Goal: Task Accomplishment & Management: Use online tool/utility

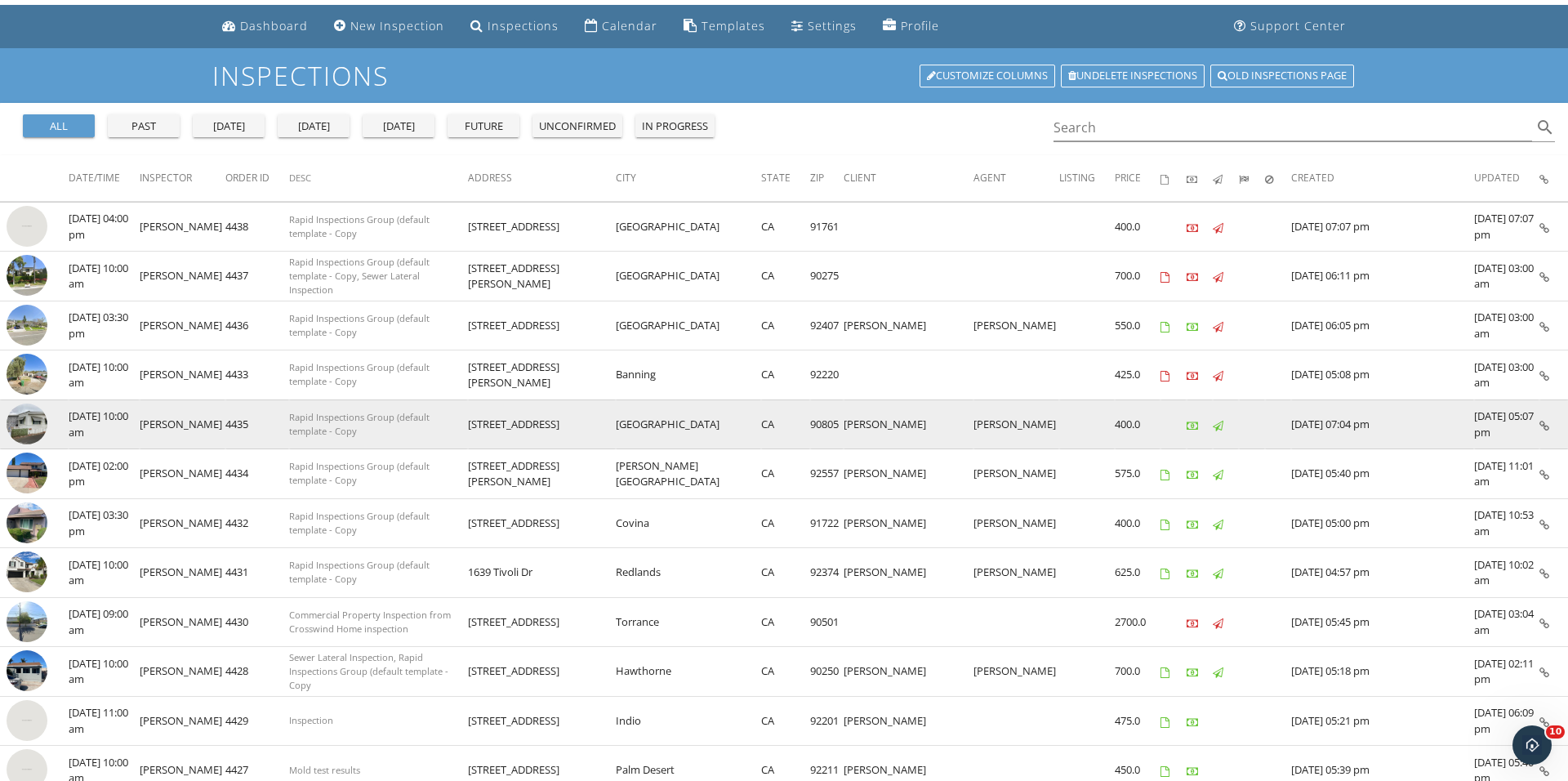
scroll to position [53, 0]
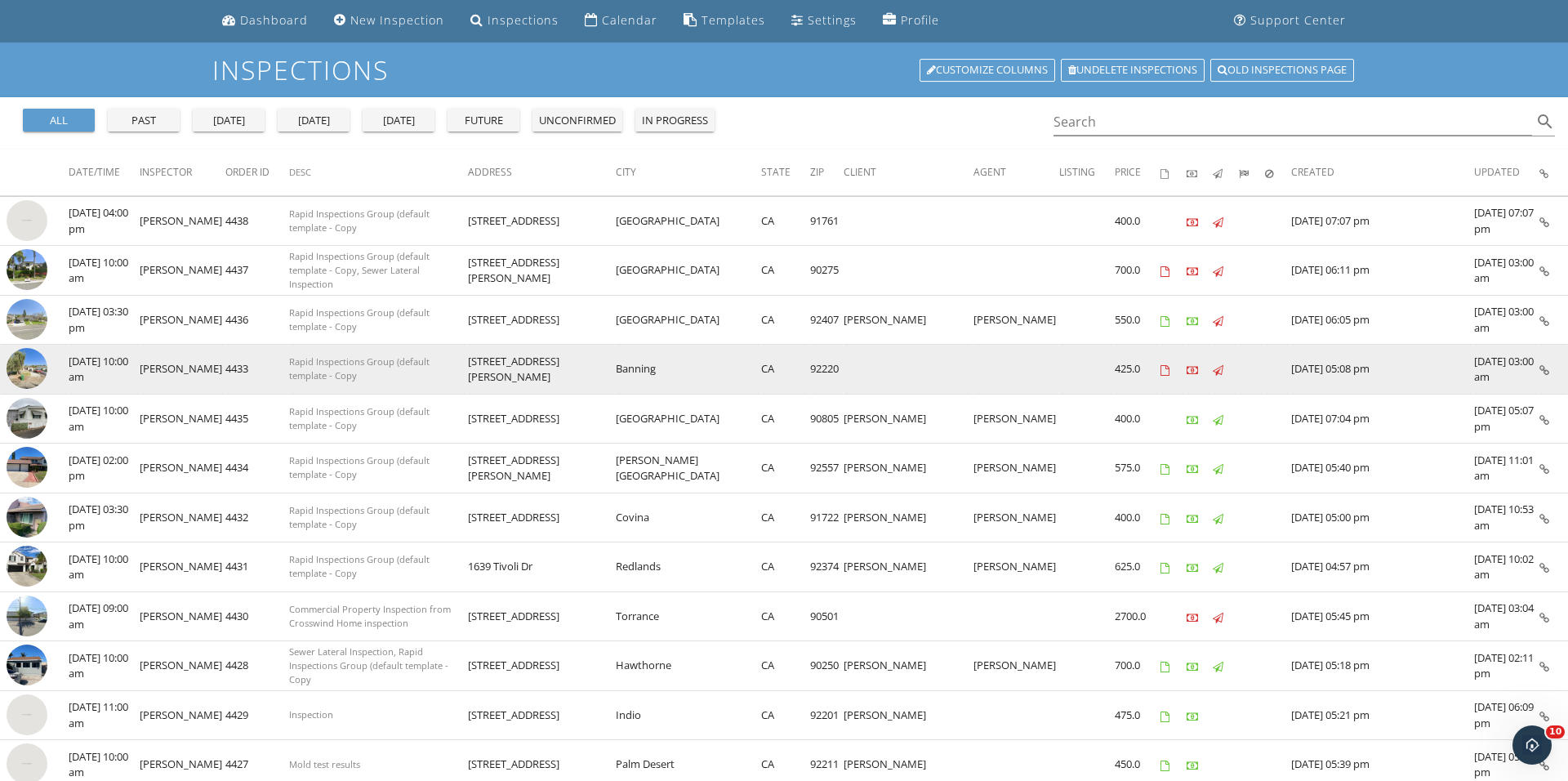
click at [28, 374] on img at bounding box center [27, 368] width 40 height 41
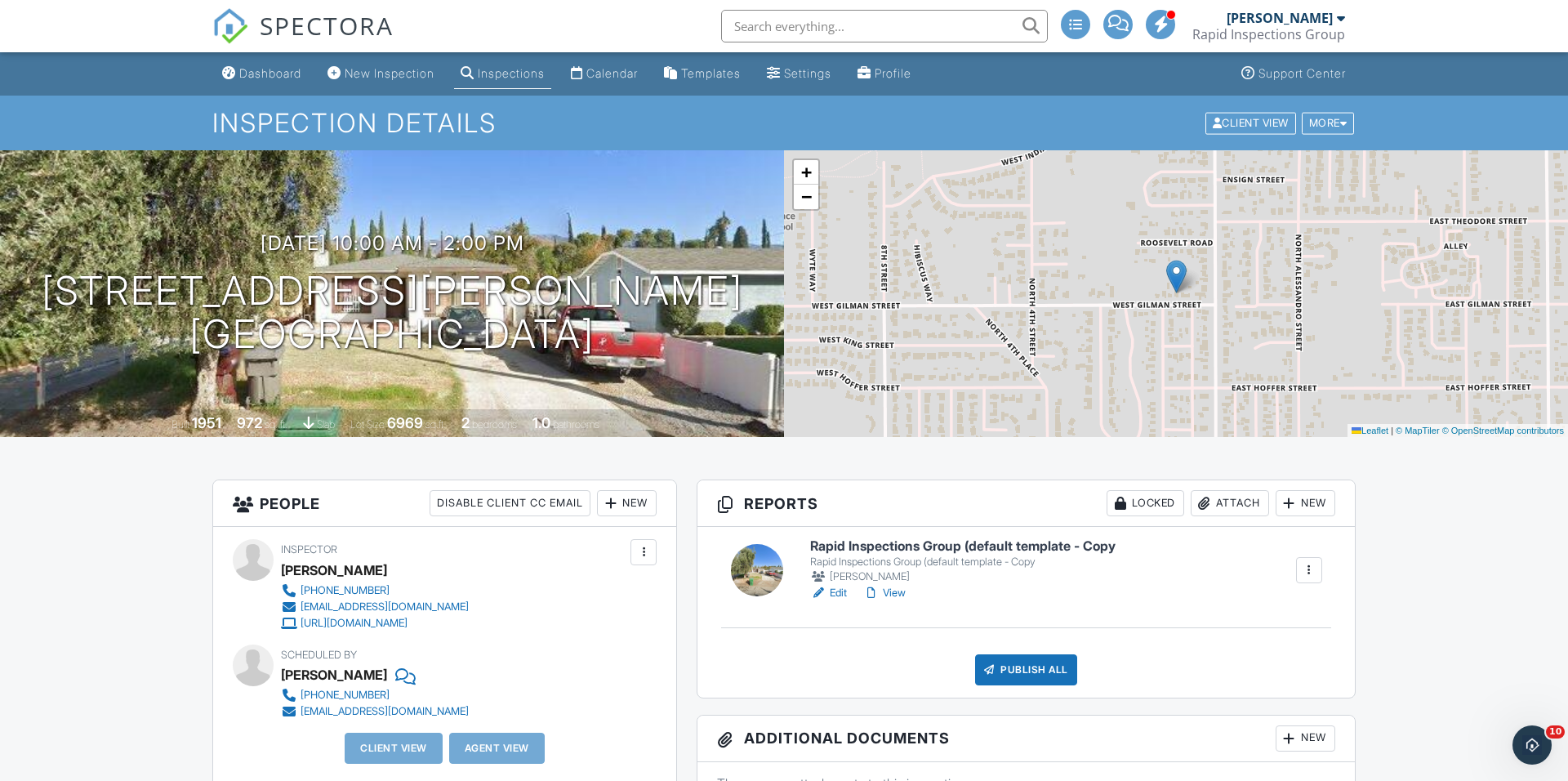
click at [761, 572] on div at bounding box center [756, 570] width 53 height 53
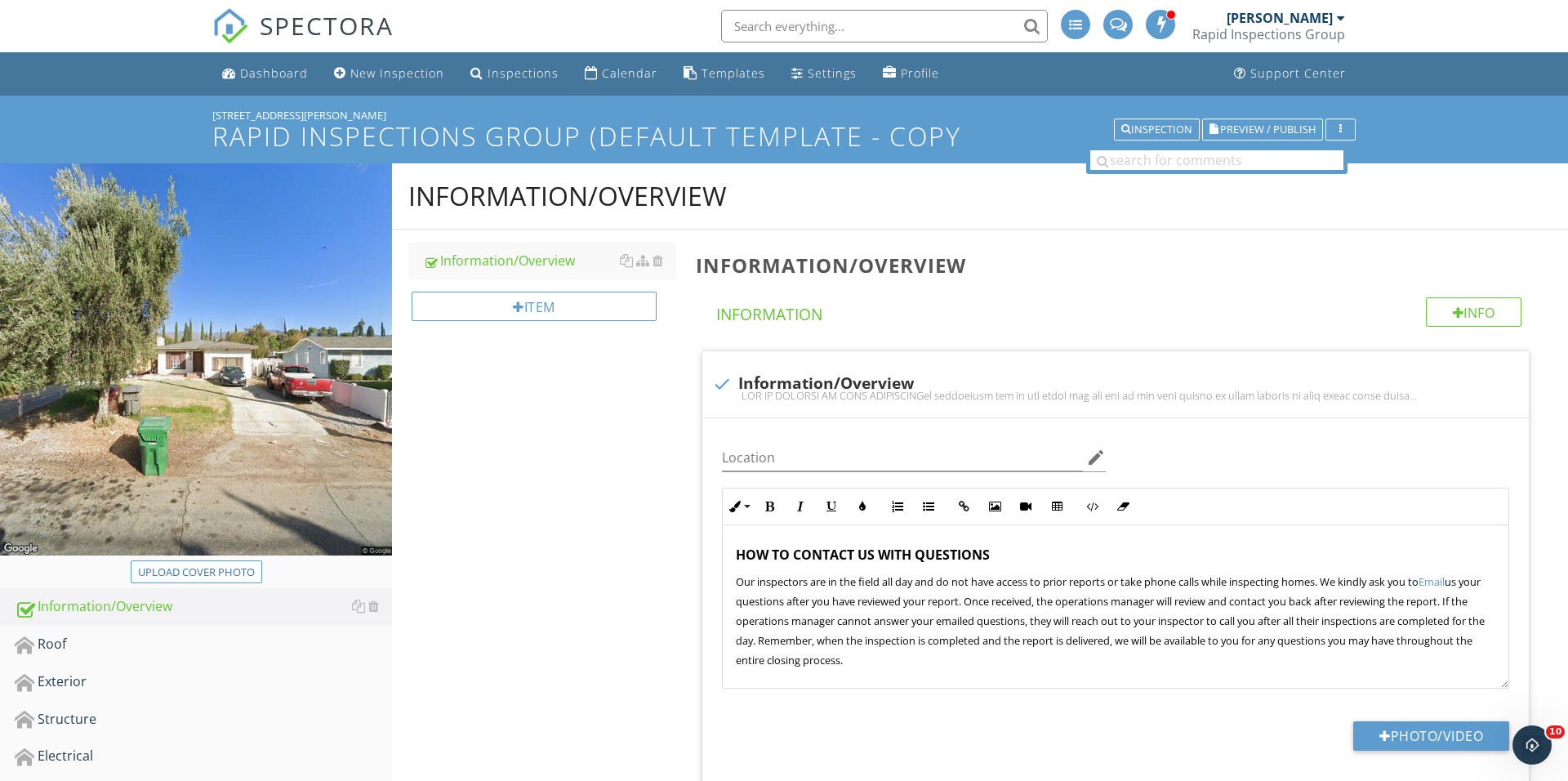
click at [242, 572] on div "Upload cover photo" at bounding box center [196, 572] width 117 height 16
click at [233, 572] on div "Upload cover photo" at bounding box center [196, 572] width 117 height 16
type input "C:\fakepath\IMG_0176.JPG"
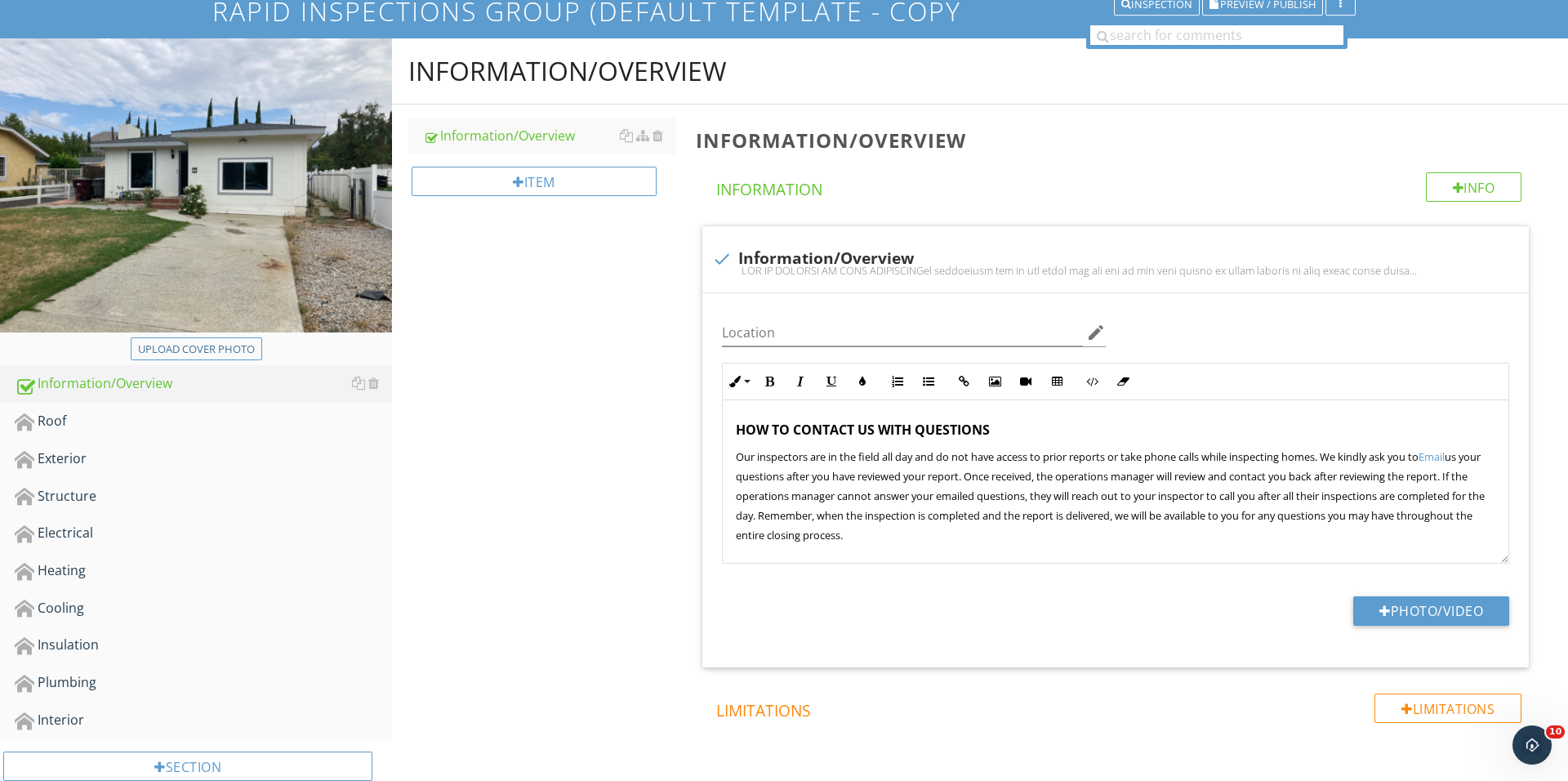
scroll to position [141, 0]
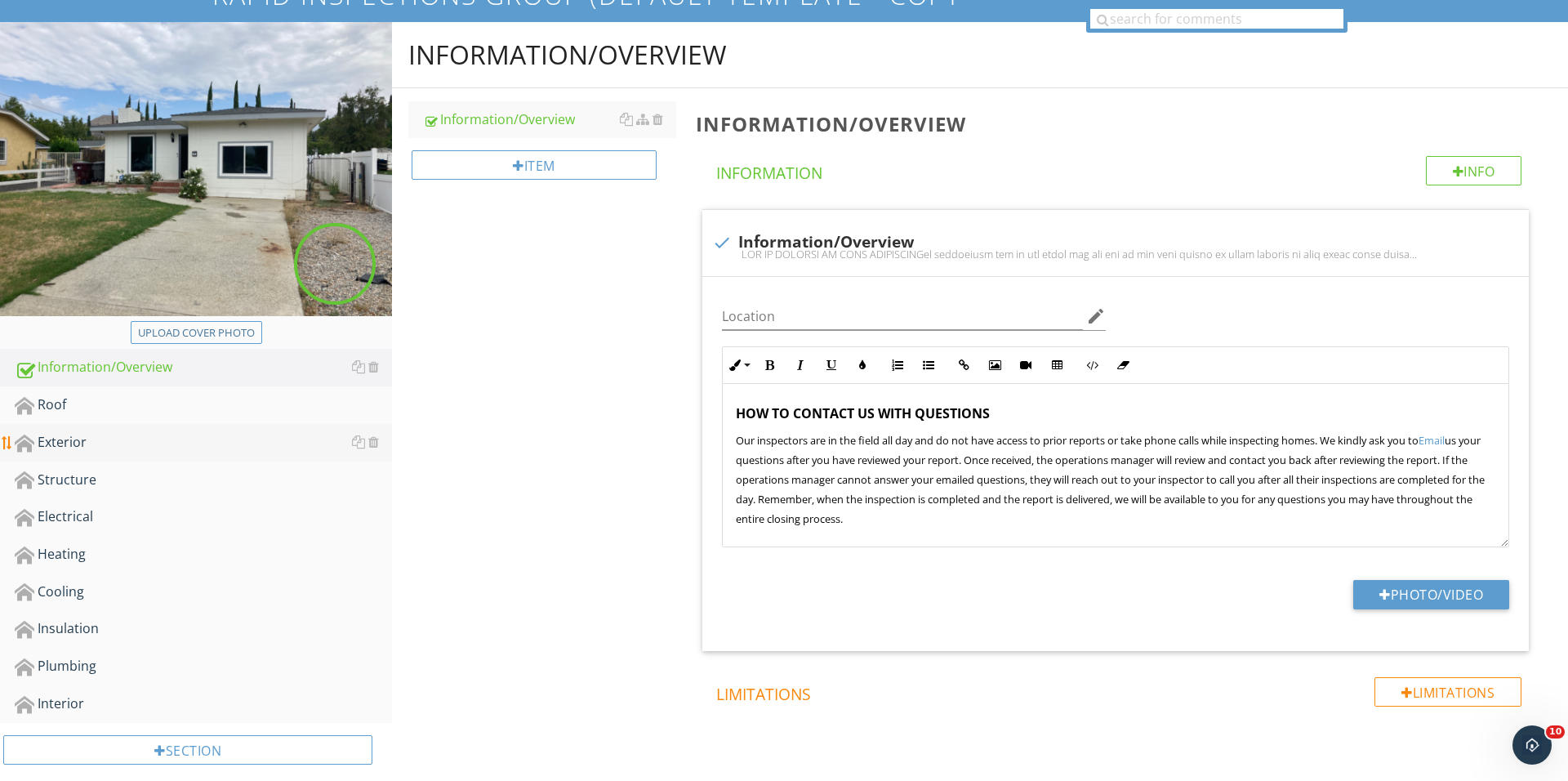
click at [175, 453] on link "Exterior" at bounding box center [203, 443] width 377 height 38
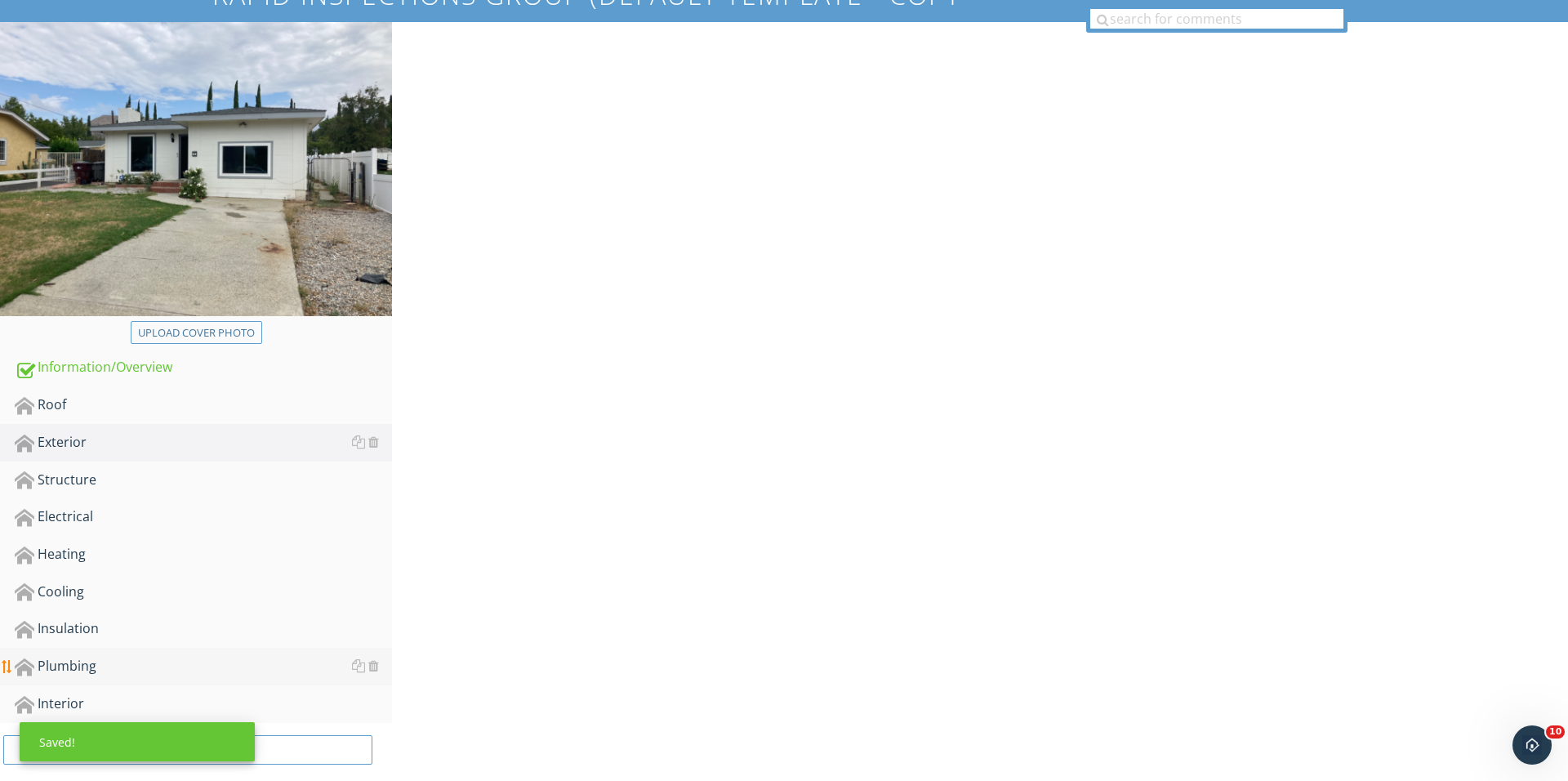
click at [146, 680] on link "Plumbing" at bounding box center [203, 667] width 377 height 38
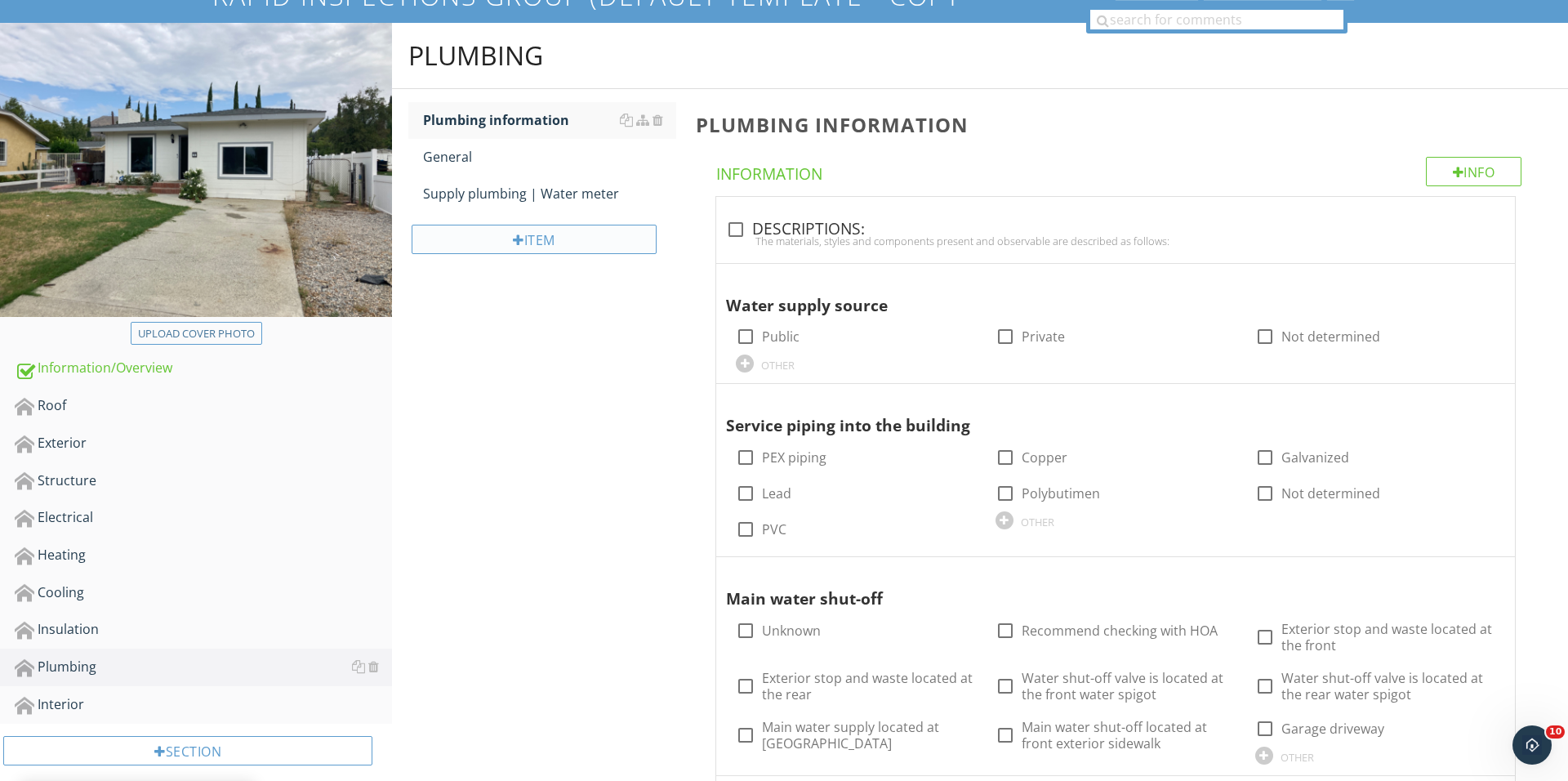
click at [540, 230] on div "Item" at bounding box center [534, 240] width 245 height 29
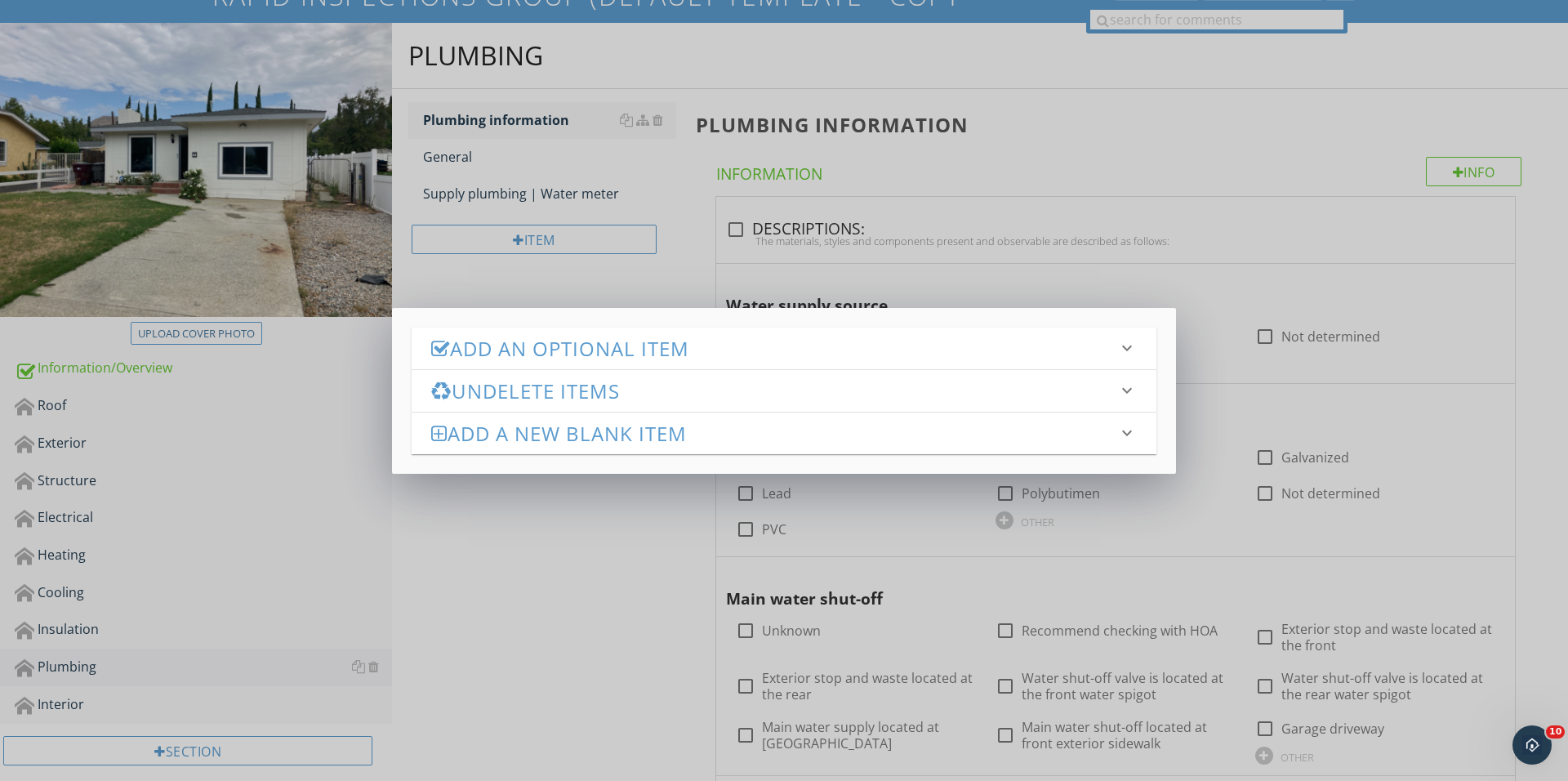
click at [600, 352] on h3 "Add an Optional Item" at bounding box center [774, 348] width 686 height 22
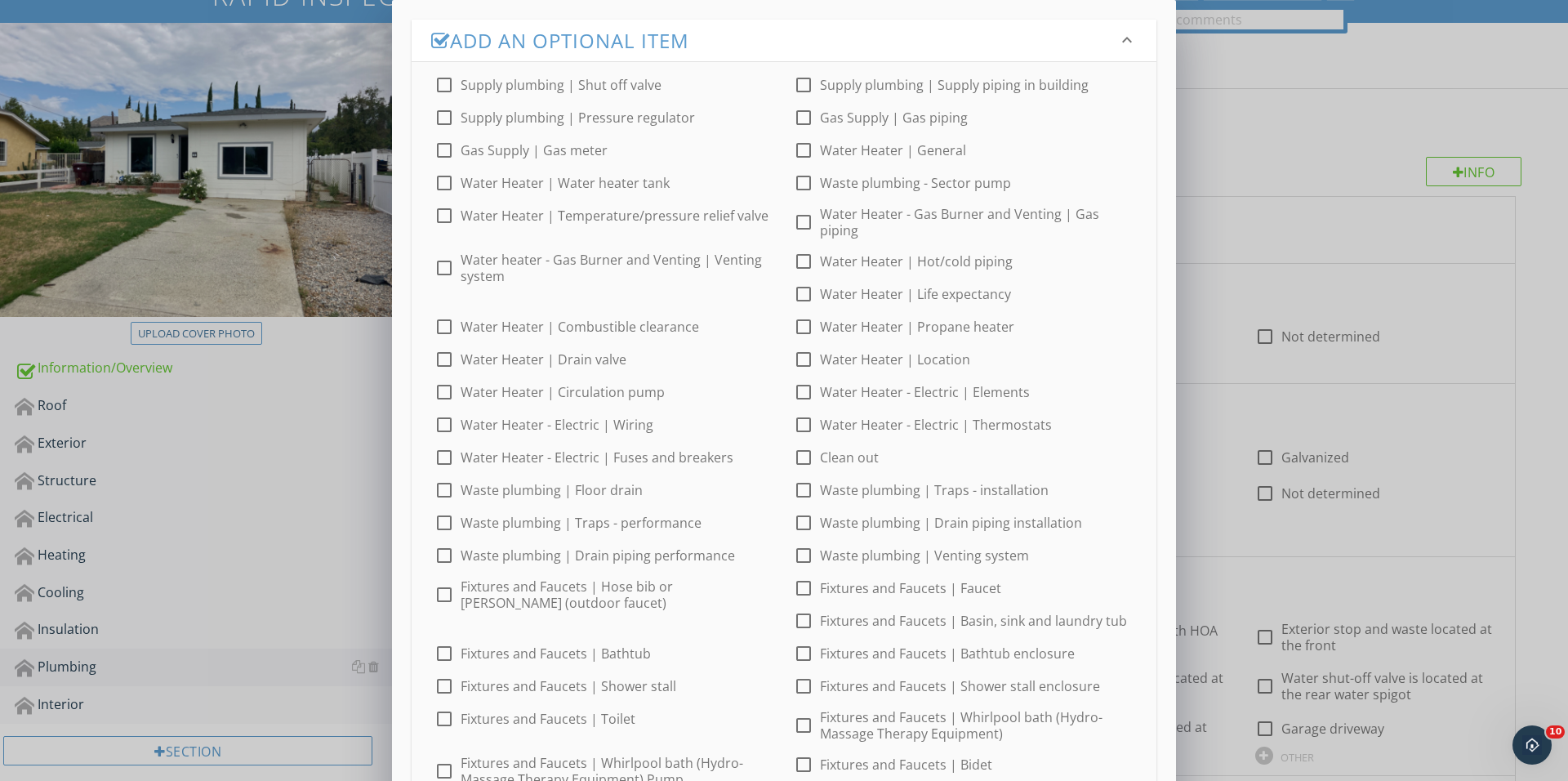
click at [435, 79] on div at bounding box center [444, 84] width 28 height 28
checkbox input "true"
click at [441, 115] on div at bounding box center [444, 117] width 28 height 28
checkbox input "true"
click at [457, 158] on div "check_box_outline_blank Gas Supply | Gas meter" at bounding box center [520, 150] width 173 height 20
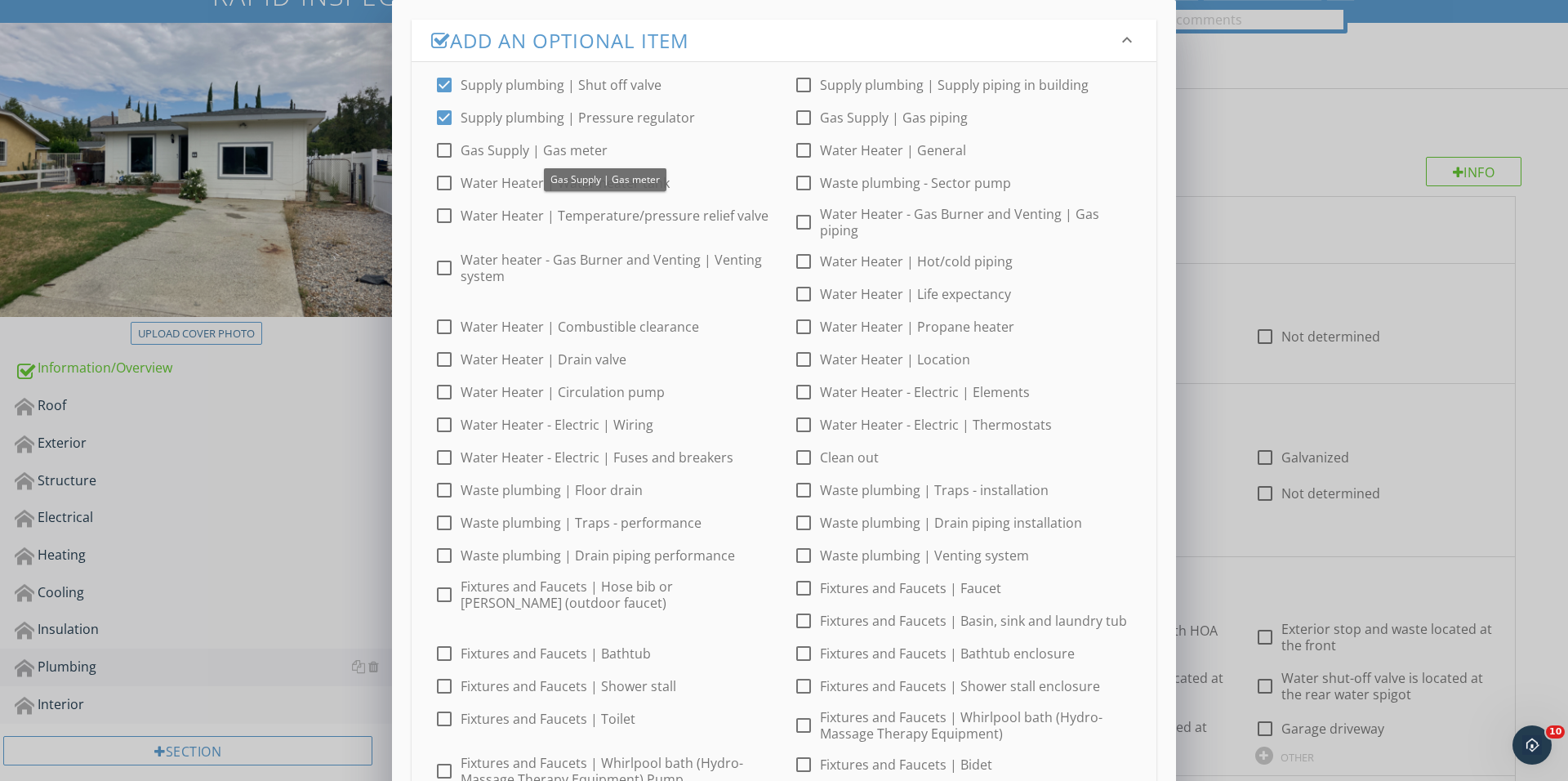
click at [436, 148] on div at bounding box center [444, 150] width 28 height 28
checkbox input "true"
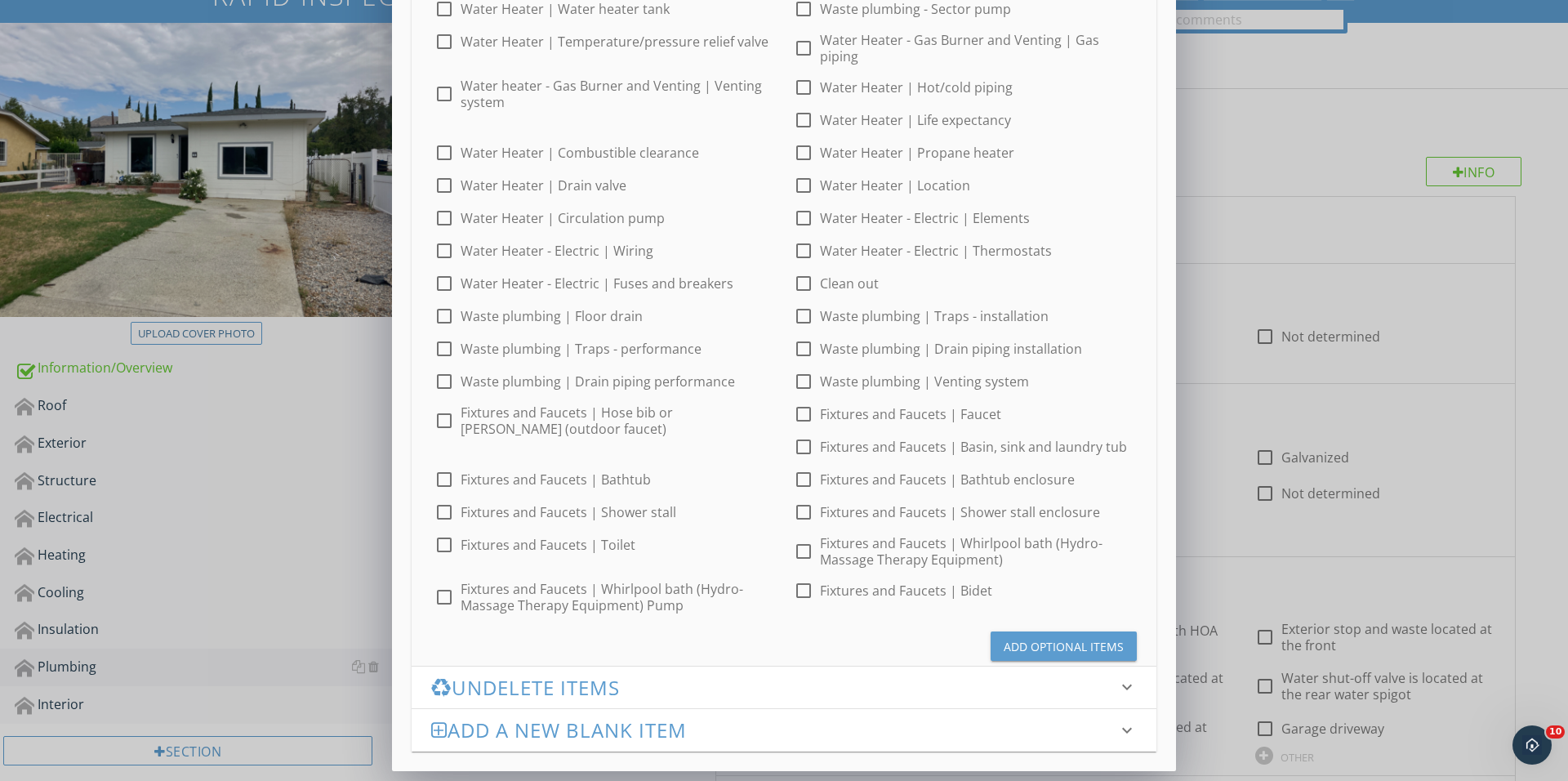
scroll to position [173, 0]
click at [1004, 639] on button "Add Optional Items" at bounding box center [1064, 647] width 146 height 29
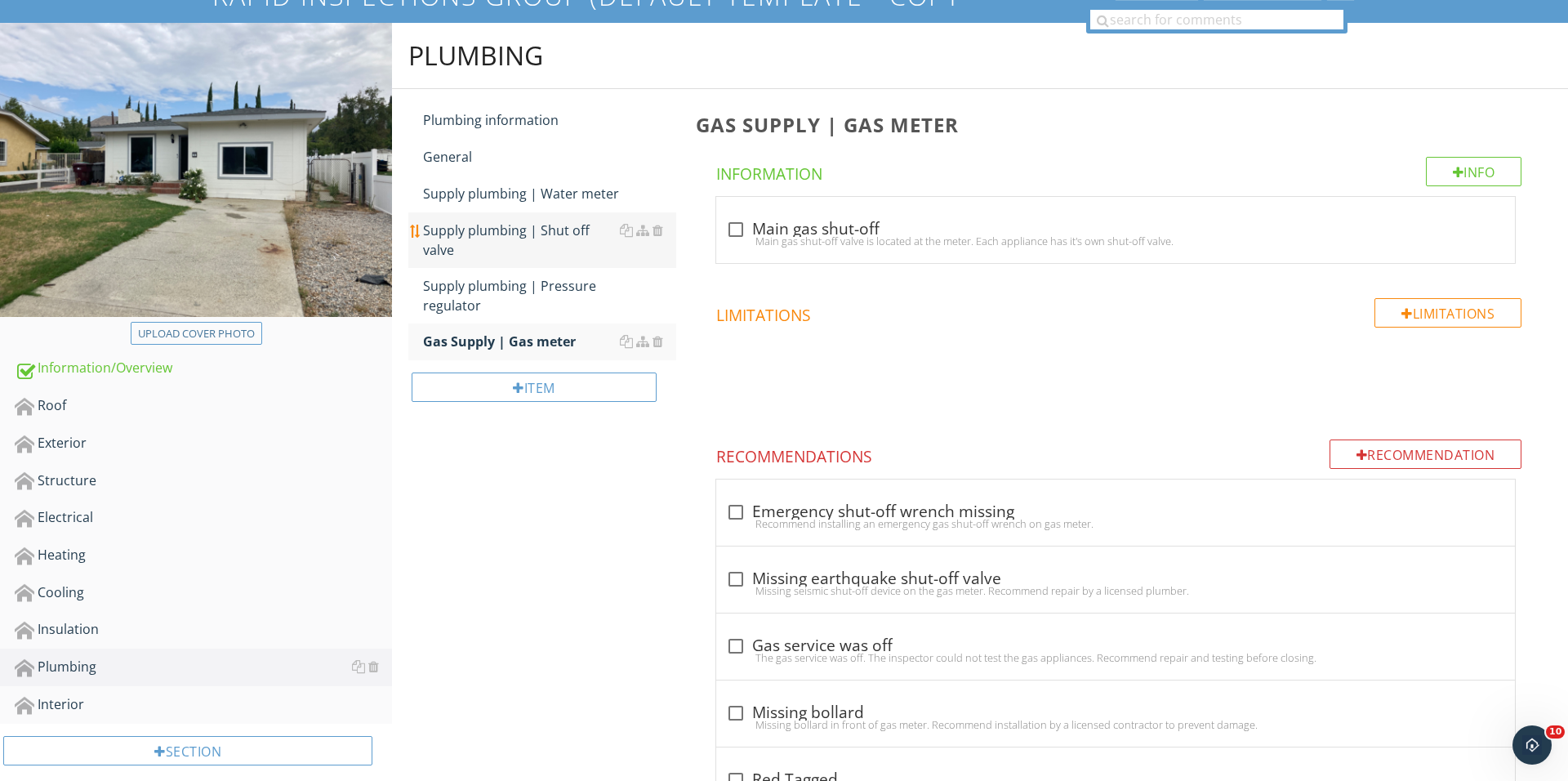
click at [539, 227] on div "Supply plumbing | Shut off valve" at bounding box center [550, 240] width 253 height 39
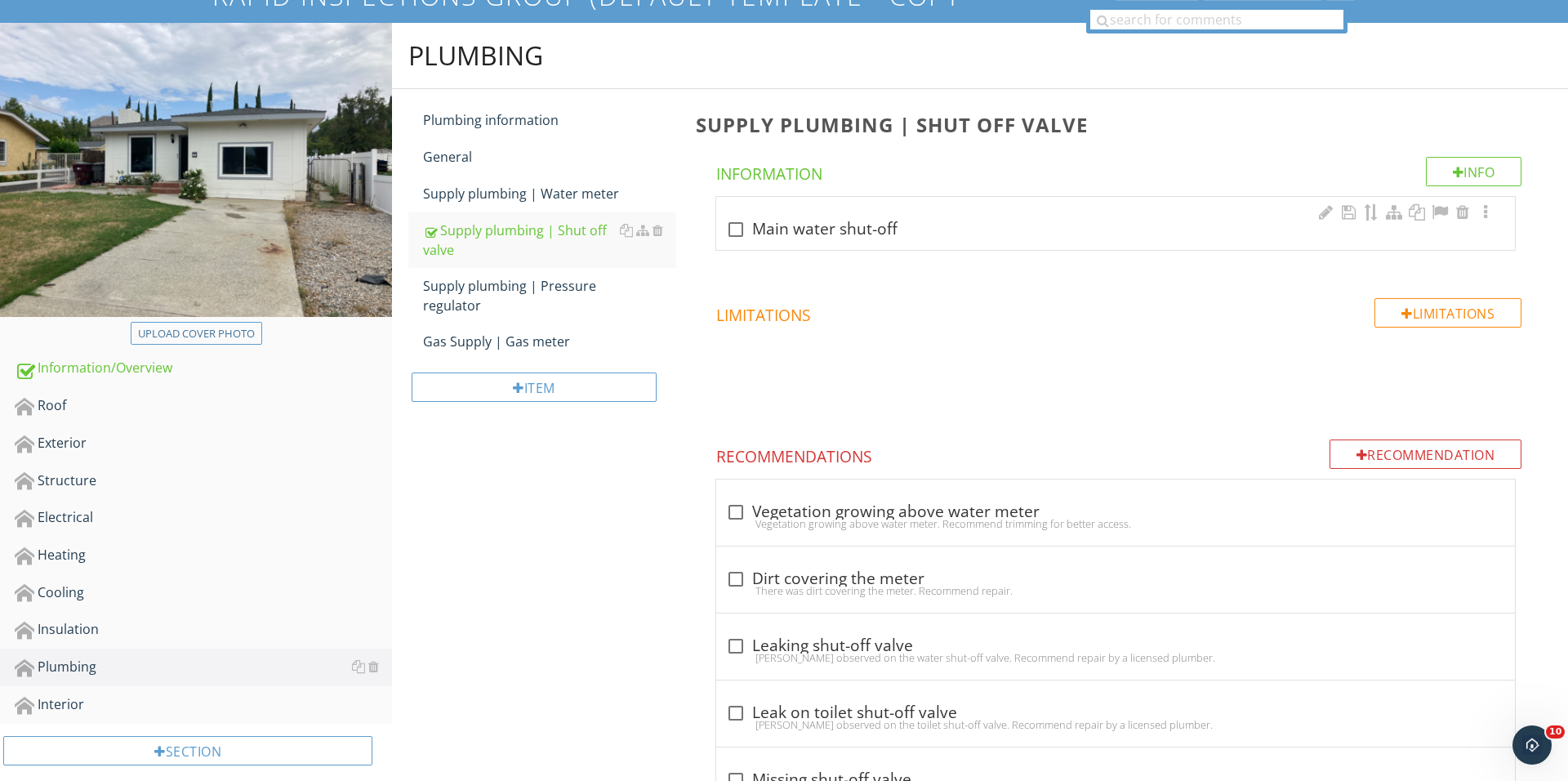
click at [748, 227] on div at bounding box center [736, 229] width 28 height 28
checkbox input "true"
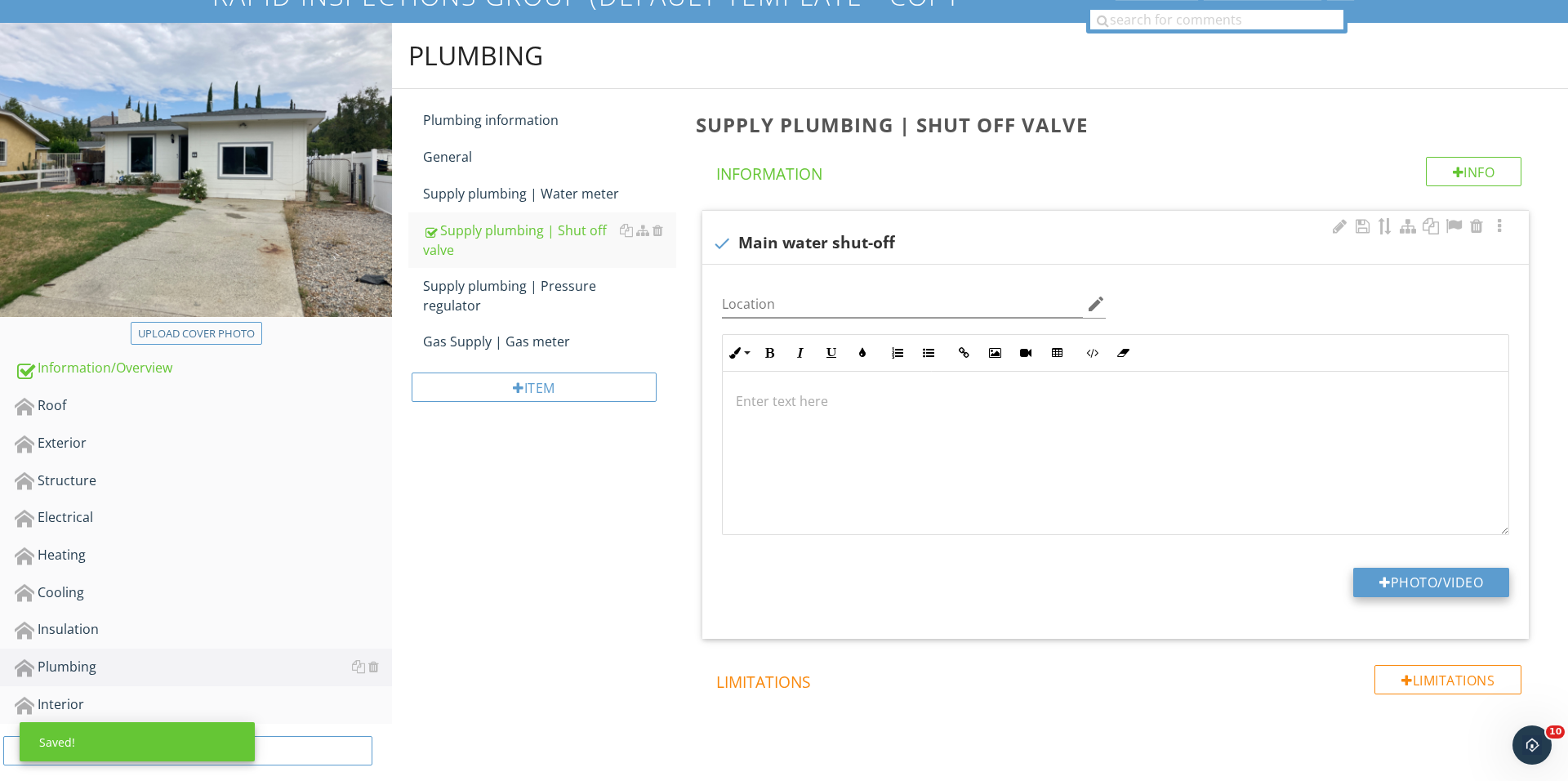
click at [1419, 573] on button "Photo/Video" at bounding box center [1430, 583] width 156 height 29
type input "C:\fakepath\IMG_0177.JPG"
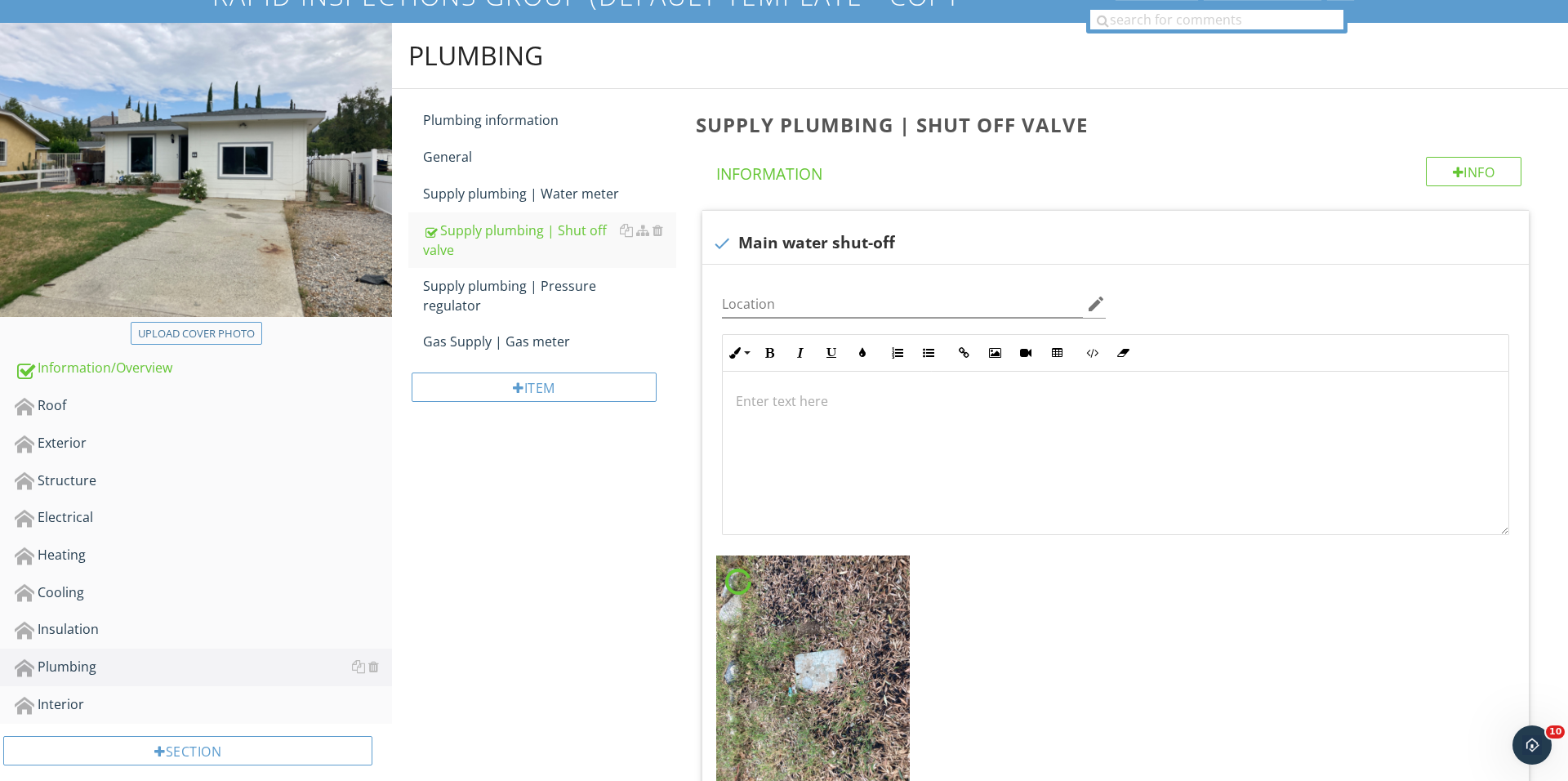
scroll to position [234, 0]
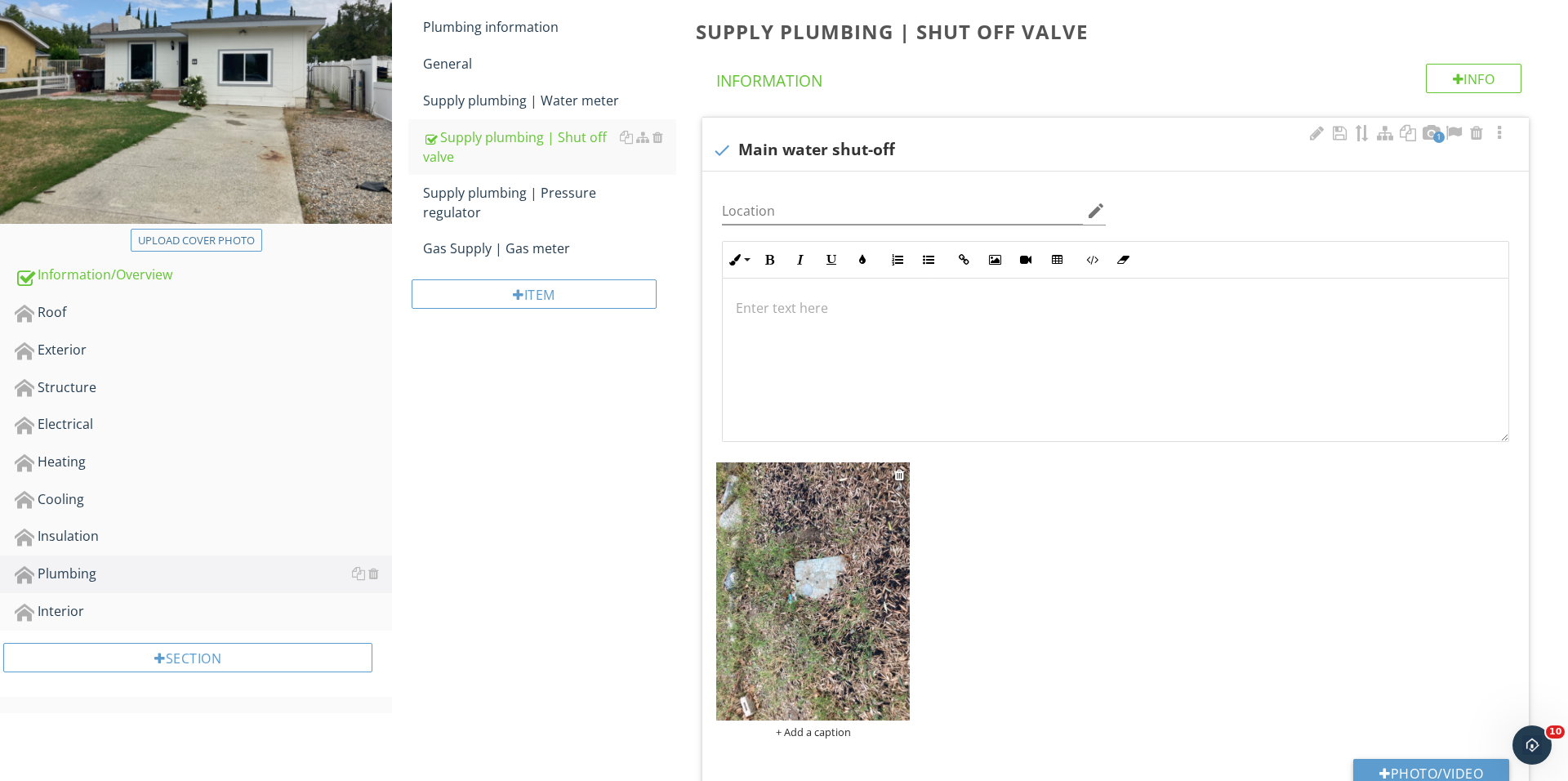
click at [861, 559] on img at bounding box center [812, 590] width 194 height 258
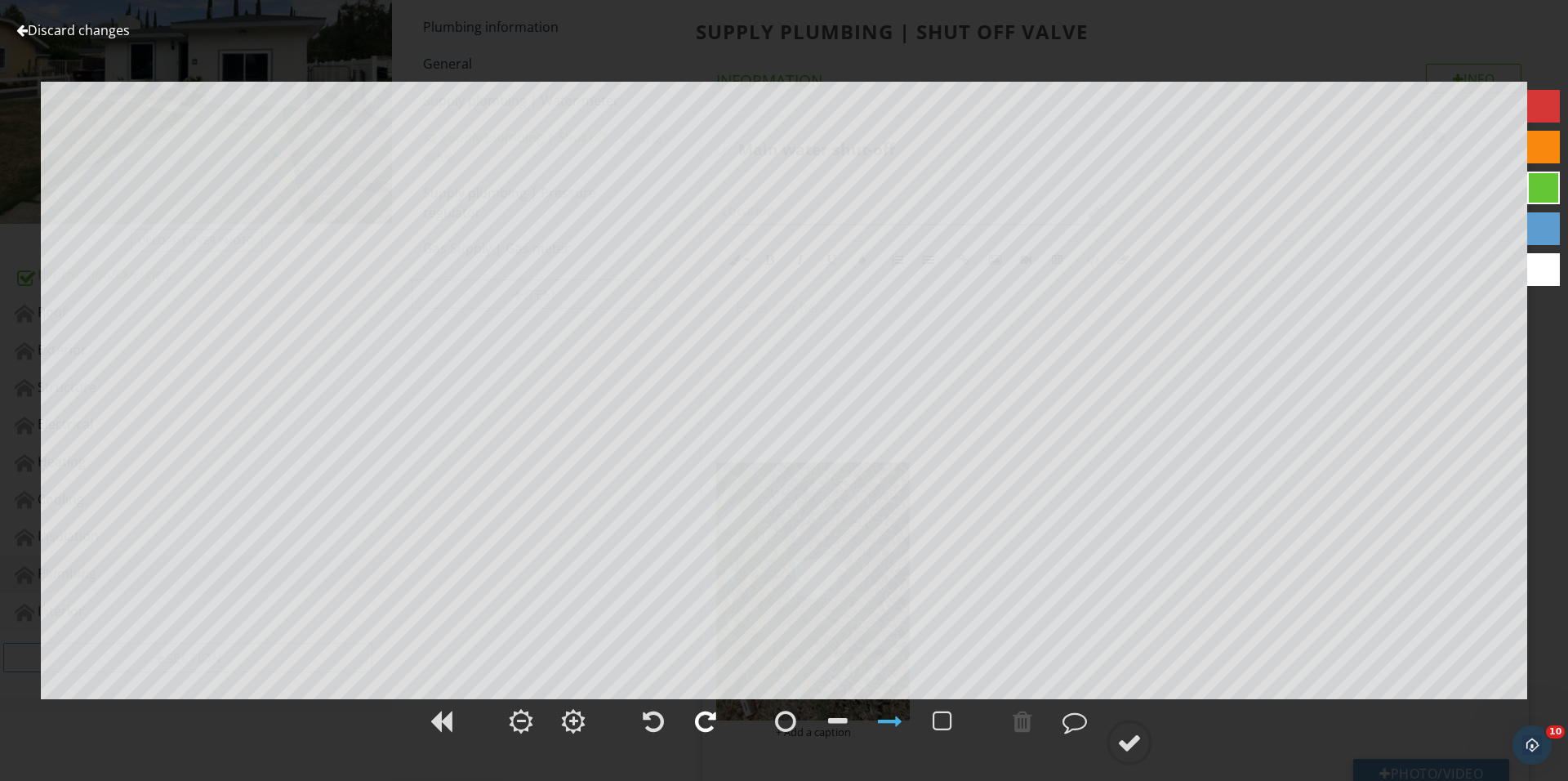
click at [700, 713] on div at bounding box center [706, 722] width 22 height 24
click at [1149, 733] on circle at bounding box center [1129, 742] width 42 height 42
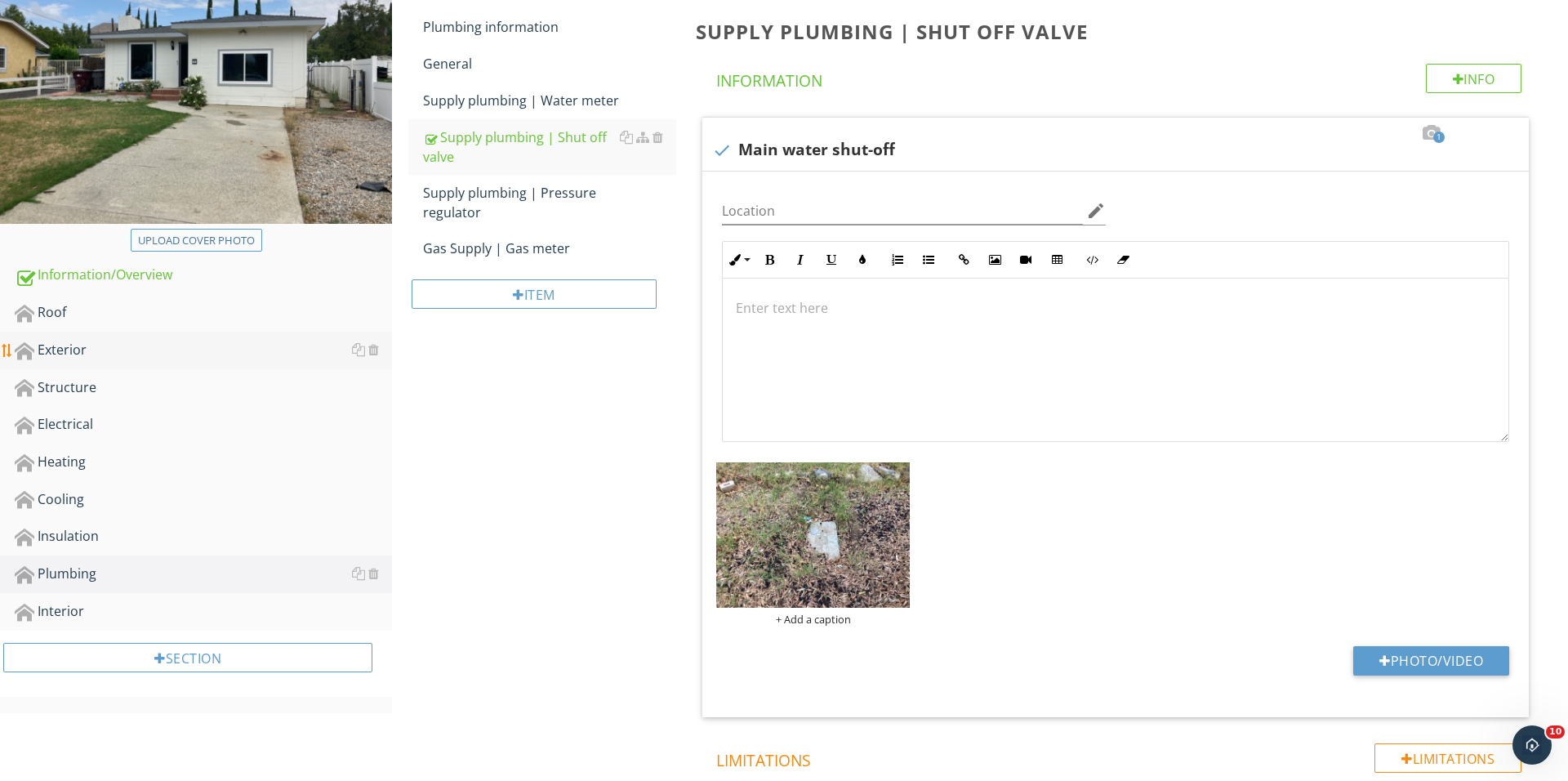
click at [187, 342] on div "Exterior" at bounding box center [203, 350] width 377 height 22
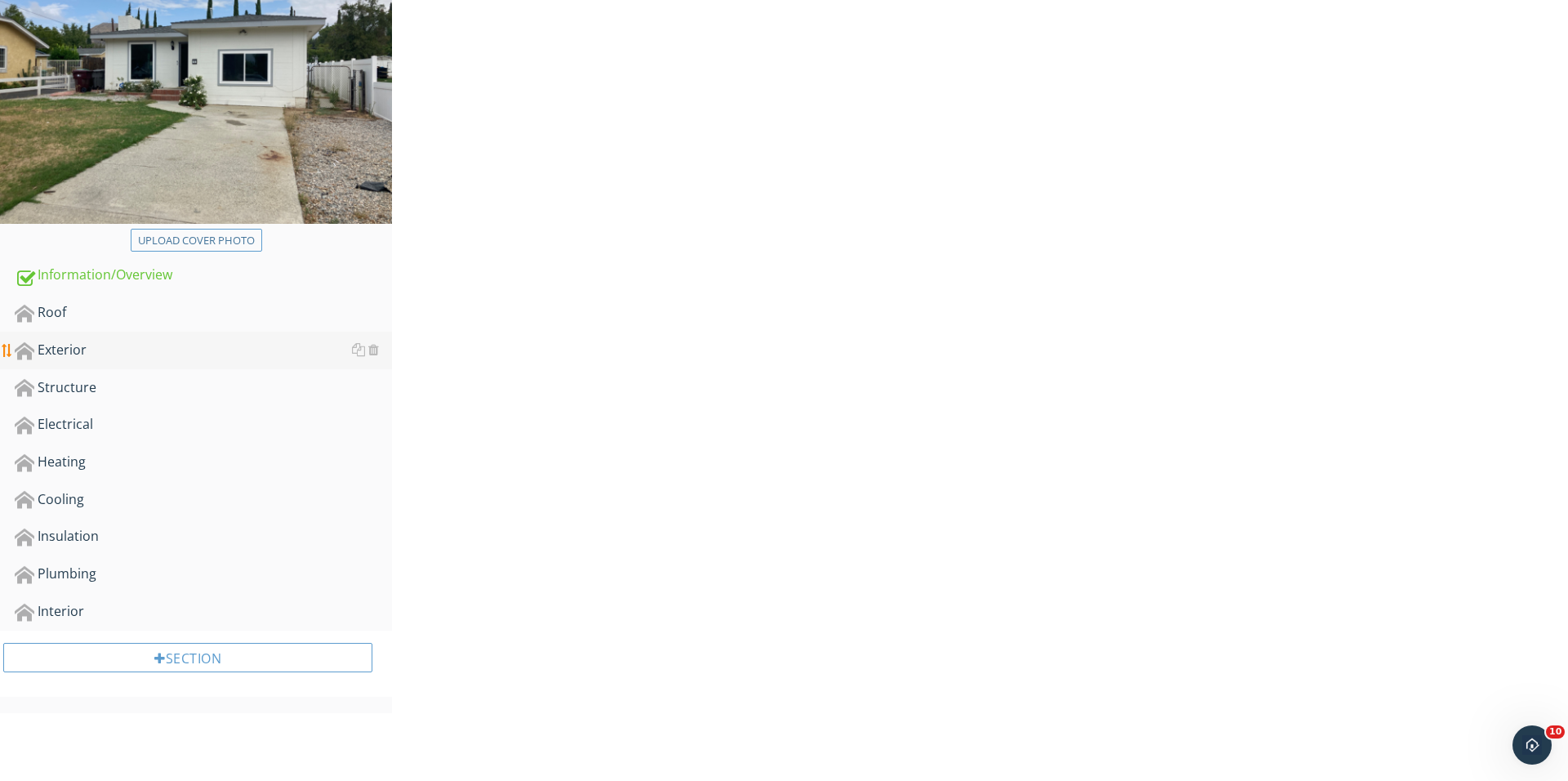
scroll to position [233, 0]
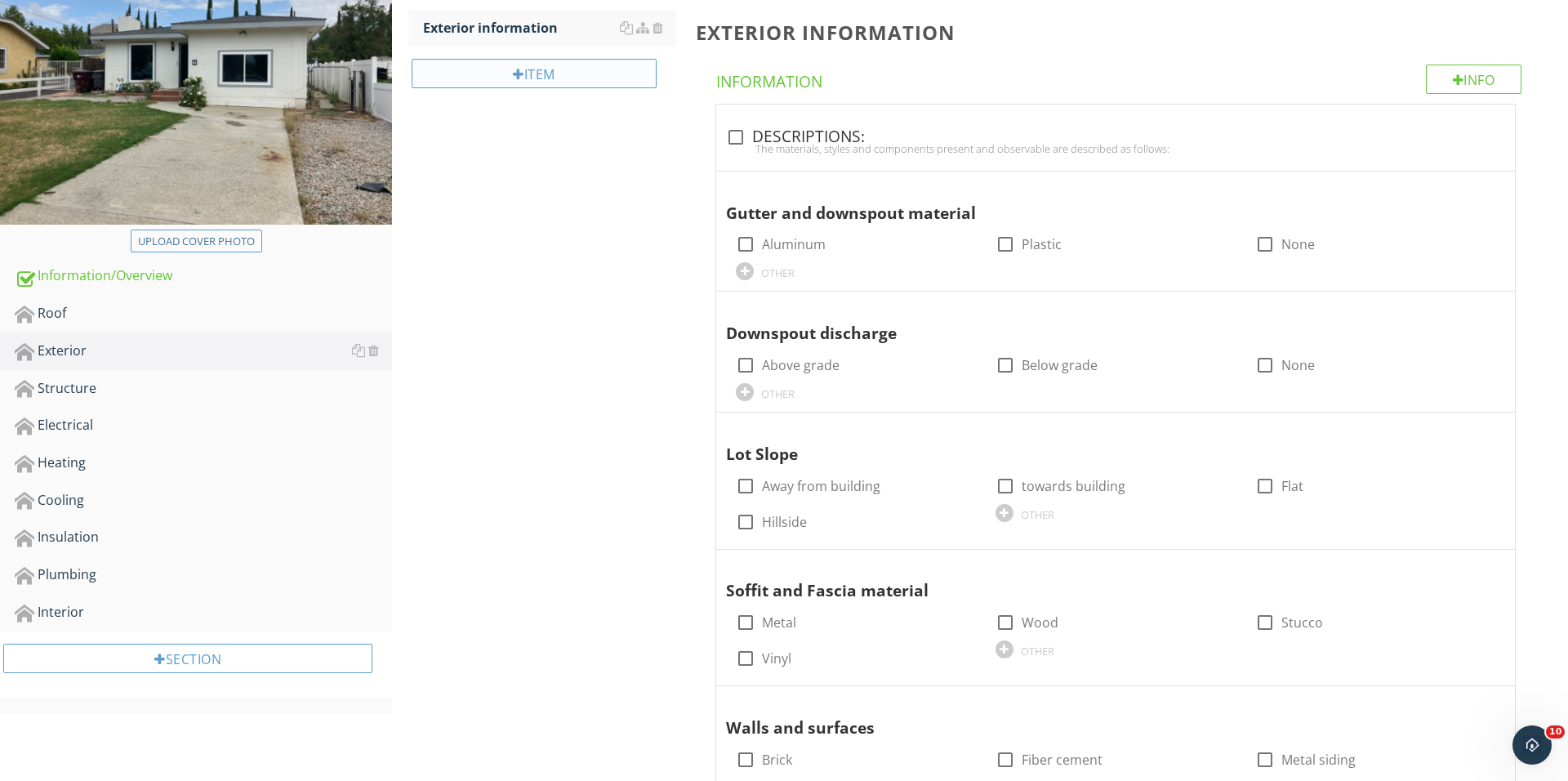
click at [514, 78] on div at bounding box center [518, 74] width 11 height 13
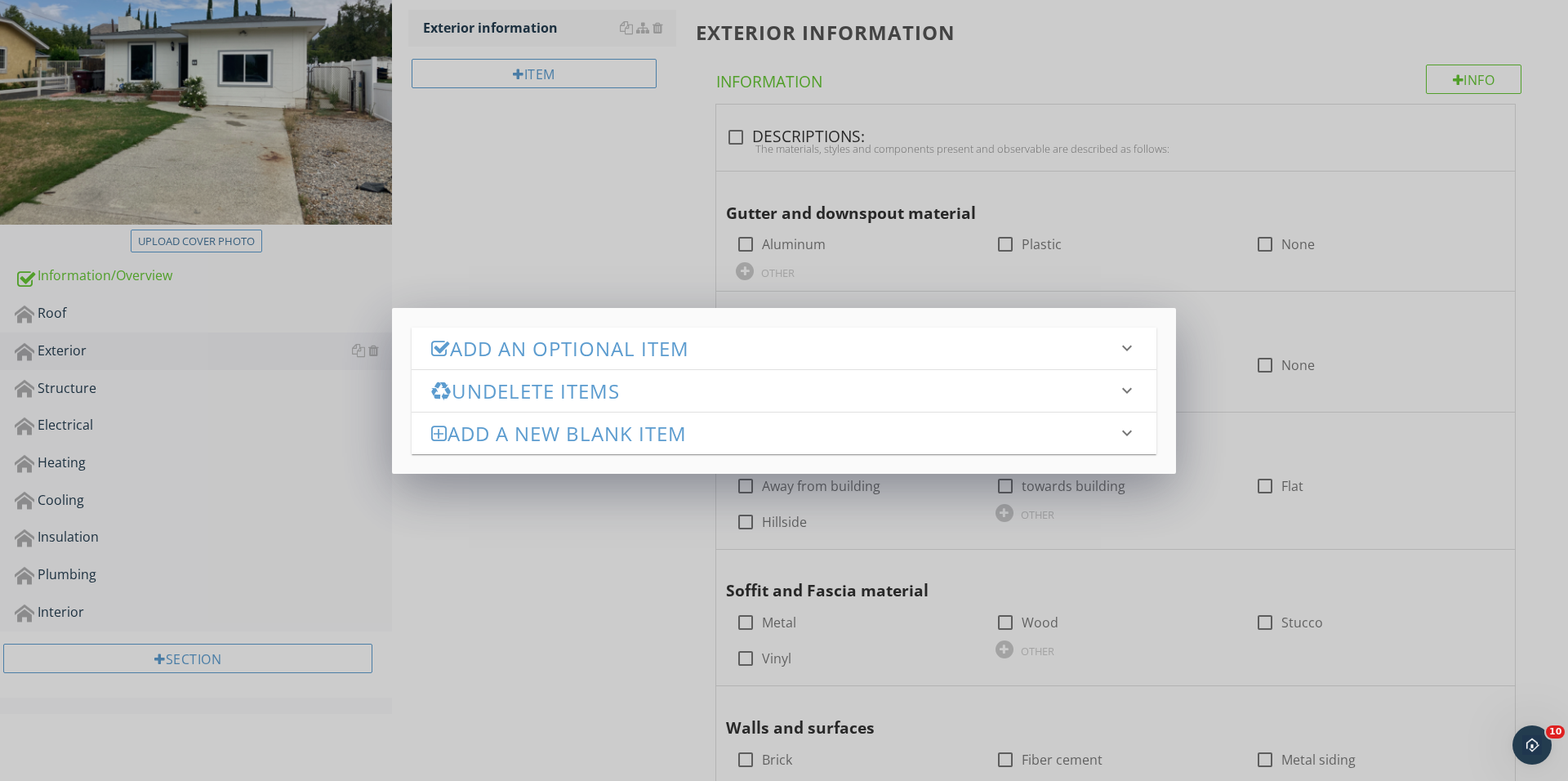
click at [601, 345] on h3 "Add an Optional Item" at bounding box center [774, 348] width 686 height 22
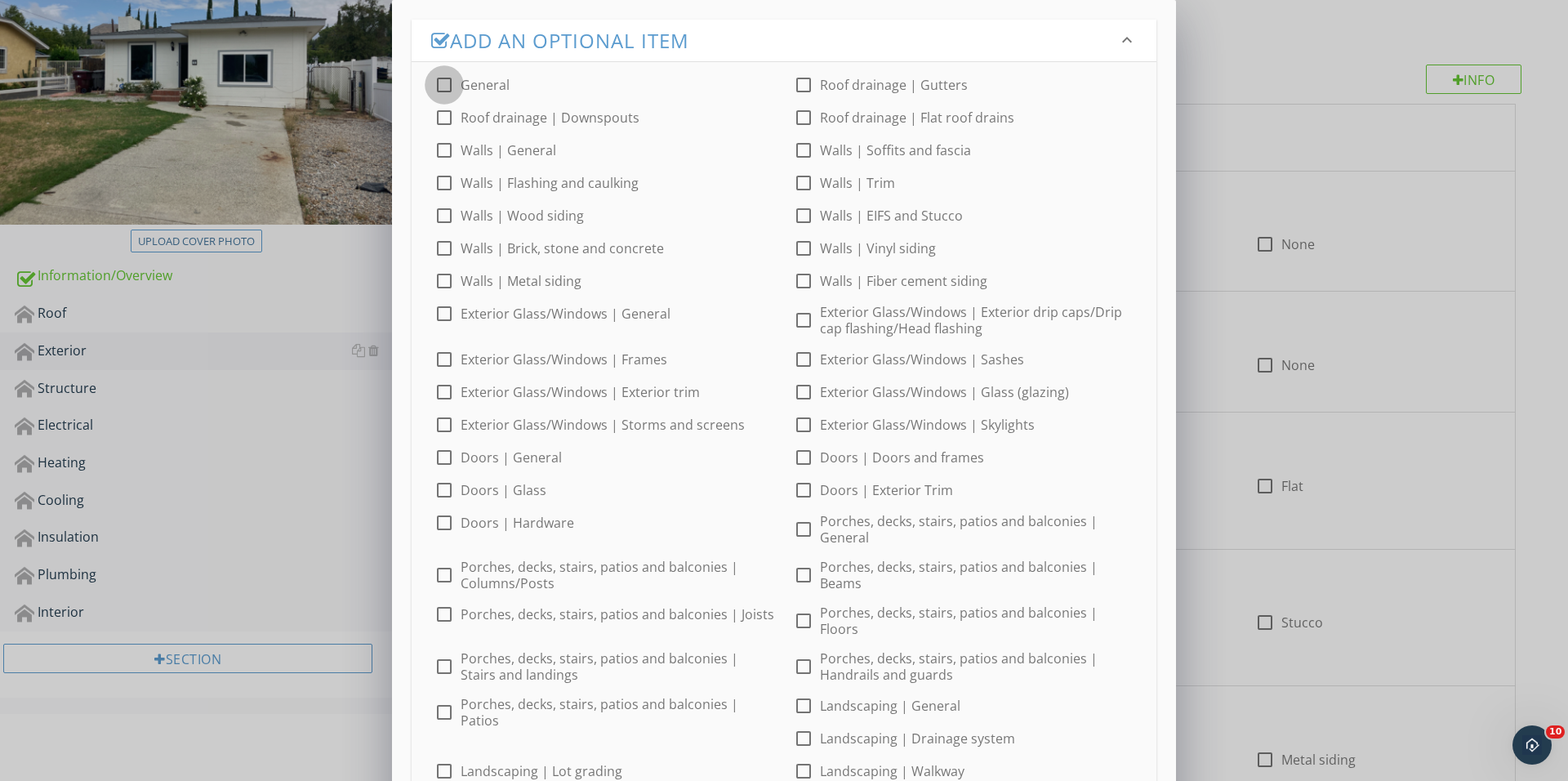
click at [442, 86] on div at bounding box center [444, 84] width 28 height 28
checkbox input "true"
click at [455, 202] on div "check_box General check_box_outline_blank Roof drainage | Gutters check_box_out…" at bounding box center [784, 559] width 744 height 993
click at [448, 213] on div at bounding box center [444, 216] width 28 height 28
checkbox input "true"
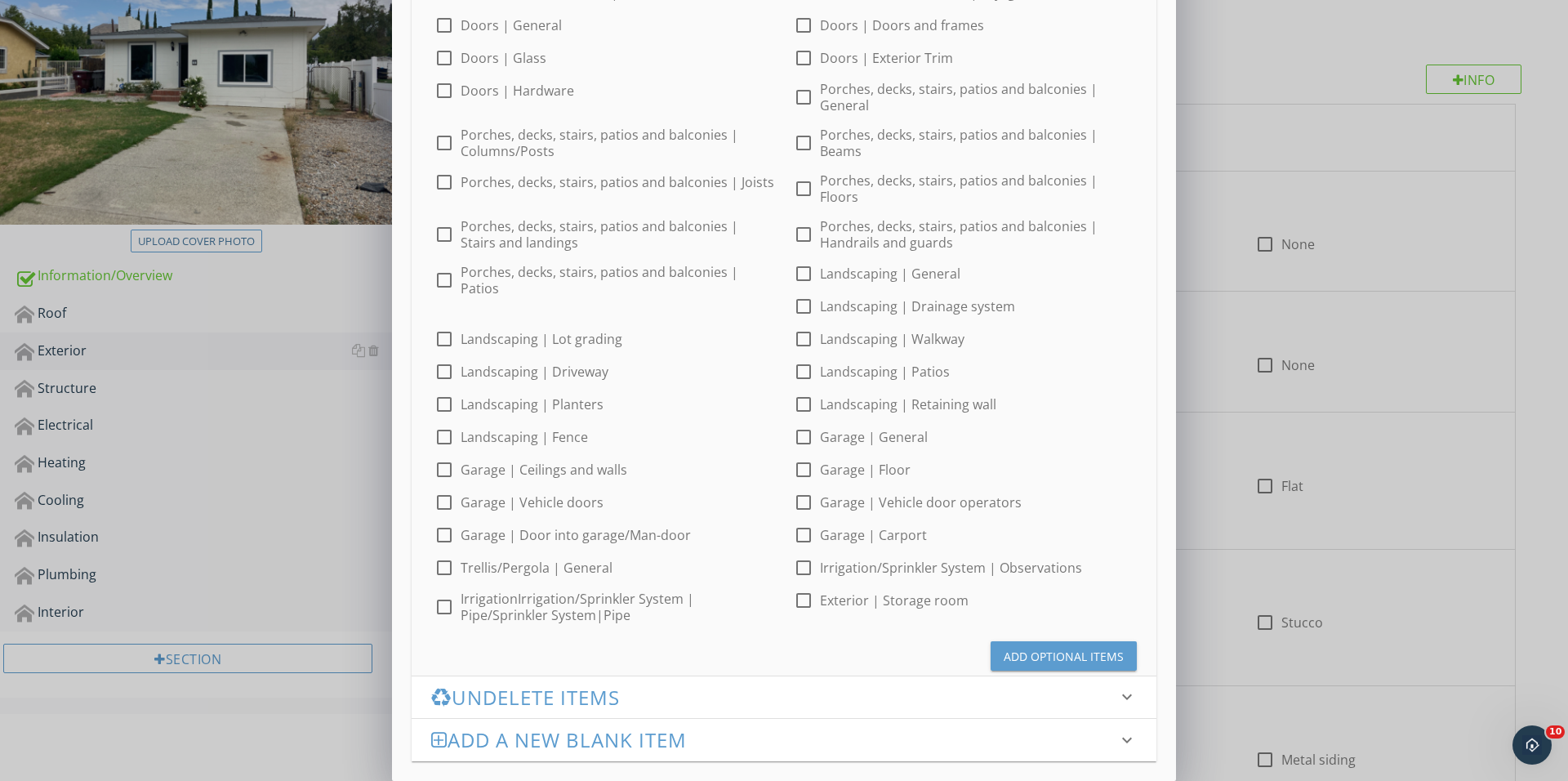
scroll to position [429, 0]
click at [1033, 651] on div "Add Optional Items" at bounding box center [1063, 659] width 120 height 17
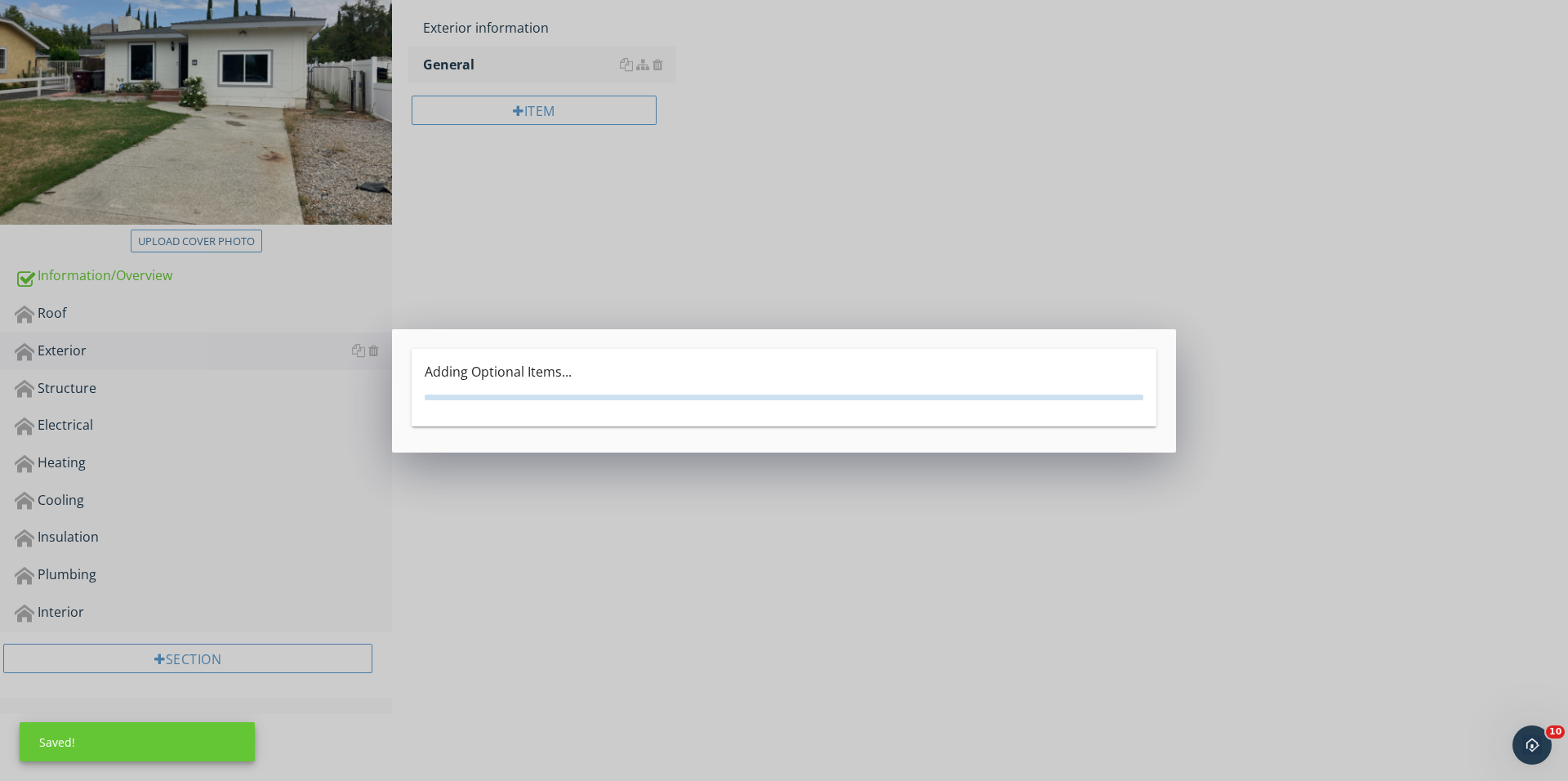
scroll to position [232, 0]
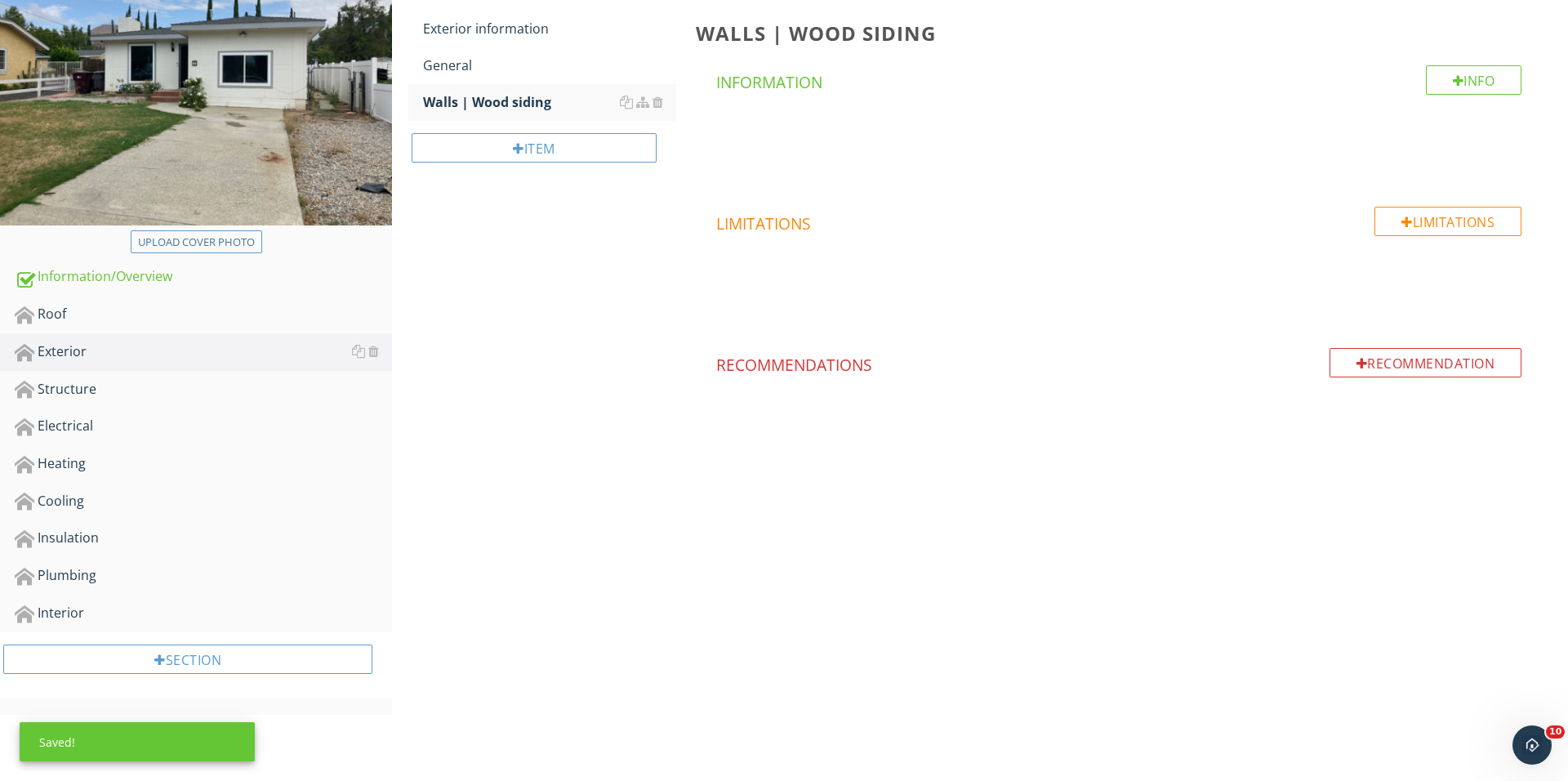
scroll to position [131, 0]
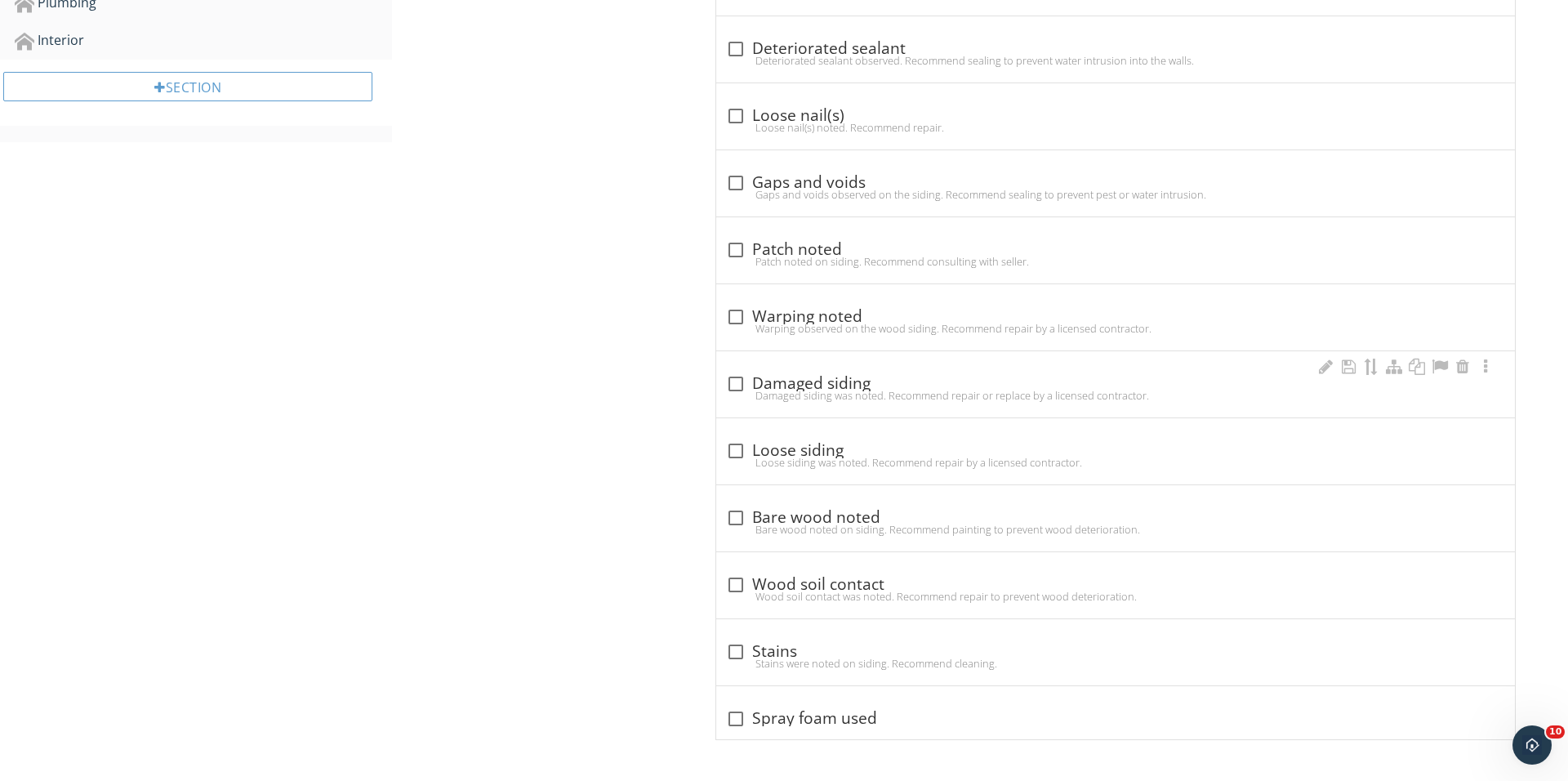
click at [733, 378] on div at bounding box center [736, 384] width 28 height 28
checkbox input "true"
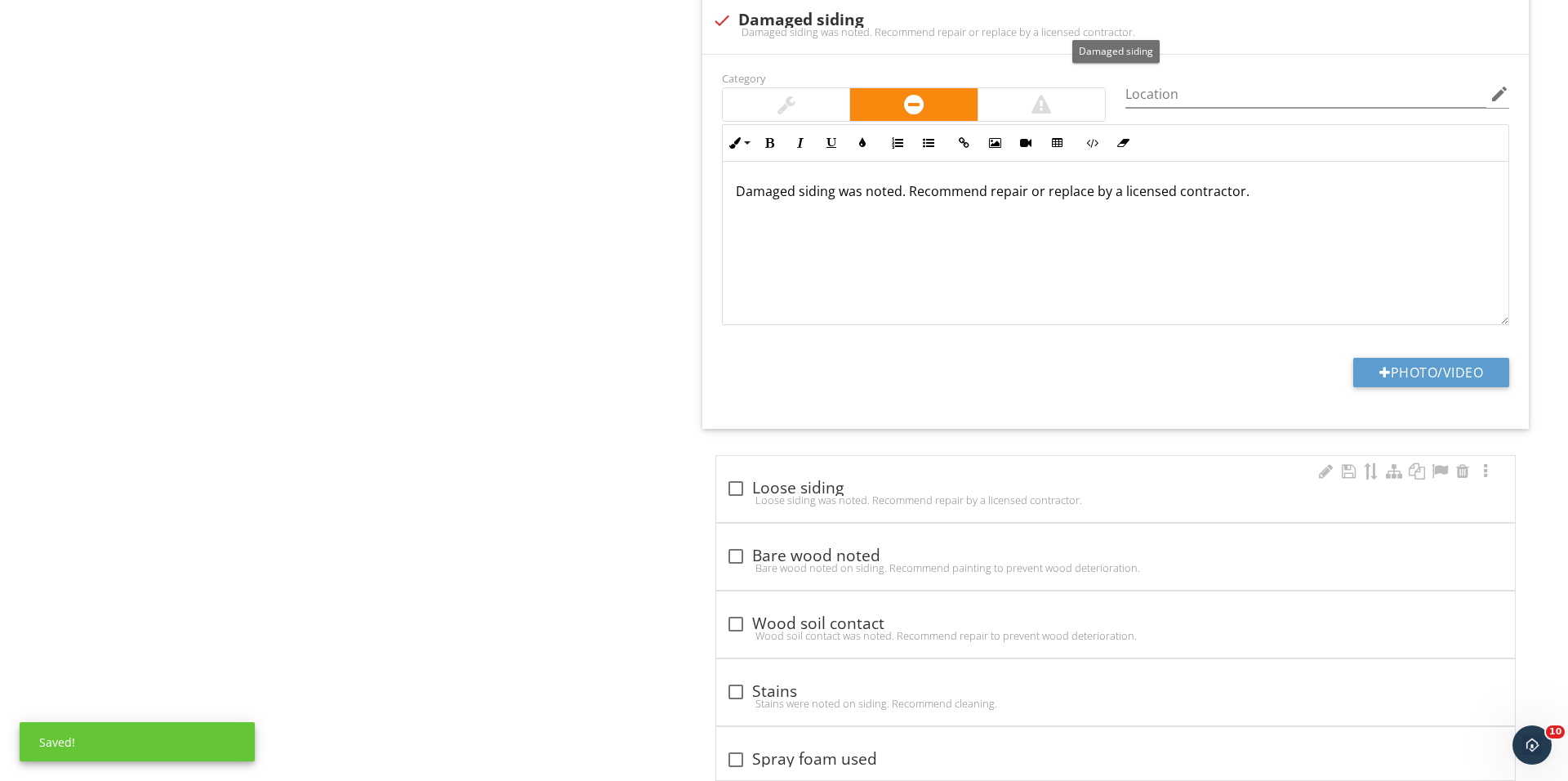
scroll to position [1196, 0]
click at [1373, 367] on button "Photo/Video" at bounding box center [1430, 371] width 156 height 29
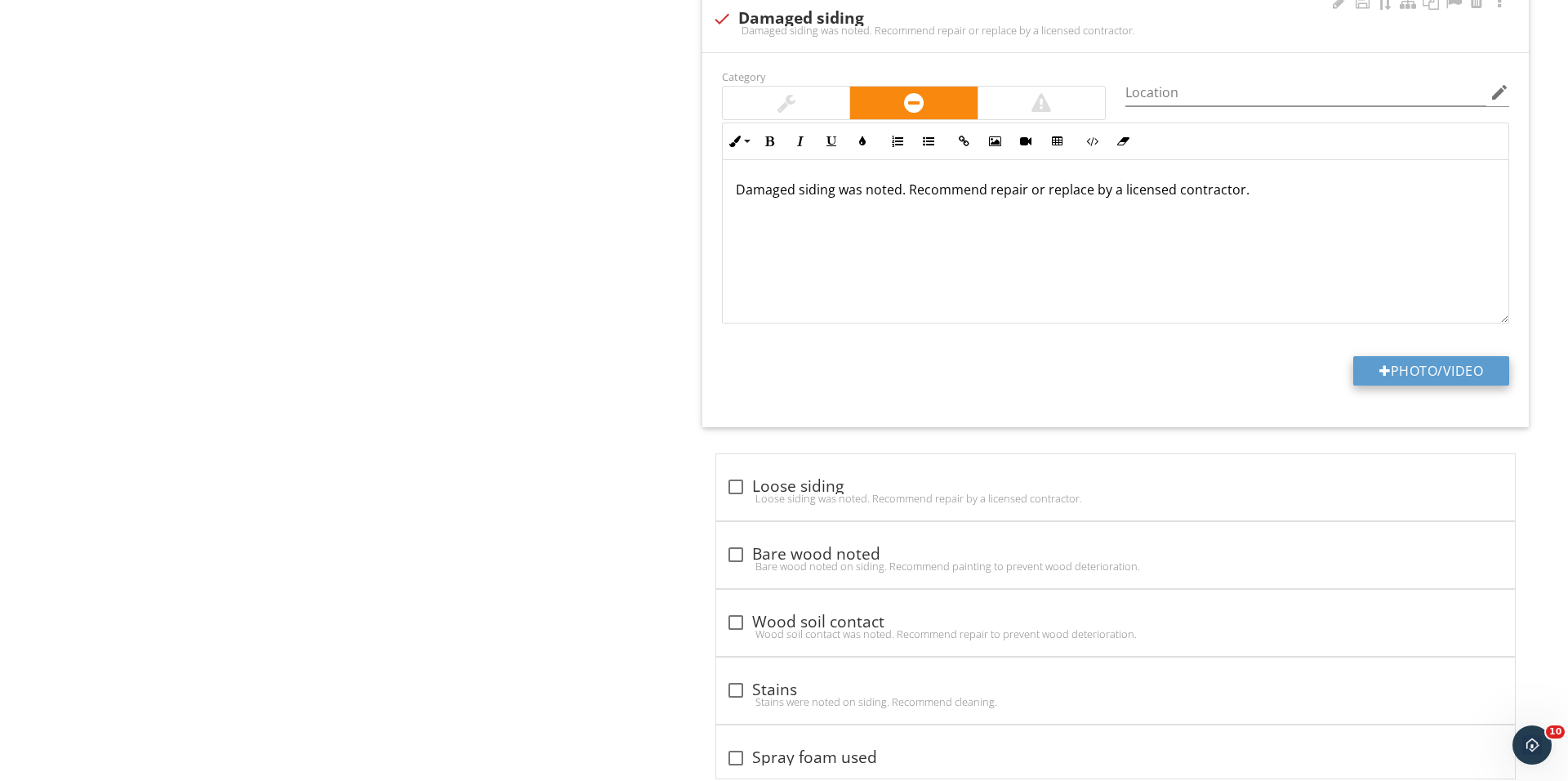
type input "C:\fakepath\IMG_0185.JPG"
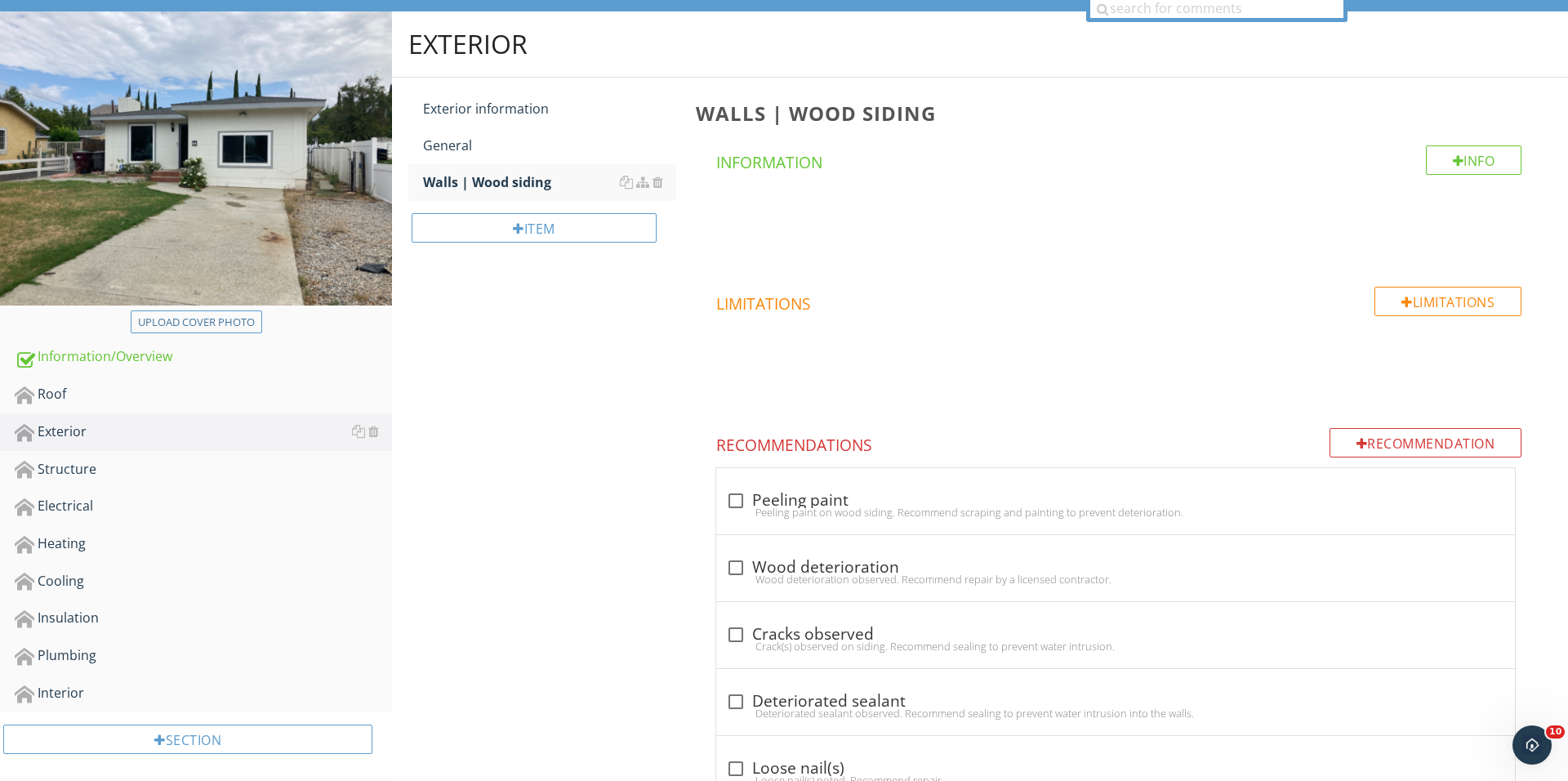
scroll to position [51, 0]
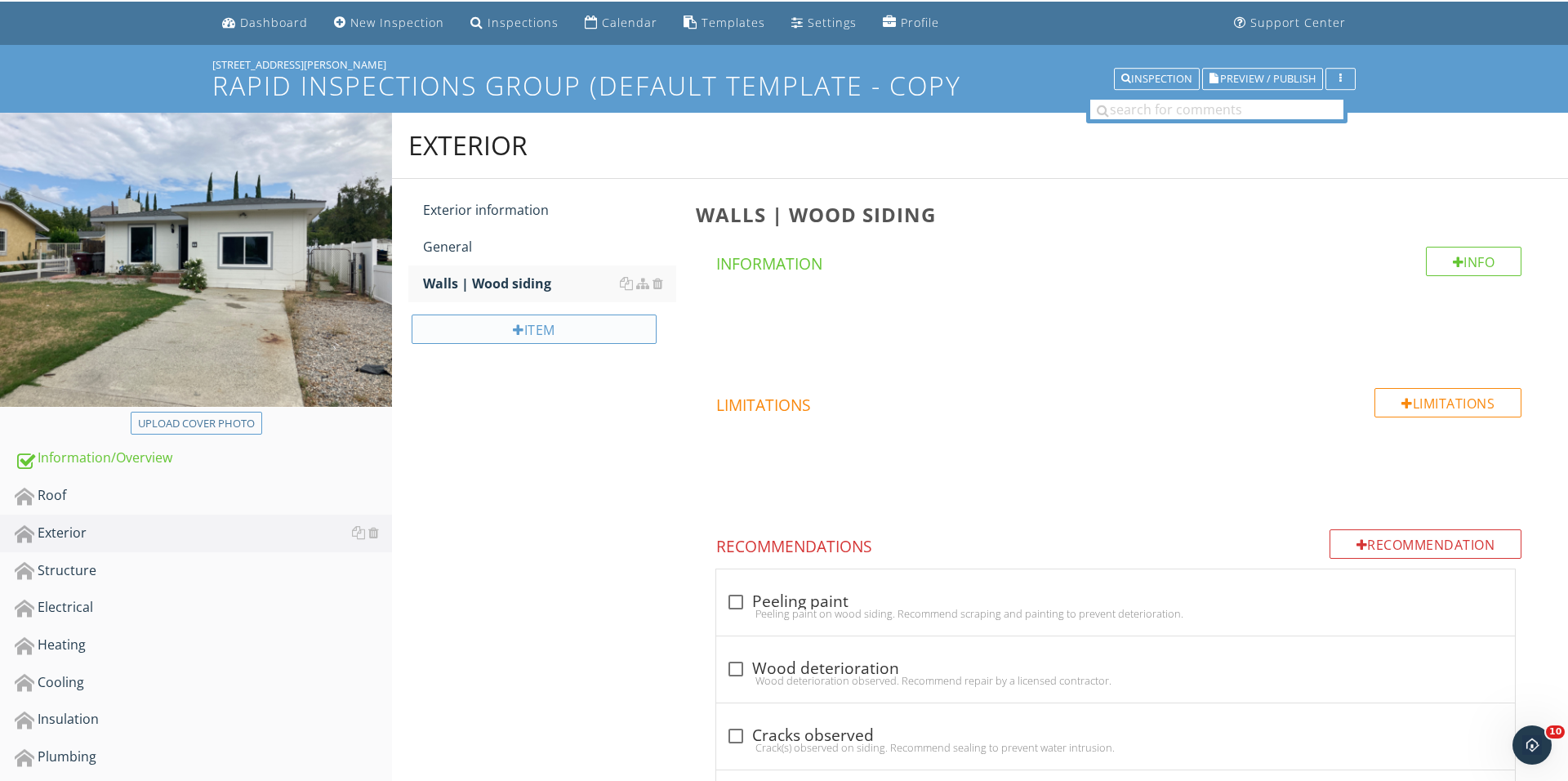
click at [566, 328] on div "Item" at bounding box center [534, 329] width 245 height 29
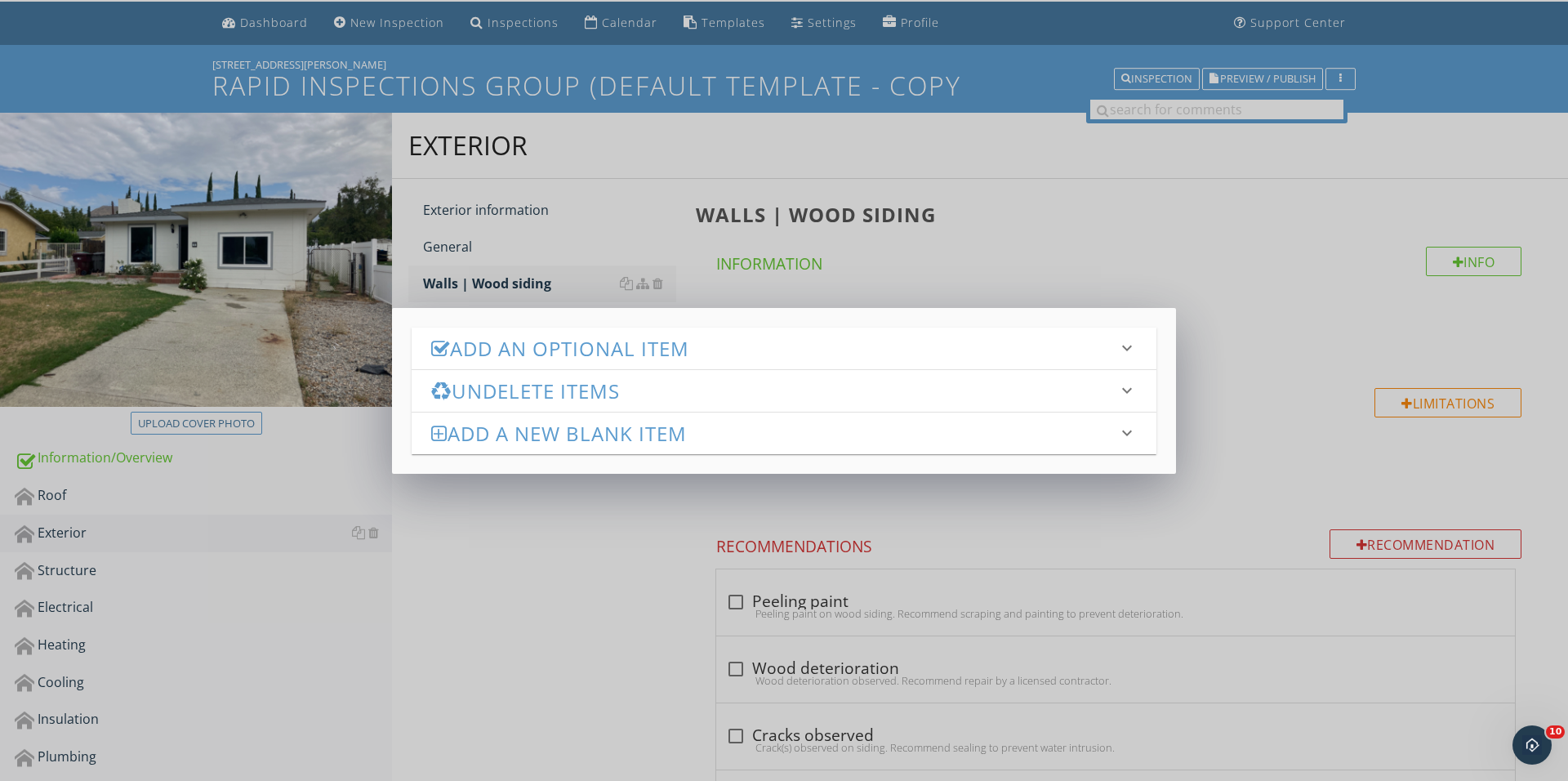
click at [642, 361] on div "Add an Optional Item keyboard_arrow_down" at bounding box center [784, 348] width 744 height 41
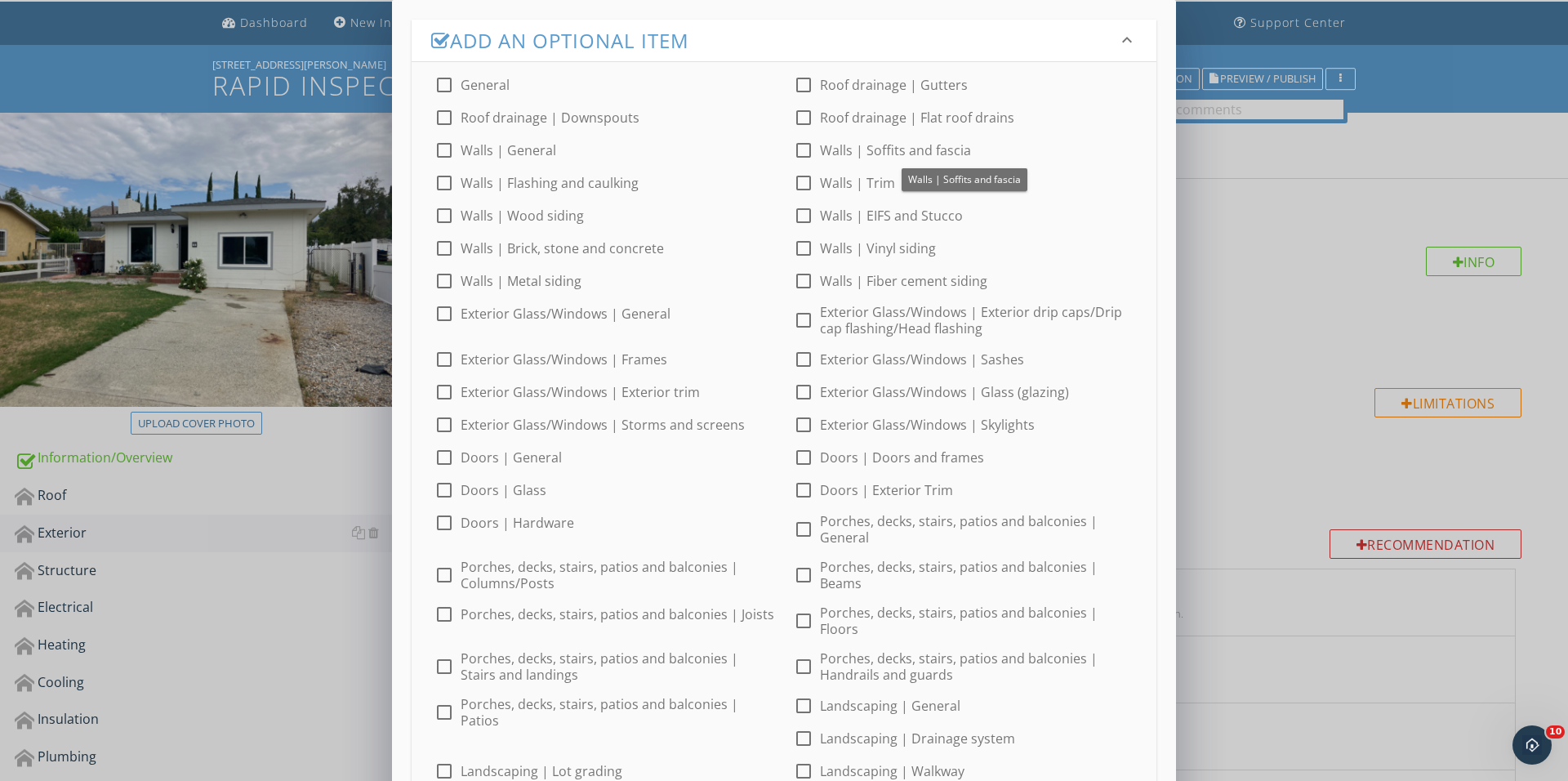
click at [797, 155] on div at bounding box center [803, 150] width 28 height 28
checkbox input "true"
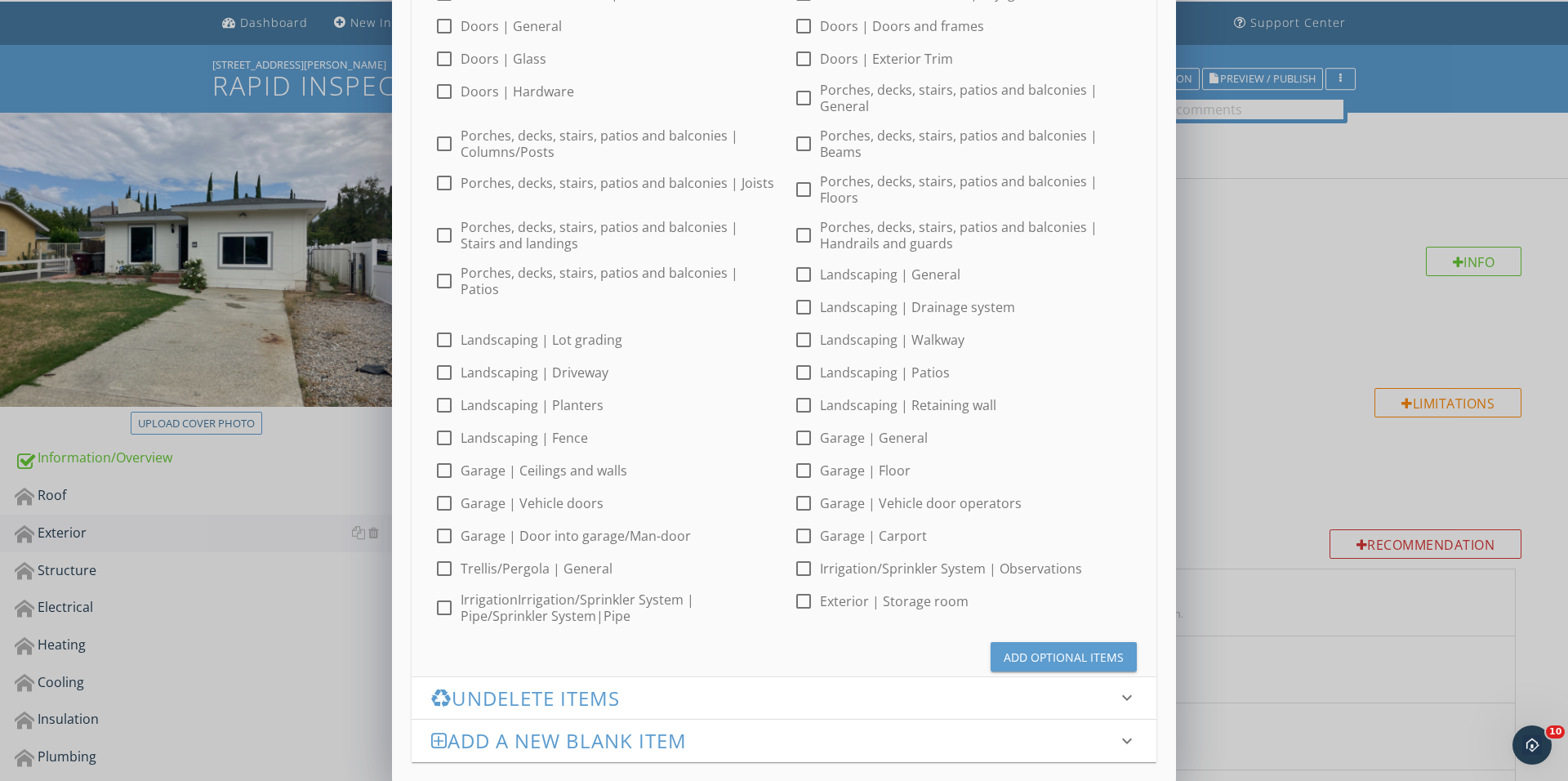
scroll to position [429, 0]
click at [1048, 651] on div "Add Optional Items" at bounding box center [1063, 659] width 120 height 17
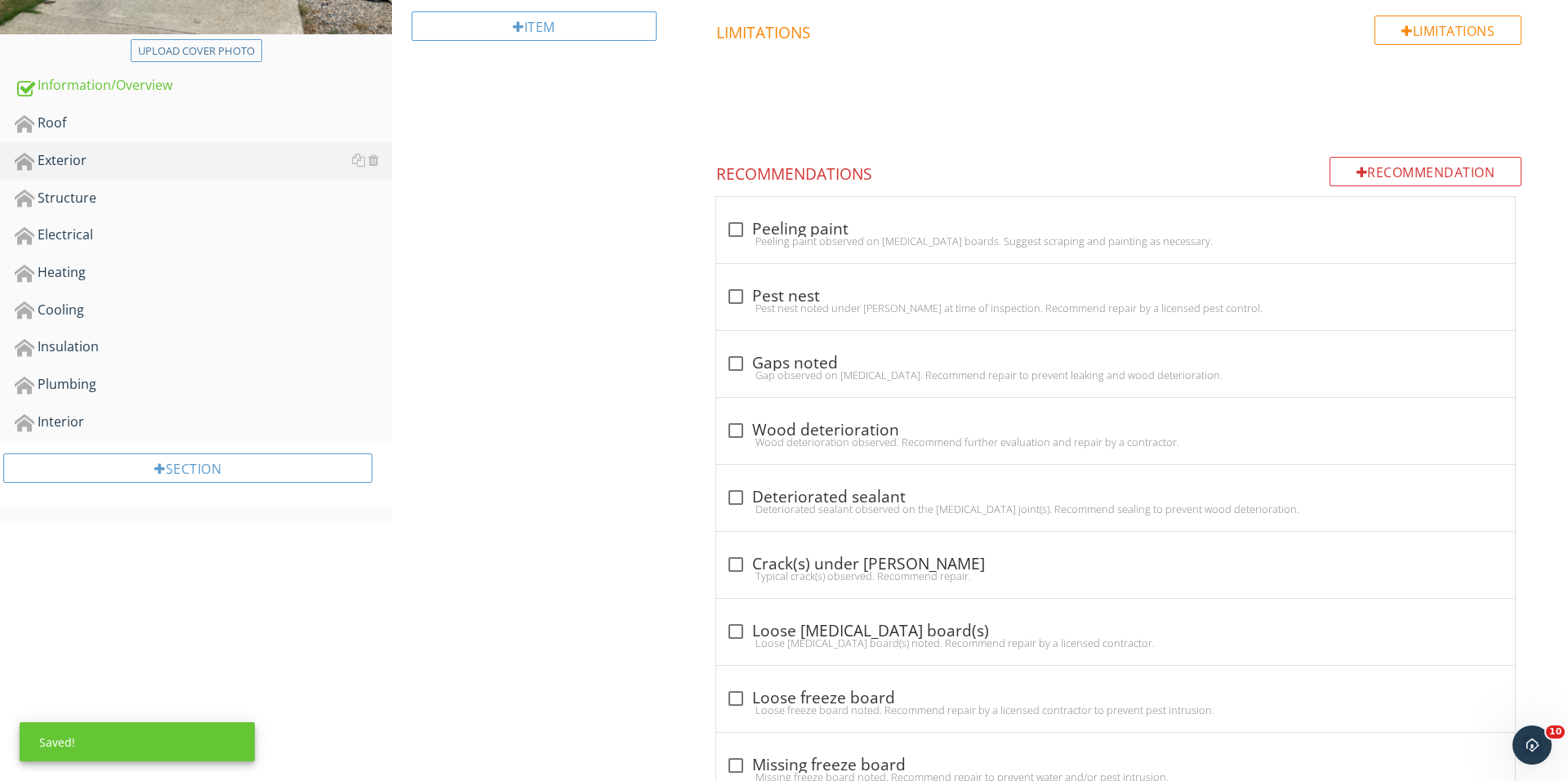
scroll to position [526, 0]
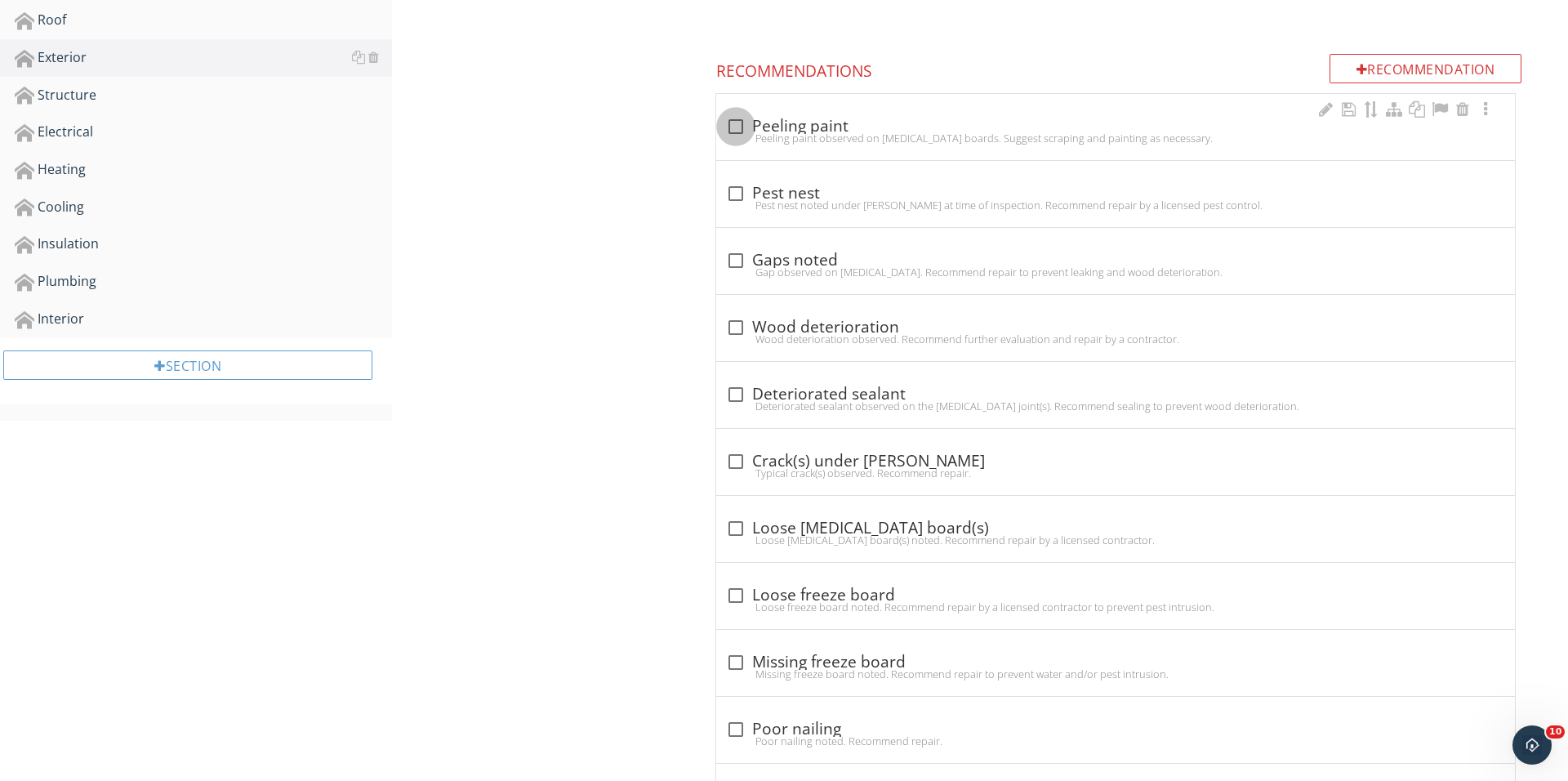
click at [737, 116] on div at bounding box center [736, 127] width 28 height 28
checkbox input "true"
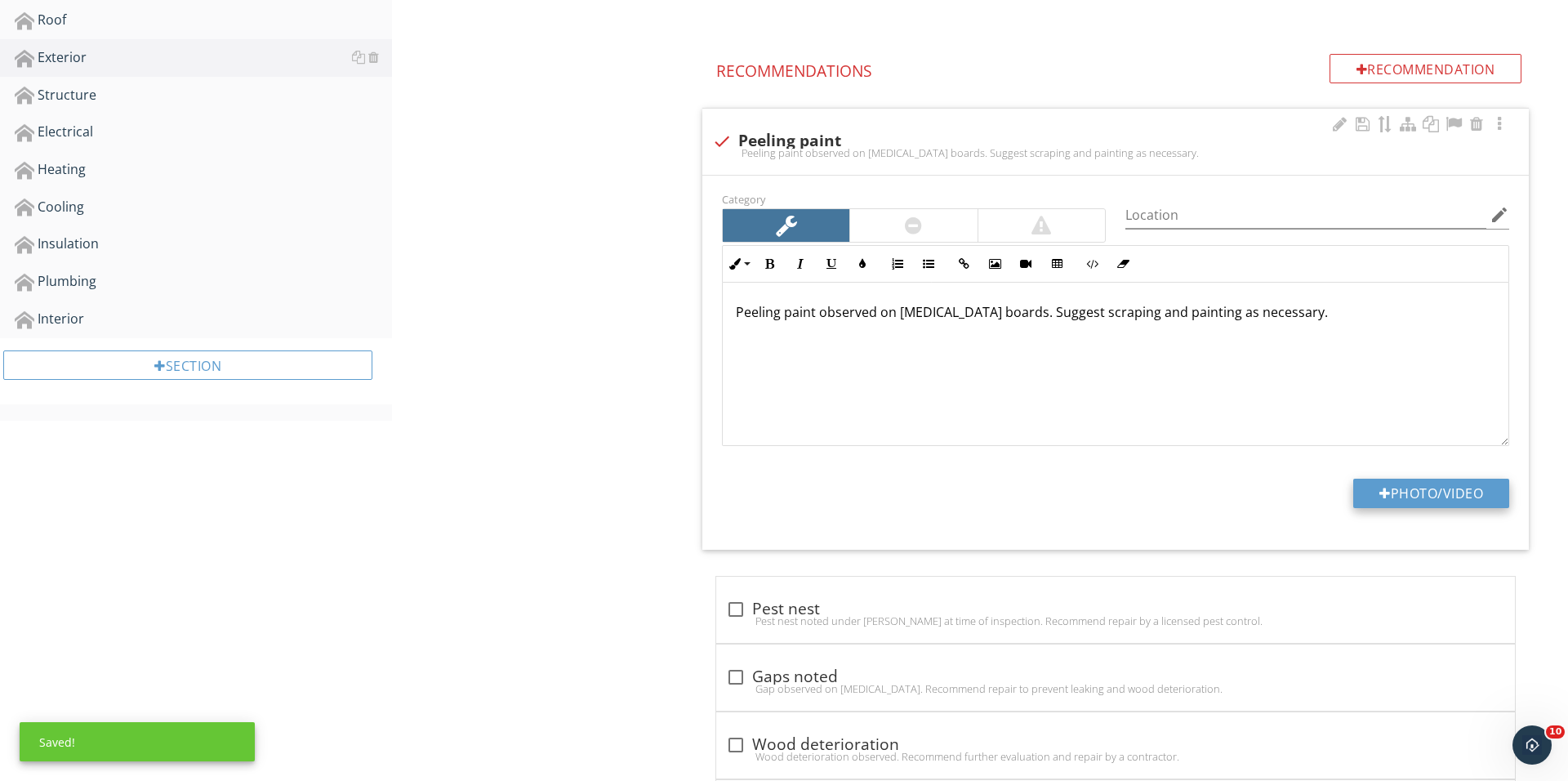
click at [1398, 505] on button "Photo/Video" at bounding box center [1430, 493] width 156 height 29
type input "C:\fakepath\IMG_0187.JPG"
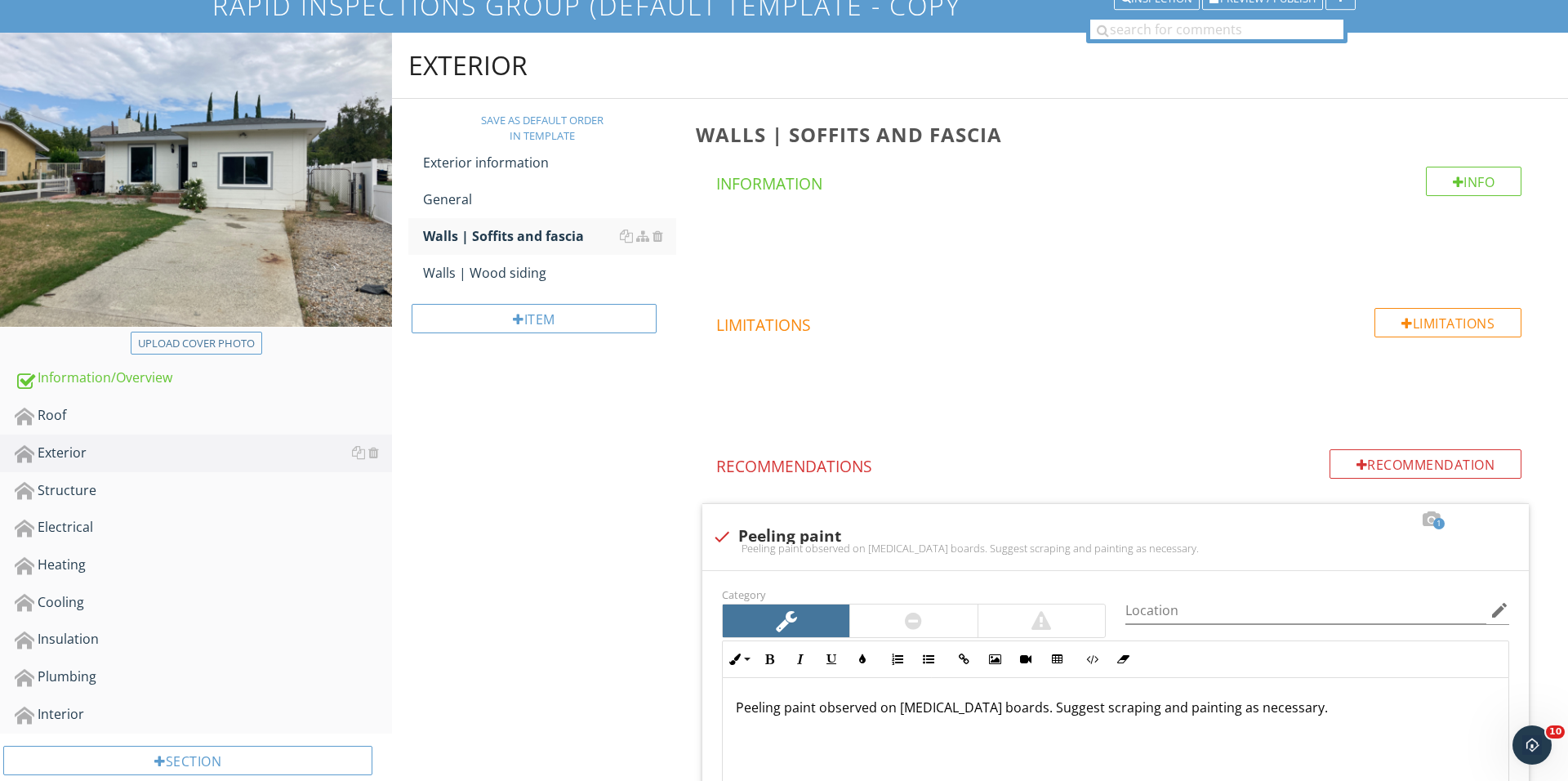
scroll to position [147, 0]
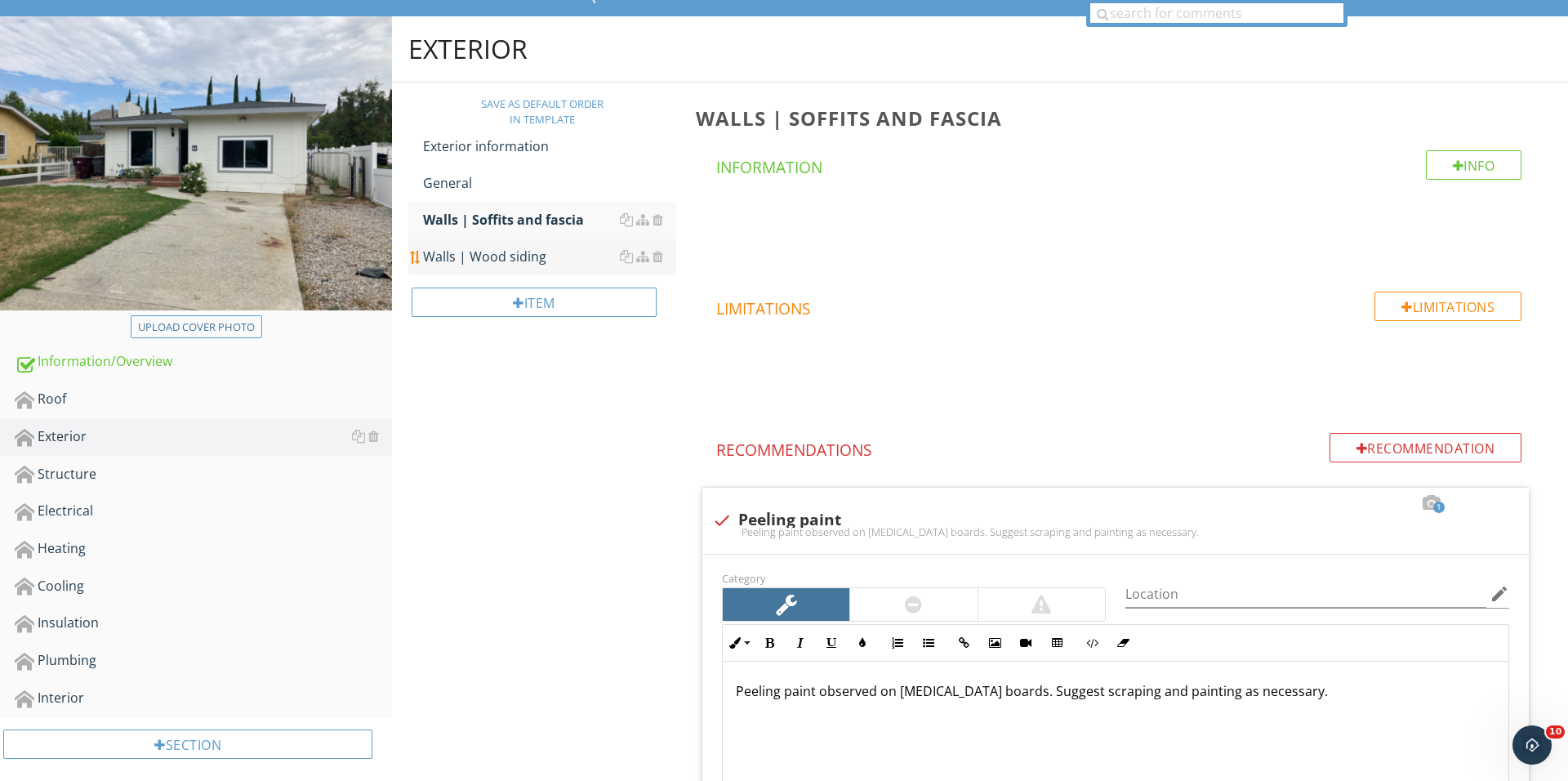
click at [526, 257] on div "Walls | Wood siding" at bounding box center [550, 256] width 253 height 20
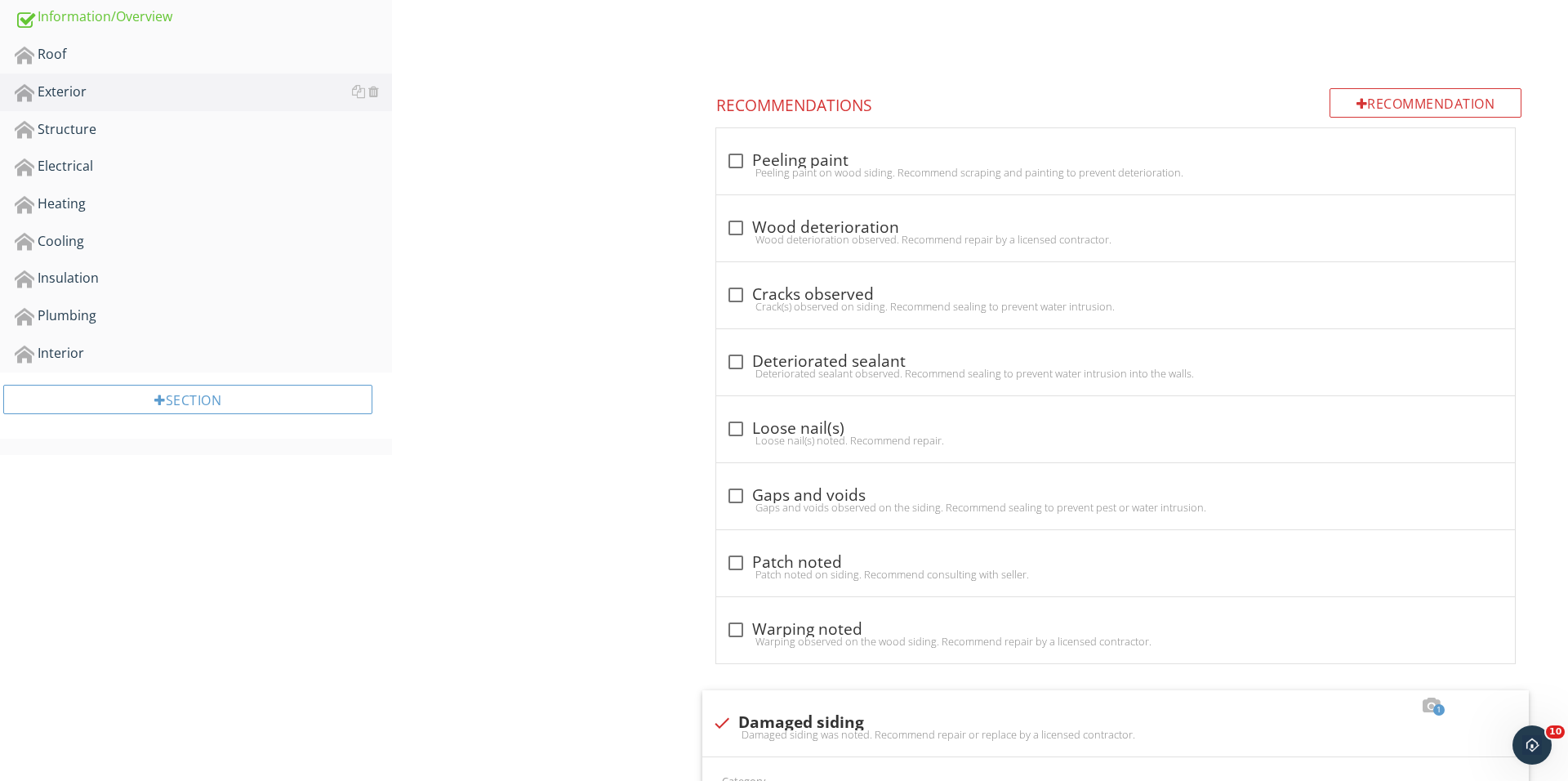
scroll to position [810, 0]
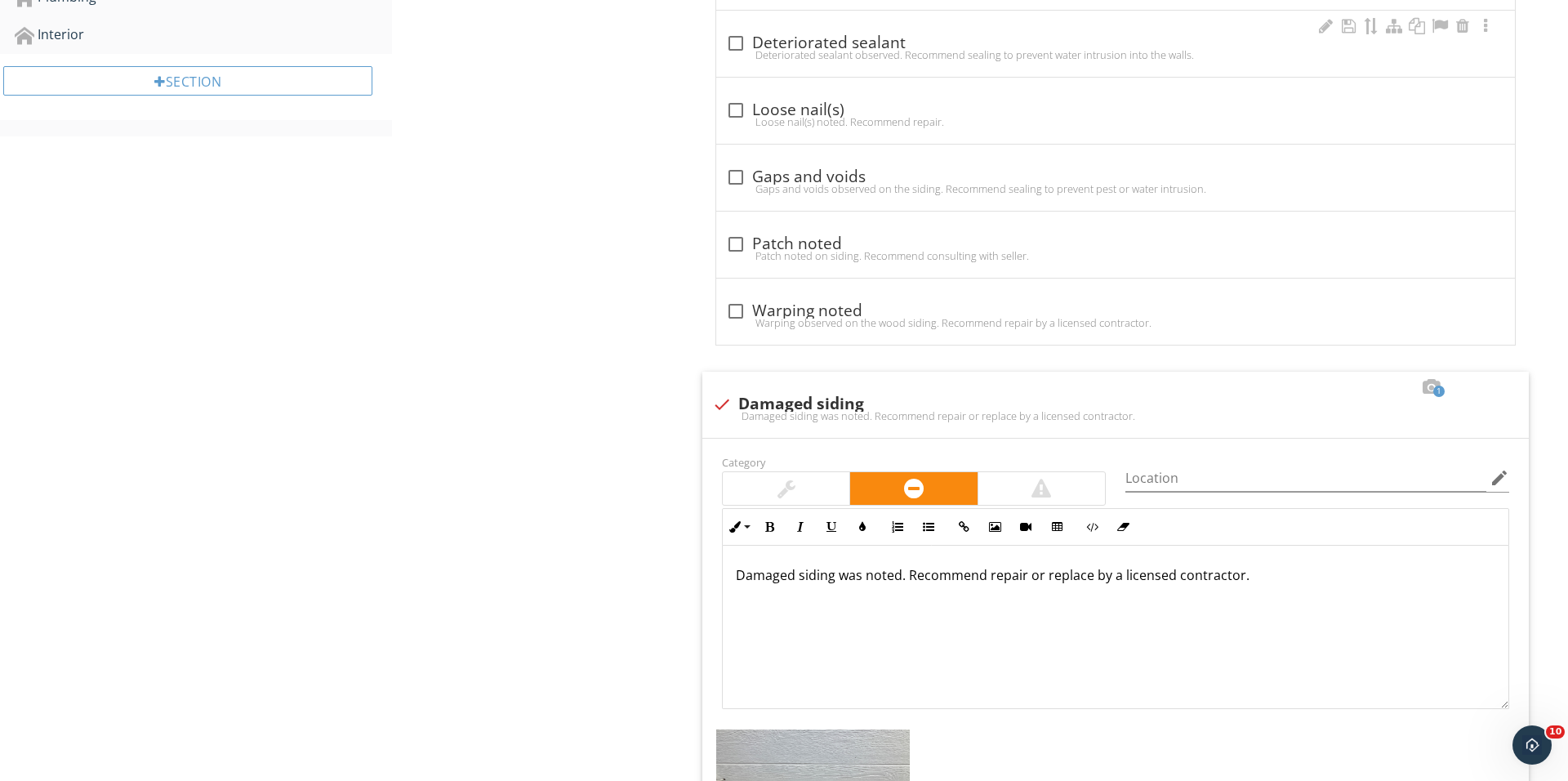
click at [730, 66] on div "check_box_outline_blank Deteriorated sealant Deteriorated sealant observed. Rec…" at bounding box center [1115, 43] width 799 height 66
checkbox input "true"
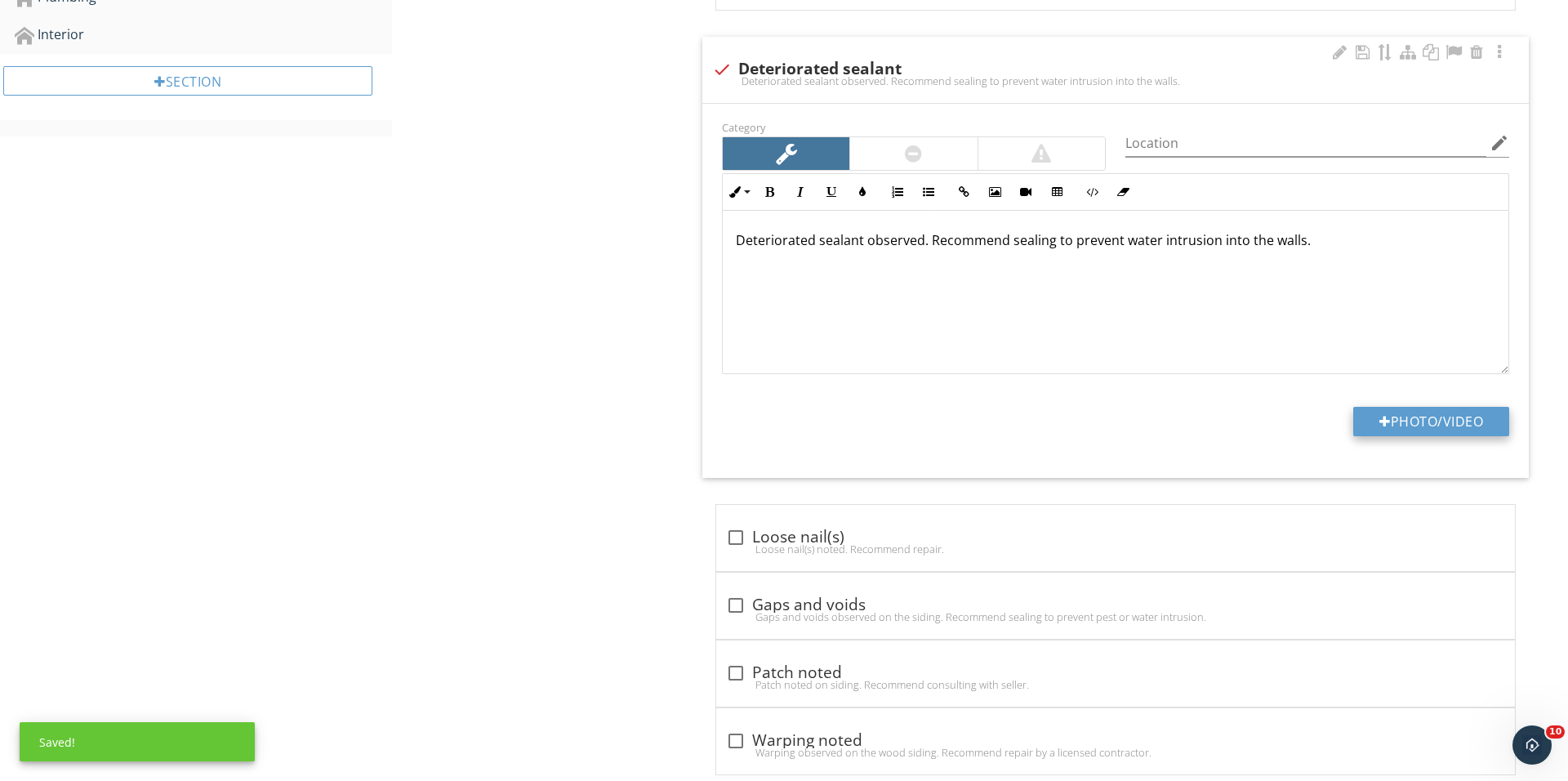
click at [1378, 414] on button "Photo/Video" at bounding box center [1430, 422] width 156 height 29
type input "C:\fakepath\IMG_0189.JPG"
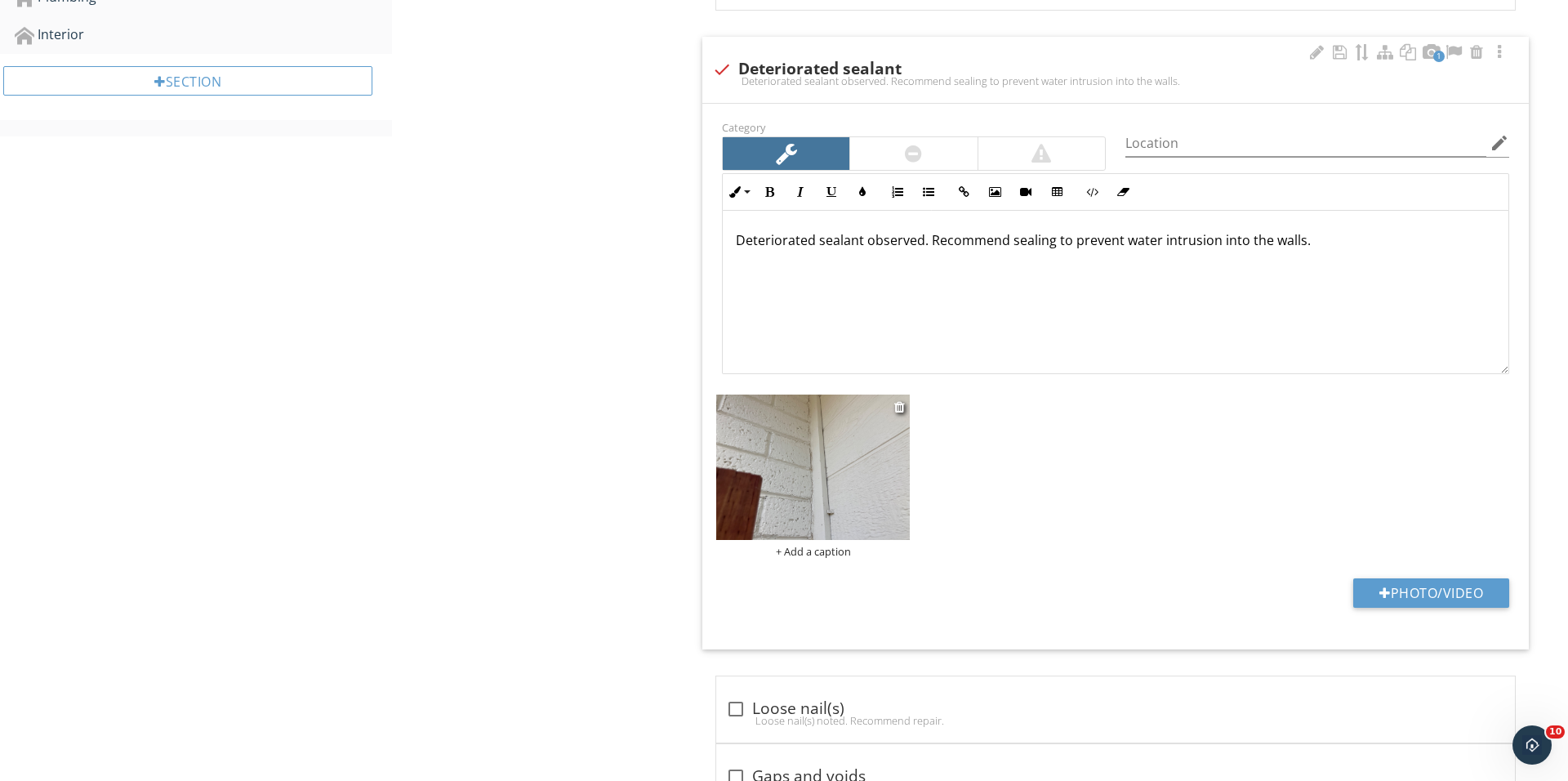
click at [847, 488] on img at bounding box center [812, 467] width 194 height 146
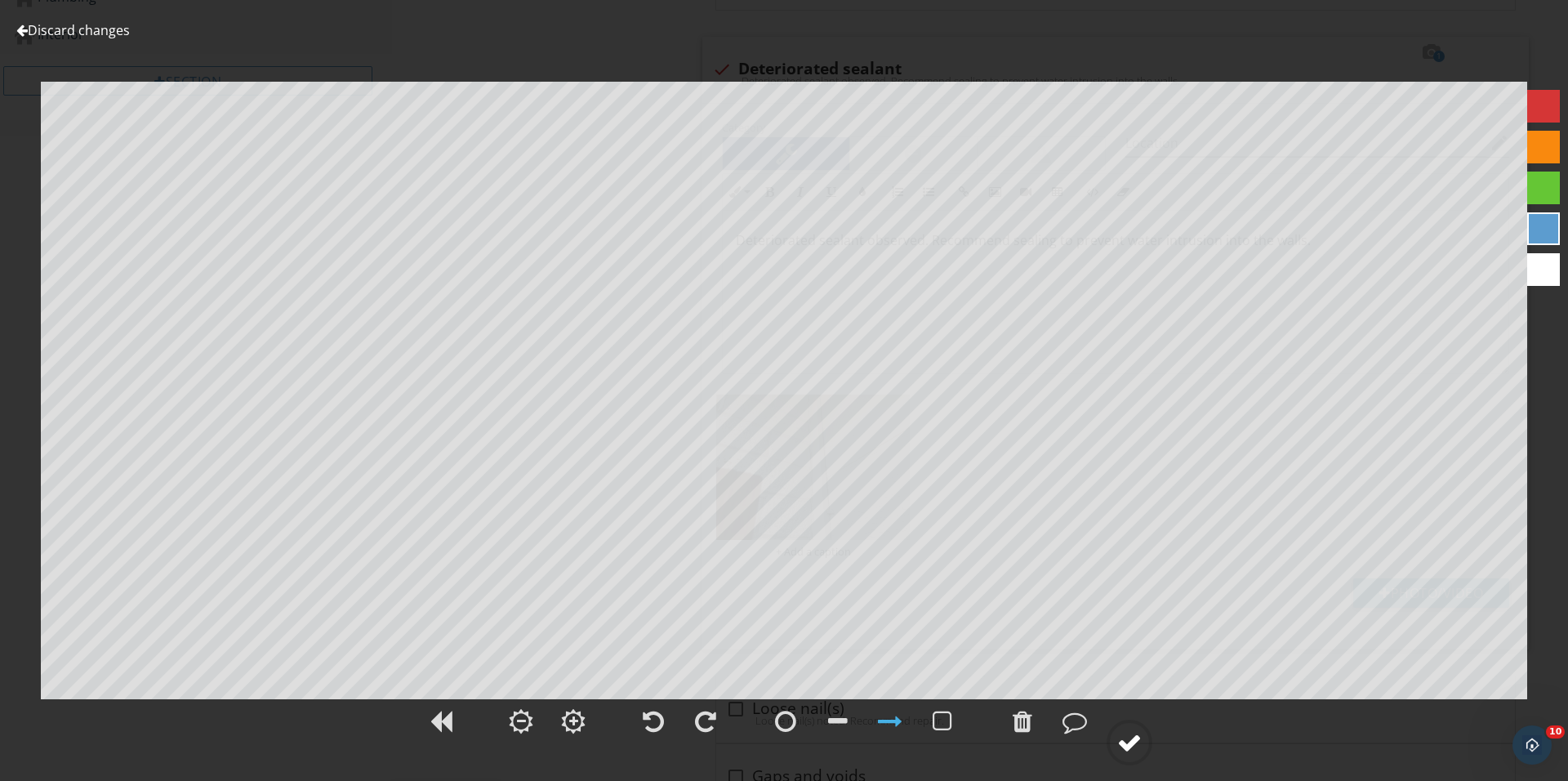
click at [1128, 736] on div at bounding box center [1129, 742] width 24 height 24
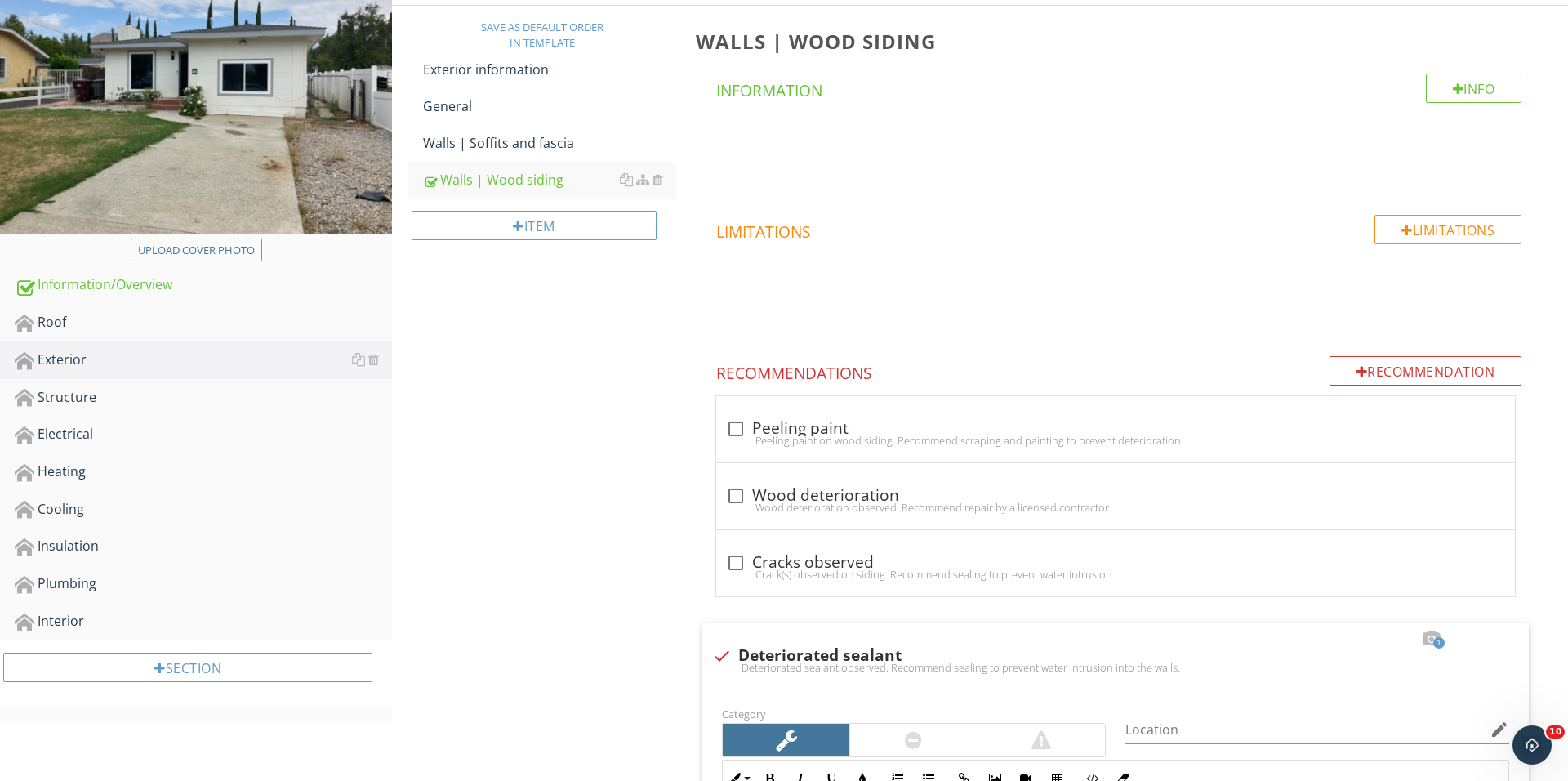
scroll to position [255, 0]
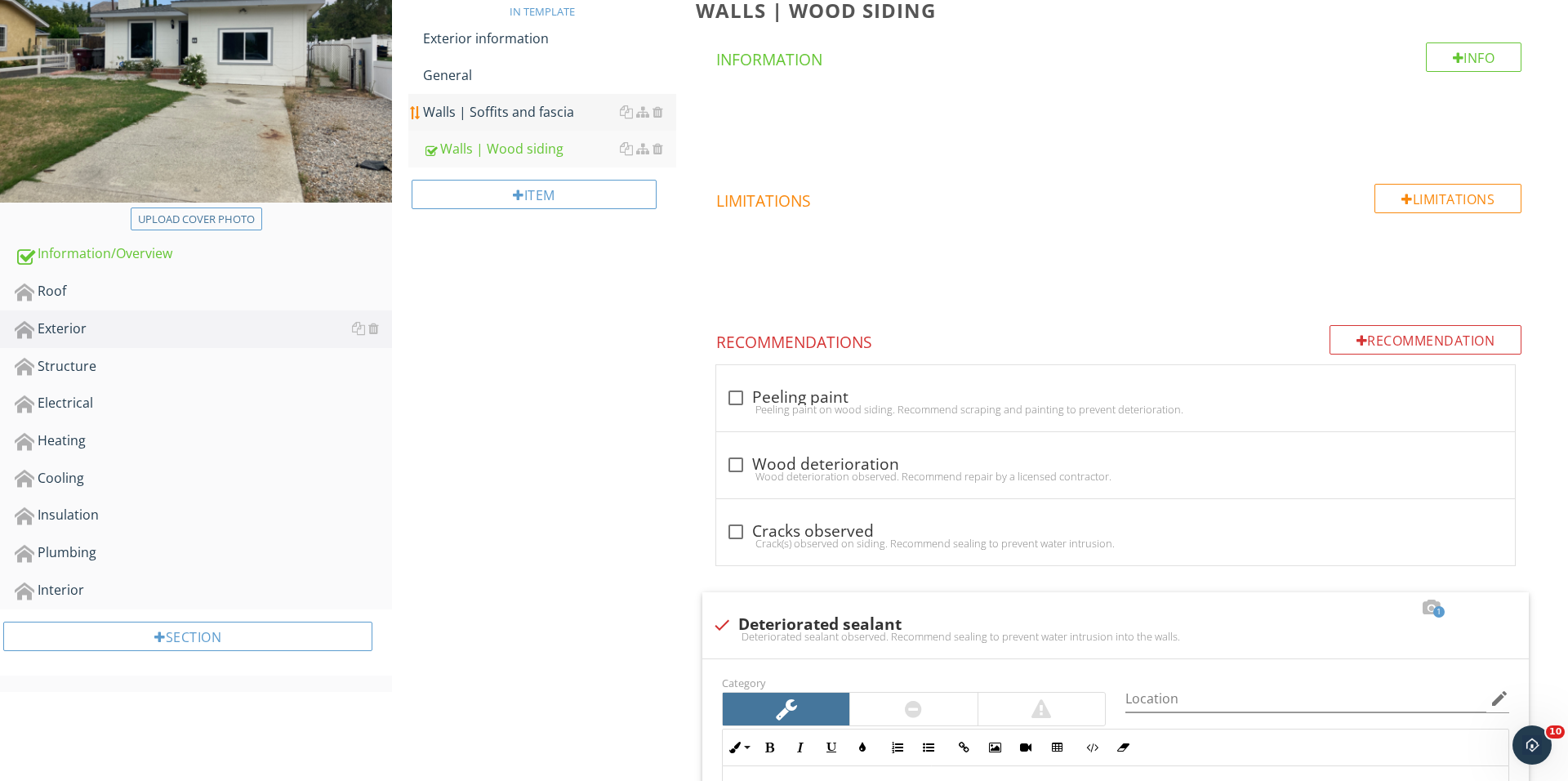
click at [570, 122] on link "Walls | Soffits and fascia" at bounding box center [550, 112] width 253 height 36
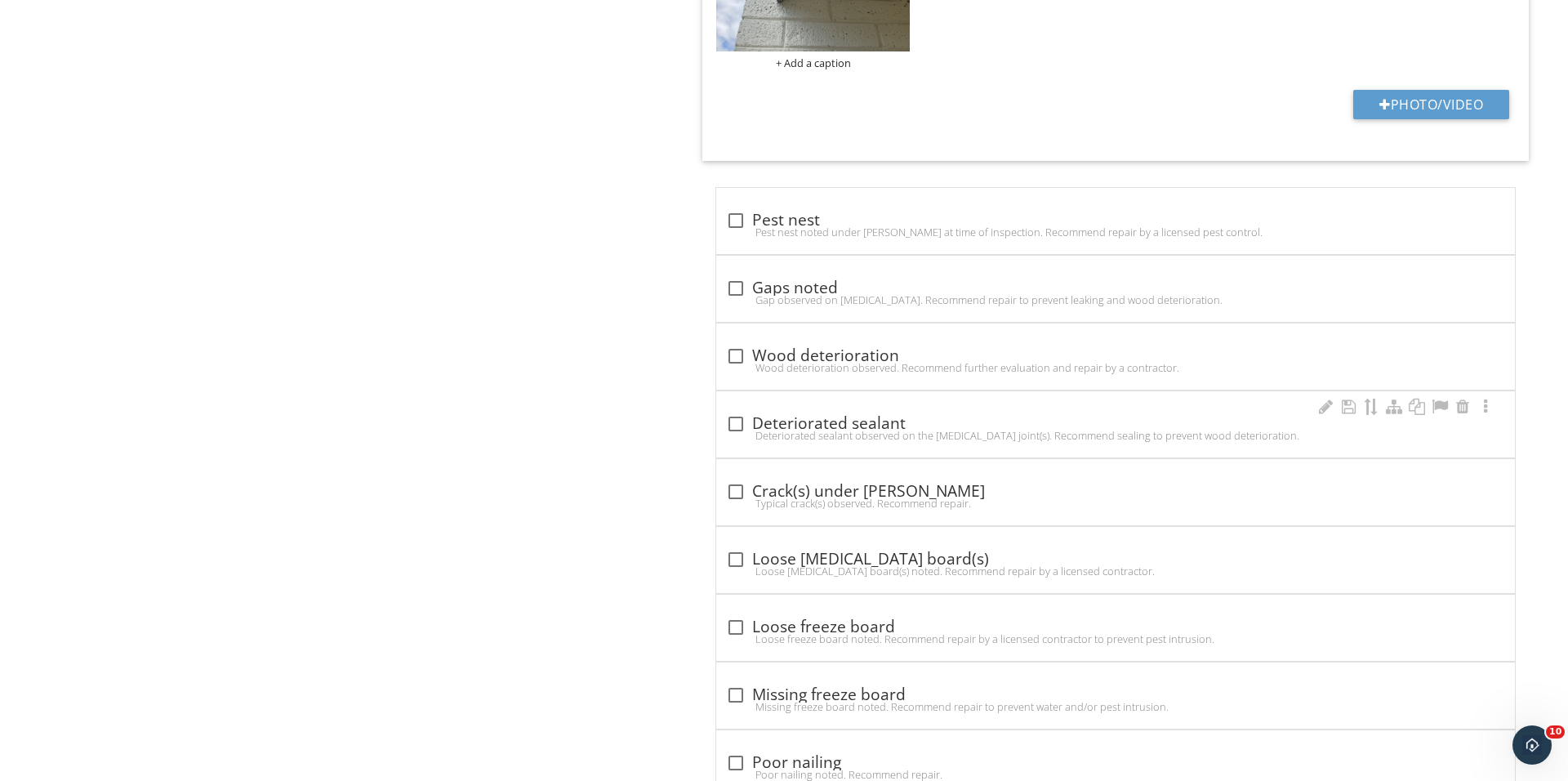
click at [740, 413] on div at bounding box center [736, 424] width 28 height 28
checkbox input "true"
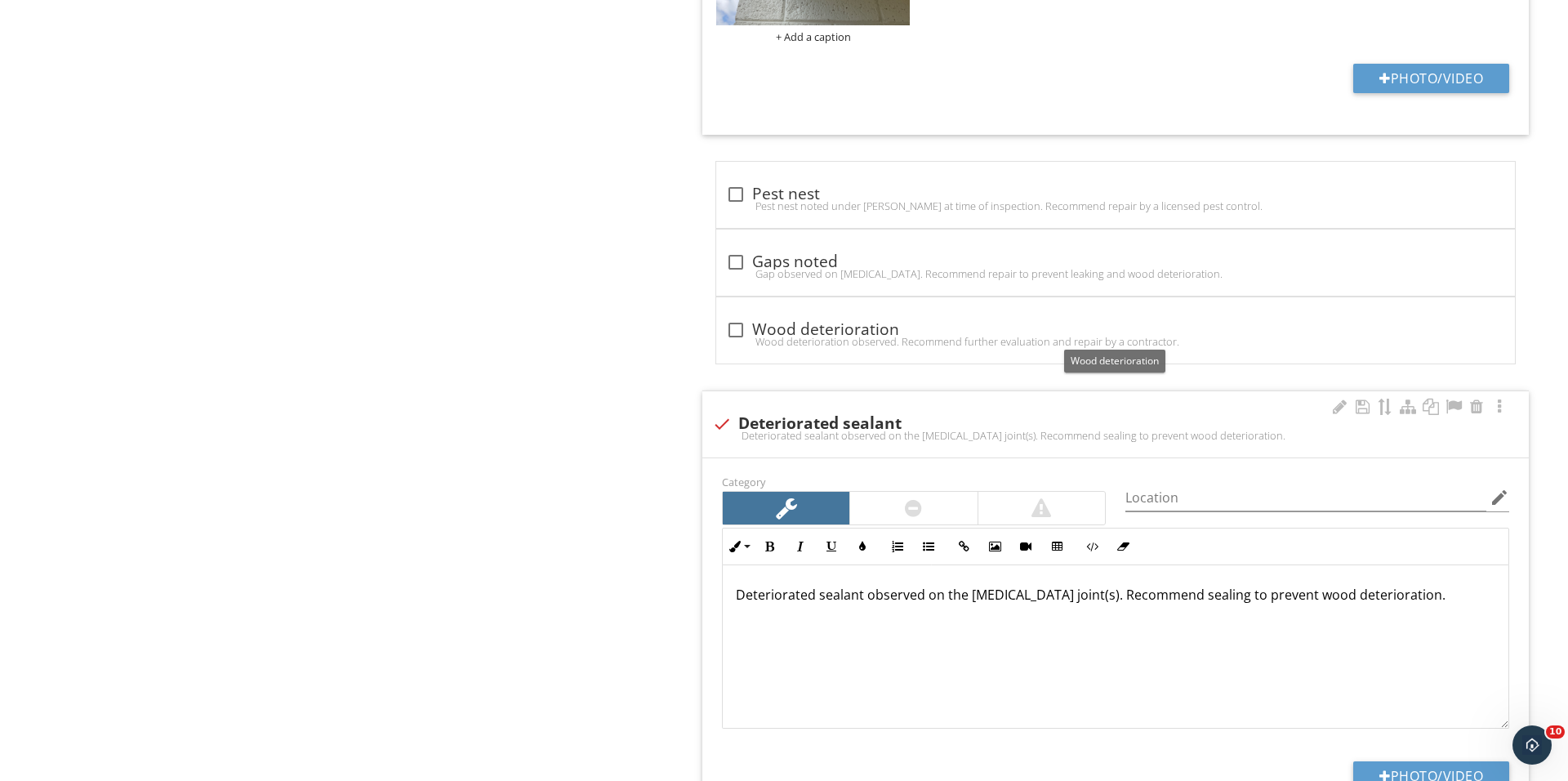
scroll to position [1385, 0]
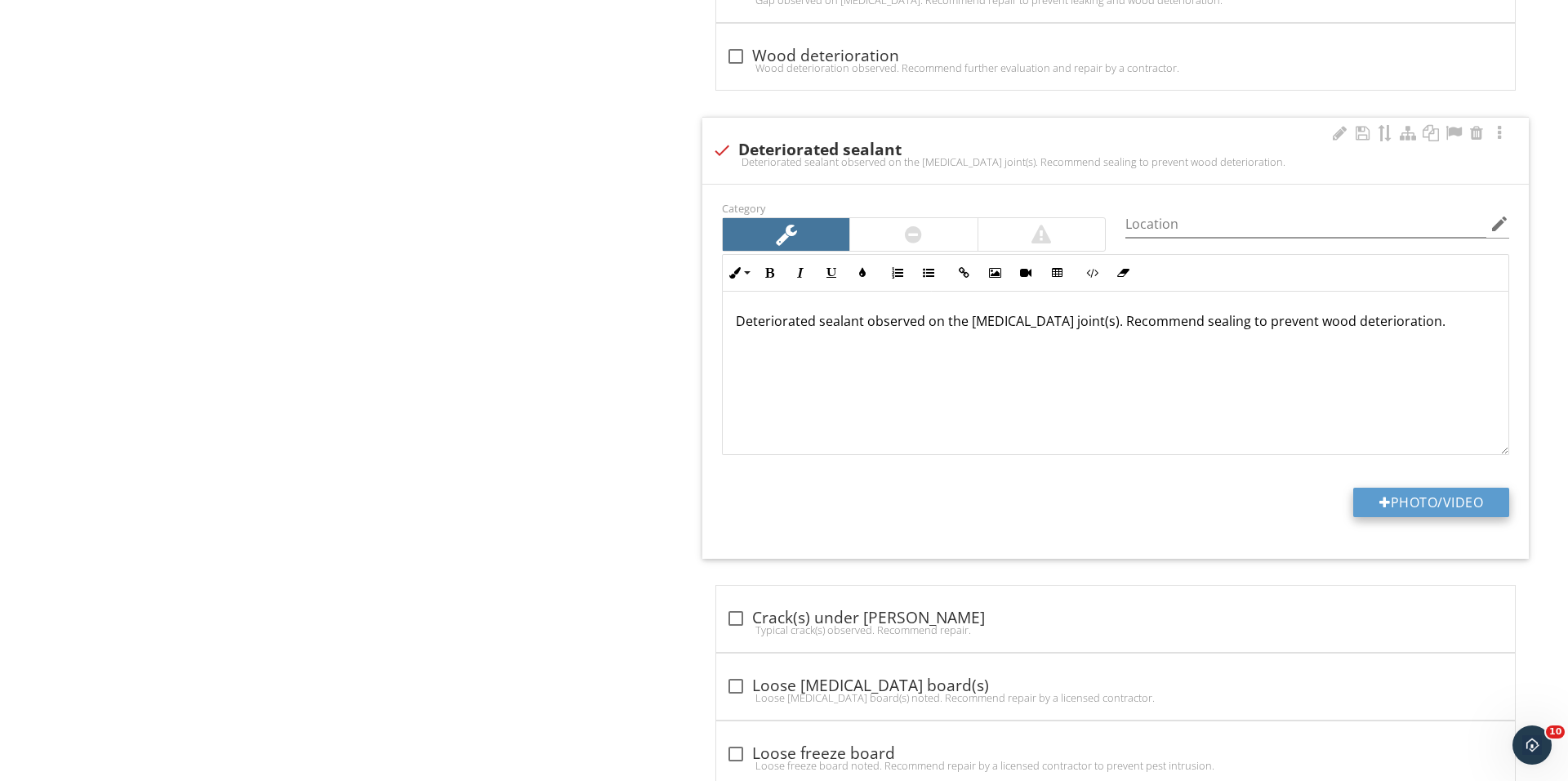
click at [1383, 504] on div at bounding box center [1384, 502] width 11 height 13
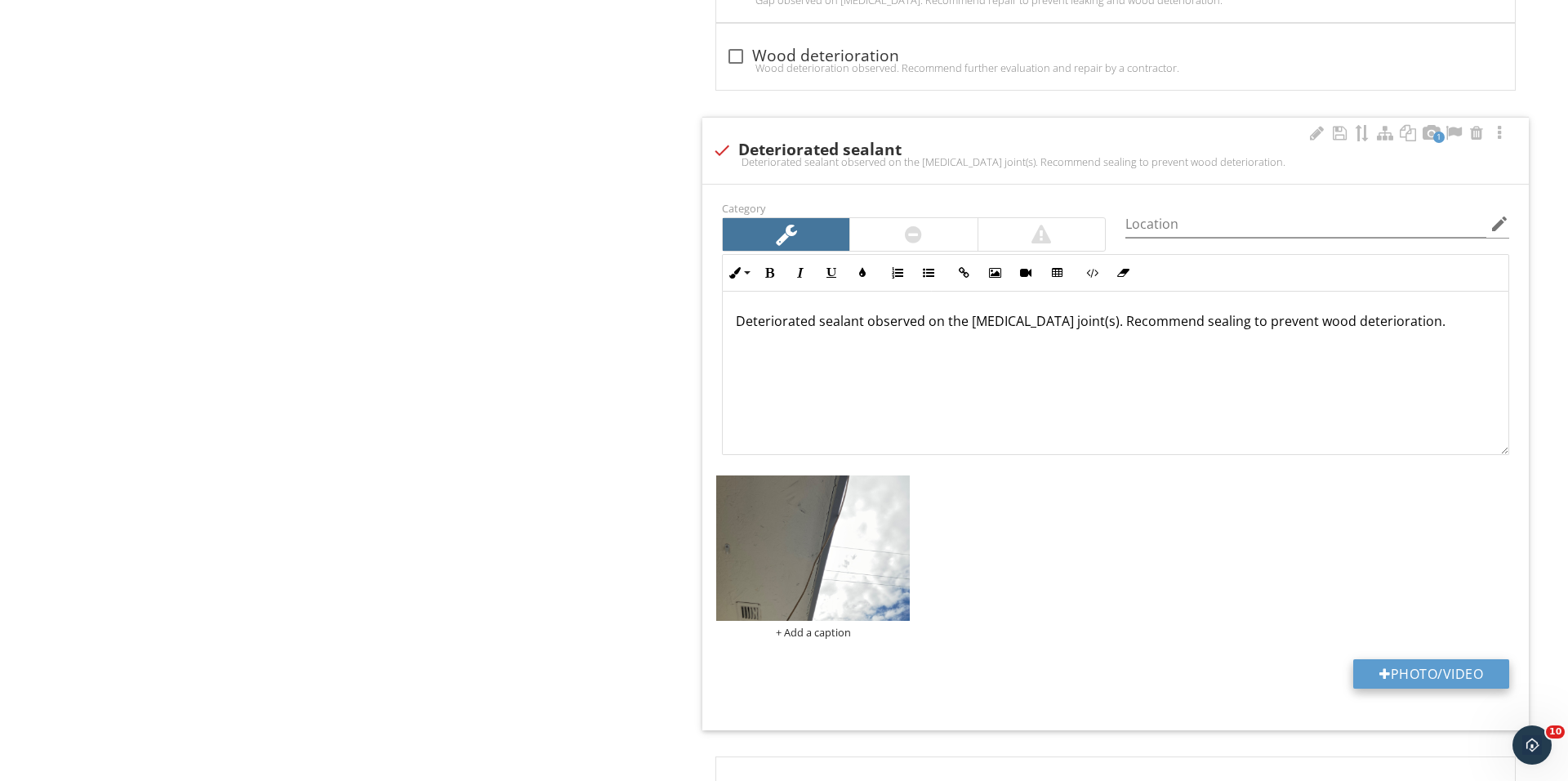
click at [1393, 680] on button "Photo/Video" at bounding box center [1430, 674] width 156 height 29
type input "C:\fakepath\IMG_0197.JPG"
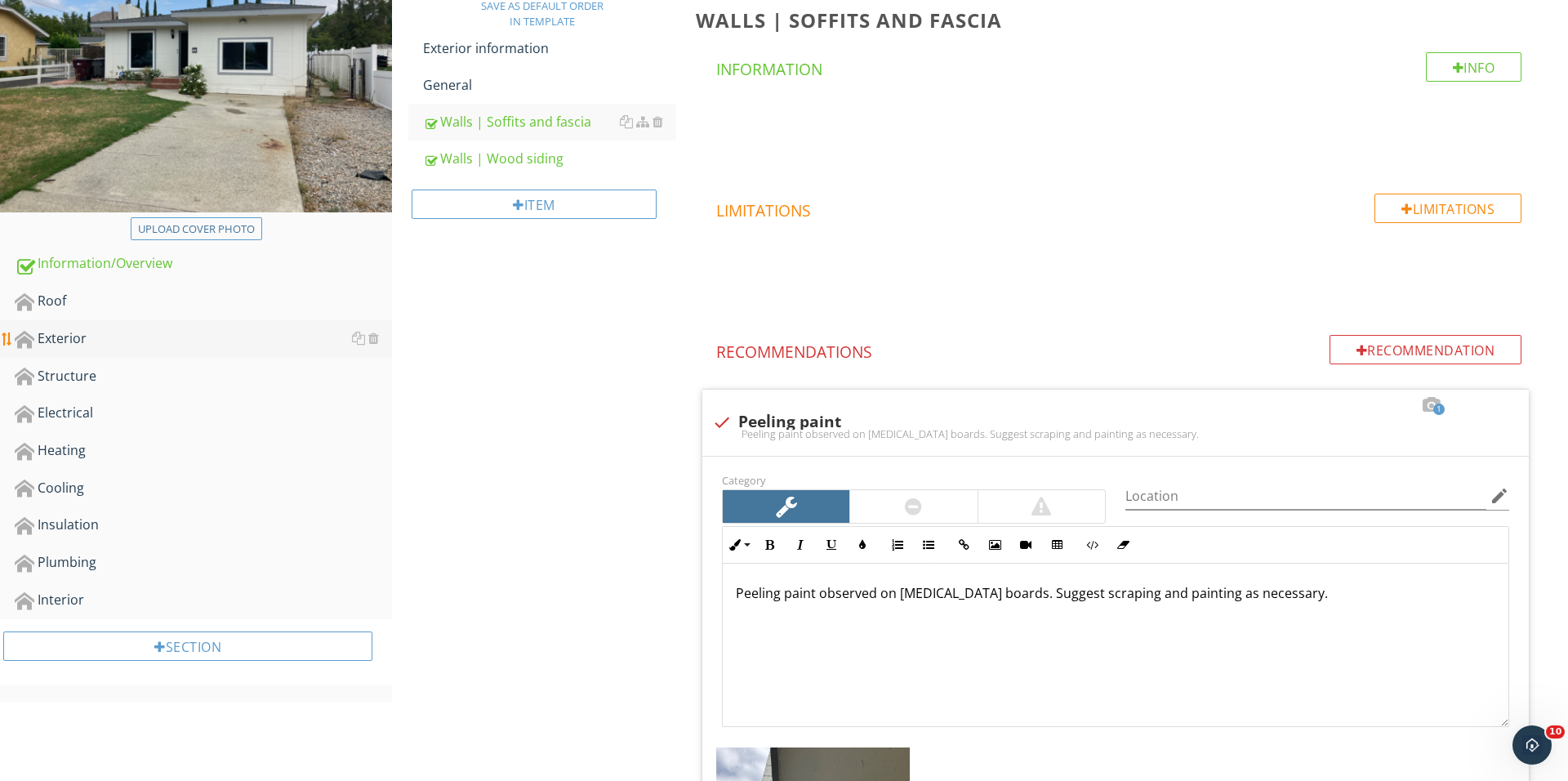
scroll to position [245, 0]
click at [544, 145] on link "Walls | Wood siding" at bounding box center [550, 159] width 253 height 36
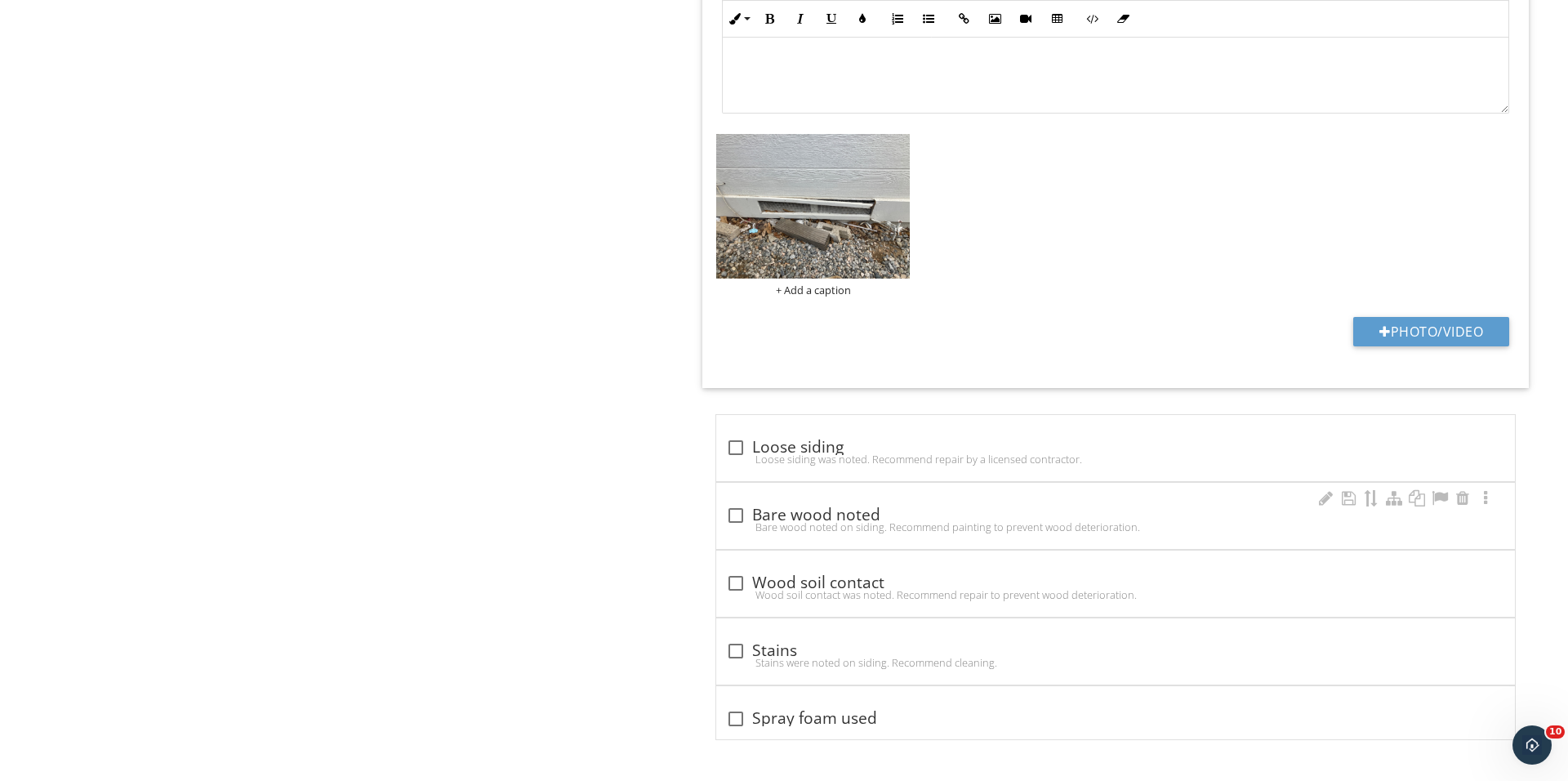
scroll to position [2016, 0]
click at [722, 456] on div "check_box_outline_blank Loose siding Loose siding was noted. Recommend repair b…" at bounding box center [1115, 447] width 799 height 66
checkbox input "true"
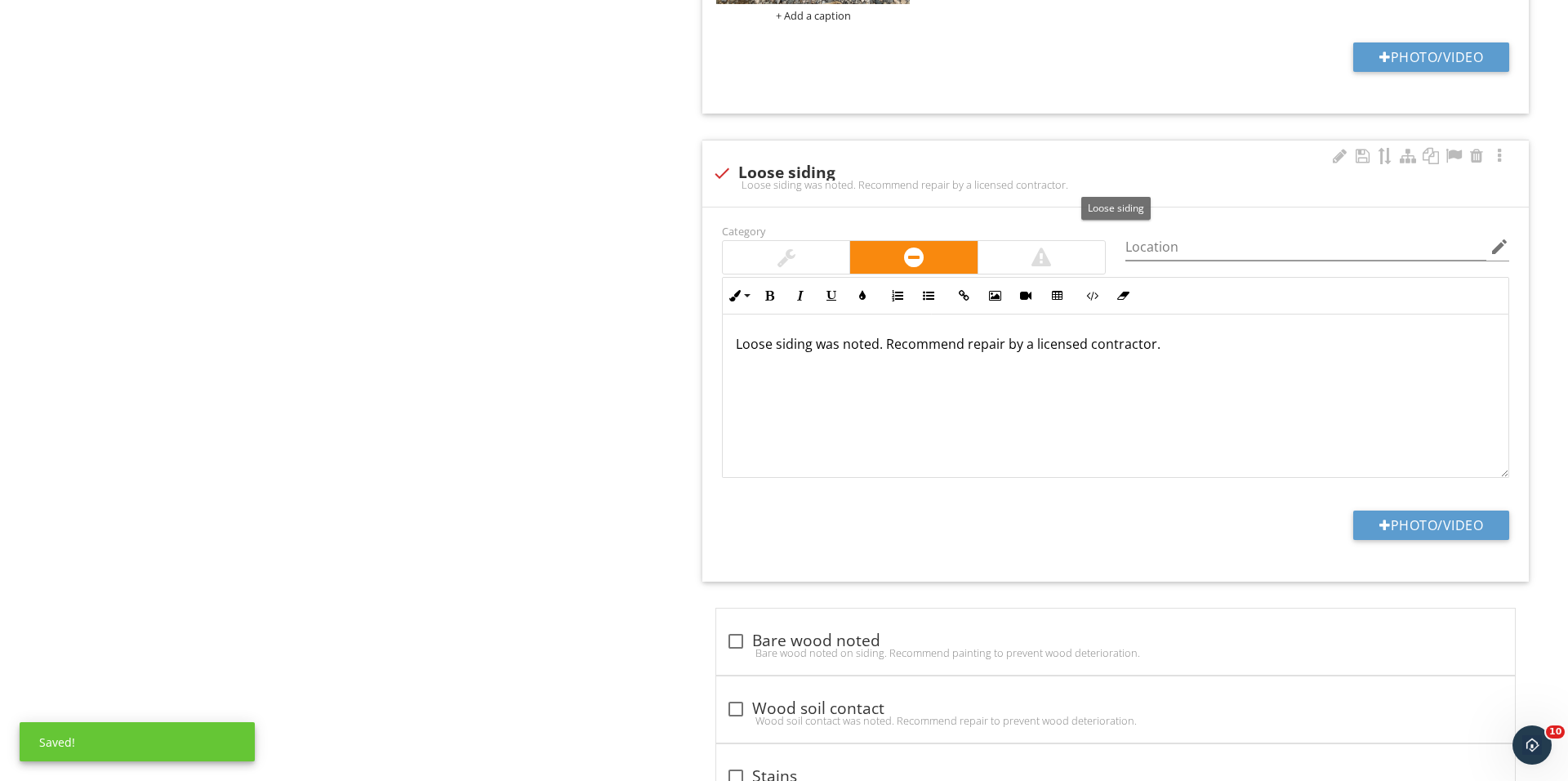
scroll to position [2354, 0]
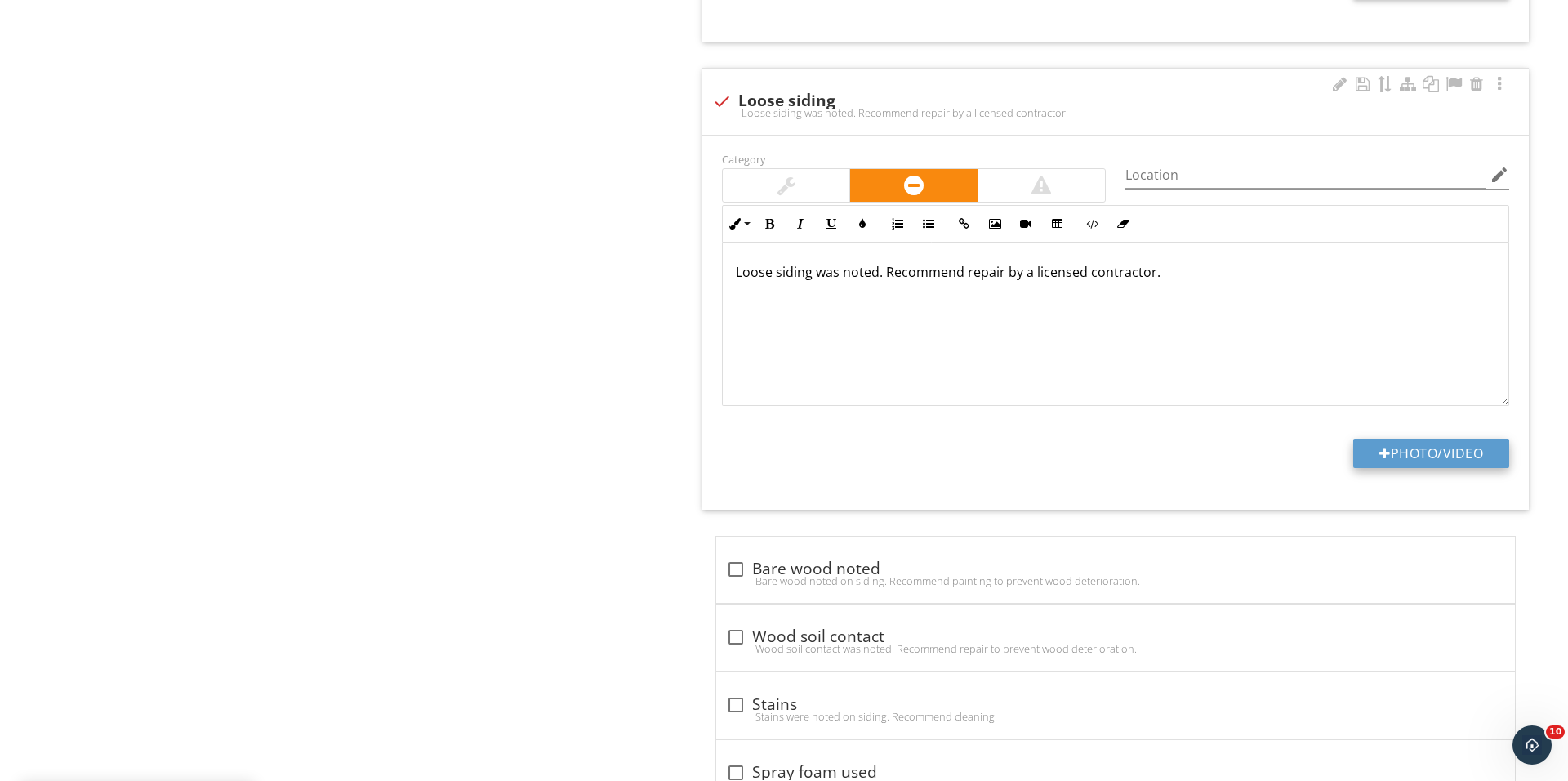
click at [1383, 460] on div at bounding box center [1384, 453] width 11 height 13
type input "C:\fakepath\IMG_0202.JPG"
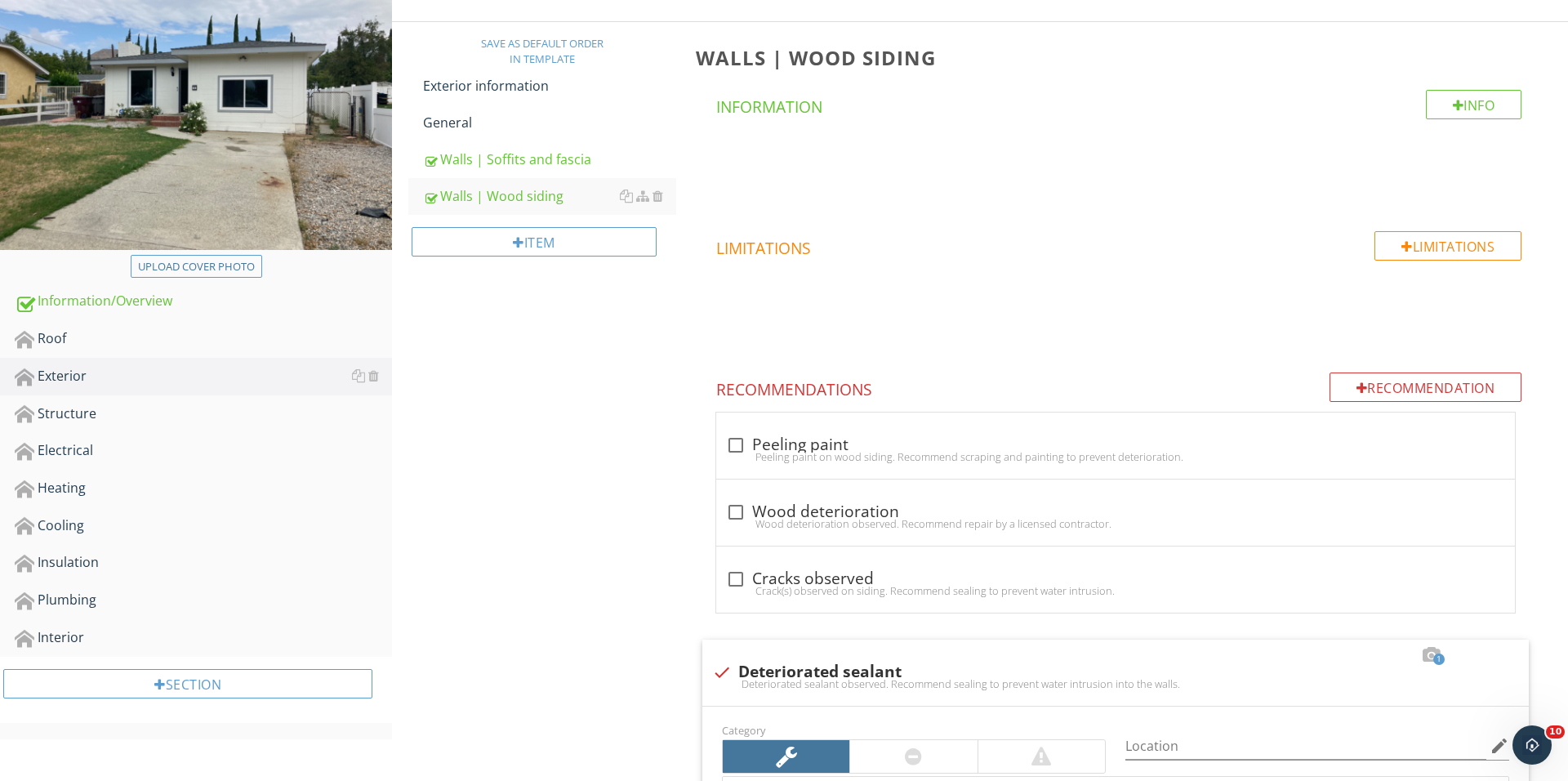
scroll to position [171, 0]
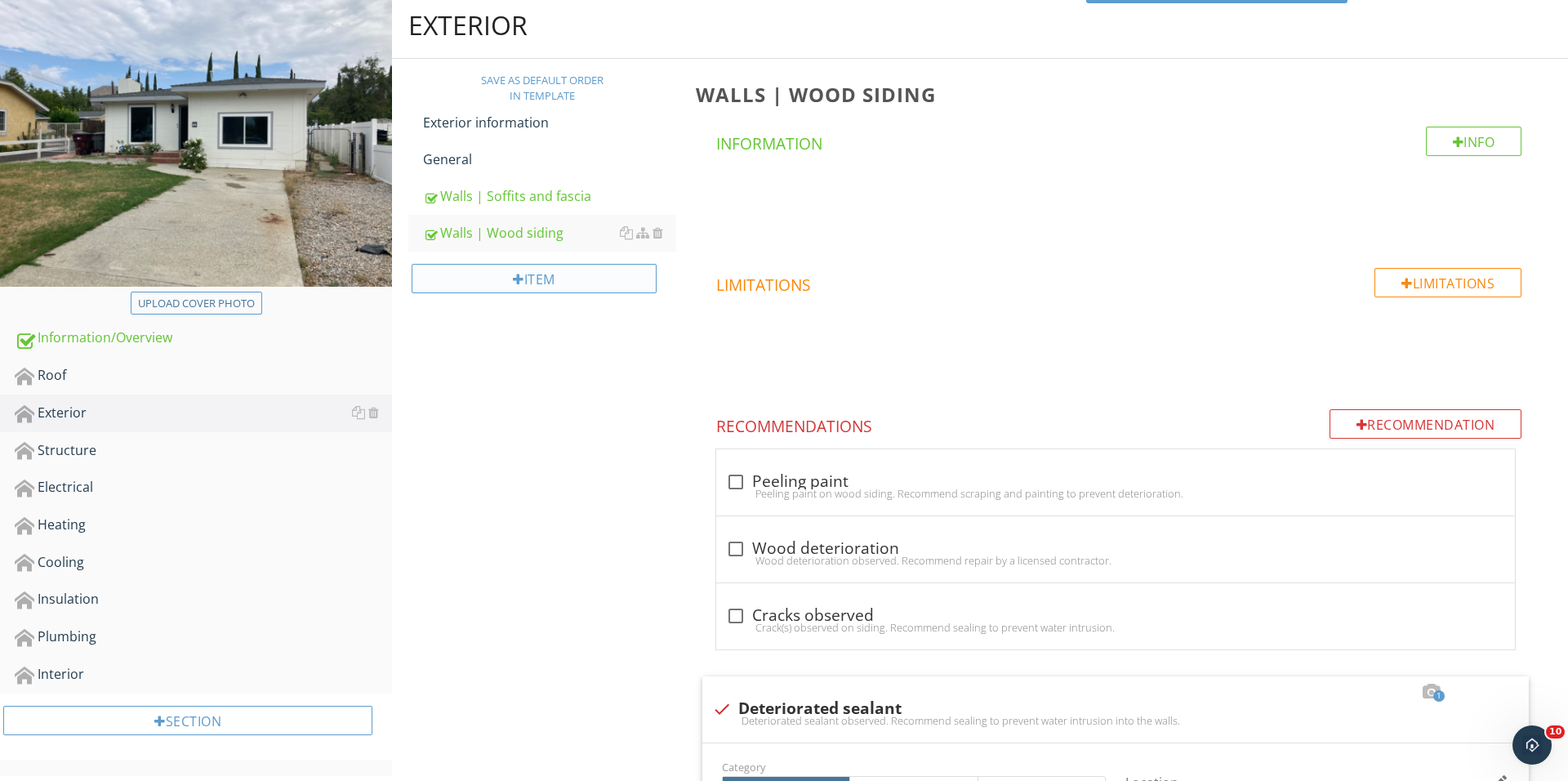
click at [523, 290] on div "Item" at bounding box center [534, 278] width 245 height 29
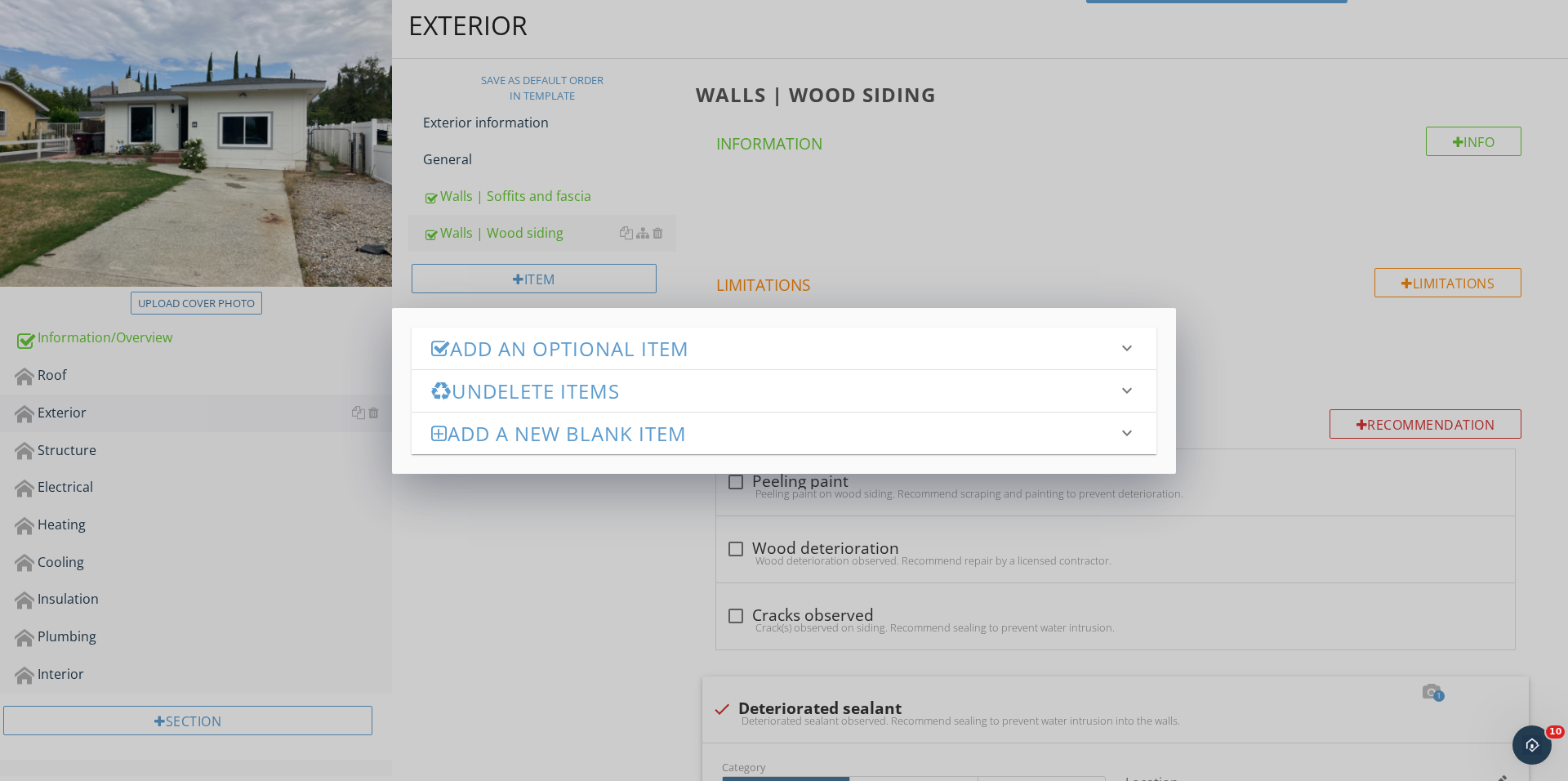
click at [618, 353] on h3 "Add an Optional Item" at bounding box center [774, 348] width 686 height 22
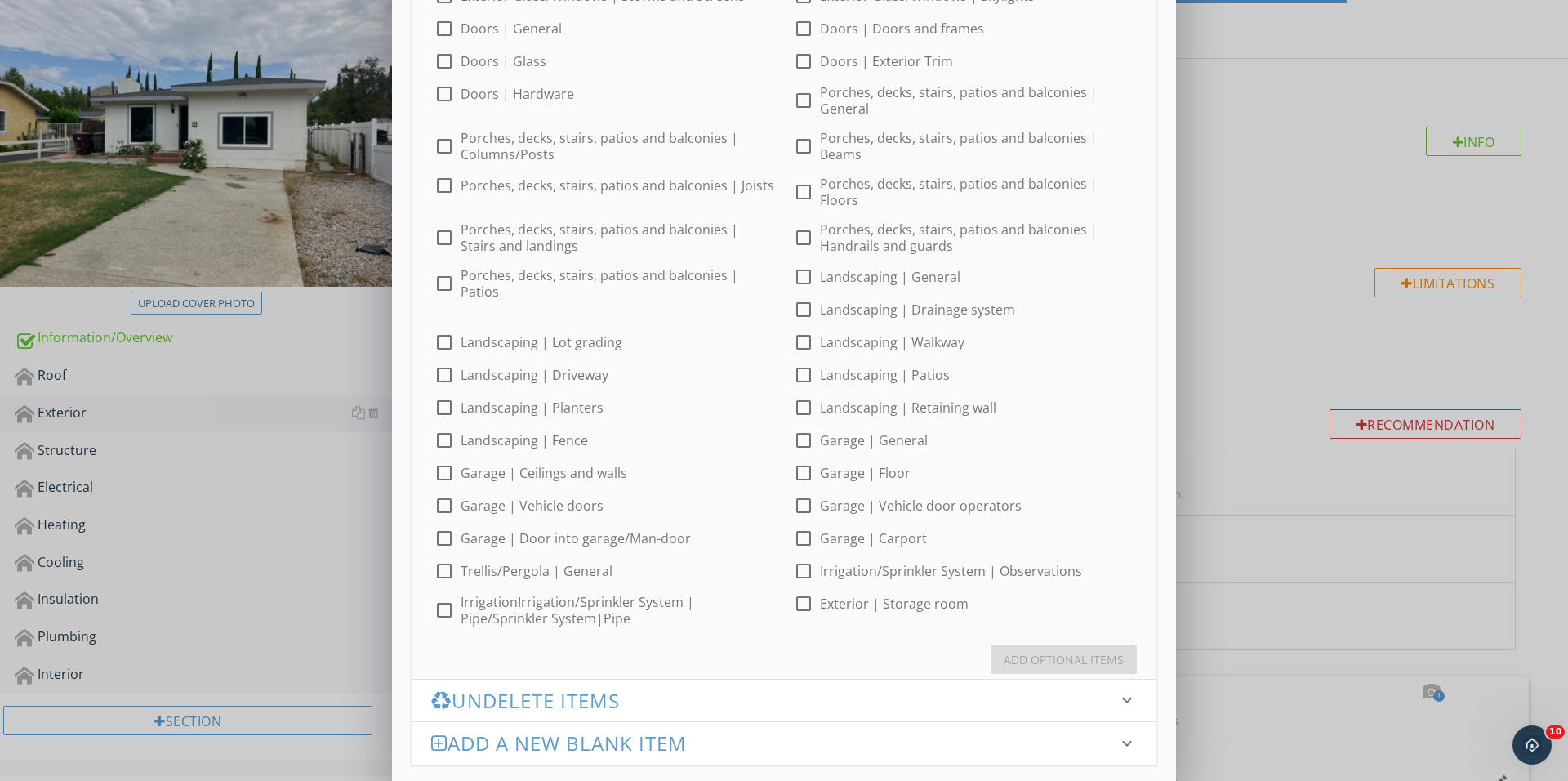
scroll to position [428, 0]
click at [458, 395] on div at bounding box center [444, 409] width 28 height 28
checkbox input "true"
click at [1069, 652] on div "Add Optional Items" at bounding box center [1063, 660] width 120 height 17
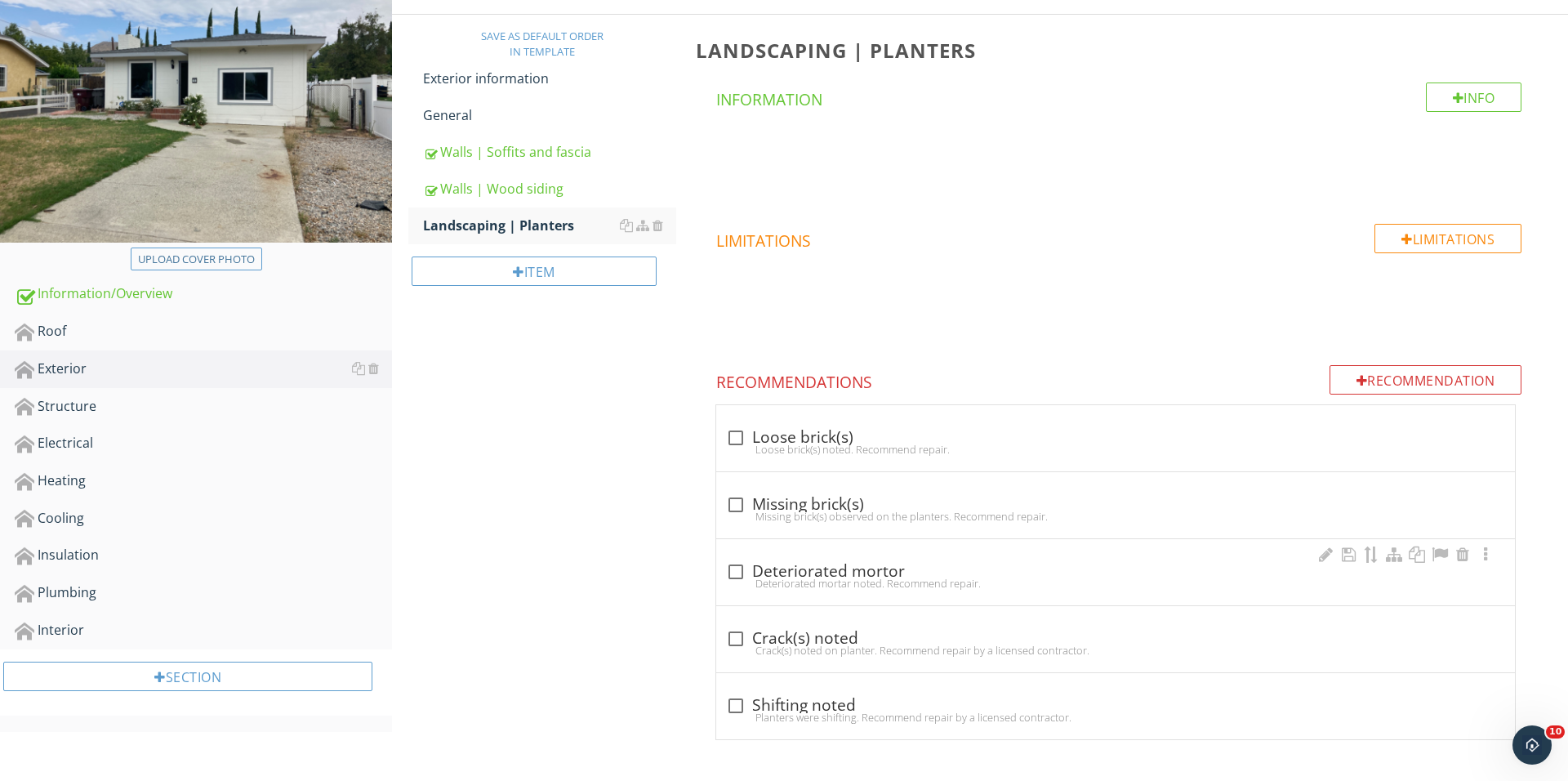
click at [733, 564] on div at bounding box center [736, 572] width 28 height 28
checkbox input "true"
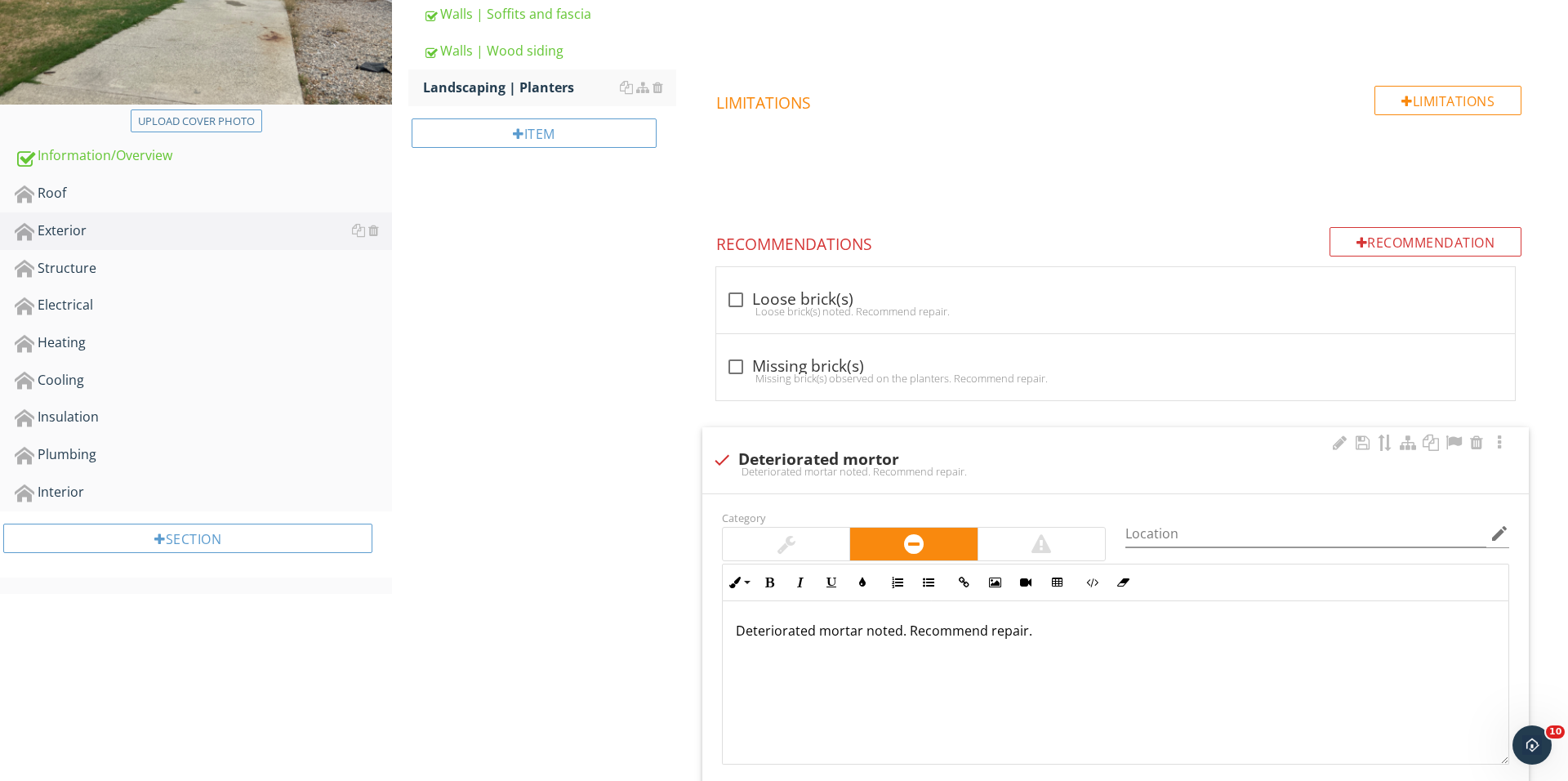
scroll to position [609, 0]
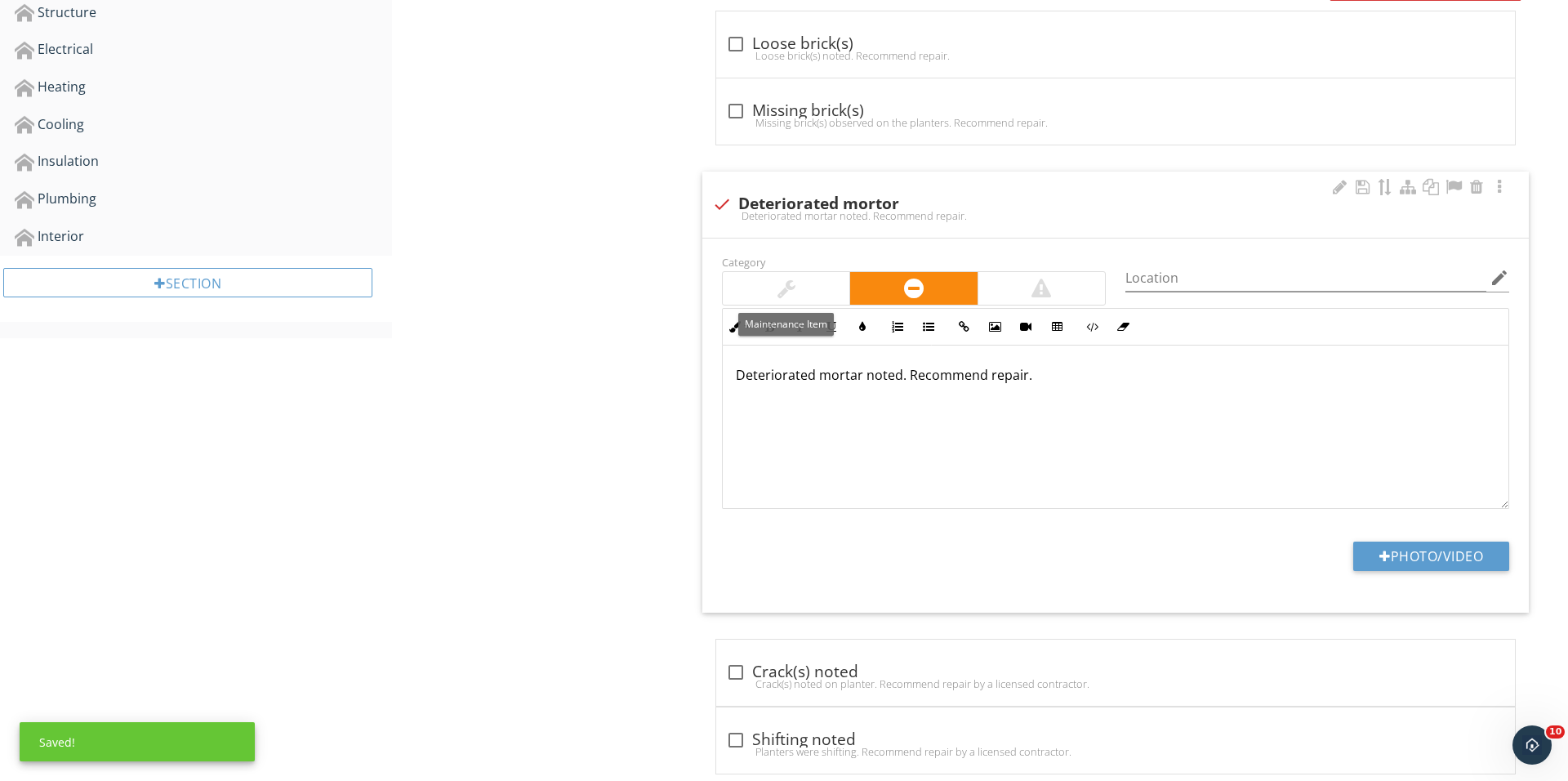
click at [804, 278] on div at bounding box center [786, 289] width 127 height 33
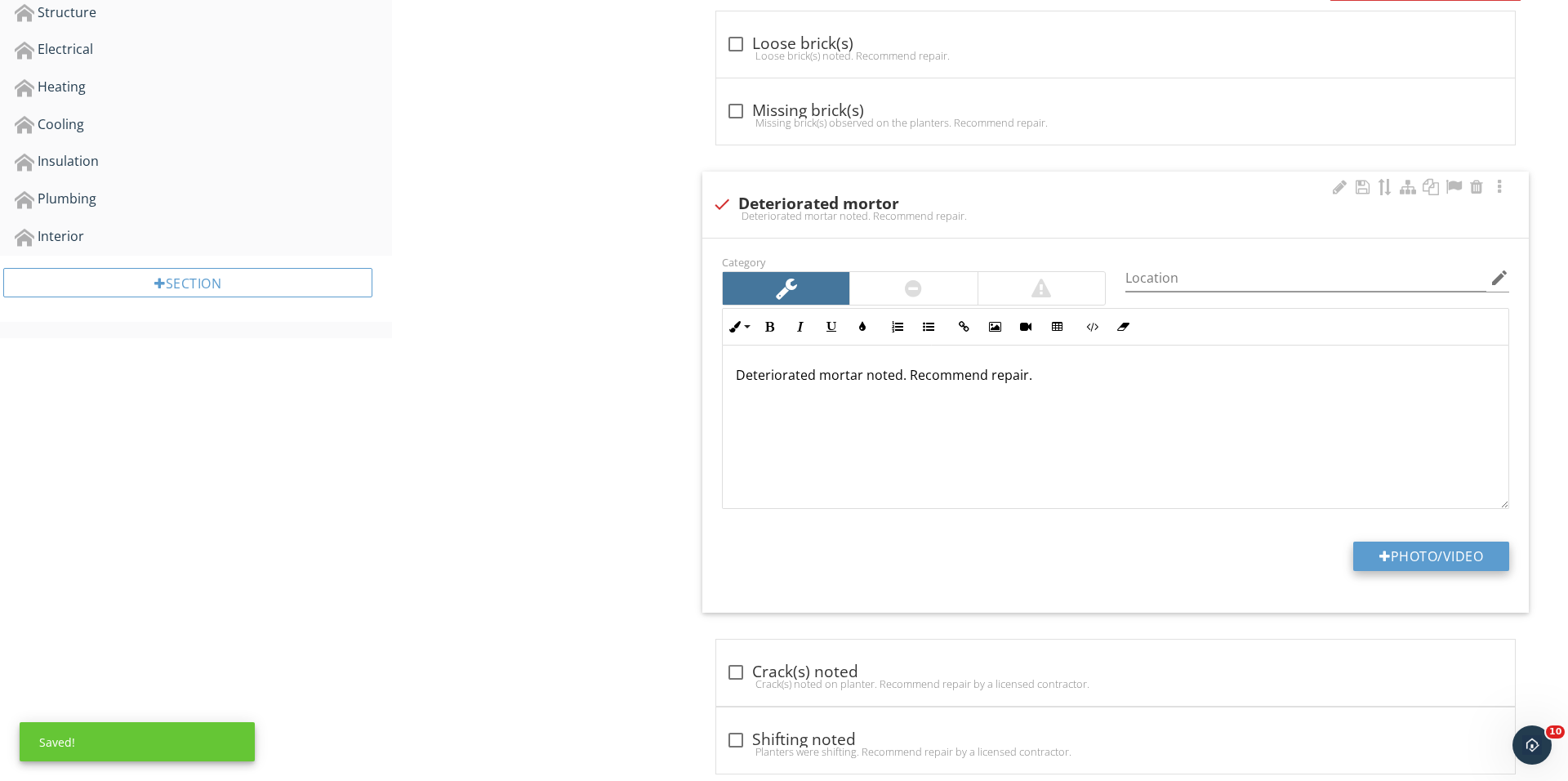
click at [1399, 555] on button "Photo/Video" at bounding box center [1430, 556] width 156 height 29
type input "C:\fakepath\IMG_0205.JPG"
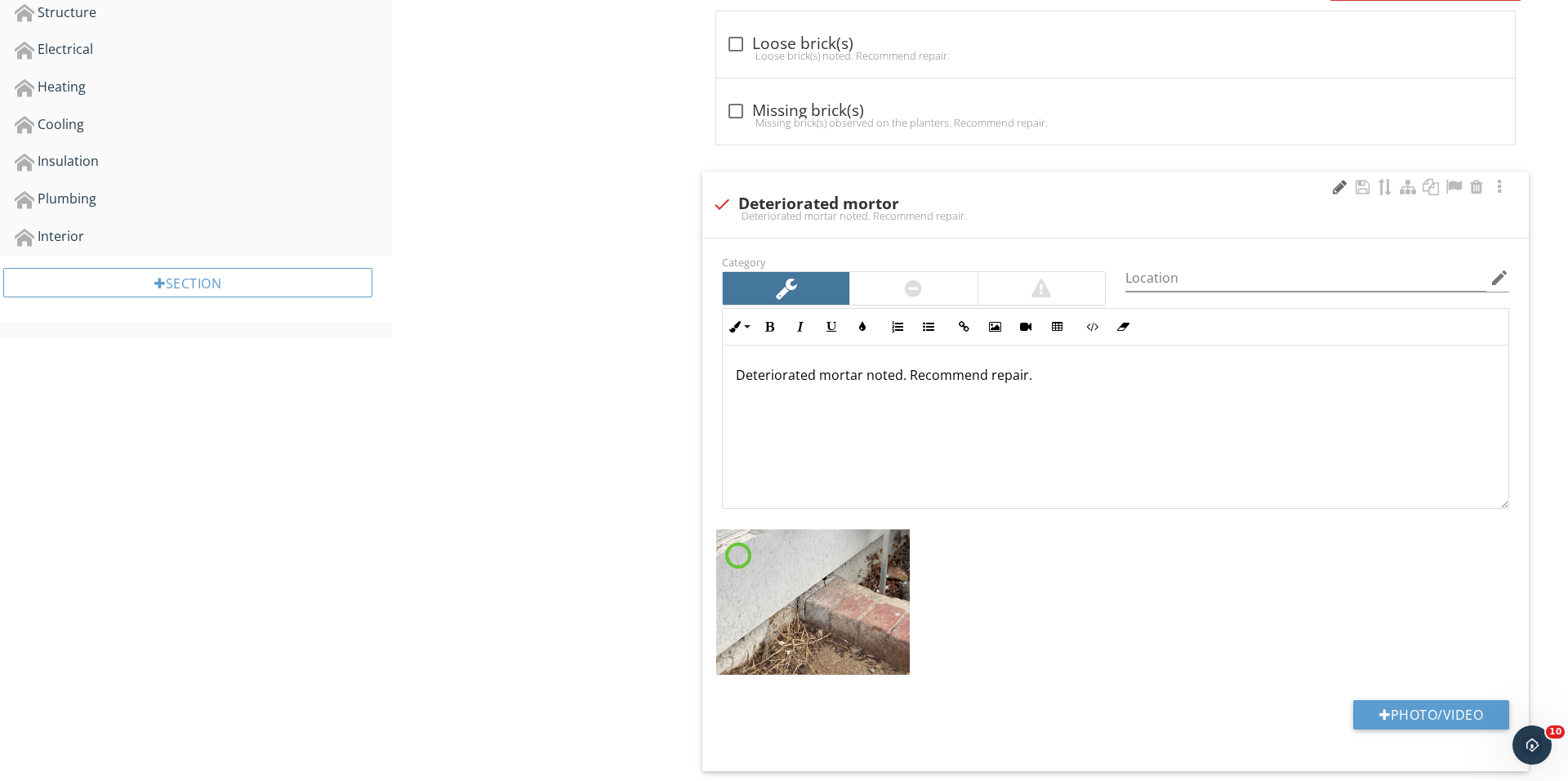
click at [1336, 182] on div at bounding box center [1339, 187] width 20 height 16
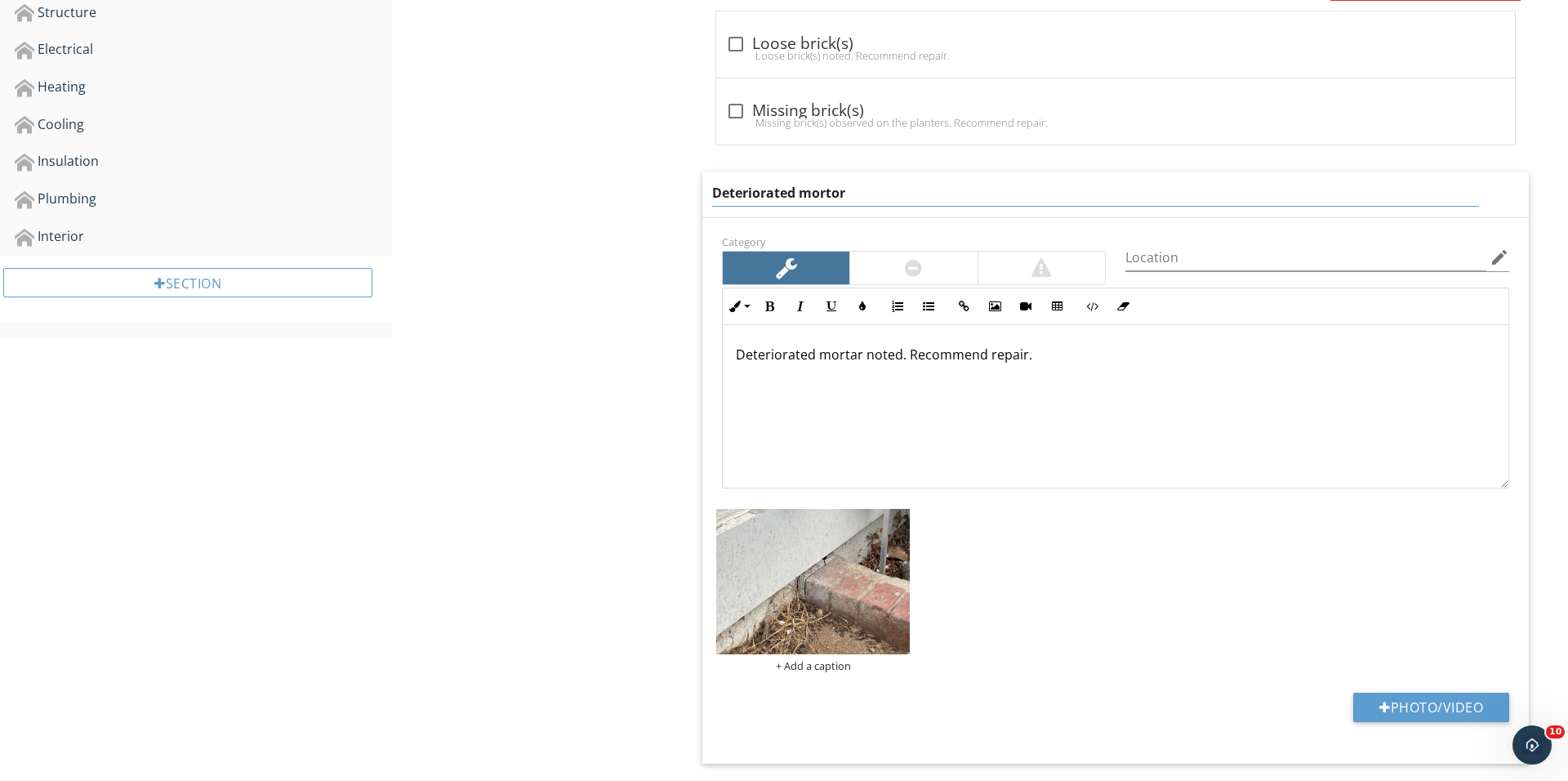
click at [839, 187] on input "Deteriorated mortor" at bounding box center [1095, 193] width 767 height 27
type input "Deteriorated mortar"
click at [1042, 603] on div "+ Add a caption" at bounding box center [1115, 590] width 806 height 172
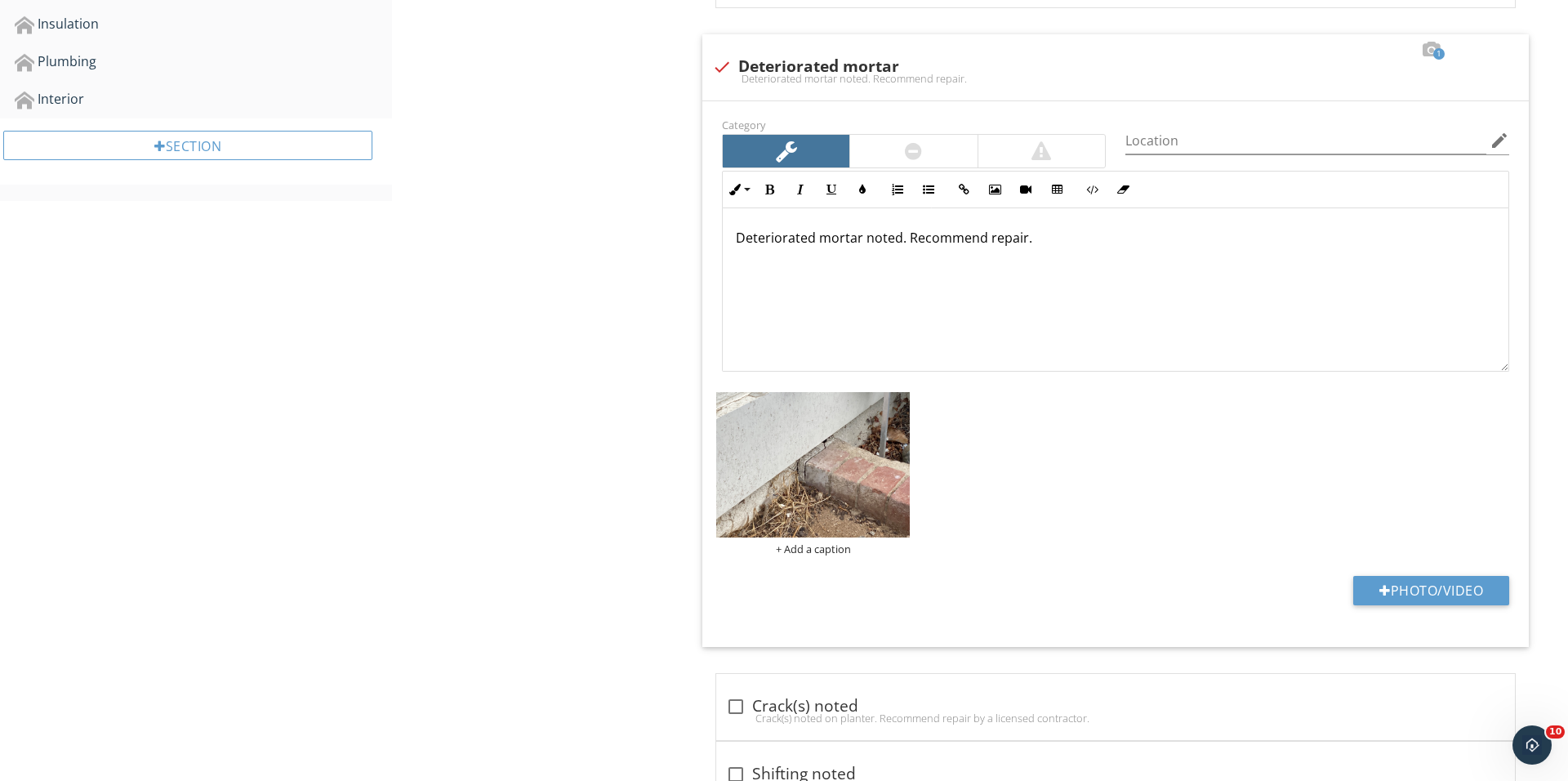
scroll to position [817, 0]
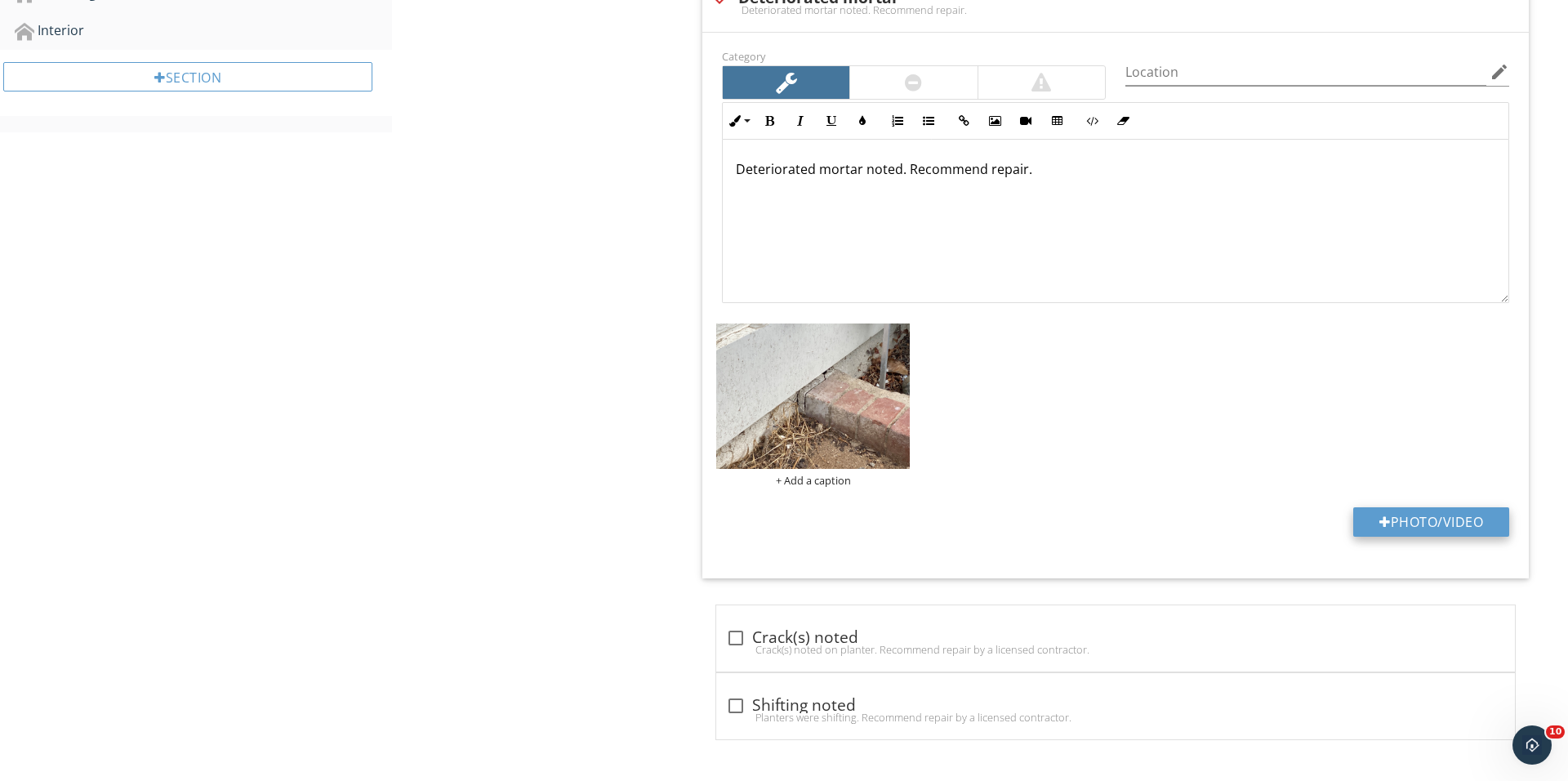
click at [1429, 520] on button "Photo/Video" at bounding box center [1430, 522] width 156 height 29
type input "C:\fakepath\IMG_0207.JPG"
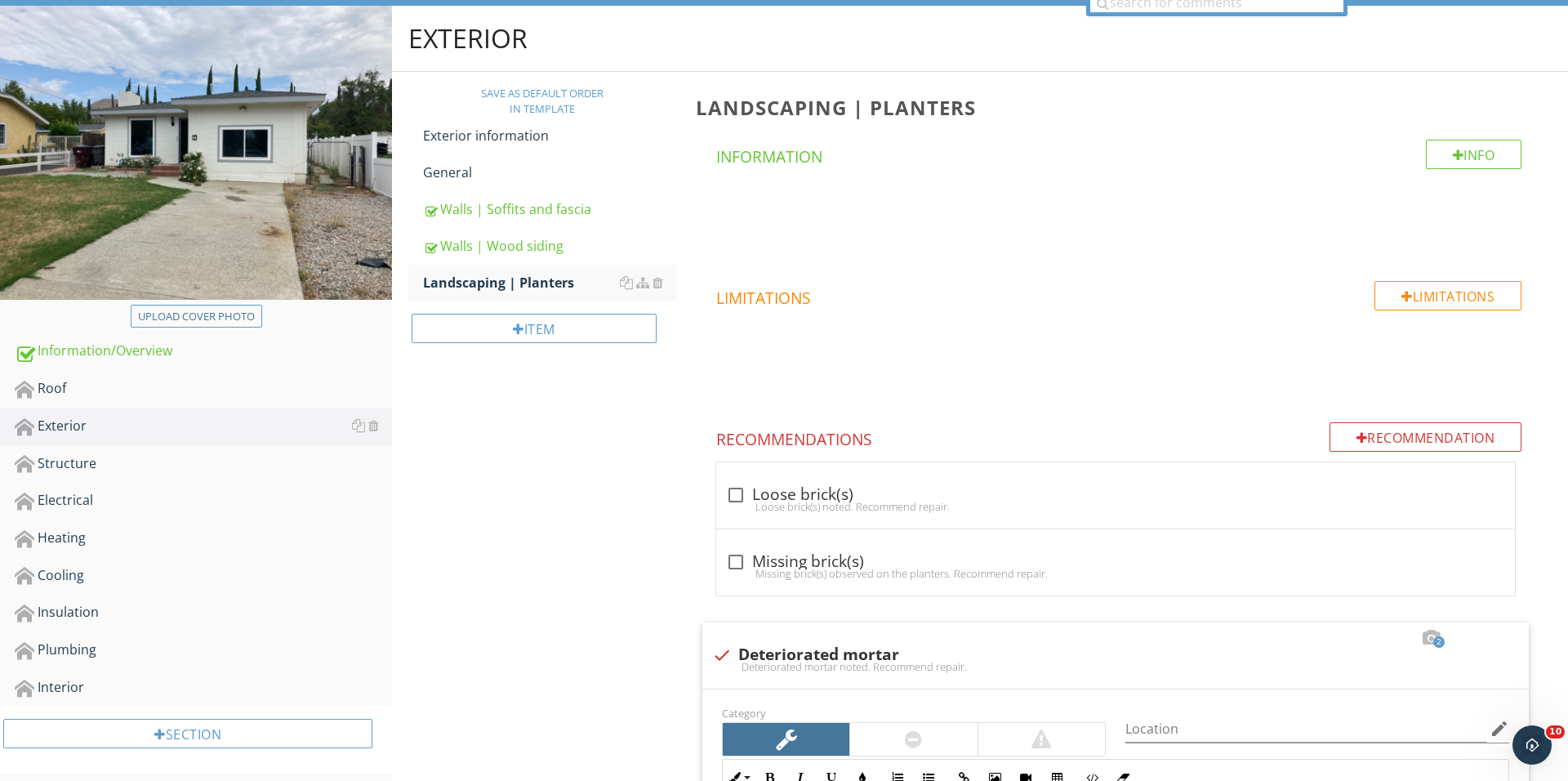
scroll to position [134, 0]
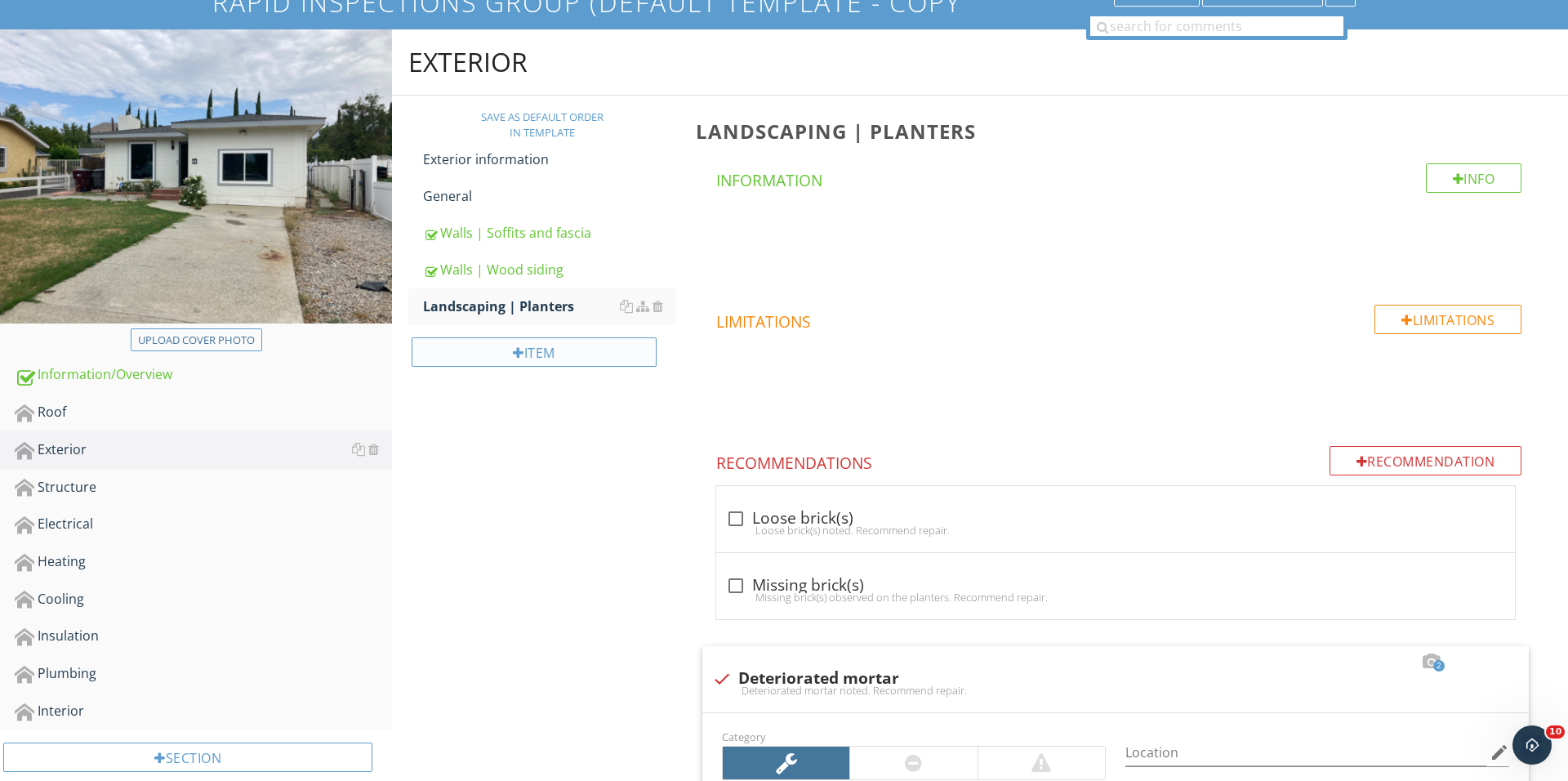
click at [563, 345] on div "Item" at bounding box center [534, 352] width 245 height 29
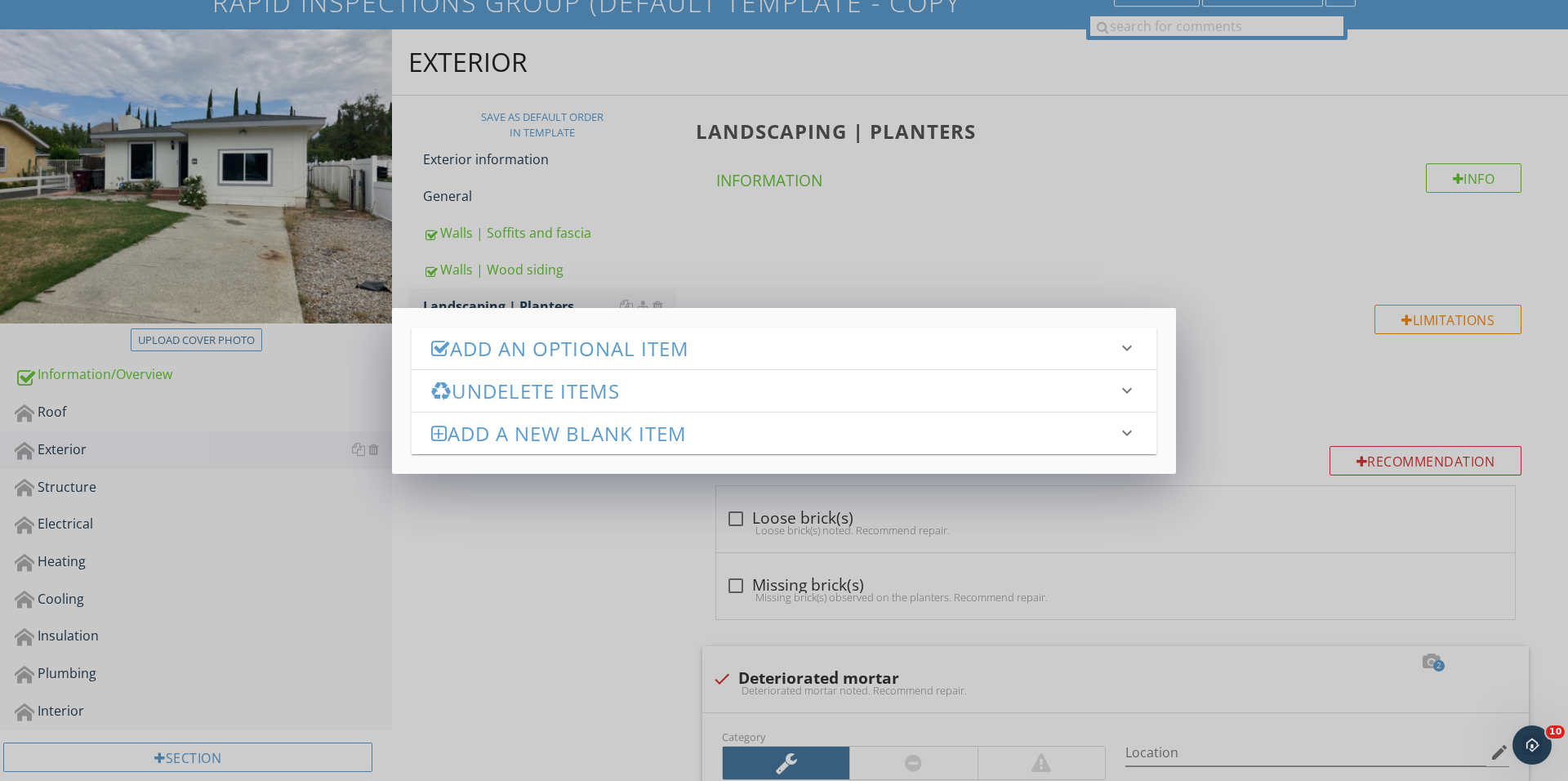
click at [651, 352] on h3 "Add an Optional Item" at bounding box center [774, 348] width 686 height 22
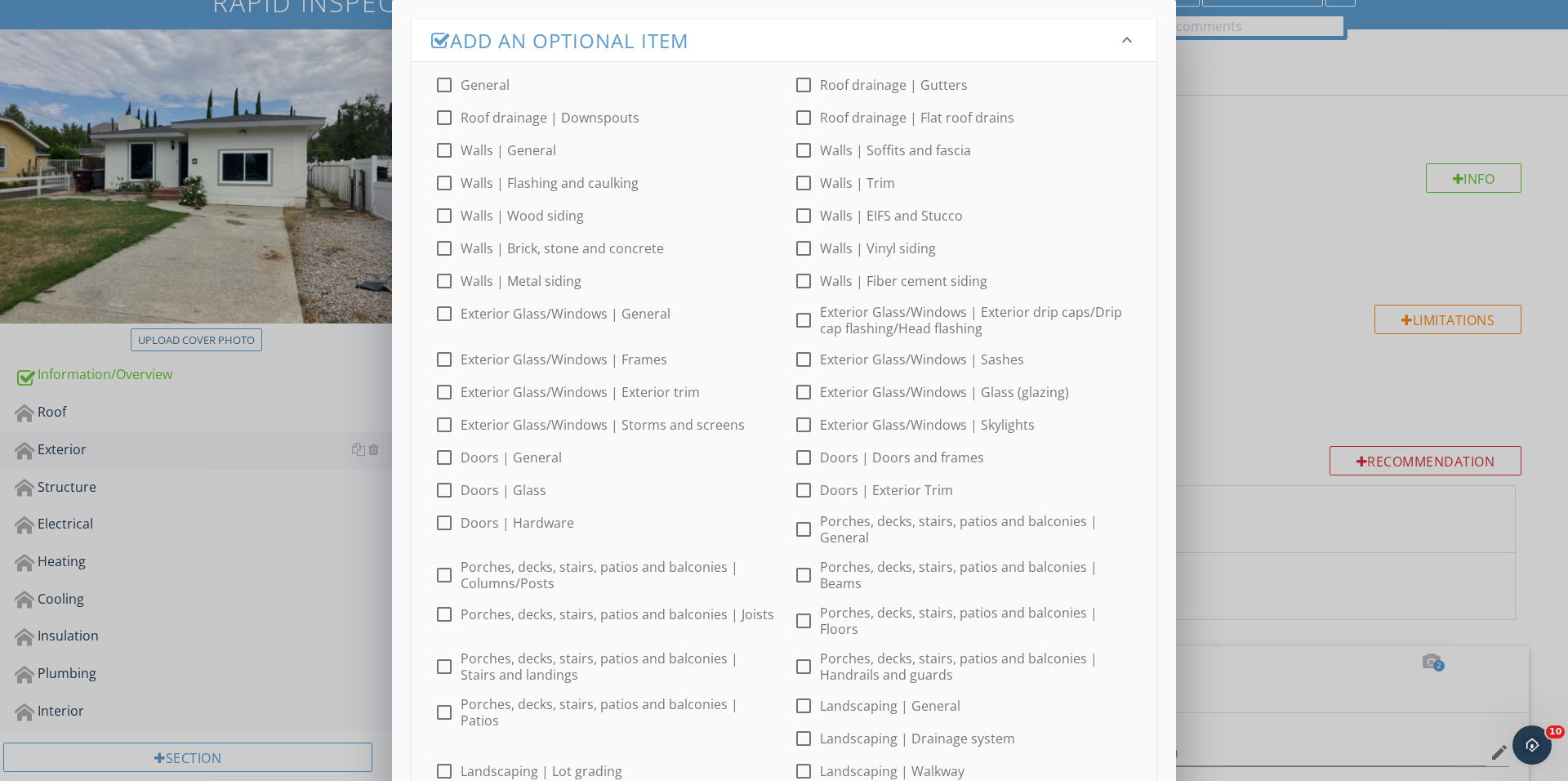
scroll to position [253, 0]
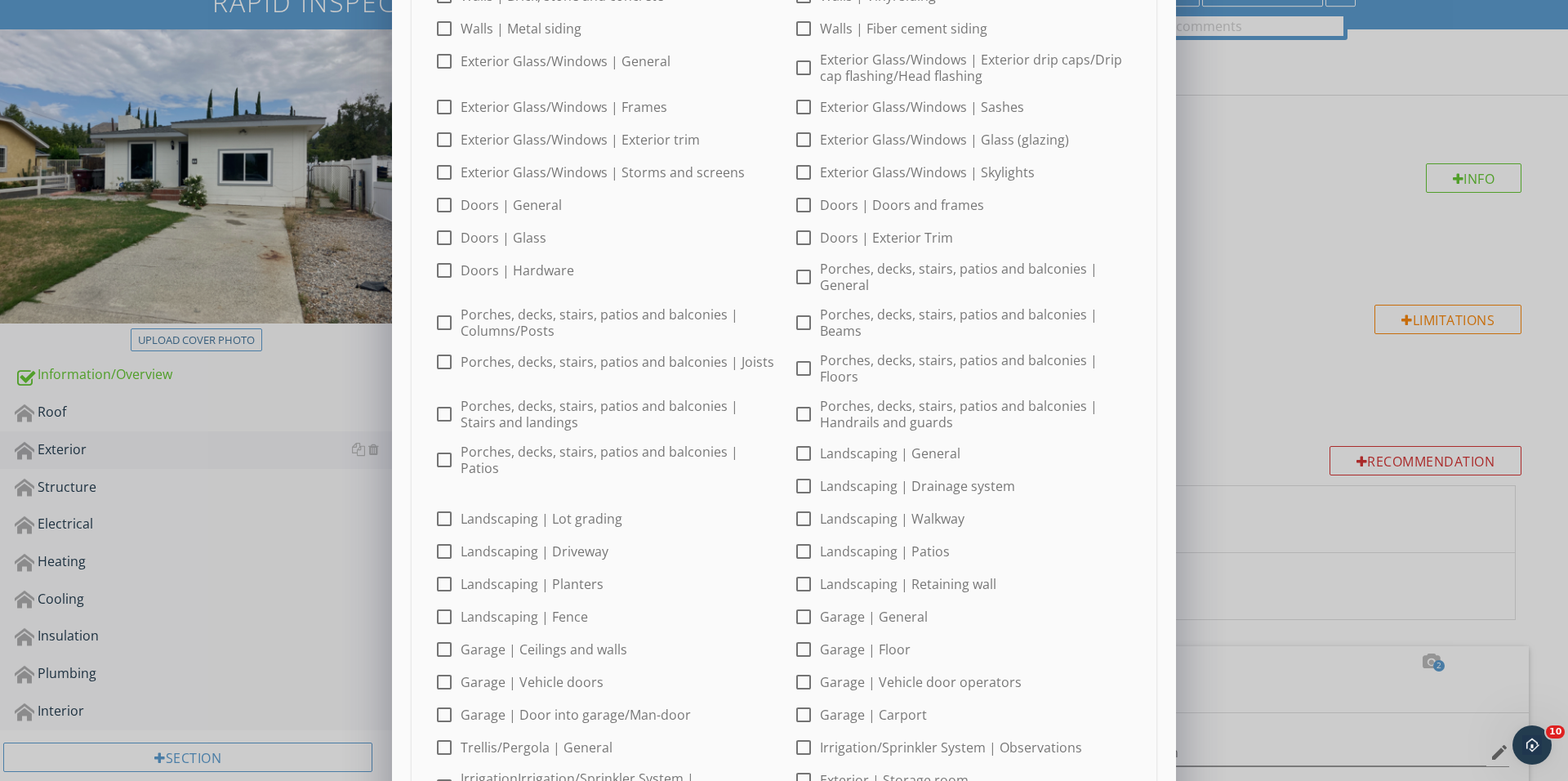
click at [464, 146] on label "Exterior Glass/Windows | Exterior trim" at bounding box center [581, 140] width 240 height 16
checkbox input "true"
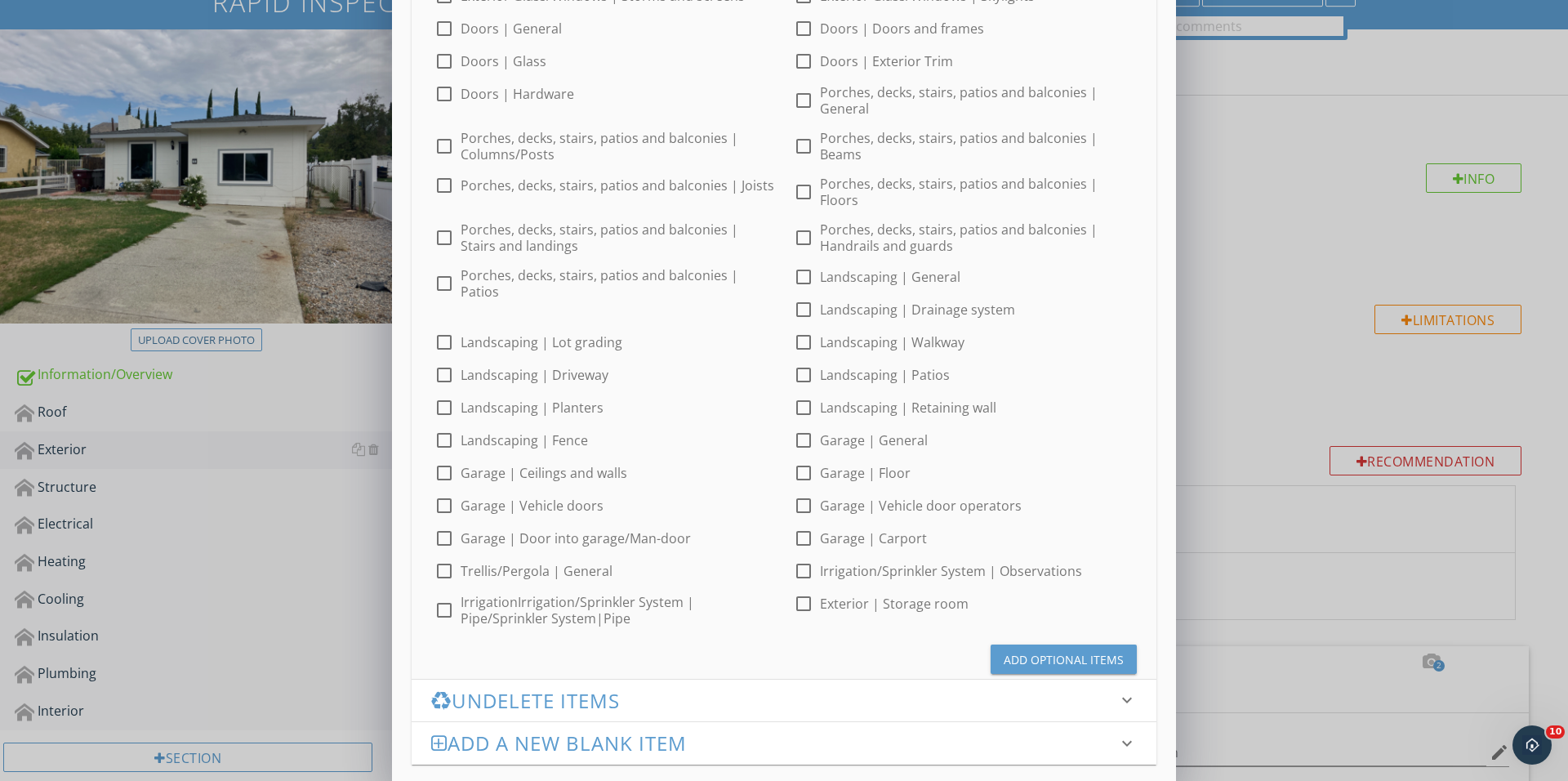
scroll to position [428, 0]
click at [1042, 680] on div "Undelete Items keyboard_arrow_down" at bounding box center [784, 701] width 744 height 41
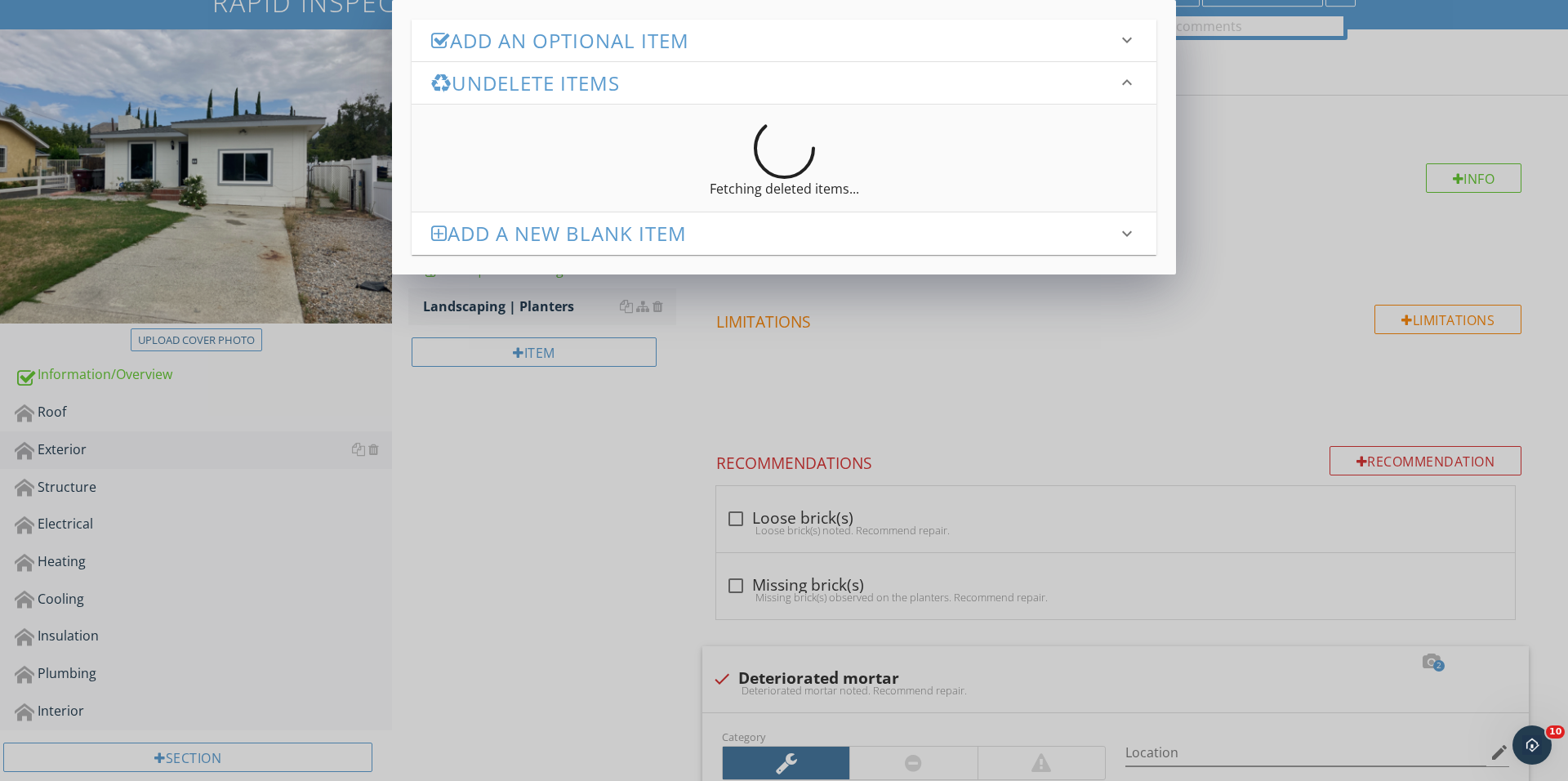
scroll to position [0, 0]
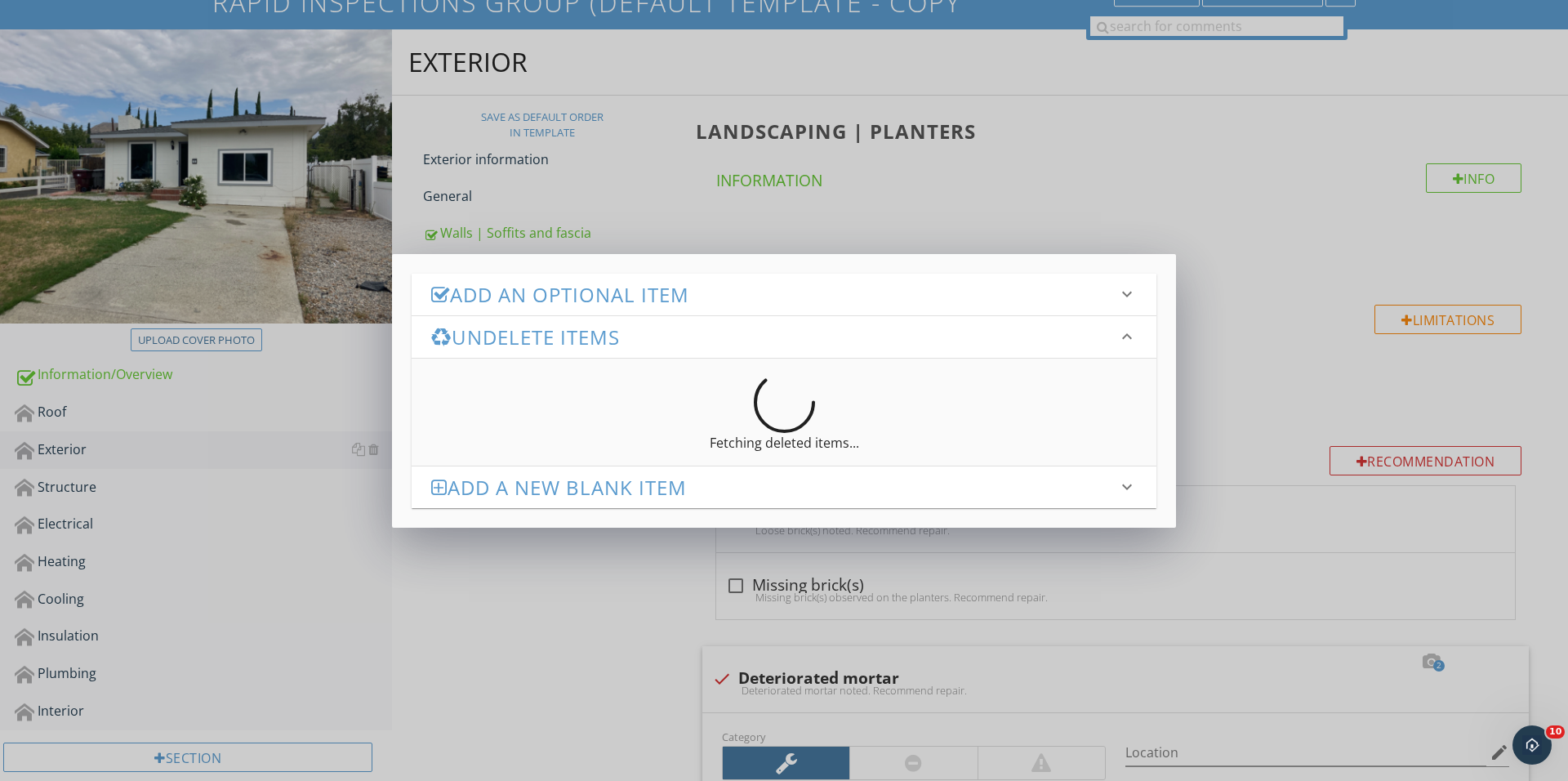
click at [730, 298] on h3 "Add an Optional Item" at bounding box center [774, 295] width 686 height 22
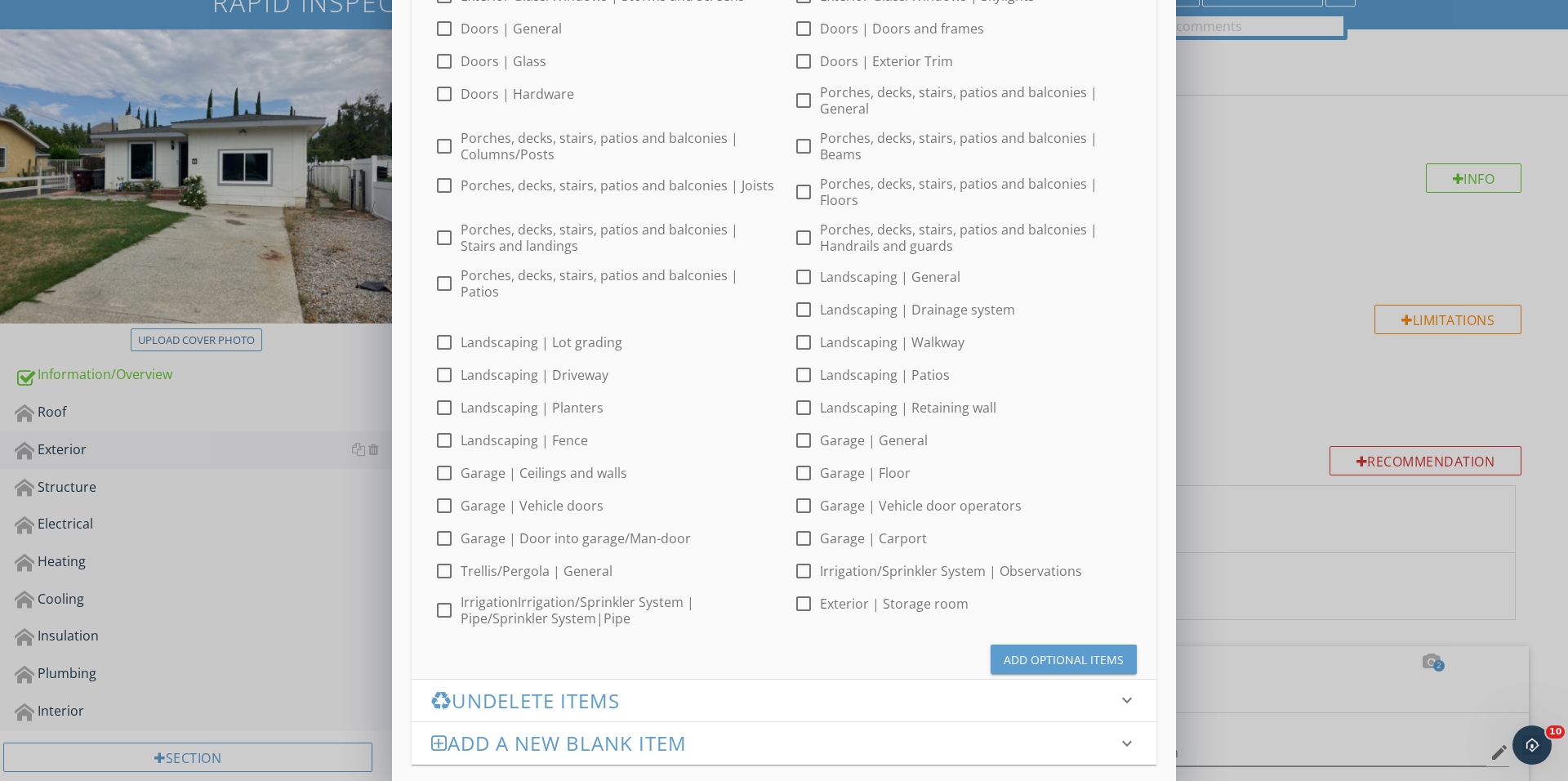
scroll to position [428, 0]
click at [1030, 660] on button "Add Optional Items" at bounding box center [1064, 660] width 146 height 29
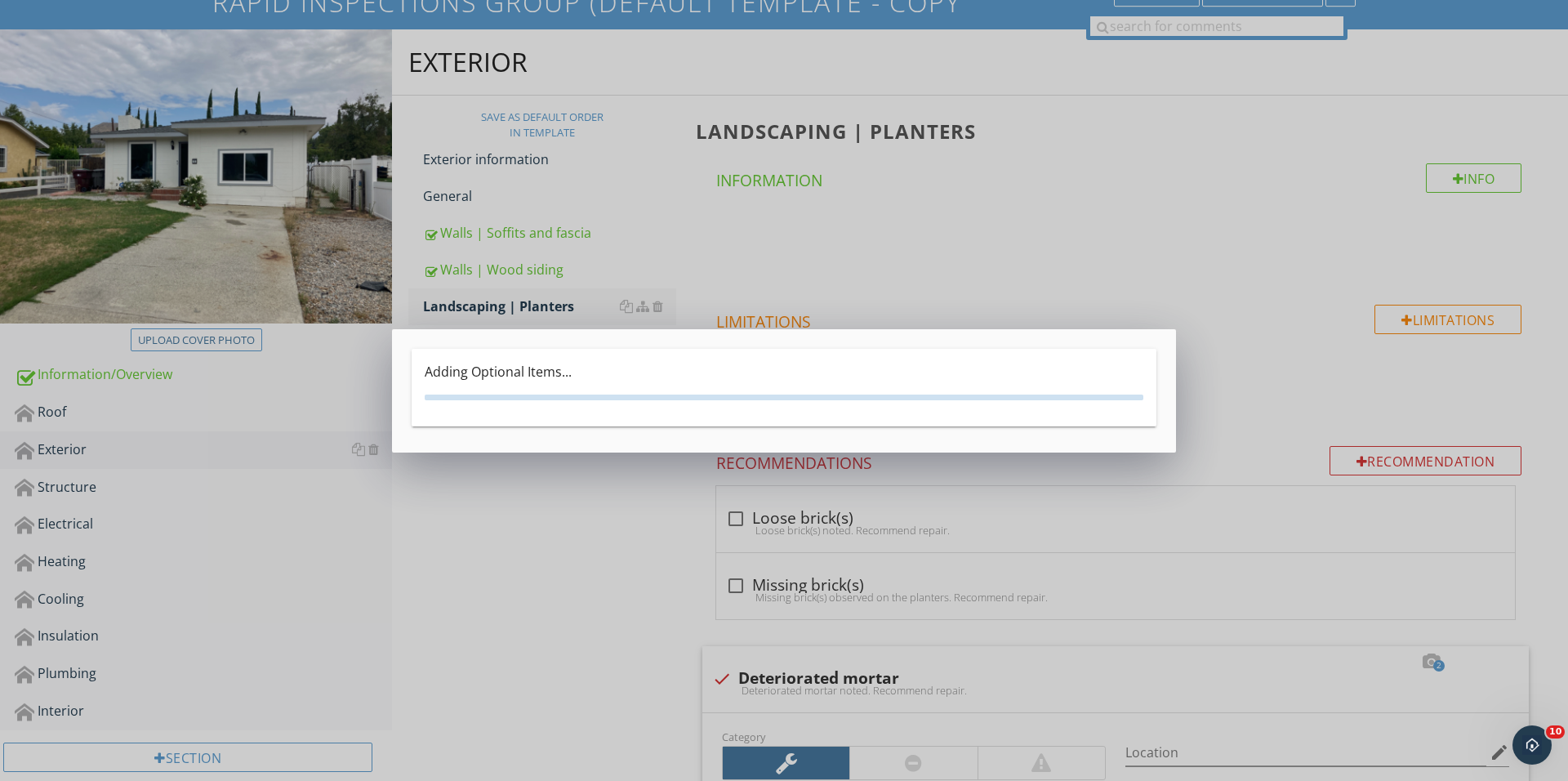
scroll to position [0, 0]
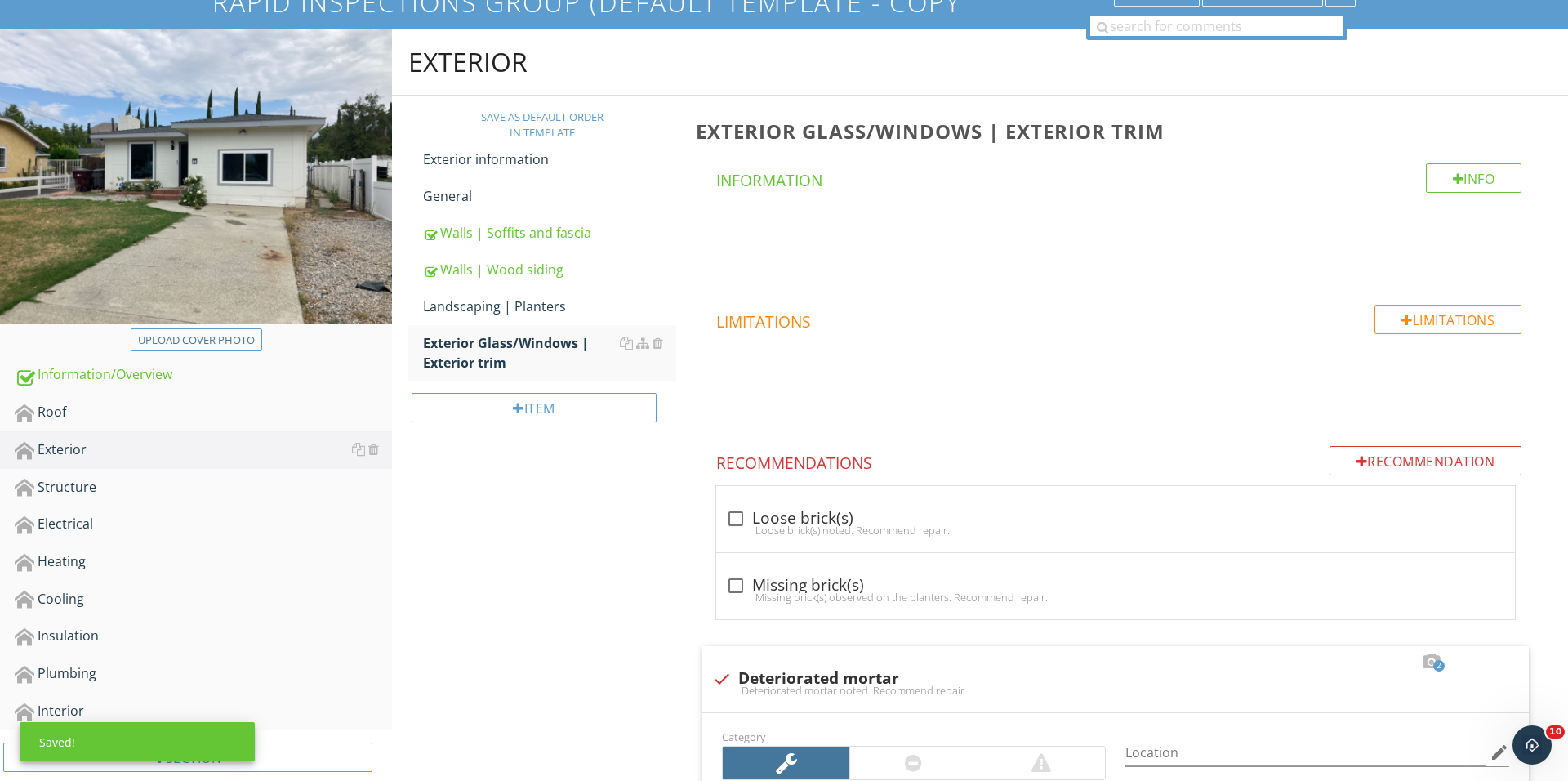
scroll to position [76, 0]
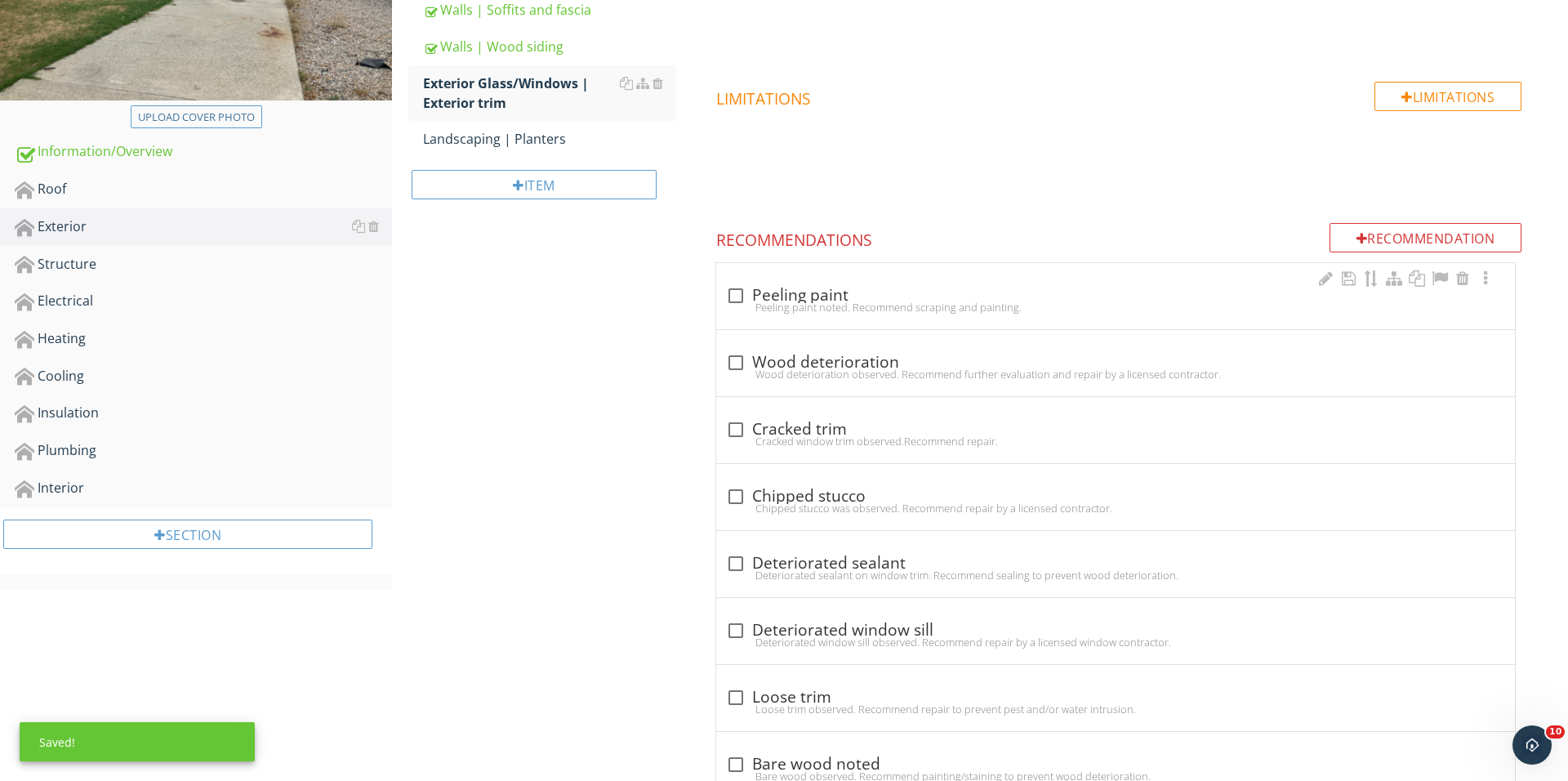
click at [733, 285] on div at bounding box center [736, 296] width 28 height 28
checkbox input "true"
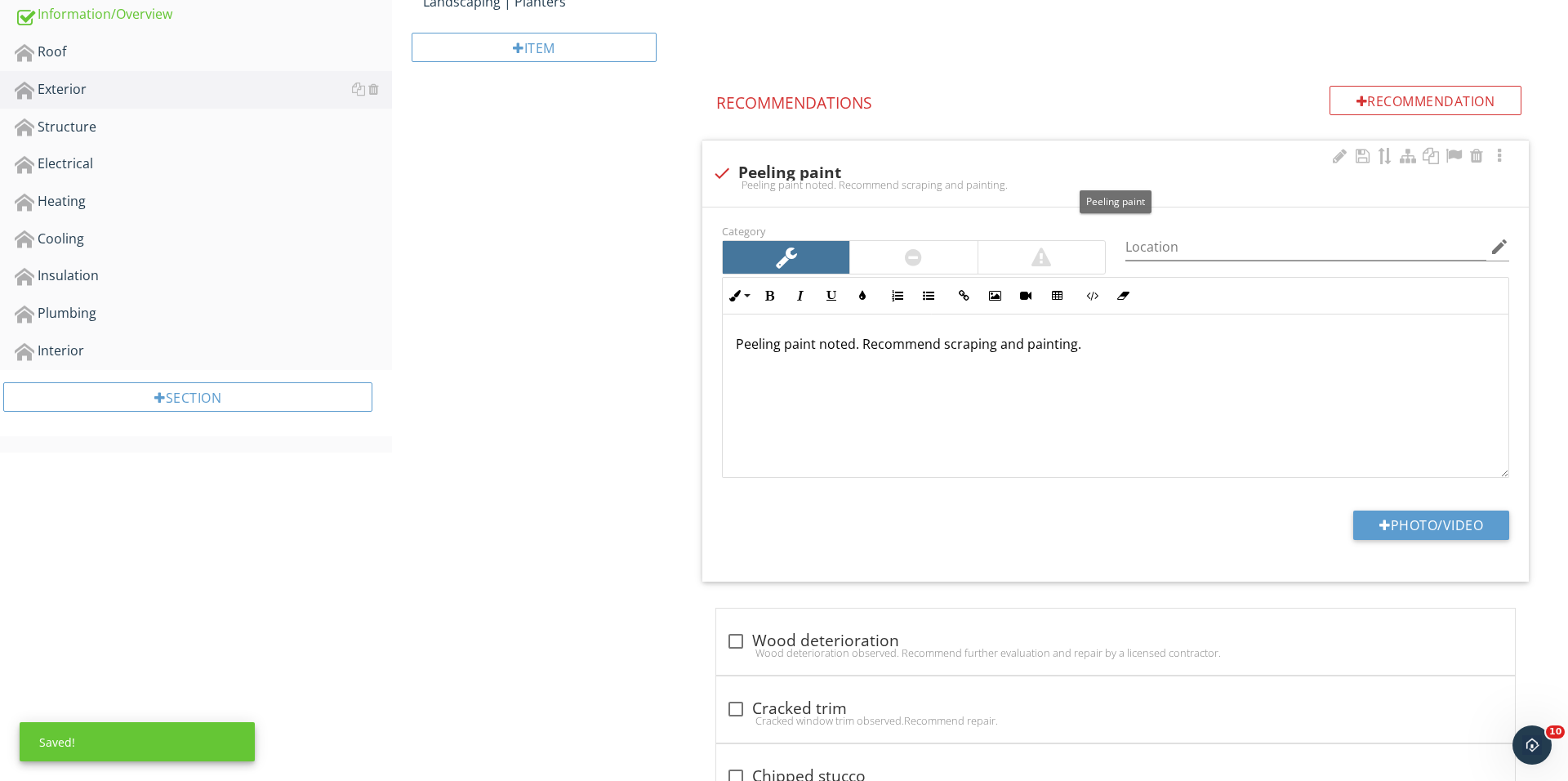
scroll to position [550, 0]
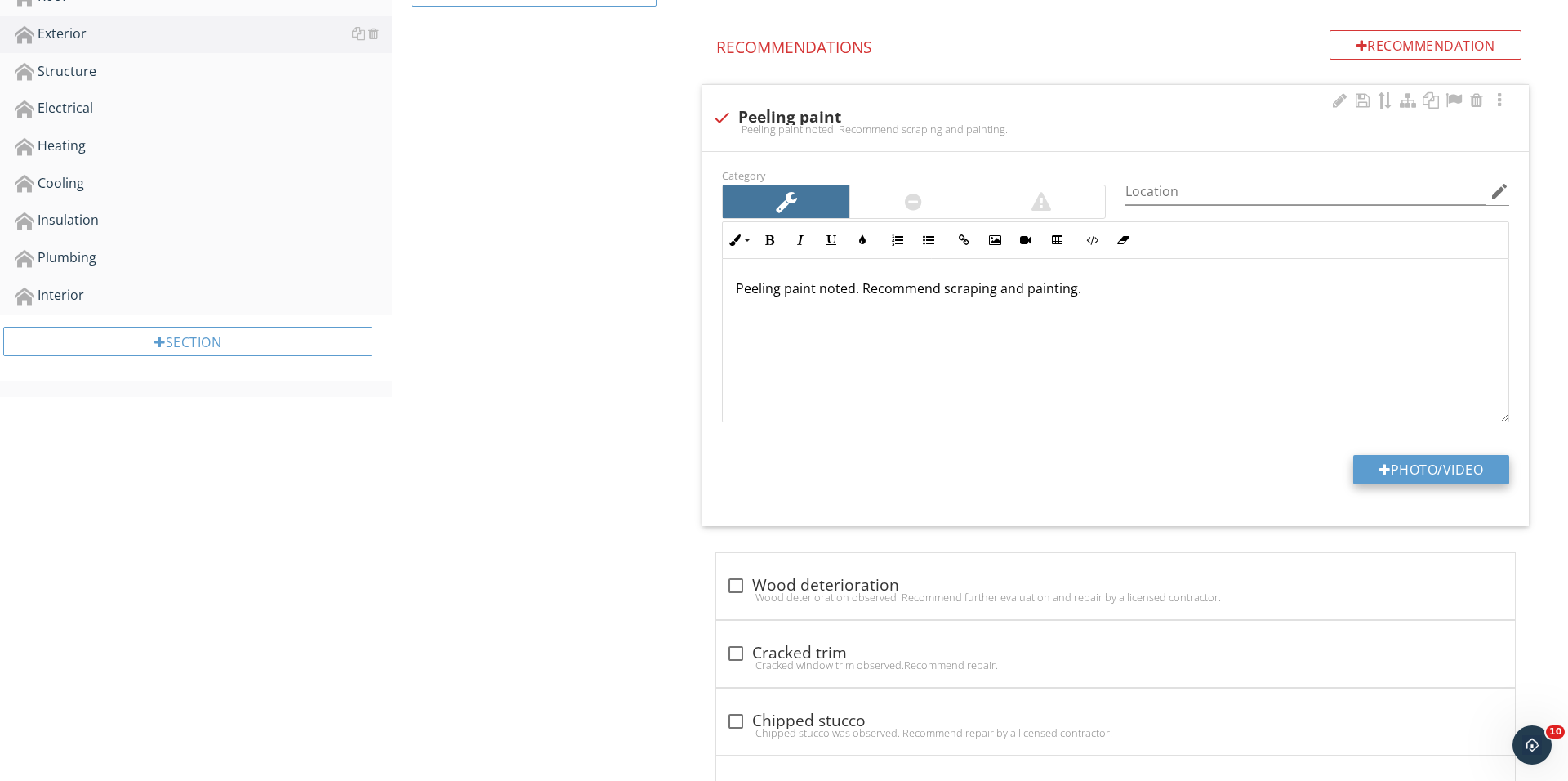
click at [1404, 463] on button "Photo/Video" at bounding box center [1430, 470] width 156 height 29
type input "C:\fakepath\IMG_0211.JPG"
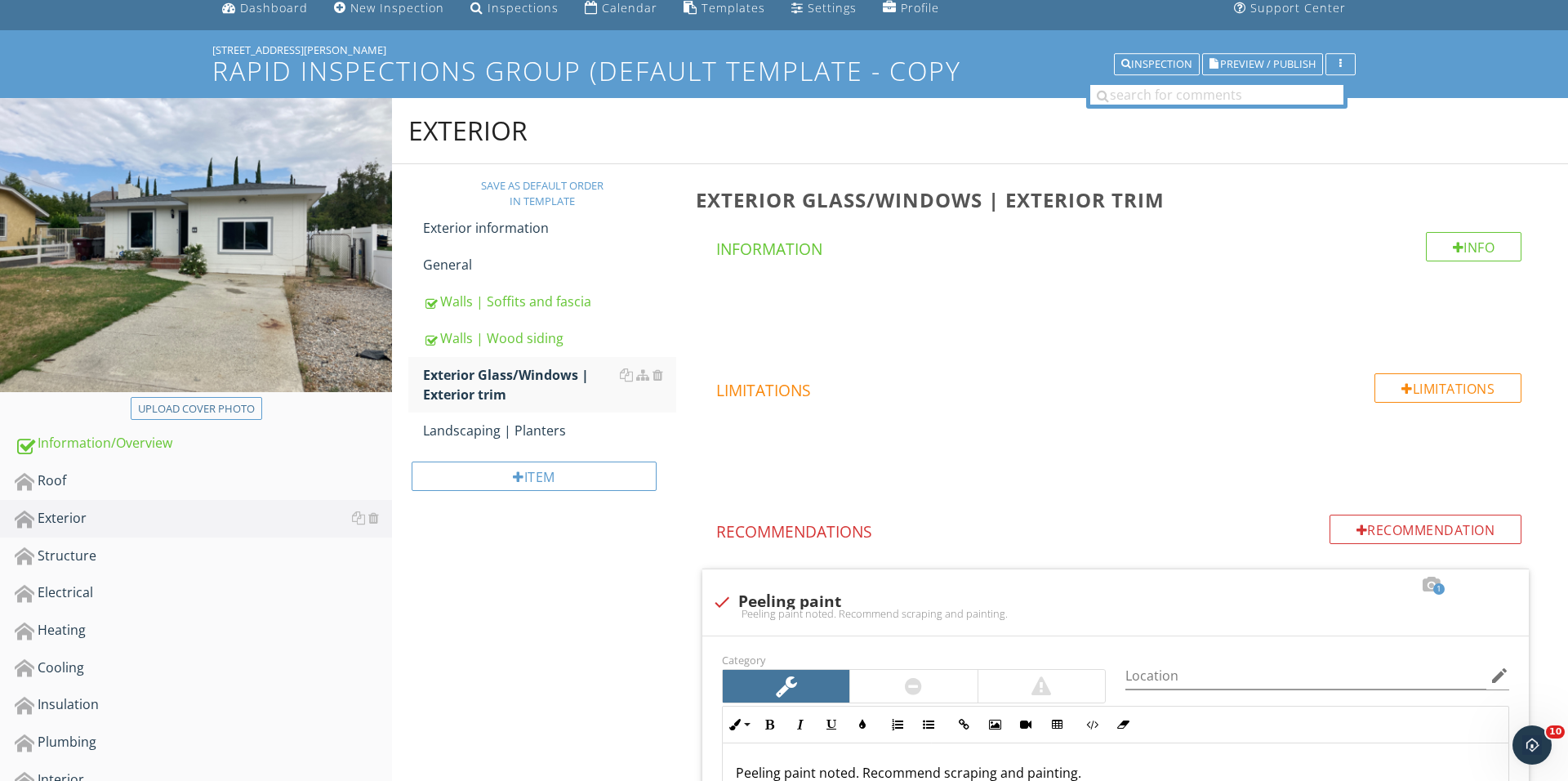
scroll to position [57, 0]
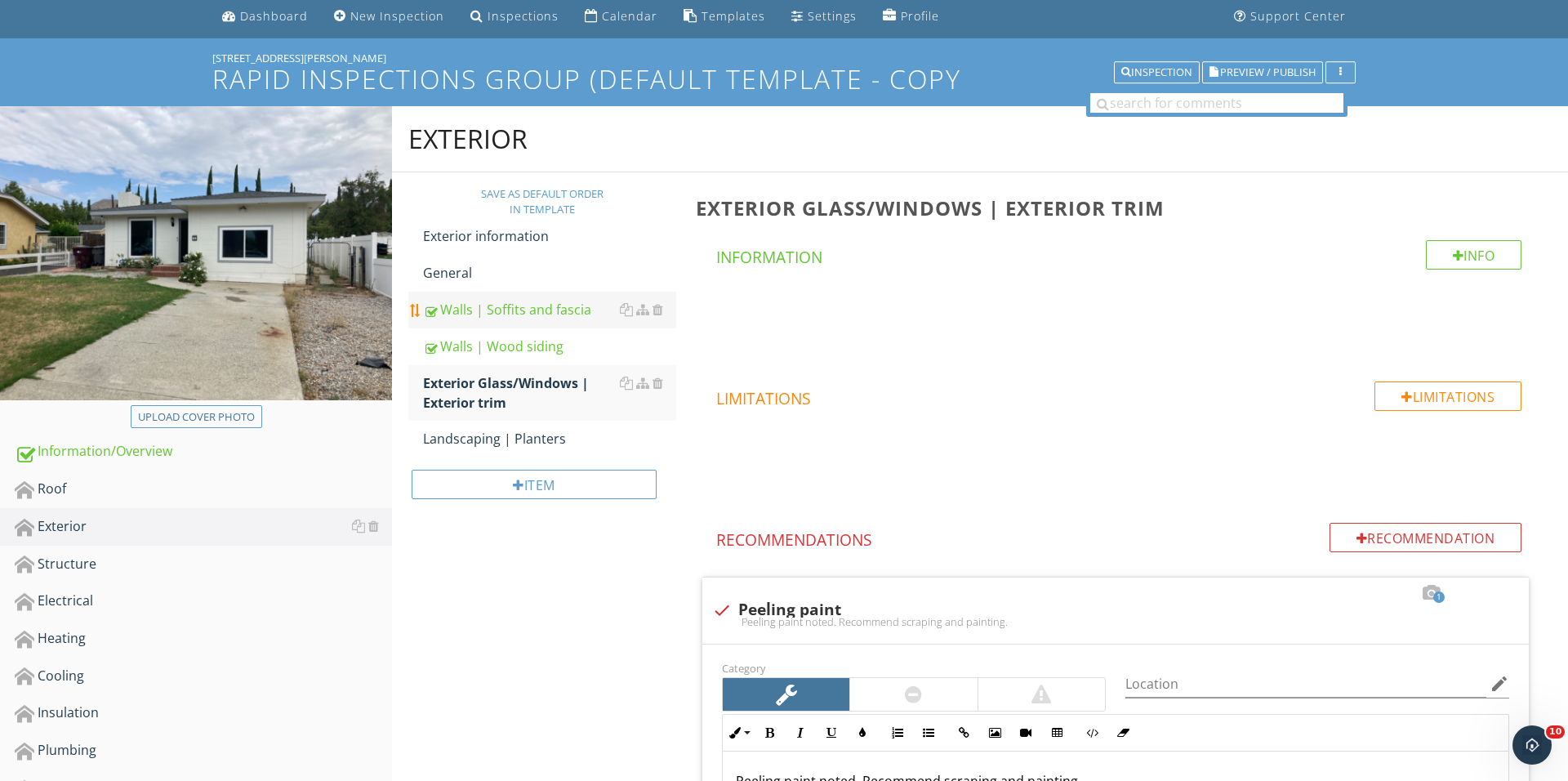
click at [545, 308] on div "Walls | Soffits and fascia" at bounding box center [550, 309] width 253 height 20
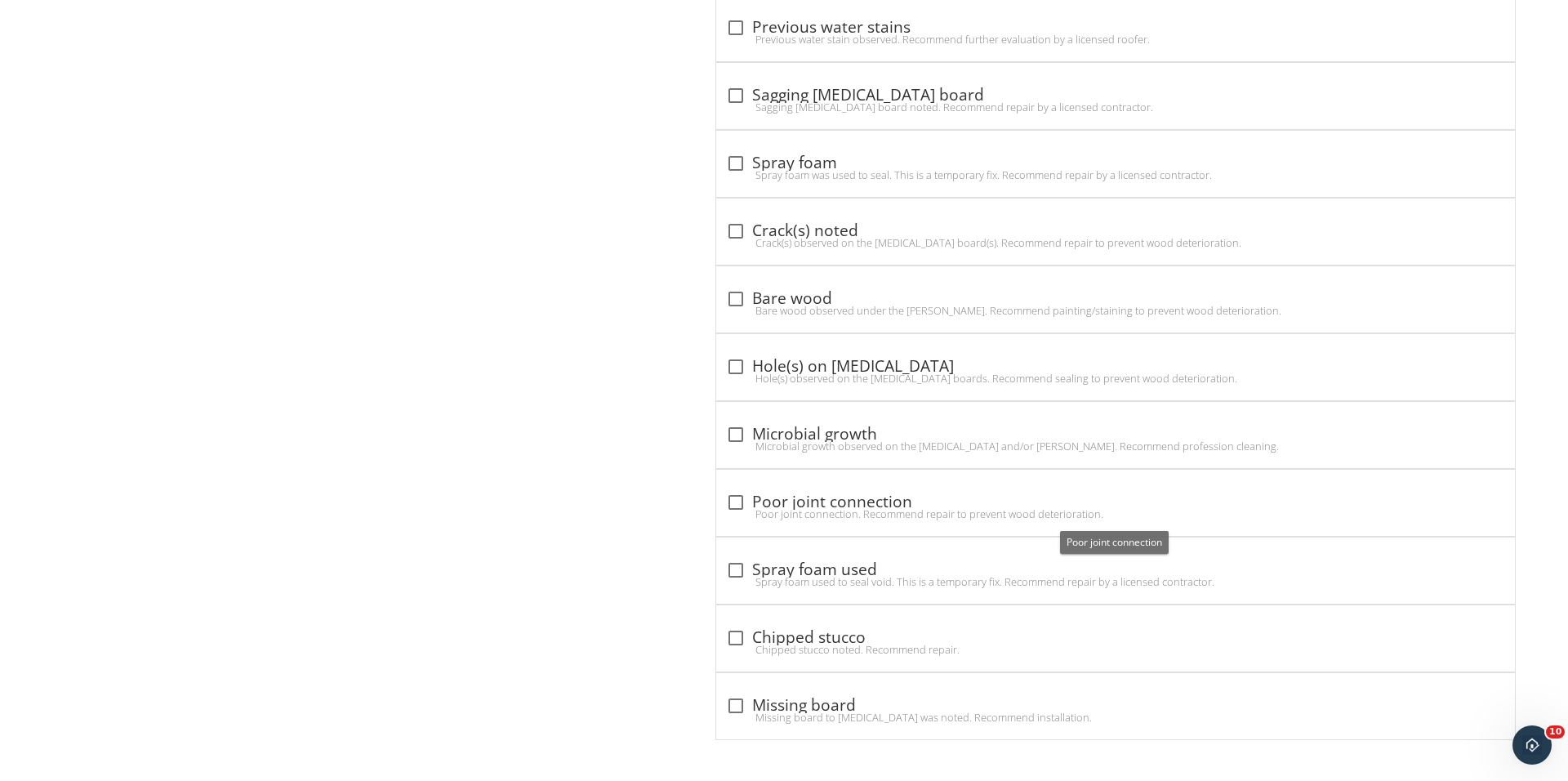
scroll to position [2498, 0]
click at [726, 501] on div at bounding box center [736, 503] width 28 height 28
checkbox input "true"
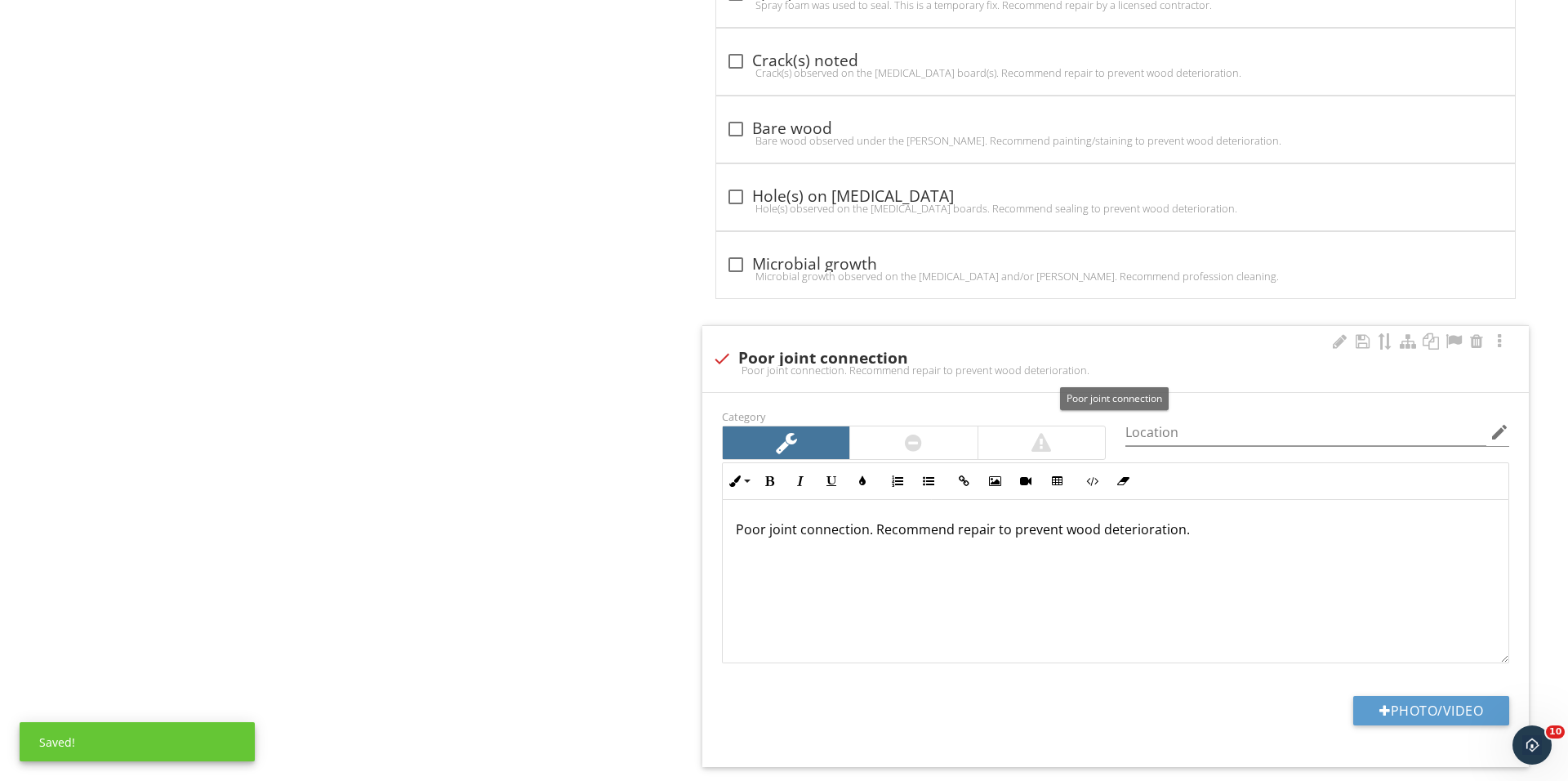
scroll to position [2691, 0]
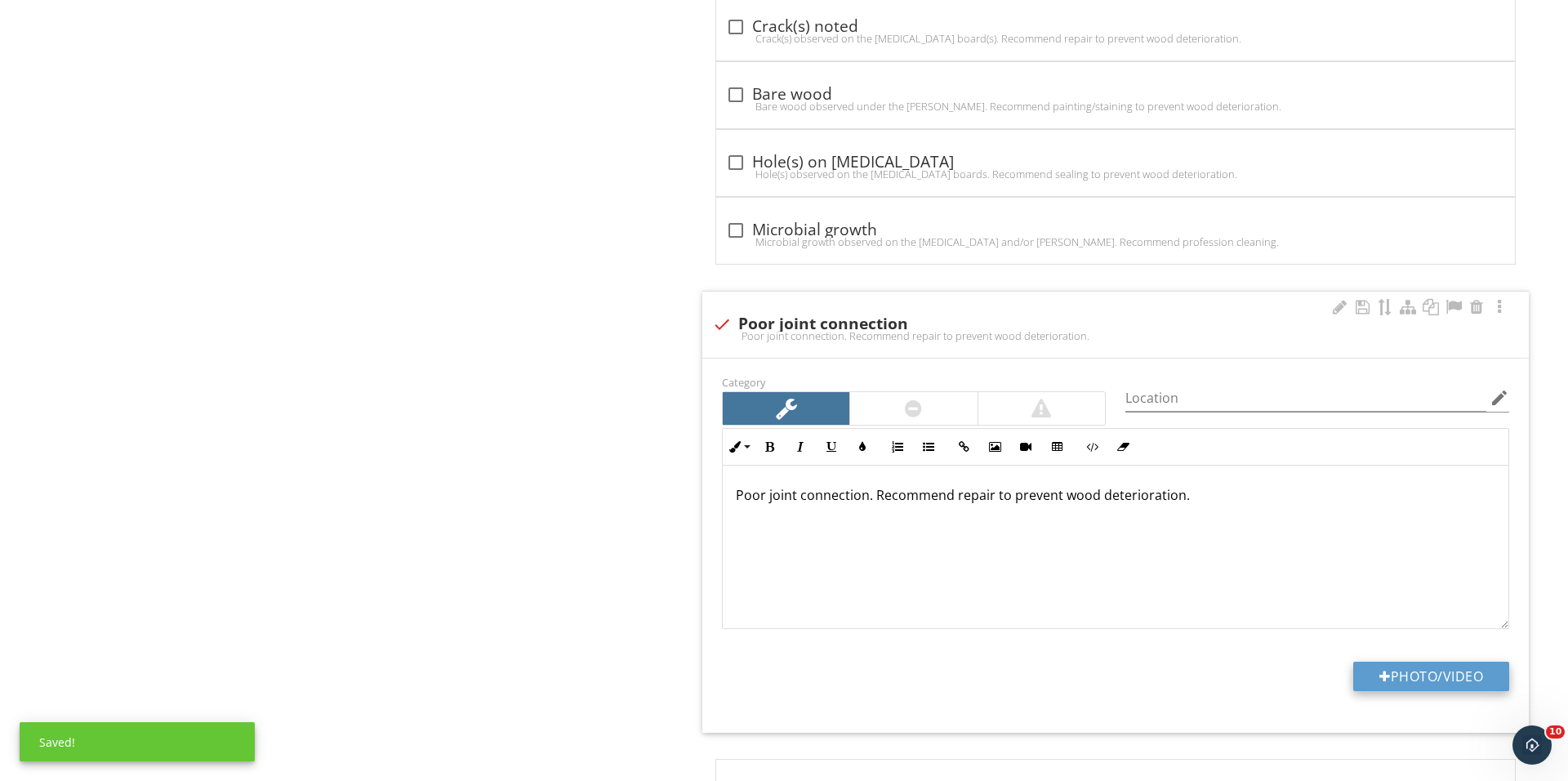
click at [1403, 688] on button "Photo/Video" at bounding box center [1430, 677] width 156 height 29
type input "C:\fakepath\IMG_0216.JPG"
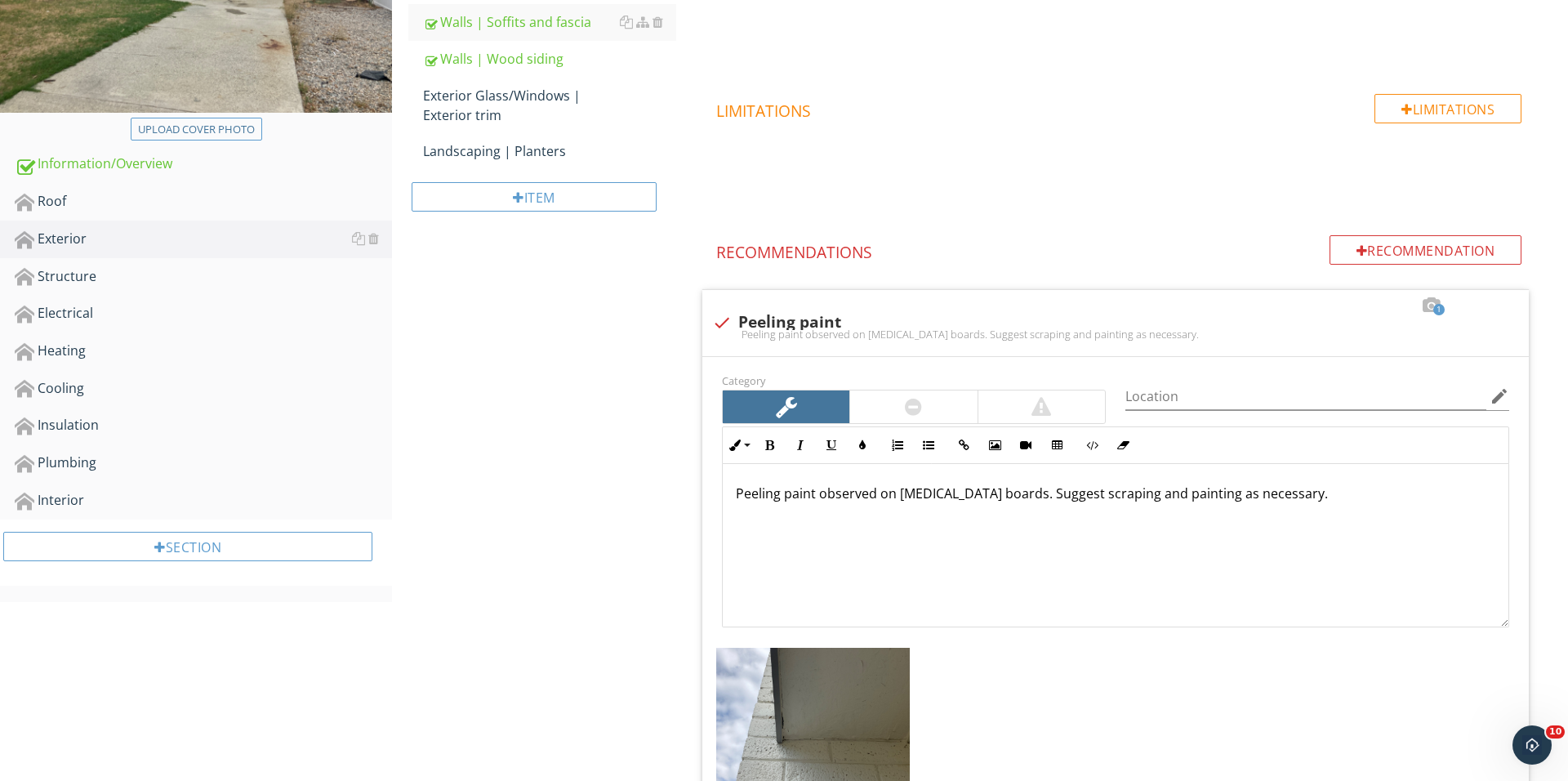
scroll to position [187, 0]
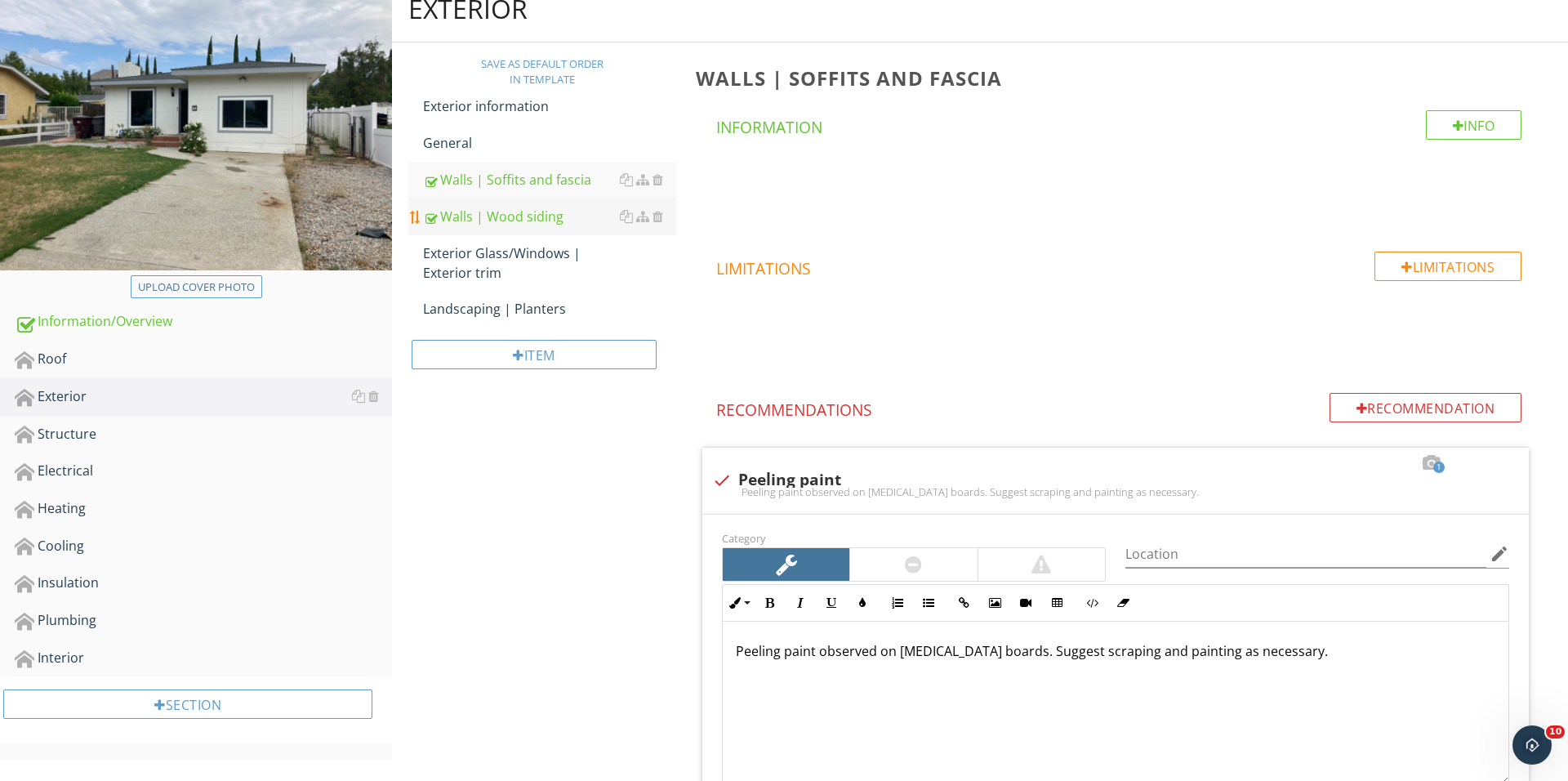
click at [537, 223] on div "Walls | Wood siding" at bounding box center [550, 216] width 253 height 20
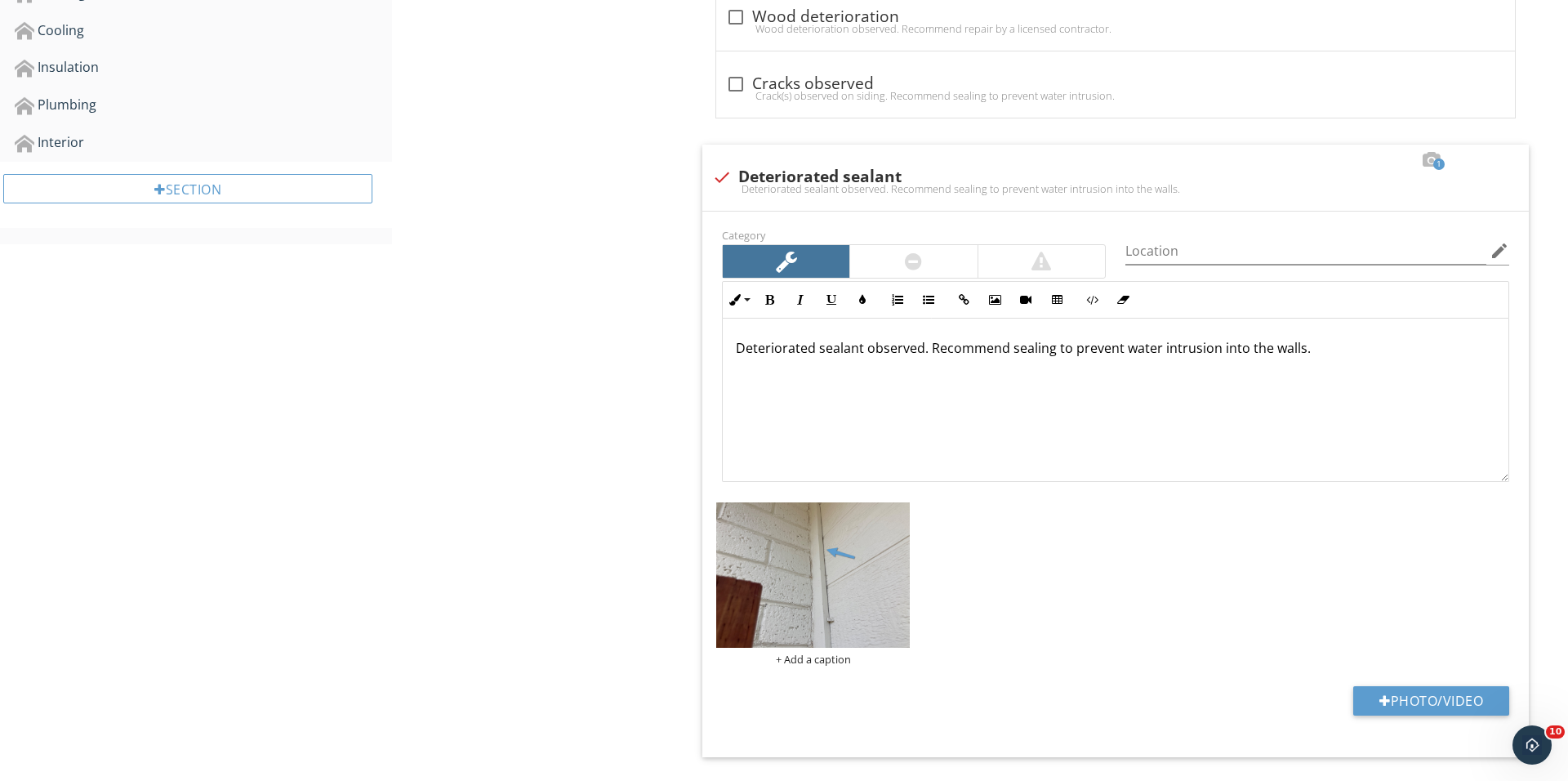
scroll to position [713, 0]
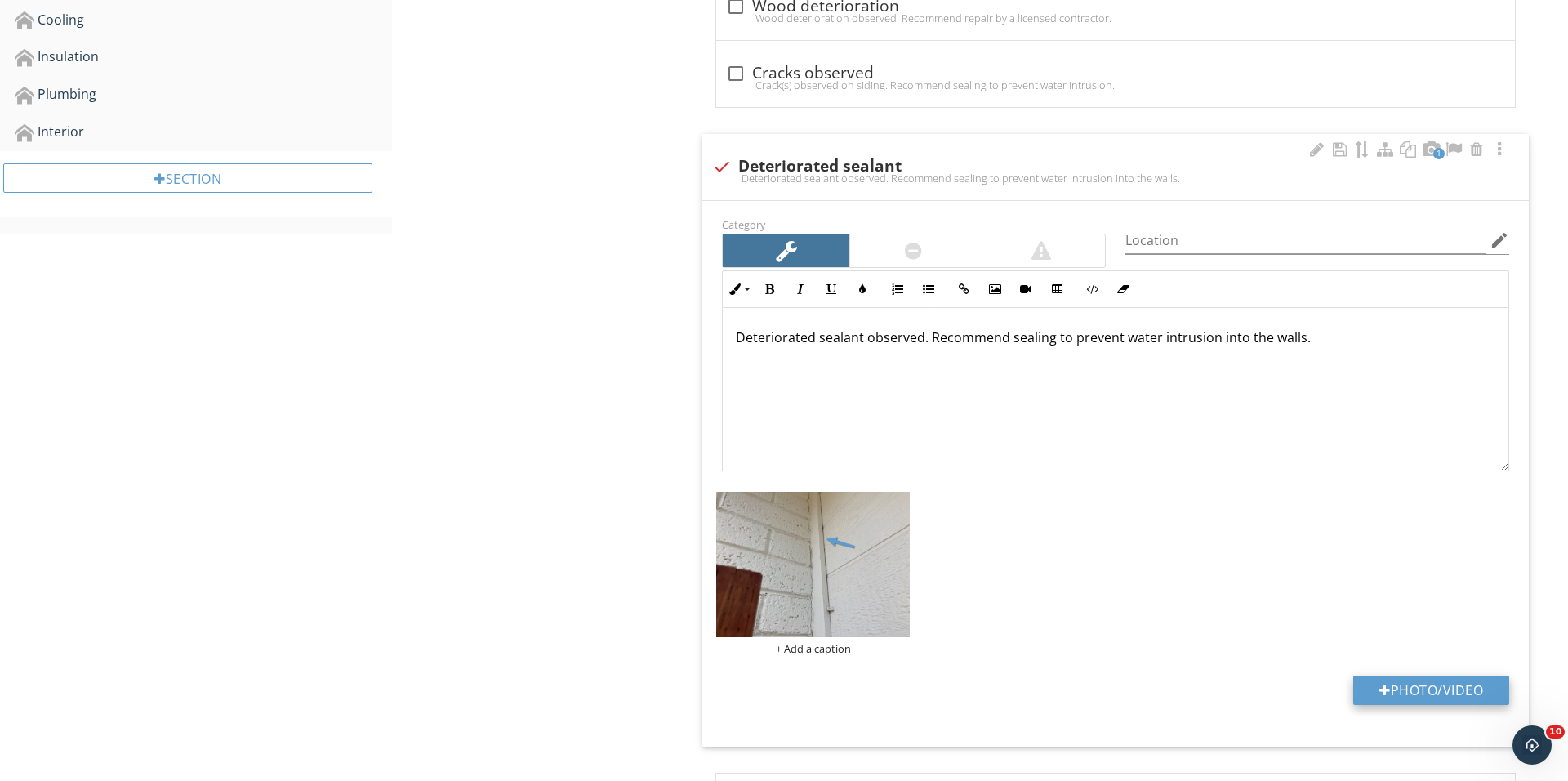
click at [1382, 697] on div at bounding box center [1384, 690] width 11 height 13
type input "C:\fakepath\IMG_0221.JPG"
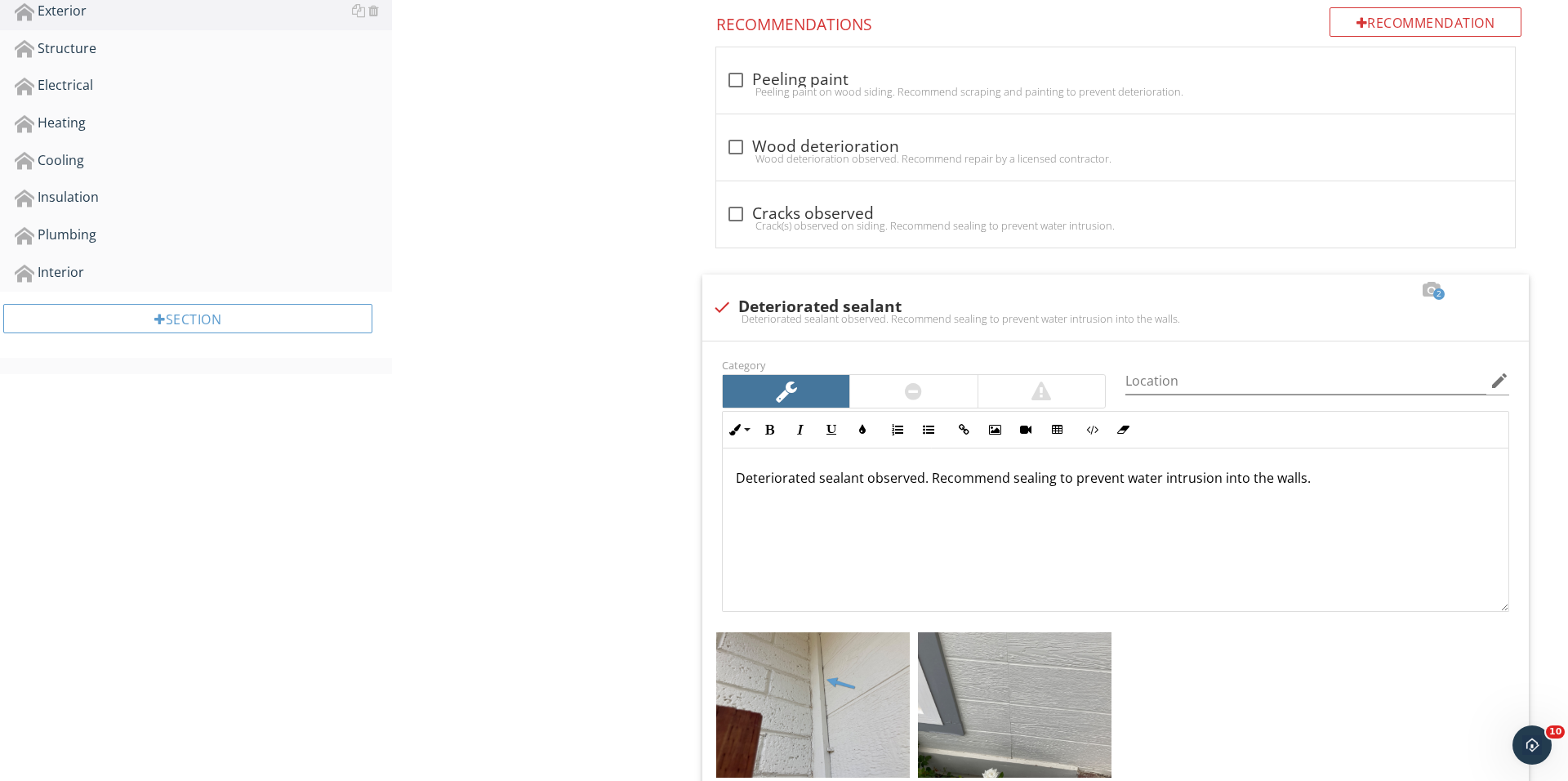
scroll to position [284, 0]
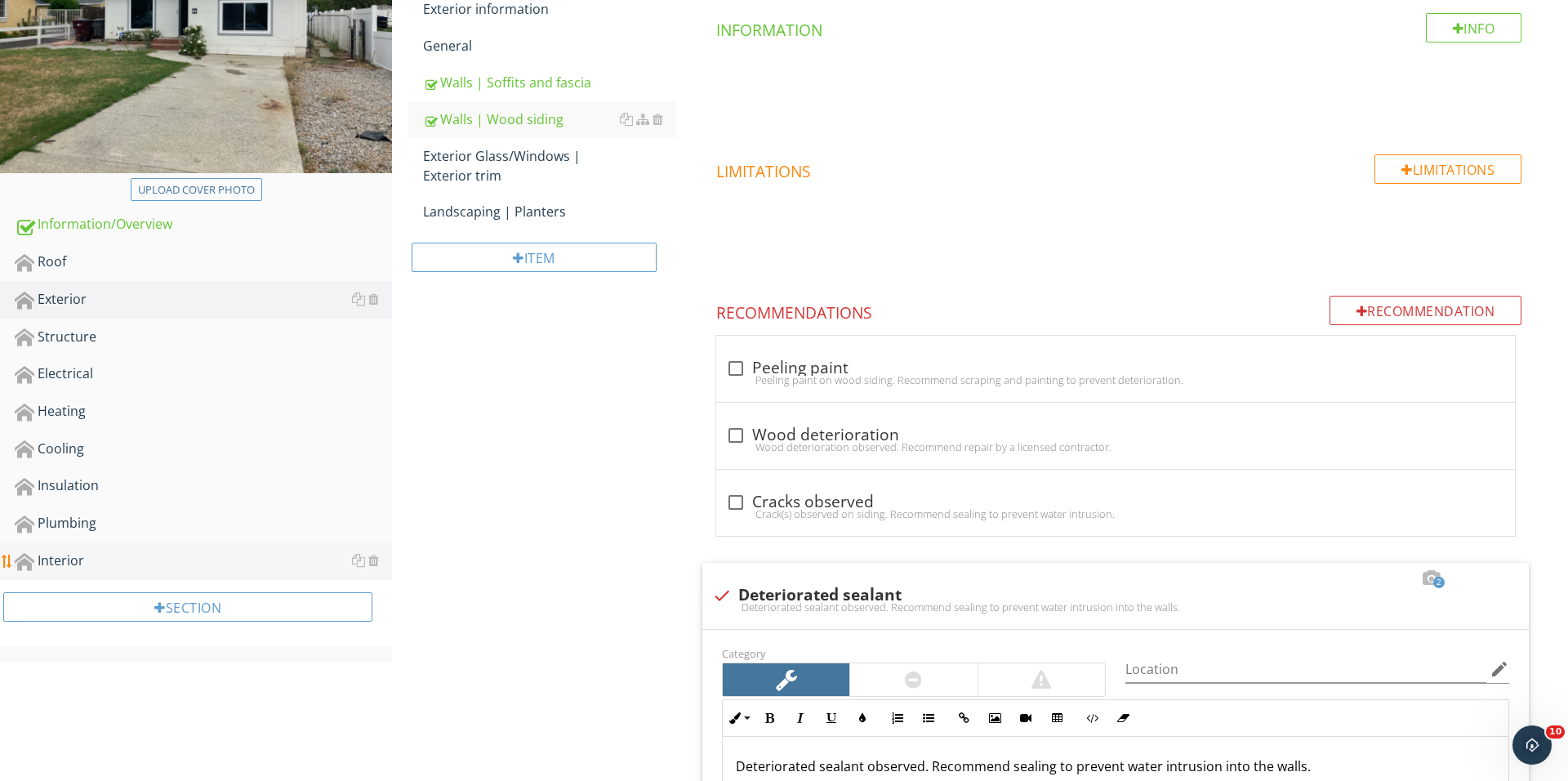
click at [128, 559] on div "Interior" at bounding box center [203, 561] width 377 height 22
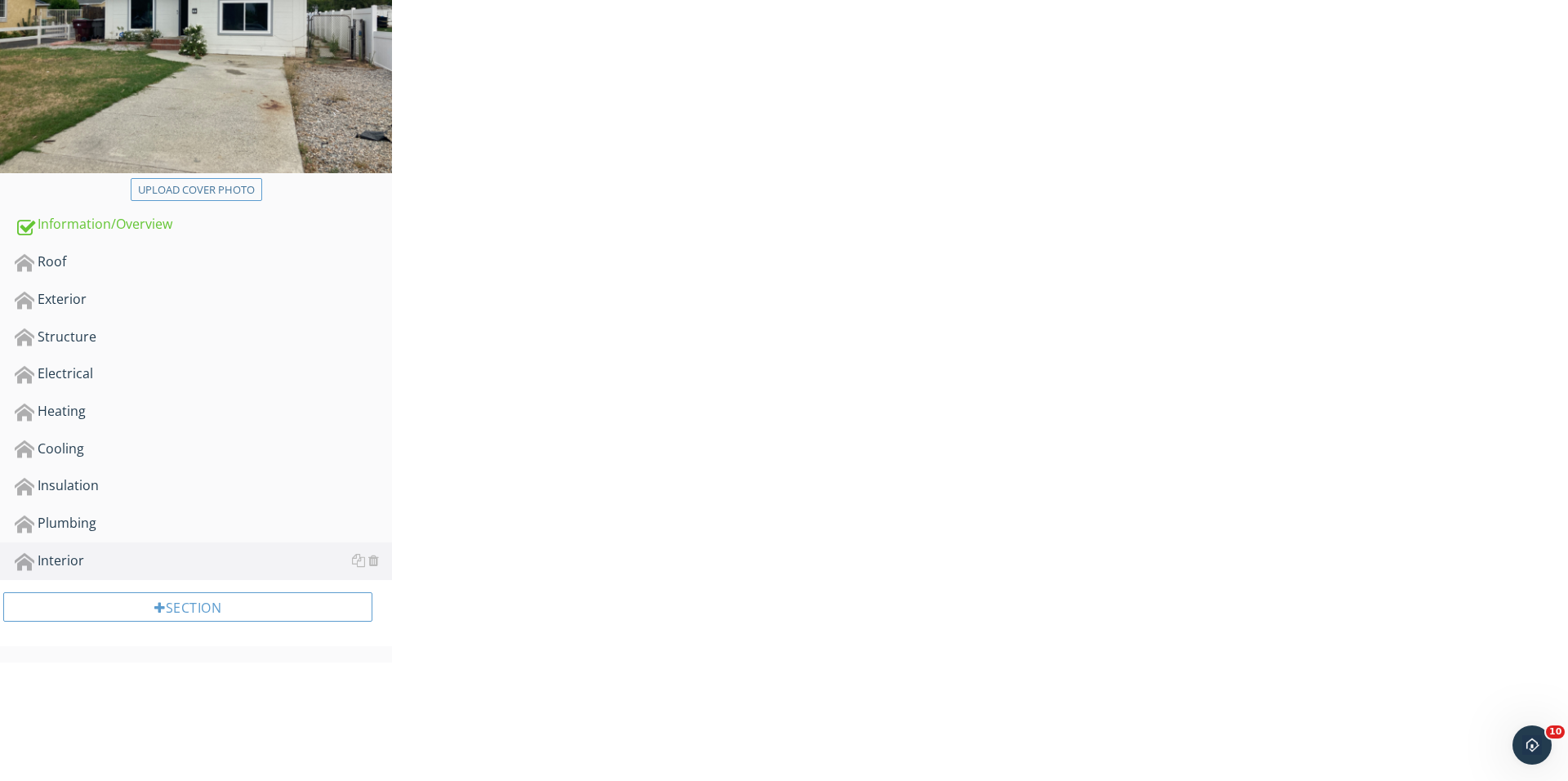
scroll to position [212, 0]
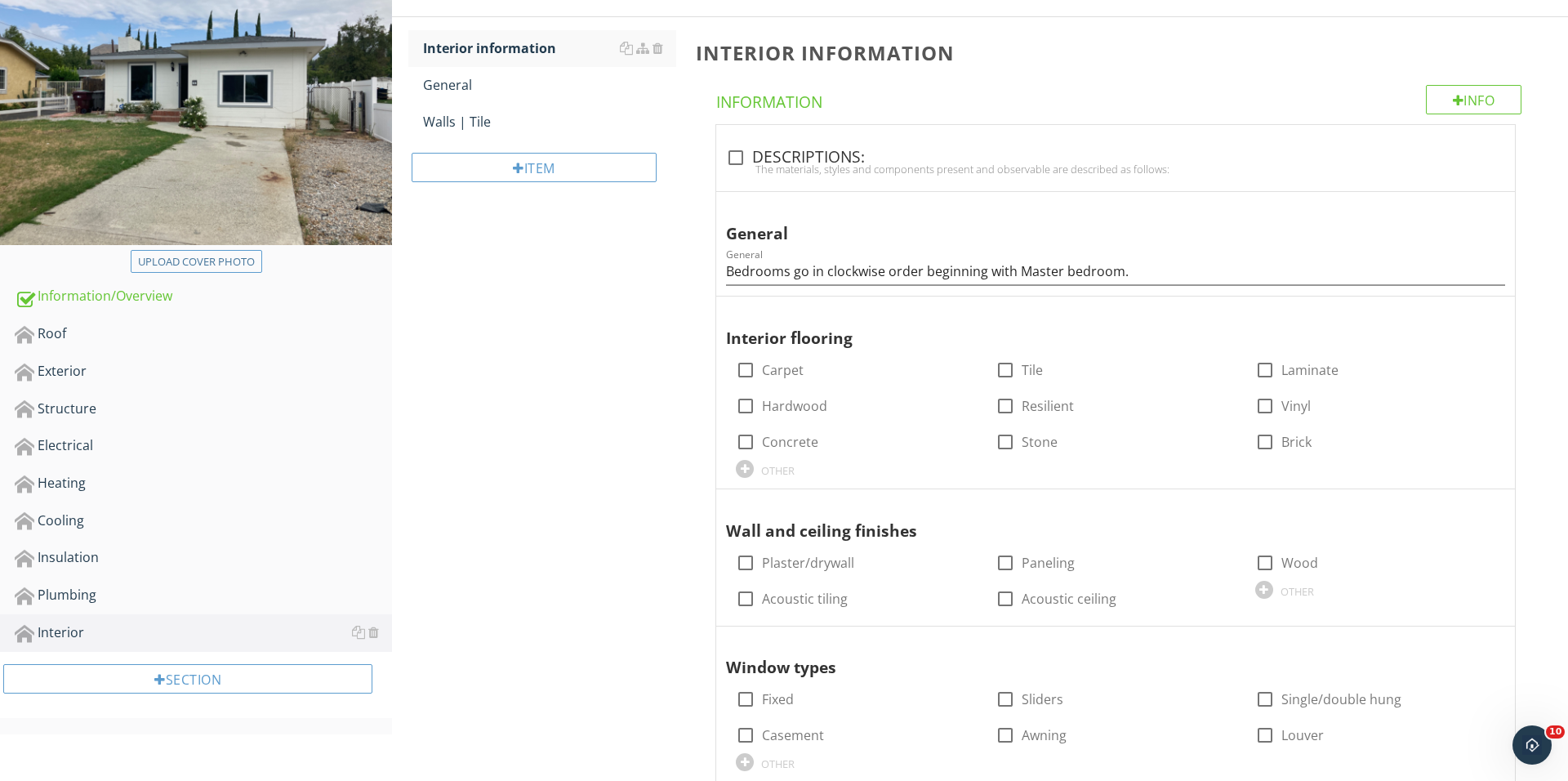
click at [544, 186] on div "Item" at bounding box center [542, 173] width 268 height 66
click at [544, 178] on div "Item" at bounding box center [534, 167] width 245 height 29
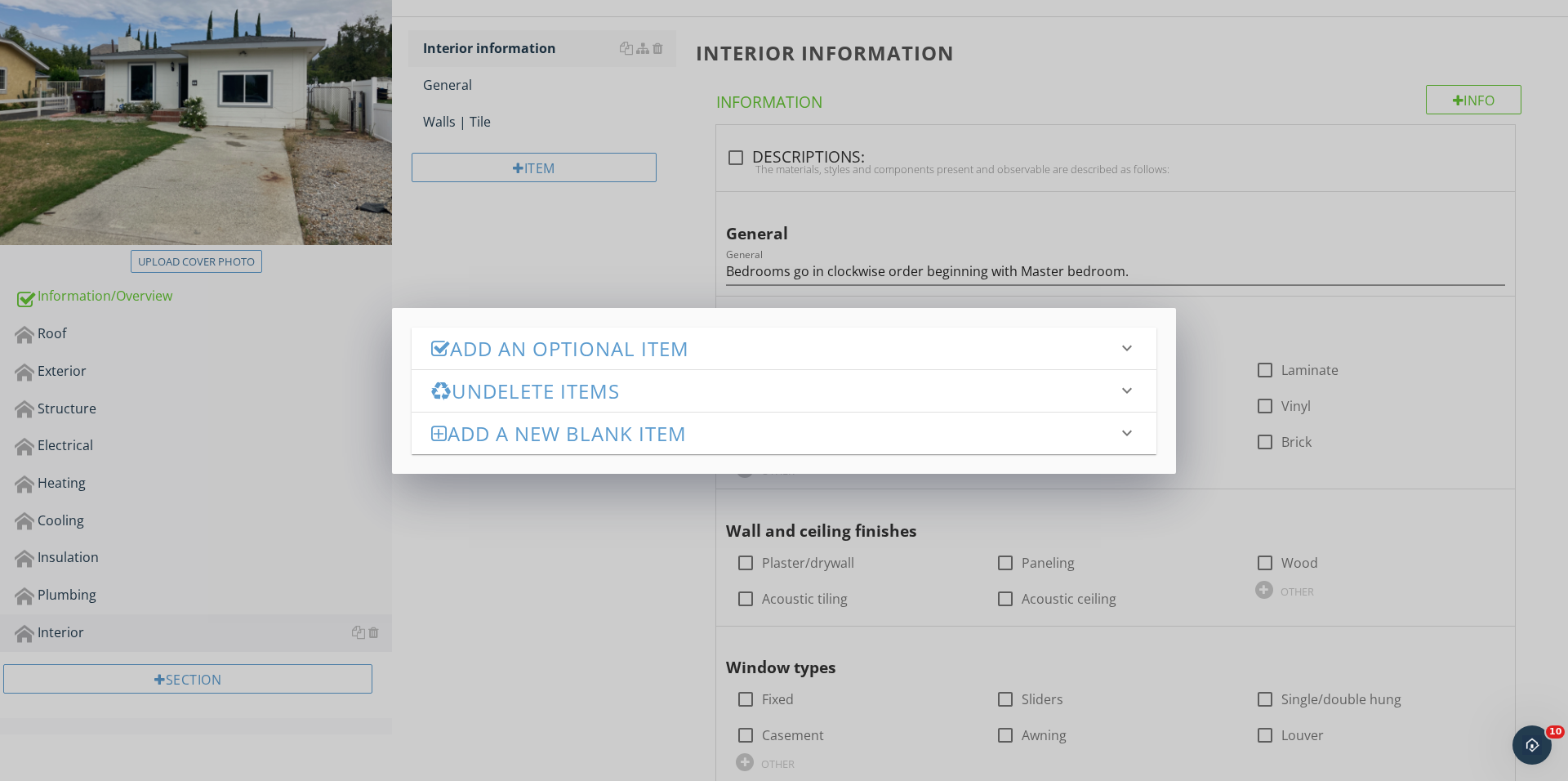
click at [612, 367] on div "Add an Optional Item keyboard_arrow_down" at bounding box center [784, 348] width 744 height 41
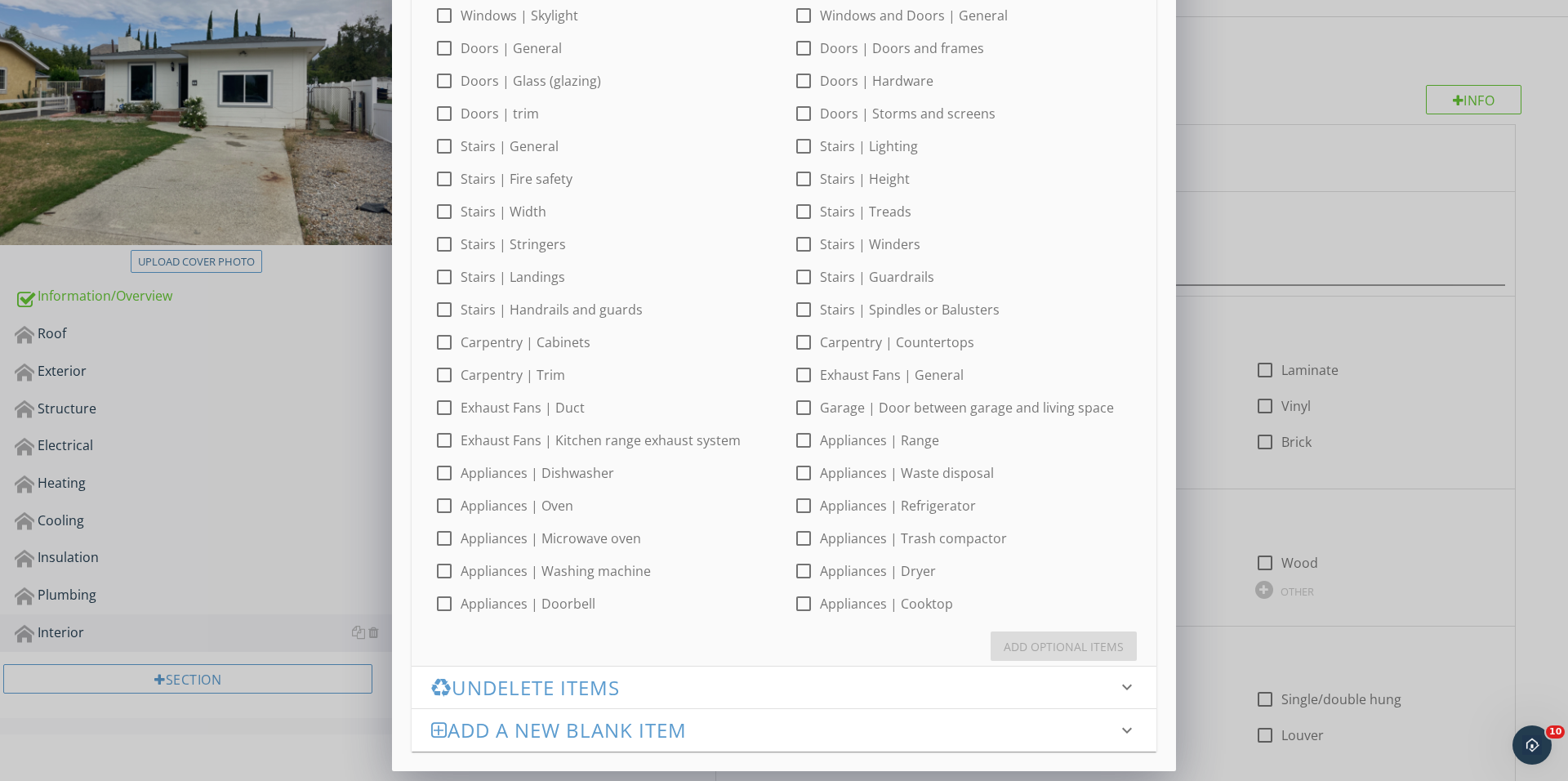
scroll to position [493, 0]
click at [438, 603] on div at bounding box center [444, 604] width 28 height 28
checkbox input "true"
click at [998, 651] on button "Add Optional Items" at bounding box center [1064, 647] width 146 height 29
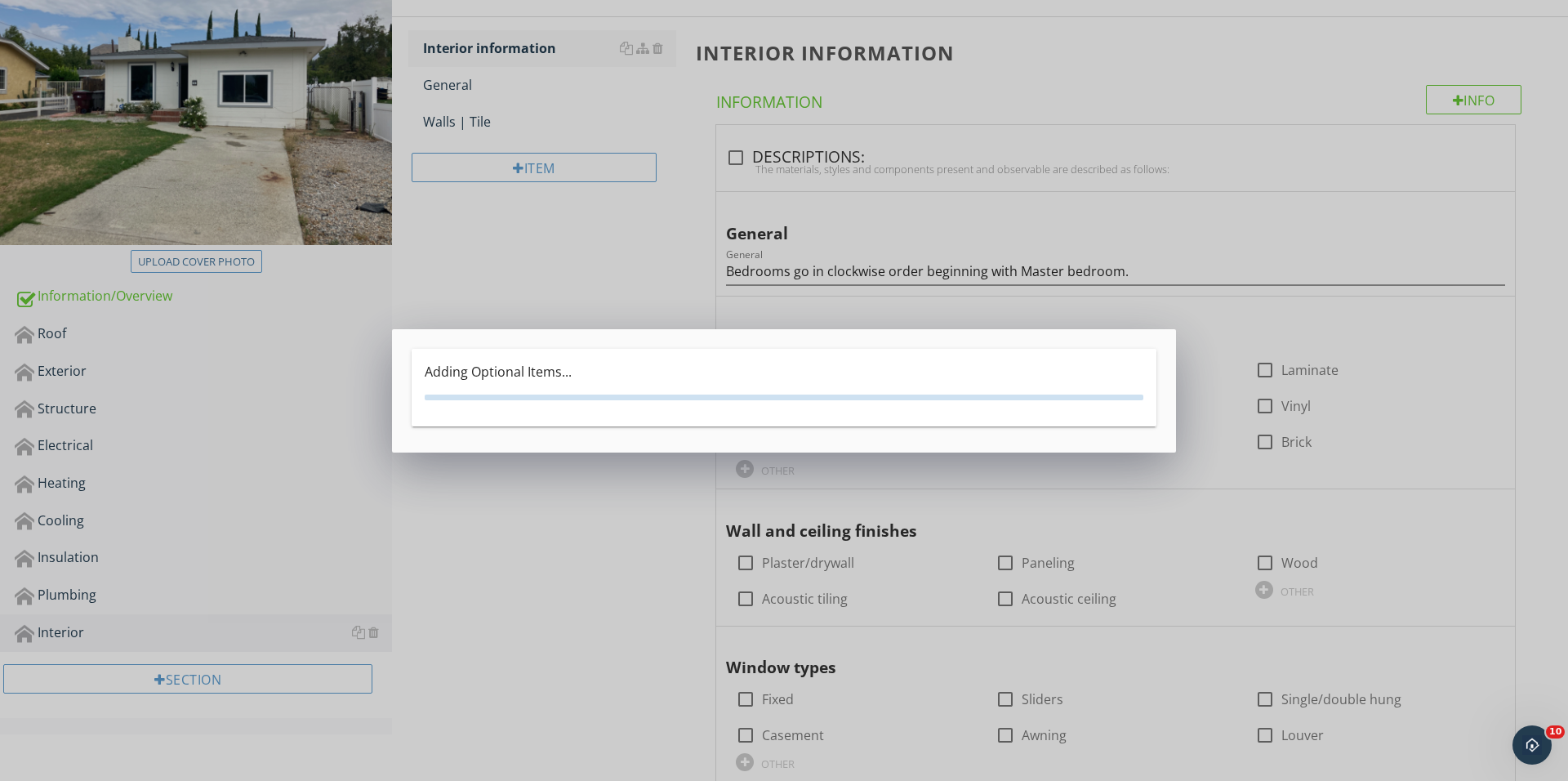
scroll to position [0, 0]
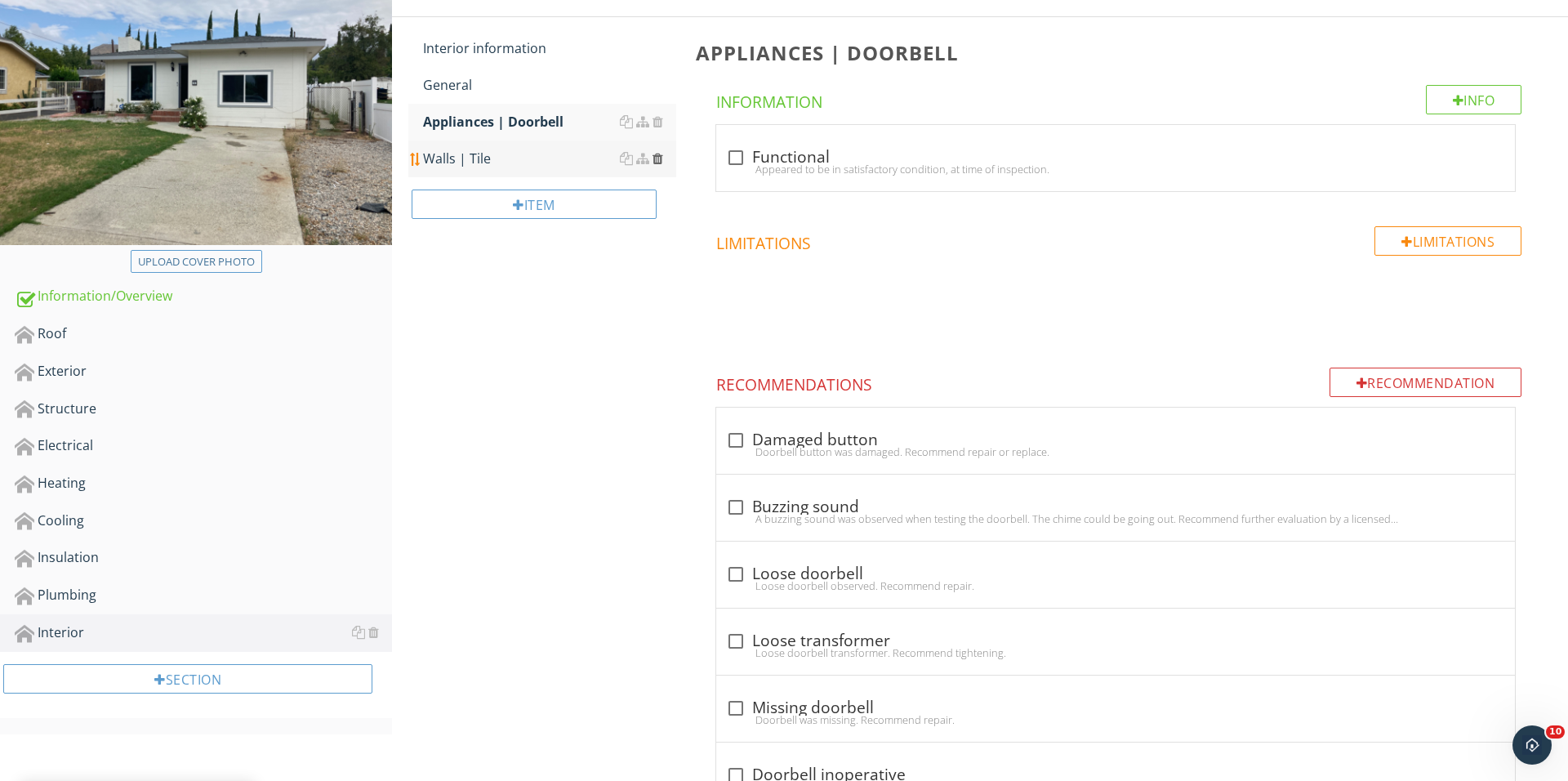
click at [660, 155] on div at bounding box center [657, 158] width 10 height 13
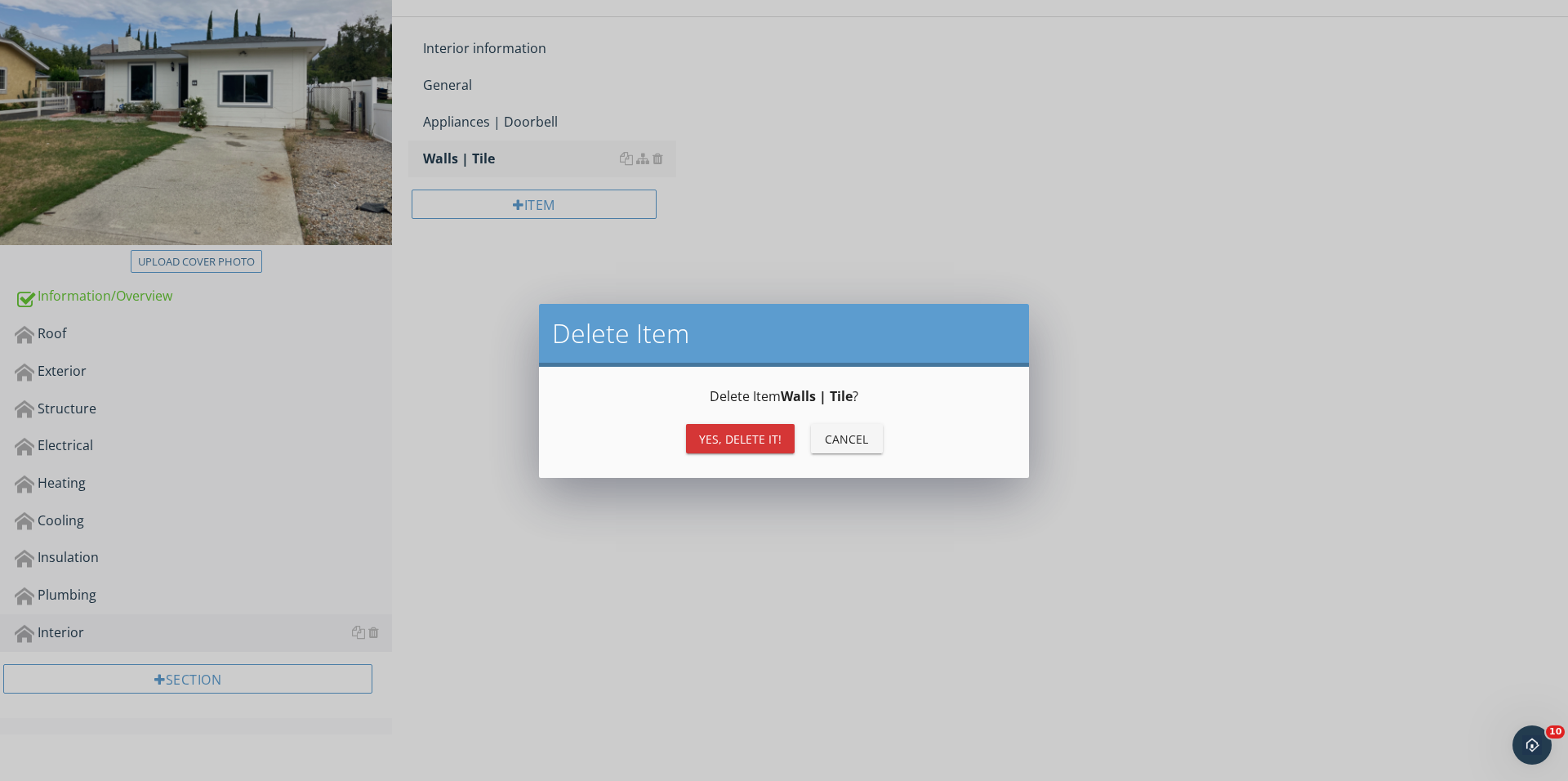
scroll to position [161, 0]
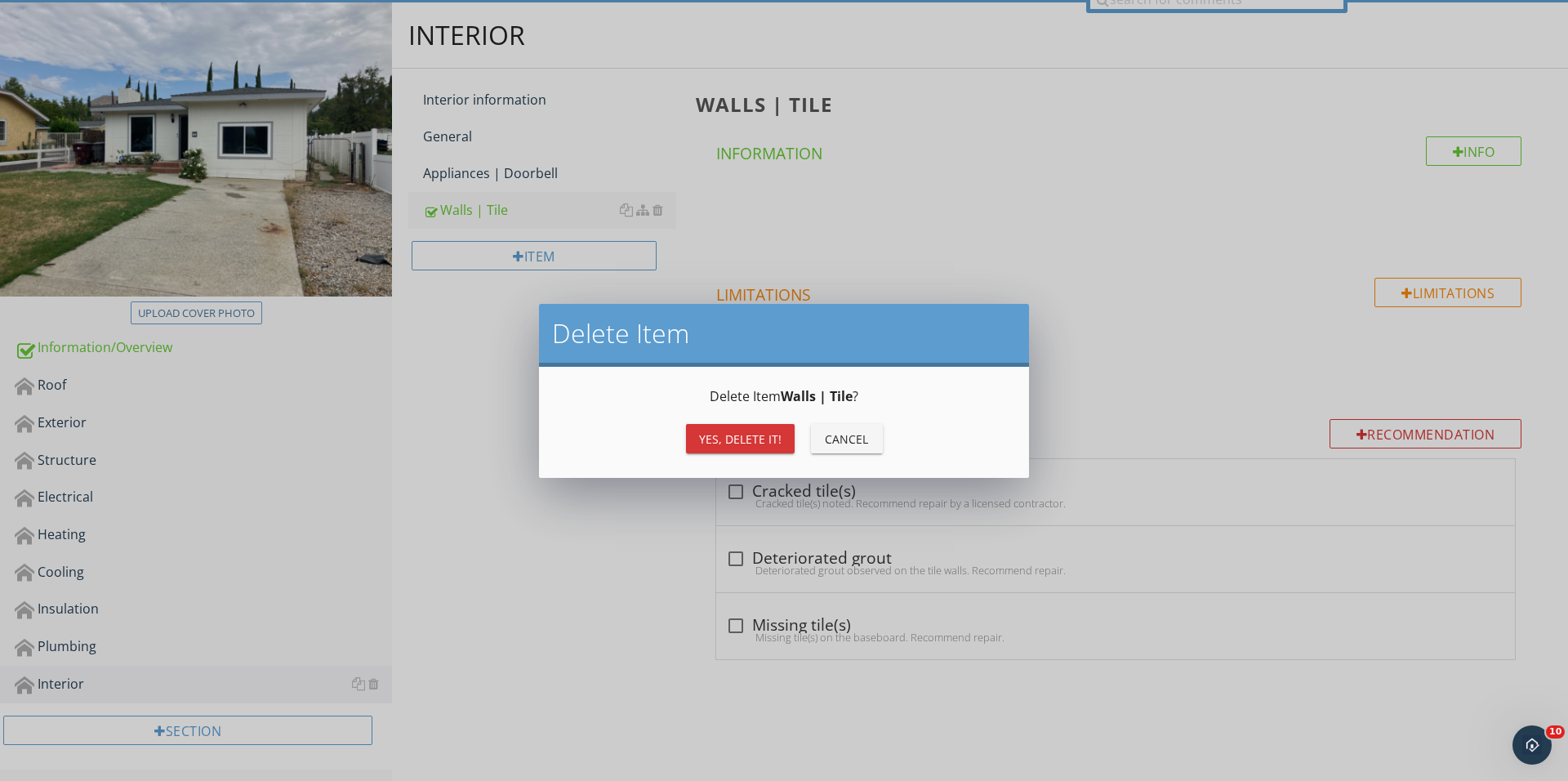
click at [722, 424] on button "Yes, Delete it!" at bounding box center [740, 439] width 109 height 29
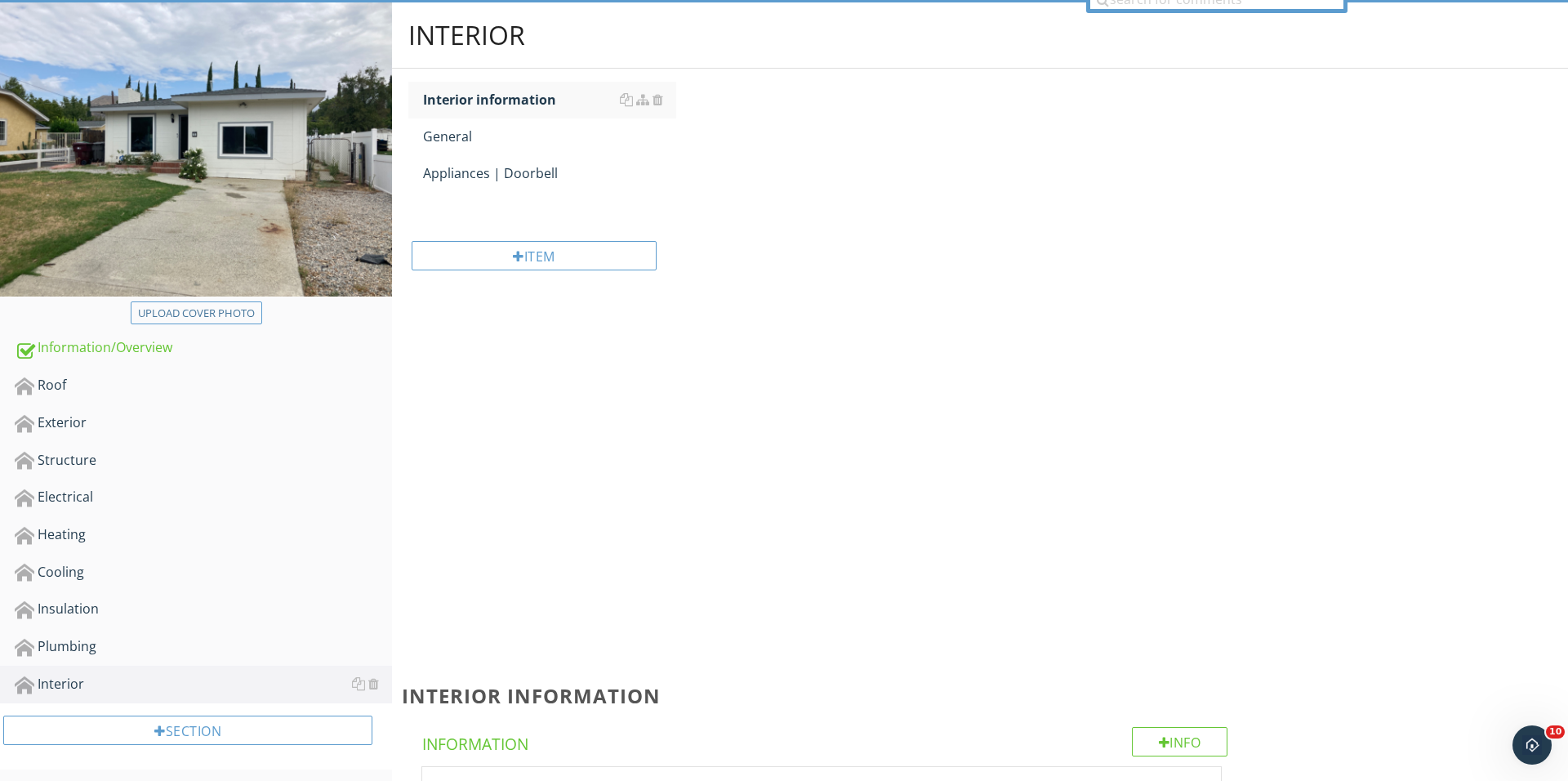
scroll to position [160, 0]
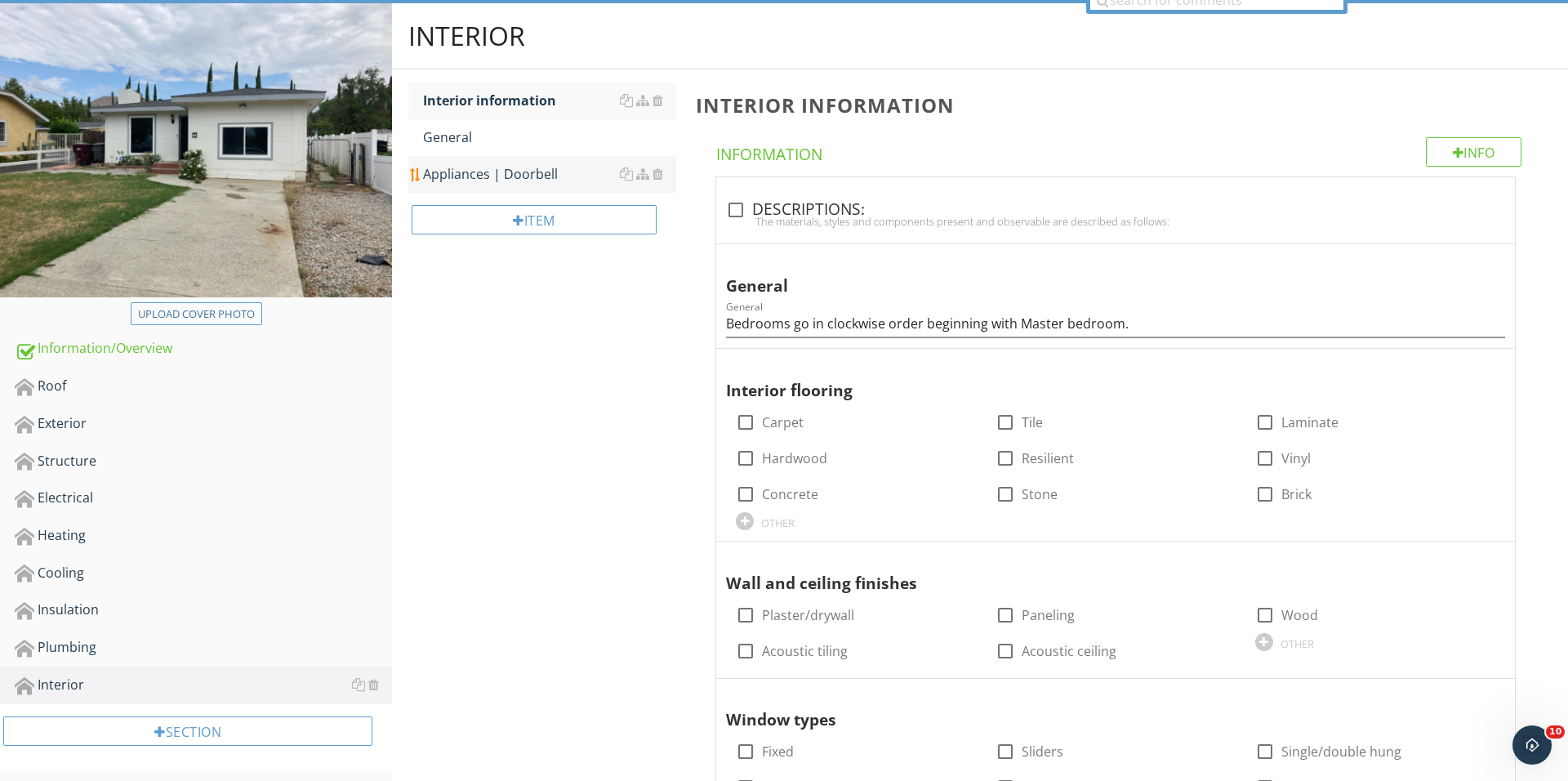
click at [539, 172] on div "Appliances | Doorbell" at bounding box center [550, 173] width 253 height 20
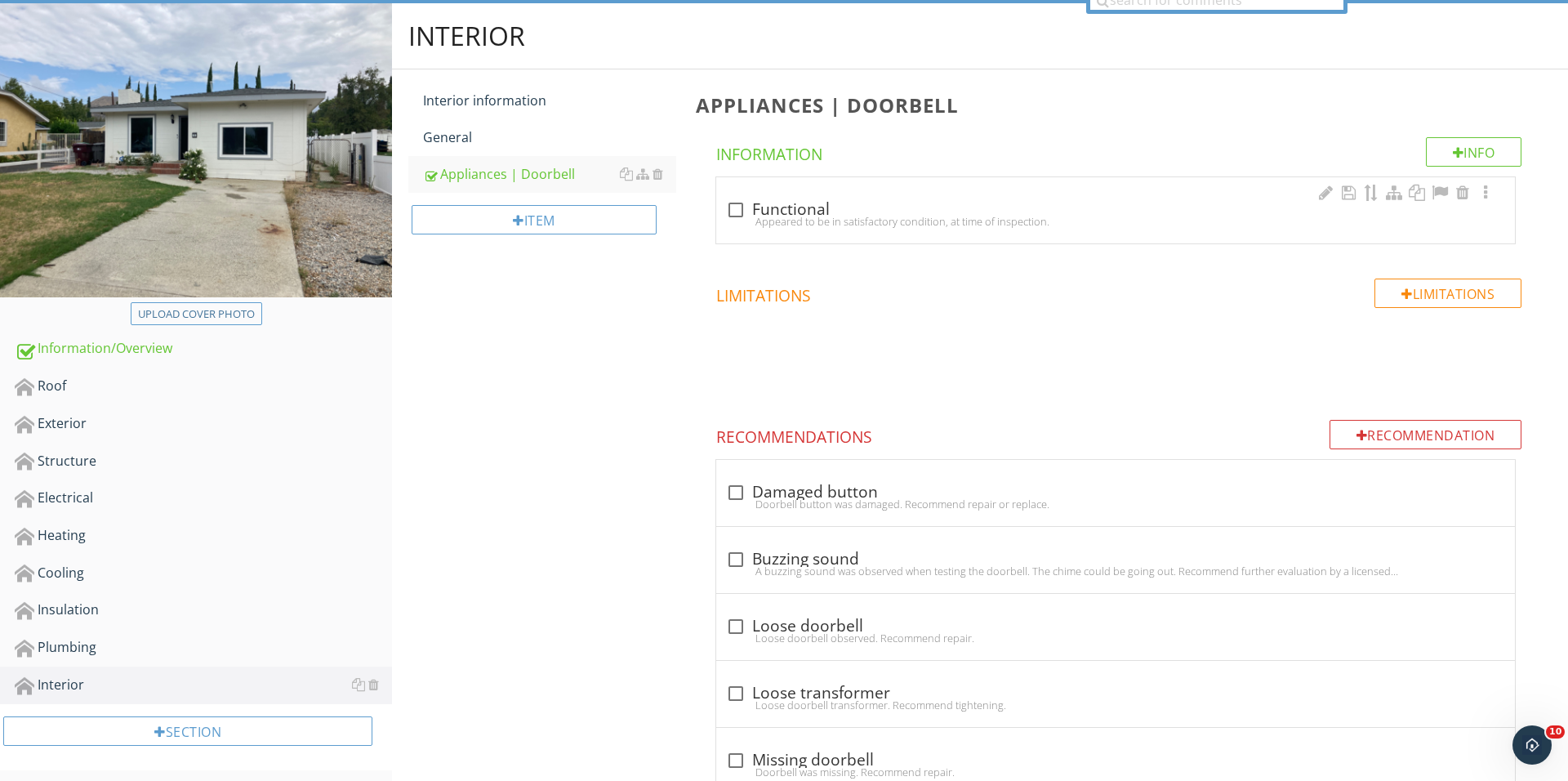
click at [729, 201] on div at bounding box center [736, 209] width 28 height 28
checkbox input "true"
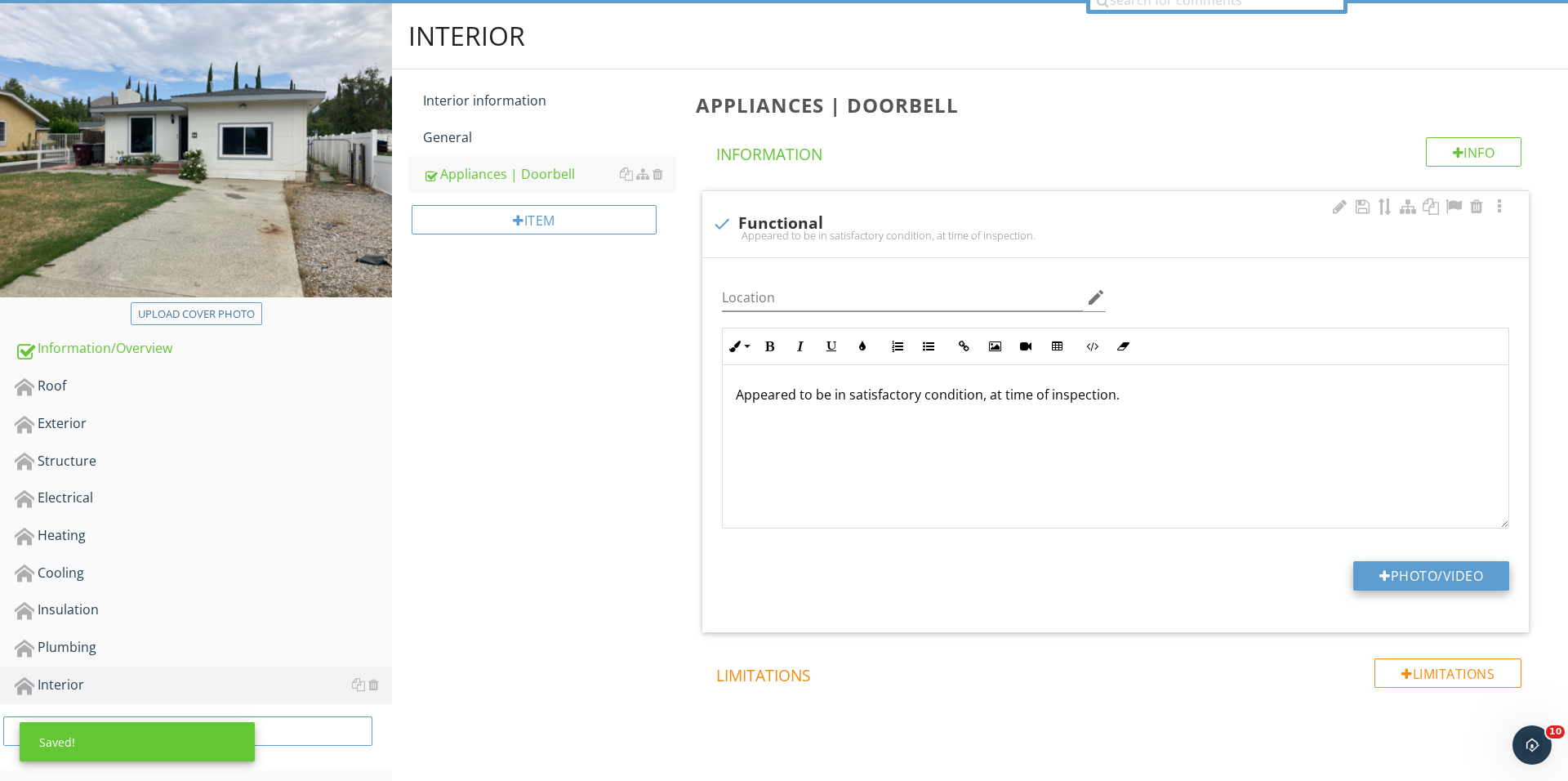
click at [1366, 572] on button "Photo/Video" at bounding box center [1430, 576] width 156 height 29
type input "C:\fakepath\IMG_0224.JPG"
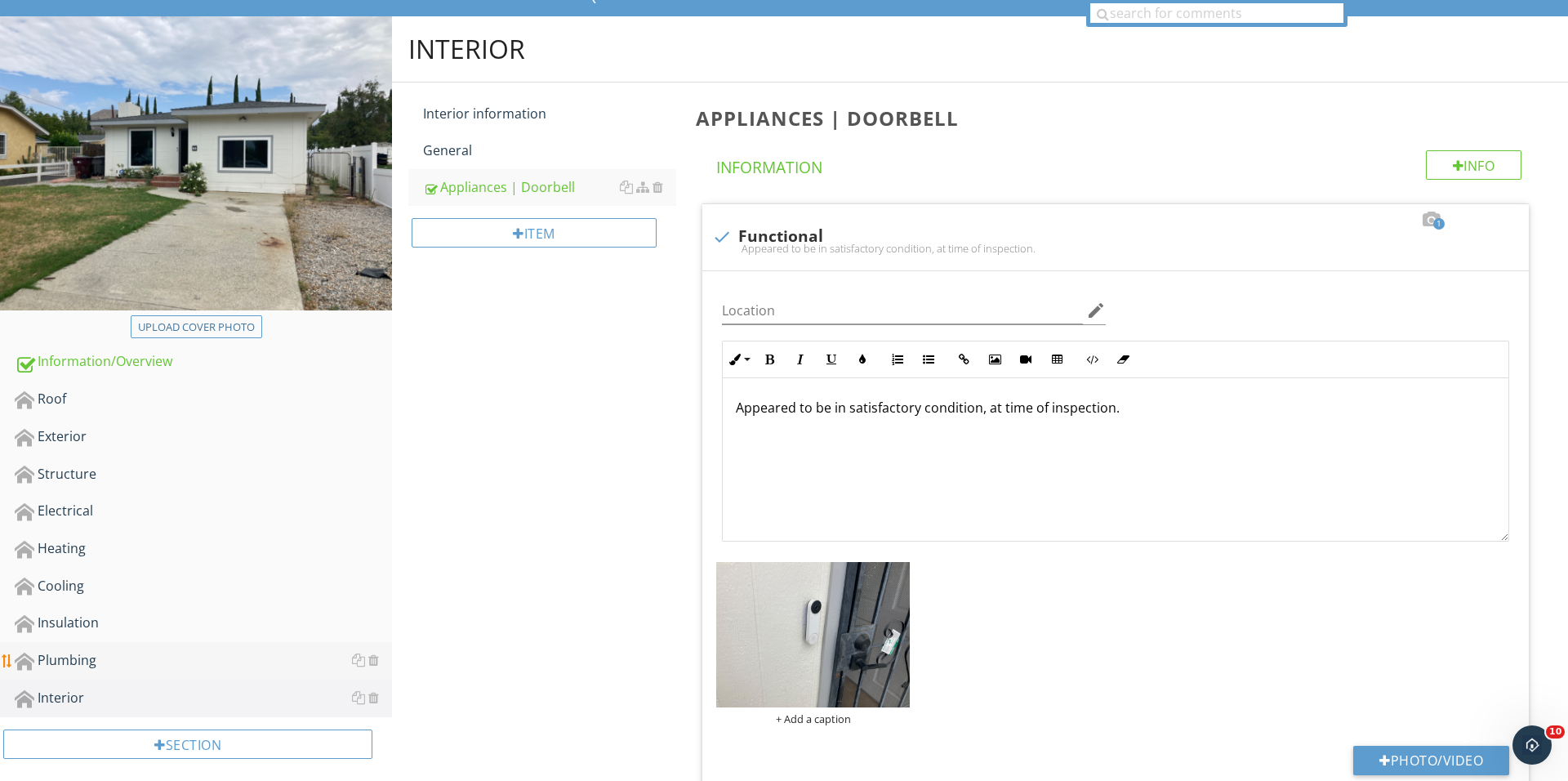
scroll to position [186, 0]
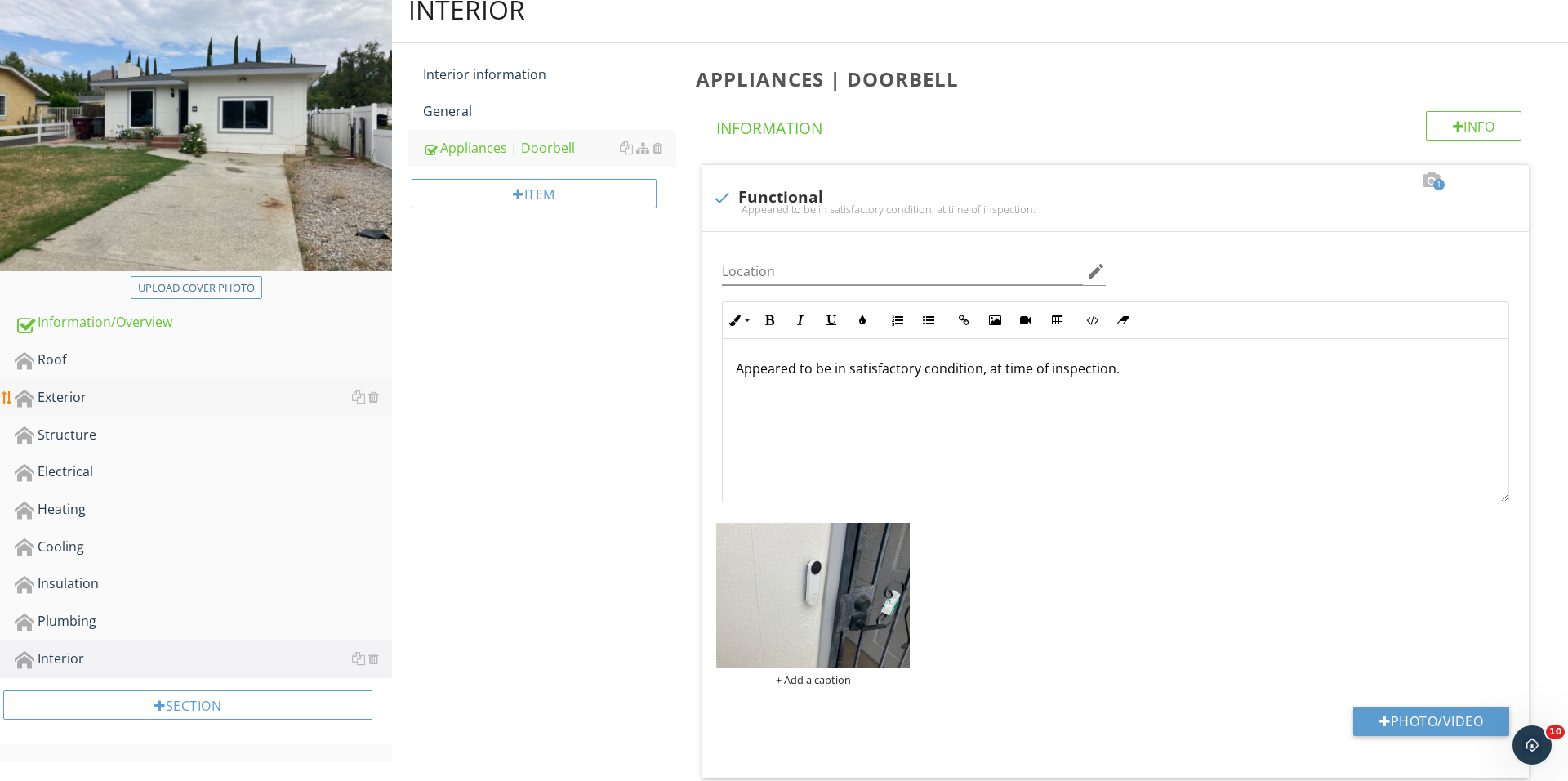
click at [173, 397] on div "Exterior" at bounding box center [203, 397] width 377 height 22
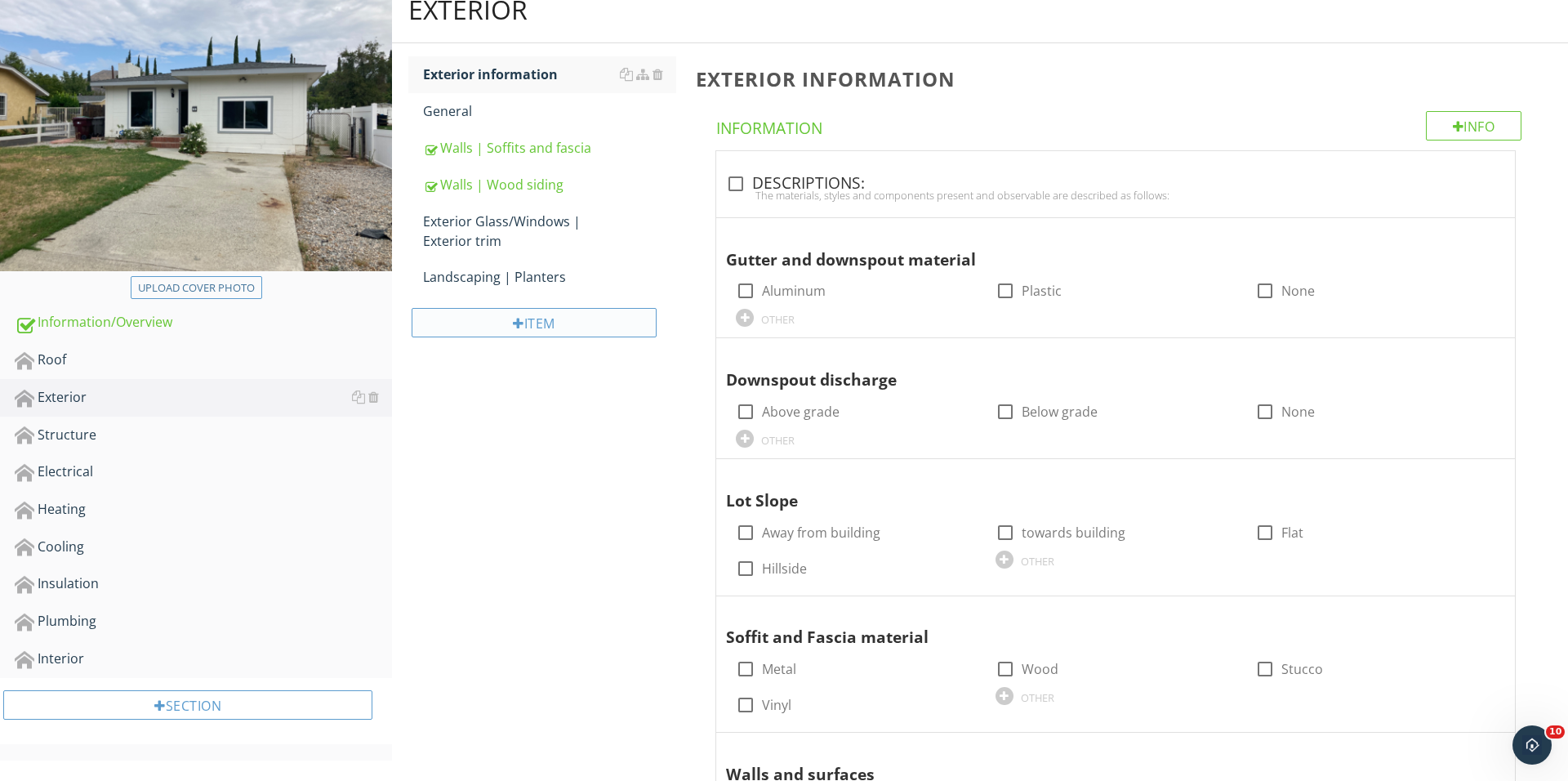
click at [526, 328] on div "Item" at bounding box center [534, 322] width 245 height 29
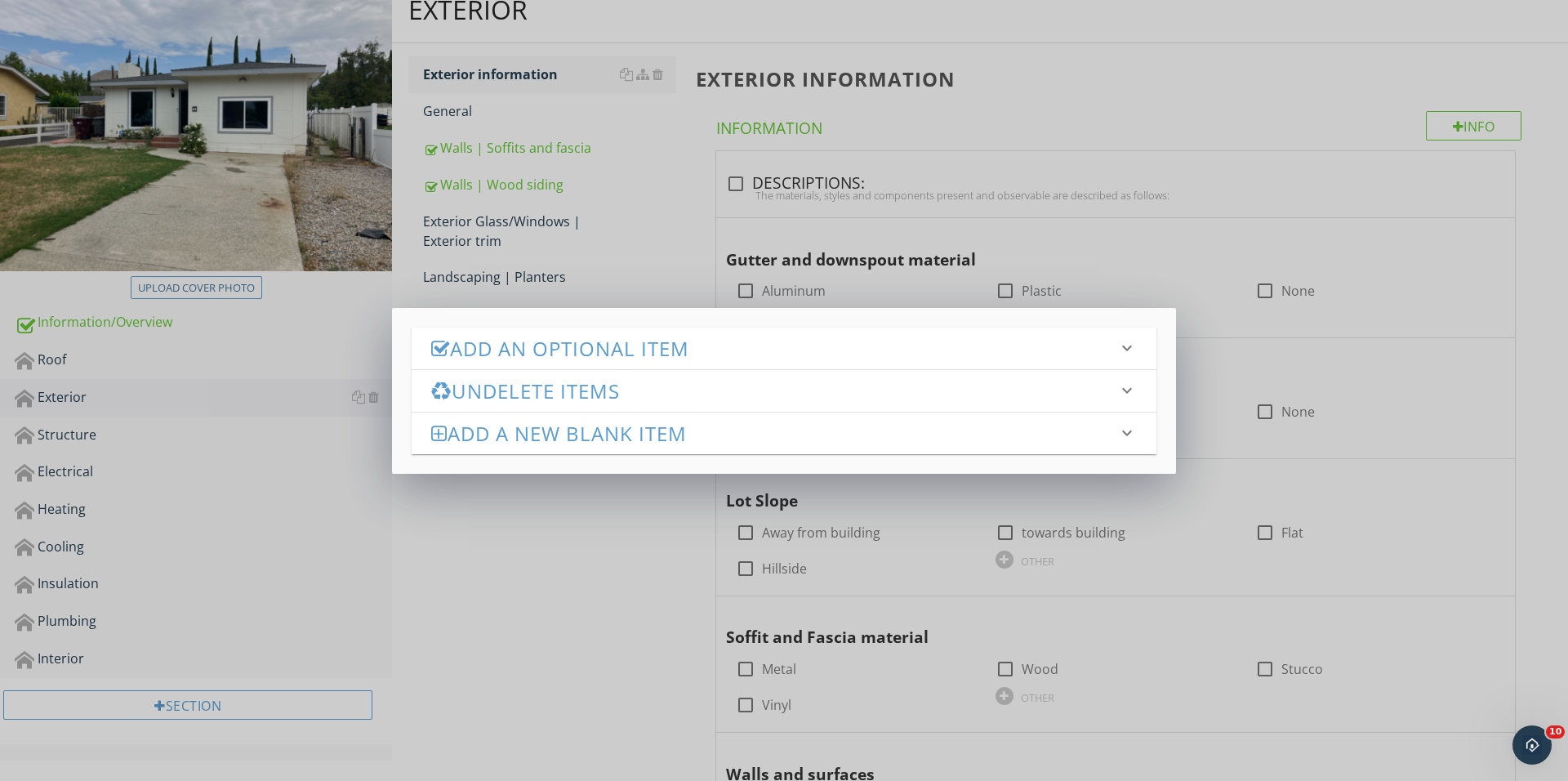
click at [578, 350] on h3 "Add an Optional Item" at bounding box center [774, 348] width 686 height 22
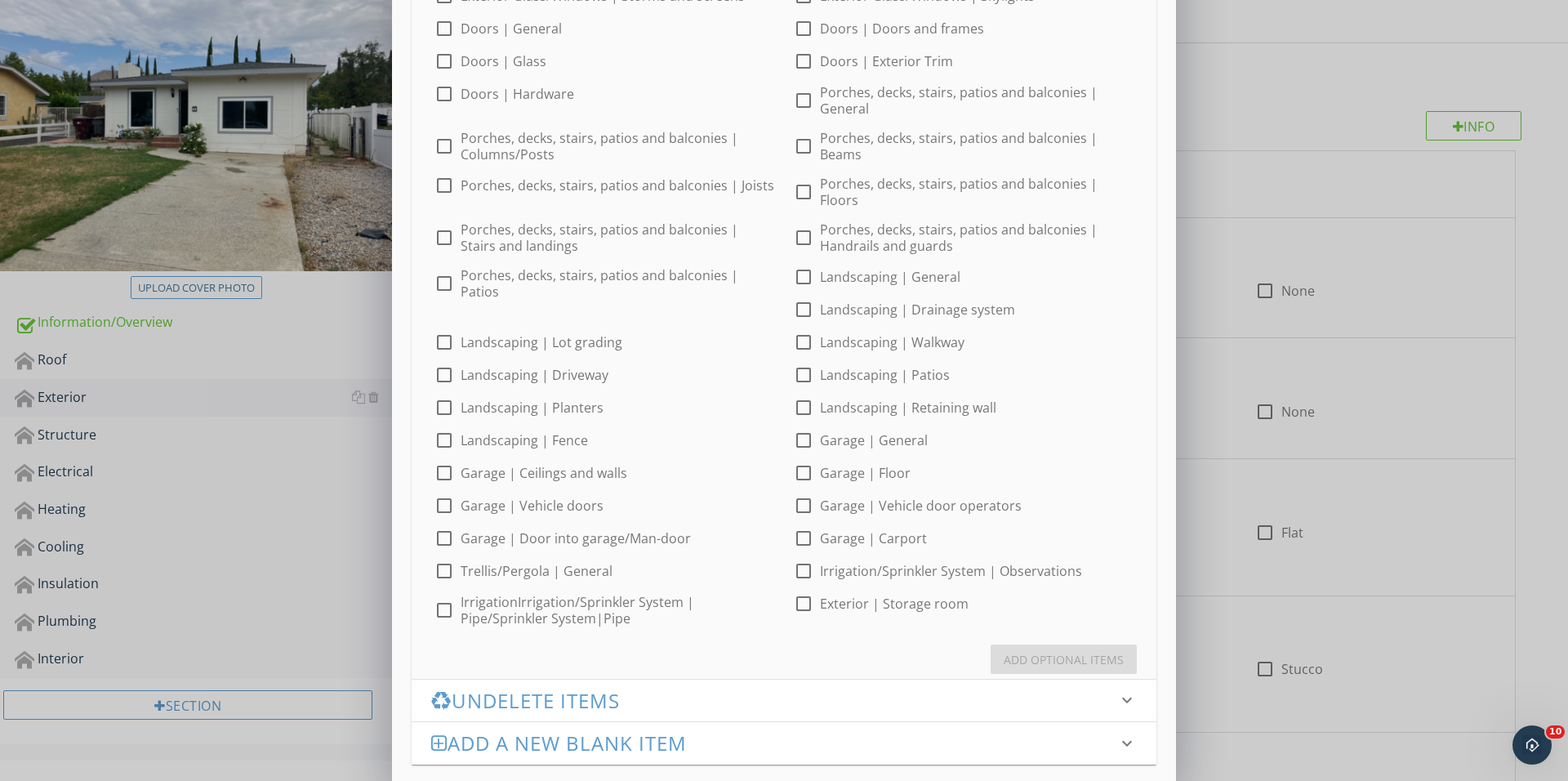
scroll to position [428, 0]
click at [451, 225] on div at bounding box center [444, 239] width 28 height 28
checkbox input "true"
click at [1007, 652] on div "Add Optional Items" at bounding box center [1063, 660] width 120 height 17
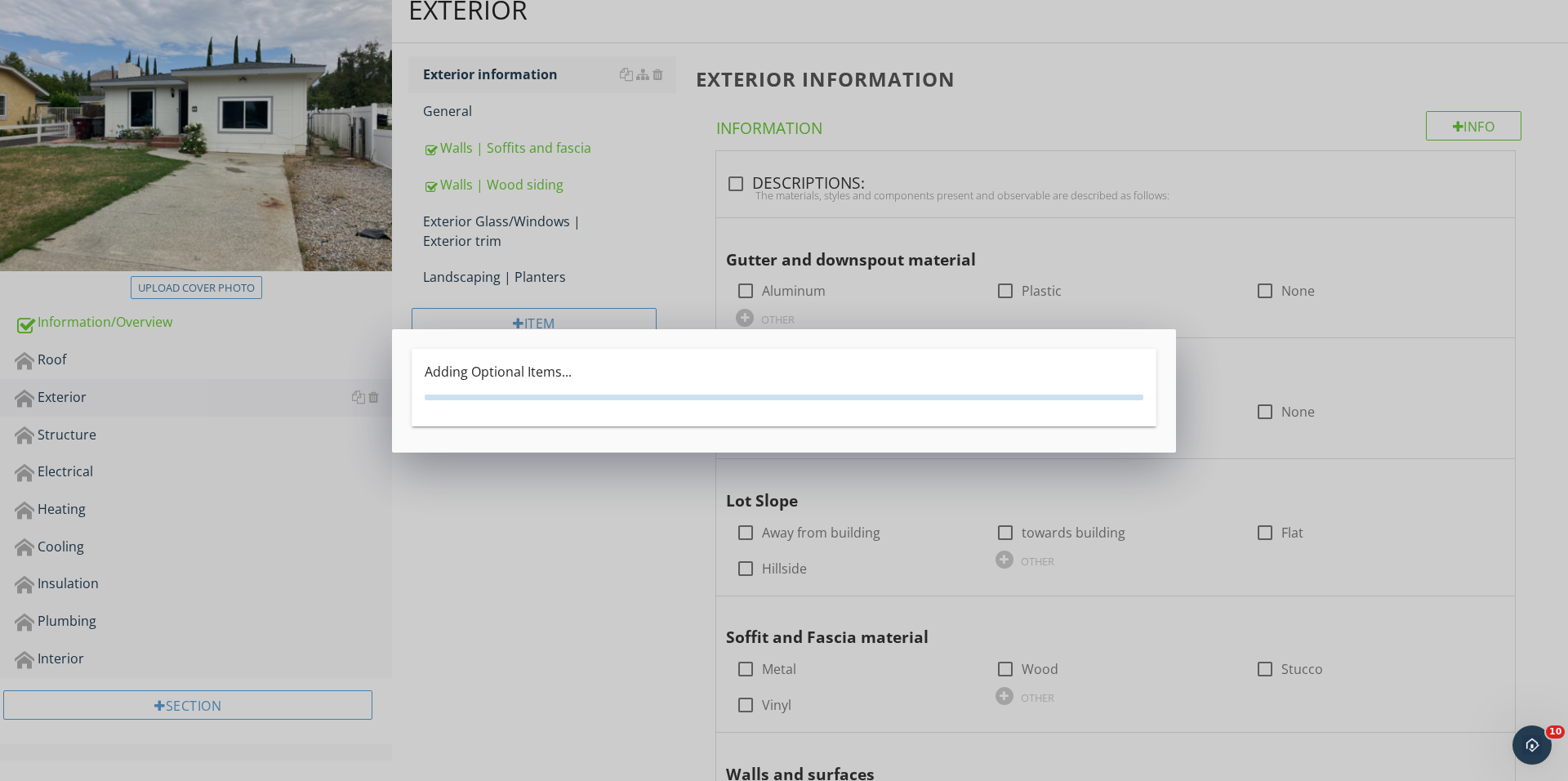
scroll to position [0, 0]
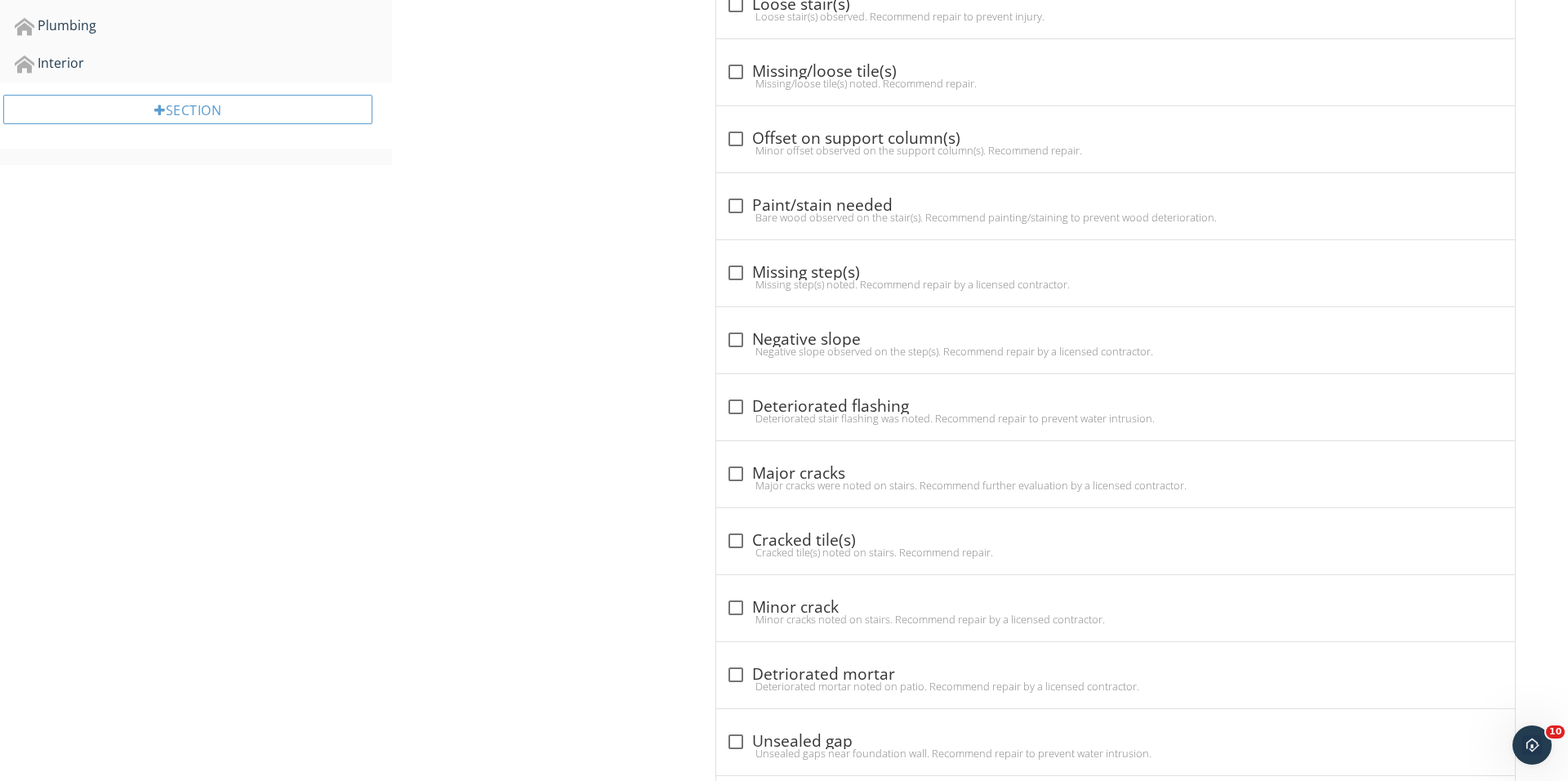
scroll to position [889, 0]
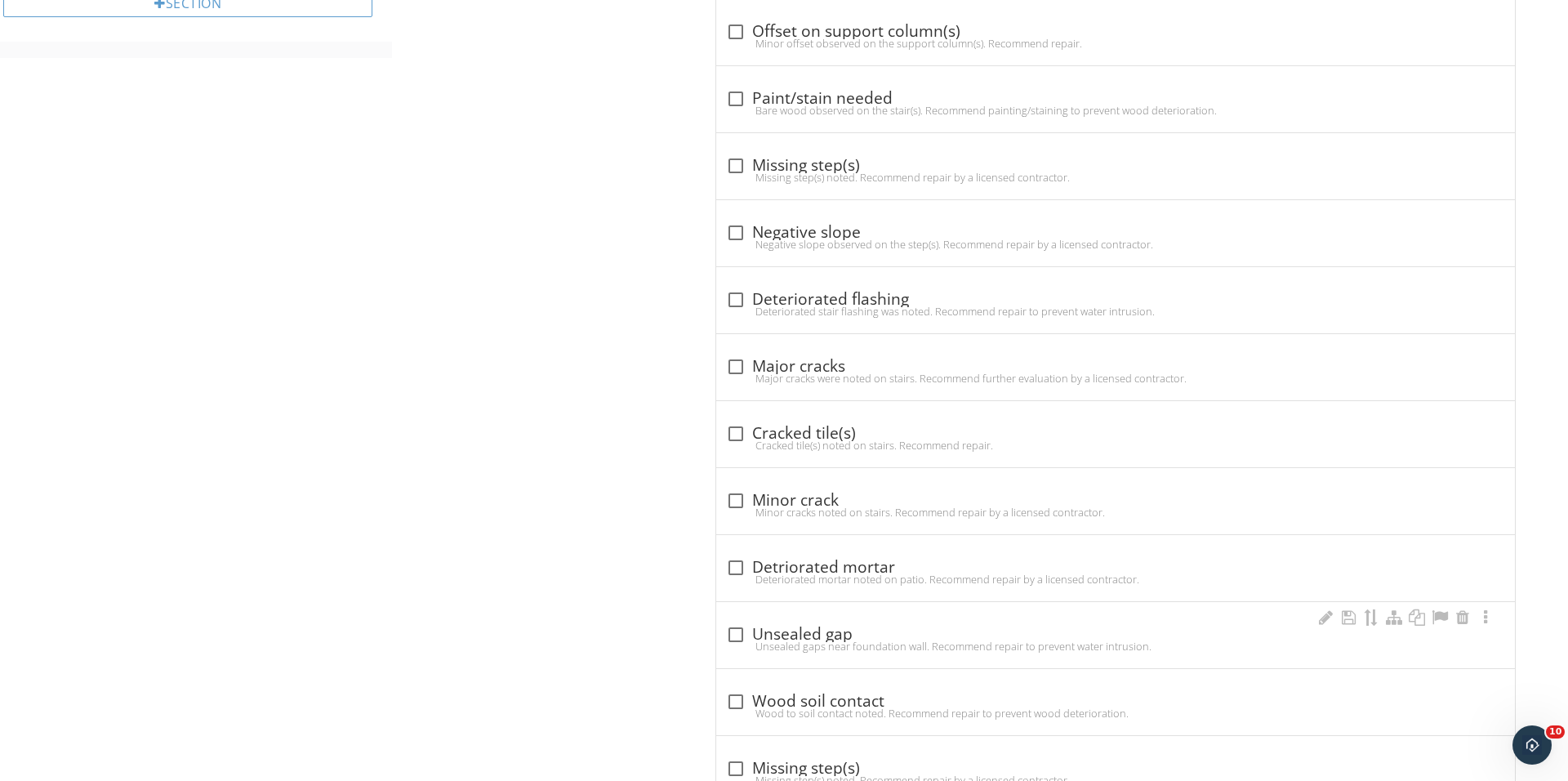
click at [730, 619] on div "check_box_outline_blank Unsealed gap Unsealed gaps near foundation wall. Recomm…" at bounding box center [1115, 634] width 799 height 66
checkbox input "true"
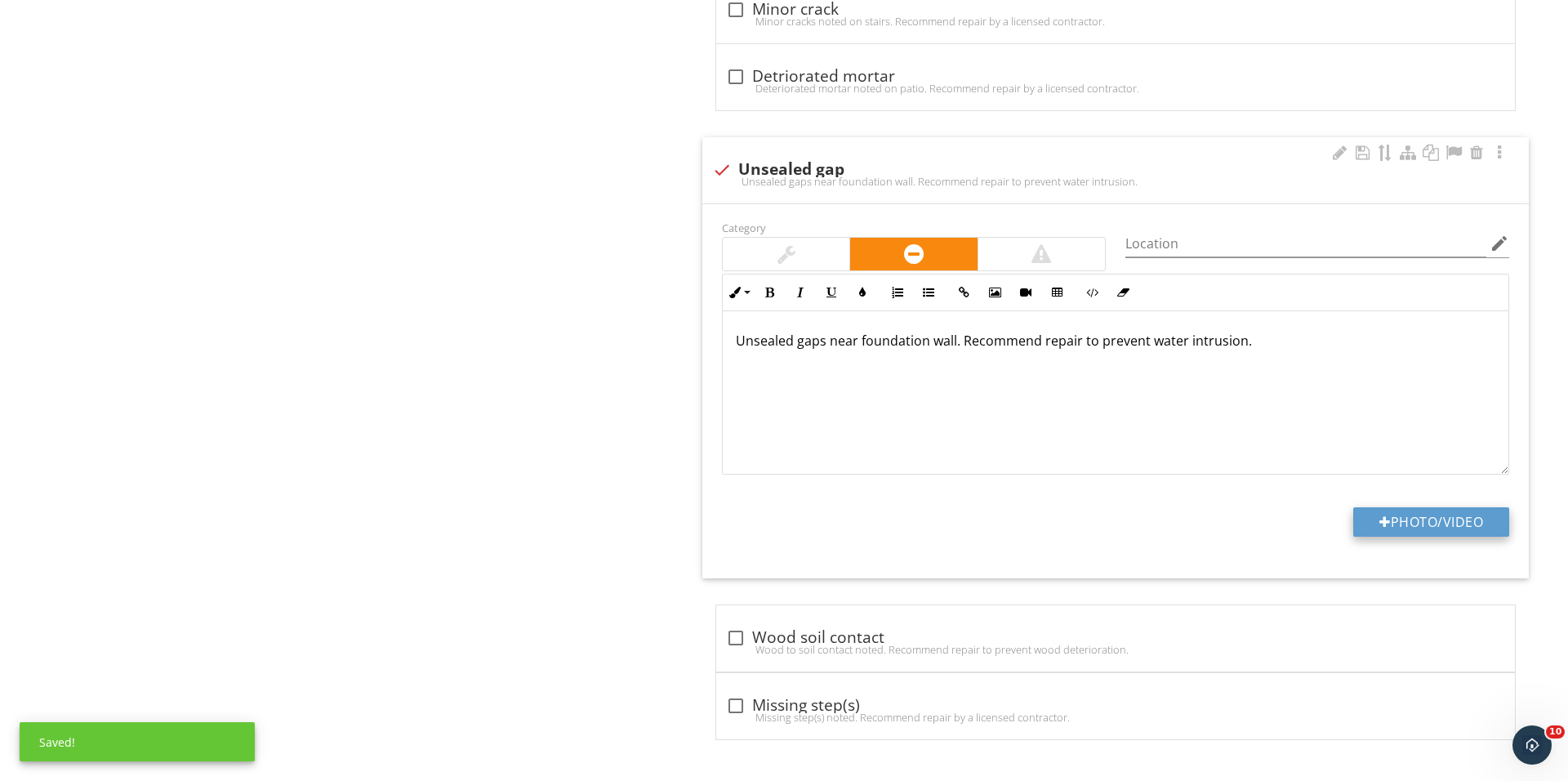
scroll to position [1384, 0]
click at [1393, 530] on button "Photo/Video" at bounding box center [1430, 522] width 156 height 29
type input "C:\fakepath\IMG_0239.JPG"
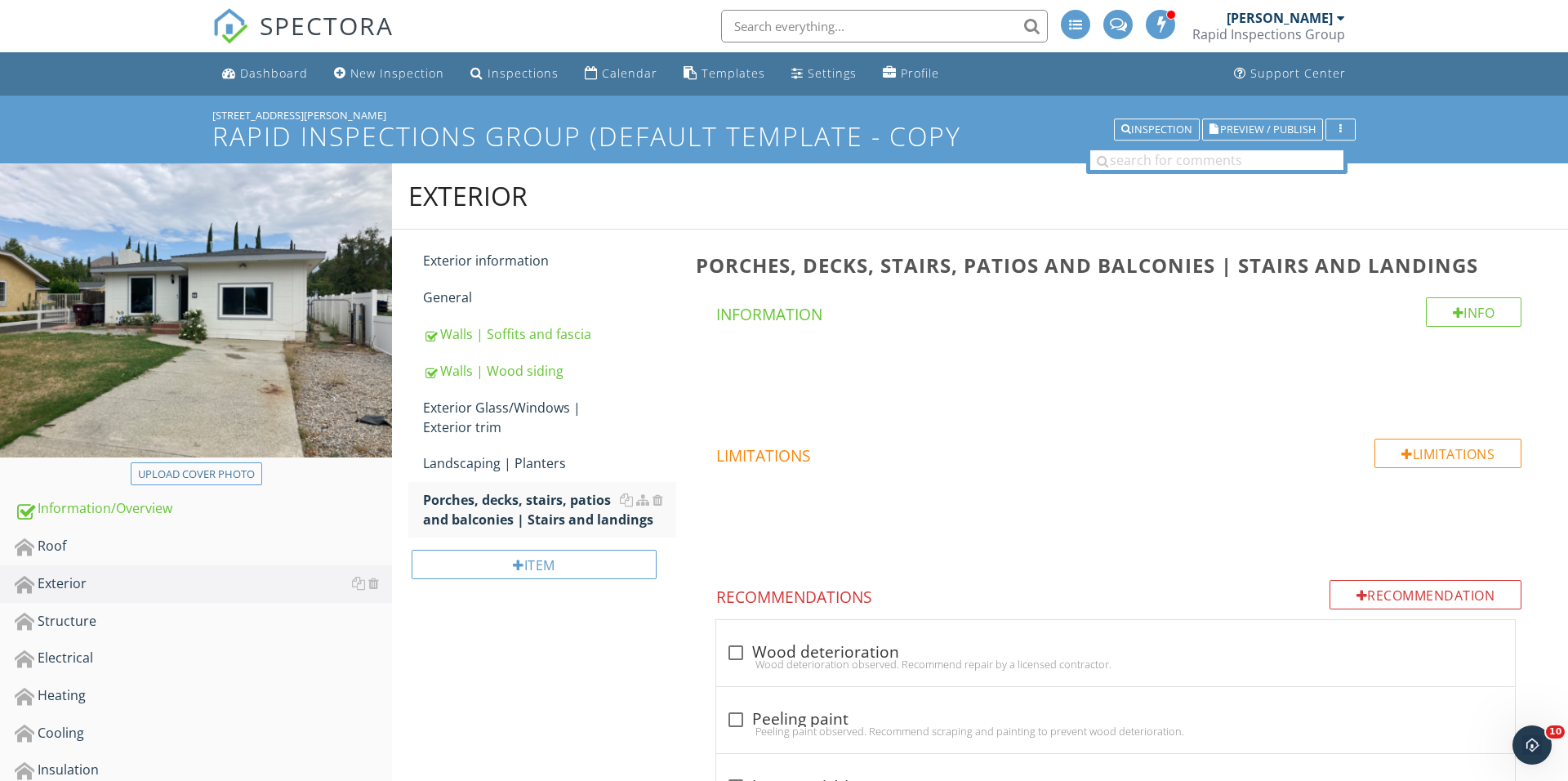
scroll to position [89, 0]
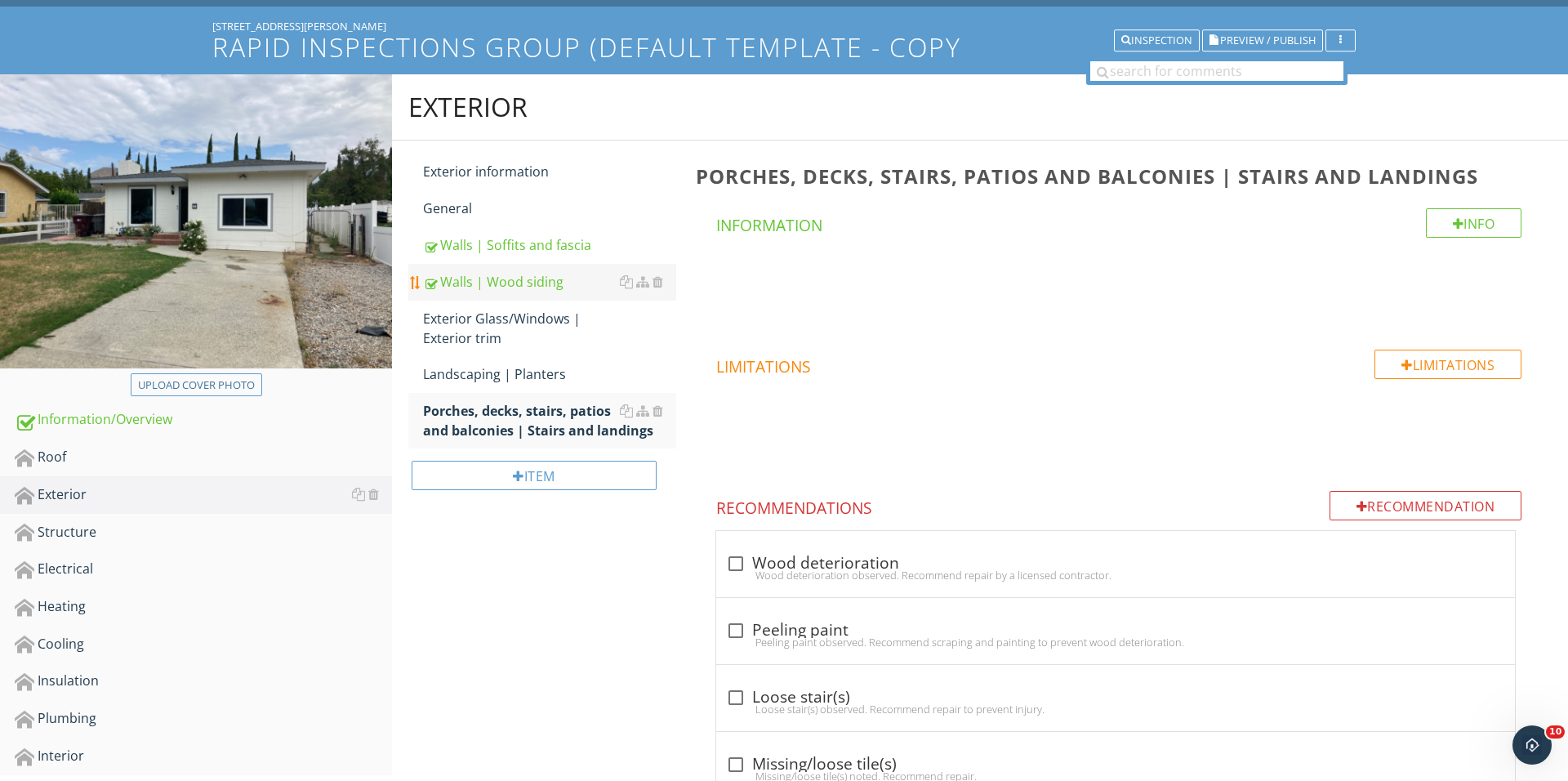
click at [533, 277] on div "Walls | Wood siding" at bounding box center [550, 282] width 253 height 20
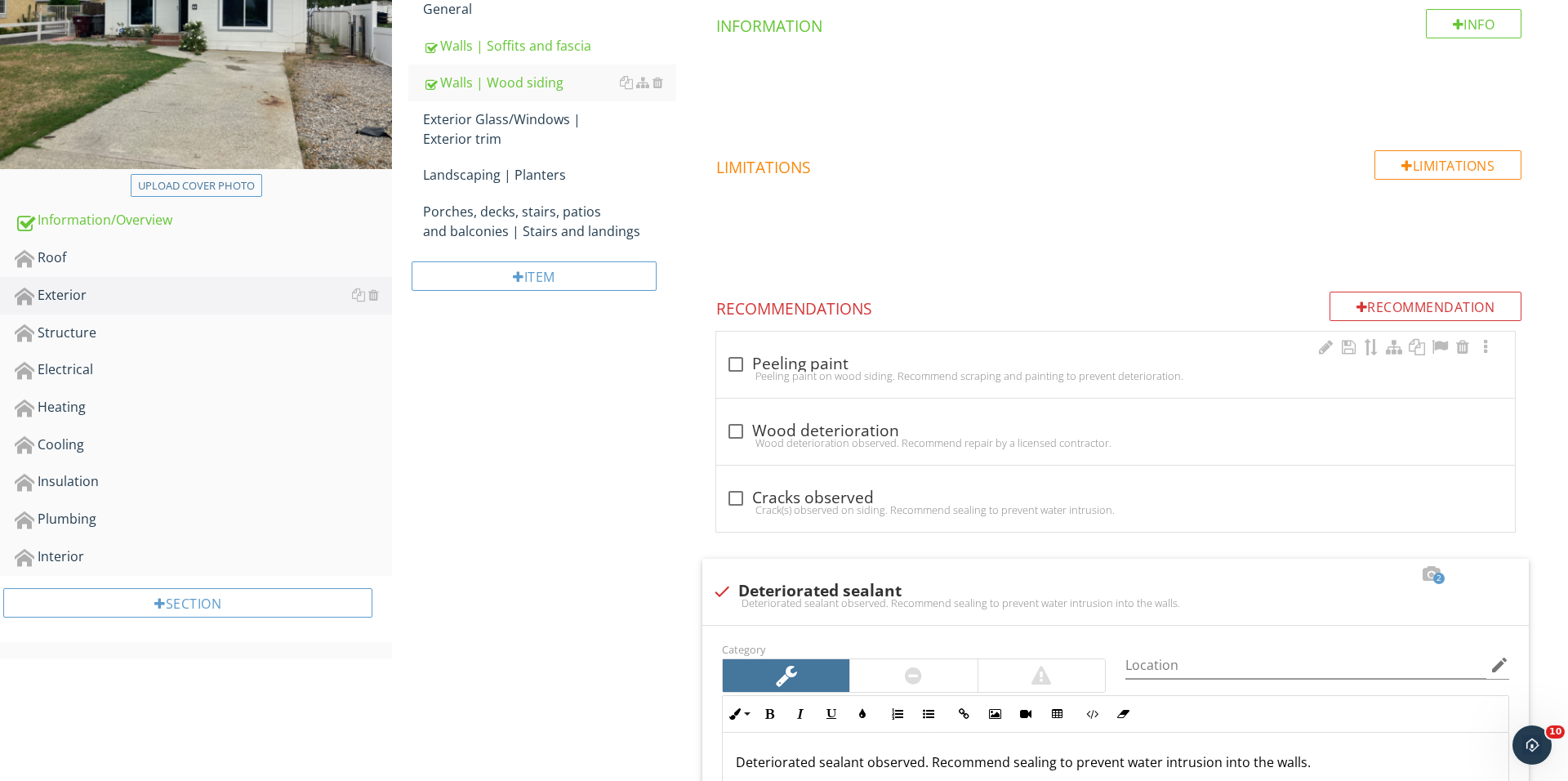
click at [758, 361] on div "check_box_outline_blank Peeling paint" at bounding box center [1116, 364] width 779 height 20
checkbox input "true"
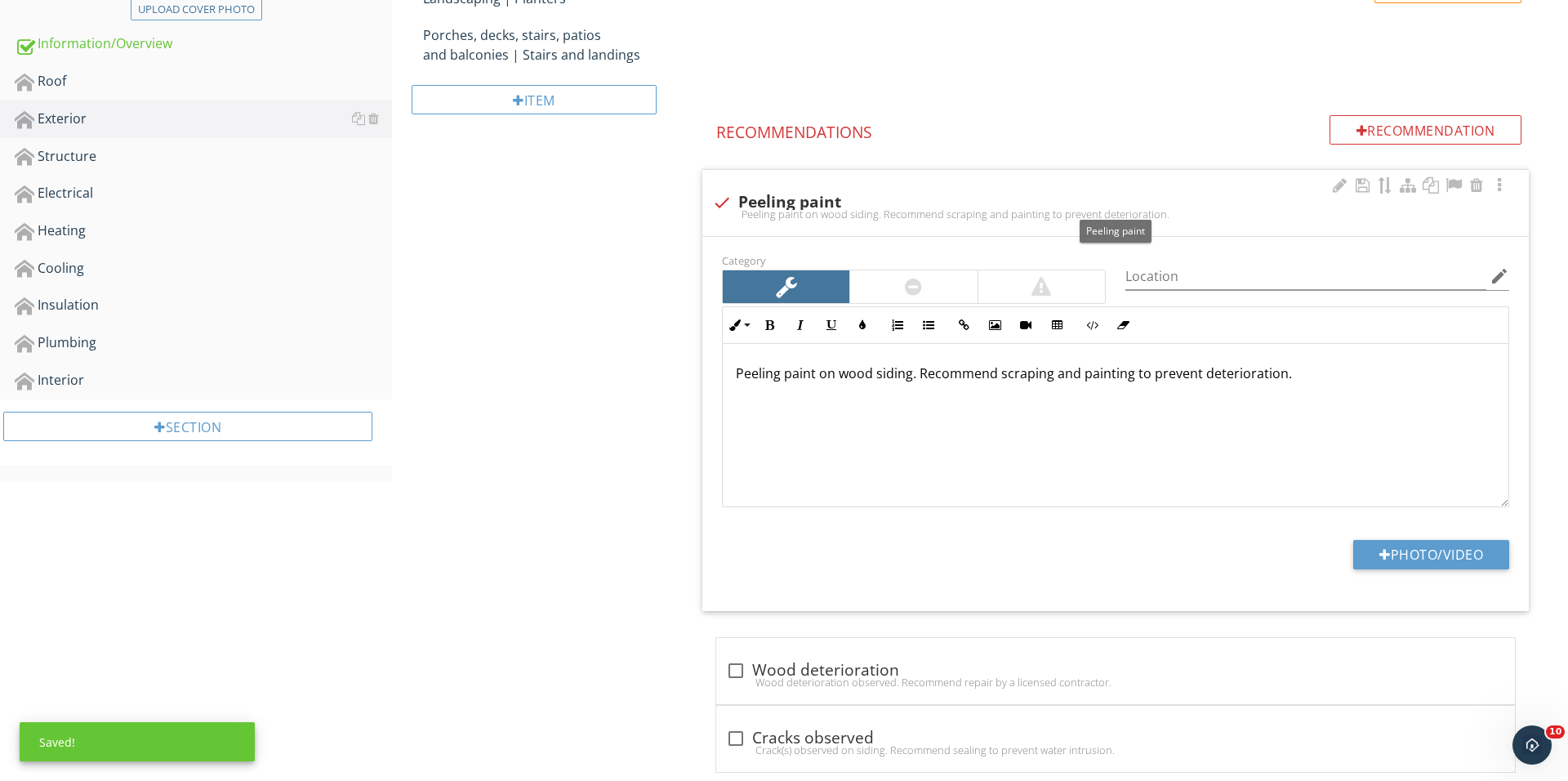
scroll to position [526, 0]
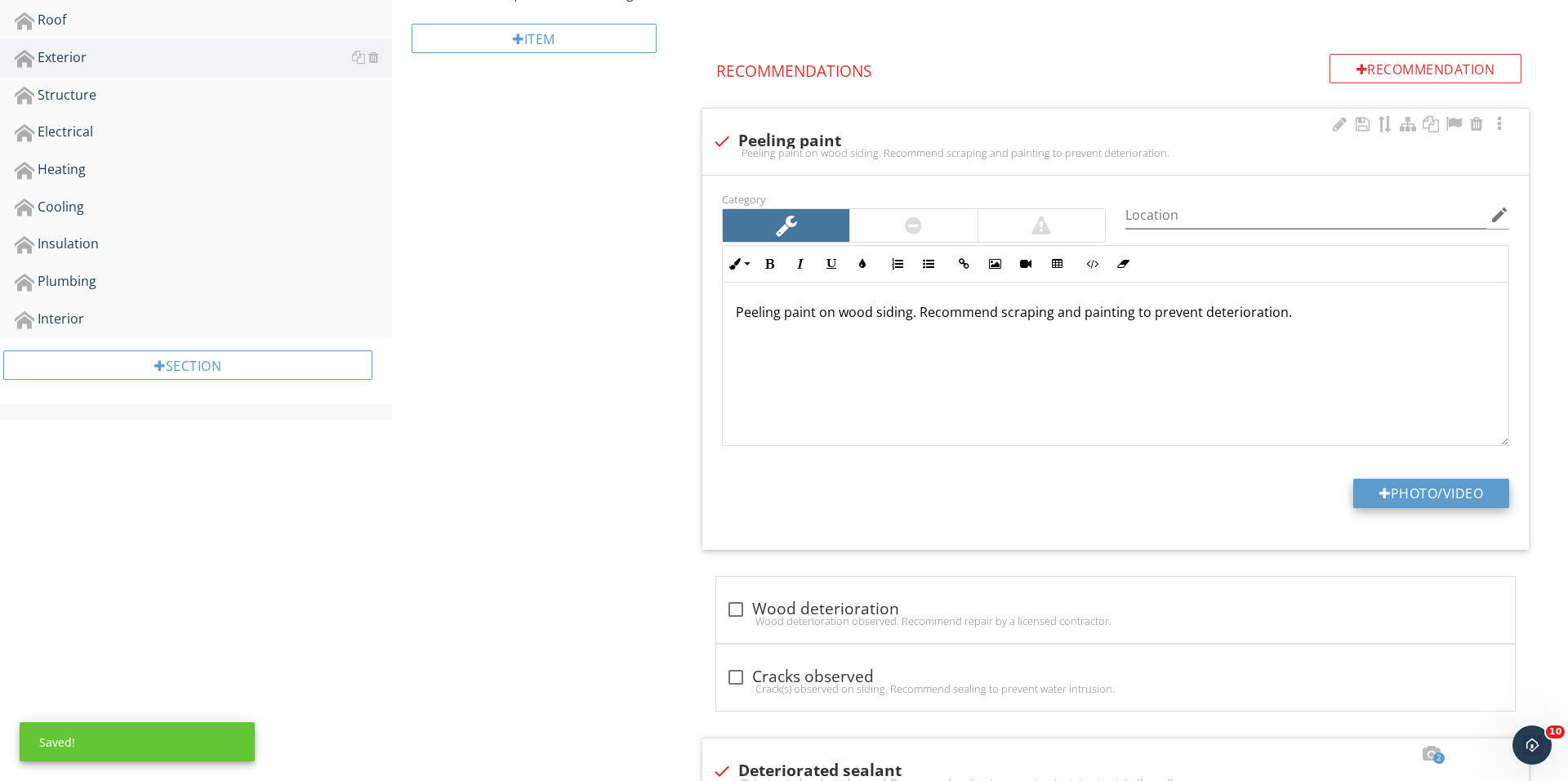
click at [1379, 493] on div at bounding box center [1384, 493] width 11 height 13
type input "C:\fakepath\IMG_0239.JPG"
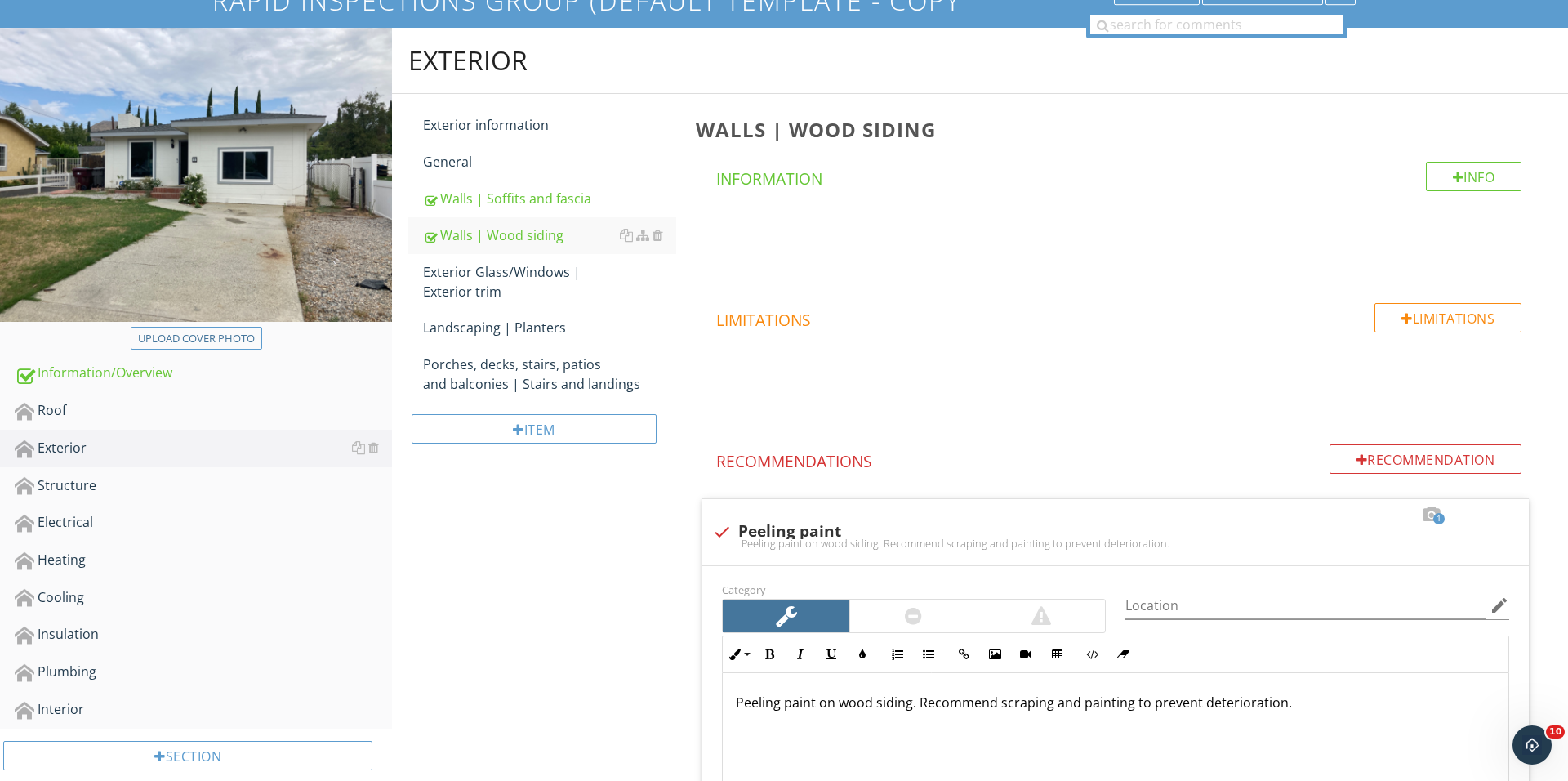
scroll to position [106, 0]
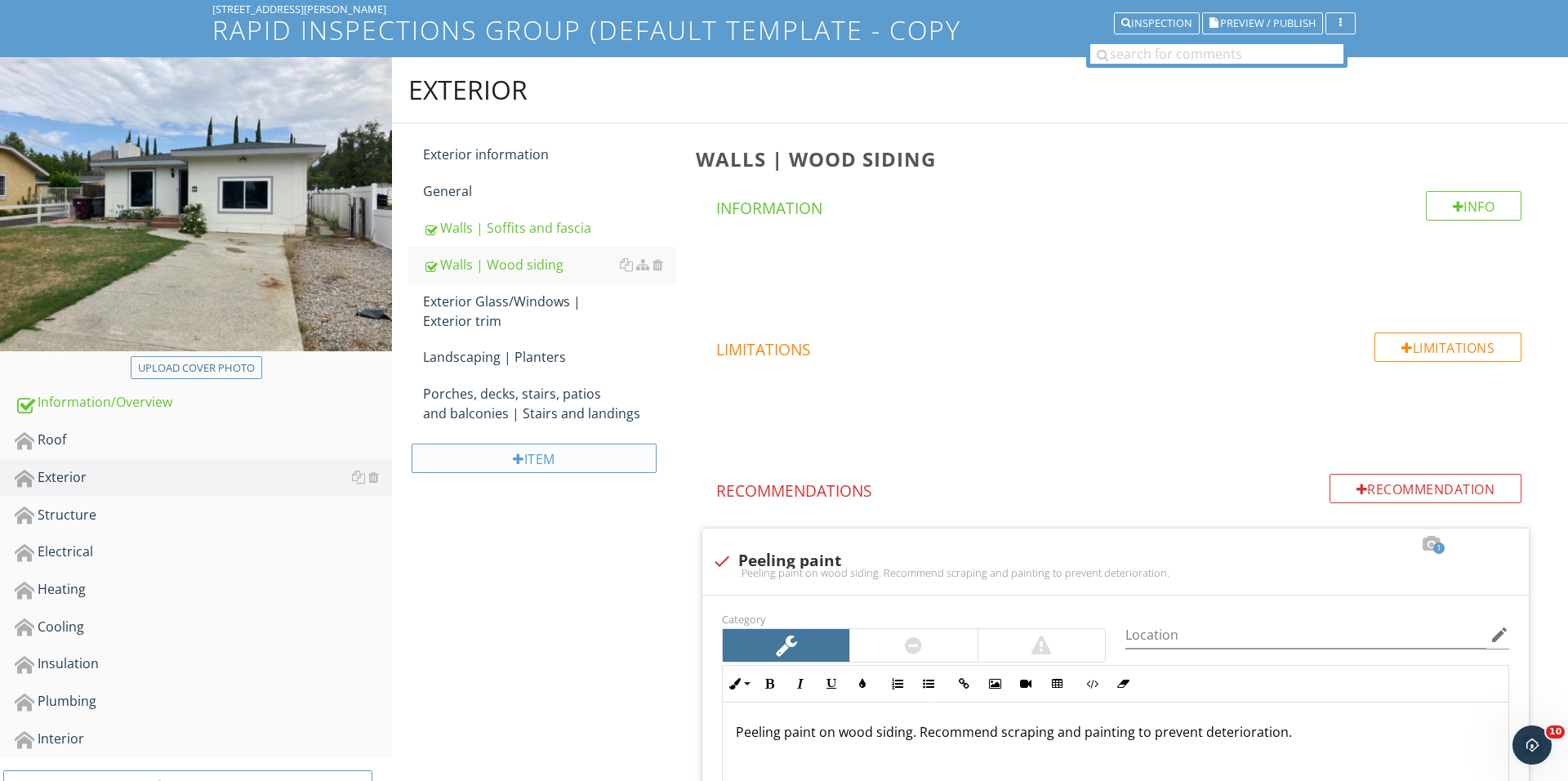
click at [550, 466] on div "Item" at bounding box center [534, 459] width 245 height 29
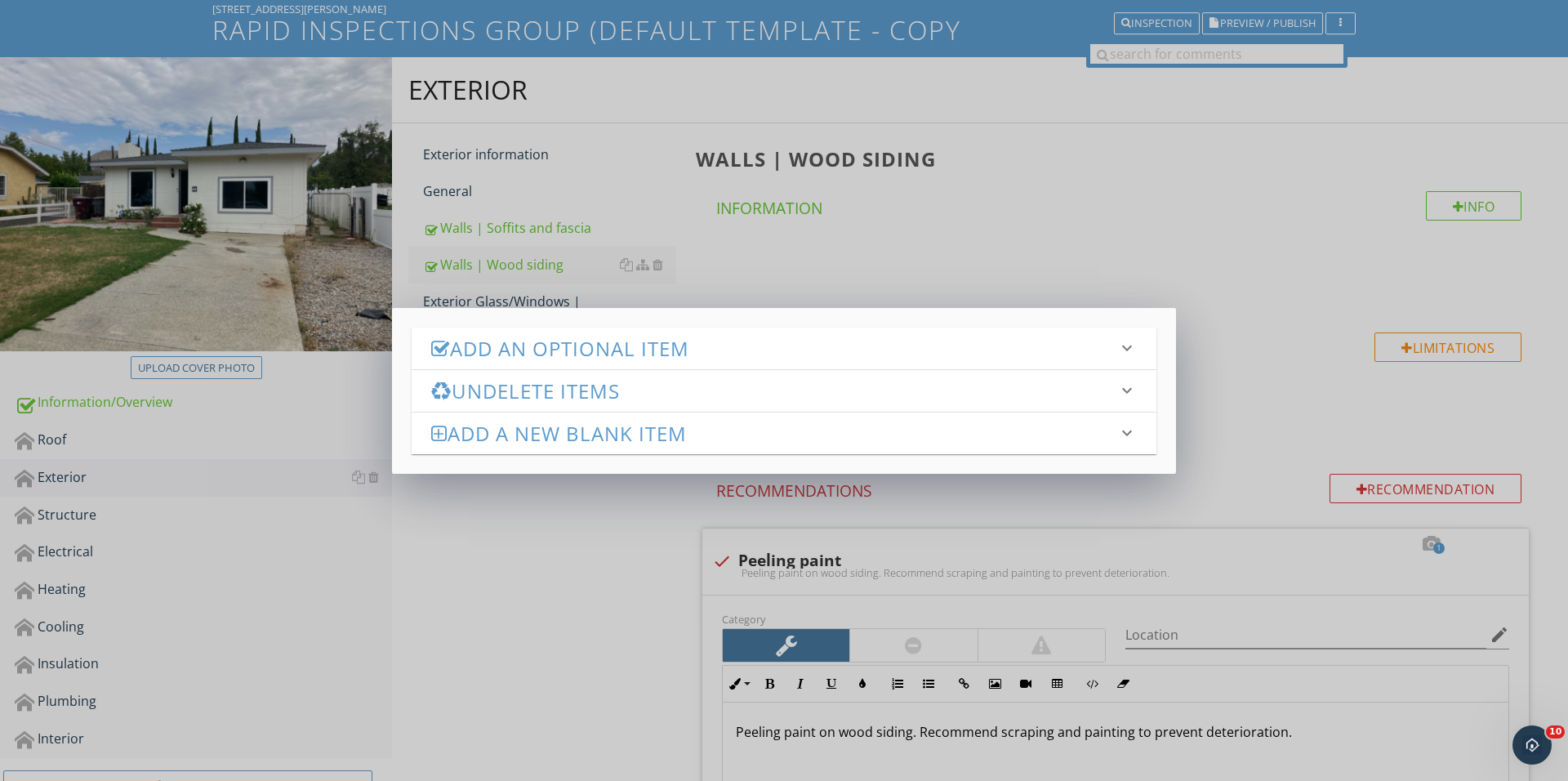
click at [724, 335] on div "Add an Optional Item keyboard_arrow_down" at bounding box center [784, 348] width 744 height 41
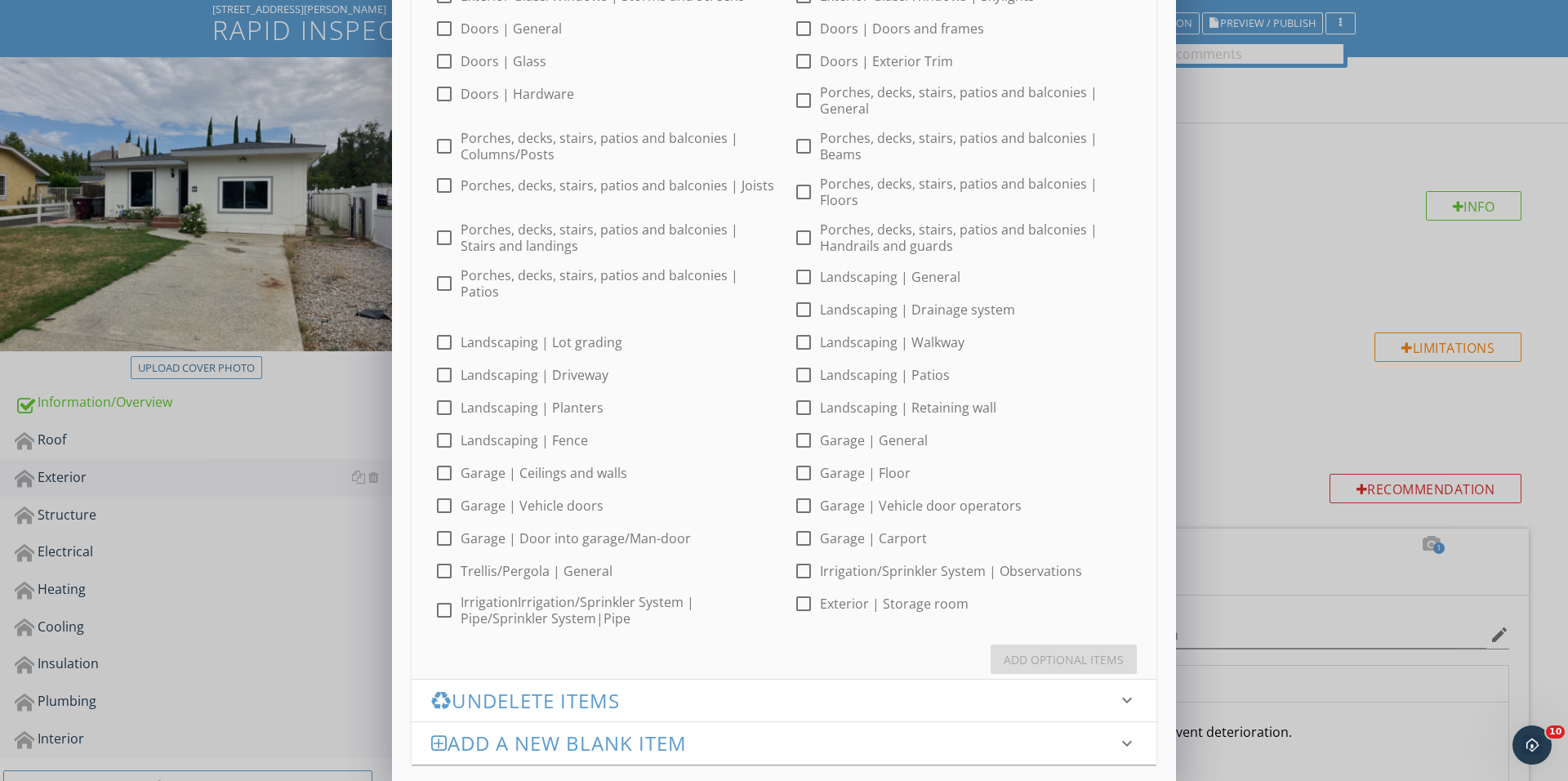
scroll to position [428, 0]
click at [785, 268] on div "check_box_outline_blank Landscaping | General" at bounding box center [963, 278] width 359 height 20
click at [800, 267] on div at bounding box center [803, 278] width 28 height 28
checkbox input "true"
click at [1042, 652] on div "Add Optional Items" at bounding box center [1063, 660] width 120 height 17
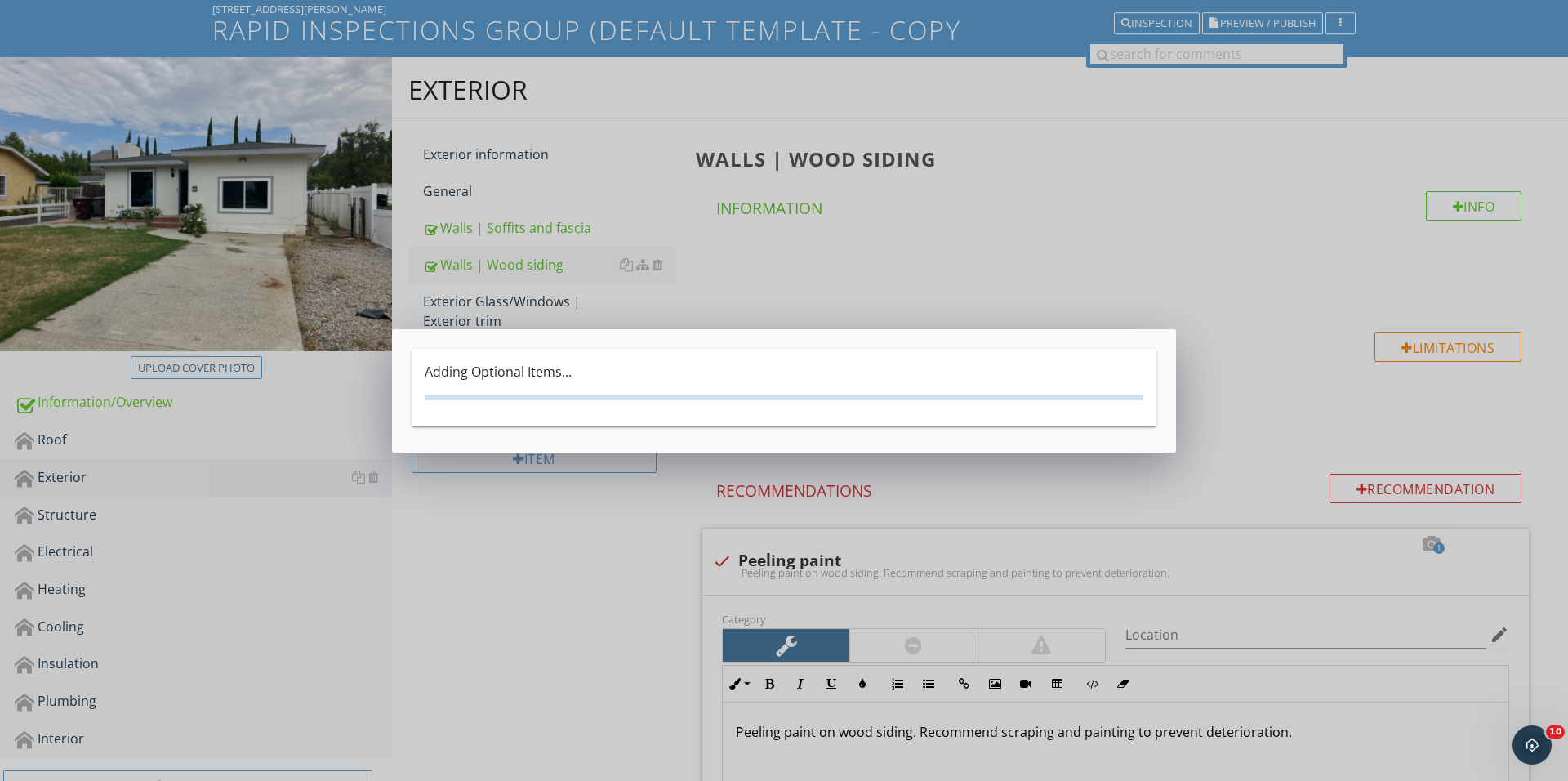
scroll to position [0, 0]
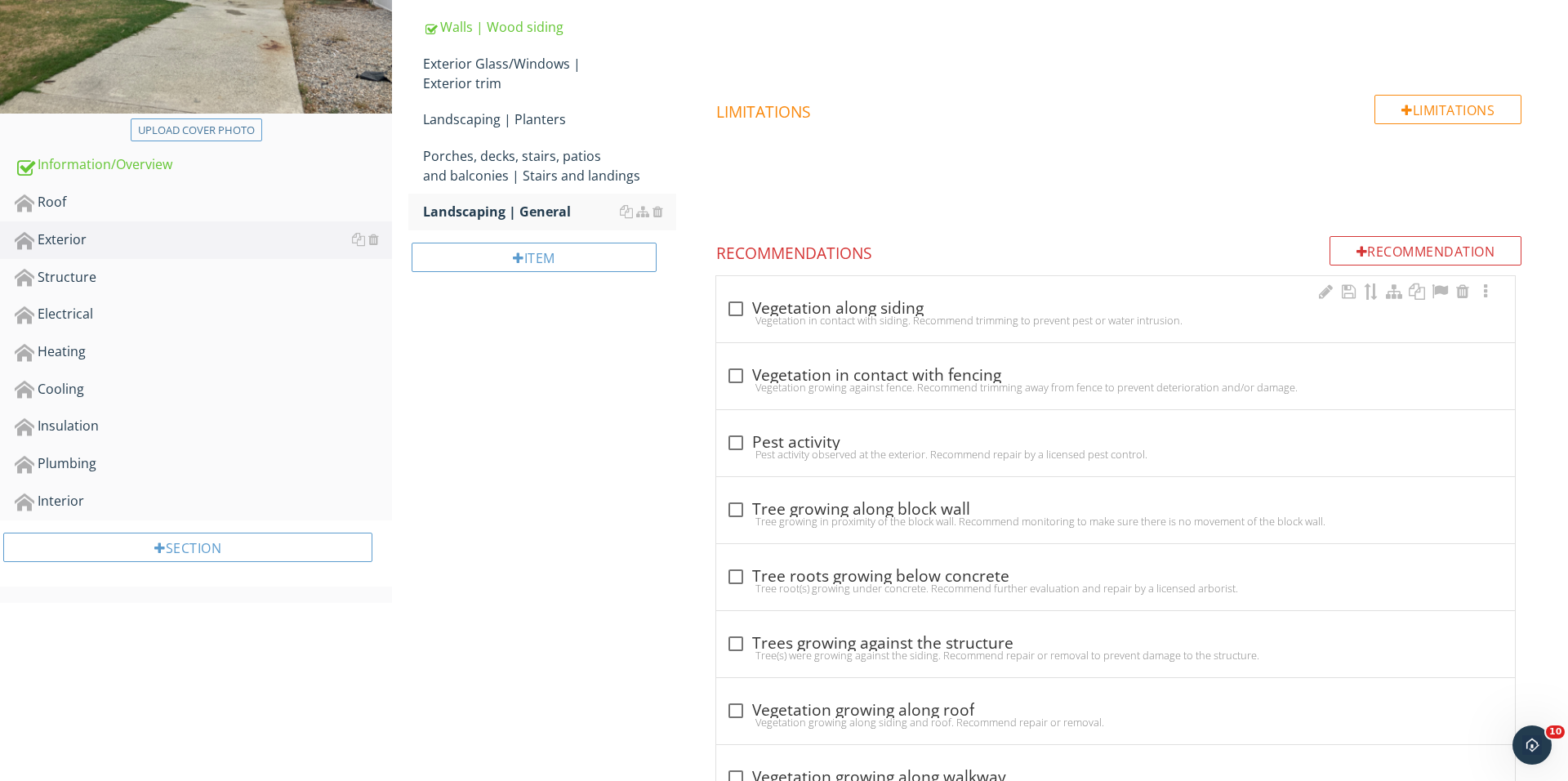
click at [731, 326] on div "check_box_outline_blank Vegetation along siding Vegetation in contact with sidi…" at bounding box center [1116, 314] width 779 height 36
checkbox input "true"
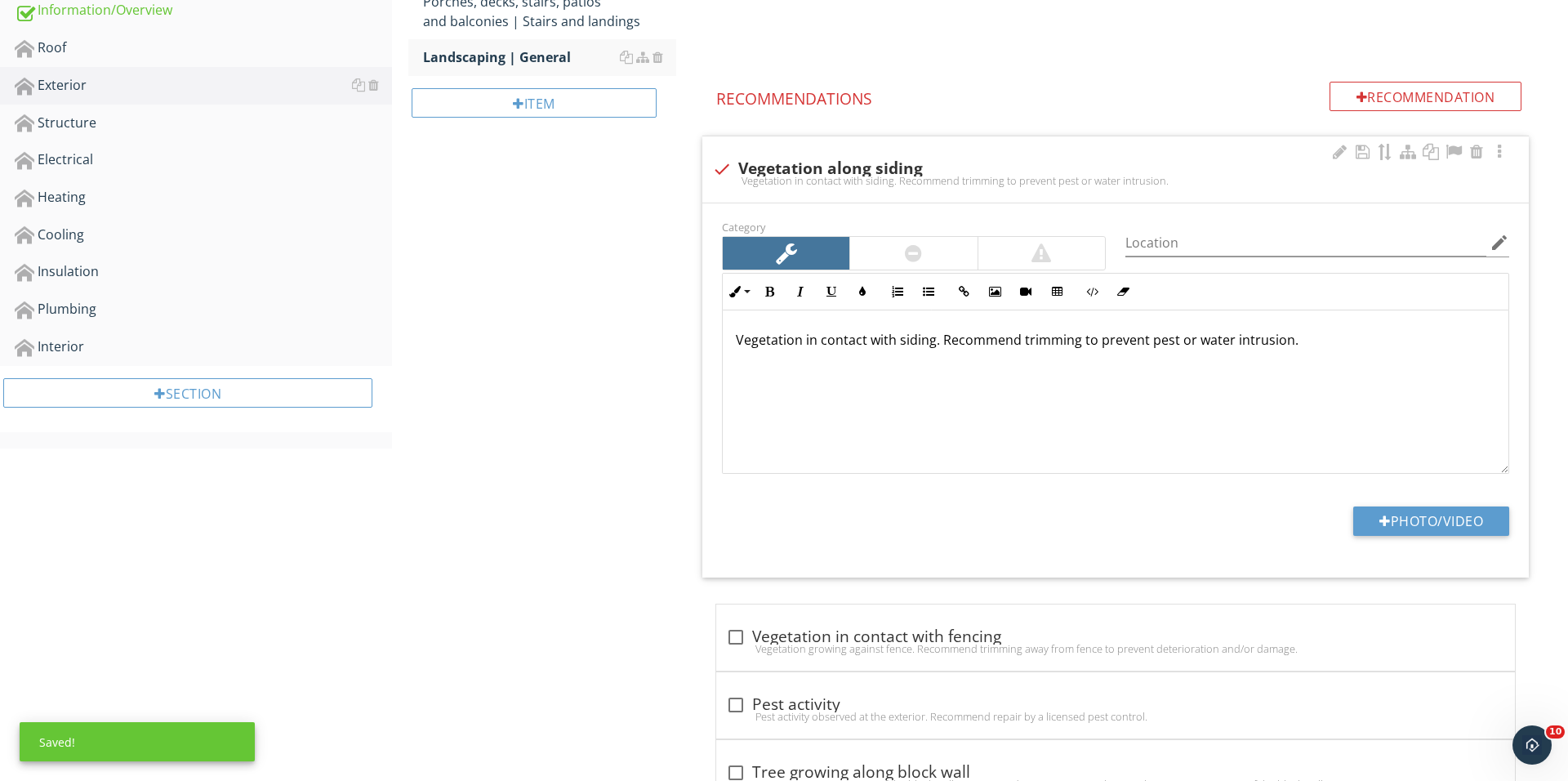
scroll to position [508, 0]
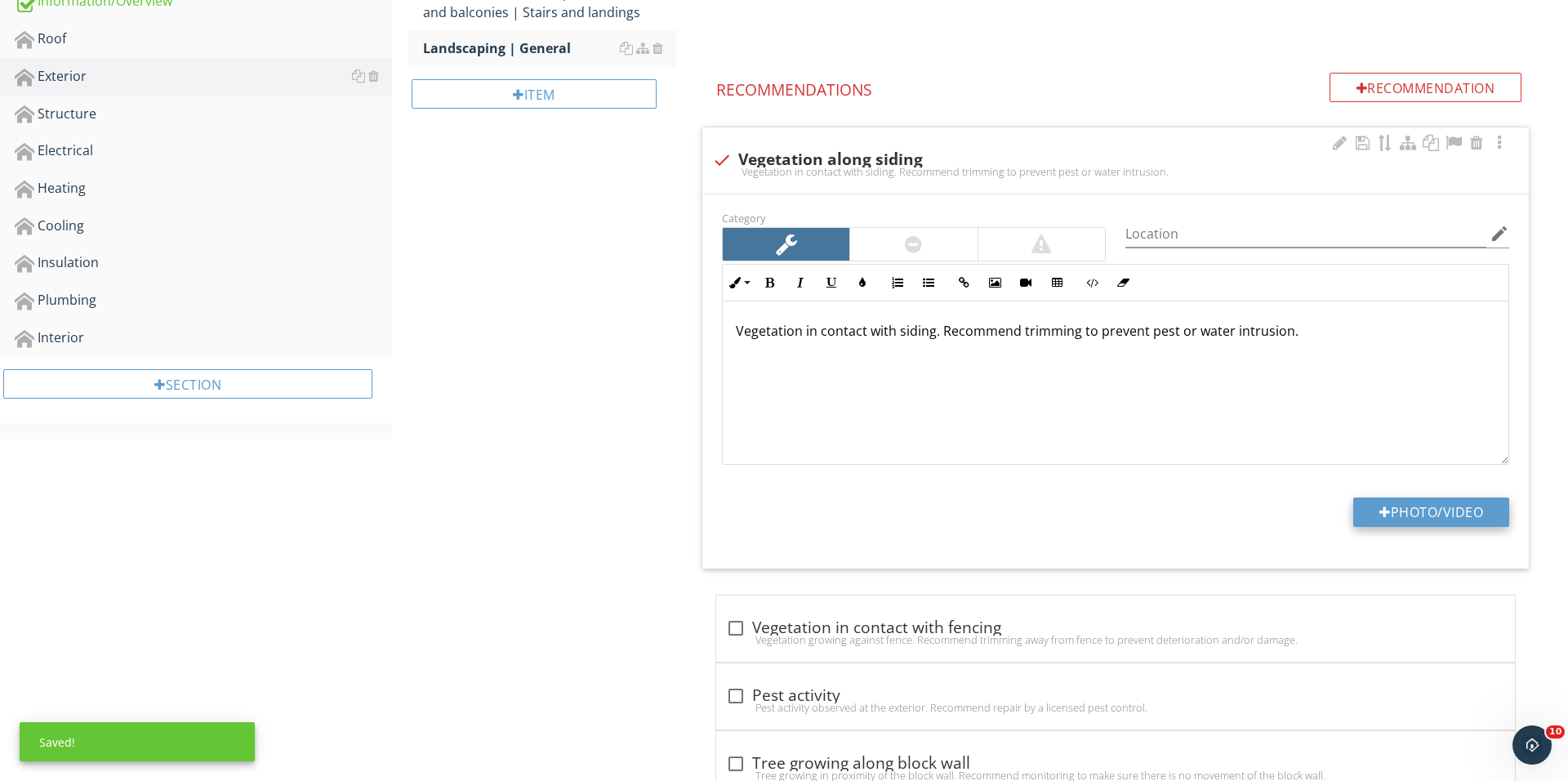
click at [1389, 517] on button "Photo/Video" at bounding box center [1430, 512] width 156 height 29
type input "C:\fakepath\IMG_0244.JPG"
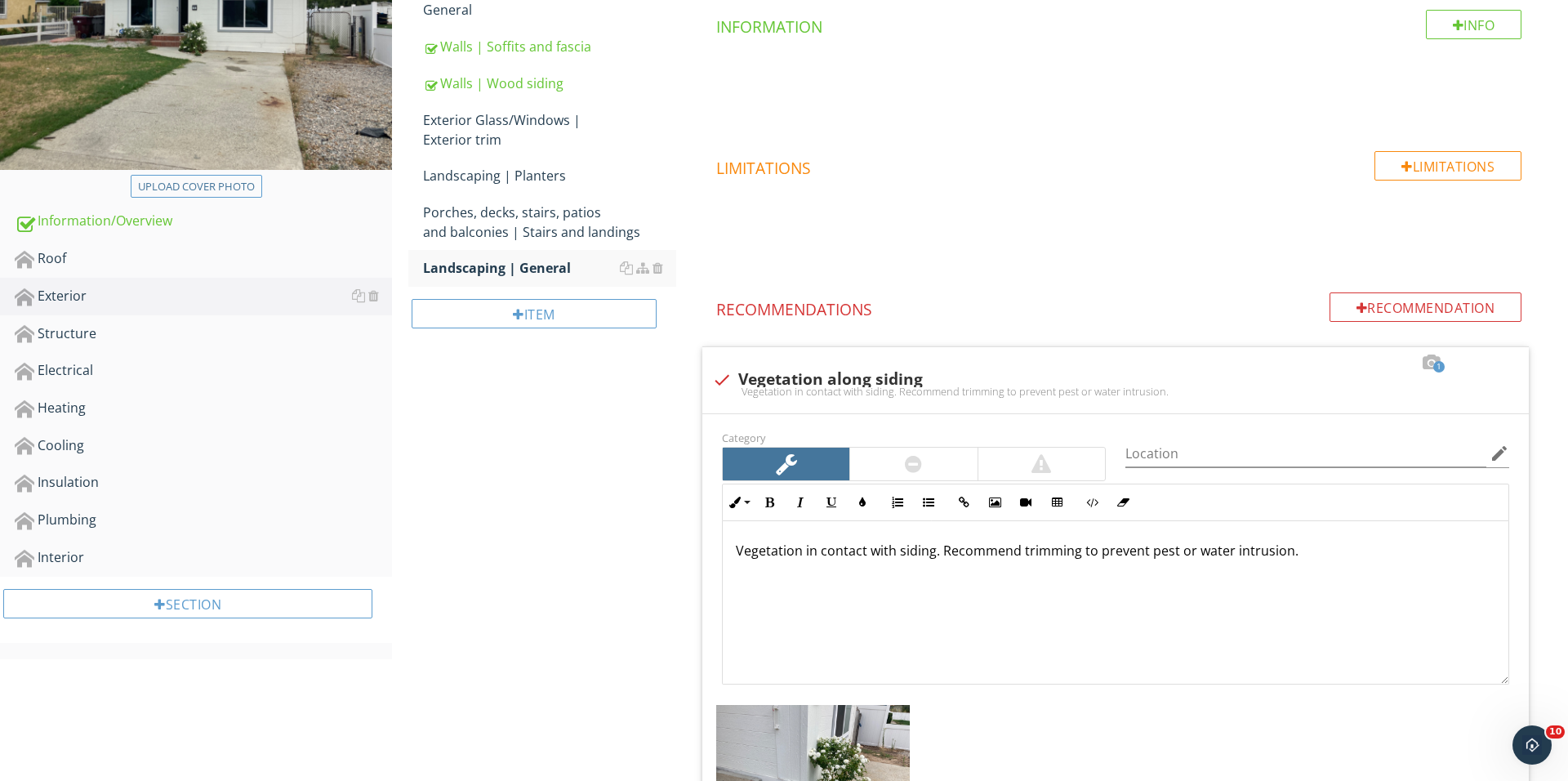
scroll to position [273, 0]
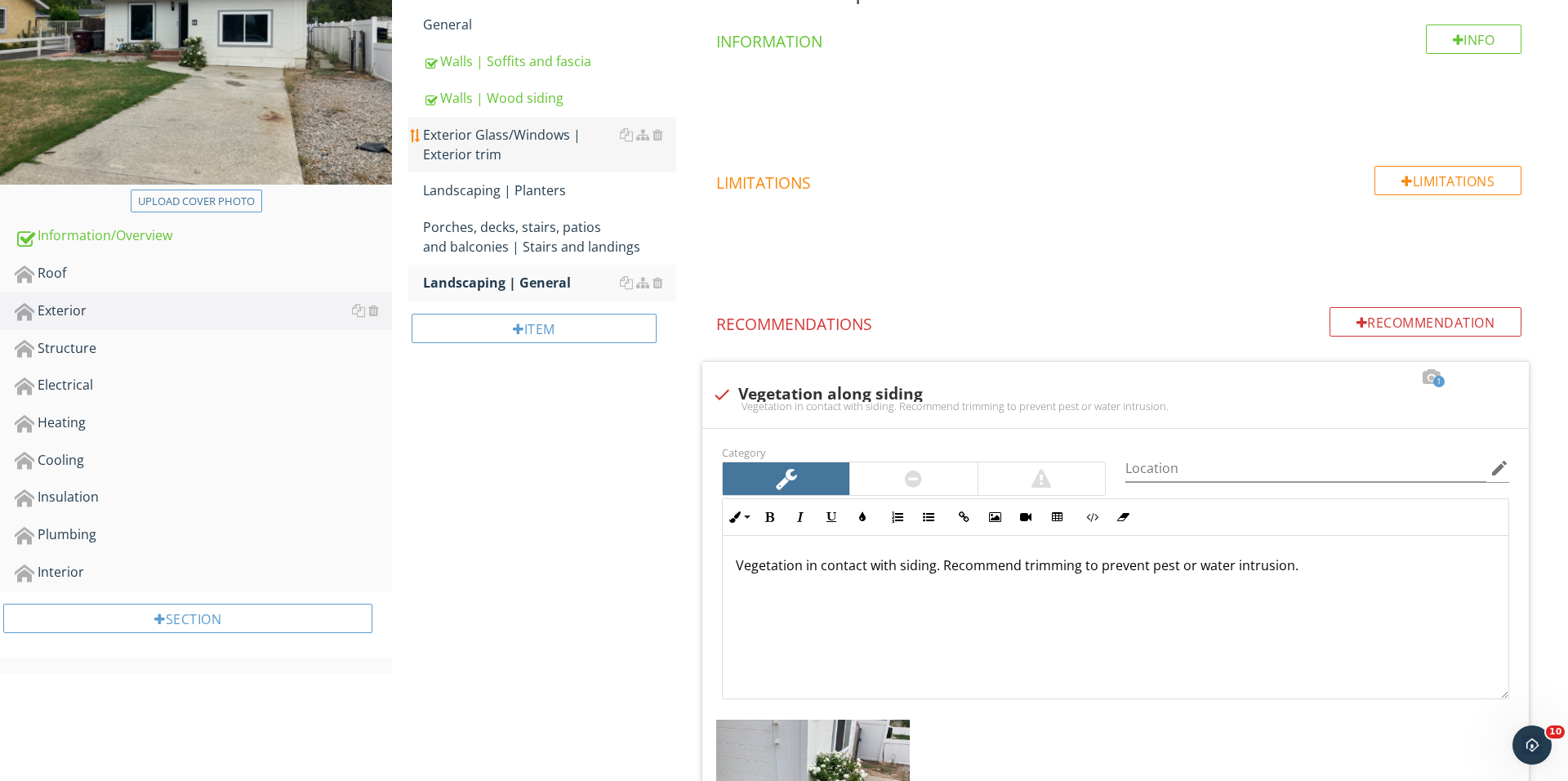
click at [497, 158] on div "Exterior Glass/Windows | Exterior trim" at bounding box center [550, 144] width 253 height 39
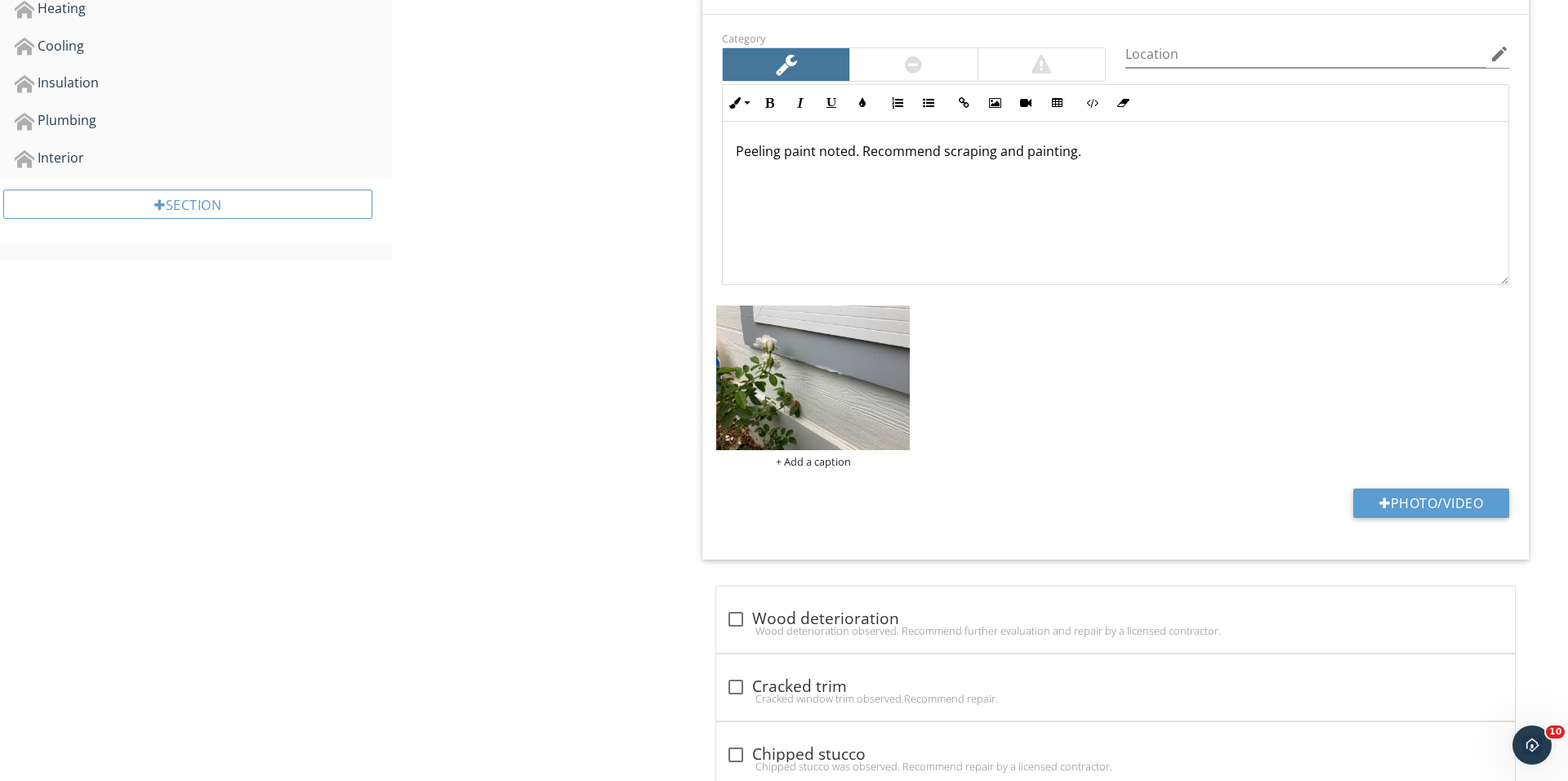
scroll to position [905, 0]
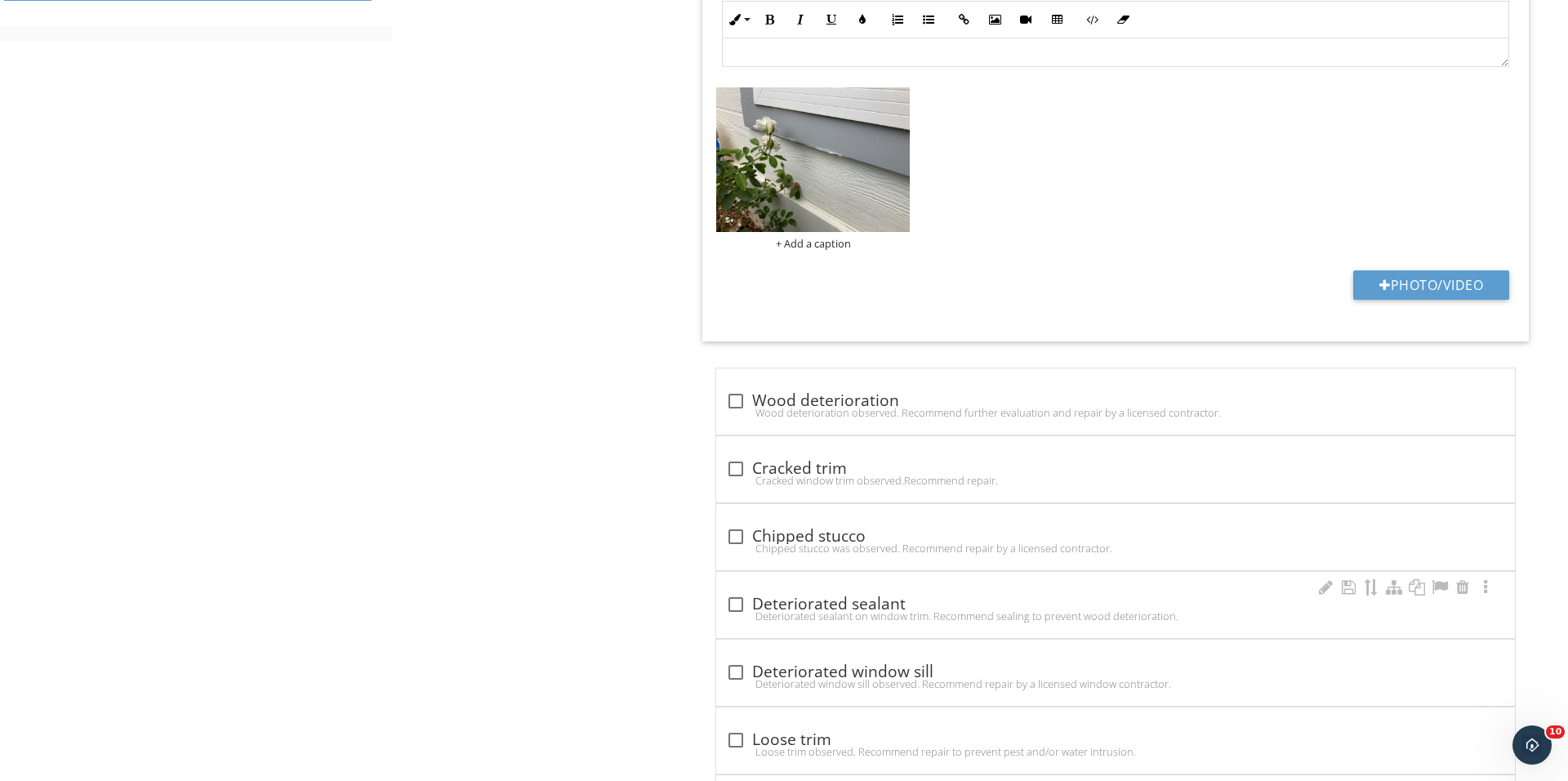
click at [749, 592] on div "check_box_outline_blank Deteriorated sealant Deteriorated sealant on window tri…" at bounding box center [1115, 604] width 799 height 66
checkbox input "true"
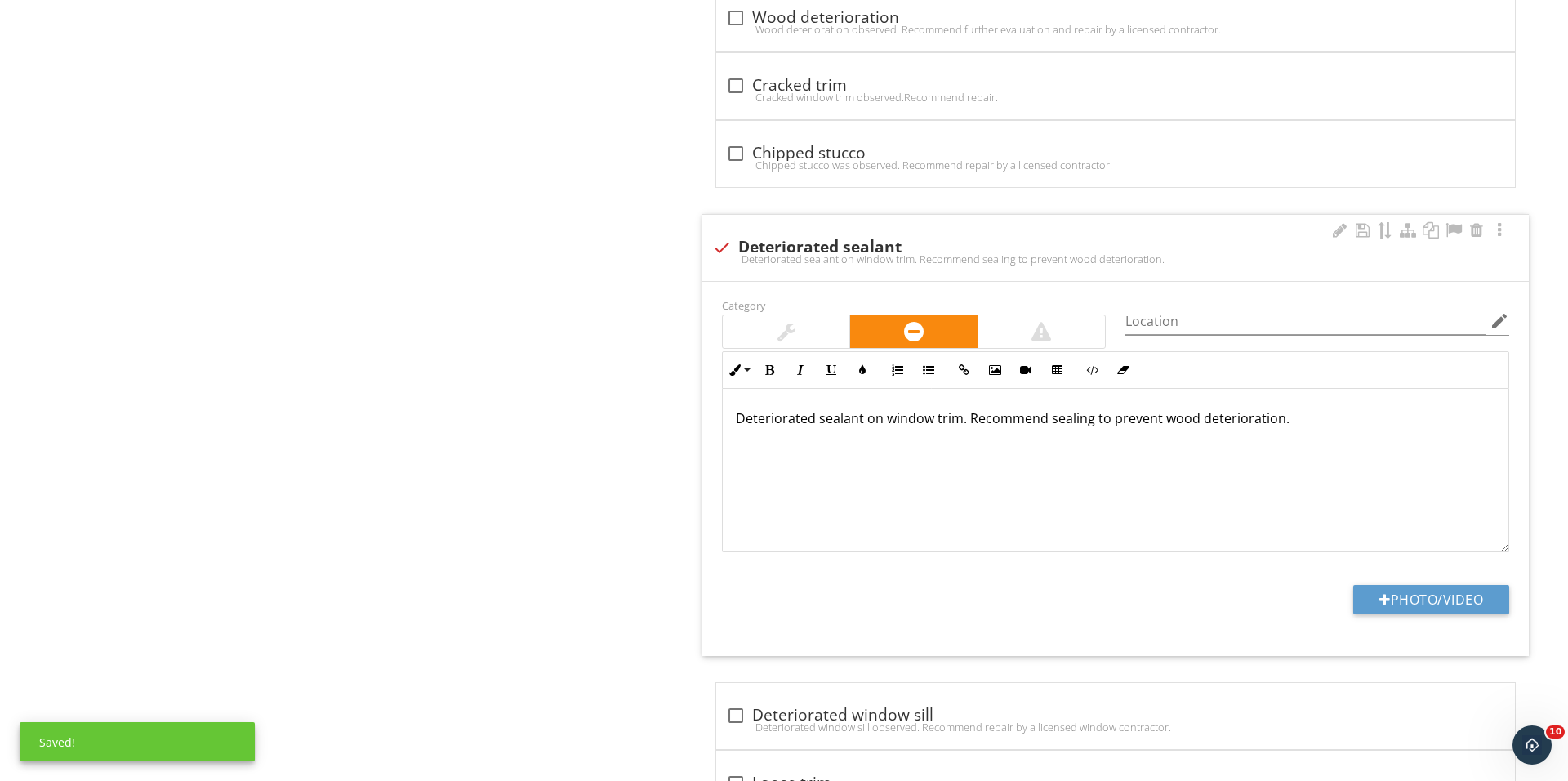
scroll to position [1302, 0]
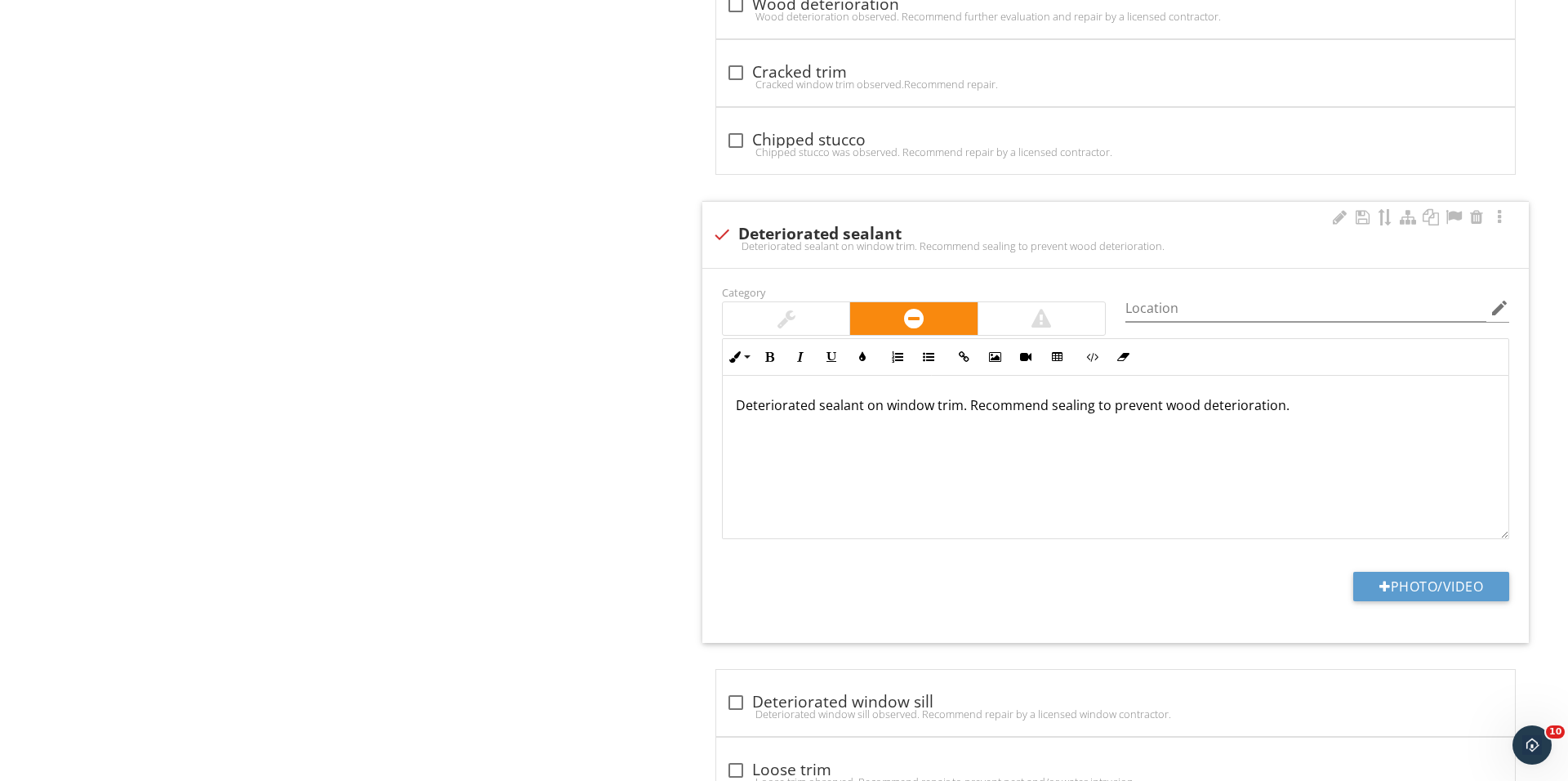
click at [792, 341] on div "Inline Style XLarge Large Normal Small Light Small/Light Bold Italic Underline …" at bounding box center [1116, 357] width 787 height 38
click at [793, 321] on div at bounding box center [786, 318] width 18 height 20
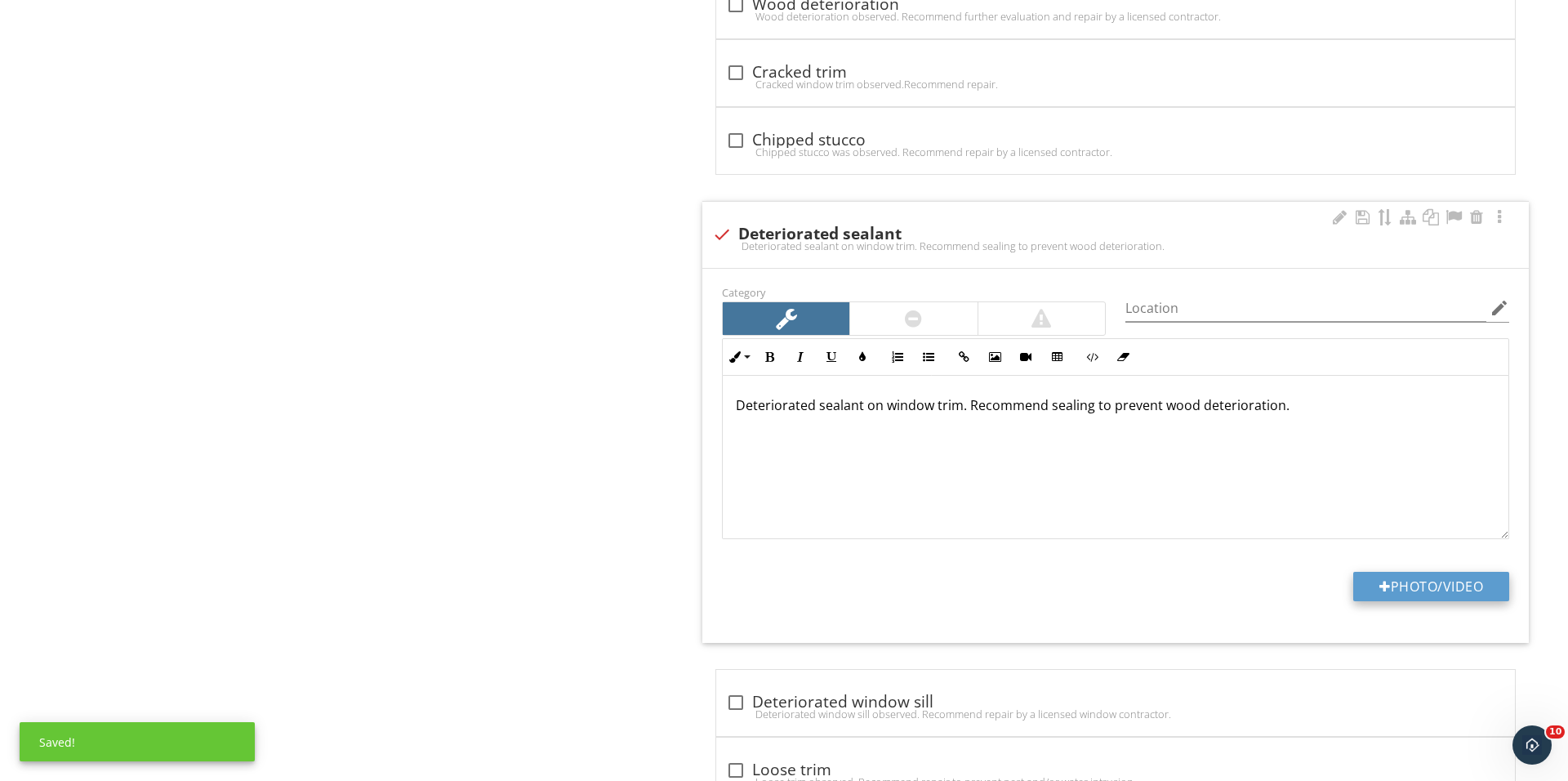
click at [1428, 587] on button "Photo/Video" at bounding box center [1430, 586] width 156 height 29
type input "C:\fakepath\IMG_0256.JPG"
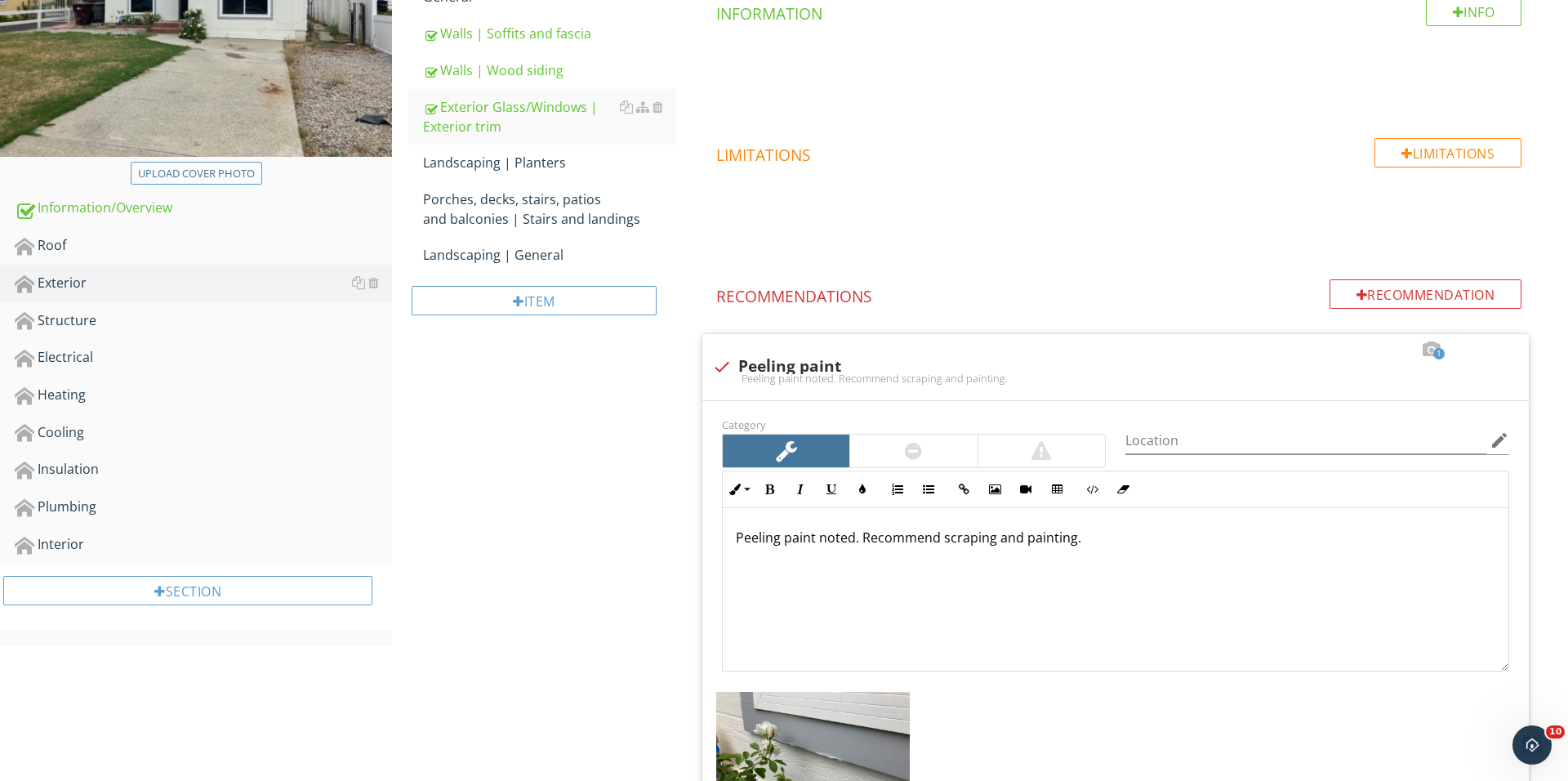
scroll to position [141, 0]
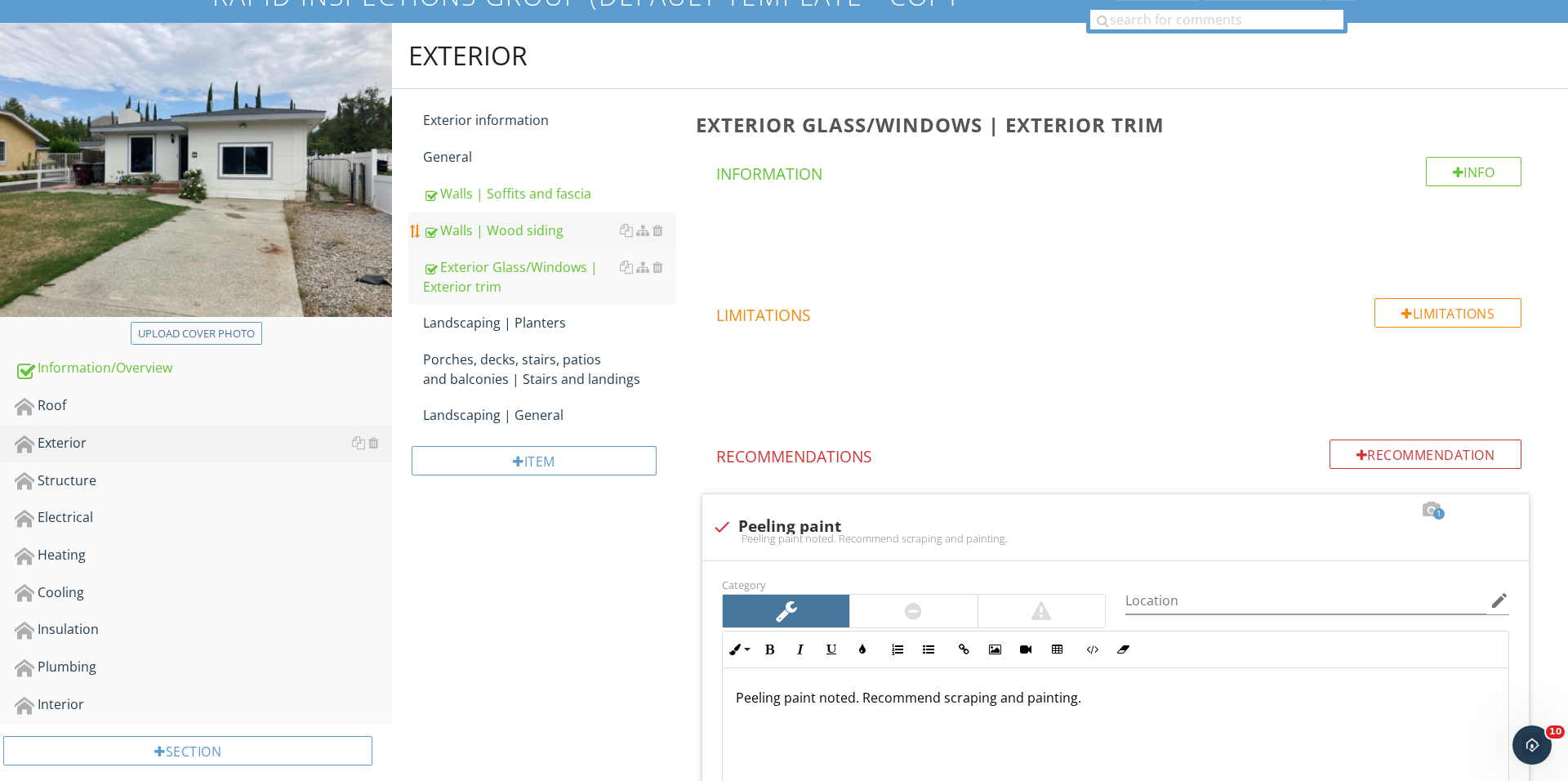
click at [527, 232] on div "Walls | Wood siding" at bounding box center [550, 230] width 253 height 20
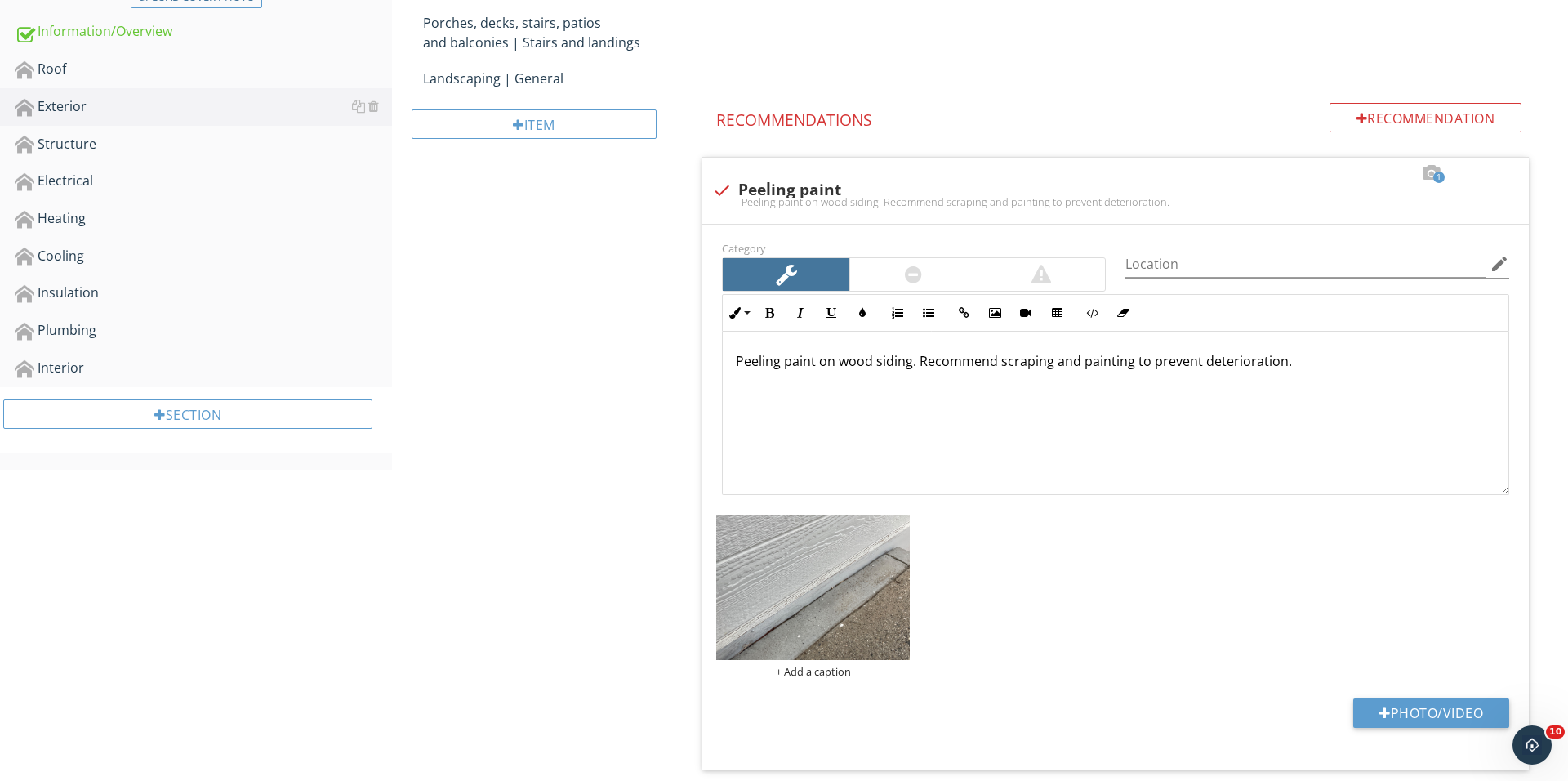
scroll to position [762, 0]
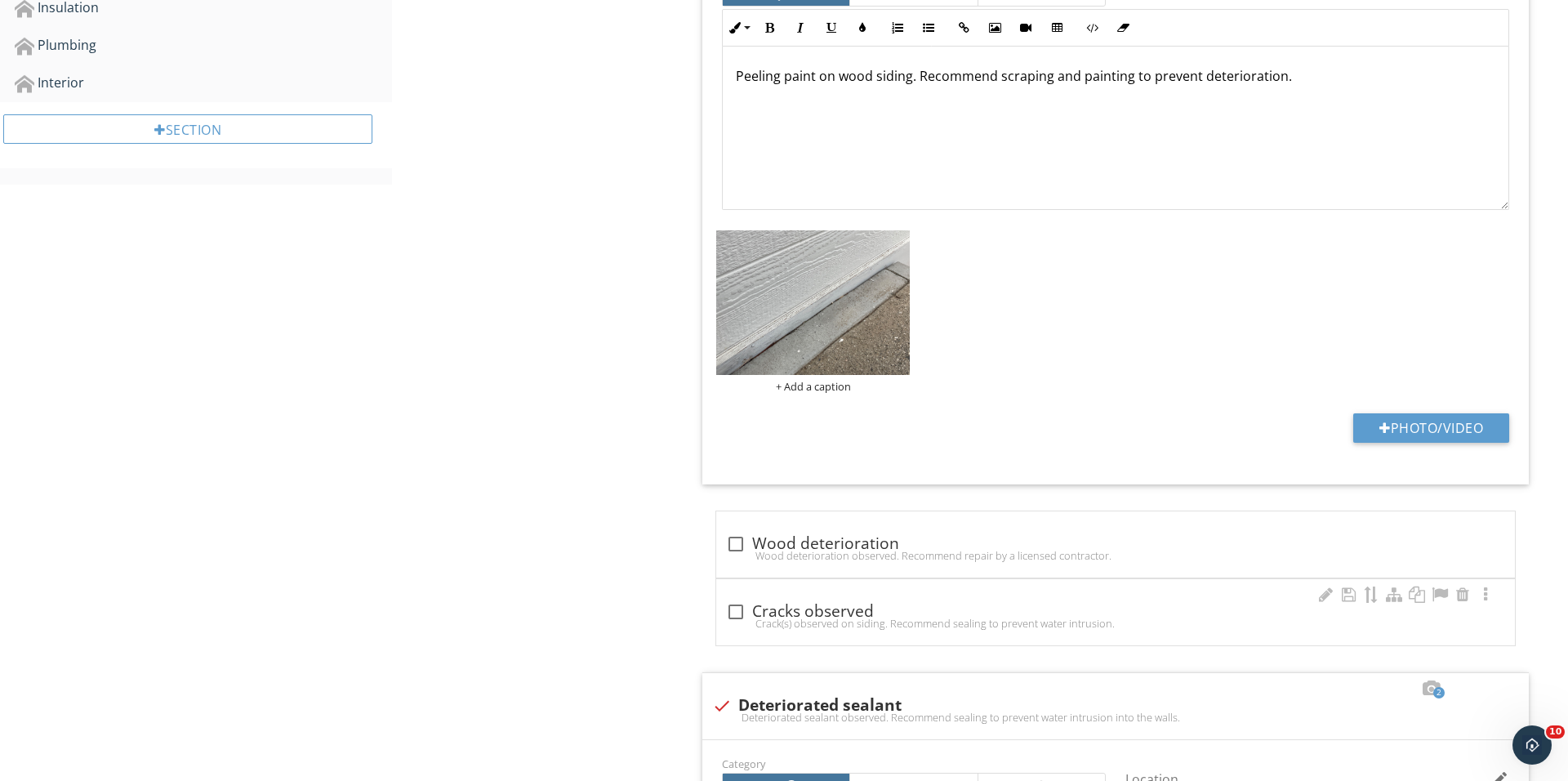
click at [759, 641] on div "check_box_outline_blank Cracks observed Crack(s) observed on siding. Recommend …" at bounding box center [1115, 612] width 799 height 66
checkbox input "true"
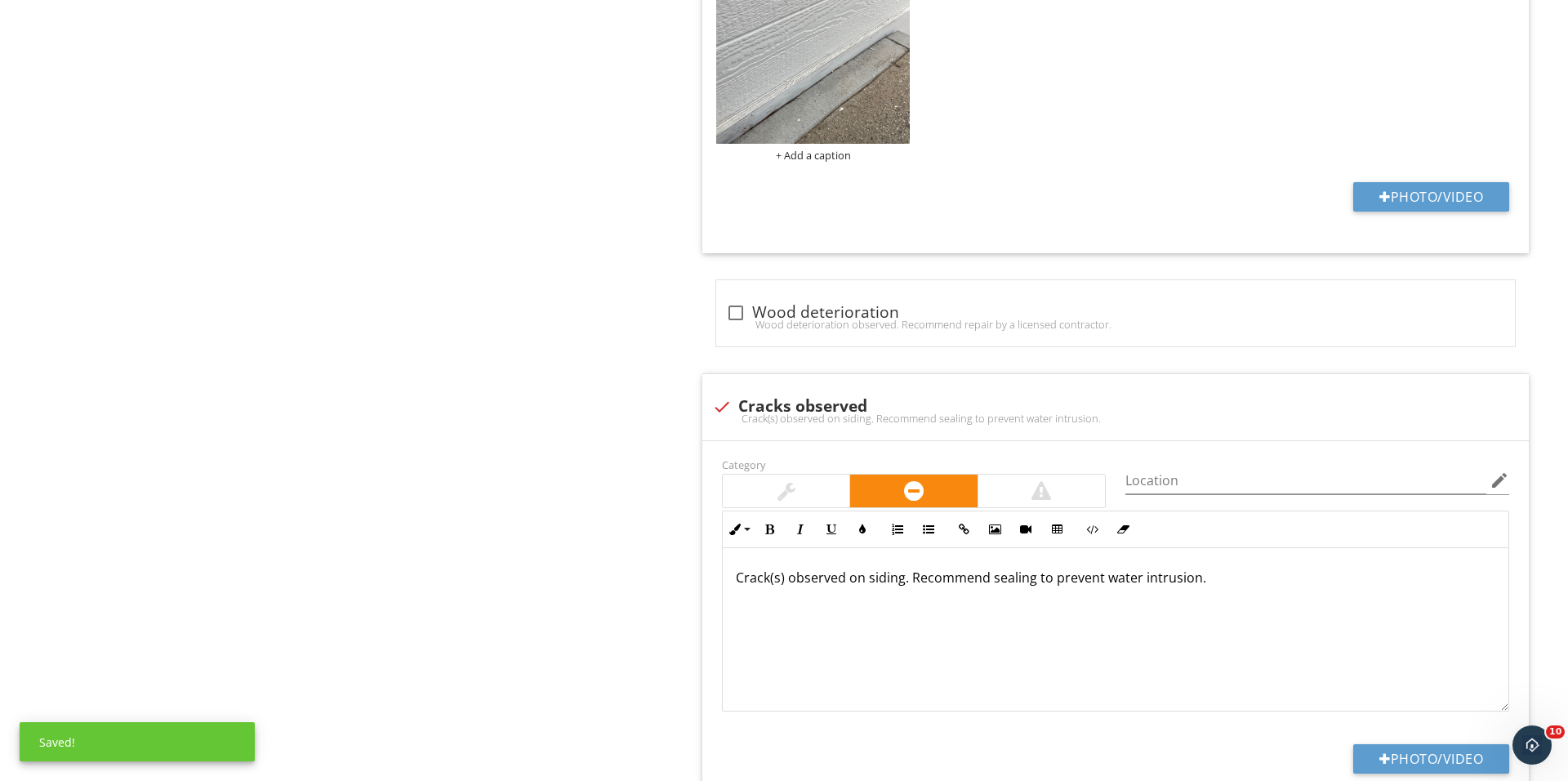
scroll to position [1361, 0]
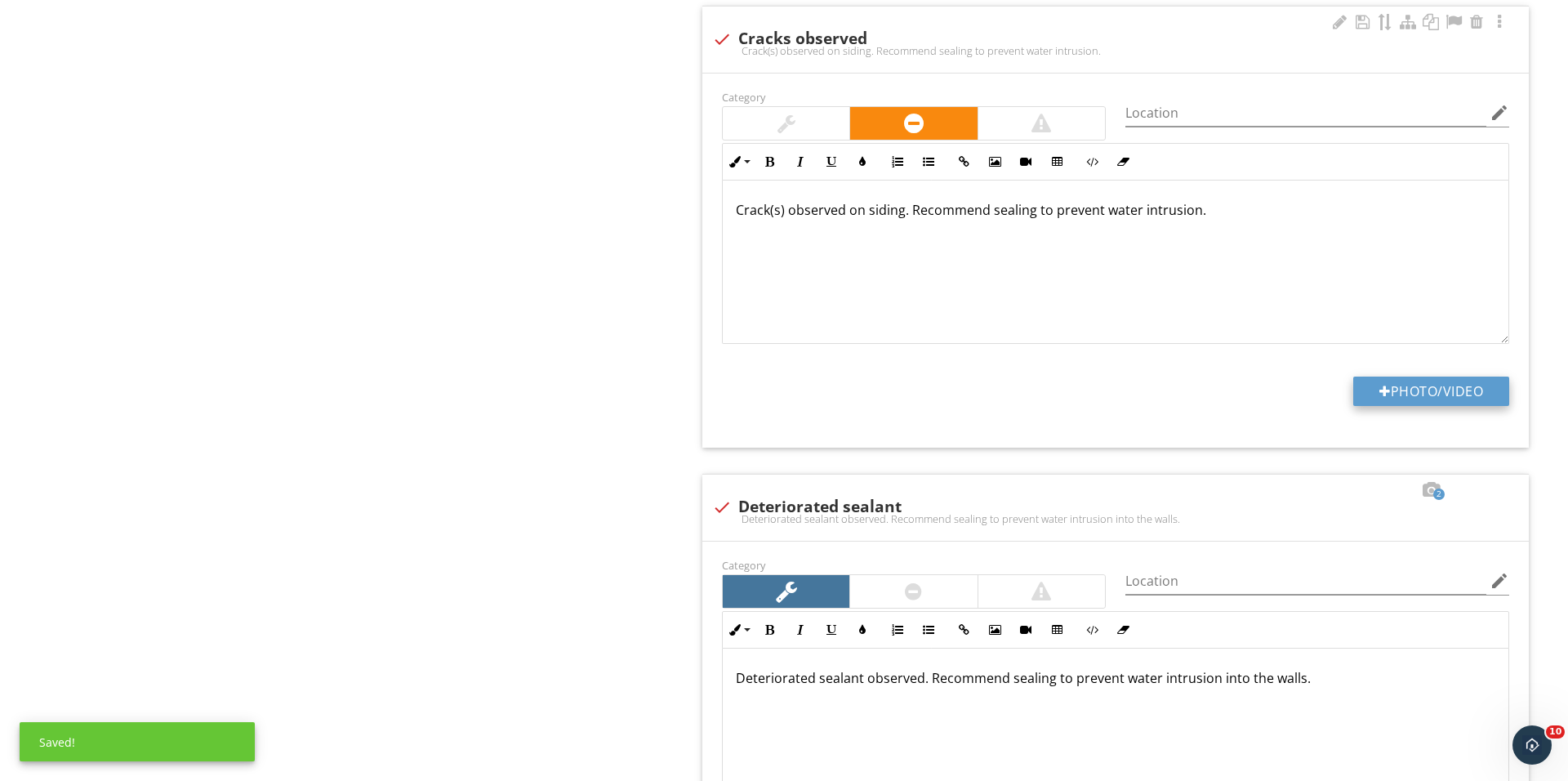
click at [1409, 395] on button "Photo/Video" at bounding box center [1430, 391] width 156 height 29
type input "C:\fakepath\IMG_0259.JPG"
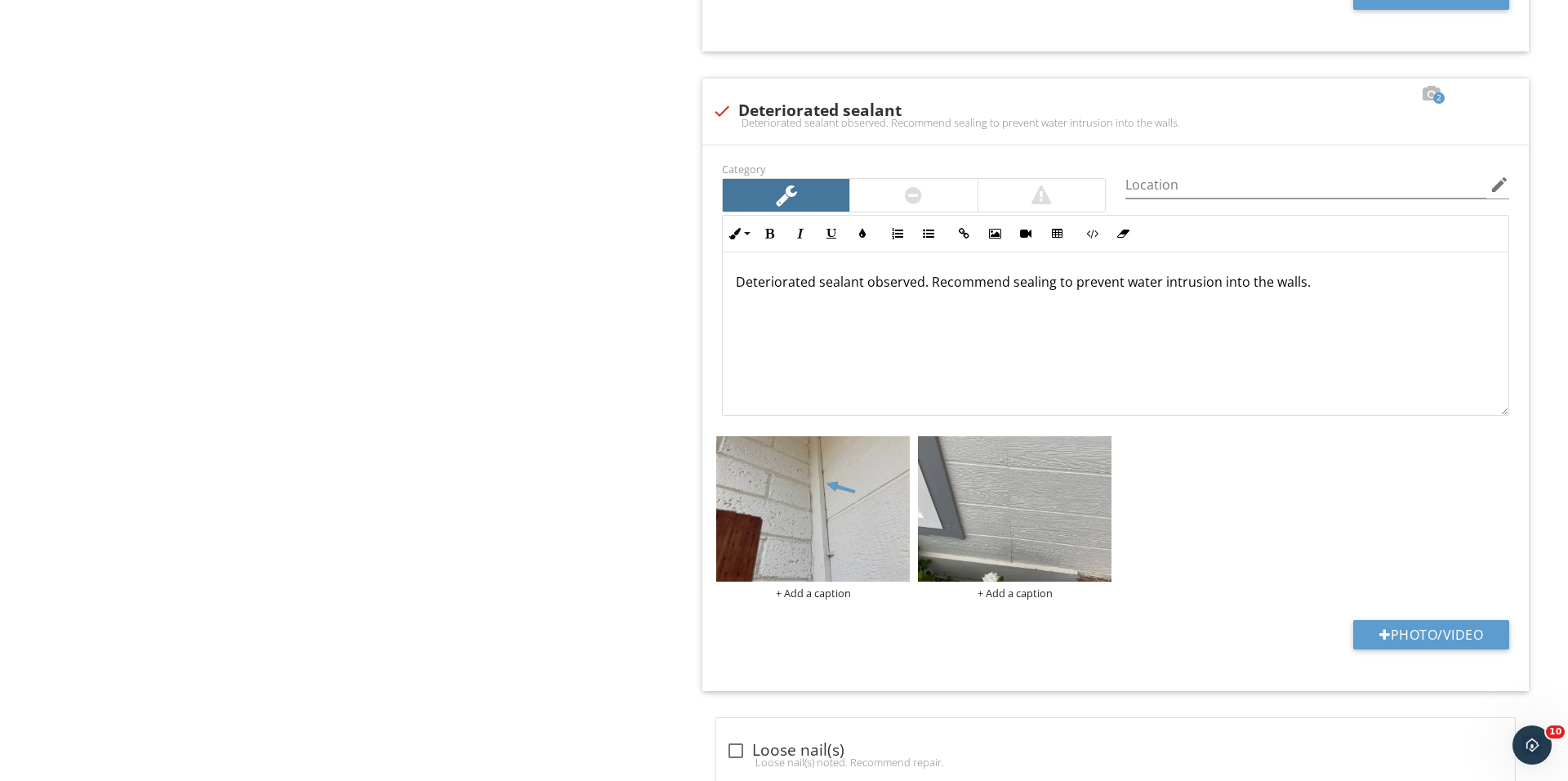
scroll to position [2050, 0]
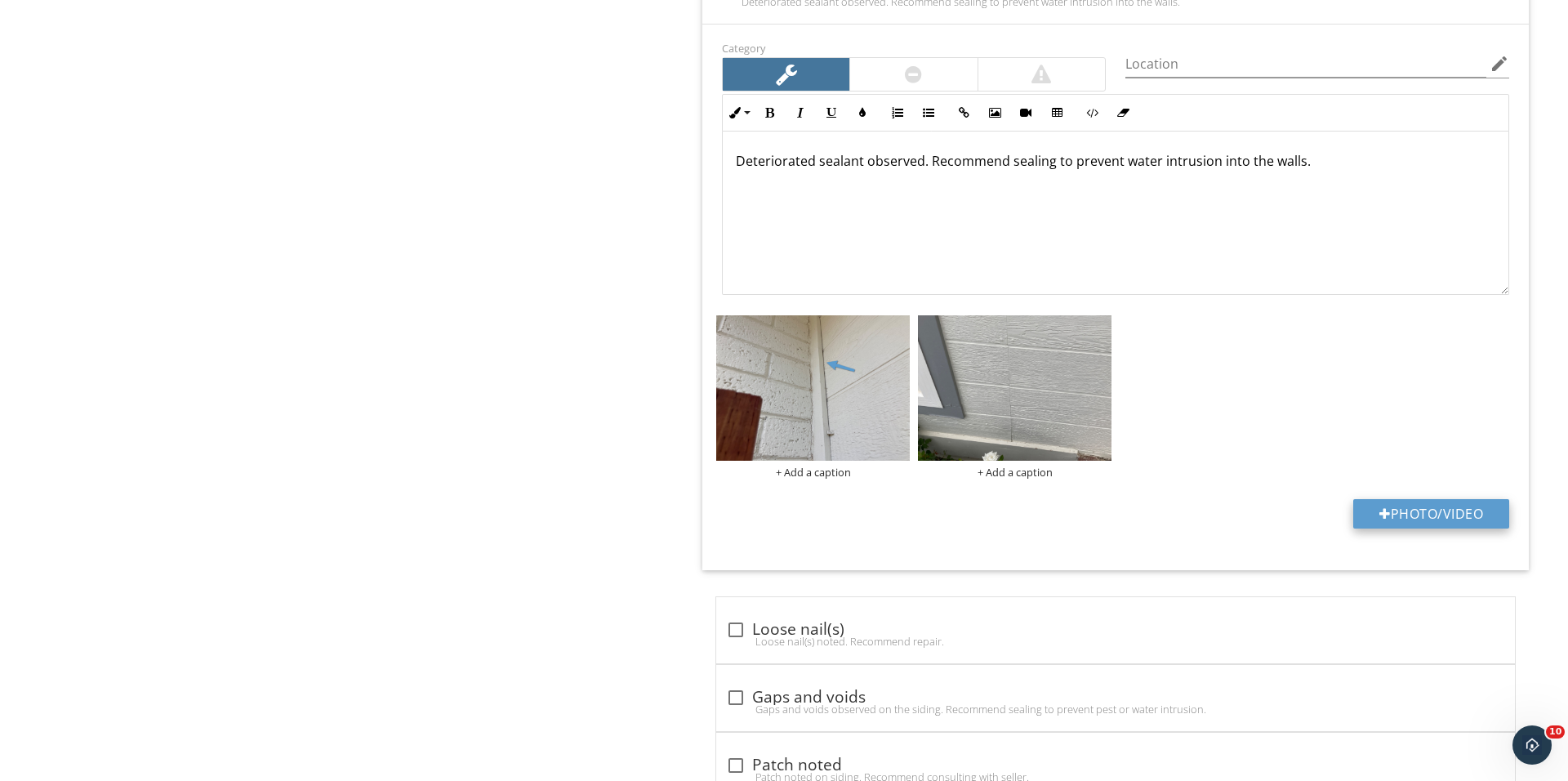
click at [1386, 522] on button "Photo/Video" at bounding box center [1430, 514] width 156 height 29
type input "C:\fakepath\IMG_0261.JPG"
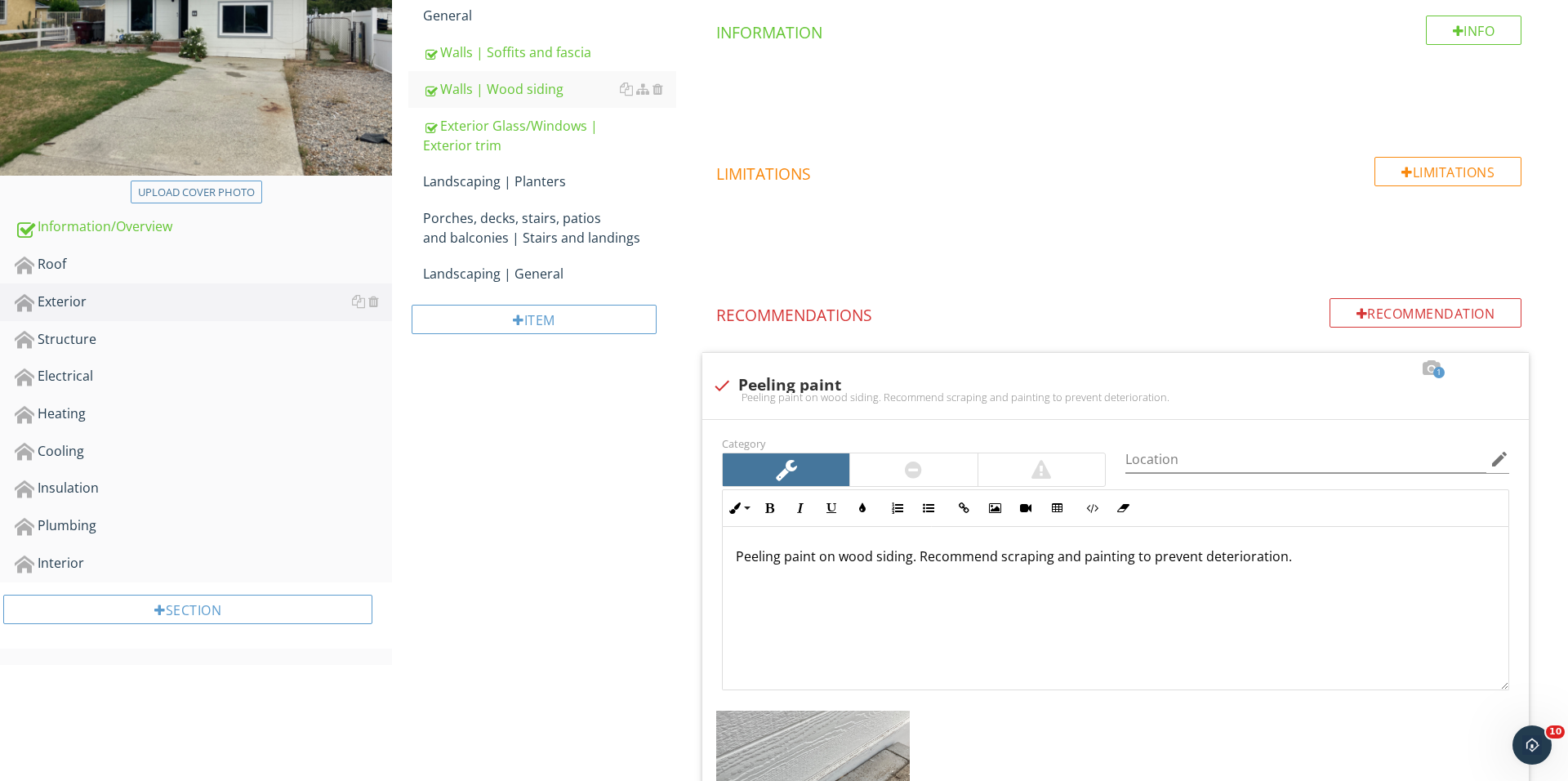
scroll to position [253, 0]
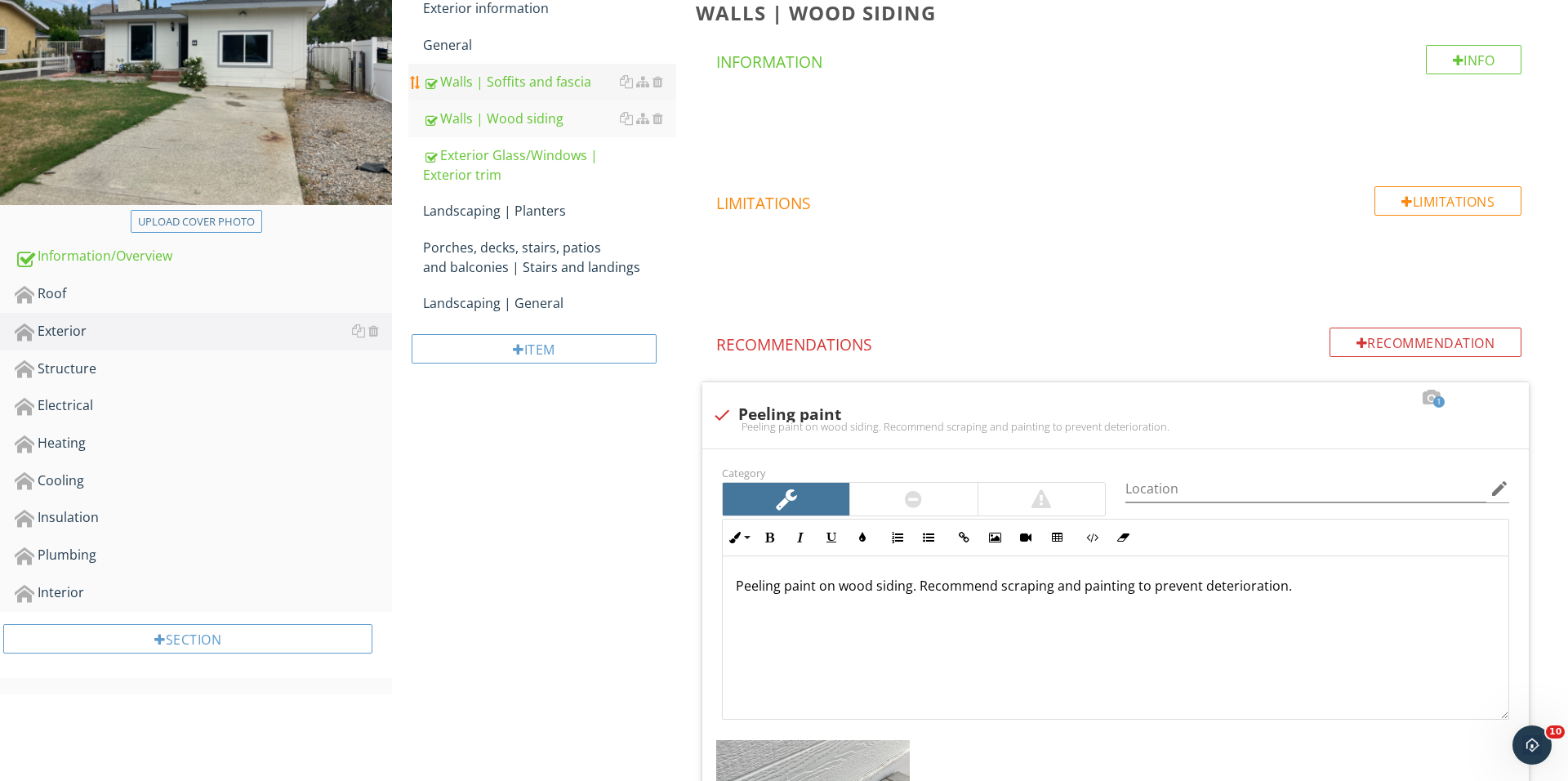
click at [539, 90] on div "Walls | Soffits and fascia" at bounding box center [550, 81] width 253 height 20
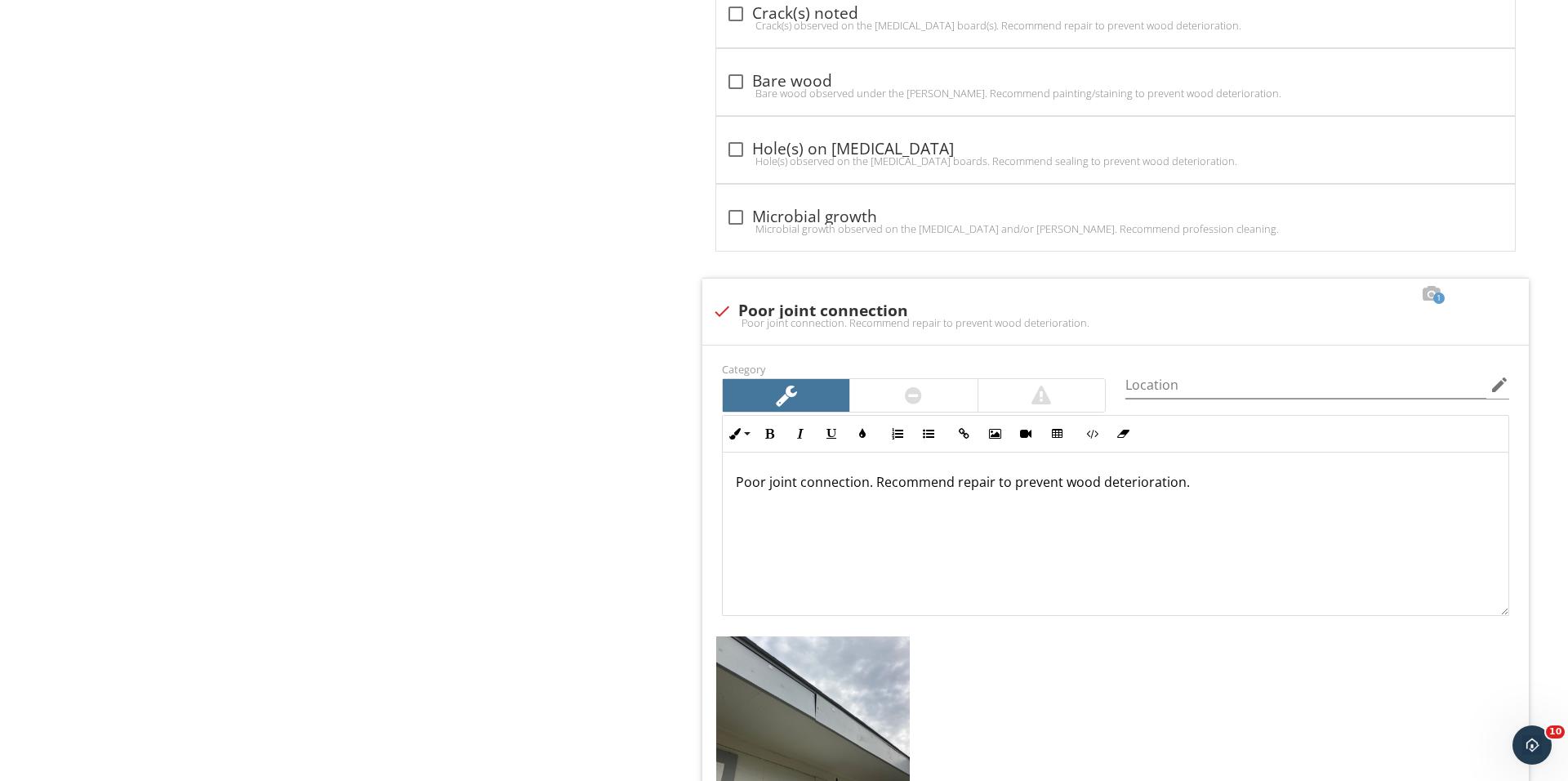
scroll to position [2569, 0]
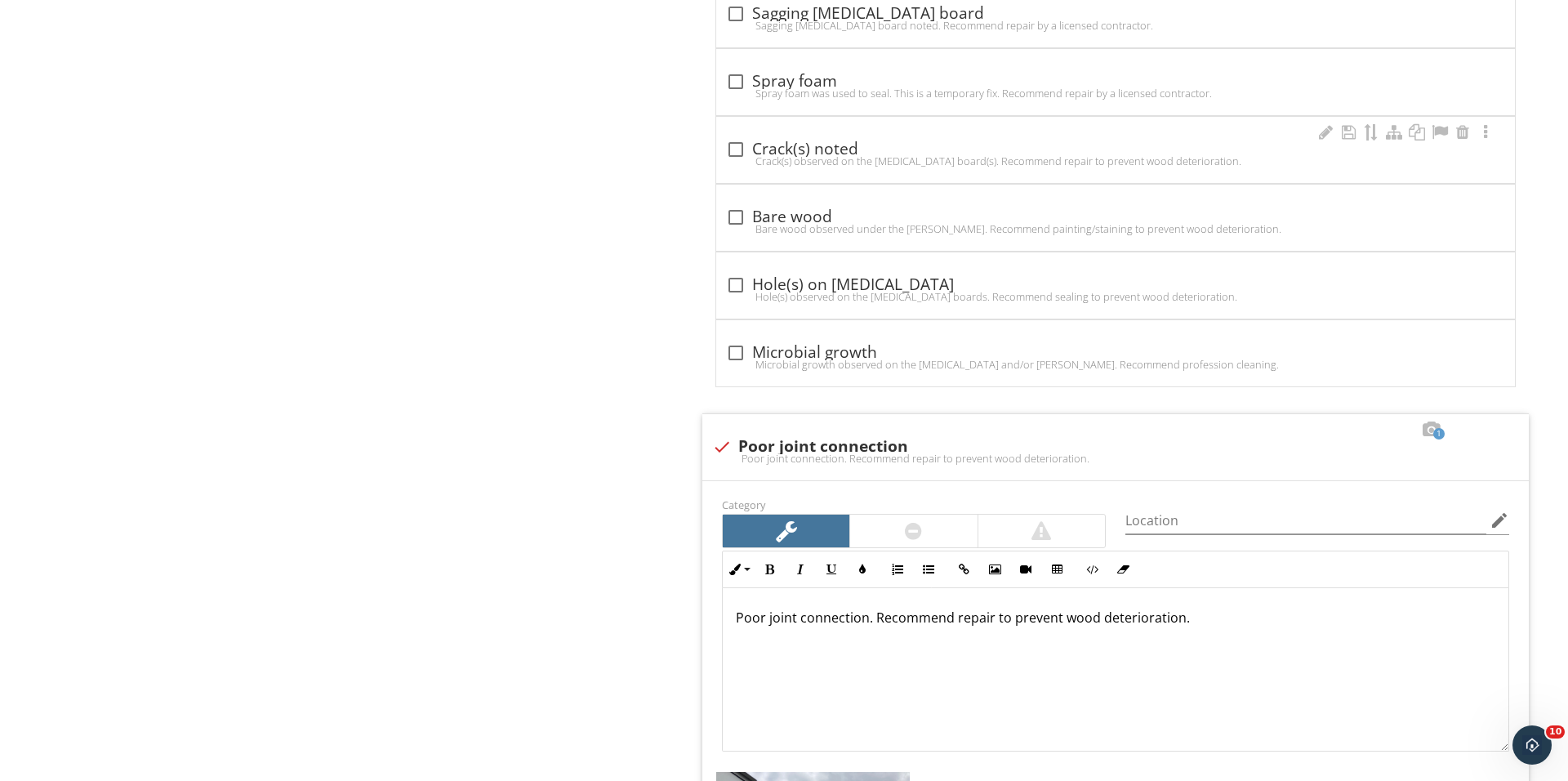
click at [738, 158] on div at bounding box center [736, 149] width 28 height 28
checkbox input "true"
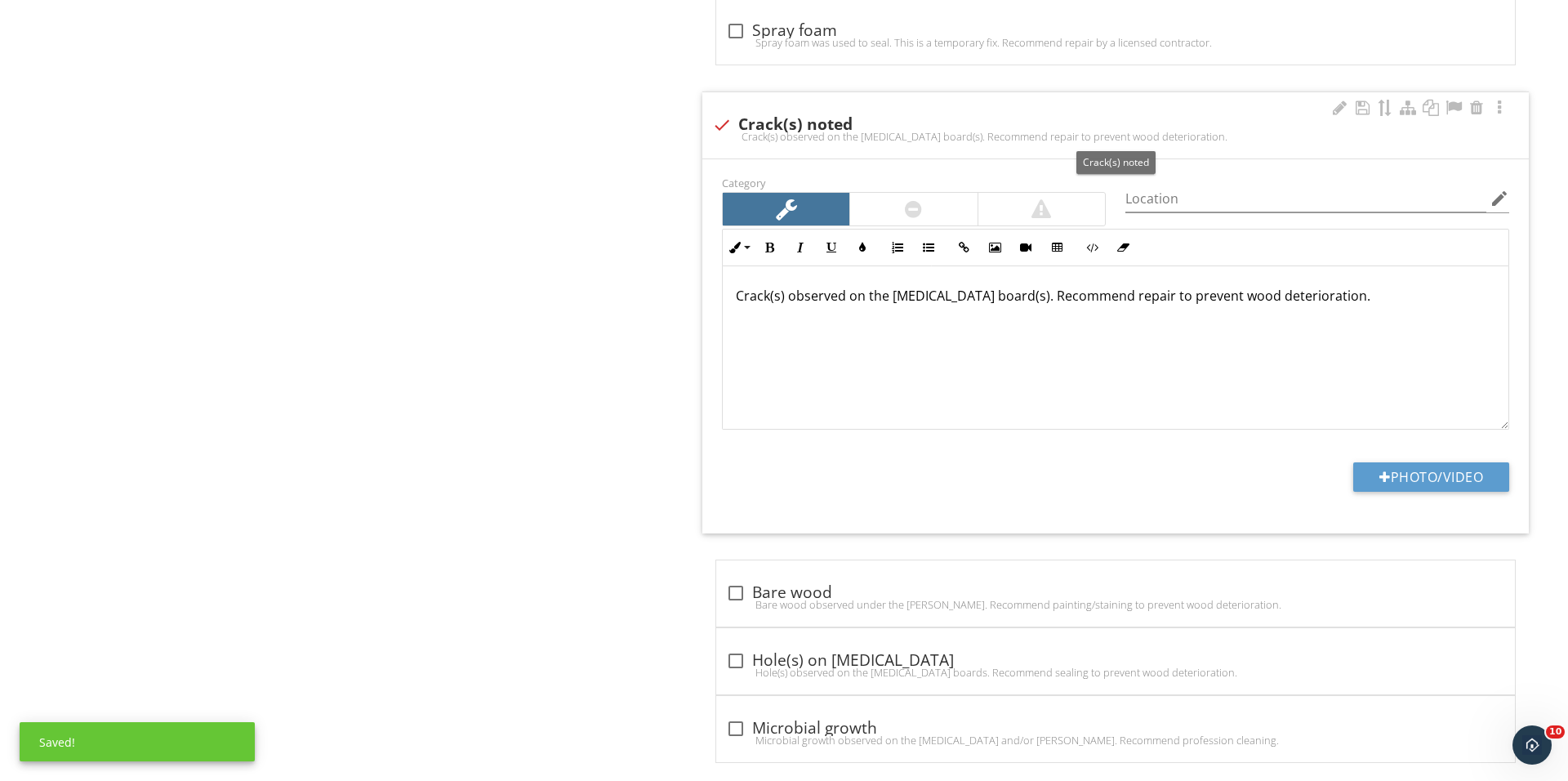
scroll to position [2627, 0]
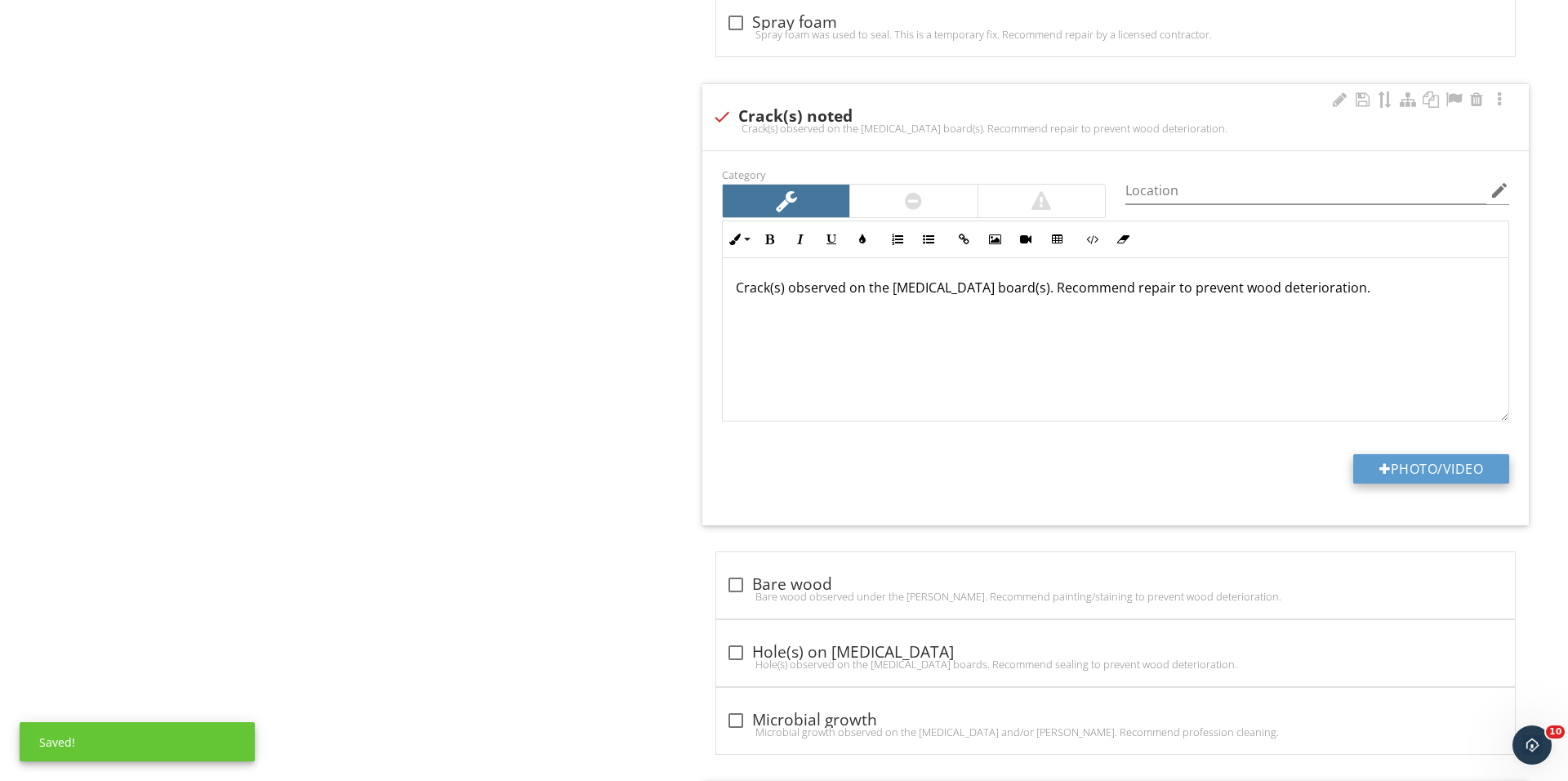
click at [1397, 480] on button "Photo/Video" at bounding box center [1430, 469] width 156 height 29
type input "C:\fakepath\IMG_0276.JPG"
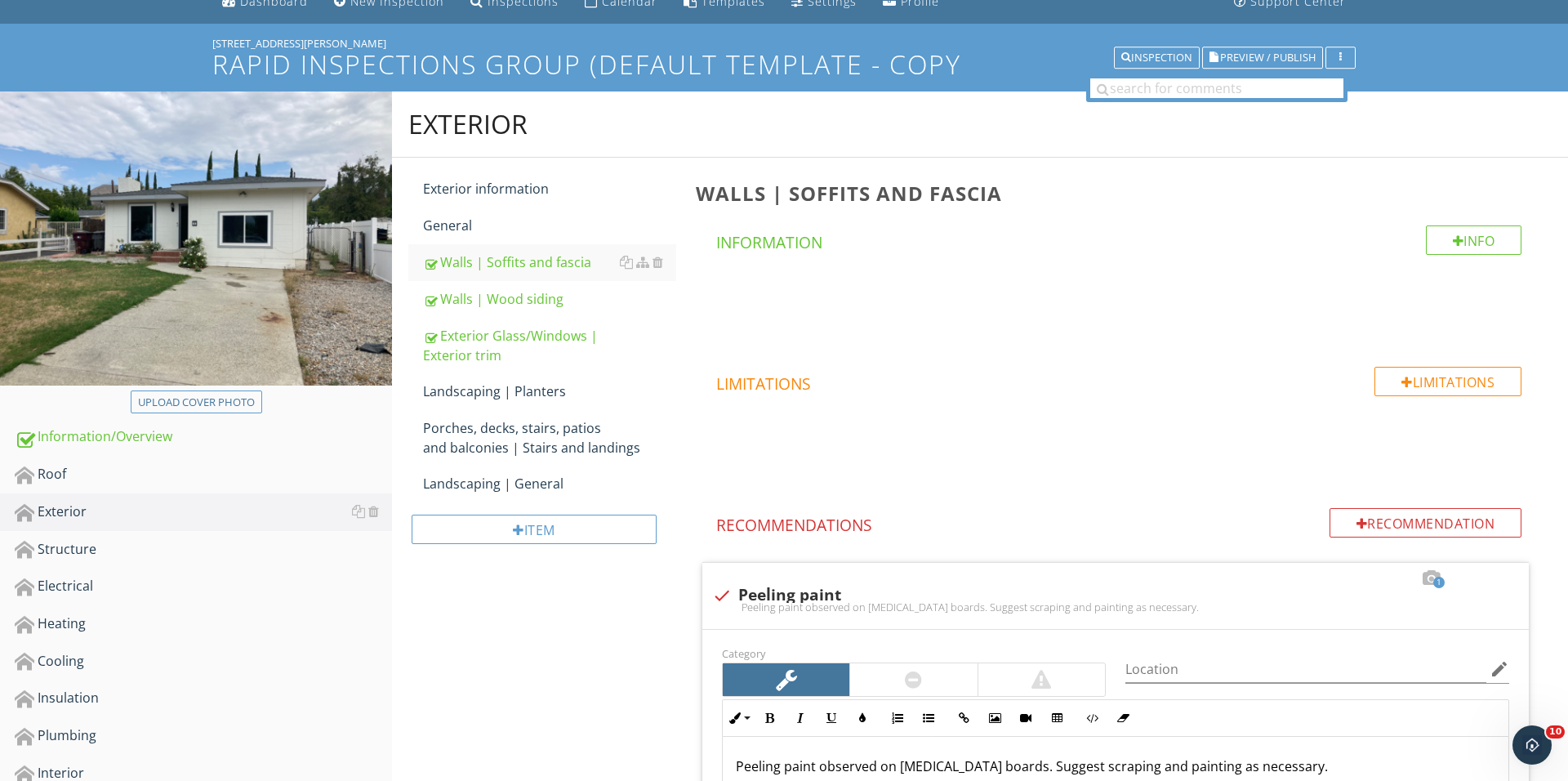
scroll to position [125, 0]
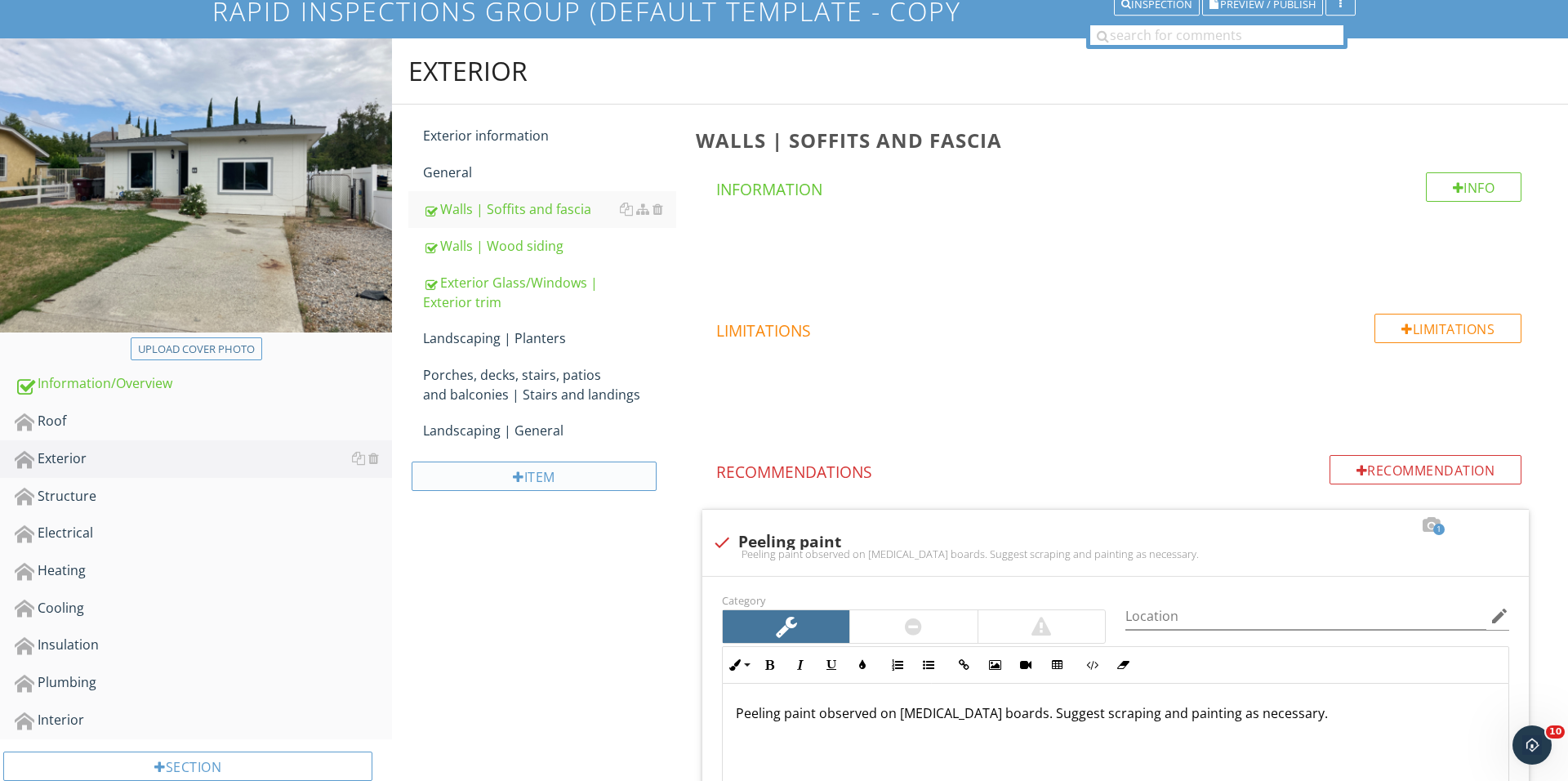
click at [544, 472] on div "Item" at bounding box center [534, 476] width 245 height 29
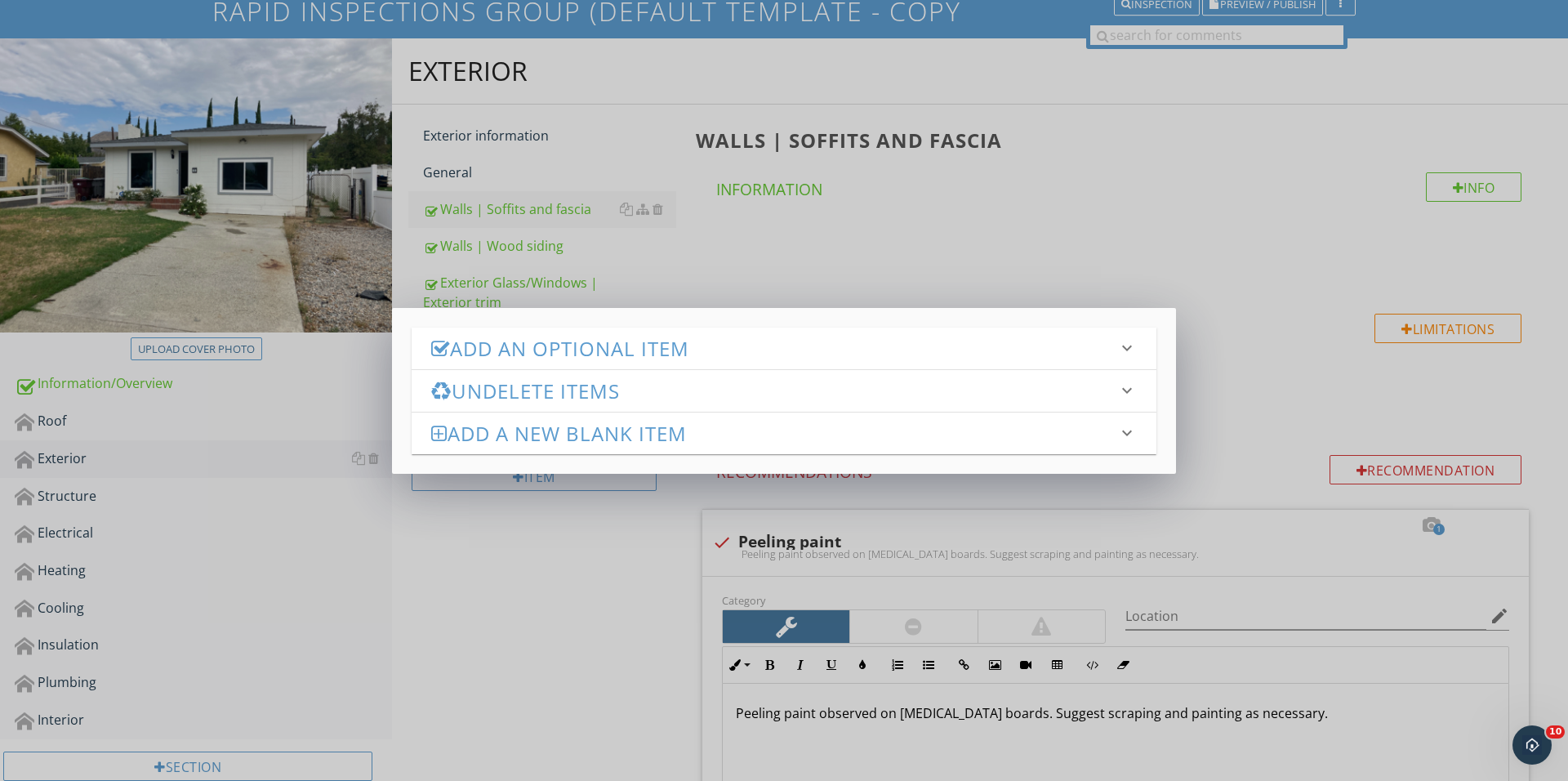
click at [675, 341] on h3 "Add an Optional Item" at bounding box center [774, 348] width 686 height 22
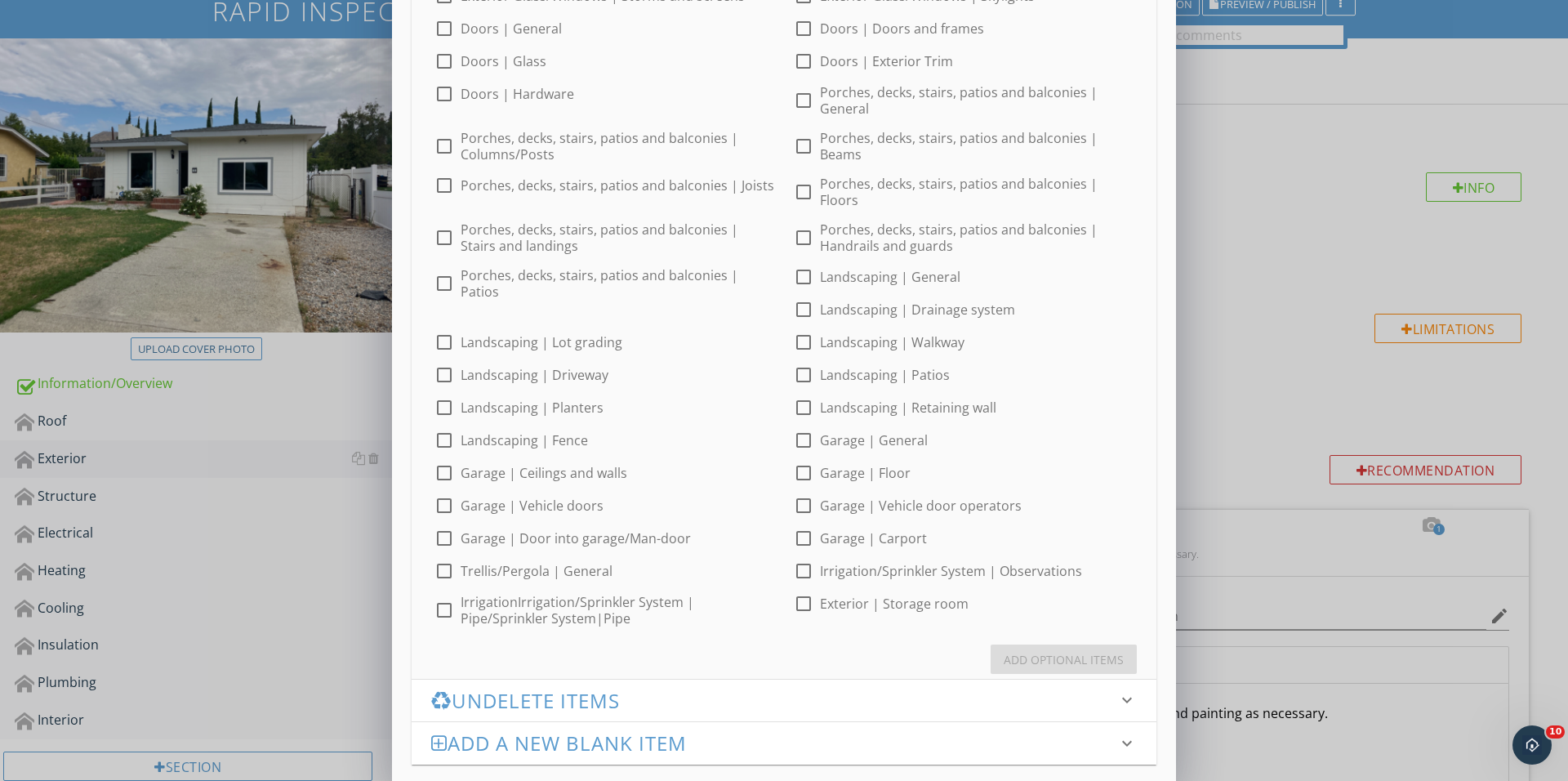
scroll to position [428, 0]
click at [458, 362] on div at bounding box center [444, 376] width 28 height 28
checkbox input "true"
click at [1088, 646] on button "Add Optional Items" at bounding box center [1064, 660] width 146 height 29
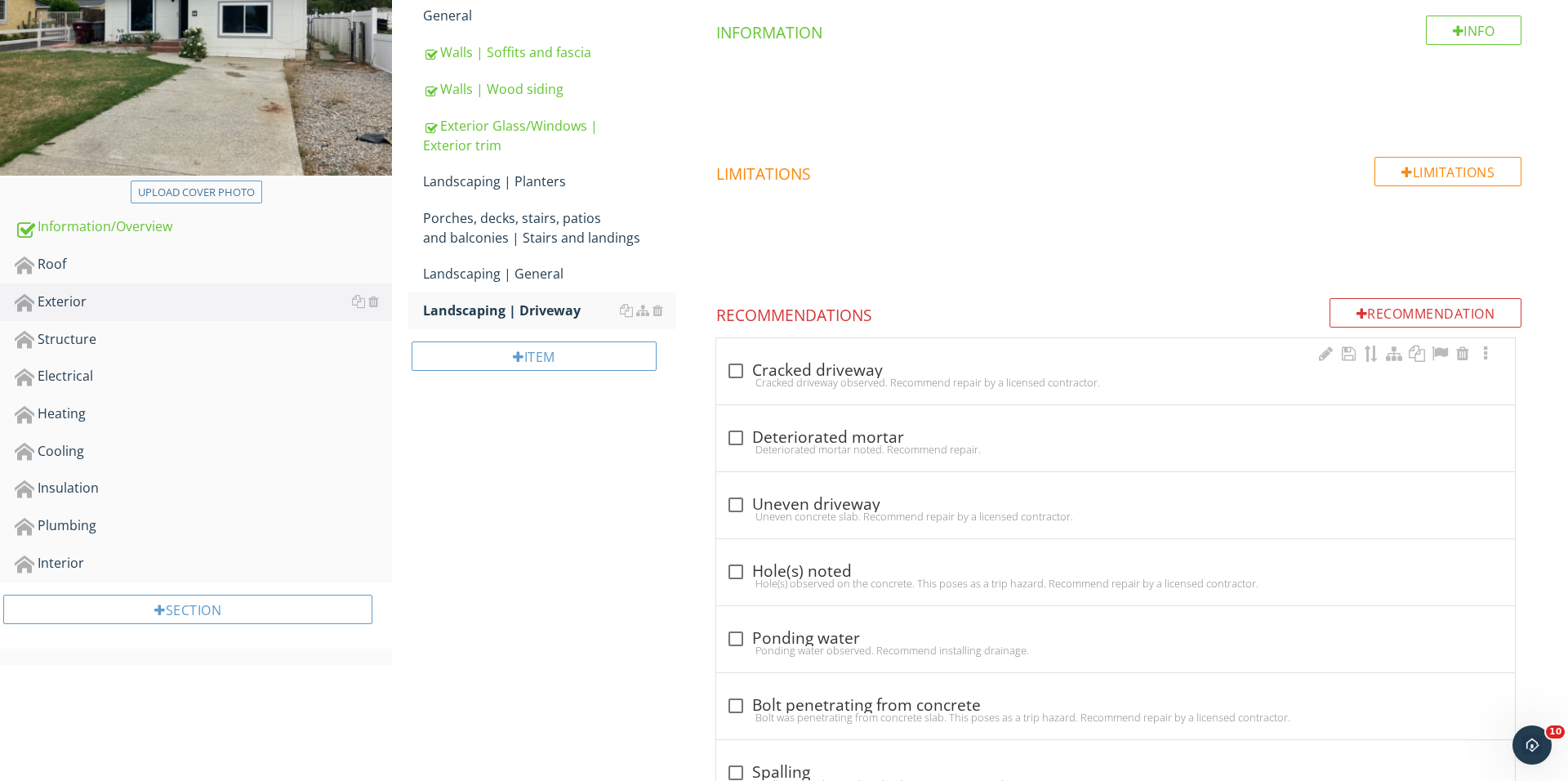
click at [733, 378] on div "Cracked driveway observed. Recommend repair by a licensed contractor." at bounding box center [1116, 382] width 779 height 13
checkbox input "true"
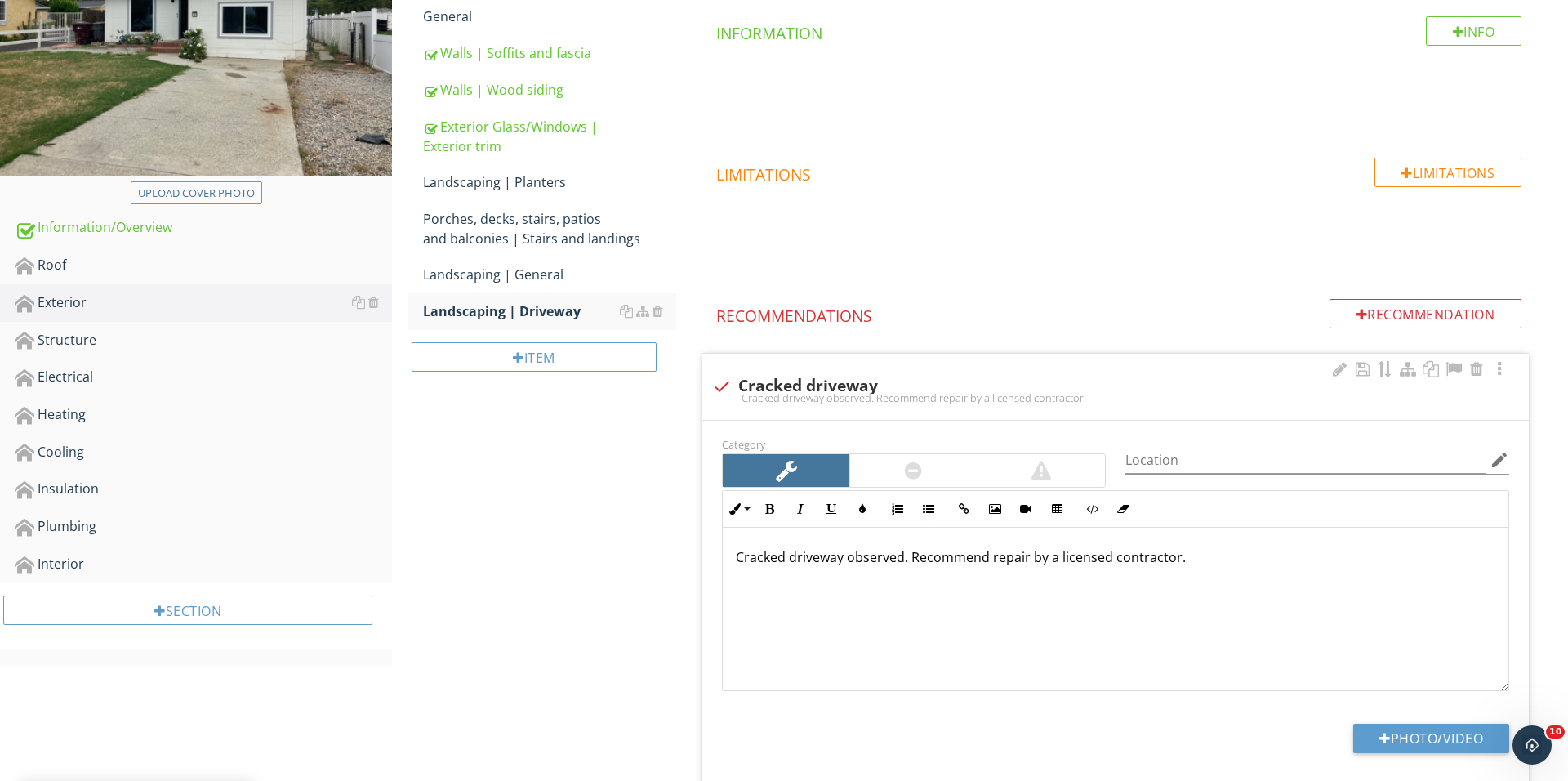
scroll to position [497, 0]
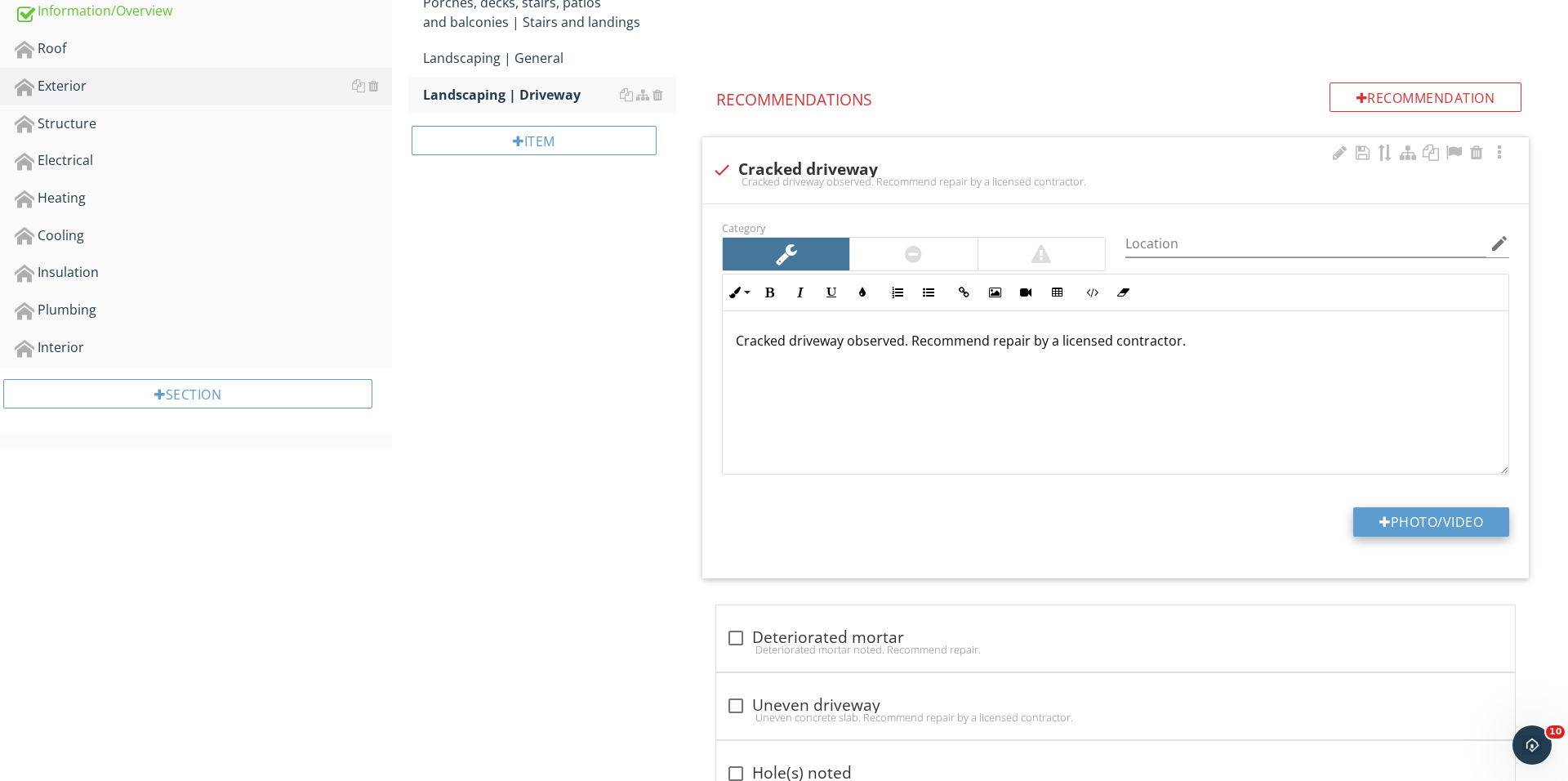
click at [1382, 522] on div at bounding box center [1384, 522] width 11 height 13
type input "C:\fakepath\IMG_0282.JPG"
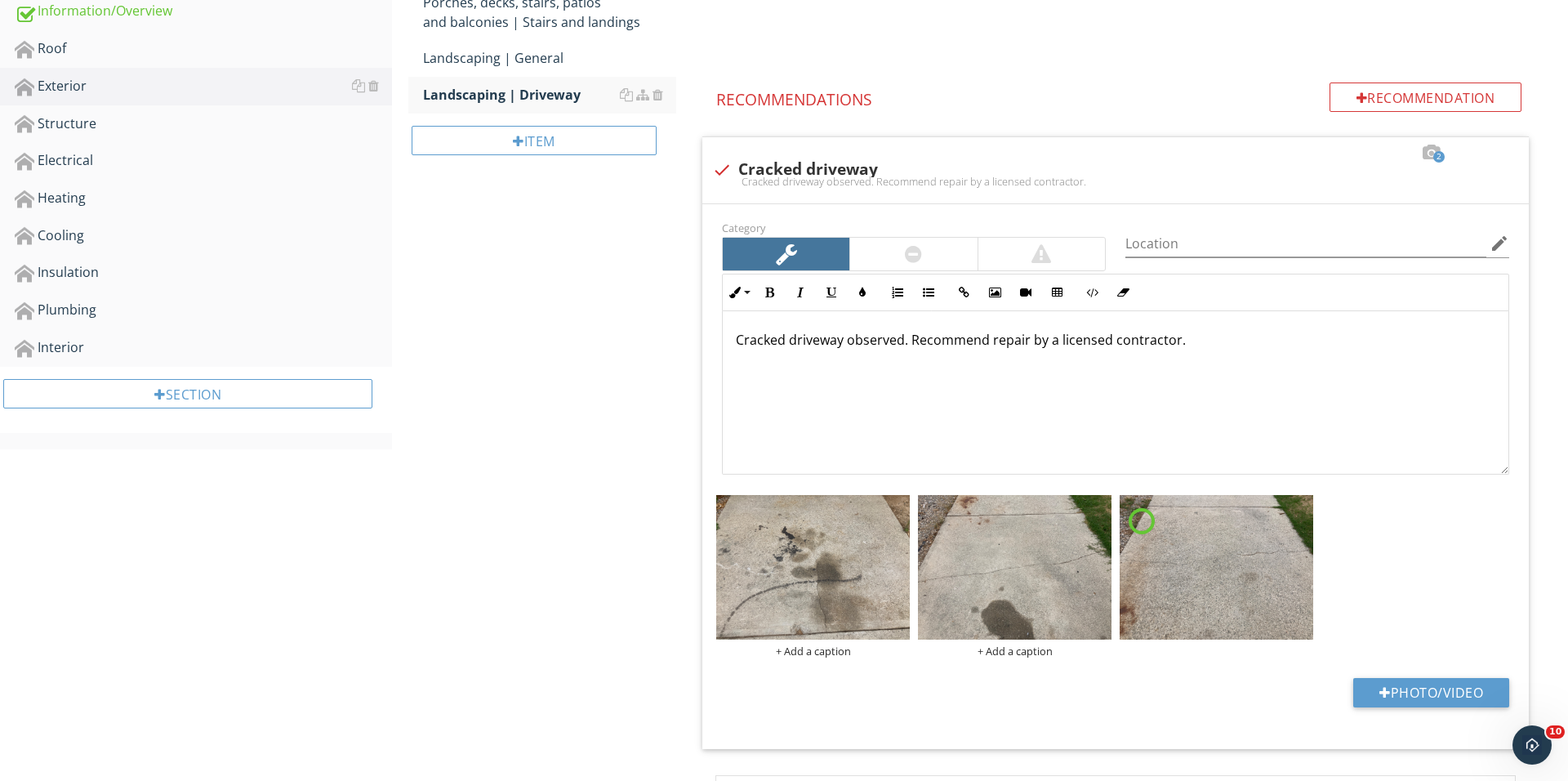
scroll to position [1115, 0]
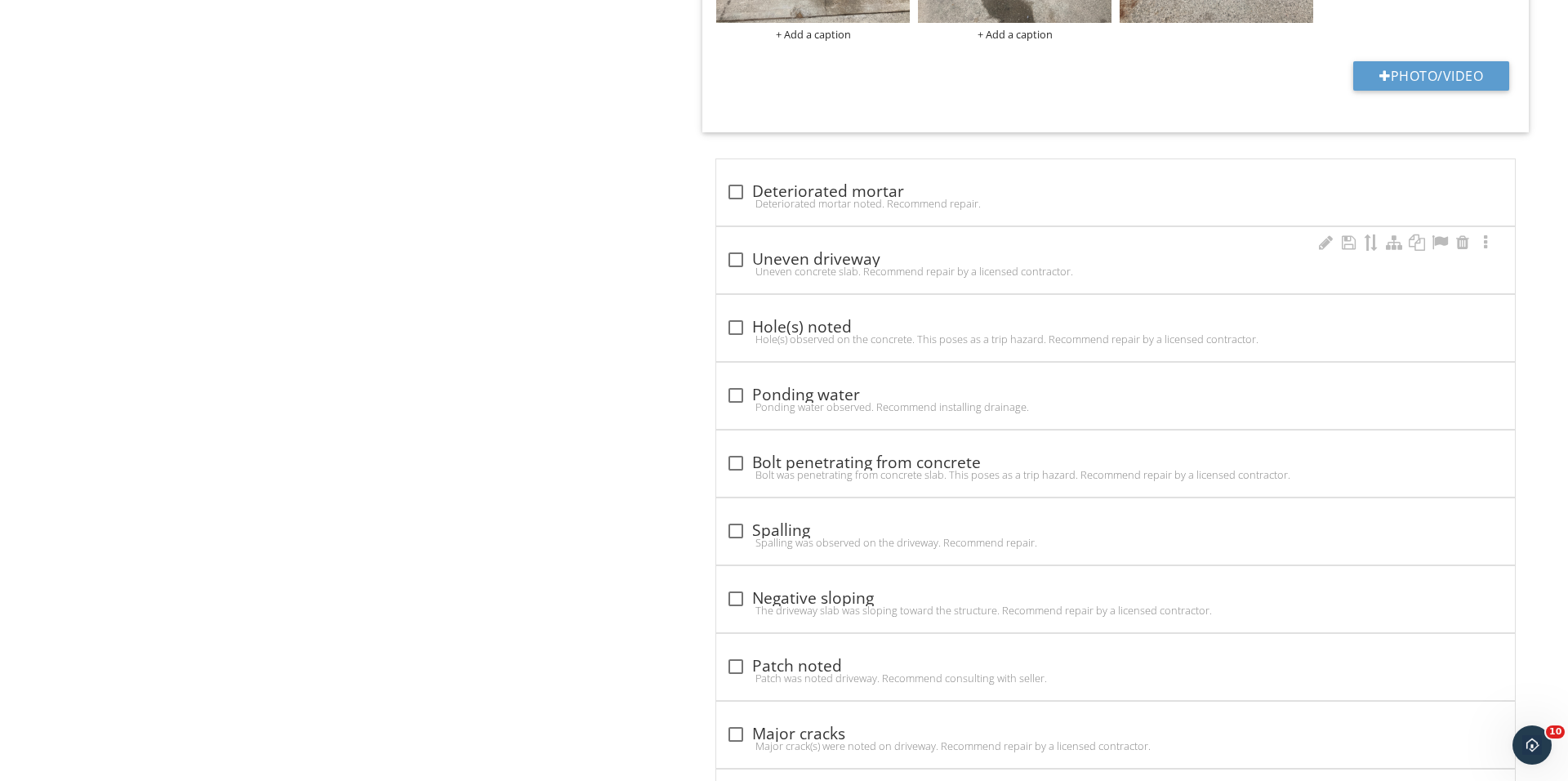
click at [740, 261] on div at bounding box center [736, 259] width 28 height 28
checkbox input "true"
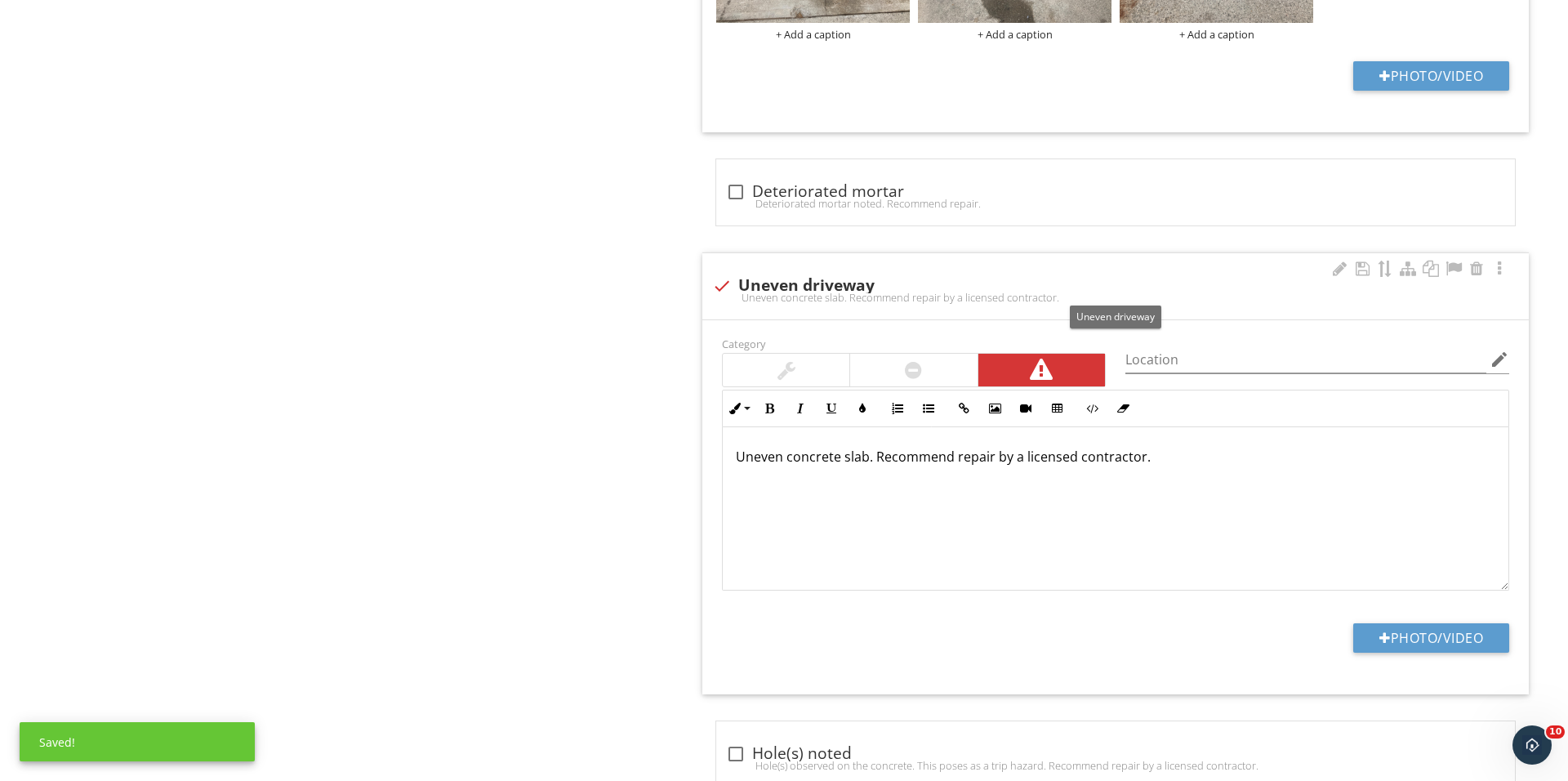
scroll to position [1115, 0]
click at [905, 388] on div "Category Location edit Inline Style XLarge Large Normal Small Light Small/Light…" at bounding box center [1115, 461] width 806 height 258
click at [905, 377] on div at bounding box center [913, 369] width 17 height 20
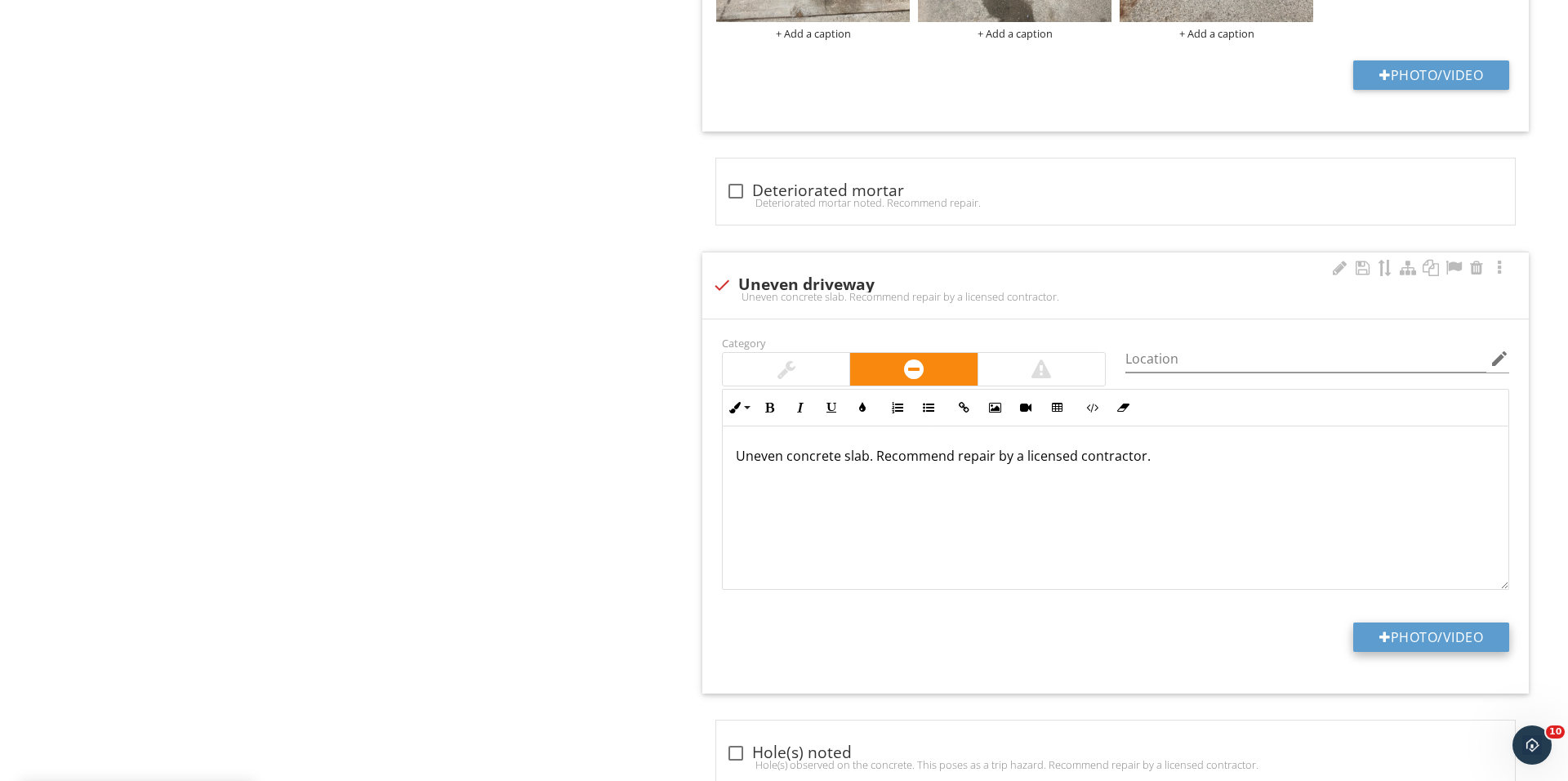
click at [1422, 636] on button "Photo/Video" at bounding box center [1430, 637] width 156 height 29
type input "C:\fakepath\IMG_0289 2.JPG"
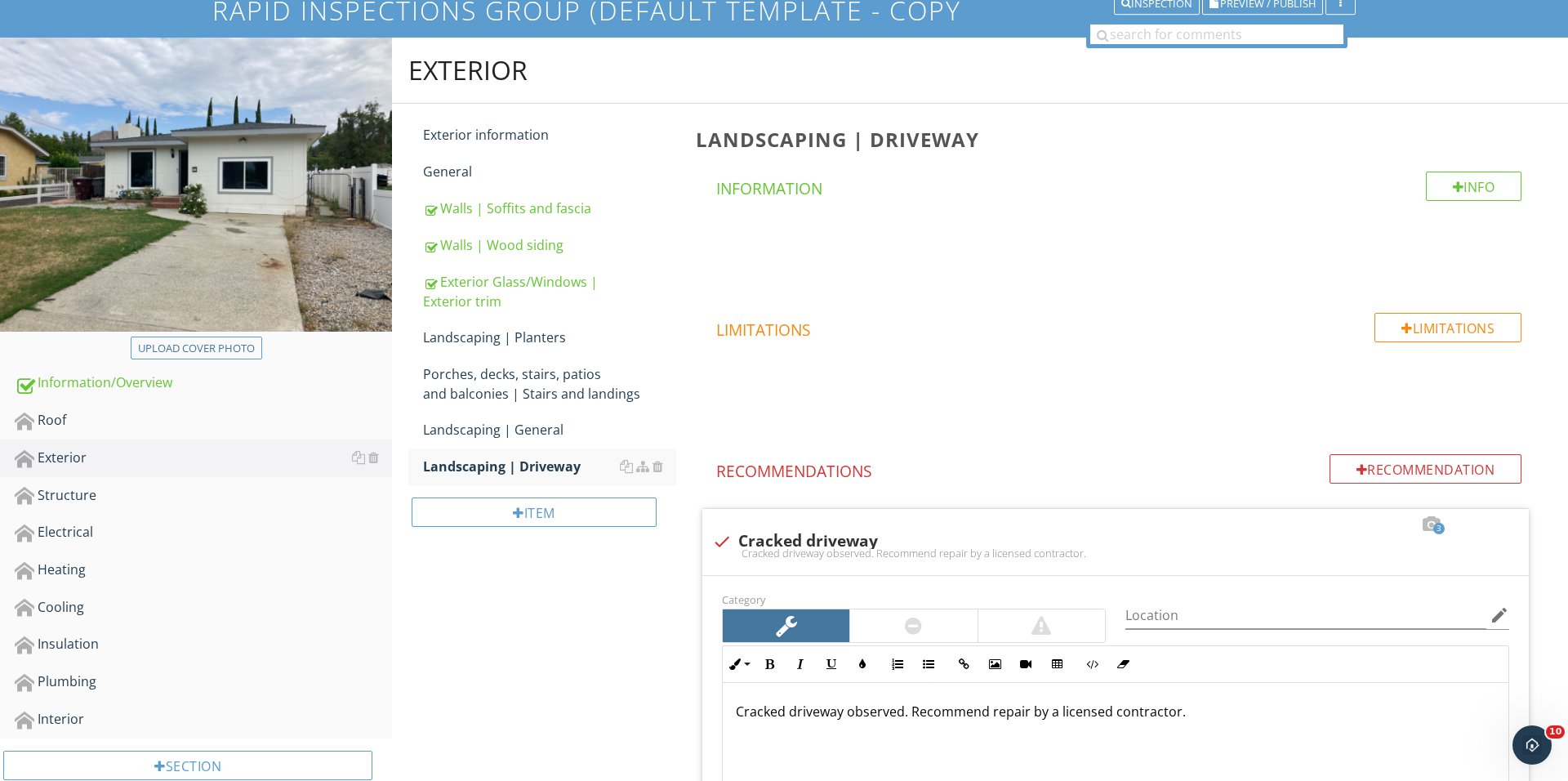
scroll to position [154, 0]
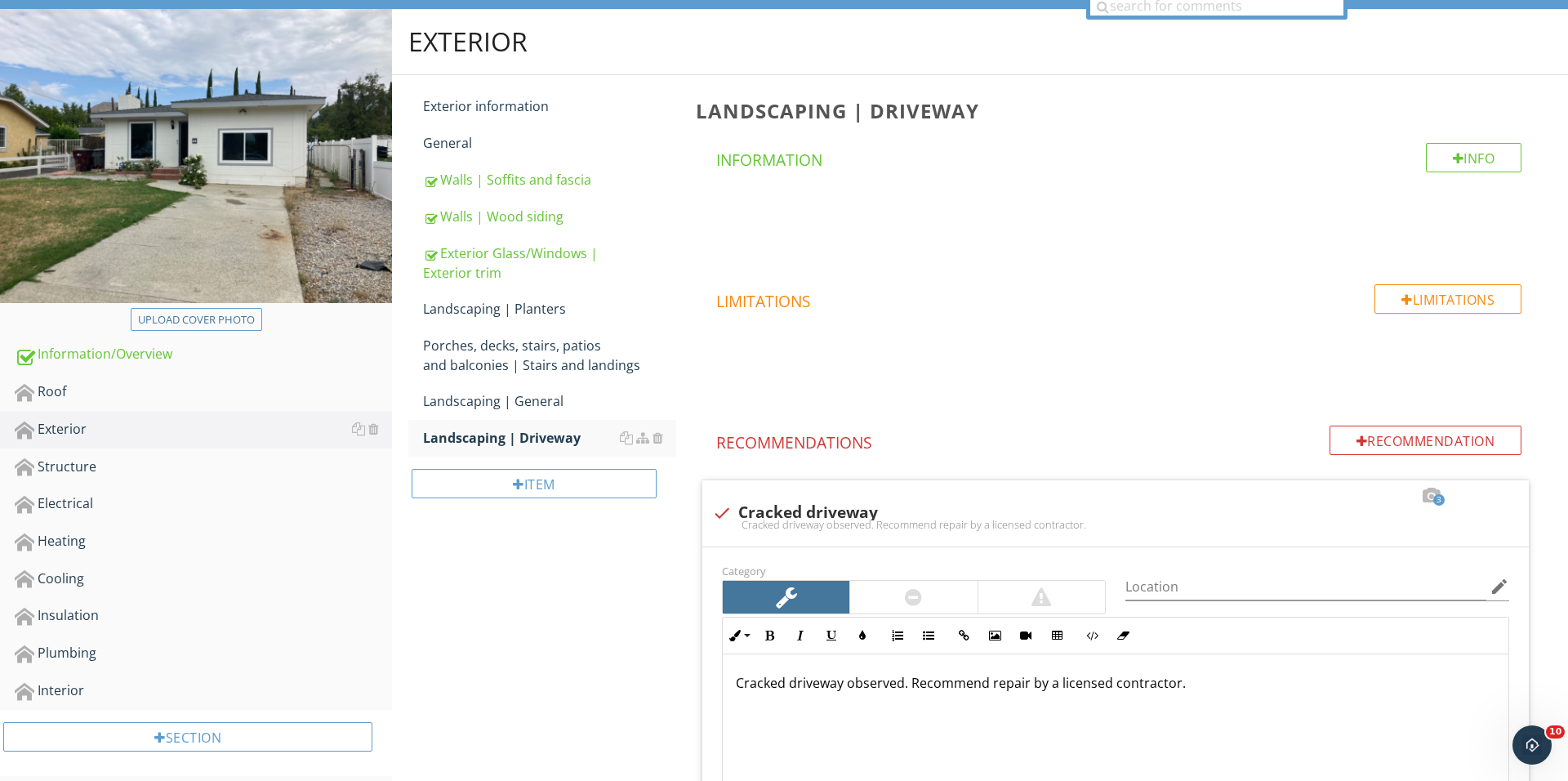
click at [557, 457] on div "Item" at bounding box center [542, 490] width 268 height 66
click at [551, 483] on div "Item" at bounding box center [534, 484] width 245 height 29
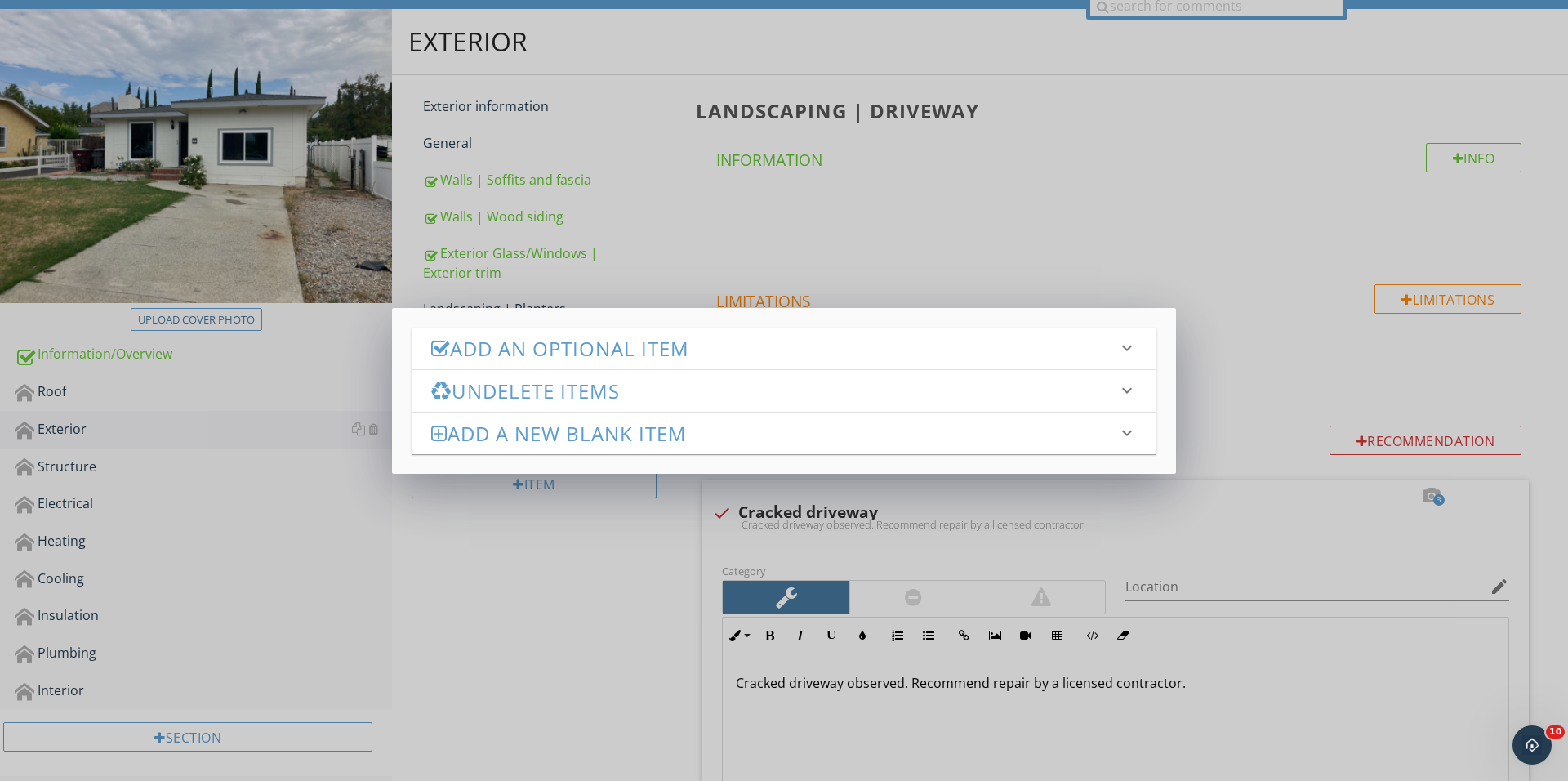
click at [703, 328] on div "Add an Optional Item keyboard_arrow_down" at bounding box center [784, 348] width 744 height 41
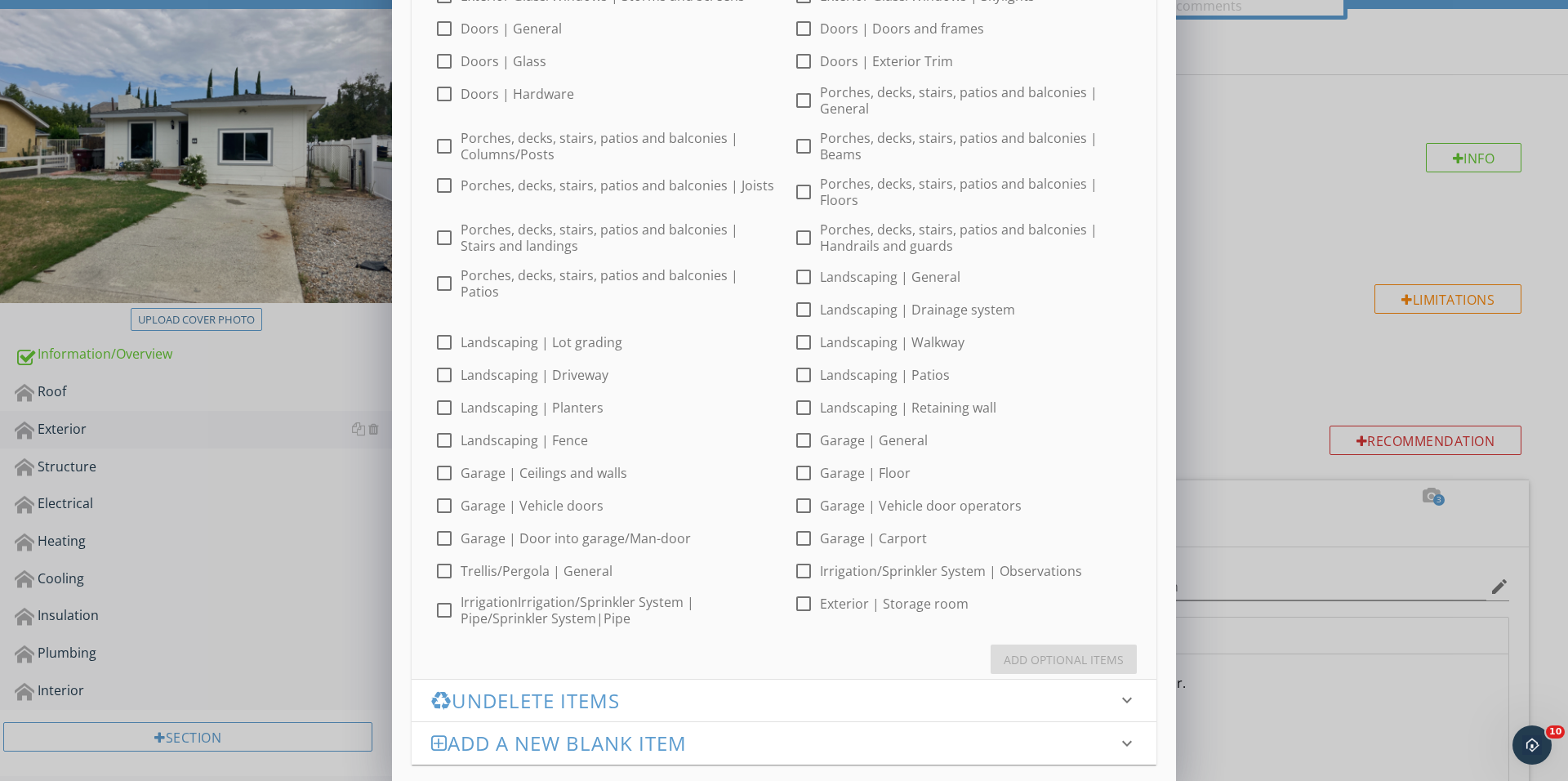
scroll to position [428, 0]
click at [458, 428] on div at bounding box center [444, 441] width 28 height 28
checkbox input "true"
click at [1034, 630] on div "Add Optional Items" at bounding box center [784, 653] width 744 height 53
click at [1036, 652] on div "Add Optional Items" at bounding box center [1063, 660] width 120 height 17
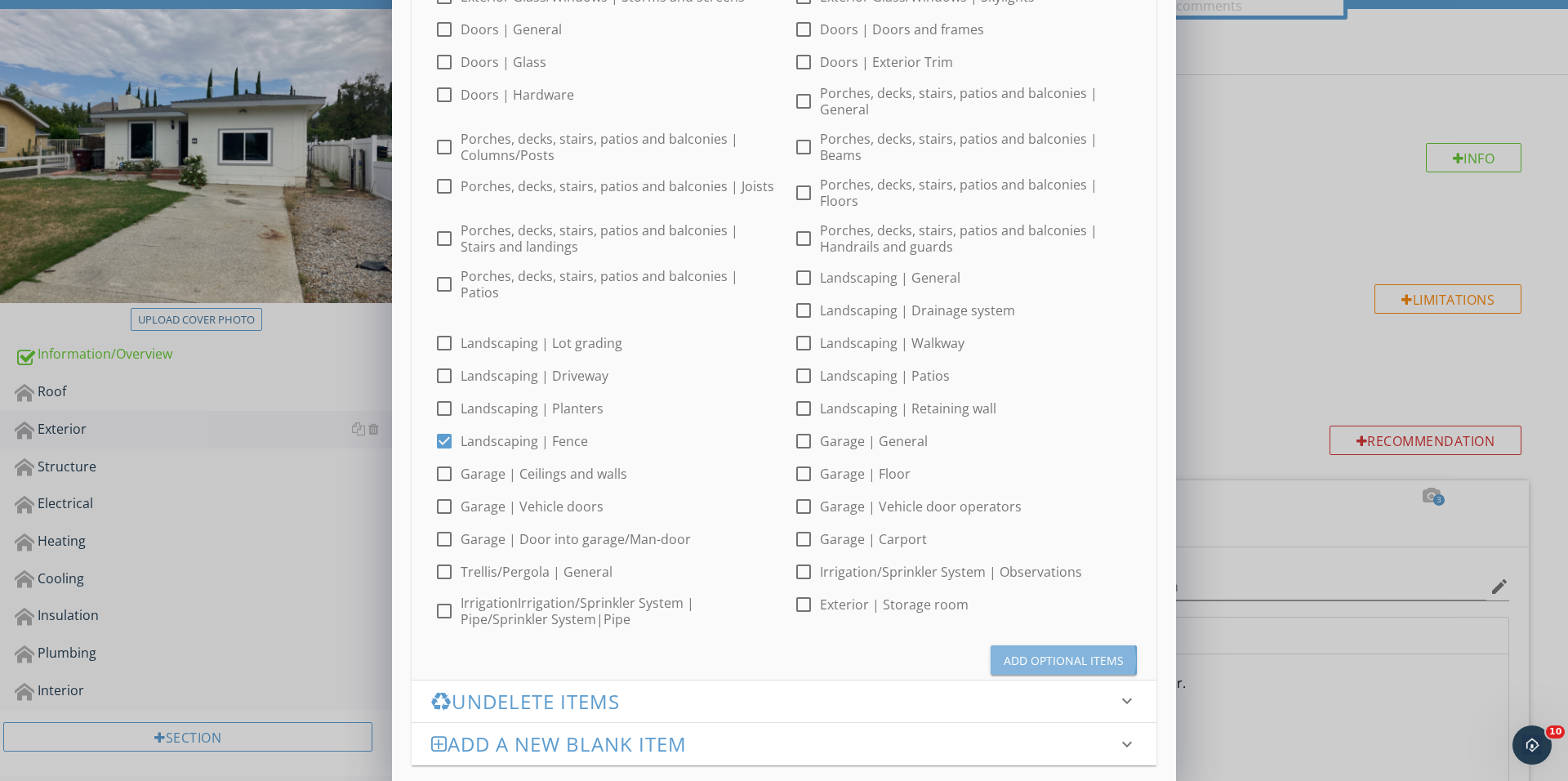
scroll to position [0, 0]
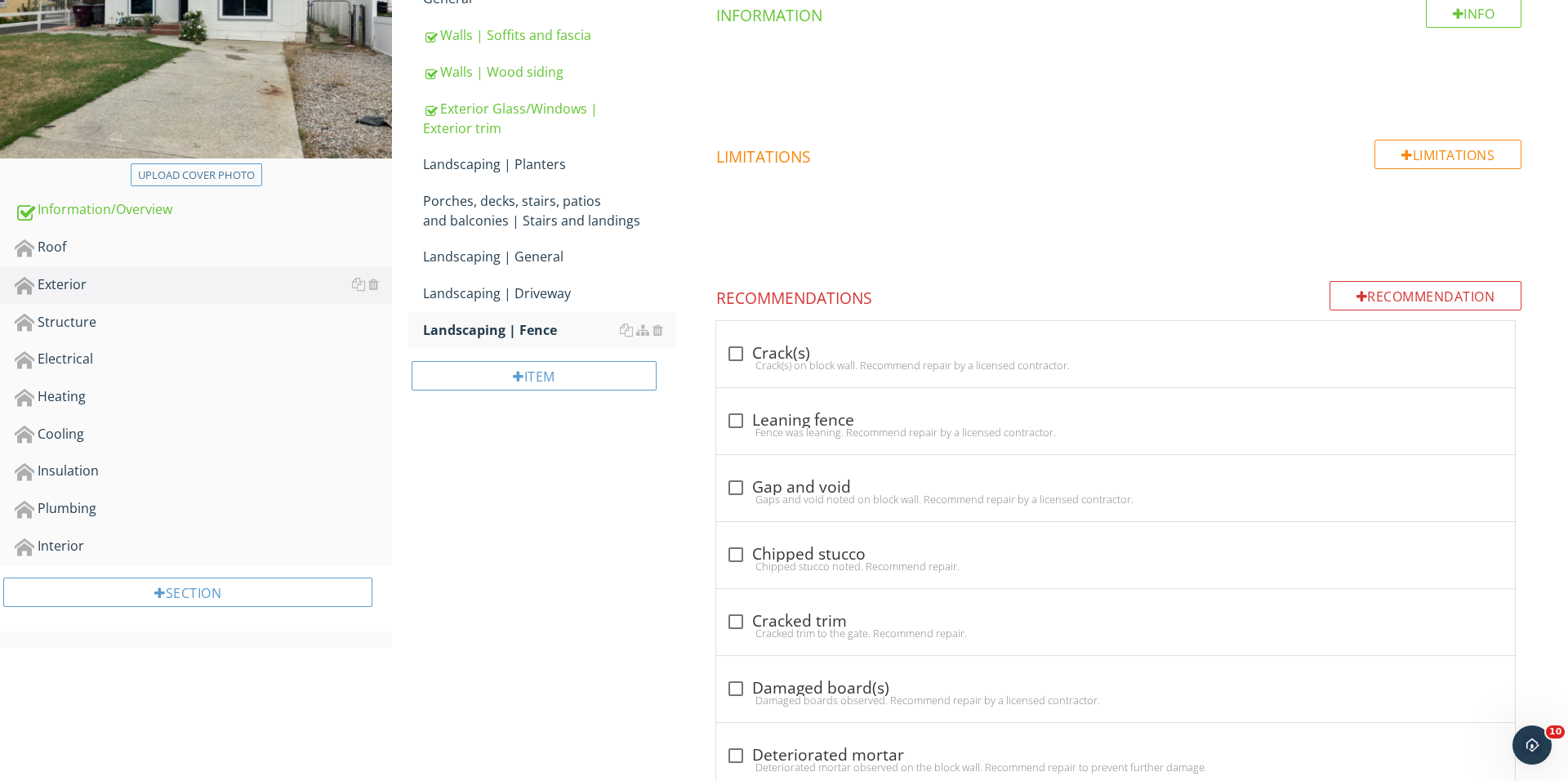
scroll to position [427, 0]
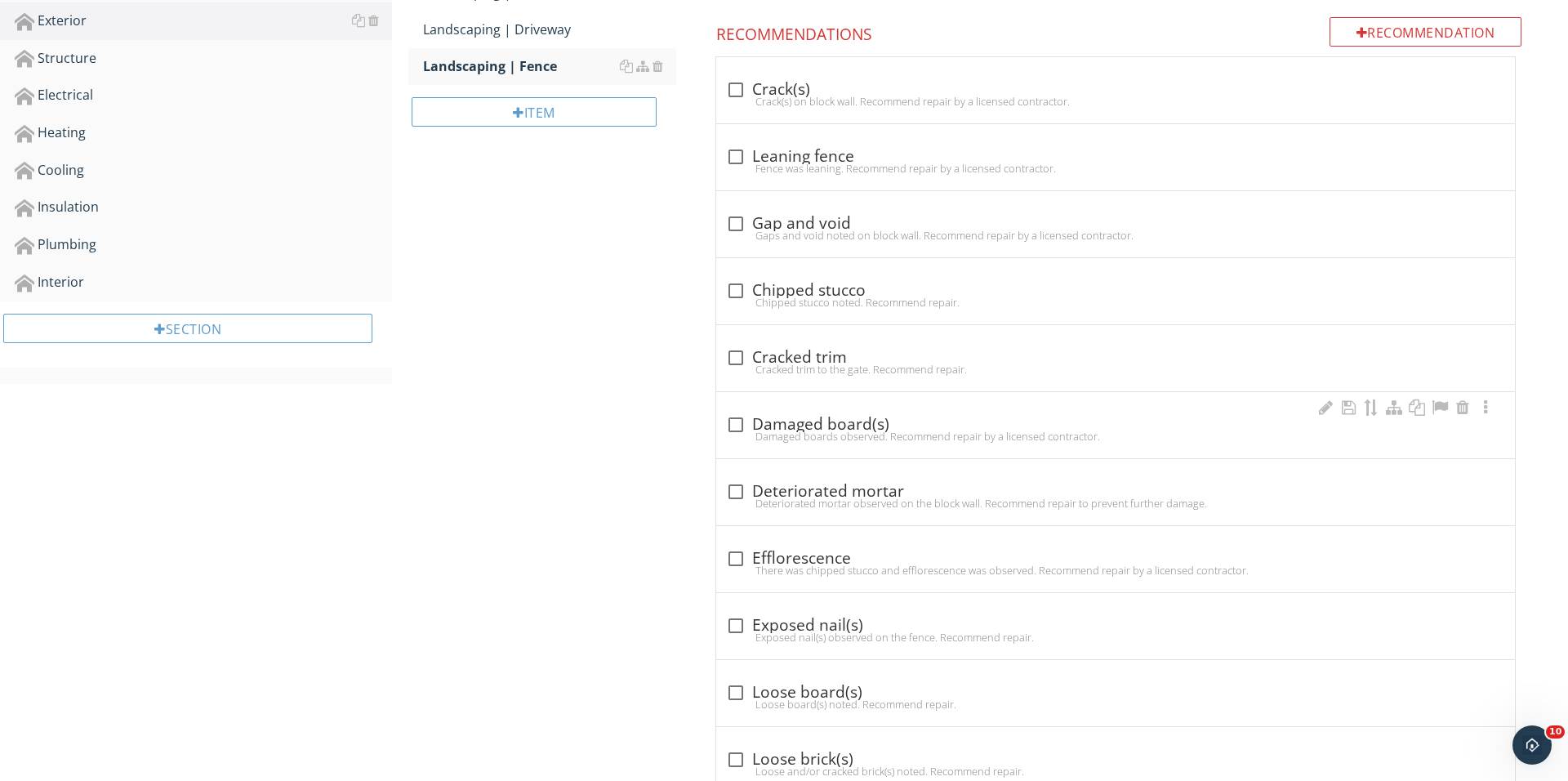
click at [729, 447] on div "check_box_outline_blank Damaged board(s) Damaged boards observed. Recommend rep…" at bounding box center [1116, 430] width 779 height 36
checkbox input "true"
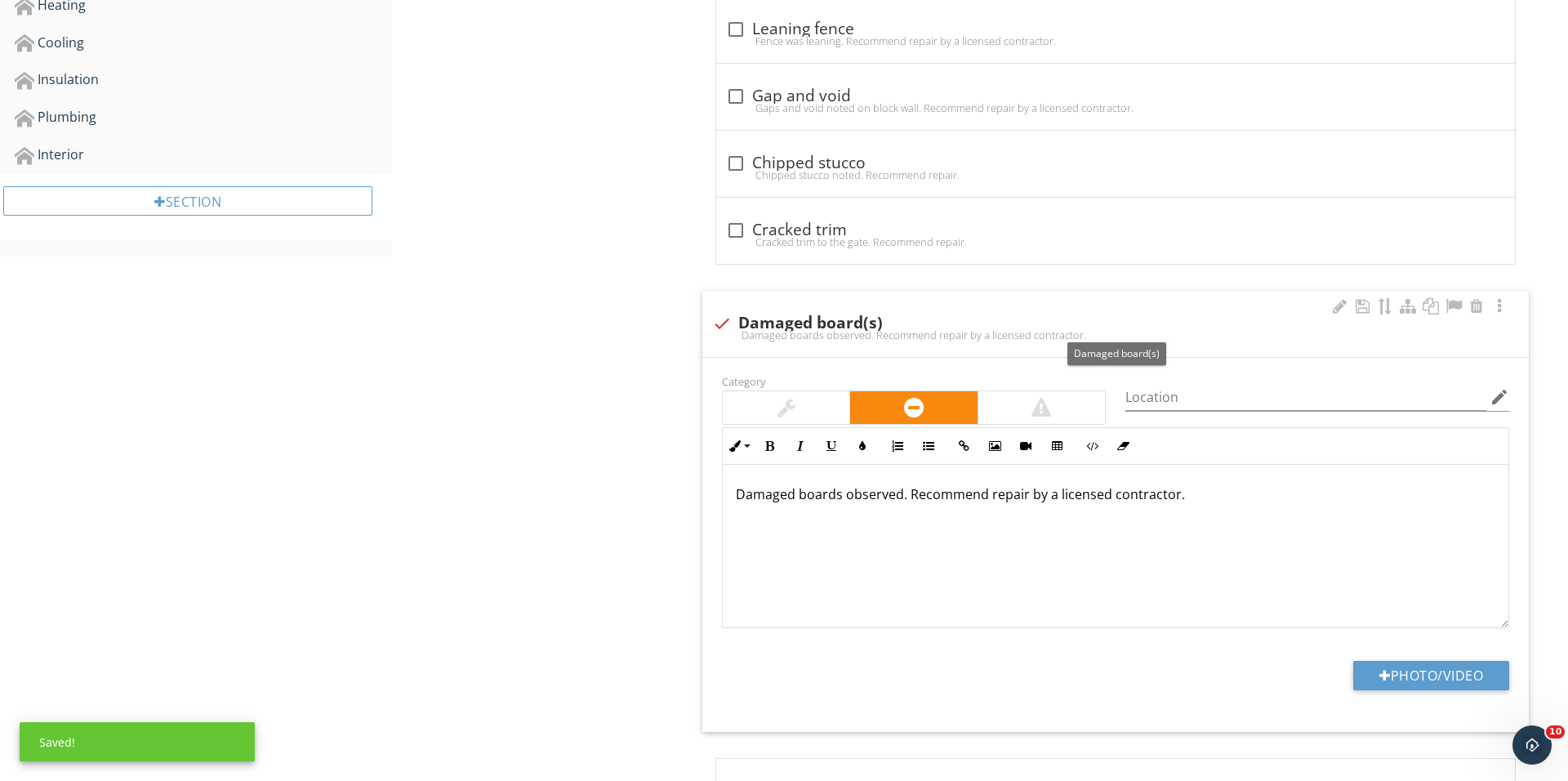
scroll to position [784, 0]
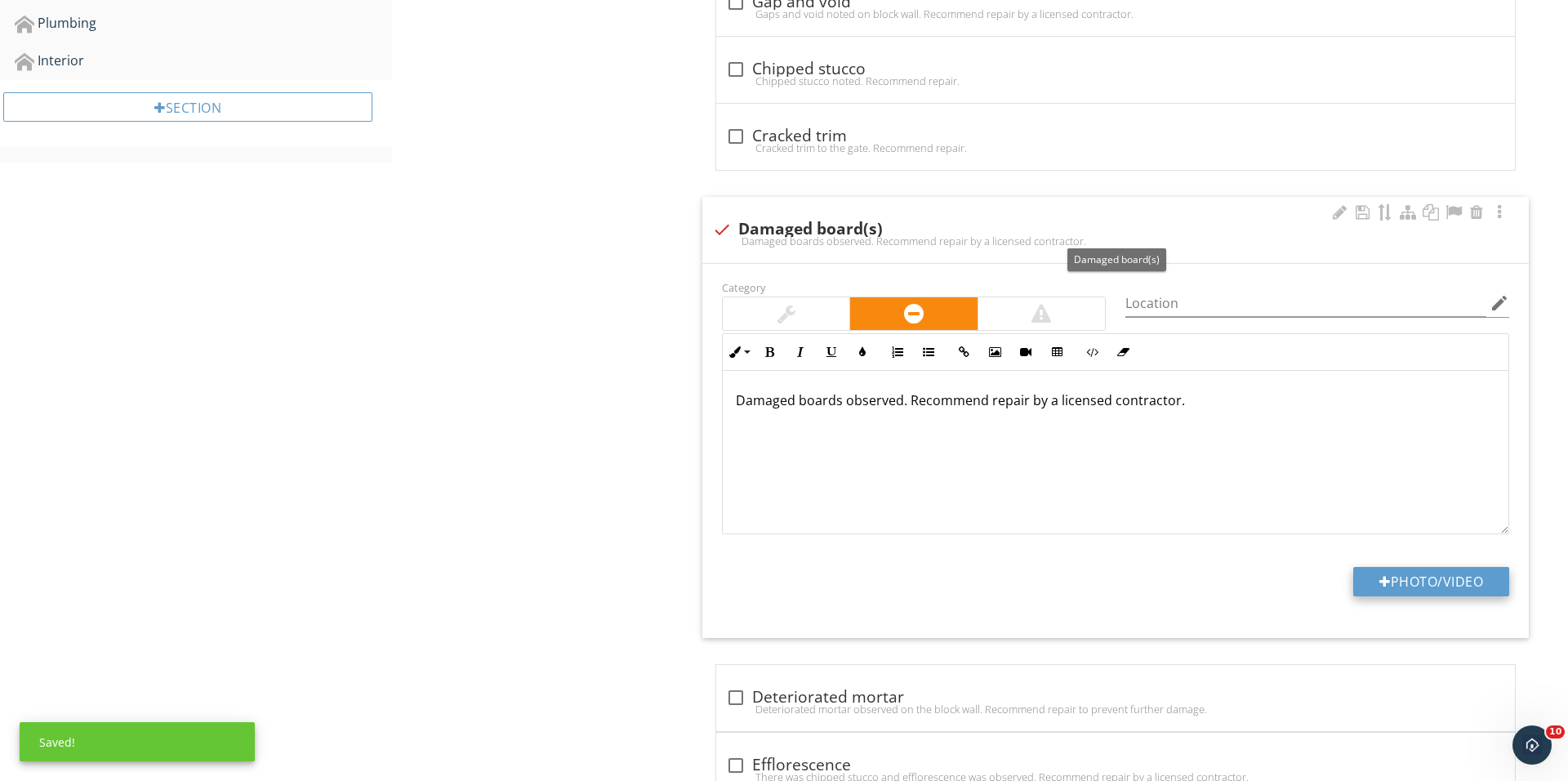
click at [1369, 589] on button "Photo/Video" at bounding box center [1430, 582] width 156 height 29
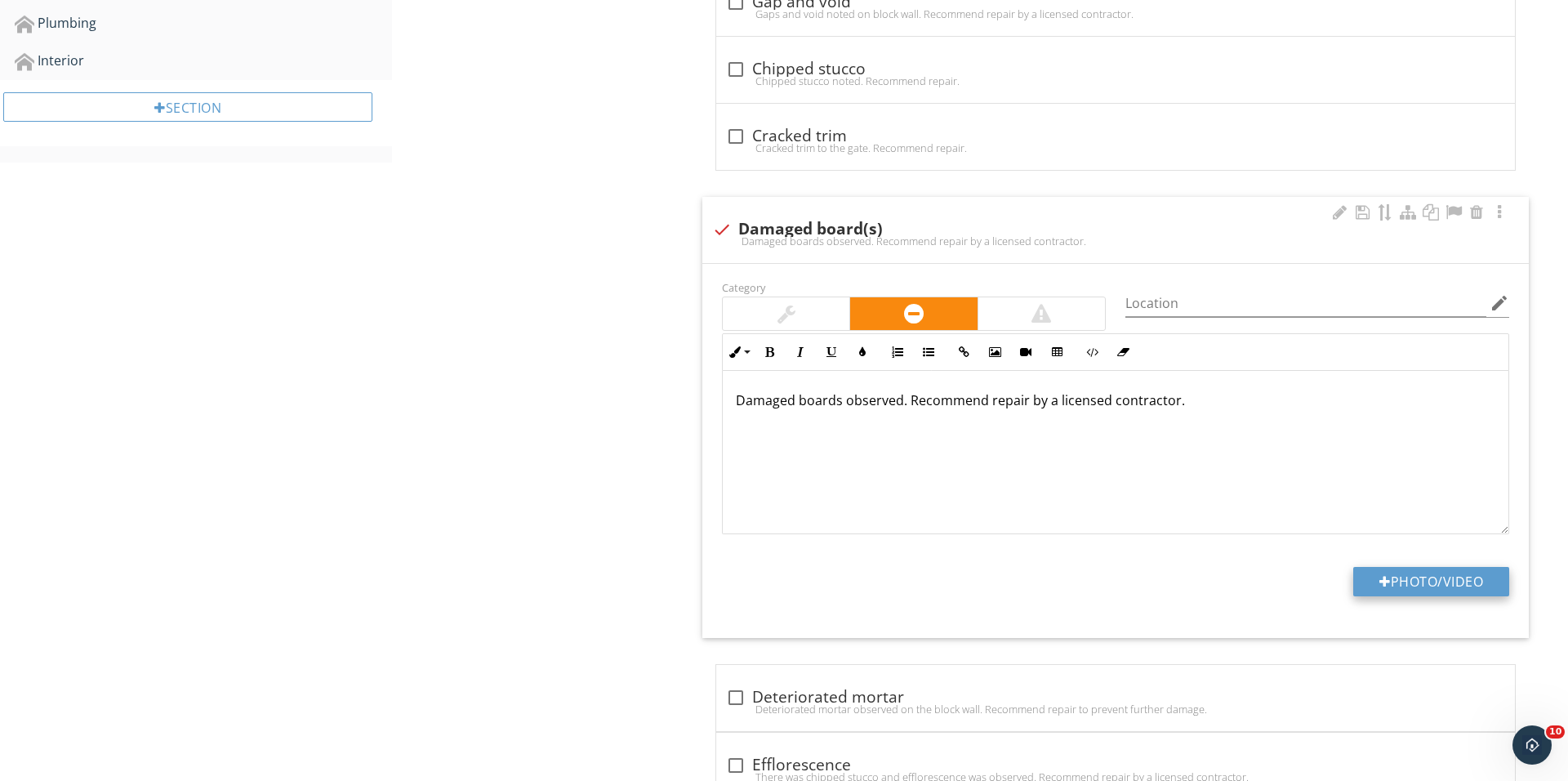
type input "C:\fakepath\IMG_0289.JPG"
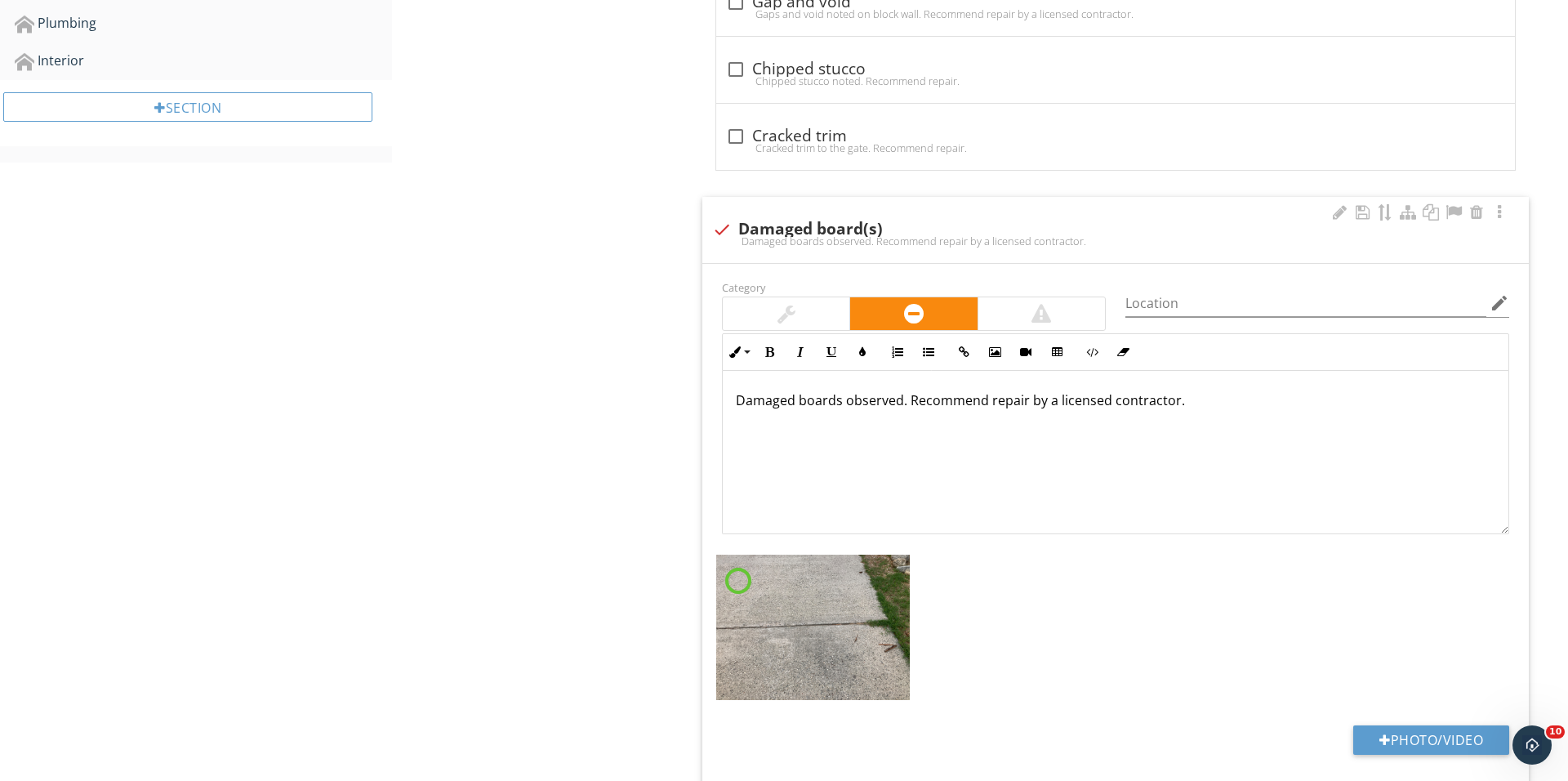
scroll to position [939, 0]
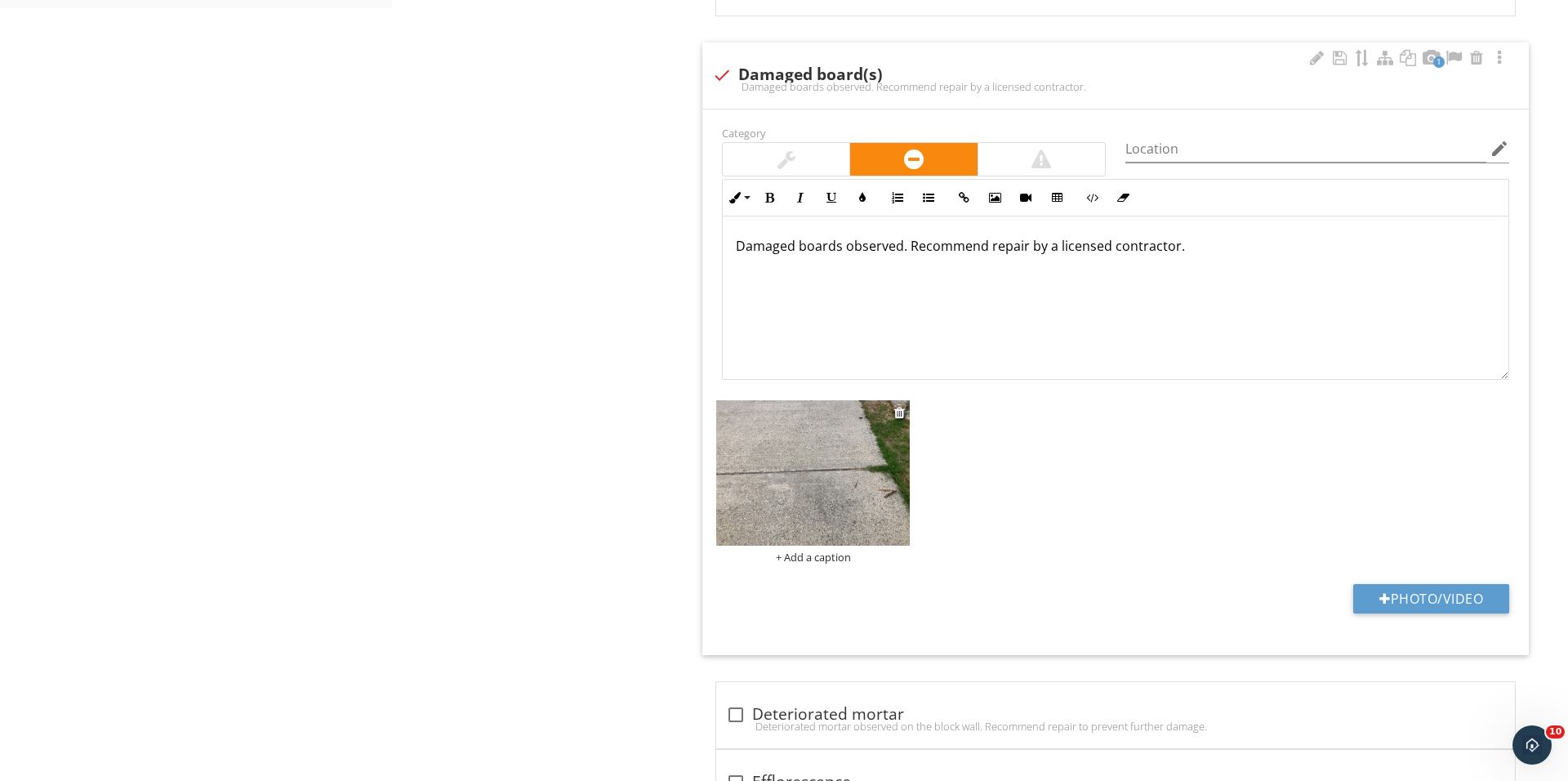
scroll to position [939, 0]
click at [897, 415] on div at bounding box center [899, 412] width 10 height 13
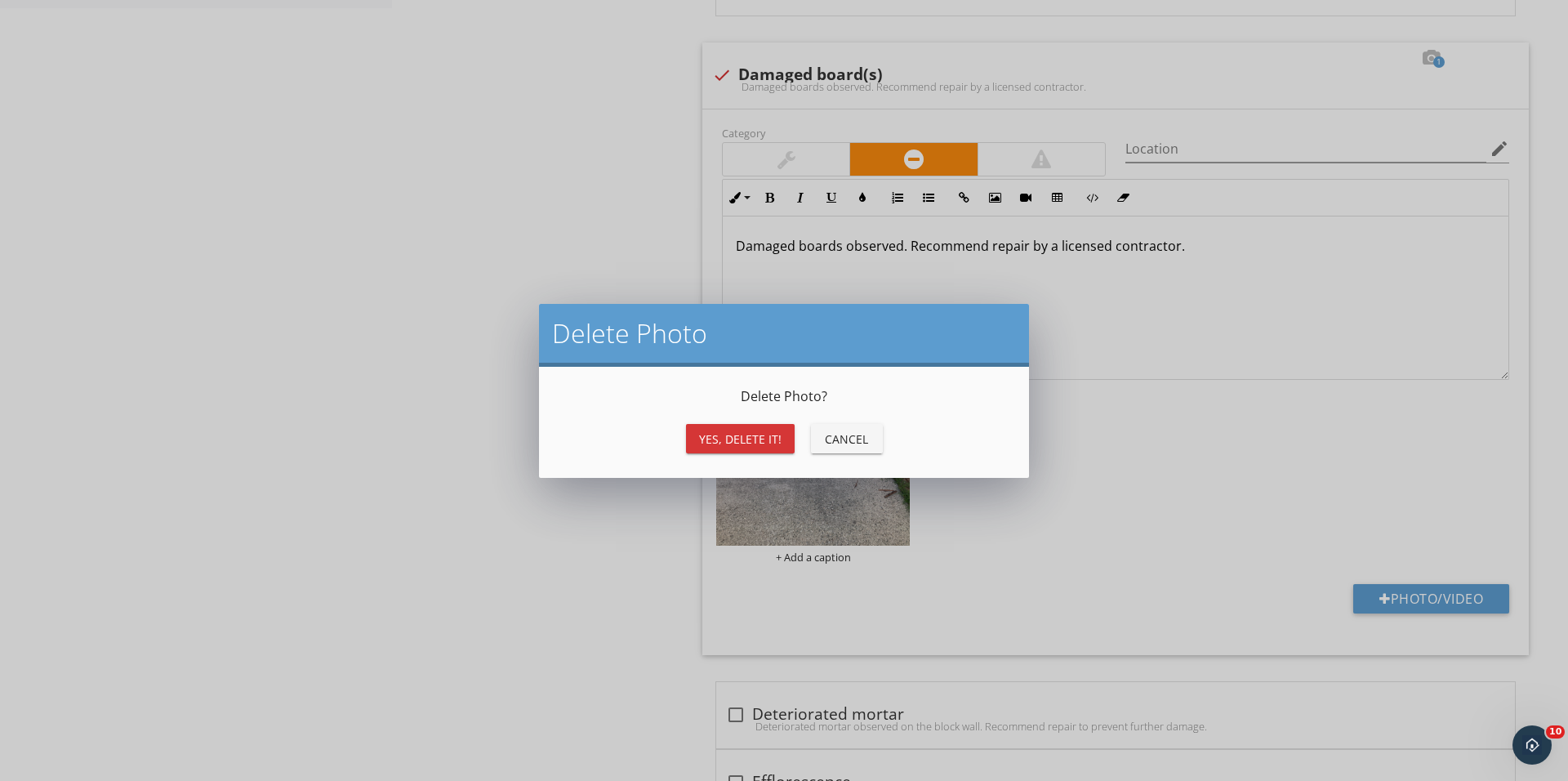
click at [746, 446] on div "Yes, Delete it!" at bounding box center [740, 439] width 83 height 17
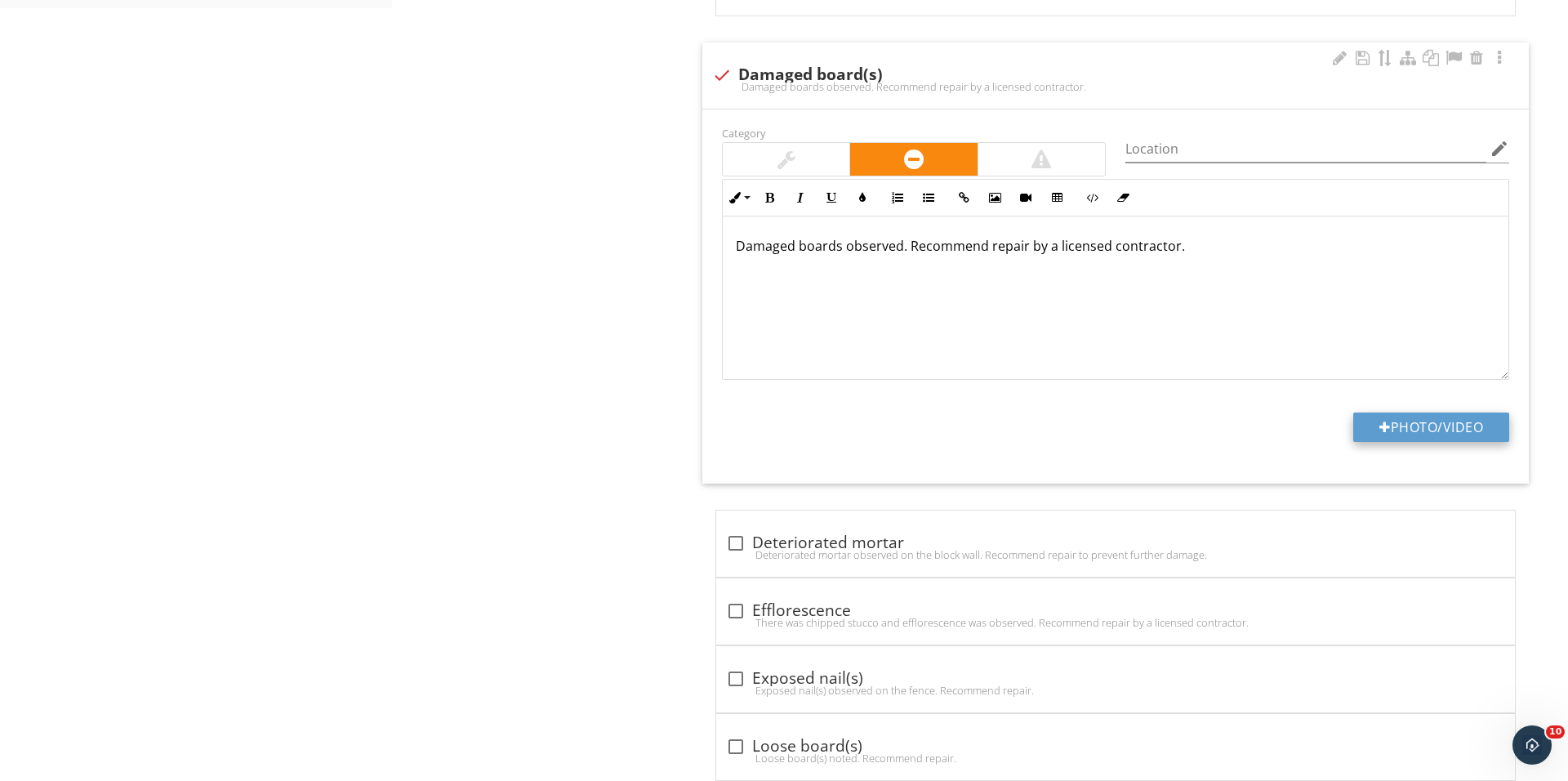
click at [1396, 426] on button "Photo/Video" at bounding box center [1430, 428] width 156 height 29
type input "C:\fakepath\IMG_0295.JPG"
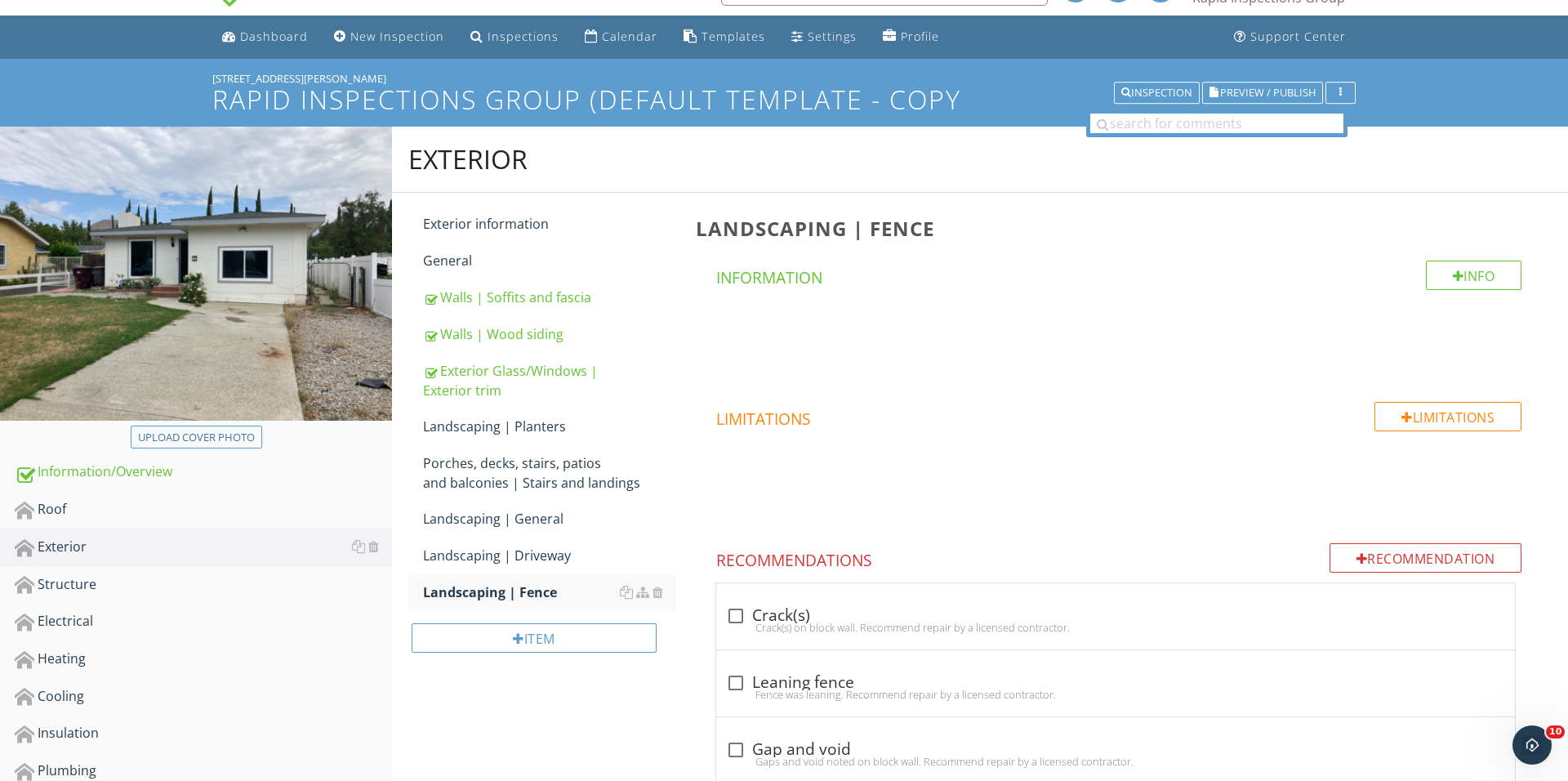
scroll to position [203, 0]
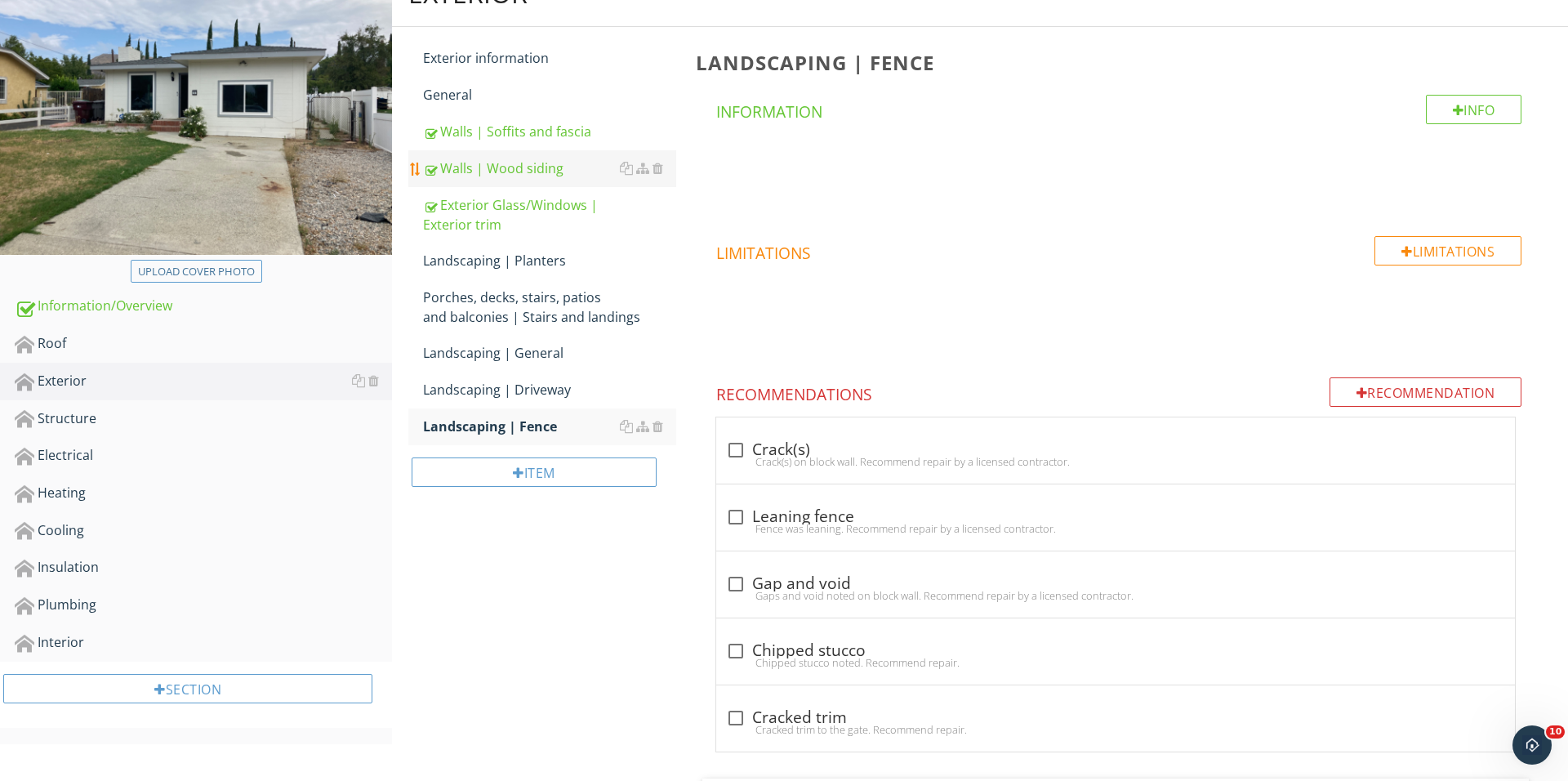
click at [569, 160] on div "Walls | Wood siding" at bounding box center [550, 168] width 253 height 20
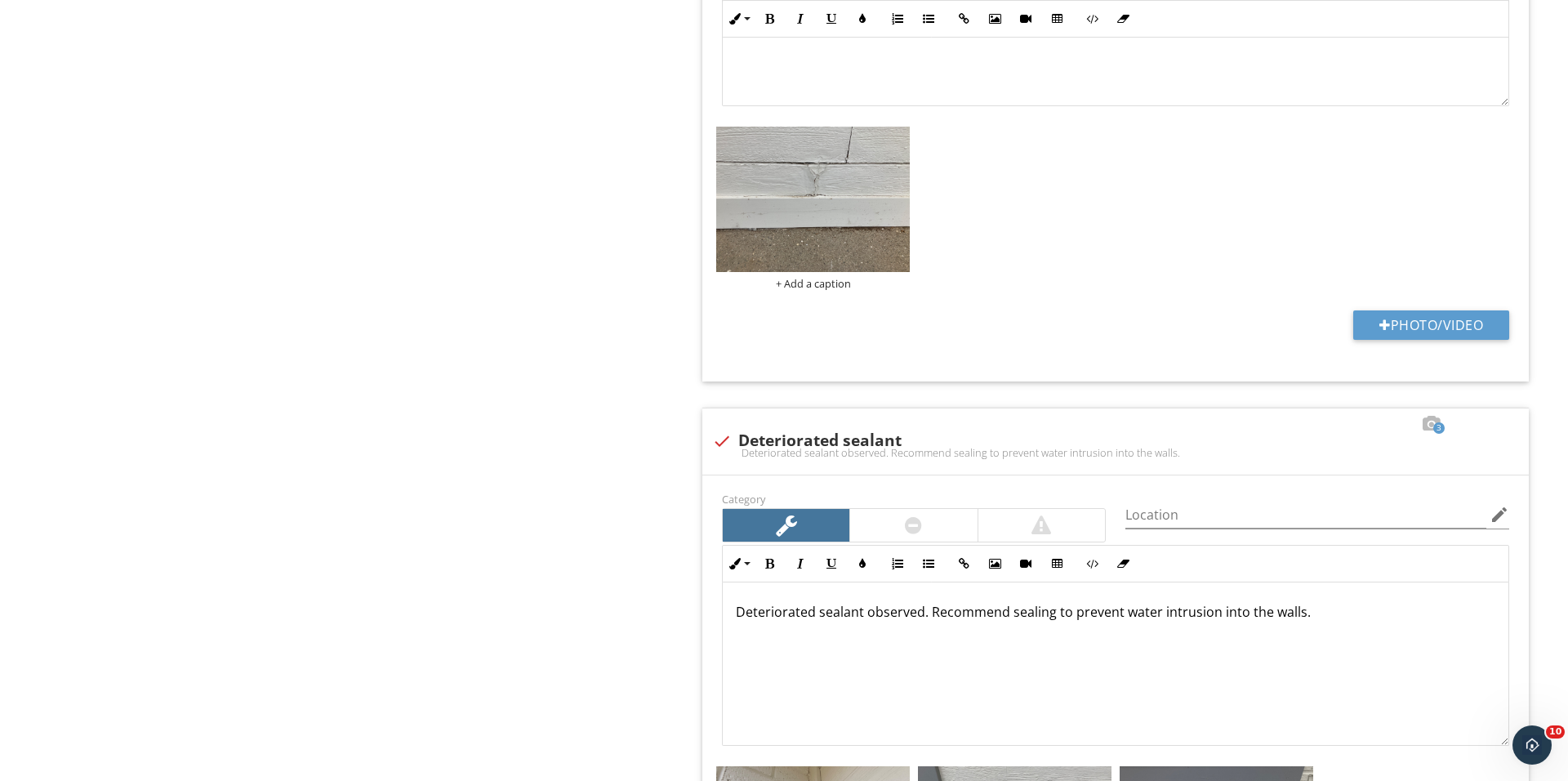
scroll to position [1942, 0]
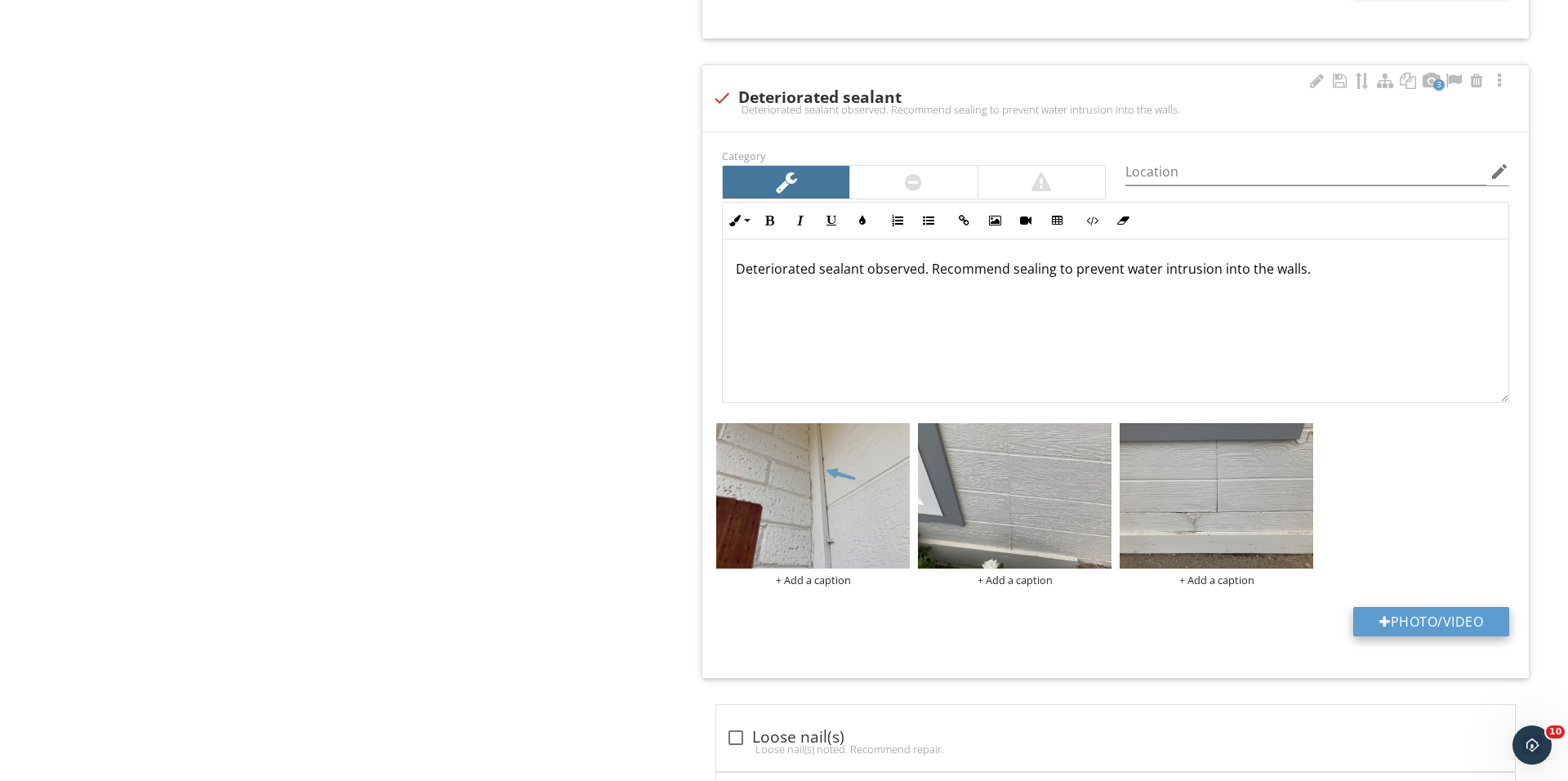
click at [1455, 635] on button "Photo/Video" at bounding box center [1430, 622] width 156 height 29
type input "C:\fakepath\IMG_0306.JPG"
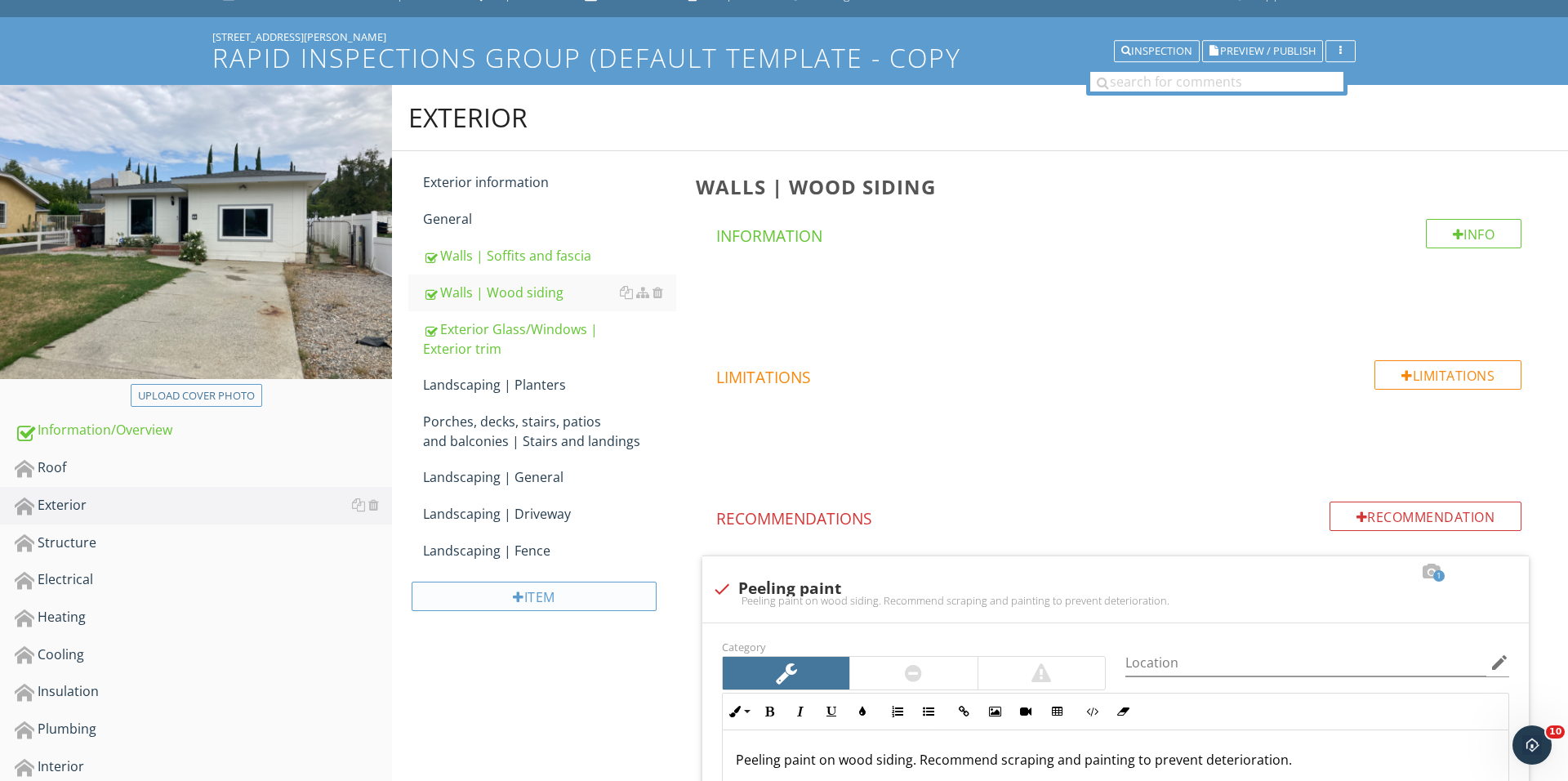
scroll to position [128, 0]
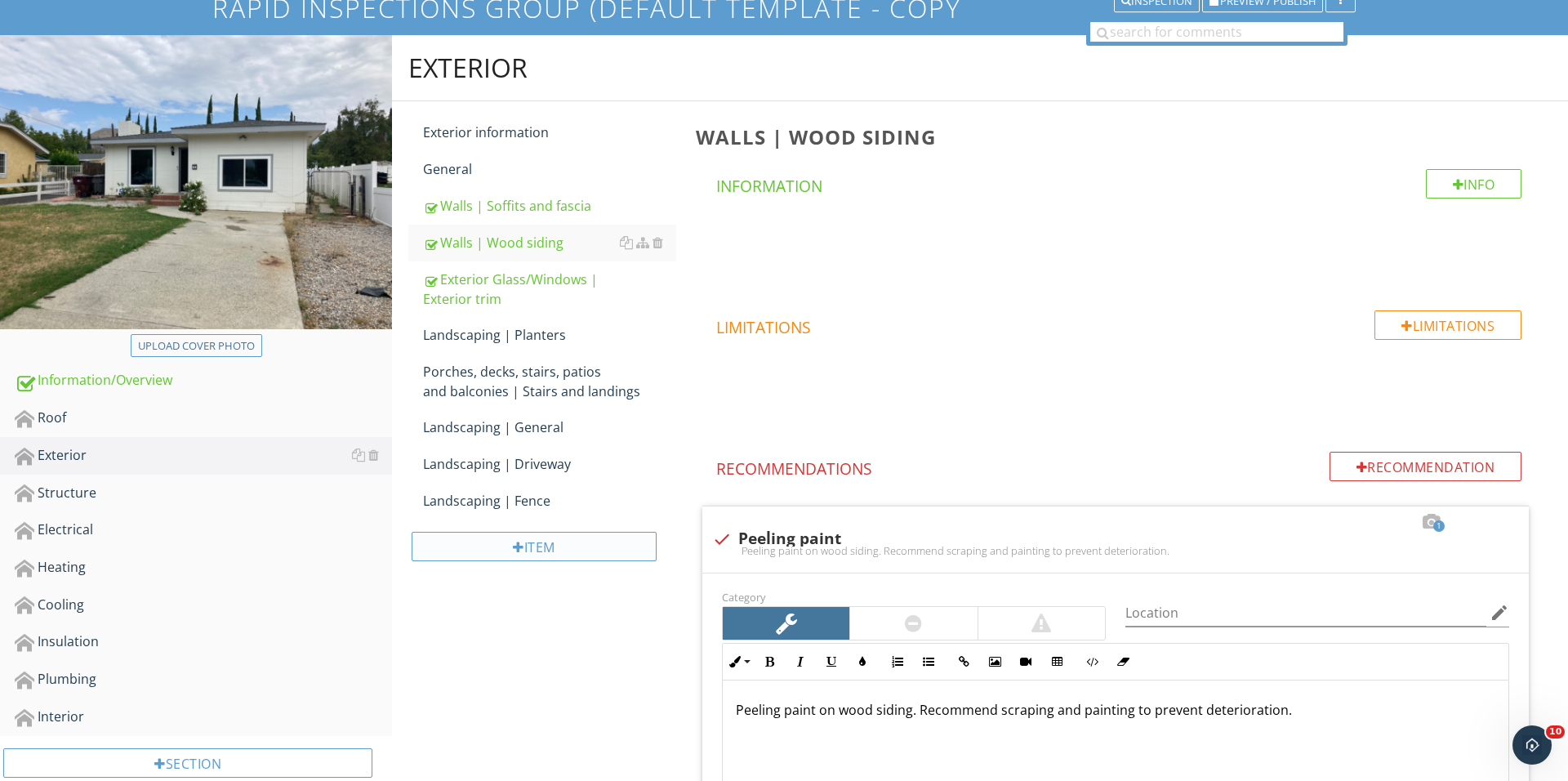
click at [582, 552] on div "Item" at bounding box center [534, 547] width 245 height 29
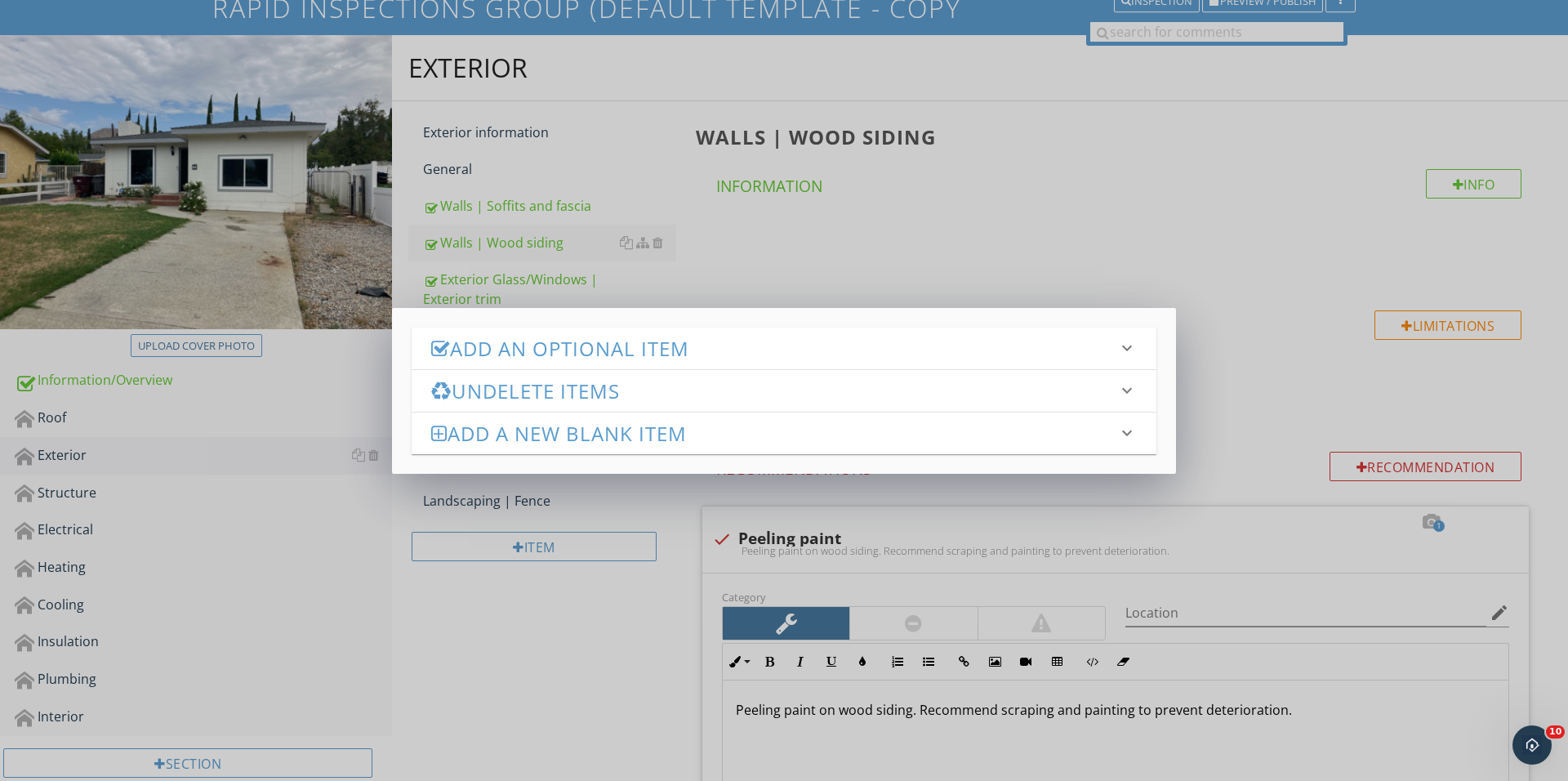
click at [694, 348] on h3 "Add an Optional Item" at bounding box center [774, 348] width 686 height 22
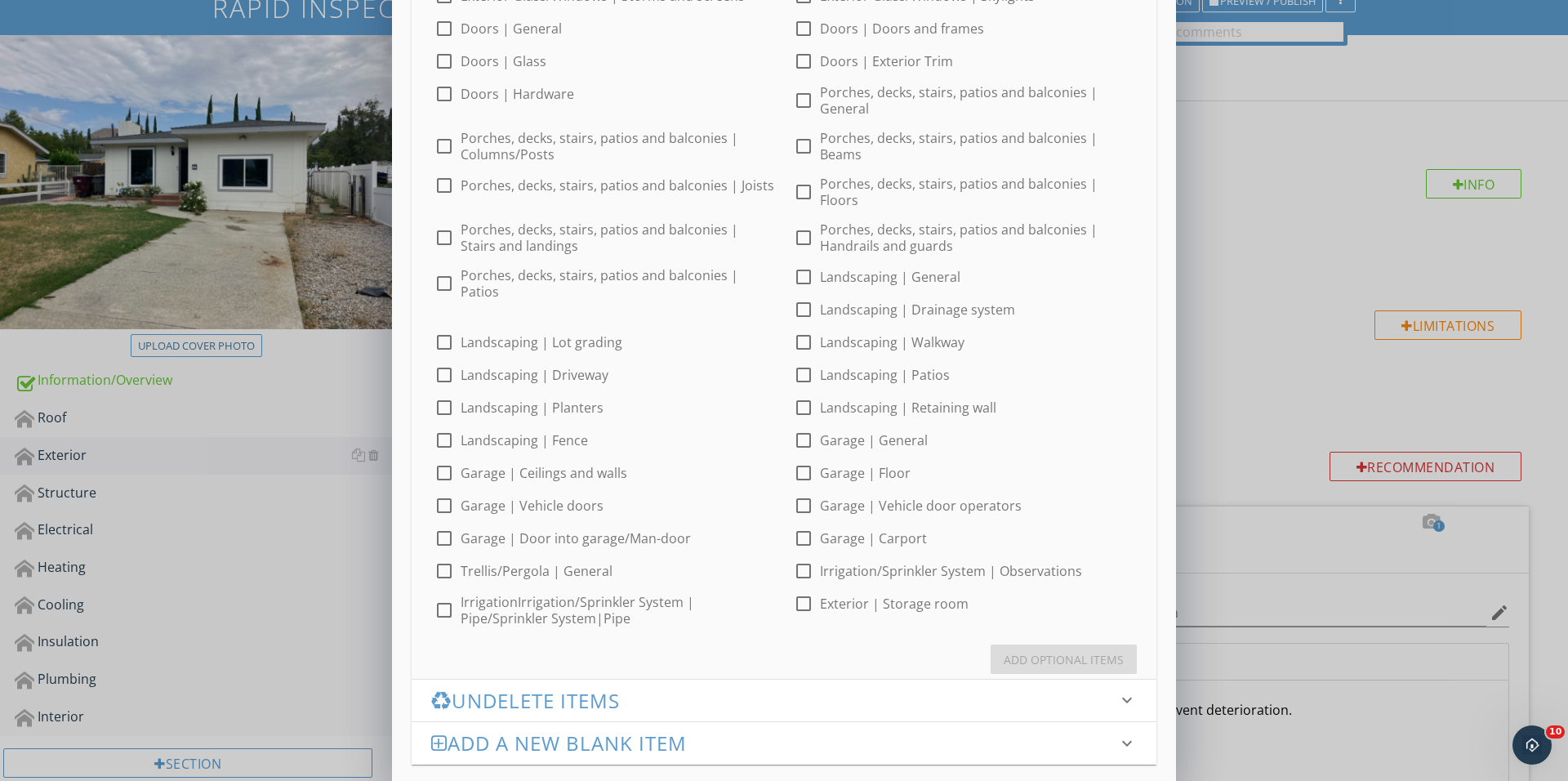
scroll to position [428, 0]
click at [789, 335] on div at bounding box center [803, 343] width 28 height 28
checkbox input "true"
click at [1063, 652] on div "Add Optional Items" at bounding box center [1063, 660] width 120 height 17
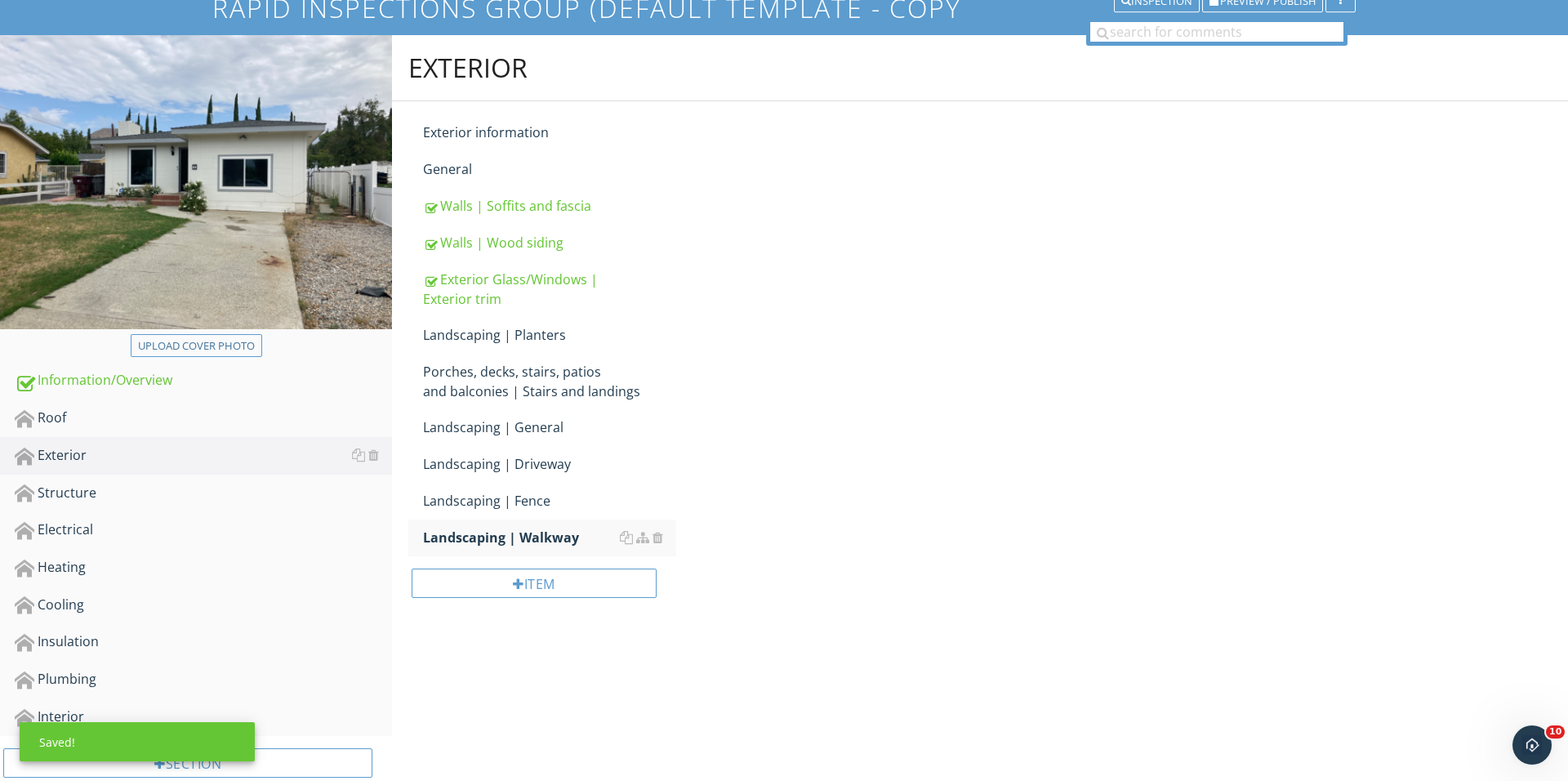
scroll to position [128, 0]
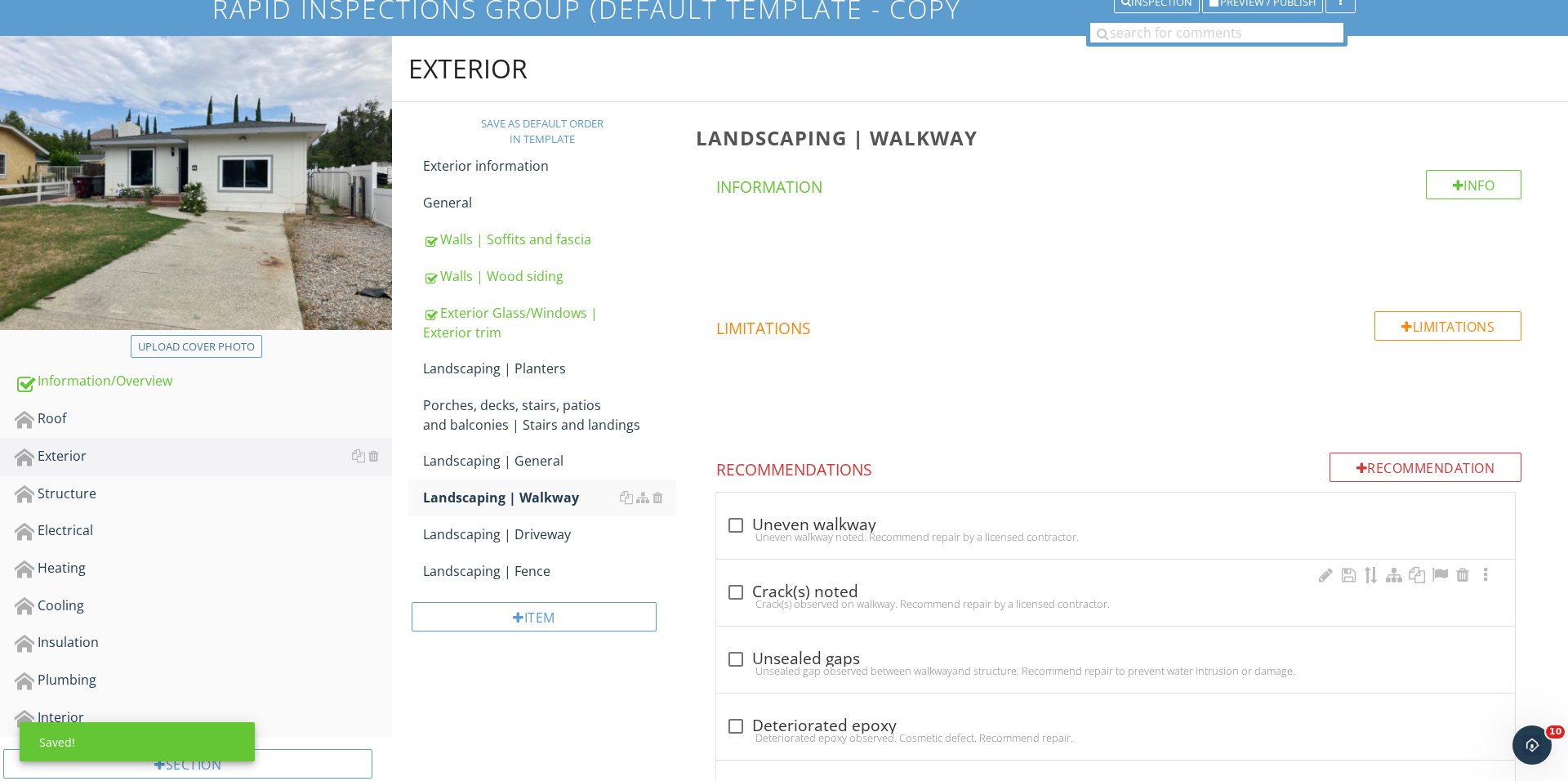
click at [761, 573] on div "check_box_outline_blank Crack(s) noted Crack(s) observed on walkway. Recommend …" at bounding box center [1115, 592] width 799 height 66
checkbox input "true"
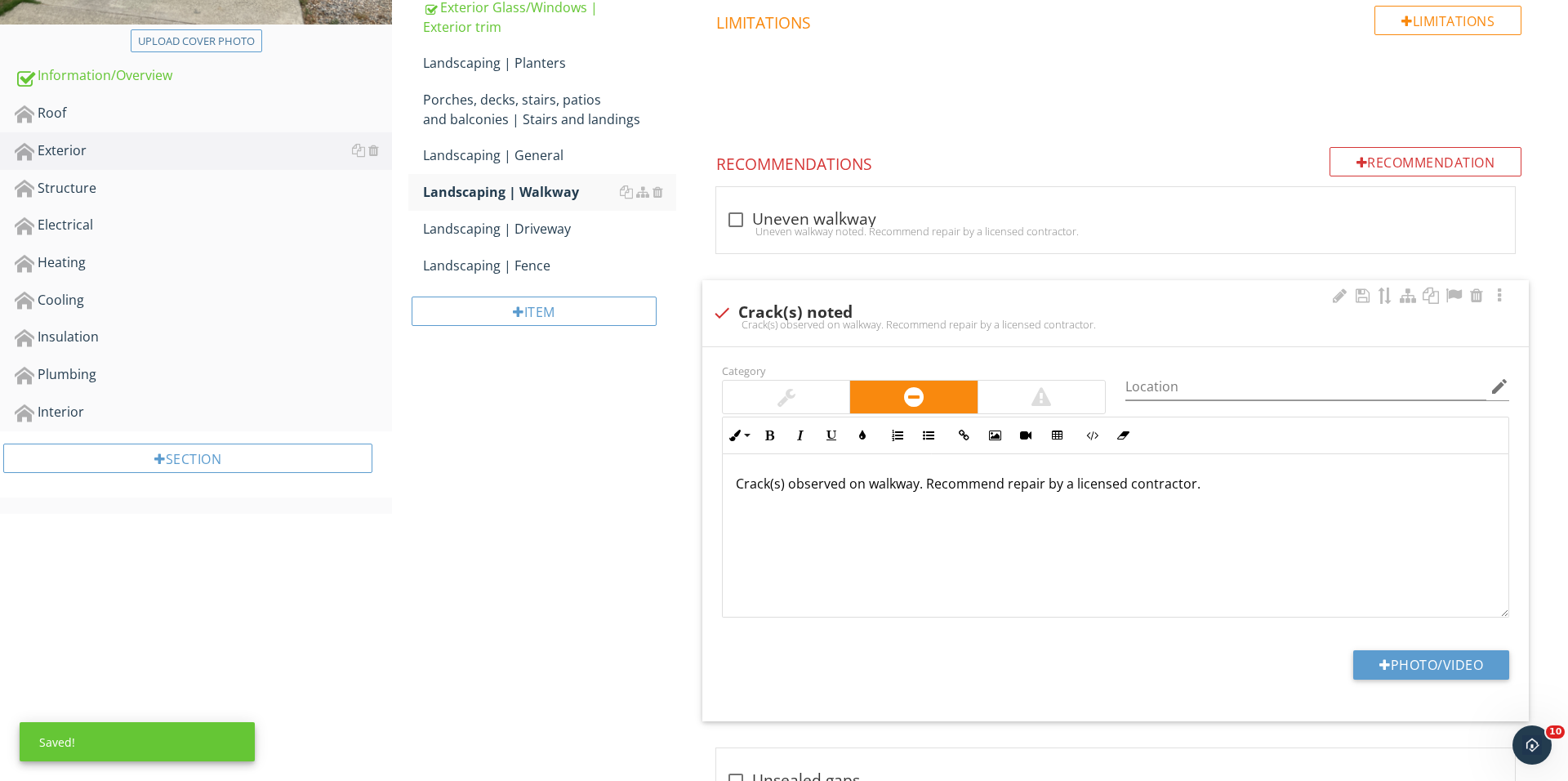
scroll to position [605, 0]
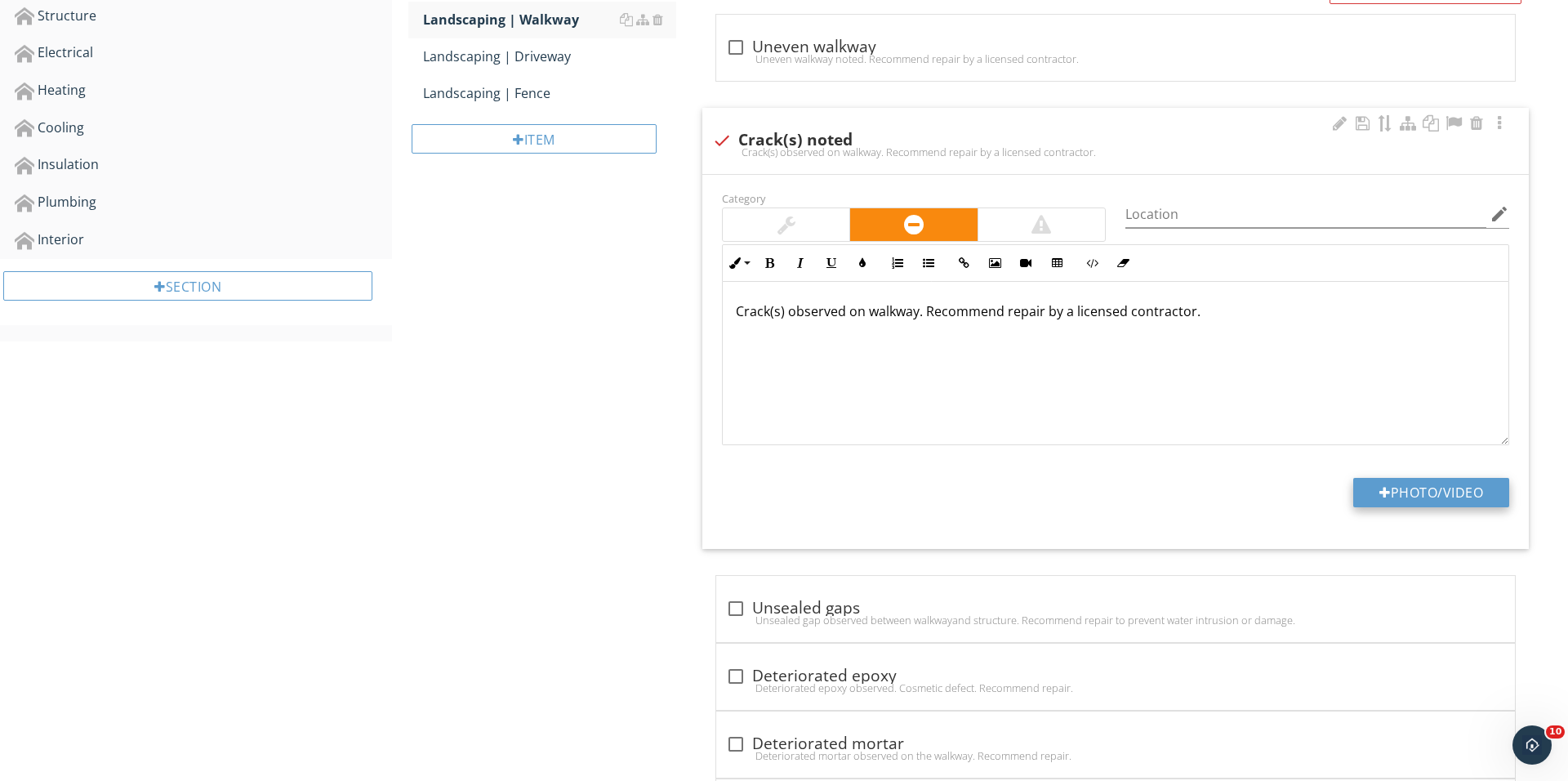
click at [1379, 497] on div at bounding box center [1384, 492] width 11 height 13
type input "C:\fakepath\IMG_0311.JPG"
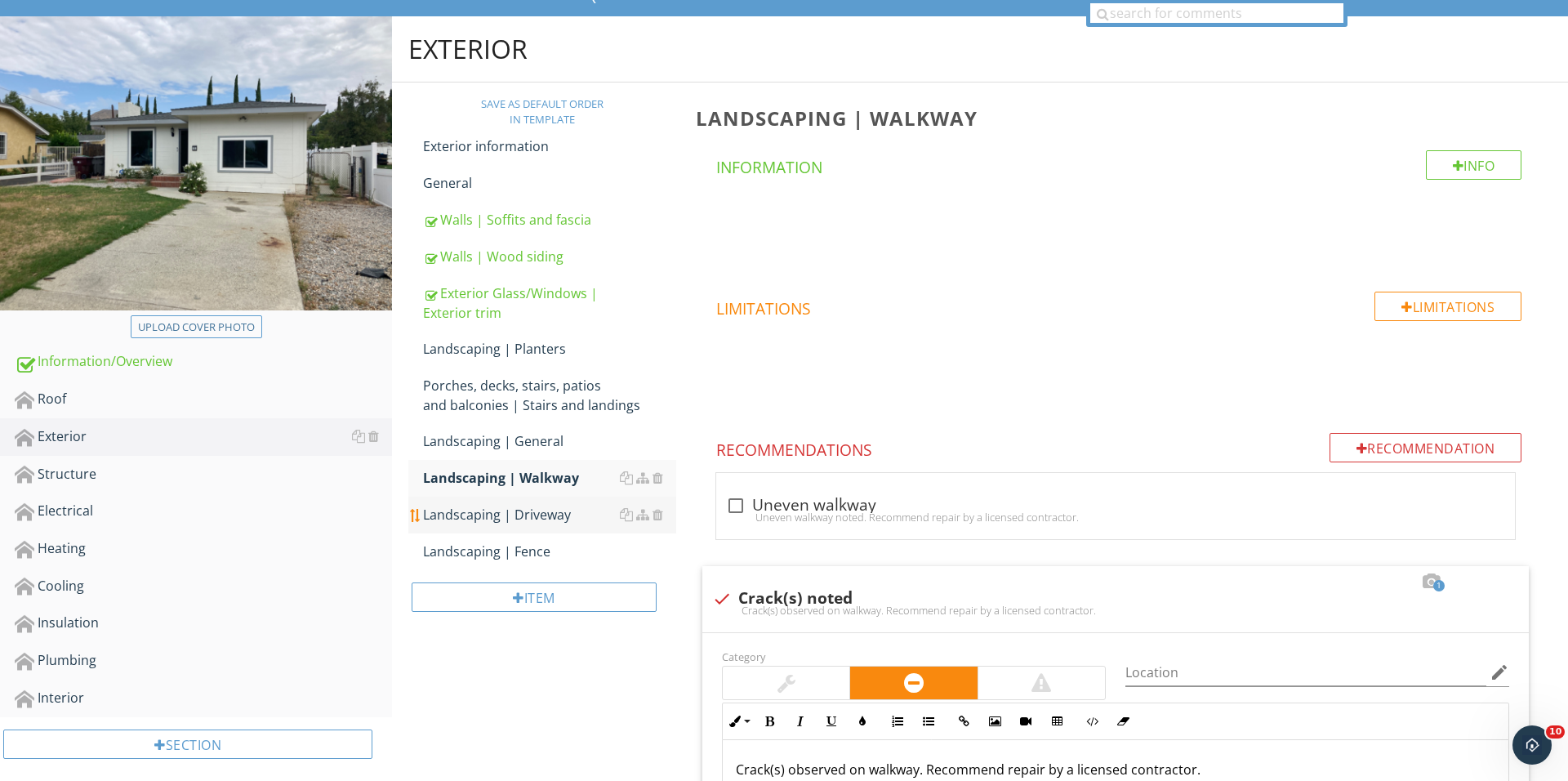
scroll to position [171, 0]
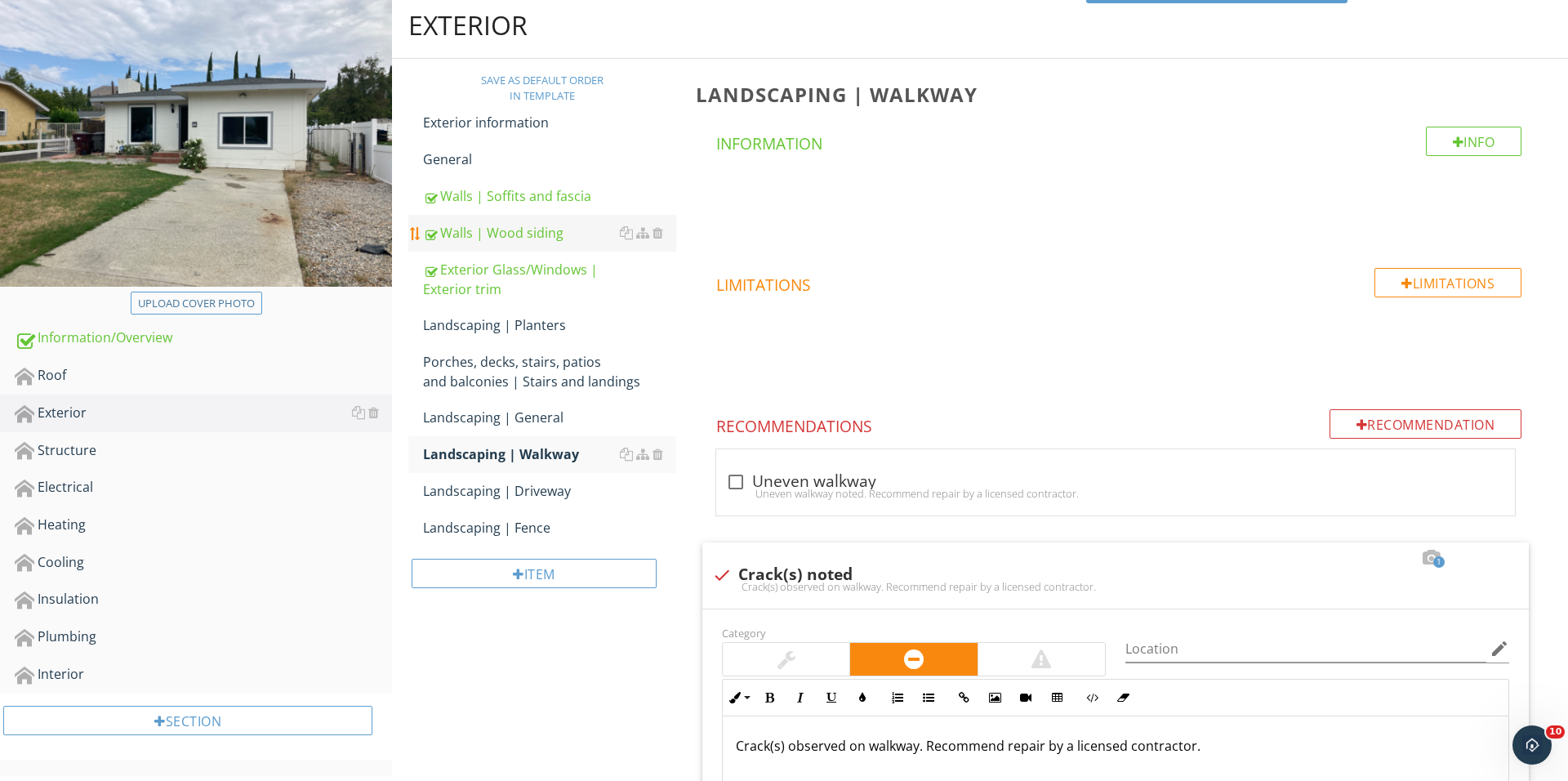
click at [555, 247] on link "Walls | Wood siding" at bounding box center [550, 233] width 253 height 36
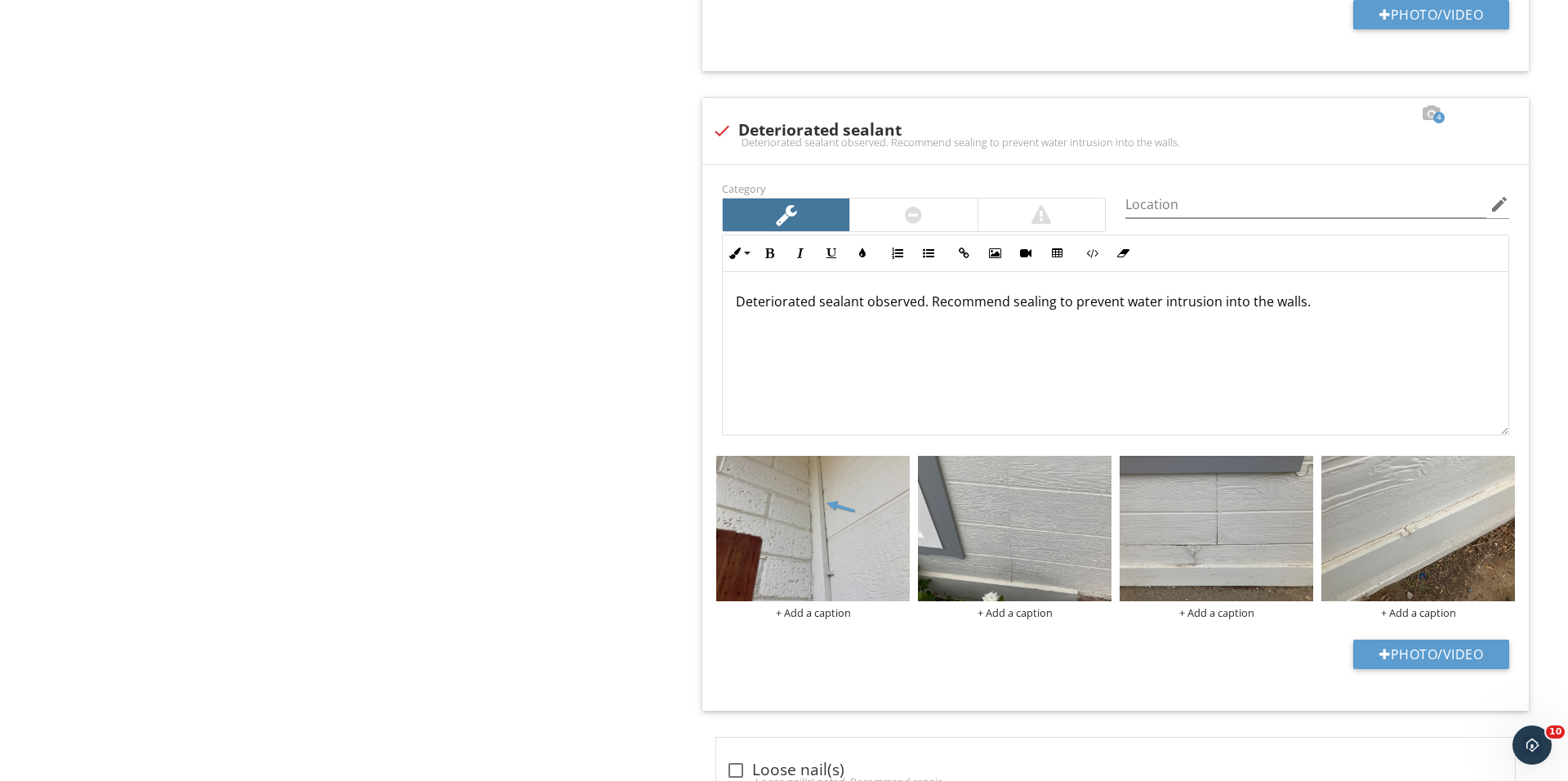
scroll to position [2040, 0]
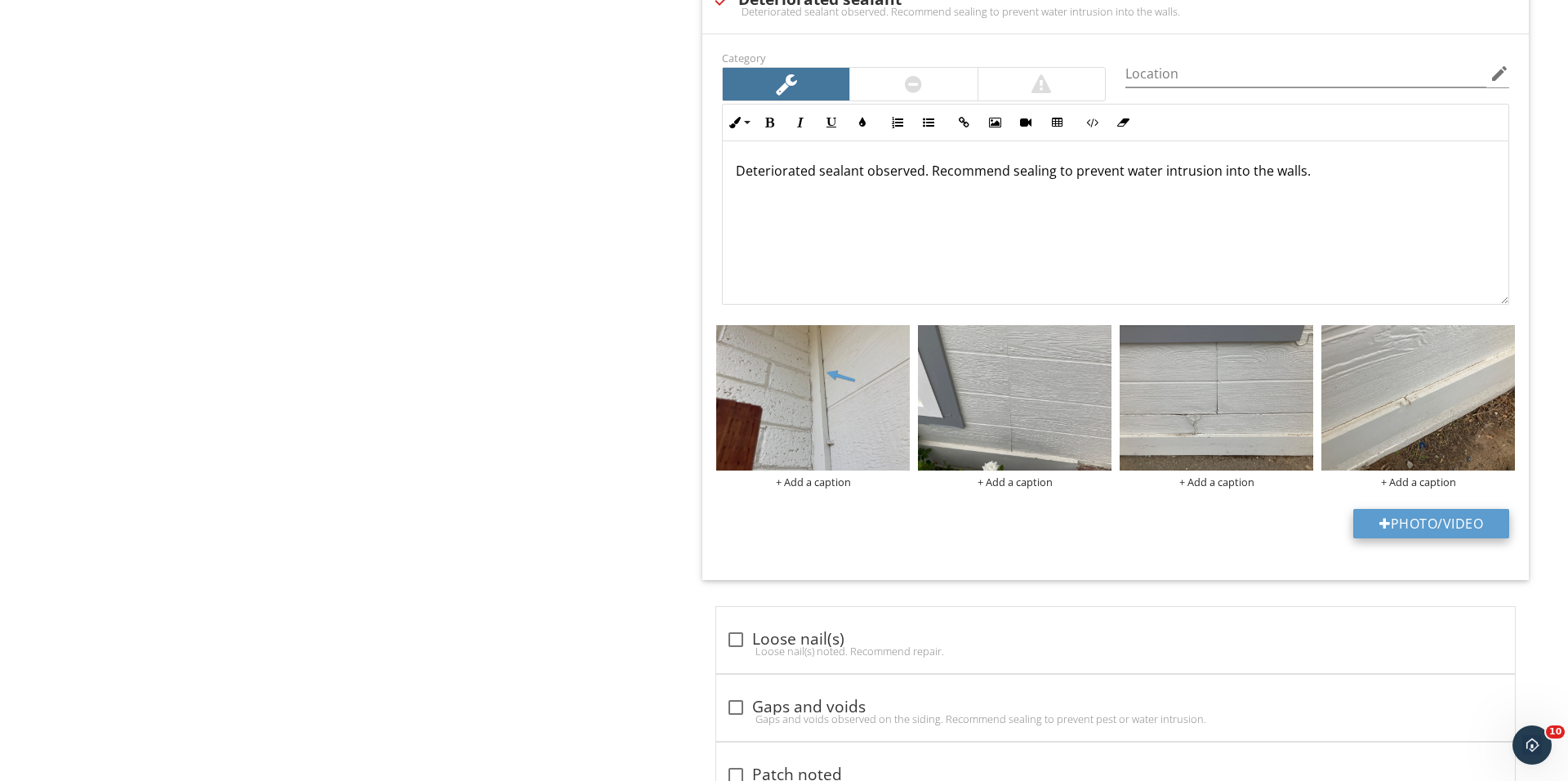
click at [1353, 512] on button "Photo/Video" at bounding box center [1430, 523] width 156 height 29
type input "C:\fakepath\IMG_0315.JPG"
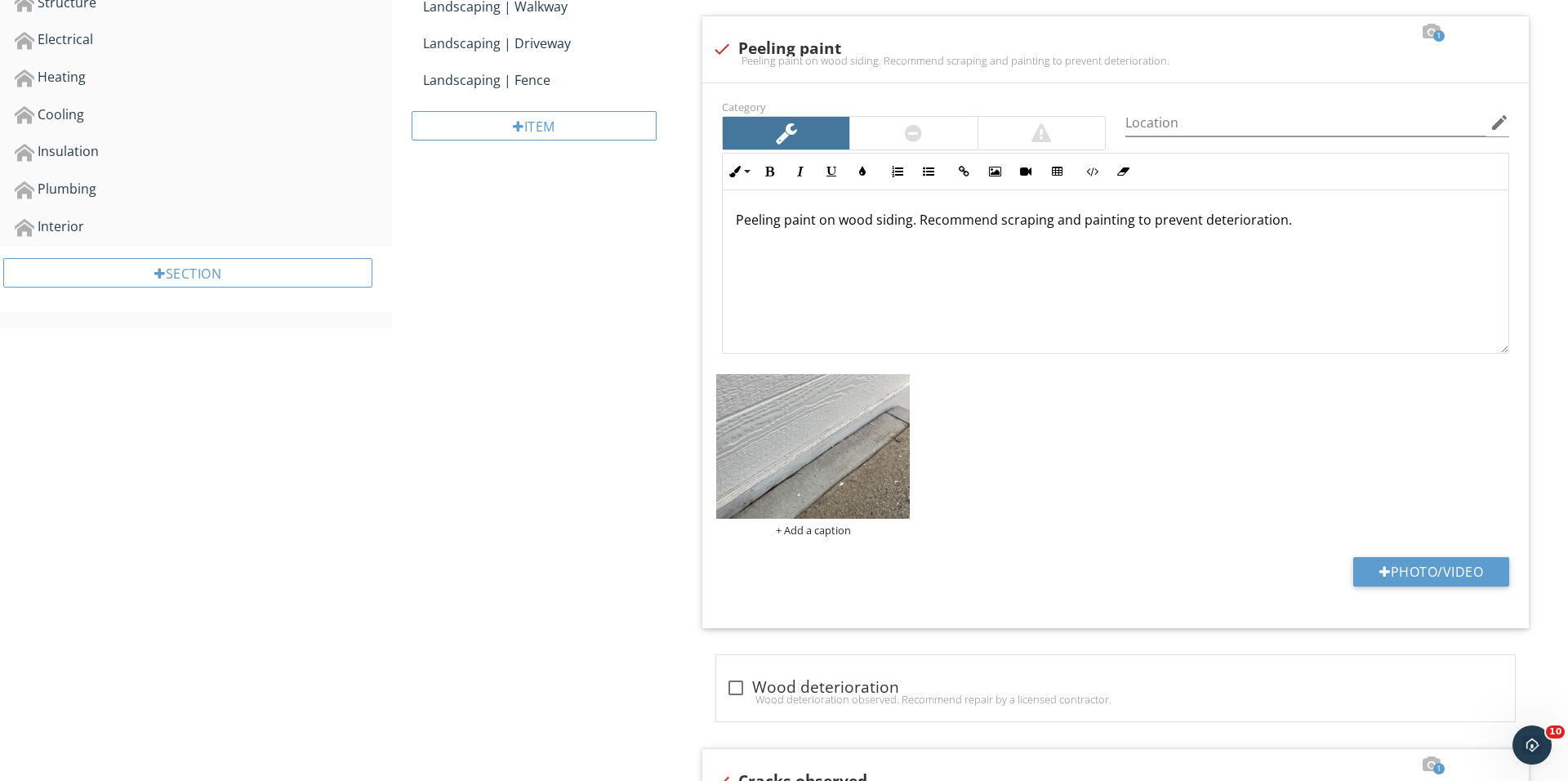
scroll to position [30, 0]
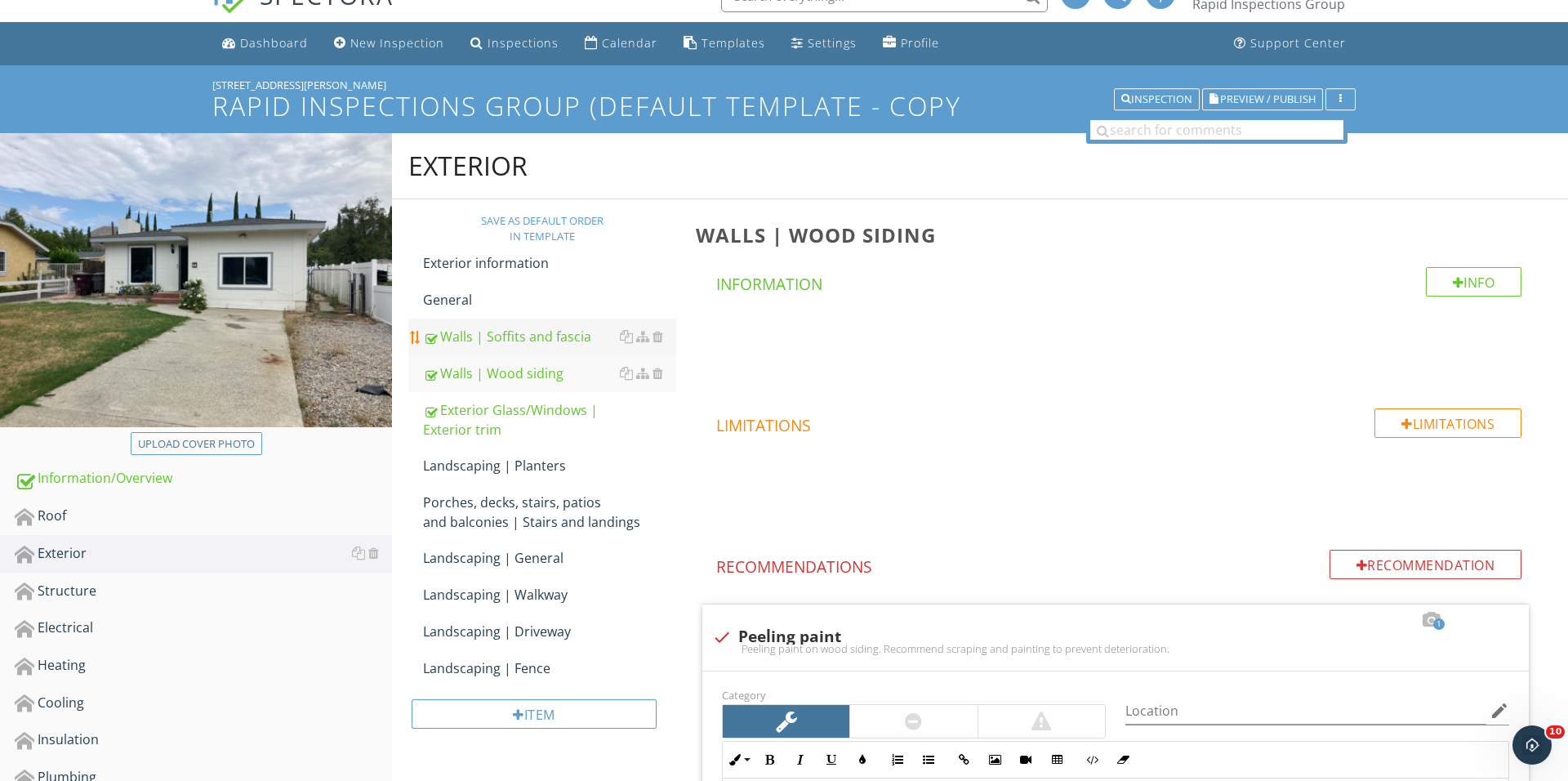
click at [573, 338] on div "Walls | Soffits and fascia" at bounding box center [550, 336] width 253 height 20
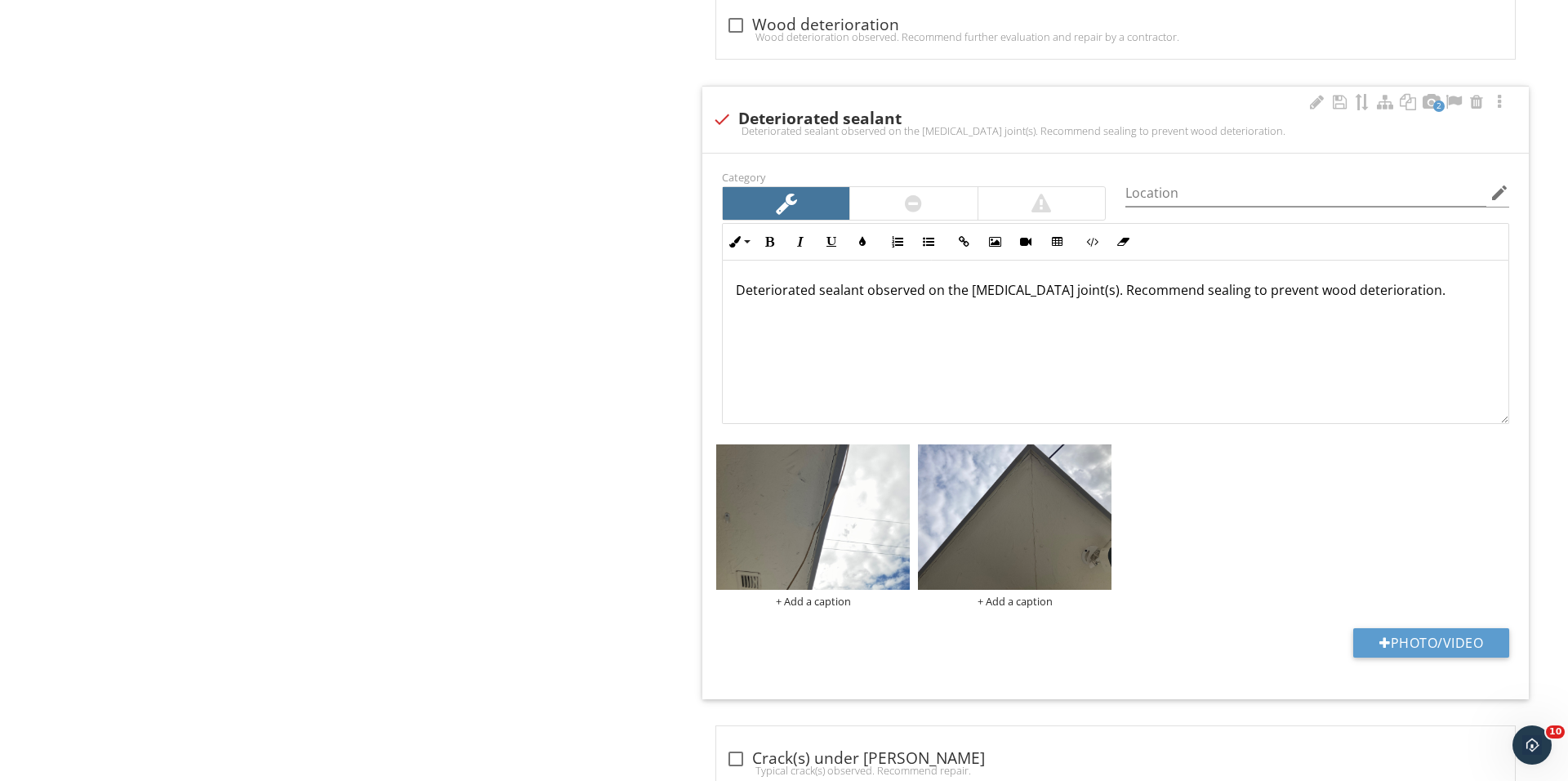
scroll to position [1484, 0]
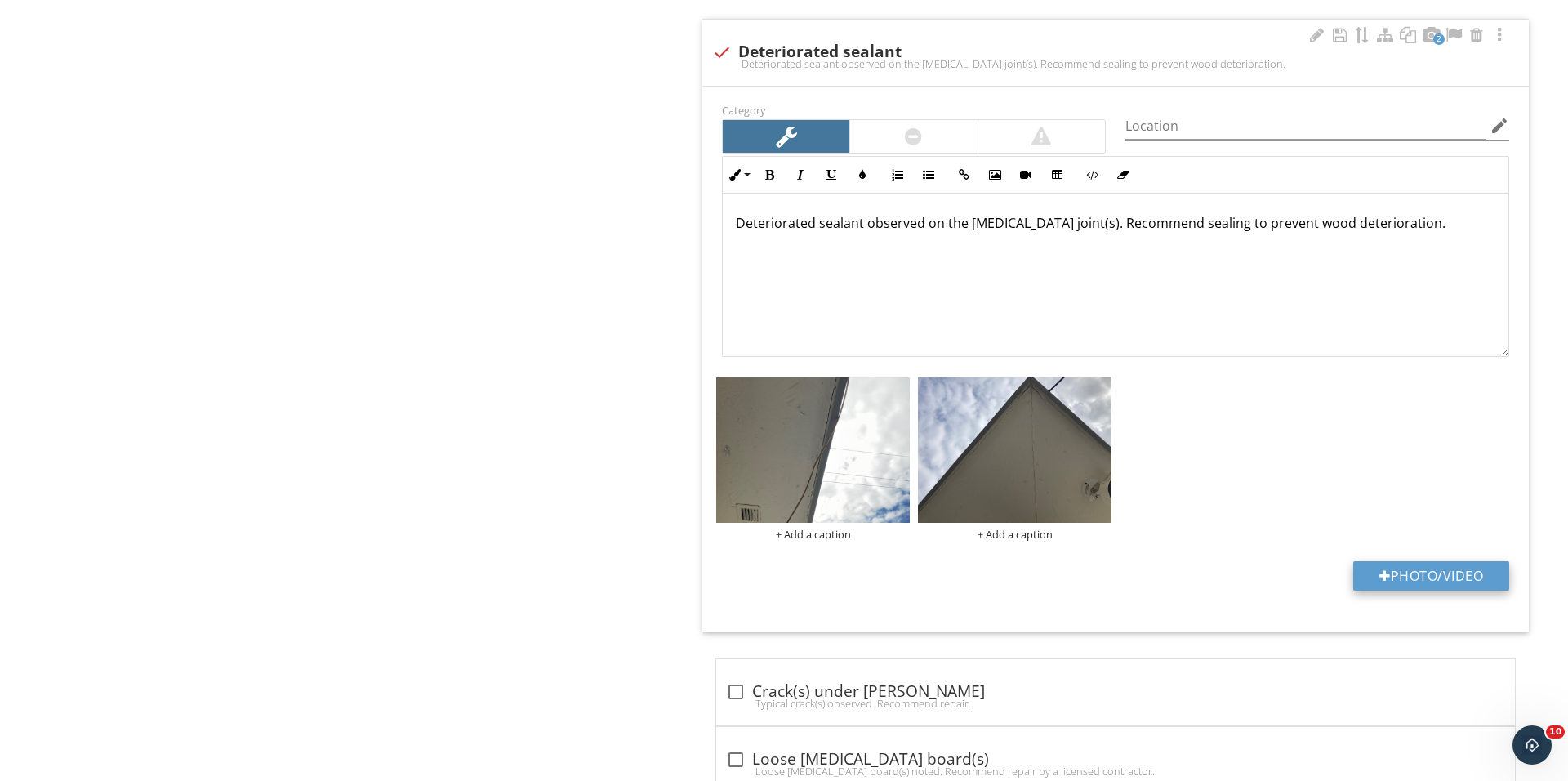
click at [1373, 577] on button "Photo/Video" at bounding box center [1430, 576] width 156 height 29
type input "C:\fakepath\IMG_0319.JPG"
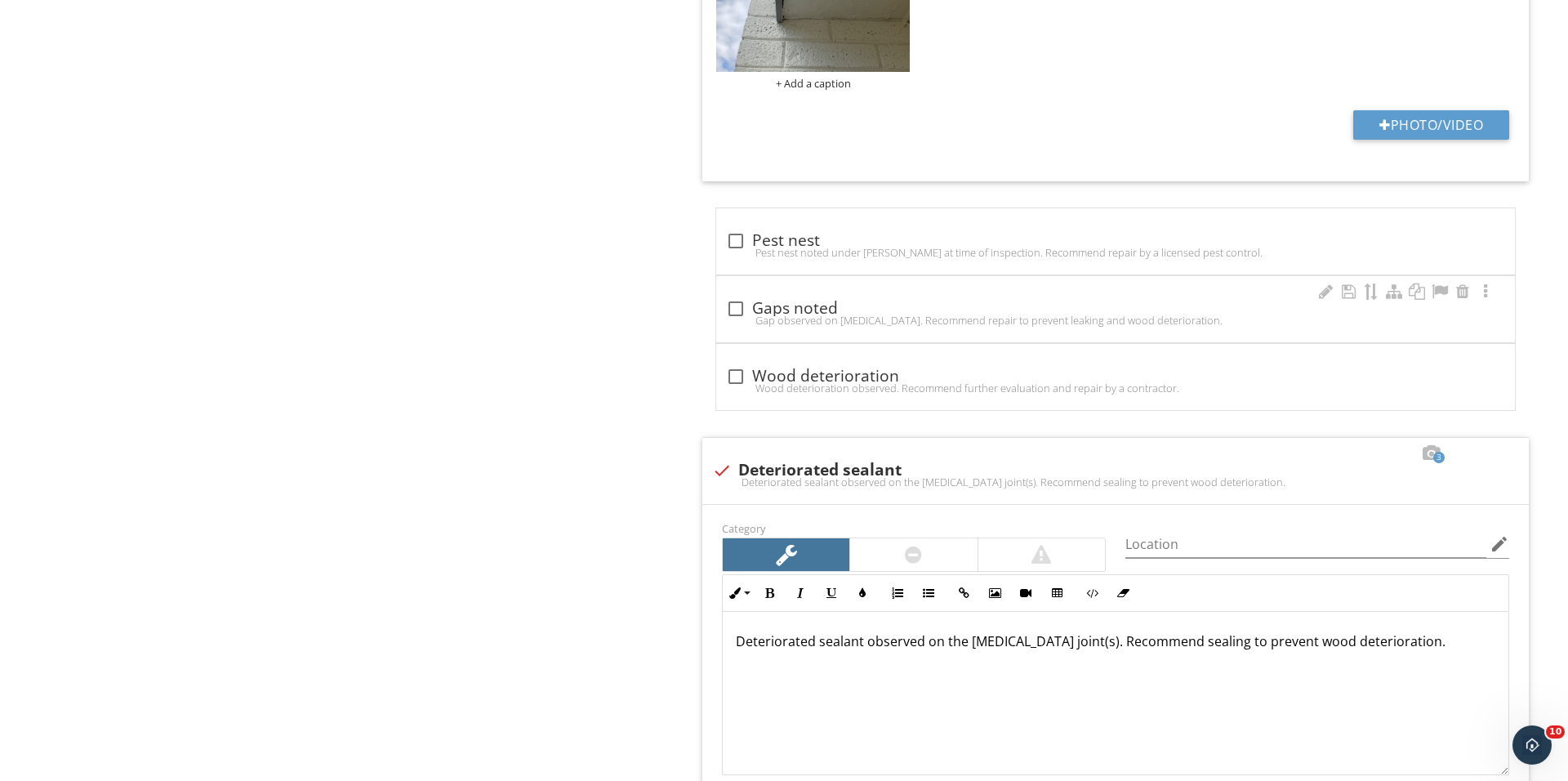
click at [738, 311] on div at bounding box center [736, 309] width 28 height 28
checkbox input "true"
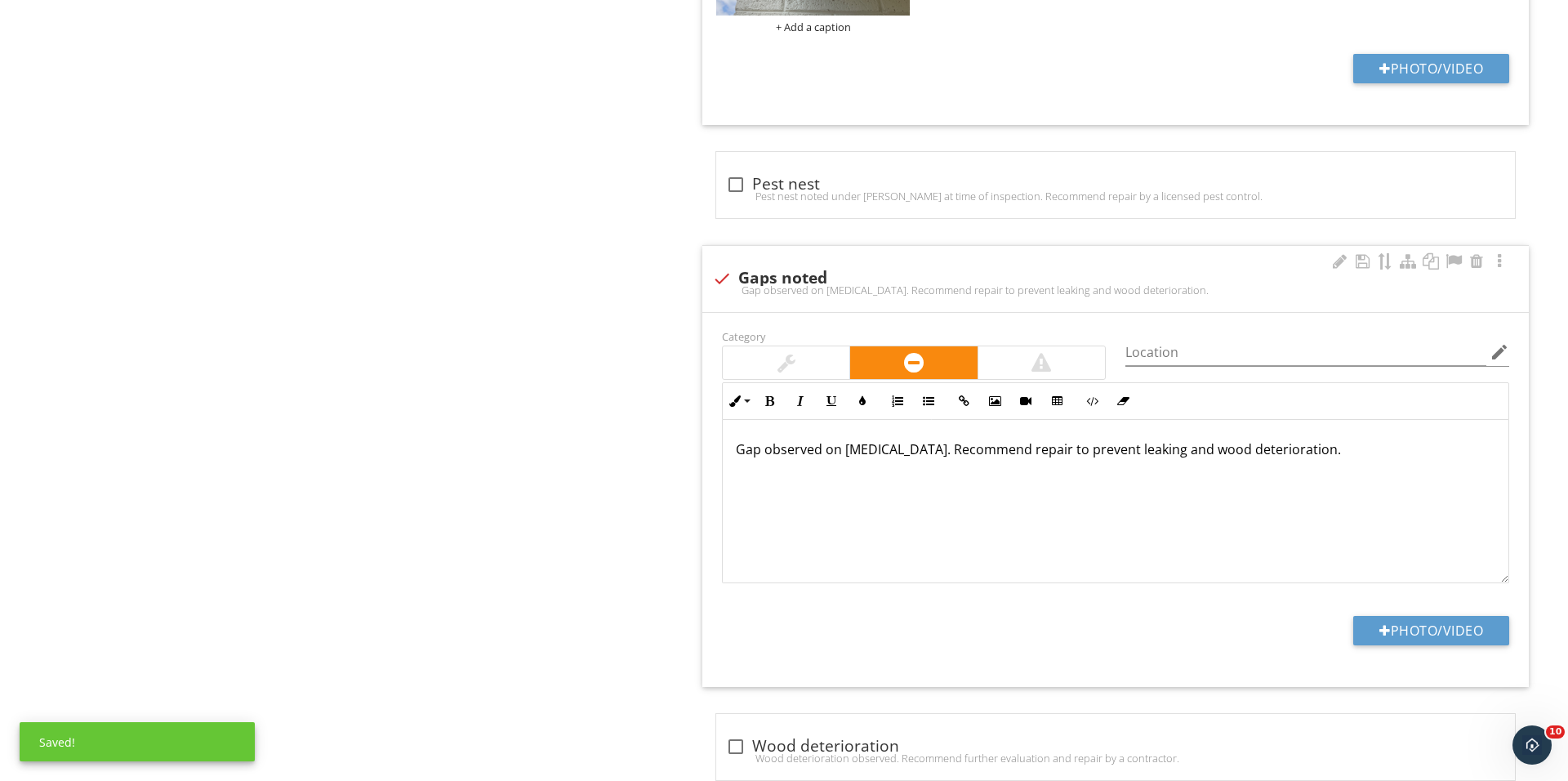
scroll to position [1240, 0]
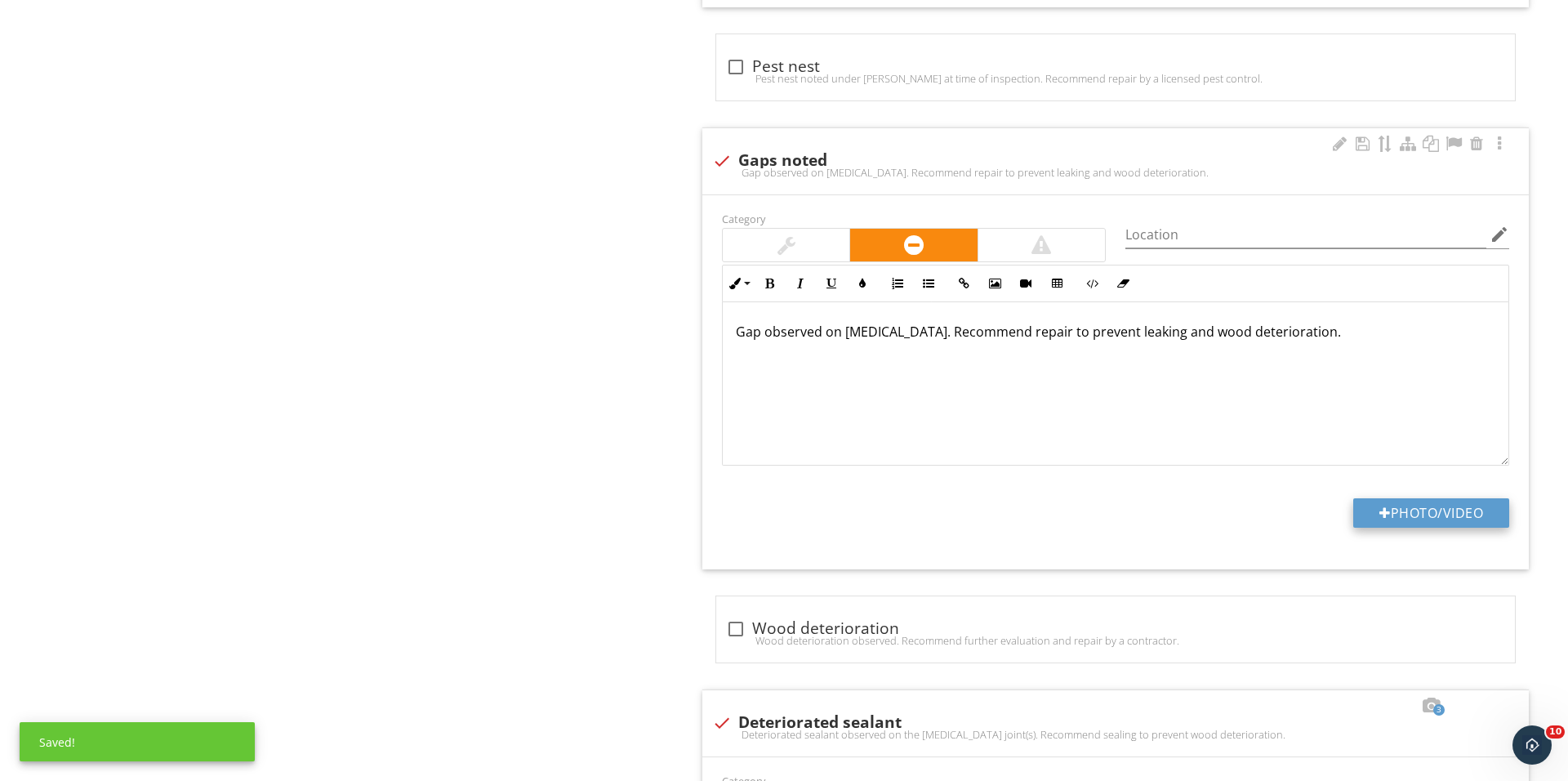
click at [1373, 514] on button "Photo/Video" at bounding box center [1430, 513] width 156 height 29
type input "C:\fakepath\IMG_0323.JPG"
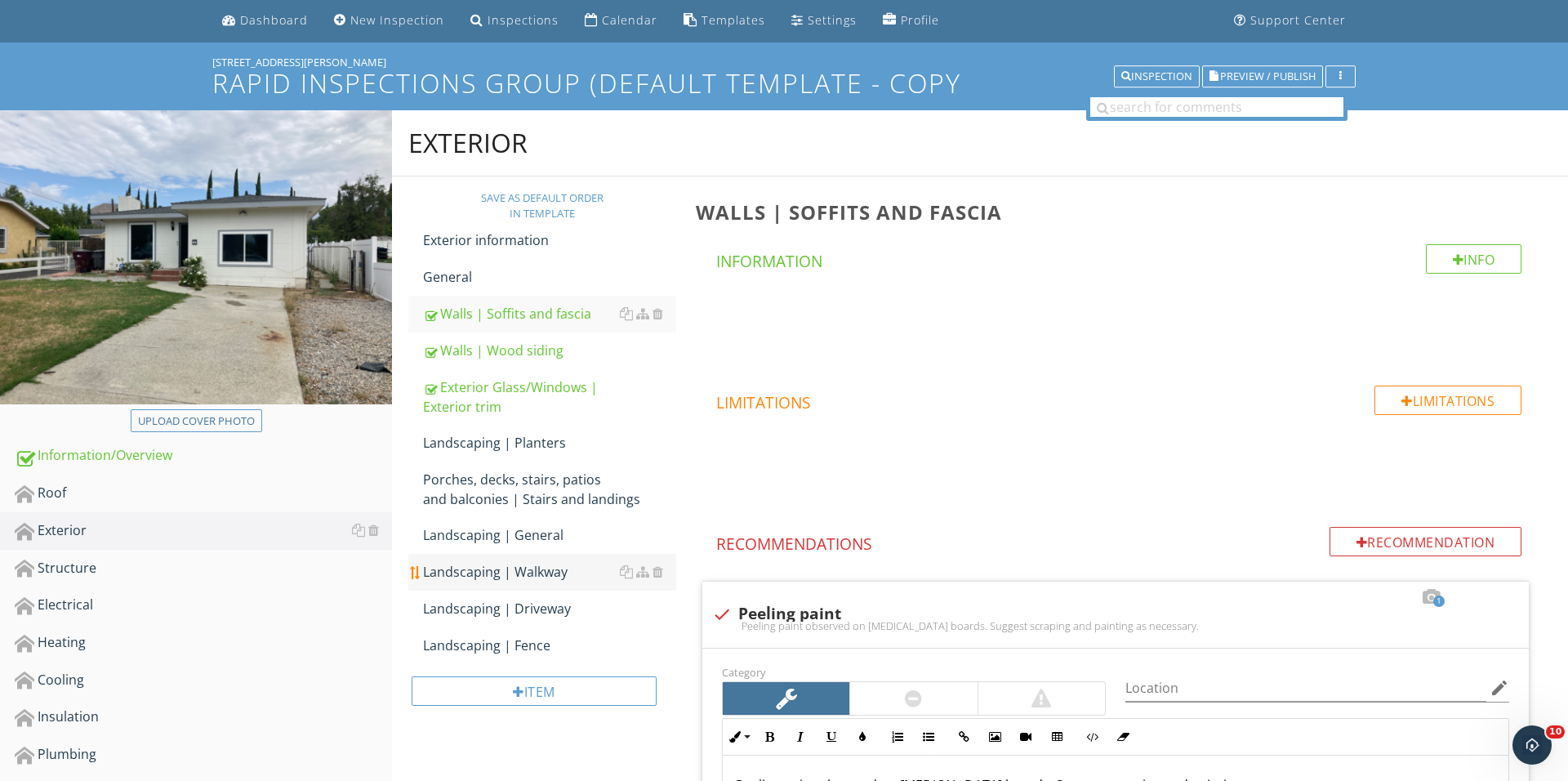
scroll to position [40, 0]
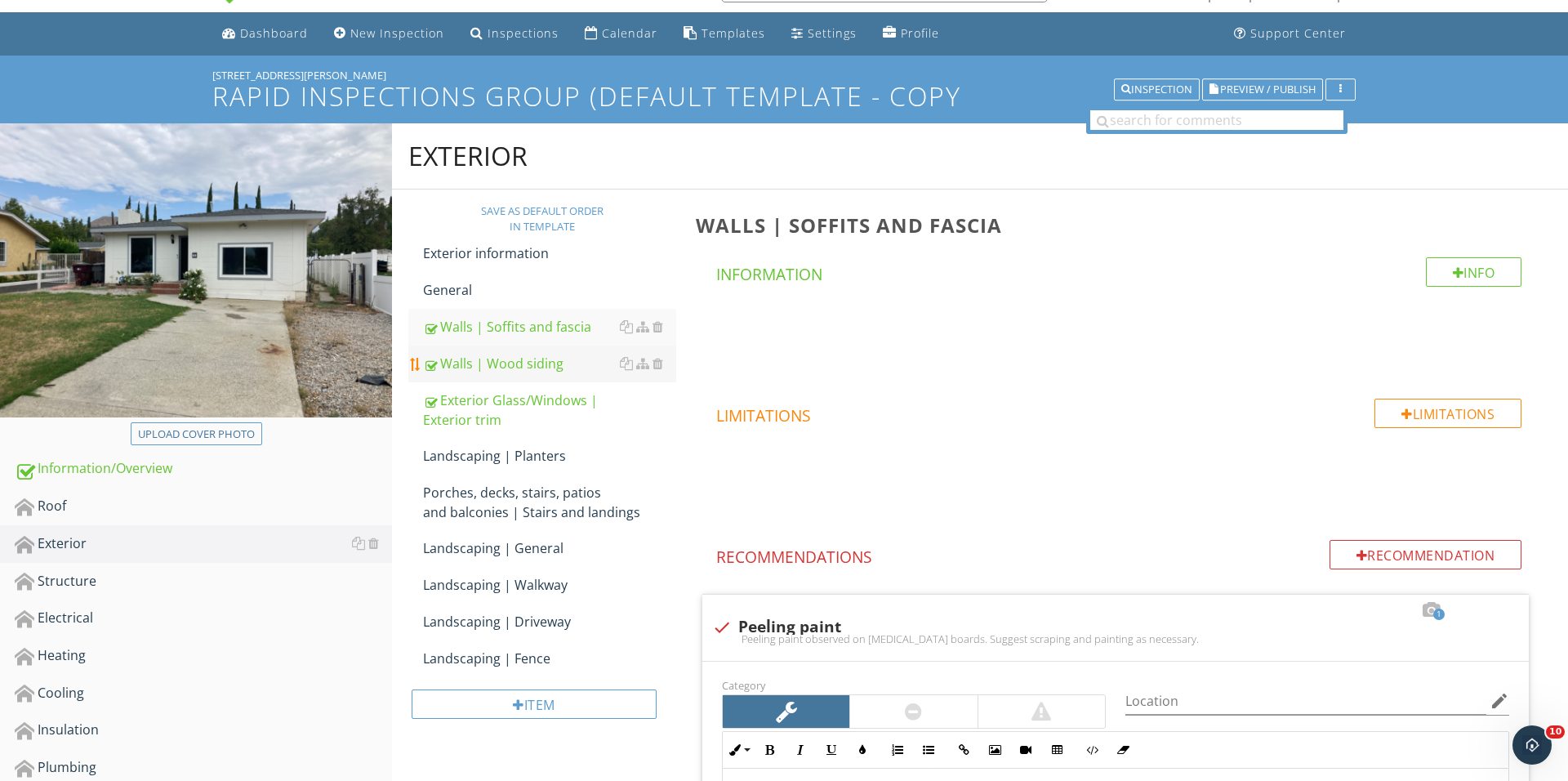
click at [543, 357] on div "Walls | Wood siding" at bounding box center [550, 363] width 253 height 20
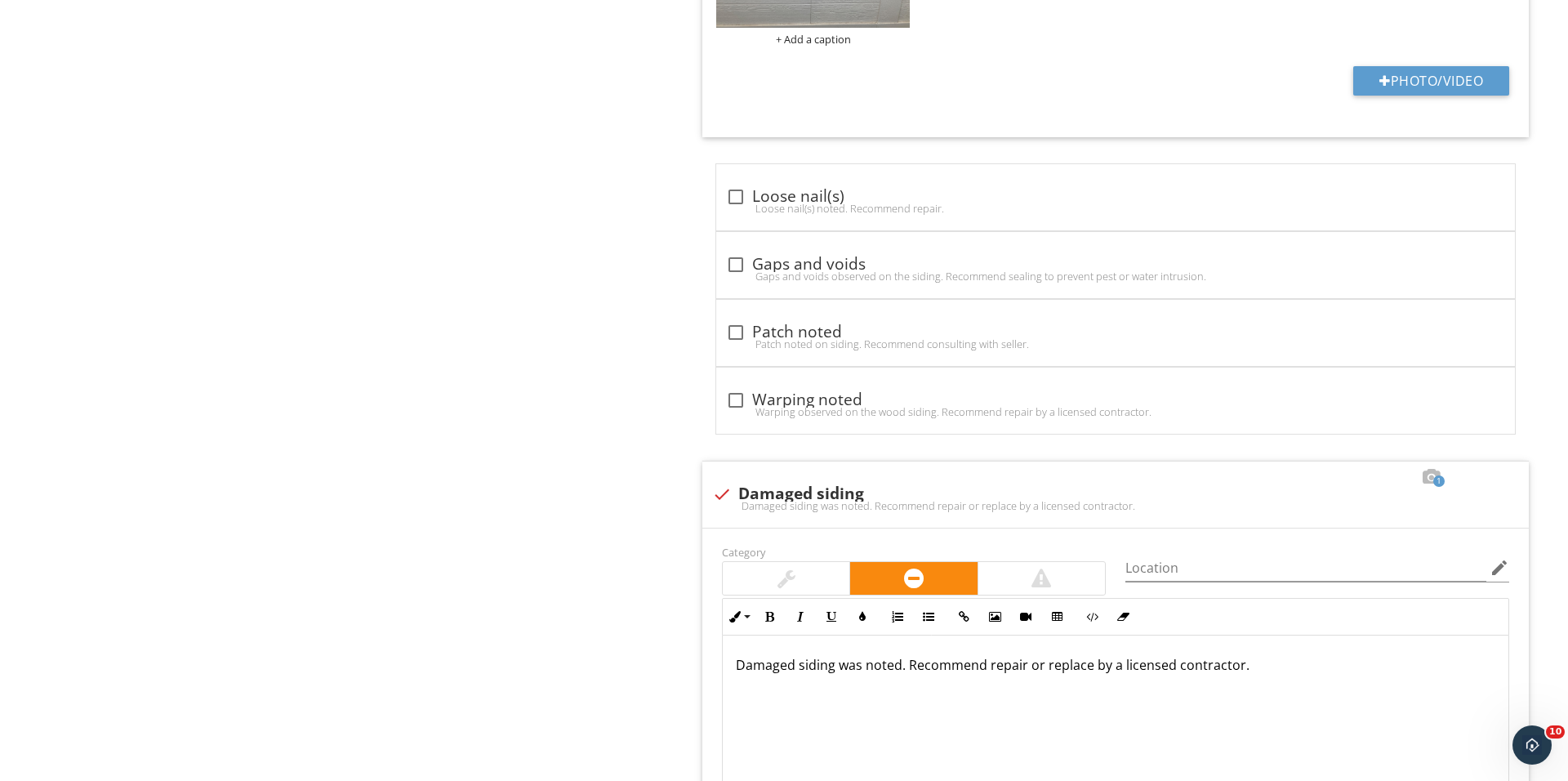
scroll to position [2661, 0]
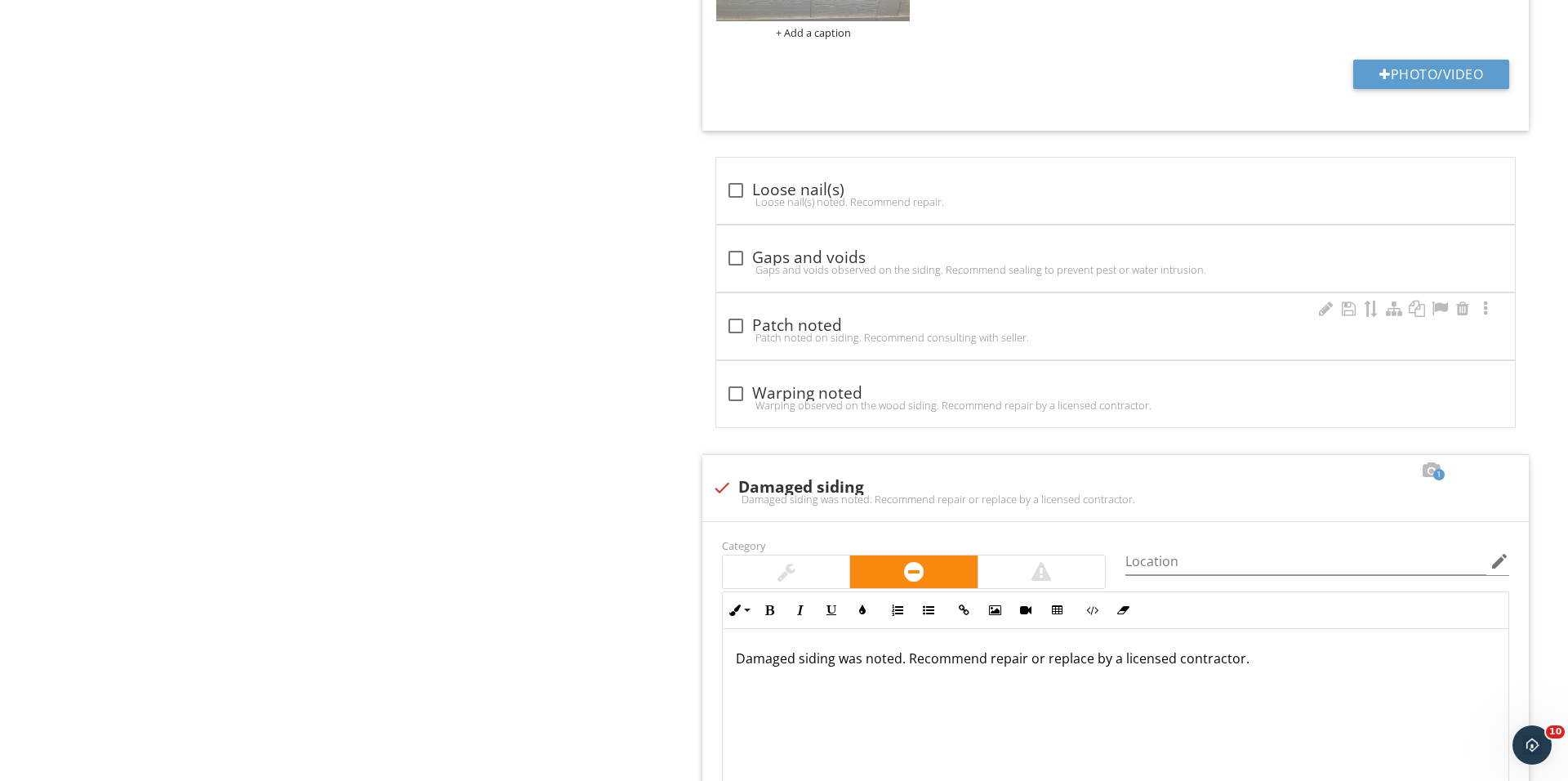
click at [728, 333] on div at bounding box center [736, 326] width 28 height 28
checkbox input "true"
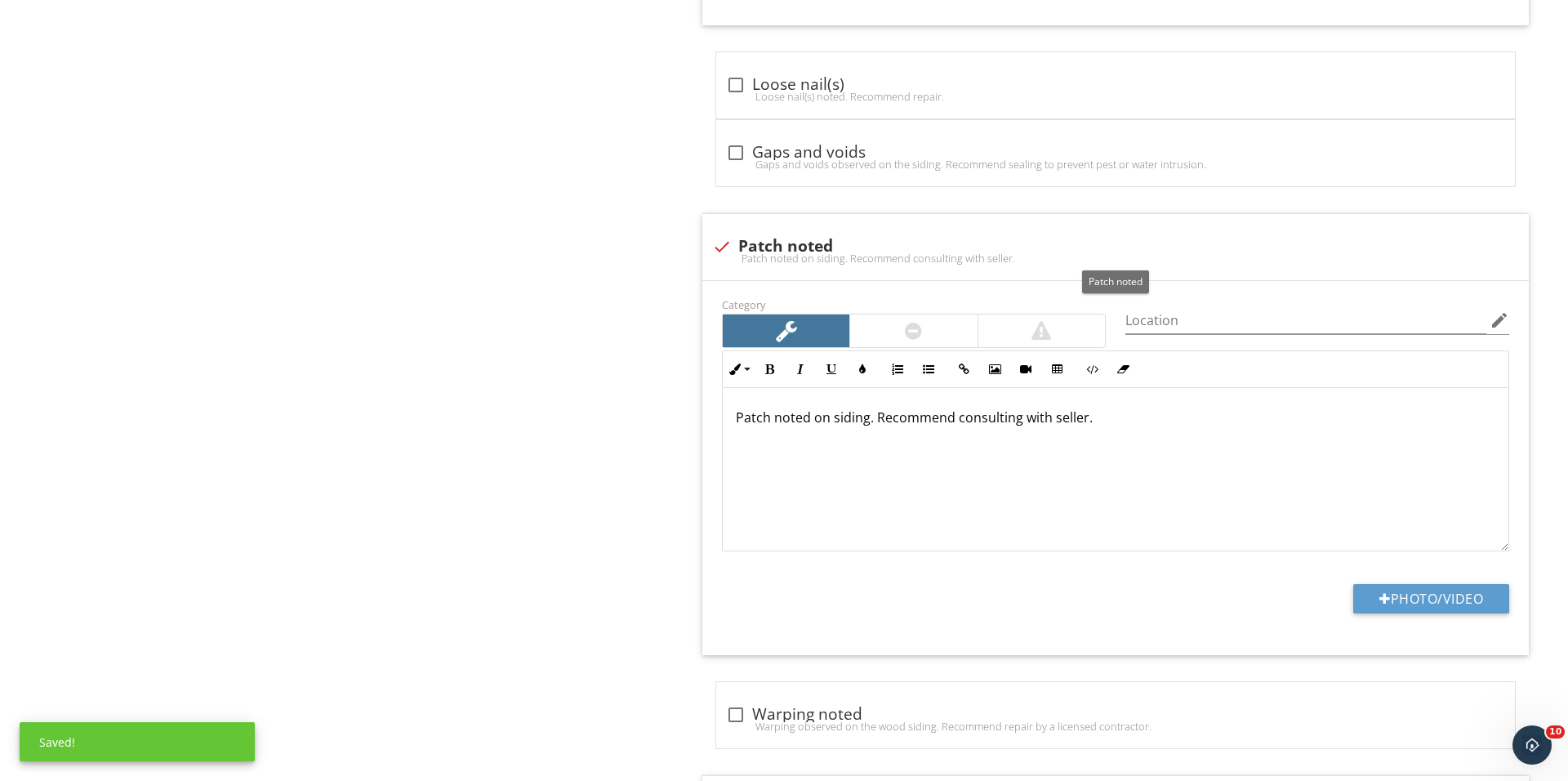
scroll to position [2935, 0]
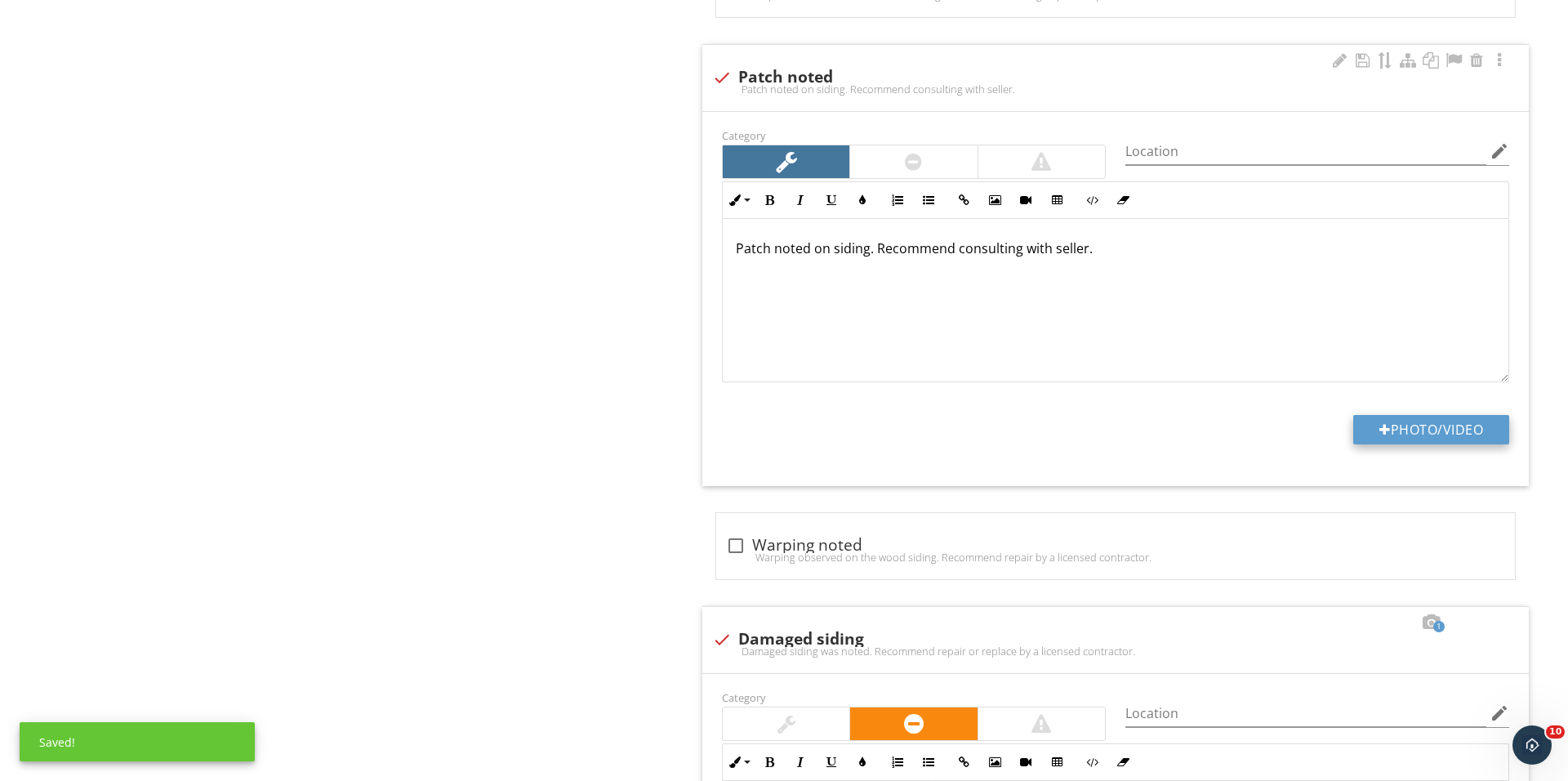
click at [1378, 424] on button "Photo/Video" at bounding box center [1430, 429] width 156 height 29
type input "C:\fakepath\IMG_0328.JPG"
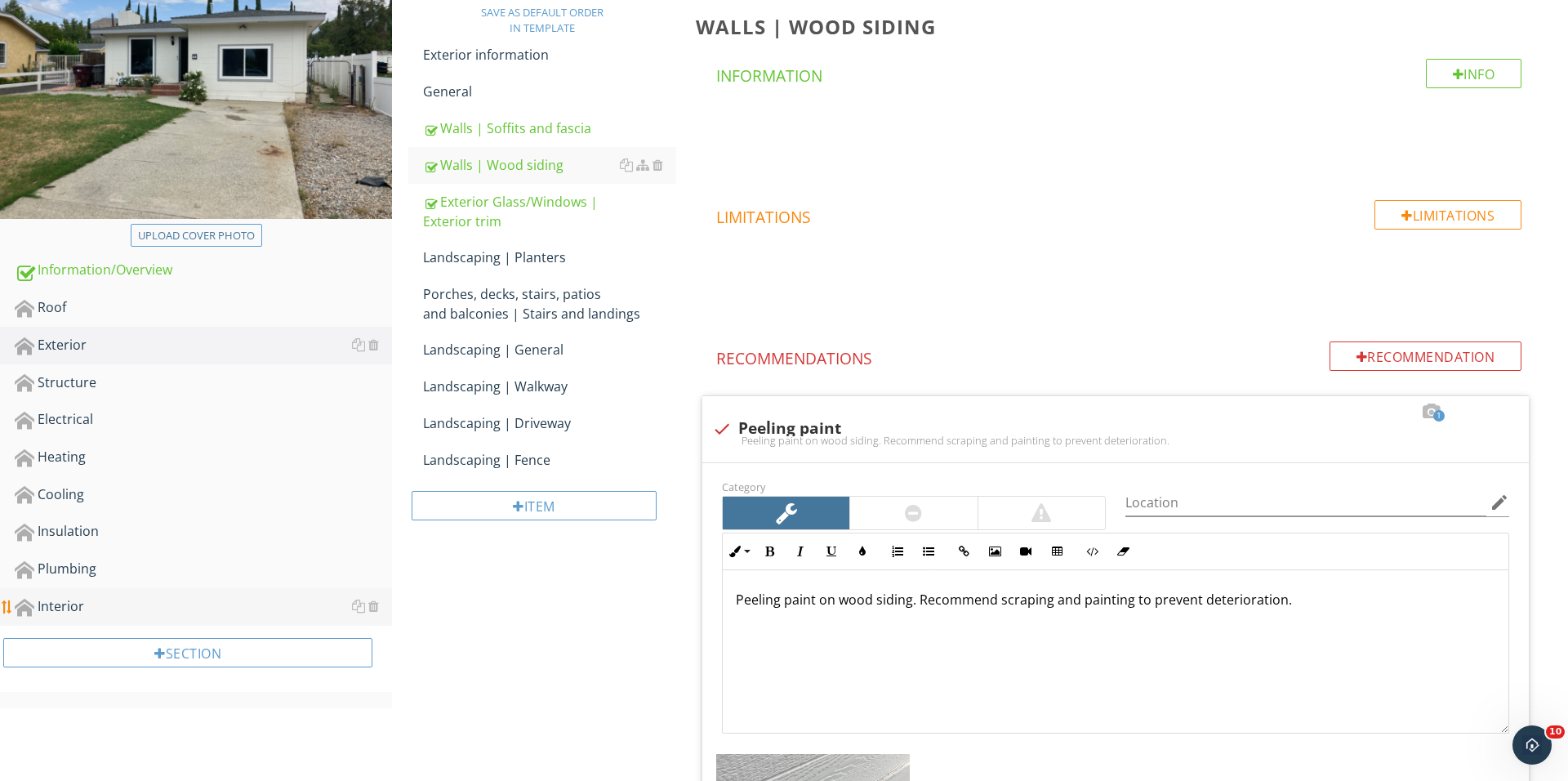
scroll to position [286, 0]
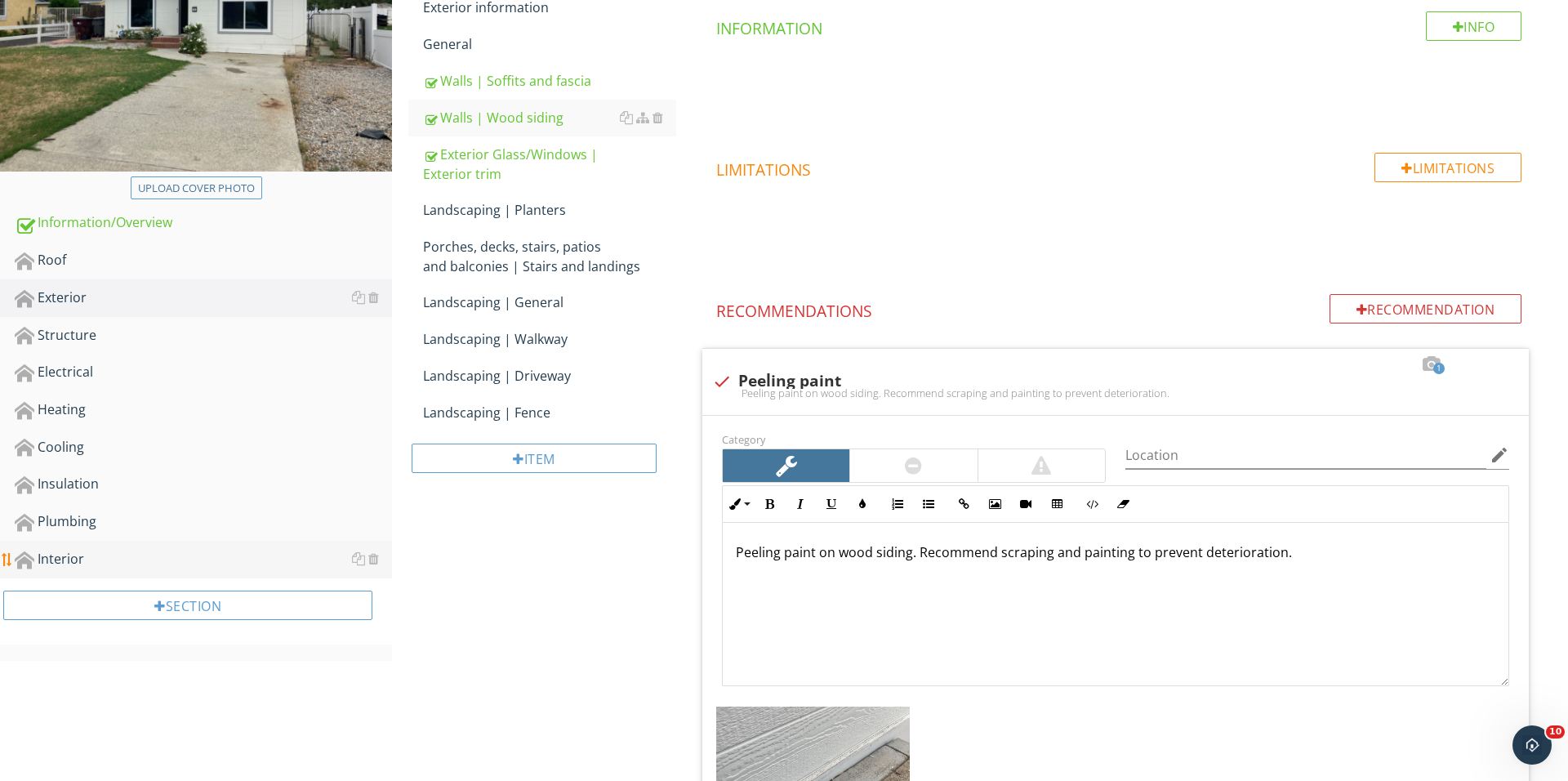
click at [147, 549] on div "Interior" at bounding box center [203, 559] width 377 height 22
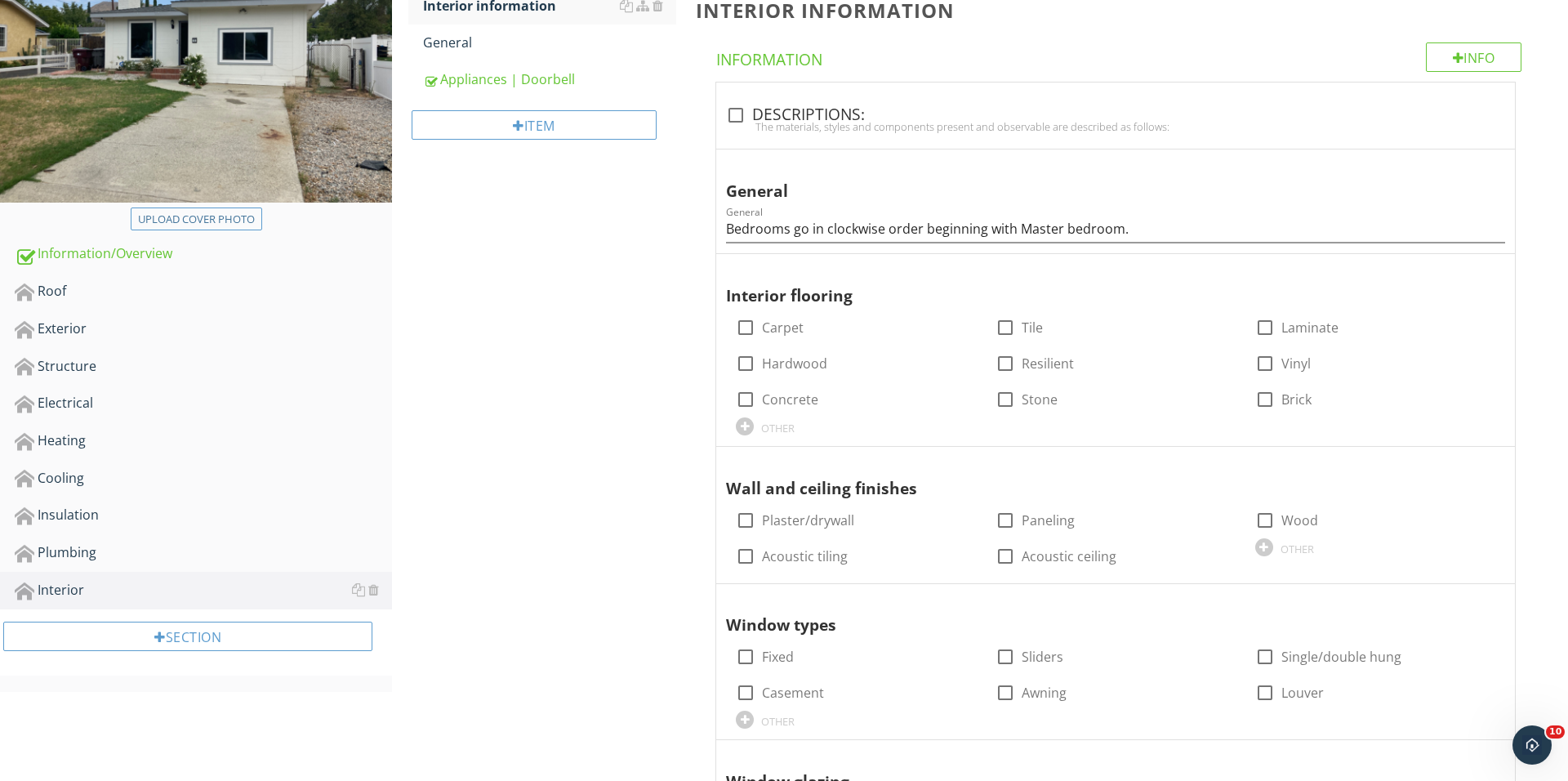
scroll to position [194, 0]
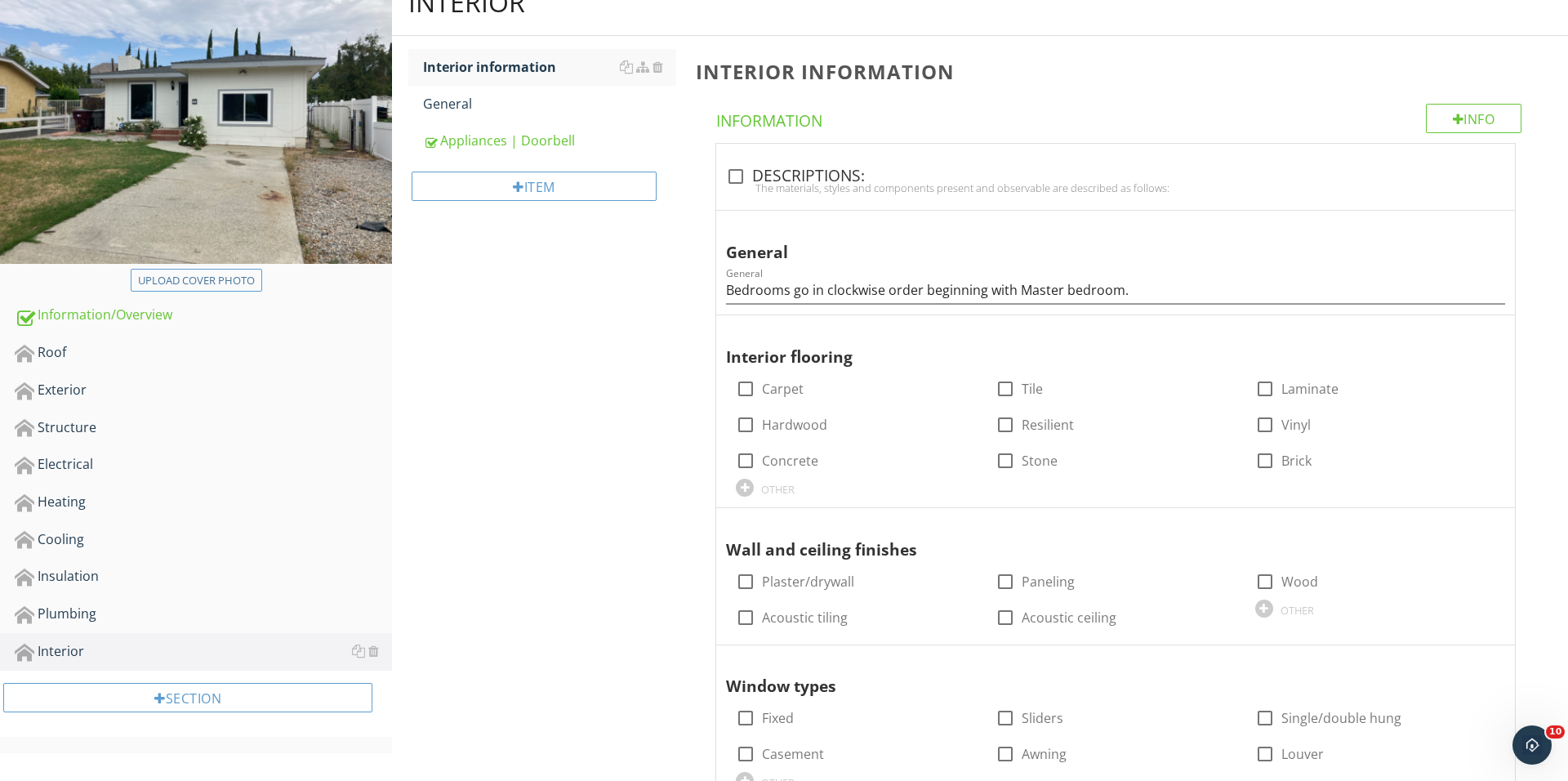
click at [524, 208] on div "Item" at bounding box center [542, 192] width 268 height 66
click at [531, 184] on div "Item" at bounding box center [534, 186] width 245 height 29
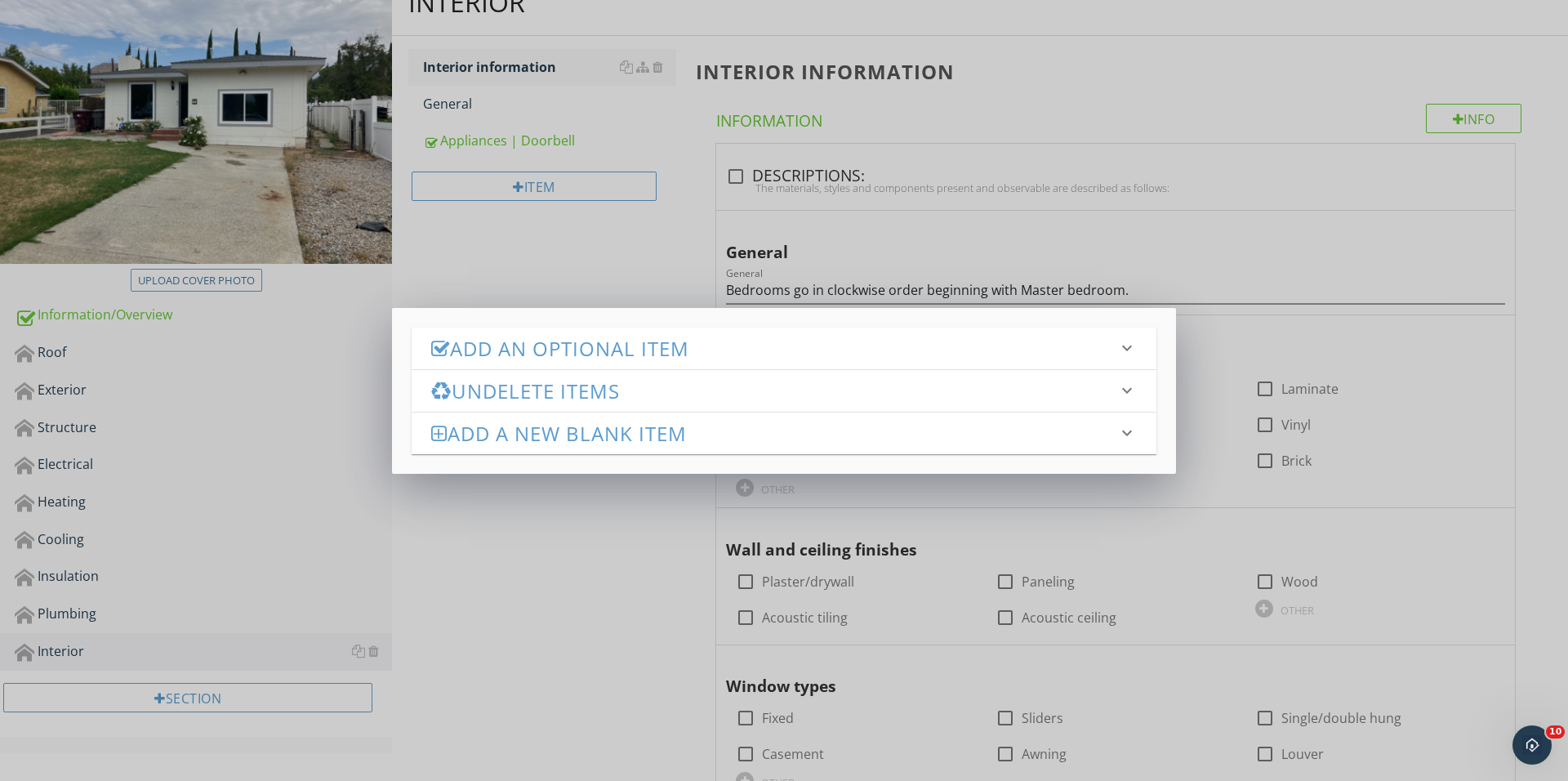
click at [647, 346] on h3 "Add an Optional Item" at bounding box center [774, 348] width 686 height 22
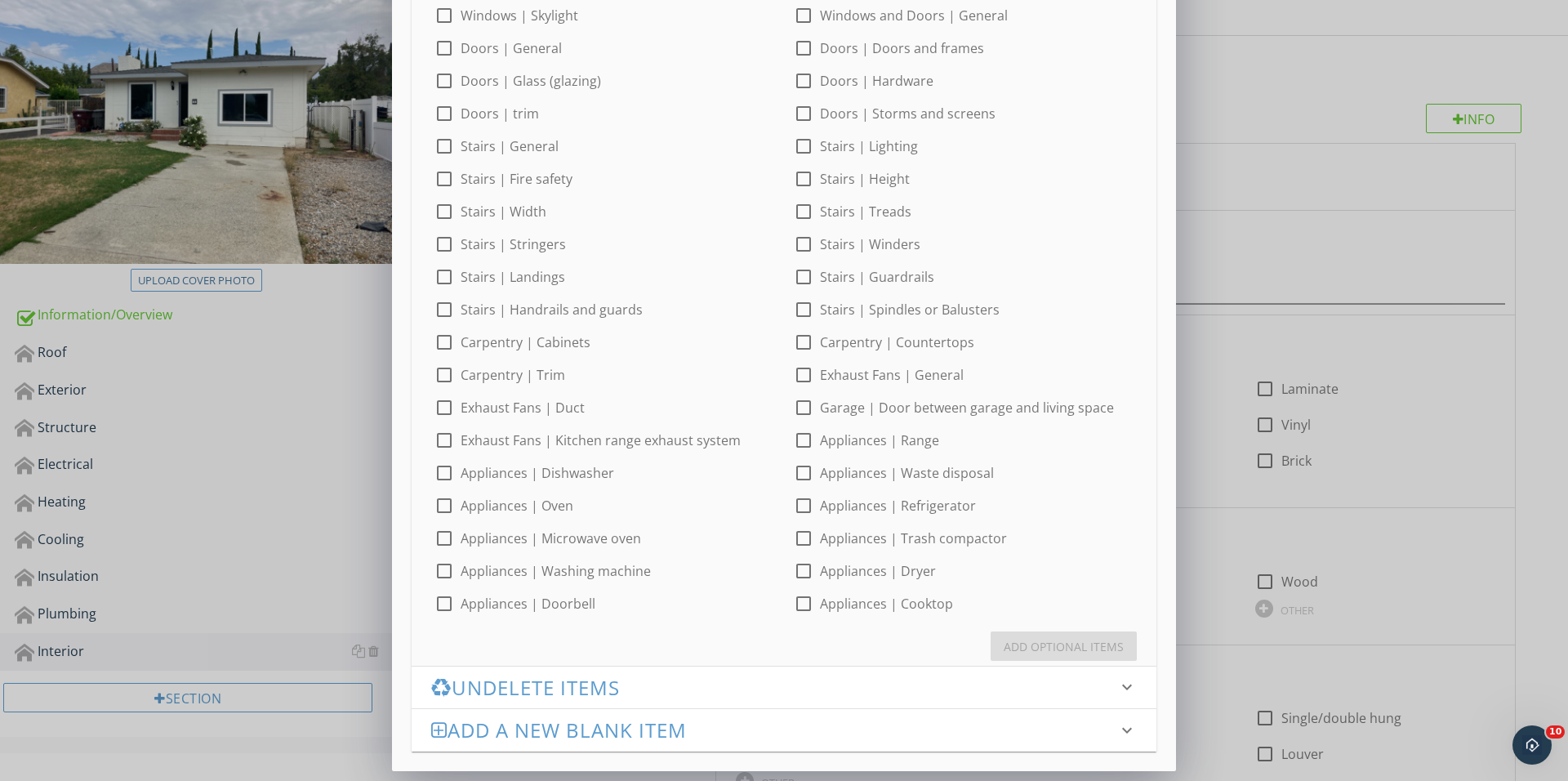
scroll to position [493, 0]
click at [810, 574] on div at bounding box center [803, 572] width 28 height 28
checkbox input "true"
click at [1056, 649] on div "Add Optional Items" at bounding box center [1063, 647] width 120 height 17
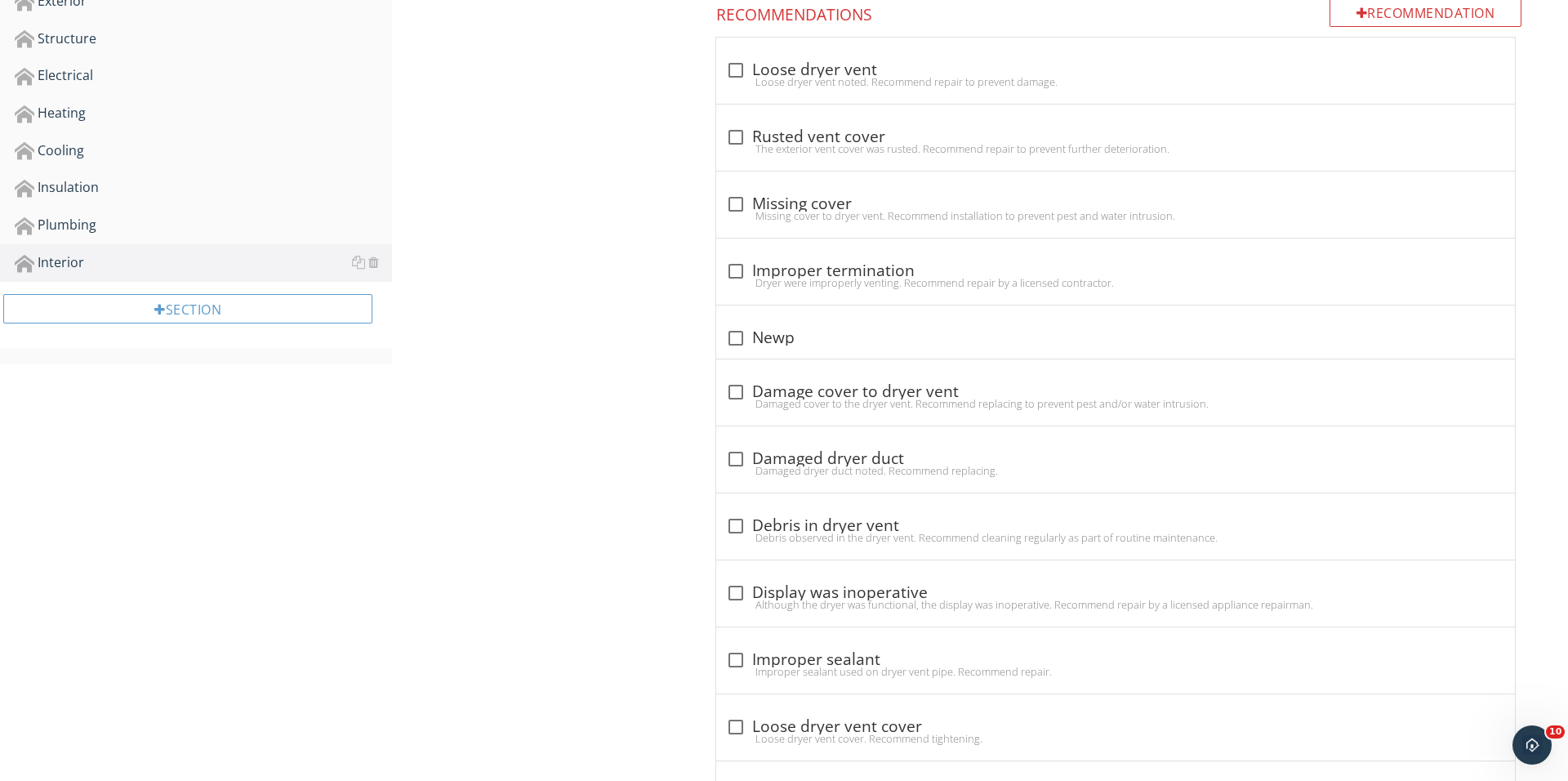
scroll to position [629, 0]
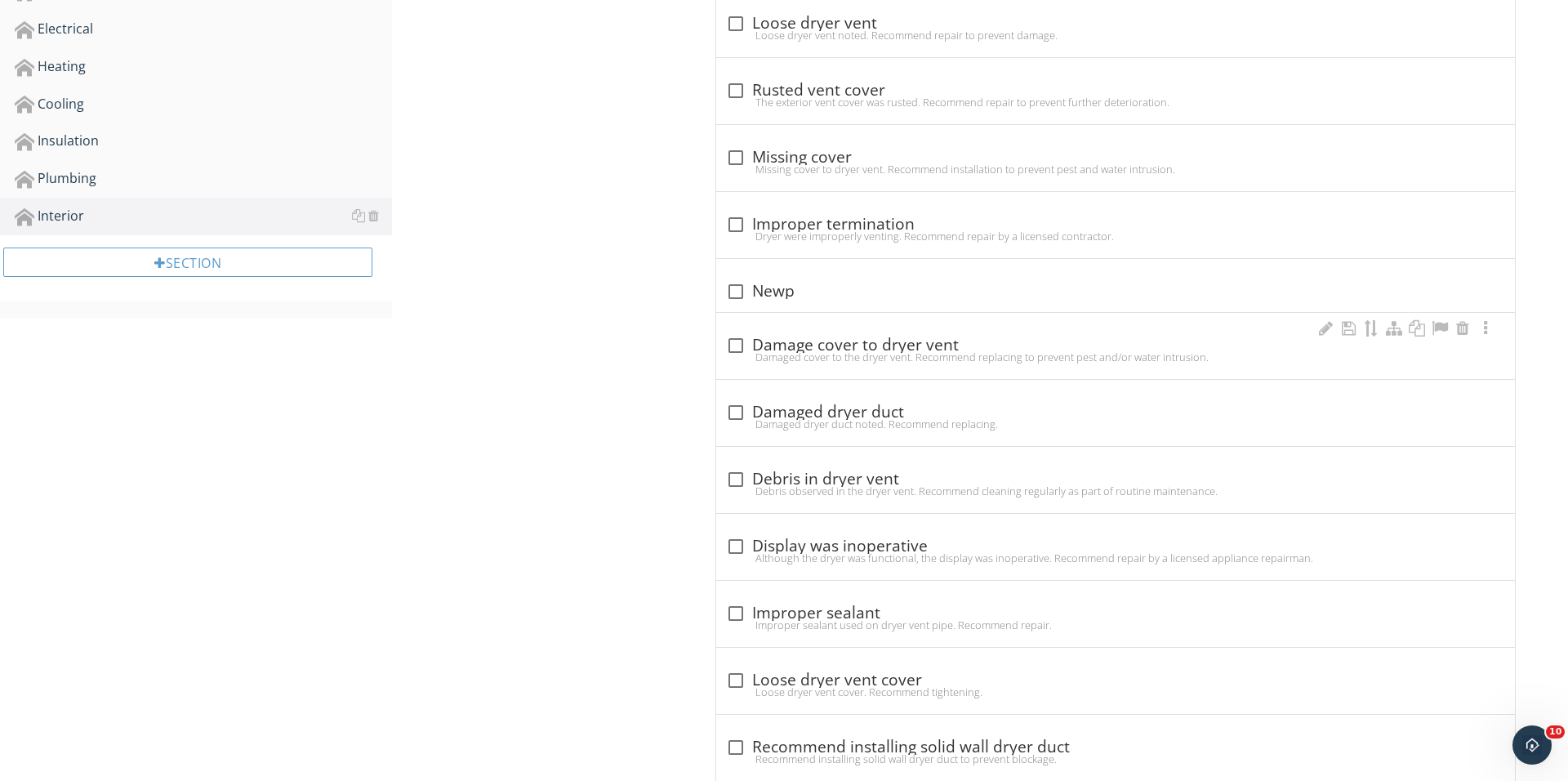
click at [738, 346] on div at bounding box center [736, 346] width 28 height 28
checkbox input "true"
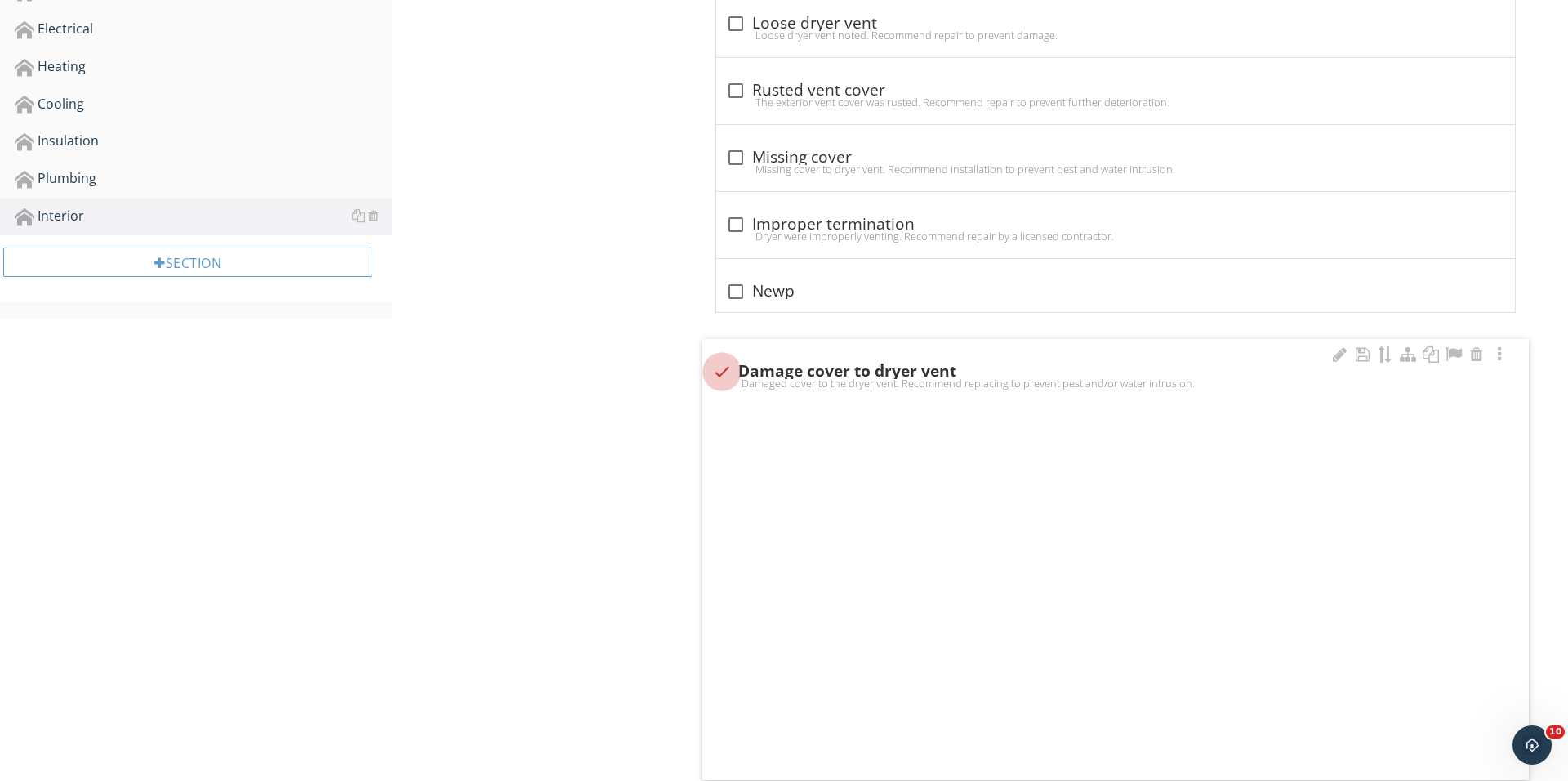
scroll to position [628, 0]
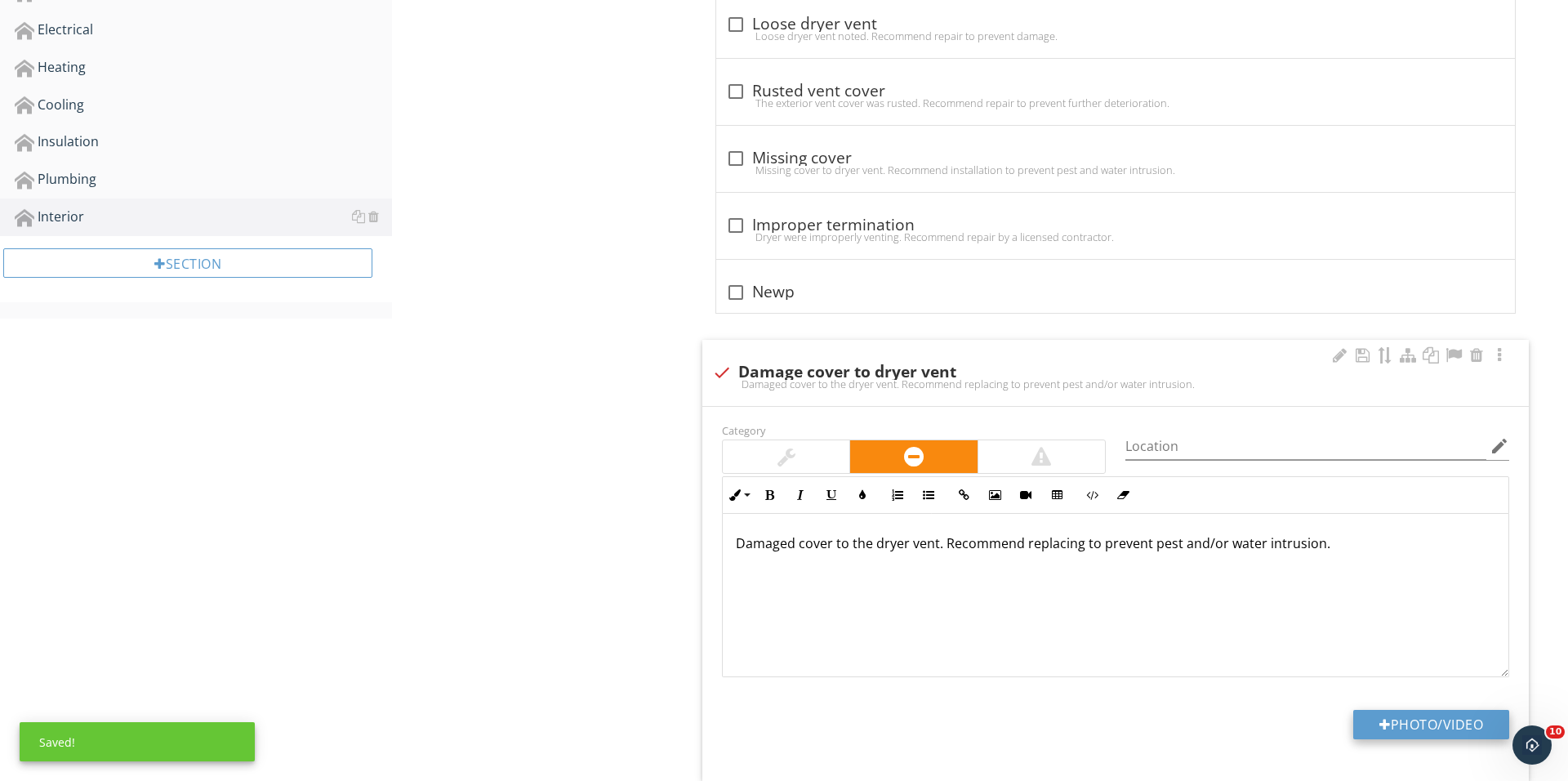
click at [1411, 723] on button "Photo/Video" at bounding box center [1430, 725] width 156 height 29
type input "C:\fakepath\IMG_0330.JPG"
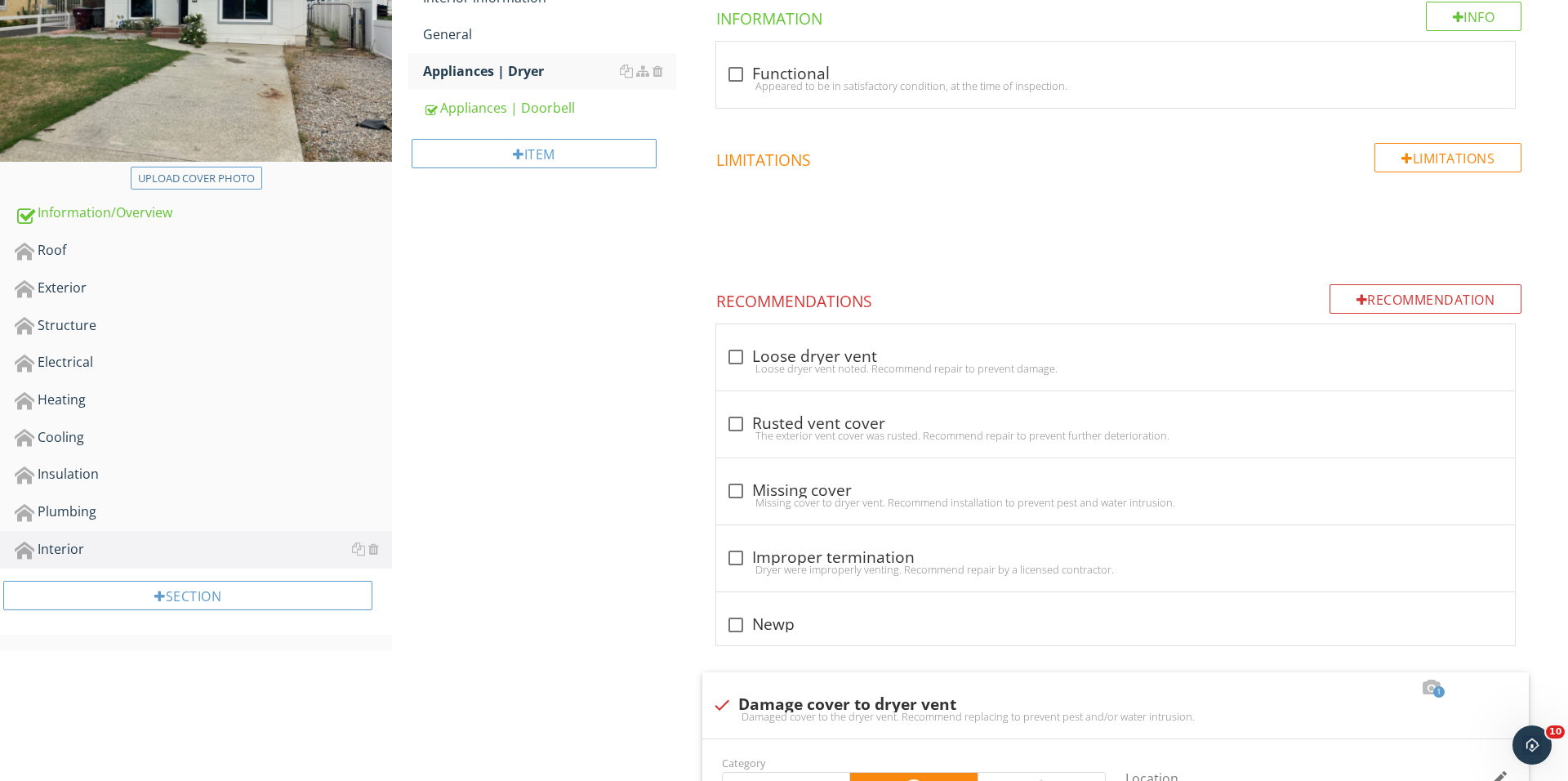
scroll to position [275, 0]
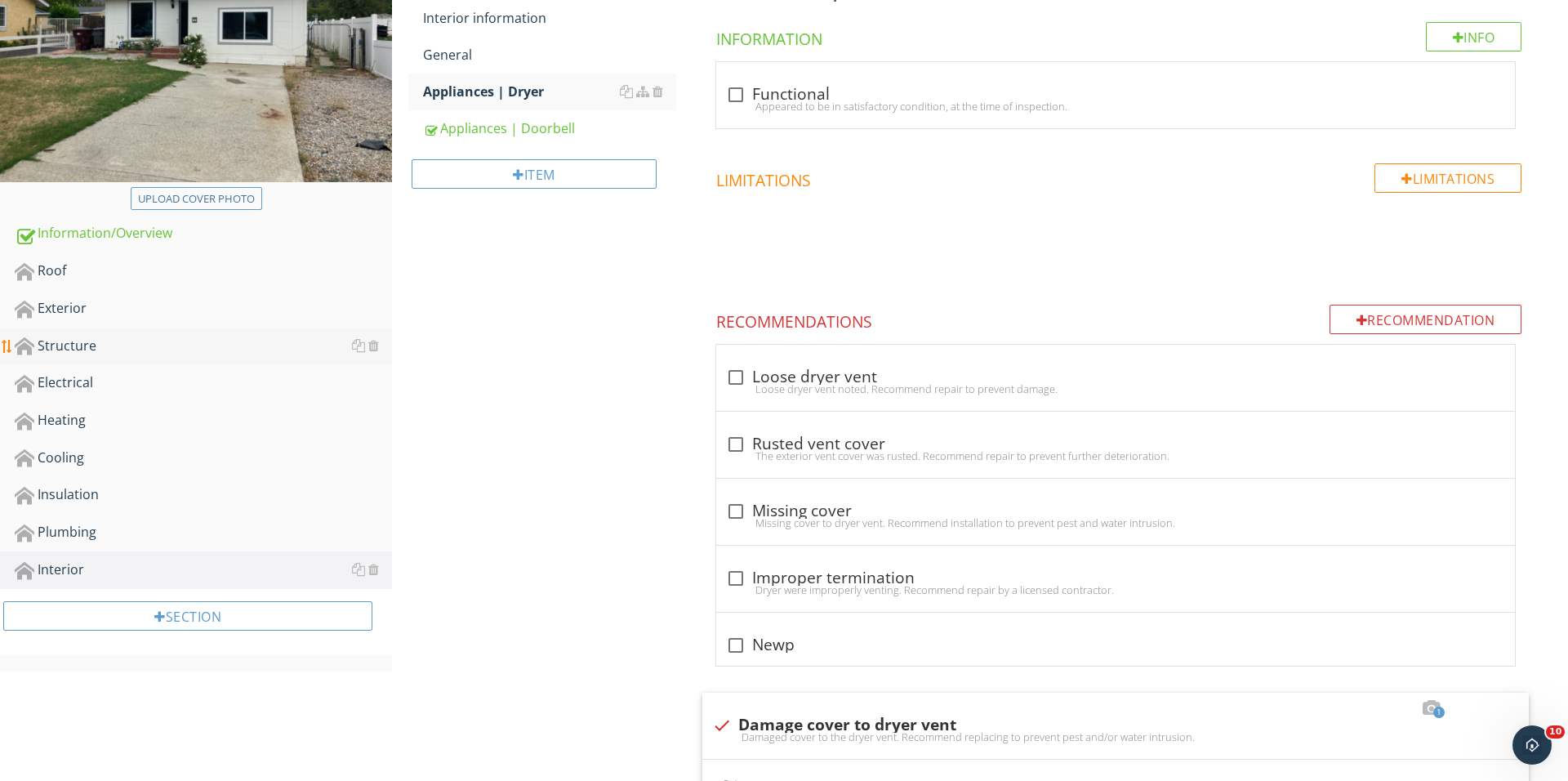
click at [204, 349] on div "Structure" at bounding box center [203, 347] width 377 height 22
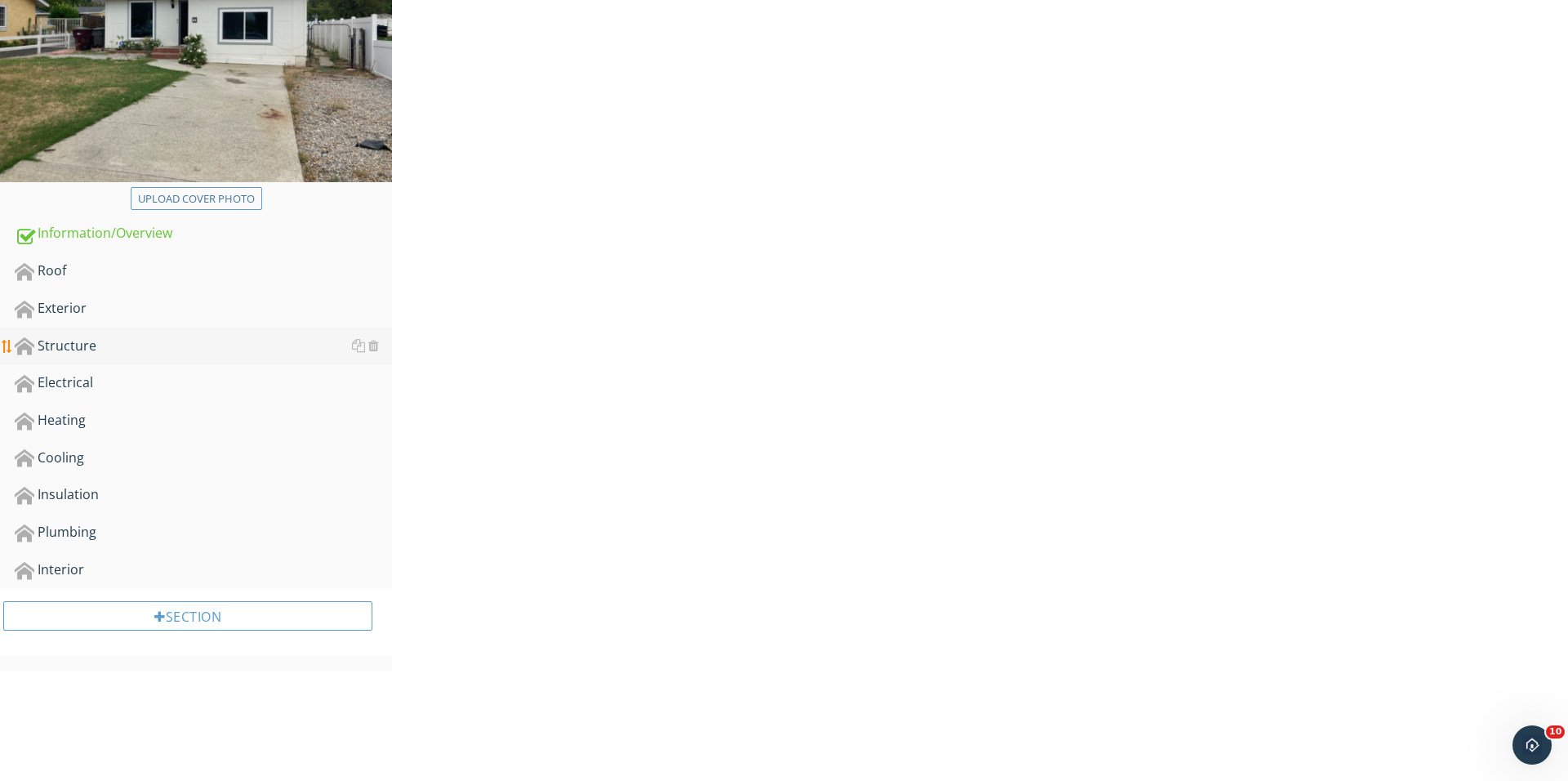
scroll to position [274, 0]
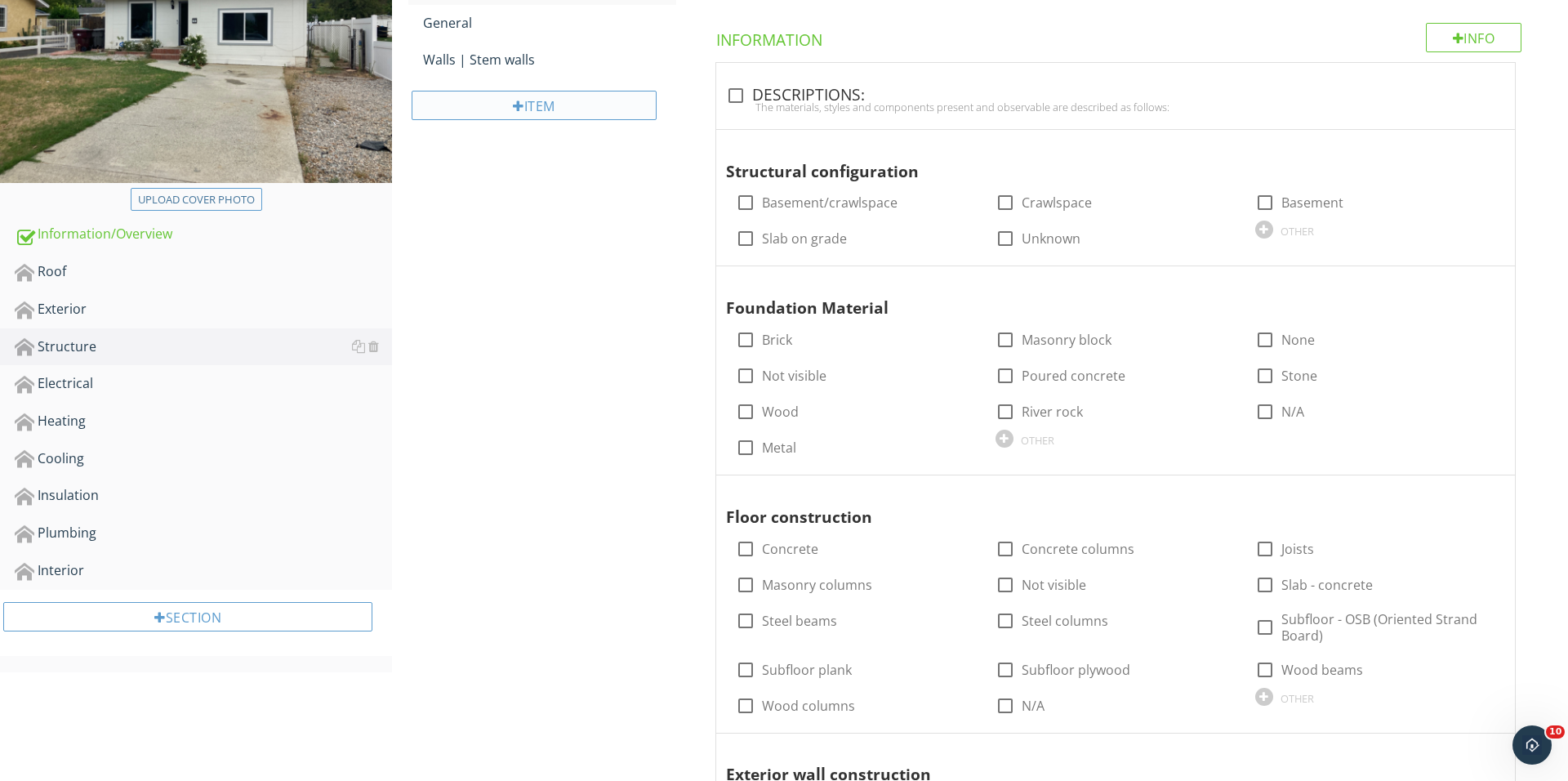
click at [529, 112] on div "Item" at bounding box center [534, 105] width 245 height 29
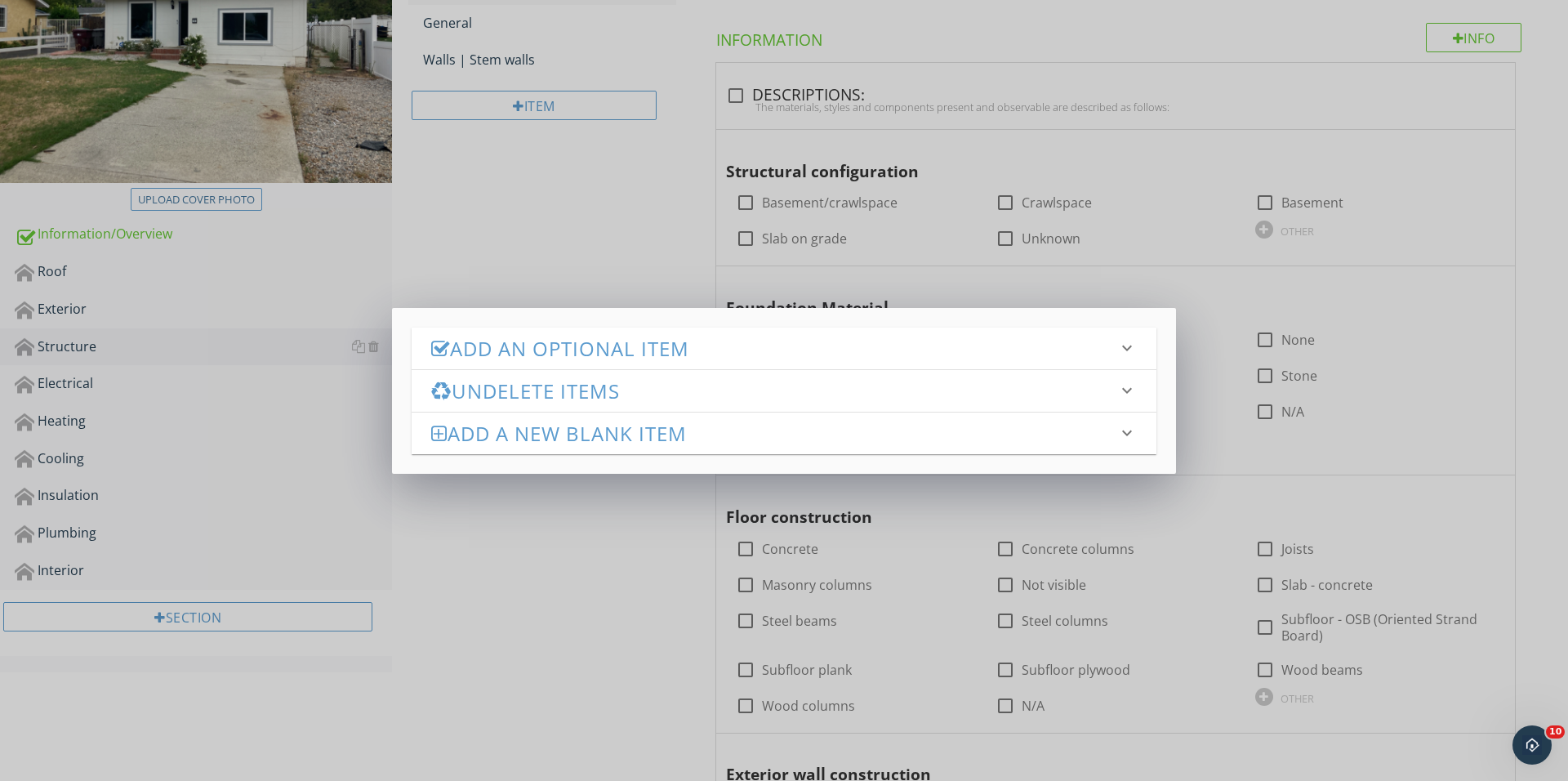
click at [633, 343] on h3 "Add an Optional Item" at bounding box center [774, 348] width 686 height 22
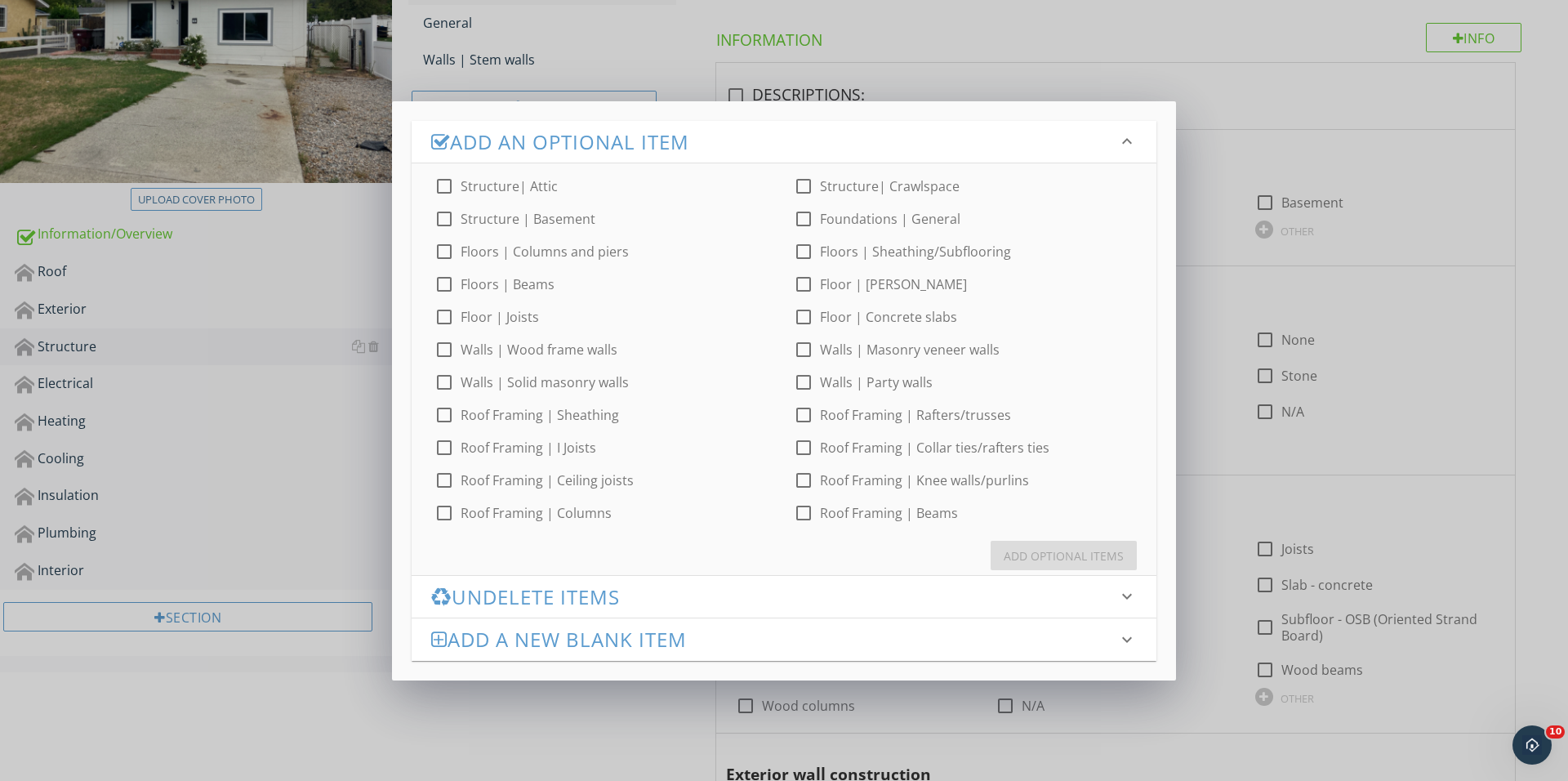
click at [810, 226] on div at bounding box center [803, 219] width 28 height 28
checkbox input "true"
click at [1043, 565] on button "Add Optional Items" at bounding box center [1064, 555] width 146 height 29
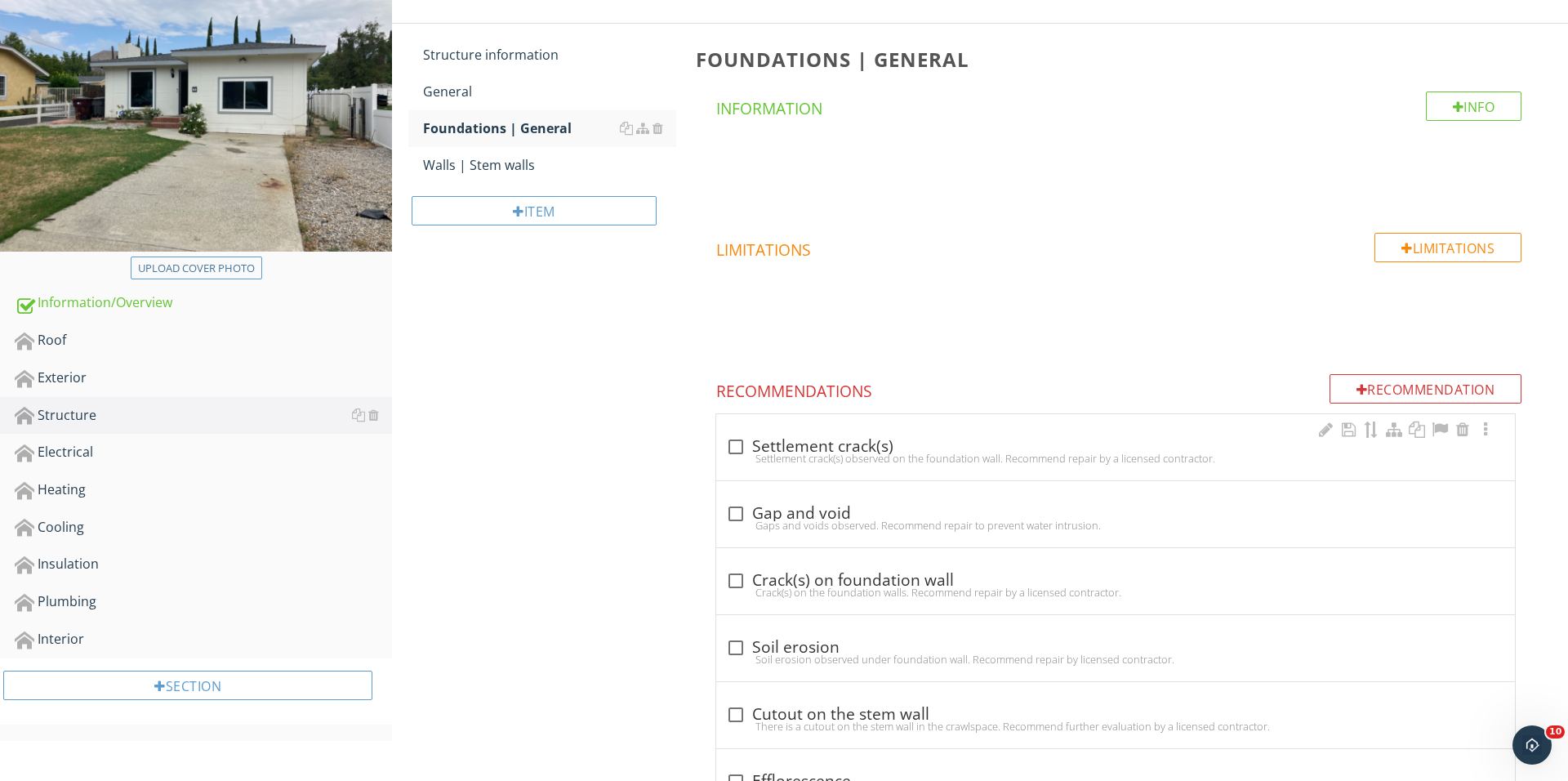
click at [738, 445] on div at bounding box center [736, 447] width 28 height 28
checkbox input "true"
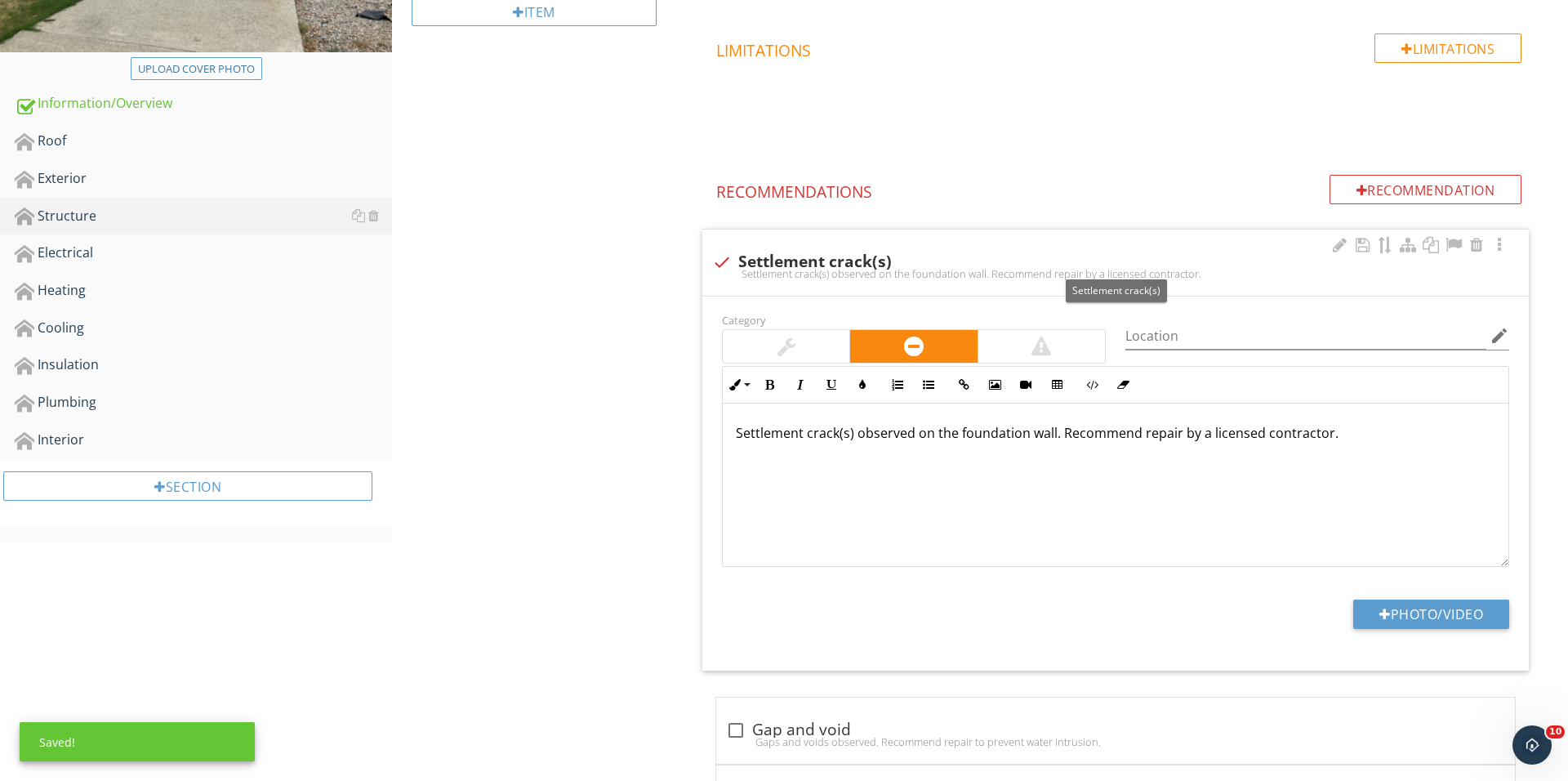
scroll to position [472, 0]
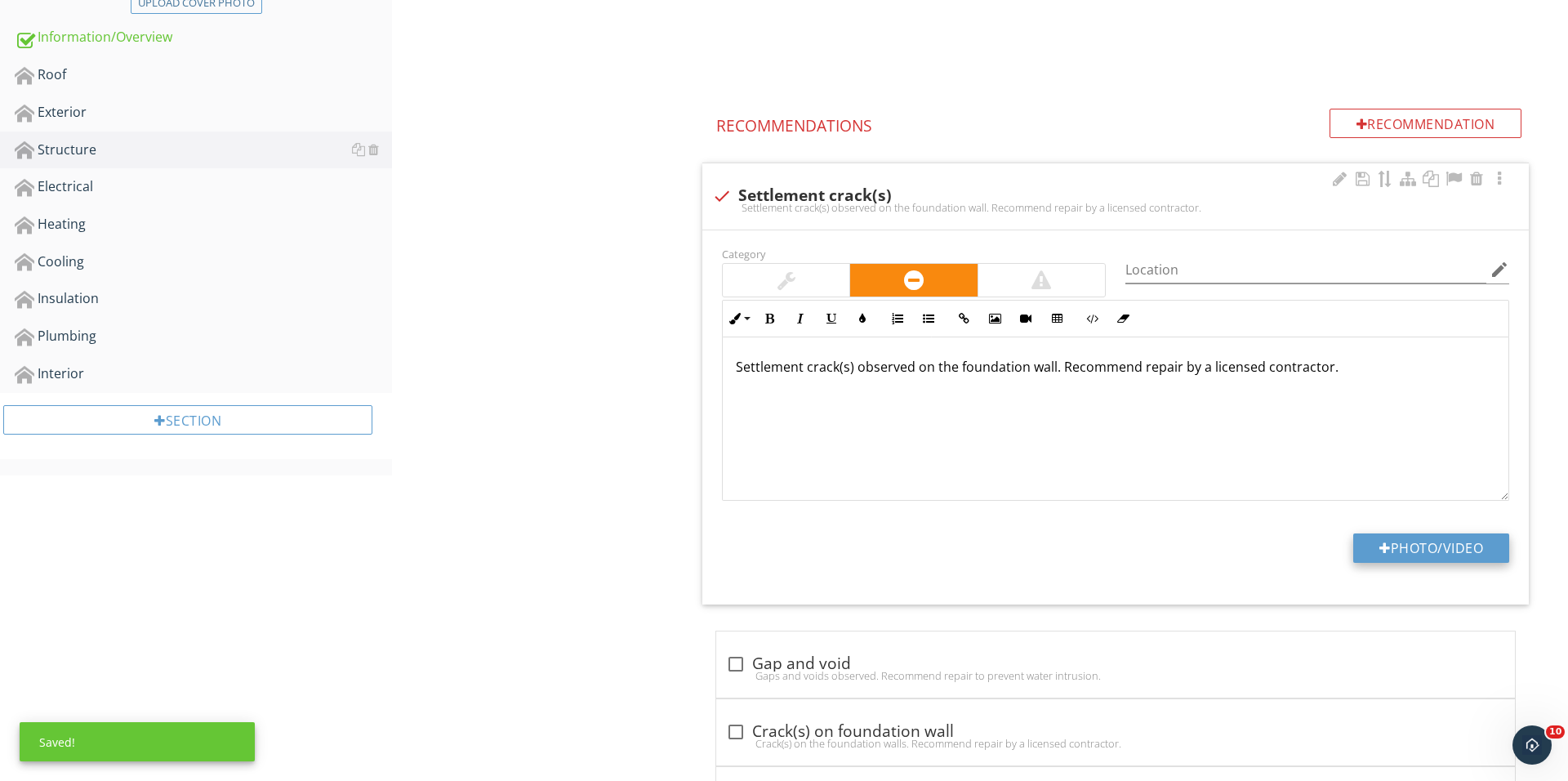
click at [1366, 544] on button "Photo/Video" at bounding box center [1430, 548] width 156 height 29
type input "C:\fakepath\IMG_0332.JPG"
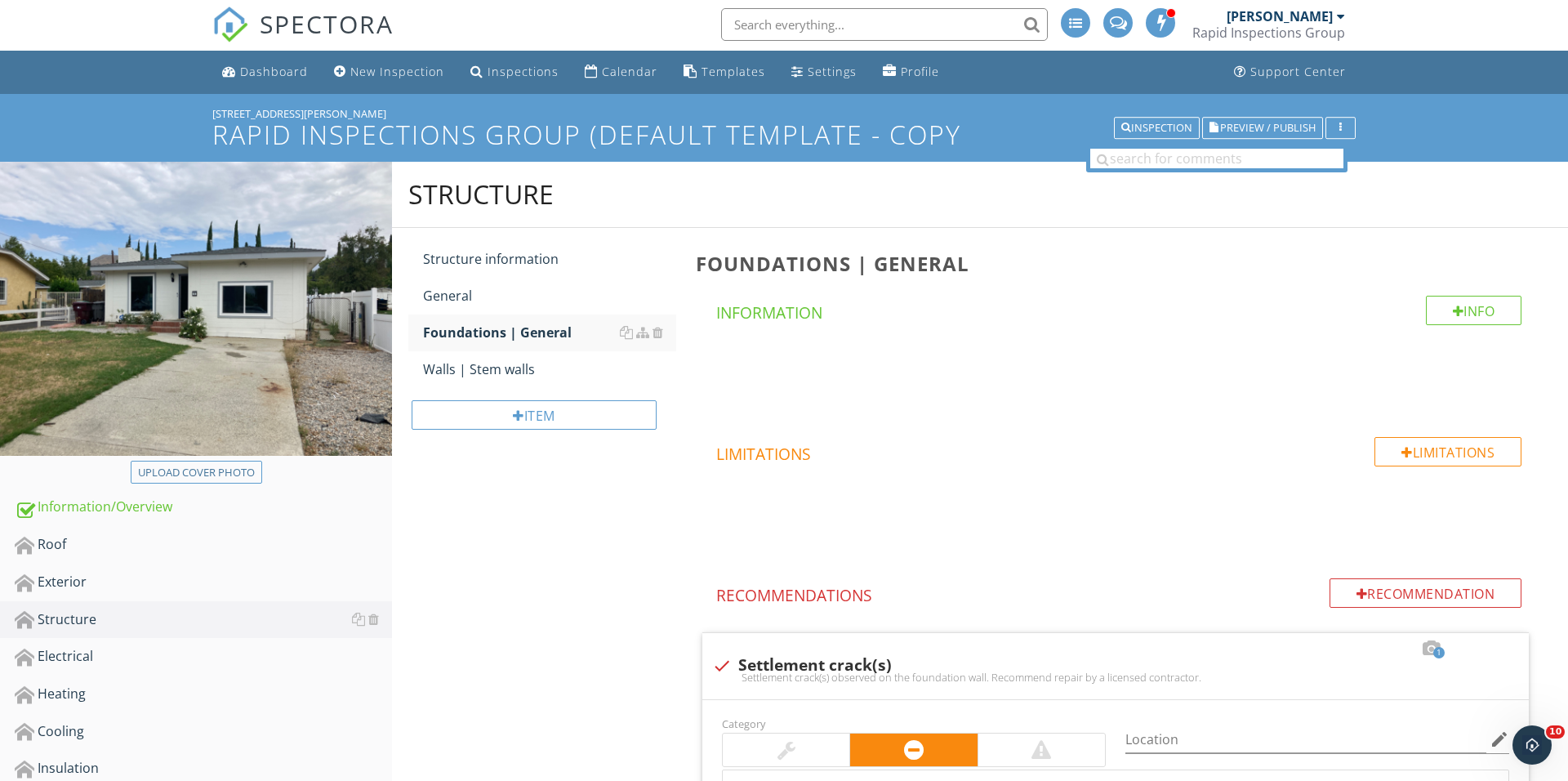
scroll to position [106, 0]
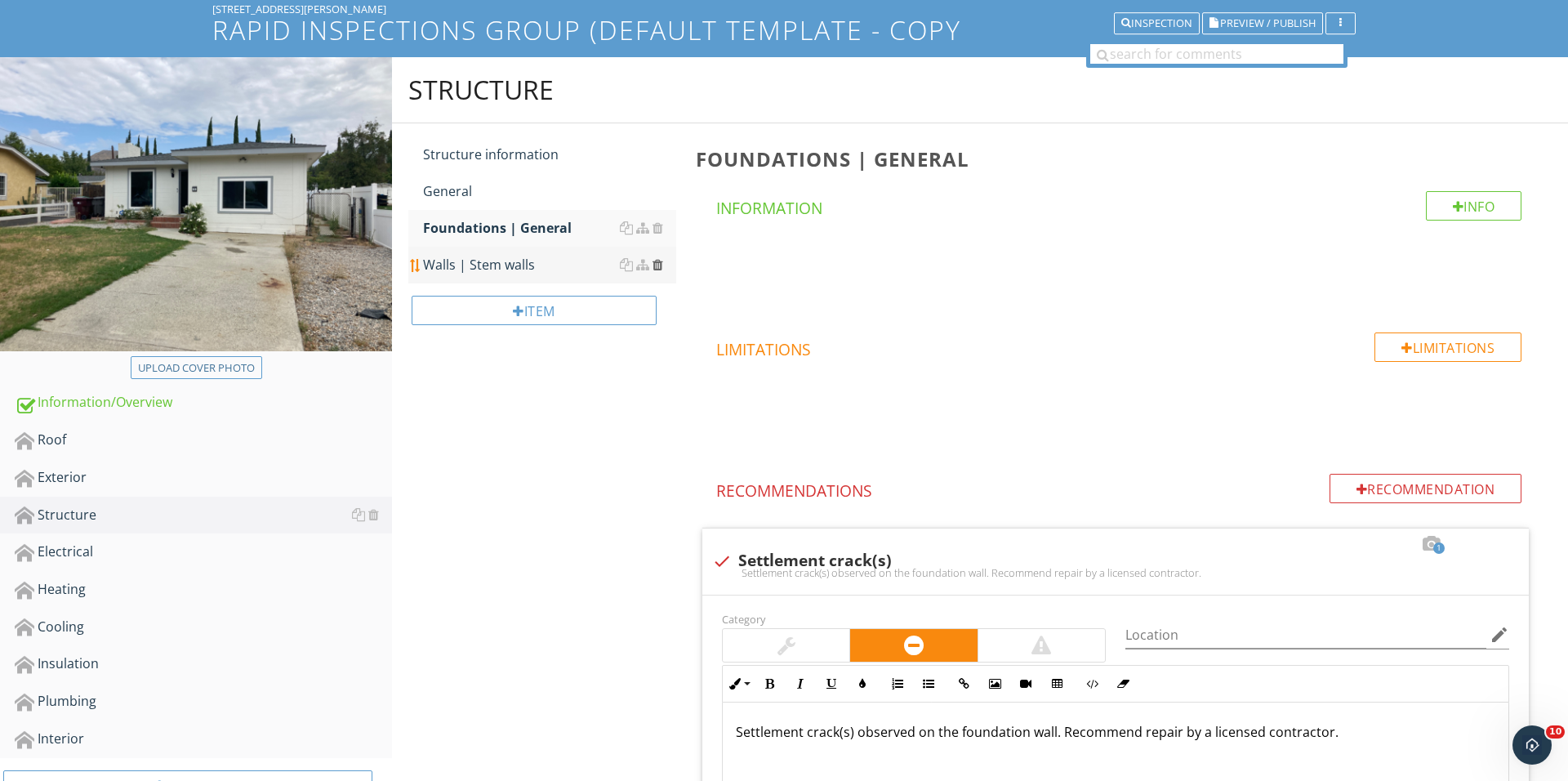
click at [656, 266] on div at bounding box center [657, 264] width 10 height 13
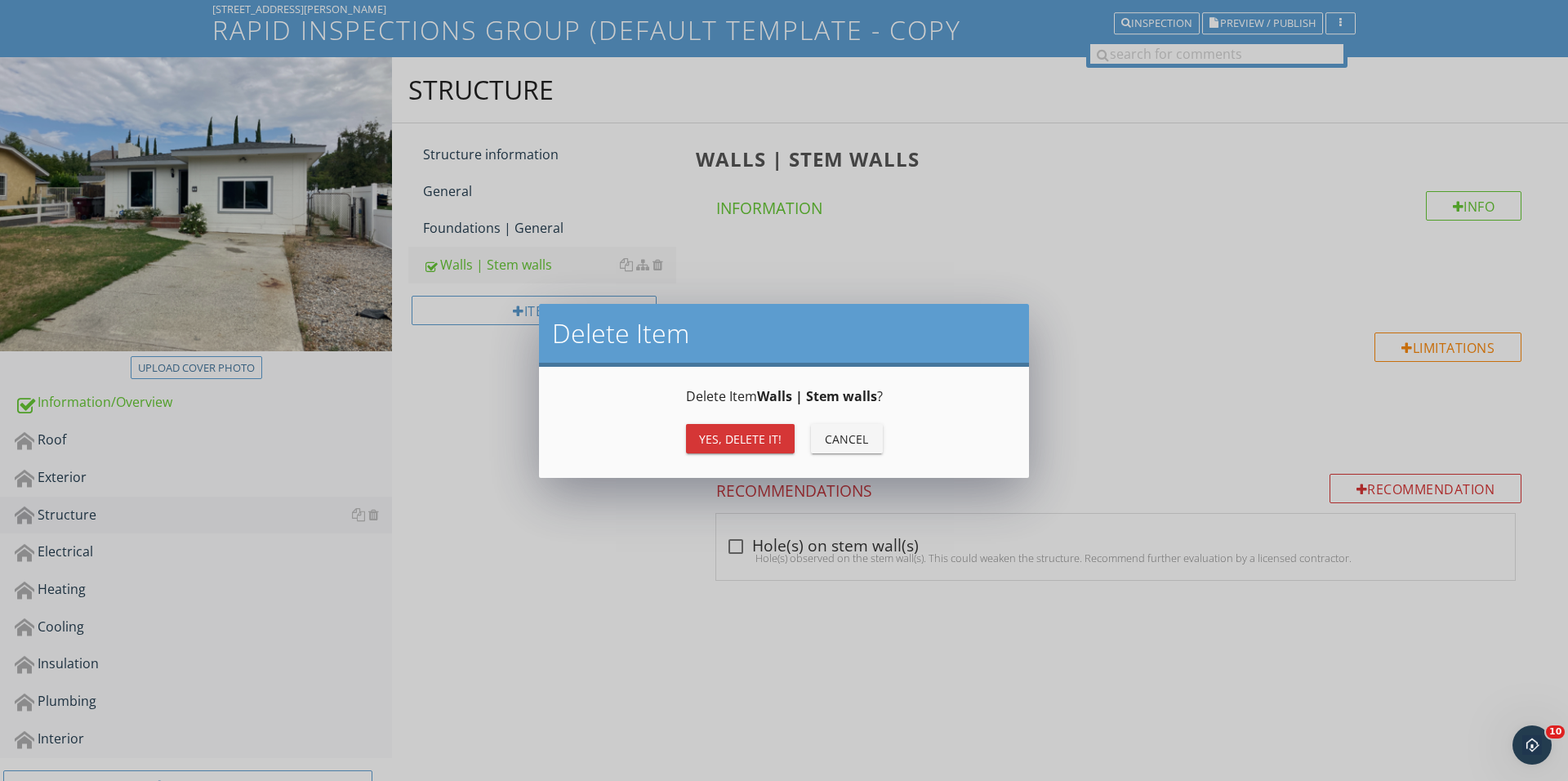
click at [715, 426] on button "Yes, Delete it!" at bounding box center [740, 439] width 109 height 29
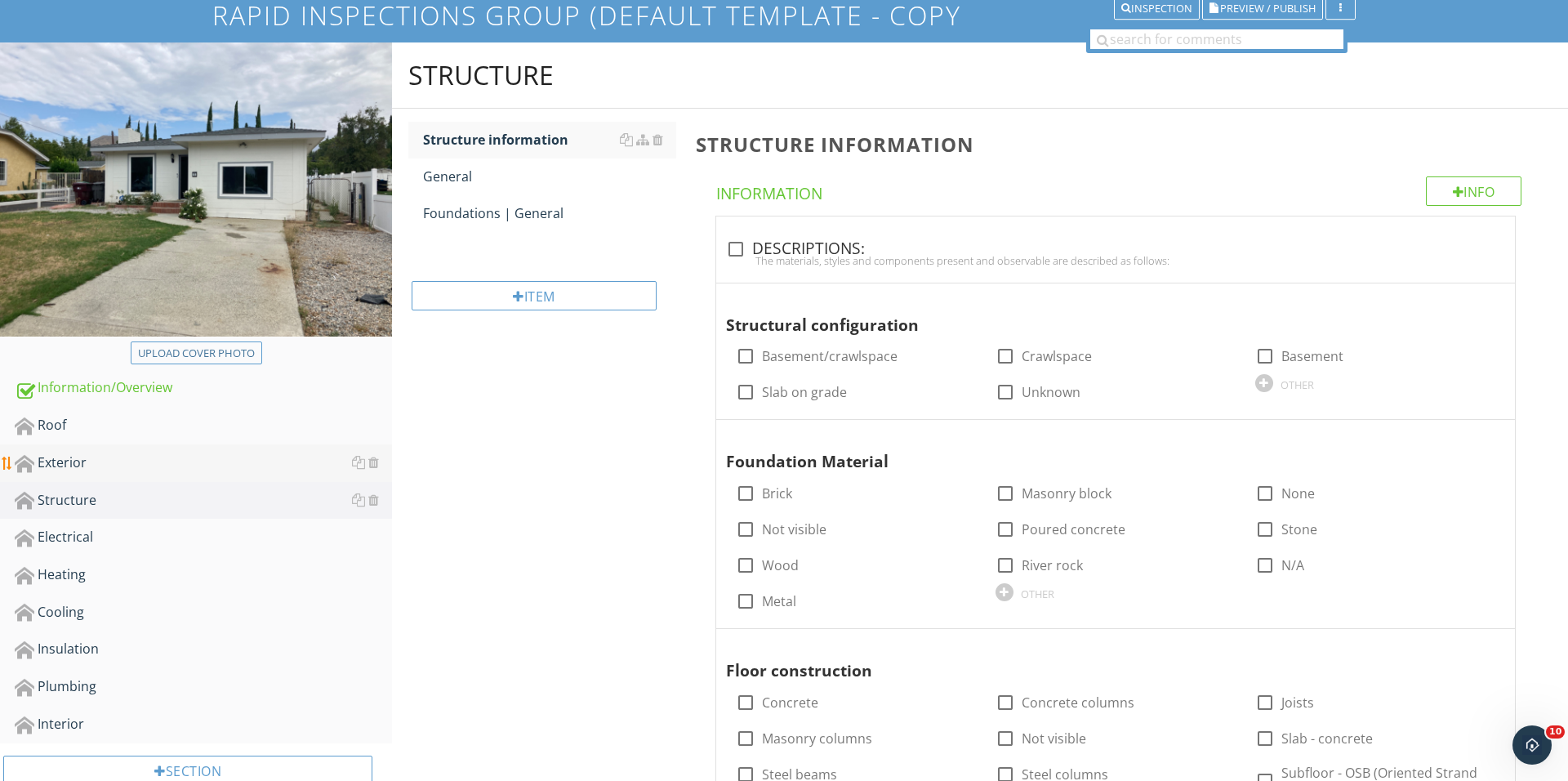
scroll to position [172, 0]
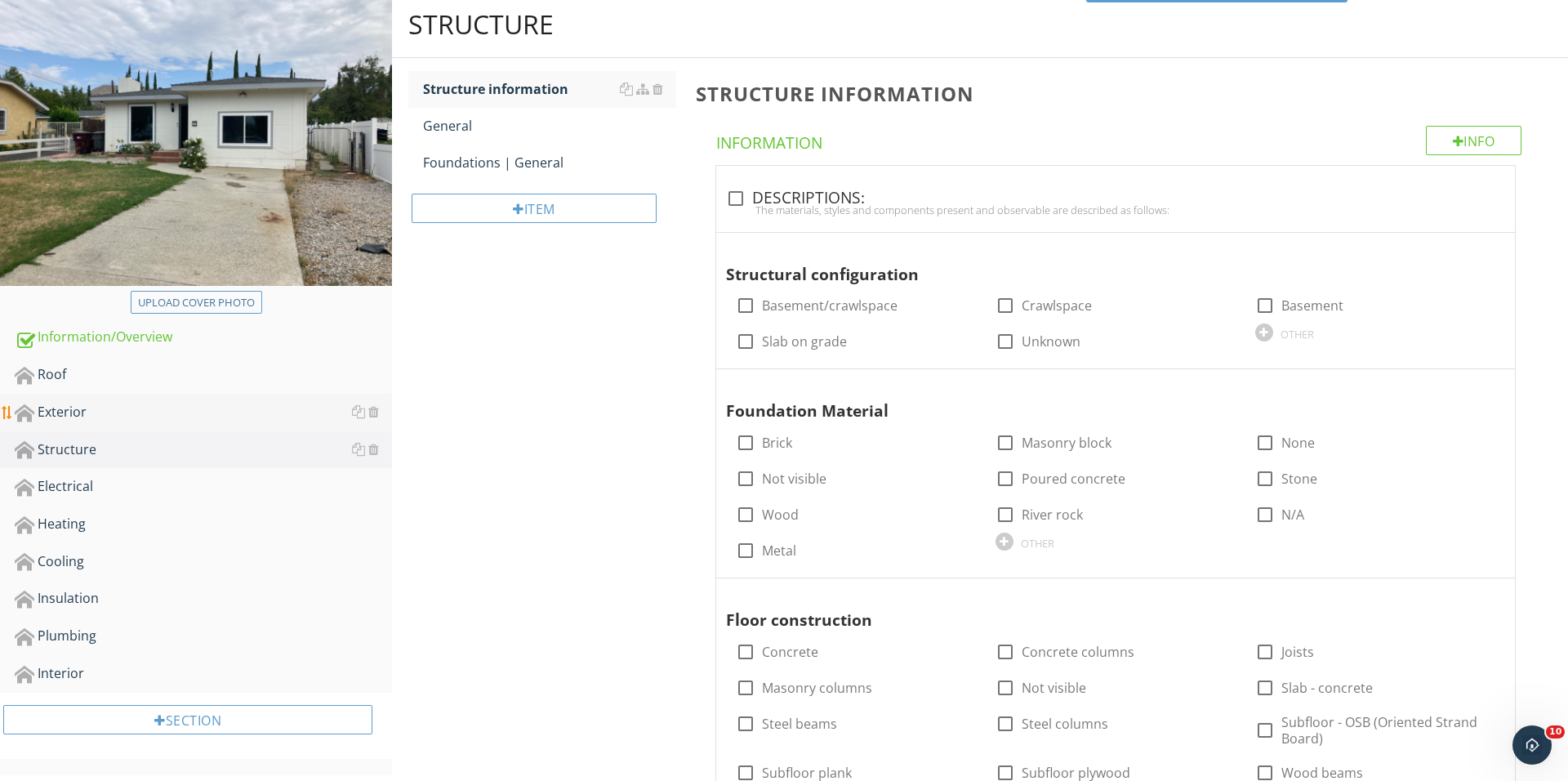
click at [164, 404] on div "Exterior" at bounding box center [203, 412] width 377 height 22
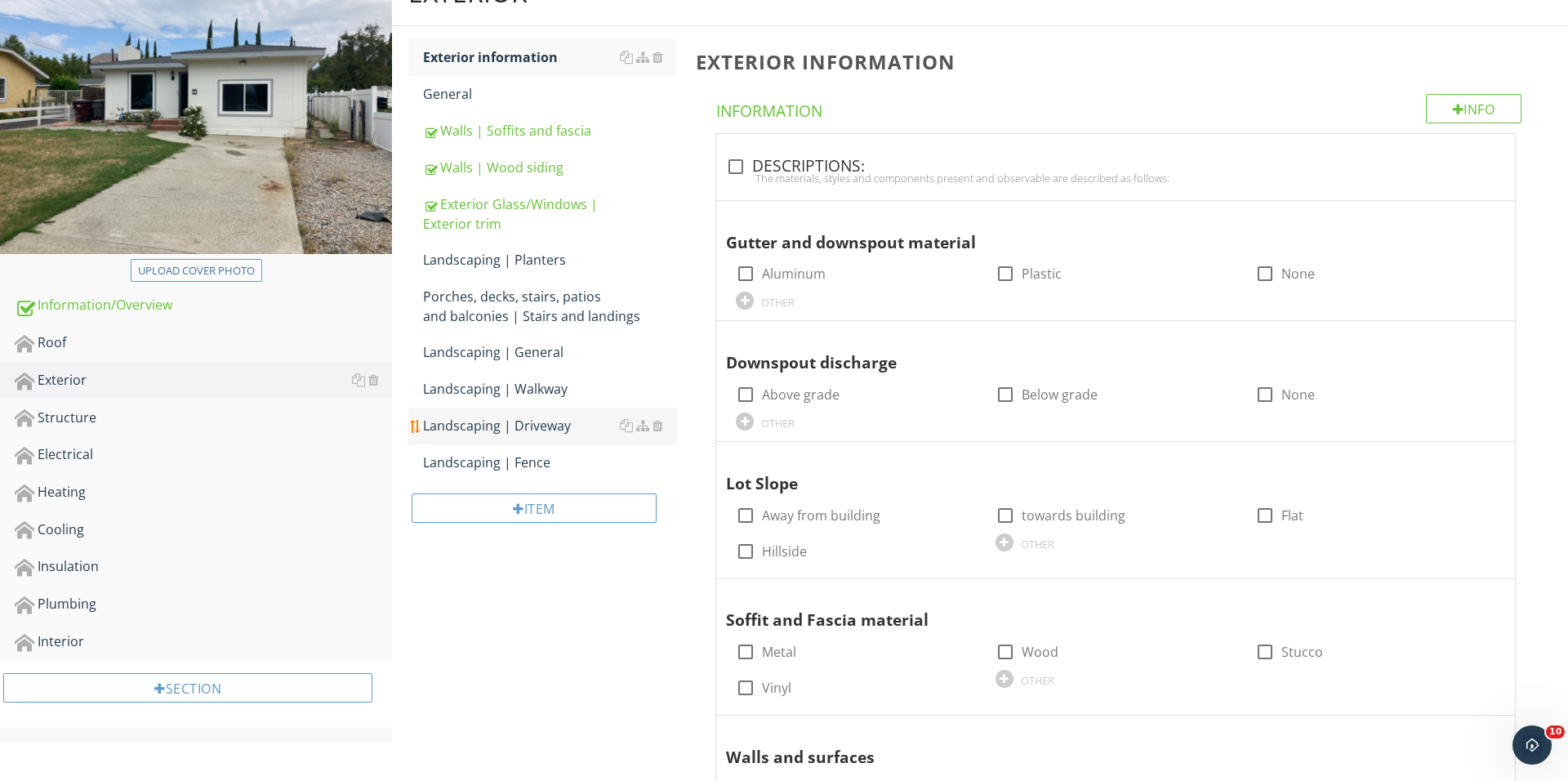
scroll to position [222, 0]
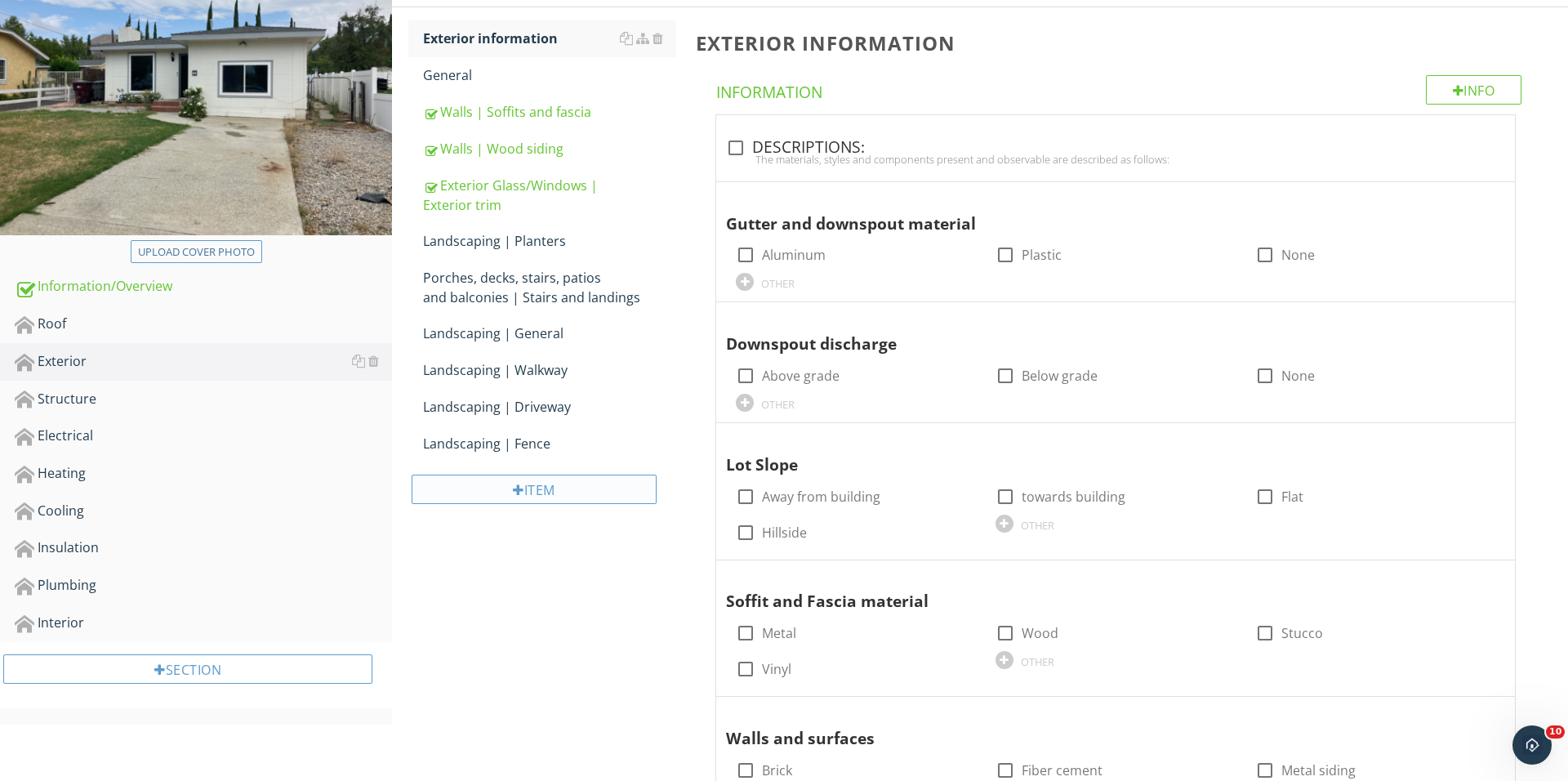
click at [563, 490] on div "Item" at bounding box center [534, 490] width 245 height 29
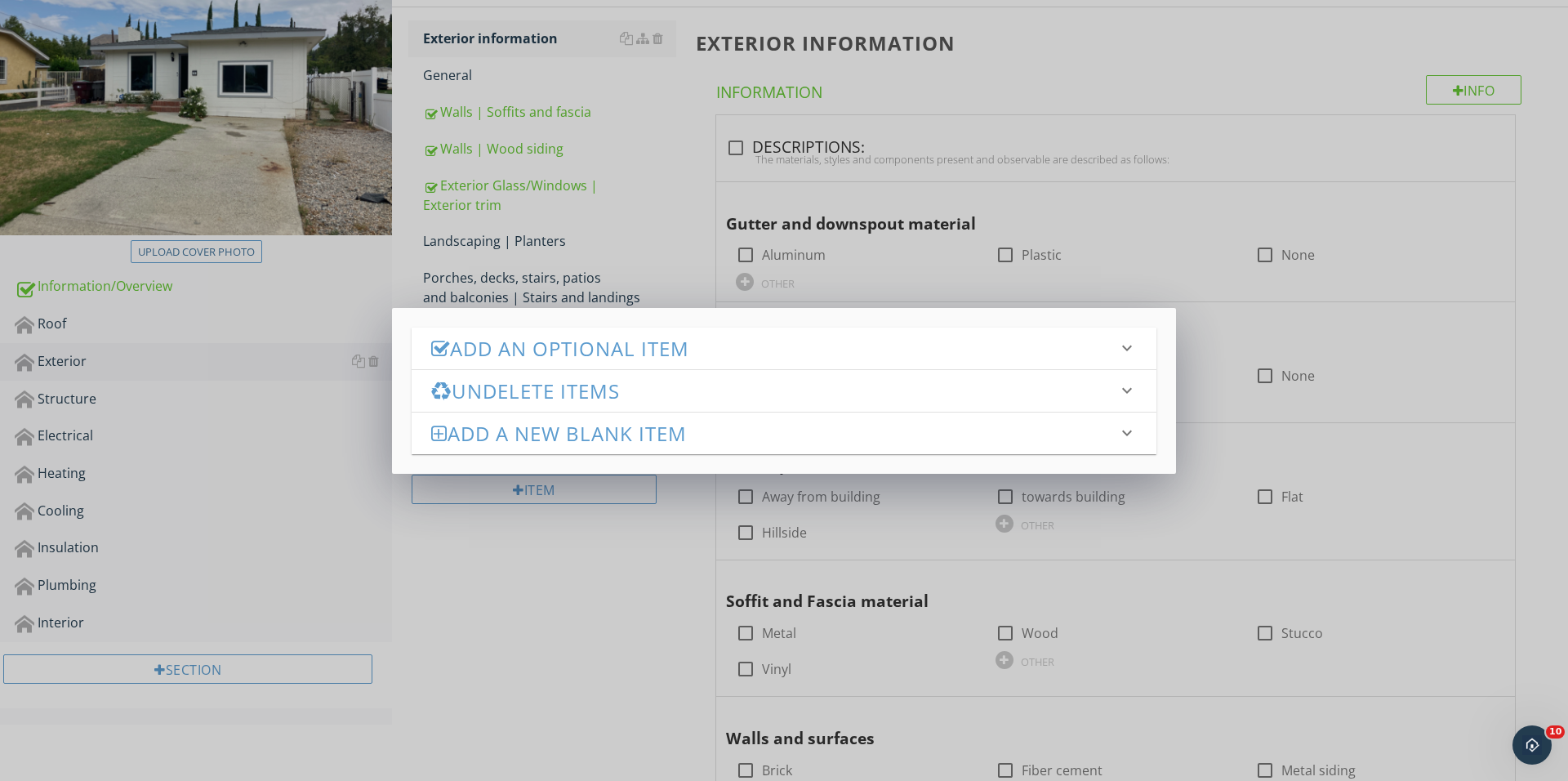
click at [661, 337] on h3 "Add an Optional Item" at bounding box center [774, 348] width 686 height 22
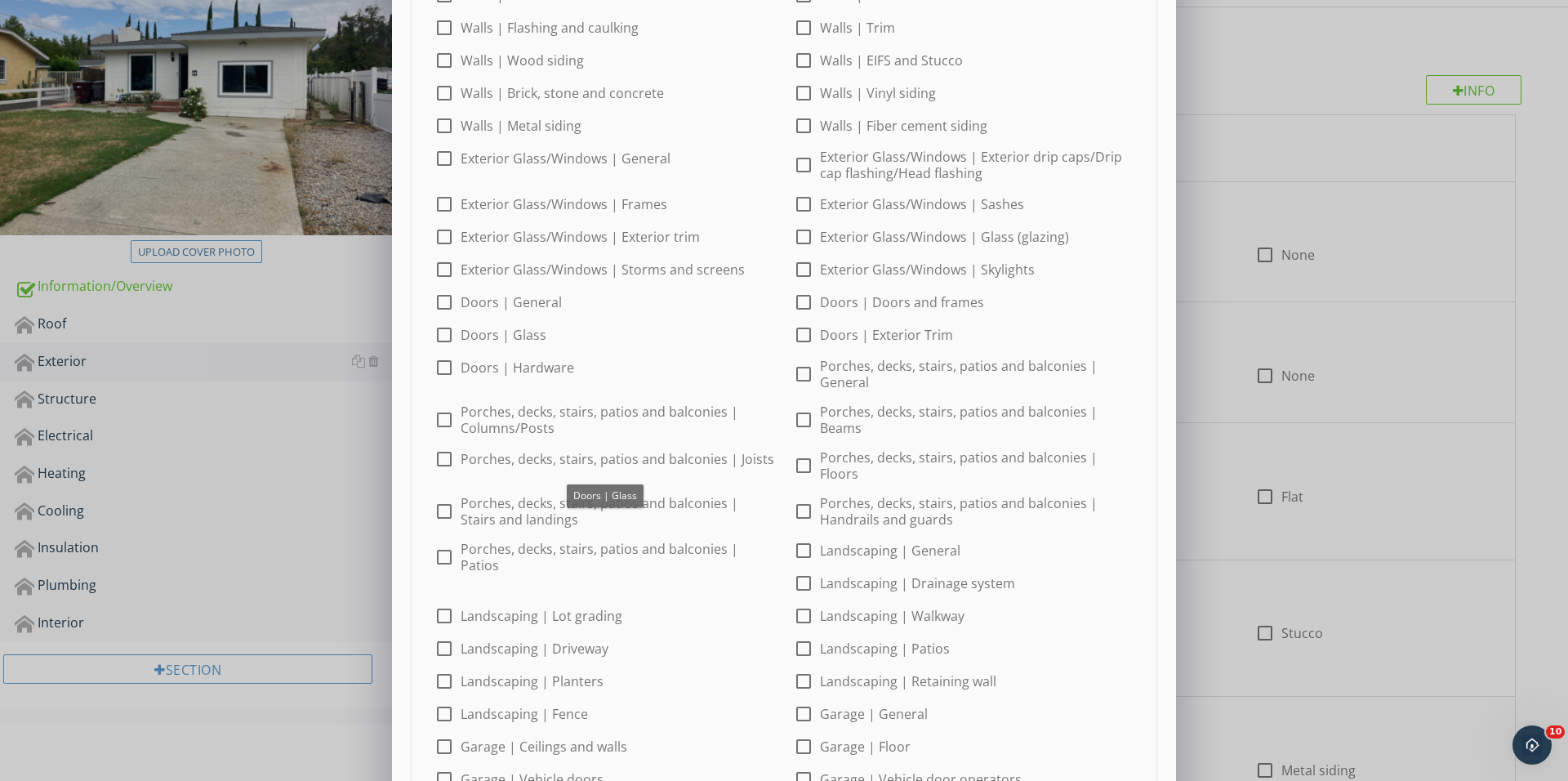
scroll to position [203, 0]
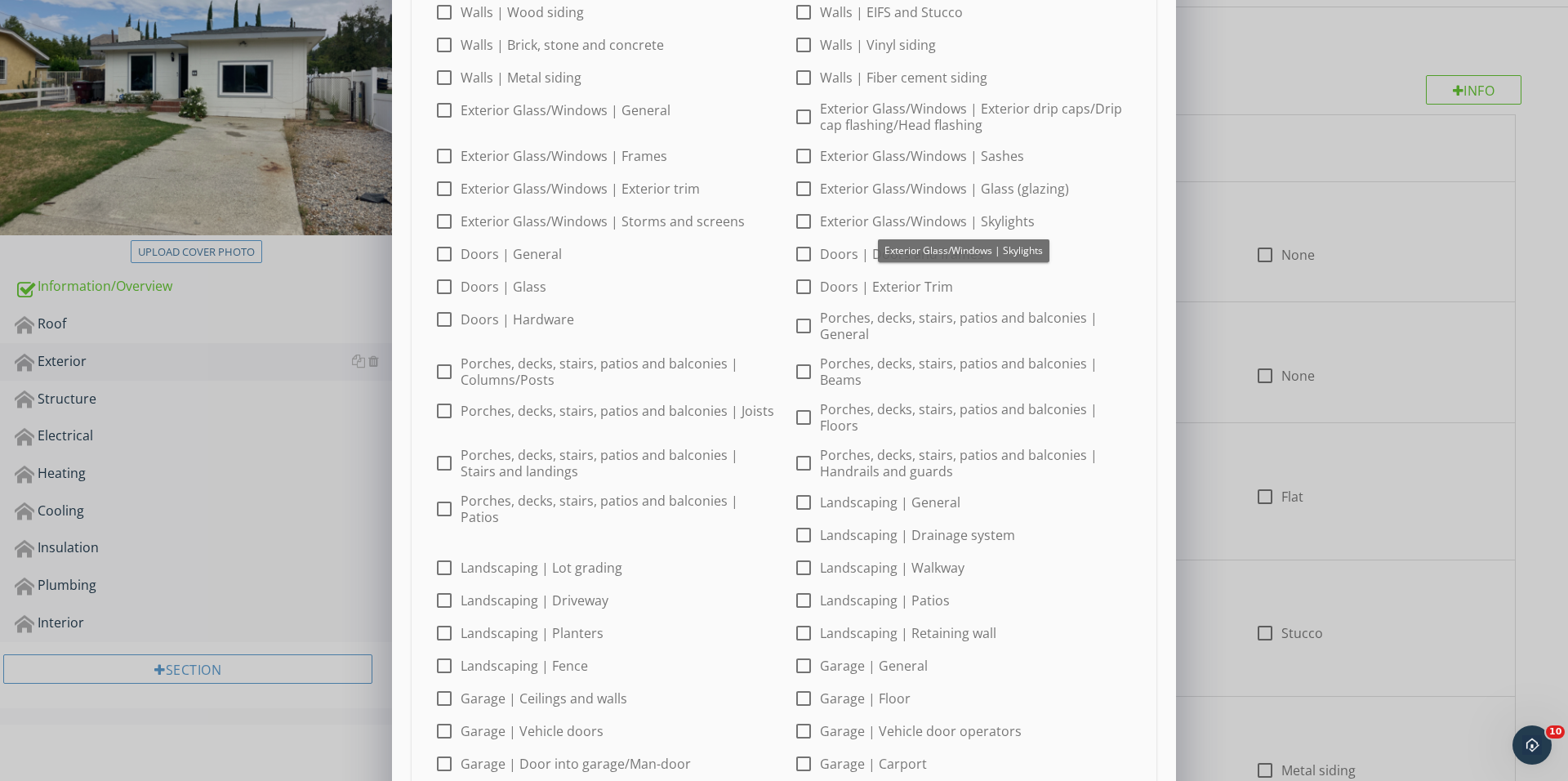
click at [805, 252] on div at bounding box center [803, 254] width 28 height 28
checkbox input "false"
click at [805, 276] on div at bounding box center [803, 287] width 28 height 28
checkbox input "true"
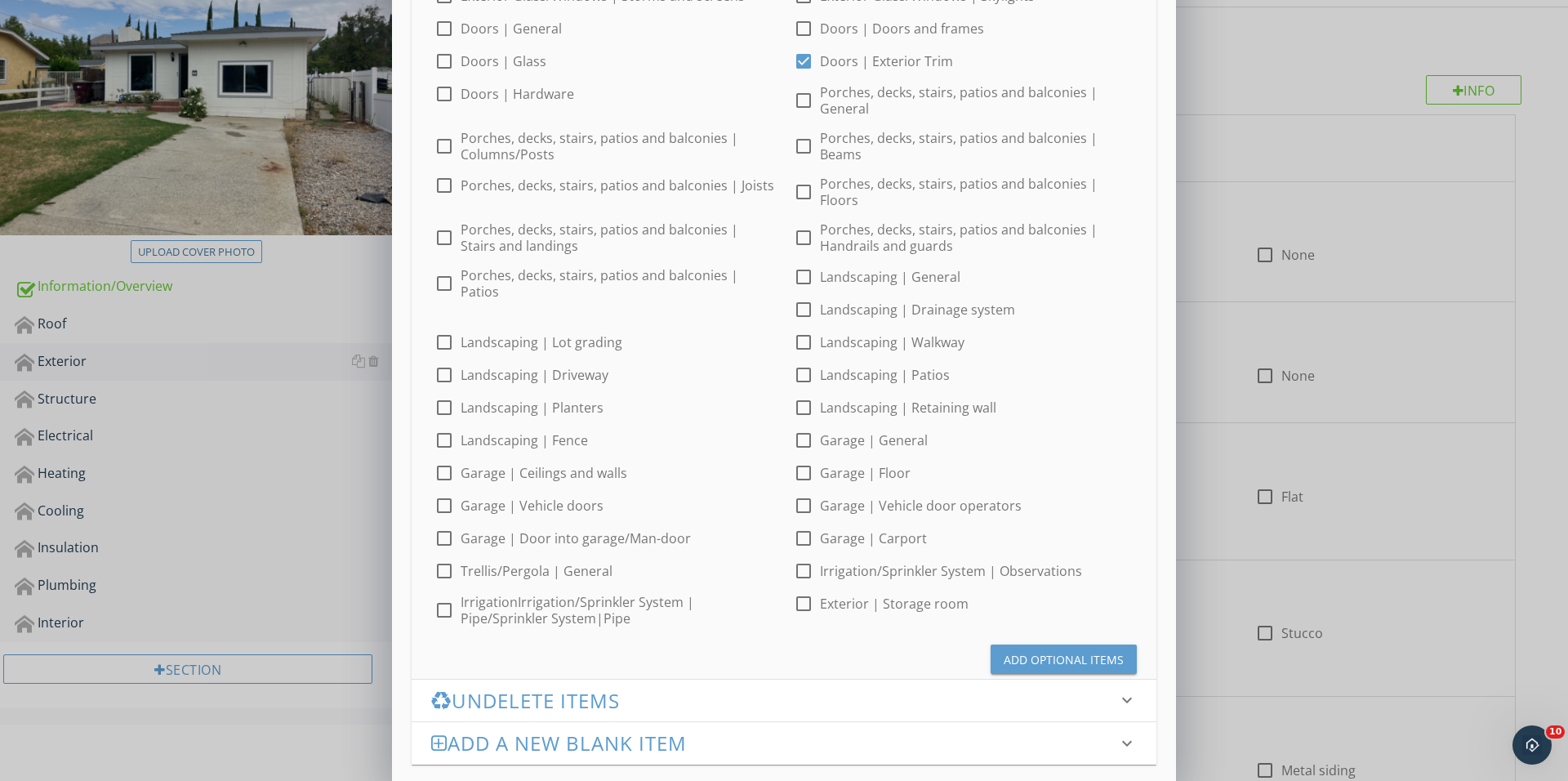
scroll to position [428, 0]
click at [1042, 631] on div "Add Optional Items" at bounding box center [784, 653] width 744 height 53
click at [1036, 652] on div "Add Optional Items" at bounding box center [1063, 660] width 120 height 17
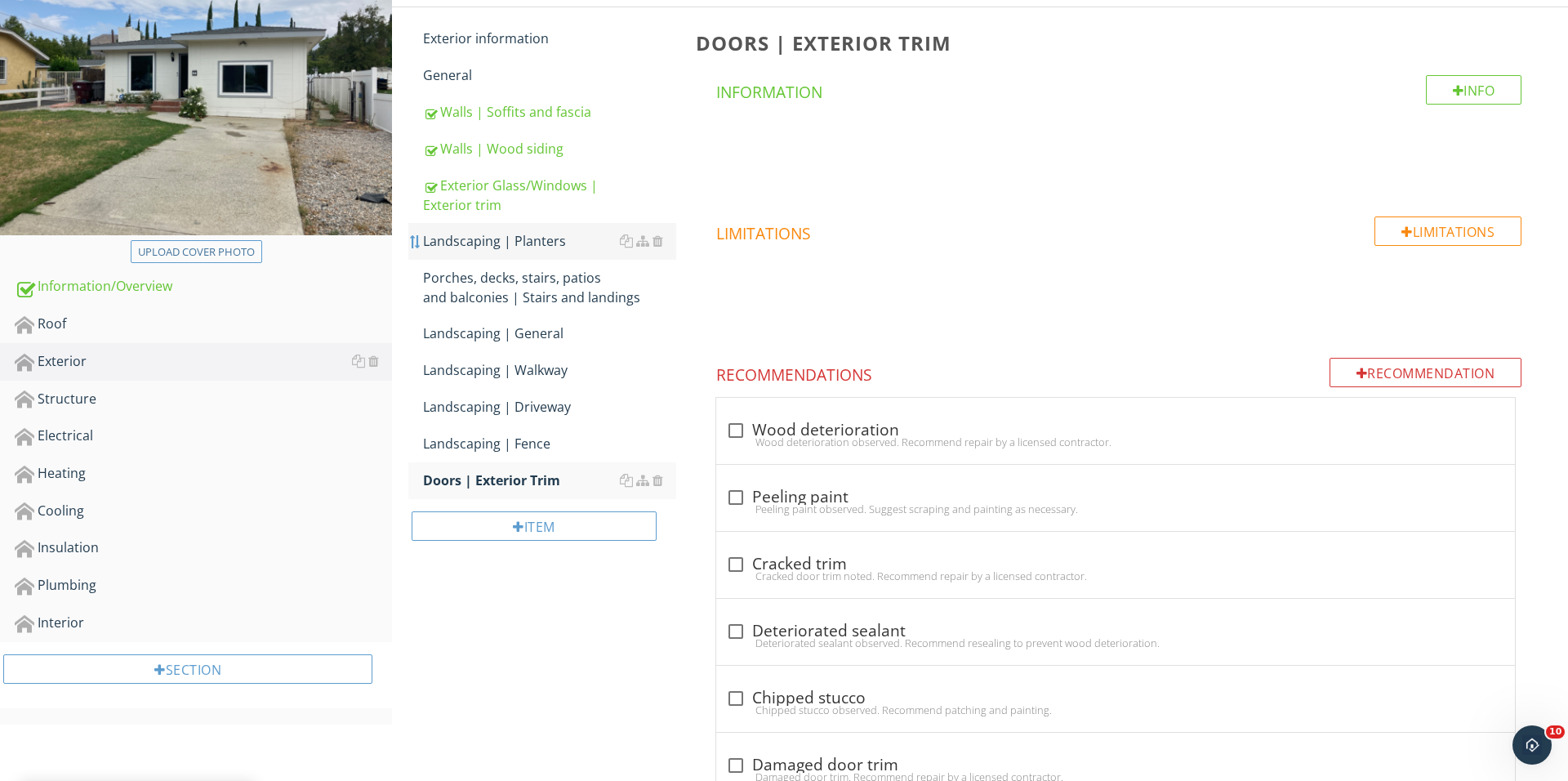
scroll to position [219, 0]
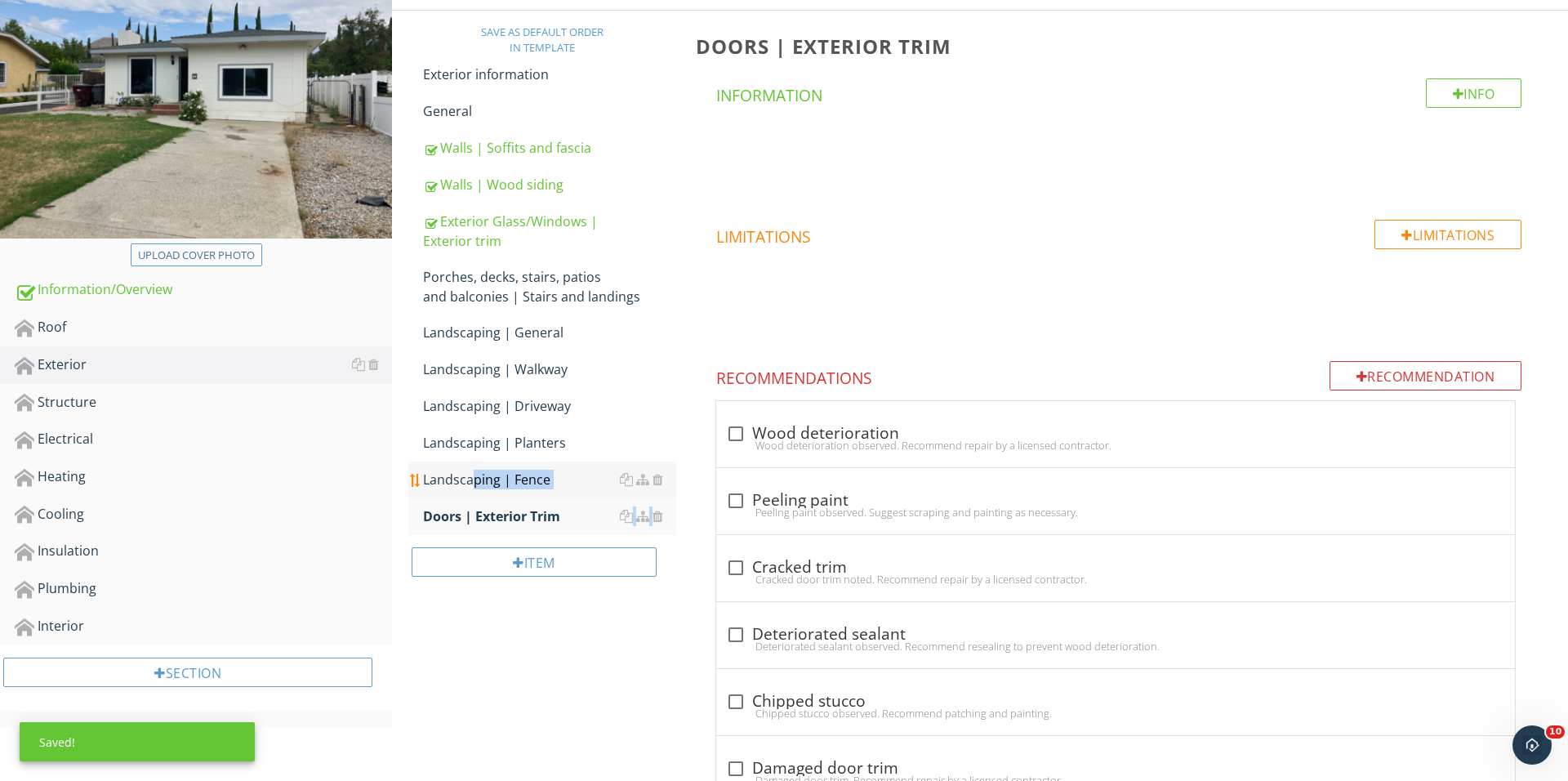
drag, startPoint x: 414, startPoint y: 513, endPoint x: 419, endPoint y: 475, distance: 38.3
click at [419, 475] on span "Exterior information General Walls | Soffits and fascia Walls | Wood siding Ext…" at bounding box center [542, 295] width 268 height 478
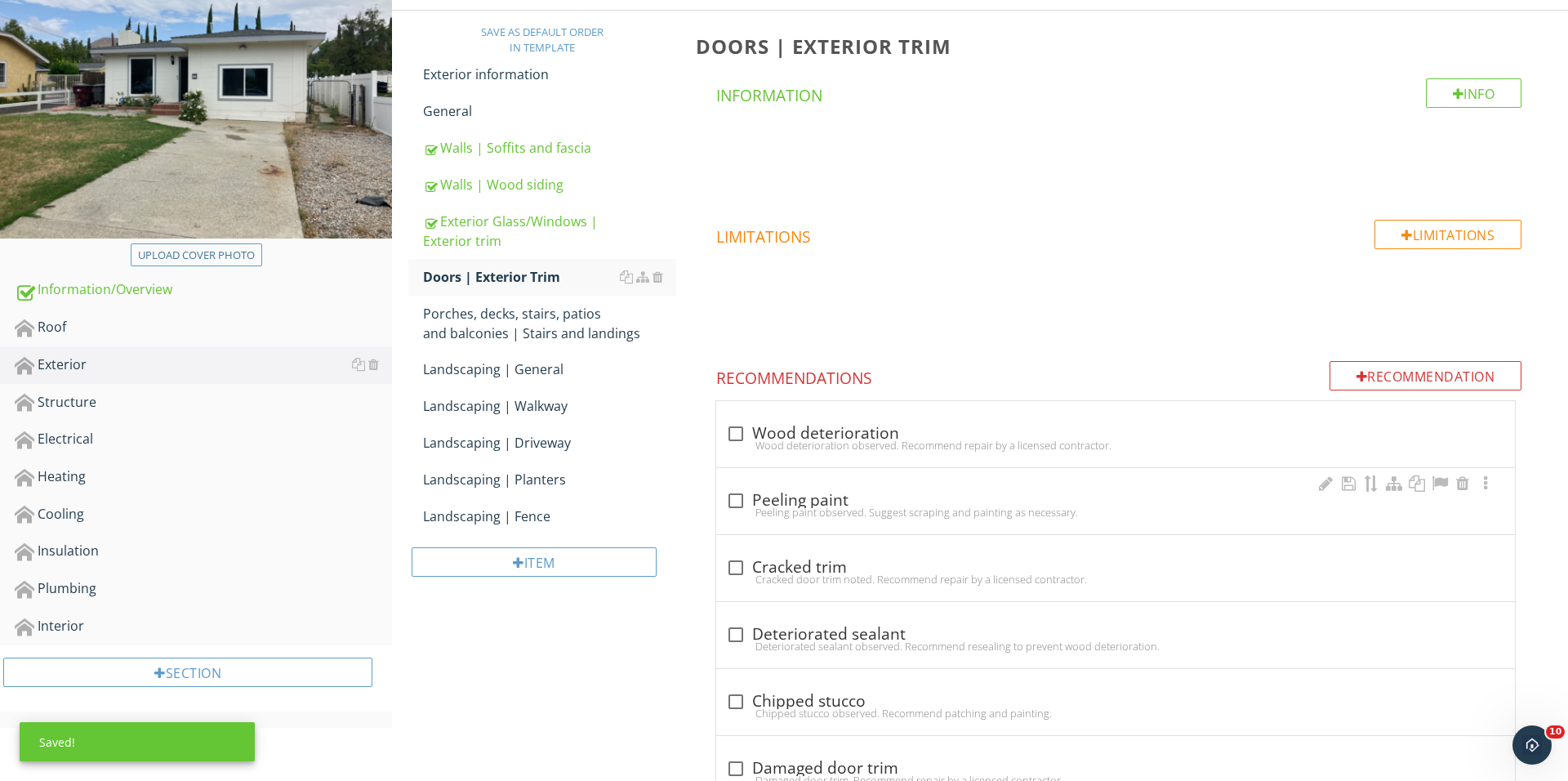
click at [743, 495] on div at bounding box center [736, 501] width 28 height 28
checkbox input "true"
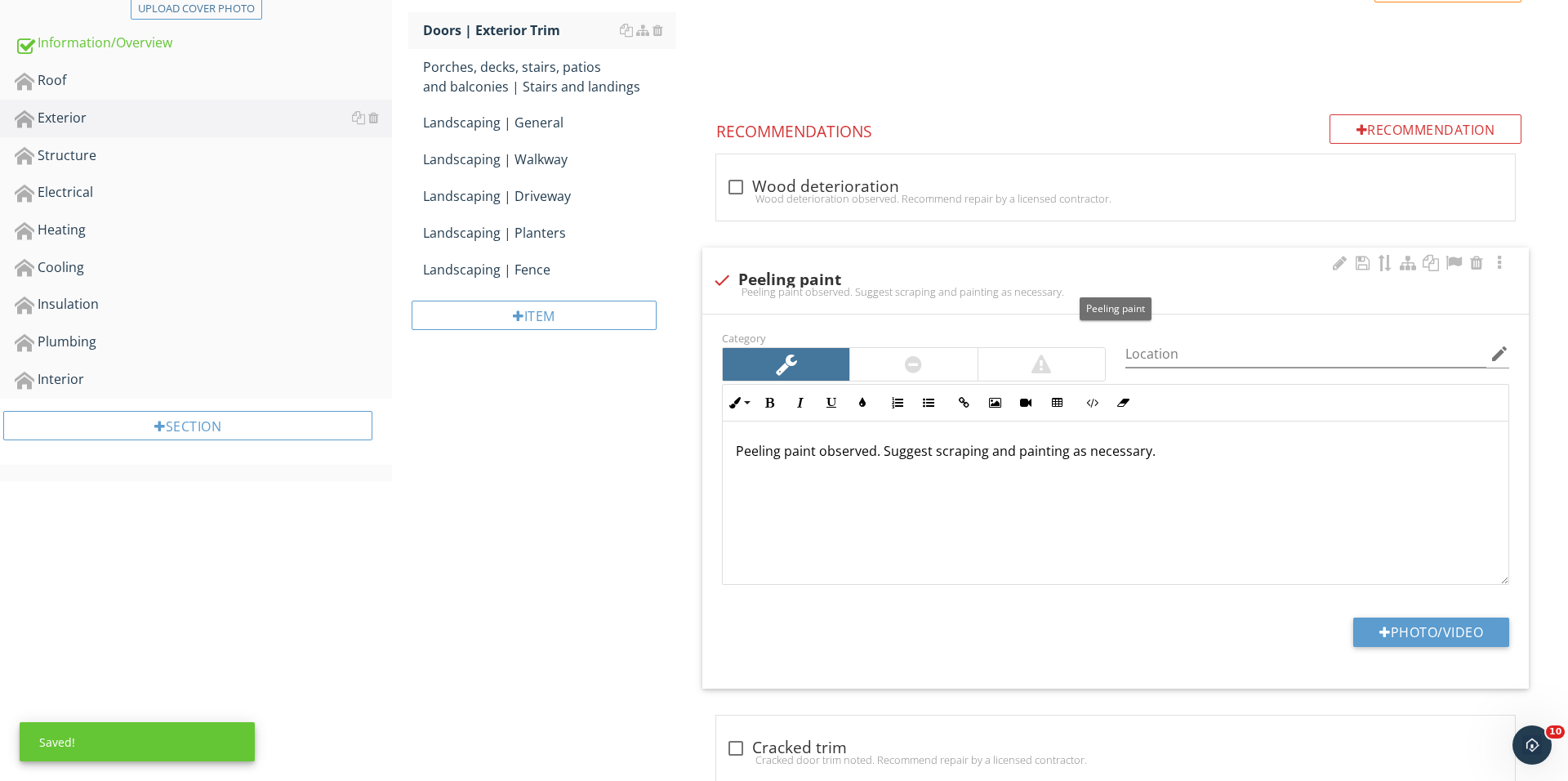
scroll to position [477, 0]
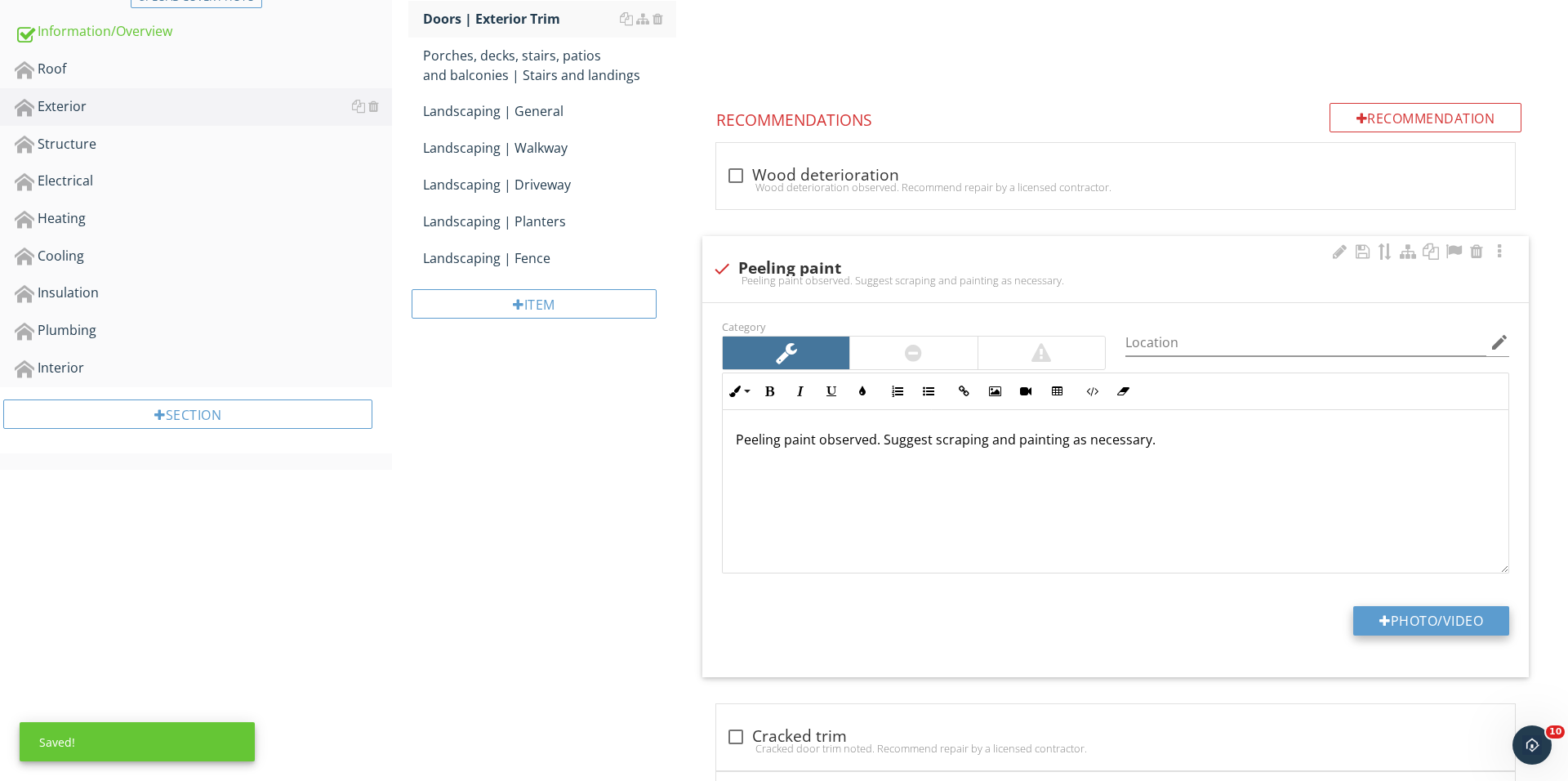
click at [1405, 618] on button "Photo/Video" at bounding box center [1430, 621] width 156 height 29
type input "C:\fakepath\IMG_0340.JPG"
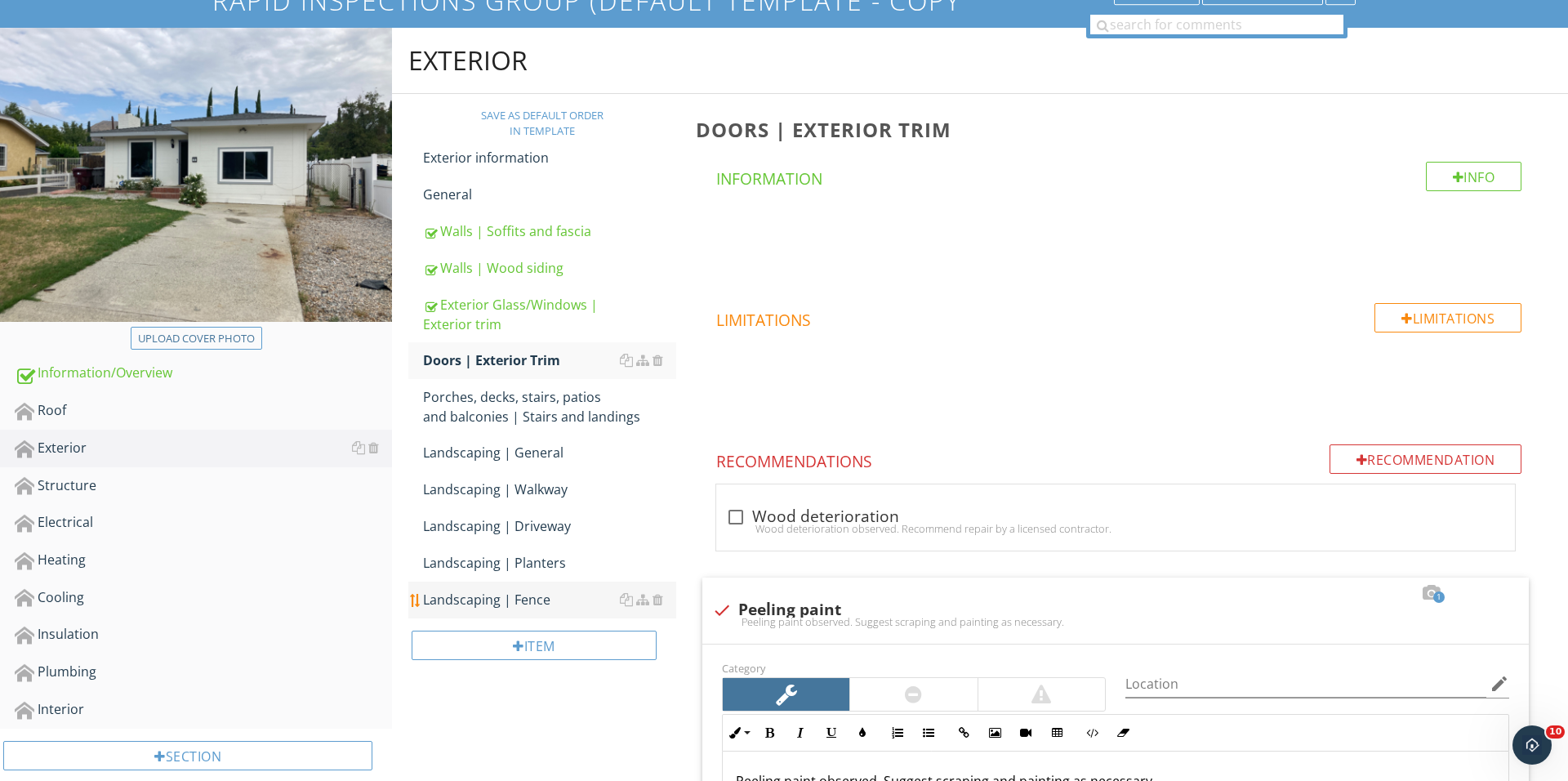
scroll to position [138, 0]
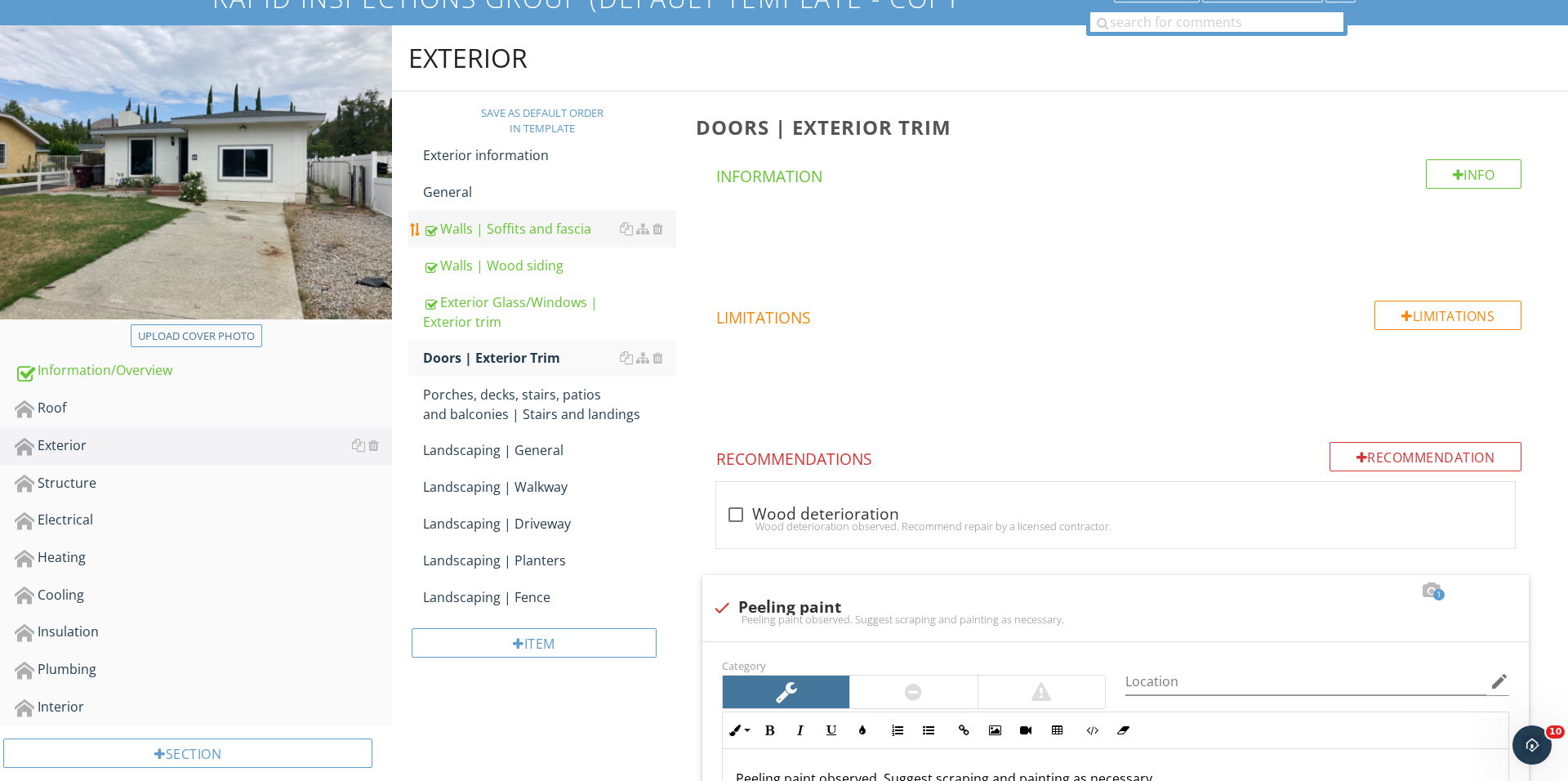
click at [556, 227] on div "Walls | Soffits and fascia" at bounding box center [550, 228] width 253 height 20
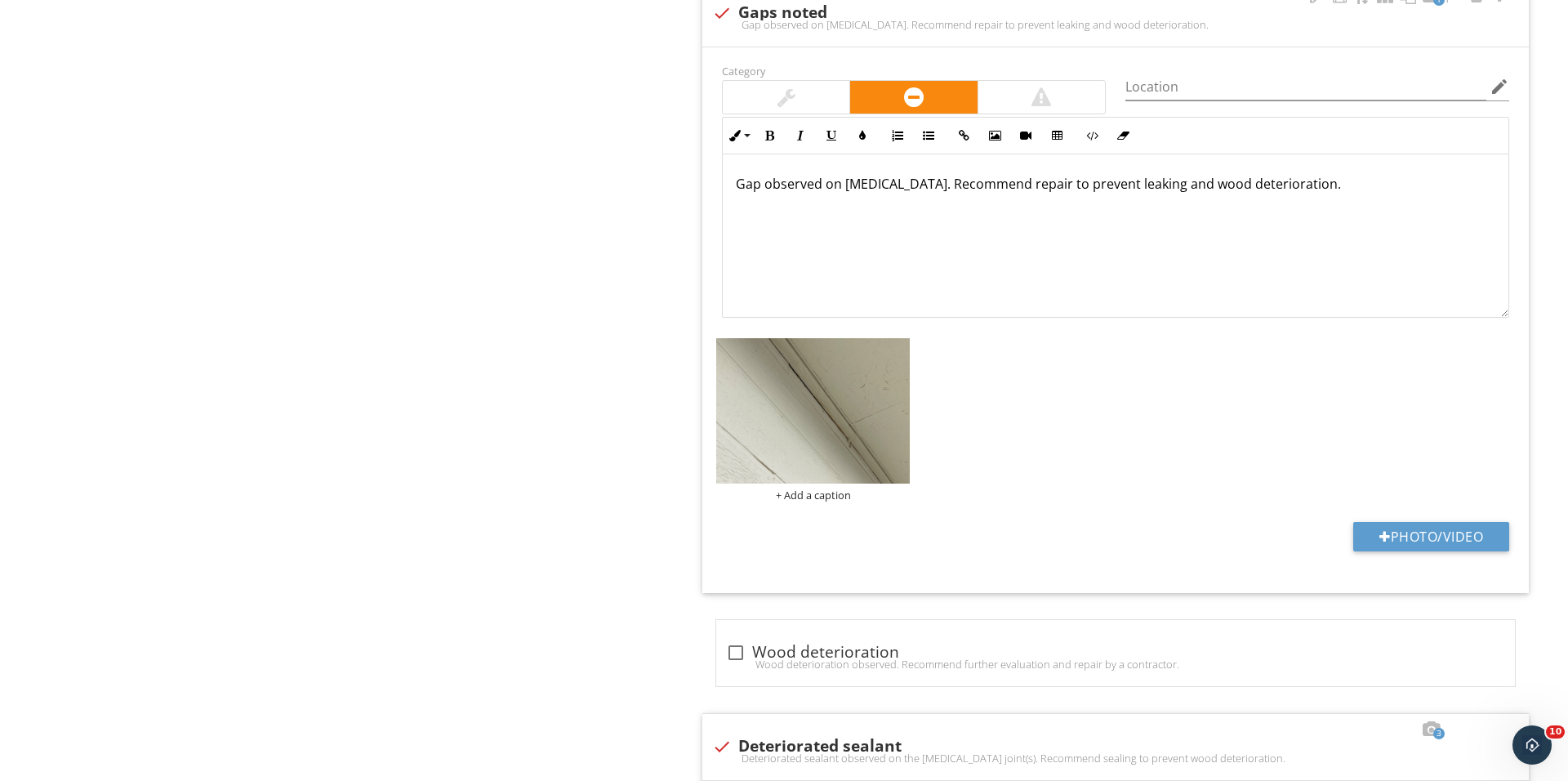
scroll to position [1474, 0]
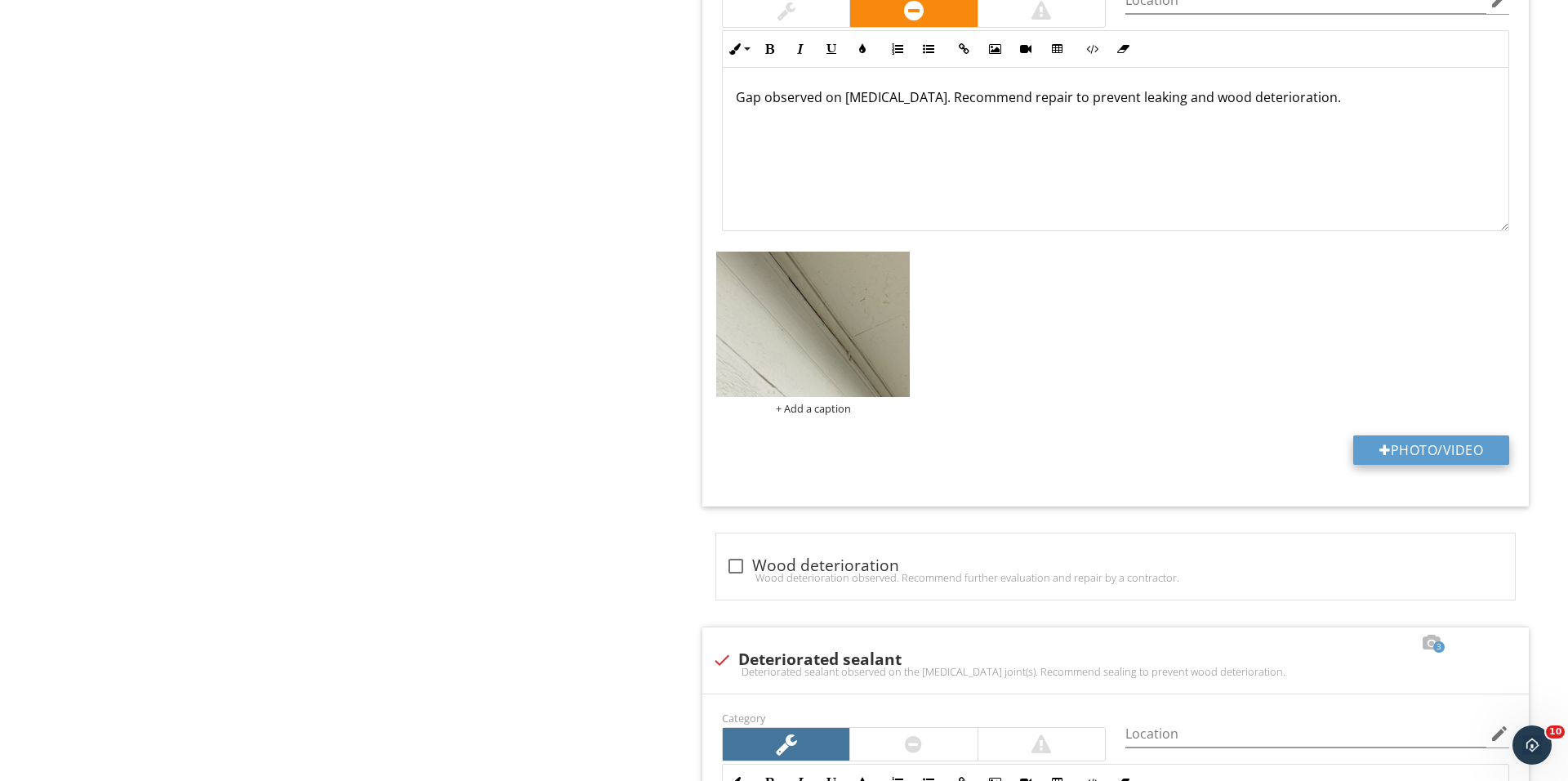
click at [1390, 453] on button "Photo/Video" at bounding box center [1430, 450] width 156 height 29
type input "C:\fakepath\IMG_0350.JPG"
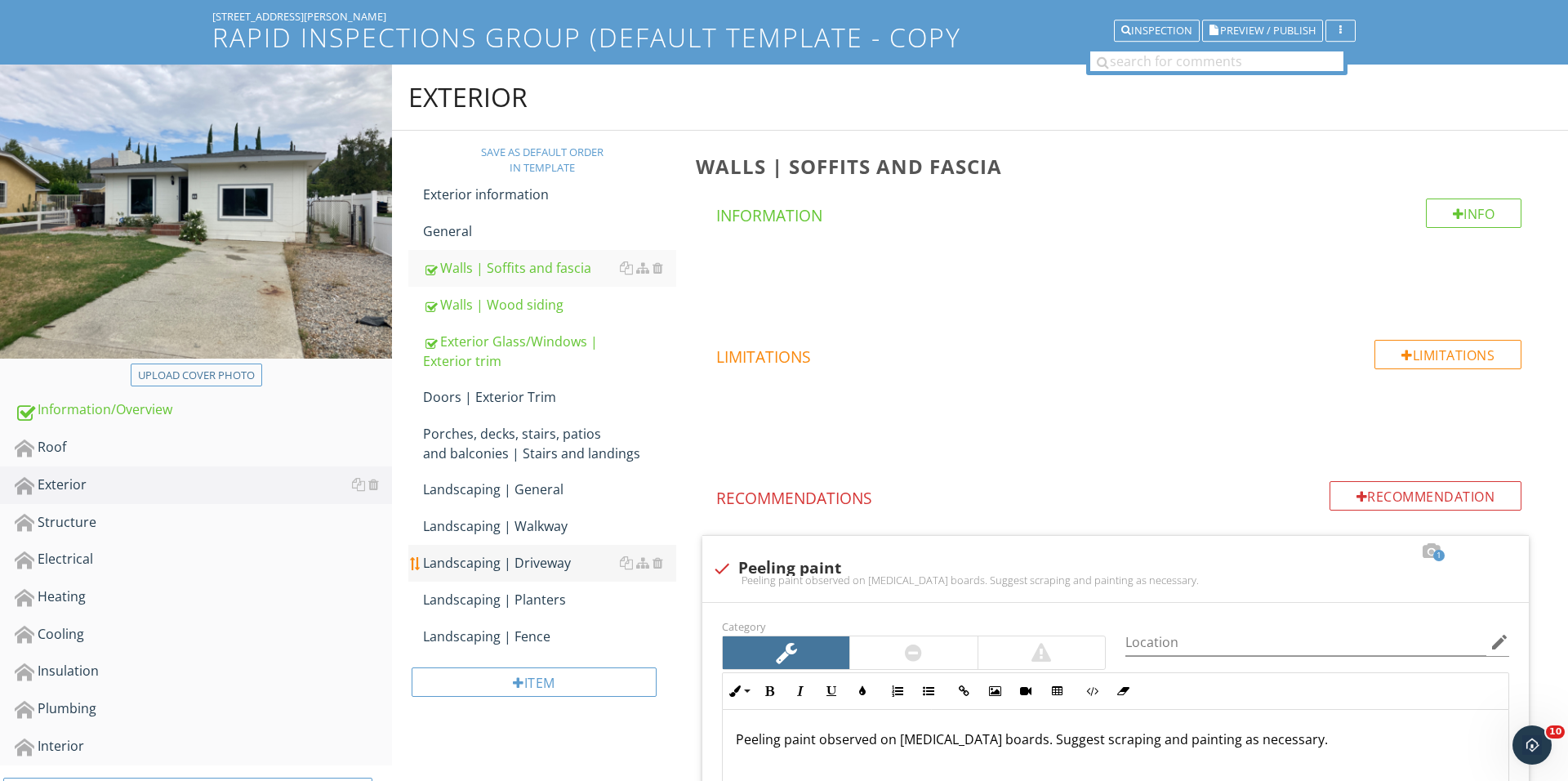
scroll to position [141, 0]
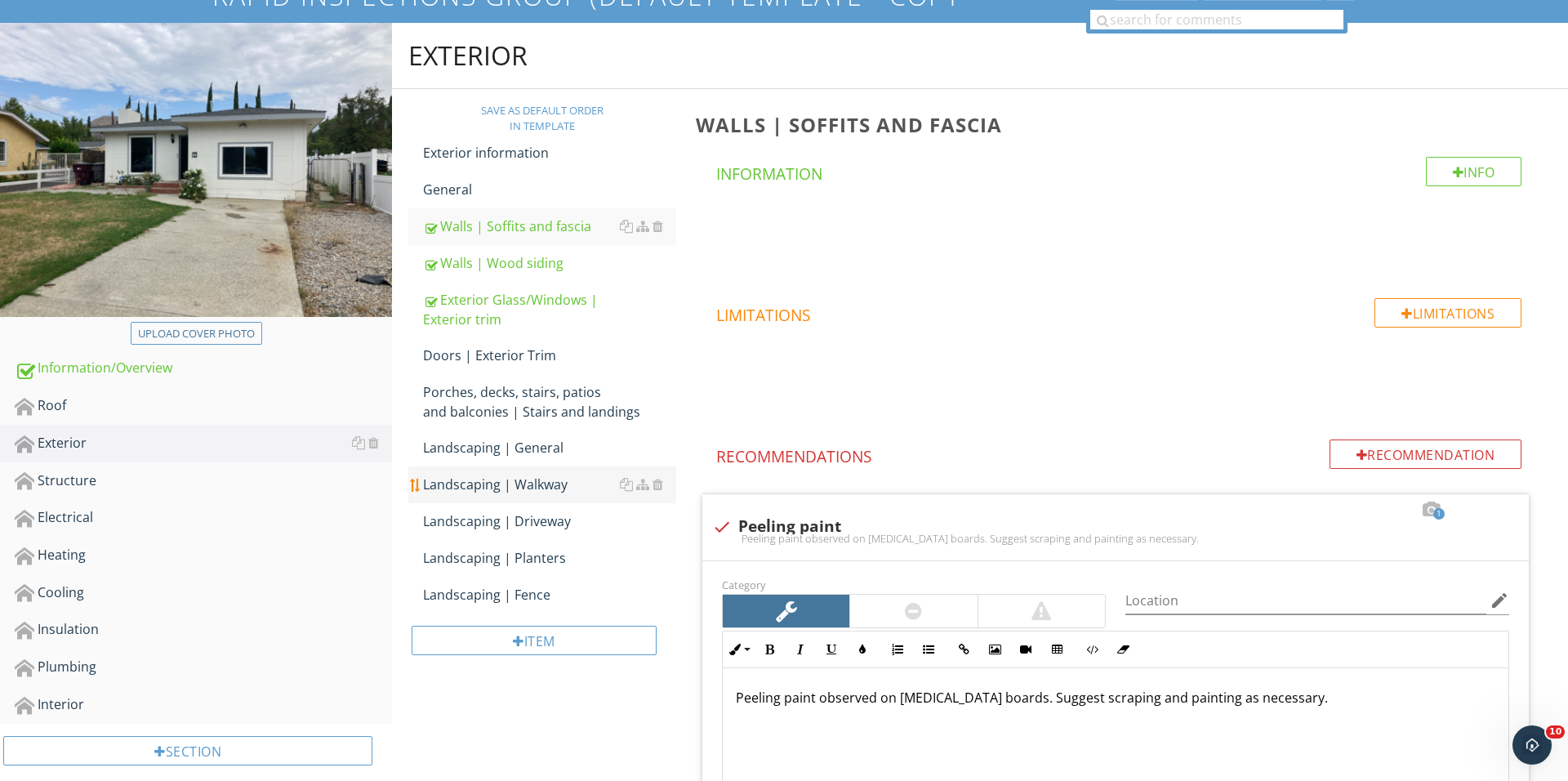
click at [566, 478] on div "Landscaping | Walkway" at bounding box center [550, 484] width 253 height 20
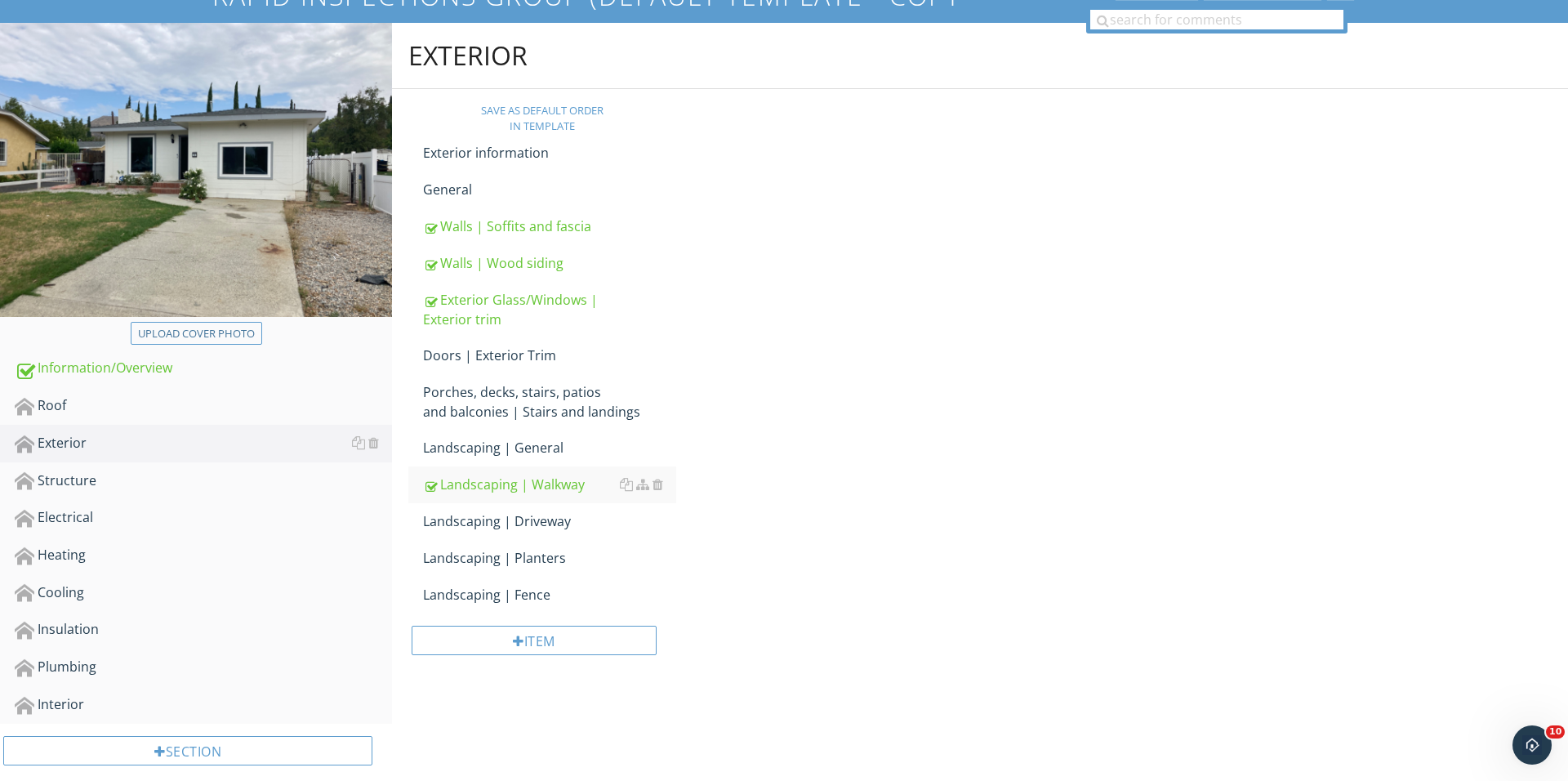
scroll to position [691, 0]
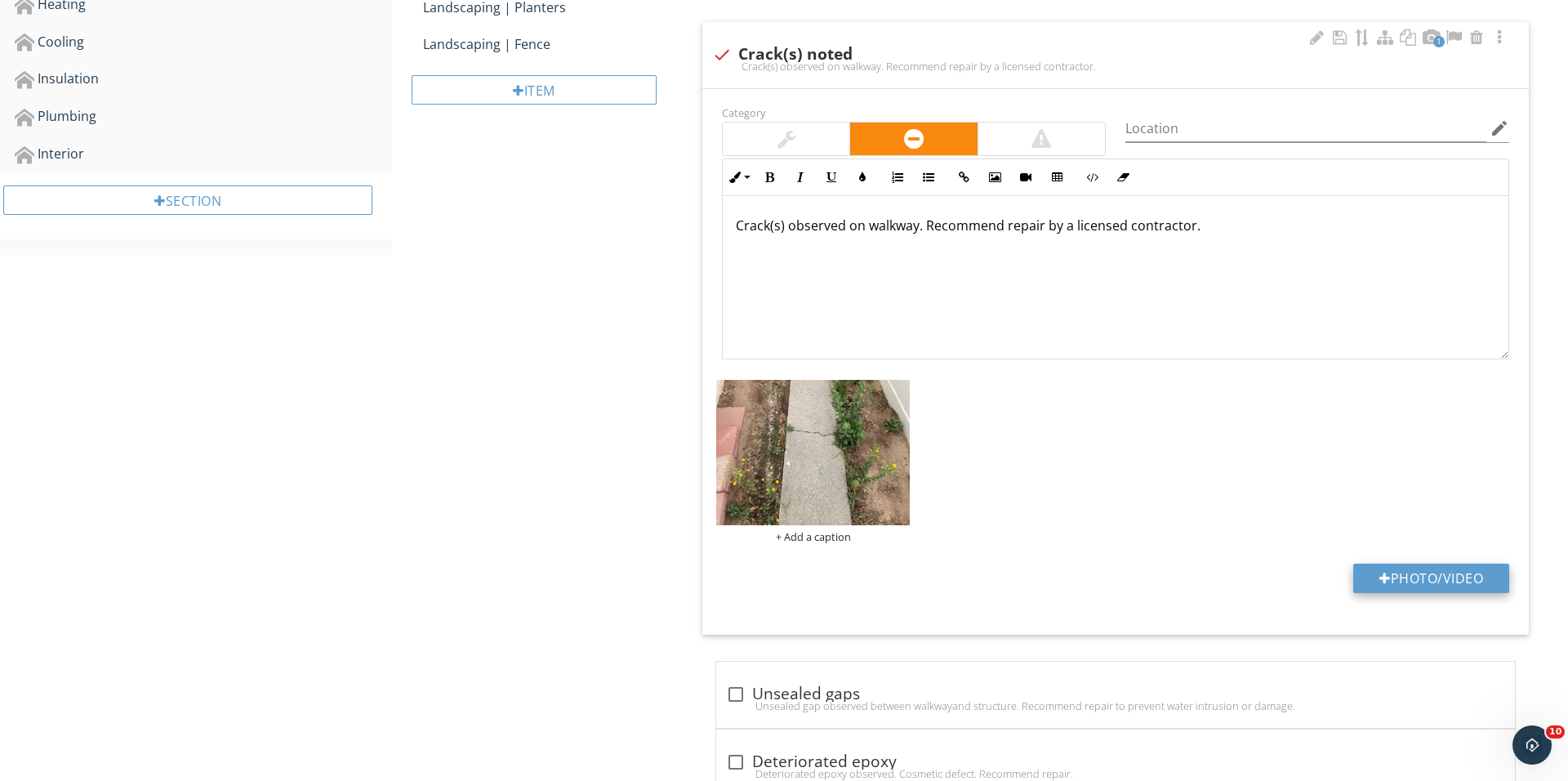
click at [1355, 567] on button "Photo/Video" at bounding box center [1430, 578] width 156 height 29
type input "C:\fakepath\IMG_0353.JPG"
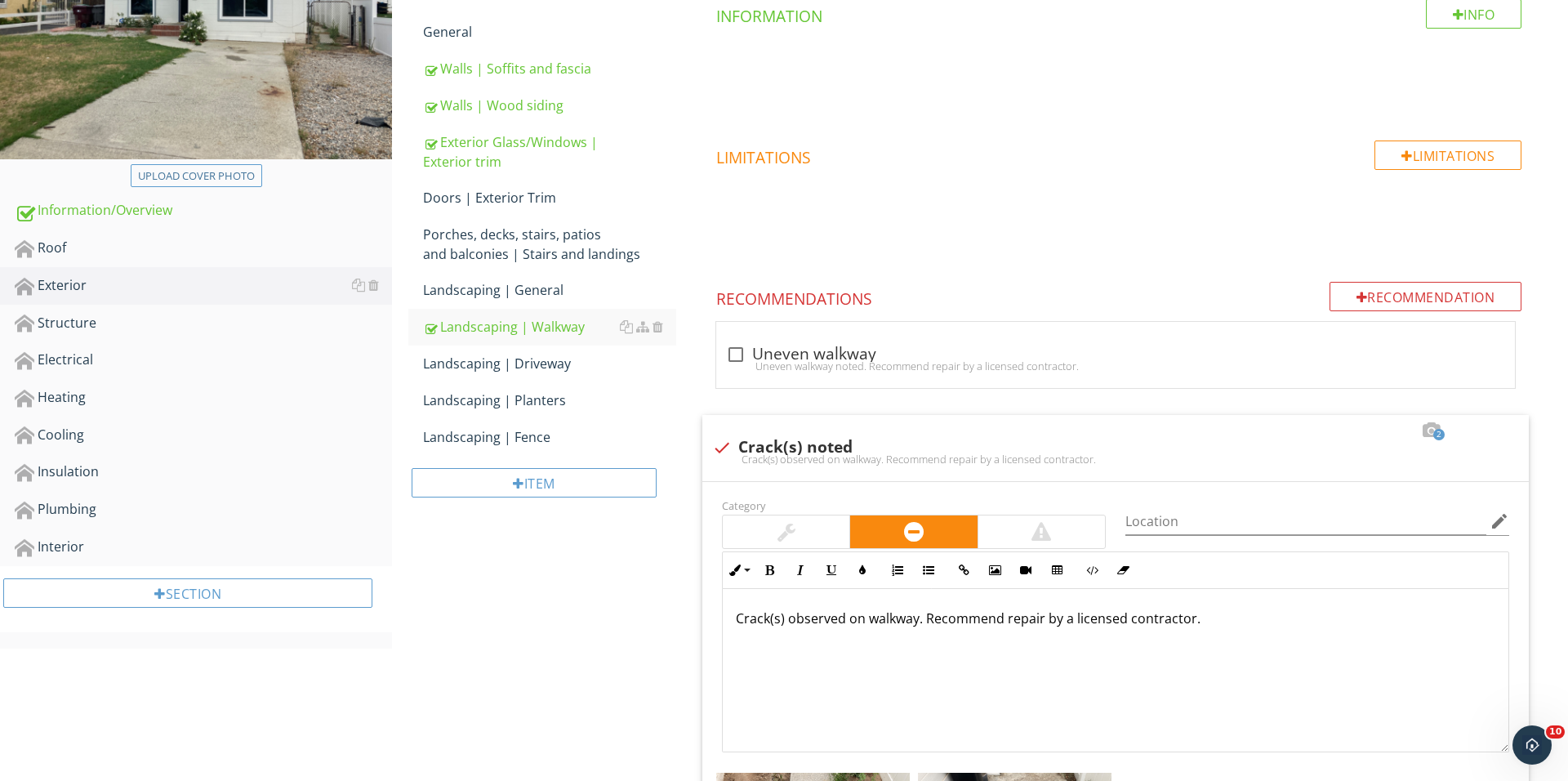
scroll to position [332, 0]
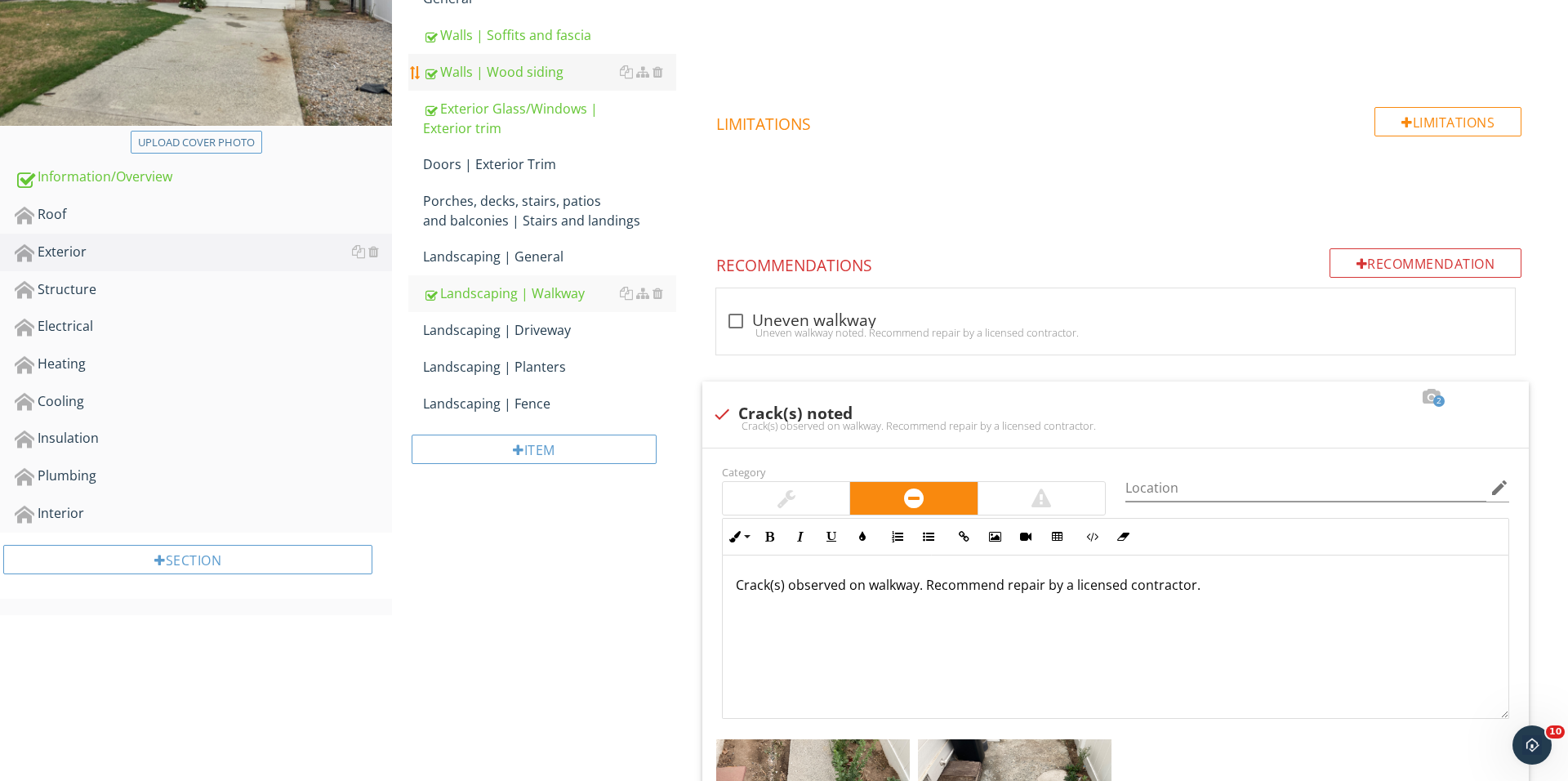
click at [543, 80] on div "Walls | Wood siding" at bounding box center [550, 72] width 253 height 20
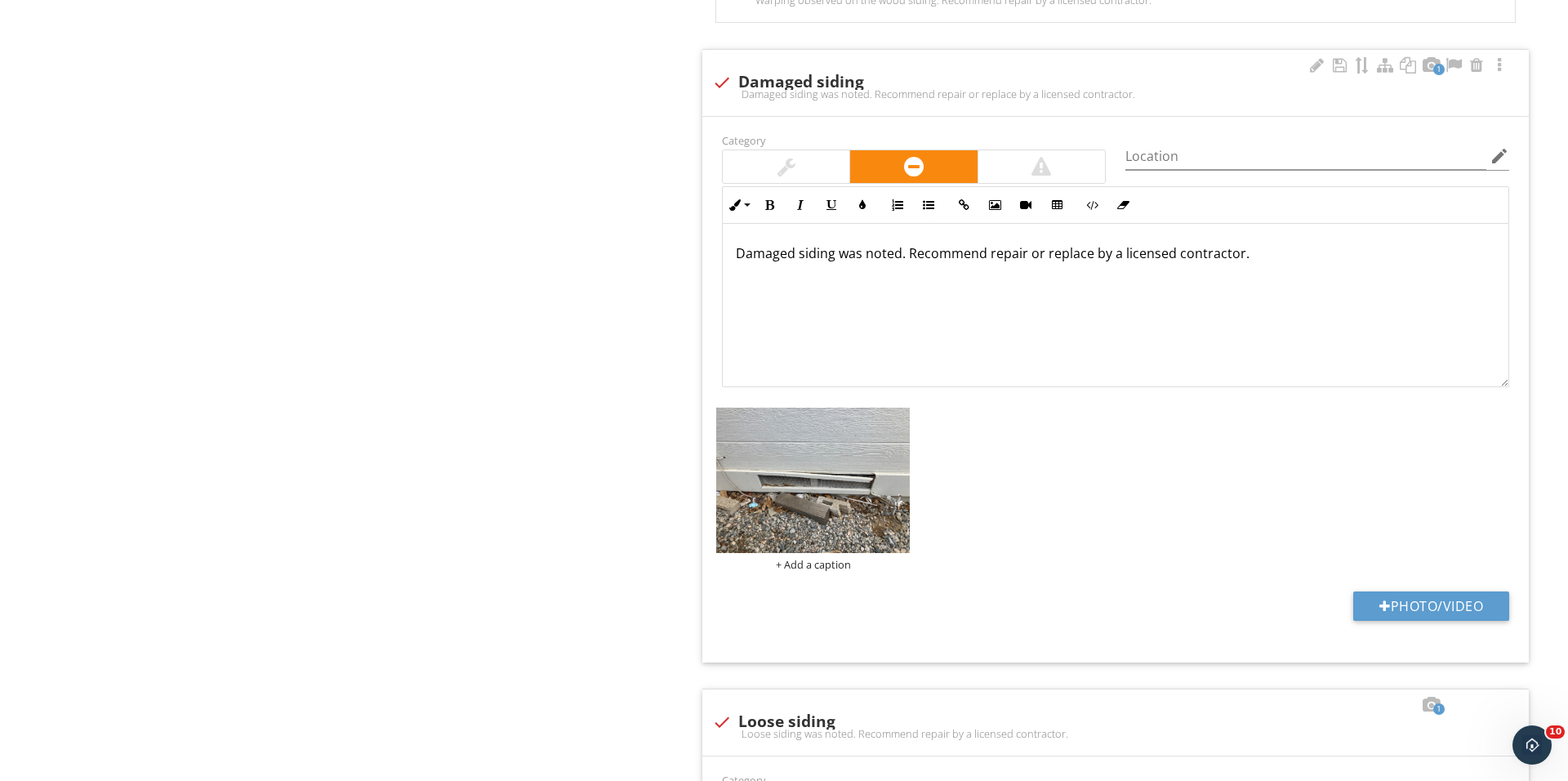
scroll to position [3789, 0]
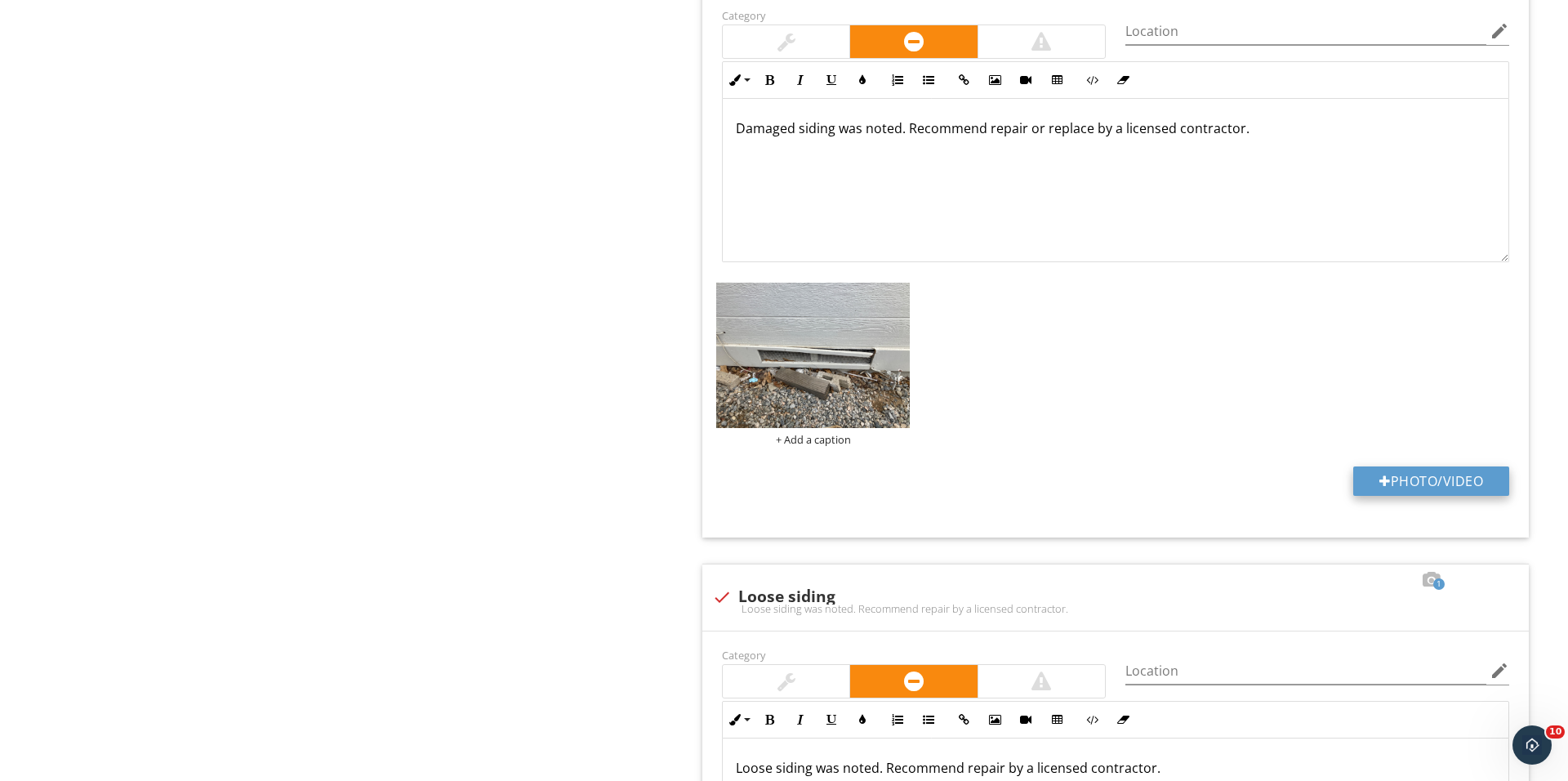
click at [1375, 481] on button "Photo/Video" at bounding box center [1430, 481] width 156 height 29
type input "C:\fakepath\IMG_0360.JPG"
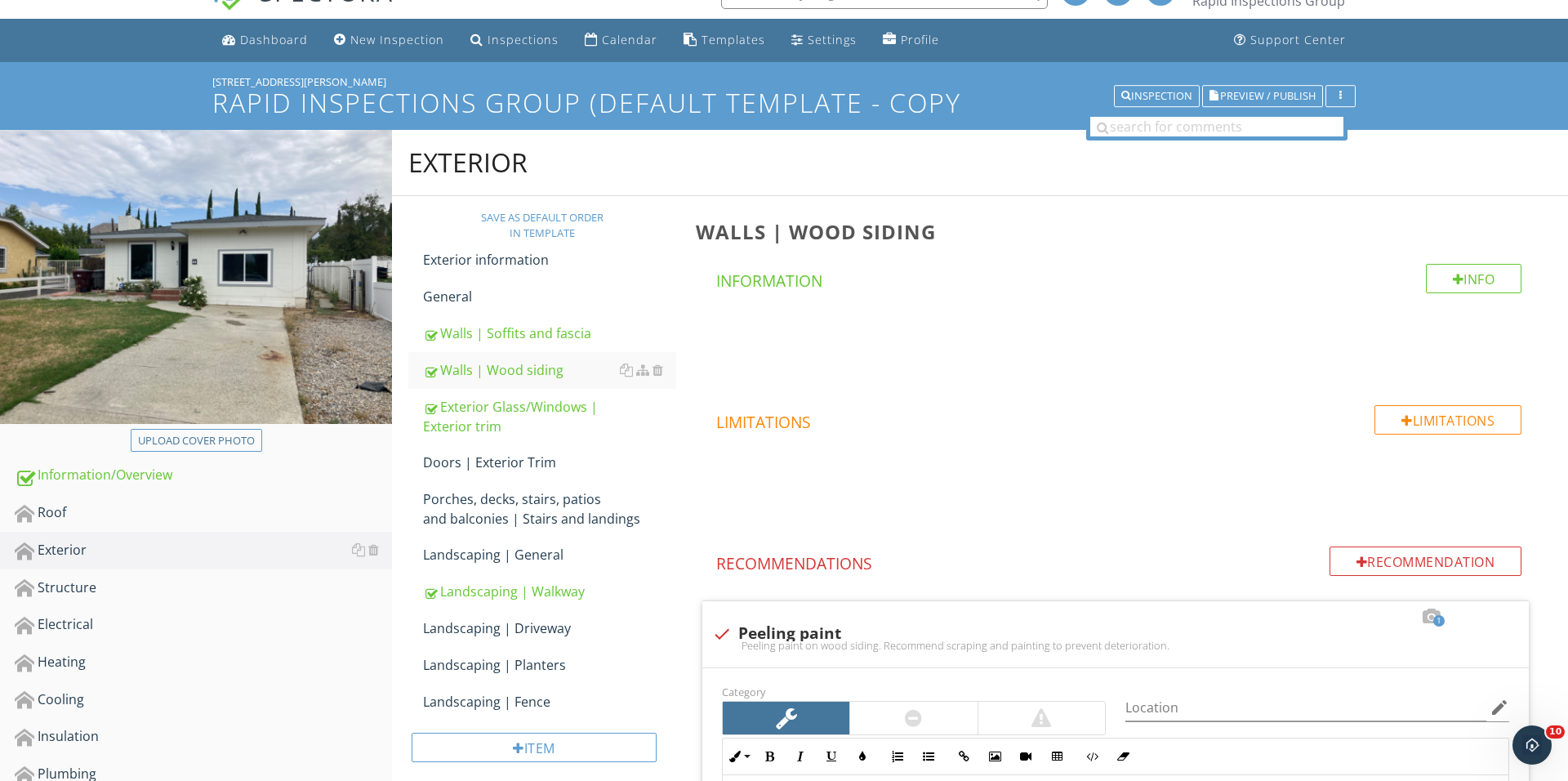
scroll to position [302, 0]
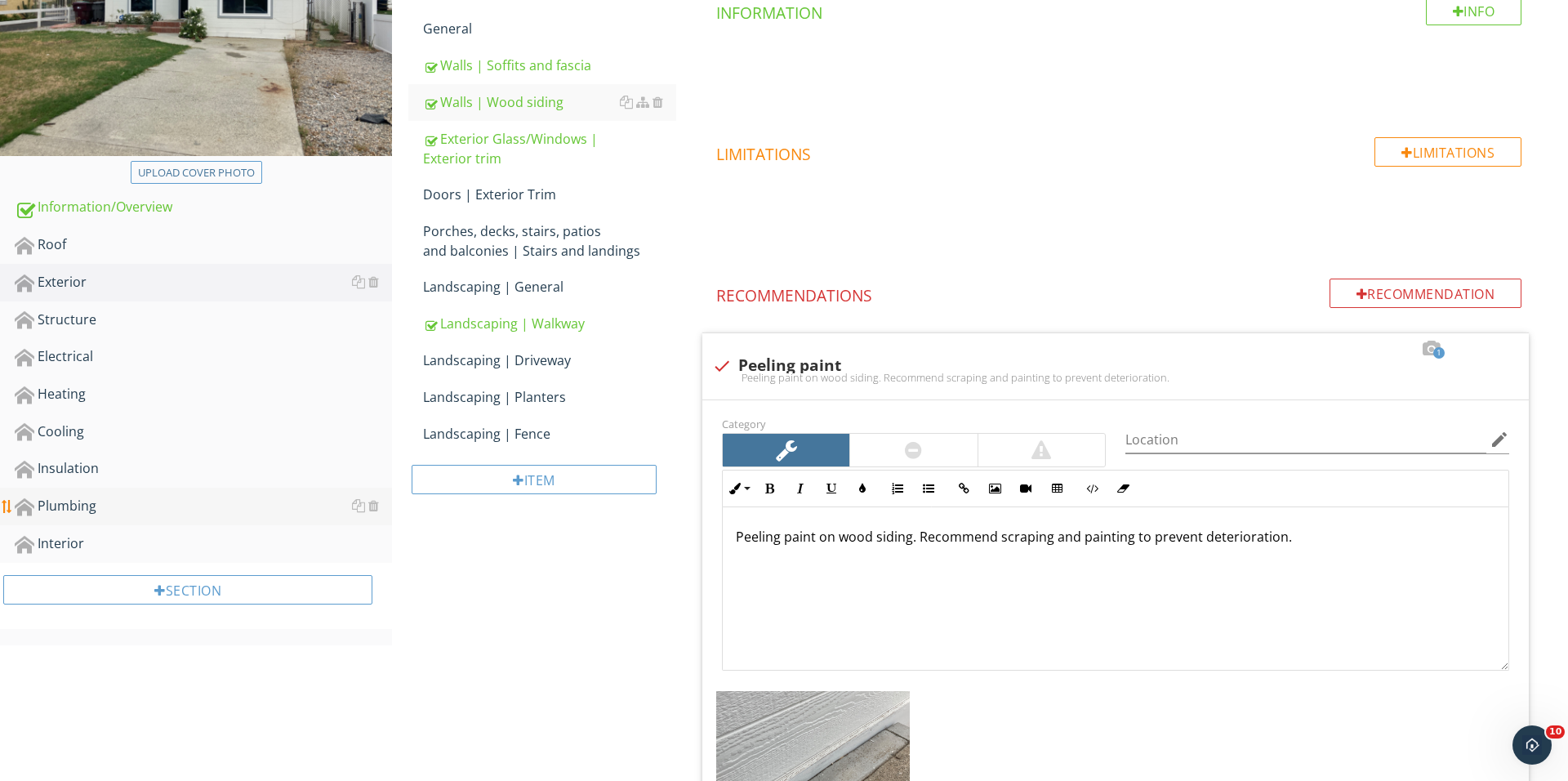
click at [154, 511] on div "Plumbing" at bounding box center [203, 506] width 377 height 22
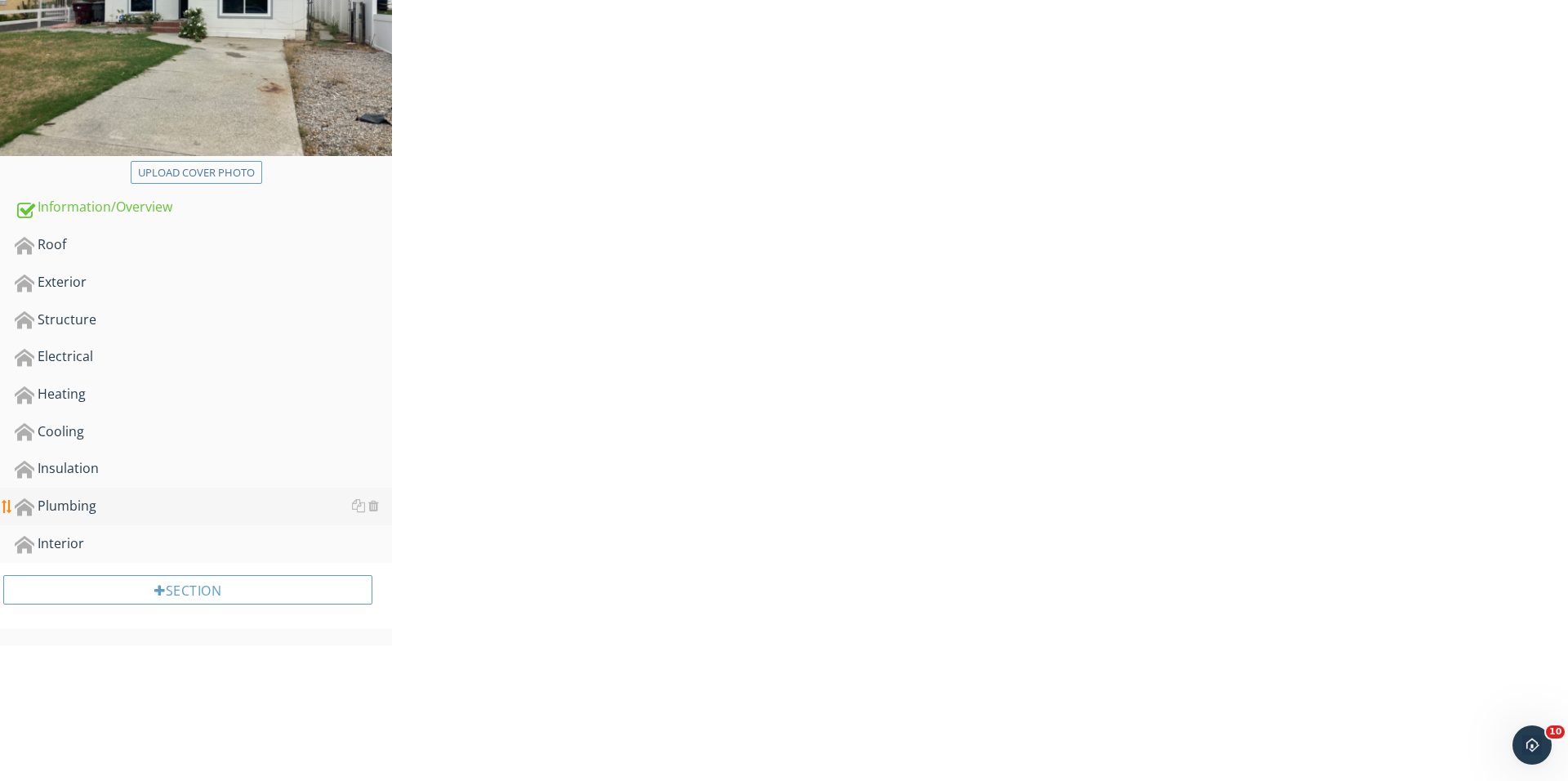
scroll to position [301, 0]
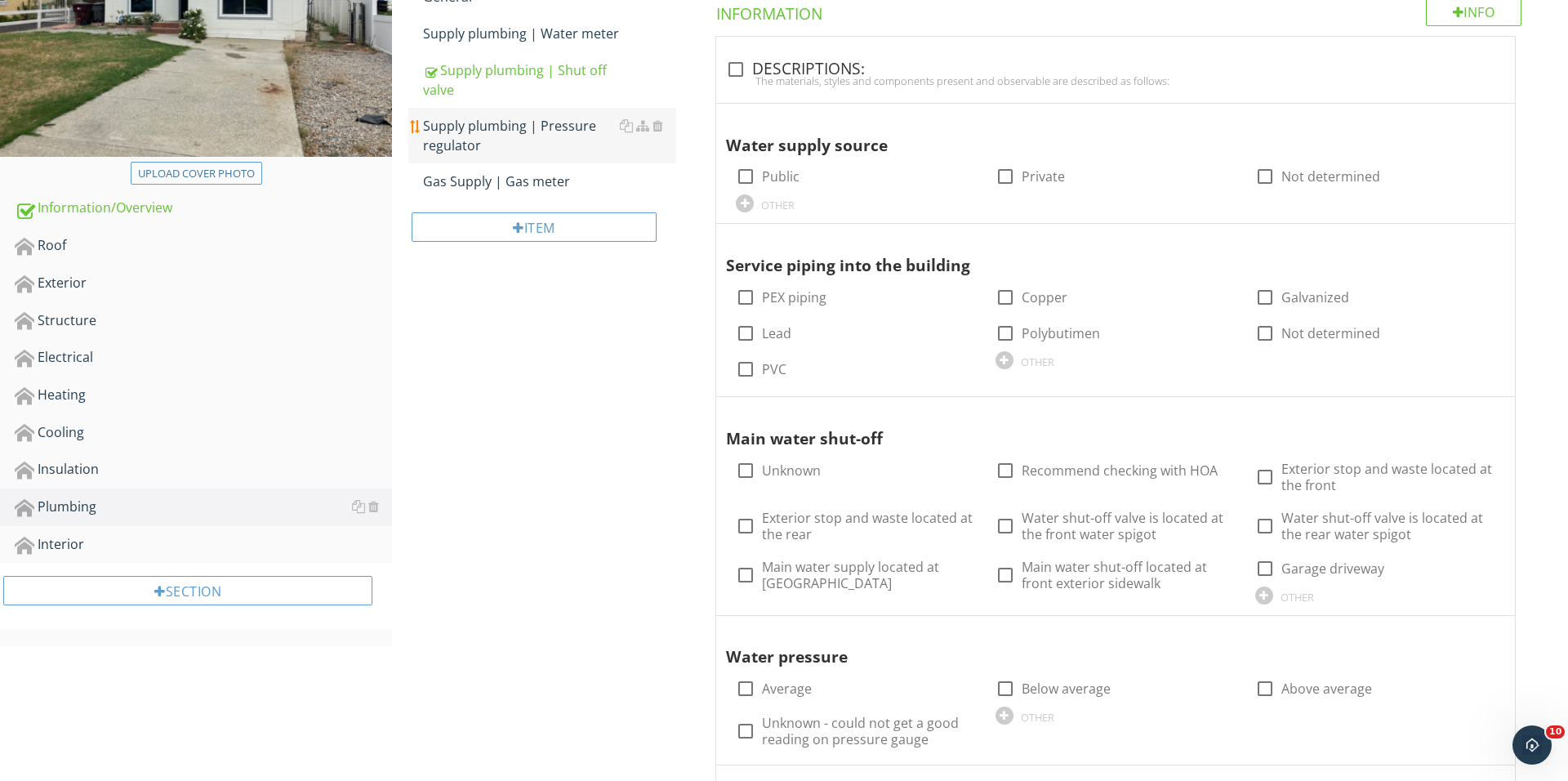
click at [563, 122] on div "Supply plumbing | Pressure regulator" at bounding box center [550, 135] width 253 height 39
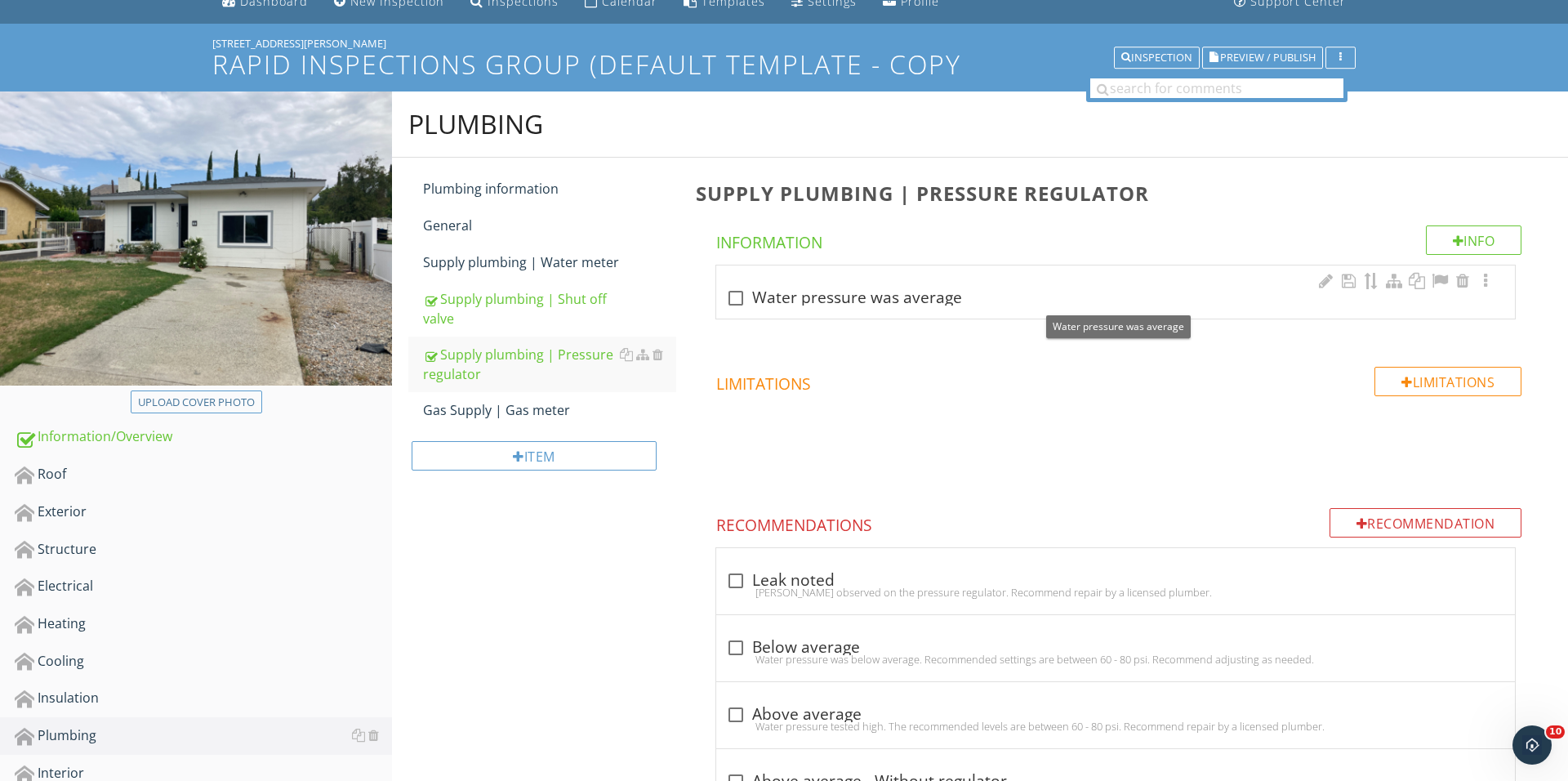
click at [724, 291] on div at bounding box center [736, 298] width 28 height 28
checkbox input "true"
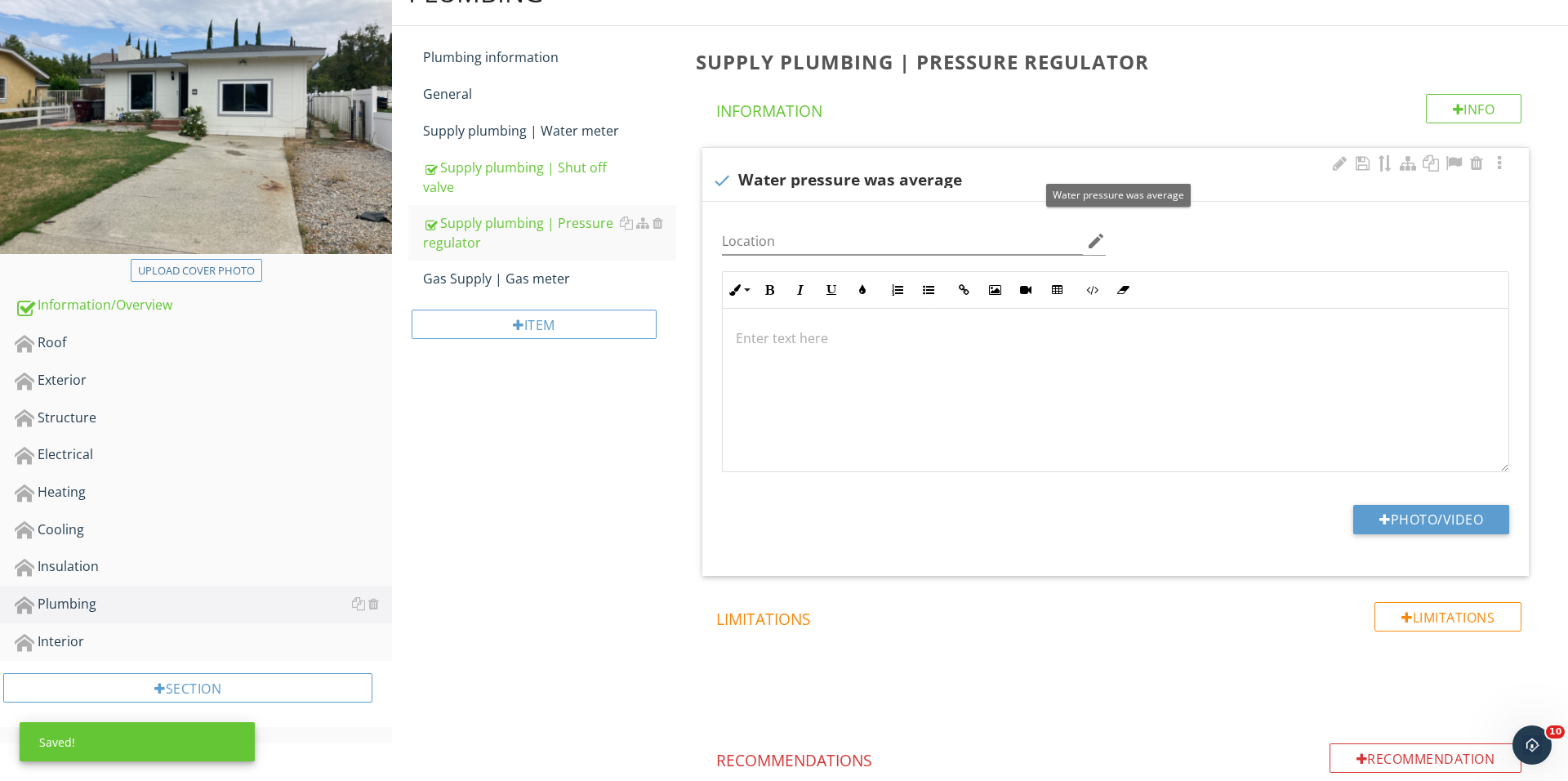
scroll to position [334, 0]
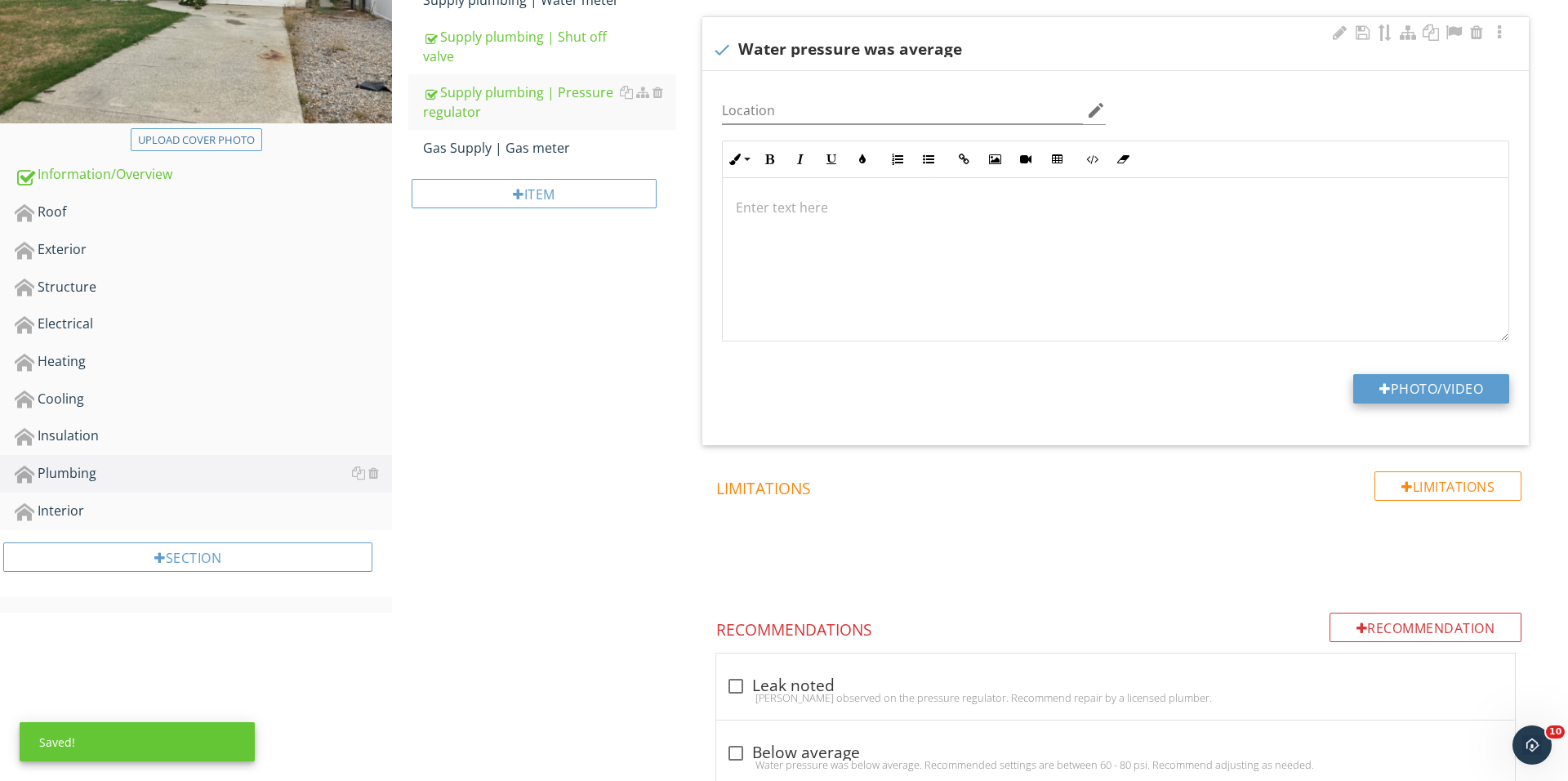
click at [1382, 378] on button "Photo/Video" at bounding box center [1430, 389] width 156 height 29
type input "C:\fakepath\IMG_0371.JPG"
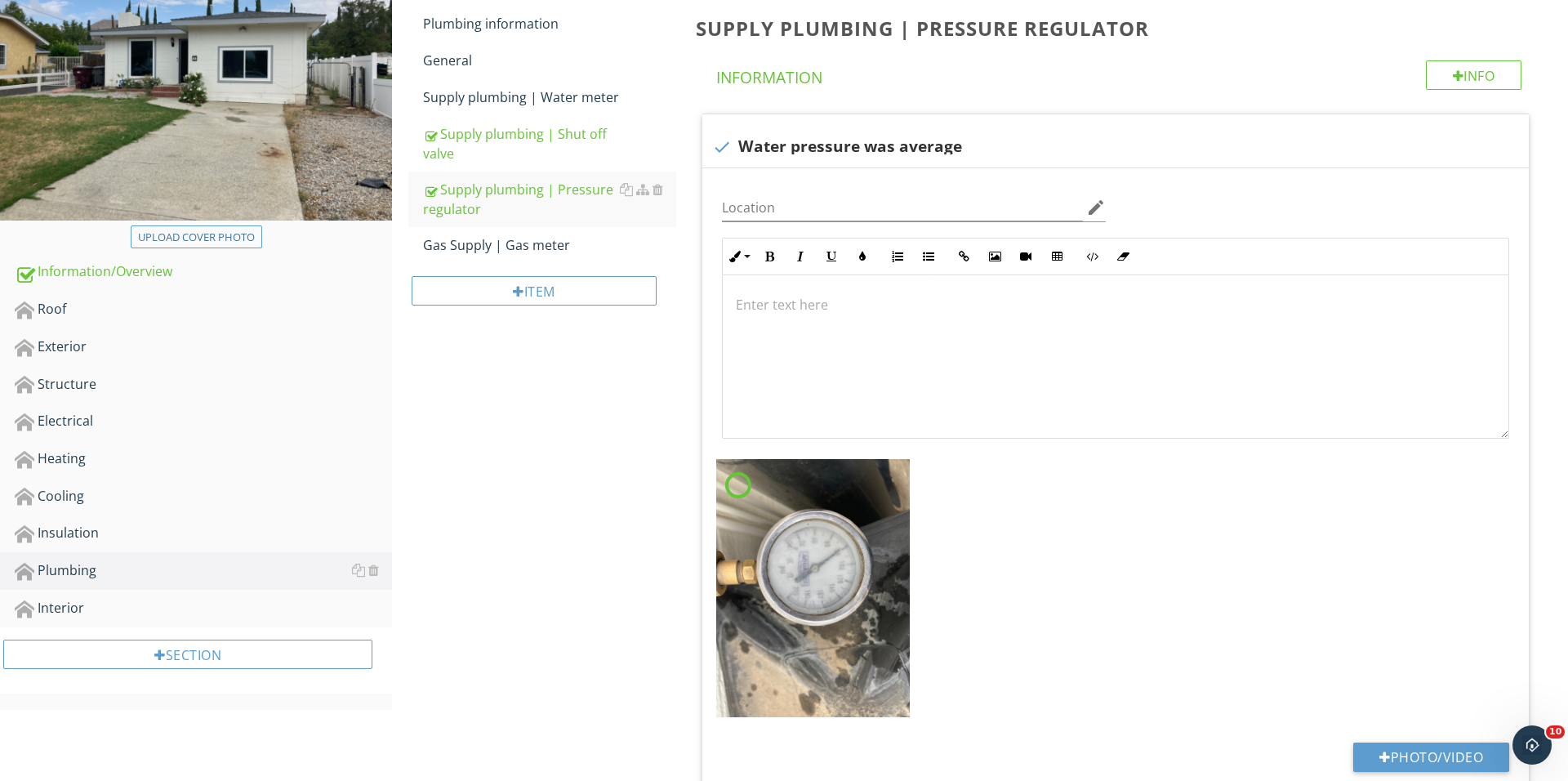
scroll to position [183, 0]
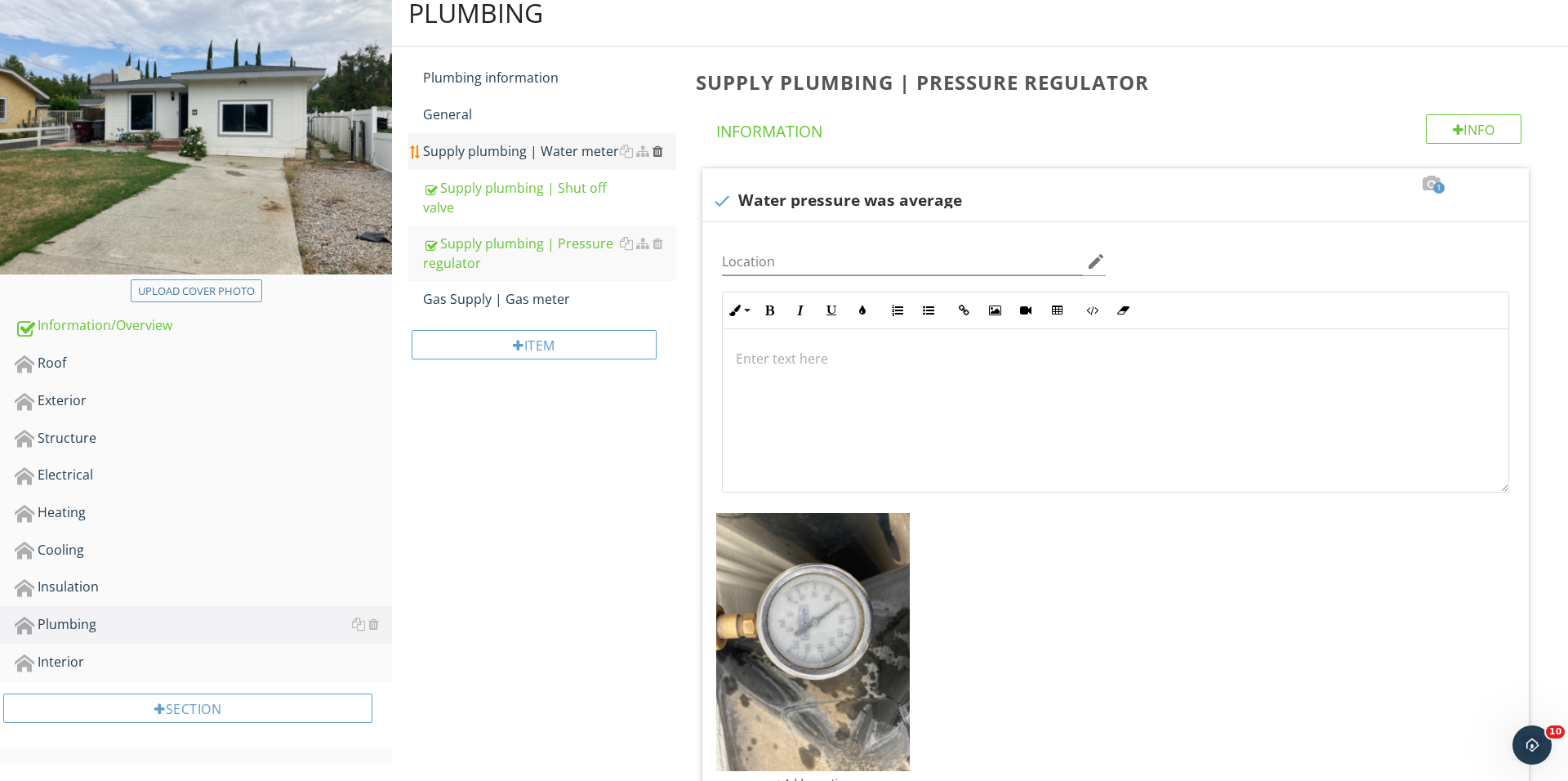
click at [661, 146] on div at bounding box center [657, 151] width 10 height 13
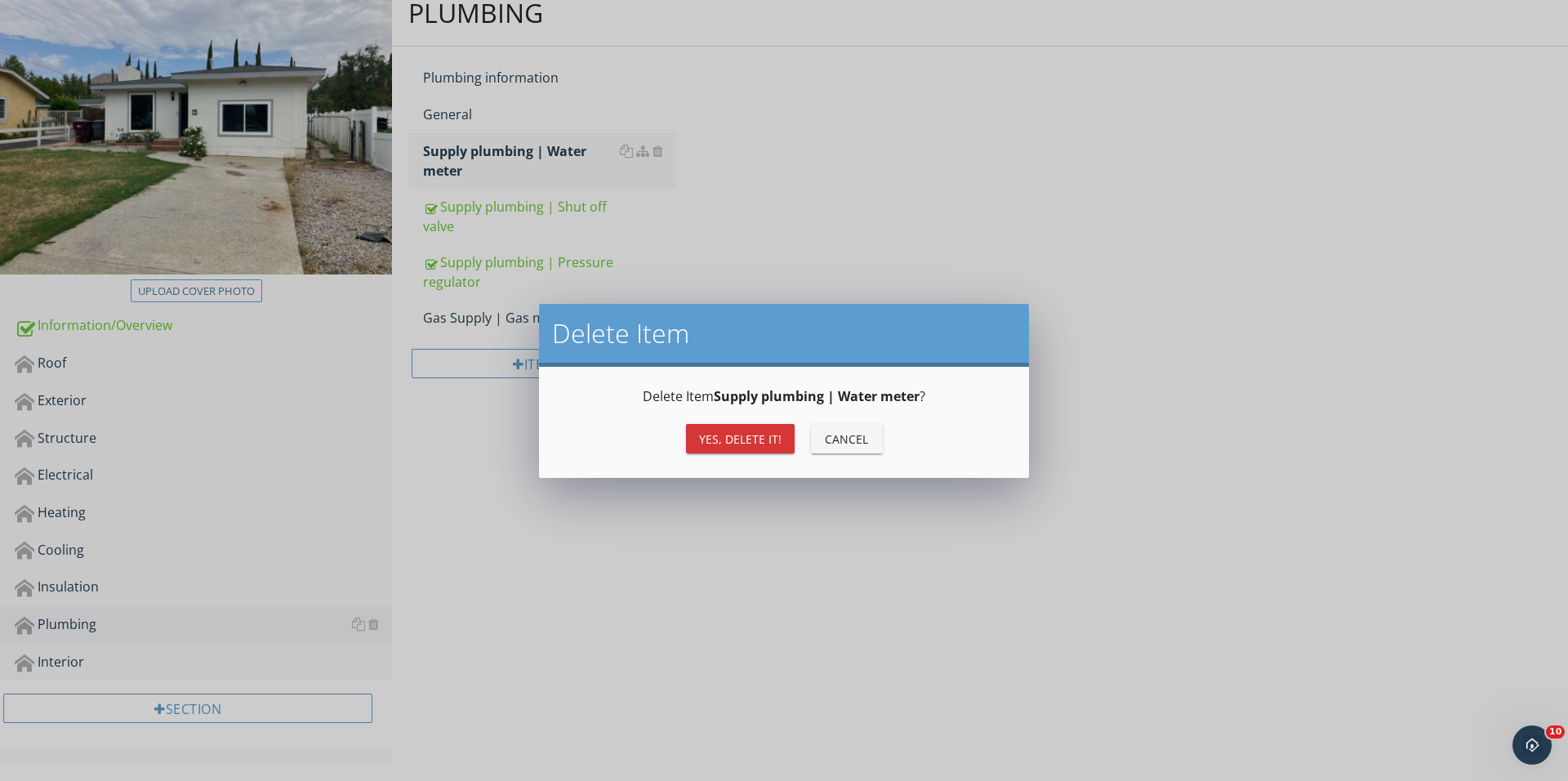
scroll to position [161, 0]
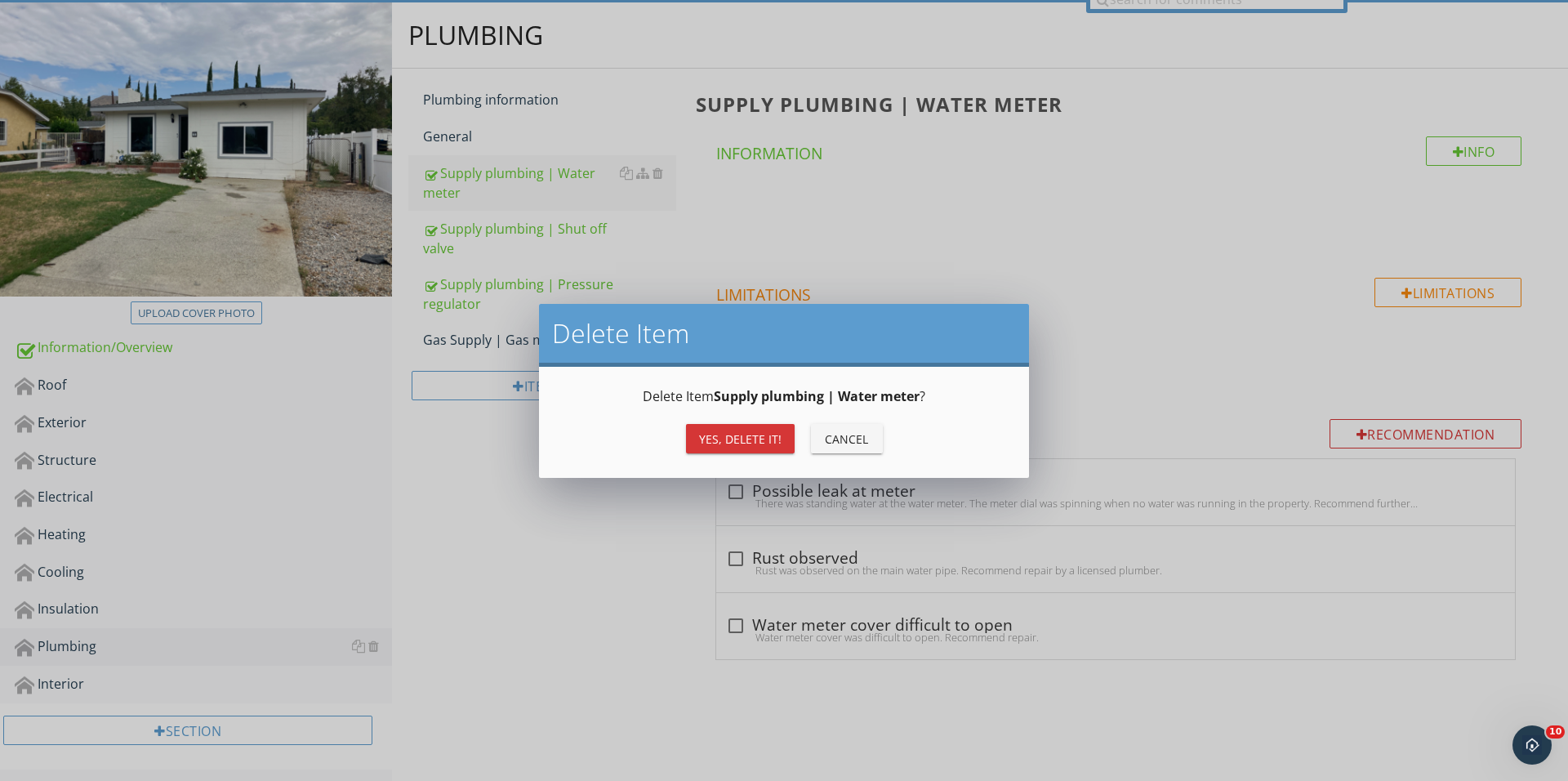
click at [728, 435] on div "Yes, Delete it!" at bounding box center [740, 439] width 83 height 17
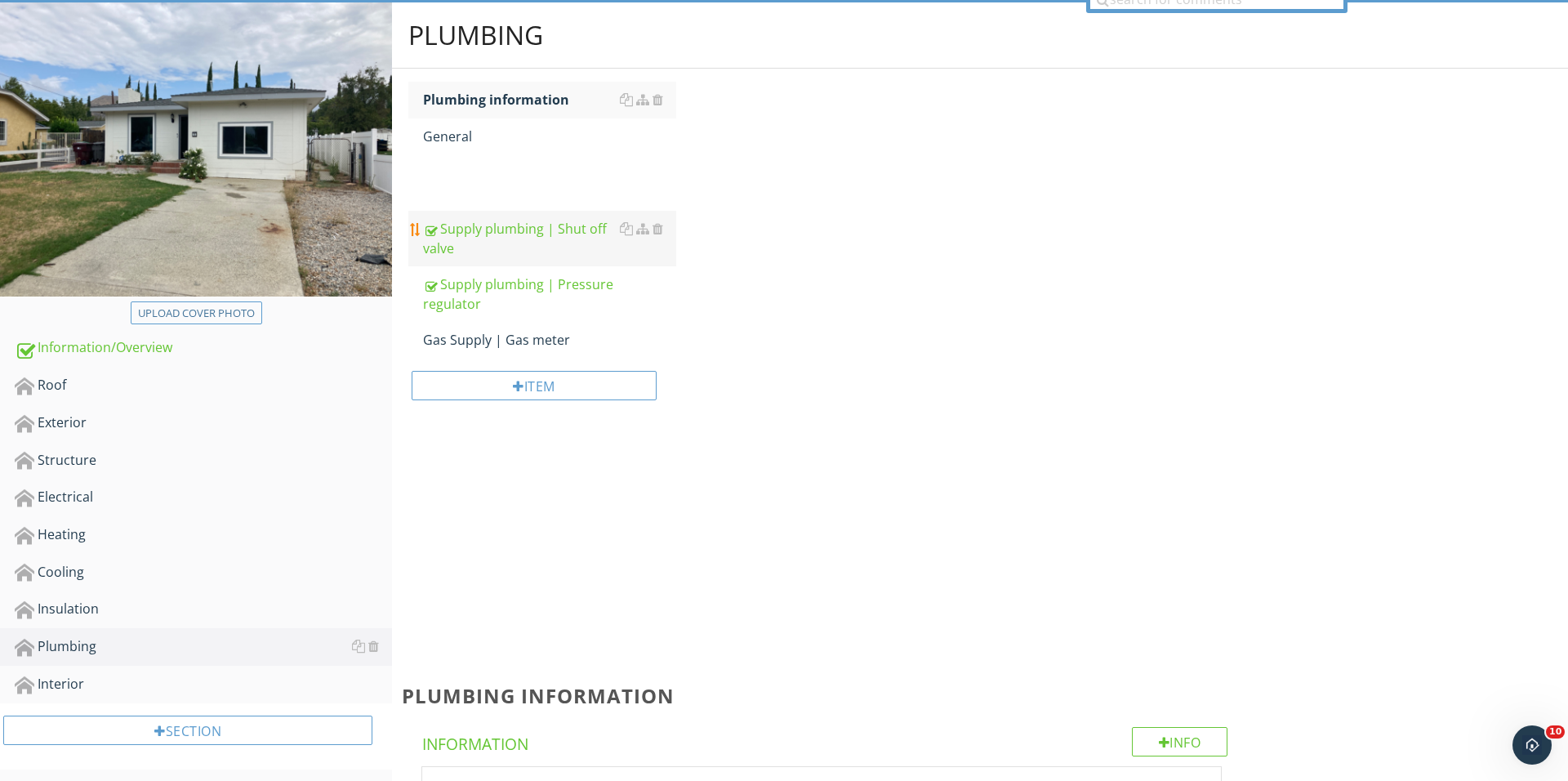
scroll to position [160, 0]
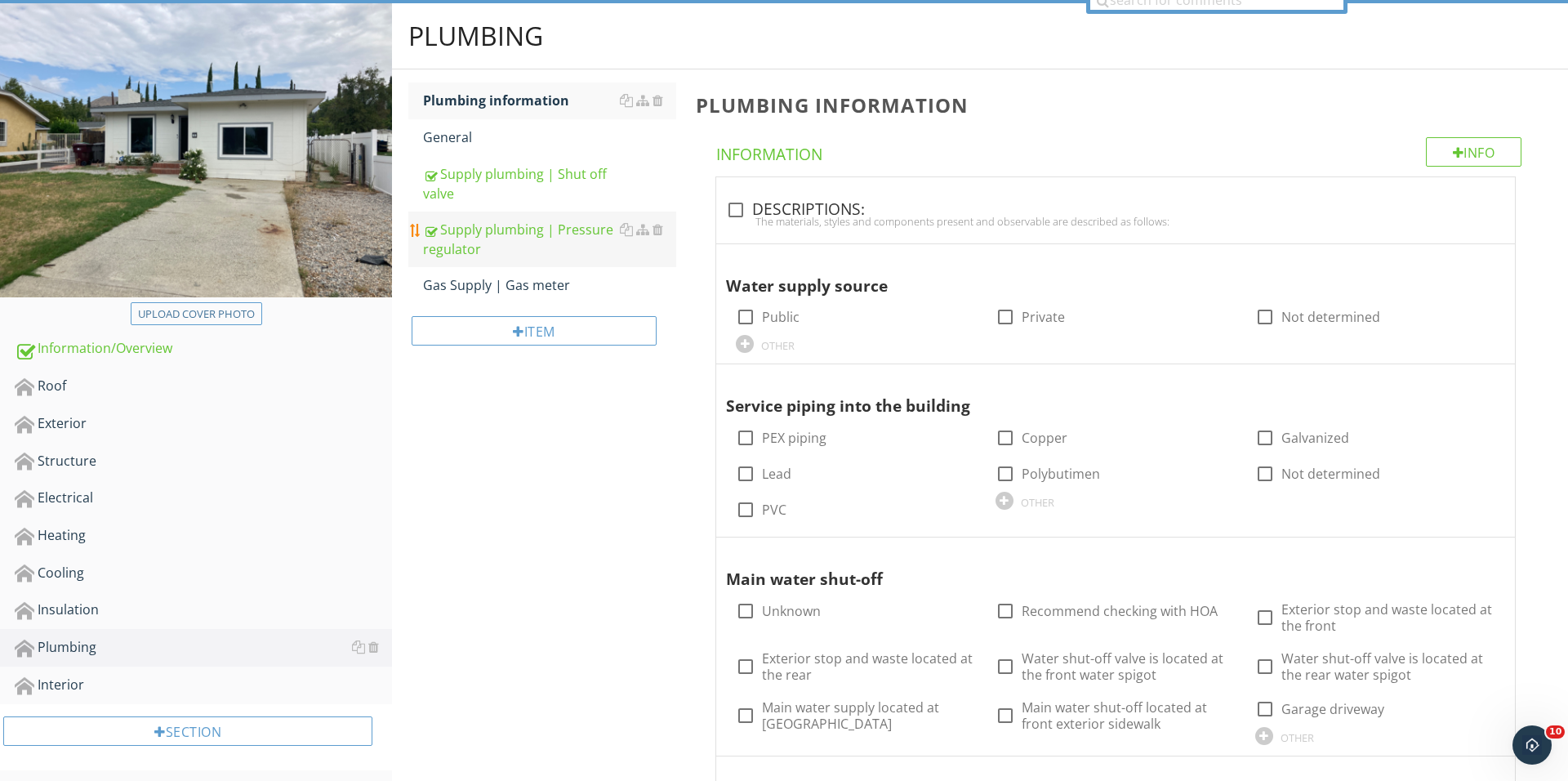
click at [551, 226] on div "Supply plumbing | Pressure regulator" at bounding box center [550, 239] width 253 height 39
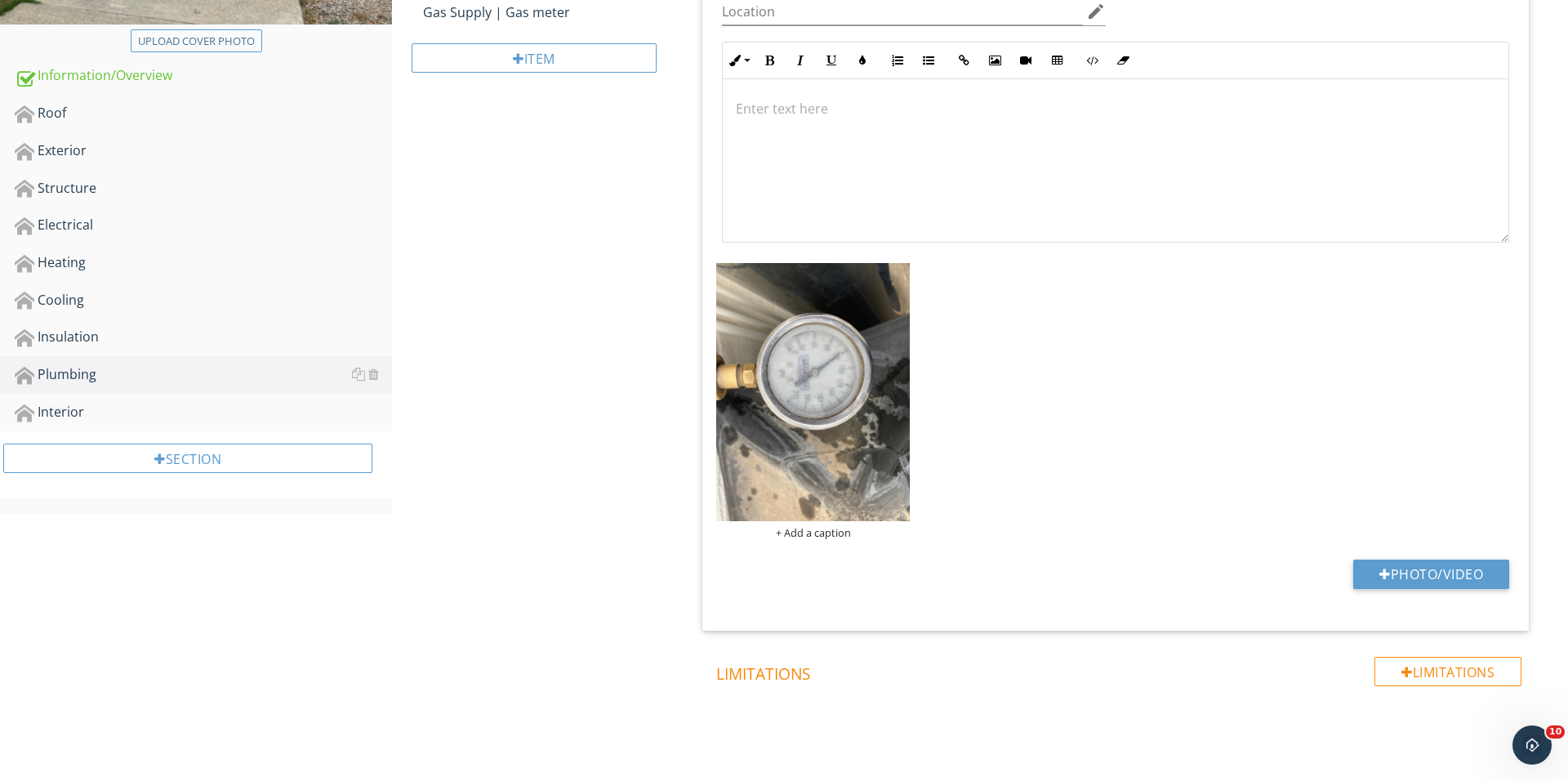
scroll to position [550, 0]
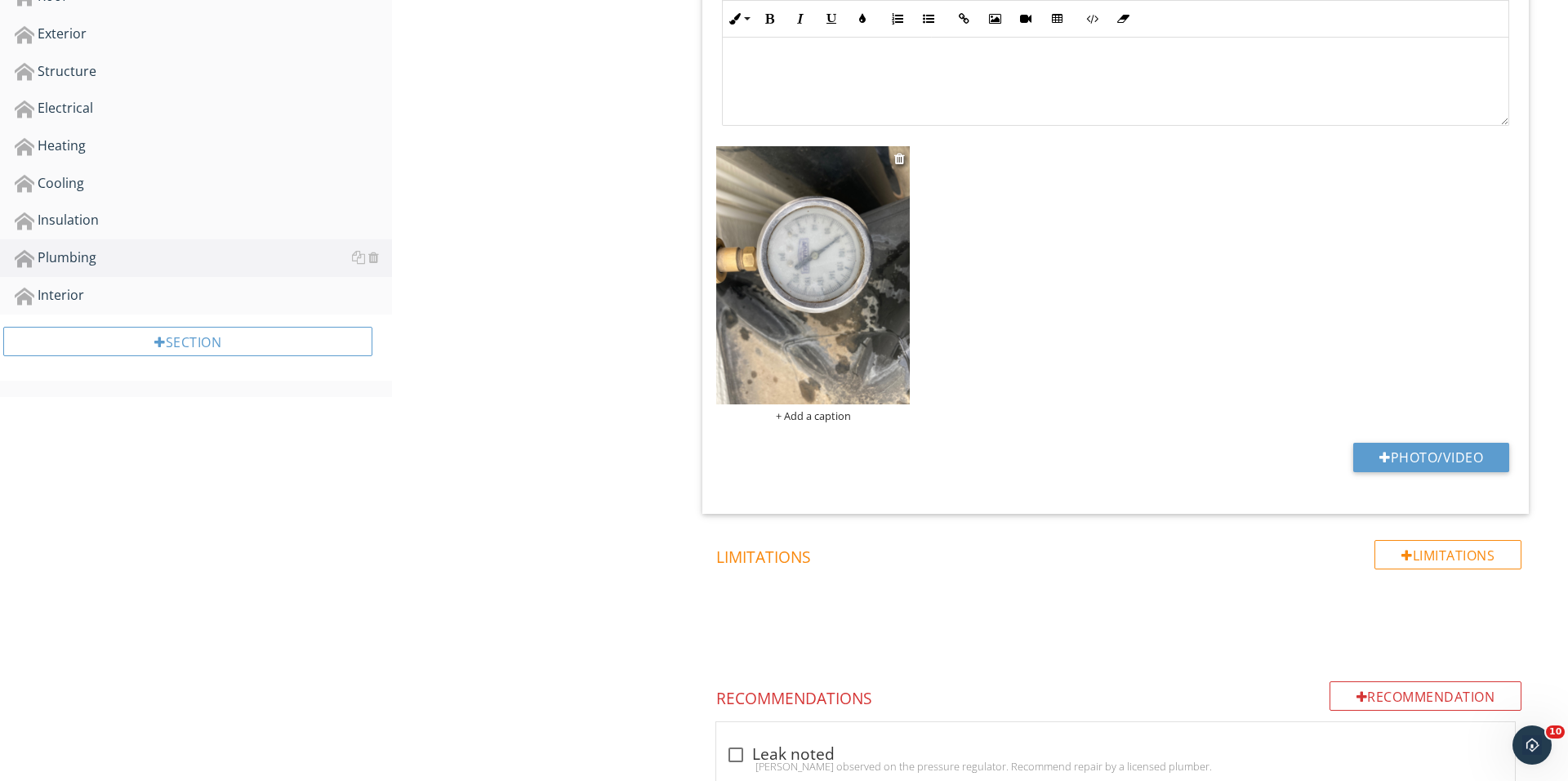
click at [765, 280] on img at bounding box center [812, 275] width 194 height 258
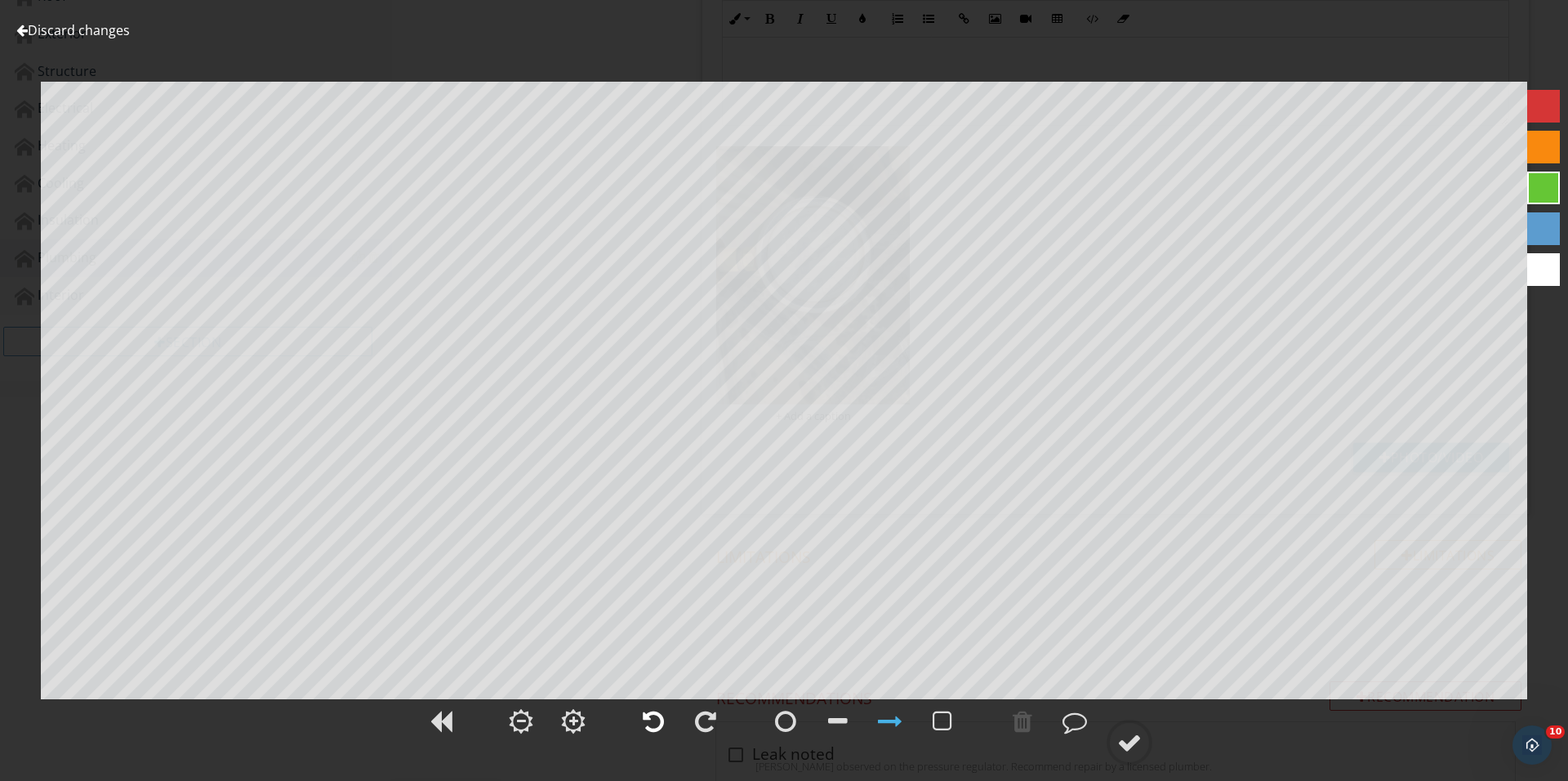
click at [655, 720] on div at bounding box center [653, 722] width 22 height 24
click at [1122, 730] on div at bounding box center [1129, 742] width 24 height 24
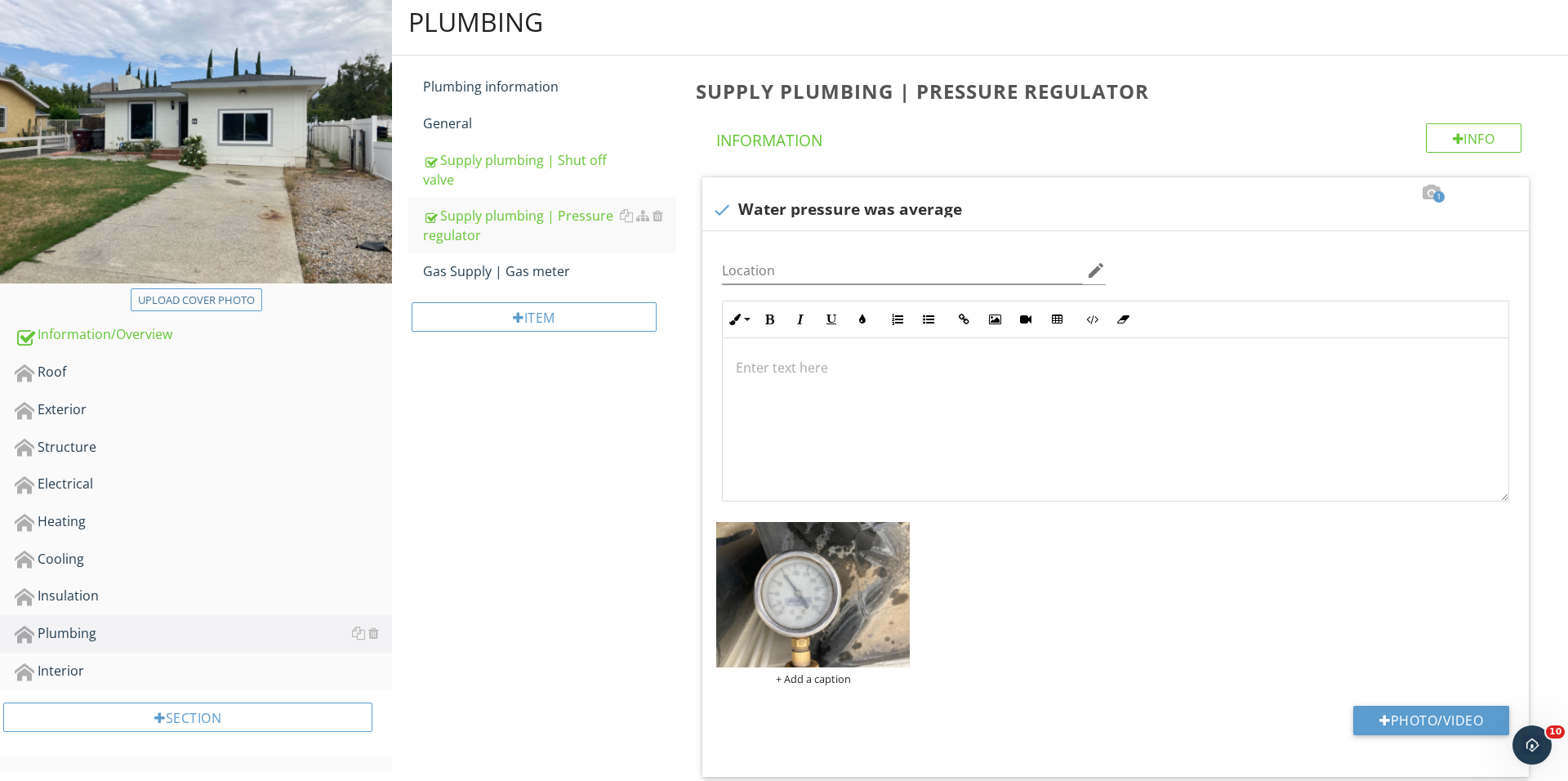
scroll to position [226, 0]
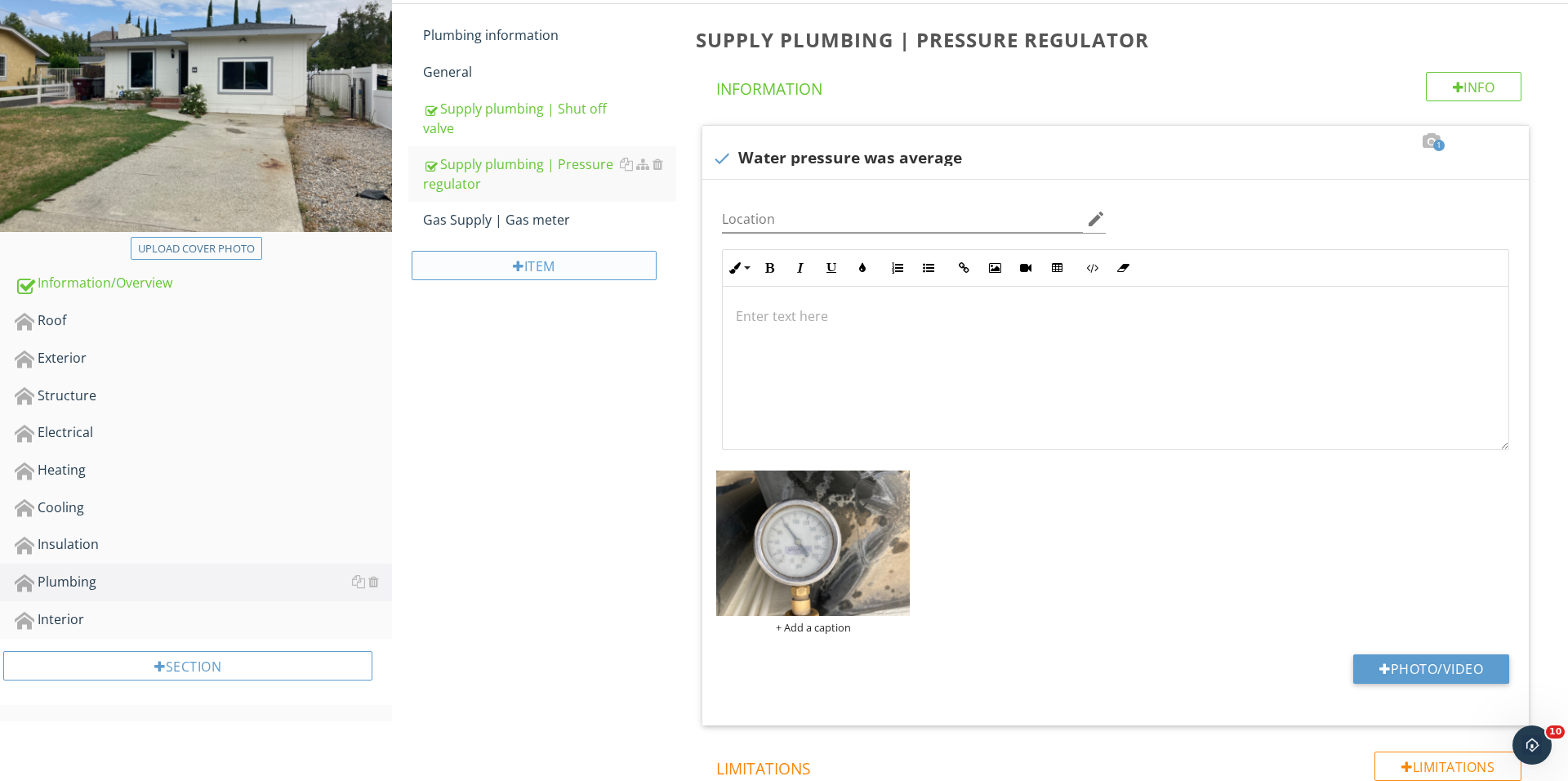
click at [565, 259] on div "Item" at bounding box center [534, 266] width 245 height 29
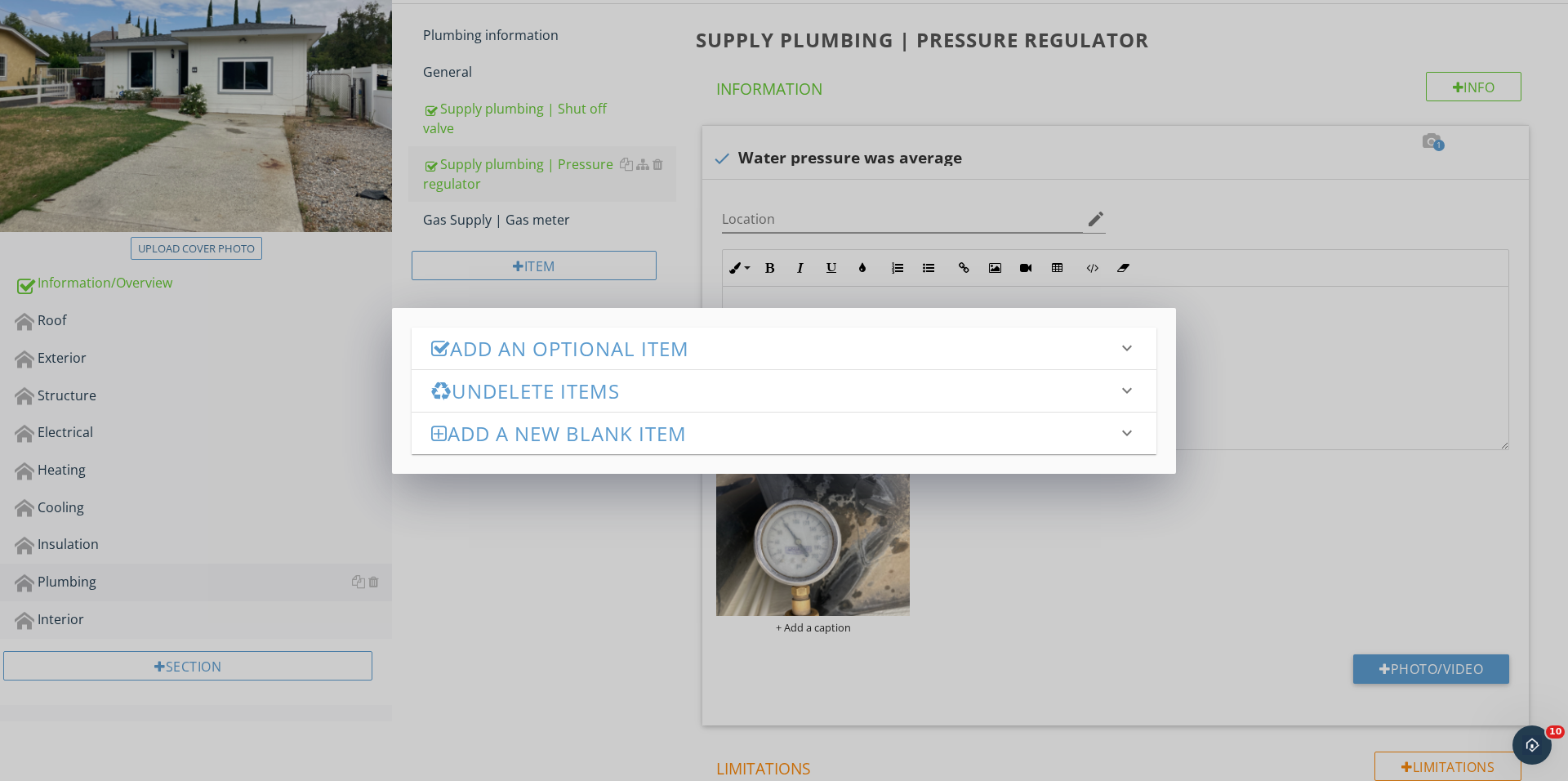
click at [711, 353] on h3 "Add an Optional Item" at bounding box center [774, 348] width 686 height 22
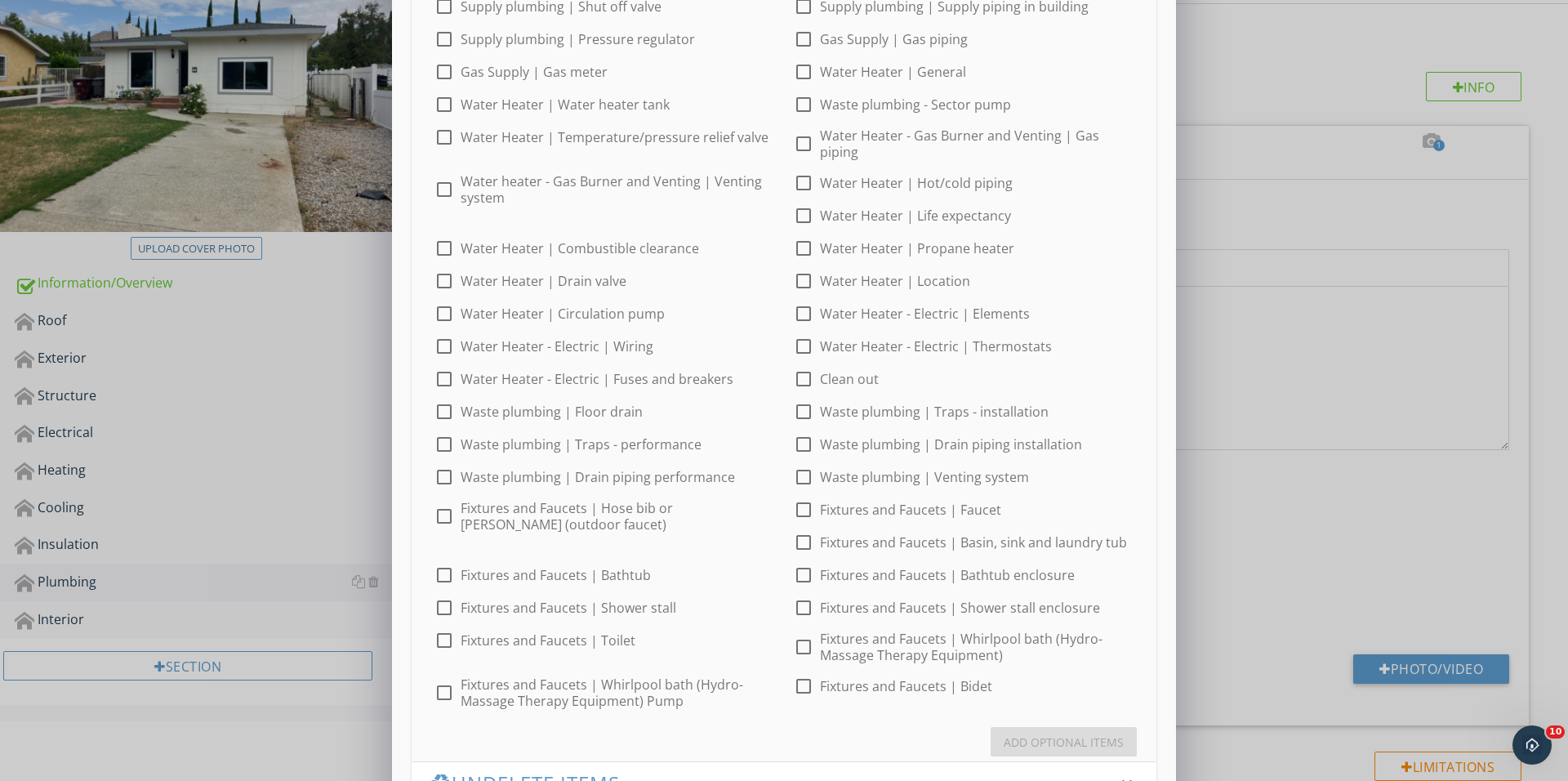
scroll to position [97, 0]
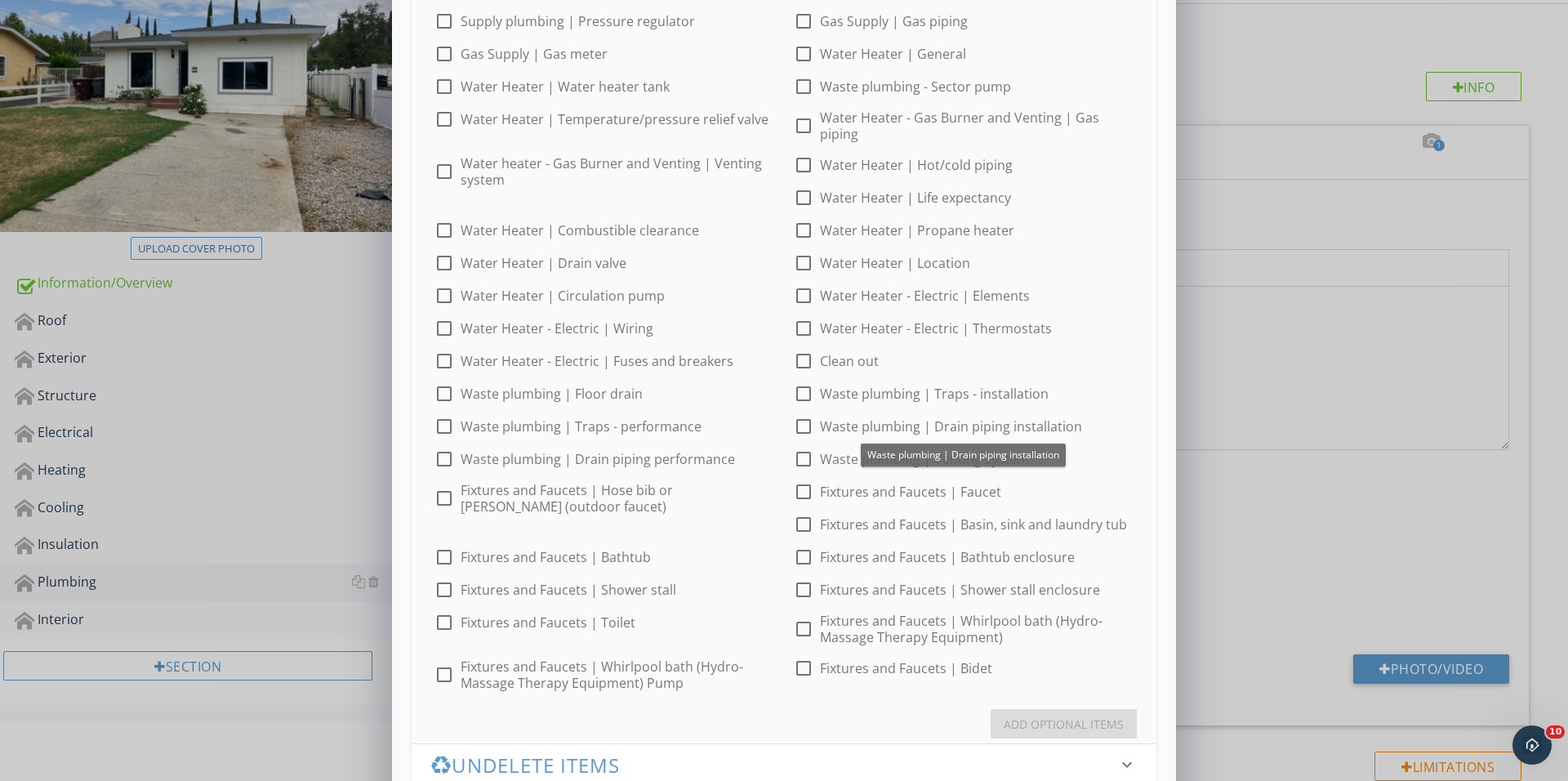
click at [797, 426] on div at bounding box center [803, 427] width 28 height 28
checkbox input "false"
click at [439, 504] on div at bounding box center [444, 498] width 28 height 28
checkbox input "true"
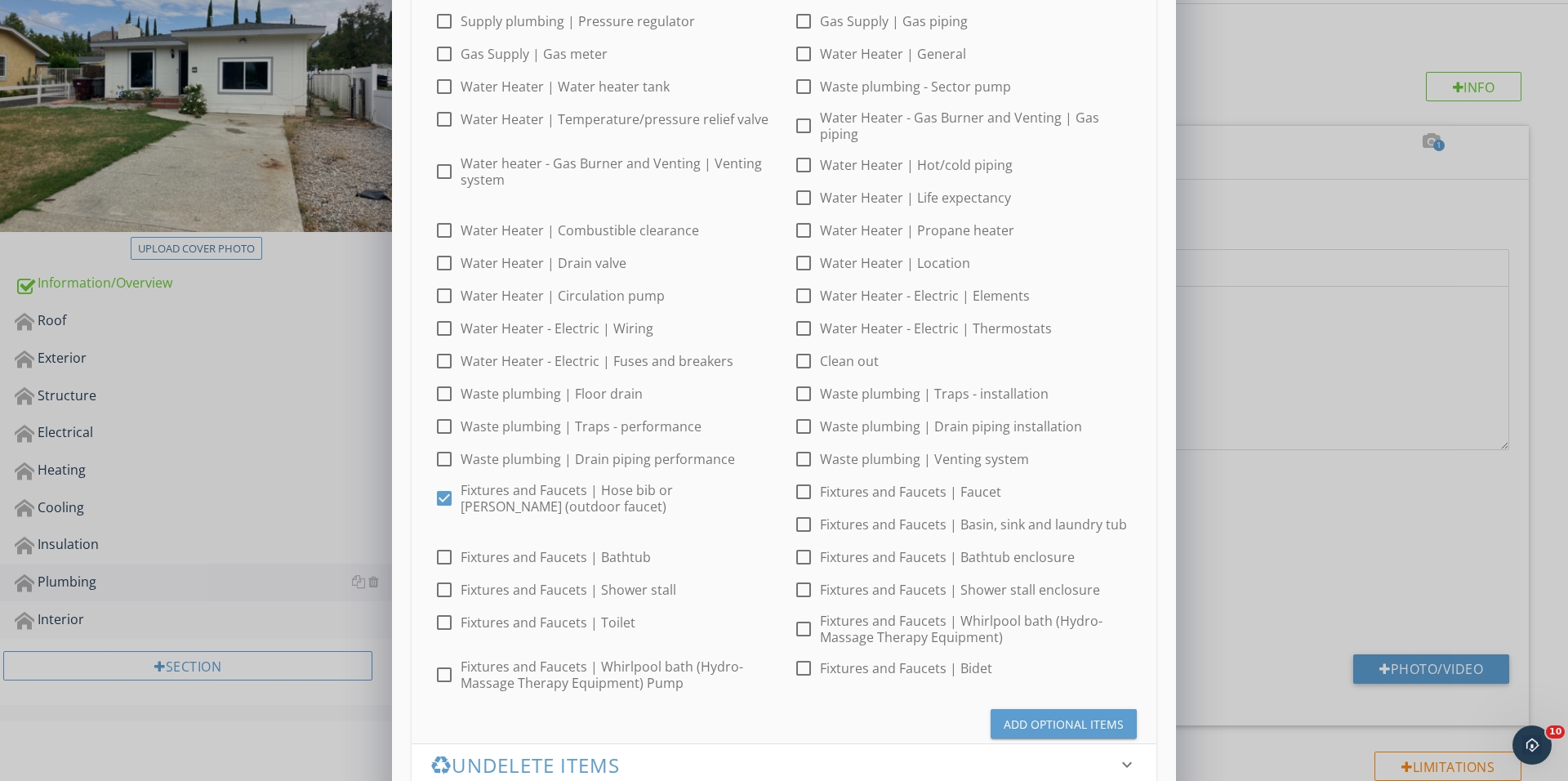
click at [1021, 715] on div "Add Optional Items" at bounding box center [1063, 724] width 120 height 17
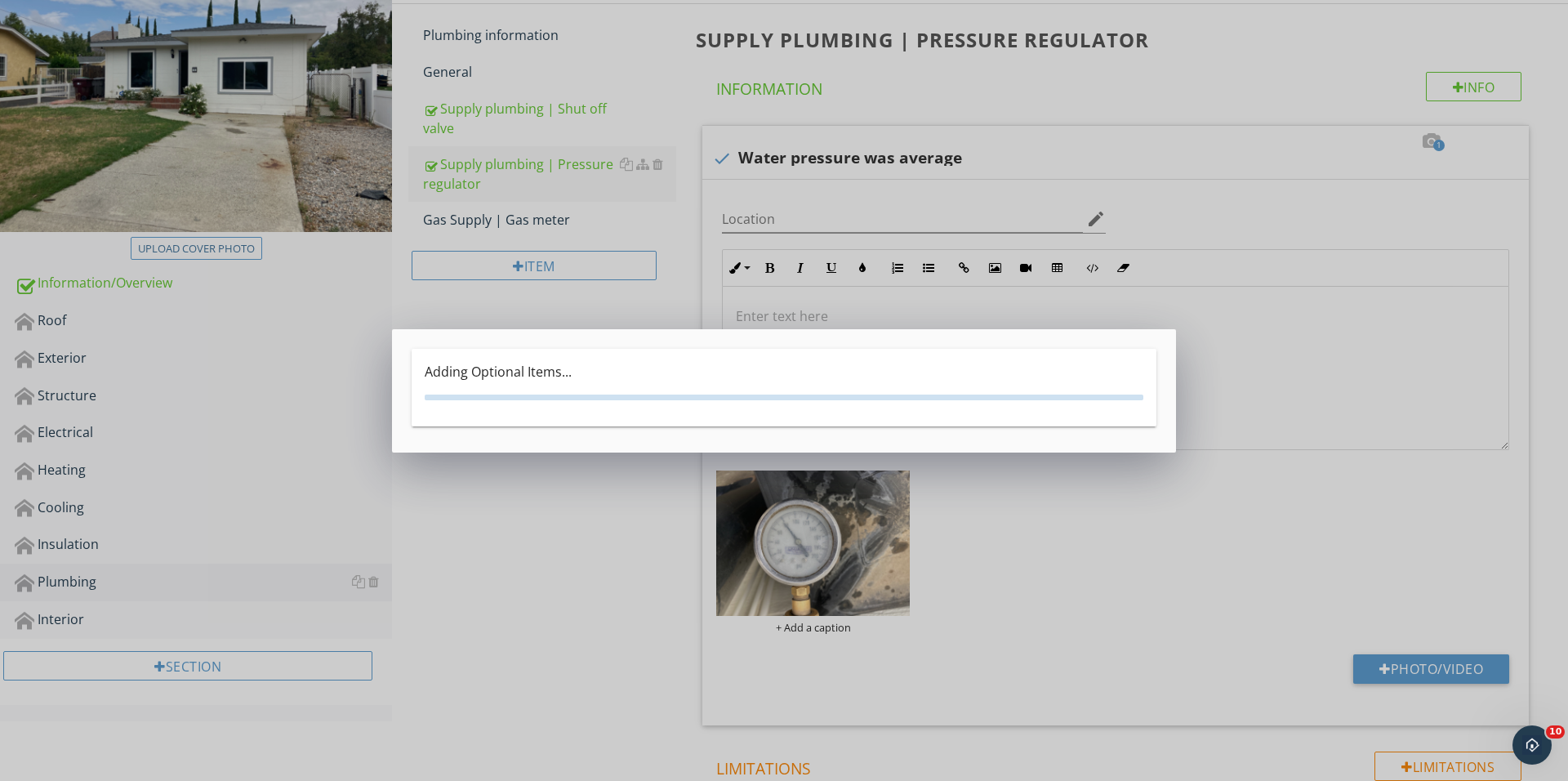
scroll to position [0, 0]
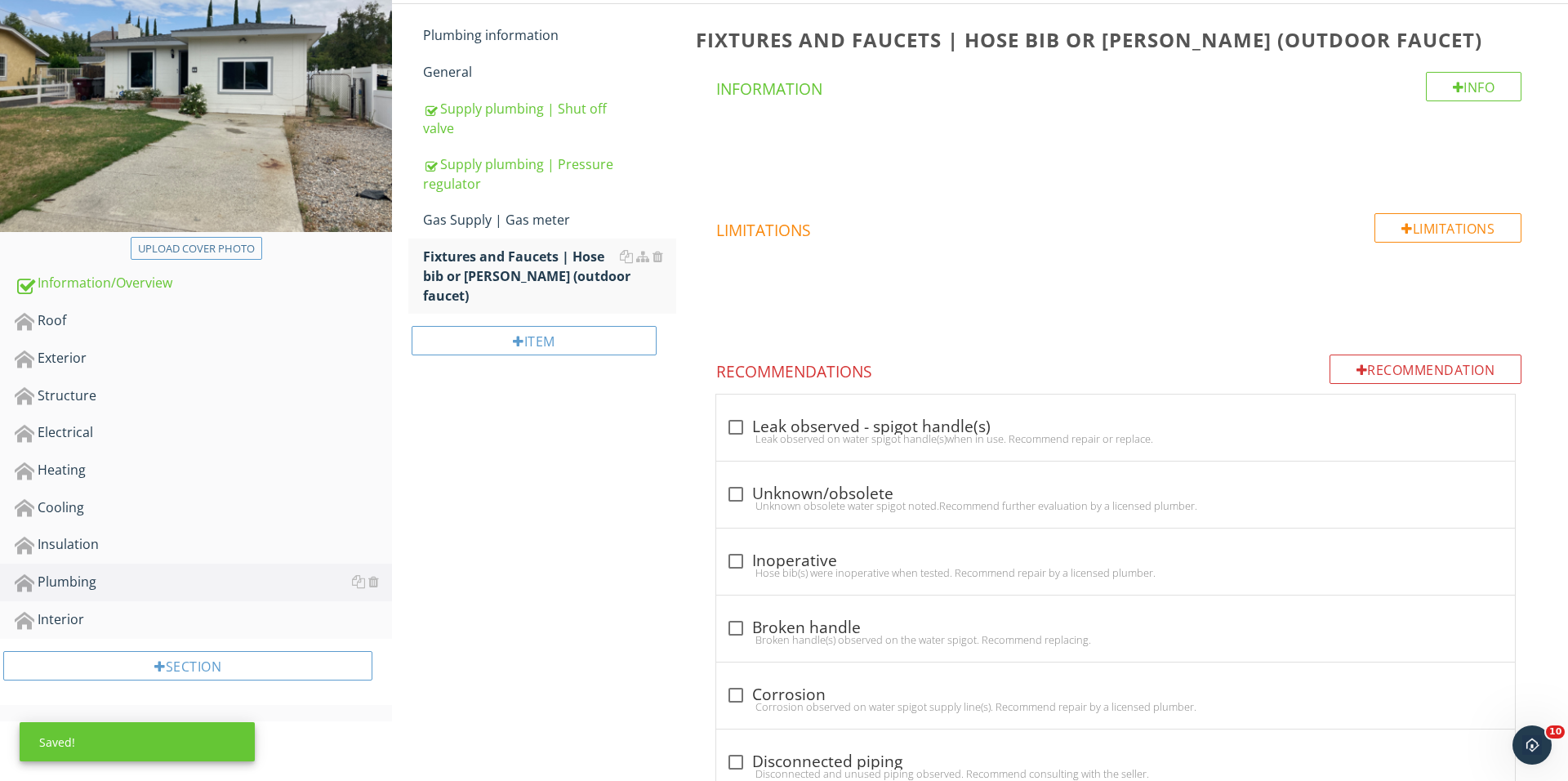
scroll to position [392, 0]
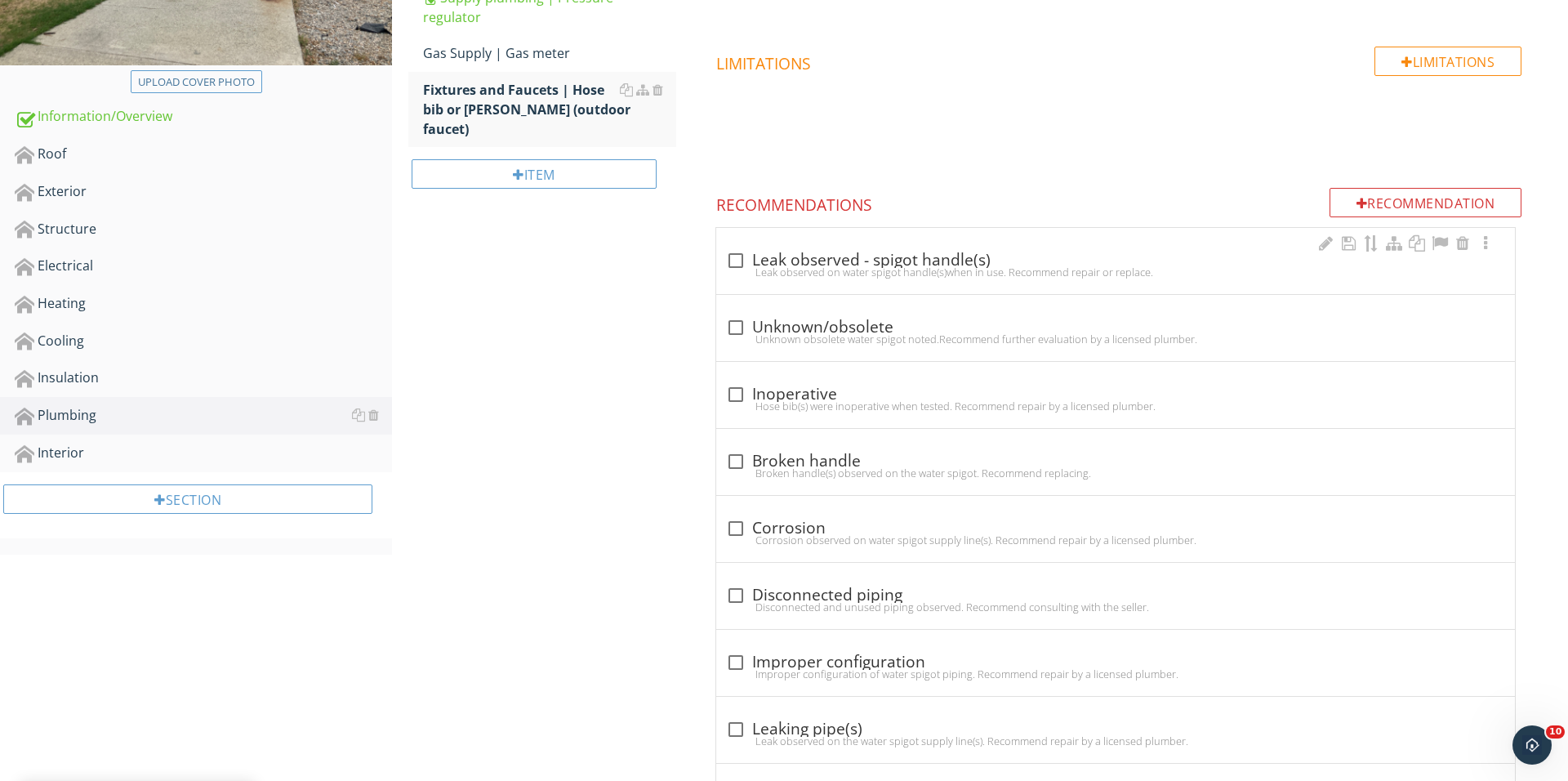
click at [739, 272] on div "Leak observed on water spigot handle(s)when in use. Recommend repair or replace." at bounding box center [1116, 272] width 779 height 13
checkbox input "true"
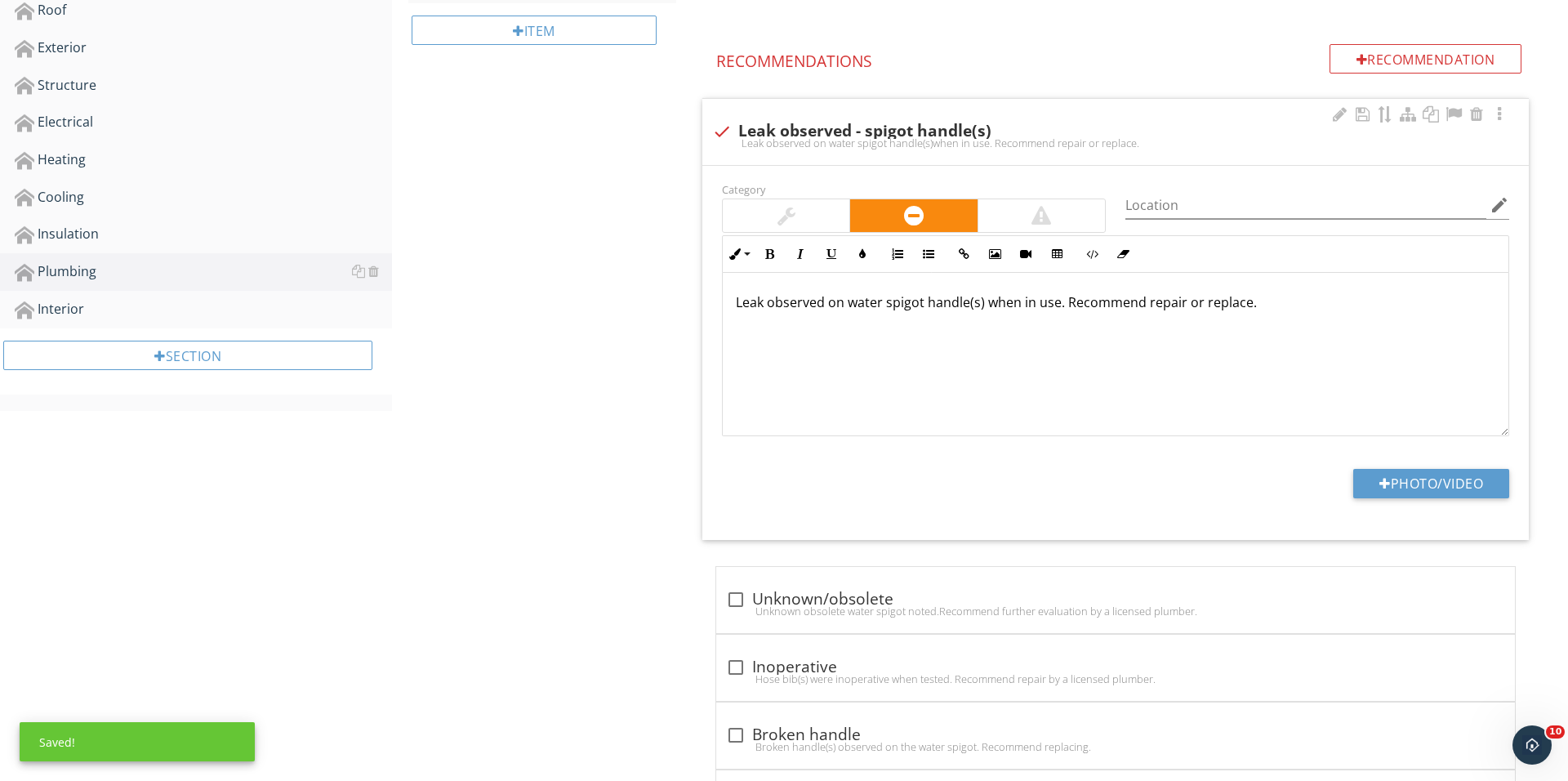
scroll to position [624, 0]
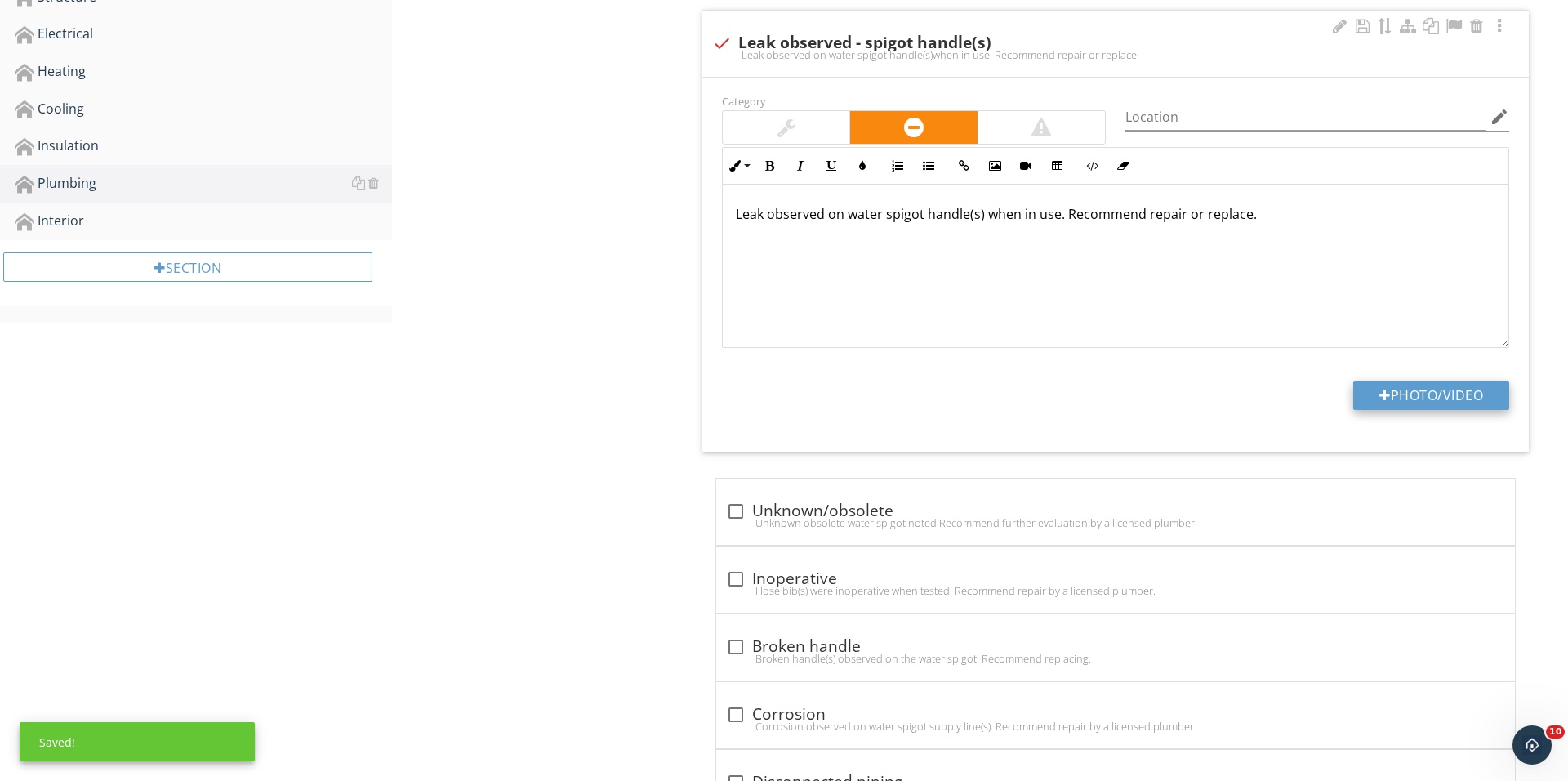
click at [1370, 399] on button "Photo/Video" at bounding box center [1430, 396] width 156 height 29
type input "C:\fakepath\IMG_0373.JPG"
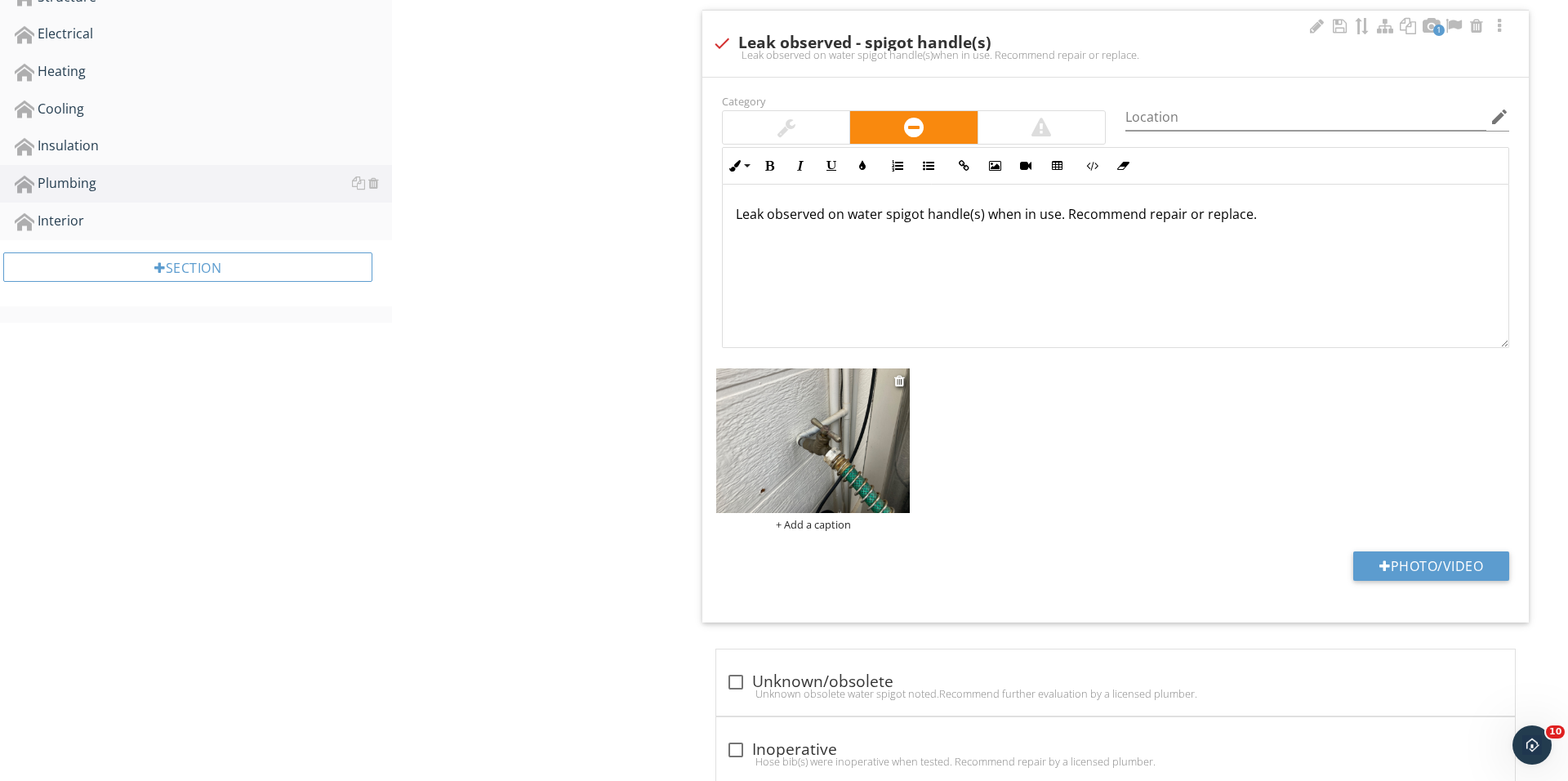
click at [826, 524] on div "+ Add a caption" at bounding box center [812, 524] width 194 height 13
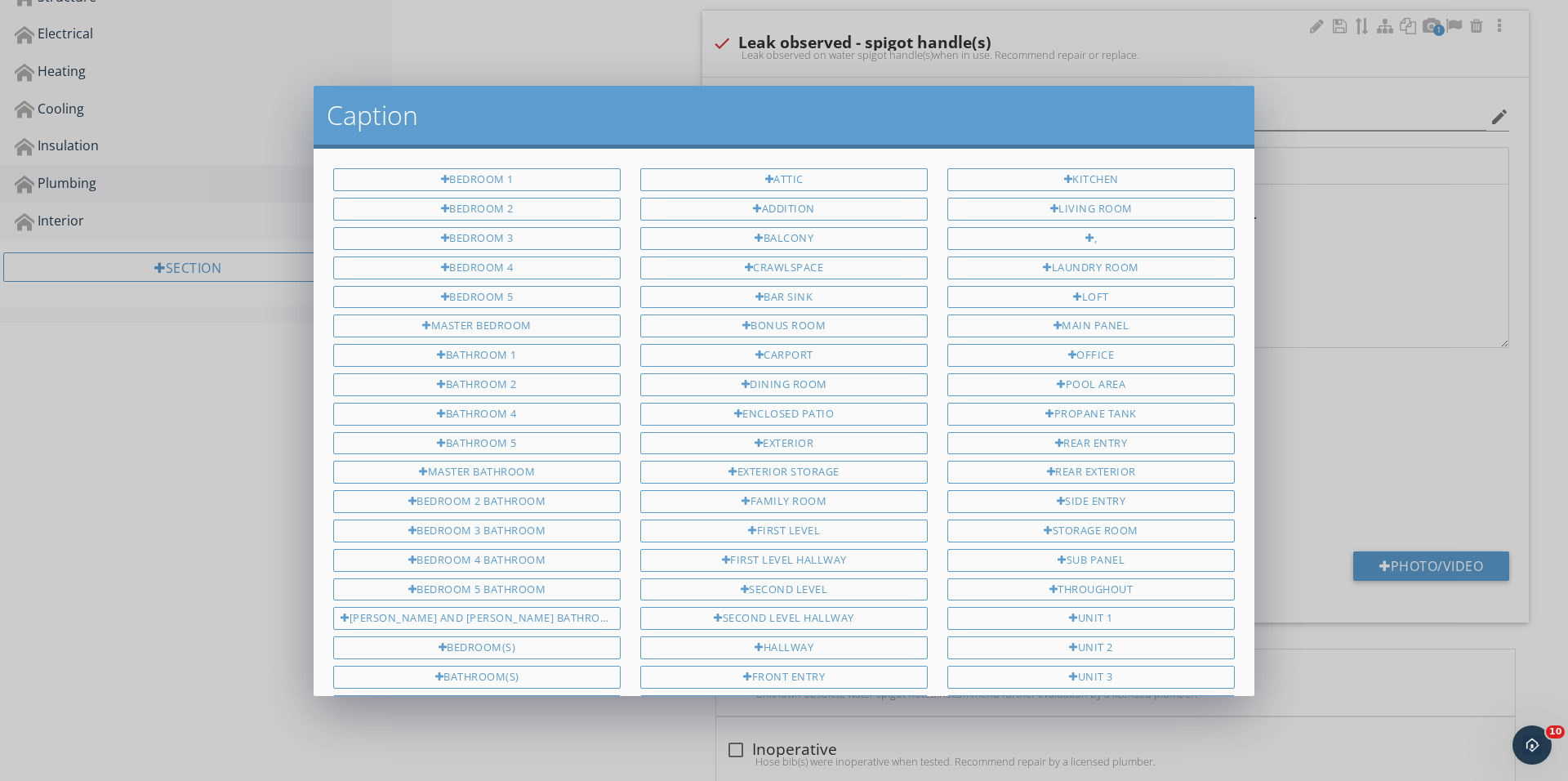
scroll to position [259, 0]
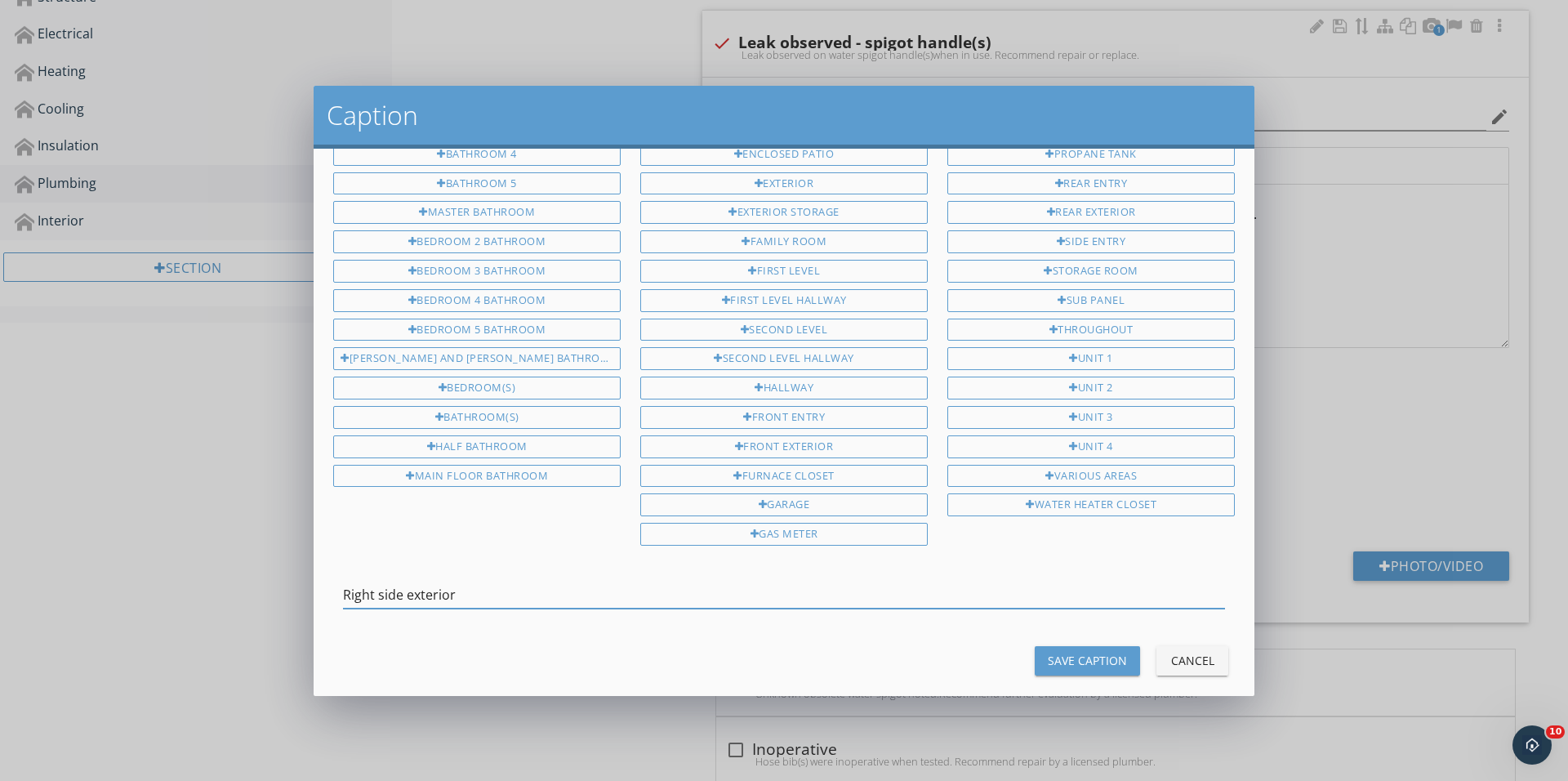
type input "Right side exterior"
click at [1054, 647] on button "Save Caption" at bounding box center [1087, 661] width 105 height 29
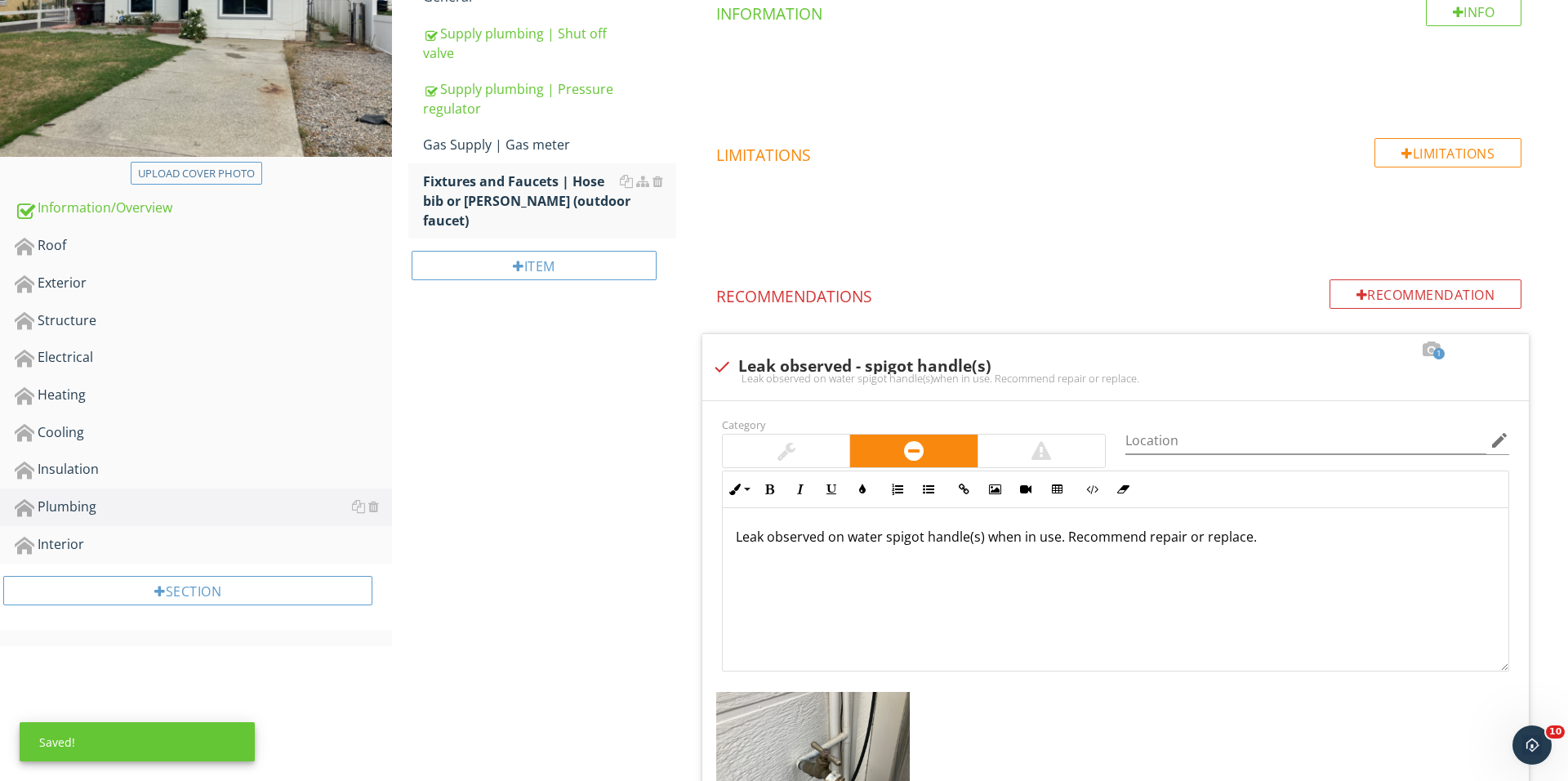
scroll to position [1, 0]
click at [533, 259] on div "Item" at bounding box center [534, 266] width 245 height 29
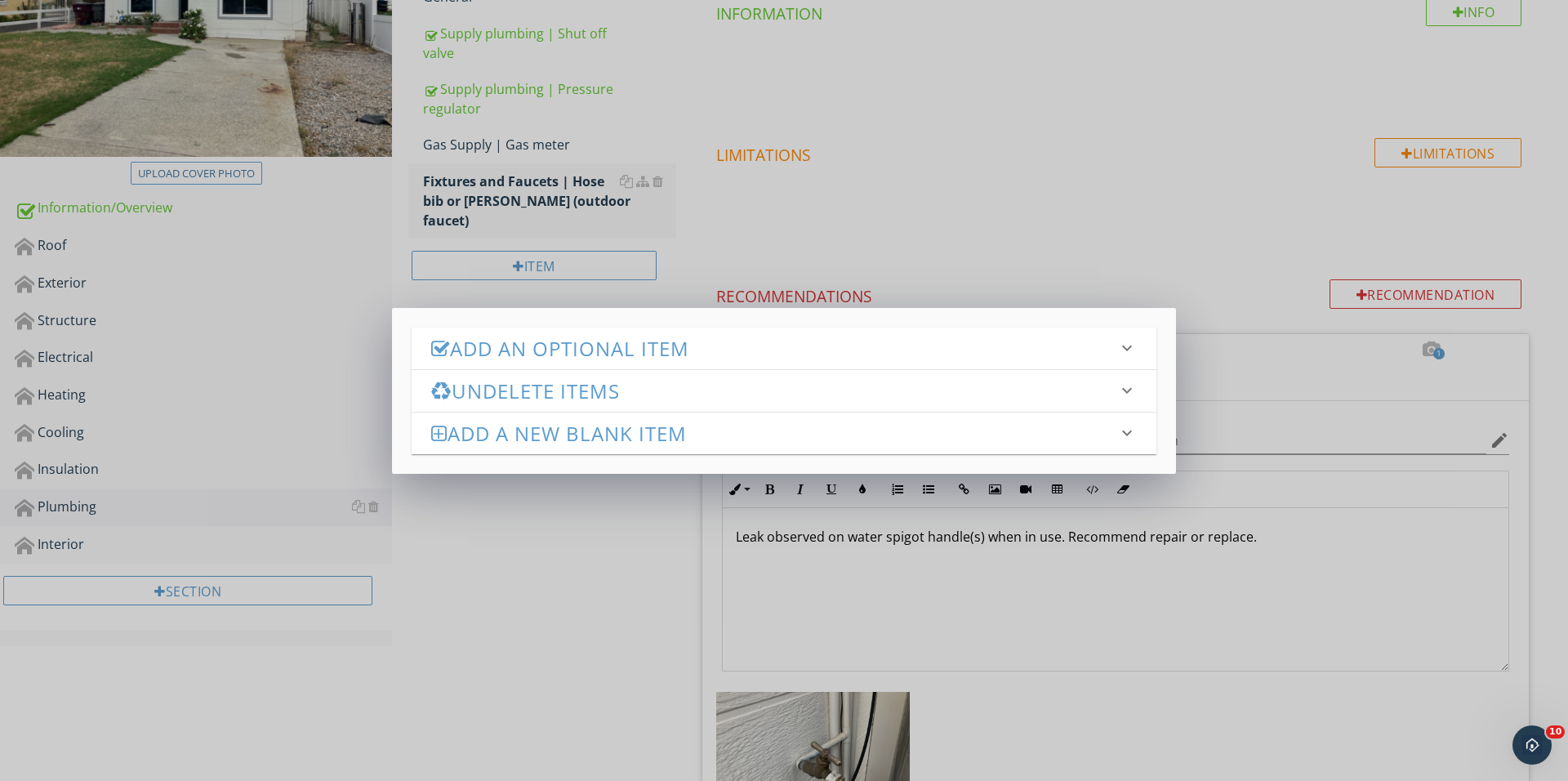
click at [693, 337] on h3 "Add an Optional Item" at bounding box center [774, 348] width 686 height 22
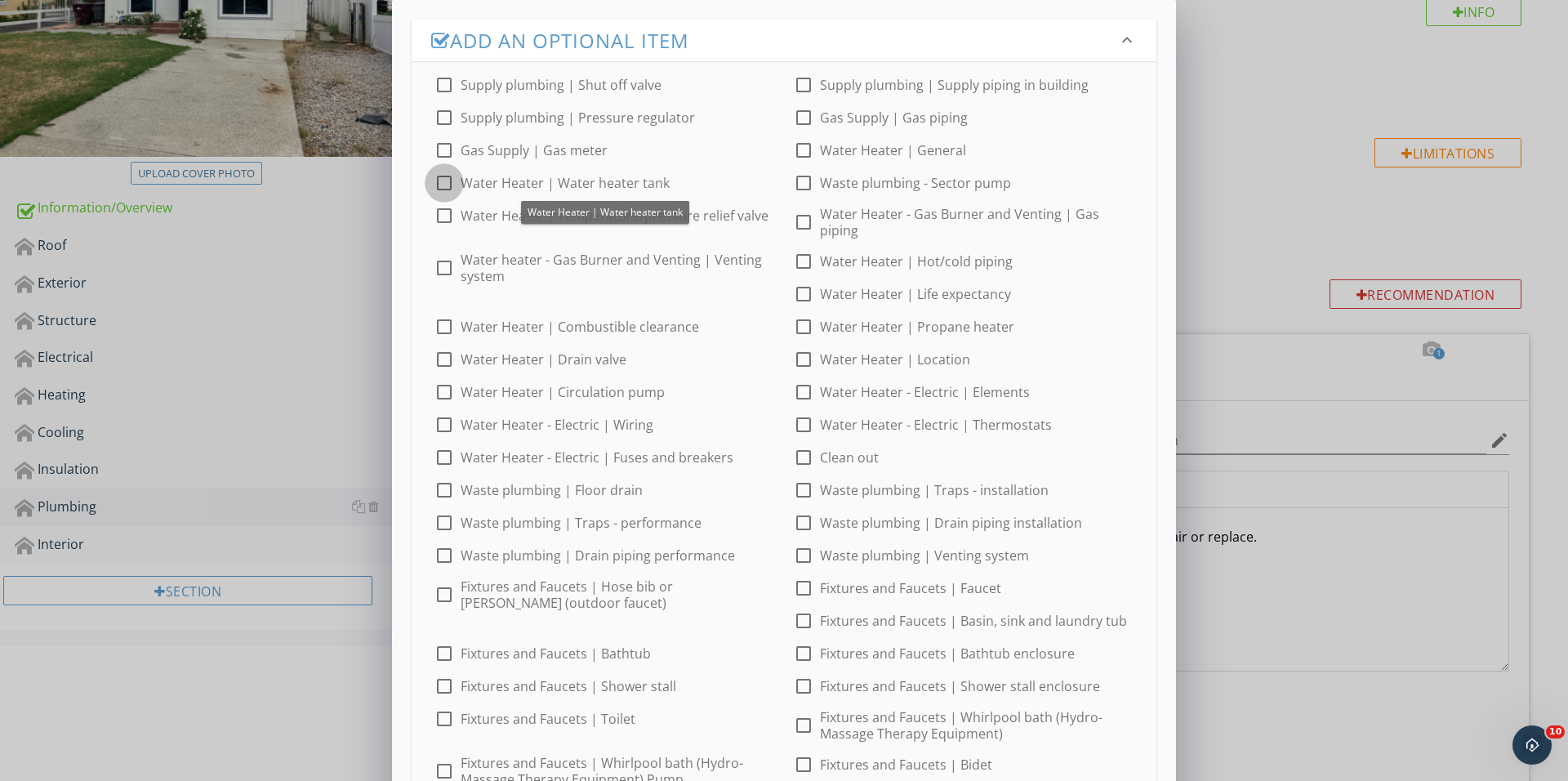
click at [455, 178] on div at bounding box center [444, 183] width 28 height 28
checkbox input "true"
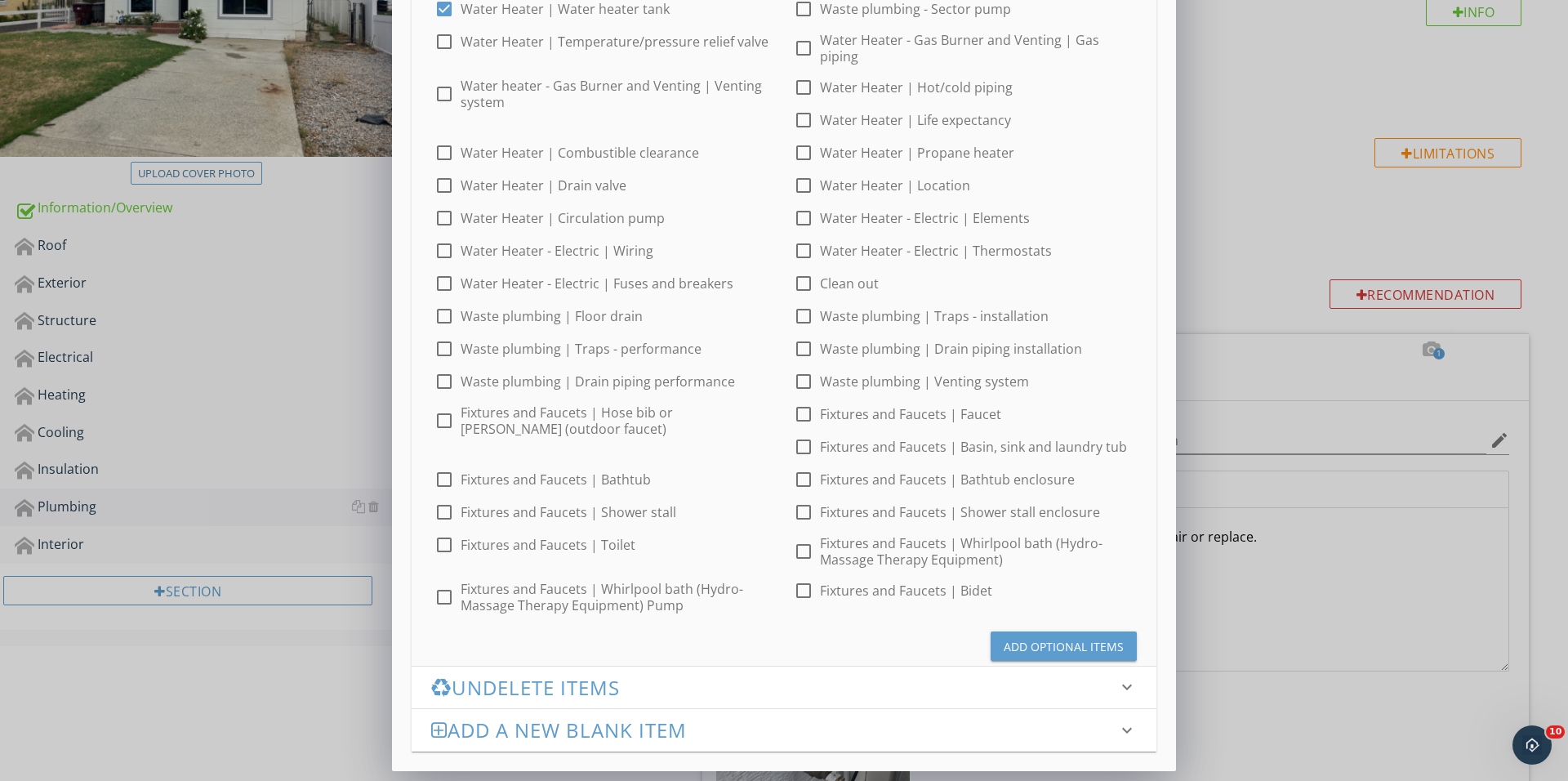
scroll to position [173, 0]
click at [1108, 651] on div "Add Optional Items" at bounding box center [1063, 647] width 120 height 17
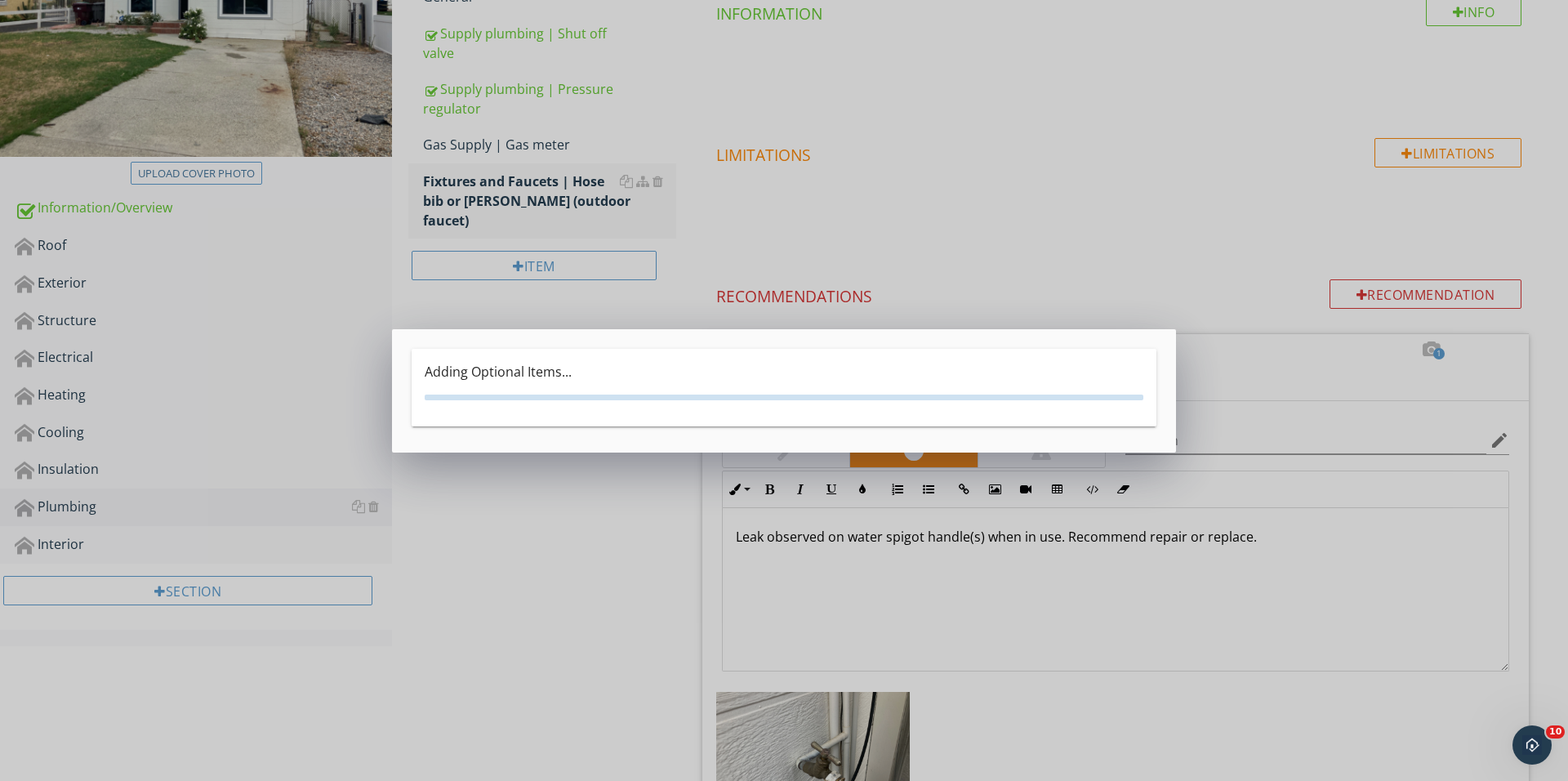
scroll to position [0, 0]
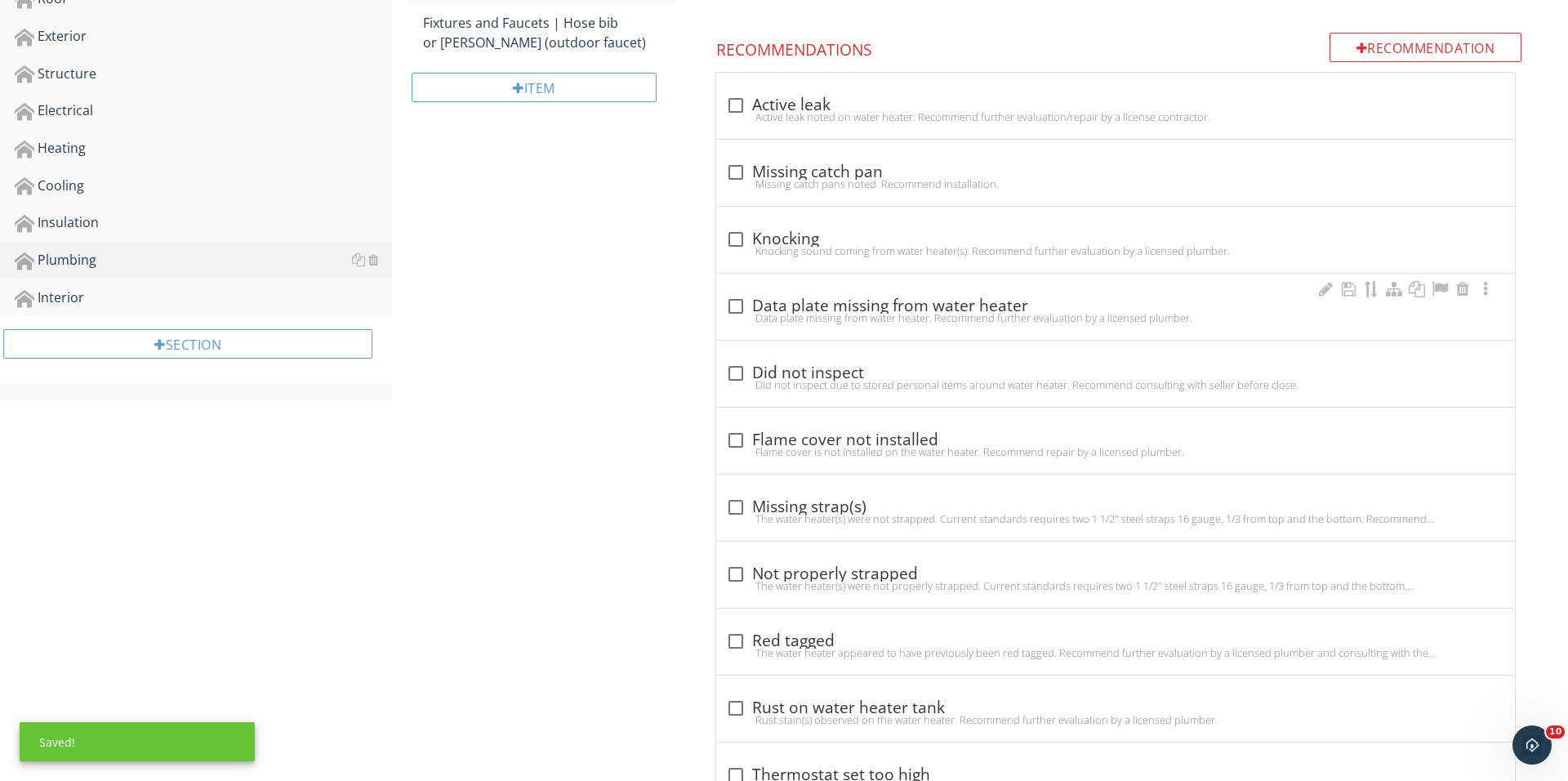
scroll to position [747, 0]
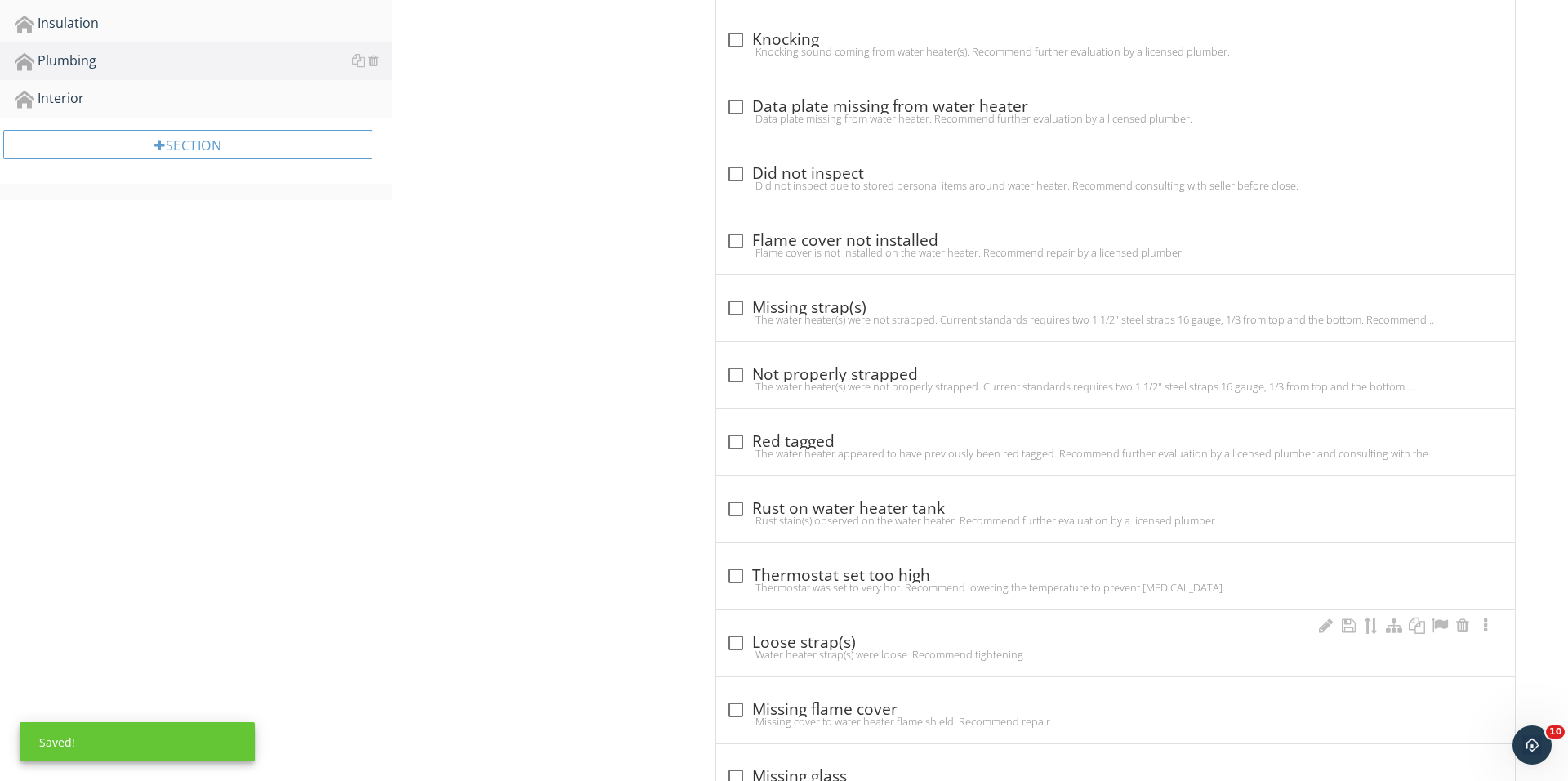
click at [736, 636] on div at bounding box center [736, 643] width 28 height 28
checkbox input "true"
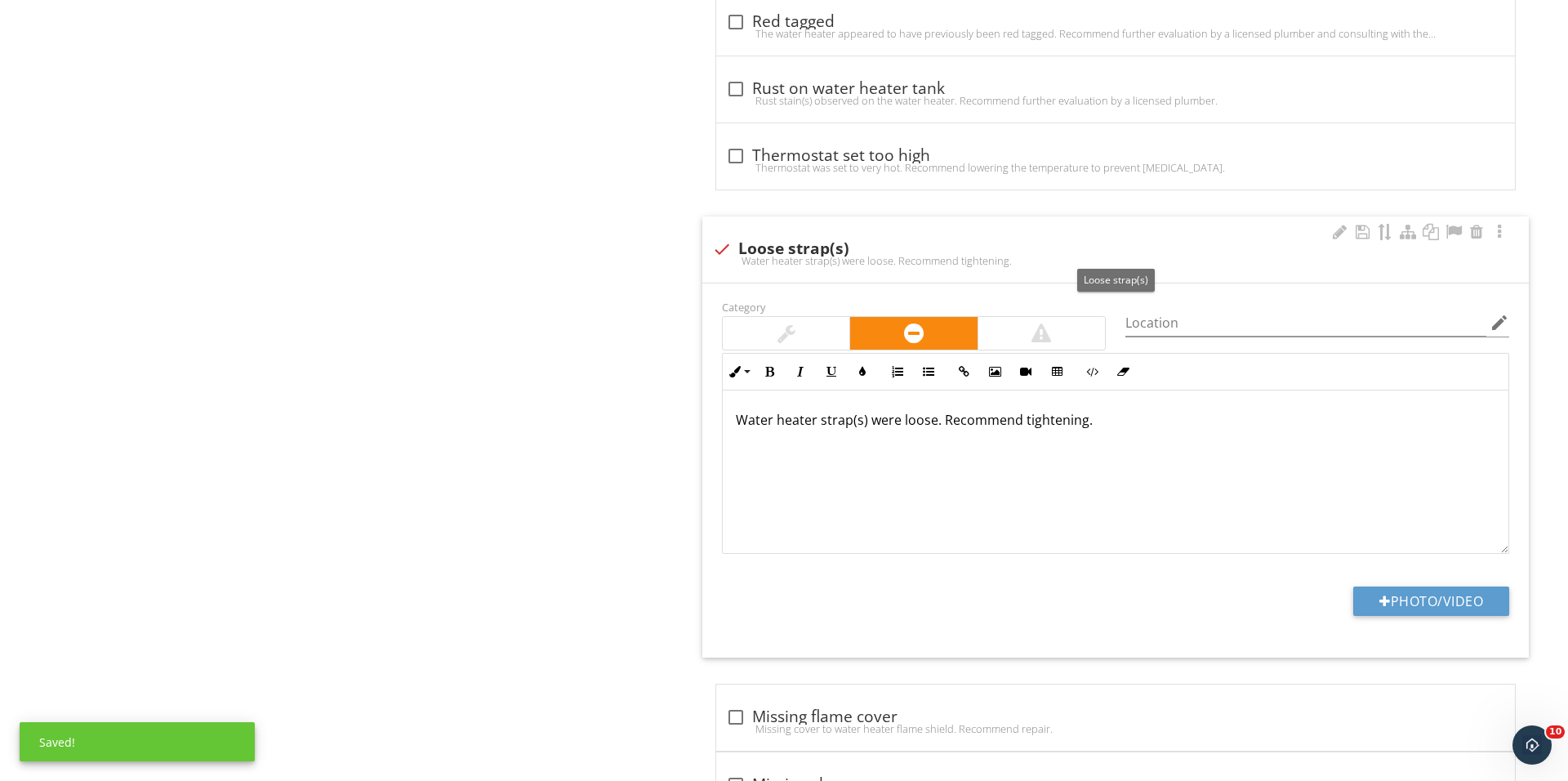
scroll to position [1209, 0]
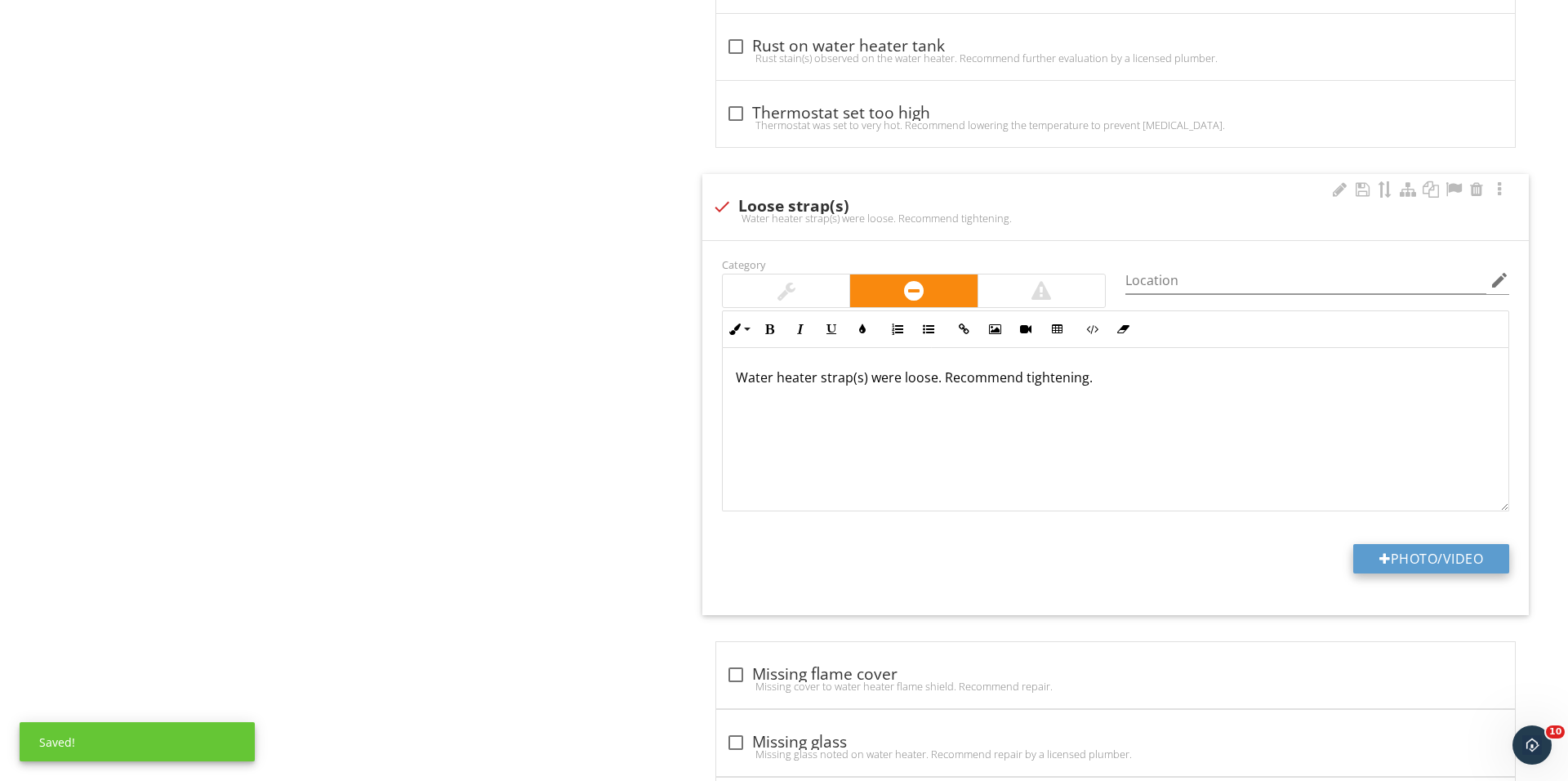
click at [1372, 555] on button "Photo/Video" at bounding box center [1430, 559] width 156 height 29
type input "C:\fakepath\IMG_0386.JPG"
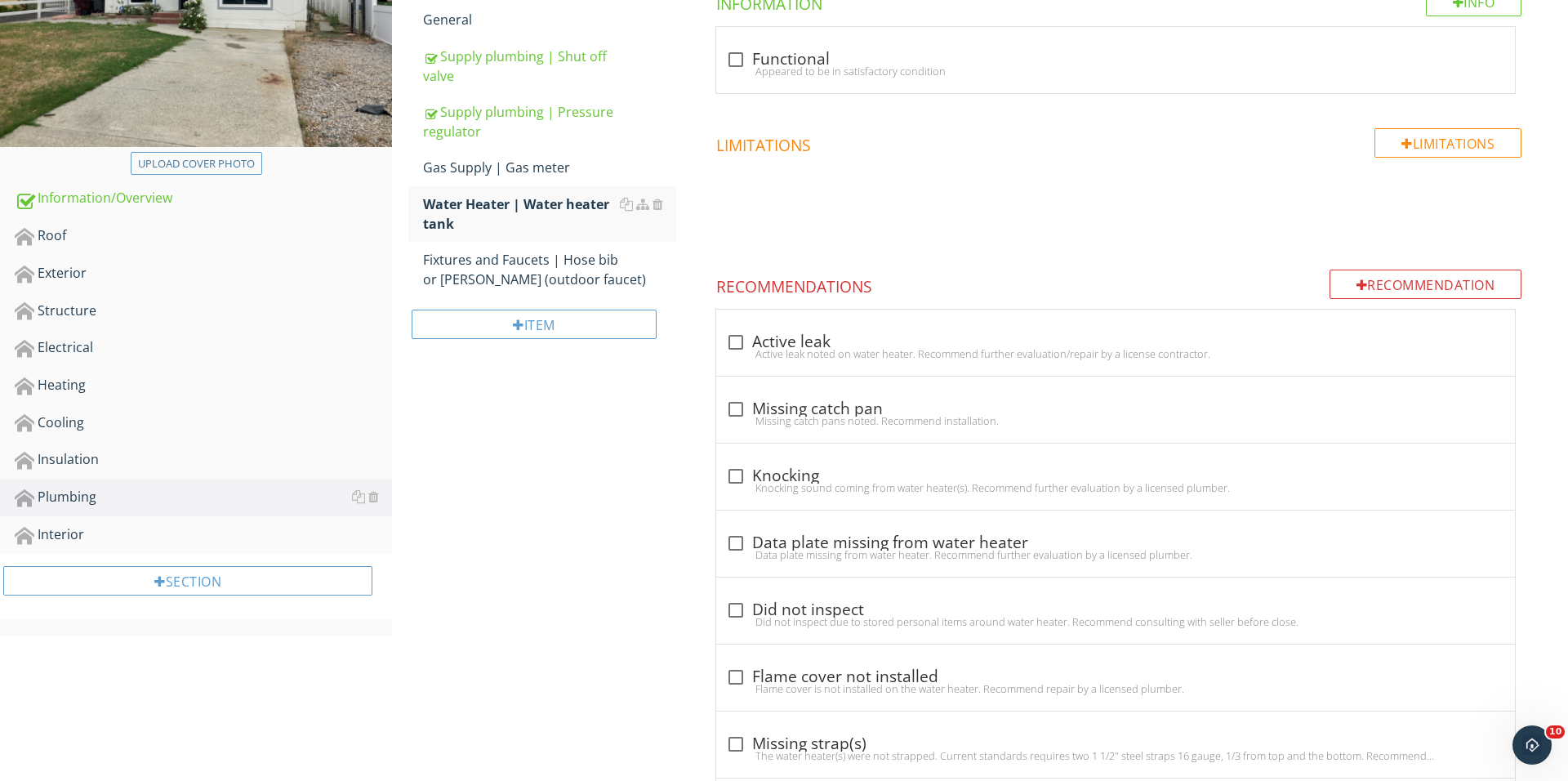
scroll to position [278, 0]
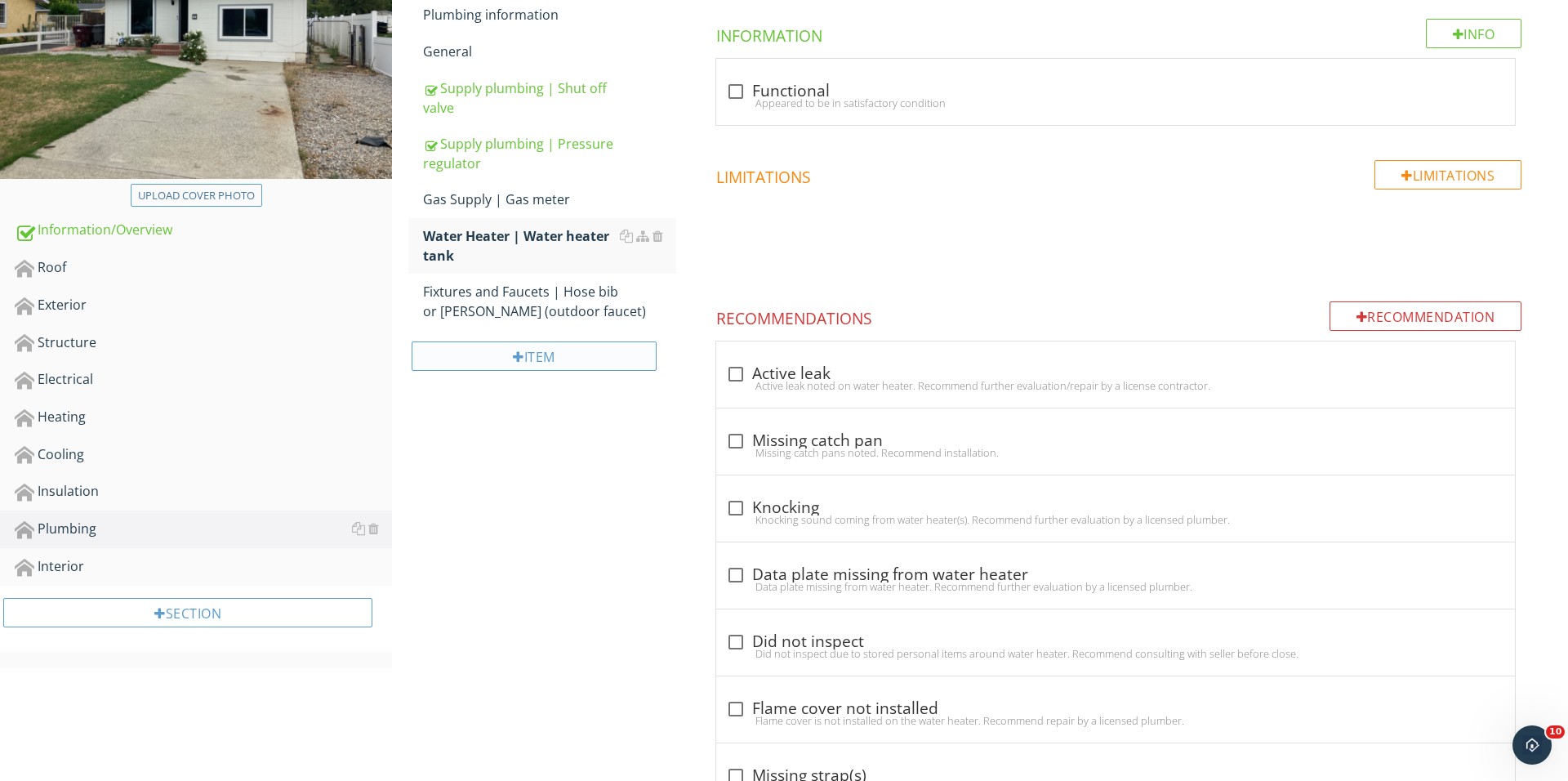
click at [560, 352] on div "Item" at bounding box center [534, 356] width 245 height 29
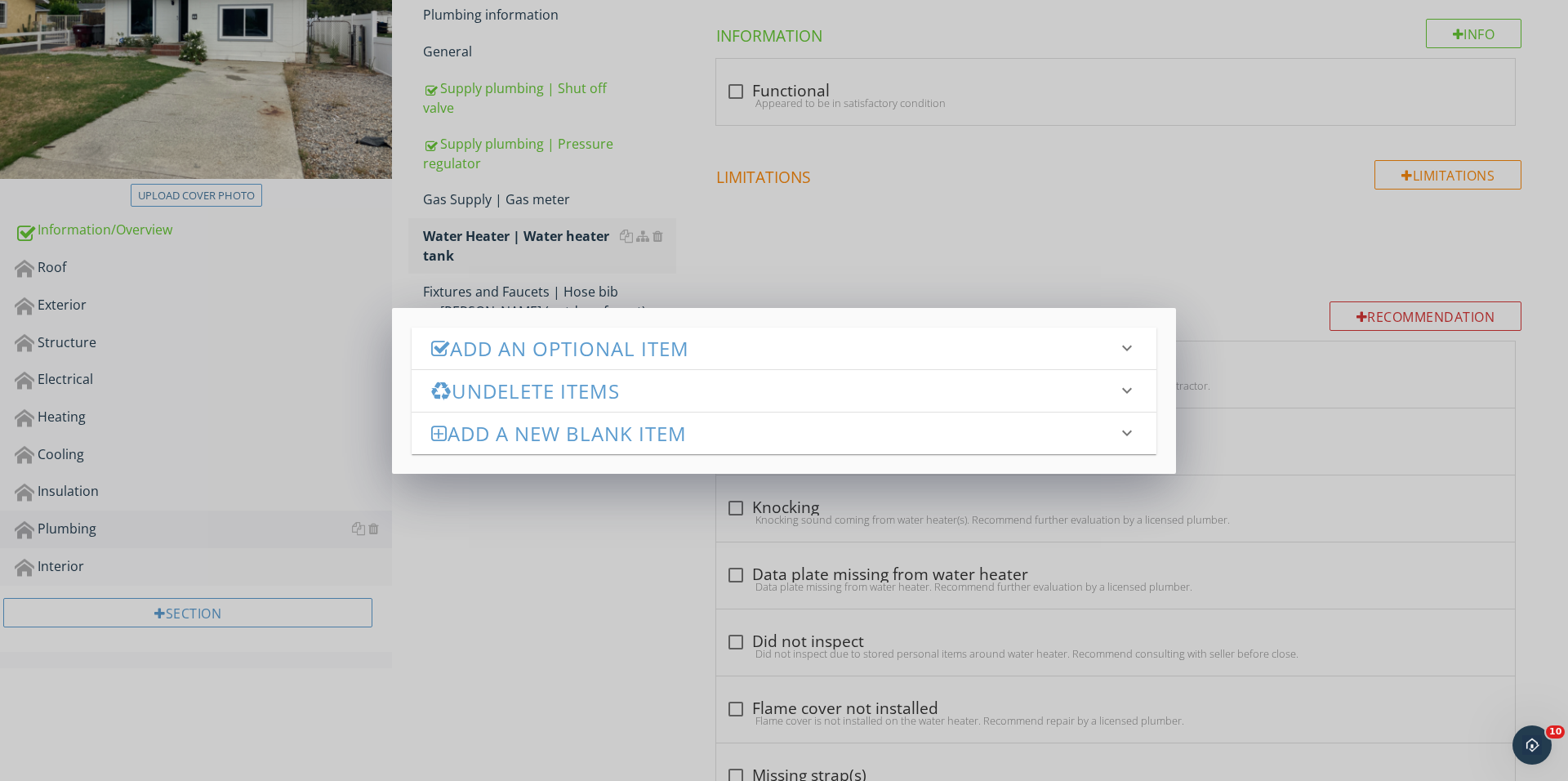
click at [694, 358] on h3 "Add an Optional Item" at bounding box center [774, 348] width 686 height 22
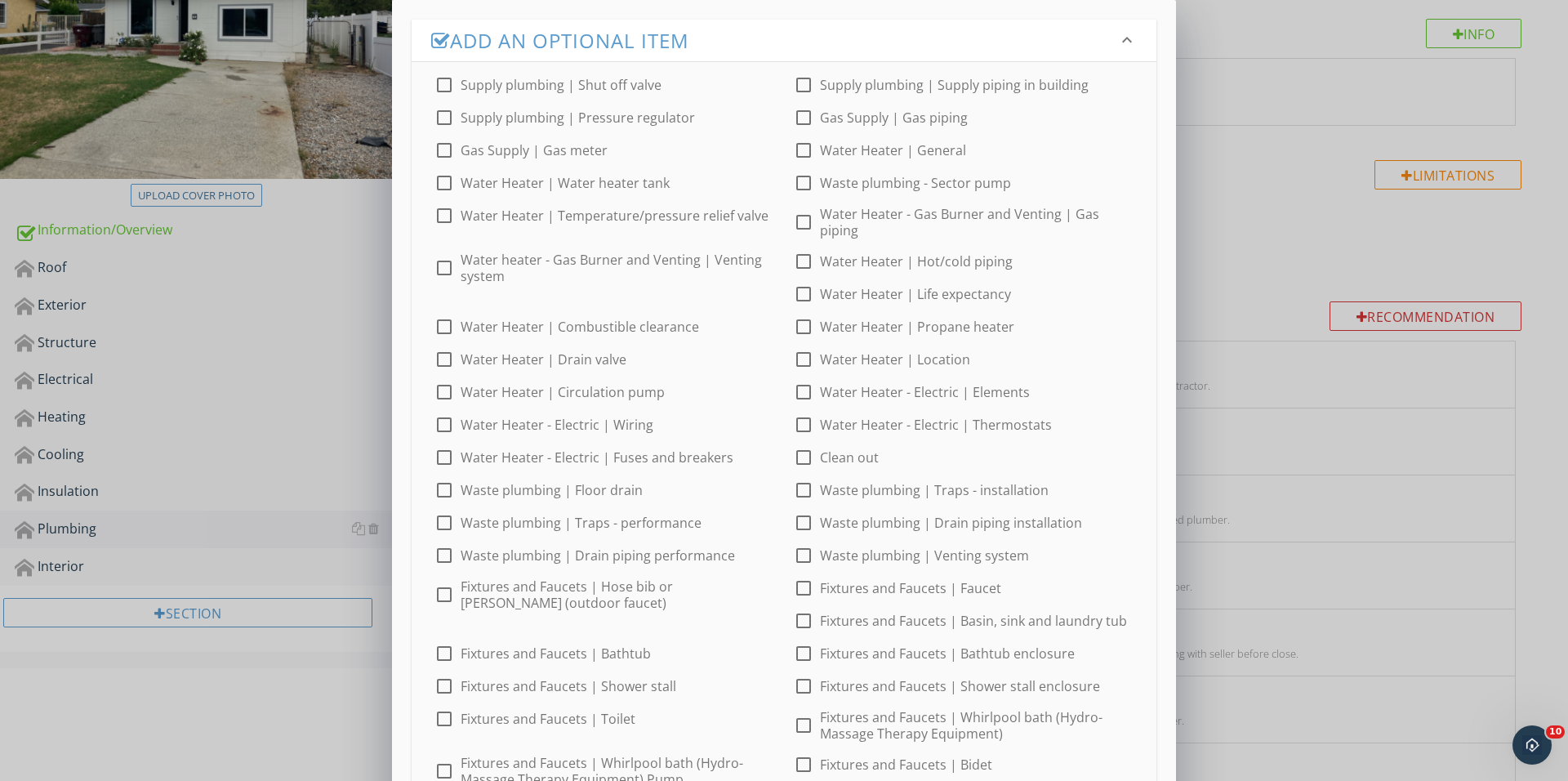
click at [800, 218] on div at bounding box center [803, 222] width 28 height 28
checkbox input "true"
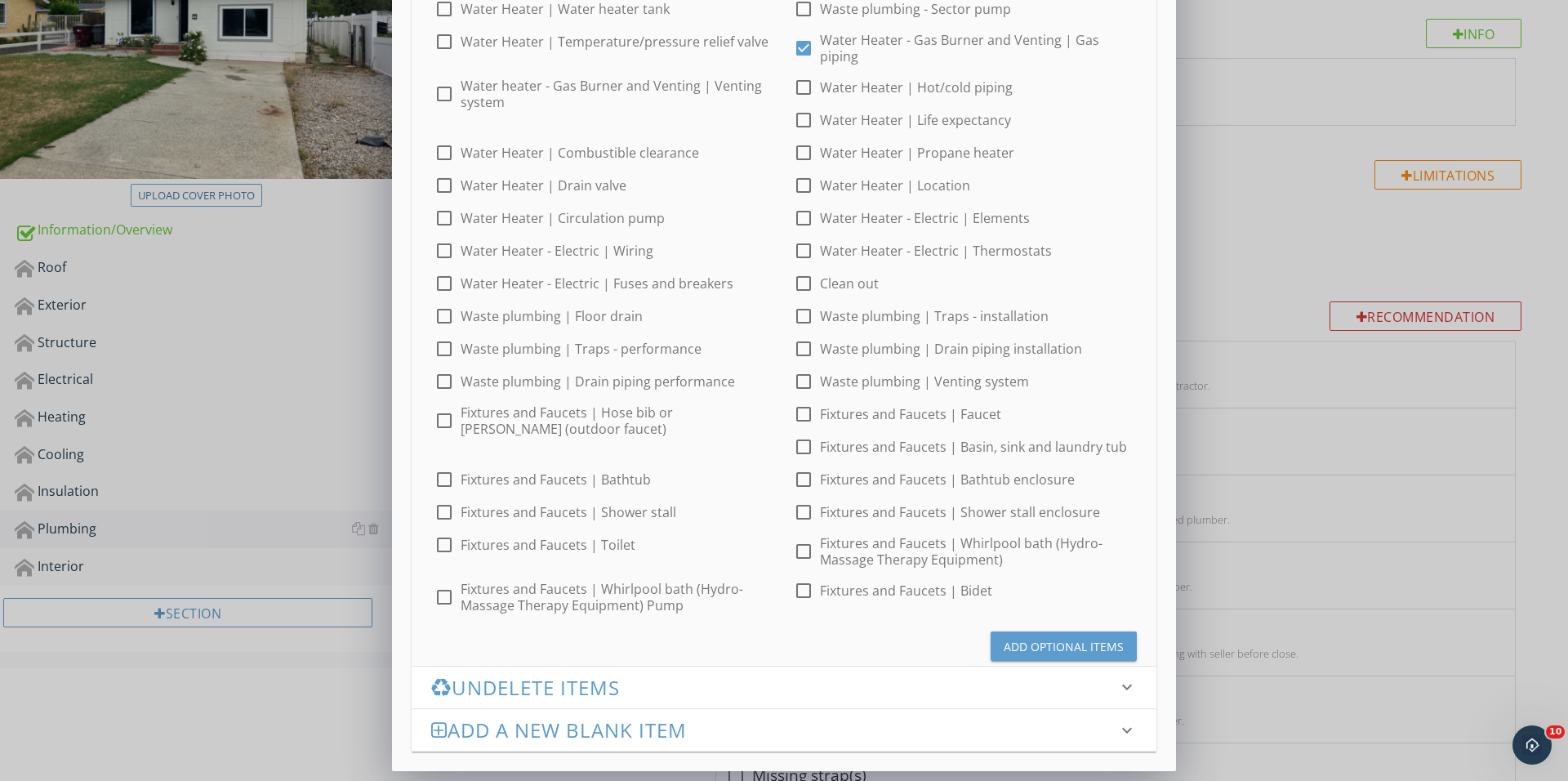
scroll to position [173, 0]
click at [1048, 649] on div "Add Optional Items" at bounding box center [1063, 647] width 120 height 17
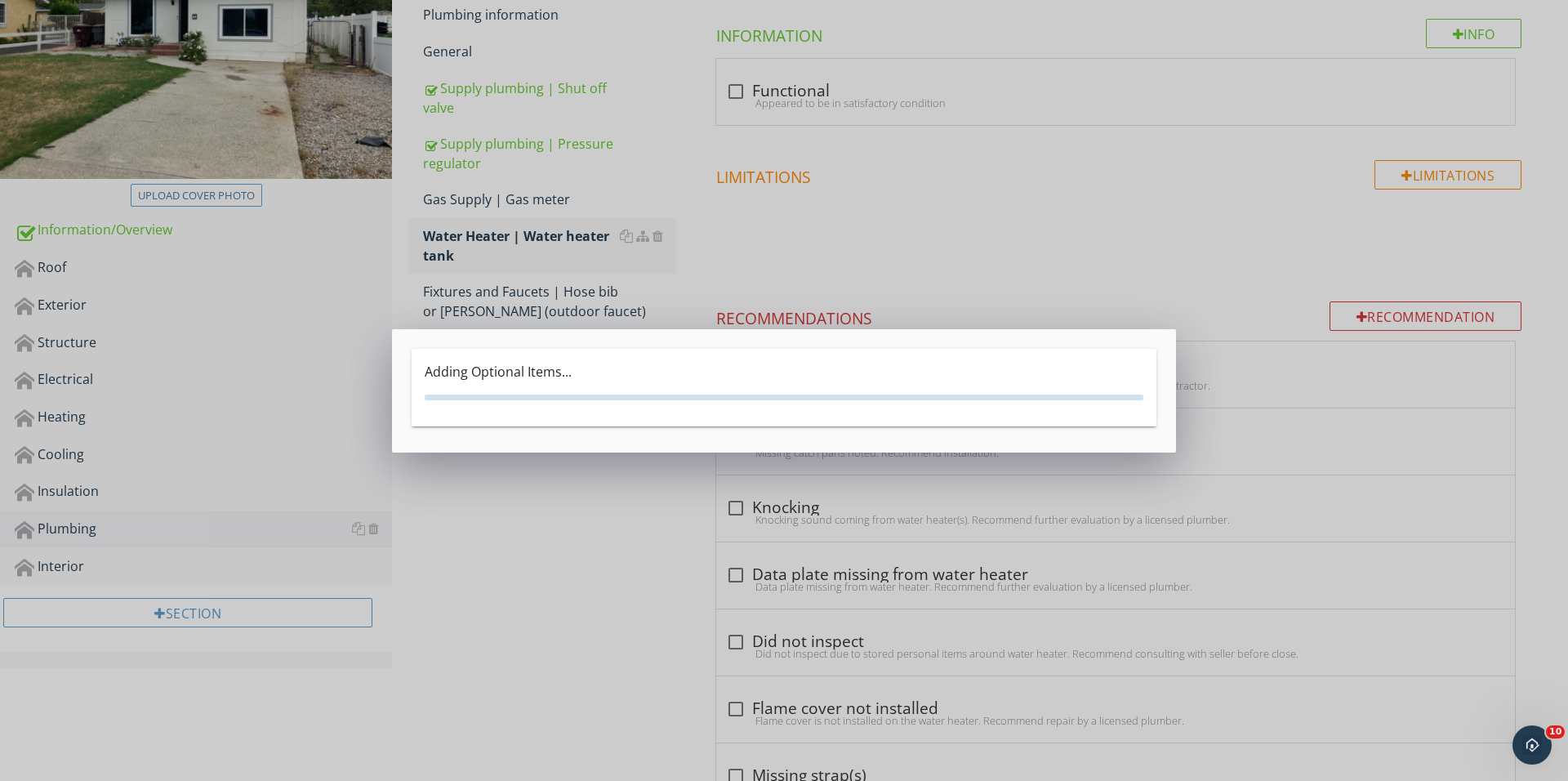
scroll to position [0, 0]
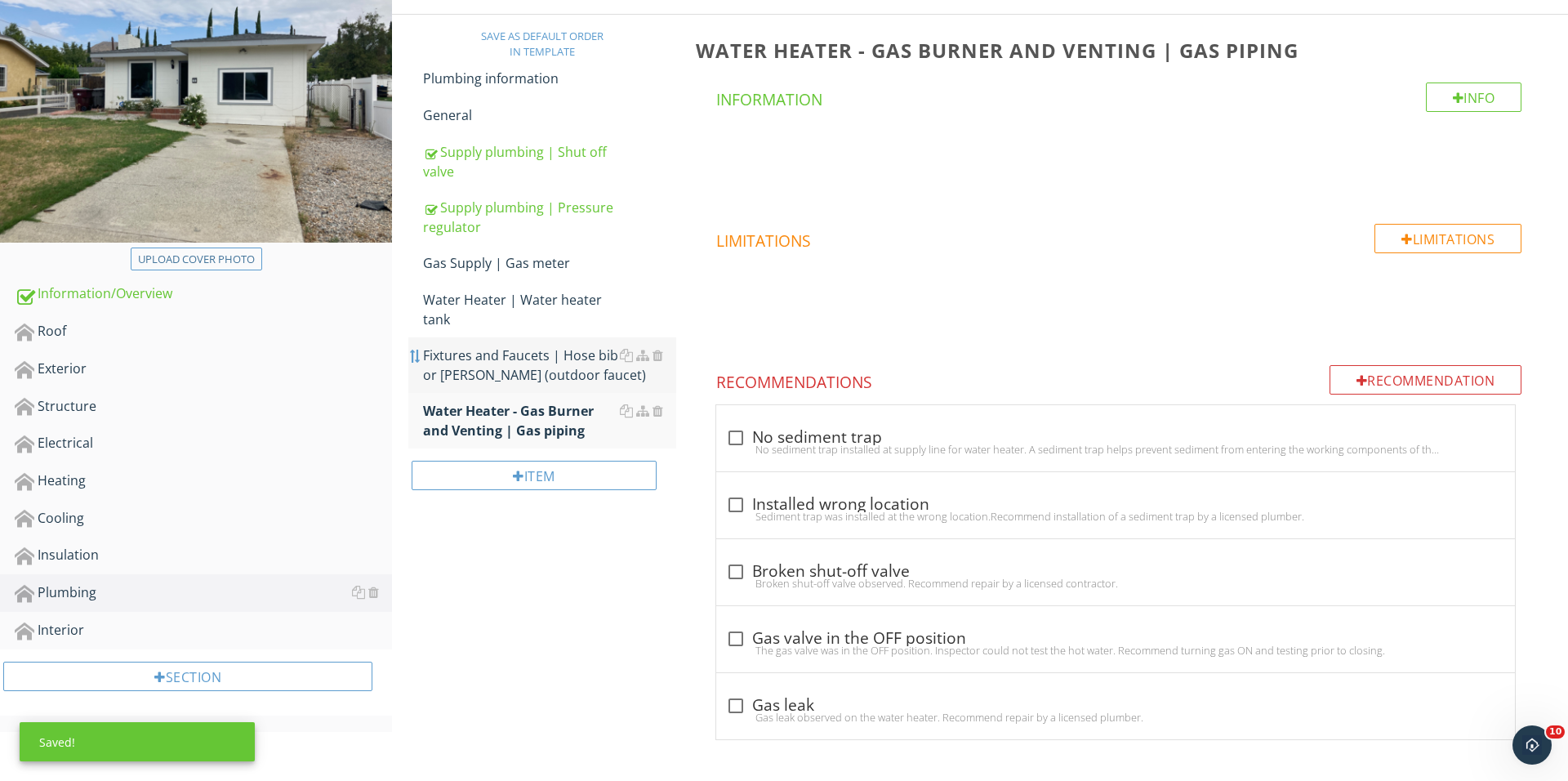
scroll to position [214, 0]
click at [720, 433] on div "check_box_outline_blank No sediment trap No sediment trap installed at supply l…" at bounding box center [1115, 439] width 799 height 66
checkbox input "true"
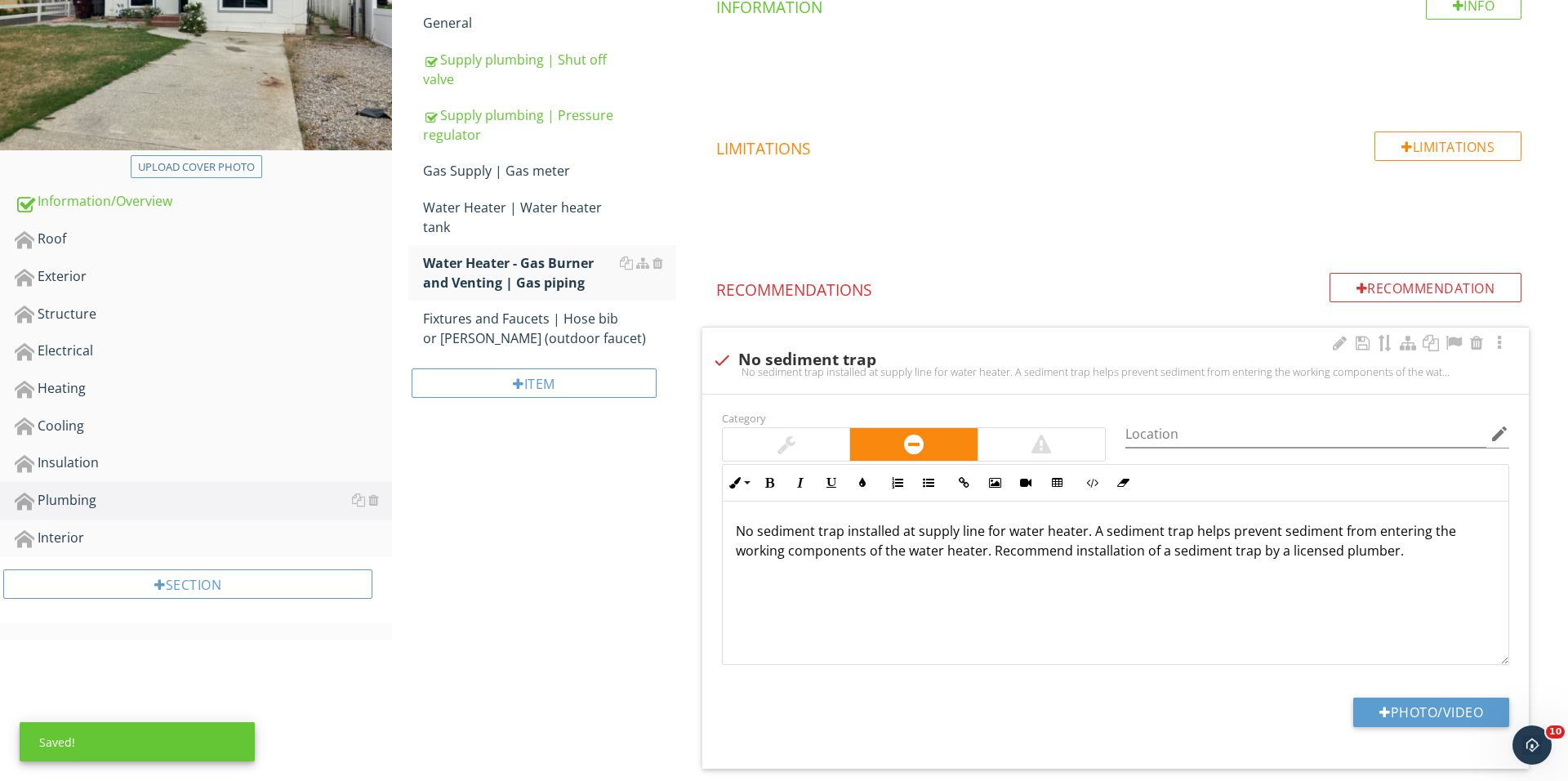
scroll to position [409, 0]
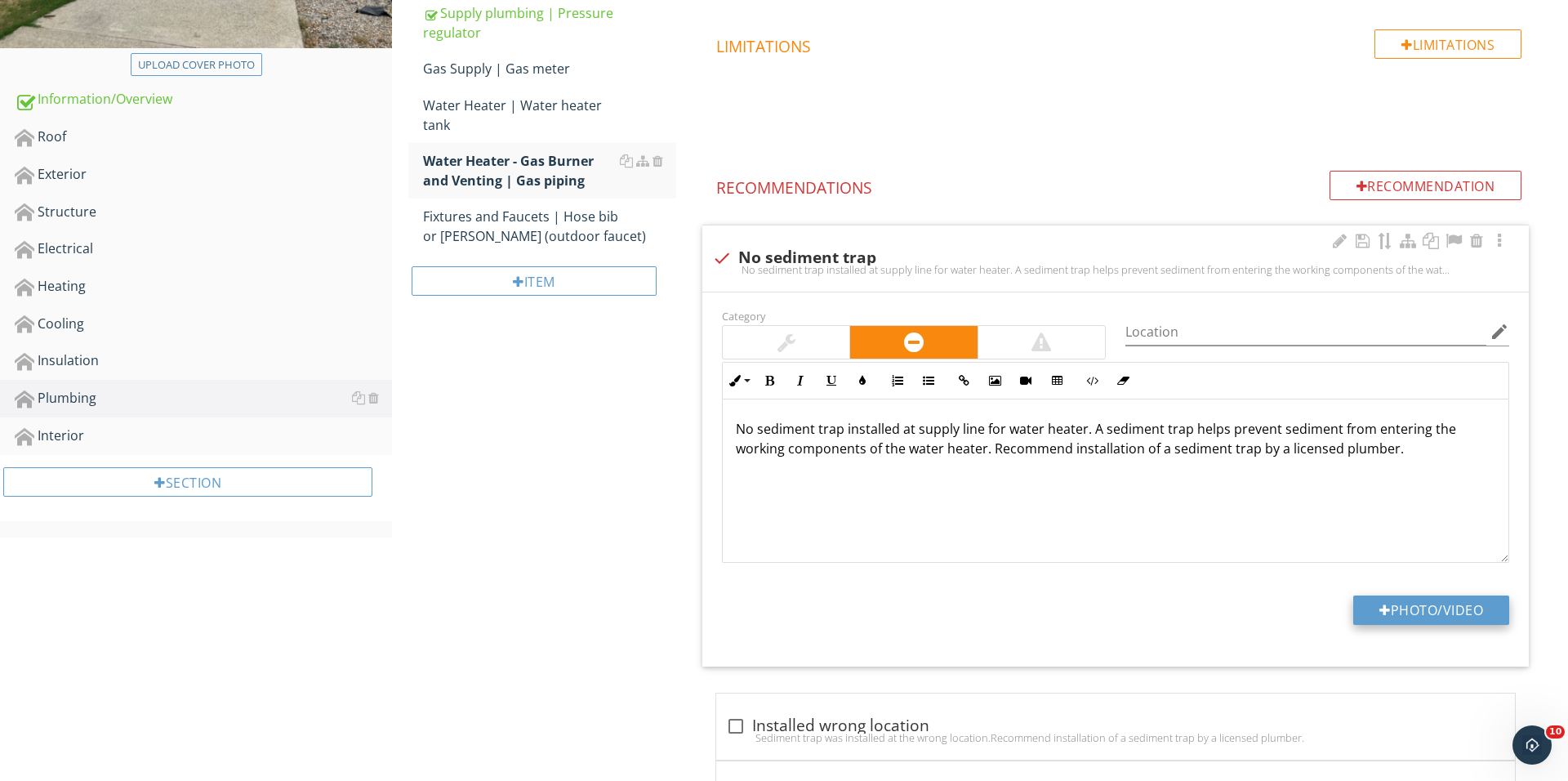
click at [1404, 609] on button "Photo/Video" at bounding box center [1430, 610] width 156 height 29
type input "C:\fakepath\IMG_0389.JPG"
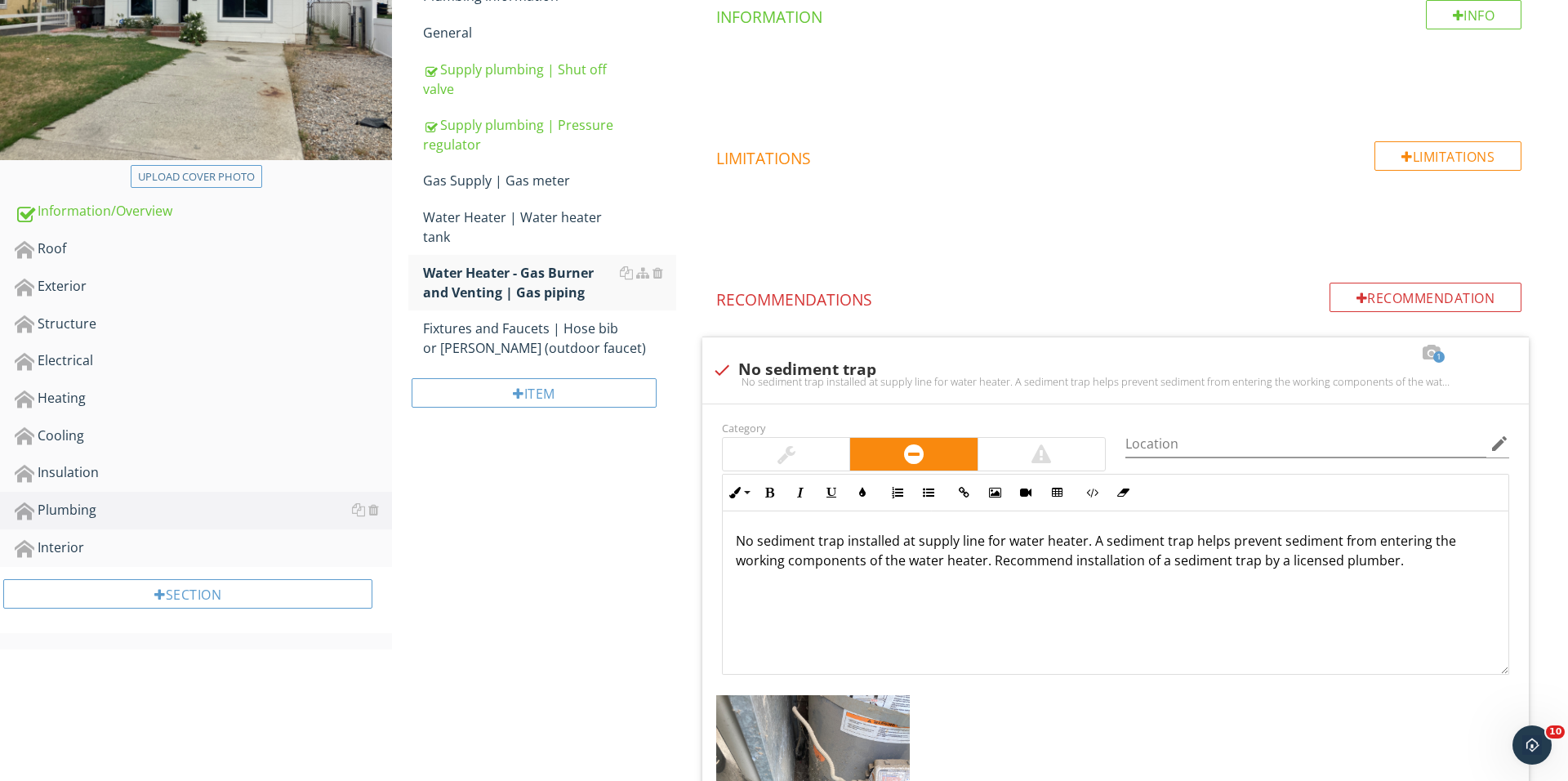
scroll to position [180, 0]
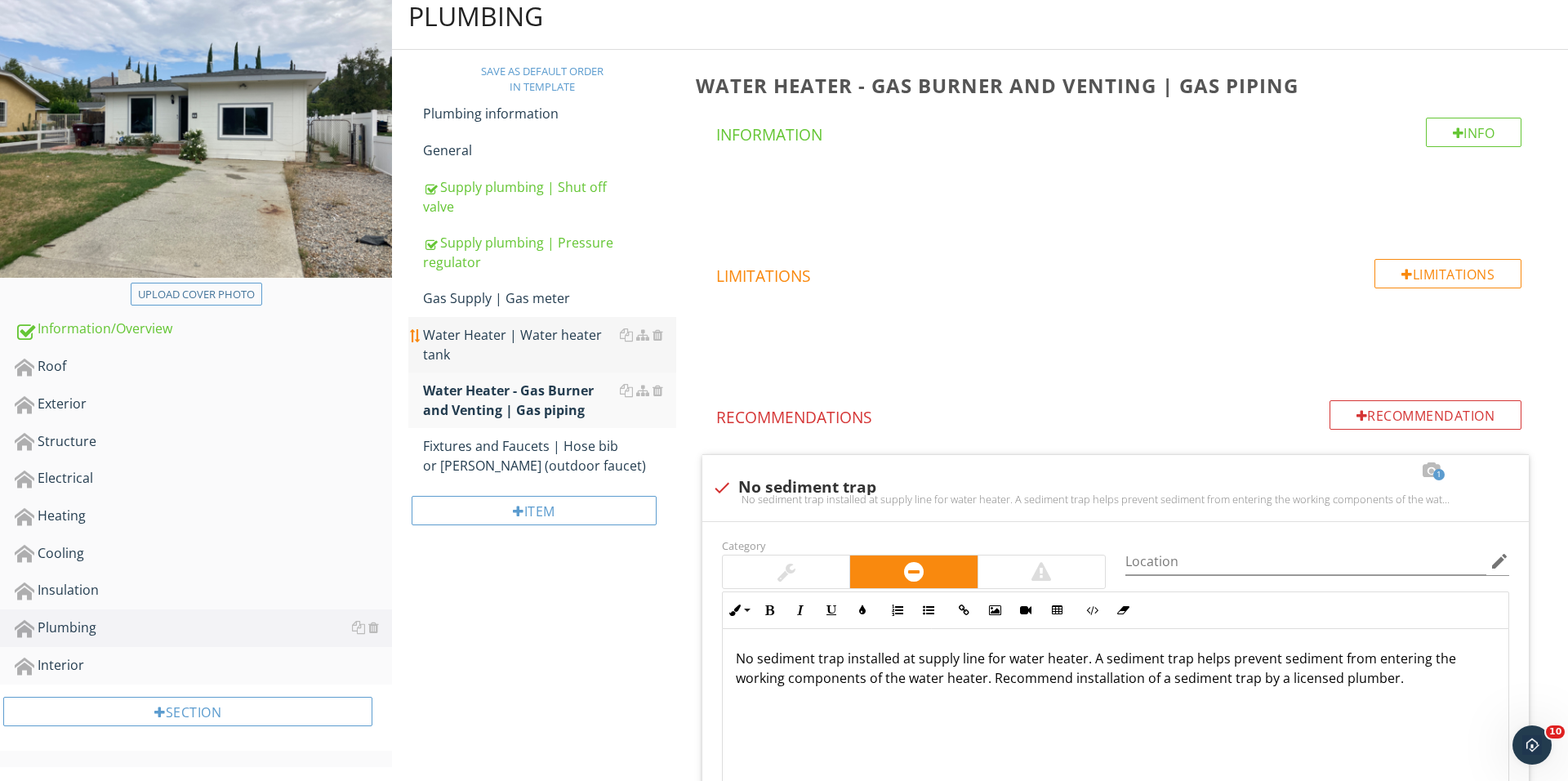
click at [539, 338] on div "Water Heater | Water heater tank" at bounding box center [550, 344] width 253 height 39
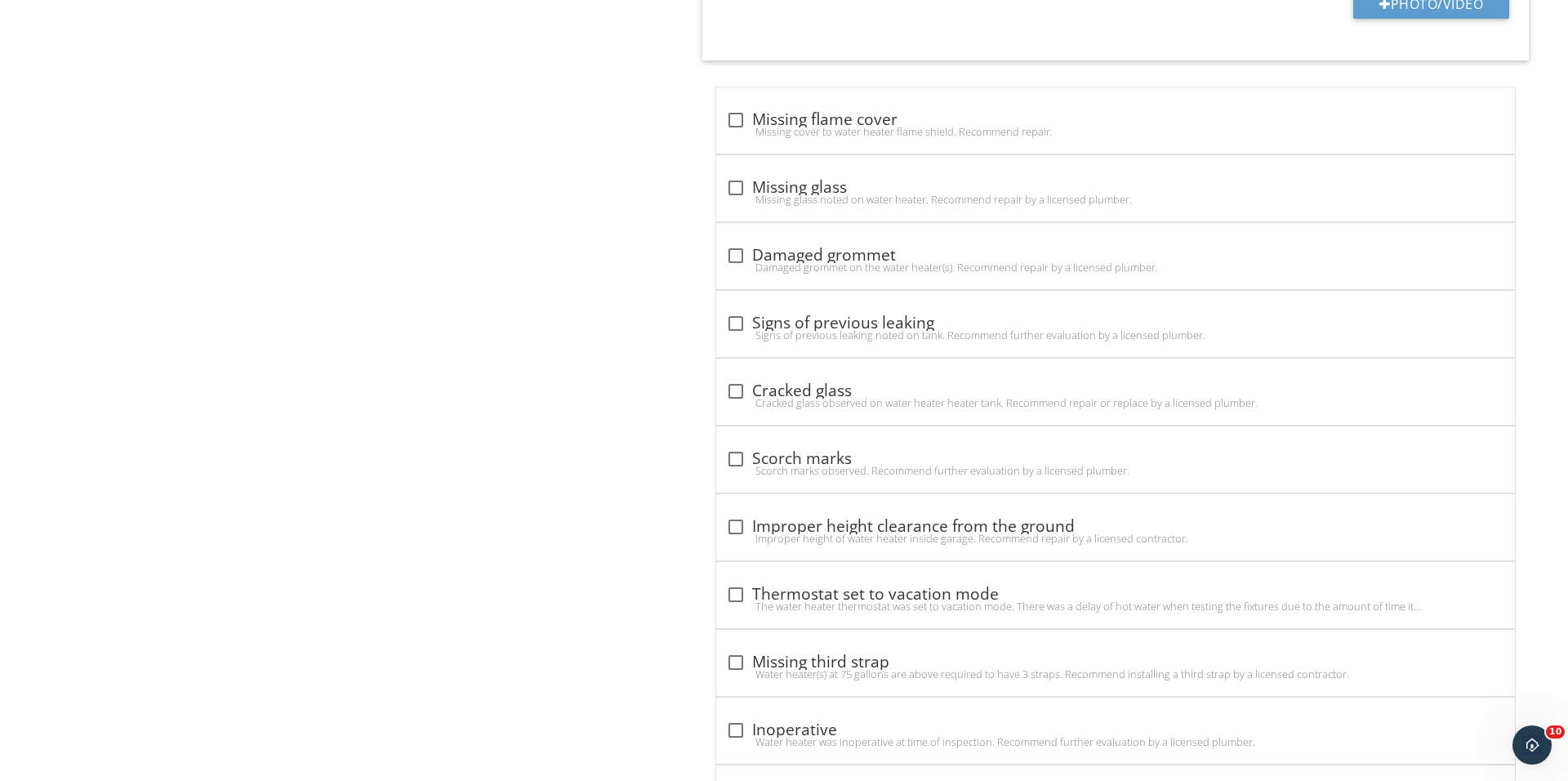
scroll to position [2310, 0]
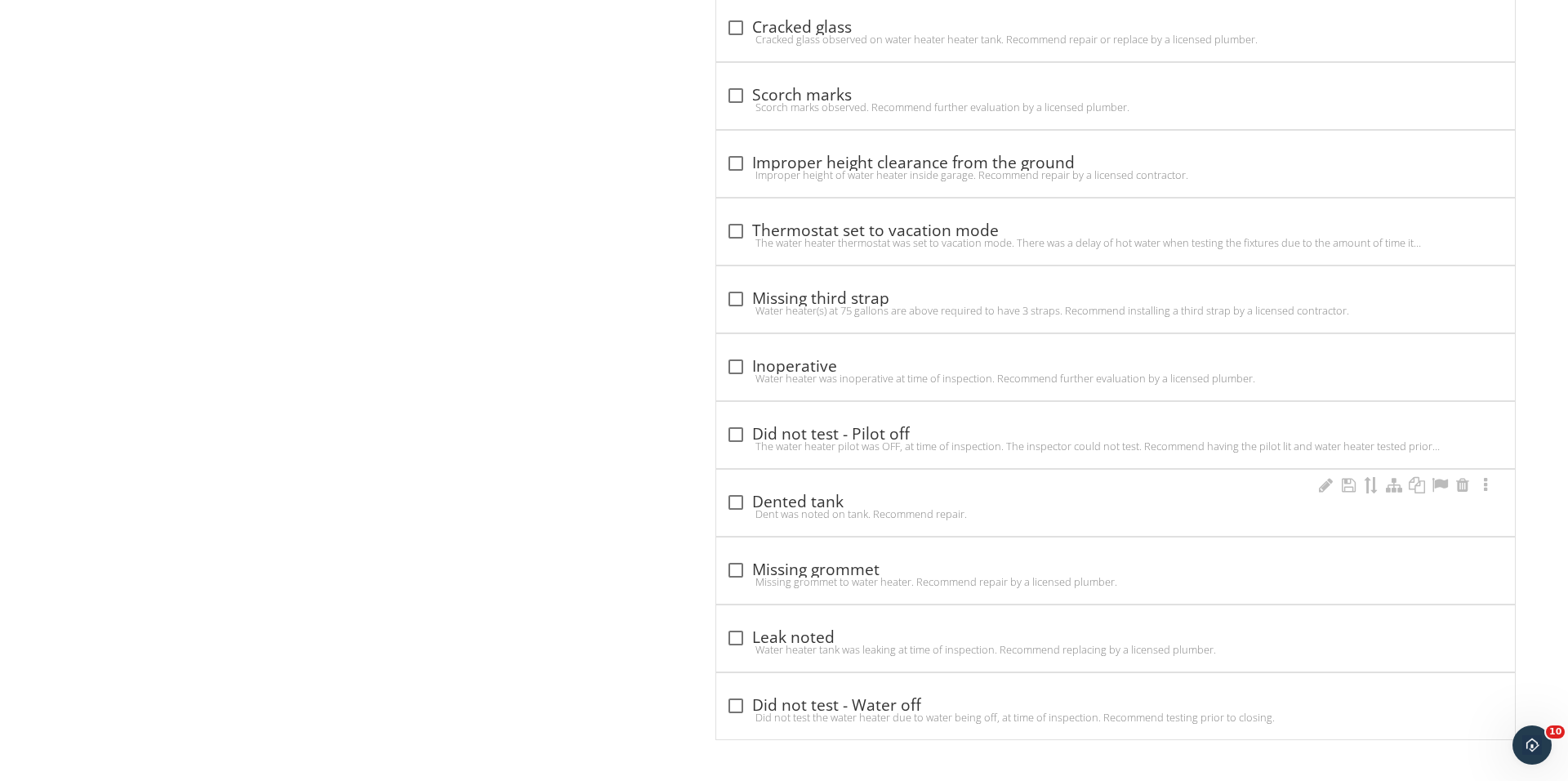
click at [728, 520] on div "check_box_outline_blank Dented tank Dent was noted on tank. Recommend repair." at bounding box center [1116, 508] width 779 height 36
checkbox input "true"
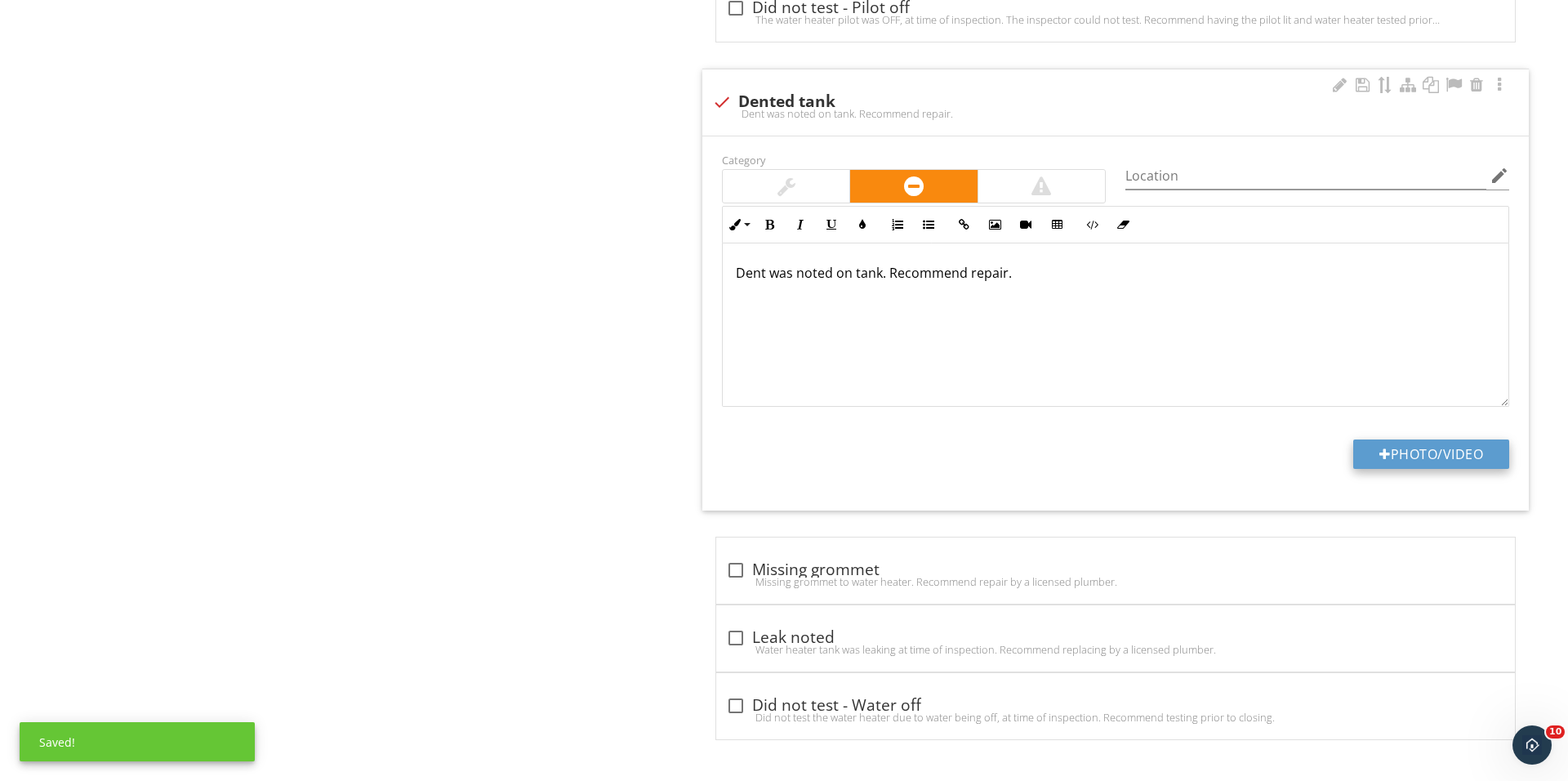
scroll to position [2737, 0]
click at [1422, 457] on button "Photo/Video" at bounding box center [1430, 454] width 156 height 29
type input "C:\fakepath\IMG_0391.JPG"
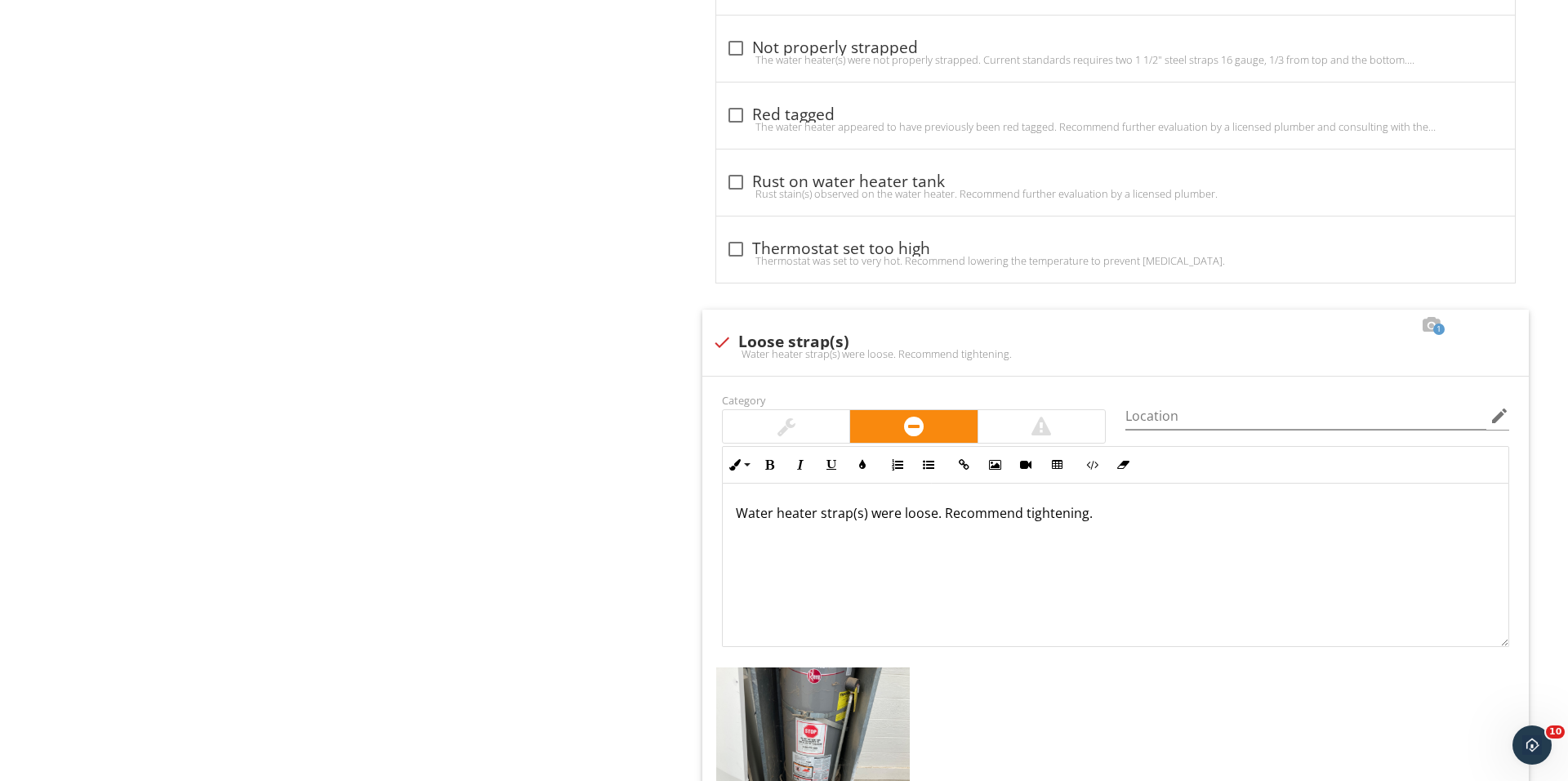
scroll to position [1040, 0]
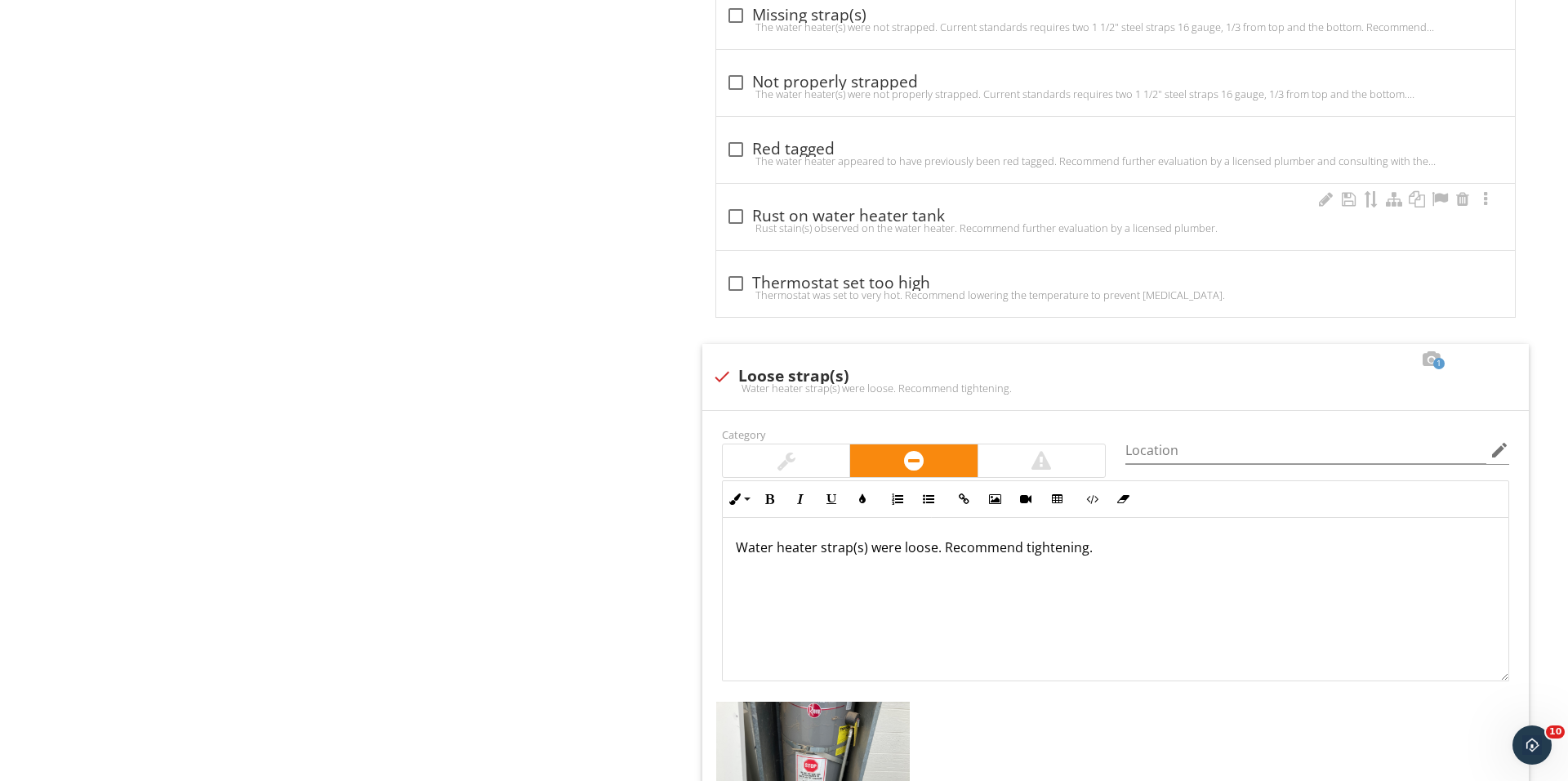
click at [738, 214] on div at bounding box center [736, 216] width 28 height 28
checkbox input "true"
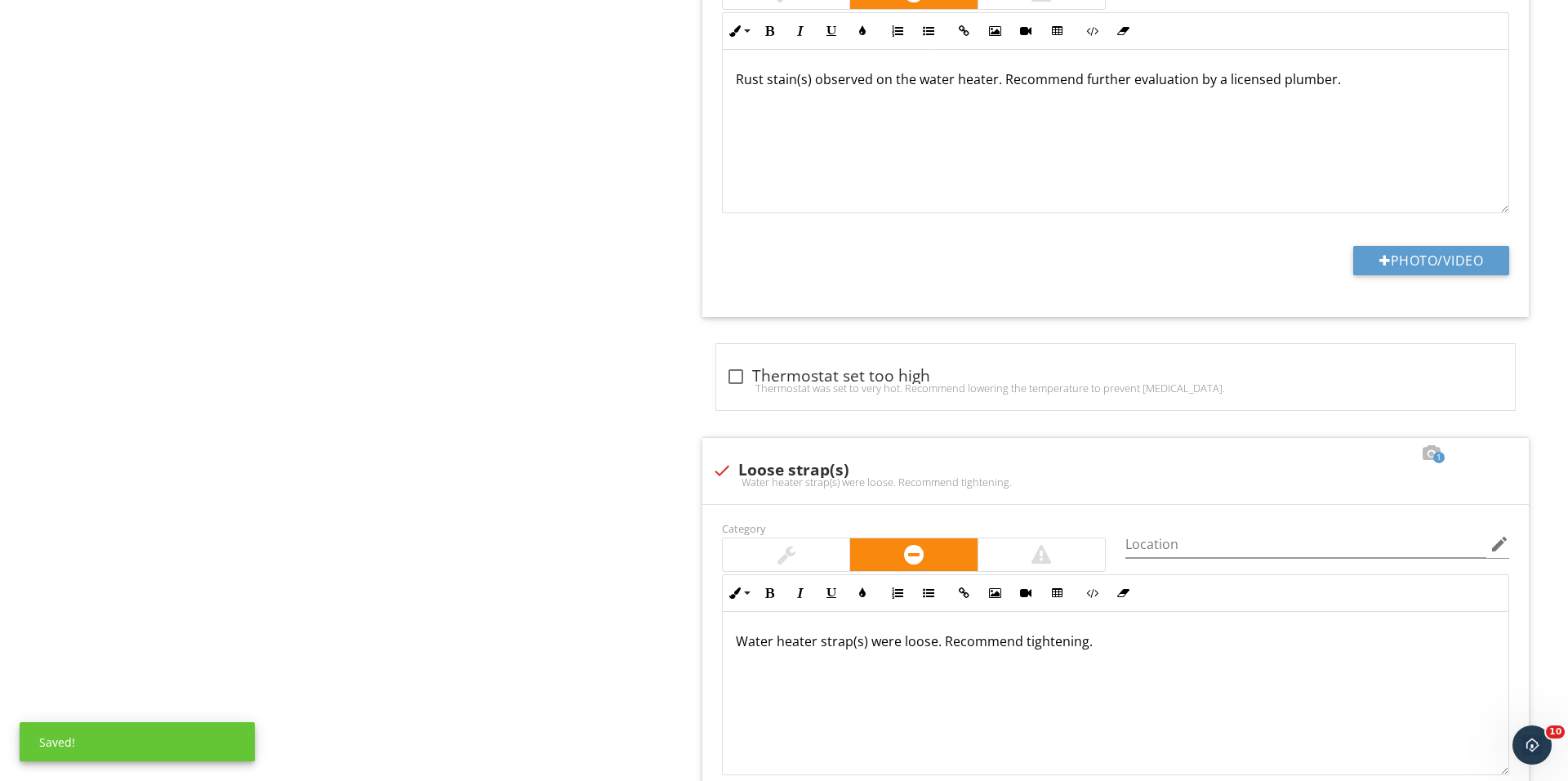
scroll to position [1430, 0]
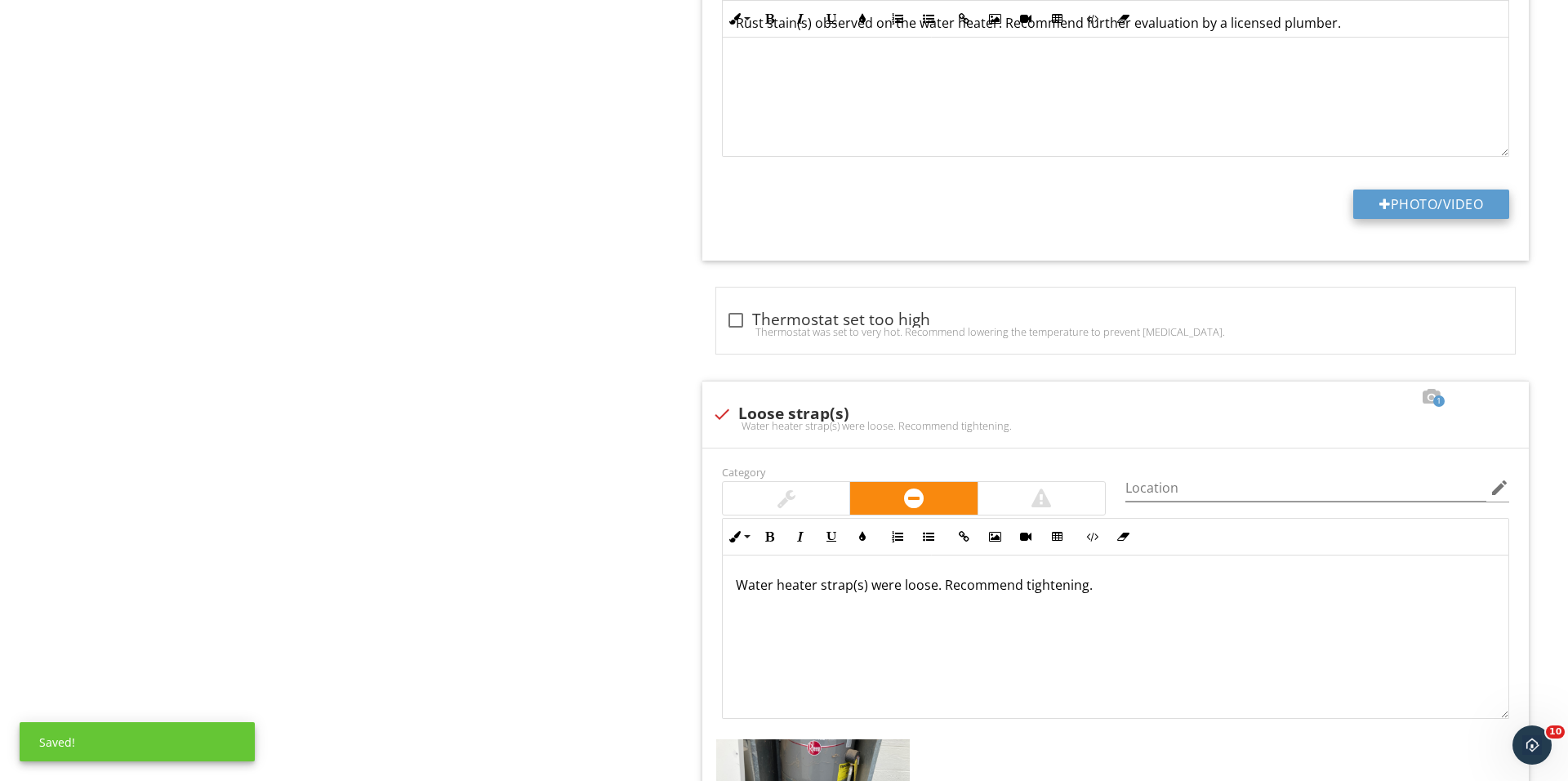
click at [1391, 216] on button "Photo/Video" at bounding box center [1430, 204] width 156 height 29
type input "C:\fakepath\IMG_0404.JPG"
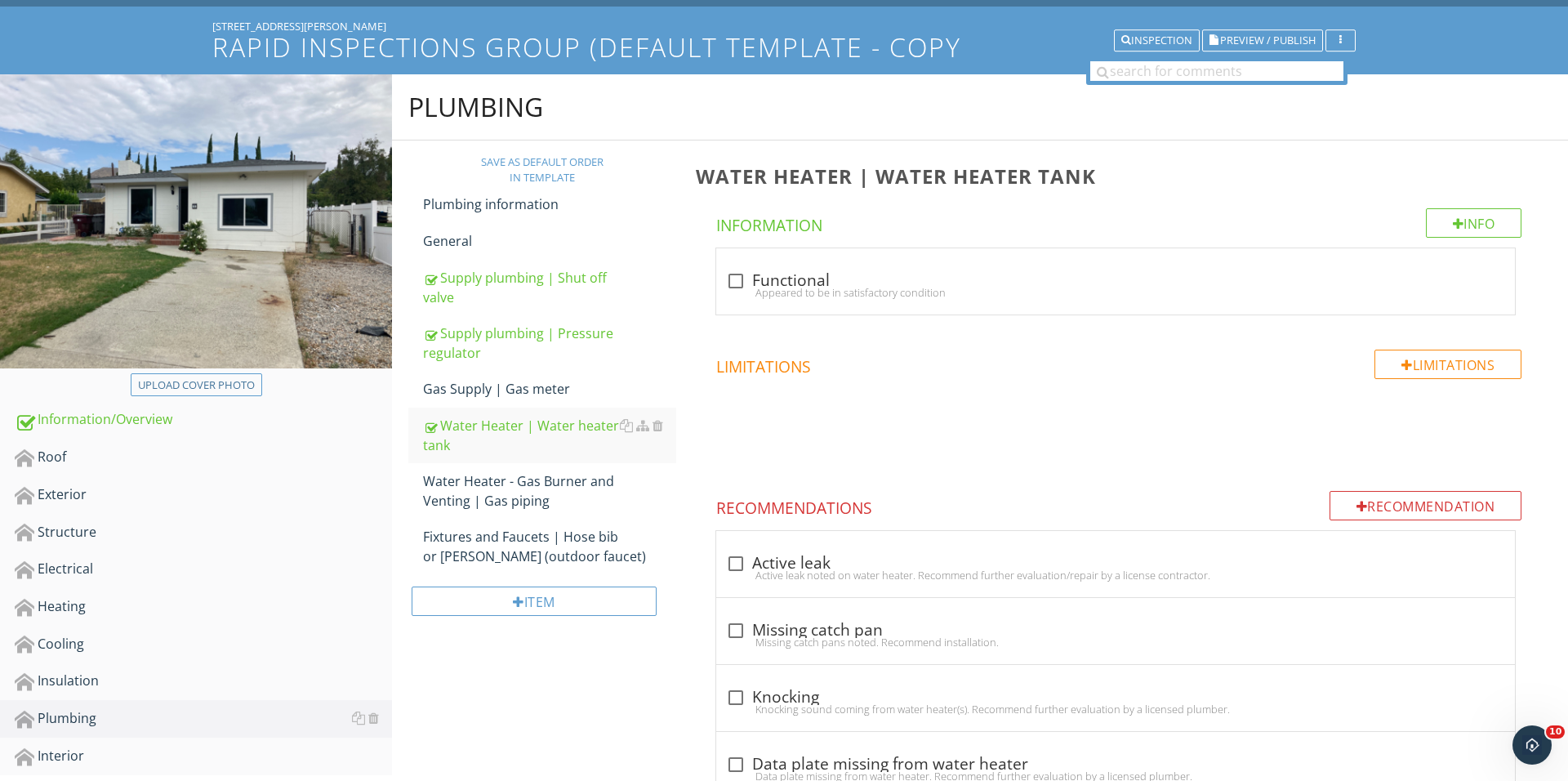
scroll to position [318, 0]
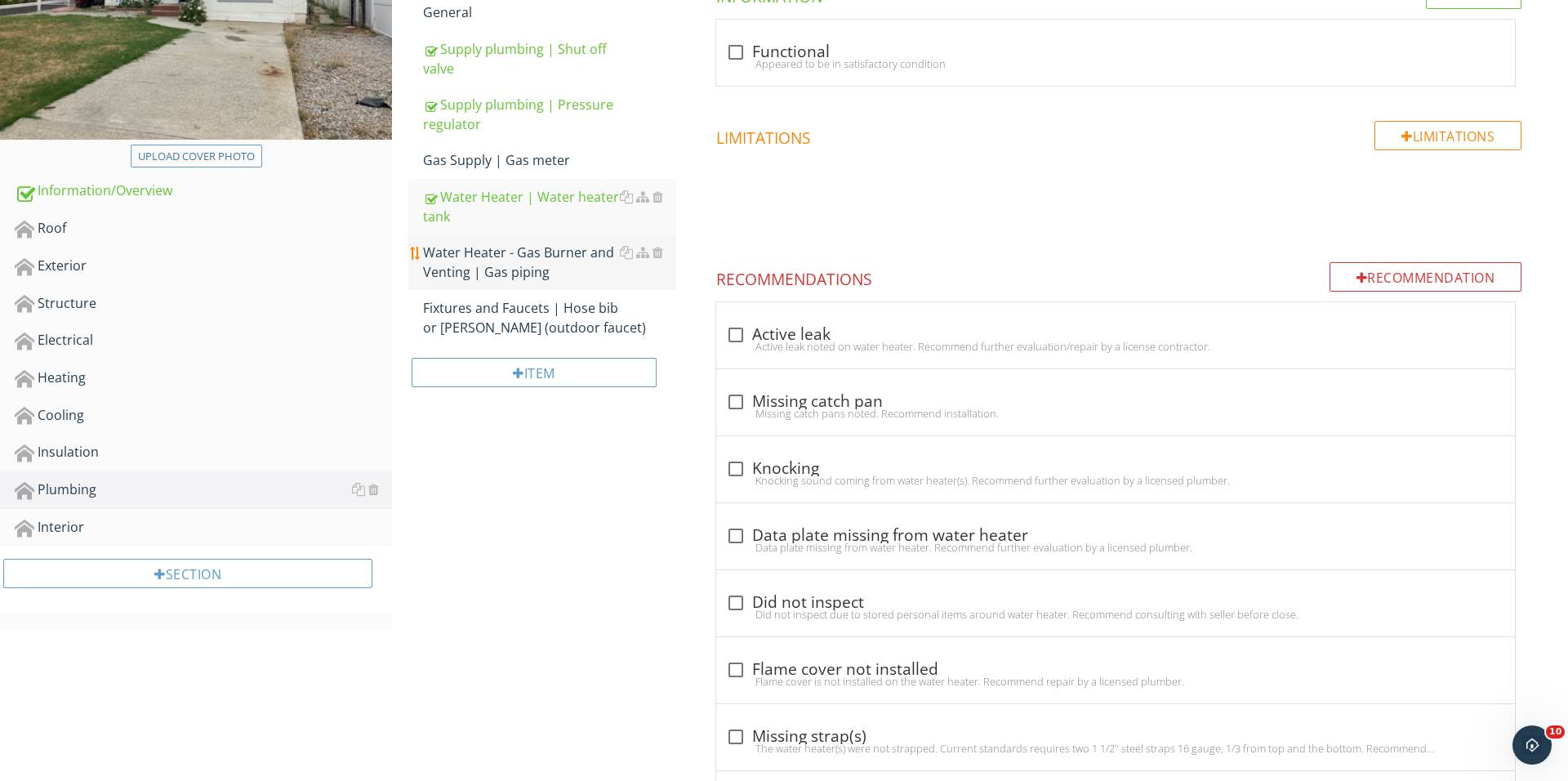
click at [518, 275] on div "Water Heater - Gas Burner and Venting | Gas piping" at bounding box center [550, 261] width 253 height 39
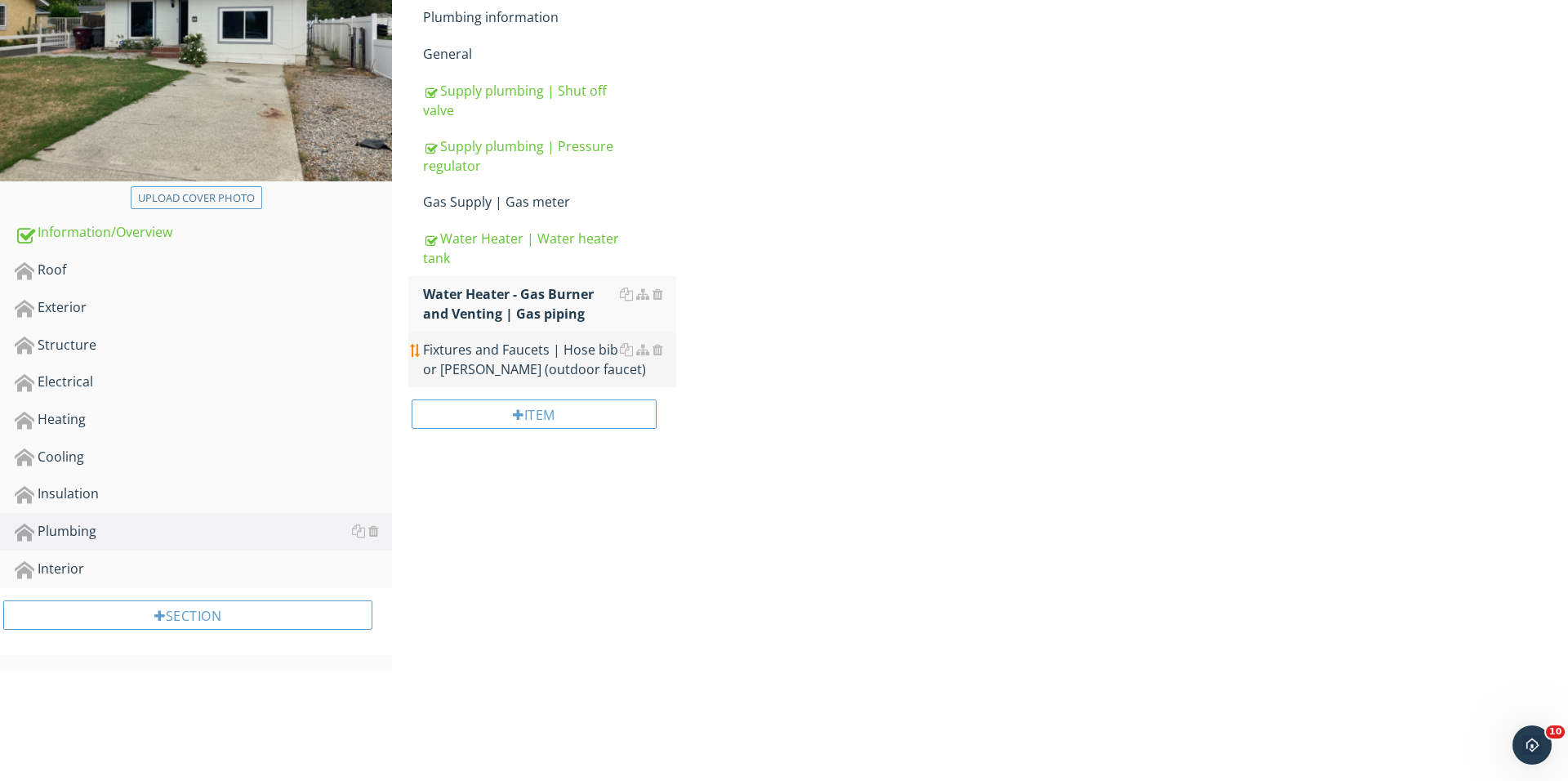
scroll to position [273, 0]
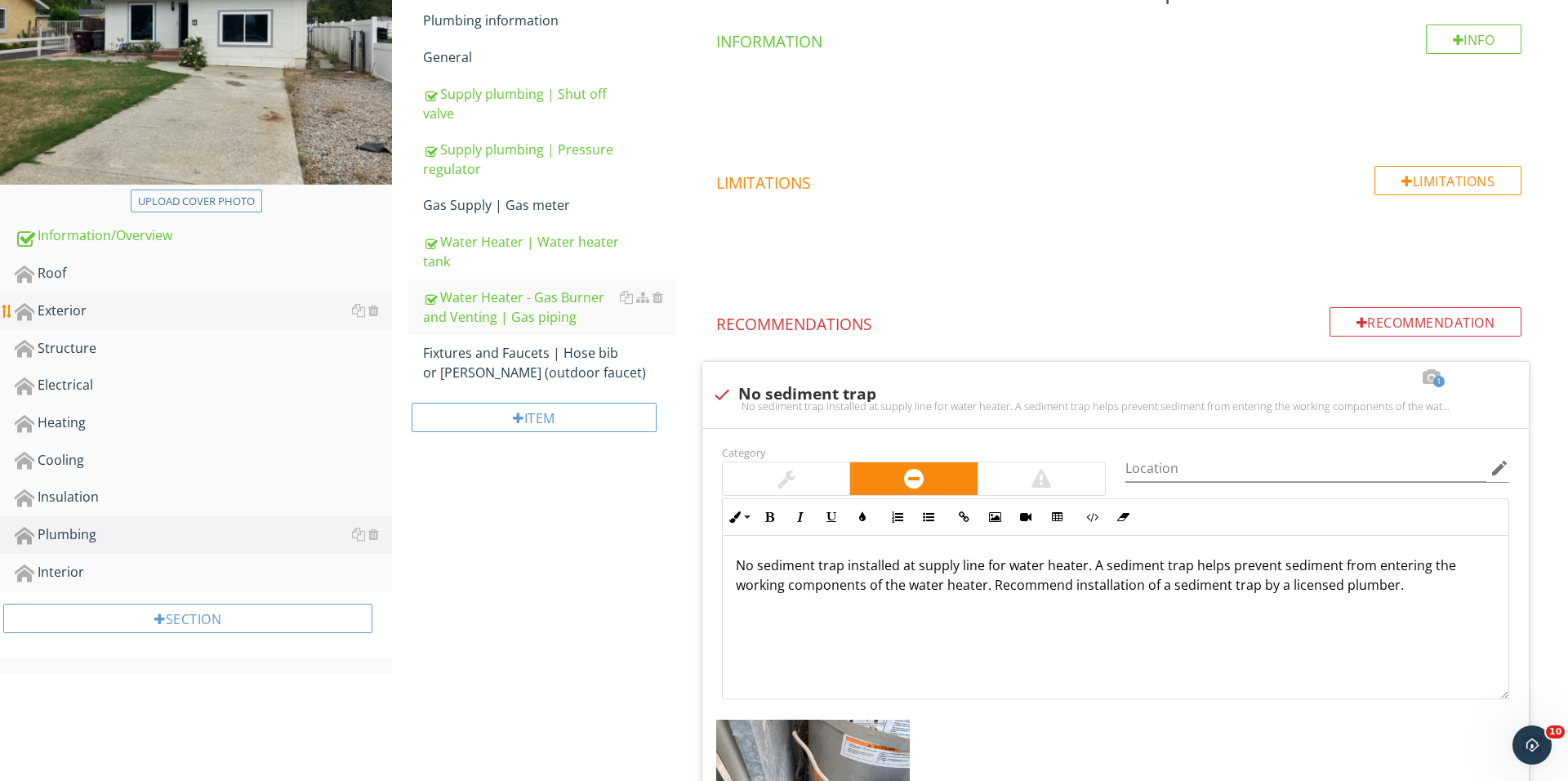
click at [523, 368] on div "Fixtures and Faucets | Hose bib or bibb (outdoor faucet)" at bounding box center [550, 362] width 253 height 39
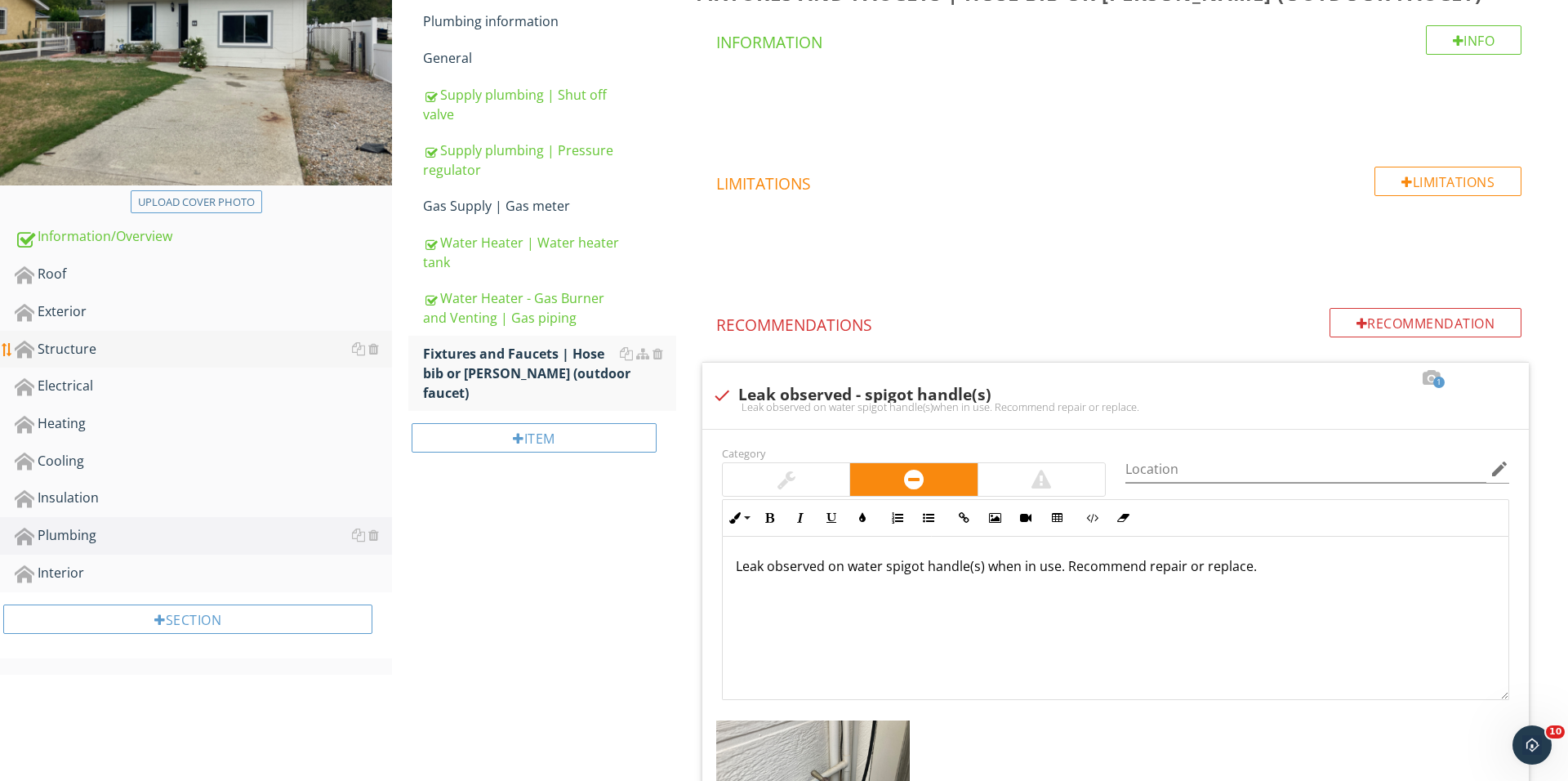
click at [174, 331] on link "Structure" at bounding box center [203, 350] width 377 height 38
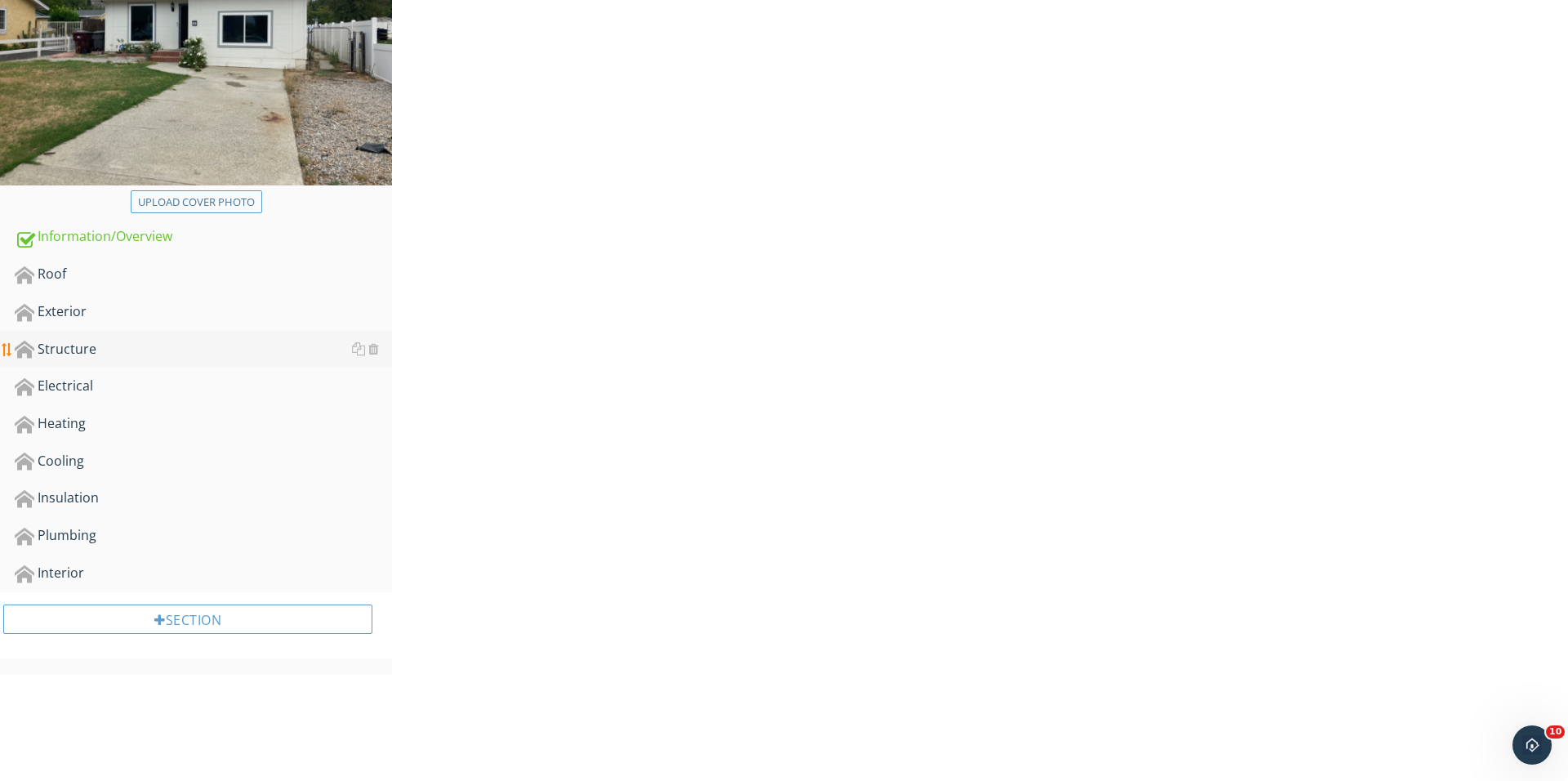
scroll to position [272, 0]
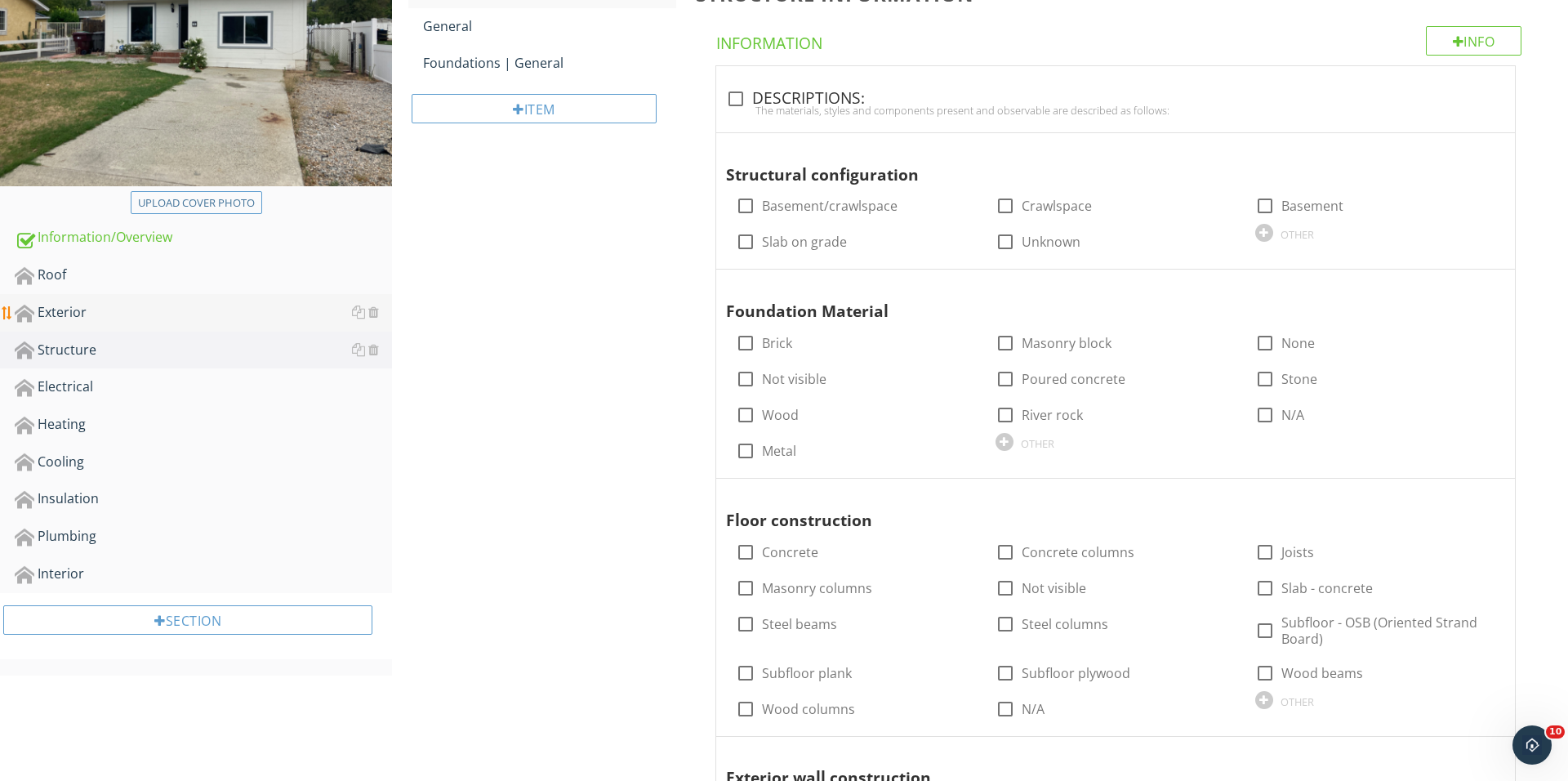
click at [150, 314] on div "Exterior" at bounding box center [203, 313] width 377 height 22
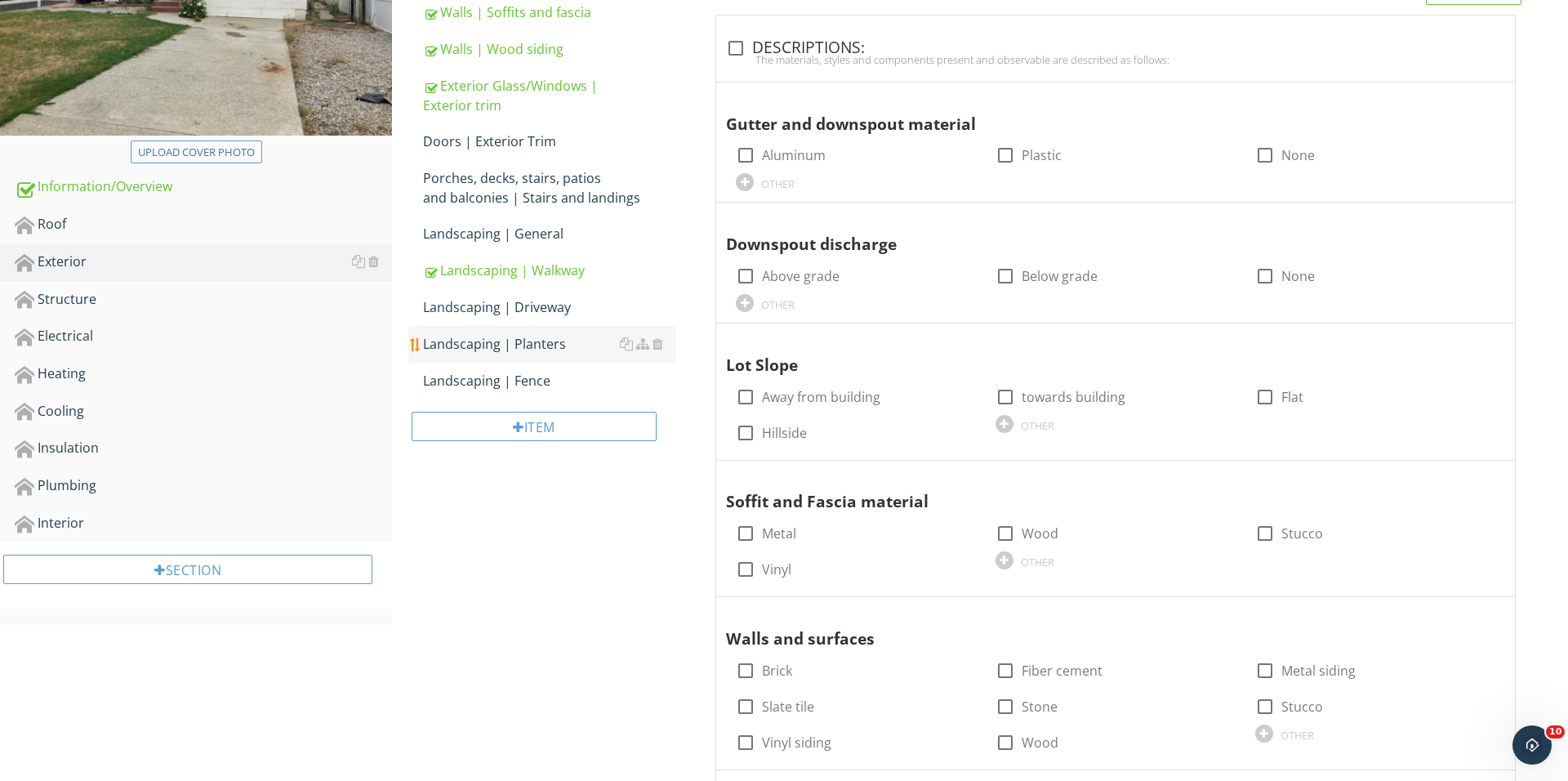
scroll to position [367, 0]
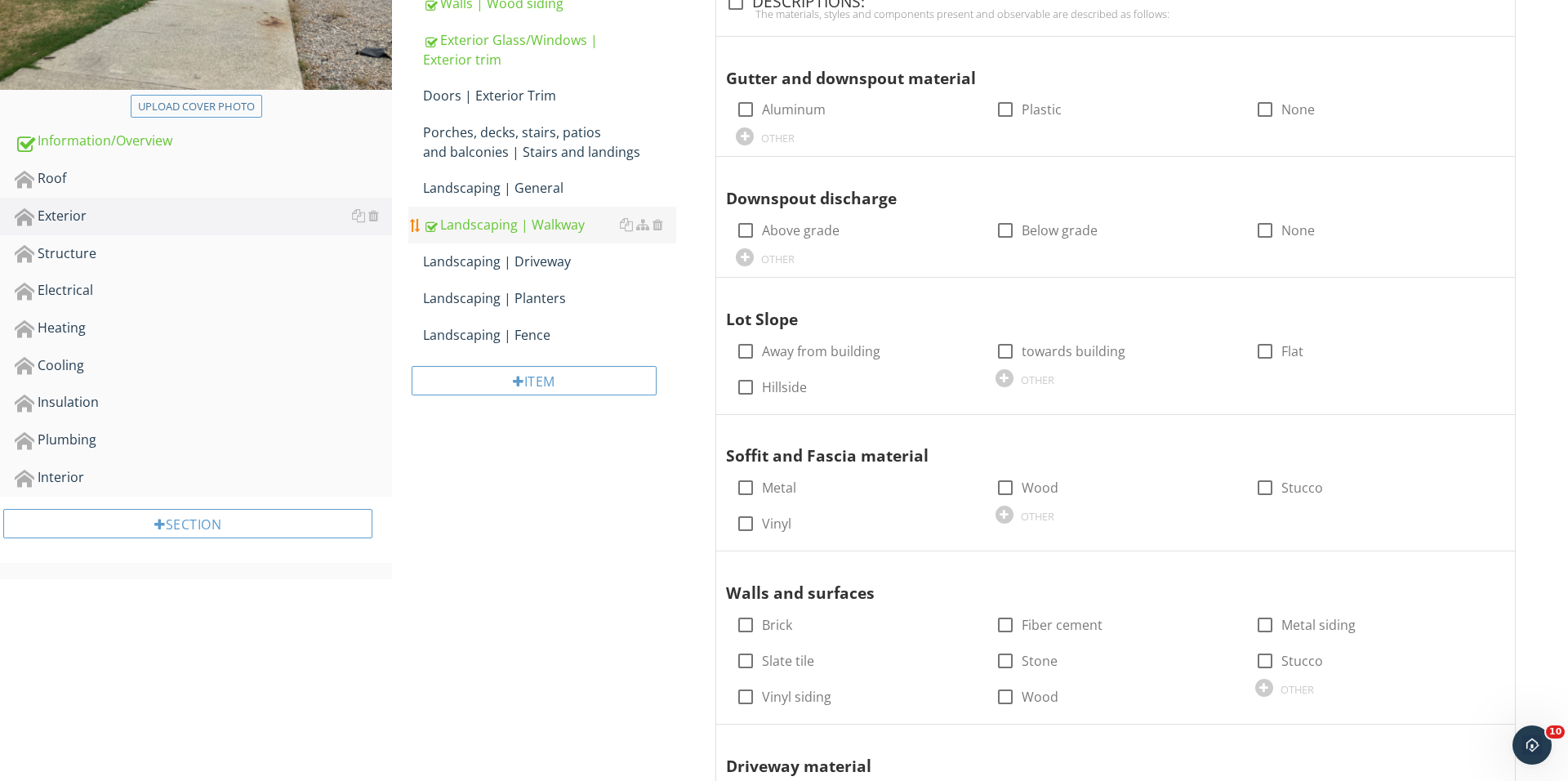
click at [557, 224] on div "Landscaping | Walkway" at bounding box center [550, 224] width 253 height 20
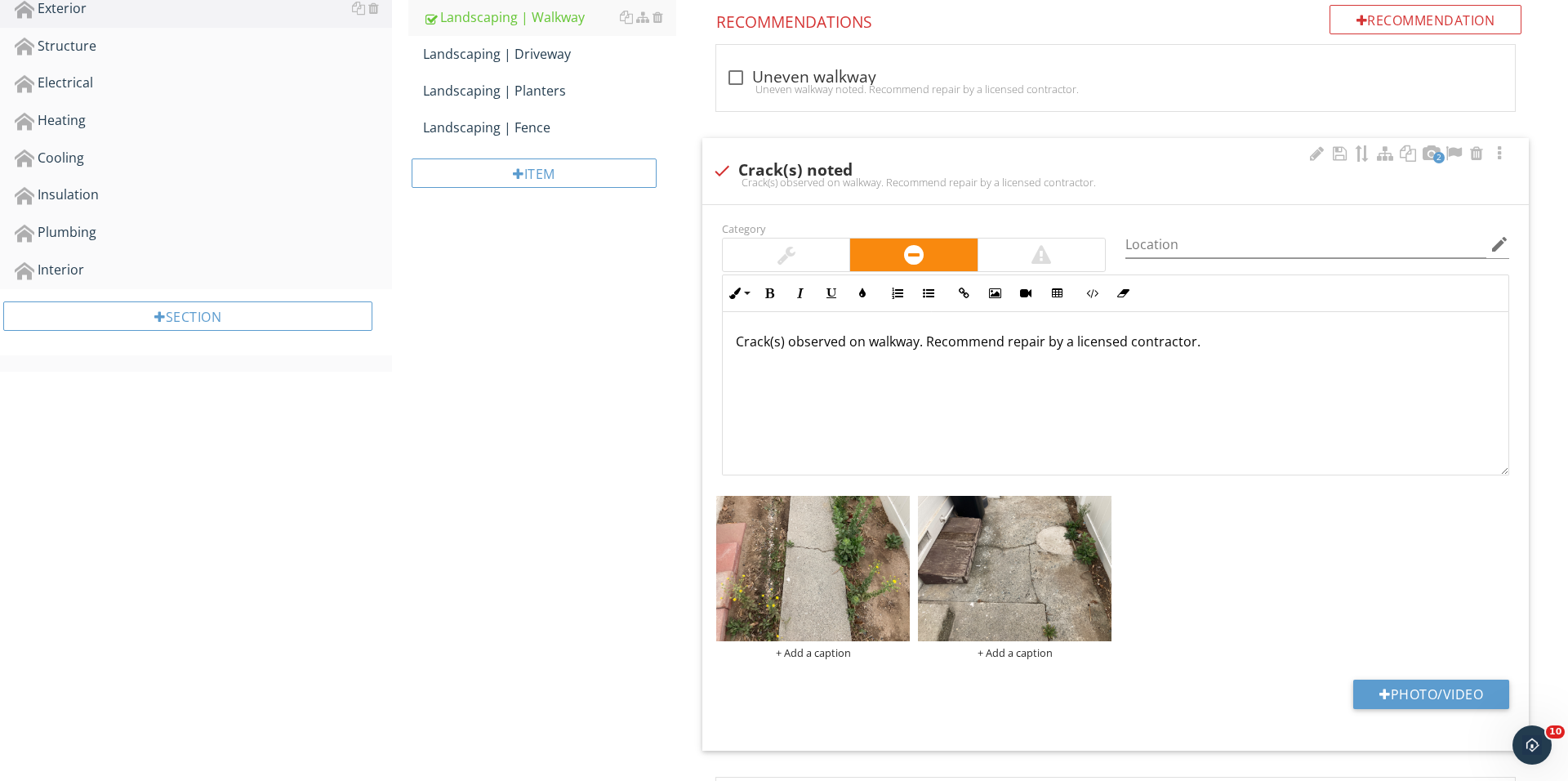
scroll to position [647, 0]
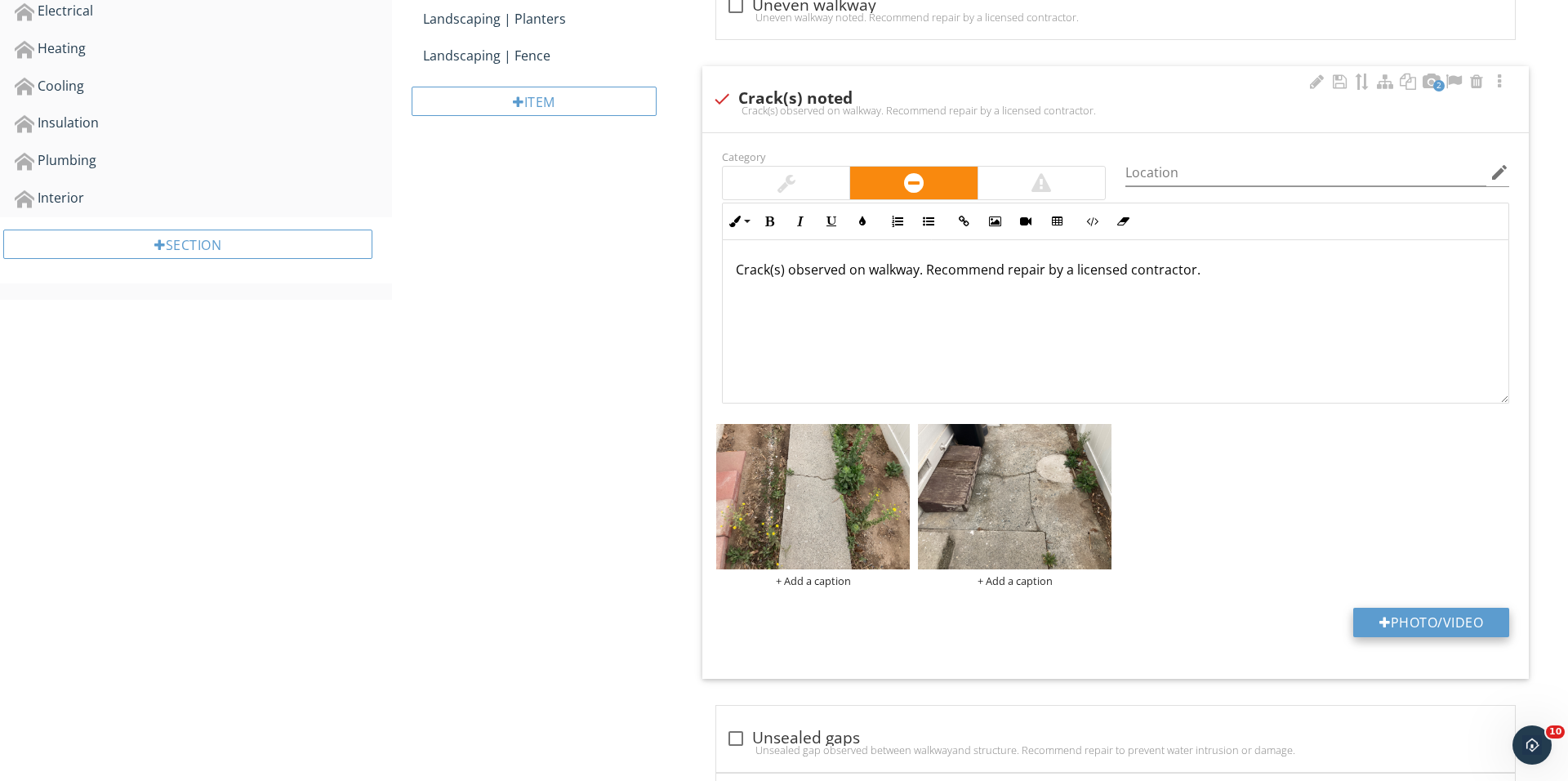
click at [1368, 624] on button "Photo/Video" at bounding box center [1430, 622] width 156 height 29
type input "C:\fakepath\IMG_0410.JPG"
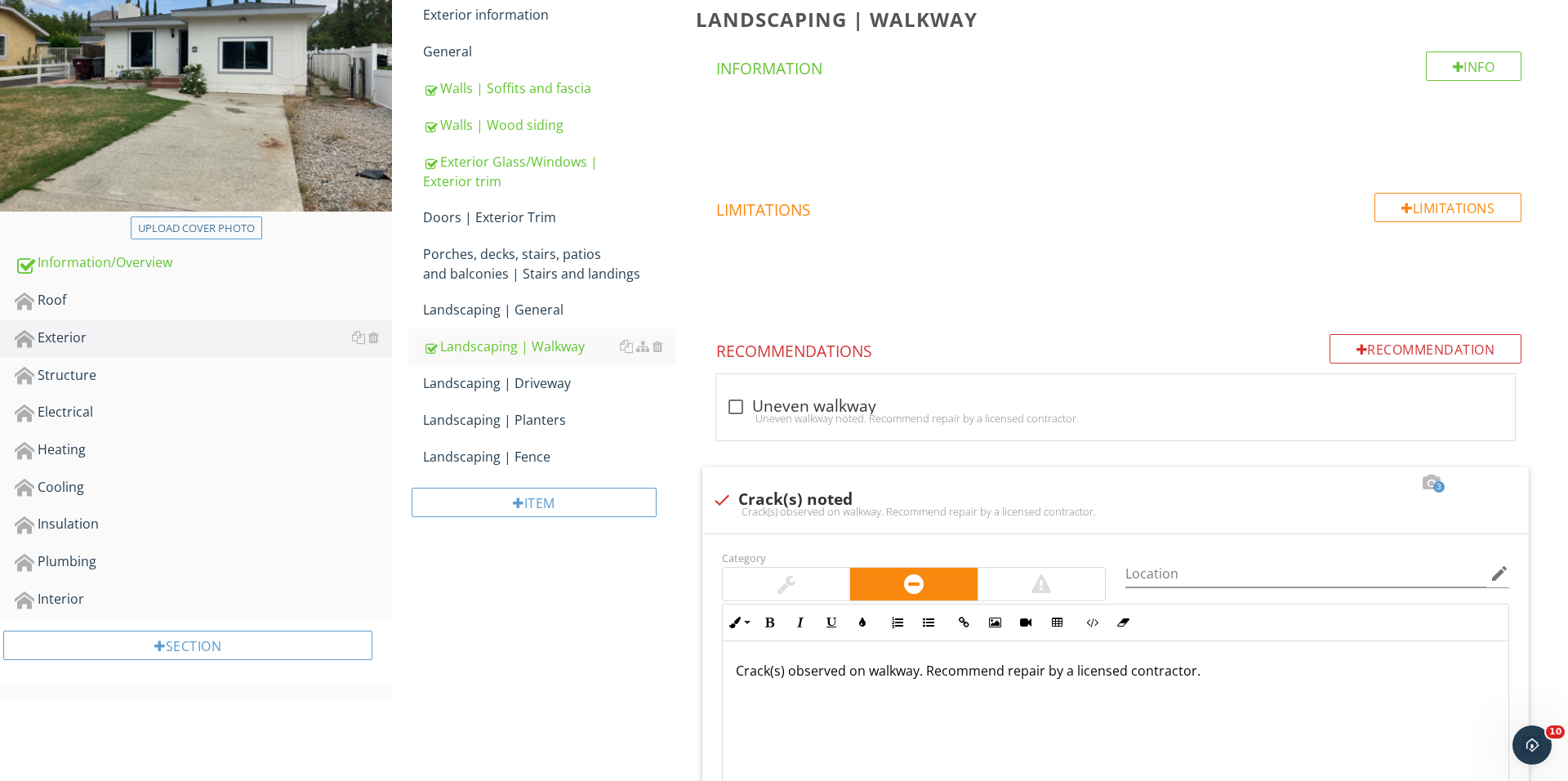
scroll to position [227, 0]
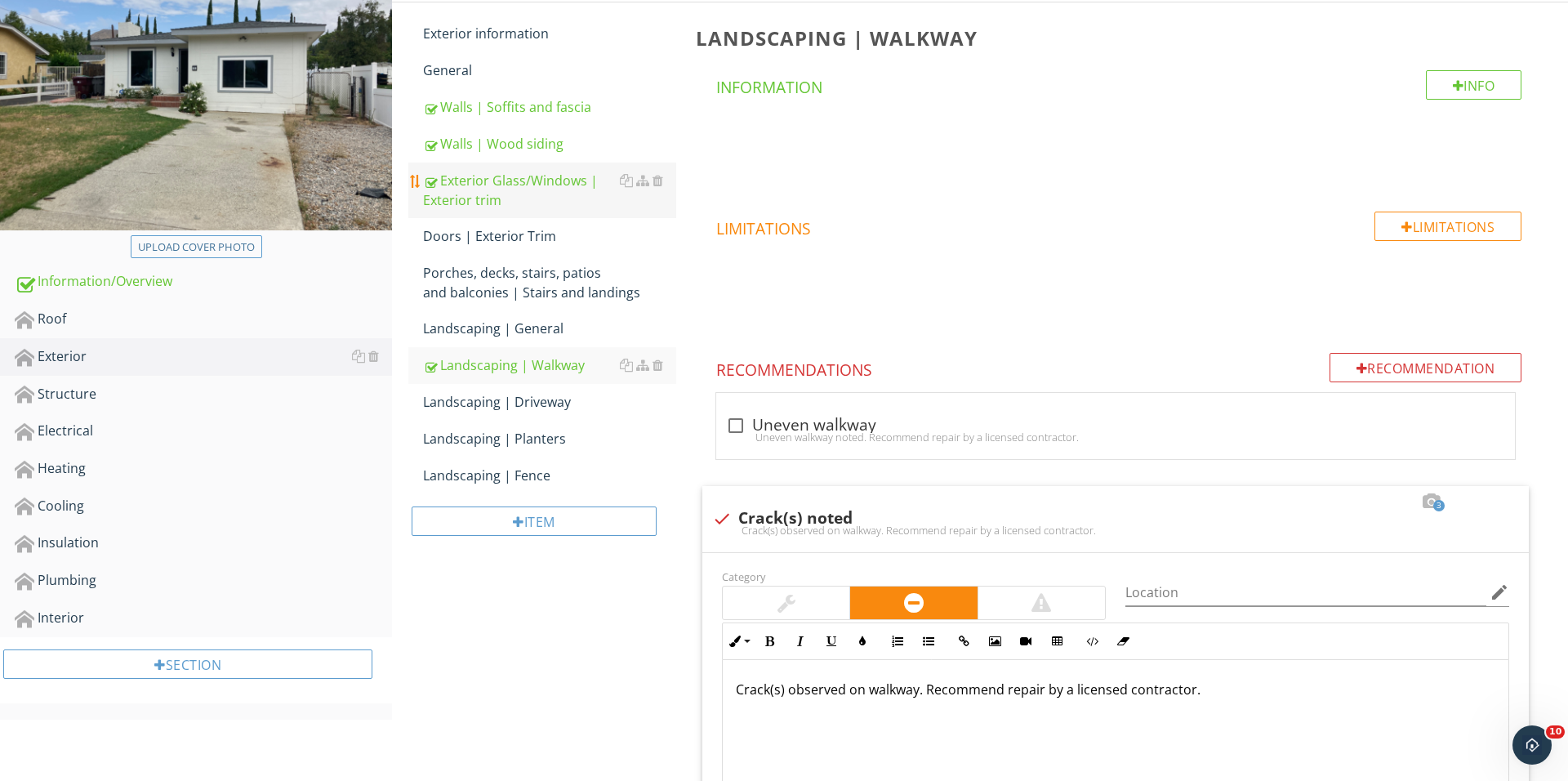
click at [514, 185] on div "Exterior Glass/Windows | Exterior trim" at bounding box center [550, 190] width 253 height 39
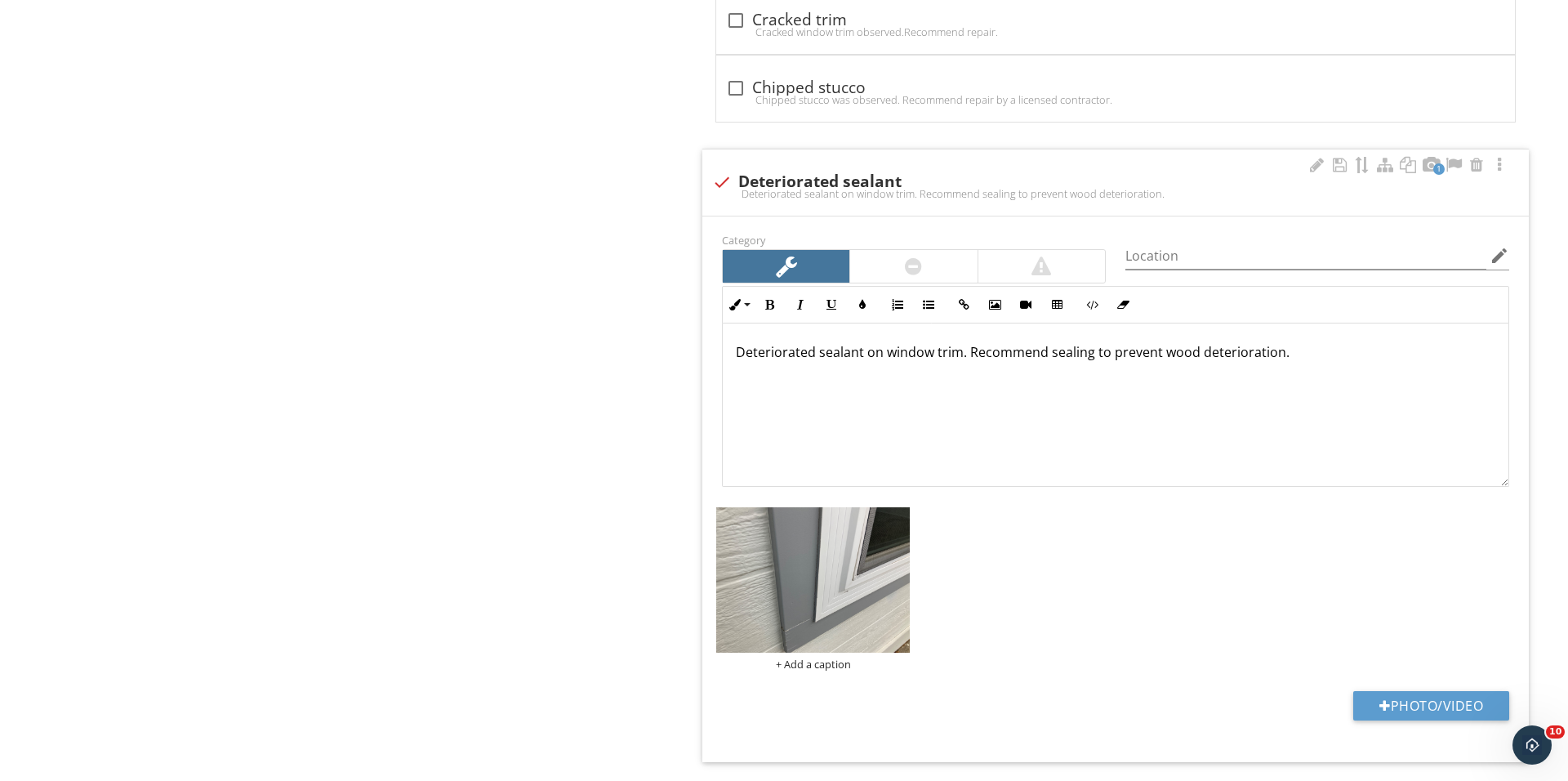
scroll to position [1622, 0]
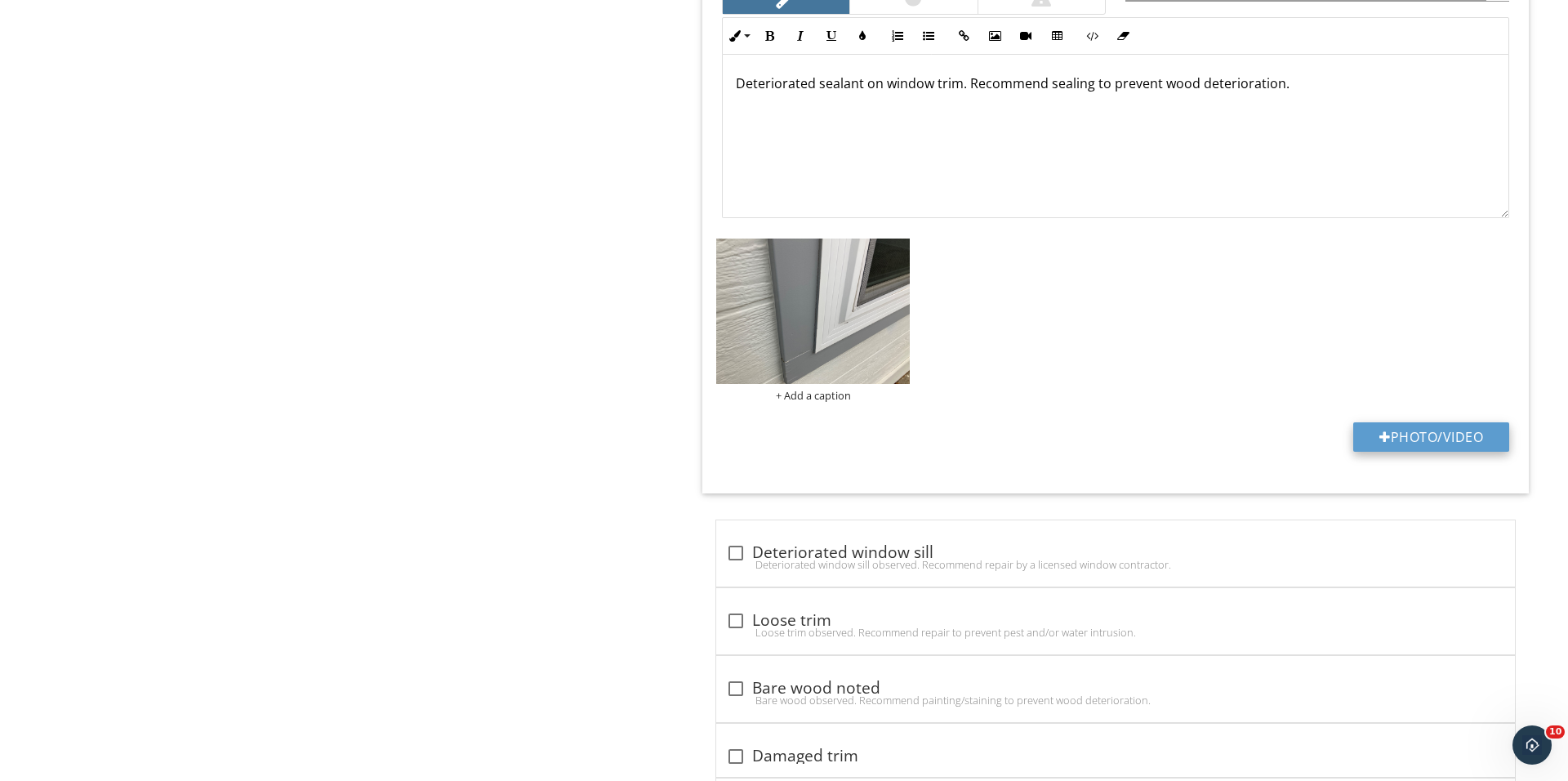
click at [1413, 444] on button "Photo/Video" at bounding box center [1430, 437] width 156 height 29
type input "C:\fakepath\IMG_0421.JPG"
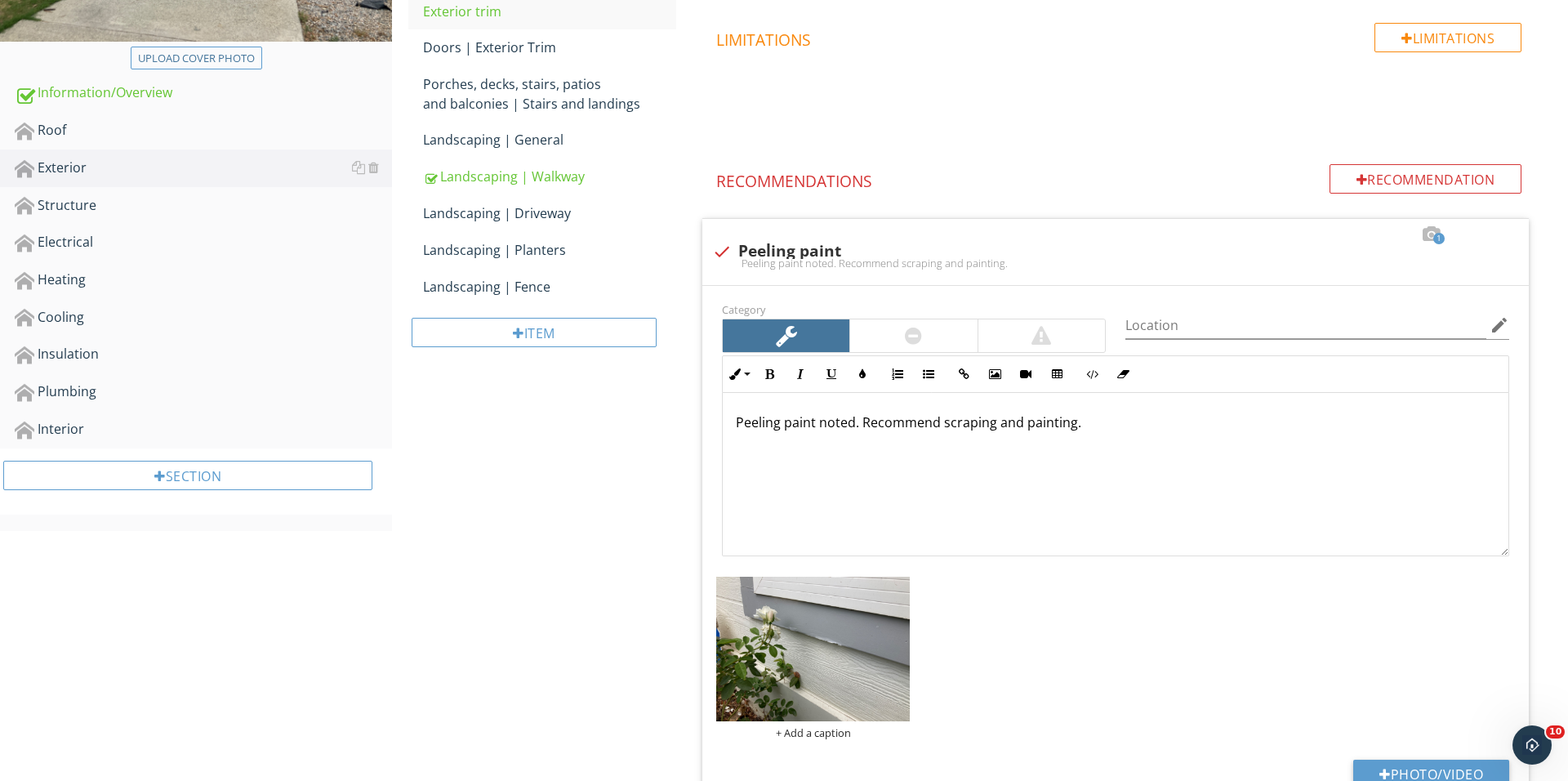
scroll to position [172, 0]
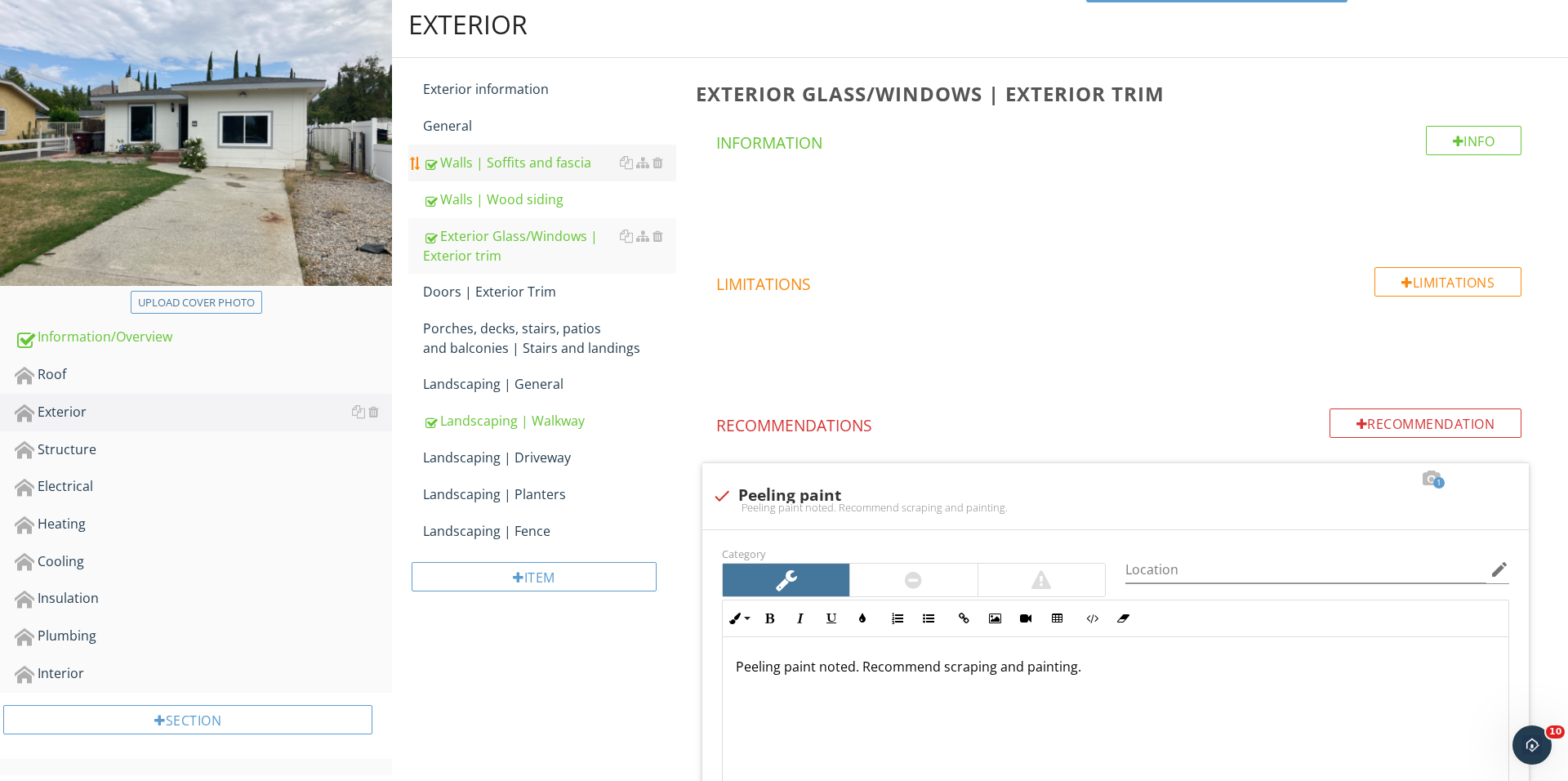
click at [533, 168] on div "Walls | Soffits and fascia" at bounding box center [550, 162] width 253 height 20
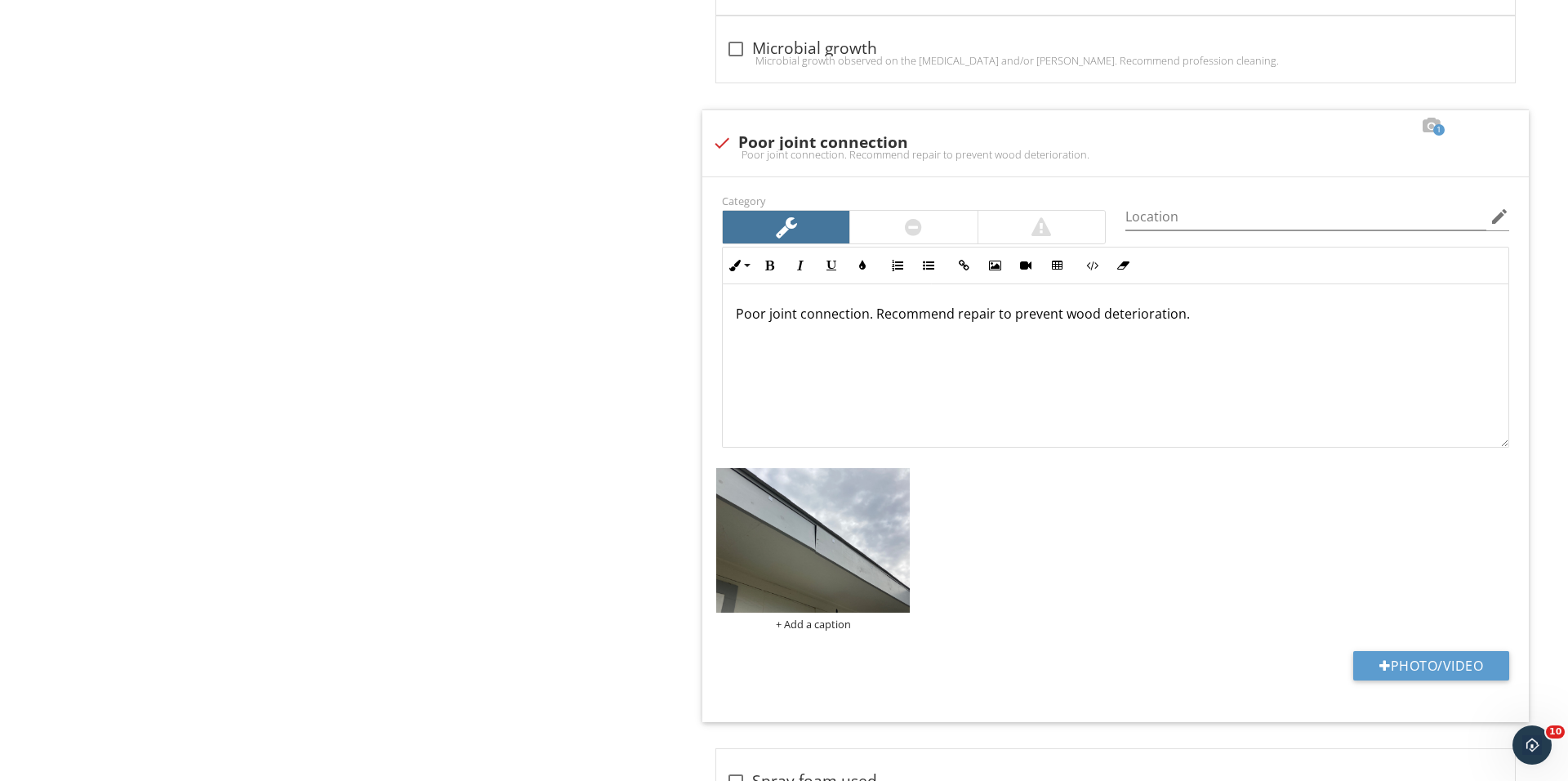
scroll to position [4253, 0]
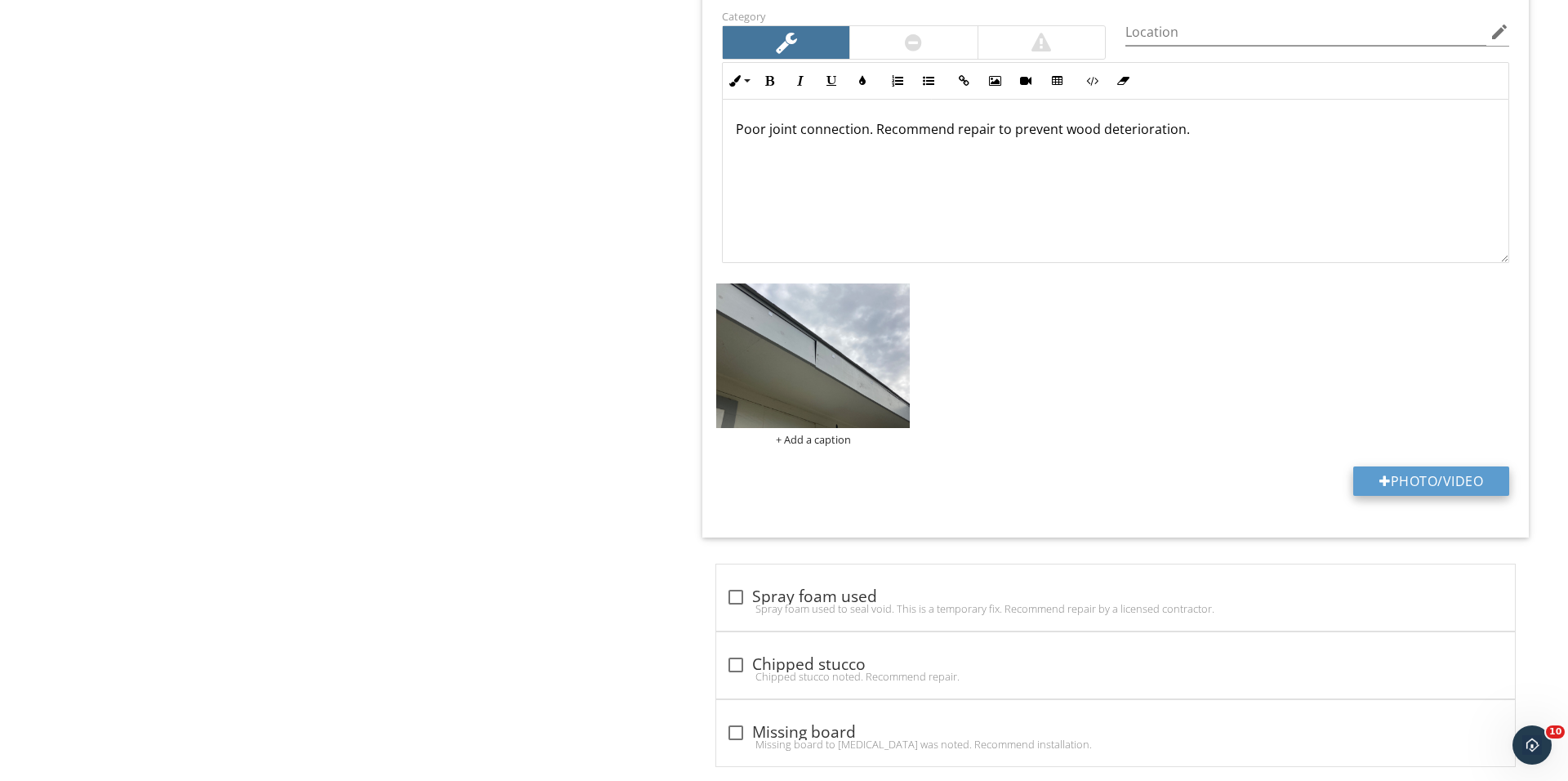
click at [1413, 483] on button "Photo/Video" at bounding box center [1430, 481] width 156 height 29
type input "C:\fakepath\IMG_0426.JPG"
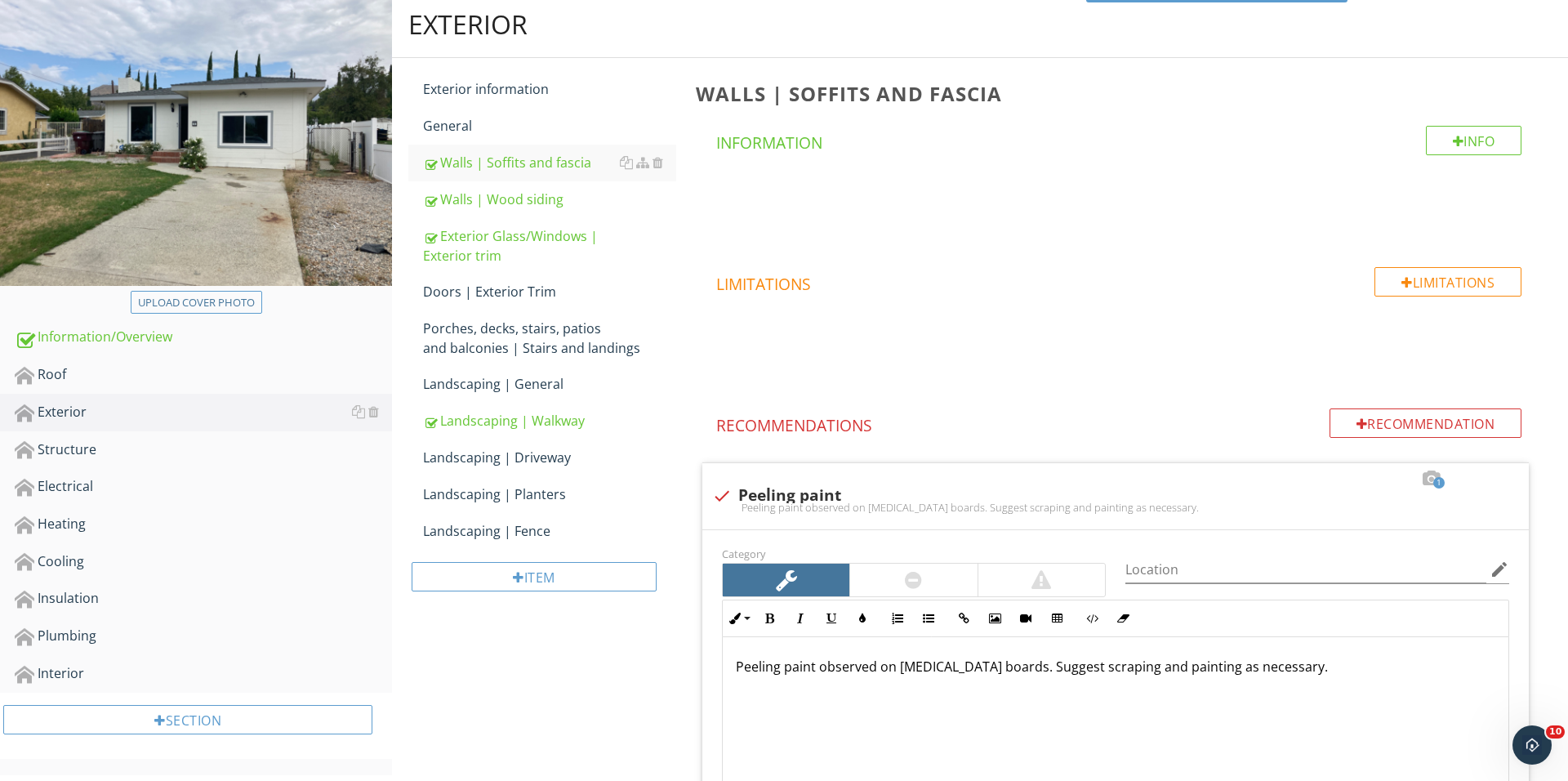
scroll to position [173, 0]
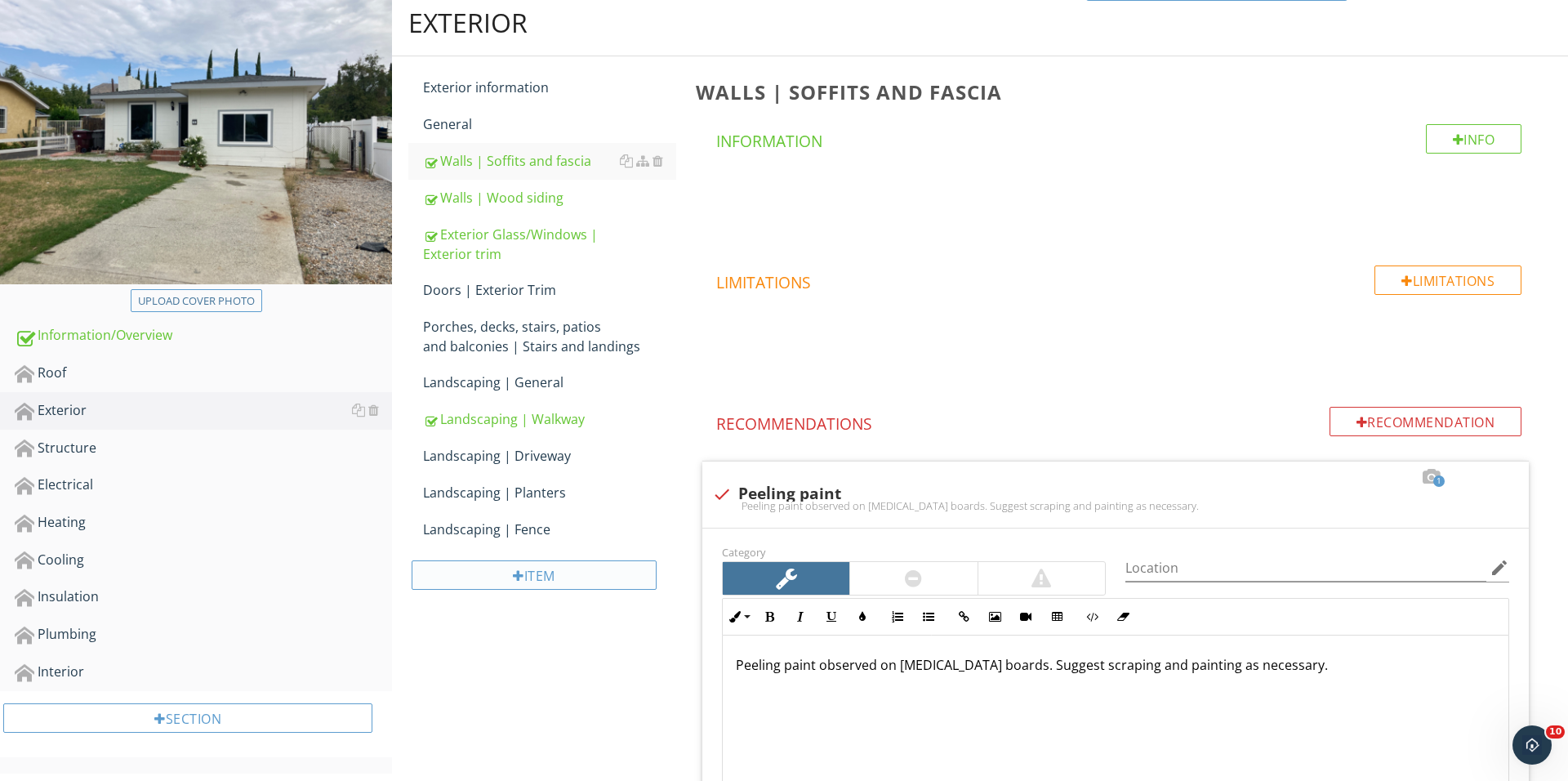
click at [572, 569] on div "Item" at bounding box center [534, 575] width 245 height 29
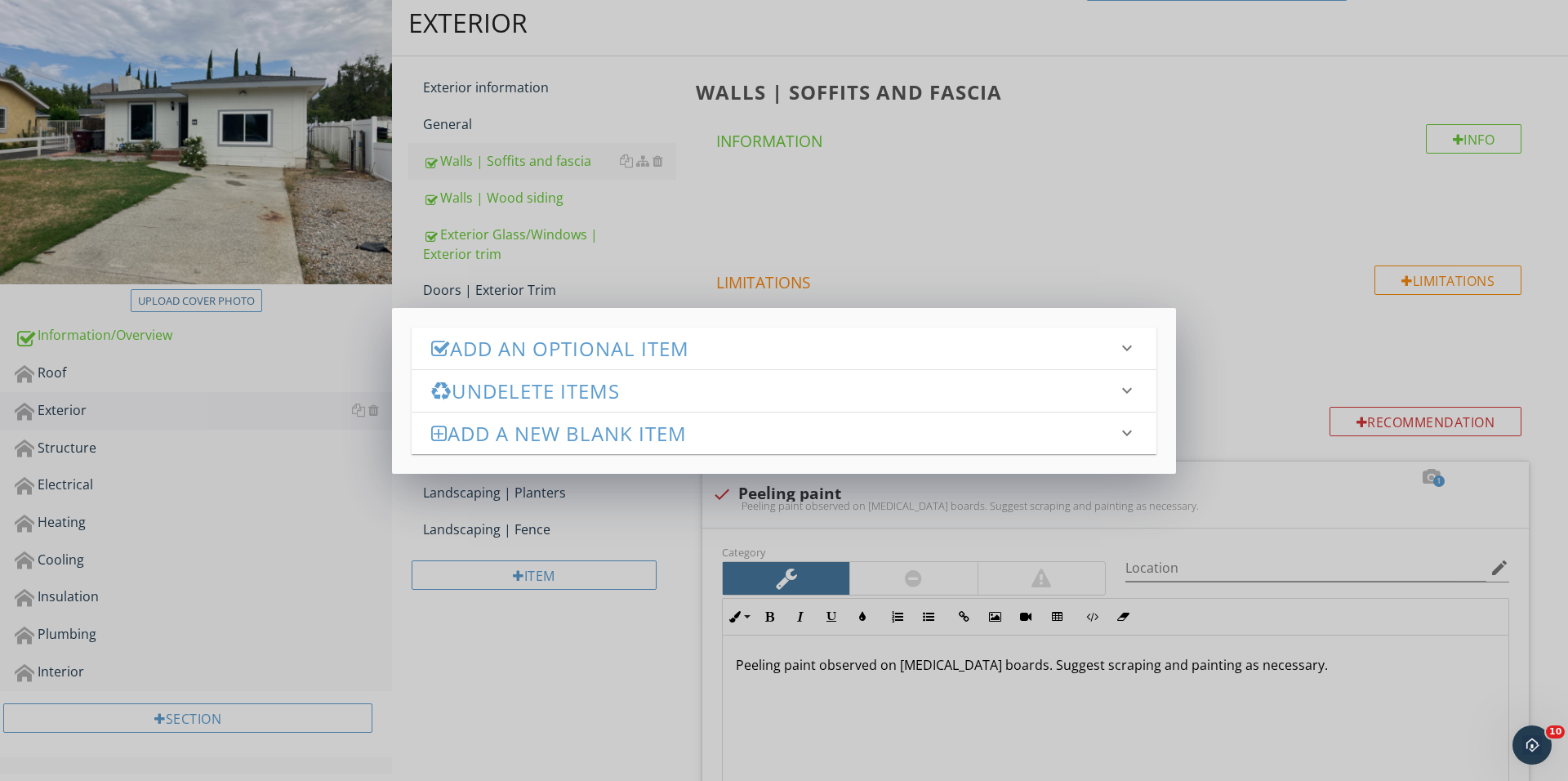
click at [680, 331] on div "Add an Optional Item keyboard_arrow_down" at bounding box center [784, 348] width 744 height 41
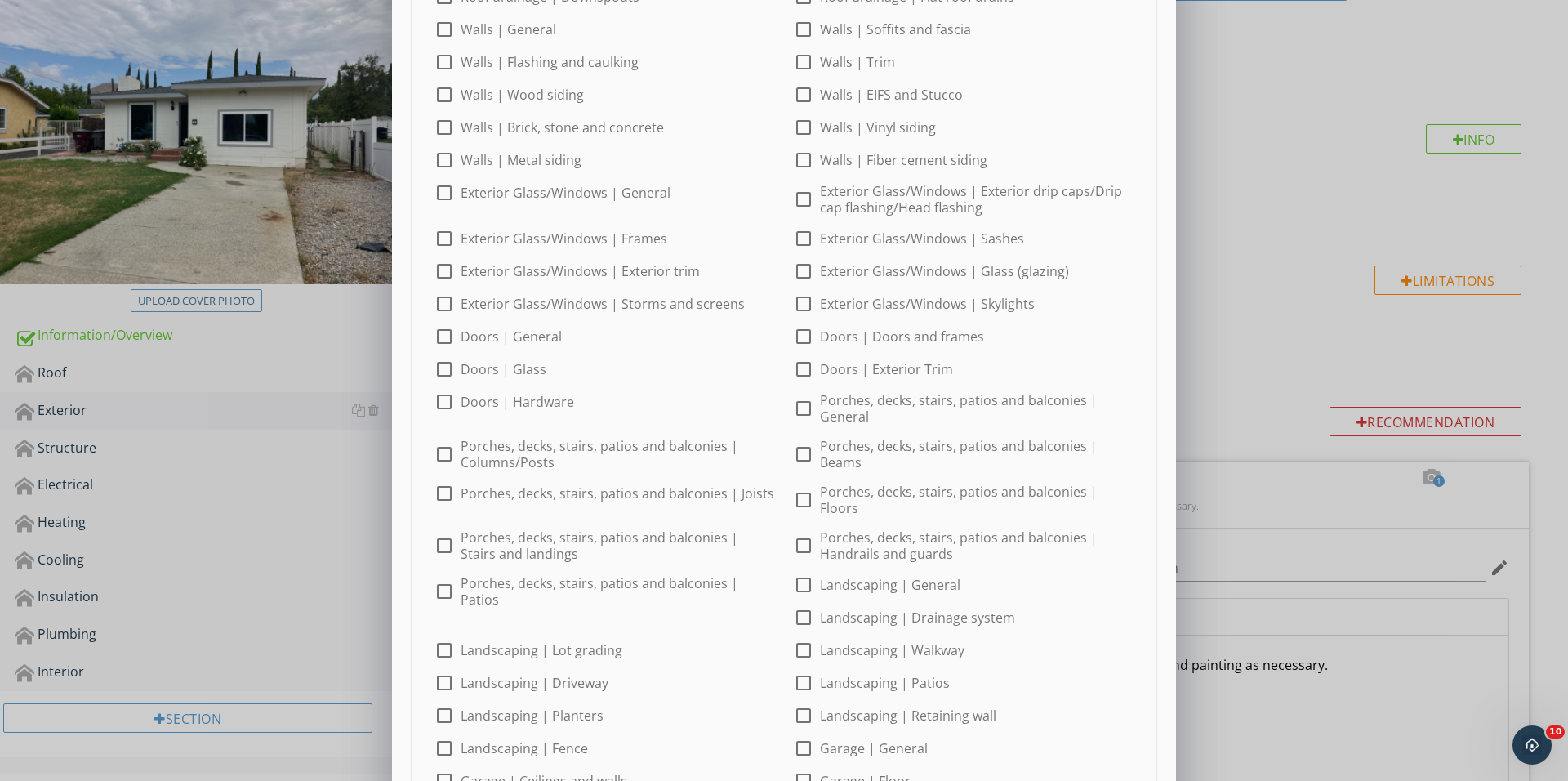
scroll to position [124, 0]
click at [449, 302] on div at bounding box center [444, 301] width 28 height 28
checkbox input "true"
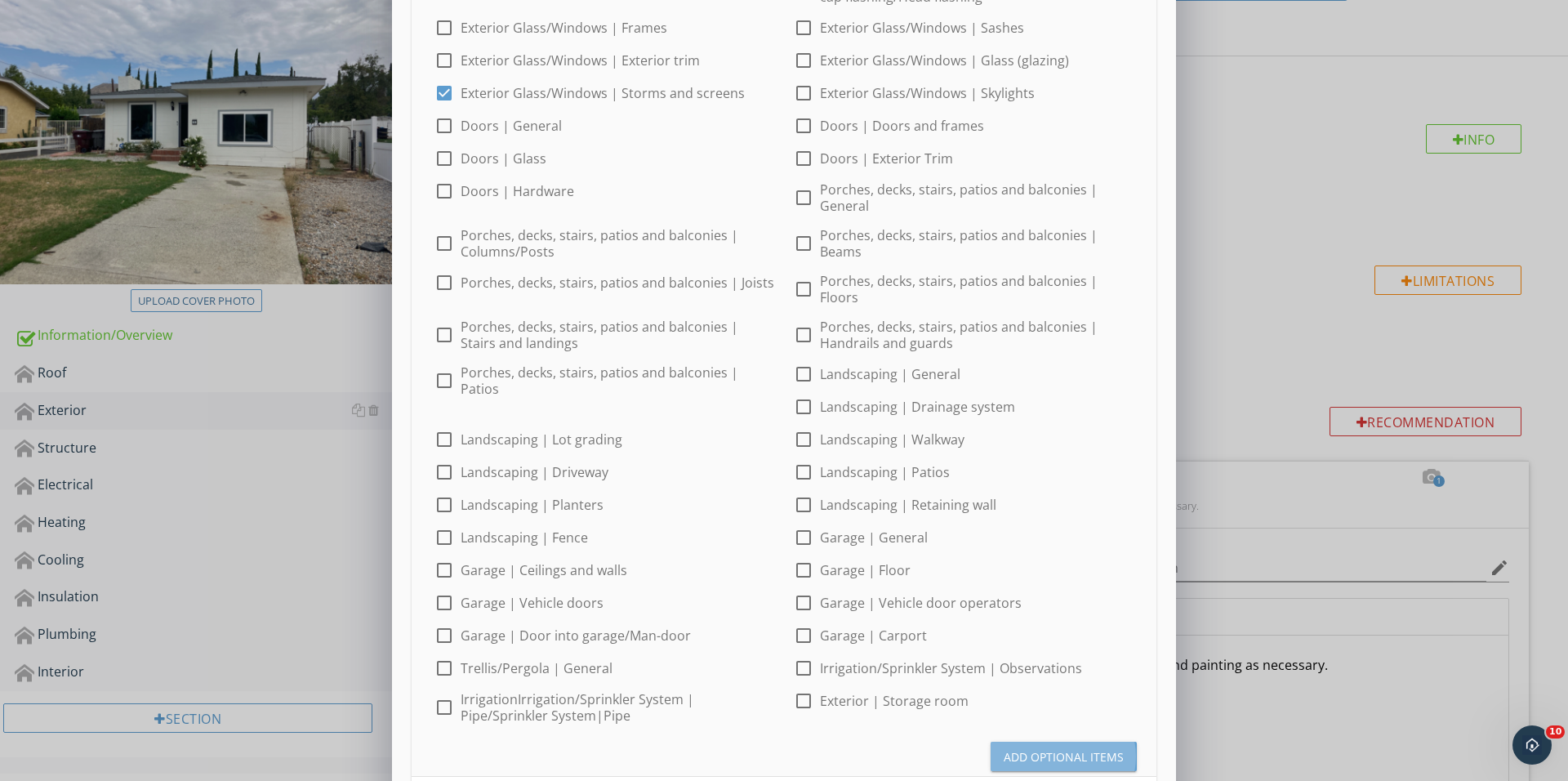
click at [1082, 748] on div "Add Optional Items" at bounding box center [1063, 757] width 120 height 17
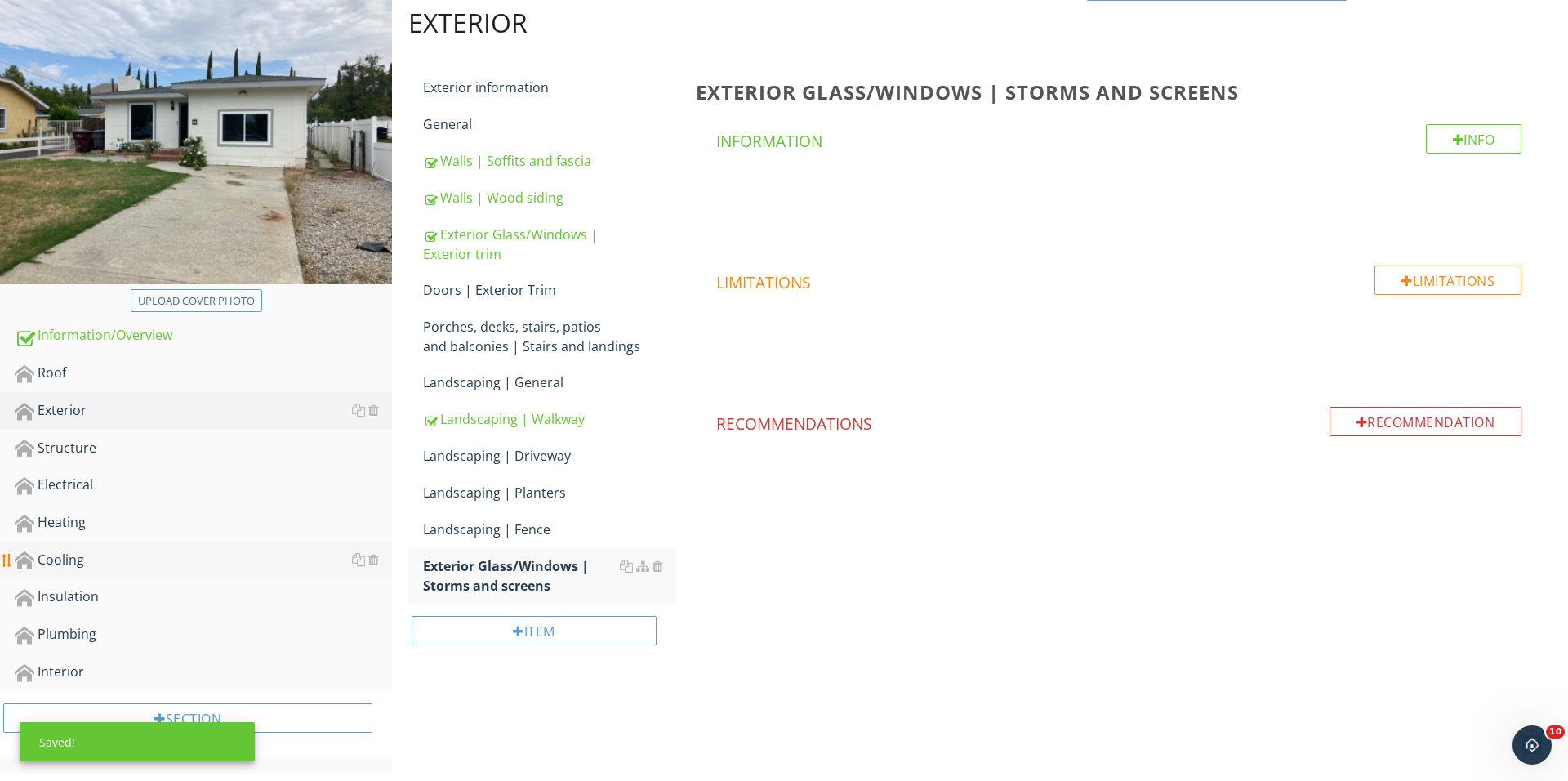
scroll to position [79, 0]
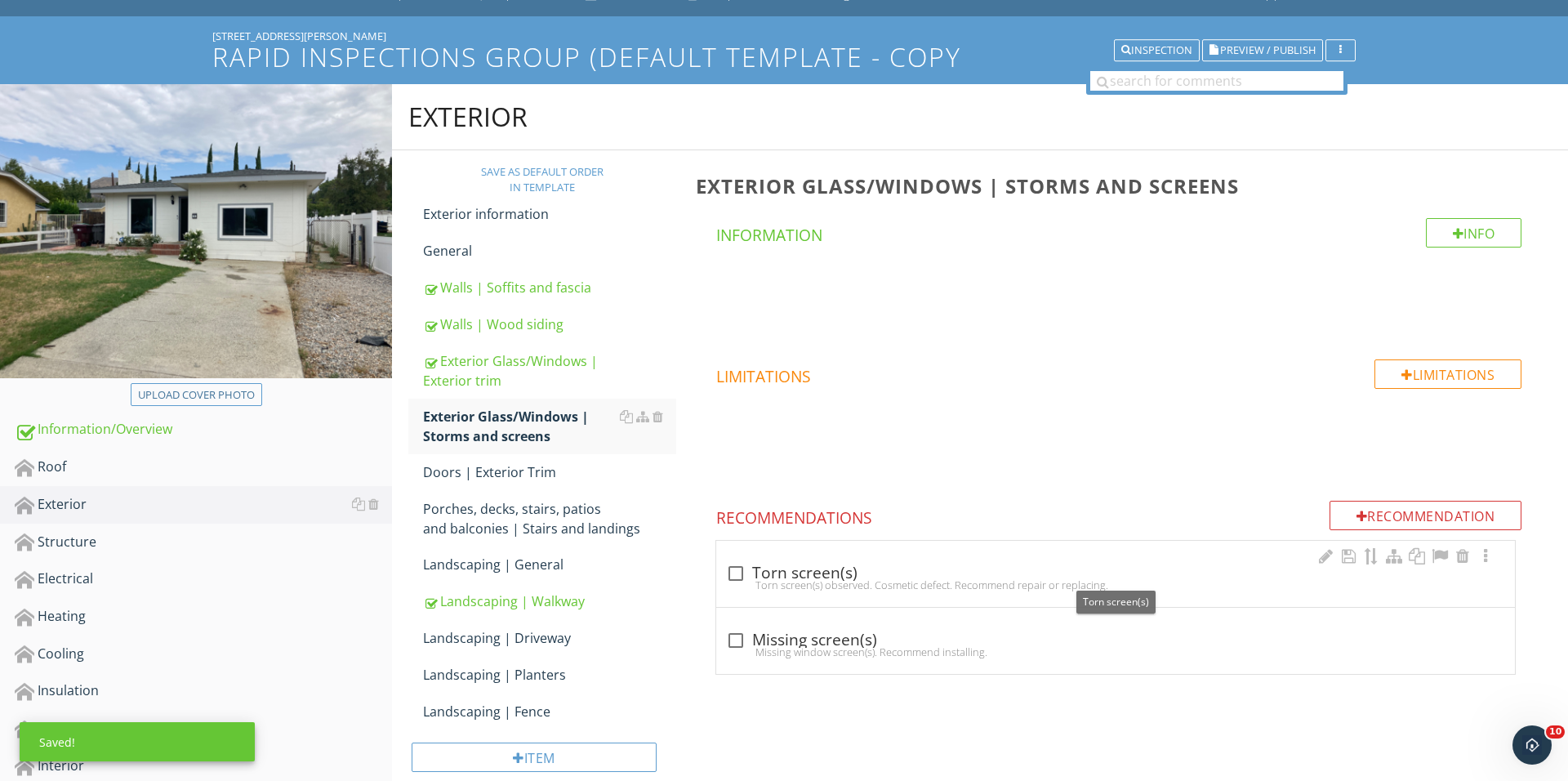
click at [743, 580] on div "Torn screen(s) observed. Cosmetic defect. Recommend repair or replacing." at bounding box center [1116, 584] width 779 height 13
checkbox input "true"
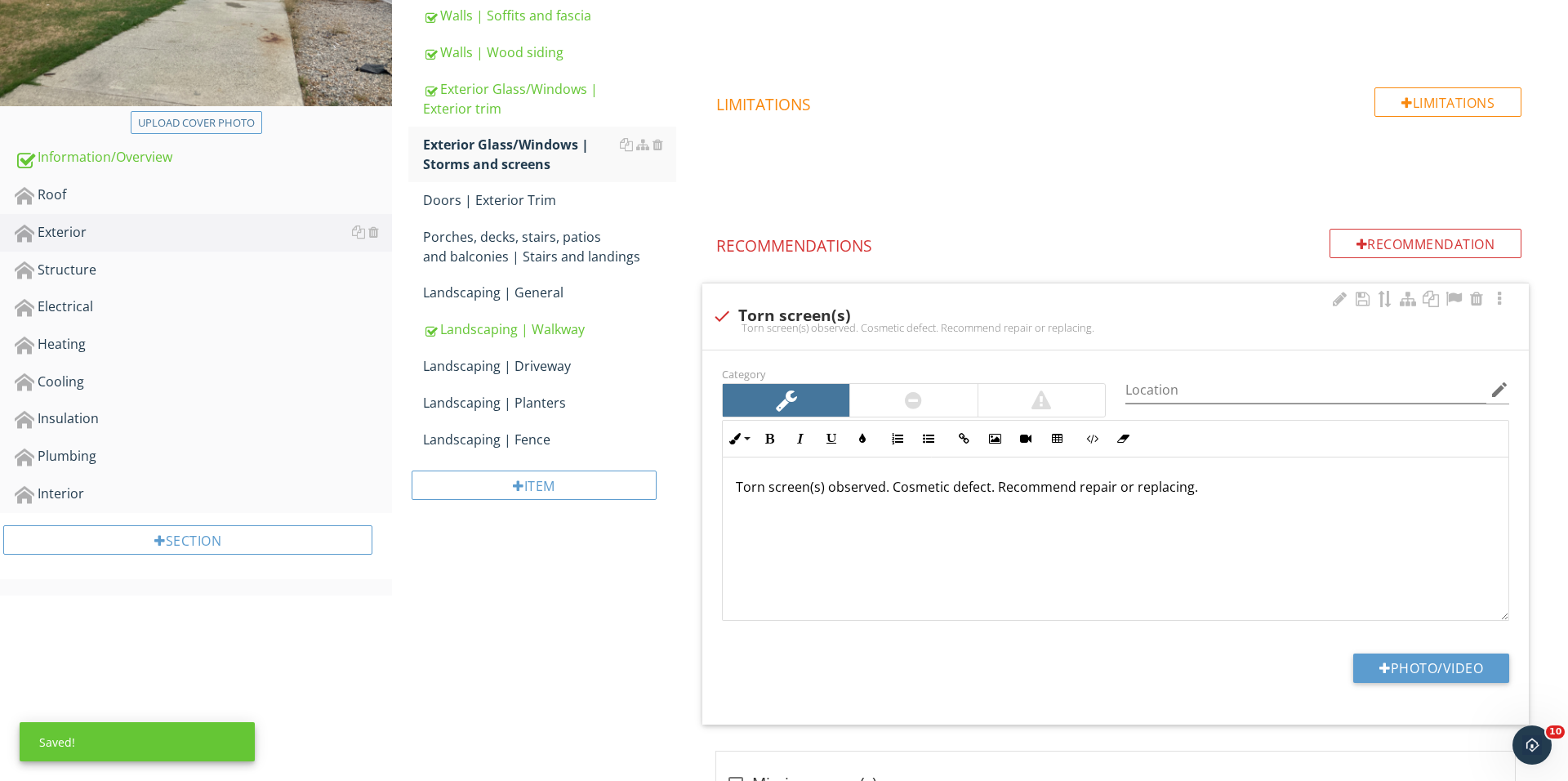
scroll to position [390, 0]
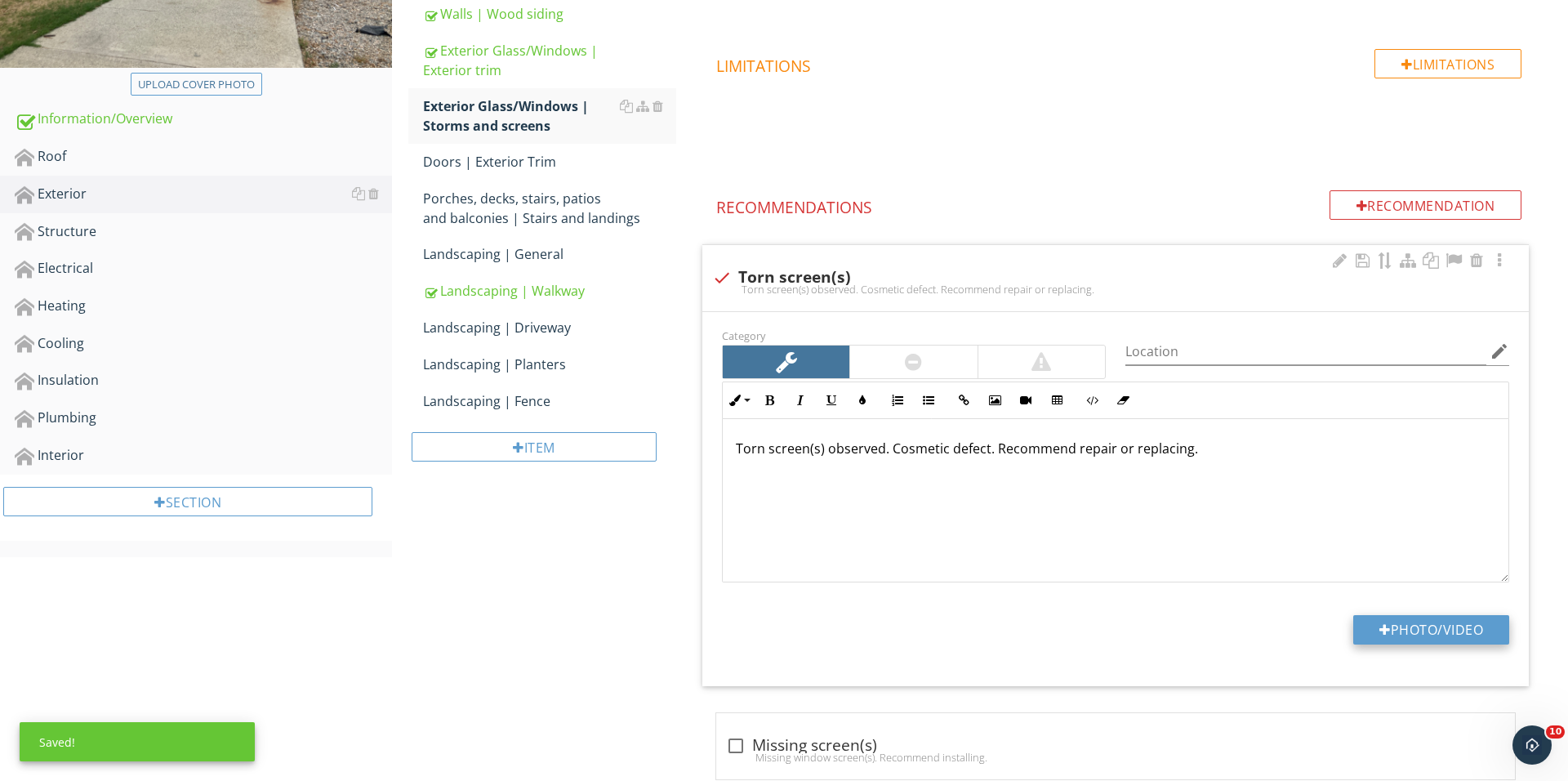
click at [1373, 628] on button "Photo/Video" at bounding box center [1430, 630] width 156 height 29
type input "C:\fakepath\IMG_0428.JPG"
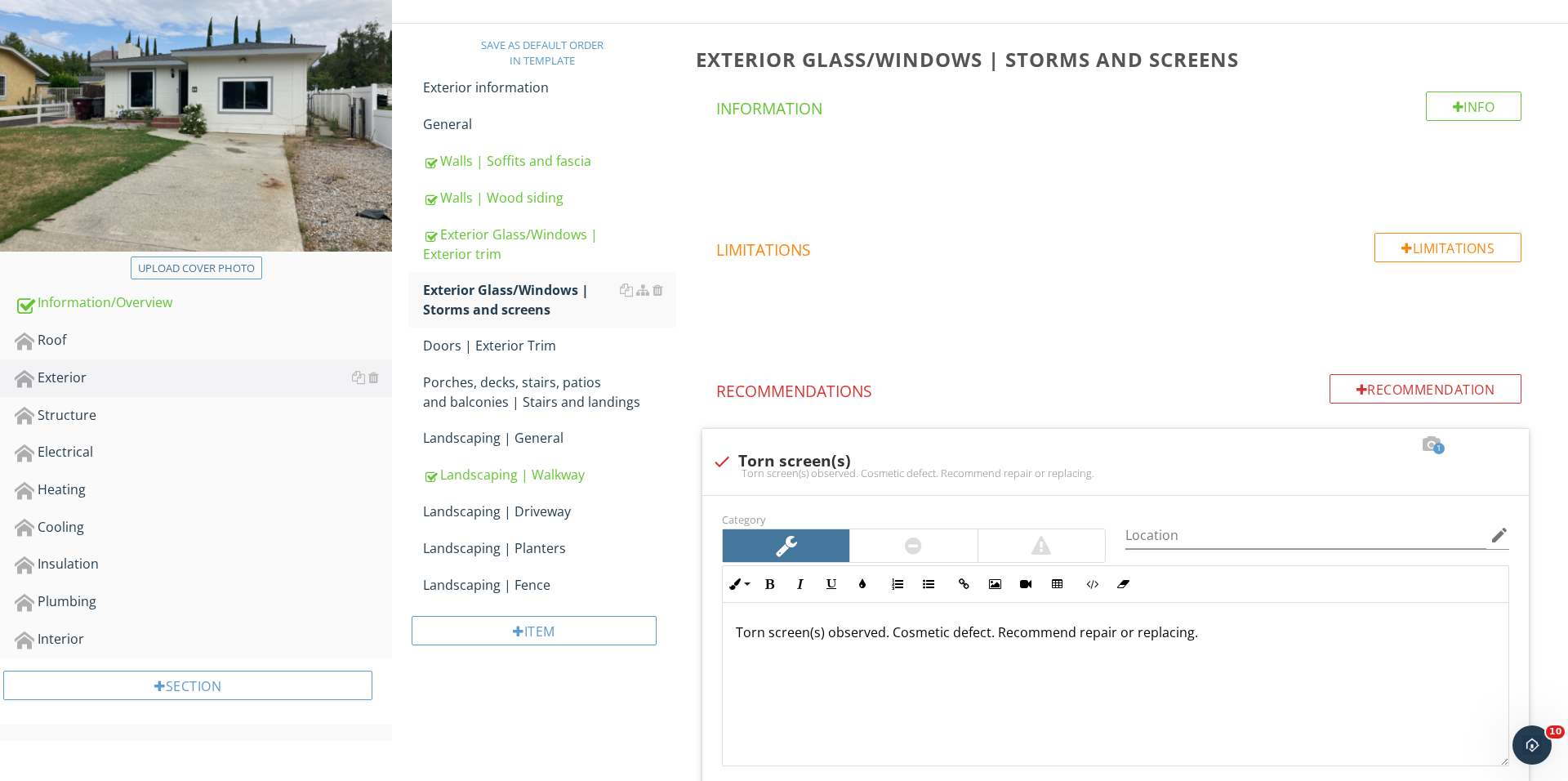
scroll to position [272, 0]
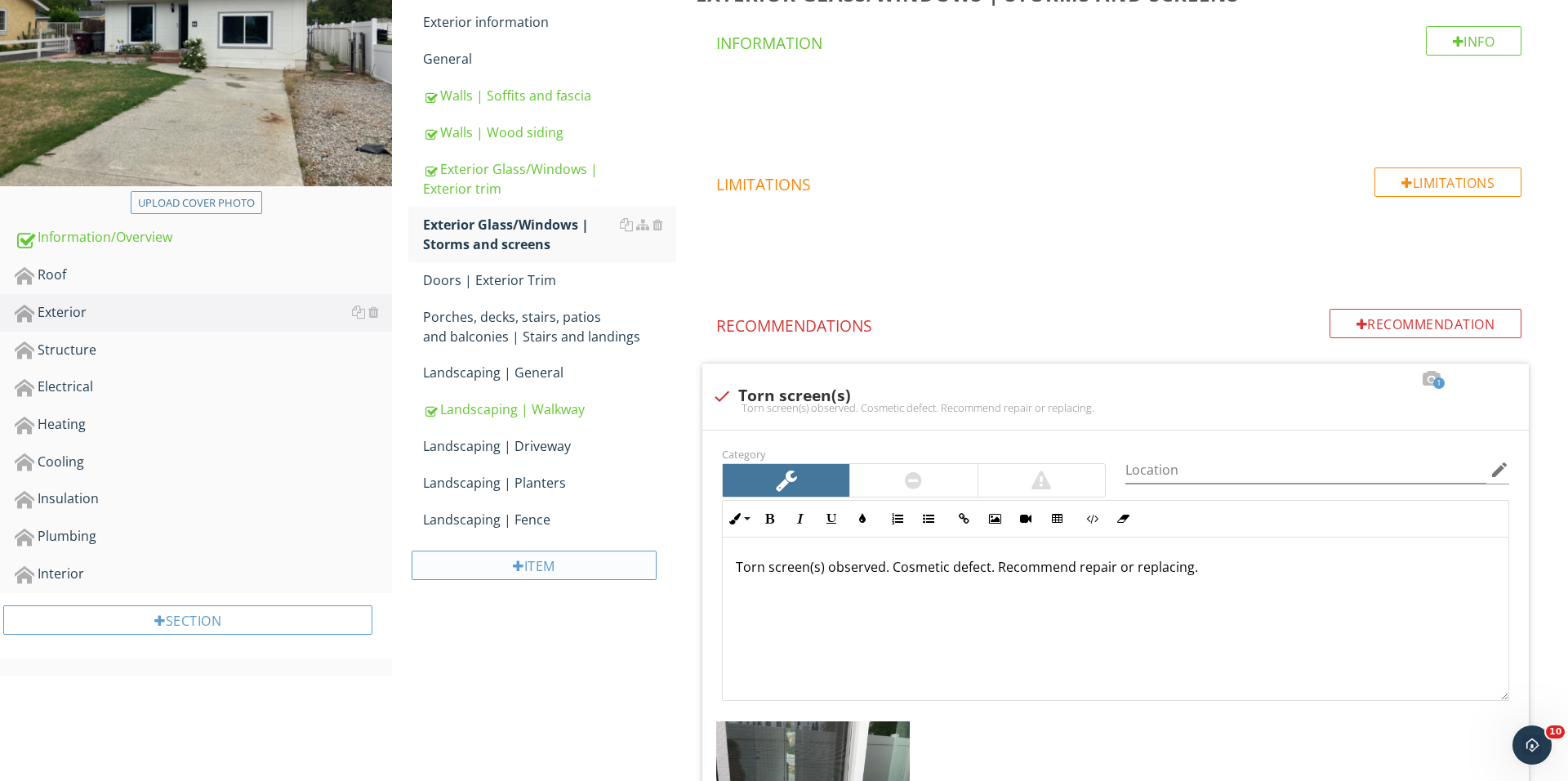
click at [529, 575] on div "Item" at bounding box center [534, 565] width 245 height 29
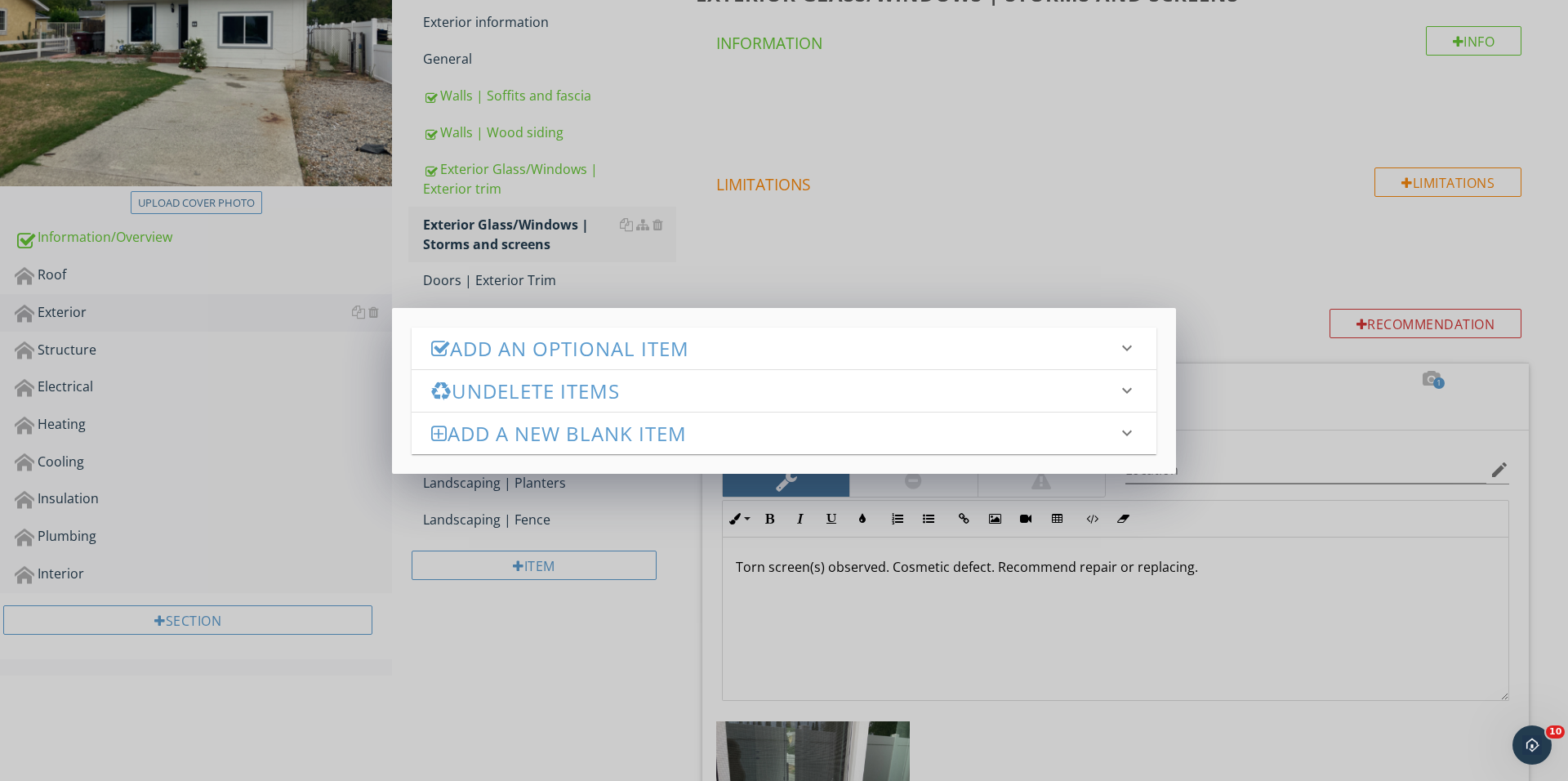
click at [704, 361] on div "Add an Optional Item keyboard_arrow_down" at bounding box center [784, 348] width 744 height 41
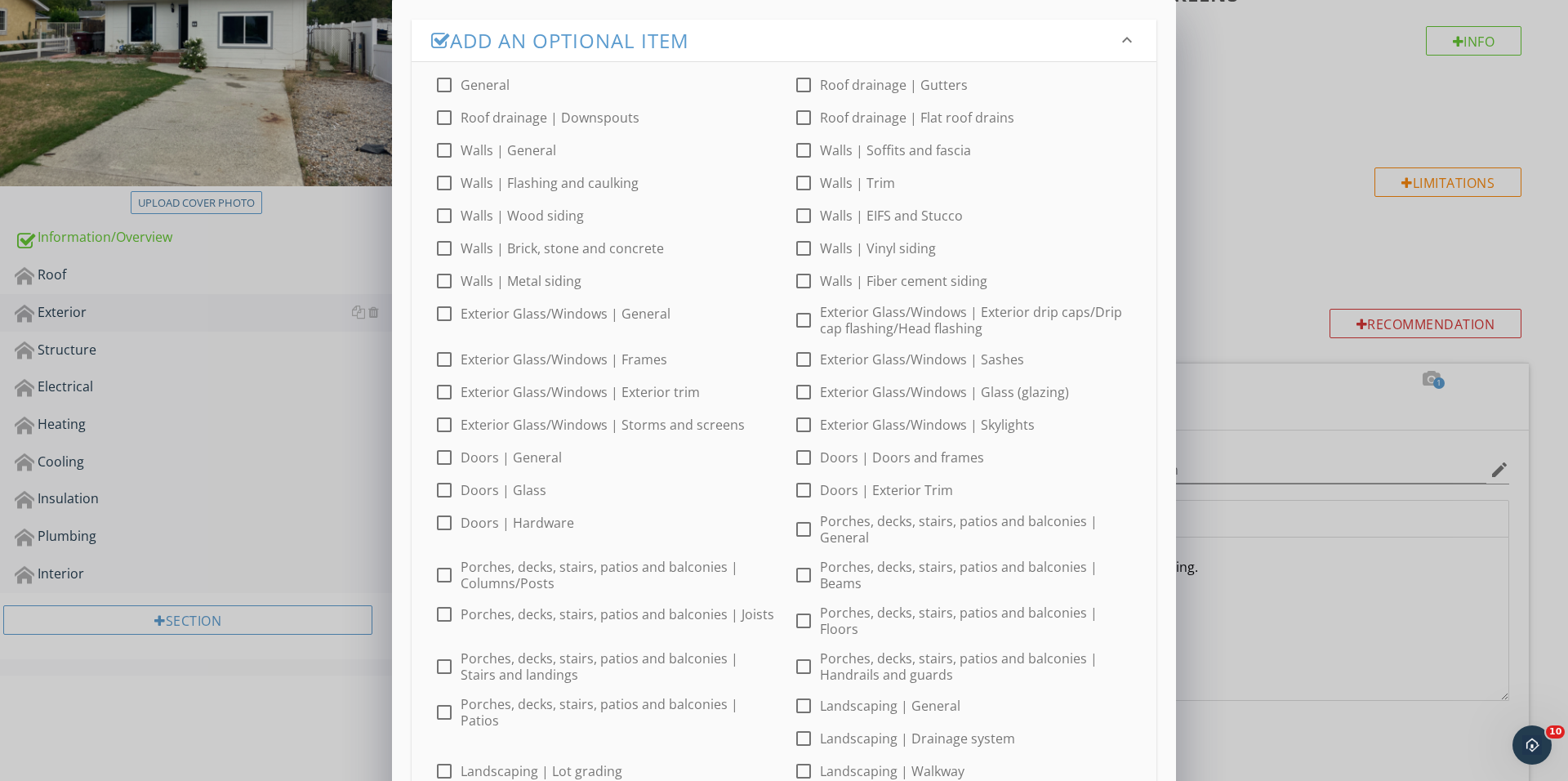
scroll to position [428, 0]
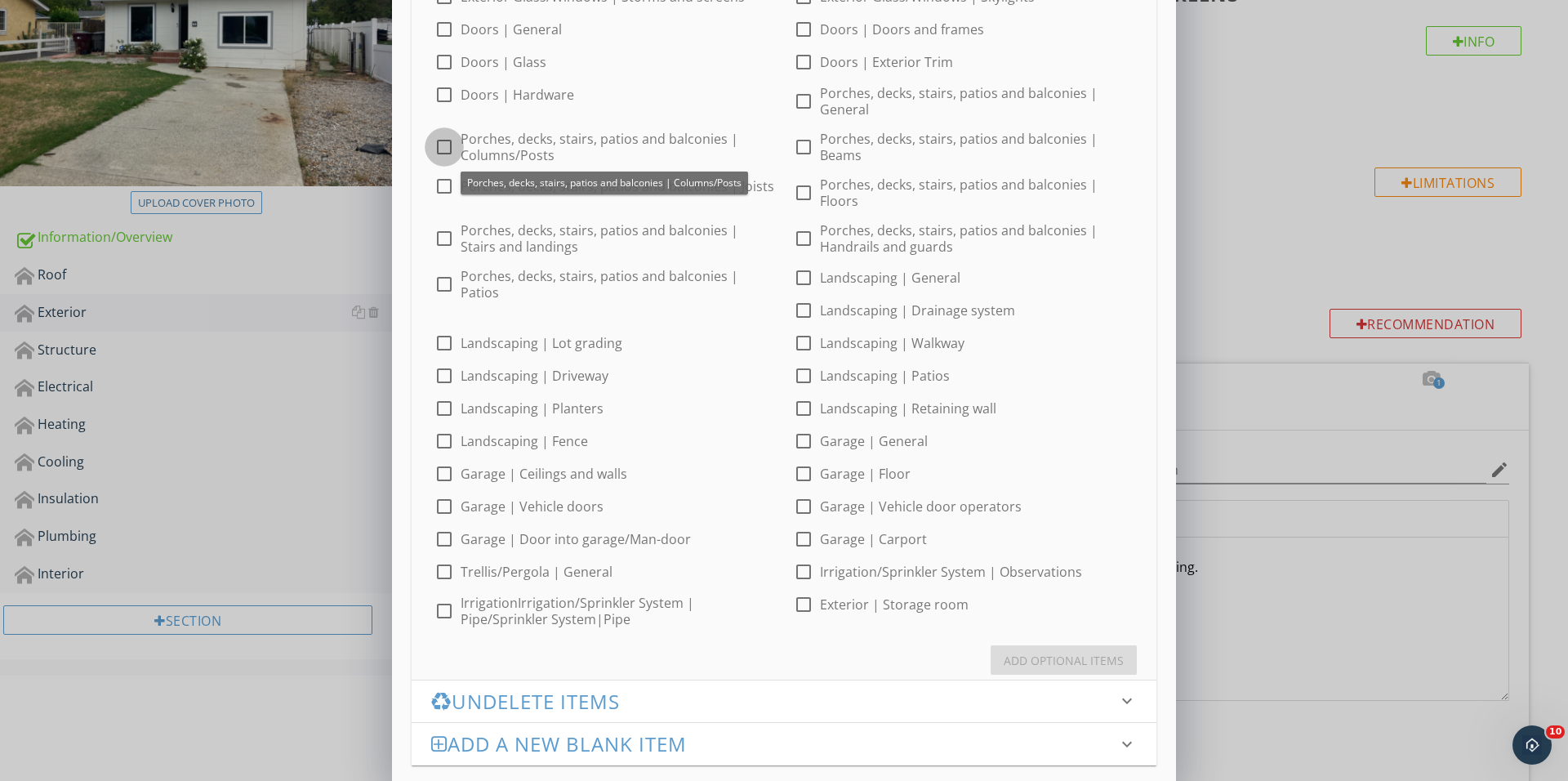
click at [447, 154] on div at bounding box center [444, 147] width 28 height 28
checkbox input "true"
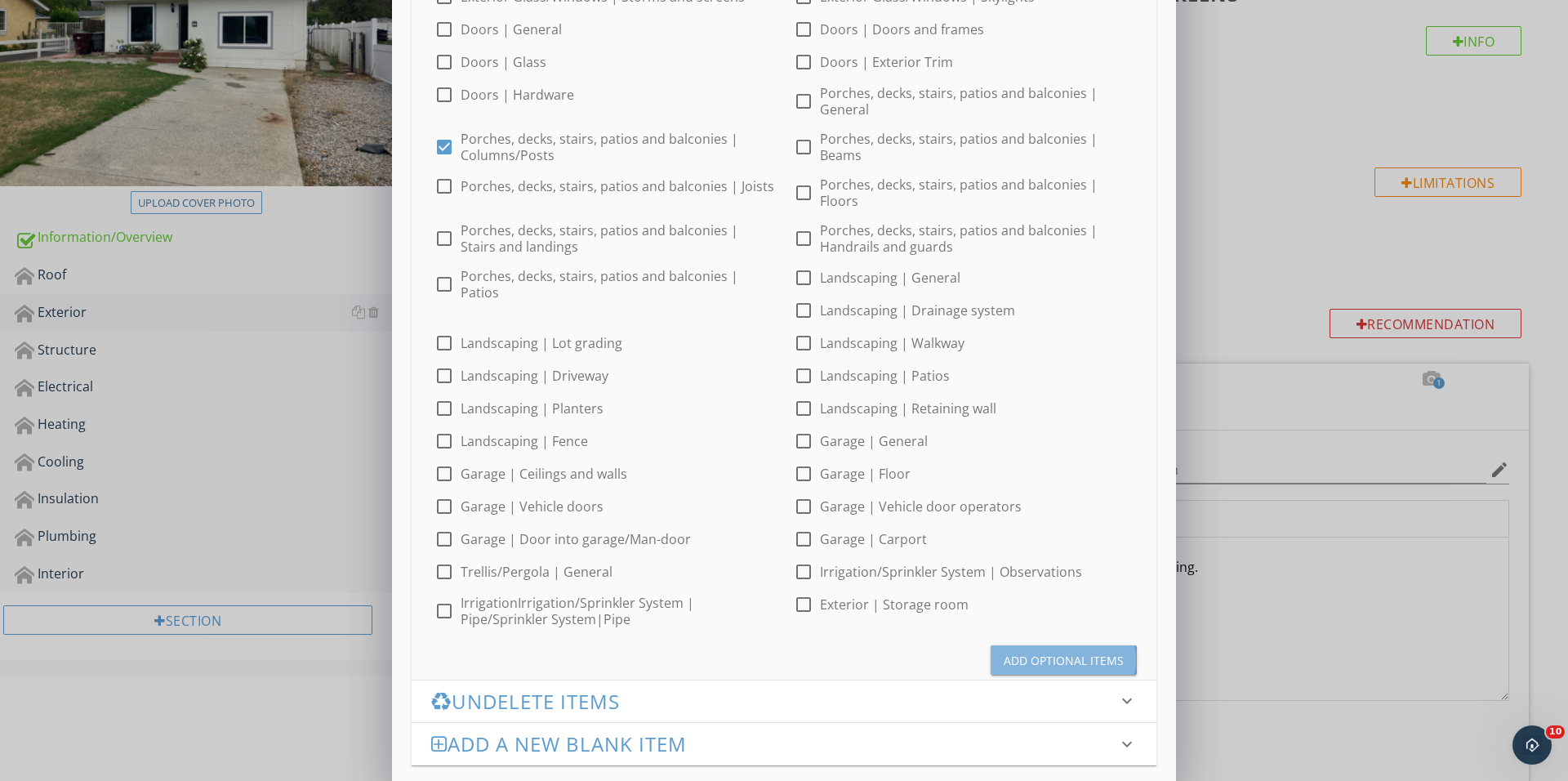
click at [1039, 652] on div "Add Optional Items" at bounding box center [1063, 660] width 120 height 17
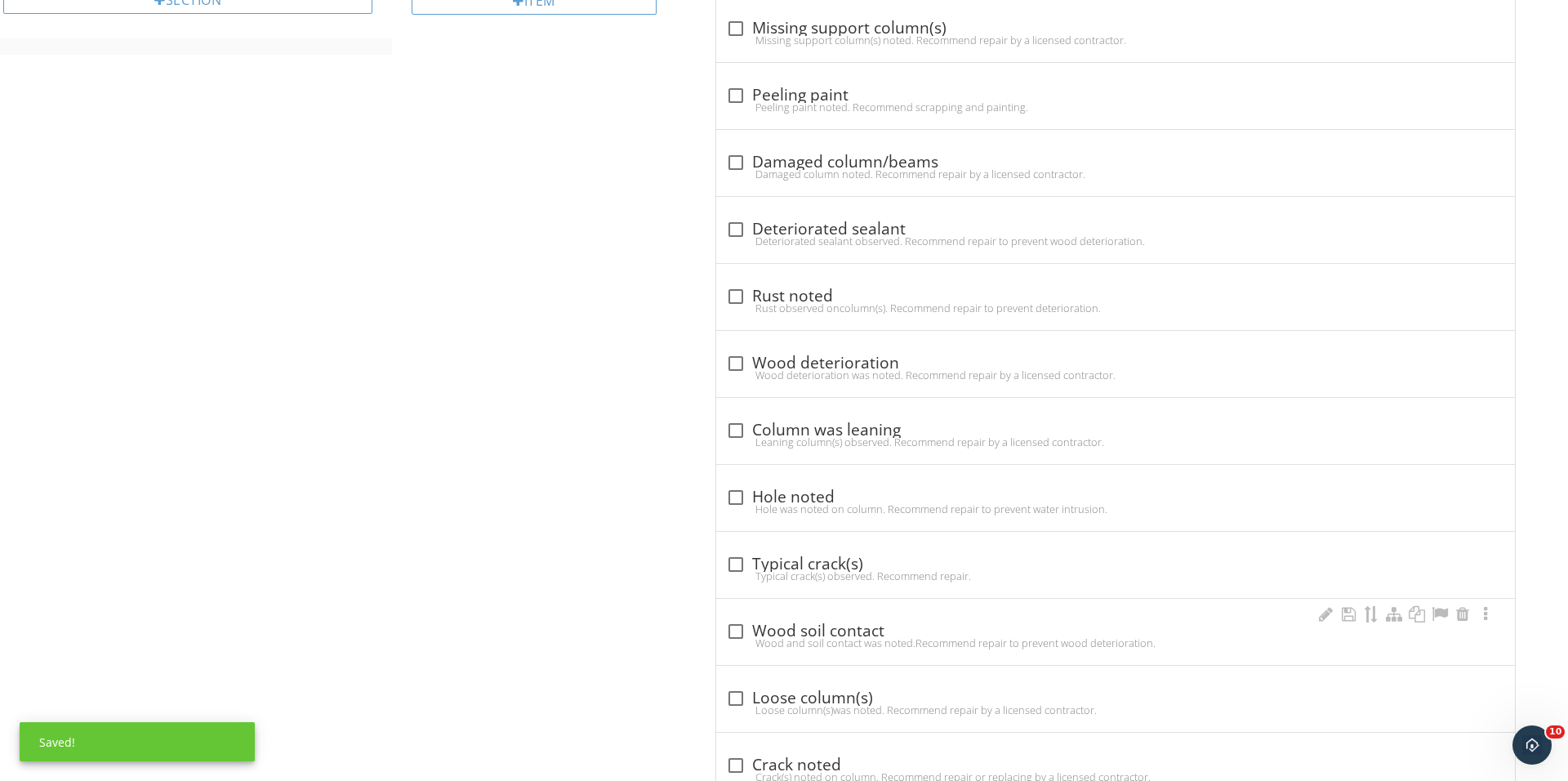
scroll to position [965, 0]
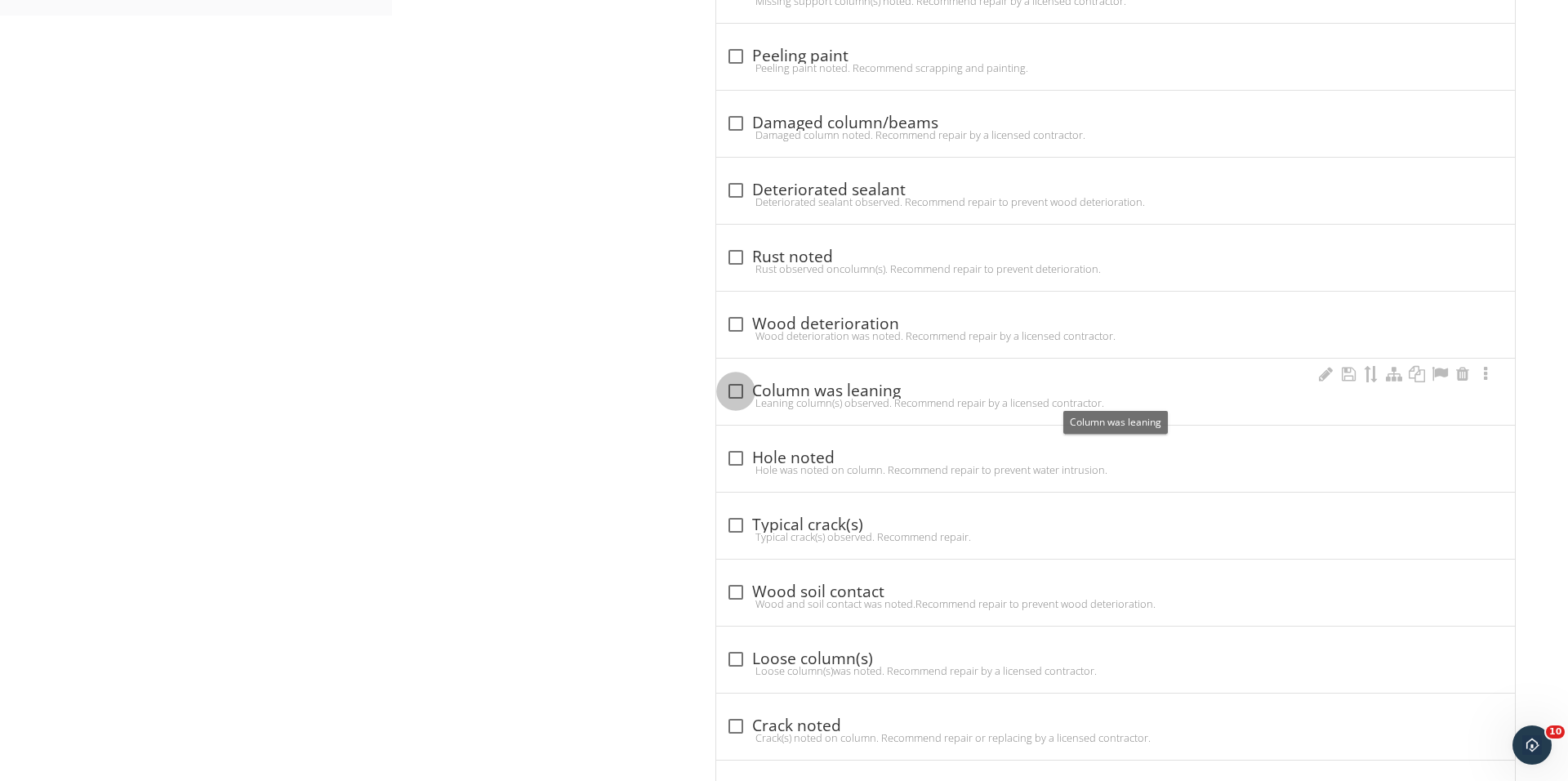
click at [723, 399] on div at bounding box center [736, 391] width 28 height 28
checkbox input "true"
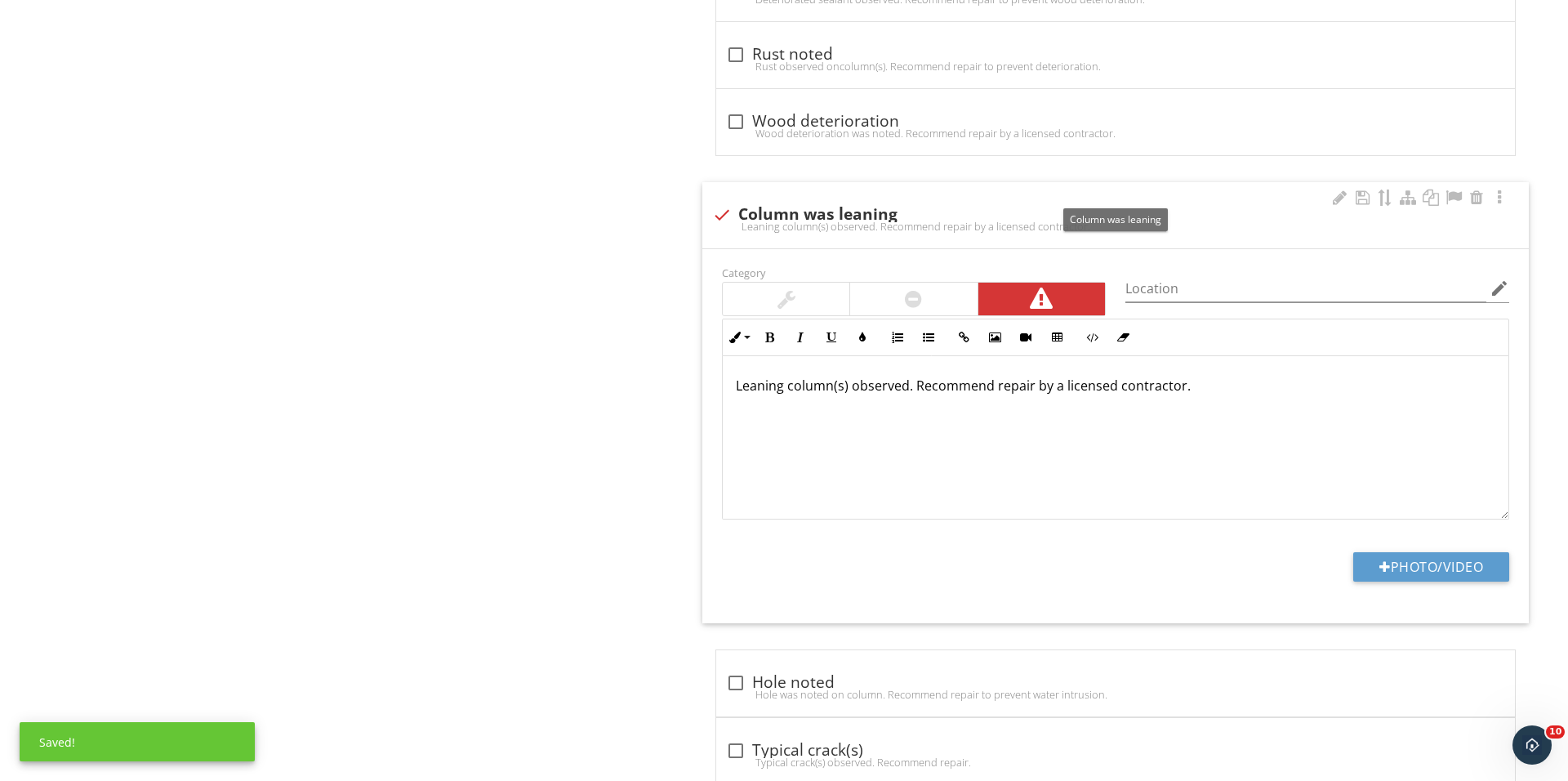
scroll to position [1150, 0]
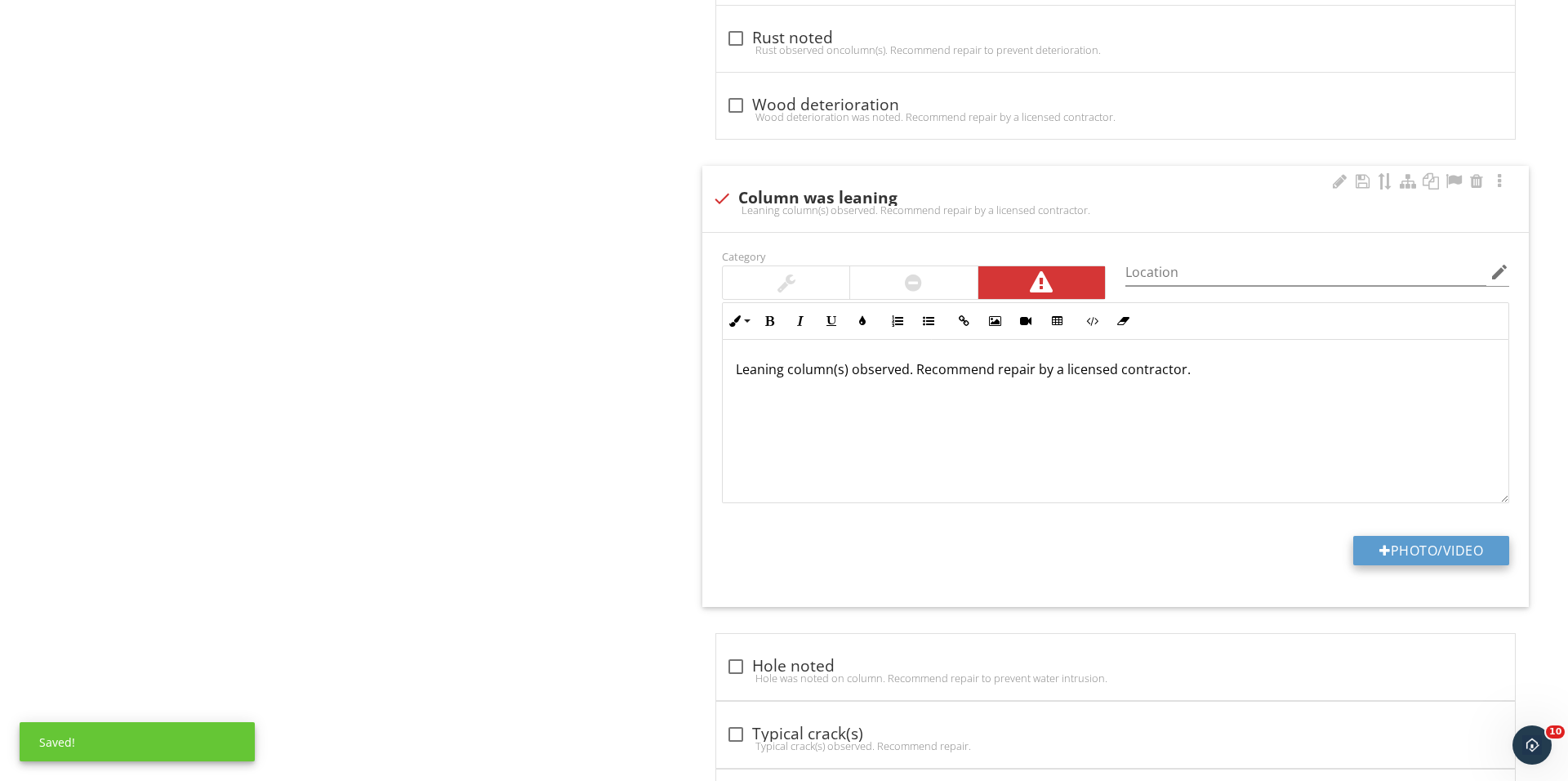
click at [1416, 559] on button "Photo/Video" at bounding box center [1430, 551] width 156 height 29
type input "C:\fakepath\IMG_0440.JPG"
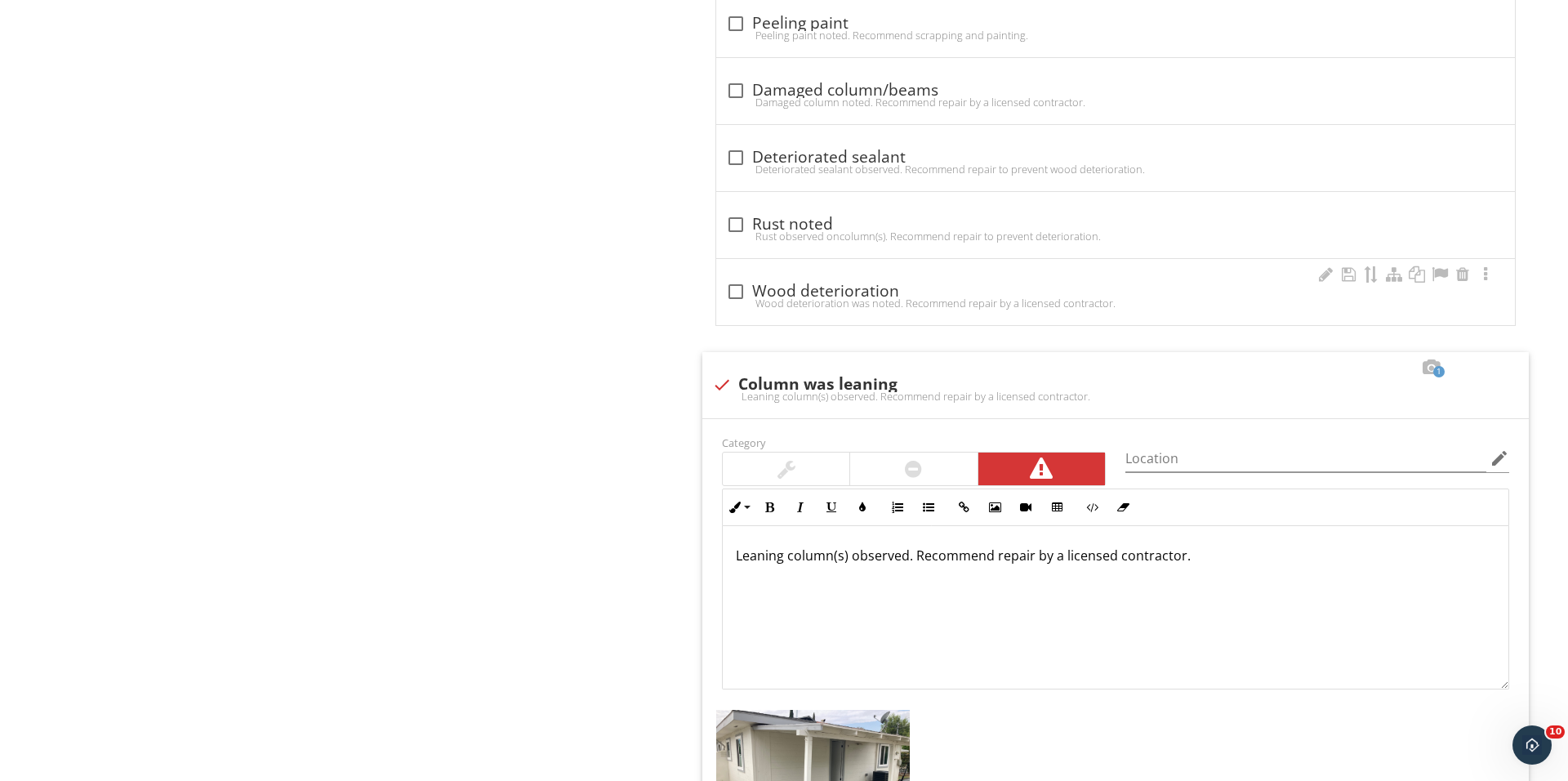
click at [732, 312] on div "check_box_outline_blank Wood deterioration Wood deterioration was noted. Recomm…" at bounding box center [1116, 297] width 779 height 36
checkbox input "true"
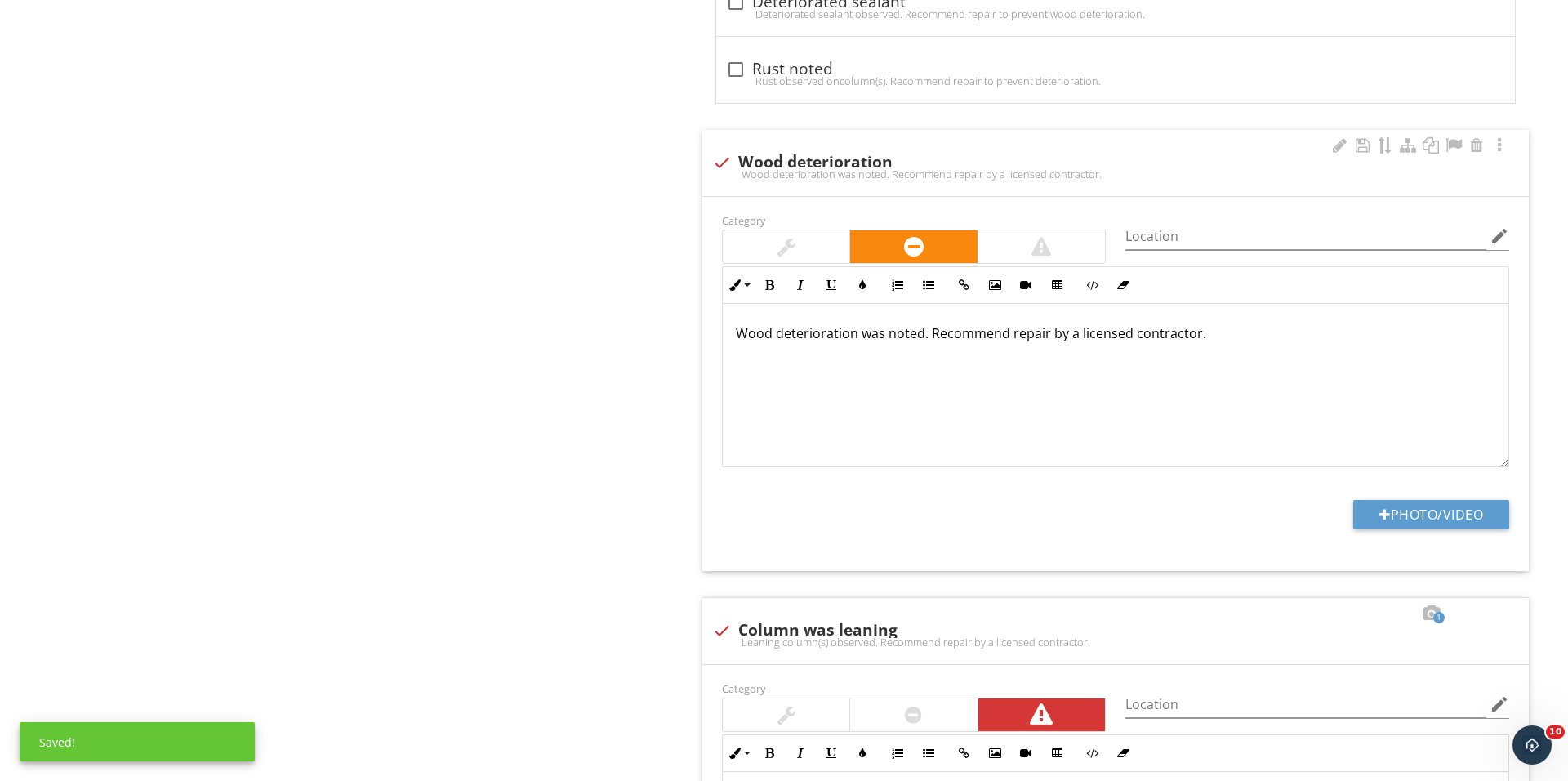
scroll to position [1144, 0]
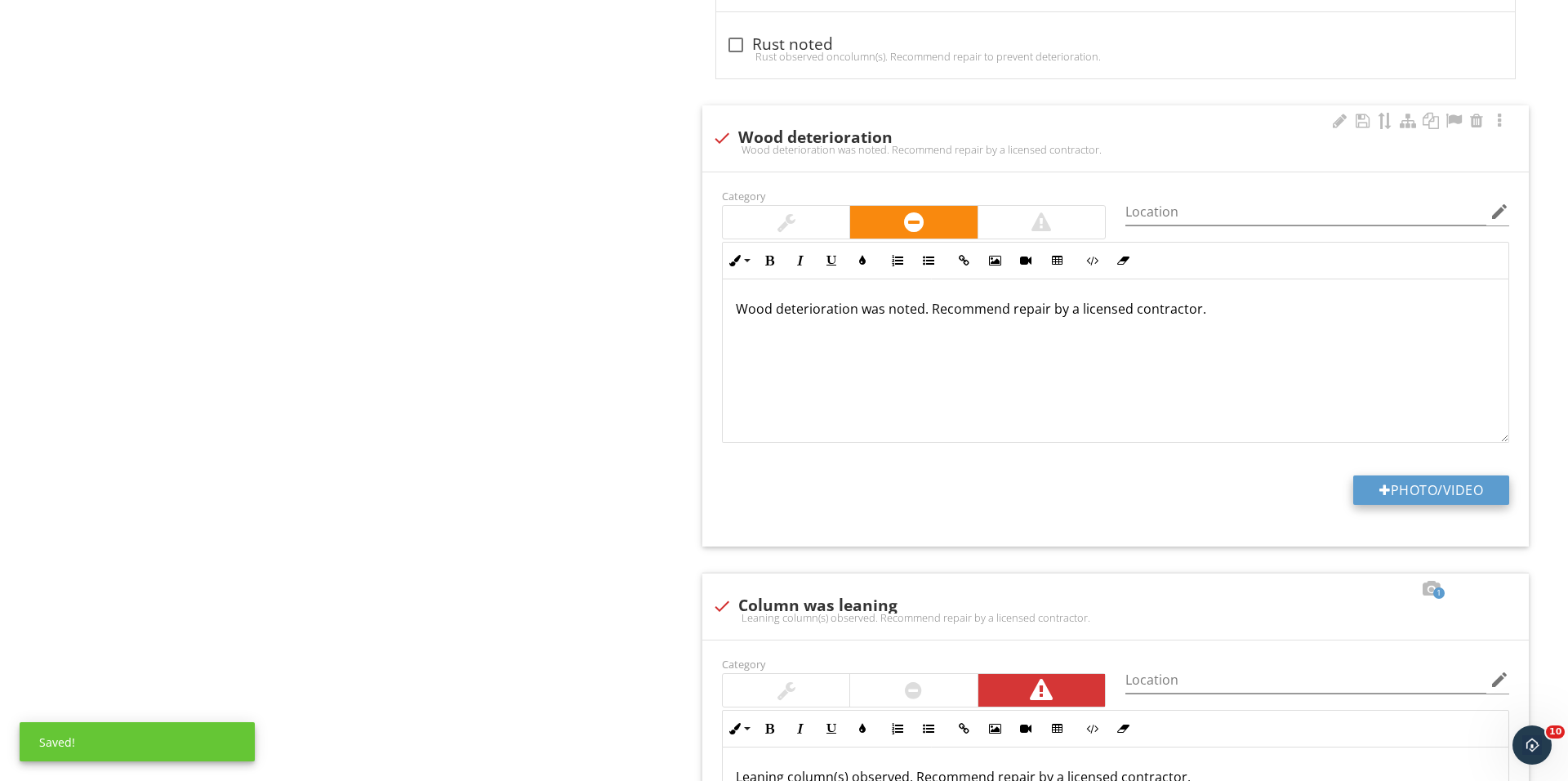
click at [1385, 501] on button "Photo/Video" at bounding box center [1430, 490] width 156 height 29
type input "C:\fakepath\IMG_0445.JPG"
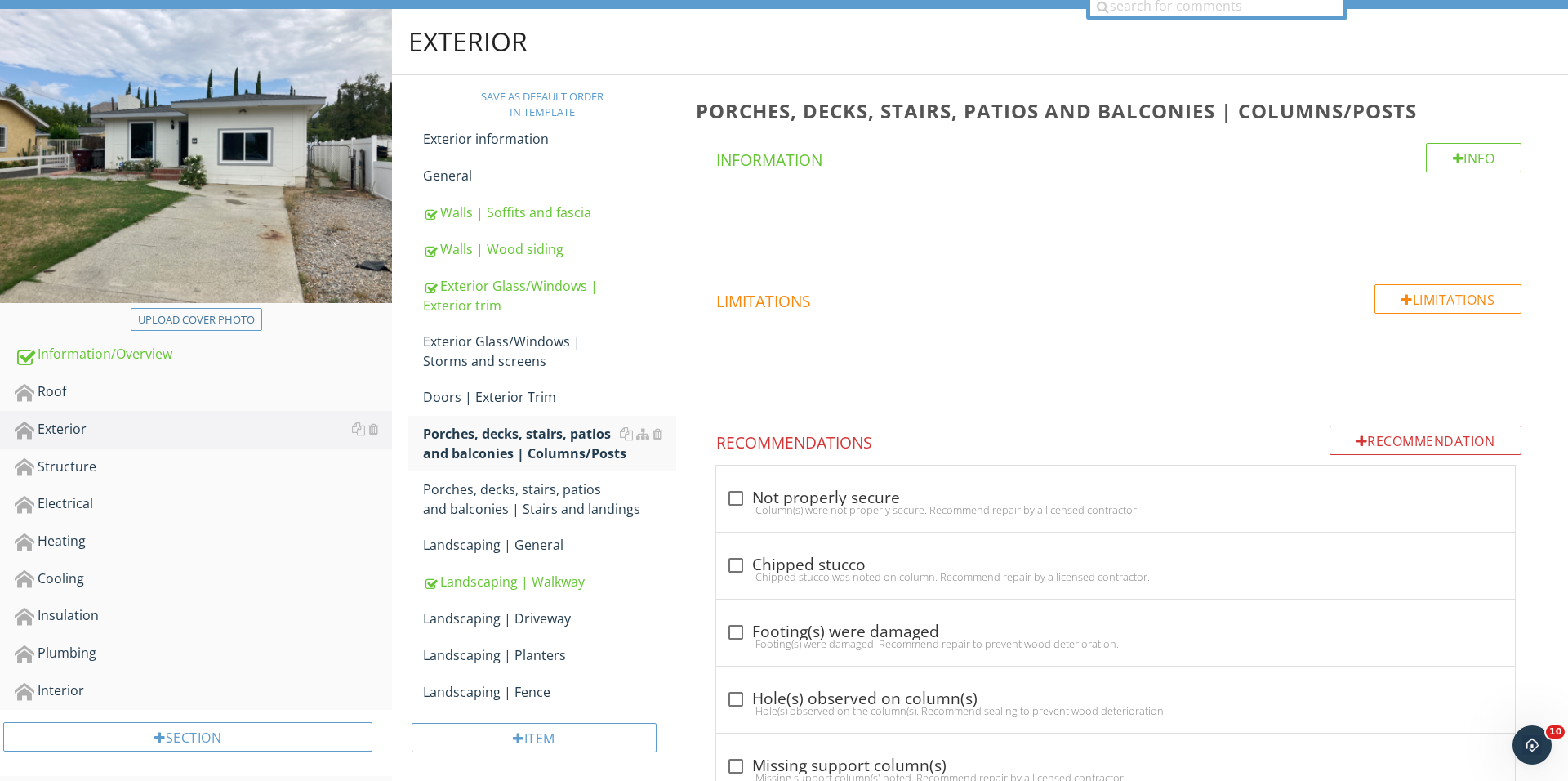
scroll to position [197, 0]
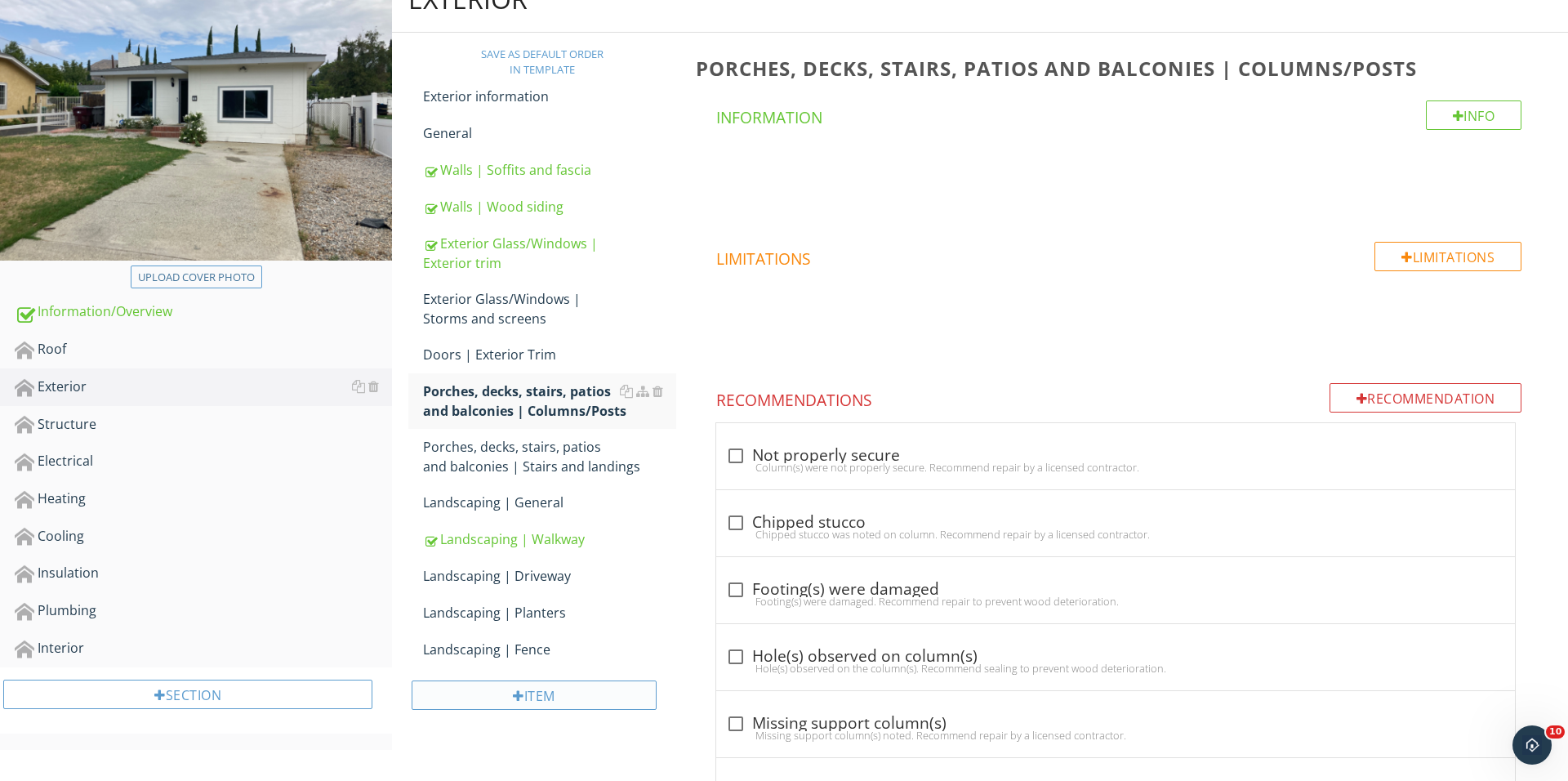
click at [567, 708] on div "Item" at bounding box center [534, 695] width 245 height 29
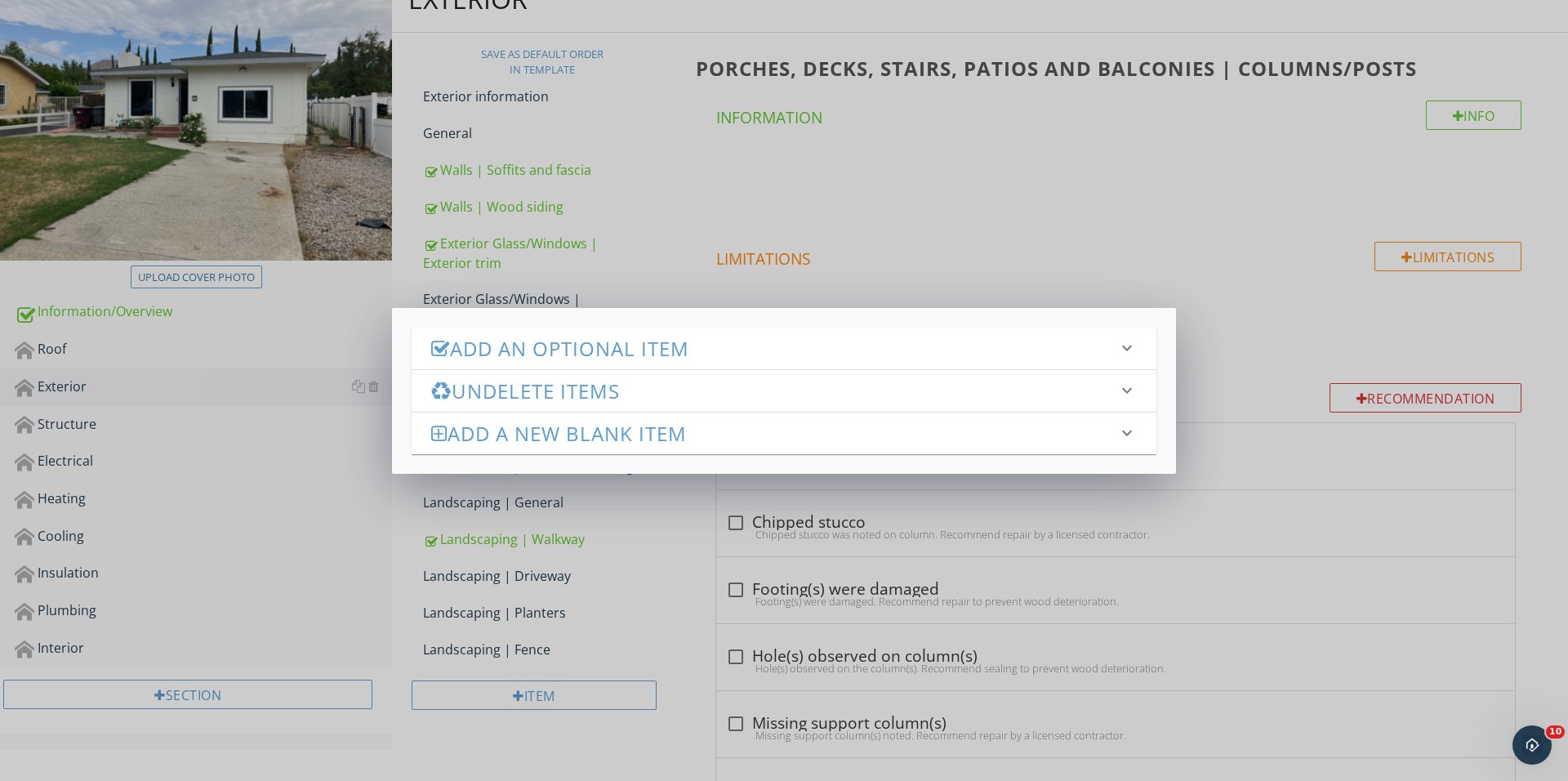
click at [762, 338] on h3 "Add an Optional Item" at bounding box center [774, 348] width 686 height 22
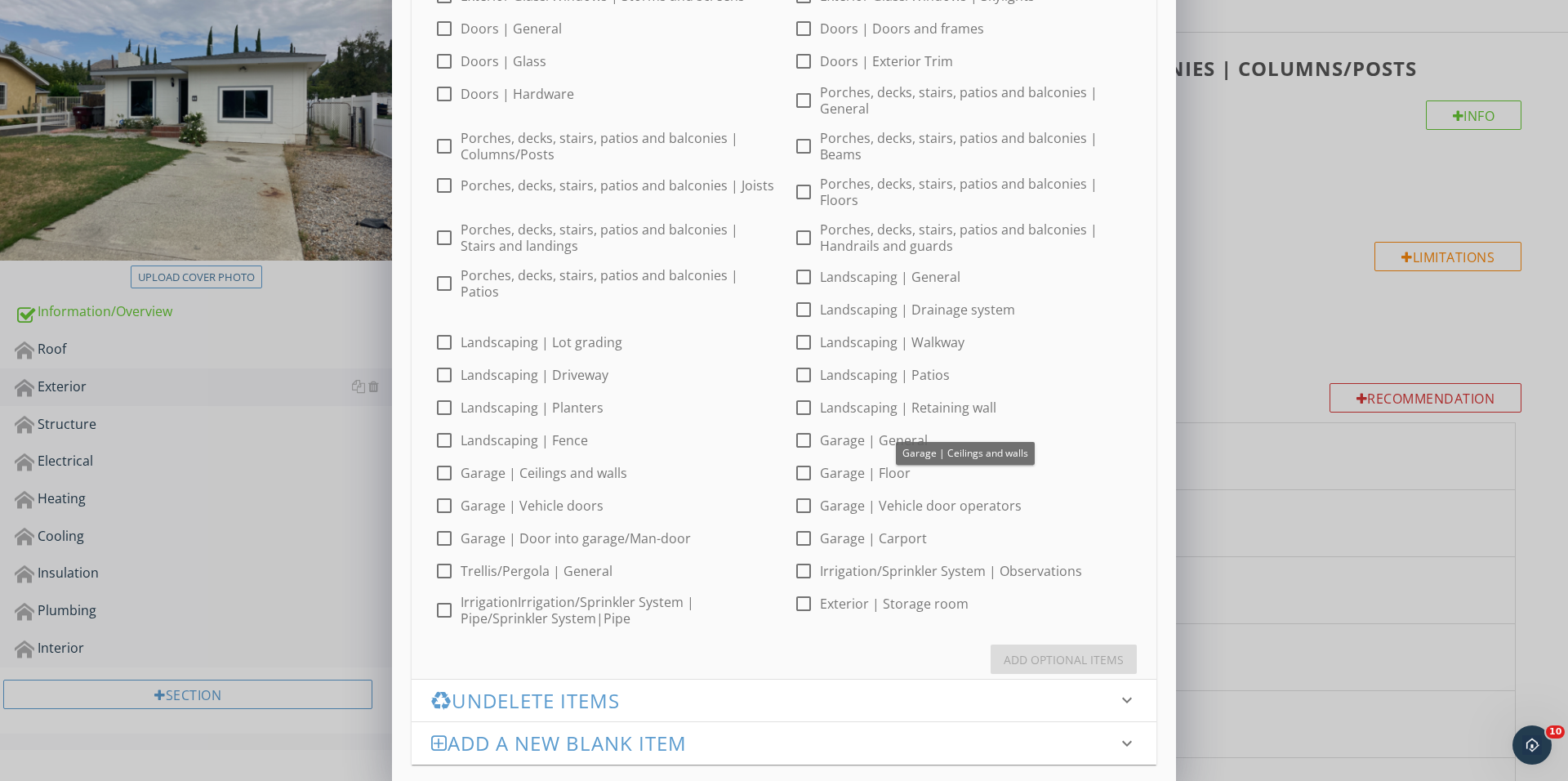
scroll to position [428, 0]
click at [789, 370] on div at bounding box center [803, 376] width 28 height 28
checkbox input "true"
click at [1029, 652] on div "Add Optional Items" at bounding box center [1063, 660] width 120 height 17
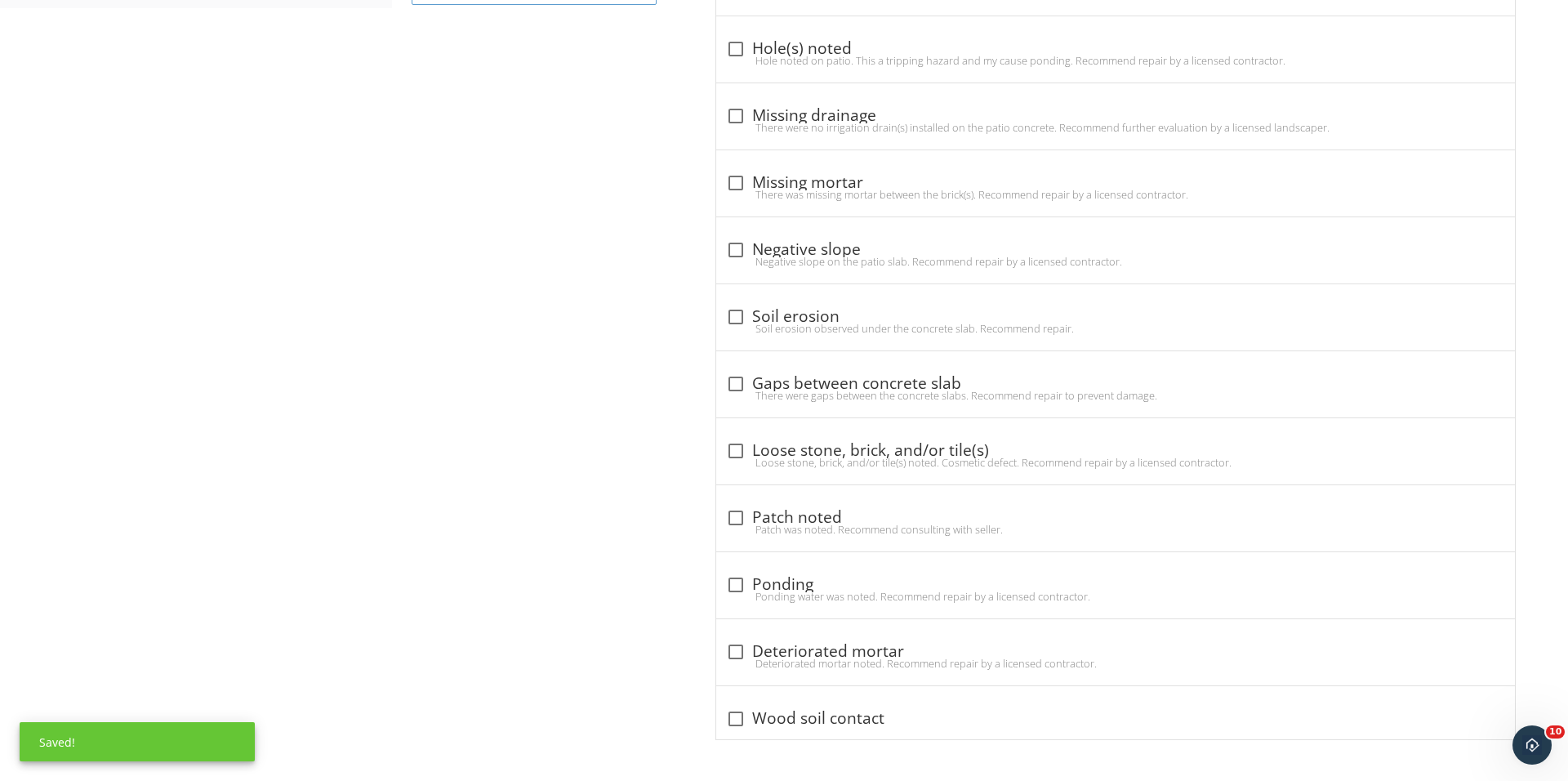
scroll to position [942, 0]
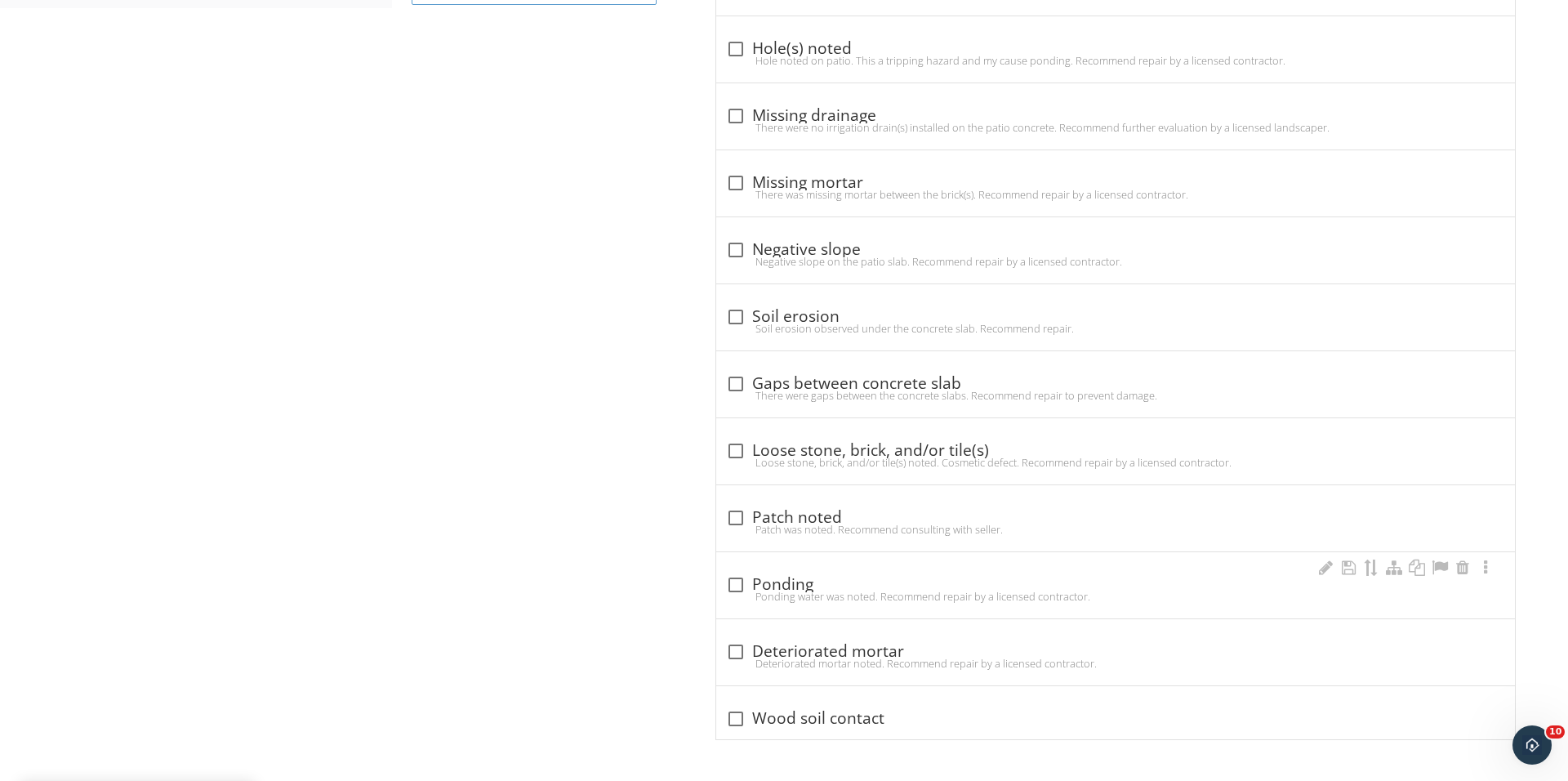
click at [736, 590] on div "Ponding water was noted. Recommend repair by a licensed contractor." at bounding box center [1116, 596] width 779 height 13
checkbox input "true"
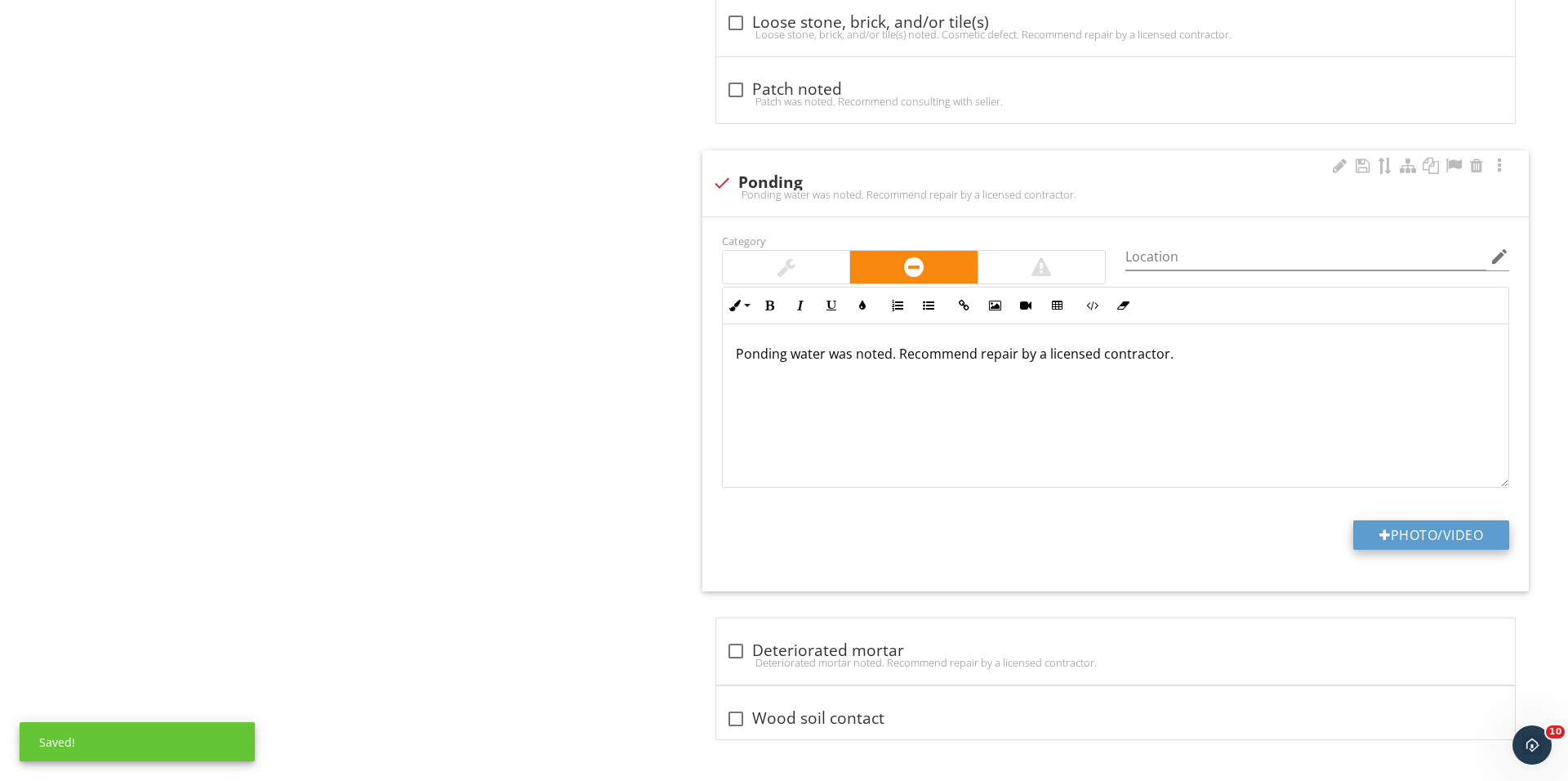
scroll to position [1371, 0]
click at [740, 352] on p "Ponding water was noted. Recommend repair by a licensed contractor." at bounding box center [1115, 353] width 759 height 20
click at [1368, 547] on button "Photo/Video" at bounding box center [1430, 535] width 156 height 29
type input "C:\fakepath\IMG_0448.JPG"
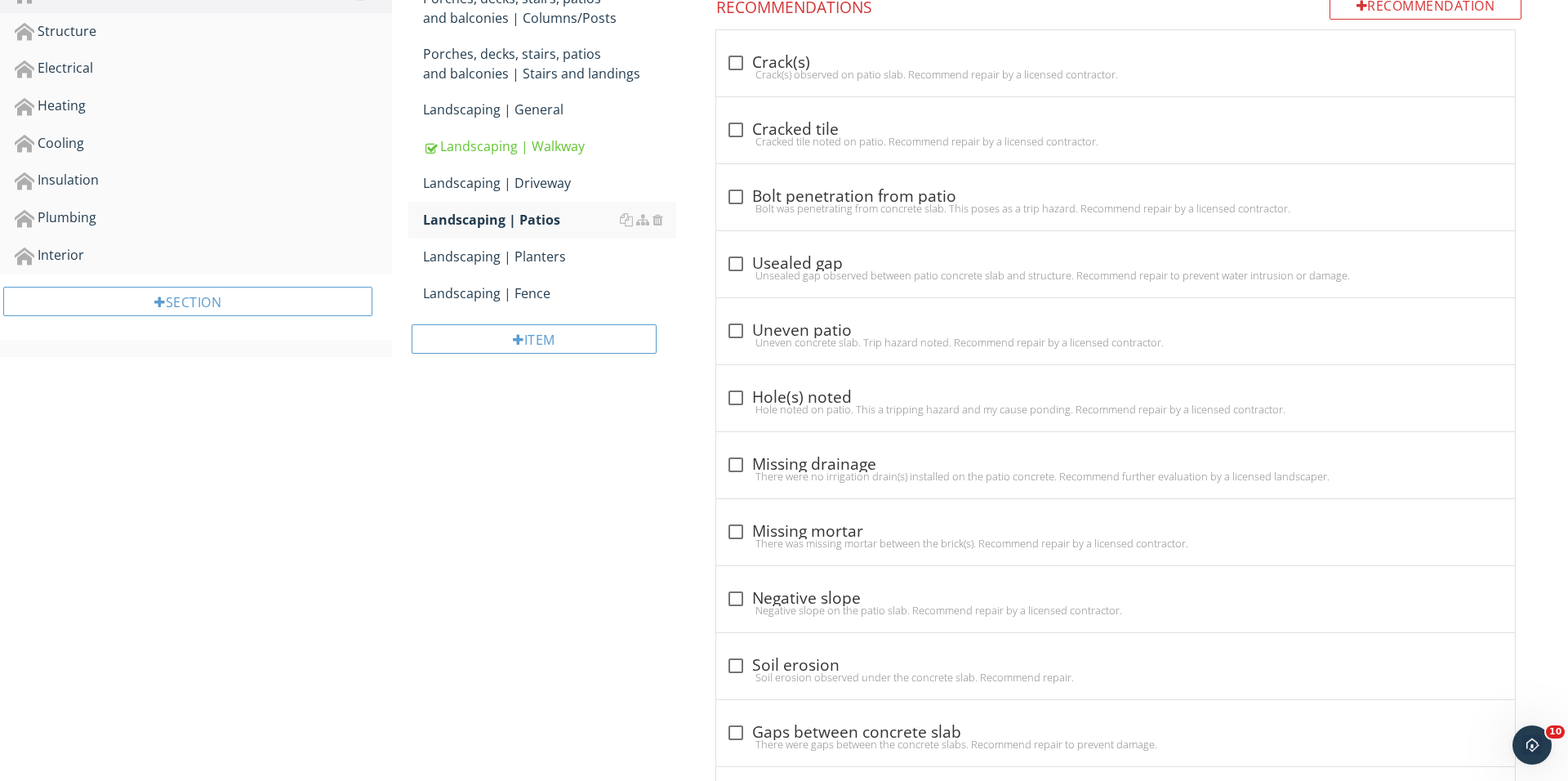
scroll to position [494, 0]
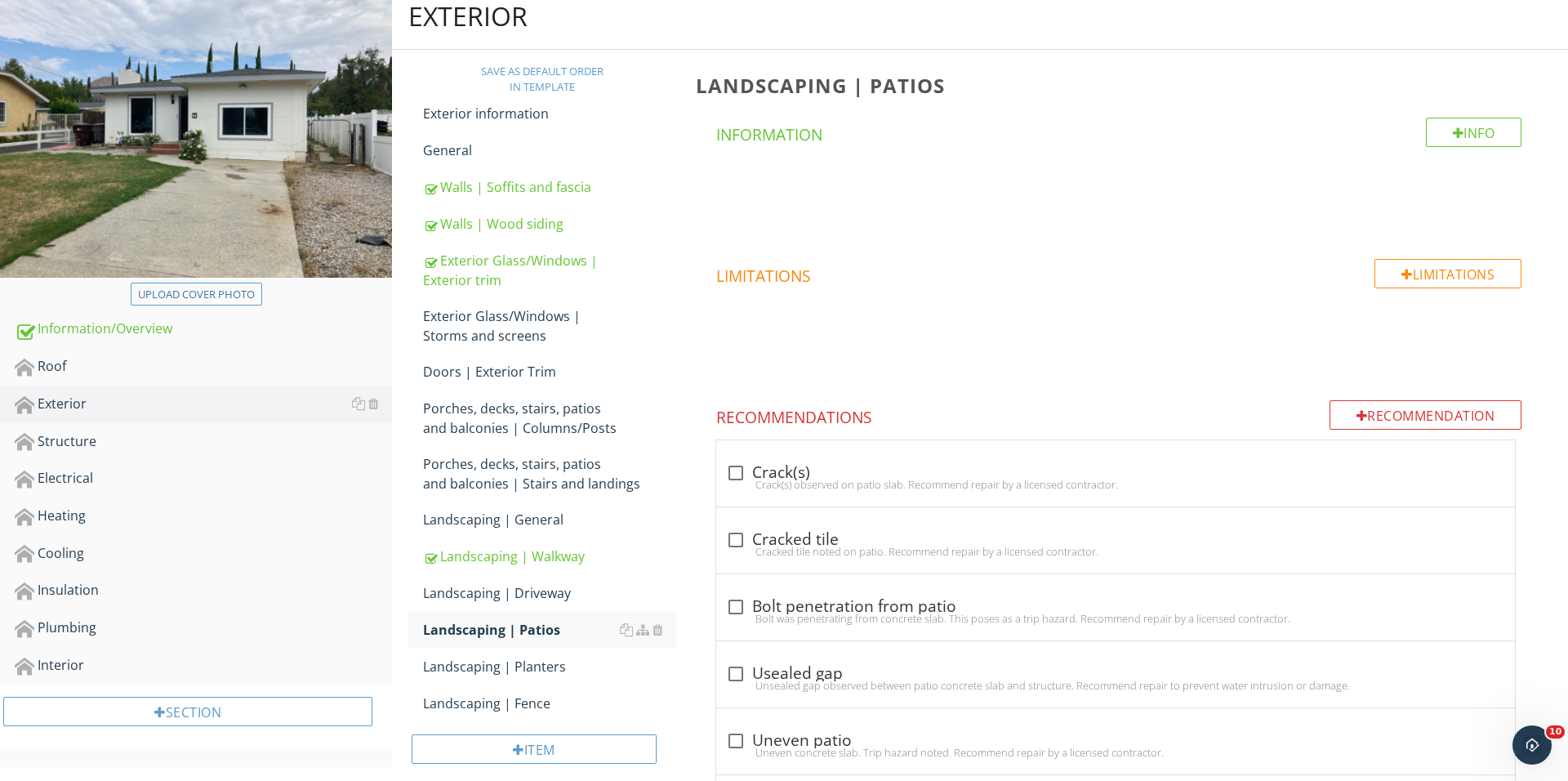
scroll to position [216, 0]
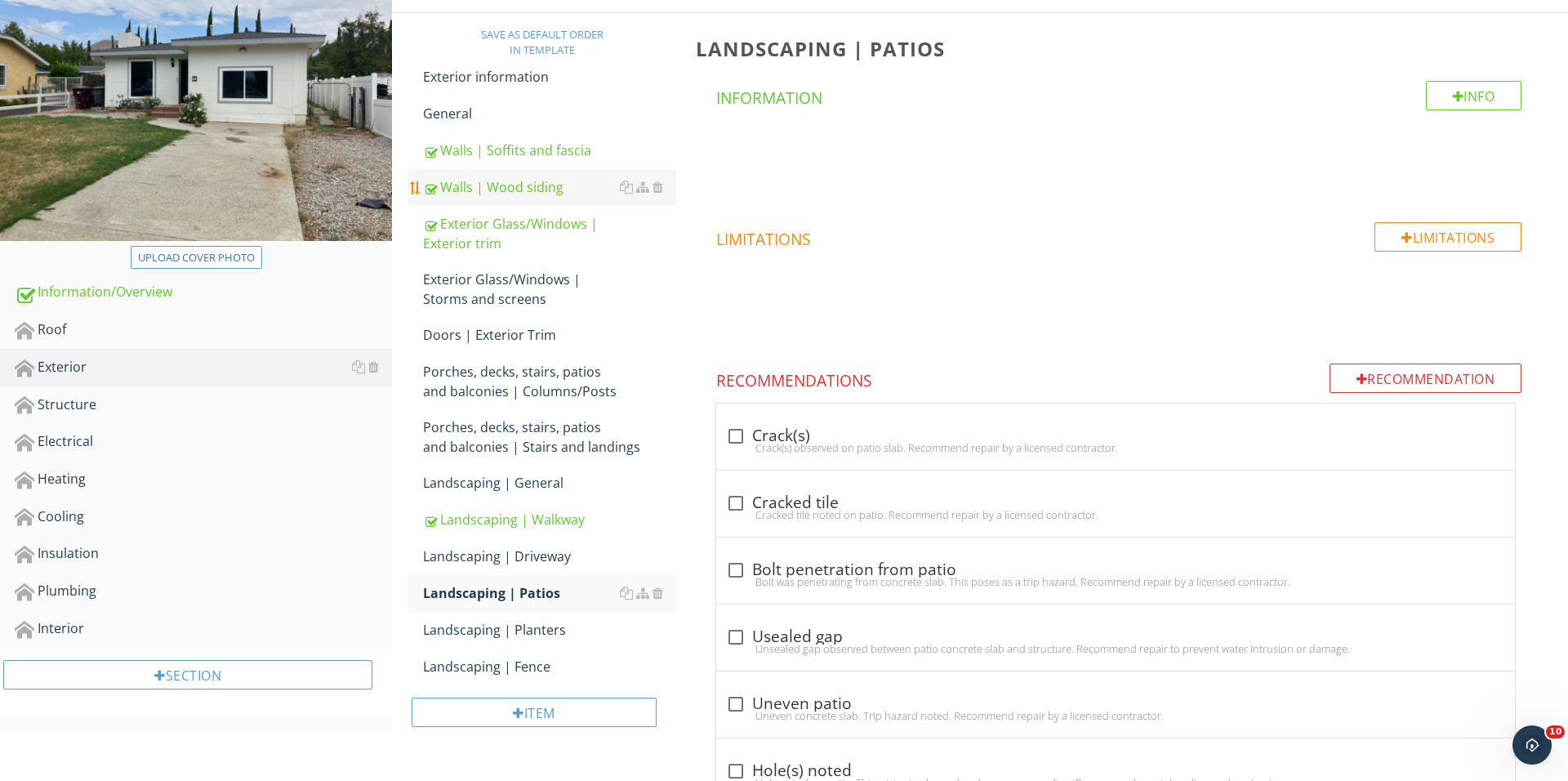
click at [563, 189] on div "Walls | Wood siding" at bounding box center [550, 187] width 253 height 20
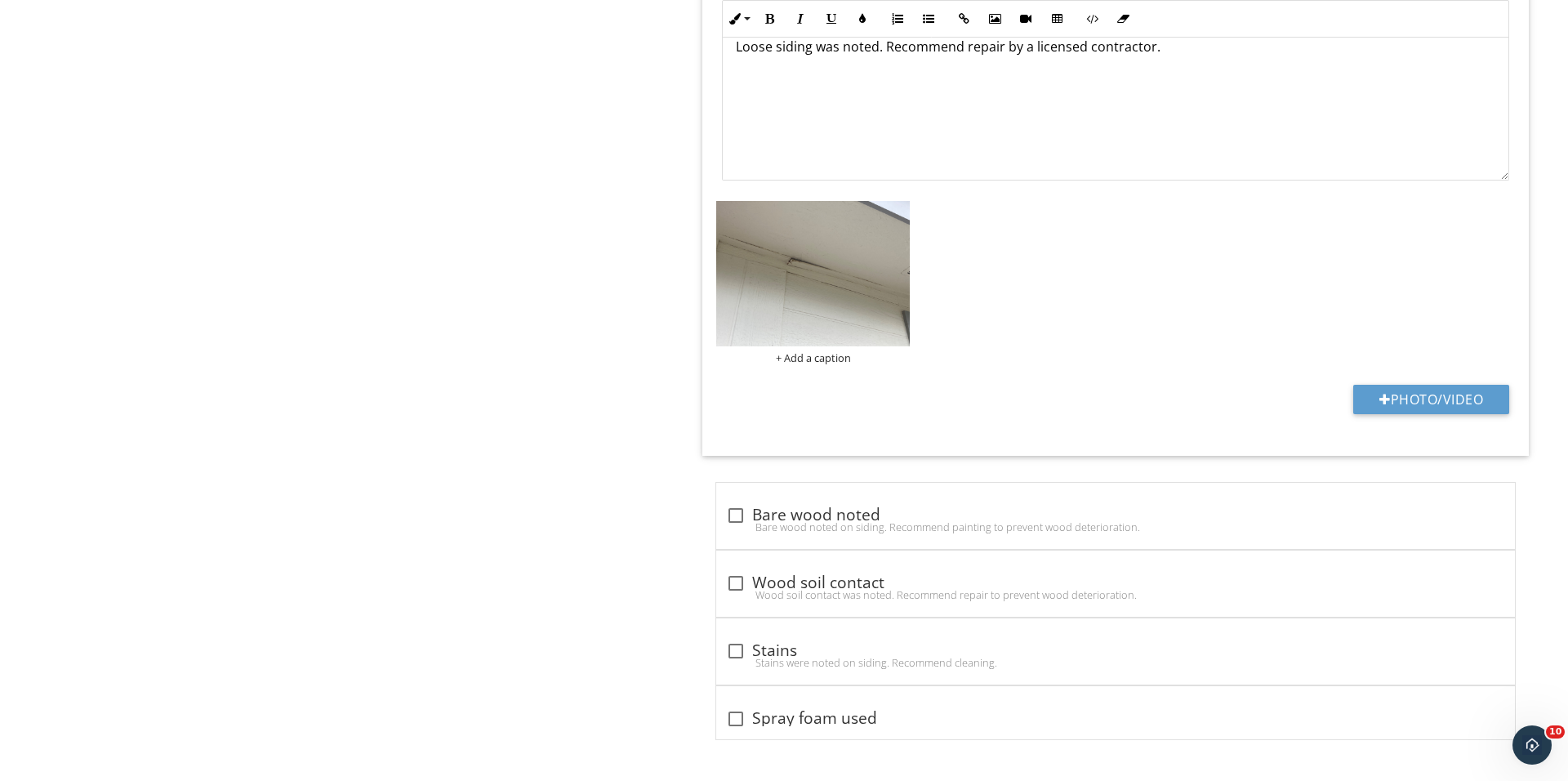
scroll to position [4523, 0]
click at [738, 559] on div "check_box_outline_blank Wood soil contact Wood soil contact was noted. Recommen…" at bounding box center [1115, 584] width 799 height 66
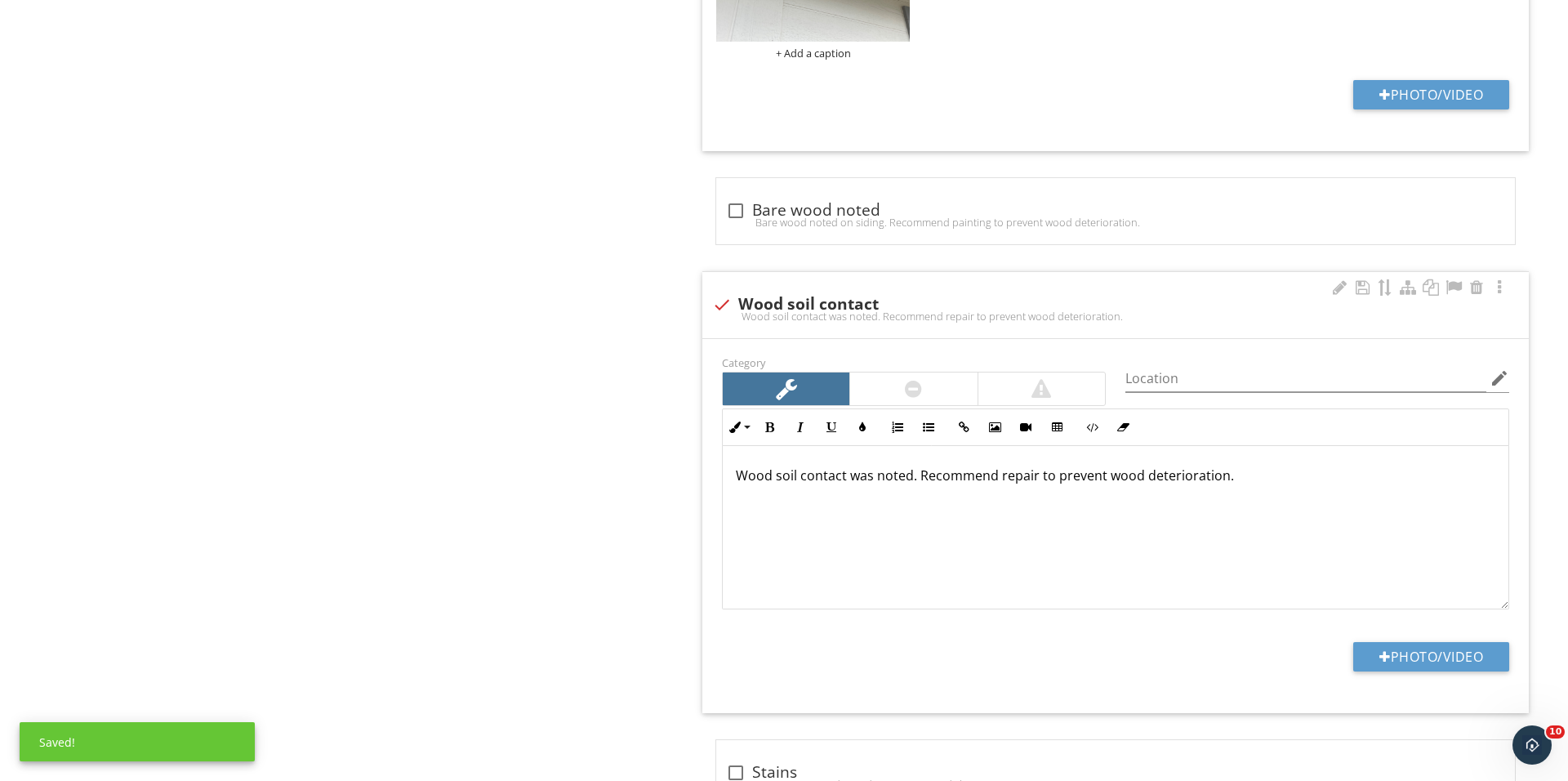
click at [742, 311] on div "check Wood soil contact" at bounding box center [1115, 304] width 806 height 20
checkbox input "true"
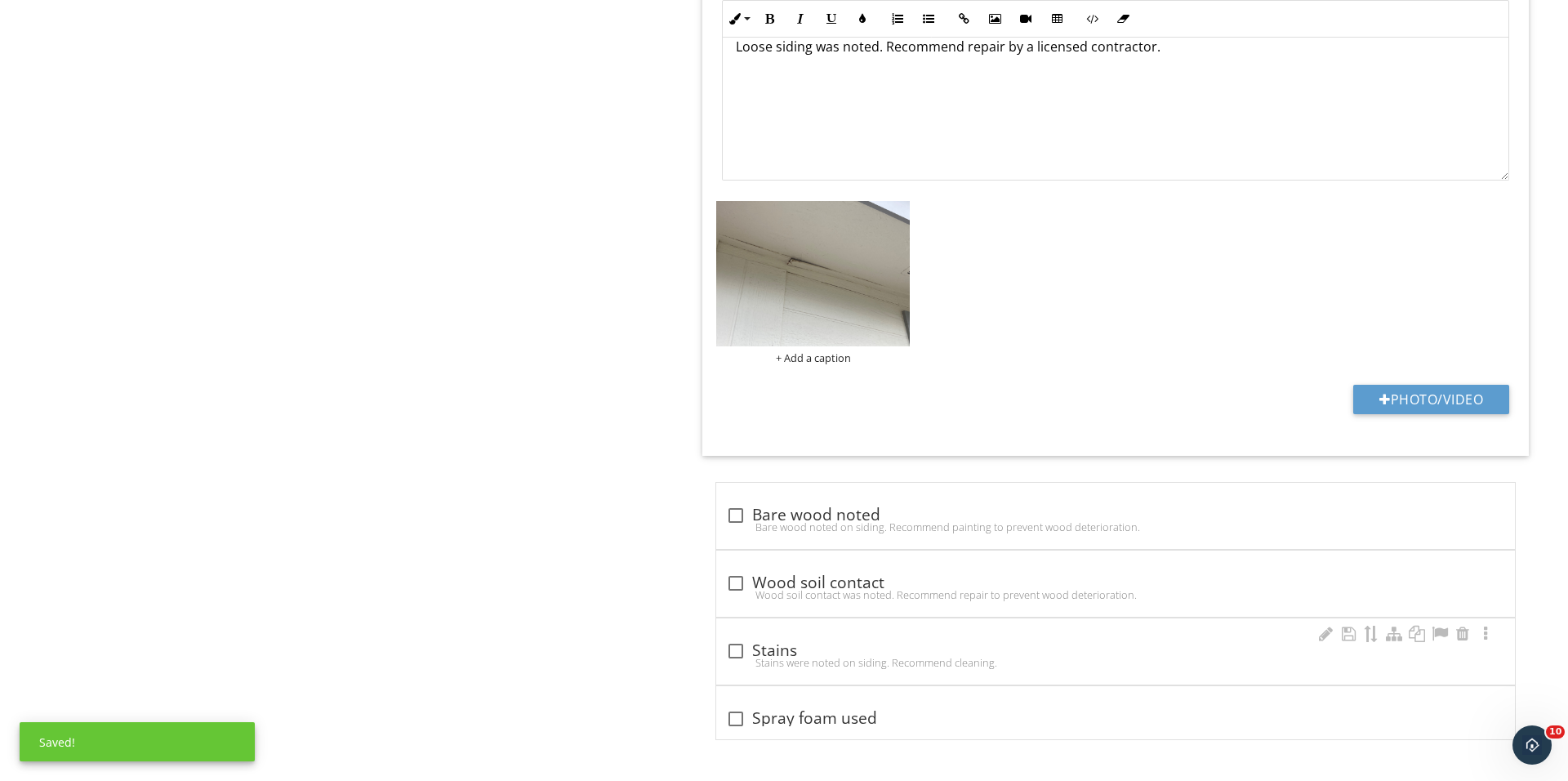
click at [727, 656] on div "Stains were noted on siding. Recommend cleaning." at bounding box center [1116, 662] width 779 height 13
checkbox input "true"
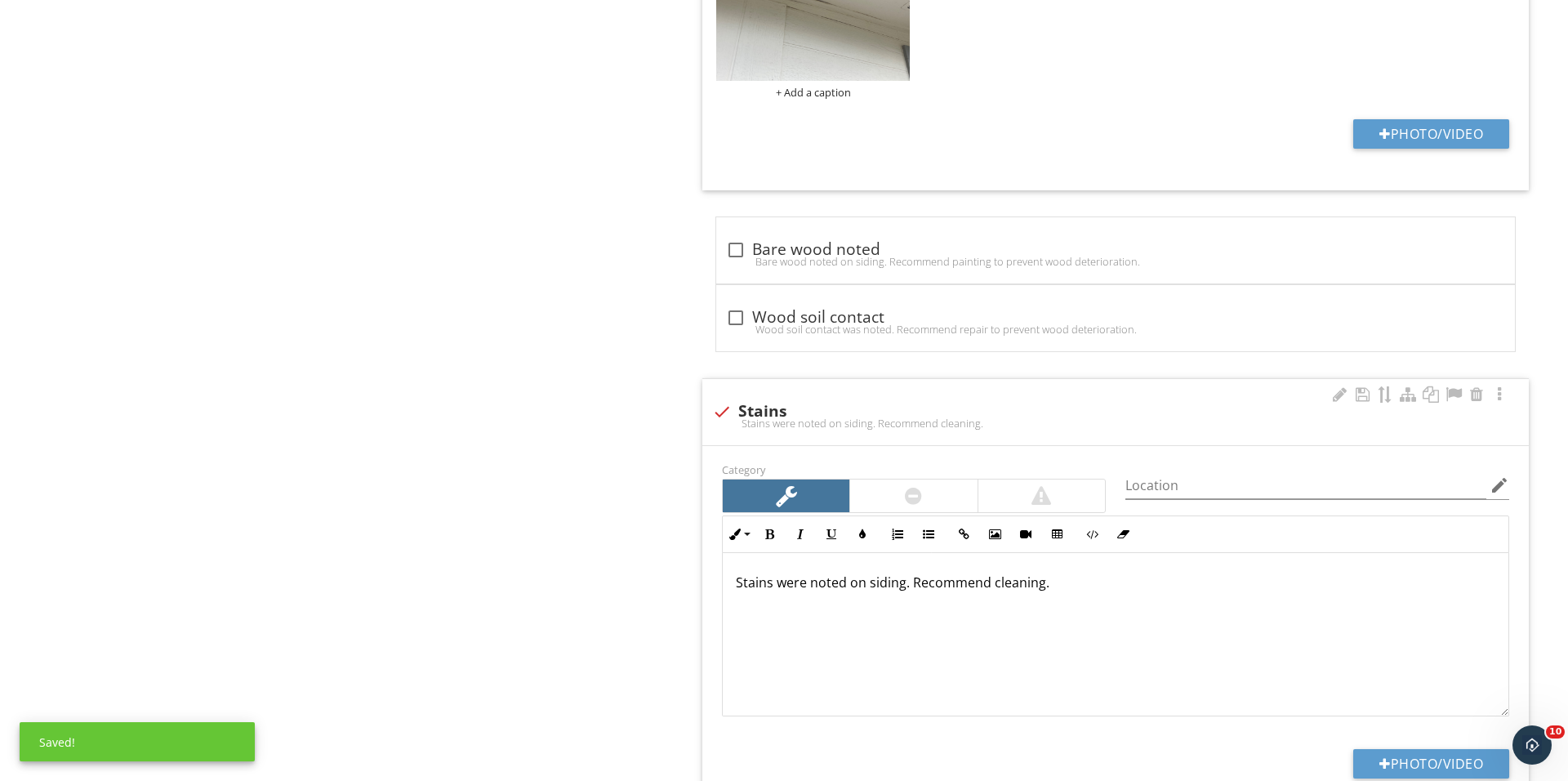
scroll to position [4894, 0]
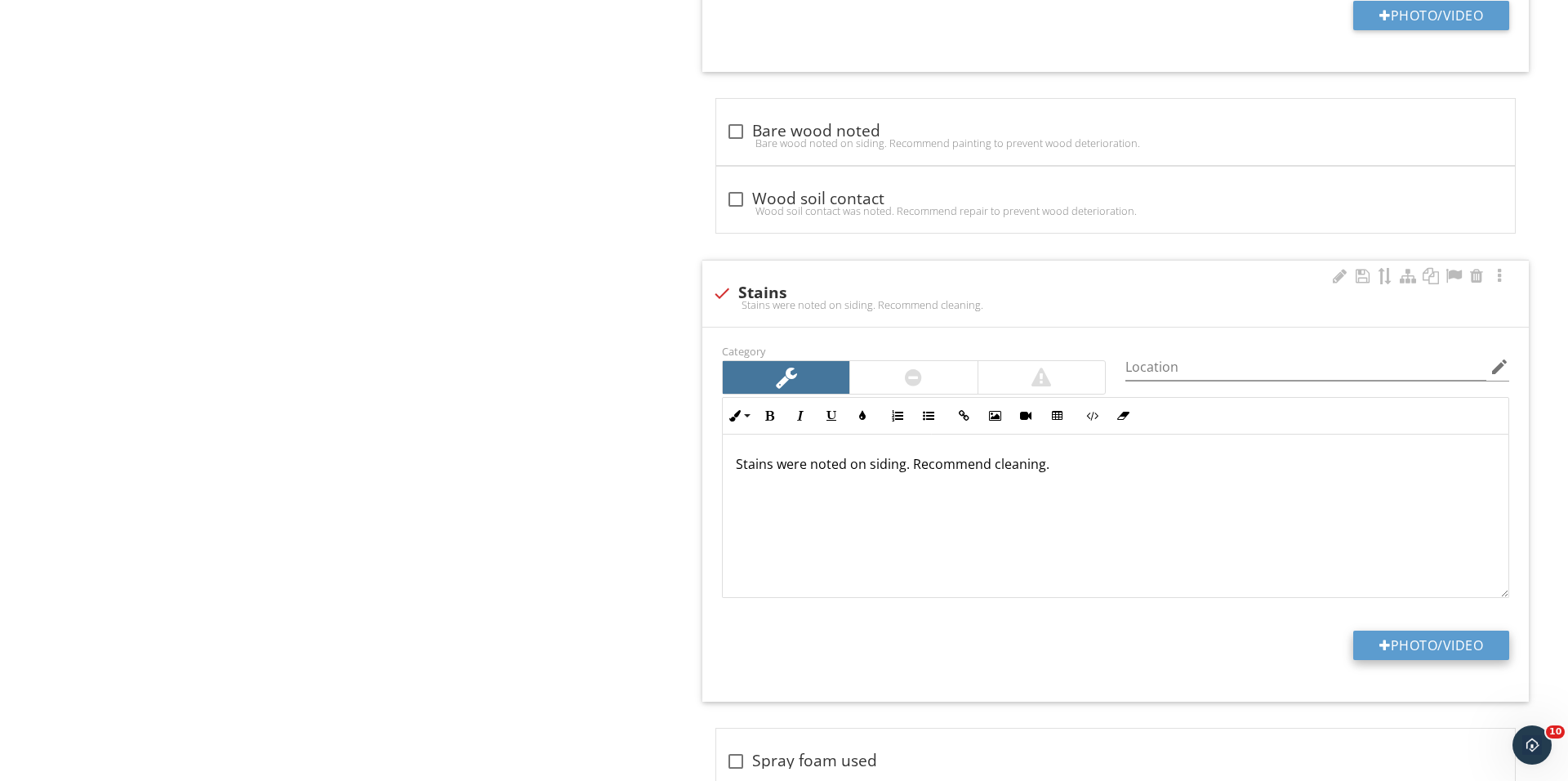
click at [1379, 652] on div at bounding box center [1384, 645] width 11 height 13
type input "C:\fakepath\IMG_0451.JPG"
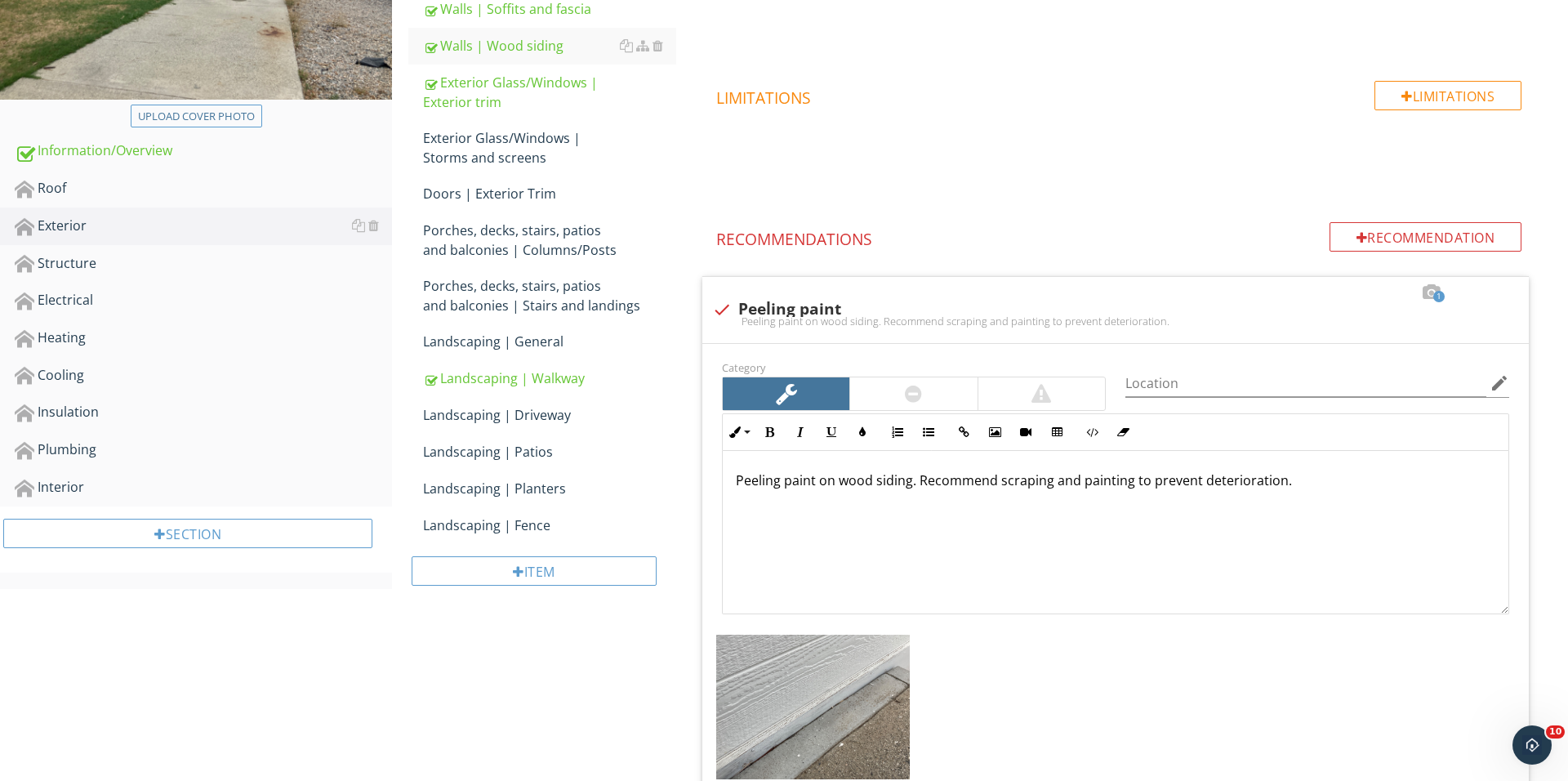
scroll to position [366, 0]
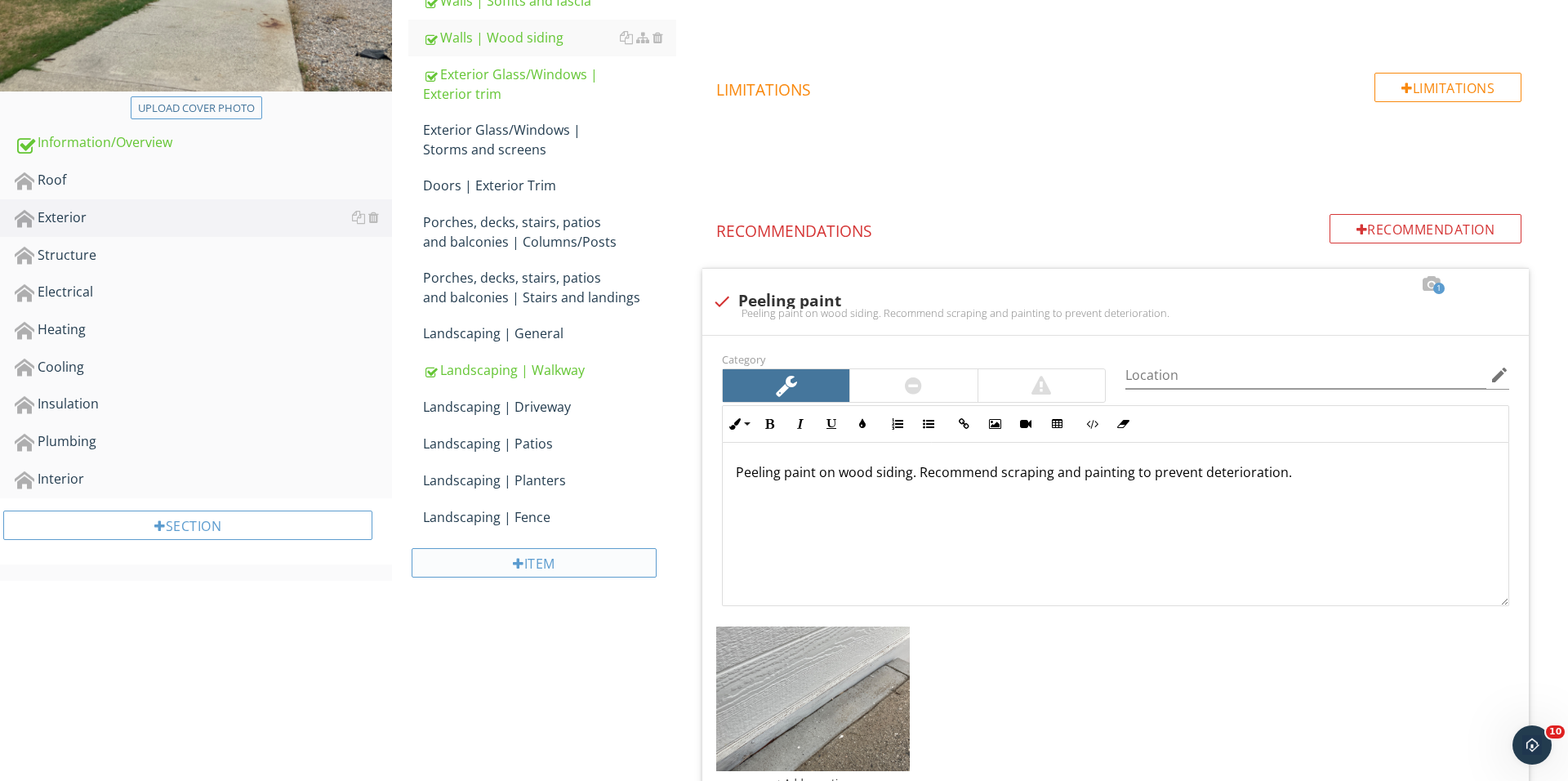
click at [555, 564] on div "Item" at bounding box center [534, 563] width 245 height 29
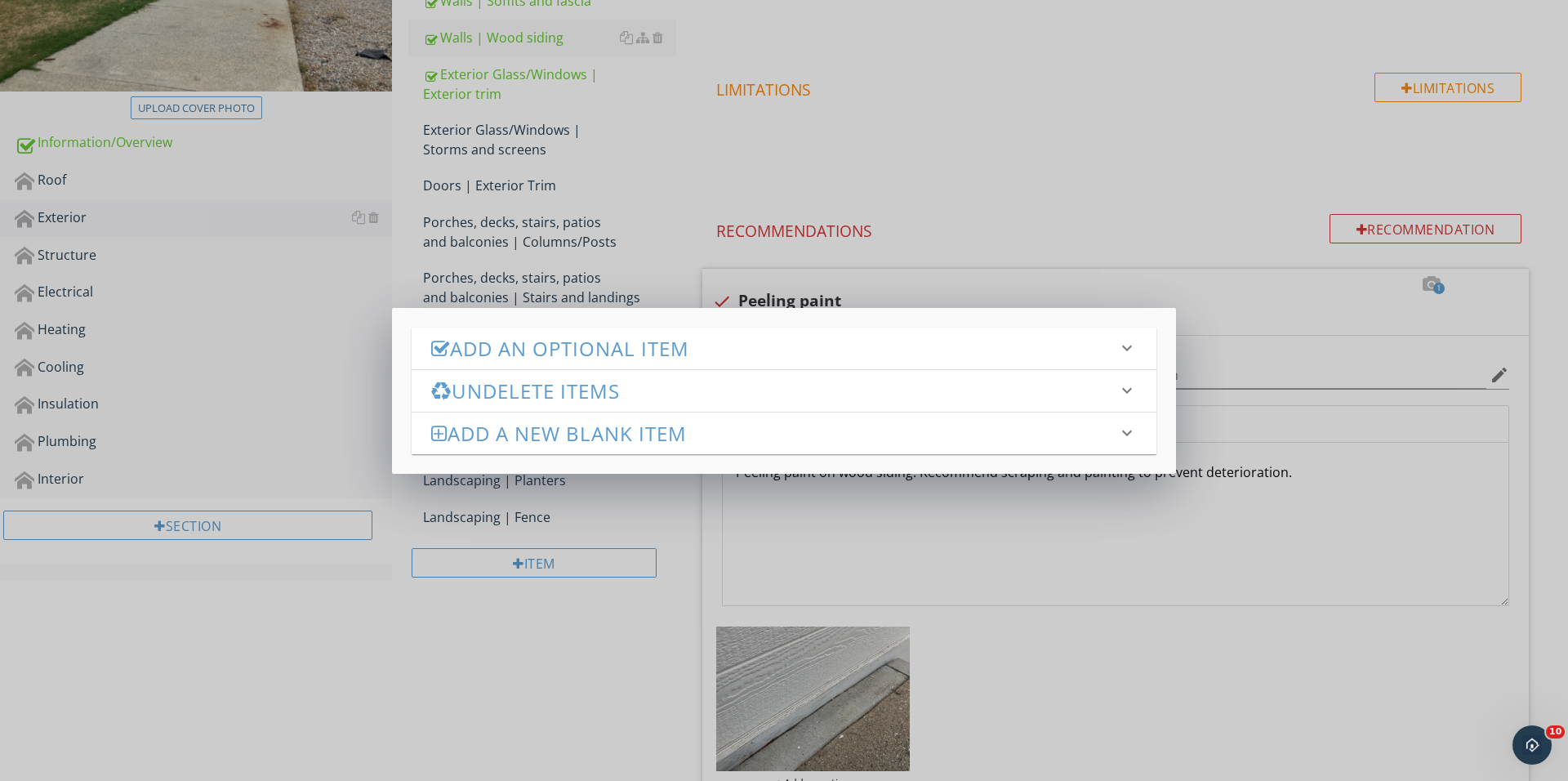
click at [712, 353] on h3 "Add an Optional Item" at bounding box center [774, 348] width 686 height 22
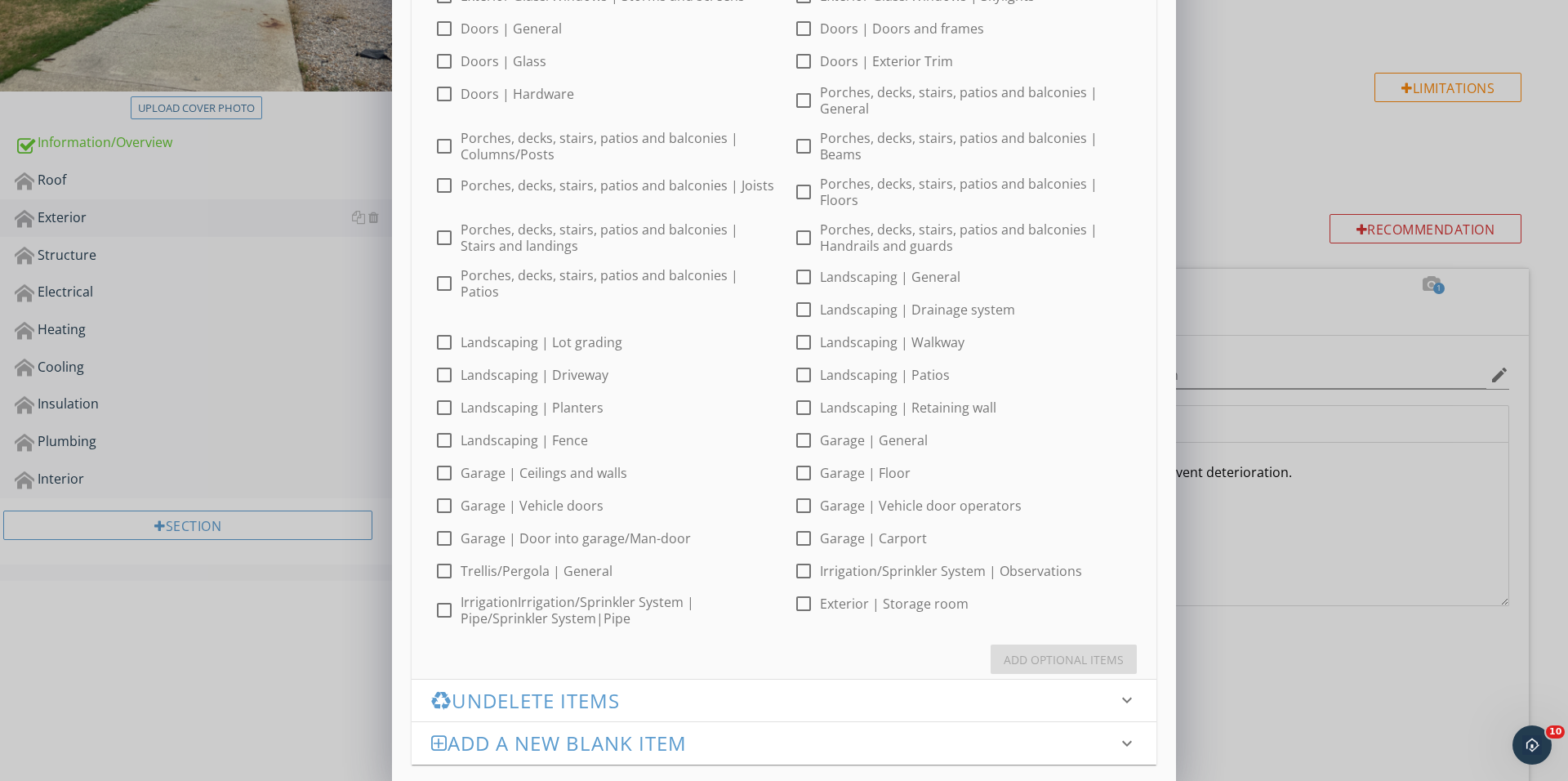
scroll to position [428, 0]
click at [452, 271] on div at bounding box center [444, 284] width 28 height 28
checkbox input "true"
click at [1026, 652] on div "Add Optional Items" at bounding box center [1063, 660] width 120 height 17
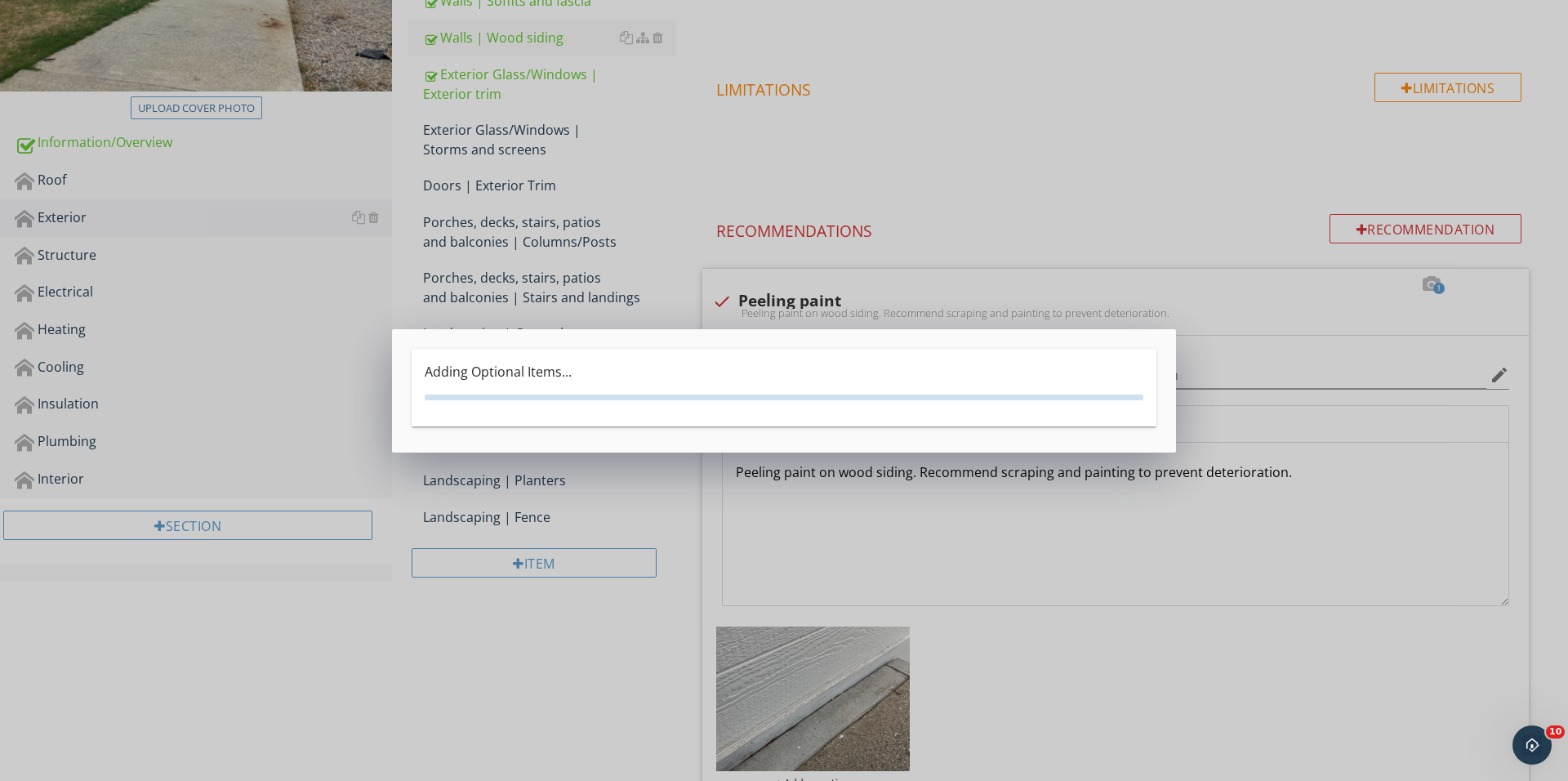
scroll to position [0, 0]
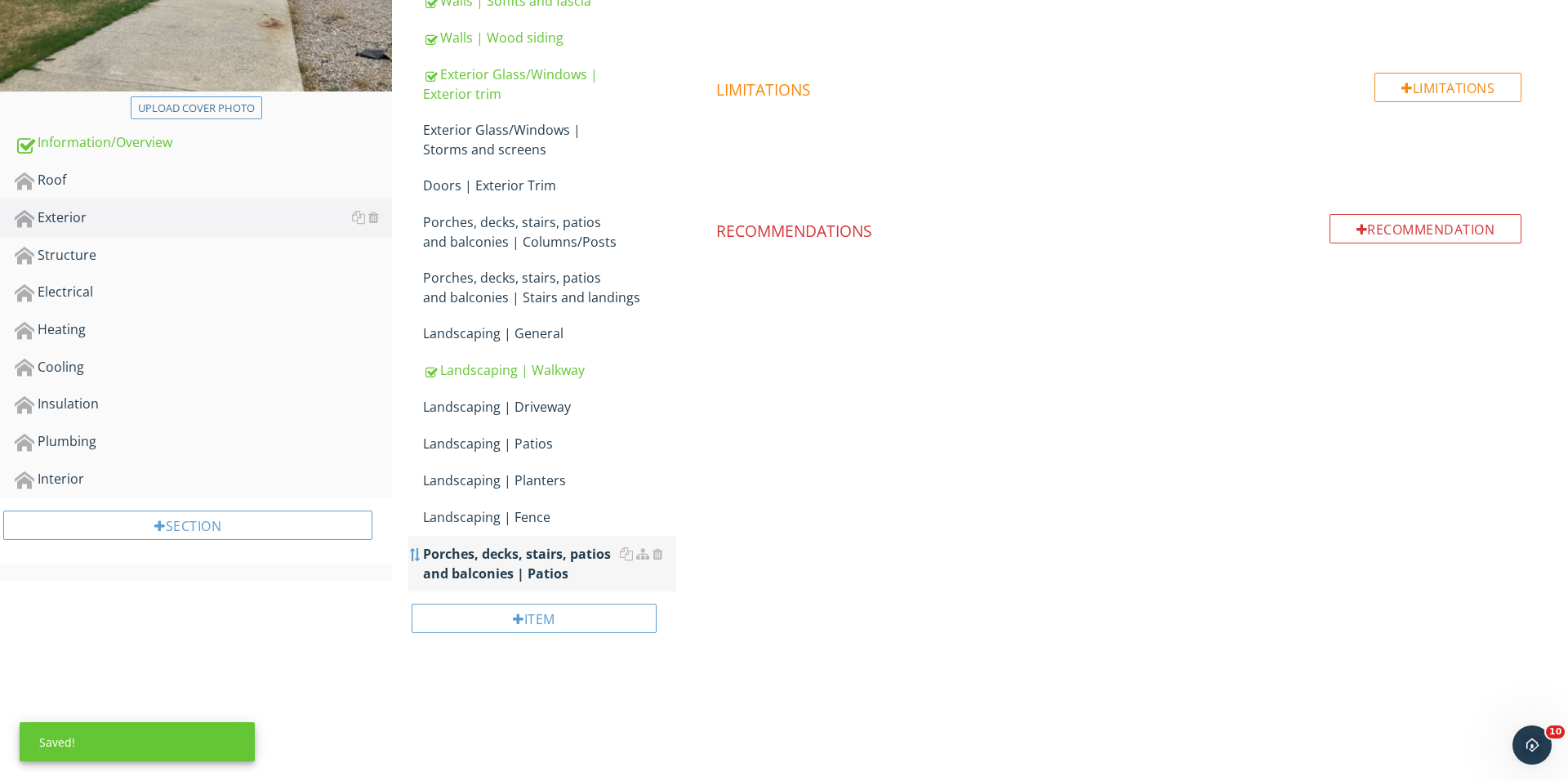
scroll to position [361, 0]
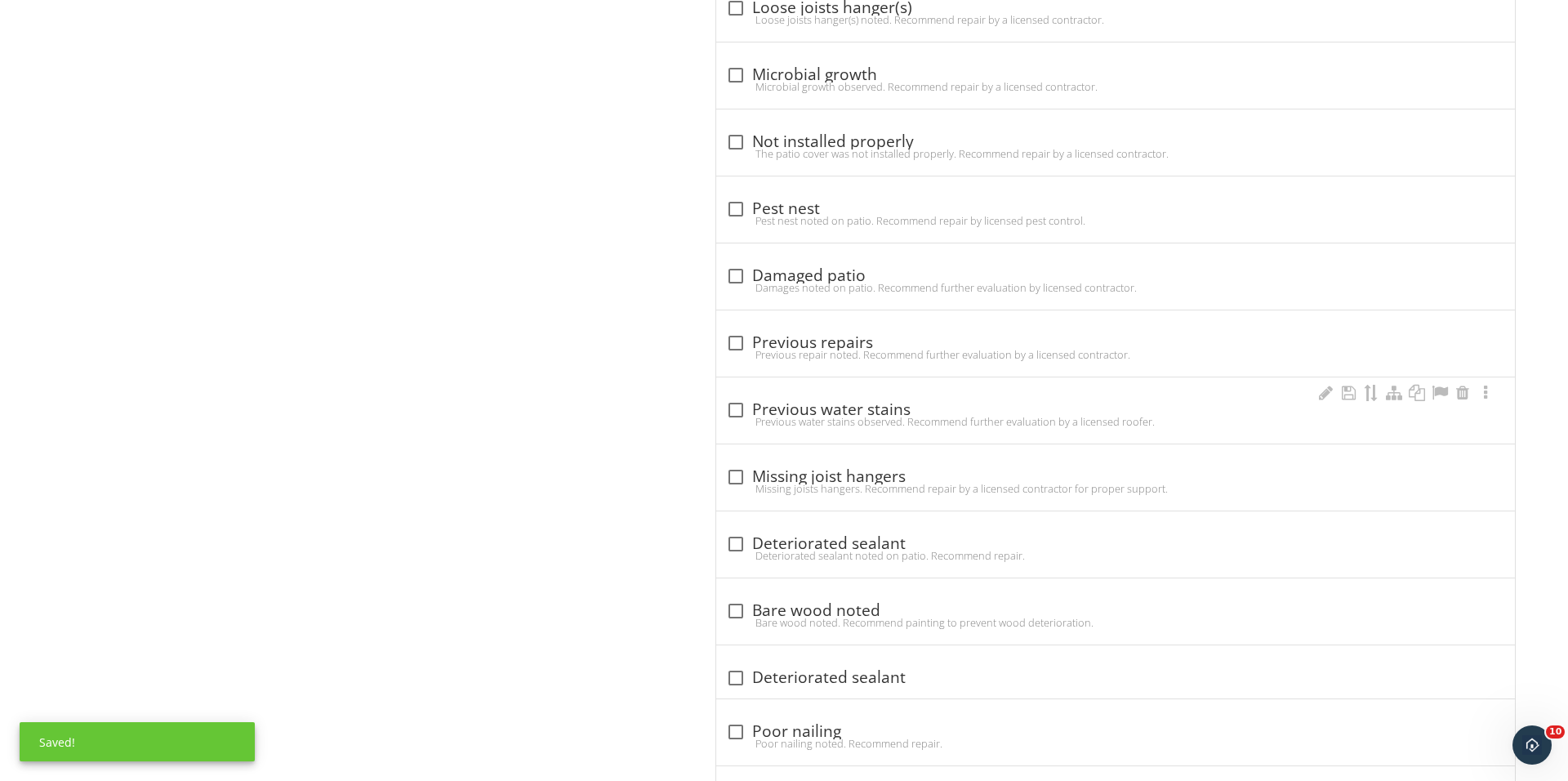
click at [733, 417] on div "Previous water stains observed. Recommend further evaluation by a licensed roof…" at bounding box center [1116, 421] width 779 height 13
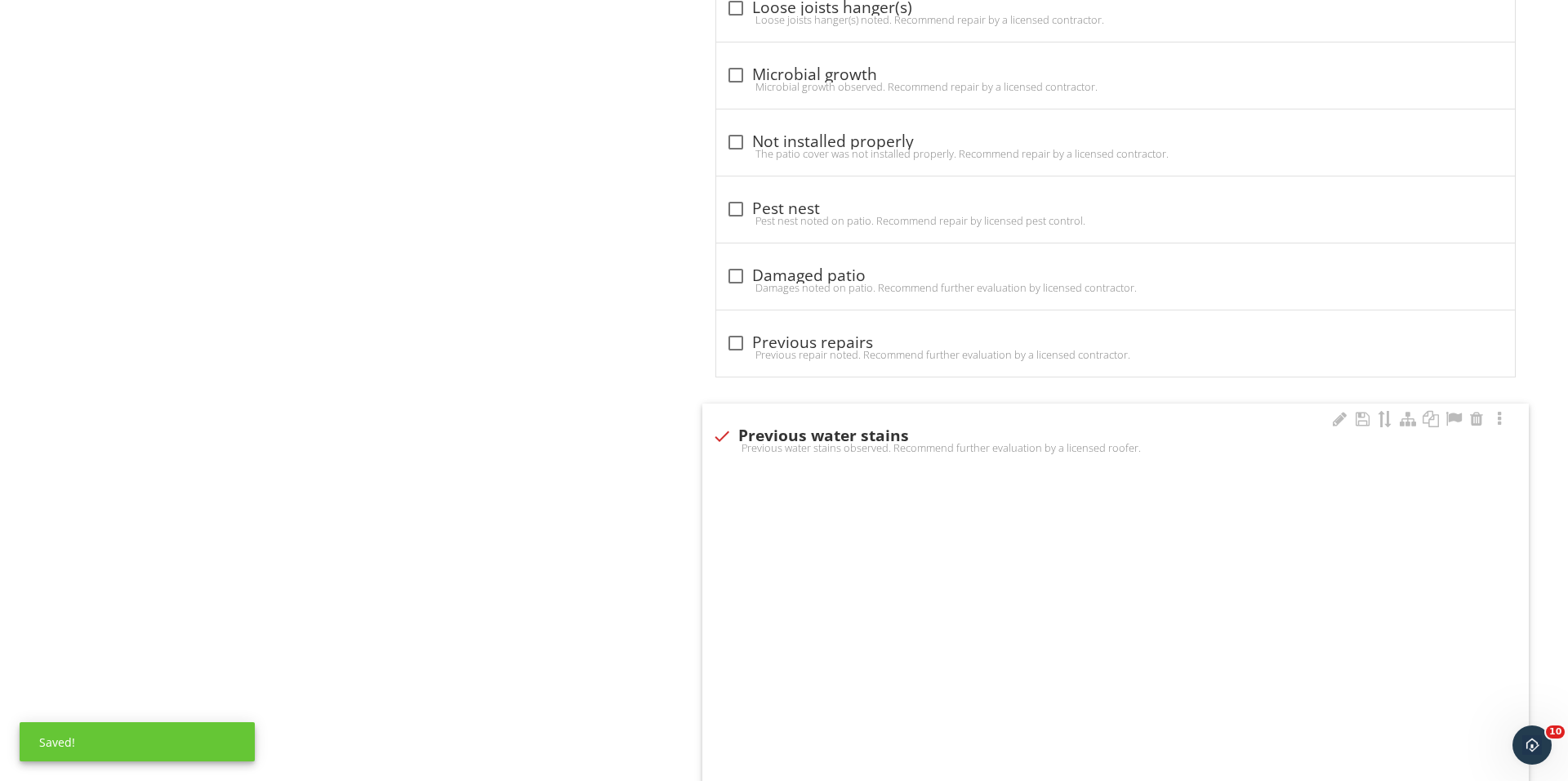
checkbox input "true"
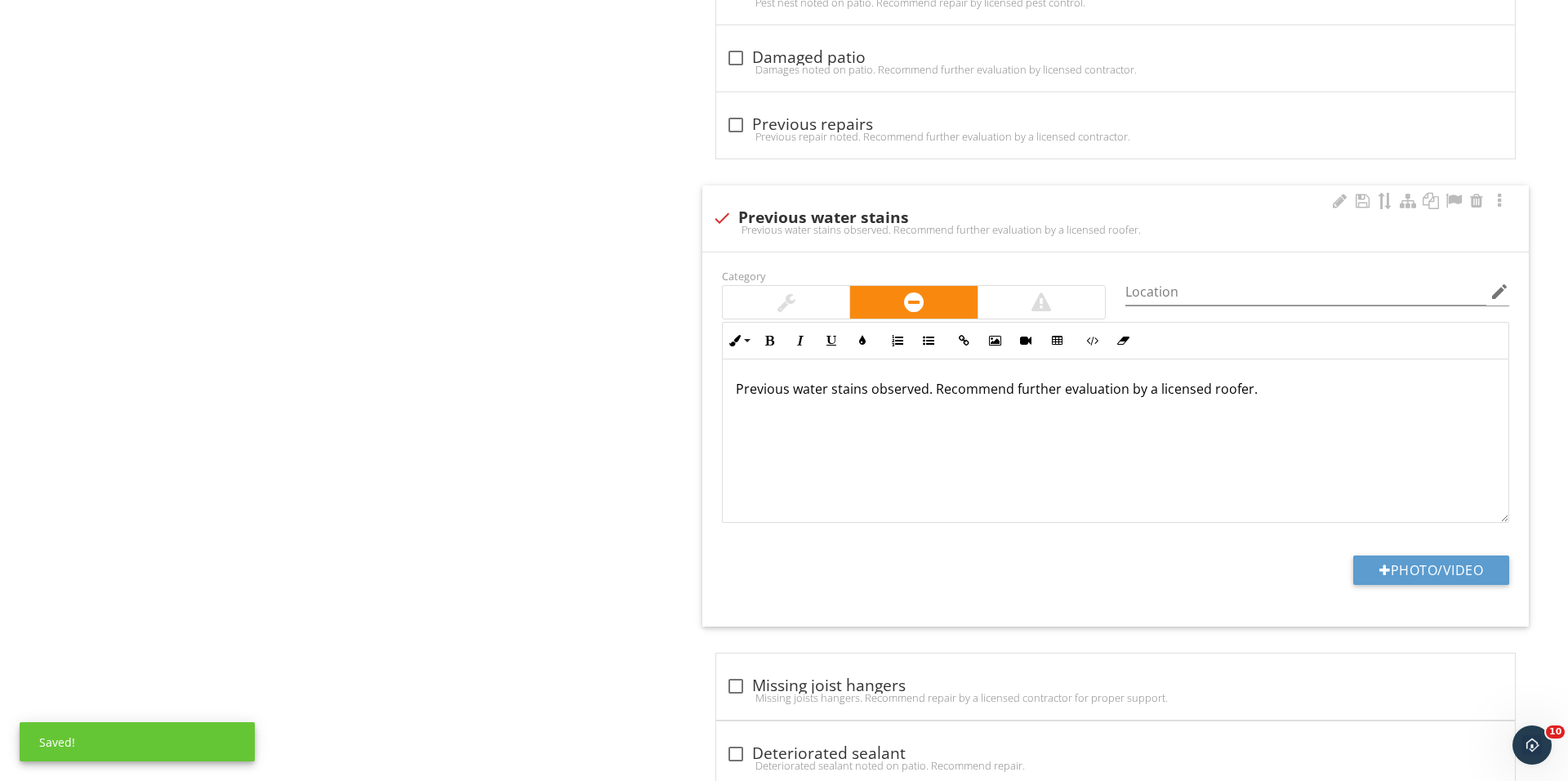
scroll to position [1273, 0]
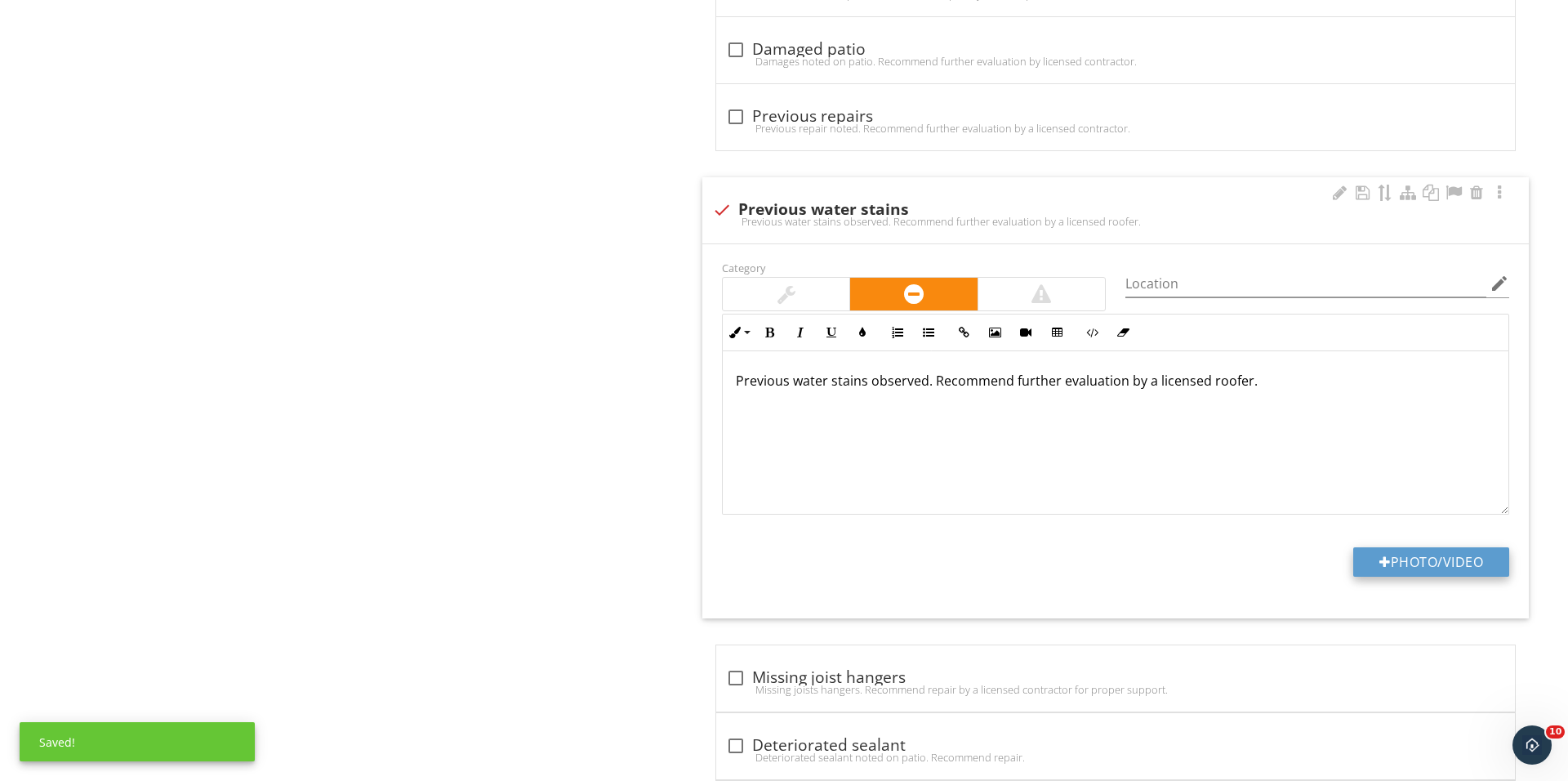
click at [1380, 567] on div at bounding box center [1384, 561] width 11 height 13
type input "C:\fakepath\IMG_0455.JPG"
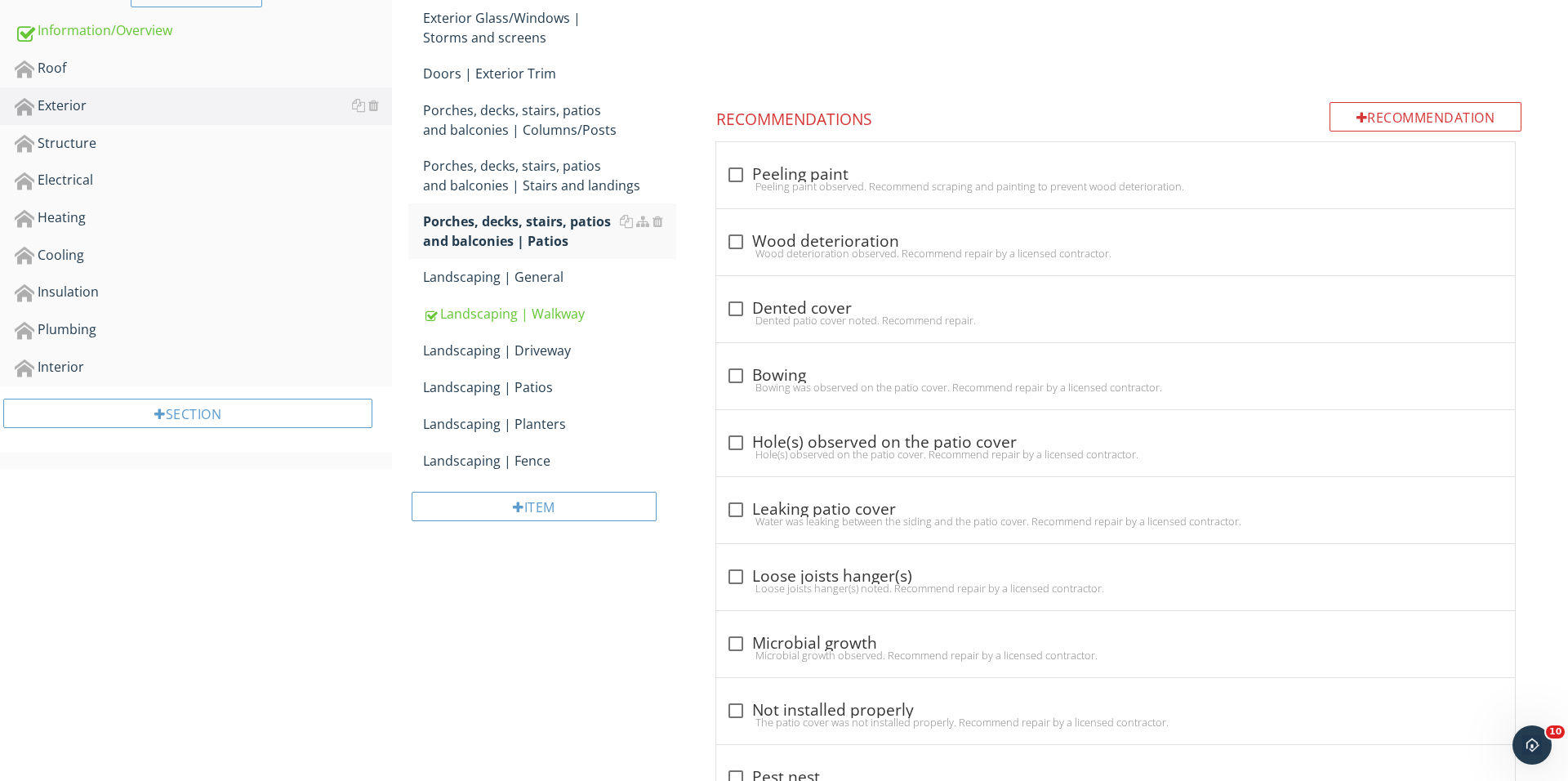
scroll to position [423, 0]
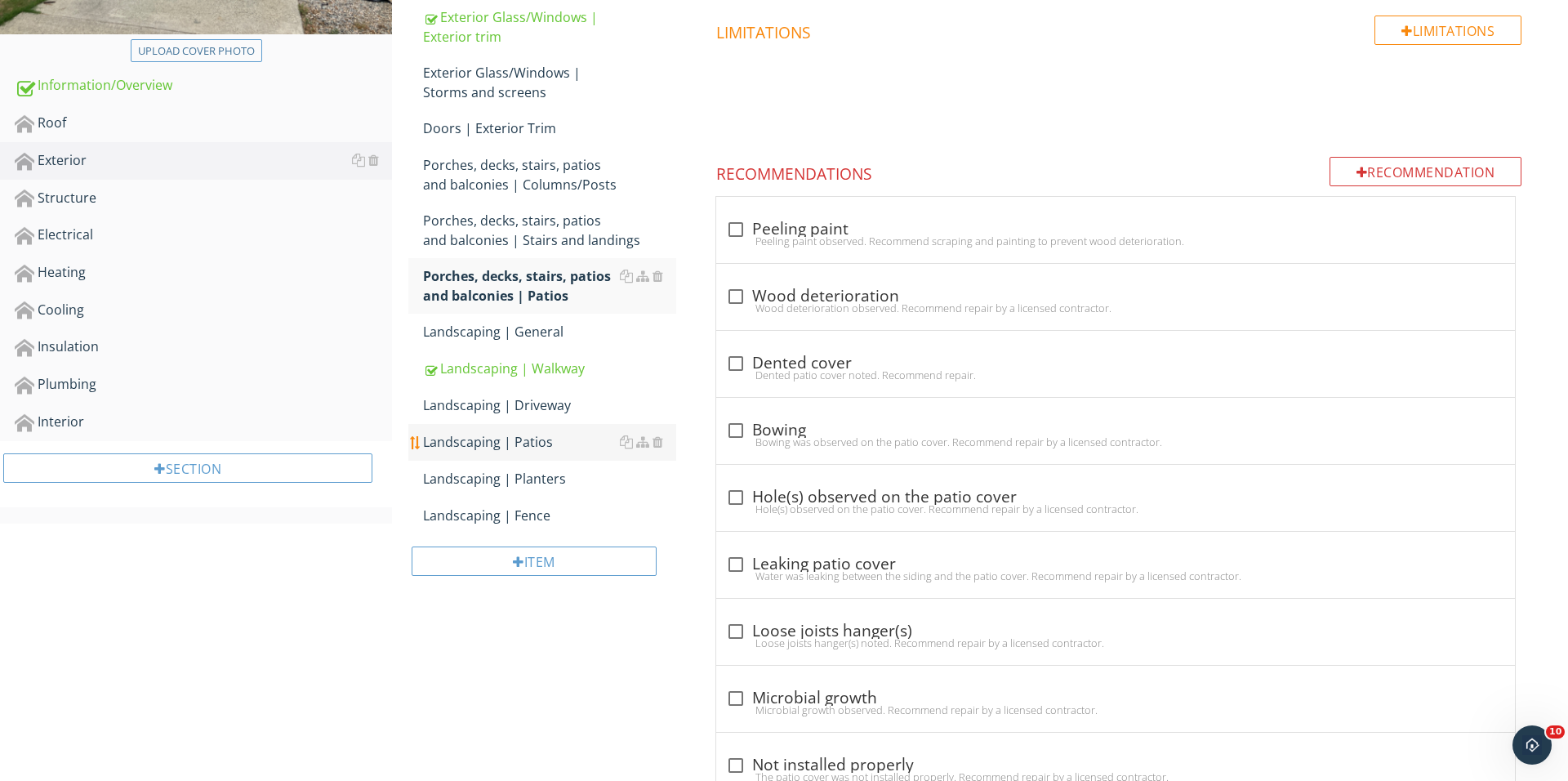
click at [569, 446] on div "Landscaping | Patios" at bounding box center [550, 441] width 253 height 20
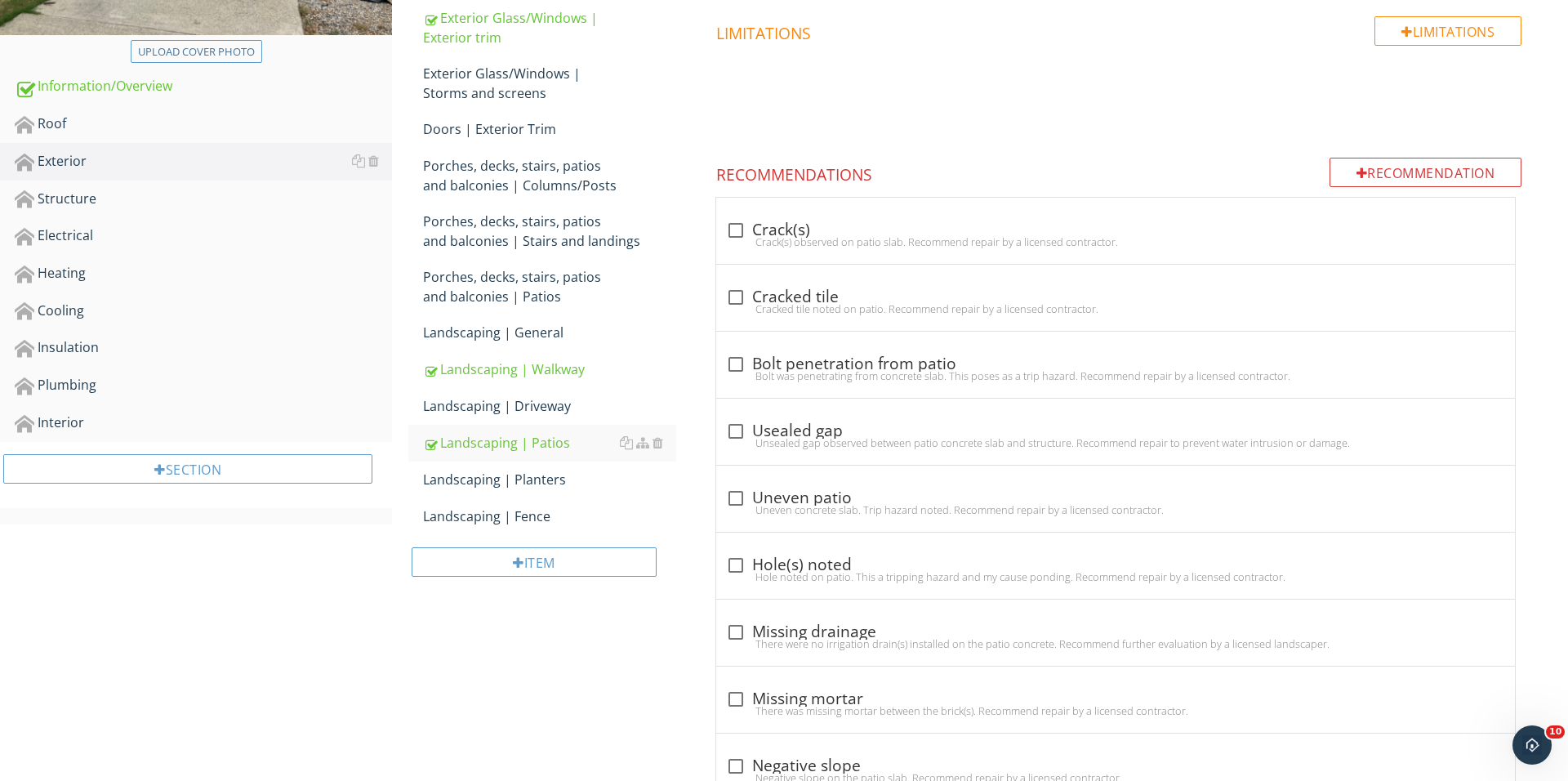
scroll to position [562, 0]
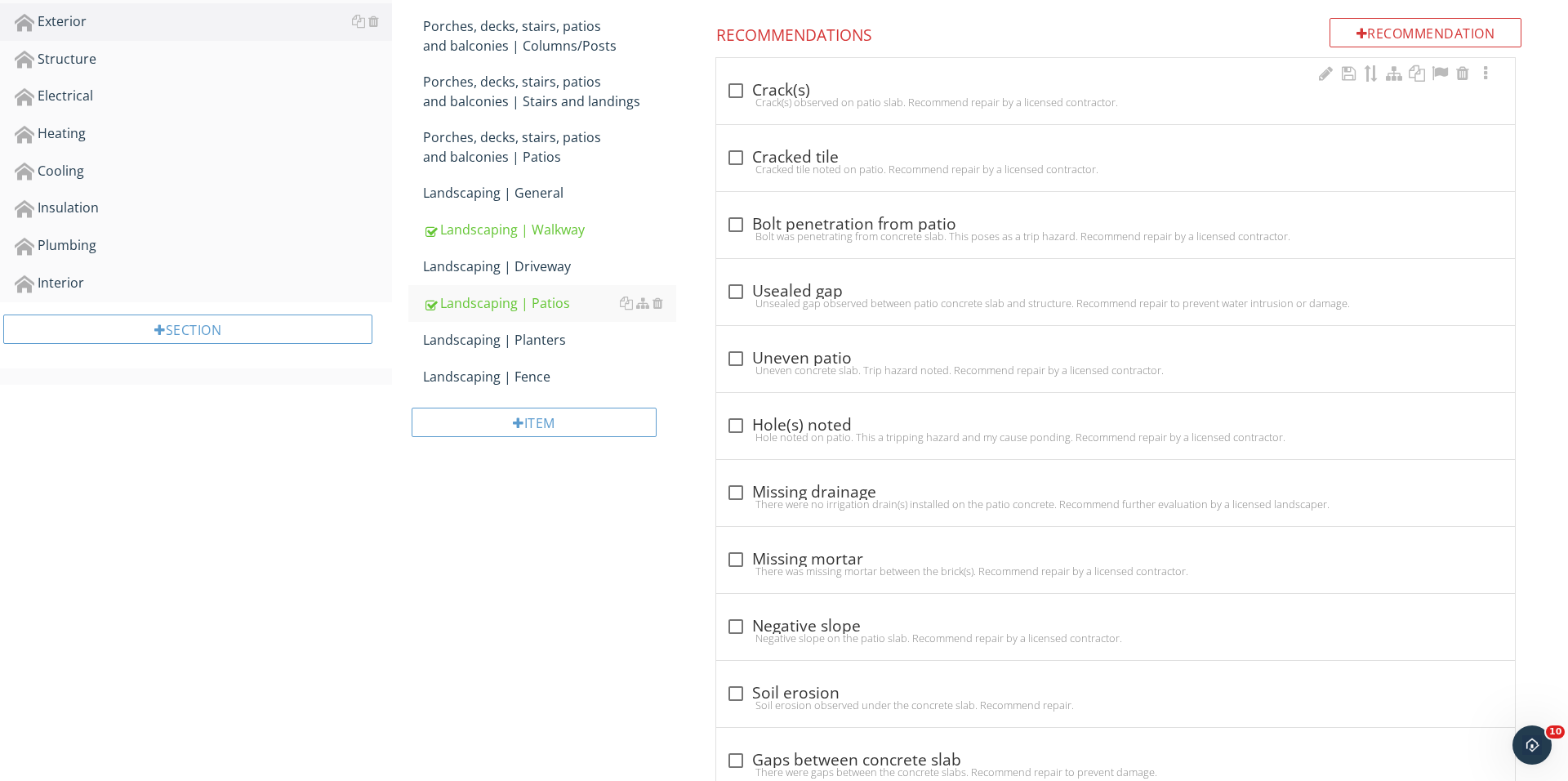
click at [749, 75] on div "check_box_outline_blank Crack(s) Crack(s) observed on patio slab. Recommend rep…" at bounding box center [1115, 91] width 799 height 66
checkbox input "true"
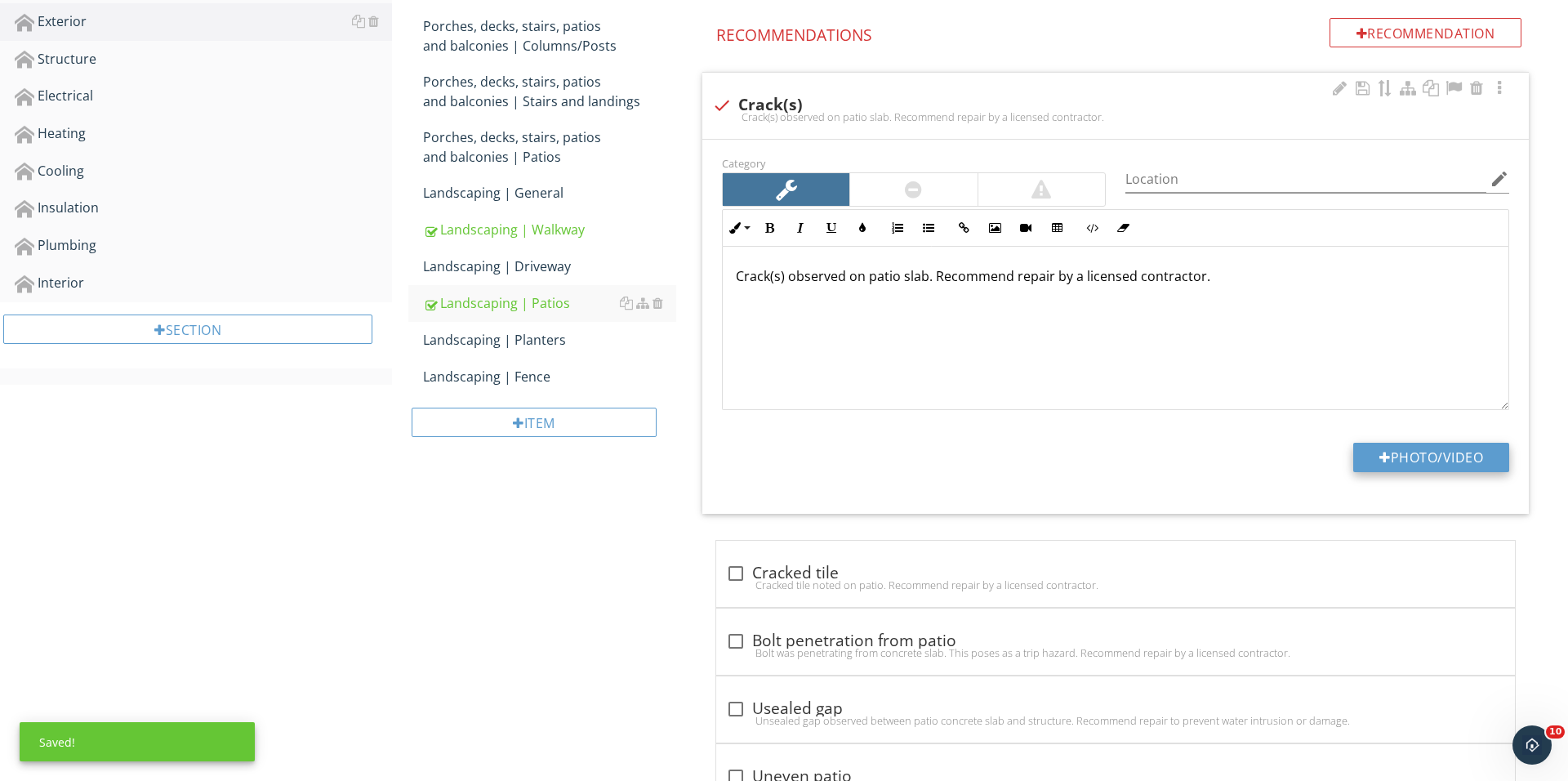
click at [1380, 459] on div at bounding box center [1384, 457] width 11 height 13
type input "C:\fakepath\IMG_0463.JPG"
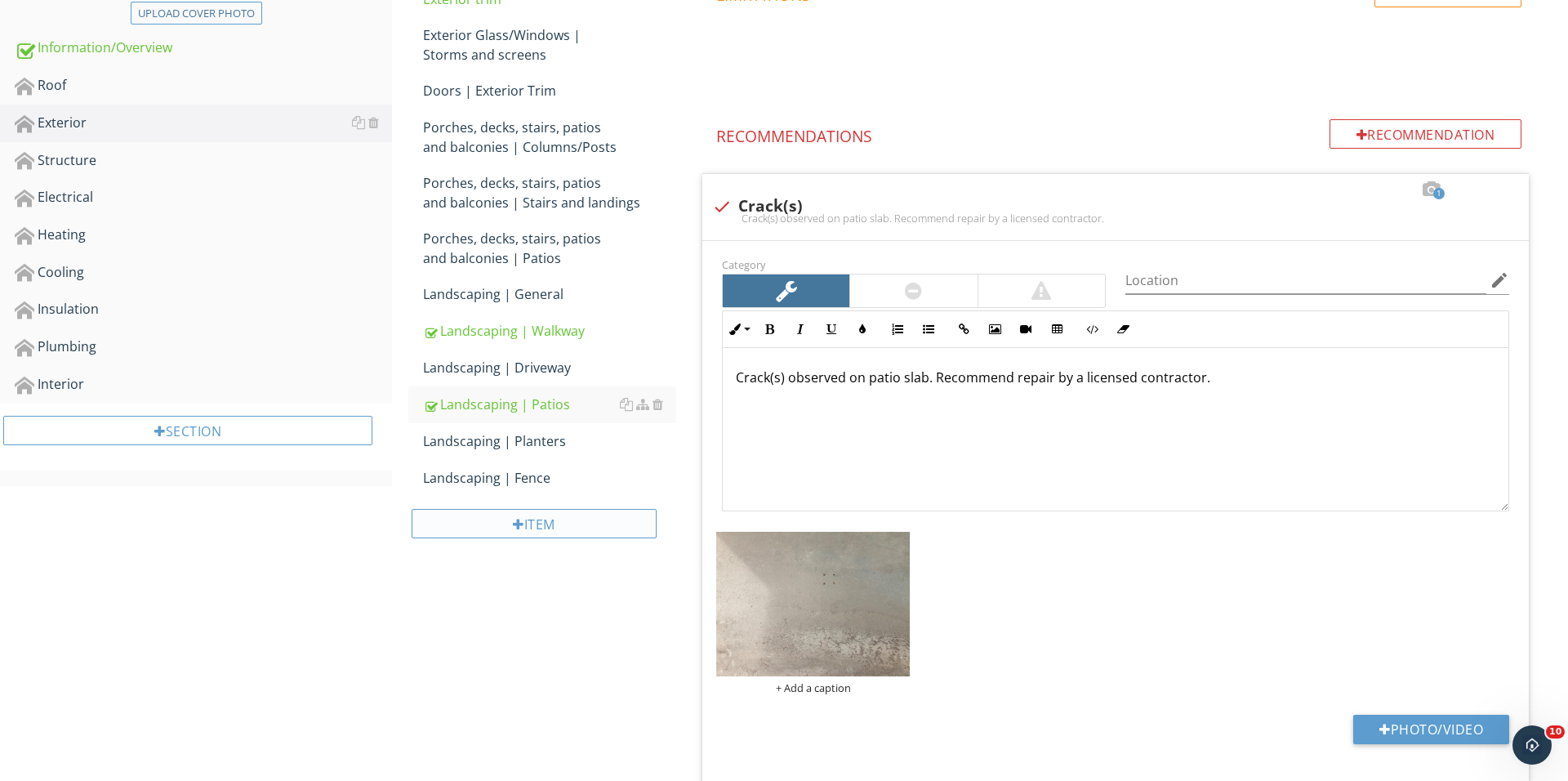
scroll to position [325, 0]
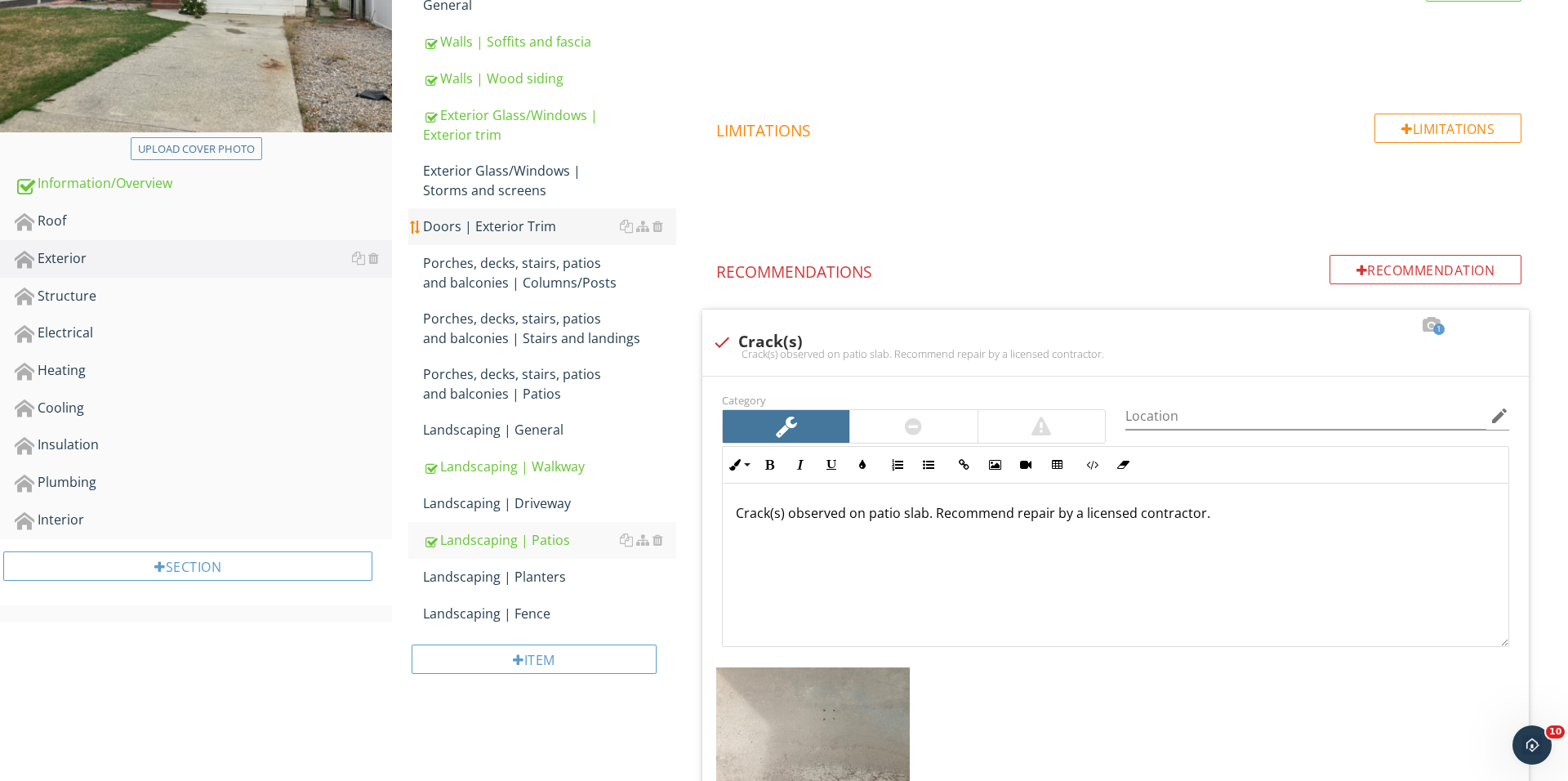
click at [538, 240] on link "Doors | Exterior Trim" at bounding box center [550, 227] width 253 height 36
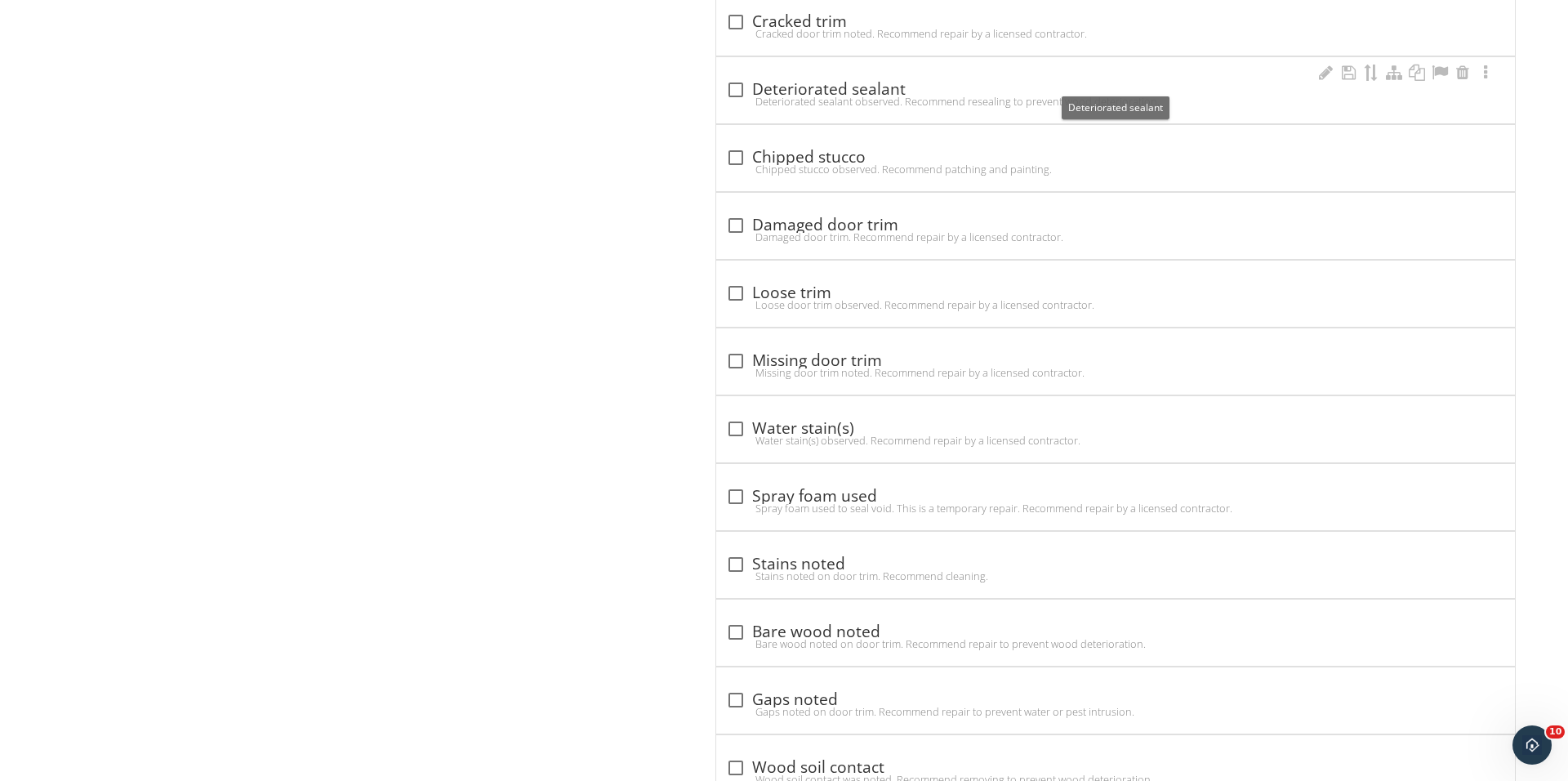
click at [743, 77] on div "check_box_outline_blank Deteriorated sealant" at bounding box center [1116, 88] width 779 height 23
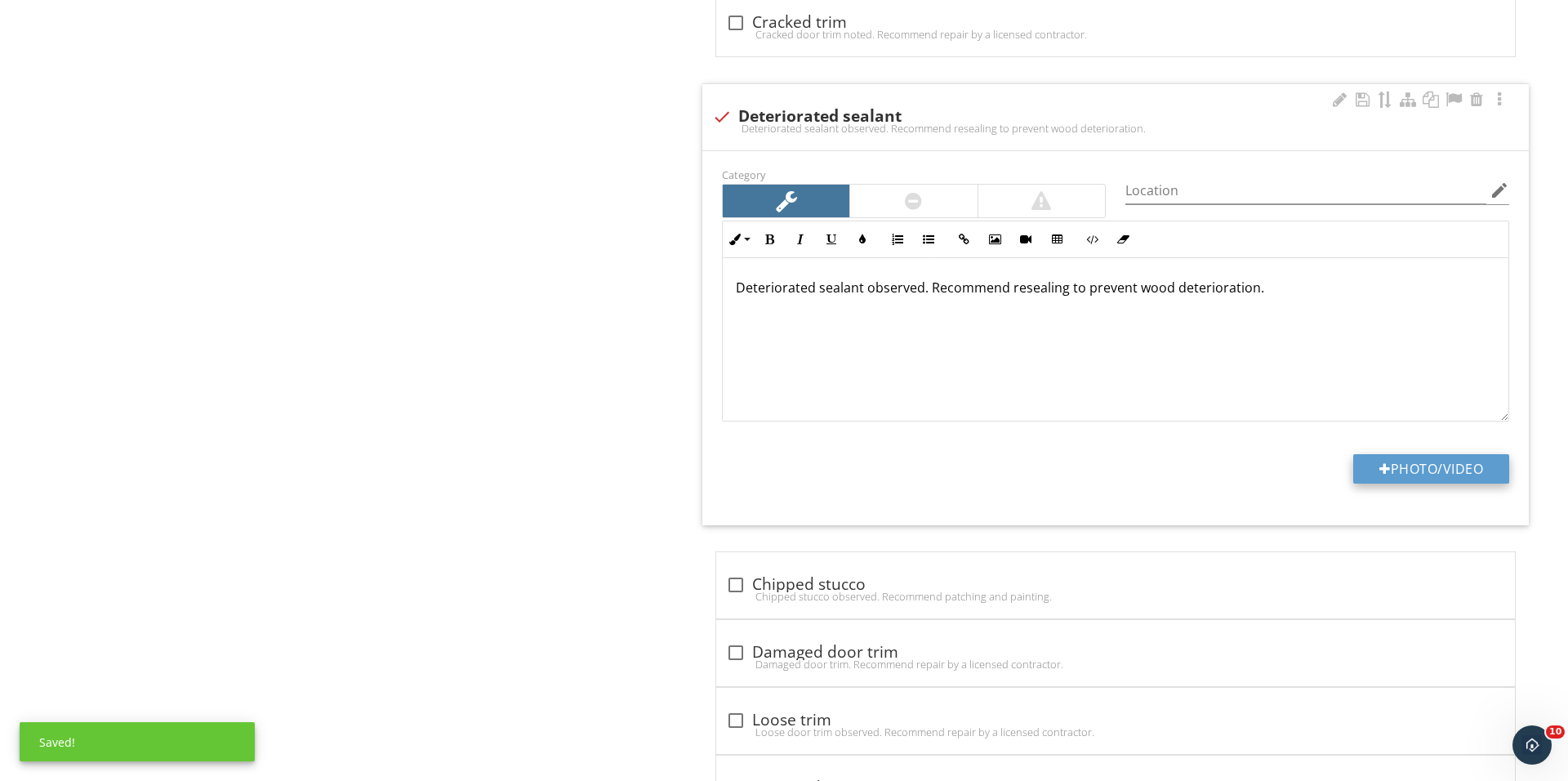
click at [1362, 474] on button "Photo/Video" at bounding box center [1430, 469] width 156 height 29
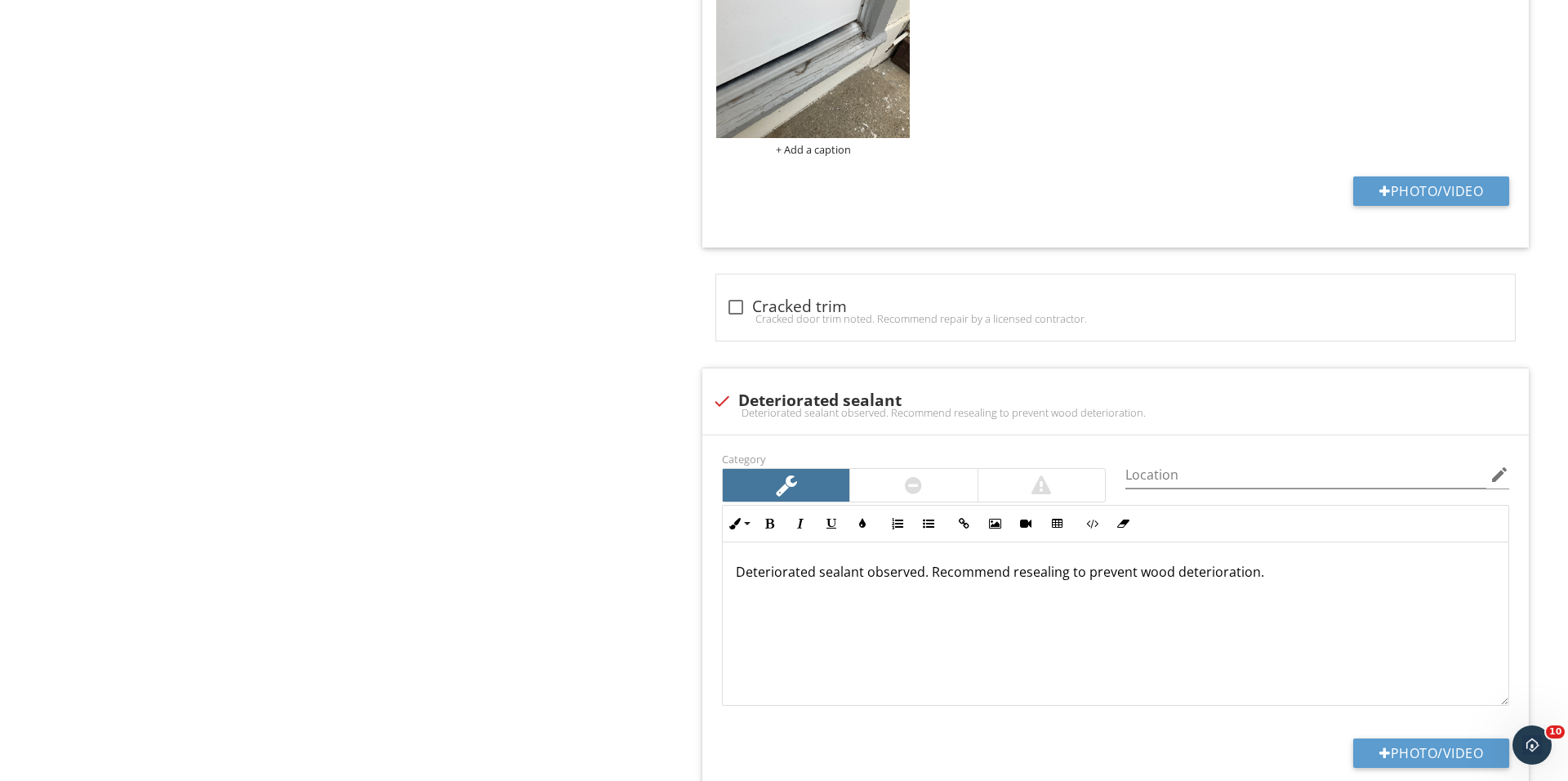
scroll to position [935, 0]
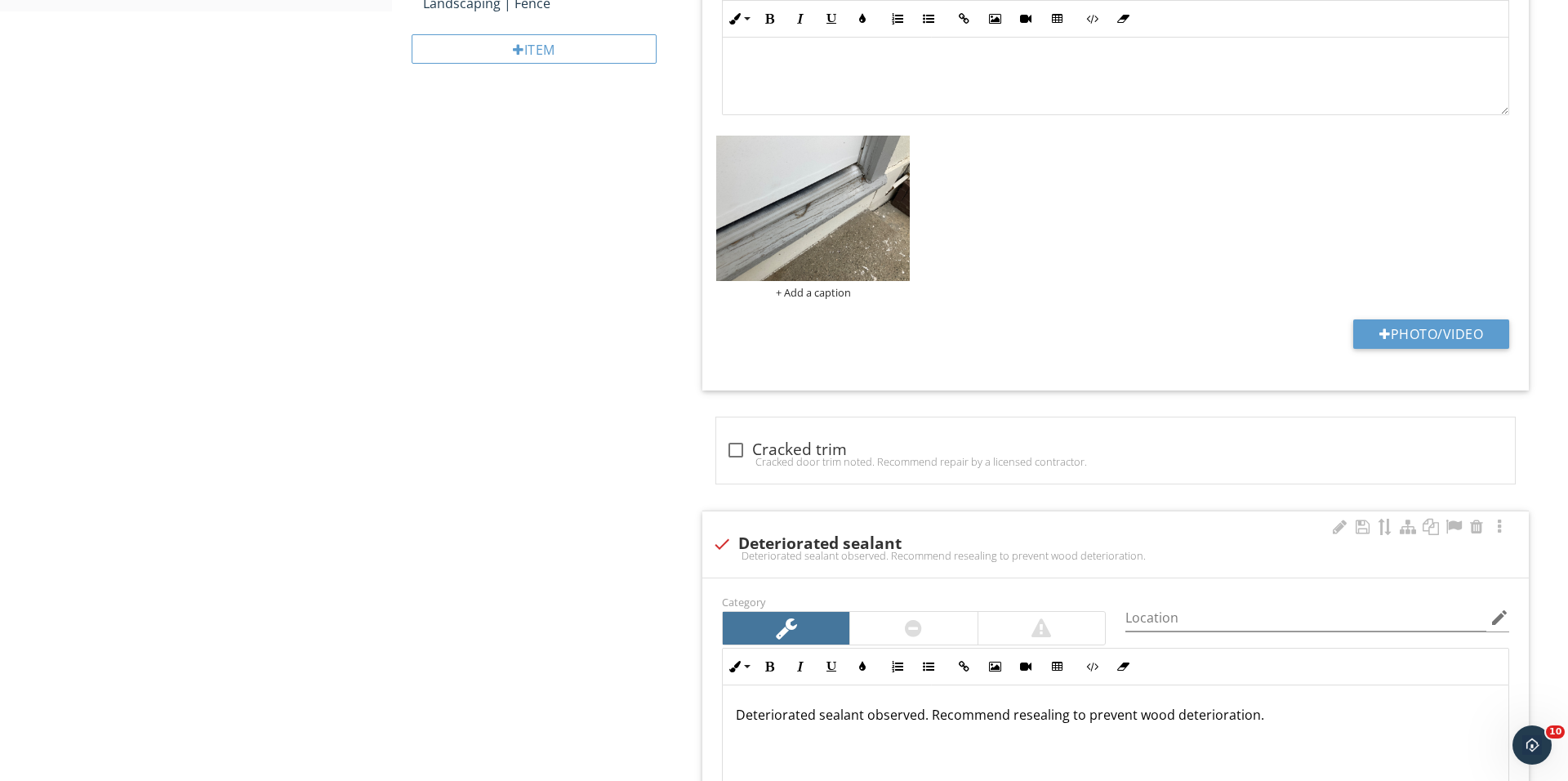
click at [715, 558] on div "Deteriorated sealant observed. Recommend resealing to prevent wood deterioratio…" at bounding box center [1115, 555] width 806 height 13
checkbox input "true"
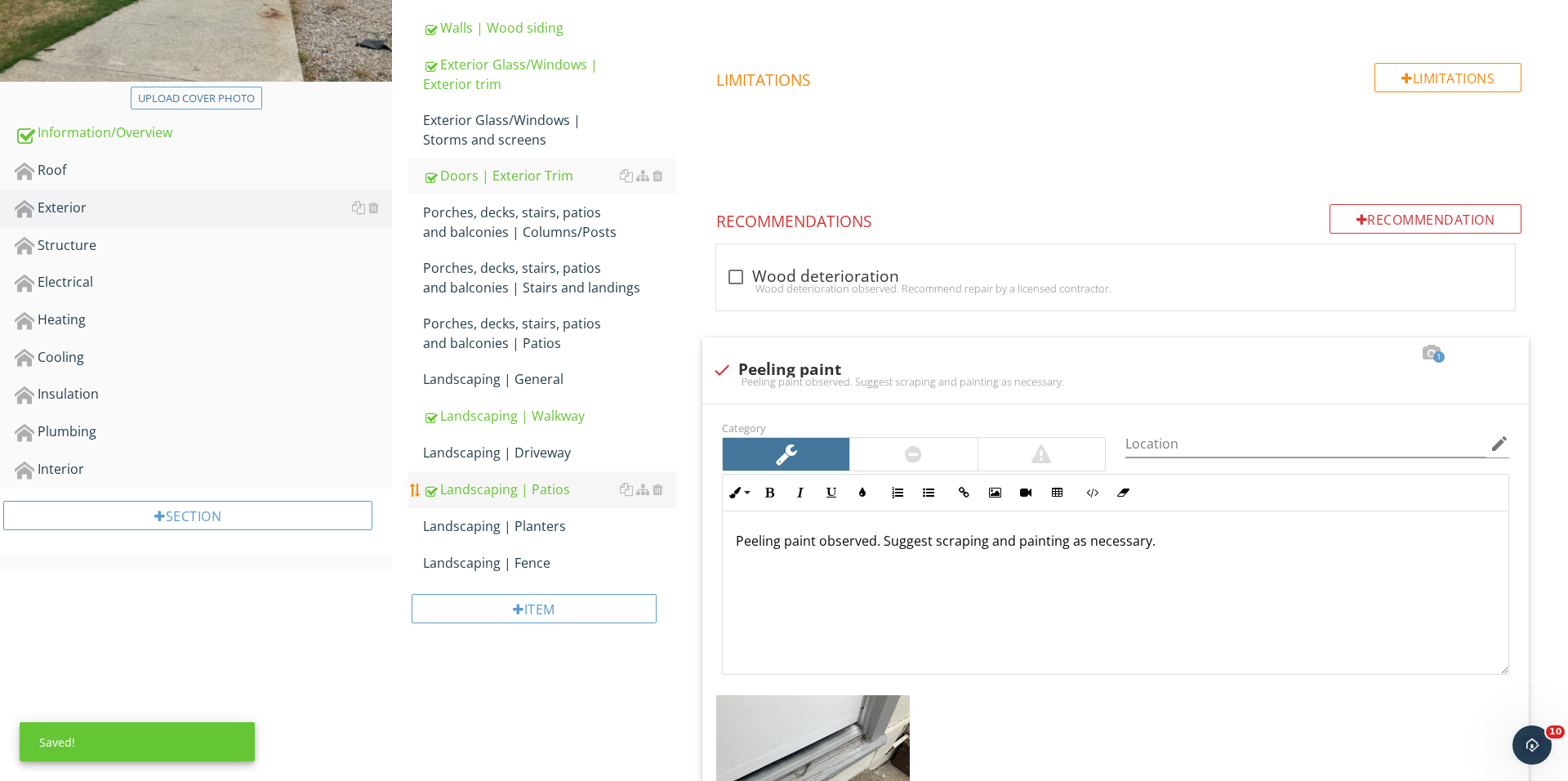
scroll to position [284, 0]
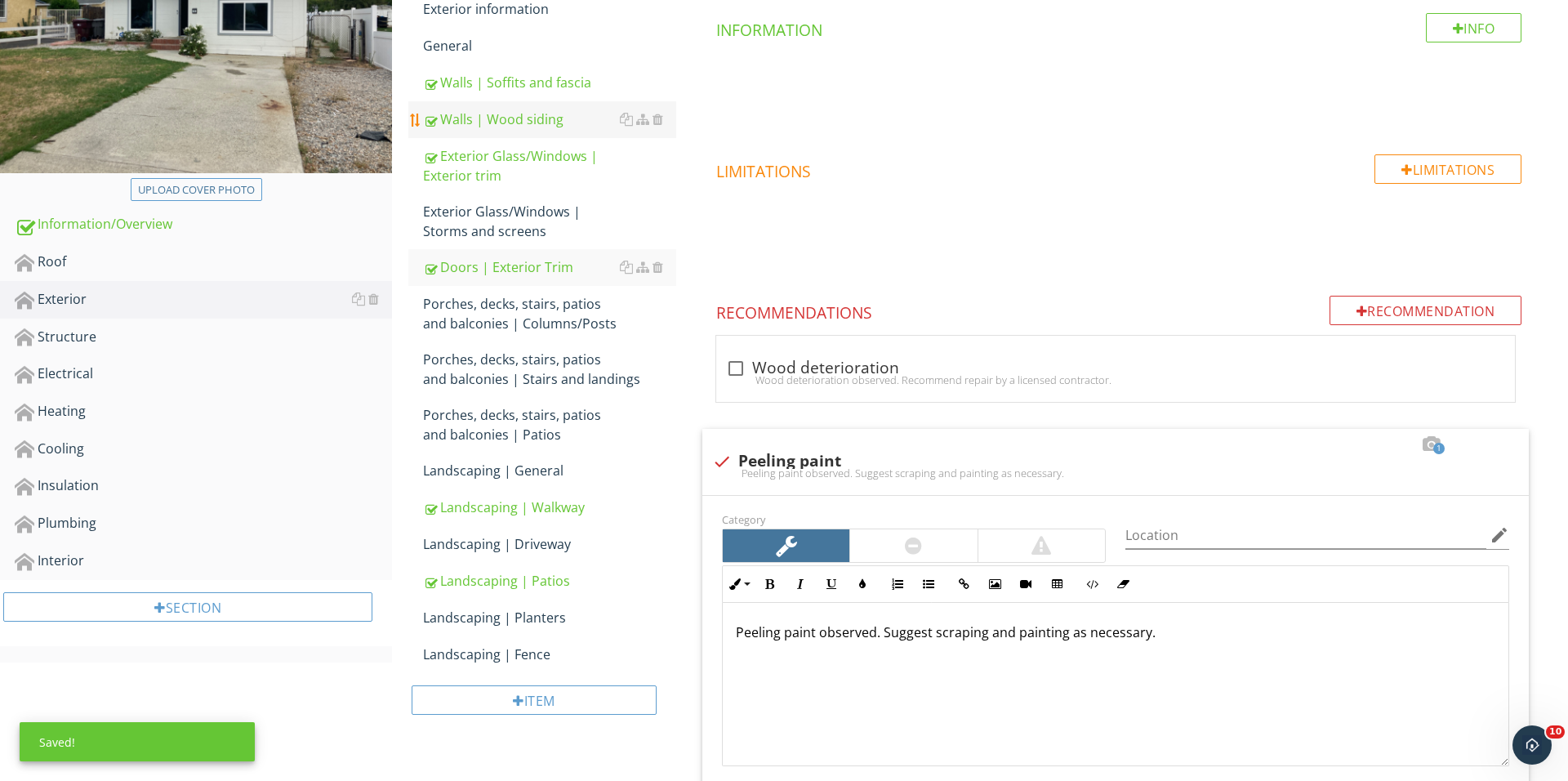
click at [524, 116] on div "Walls | Wood siding" at bounding box center [550, 119] width 253 height 20
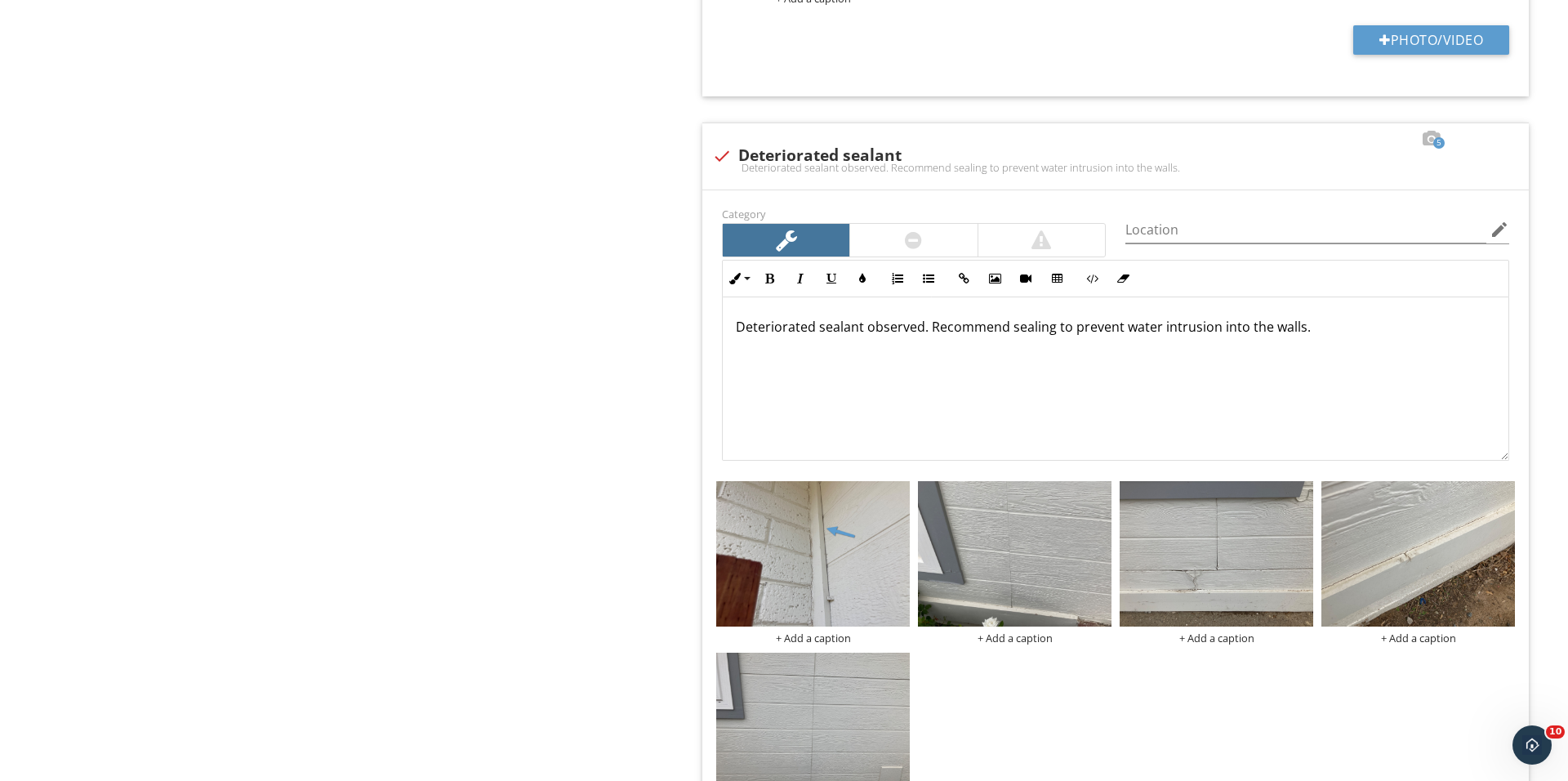
scroll to position [2177, 0]
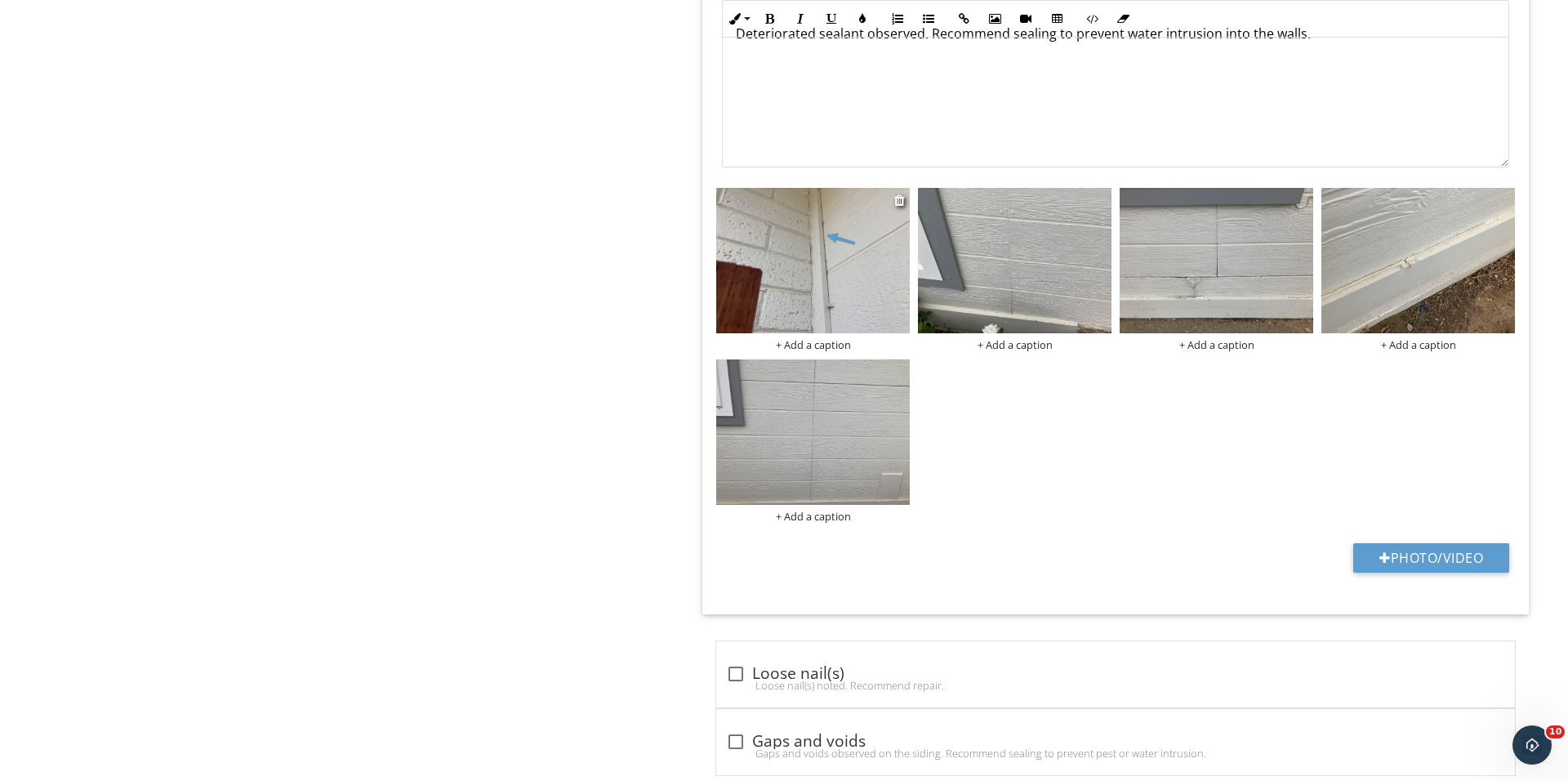
click at [905, 210] on div at bounding box center [900, 200] width 13 height 20
click at [901, 207] on div at bounding box center [899, 200] width 10 height 13
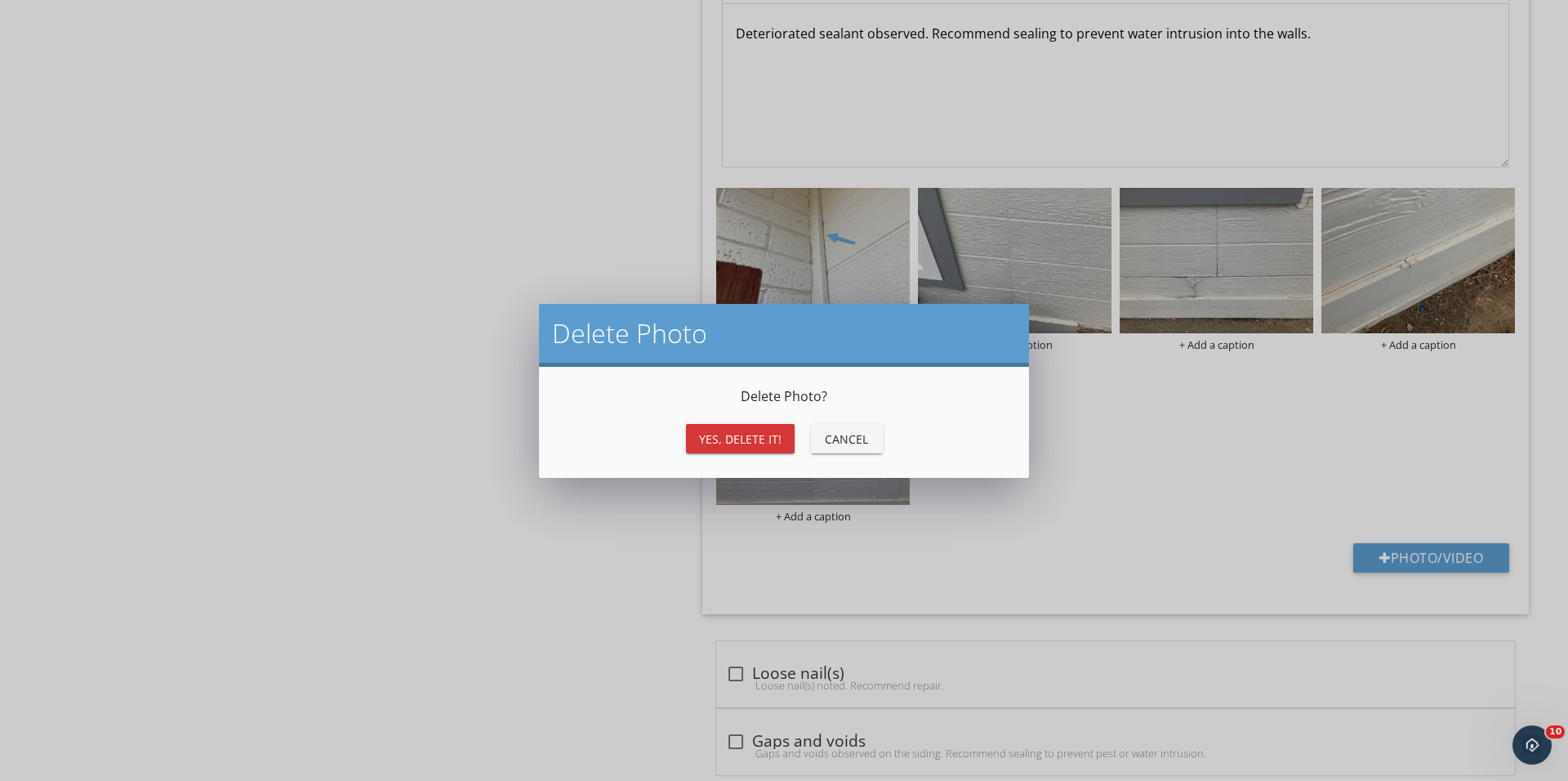
click at [762, 453] on div "Yes, Delete it! Cancel" at bounding box center [783, 438] width 451 height 39
click at [762, 430] on div "Yes, Delete it!" at bounding box center [740, 439] width 83 height 17
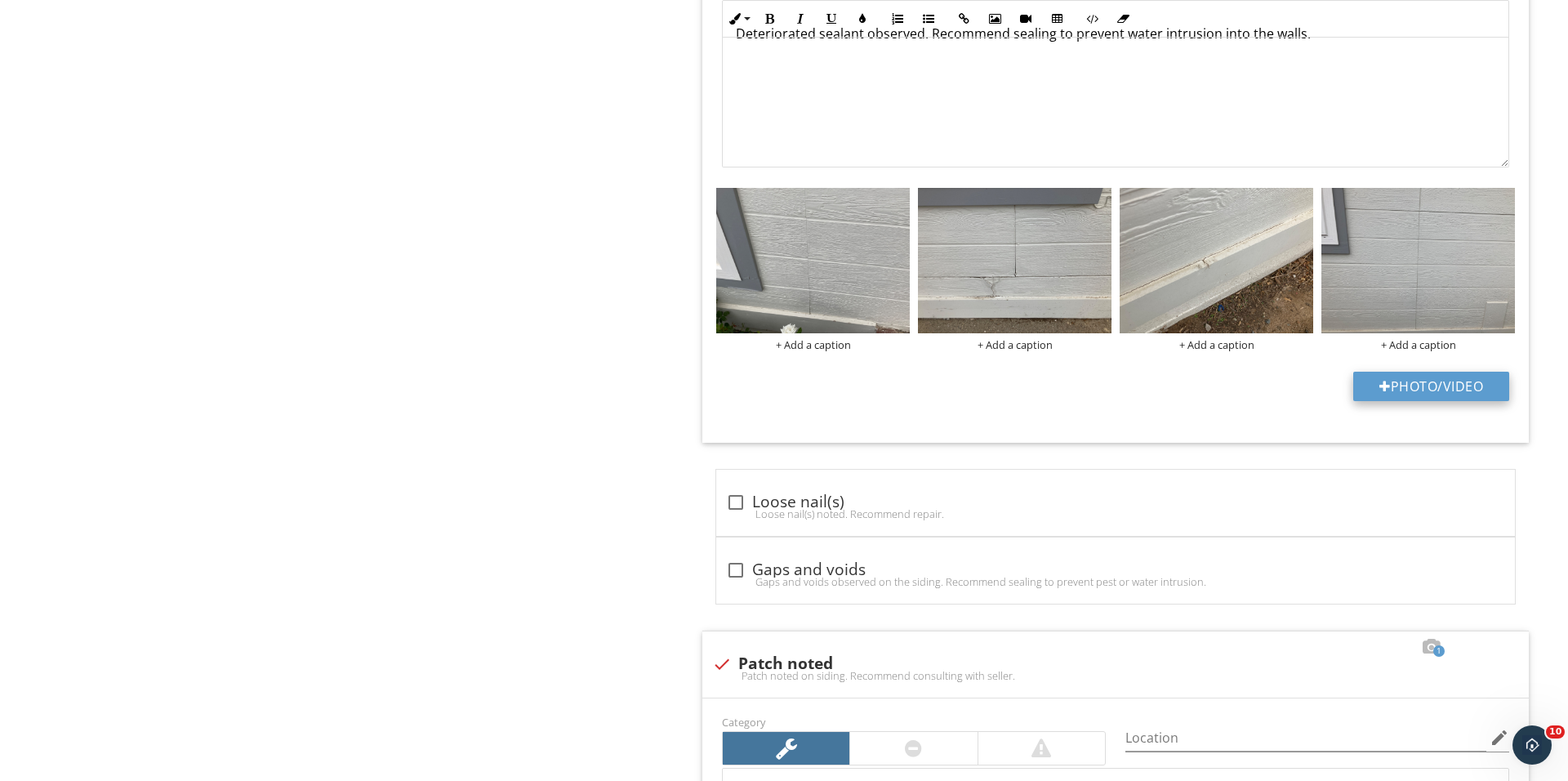
click at [1399, 387] on button "Photo/Video" at bounding box center [1430, 386] width 156 height 29
type input "C:\fakepath\IMG_0466.JPG"
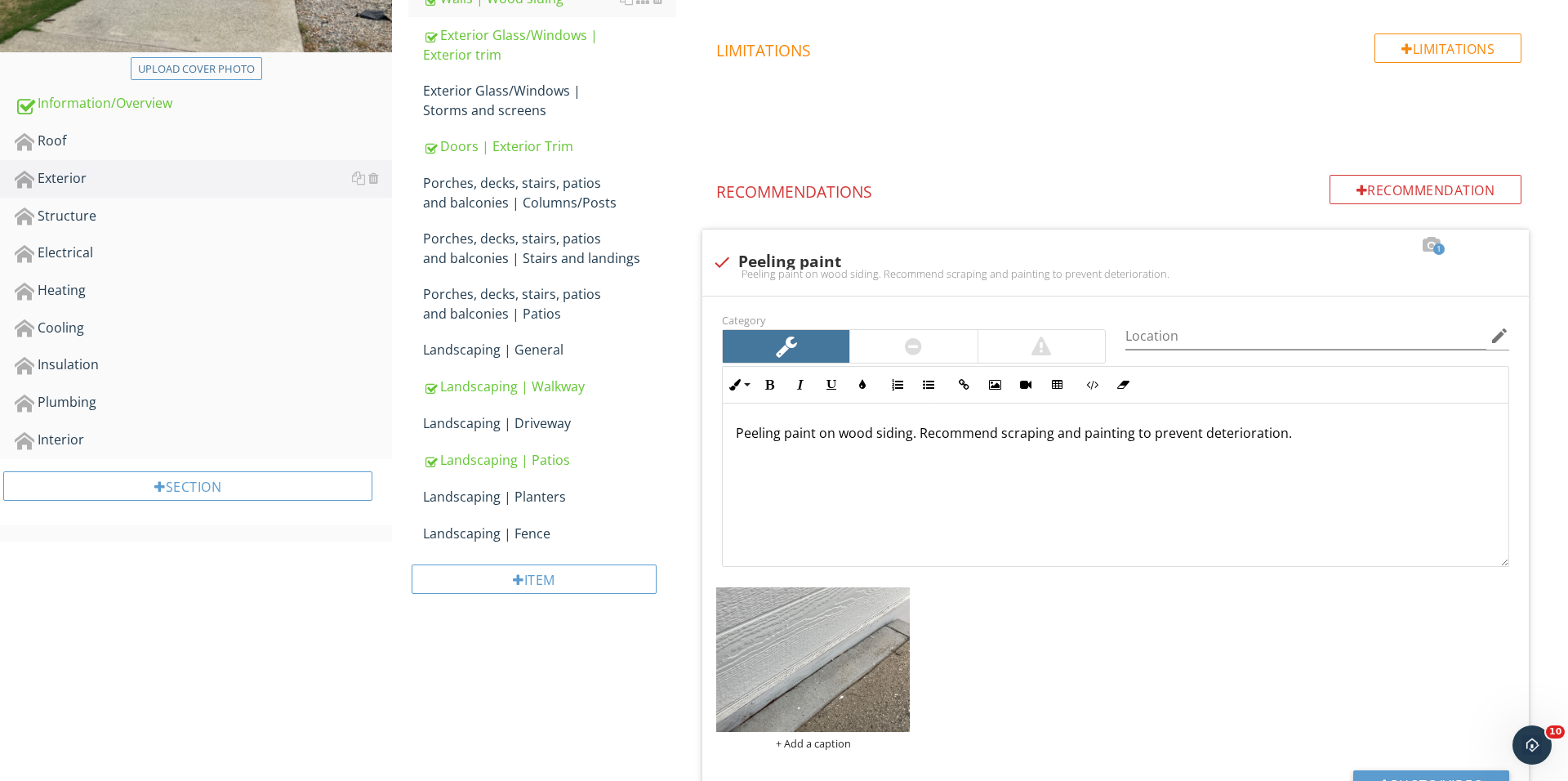
scroll to position [386, 0]
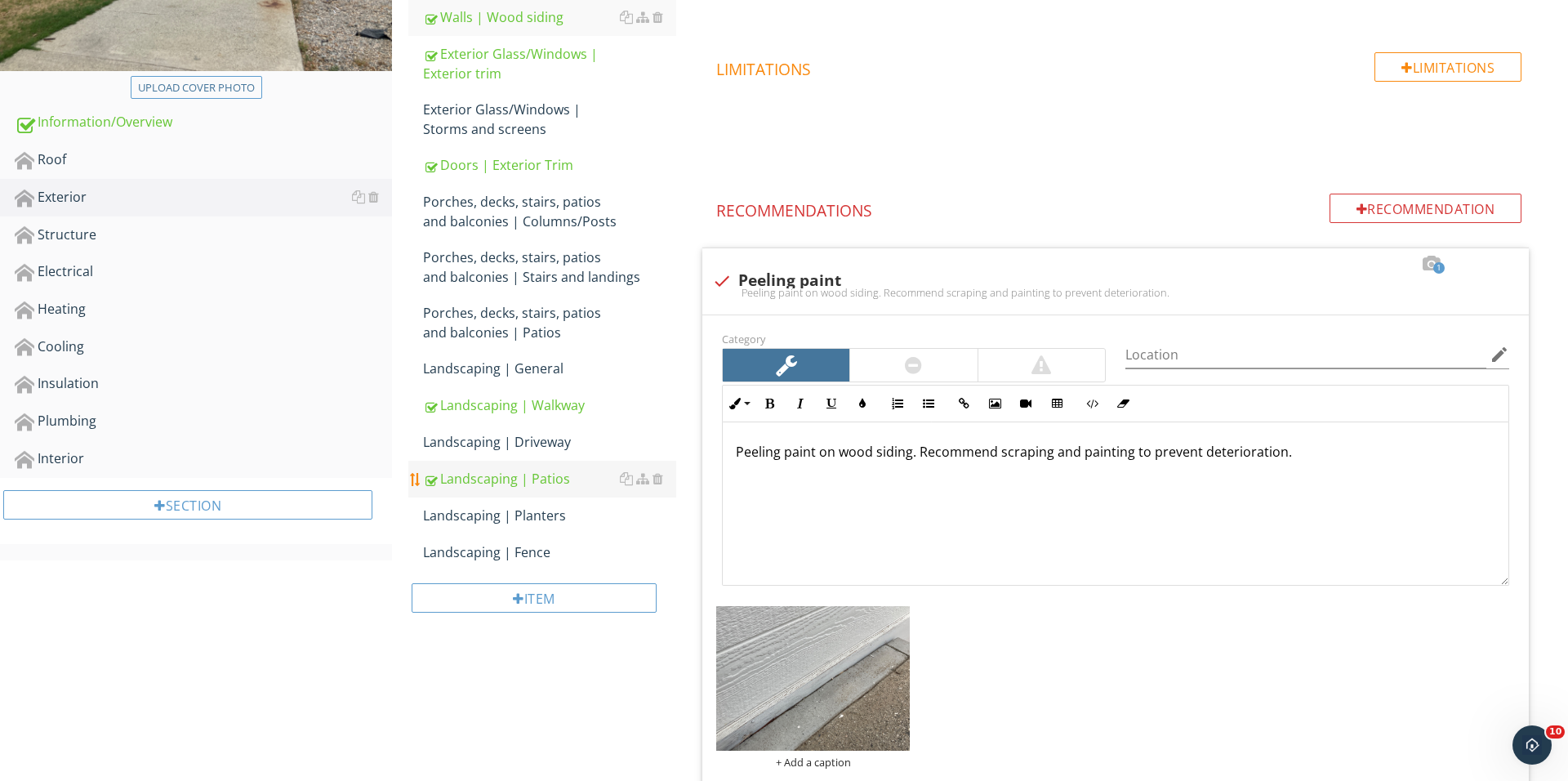
click at [588, 472] on div "Landscaping | Patios" at bounding box center [550, 478] width 253 height 20
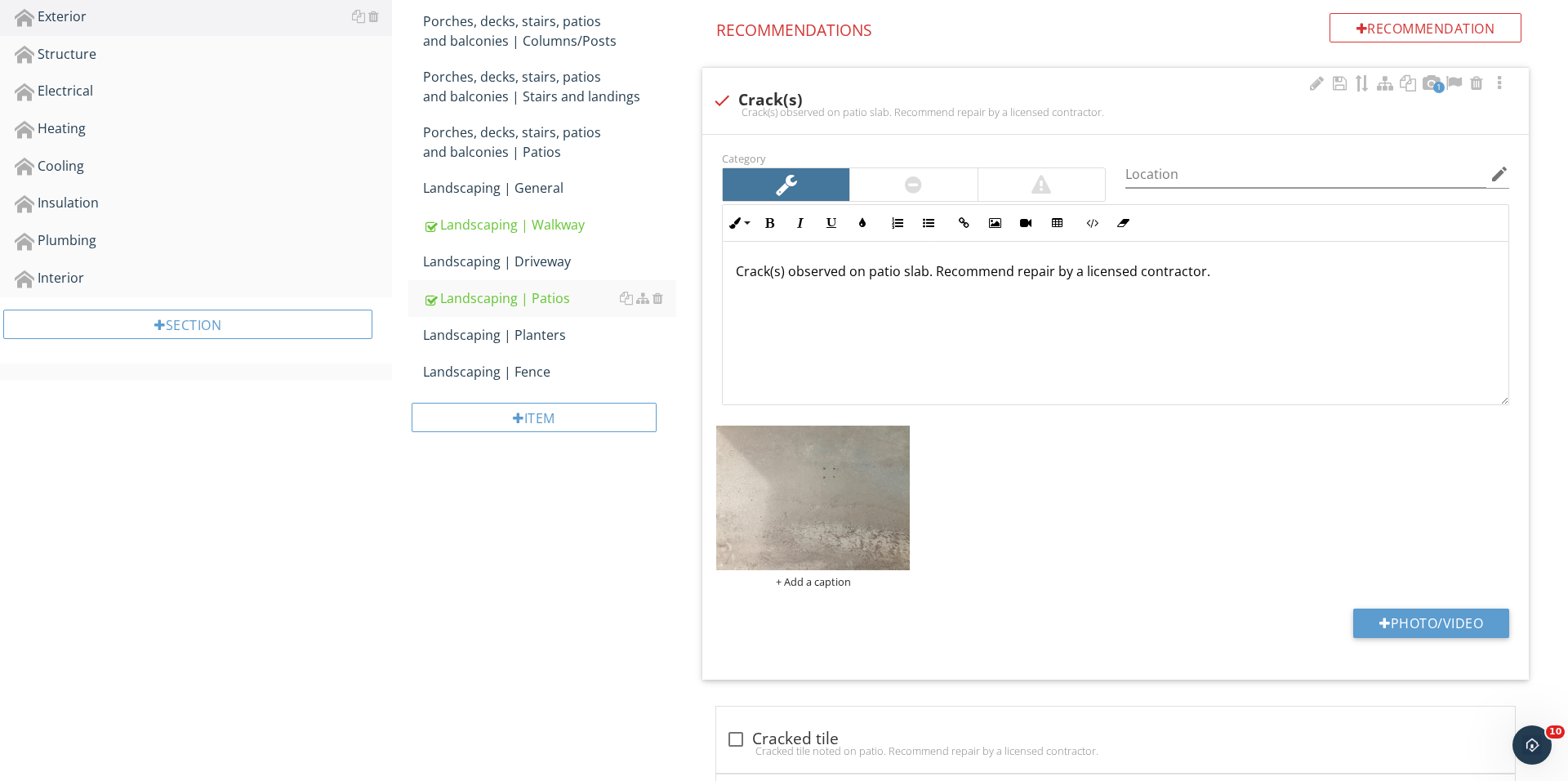
scroll to position [743, 0]
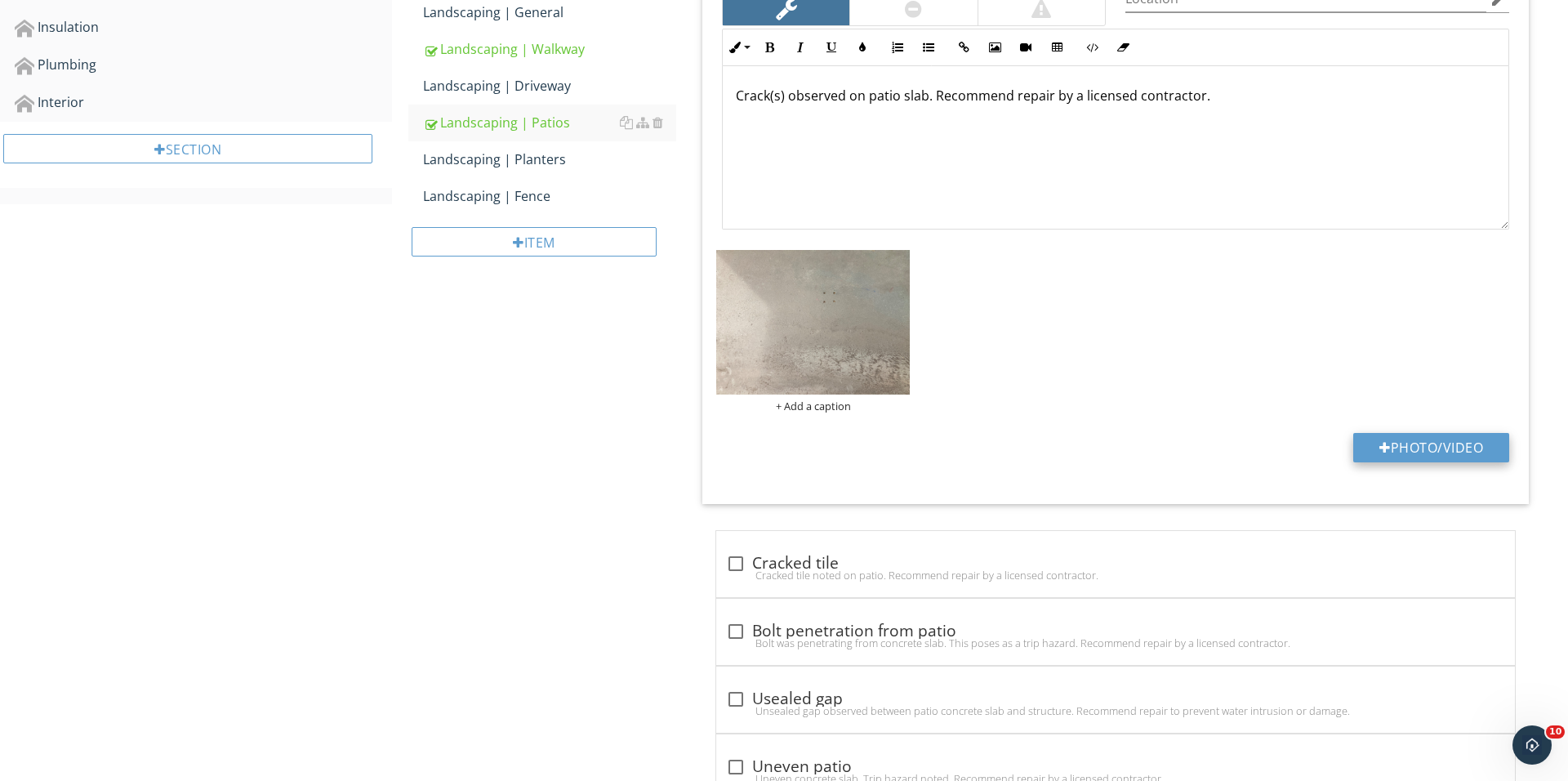
click at [1417, 449] on button "Photo/Video" at bounding box center [1430, 447] width 156 height 29
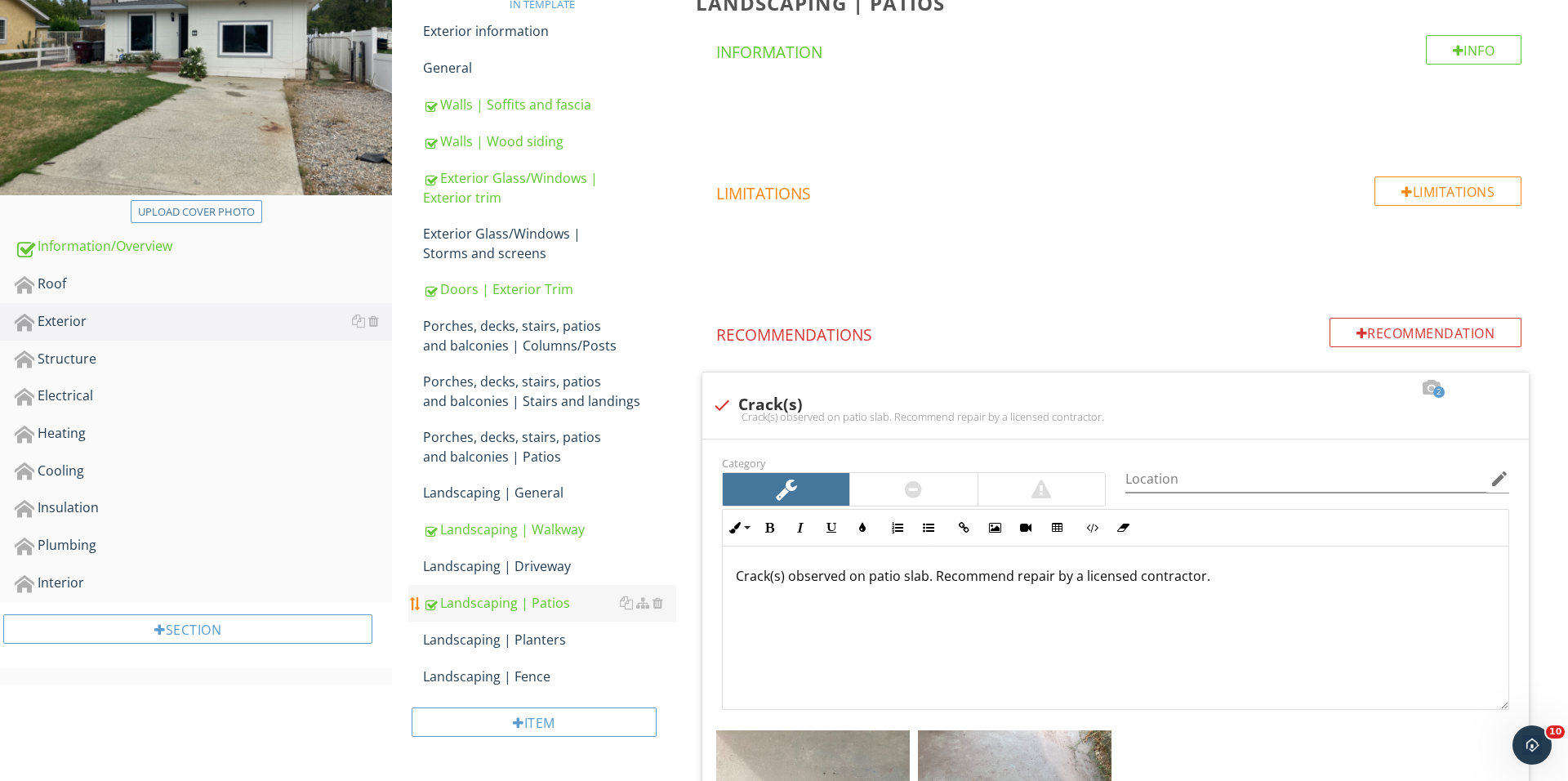
scroll to position [644, 0]
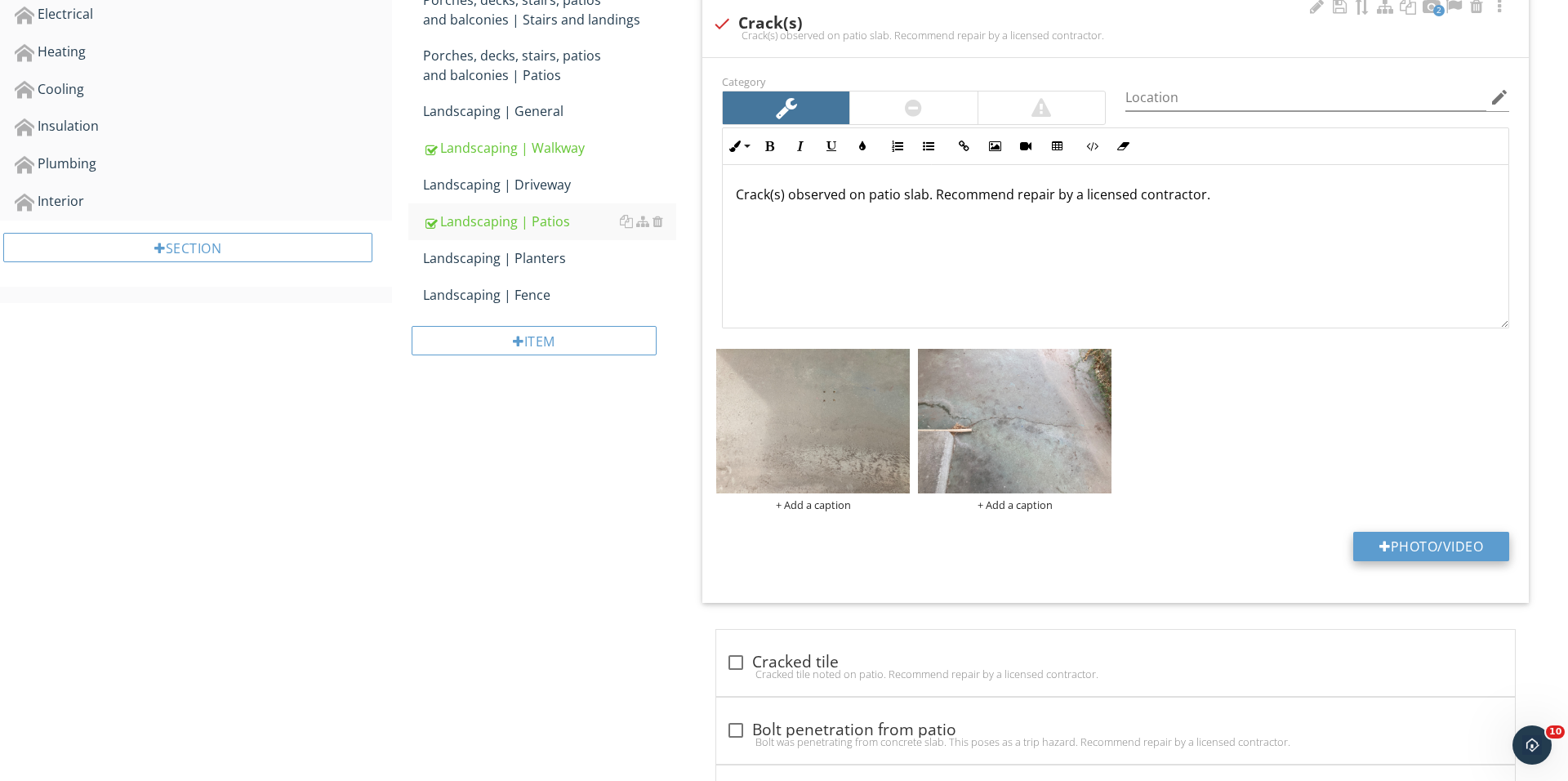
click at [1369, 540] on button "Photo/Video" at bounding box center [1430, 547] width 156 height 29
type input "C:\fakepath\IMG_0507.JPG"
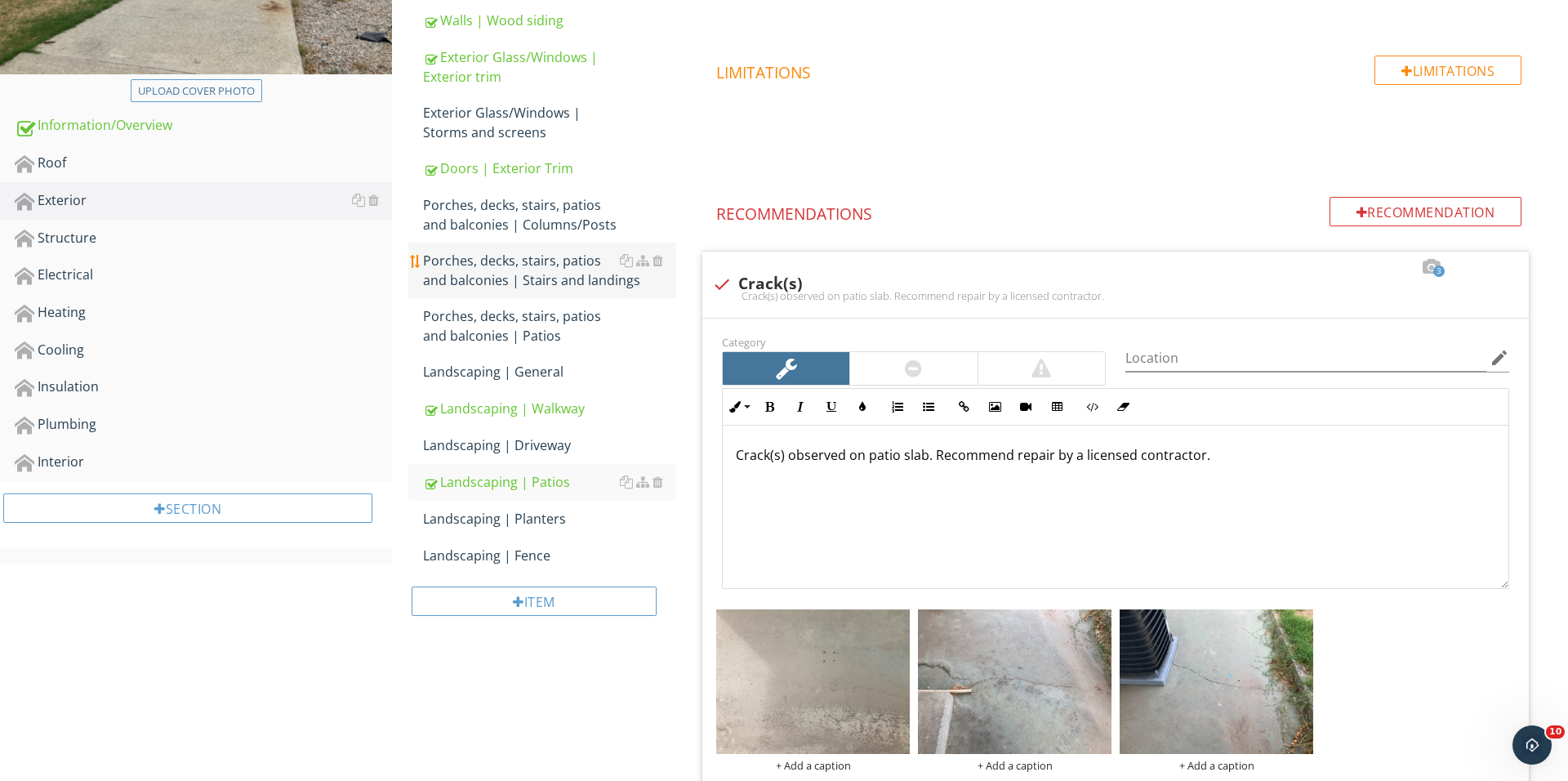
scroll to position [390, 0]
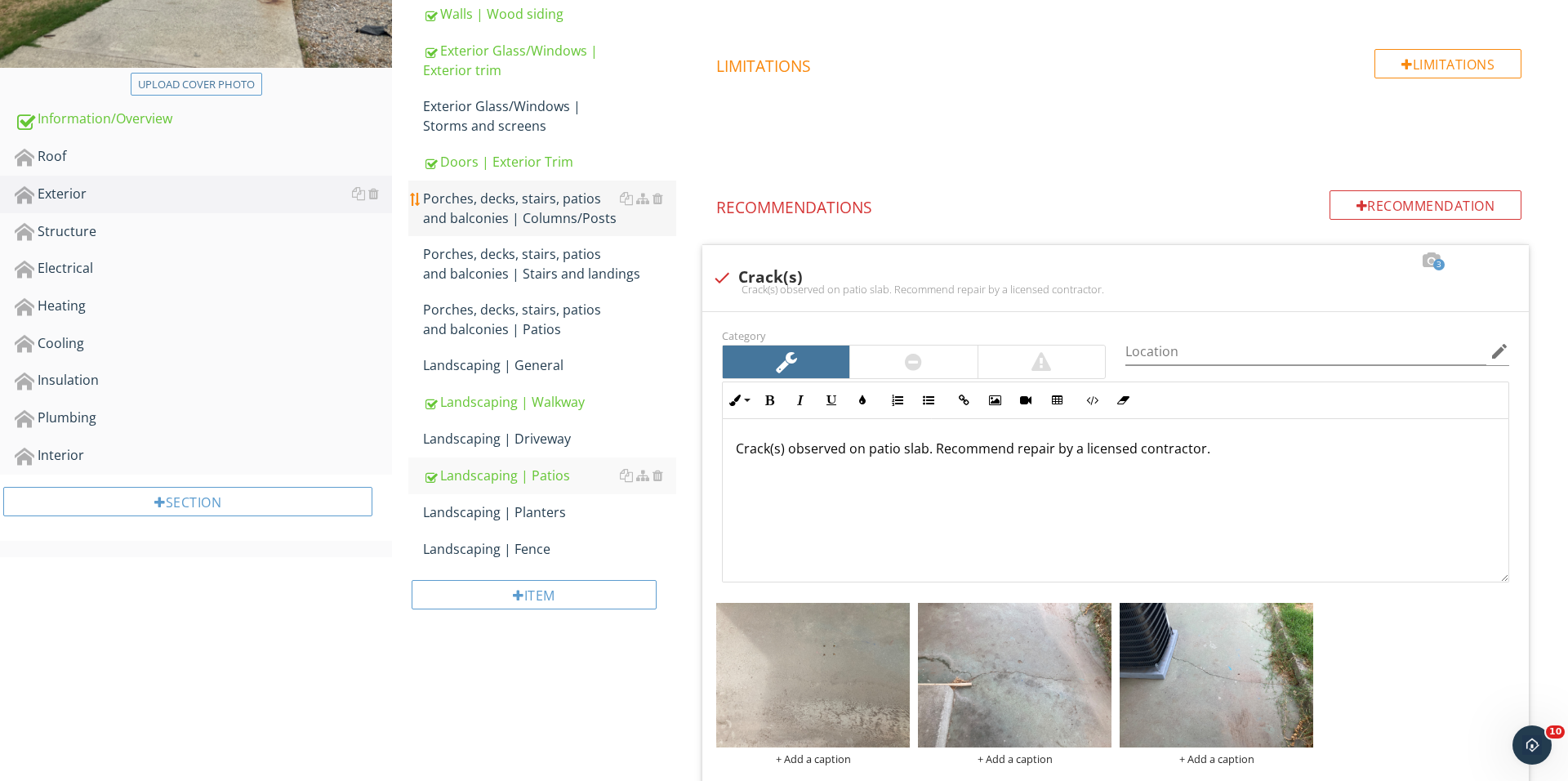
click at [562, 205] on div "Porches, decks, stairs, patios and balconies | Columns/Posts" at bounding box center [550, 208] width 253 height 39
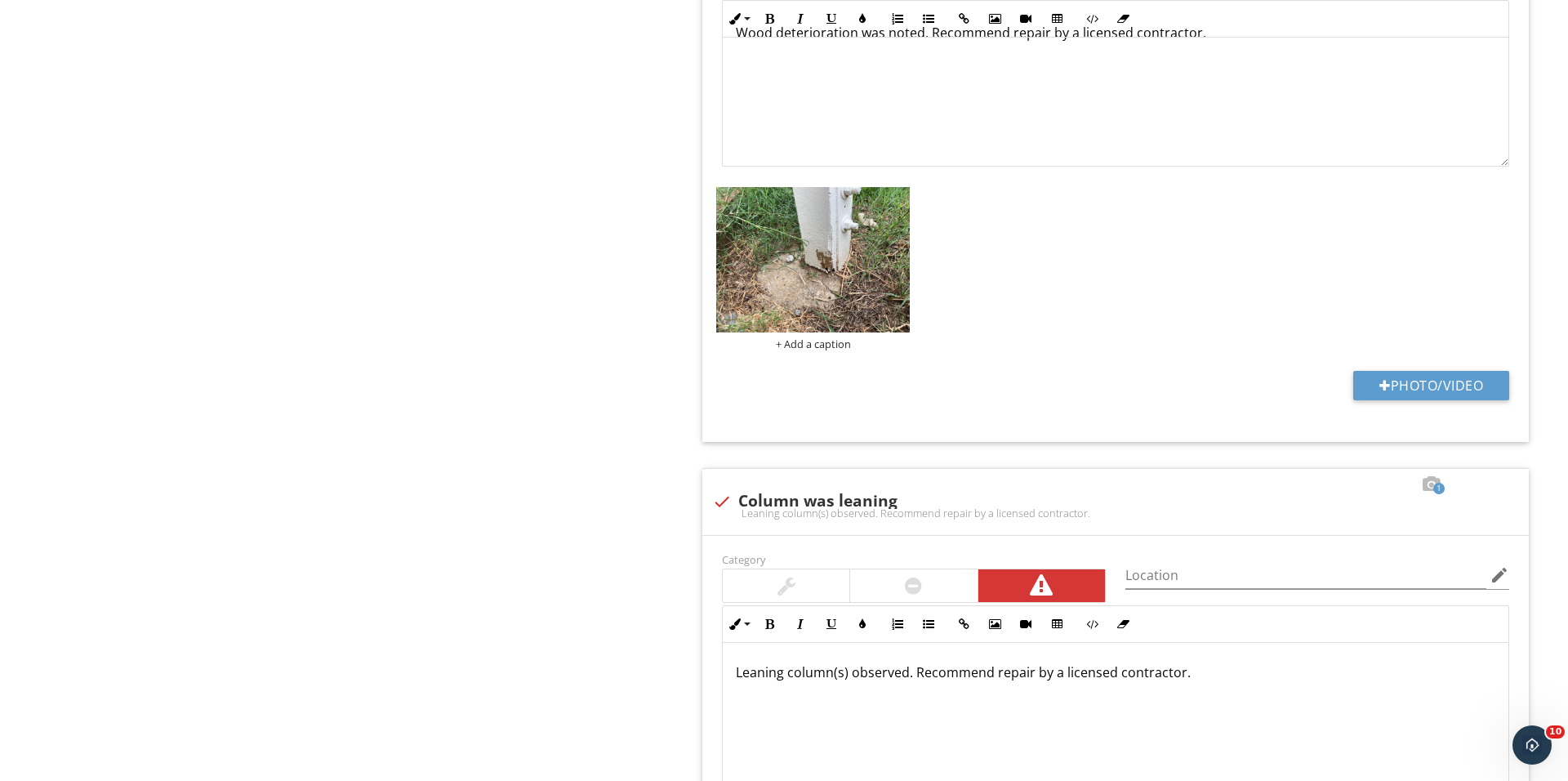
scroll to position [1770, 0]
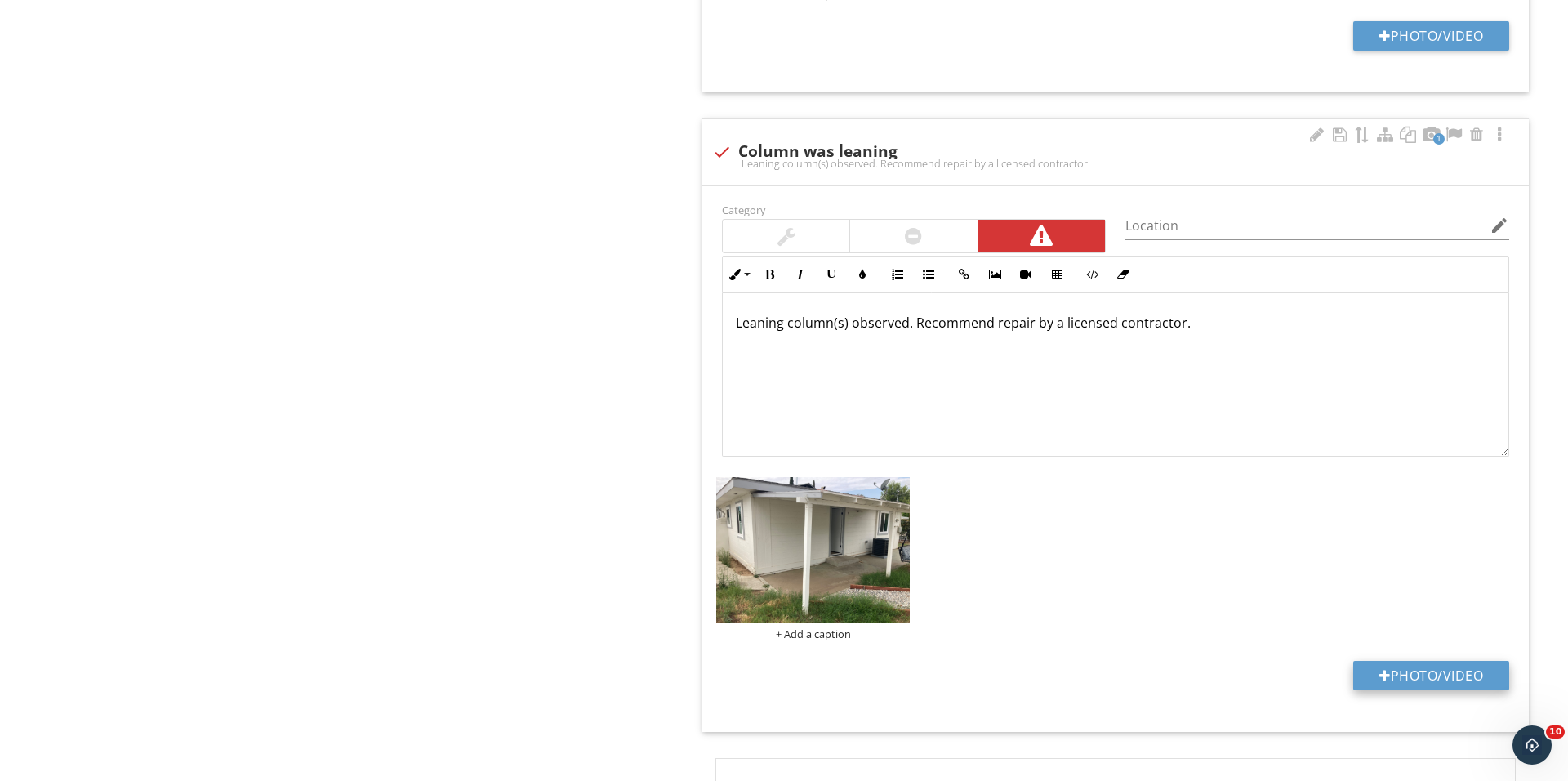
click at [1412, 687] on button "Photo/Video" at bounding box center [1430, 676] width 156 height 29
type input "C:\fakepath\IMG_0526.JPG"
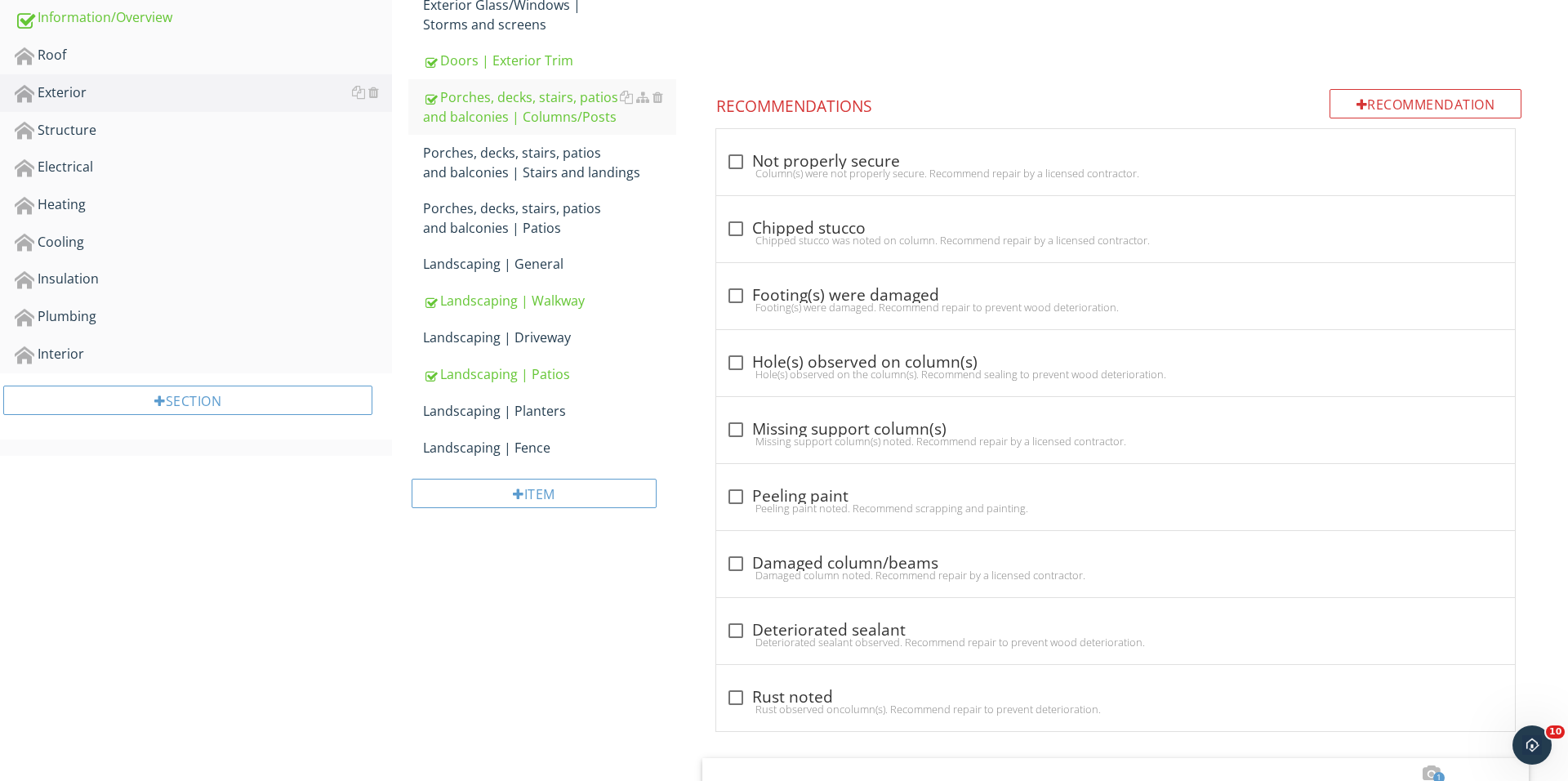
scroll to position [403, 0]
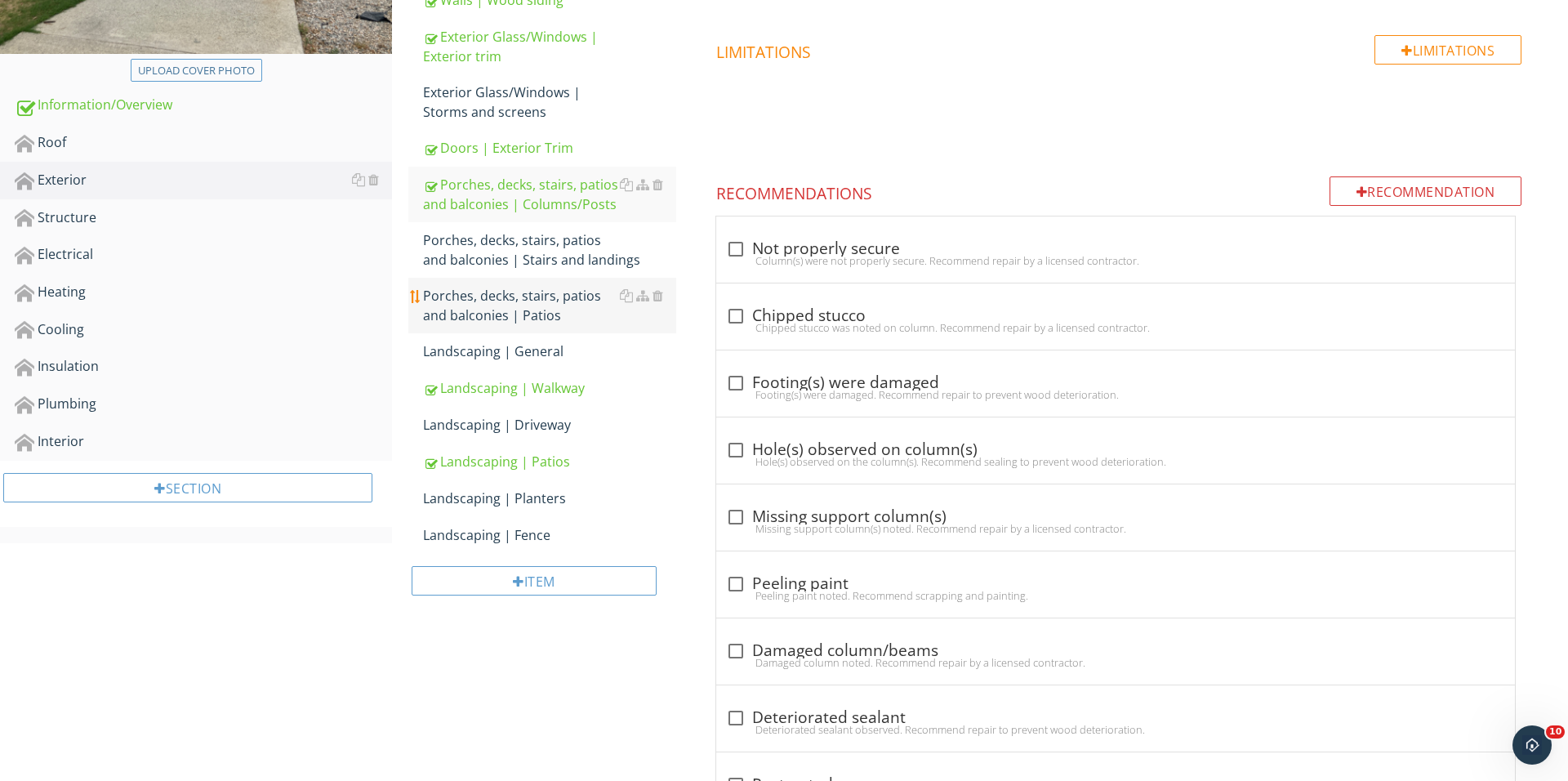
click at [559, 308] on div "Porches, decks, stairs, patios and balconies | Patios" at bounding box center [550, 305] width 253 height 39
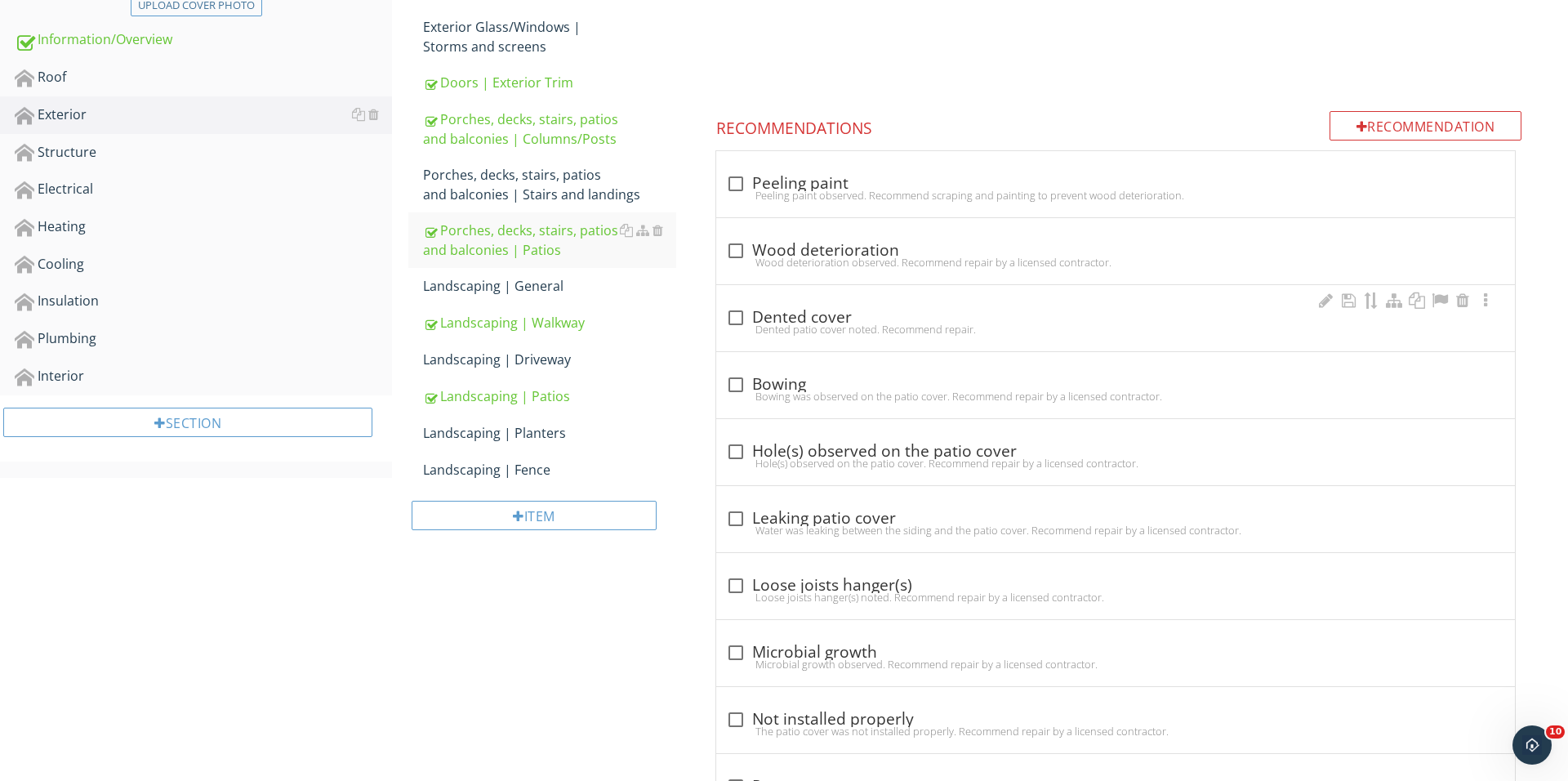
scroll to position [549, 0]
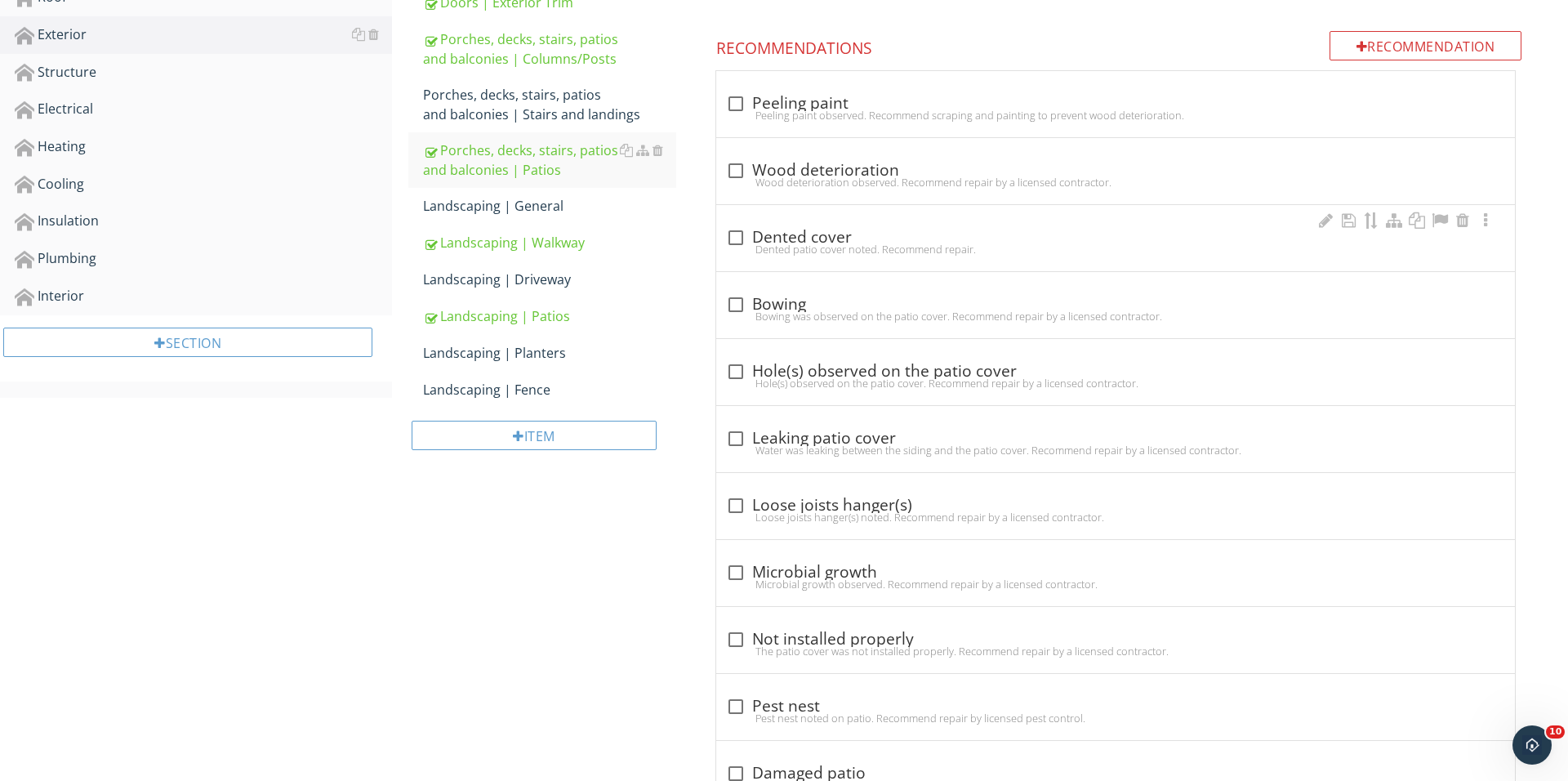
click at [733, 245] on div "Dented patio cover noted. Recommend repair." at bounding box center [1116, 248] width 779 height 13
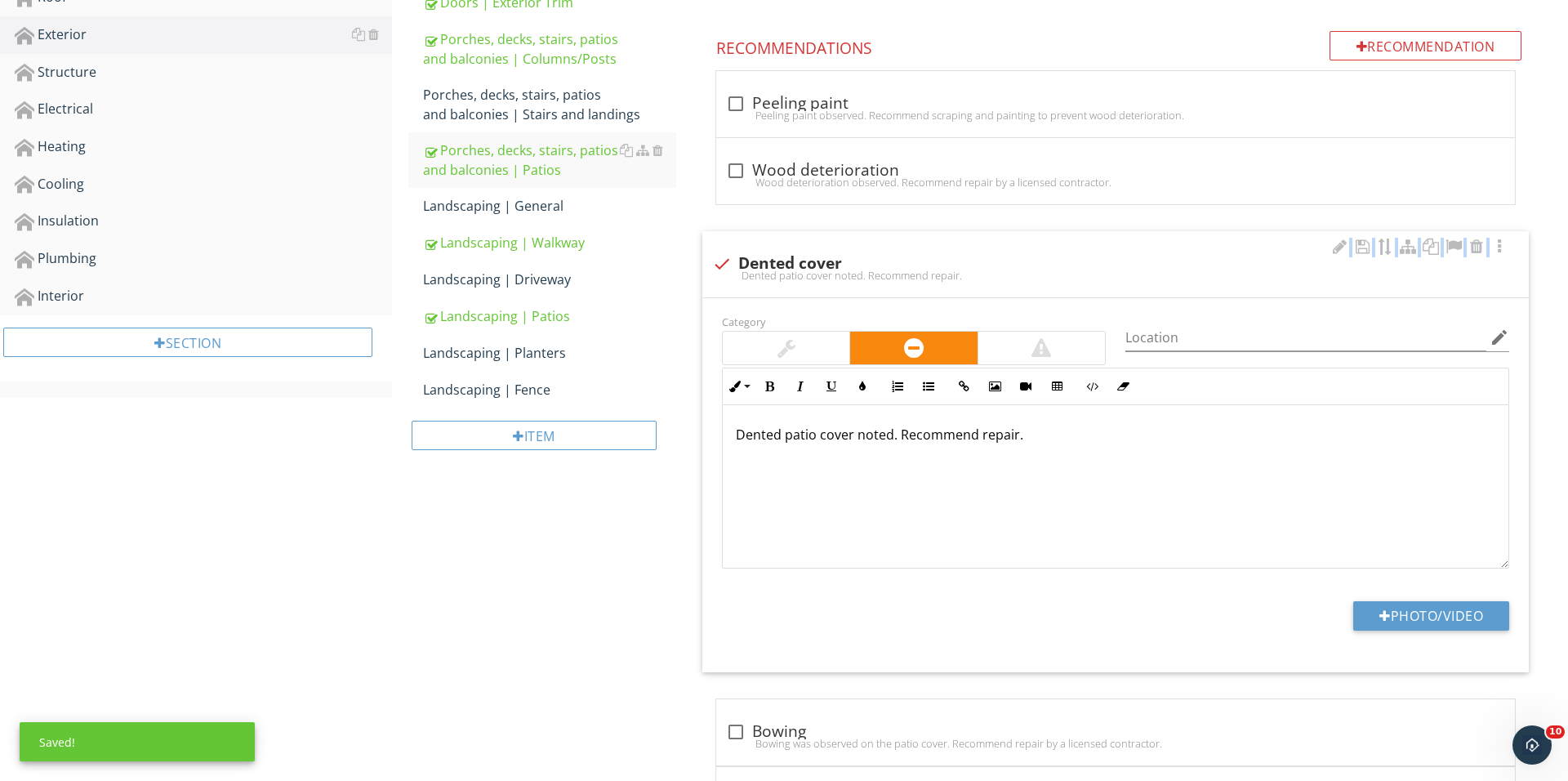
click at [733, 245] on div "check Dented cover Dented patio cover noted. Recommend repair." at bounding box center [1115, 264] width 826 height 66
checkbox input "true"
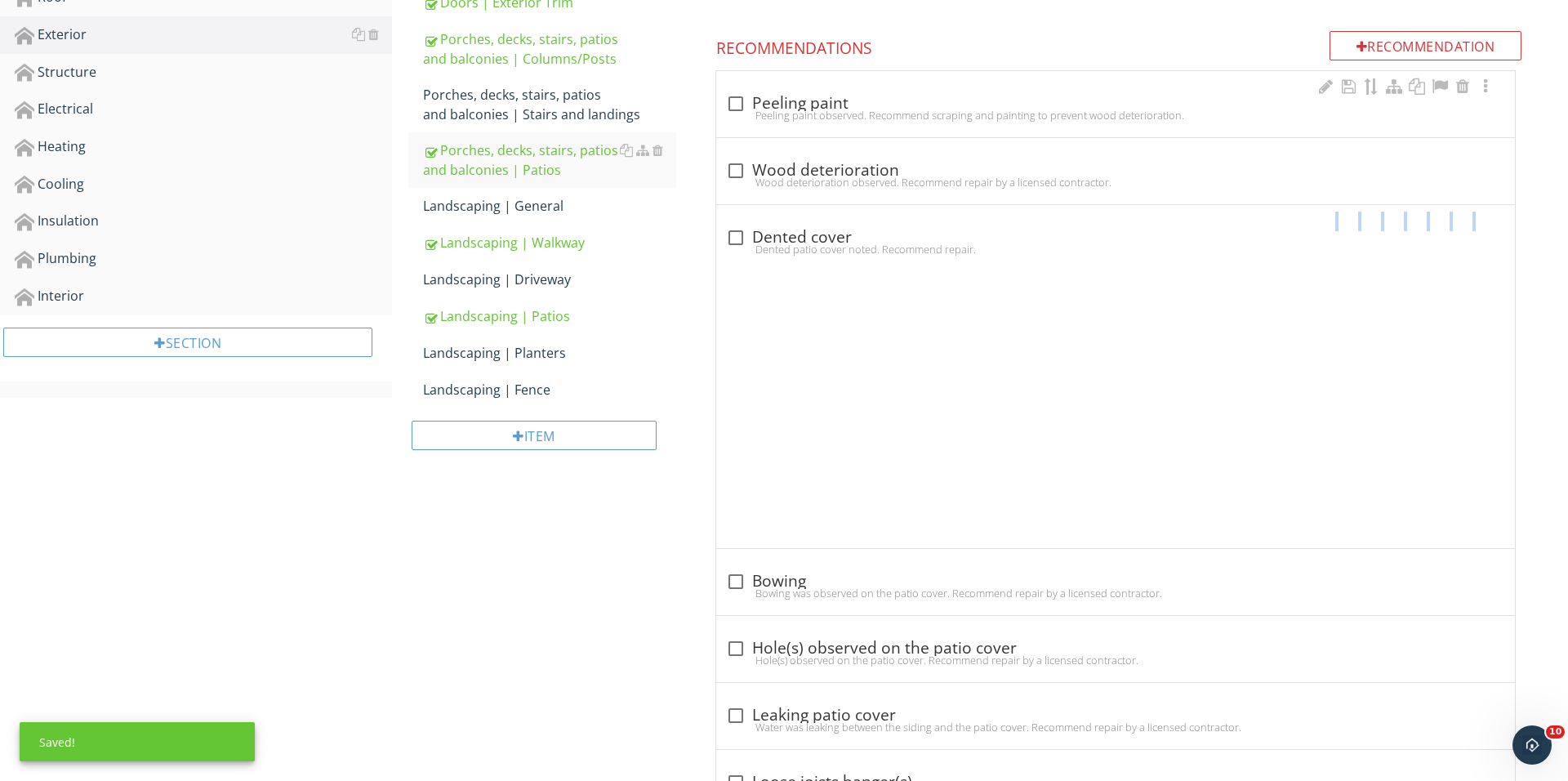
click at [733, 97] on div at bounding box center [736, 103] width 28 height 28
checkbox input "true"
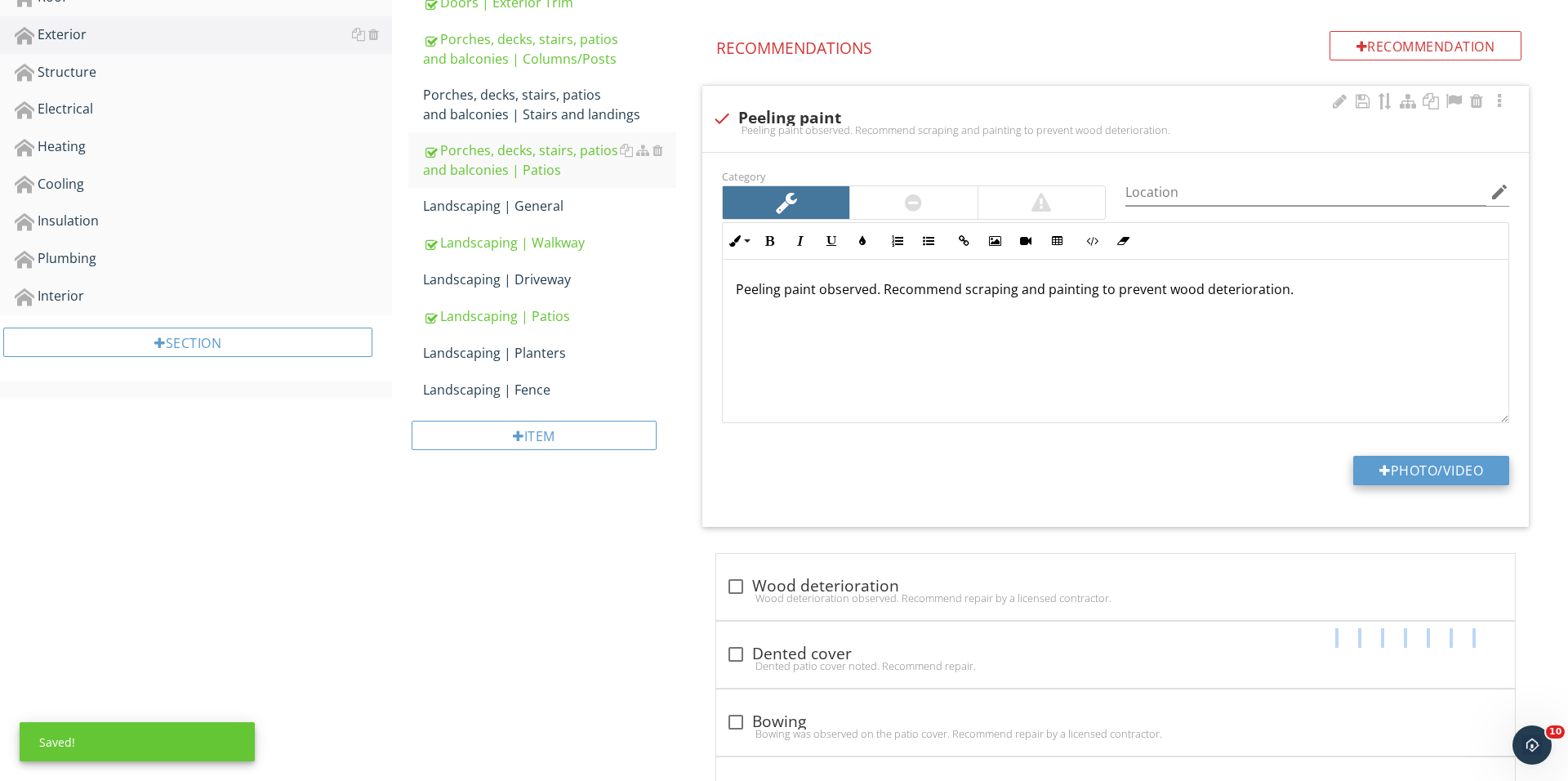
click at [1409, 465] on button "Photo/Video" at bounding box center [1430, 471] width 156 height 29
type input "C:\fakepath\IMG_0533.JPG"
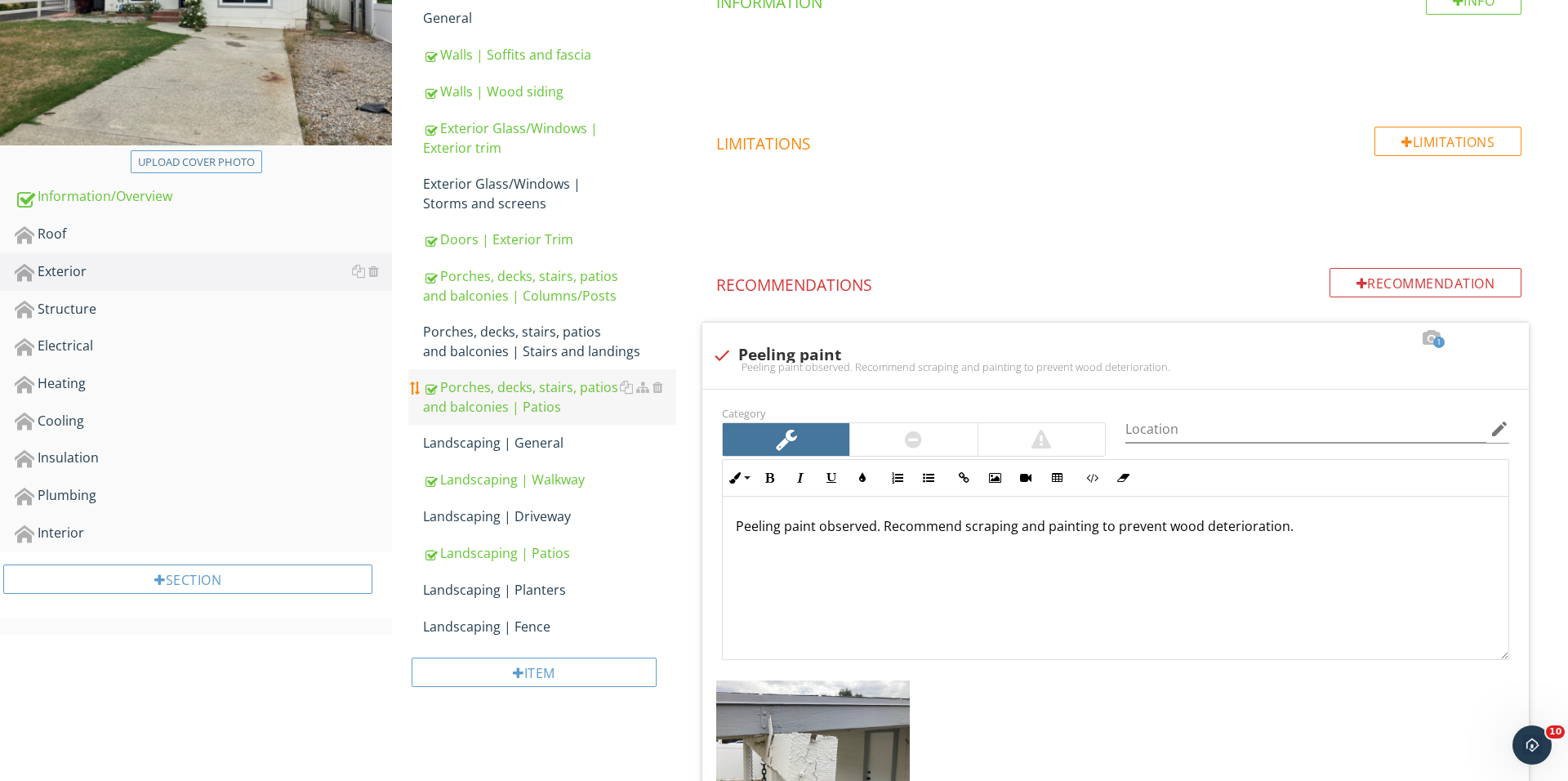
scroll to position [286, 0]
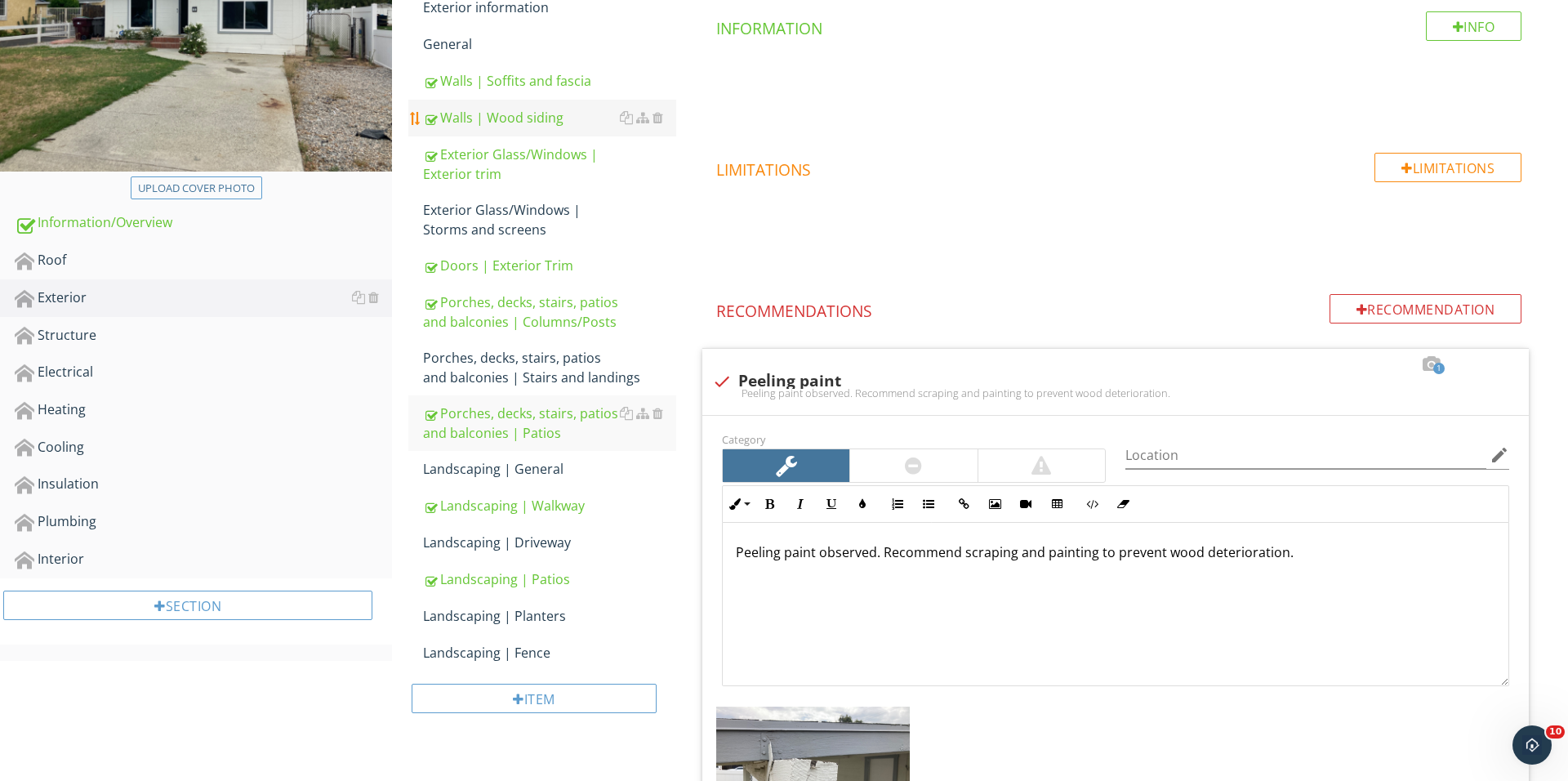
click at [521, 122] on div "Walls | Wood siding" at bounding box center [550, 117] width 253 height 20
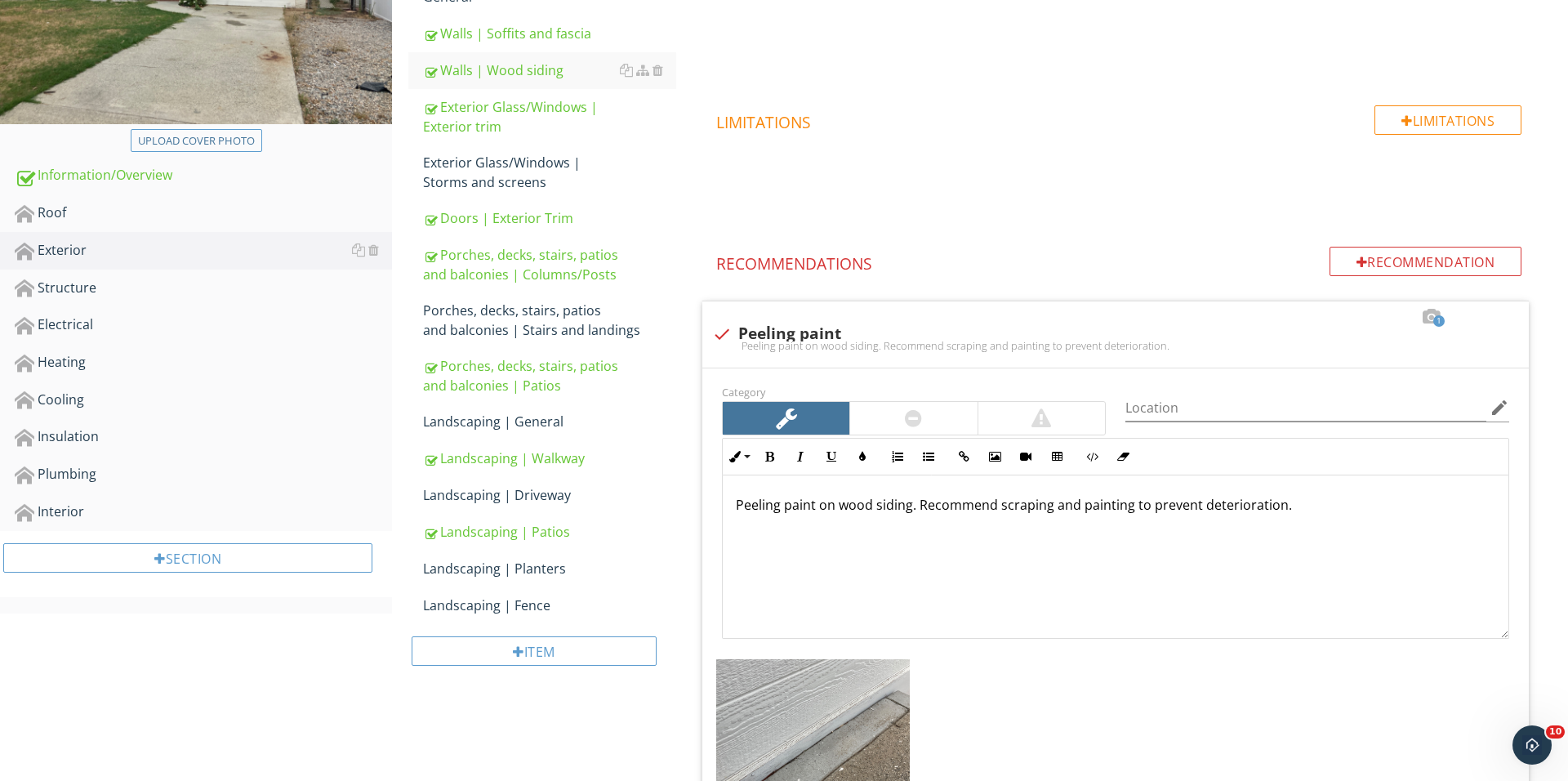
scroll to position [310, 0]
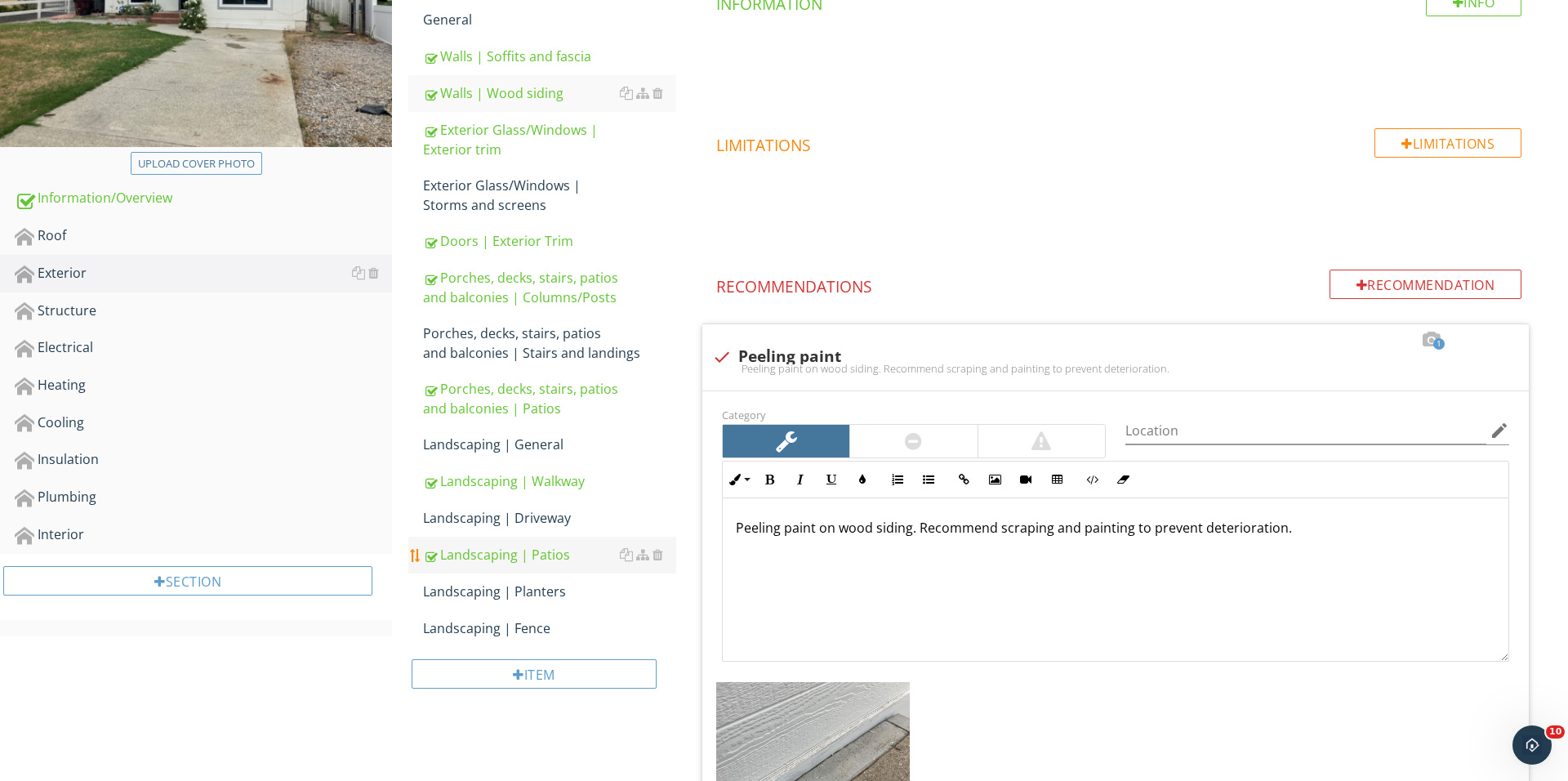
click at [553, 550] on div "Landscaping | Patios" at bounding box center [550, 554] width 253 height 20
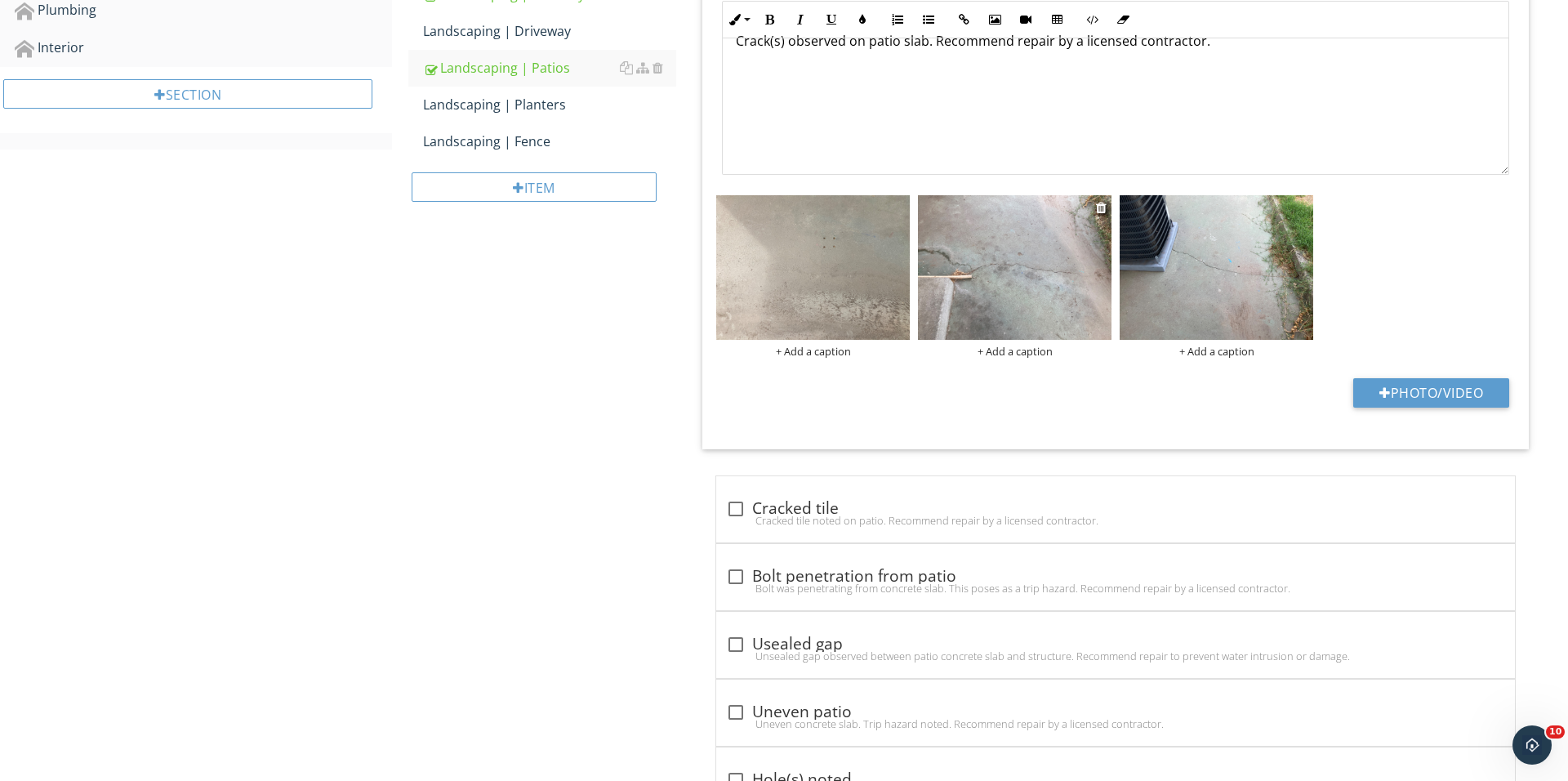
scroll to position [693, 0]
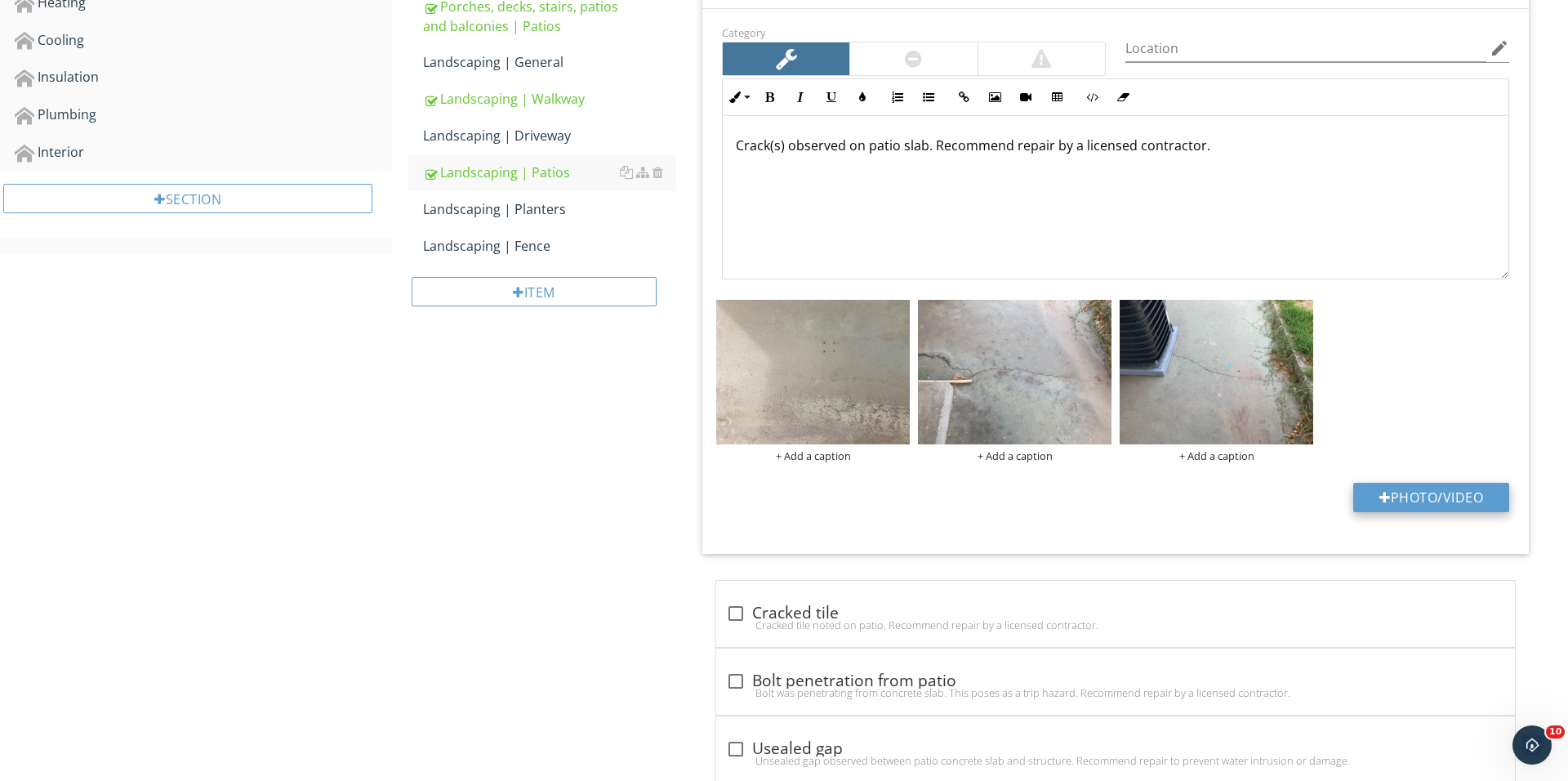
click at [1425, 508] on button "Photo/Video" at bounding box center [1430, 497] width 156 height 29
type input "C:\fakepath\IMG_0571.JPG"
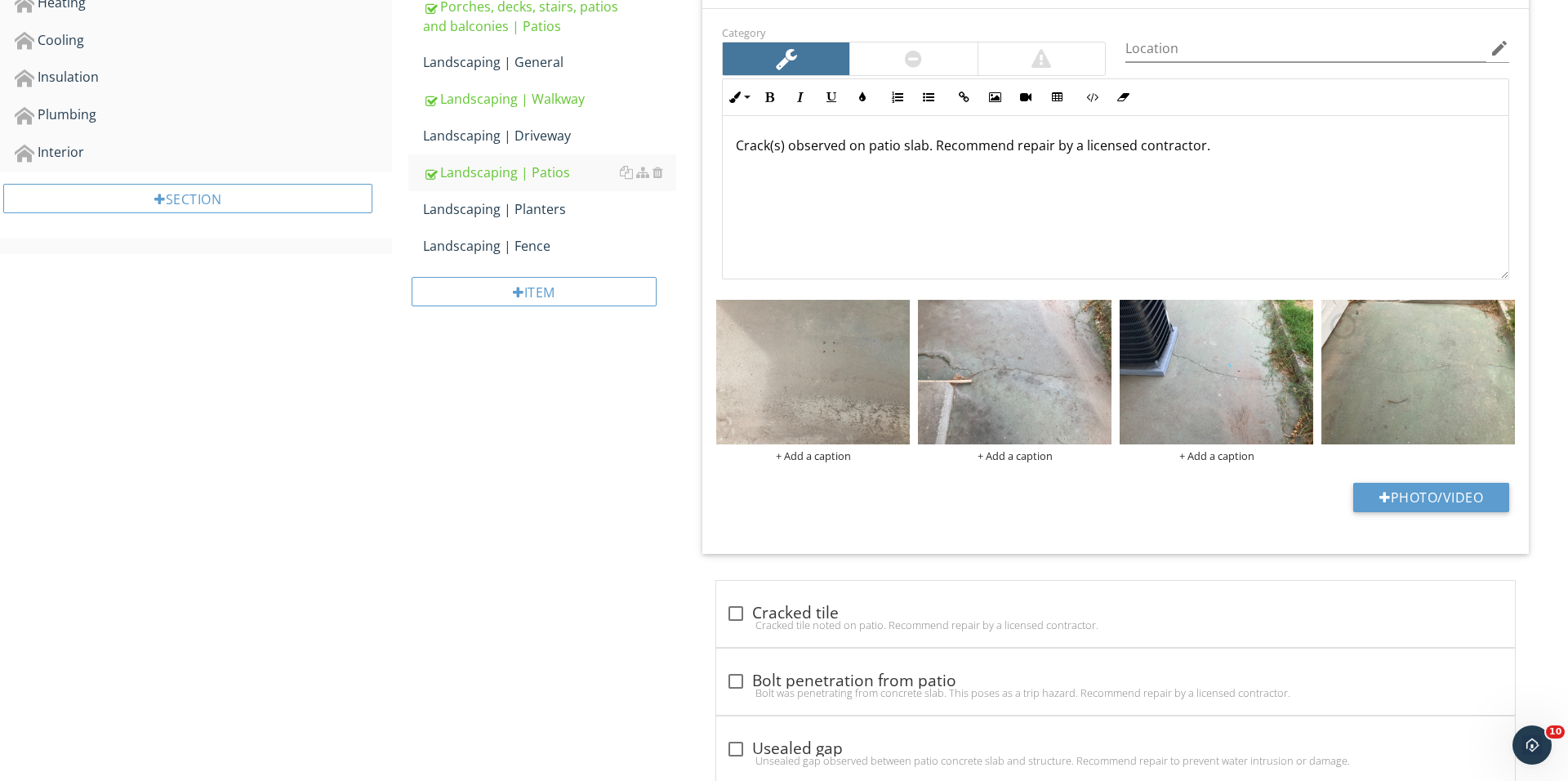
scroll to position [213, 0]
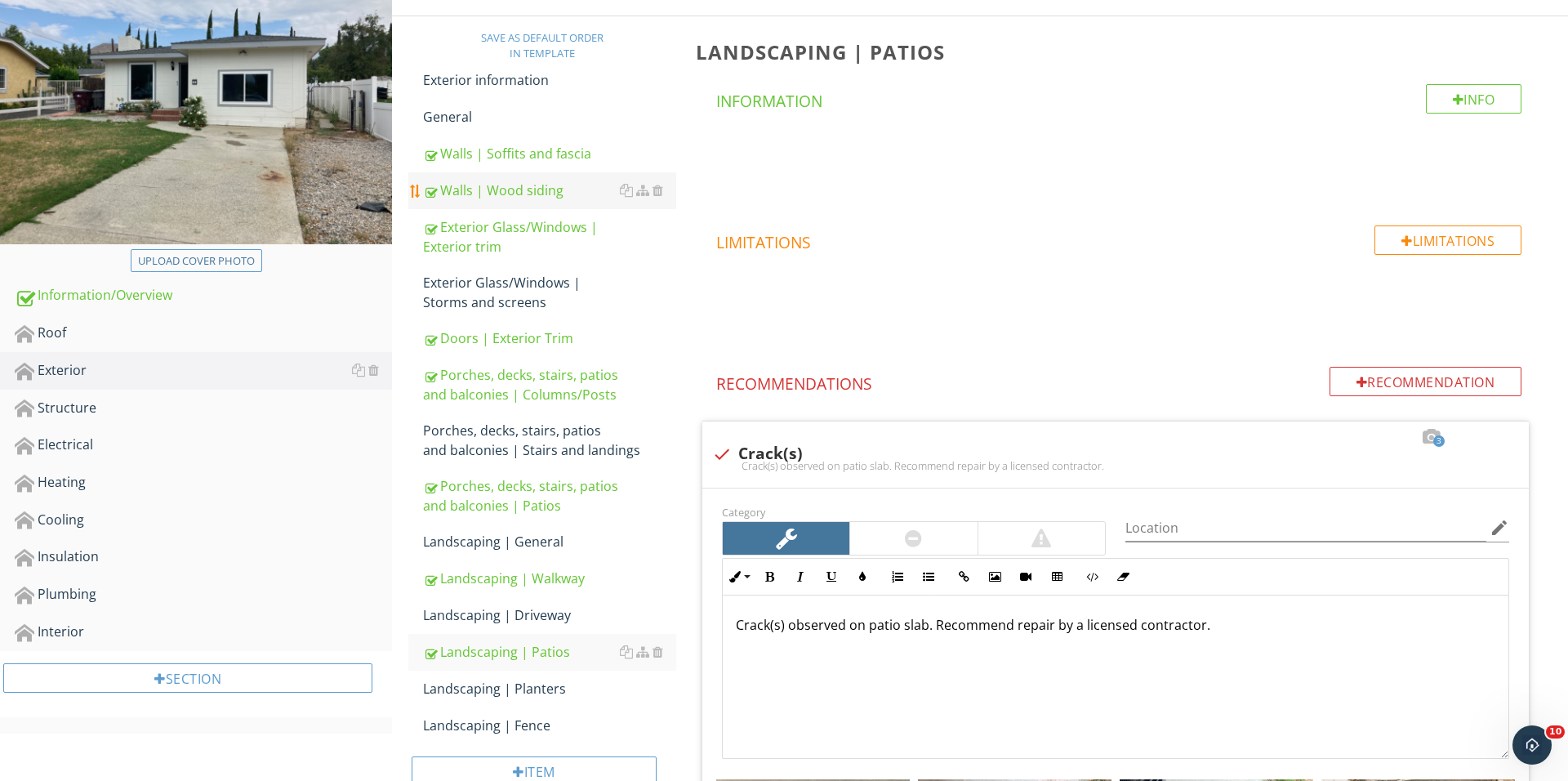
click at [552, 192] on div "Walls | Wood siding" at bounding box center [550, 190] width 253 height 20
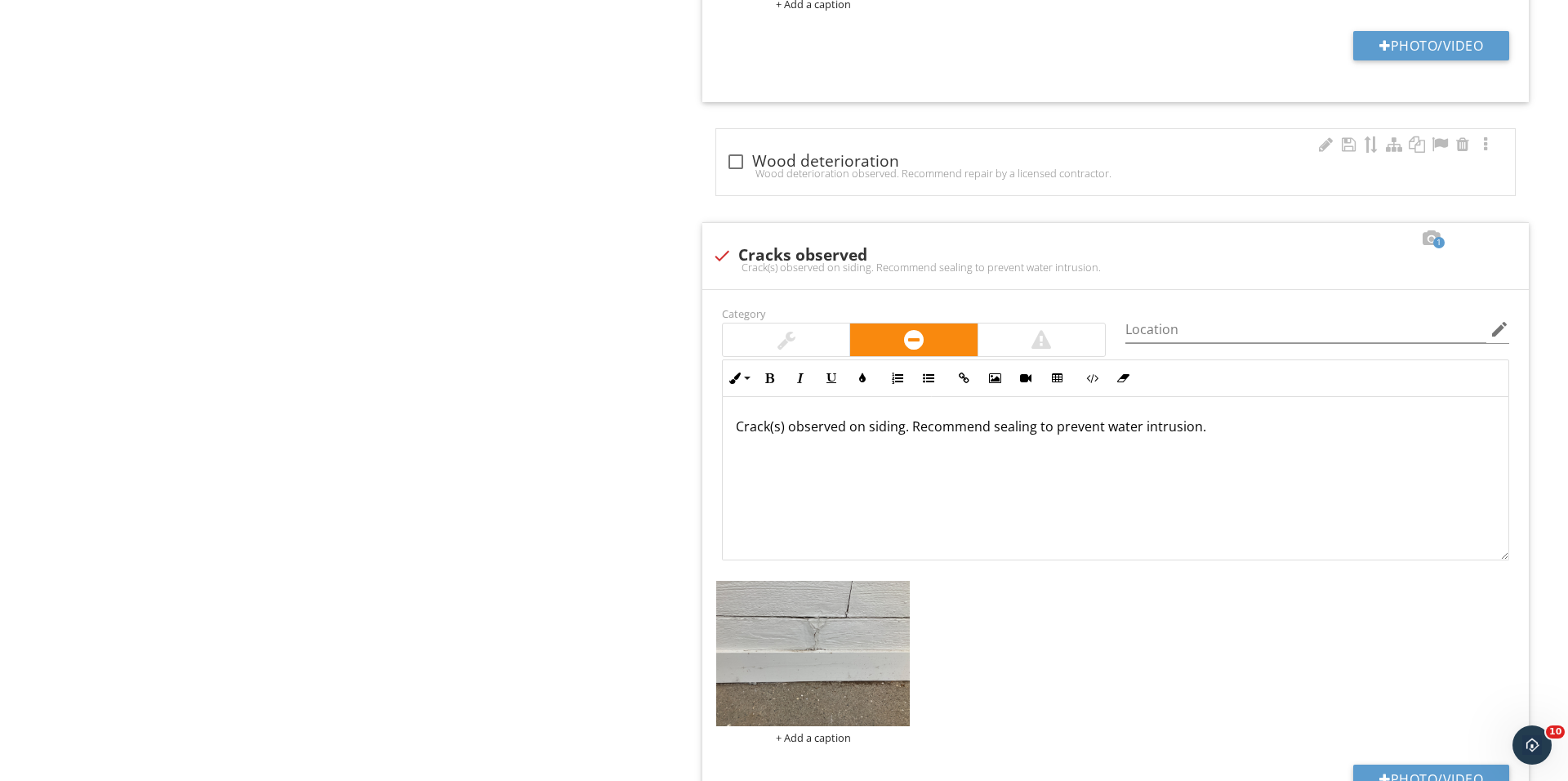
click at [752, 169] on div "Wood deterioration observed. Recommend repair by a licensed contractor." at bounding box center [1116, 172] width 779 height 13
checkbox input "true"
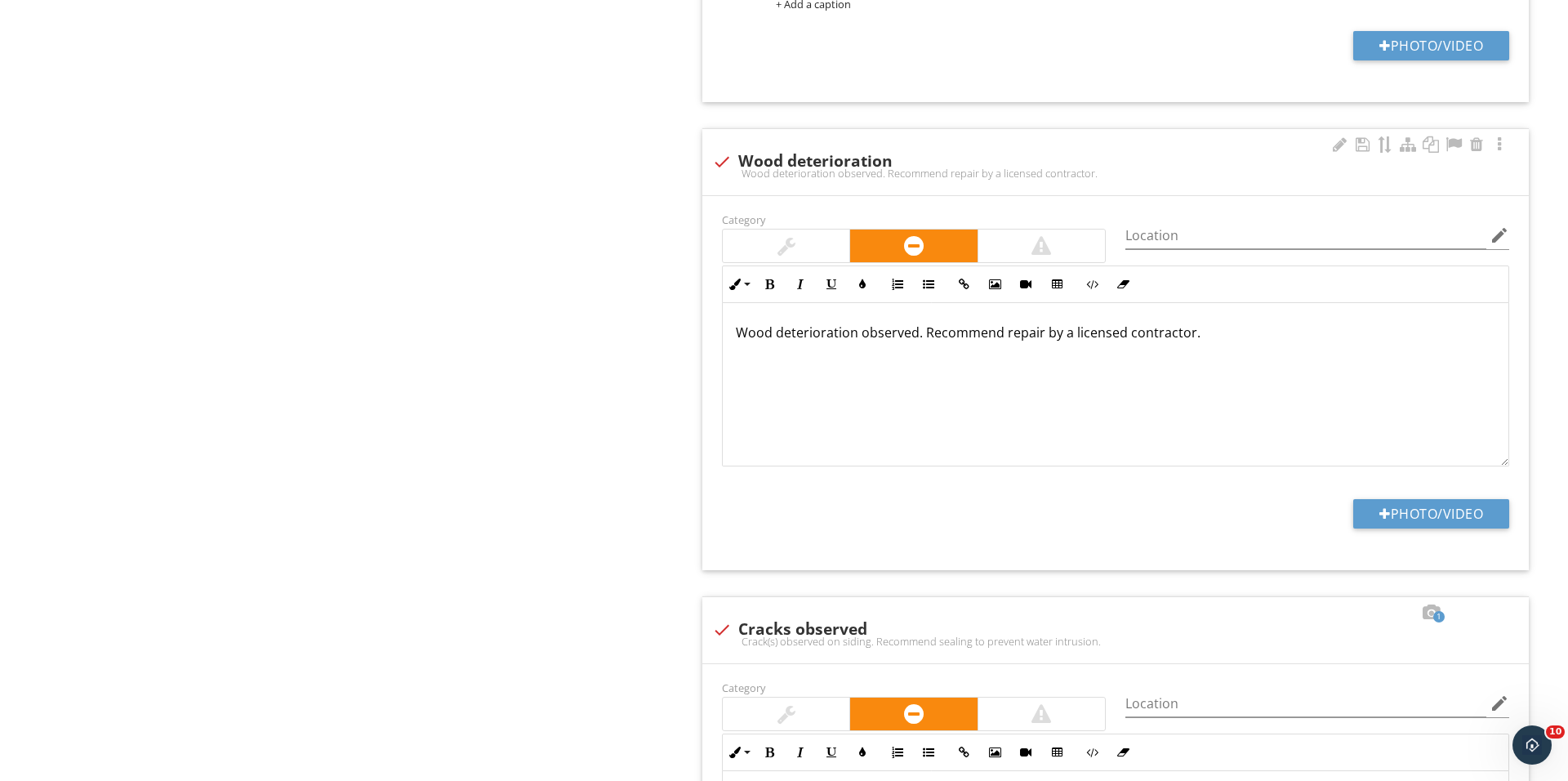
scroll to position [1144, 0]
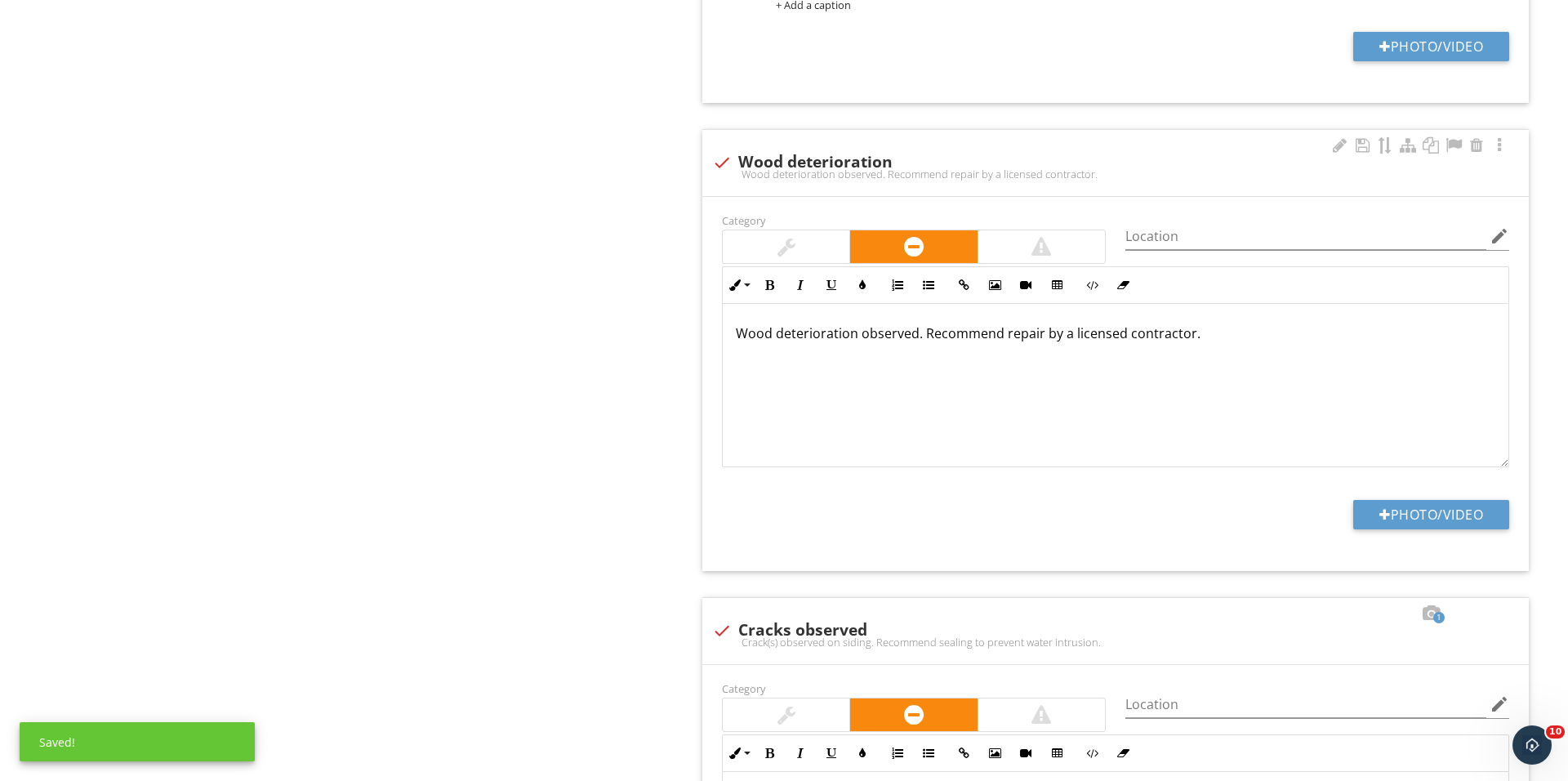
click at [1375, 500] on div "Category Location edit Inline Style XLarge Large Normal Small Light Small/Light…" at bounding box center [1115, 384] width 826 height 374
click at [1380, 518] on div at bounding box center [1384, 515] width 11 height 13
type input "C:\fakepath\IMG_0576.JPG"
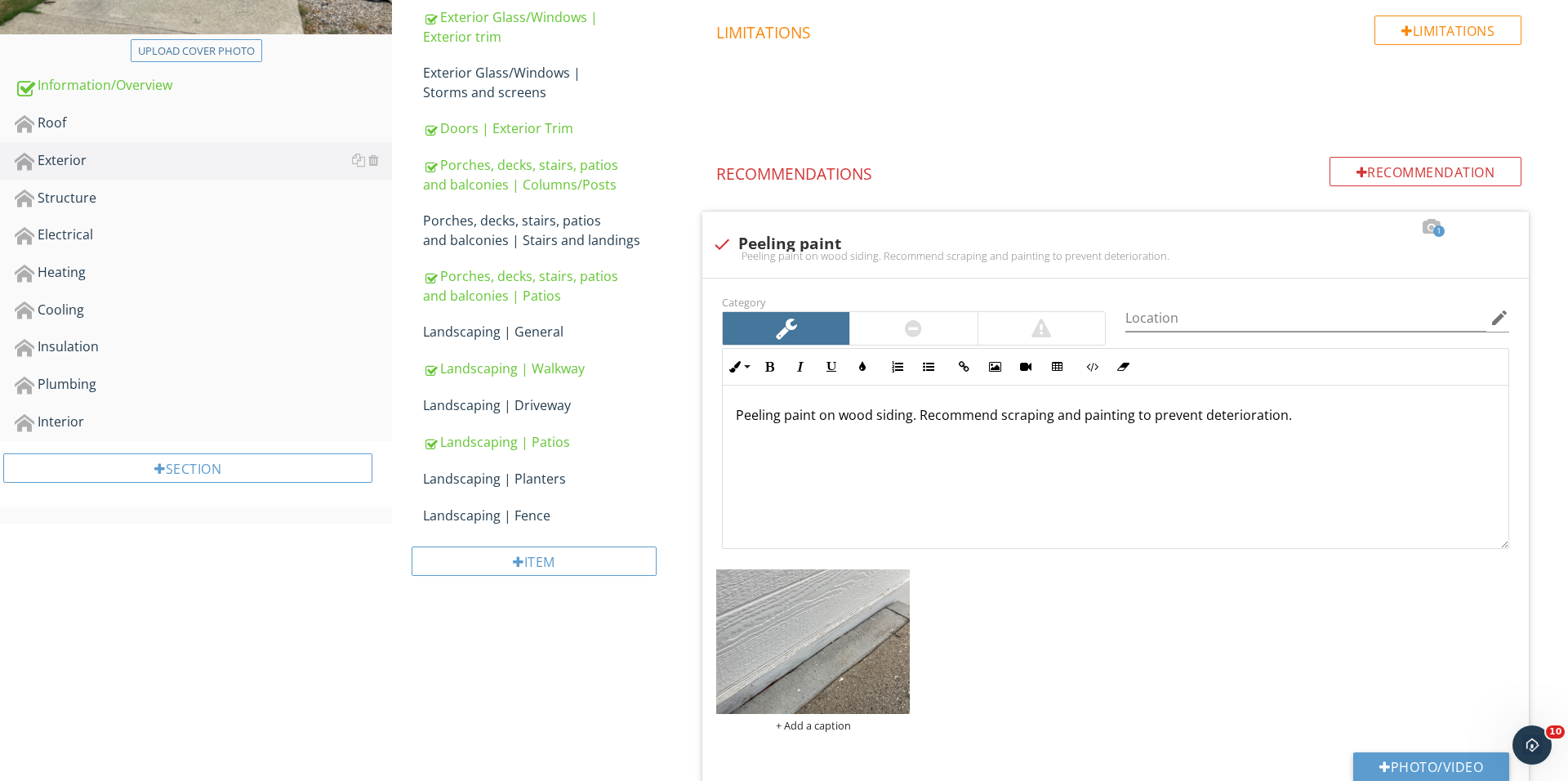
scroll to position [422, 0]
click at [132, 228] on div "Electrical" at bounding box center [203, 237] width 377 height 22
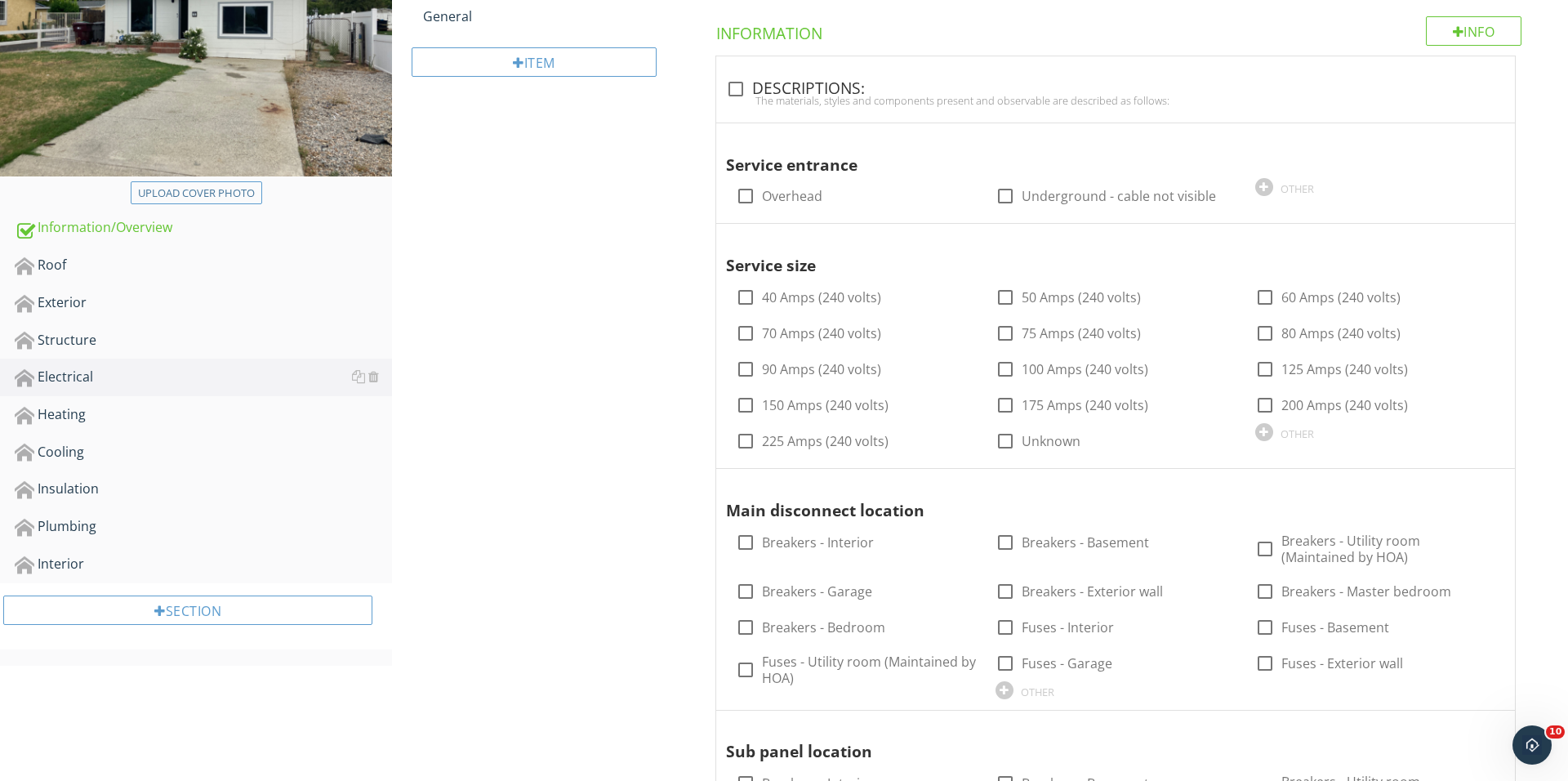
scroll to position [241, 0]
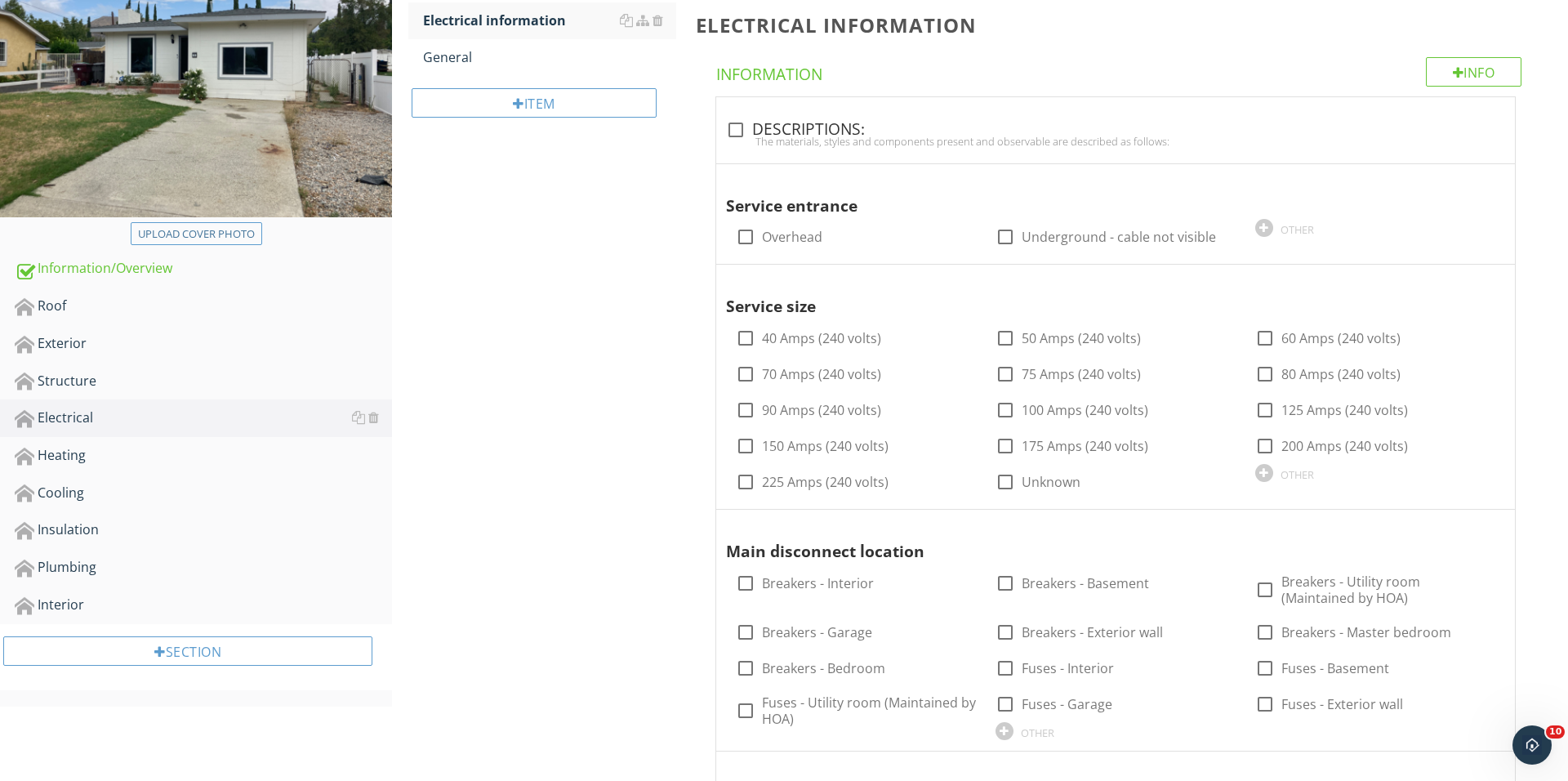
click at [537, 117] on div "Item" at bounding box center [542, 109] width 268 height 66
click at [545, 100] on div "Item" at bounding box center [534, 103] width 245 height 29
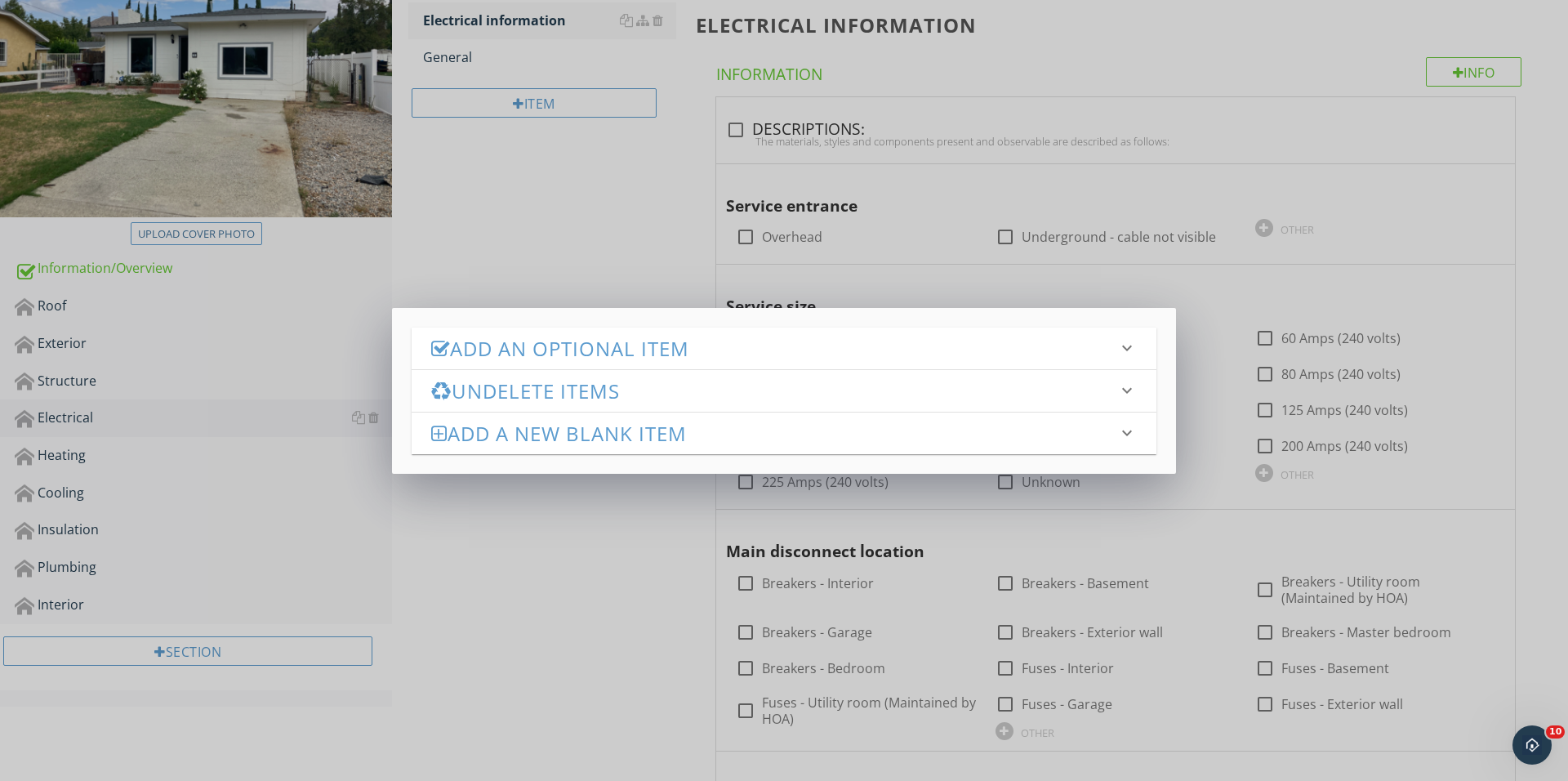
click at [585, 341] on h3 "Add an Optional Item" at bounding box center [774, 348] width 686 height 22
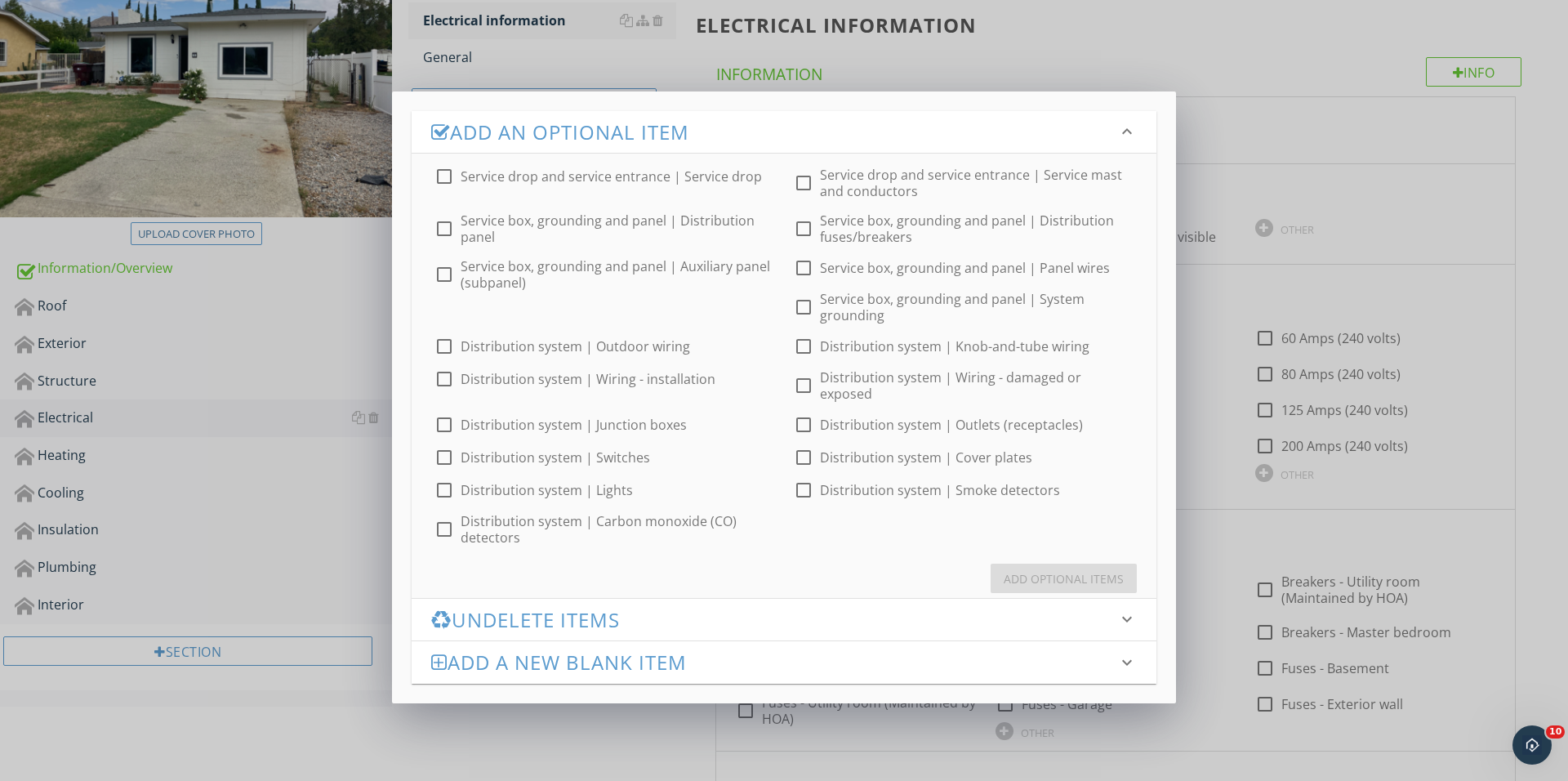
scroll to position [0, 0]
click at [443, 175] on div at bounding box center [444, 177] width 28 height 28
checkbox input "true"
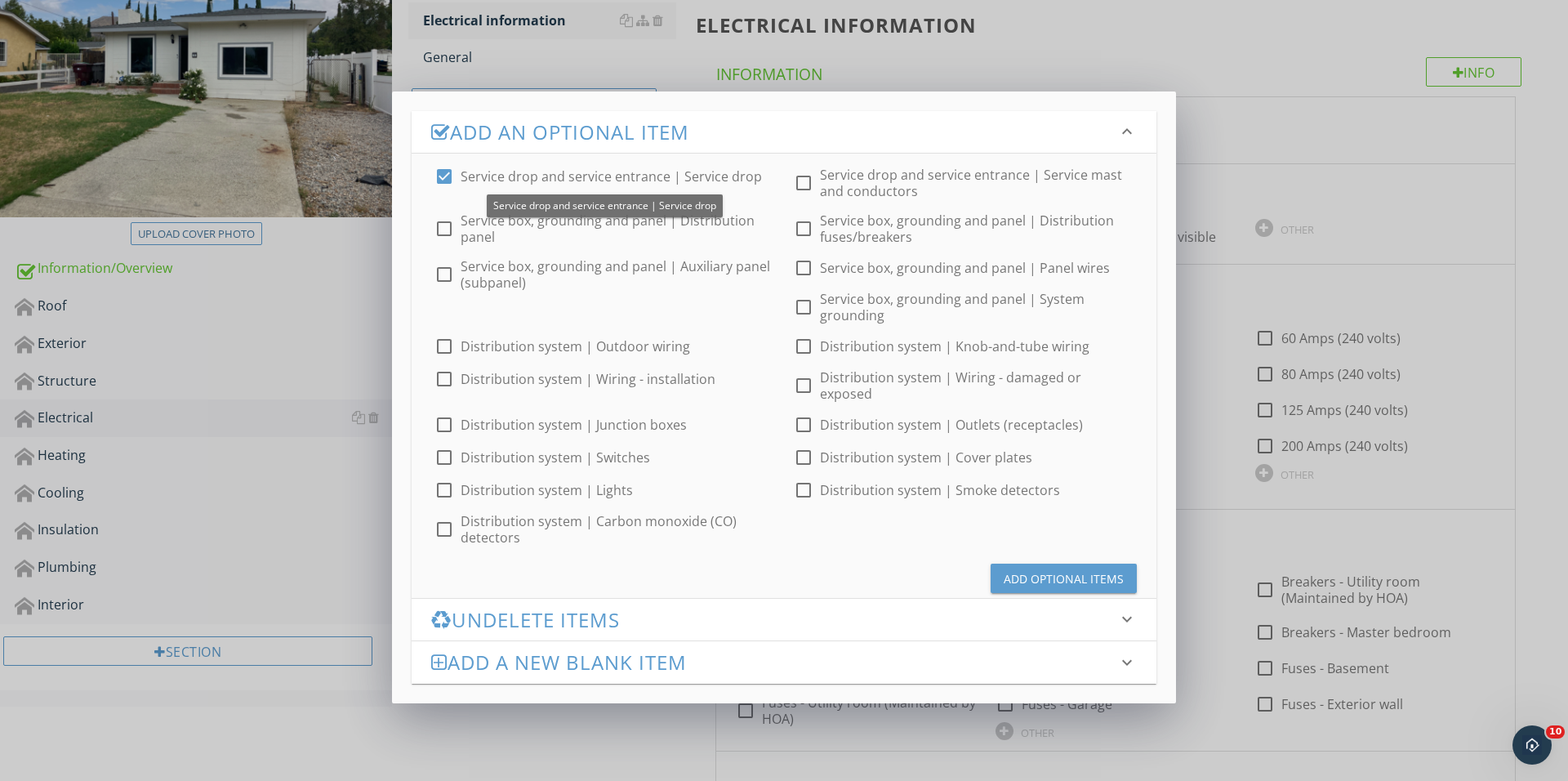
click at [456, 247] on div "check_box Service drop and service entrance | Service drop check_box_outline_bl…" at bounding box center [784, 349] width 744 height 392
click at [448, 234] on div at bounding box center [444, 228] width 28 height 28
checkbox input "true"
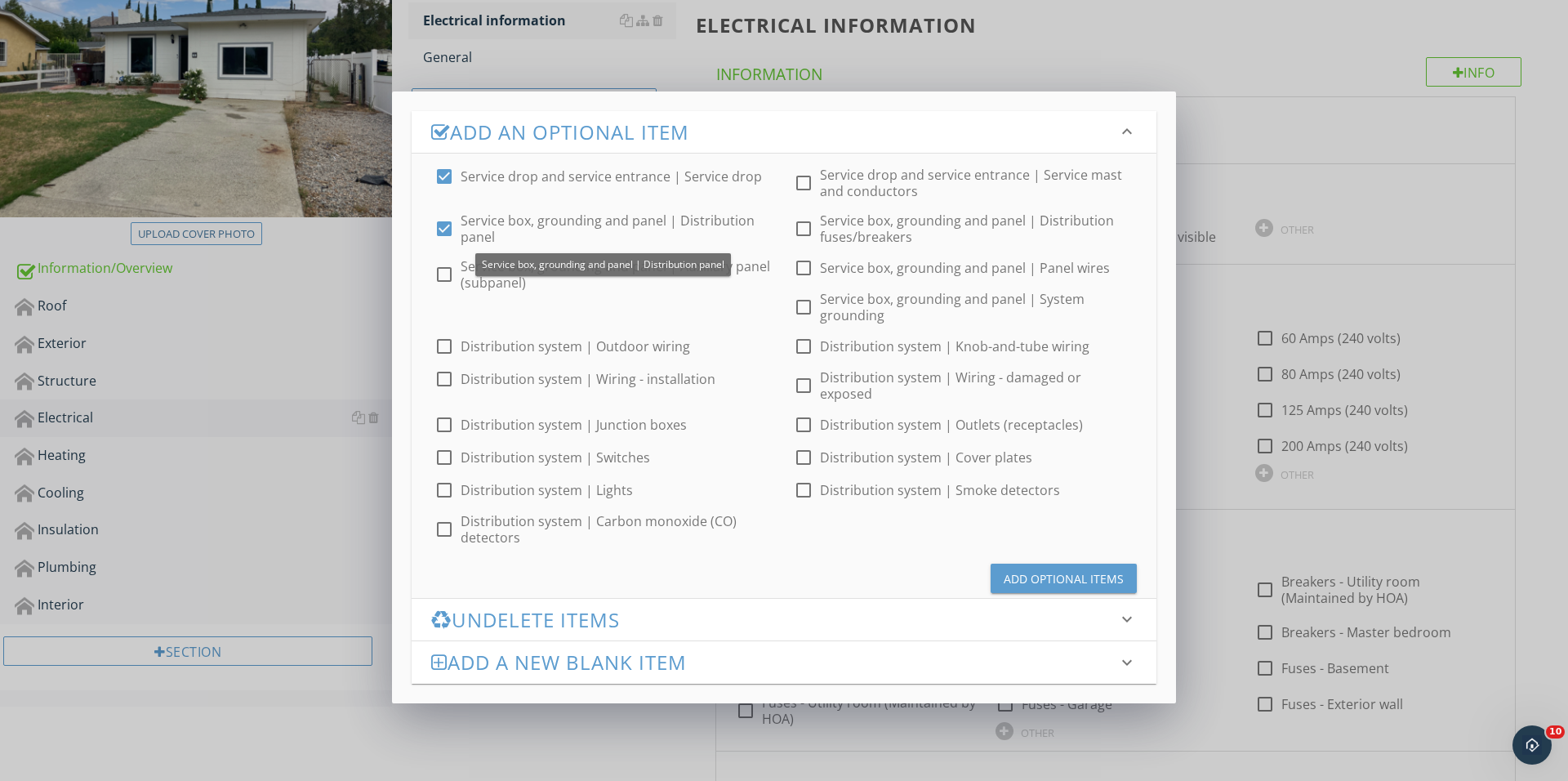
click at [451, 167] on div at bounding box center [444, 177] width 28 height 28
checkbox input "false"
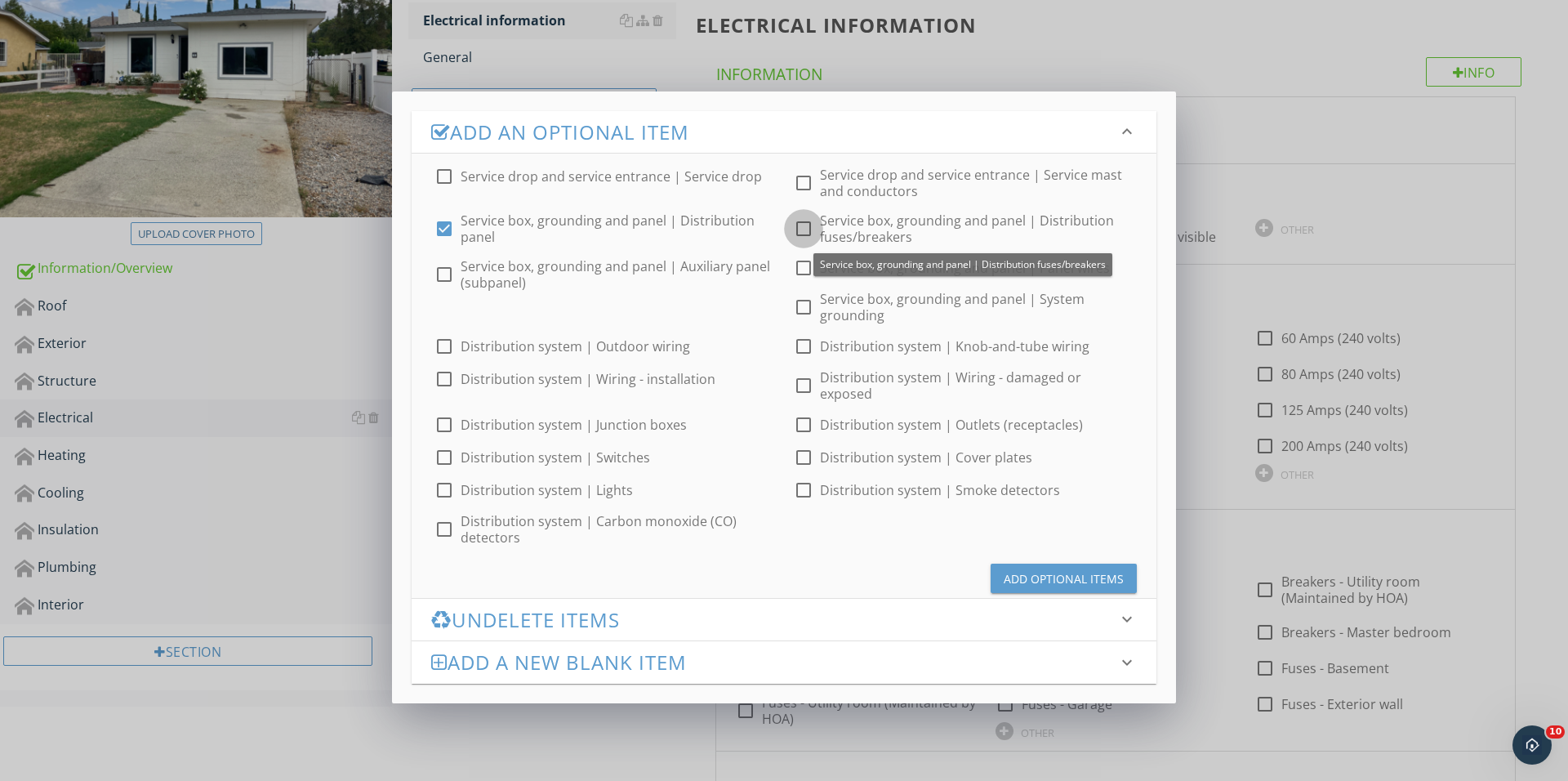
click at [794, 229] on div at bounding box center [803, 228] width 28 height 28
checkbox input "true"
click at [1029, 571] on div "Add Optional Items" at bounding box center [1063, 579] width 120 height 17
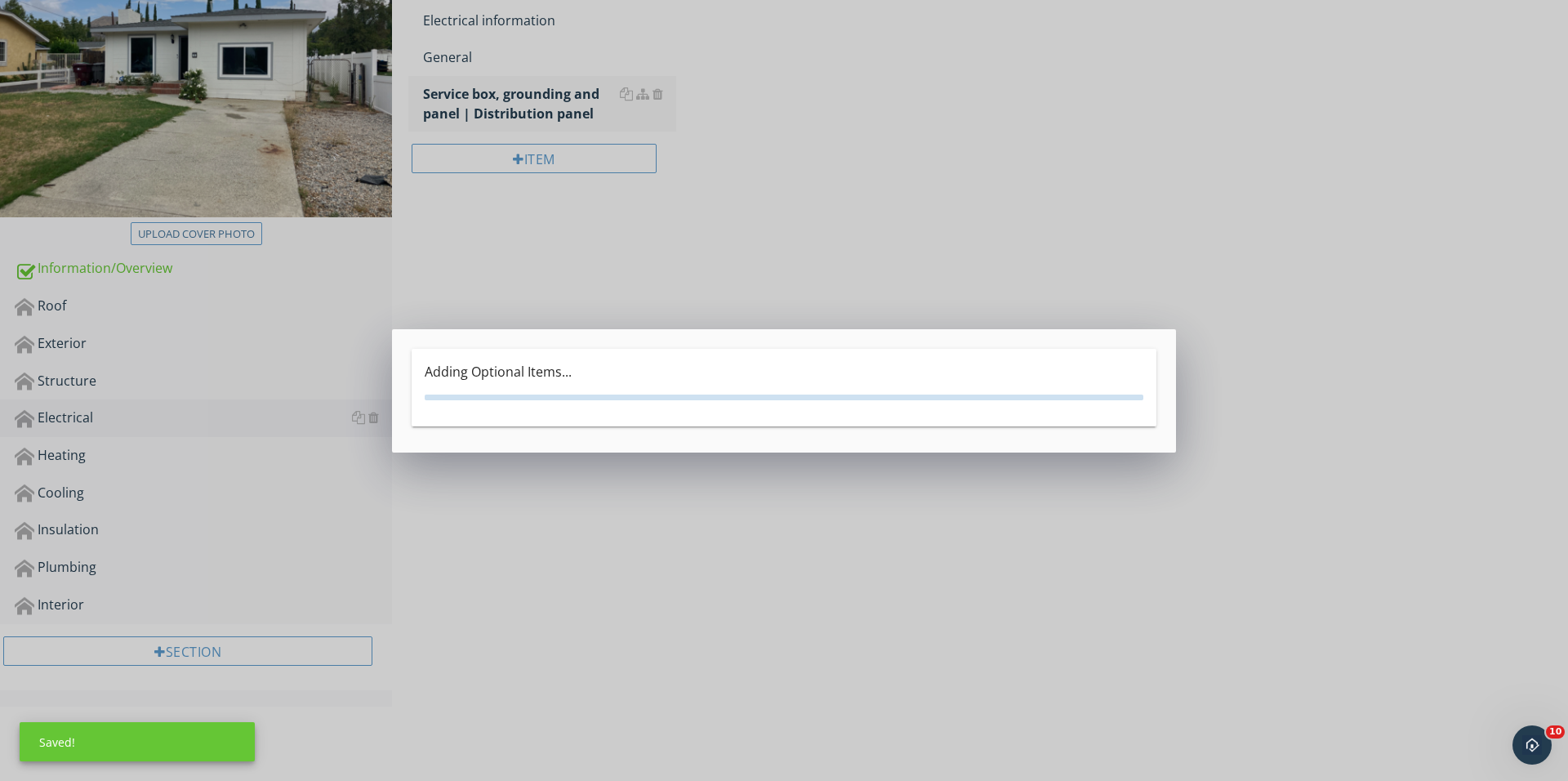
scroll to position [240, 0]
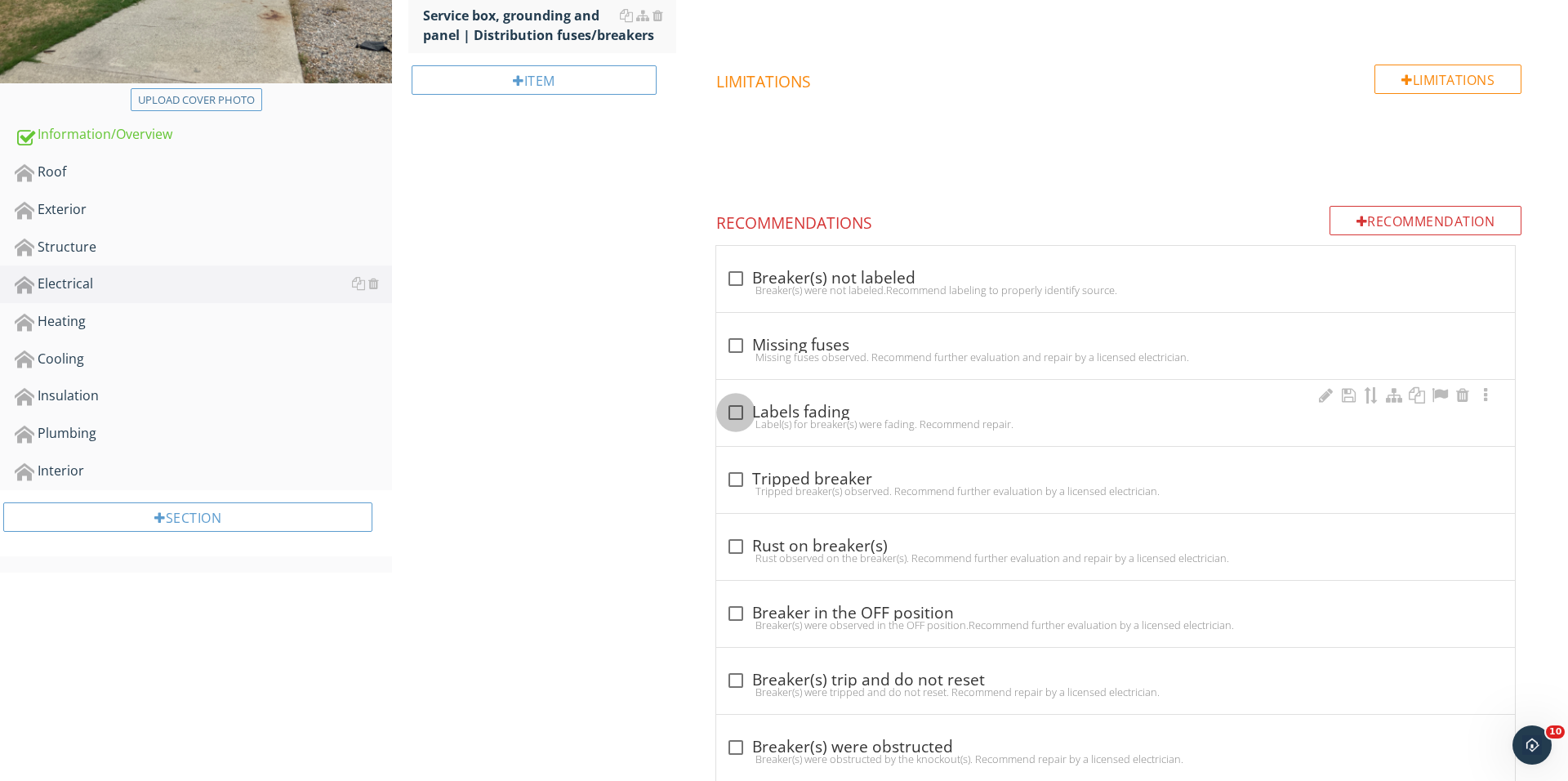
click at [732, 407] on div at bounding box center [736, 413] width 28 height 28
checkbox input "true"
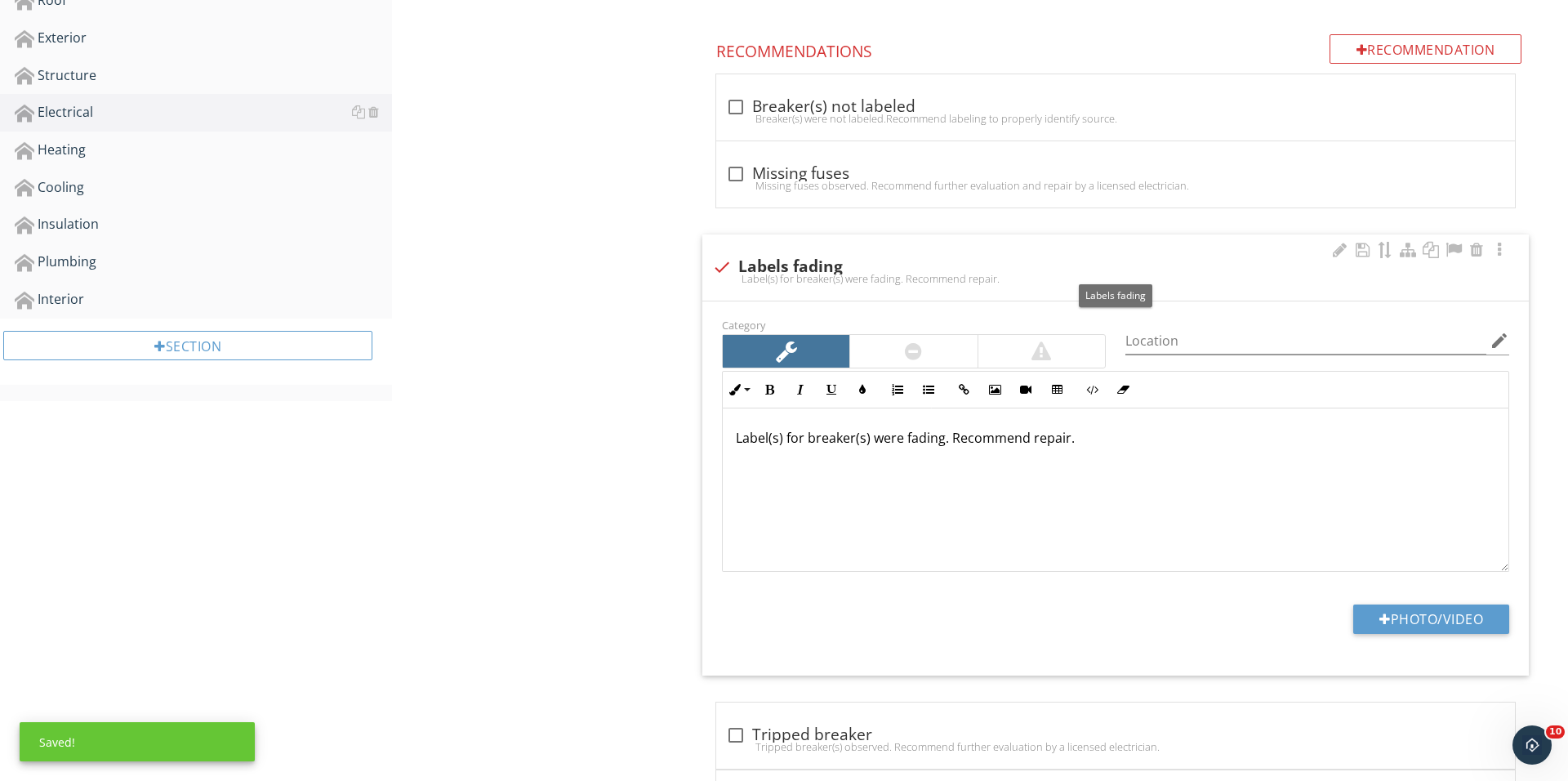
scroll to position [586, 0]
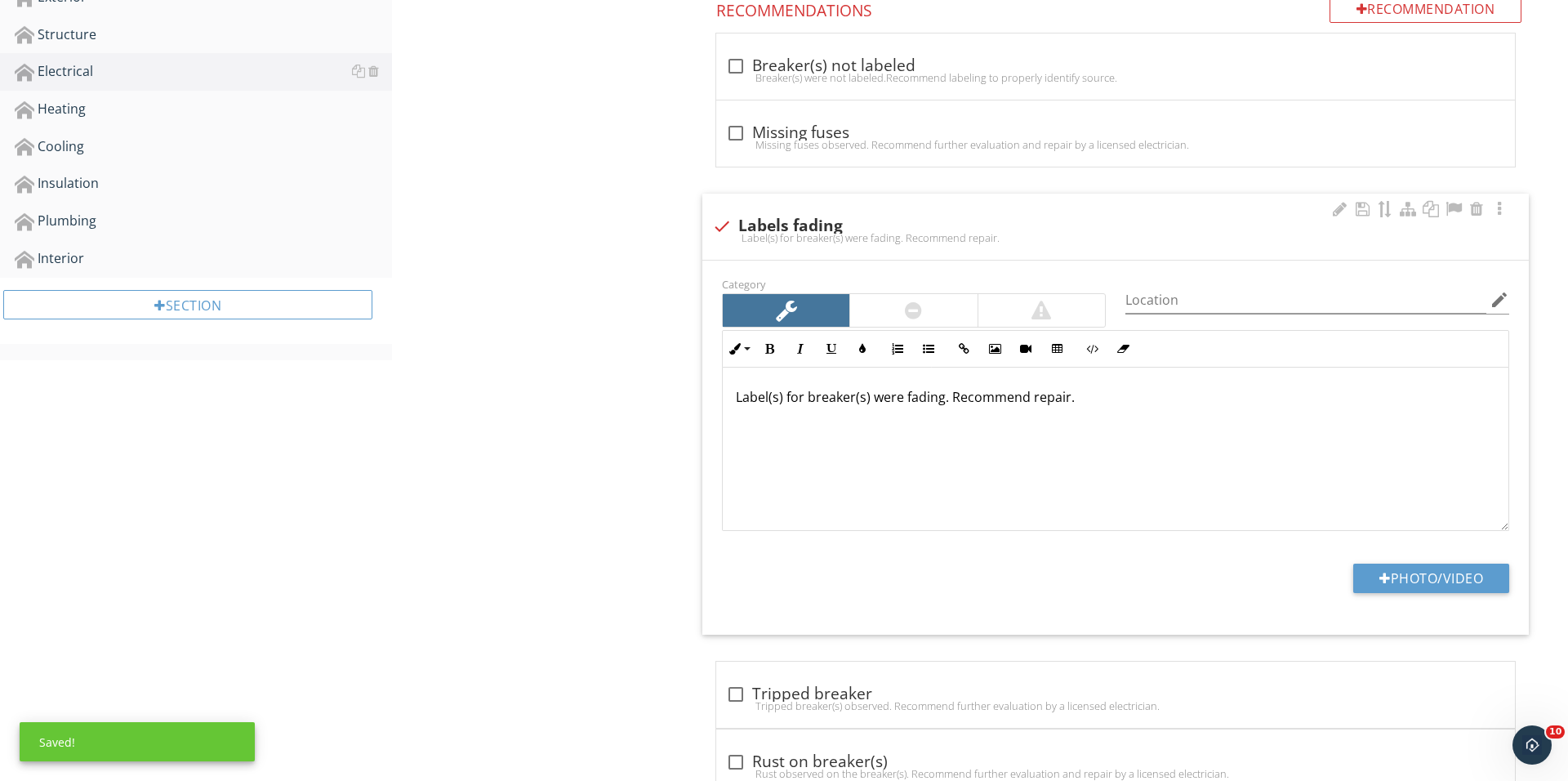
click at [1434, 594] on div "Photo/Video" at bounding box center [1115, 584] width 806 height 41
click at [1422, 584] on button "Photo/Video" at bounding box center [1430, 578] width 156 height 29
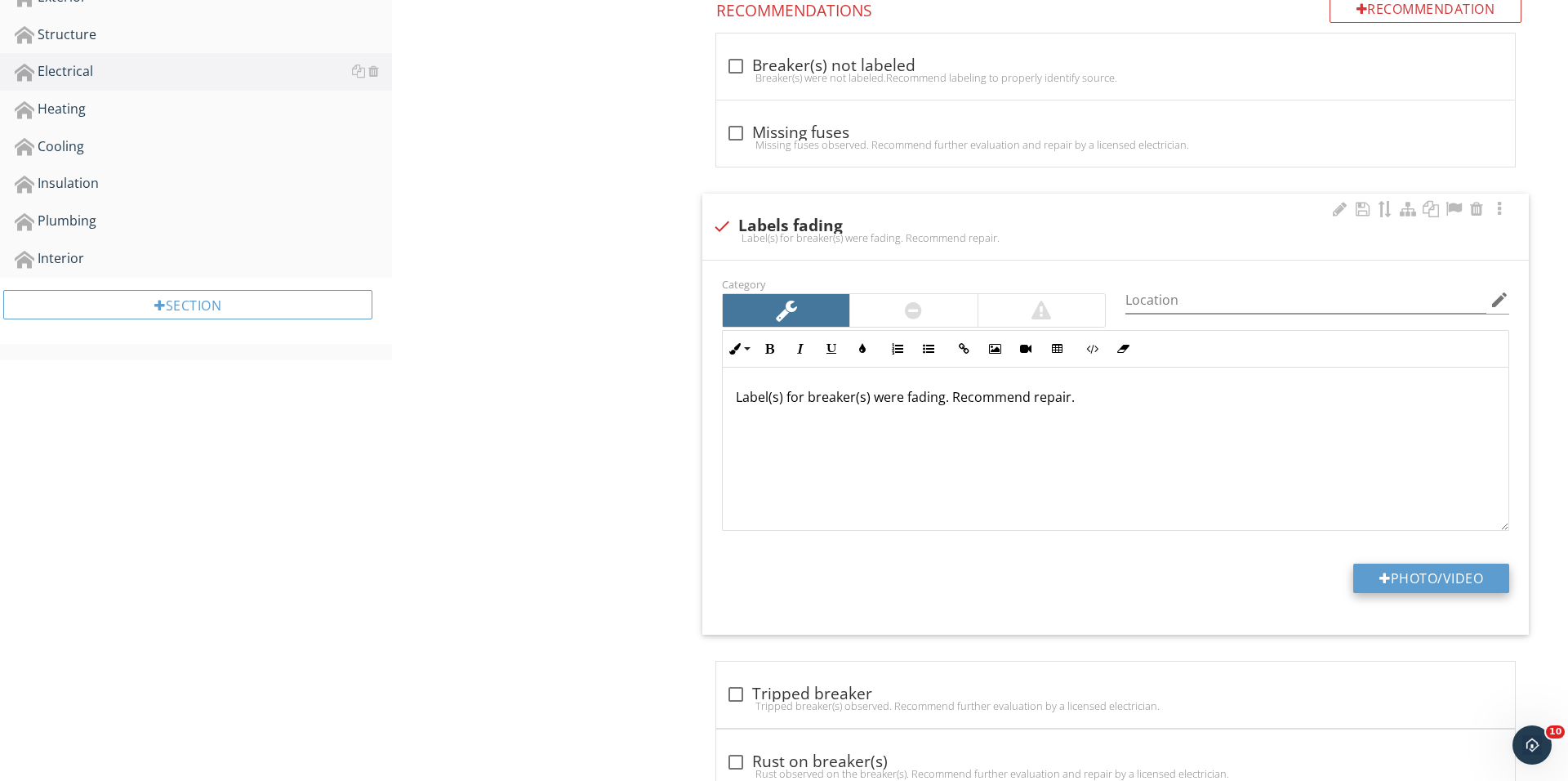
type input "C:\fakepath\IMG_0580.JPG"
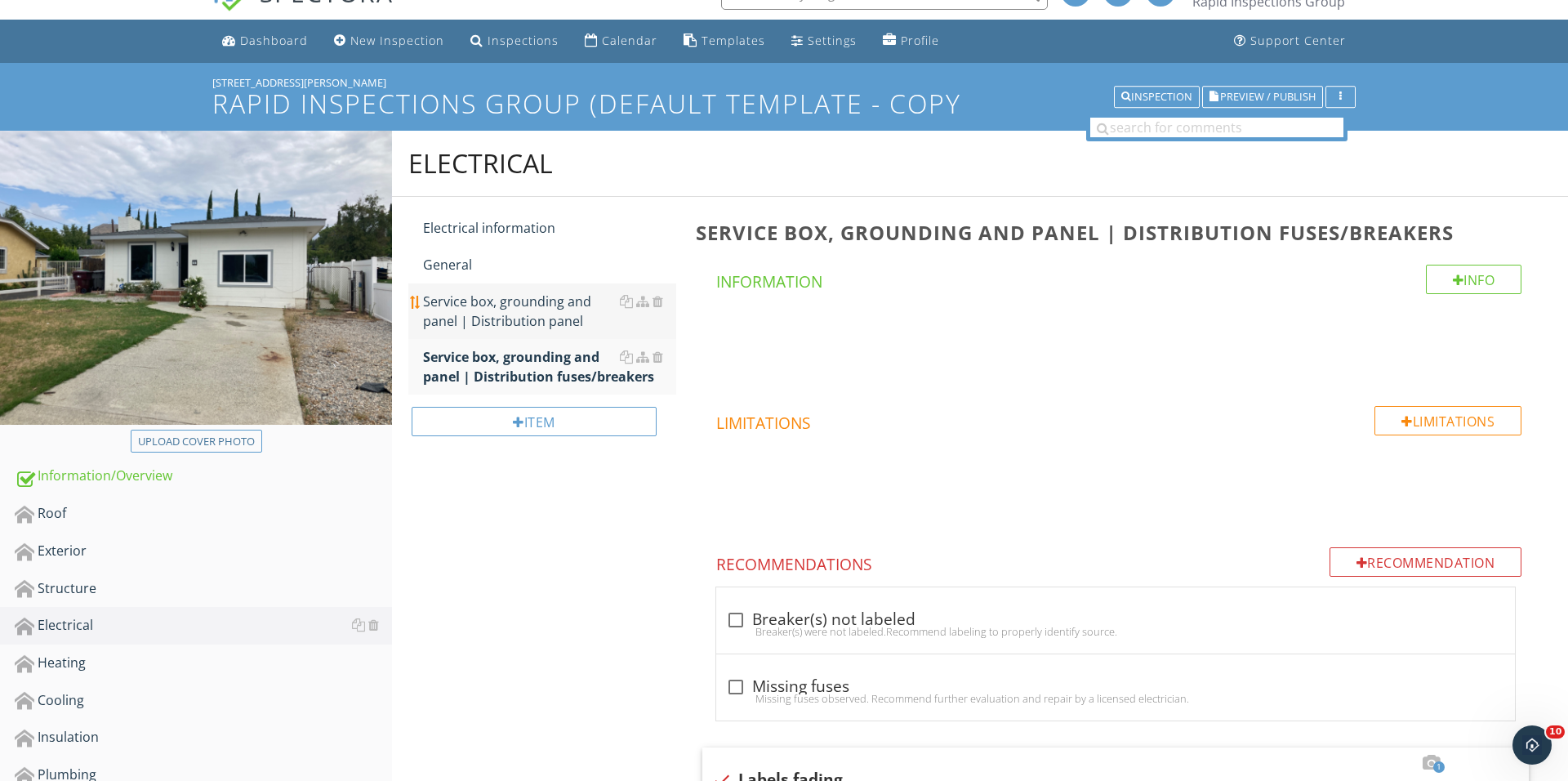
scroll to position [37, 0]
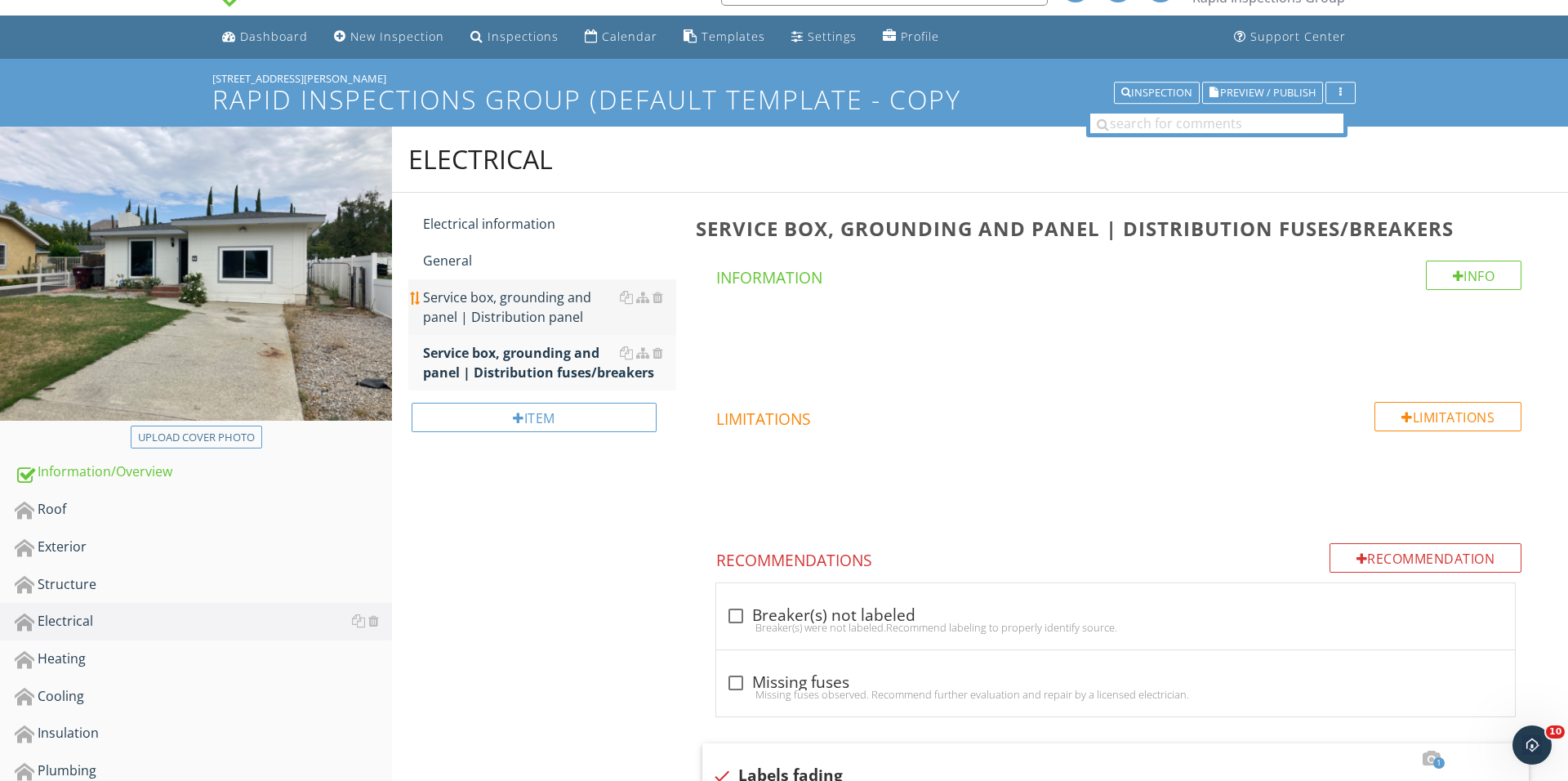
click at [513, 308] on div "Service box, grounding and panel | Distribution panel" at bounding box center [550, 307] width 253 height 39
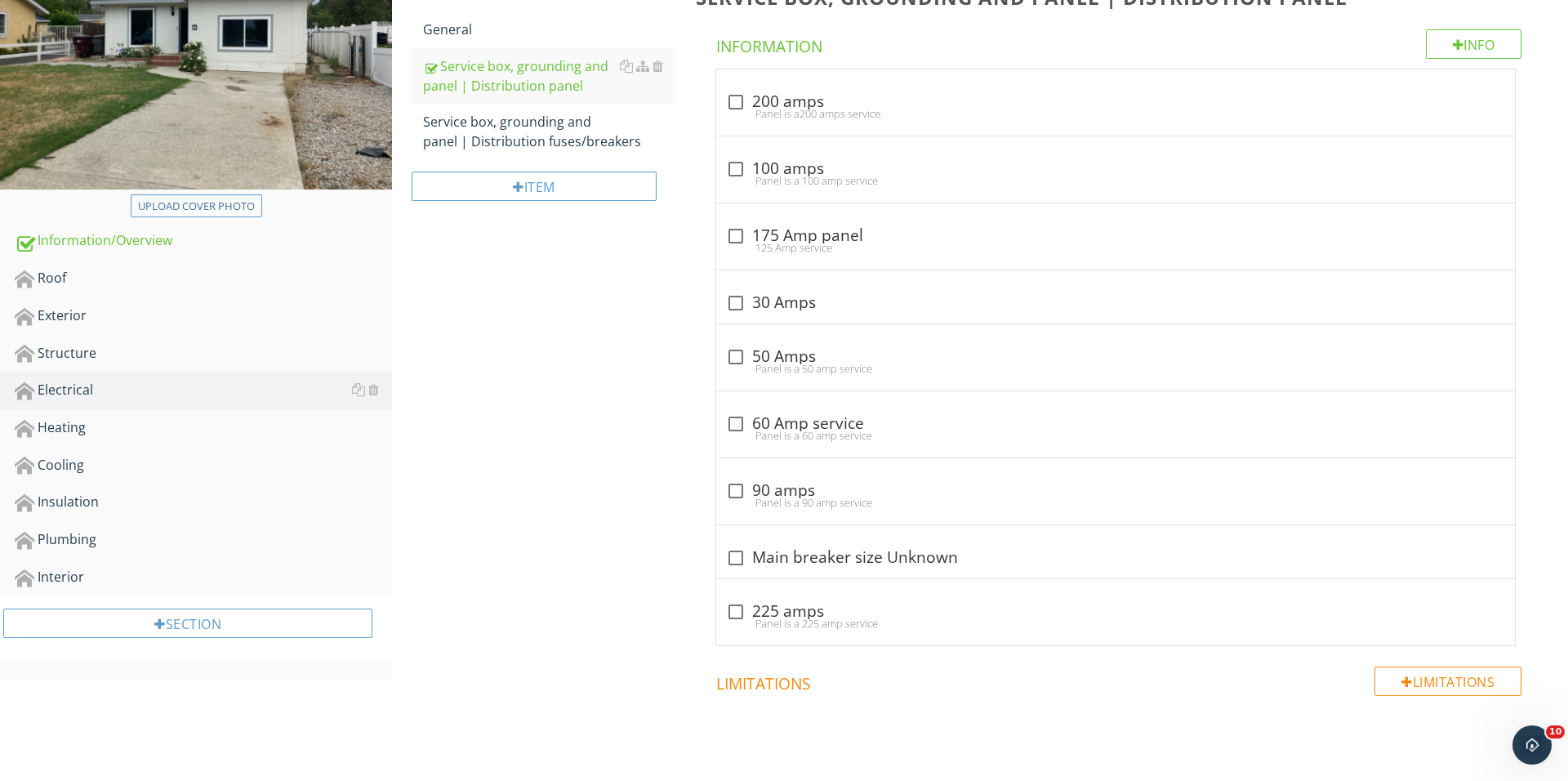
scroll to position [334, 0]
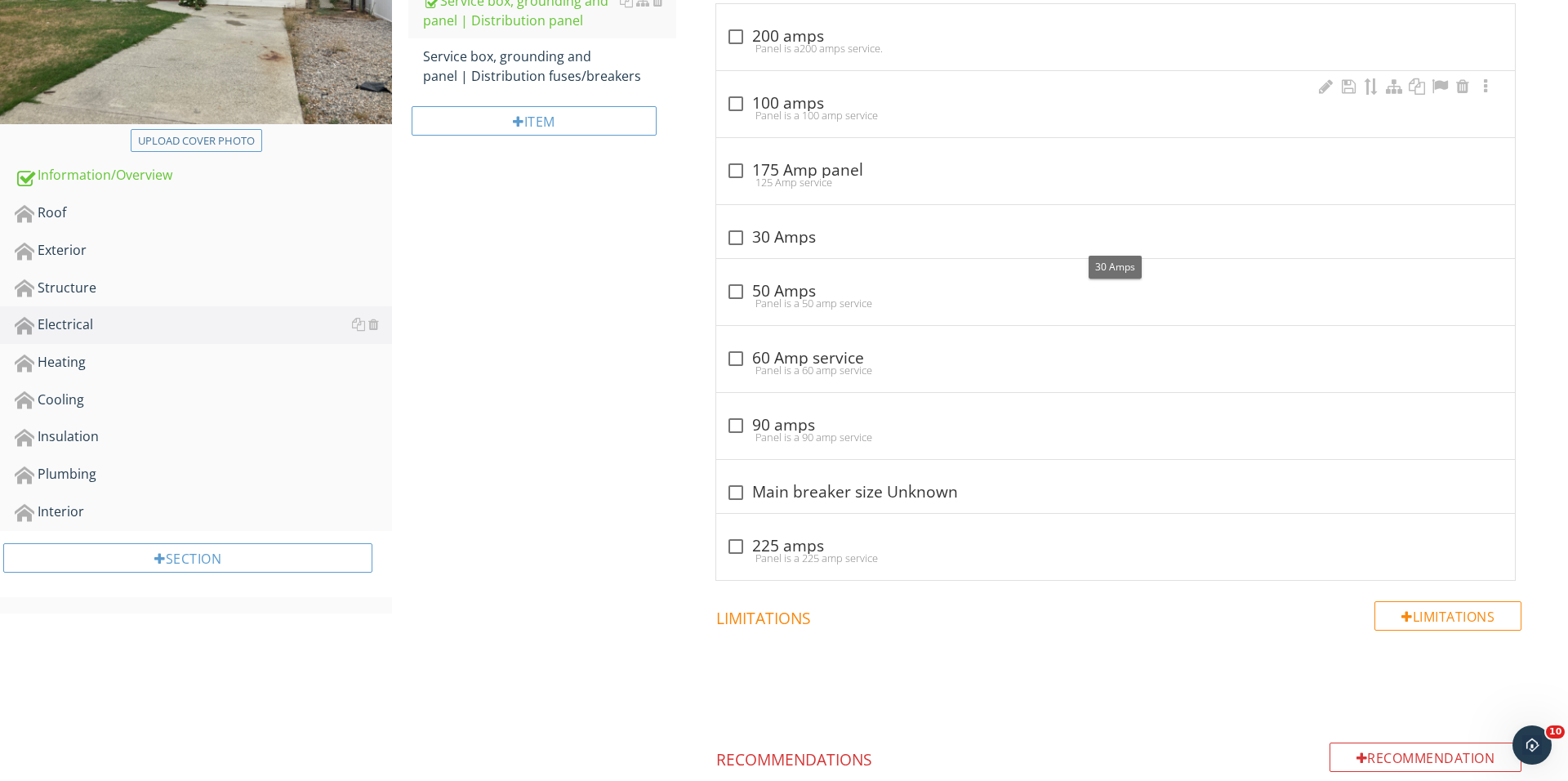
click at [756, 98] on div "check_box_outline_blank 100 amps" at bounding box center [1116, 103] width 779 height 20
checkbox input "true"
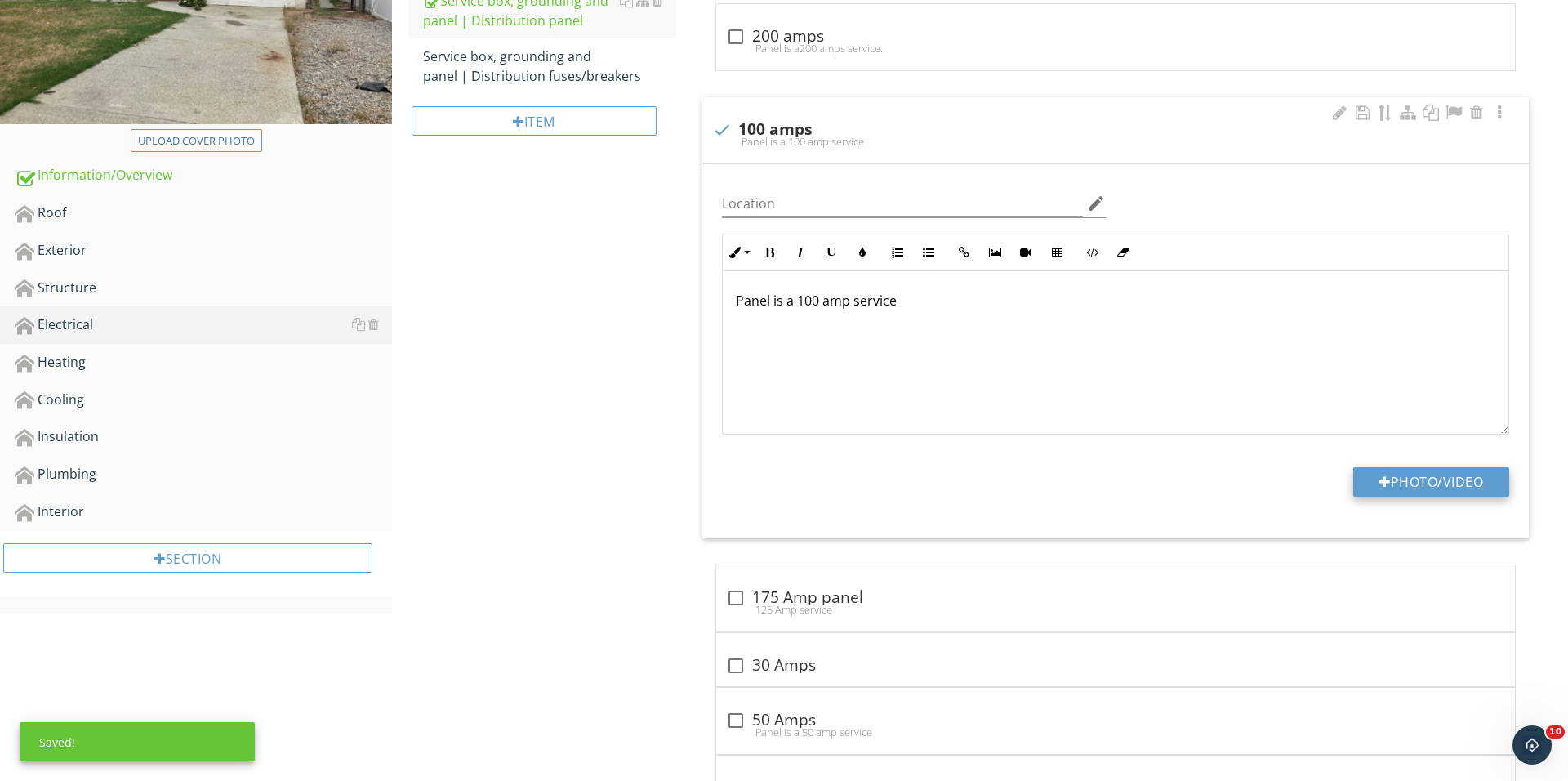
click at [1379, 493] on button "Photo/Video" at bounding box center [1430, 482] width 156 height 29
type input "C:\fakepath\IMG_0582.JPG"
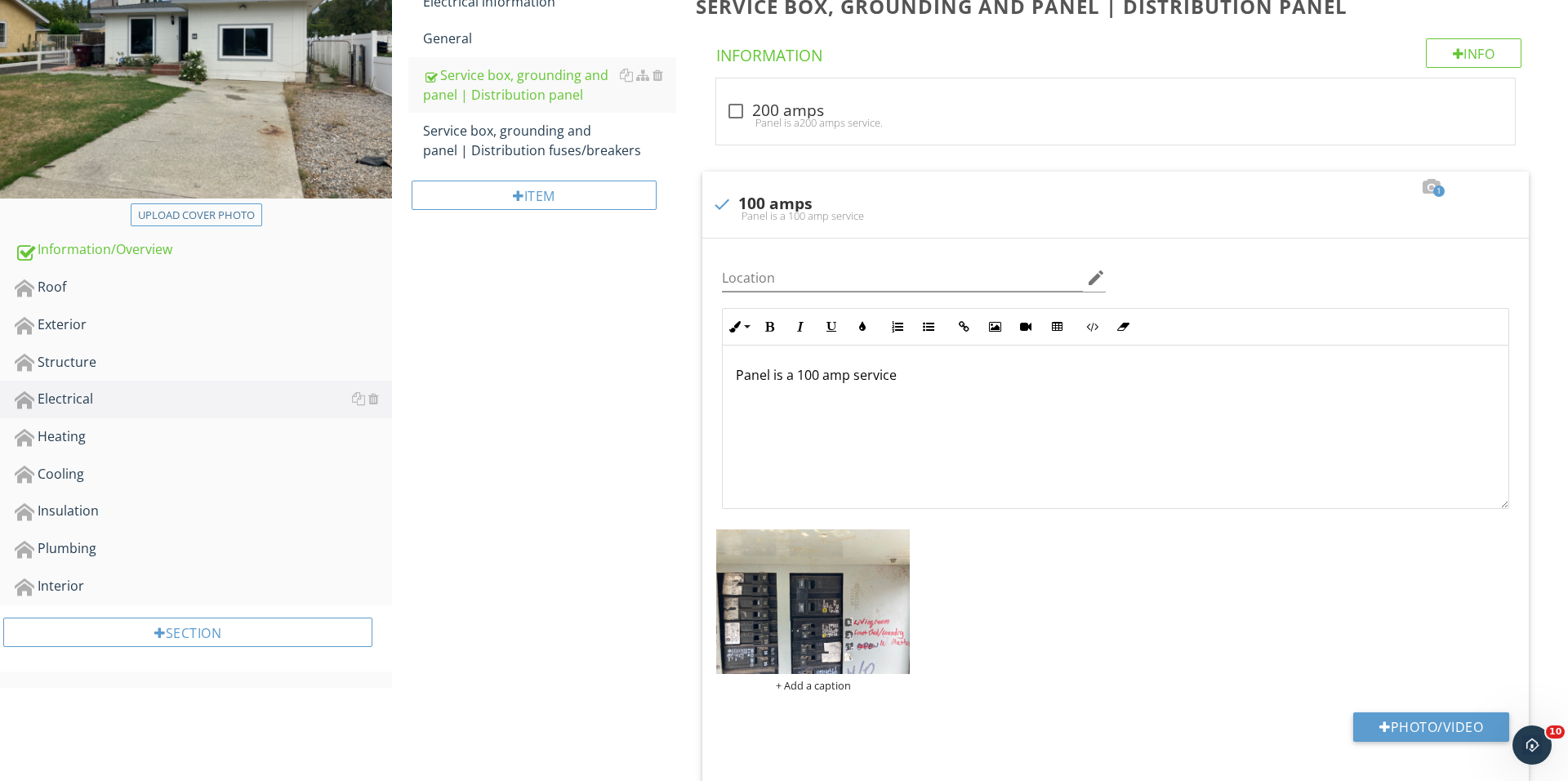
scroll to position [155, 0]
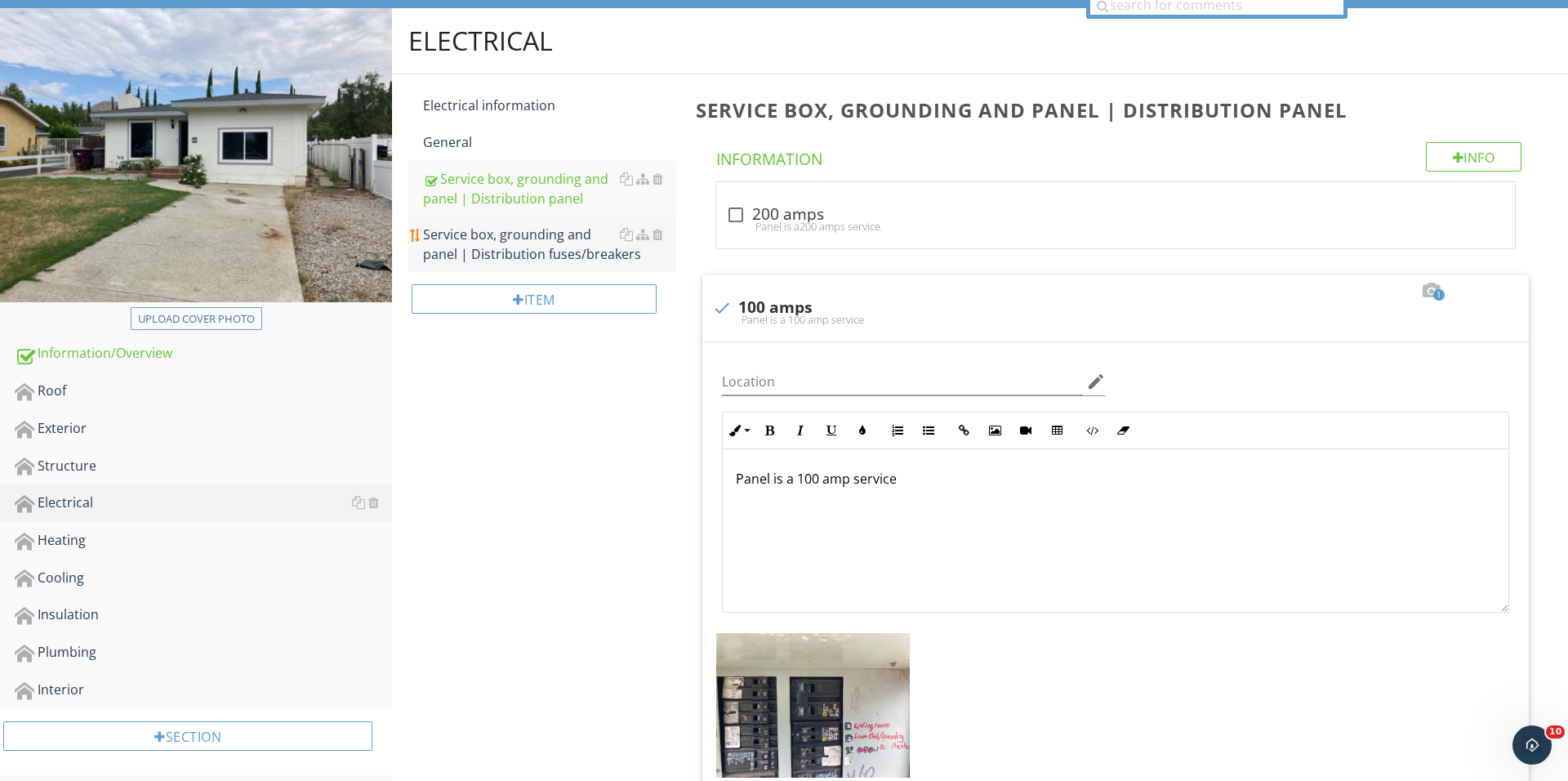
click at [545, 249] on div "Service box, grounding and panel | Distribution fuses/breakers" at bounding box center [550, 244] width 253 height 39
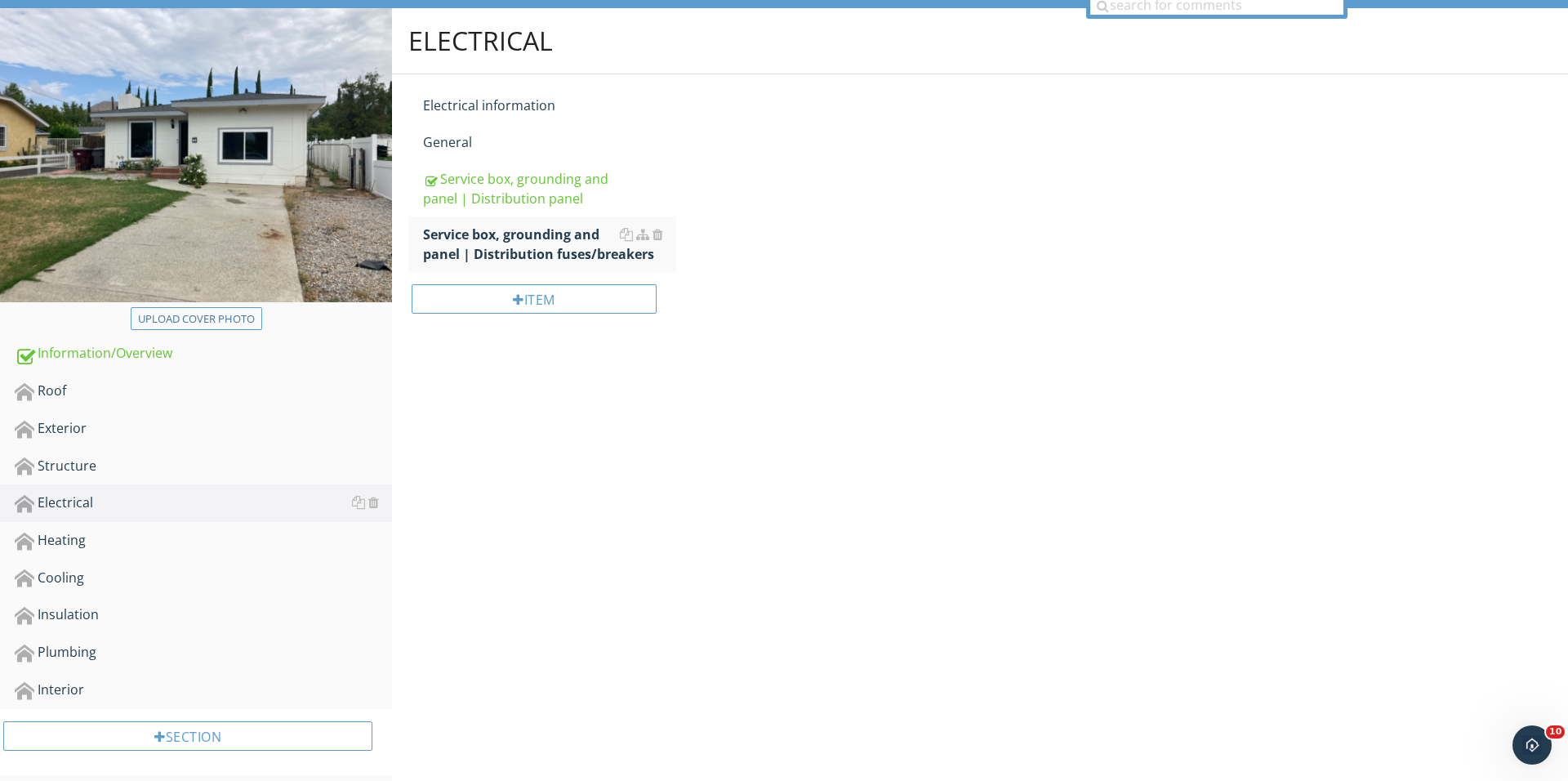
scroll to position [154, 0]
click at [537, 321] on div "Item" at bounding box center [542, 306] width 268 height 66
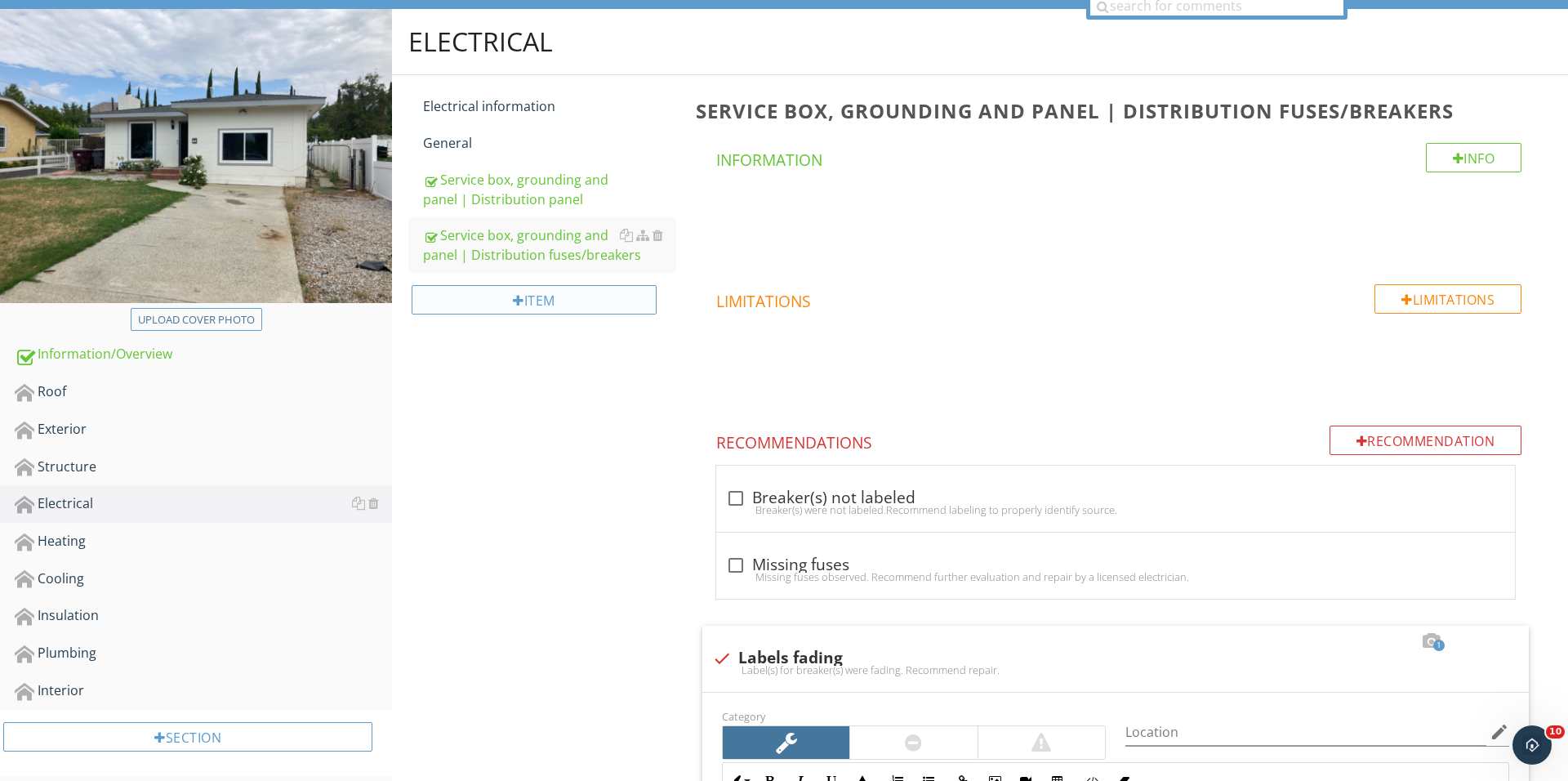
click at [536, 305] on div "Item" at bounding box center [534, 300] width 245 height 29
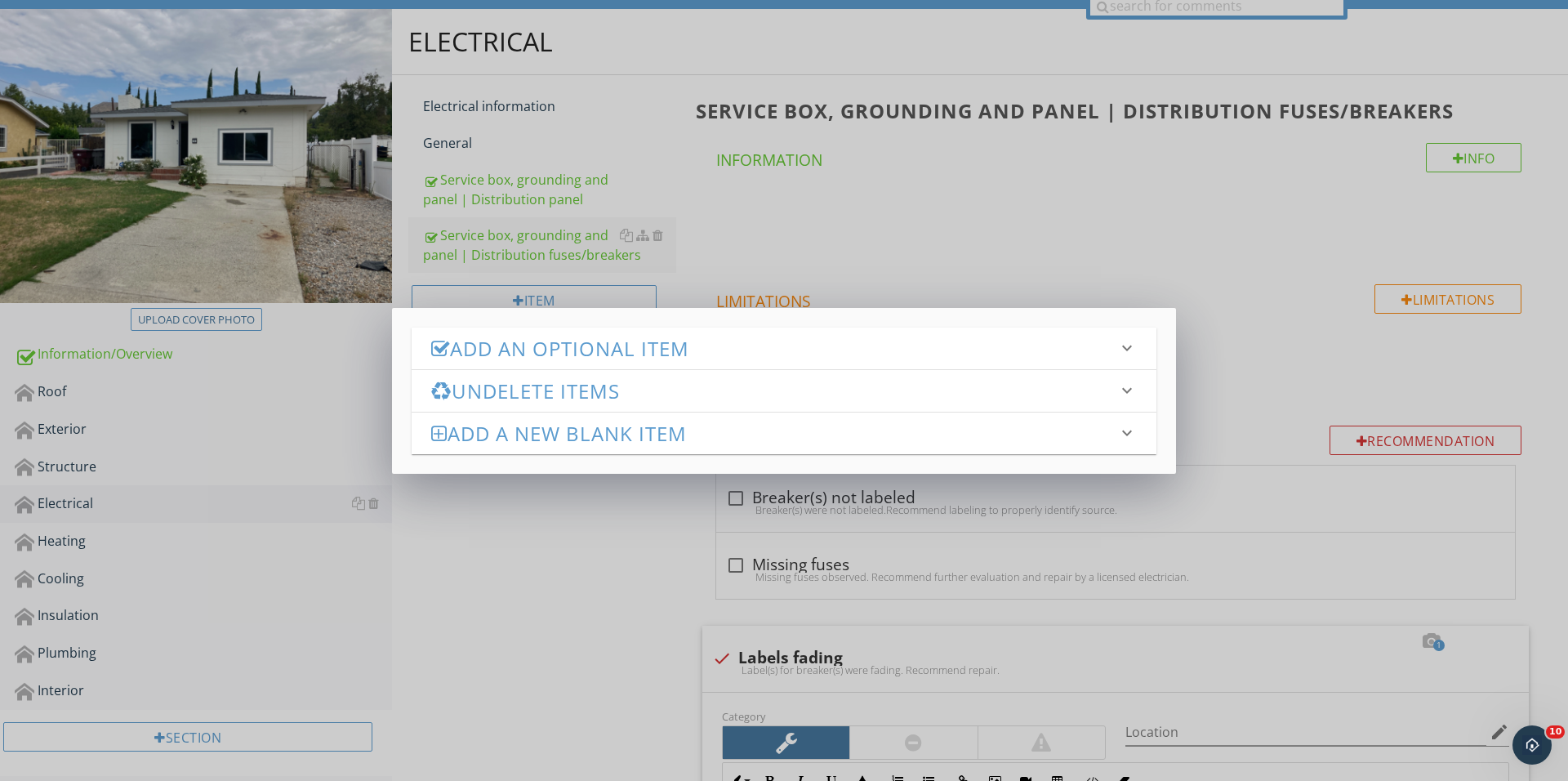
click at [527, 347] on h3 "Add an Optional Item" at bounding box center [774, 348] width 686 height 22
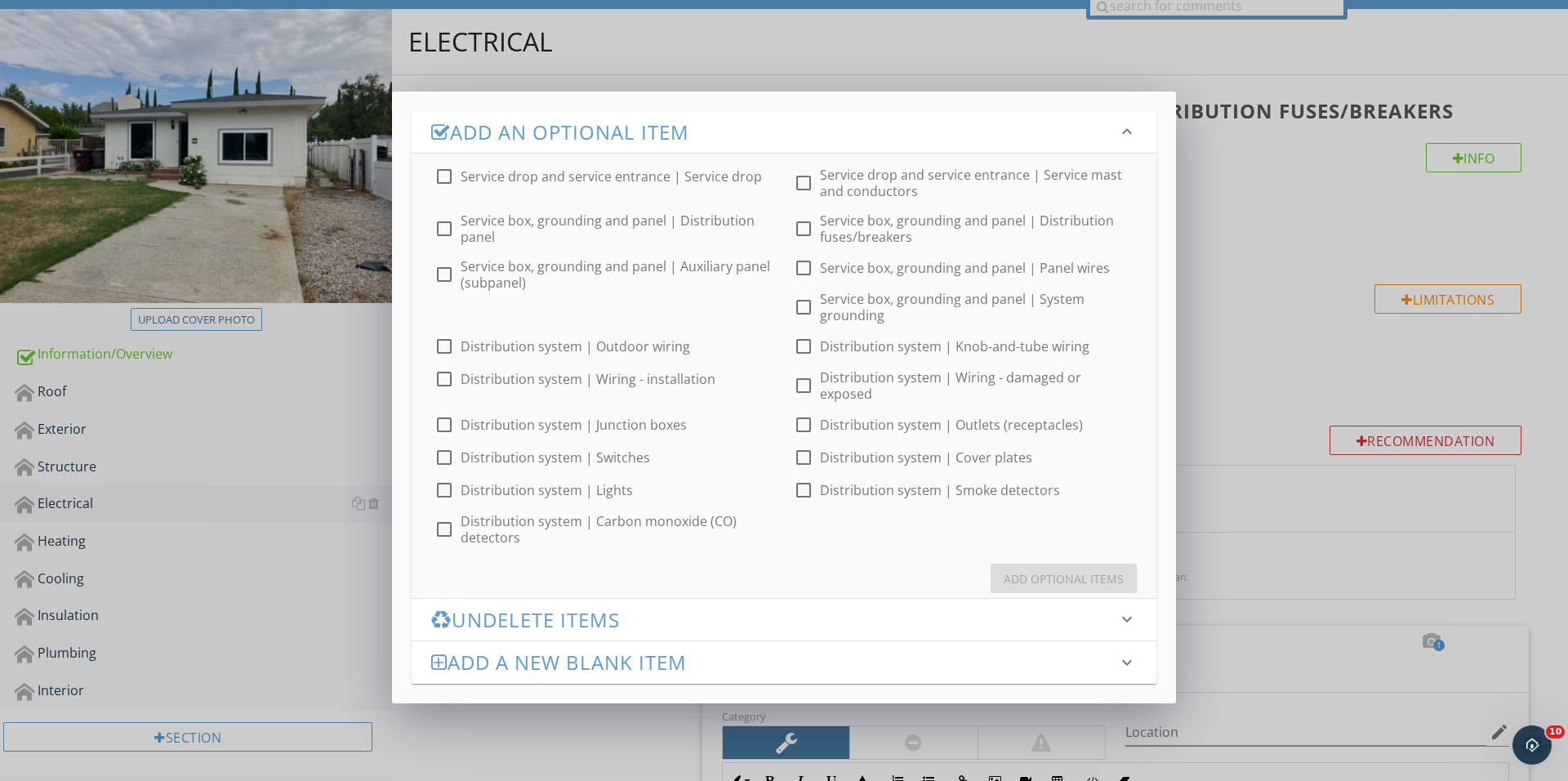
click at [805, 266] on div at bounding box center [803, 268] width 28 height 28
checkbox input "true"
click at [1049, 547] on div "Add Optional Items" at bounding box center [784, 572] width 744 height 53
click at [1048, 571] on div "Add Optional Items" at bounding box center [1063, 579] width 120 height 17
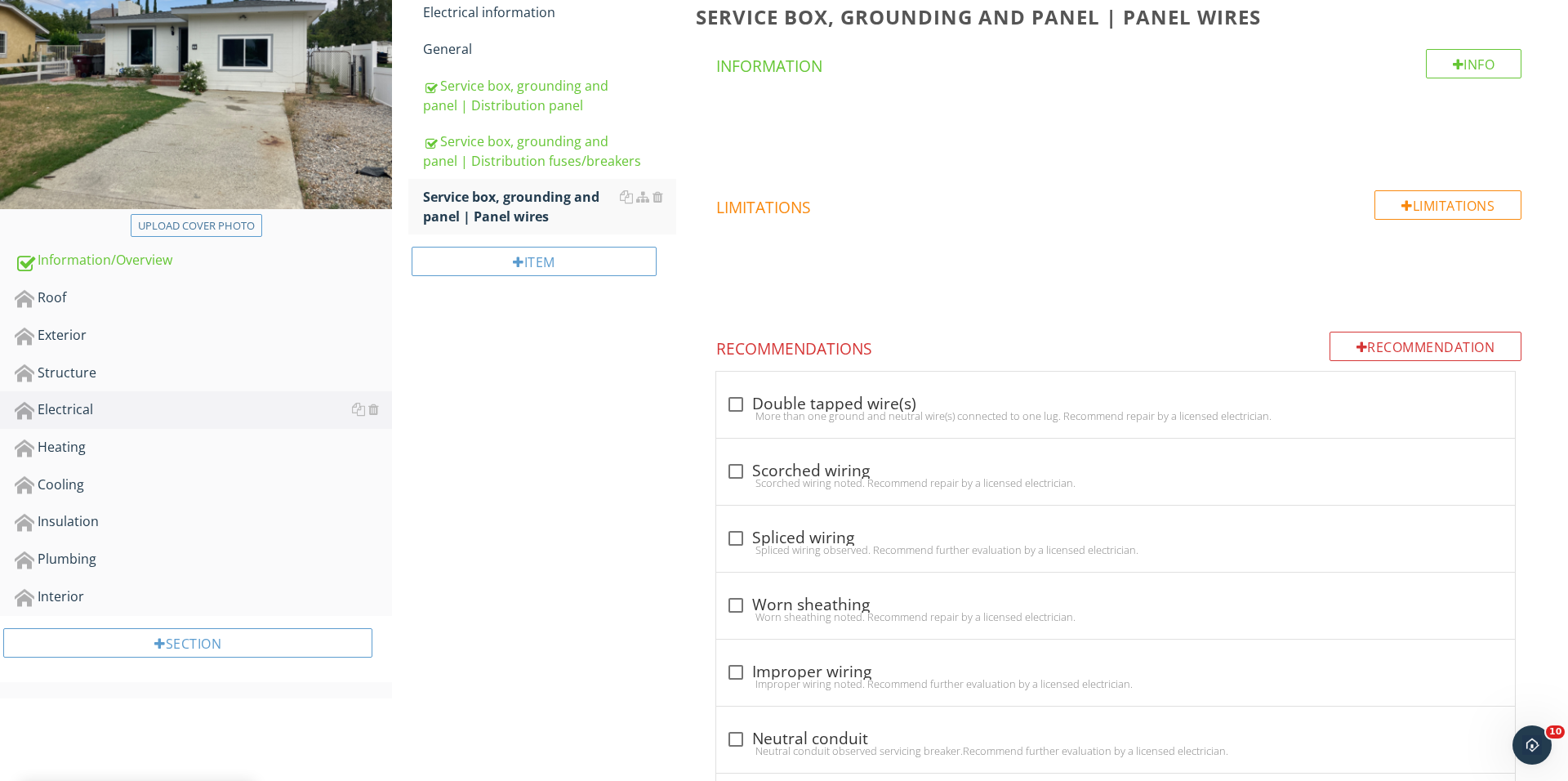
scroll to position [380, 0]
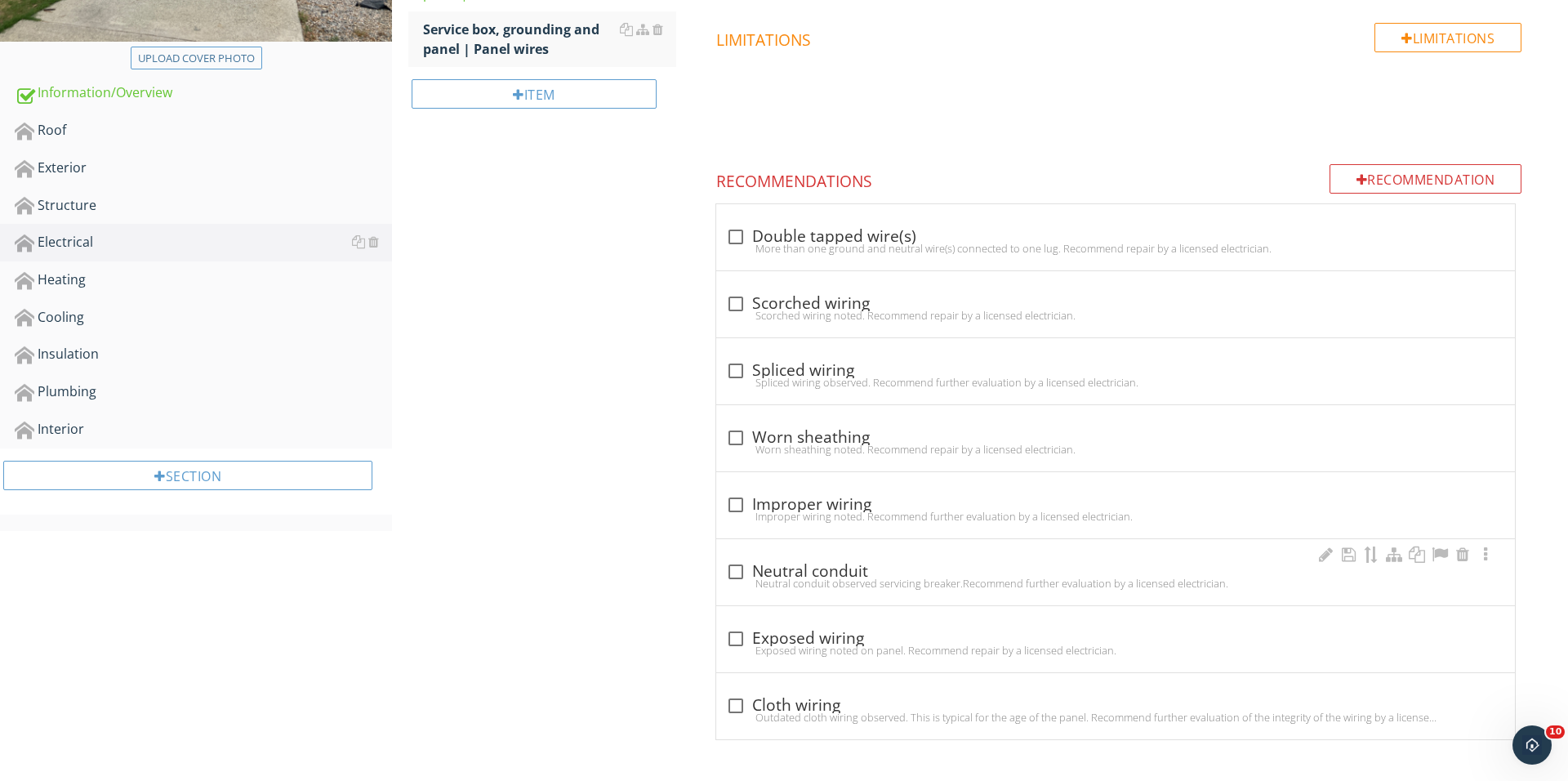
click at [725, 571] on div at bounding box center [736, 572] width 28 height 28
checkbox input "true"
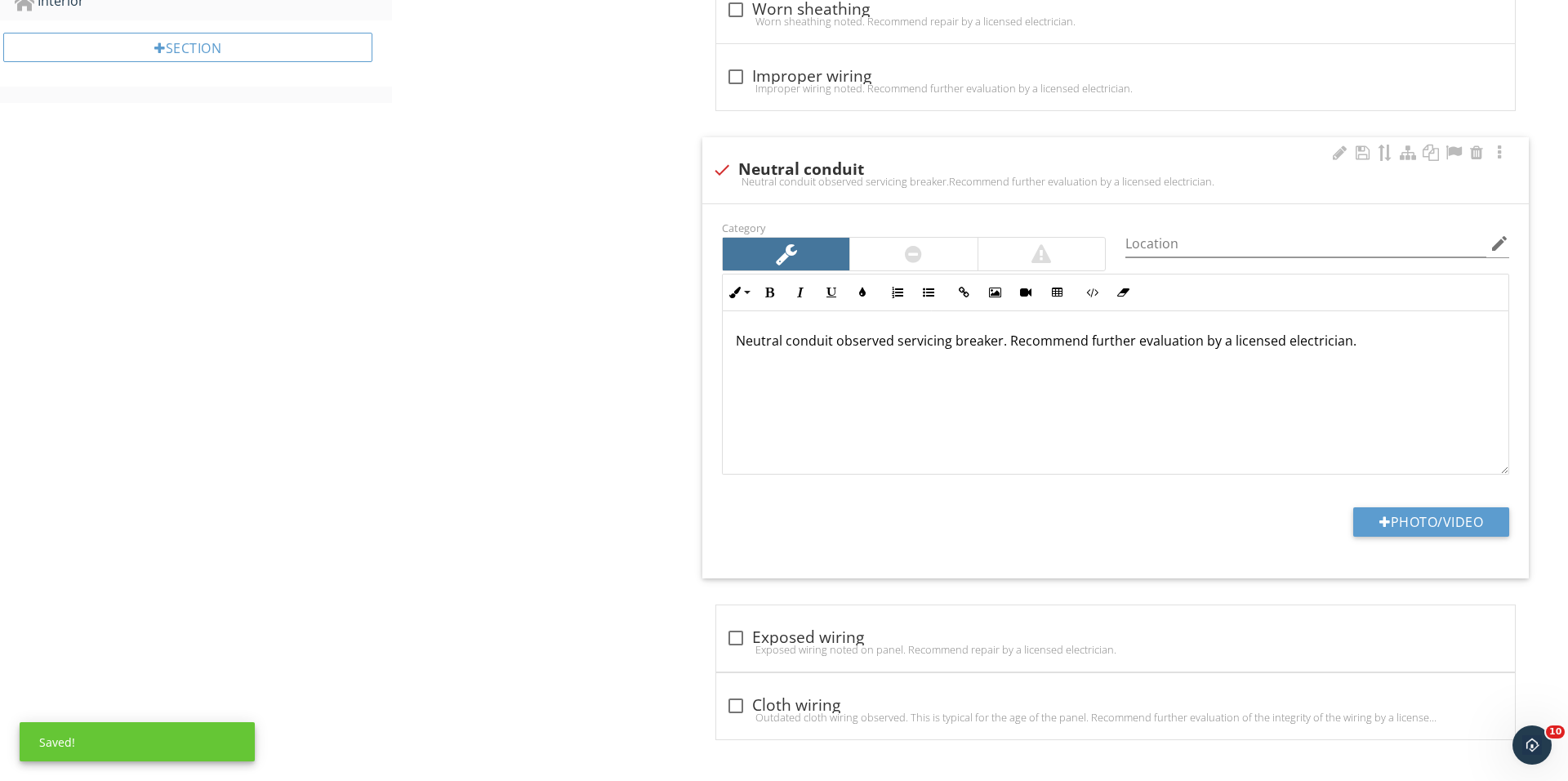
scroll to position [847, 0]
click at [1364, 510] on button "Photo/Video" at bounding box center [1430, 522] width 156 height 29
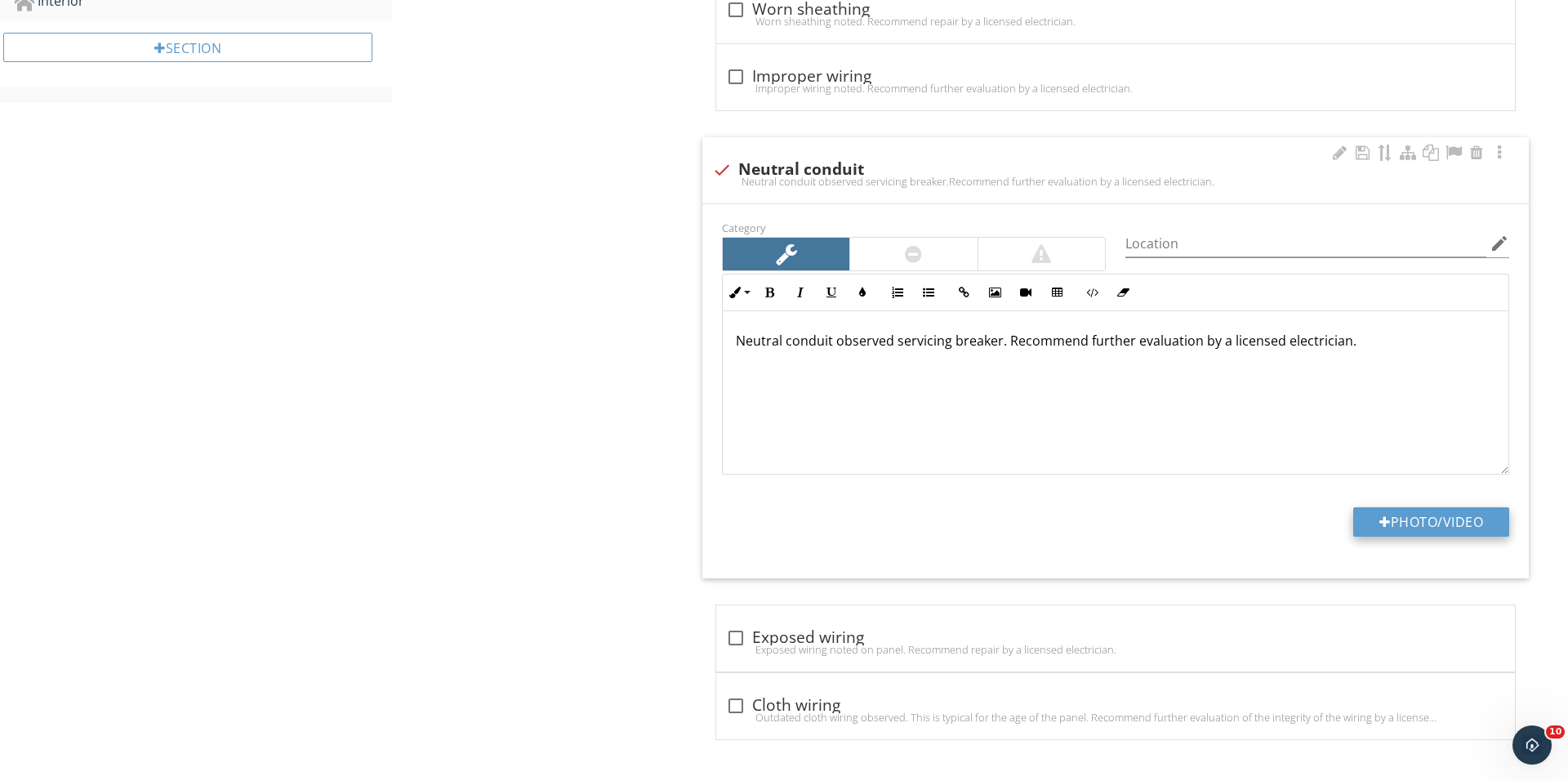
type input "C:\fakepath\IMG_0592.JPG"
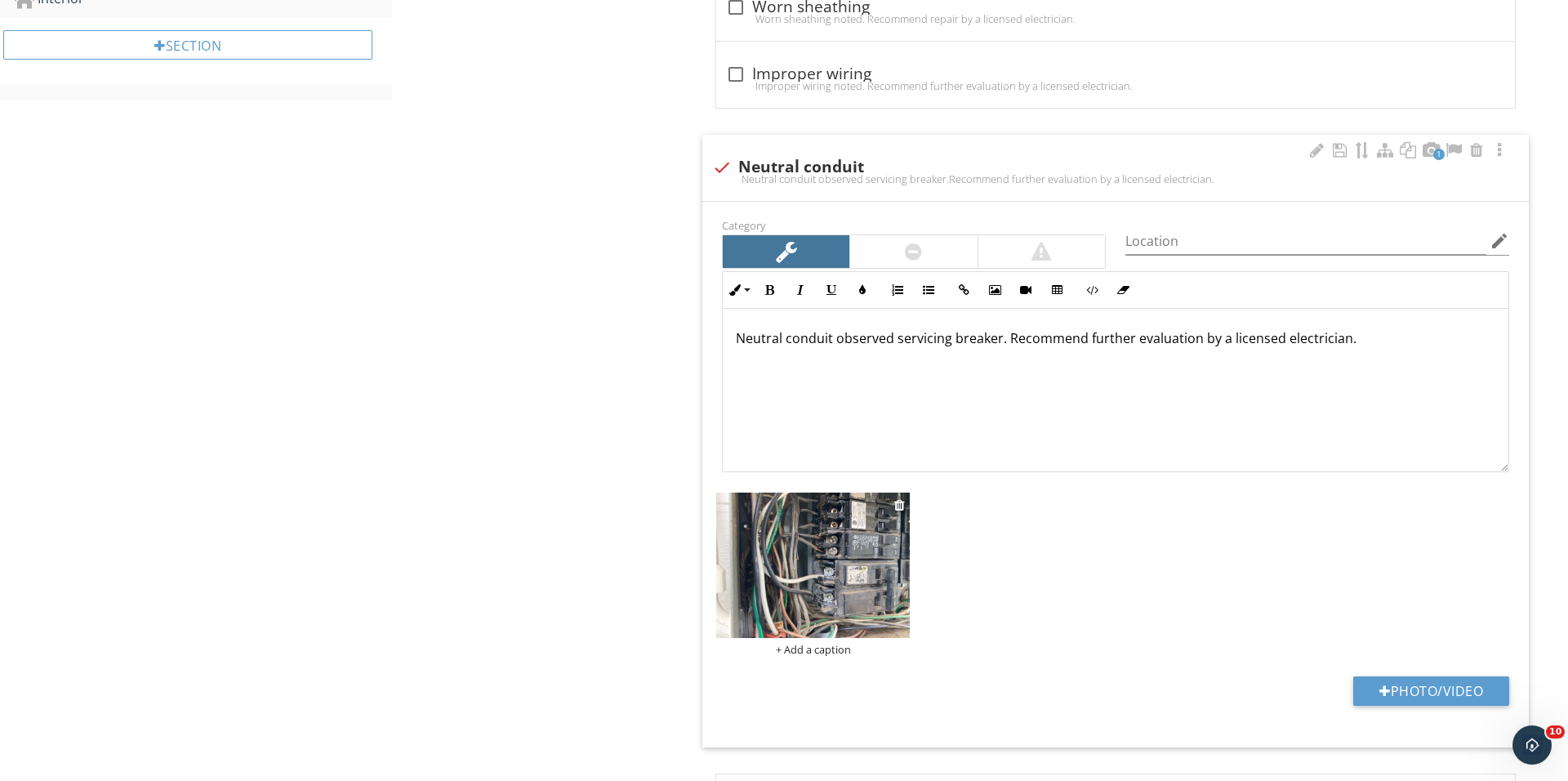
click at [856, 586] on img at bounding box center [812, 565] width 194 height 146
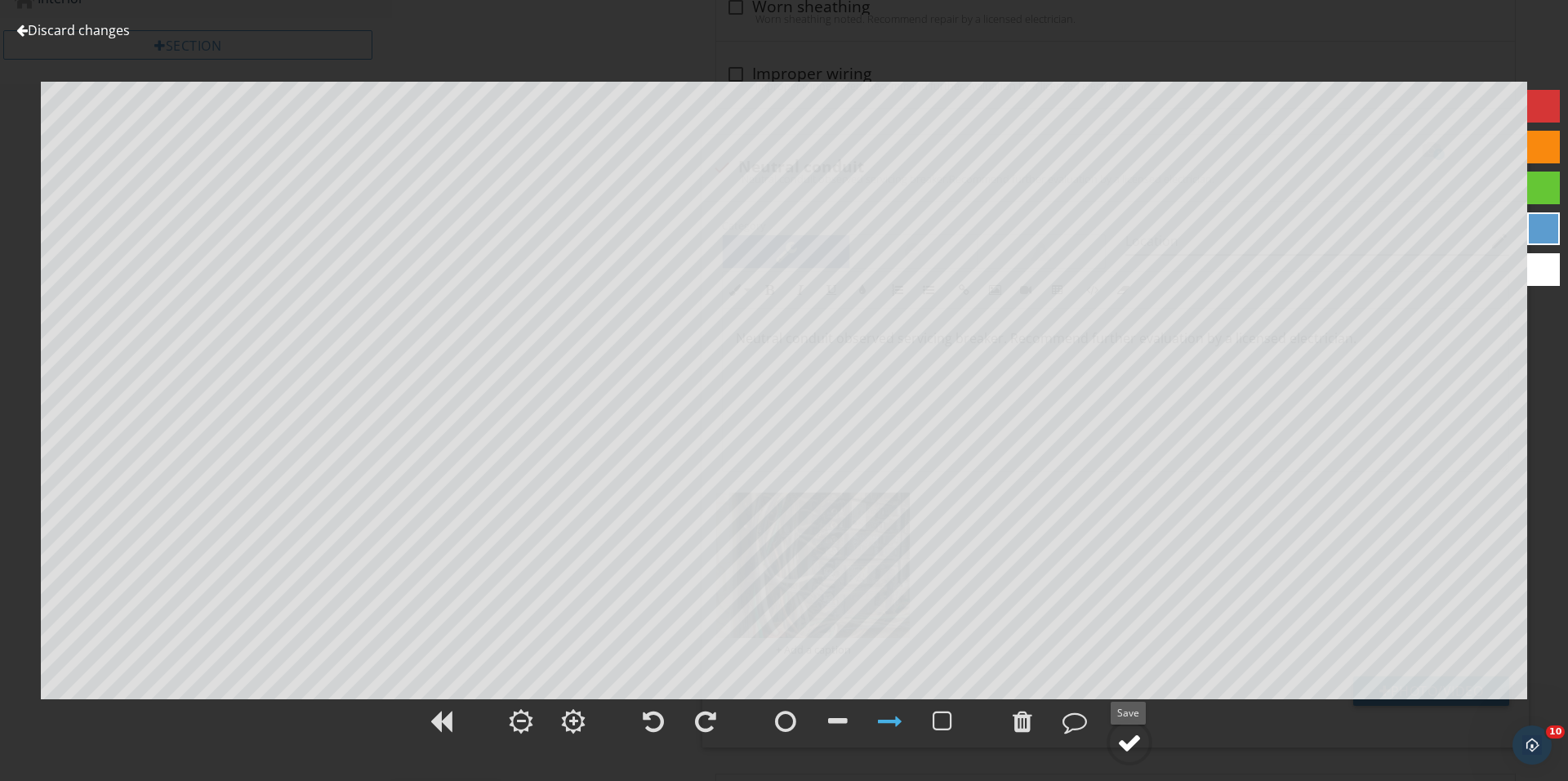
click at [1141, 732] on div at bounding box center [1129, 742] width 24 height 24
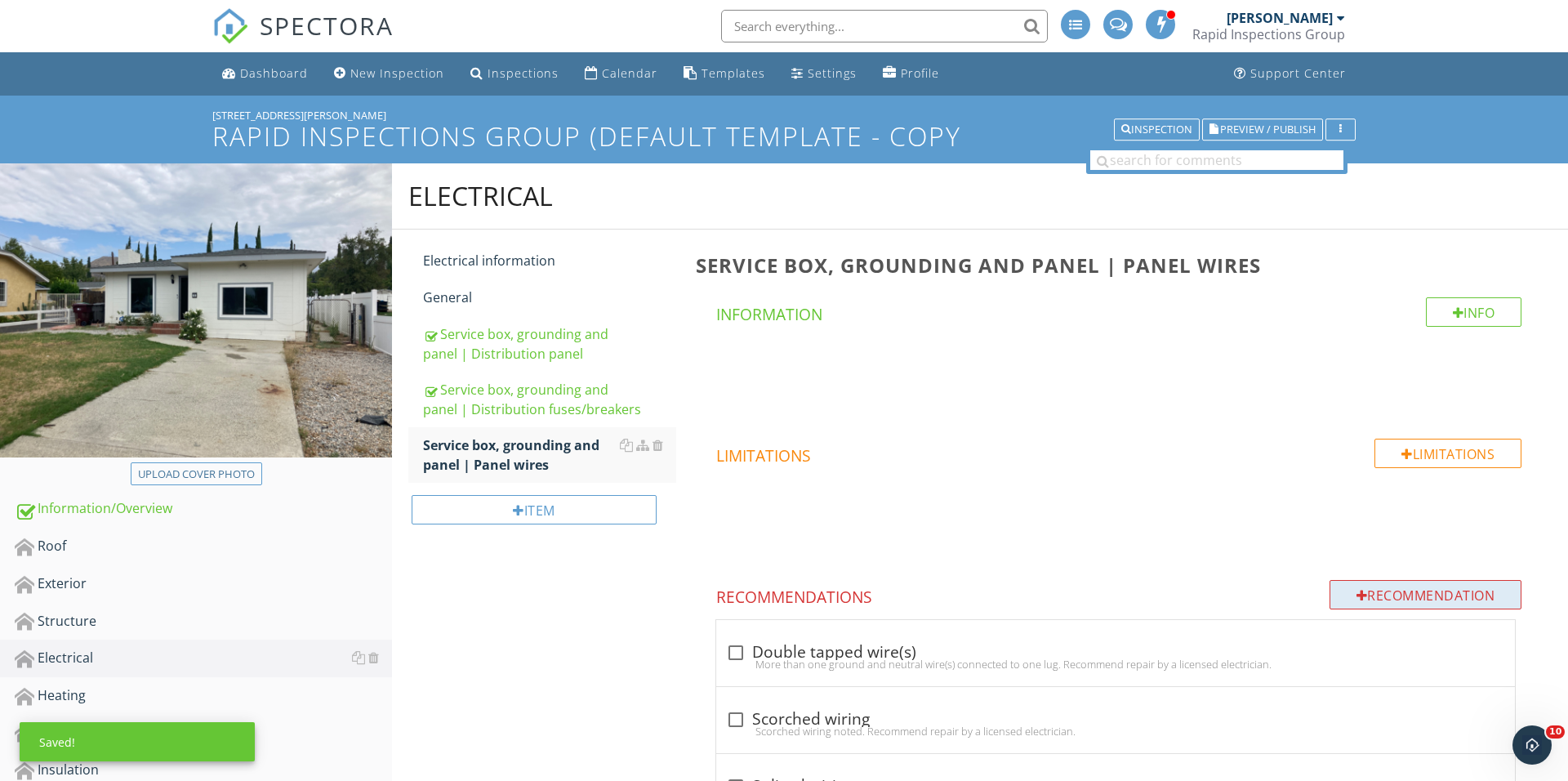
scroll to position [0, 0]
click at [1393, 595] on div "Recommendation" at bounding box center [1426, 595] width 193 height 29
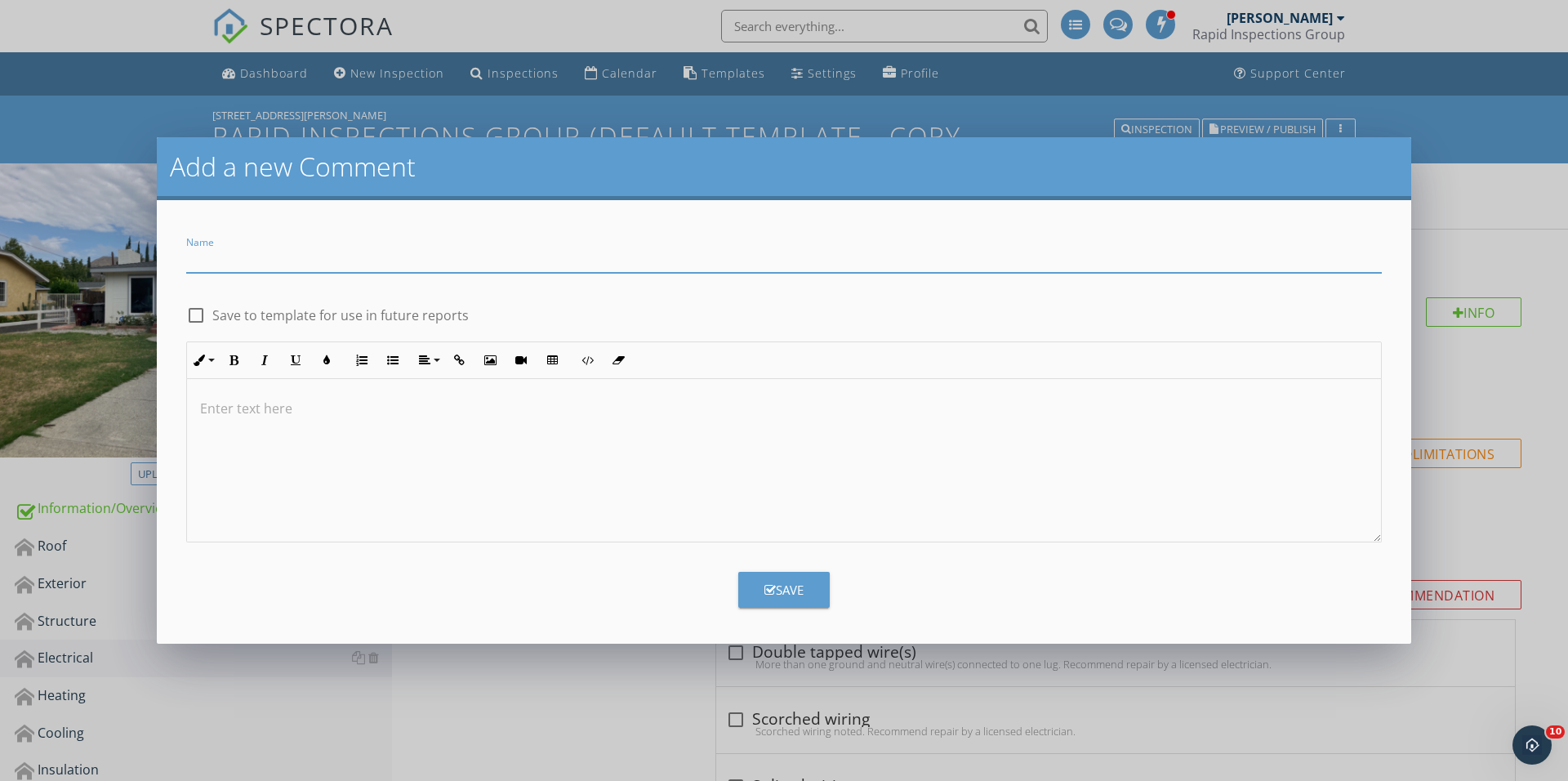
click at [503, 688] on div "Add a new Comment Name check_box_outline_blank Save to template for use in futu…" at bounding box center [784, 390] width 1568 height 781
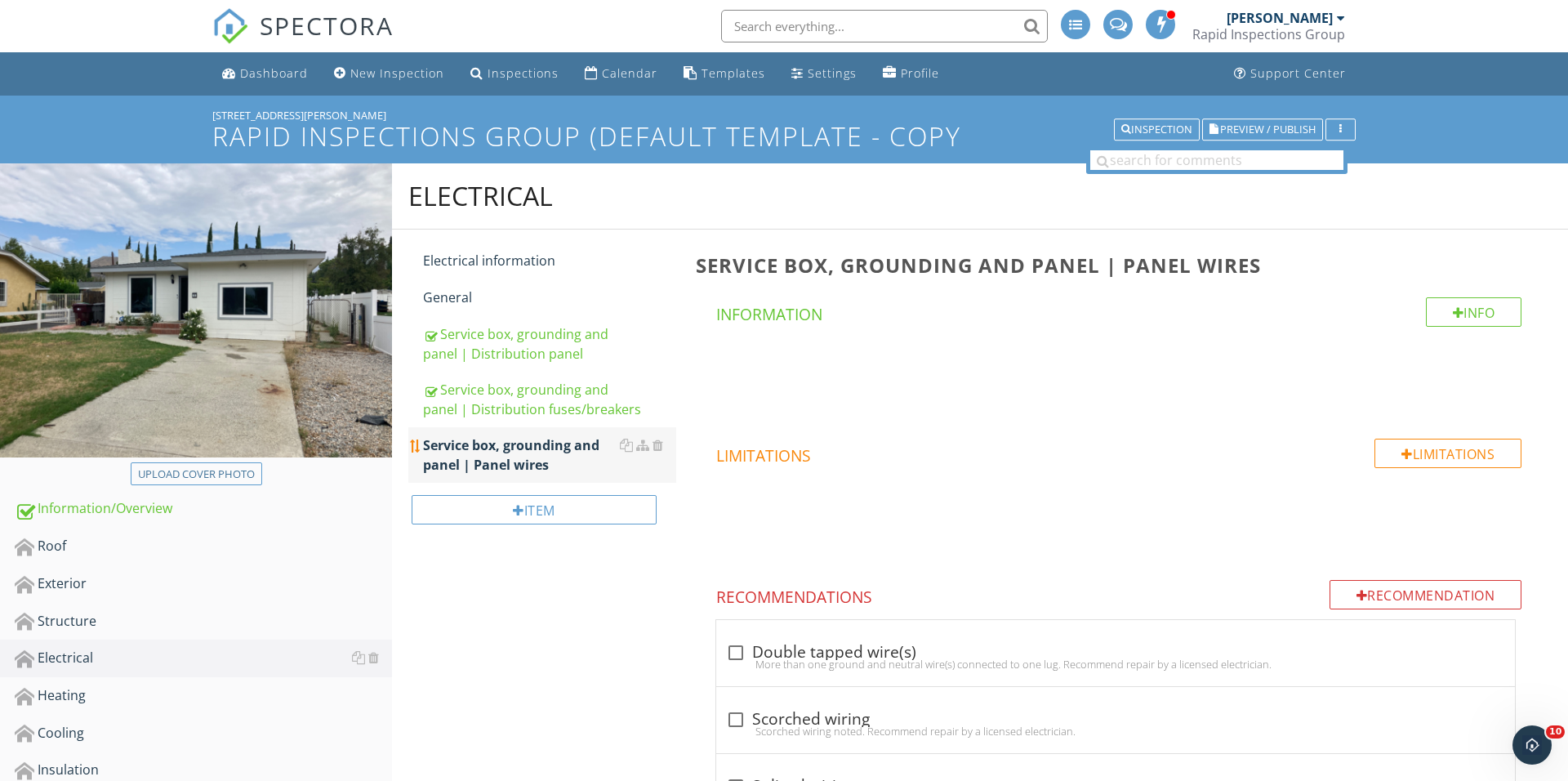
click at [526, 428] on link "Service box, grounding and panel | Panel wires" at bounding box center [550, 455] width 253 height 55
click at [529, 413] on div "Service box, grounding and panel | Distribution fuses/breakers" at bounding box center [550, 399] width 253 height 39
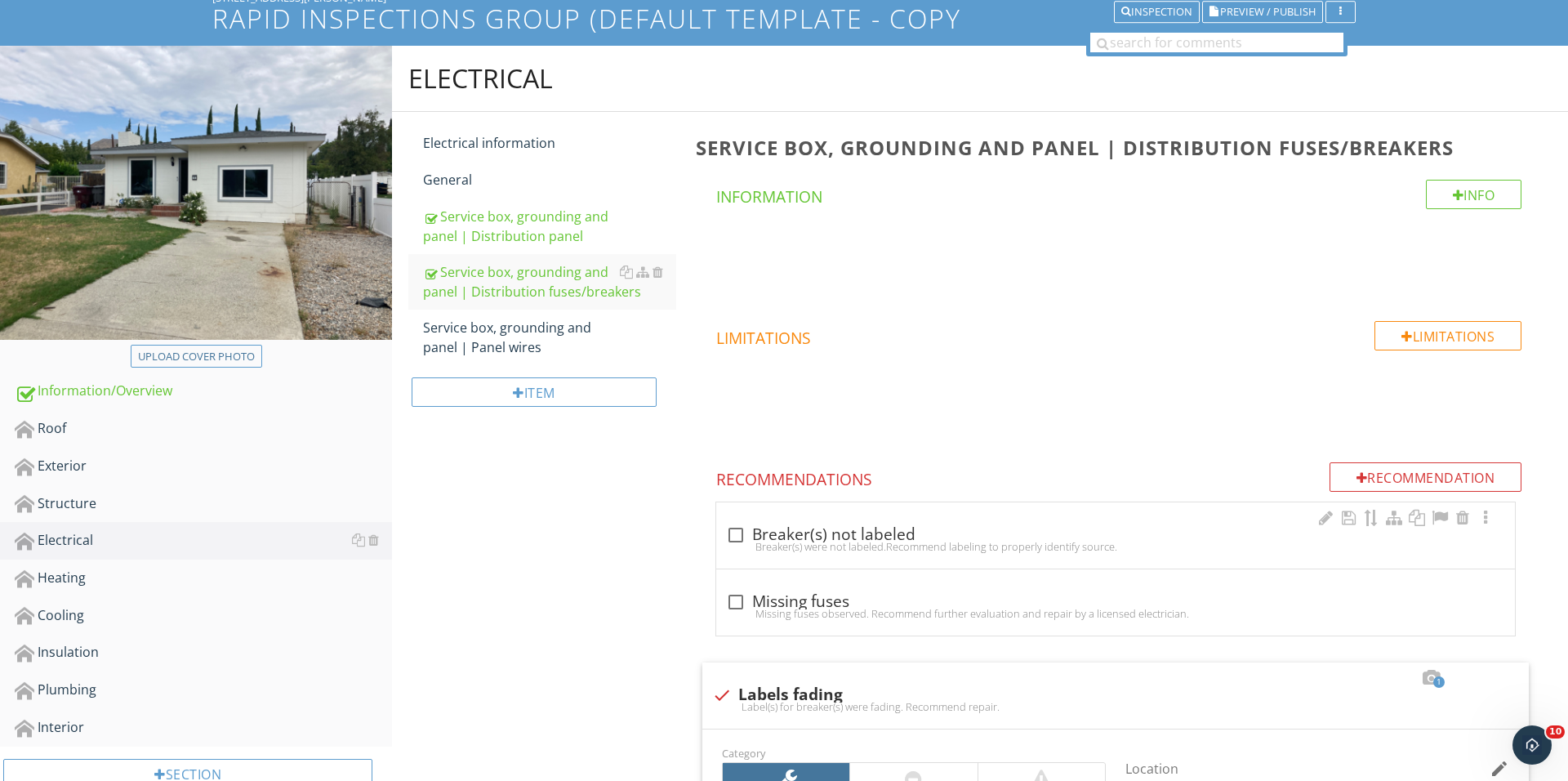
scroll to position [137, 0]
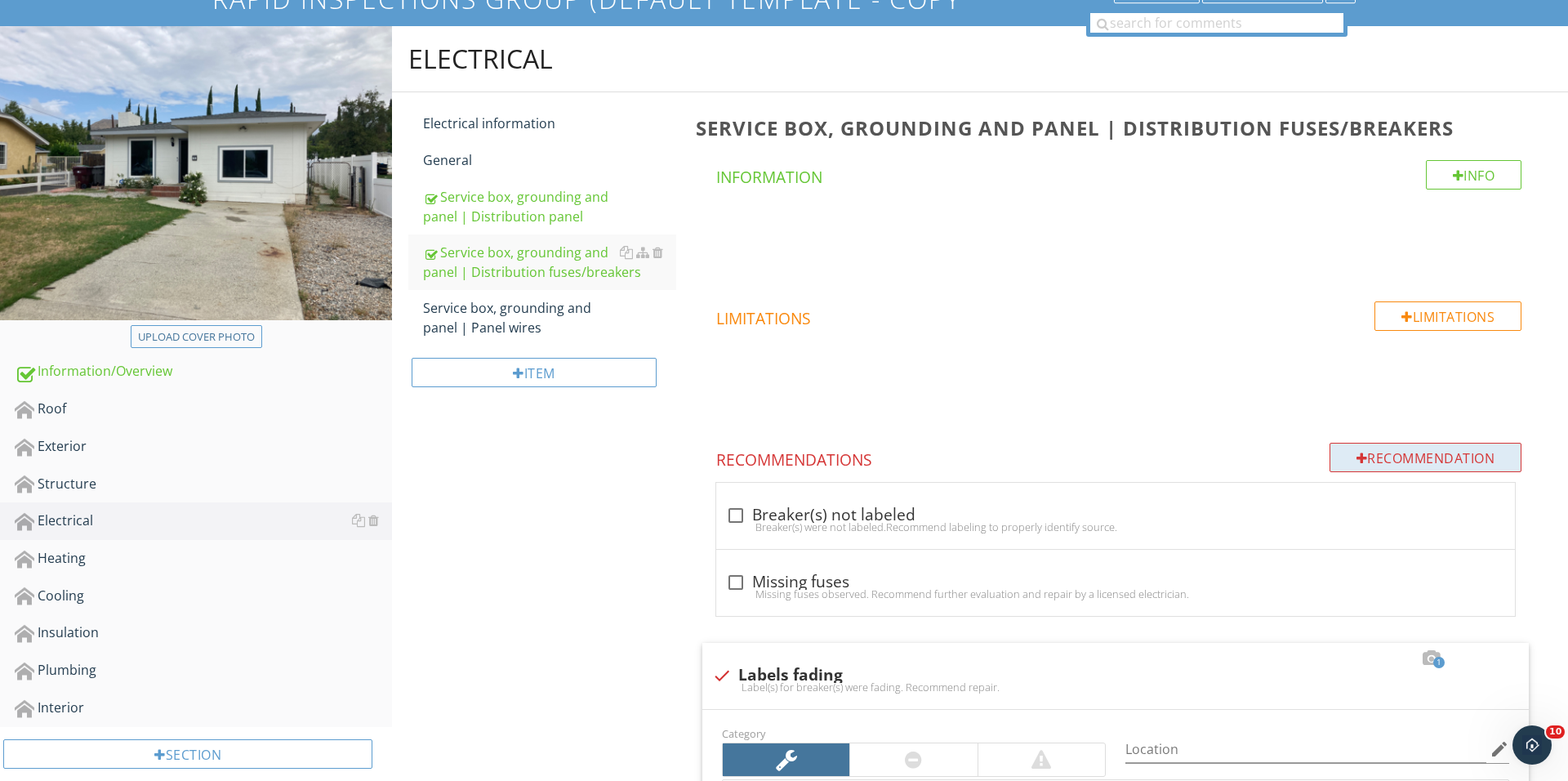
click at [1360, 459] on div "Recommendation" at bounding box center [1426, 458] width 193 height 29
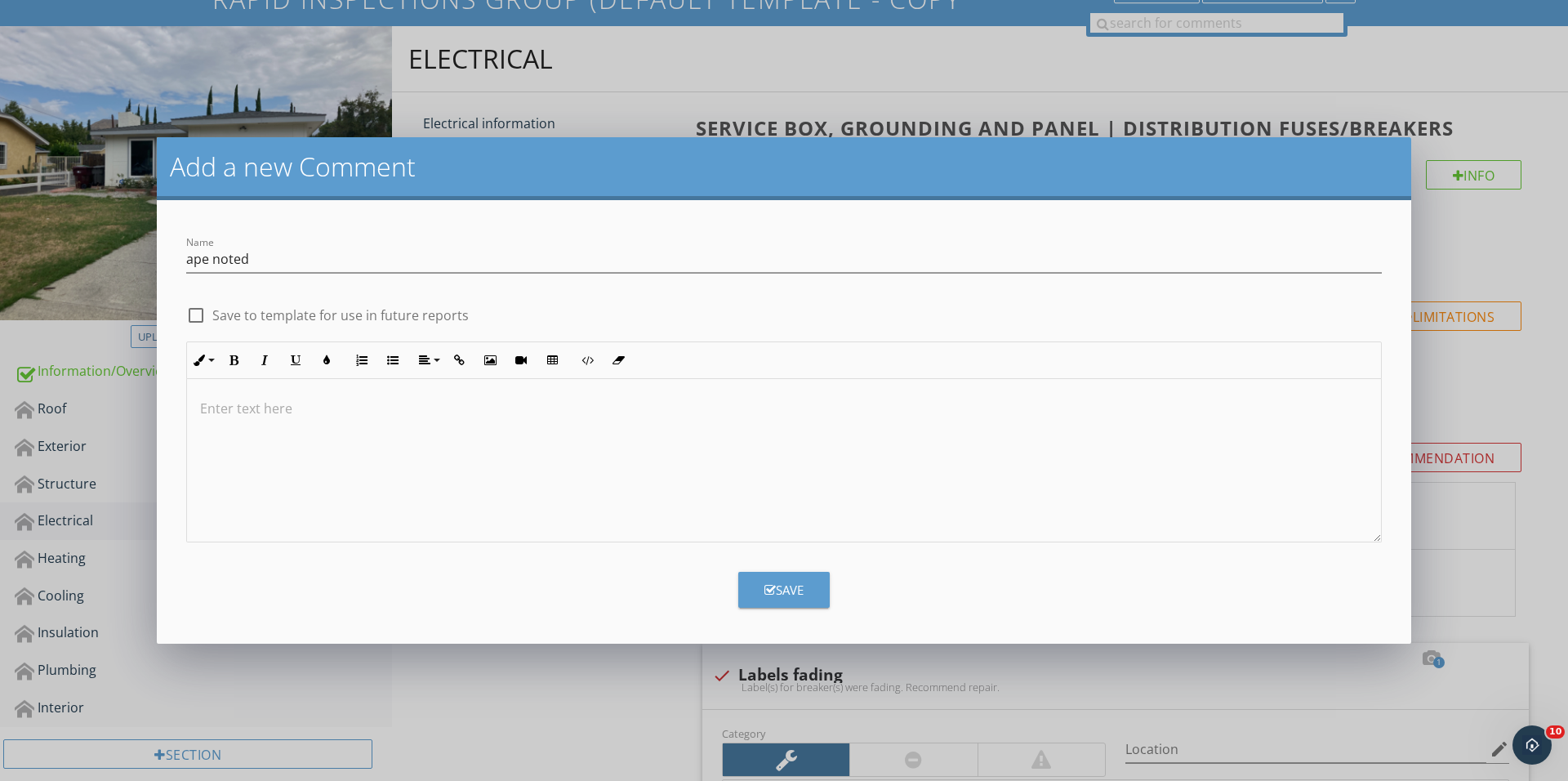
drag, startPoint x: 202, startPoint y: 273, endPoint x: 184, endPoint y: 259, distance: 22.8
click at [184, 259] on div "Name ape noted" at bounding box center [784, 260] width 1215 height 56
click at [184, 259] on div "Name ape noted" at bounding box center [784, 260] width 1215 height 56
click at [193, 258] on input "ape noted" at bounding box center [784, 259] width 1196 height 27
type input "Tape noted"
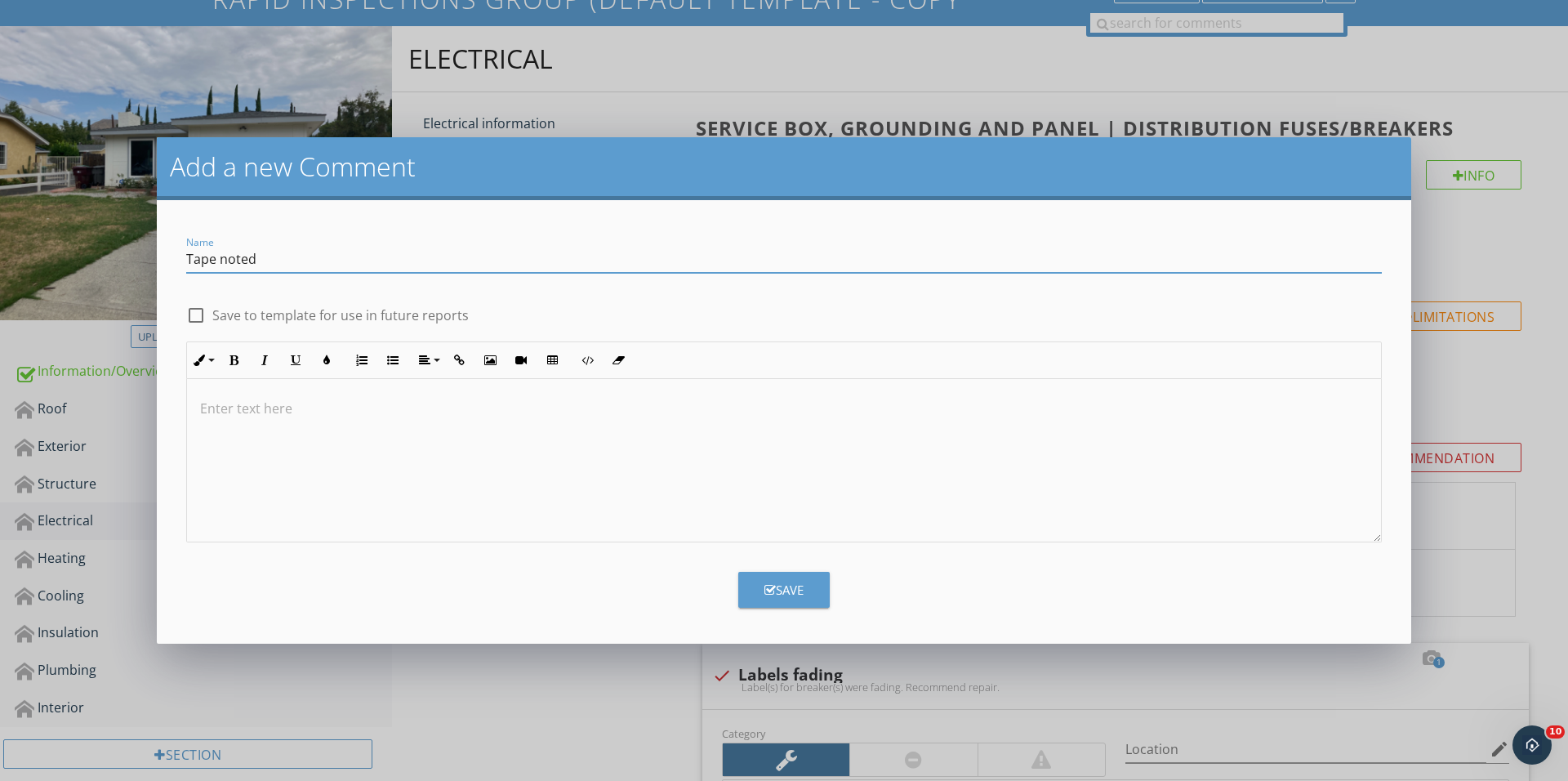
click at [314, 409] on p at bounding box center [783, 409] width 1167 height 20
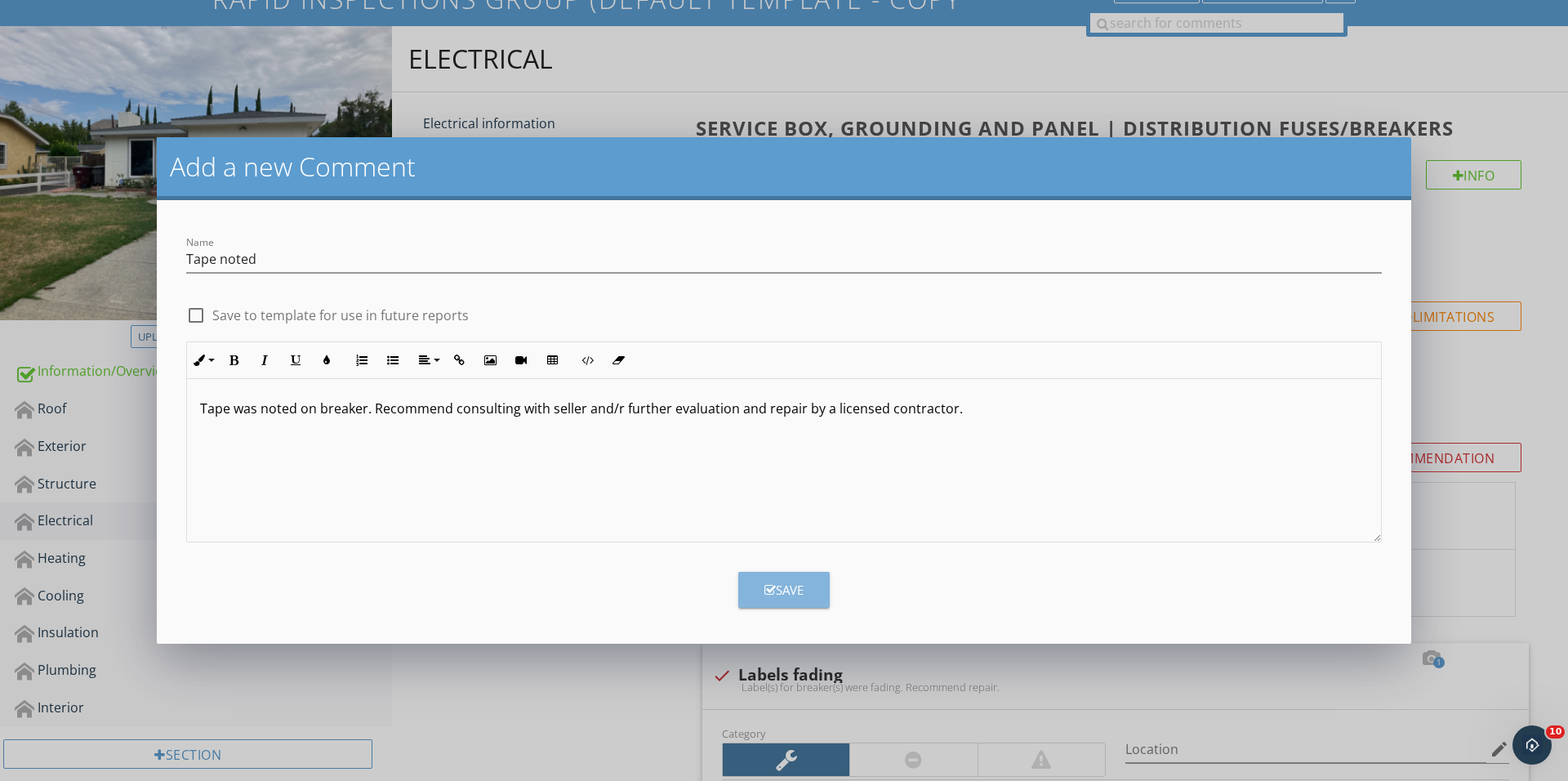
click at [774, 577] on button "Save" at bounding box center [784, 590] width 91 height 36
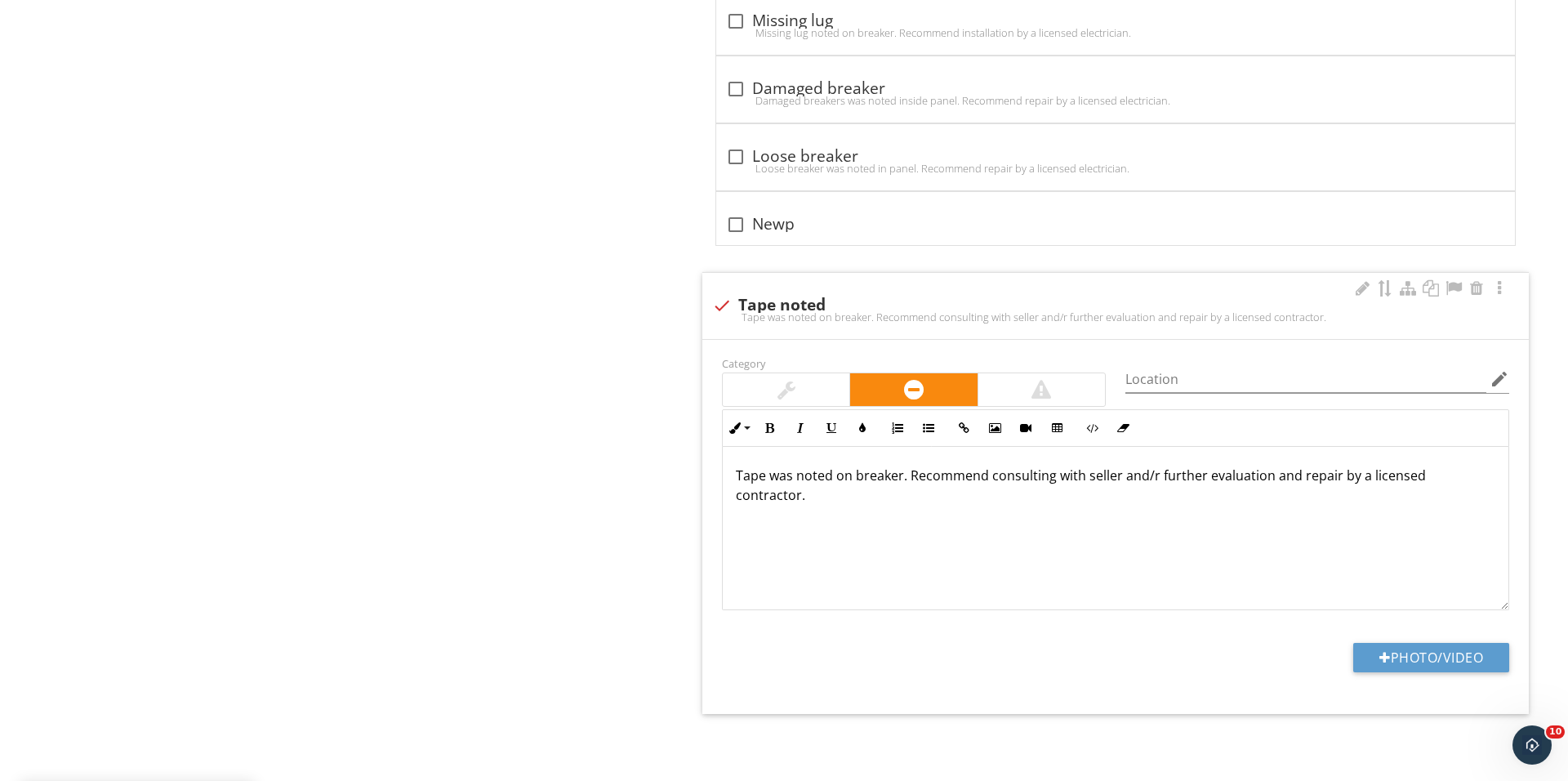
scroll to position [1, 0]
click at [1369, 656] on button "Photo/Video" at bounding box center [1430, 658] width 156 height 29
type input "C:\fakepath\IMG_0596.JPG"
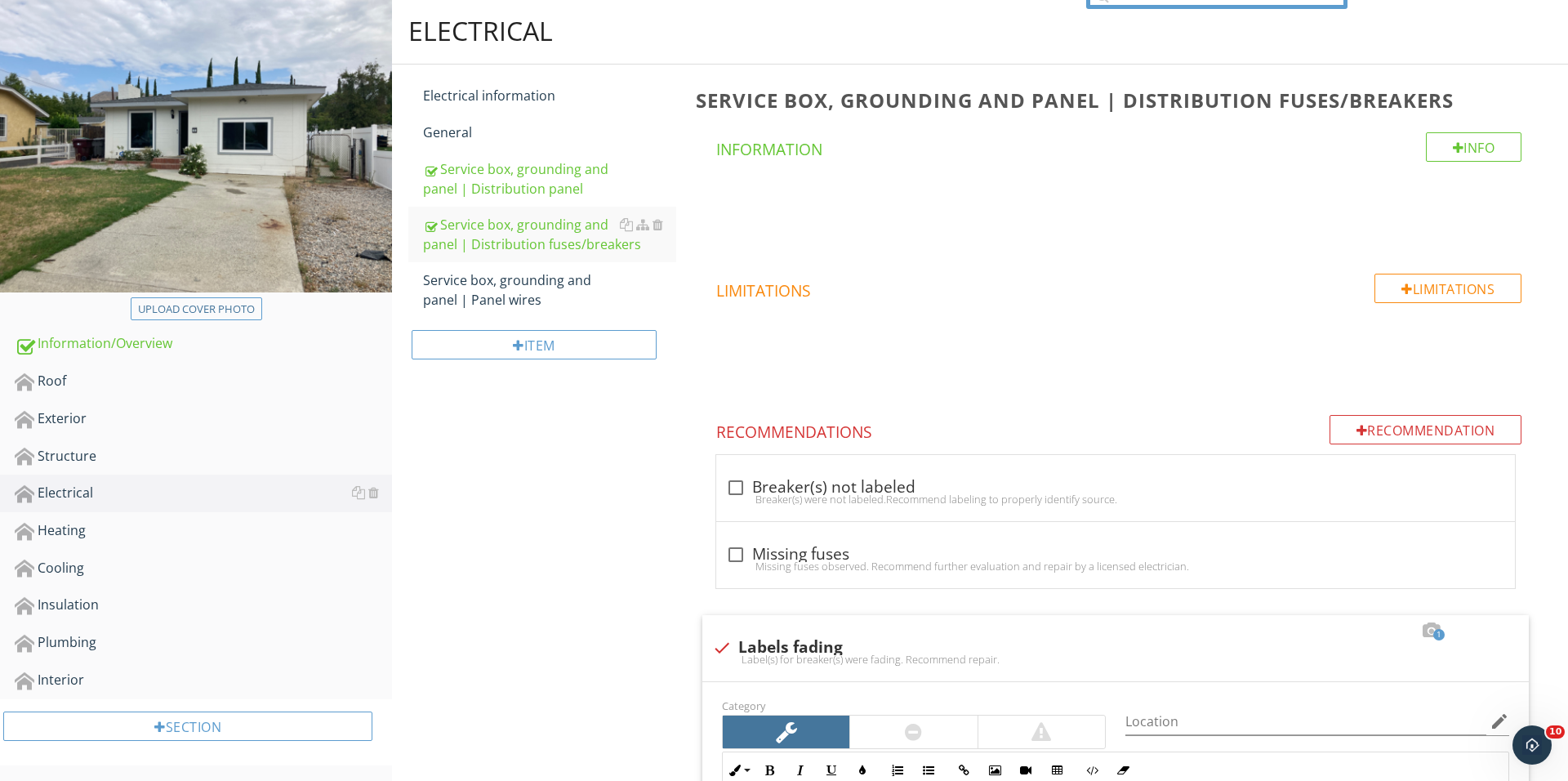
scroll to position [242, 0]
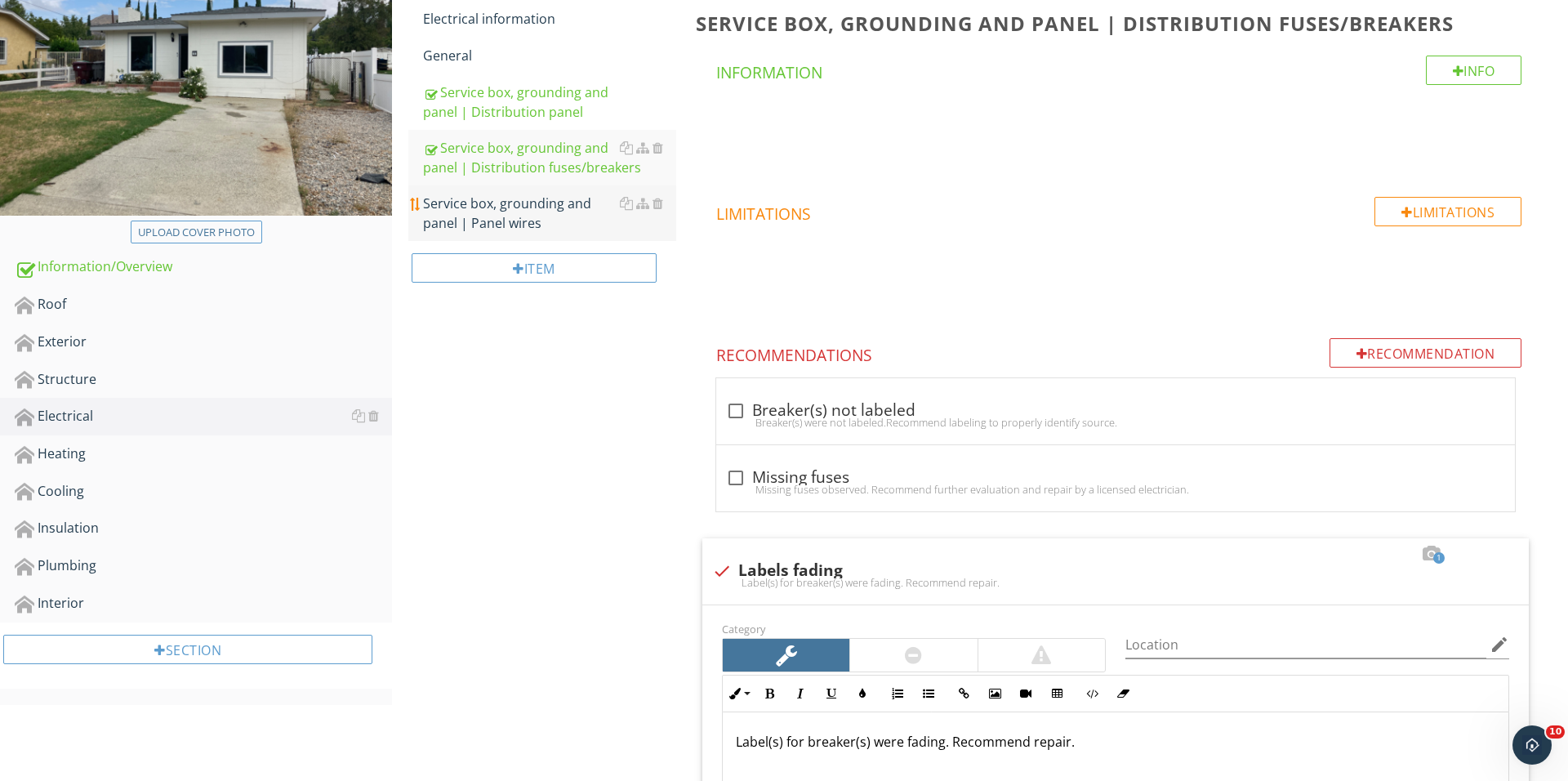
click at [585, 203] on div "Service box, grounding and panel | Panel wires" at bounding box center [550, 213] width 253 height 39
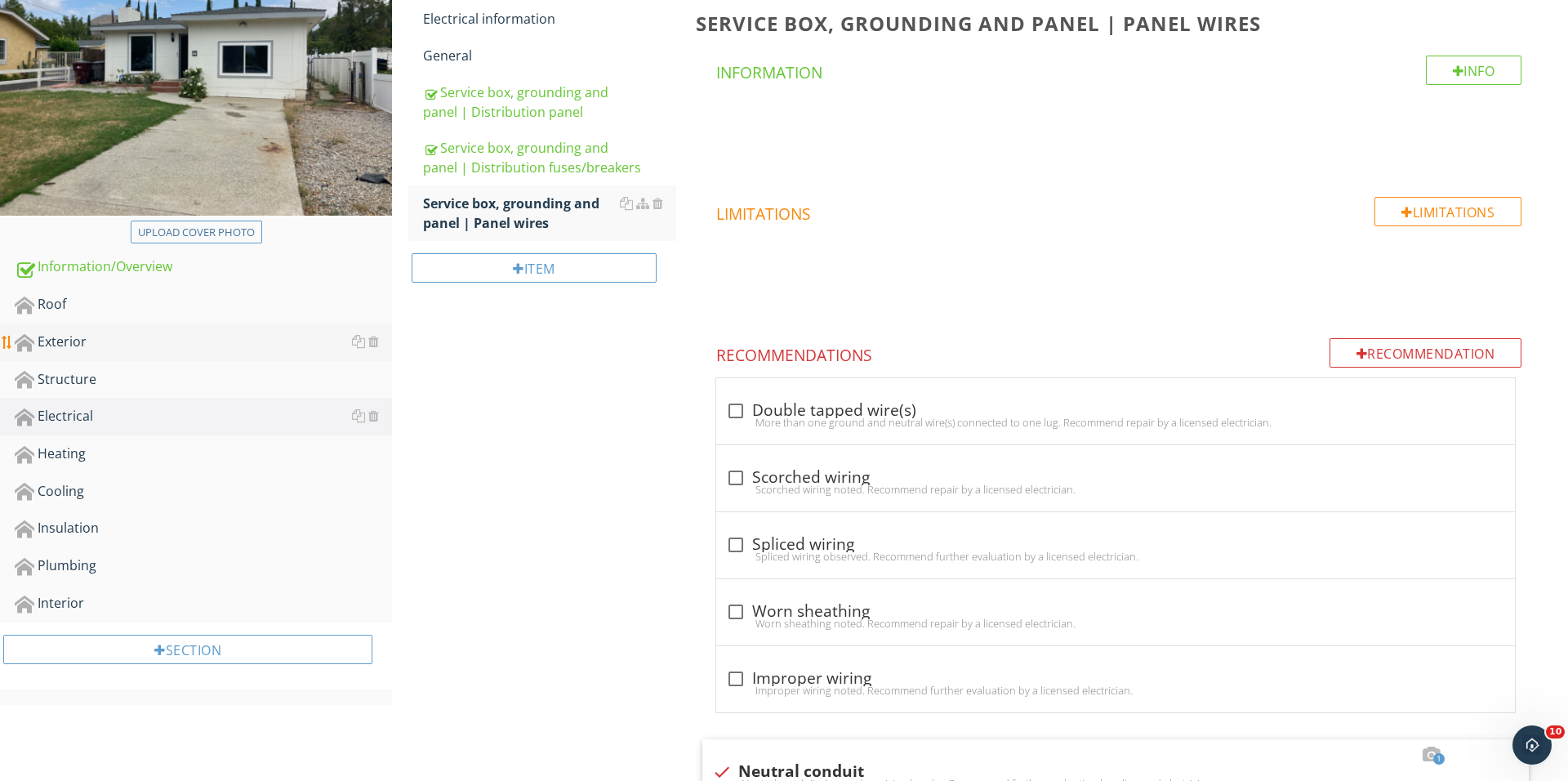
click at [153, 344] on div "Exterior" at bounding box center [203, 342] width 377 height 22
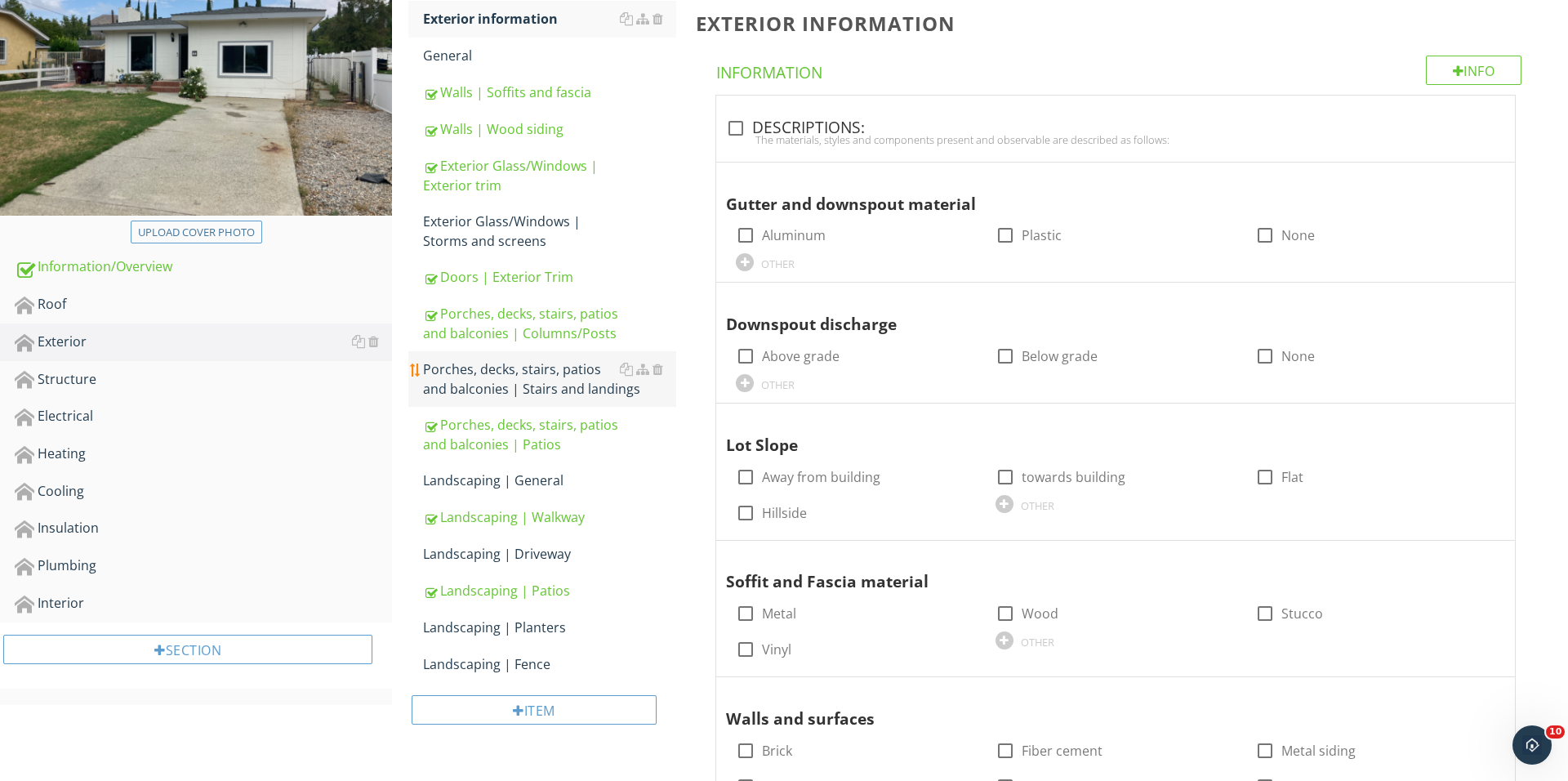
scroll to position [243, 0]
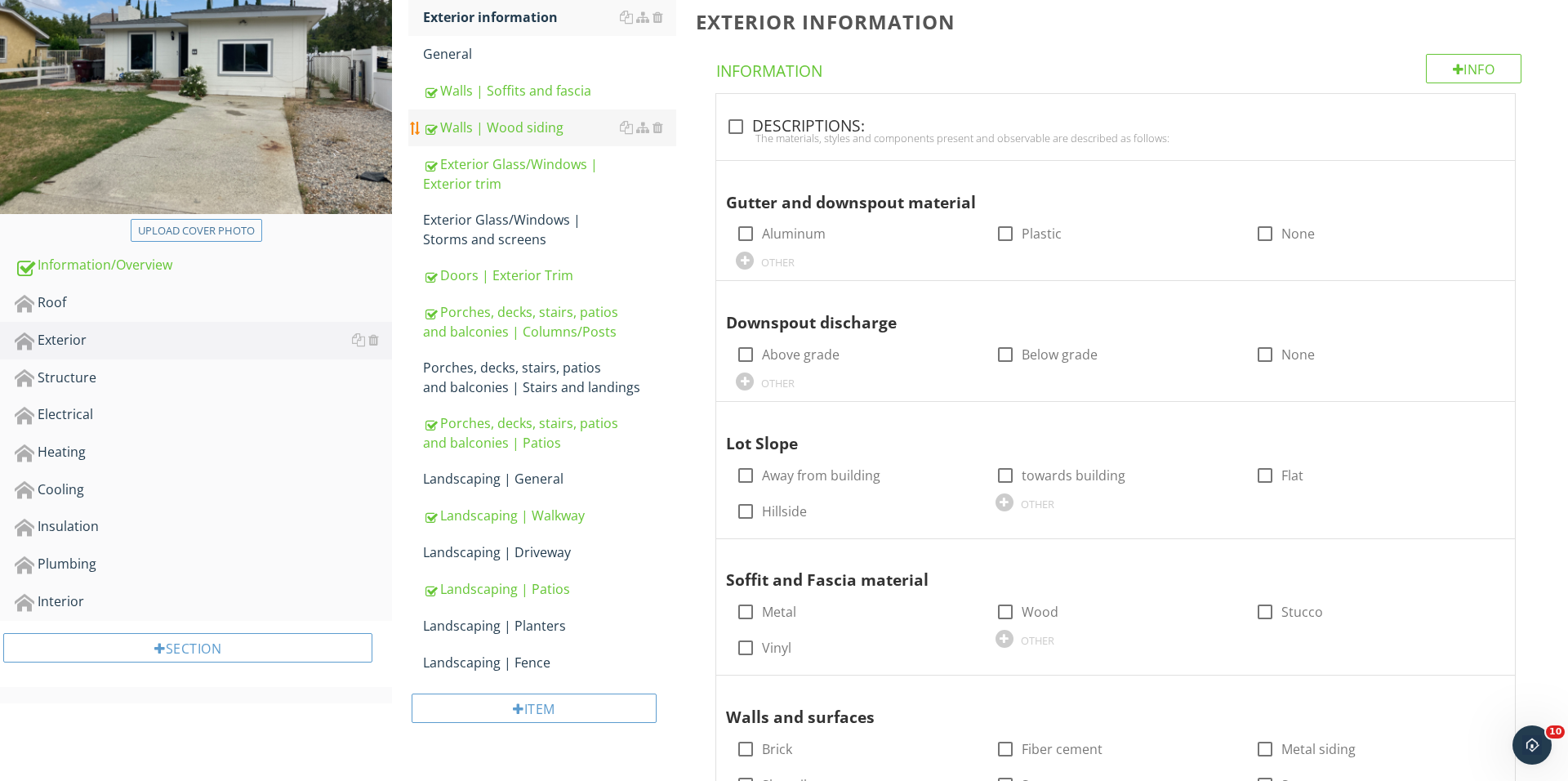
click at [513, 117] on div "Walls | Wood siding" at bounding box center [550, 127] width 253 height 20
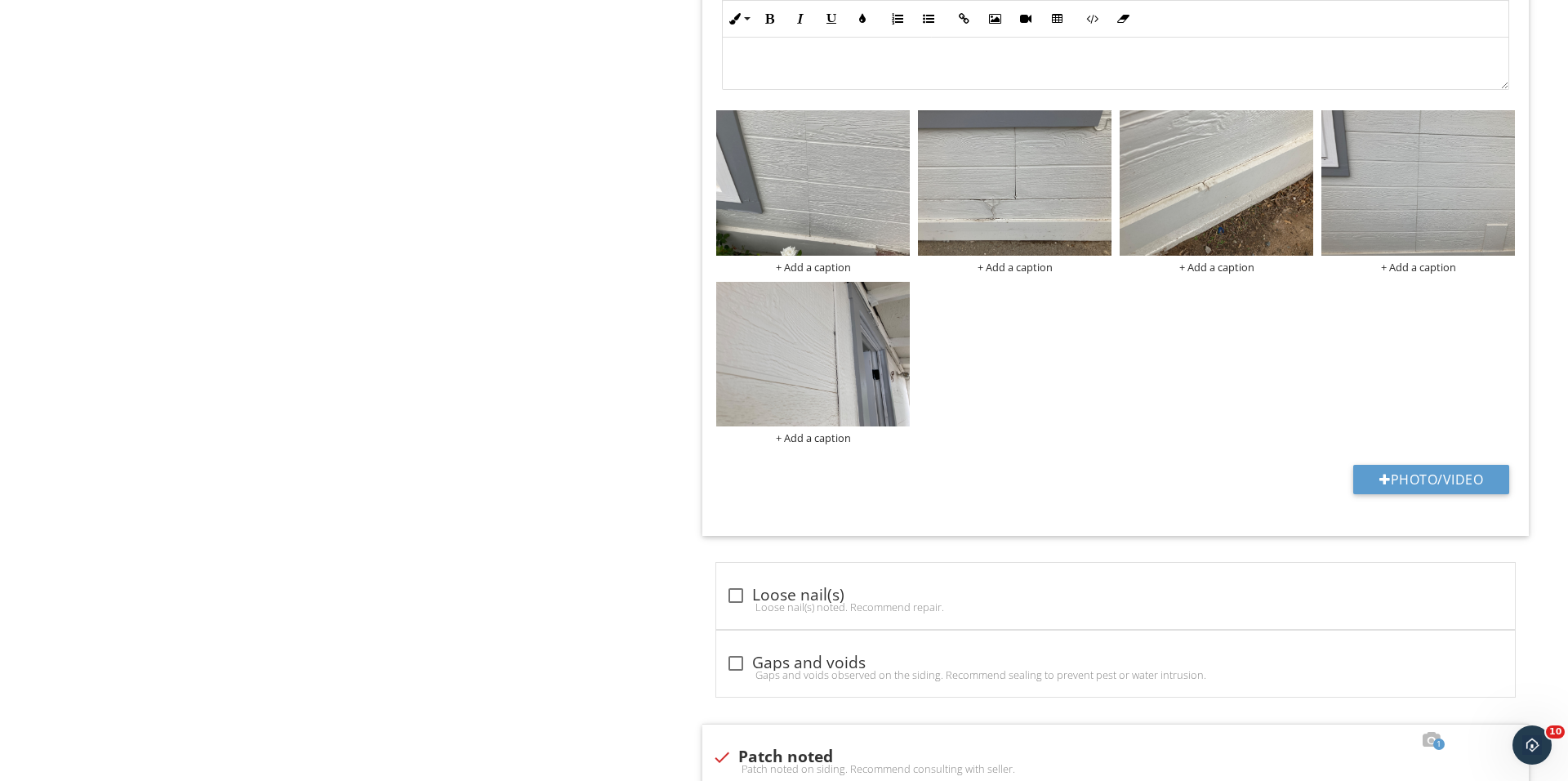
scroll to position [2791, 0]
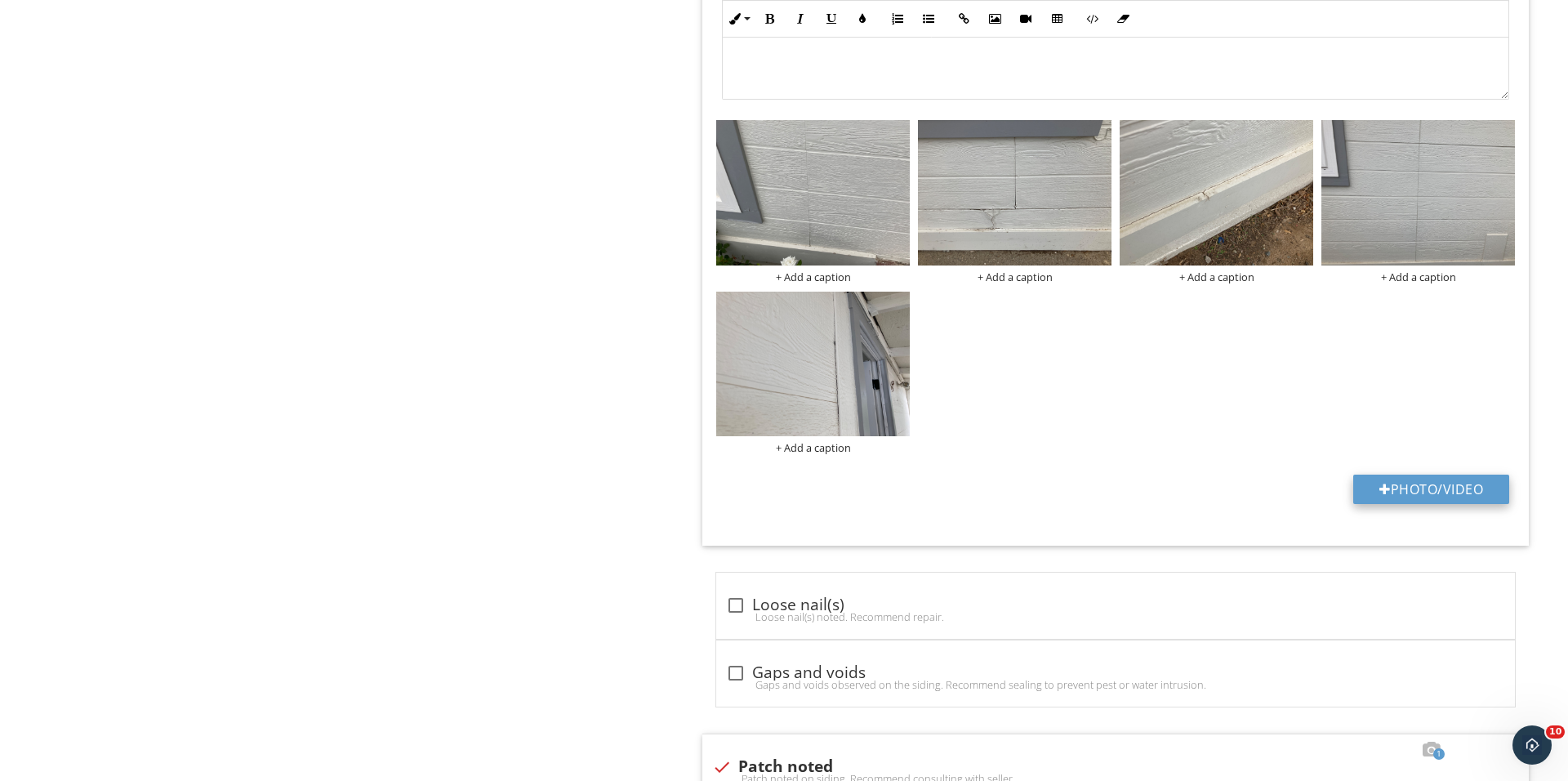
click at [1373, 495] on button "Photo/Video" at bounding box center [1430, 490] width 156 height 29
type input "C:\fakepath\IMG_0605.JPG"
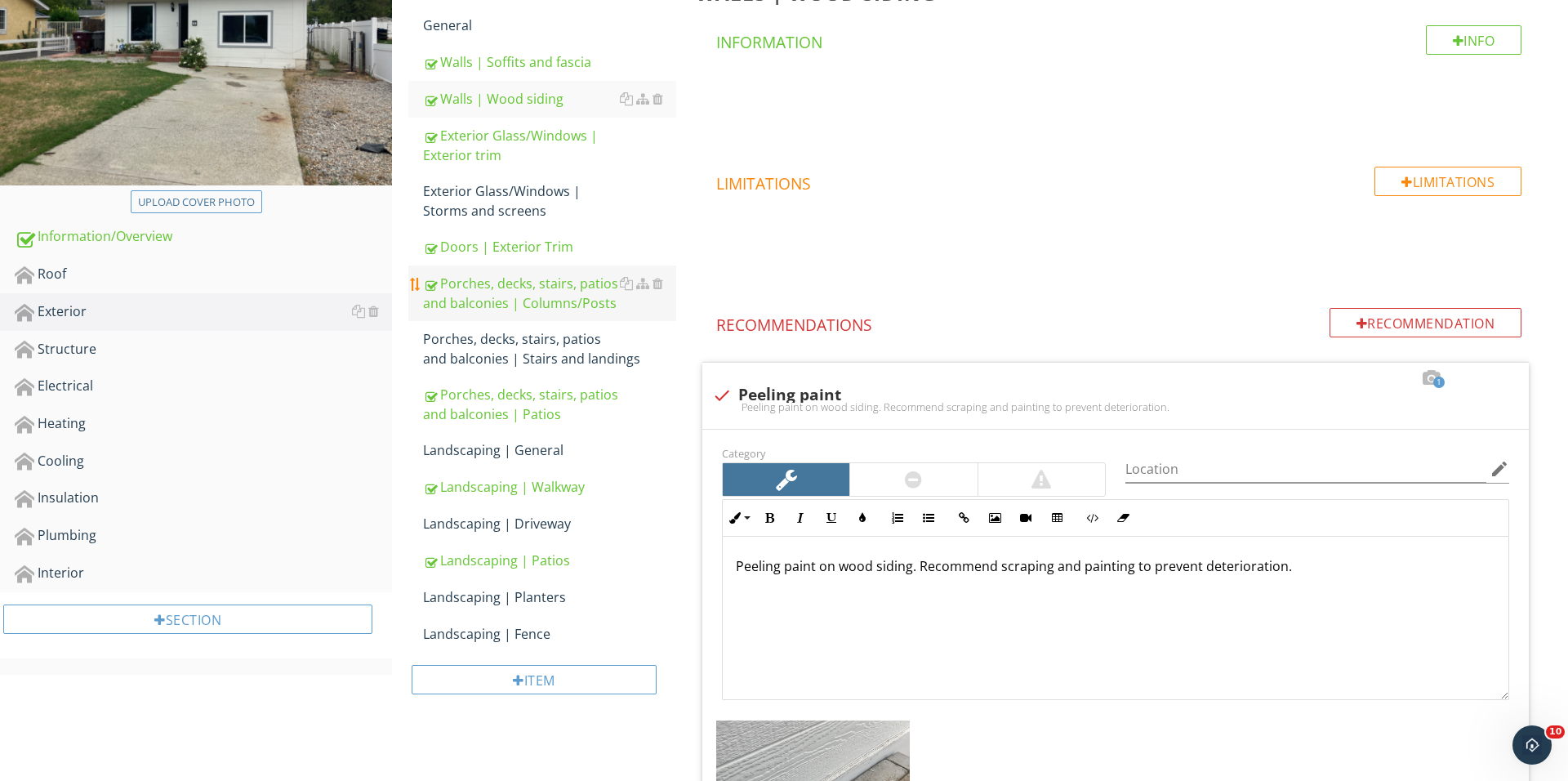
scroll to position [261, 0]
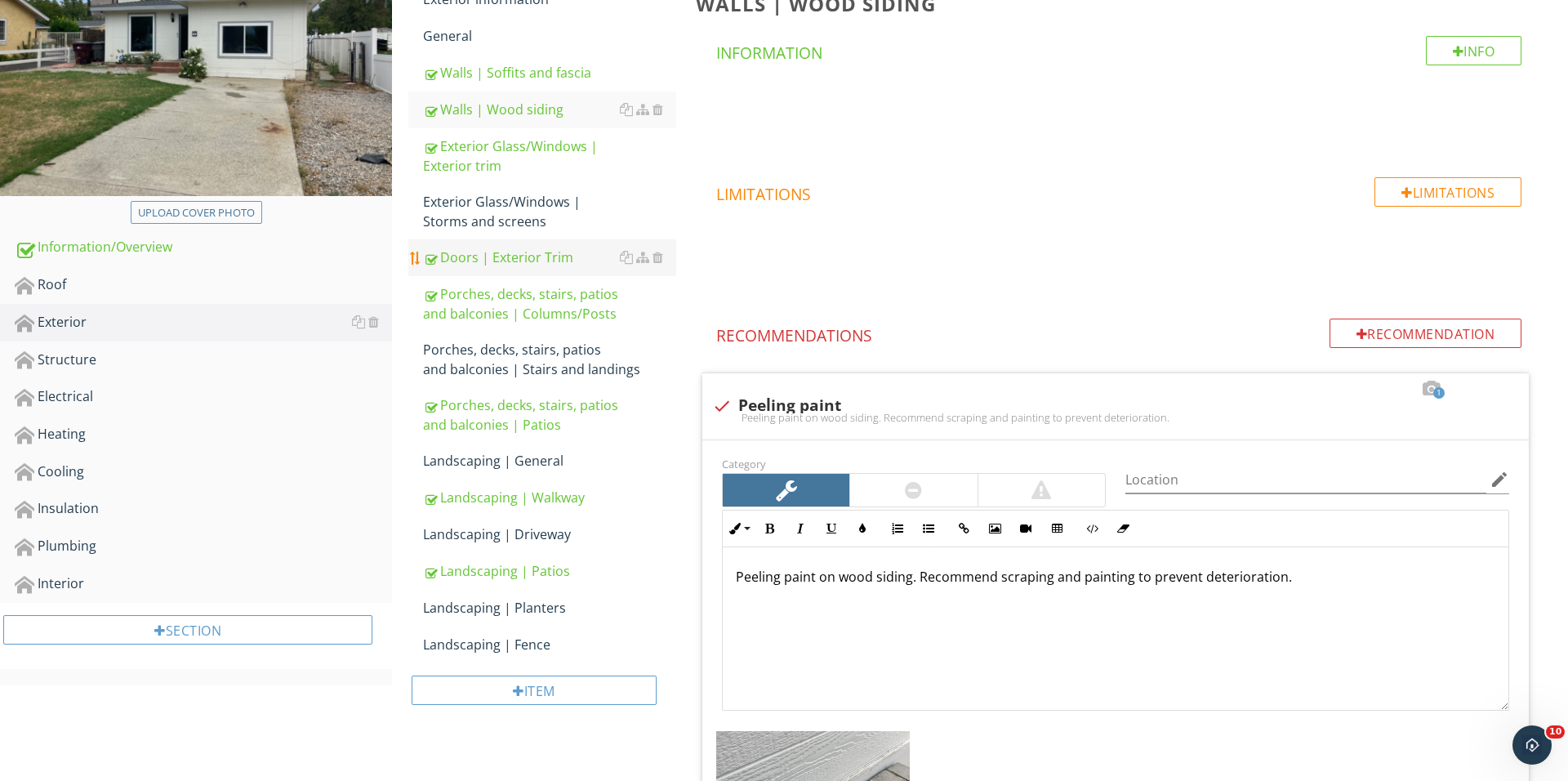
click at [551, 248] on div "Doors | Exterior Trim" at bounding box center [550, 257] width 253 height 20
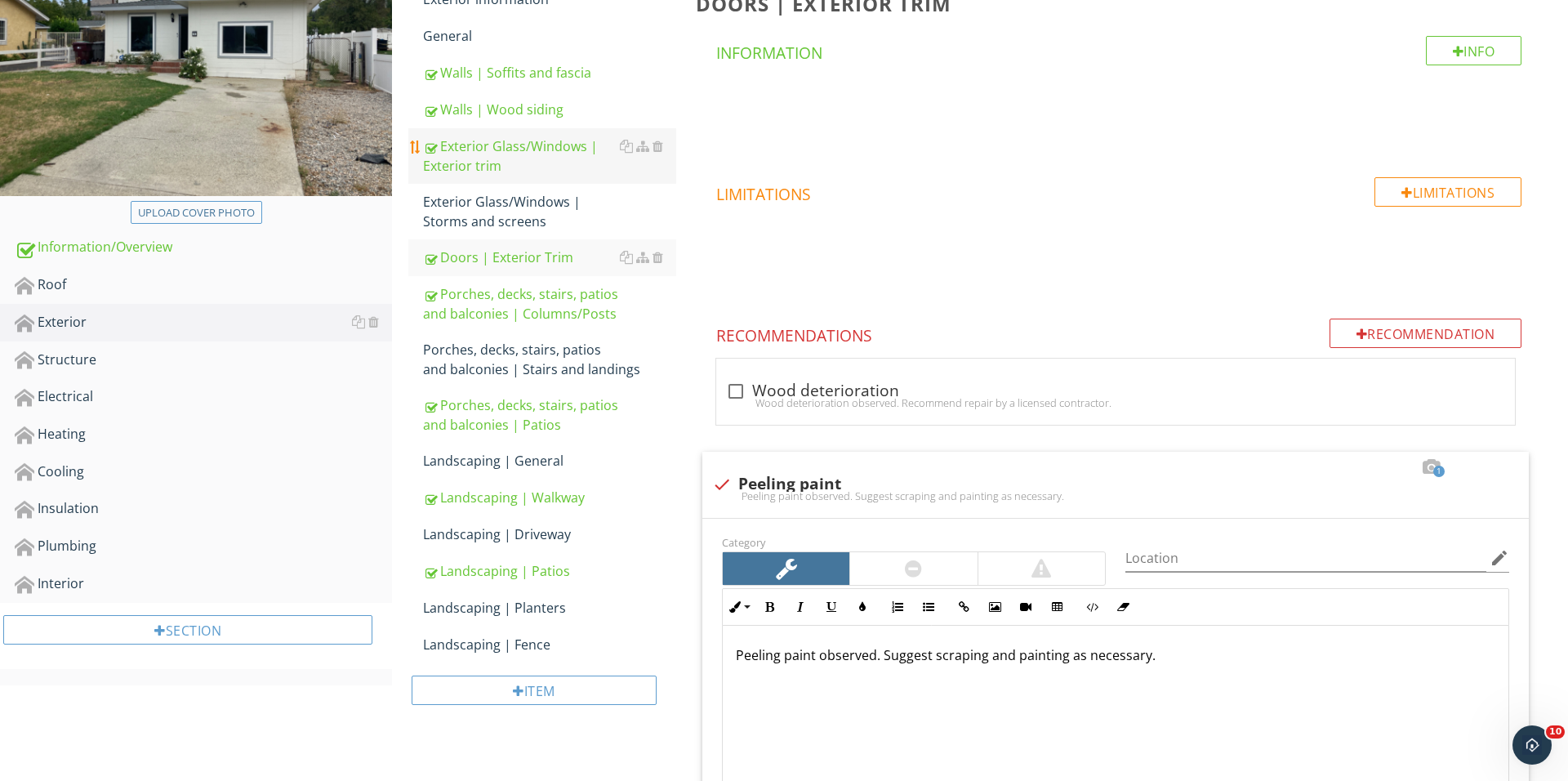
click at [509, 166] on div "Exterior Glass/Windows | Exterior trim" at bounding box center [550, 155] width 253 height 39
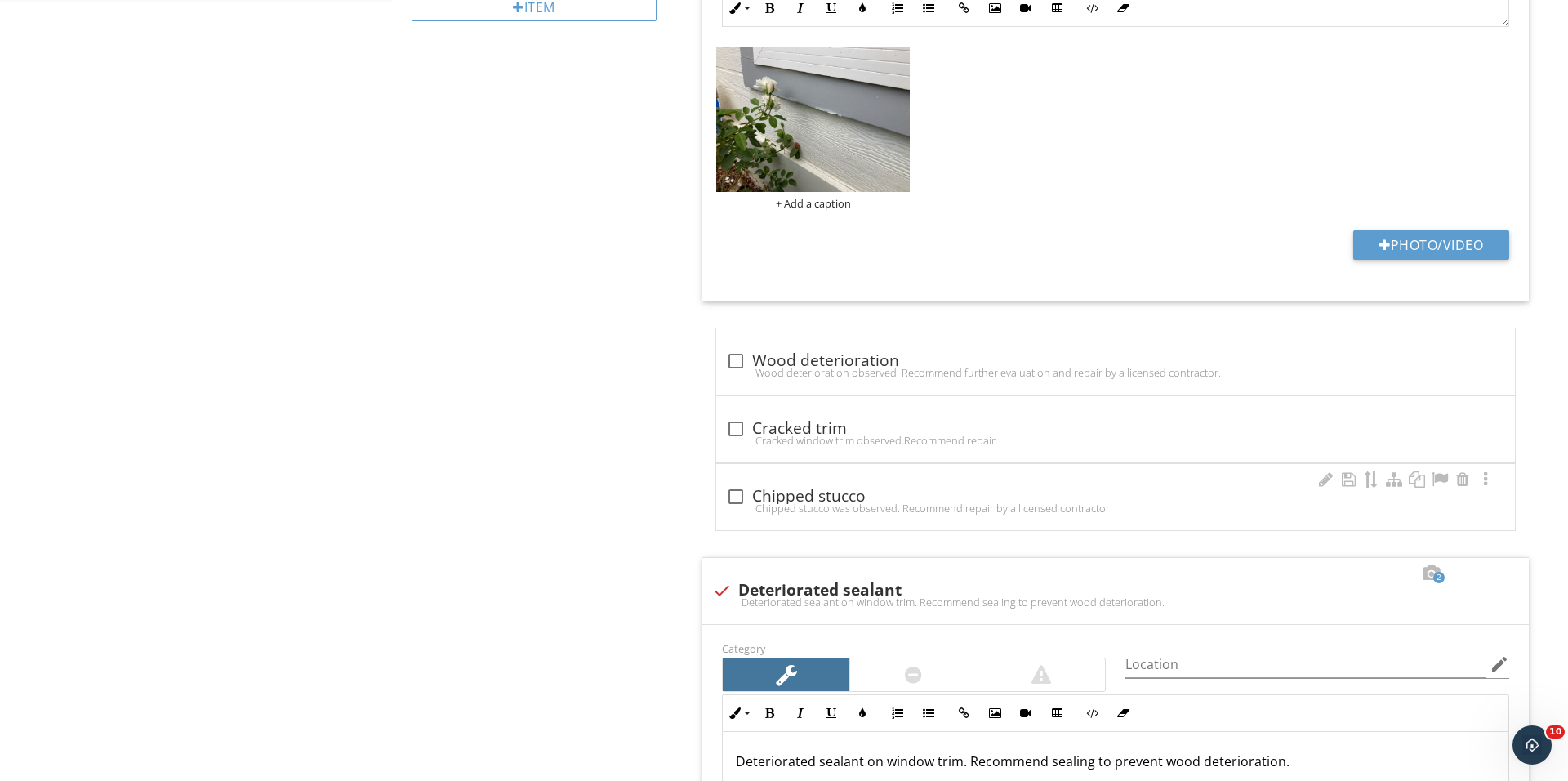
scroll to position [1707, 0]
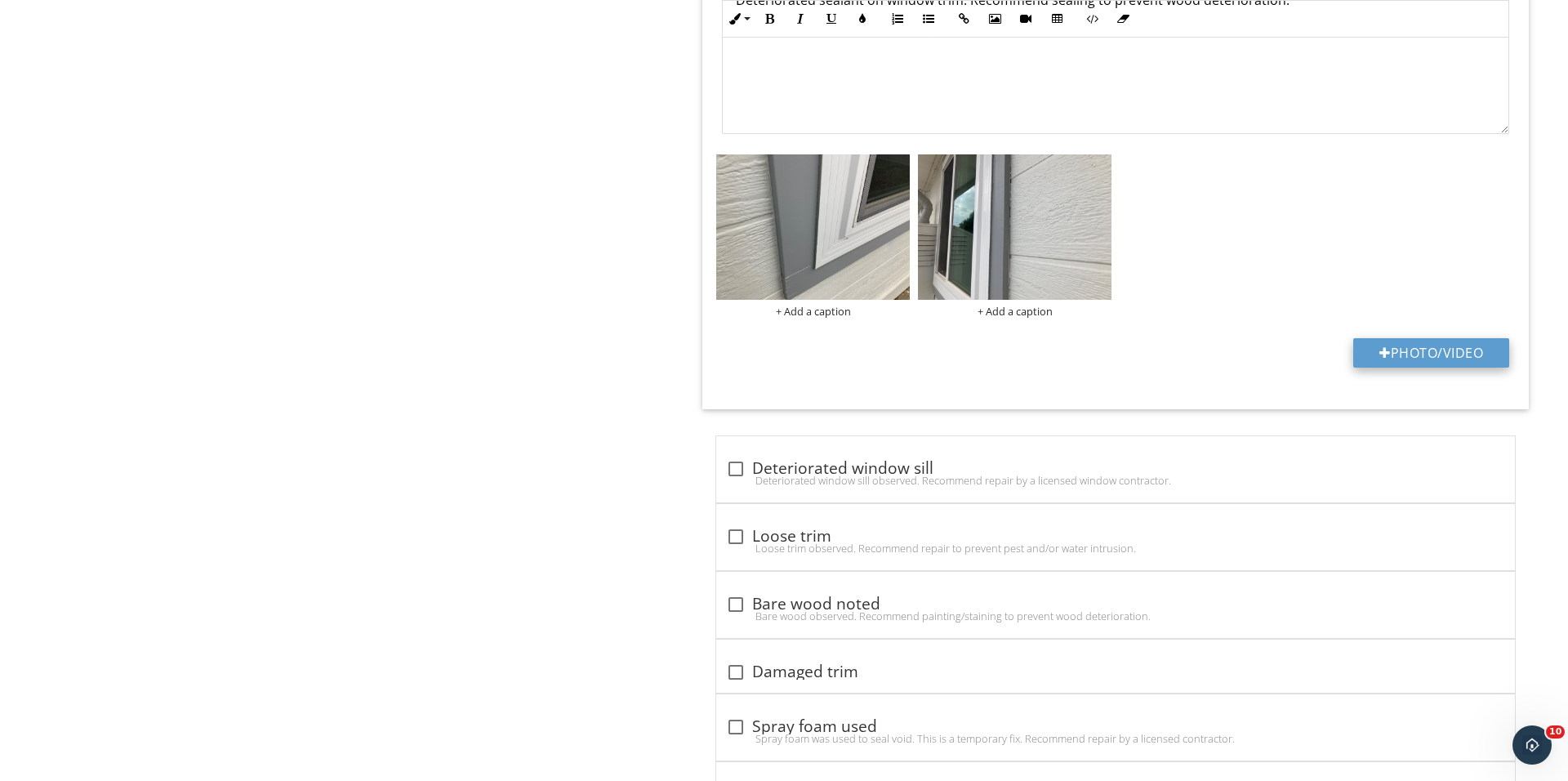
click at [1379, 351] on div at bounding box center [1384, 353] width 11 height 13
type input "C:\fakepath\IMG_0615.JPG"
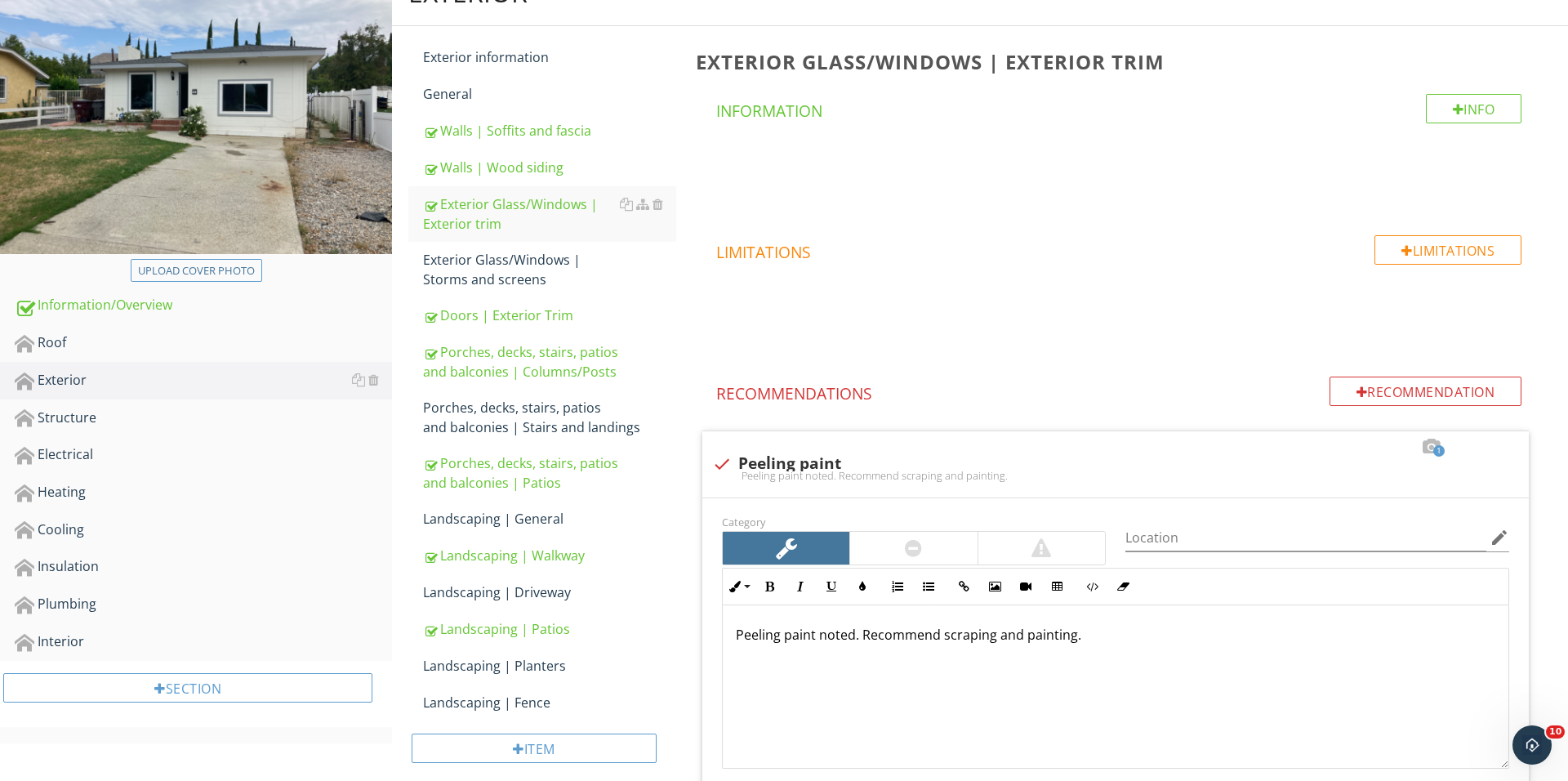
scroll to position [153, 0]
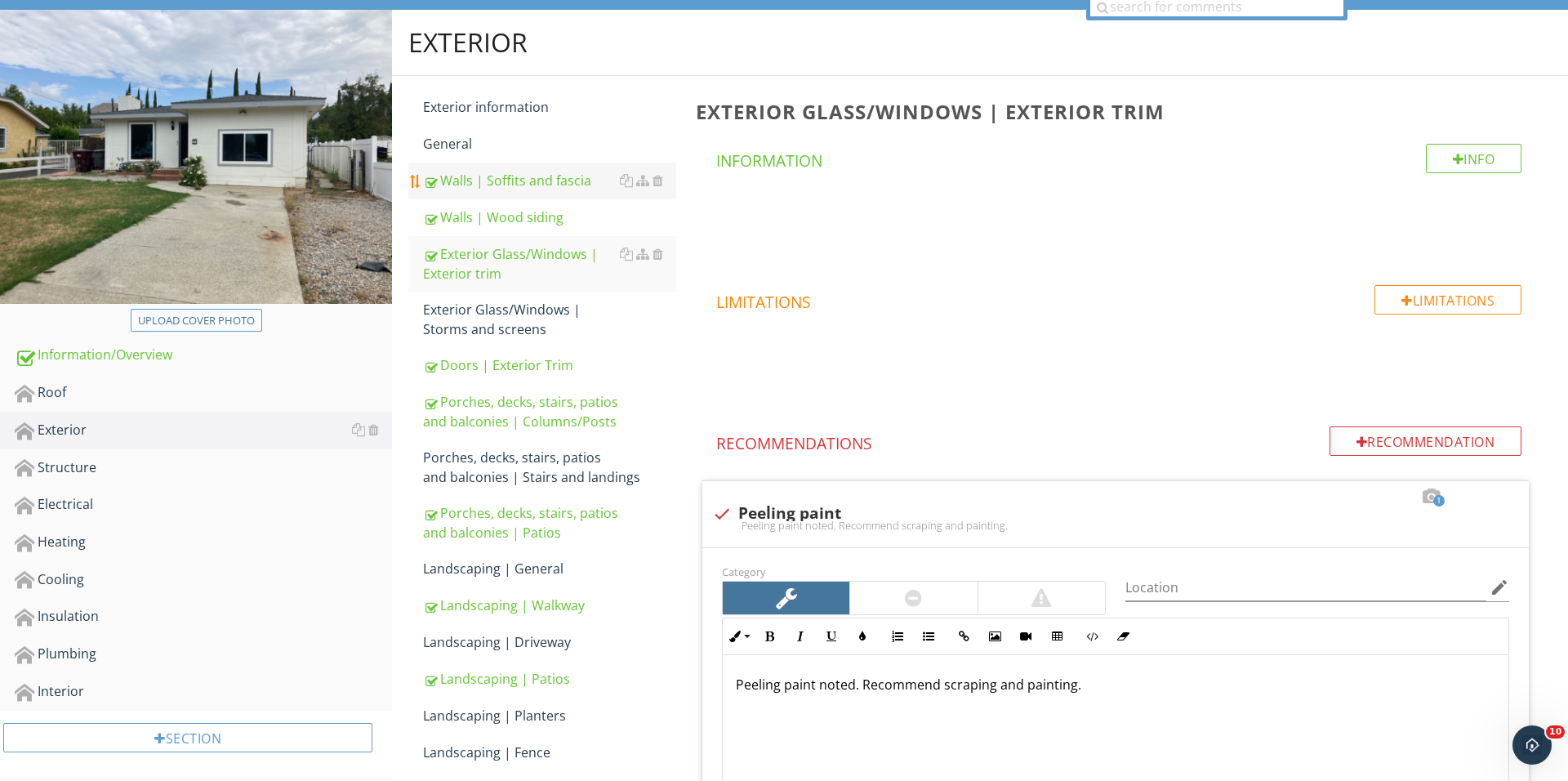
click at [537, 190] on div "Walls | Soffits and fascia" at bounding box center [550, 180] width 253 height 20
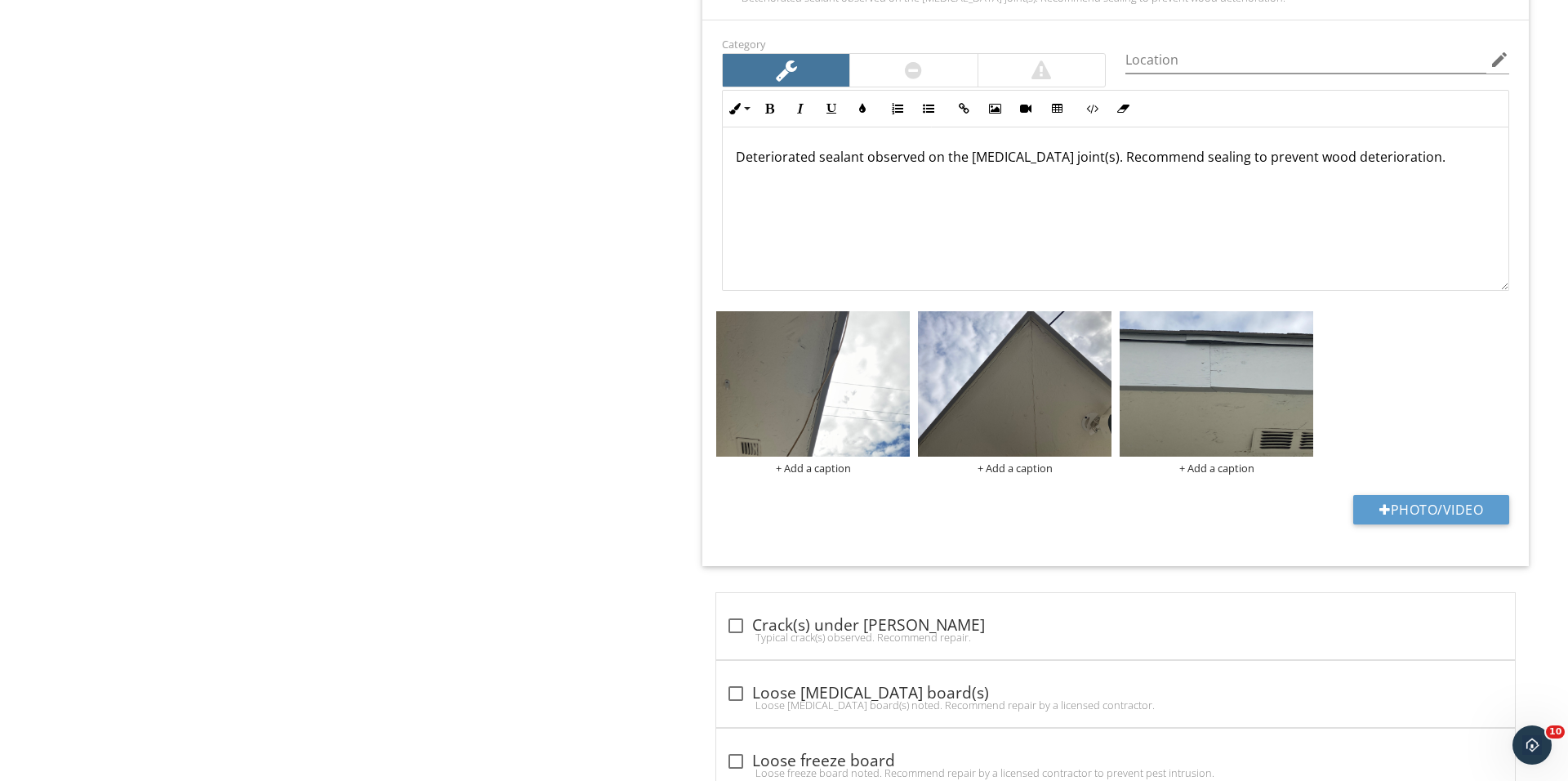
scroll to position [2364, 0]
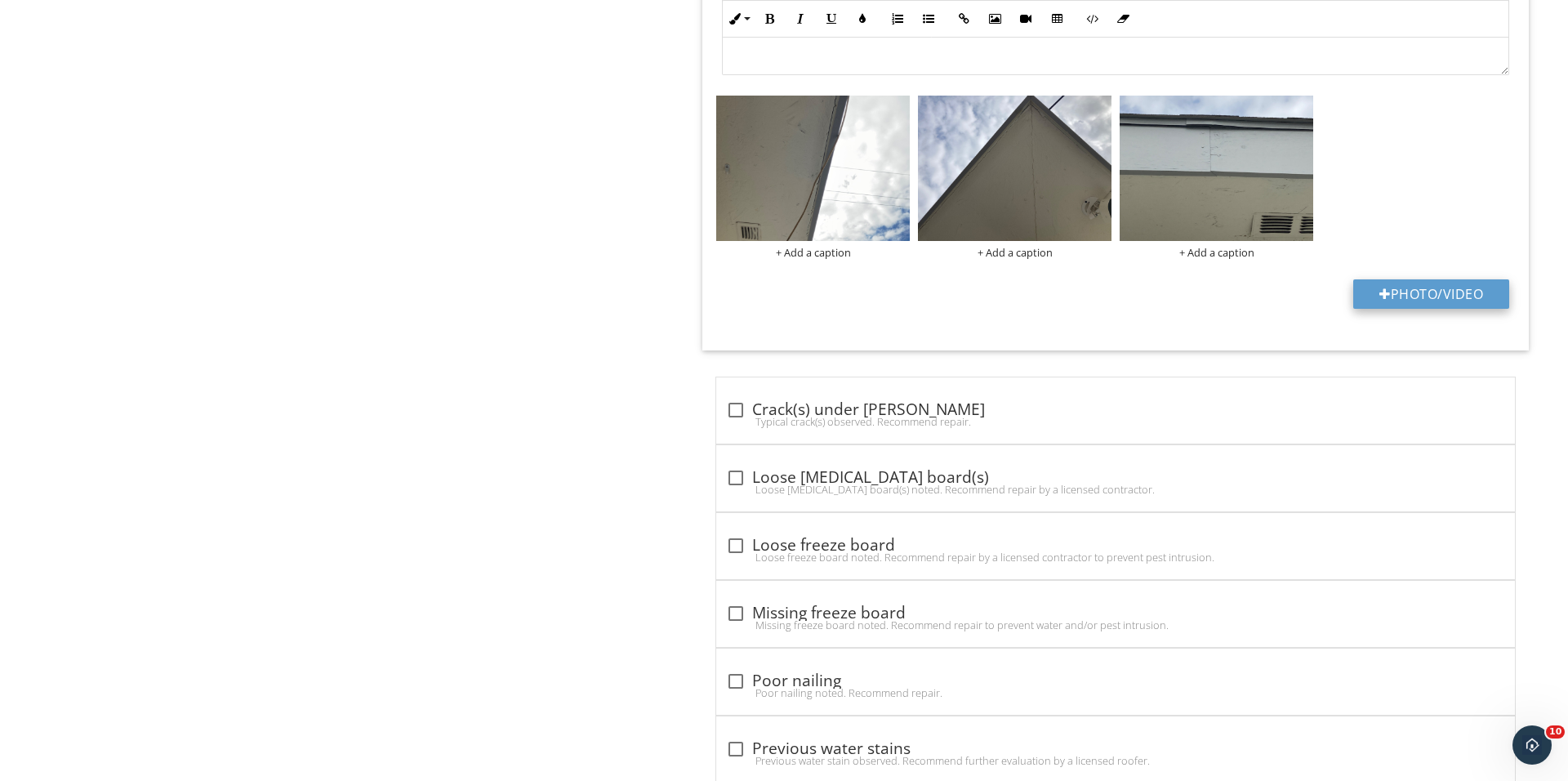
click at [1391, 303] on button "Photo/Video" at bounding box center [1430, 294] width 156 height 29
type input "C:\fakepath\IMG_0618.JPG"
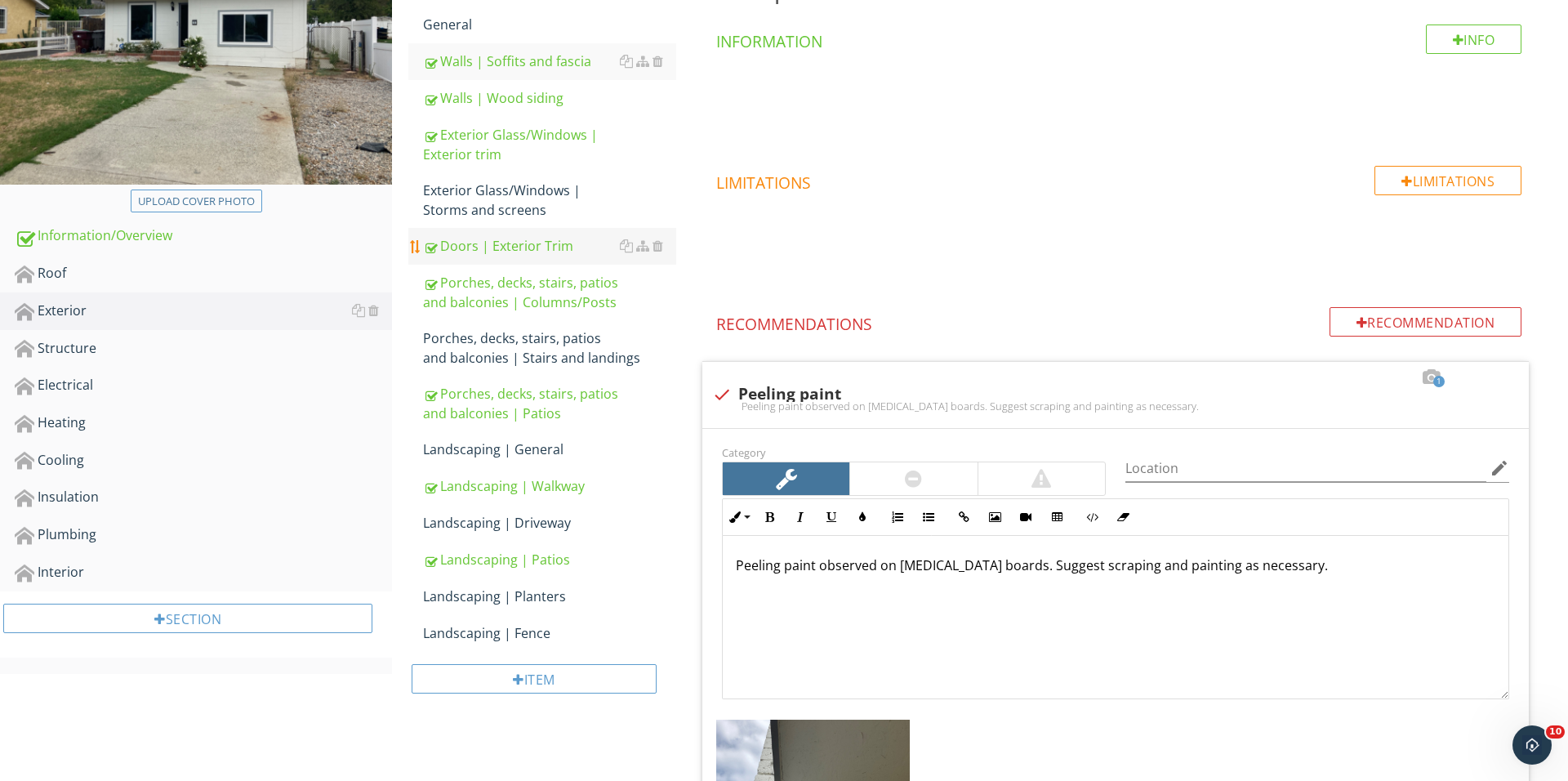
scroll to position [222, 0]
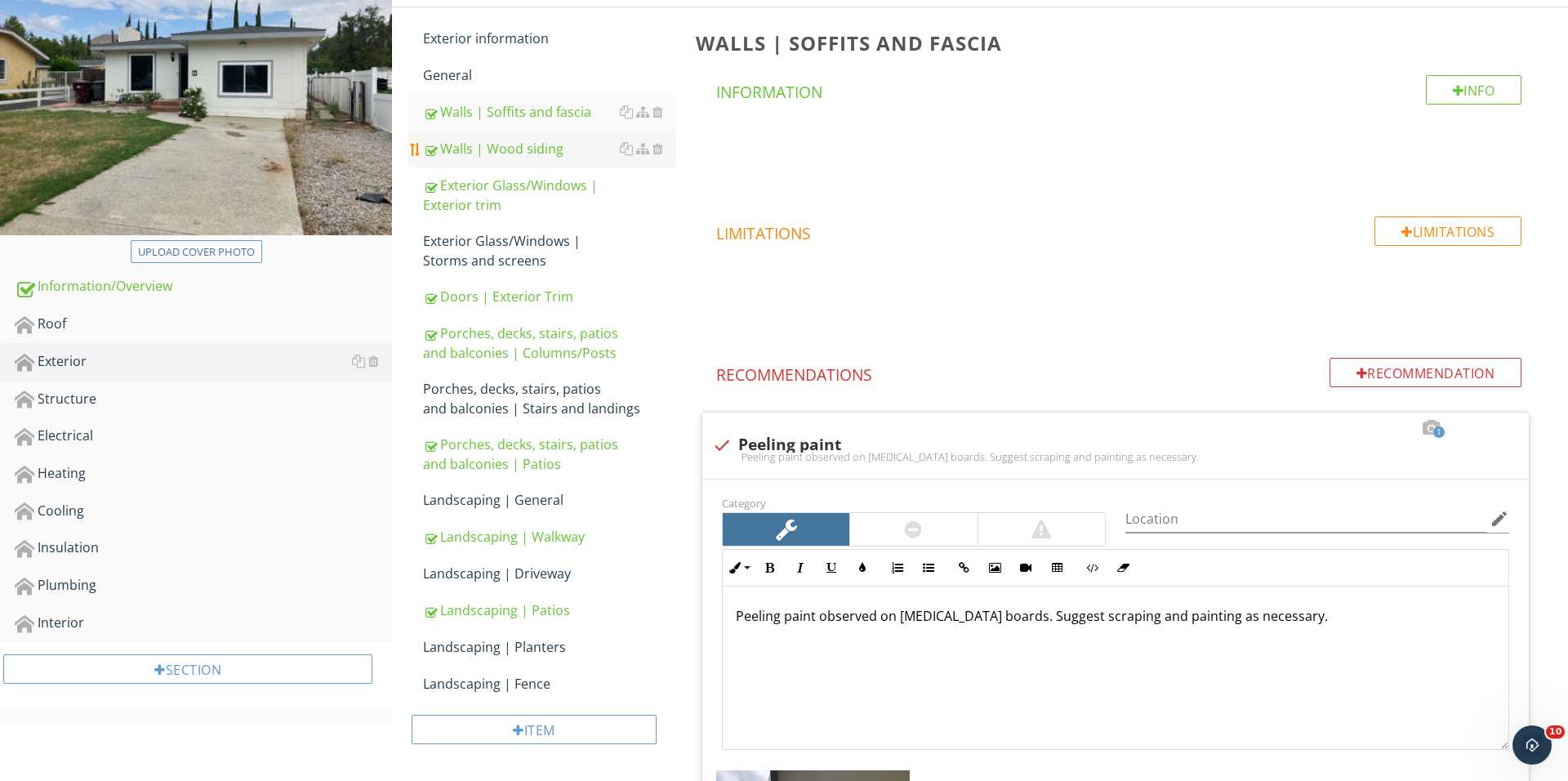
click at [538, 152] on div "Walls | Wood siding" at bounding box center [550, 148] width 253 height 20
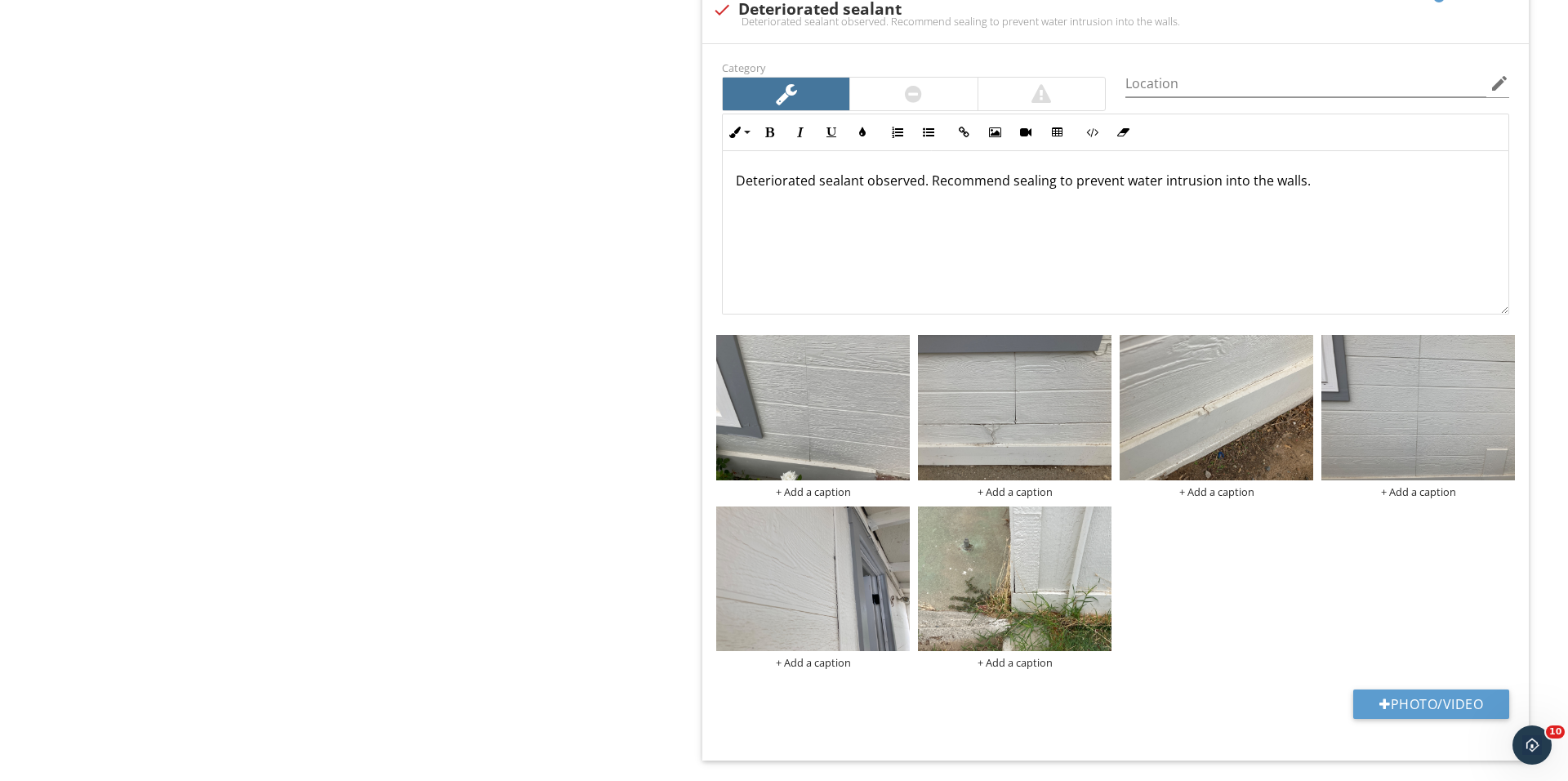
scroll to position [2715, 0]
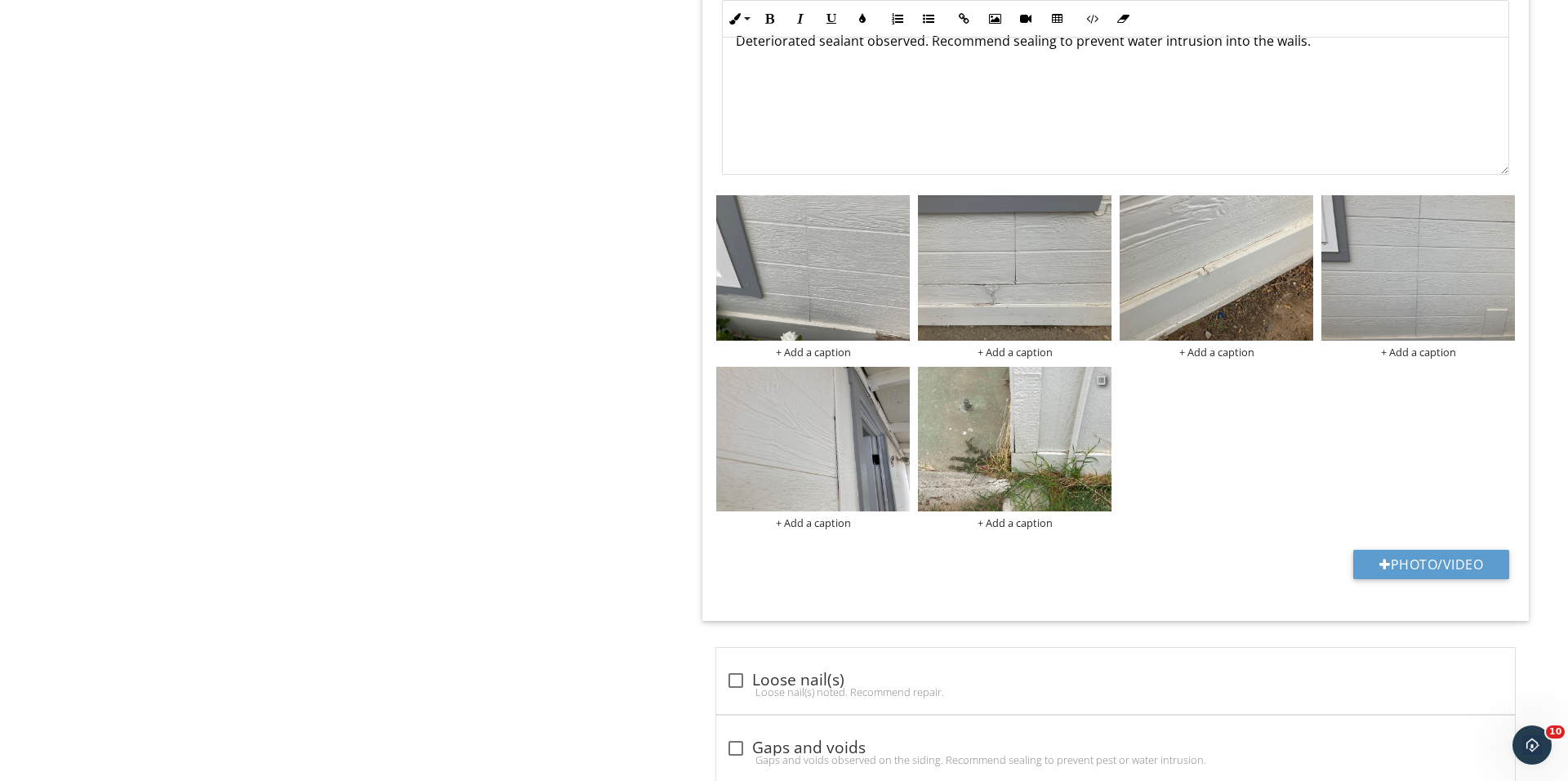
click at [1099, 385] on div at bounding box center [1101, 378] width 10 height 13
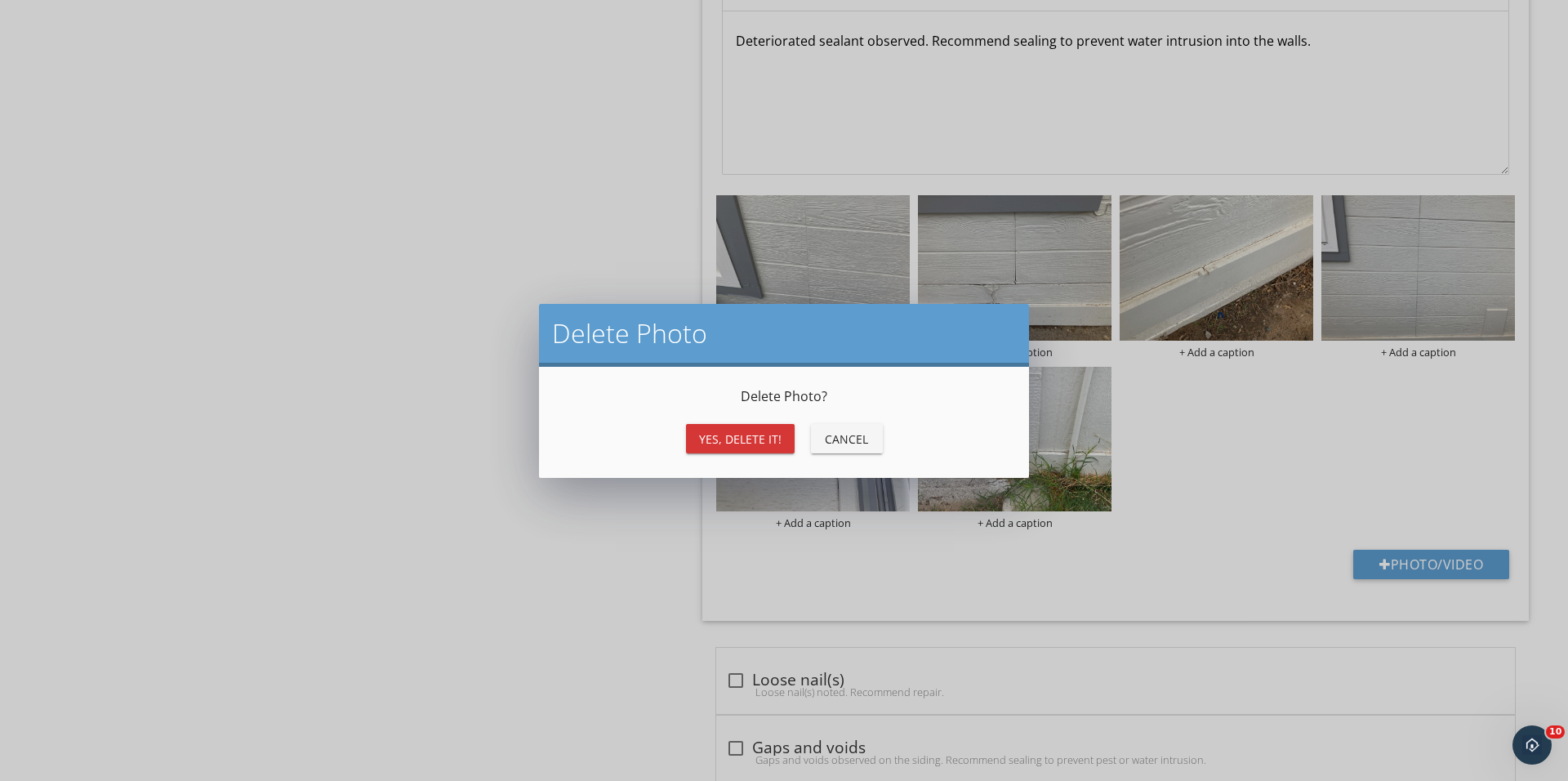
click at [775, 448] on button "Yes, Delete it!" at bounding box center [740, 439] width 109 height 29
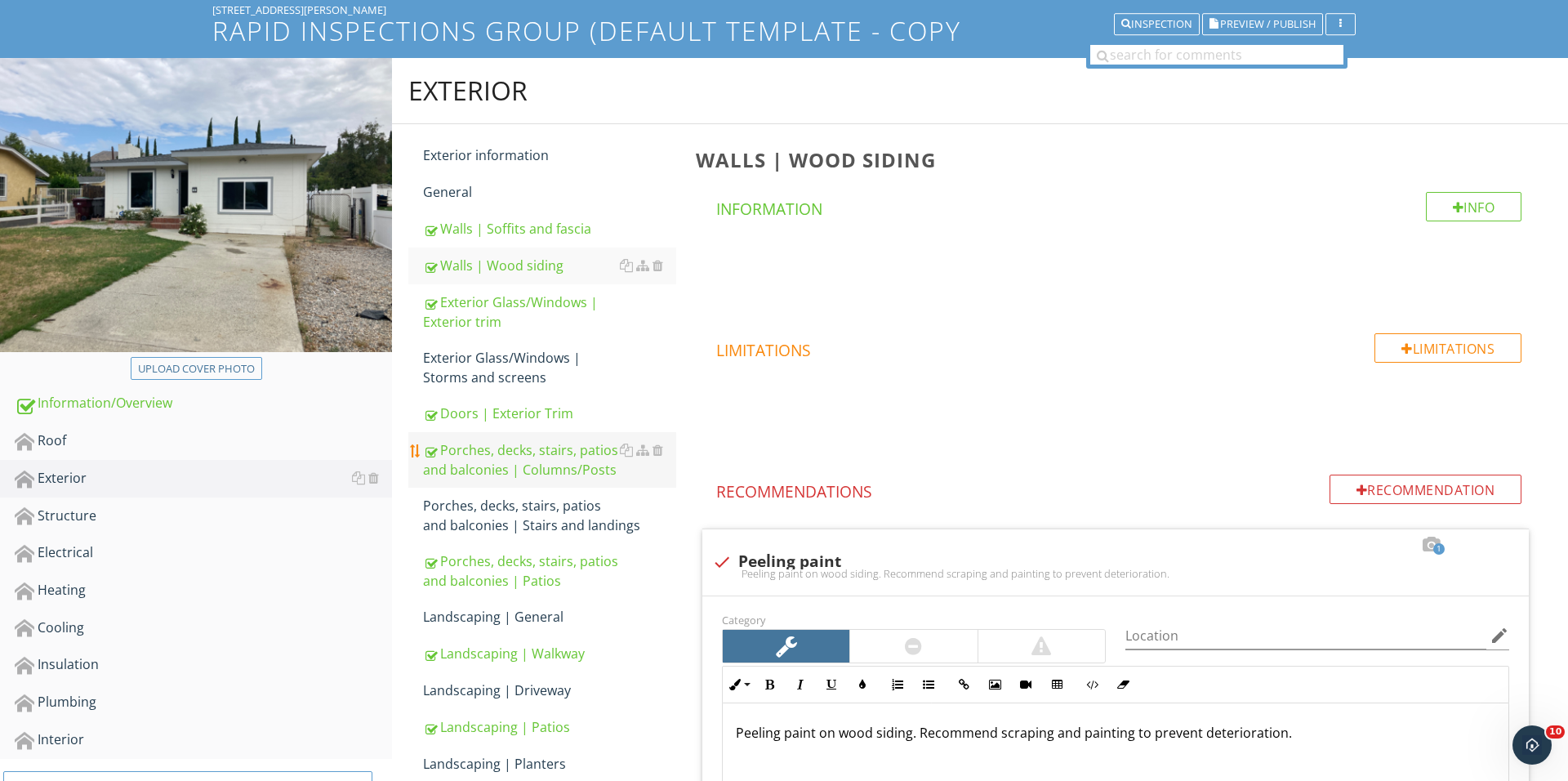
scroll to position [142, 0]
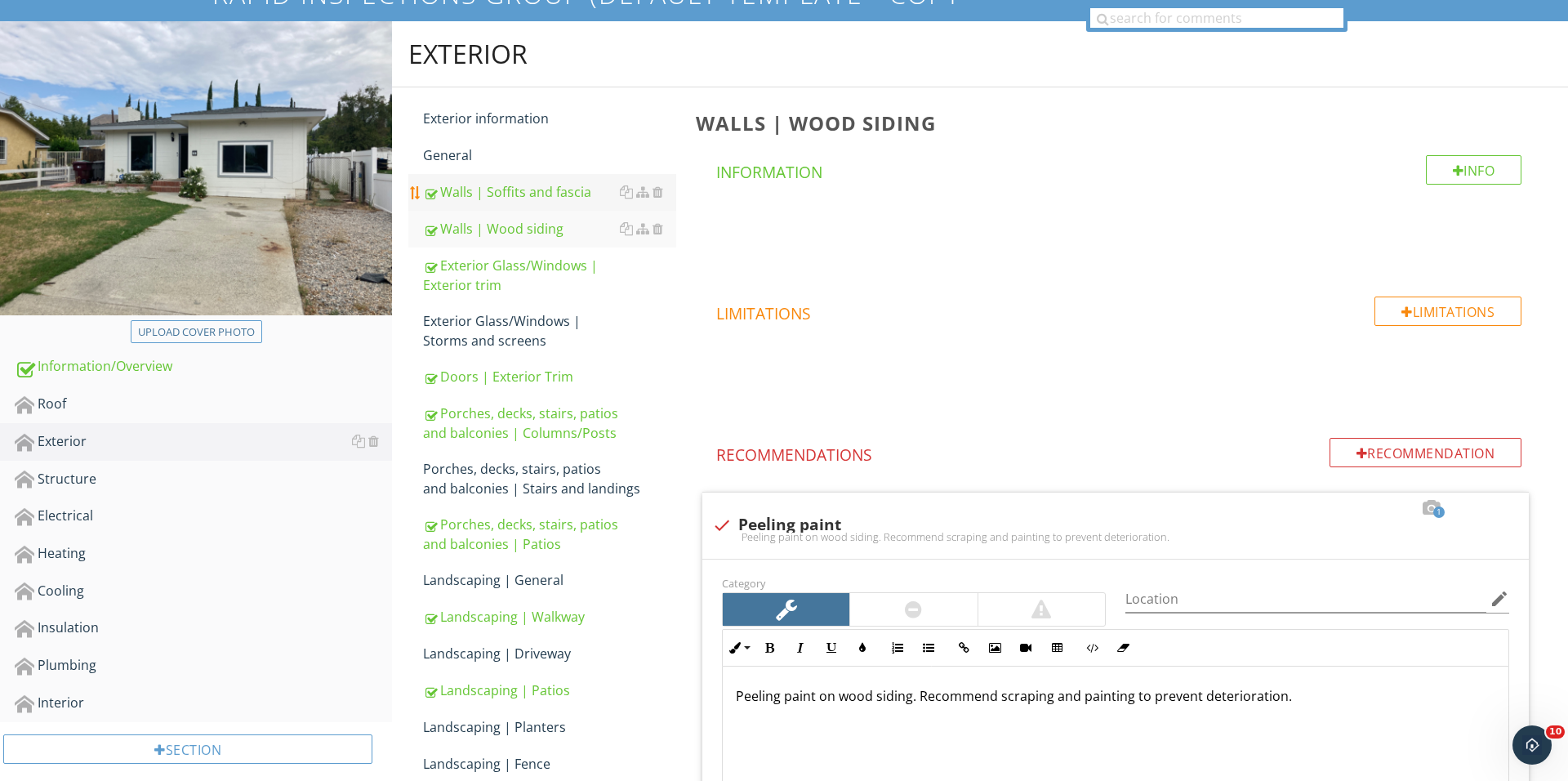
click at [549, 185] on div "Walls | Soffits and fascia" at bounding box center [550, 191] width 253 height 20
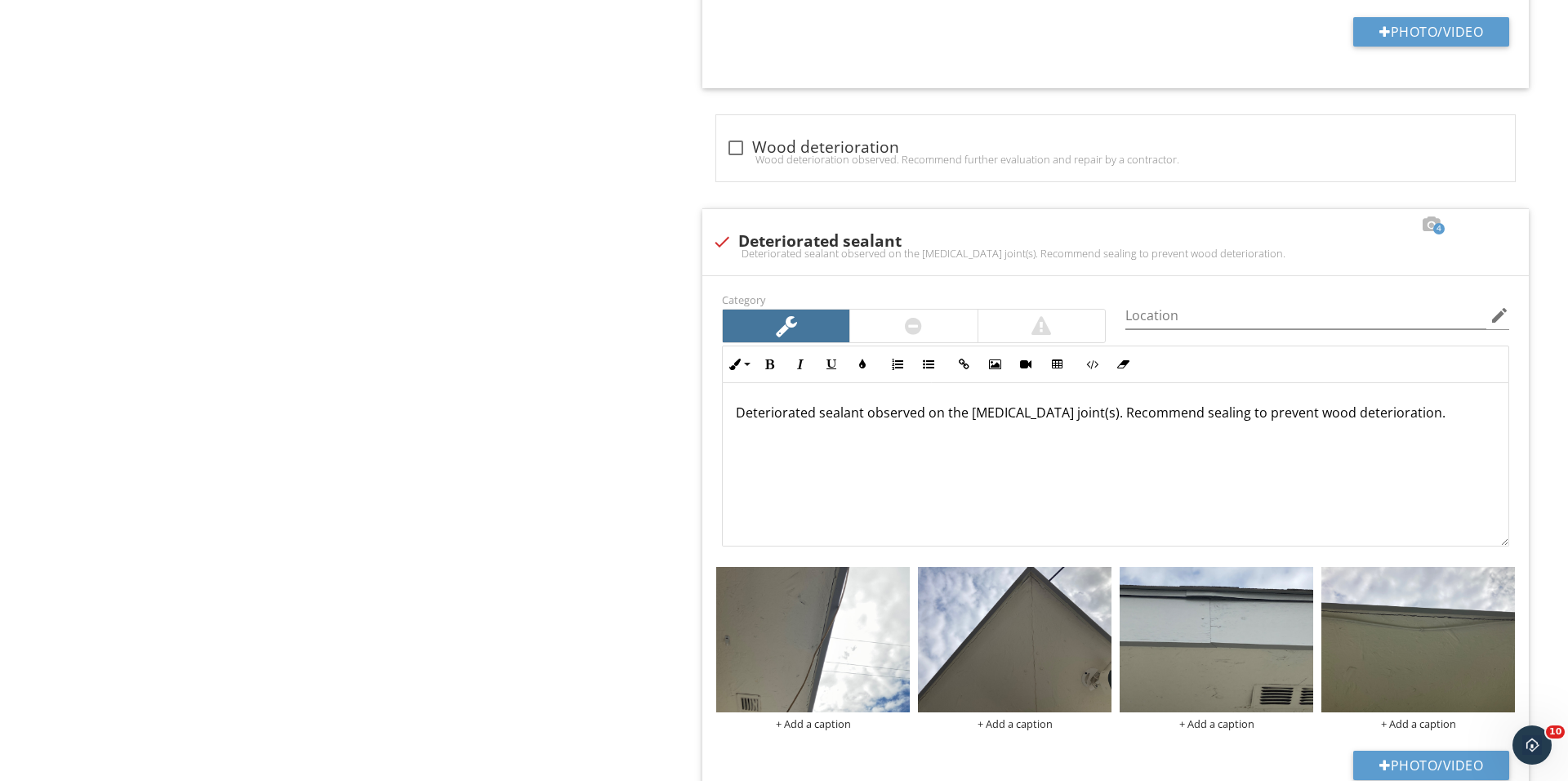
scroll to position [2183, 0]
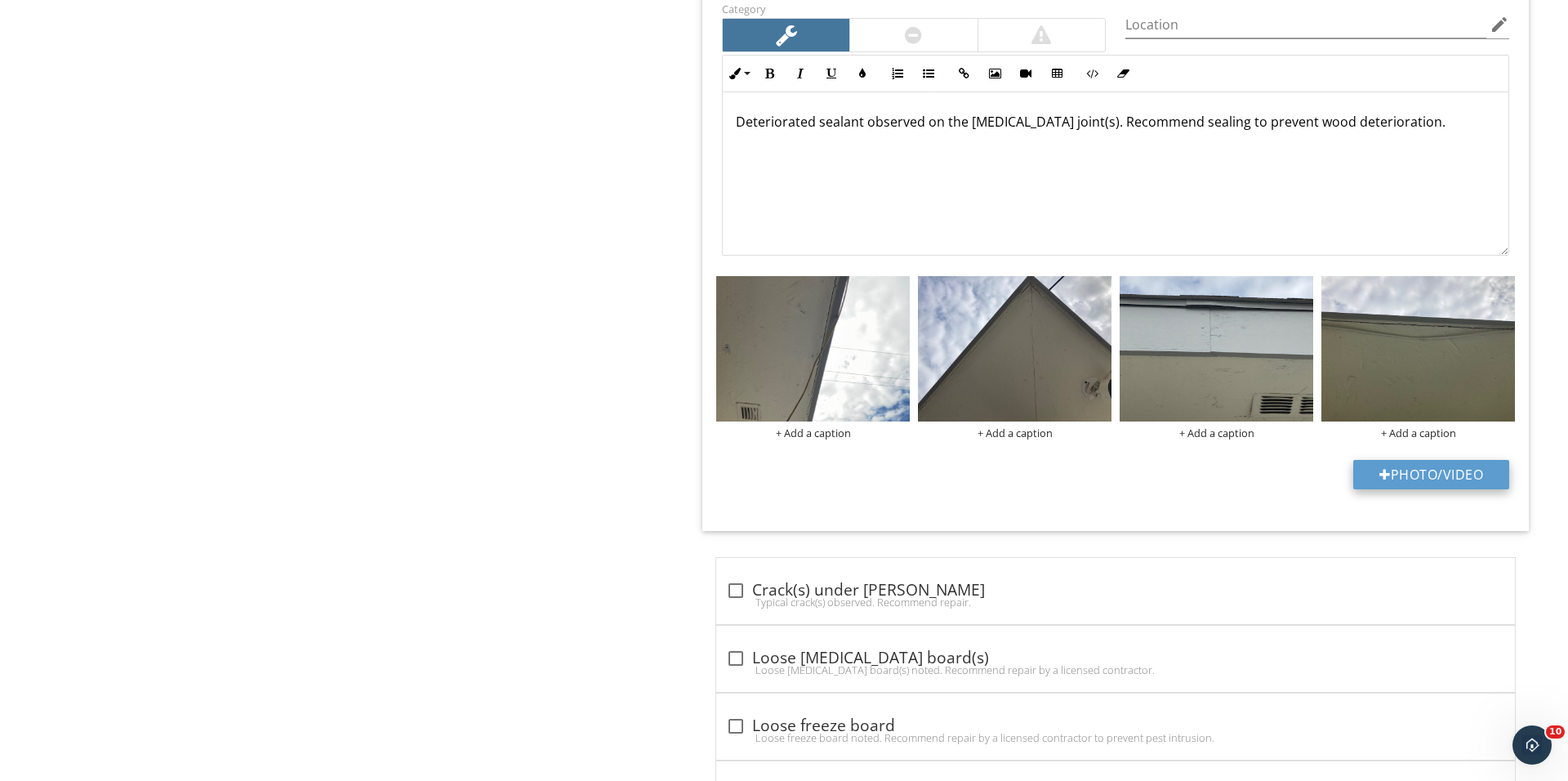
click at [1393, 480] on button "Photo/Video" at bounding box center [1430, 475] width 156 height 29
type input "C:\fakepath\IMG_0635.JPG"
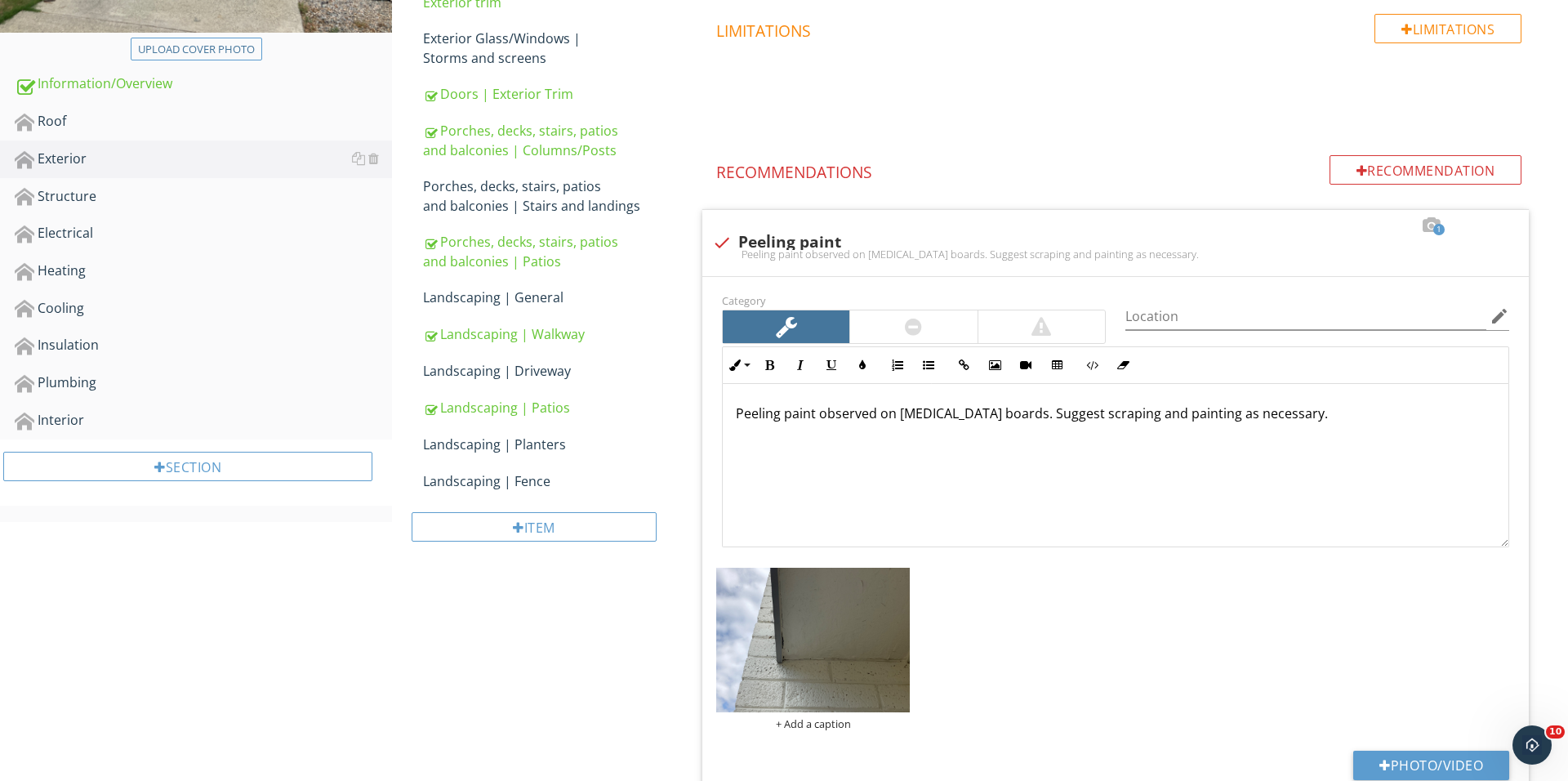
scroll to position [272, 0]
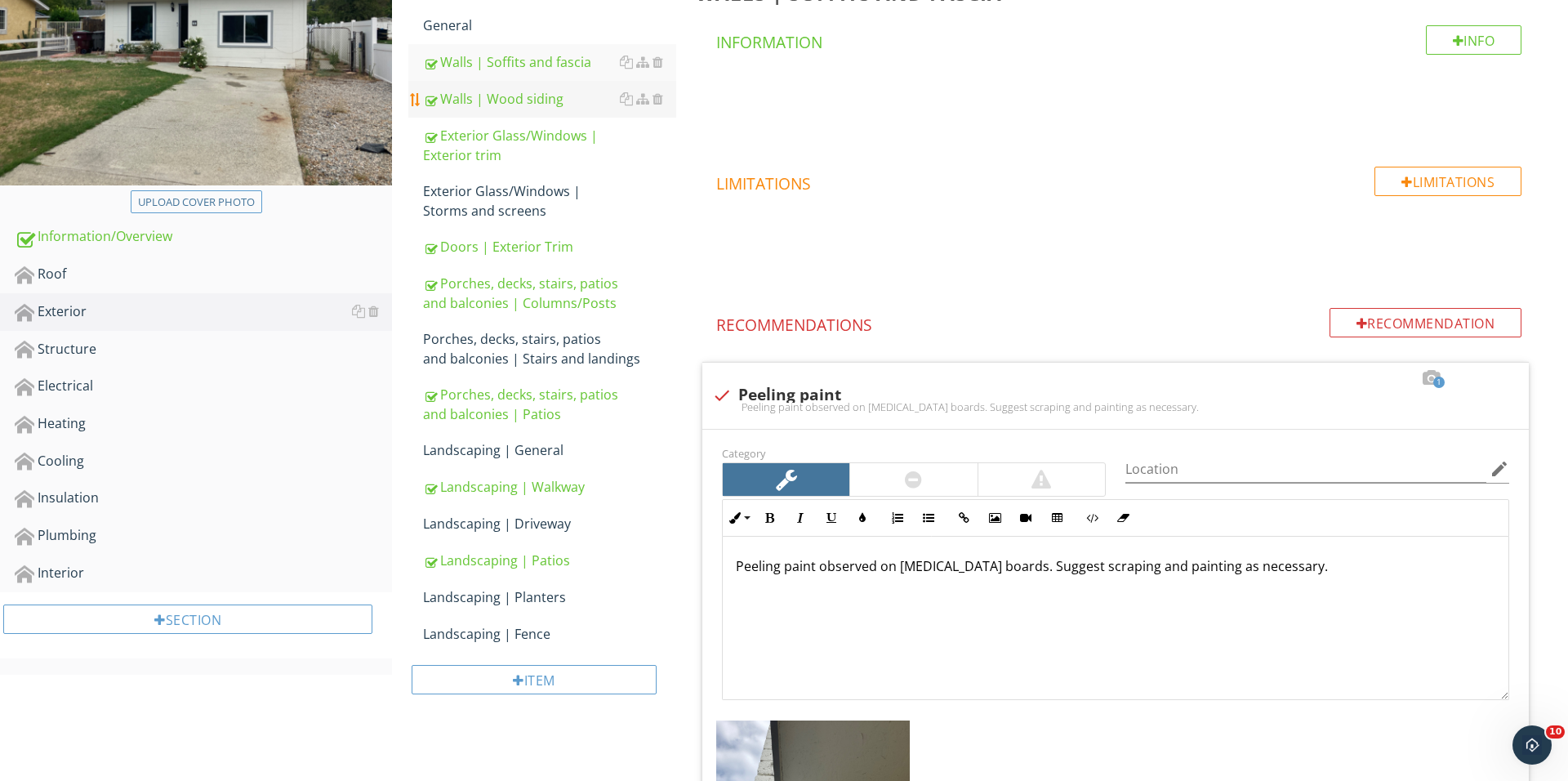
click at [543, 91] on div "Walls | Wood siding" at bounding box center [550, 98] width 253 height 20
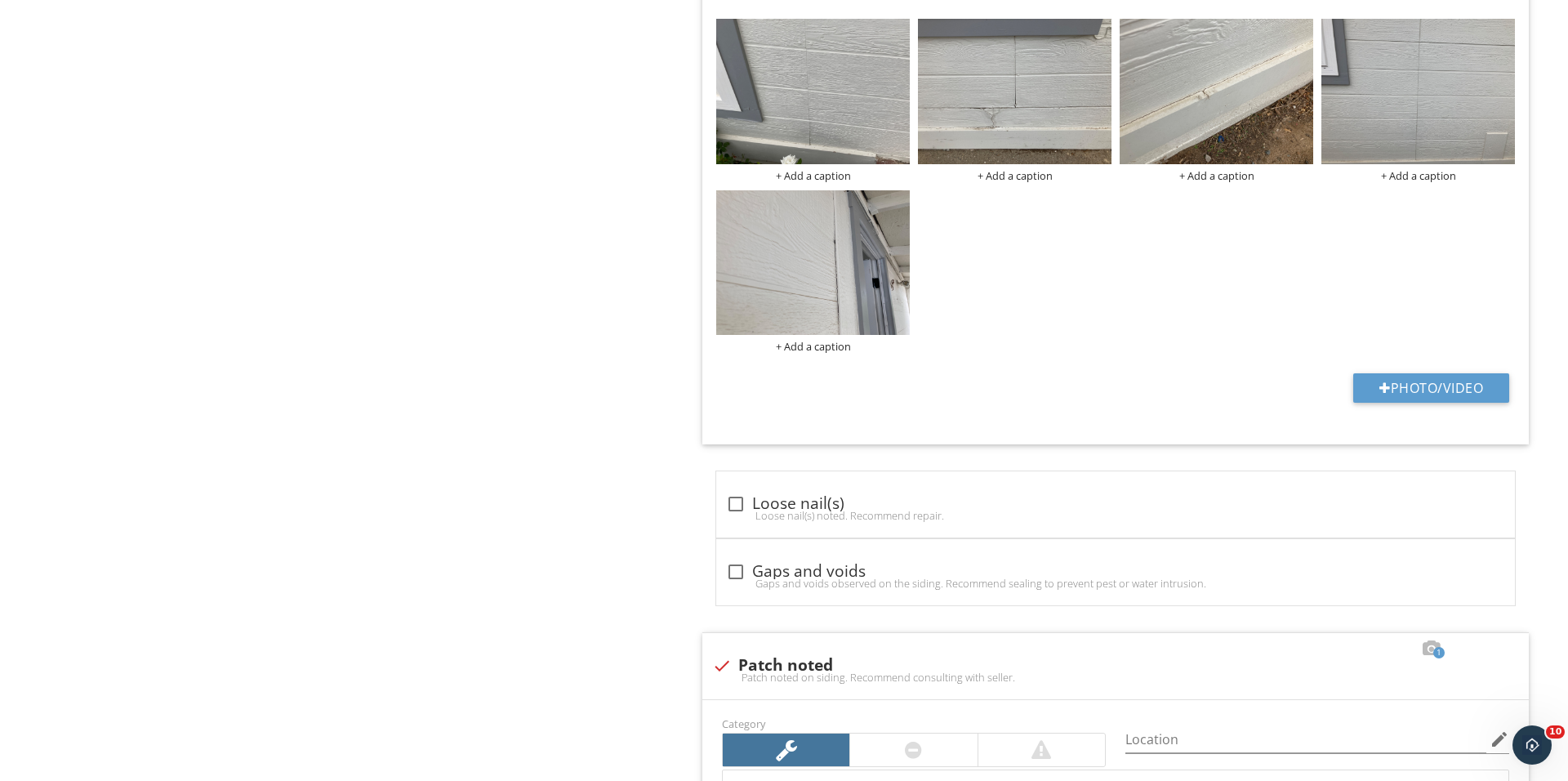
scroll to position [3131, 0]
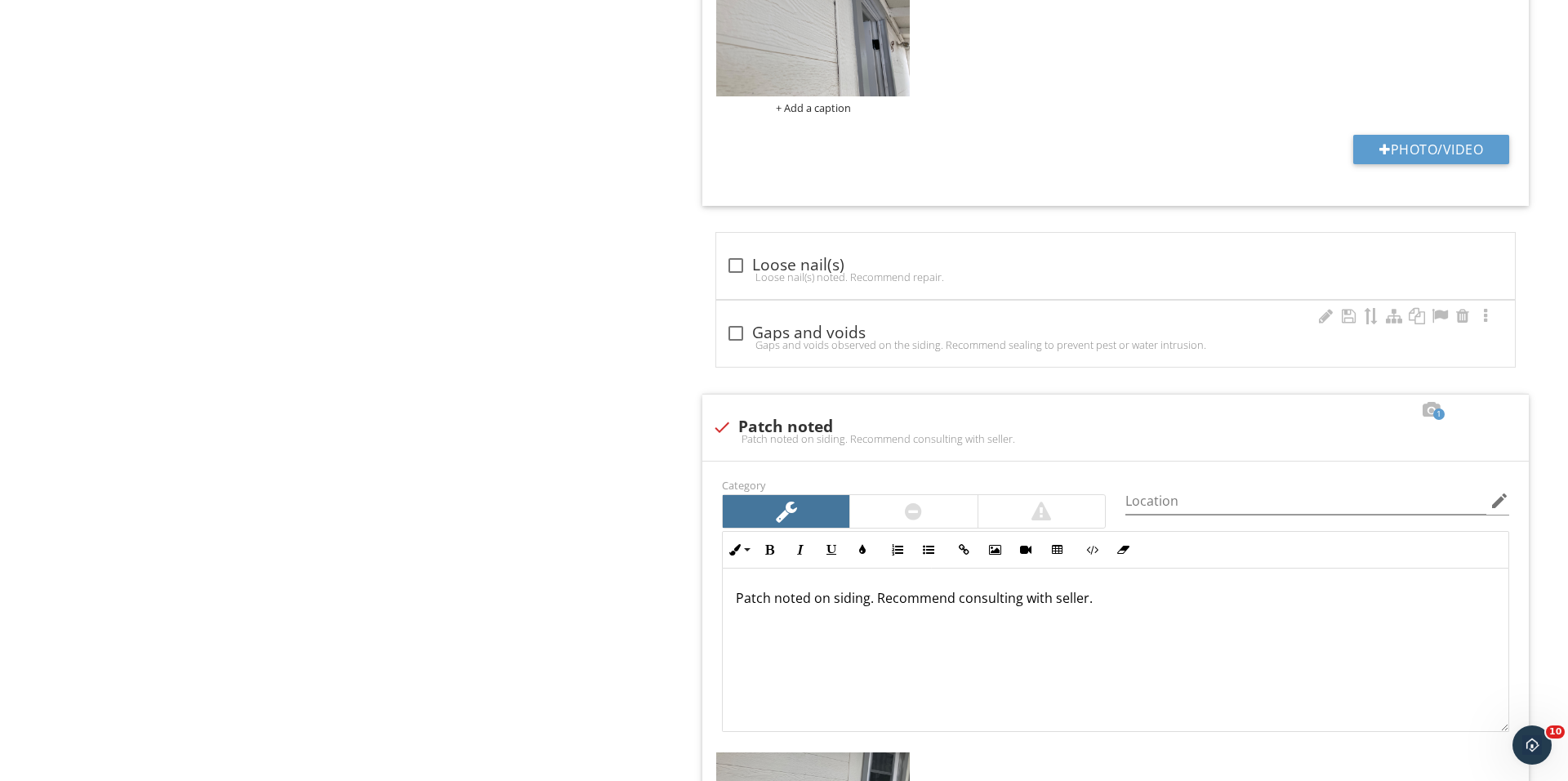
click at [751, 347] on div "Gaps and voids observed on the siding. Recommend sealing to prevent pest or wat…" at bounding box center [1116, 344] width 779 height 13
checkbox input "true"
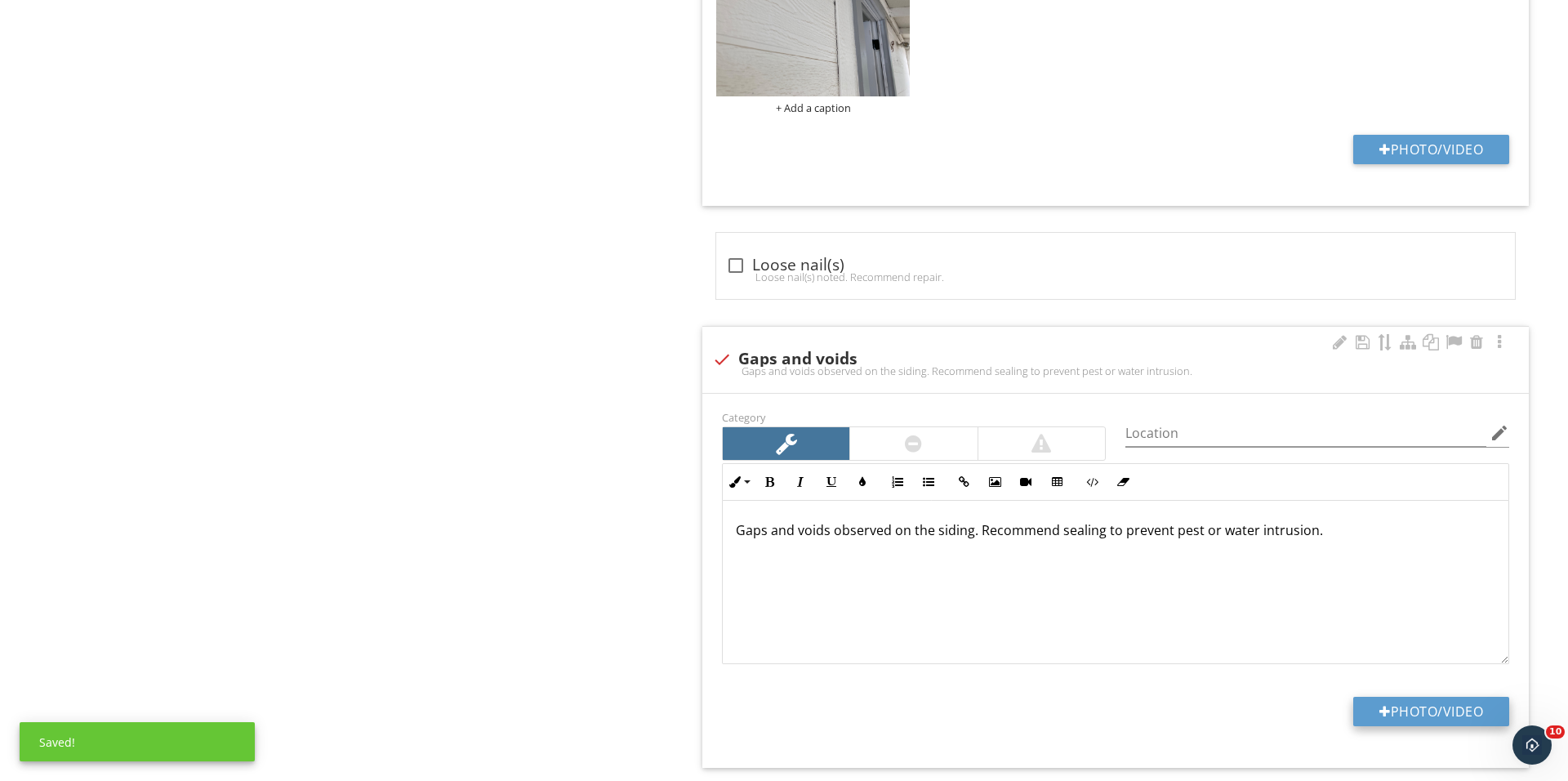
click at [1368, 715] on button "Photo/Video" at bounding box center [1430, 711] width 156 height 29
type input "C:\fakepath\IMG_0640.JPG"
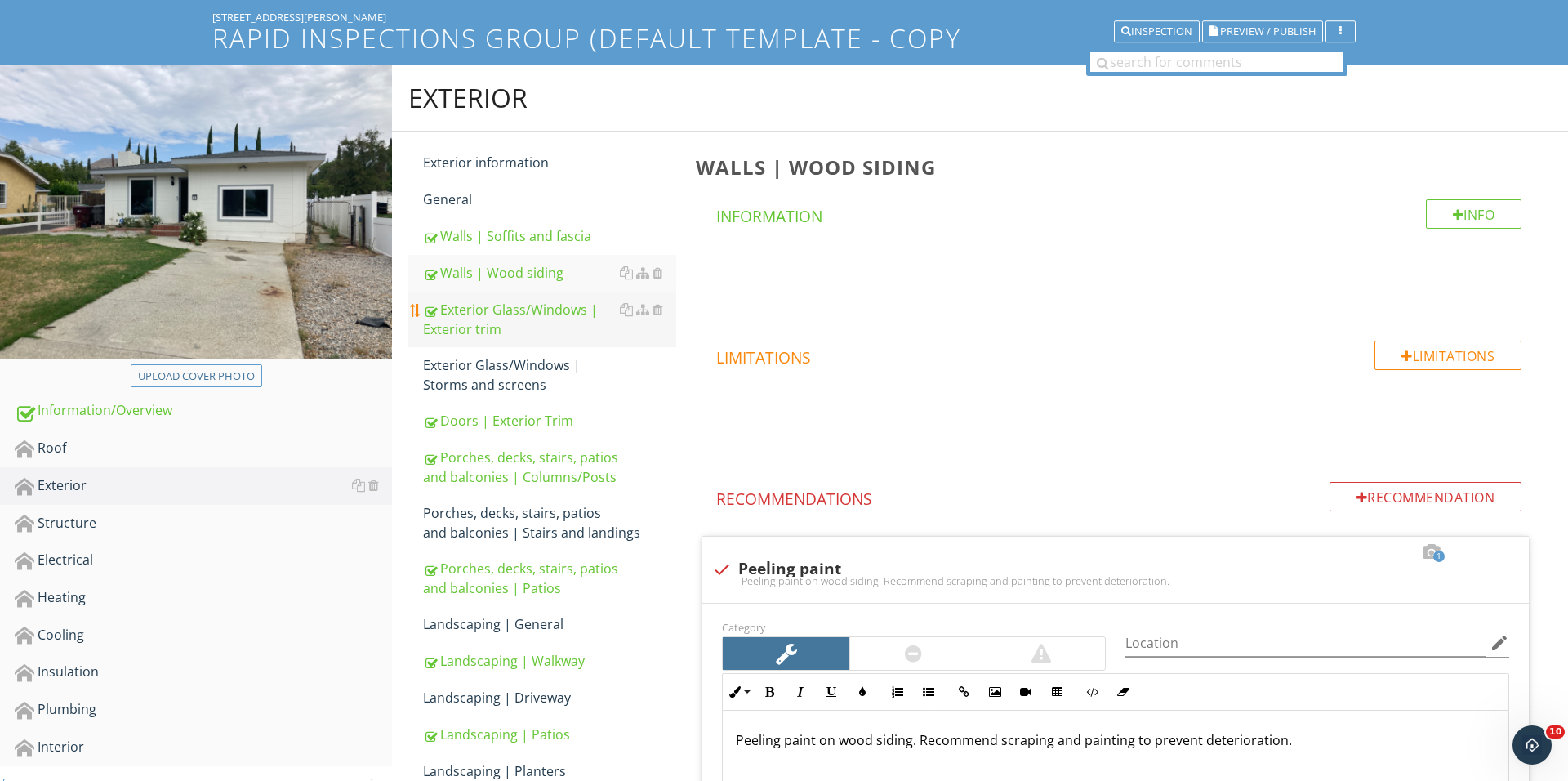
scroll to position [39, 0]
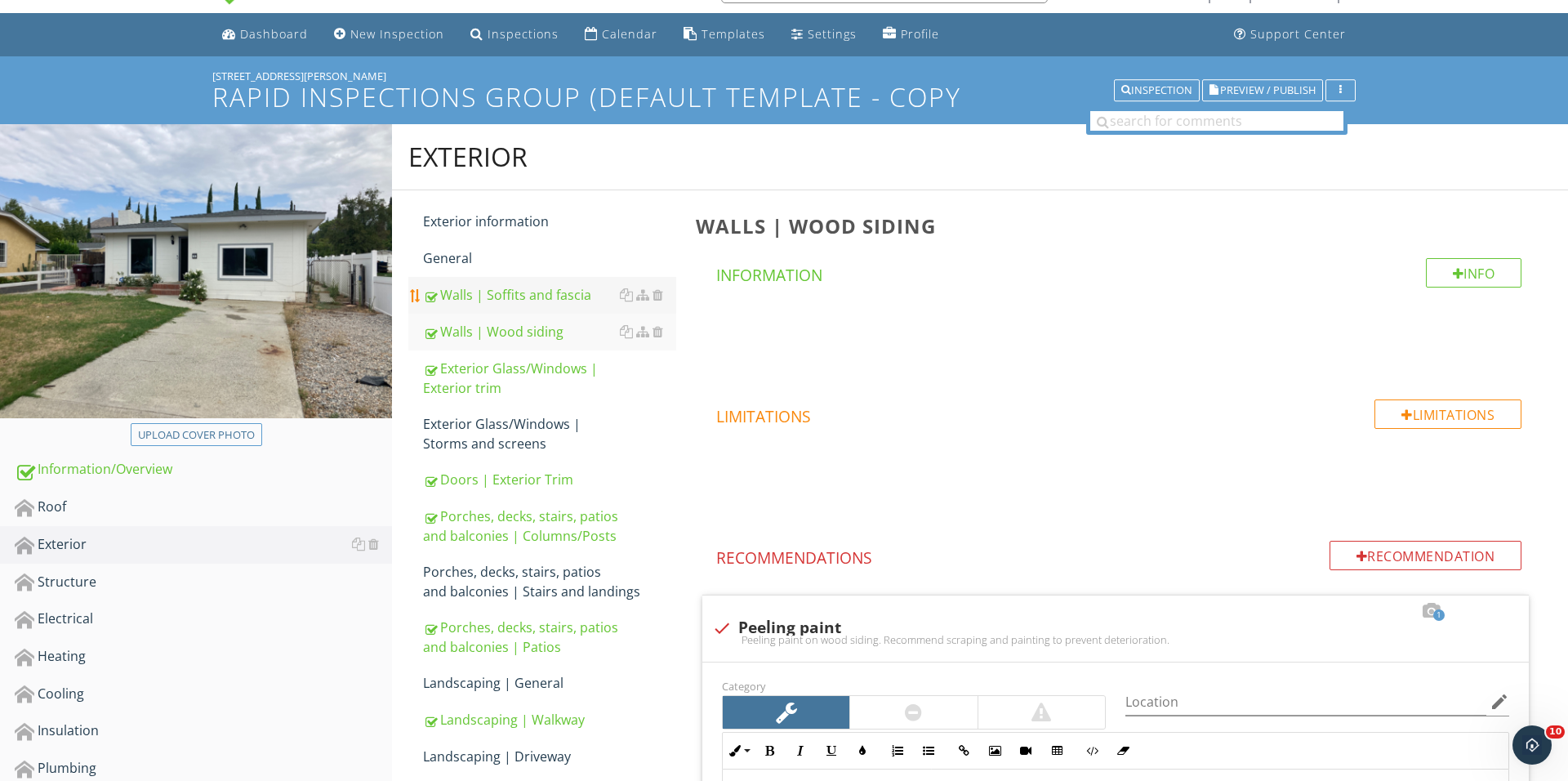
click at [542, 284] on link "Walls | Soffits and fascia" at bounding box center [550, 295] width 253 height 36
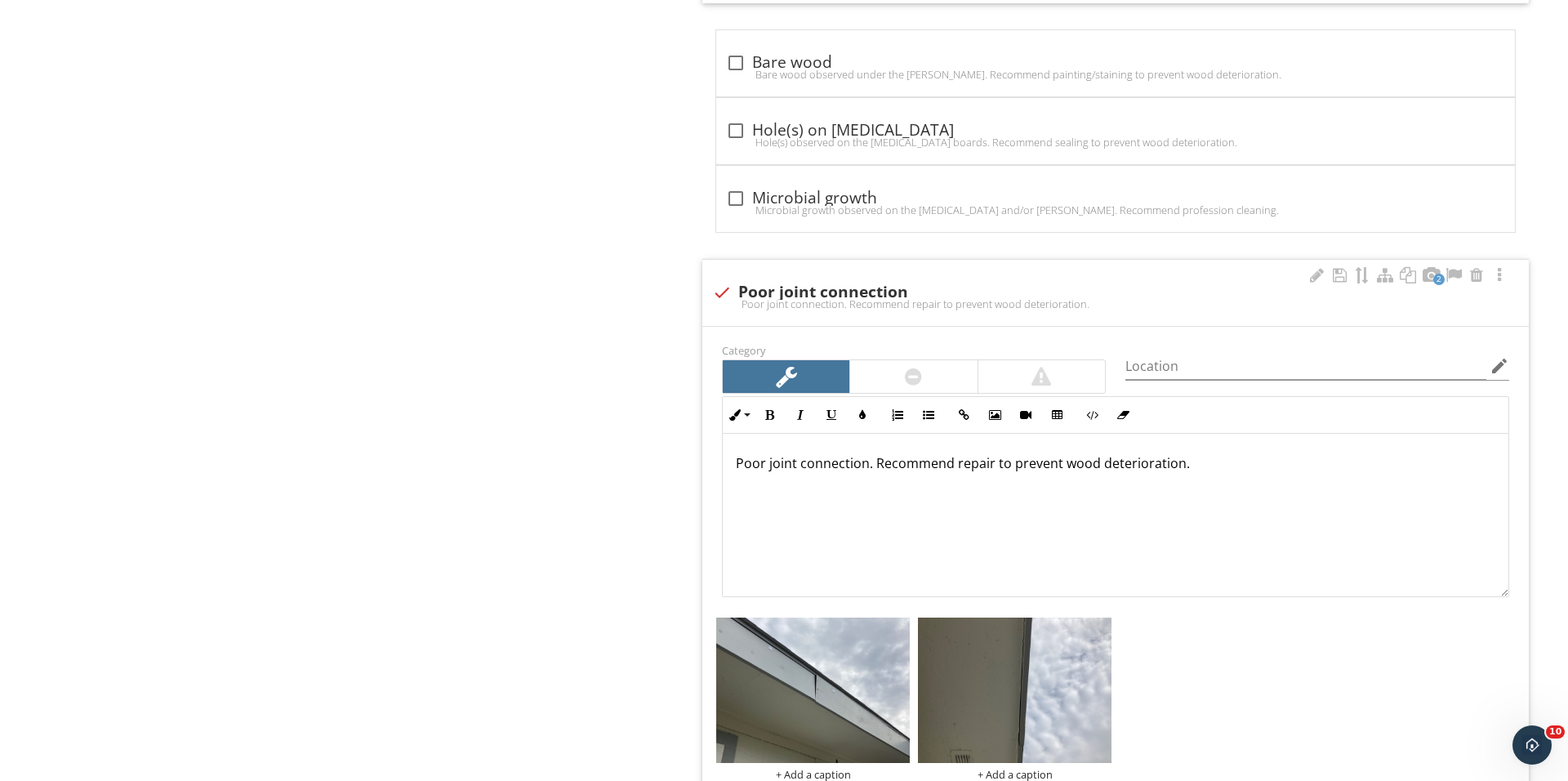
scroll to position [4294, 0]
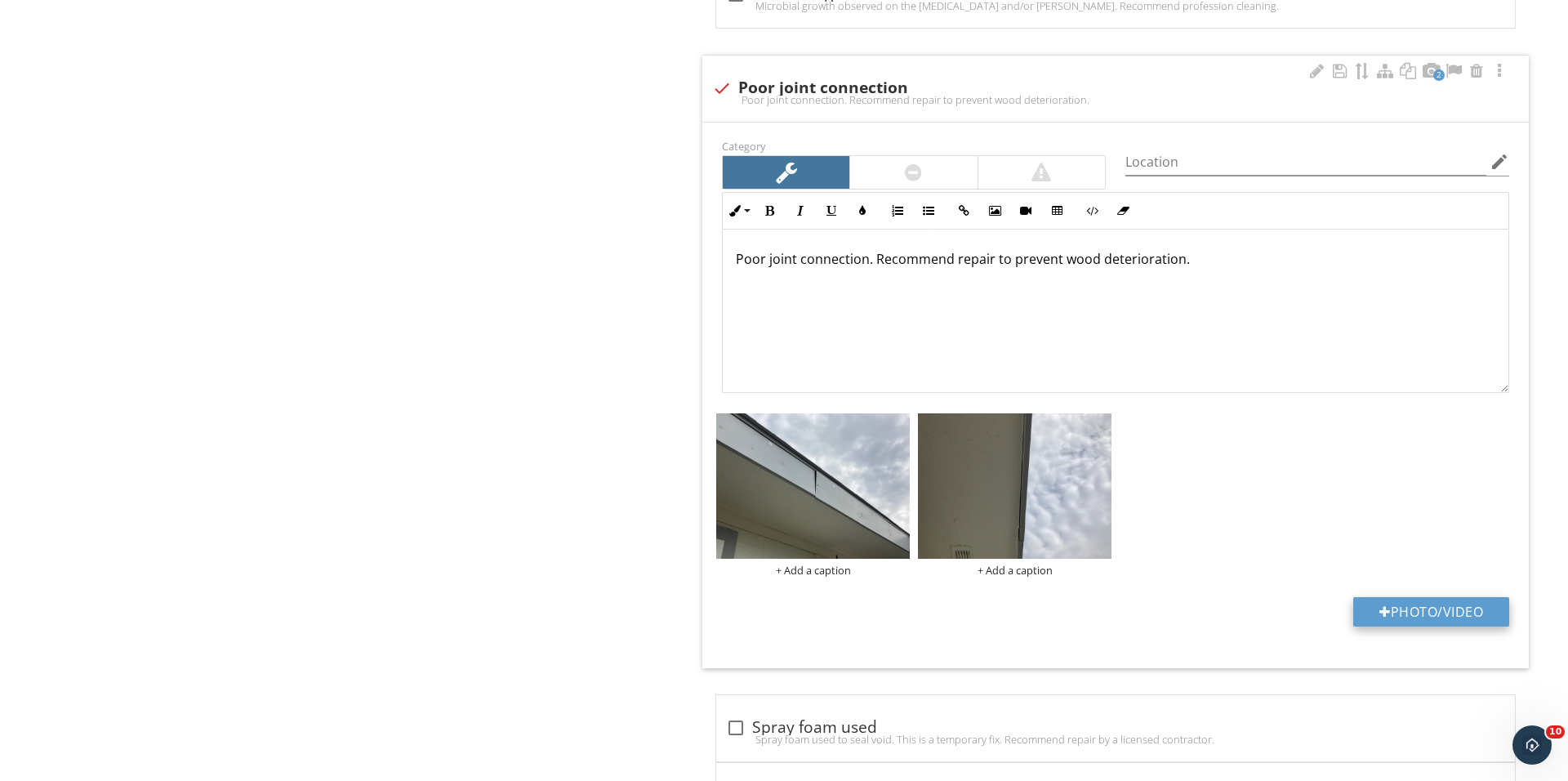
click at [1471, 621] on button "Photo/Video" at bounding box center [1430, 612] width 156 height 29
type input "C:\fakepath\IMG_0643.JPG"
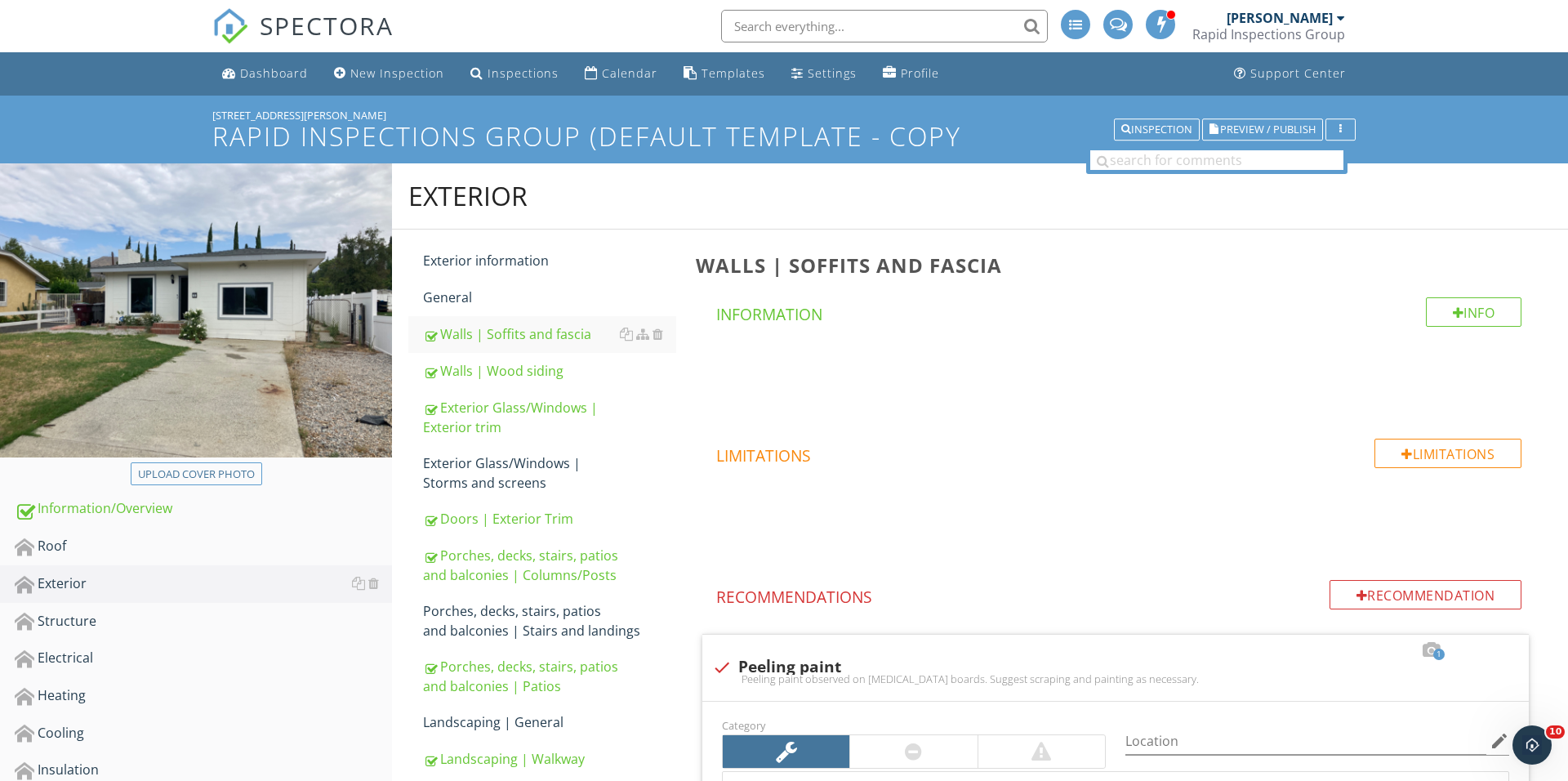
scroll to position [273, 0]
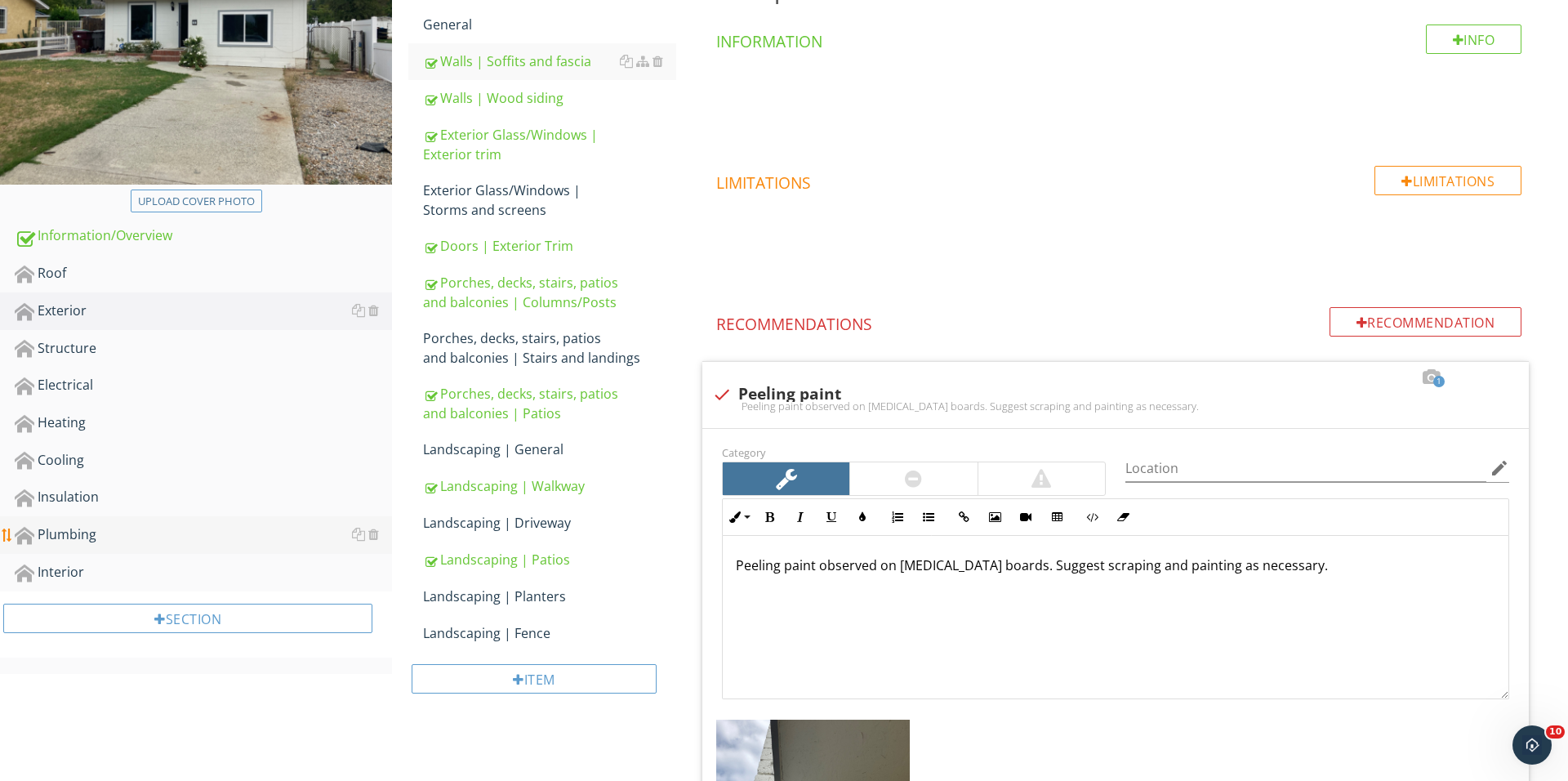
click at [188, 524] on div "Plumbing" at bounding box center [203, 534] width 377 height 22
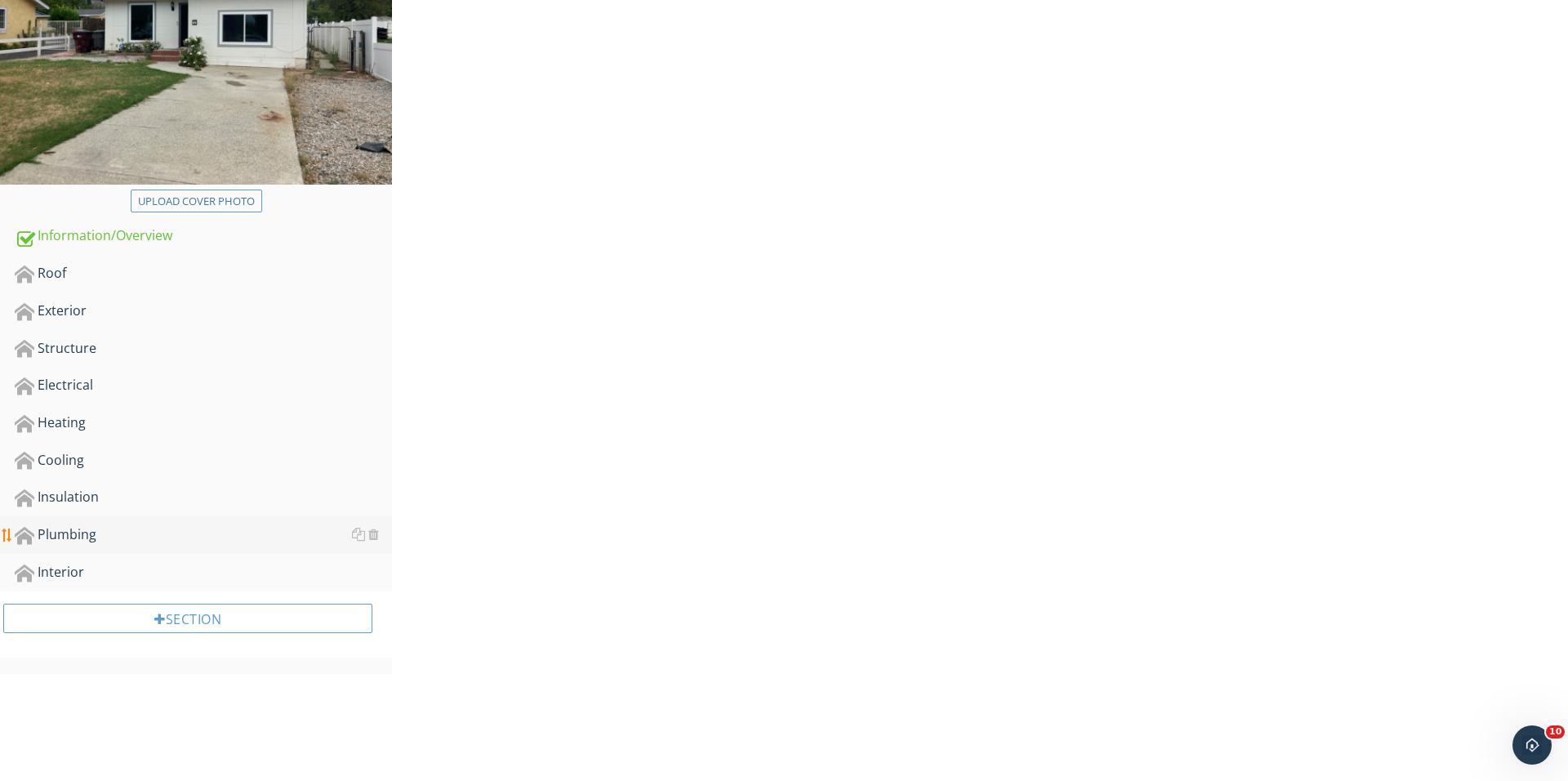
scroll to position [272, 0]
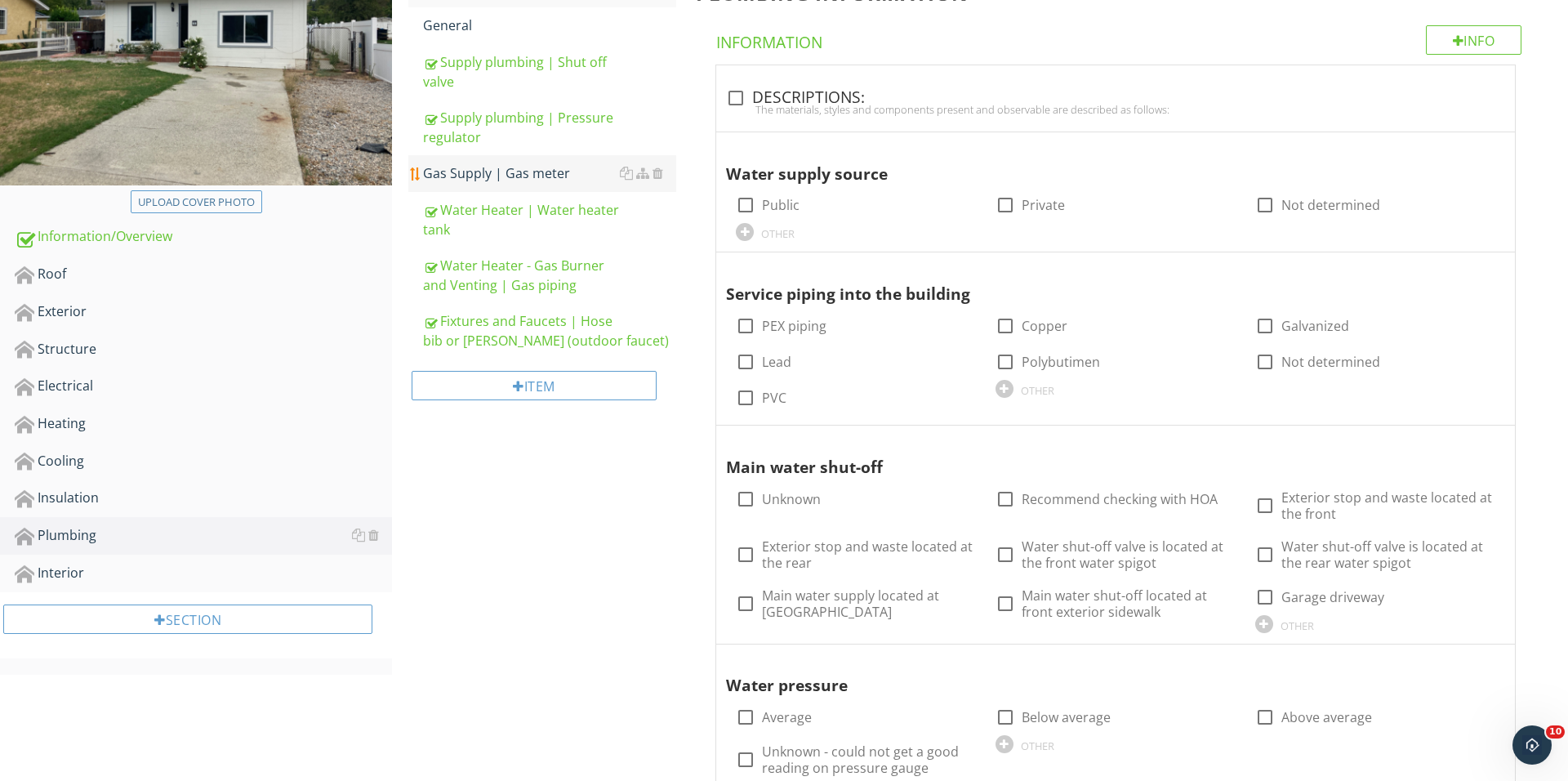
click at [505, 187] on link "Gas Supply | Gas meter" at bounding box center [550, 173] width 253 height 36
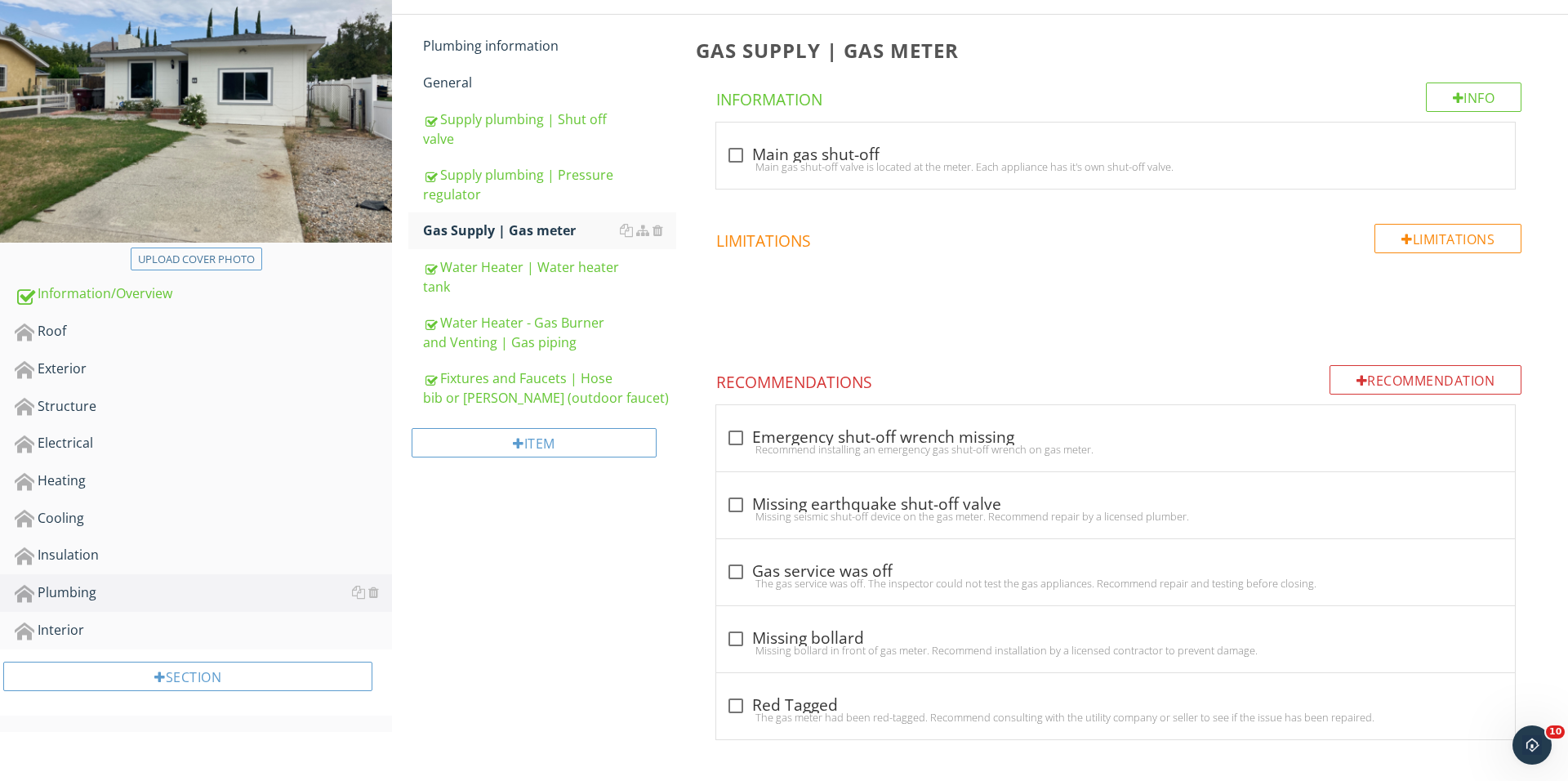
scroll to position [216, 0]
click at [769, 151] on div "check_box_outline_blank Main gas shut-off" at bounding box center [1116, 155] width 779 height 20
checkbox input "true"
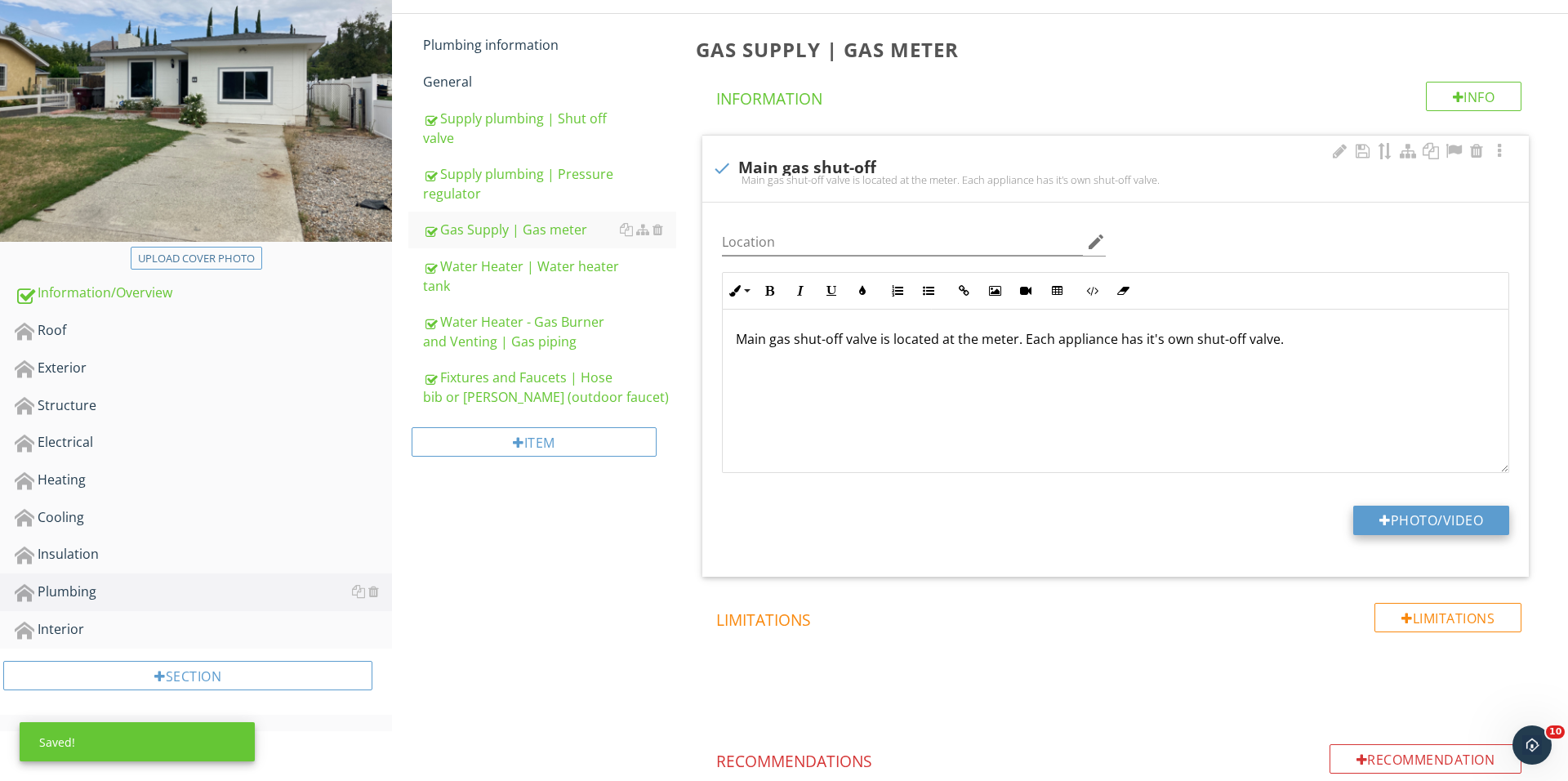
click at [1379, 524] on div at bounding box center [1384, 520] width 11 height 13
type input "C:\fakepath\IMG_0645.JPG"
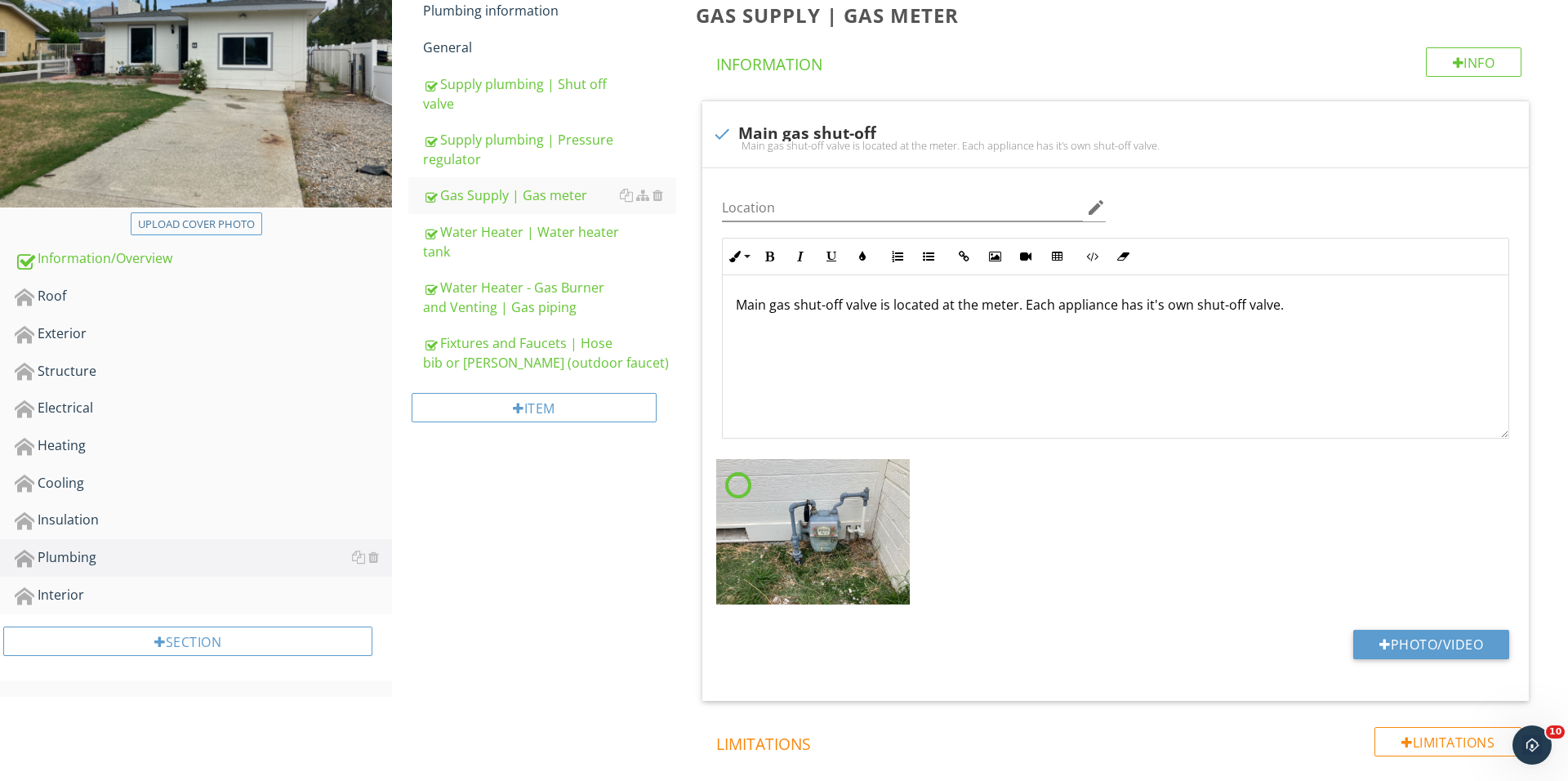
scroll to position [316, 0]
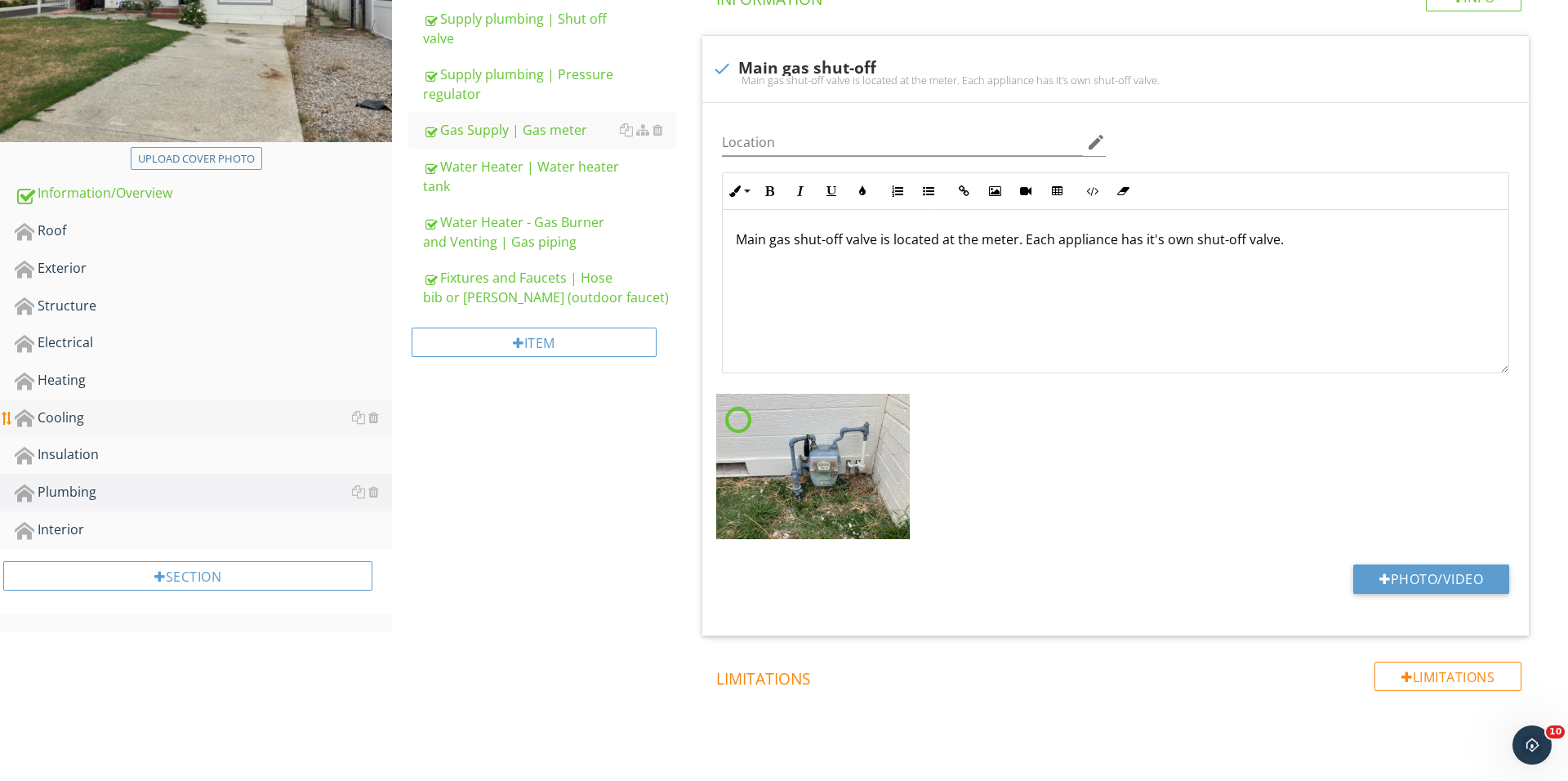
click at [141, 408] on div "Cooling" at bounding box center [203, 418] width 377 height 22
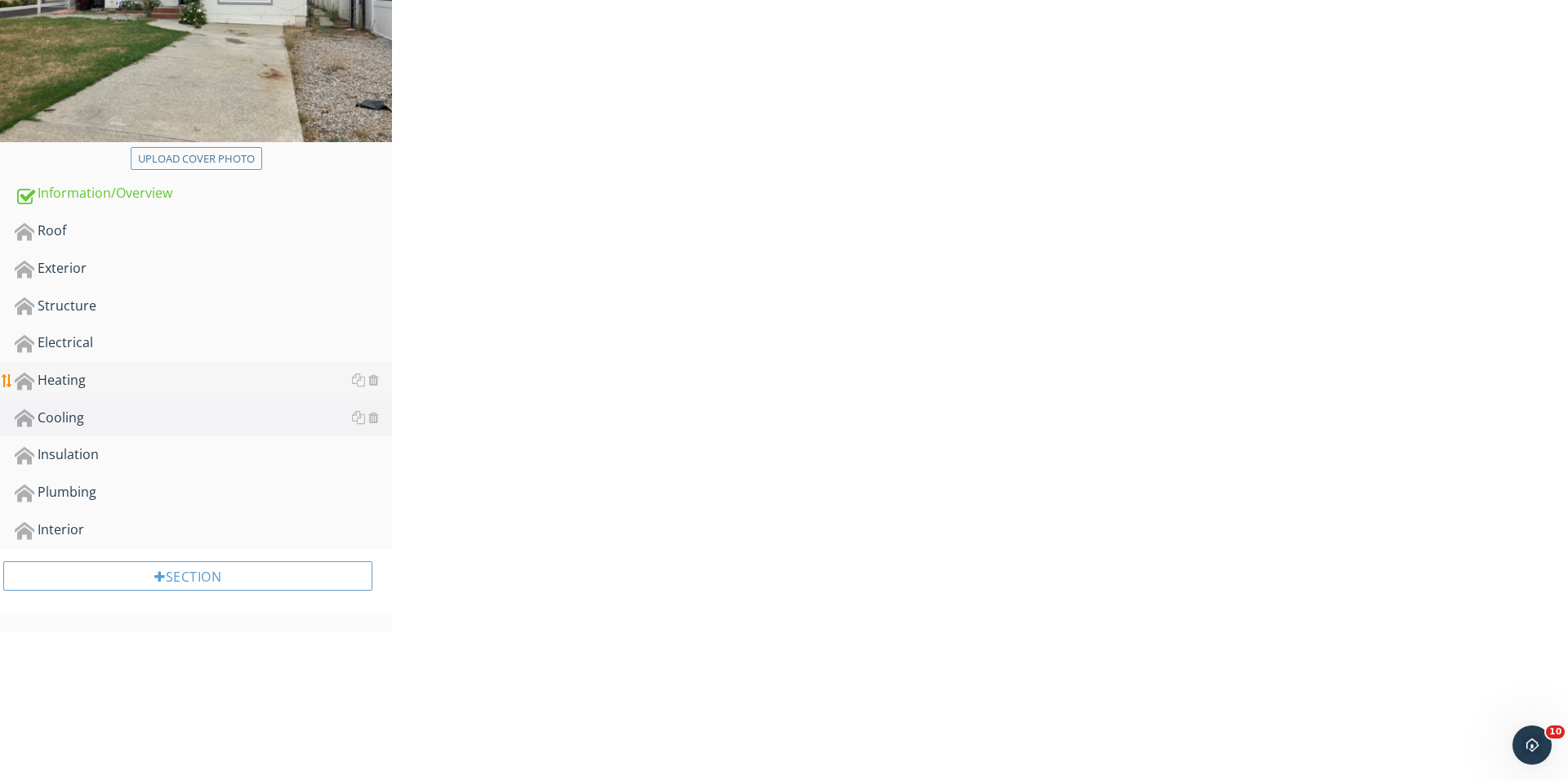
click at [150, 393] on link "Heating" at bounding box center [203, 381] width 377 height 38
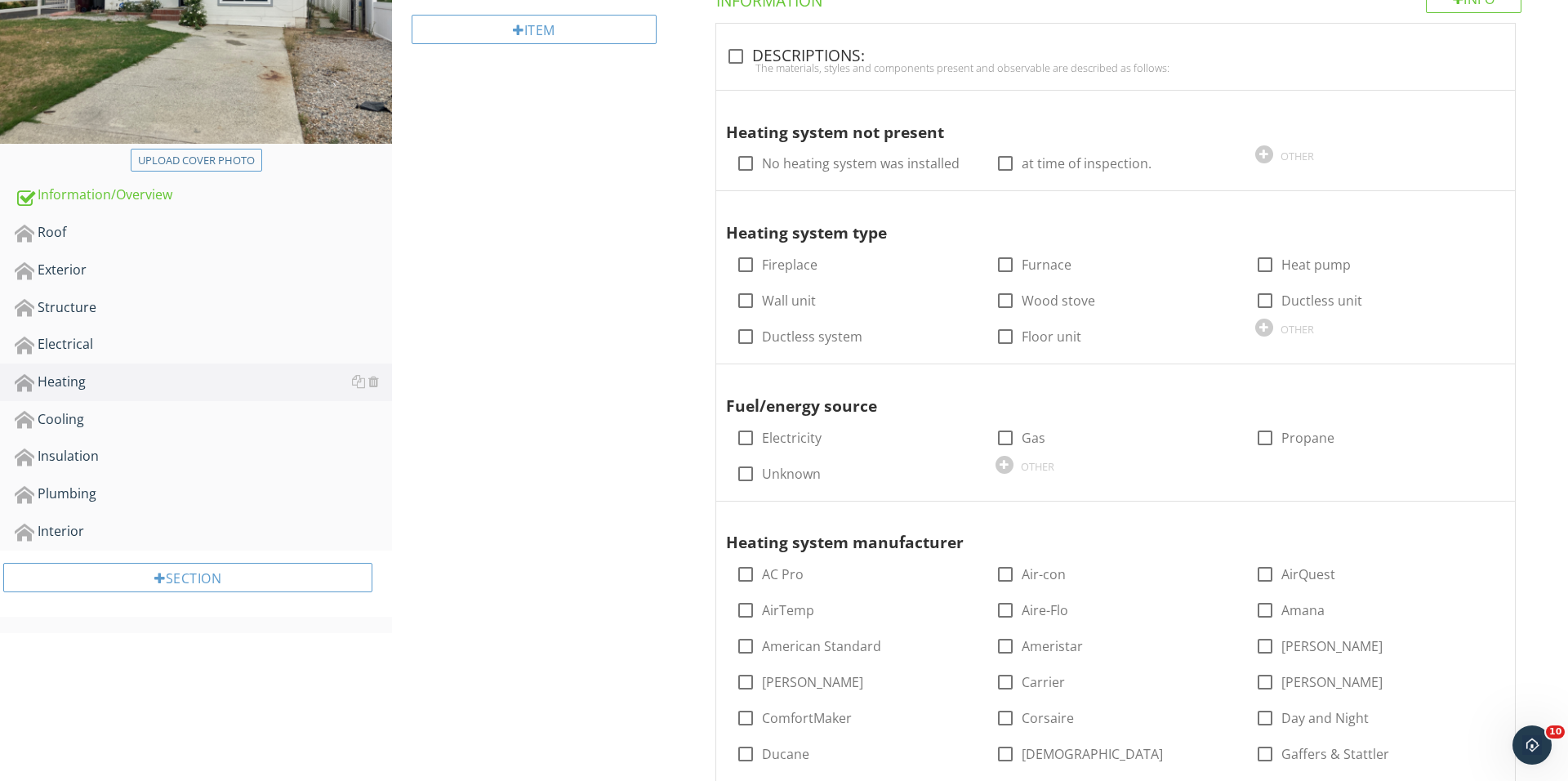
scroll to position [175, 0]
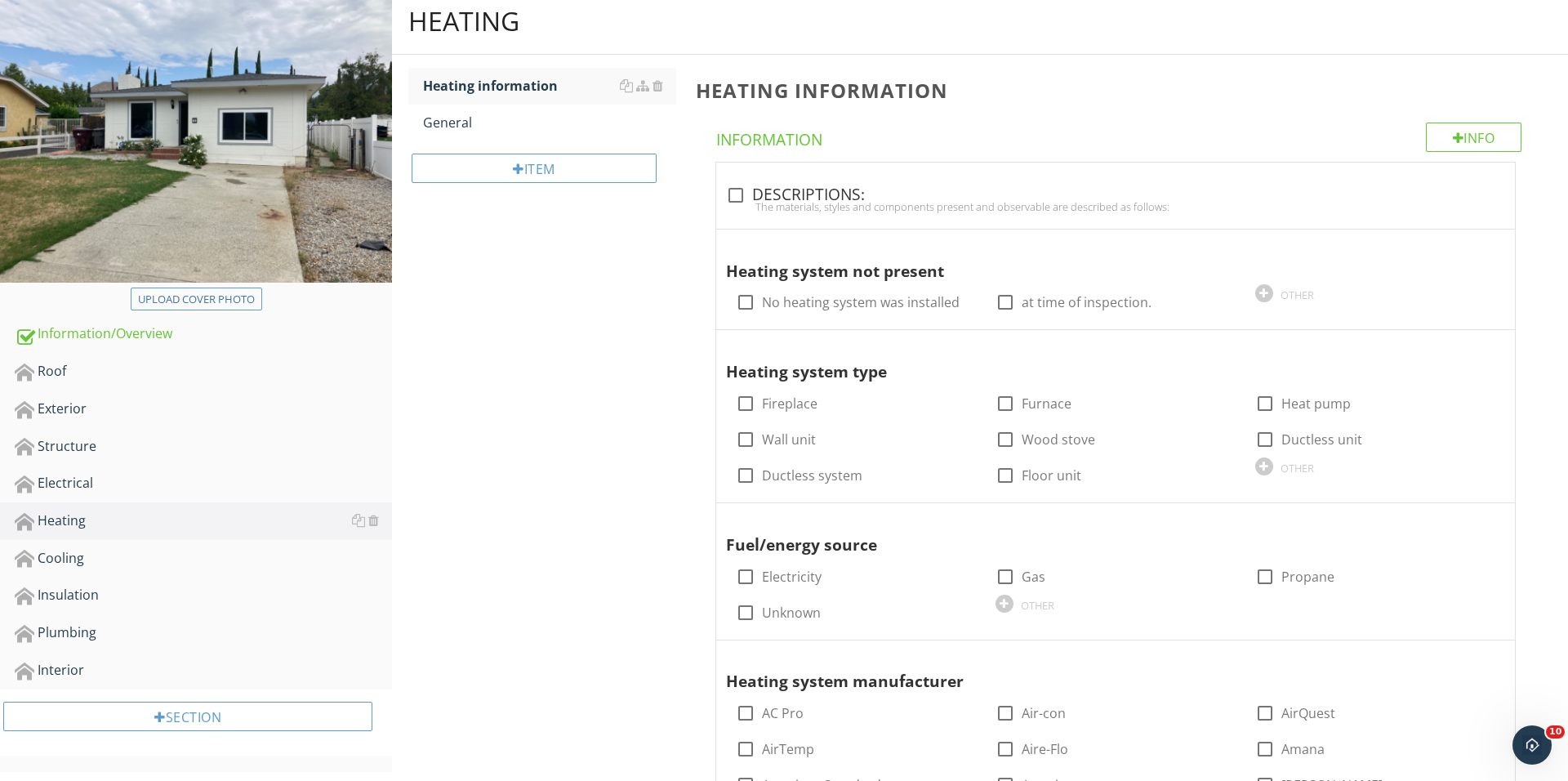
click at [543, 197] on div "Item" at bounding box center [542, 174] width 268 height 66
click at [543, 191] on div "Item" at bounding box center [542, 174] width 268 height 66
click at [539, 178] on div "Item" at bounding box center [534, 168] width 245 height 29
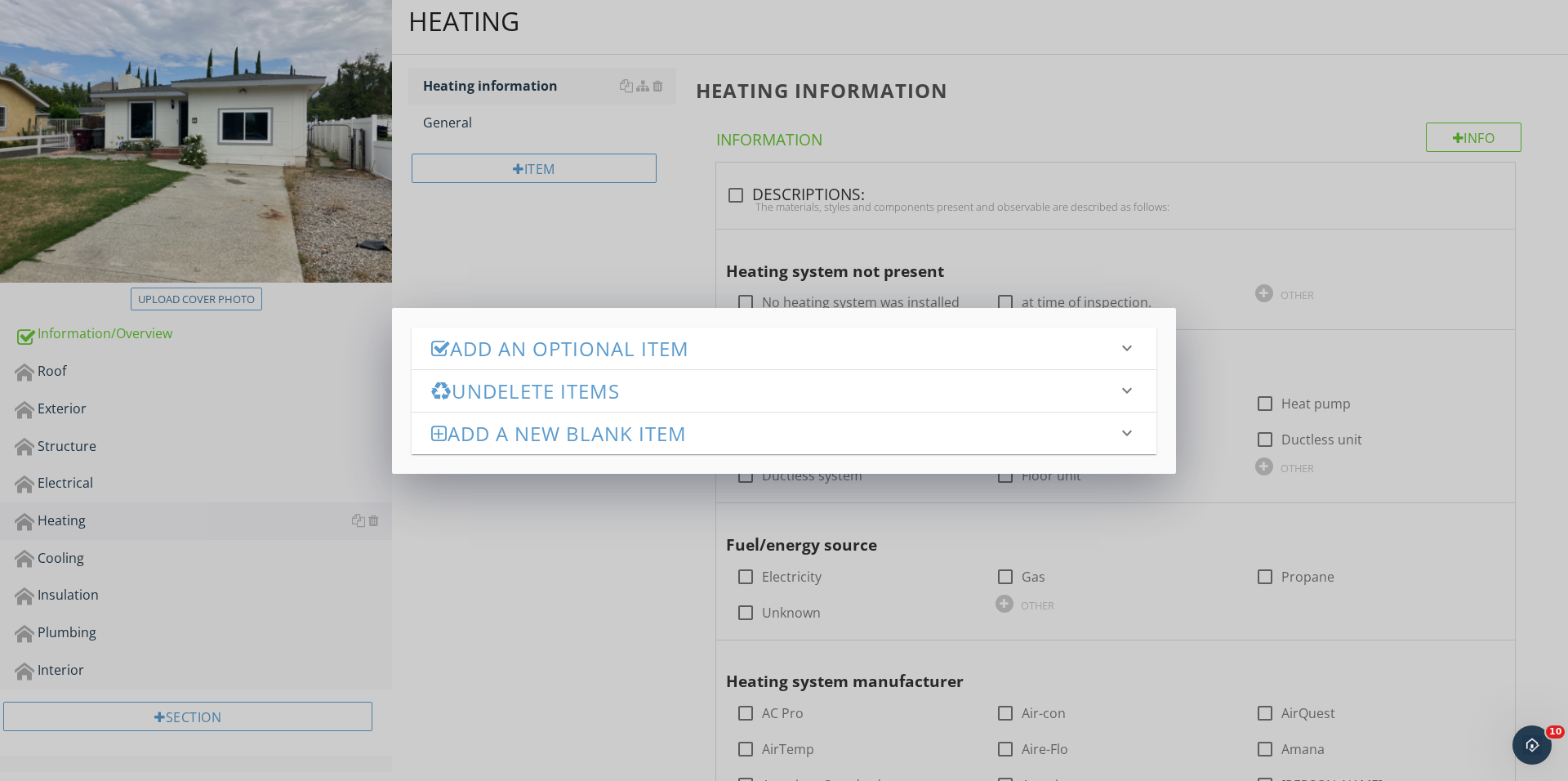
click at [657, 328] on div "Add an Optional Item keyboard_arrow_down" at bounding box center [784, 348] width 744 height 41
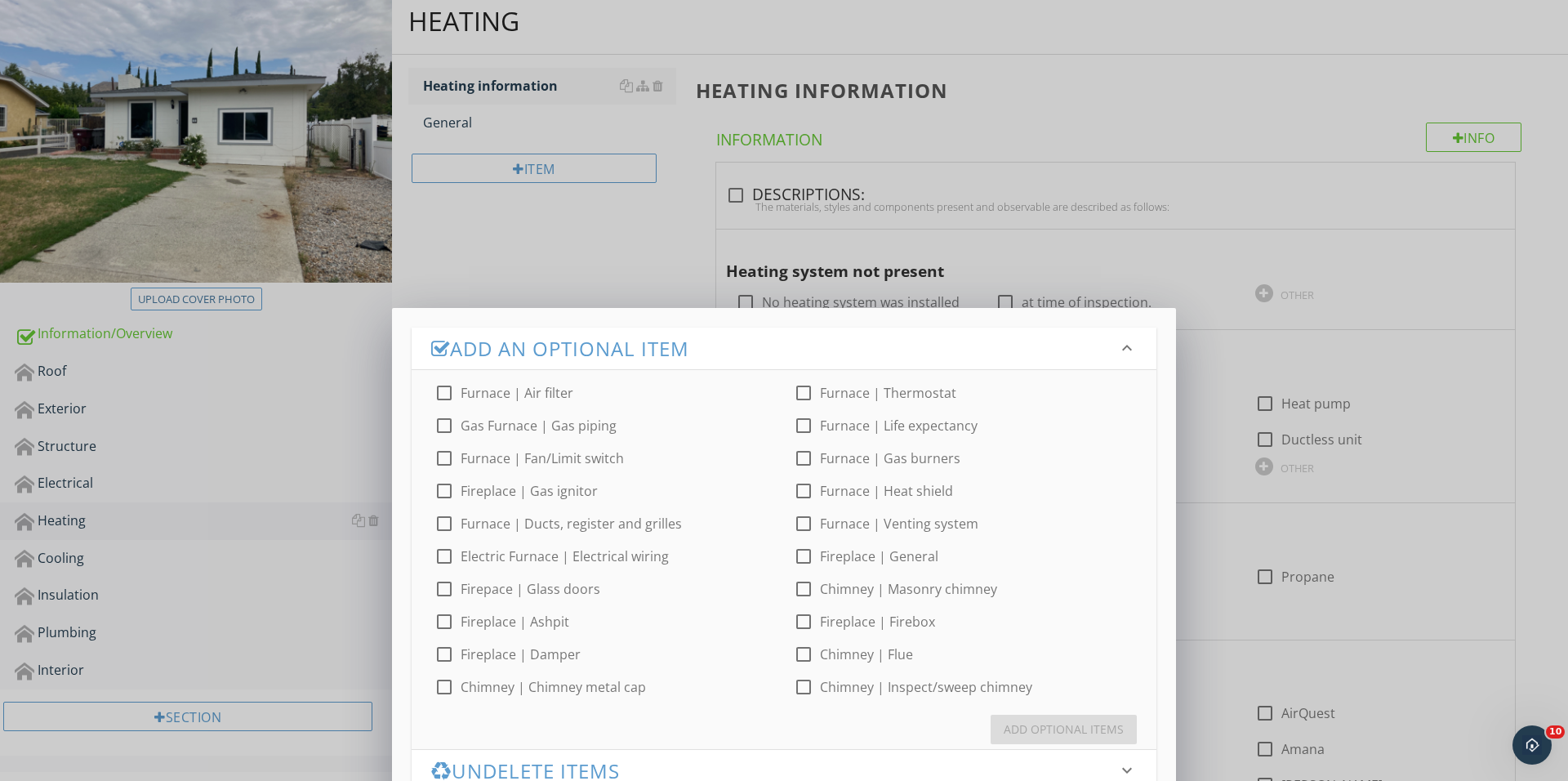
scroll to position [14, 0]
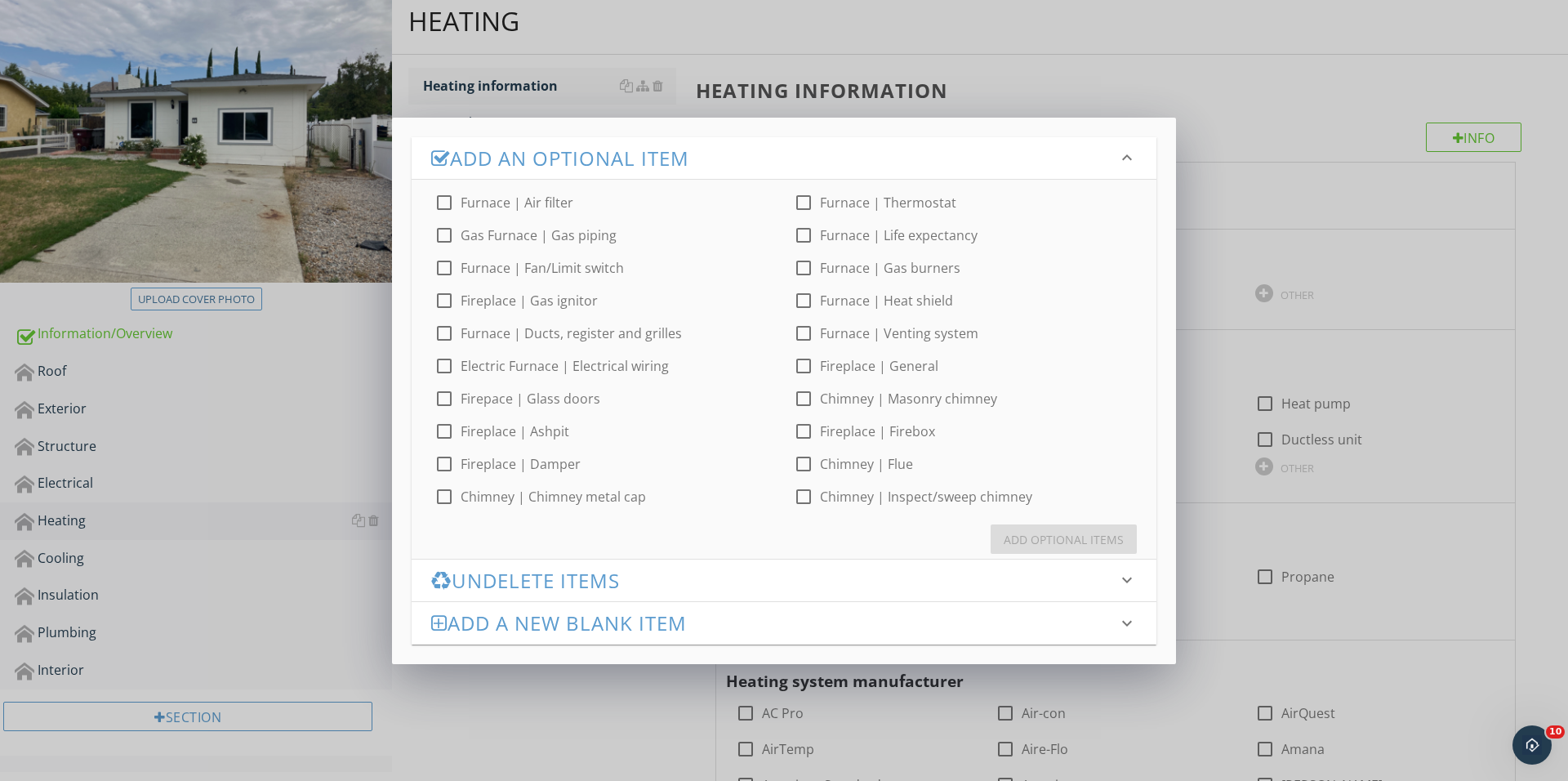
click at [804, 378] on div at bounding box center [803, 366] width 28 height 28
checkbox input "true"
click at [1048, 550] on button "Add Optional Items" at bounding box center [1064, 539] width 146 height 29
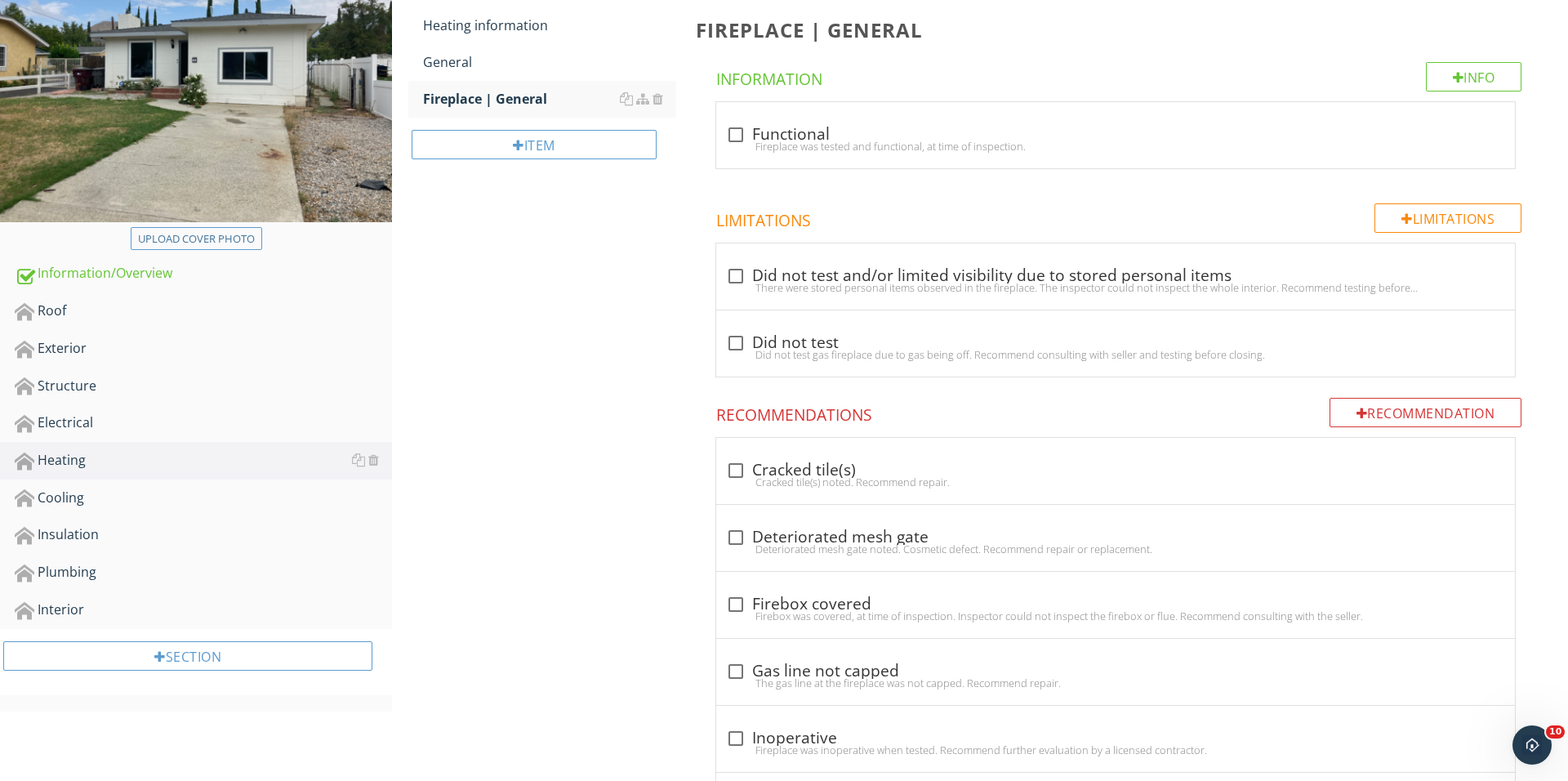
scroll to position [239, 0]
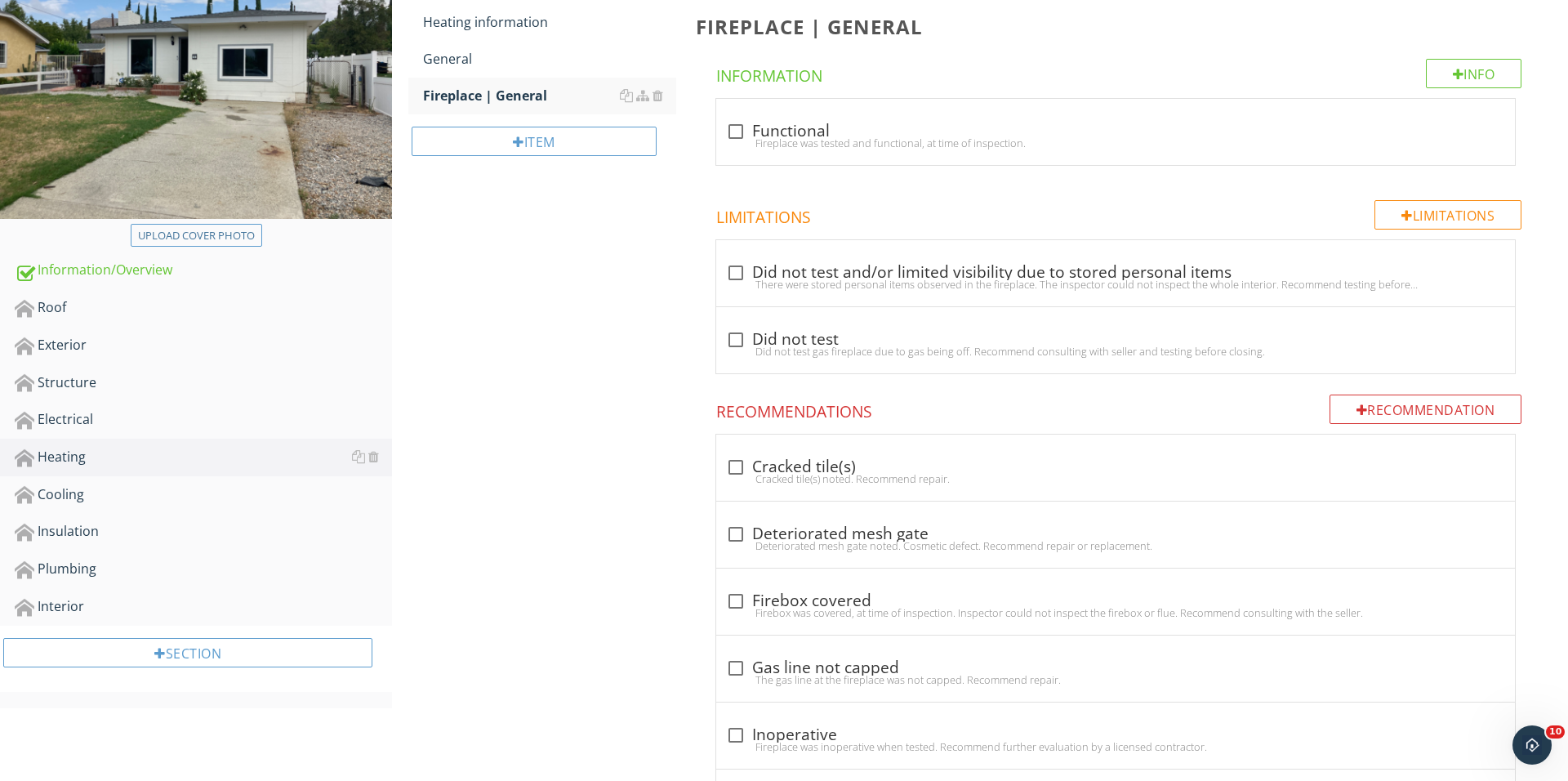
click at [546, 161] on div "Item" at bounding box center [542, 147] width 268 height 66
click at [545, 148] on div "Item" at bounding box center [534, 141] width 245 height 29
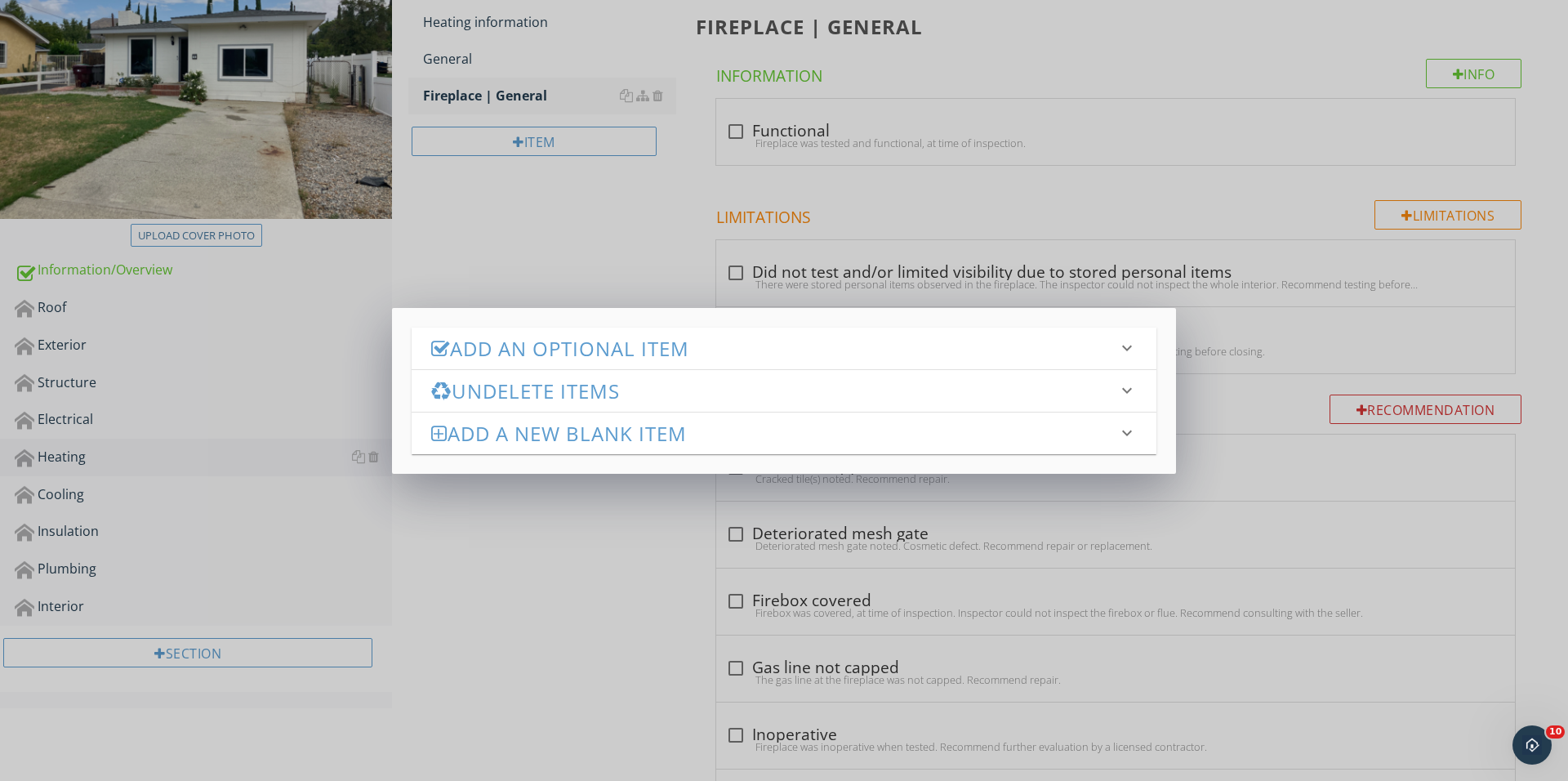
click at [627, 337] on h3 "Add an Optional Item" at bounding box center [774, 348] width 686 height 22
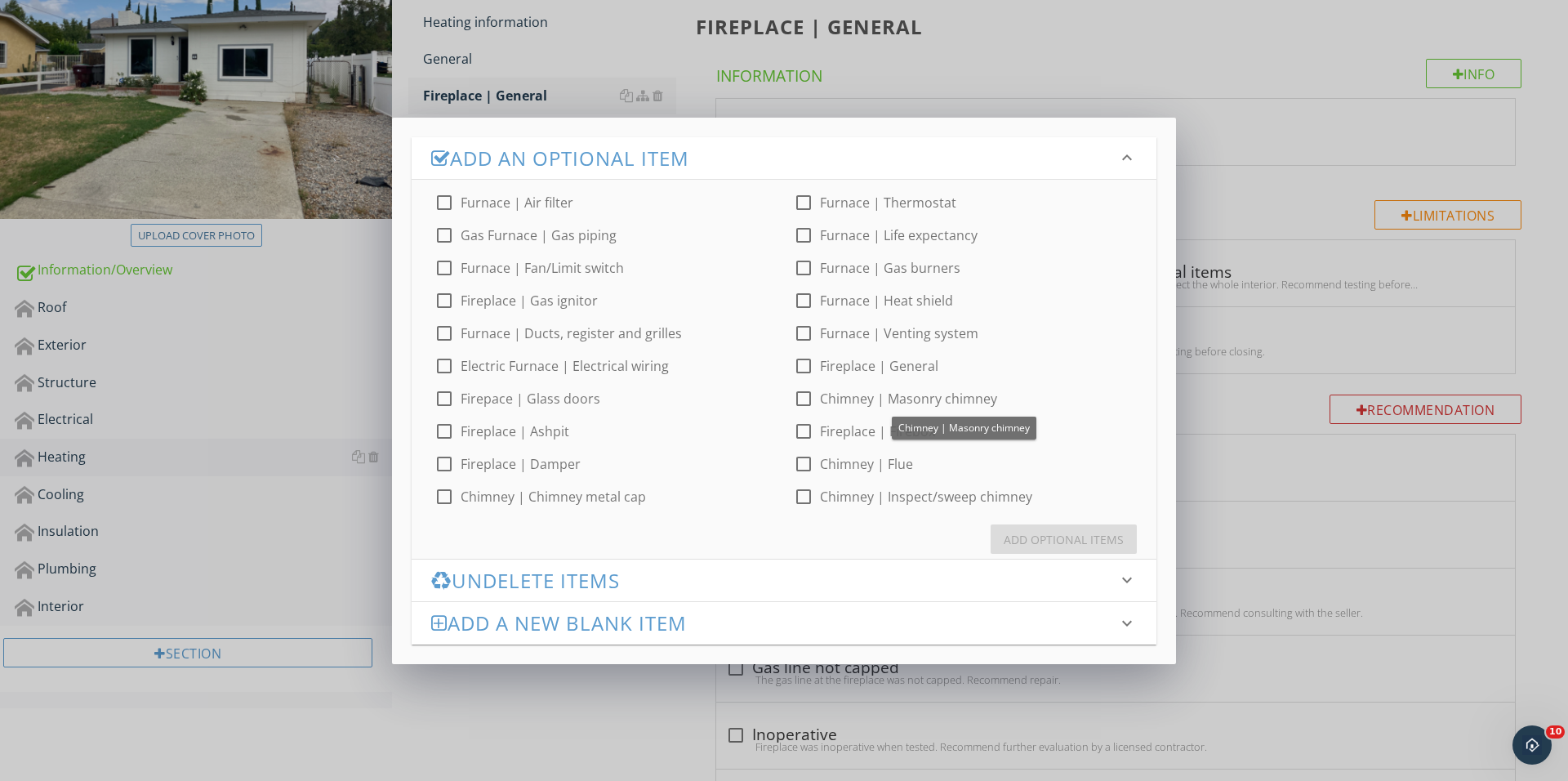
click at [808, 393] on div at bounding box center [803, 398] width 28 height 28
checkbox input "true"
click at [1045, 547] on div "Add Optional Items" at bounding box center [1063, 540] width 120 height 17
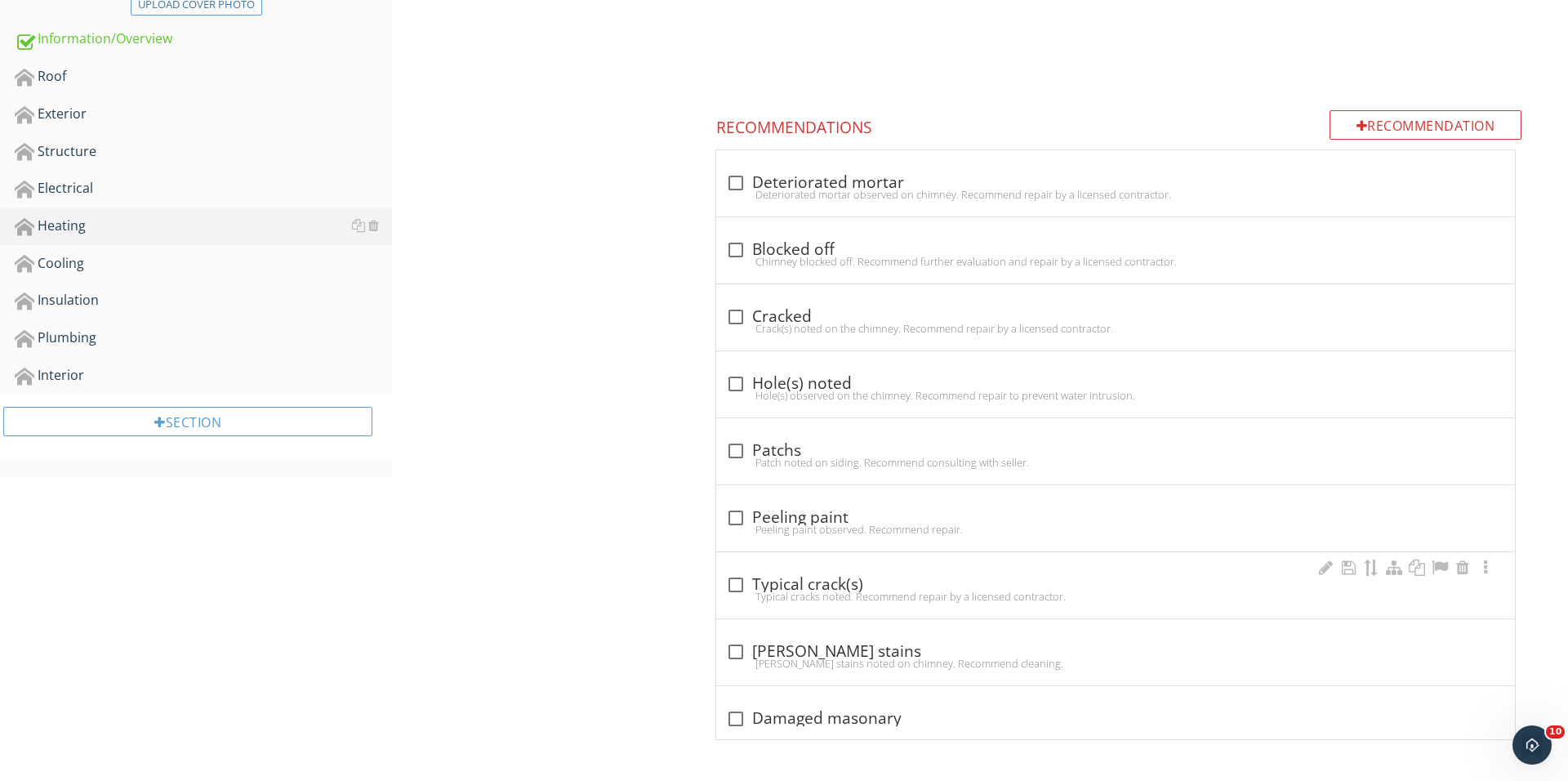
click at [739, 571] on div at bounding box center [736, 584] width 28 height 28
checkbox input "true"
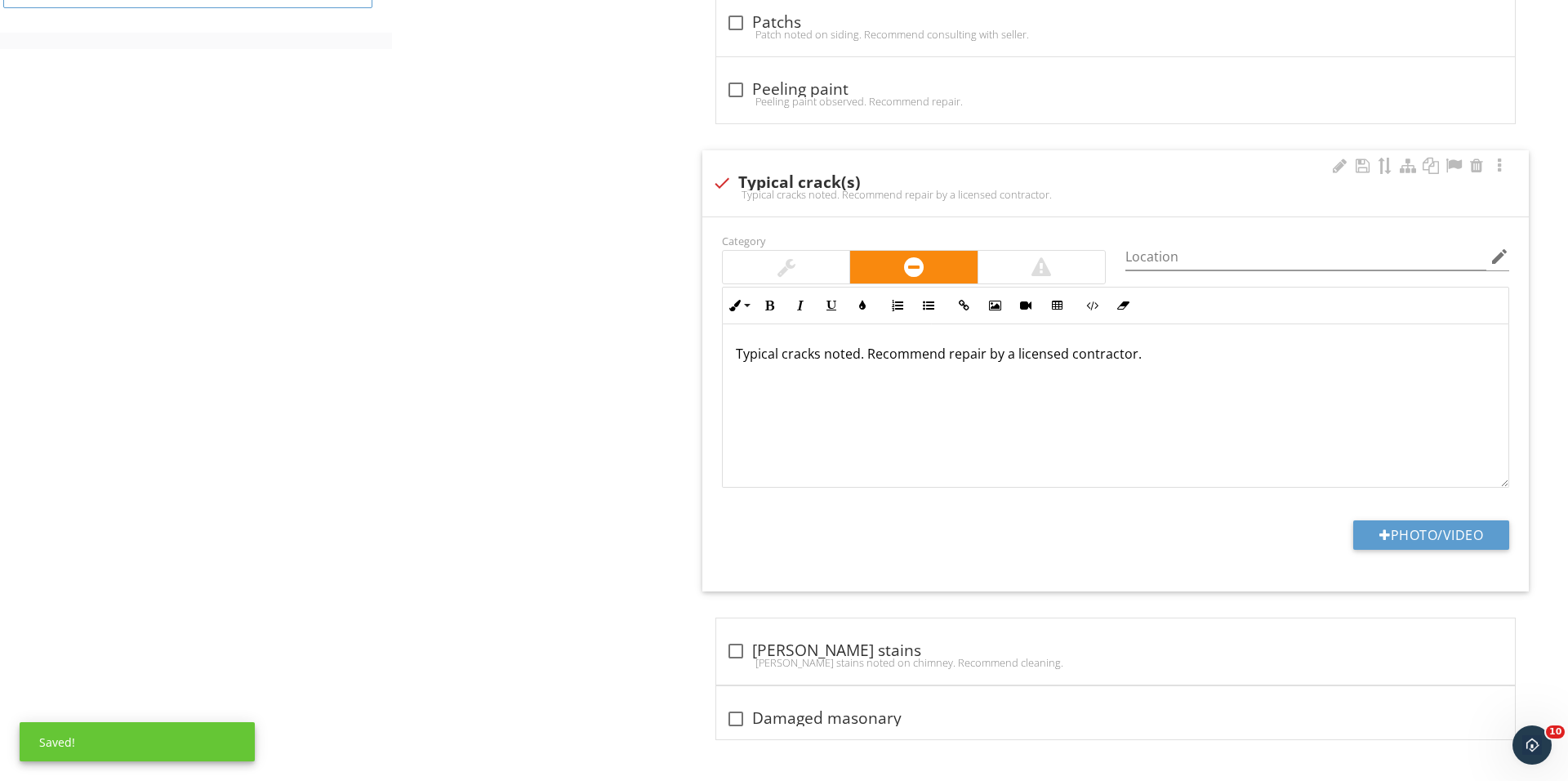
scroll to position [900, 0]
click at [1401, 540] on button "Photo/Video" at bounding box center [1430, 535] width 156 height 29
type input "C:\fakepath\IMG_0658.JPG"
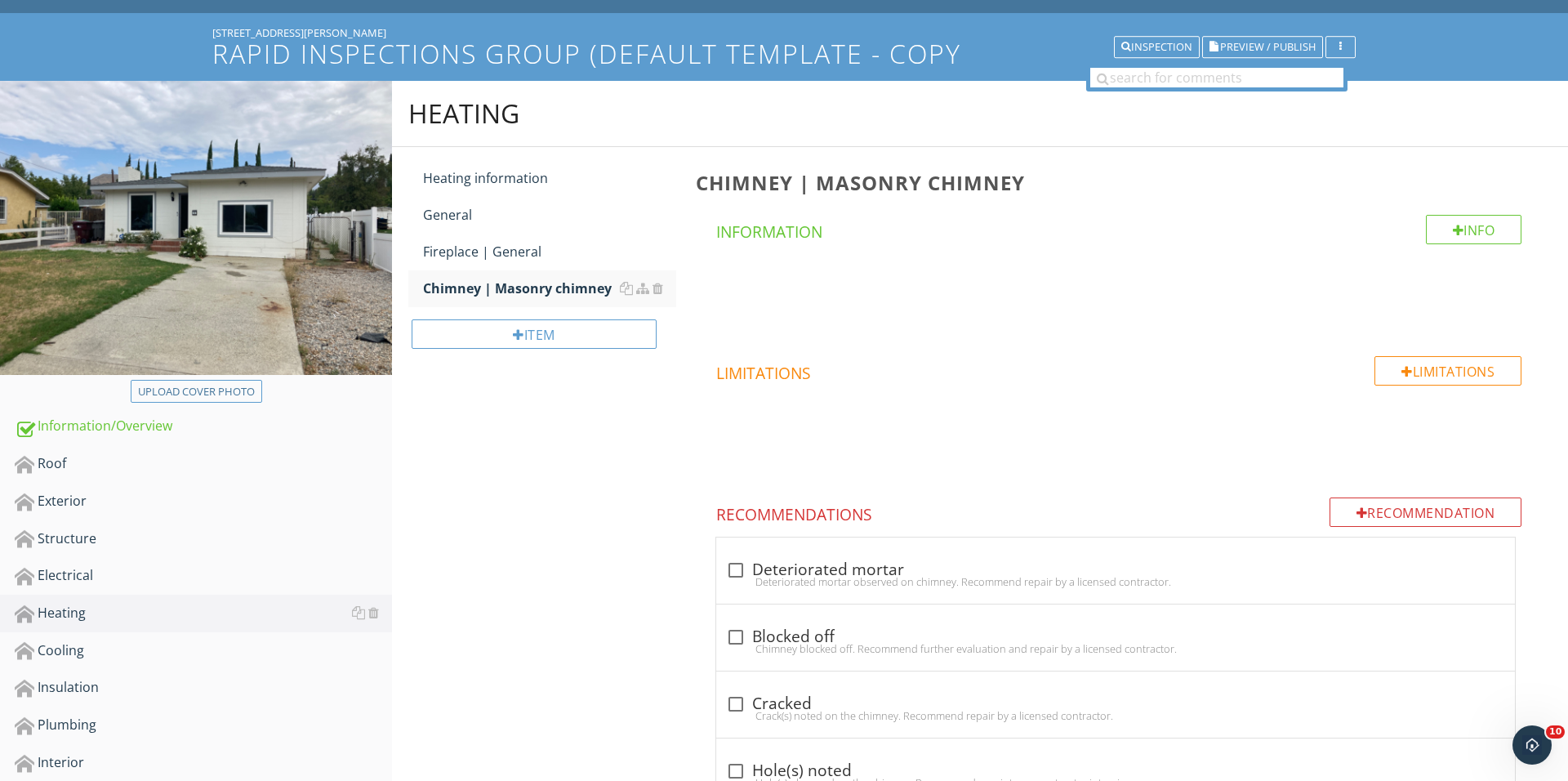
scroll to position [175, 0]
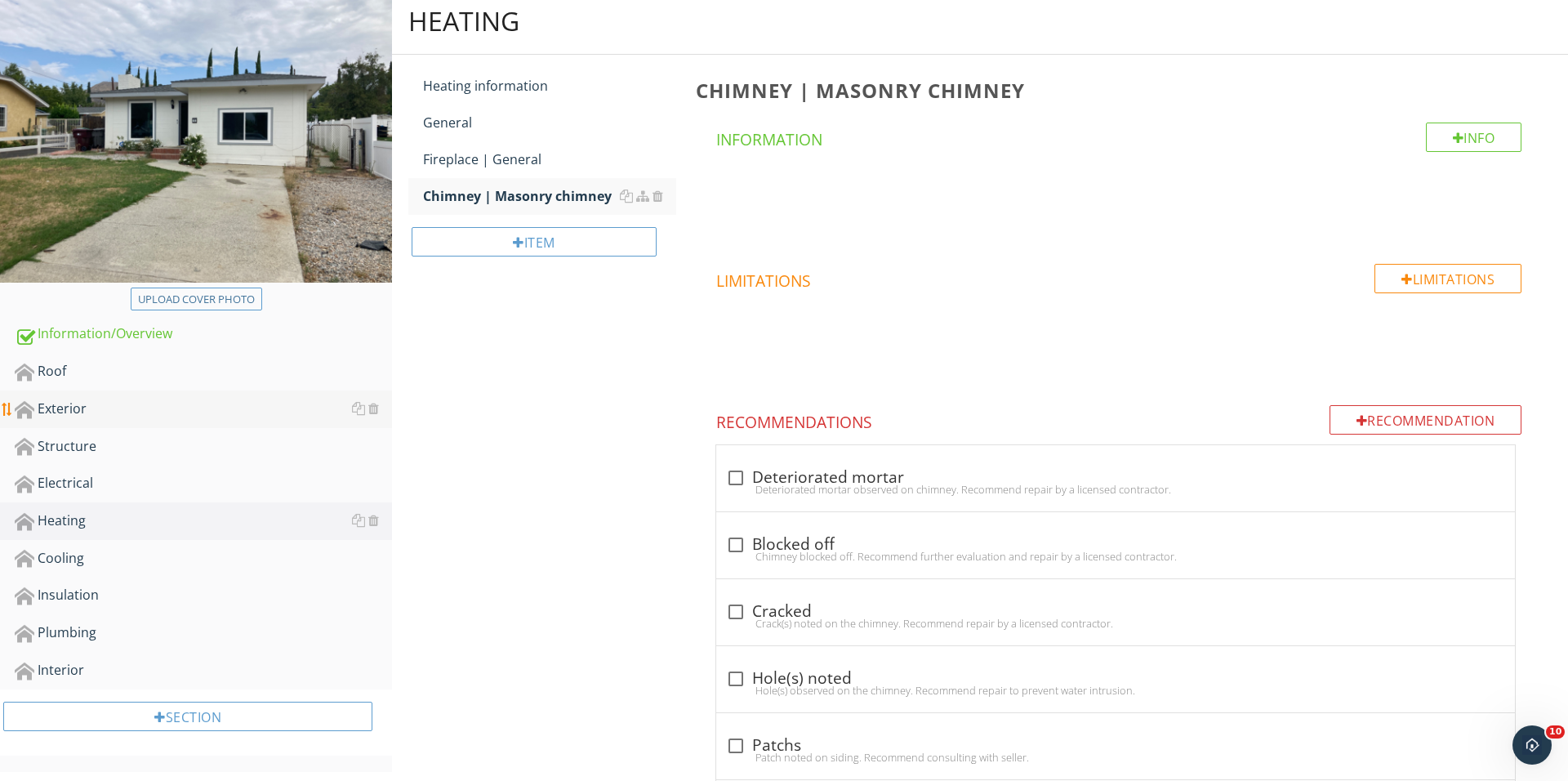
click at [141, 415] on div "Exterior" at bounding box center [203, 409] width 377 height 22
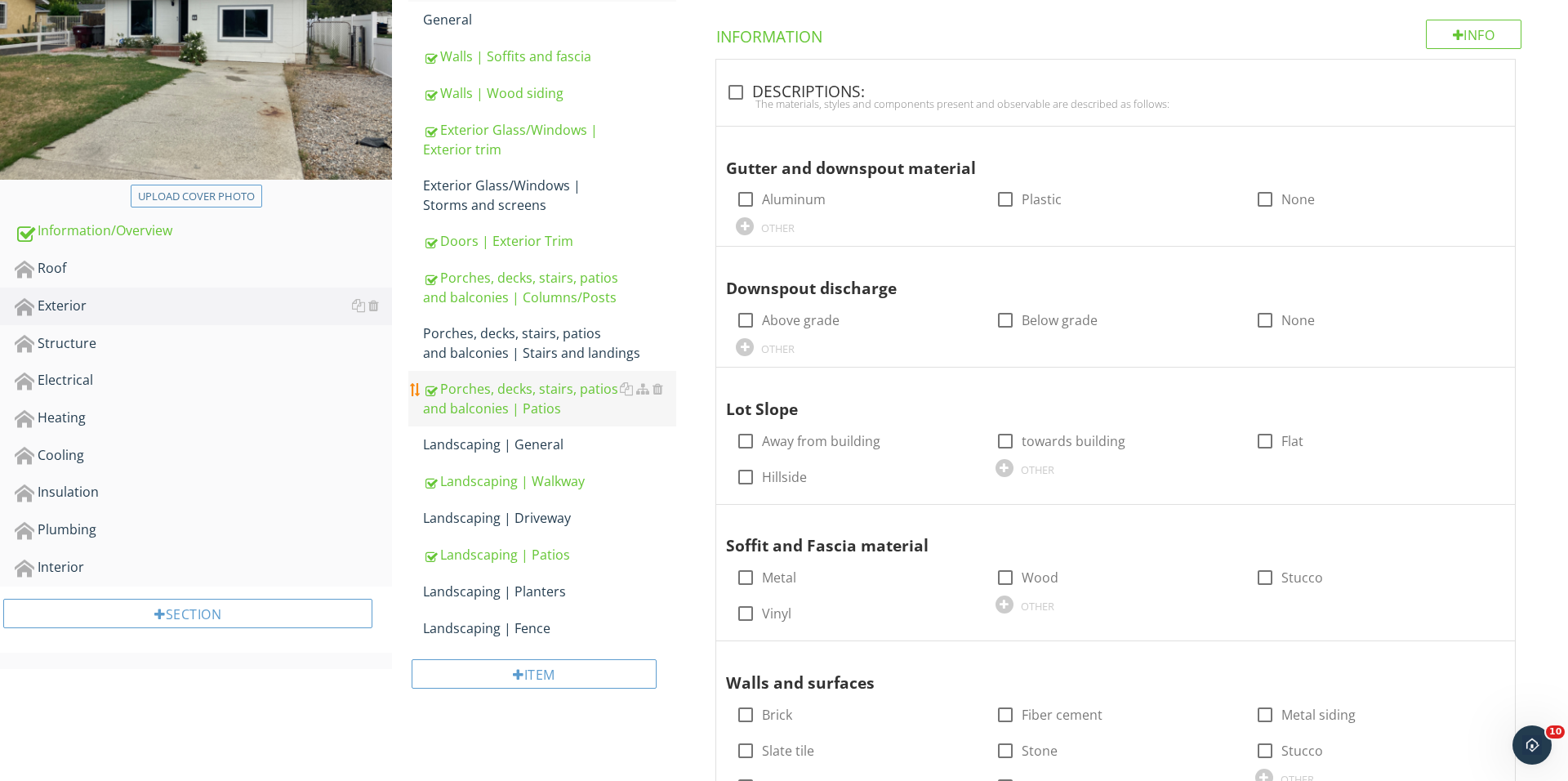
scroll to position [332, 0]
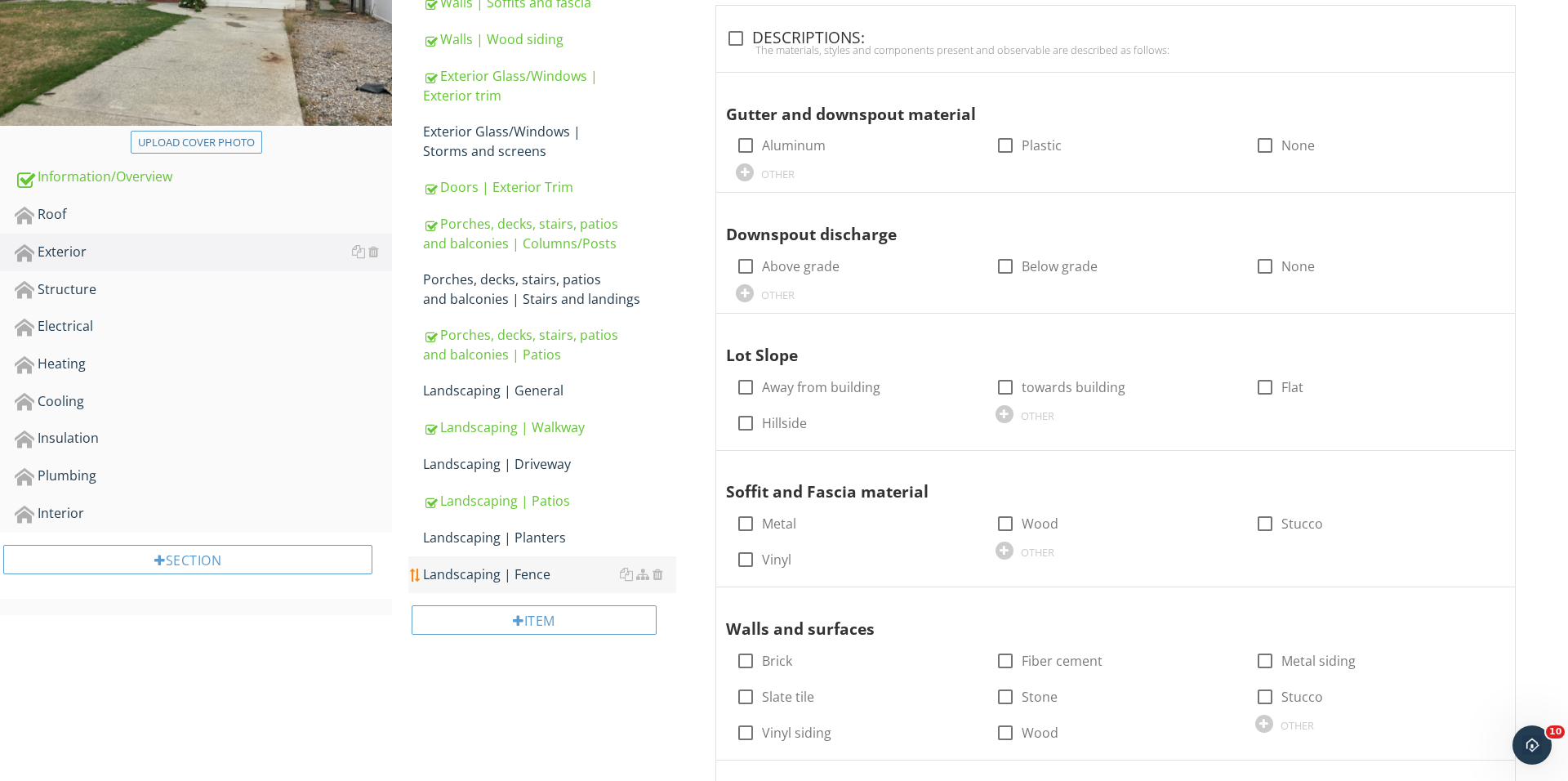
click at [524, 559] on link "Landscaping | Fence" at bounding box center [550, 574] width 253 height 36
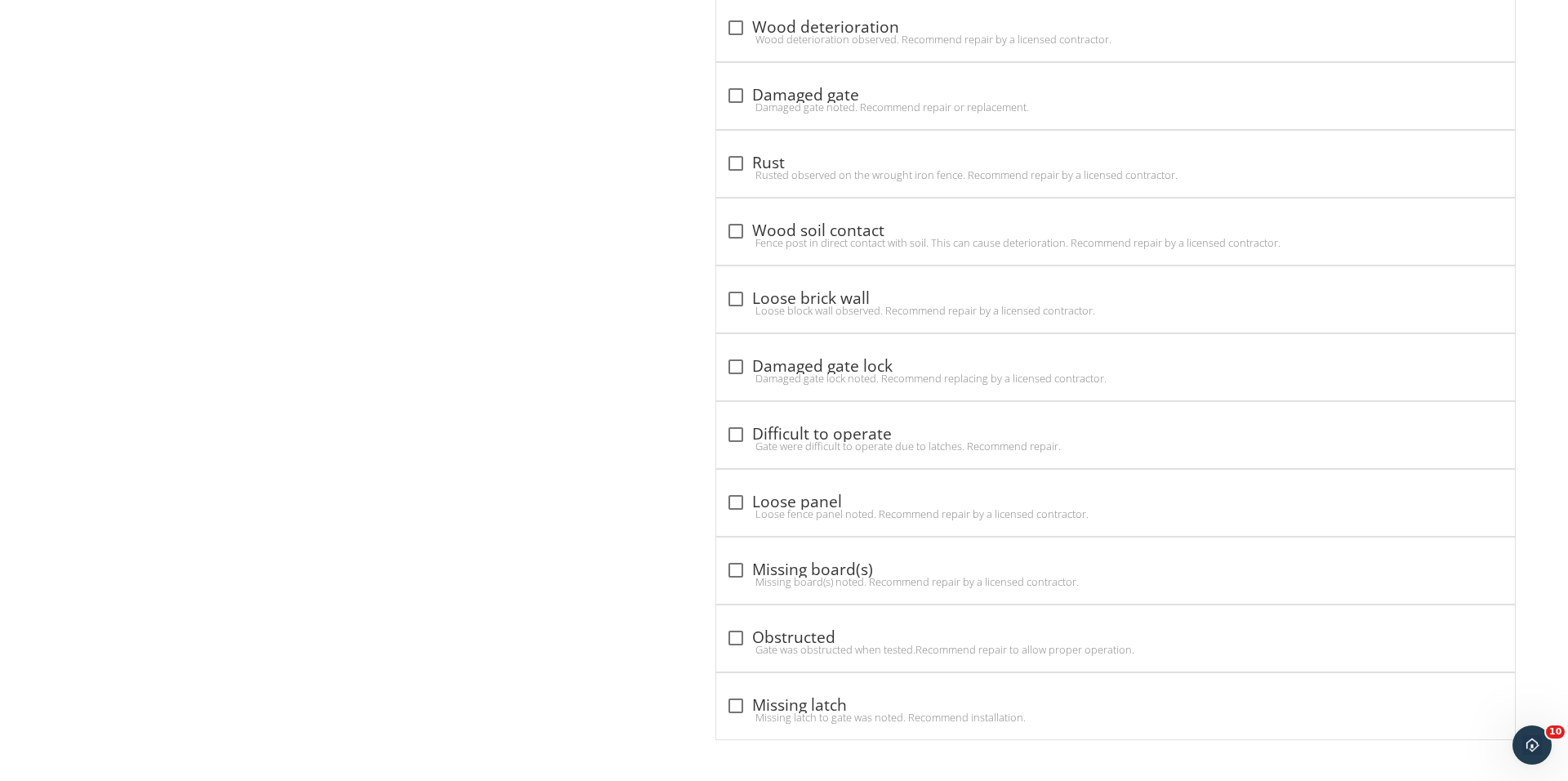
scroll to position [2727, 0]
click at [746, 217] on div at bounding box center [736, 231] width 28 height 28
checkbox input "true"
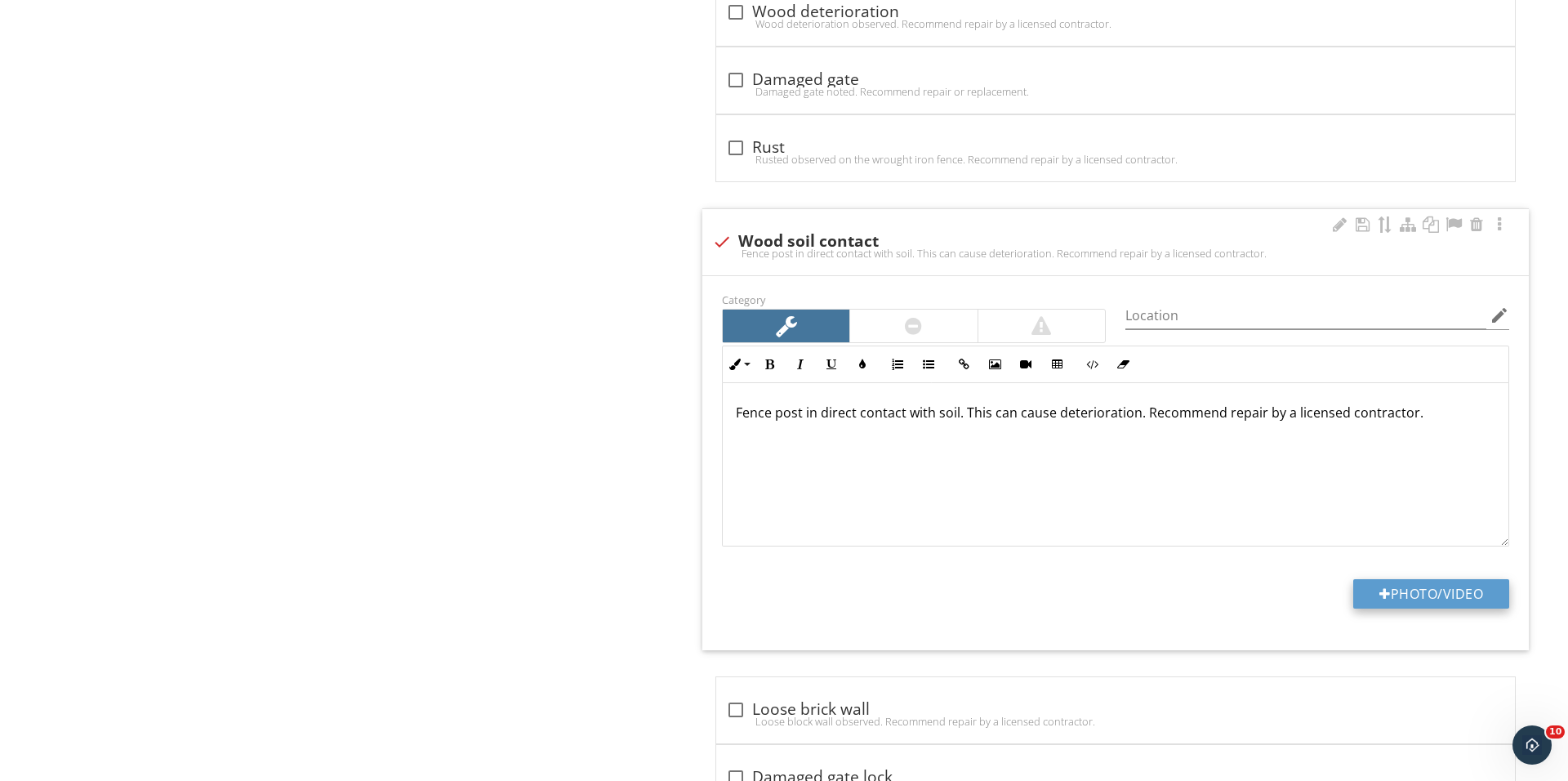
click at [1369, 609] on button "Photo/Video" at bounding box center [1430, 594] width 156 height 29
type input "C:\fakepath\IMG_0668.JPG"
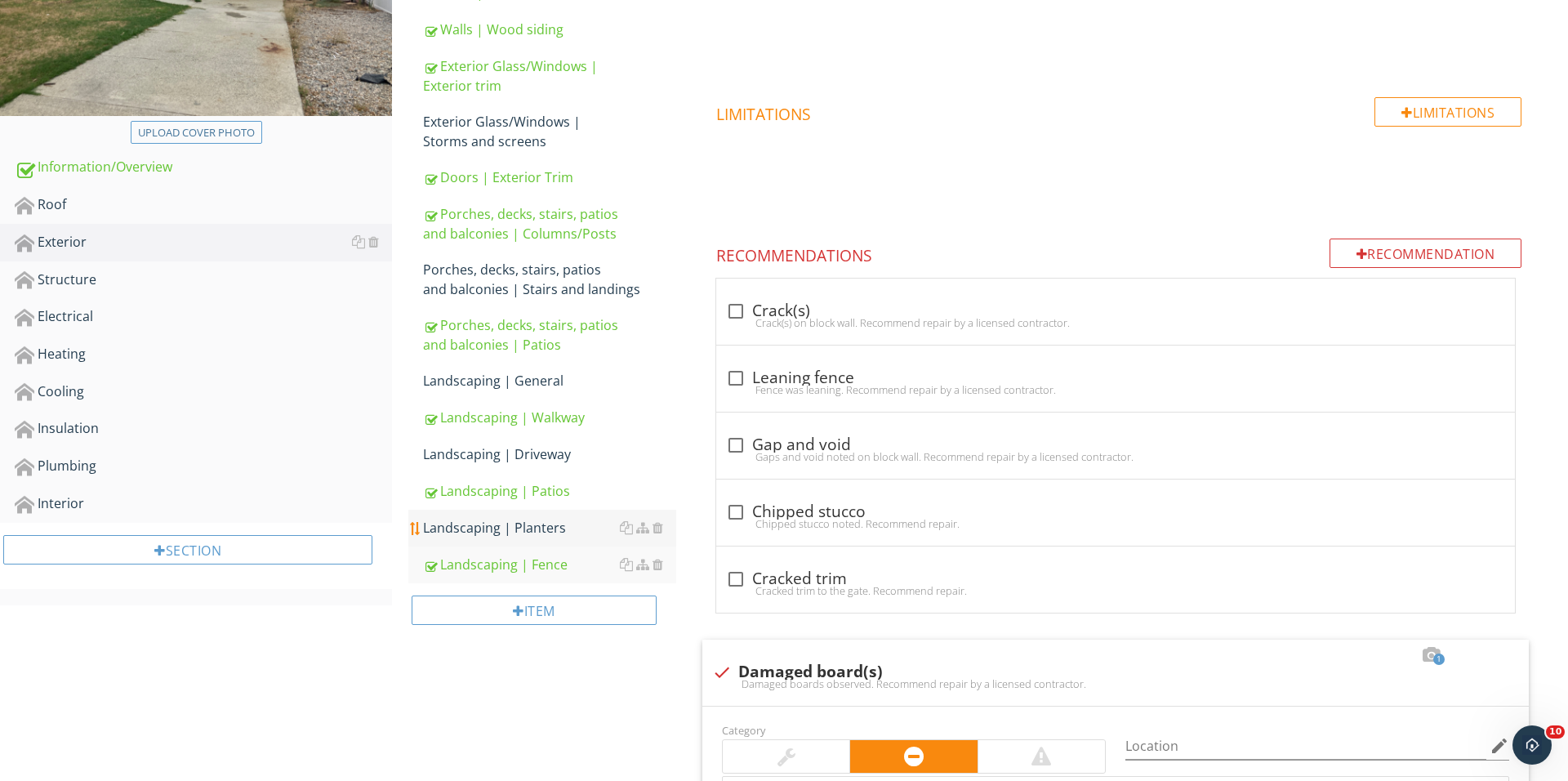
scroll to position [378, 0]
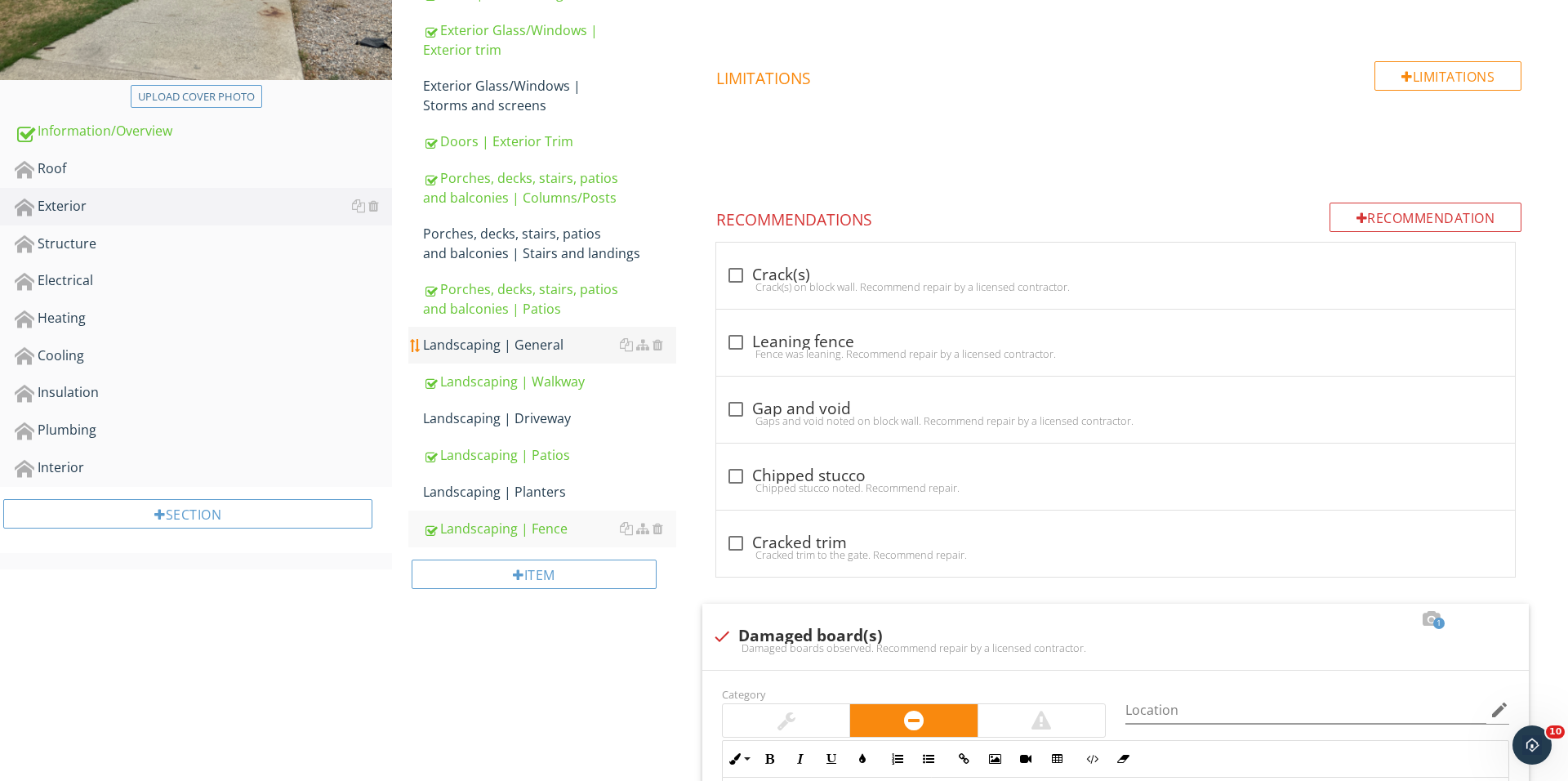
click at [544, 341] on div "Landscaping | General" at bounding box center [550, 345] width 253 height 20
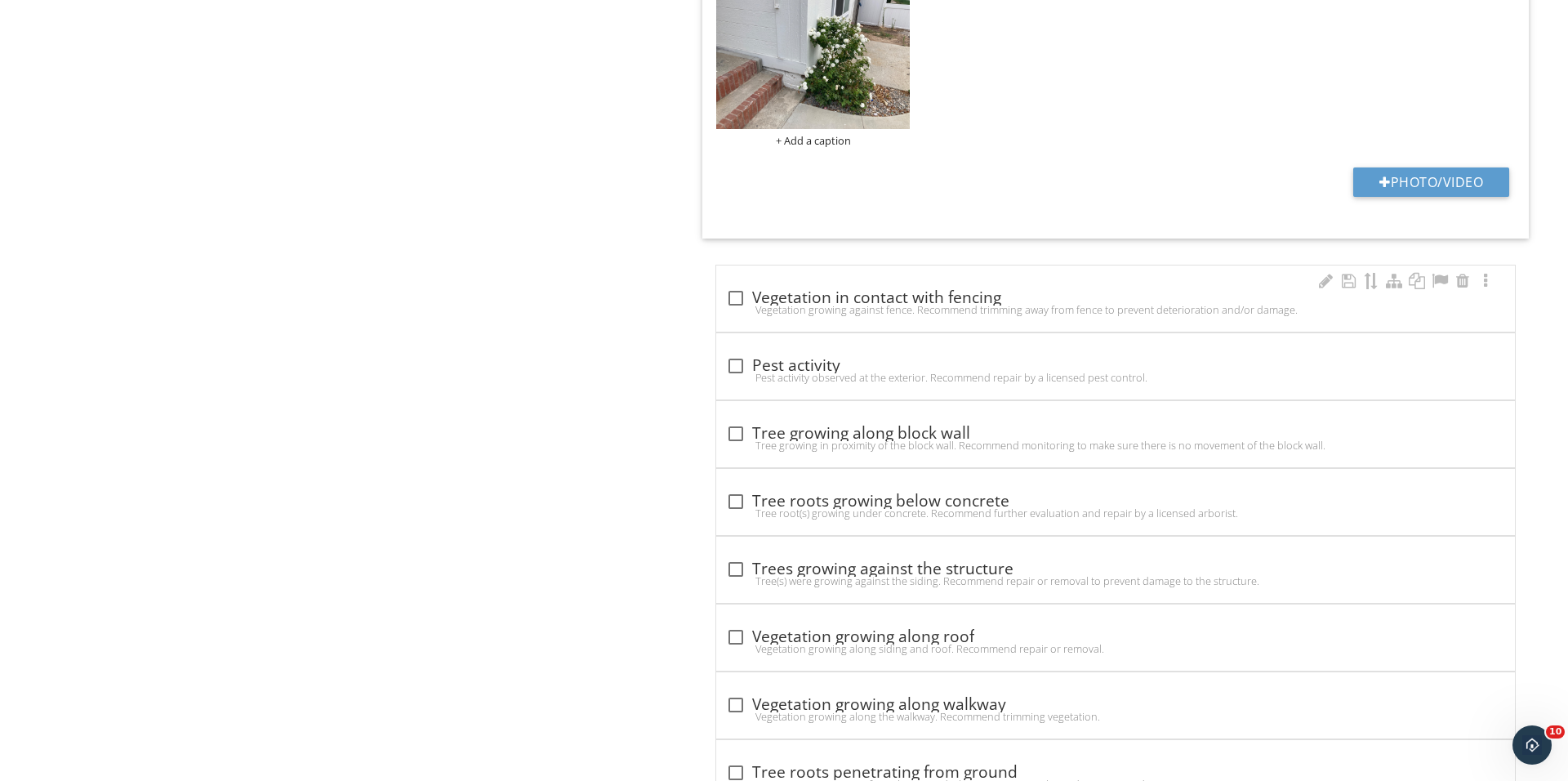
click at [719, 291] on div "check_box_outline_blank Vegetation in contact with fencing Vegetation growing a…" at bounding box center [1115, 298] width 799 height 66
checkbox input "true"
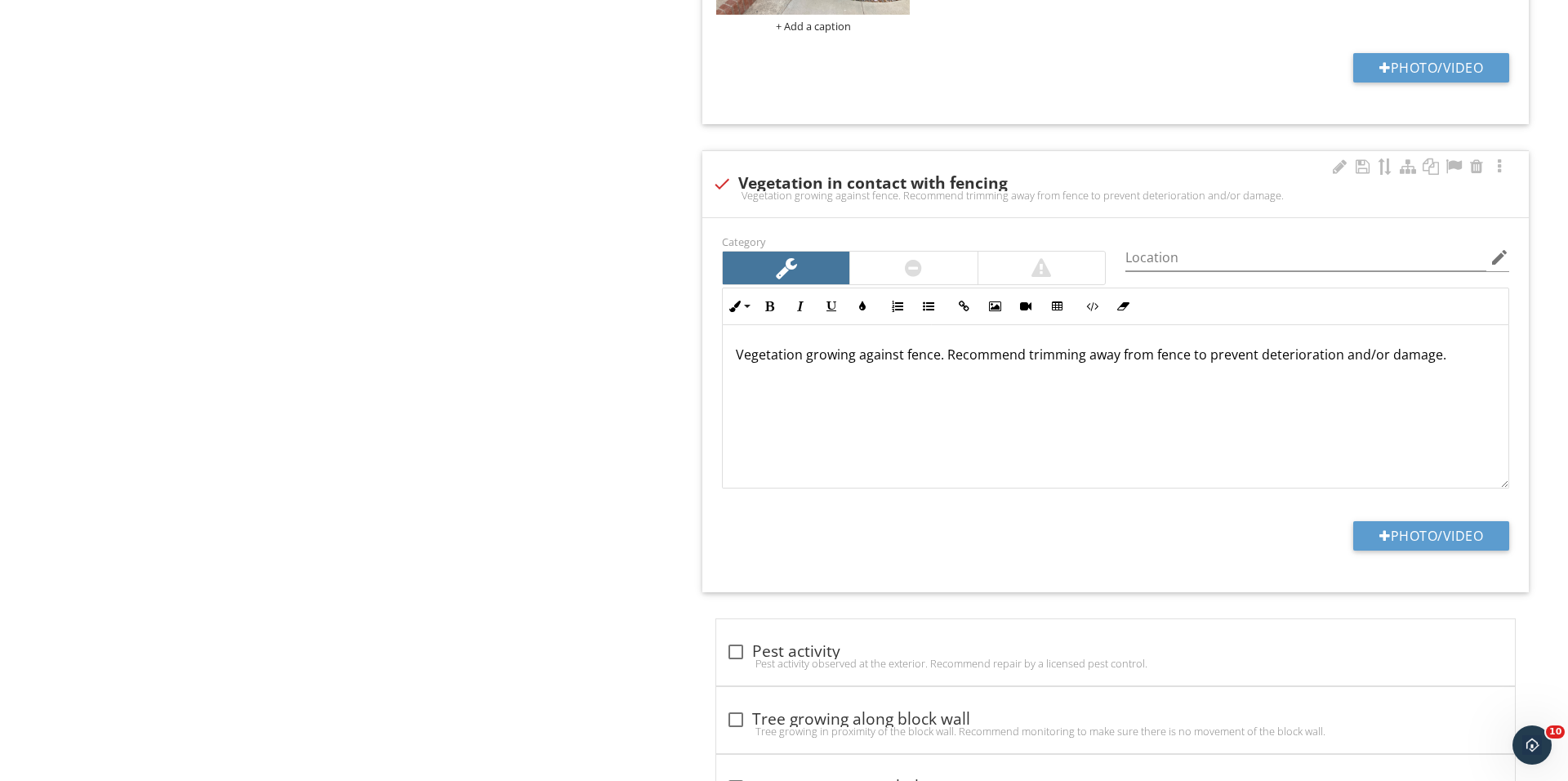
scroll to position [1135, 0]
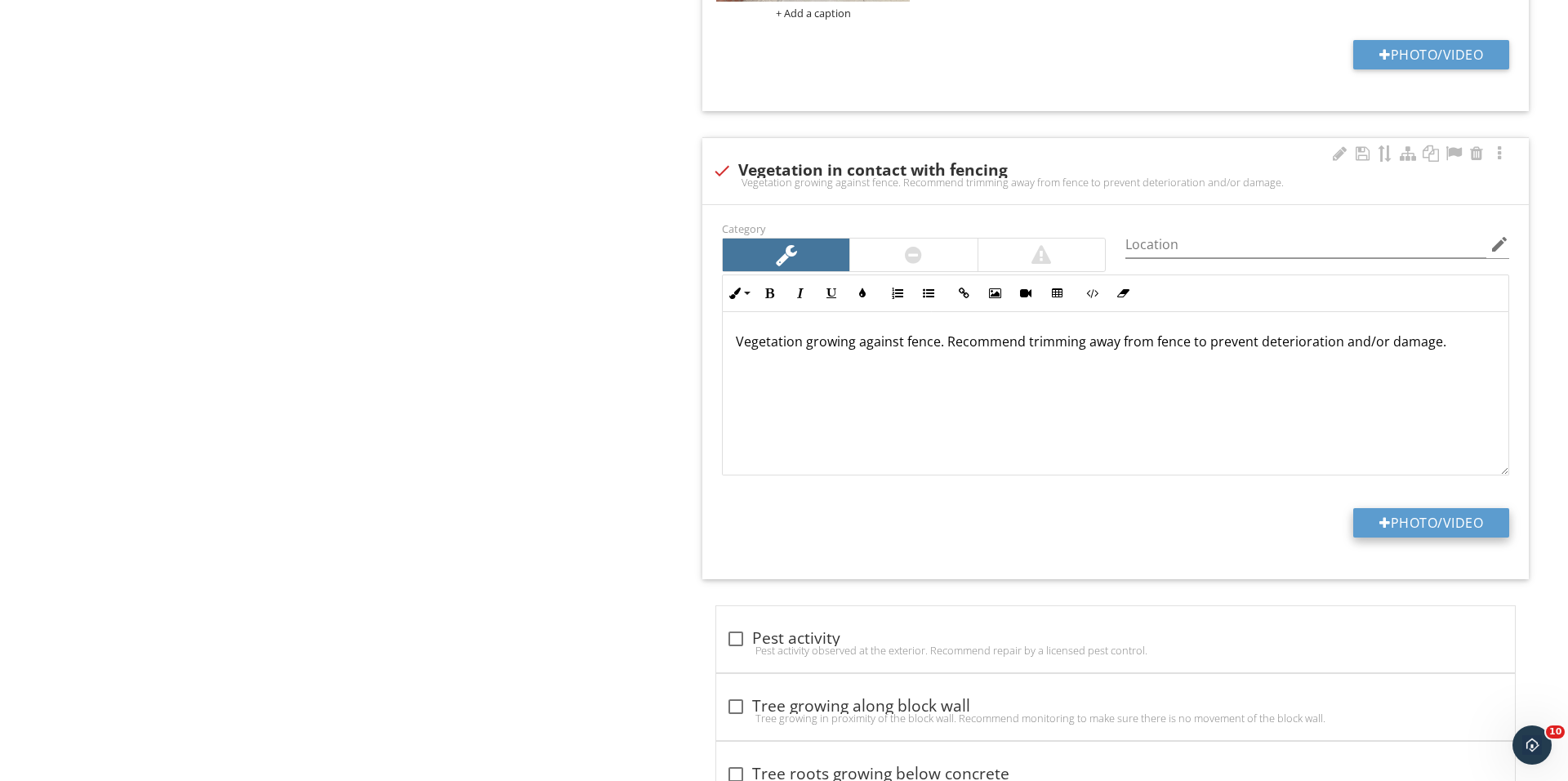
click at [1413, 519] on button "Photo/Video" at bounding box center [1430, 523] width 156 height 29
type input "C:\fakepath\IMG_0670.JPG"
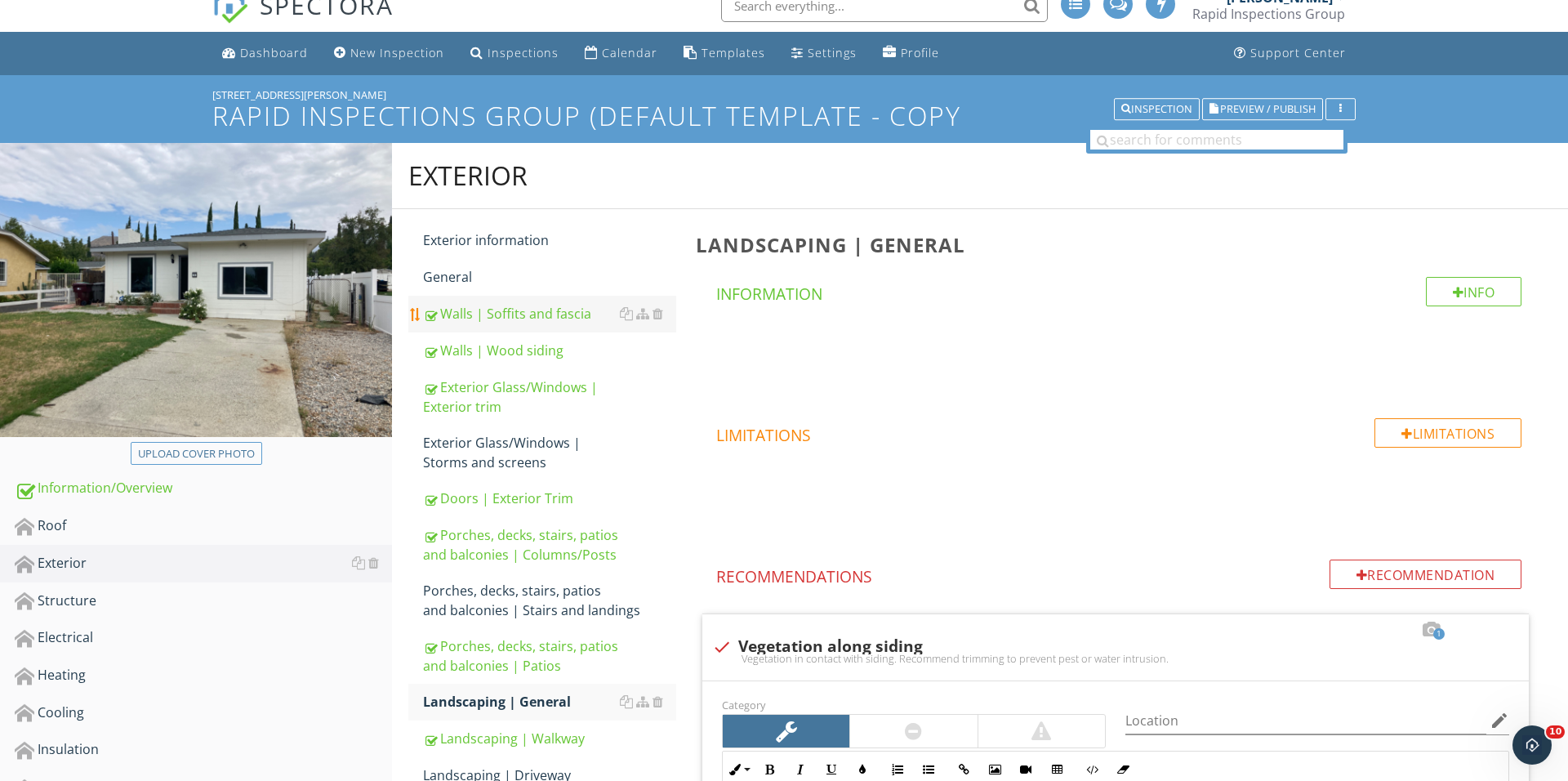
scroll to position [41, 0]
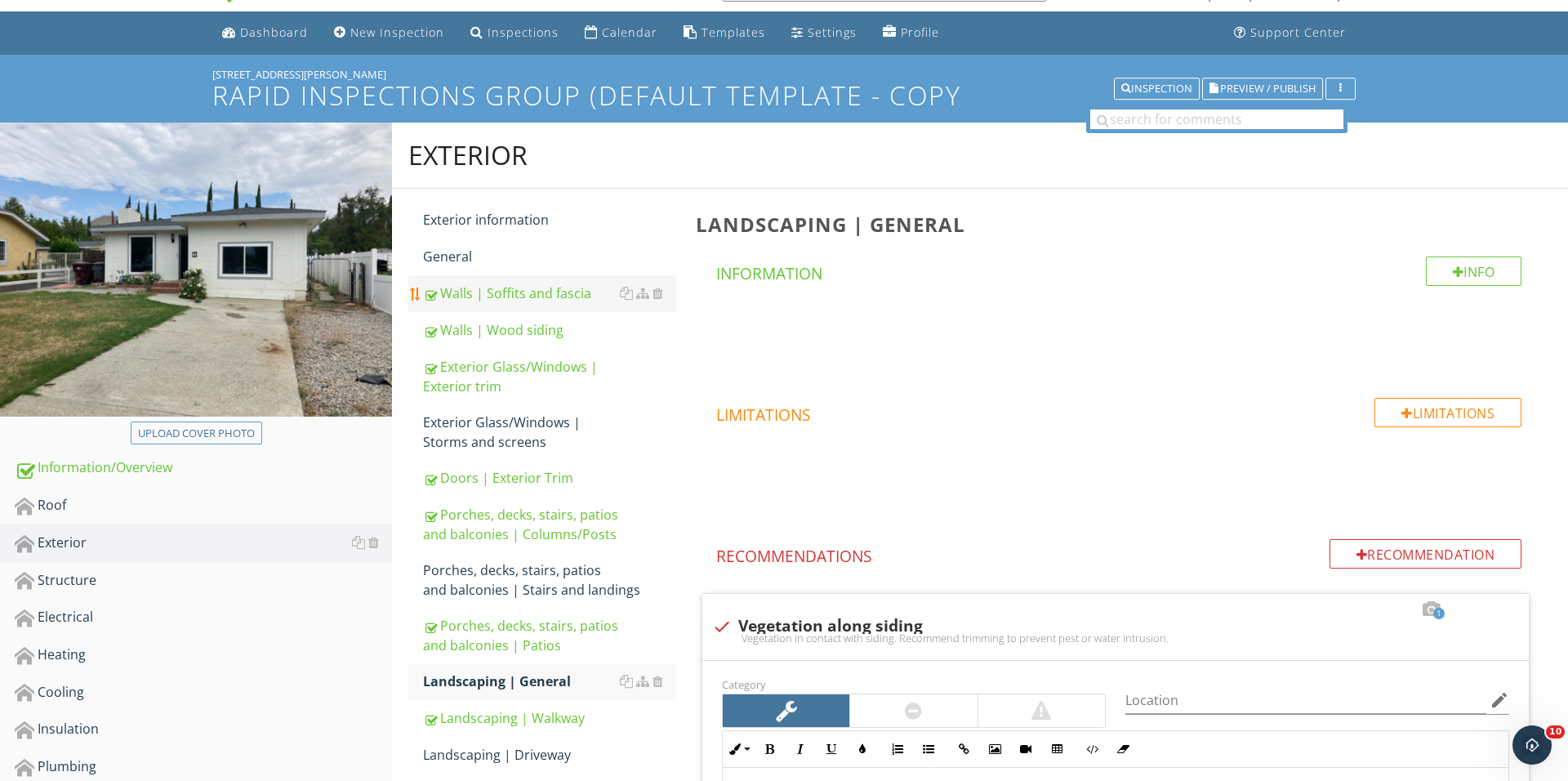
click at [553, 290] on div "Walls | Soffits and fascia" at bounding box center [550, 293] width 253 height 20
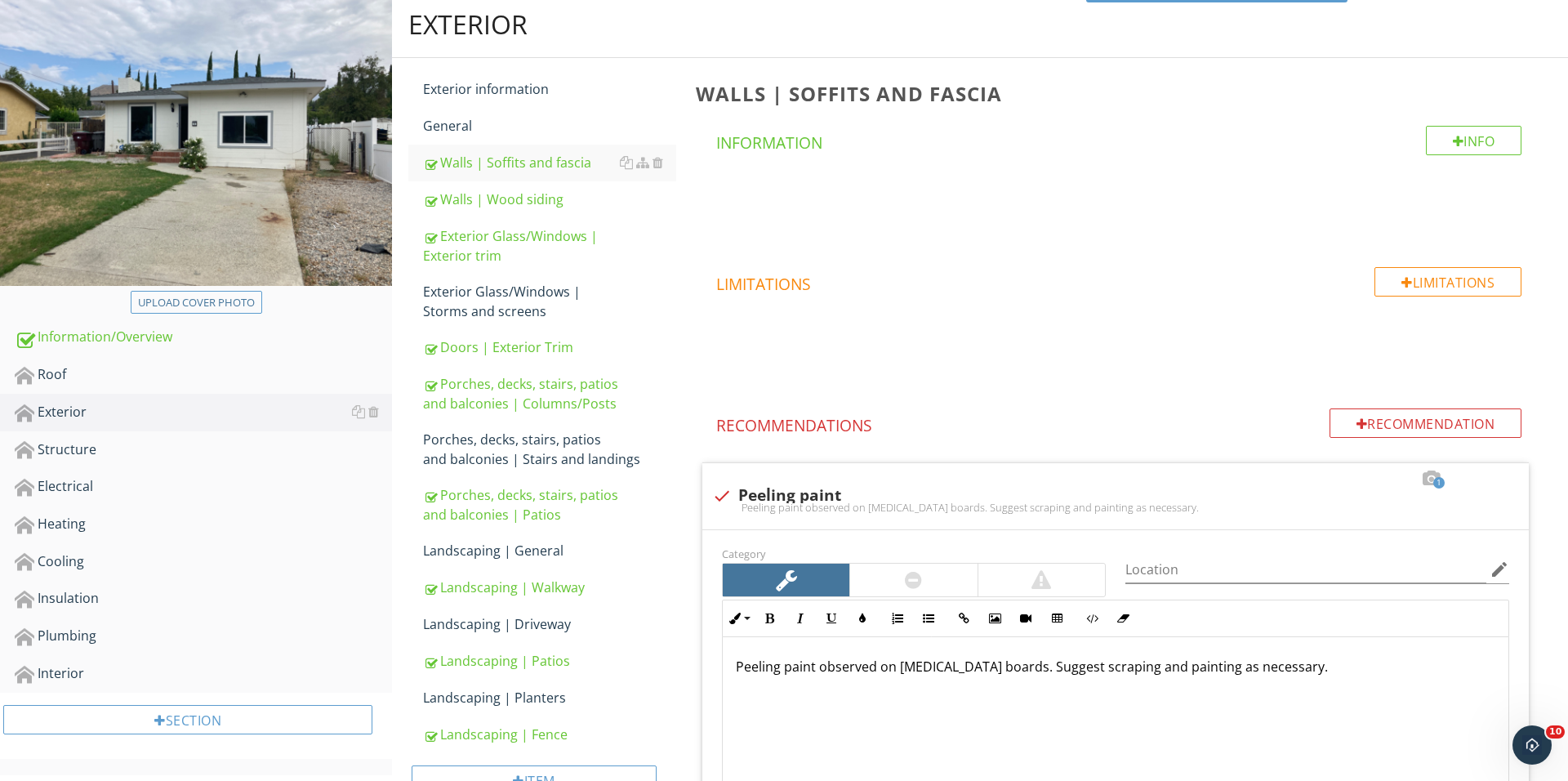
scroll to position [694, 0]
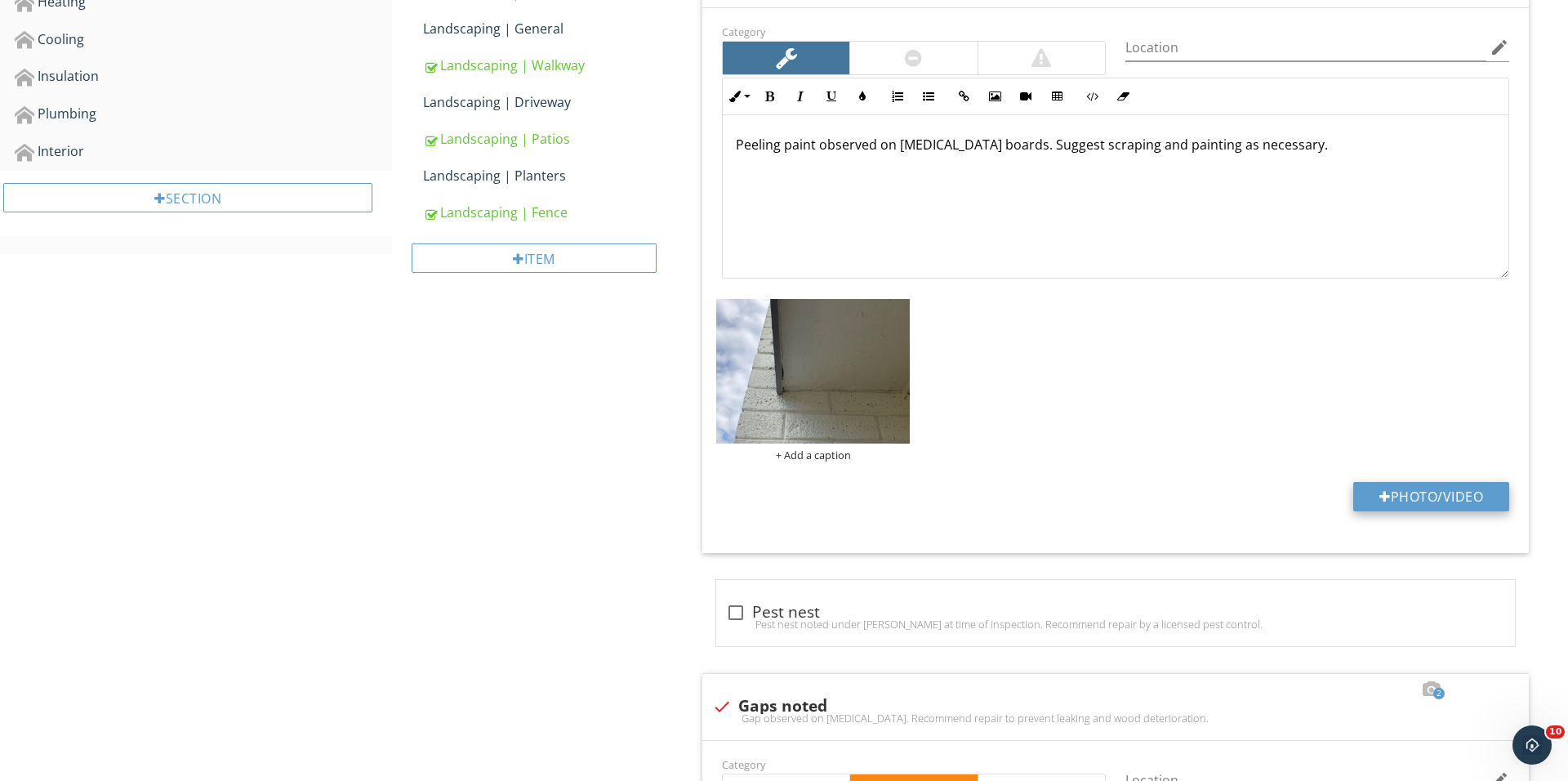
click at [1406, 502] on button "Photo/Video" at bounding box center [1430, 497] width 156 height 29
type input "C:\fakepath\IMG_0677.JPG"
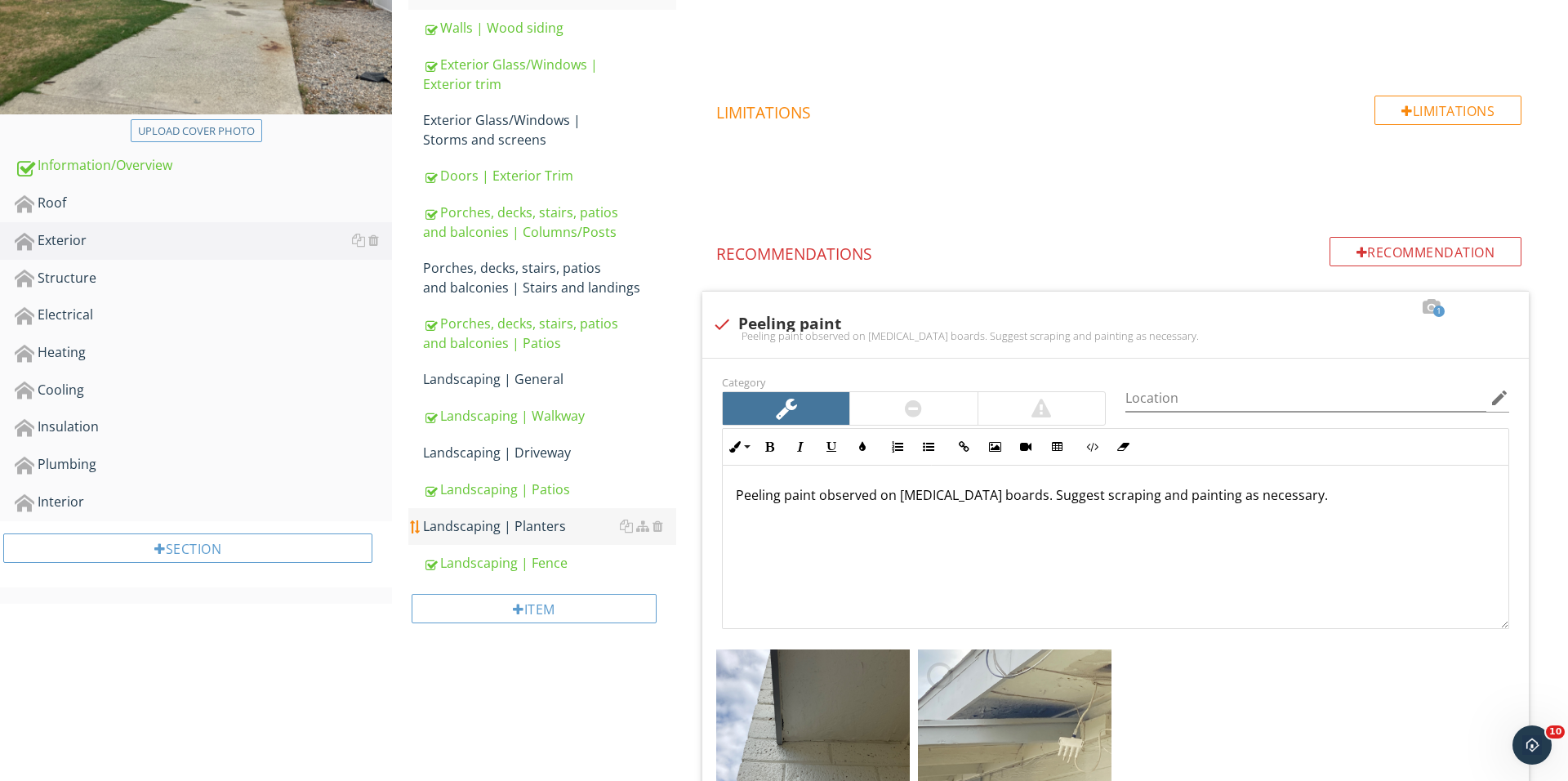
scroll to position [348, 0]
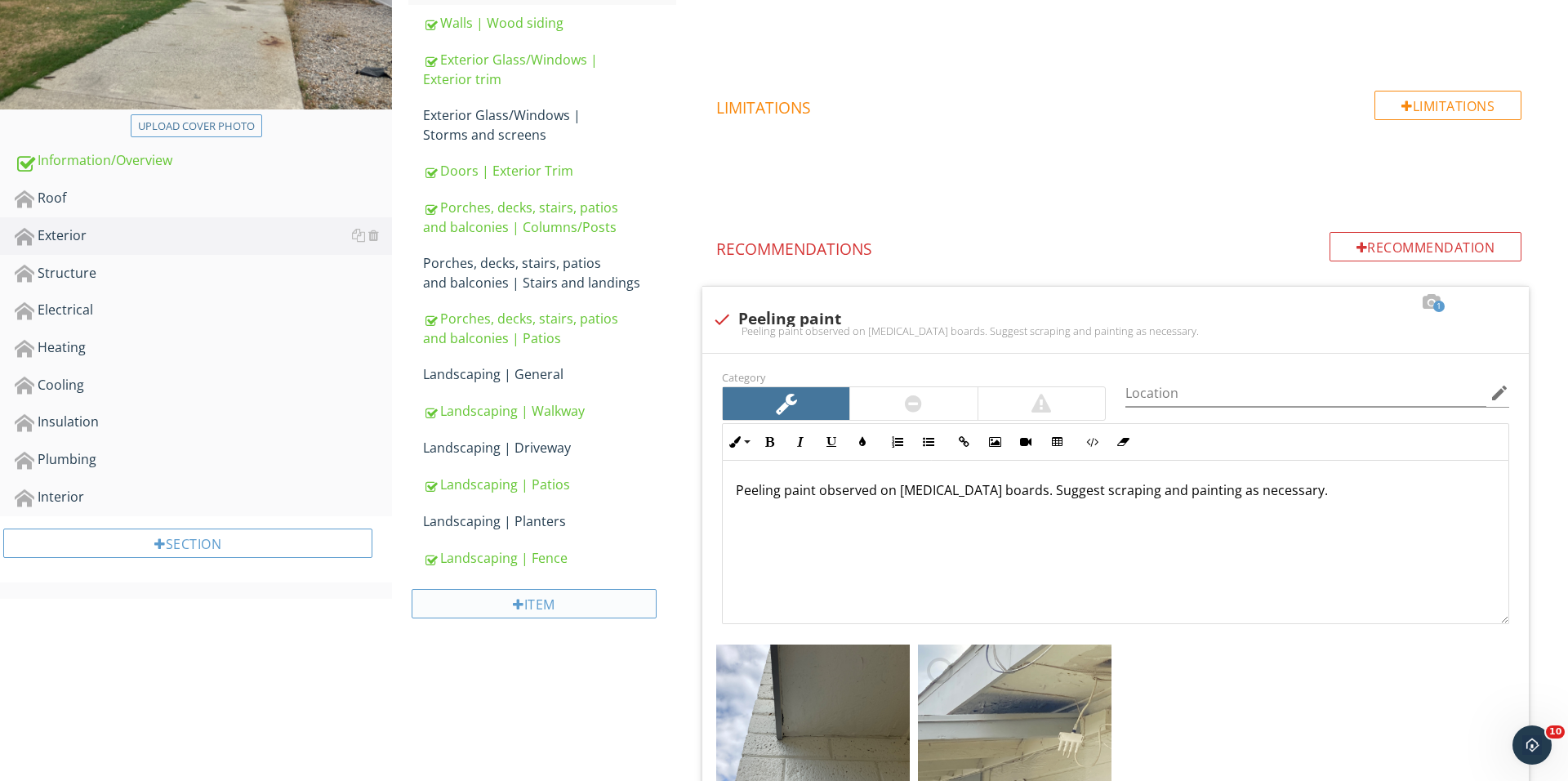
click at [532, 590] on div "Item" at bounding box center [534, 603] width 245 height 29
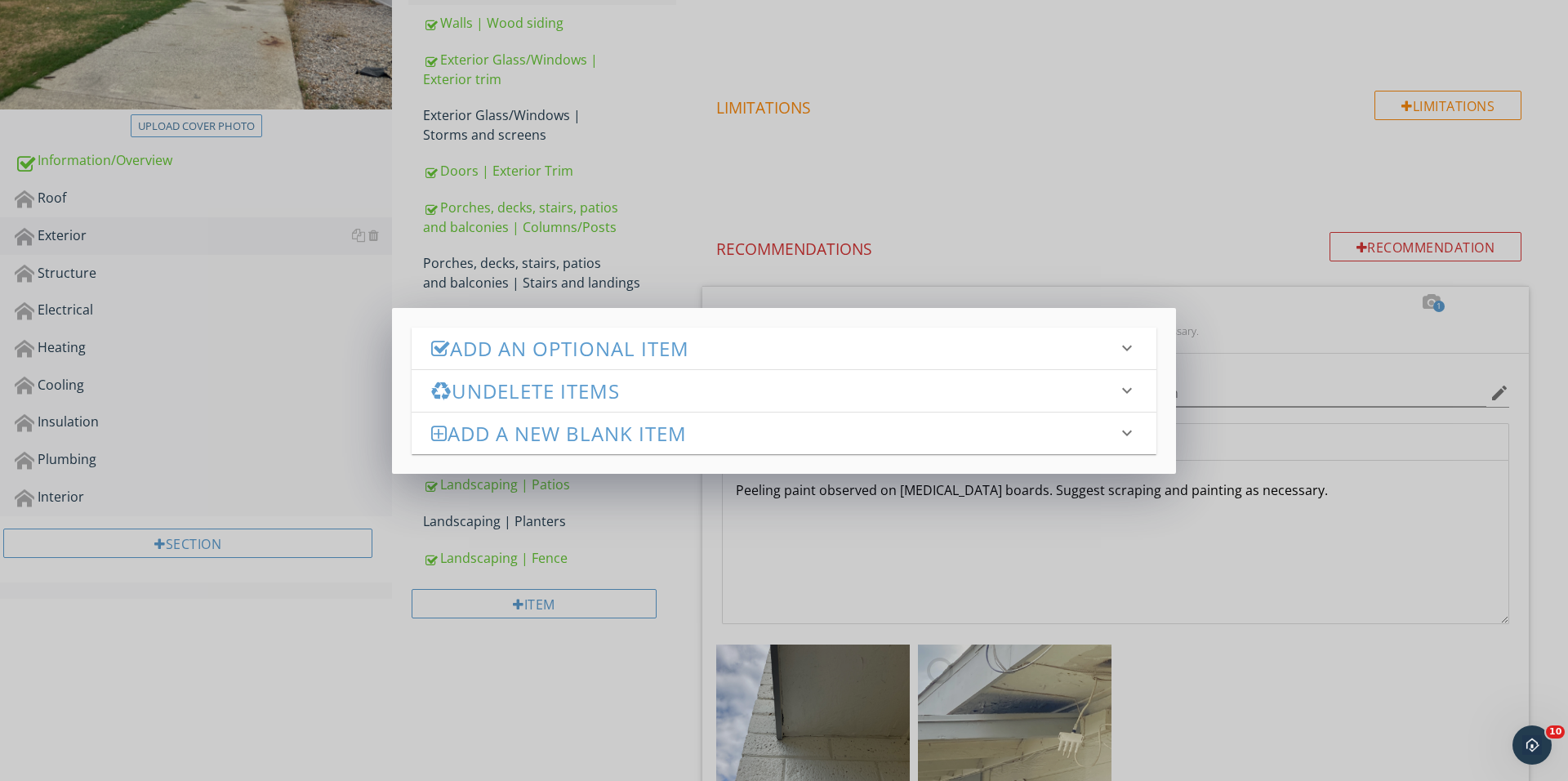
click at [669, 324] on div "Add an Optional Item keyboard_arrow_down check_box_outline_blank General check_…" at bounding box center [784, 390] width 784 height 166
click at [664, 325] on div "Add an Optional Item keyboard_arrow_down check_box_outline_blank General check_…" at bounding box center [784, 390] width 784 height 166
click at [642, 365] on div "Add an Optional Item keyboard_arrow_down" at bounding box center [784, 348] width 744 height 41
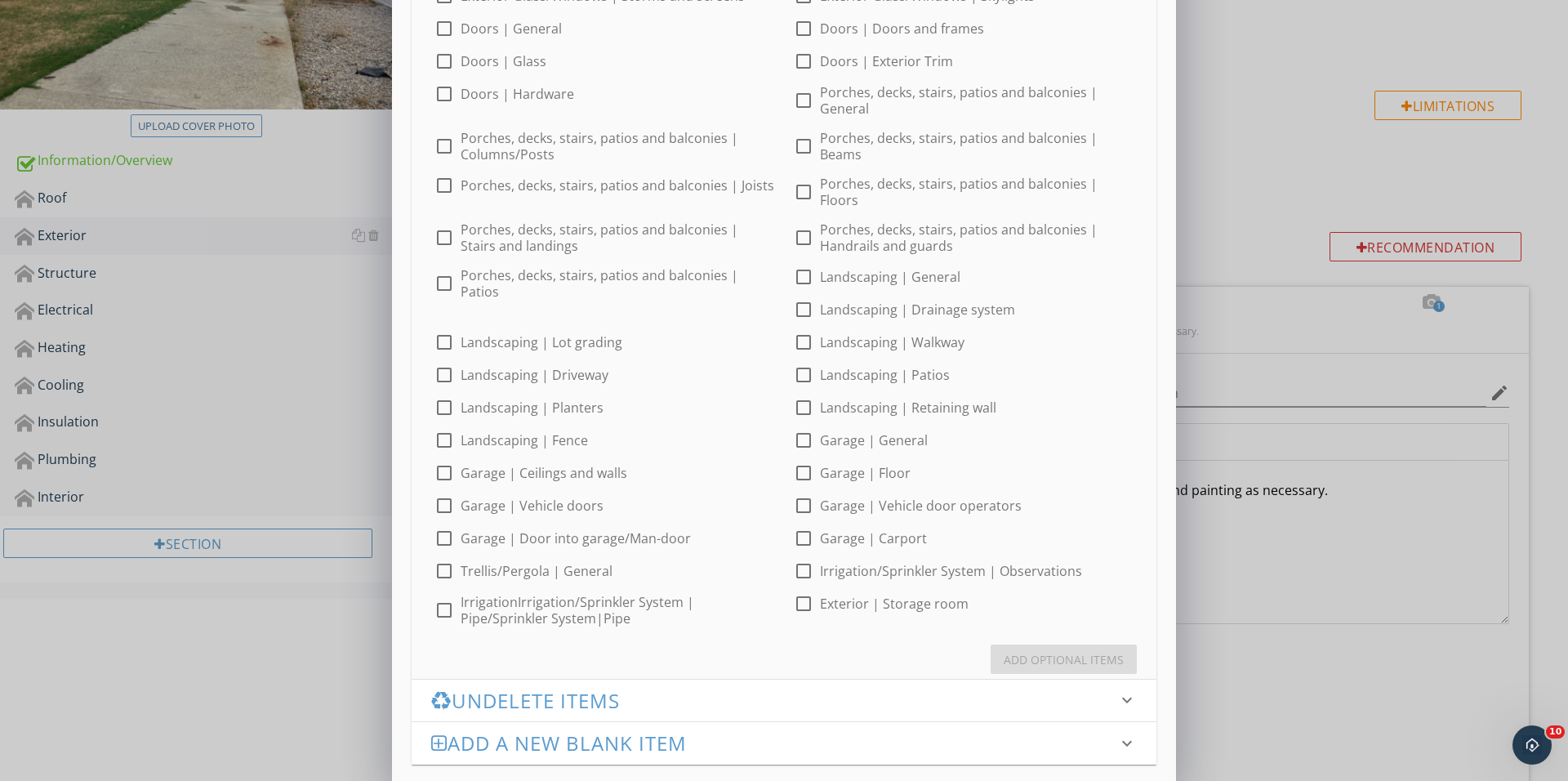
scroll to position [428, 0]
click at [789, 607] on div at bounding box center [803, 604] width 28 height 28
checkbox input "true"
click at [1046, 652] on div "Add Optional Items" at bounding box center [1063, 660] width 120 height 17
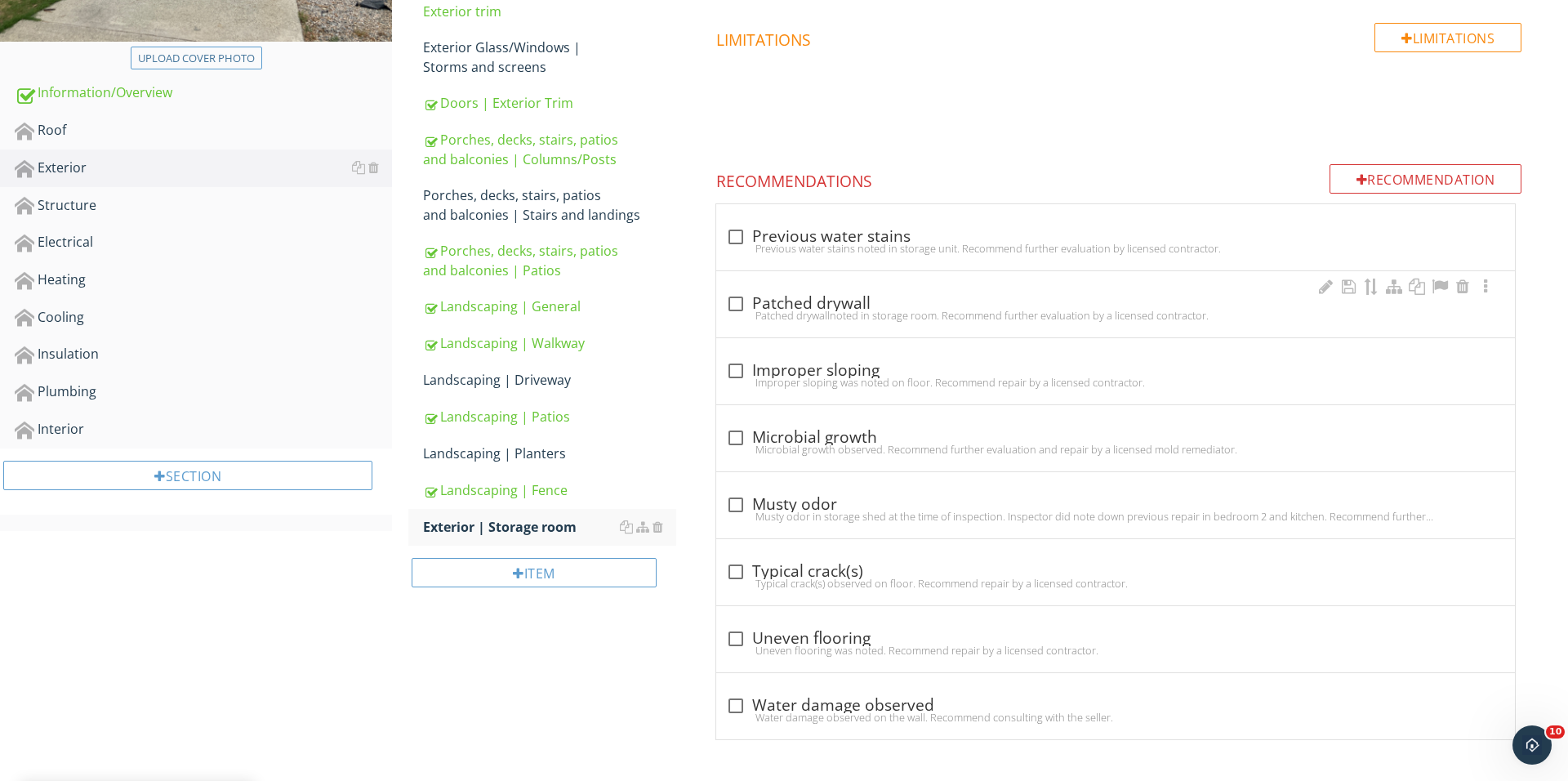
scroll to position [416, 0]
click at [1408, 174] on div "Recommendation" at bounding box center [1426, 178] width 193 height 29
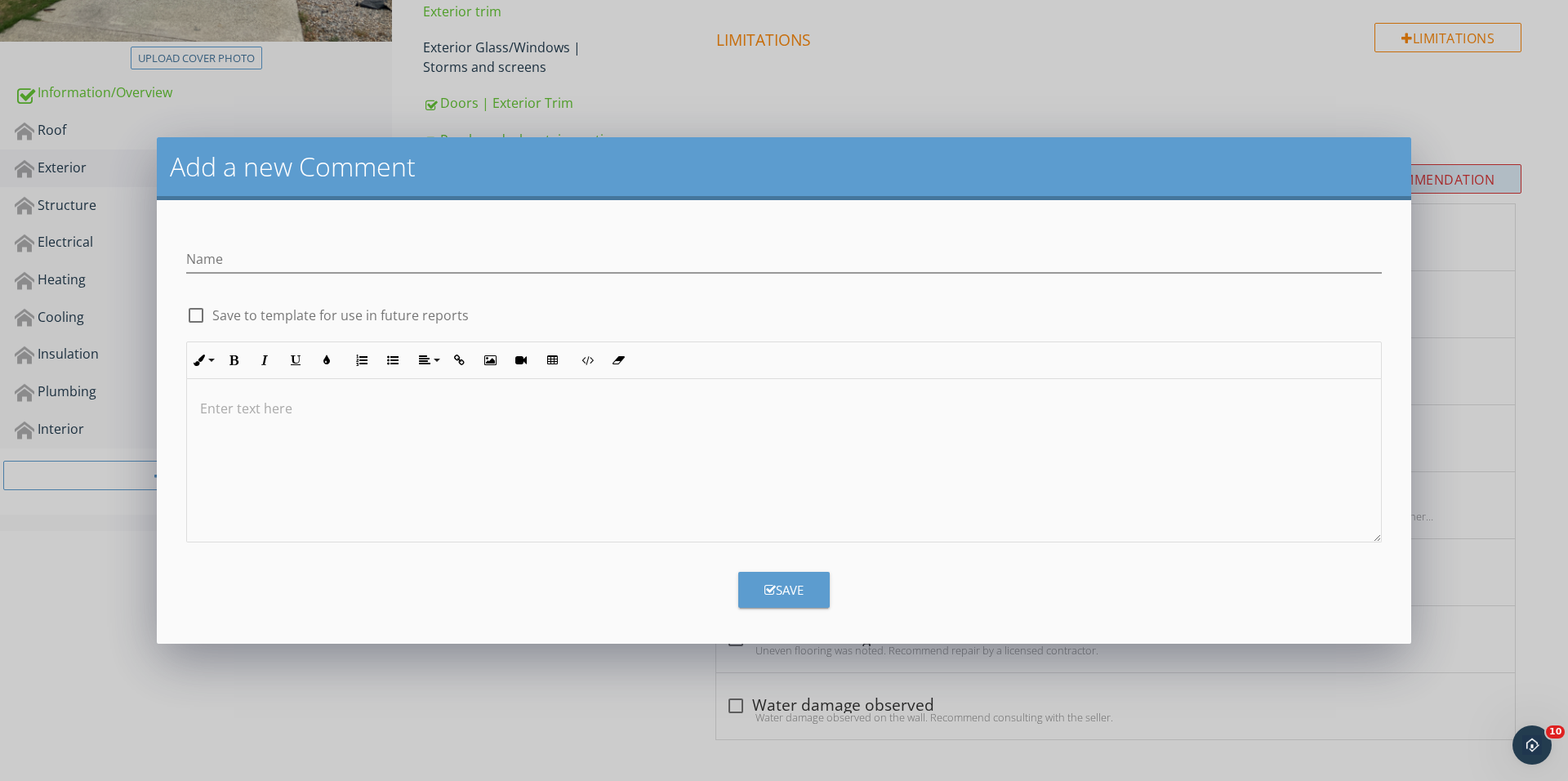
scroll to position [415, 0]
type input "Wood soil contact"
click at [612, 503] on div at bounding box center [784, 461] width 1194 height 164
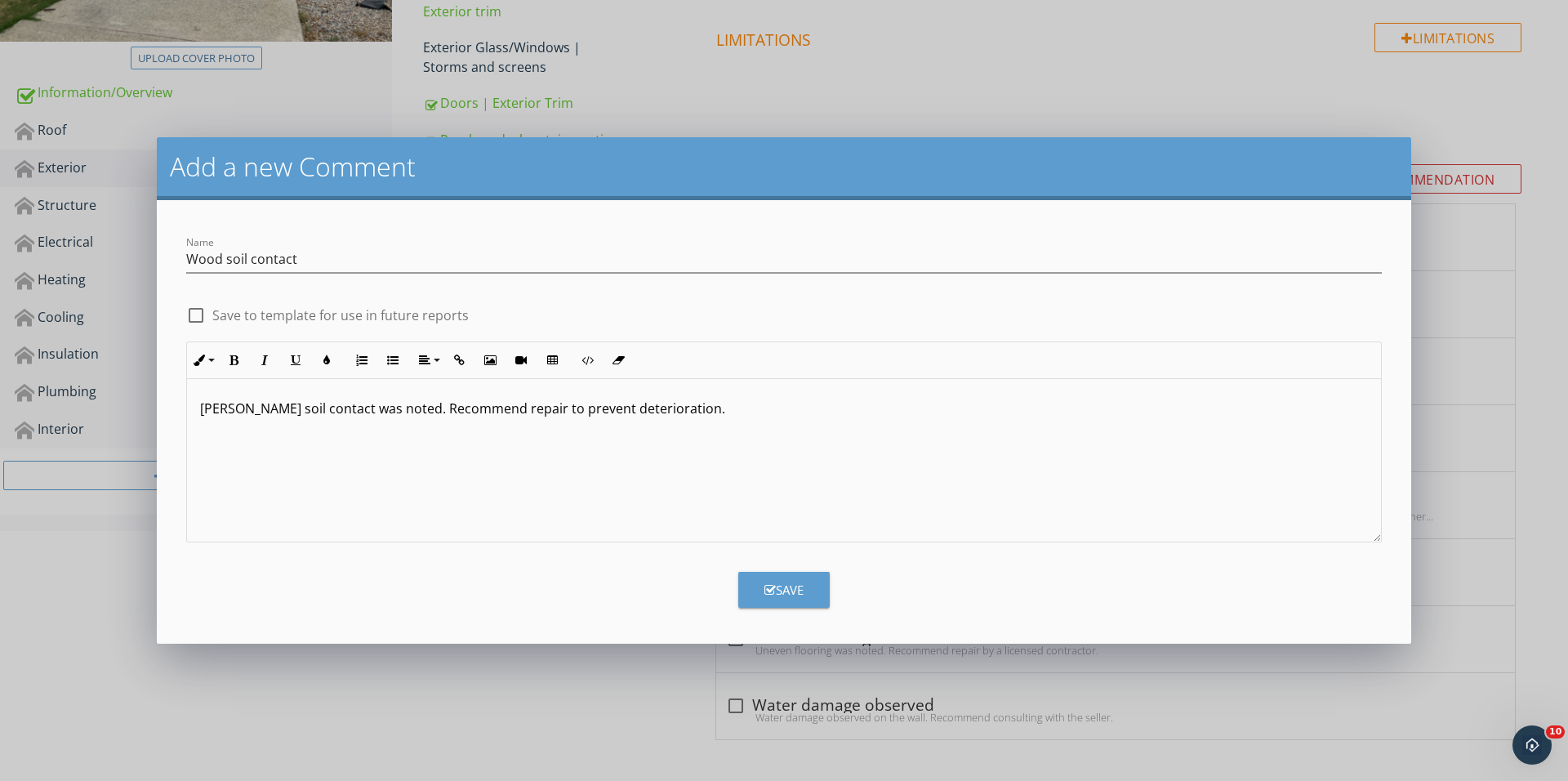
click at [814, 596] on button "Save" at bounding box center [784, 590] width 91 height 36
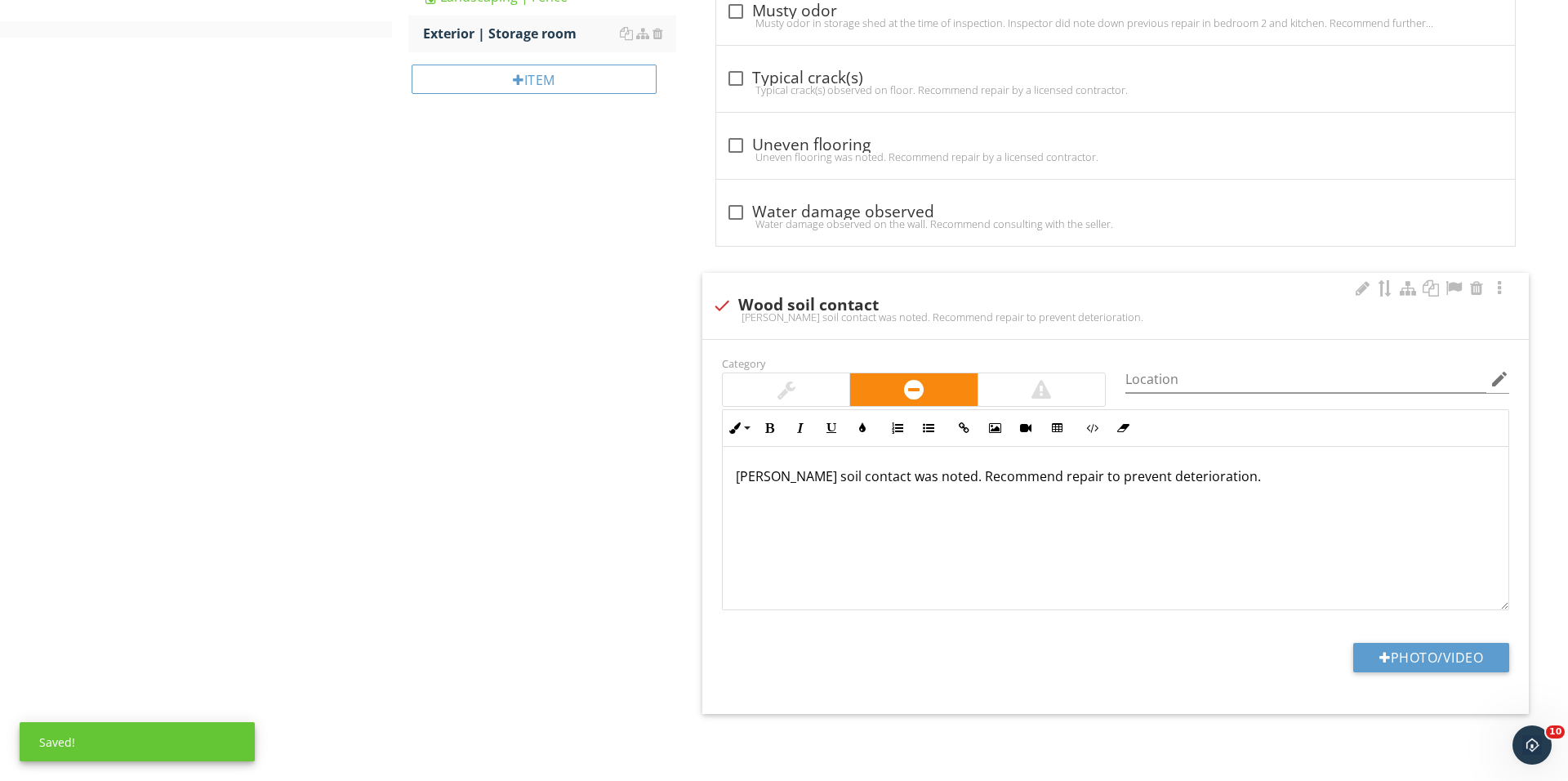
scroll to position [912, 0]
click at [837, 383] on div at bounding box center [786, 390] width 127 height 33
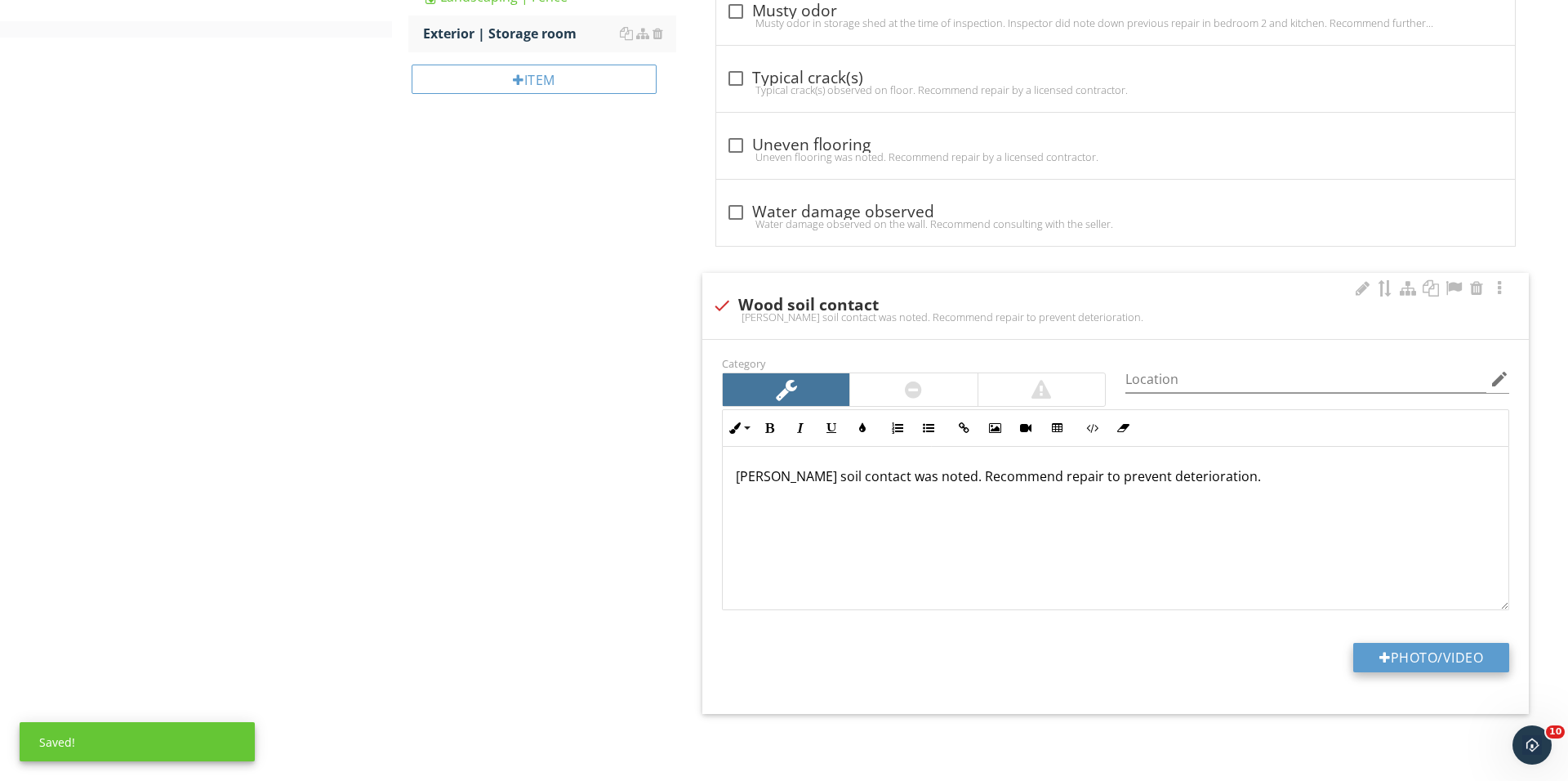
click at [1382, 655] on div at bounding box center [1384, 657] width 11 height 13
type input "C:\fakepath\IMG_0699.JPG"
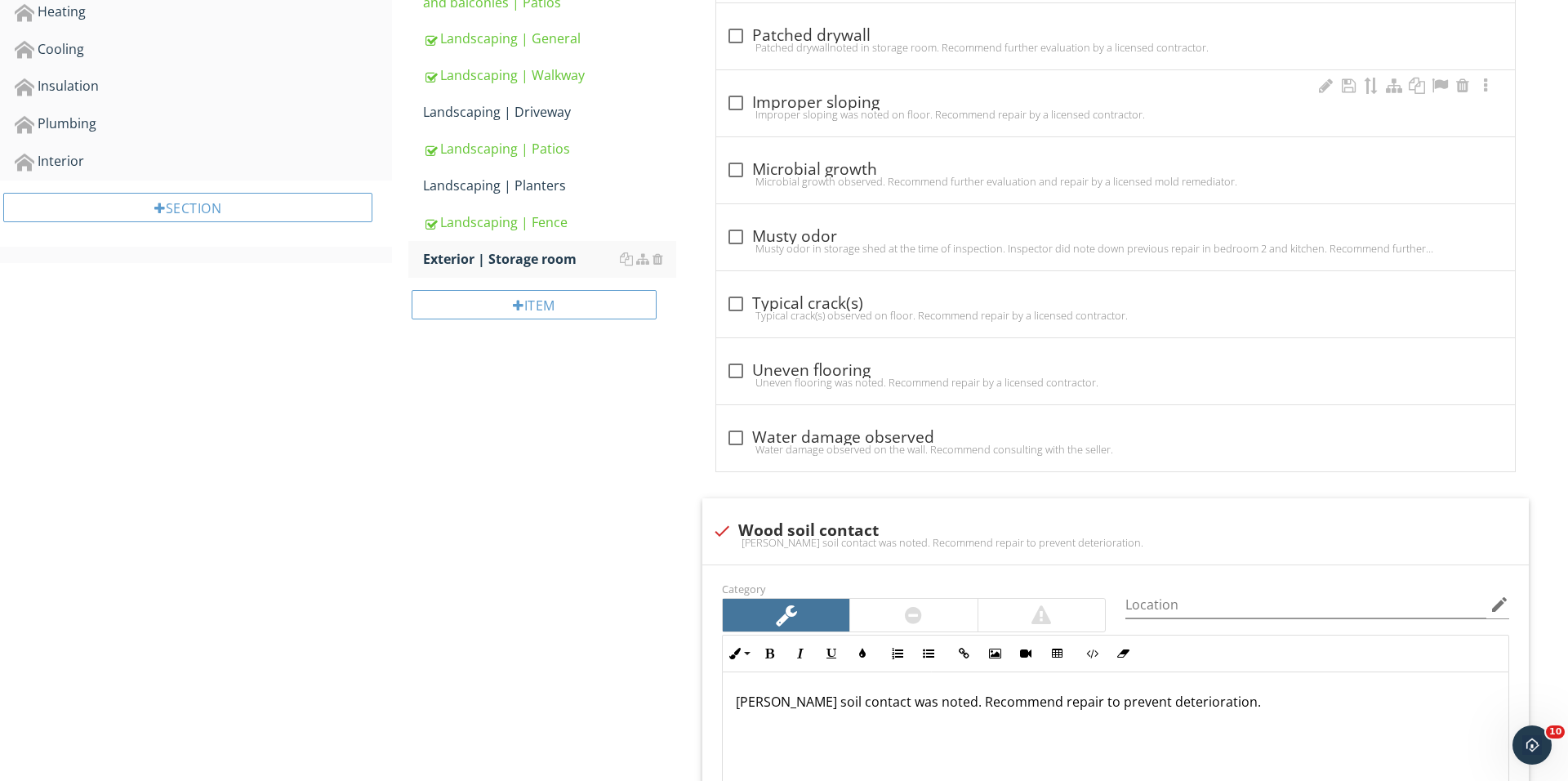
scroll to position [454, 0]
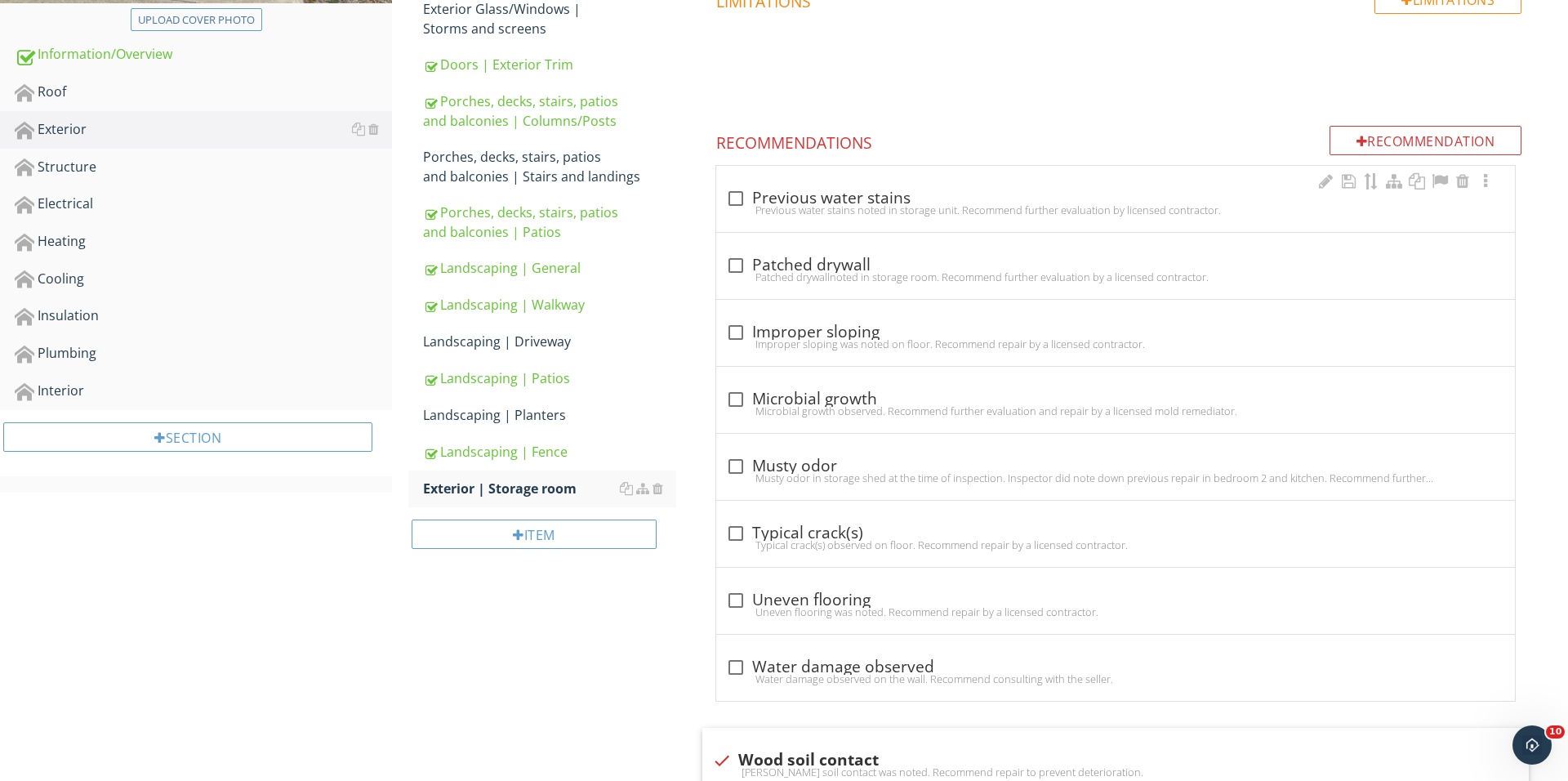
click at [1359, 168] on div "check_box_outline_blank Previous water stains Previous water stains noted in st…" at bounding box center [1115, 198] width 799 height 66
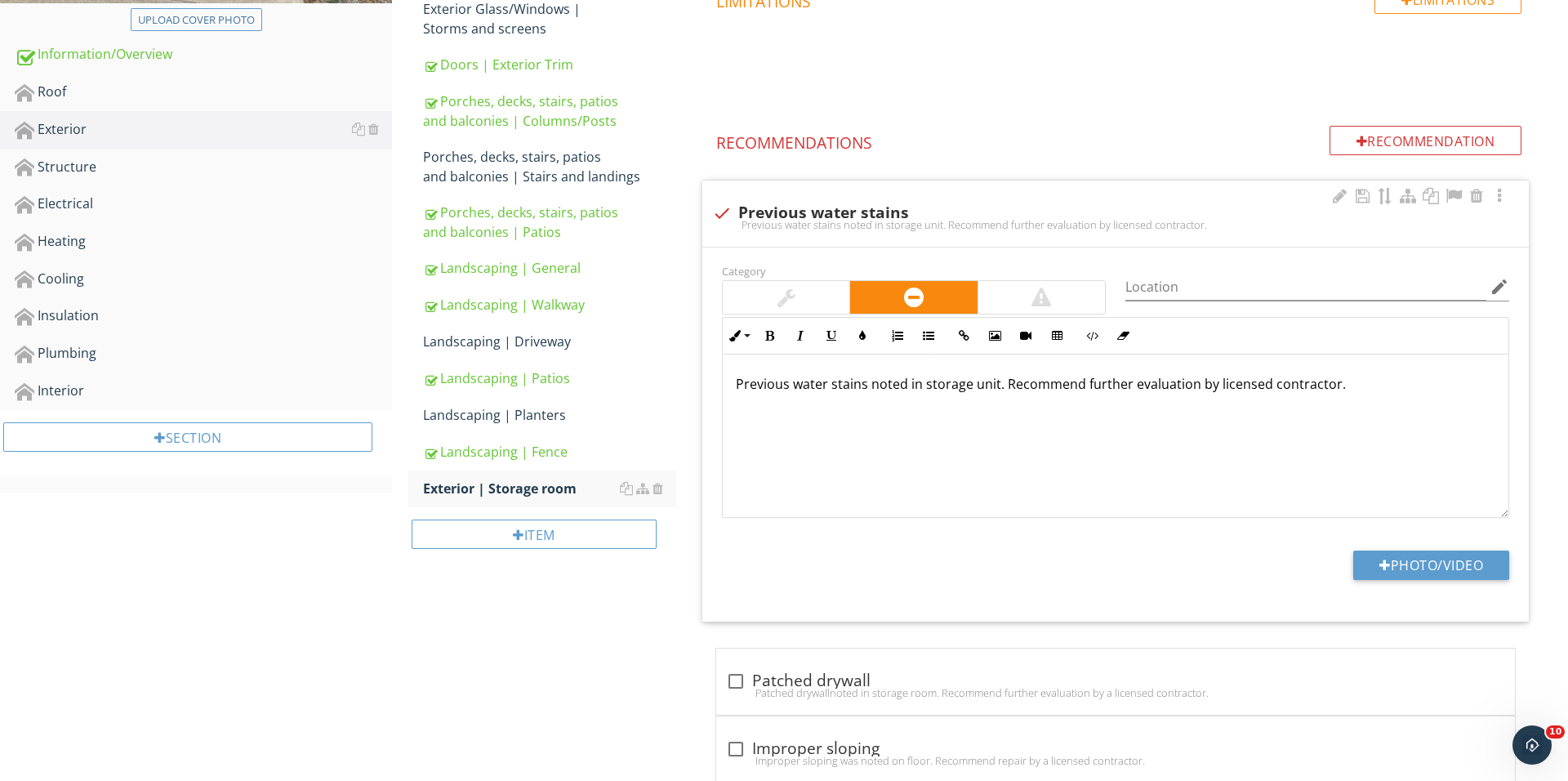
click at [743, 191] on div "check Previous water stains Previous water stains noted in storage unit. Recomm…" at bounding box center [1115, 213] width 826 height 66
checkbox input "true"
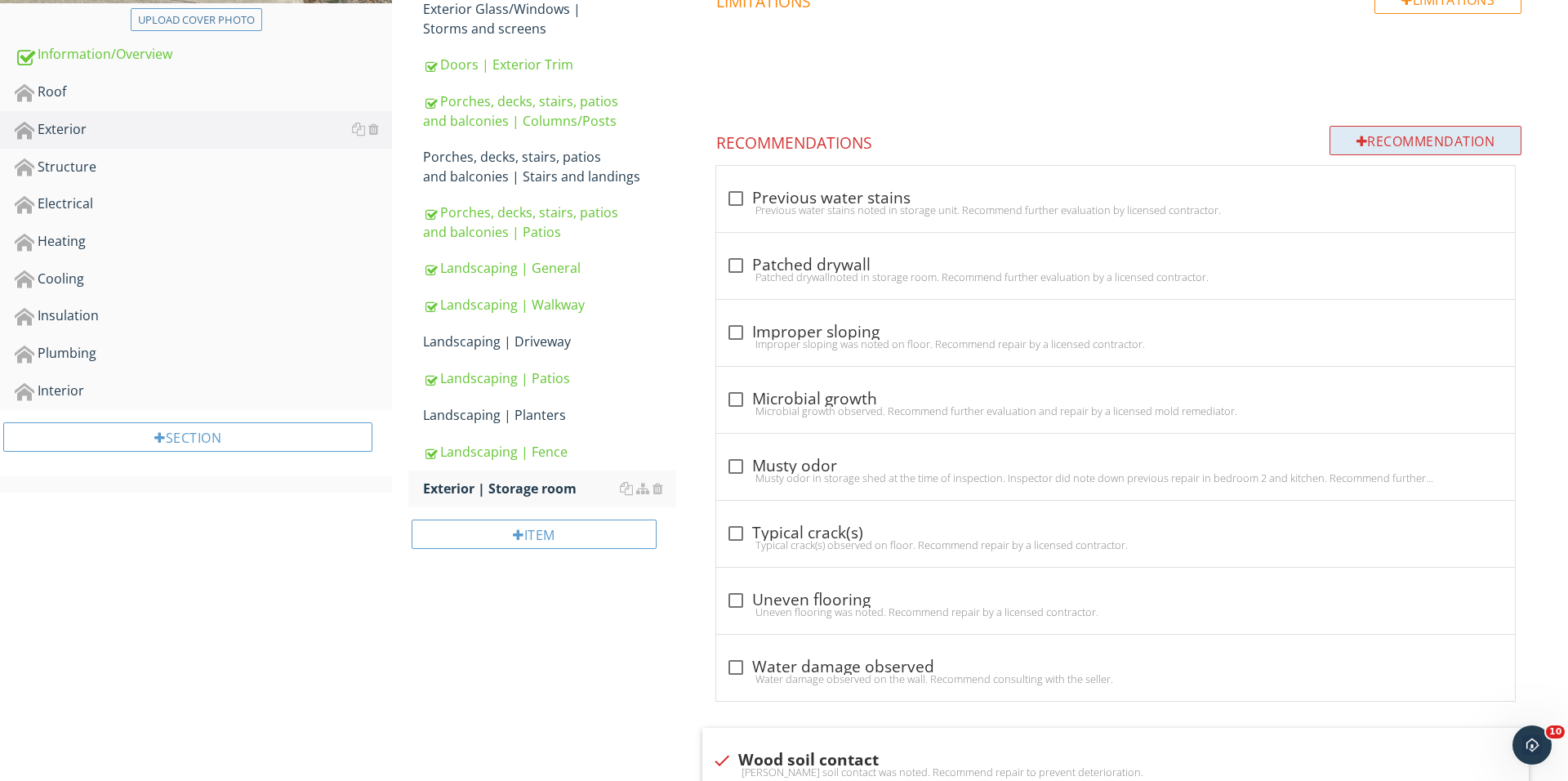
click at [1389, 138] on div "Recommendation" at bounding box center [1426, 141] width 193 height 29
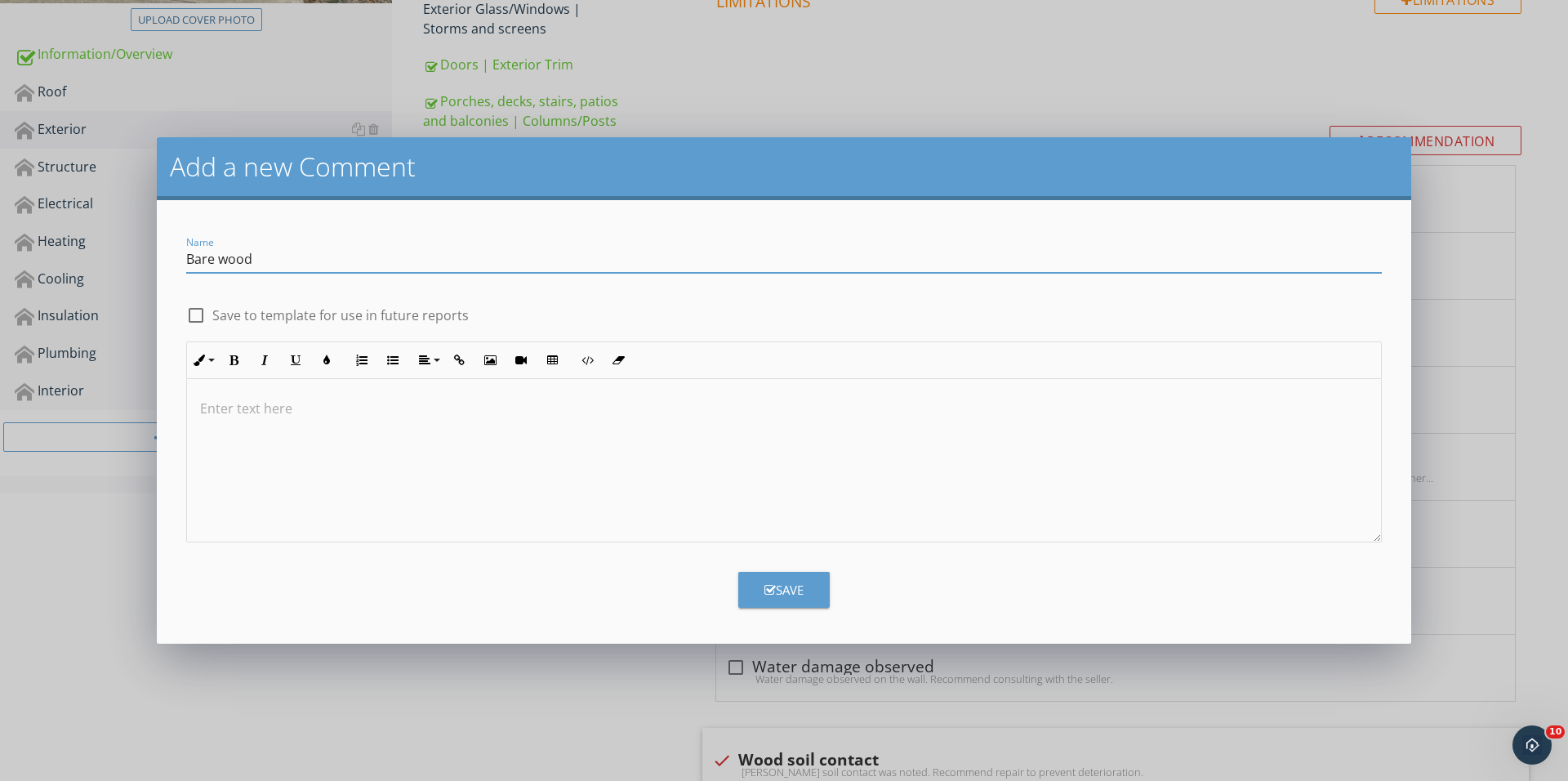
type input "Bare wood"
click at [781, 536] on div at bounding box center [784, 461] width 1194 height 164
click at [806, 591] on button "Save" at bounding box center [784, 590] width 91 height 36
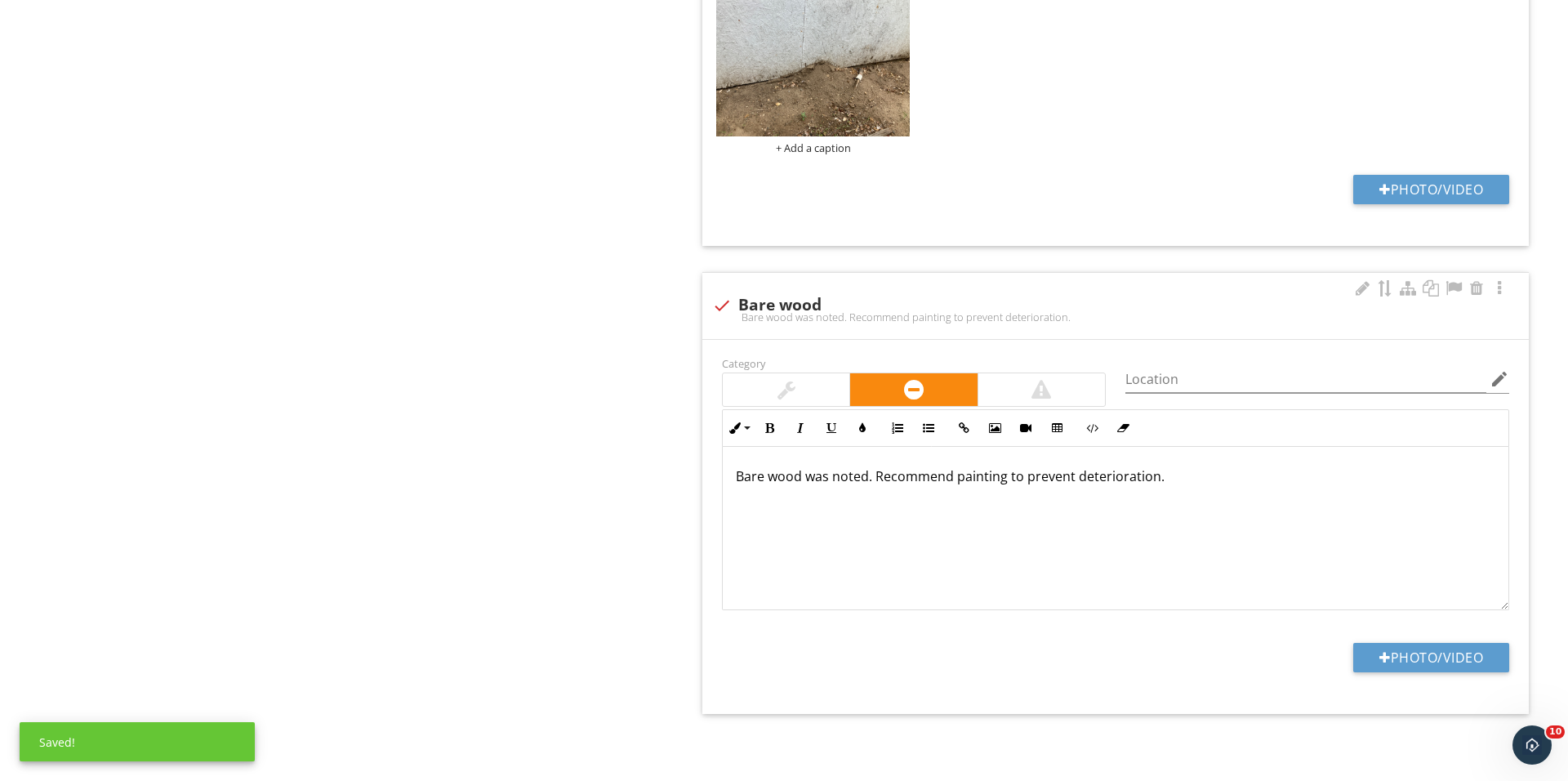
scroll to position [1553, 0]
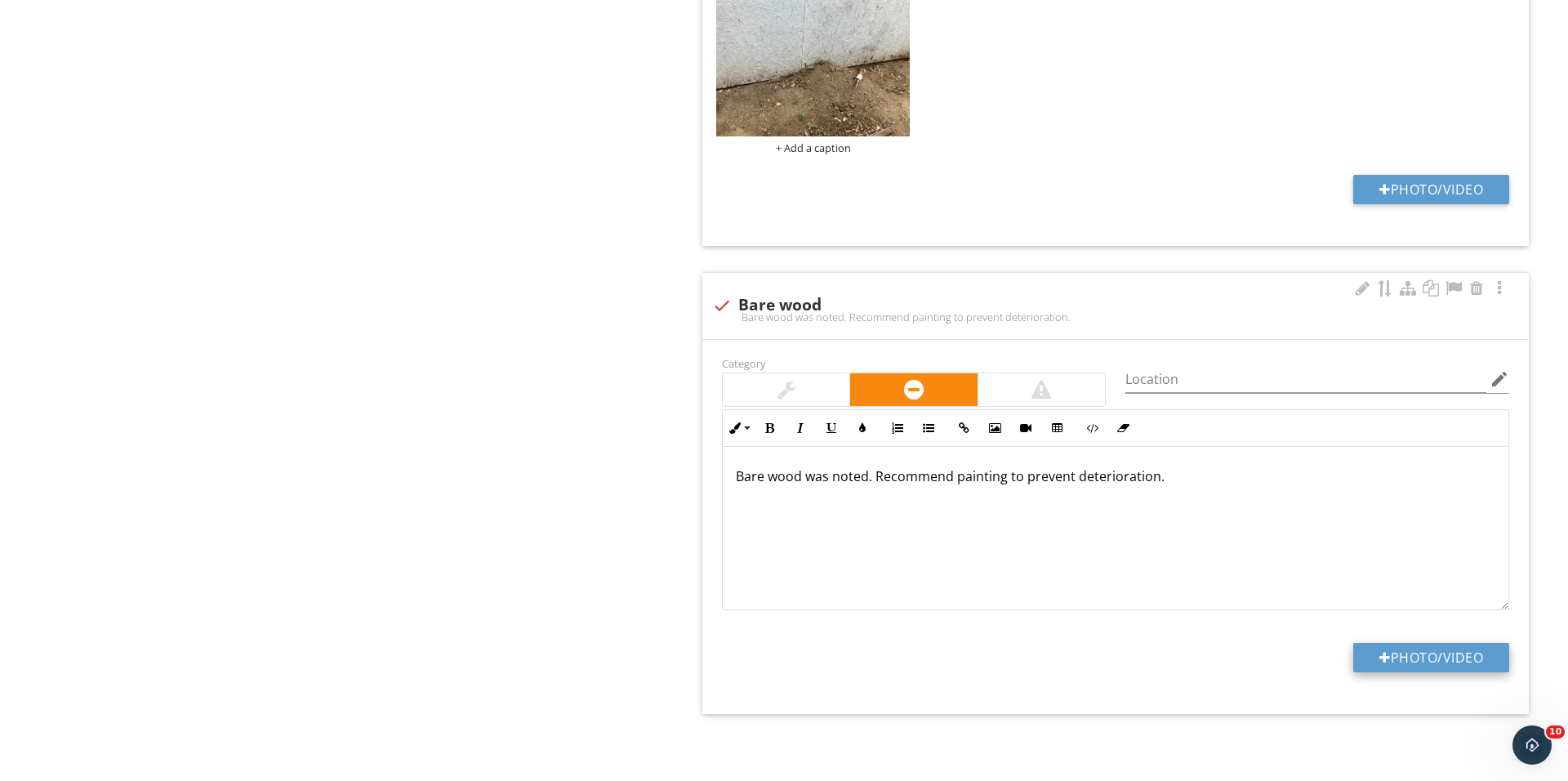
click at [1428, 665] on button "Photo/Video" at bounding box center [1430, 658] width 156 height 29
type input "C:\fakepath\IMG_0706.JPG"
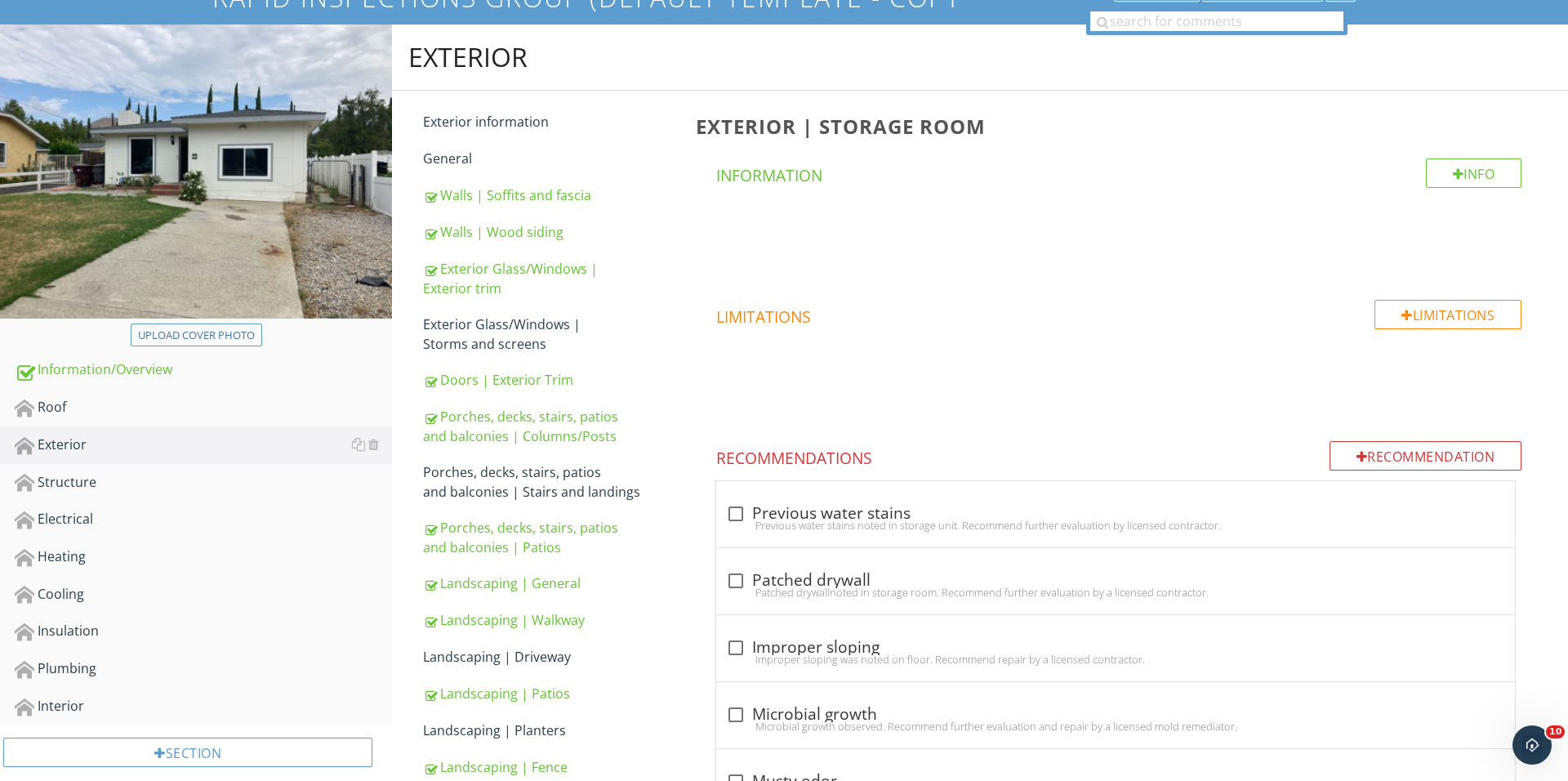
scroll to position [154, 0]
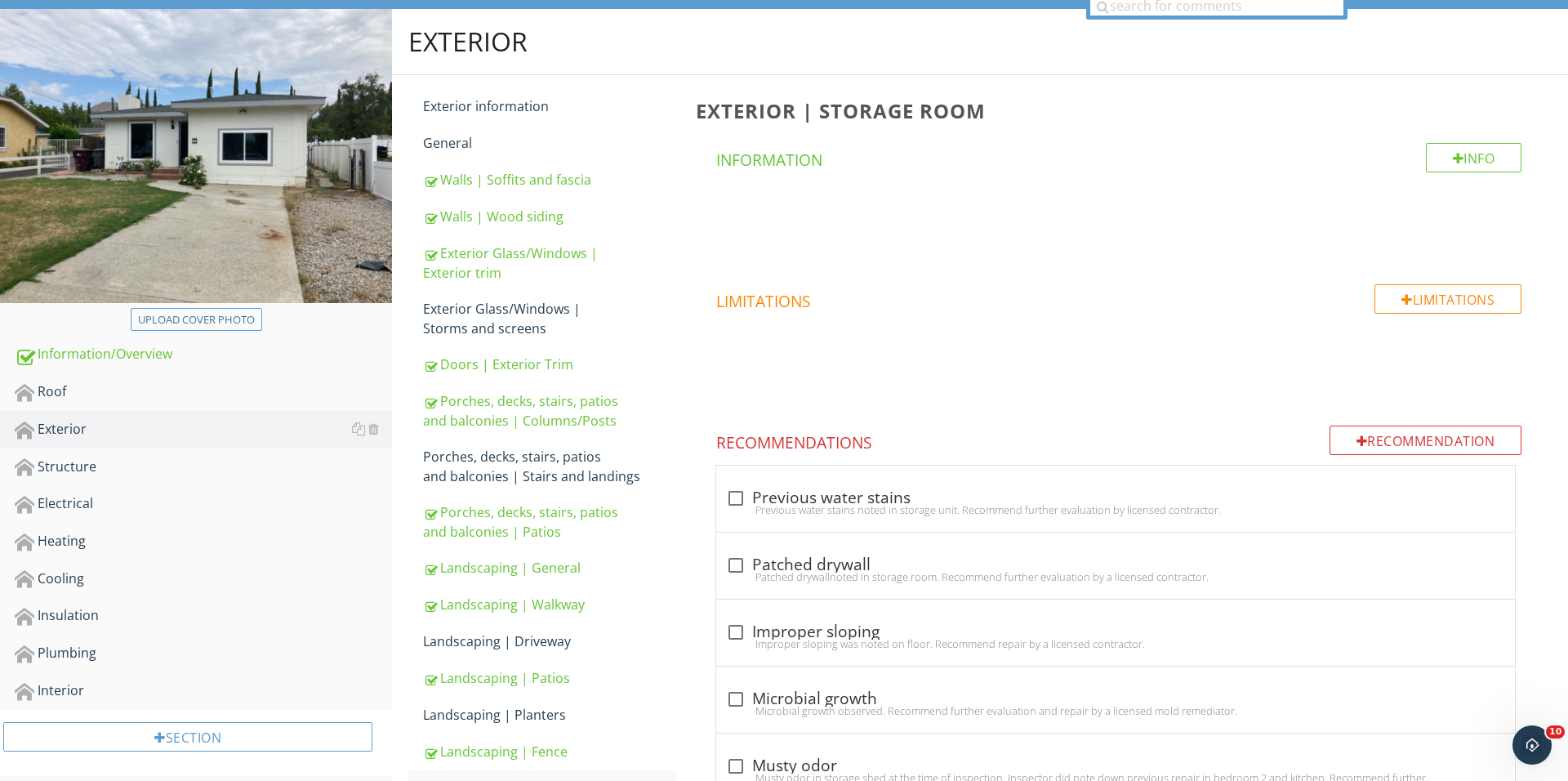
click at [1357, 426] on div "Recommendation" at bounding box center [1426, 440] width 193 height 29
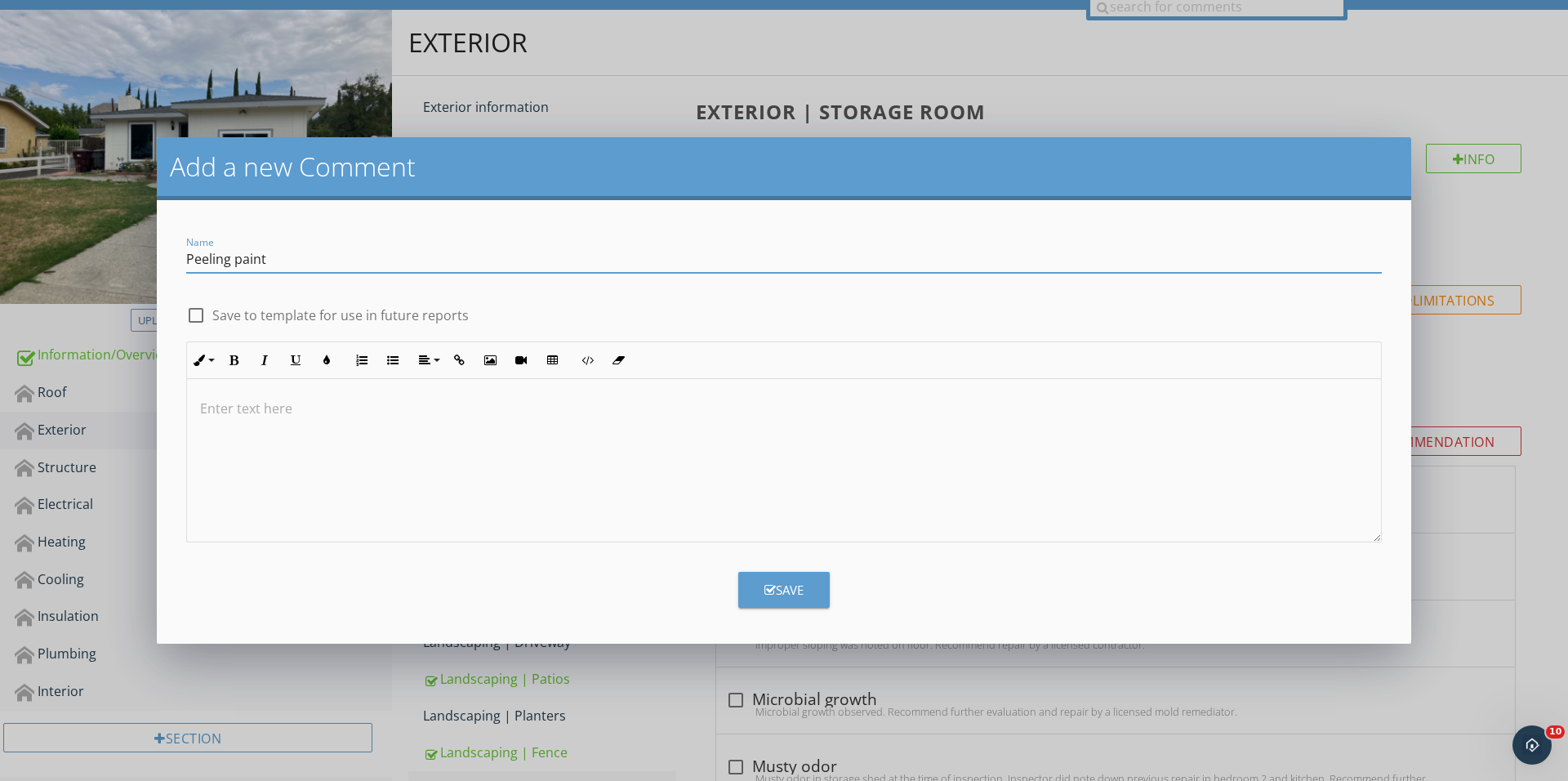
type input "Peeling paint"
click at [961, 484] on div at bounding box center [784, 461] width 1194 height 164
click at [797, 591] on div "Save" at bounding box center [783, 590] width 39 height 19
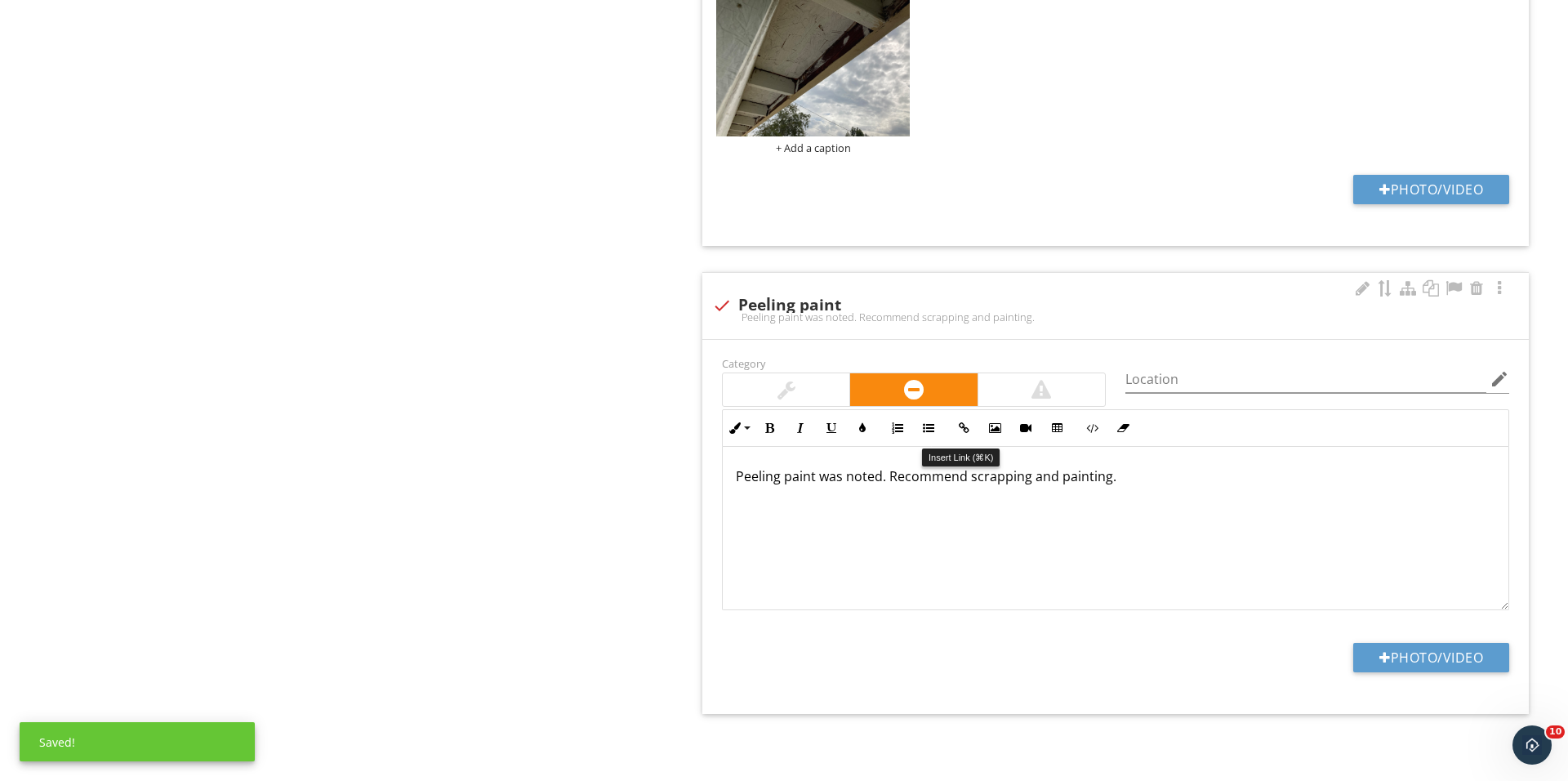
scroll to position [2194, 0]
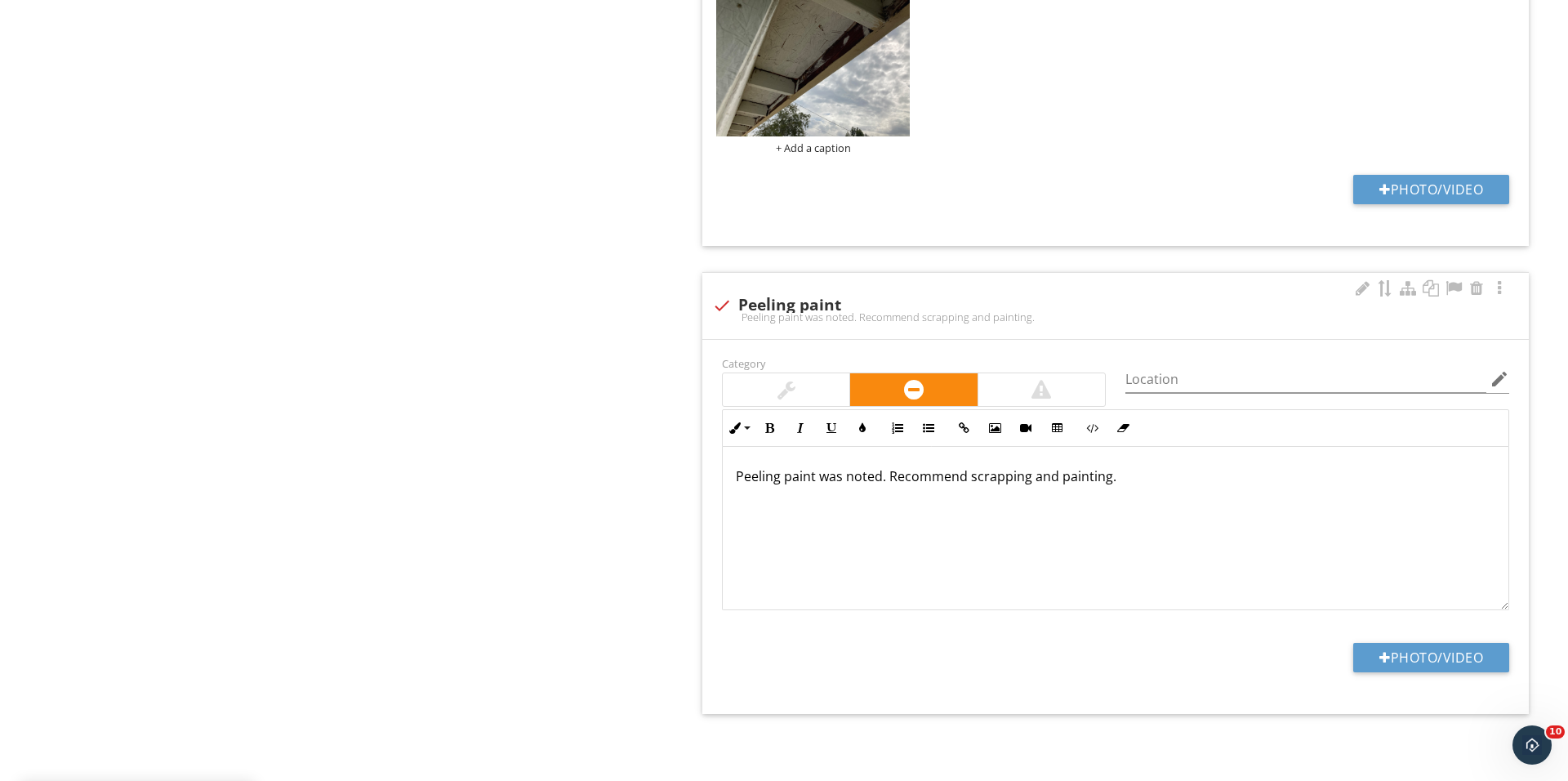
click at [807, 367] on div "Category" at bounding box center [913, 379] width 403 height 54
click at [804, 388] on div at bounding box center [786, 390] width 127 height 33
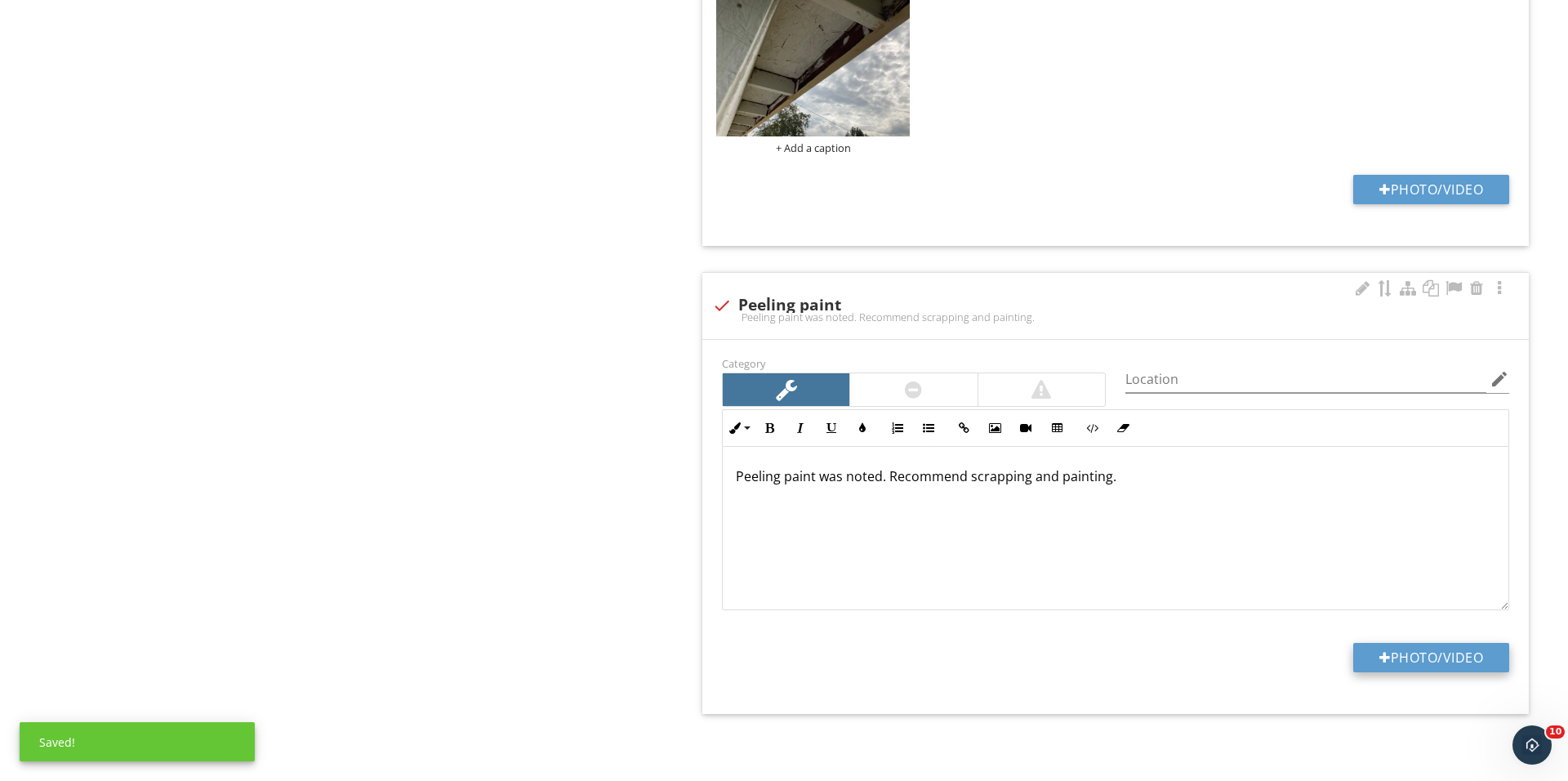
click at [1402, 659] on button "Photo/Video" at bounding box center [1430, 658] width 156 height 29
type input "C:\fakepath\IMG_0720.JPG"
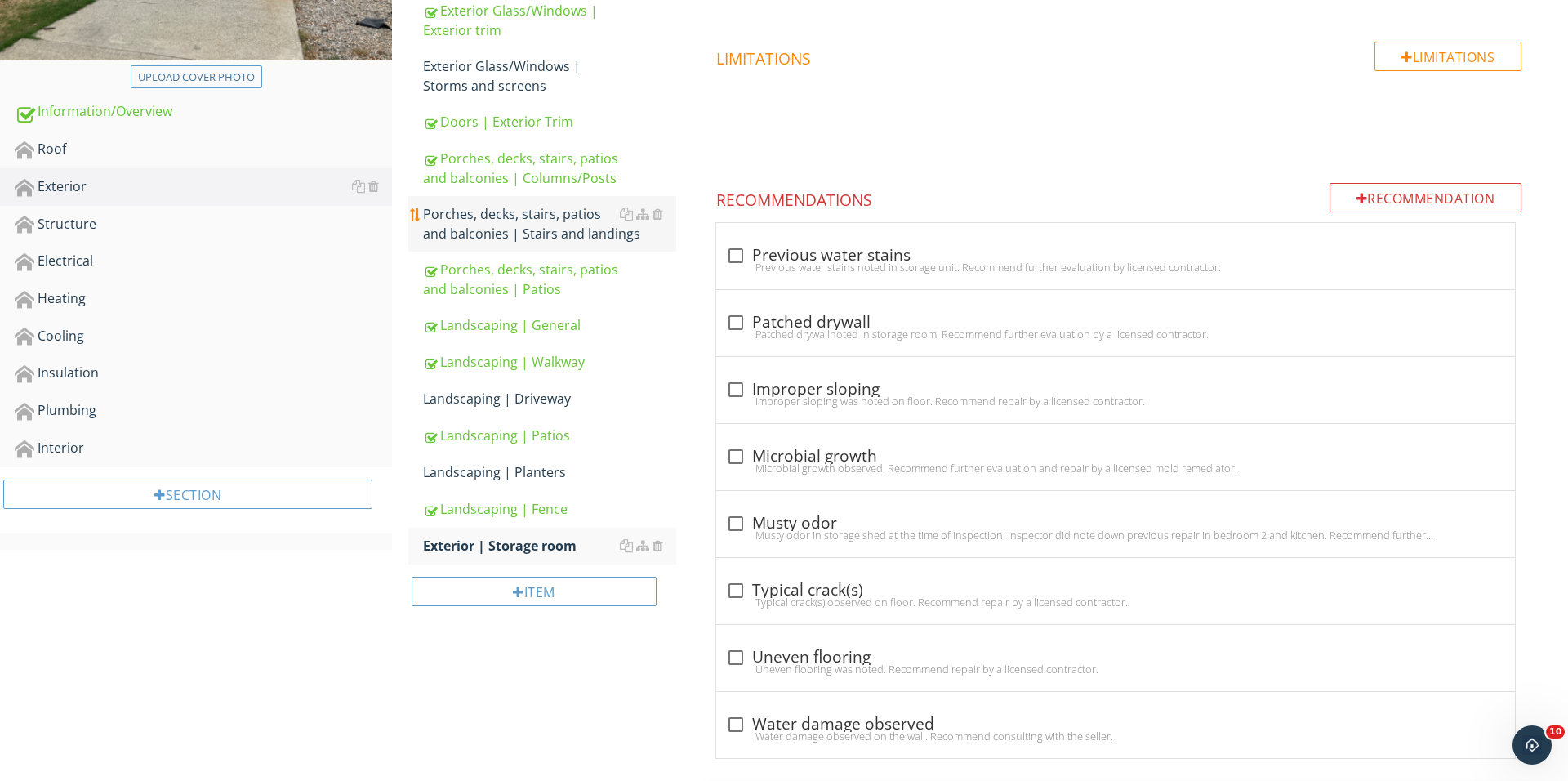
scroll to position [358, 0]
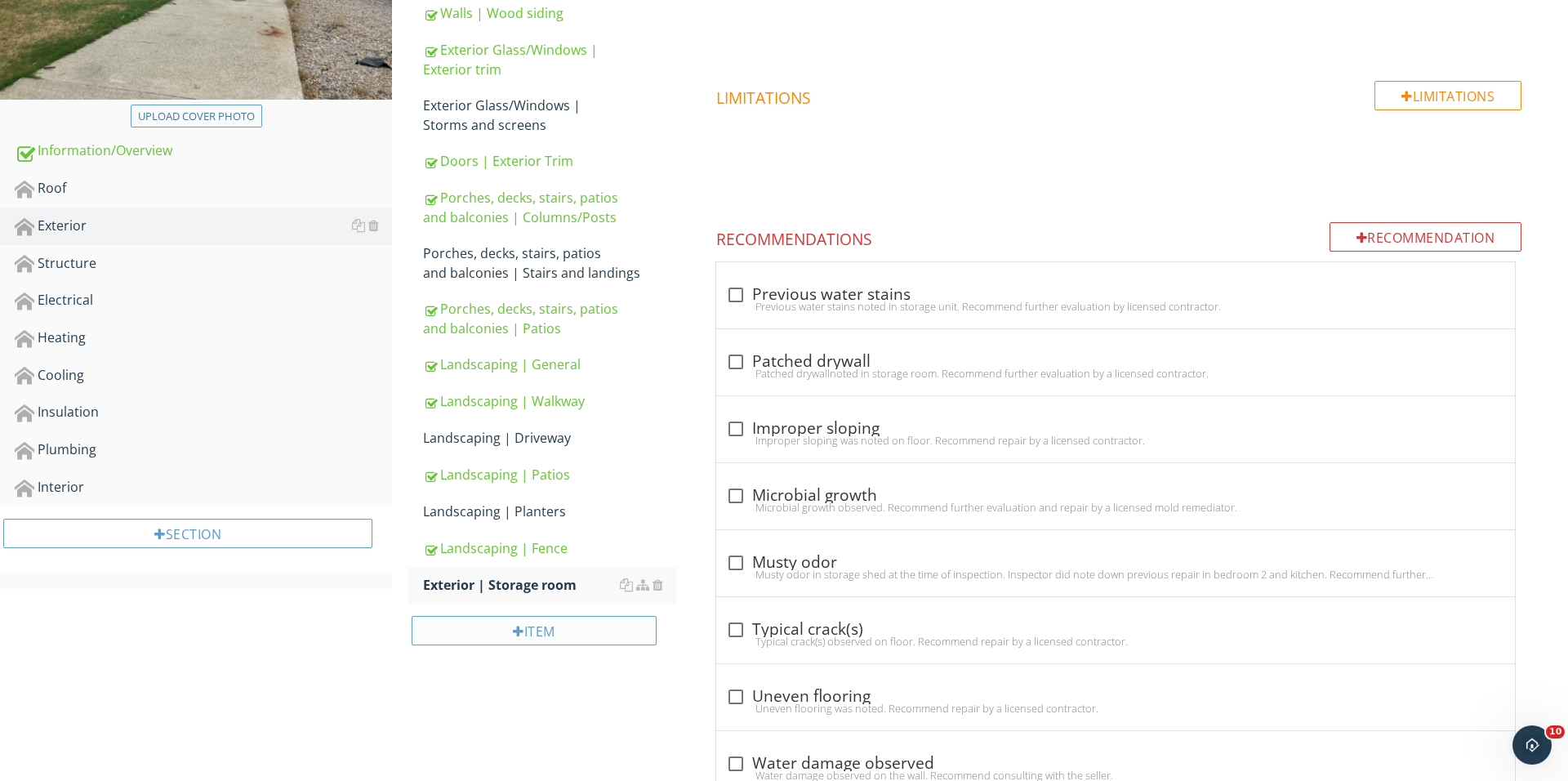
click at [554, 642] on div "Item" at bounding box center [534, 631] width 245 height 29
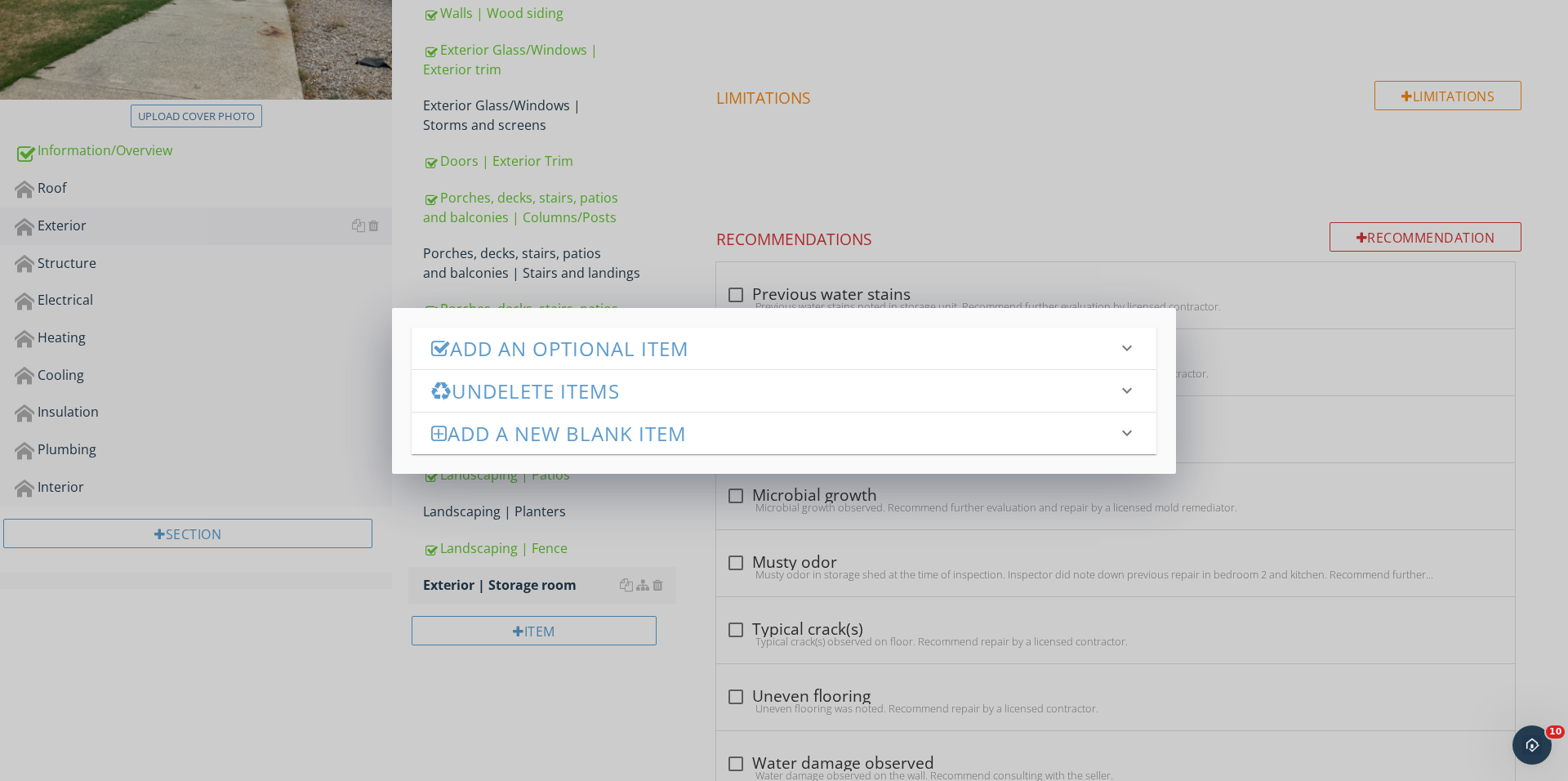
click at [625, 351] on h3 "Add an Optional Item" at bounding box center [774, 348] width 686 height 22
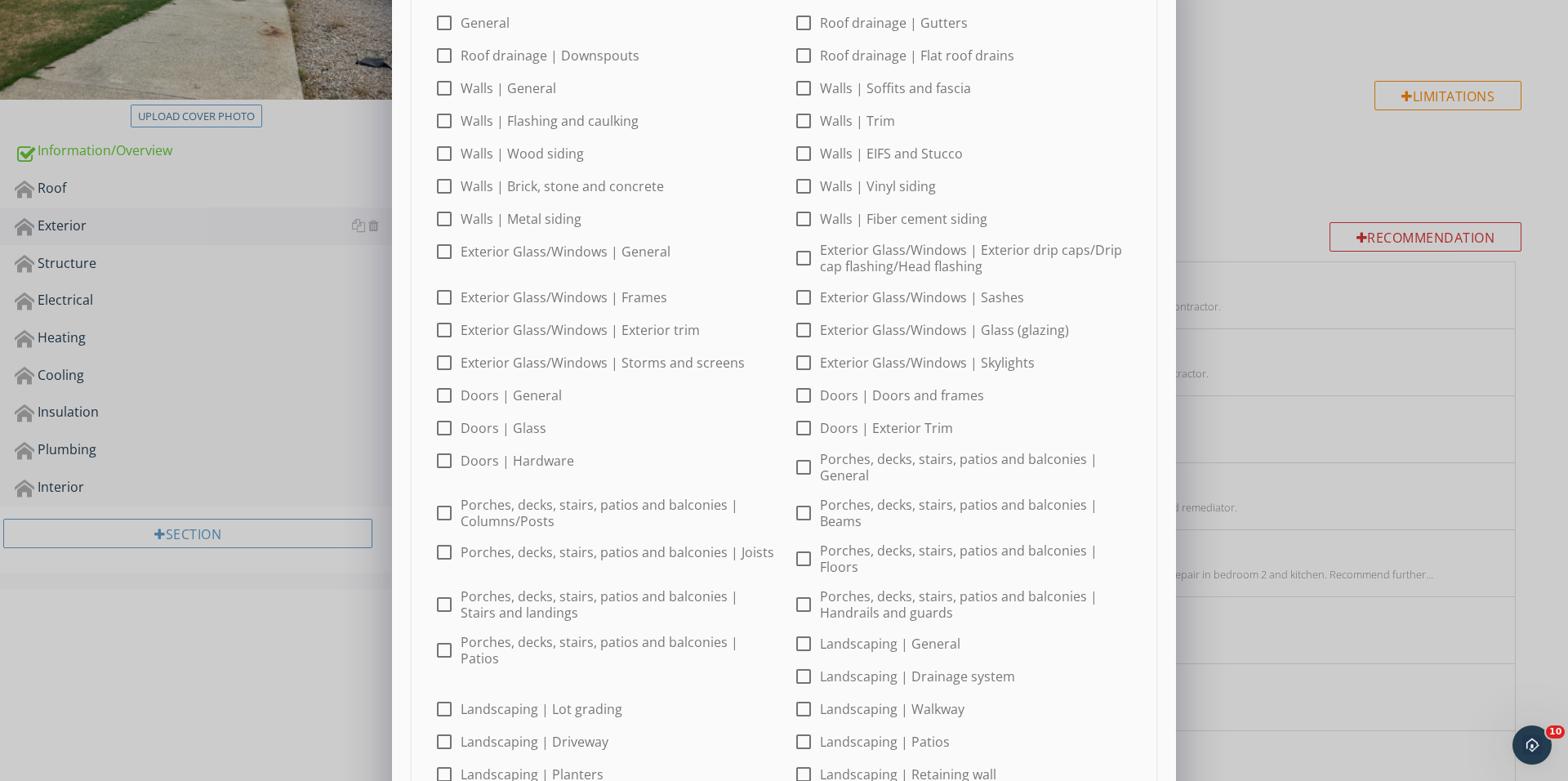
scroll to position [82, 0]
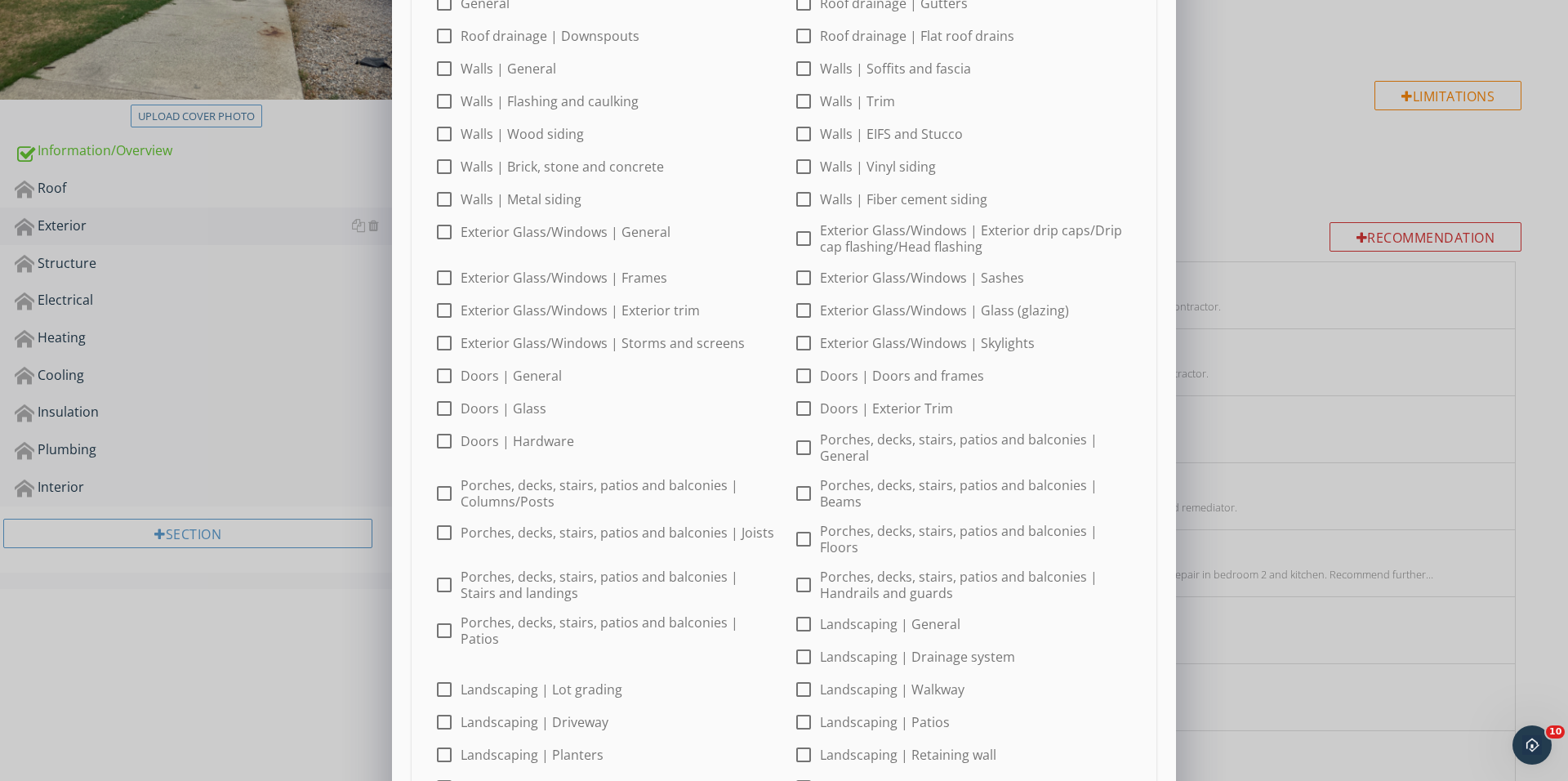
click at [799, 384] on div at bounding box center [803, 376] width 28 height 28
checkbox input "true"
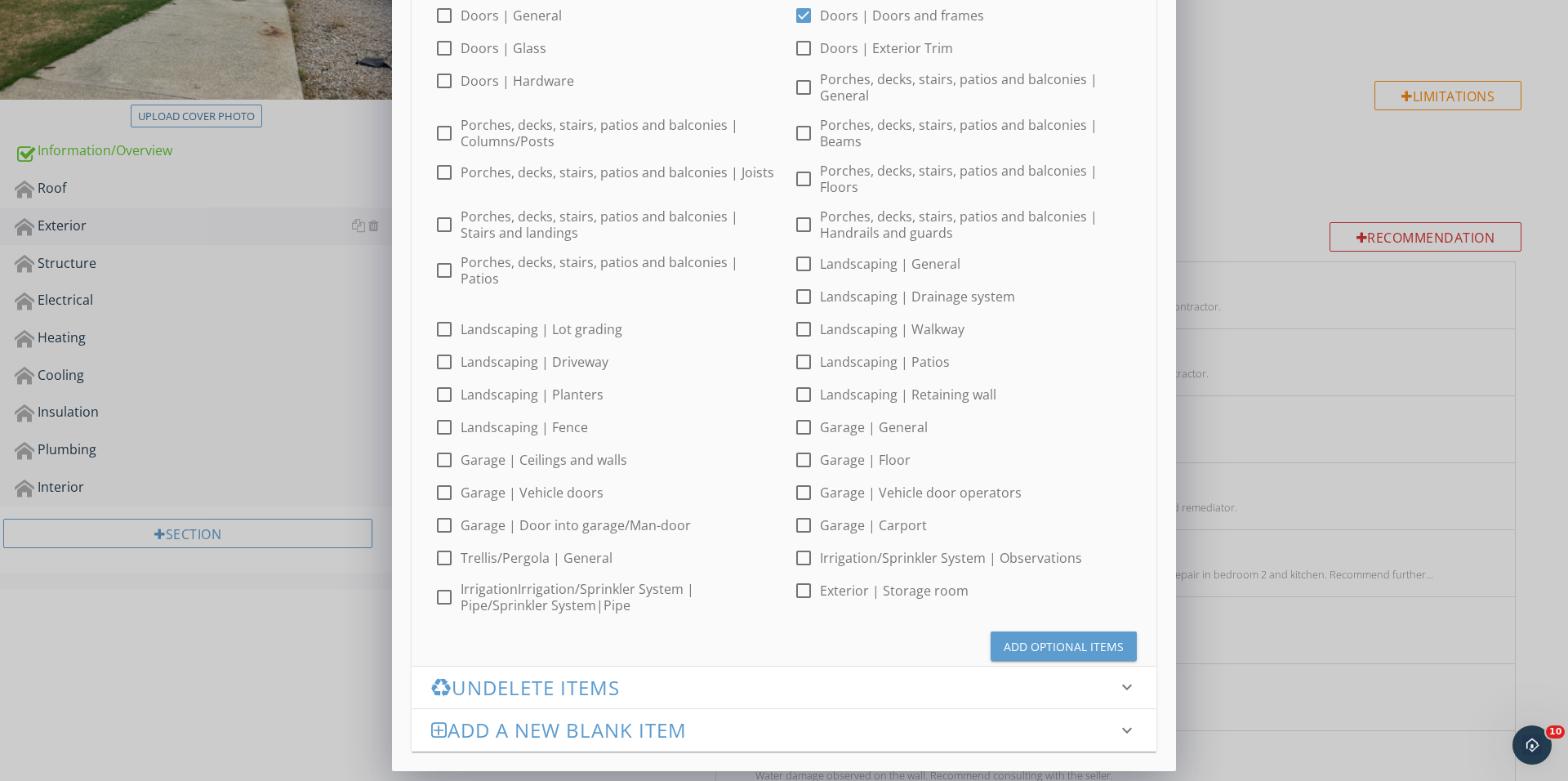
scroll to position [428, 0]
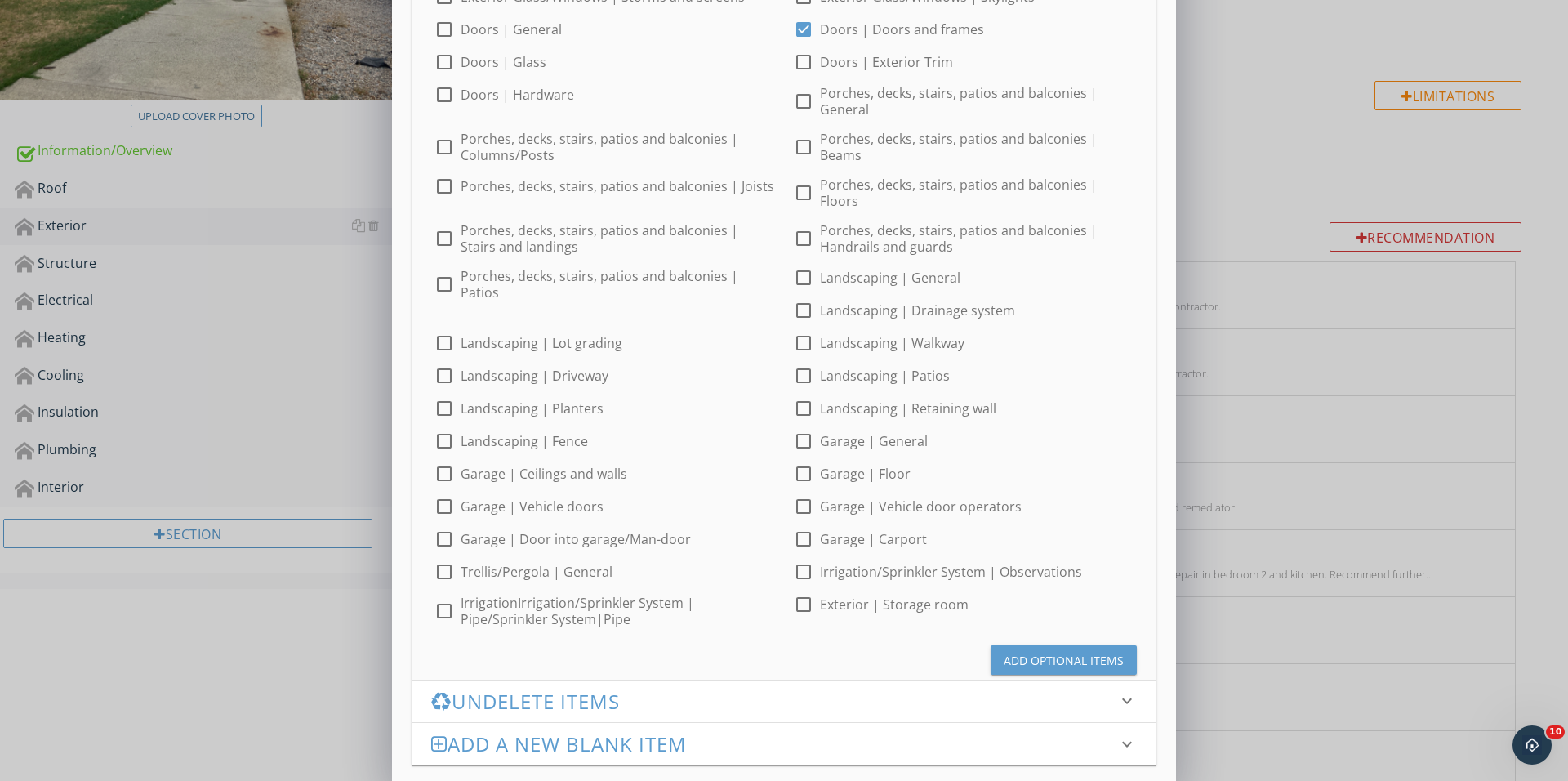
click at [1017, 652] on div "Add Optional Items" at bounding box center [1063, 660] width 120 height 17
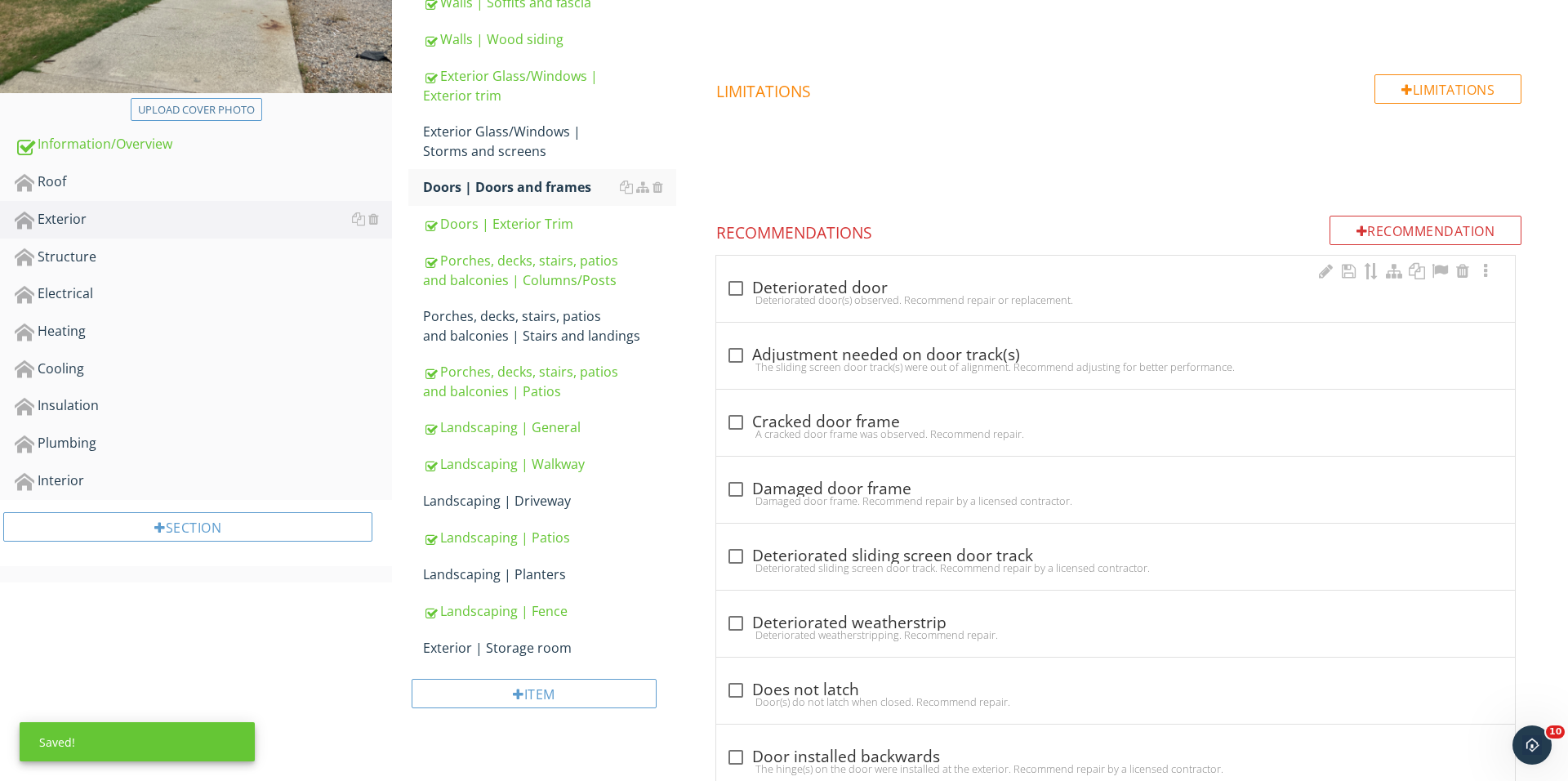
scroll to position [579, 0]
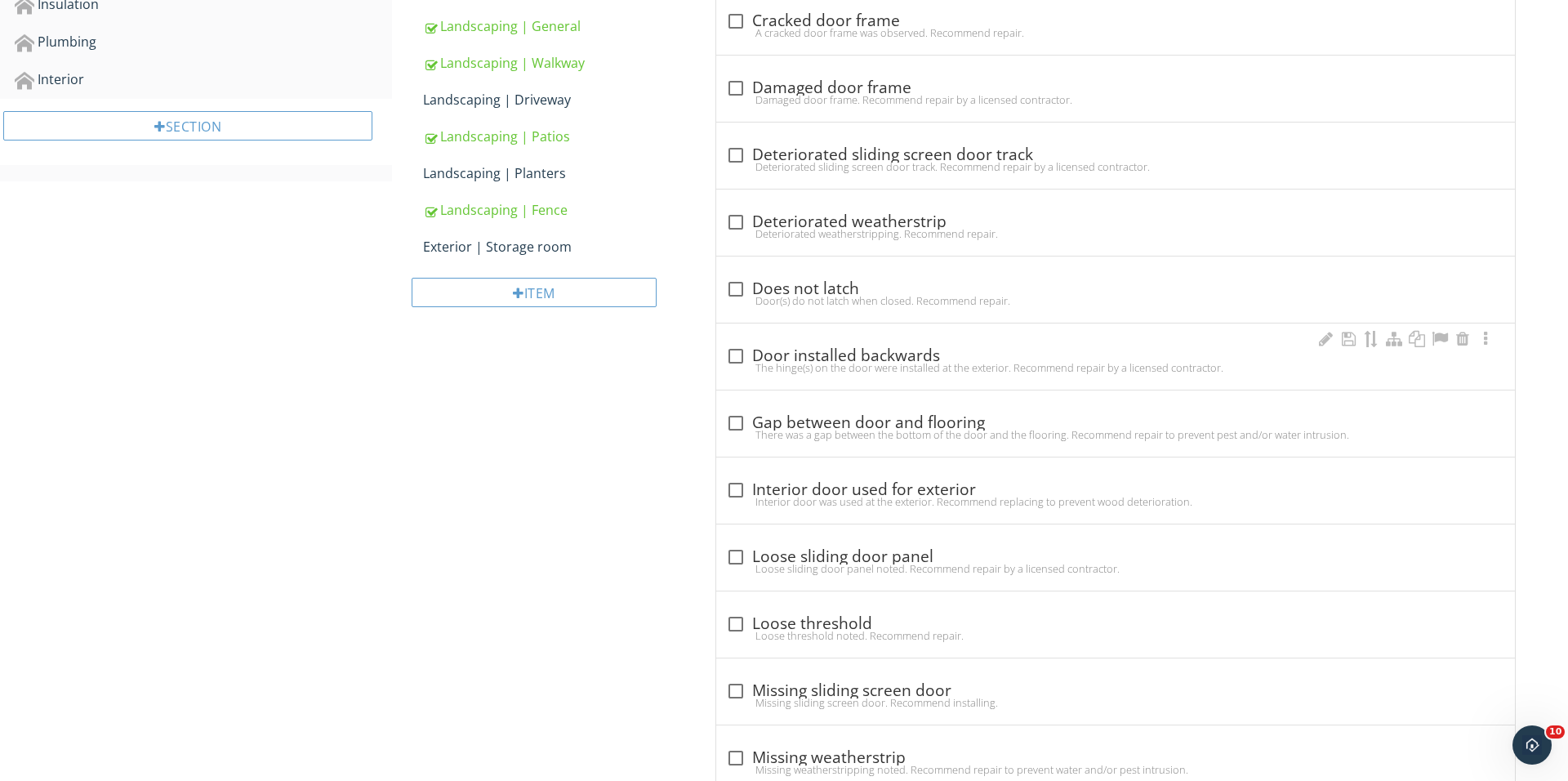
click at [744, 352] on div at bounding box center [736, 356] width 28 height 28
checkbox input "true"
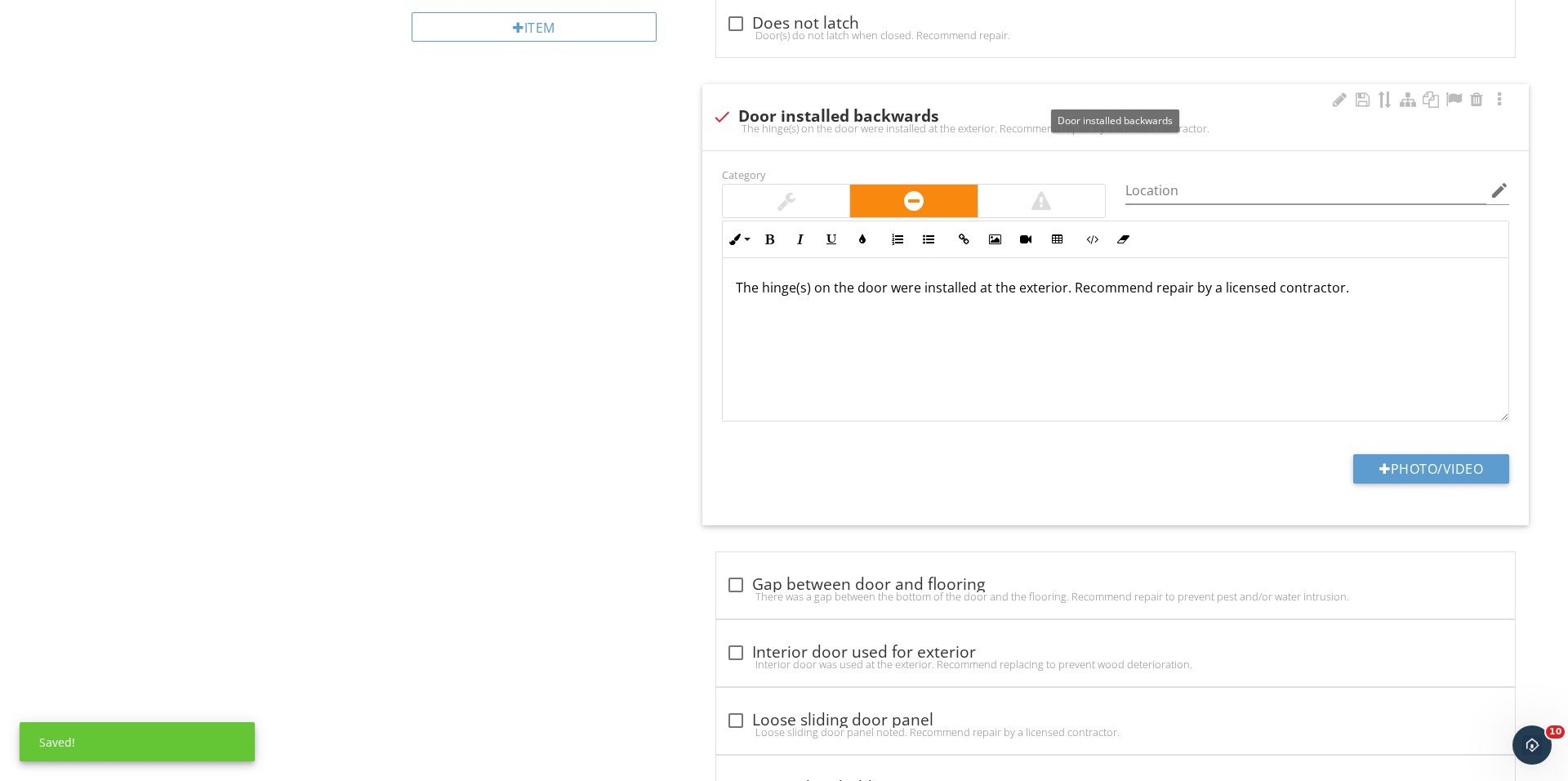
scroll to position [1057, 0]
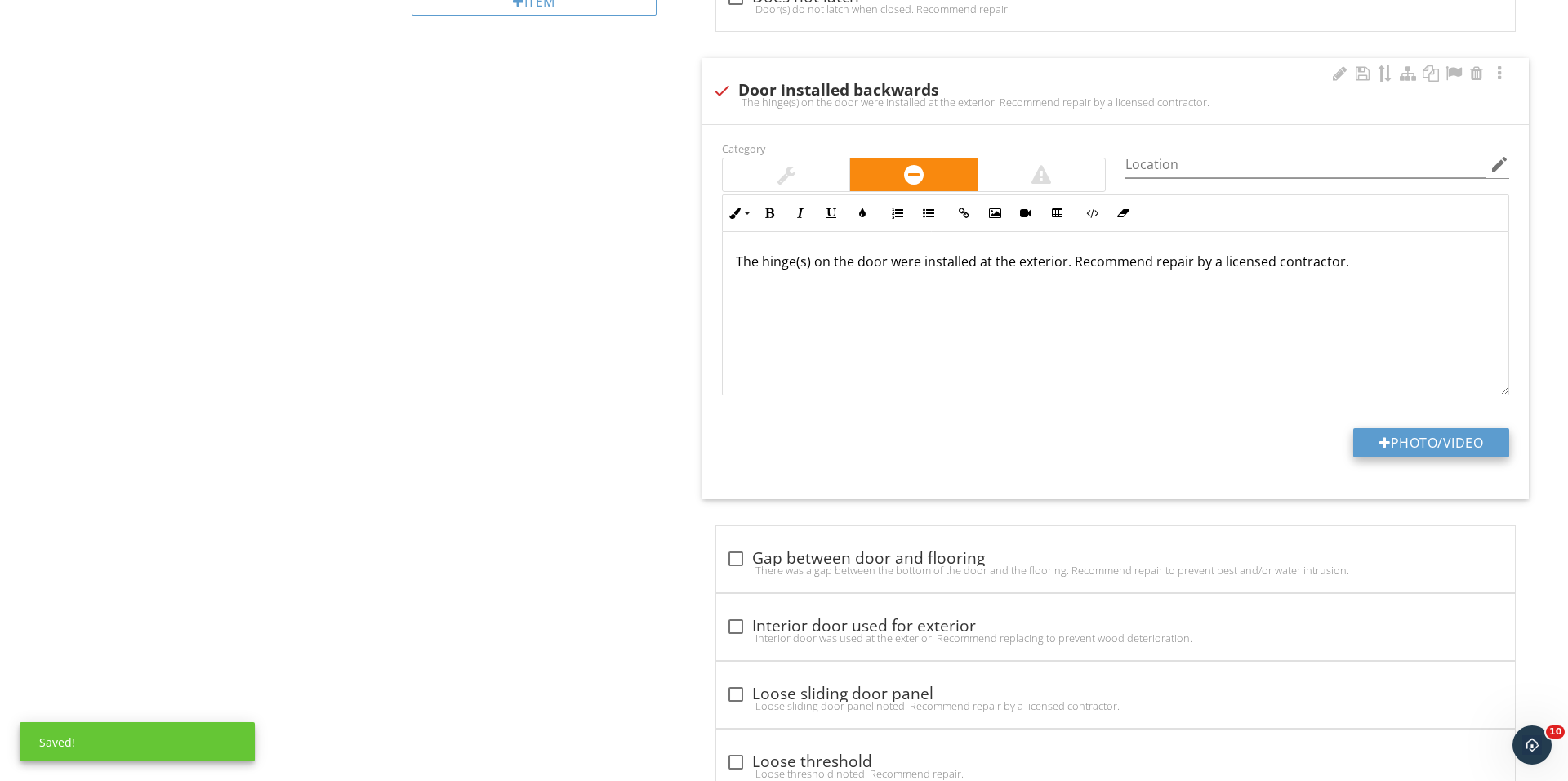
click at [1391, 440] on button "Photo/Video" at bounding box center [1430, 443] width 156 height 29
type input "C:\fakepath\IMG_0722.JPG"
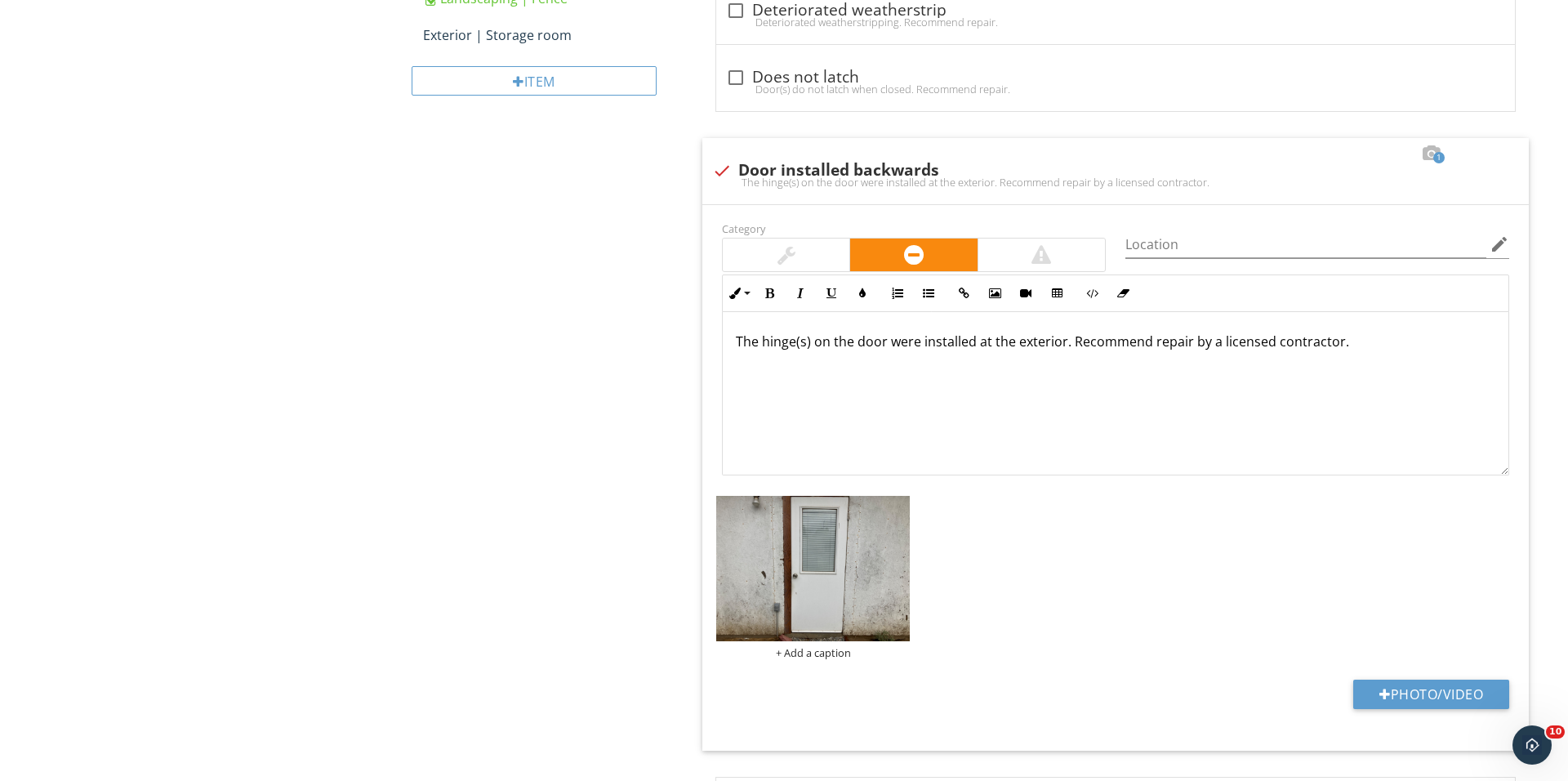
scroll to position [930, 0]
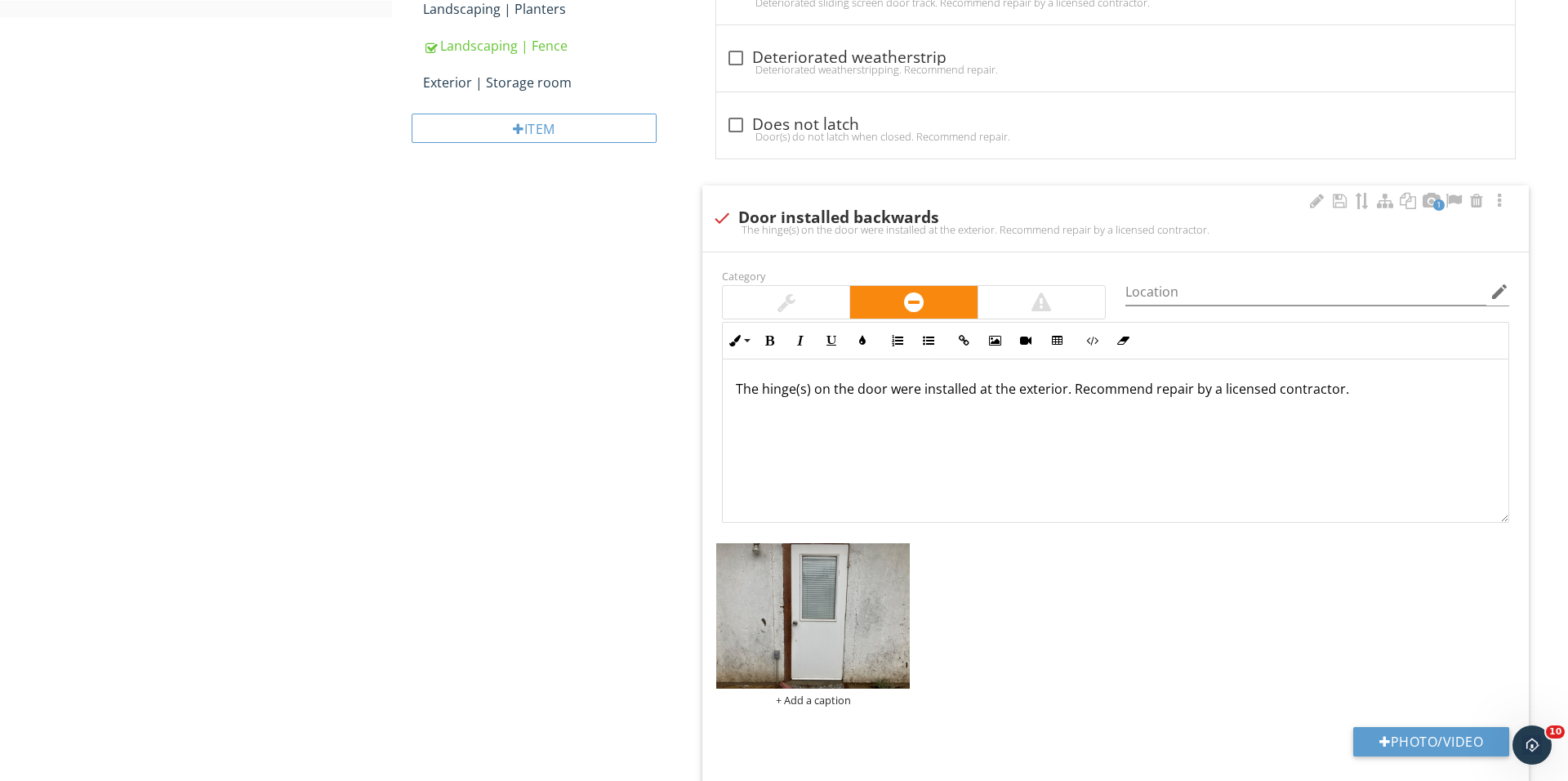
drag, startPoint x: 1336, startPoint y: 395, endPoint x: 895, endPoint y: 436, distance: 442.9
click at [899, 443] on div "The hinge(s) on the door were installed at the exterior. Recommend repair by a …" at bounding box center [1116, 441] width 786 height 164
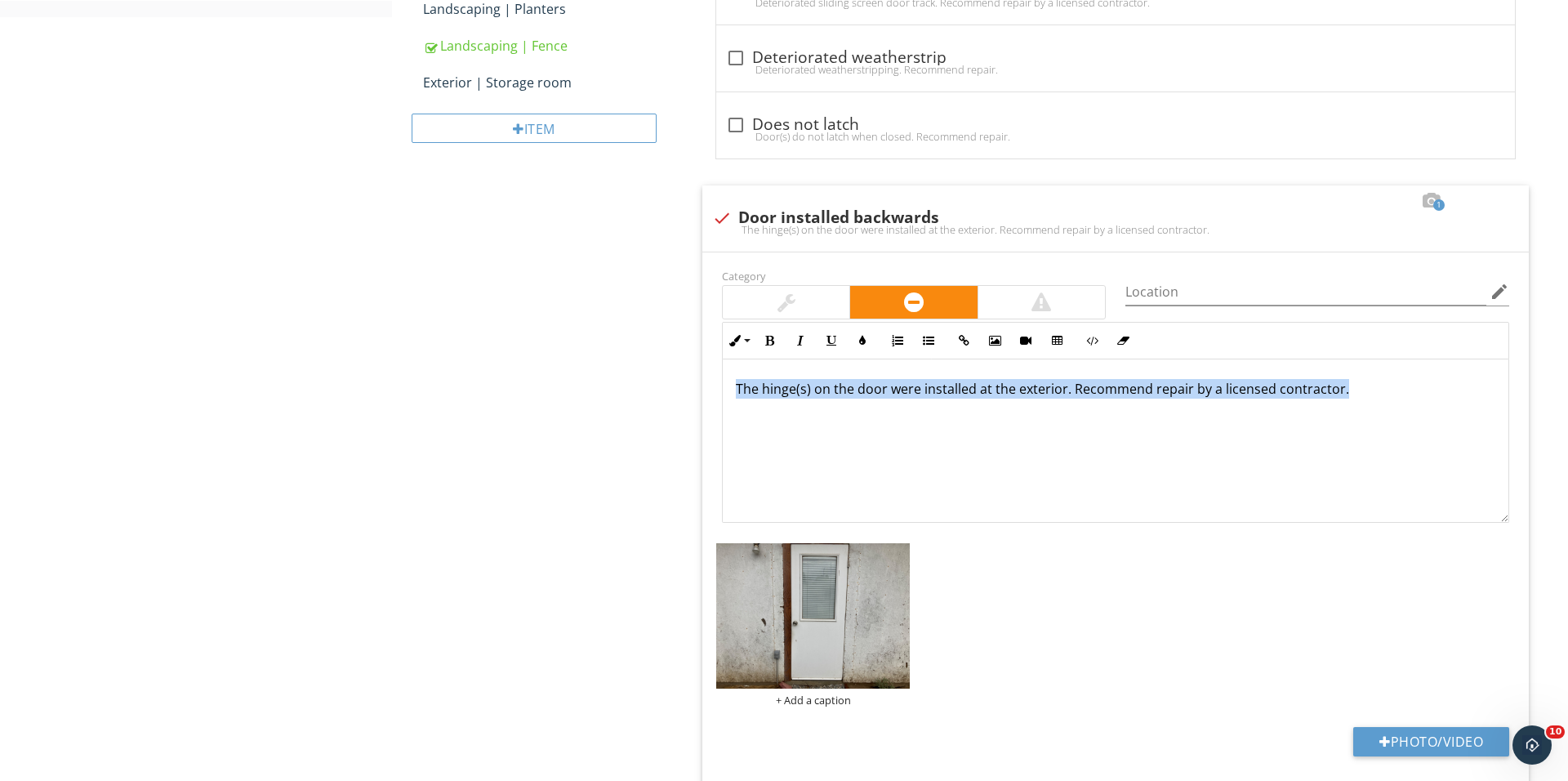
drag, startPoint x: 1359, startPoint y: 403, endPoint x: 618, endPoint y: 381, distance: 741.3
click at [618, 381] on div "Exterior Save as default order in template Exterior information General Walls |…" at bounding box center [980, 659] width 1176 height 2852
copy p "The hinge(s) on the door were installed at the exterior. Recommend repair by a …"
click at [728, 213] on div at bounding box center [722, 218] width 28 height 28
checkbox input "true"
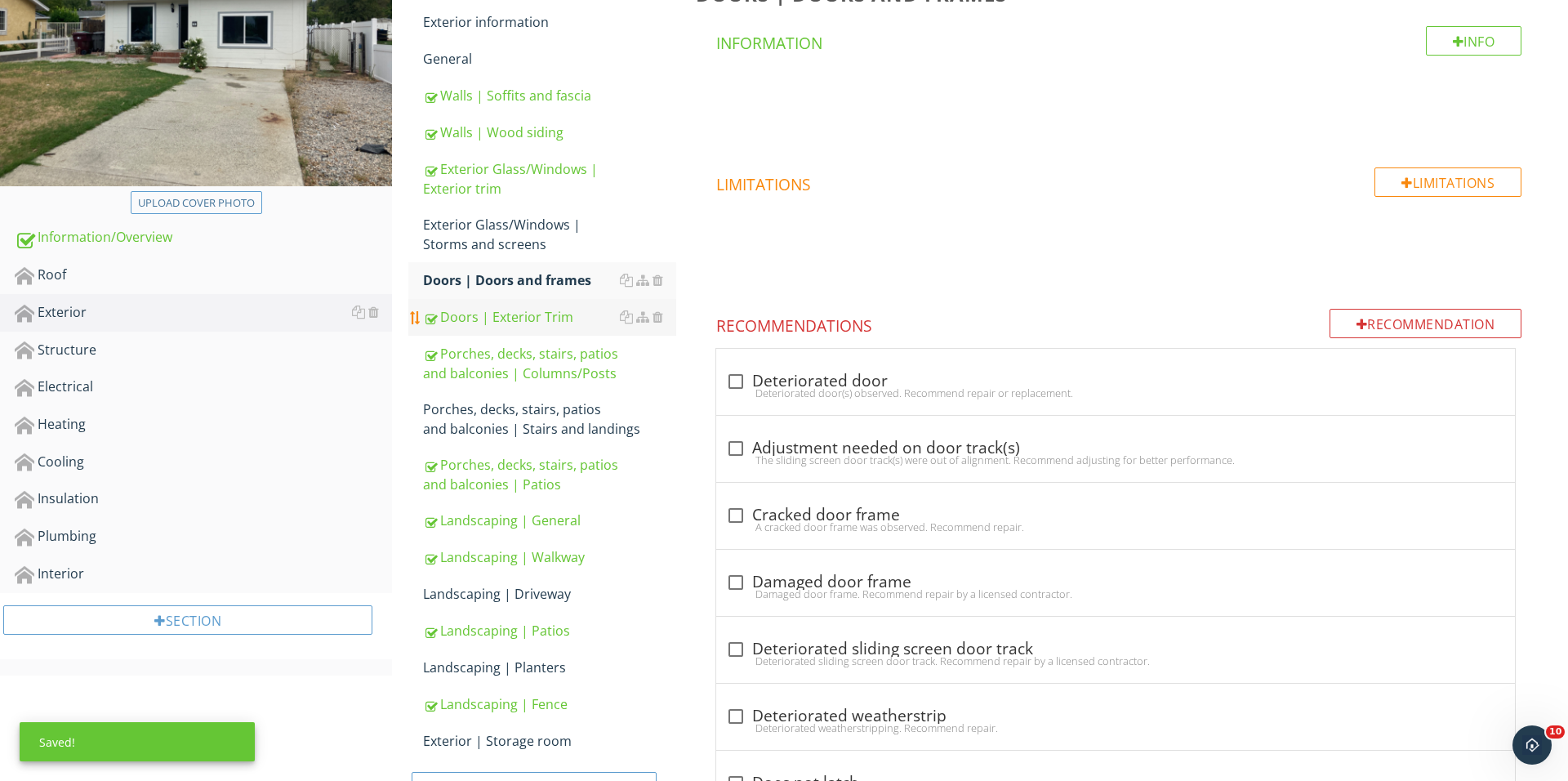
scroll to position [286, 0]
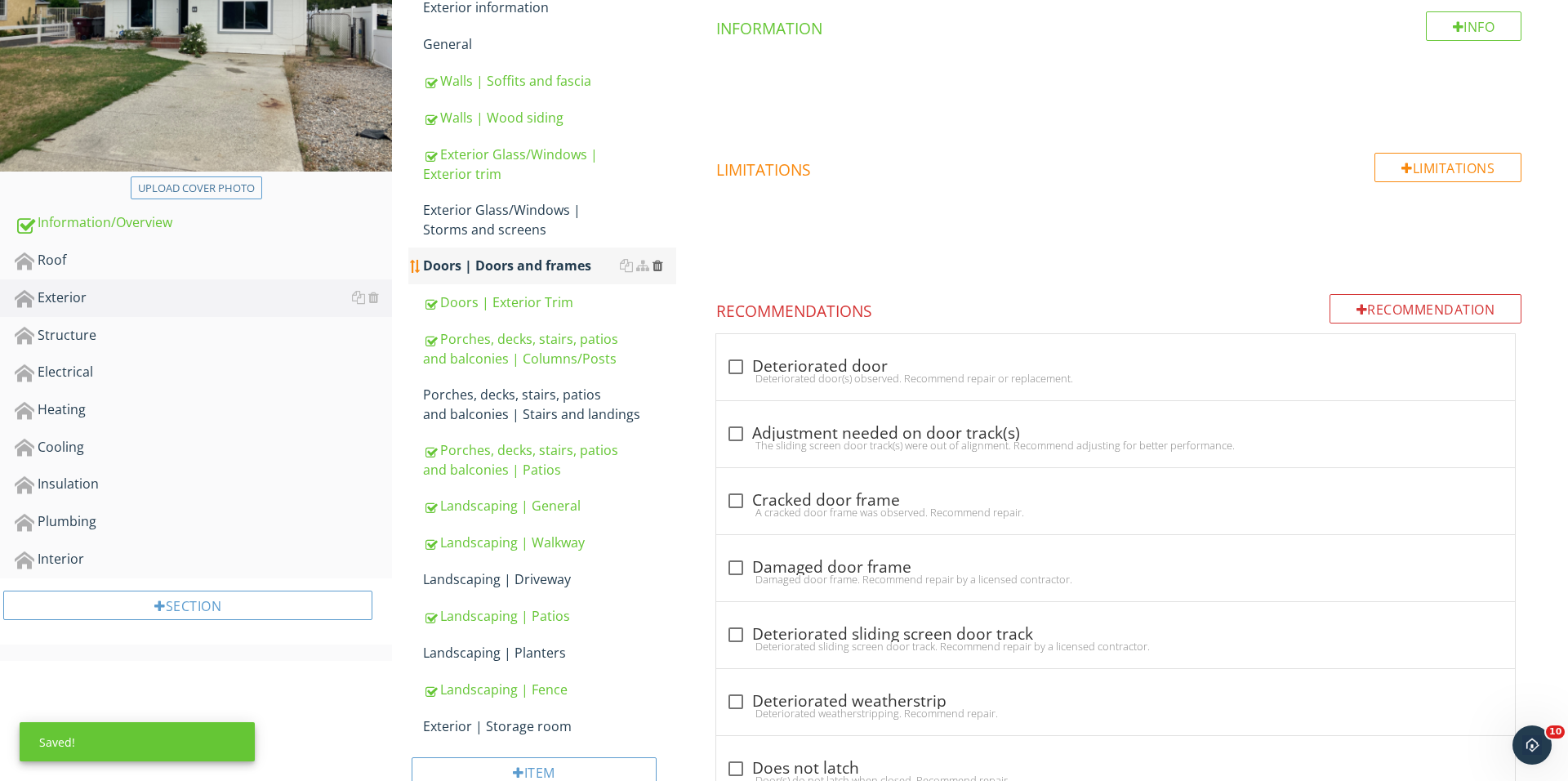
click at [655, 266] on div at bounding box center [657, 265] width 10 height 13
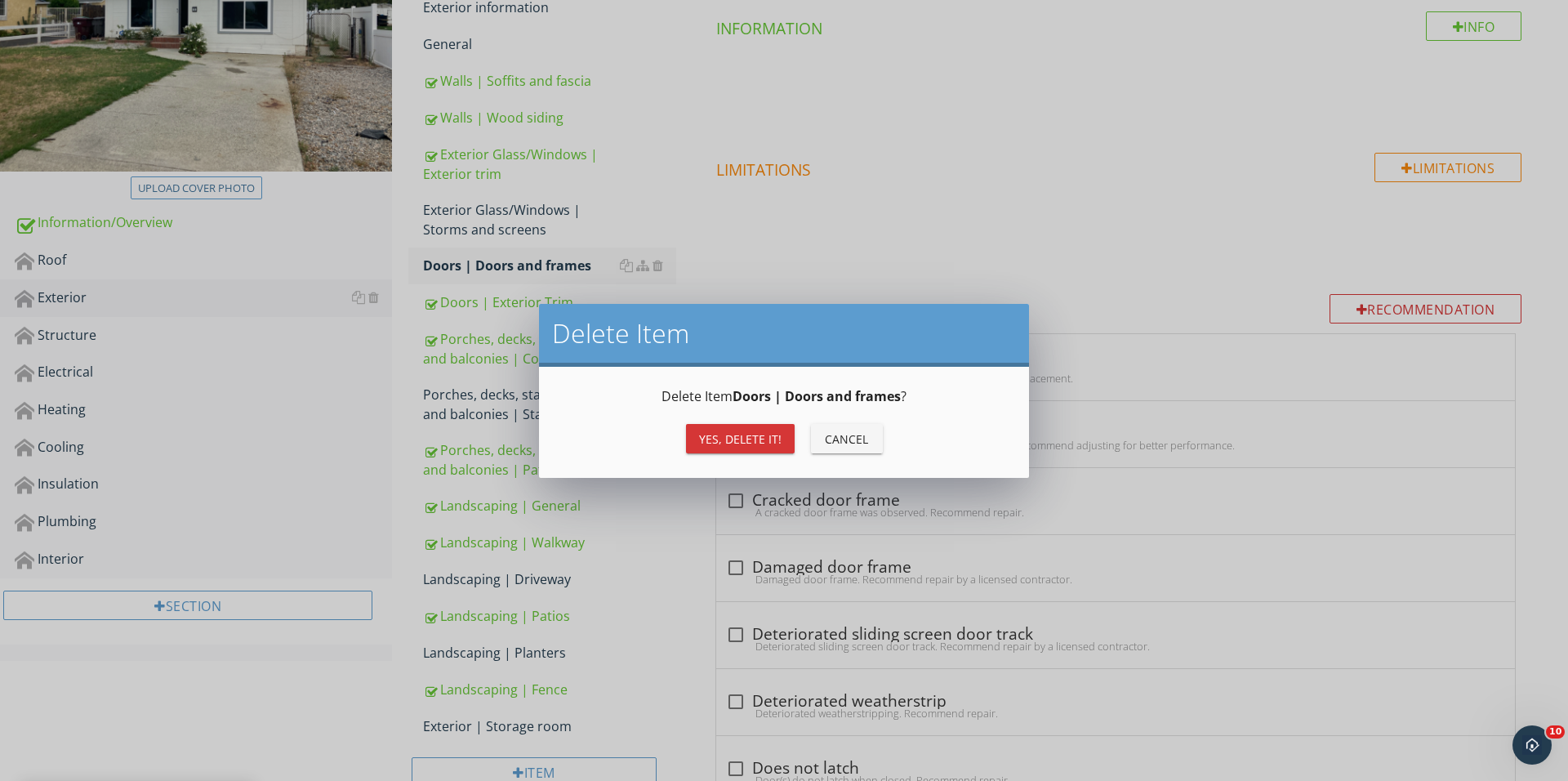
click at [719, 432] on div "Yes, Delete it!" at bounding box center [740, 439] width 83 height 17
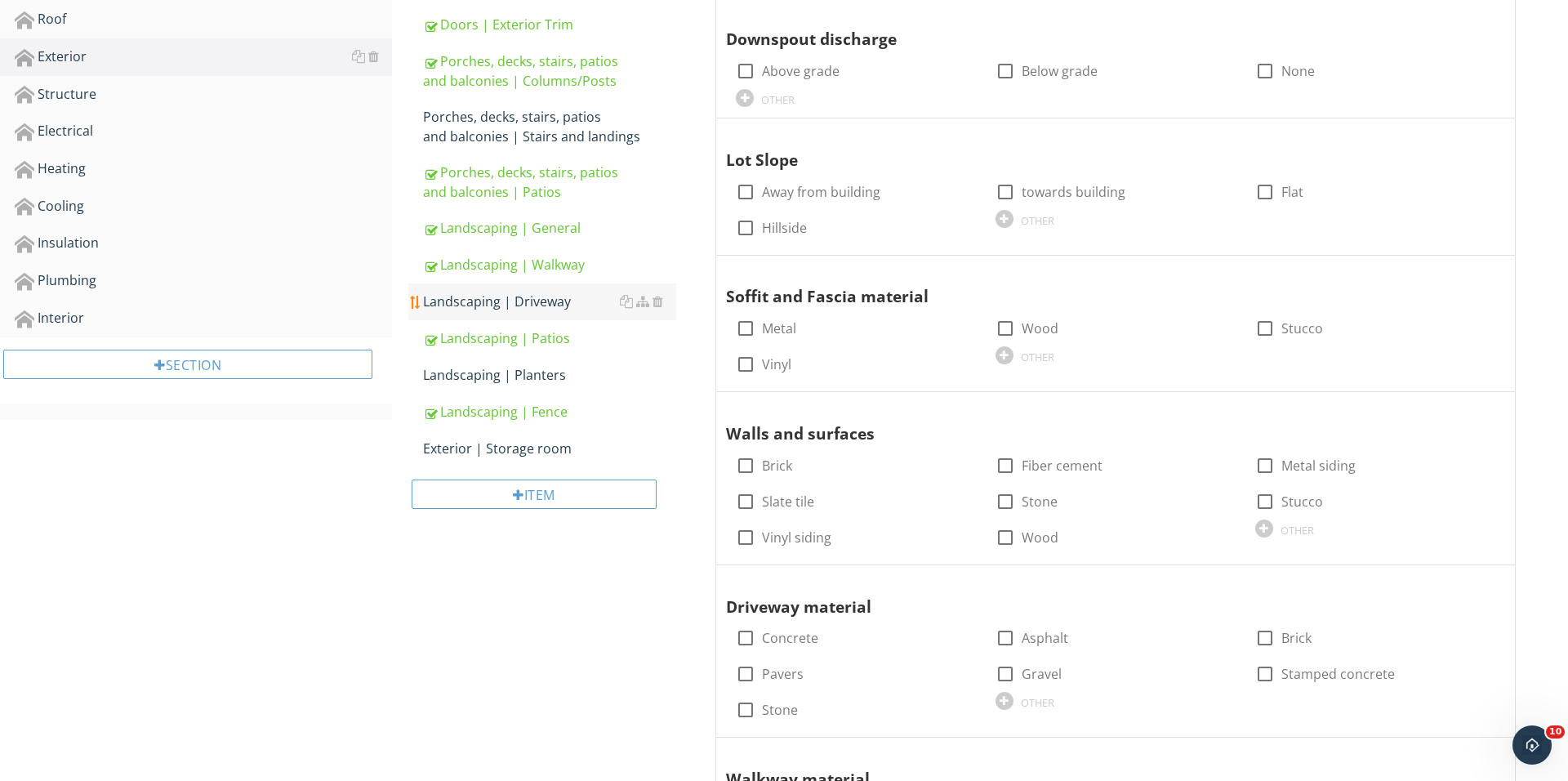
scroll to position [459, 0]
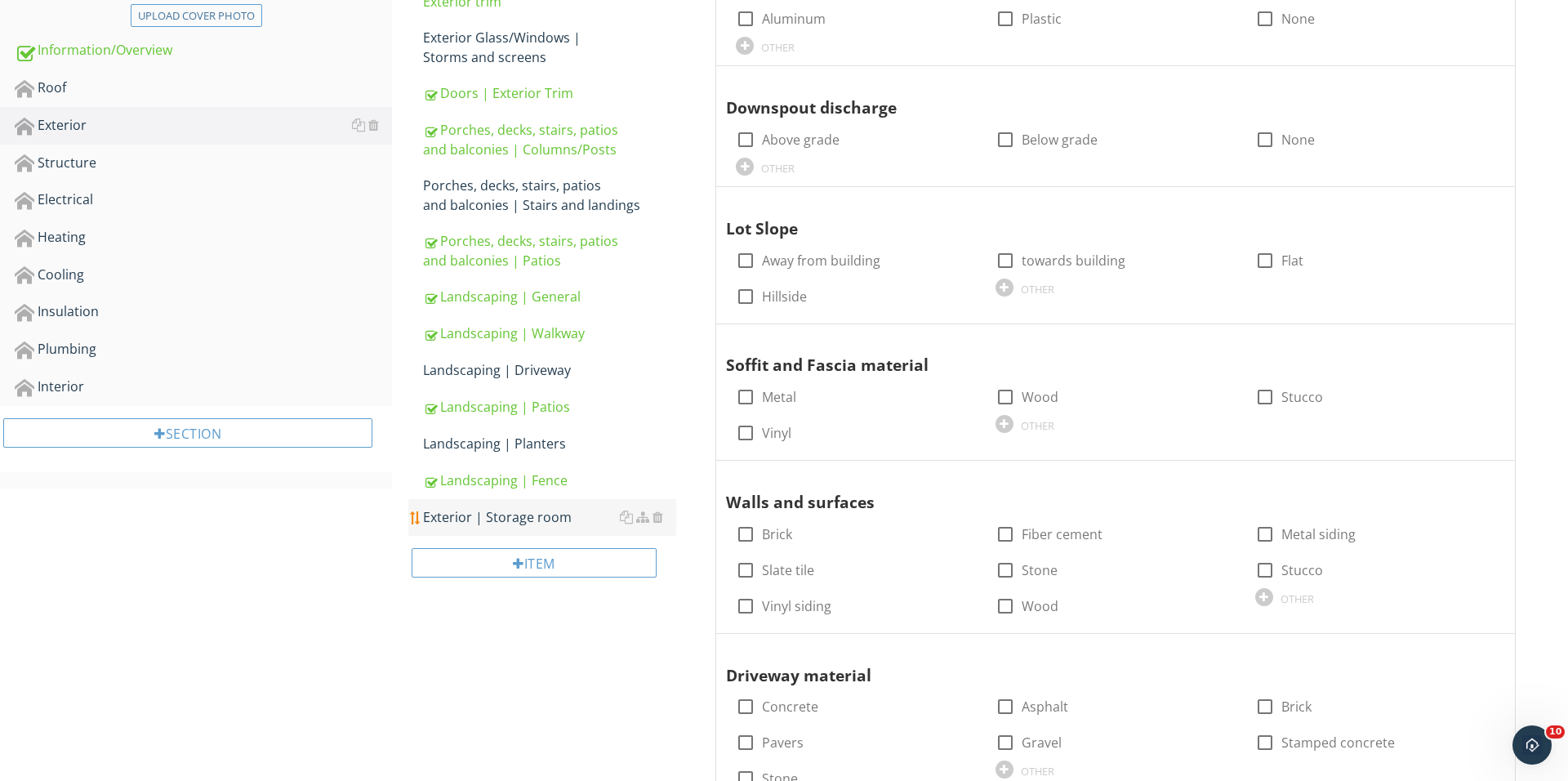
click at [532, 517] on div "Exterior | Storage room" at bounding box center [550, 517] width 253 height 20
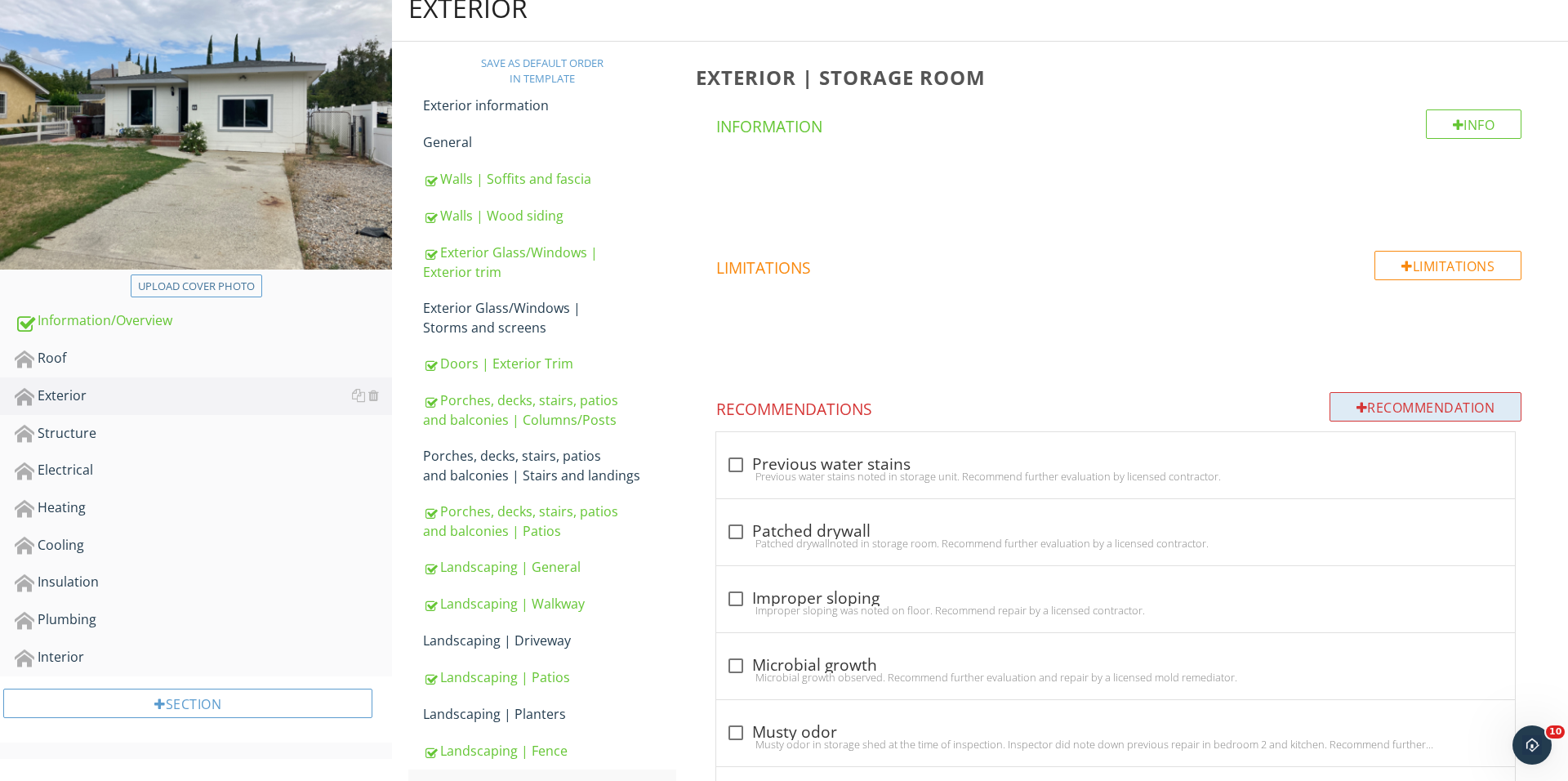
click at [1337, 416] on div "Recommendation" at bounding box center [1426, 407] width 193 height 29
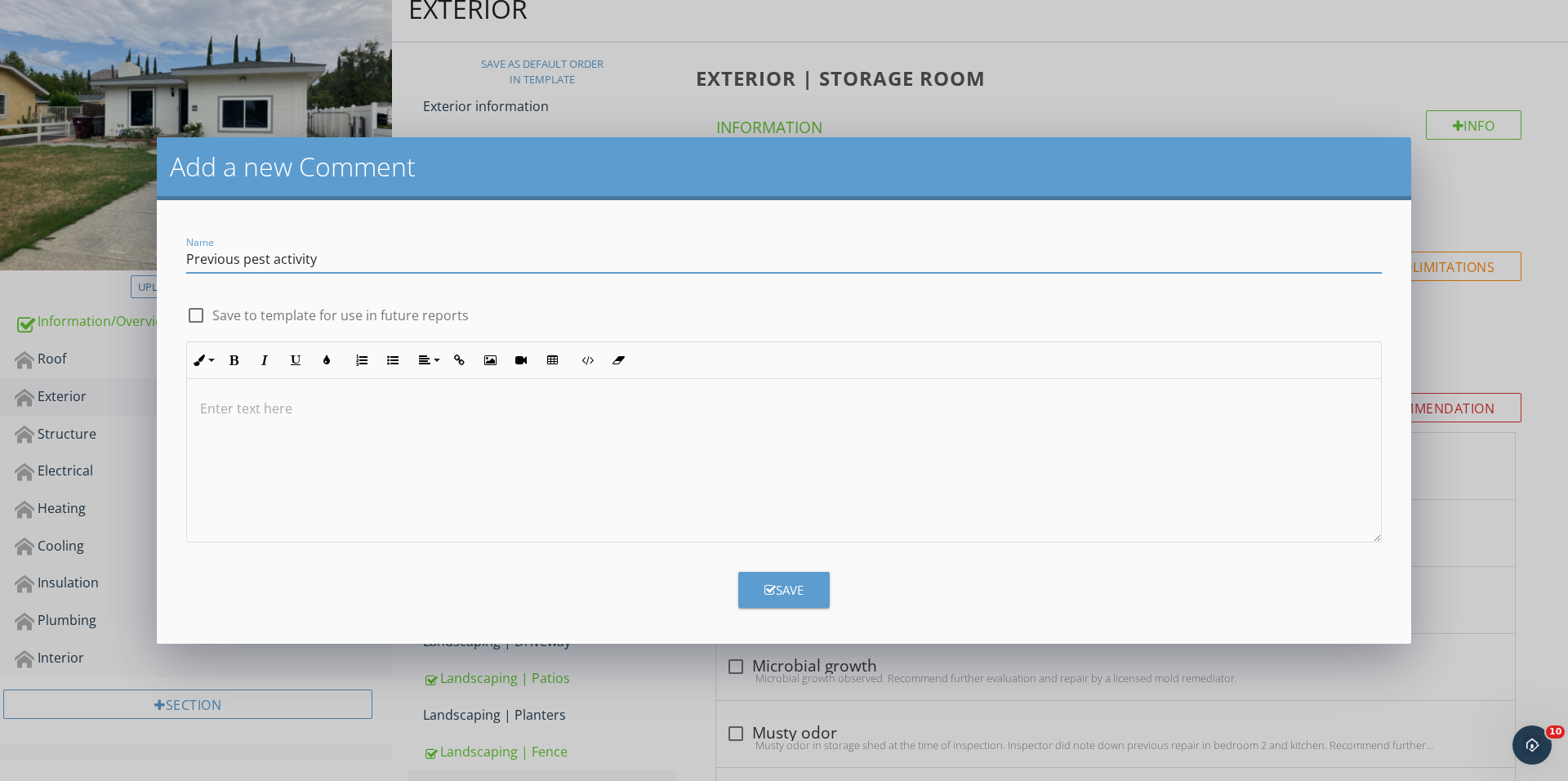
type input "Previous pest activity"
click at [717, 463] on div at bounding box center [784, 461] width 1194 height 164
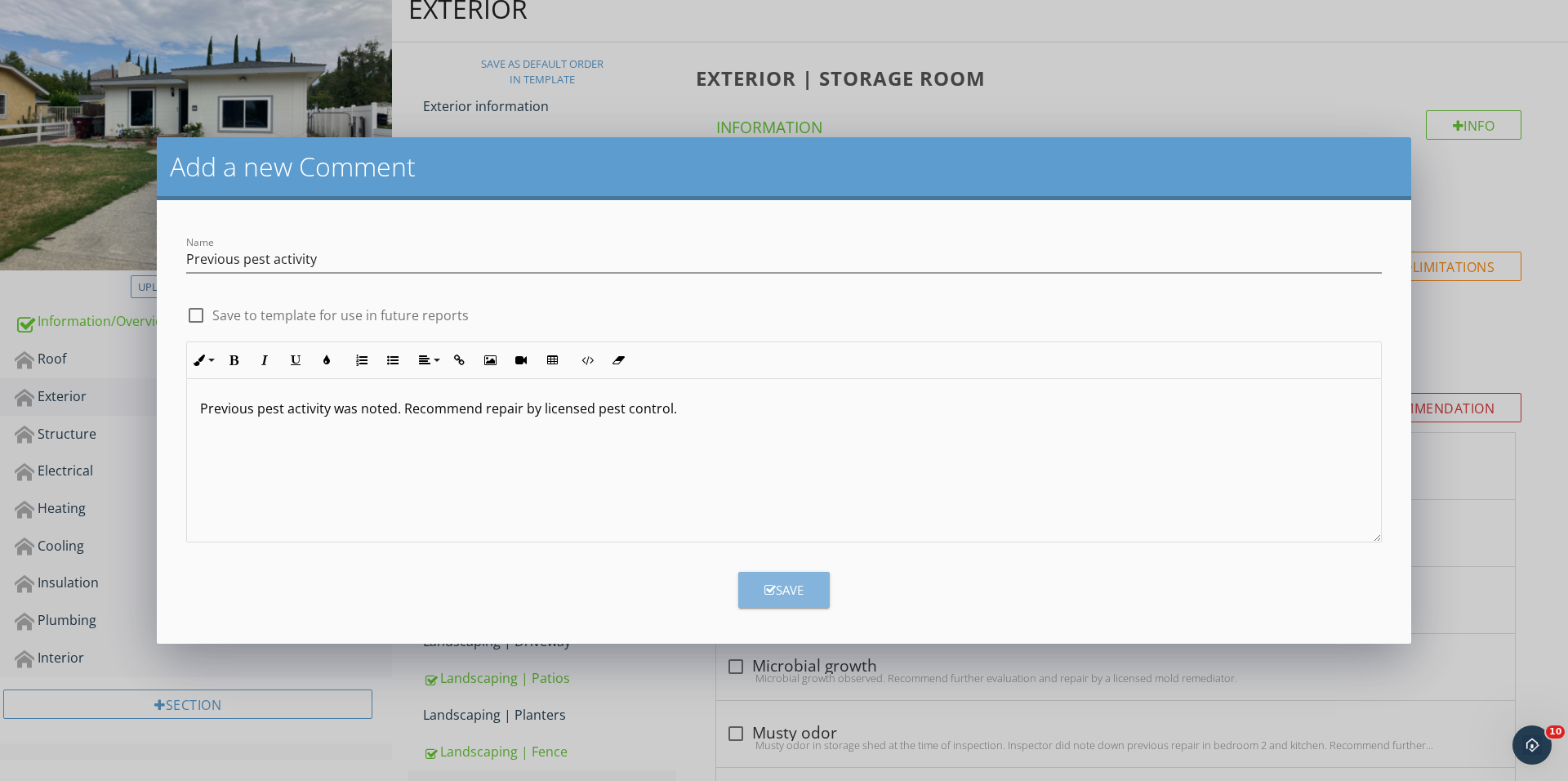
click at [768, 586] on icon "button" at bounding box center [769, 590] width 11 height 12
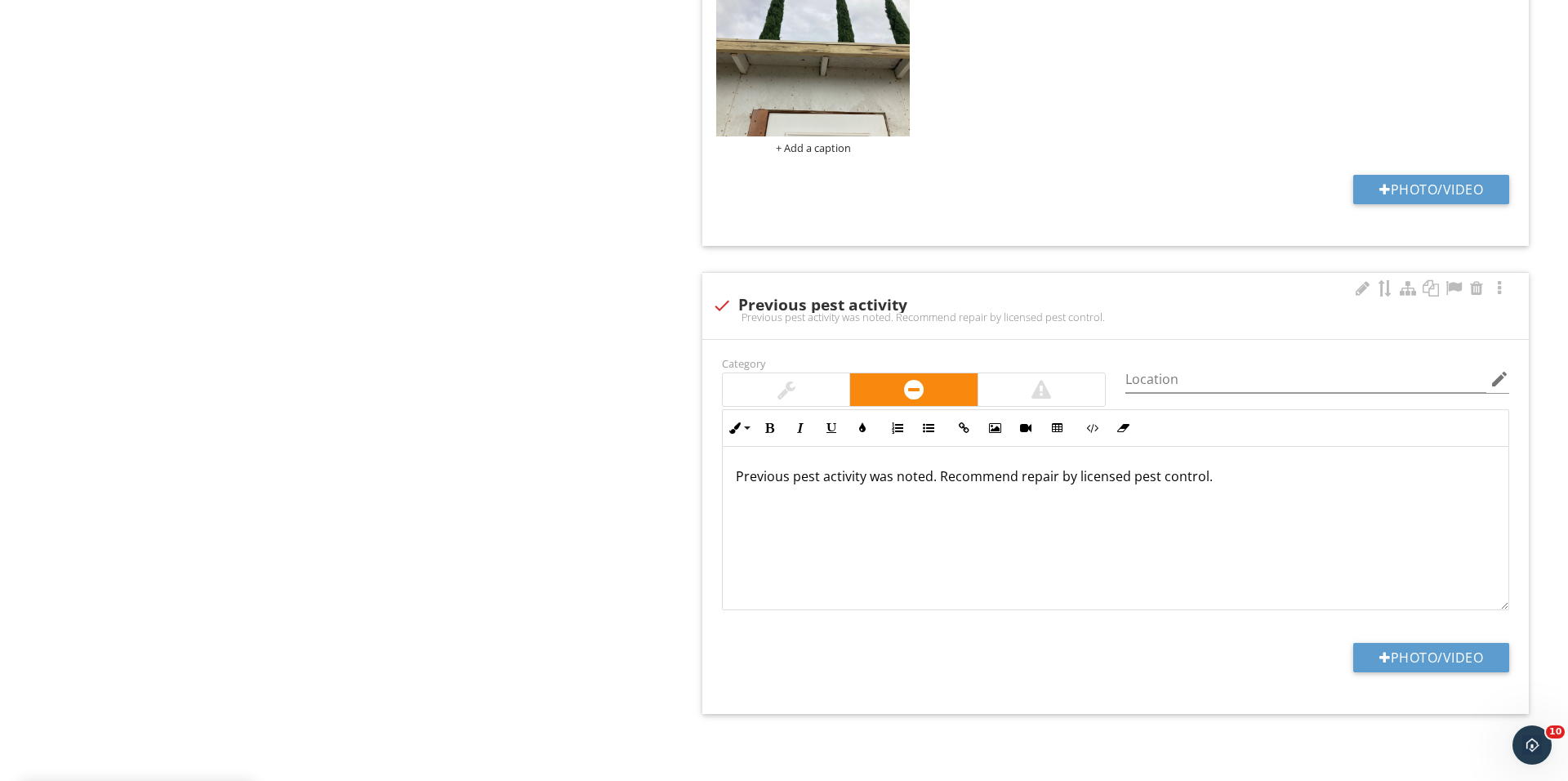
scroll to position [2835, 0]
click at [1383, 655] on div at bounding box center [1384, 657] width 11 height 13
type input "C:\fakepath\IMG_0739.JPG"
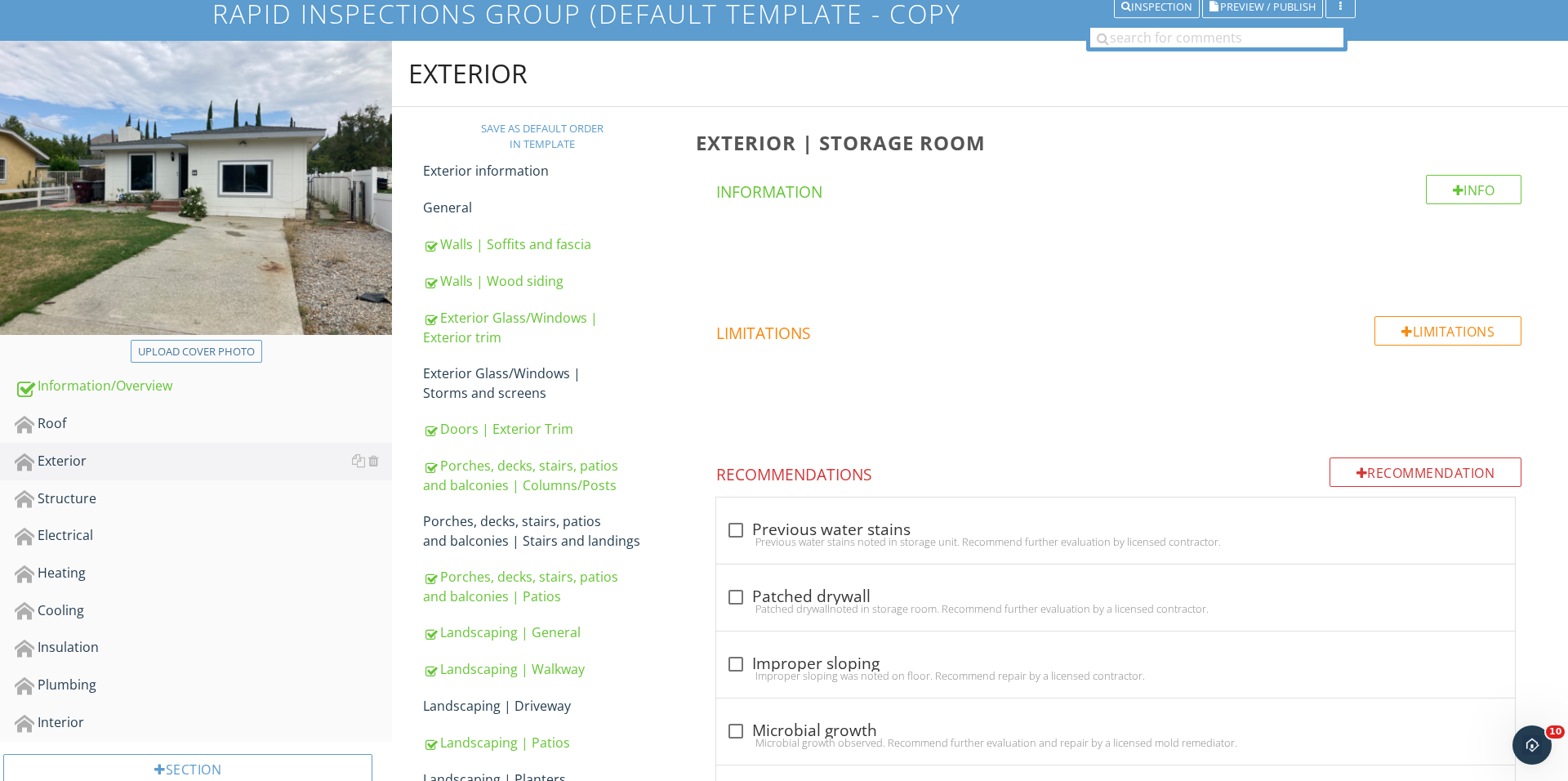
scroll to position [219, 0]
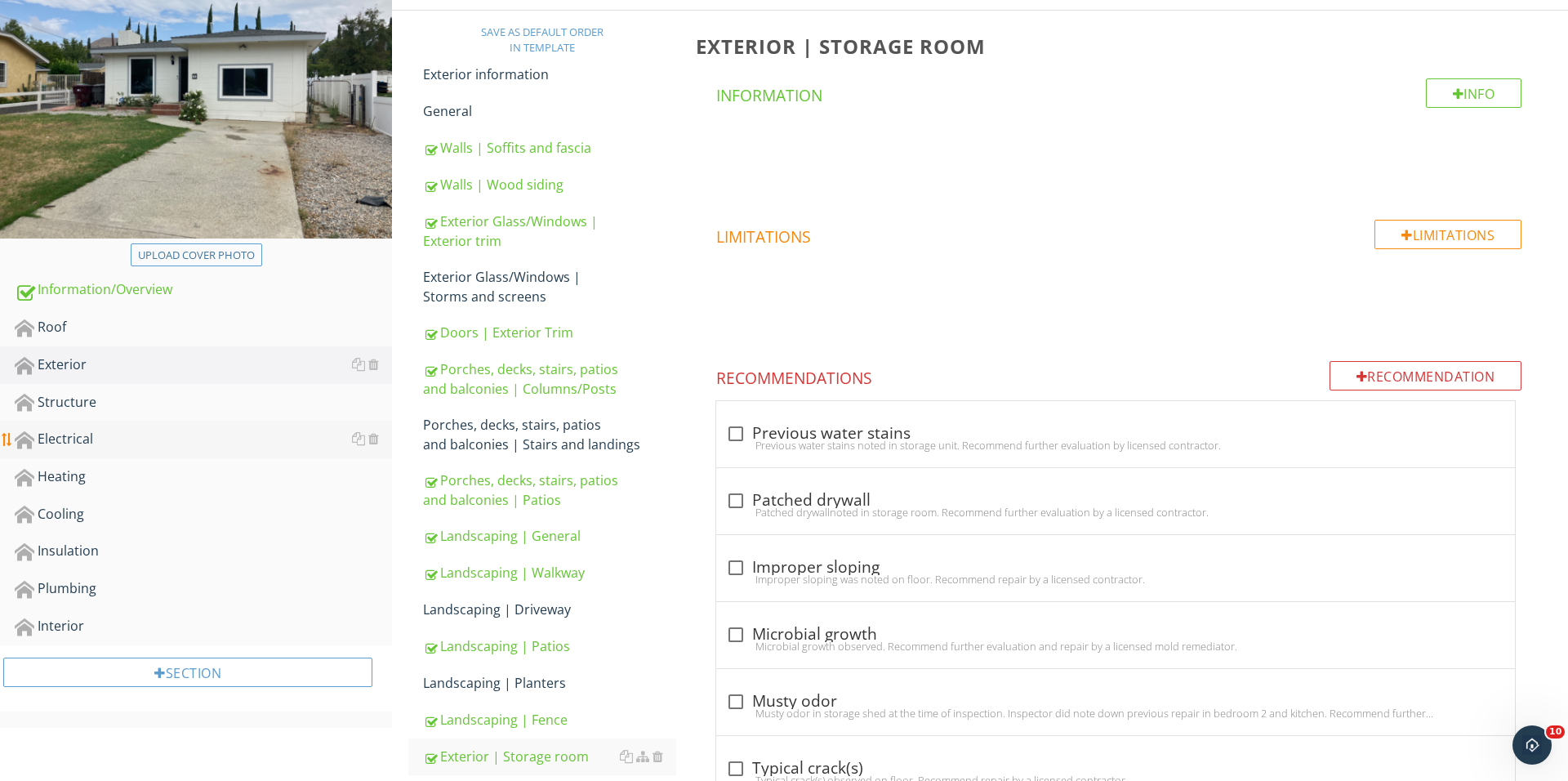
click at [150, 426] on link "Electrical" at bounding box center [203, 440] width 377 height 38
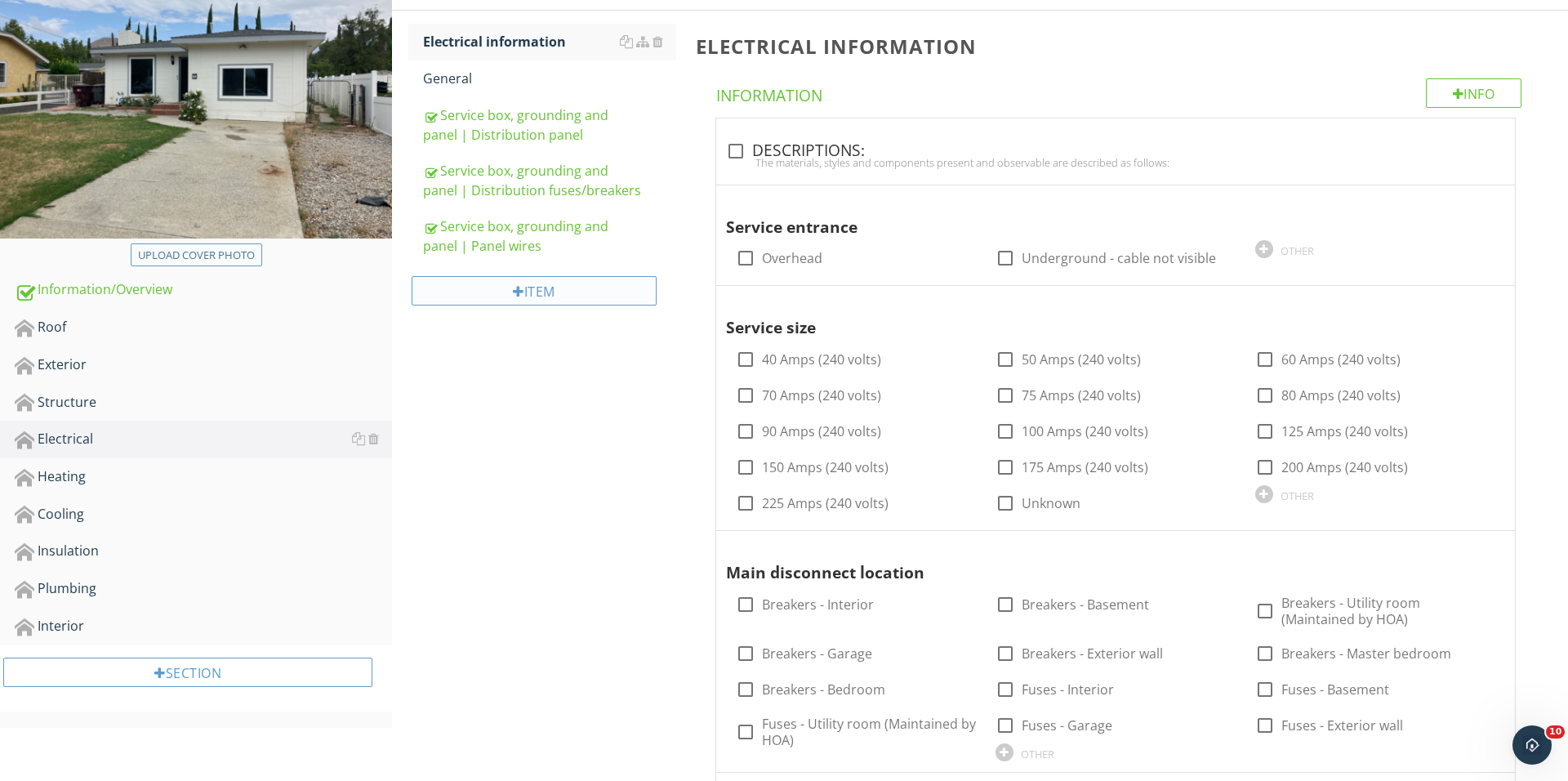
click at [567, 305] on div "Item" at bounding box center [534, 291] width 245 height 29
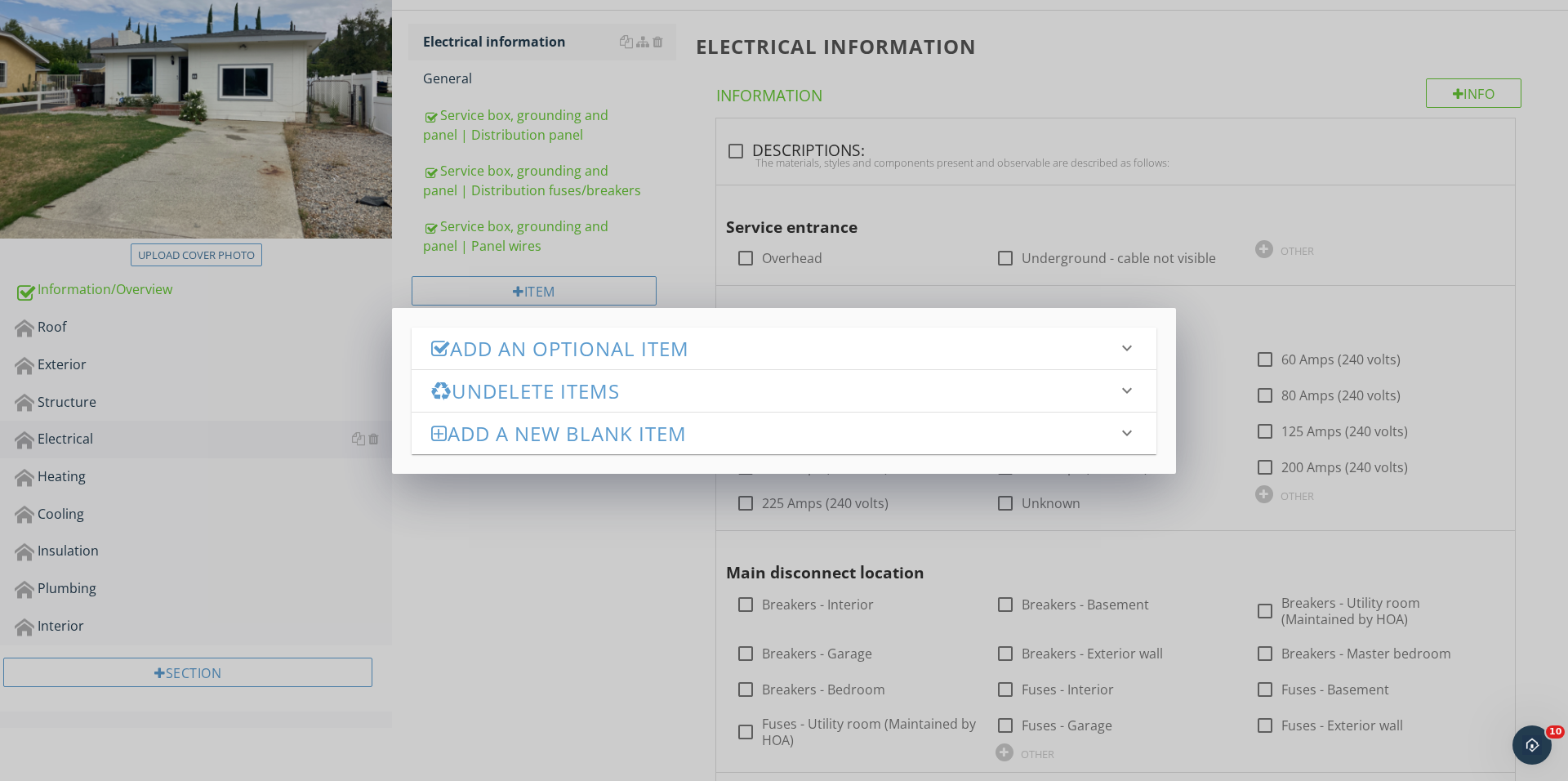
click at [613, 344] on h3 "Add an Optional Item" at bounding box center [774, 348] width 686 height 22
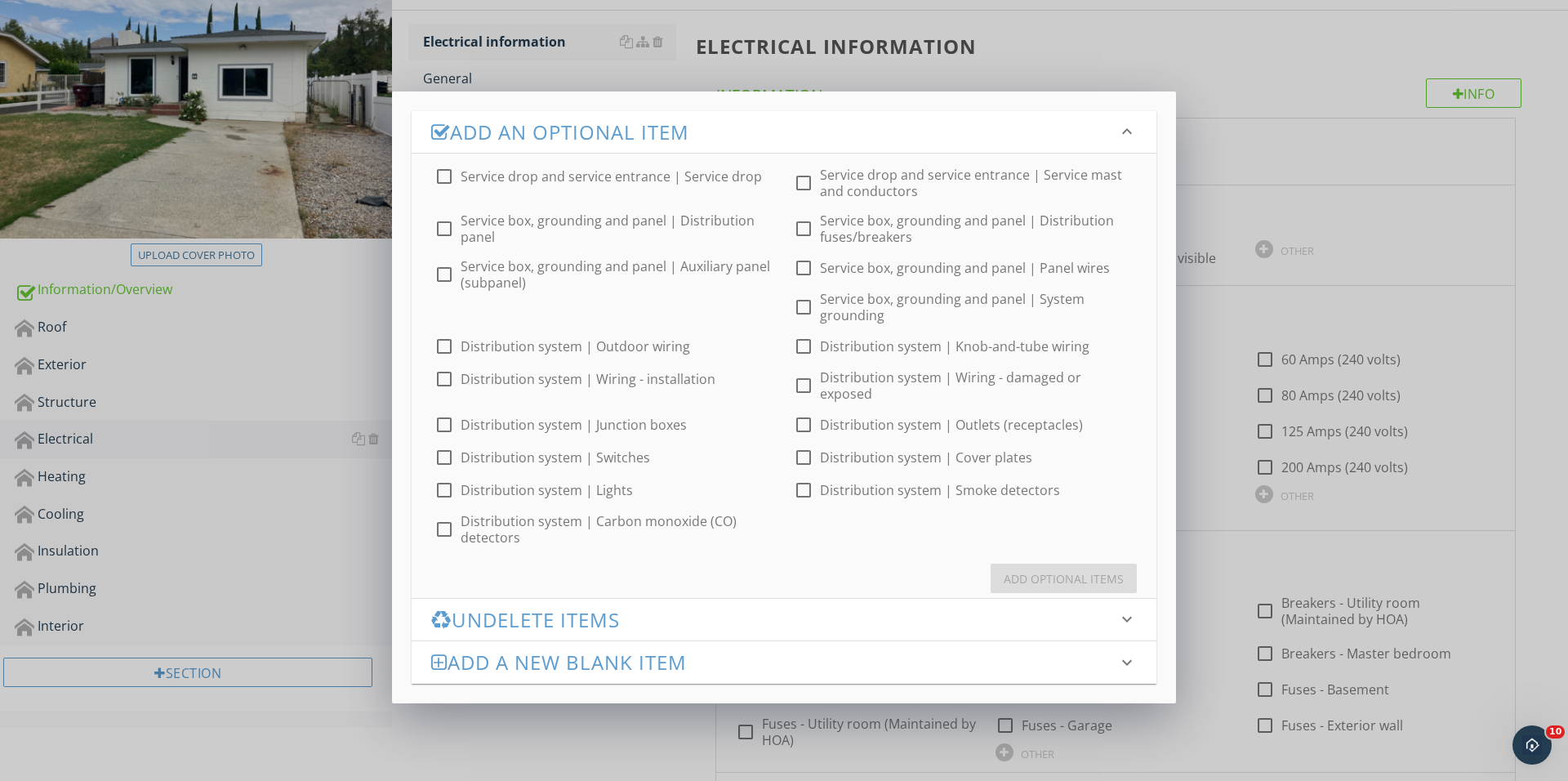
click at [445, 484] on div at bounding box center [444, 490] width 28 height 28
checkbox input "true"
click at [1062, 571] on div "Add Optional Items" at bounding box center [1063, 579] width 120 height 17
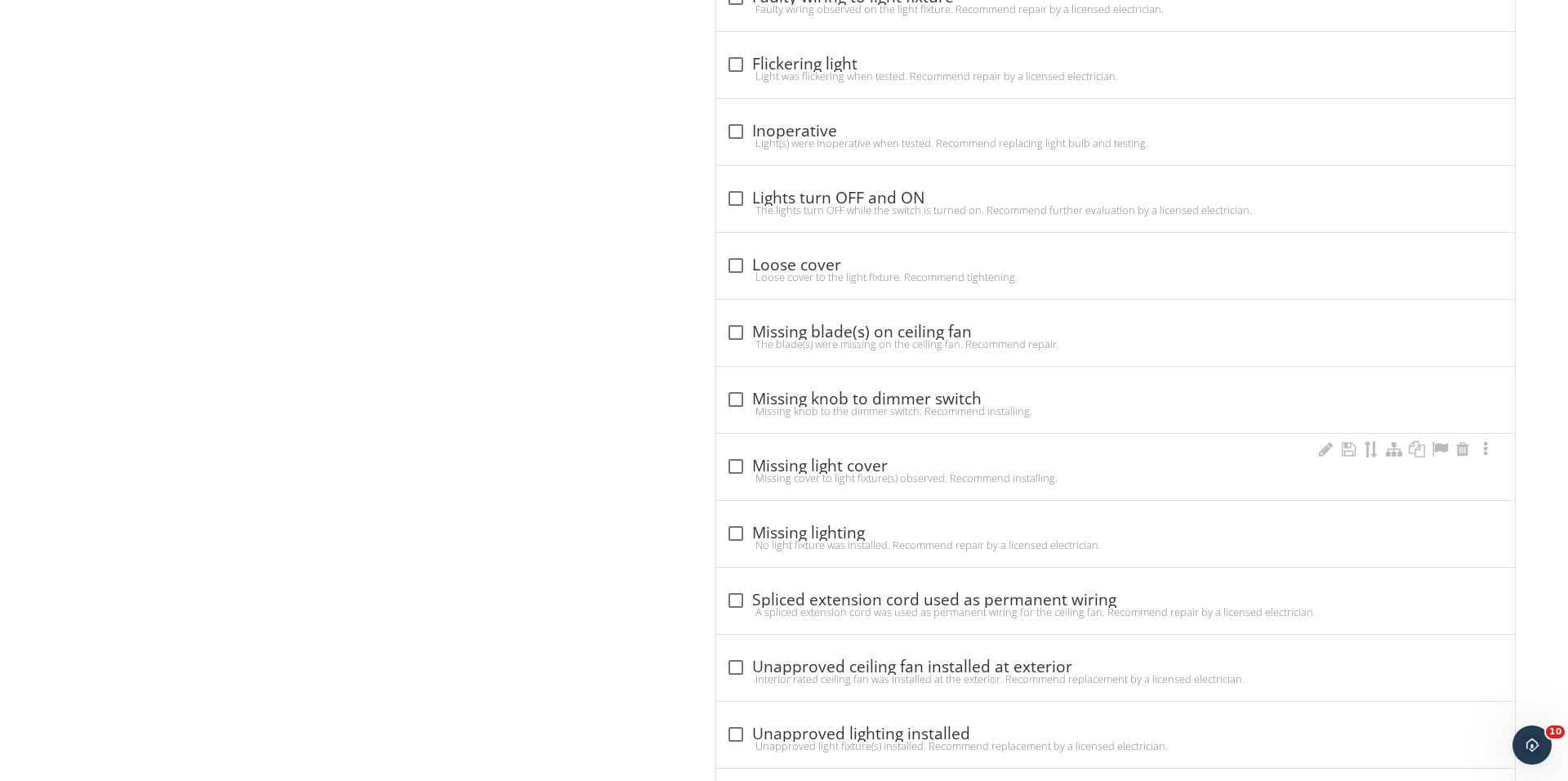
click at [732, 465] on div at bounding box center [736, 466] width 28 height 28
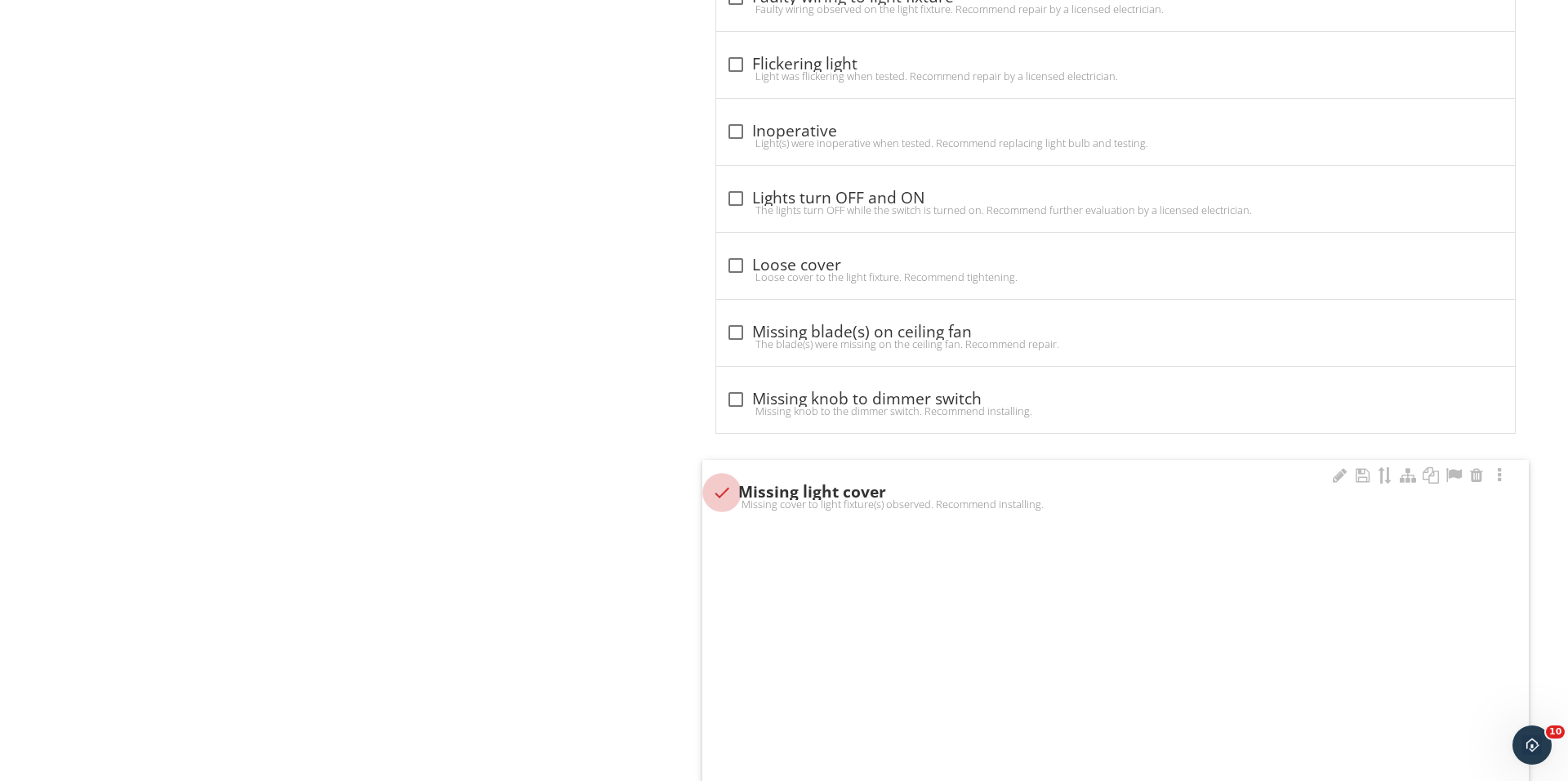
checkbox input "true"
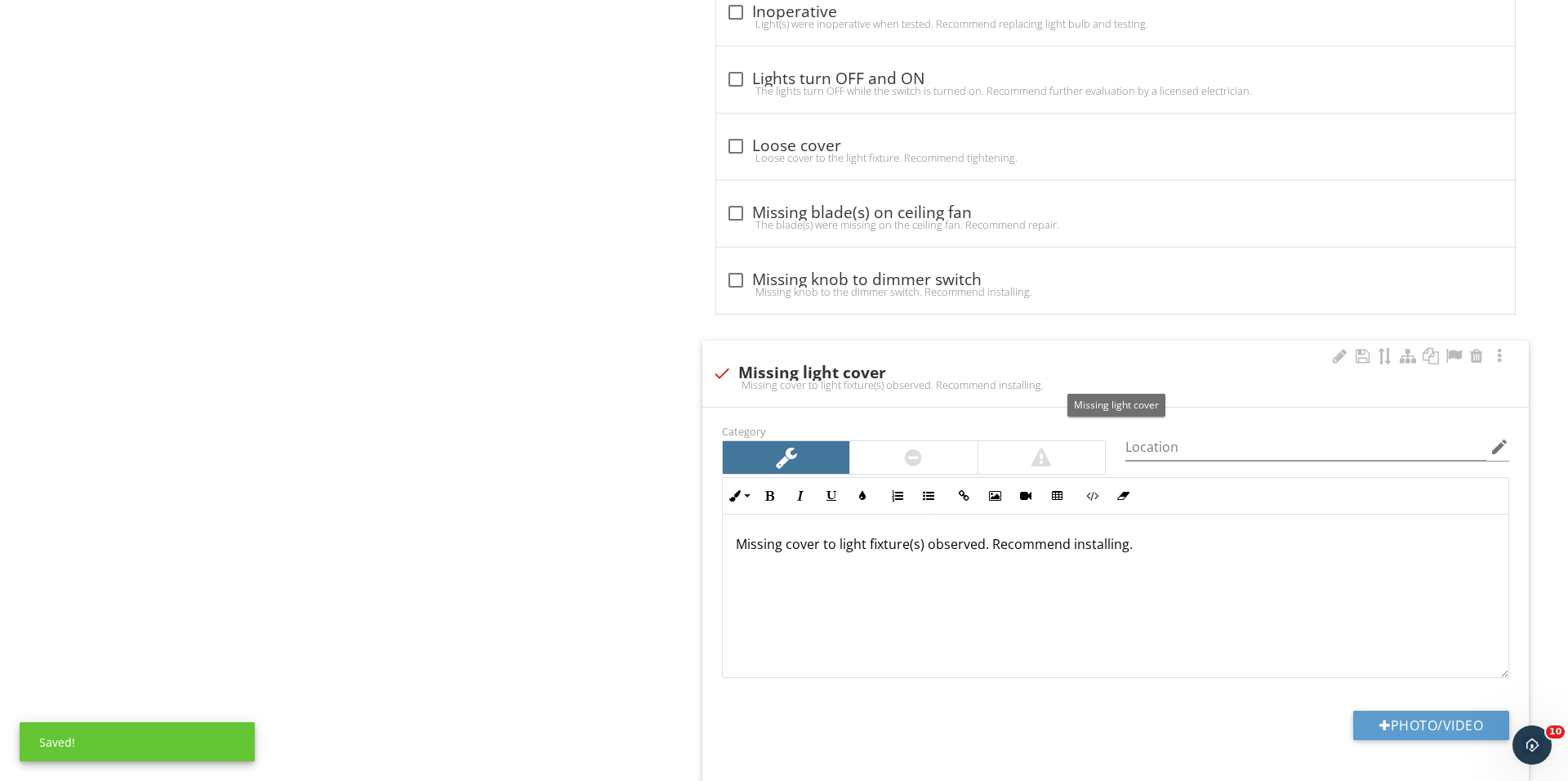
scroll to position [1454, 0]
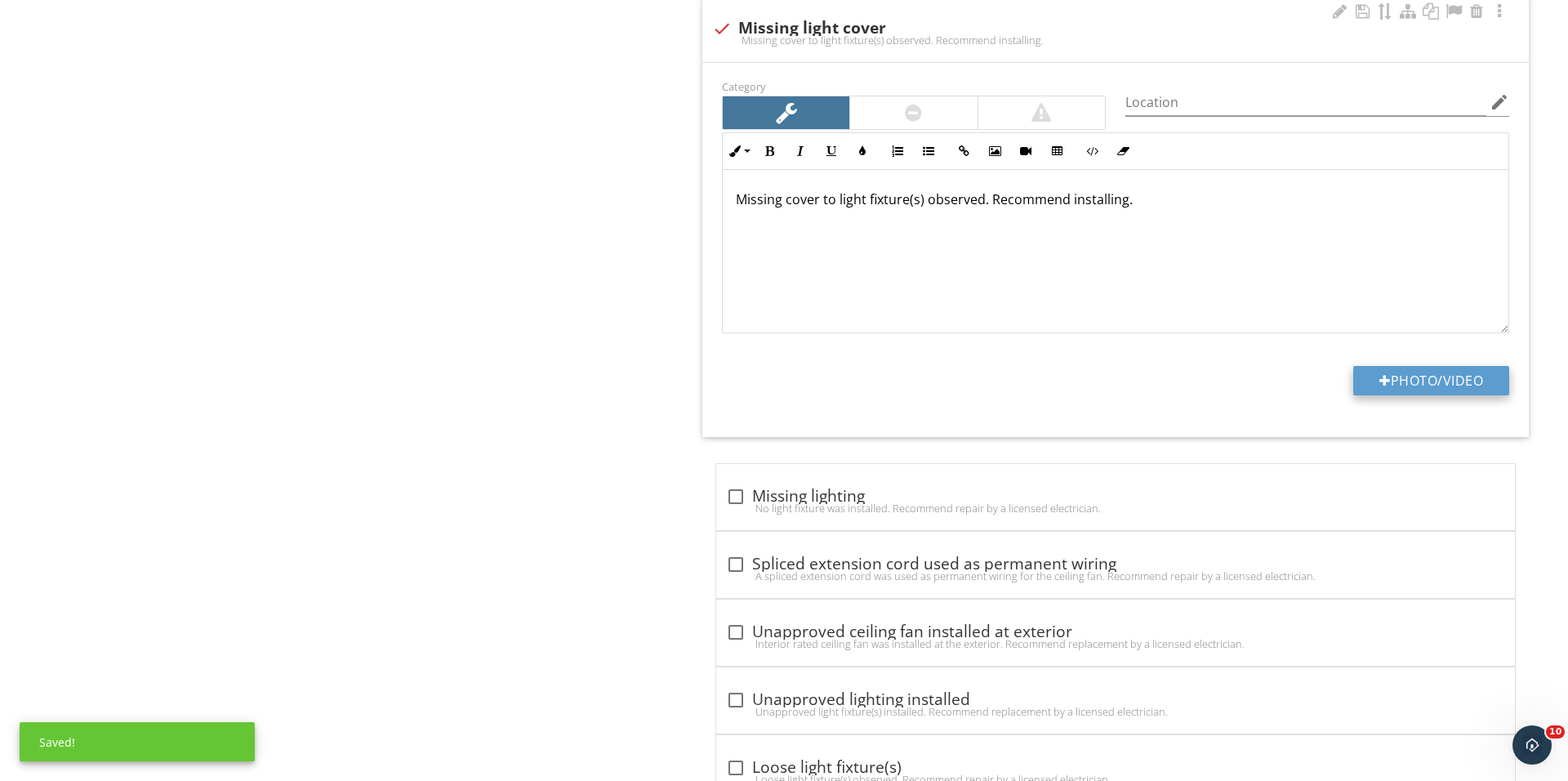
click at [1383, 387] on div at bounding box center [1384, 380] width 11 height 13
type input "C:\fakepath\IMG_0744.JPG"
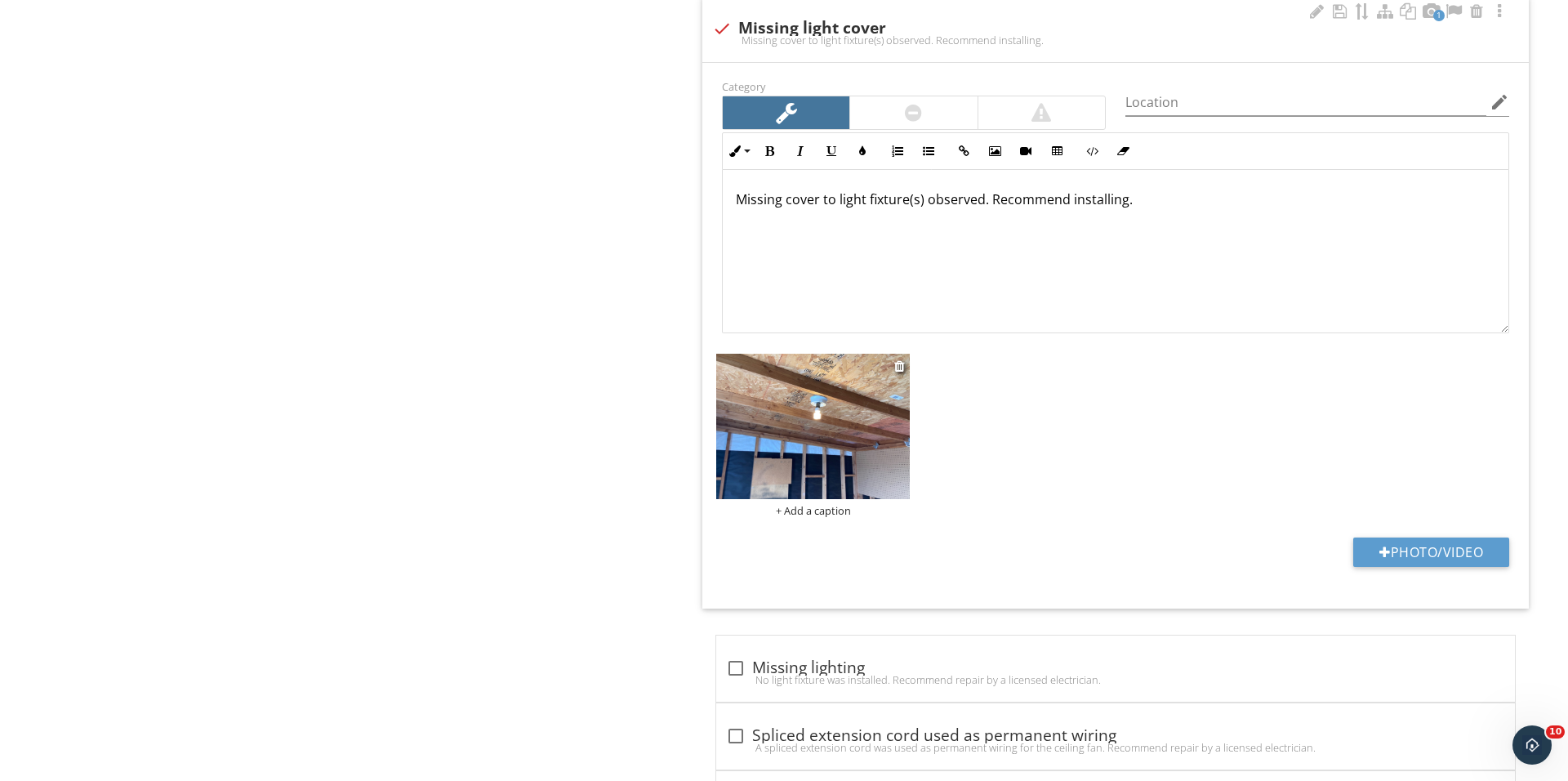
click at [805, 517] on div "+ Add a caption" at bounding box center [812, 510] width 194 height 13
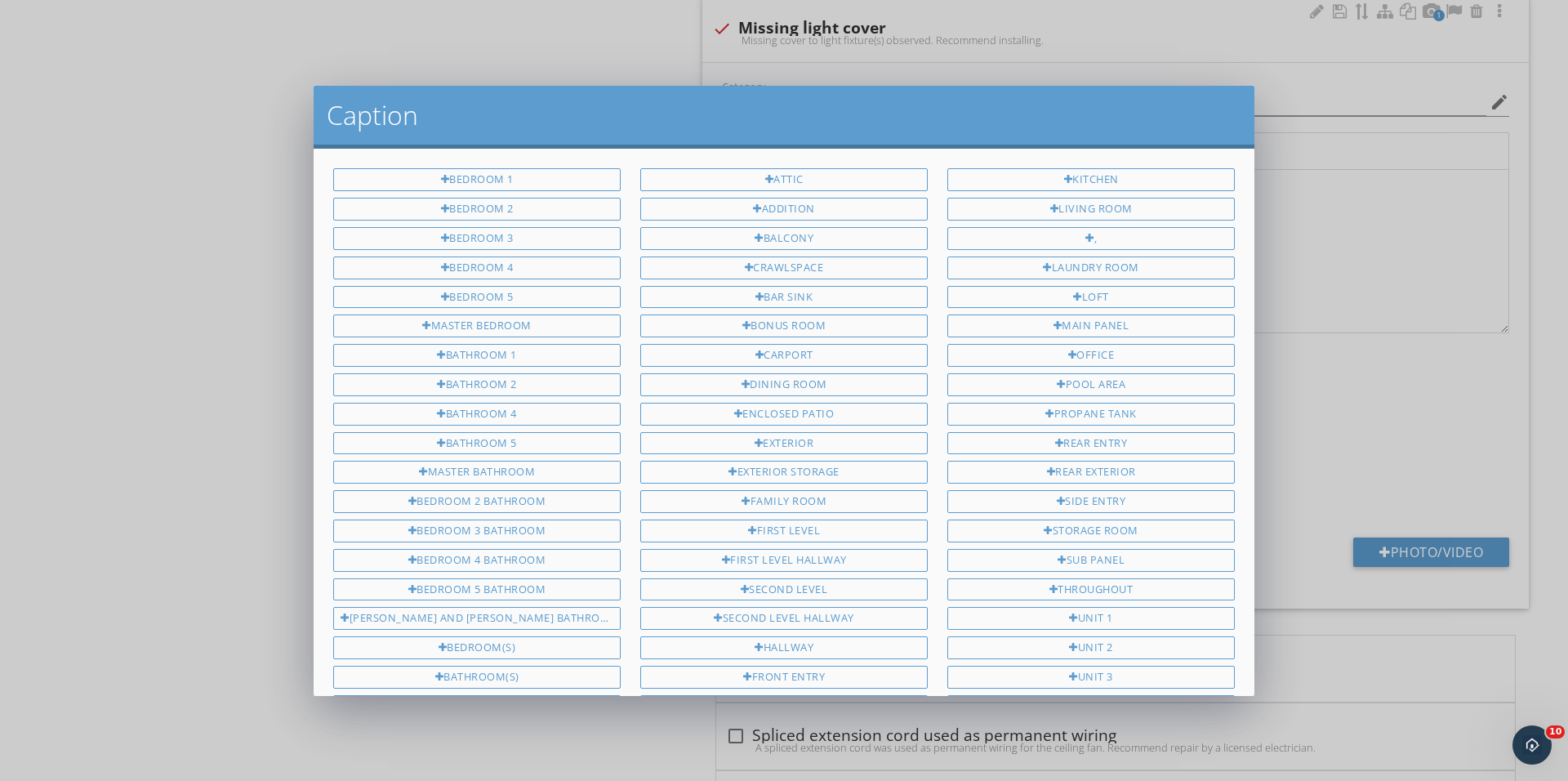
scroll to position [259, 0]
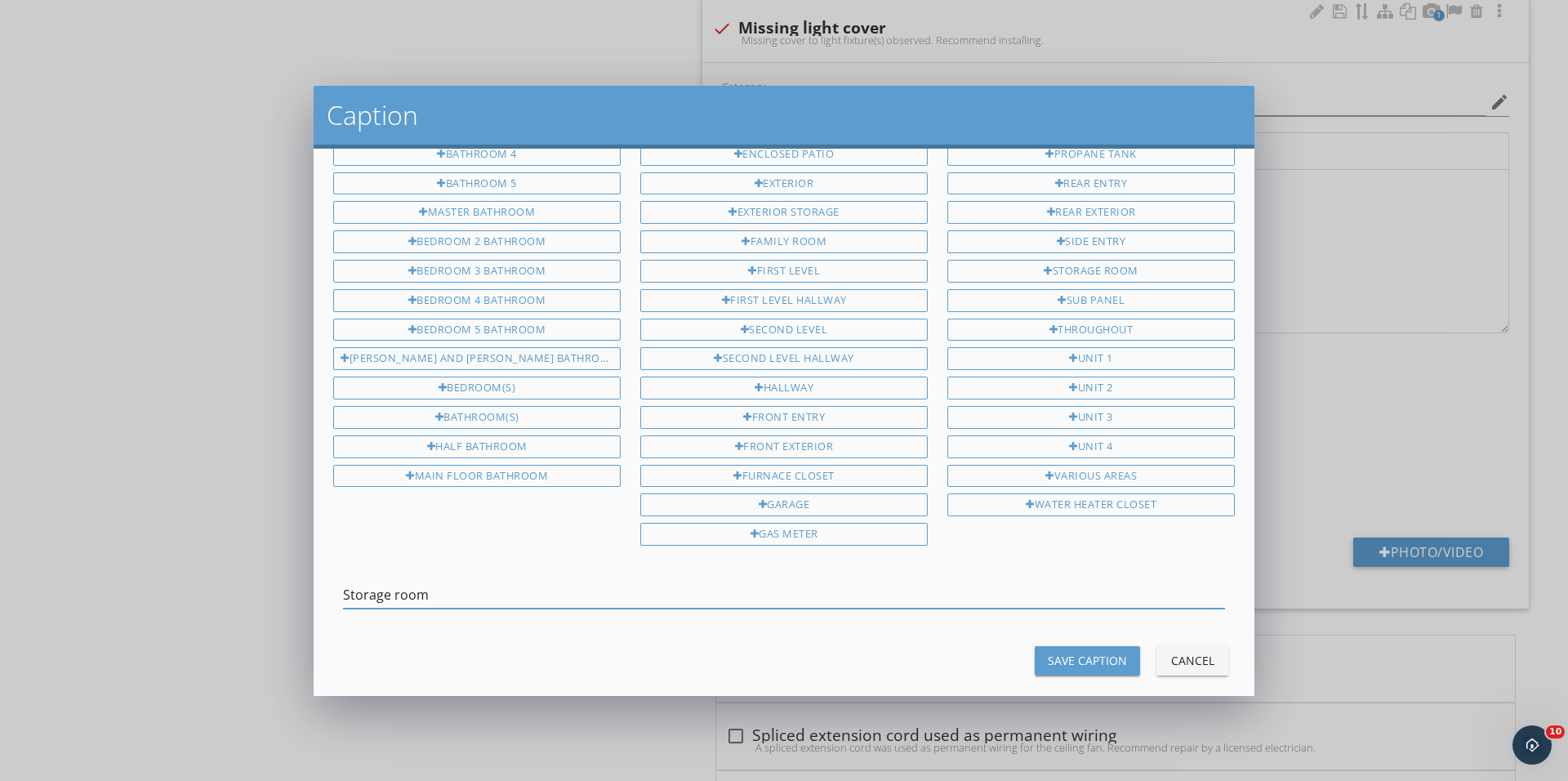
type input "Storage room"
click at [1068, 647] on button "Save Caption" at bounding box center [1087, 661] width 105 height 29
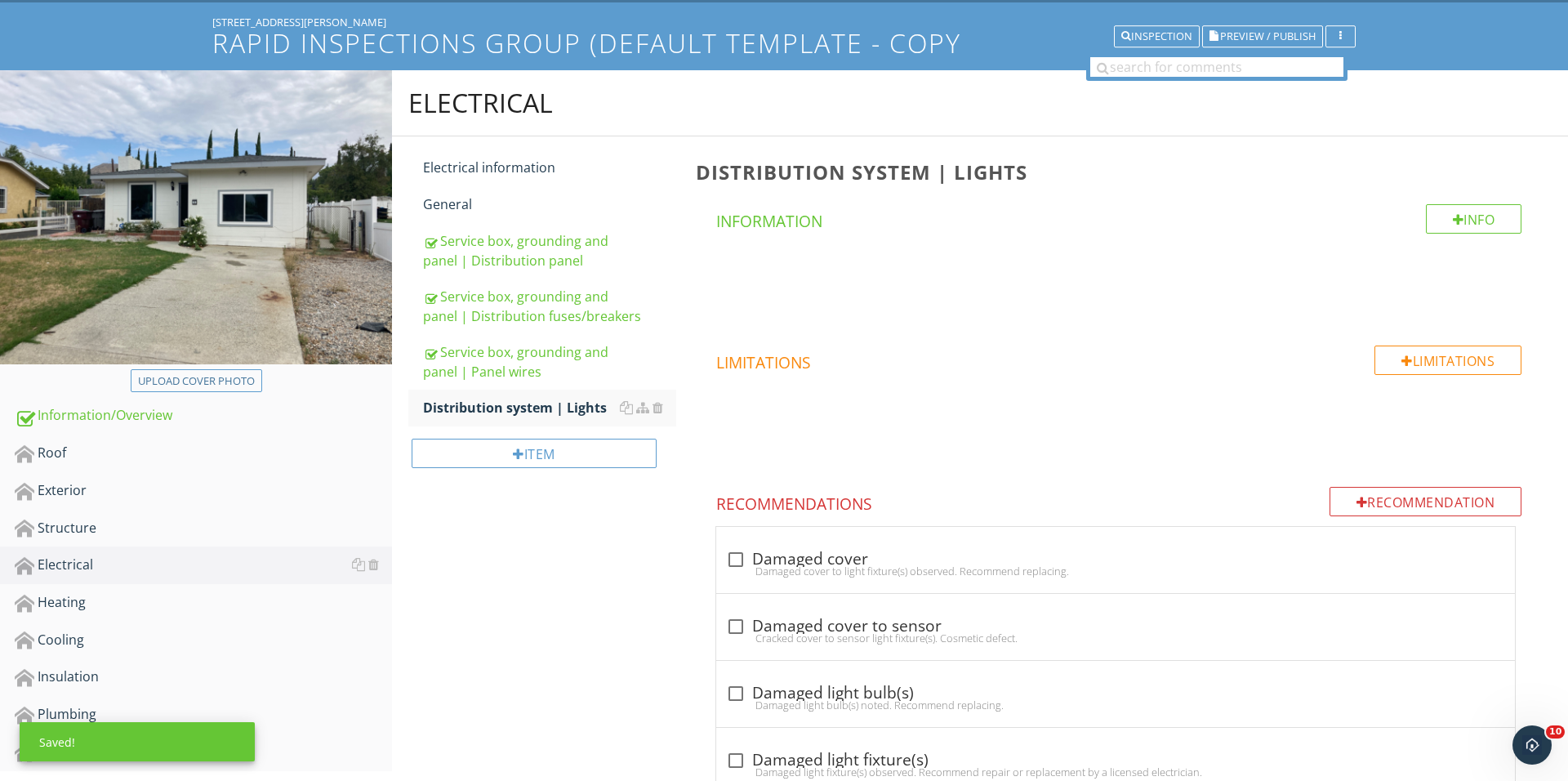
scroll to position [181, 0]
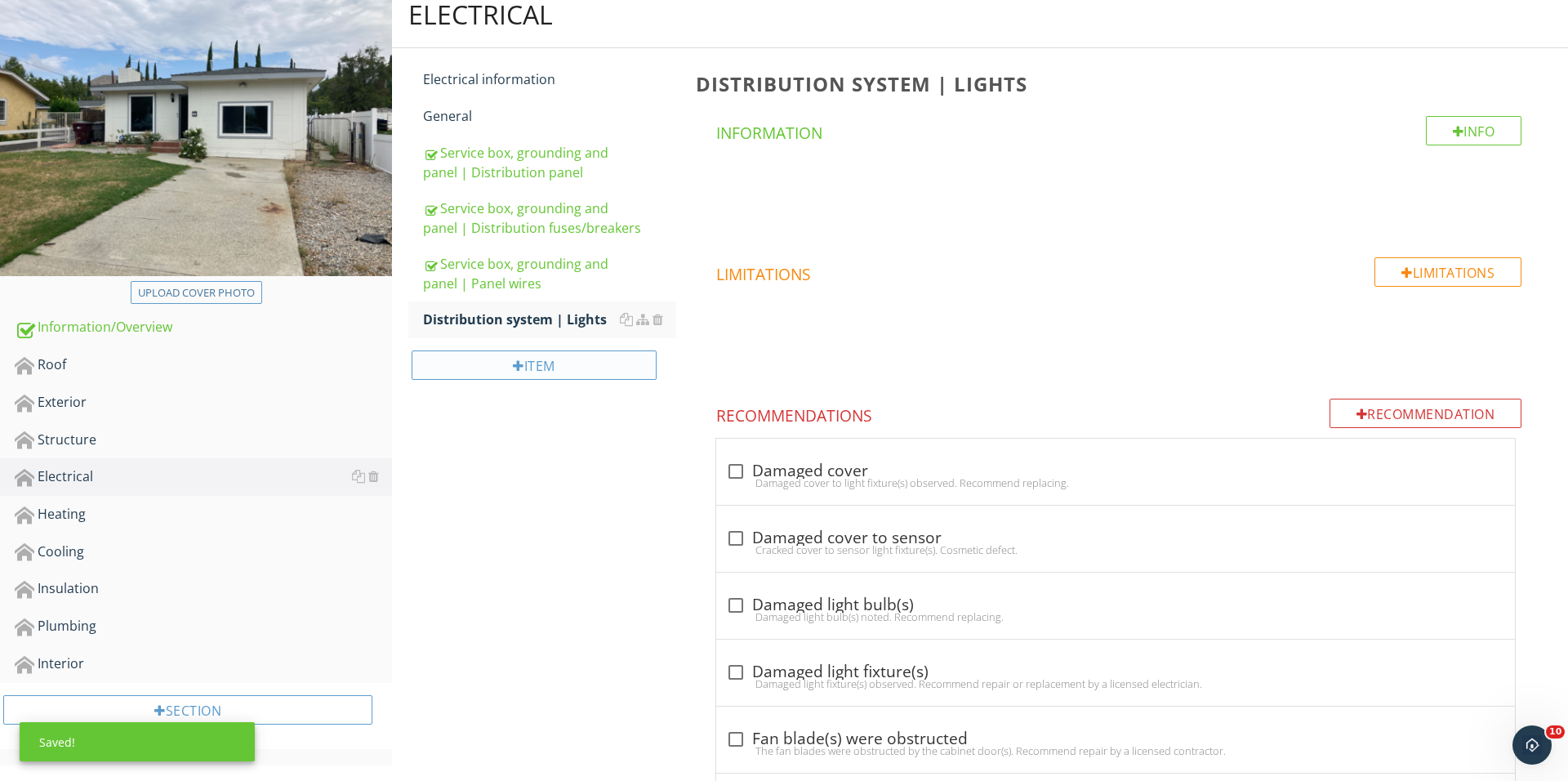
click at [569, 378] on div "Item" at bounding box center [534, 366] width 245 height 29
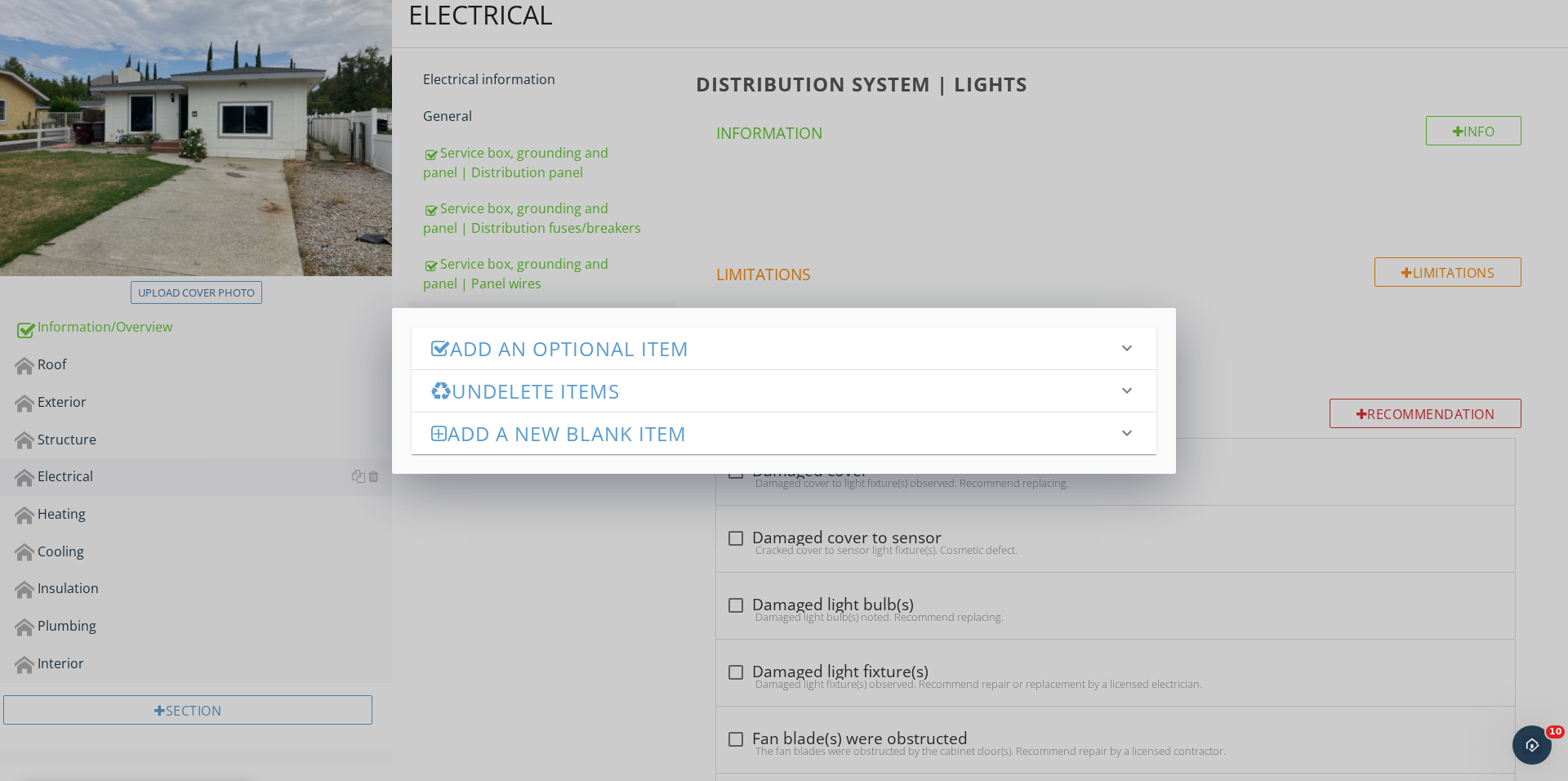
click at [632, 322] on div "Add an Optional Item keyboard_arrow_down check_box_outline_blank Service drop a…" at bounding box center [784, 390] width 784 height 166
click at [631, 337] on h3 "Add an Optional Item" at bounding box center [774, 348] width 686 height 22
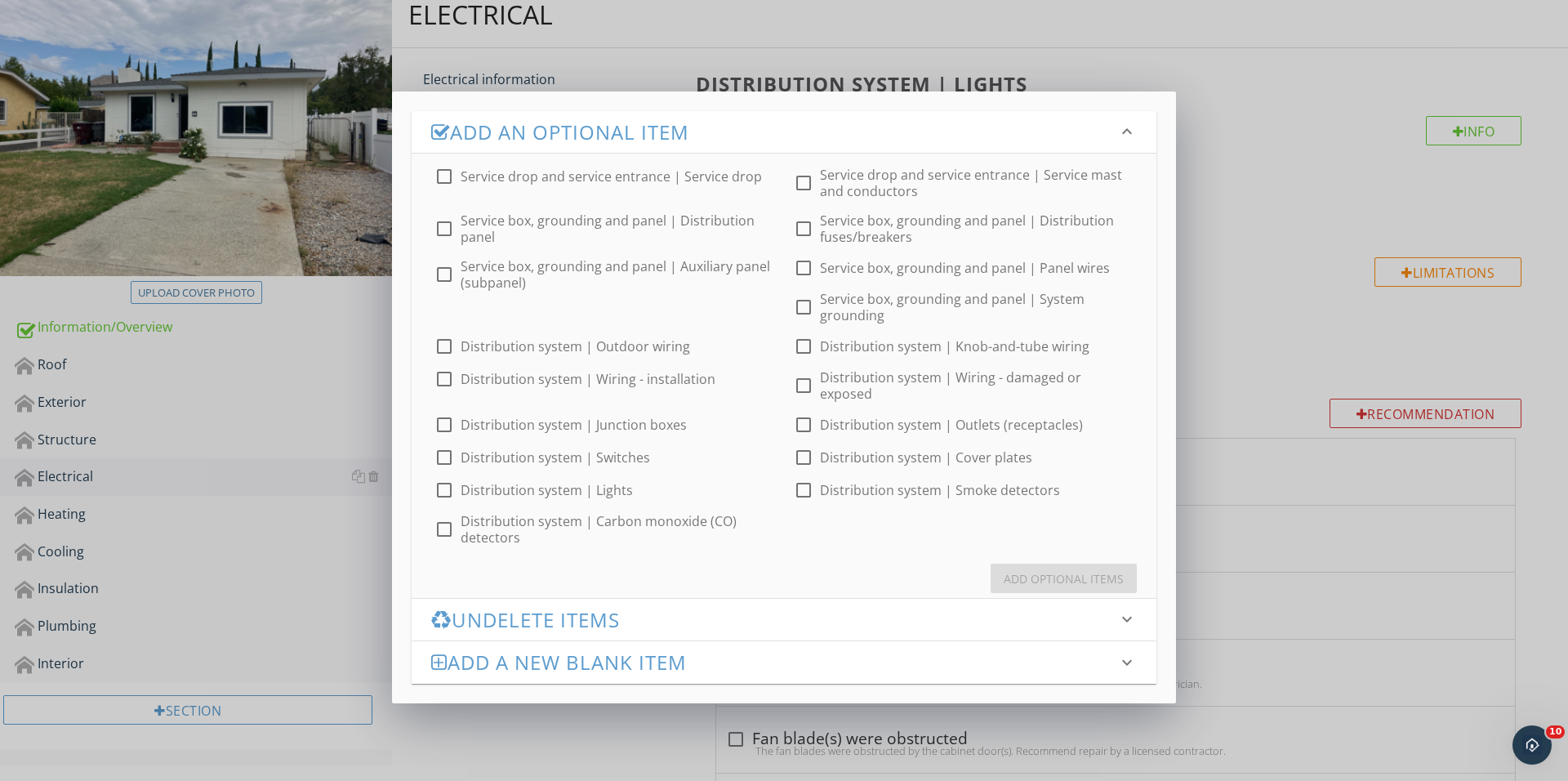
scroll to position [47, 0]
click at [786, 447] on div "check_box_outline_blank Distribution system | Cover plates" at bounding box center [963, 457] width 359 height 20
click at [799, 399] on div "check_box_outline_blank Service drop and service entrance | Service drop check_…" at bounding box center [784, 349] width 744 height 392
click at [806, 444] on div at bounding box center [803, 458] width 28 height 28
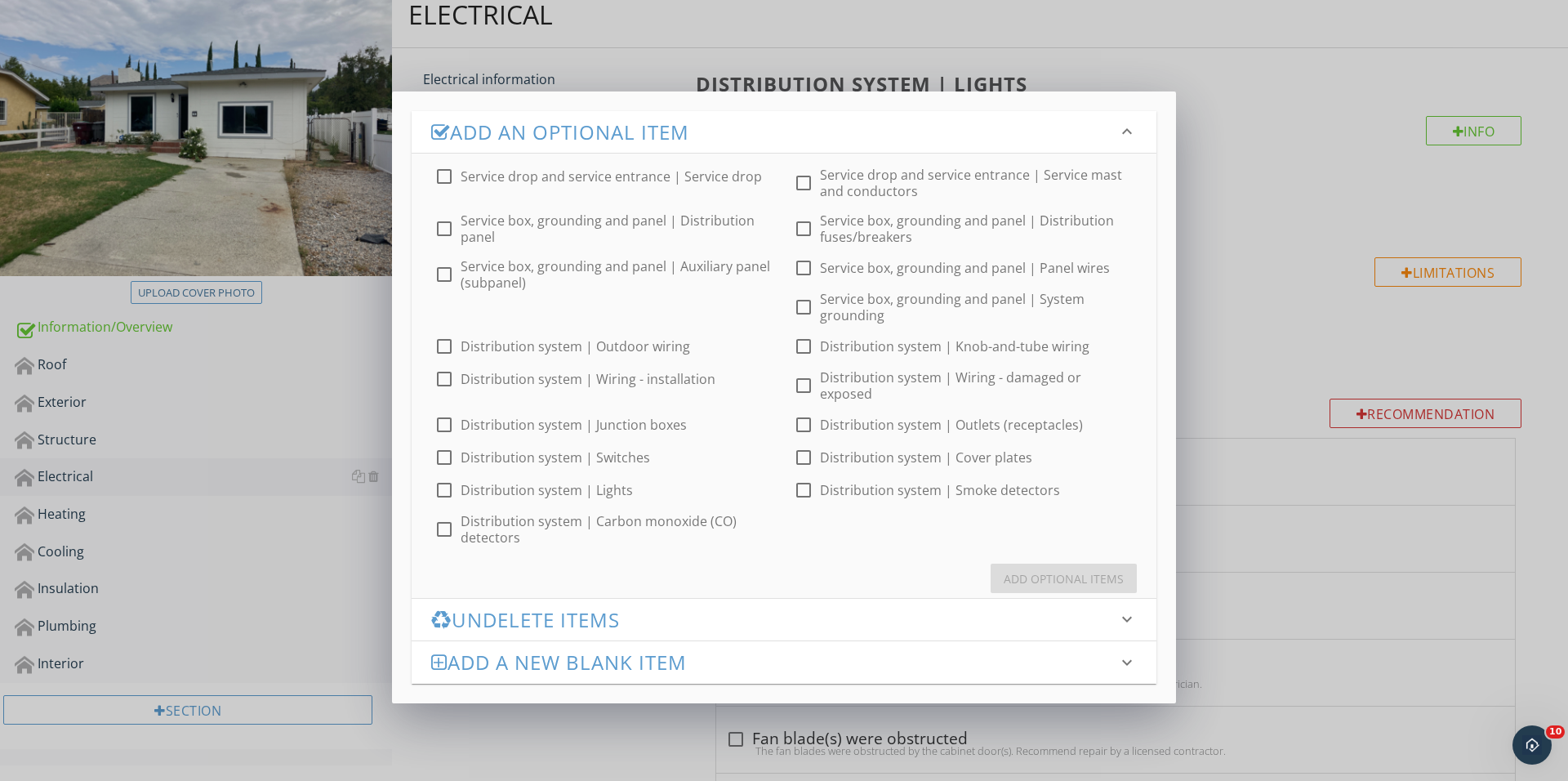
checkbox input "true"
click at [1055, 571] on div "Add Optional Items" at bounding box center [1063, 579] width 120 height 17
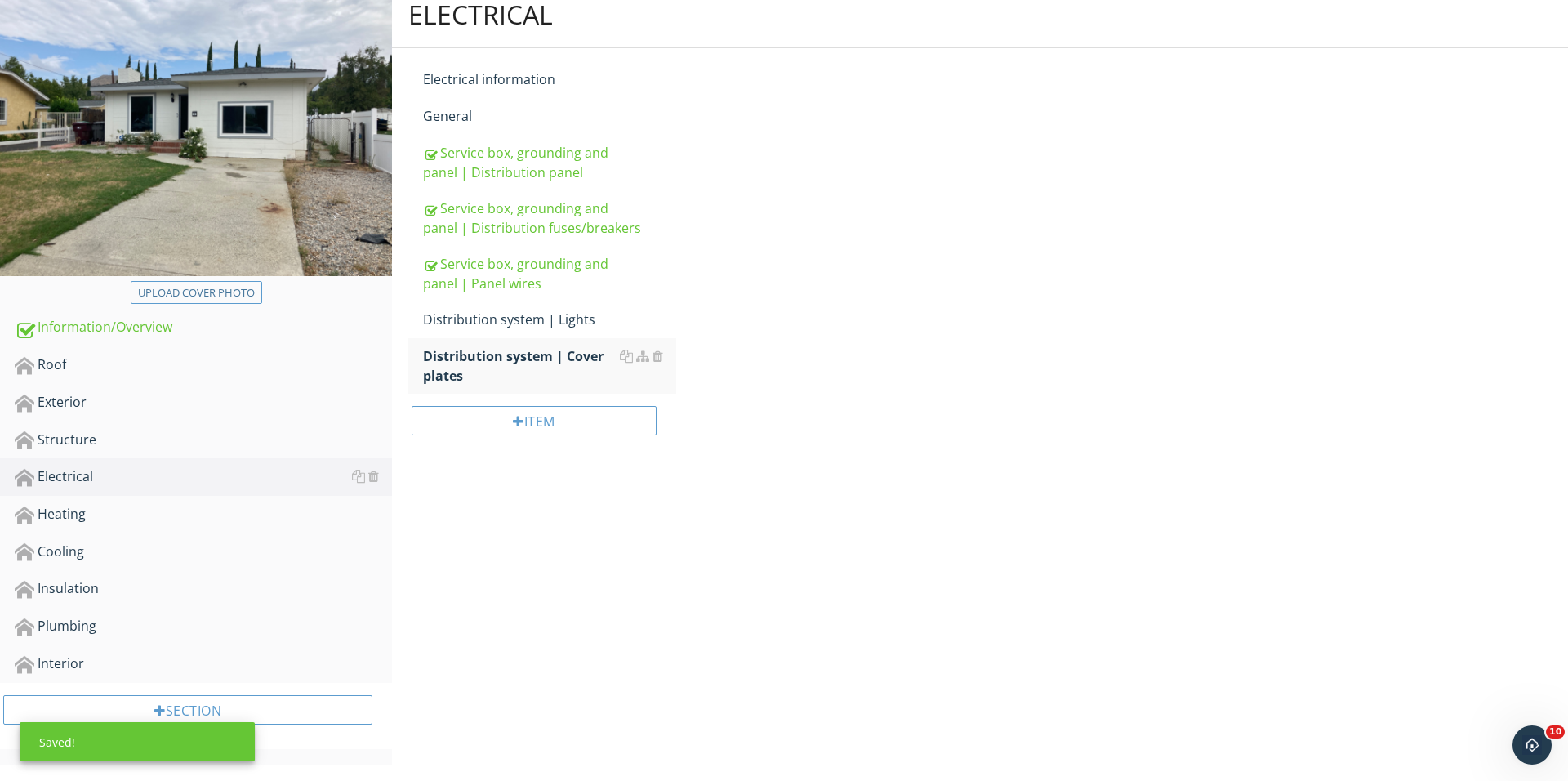
scroll to position [180, 0]
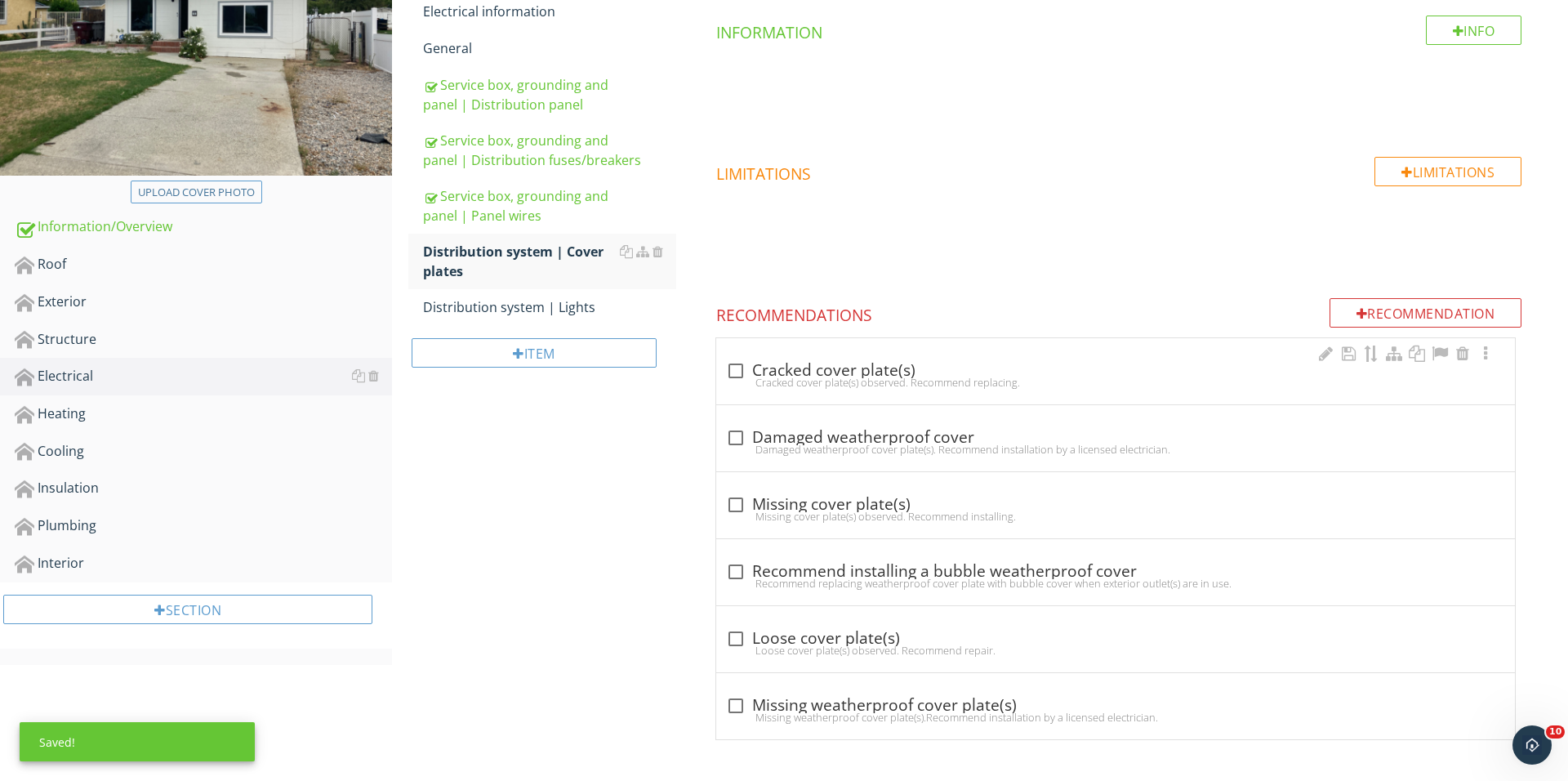
click at [746, 384] on div "Cracked cover plate(s) observed. Recommend replacing." at bounding box center [1116, 382] width 779 height 13
checkbox input "true"
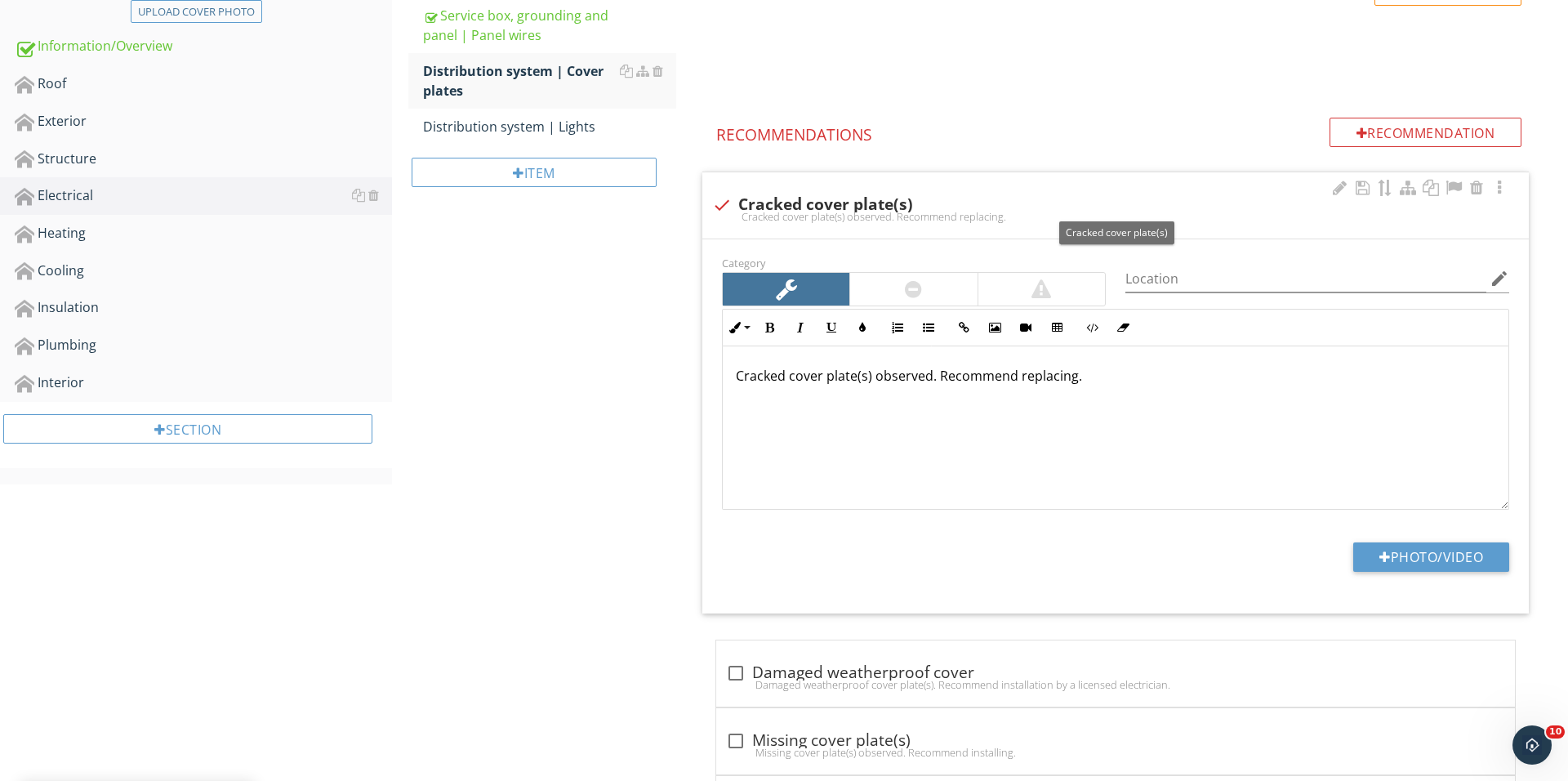
scroll to position [491, 0]
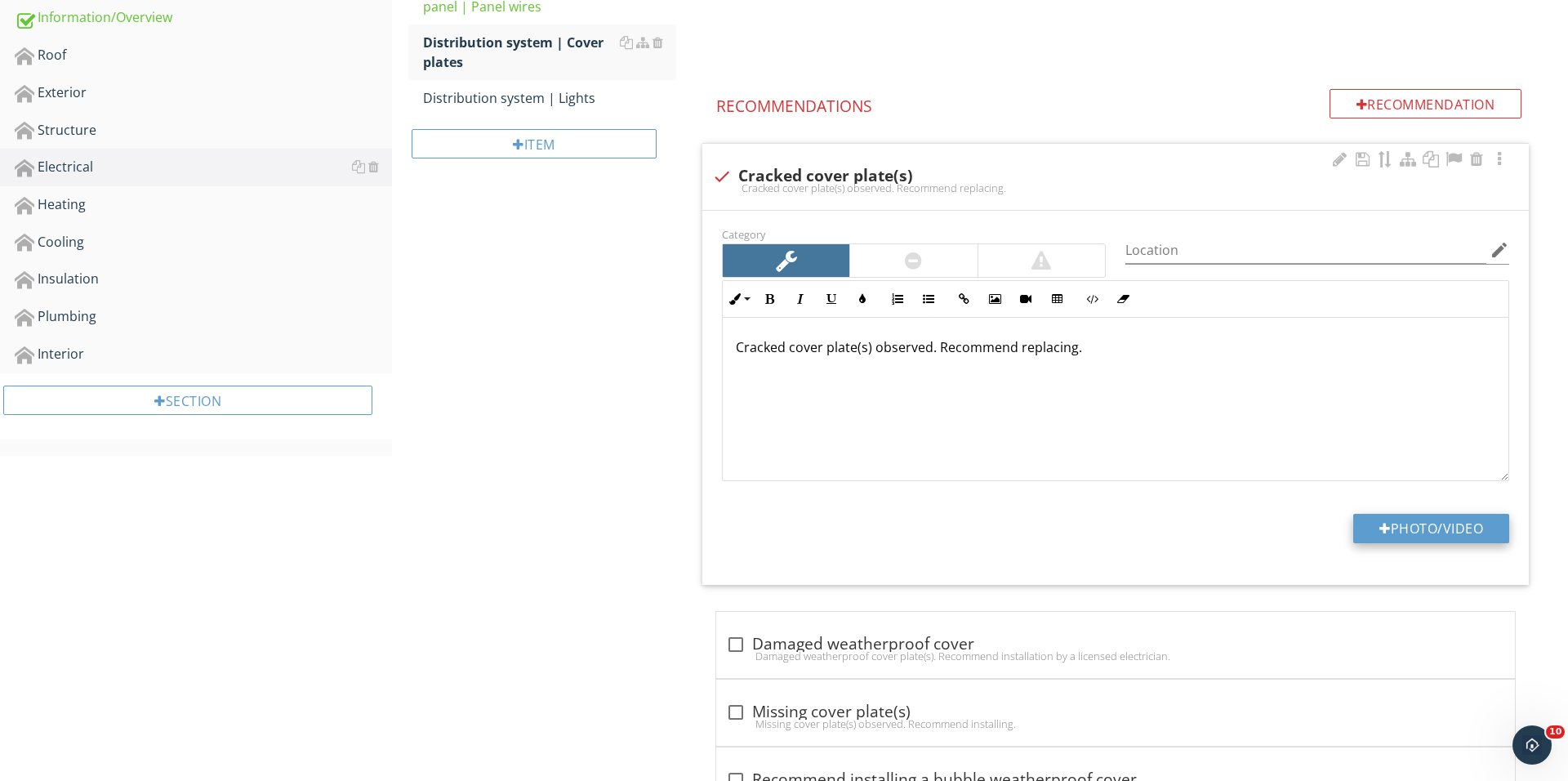
click at [1399, 517] on button "Photo/Video" at bounding box center [1430, 528] width 156 height 29
type input "C:\fakepath\IMG_0768.JPG"
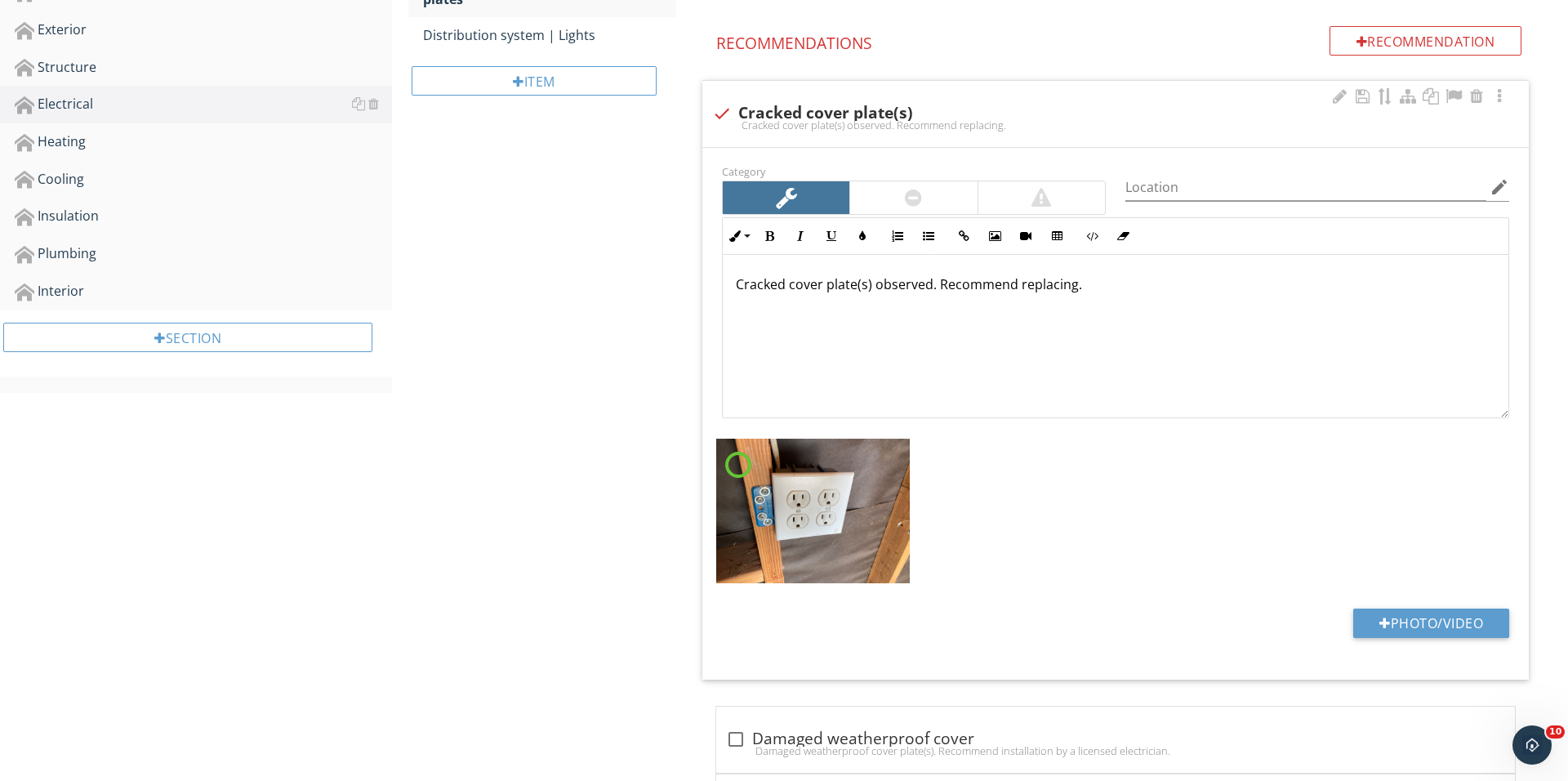
scroll to position [569, 0]
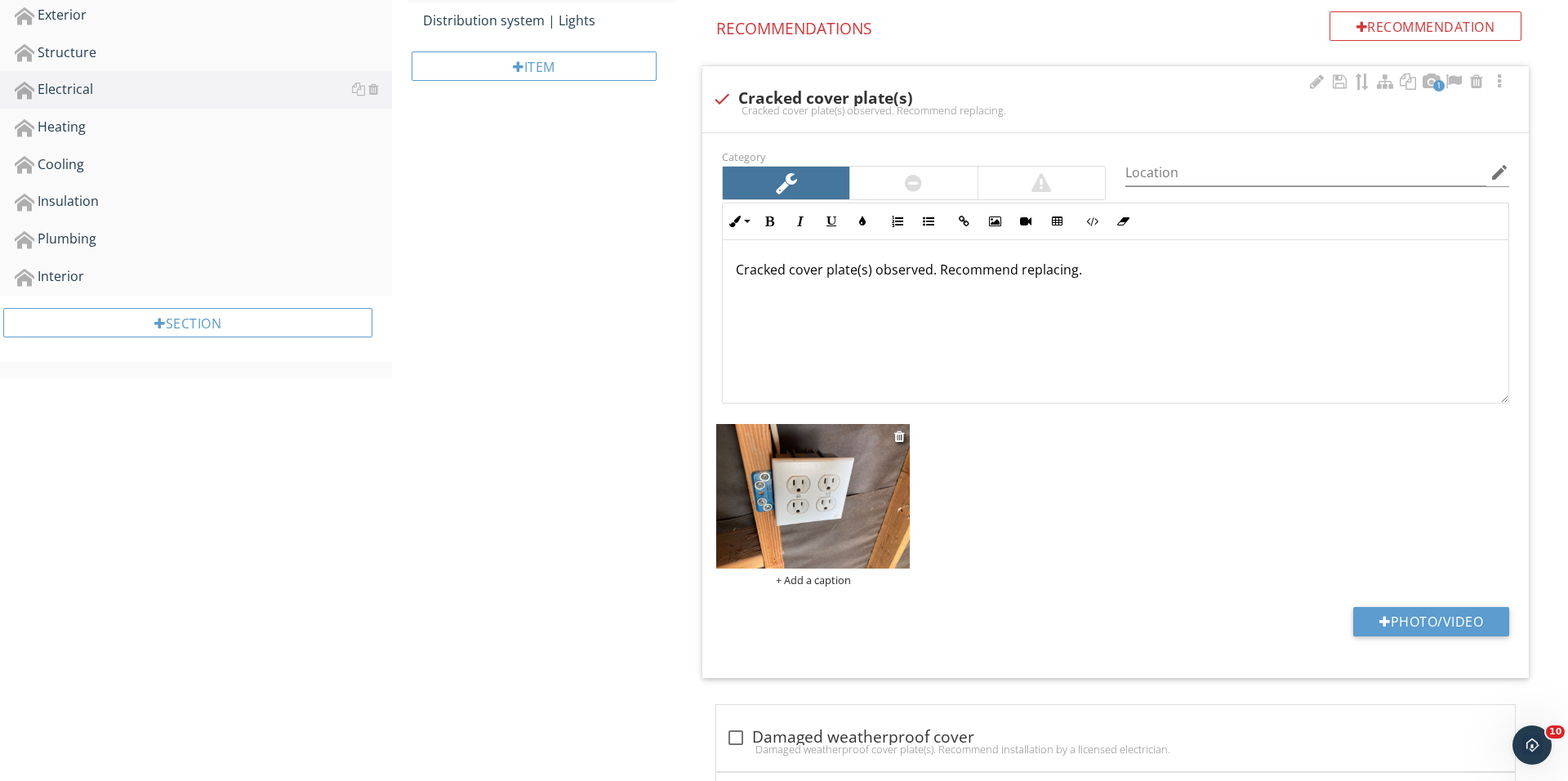
click at [821, 584] on div "+ Add a caption" at bounding box center [812, 579] width 194 height 13
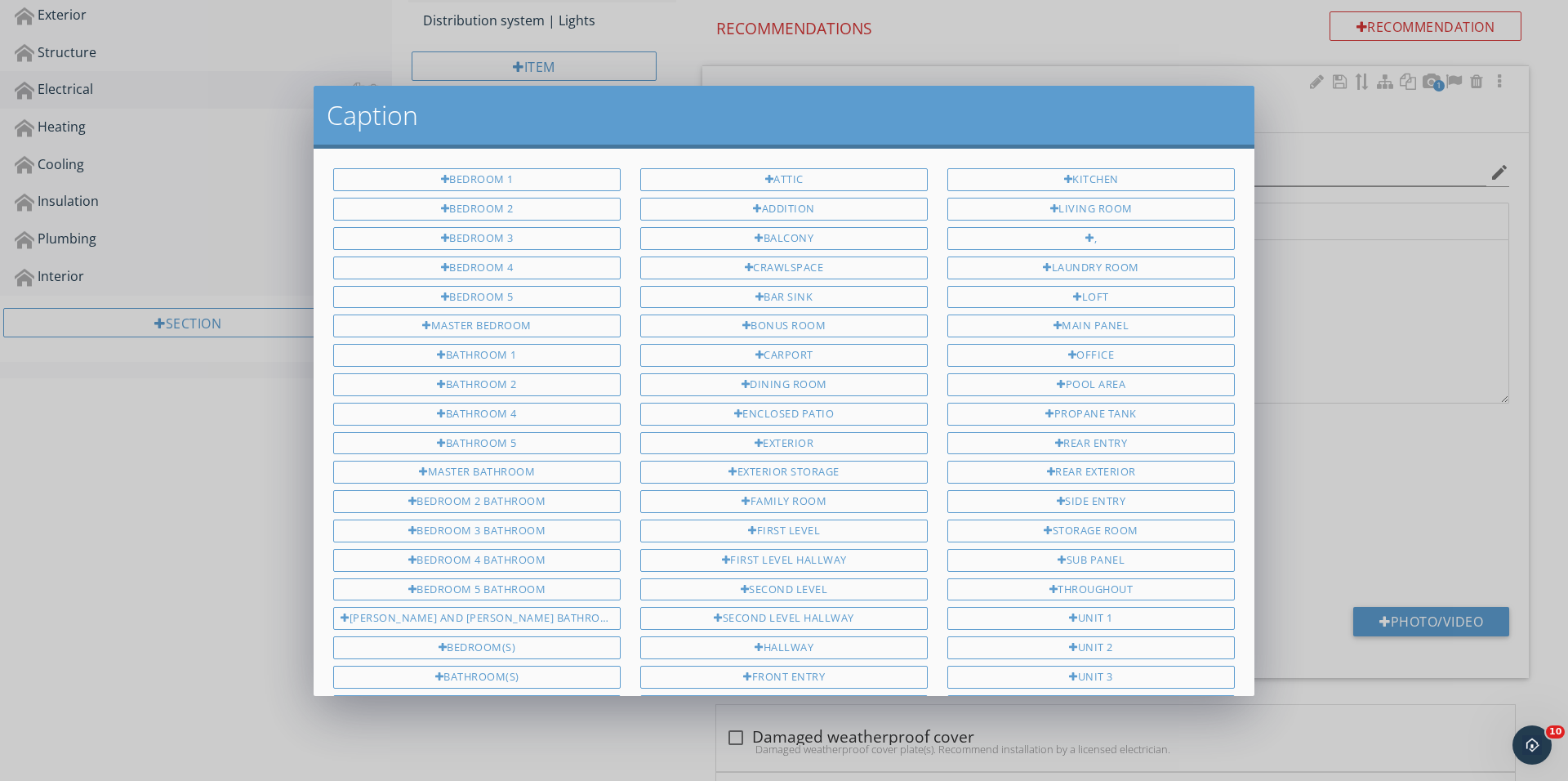
scroll to position [259, 0]
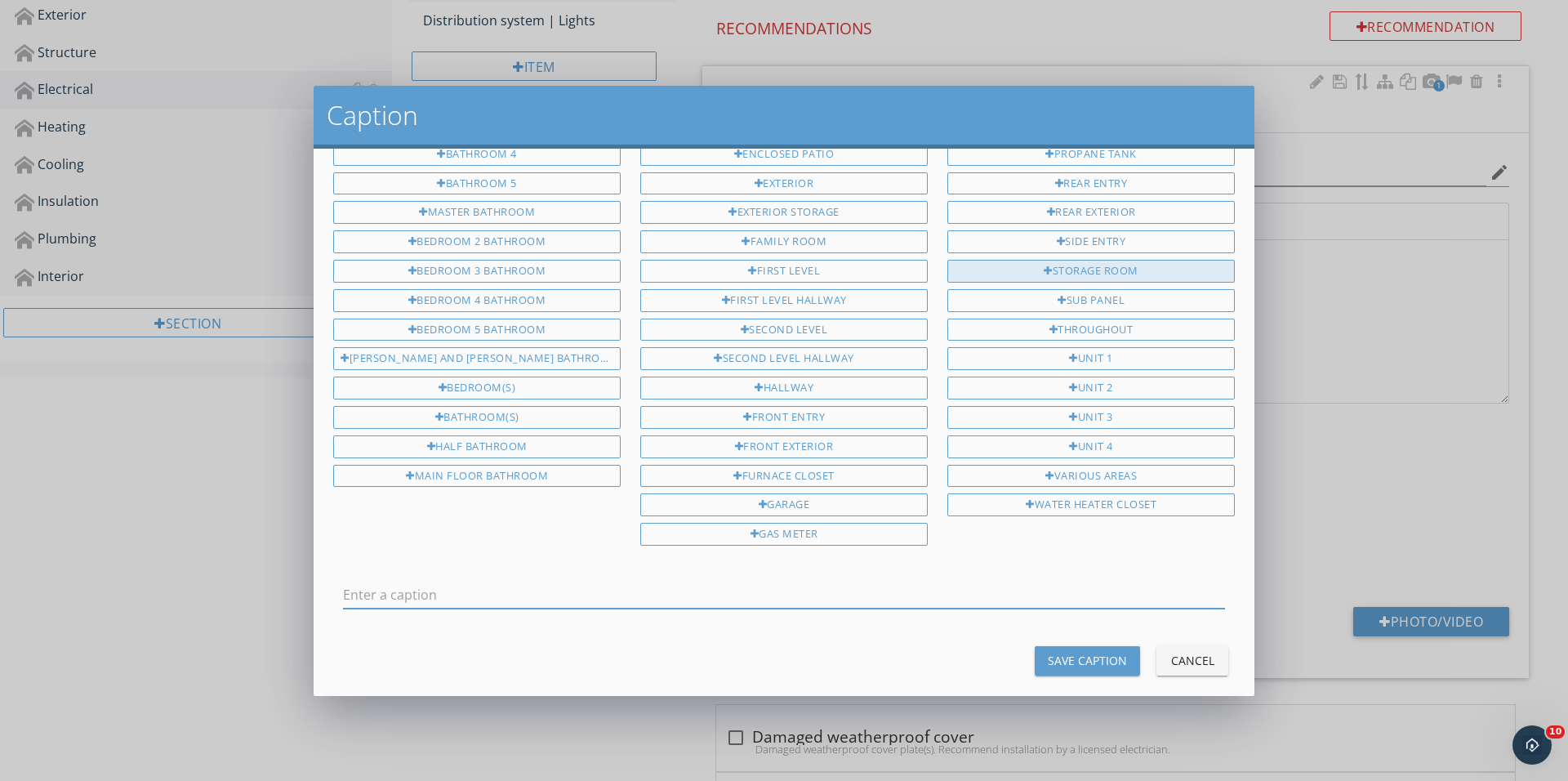
click at [1074, 261] on div "Storage room" at bounding box center [1091, 271] width 288 height 23
type input "Storage room"
click at [1099, 647] on button "Save Caption" at bounding box center [1087, 661] width 105 height 29
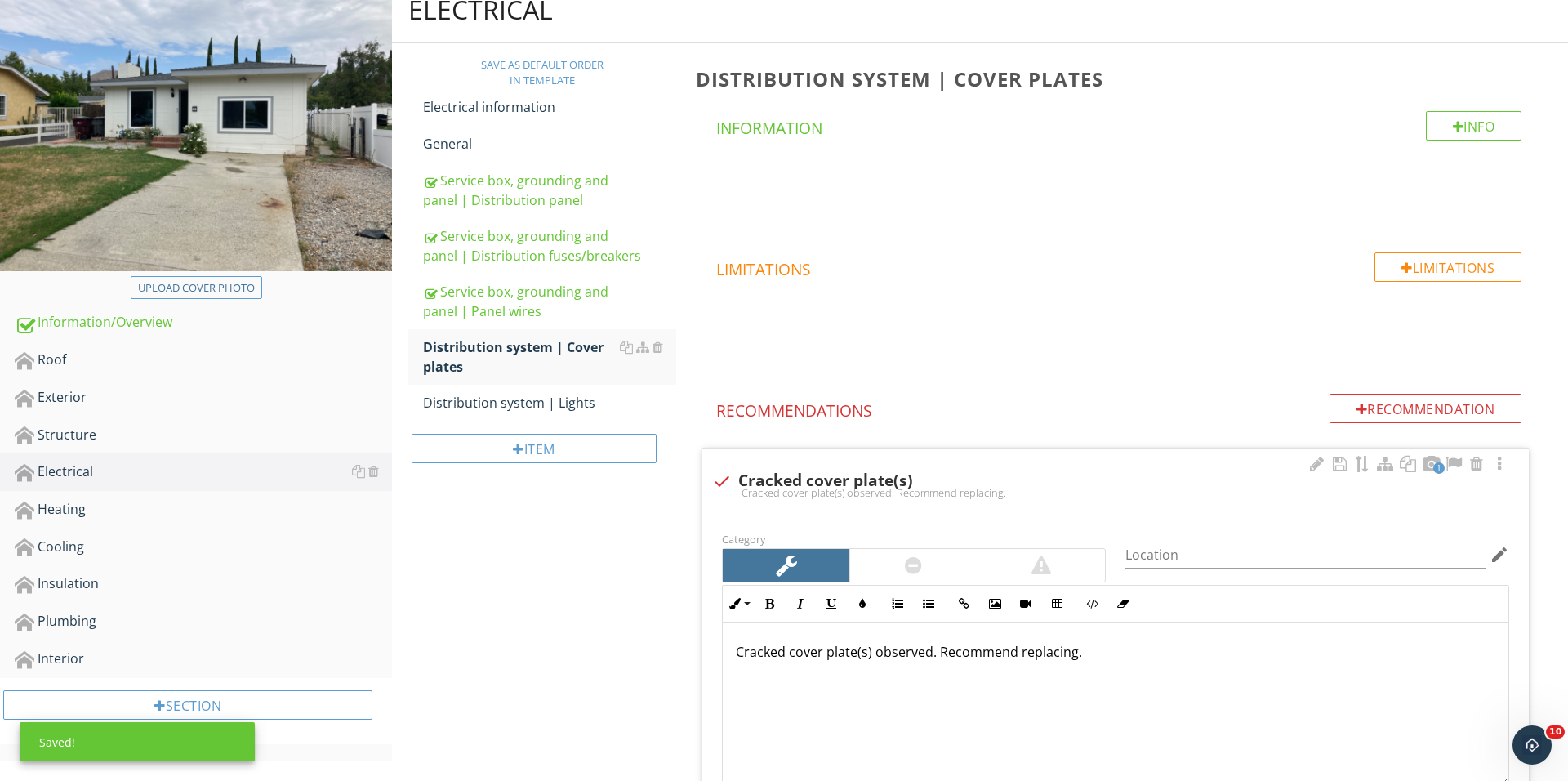
scroll to position [209, 0]
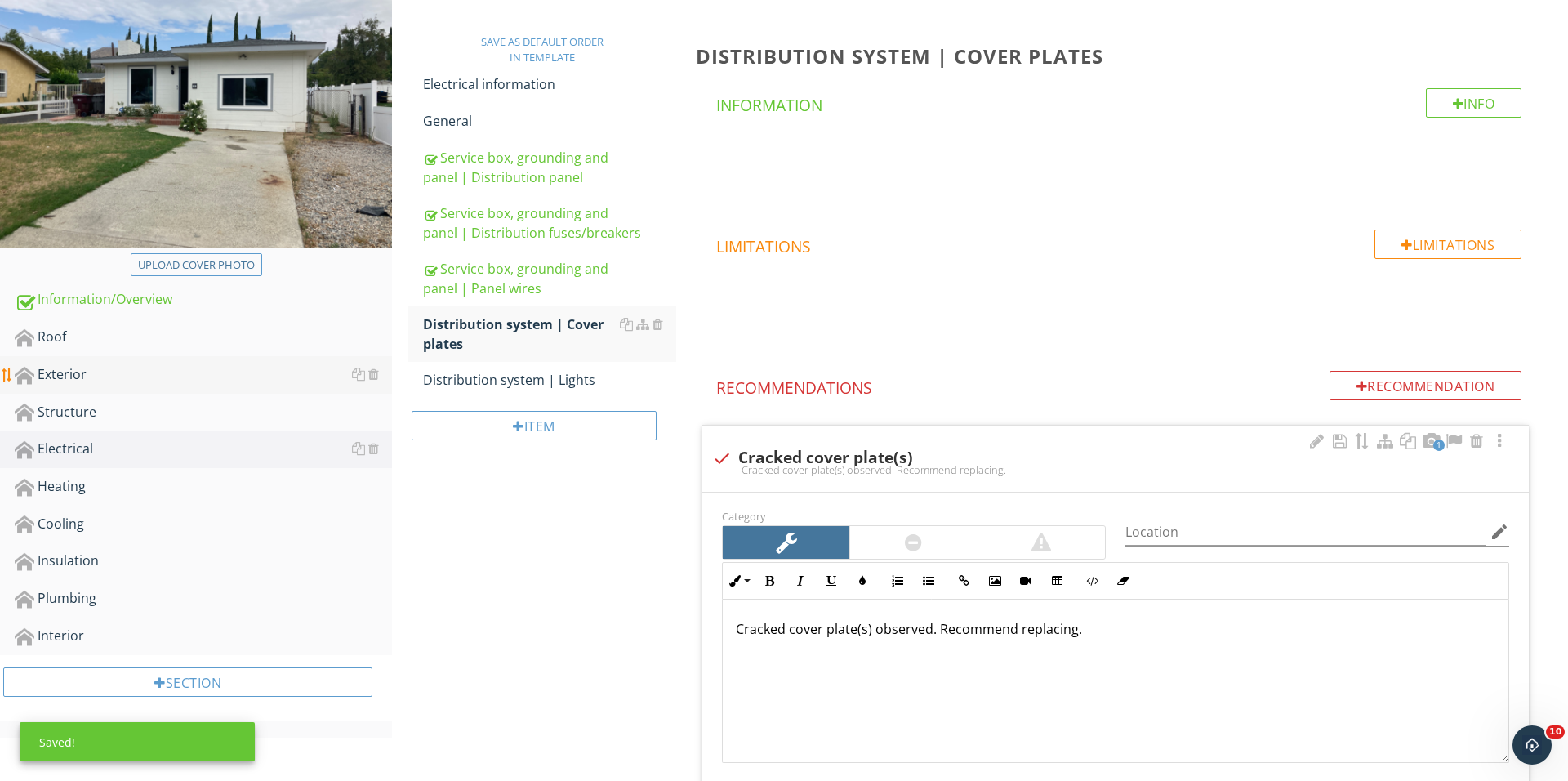
click at [159, 383] on div "Exterior" at bounding box center [203, 375] width 377 height 22
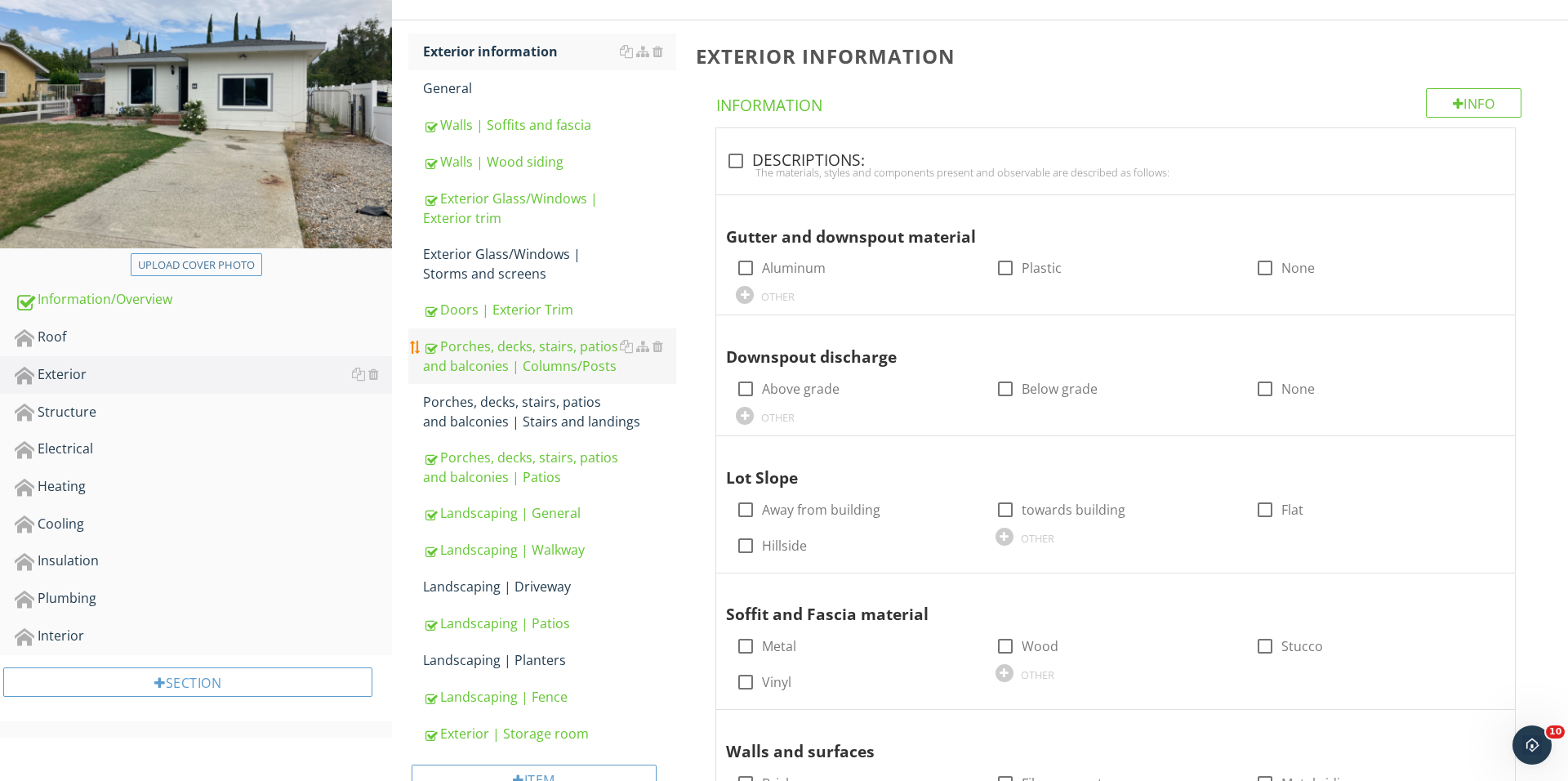
scroll to position [302, 0]
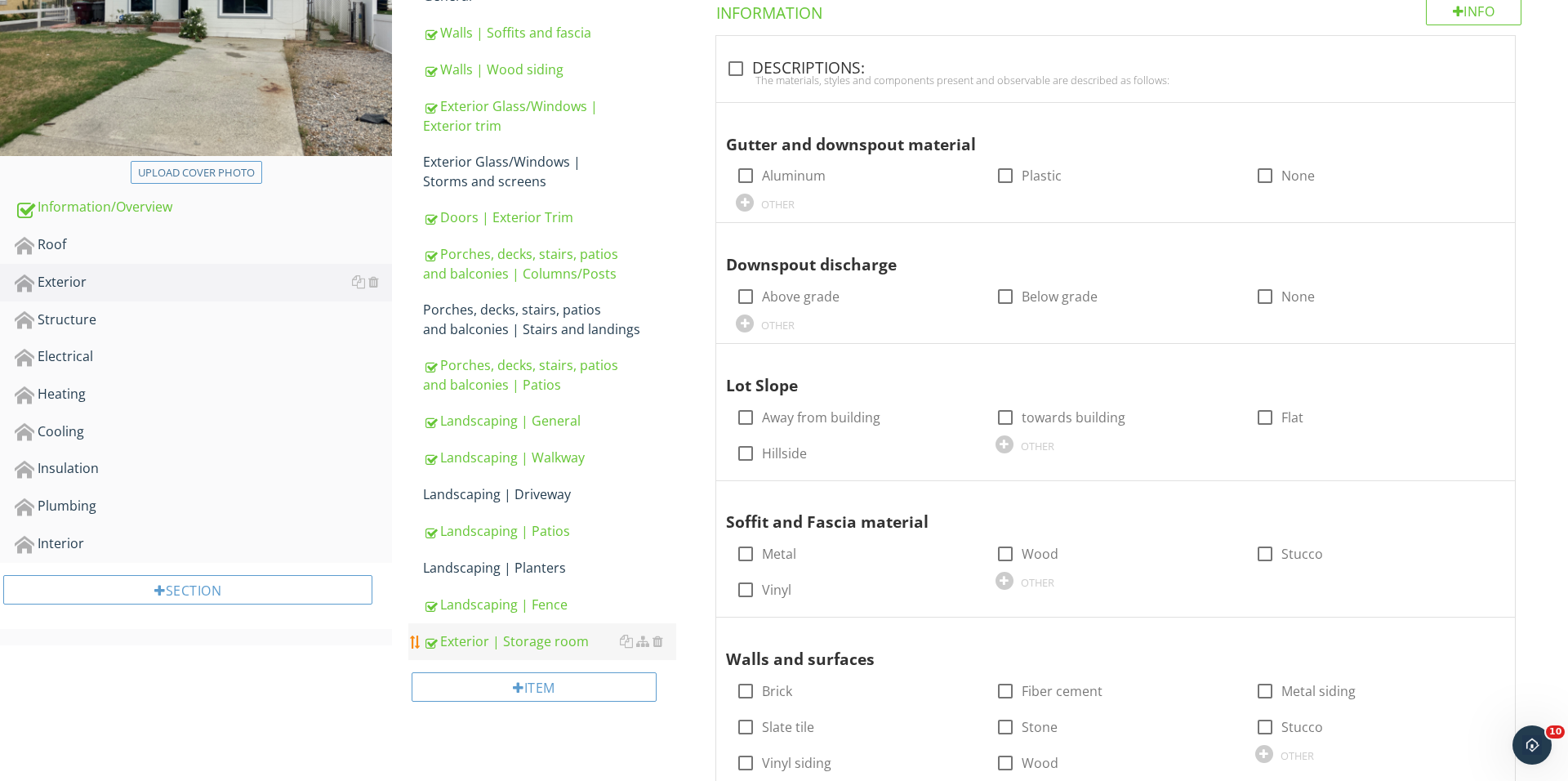
click at [540, 634] on div "Exterior | Storage room" at bounding box center [550, 641] width 253 height 20
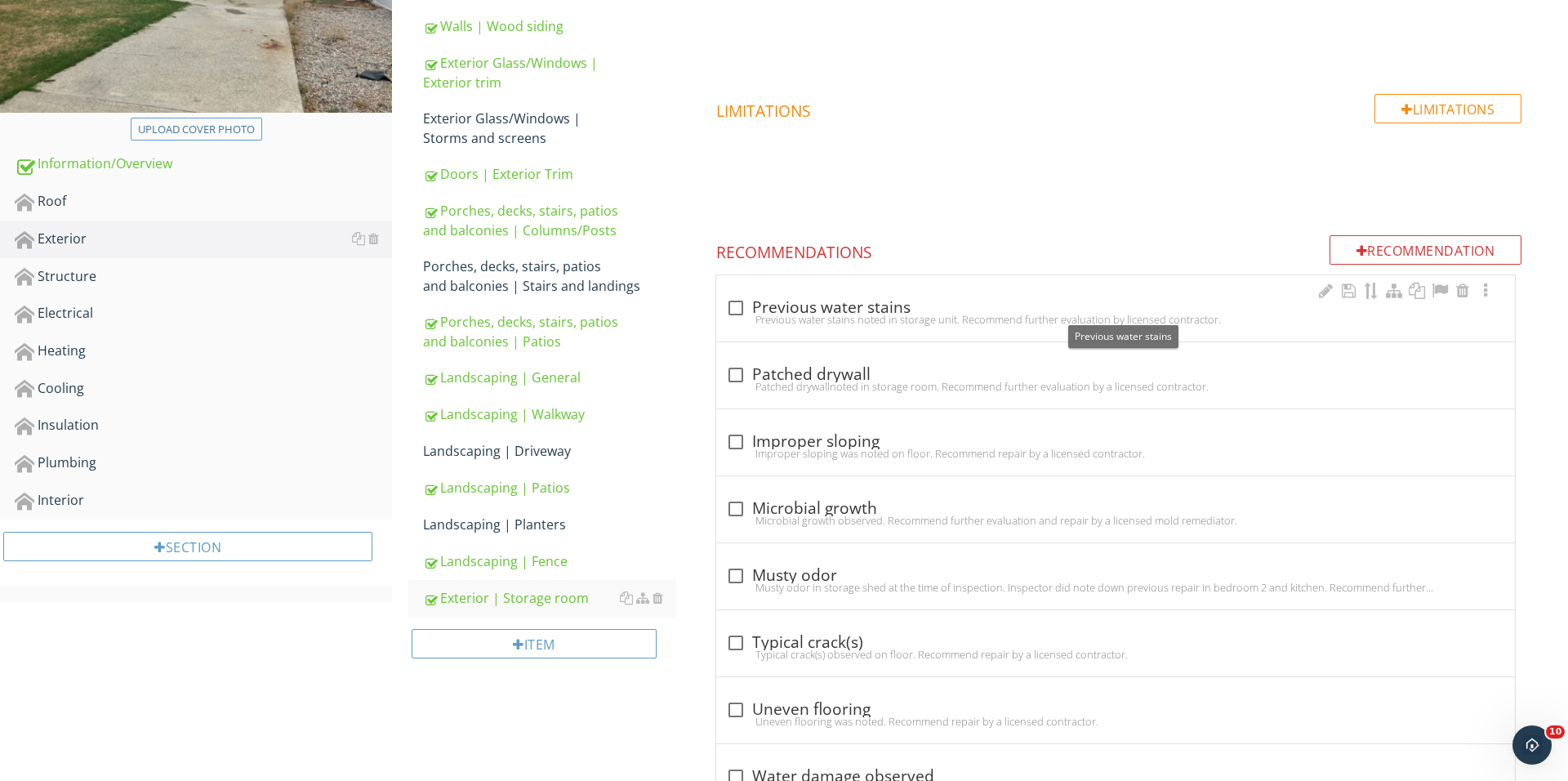
scroll to position [406, 0]
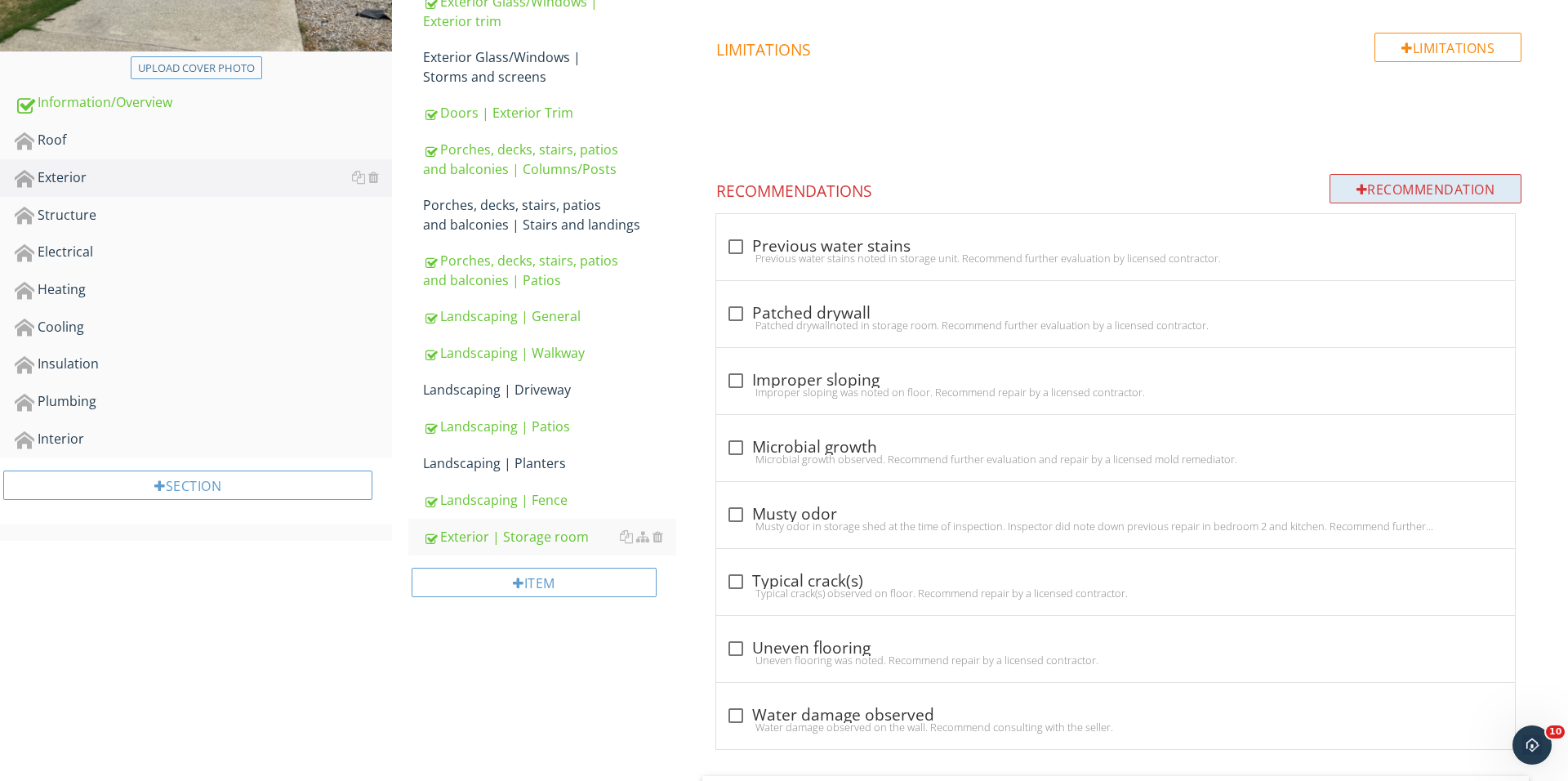
click at [1401, 184] on div "Recommendation" at bounding box center [1426, 189] width 193 height 29
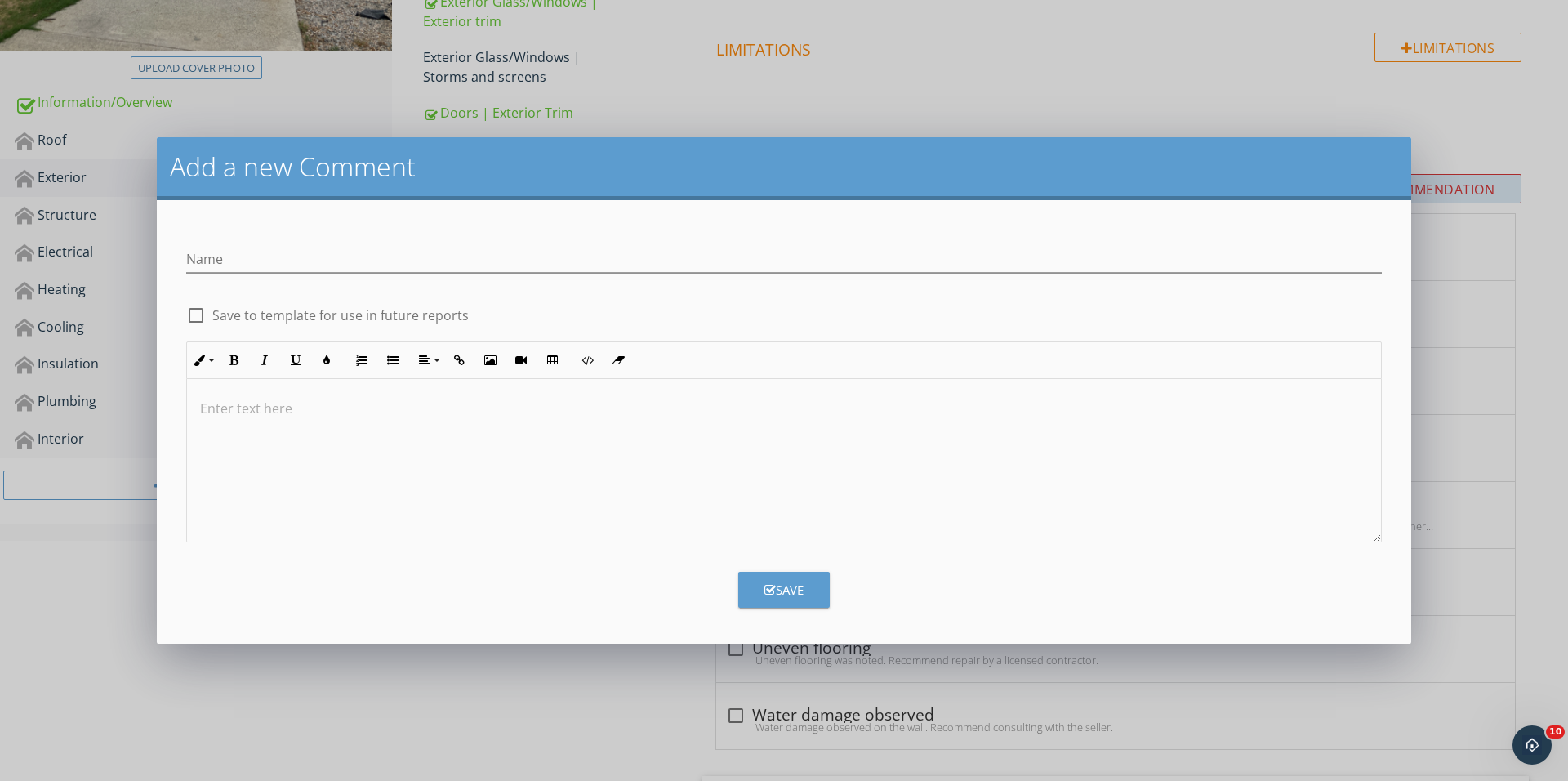
scroll to position [405, 0]
type input "Soil erosion"
click at [285, 464] on div at bounding box center [784, 461] width 1194 height 164
click at [743, 595] on button "Save" at bounding box center [784, 590] width 91 height 36
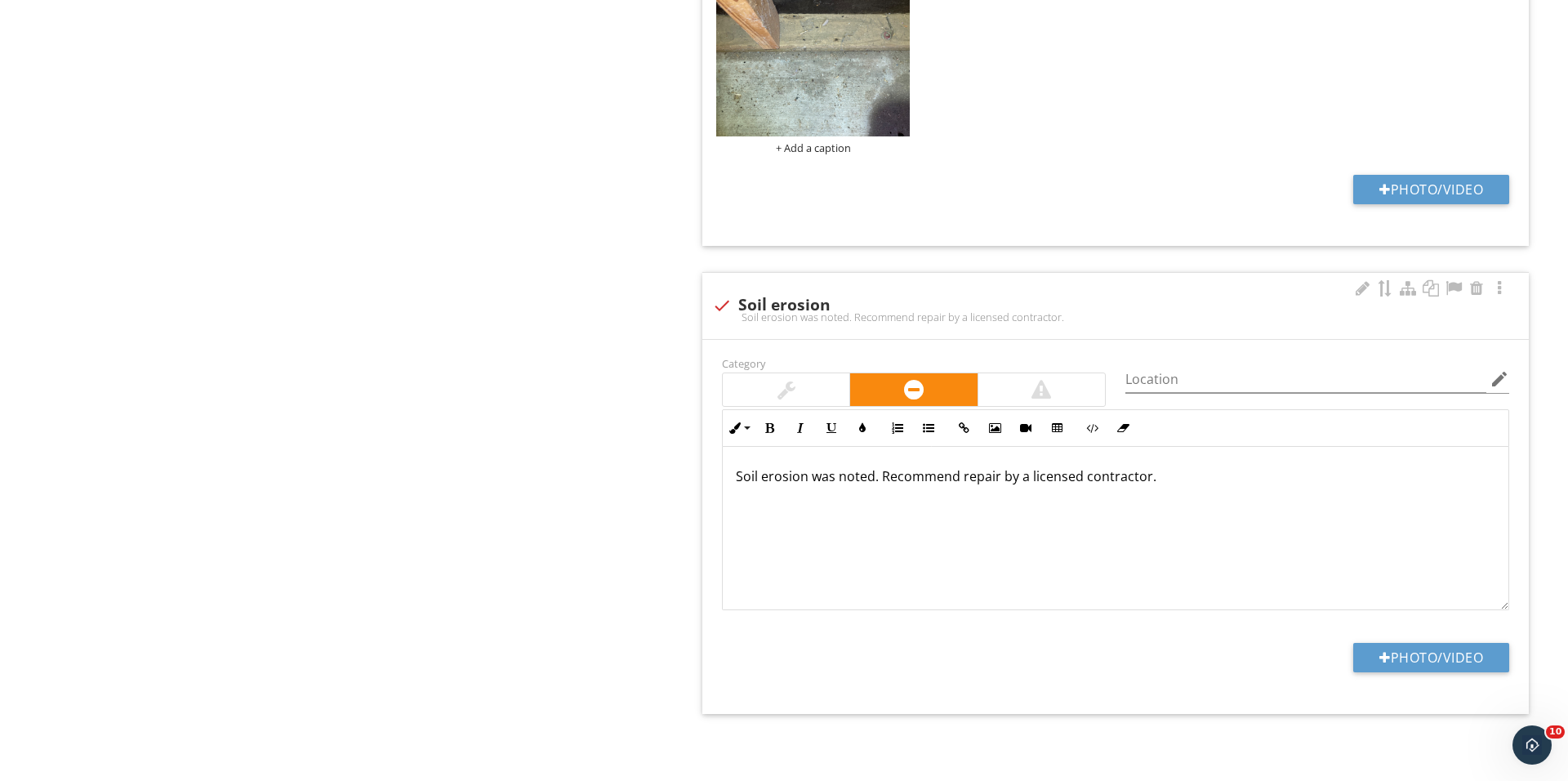
scroll to position [3476, 0]
click at [1403, 661] on button "Photo/Video" at bounding box center [1430, 658] width 156 height 29
type input "C:\fakepath\IMG_0776.JPG"
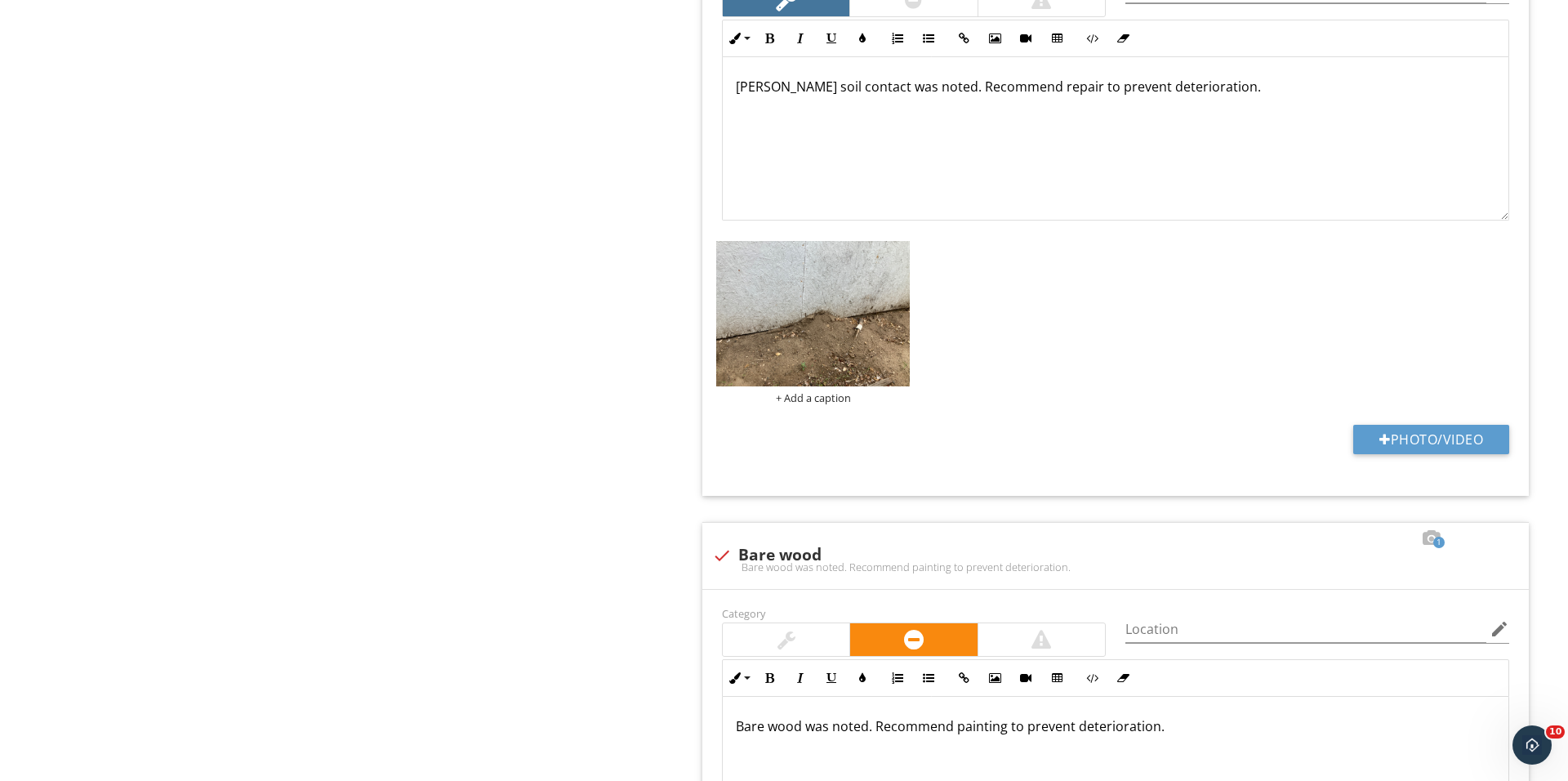
scroll to position [1259, 0]
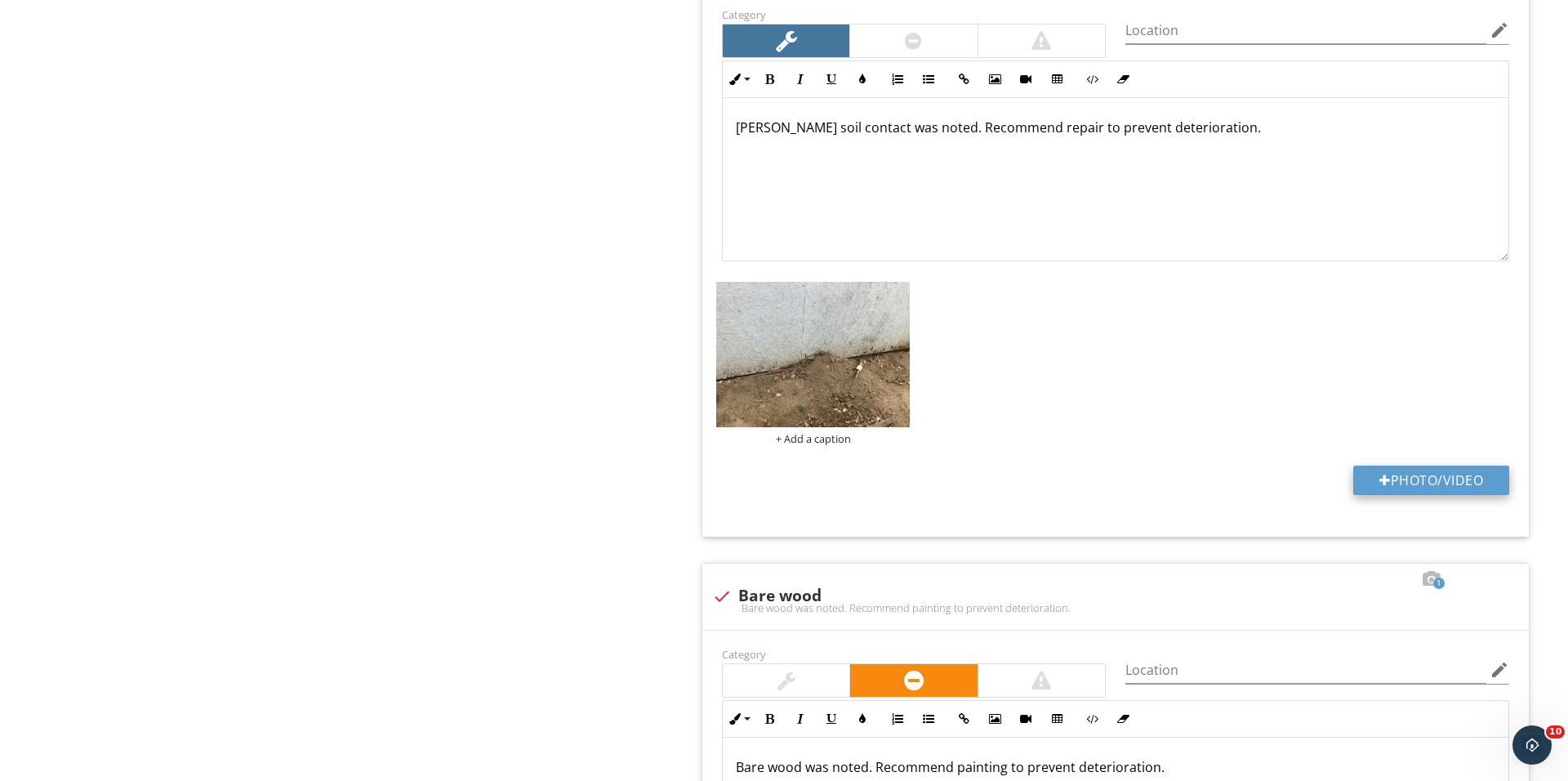
click at [1415, 472] on button "Photo/Video" at bounding box center [1430, 480] width 156 height 29
type input "C:\fakepath\IMG_0778.JPG"
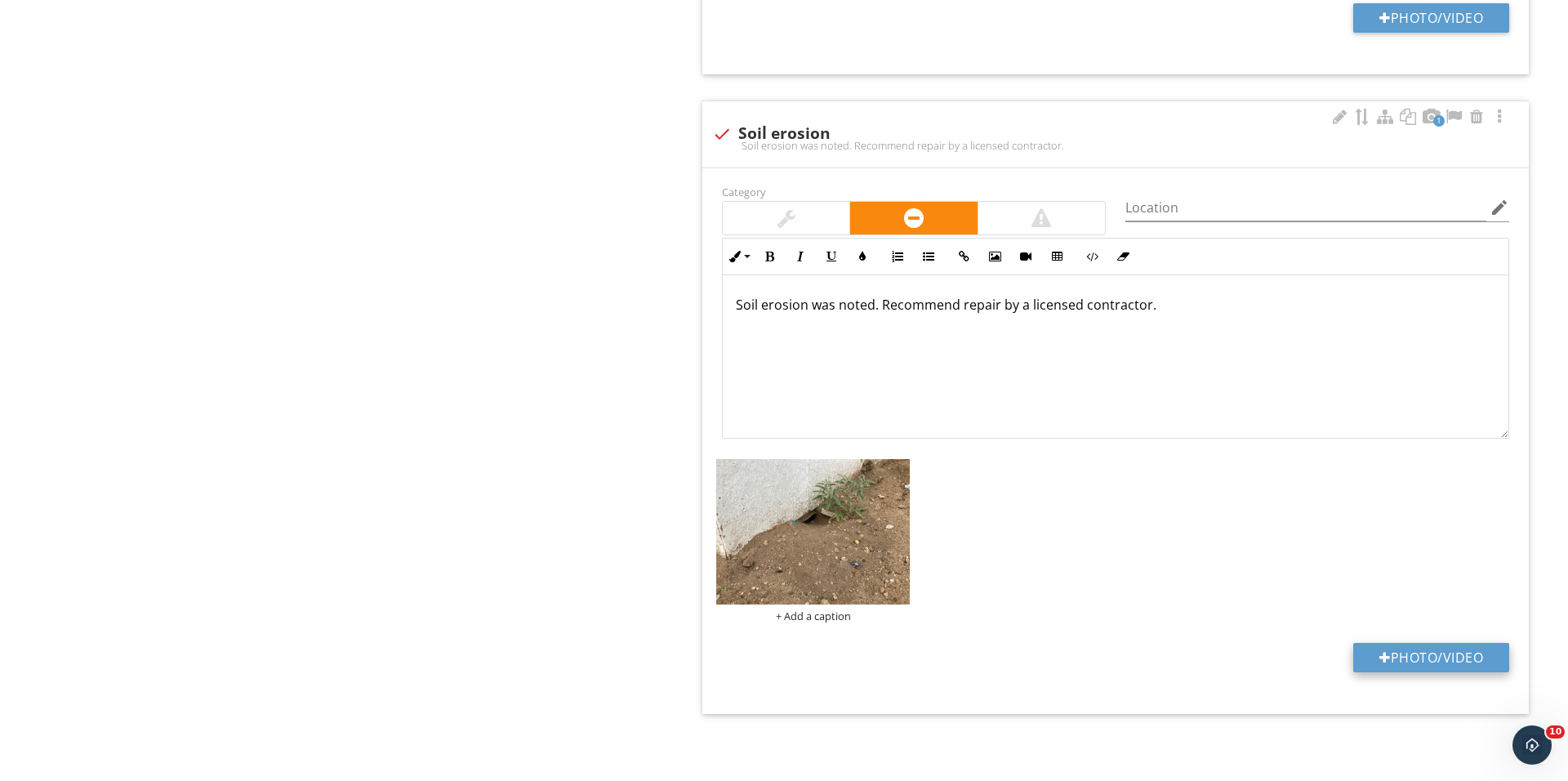
scroll to position [3648, 0]
click at [1411, 655] on button "Photo/Video" at bounding box center [1430, 658] width 156 height 29
type input "C:\fakepath\IMG_0787.JPG"
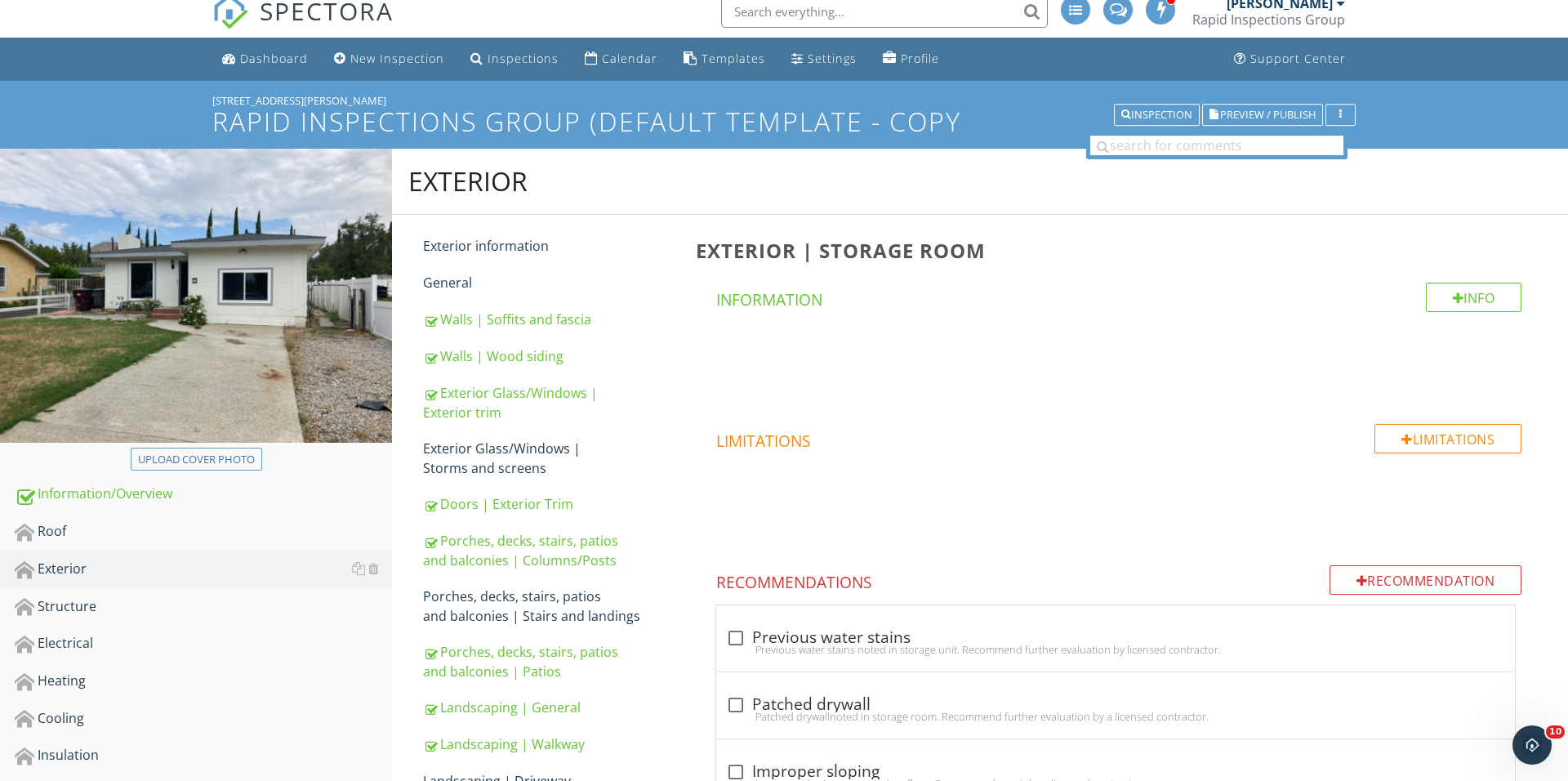
scroll to position [17, 0]
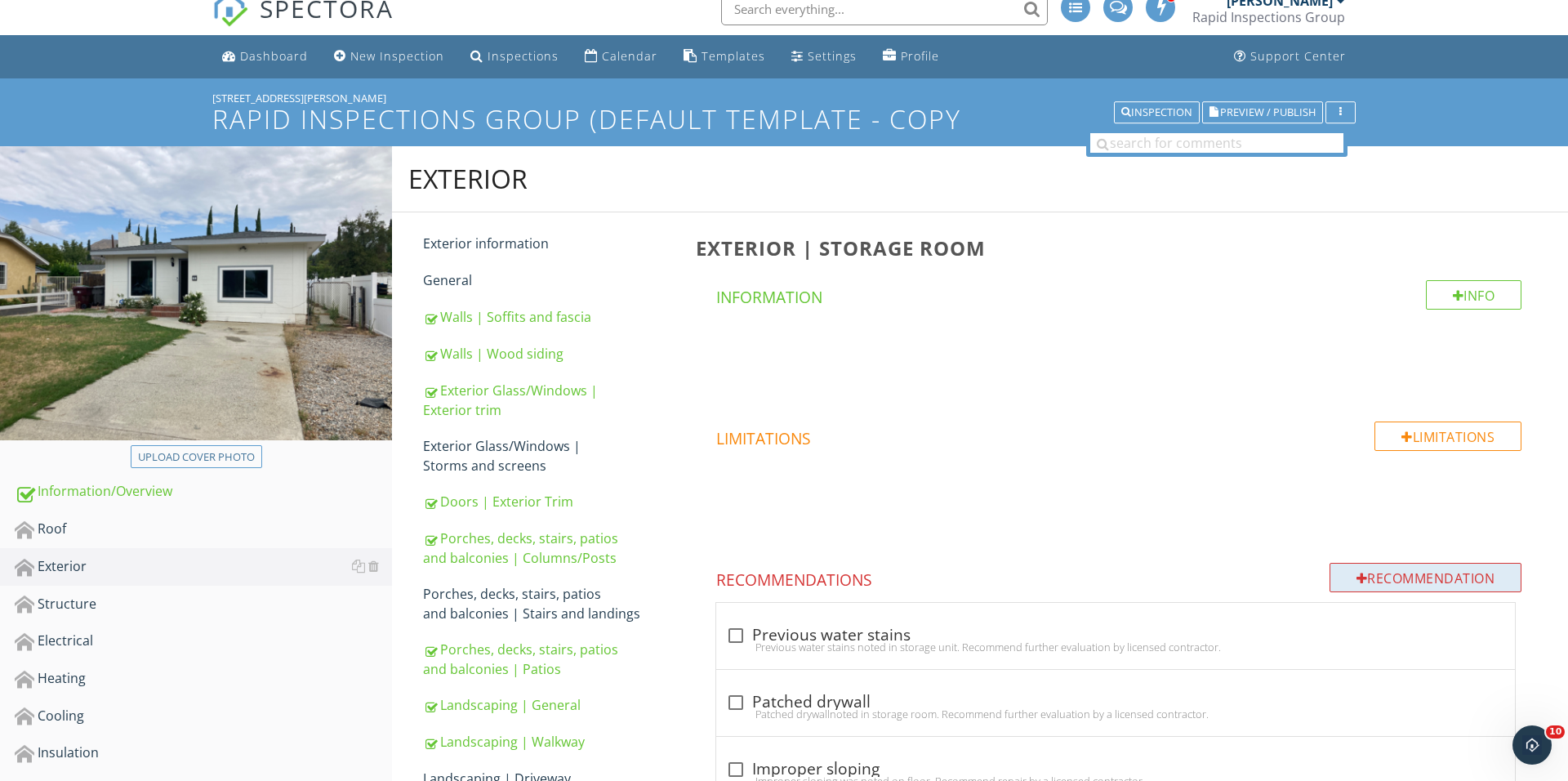
click at [1372, 570] on div "Recommendation" at bounding box center [1426, 578] width 193 height 29
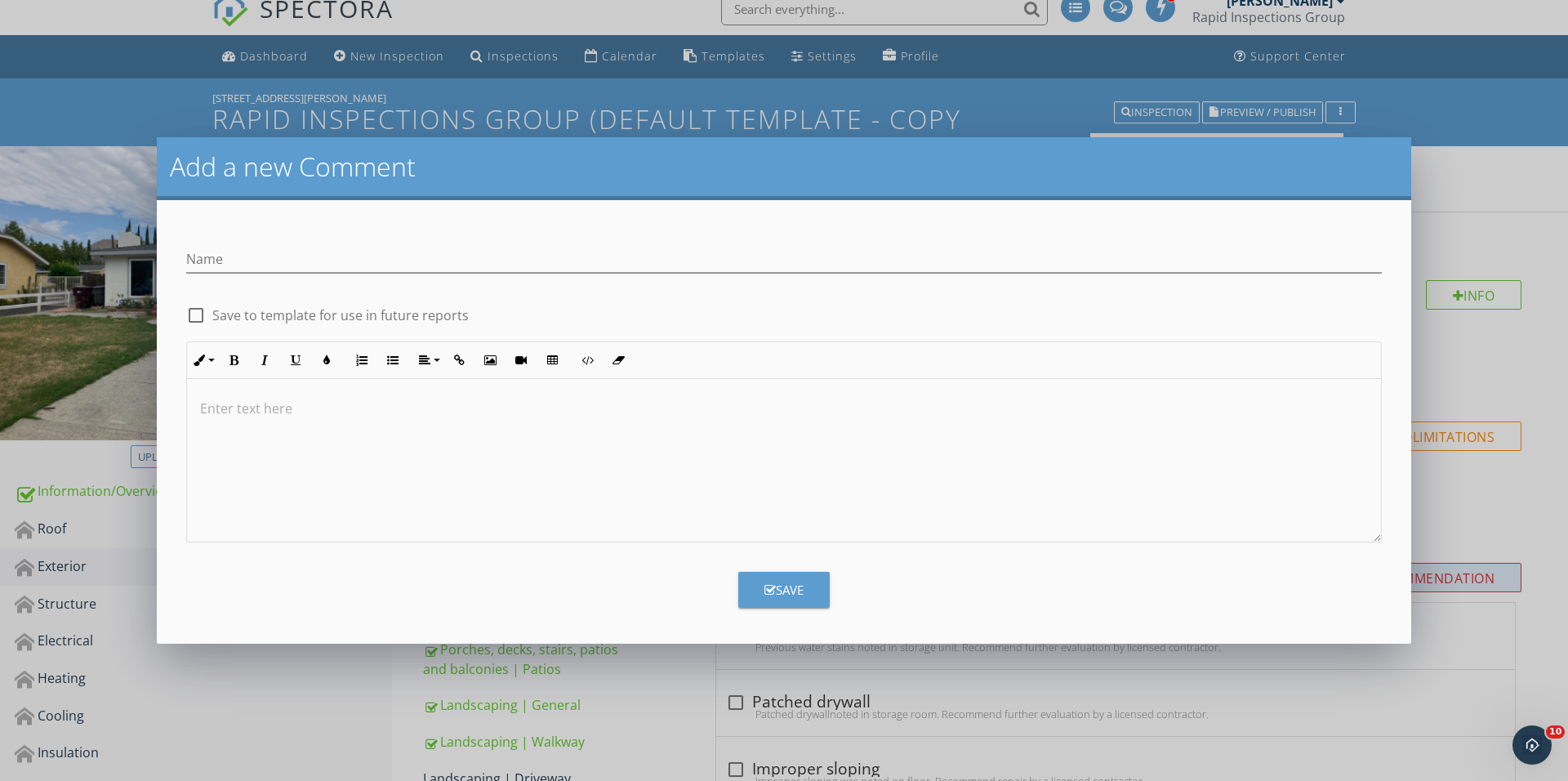
scroll to position [16, 0]
type input "Wood deterioration"
click at [546, 477] on div at bounding box center [784, 461] width 1194 height 164
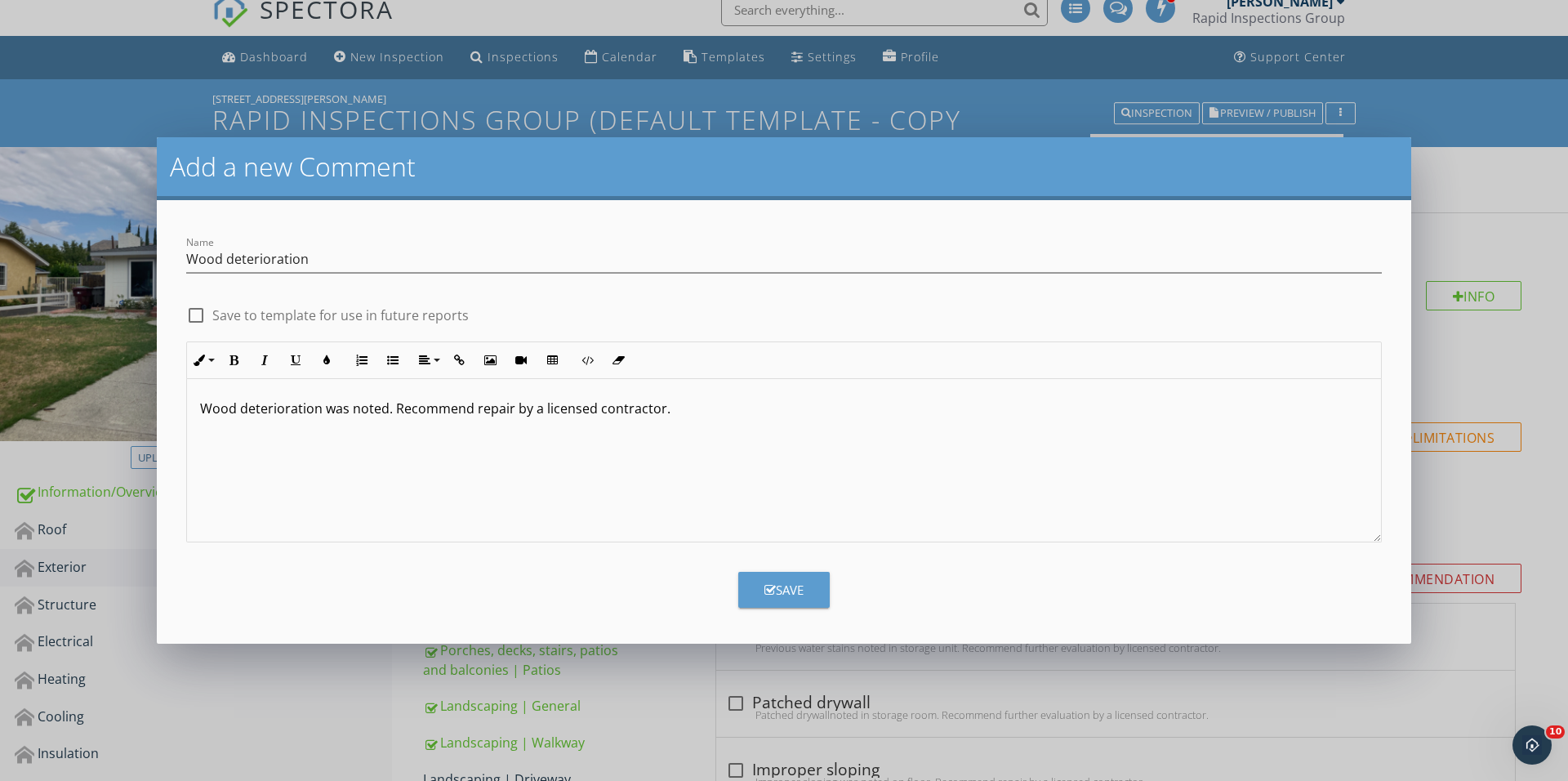
click at [756, 591] on button "Save" at bounding box center [784, 590] width 91 height 36
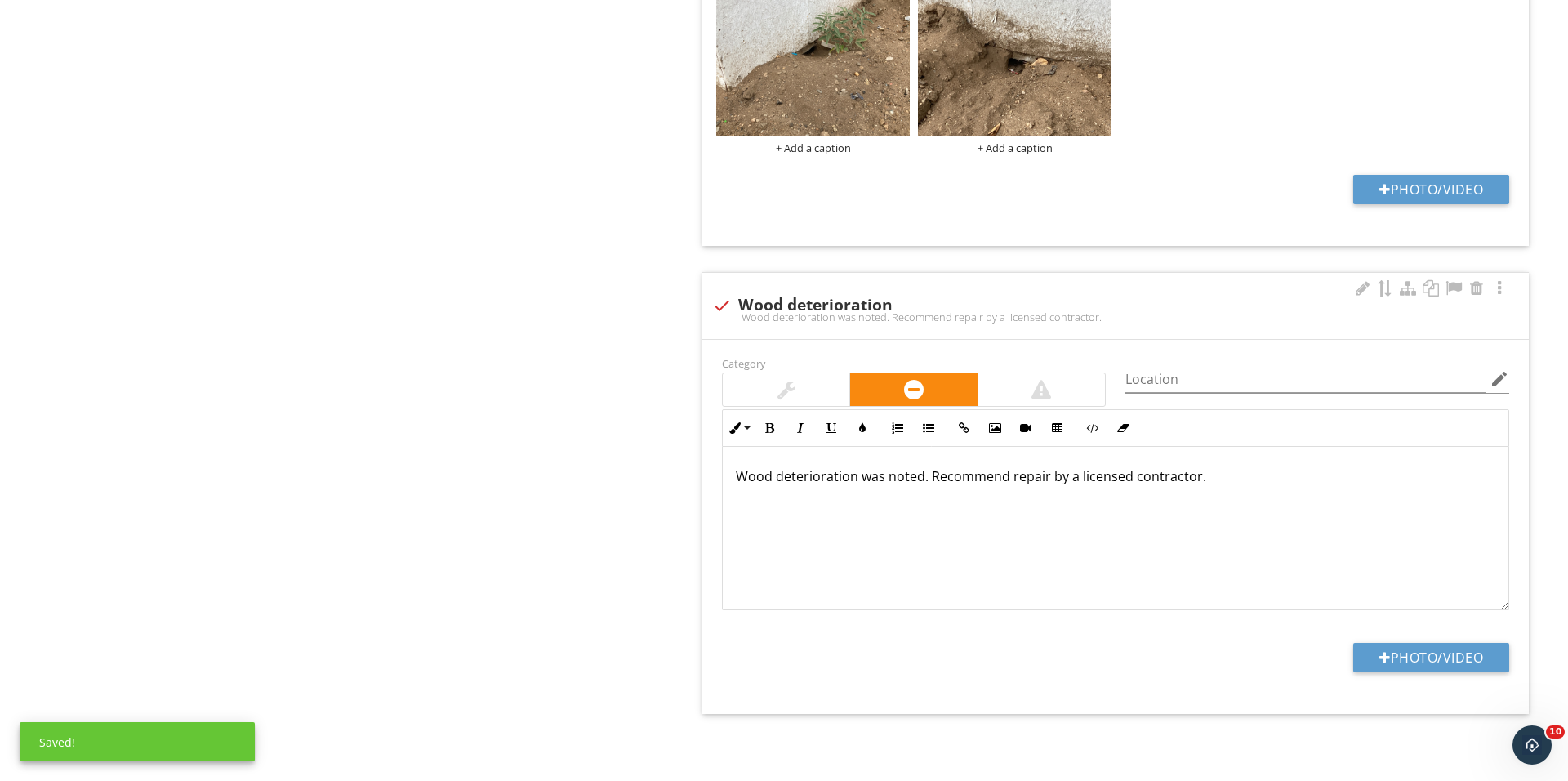
scroll to position [4118, 0]
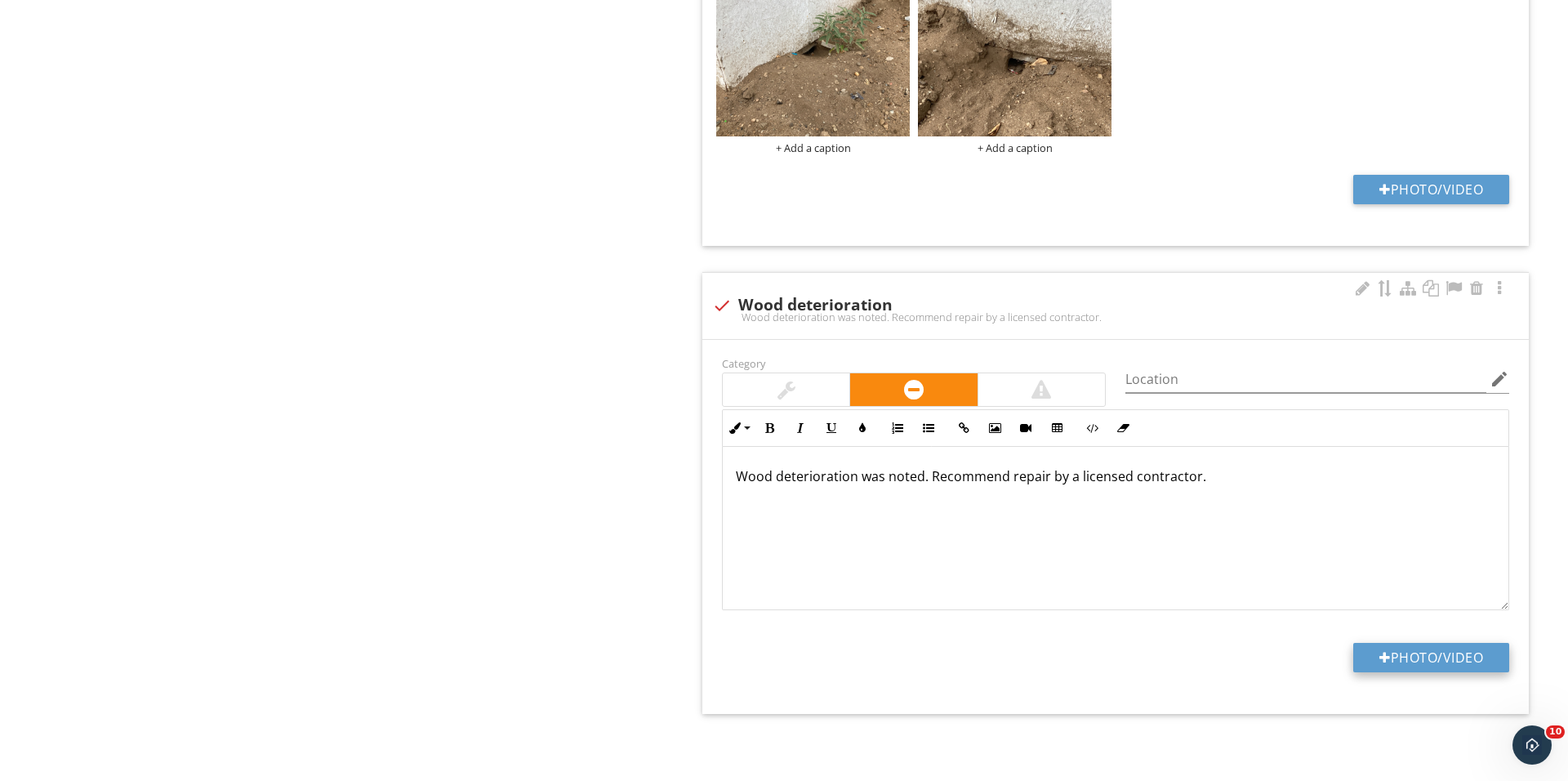
click at [1403, 650] on button "Photo/Video" at bounding box center [1430, 658] width 156 height 29
type input "C:\fakepath\IMG_0792.JPG"
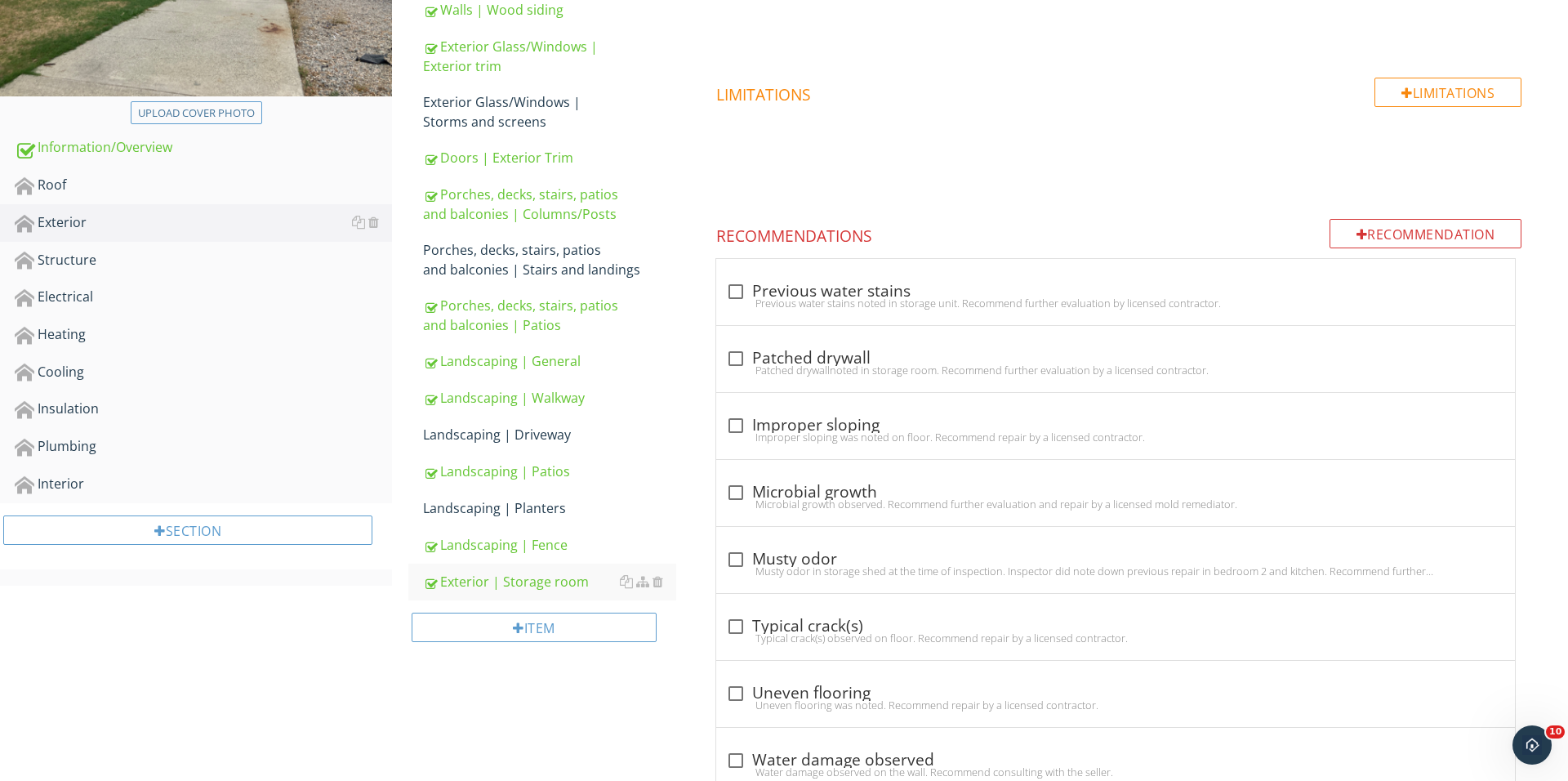
scroll to position [242, 0]
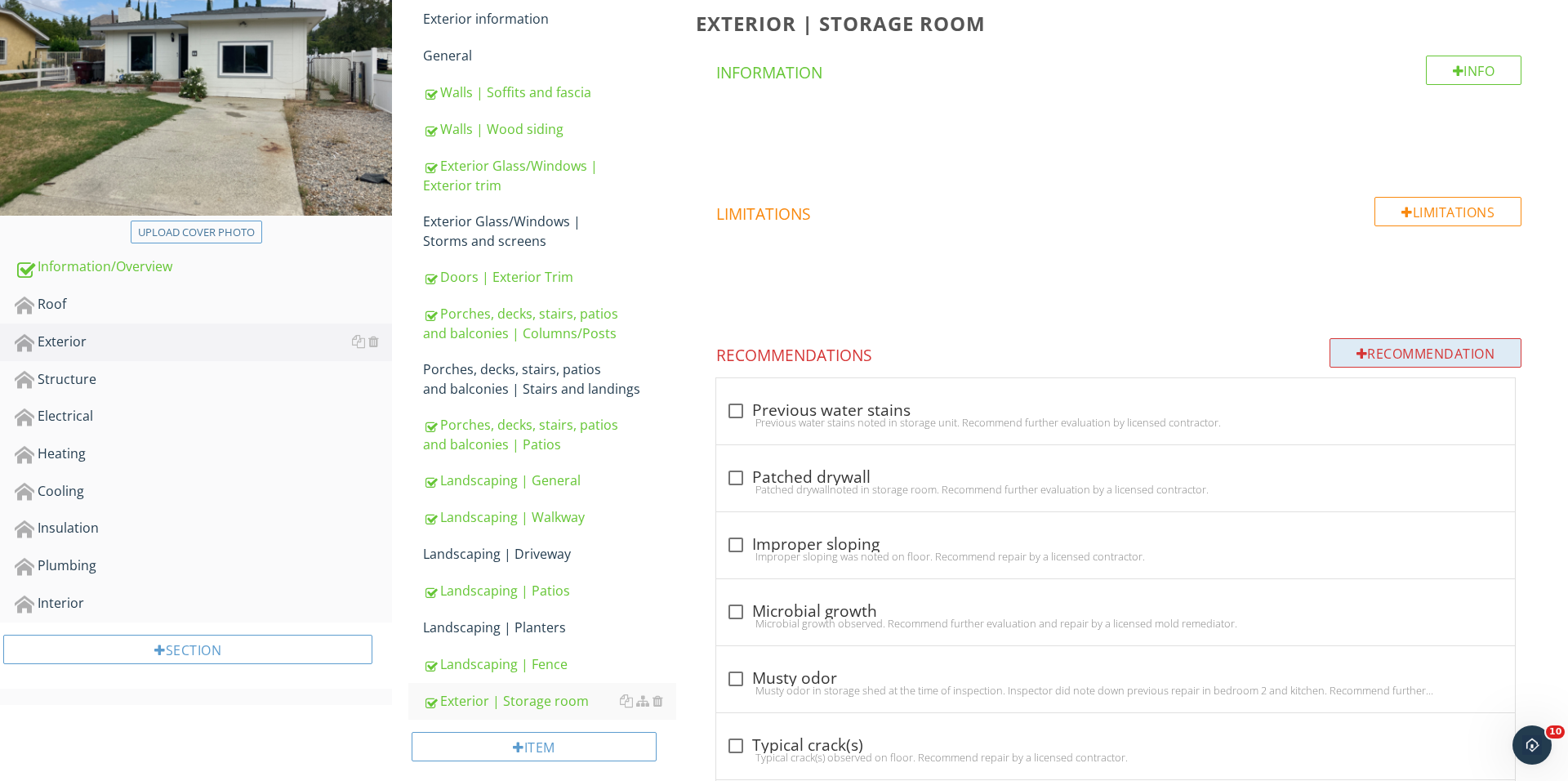
click at [1431, 350] on div "Recommendation" at bounding box center [1426, 353] width 193 height 29
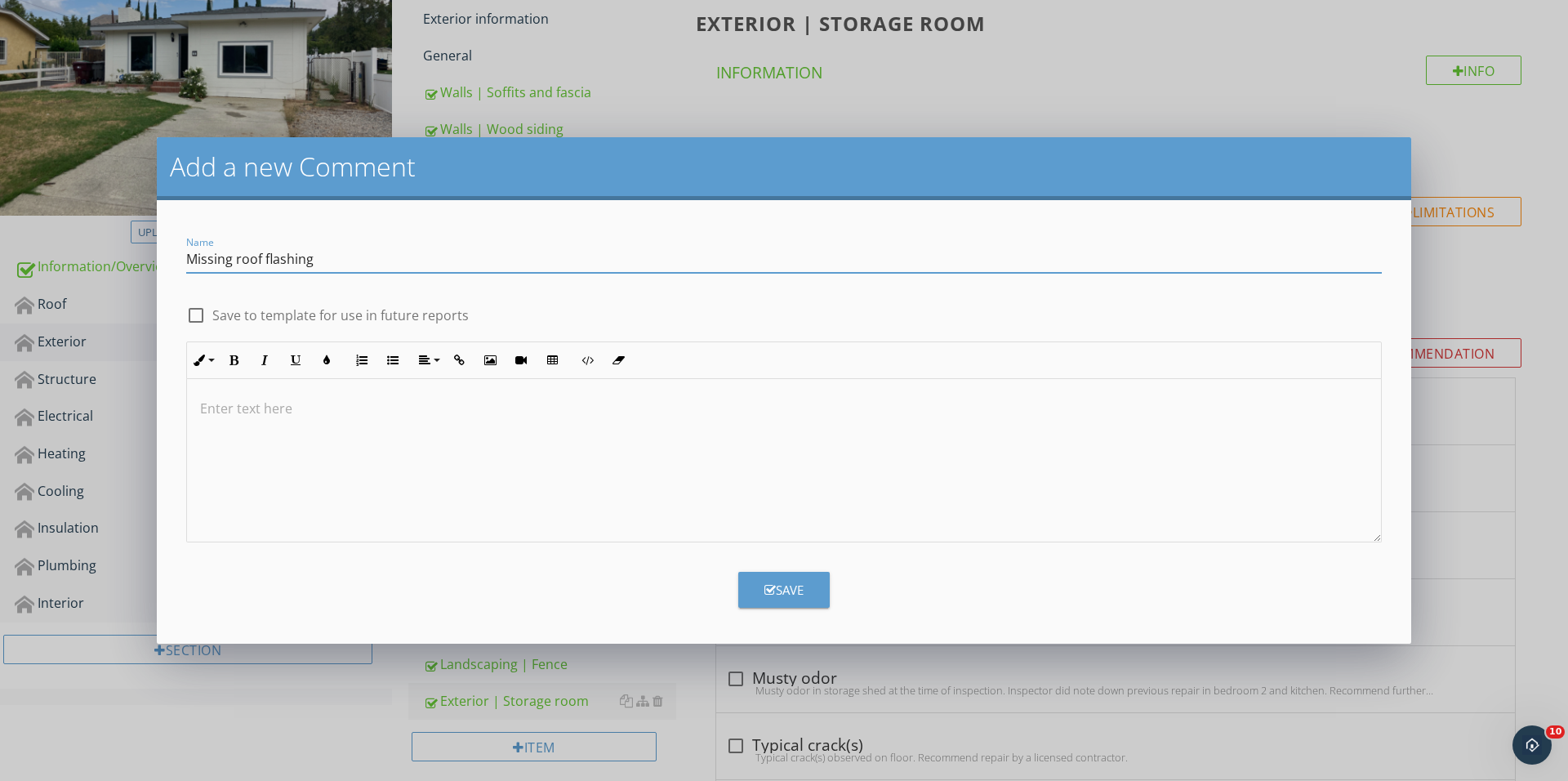
type input "Missing roof flashing"
click at [706, 493] on div at bounding box center [784, 461] width 1194 height 164
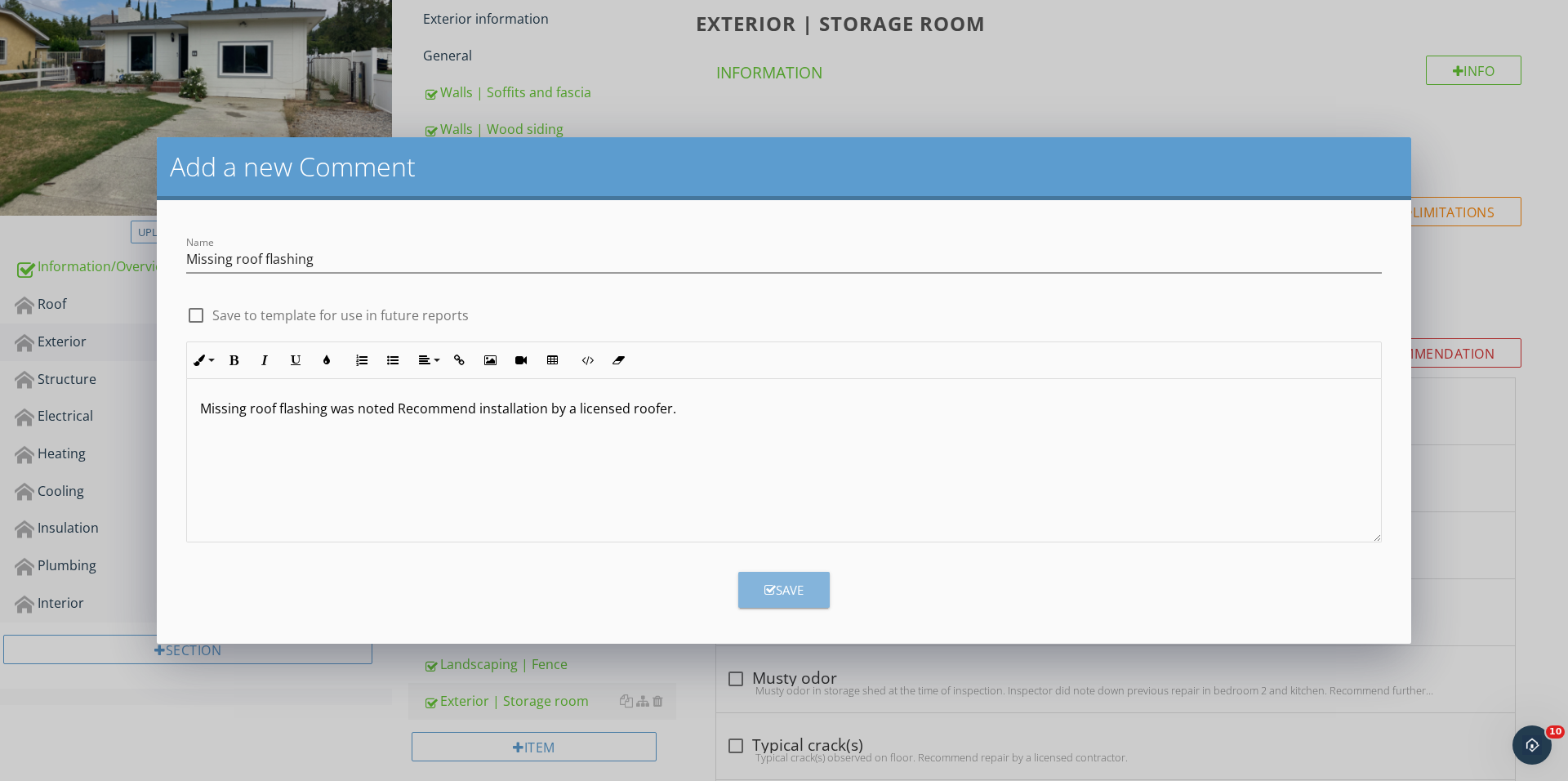
click at [777, 593] on div "Save" at bounding box center [783, 590] width 39 height 19
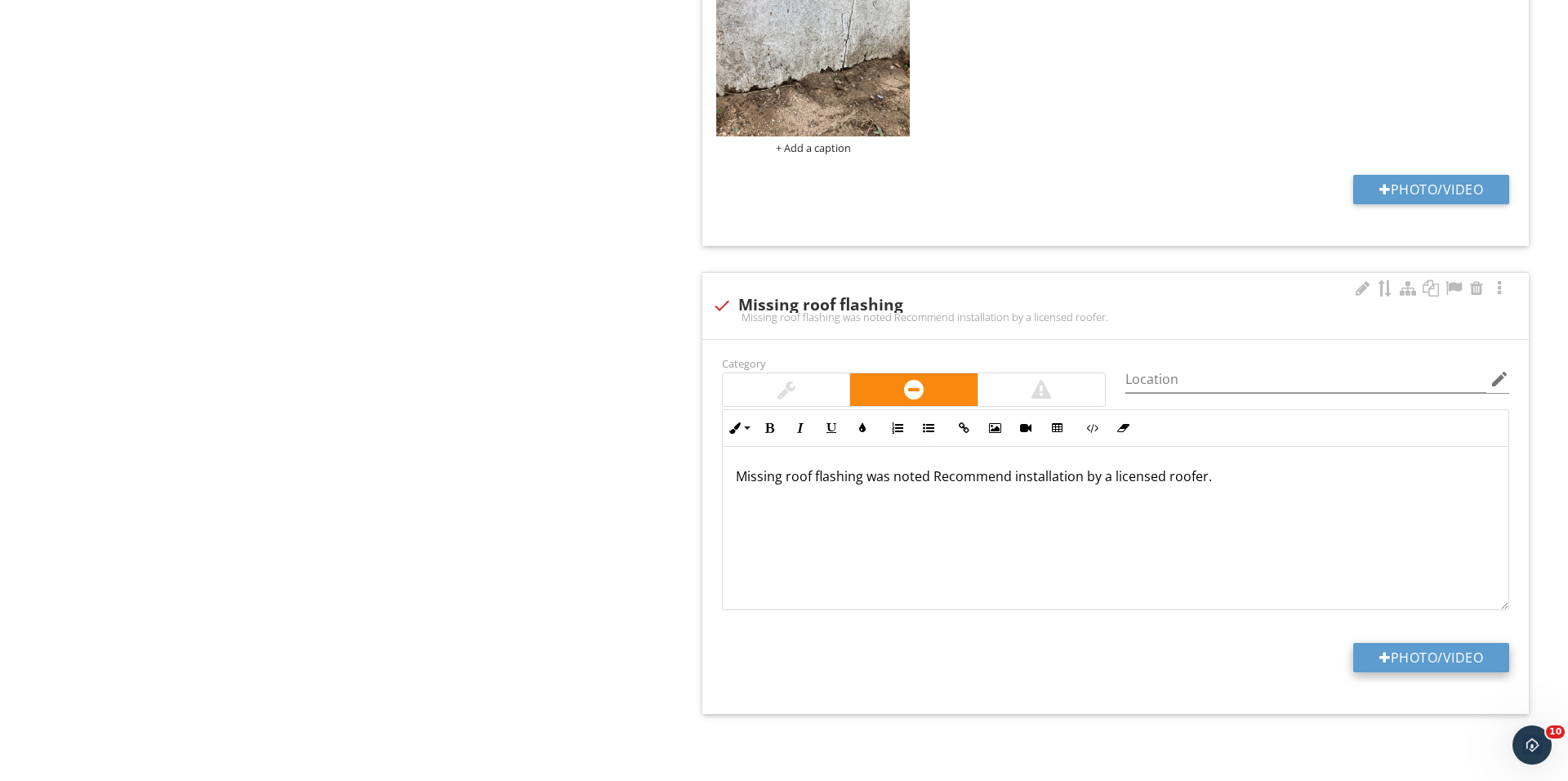
scroll to position [4758, 0]
click at [1426, 665] on button "Photo/Video" at bounding box center [1430, 658] width 156 height 29
type input "C:\fakepath\IMG_0794.JPG"
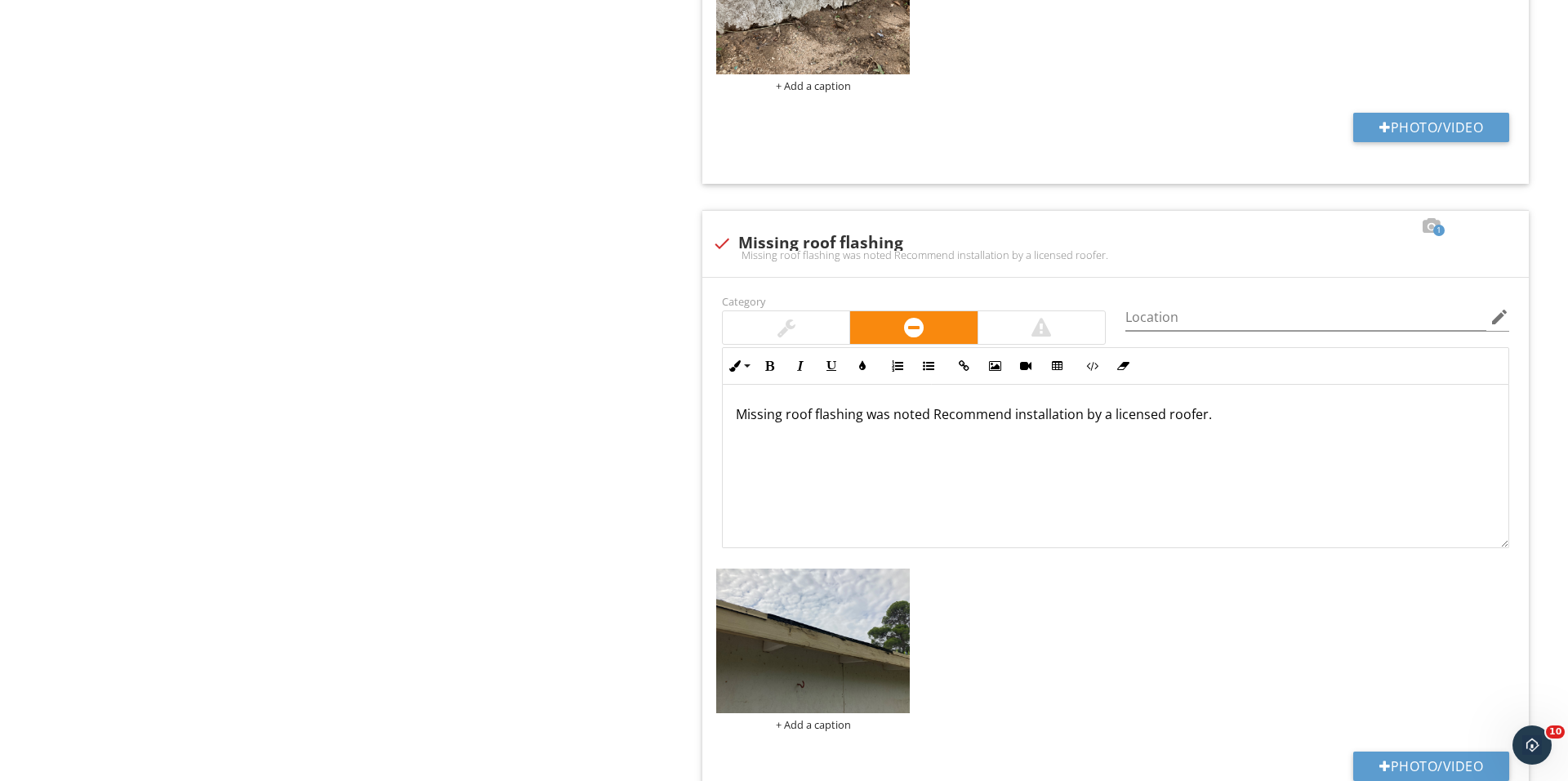
scroll to position [4533, 0]
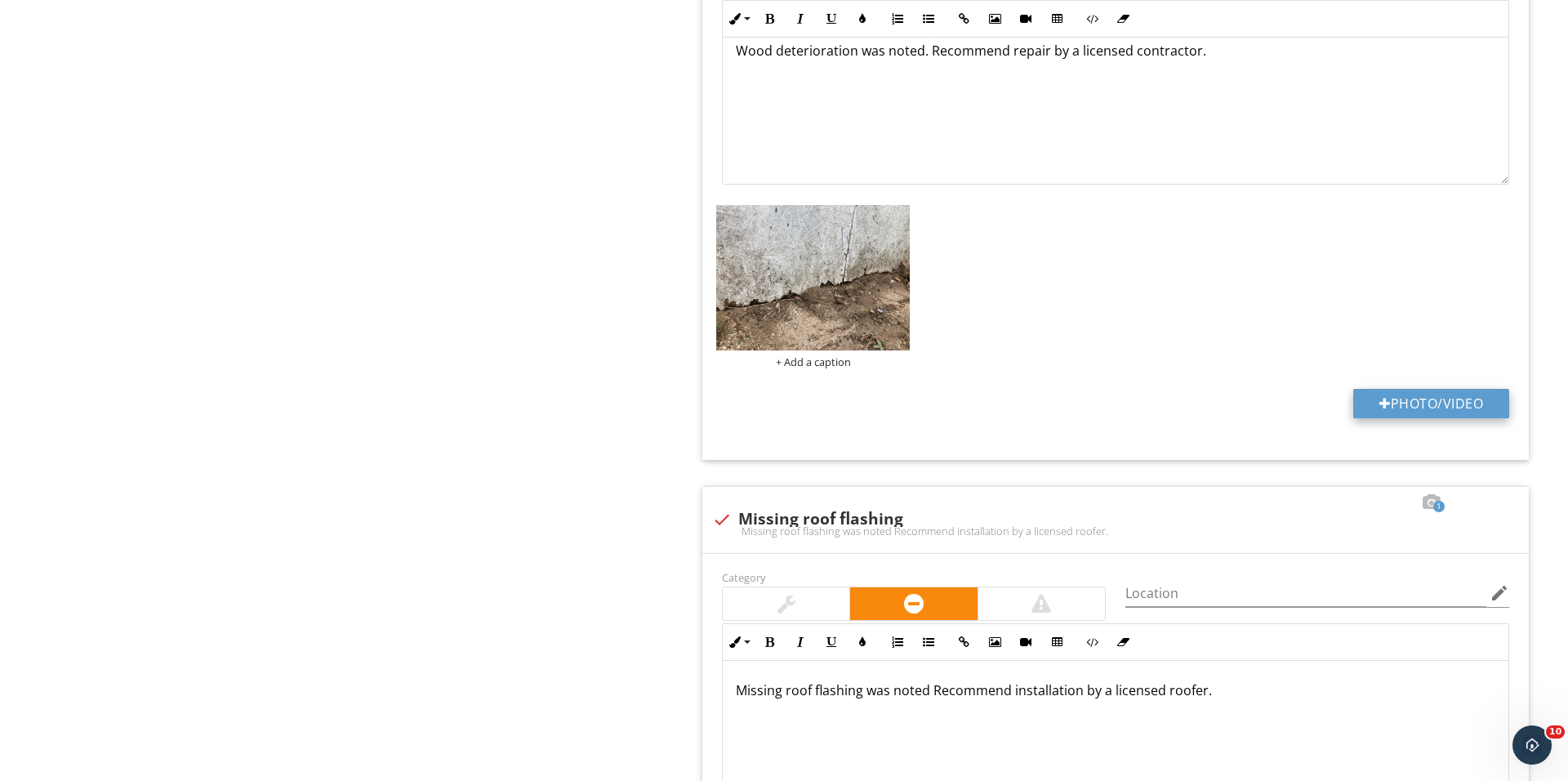
click at [1368, 402] on button "Photo/Video" at bounding box center [1430, 403] width 156 height 29
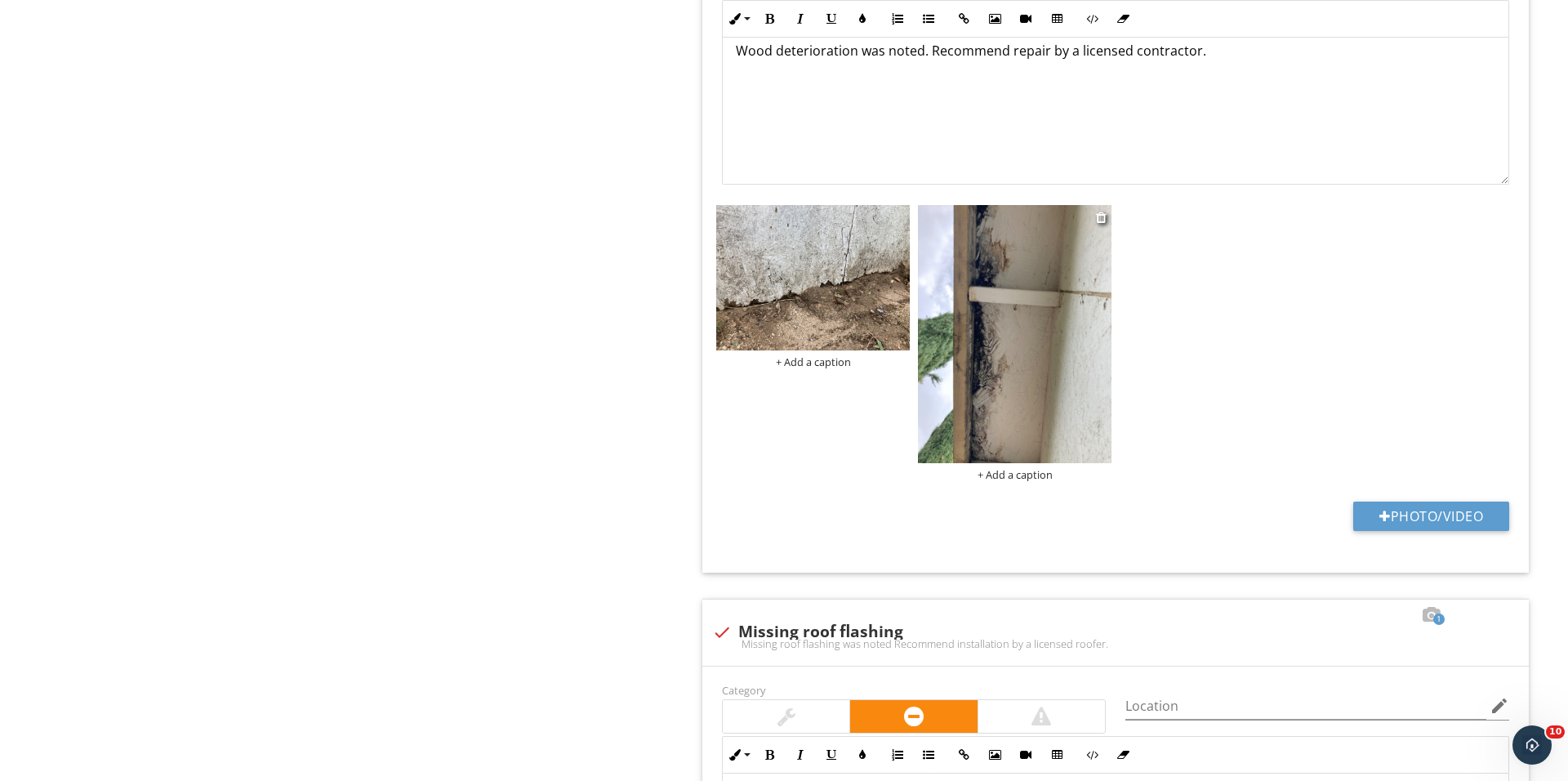
click at [1043, 403] on img at bounding box center [1014, 334] width 194 height 258
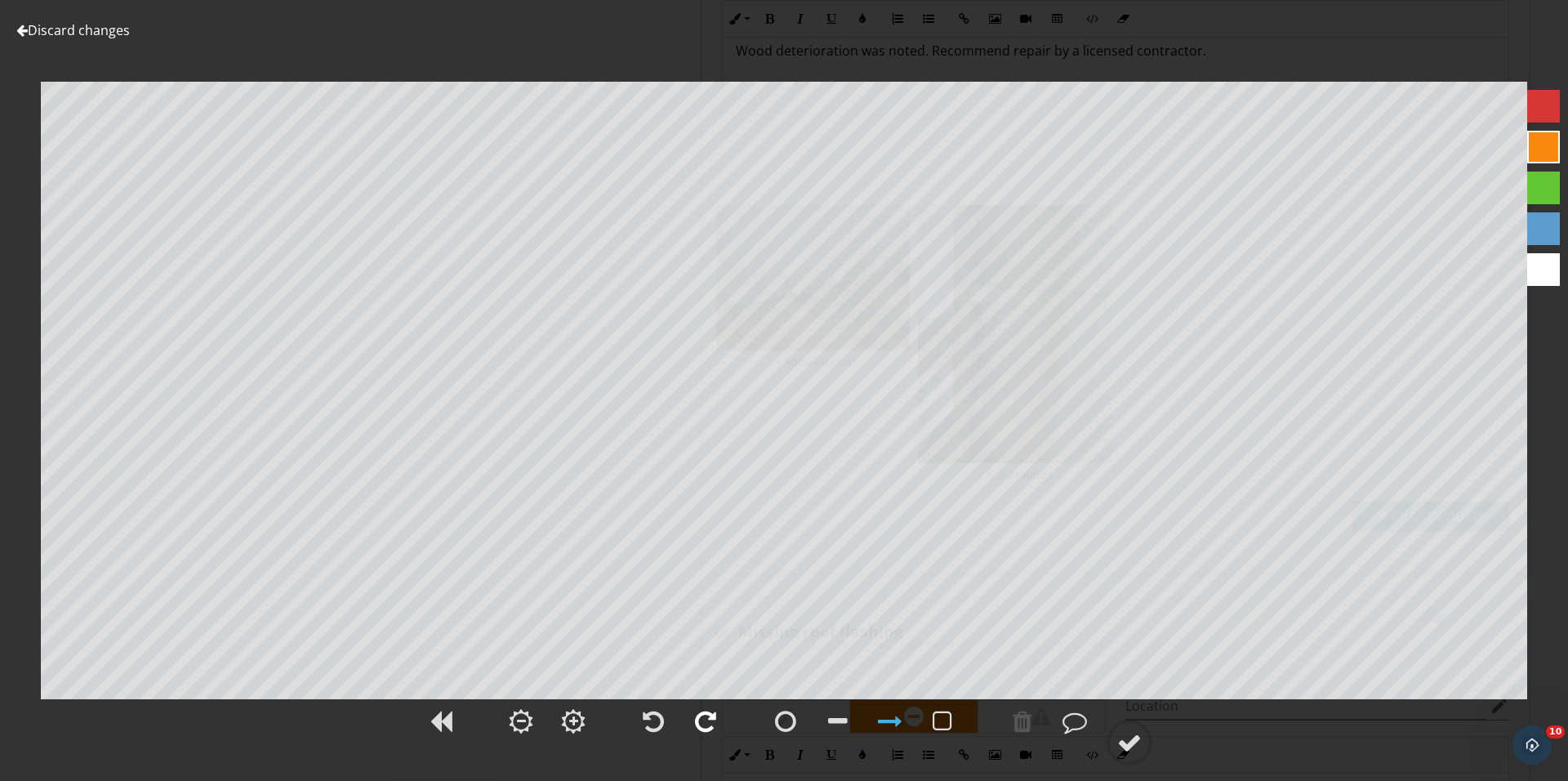
click at [715, 728] on div at bounding box center [706, 722] width 22 height 24
click at [1136, 734] on div at bounding box center [1129, 742] width 24 height 24
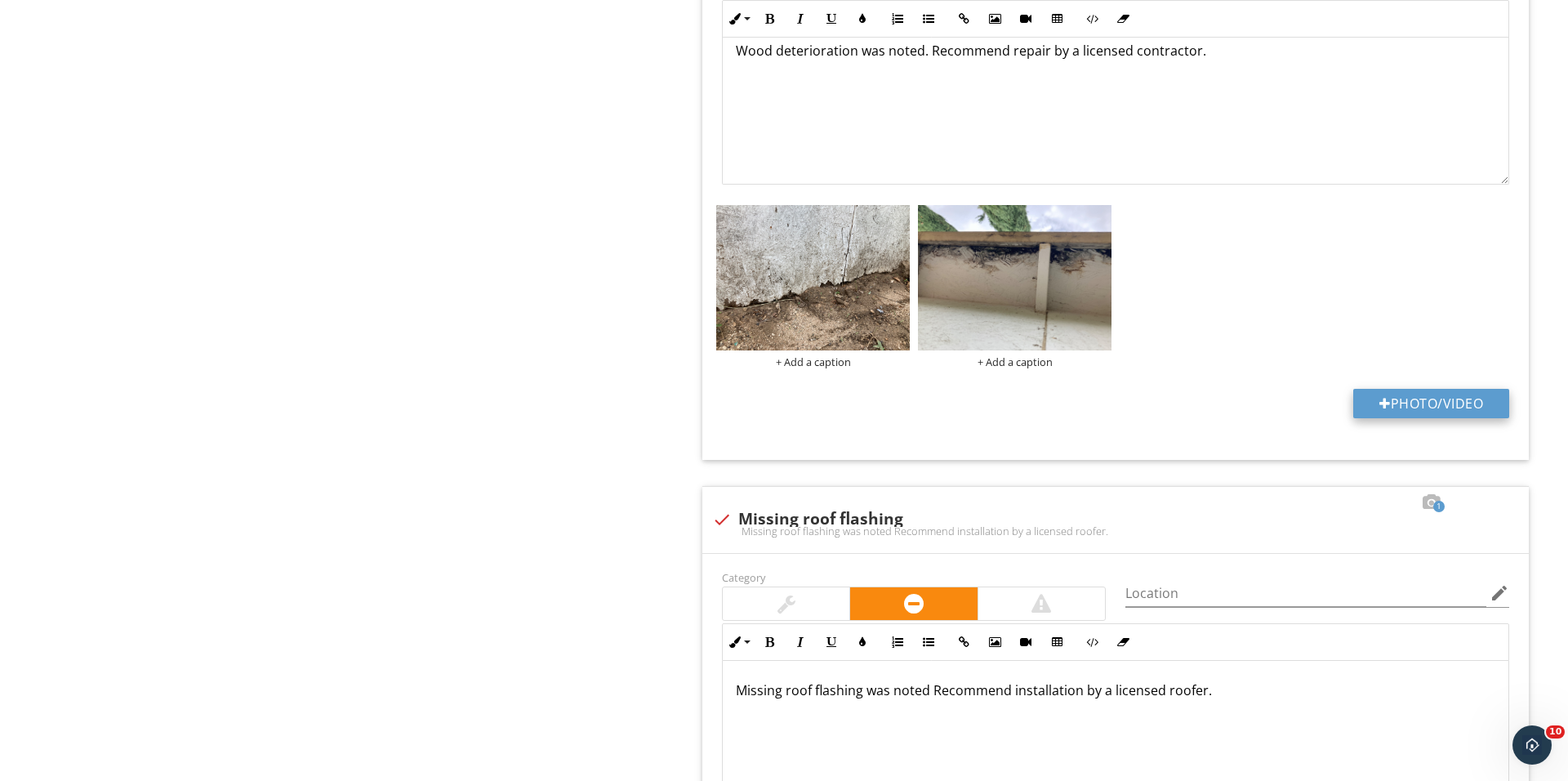
click at [1384, 418] on button "Photo/Video" at bounding box center [1430, 403] width 156 height 29
type input "C:\fakepath\IMG_0800.JPG"
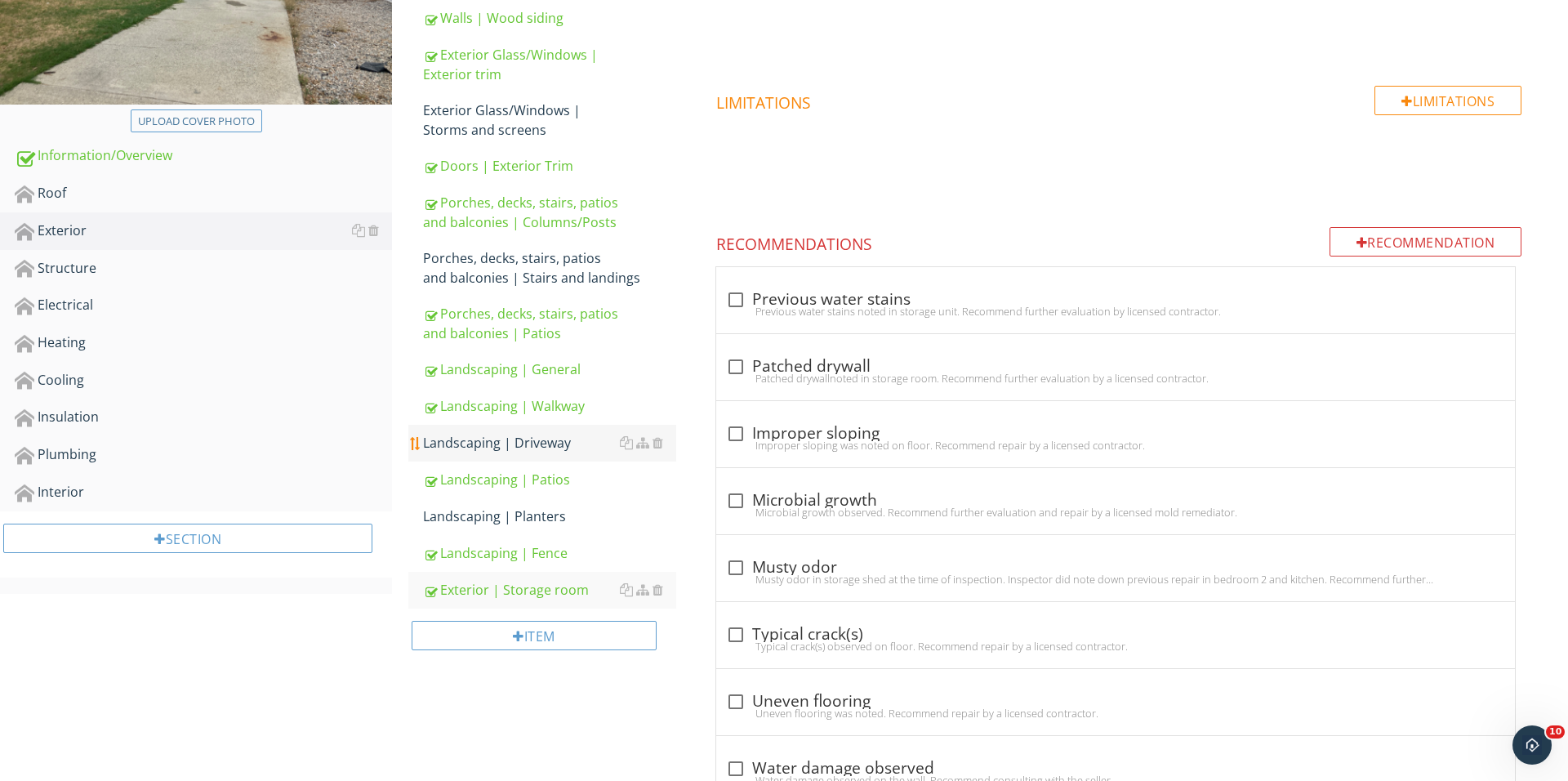
scroll to position [364, 0]
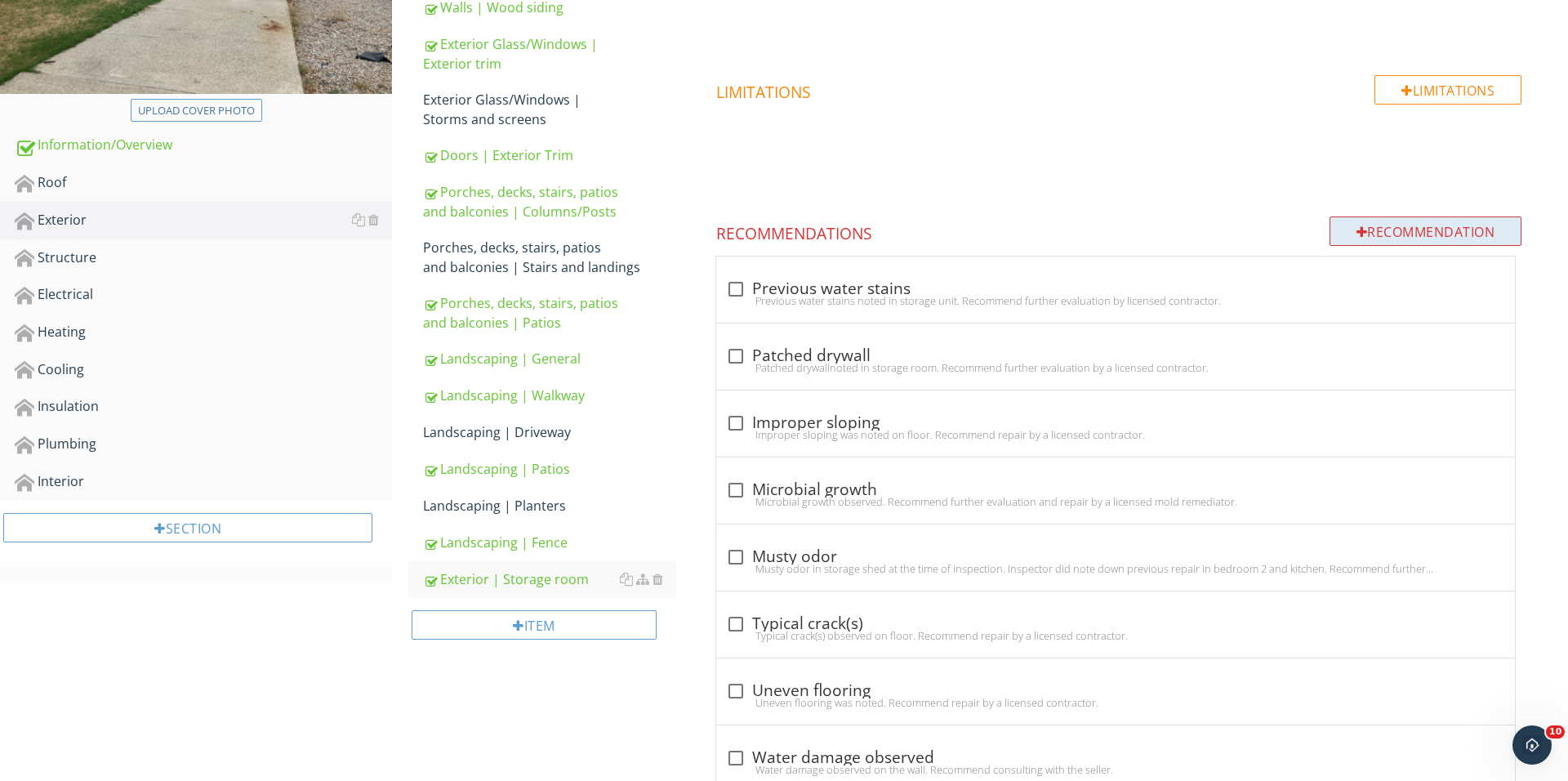
click at [1395, 230] on div "Recommendation" at bounding box center [1426, 231] width 193 height 29
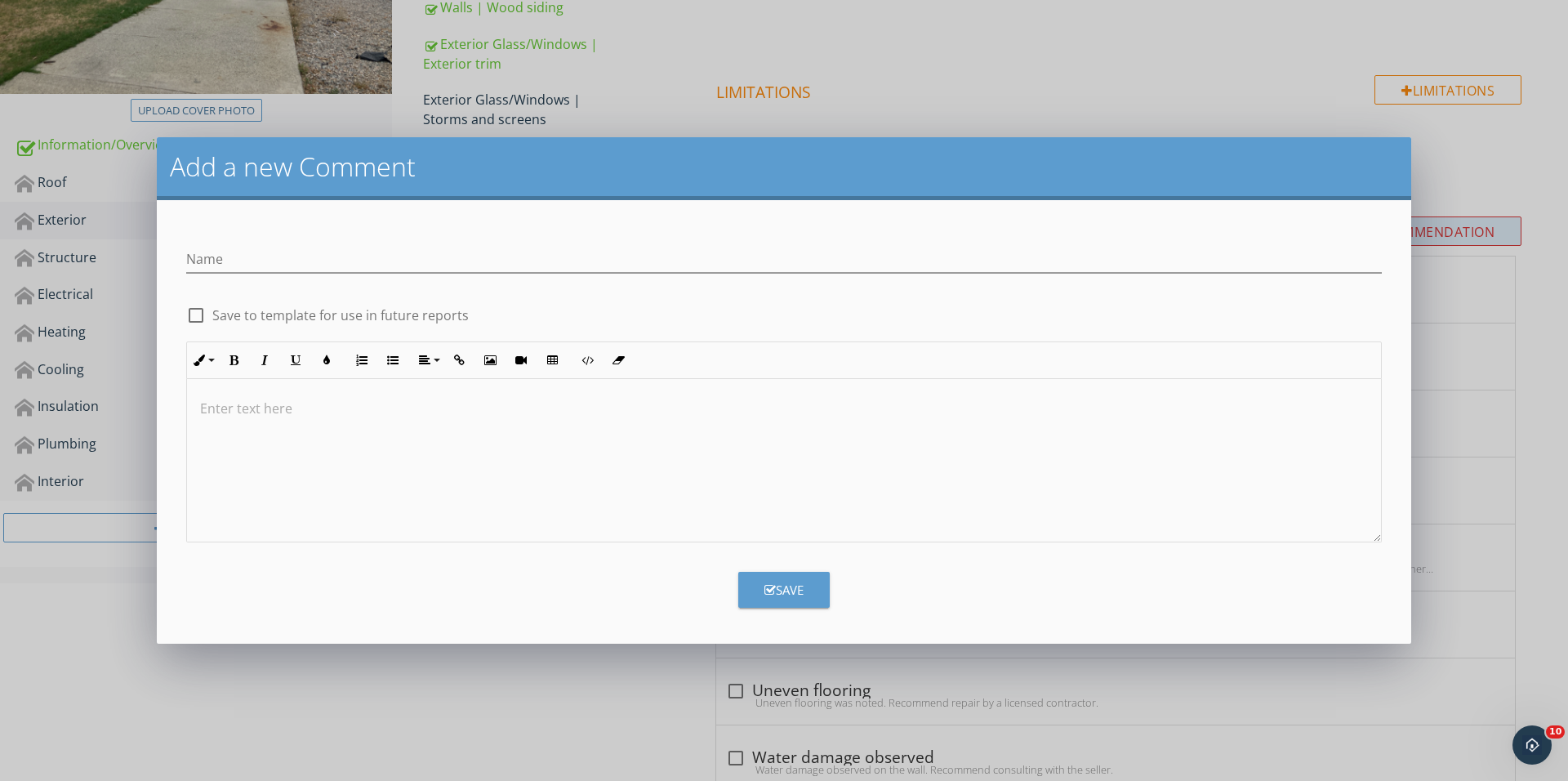
scroll to position [363, 0]
type input "Leaning structure"
click at [436, 533] on div at bounding box center [784, 461] width 1194 height 164
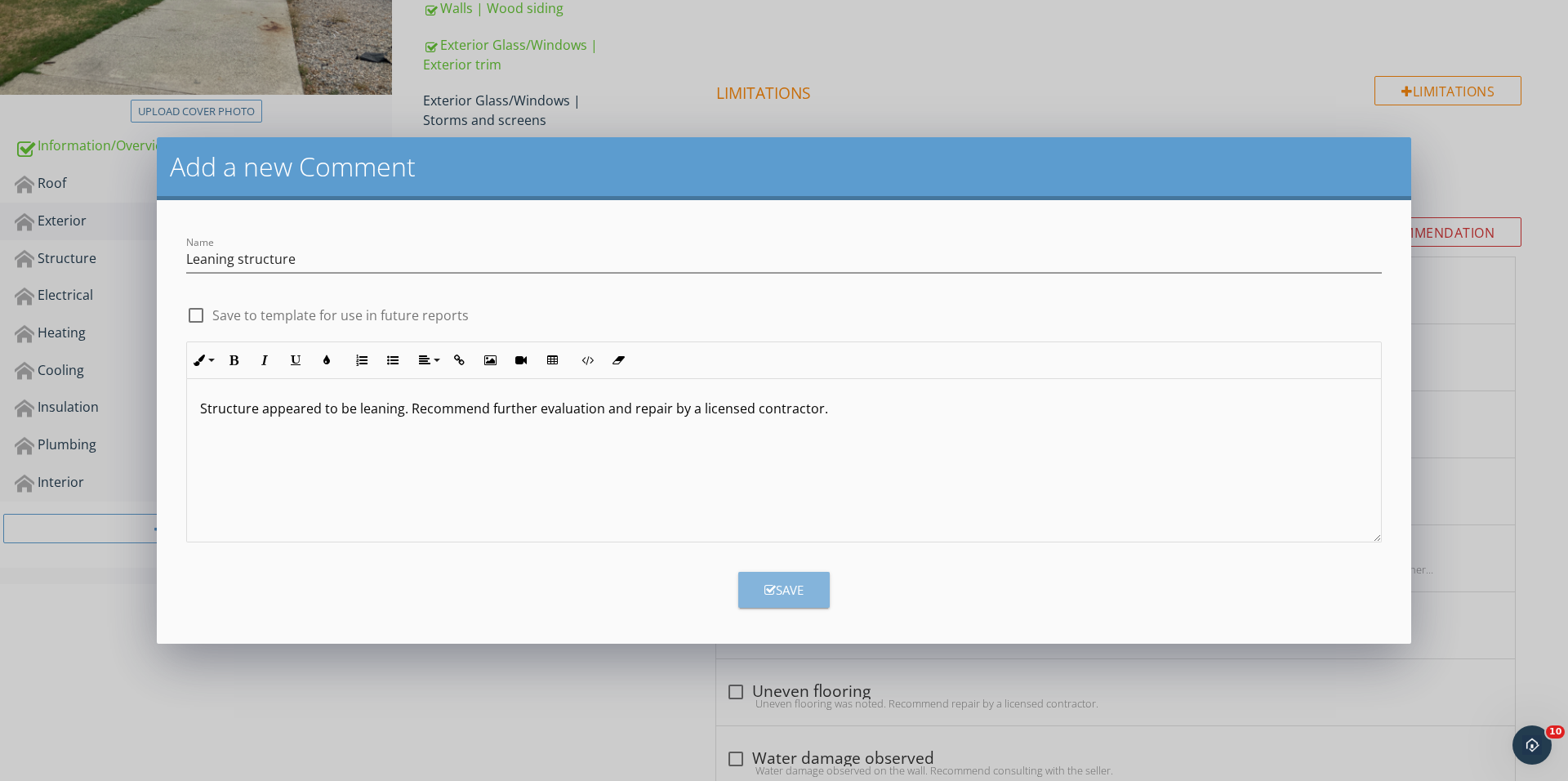
click at [756, 598] on button "Save" at bounding box center [784, 590] width 91 height 36
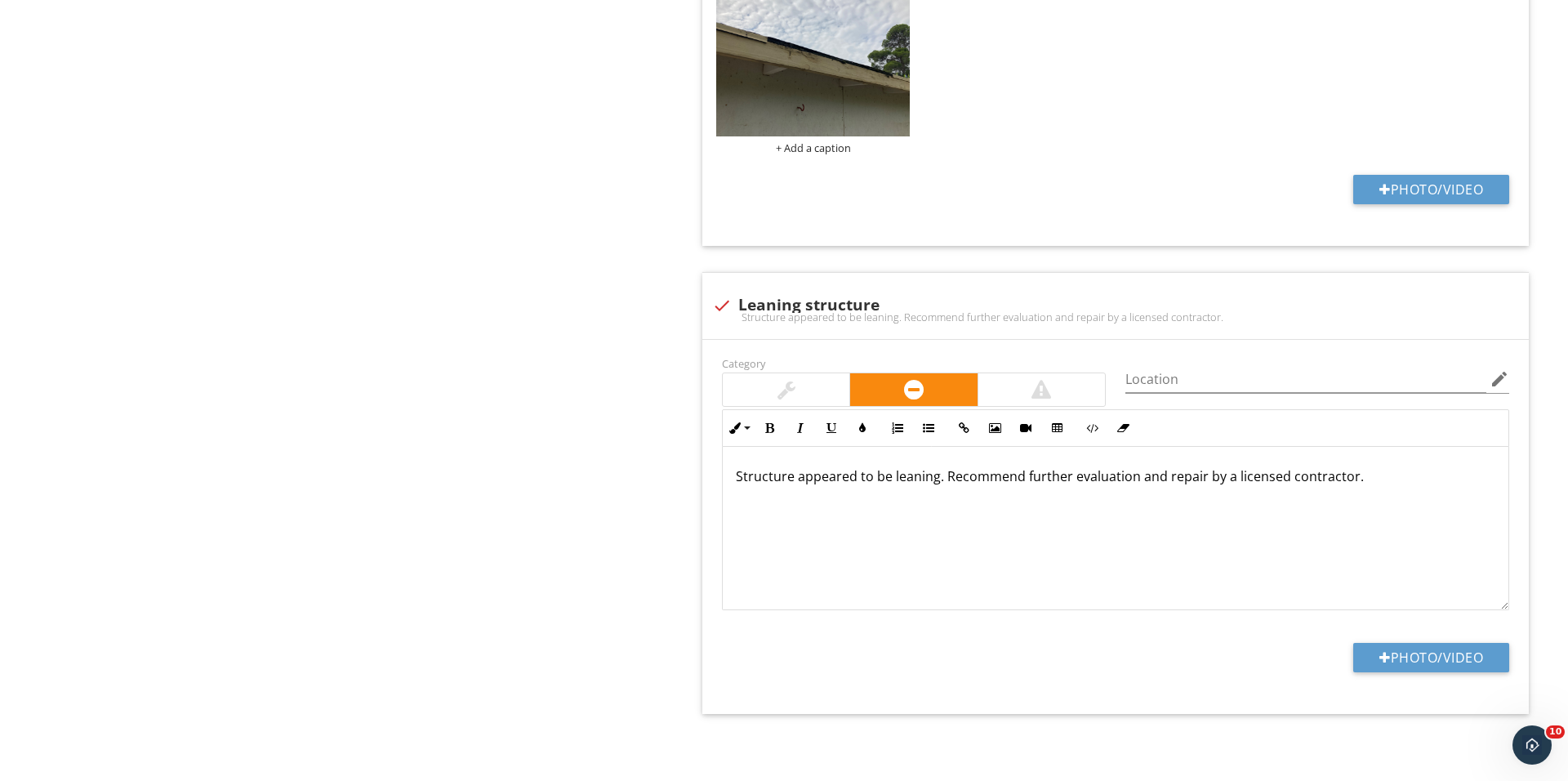
scroll to position [5400, 0]
click at [1382, 662] on div at bounding box center [1384, 657] width 11 height 13
type input "C:\fakepath\IMG_0807.JPG"
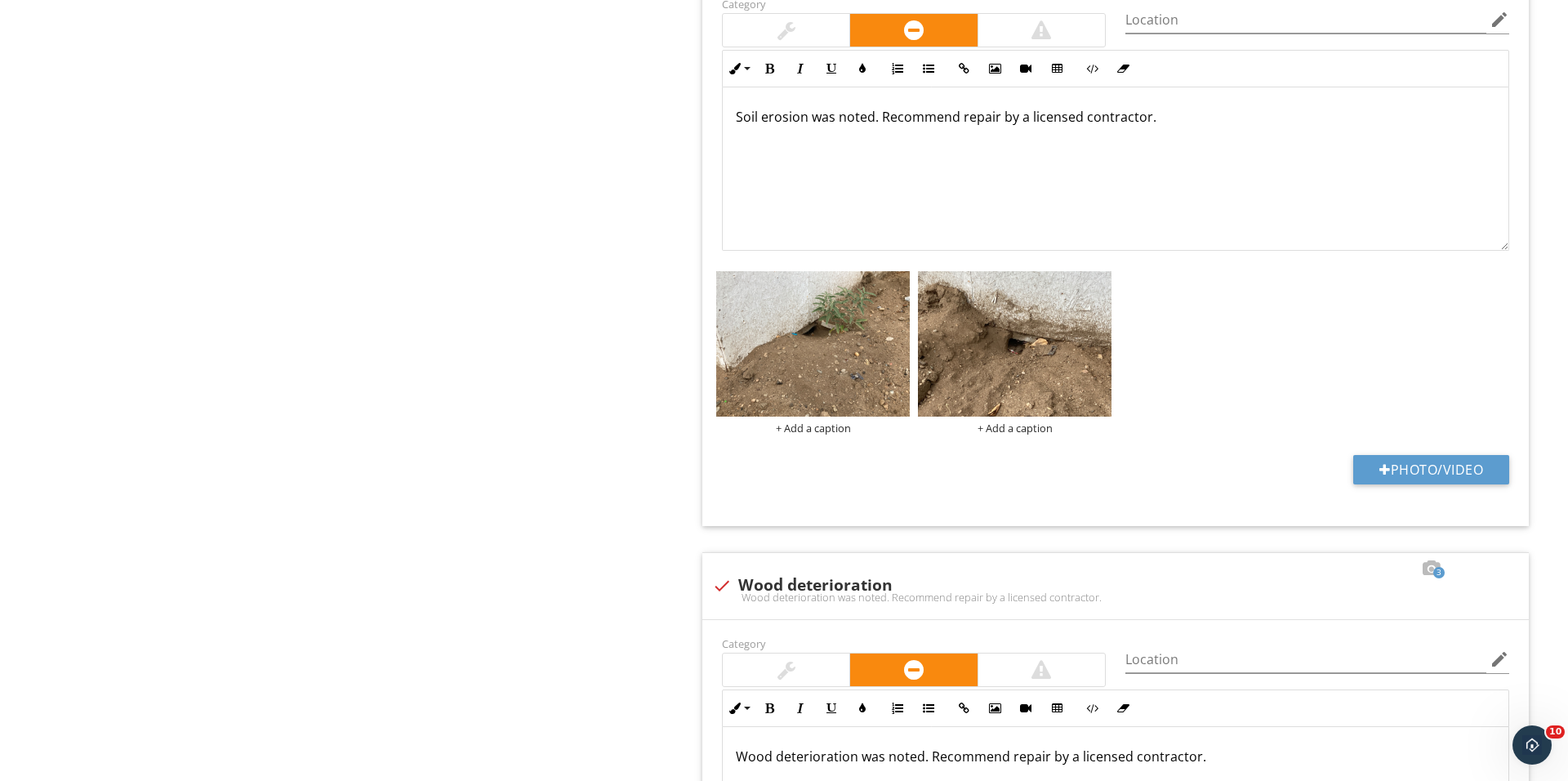
scroll to position [3821, 0]
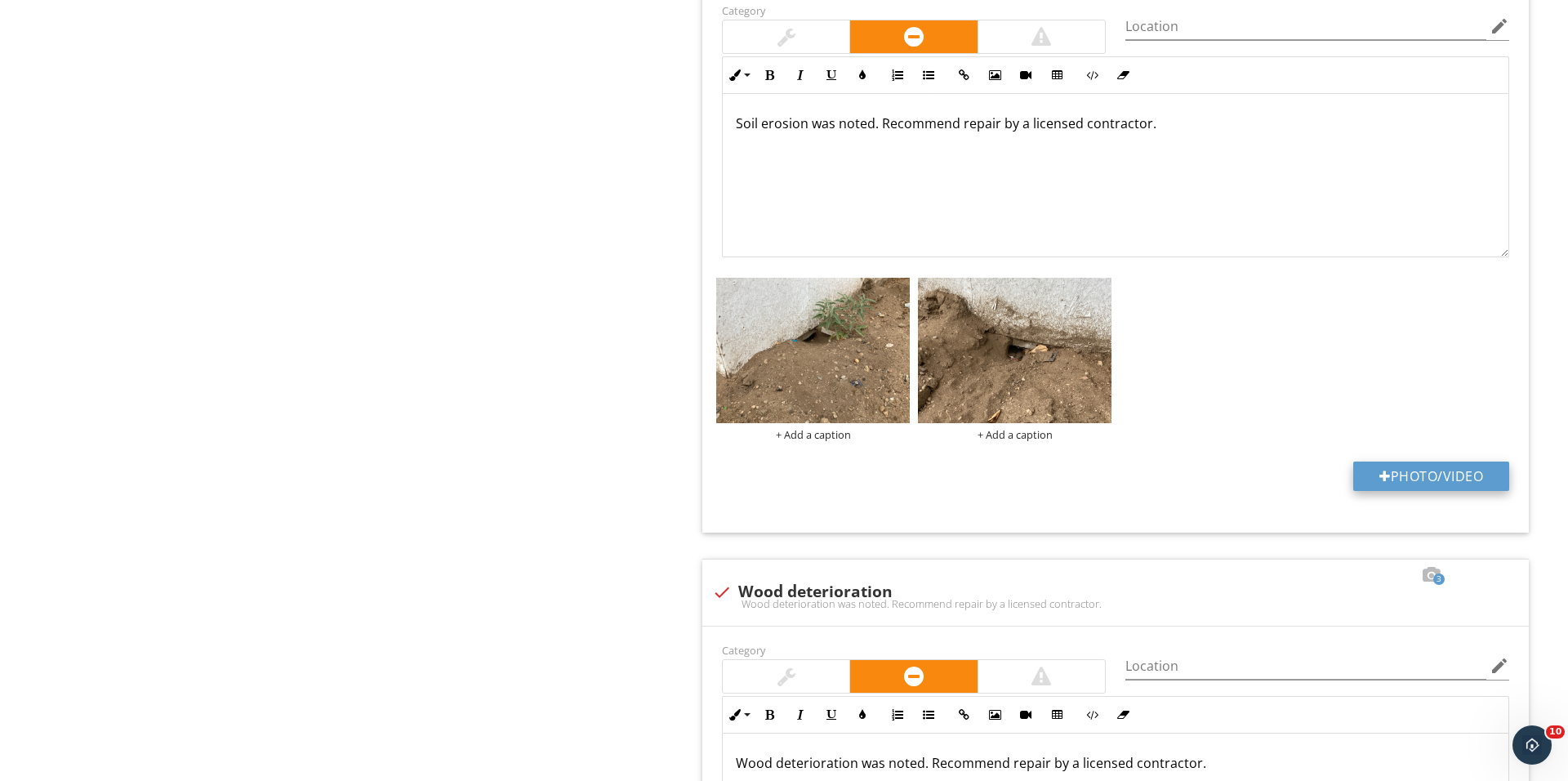
click at [1368, 482] on button "Photo/Video" at bounding box center [1430, 476] width 156 height 29
type input "C:\fakepath\IMG_0816.JPG"
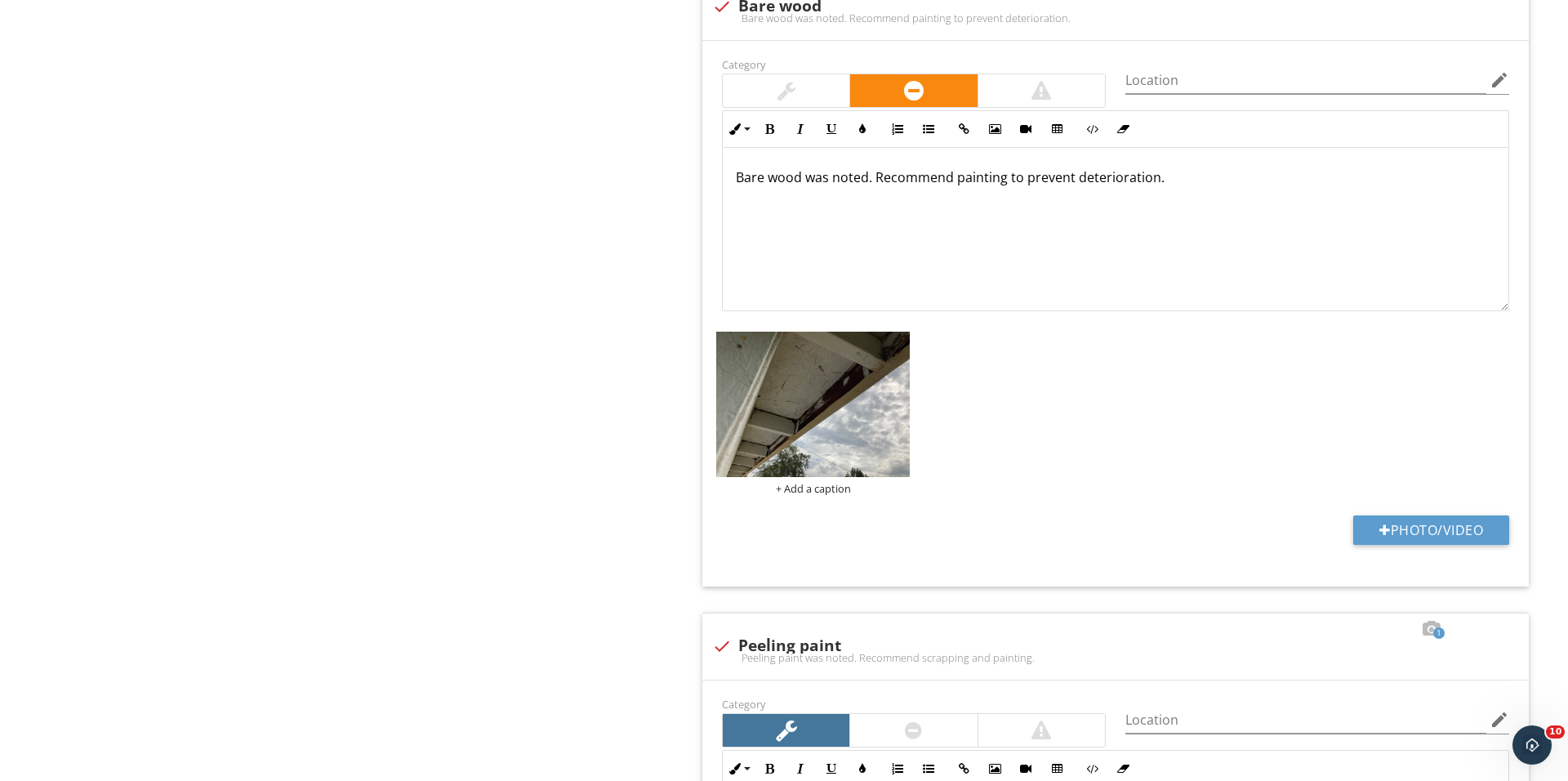
scroll to position [1805, 0]
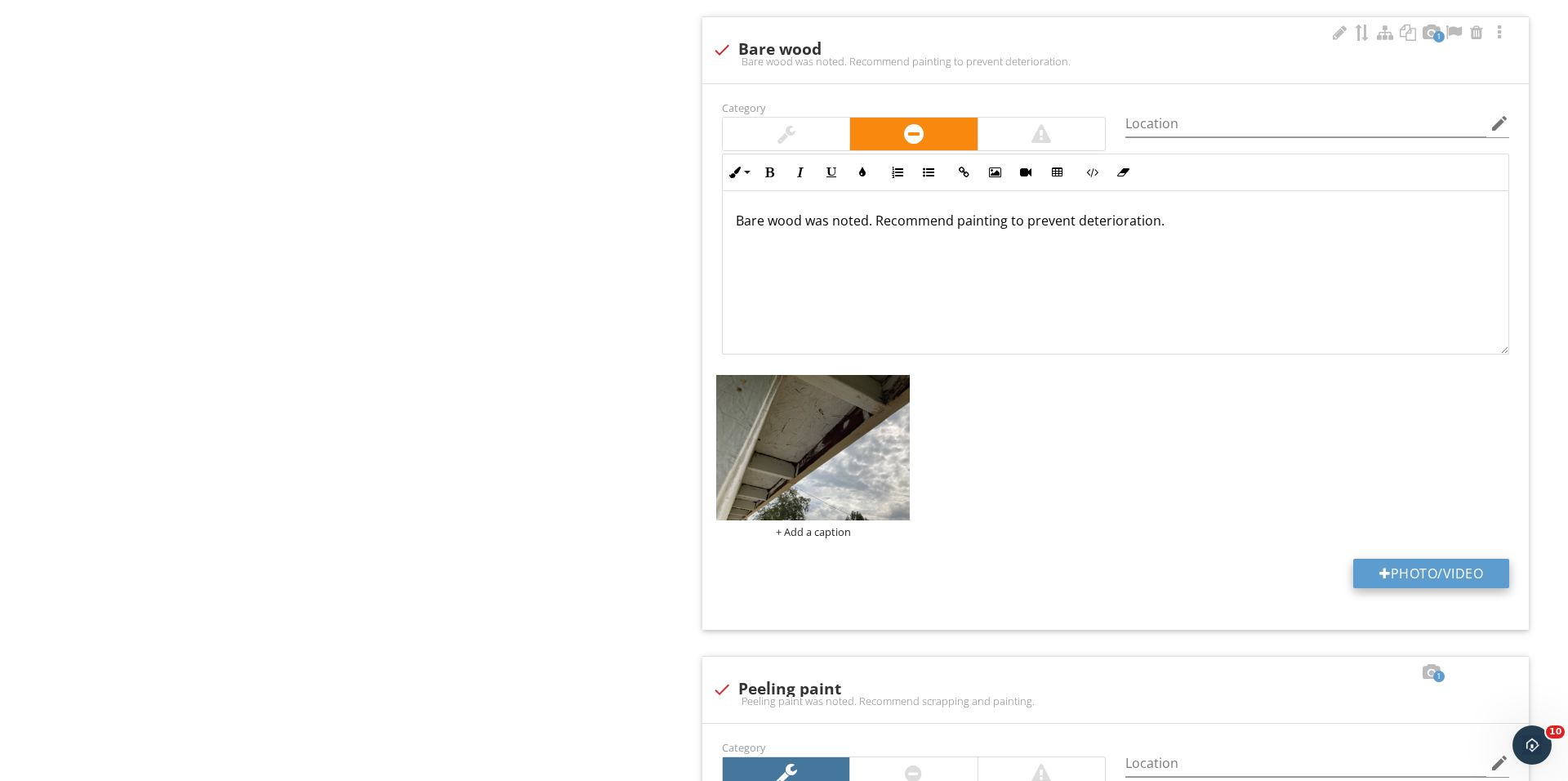
click at [1383, 579] on div at bounding box center [1384, 573] width 11 height 13
type input "C:\fakepath\IMG_0820.JPG"
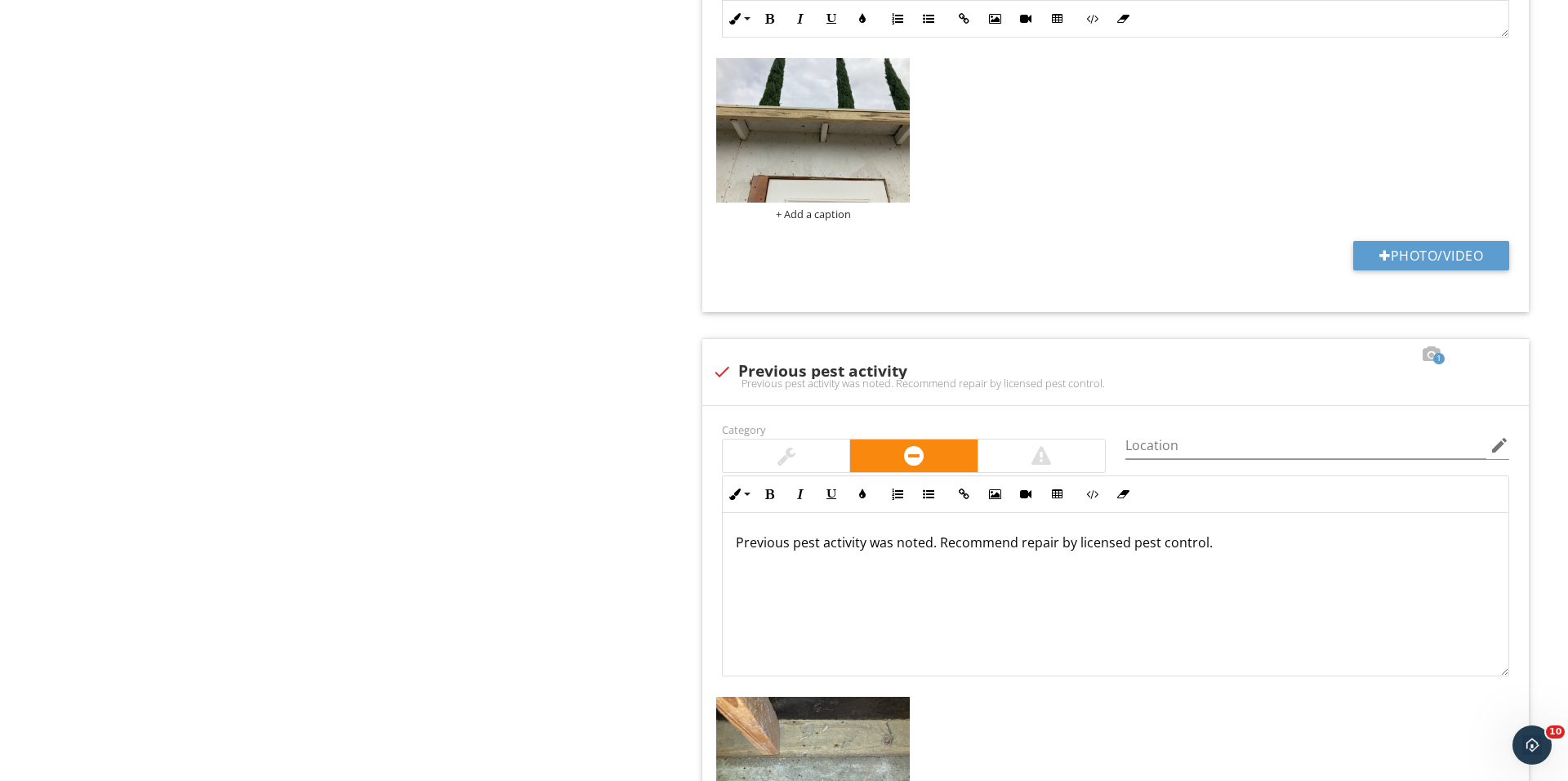
scroll to position [2534, 0]
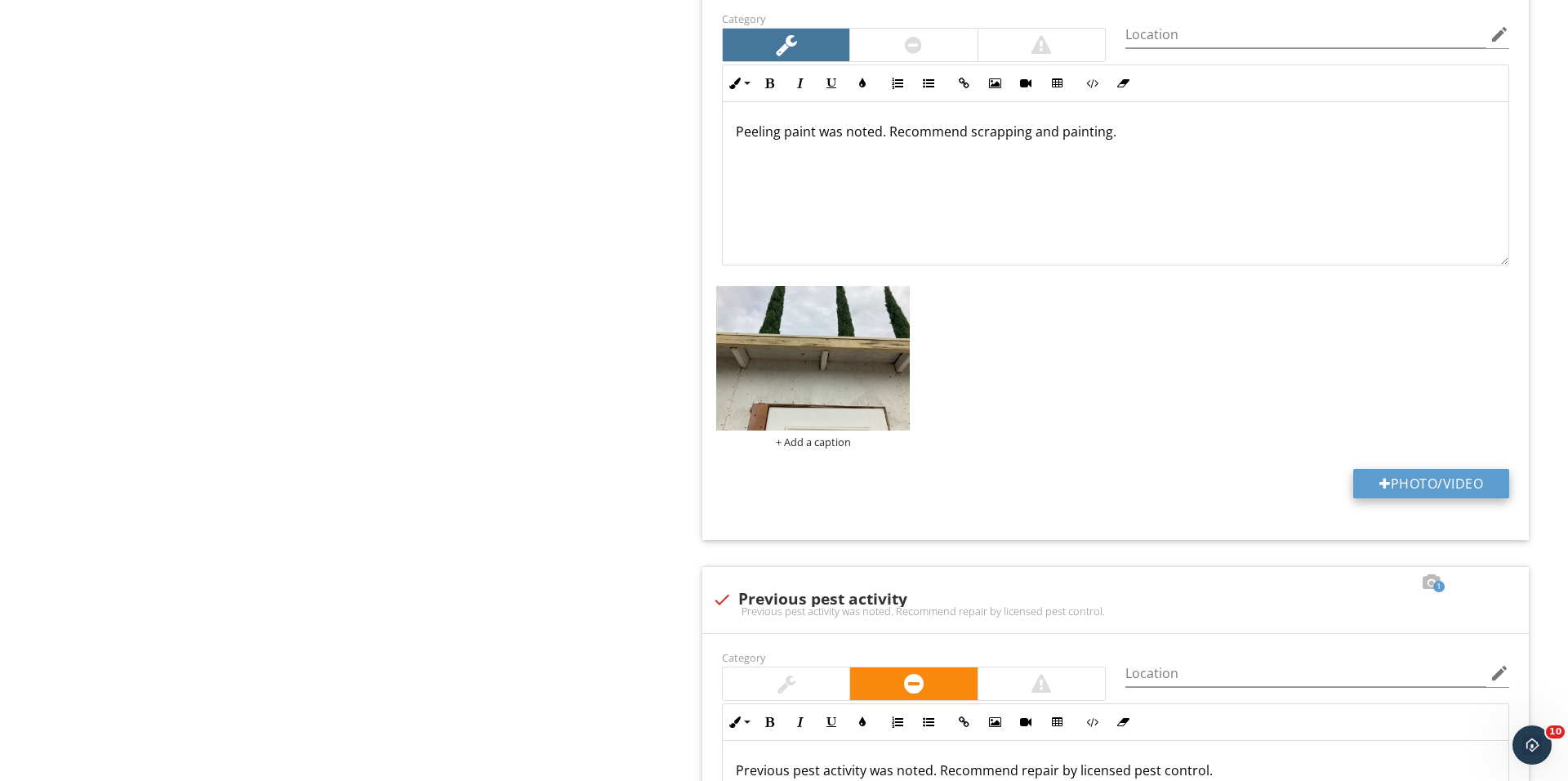
click at [1405, 477] on button "Photo/Video" at bounding box center [1430, 484] width 156 height 29
type input "C:\fakepath\IMG_0822.JPG"
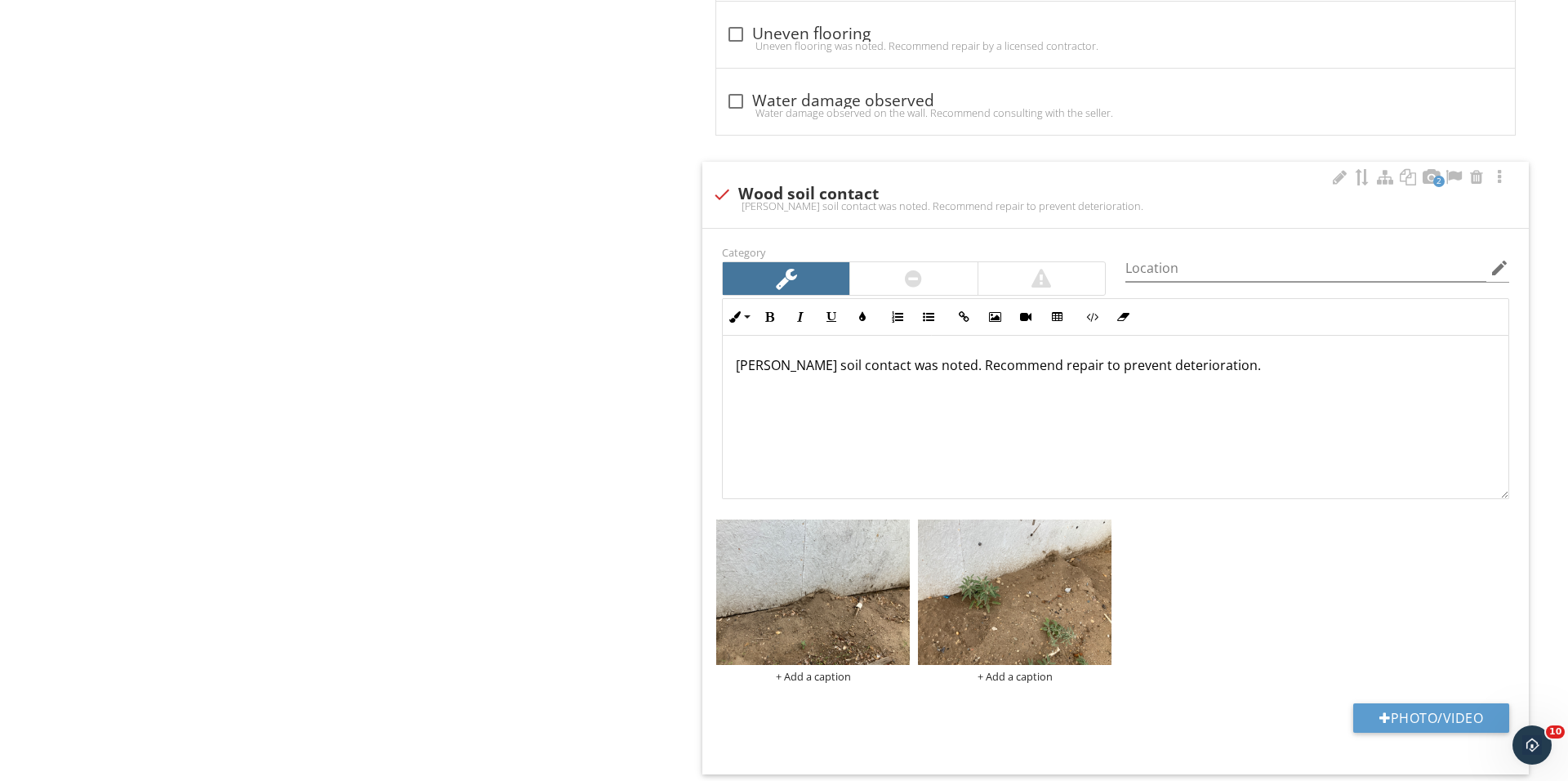
scroll to position [1046, 0]
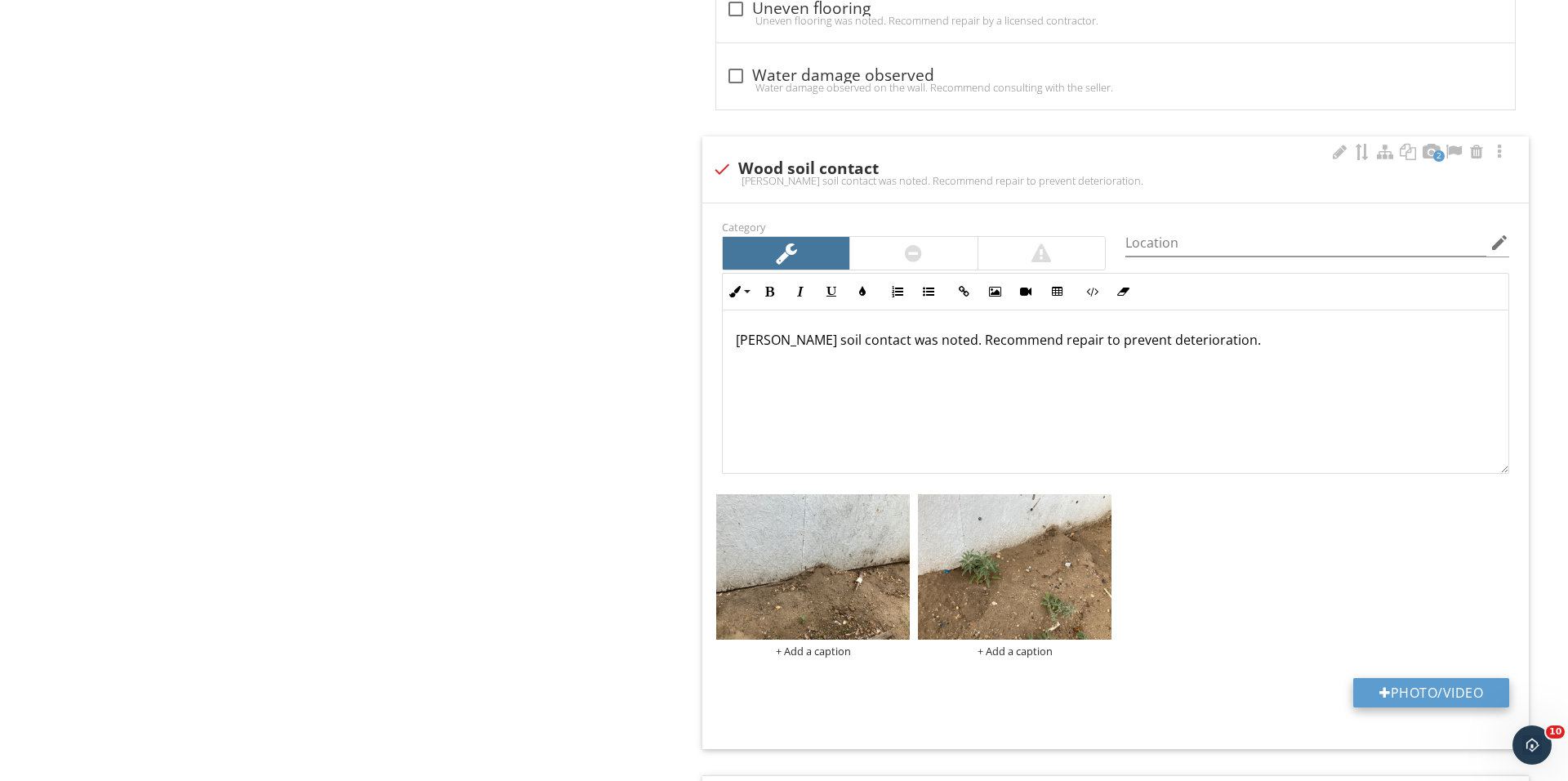
click at [1424, 694] on button "Photo/Video" at bounding box center [1430, 693] width 156 height 29
type input "C:\fakepath\IMG_0824.JPG"
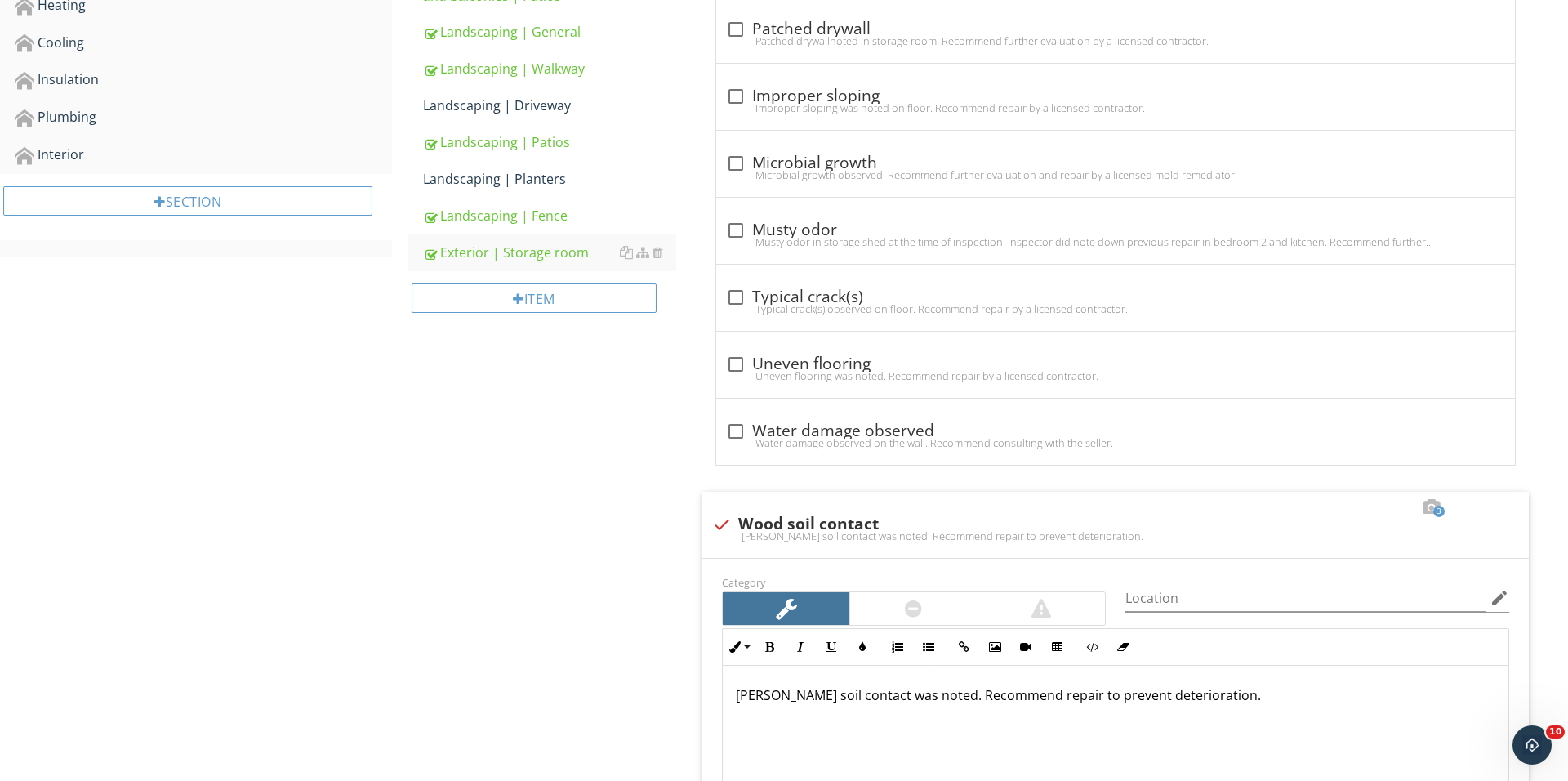
scroll to position [551, 0]
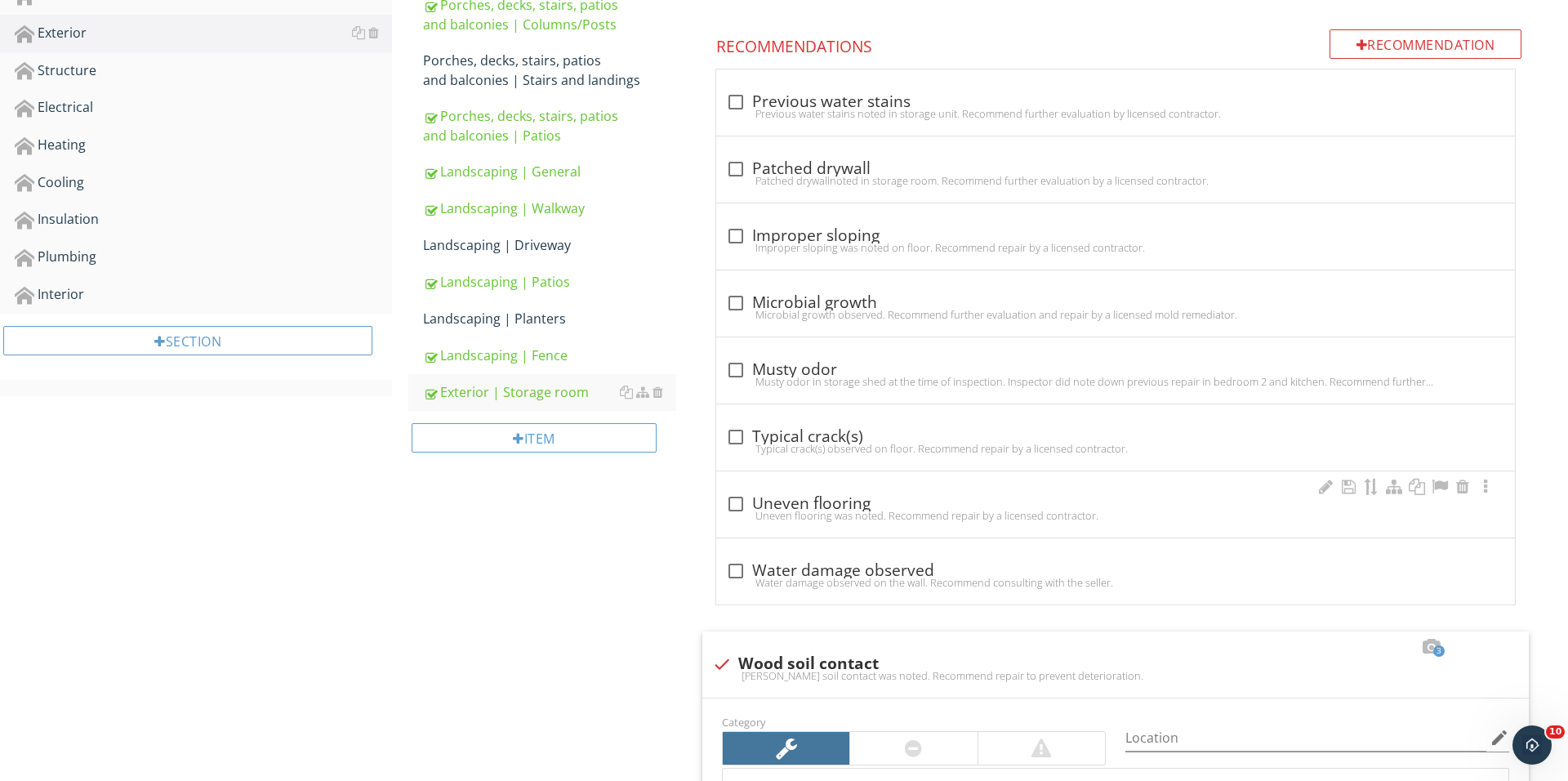
click at [736, 508] on div at bounding box center [736, 504] width 28 height 28
checkbox input "true"
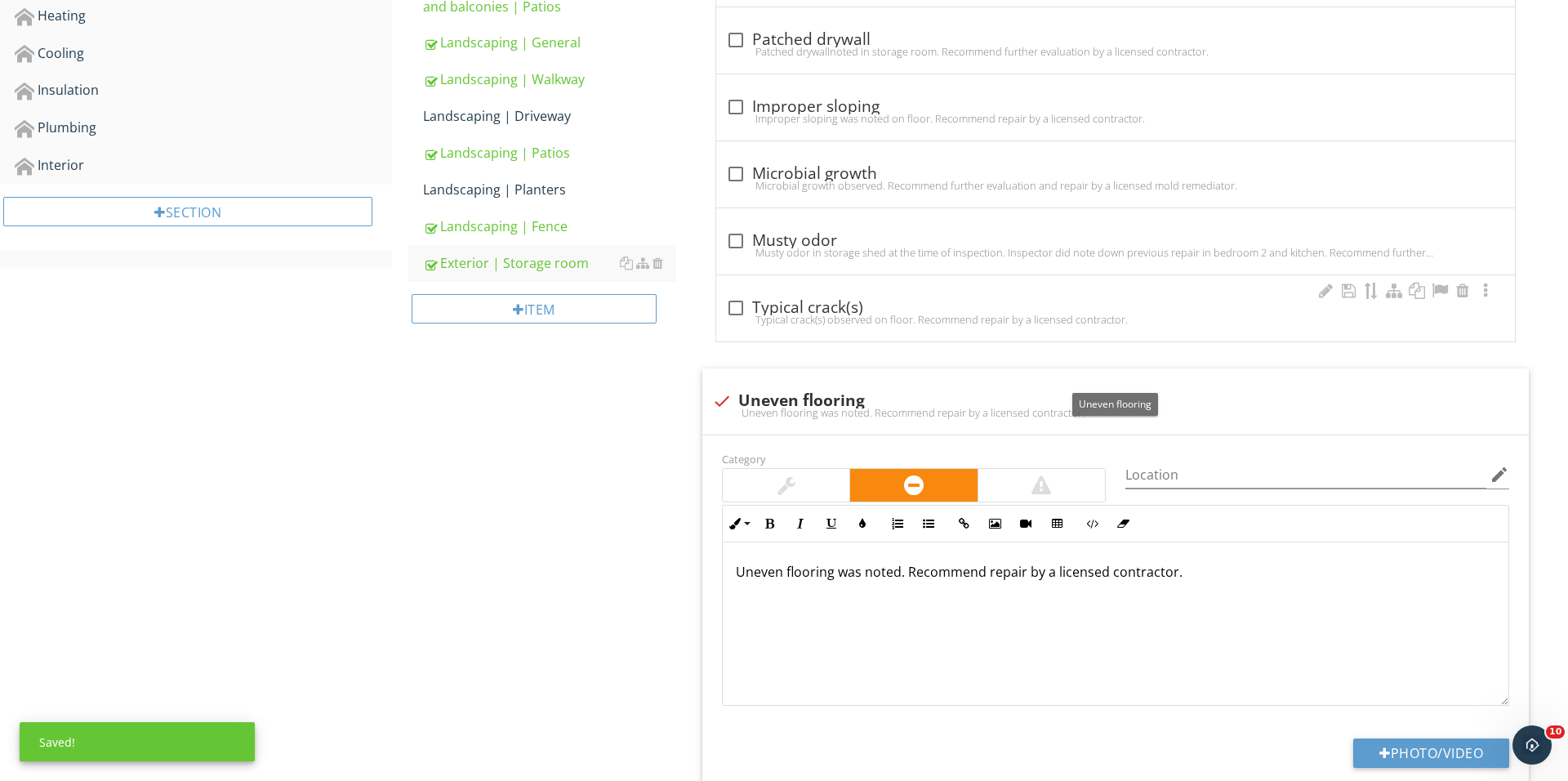
scroll to position [840, 0]
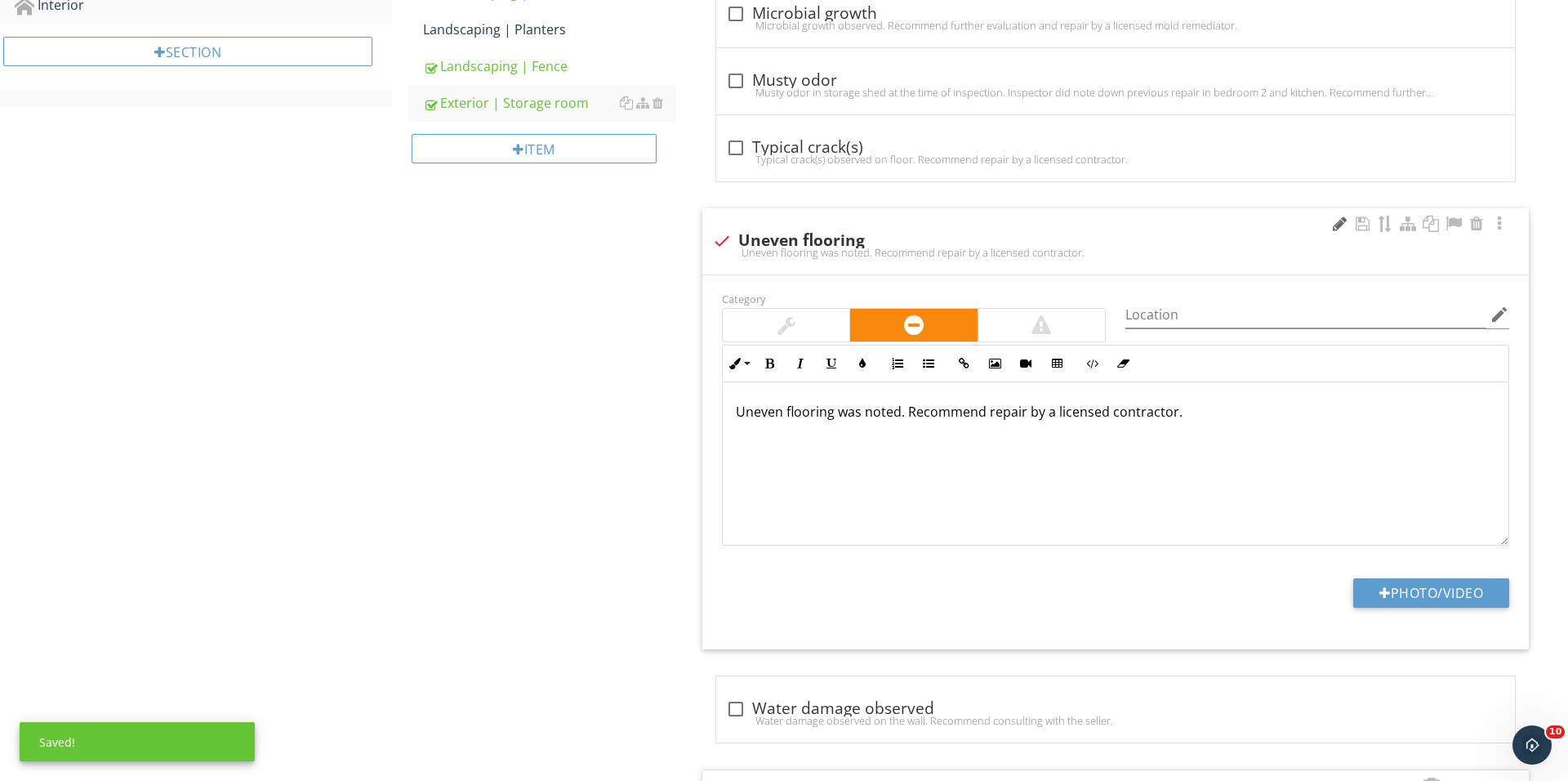
click at [1340, 227] on div at bounding box center [1339, 223] width 20 height 16
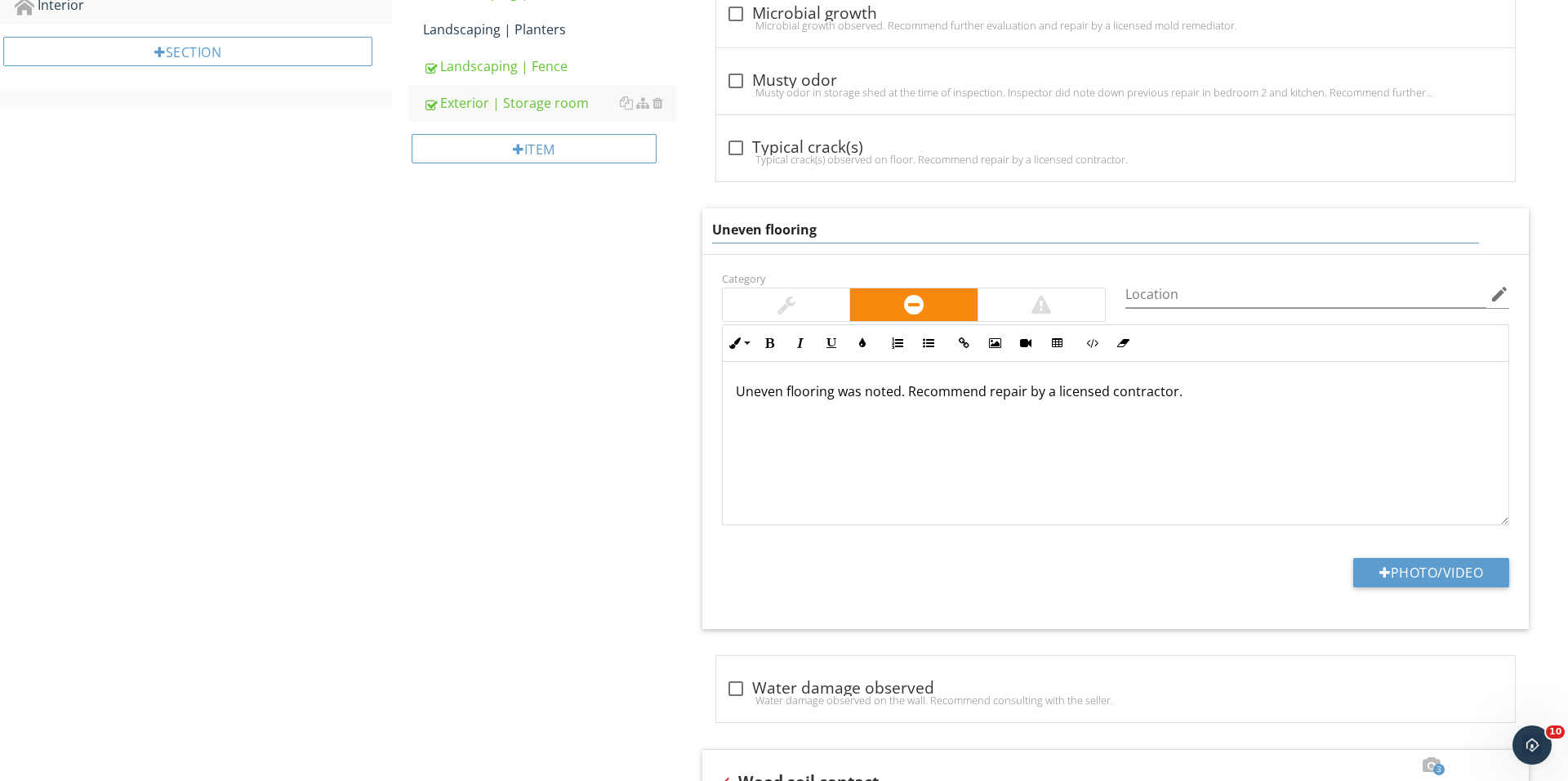
drag, startPoint x: 769, startPoint y: 228, endPoint x: 700, endPoint y: 222, distance: 69.3
click at [704, 223] on div "Uneven flooring" at bounding box center [1115, 231] width 826 height 46
type input "Deteriorated flooring"
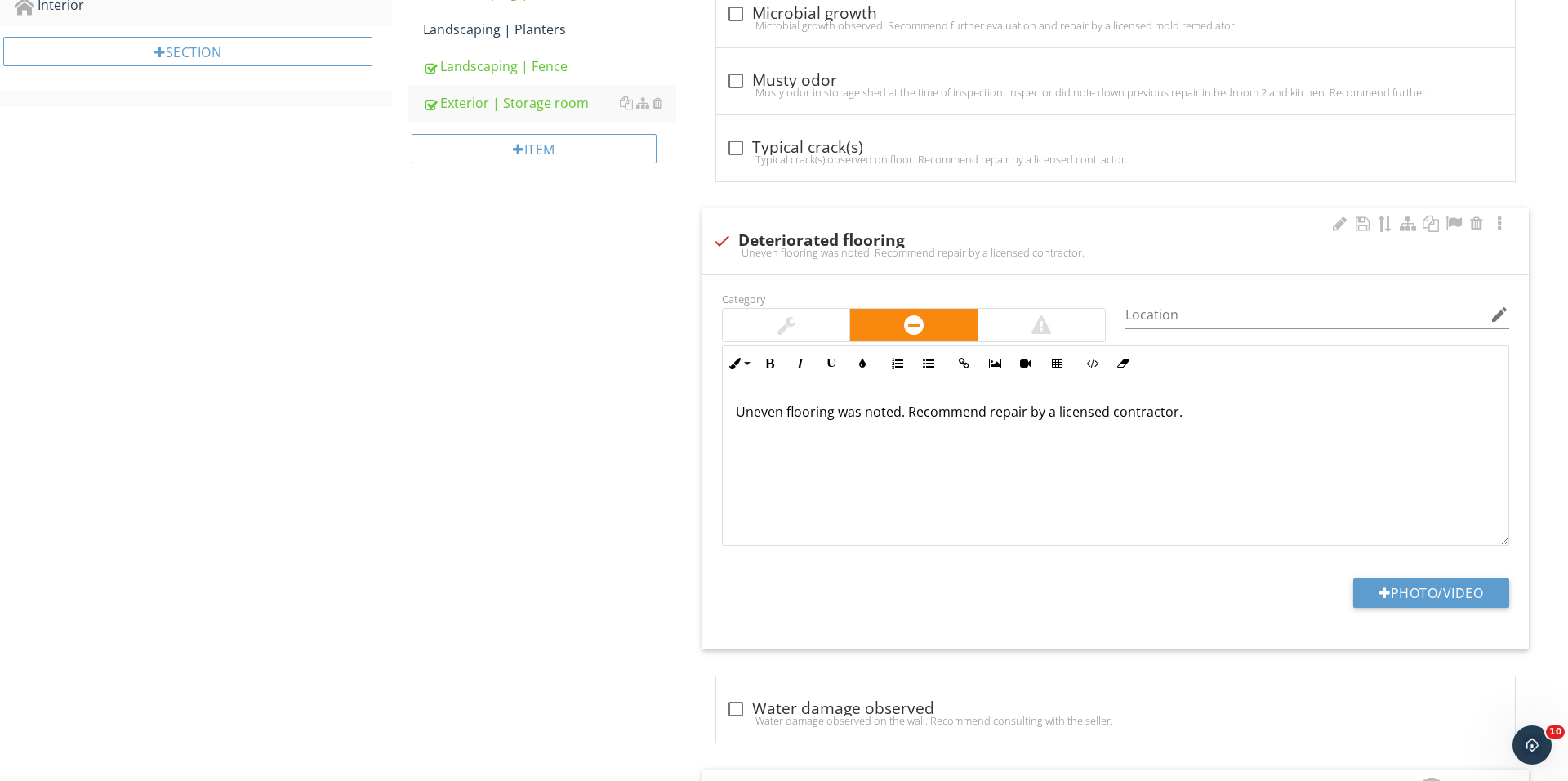
click at [779, 397] on div "Uneven flooring was noted. Recommend repair by a licensed contractor." at bounding box center [1116, 465] width 786 height 164
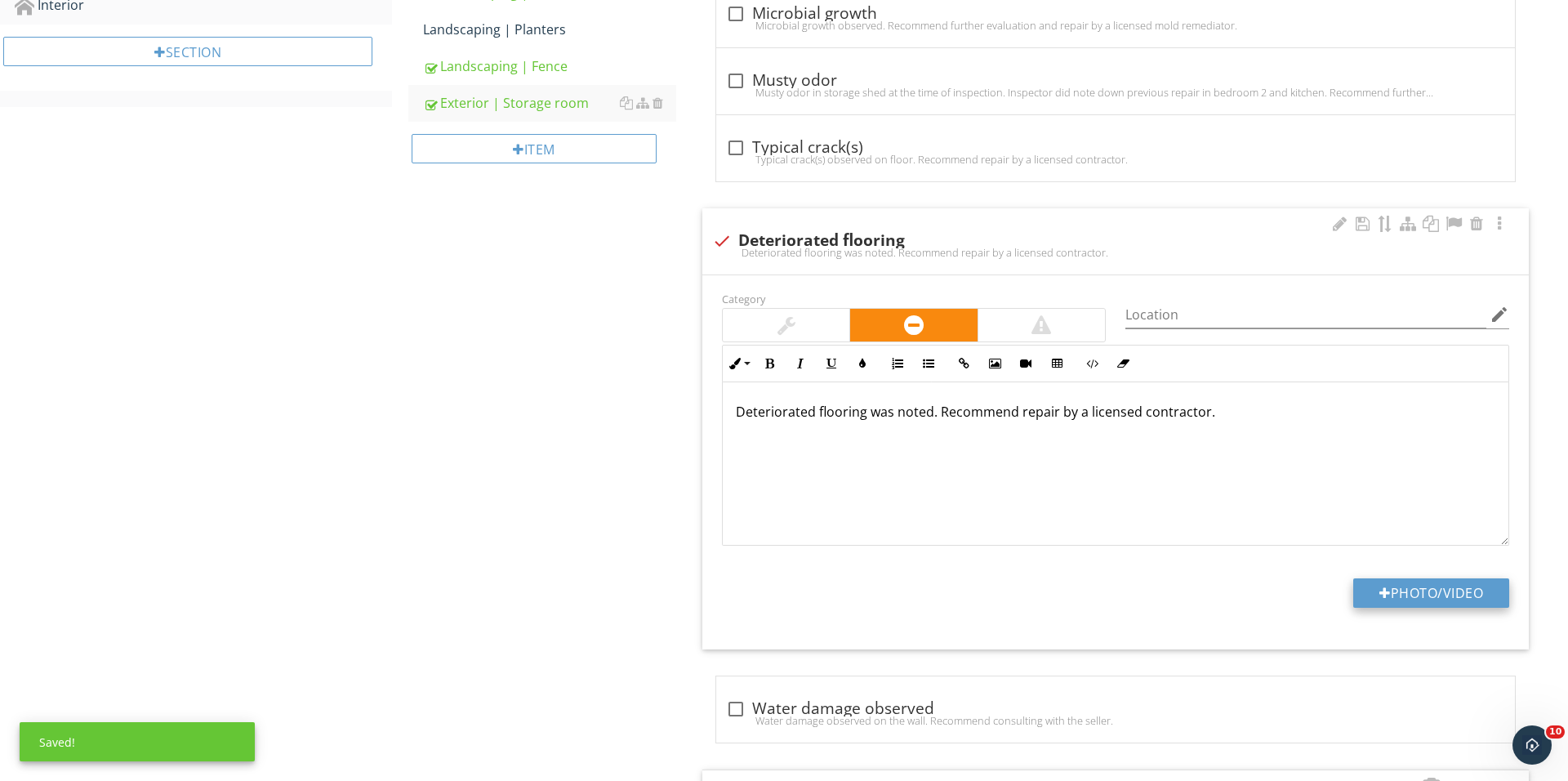
click at [1364, 596] on button "Photo/Video" at bounding box center [1430, 593] width 156 height 29
type input "C:\fakepath\IMG_0839.JPG"
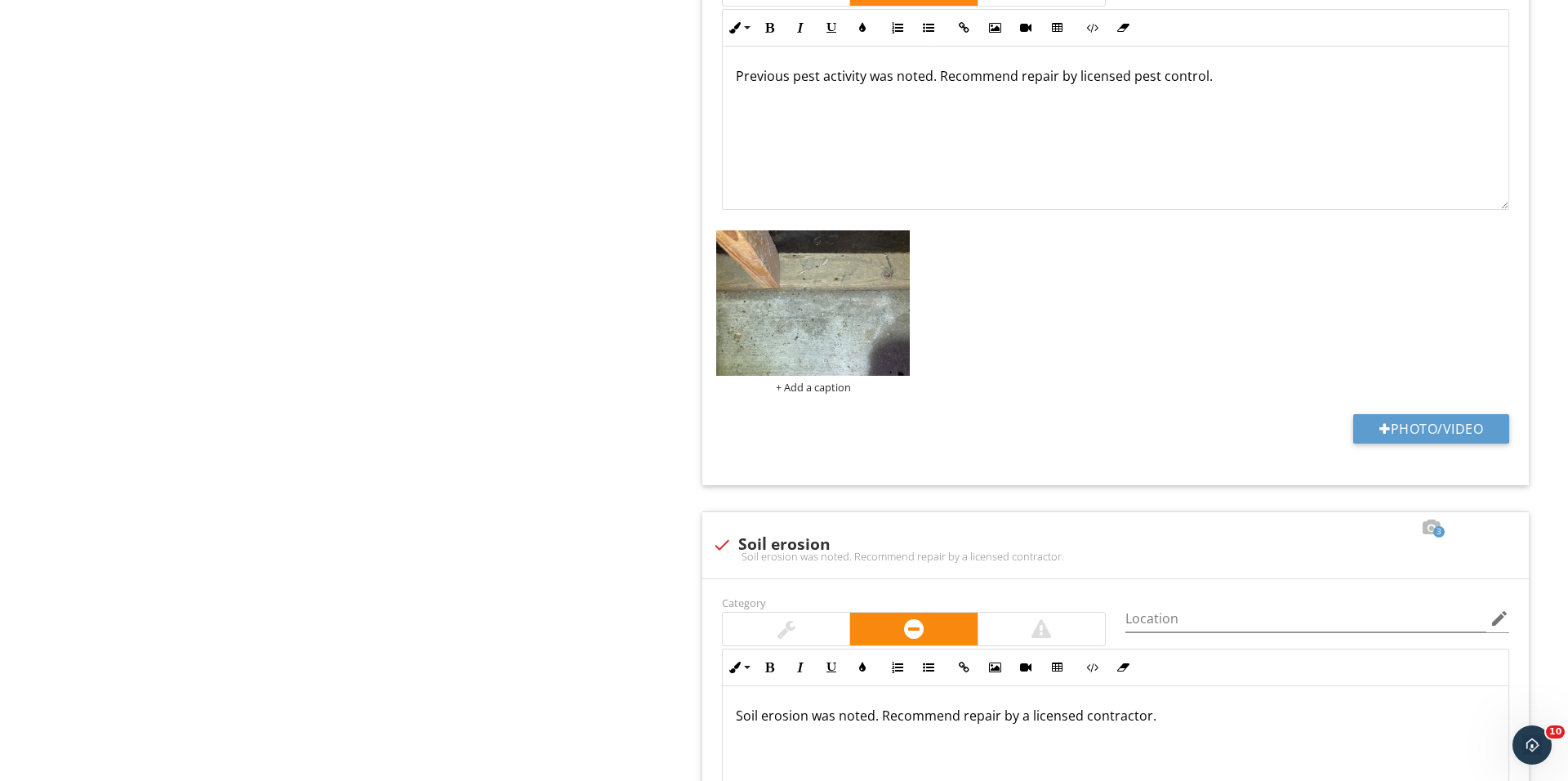
scroll to position [3569, 0]
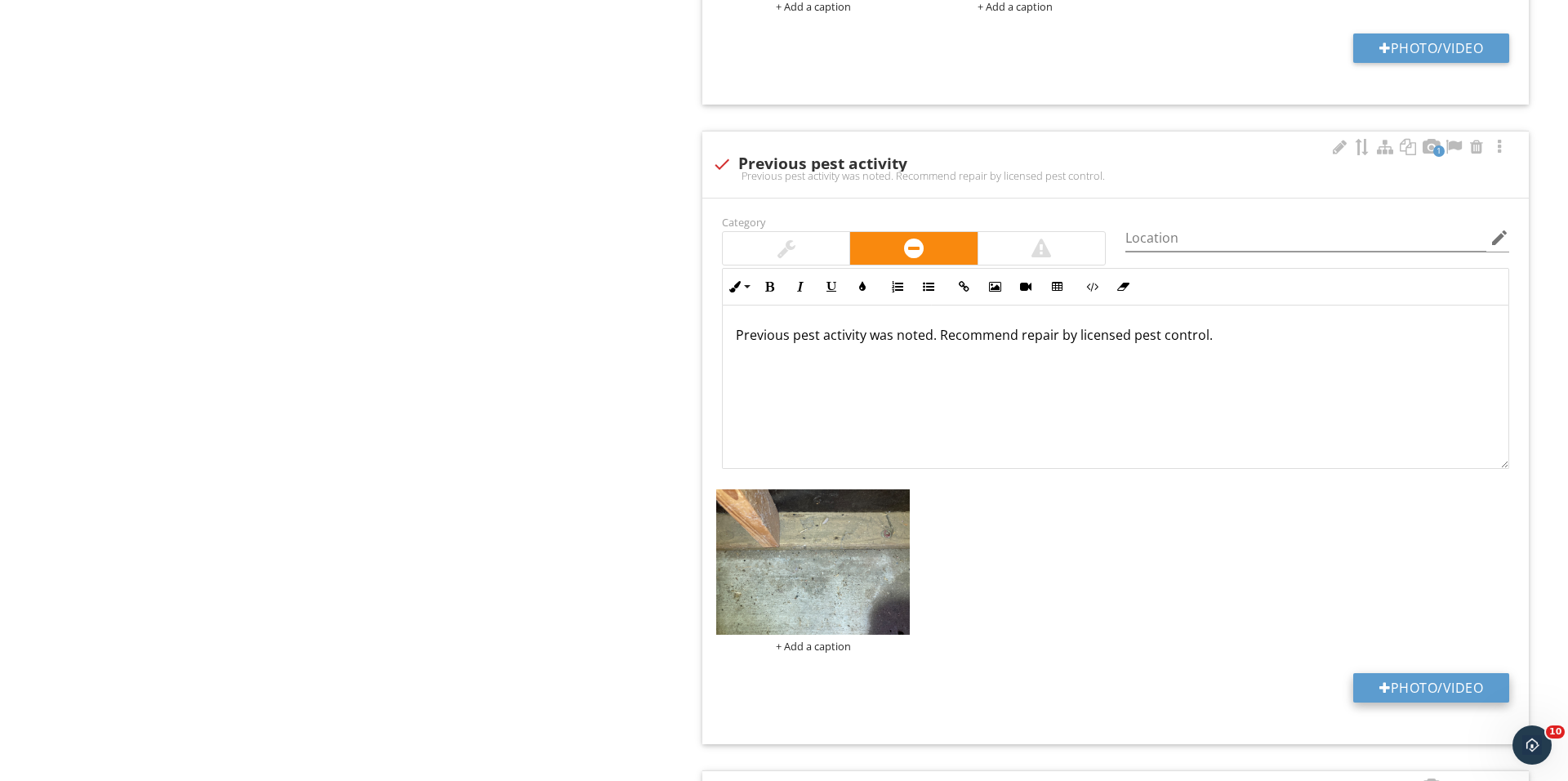
click at [1401, 693] on button "Photo/Video" at bounding box center [1430, 688] width 156 height 29
type input "C:\fakepath\IMG_0859.JPG"
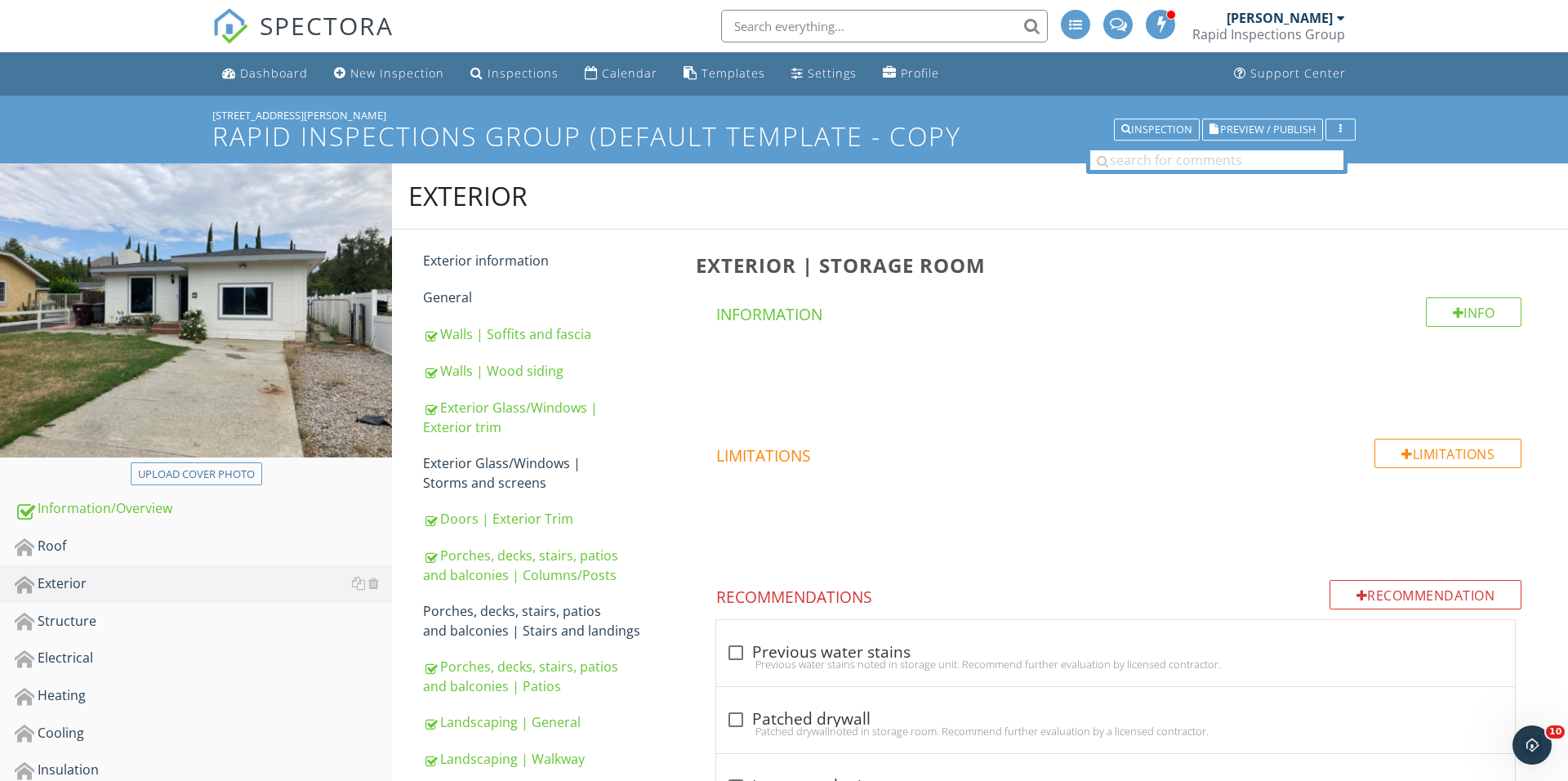
scroll to position [0, 0]
click at [1367, 590] on div "Recommendation" at bounding box center [1426, 595] width 193 height 29
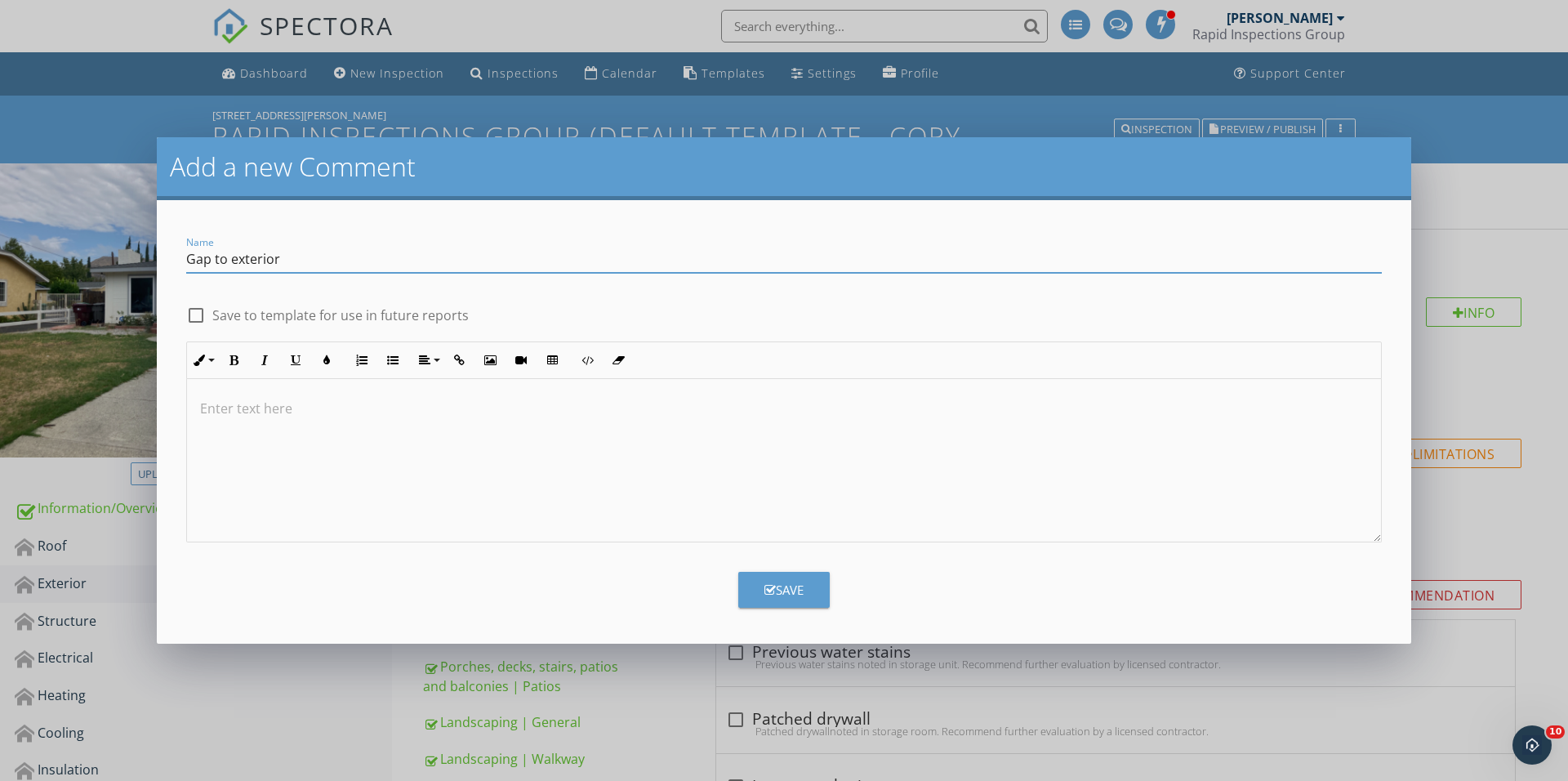
type input "Gap to exterior"
click at [848, 501] on div at bounding box center [784, 461] width 1194 height 164
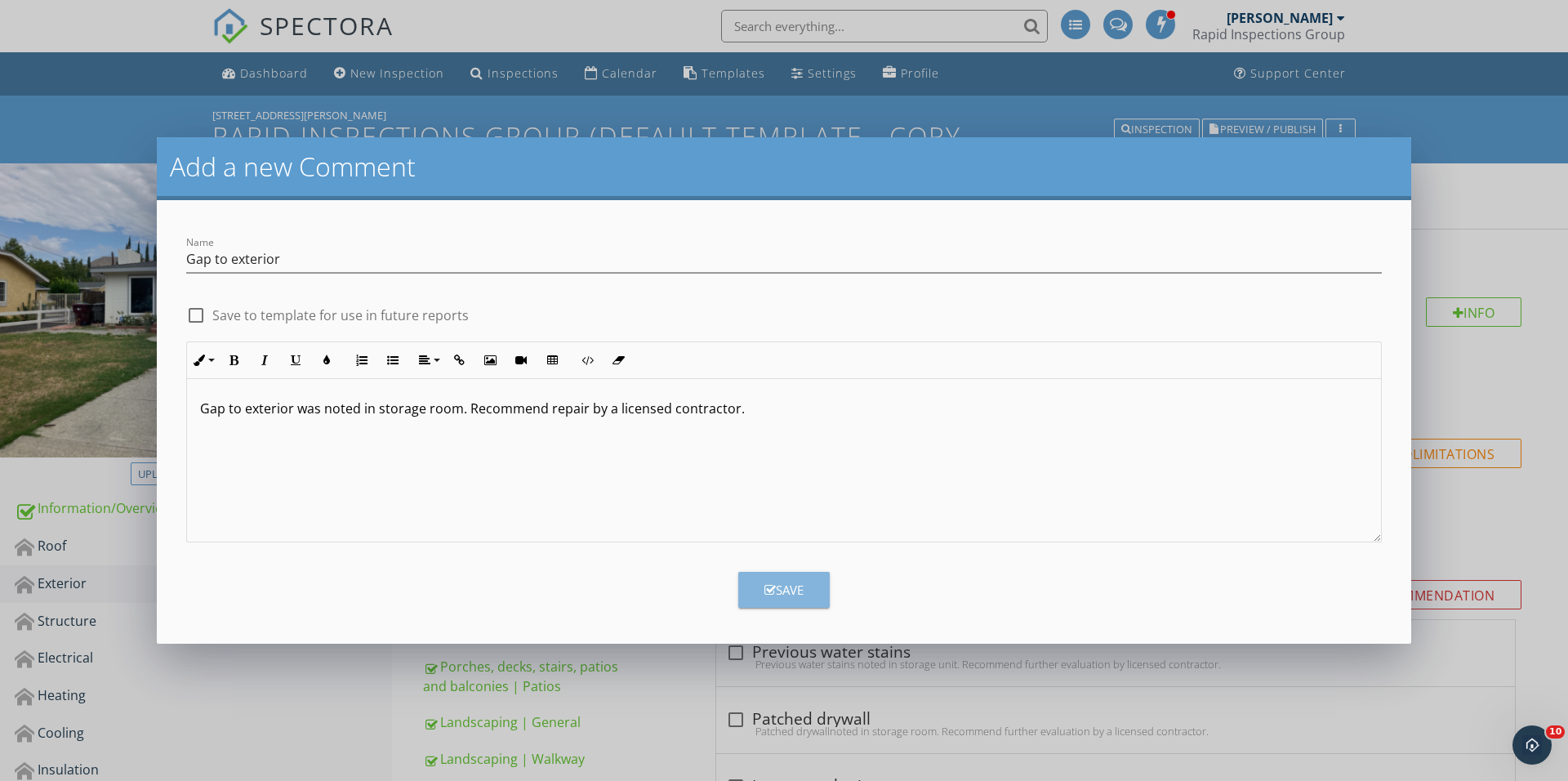
click at [799, 585] on div "Save" at bounding box center [783, 590] width 39 height 19
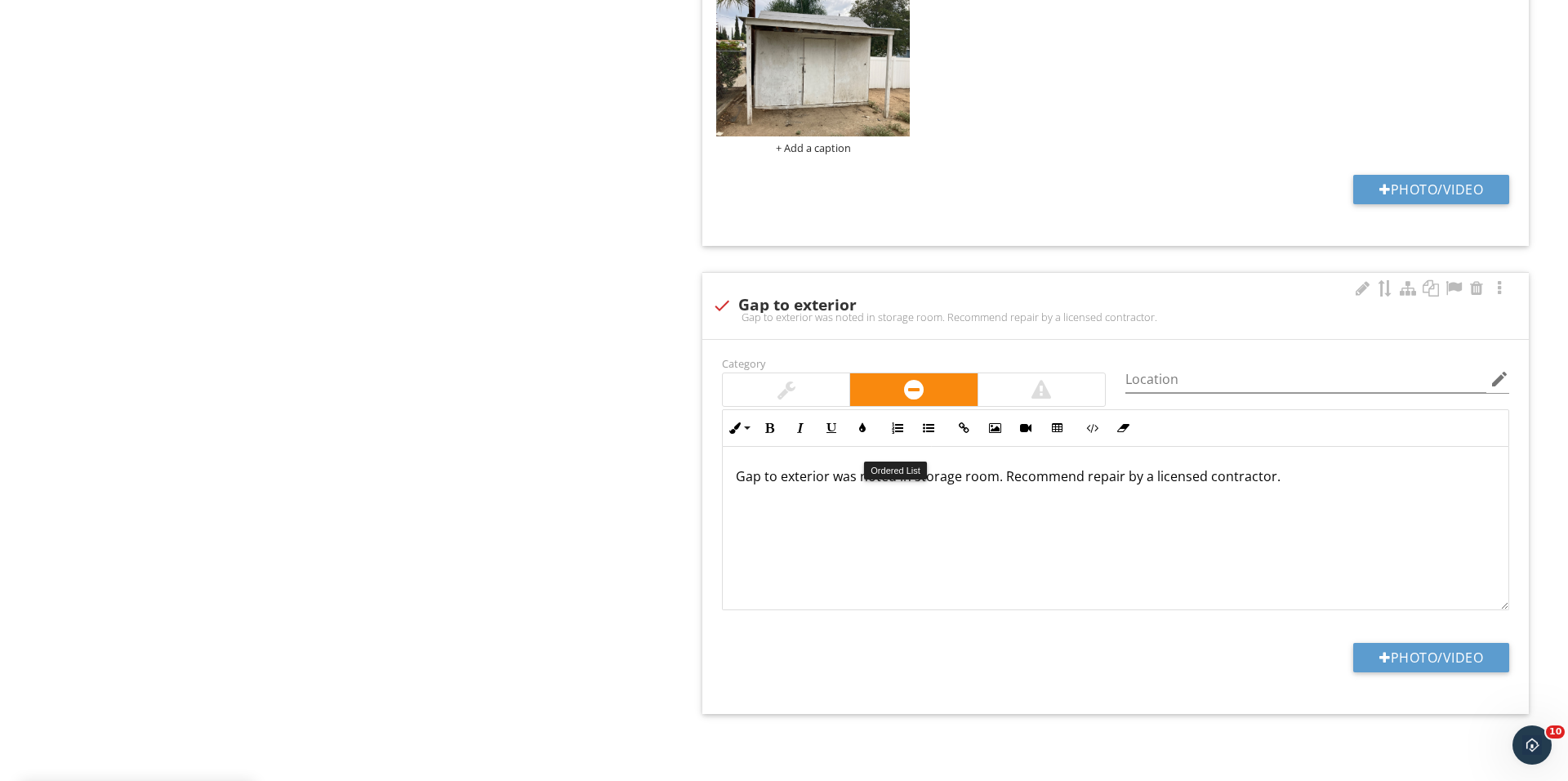
scroll to position [6645, 0]
click at [1379, 651] on div at bounding box center [1384, 657] width 11 height 13
type input "C:\fakepath\IMG_0863.JPG"
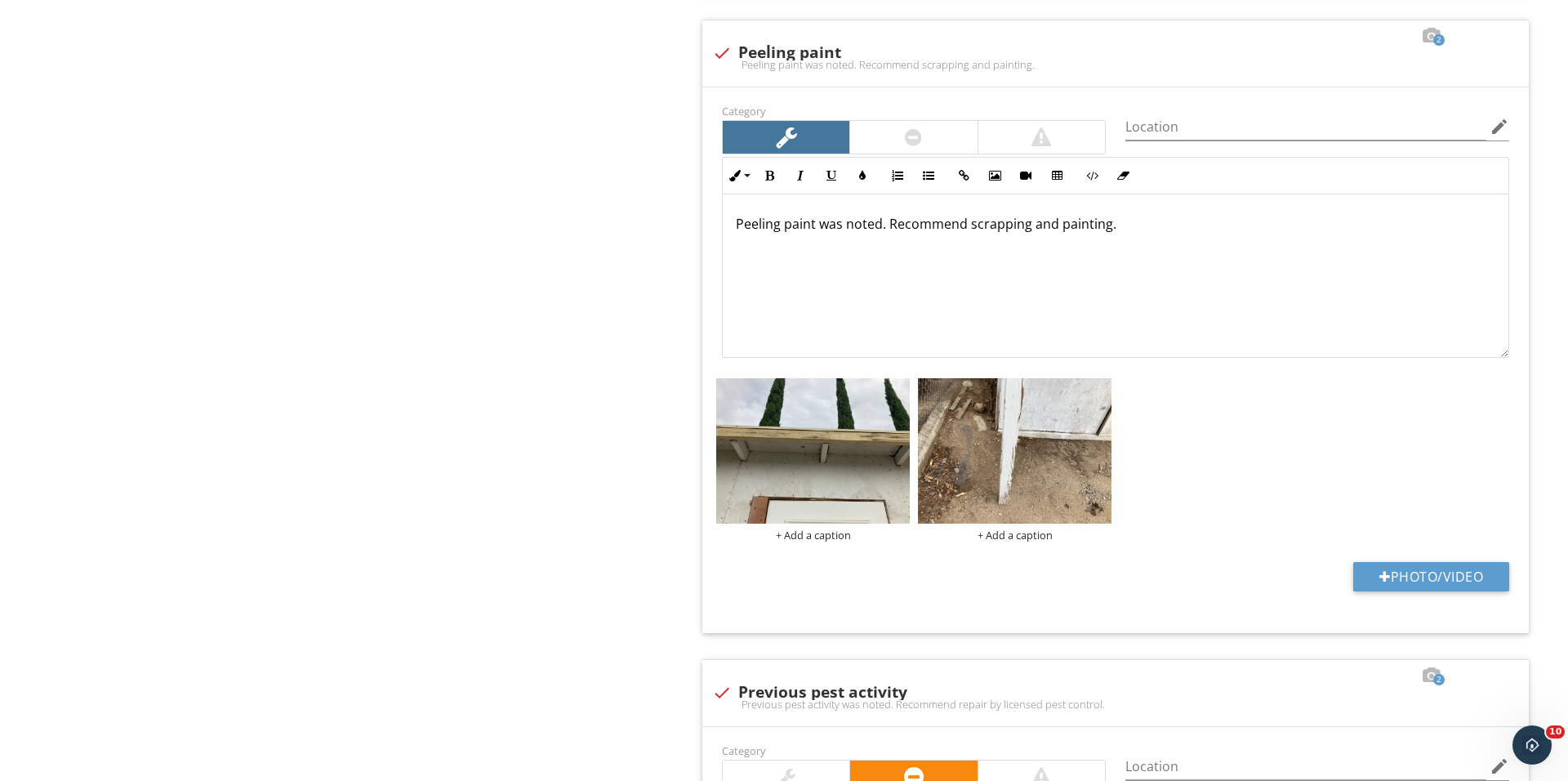
scroll to position [3024, 0]
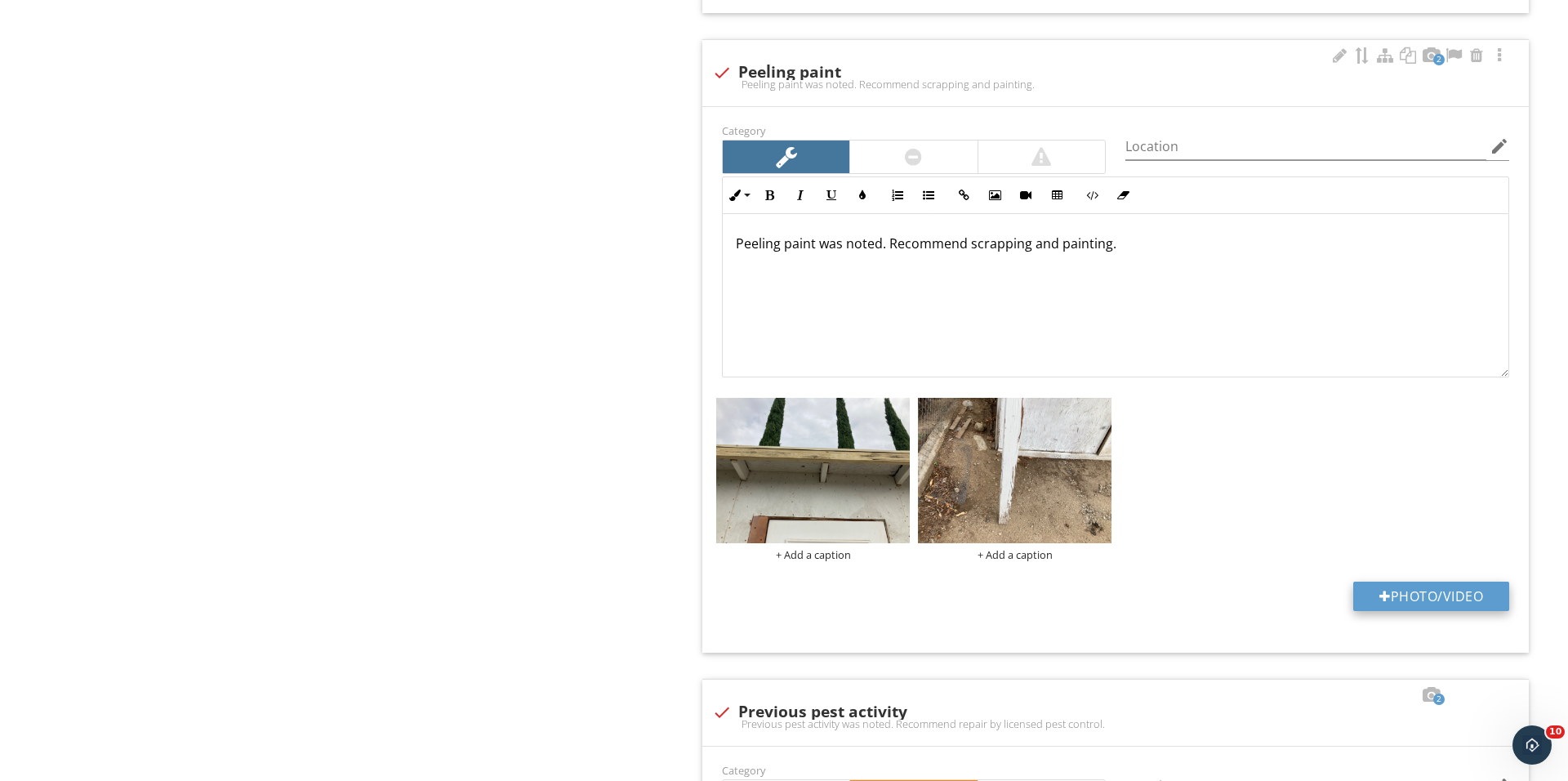
click at [1372, 600] on button "Photo/Video" at bounding box center [1430, 597] width 156 height 29
type input "C:\fakepath\IMG_0869 2.JPG"
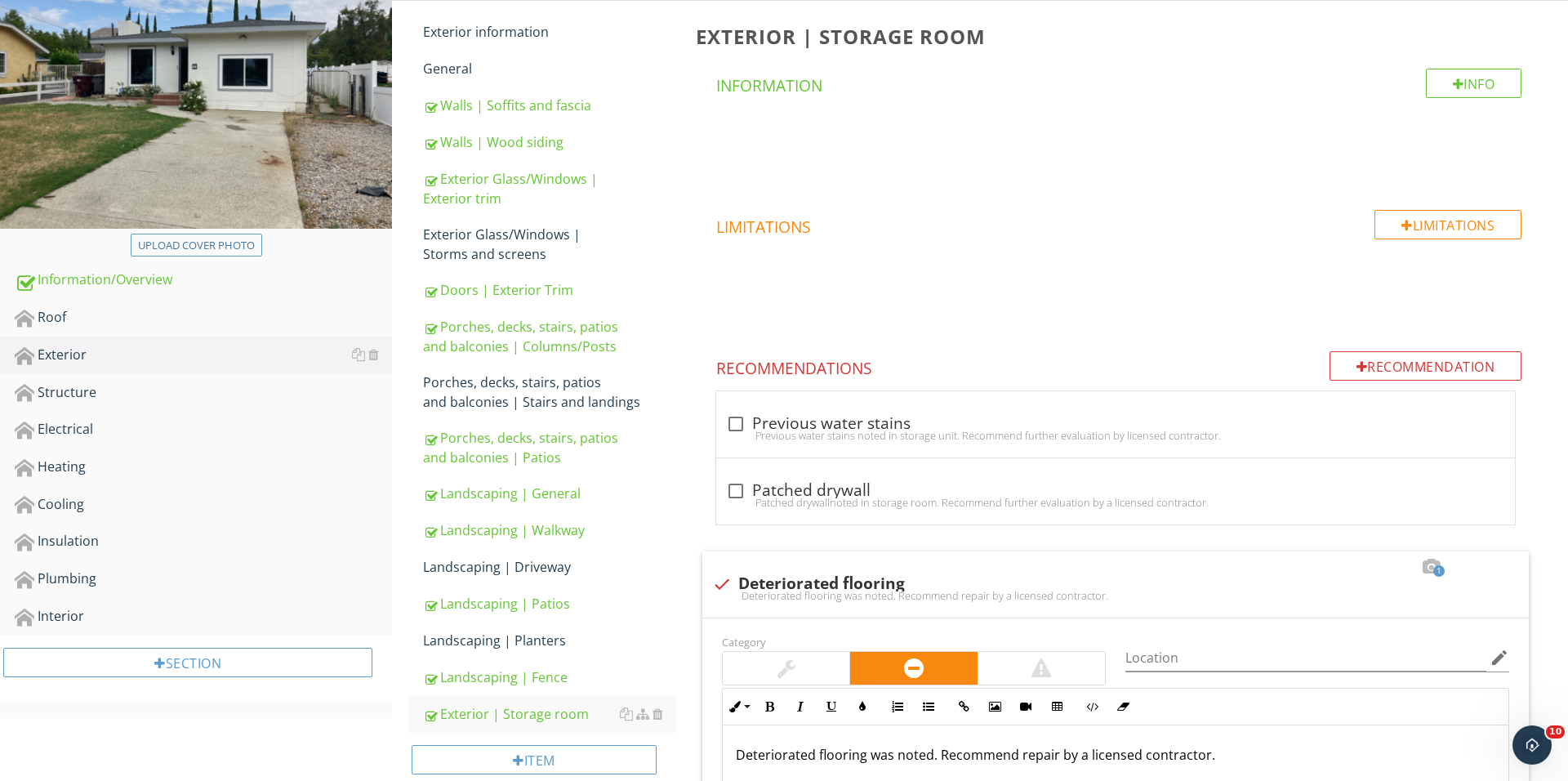
scroll to position [531, 0]
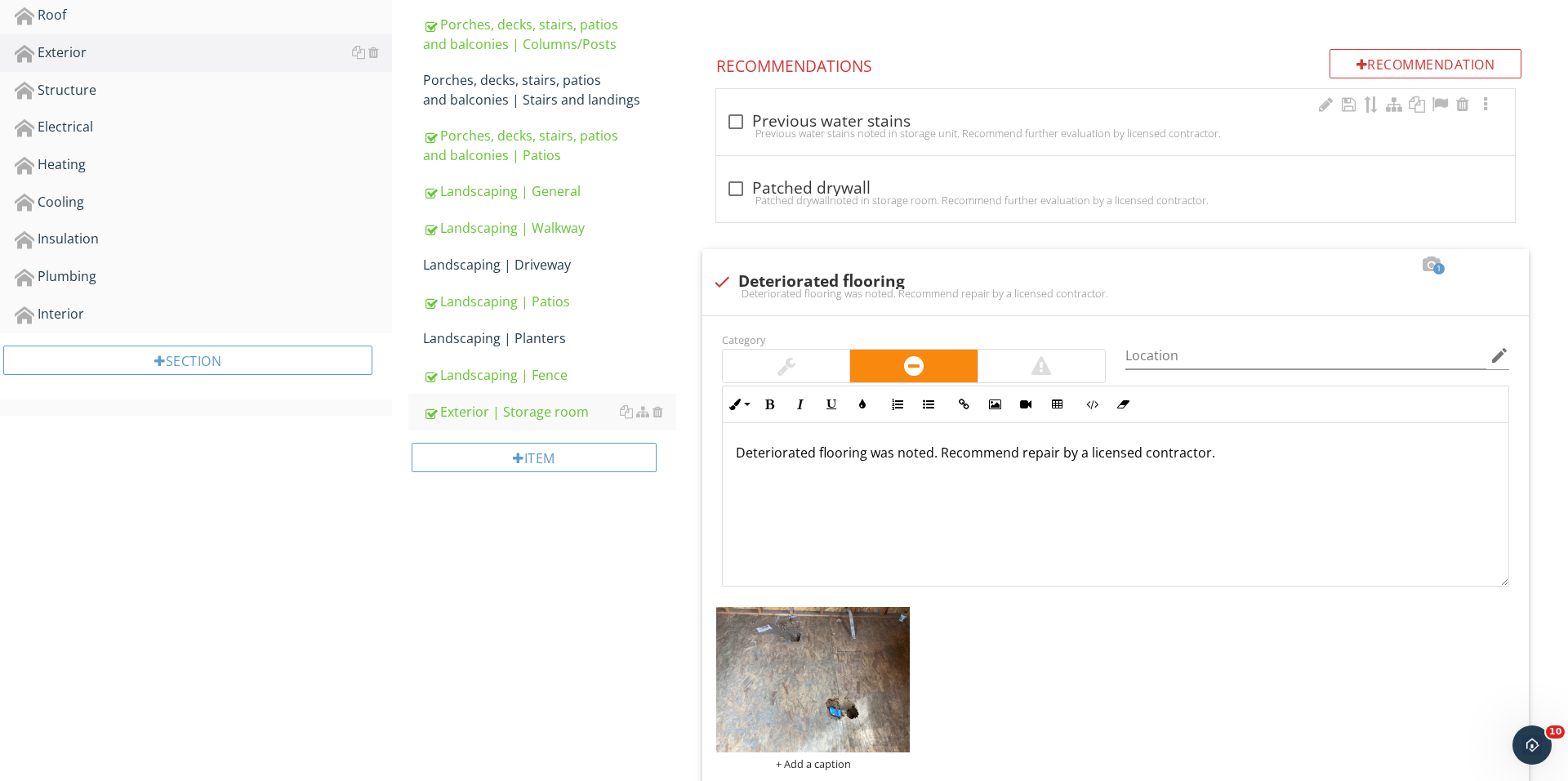
click at [725, 142] on div "check_box_outline_blank Previous water stains Previous water stains noted in st…" at bounding box center [1115, 122] width 799 height 66
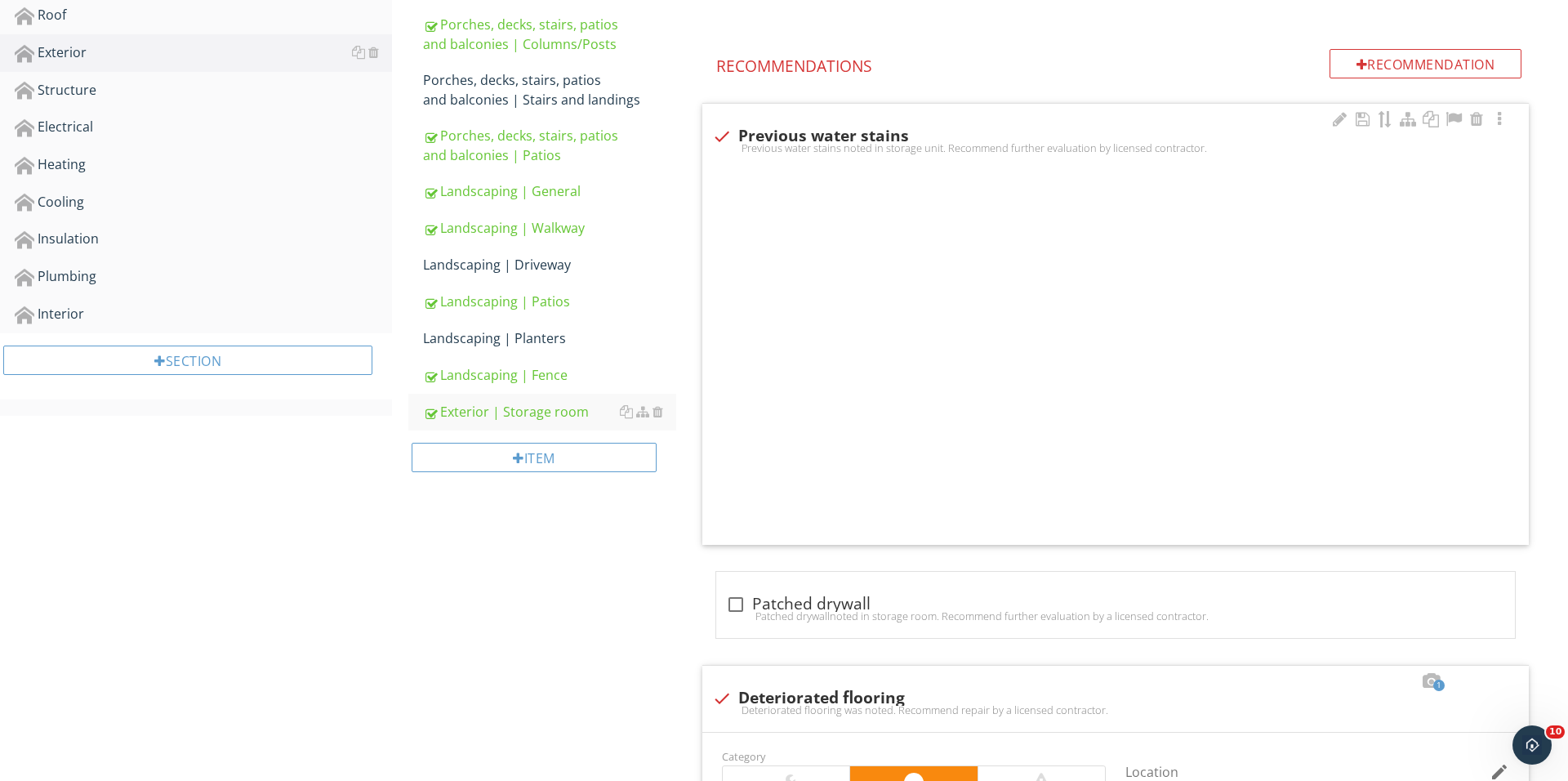
checkbox input "true"
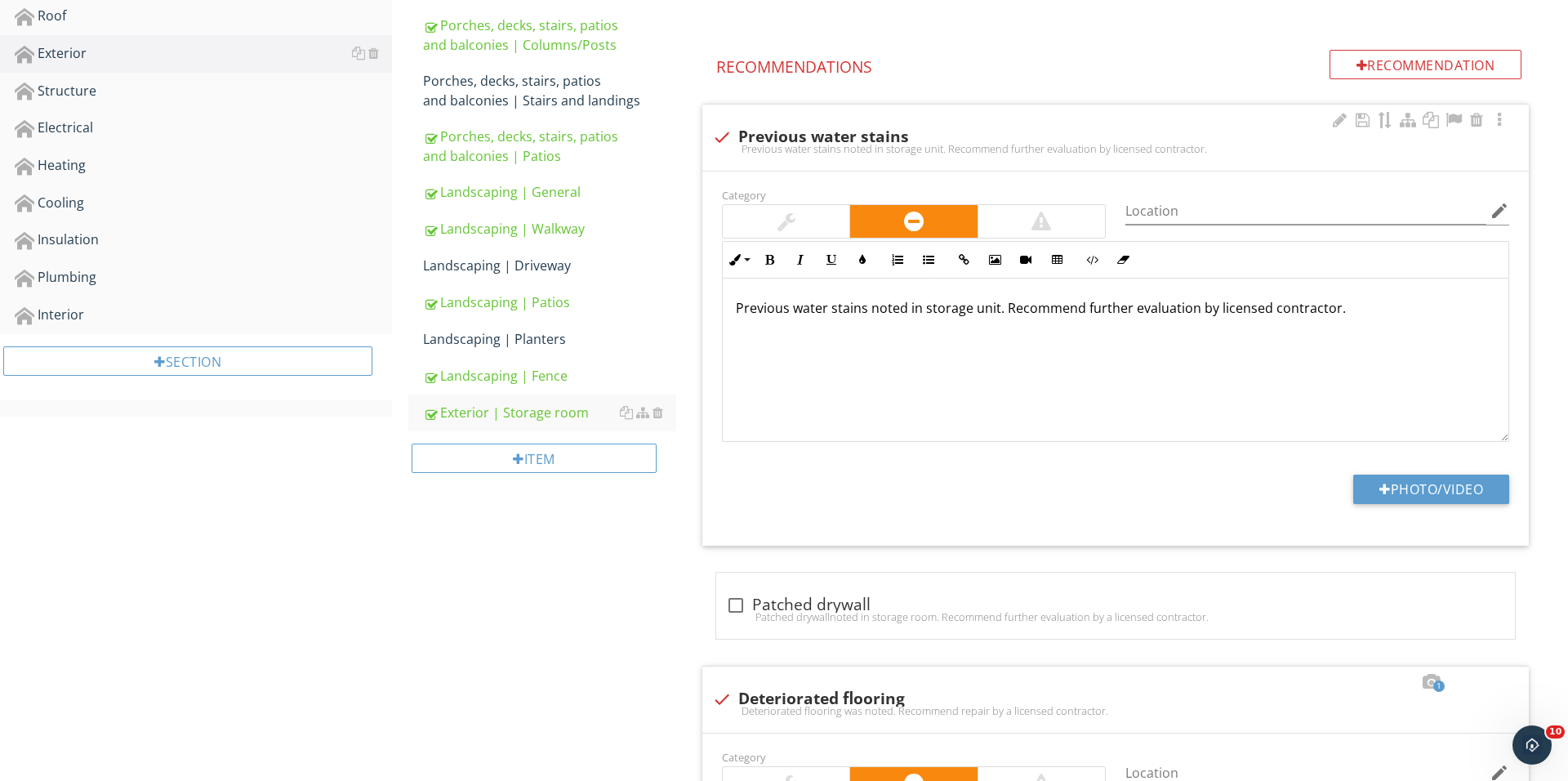
click at [918, 308] on p "Previous water stains noted in storage unit. Recommend further evaluation by li…" at bounding box center [1115, 308] width 759 height 20
click at [1395, 483] on button "Photo/Video" at bounding box center [1430, 490] width 156 height 29
type input "C:\fakepath\IMG_0877.JPG"
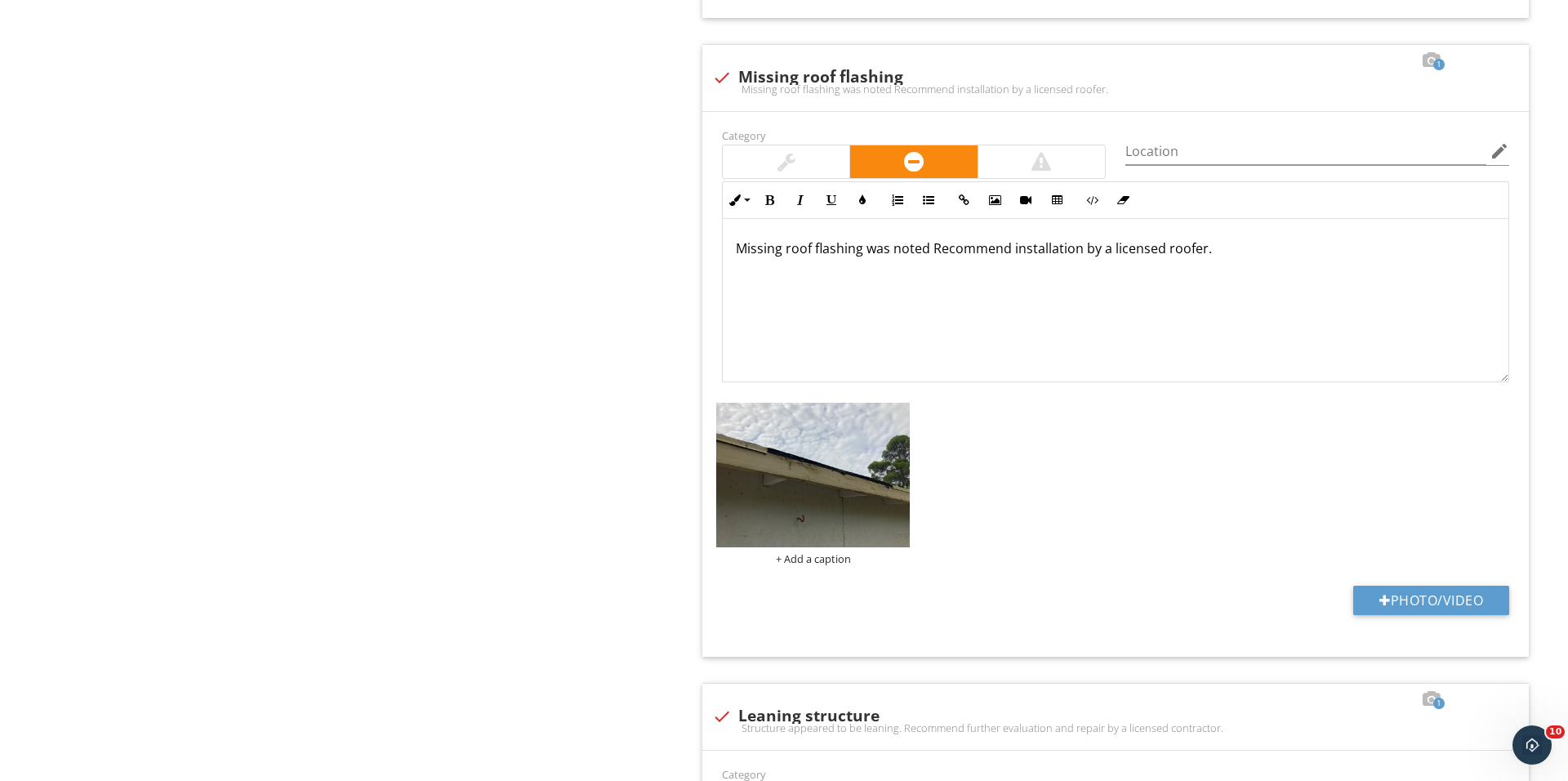
scroll to position [6153, 0]
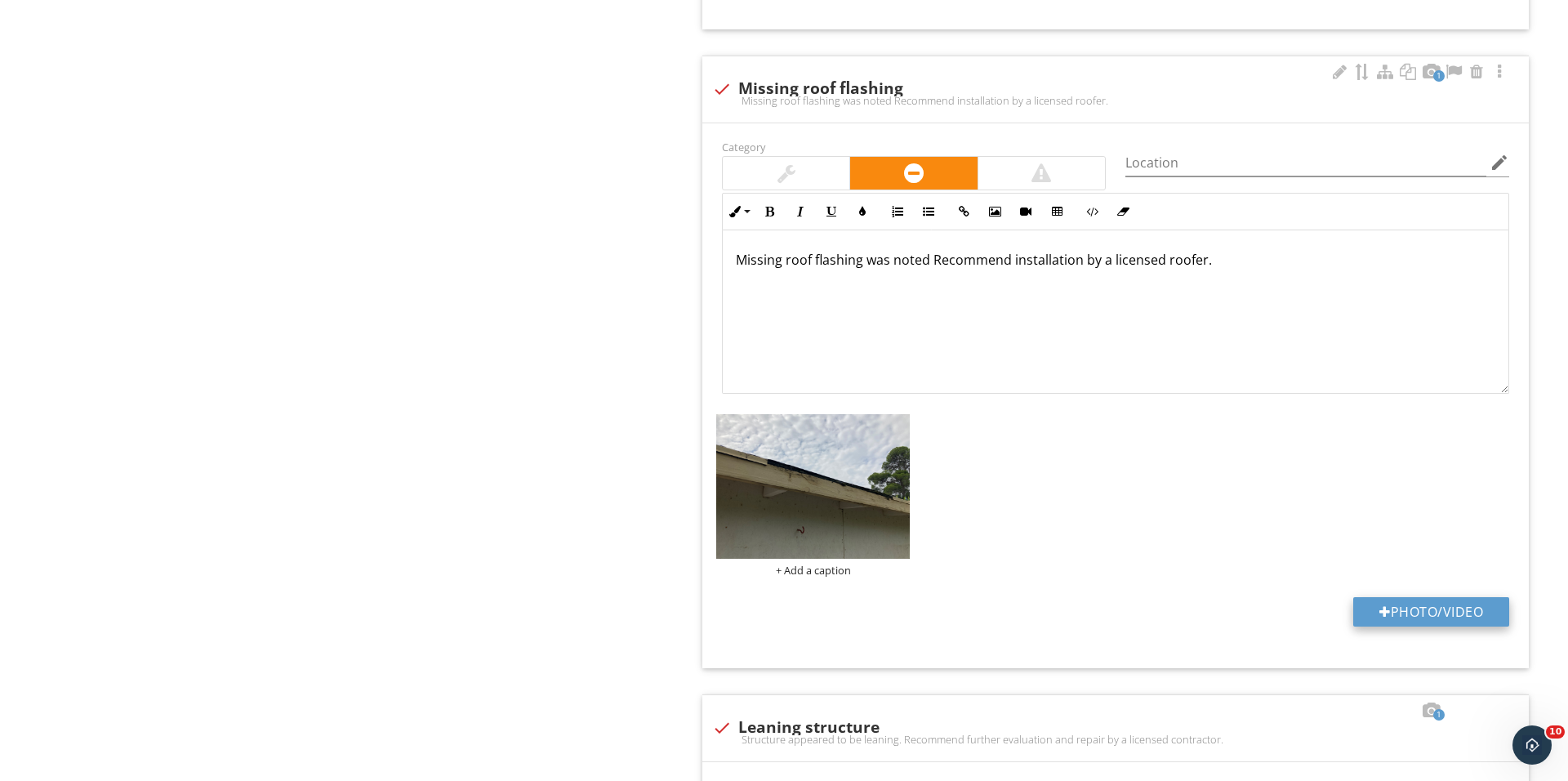
click at [1393, 625] on button "Photo/Video" at bounding box center [1430, 612] width 156 height 29
type input "C:\fakepath\IMG_0890.JPG"
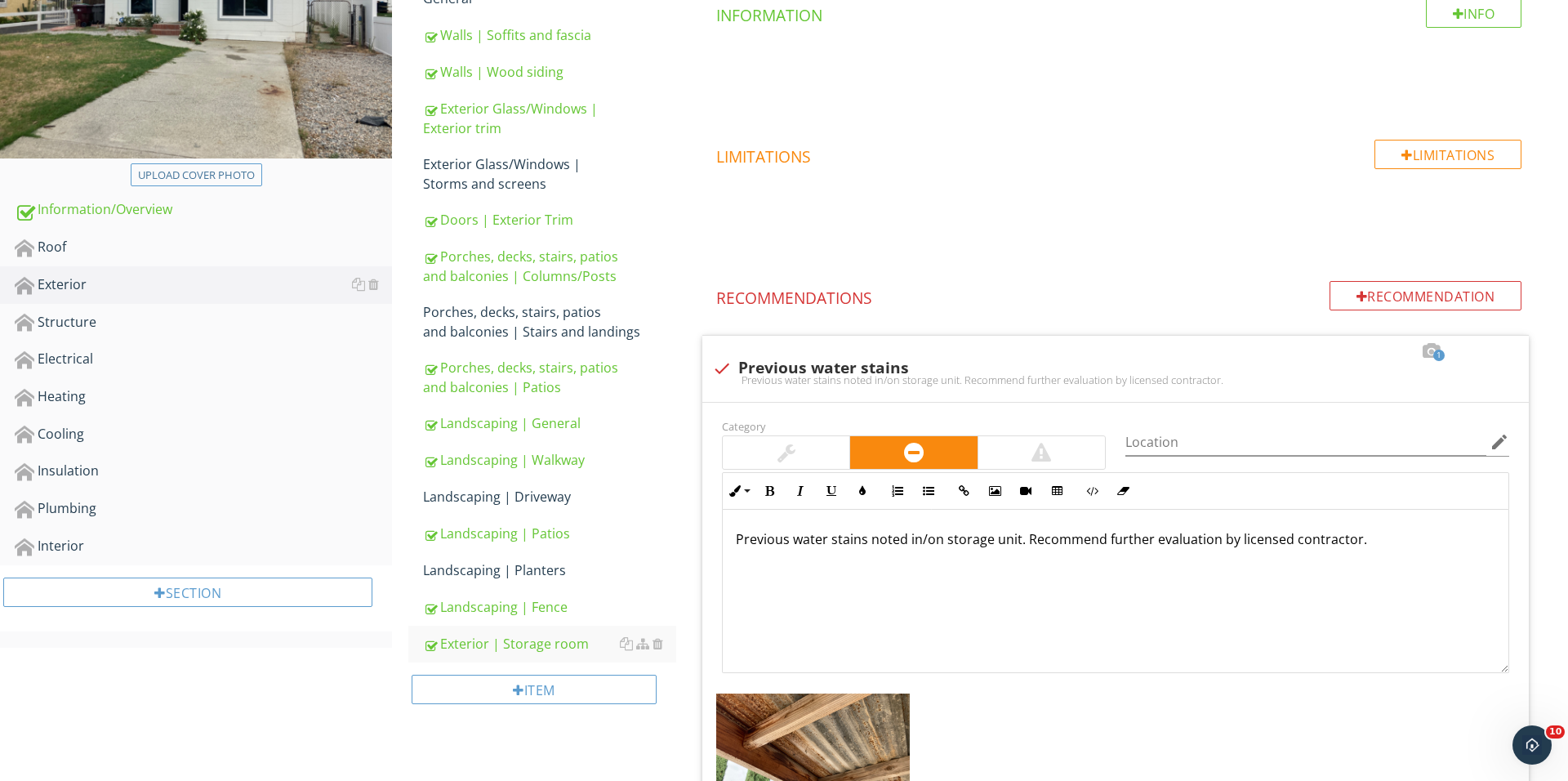
scroll to position [372, 0]
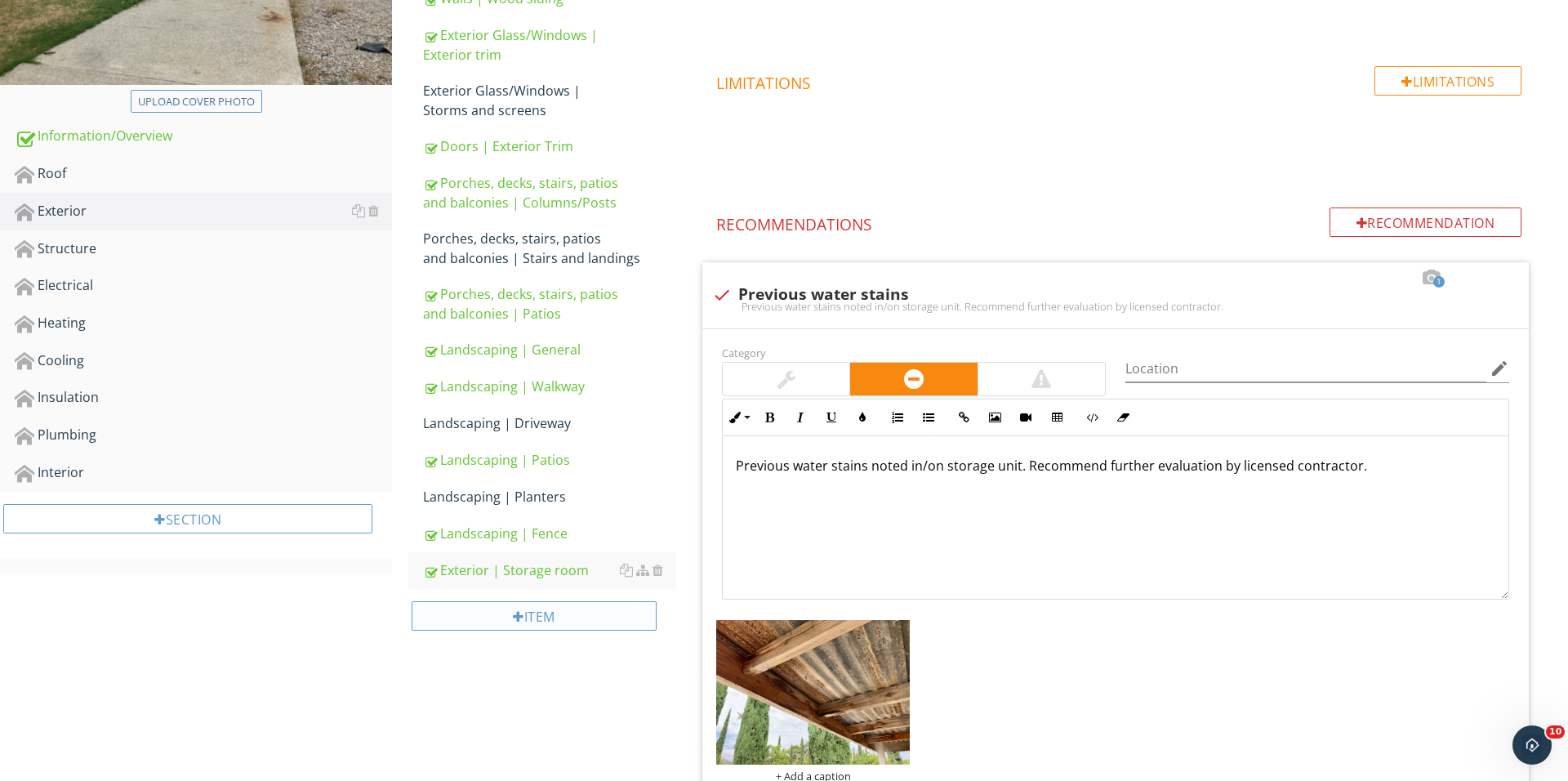
click at [544, 618] on div "Item" at bounding box center [534, 616] width 245 height 29
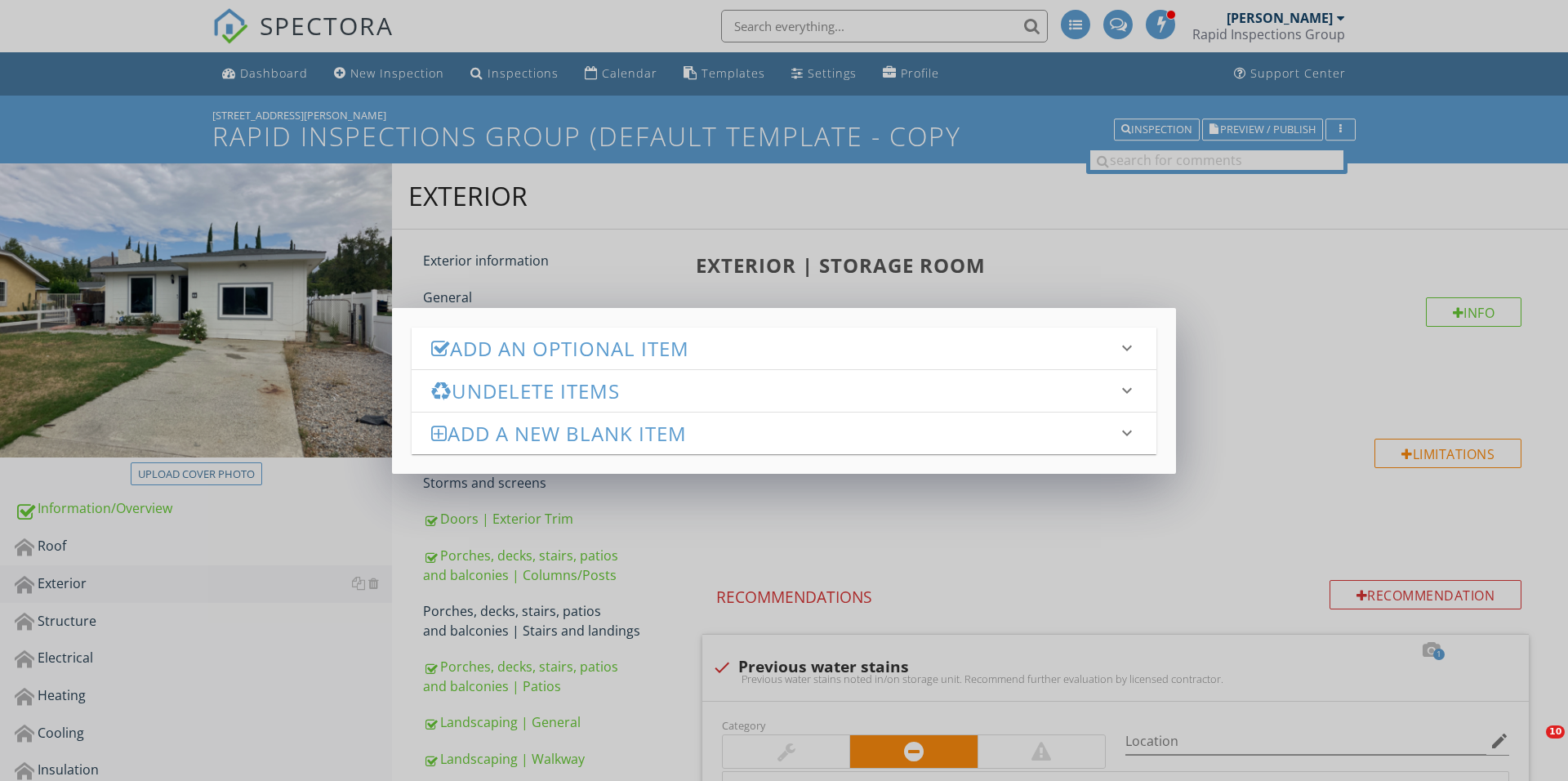
scroll to position [372, 0]
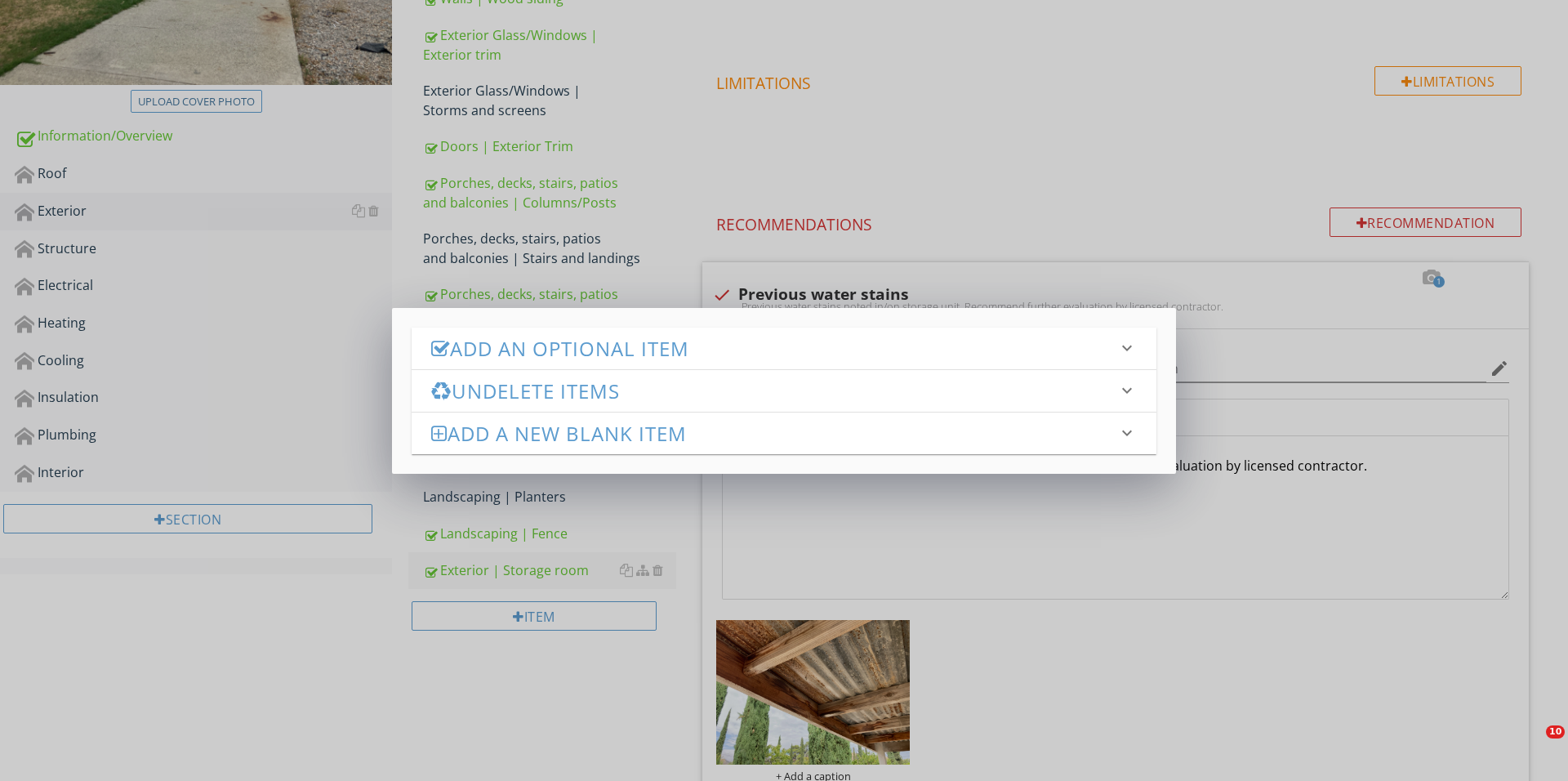
click at [612, 350] on h3 "Add an Optional Item" at bounding box center [774, 348] width 686 height 22
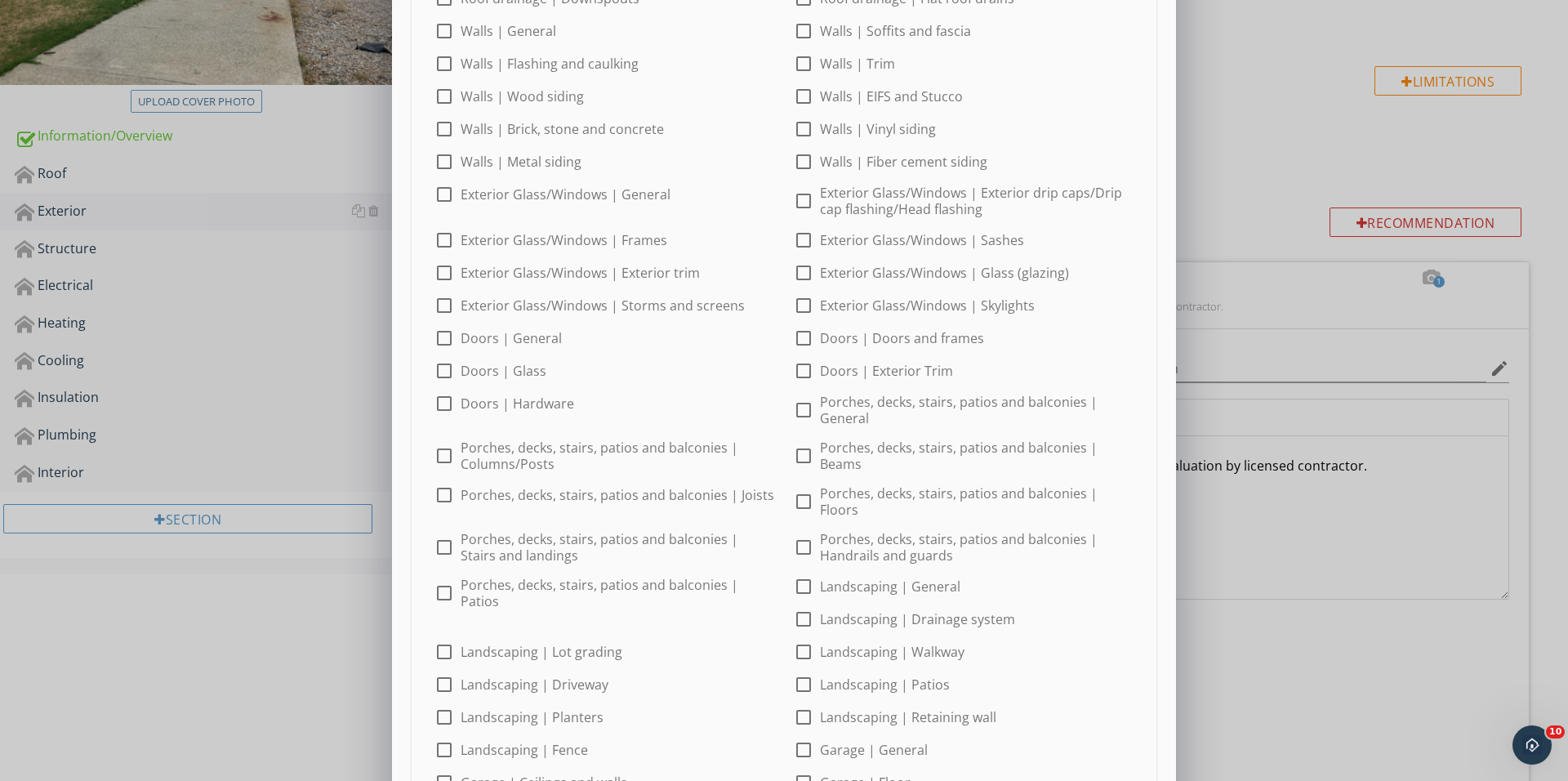
scroll to position [138, 0]
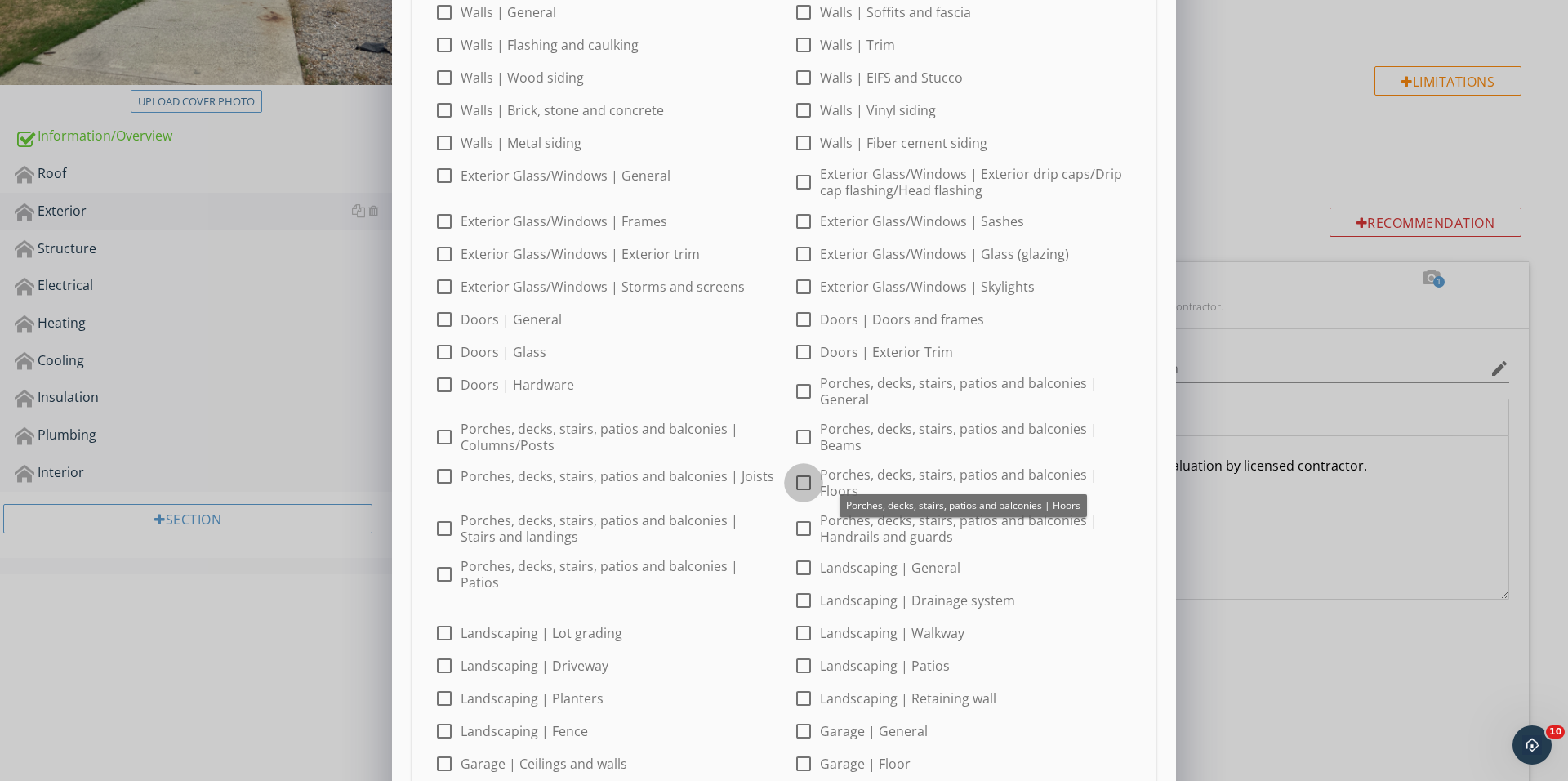
click at [801, 478] on div at bounding box center [803, 483] width 28 height 28
checkbox input "true"
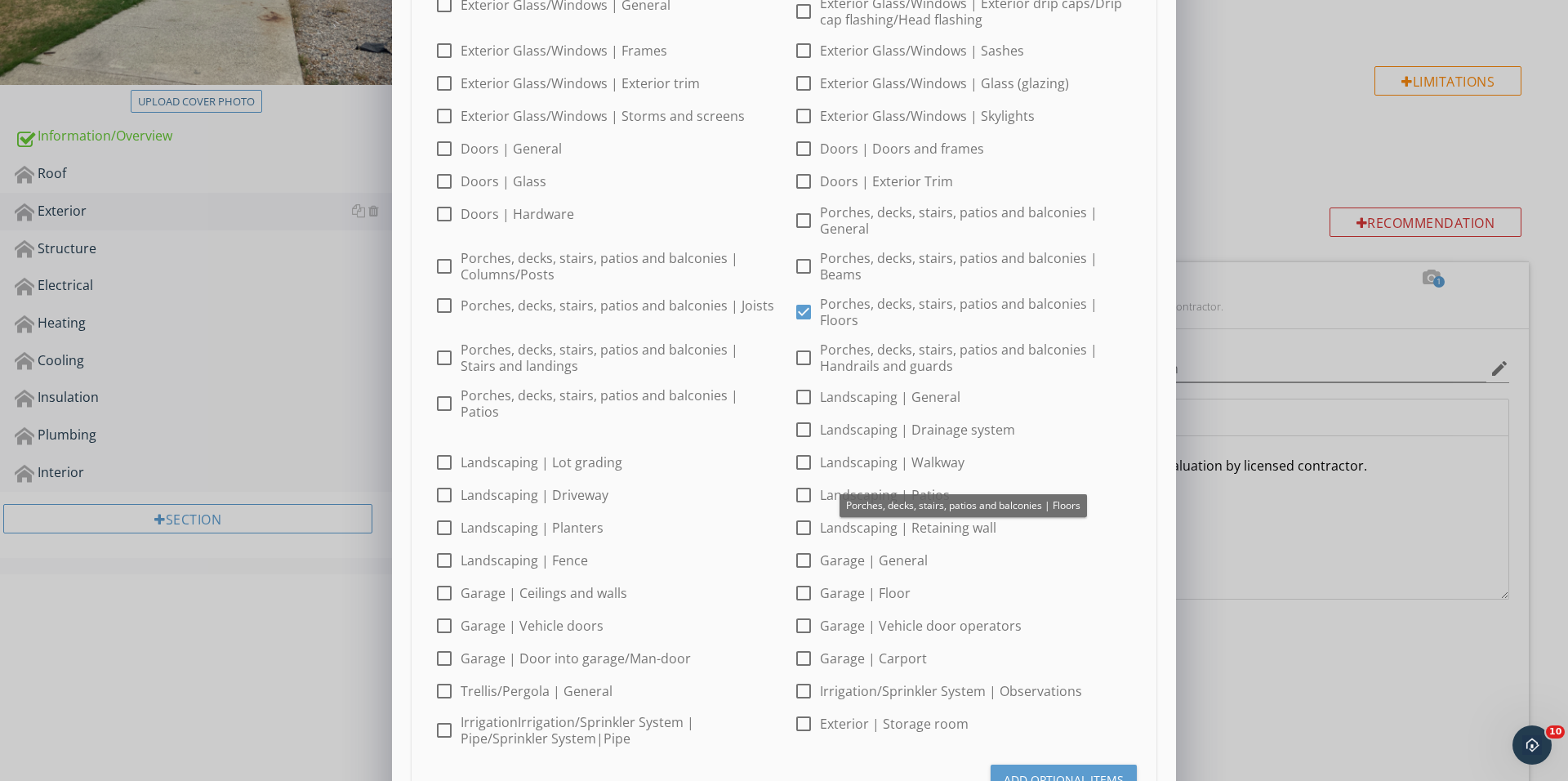
scroll to position [348, 0]
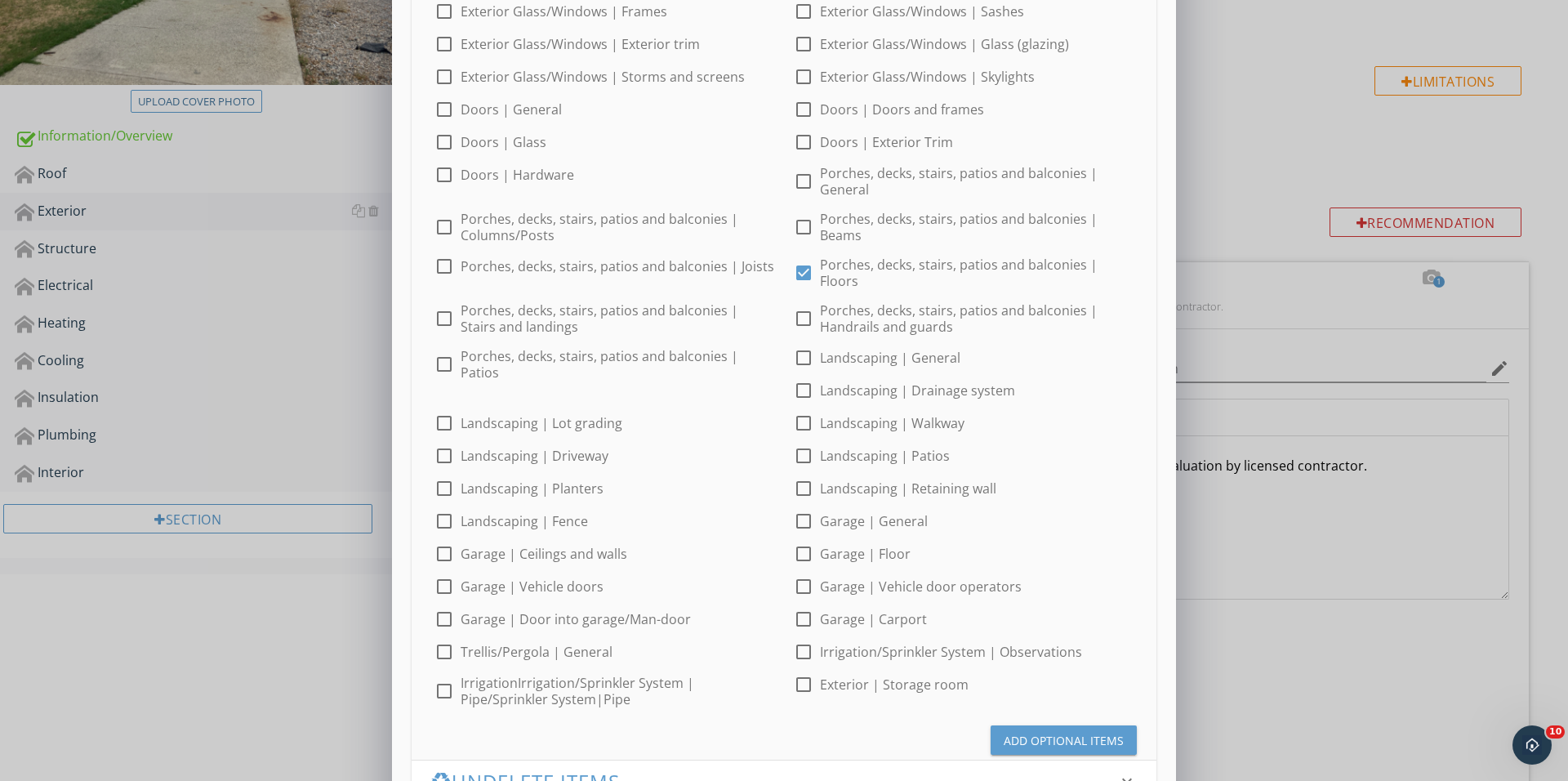
click at [1007, 732] on div "Add Optional Items" at bounding box center [1063, 740] width 120 height 17
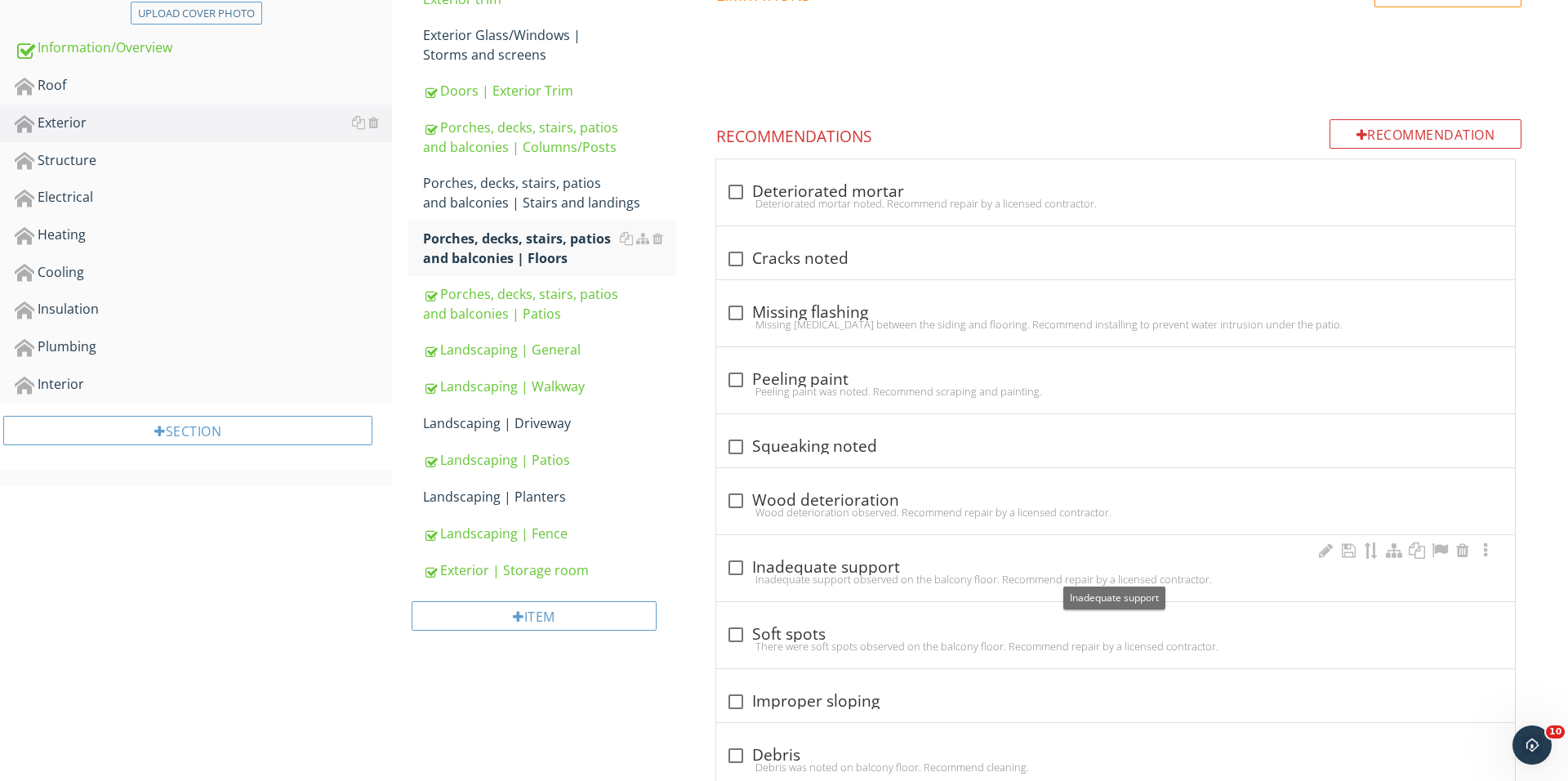
scroll to position [456, 0]
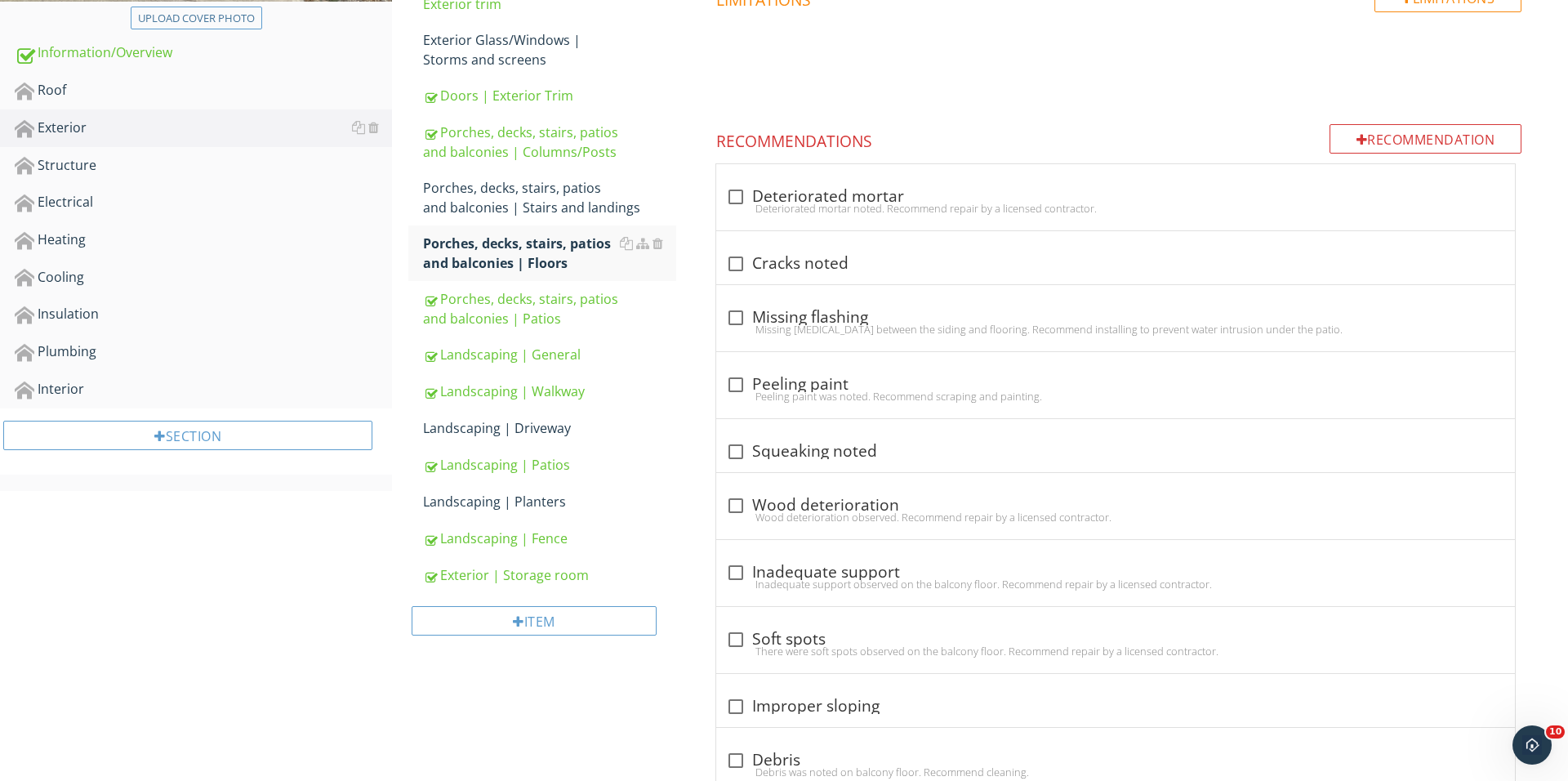
click at [1434, 155] on div "Recommendation Recommendations check_box_outline_blank Deteriorated mortar Dete…" at bounding box center [1118, 527] width 846 height 805
click at [1428, 136] on div "Recommendation" at bounding box center [1426, 139] width 193 height 29
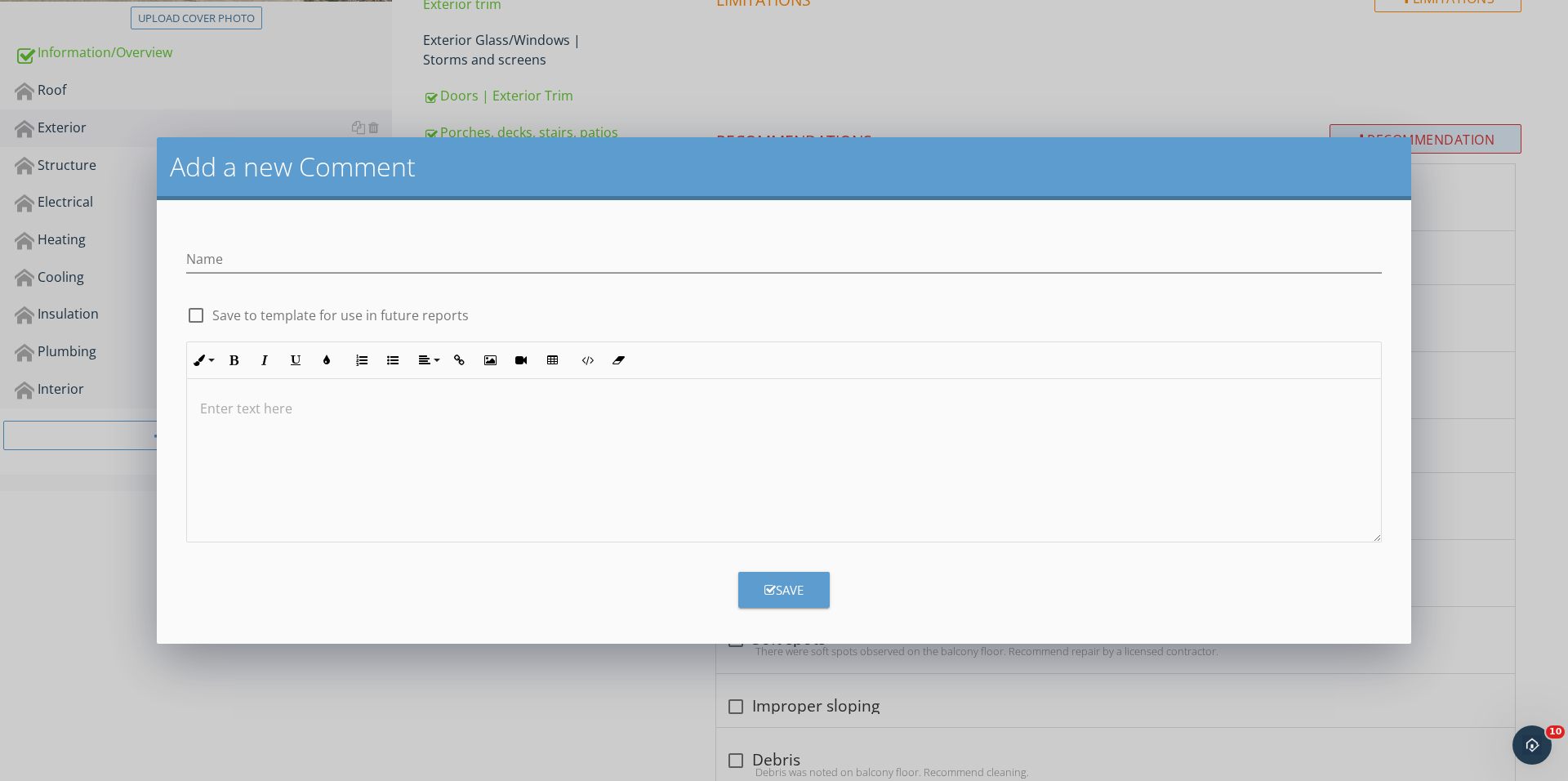
scroll to position [455, 0]
type input "Loose nail(s)"
click at [395, 442] on div at bounding box center [784, 461] width 1194 height 164
click at [775, 574] on button "Save" at bounding box center [784, 590] width 91 height 36
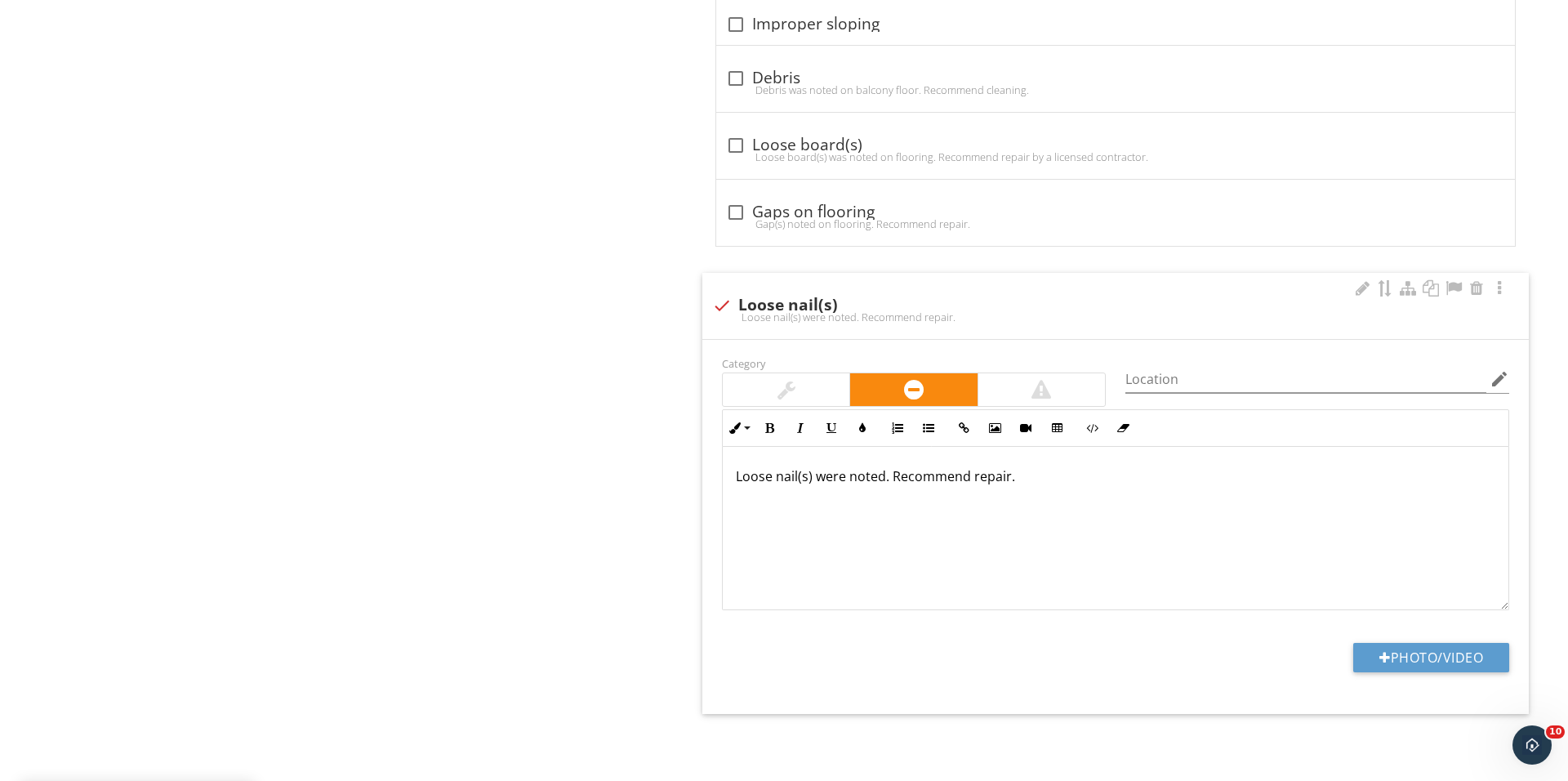
scroll to position [1141, 0]
click at [765, 384] on div at bounding box center [786, 390] width 127 height 33
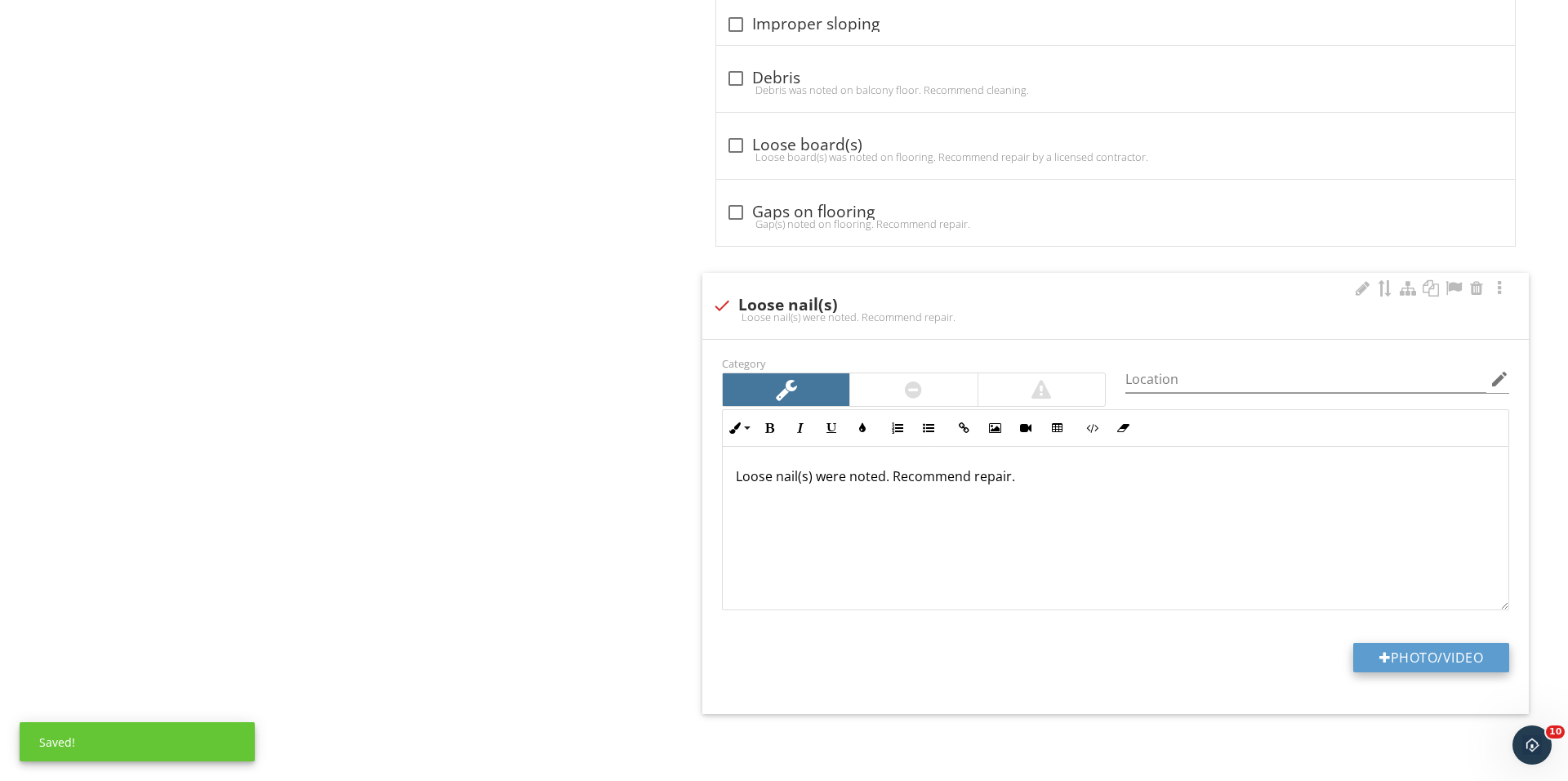
click at [1396, 656] on button "Photo/Video" at bounding box center [1430, 658] width 156 height 29
type input "C:\fakepath\IMG_0912.JPG"
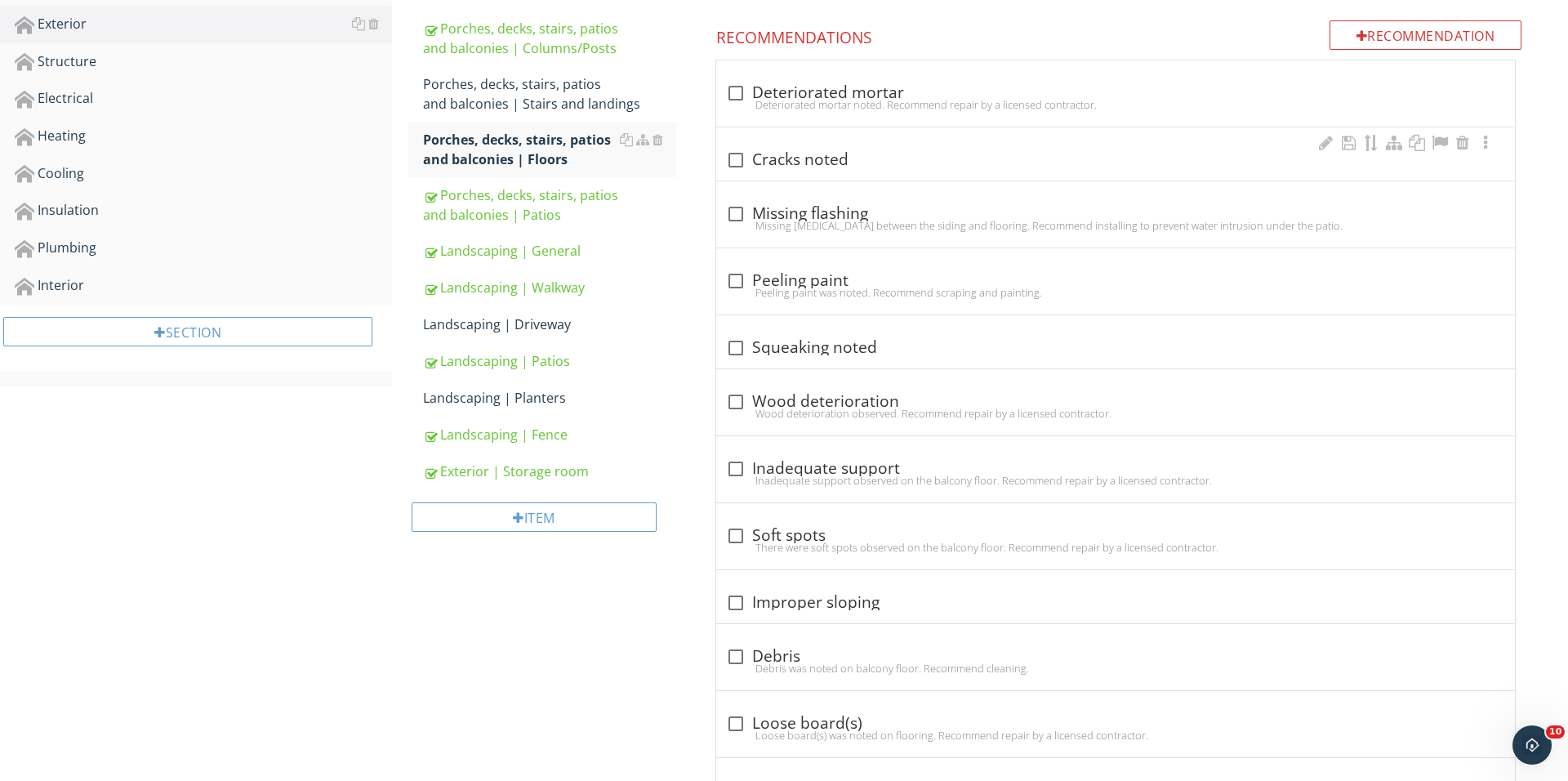
click at [739, 175] on input "checkbox" at bounding box center [736, 166] width 20 height 20
checkbox input "false"
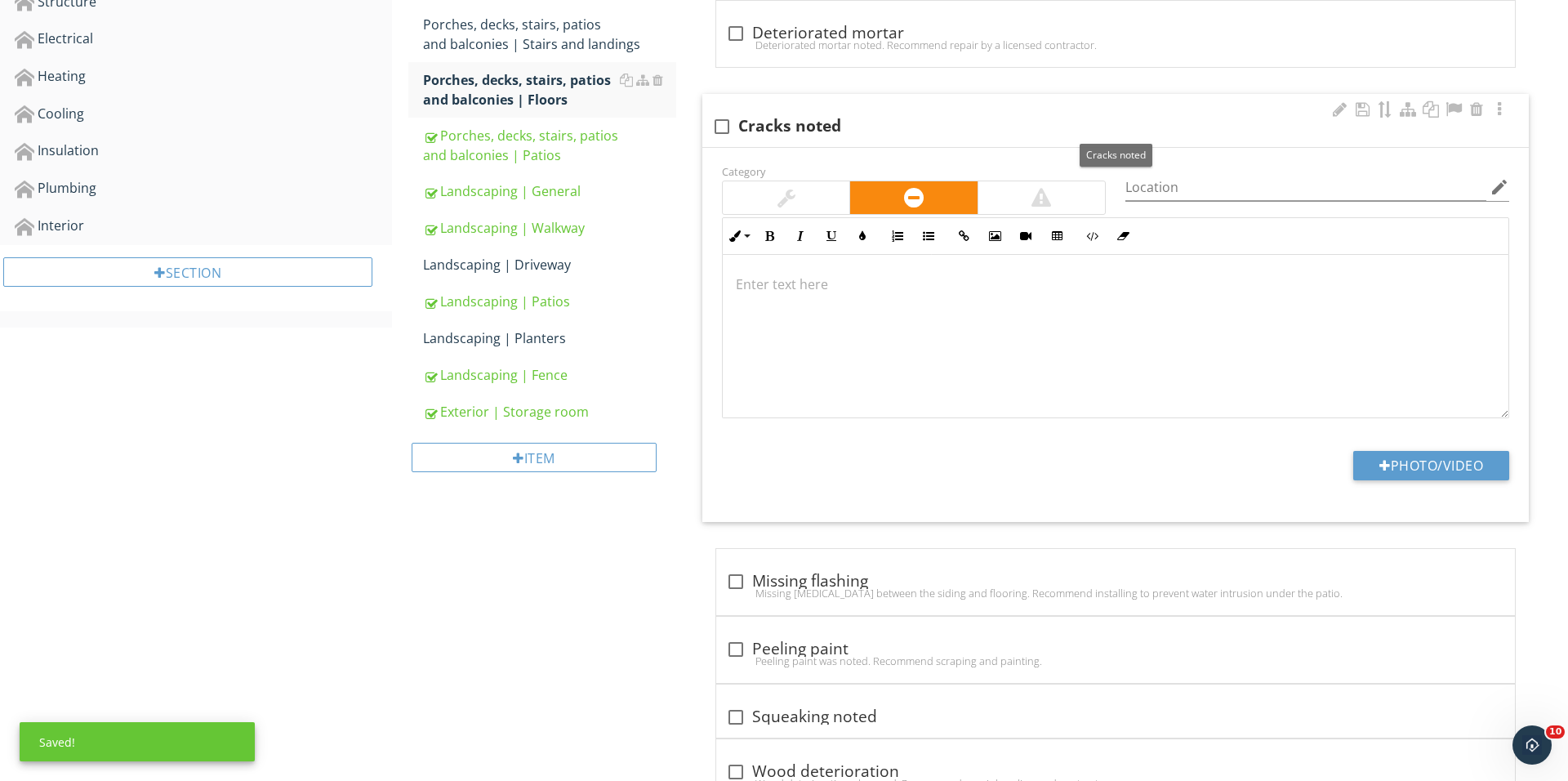
scroll to position [665, 0]
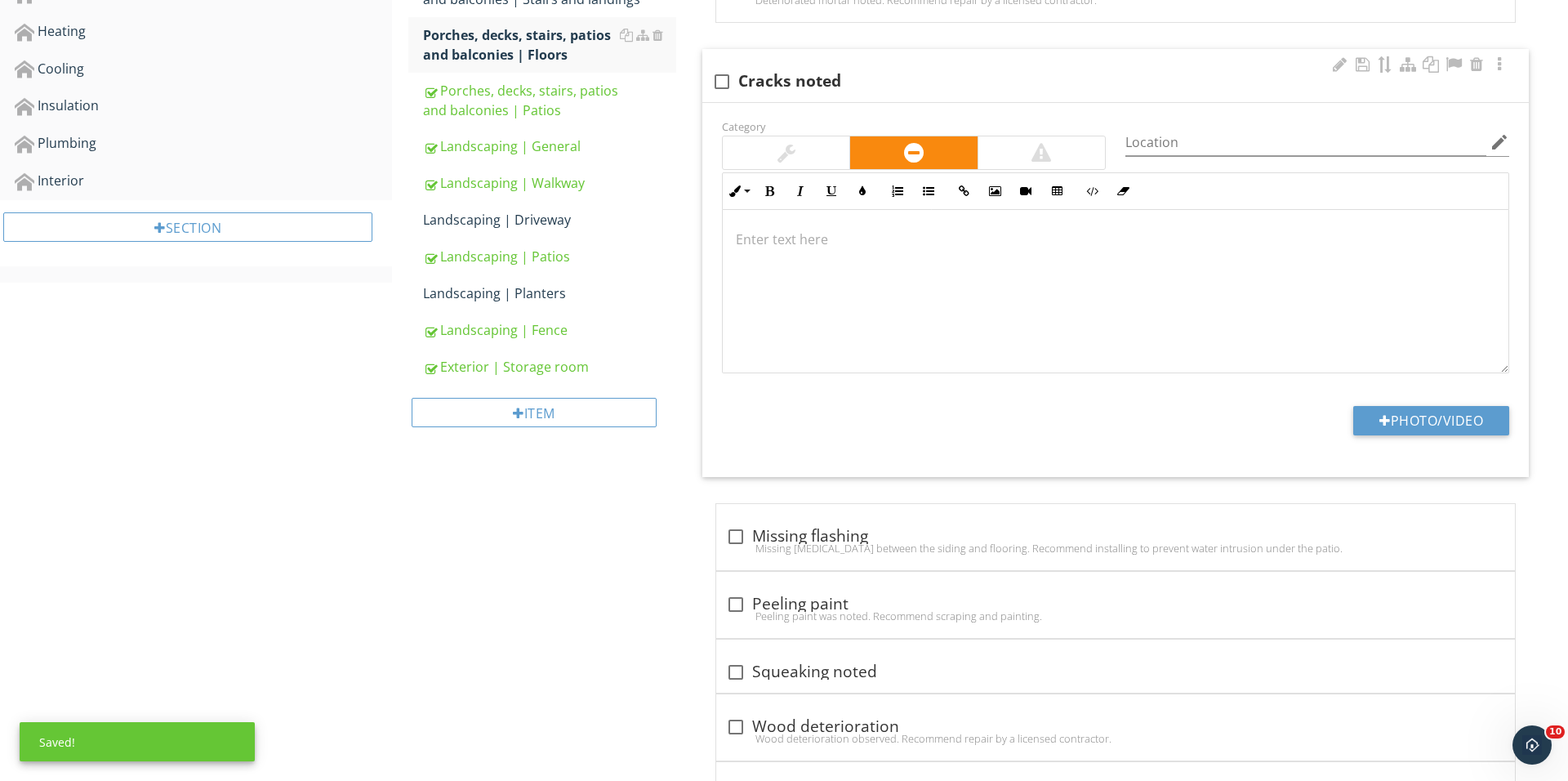
click at [895, 299] on div at bounding box center [1116, 292] width 786 height 164
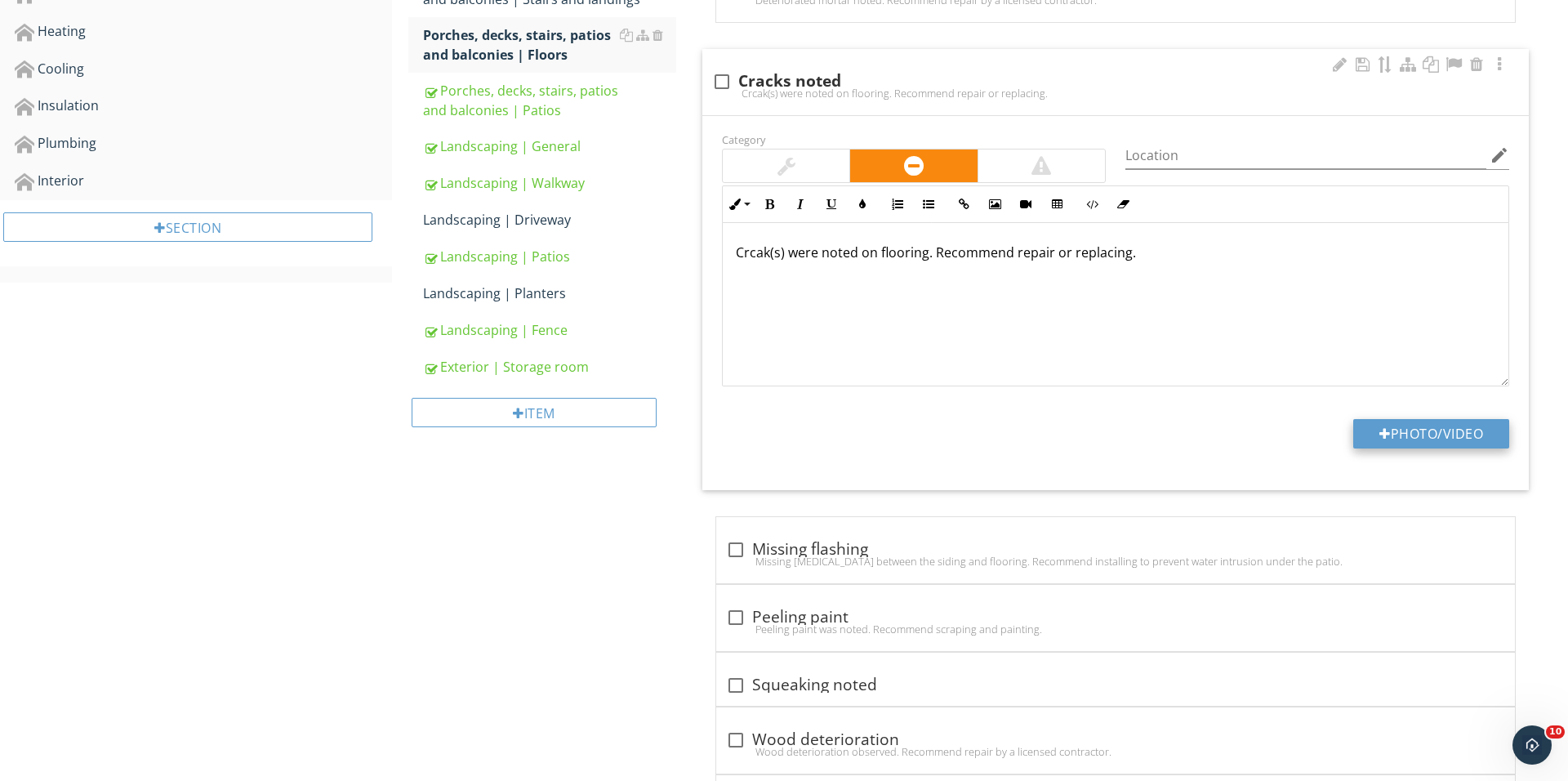
click at [1401, 435] on button "Photo/Video" at bounding box center [1430, 434] width 156 height 29
type input "C:\fakepath\IMG_0920.JPG"
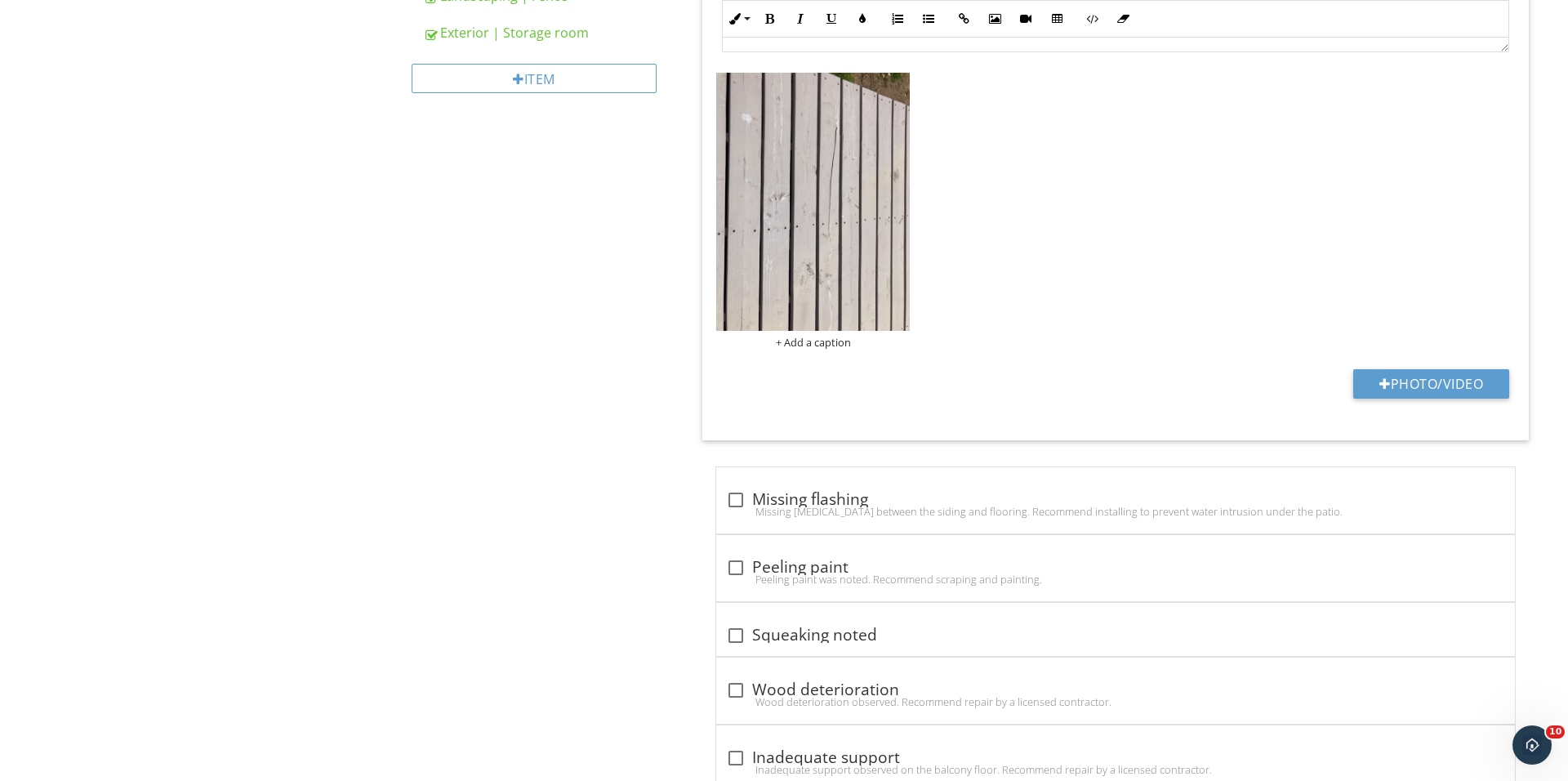
scroll to position [1030, 0]
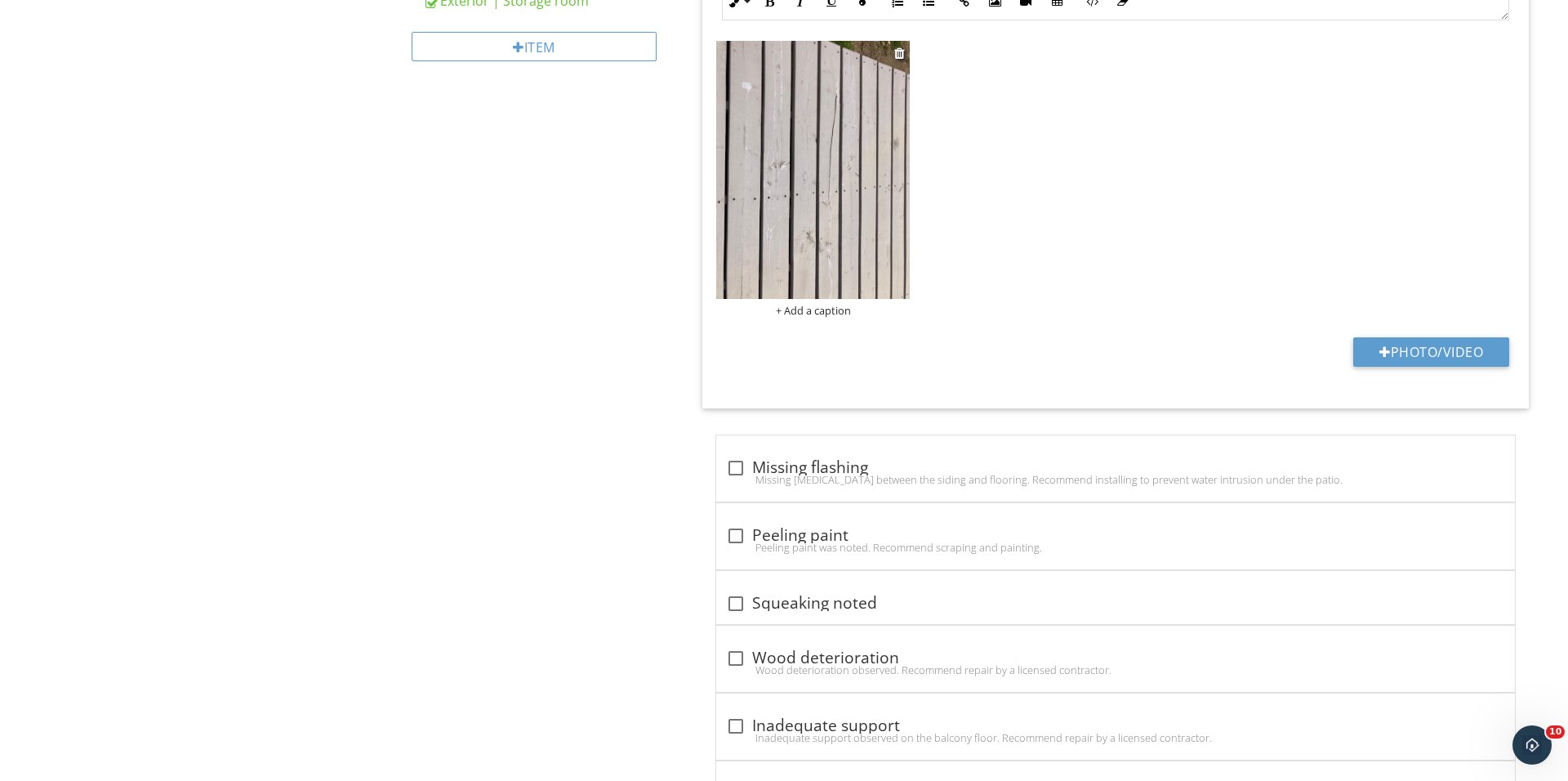
click at [771, 231] on img at bounding box center [812, 169] width 194 height 258
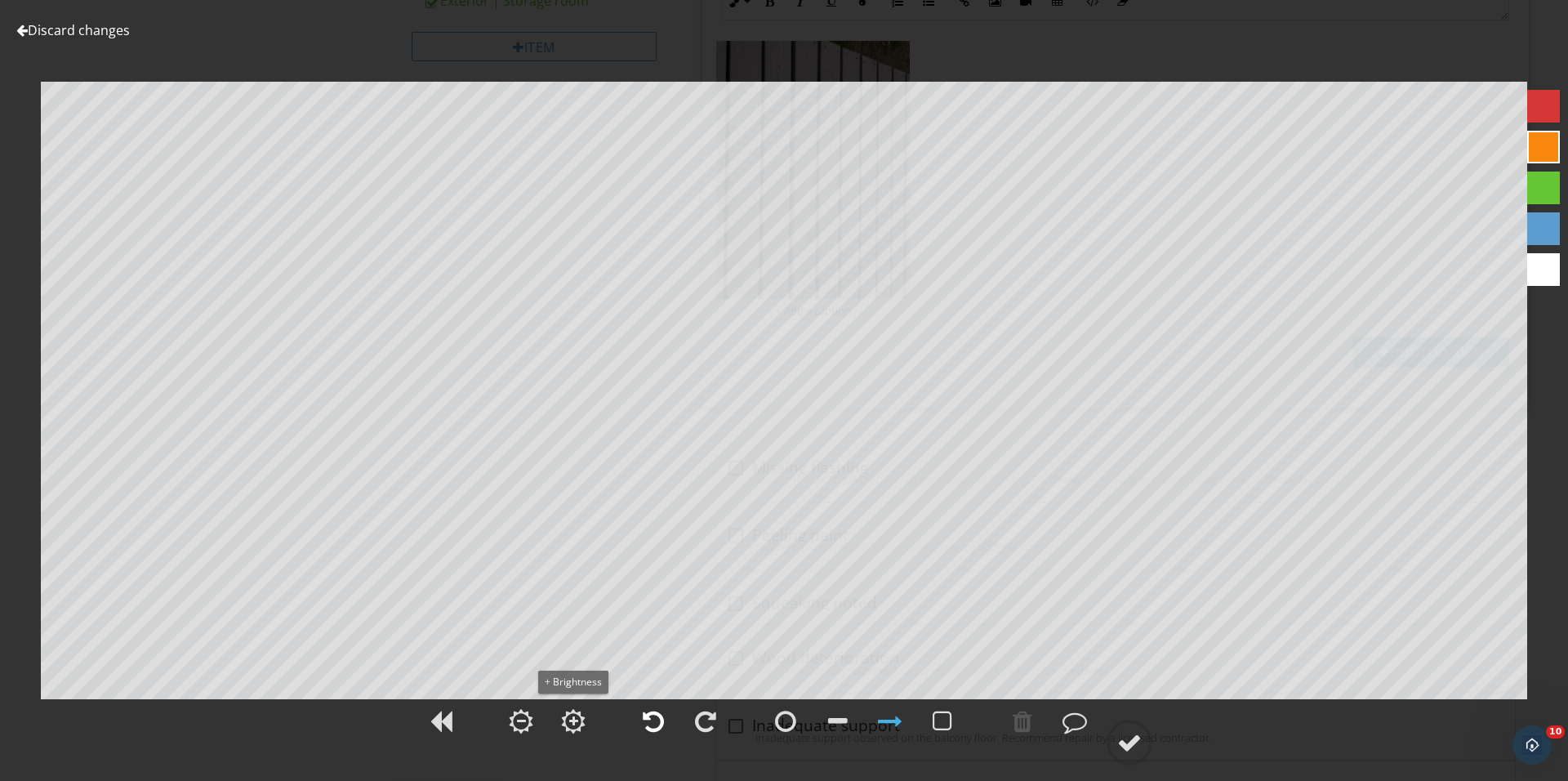
click at [661, 728] on div at bounding box center [653, 722] width 22 height 24
click at [1122, 743] on div at bounding box center [1129, 742] width 24 height 24
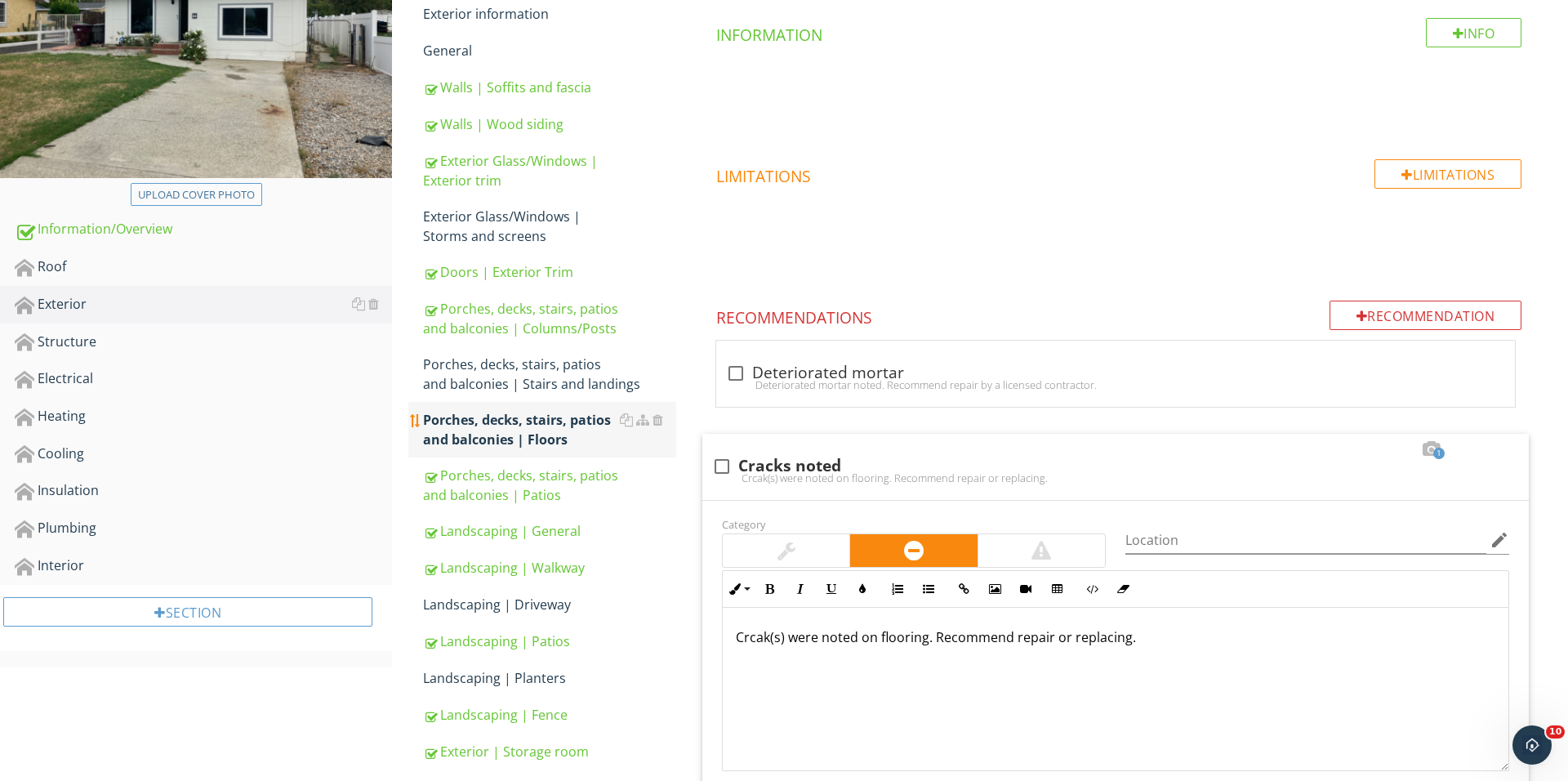
scroll to position [314, 0]
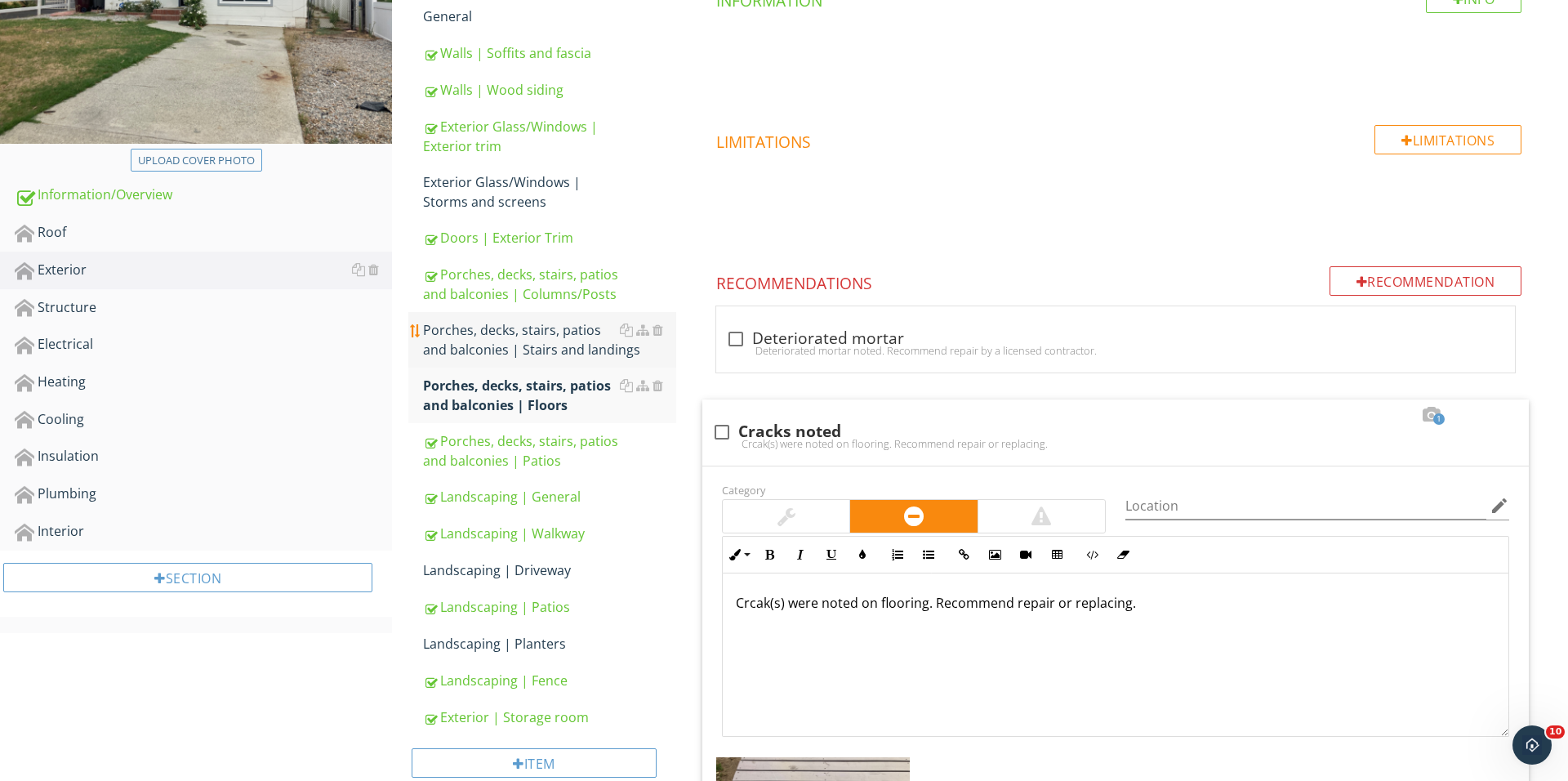
click at [553, 334] on div "Porches, decks, stairs, patios and balconies | Stairs and landings" at bounding box center [550, 340] width 253 height 39
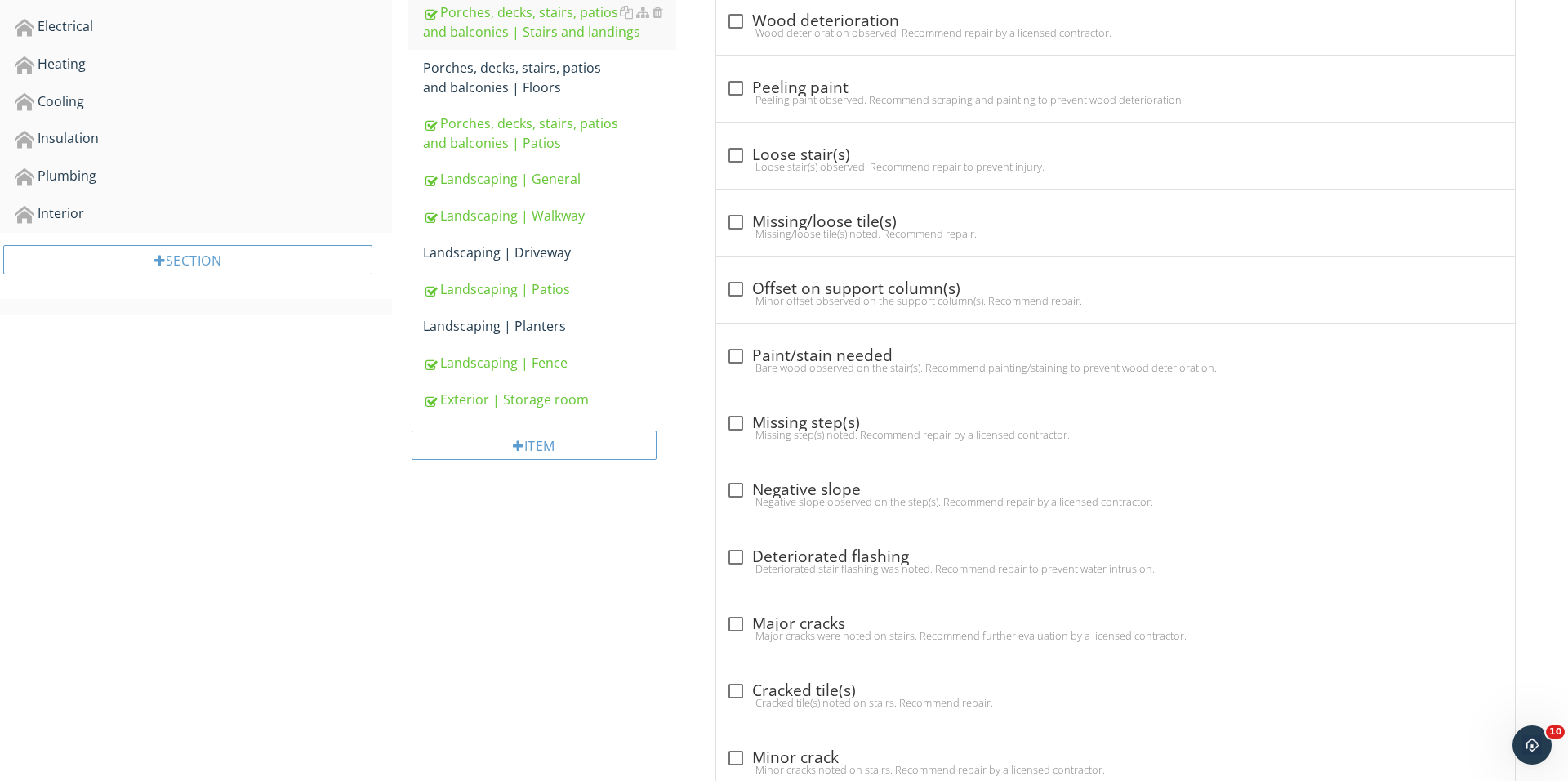
scroll to position [567, 0]
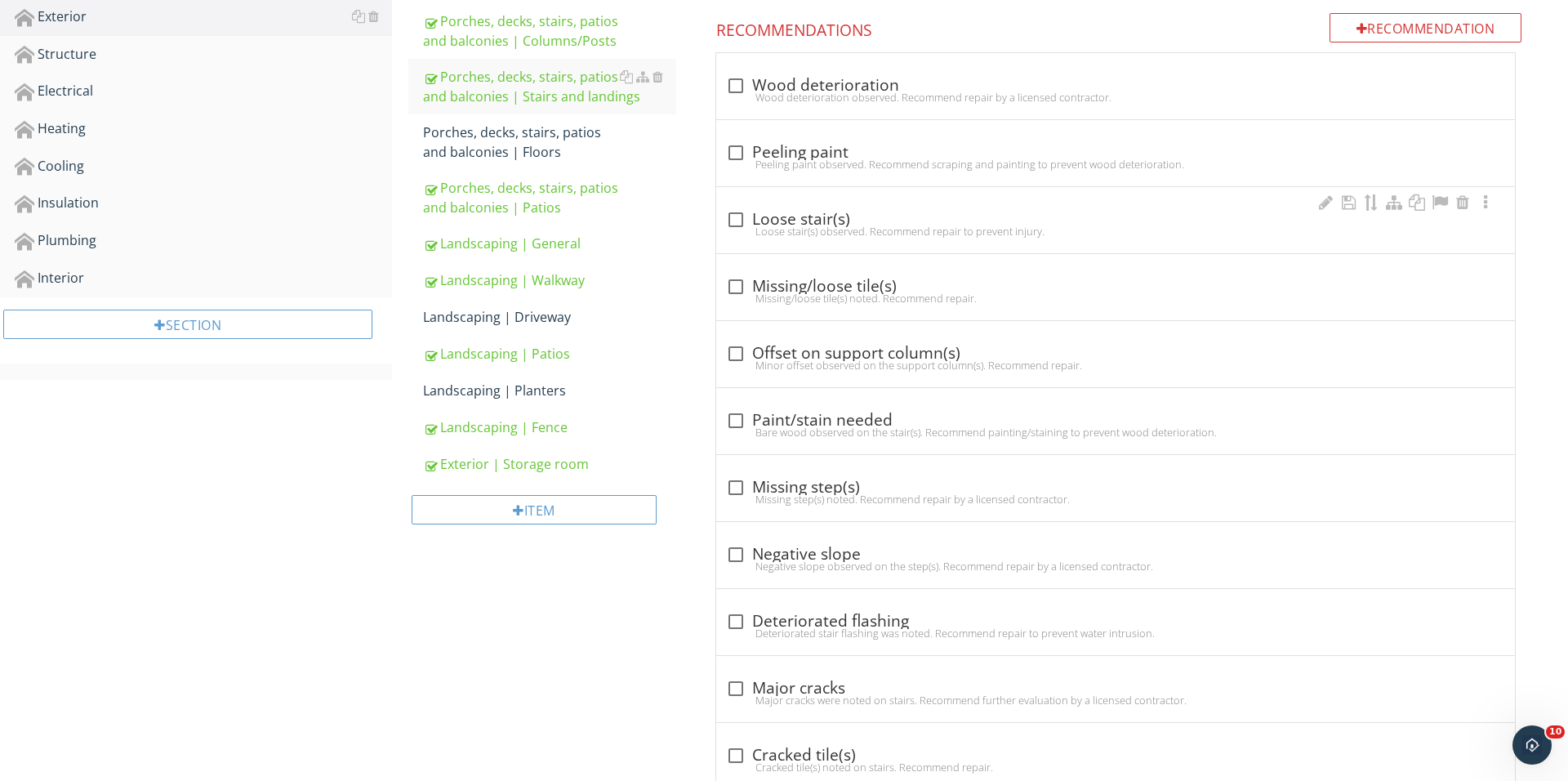
click at [744, 210] on div at bounding box center [736, 220] width 28 height 28
checkbox input "true"
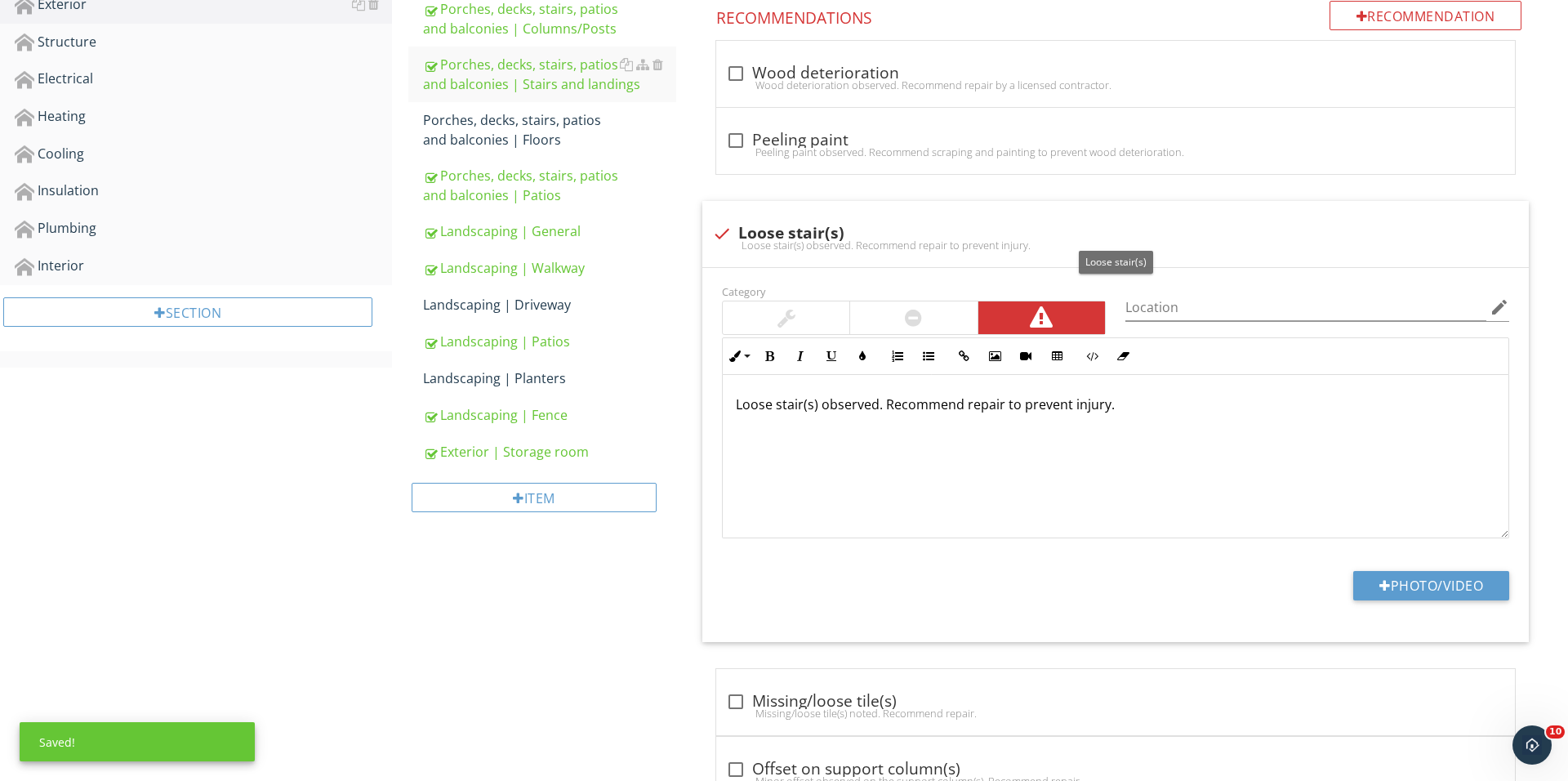
scroll to position [686, 0]
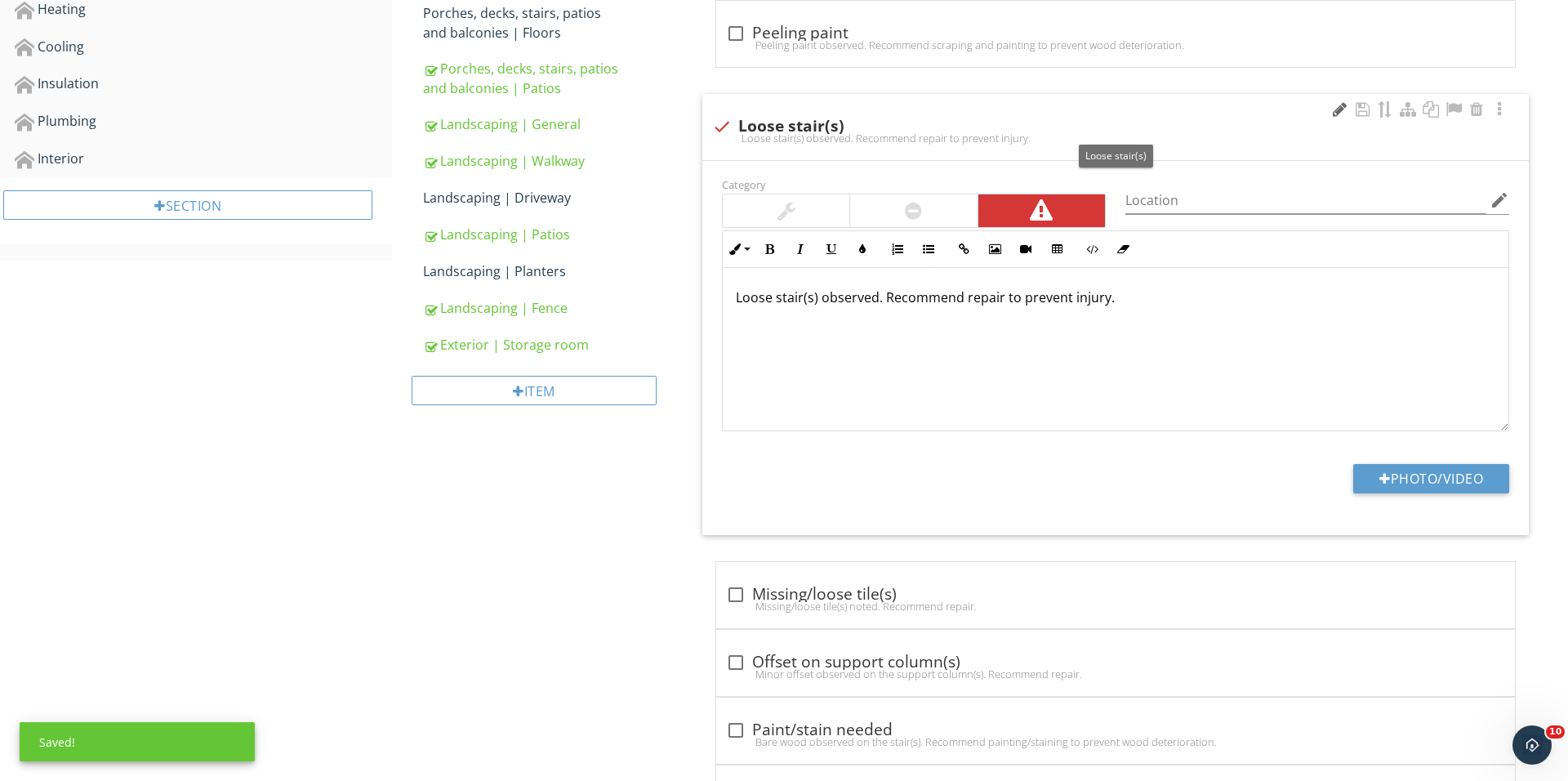
click at [1343, 109] on div at bounding box center [1339, 109] width 20 height 16
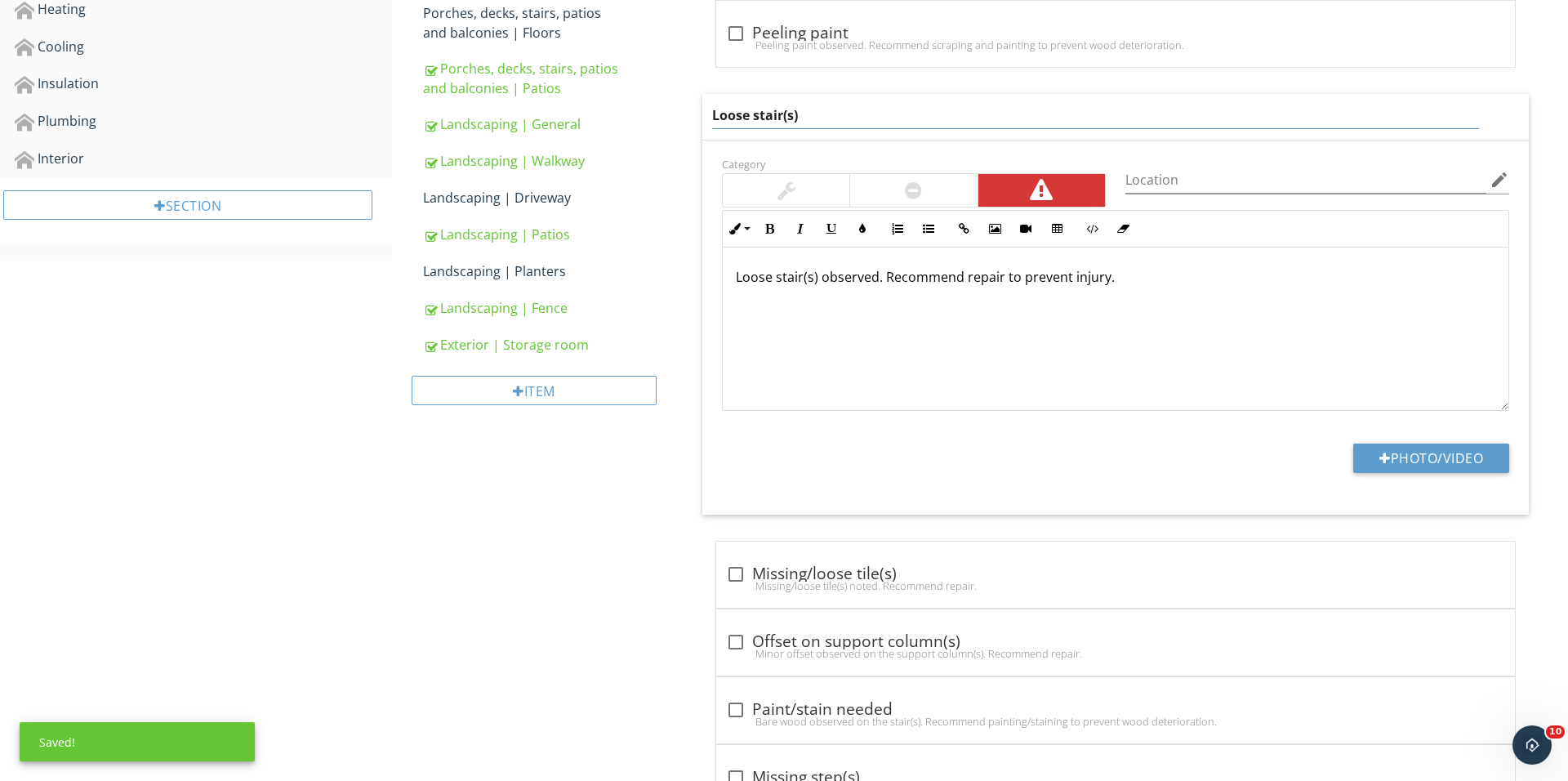
click at [784, 111] on input "Loose stair(s)" at bounding box center [1095, 115] width 767 height 27
type input "Loose step(s)"
click at [802, 273] on div "Loose stair(s) observed. Recommend repair to prevent injury." at bounding box center [1116, 329] width 786 height 164
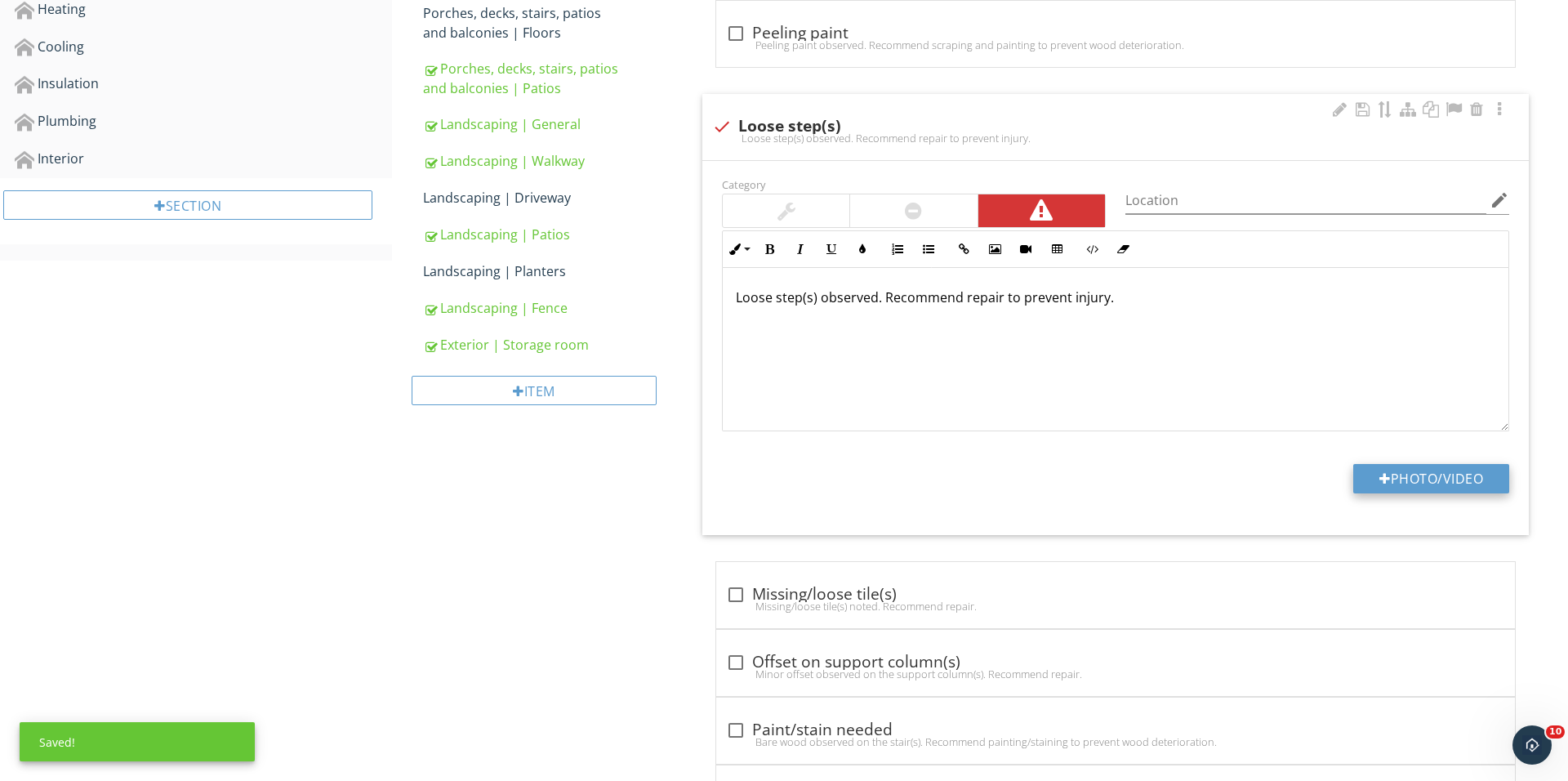
click at [1383, 472] on div at bounding box center [1384, 478] width 11 height 13
type input "C:\fakepath\IMG_0928.JPG"
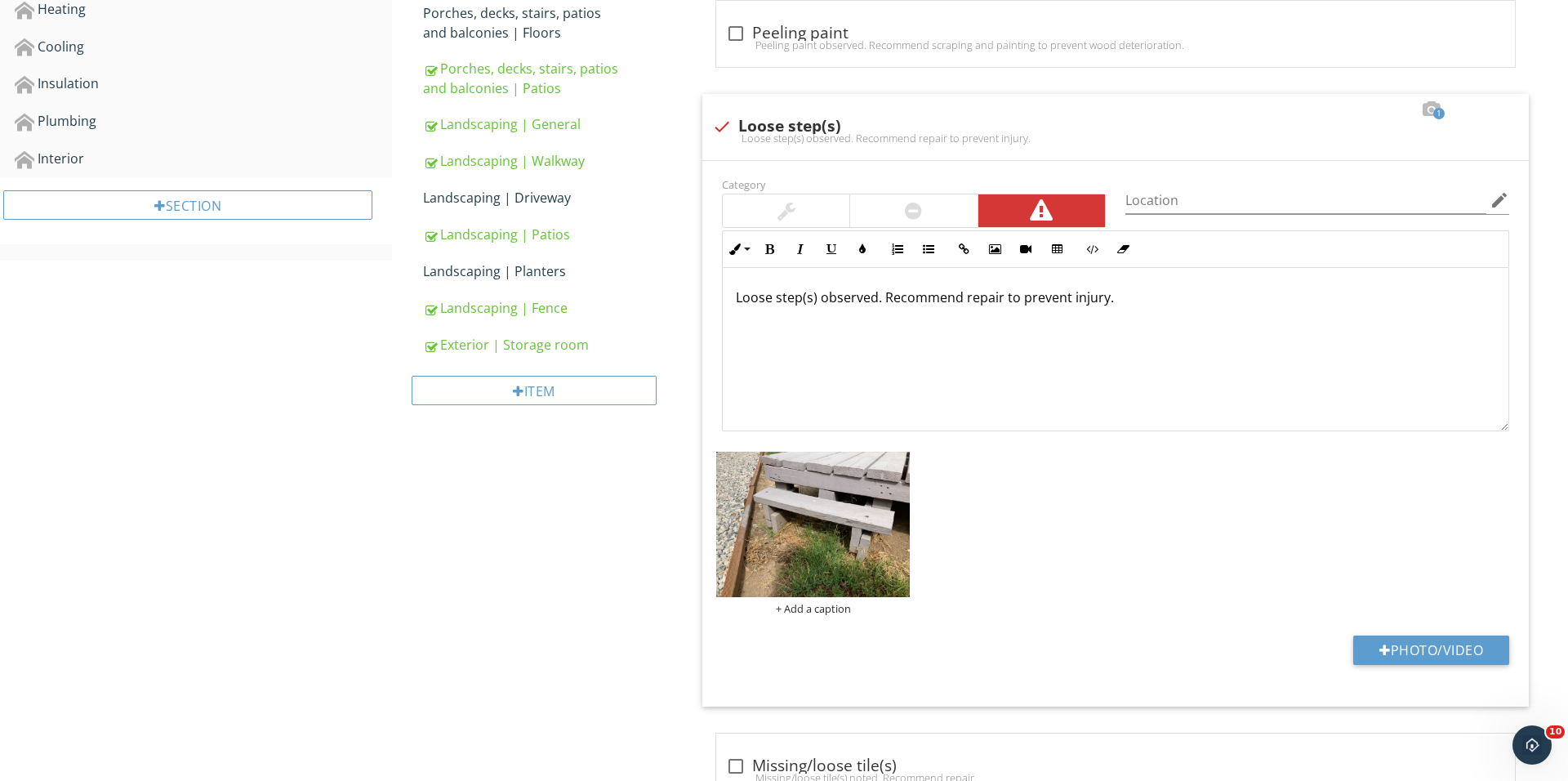
scroll to position [469, 0]
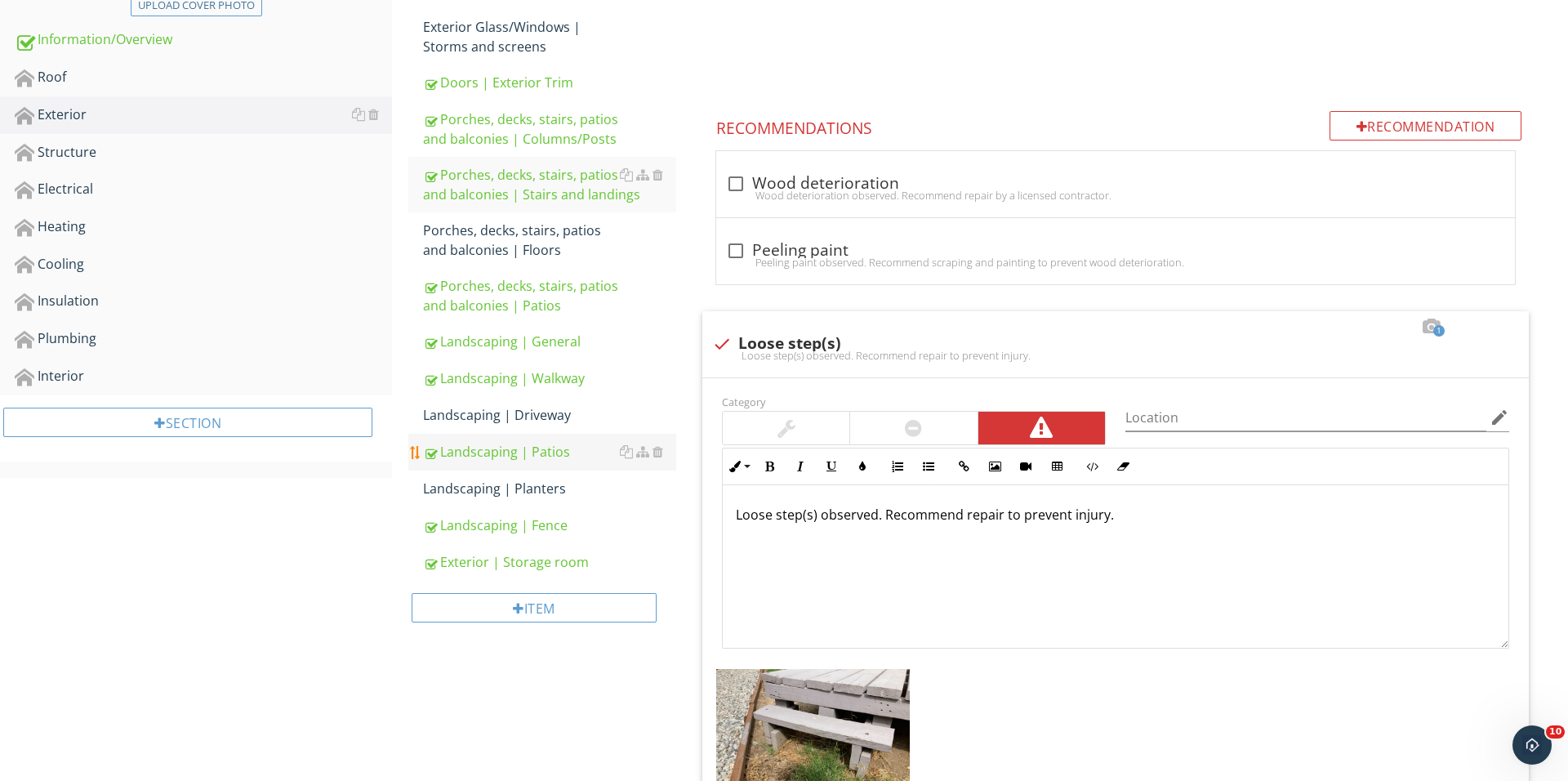
click at [511, 468] on link "Landscaping | Patios" at bounding box center [550, 452] width 253 height 36
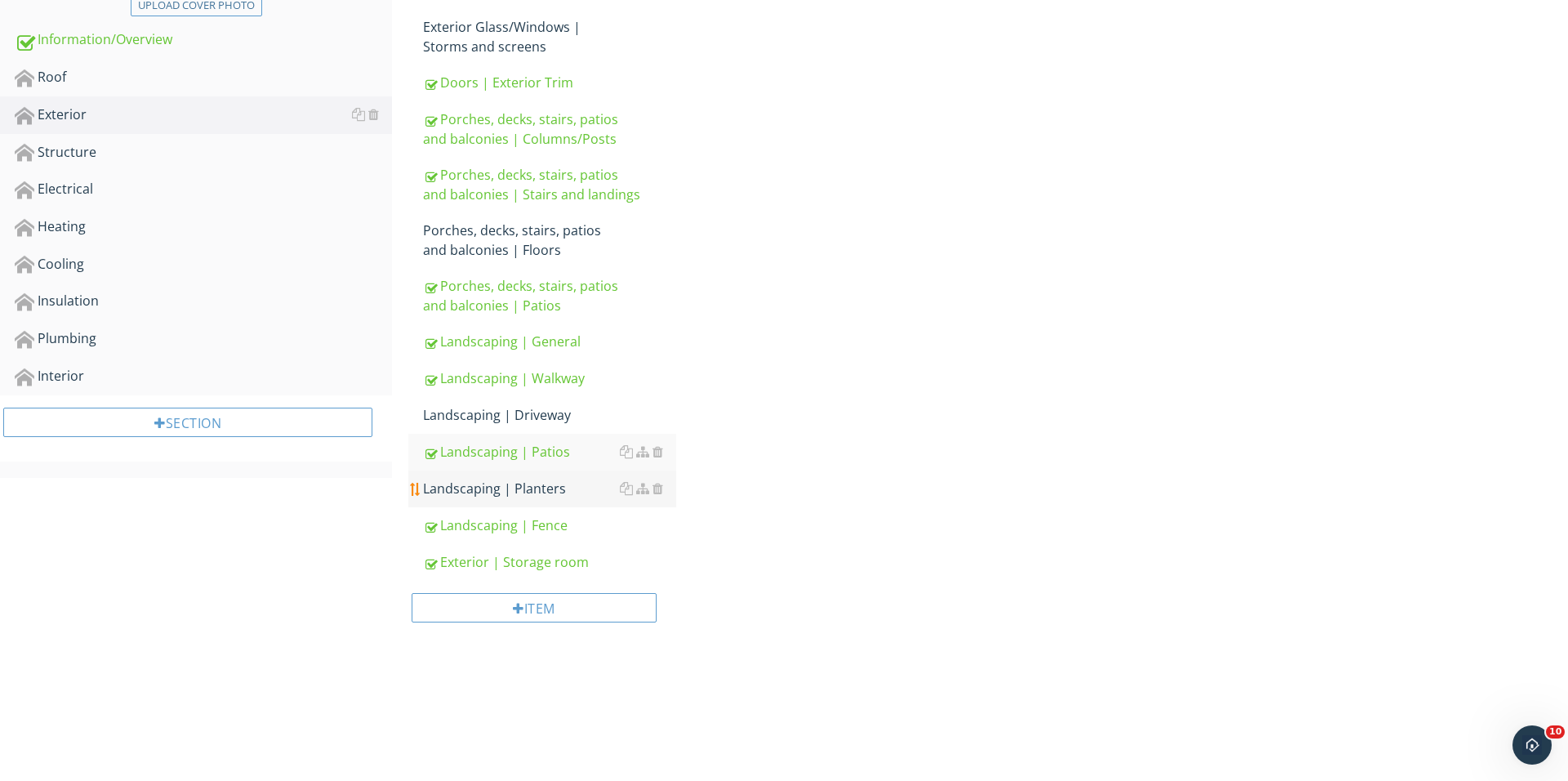
click at [539, 475] on link "Landscaping | Planters" at bounding box center [550, 489] width 253 height 36
click at [558, 414] on div "Landscaping | Driveway" at bounding box center [550, 416] width 253 height 20
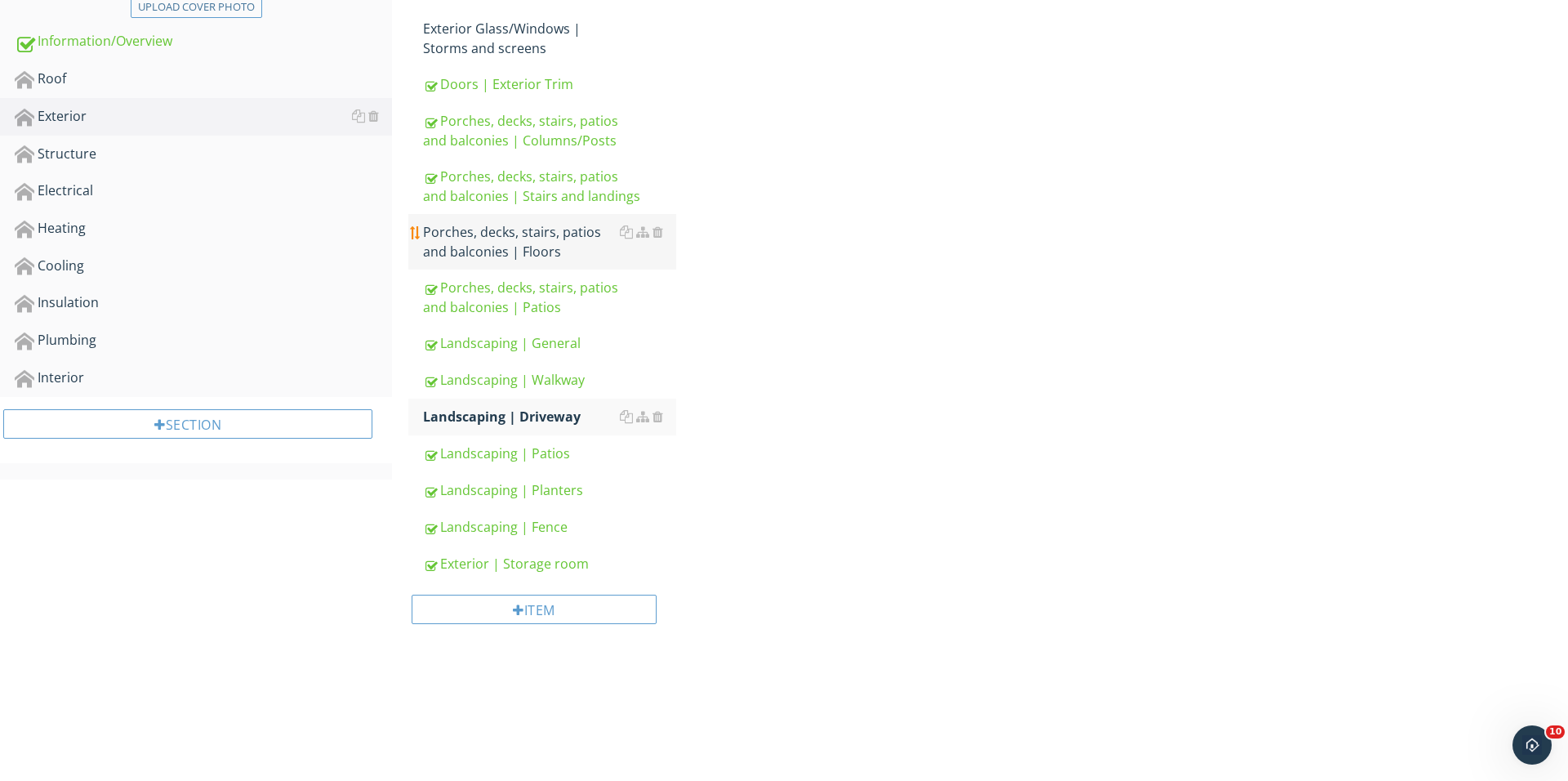
scroll to position [383, 0]
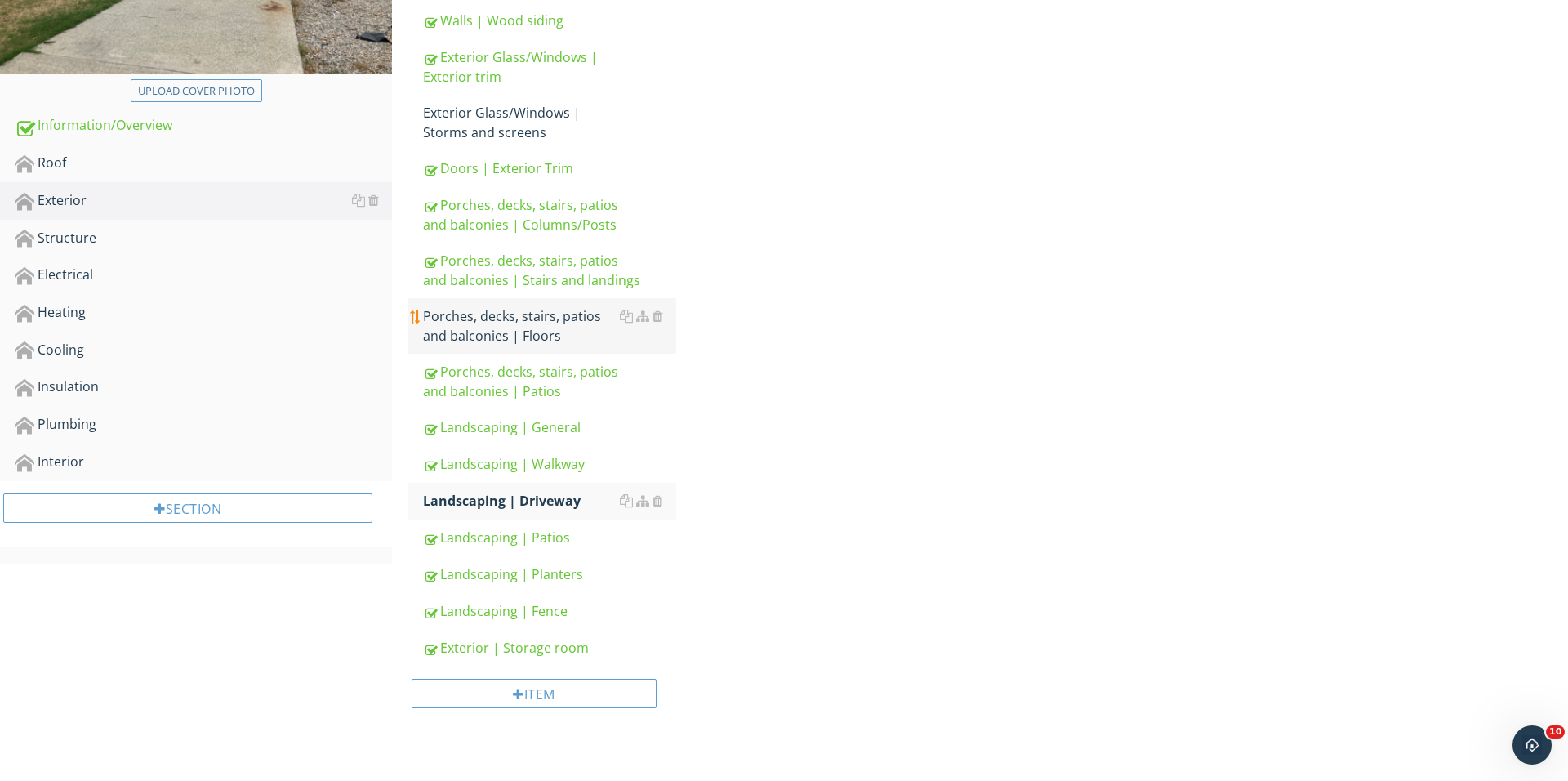
click at [549, 326] on div "Porches, decks, stairs, patios and balconies | Floors" at bounding box center [550, 325] width 253 height 39
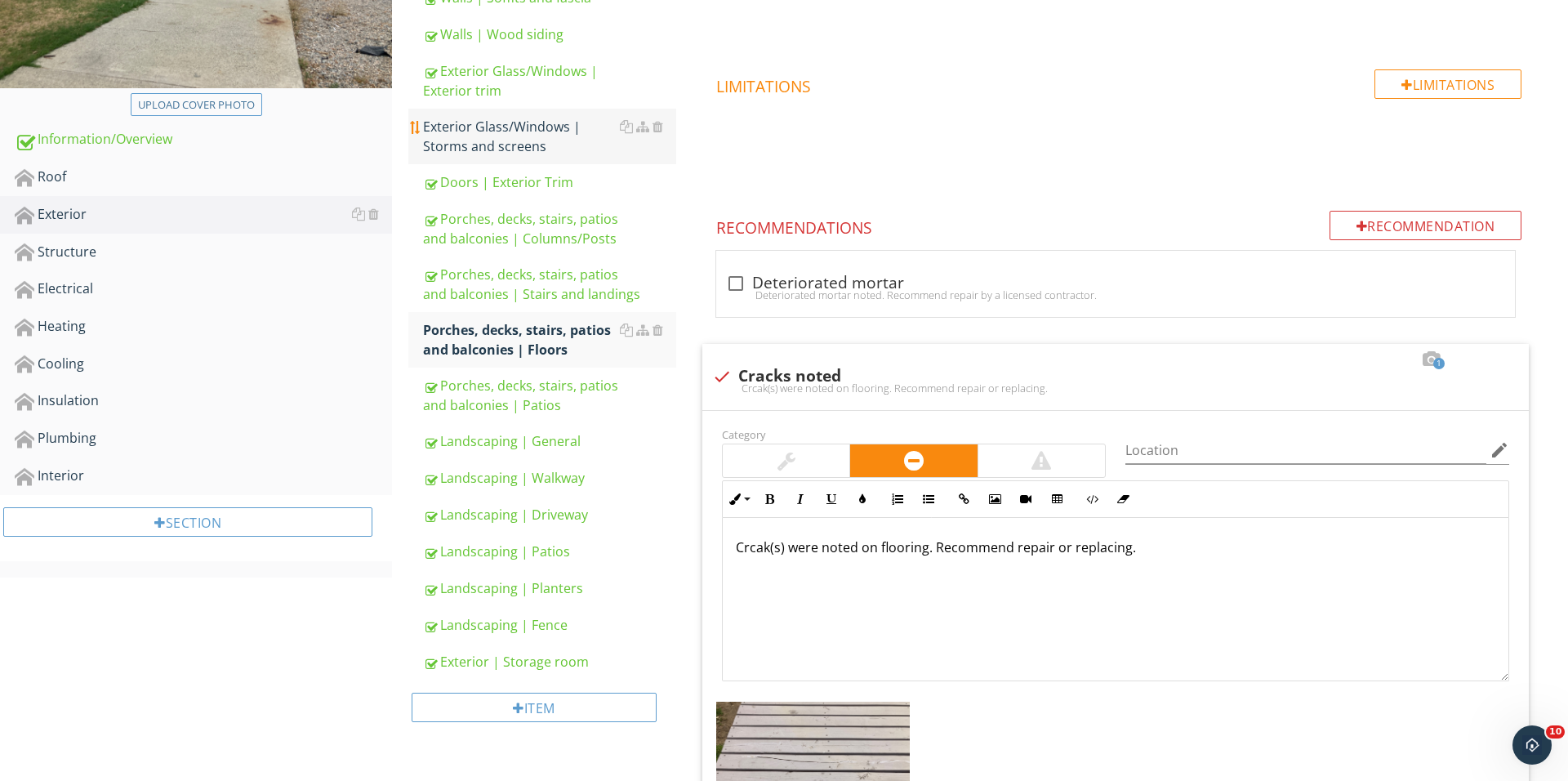
click at [532, 133] on div "Exterior Glass/Windows | Storms and screens" at bounding box center [550, 136] width 253 height 39
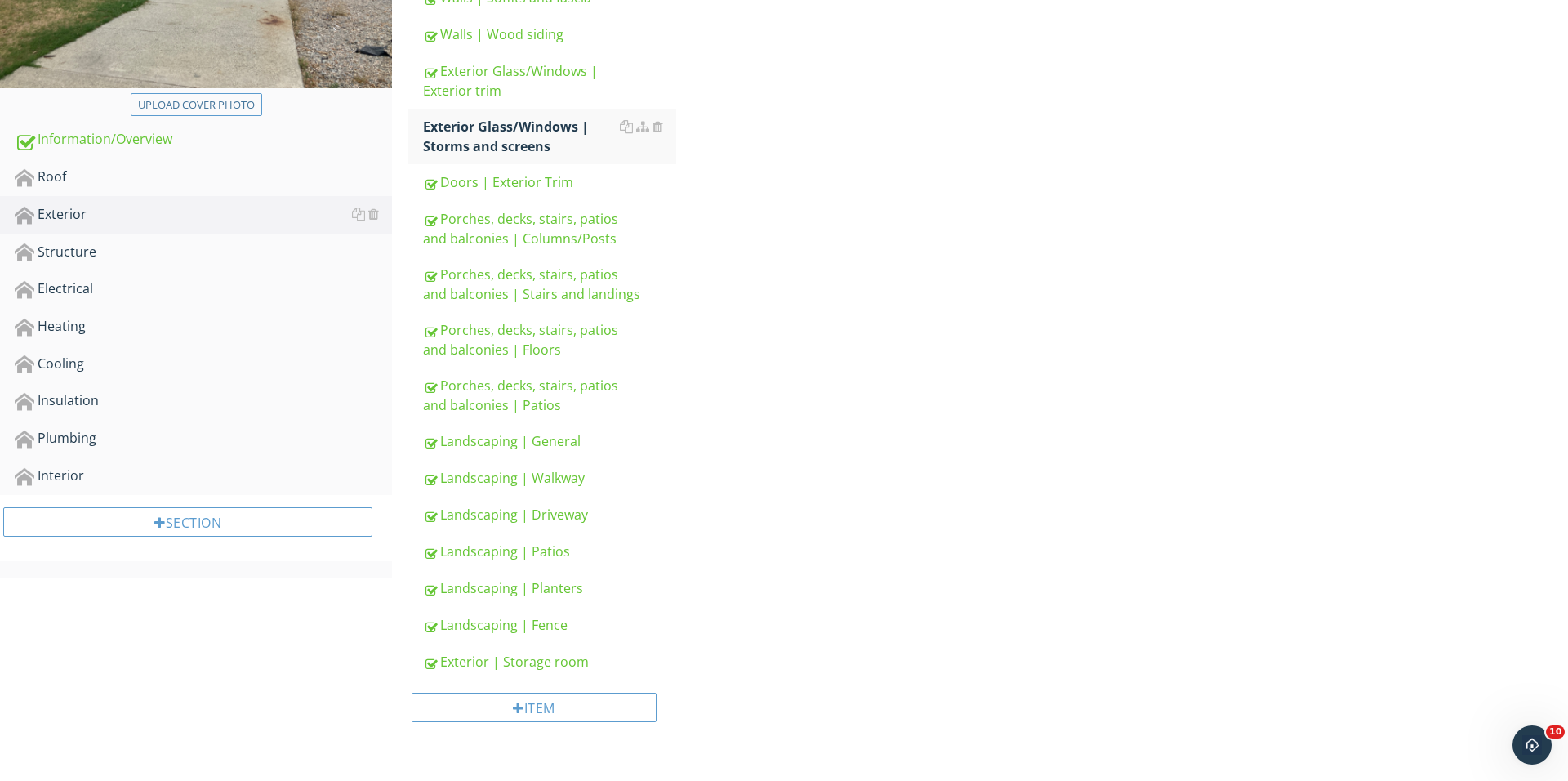
scroll to position [62, 0]
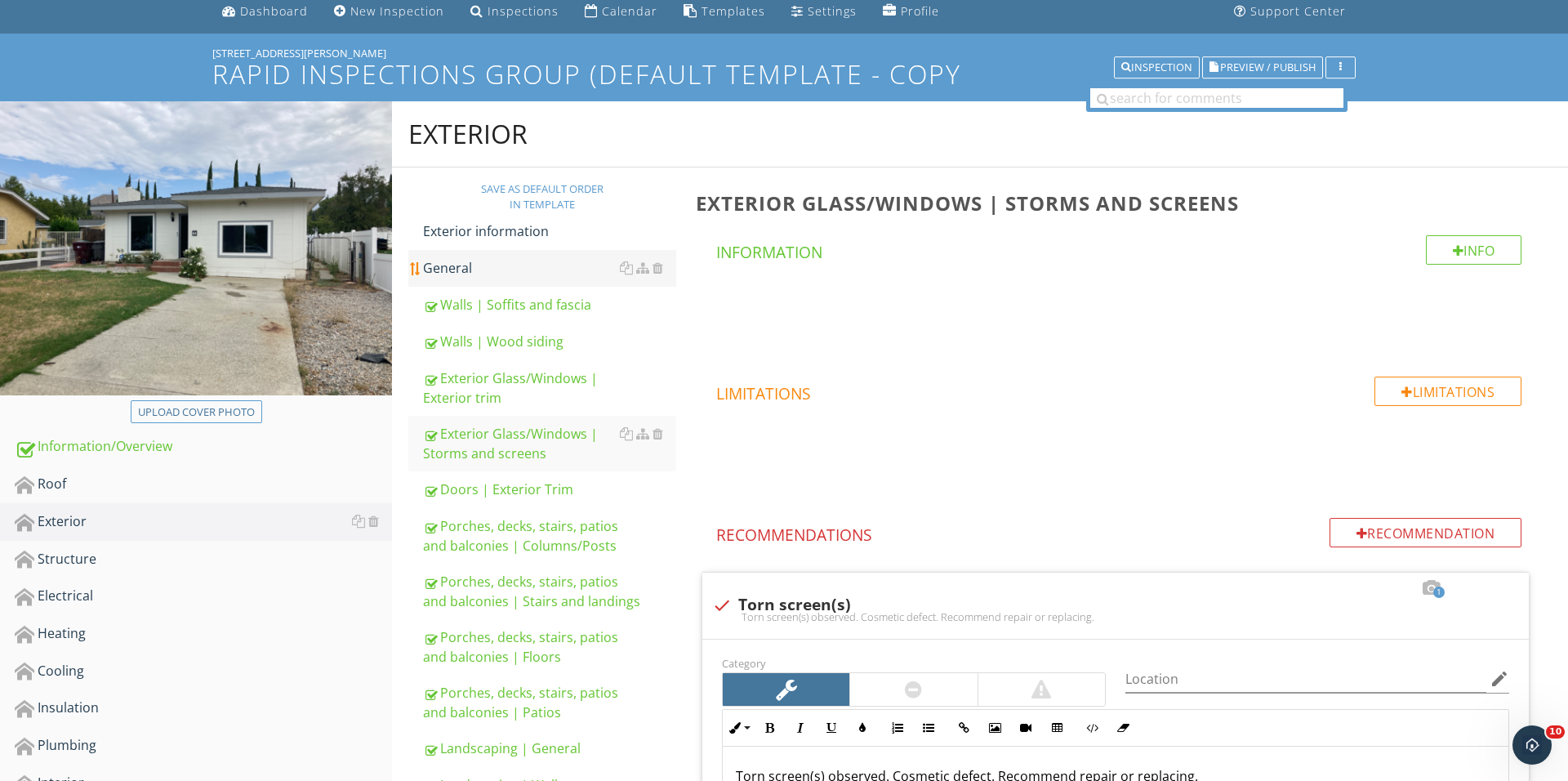
click at [498, 272] on div "General" at bounding box center [550, 267] width 253 height 20
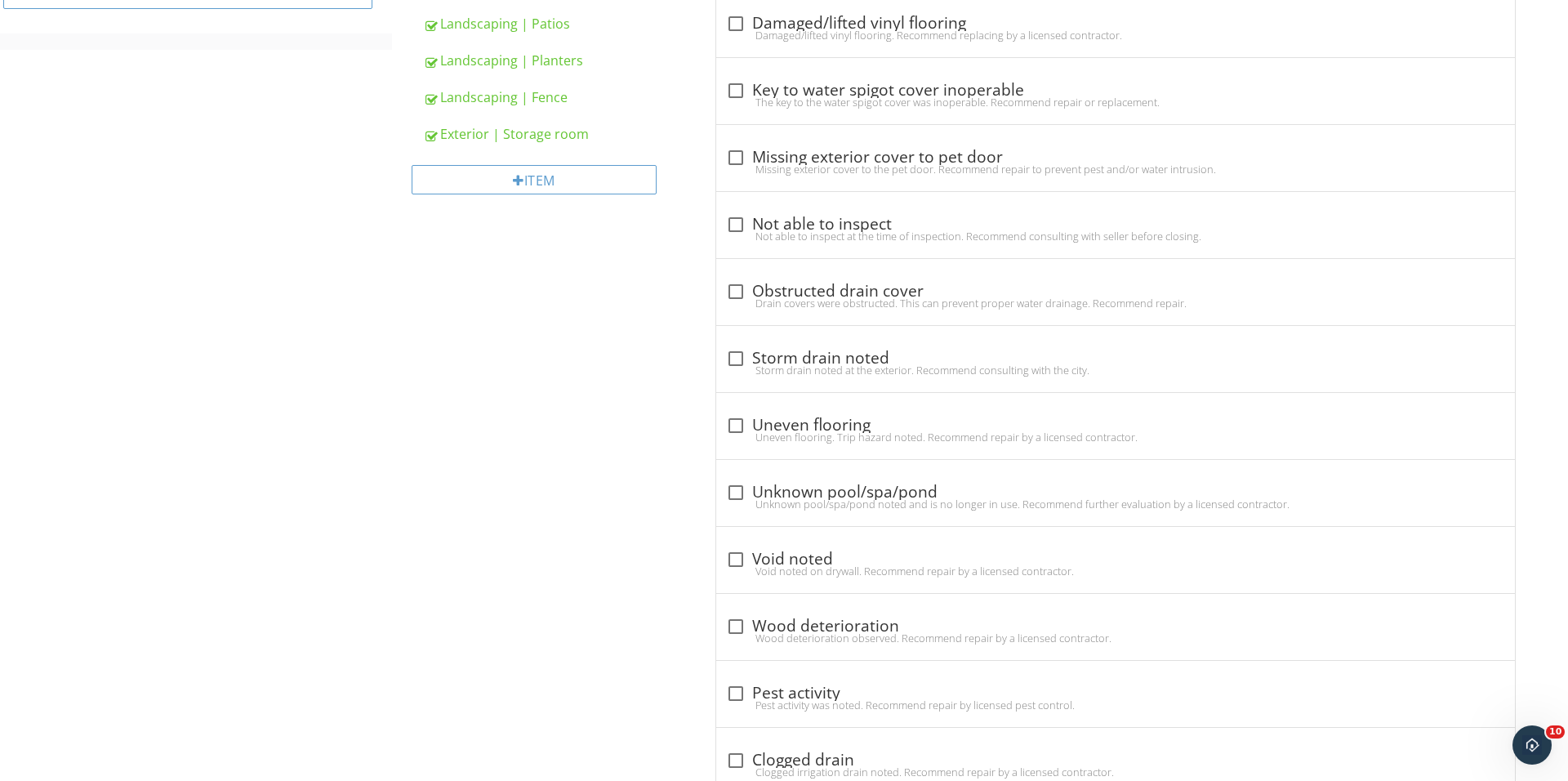
scroll to position [2, 0]
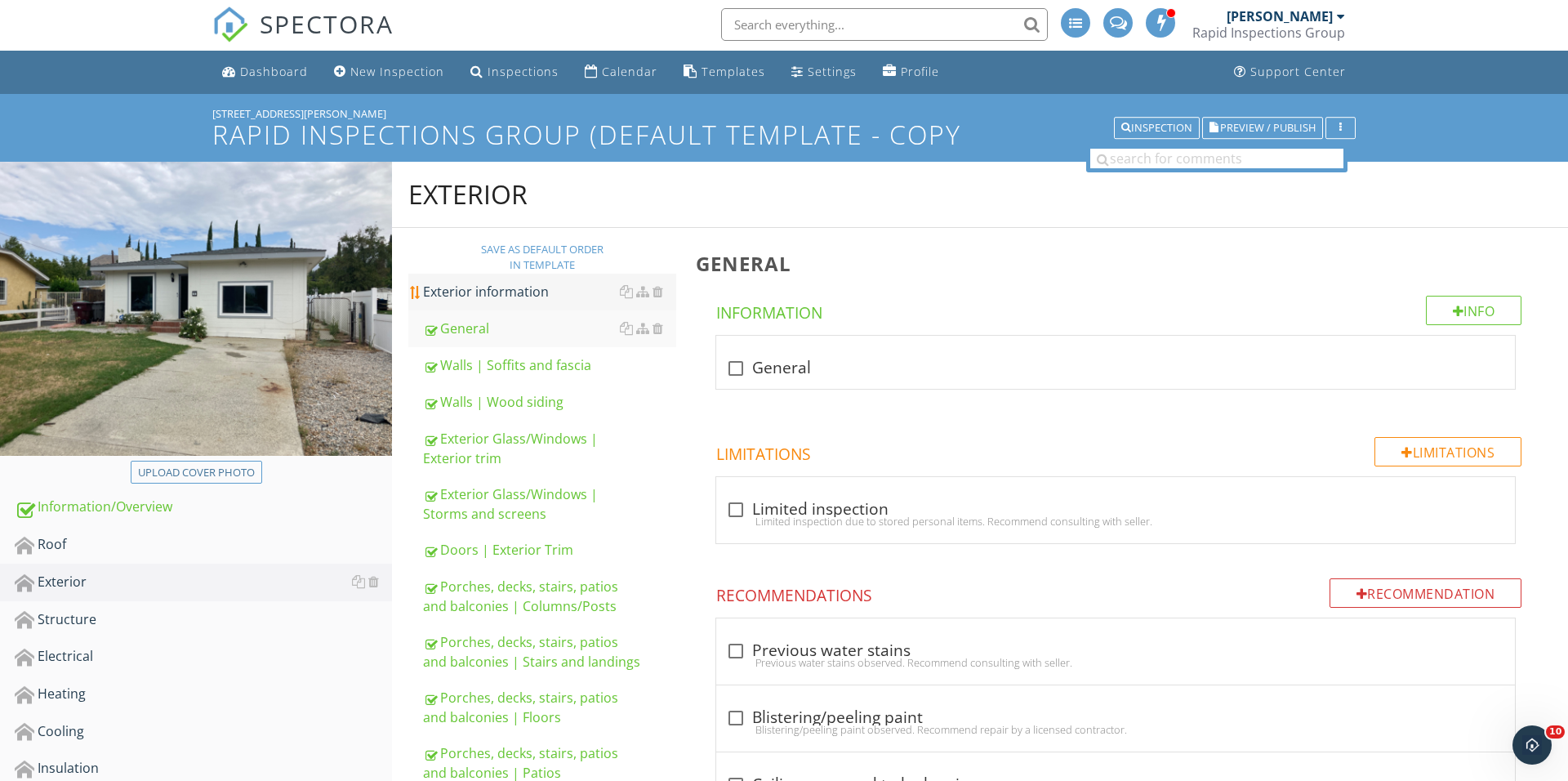
click at [540, 303] on link "Exterior information" at bounding box center [550, 291] width 253 height 36
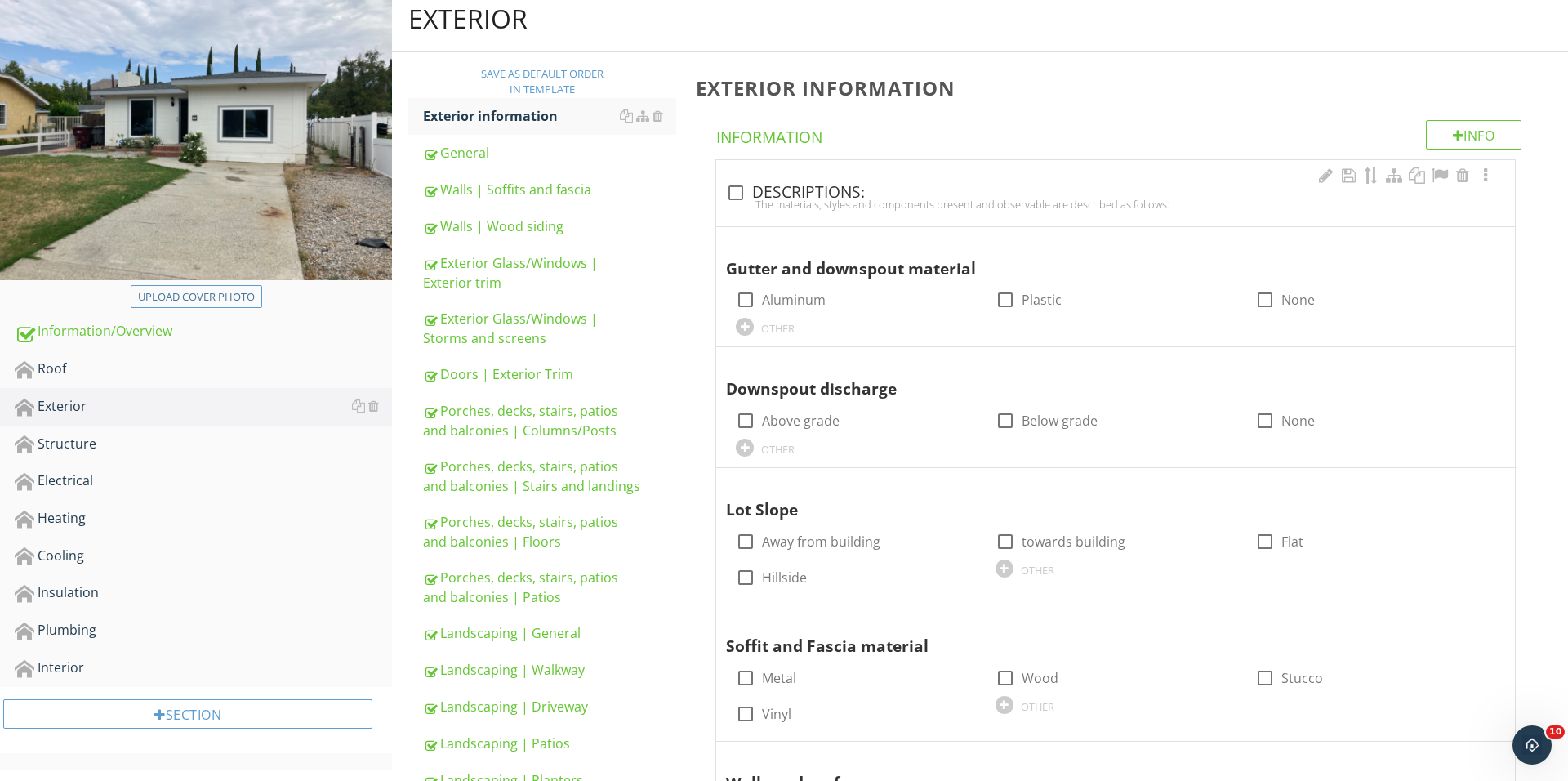
click at [746, 176] on div "check_box_outline_blank DESCRIPTIONS: The materials, styles and components pres…" at bounding box center [1115, 193] width 799 height 66
checkbox input "true"
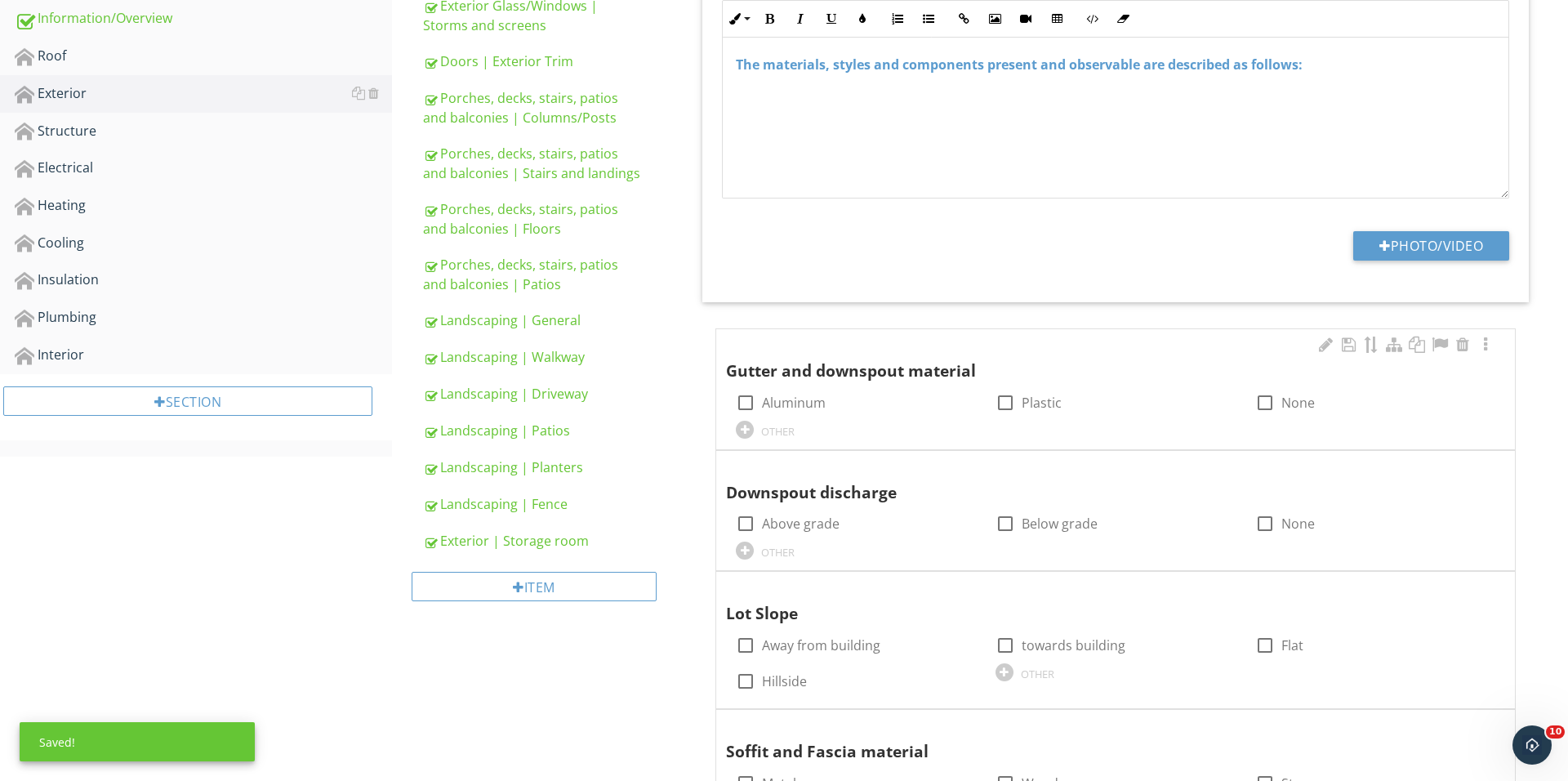
scroll to position [687, 0]
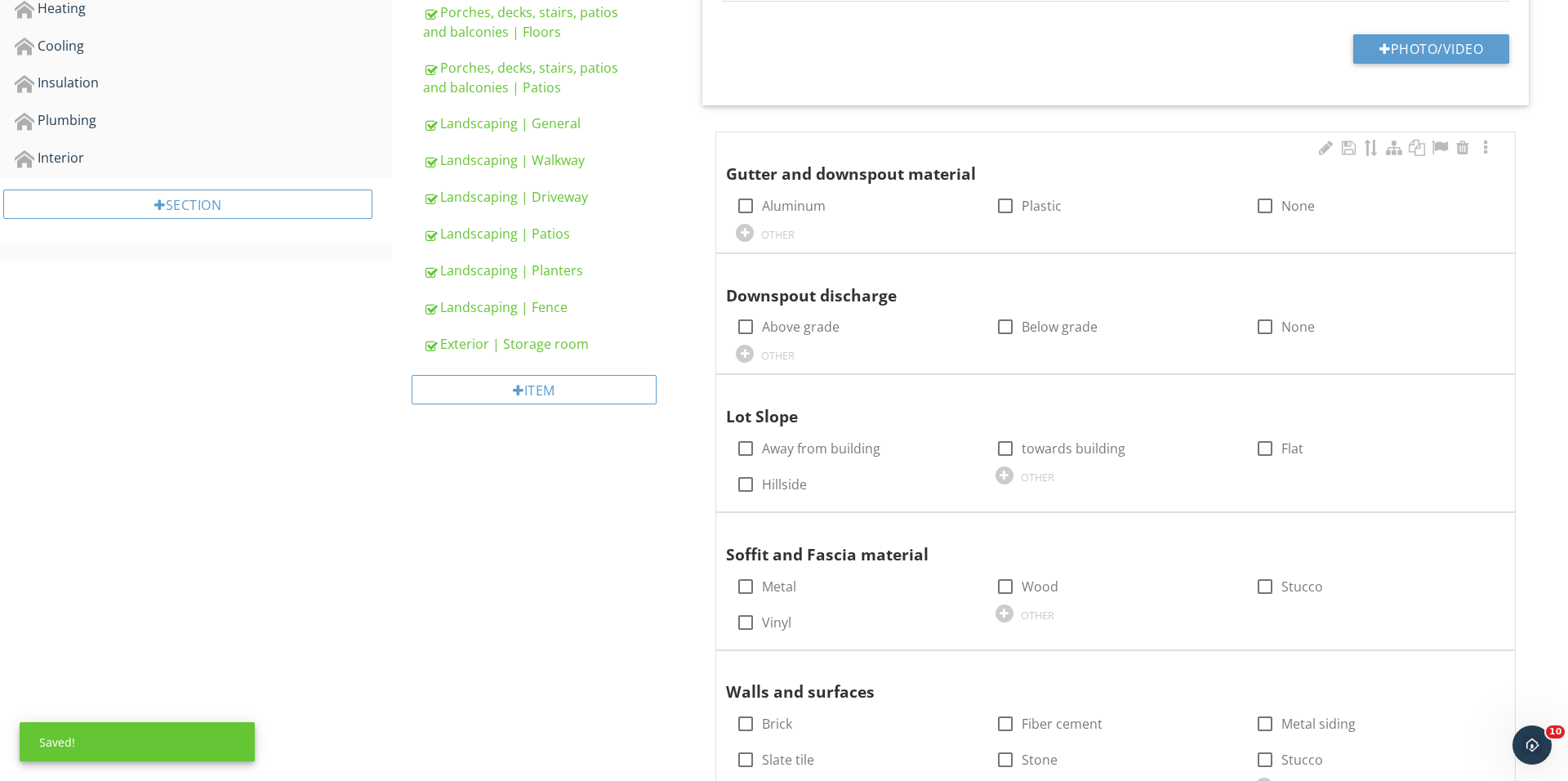
click at [1252, 220] on div "check_box_outline_blank None" at bounding box center [1374, 204] width 259 height 36
click at [1272, 197] on div at bounding box center [1265, 206] width 28 height 28
checkbox input "true"
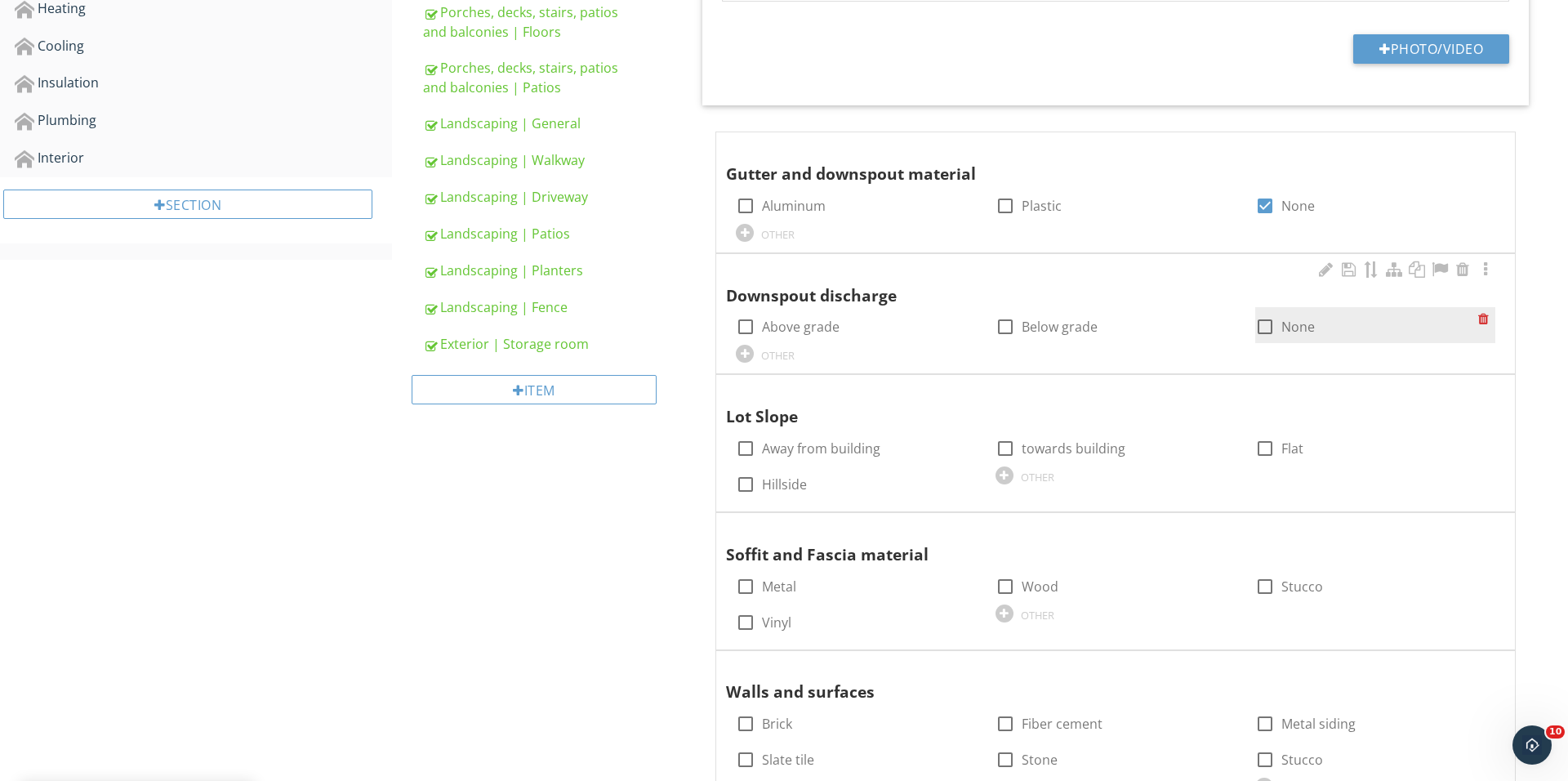
click at [1265, 328] on div at bounding box center [1265, 327] width 28 height 28
checkbox input "true"
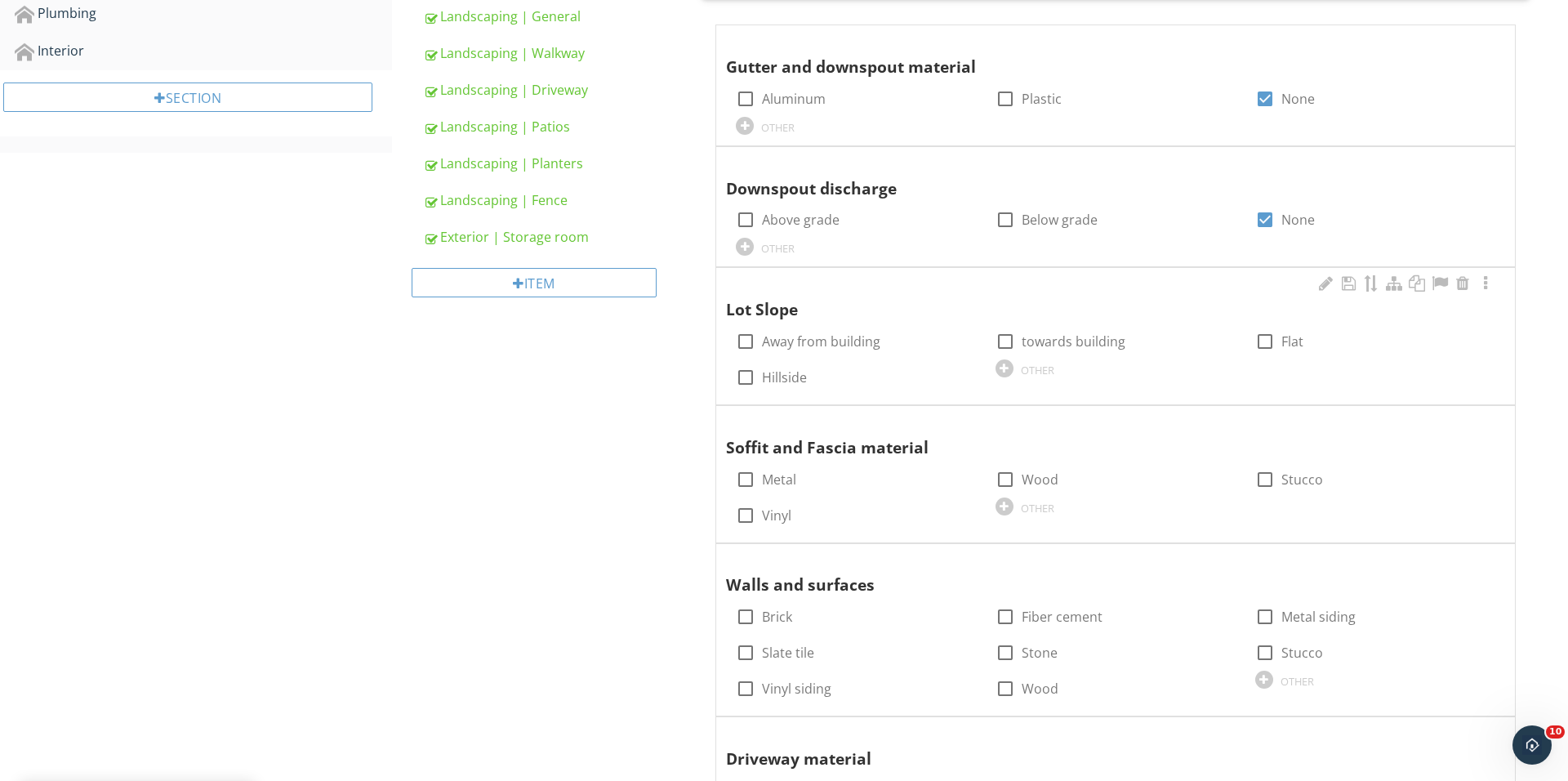
scroll to position [817, 0]
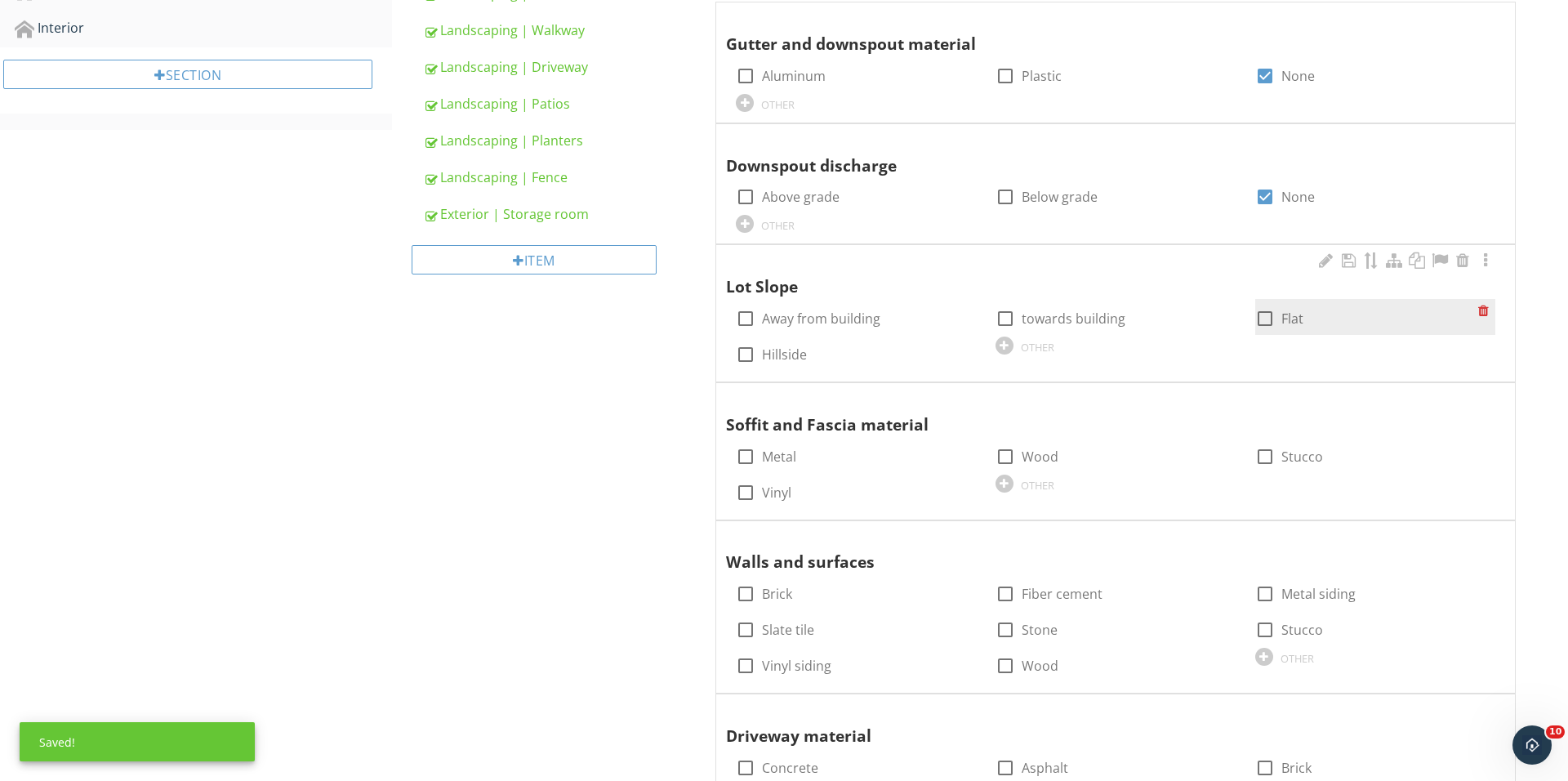
click at [1258, 327] on div at bounding box center [1265, 319] width 28 height 28
checkbox input "true"
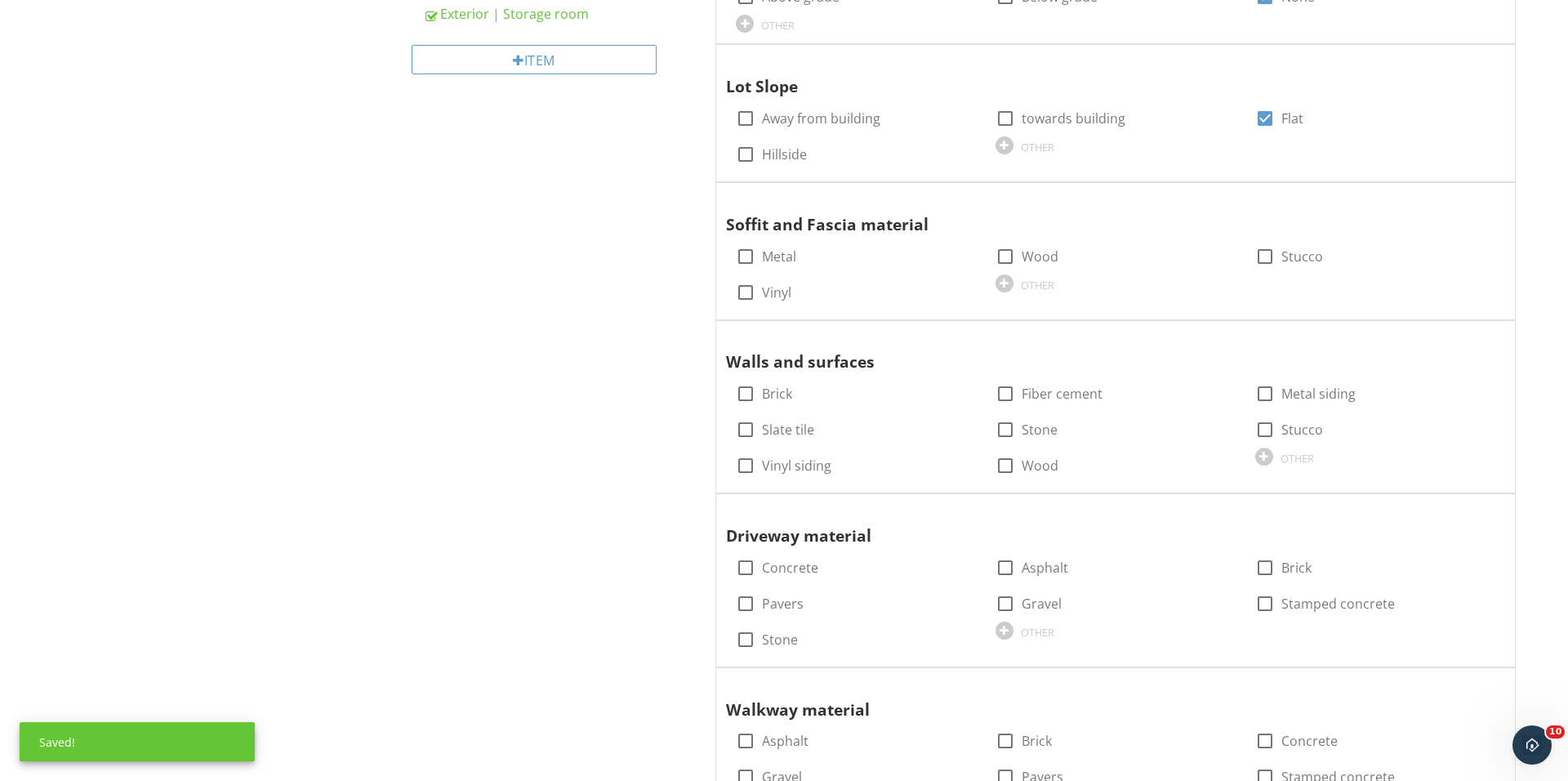
scroll to position [1028, 0]
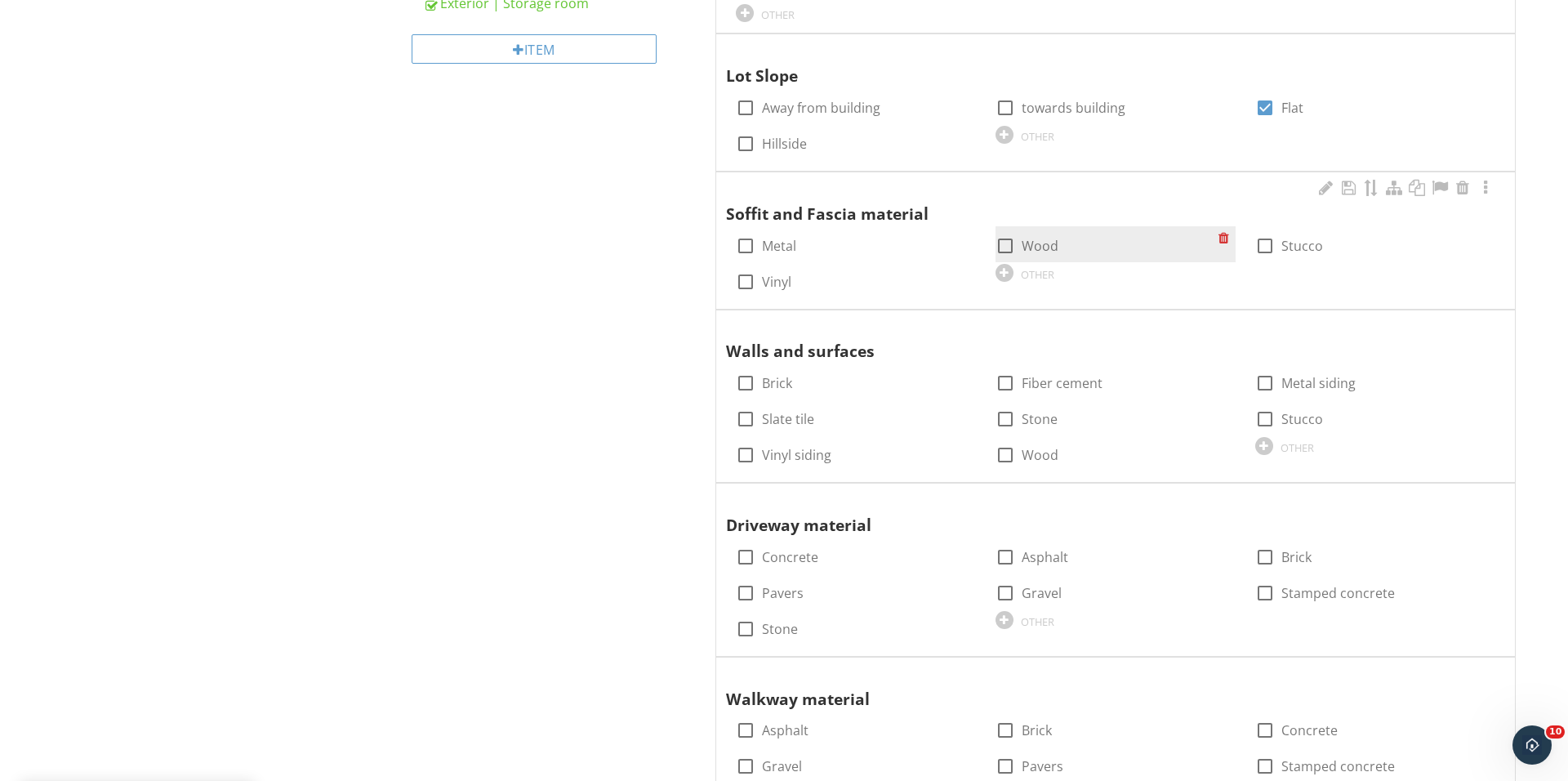
click at [1003, 243] on div at bounding box center [1005, 246] width 28 height 28
checkbox input "true"
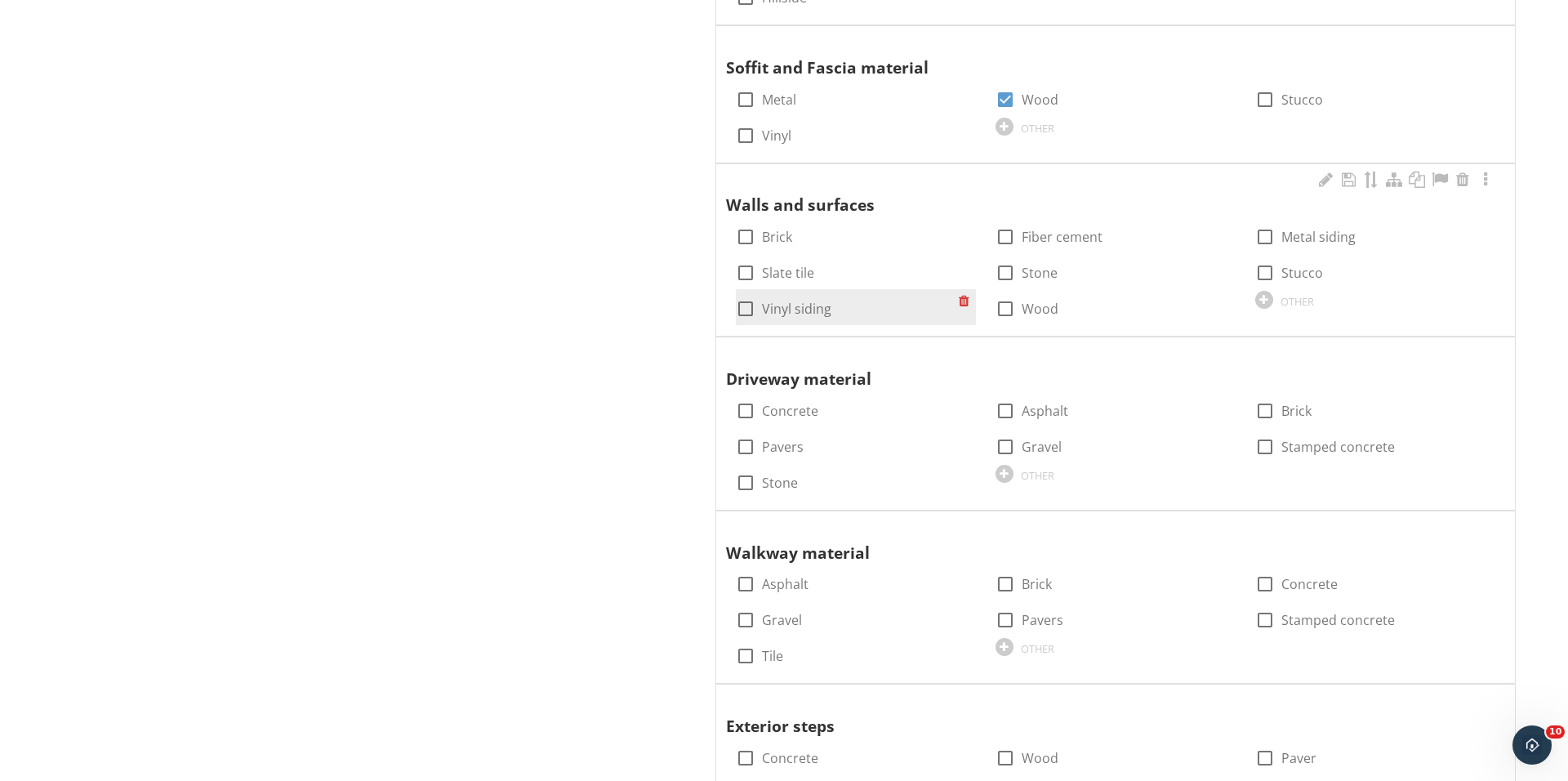
scroll to position [1184, 0]
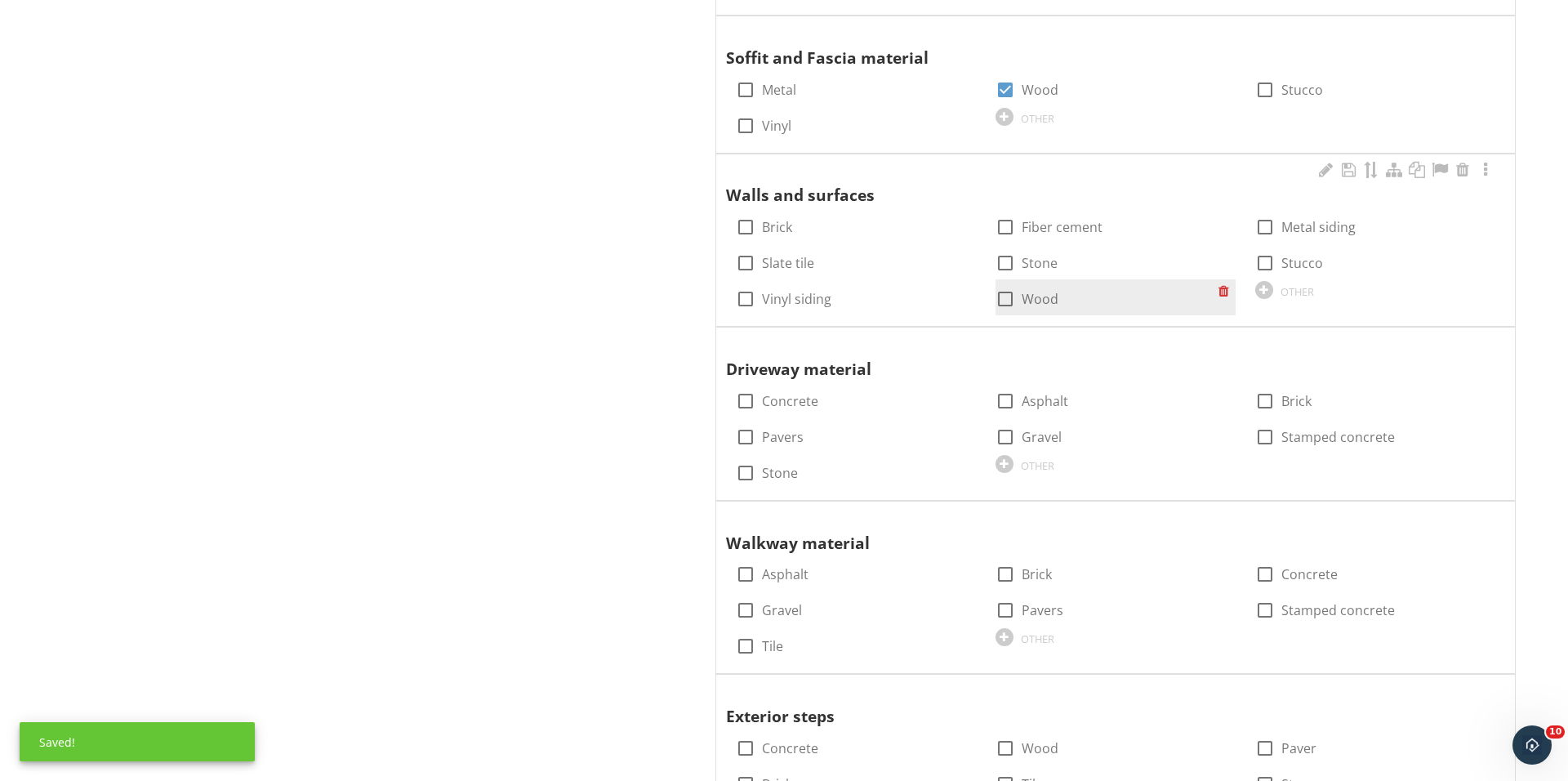
click at [1010, 298] on div at bounding box center [1005, 299] width 28 height 28
checkbox input "true"
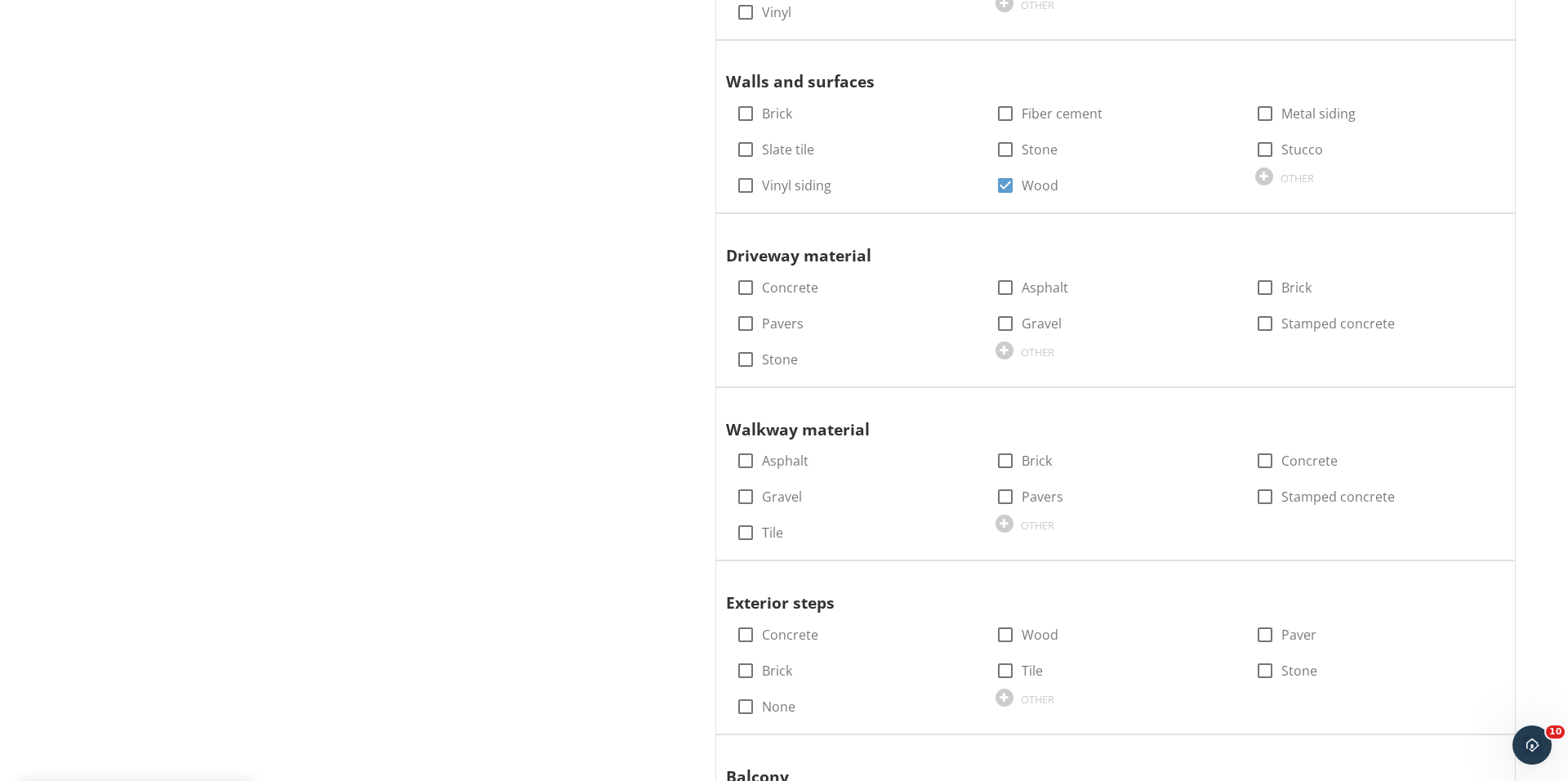
scroll to position [1307, 0]
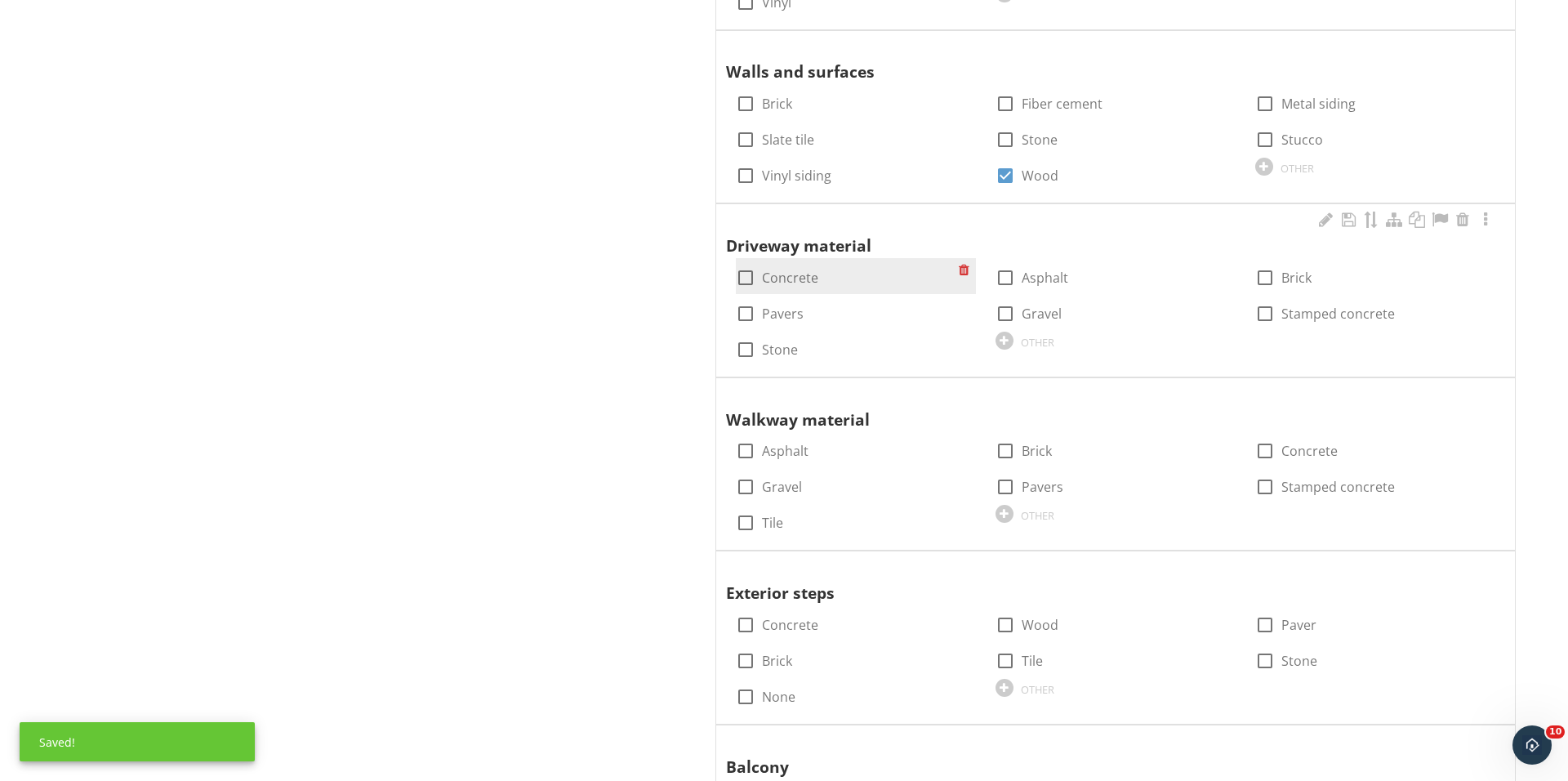
click at [752, 272] on div at bounding box center [745, 278] width 28 height 28
checkbox input "true"
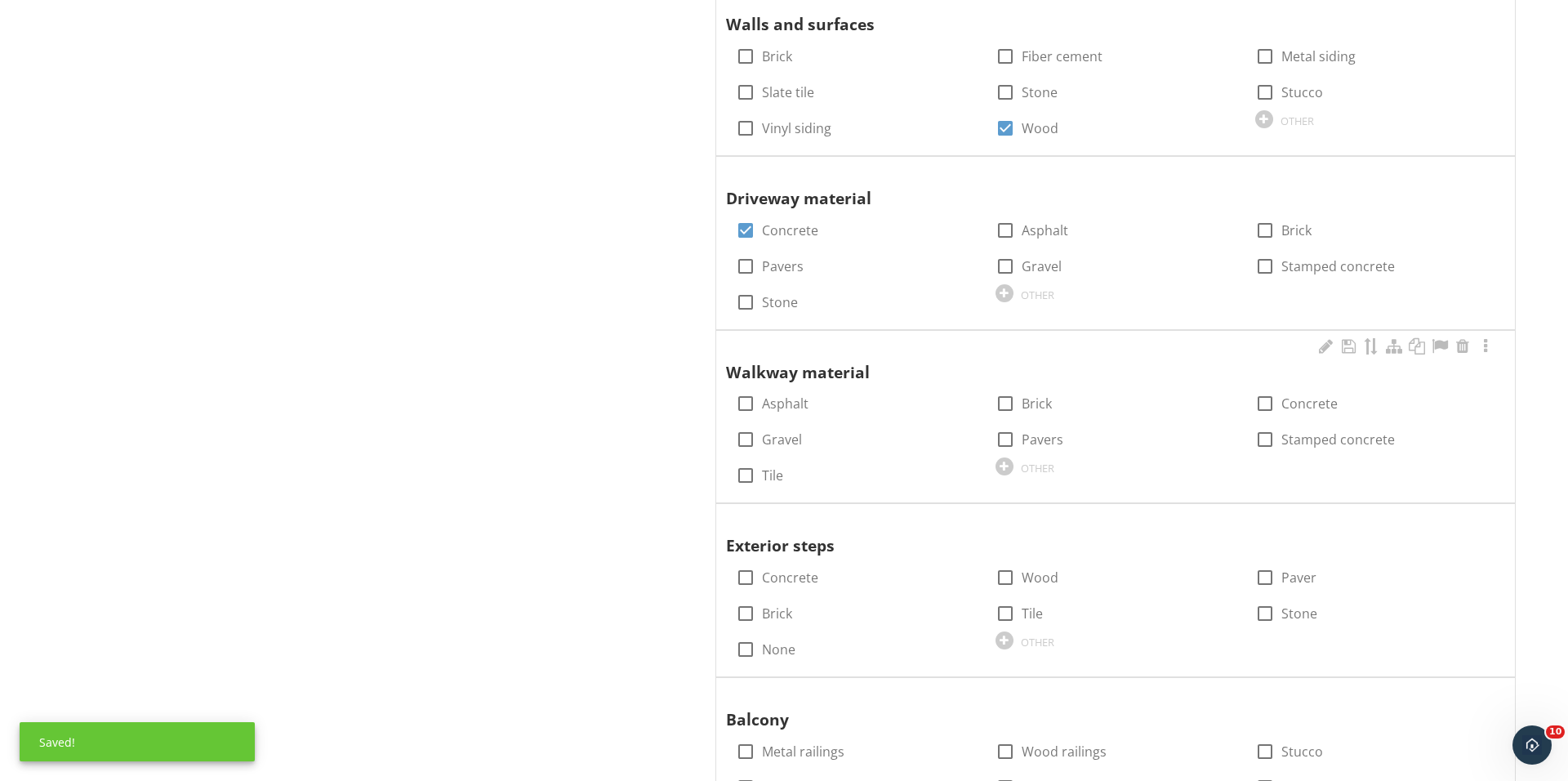
scroll to position [1403, 0]
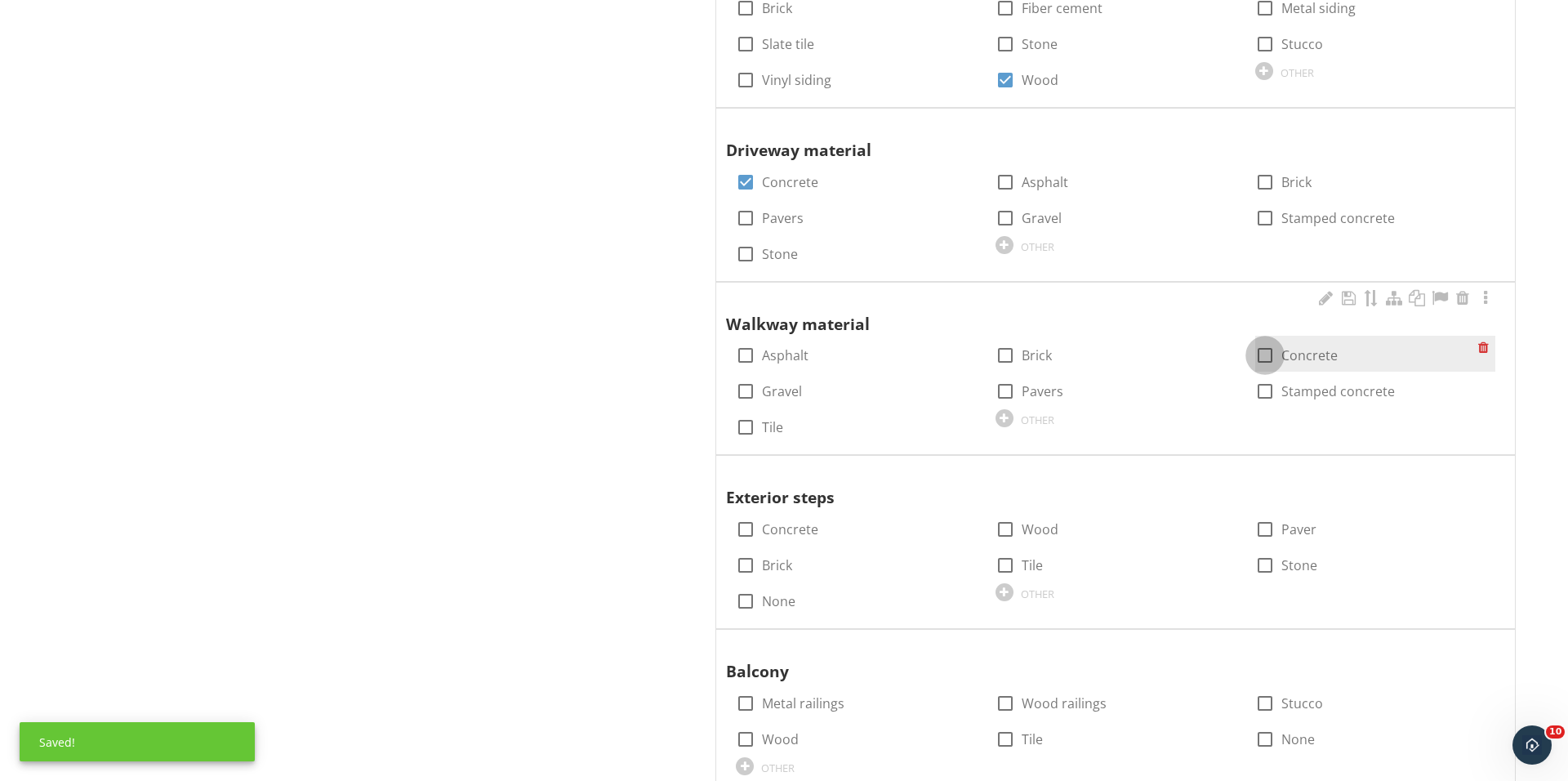
click at [1262, 355] on div at bounding box center [1265, 355] width 28 height 28
checkbox input "true"
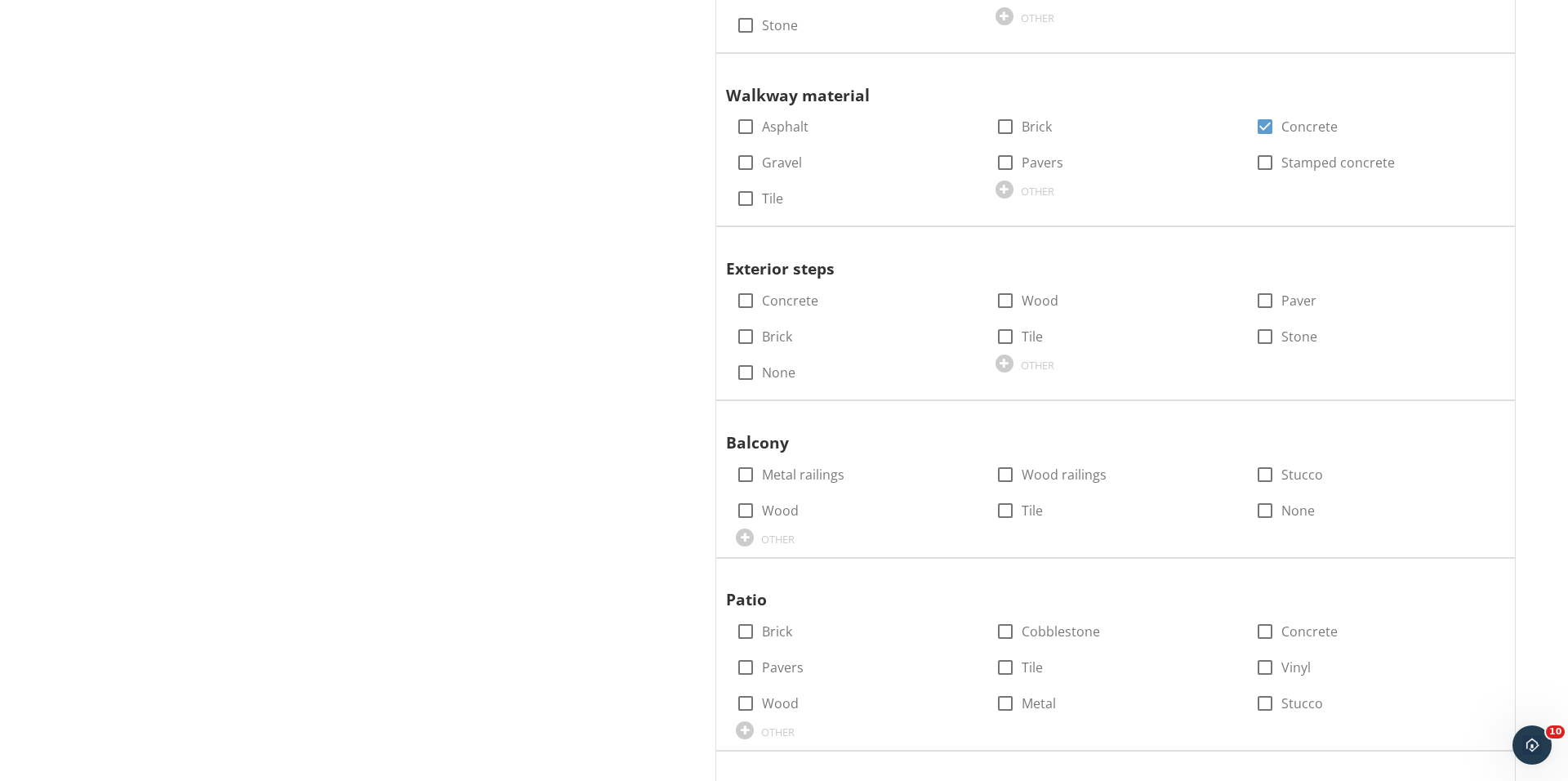
scroll to position [1657, 0]
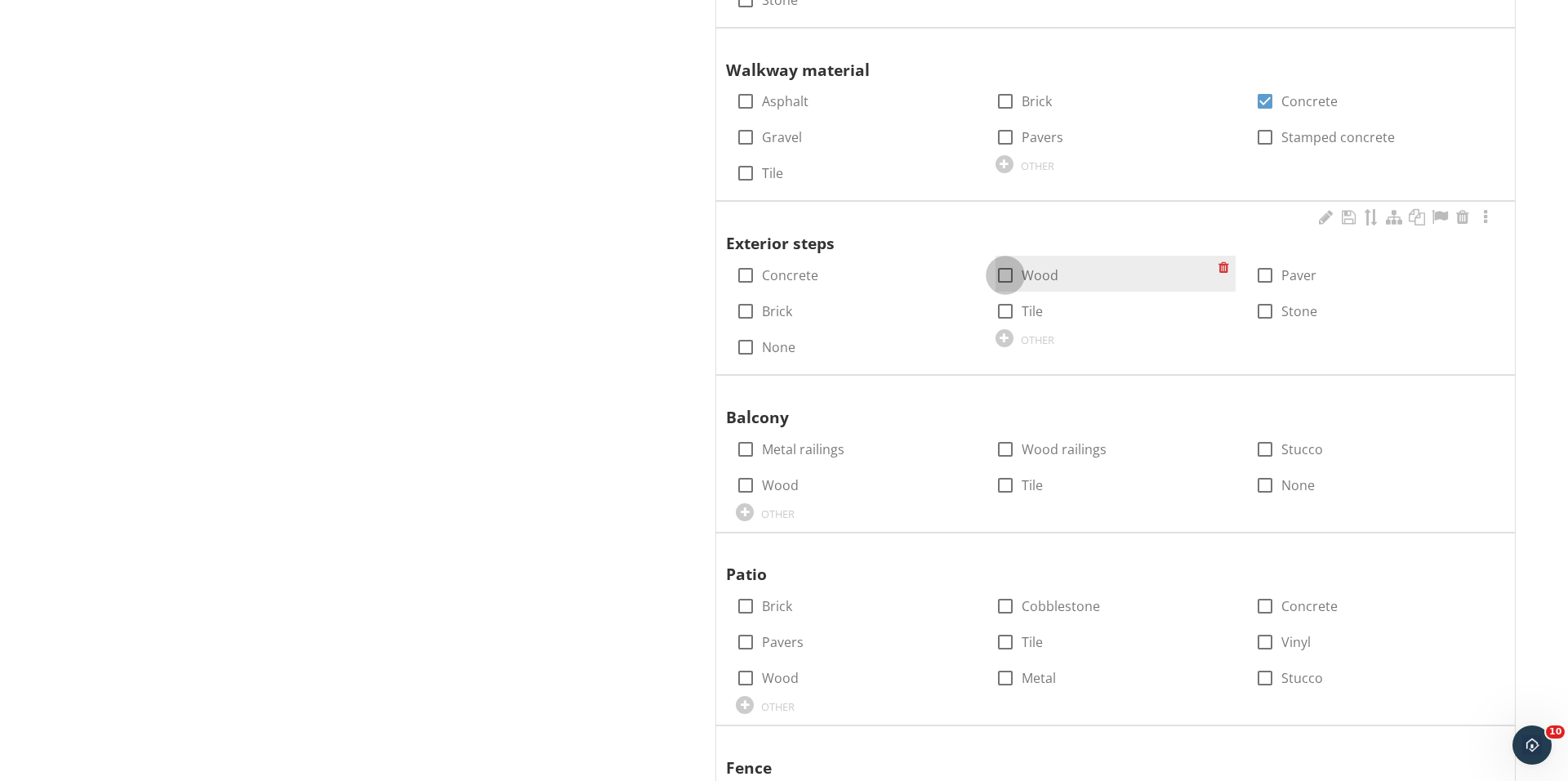
click at [1001, 276] on div at bounding box center [1005, 275] width 28 height 28
checkbox input "true"
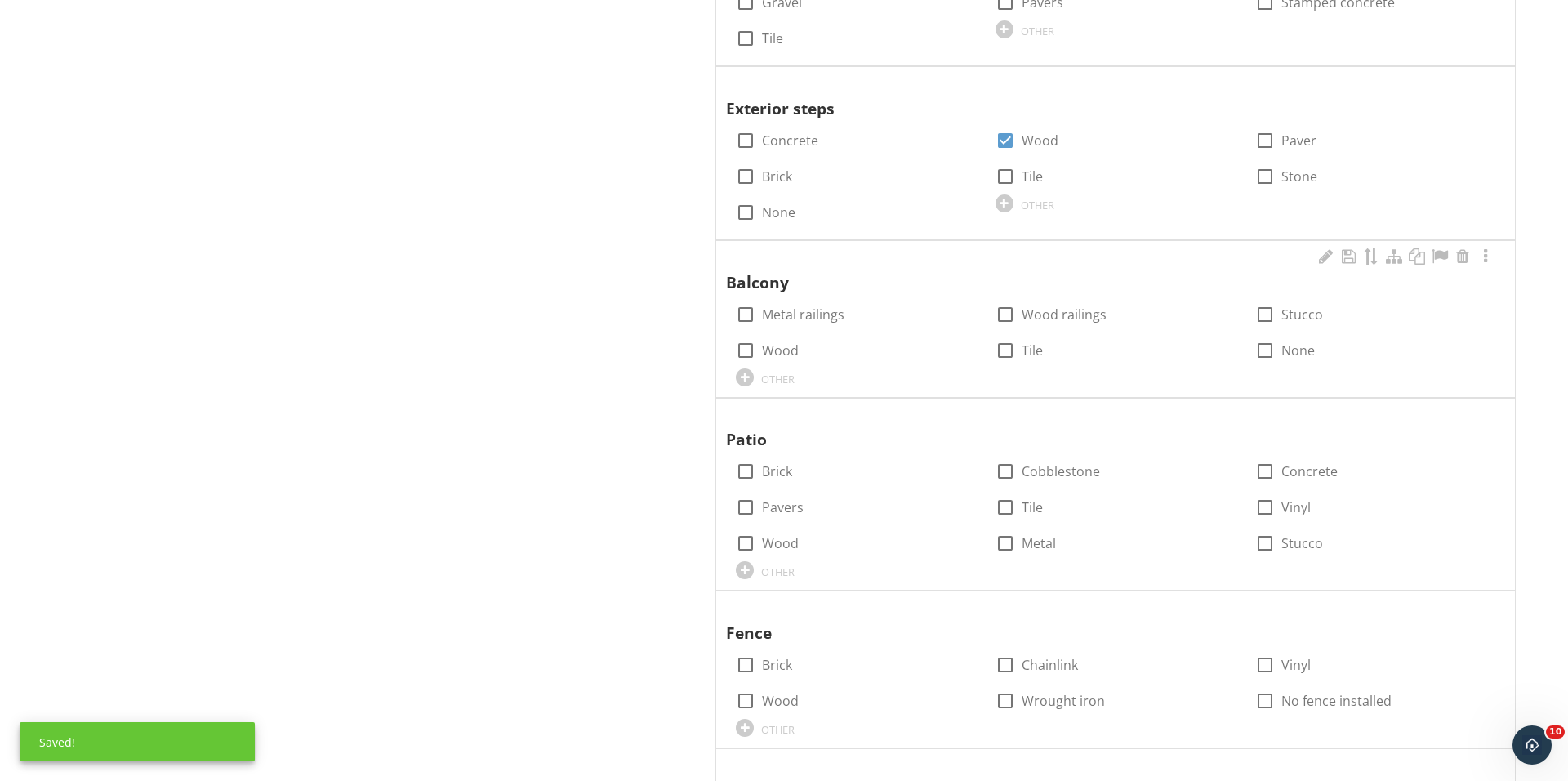
scroll to position [1852, 0]
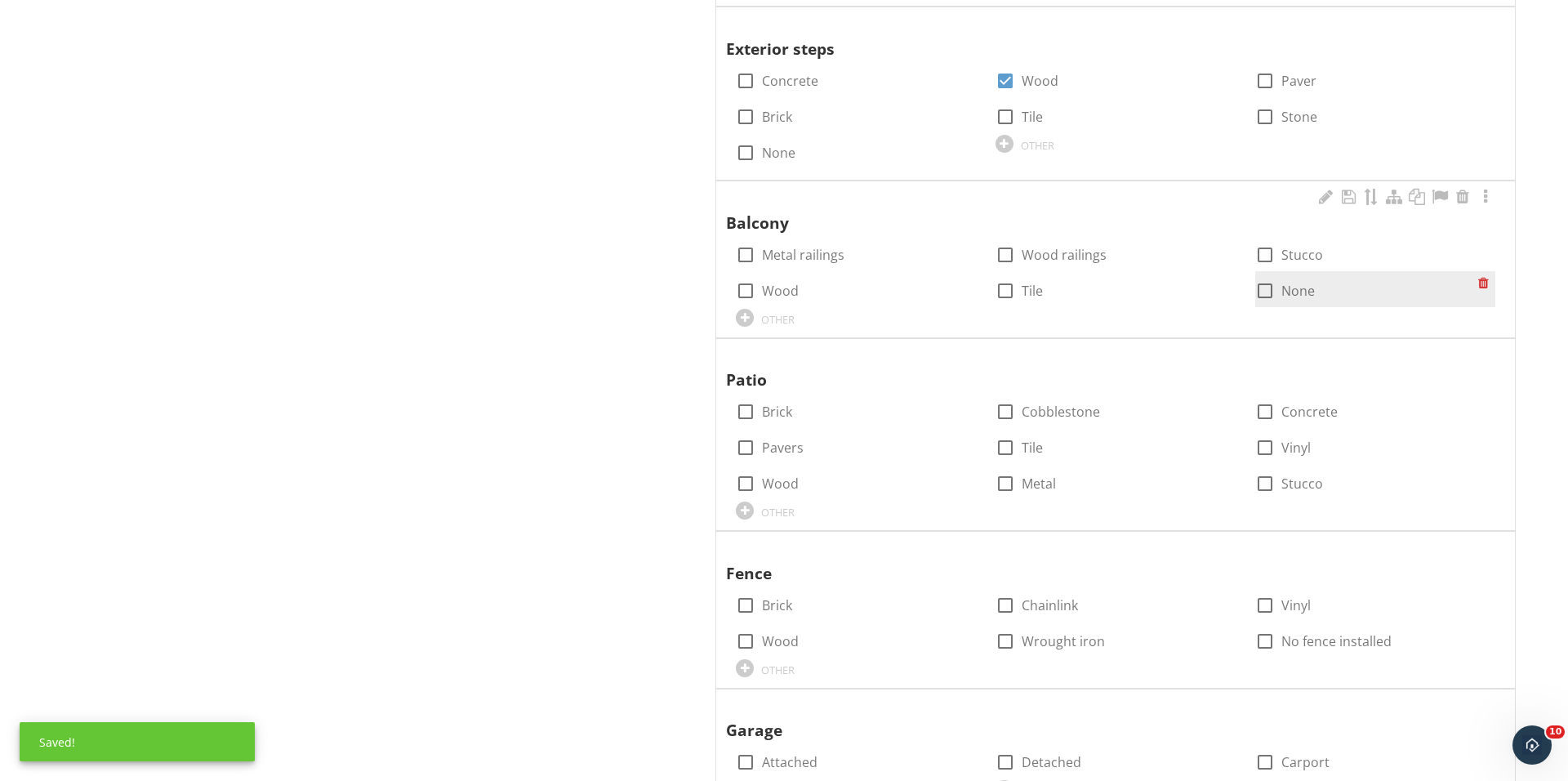
click at [1260, 291] on div at bounding box center [1265, 291] width 28 height 28
checkbox input "true"
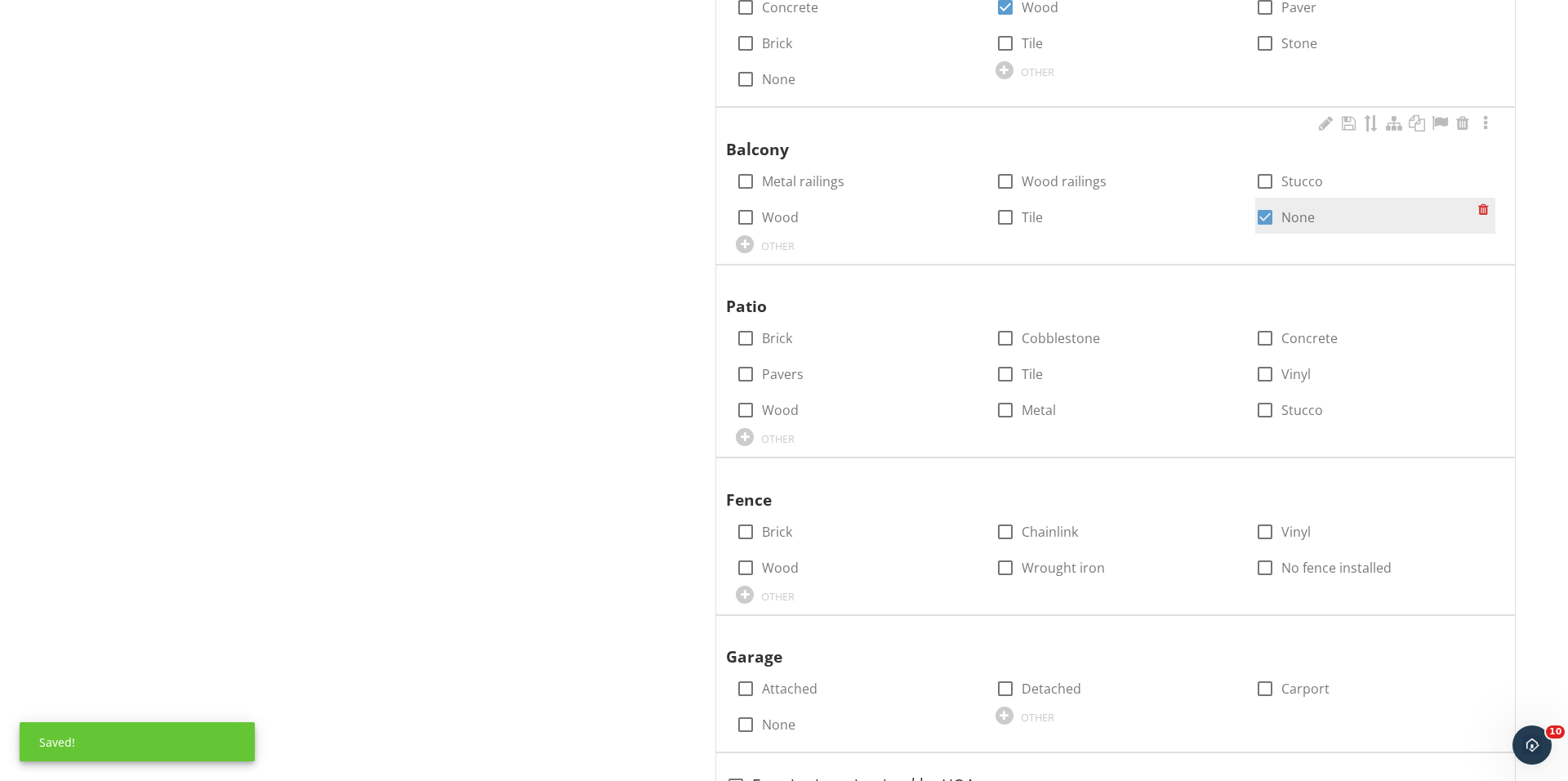
scroll to position [2083, 0]
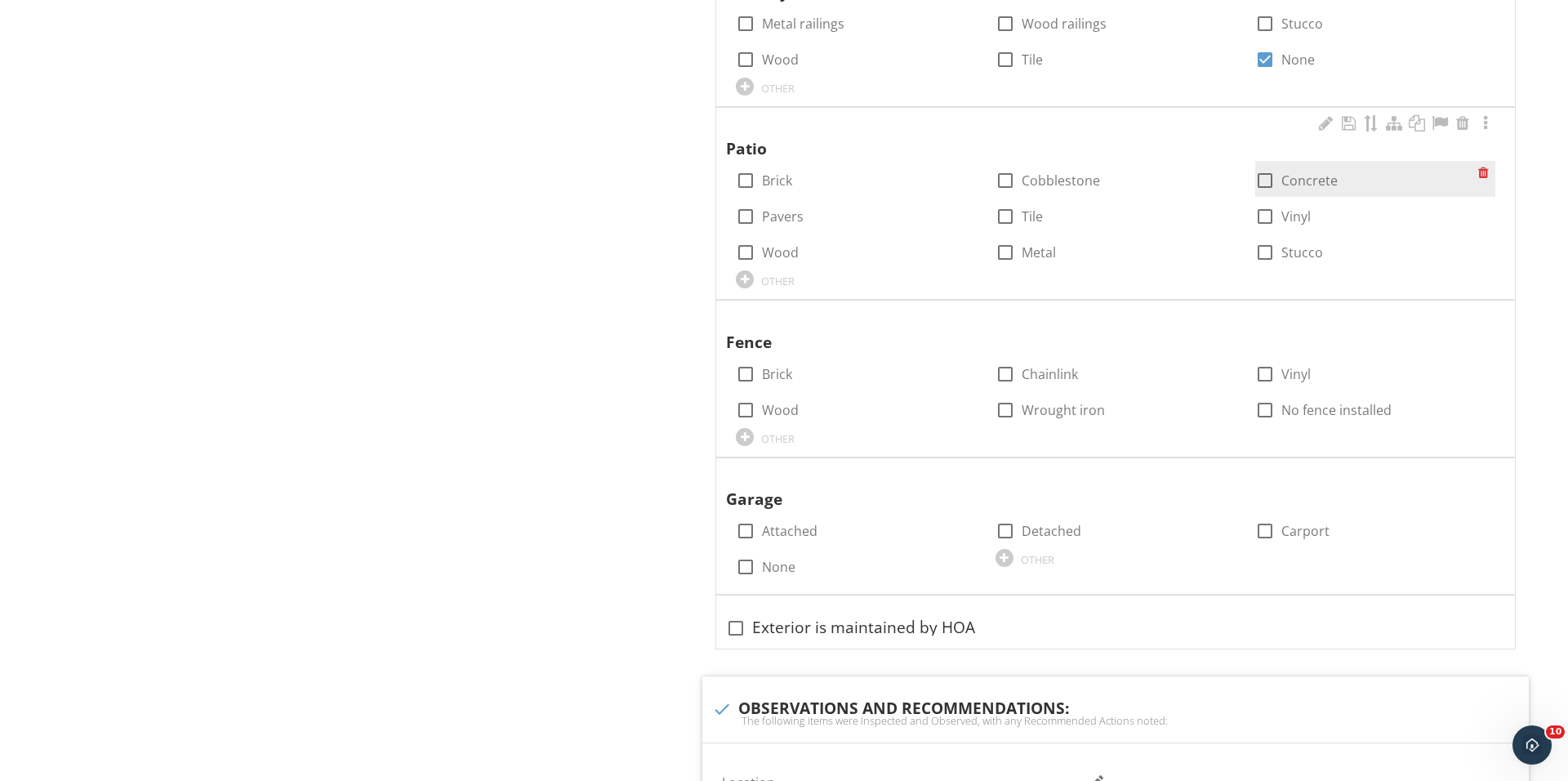
click at [1264, 174] on div at bounding box center [1265, 180] width 28 height 28
checkbox input "true"
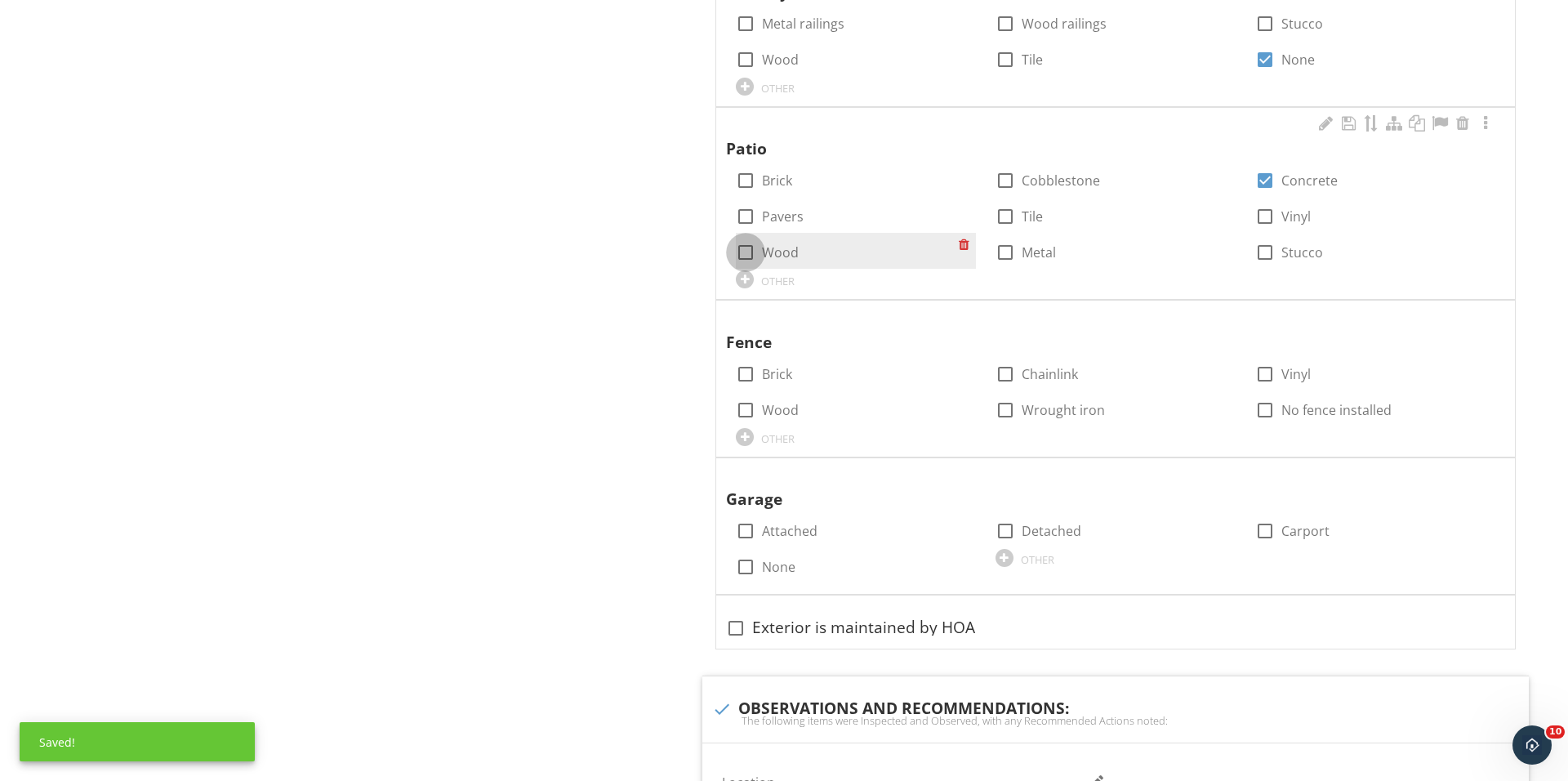
click at [755, 251] on div at bounding box center [745, 253] width 28 height 28
checkbox input "true"
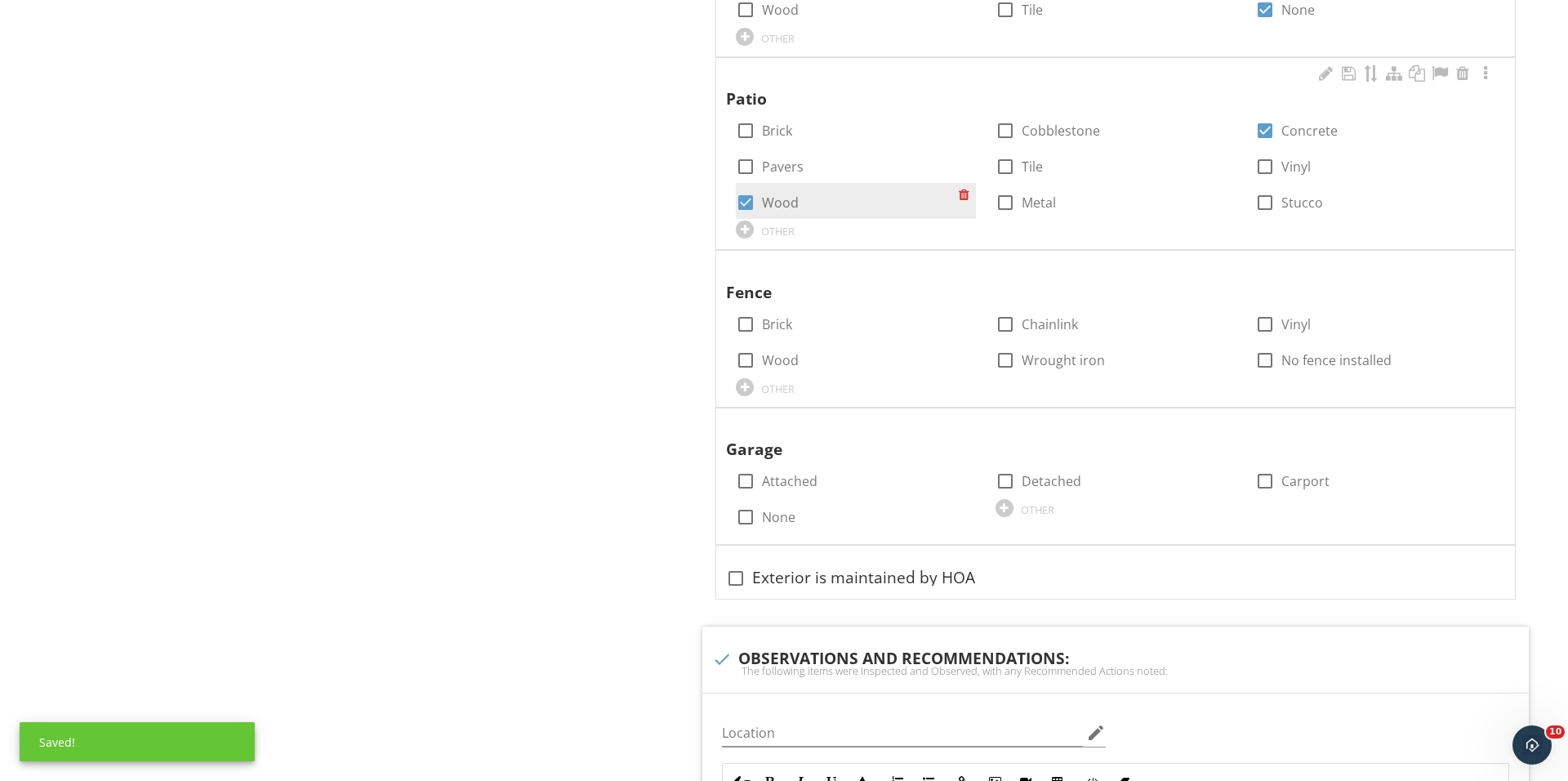
scroll to position [2197, 0]
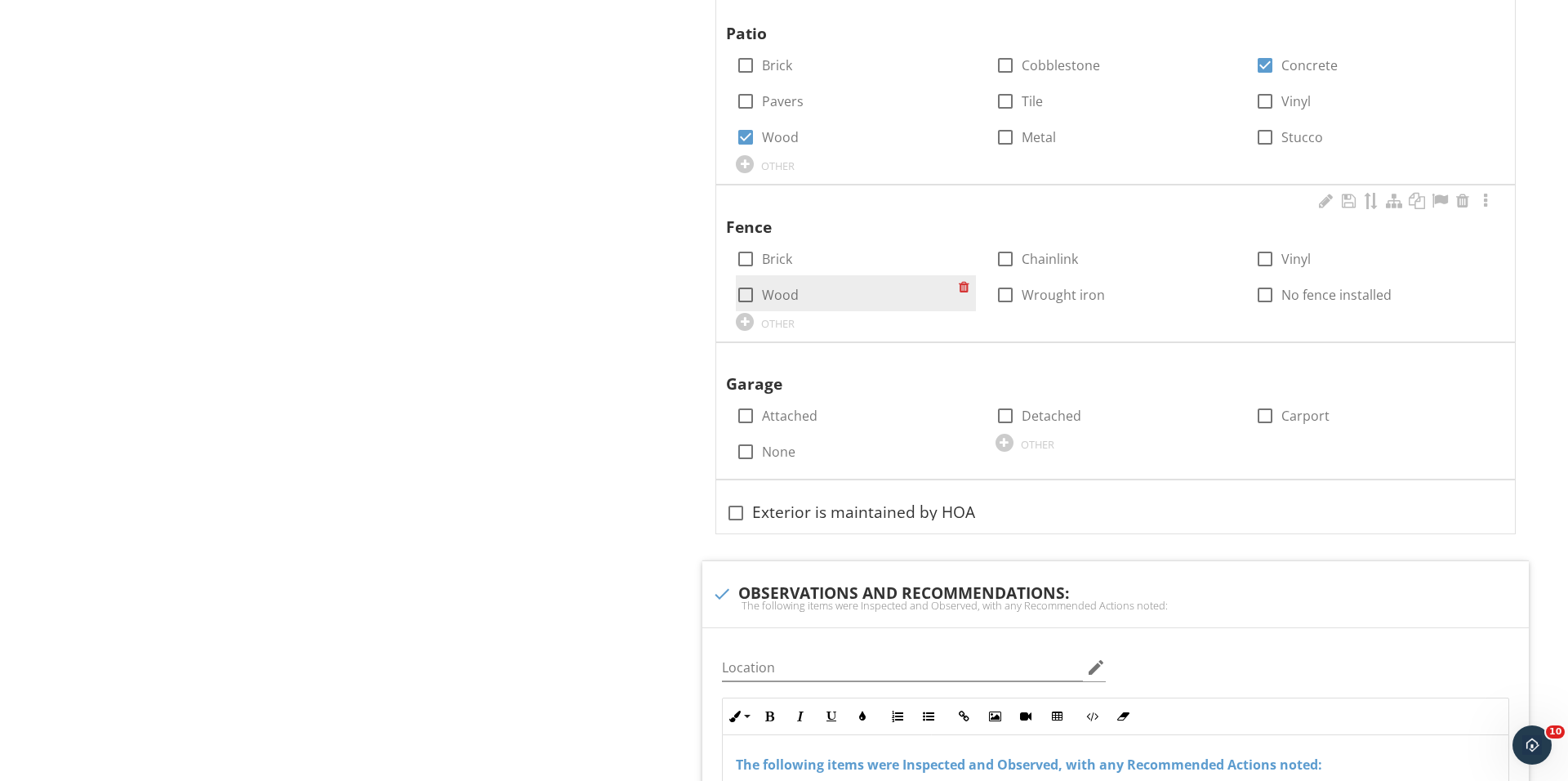
click at [749, 287] on div at bounding box center [745, 295] width 28 height 28
checkbox input "false"
click at [1009, 247] on div at bounding box center [1005, 259] width 28 height 28
checkbox input "true"
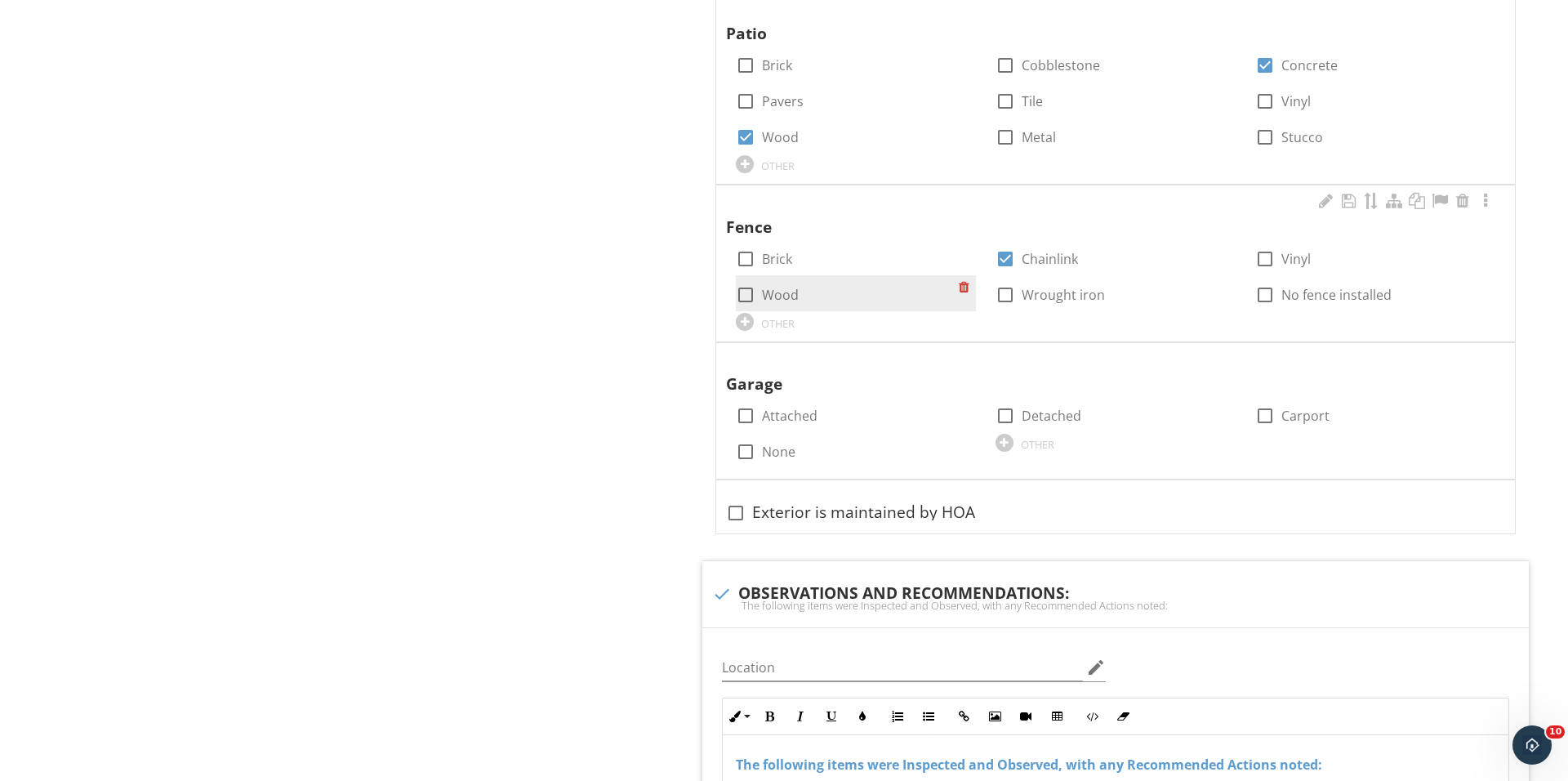
click at [743, 282] on div at bounding box center [745, 295] width 28 height 28
checkbox input "true"
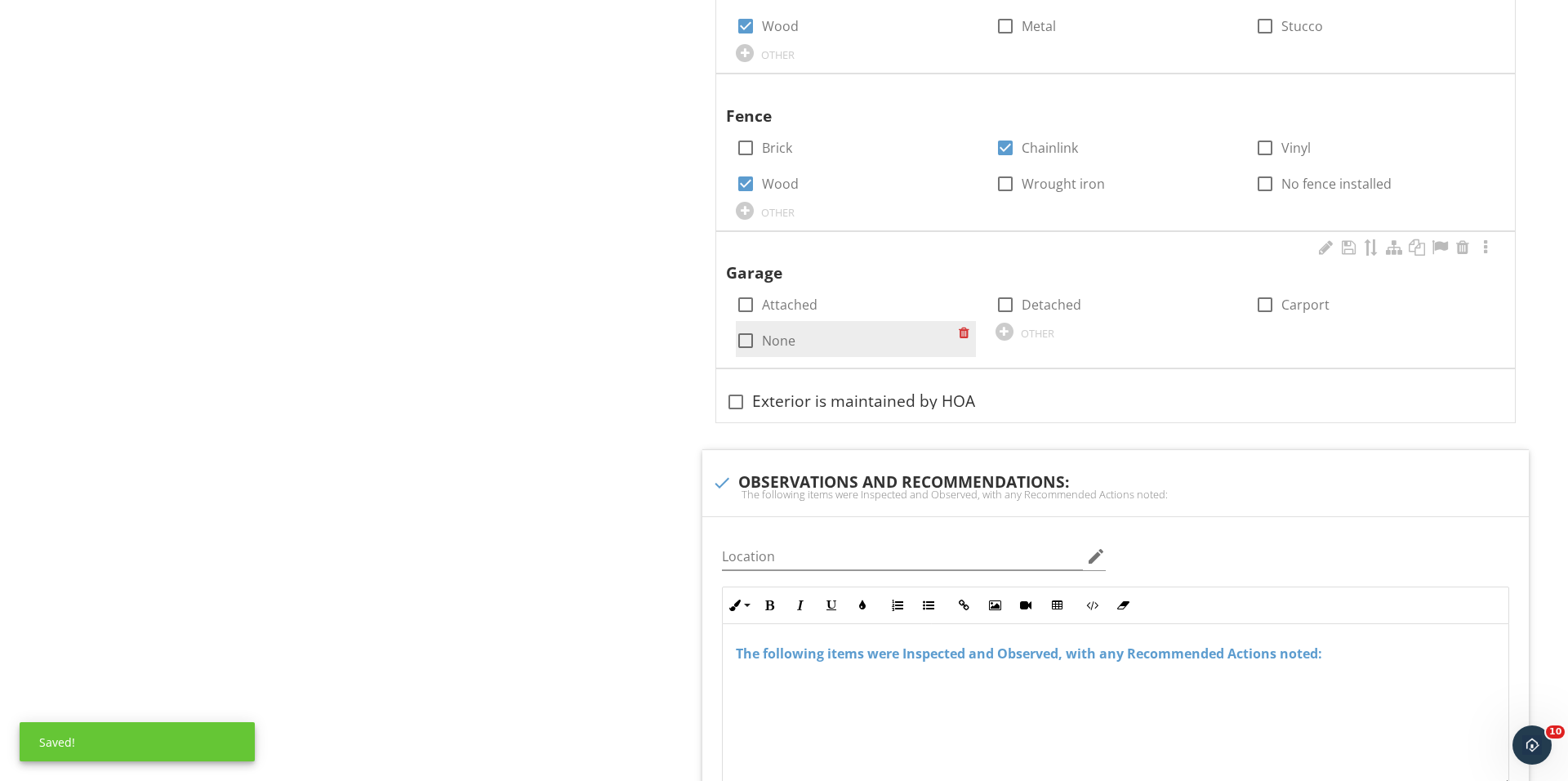
click at [750, 338] on div at bounding box center [745, 341] width 28 height 28
checkbox input "true"
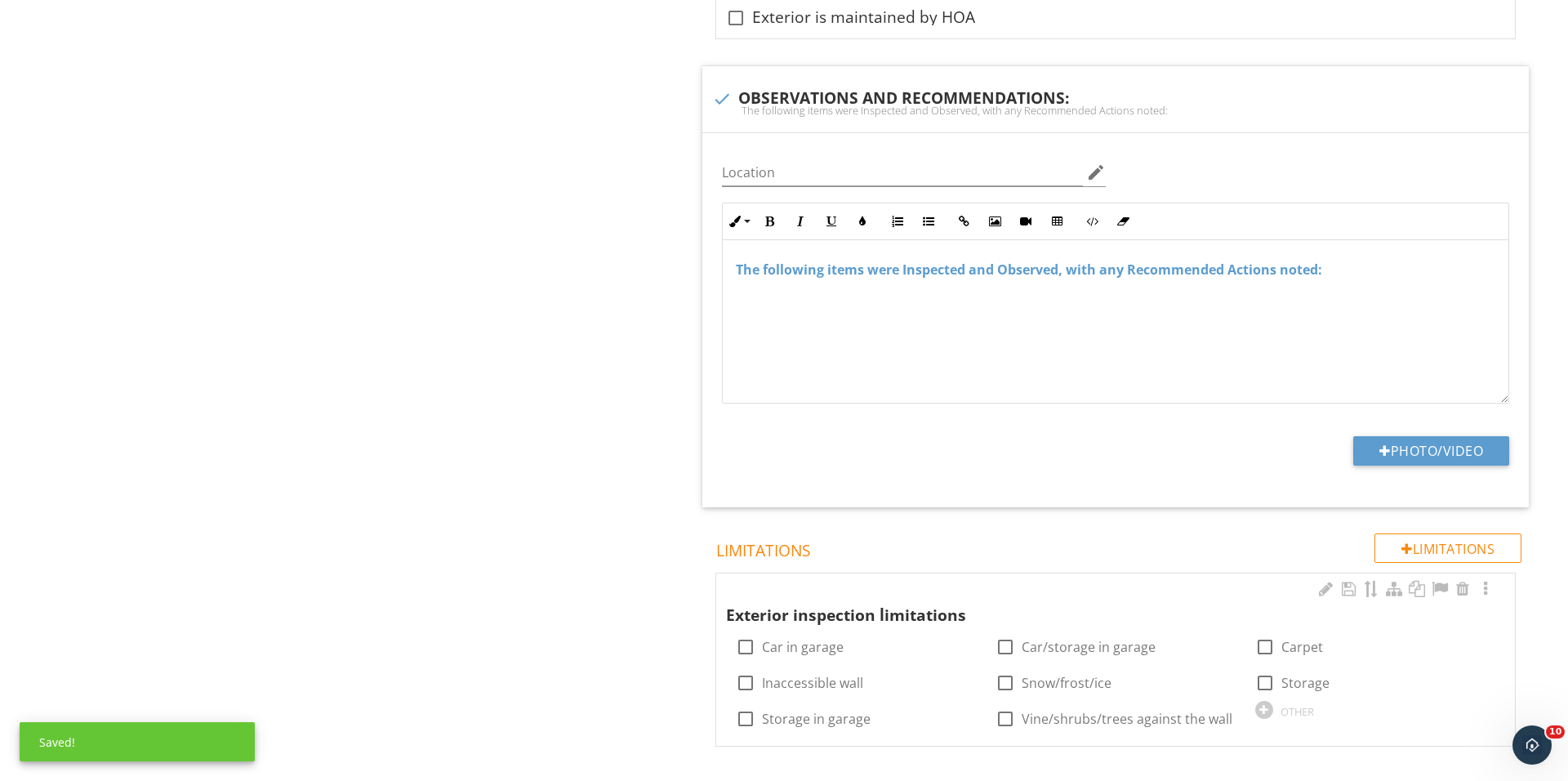
scroll to position [2691, 0]
click at [1010, 648] on div at bounding box center [1005, 648] width 28 height 28
checkbox input "true"
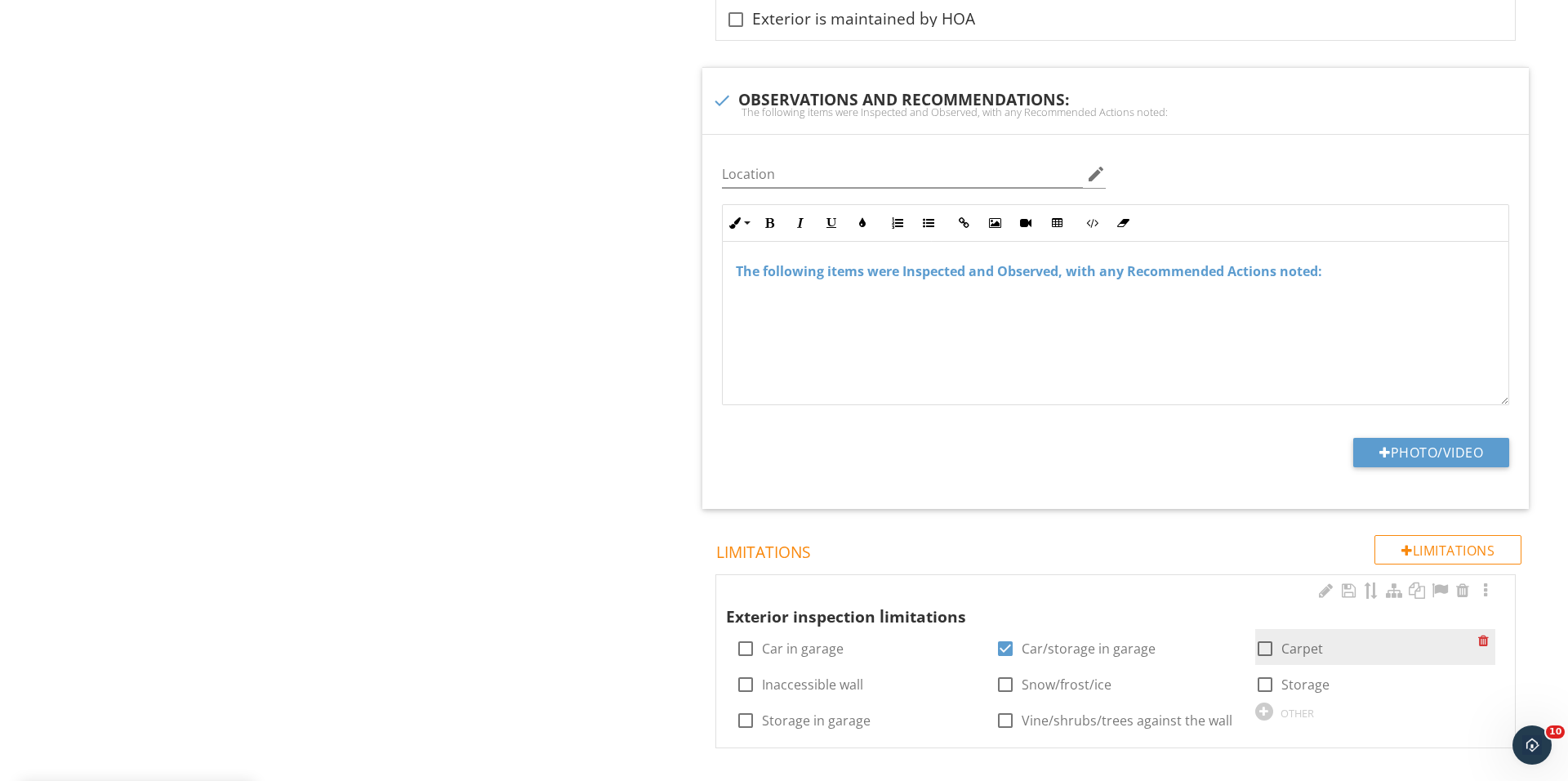
click at [1262, 647] on div at bounding box center [1265, 648] width 28 height 28
checkbox input "true"
click at [1262, 675] on div at bounding box center [1265, 684] width 28 height 28
checkbox input "true"
click at [751, 678] on div at bounding box center [745, 684] width 28 height 28
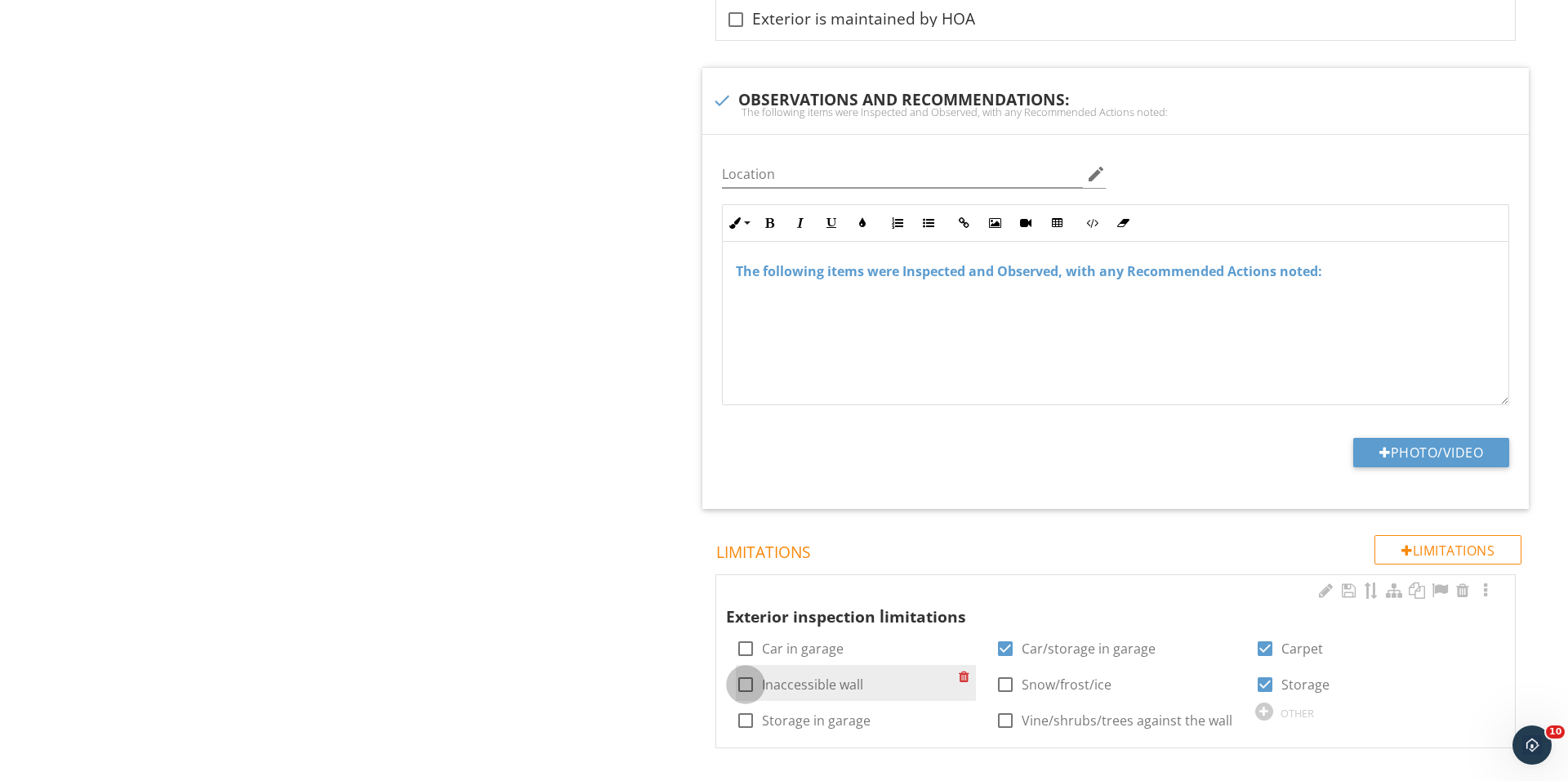
checkbox input "true"
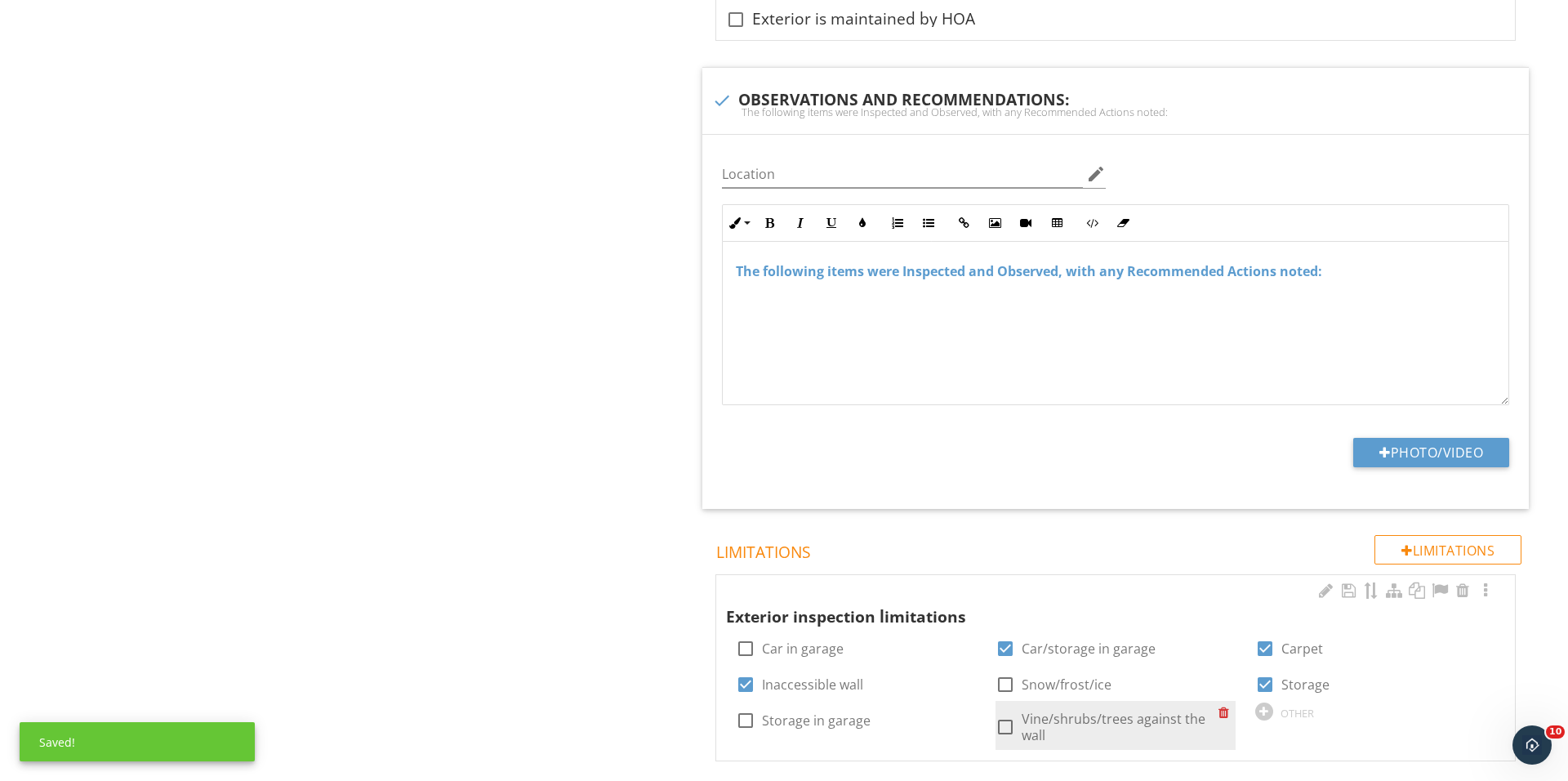
click at [1003, 713] on div at bounding box center [1005, 727] width 28 height 28
checkbox input "true"
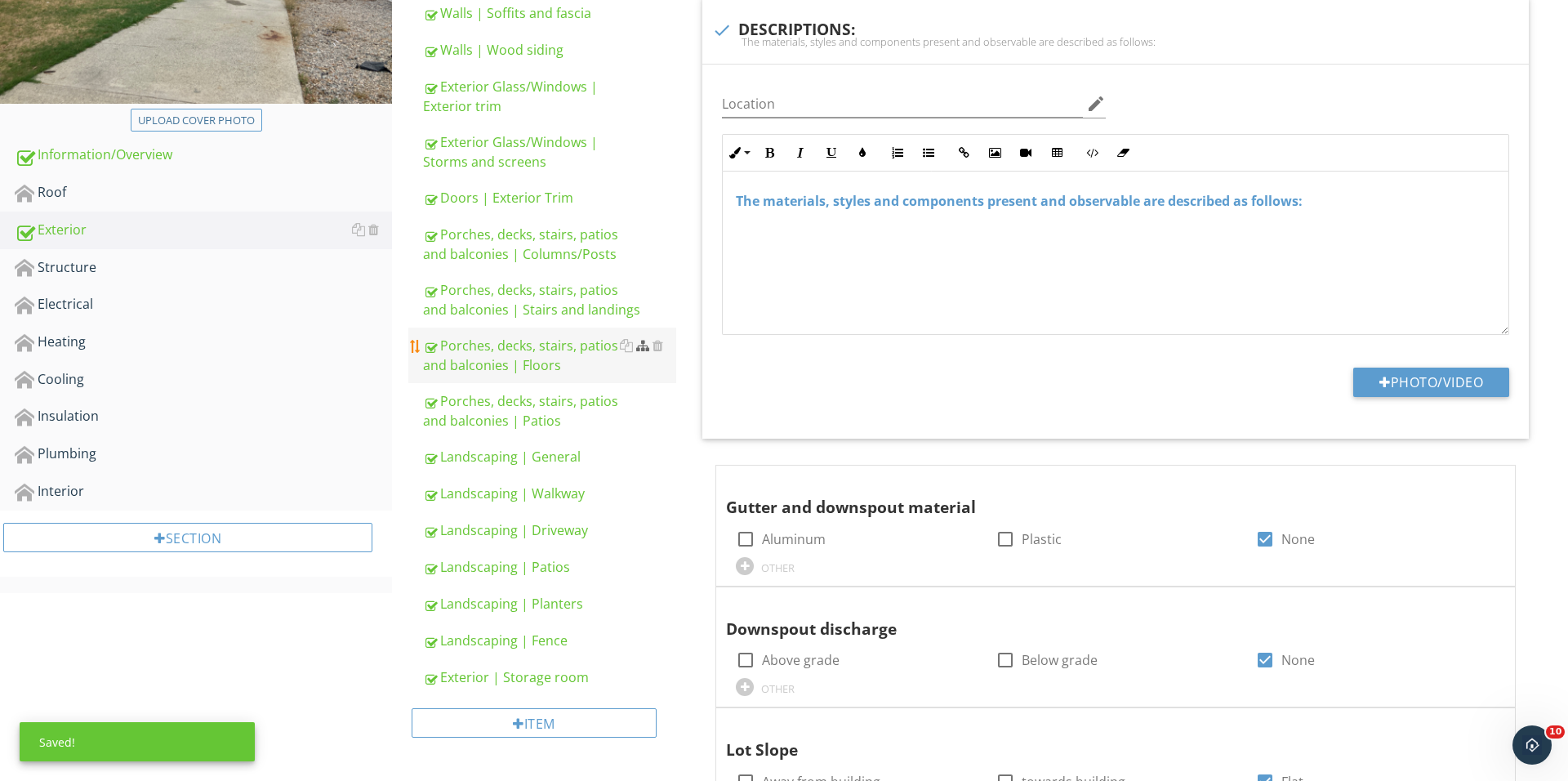
scroll to position [357, 0]
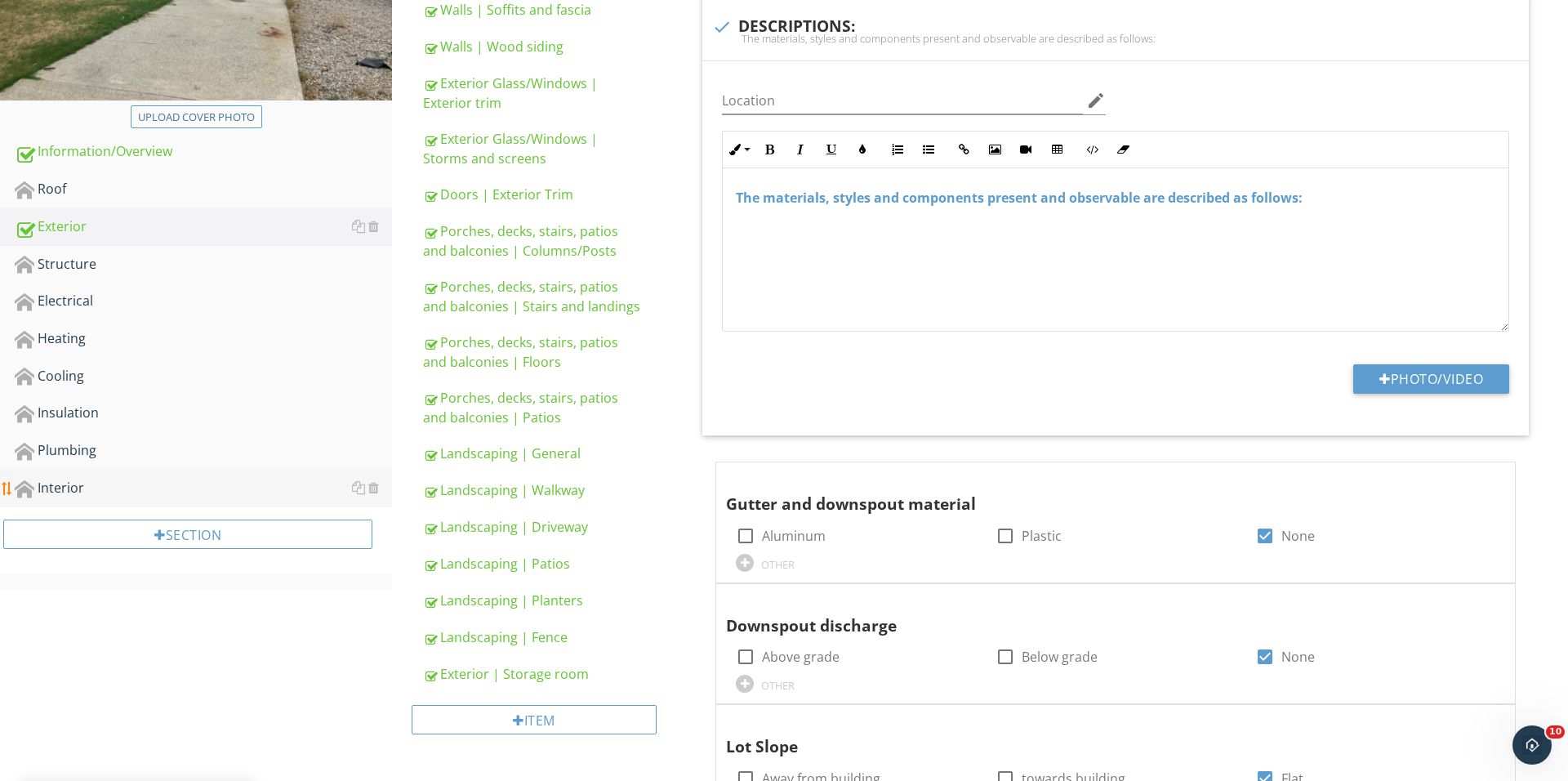
click at [155, 478] on div "Interior" at bounding box center [203, 488] width 377 height 22
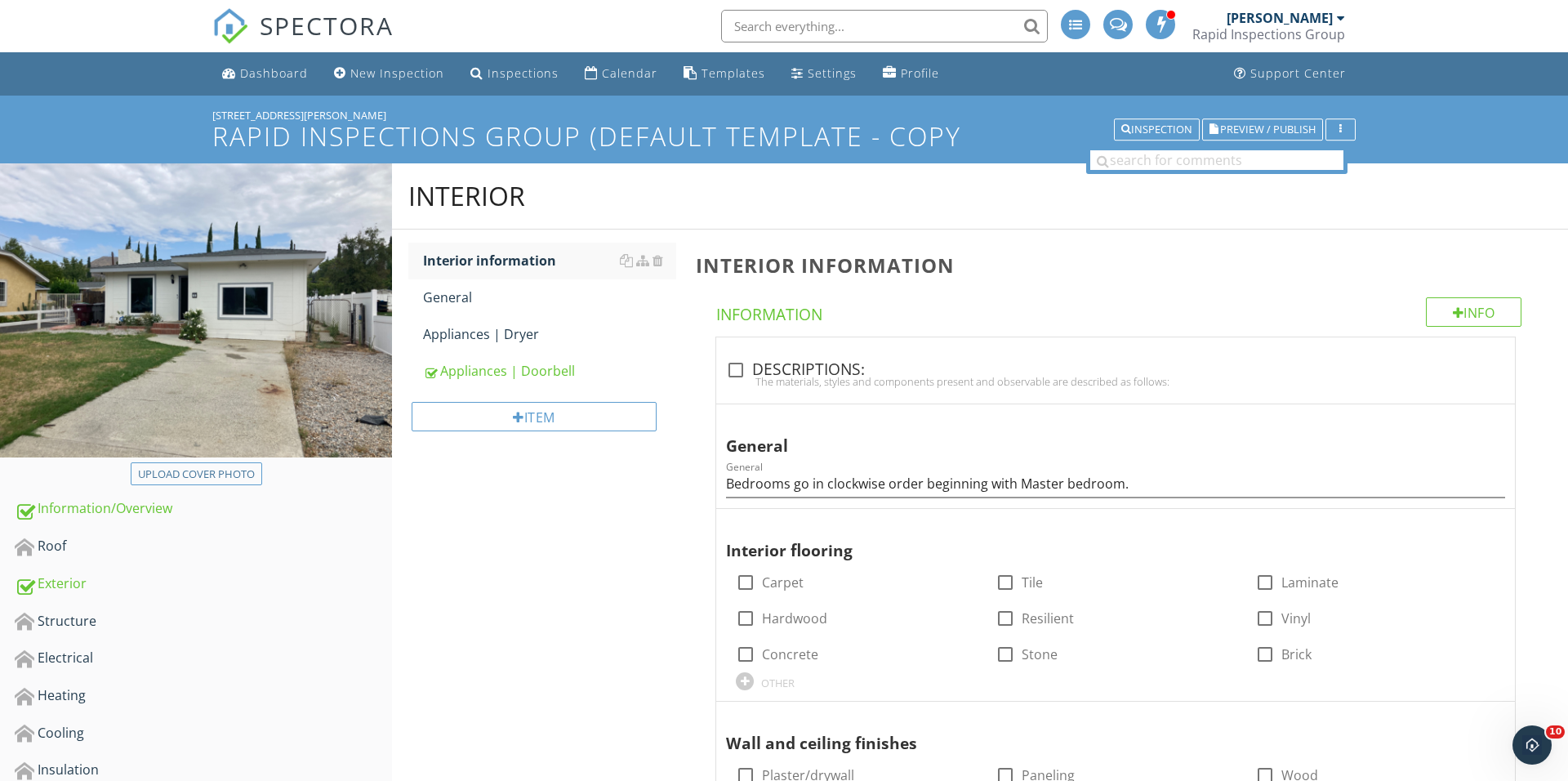
scroll to position [18, 0]
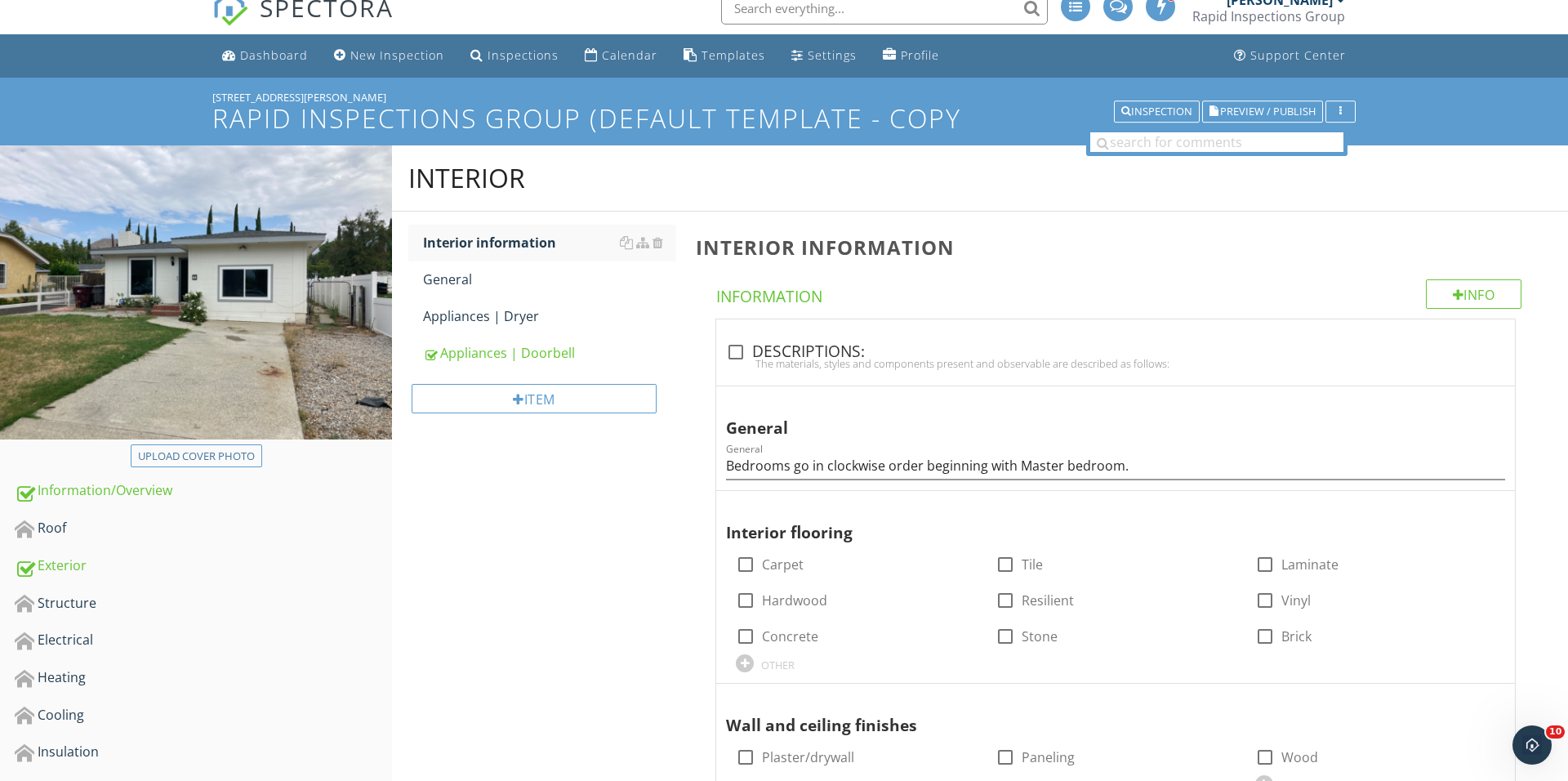
click at [536, 417] on div "Item" at bounding box center [542, 404] width 268 height 66
click at [537, 403] on div "Item" at bounding box center [534, 398] width 245 height 29
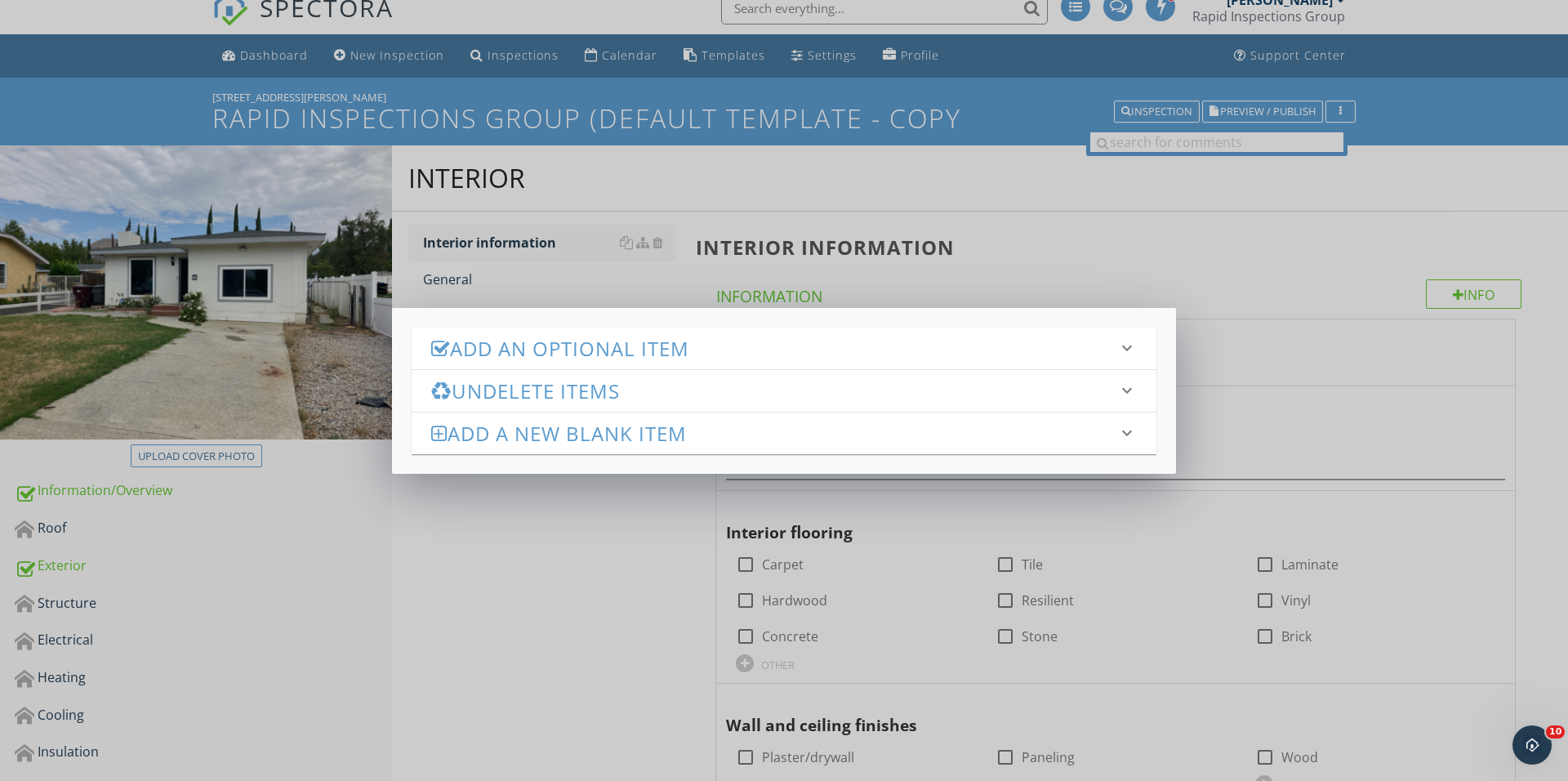
click at [653, 331] on div "Add an Optional Item keyboard_arrow_down" at bounding box center [784, 348] width 744 height 41
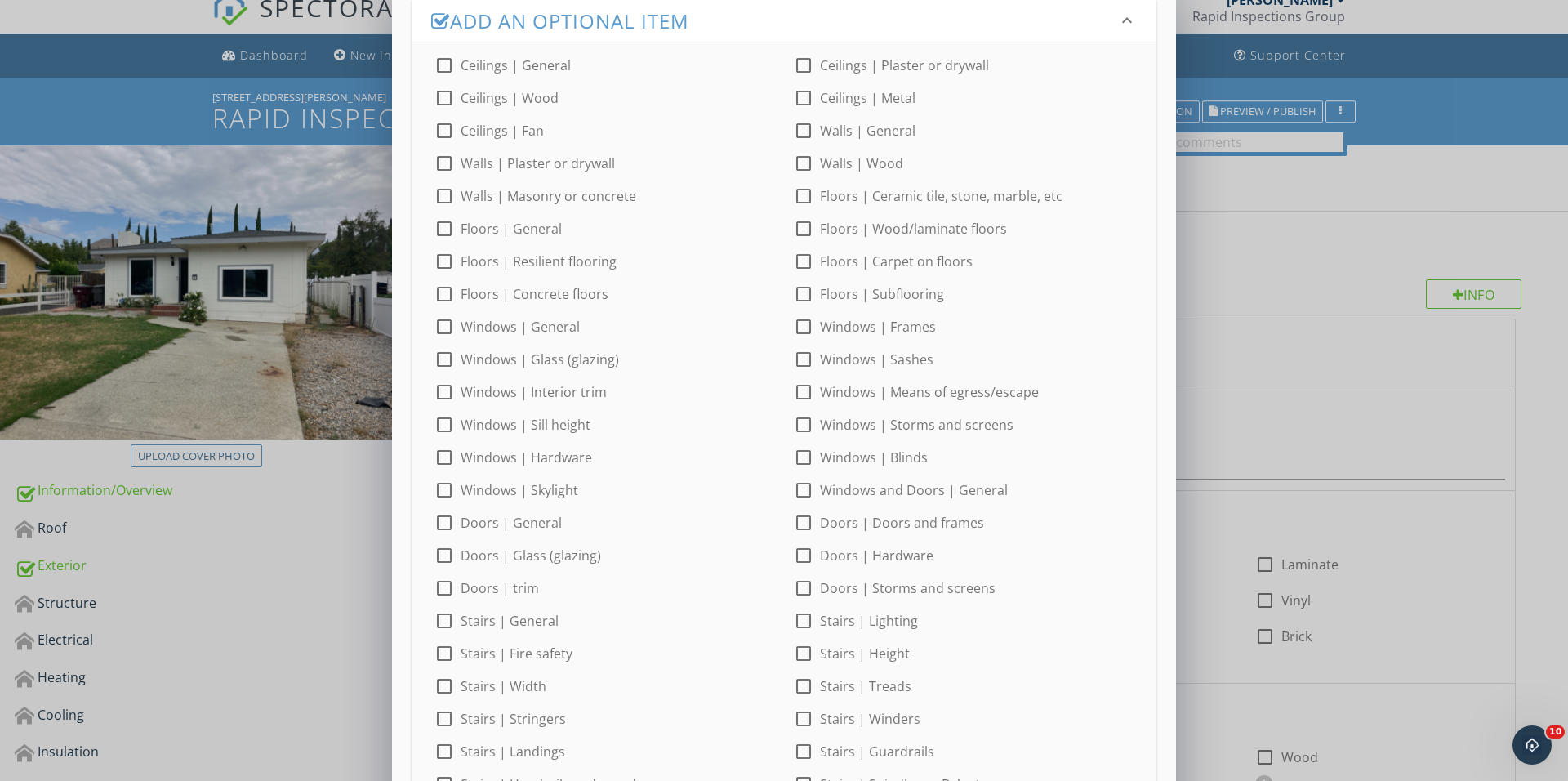
scroll to position [31, 0]
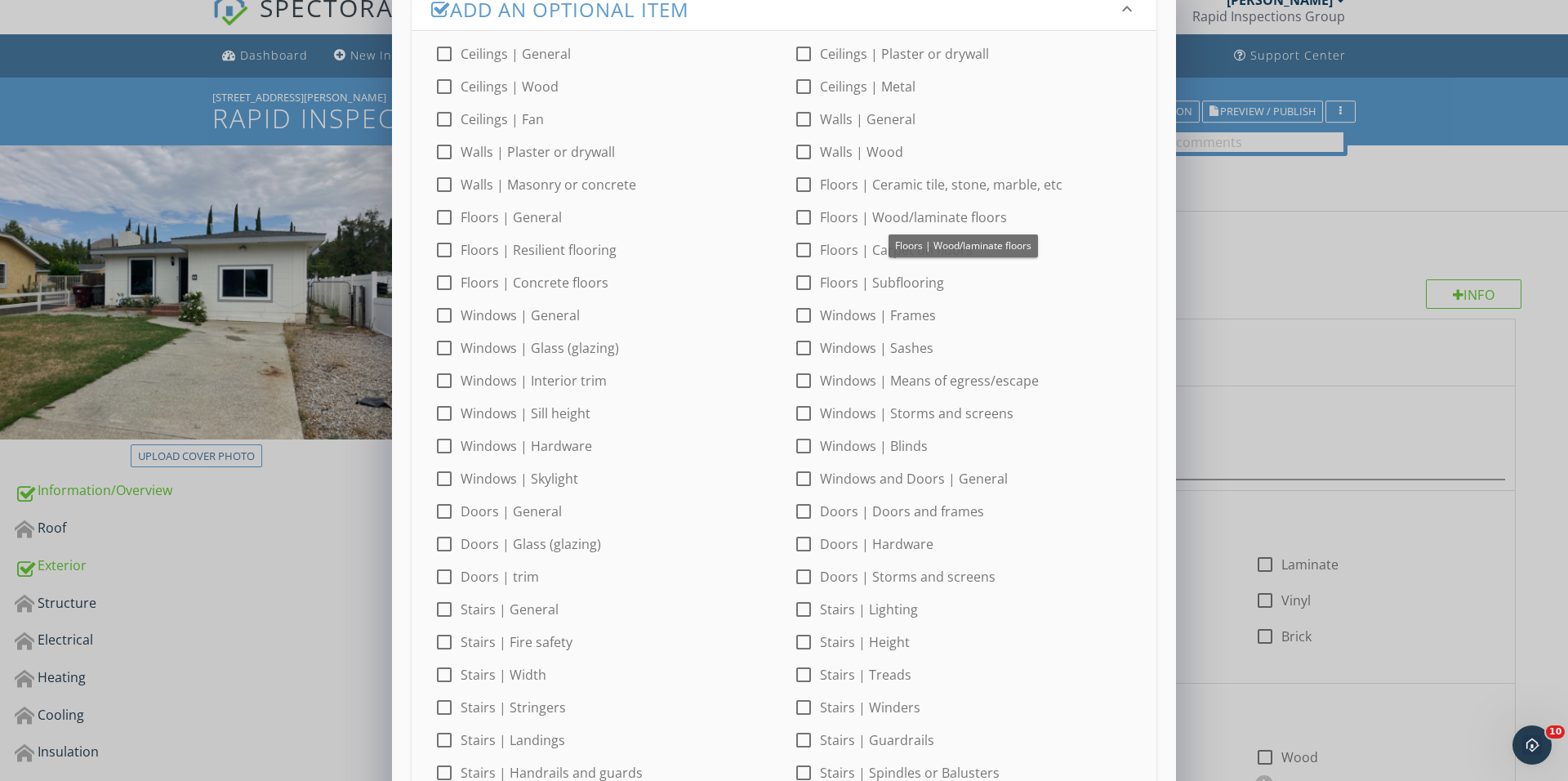
click at [808, 218] on div at bounding box center [803, 217] width 28 height 28
checkbox input "true"
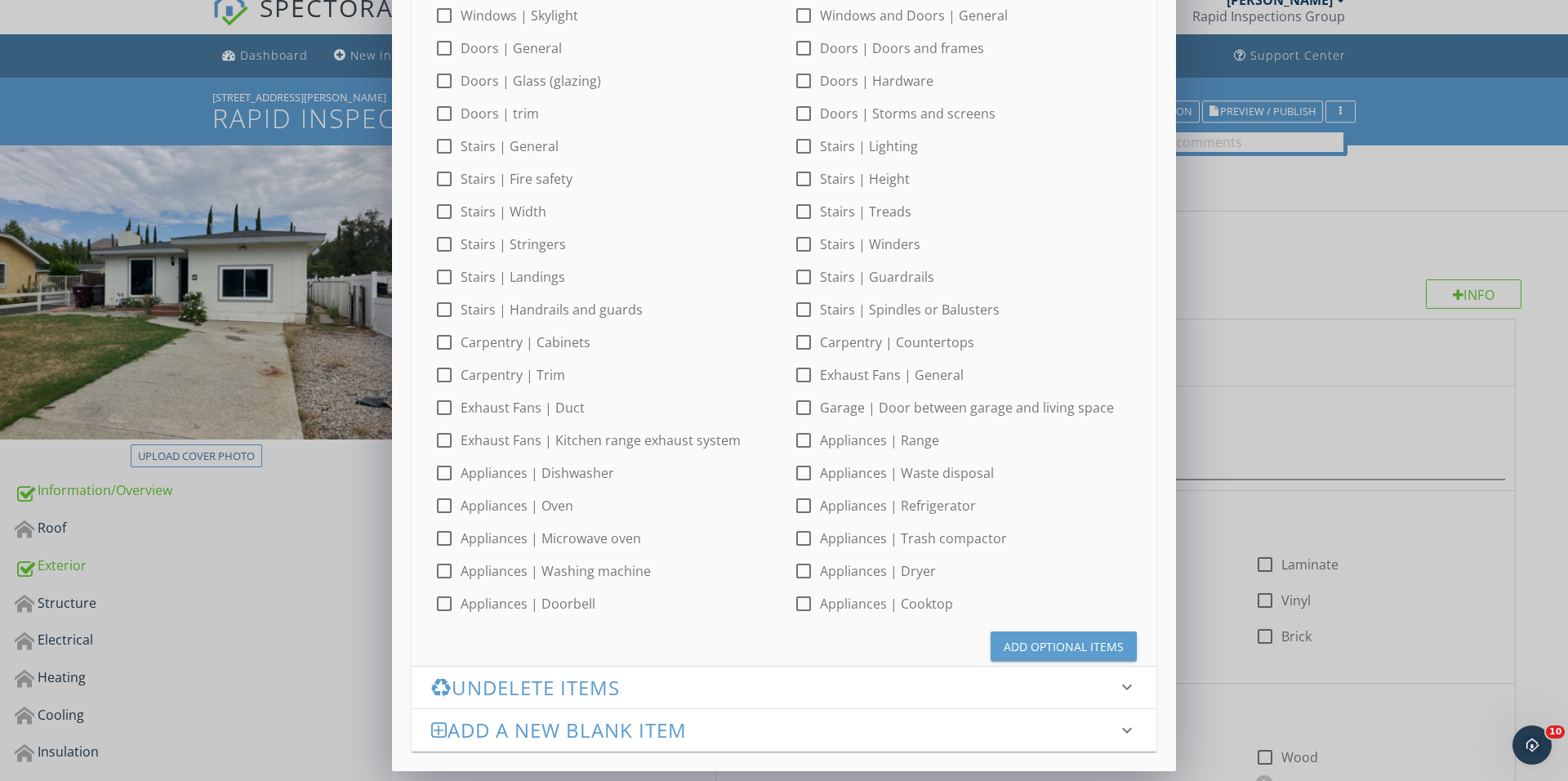
click at [1042, 622] on div "Add Optional Items" at bounding box center [784, 640] width 744 height 53
click at [1037, 647] on div "Add Optional Items" at bounding box center [1063, 647] width 120 height 17
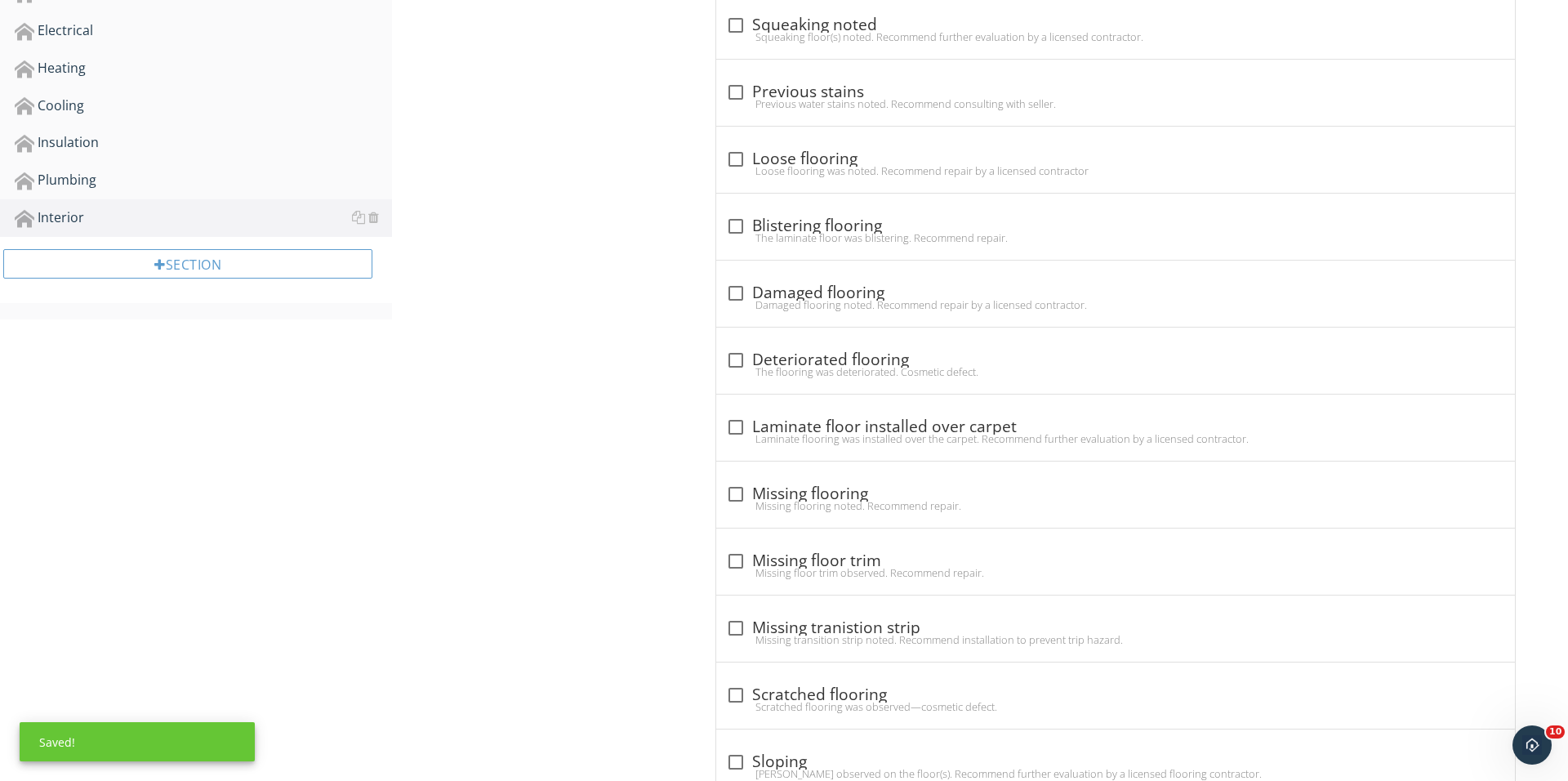
scroll to position [873, 0]
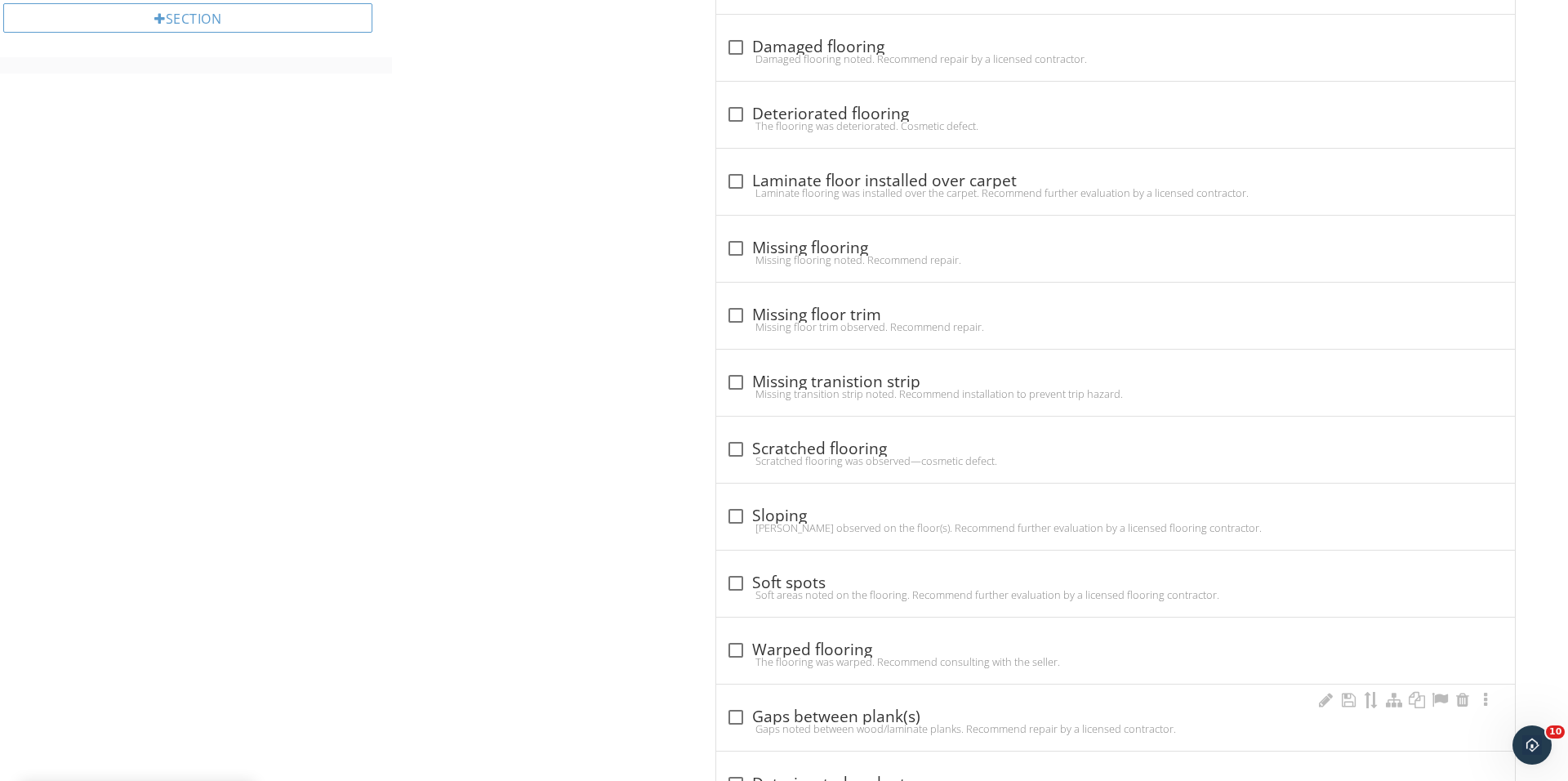
click at [727, 703] on div "check_box_outline_blank Gaps between plank(s) Gaps noted between wood/laminate …" at bounding box center [1115, 717] width 799 height 66
checkbox input "true"
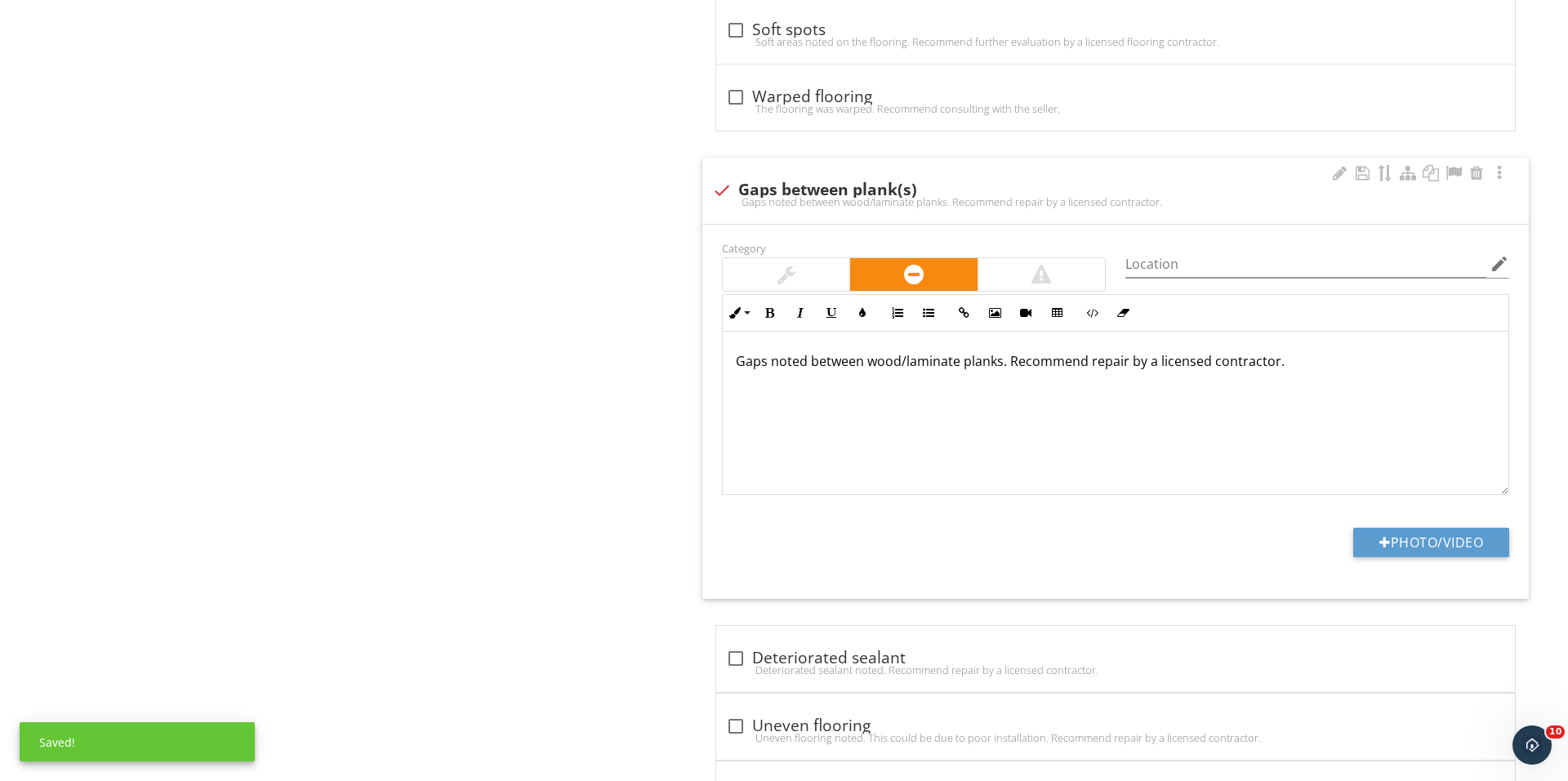
scroll to position [1446, 0]
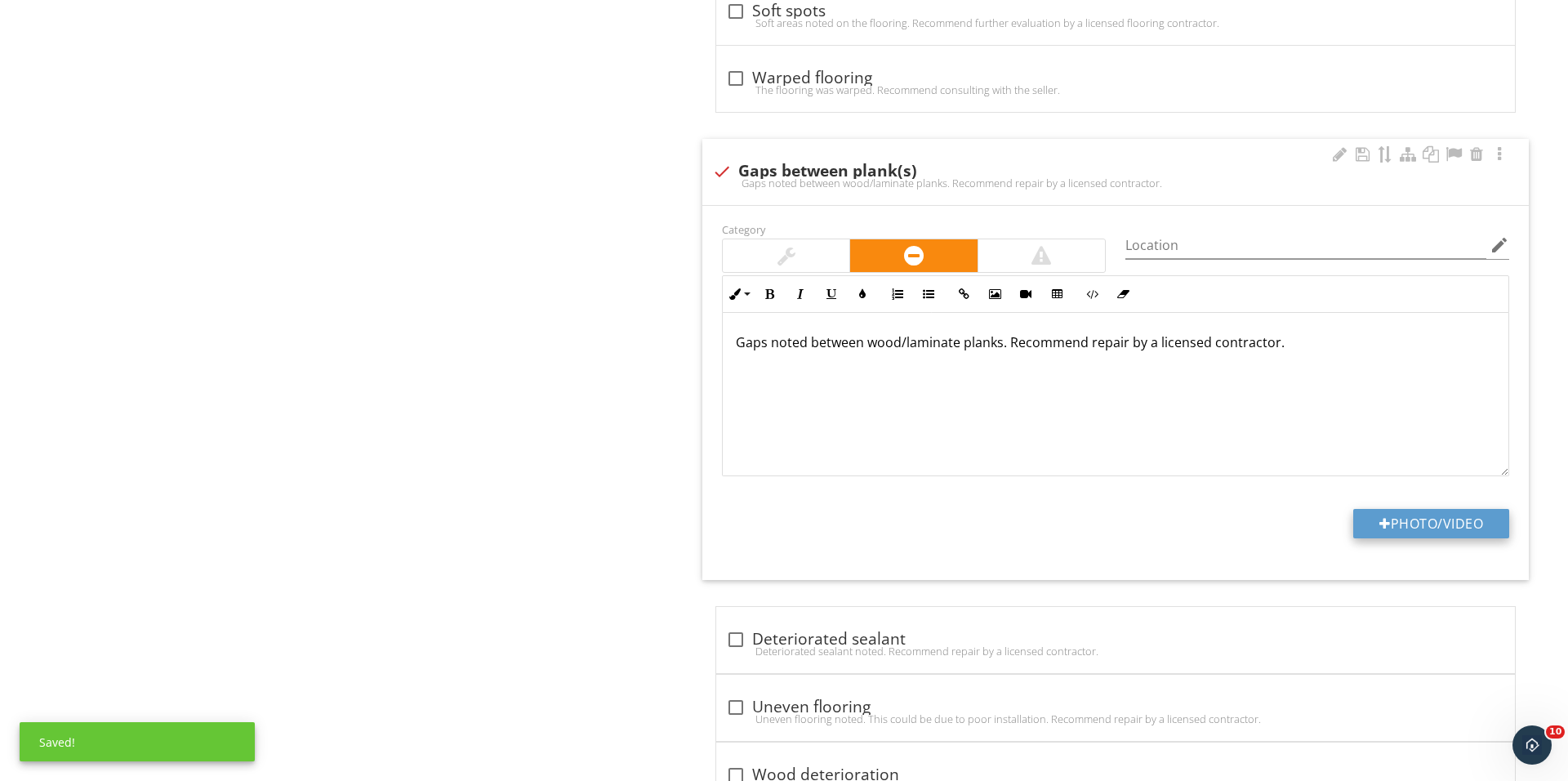
click at [1415, 539] on button "Photo/Video" at bounding box center [1430, 523] width 156 height 29
type input "C:\fakepath\IMG_0961.JPG"
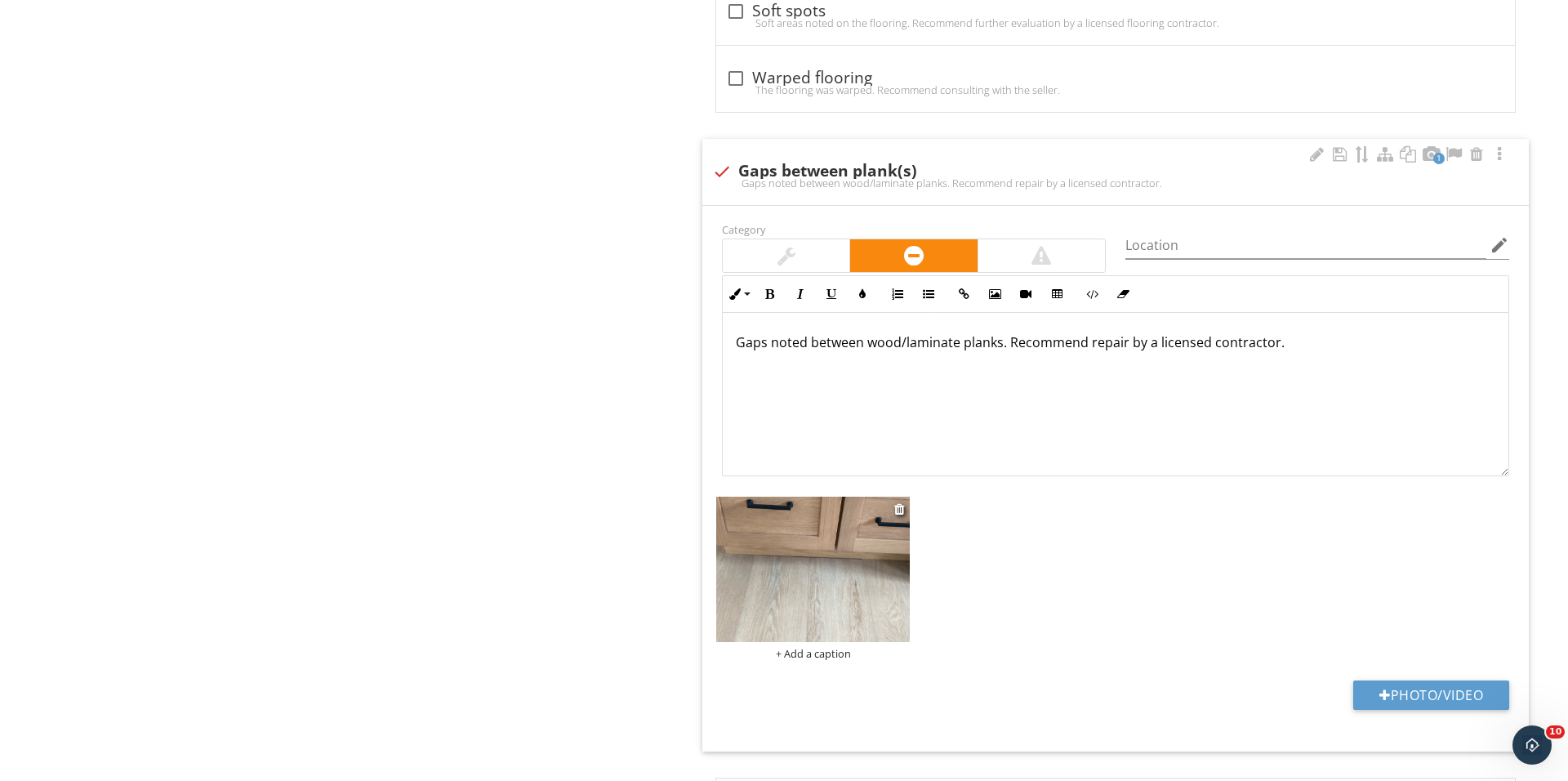
click at [826, 656] on div "+ Add a caption" at bounding box center [812, 653] width 194 height 13
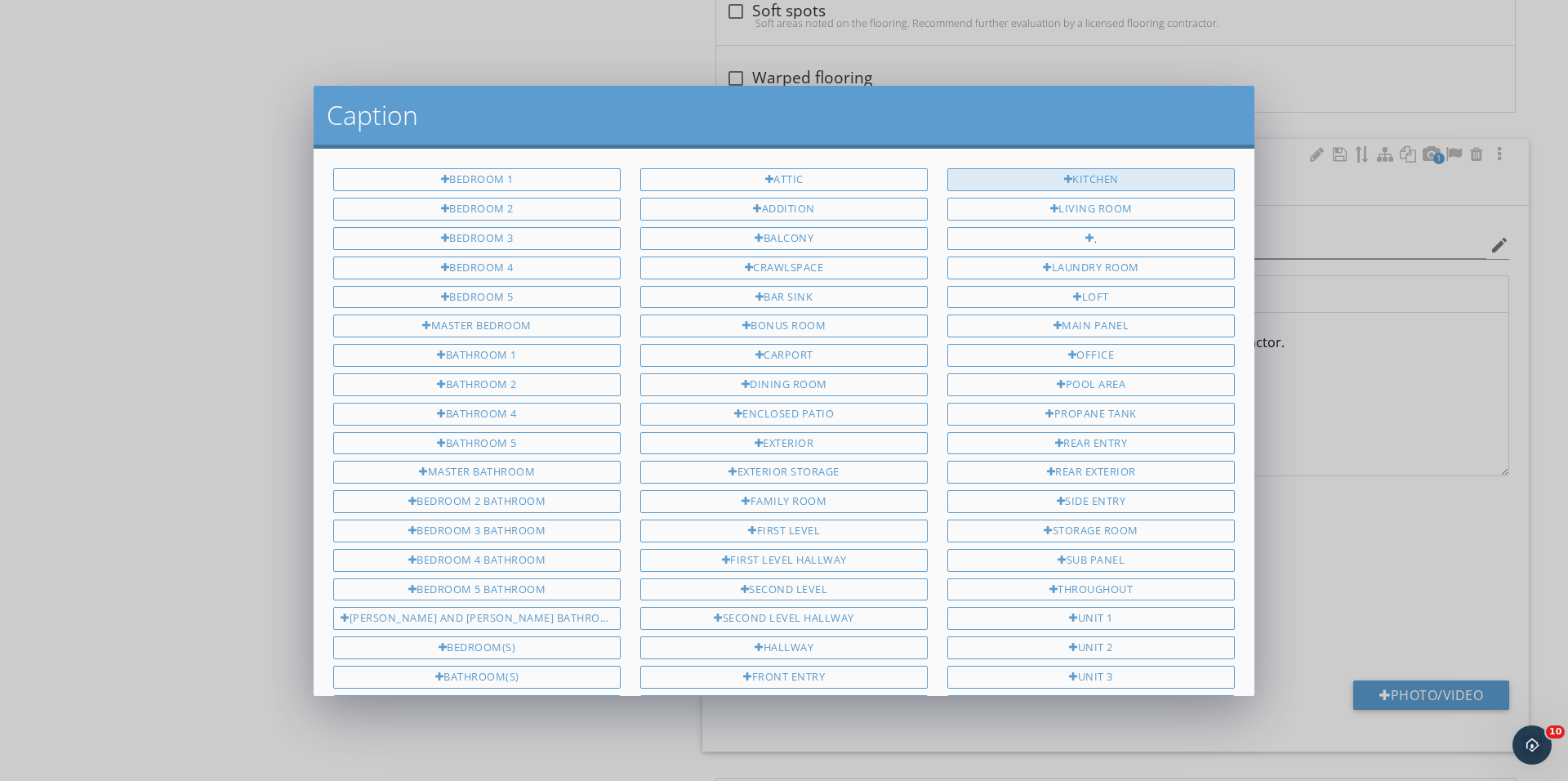
scroll to position [0, 0]
click at [1081, 180] on div "Kitchen" at bounding box center [1091, 179] width 288 height 23
type input "Kitchen"
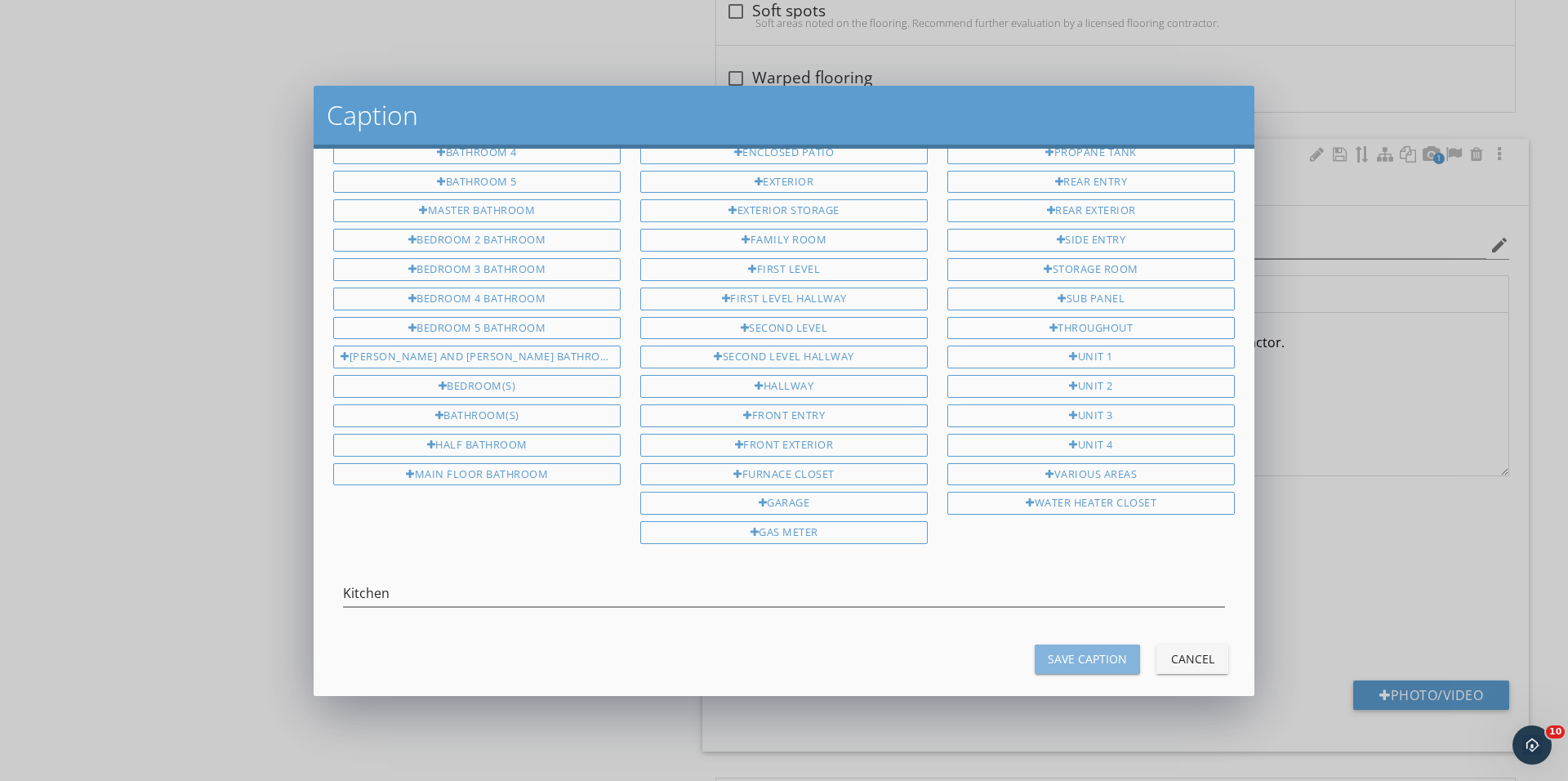
click at [1094, 650] on div "Save Caption" at bounding box center [1087, 659] width 79 height 17
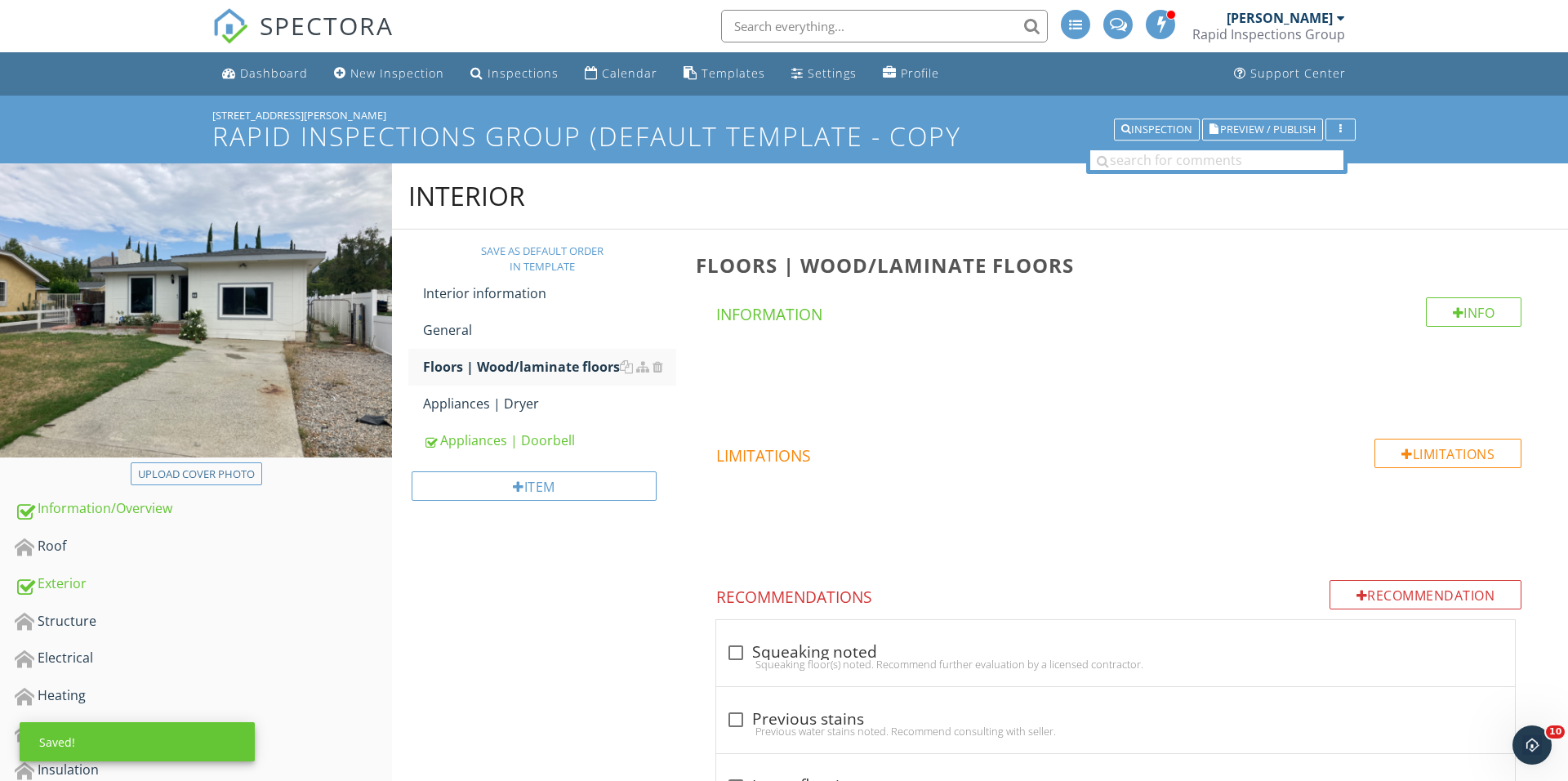
scroll to position [5, 0]
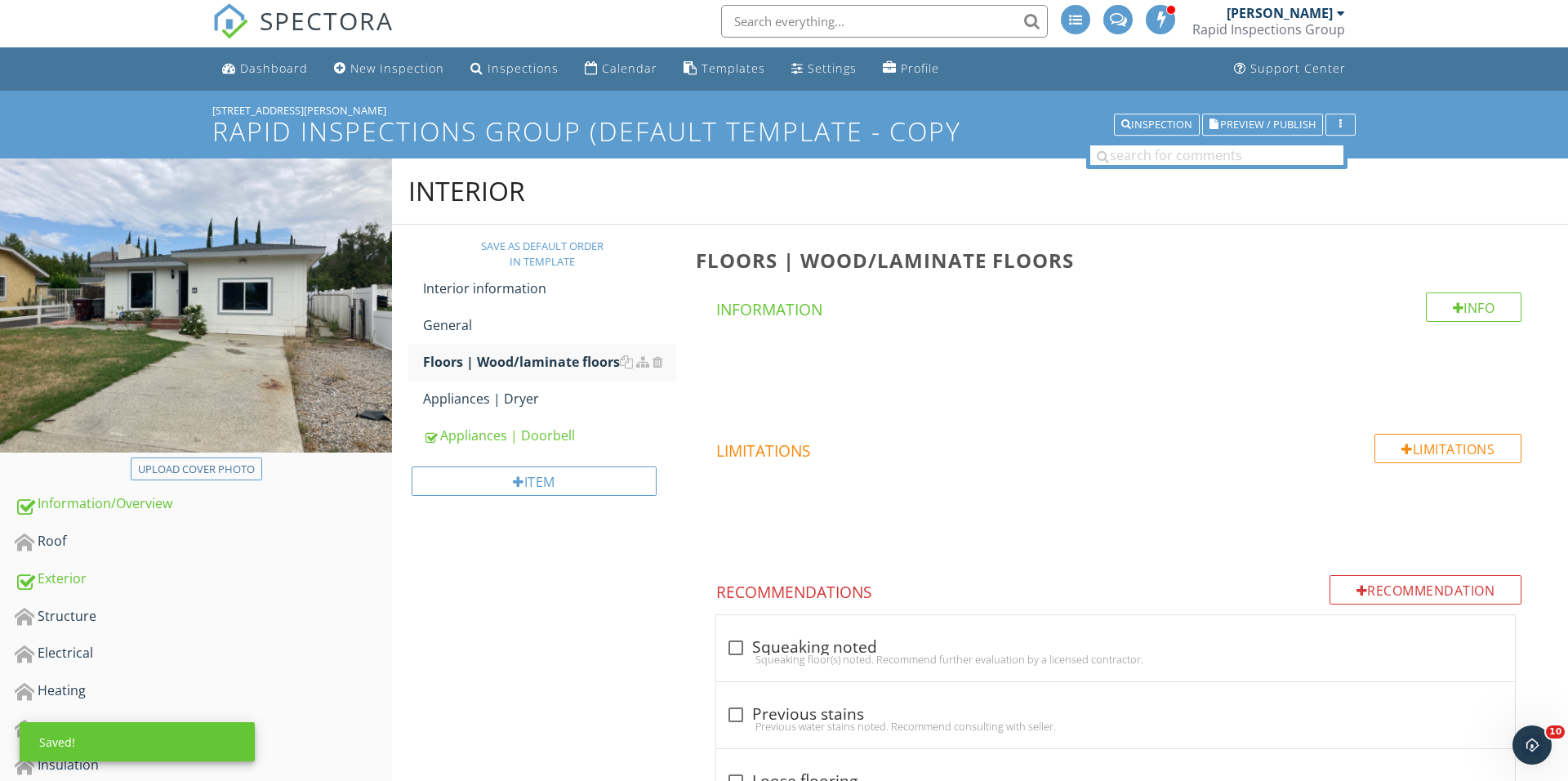
click at [558, 506] on div "Item" at bounding box center [542, 487] width 268 height 66
click at [558, 491] on div "Item" at bounding box center [534, 481] width 245 height 29
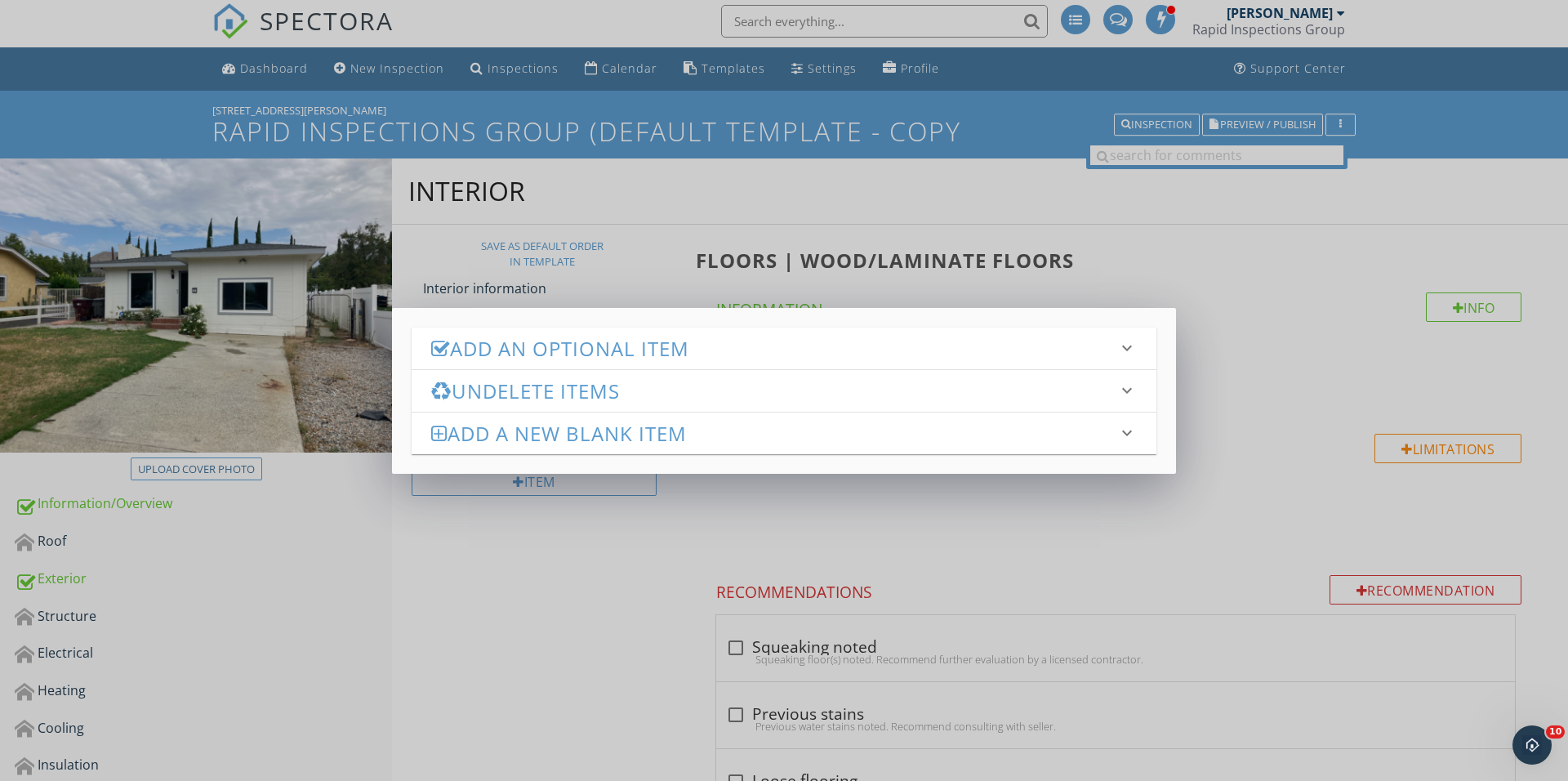
click at [650, 351] on h3 "Add an Optional Item" at bounding box center [774, 348] width 686 height 22
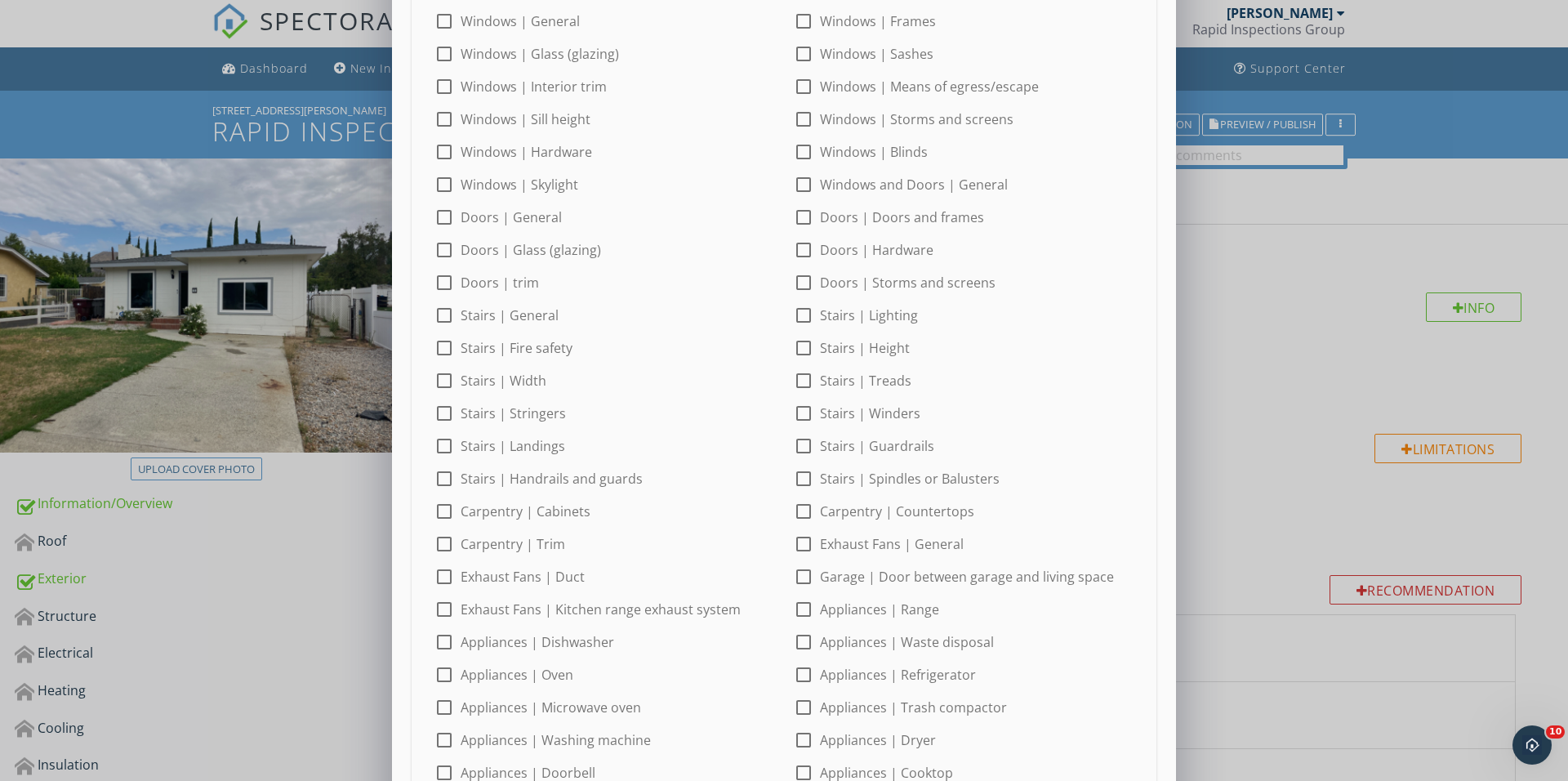
scroll to position [327, 0]
click at [434, 511] on div at bounding box center [444, 509] width 28 height 28
checkbox input "true"
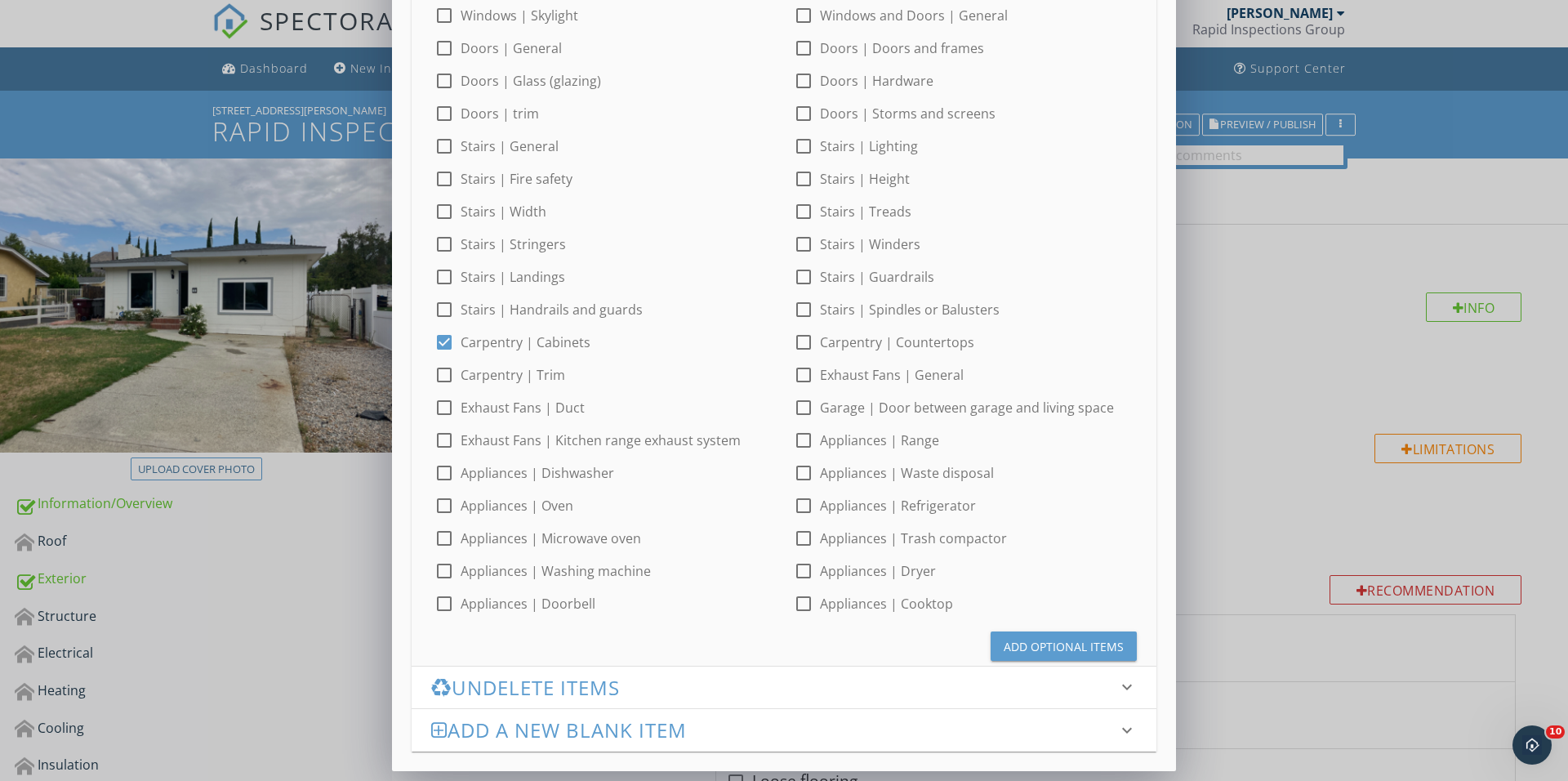
scroll to position [493, 0]
click at [1016, 646] on div "Add Optional Items" at bounding box center [1063, 647] width 120 height 17
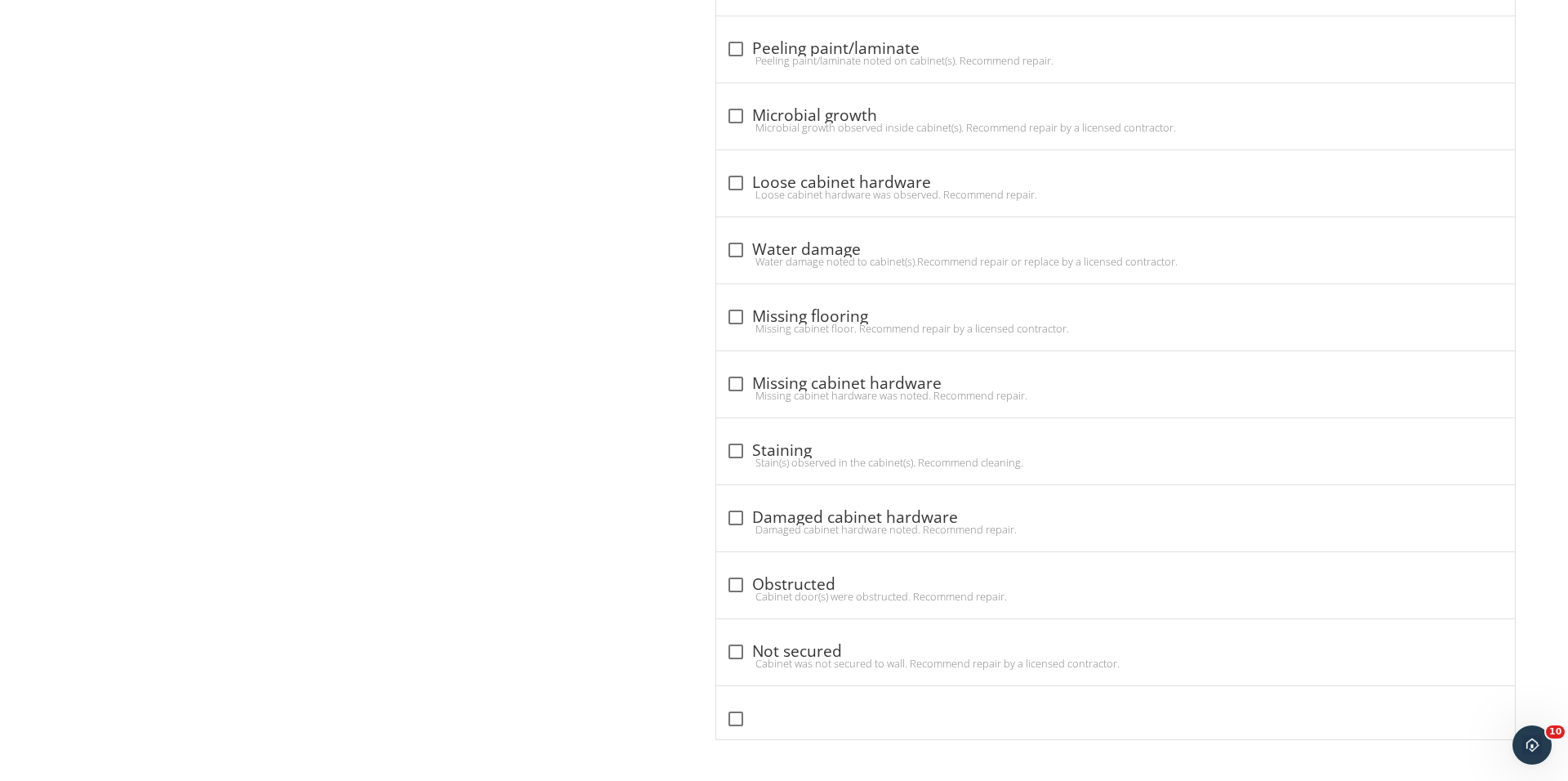
scroll to position [2153, 0]
click at [743, 160] on div "check_box_outline_blank Loose cabinet hardware Loose cabinet hardware was obser…" at bounding box center [1115, 183] width 799 height 66
checkbox input "true"
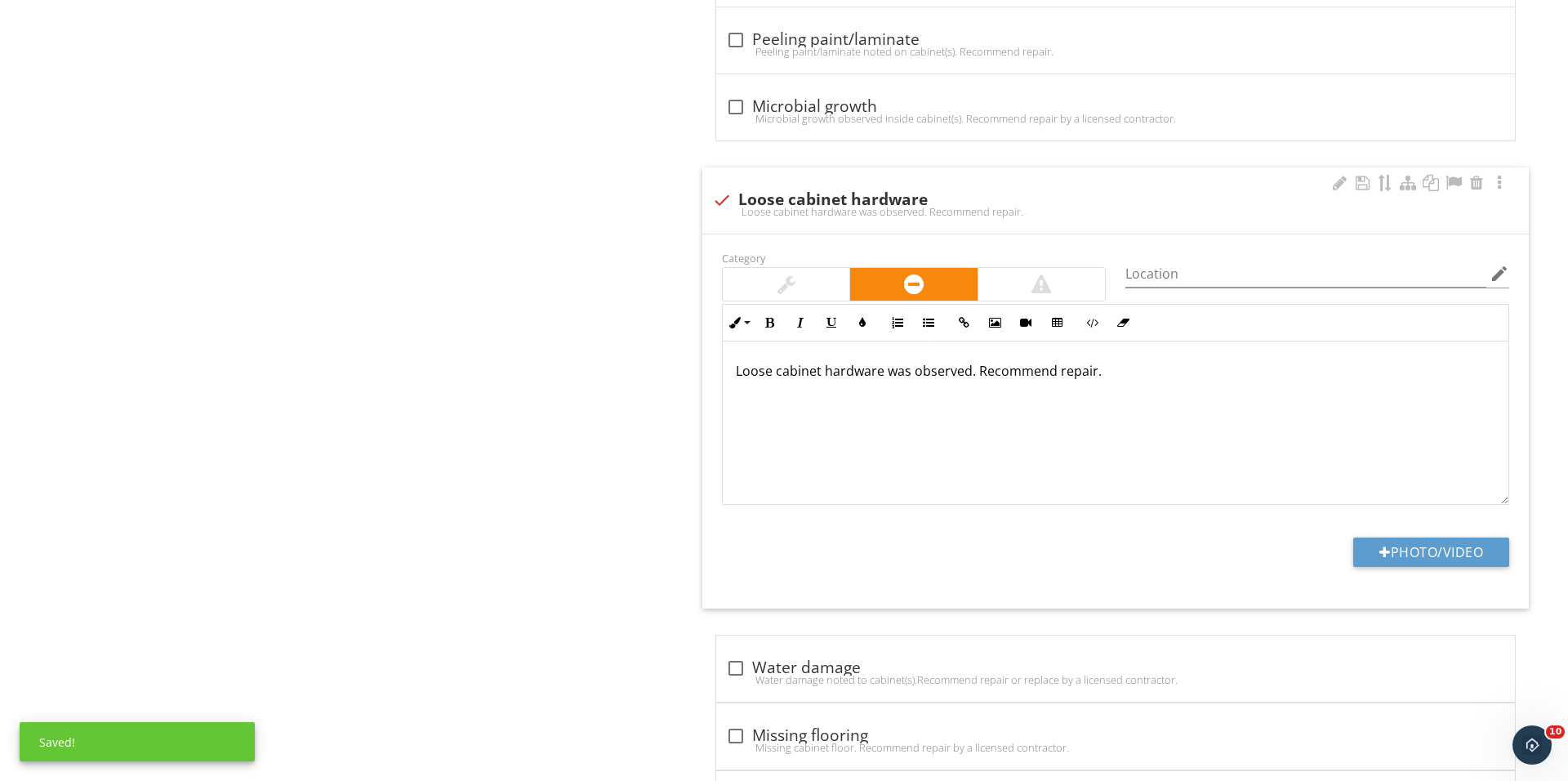
click at [811, 286] on div at bounding box center [786, 284] width 127 height 33
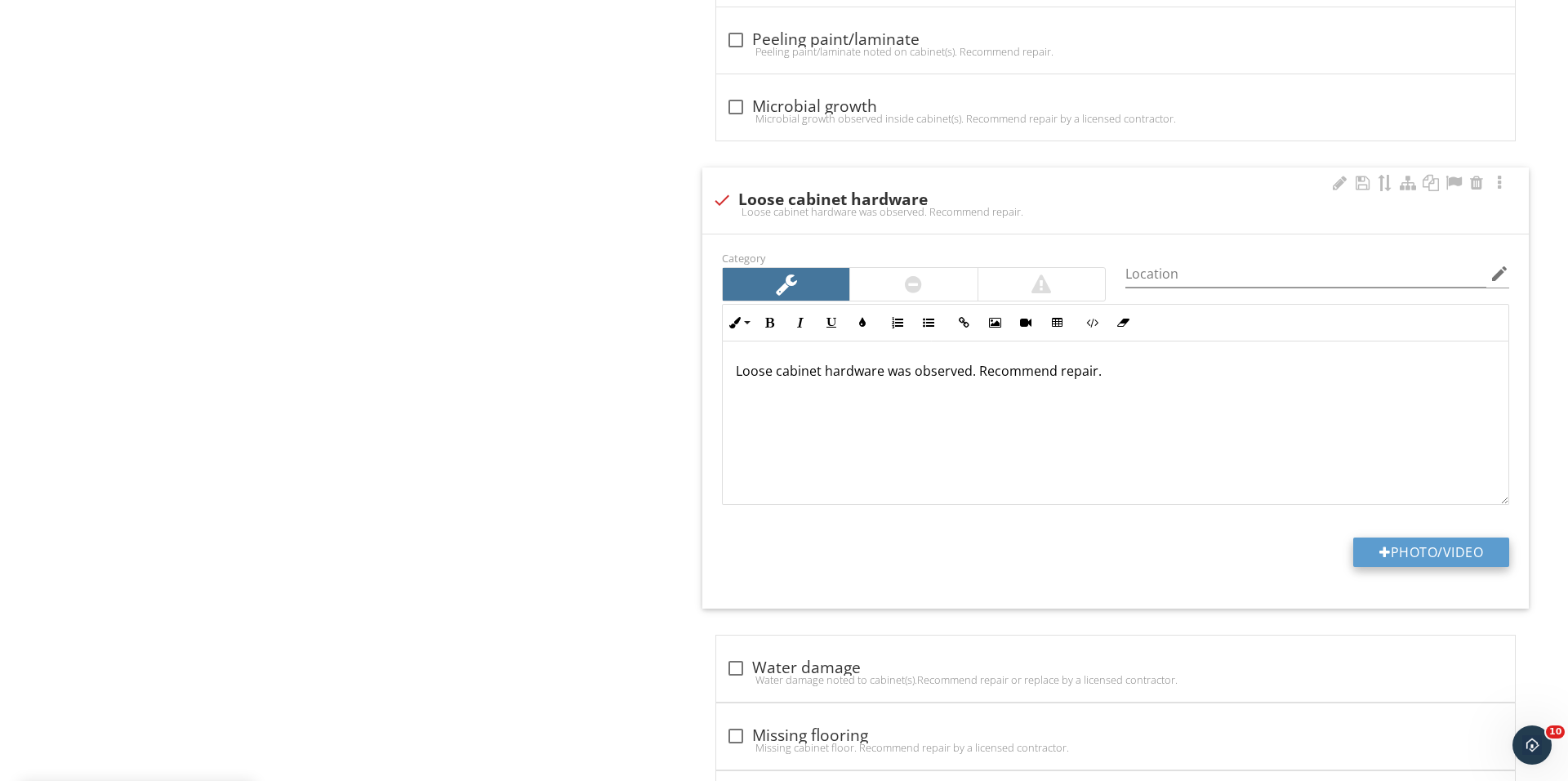
click at [1379, 557] on div at bounding box center [1384, 552] width 11 height 13
type input "C:\fakepath\IMG_0964.JPG"
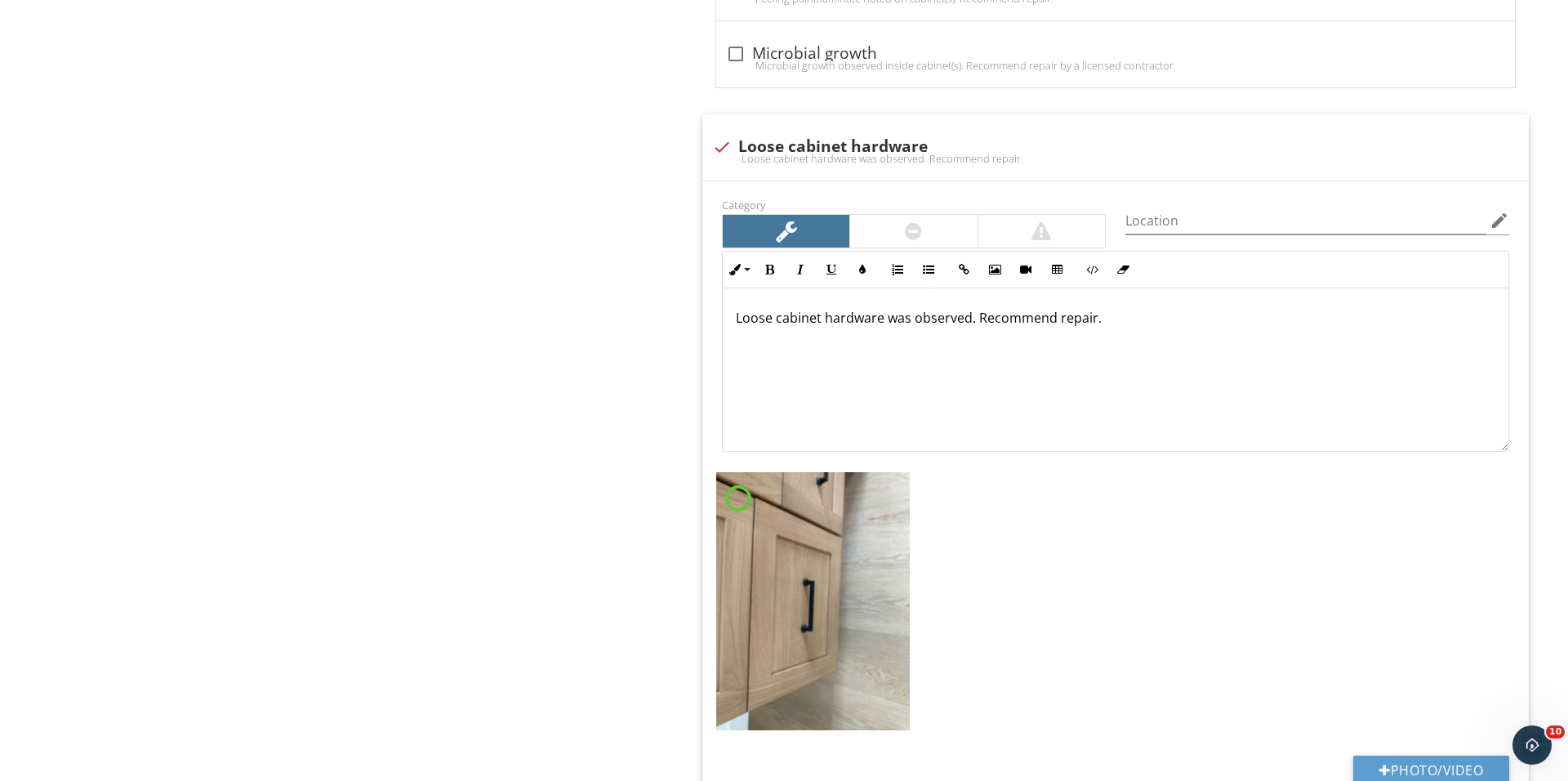
scroll to position [2209, 0]
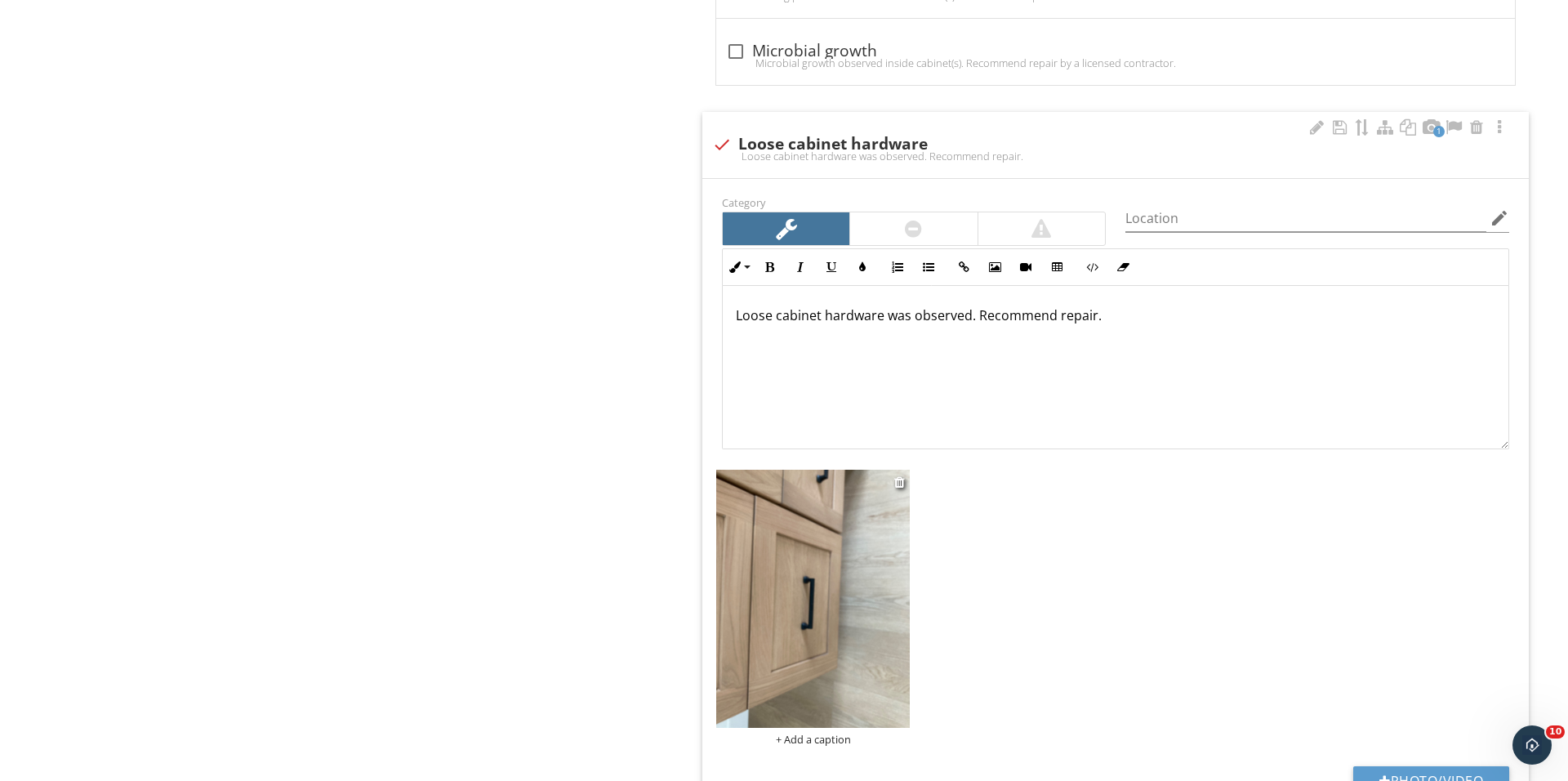
click at [837, 740] on div "+ Add a caption" at bounding box center [812, 739] width 194 height 13
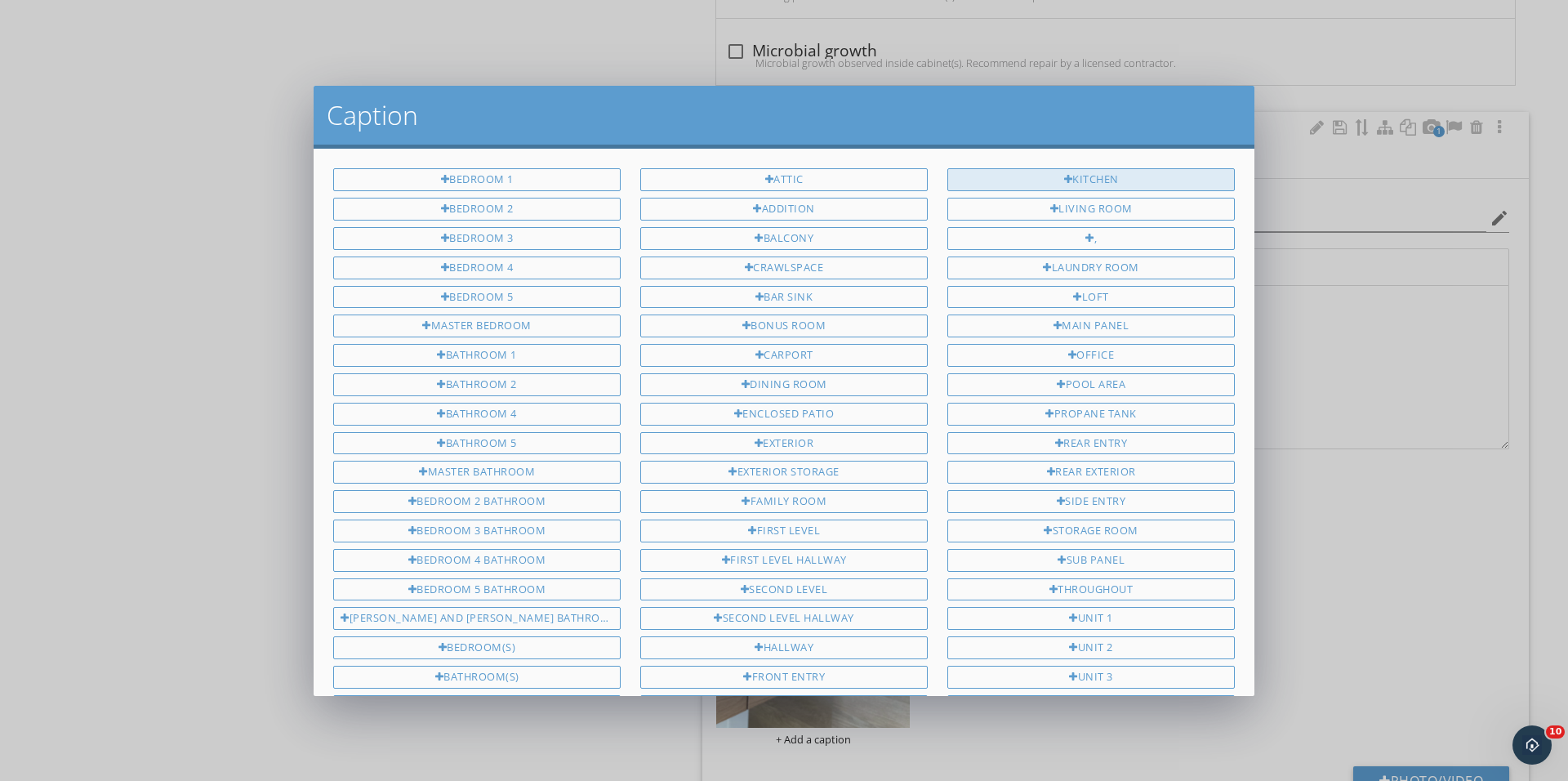
scroll to position [0, 0]
click at [1070, 186] on div "Kitchen" at bounding box center [1091, 179] width 288 height 23
type input "Kitchen"
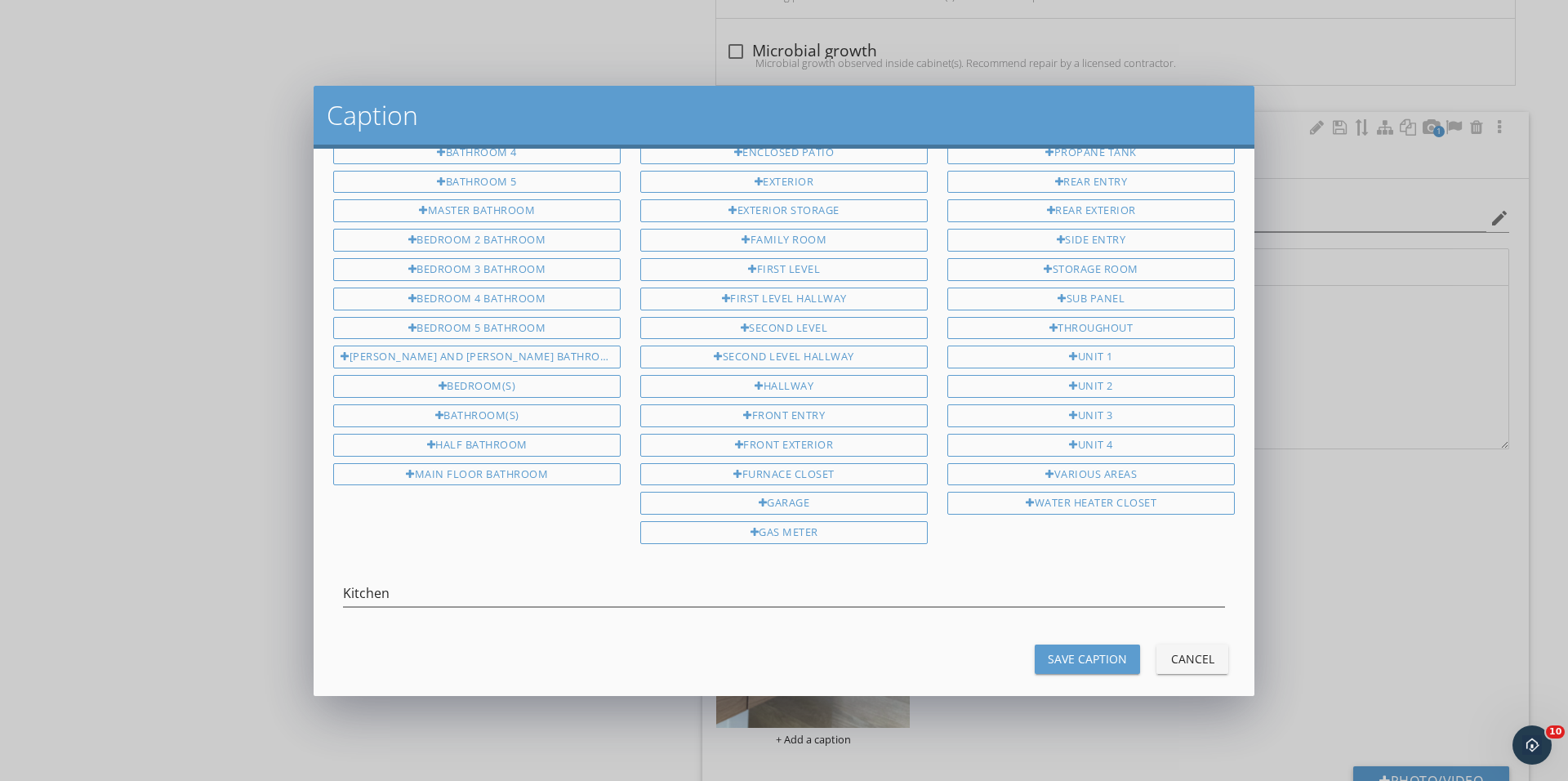
click at [1092, 650] on div "Save Caption" at bounding box center [1087, 659] width 79 height 17
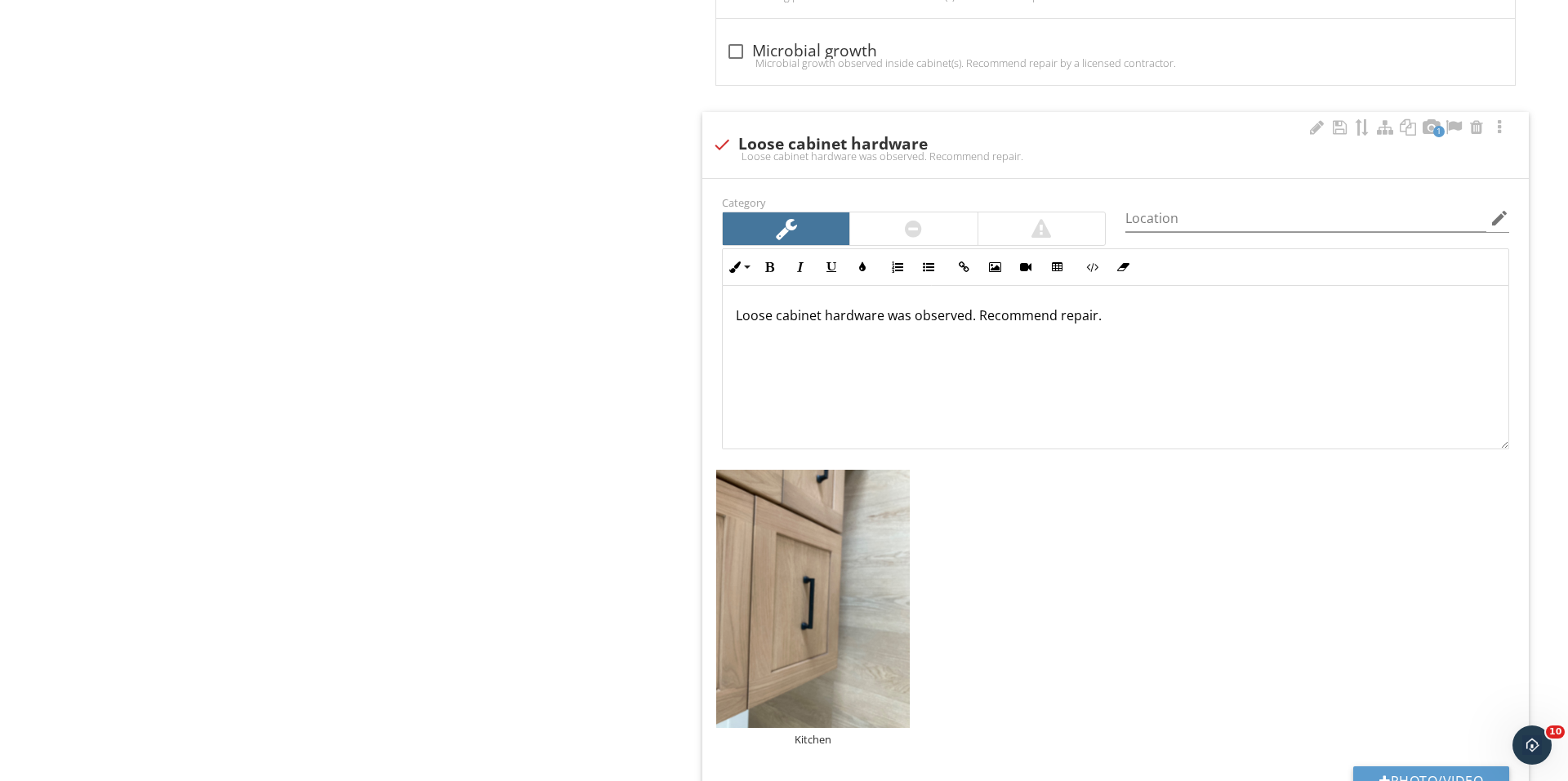
scroll to position [259, 0]
click at [908, 604] on img at bounding box center [812, 598] width 194 height 258
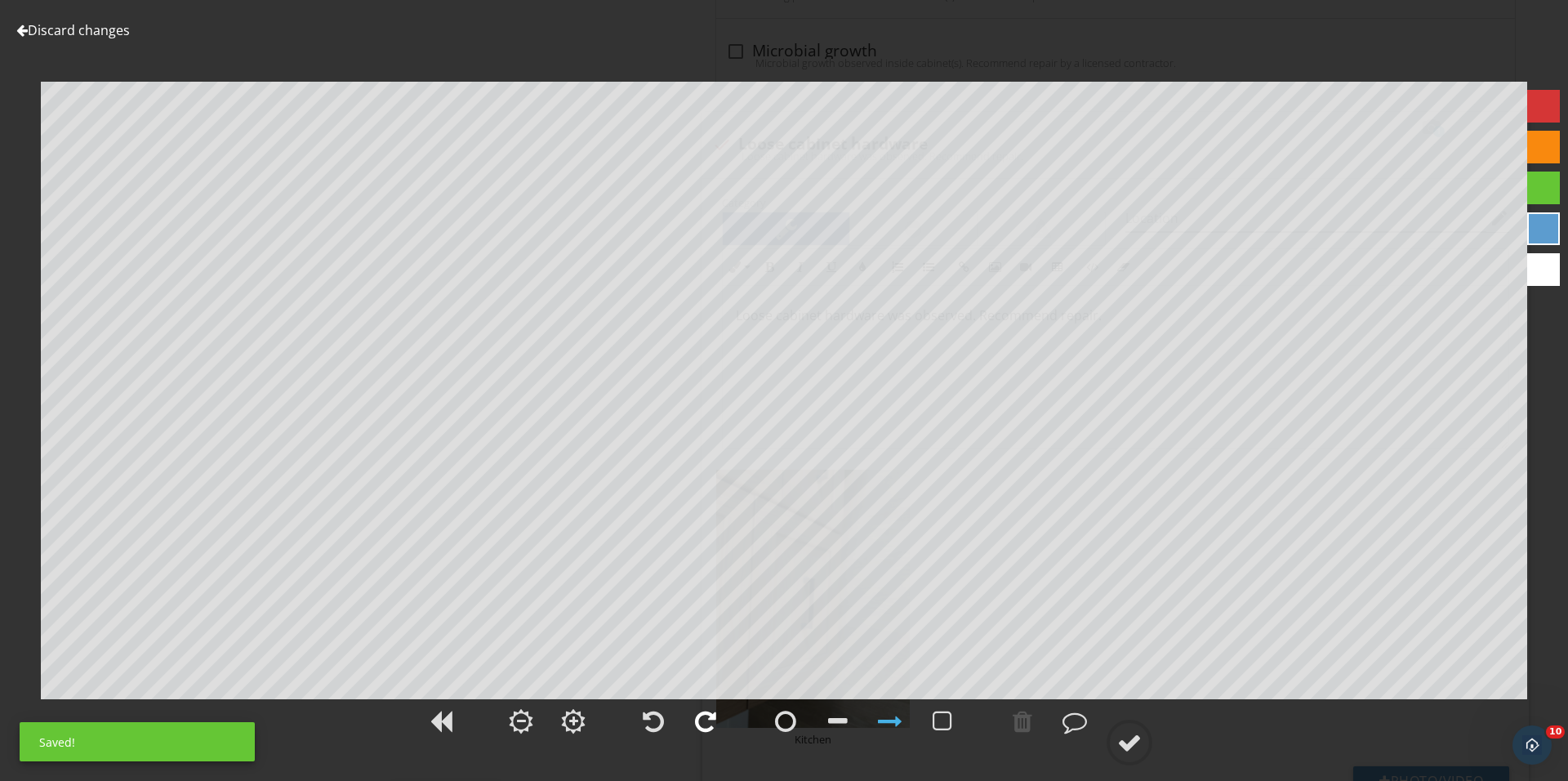
click at [713, 726] on div at bounding box center [706, 722] width 22 height 24
click at [1128, 728] on circle at bounding box center [1129, 742] width 42 height 42
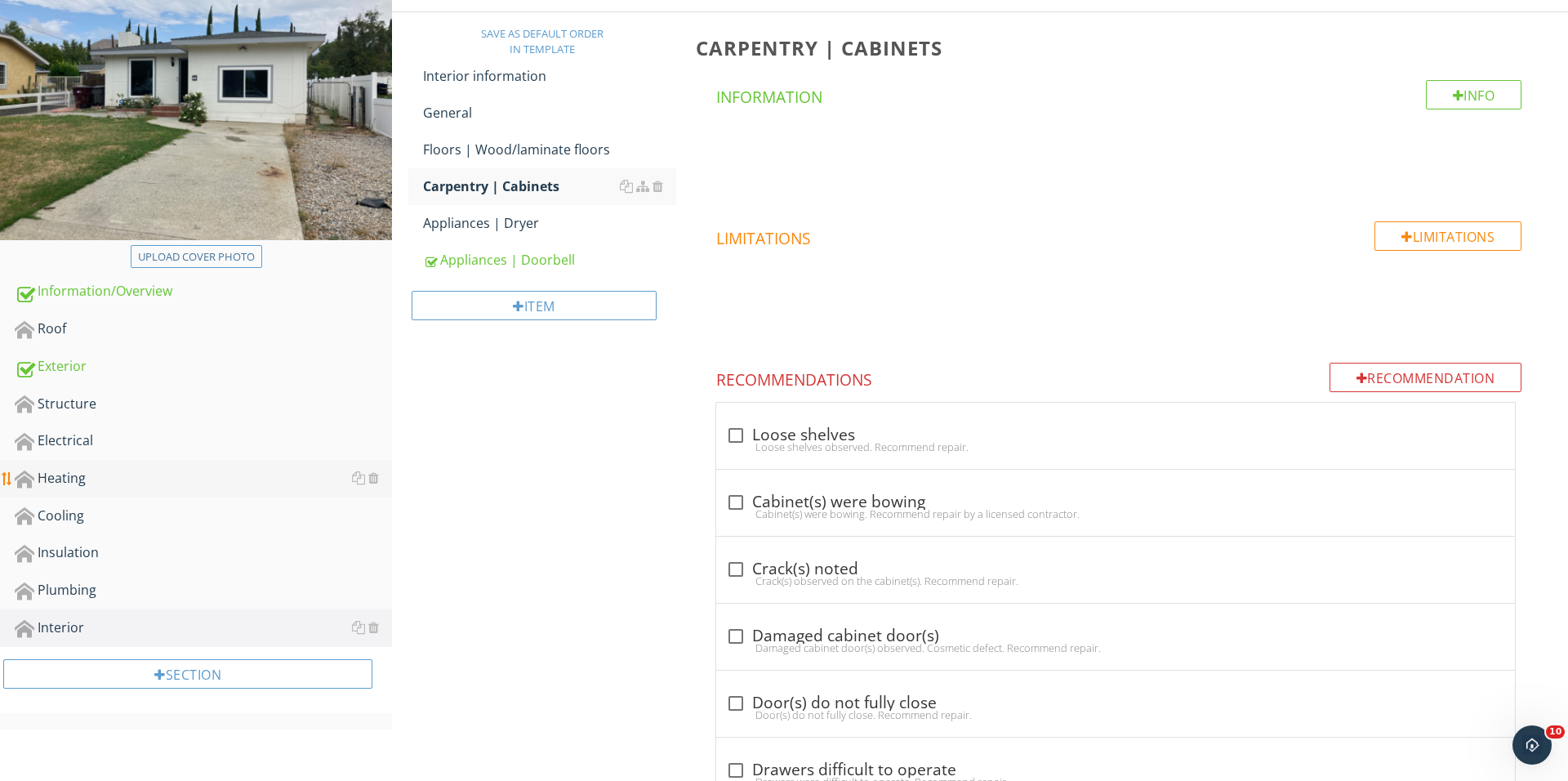
scroll to position [272, 0]
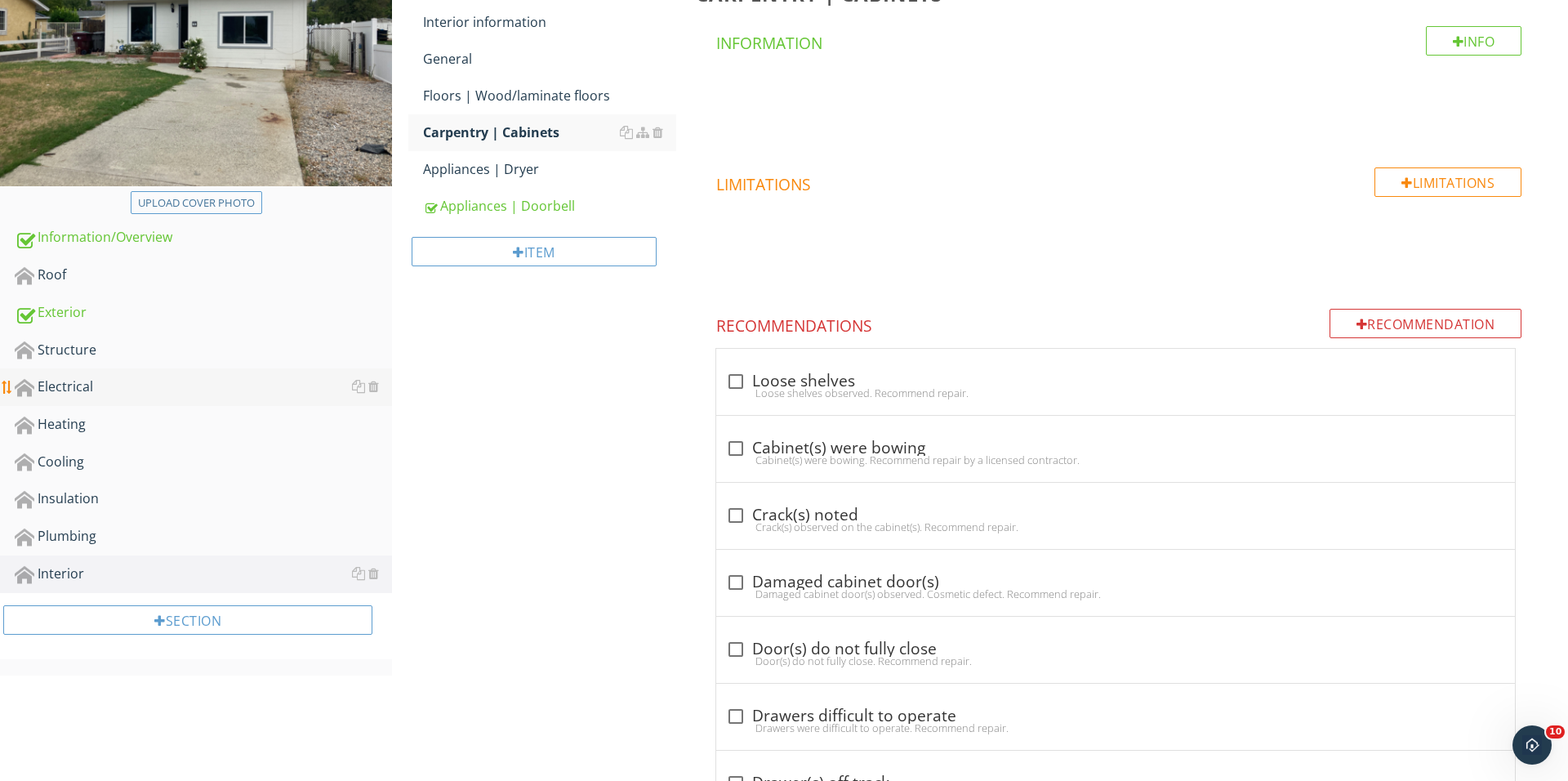
click at [171, 386] on div "Electrical" at bounding box center [203, 387] width 377 height 22
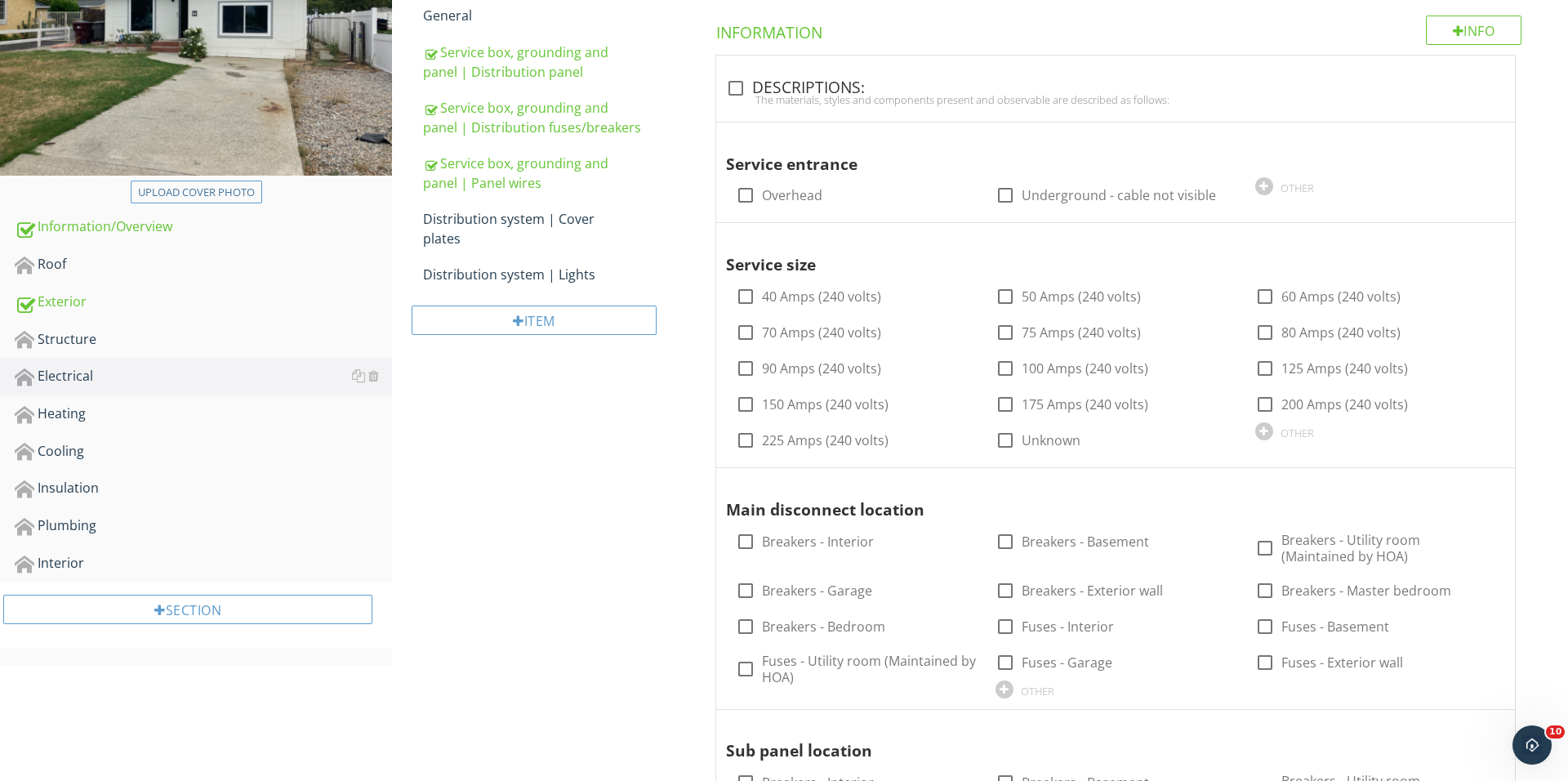
scroll to position [230, 0]
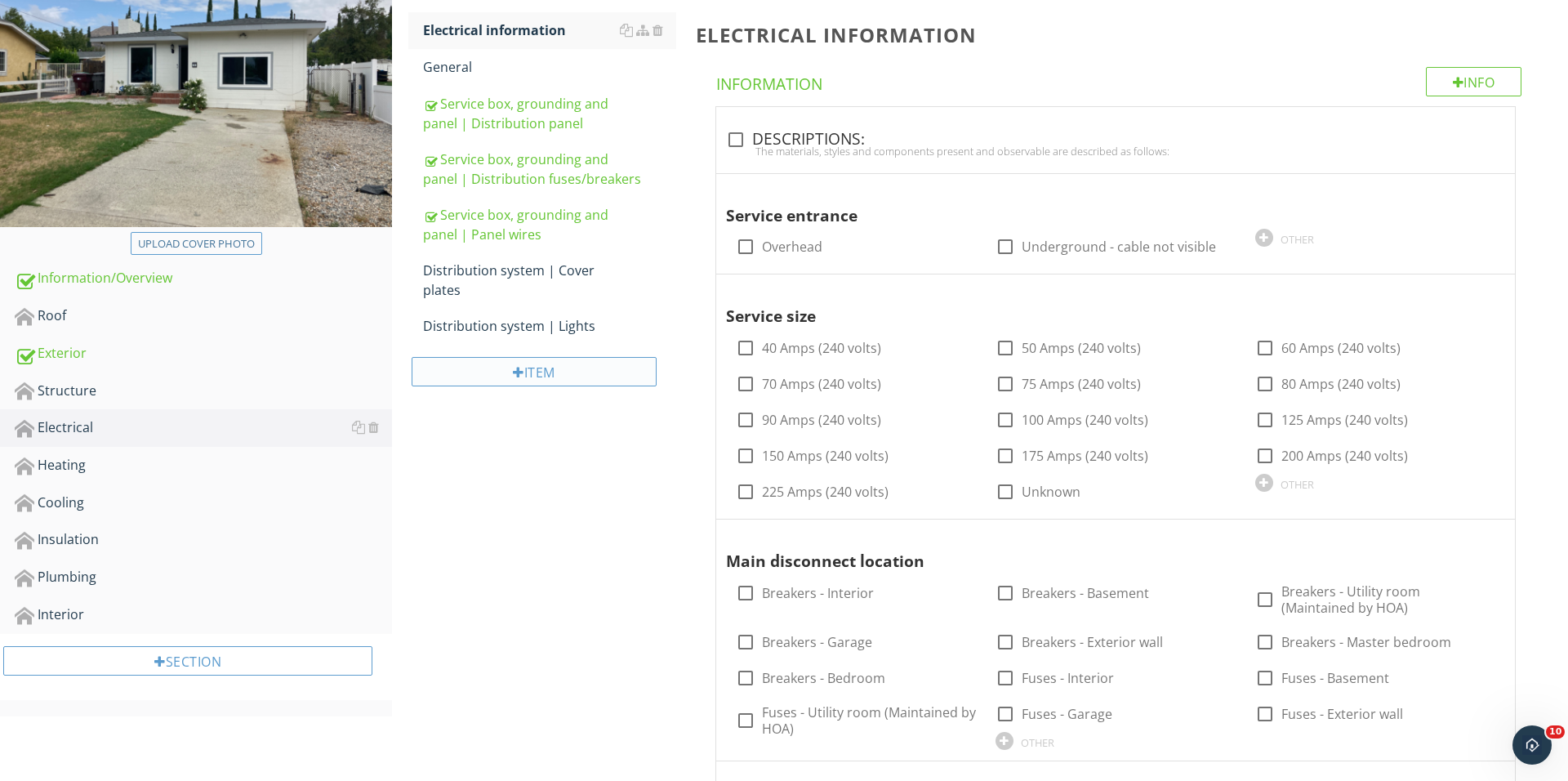
click at [539, 367] on div "Item" at bounding box center [534, 372] width 245 height 29
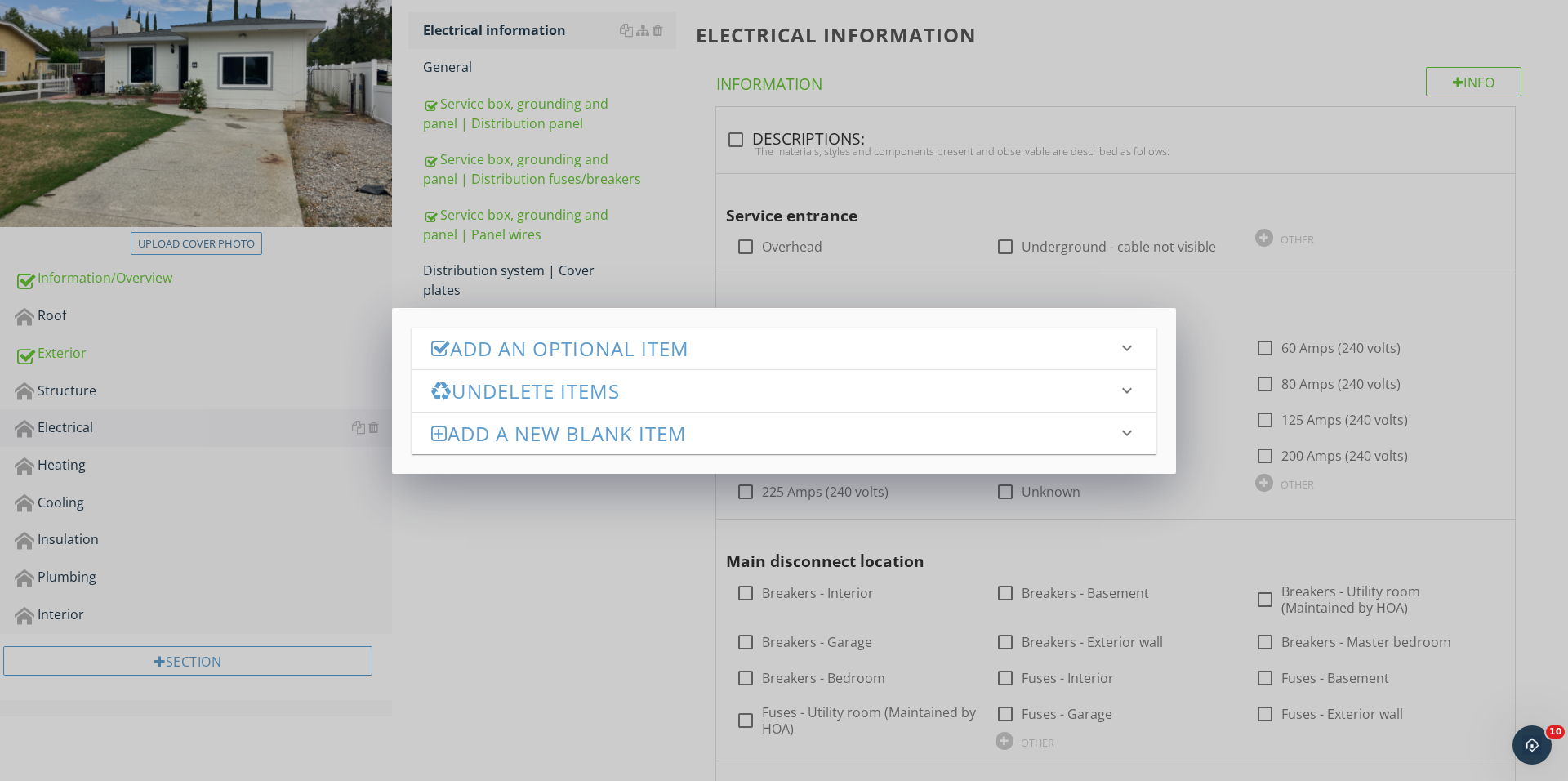
click at [613, 346] on h3 "Add an Optional Item" at bounding box center [774, 348] width 686 height 22
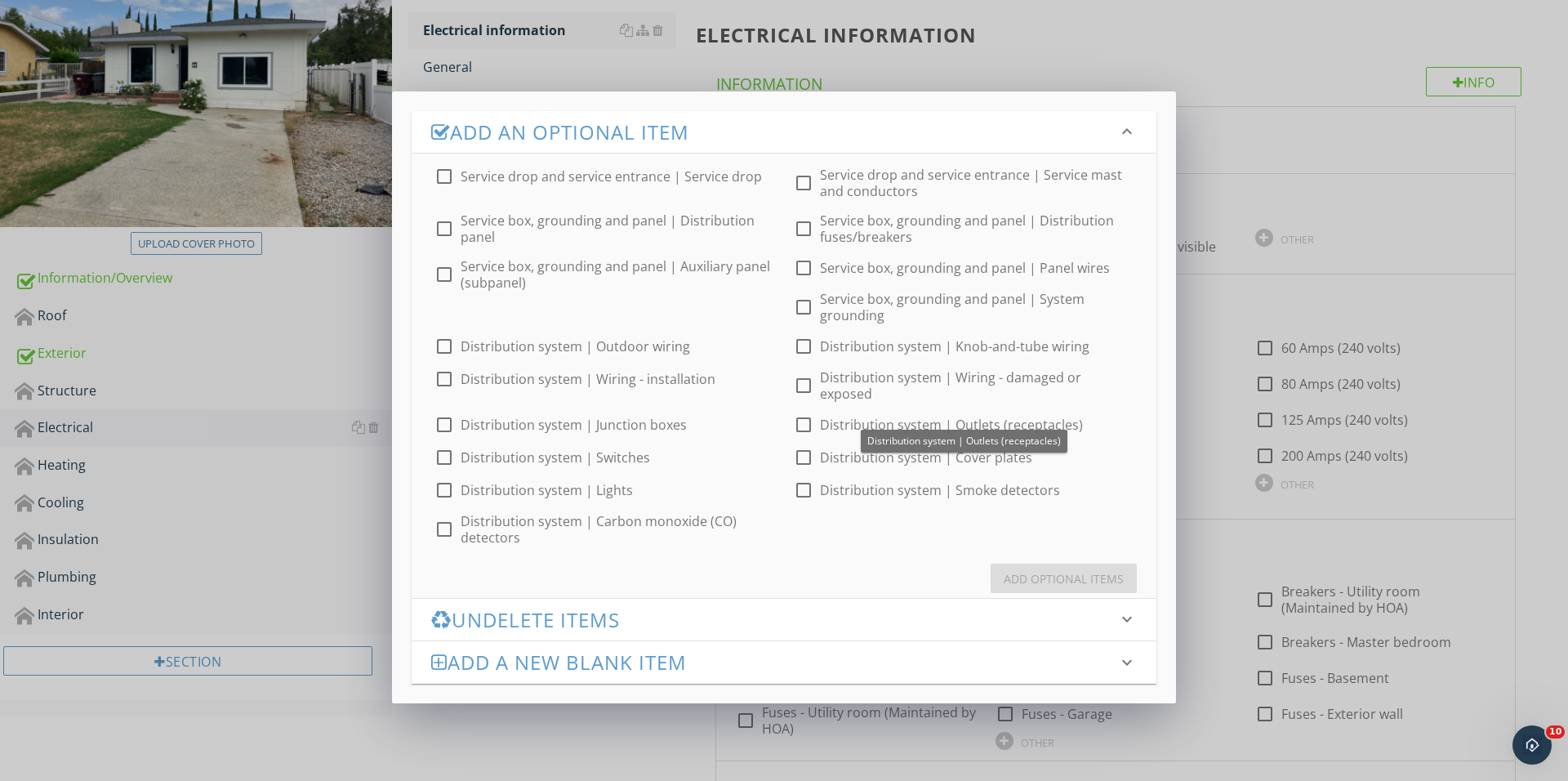
click at [800, 411] on div at bounding box center [803, 425] width 28 height 28
checkbox input "true"
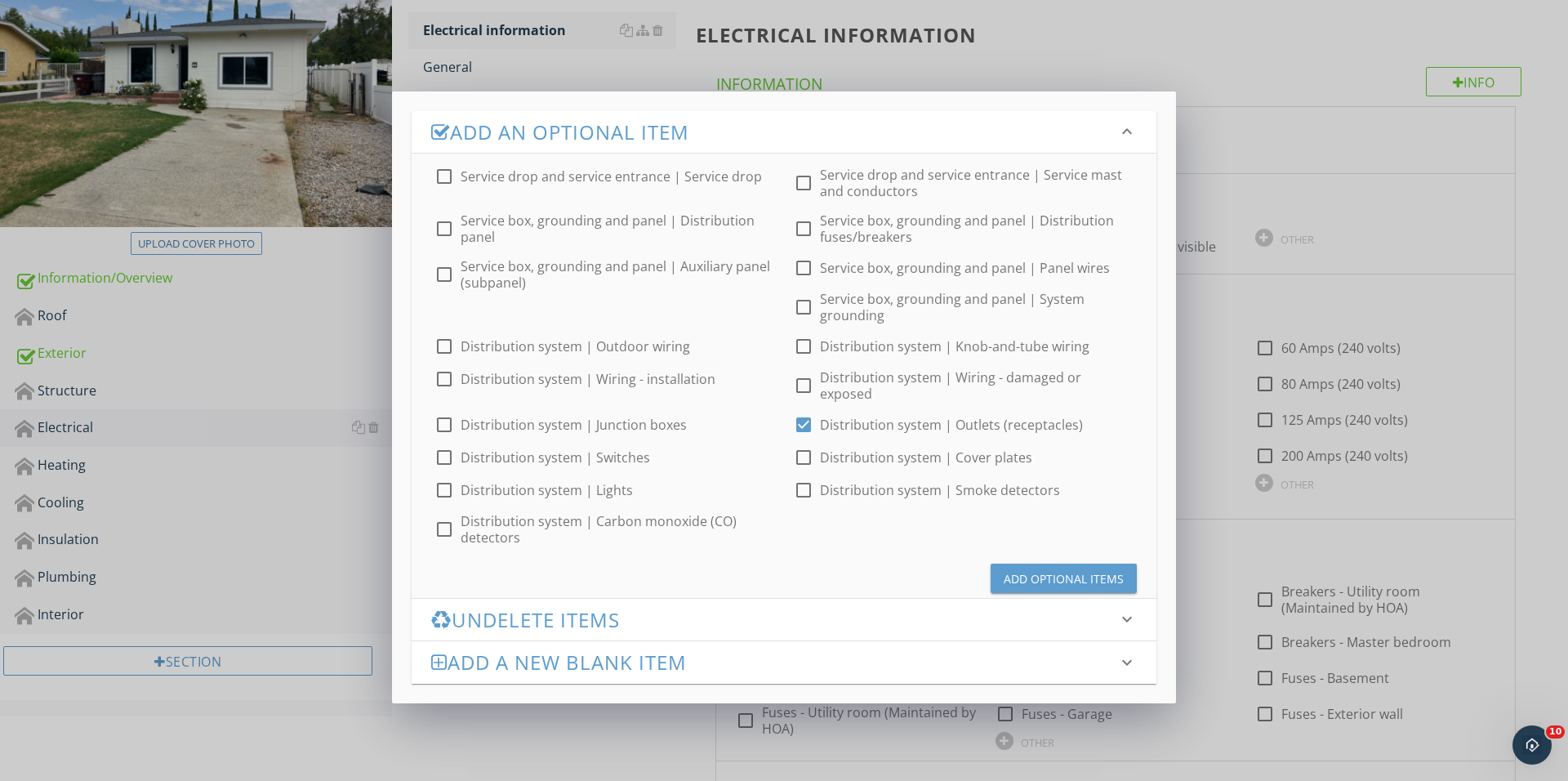
click at [1008, 571] on div "Add Optional Items" at bounding box center [1063, 579] width 120 height 17
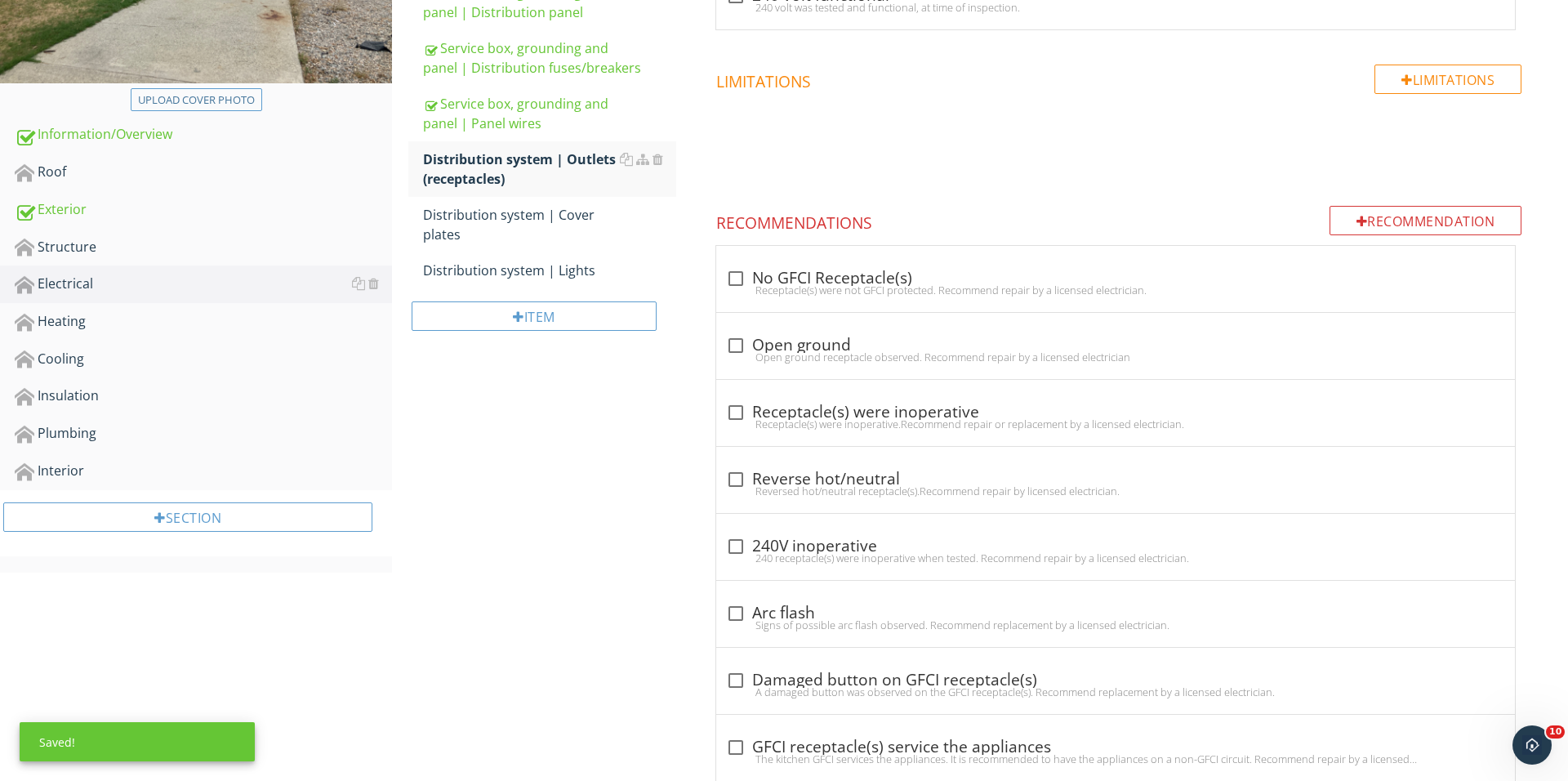
scroll to position [507, 0]
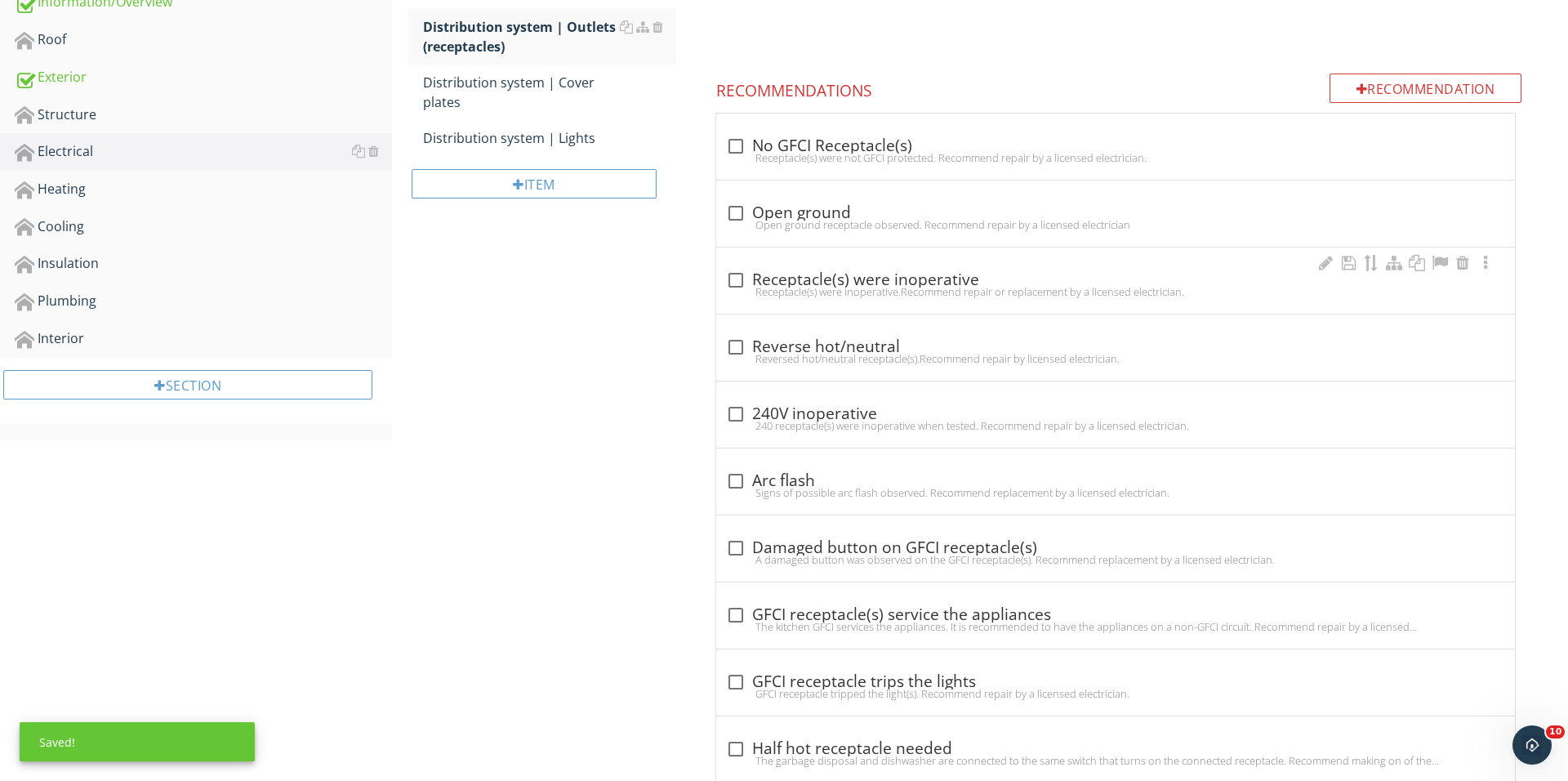
click at [750, 292] on div "Receptacle(s) were inoperative.Recommend repair or replacement by a licensed el…" at bounding box center [1116, 291] width 779 height 13
checkbox input "true"
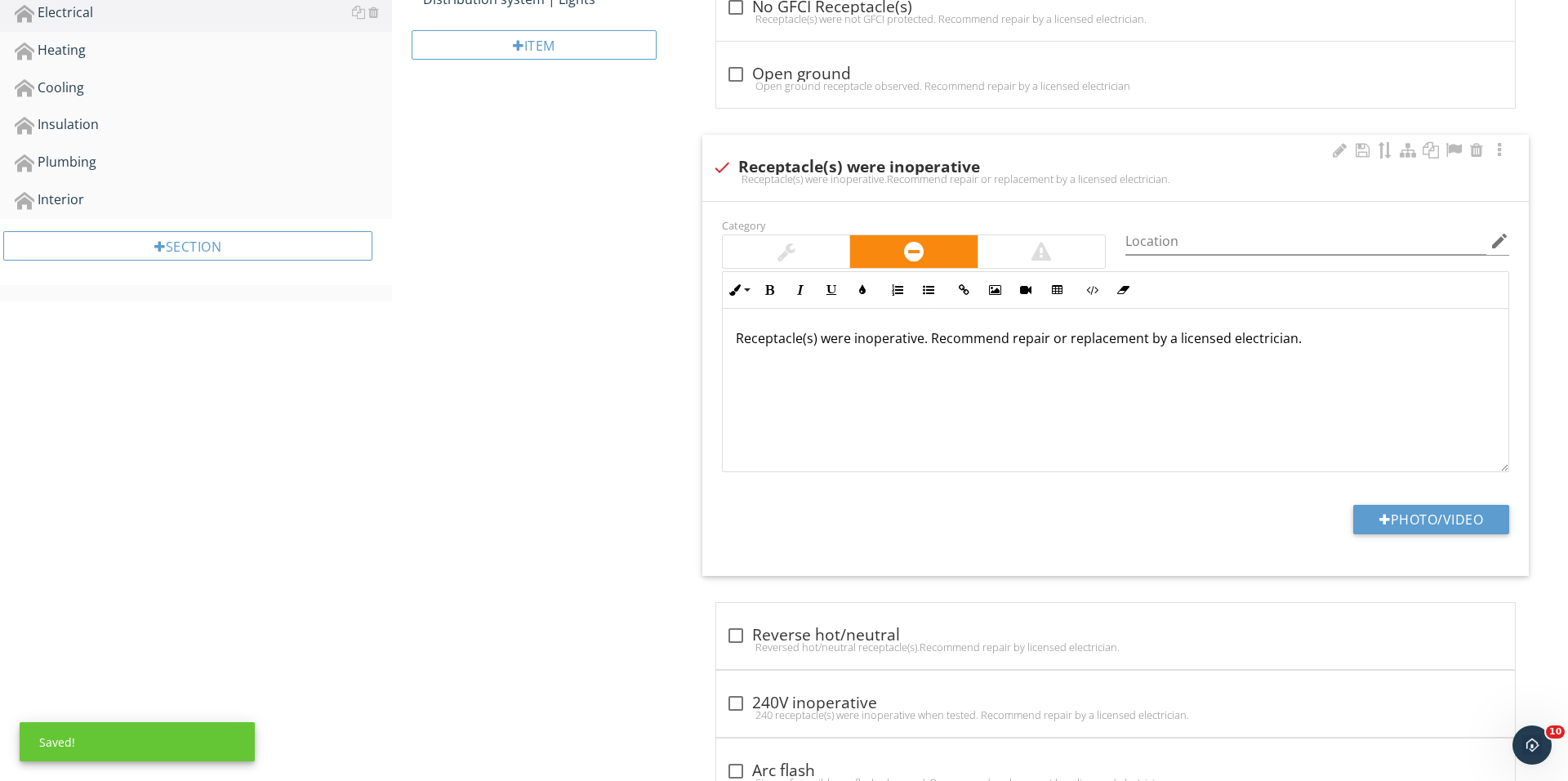
scroll to position [701, 0]
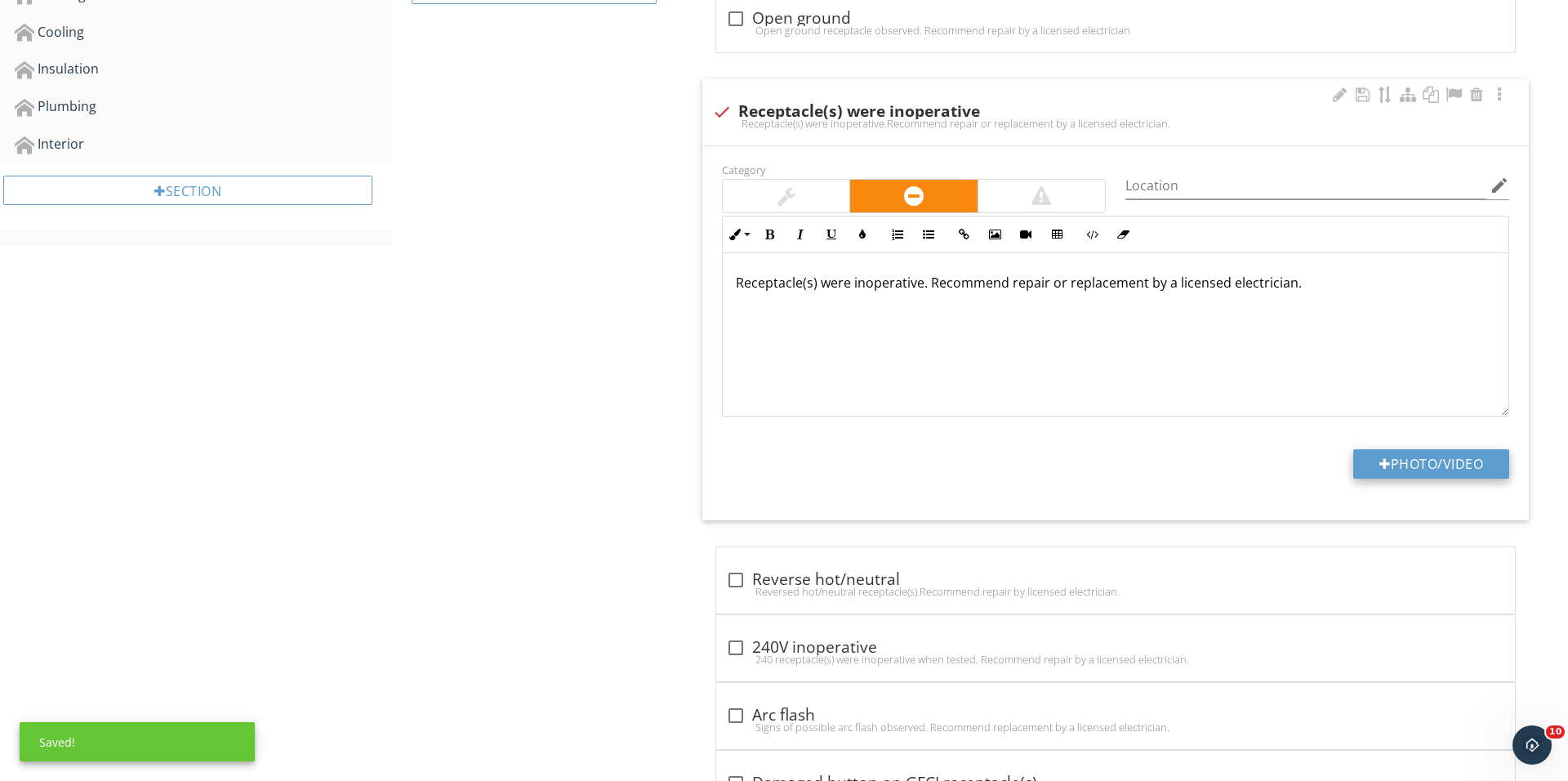
click at [1403, 475] on button "Photo/Video" at bounding box center [1430, 464] width 156 height 29
type input "C:\fakepath\IMG_0977.JPG"
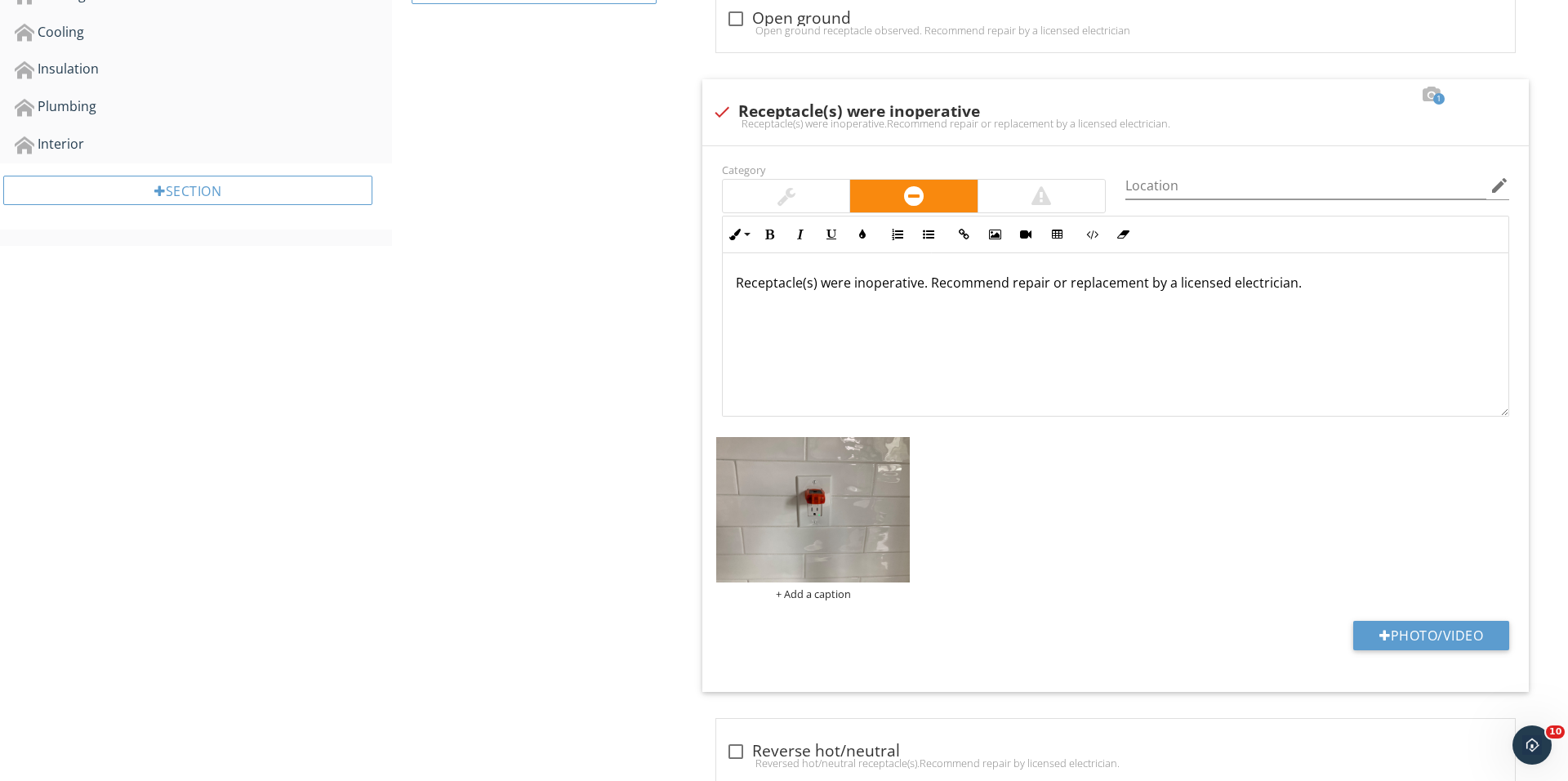
scroll to position [756, 0]
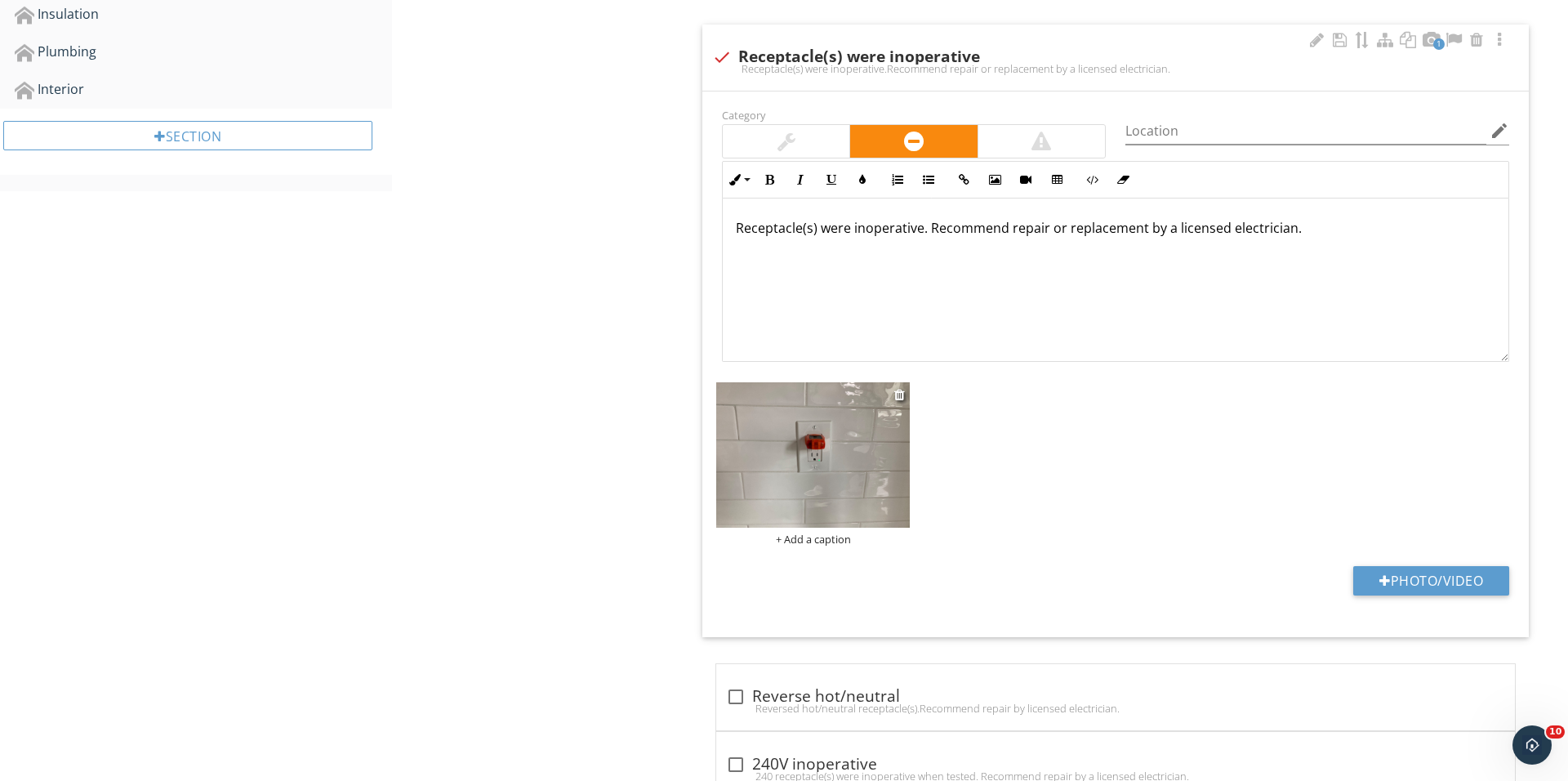
click at [846, 541] on div "+ Add a caption" at bounding box center [812, 539] width 194 height 13
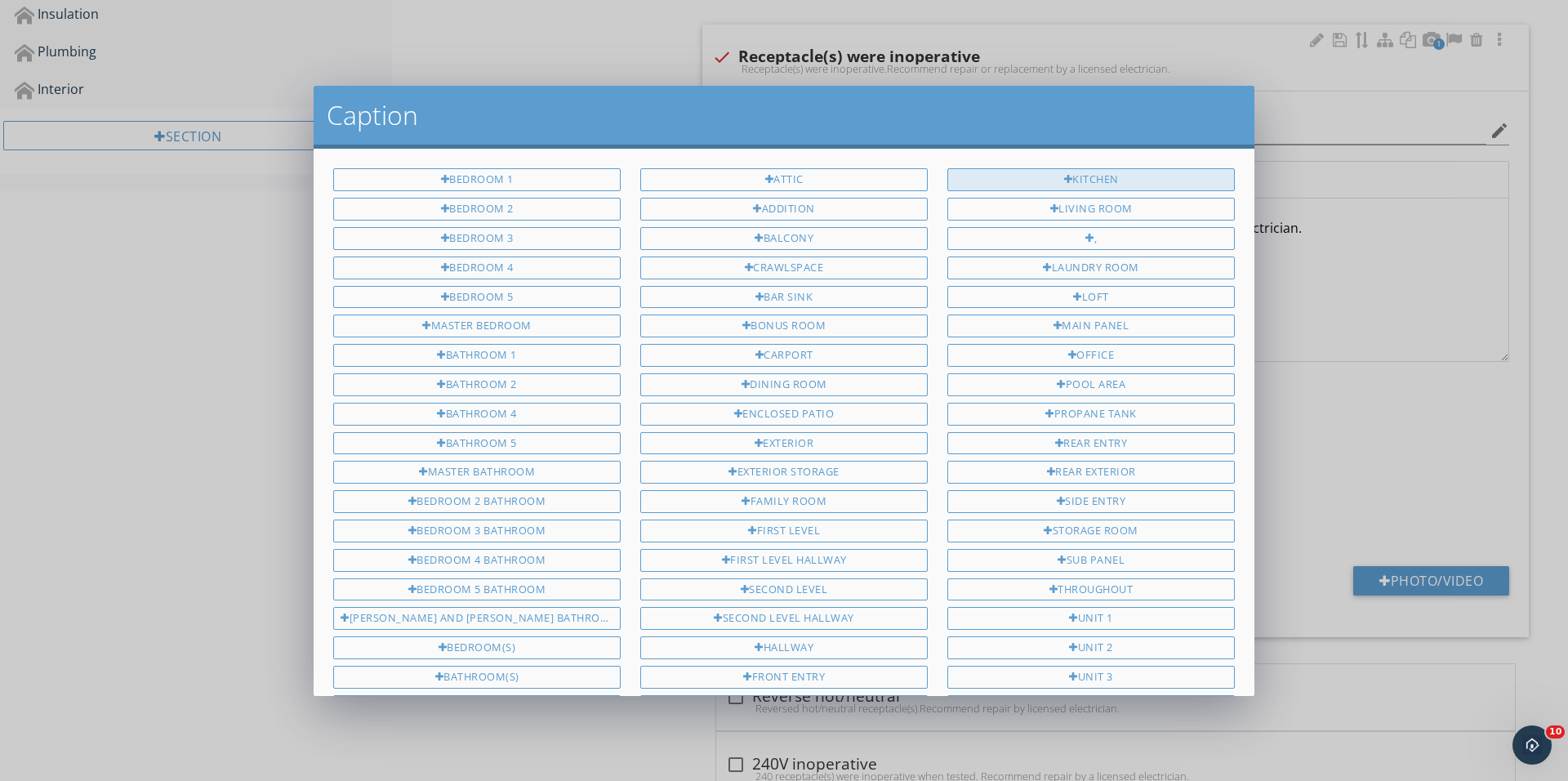
scroll to position [0, 0]
click at [1099, 182] on div "Kitchen" at bounding box center [1091, 179] width 288 height 23
type input "Kitchen"
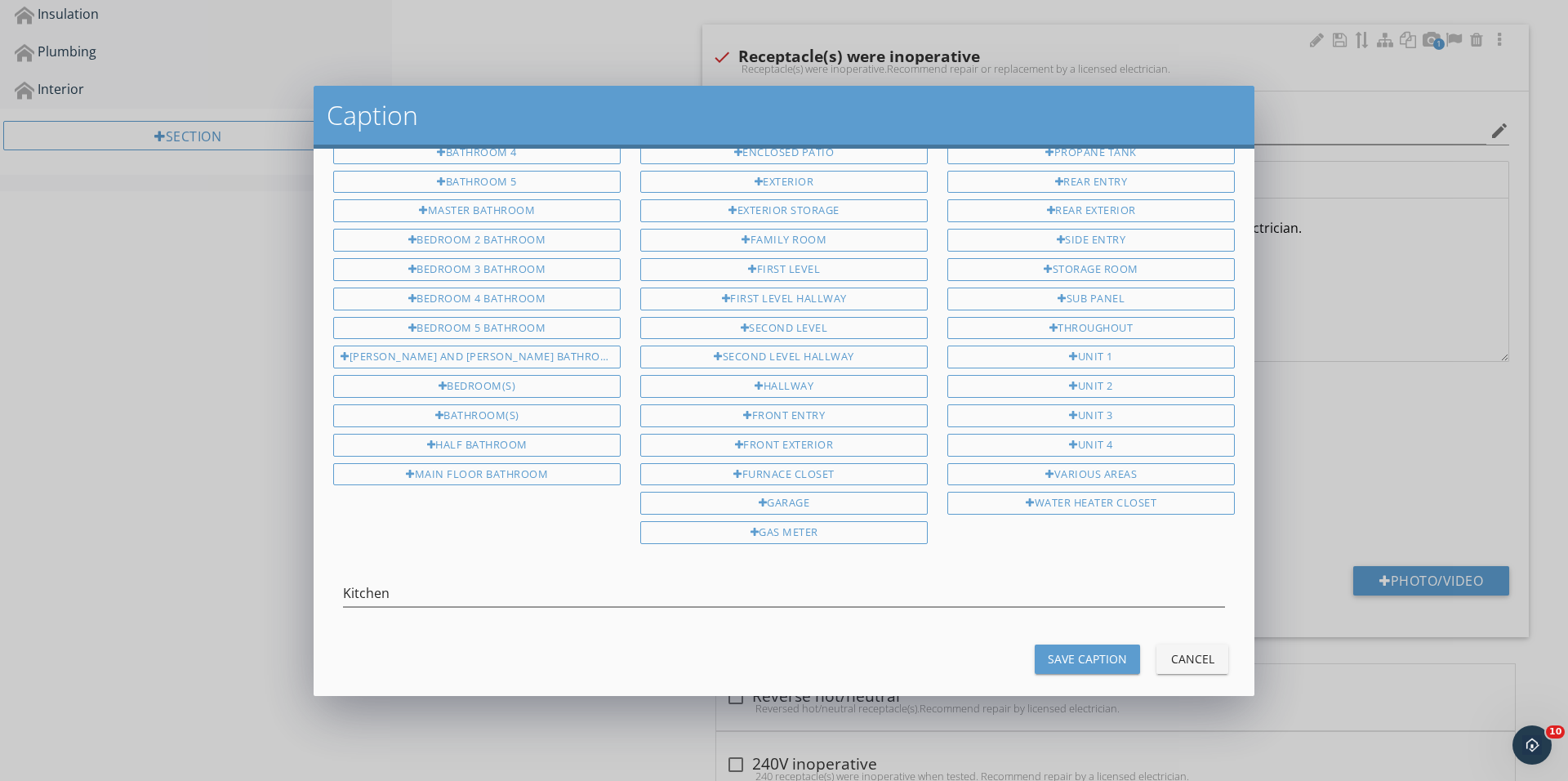
scroll to position [259, 0]
click at [1068, 652] on div "Save Caption" at bounding box center [1087, 660] width 79 height 17
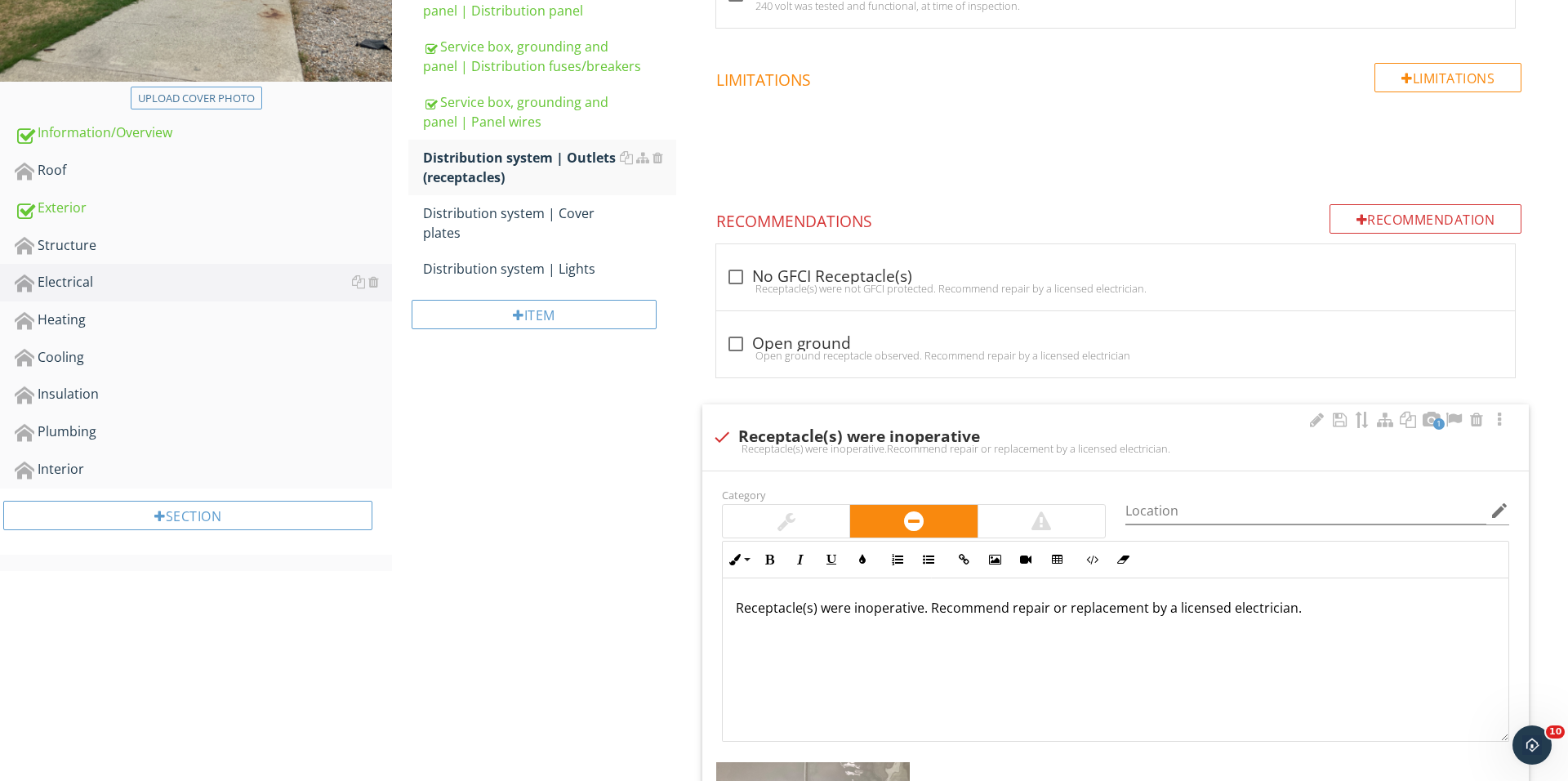
scroll to position [325, 0]
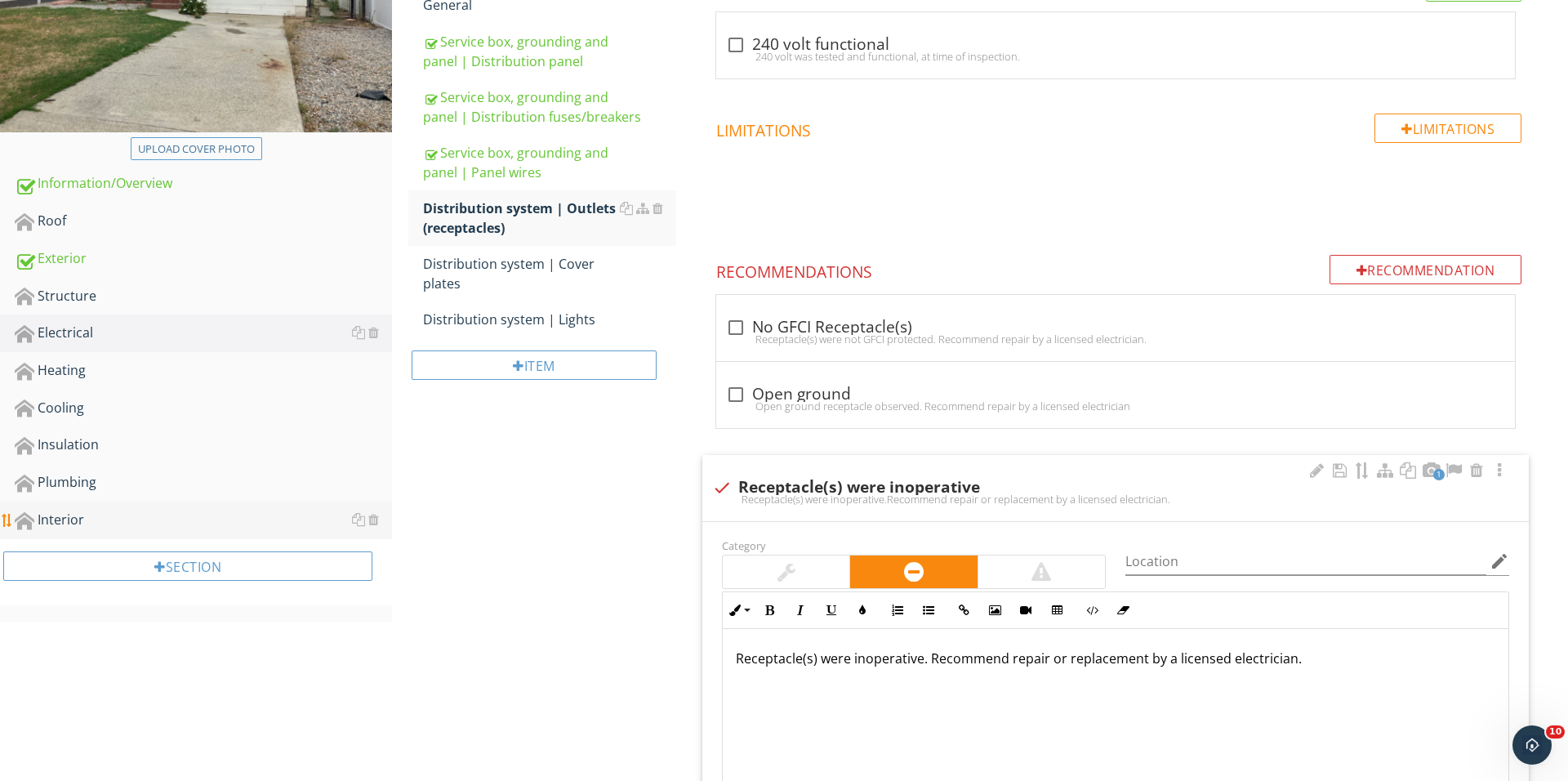
click at [144, 502] on link "Interior" at bounding box center [203, 521] width 377 height 38
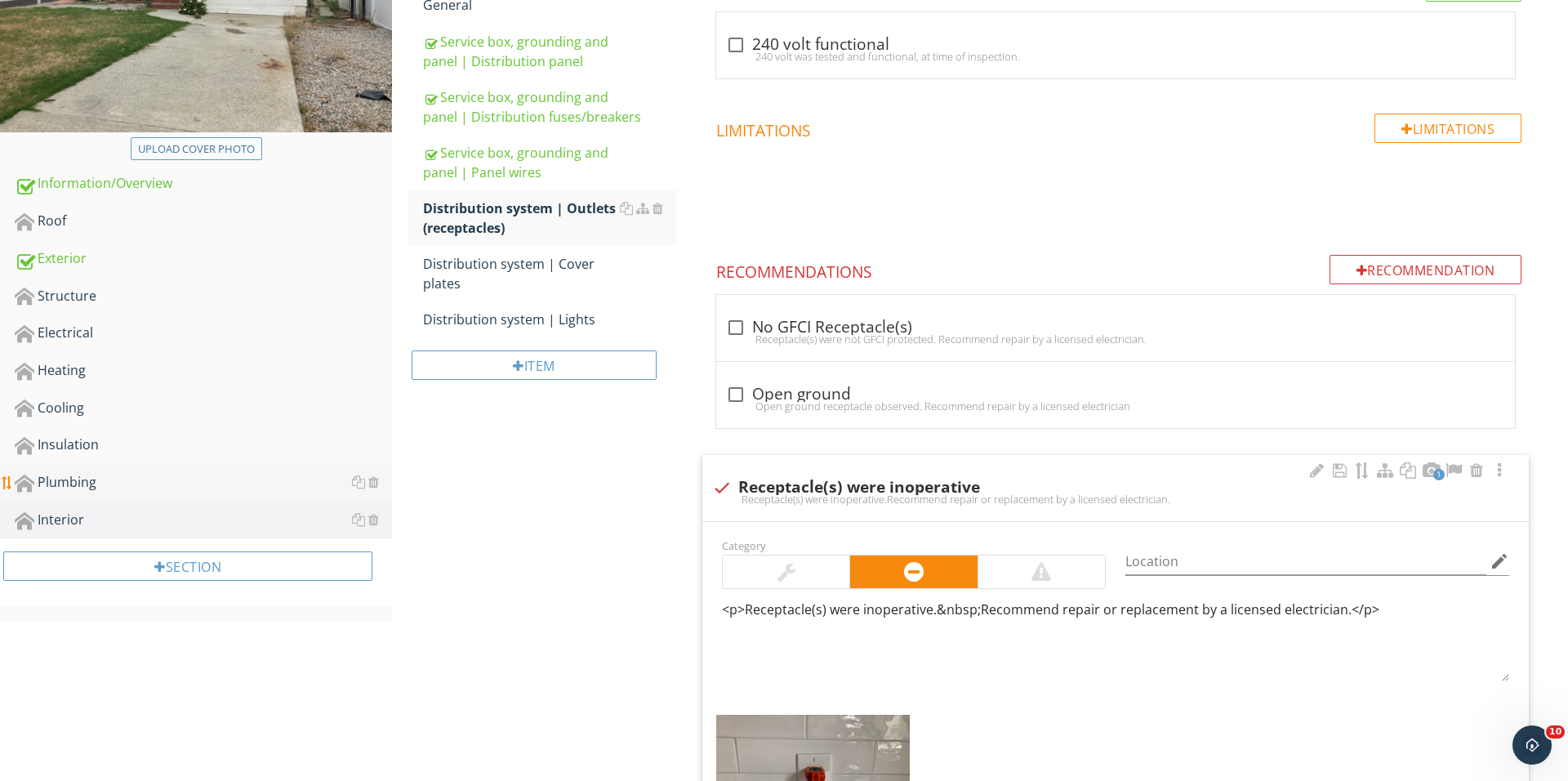
click at [157, 478] on div "Plumbing" at bounding box center [203, 483] width 377 height 22
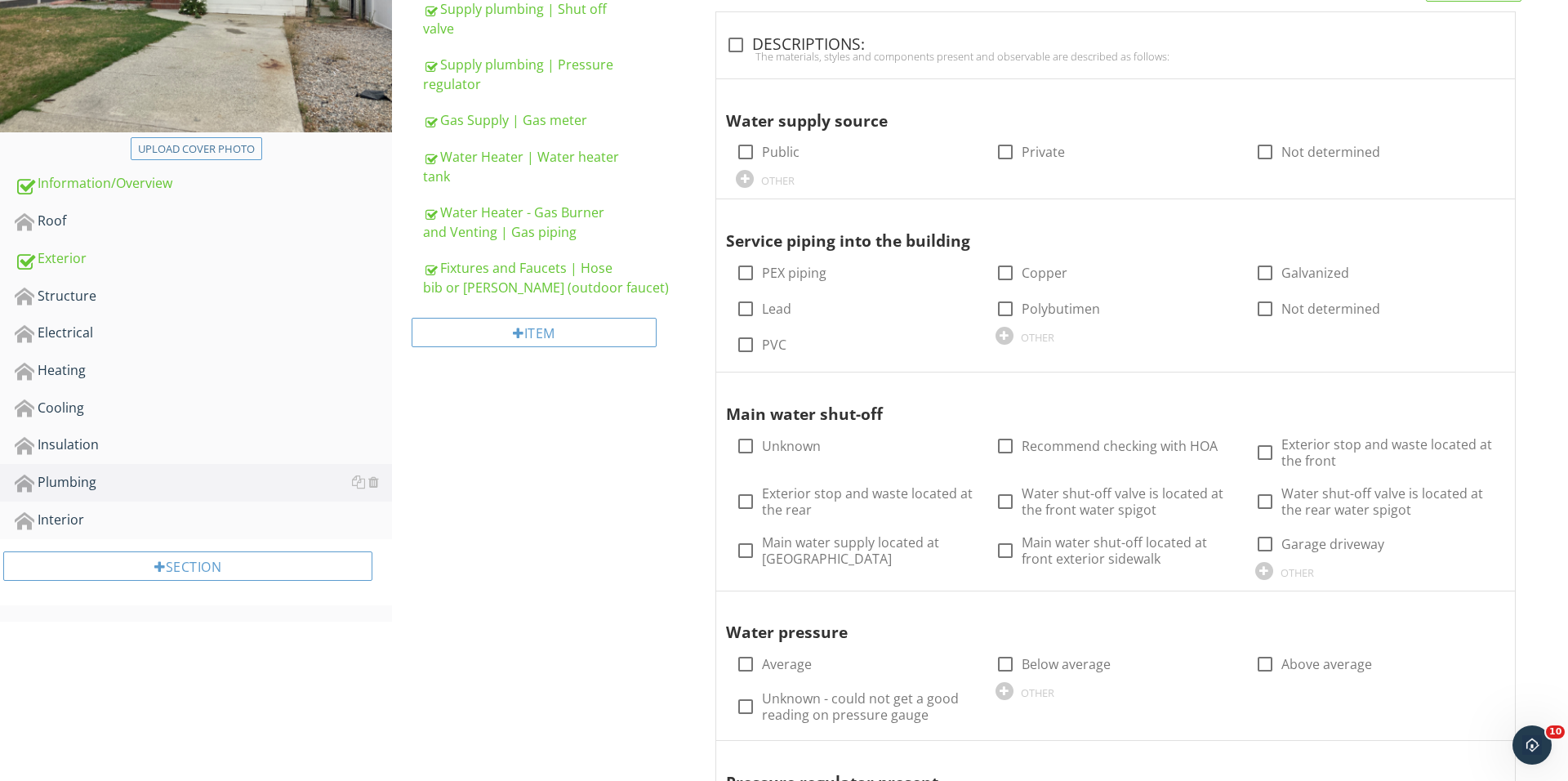
scroll to position [323, 0]
click at [576, 345] on div "Item" at bounding box center [534, 334] width 245 height 29
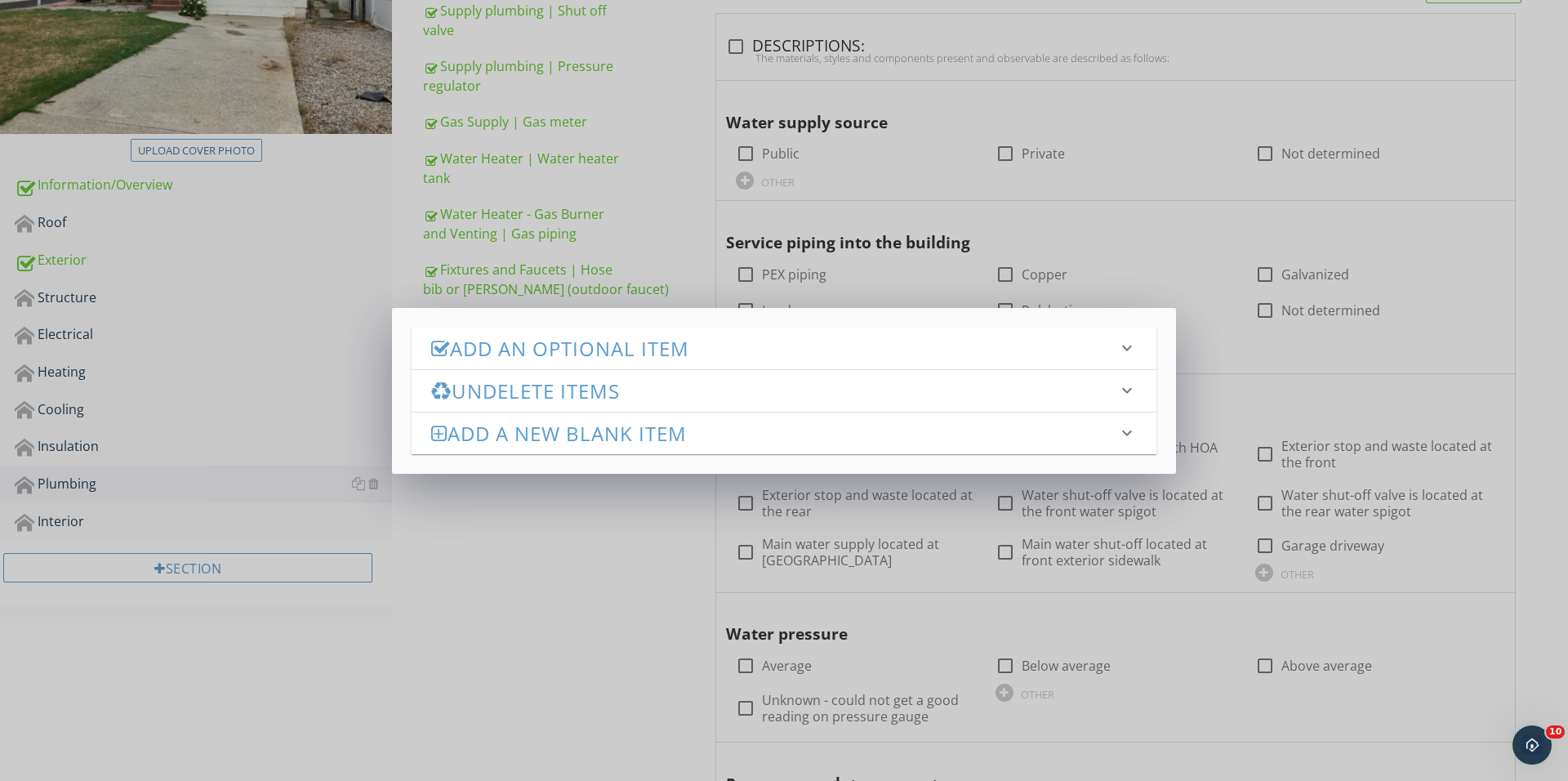
click at [637, 343] on h3 "Add an Optional Item" at bounding box center [774, 348] width 686 height 22
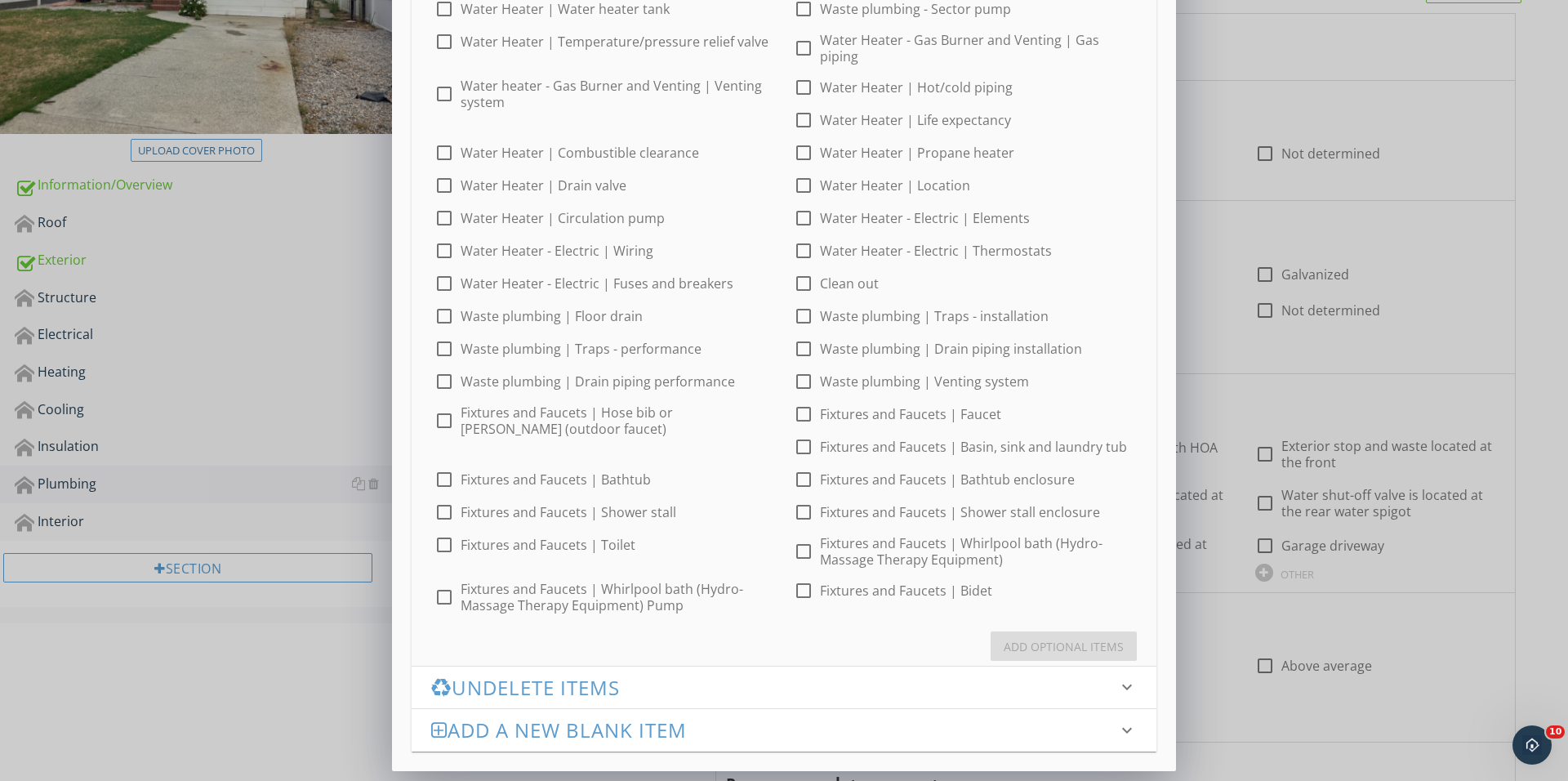
scroll to position [173, 0]
click at [804, 416] on div at bounding box center [803, 415] width 28 height 28
checkbox input "true"
click at [1070, 655] on button "Add Optional Items" at bounding box center [1064, 647] width 146 height 29
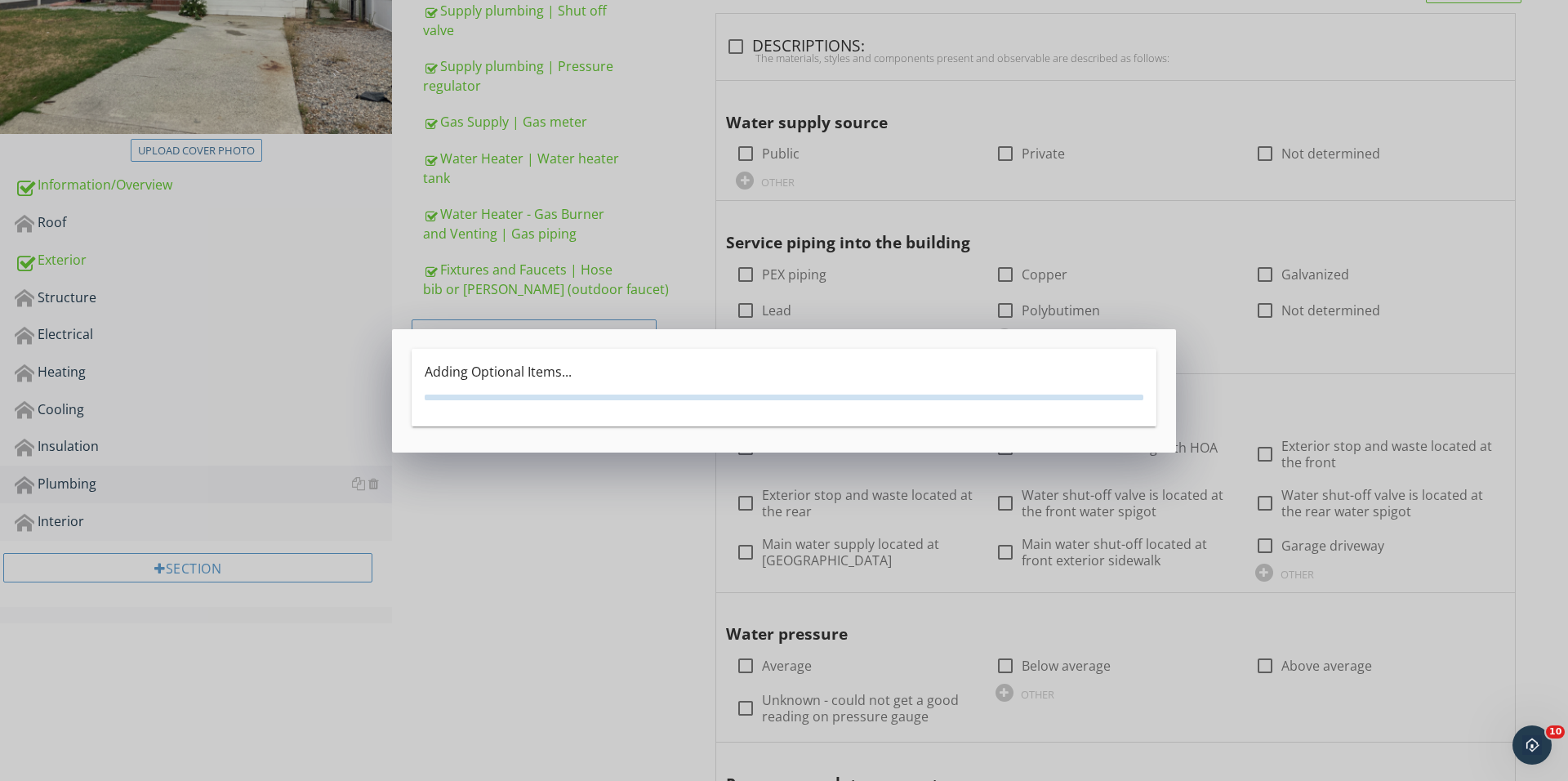
scroll to position [0, 0]
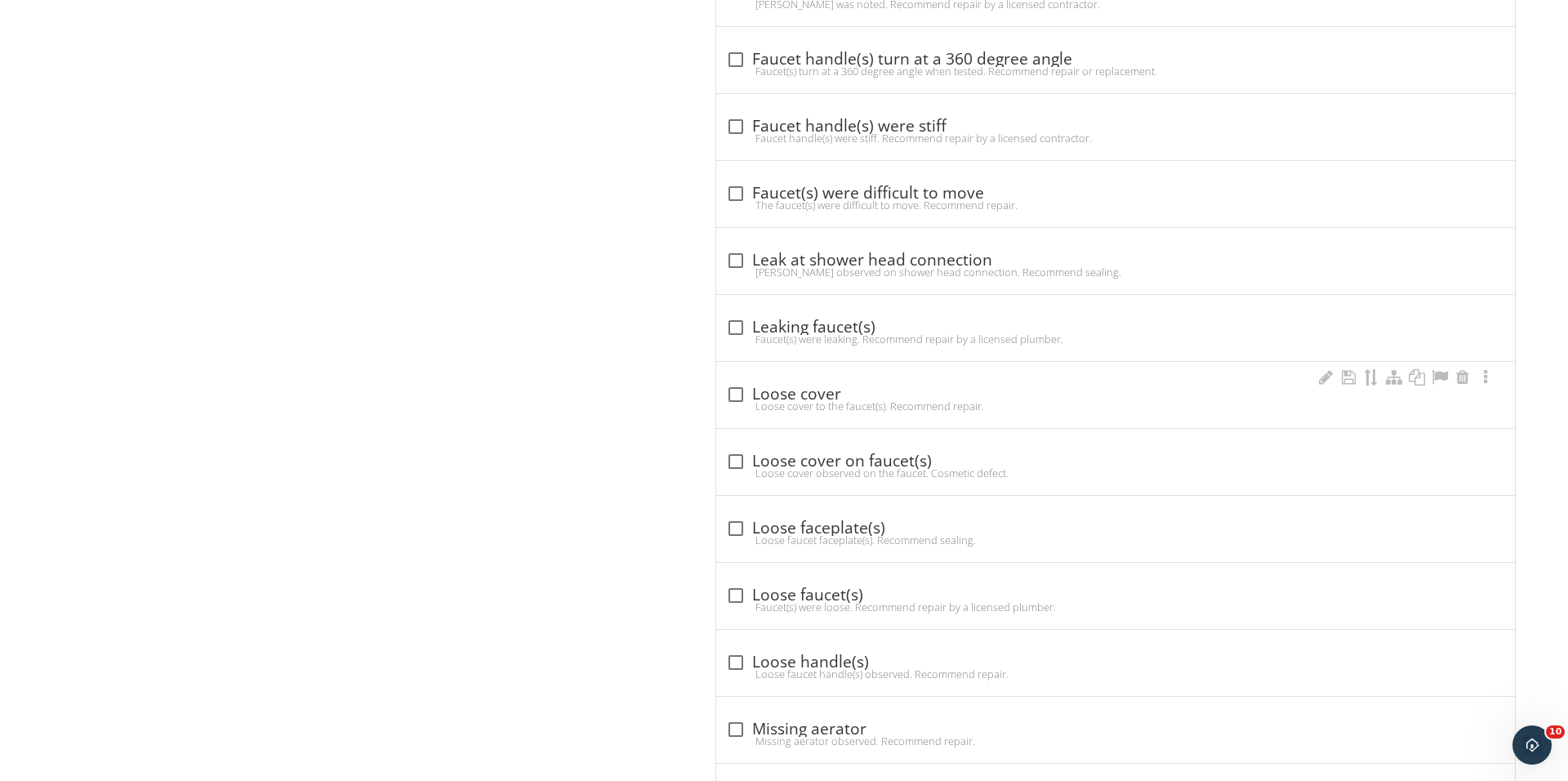
scroll to position [1213, 0]
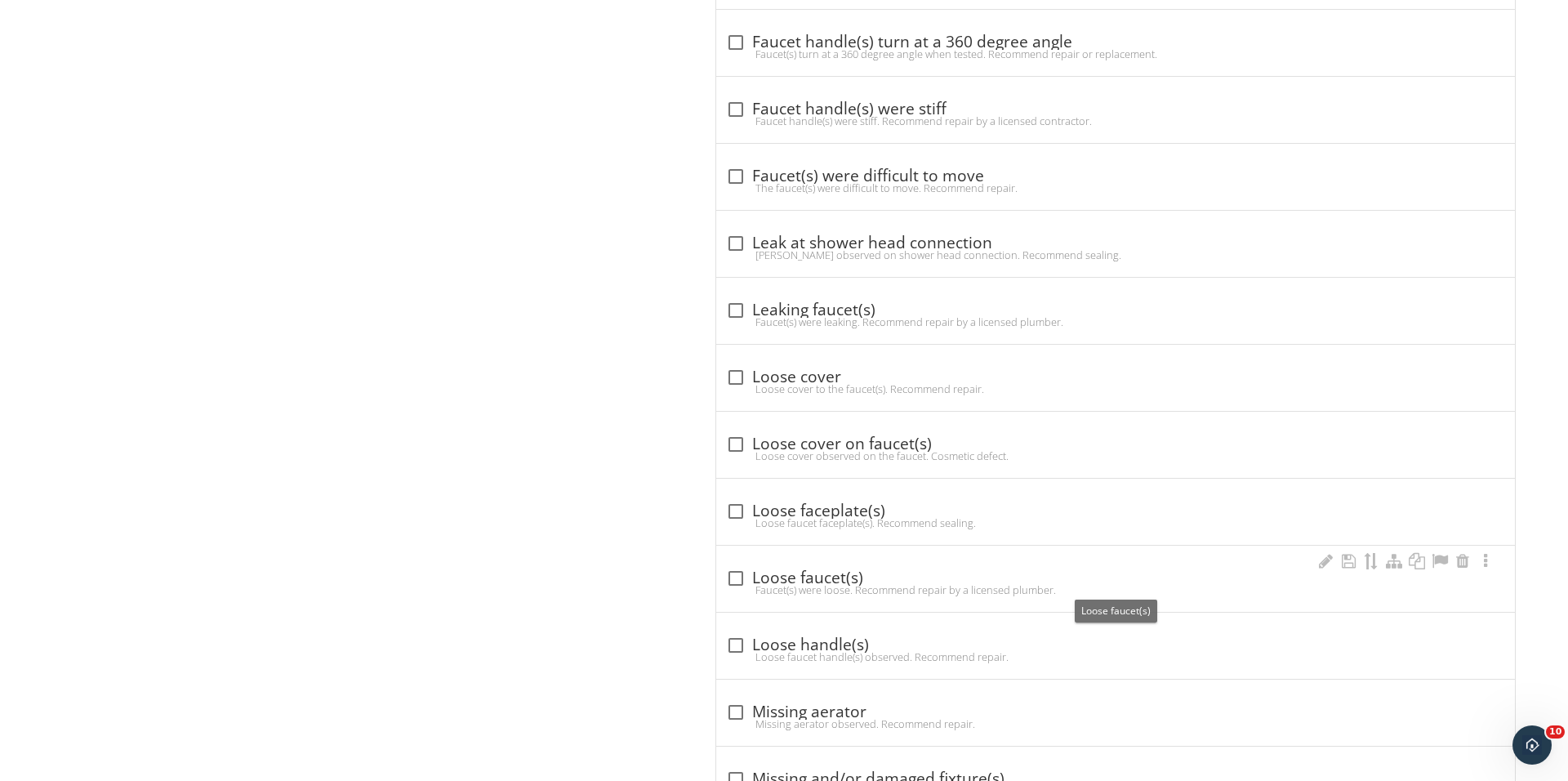
click at [737, 579] on div at bounding box center [736, 578] width 28 height 28
checkbox input "true"
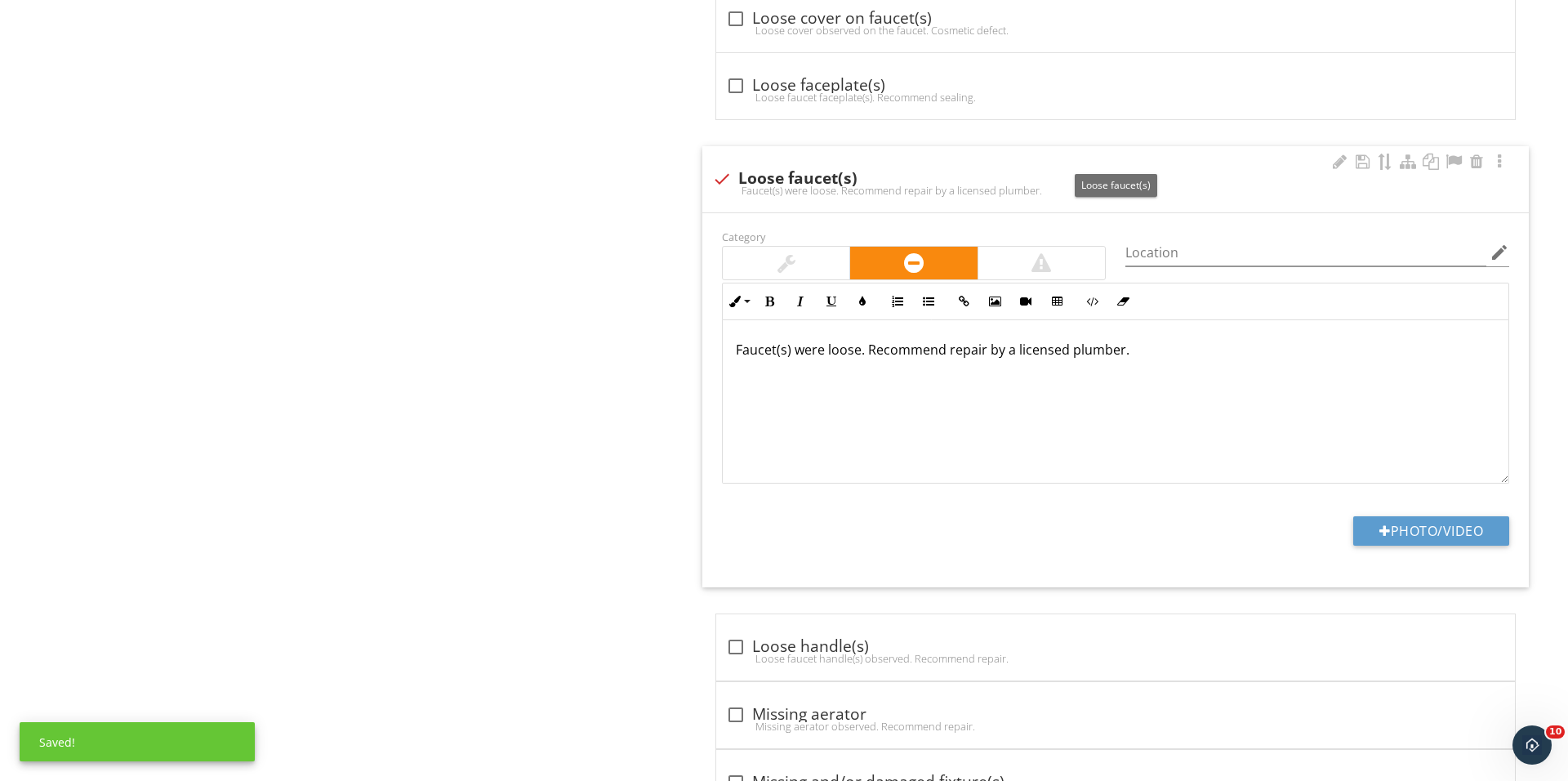
scroll to position [1670, 0]
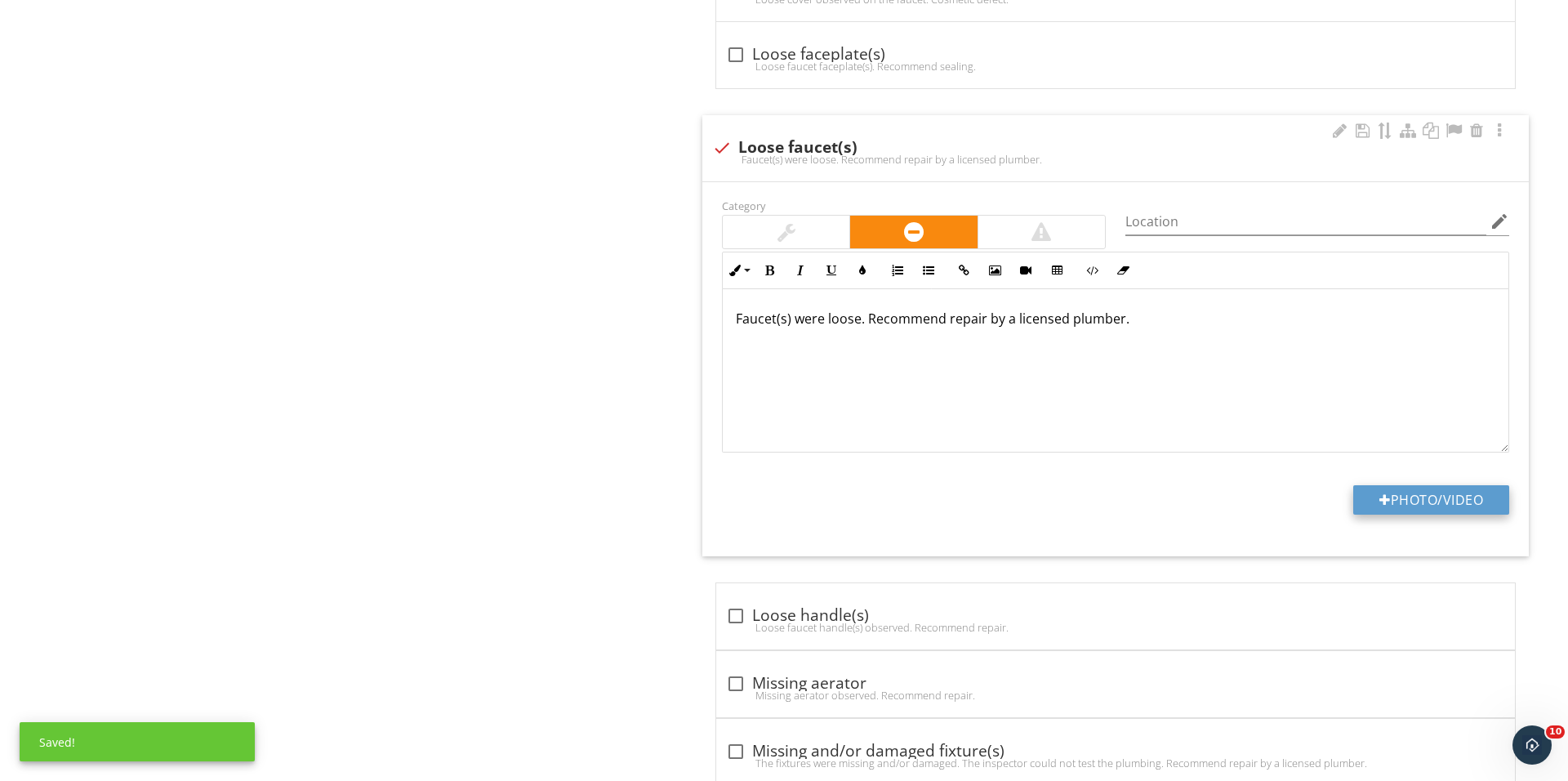
click at [1399, 502] on button "Photo/Video" at bounding box center [1430, 500] width 156 height 29
type input "C:\fakepath\IMG_0982.JPG"
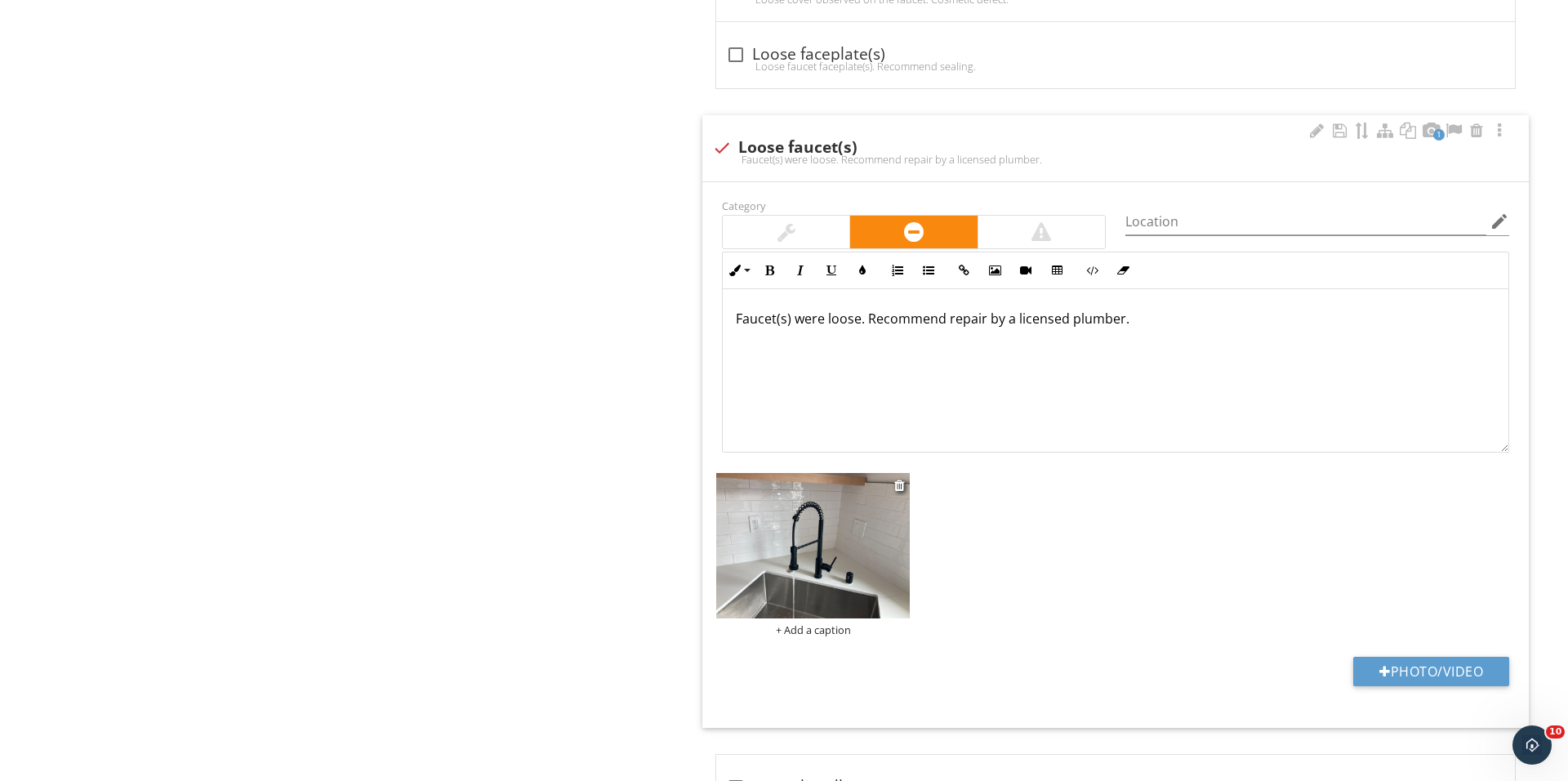
click at [830, 634] on div "+ Add a caption" at bounding box center [812, 629] width 194 height 13
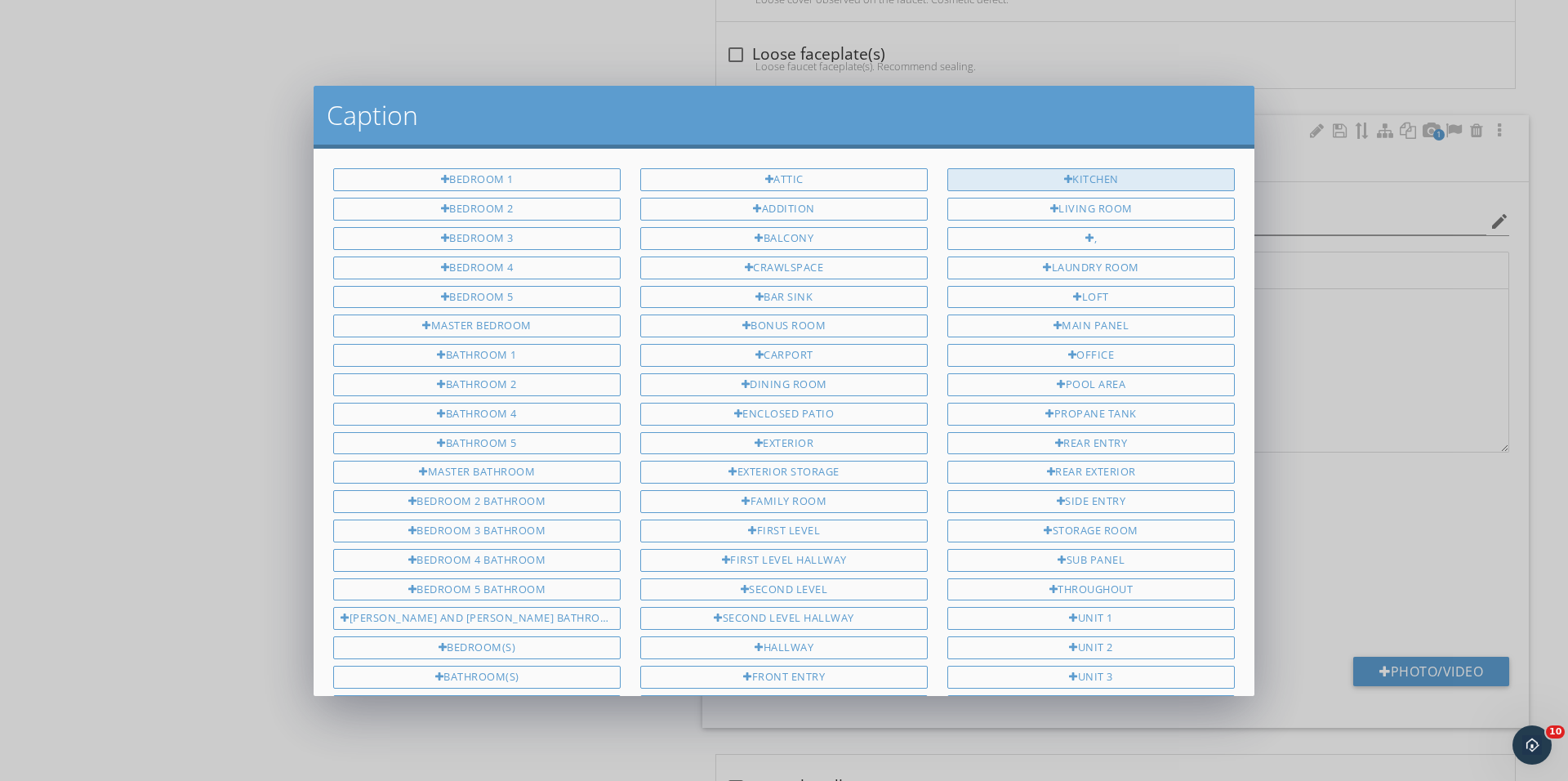
scroll to position [0, 0]
click at [1067, 178] on div at bounding box center [1068, 180] width 9 height 10
type input "Kitchen"
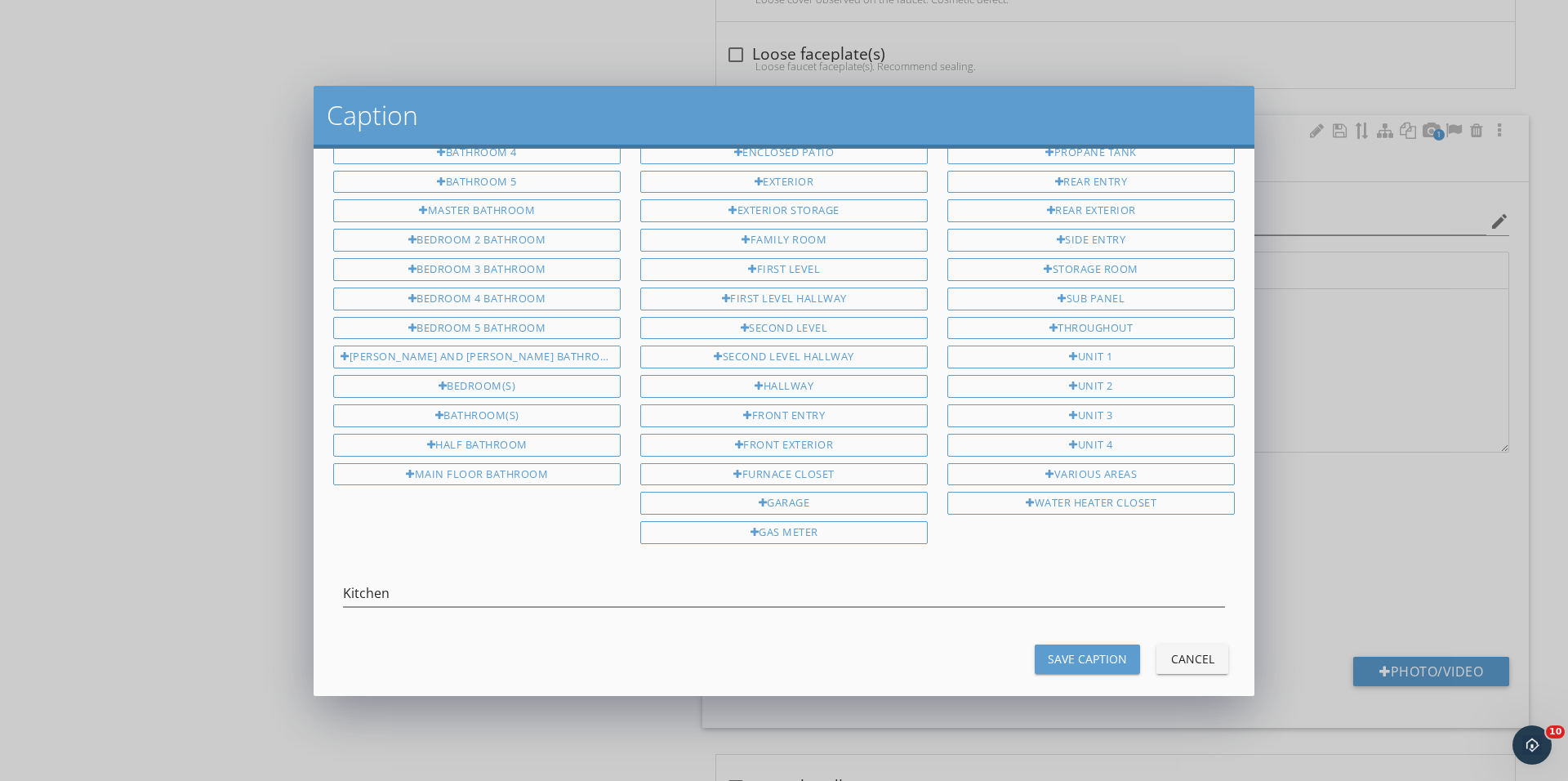
scroll to position [259, 0]
click at [1083, 652] on div "Save Caption" at bounding box center [1087, 660] width 79 height 17
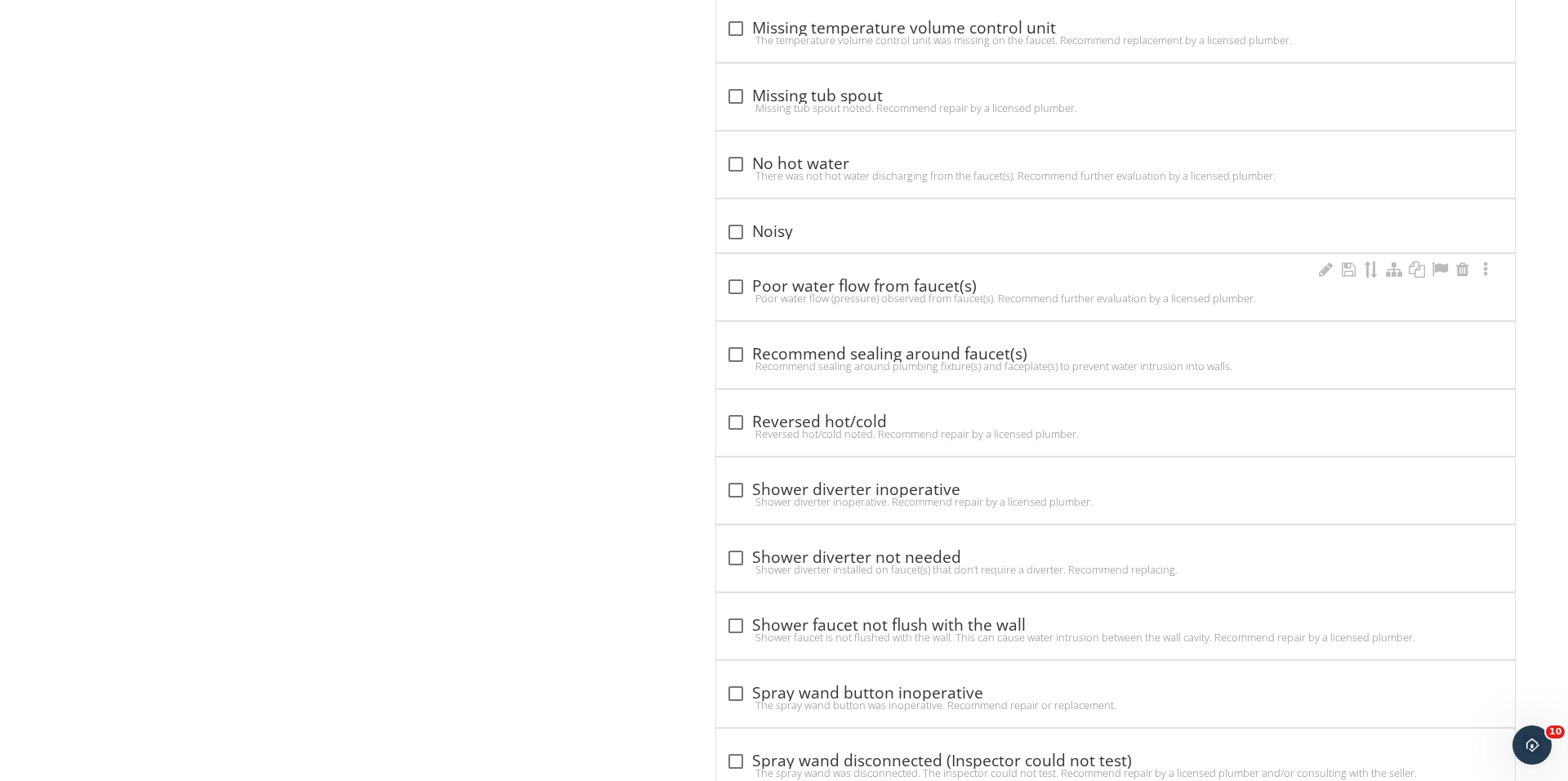
click at [738, 278] on div "check_box_outline_blank Poor water flow from faucet(s) Poor water flow (pressur…" at bounding box center [1115, 287] width 799 height 66
checkbox input "true"
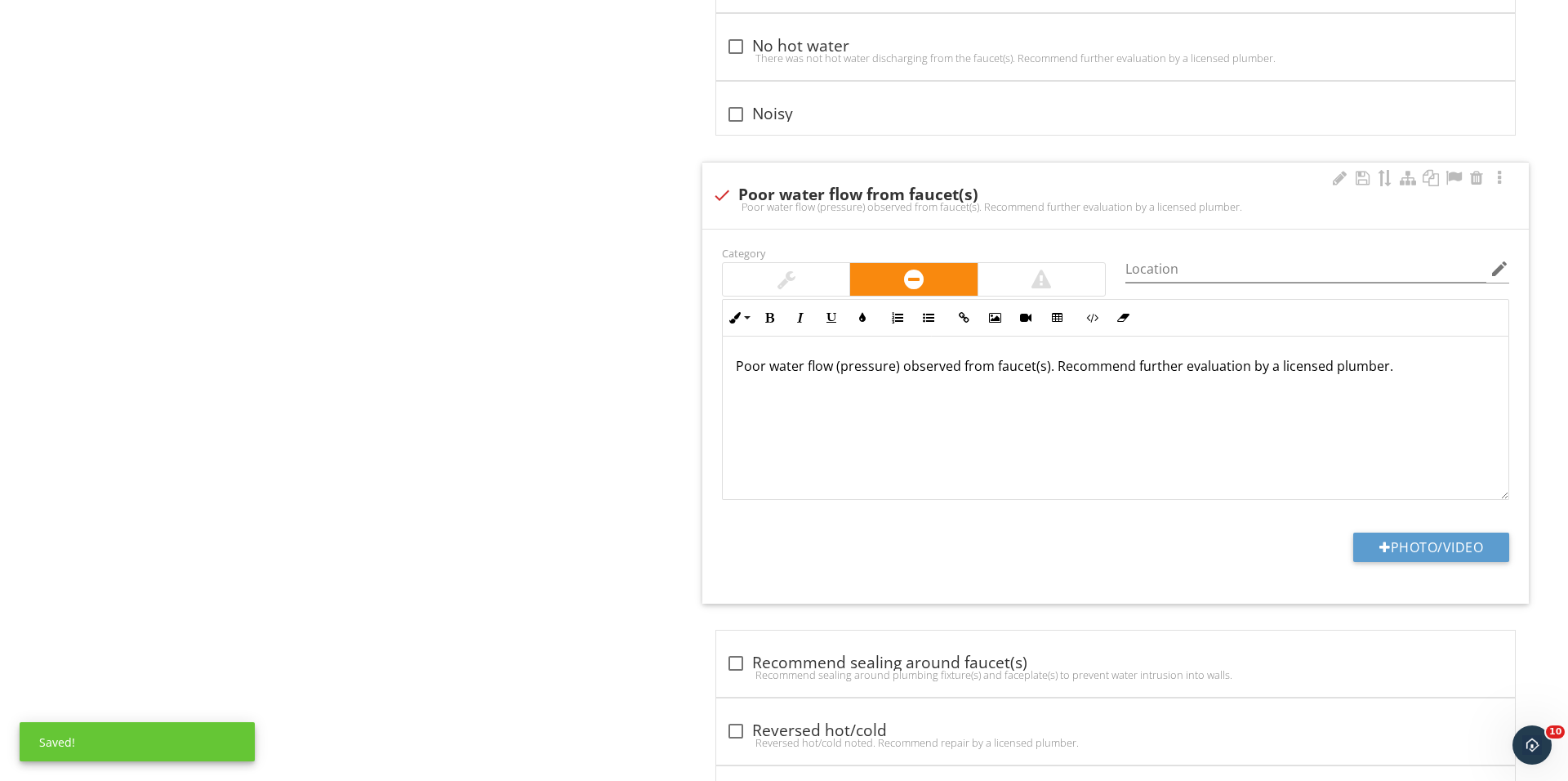
scroll to position [3046, 0]
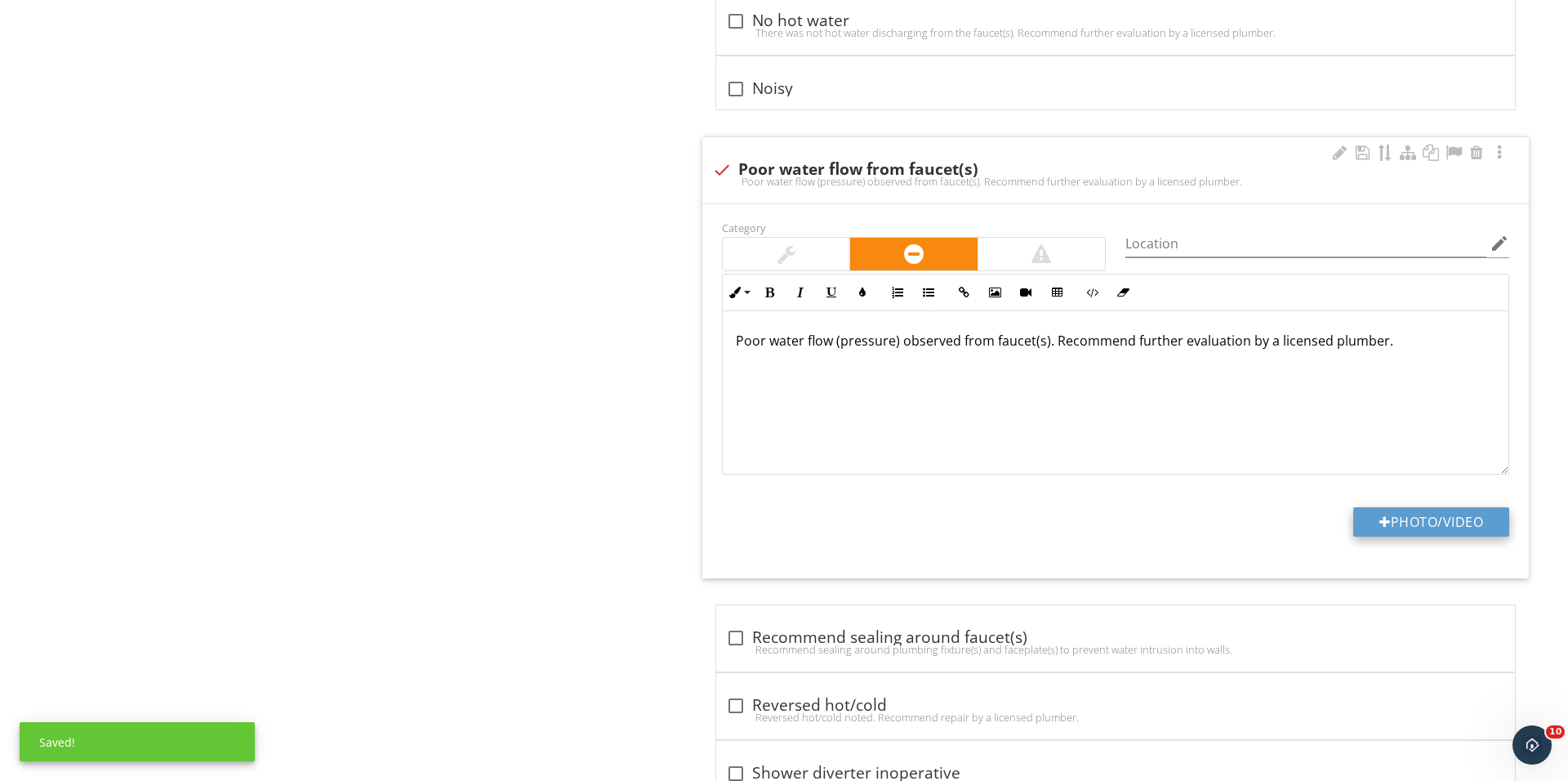
click at [1357, 530] on button "Photo/Video" at bounding box center [1430, 522] width 156 height 29
type input "C:\fakepath\IMG_0984.JPG"
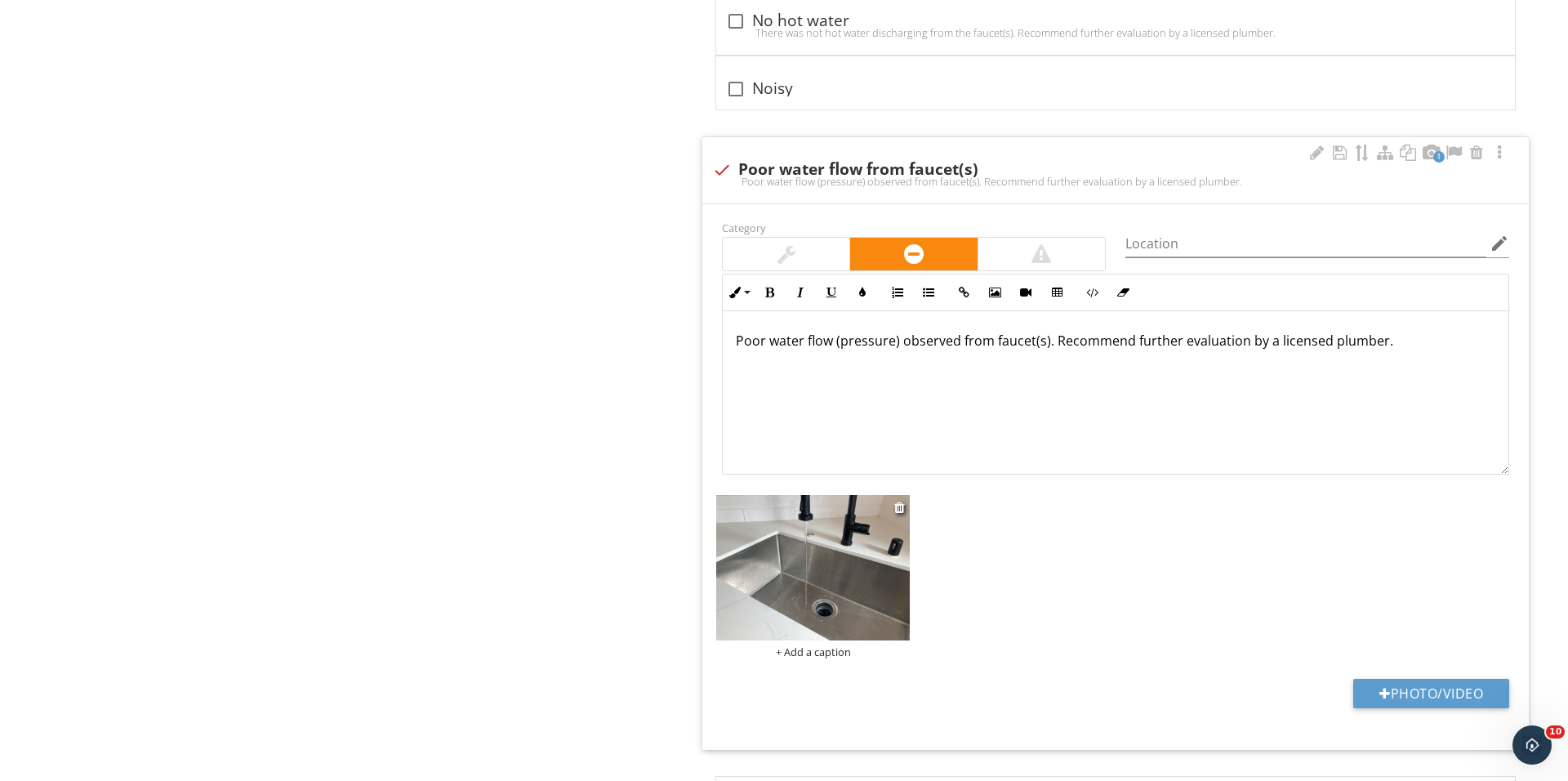
click at [834, 655] on div "+ Add a caption" at bounding box center [812, 652] width 194 height 13
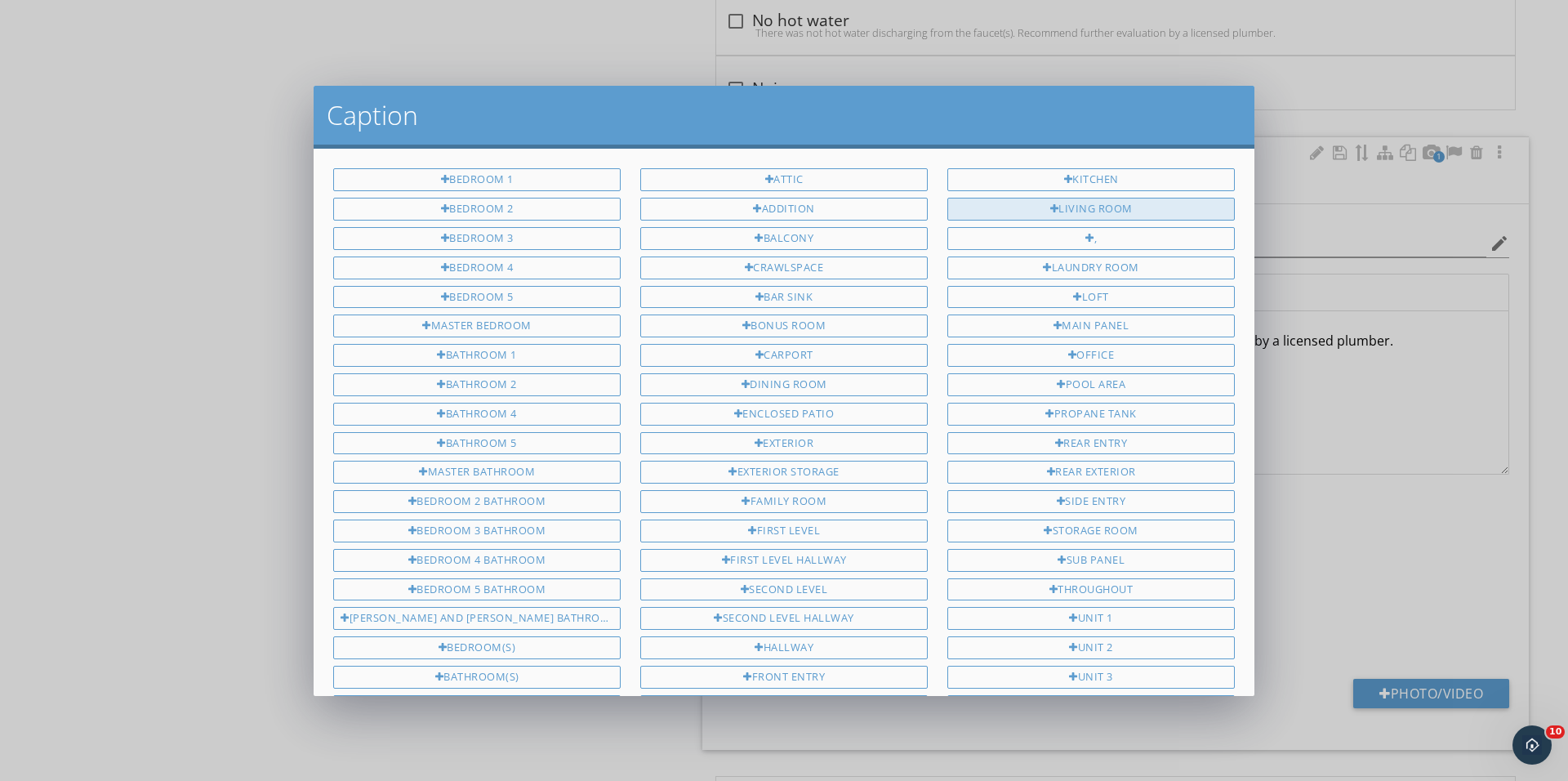
scroll to position [0, 0]
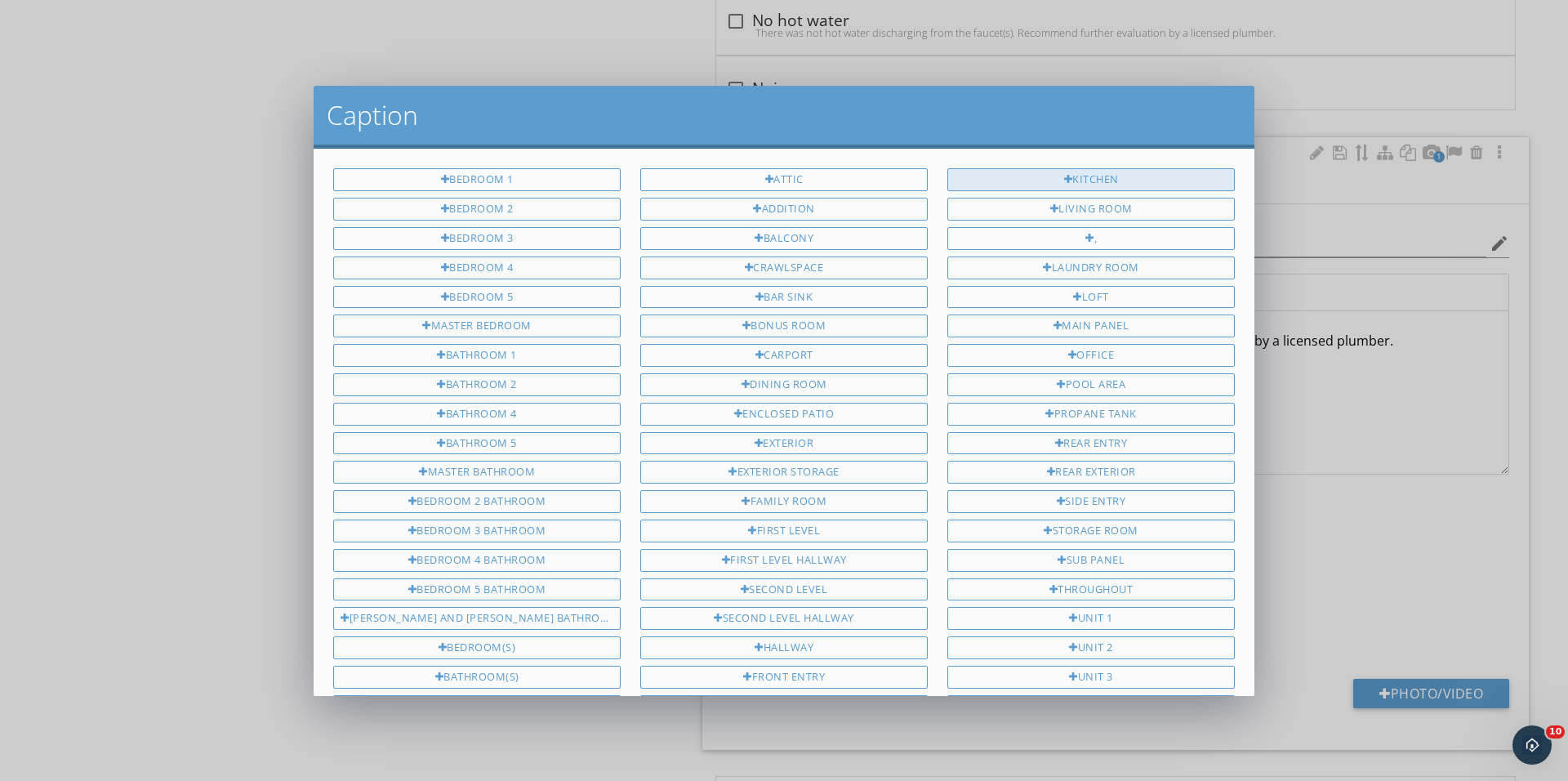
click at [1076, 178] on div "Kitchen" at bounding box center [1091, 179] width 288 height 23
type input "Kitchen"
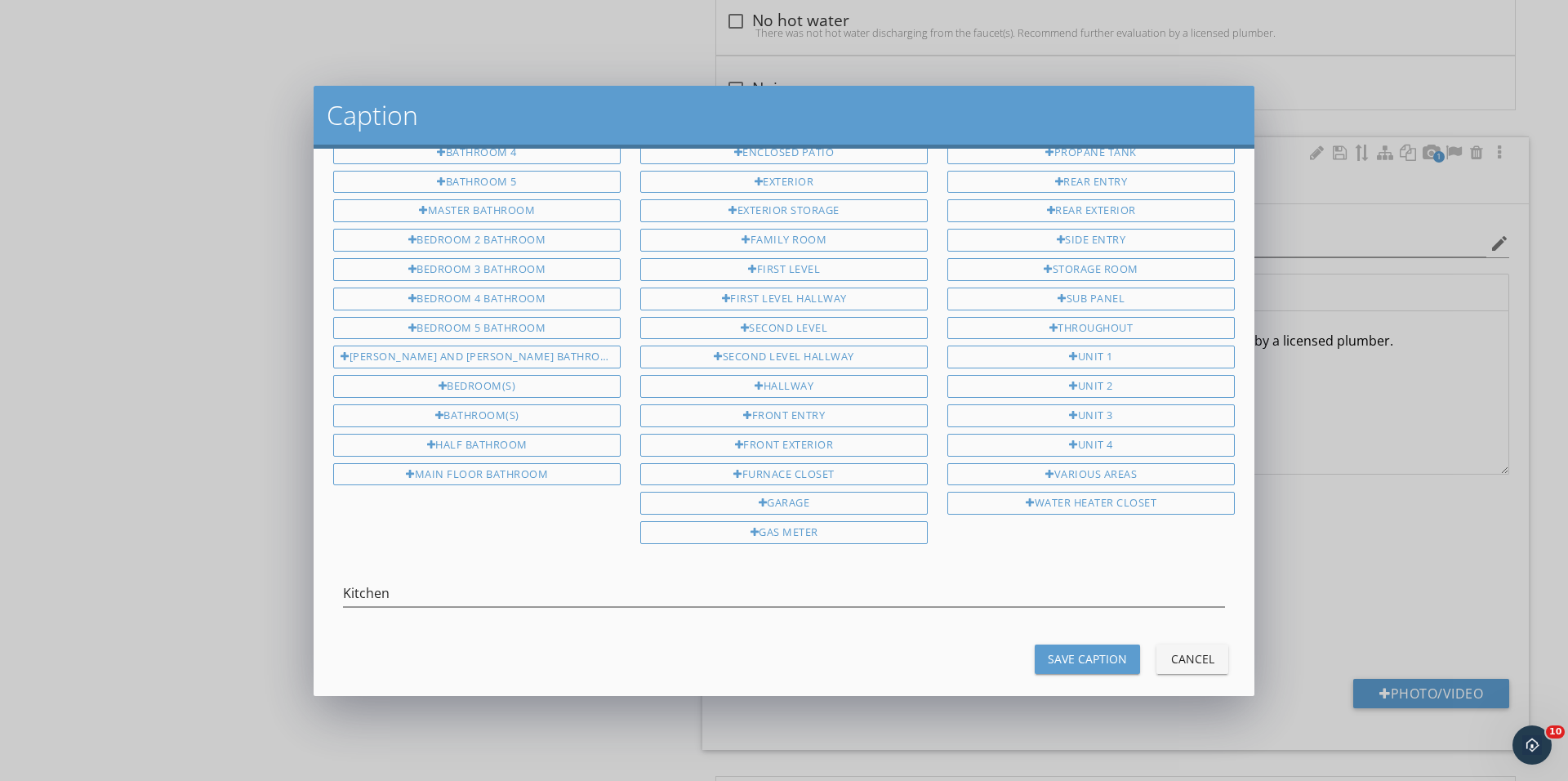
scroll to position [259, 0]
click at [1066, 653] on button "Save Caption" at bounding box center [1087, 661] width 105 height 29
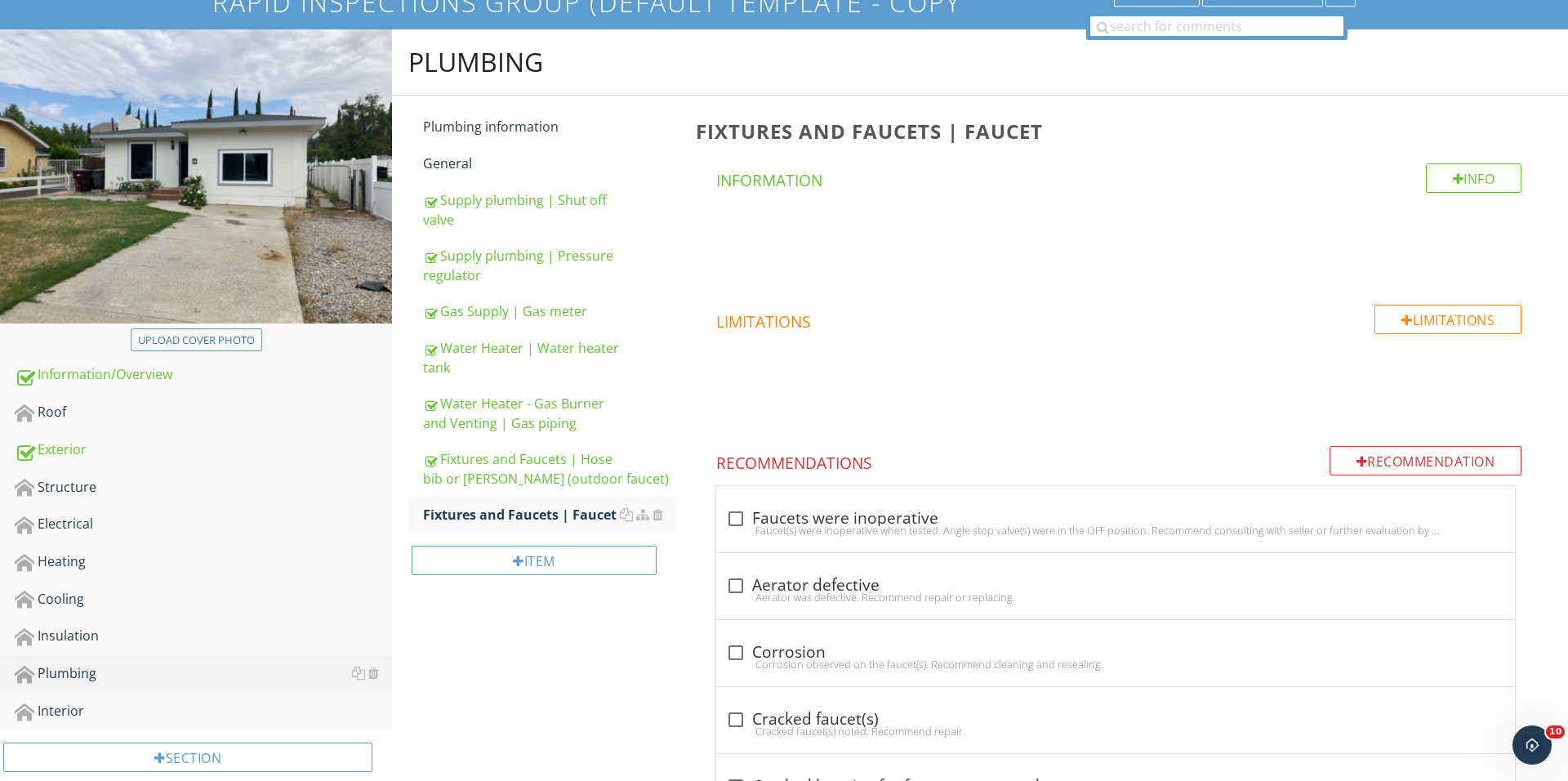
scroll to position [190, 0]
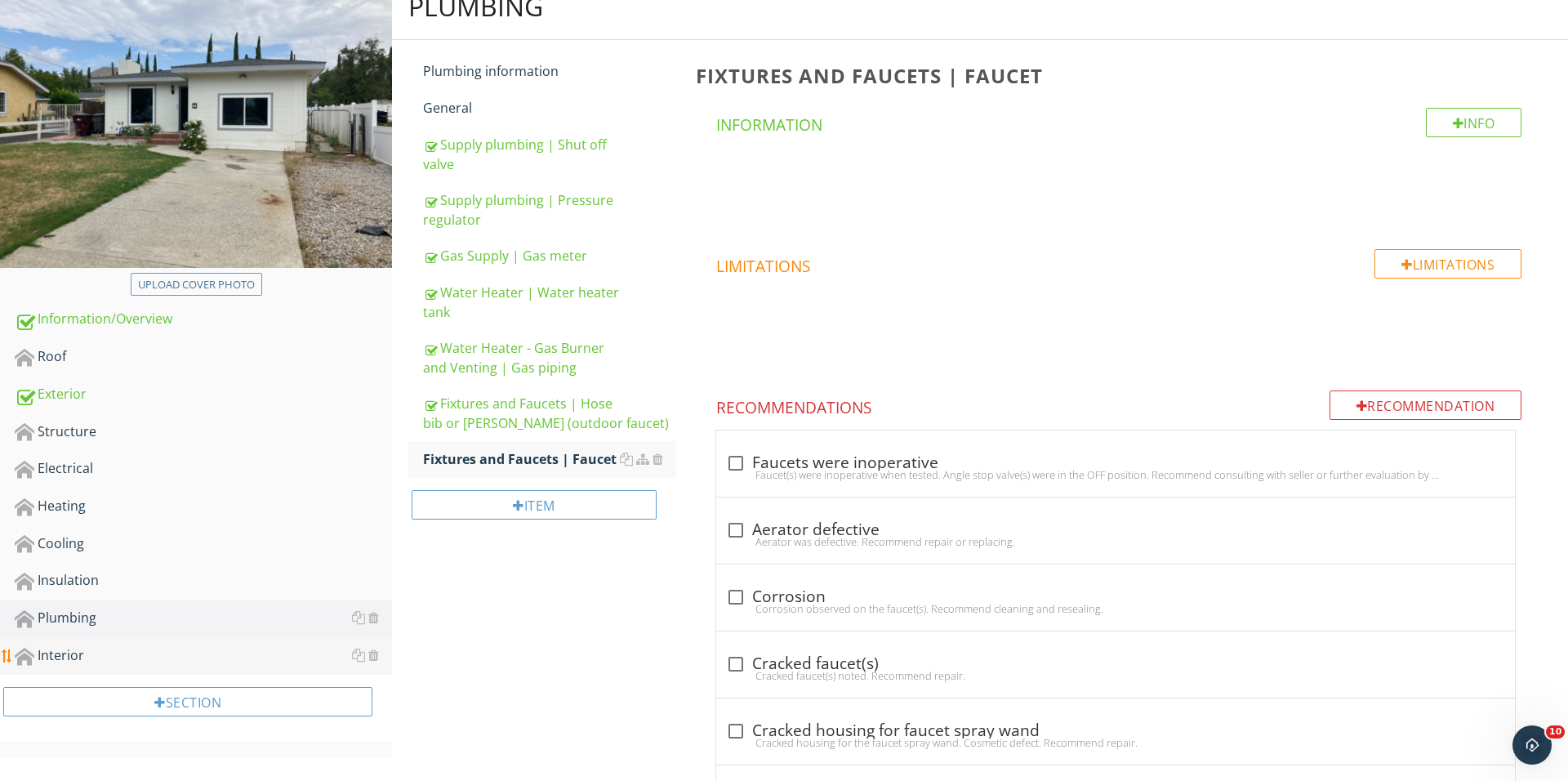
click at [146, 654] on div "Interior" at bounding box center [203, 656] width 377 height 22
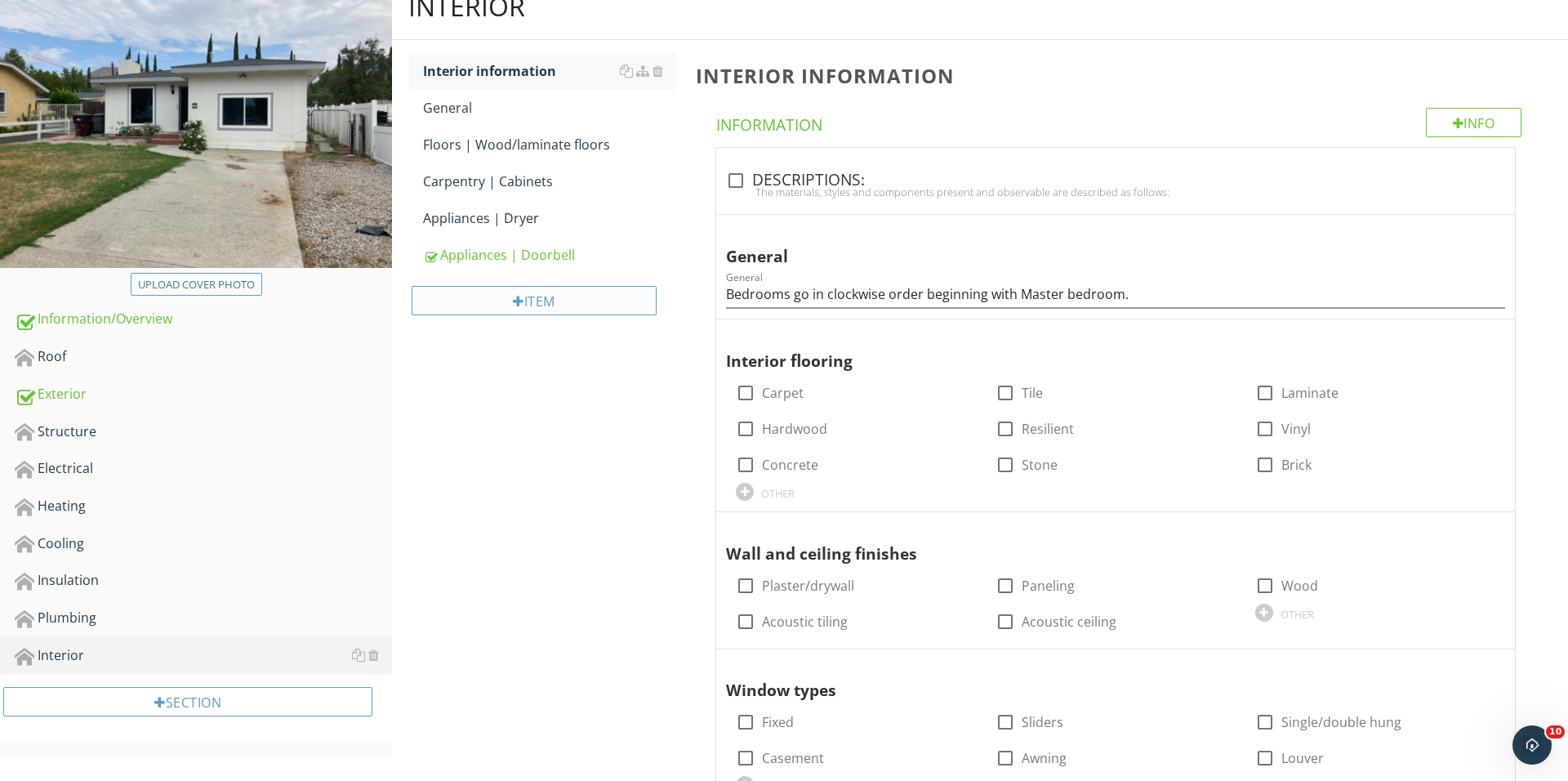
click at [534, 296] on div "Item" at bounding box center [534, 301] width 245 height 29
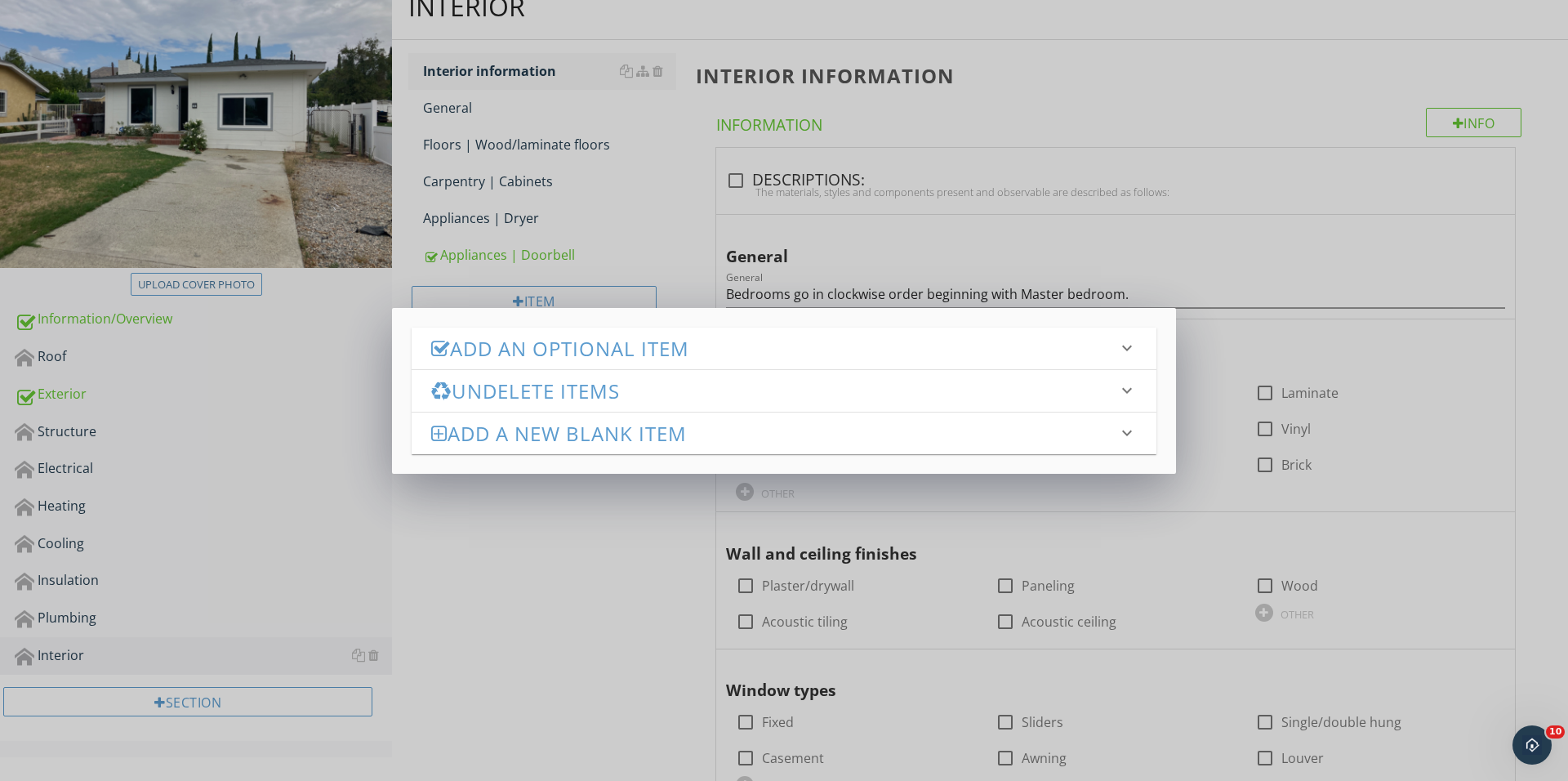
click at [651, 351] on h3 "Add an Optional Item" at bounding box center [774, 348] width 686 height 22
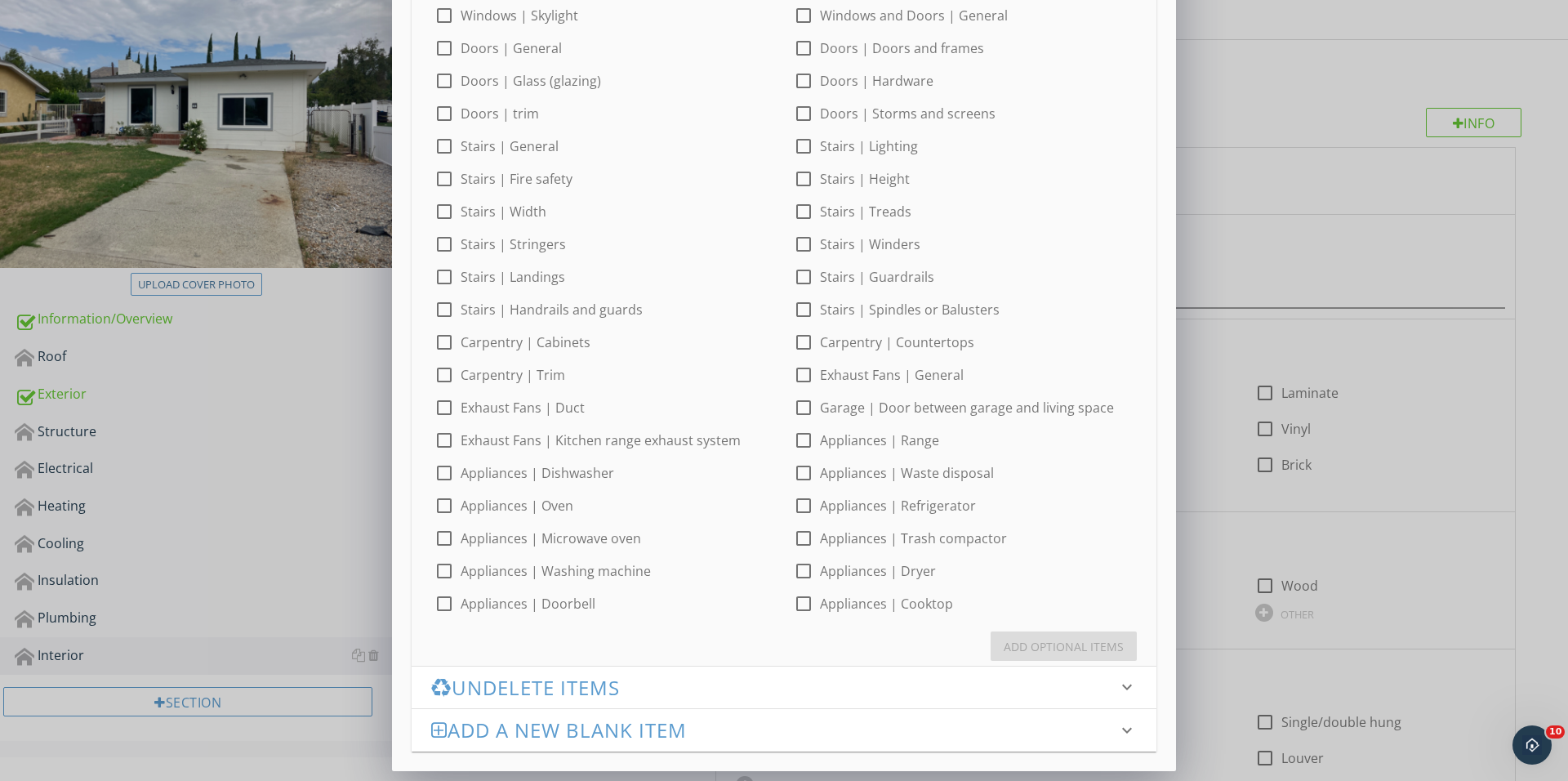
scroll to position [493, 0]
click at [802, 472] on div at bounding box center [803, 474] width 28 height 28
checkbox input "true"
click at [1019, 631] on div "Appliances | Cooktop" at bounding box center [963, 634] width 111 height 23
click at [1026, 650] on div "Add Optional Items" at bounding box center [1063, 647] width 120 height 17
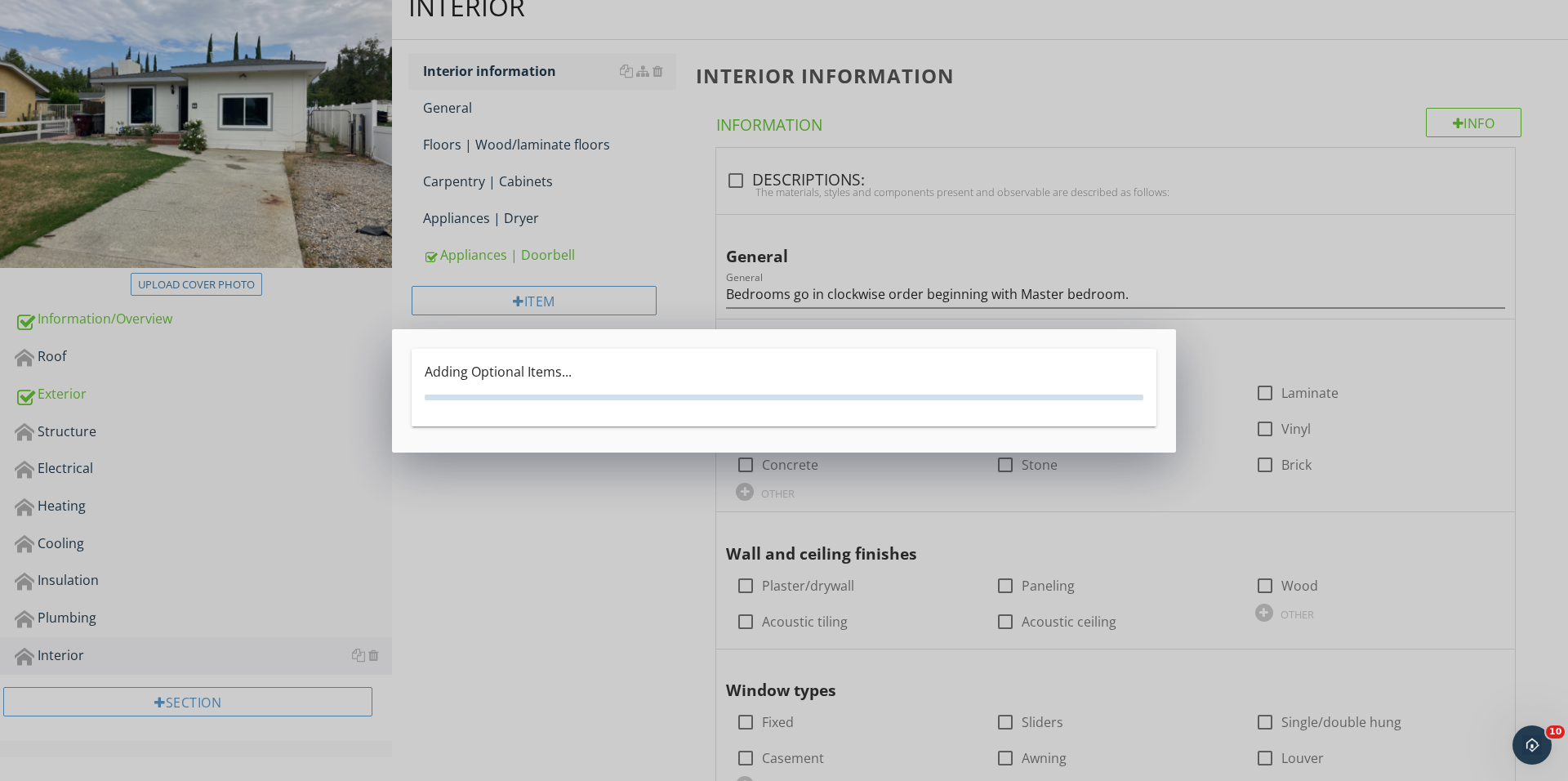
scroll to position [0, 0]
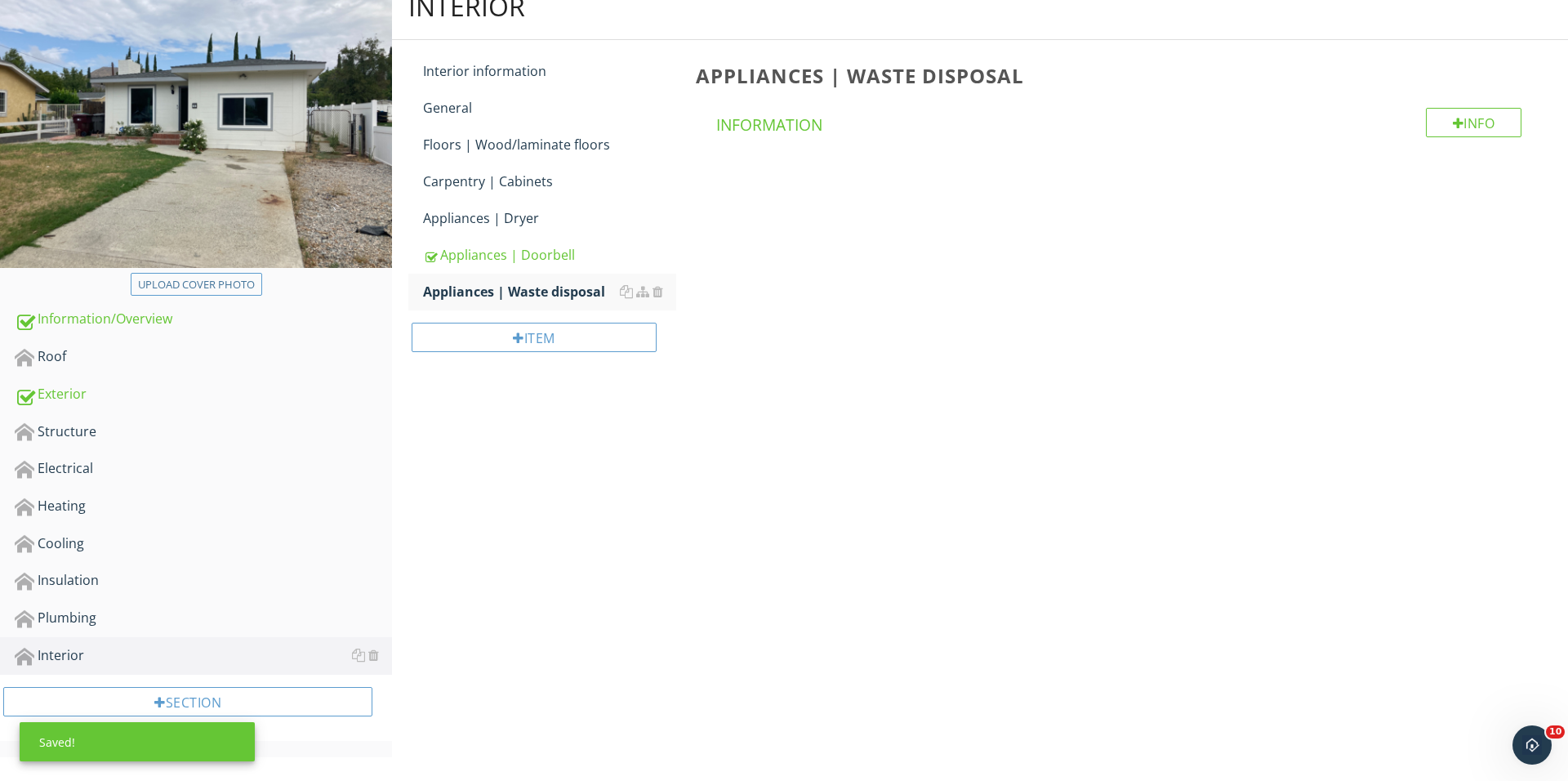
scroll to position [102, 0]
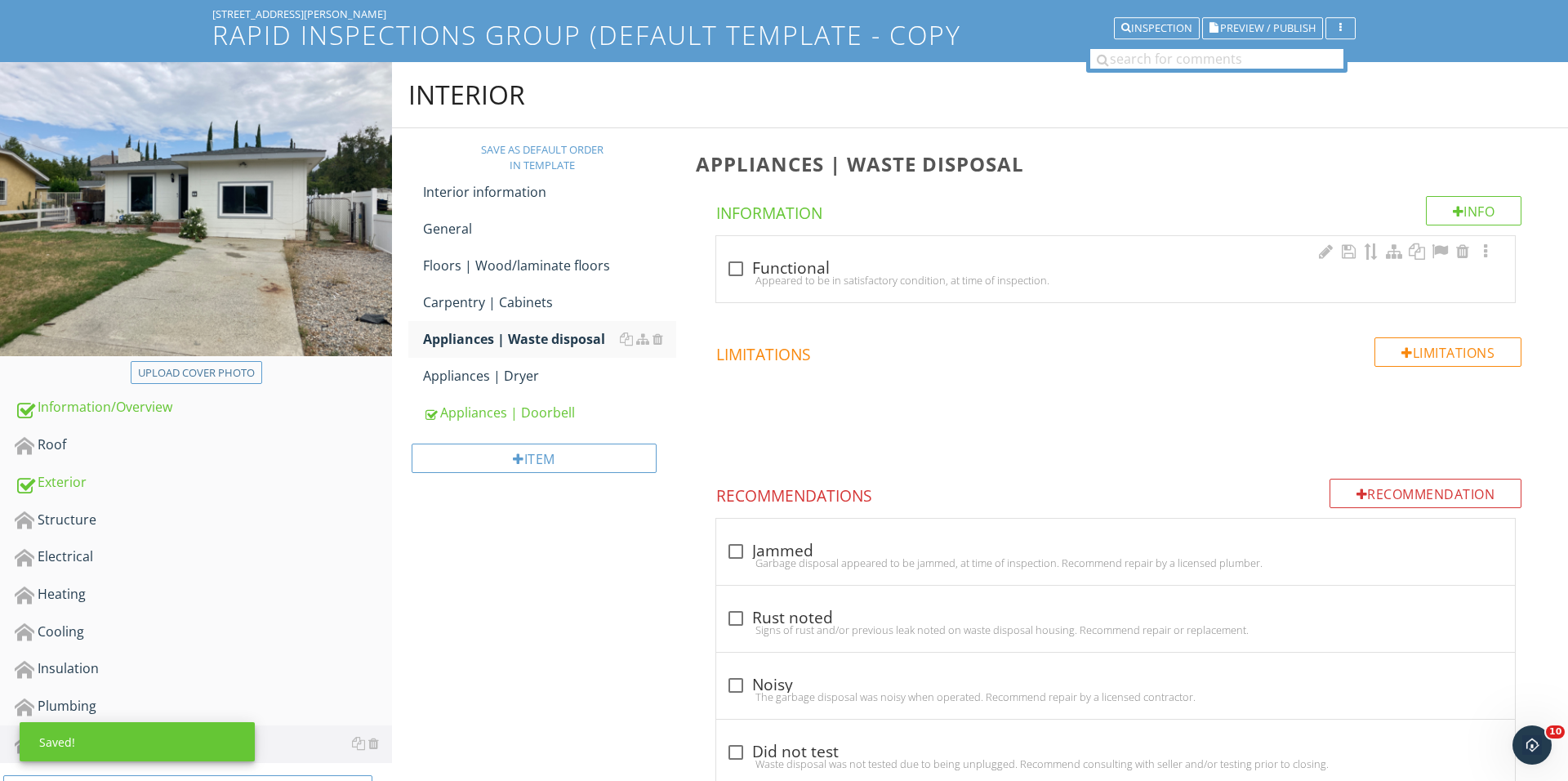
click at [736, 275] on div "Appeared to be in satisfactory condition, at time of inspection." at bounding box center [1116, 279] width 779 height 13
checkbox input "true"
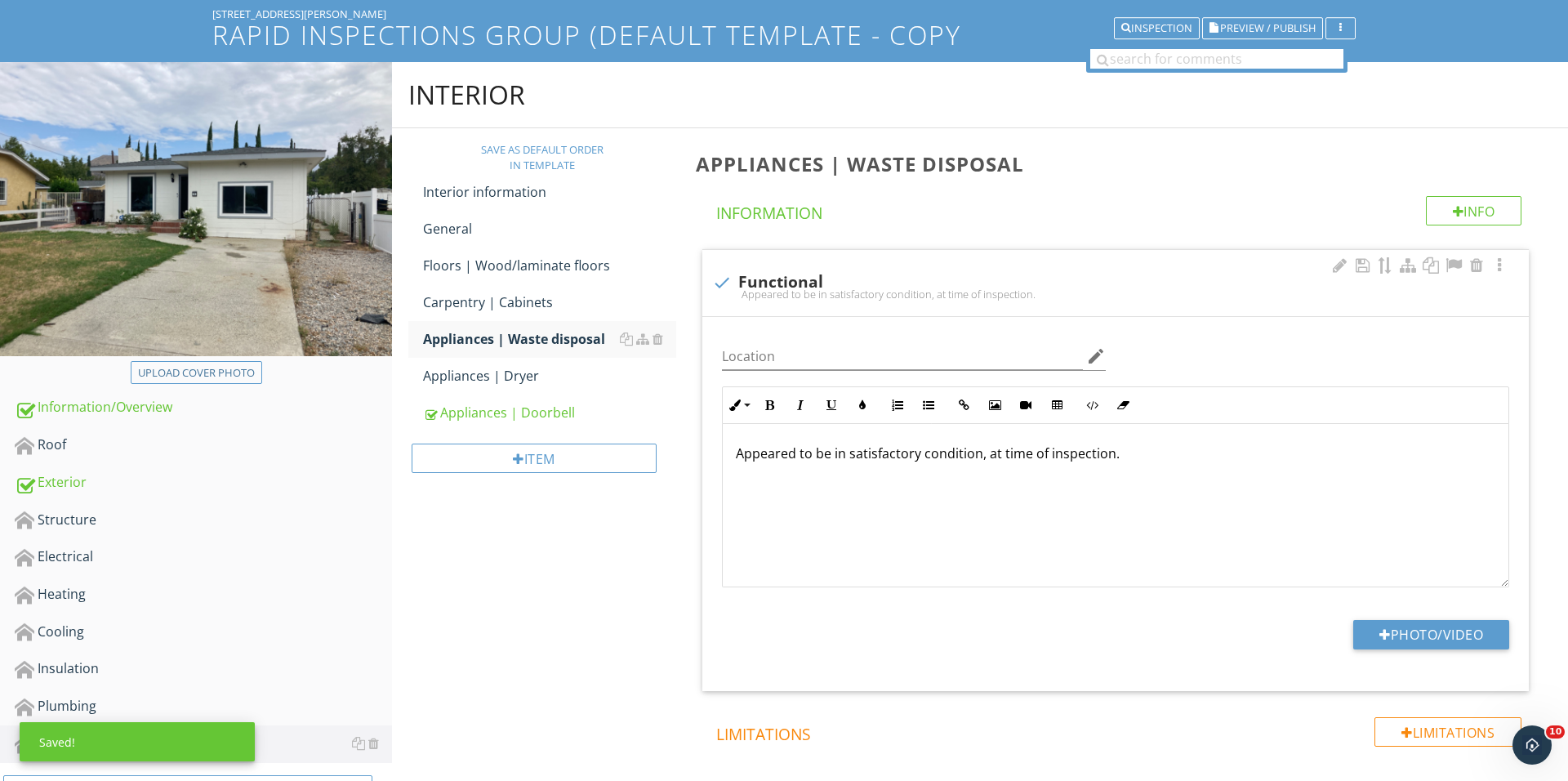
scroll to position [227, 0]
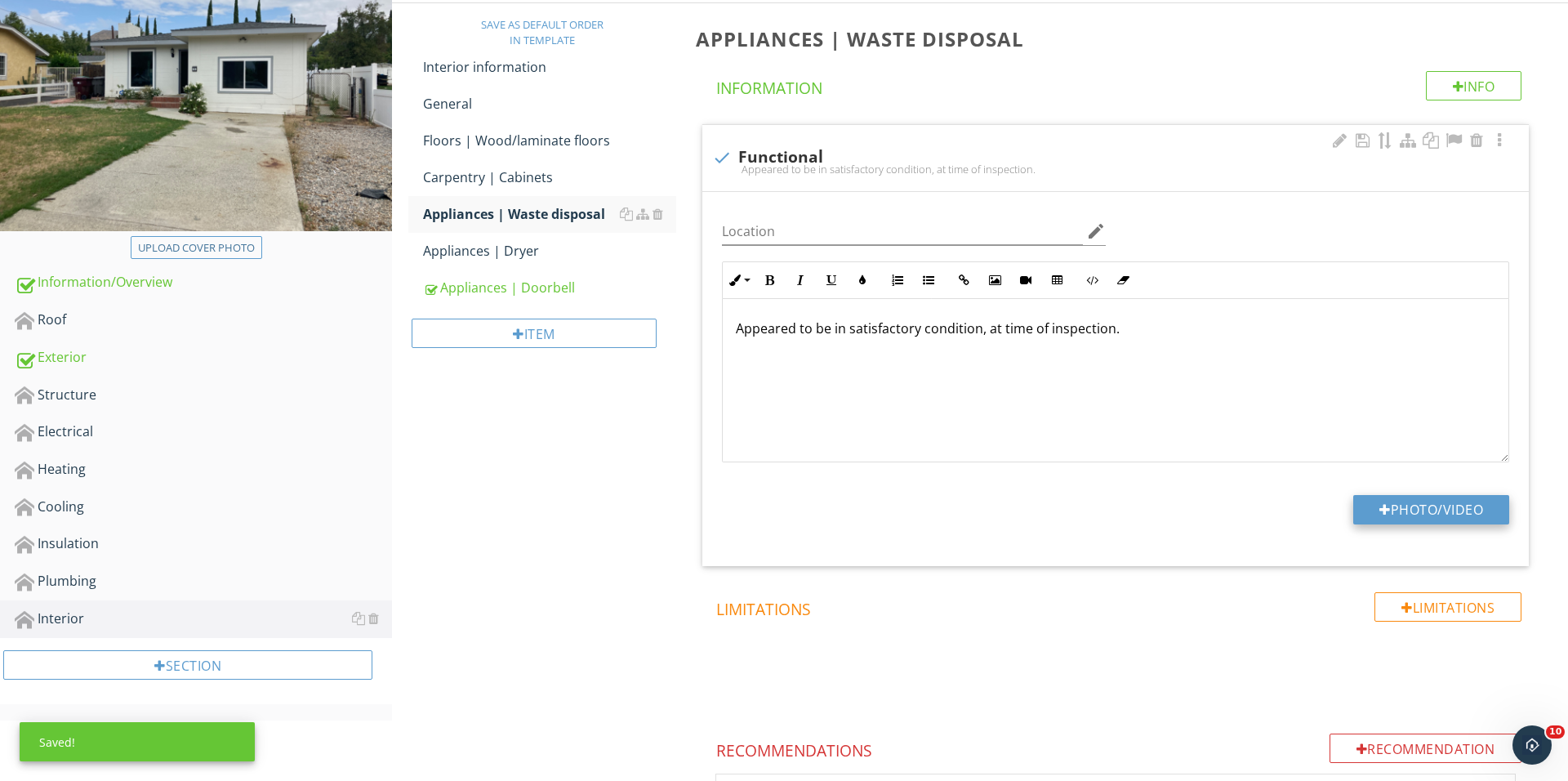
click at [1384, 509] on div at bounding box center [1384, 509] width 11 height 13
type input "C:\fakepath\IMG_0989.JPG"
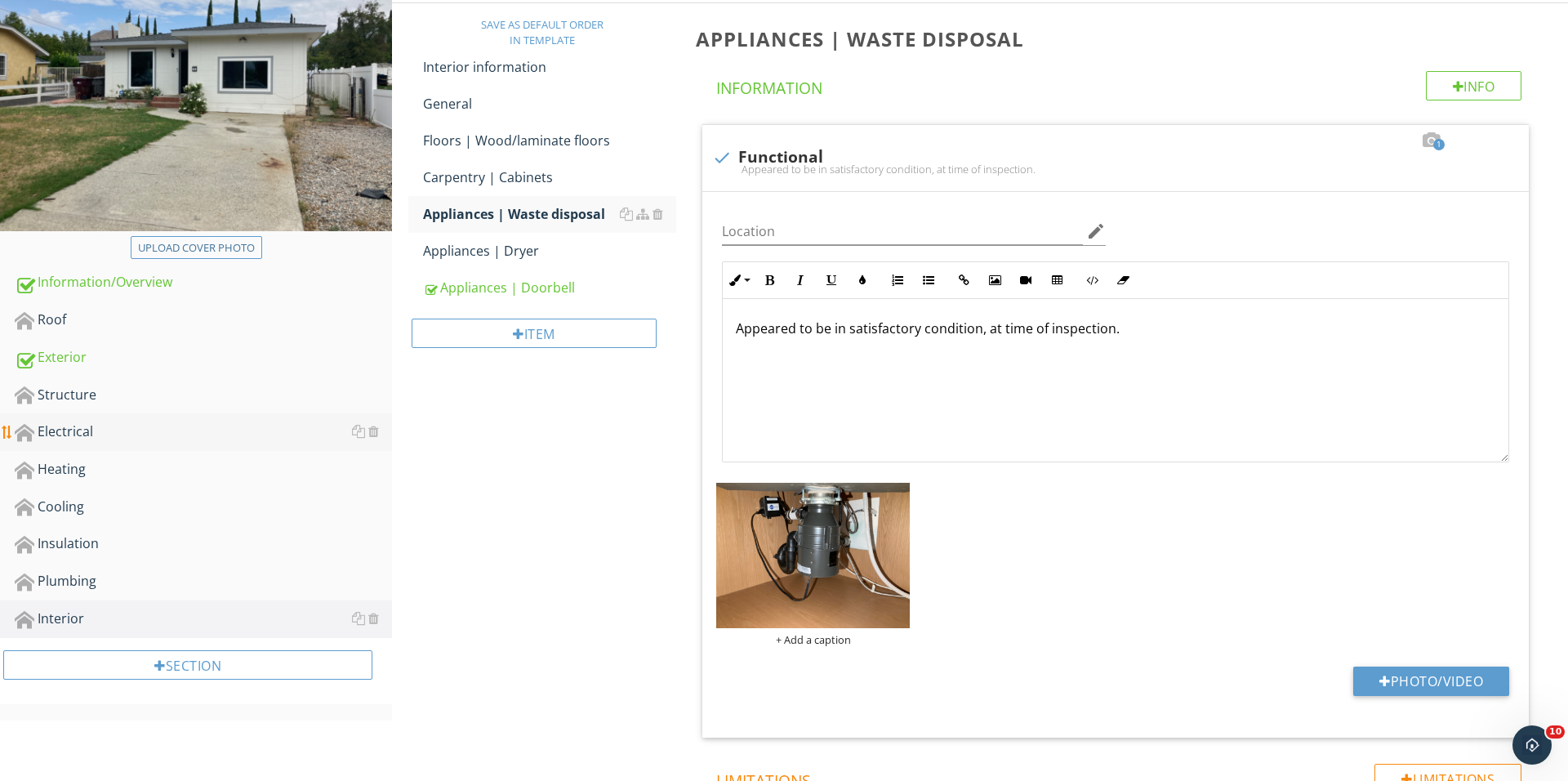
click at [161, 442] on link "Electrical" at bounding box center [203, 433] width 377 height 38
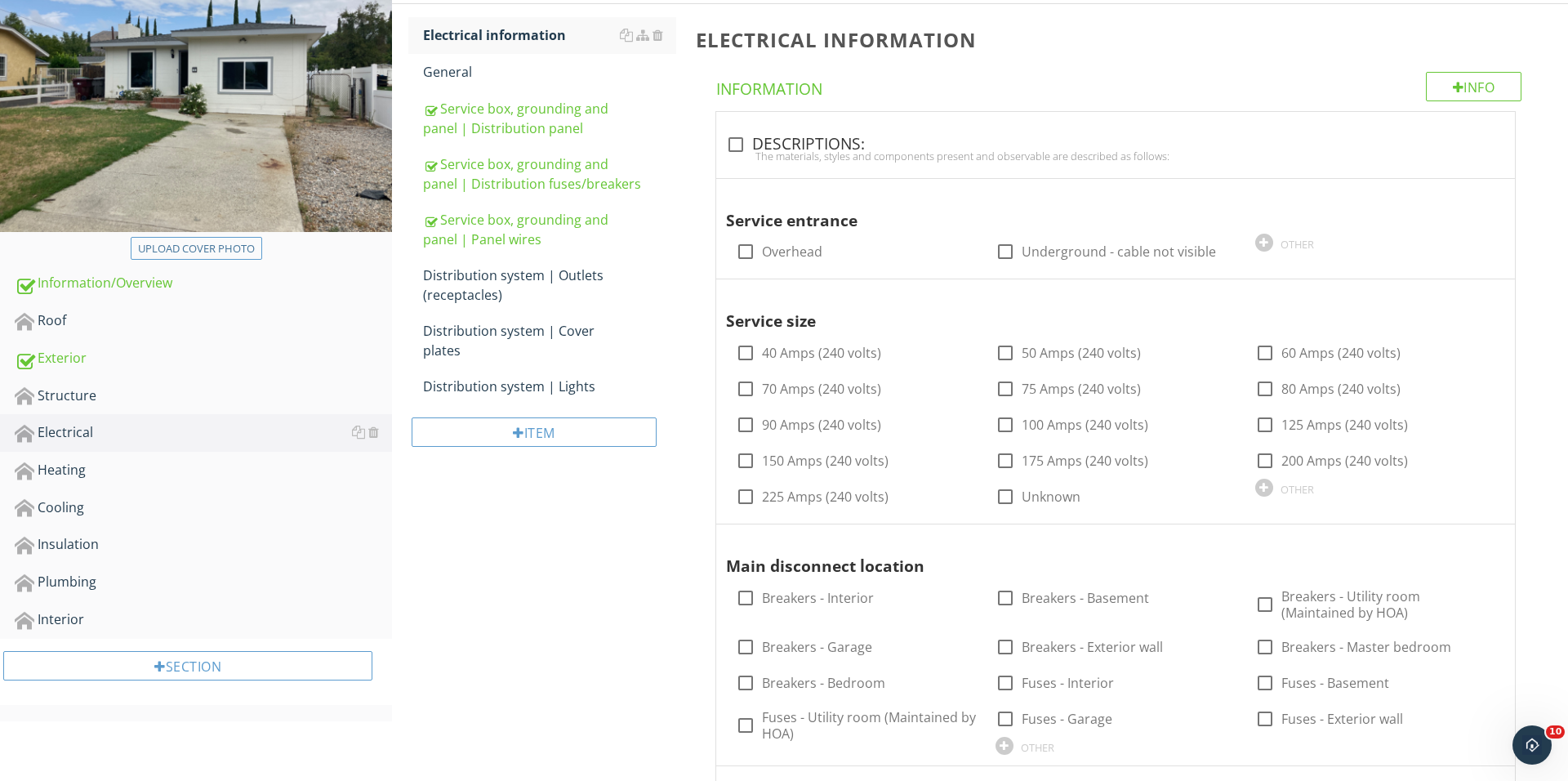
scroll to position [338, 0]
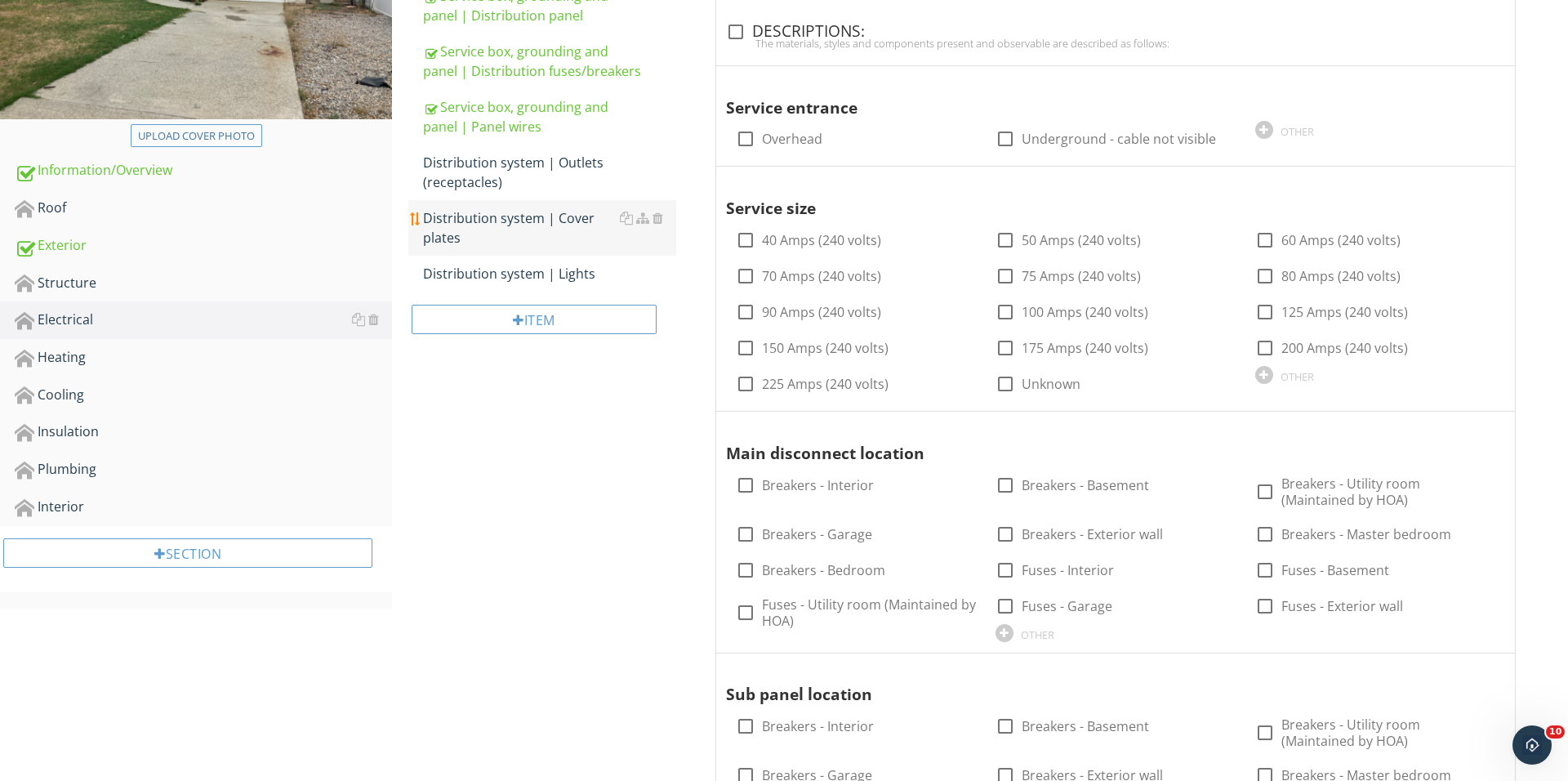
click at [494, 210] on div "Distribution system | Cover plates" at bounding box center [550, 228] width 253 height 39
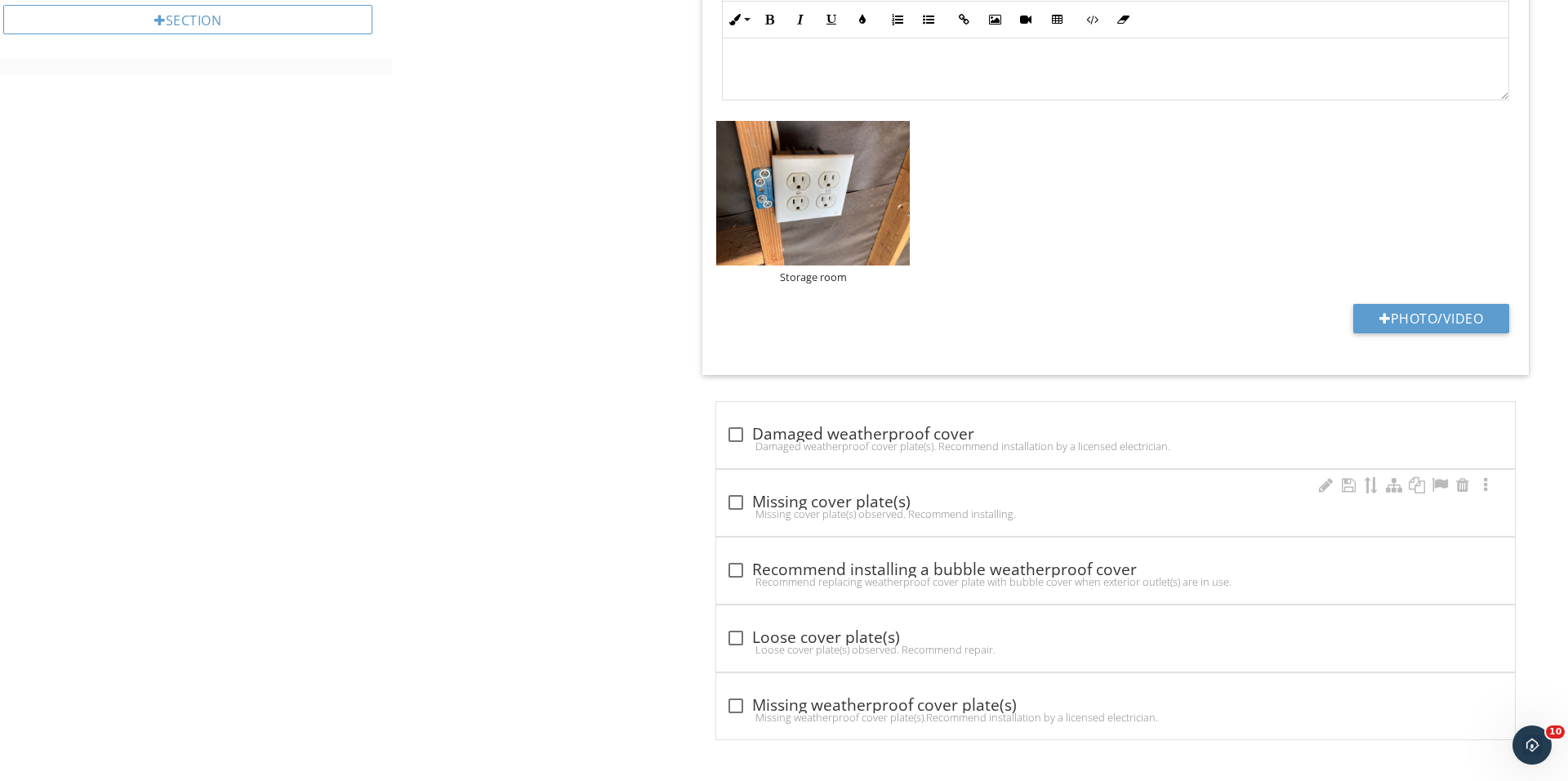
click at [723, 509] on div "check_box_outline_blank Missing cover plate(s) Missing cover plate(s) observed.…" at bounding box center [1115, 503] width 799 height 66
checkbox input "true"
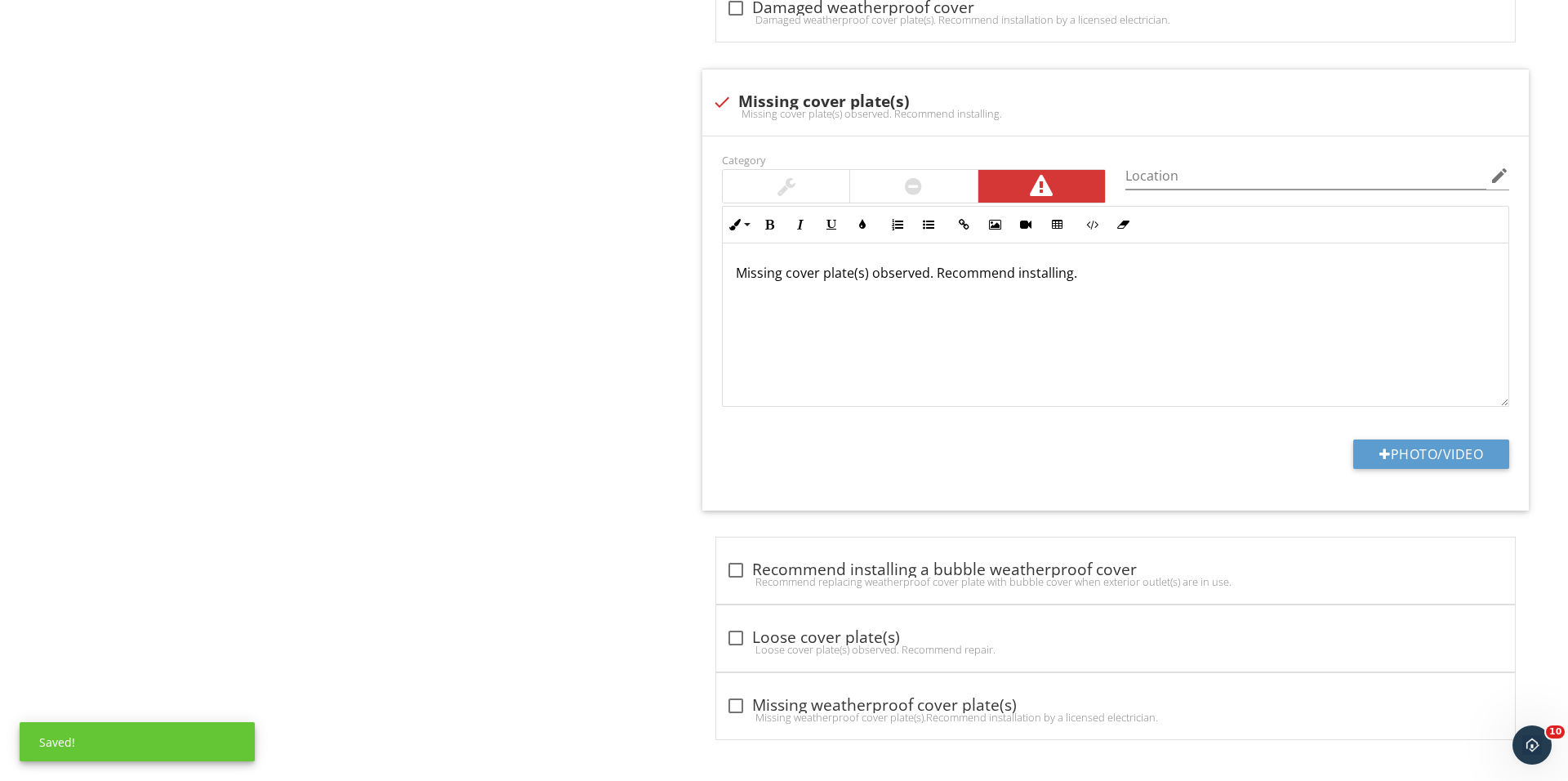
scroll to position [1303, 0]
click at [1430, 447] on button "Photo/Video" at bounding box center [1430, 454] width 156 height 29
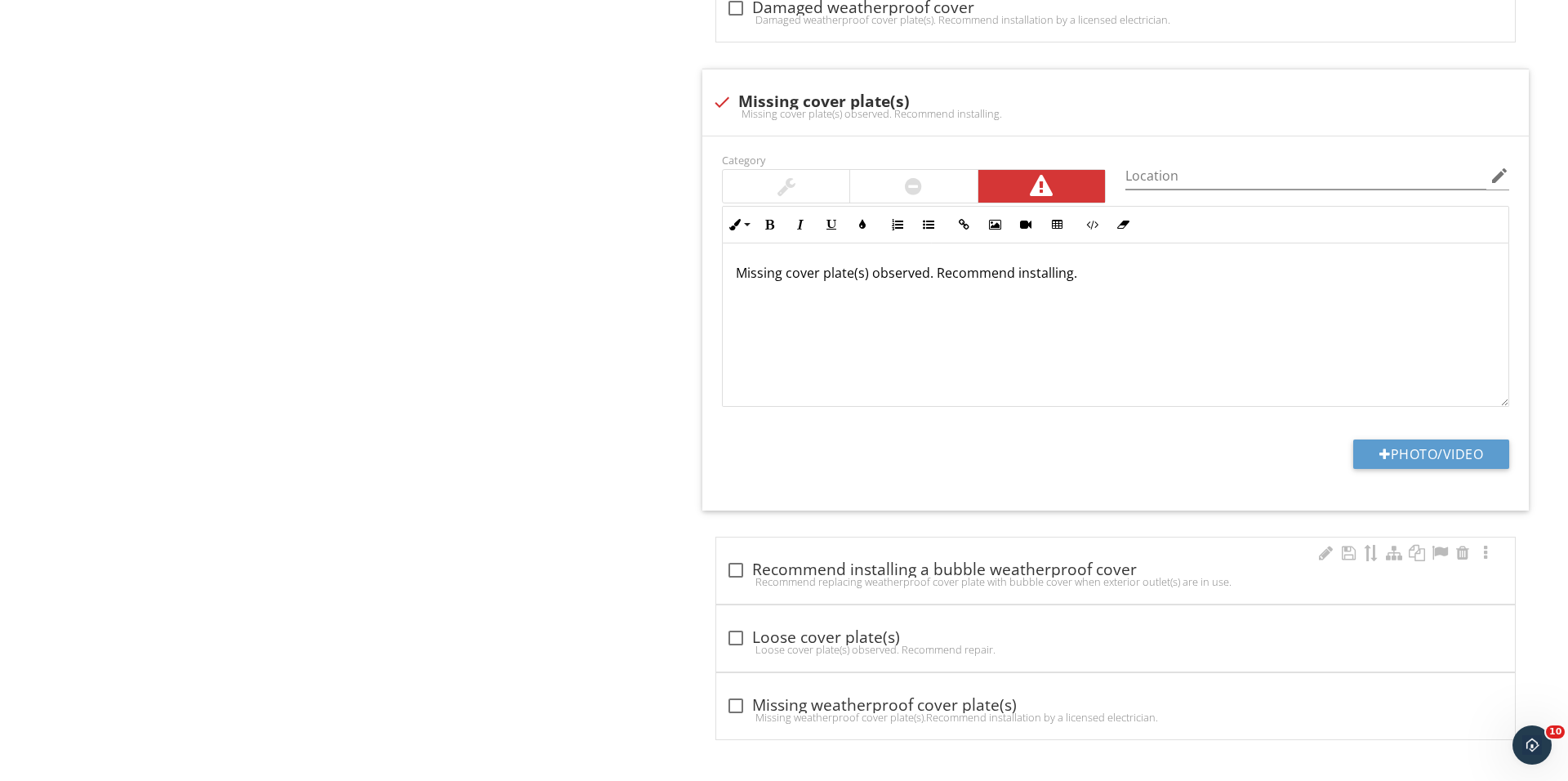
scroll to position [1298, 0]
click at [1382, 469] on button "Photo/Video" at bounding box center [1430, 454] width 156 height 29
type input "C:\fakepath\IMG_0999.JPG"
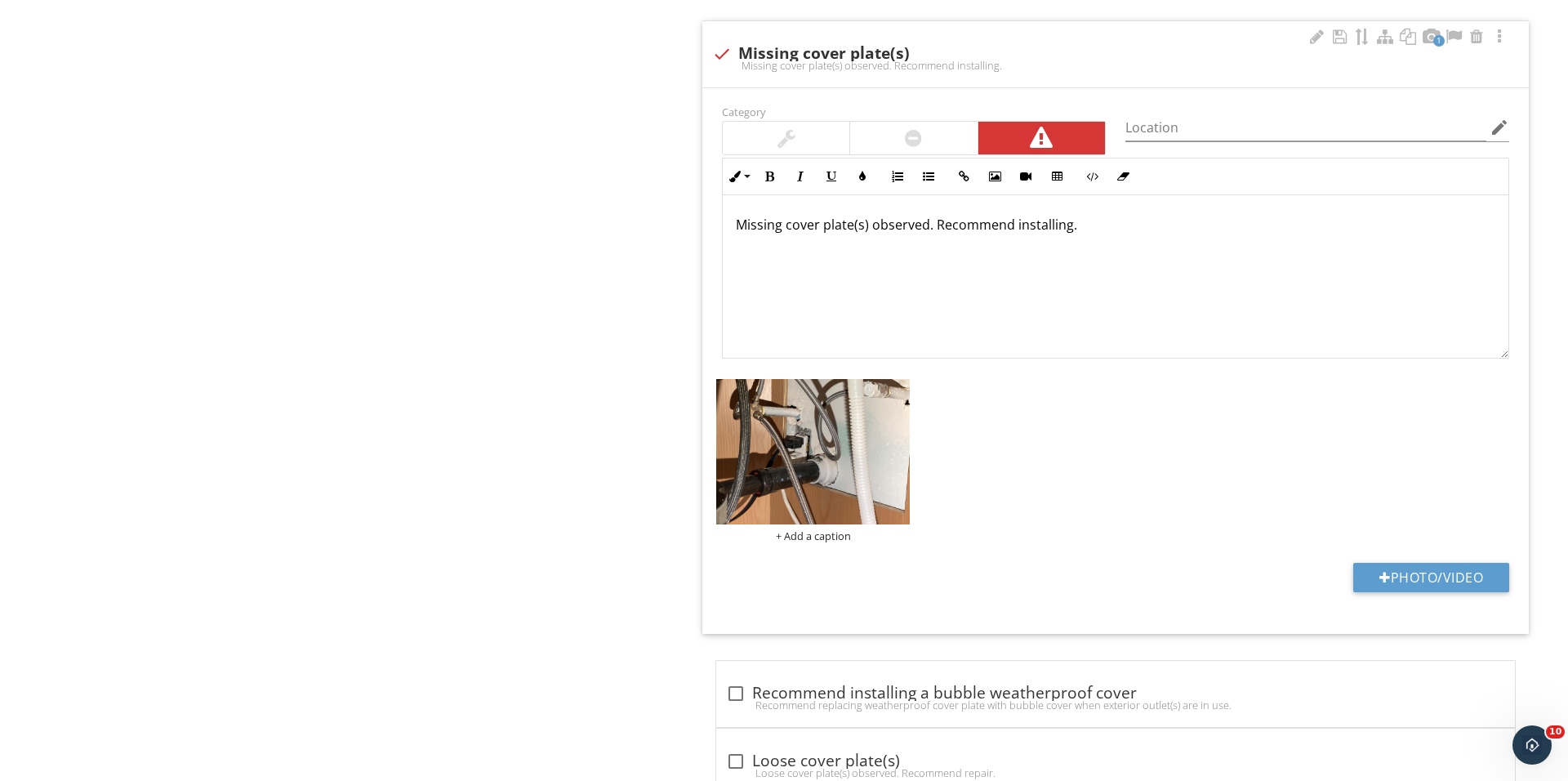
scroll to position [1343, 0]
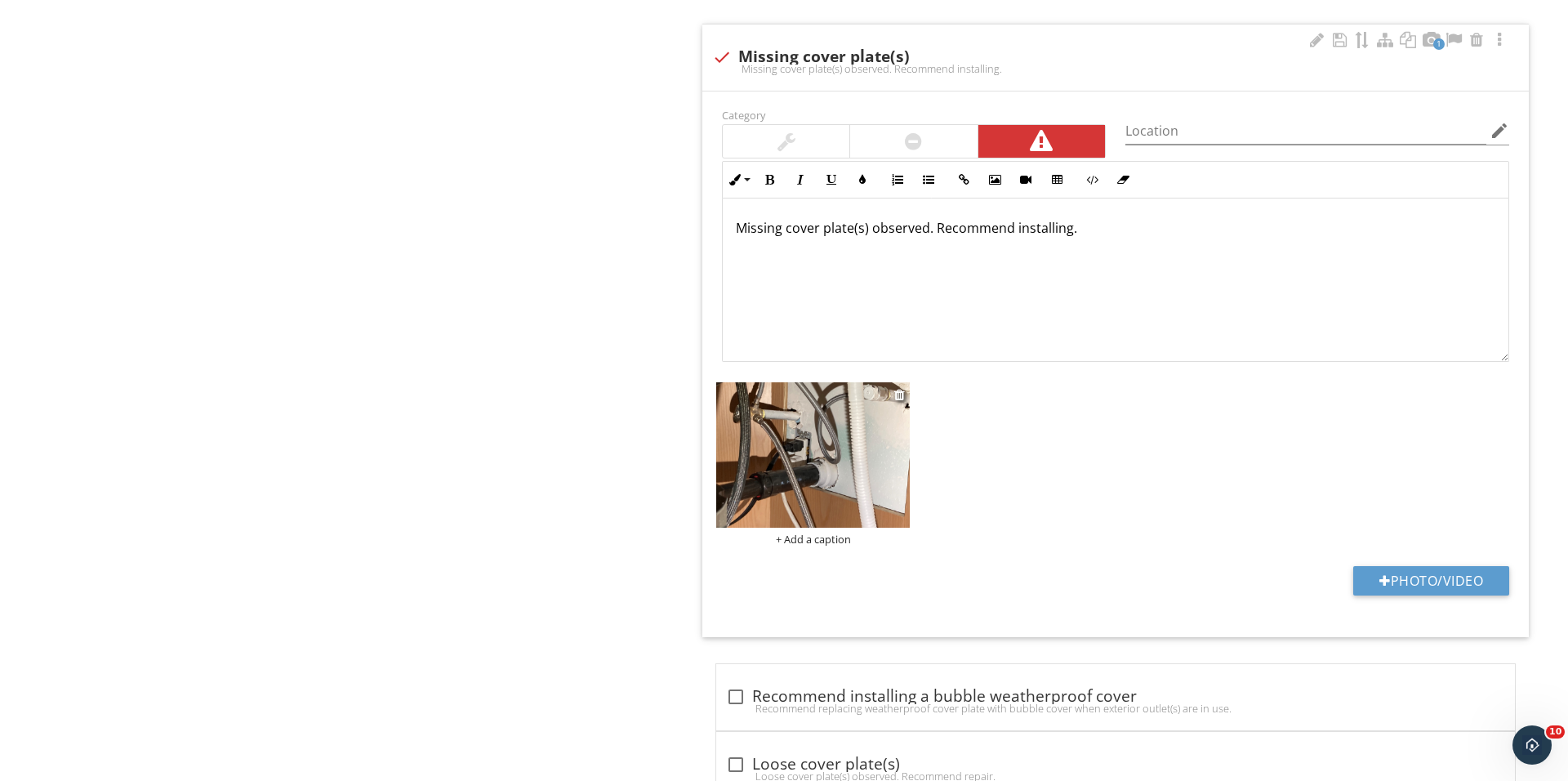
click at [817, 546] on div "+ Add a caption" at bounding box center [812, 539] width 194 height 13
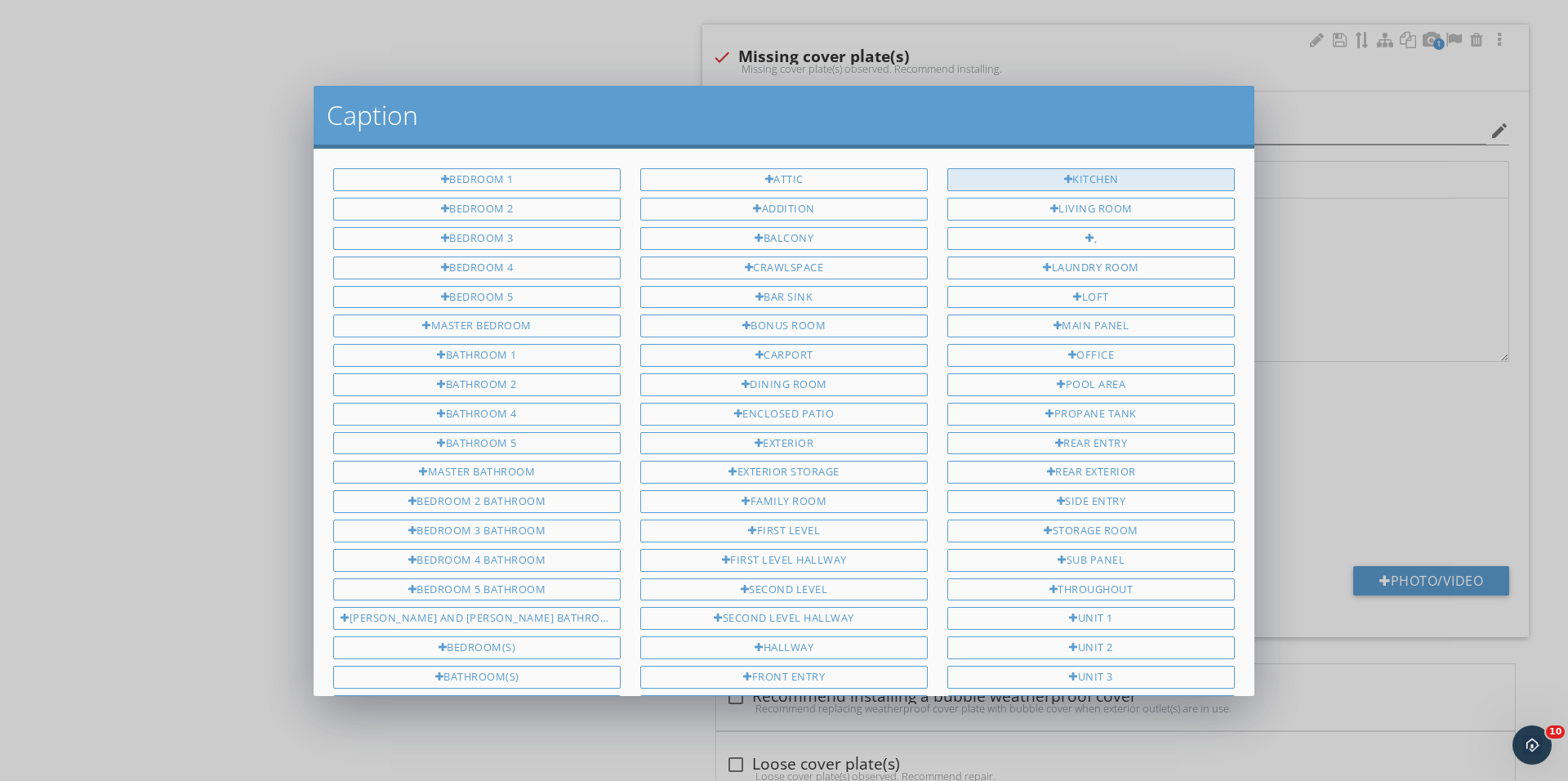
scroll to position [-1, 0]
click at [1042, 174] on div "Kitchen" at bounding box center [1091, 179] width 288 height 23
type input "Kitchen"
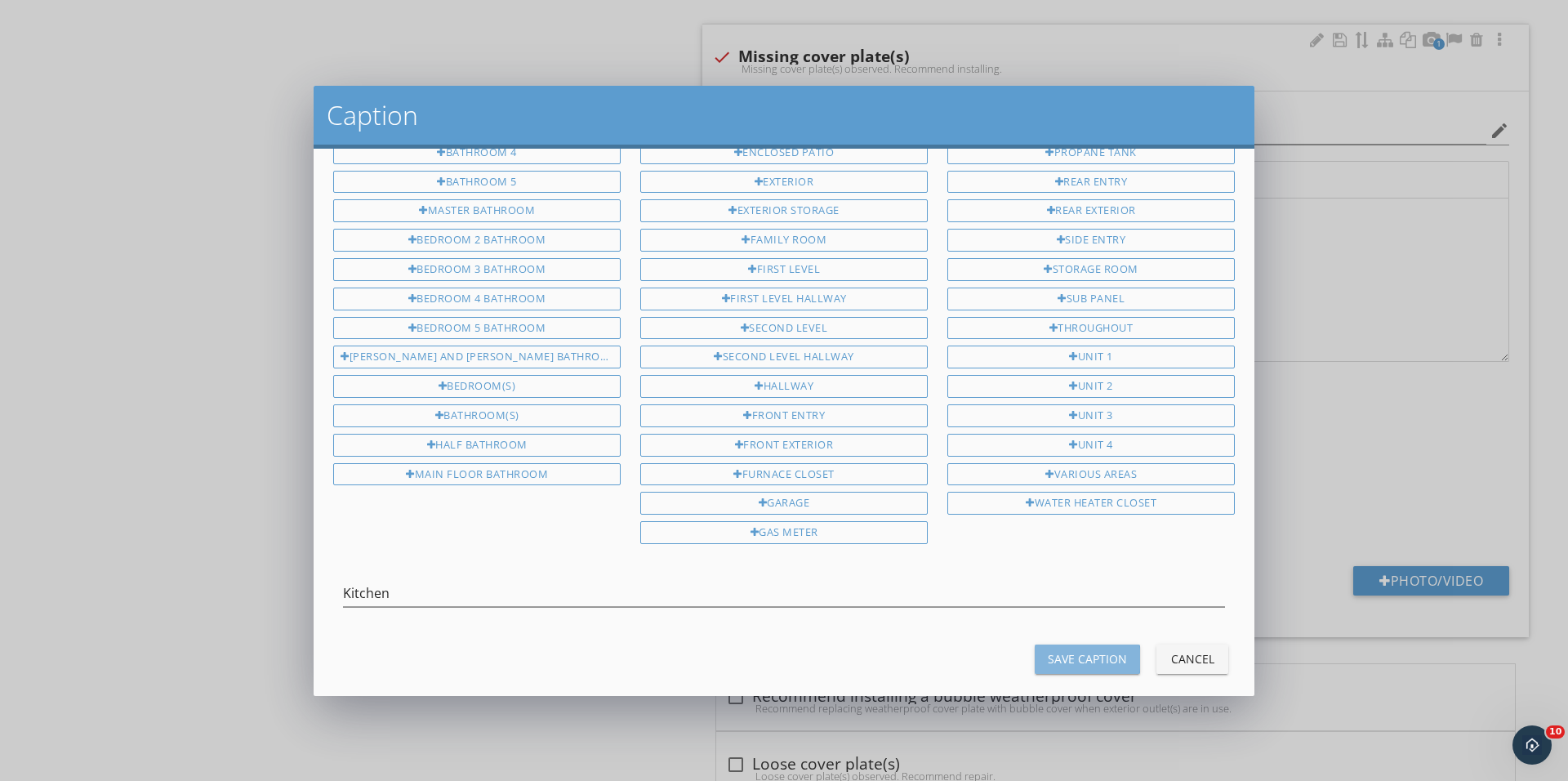
click at [1067, 650] on div "Save Caption" at bounding box center [1087, 659] width 79 height 17
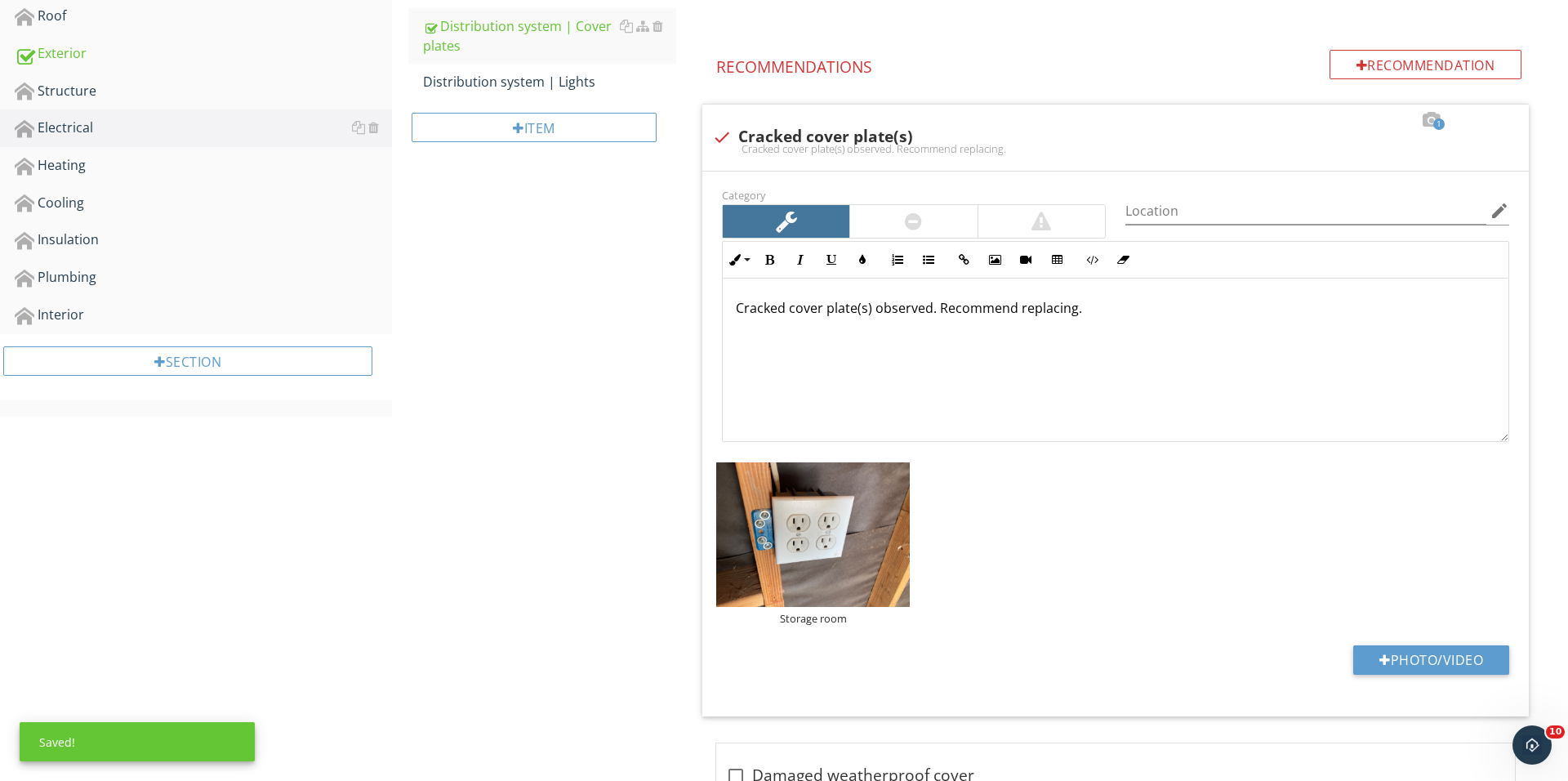
scroll to position [279, 0]
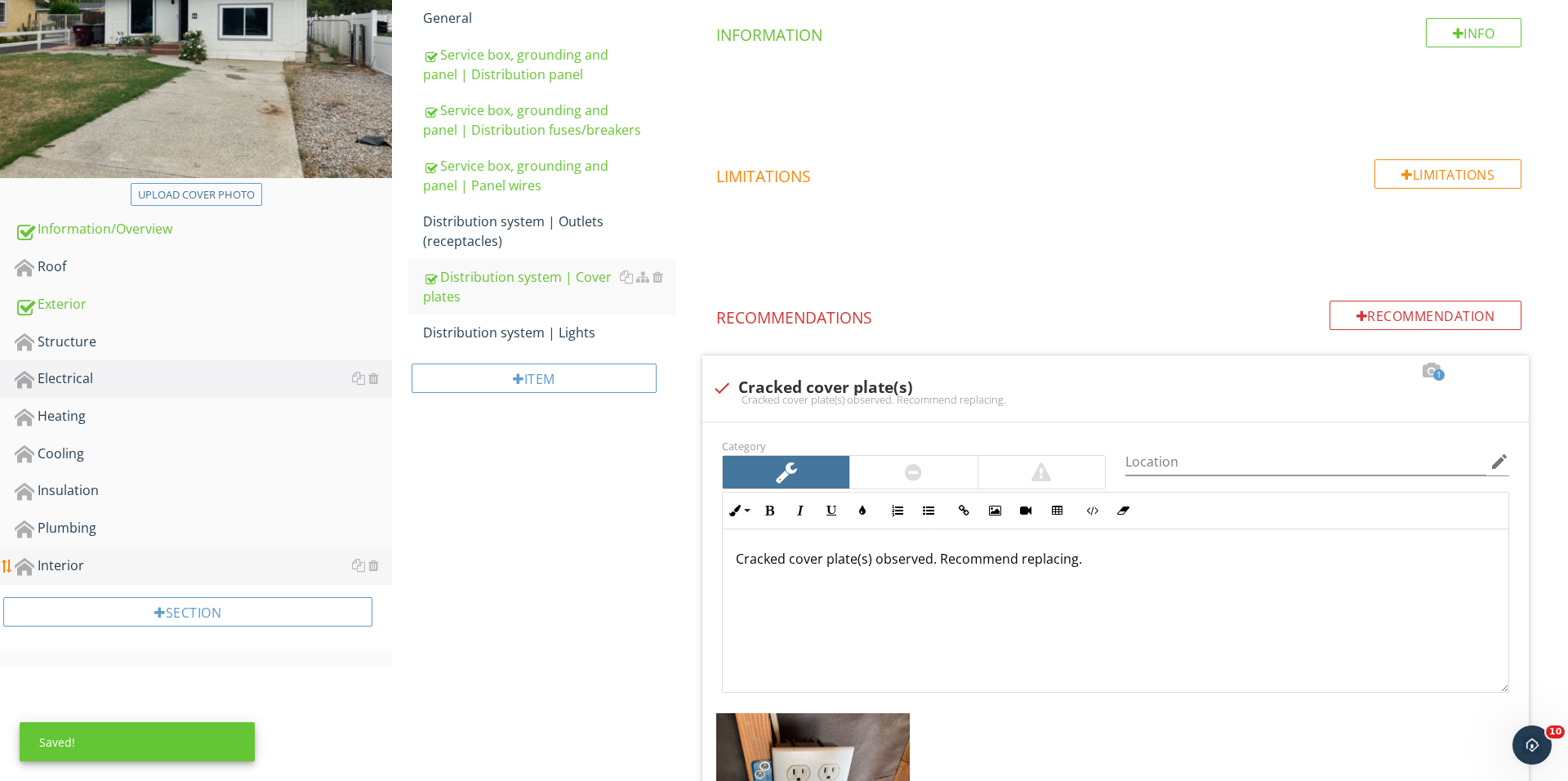
click at [148, 573] on link "Interior" at bounding box center [203, 566] width 377 height 38
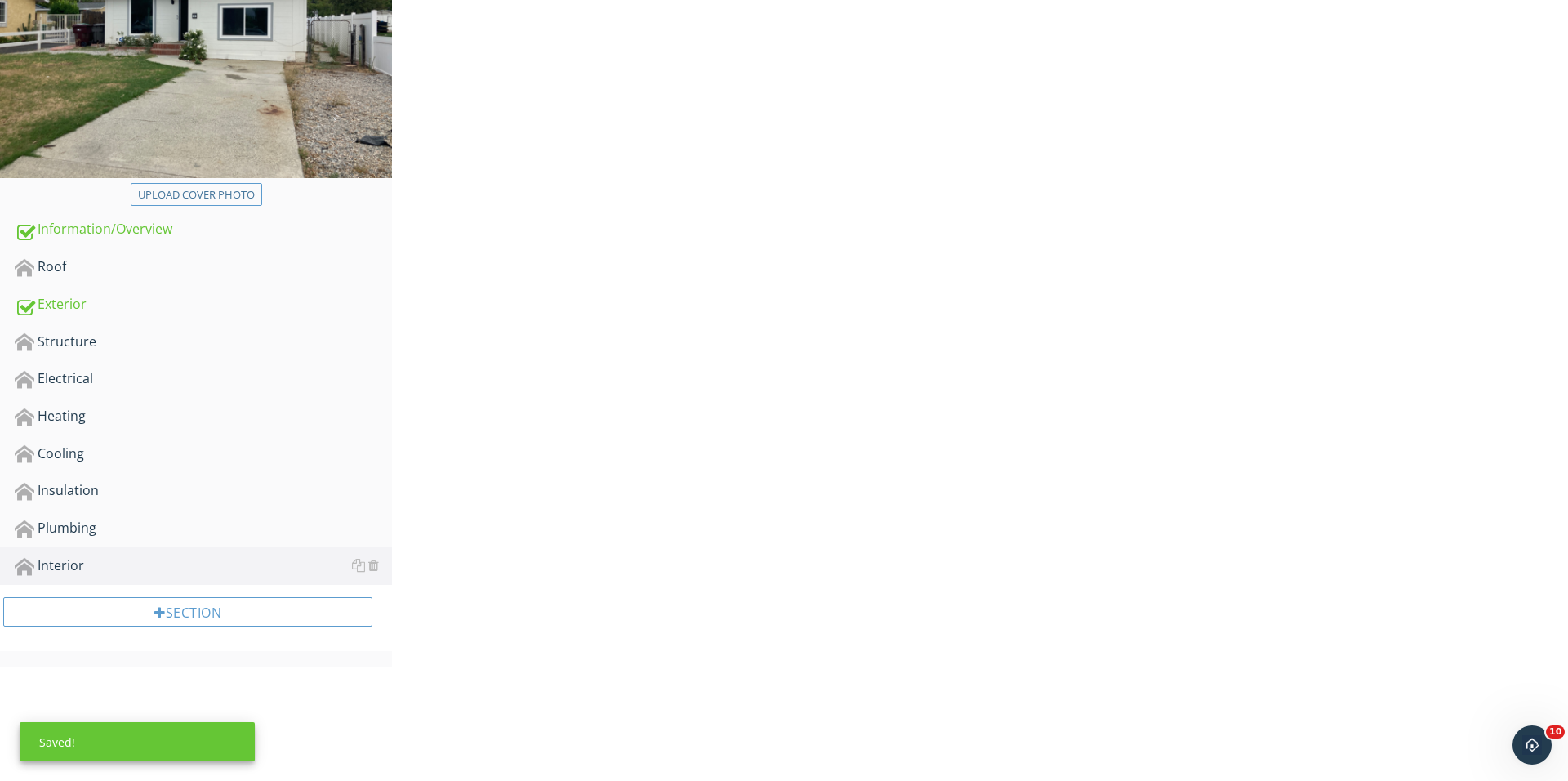
scroll to position [278, 0]
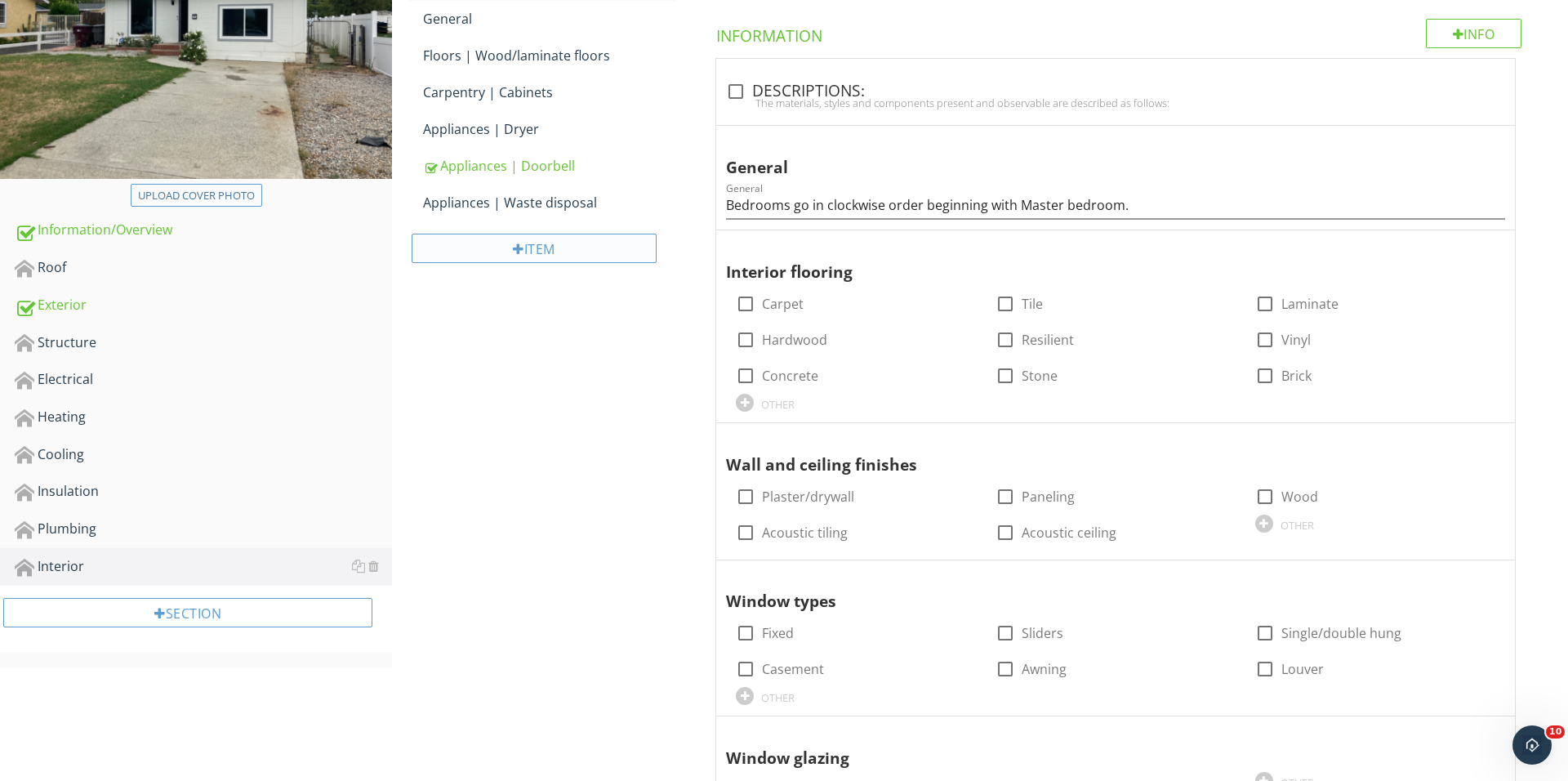
click at [544, 244] on div "Item" at bounding box center [534, 248] width 245 height 29
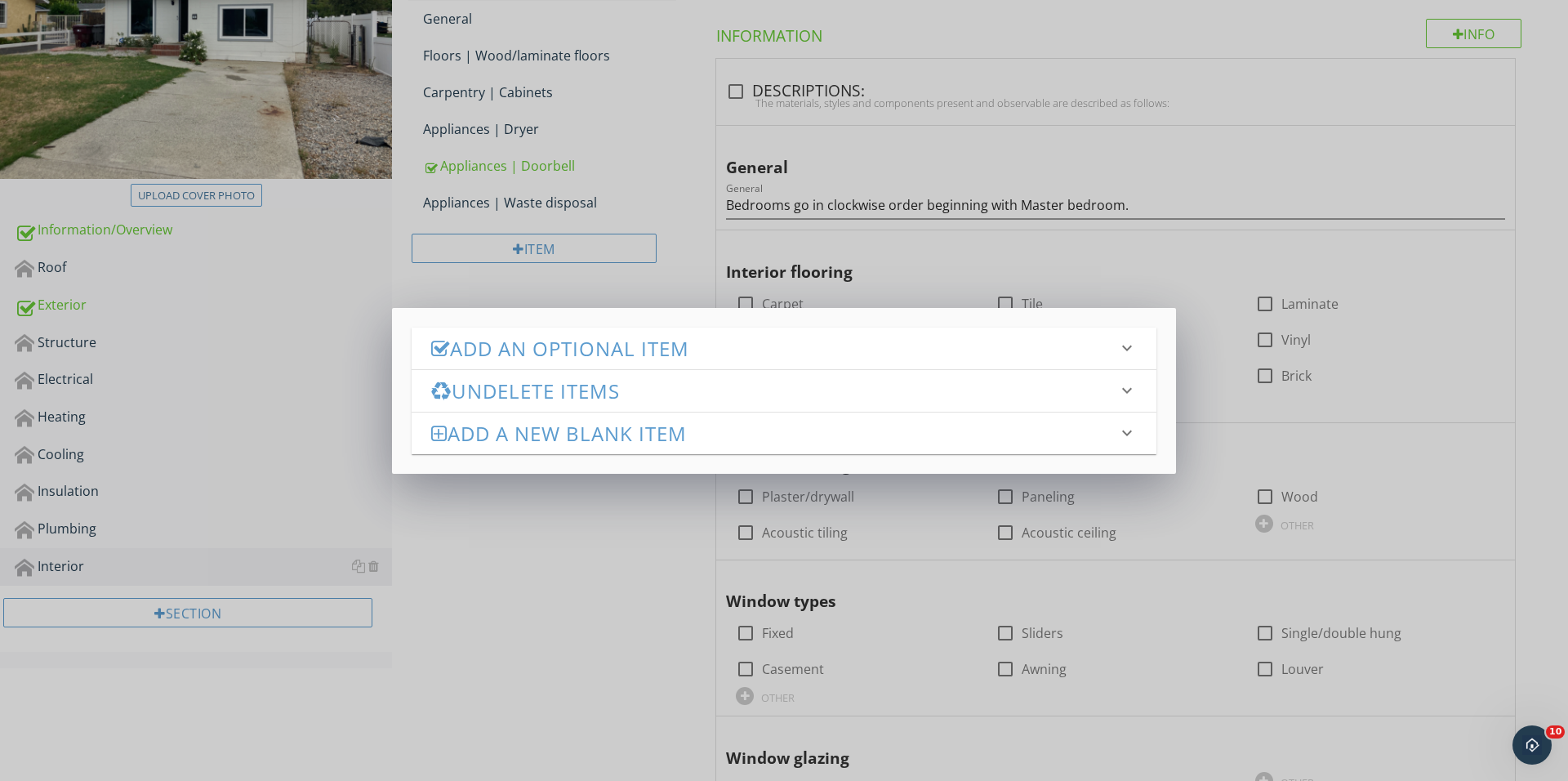
click at [635, 339] on h3 "Add an Optional Item" at bounding box center [774, 348] width 686 height 22
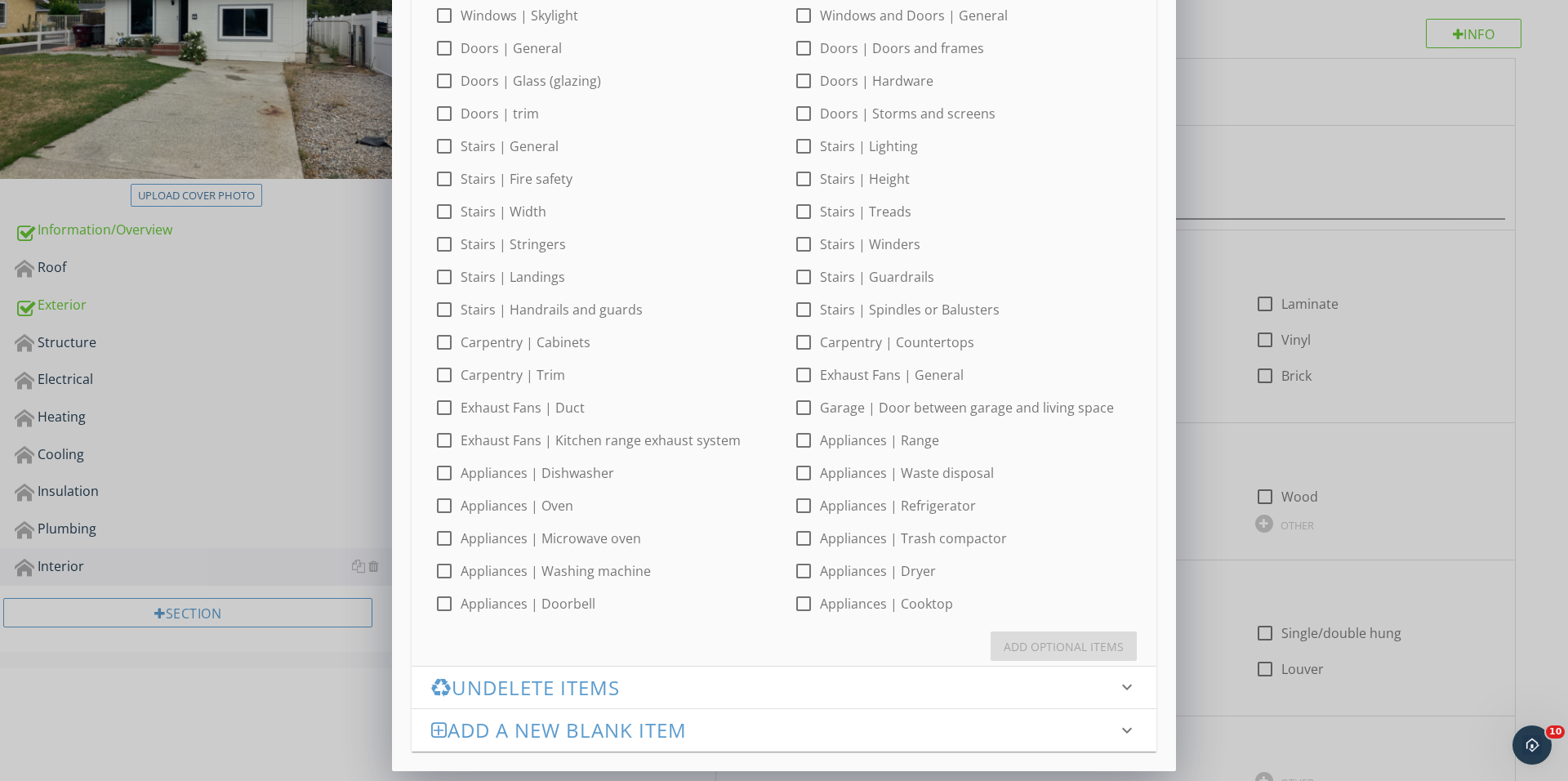
scroll to position [493, 0]
click at [435, 442] on div at bounding box center [444, 441] width 28 height 28
checkbox input "true"
click at [800, 440] on div at bounding box center [803, 441] width 28 height 28
checkbox input "true"
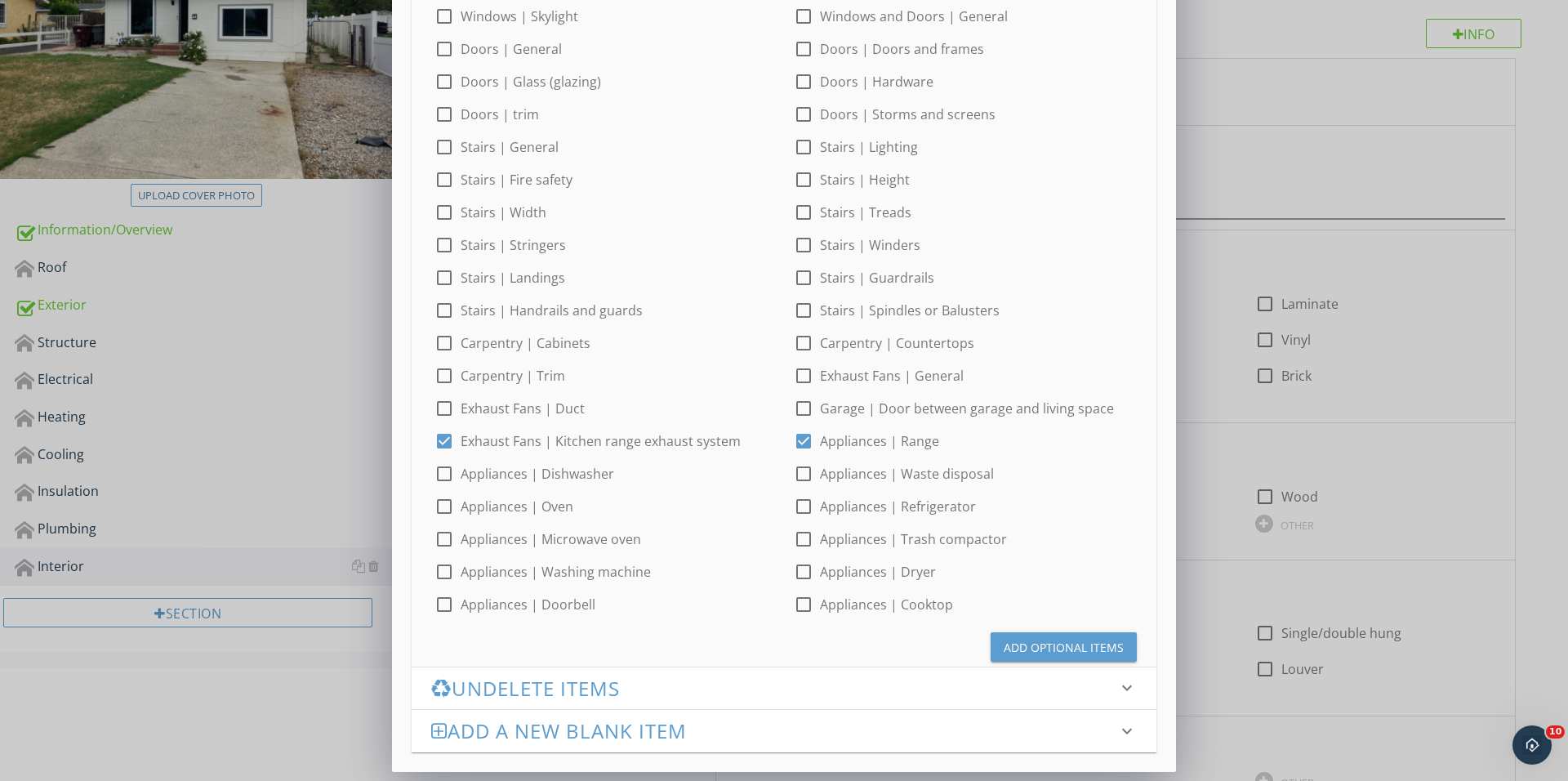
click at [1037, 651] on div "Add Optional Items" at bounding box center [1063, 647] width 120 height 17
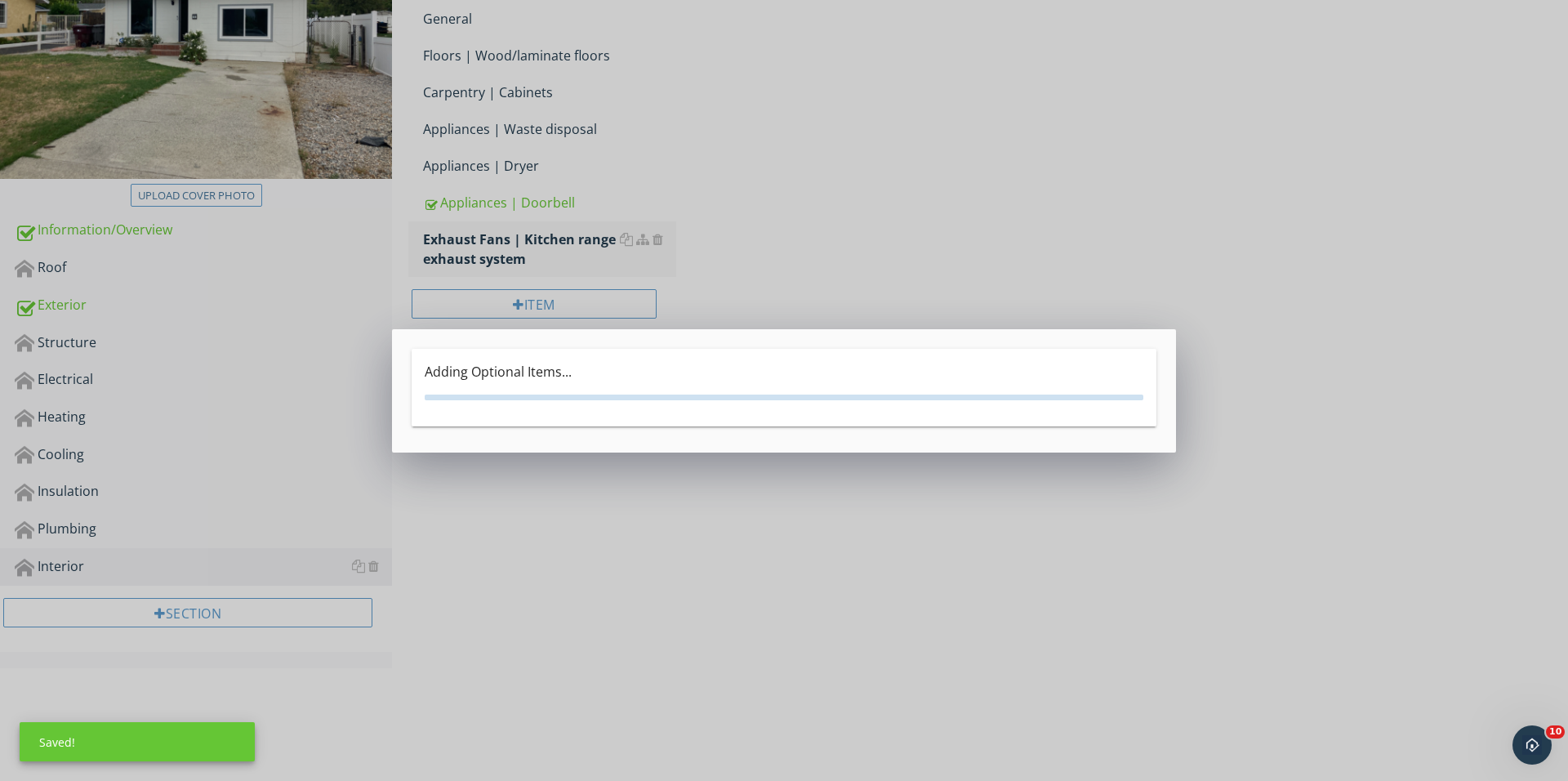
scroll to position [278, 0]
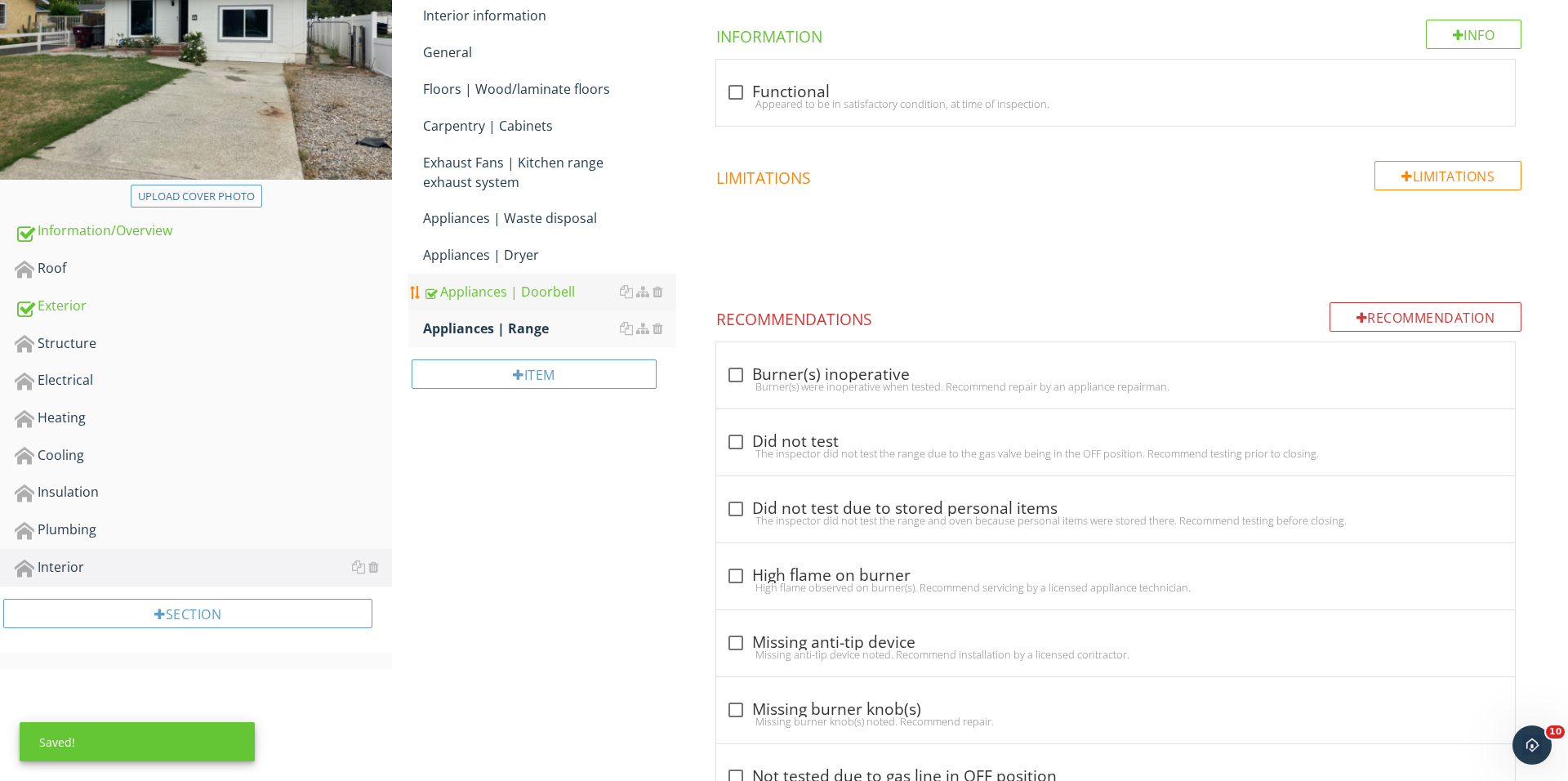
drag, startPoint x: 416, startPoint y: 328, endPoint x: 416, endPoint y: 309, distance: 19.0
click at [416, 309] on span "Interior information General Floors | Wood/laminate floors Carpentry | Cabinets…" at bounding box center [542, 172] width 268 height 350
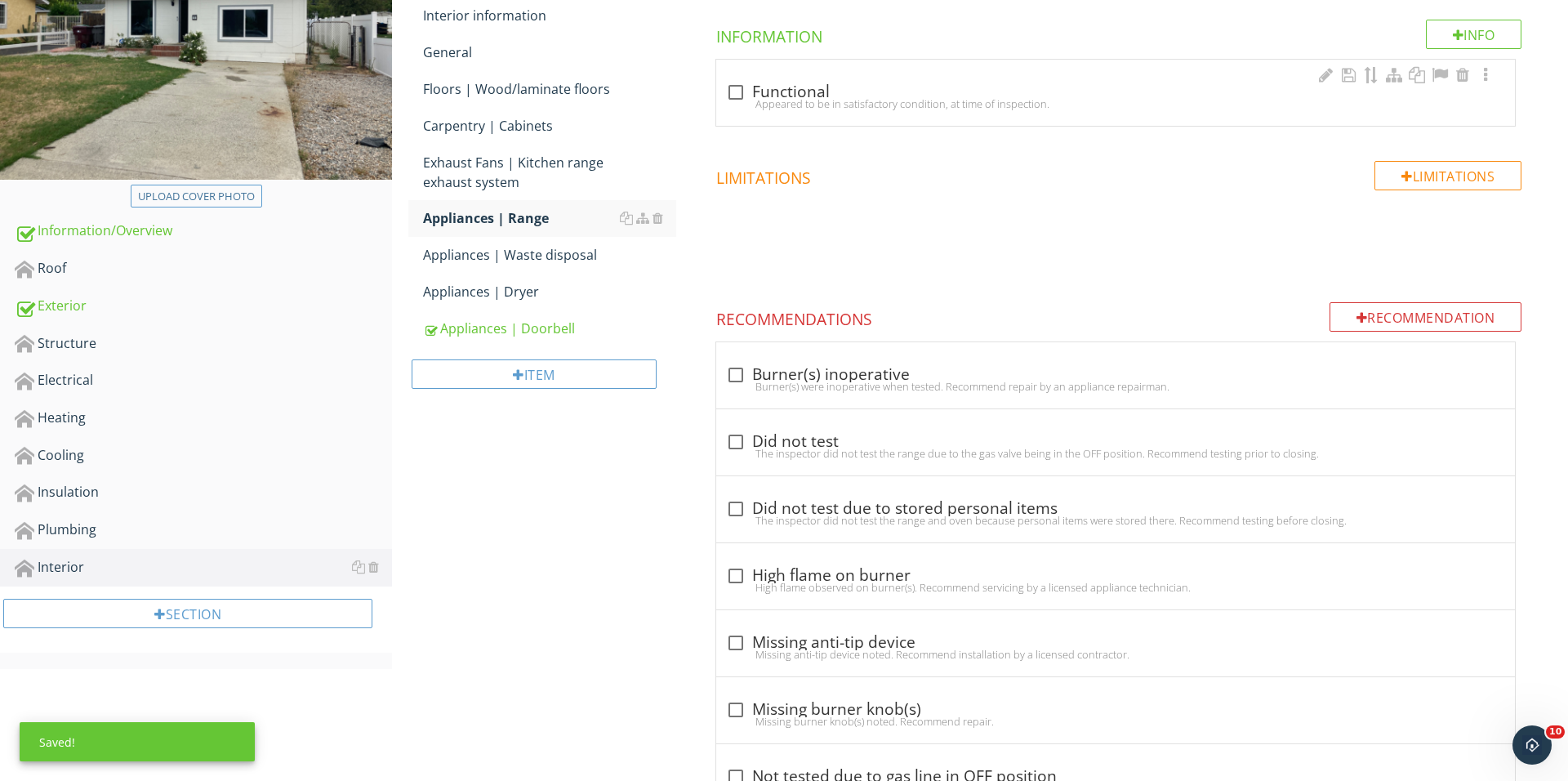
click at [762, 90] on div "check_box_outline_blank Functional" at bounding box center [1116, 92] width 779 height 20
checkbox input "true"
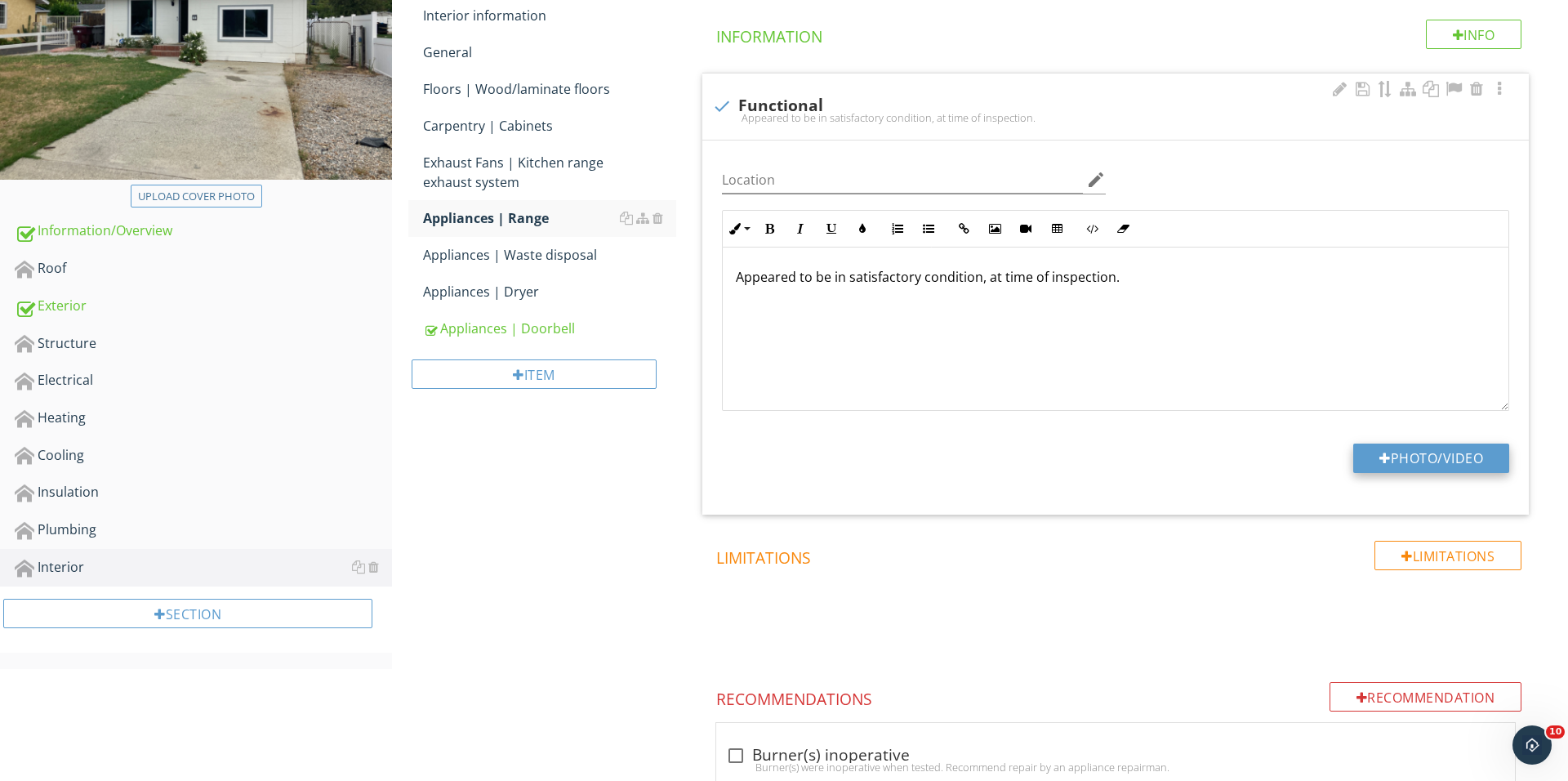
click at [1386, 455] on button "Photo/Video" at bounding box center [1430, 459] width 156 height 29
type input "C:\fakepath\IMG_1019.JPG"
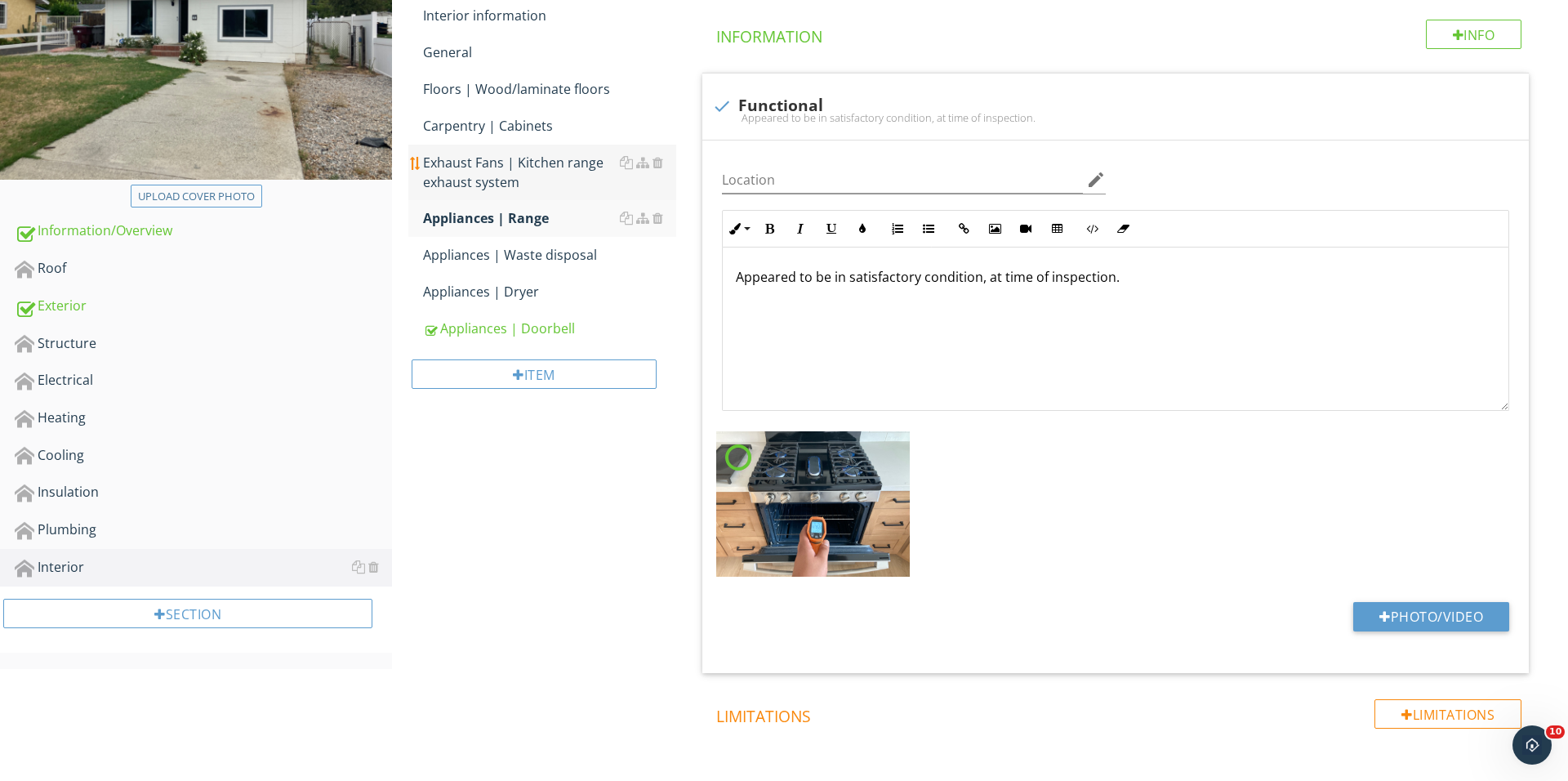
click at [551, 170] on div "Exhaust Fans | Kitchen range exhaust system" at bounding box center [550, 172] width 253 height 39
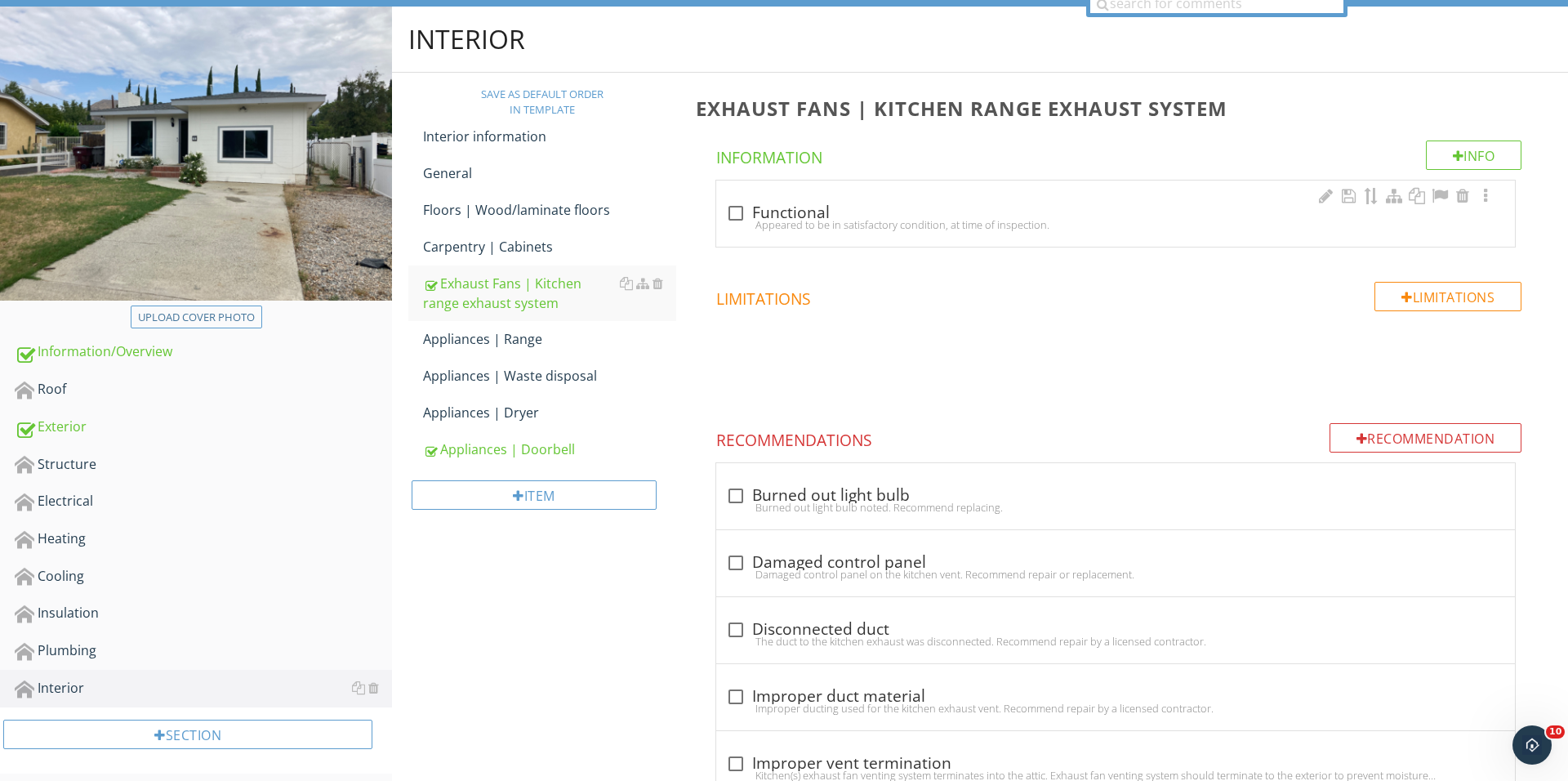
click at [758, 191] on div "check_box_outline_blank Functional Appeared to be in satisfactory condition, at…" at bounding box center [1115, 213] width 799 height 66
checkbox input "true"
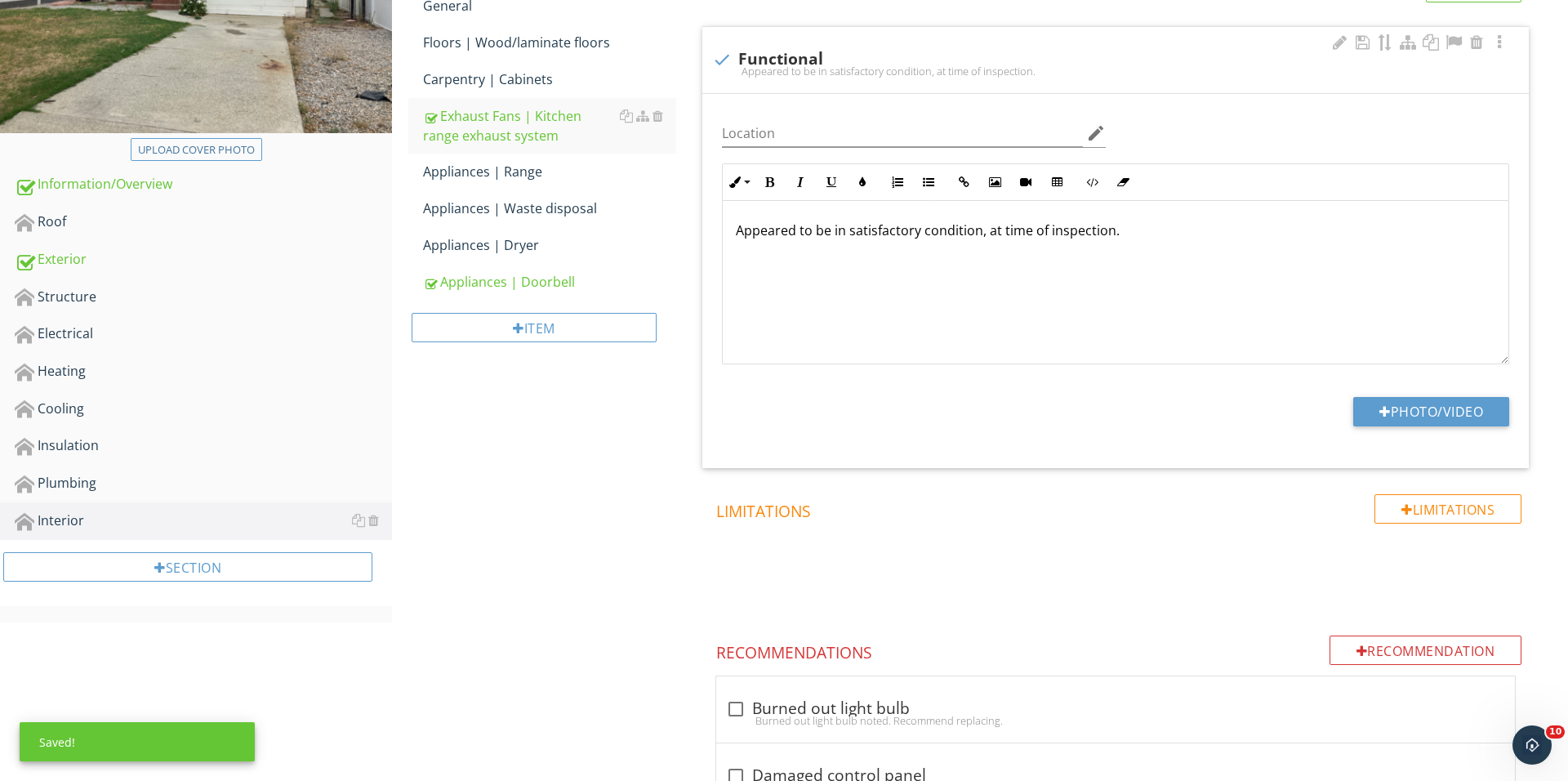
scroll to position [420, 0]
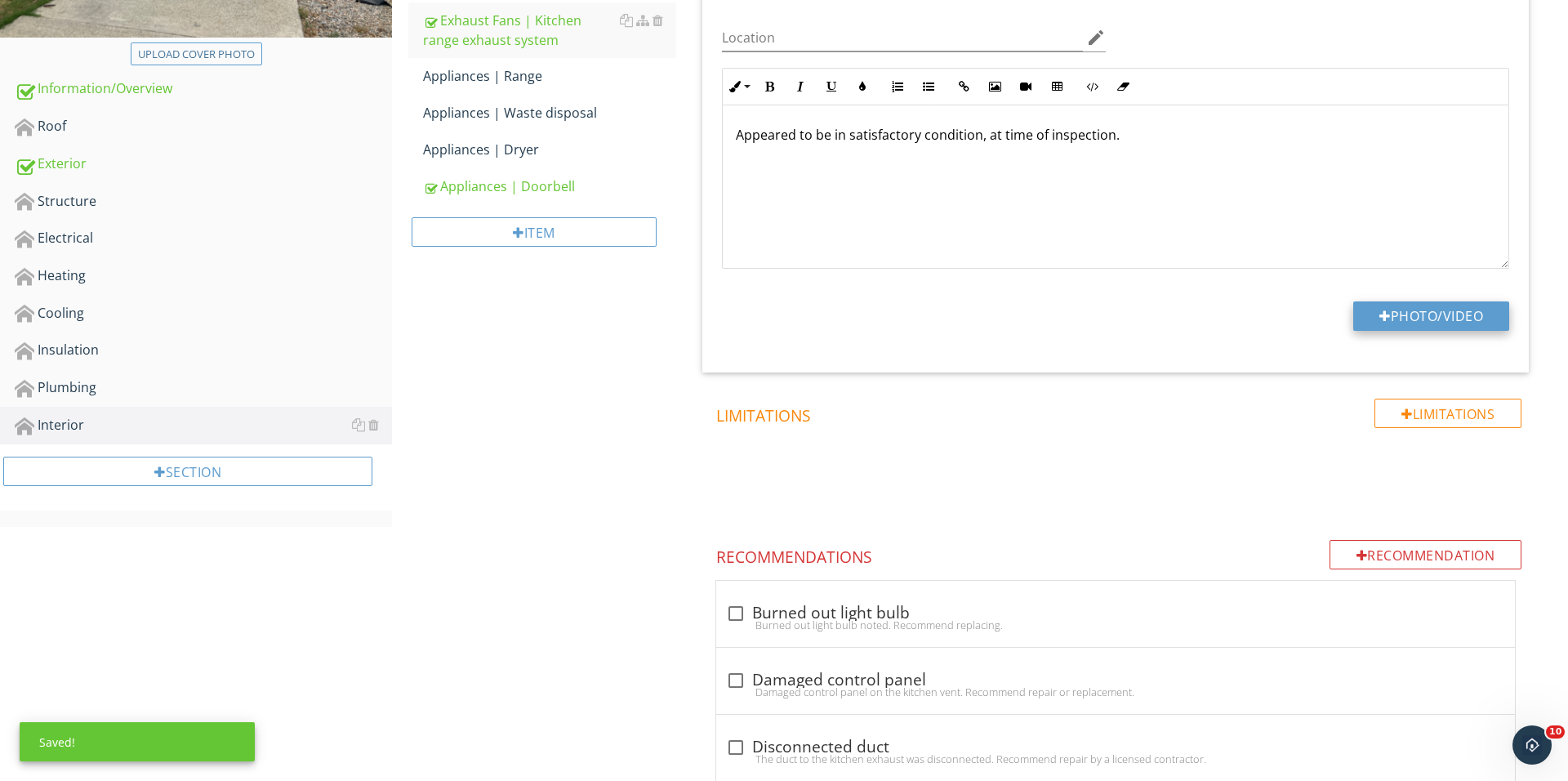
click at [1431, 313] on button "Photo/Video" at bounding box center [1430, 316] width 156 height 29
type input "C:\fakepath\IMG_1022.JPG"
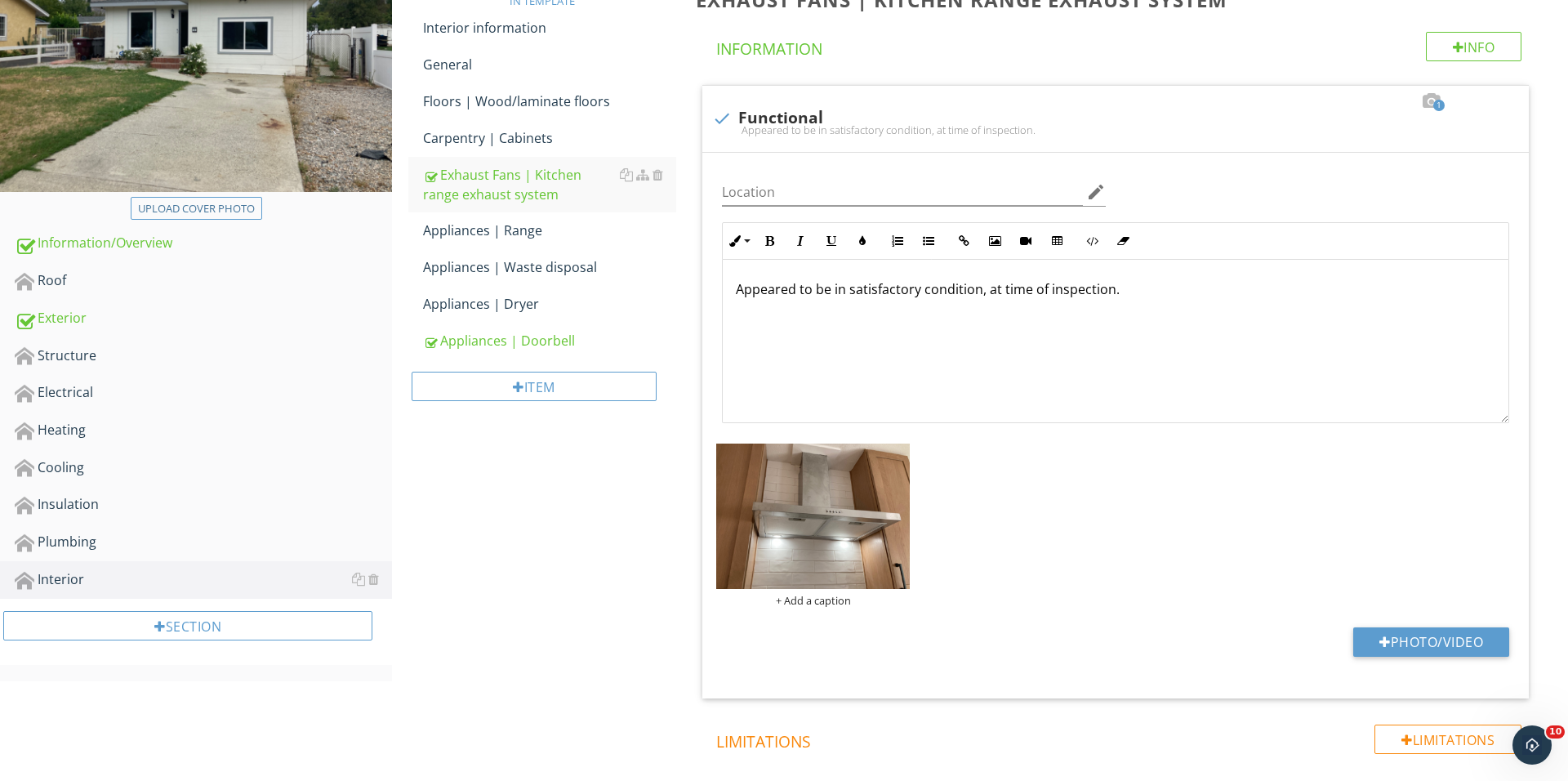
scroll to position [246, 0]
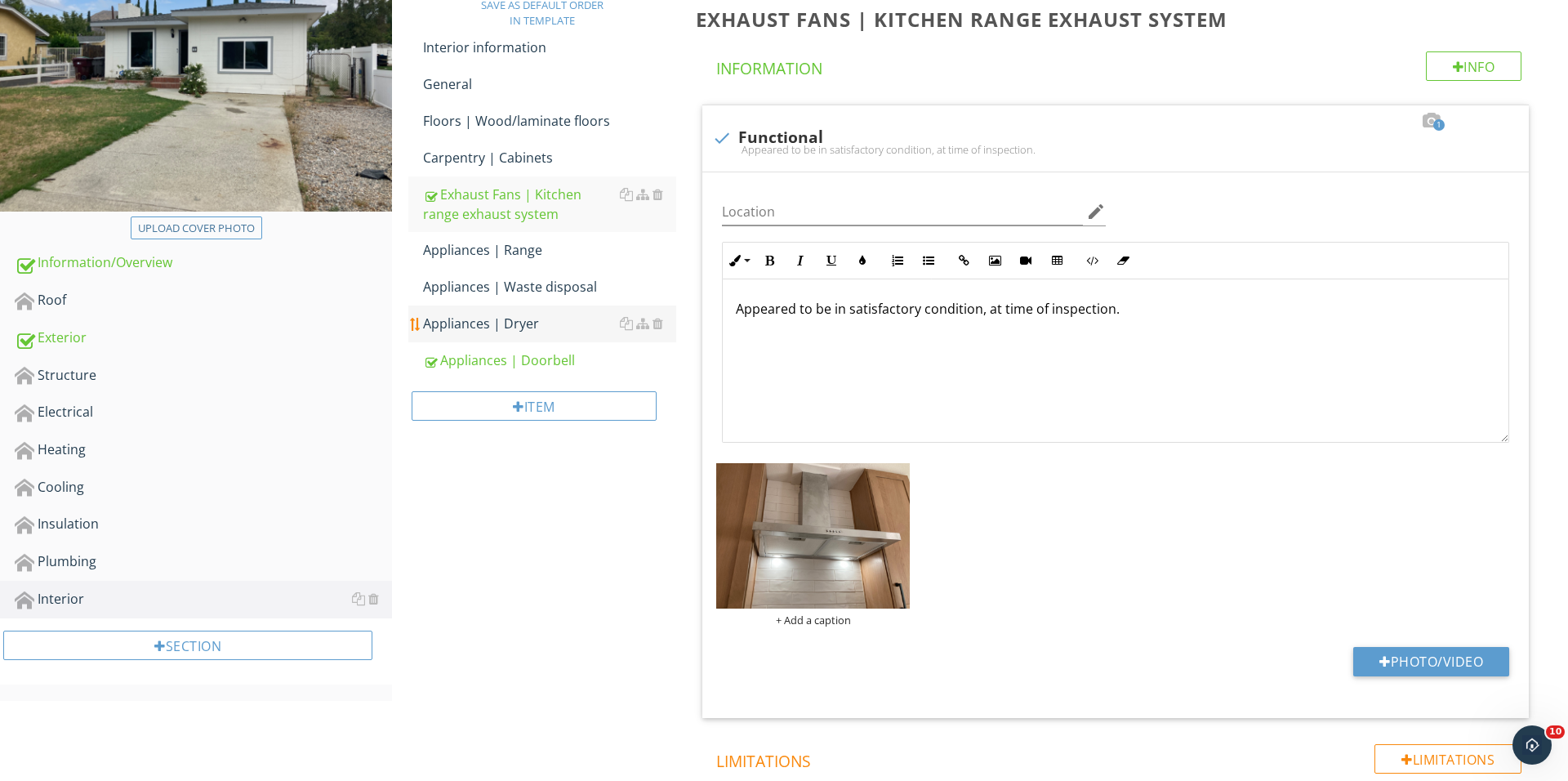
click at [514, 321] on div "Appliances | Dryer" at bounding box center [550, 323] width 253 height 20
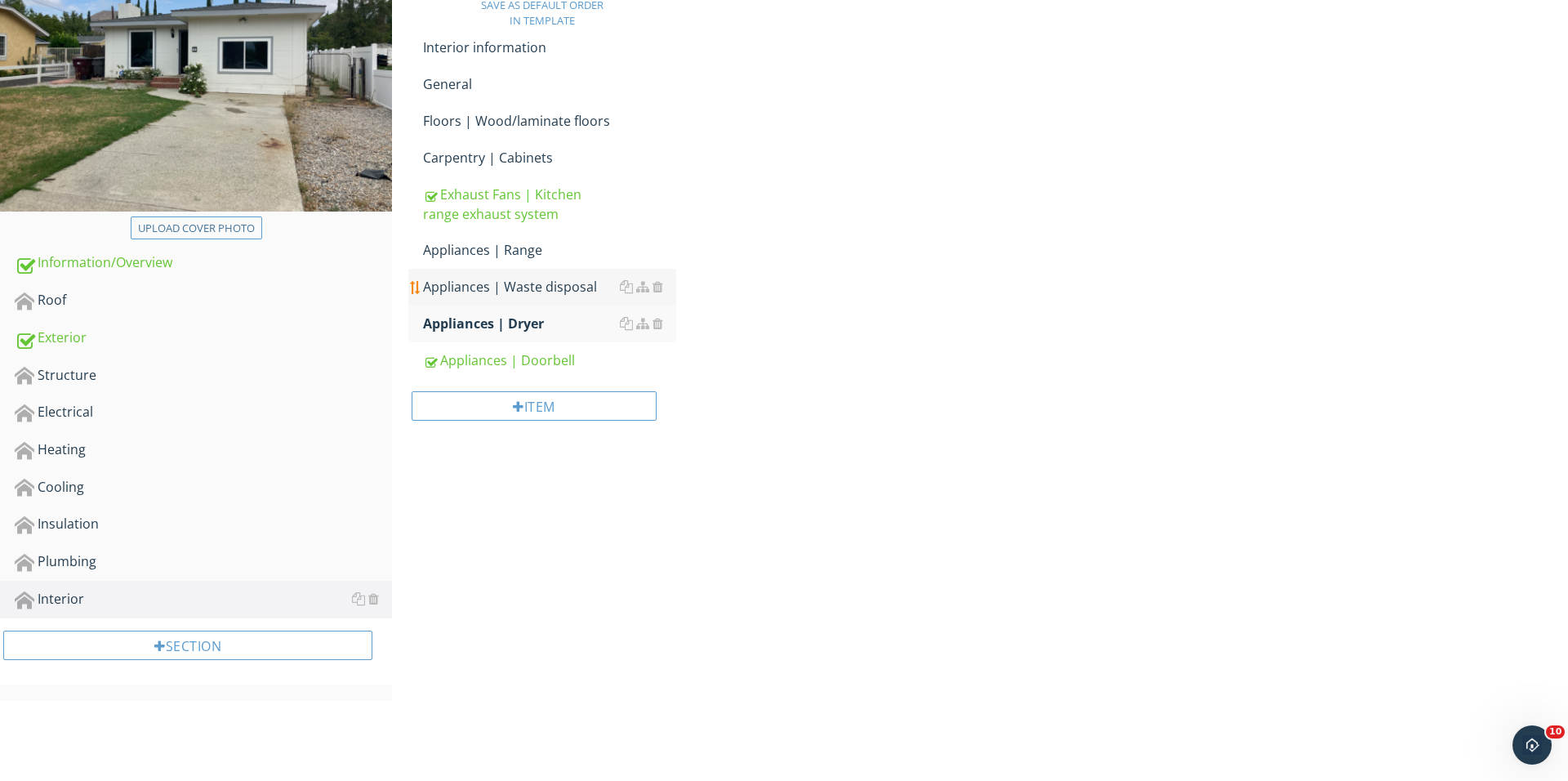
scroll to position [245, 0]
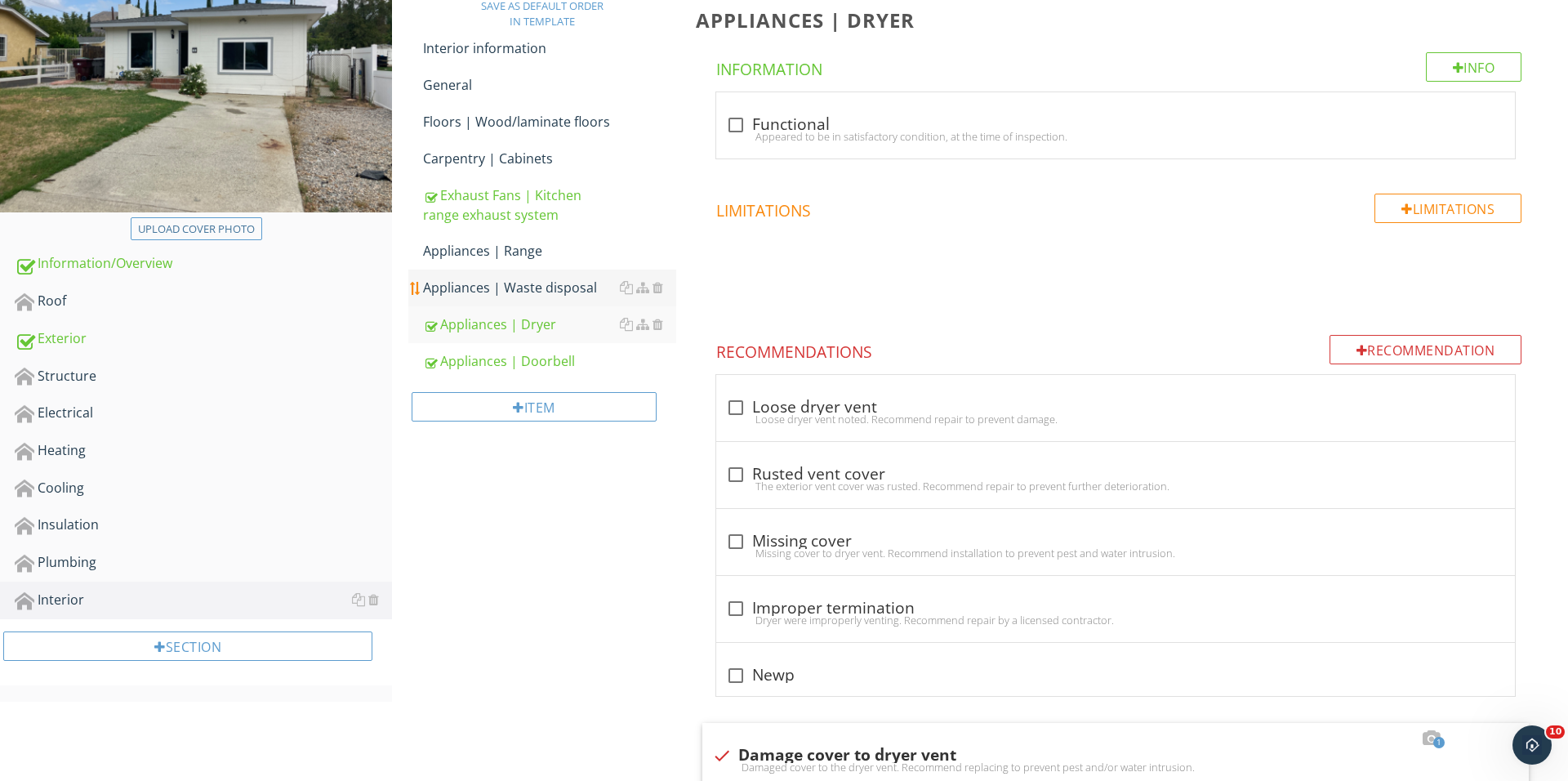
click at [518, 279] on div "Appliances | Waste disposal" at bounding box center [550, 287] width 253 height 20
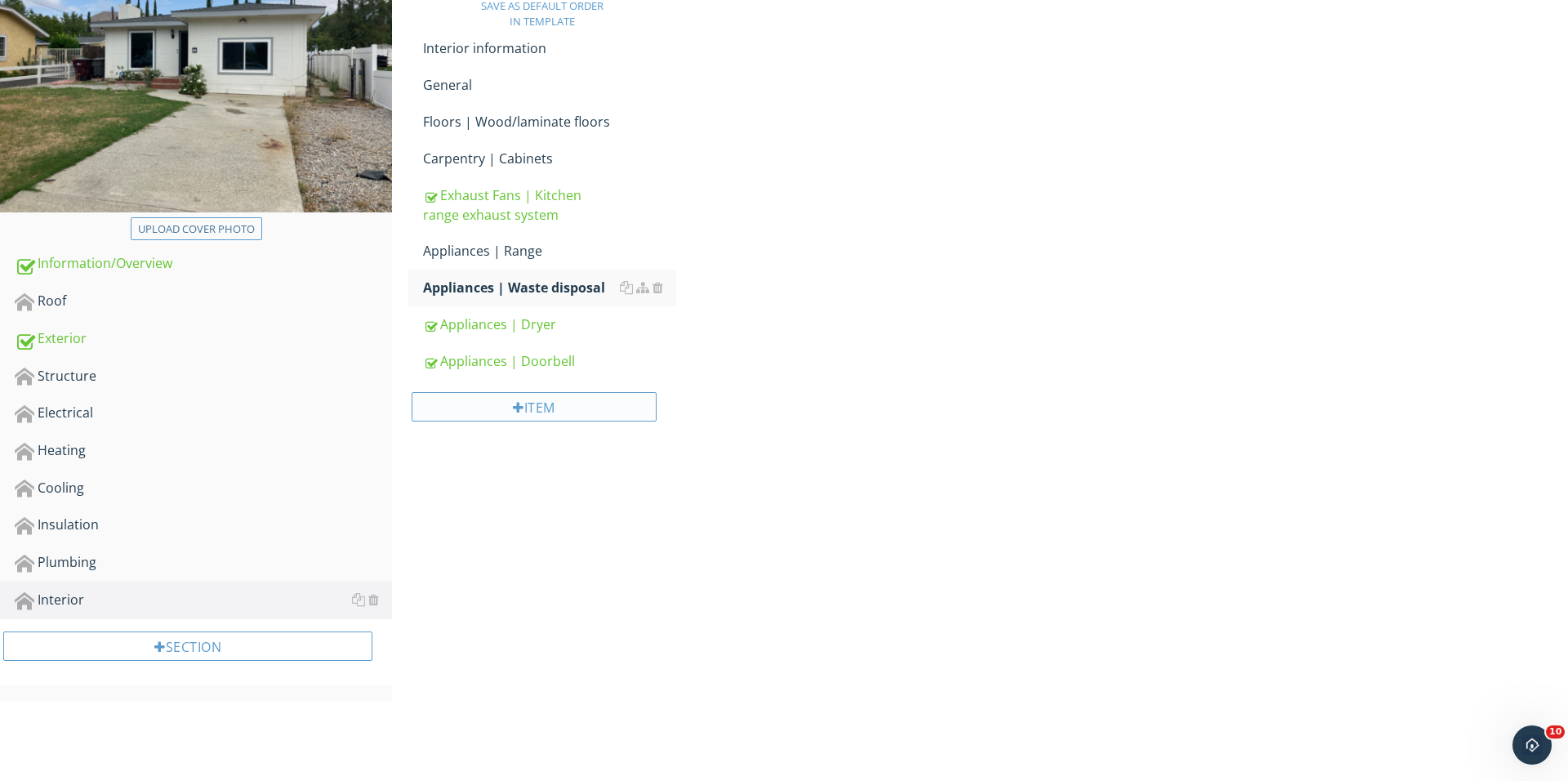
click at [533, 406] on div "Item" at bounding box center [534, 407] width 245 height 29
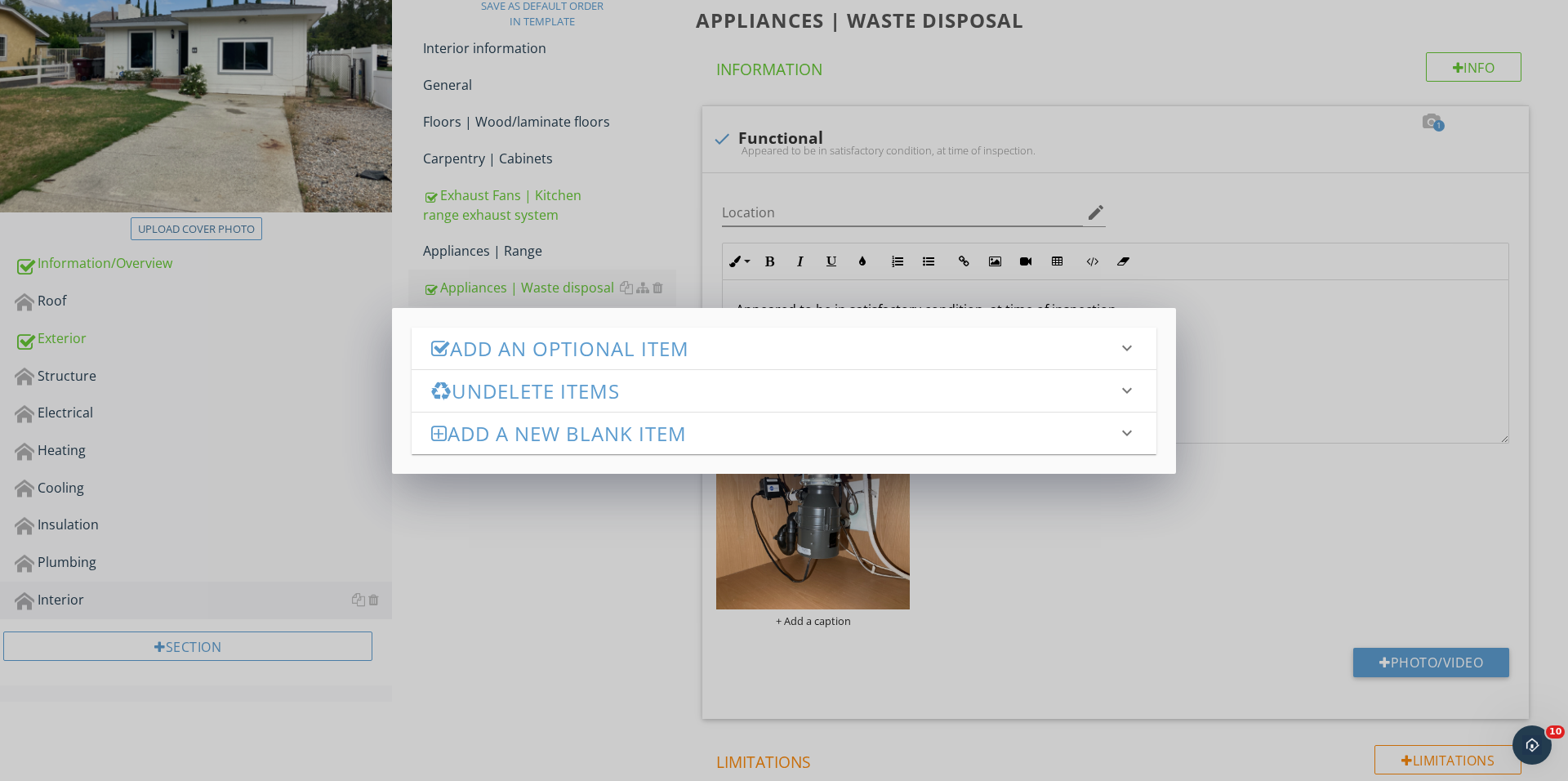
click at [594, 347] on h3 "Add an Optional Item" at bounding box center [774, 348] width 686 height 22
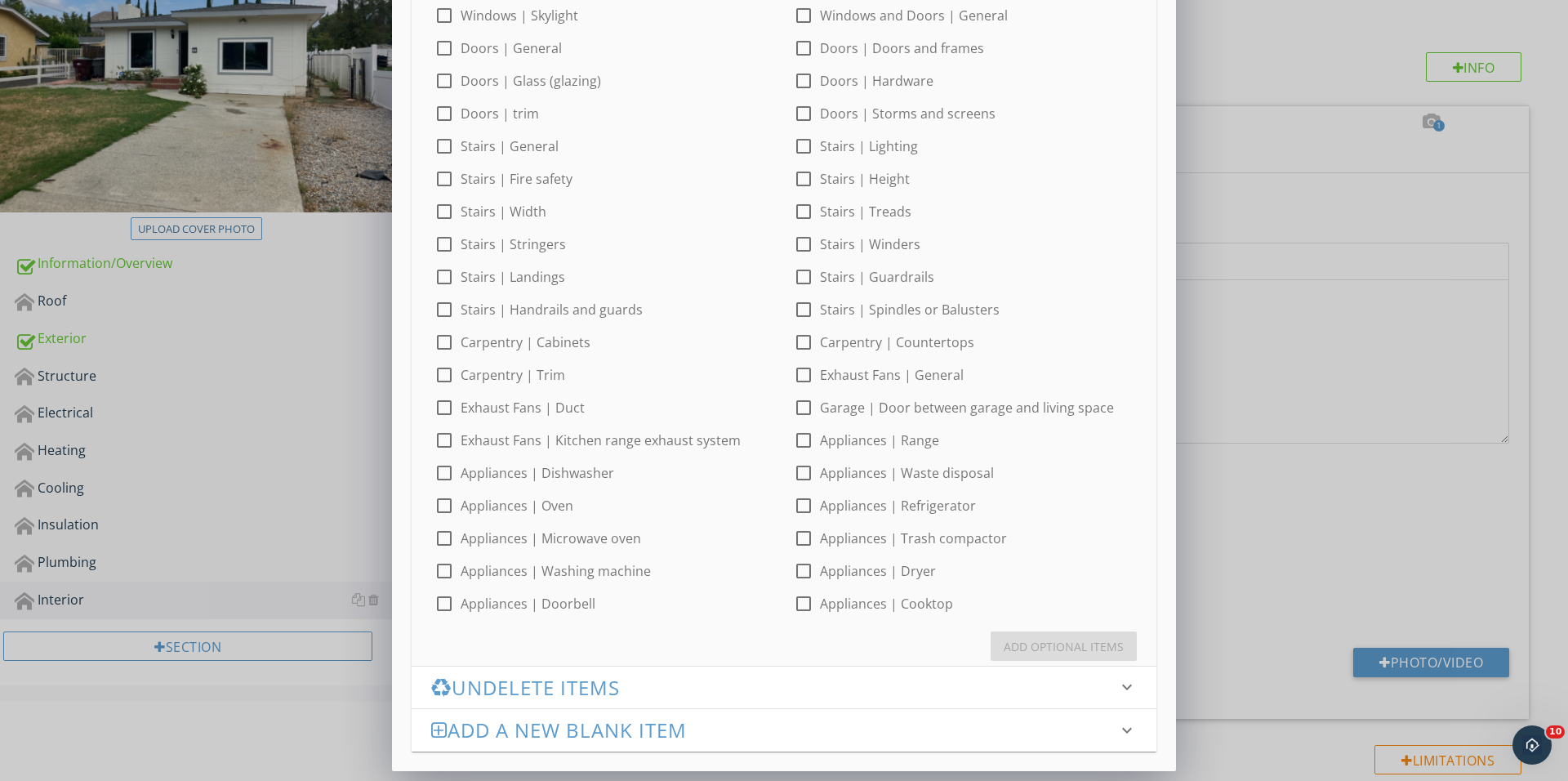
scroll to position [493, 0]
click at [438, 477] on div at bounding box center [444, 474] width 28 height 28
checkbox input "true"
click at [1025, 649] on div "Add Optional Items" at bounding box center [1063, 647] width 120 height 17
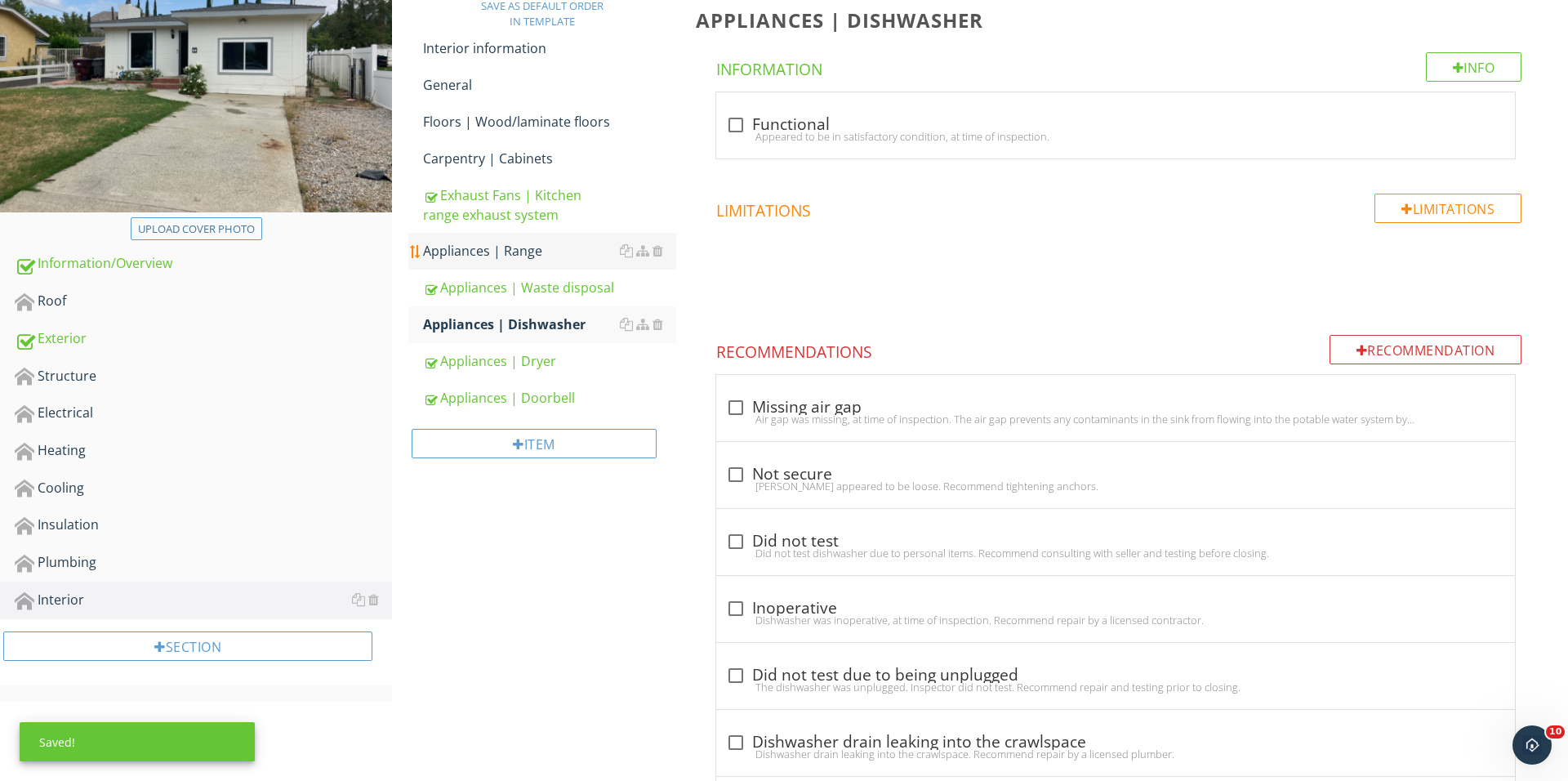
click at [518, 256] on div "Appliances | Range" at bounding box center [550, 251] width 253 height 20
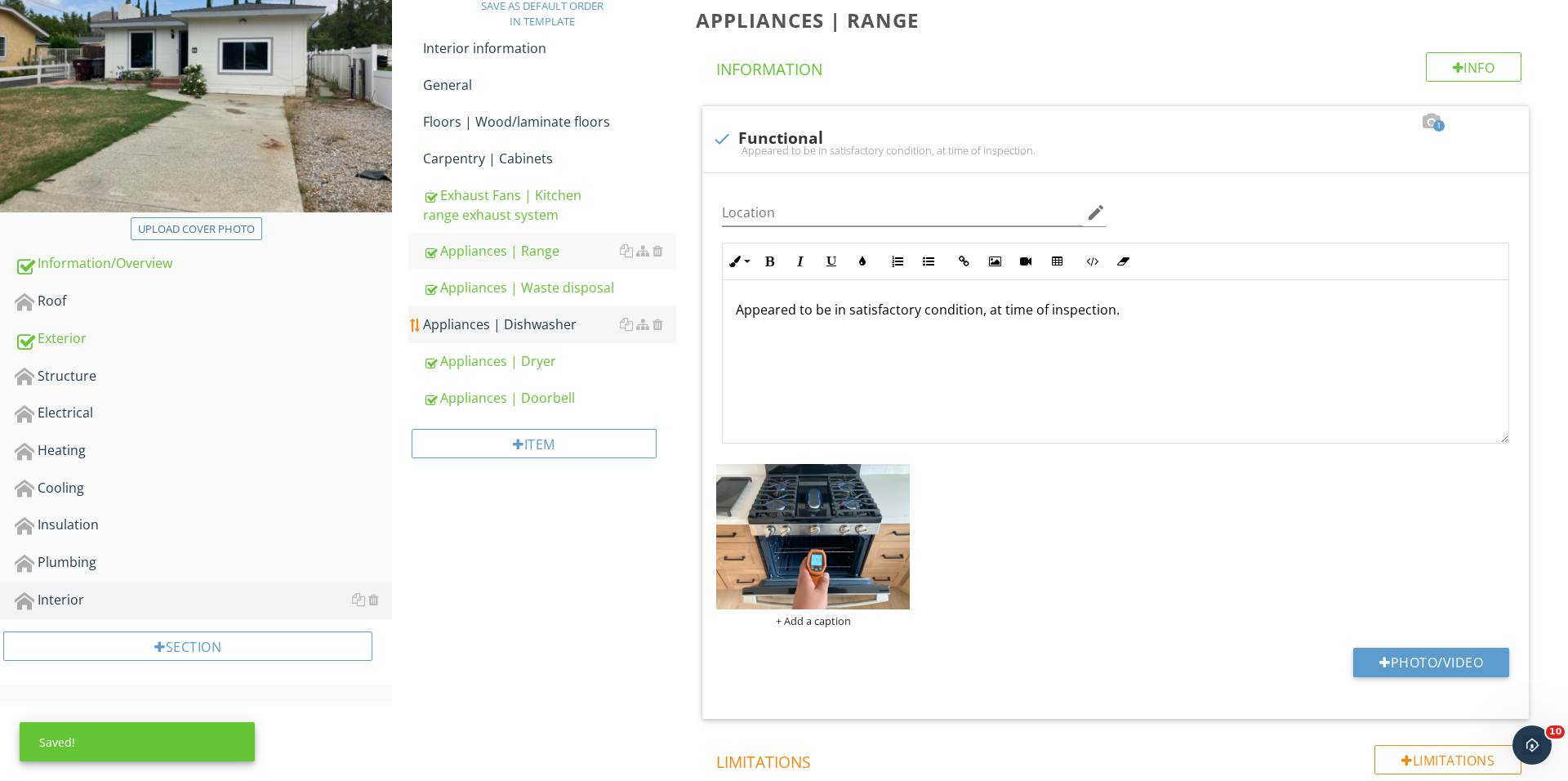
click at [554, 312] on link "Appliances | Dishwasher" at bounding box center [550, 324] width 253 height 36
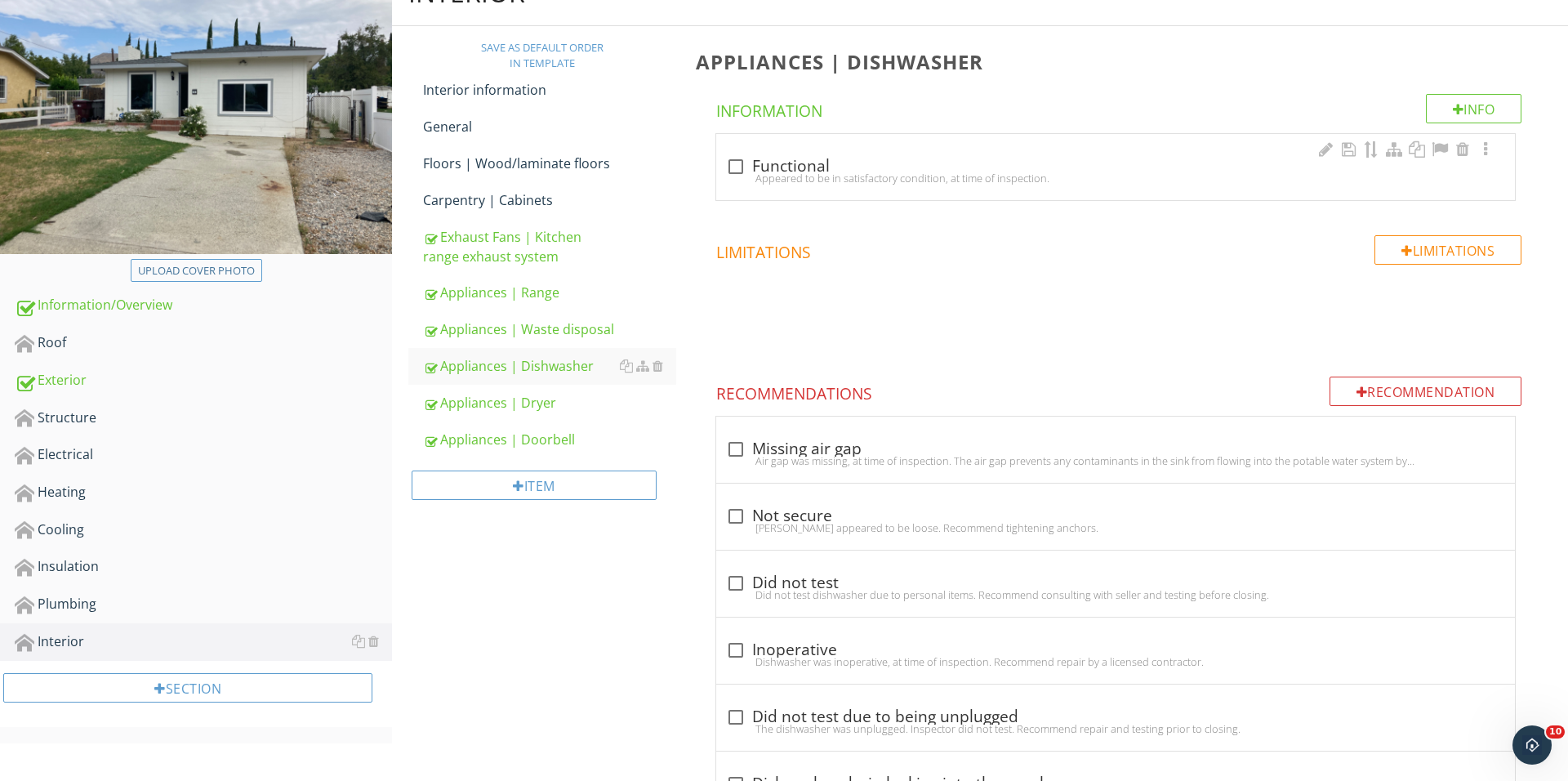
click at [746, 172] on div "Appeared to be in satisfactory condition, at time of inspection." at bounding box center [1116, 178] width 779 height 13
checkbox input "true"
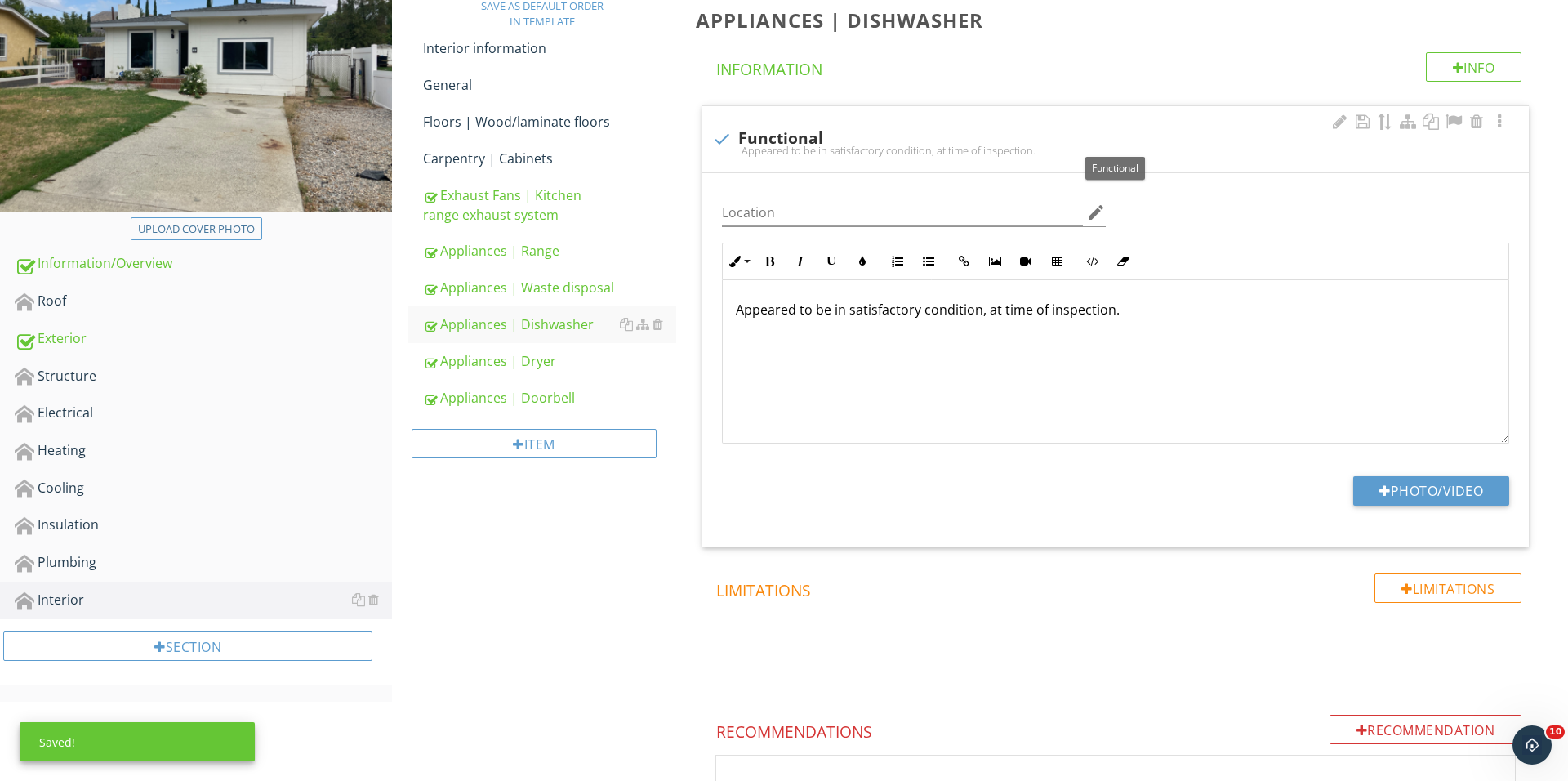
scroll to position [295, 0]
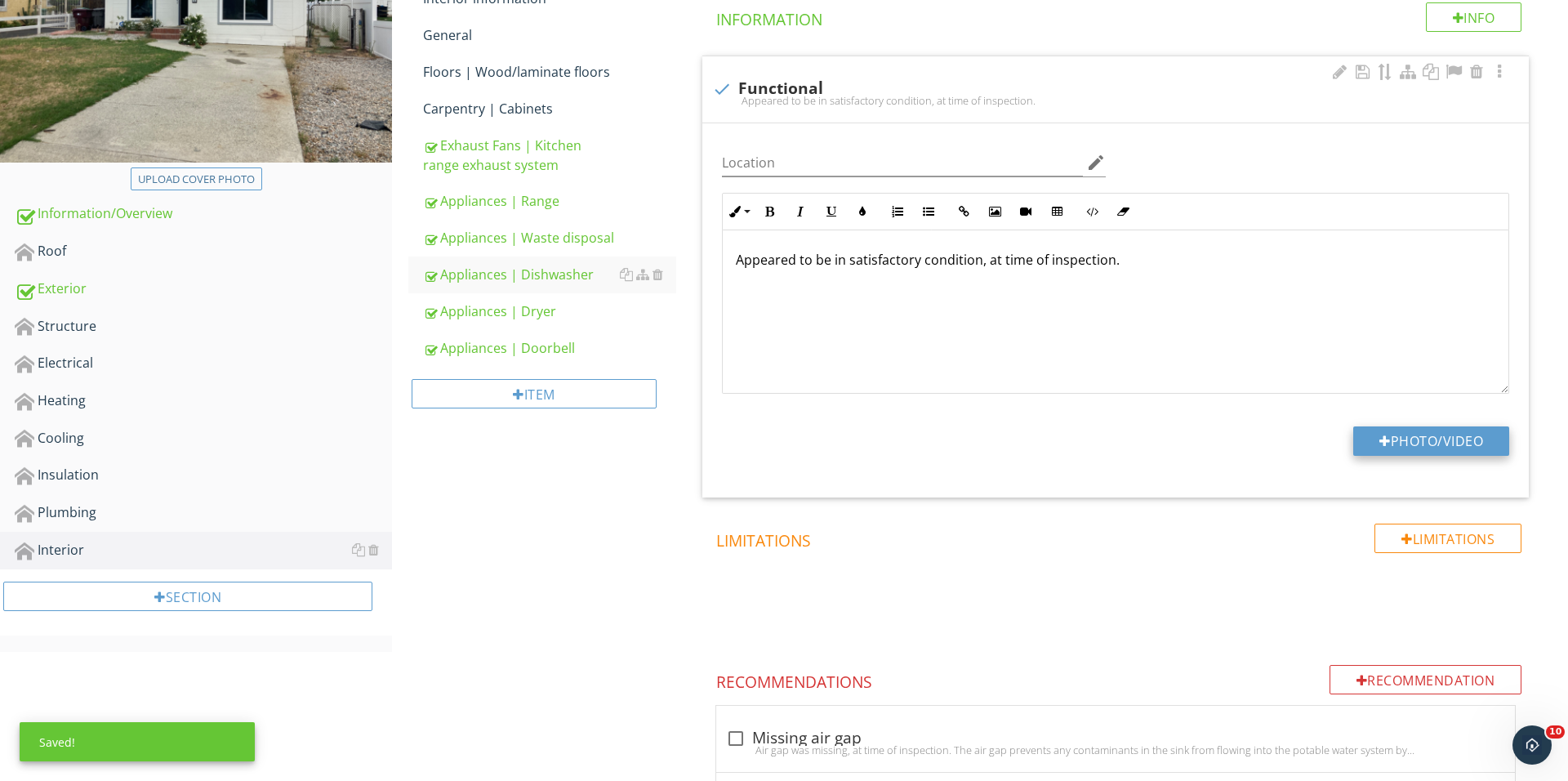
click at [1370, 448] on button "Photo/Video" at bounding box center [1430, 441] width 156 height 29
type input "C:\fakepath\IMG_0948.JPG"
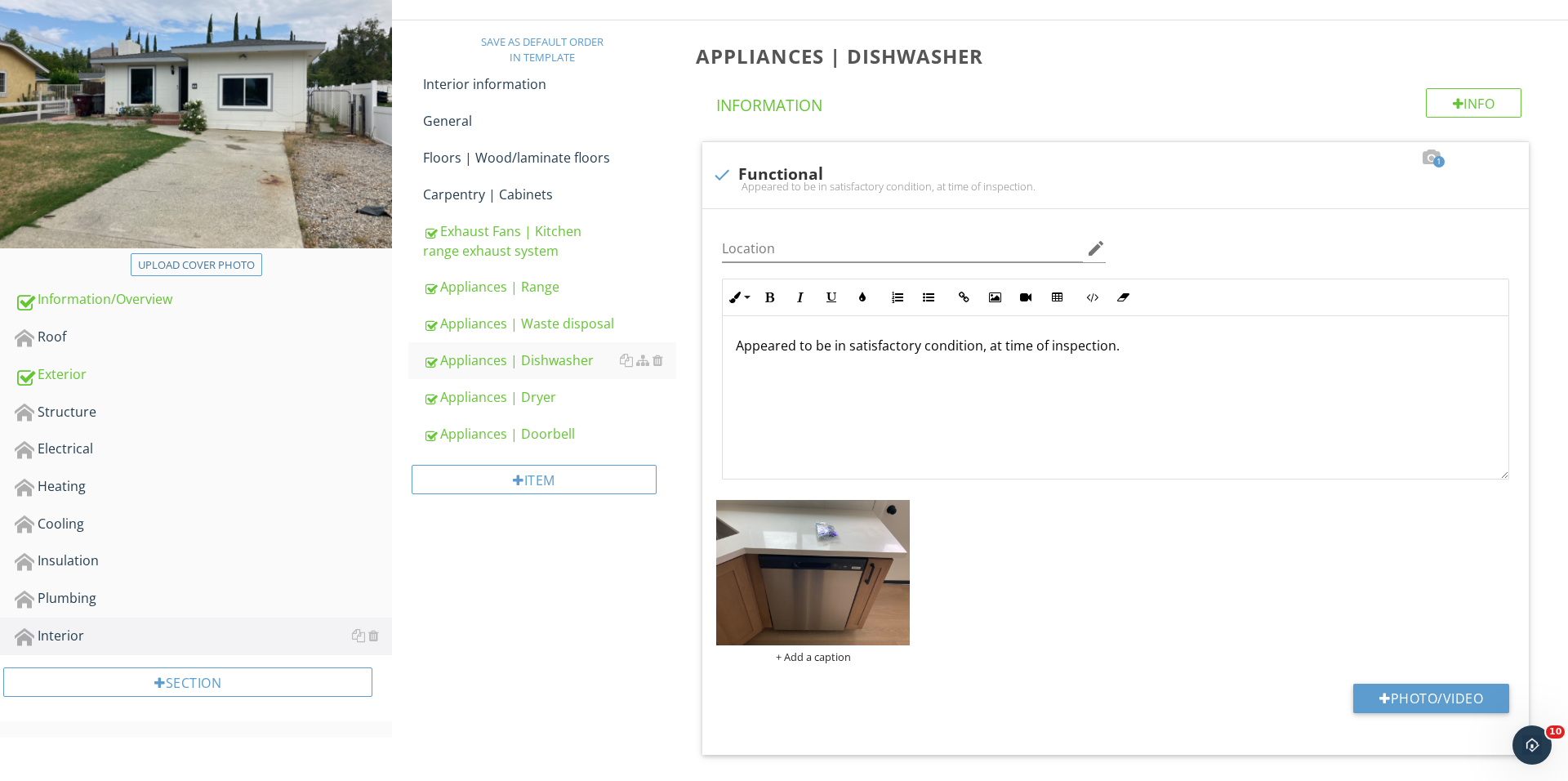
scroll to position [159, 0]
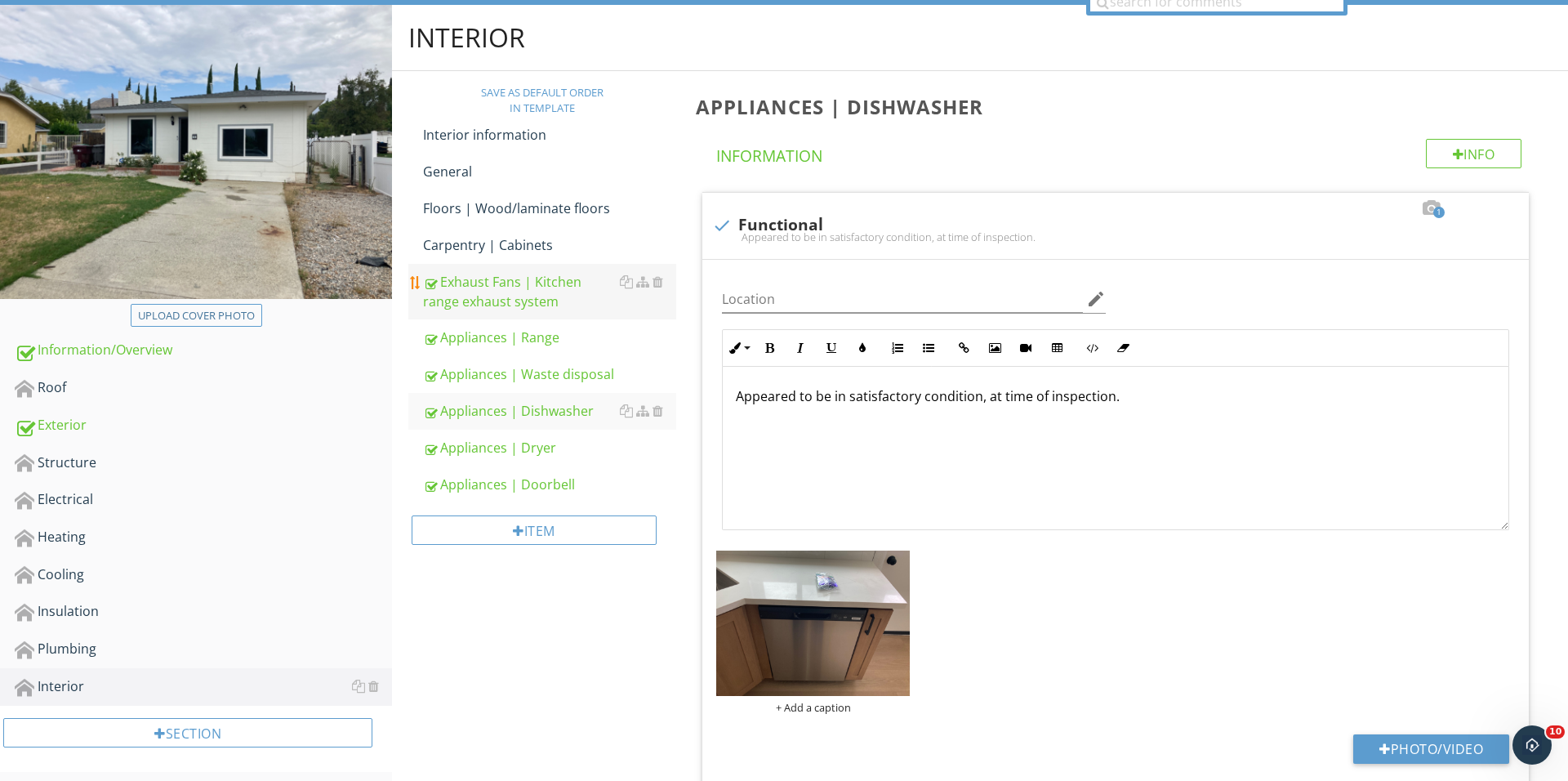
click at [521, 303] on div "Exhaust Fans | Kitchen range exhaust system" at bounding box center [550, 291] width 253 height 39
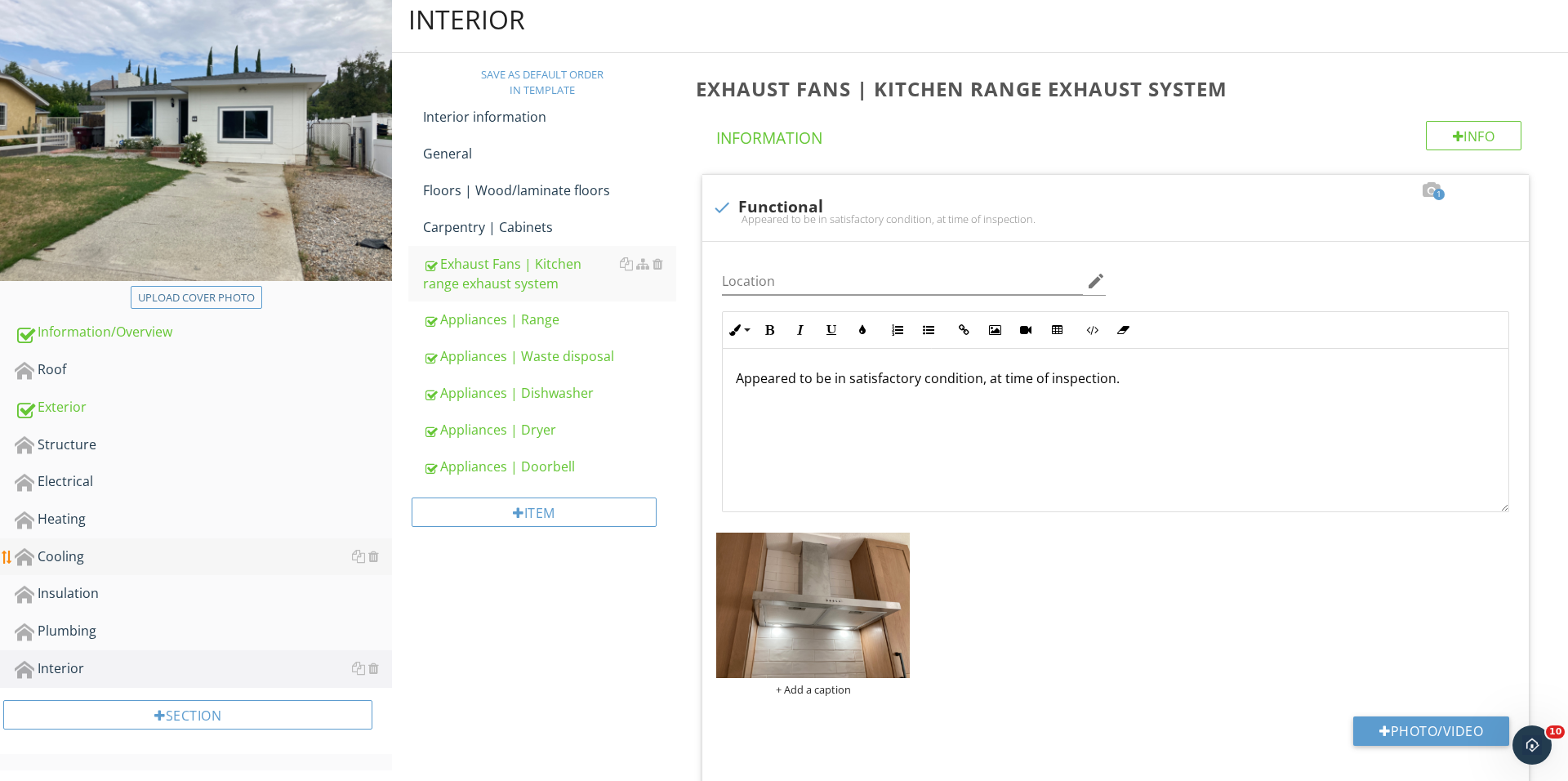
scroll to position [249, 0]
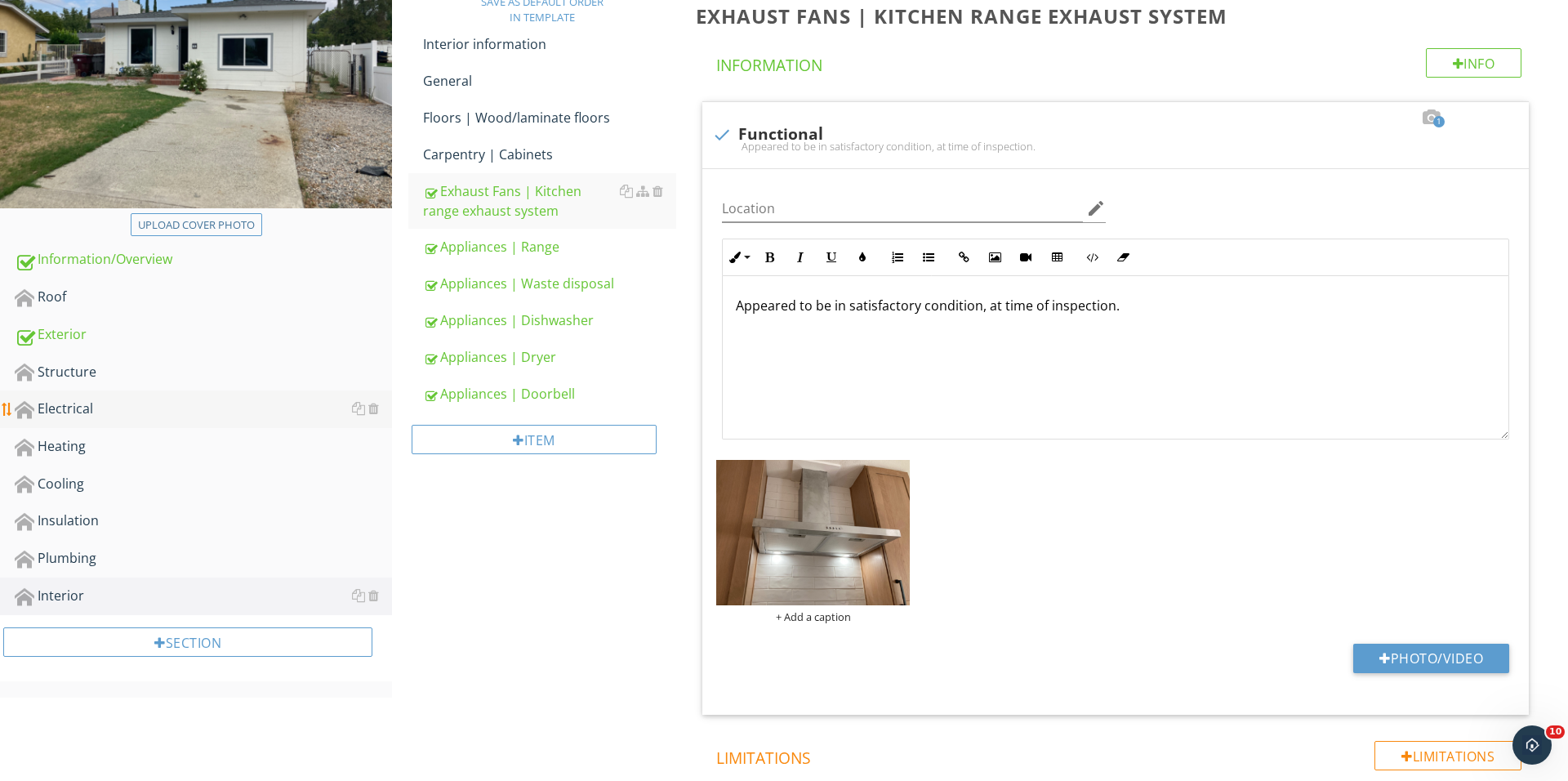
click at [177, 407] on div "Electrical" at bounding box center [203, 409] width 377 height 22
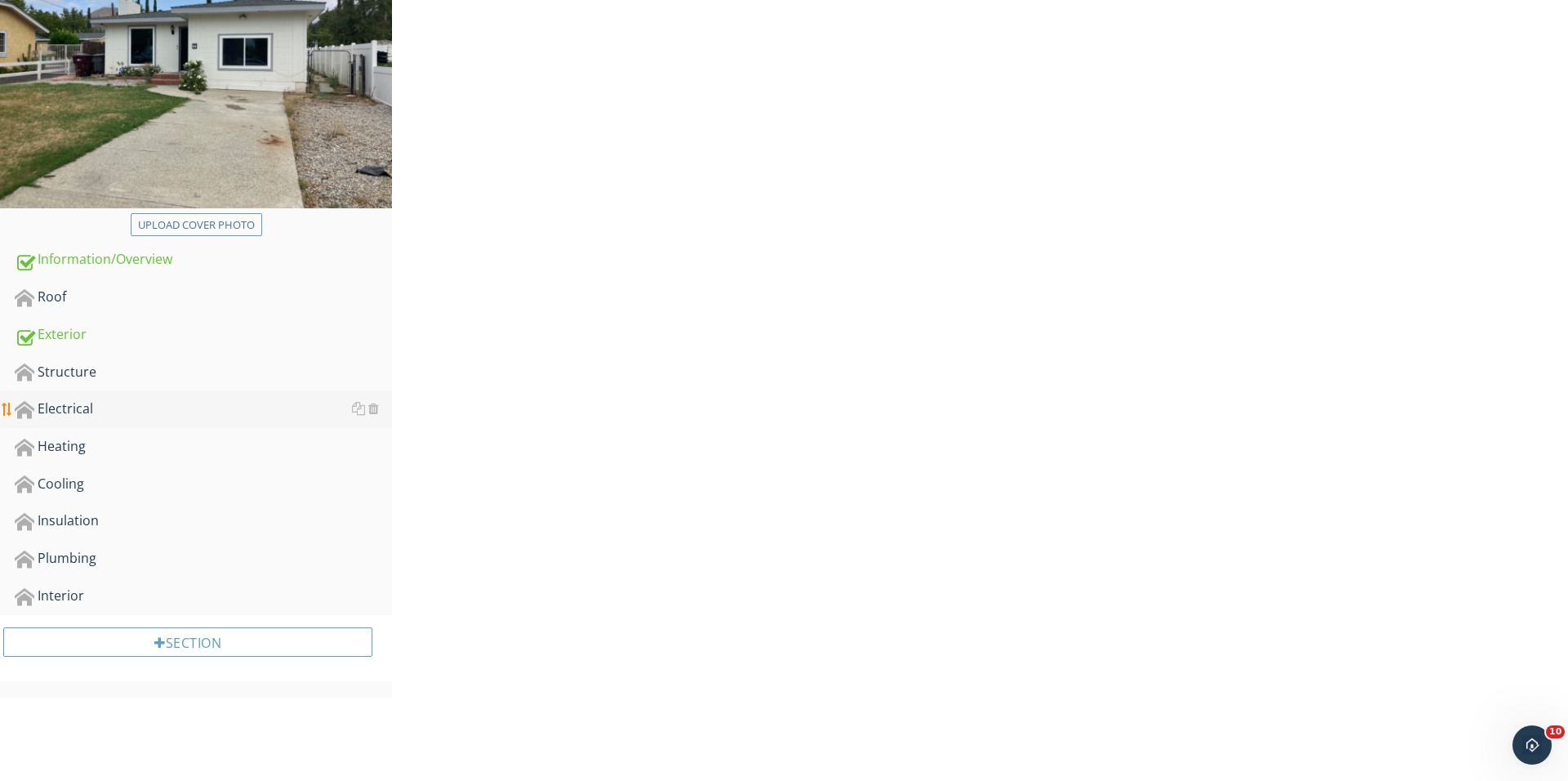
scroll to position [248, 0]
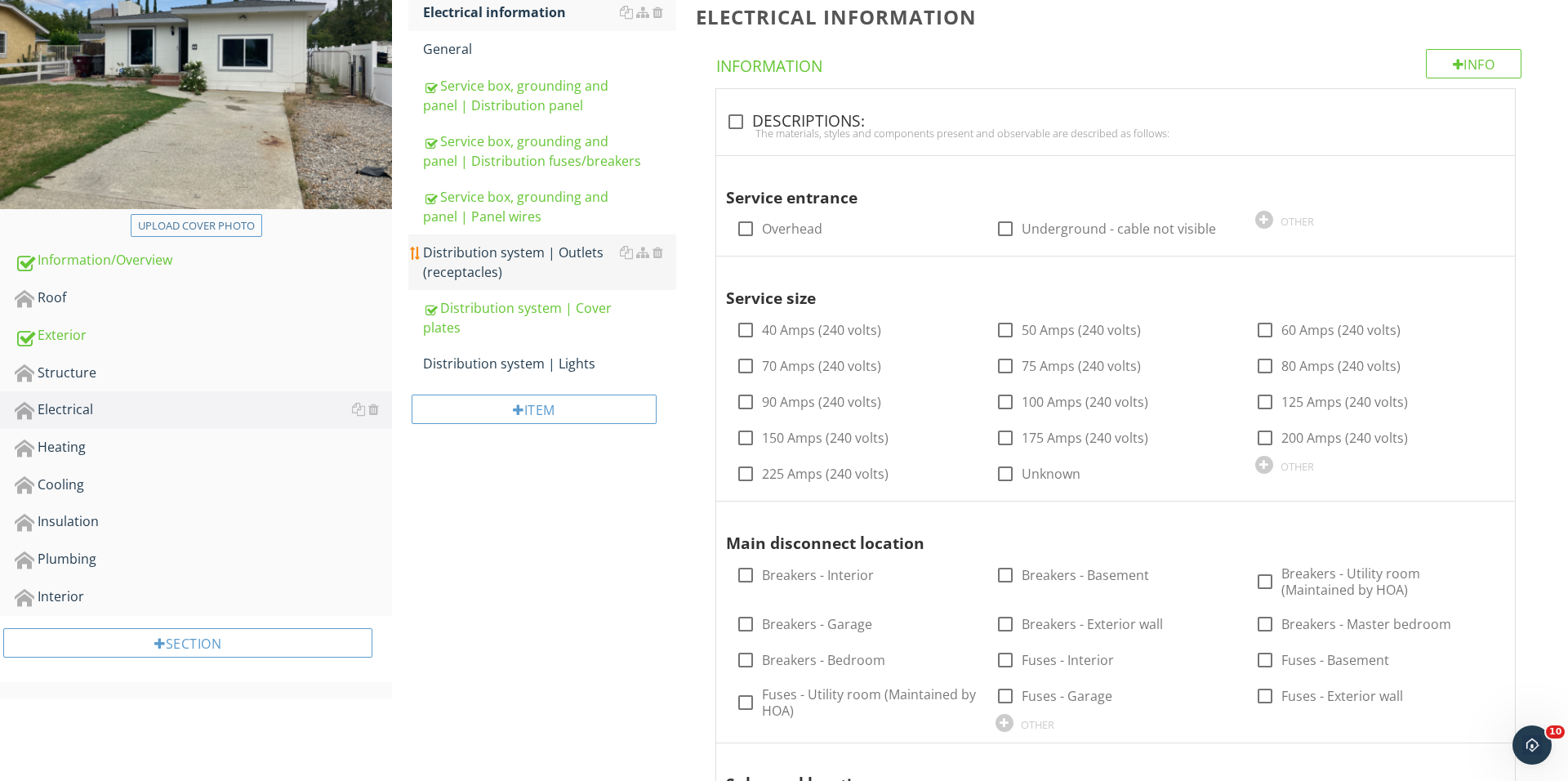
click at [537, 253] on div "Distribution system | Outlets (receptacles)" at bounding box center [550, 261] width 253 height 39
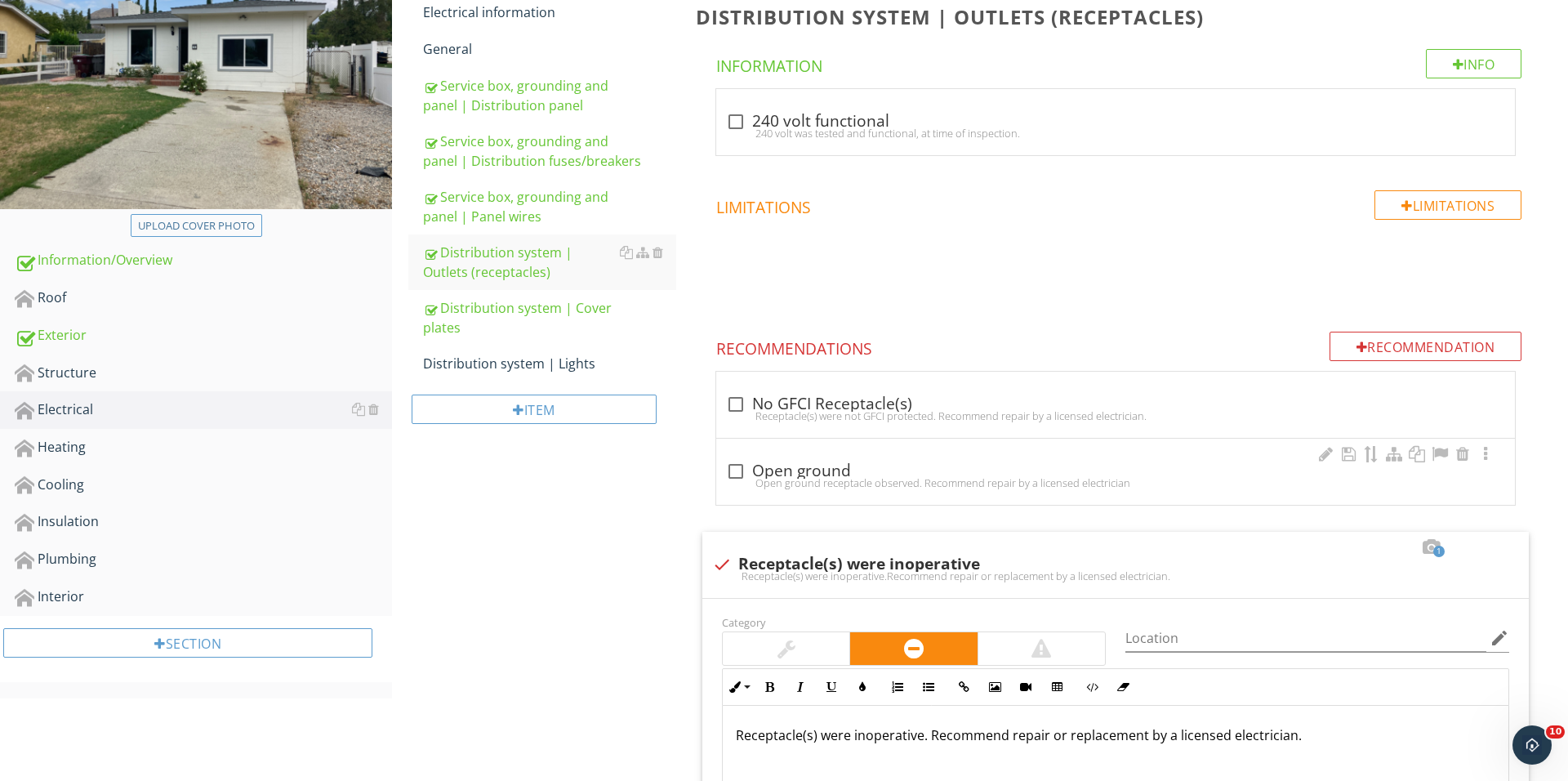
click at [745, 465] on div at bounding box center [736, 472] width 28 height 28
checkbox input "true"
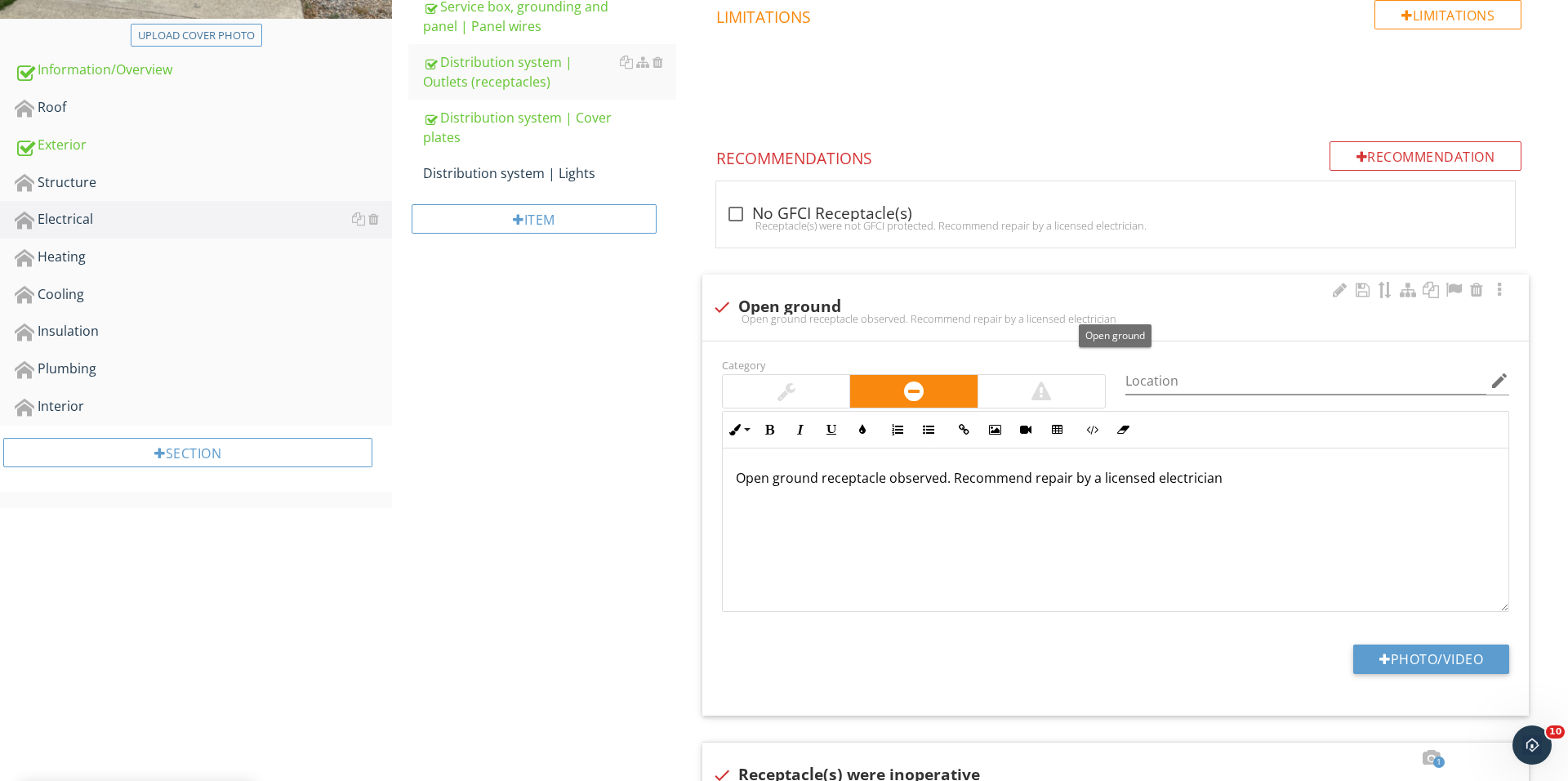
scroll to position [509, 0]
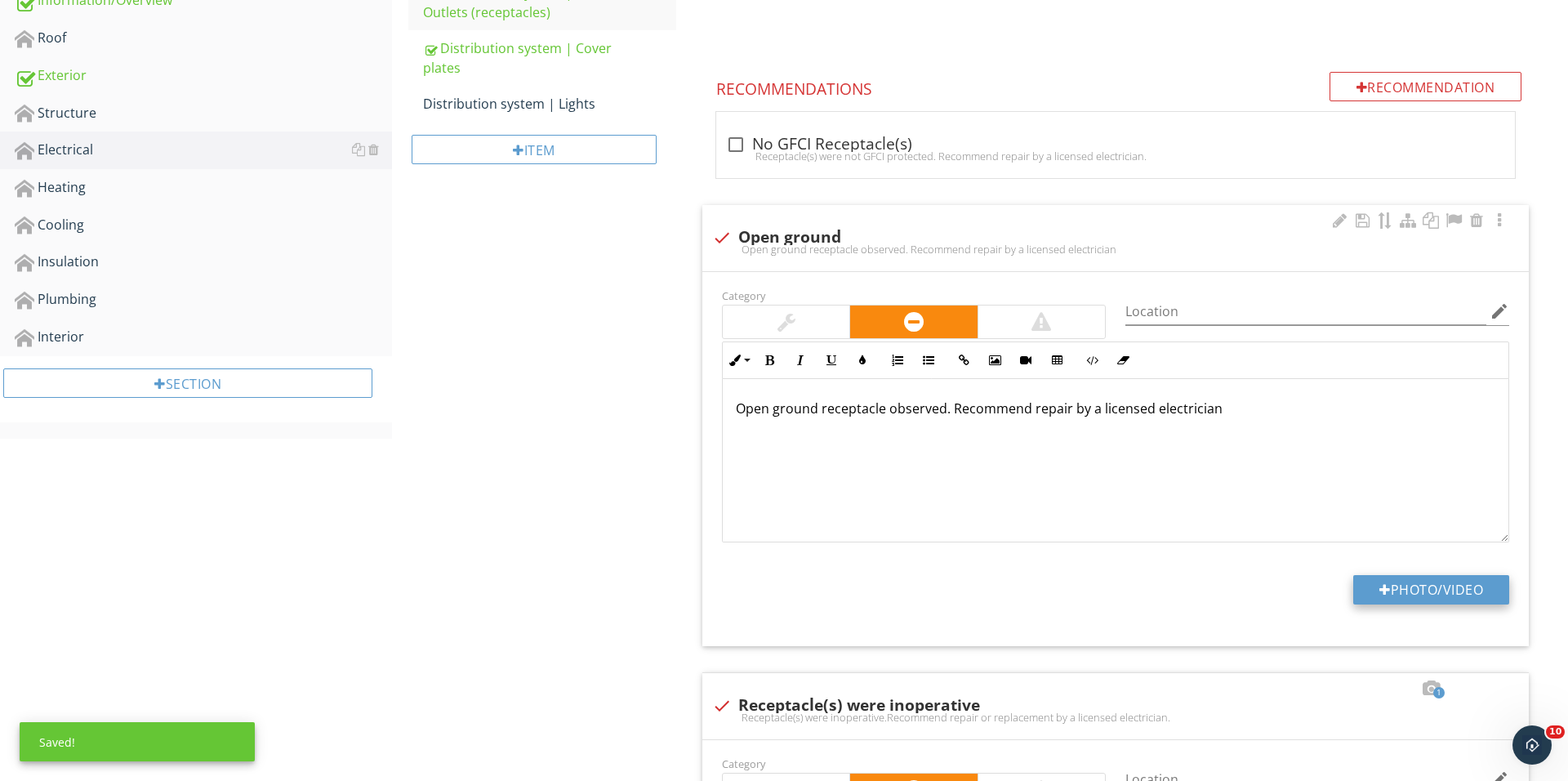
click at [1447, 597] on button "Photo/Video" at bounding box center [1430, 590] width 156 height 29
type input "C:\fakepath\IMG_1051.JPG"
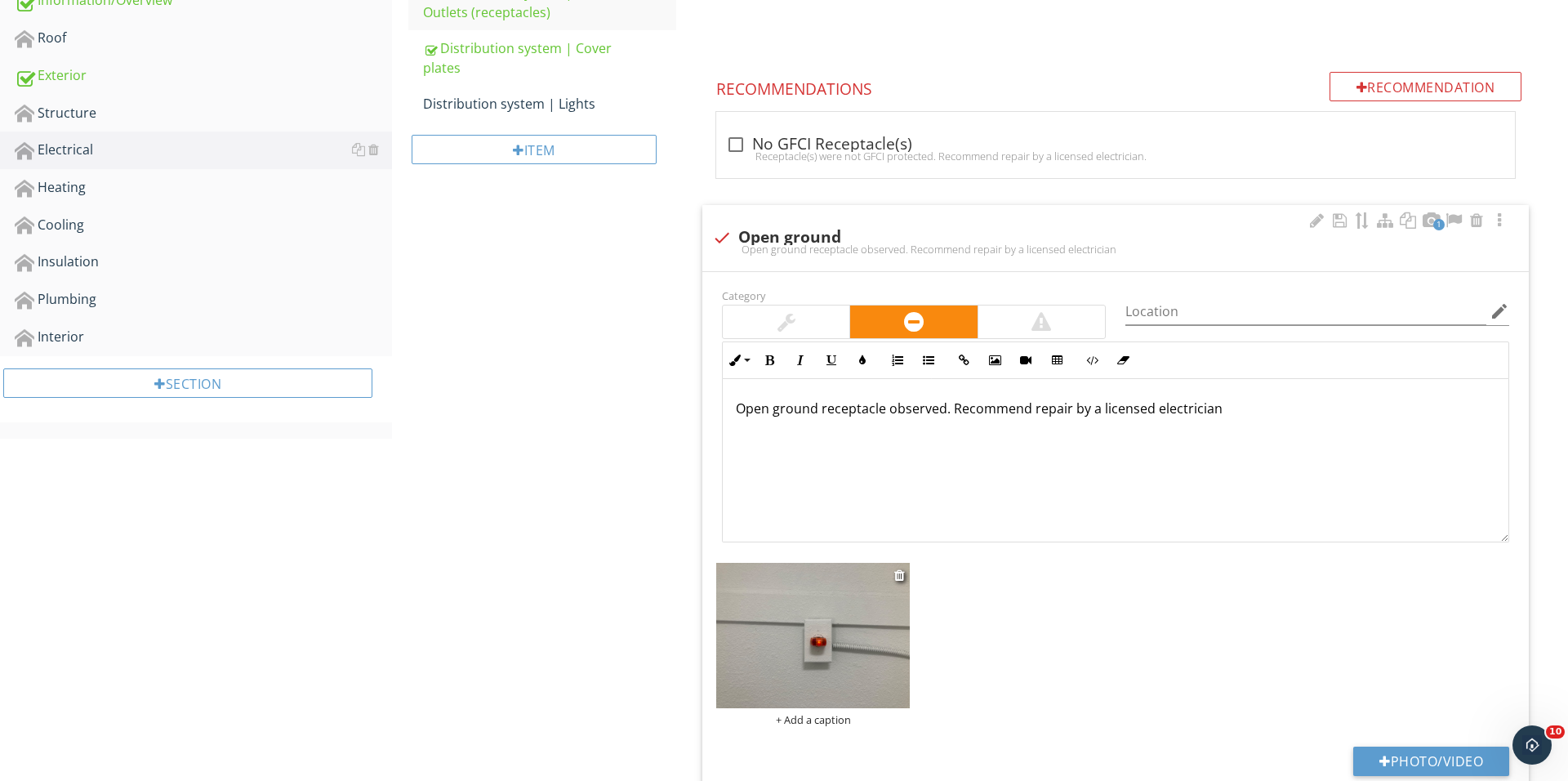
click at [833, 718] on div "+ Add a caption" at bounding box center [812, 719] width 194 height 13
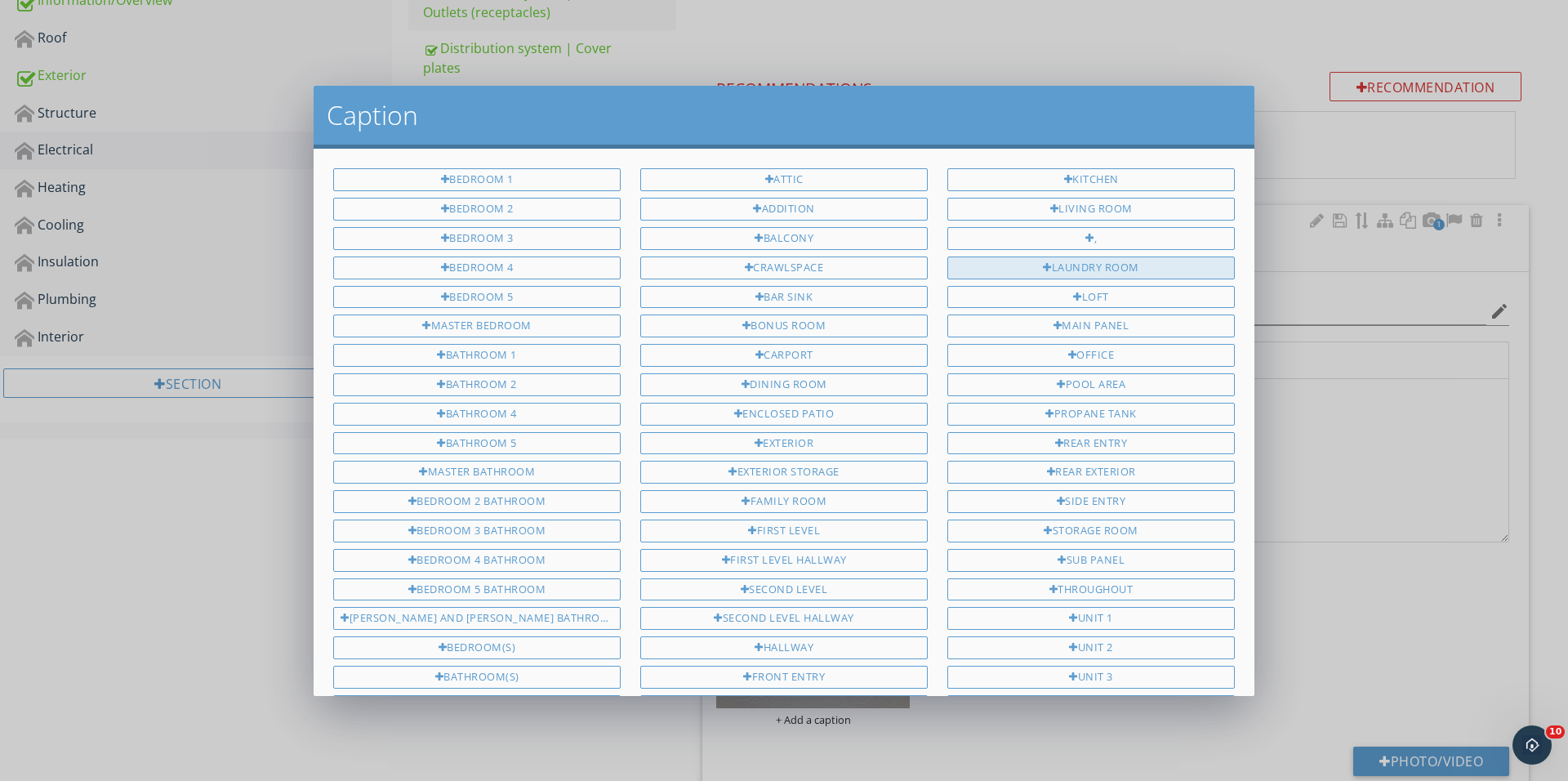
scroll to position [0, 0]
click at [1063, 262] on div "Laundry room" at bounding box center [1091, 268] width 288 height 23
type input "Laundry room"
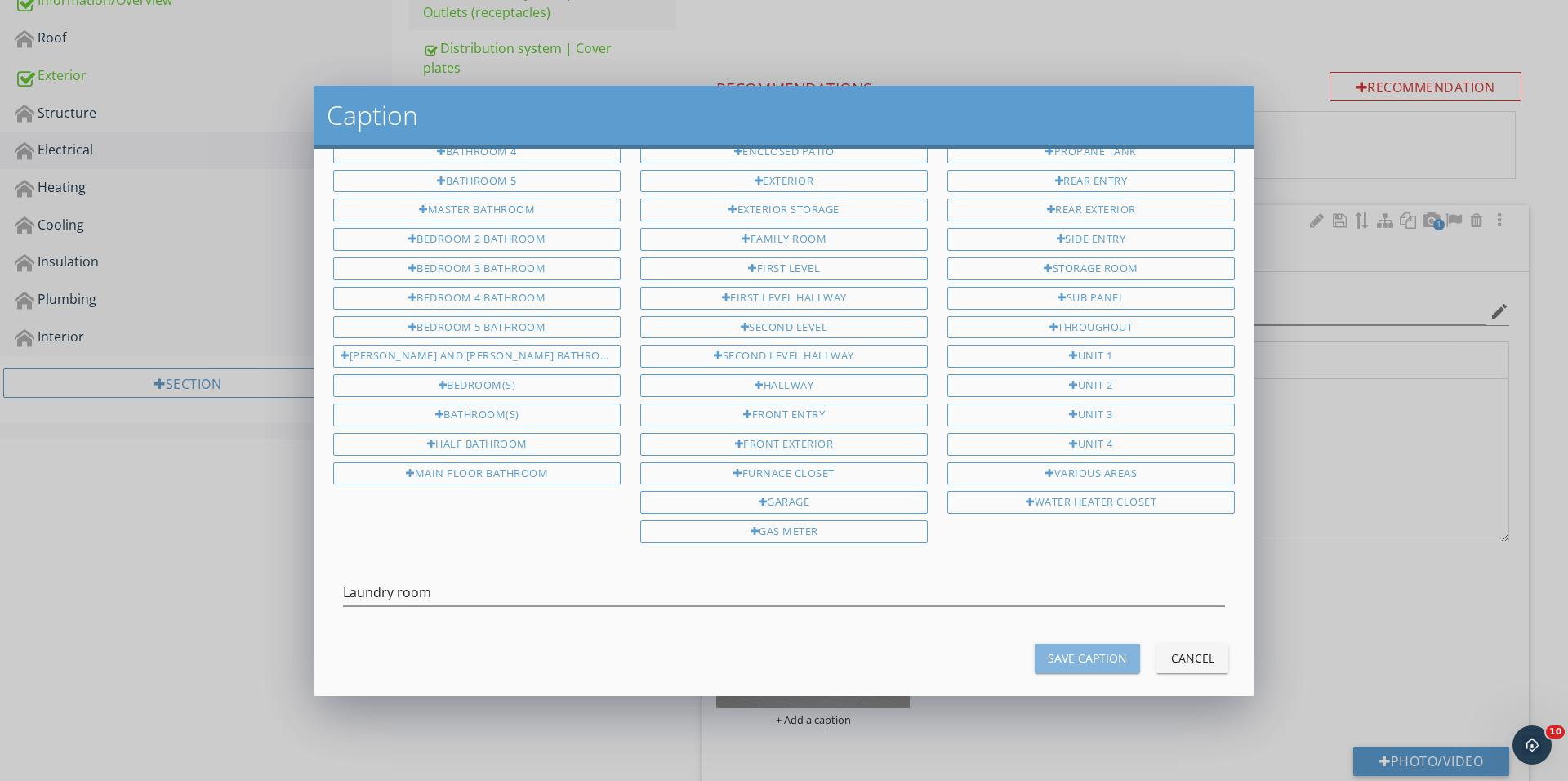
click at [1085, 649] on div "Save Caption" at bounding box center [1087, 658] width 79 height 17
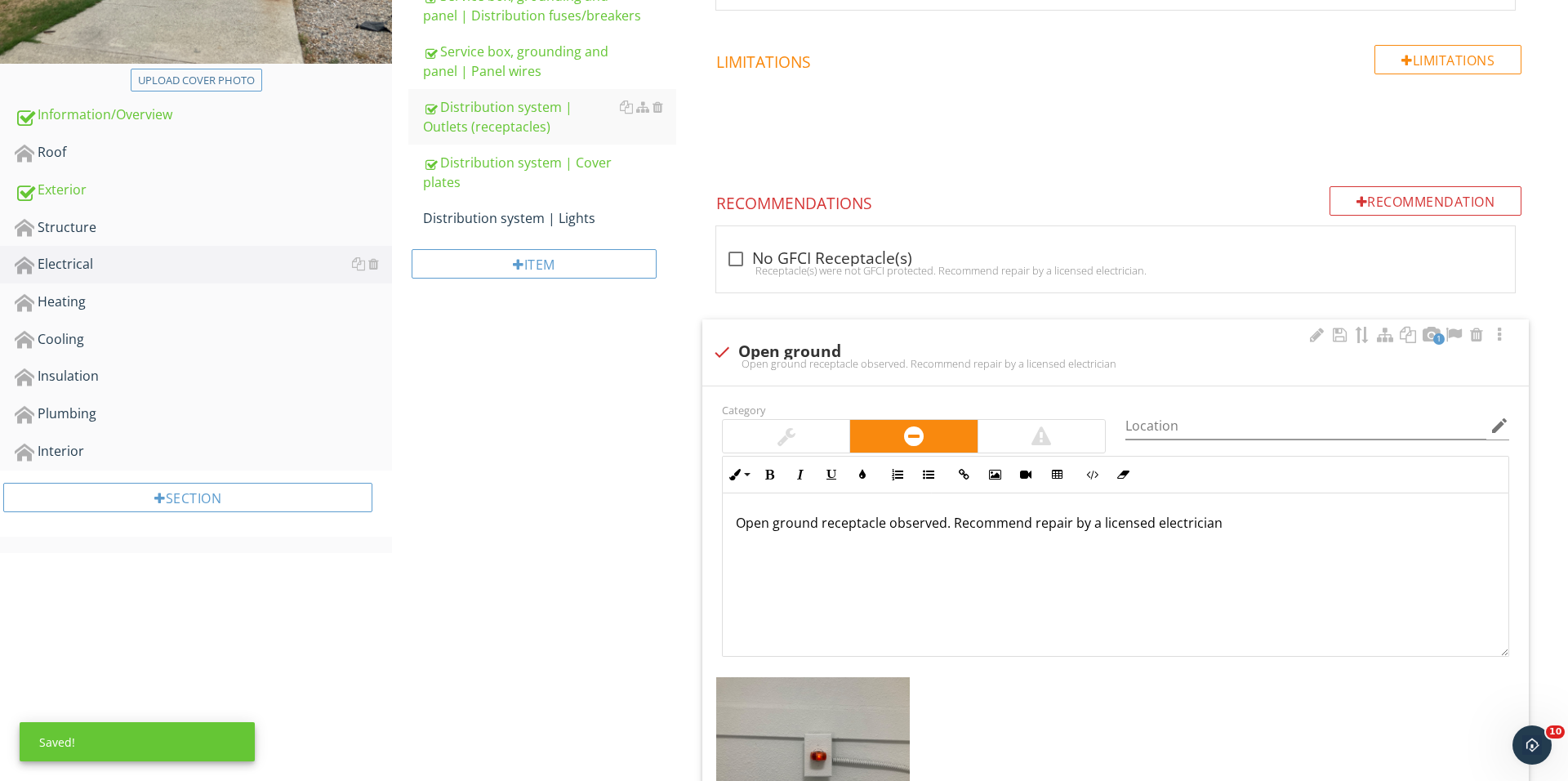
scroll to position [305, 0]
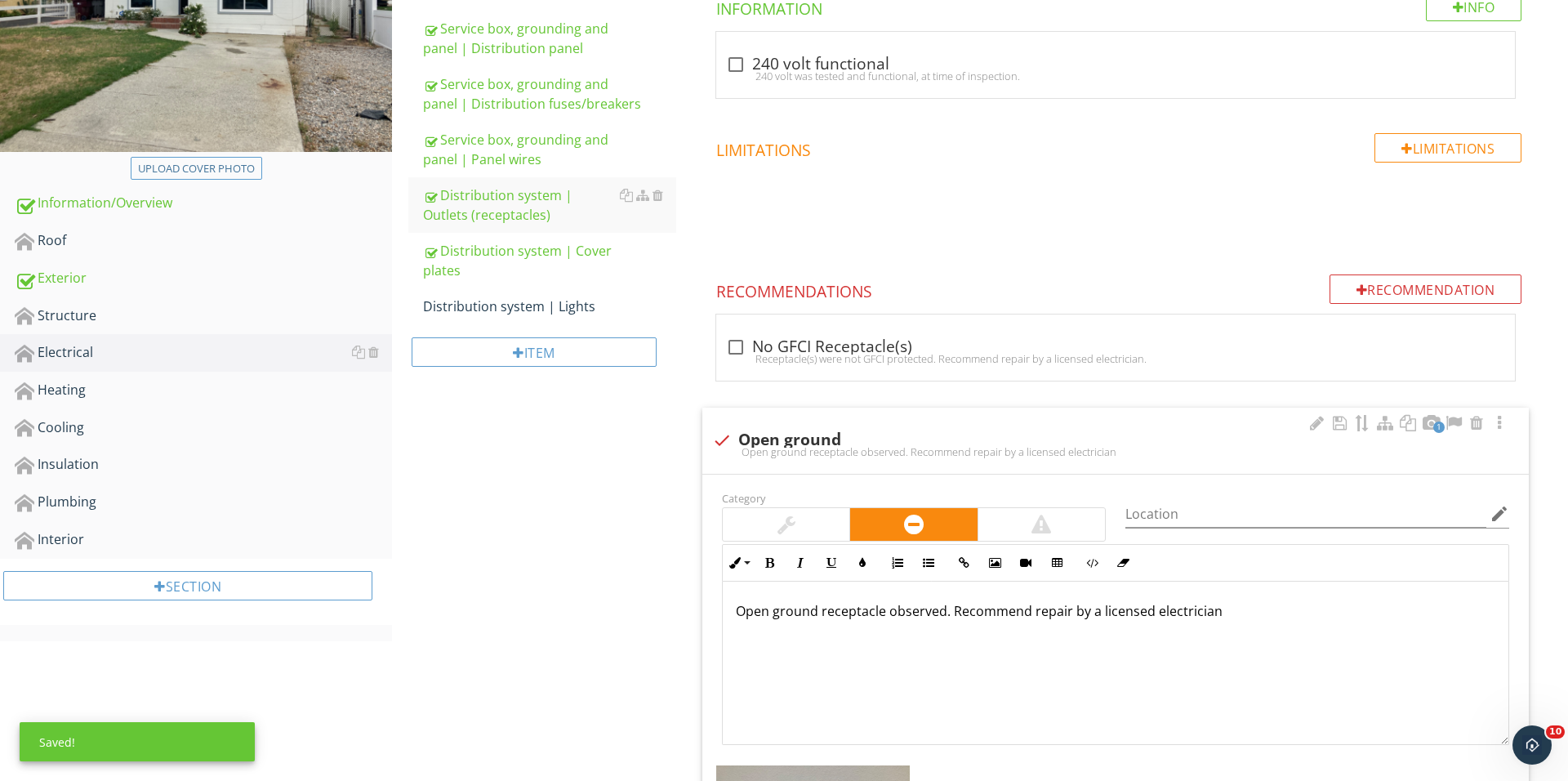
click at [148, 559] on div "Section" at bounding box center [196, 591] width 392 height 66
click at [154, 534] on div "Interior" at bounding box center [203, 540] width 377 height 22
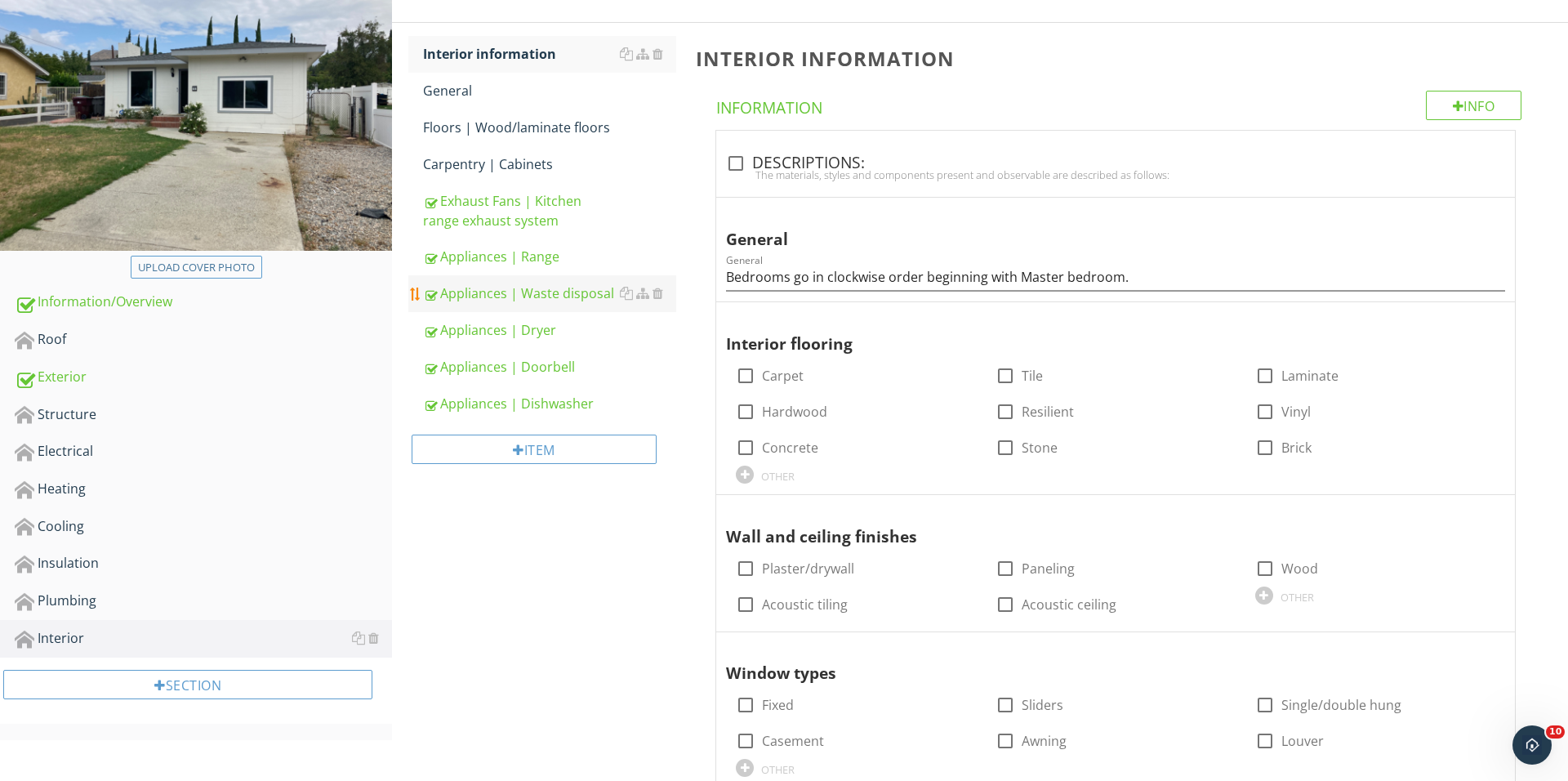
scroll to position [155, 0]
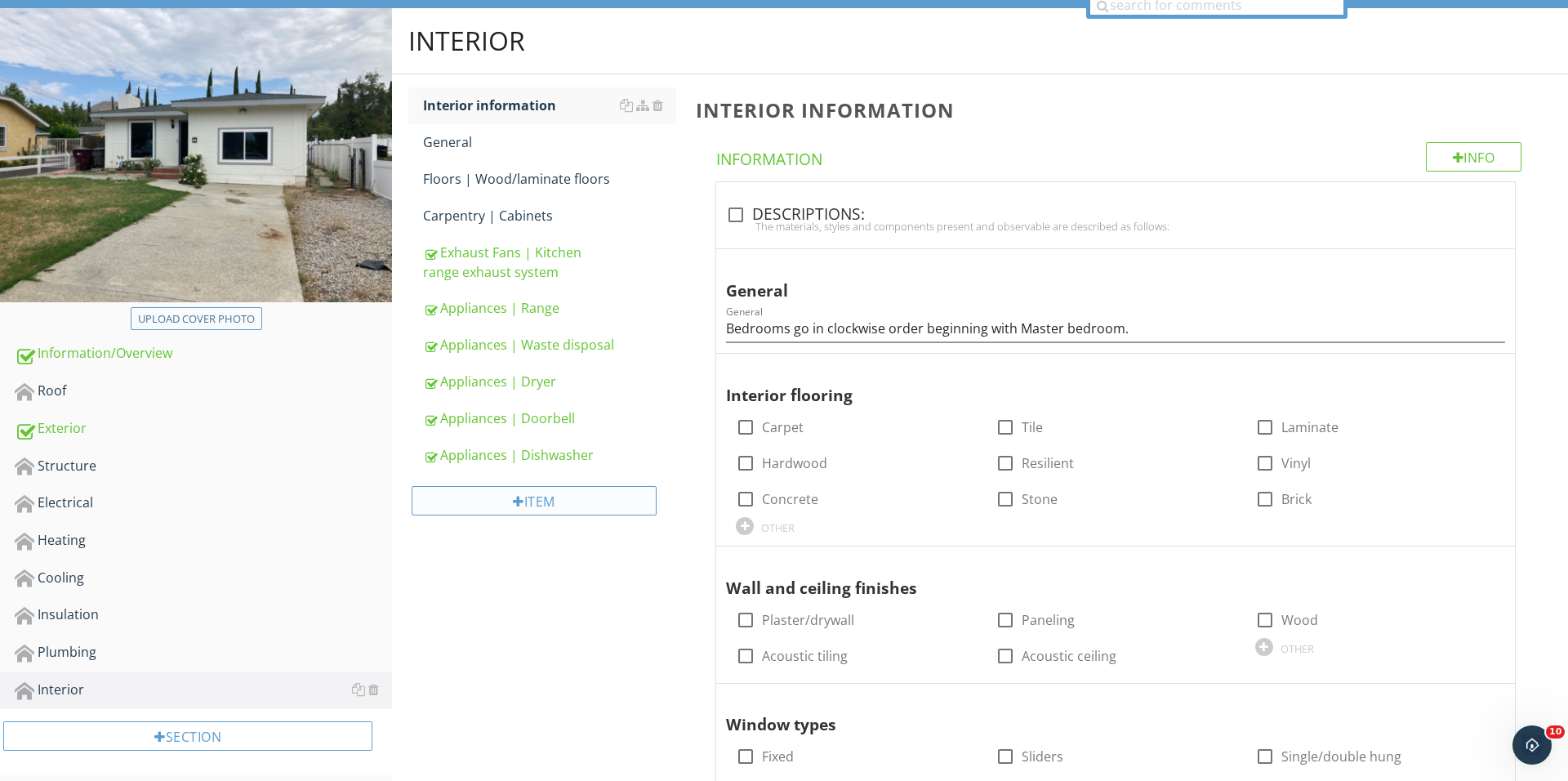
click at [531, 503] on div "Item" at bounding box center [534, 501] width 245 height 29
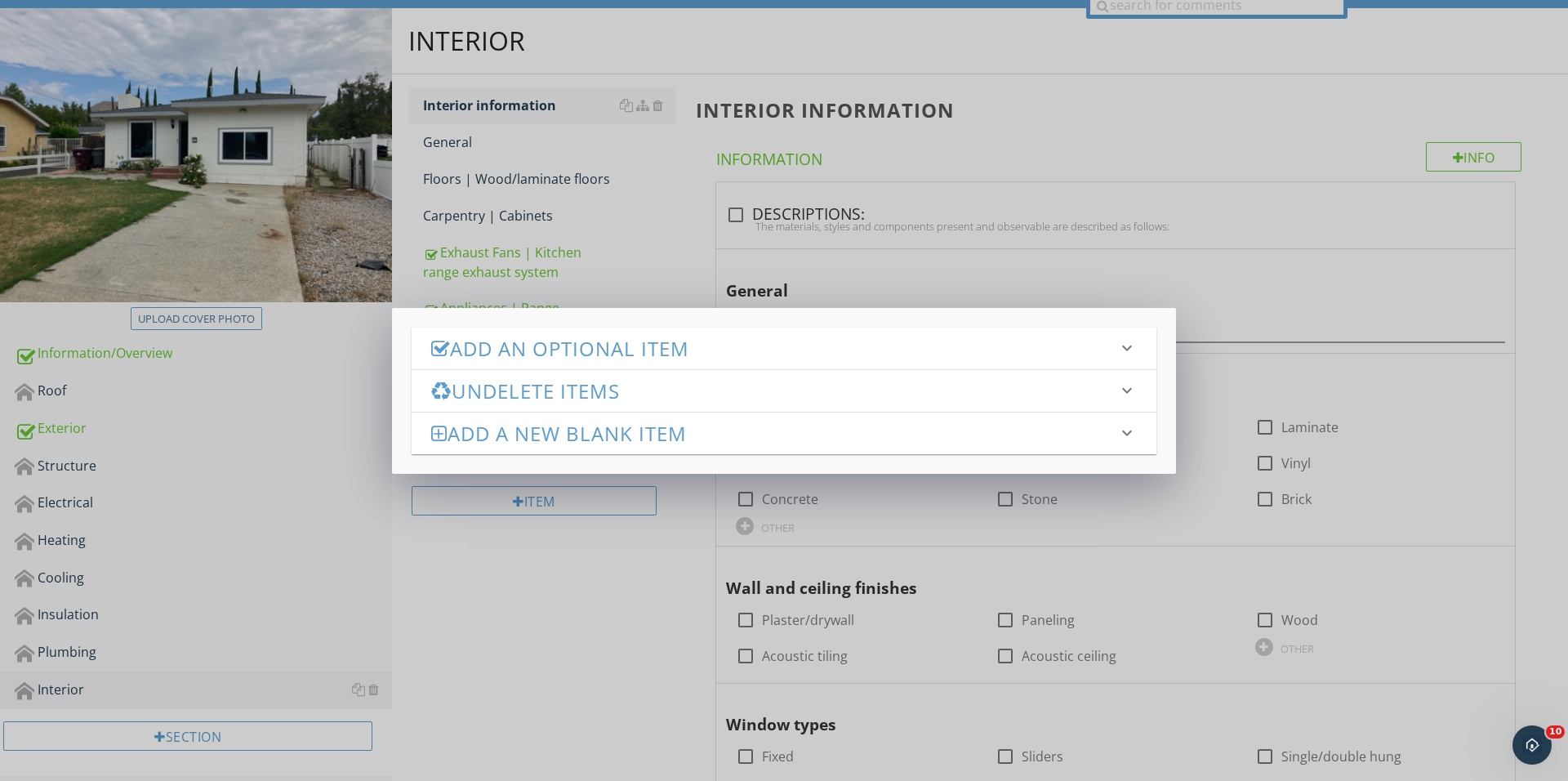
click at [613, 341] on h3 "Add an Optional Item" at bounding box center [774, 348] width 686 height 22
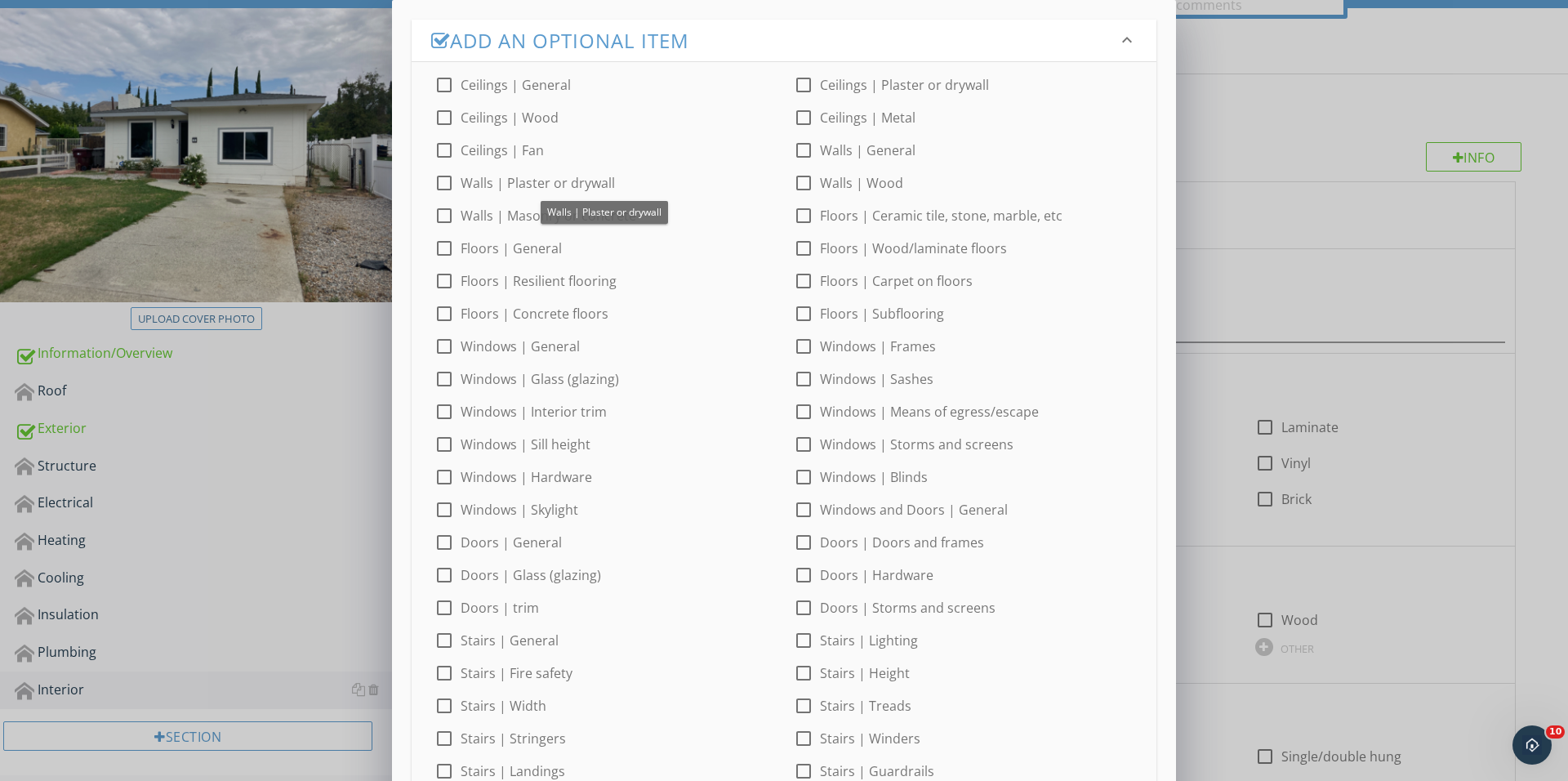
click at [441, 179] on div at bounding box center [444, 183] width 28 height 28
checkbox input "true"
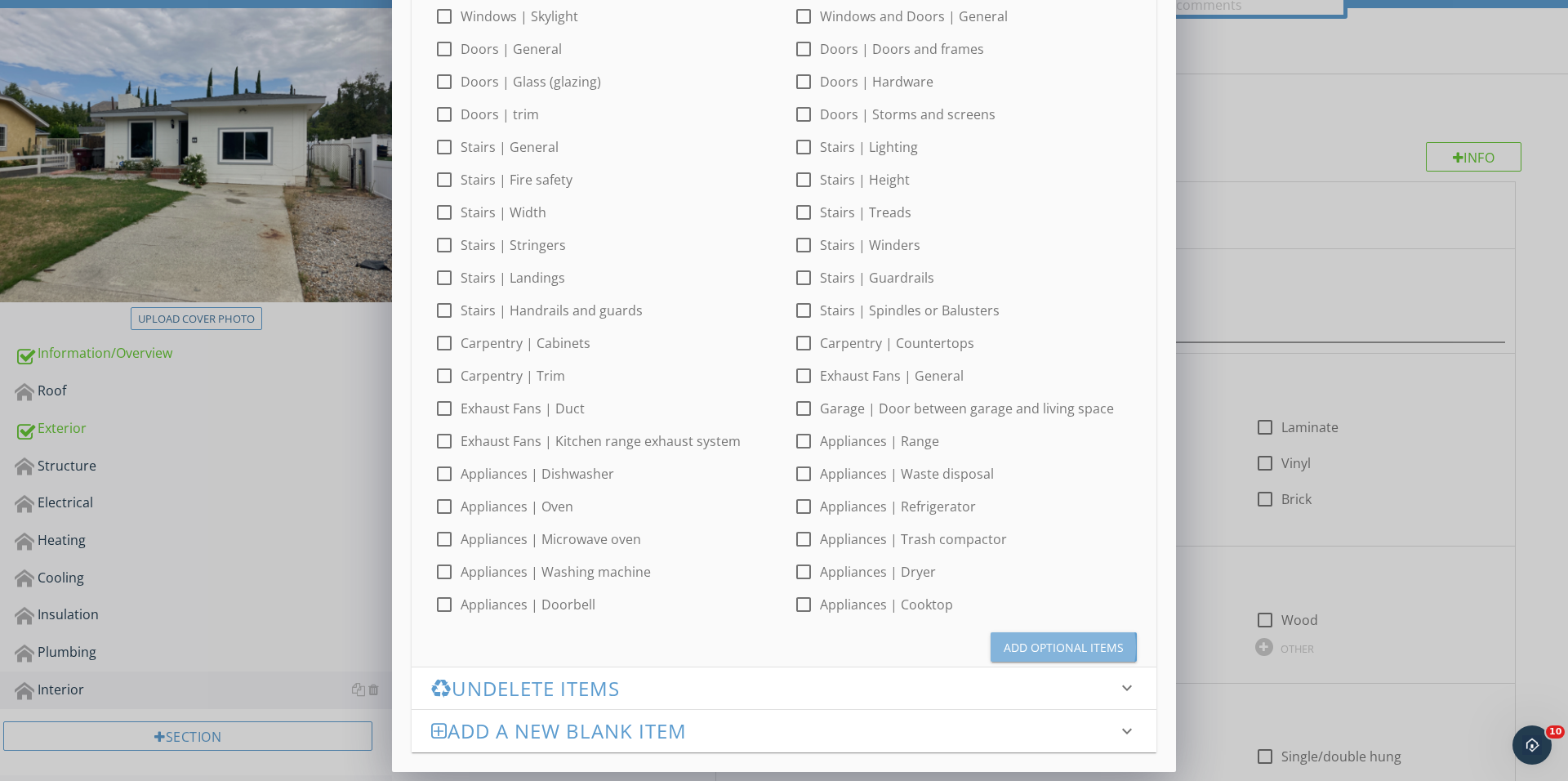
click at [1021, 646] on div "Add Optional Items" at bounding box center [1063, 647] width 120 height 17
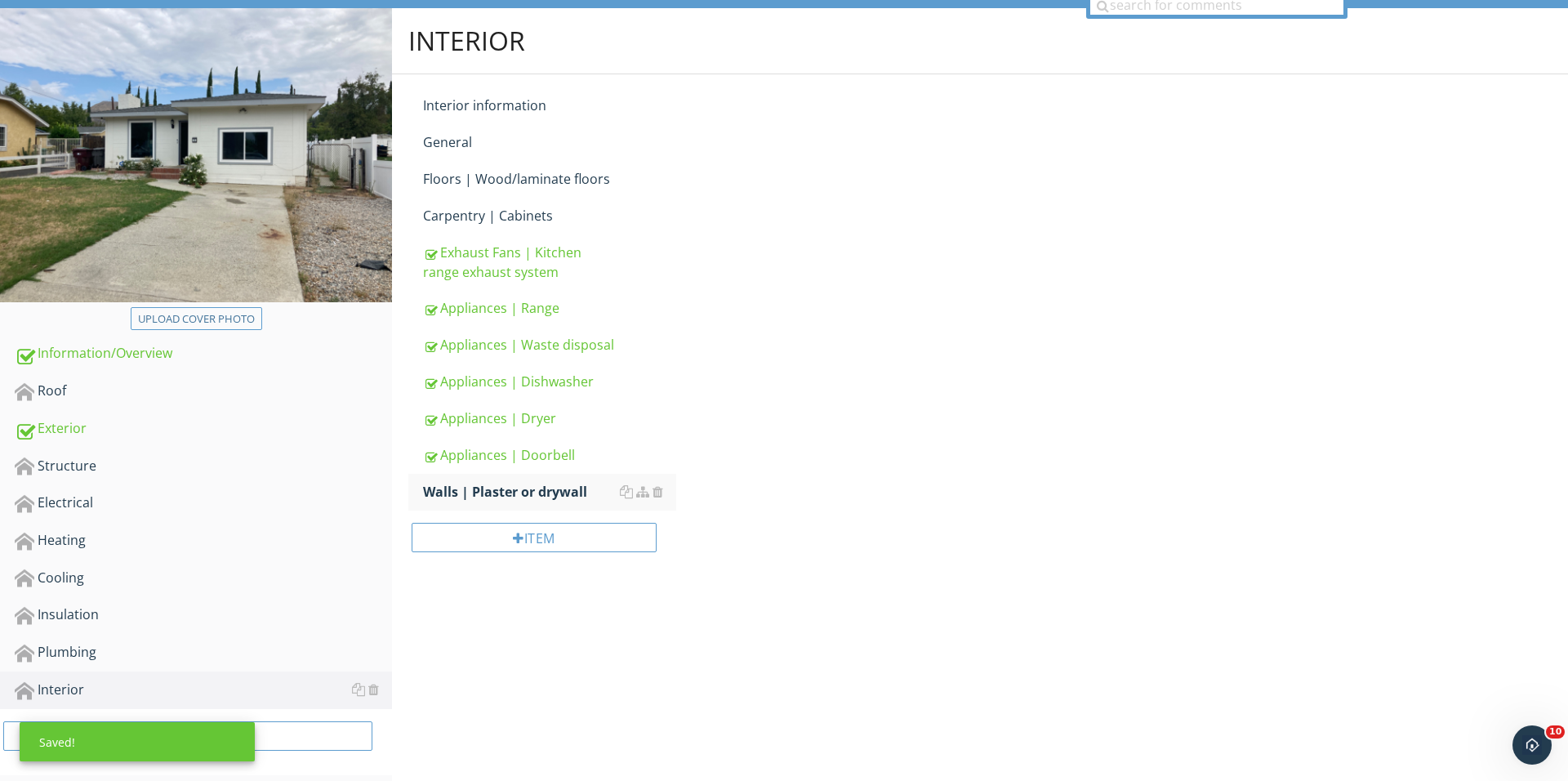
scroll to position [70, 0]
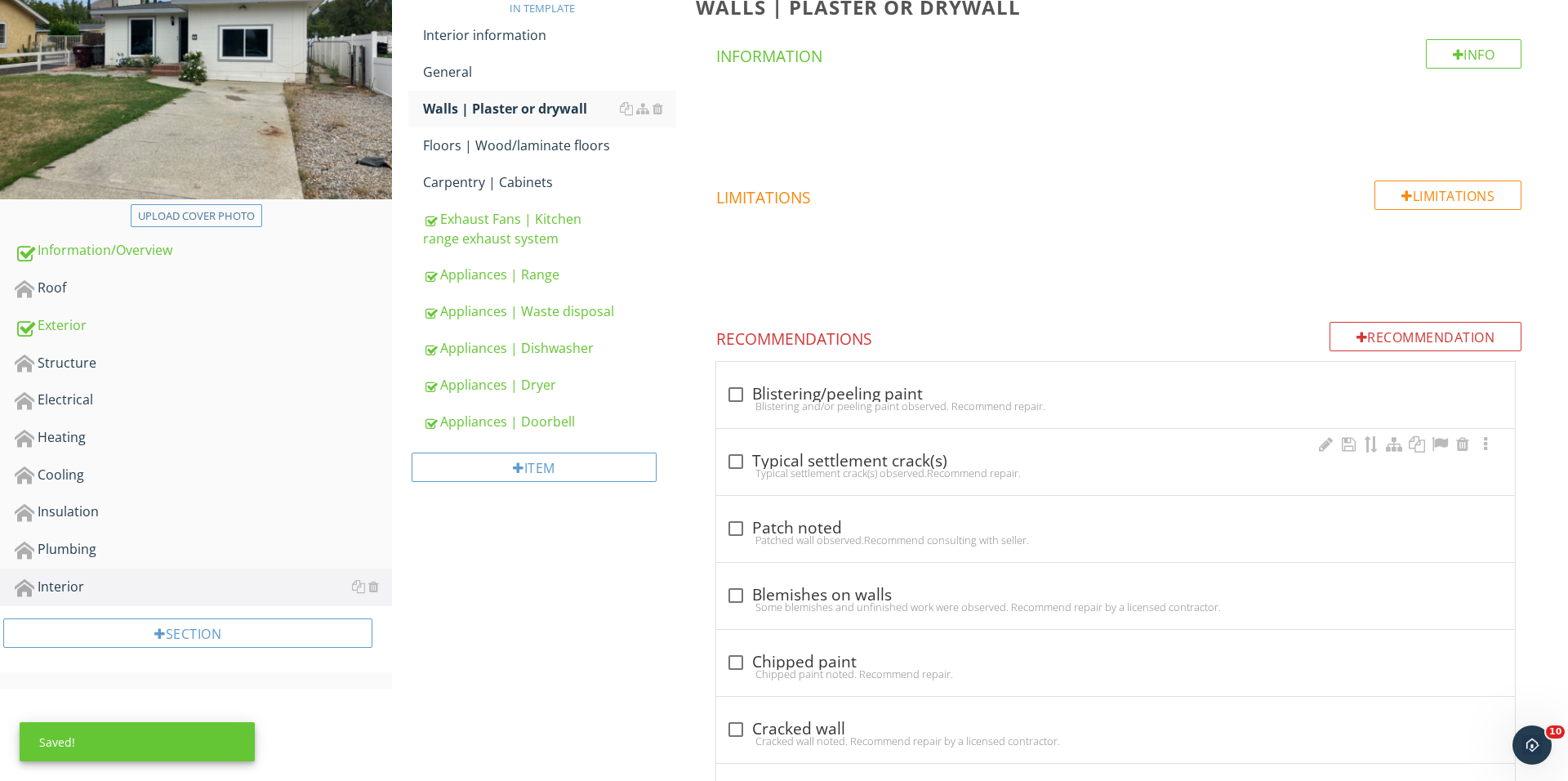
click at [726, 458] on div at bounding box center [736, 461] width 28 height 28
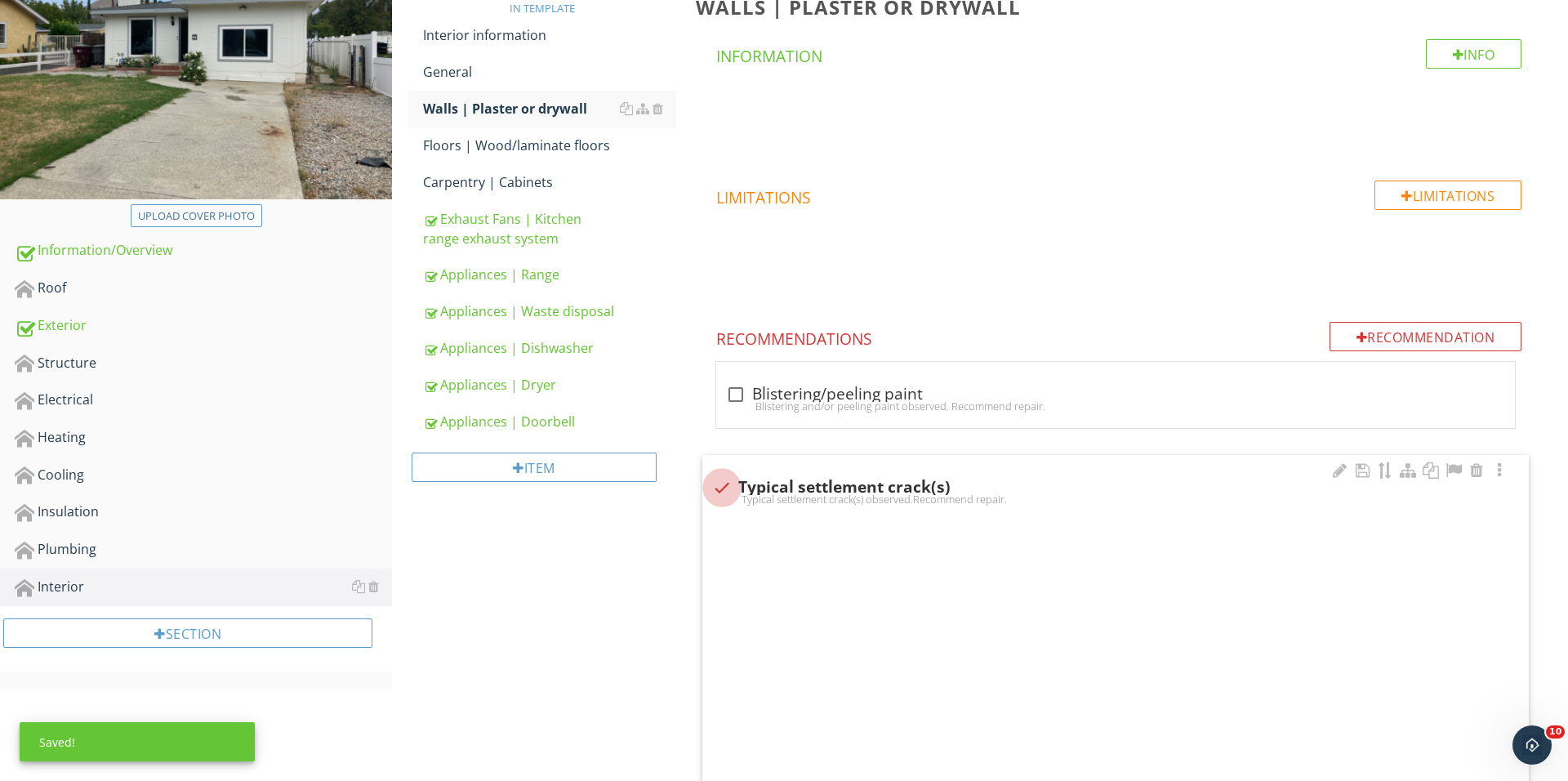
checkbox input "true"
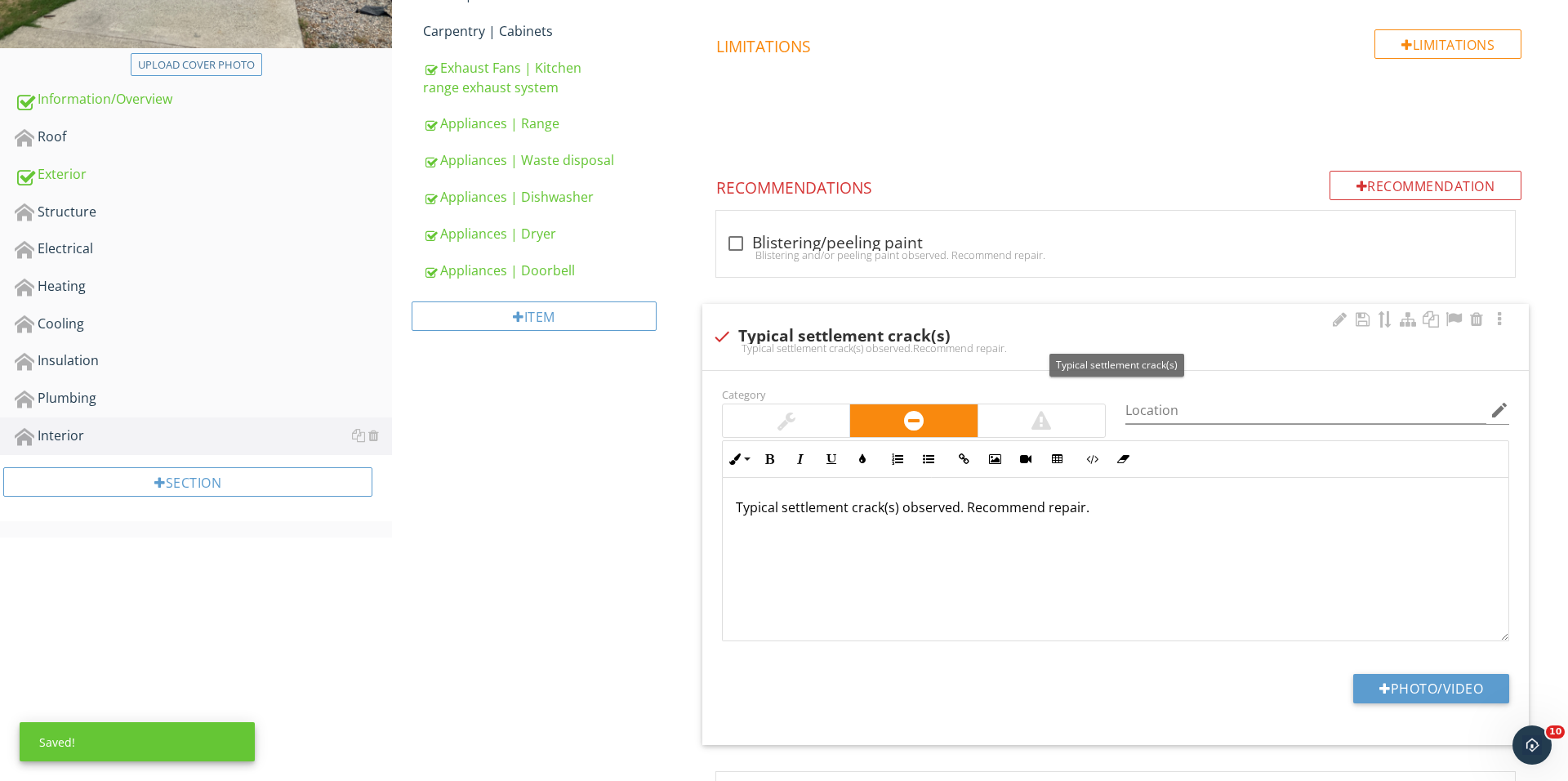
scroll to position [516, 0]
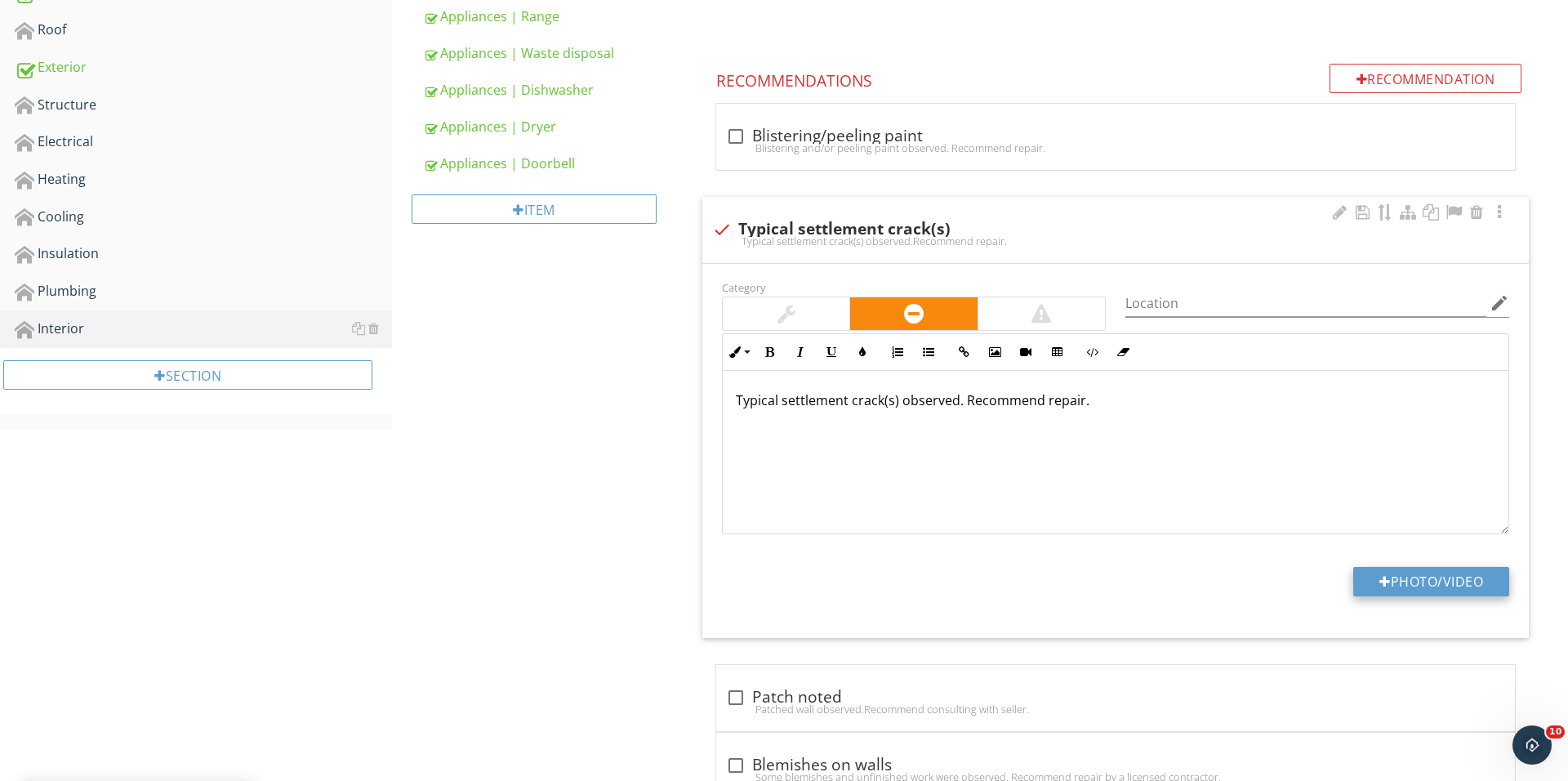
click at [1421, 585] on button "Photo/Video" at bounding box center [1430, 582] width 156 height 29
type input "C:\fakepath\IMG_1054.JPG"
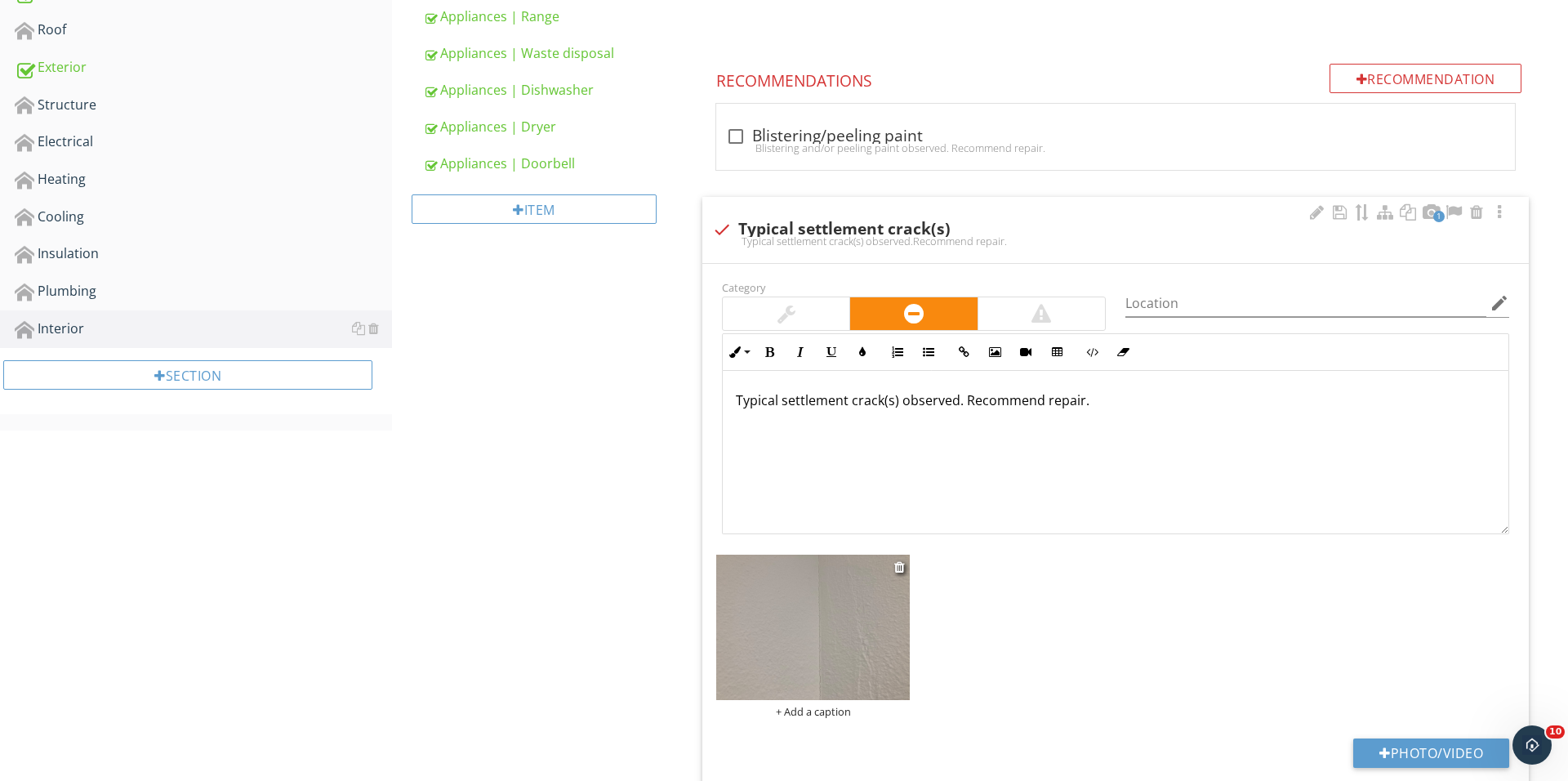
click at [820, 708] on div "+ Add a caption" at bounding box center [812, 711] width 194 height 13
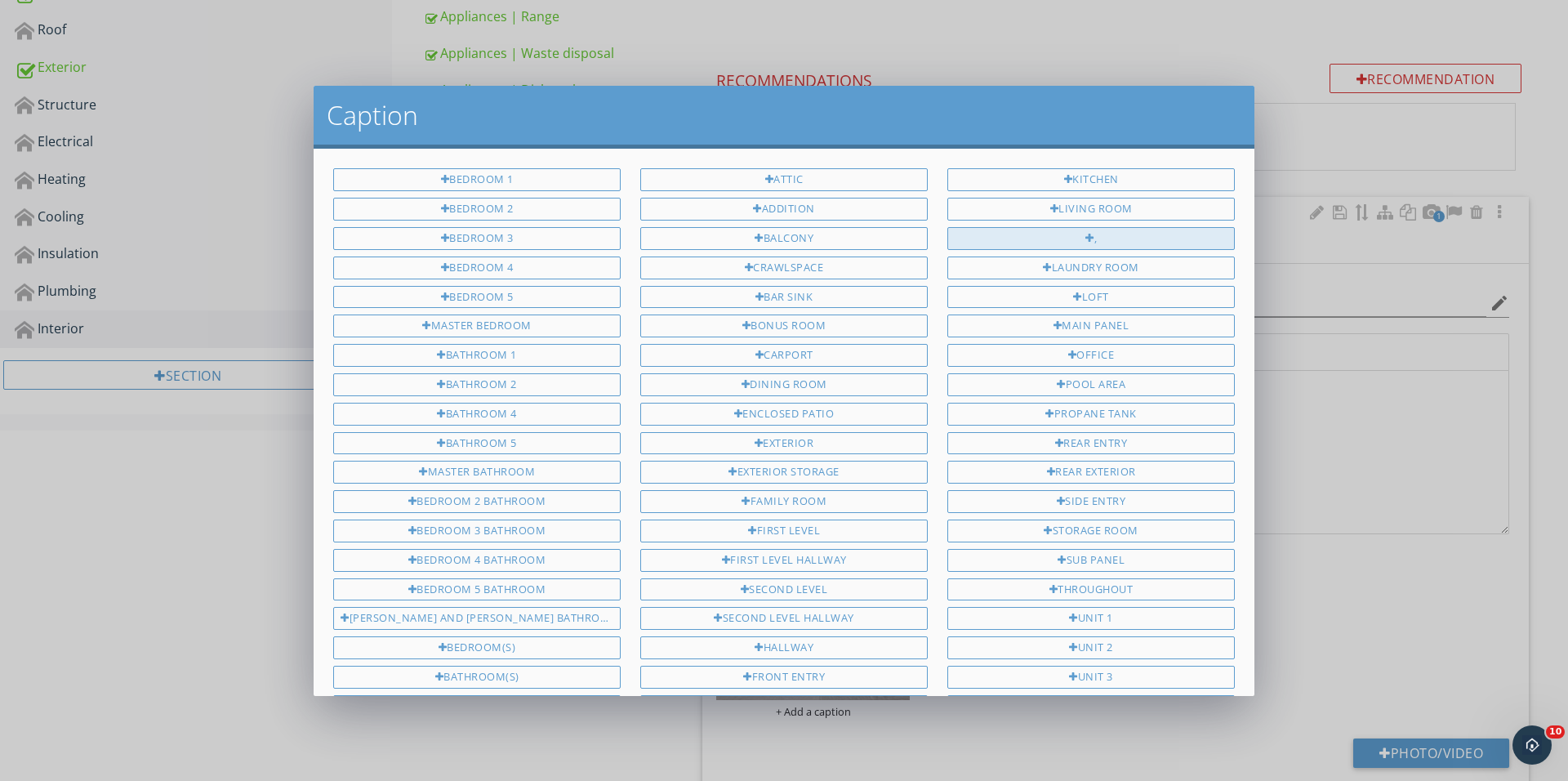
scroll to position [0, 0]
click at [1048, 257] on div "Laundry room" at bounding box center [1091, 268] width 288 height 23
type input "Laundry room"
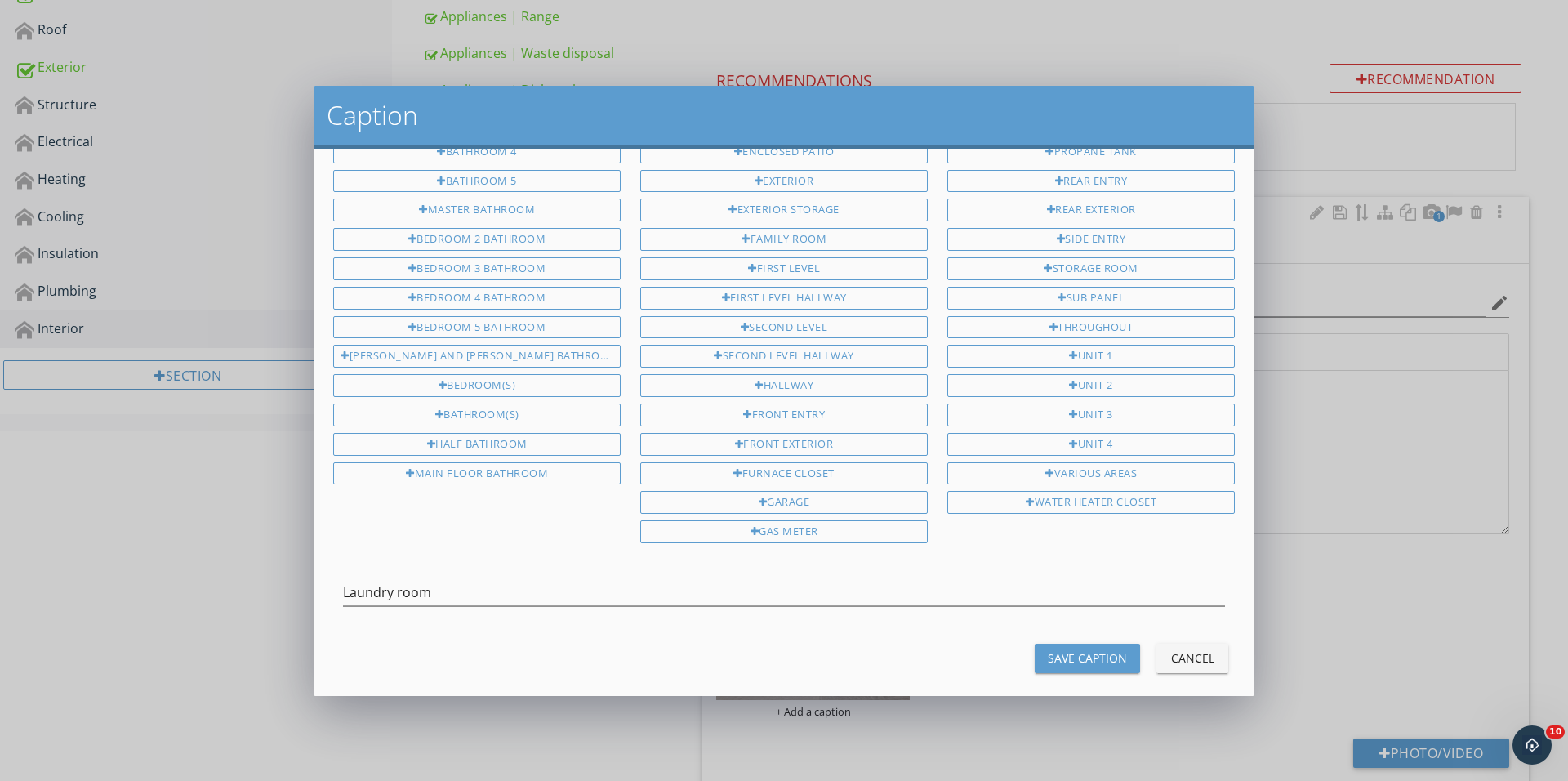
click at [1089, 649] on div "Save Caption" at bounding box center [1087, 658] width 79 height 17
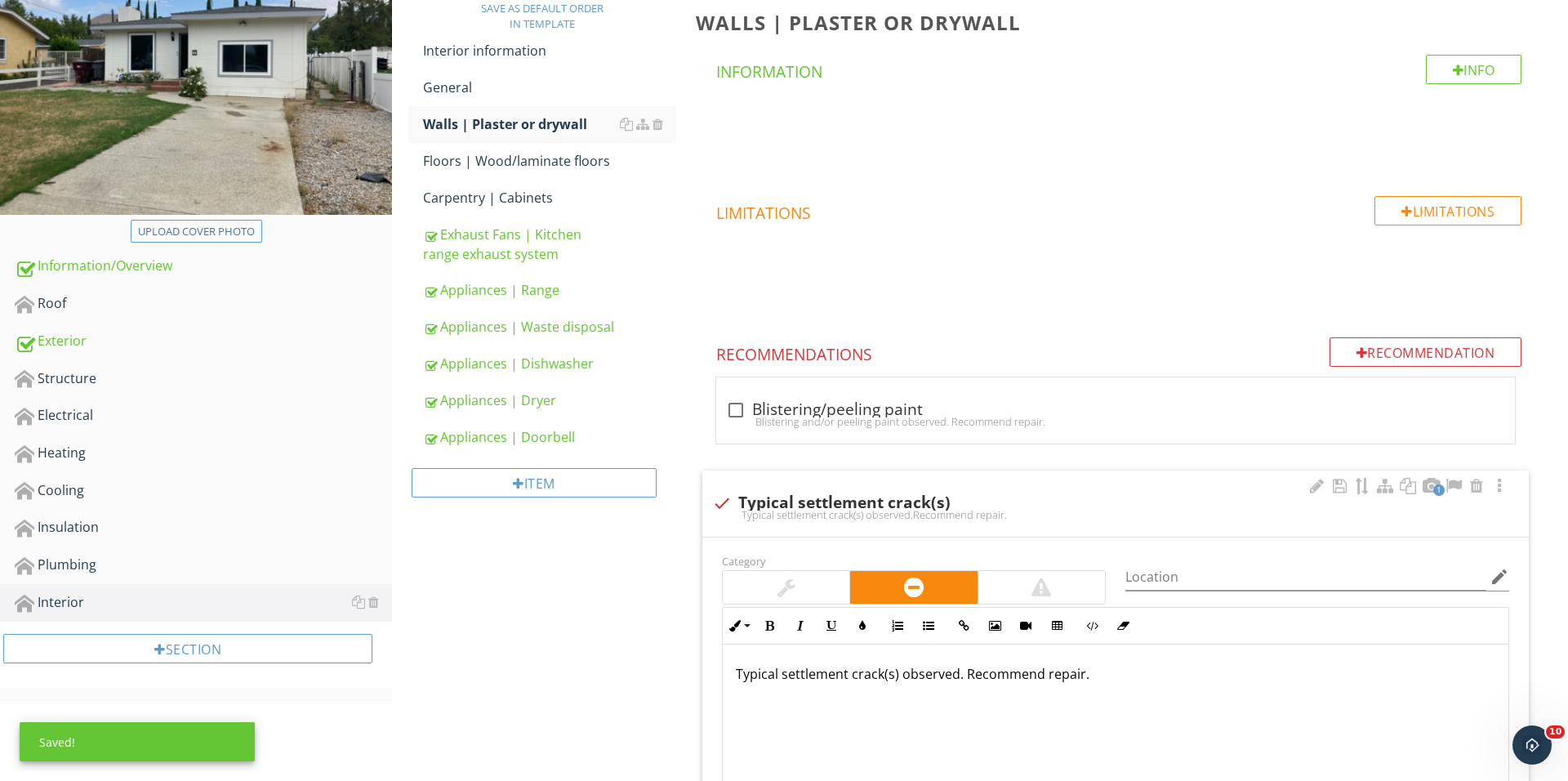
scroll to position [147, 0]
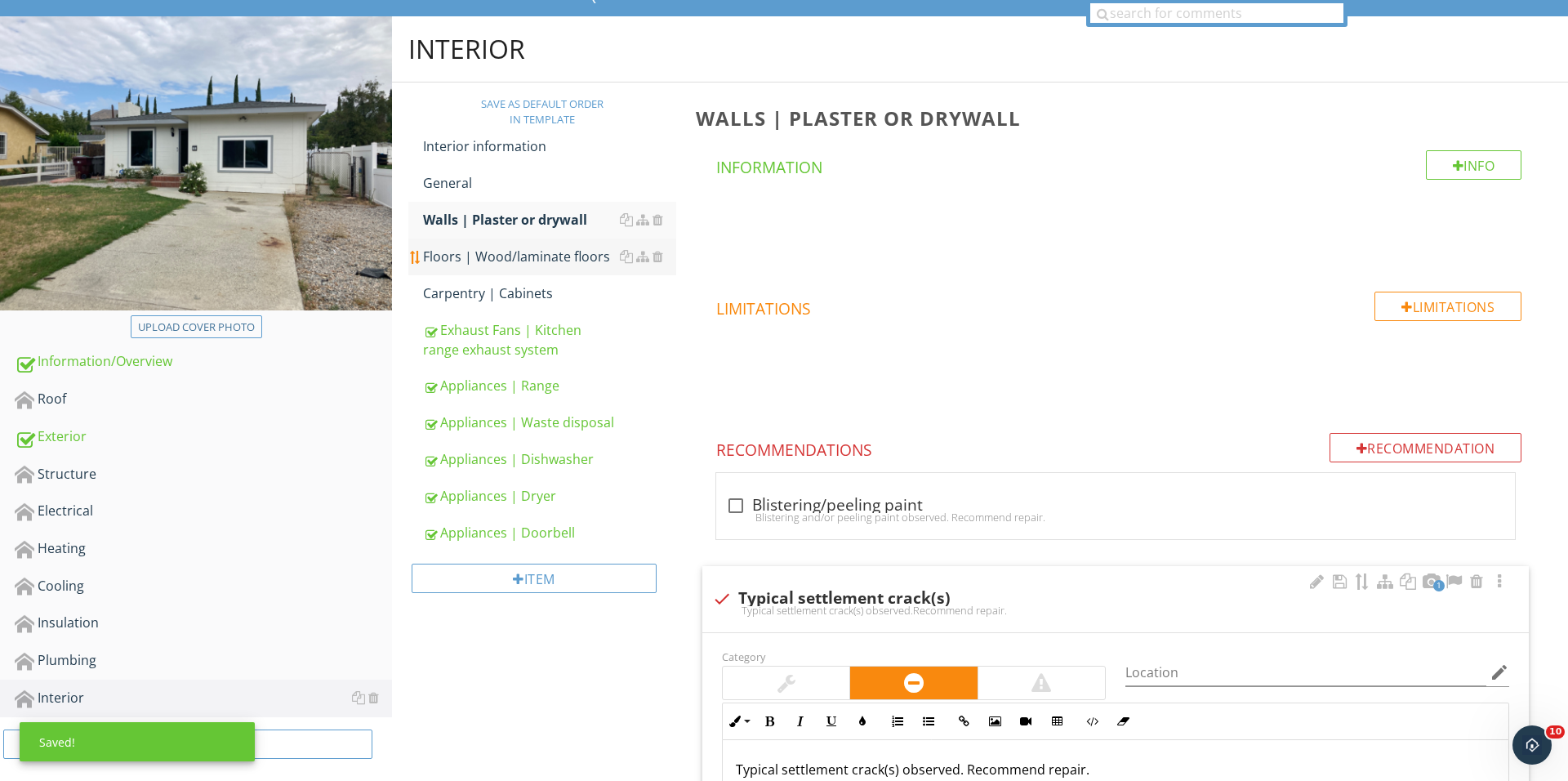
click at [563, 256] on div "Floors | Wood/laminate floors" at bounding box center [550, 256] width 253 height 20
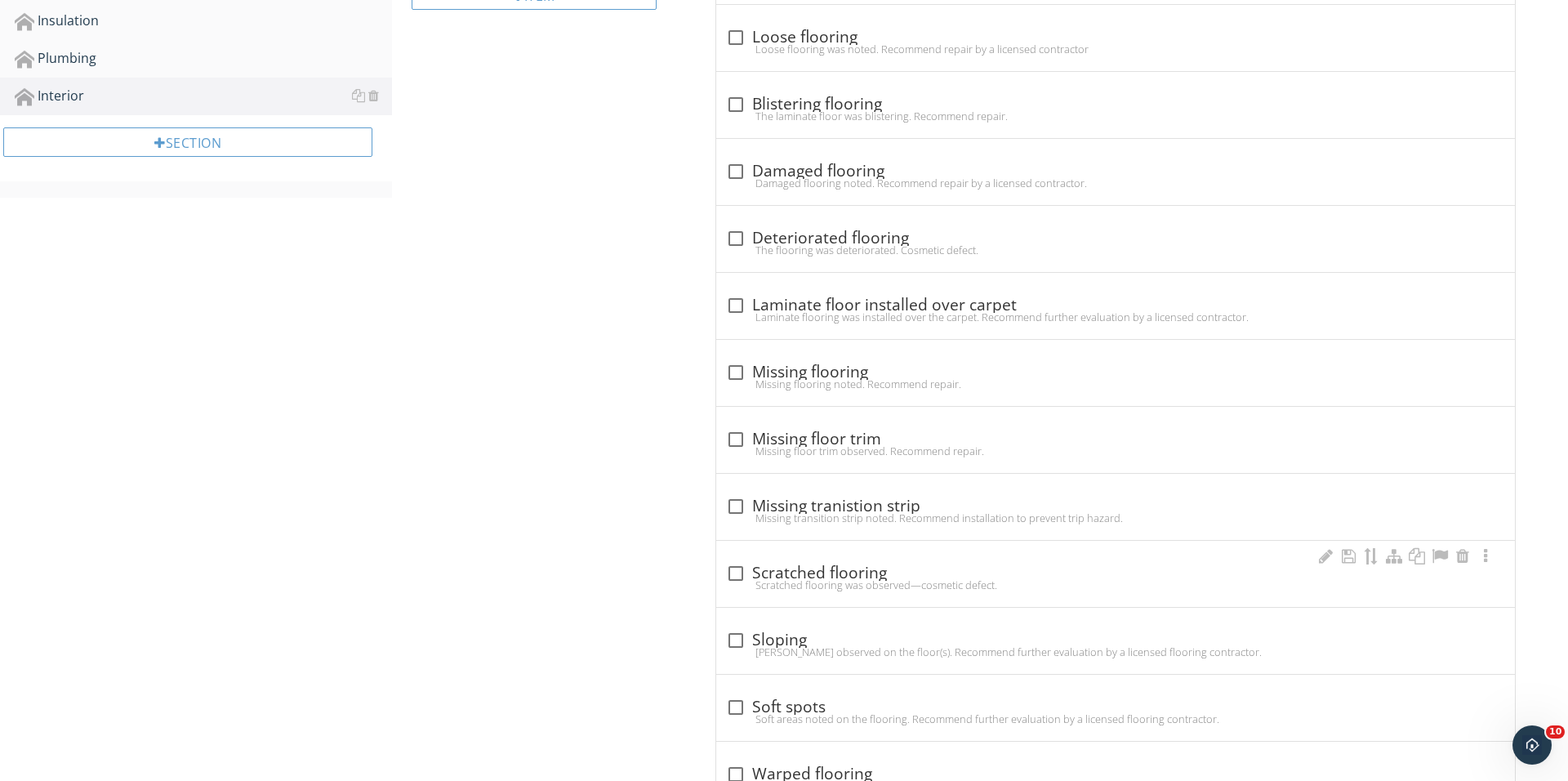
scroll to position [918, 0]
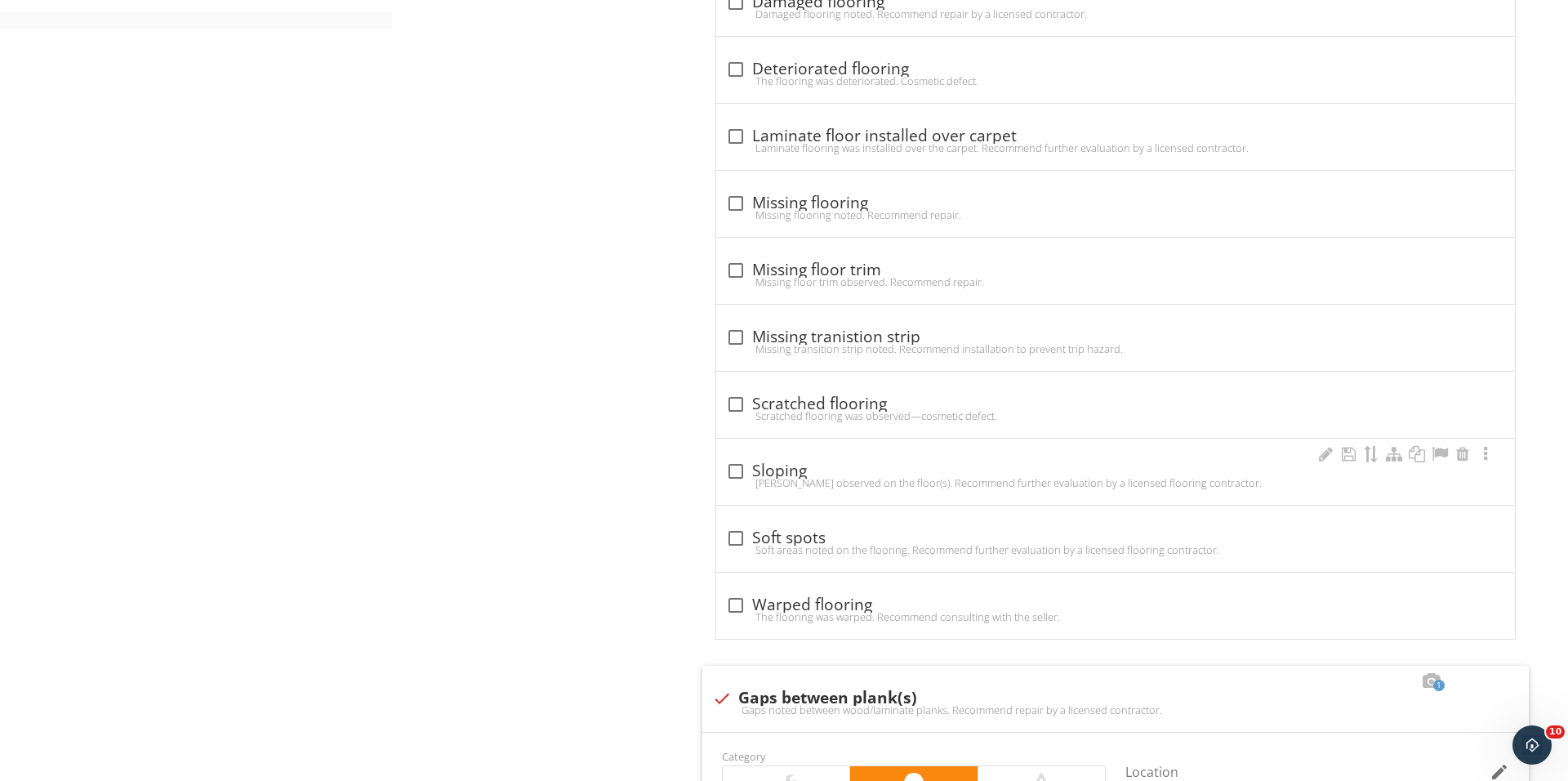
click at [729, 485] on div "Sloping observed on the floor(s). Recommend further evaluation by a licensed fl…" at bounding box center [1116, 483] width 779 height 13
checkbox input "true"
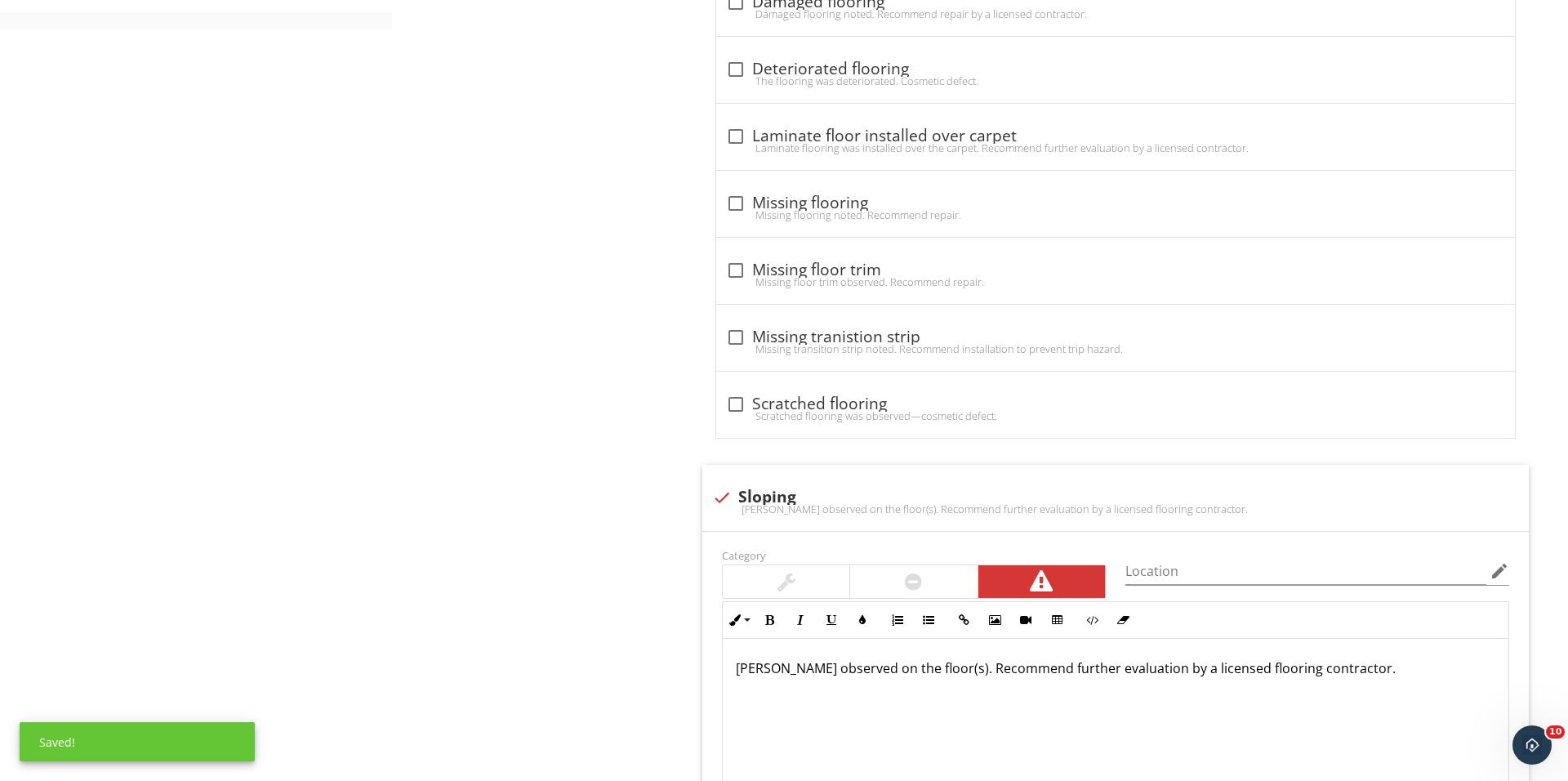
scroll to position [1141, 0]
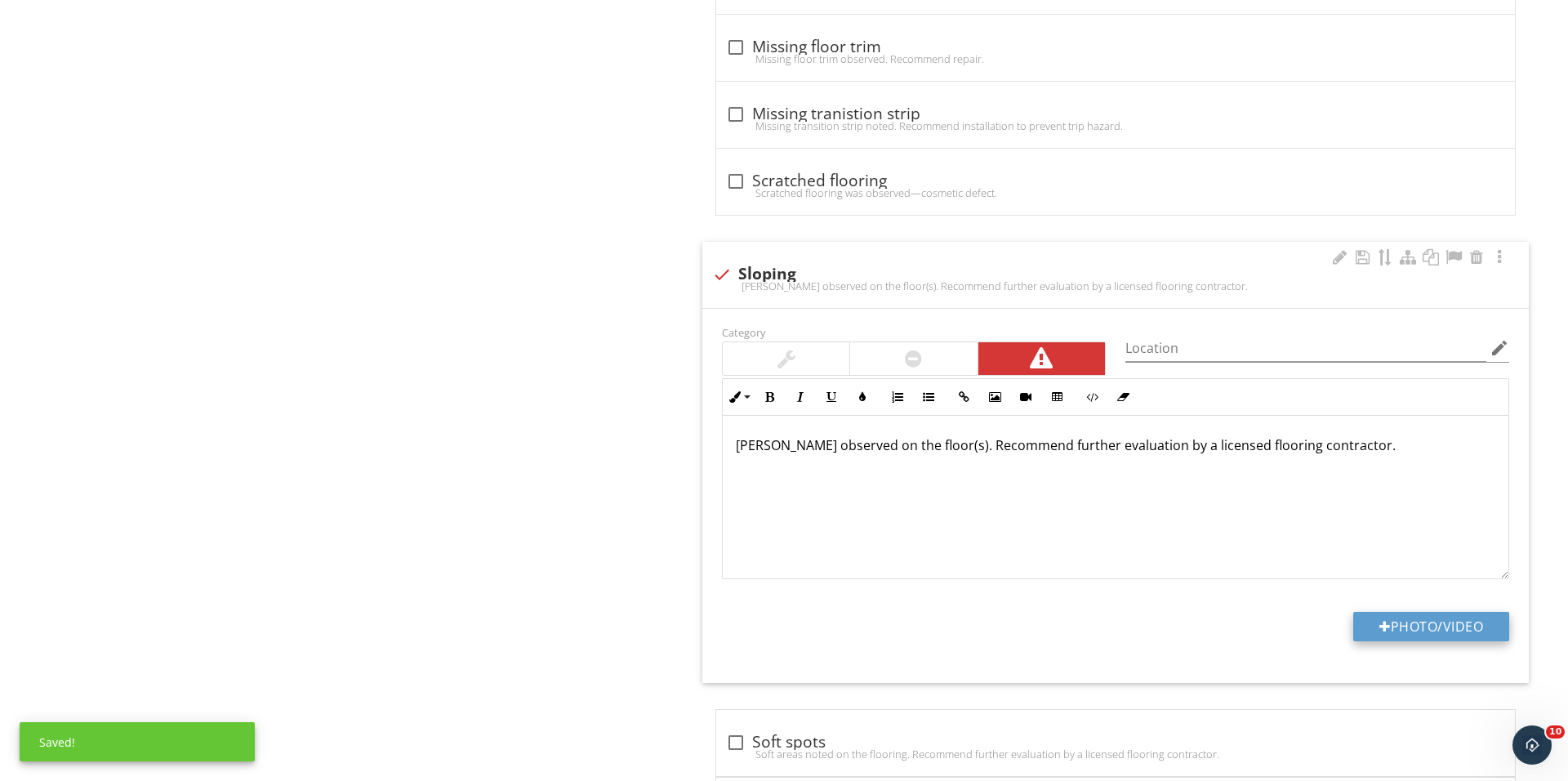
click at [1395, 628] on button "Photo/Video" at bounding box center [1430, 627] width 156 height 29
type input "C:\fakepath\IMG_1068.JPG"
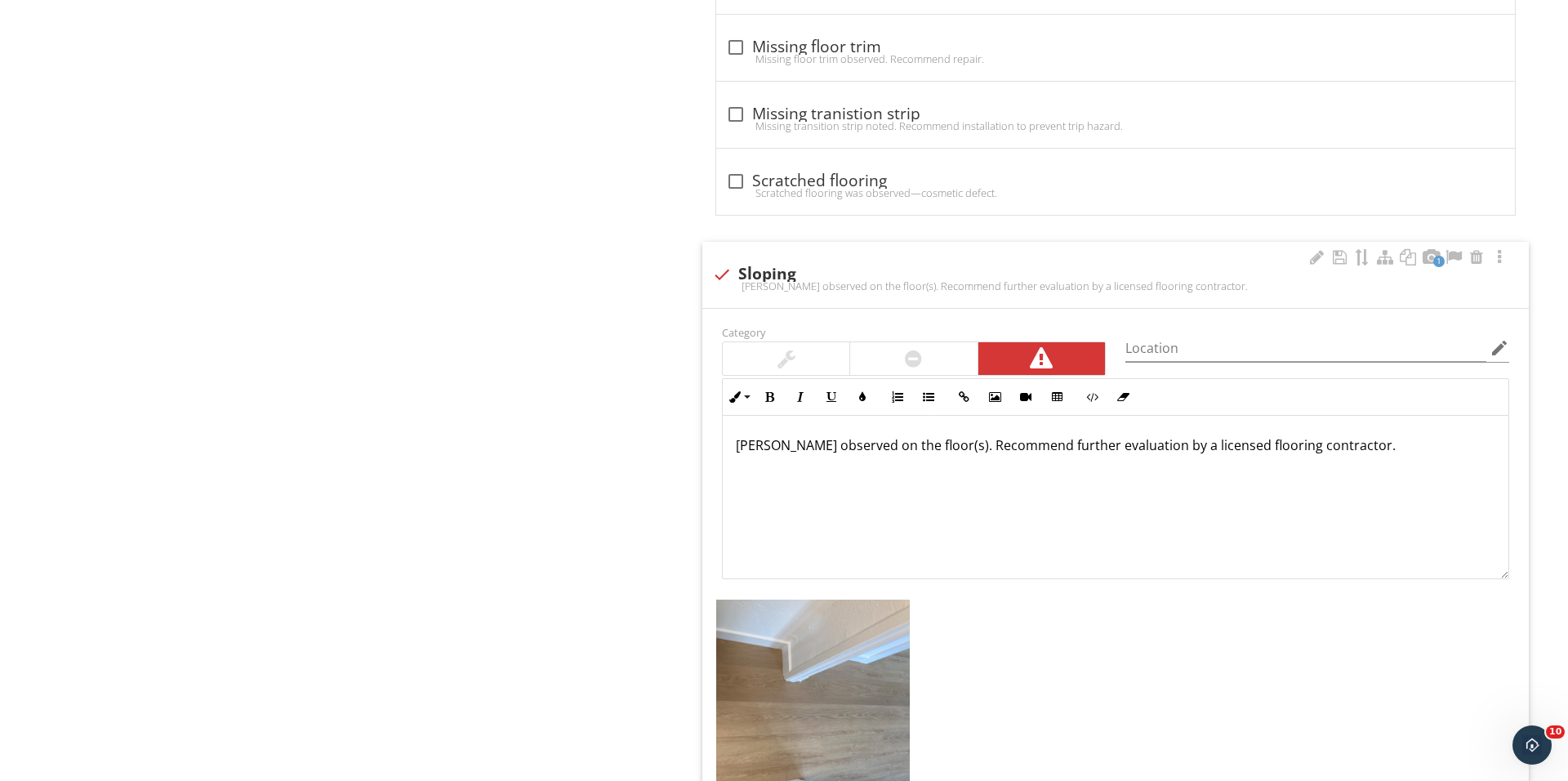
scroll to position [1374, 0]
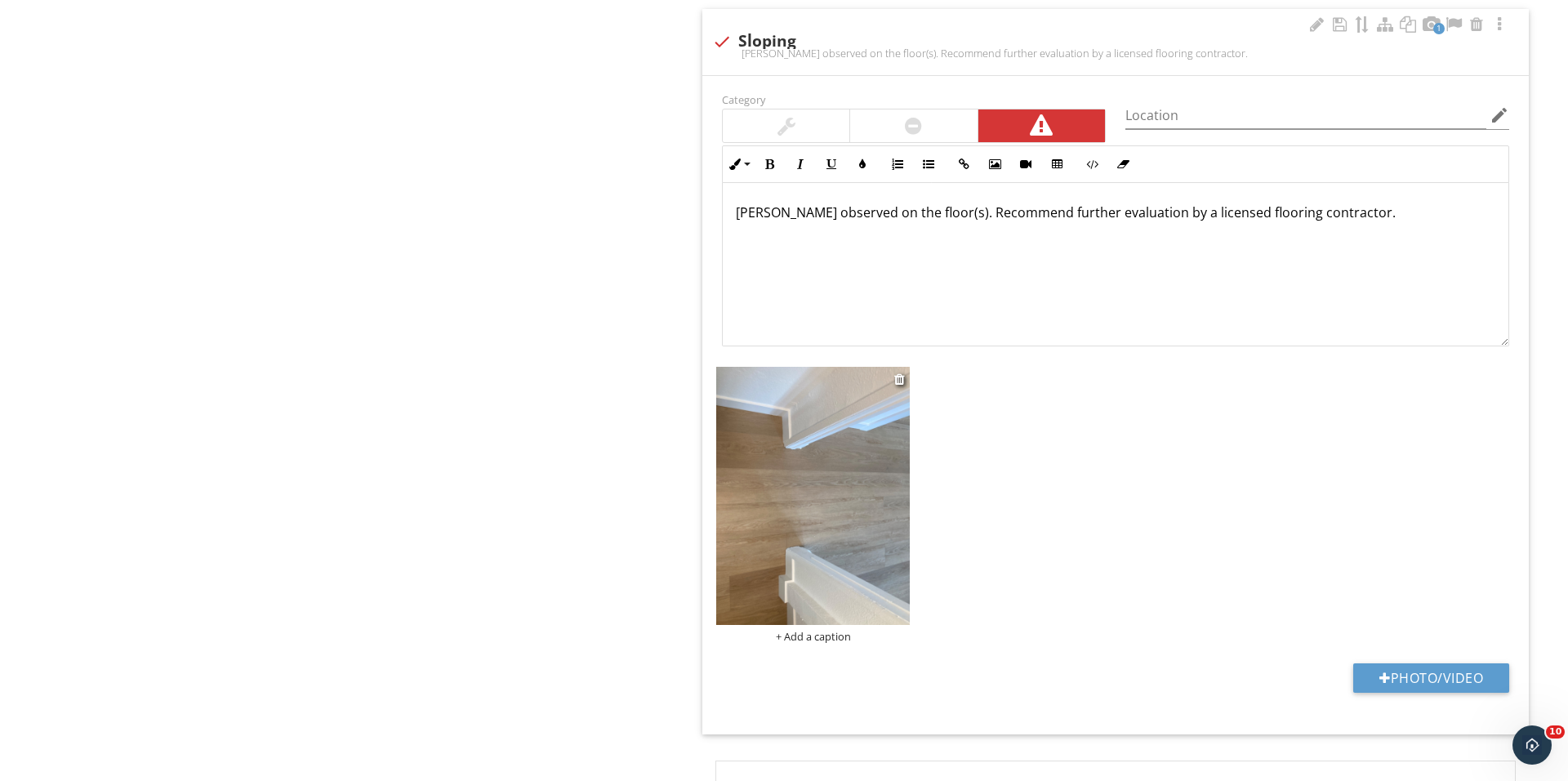
click at [826, 643] on div "+ Add a caption" at bounding box center [812, 636] width 194 height 13
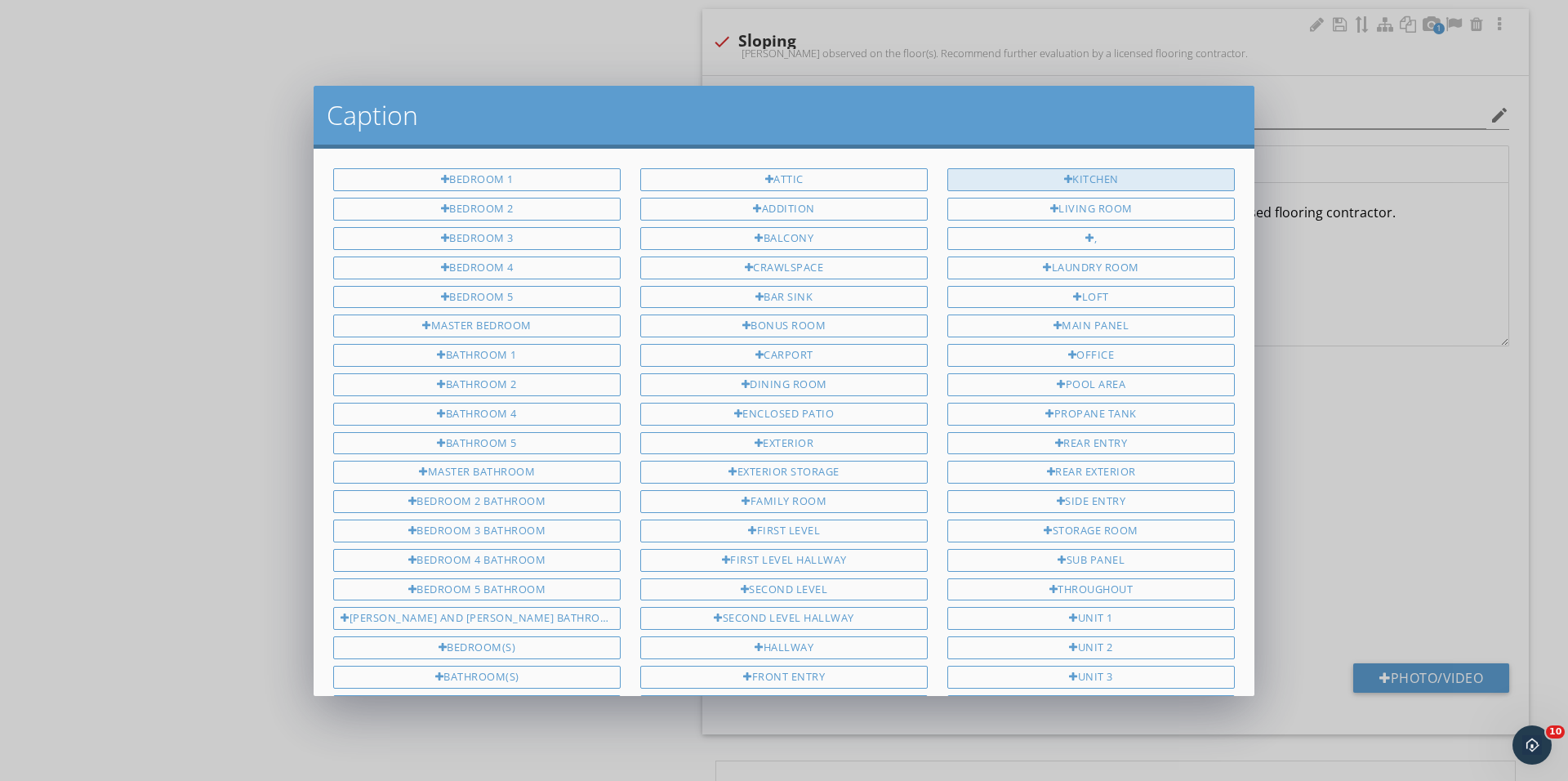
scroll to position [0, 0]
click at [1056, 176] on div "Kitchen" at bounding box center [1091, 179] width 288 height 23
type input "Kitchen"
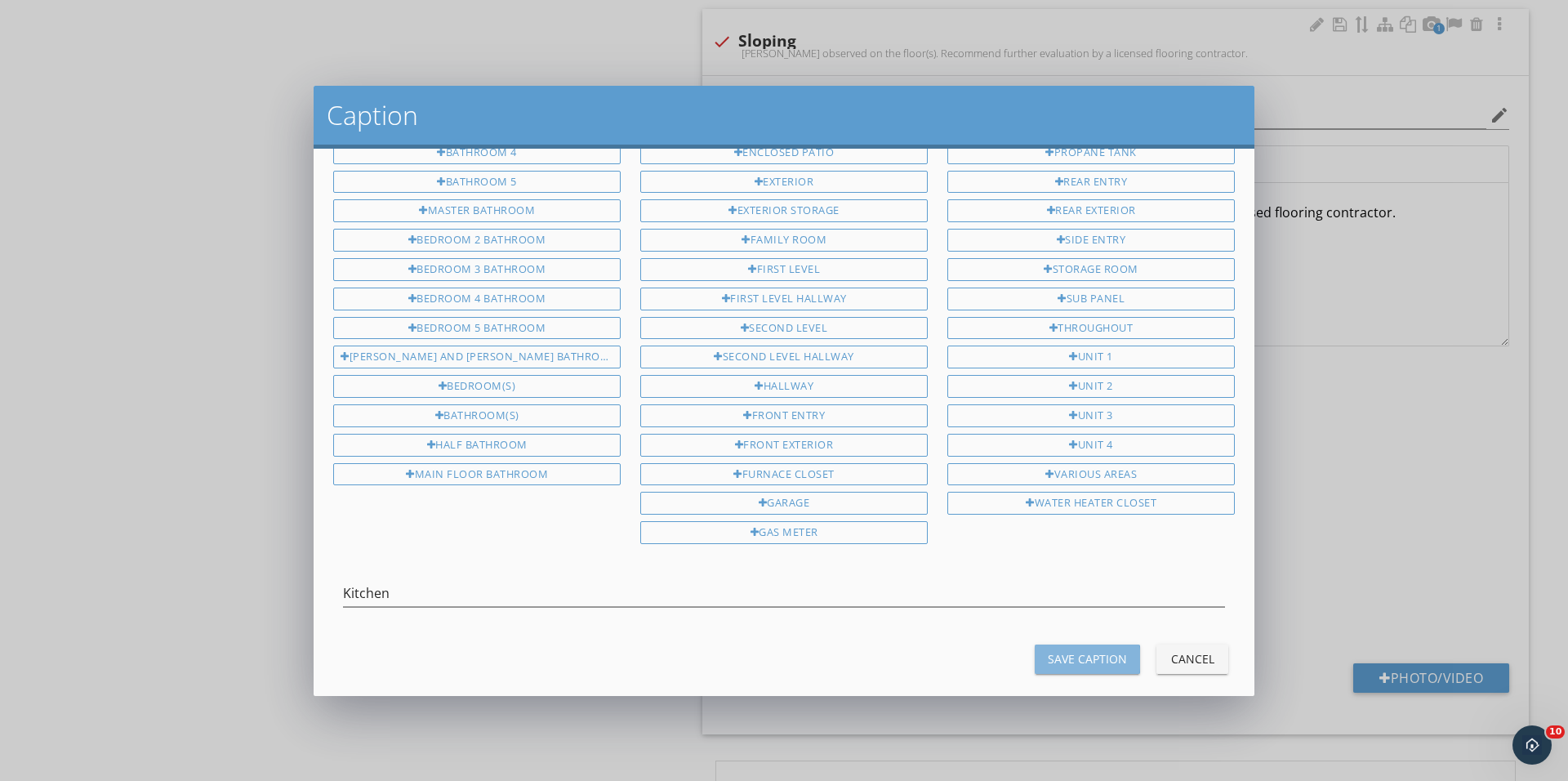
click at [1101, 650] on div "Save Caption" at bounding box center [1087, 659] width 79 height 17
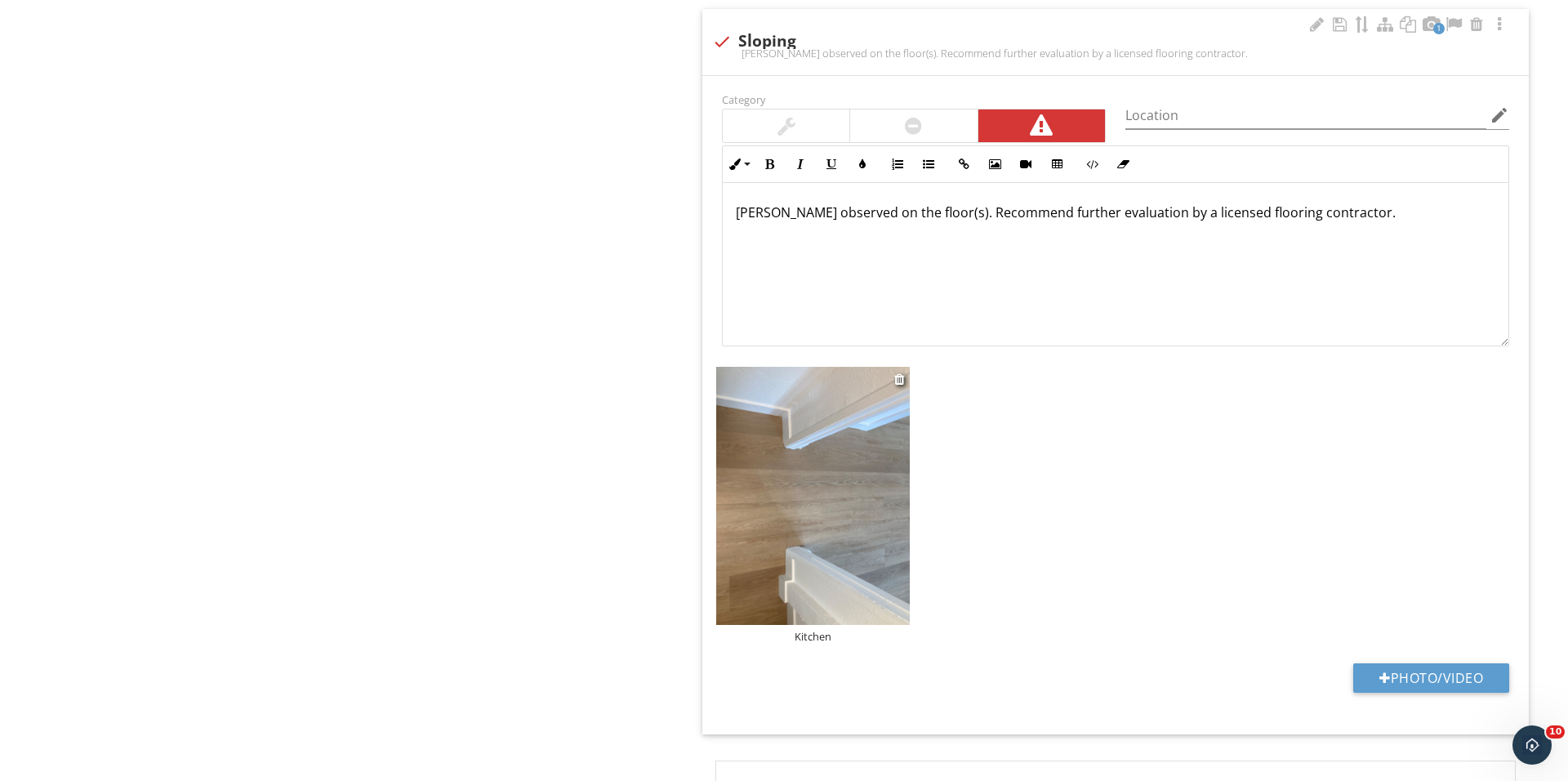
click at [877, 534] on img at bounding box center [812, 496] width 194 height 258
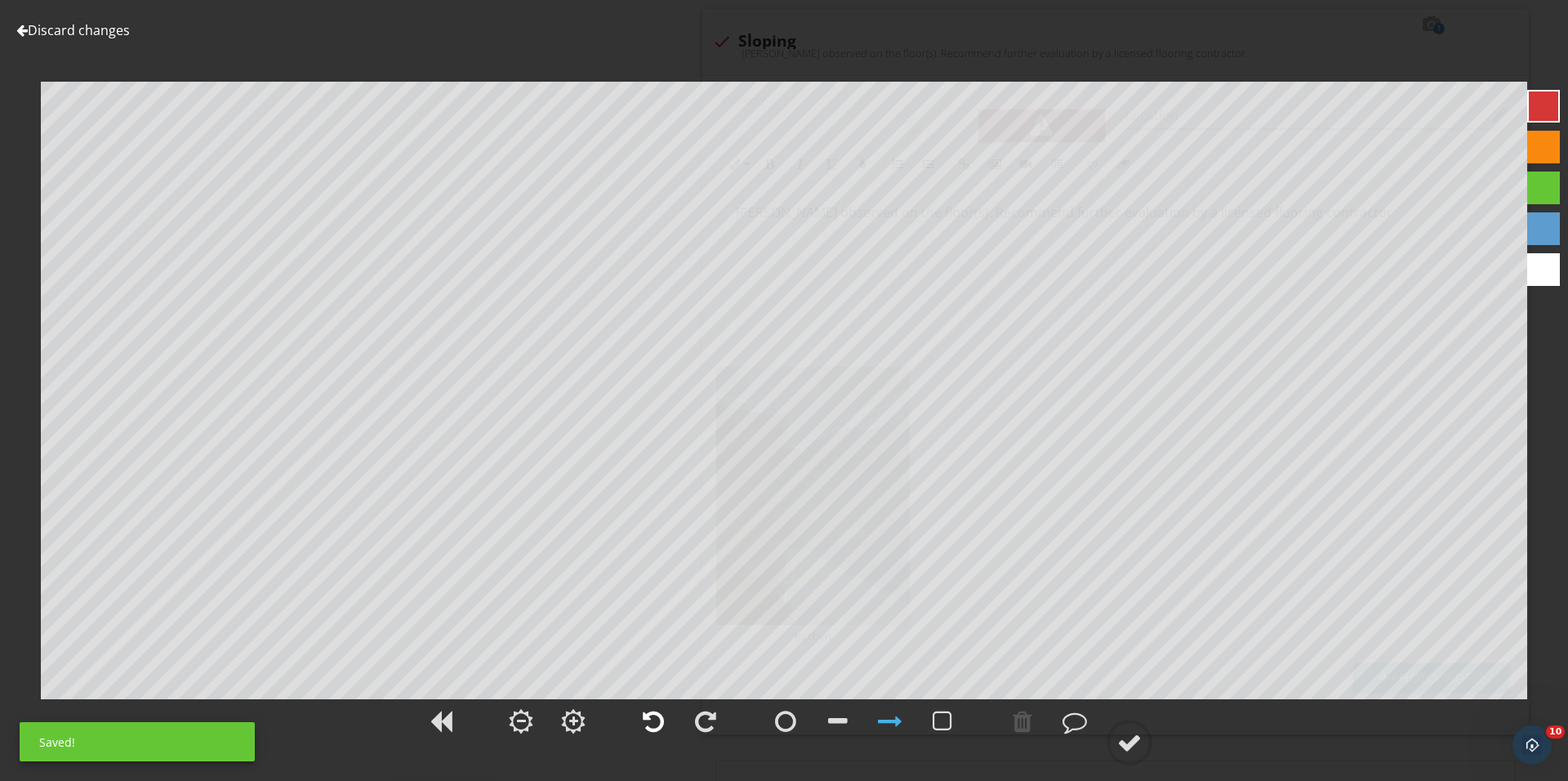
click at [644, 721] on div at bounding box center [653, 722] width 22 height 24
click at [1128, 736] on div at bounding box center [1129, 742] width 24 height 24
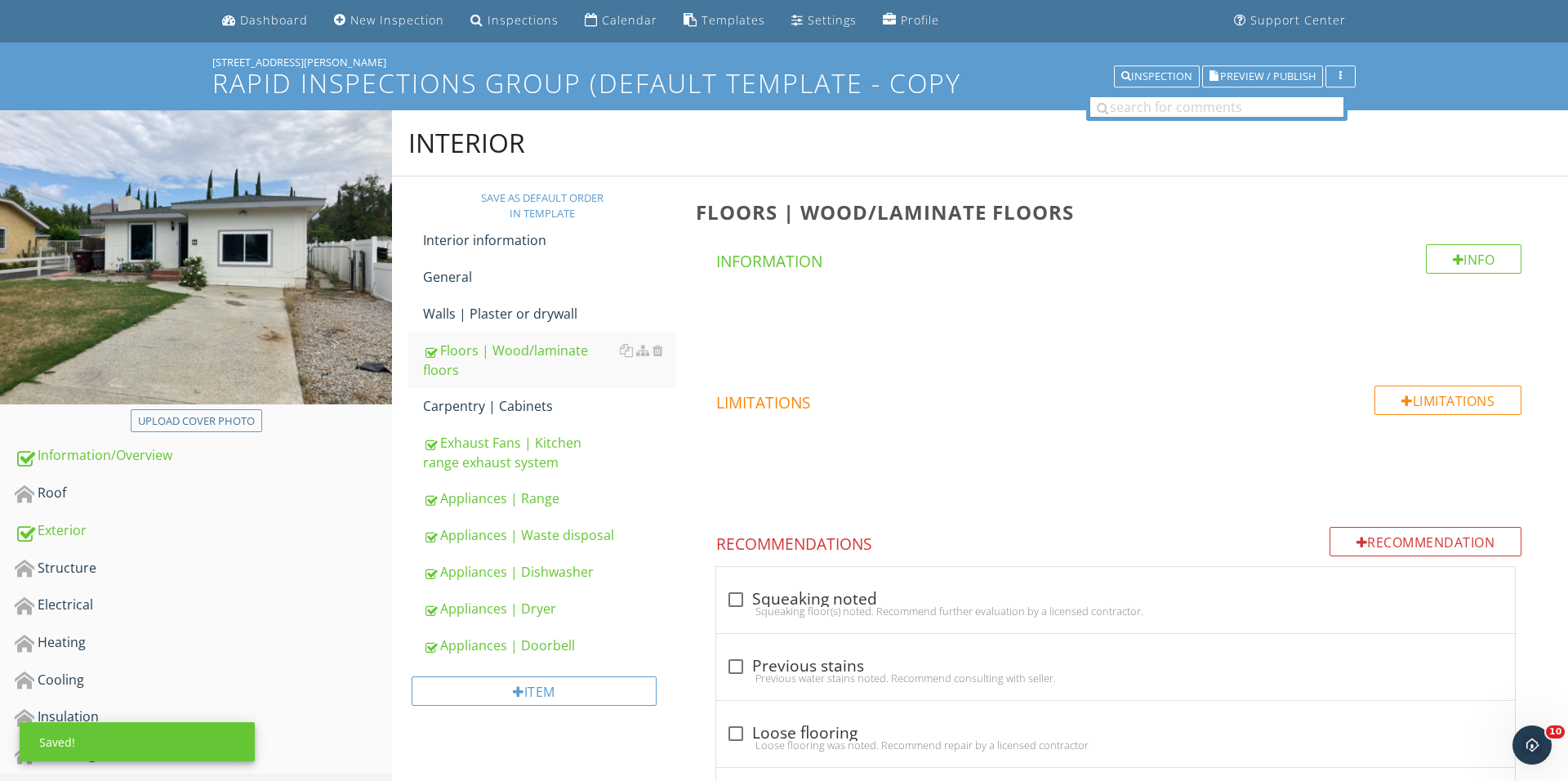
scroll to position [59, 0]
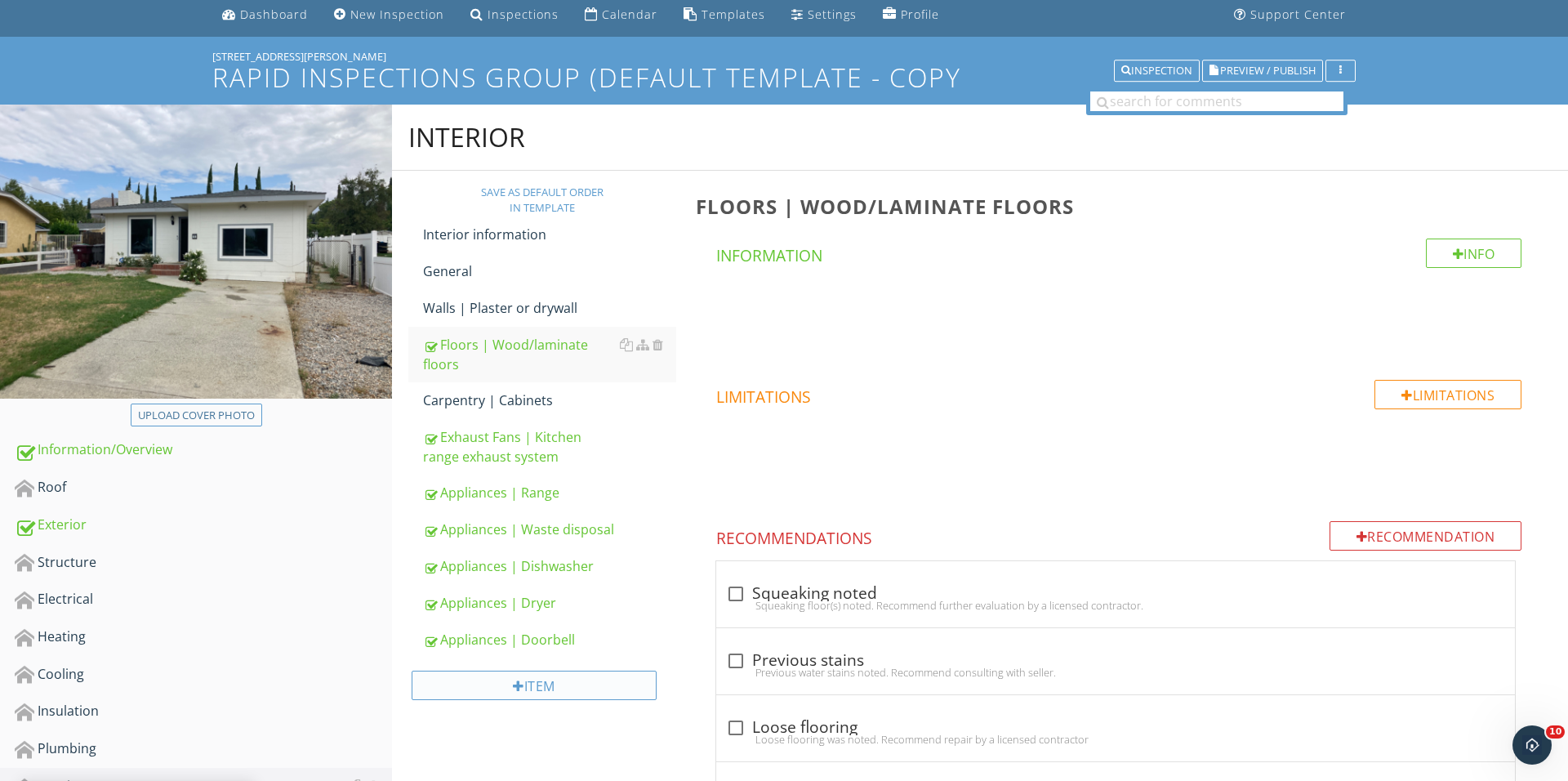
click at [557, 690] on div "Item" at bounding box center [534, 685] width 245 height 29
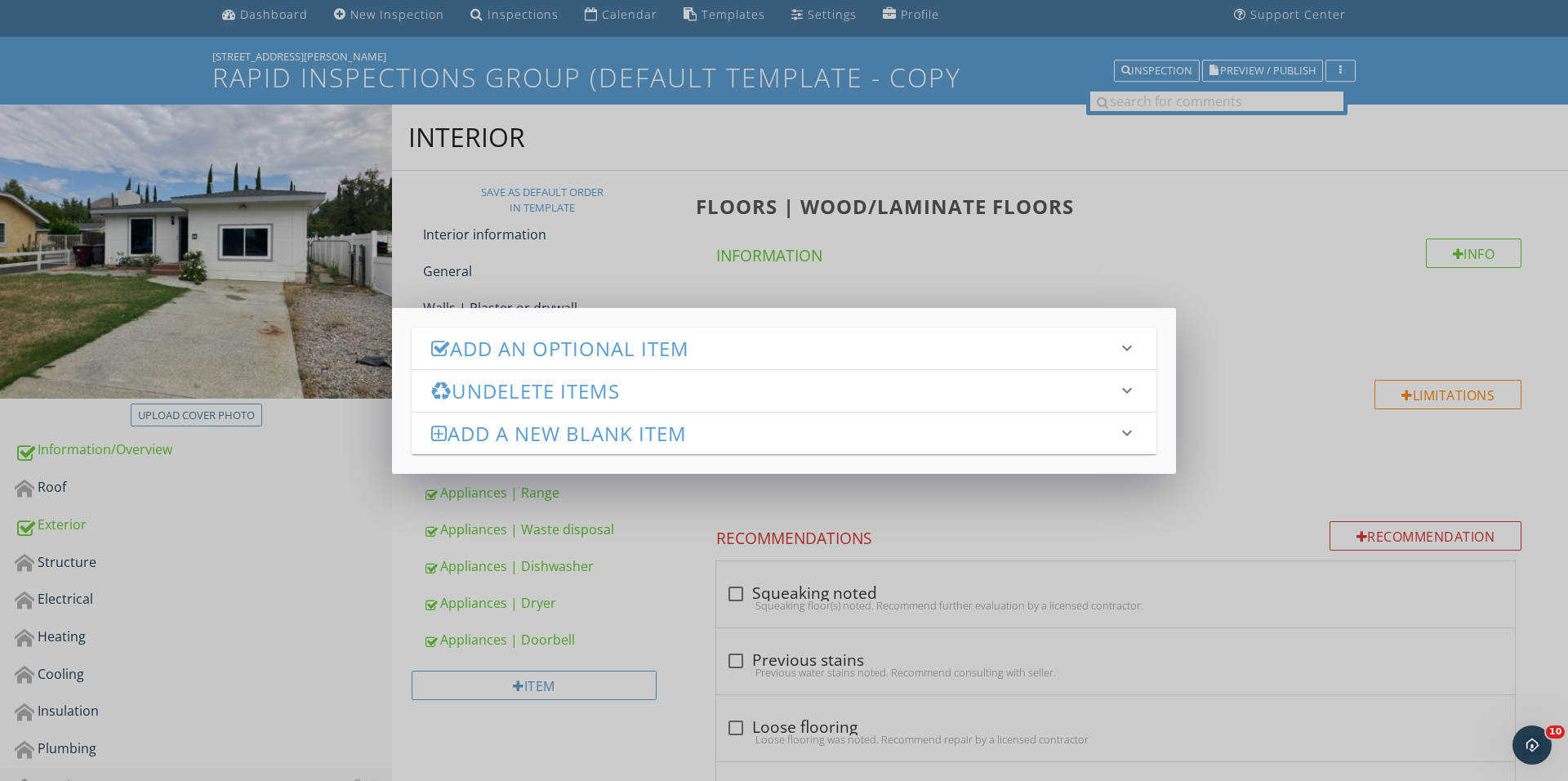
click at [671, 353] on h3 "Add an Optional Item" at bounding box center [774, 348] width 686 height 22
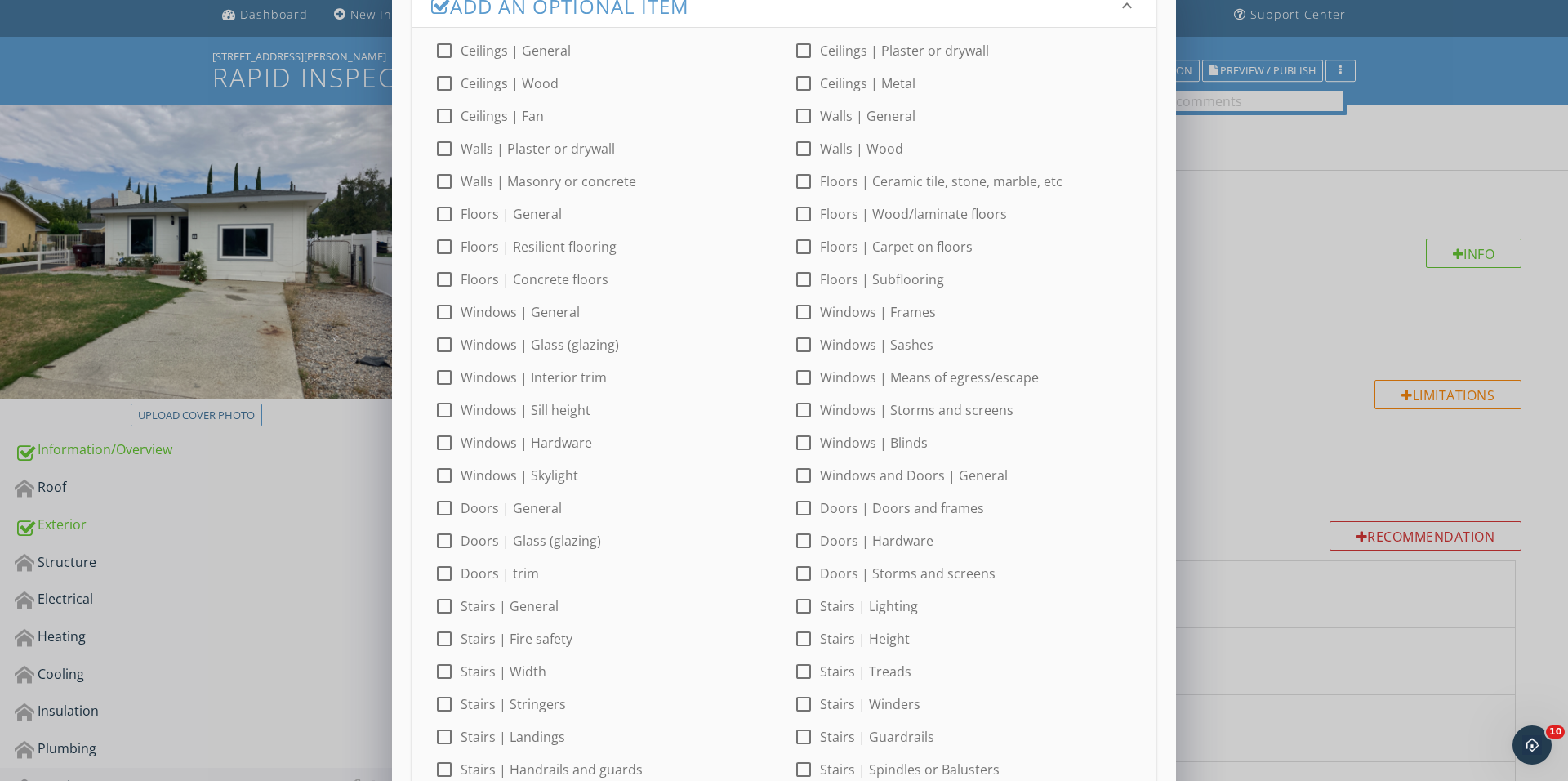
scroll to position [42, 0]
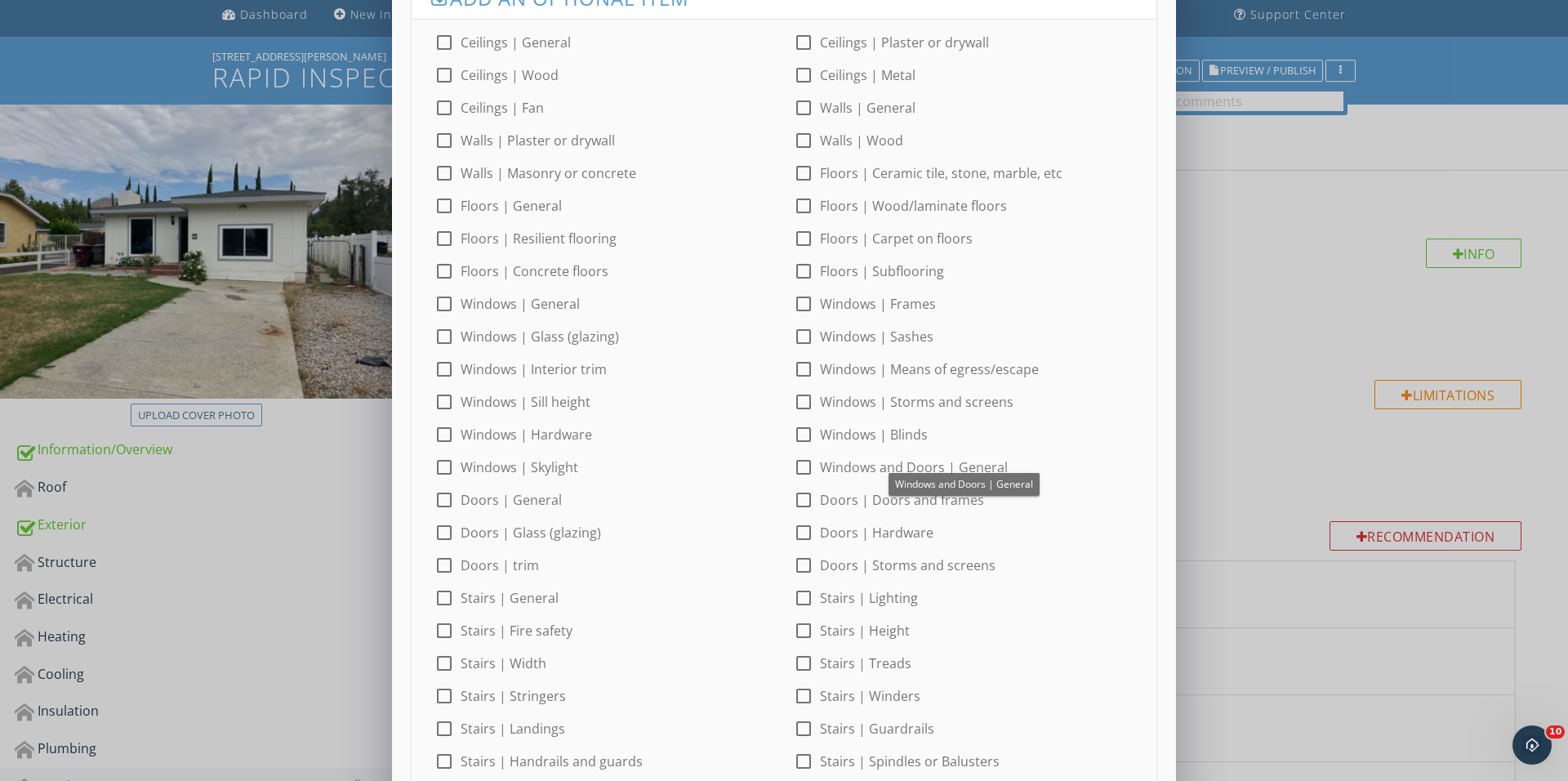
click at [806, 498] on div at bounding box center [803, 500] width 28 height 28
checkbox input "true"
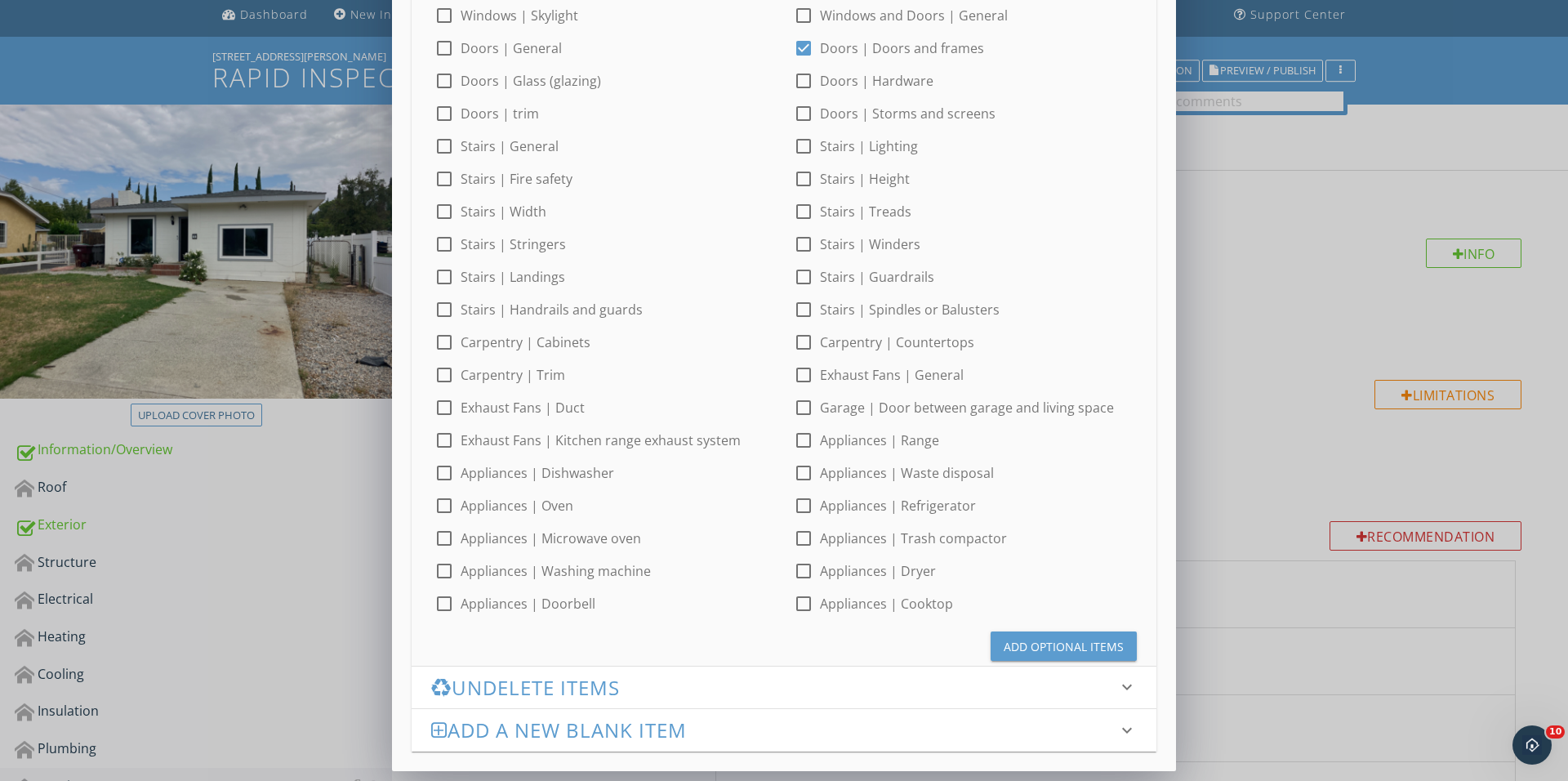
scroll to position [494, 0]
click at [1027, 655] on button "Add Optional Items" at bounding box center [1064, 647] width 146 height 29
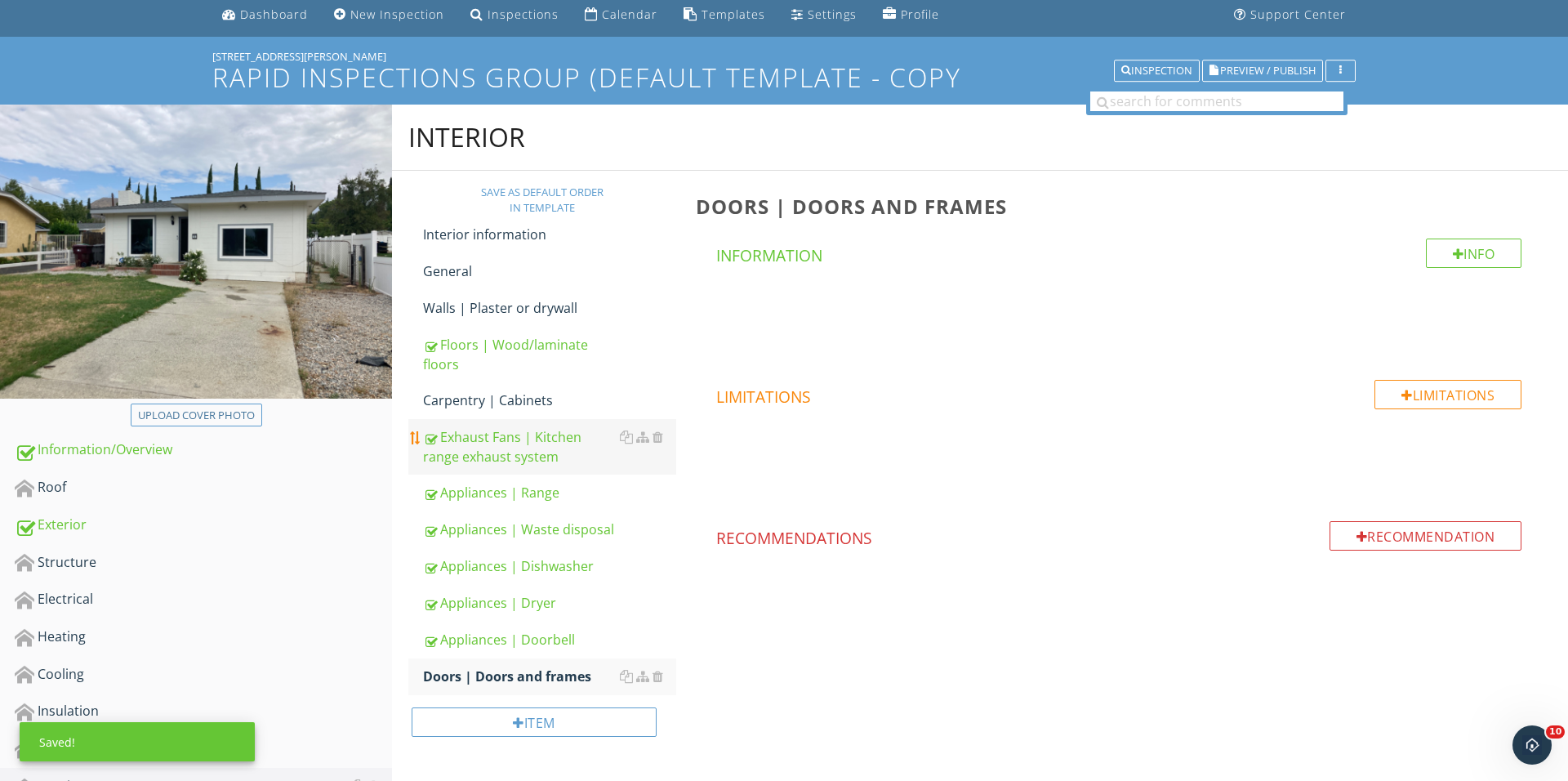
scroll to position [88, 0]
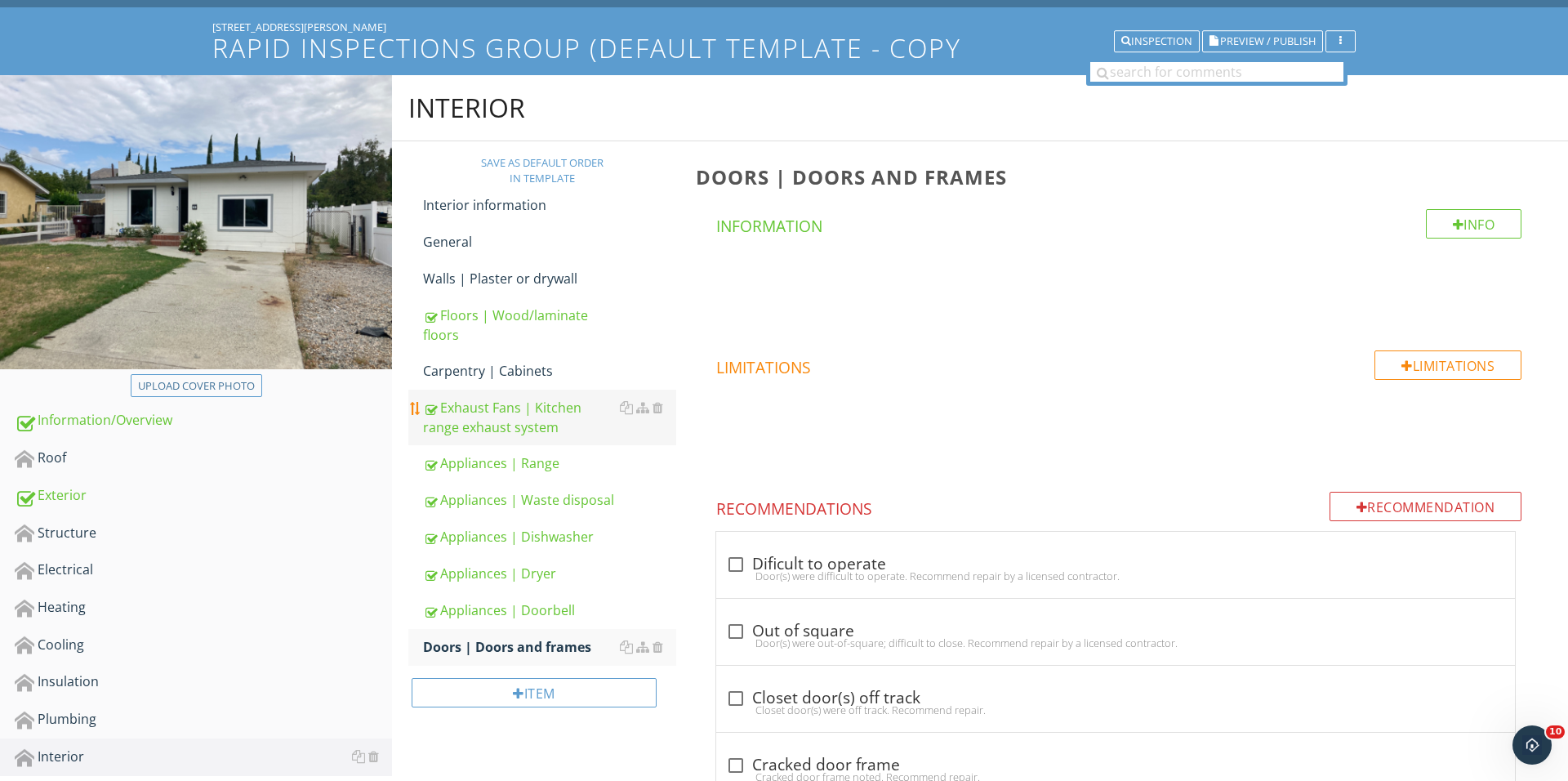
drag, startPoint x: 414, startPoint y: 645, endPoint x: 478, endPoint y: 440, distance: 214.8
click at [477, 439] on span "Interior information General Walls | Plaster or drywall Floors | Wood/laminate …" at bounding box center [542, 426] width 268 height 478
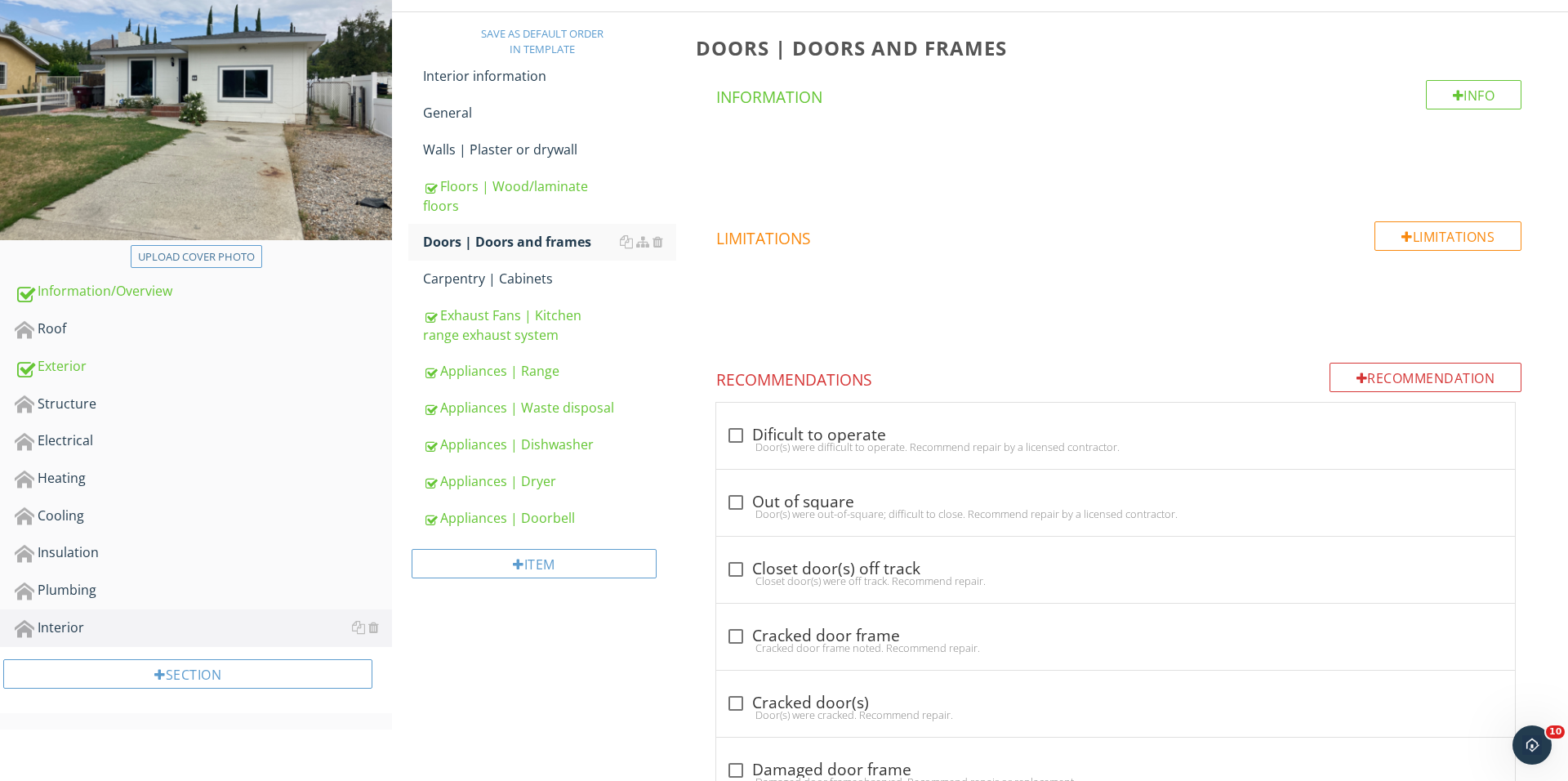
scroll to position [465, 0]
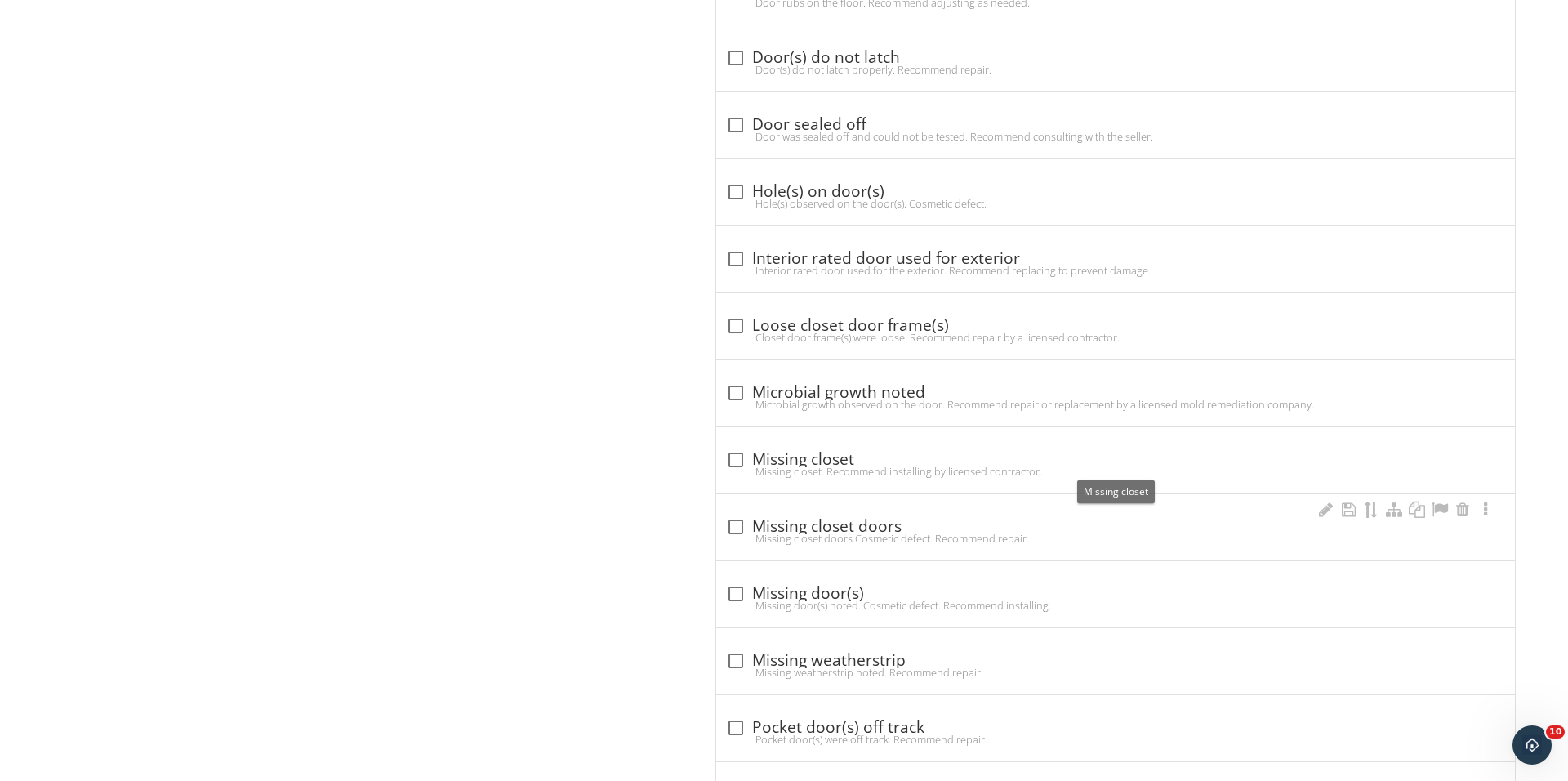
click at [737, 527] on div at bounding box center [736, 527] width 28 height 28
checkbox input "true"
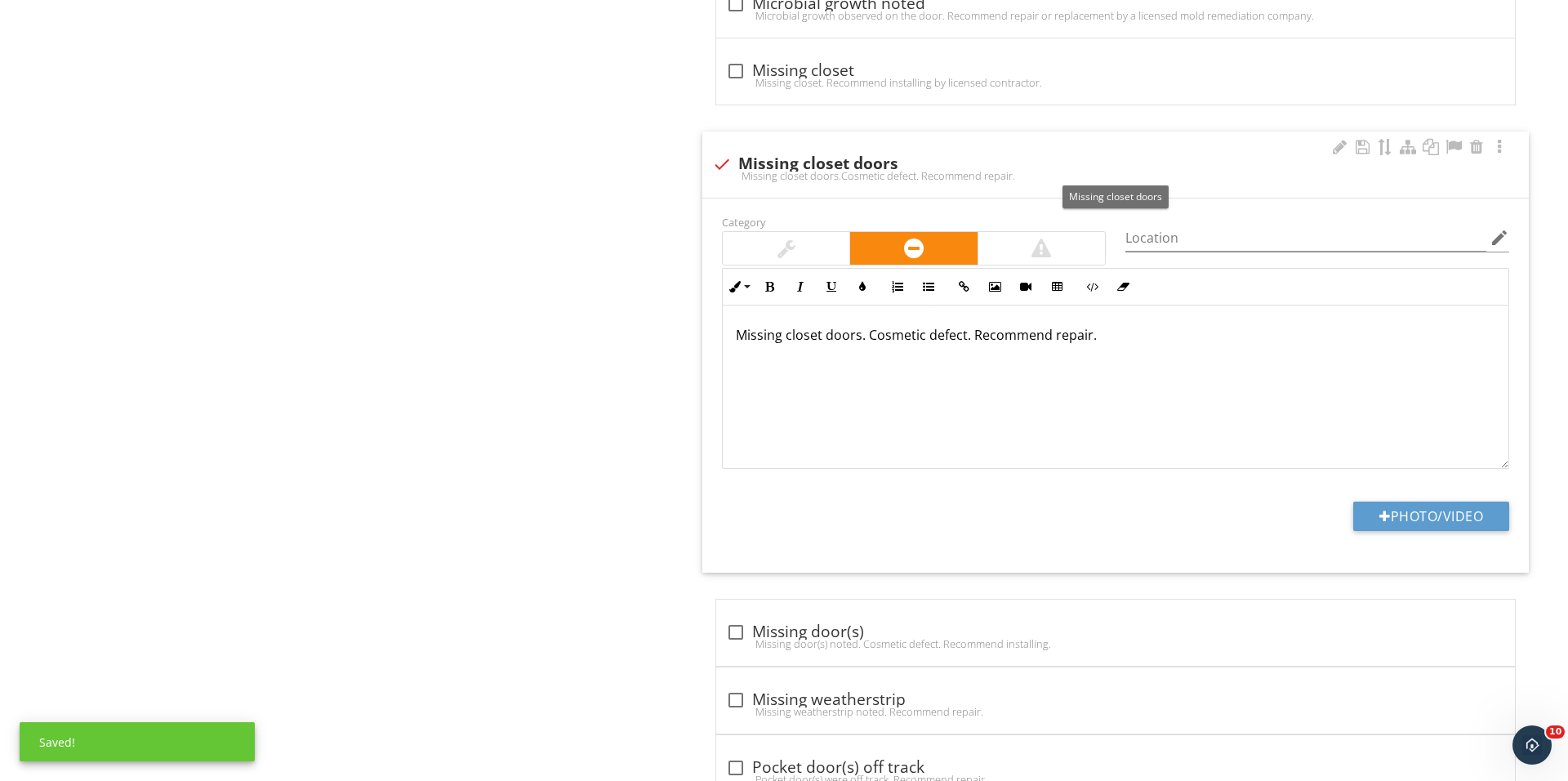
scroll to position [1625, 0]
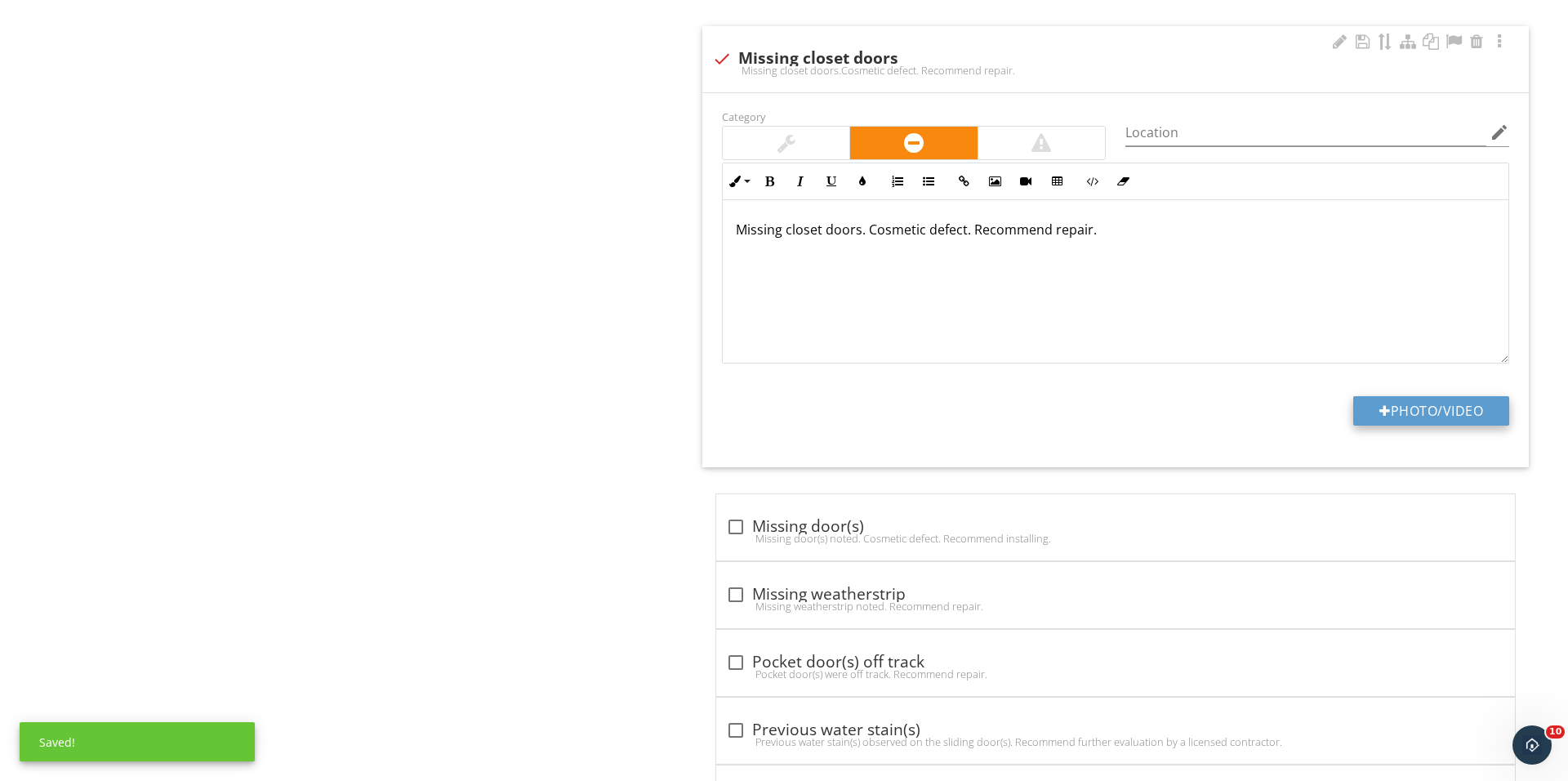
click at [1360, 414] on button "Photo/Video" at bounding box center [1430, 411] width 156 height 29
type input "C:\fakepath\IMG_1076.JPG"
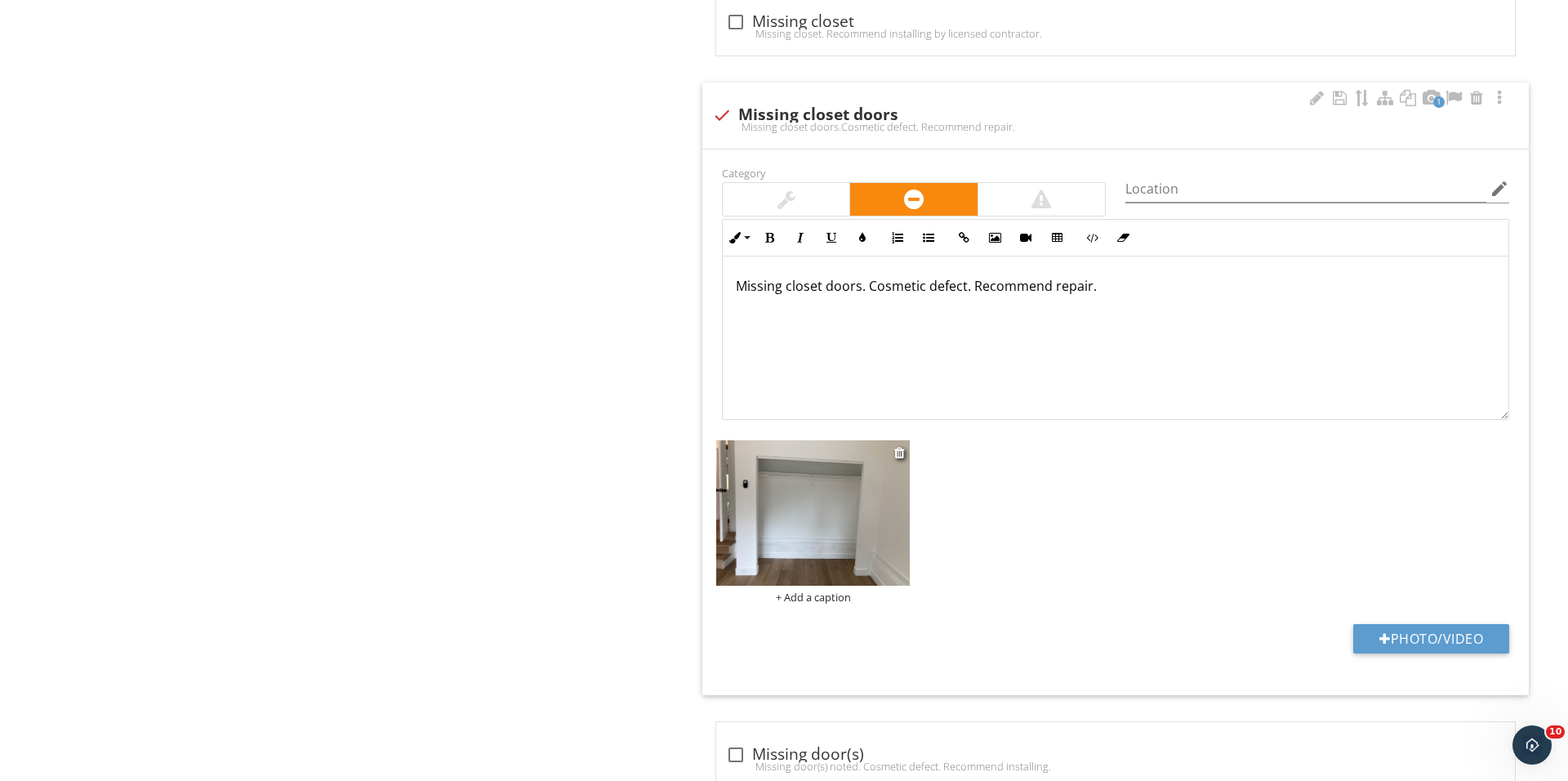
click at [812, 544] on div "Category Location edit Inline Style XLarge Large Normal Small Light Small/Light…" at bounding box center [1115, 422] width 826 height 546
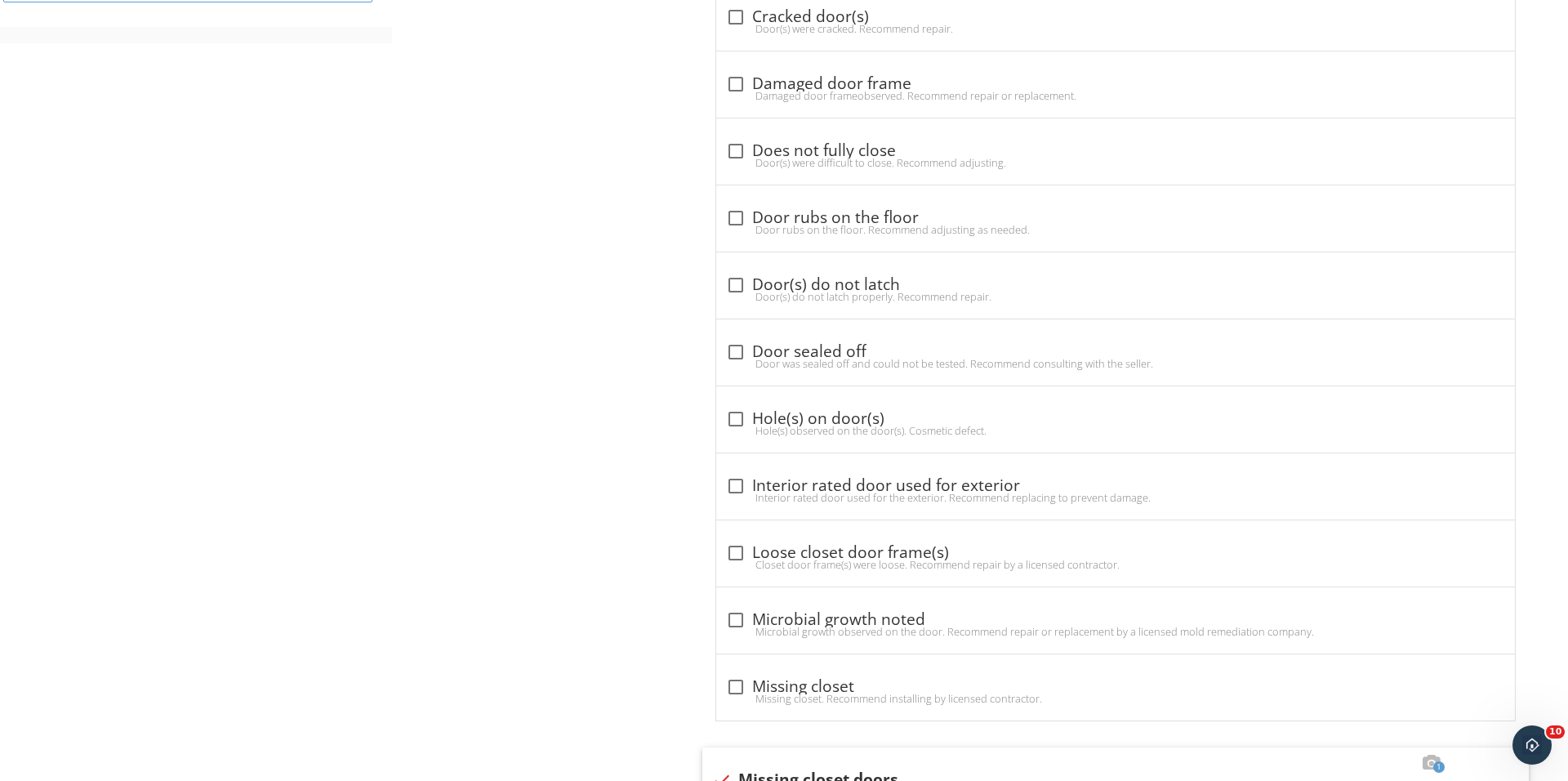
scroll to position [1740, 0]
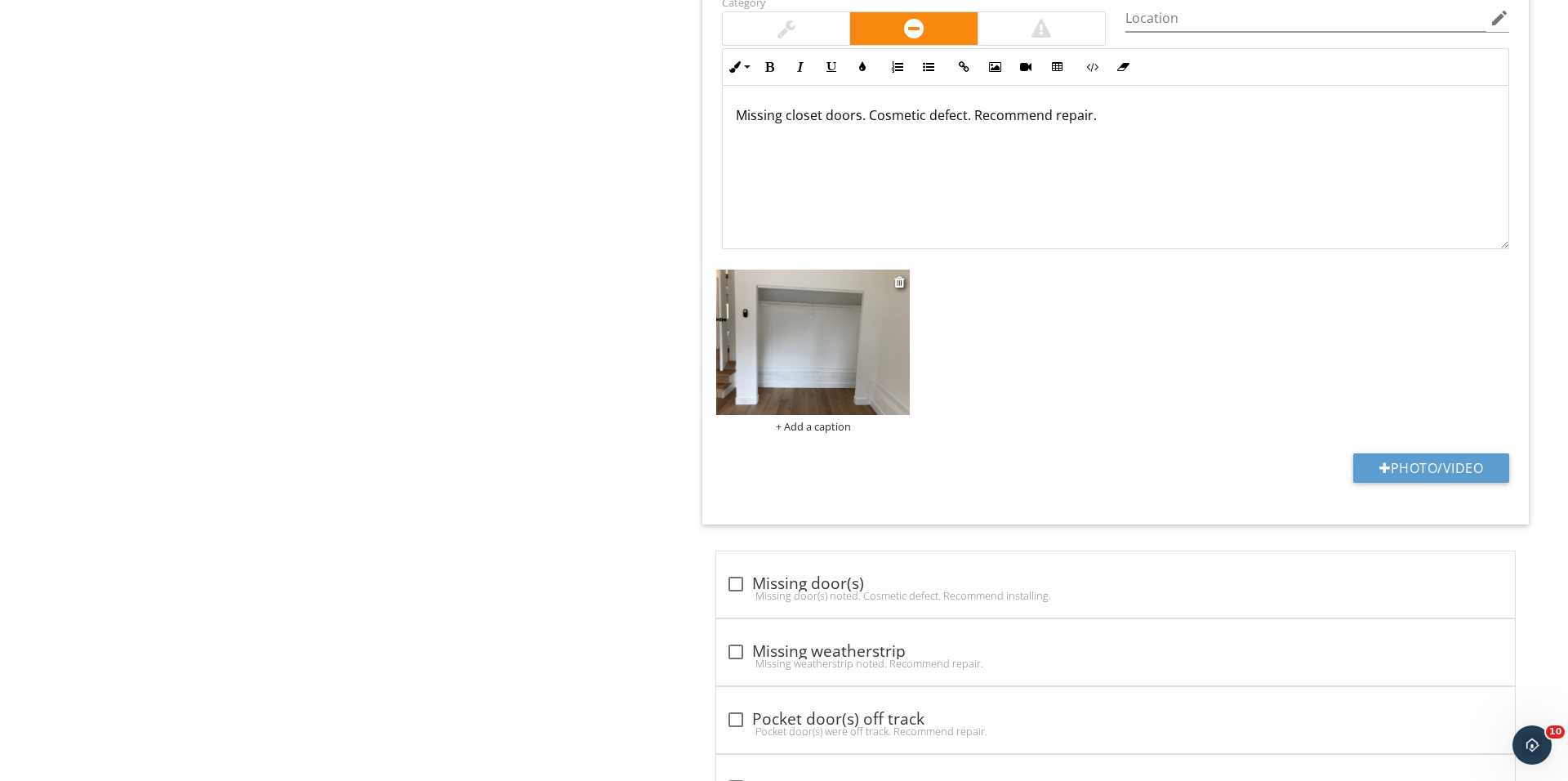
click at [820, 429] on div "+ Add a caption" at bounding box center [812, 426] width 194 height 13
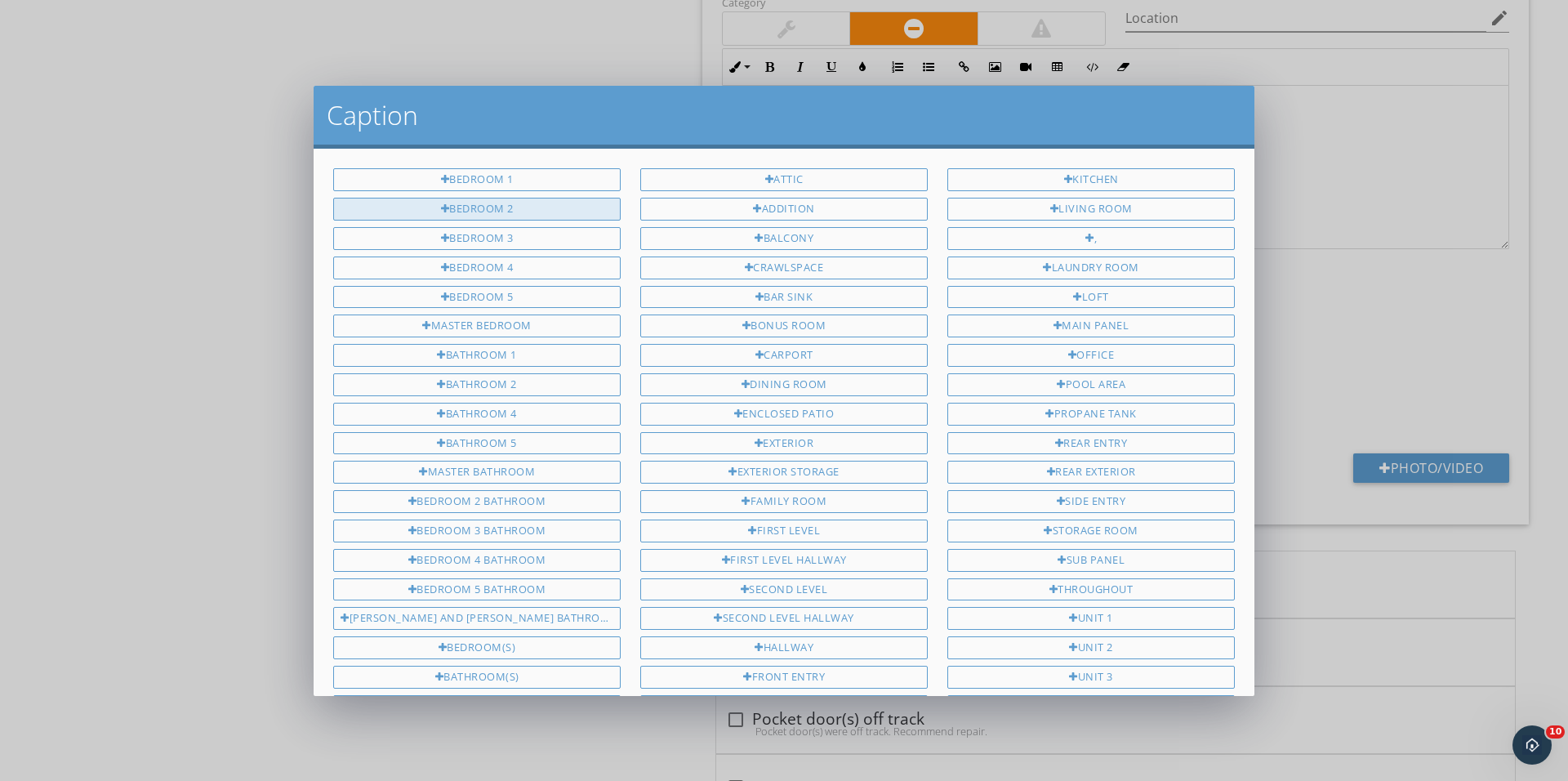
scroll to position [1695, 0]
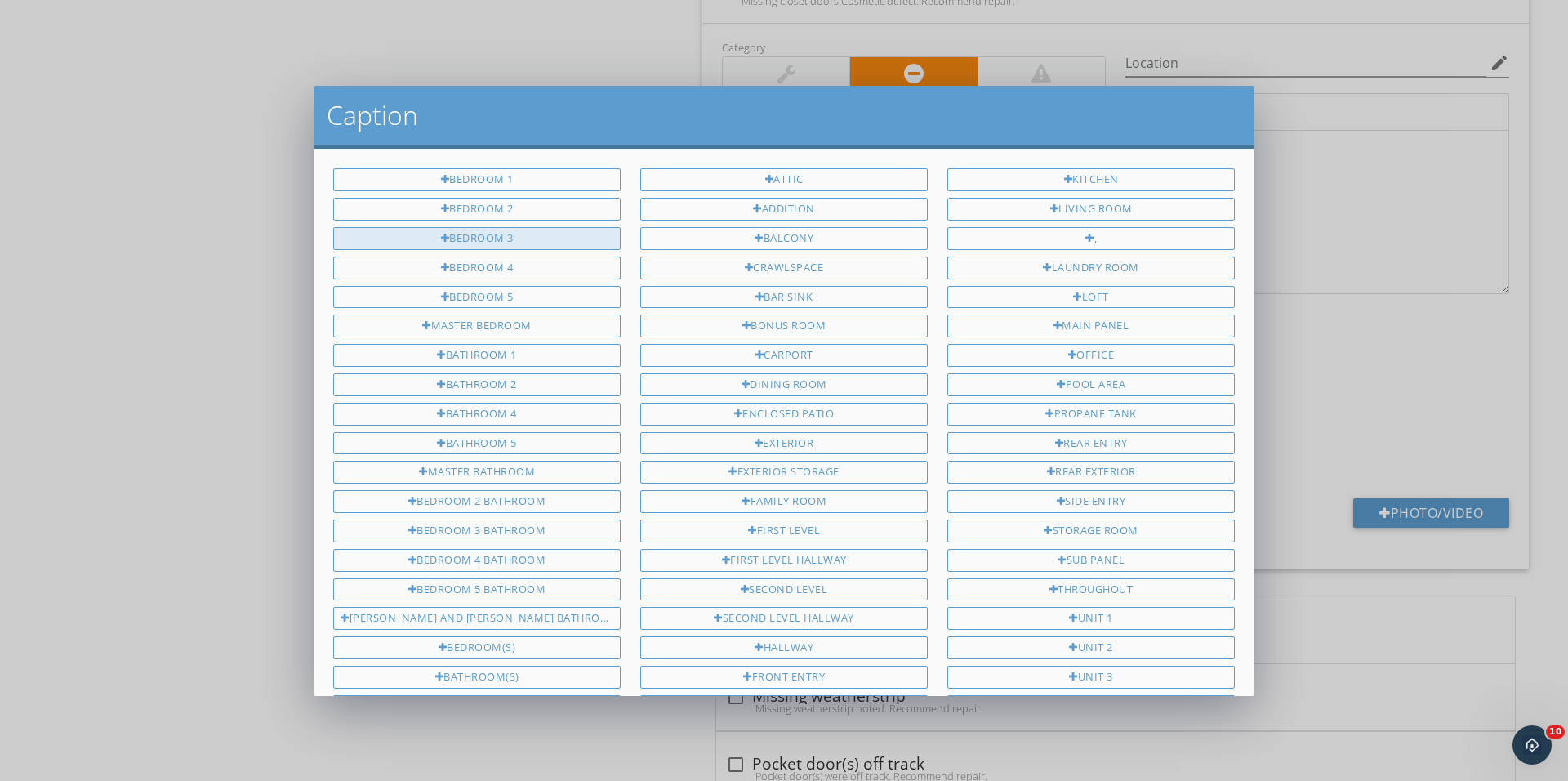
click at [549, 233] on div "Bedroom 3" at bounding box center [477, 238] width 288 height 23
type input "Bedroom 3"
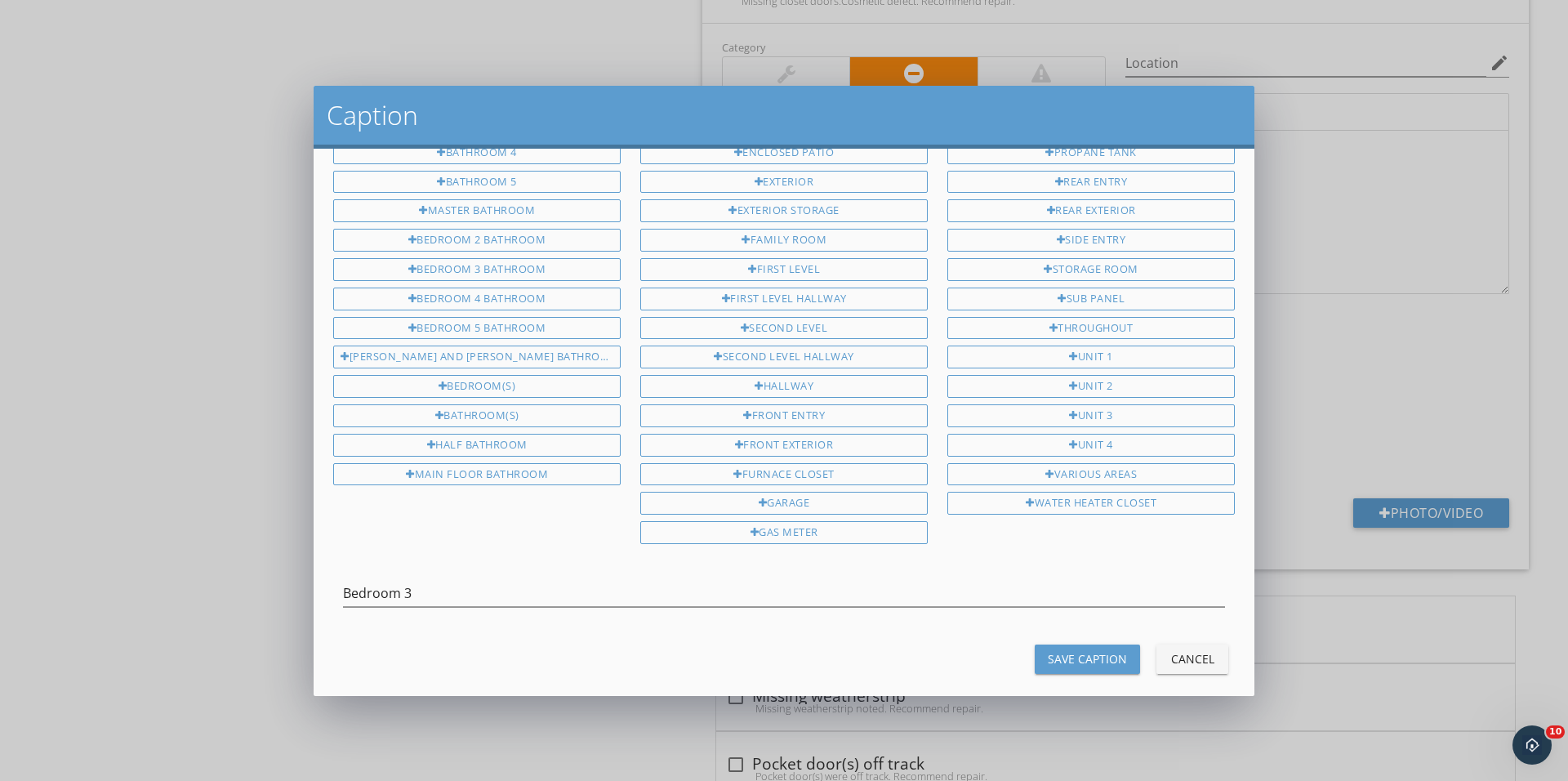
scroll to position [259, 0]
click at [1098, 652] on div "Save Caption" at bounding box center [1087, 660] width 79 height 17
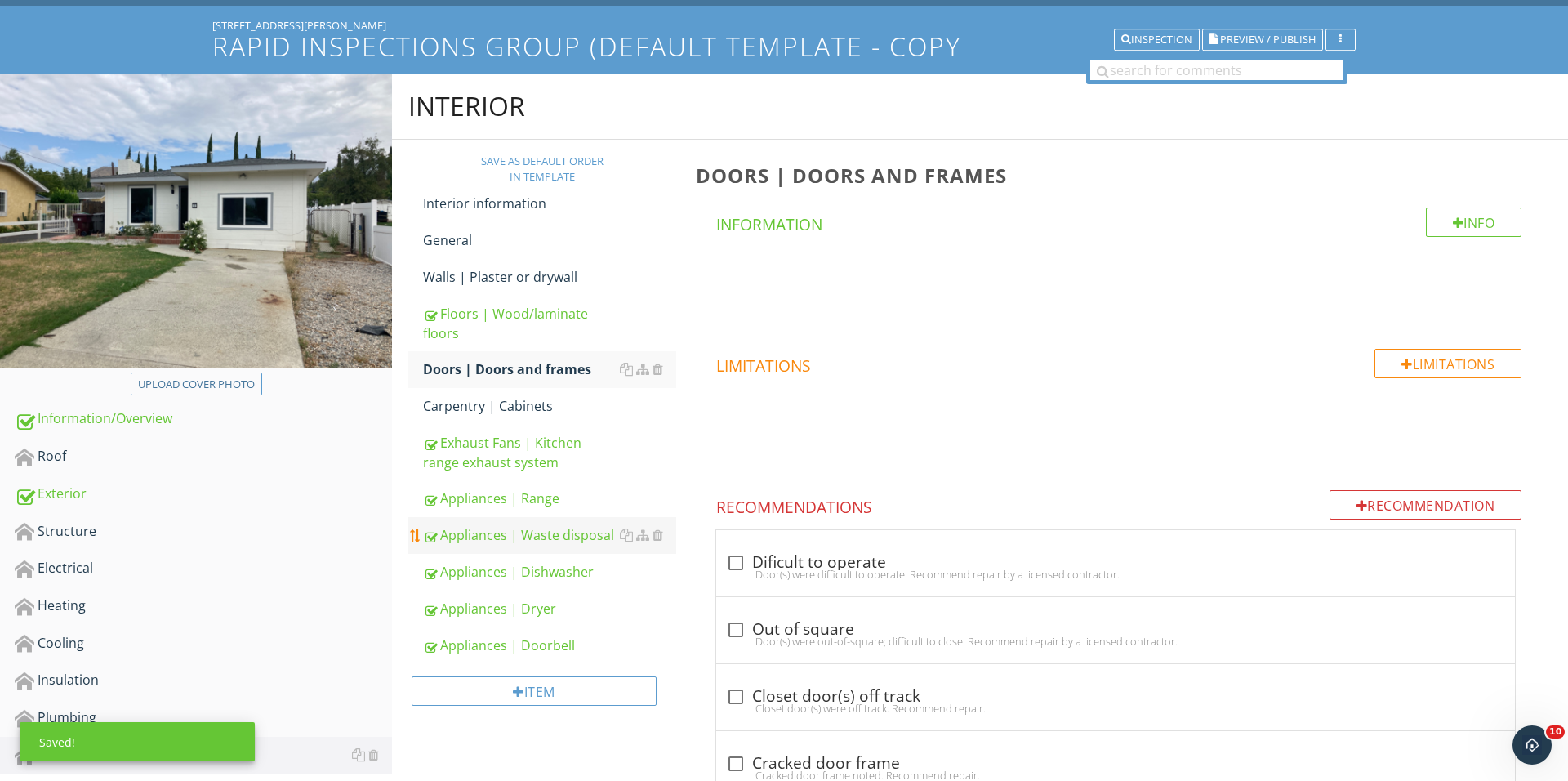
scroll to position [116, 0]
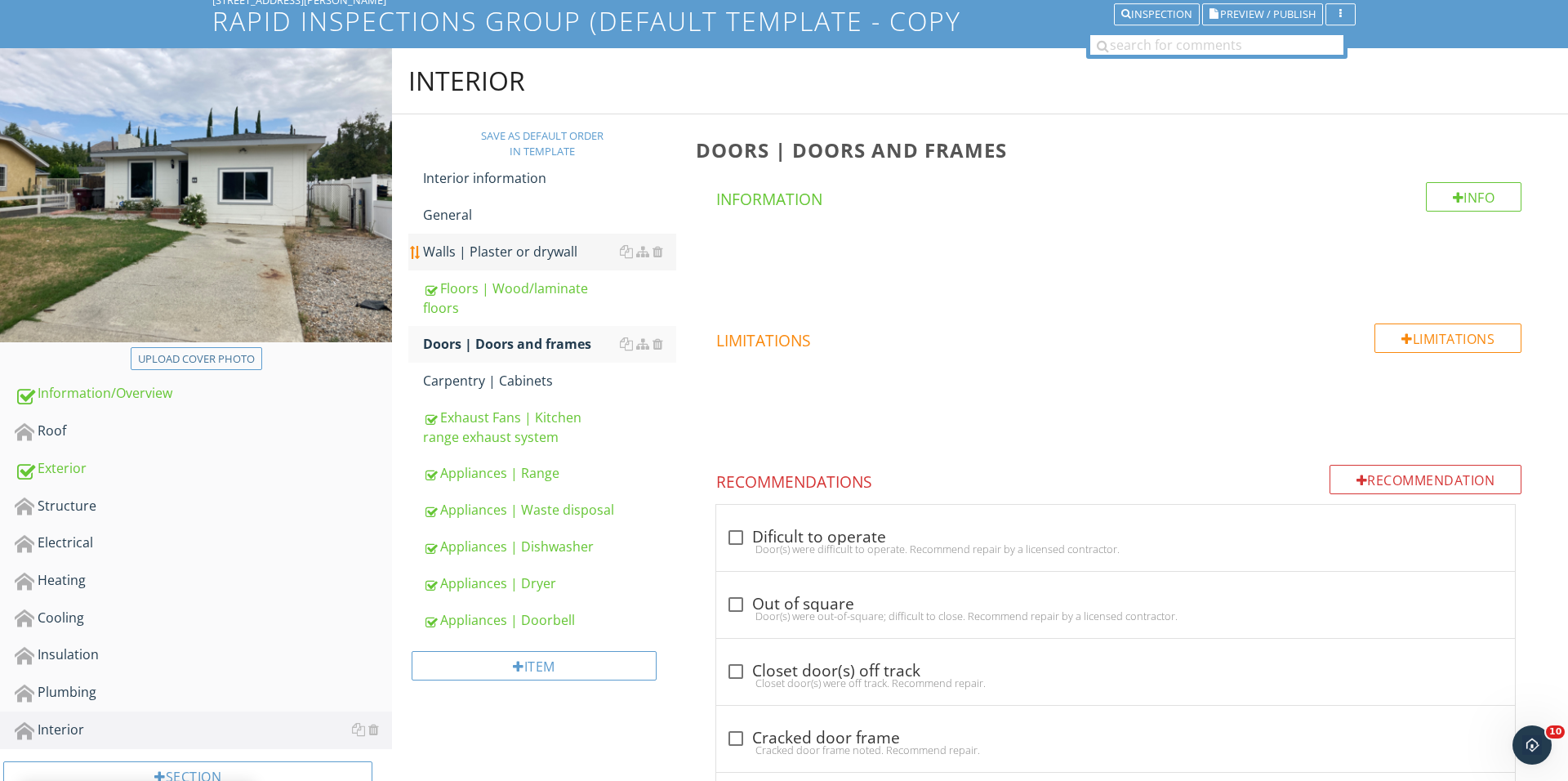
click at [524, 257] on div "Walls | Plaster or drywall" at bounding box center [550, 252] width 253 height 20
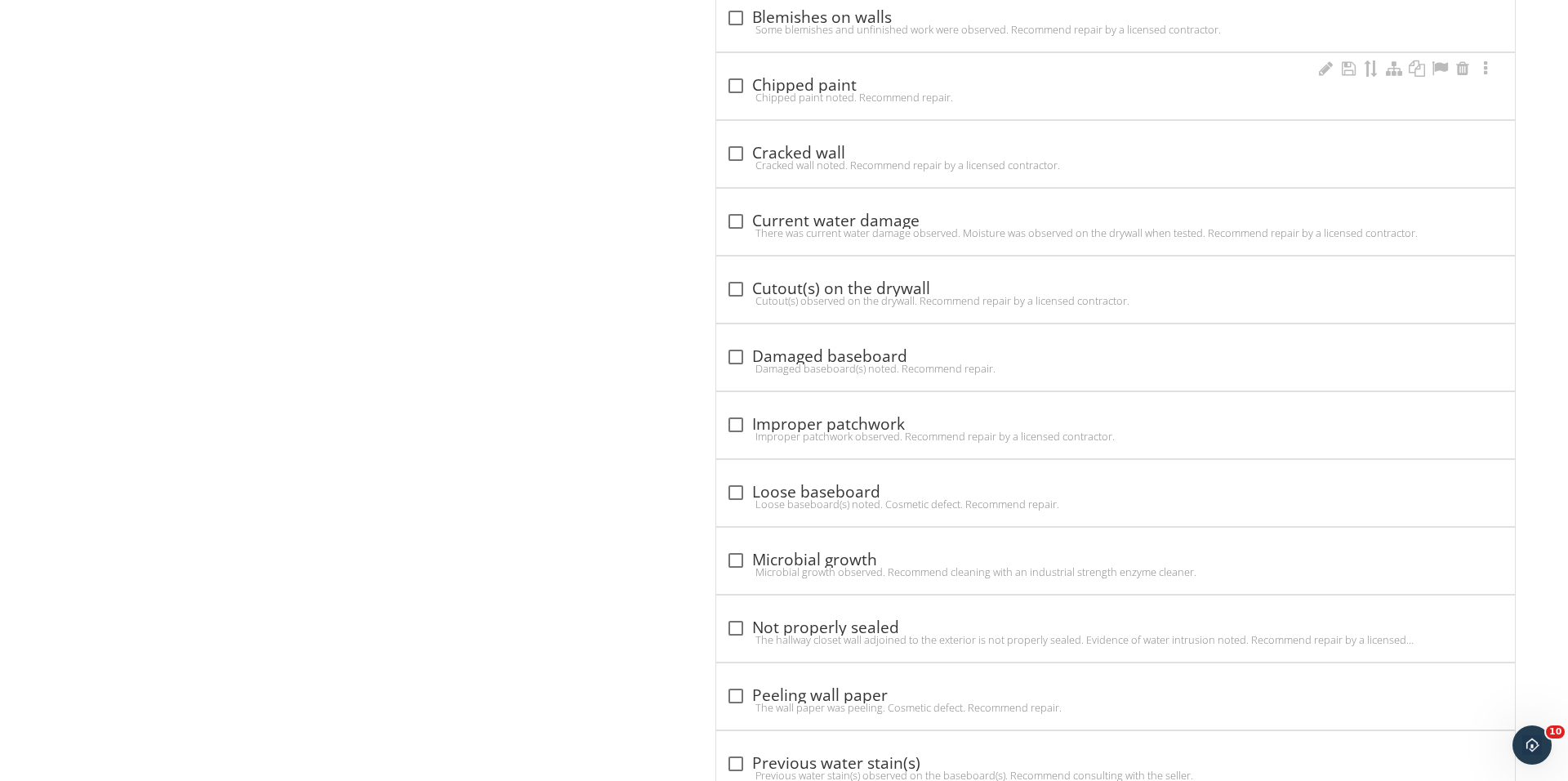
click at [739, 117] on div "check_box_outline_blank Chipped paint Chipped paint noted. Recommend repair." at bounding box center [1115, 86] width 799 height 66
checkbox input "true"
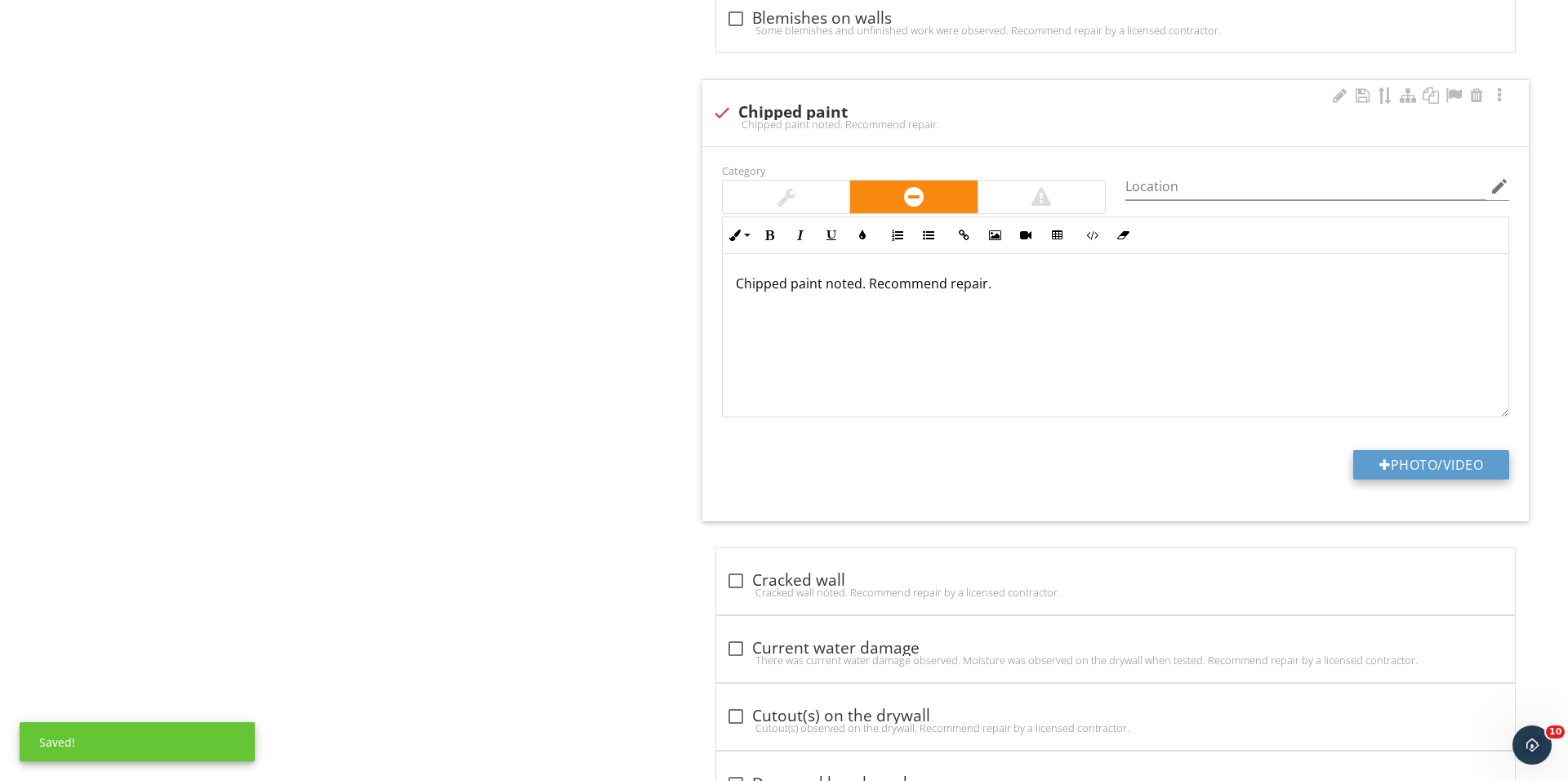
click at [1378, 476] on button "Photo/Video" at bounding box center [1430, 465] width 156 height 29
type input "C:\fakepath\IMG_1134.JPG"
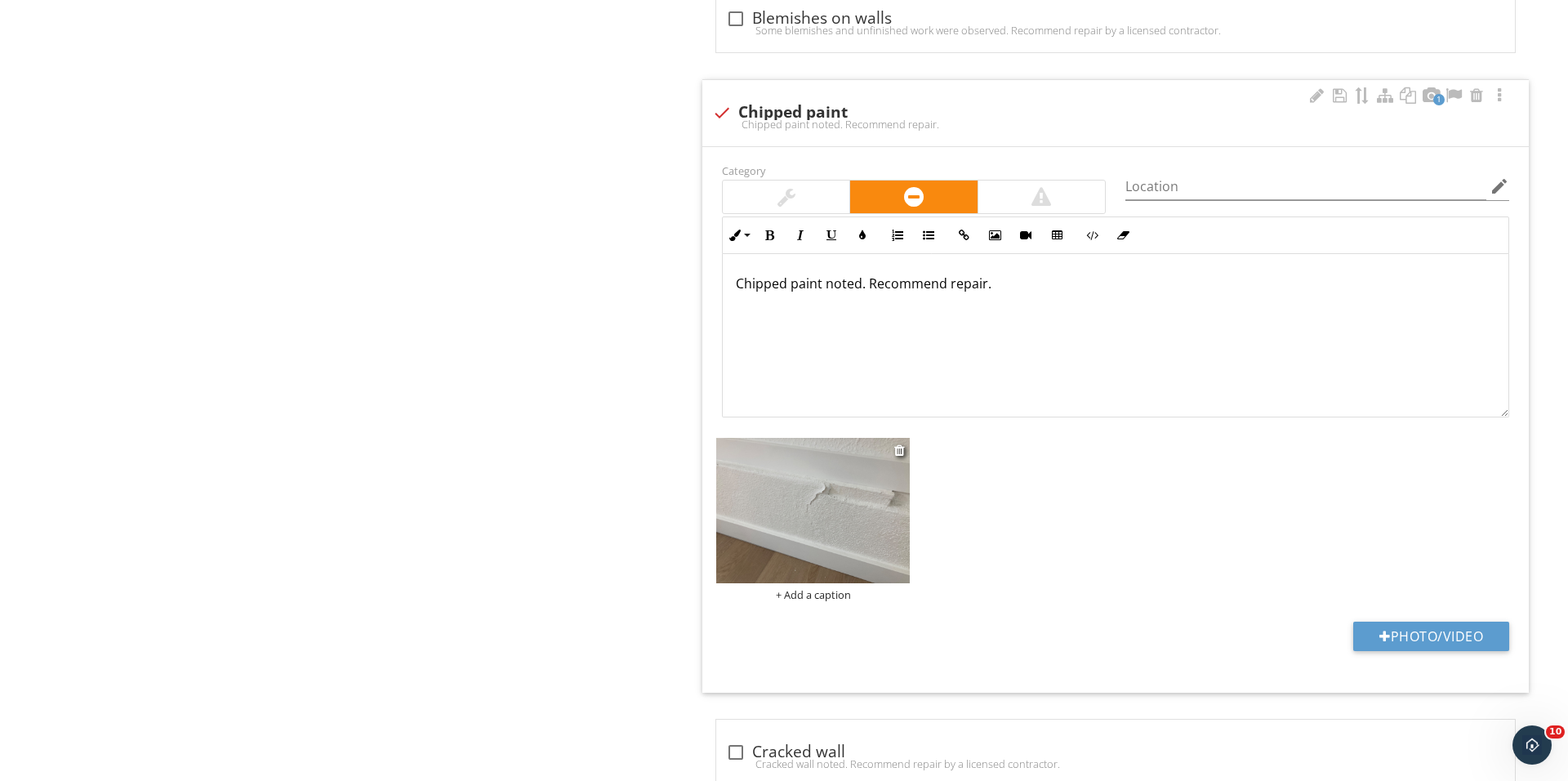
click at [778, 596] on div "+ Add a caption" at bounding box center [812, 594] width 194 height 13
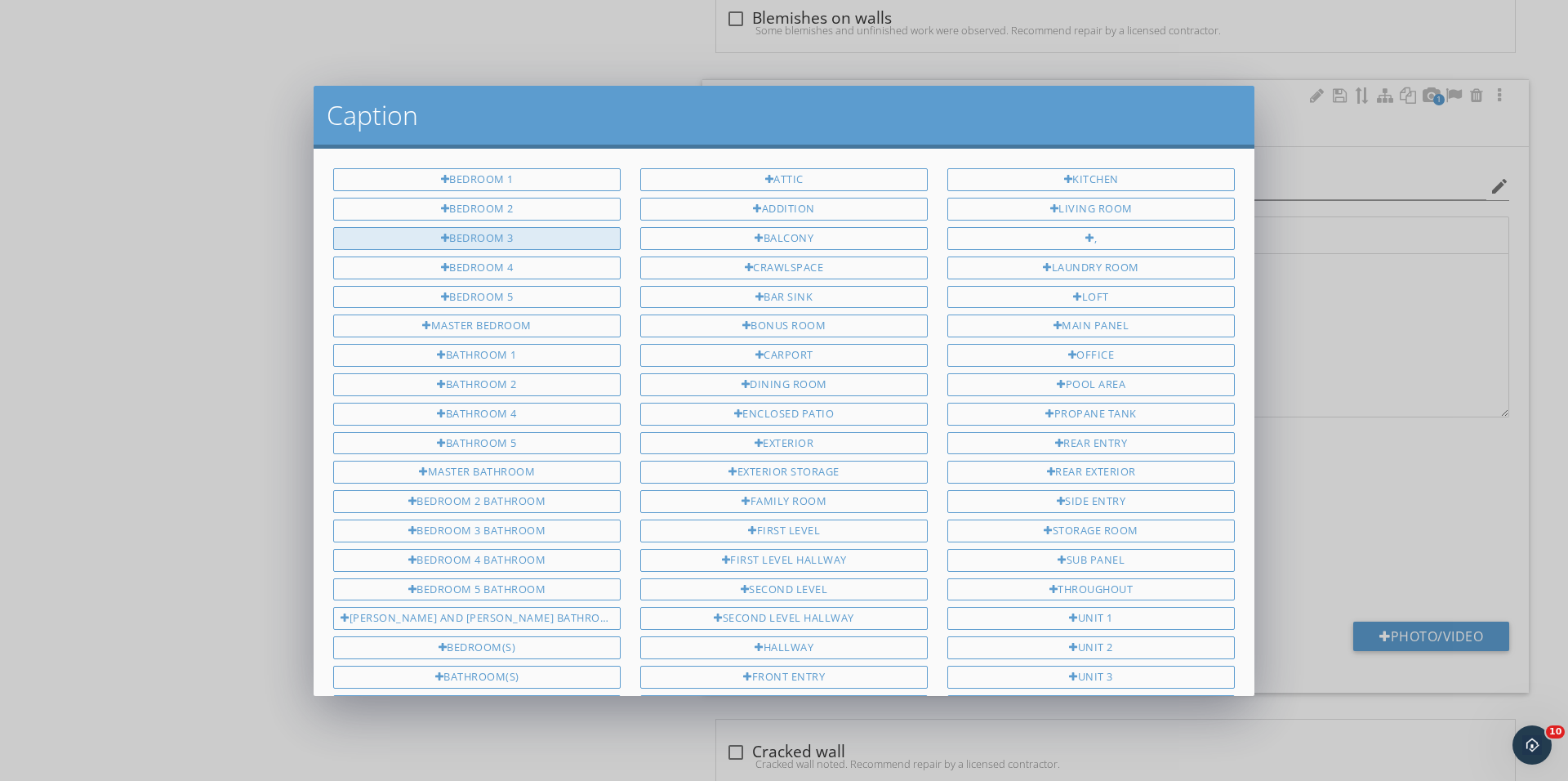
scroll to position [0, 0]
click at [555, 233] on div "Bedroom 3" at bounding box center [477, 238] width 288 height 23
type input "Bedroom 3"
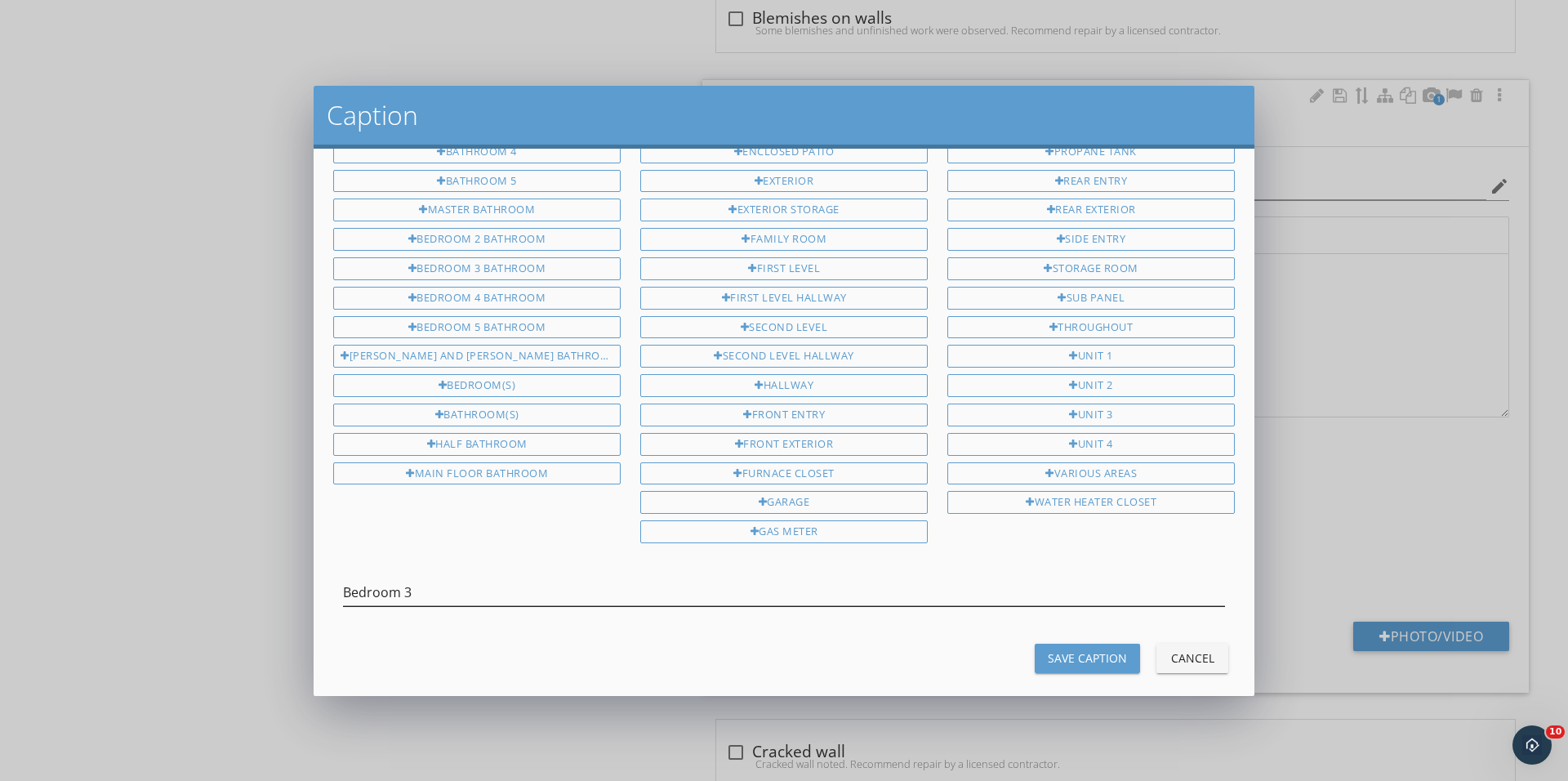
scroll to position [259, 0]
click at [1080, 652] on div "Save Caption" at bounding box center [1087, 660] width 79 height 17
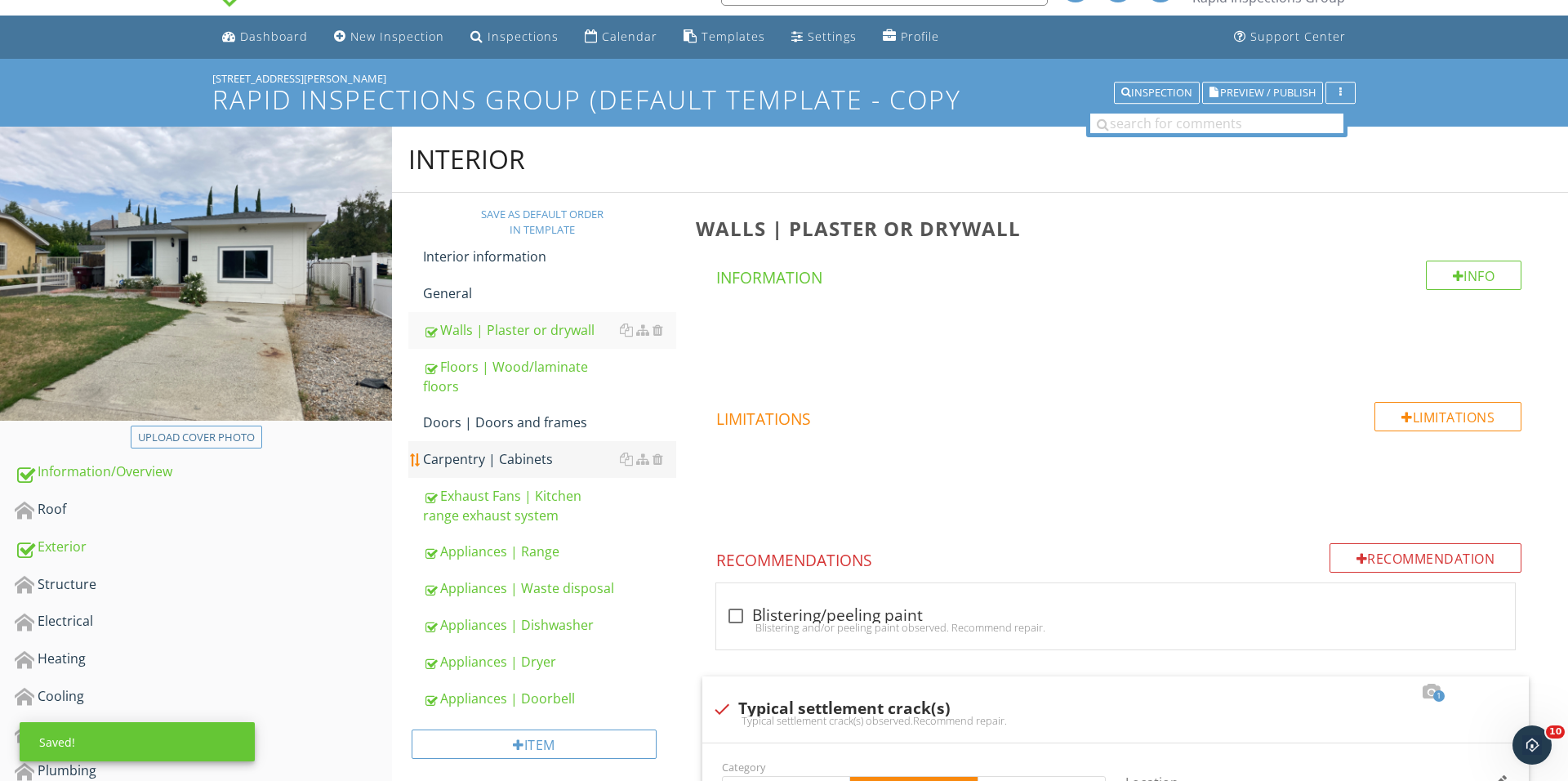
scroll to position [102, 0]
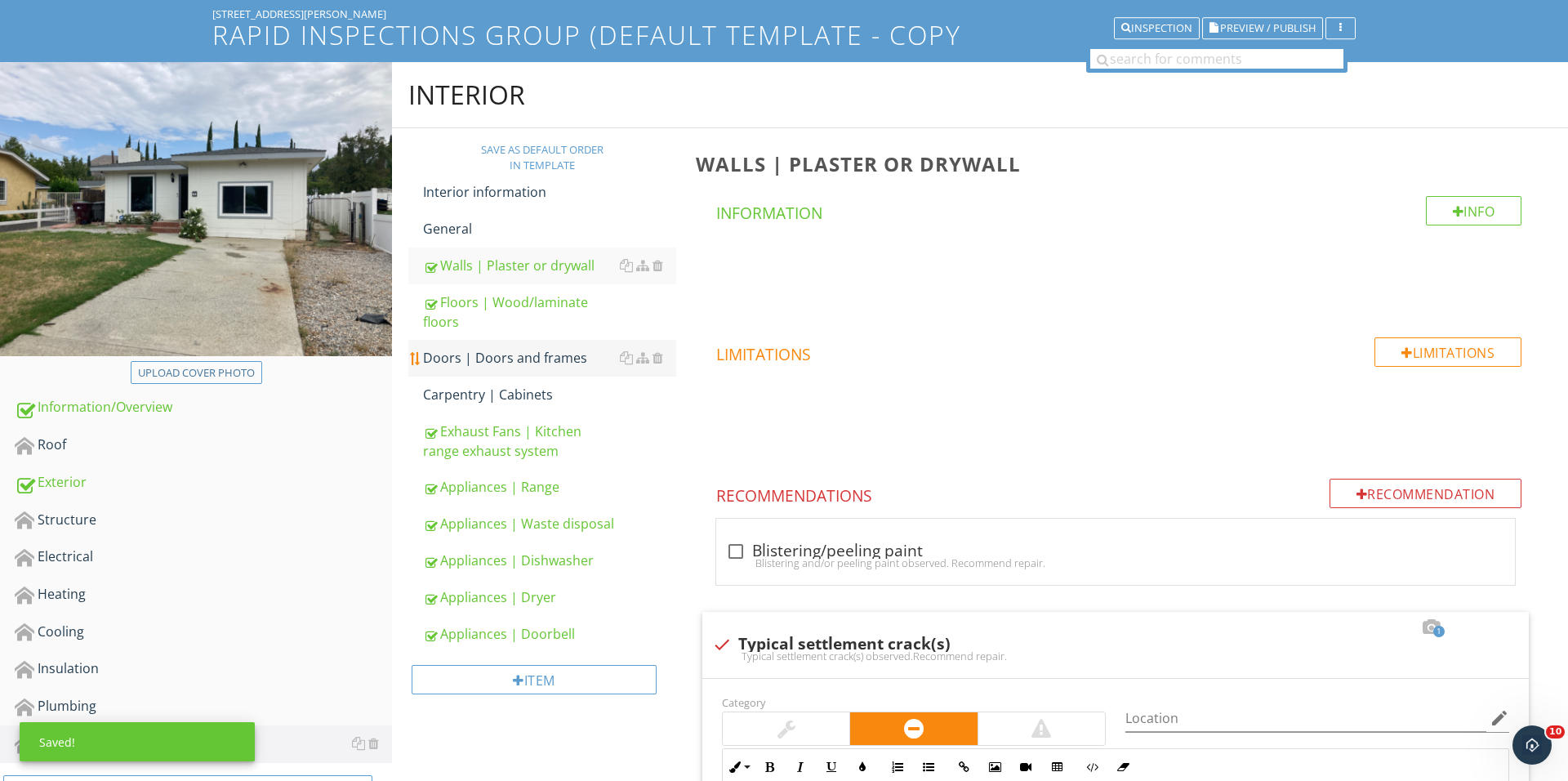
click at [550, 354] on div "Doors | Doors and frames" at bounding box center [550, 358] width 253 height 20
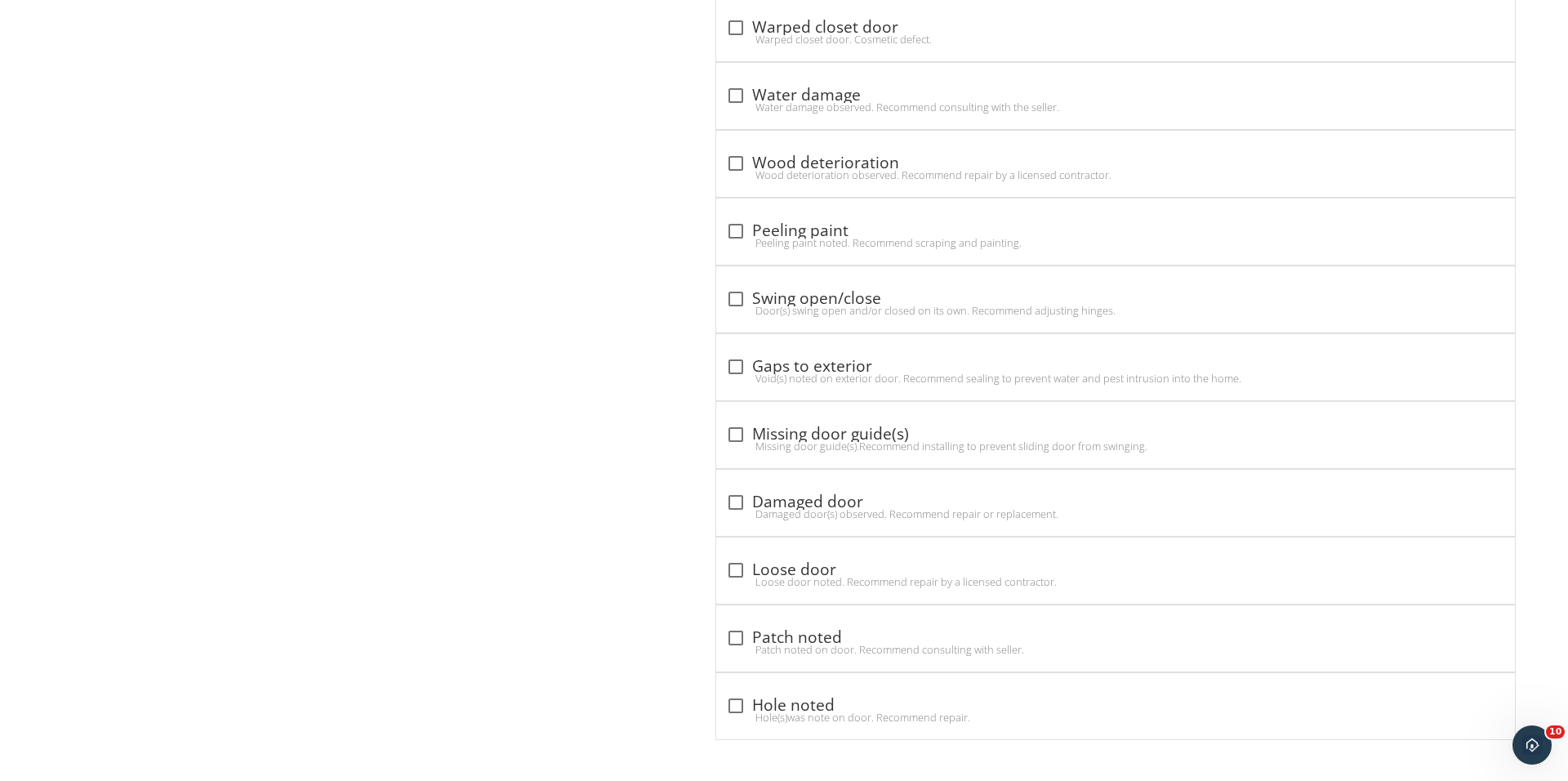
scroll to position [2784, 0]
click at [729, 350] on div "check_box_outline_blank Gaps to exterior Void(s) noted on exterior door. Recomm…" at bounding box center [1115, 367] width 799 height 66
checkbox input "true"
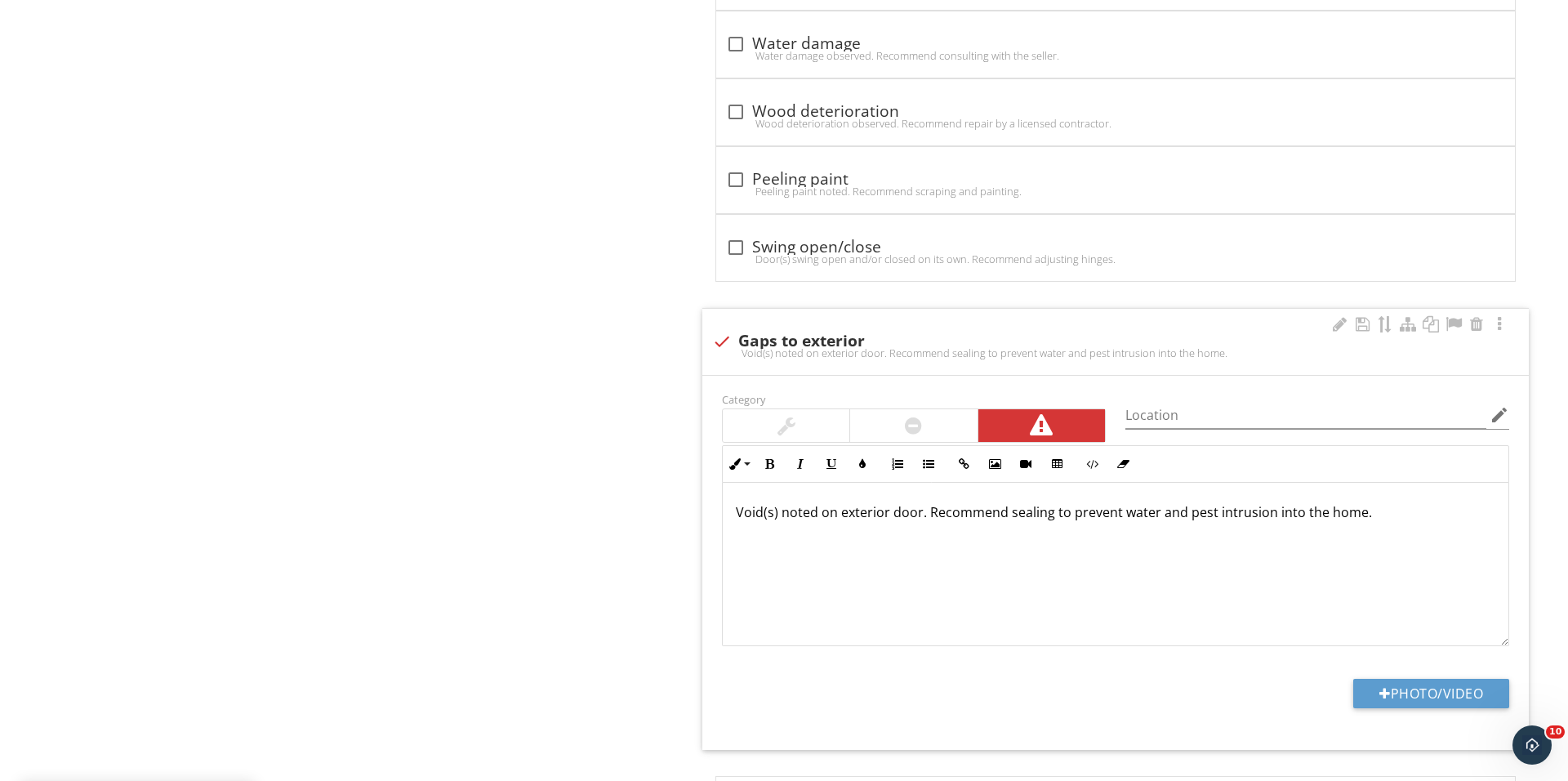
scroll to position [2908, 0]
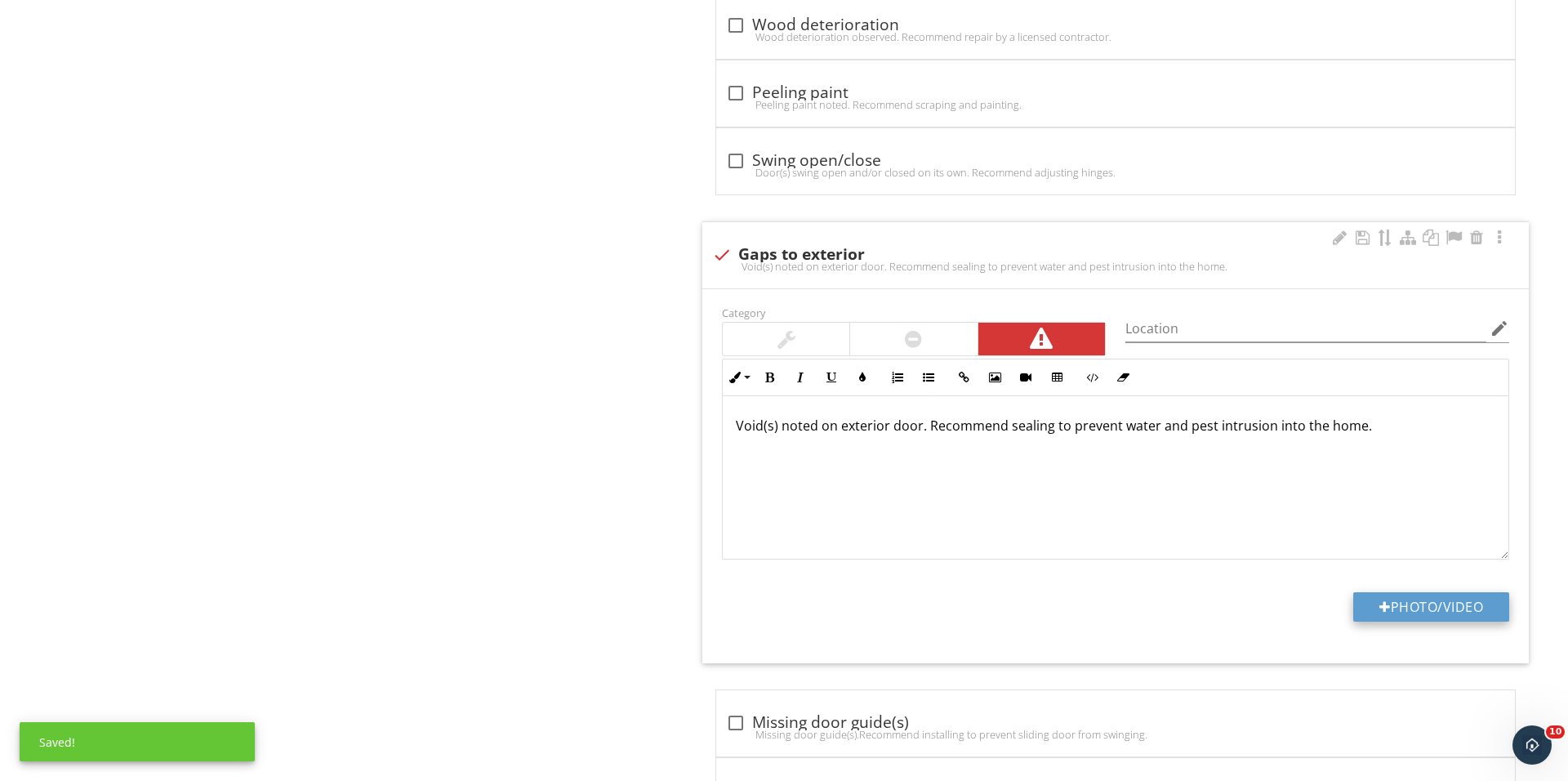
click at [1379, 614] on div at bounding box center [1384, 607] width 11 height 13
type input "C:\fakepath\IMG_1152.JPG"
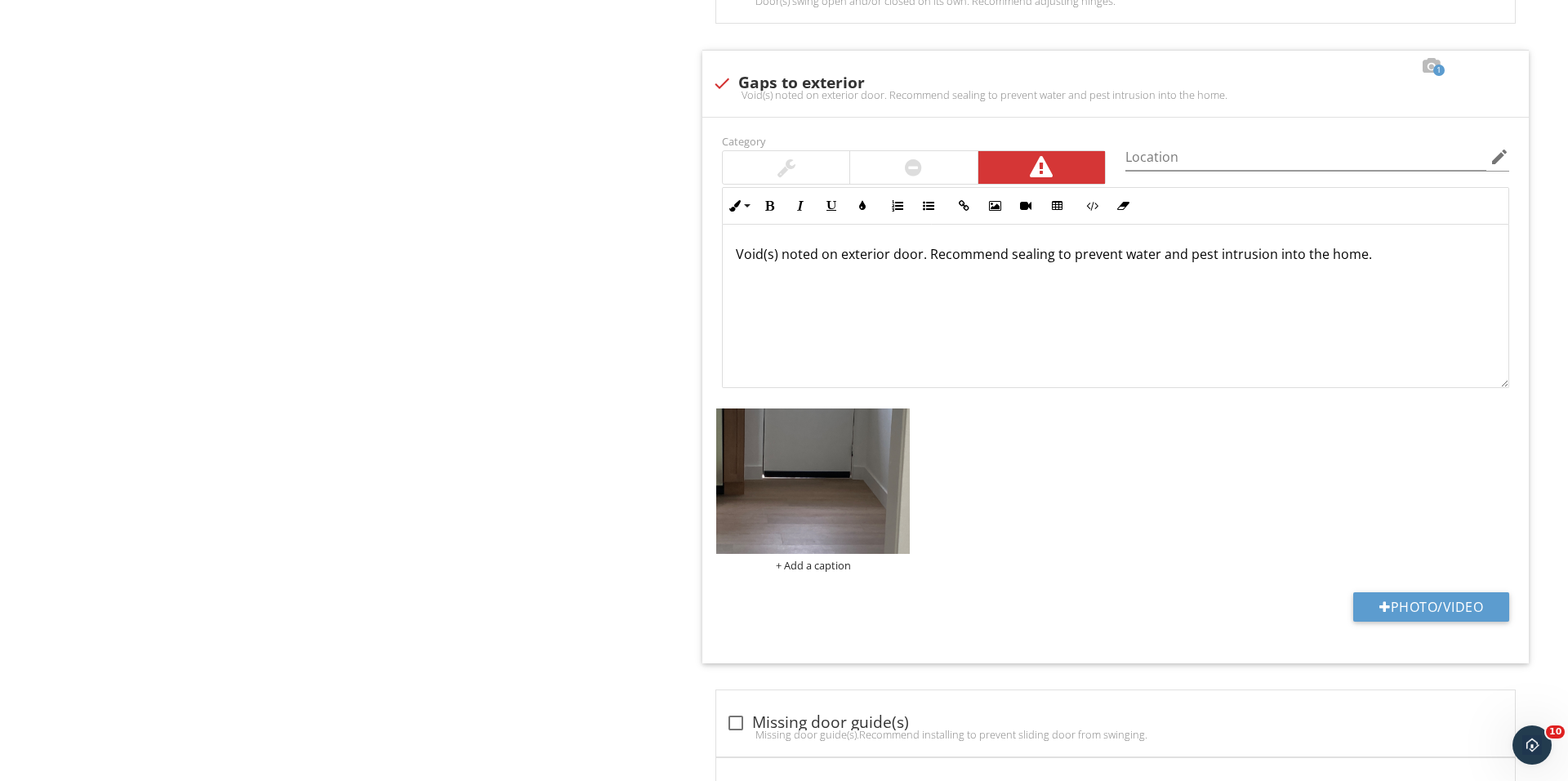
scroll to position [3108, 0]
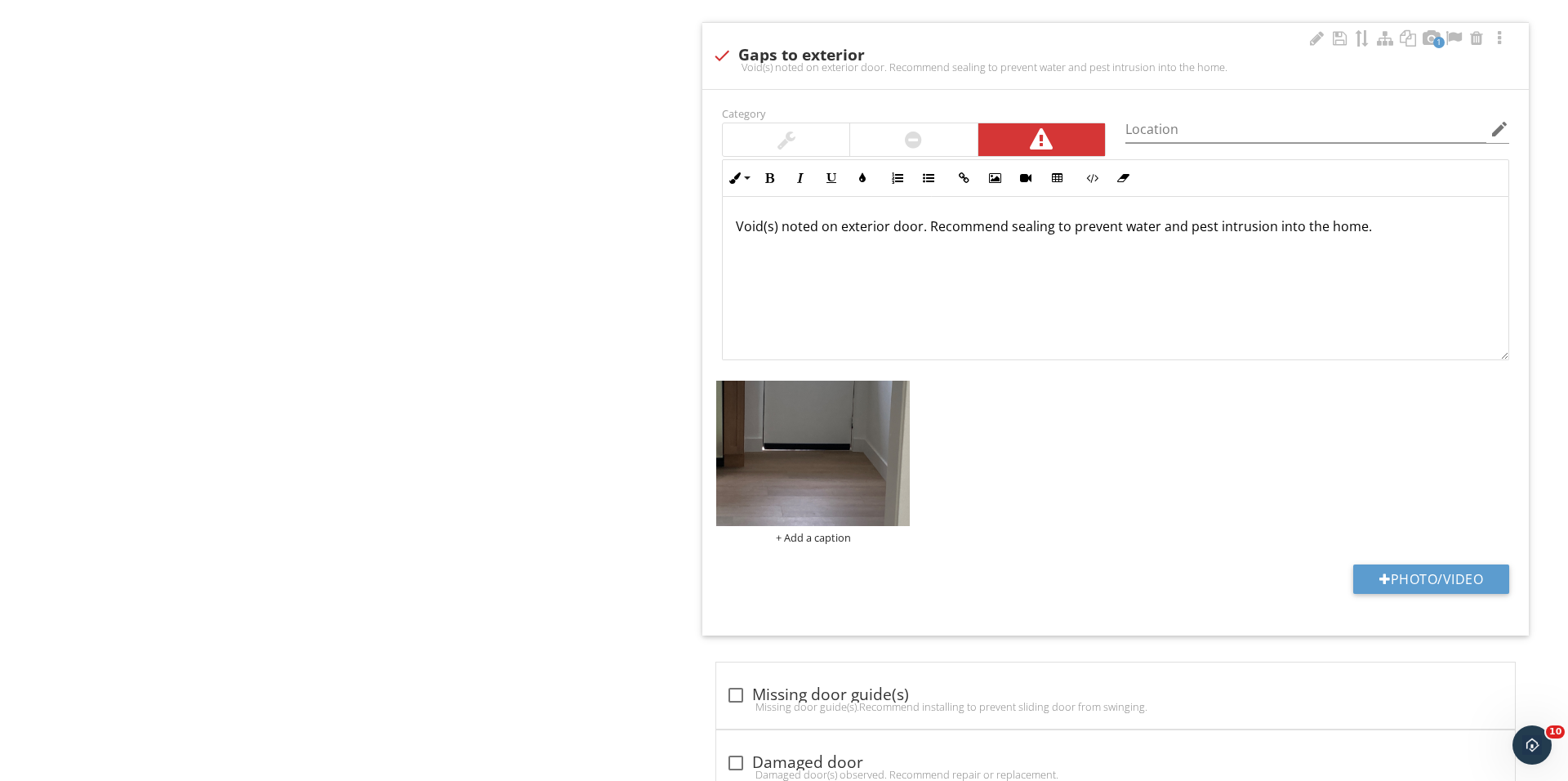
click at [800, 548] on div "+ Add a caption" at bounding box center [1115, 462] width 806 height 172
click at [802, 544] on div "+ Add a caption" at bounding box center [812, 537] width 194 height 13
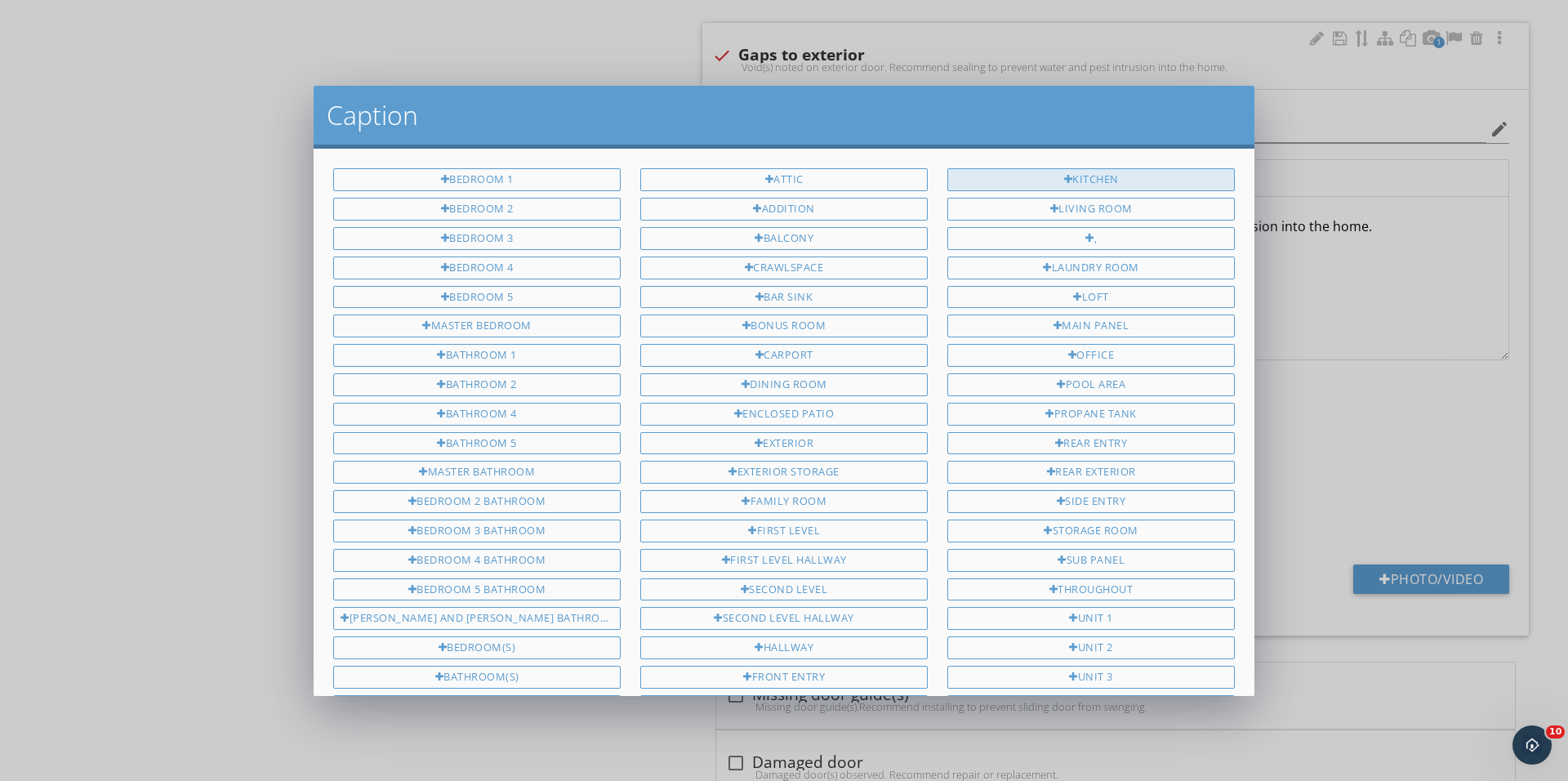
scroll to position [0, 0]
click at [1030, 177] on div "Kitchen" at bounding box center [1091, 179] width 288 height 23
type input "Kitchen"
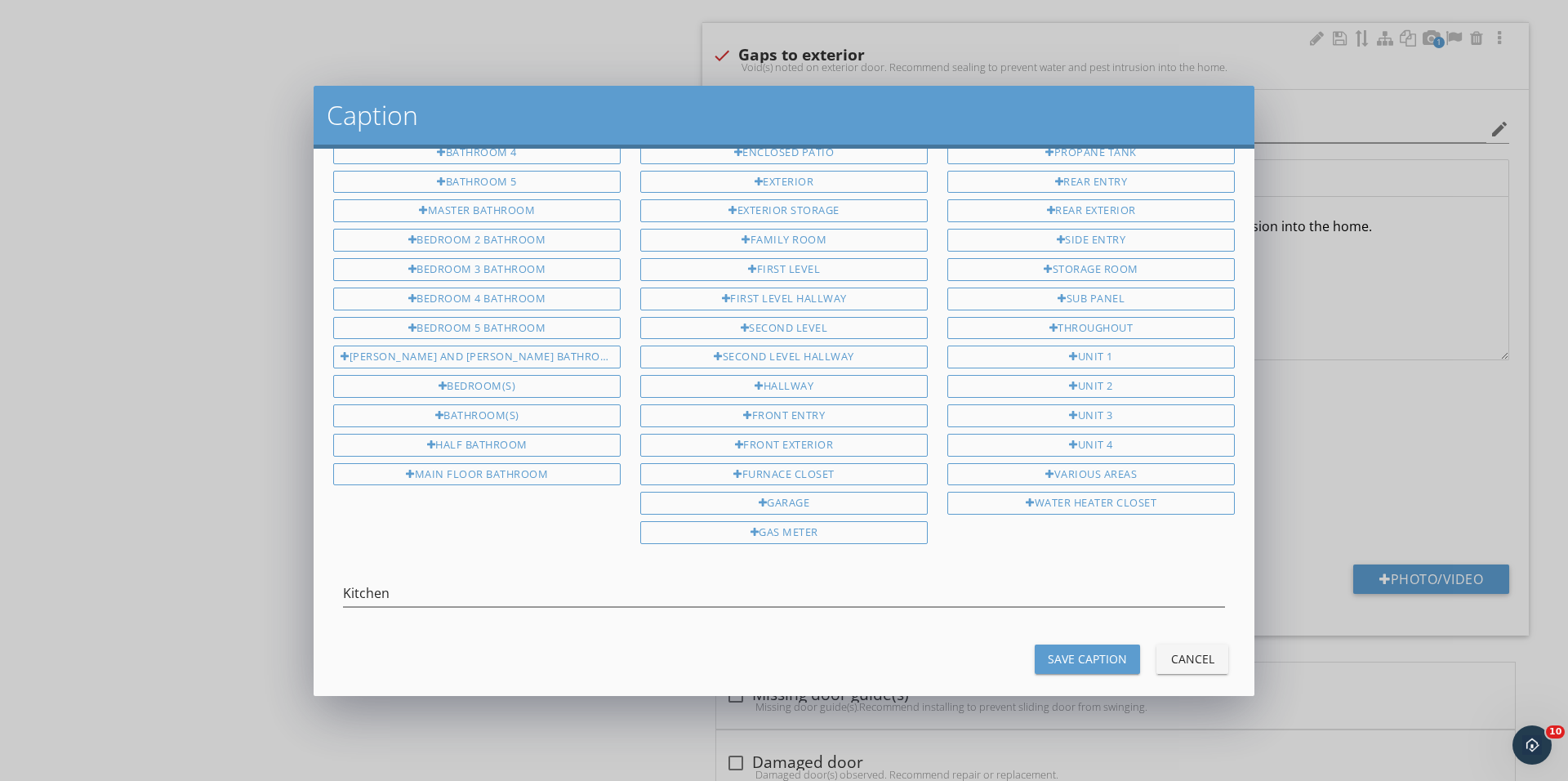
scroll to position [259, 0]
click at [1082, 652] on div "Save Caption" at bounding box center [1087, 660] width 79 height 17
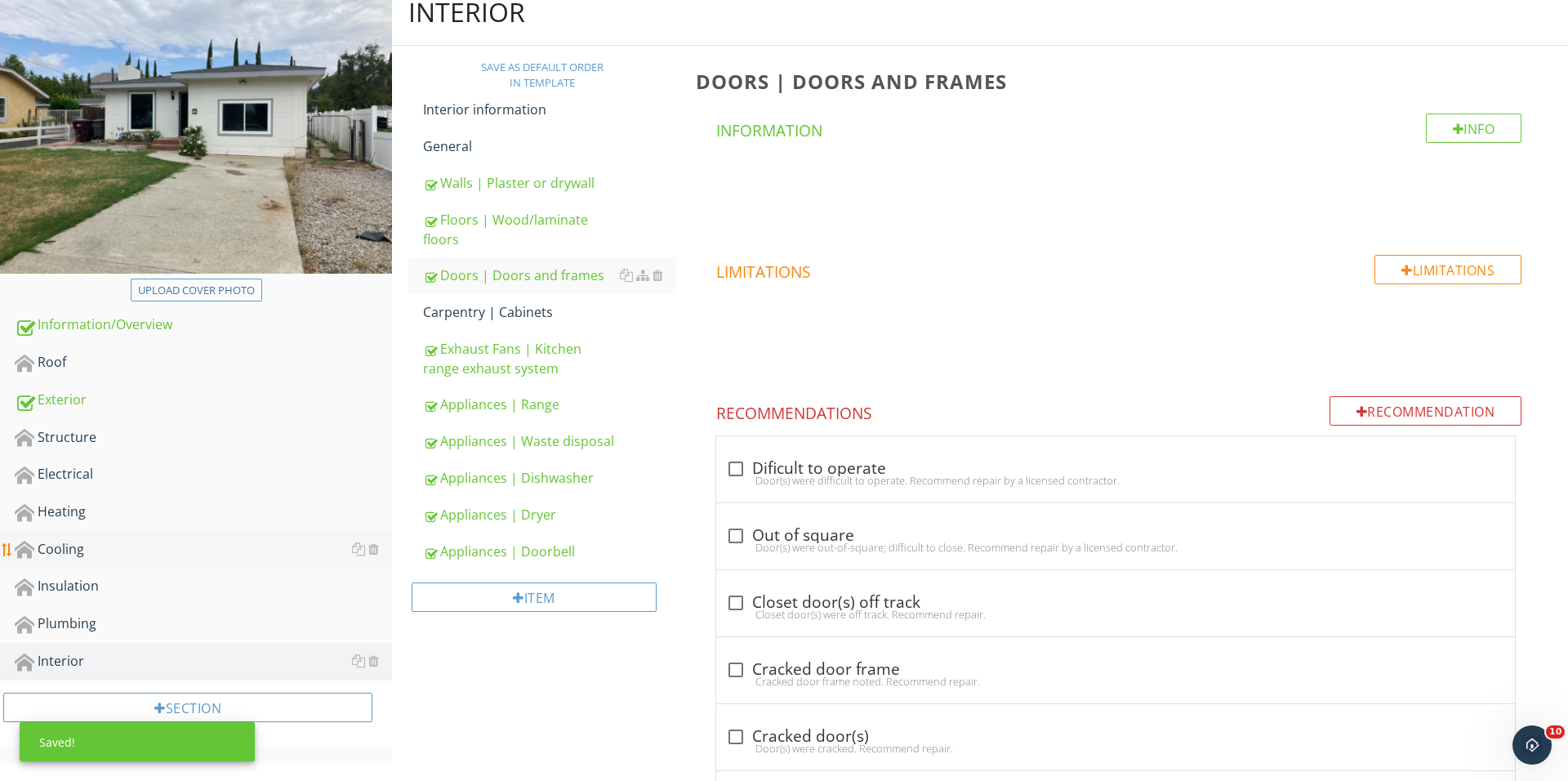
scroll to position [197, 0]
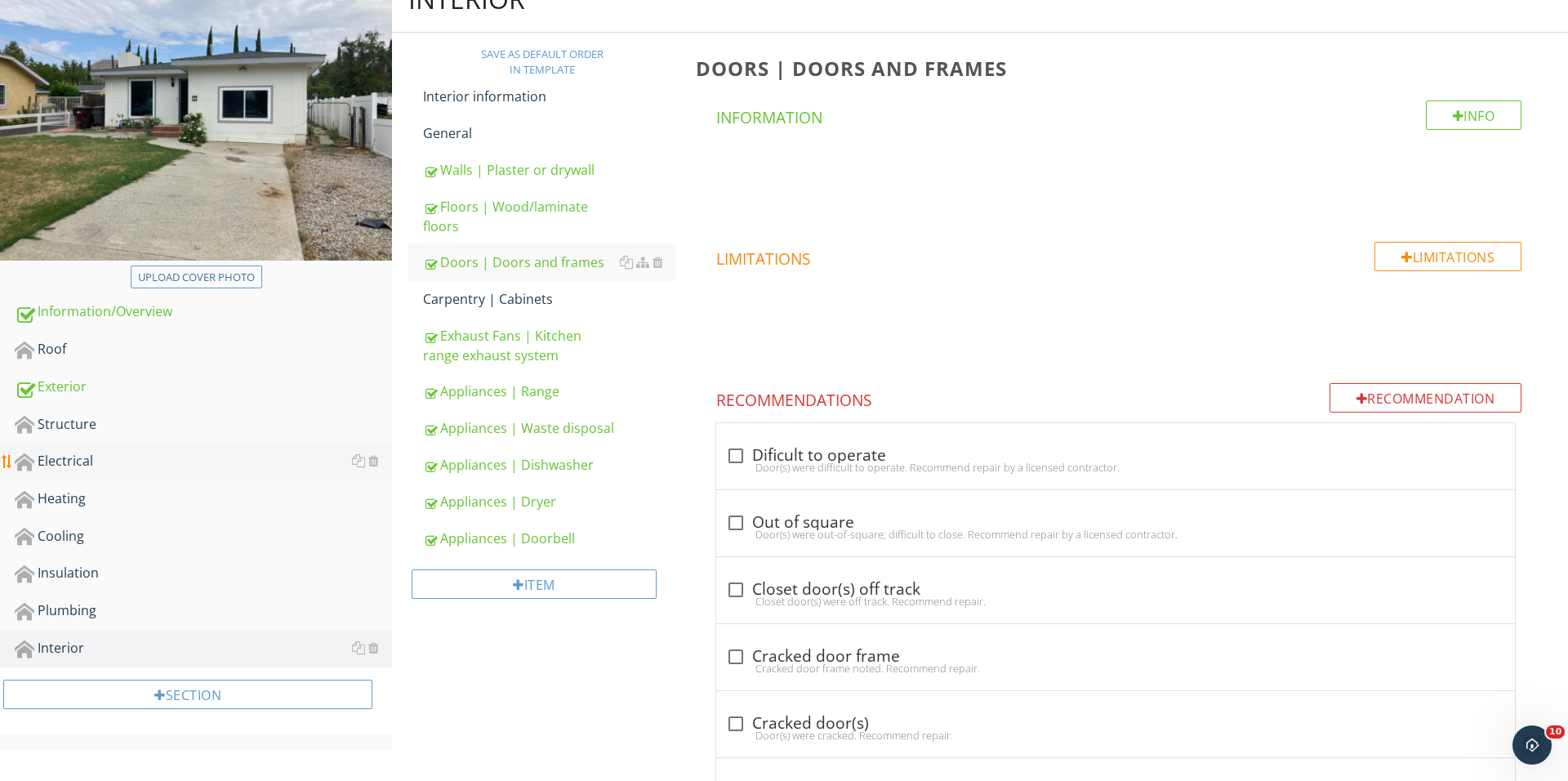
click at [146, 463] on div "Electrical" at bounding box center [203, 461] width 377 height 22
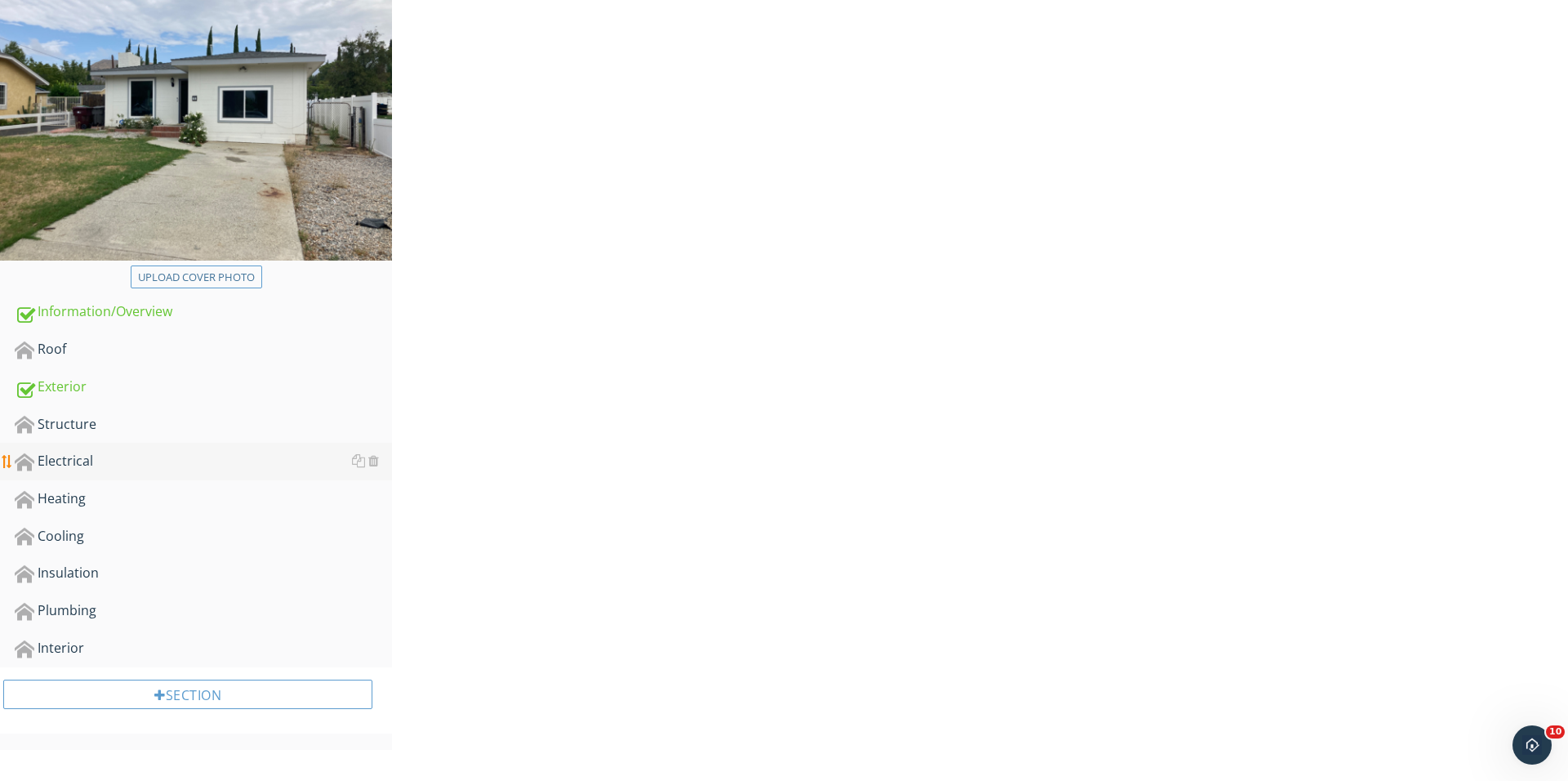
scroll to position [196, 0]
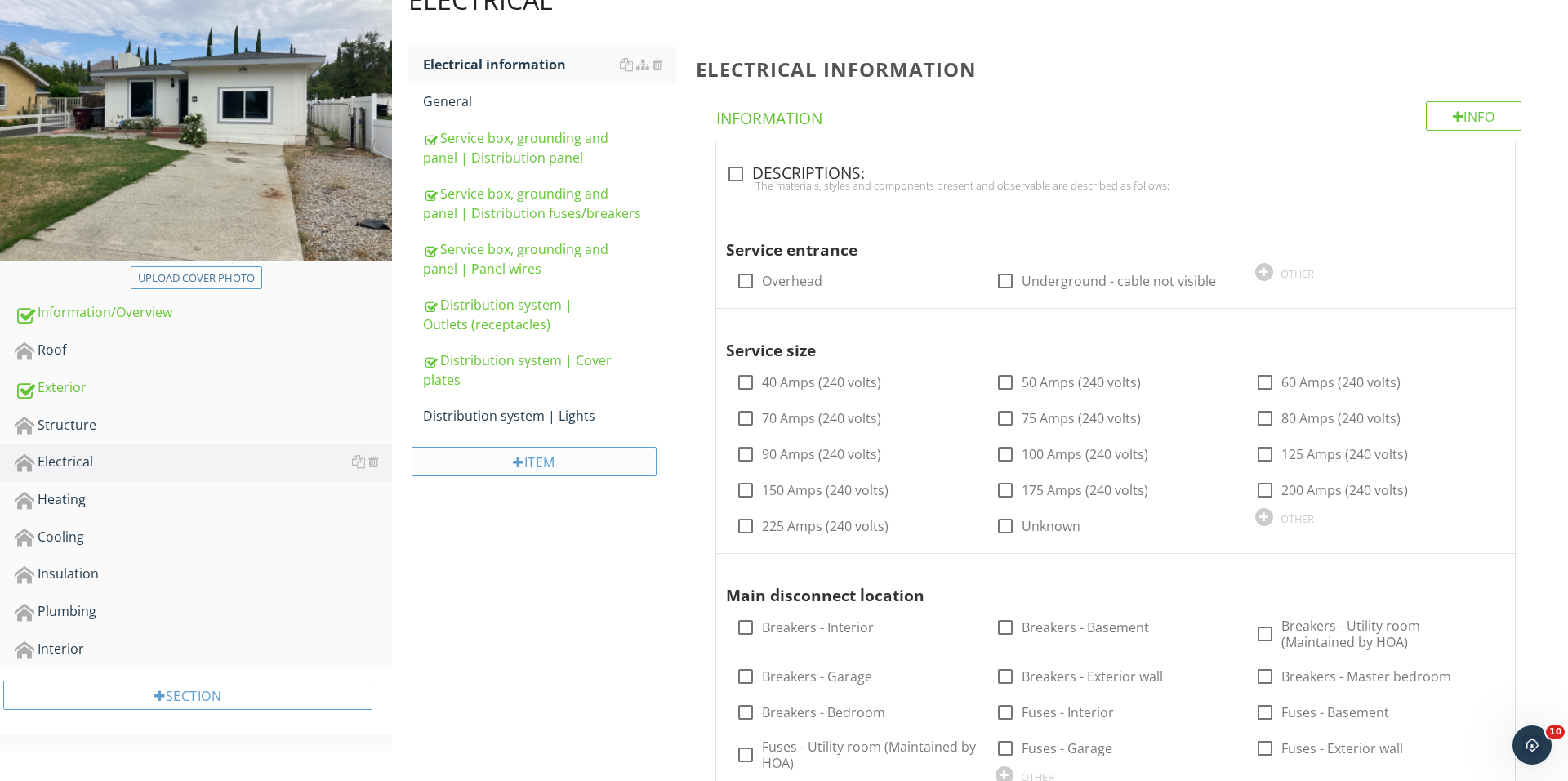
click at [530, 469] on div "Item" at bounding box center [534, 461] width 245 height 29
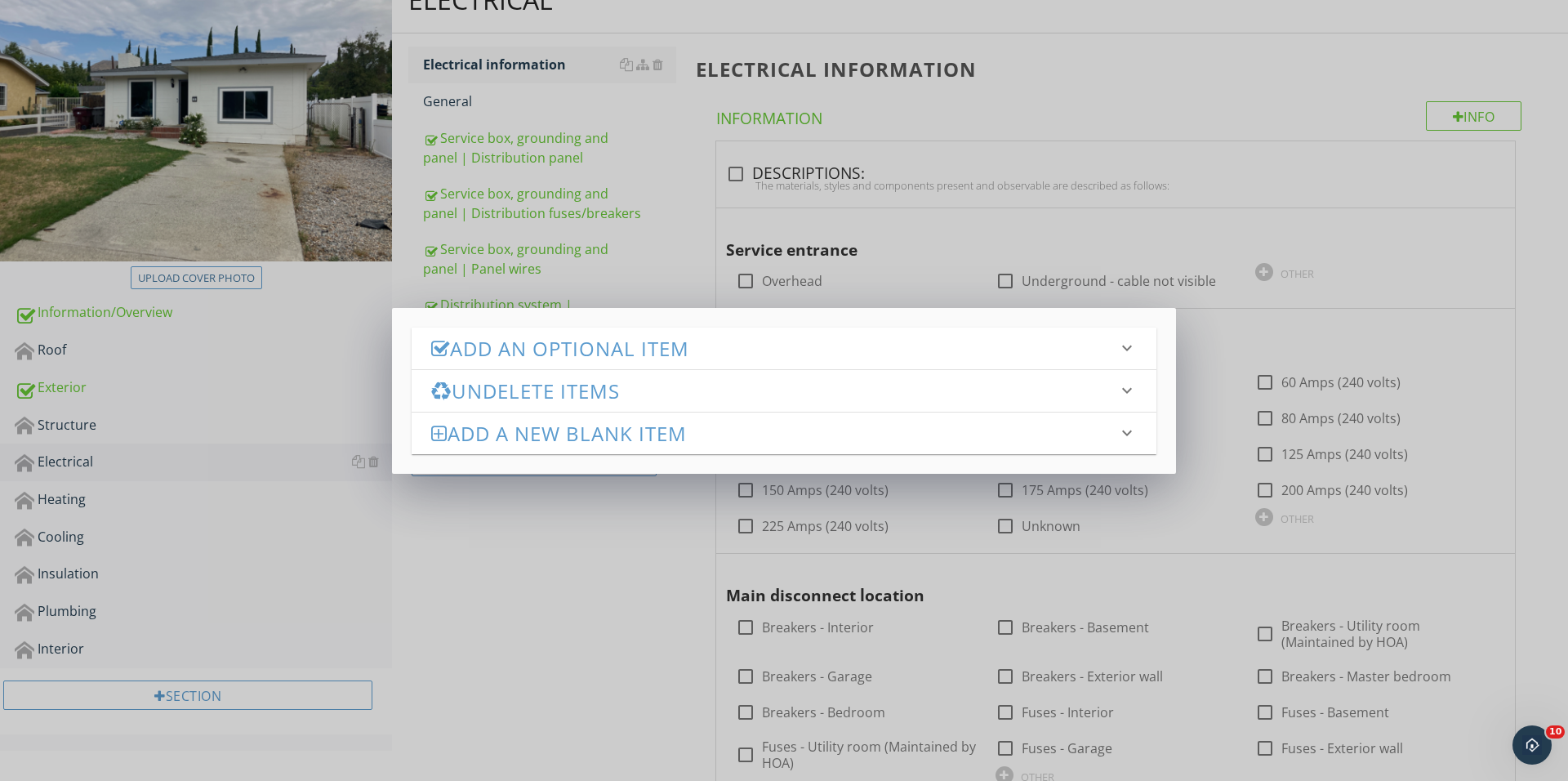
click at [604, 374] on div "Undelete Items keyboard_arrow_down" at bounding box center [784, 390] width 744 height 41
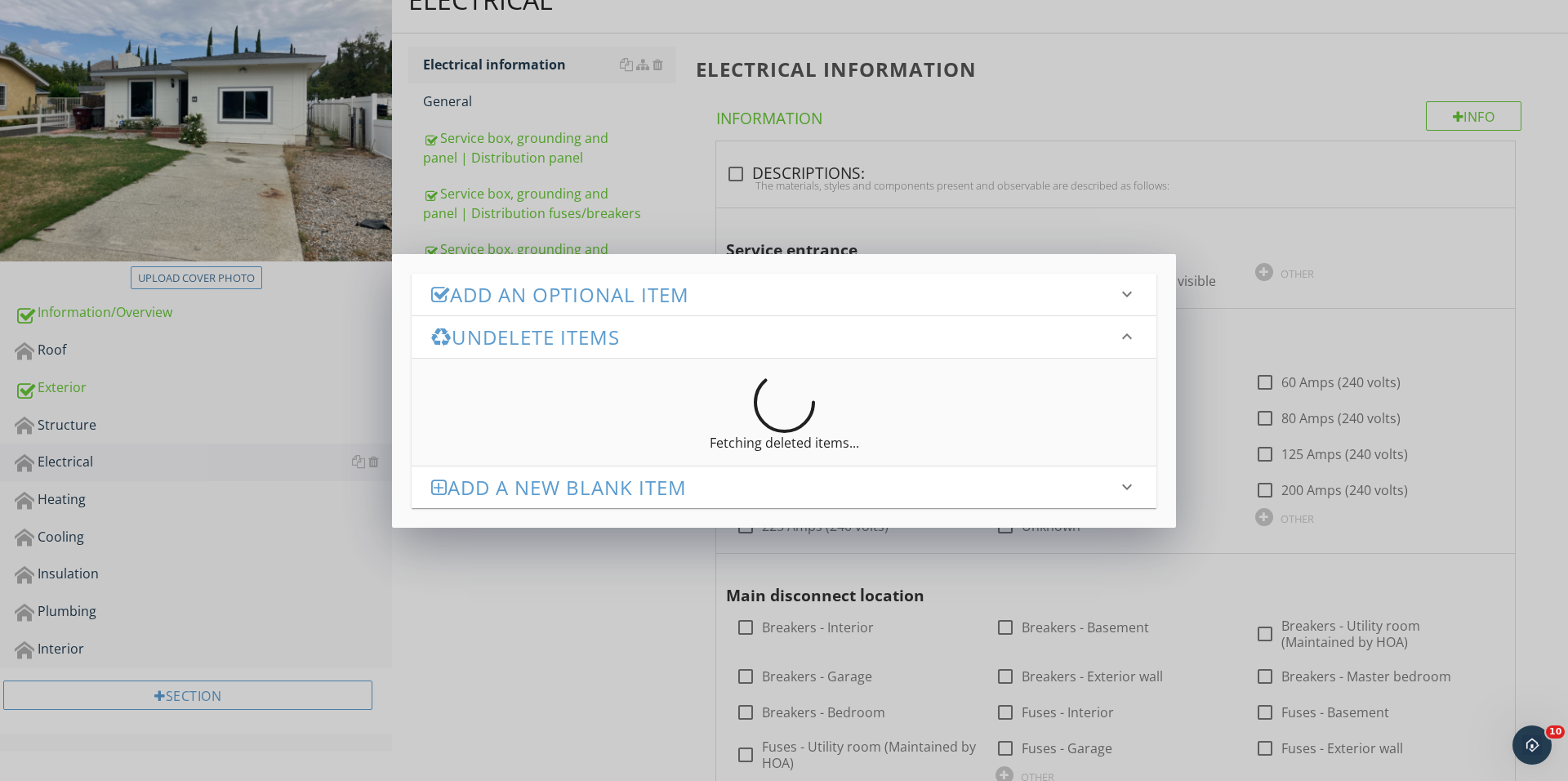
click at [620, 316] on li "Undelete Items keyboard_arrow_down Fetching deleted items..." at bounding box center [784, 390] width 744 height 150
click at [638, 290] on h3 "Add an Optional Item" at bounding box center [774, 295] width 686 height 22
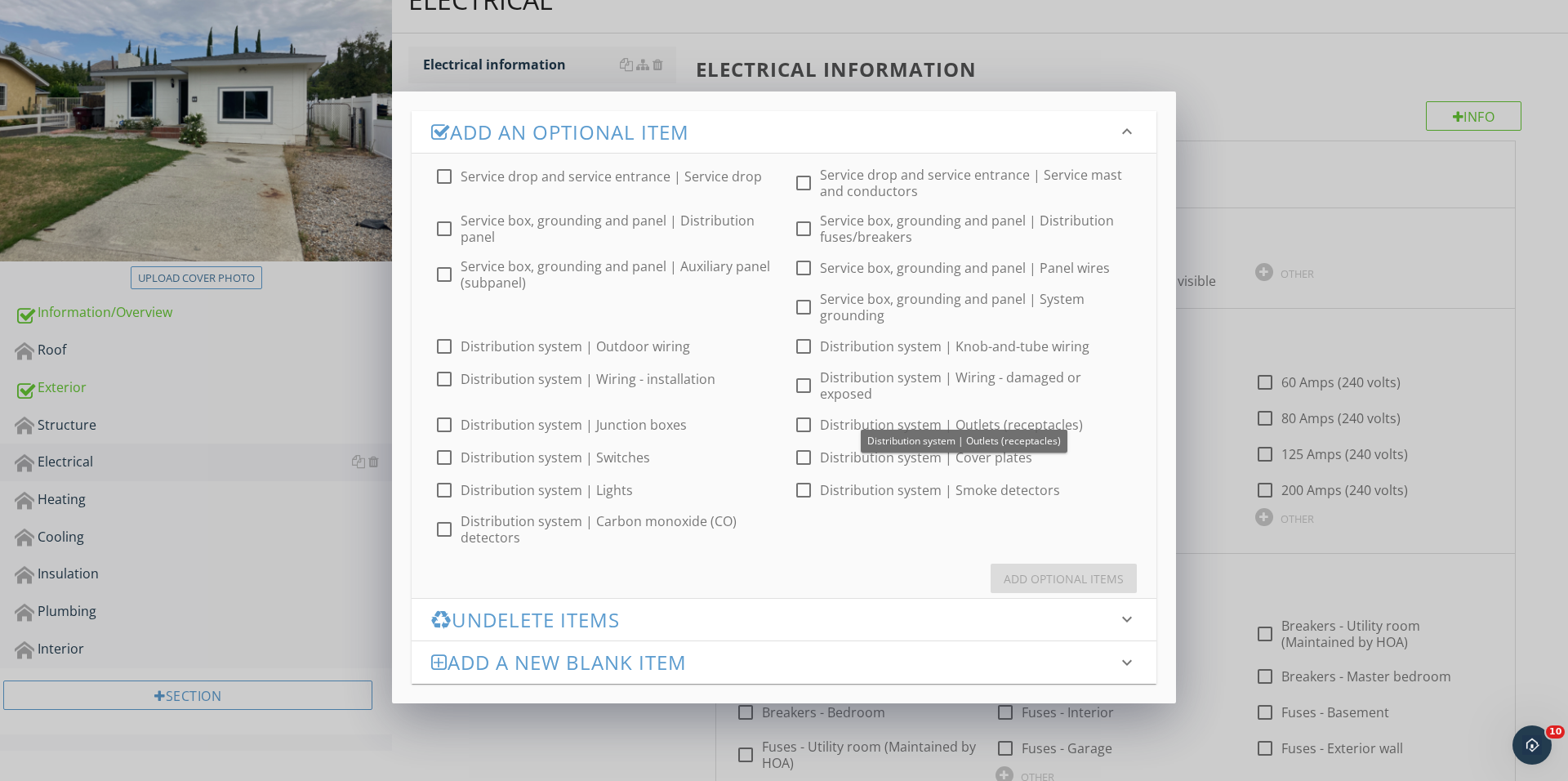
click at [810, 482] on div at bounding box center [803, 490] width 28 height 28
checkbox input "true"
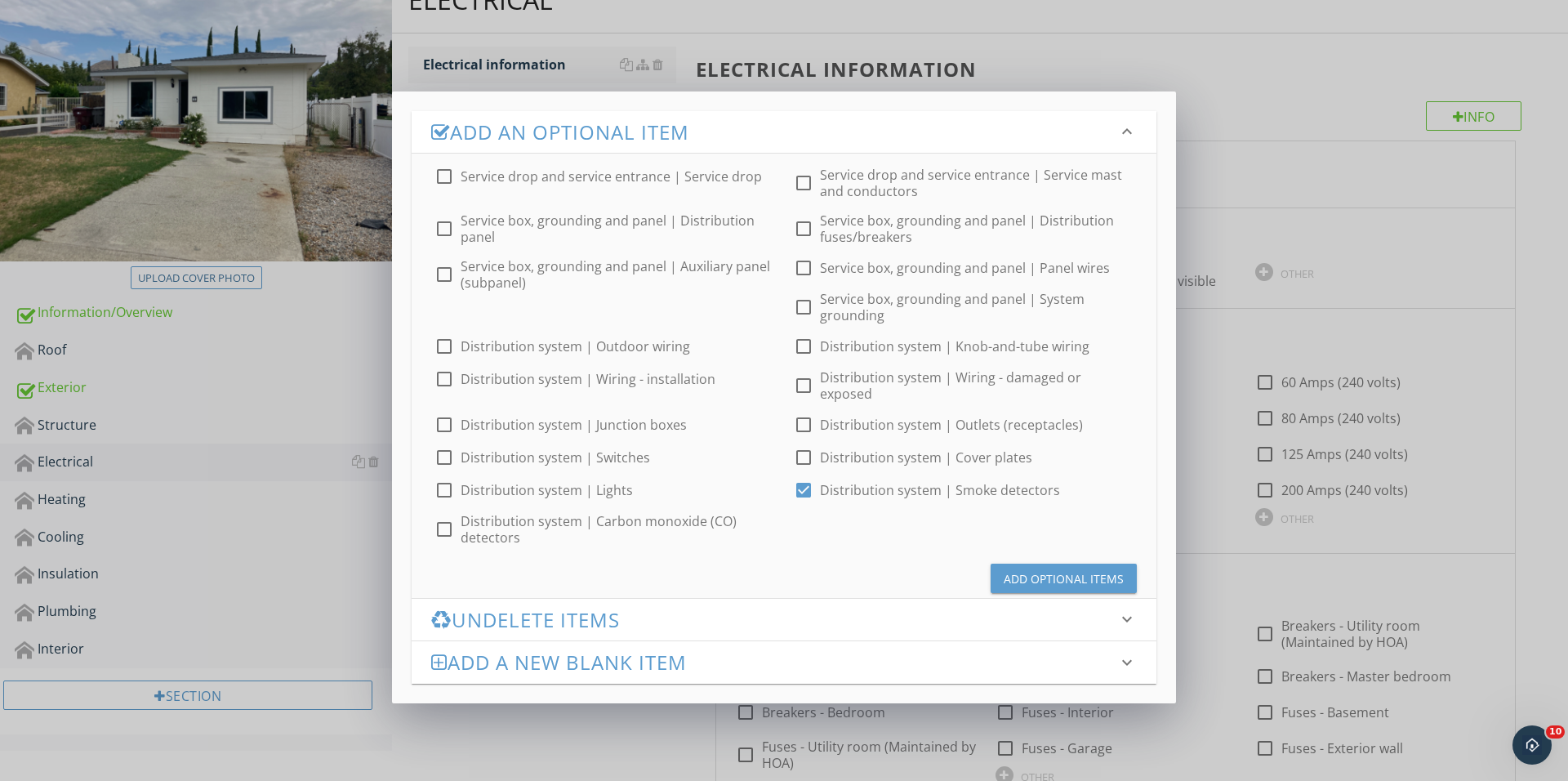
click at [419, 546] on div "Add Optional Items" at bounding box center [784, 572] width 744 height 53
click at [439, 515] on div at bounding box center [444, 529] width 28 height 28
checkbox input "true"
click at [1045, 546] on div "Add Optional Items" at bounding box center [784, 572] width 744 height 53
click at [1045, 571] on div "Add Optional Items" at bounding box center [1063, 579] width 120 height 17
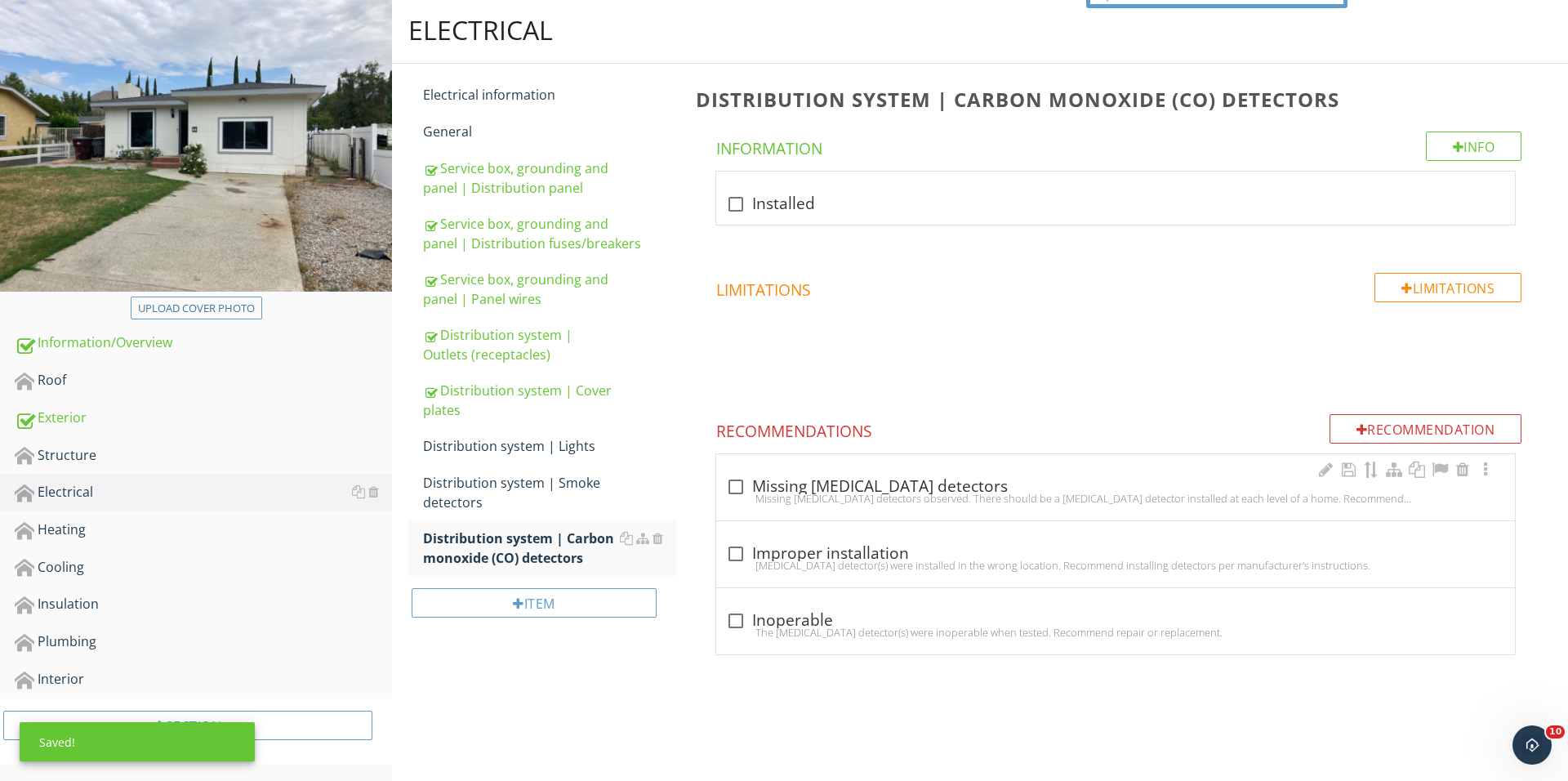
scroll to position [161, 0]
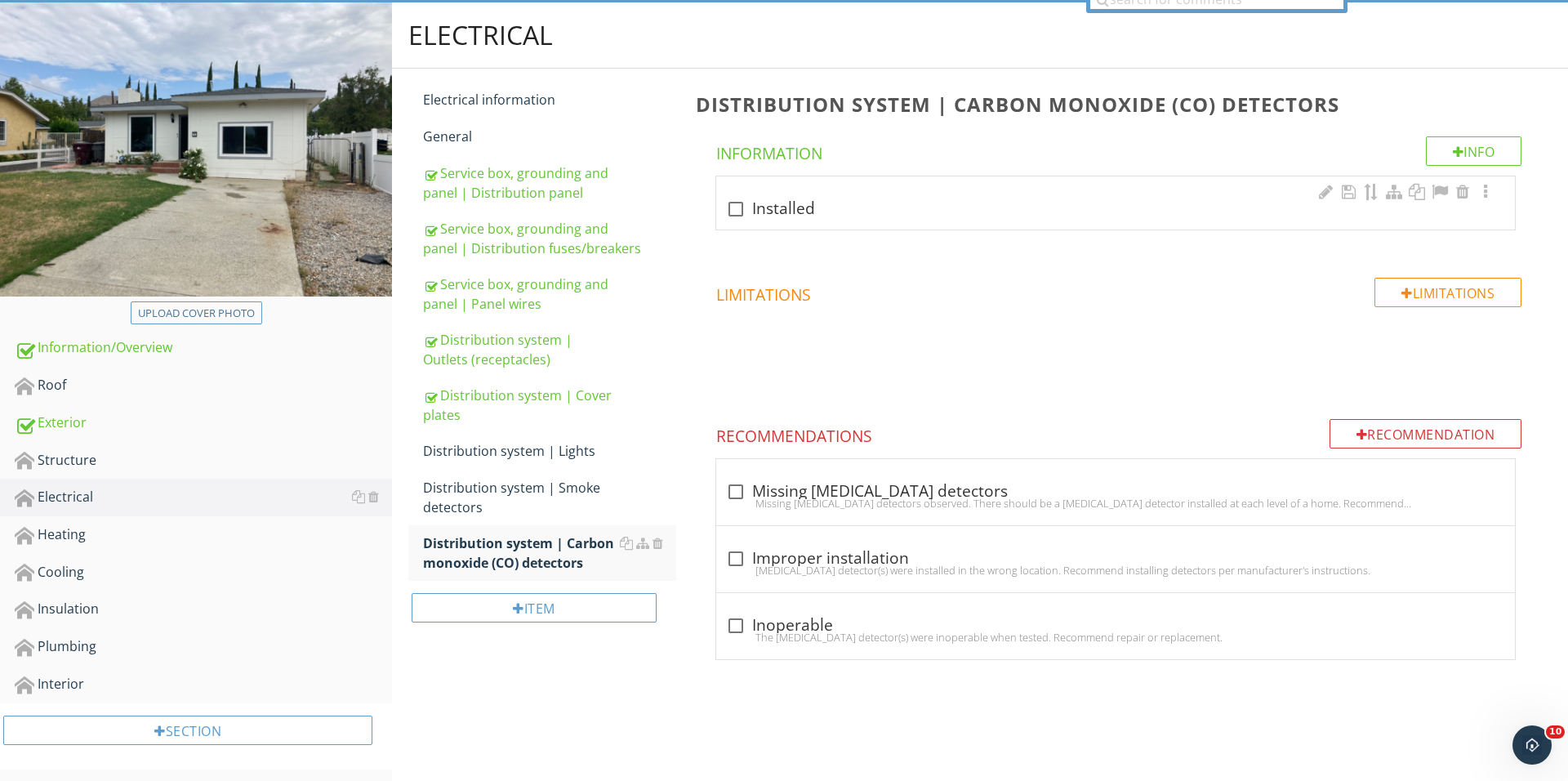
click at [722, 224] on div "check_box_outline_blank Installed" at bounding box center [1115, 203] width 799 height 53
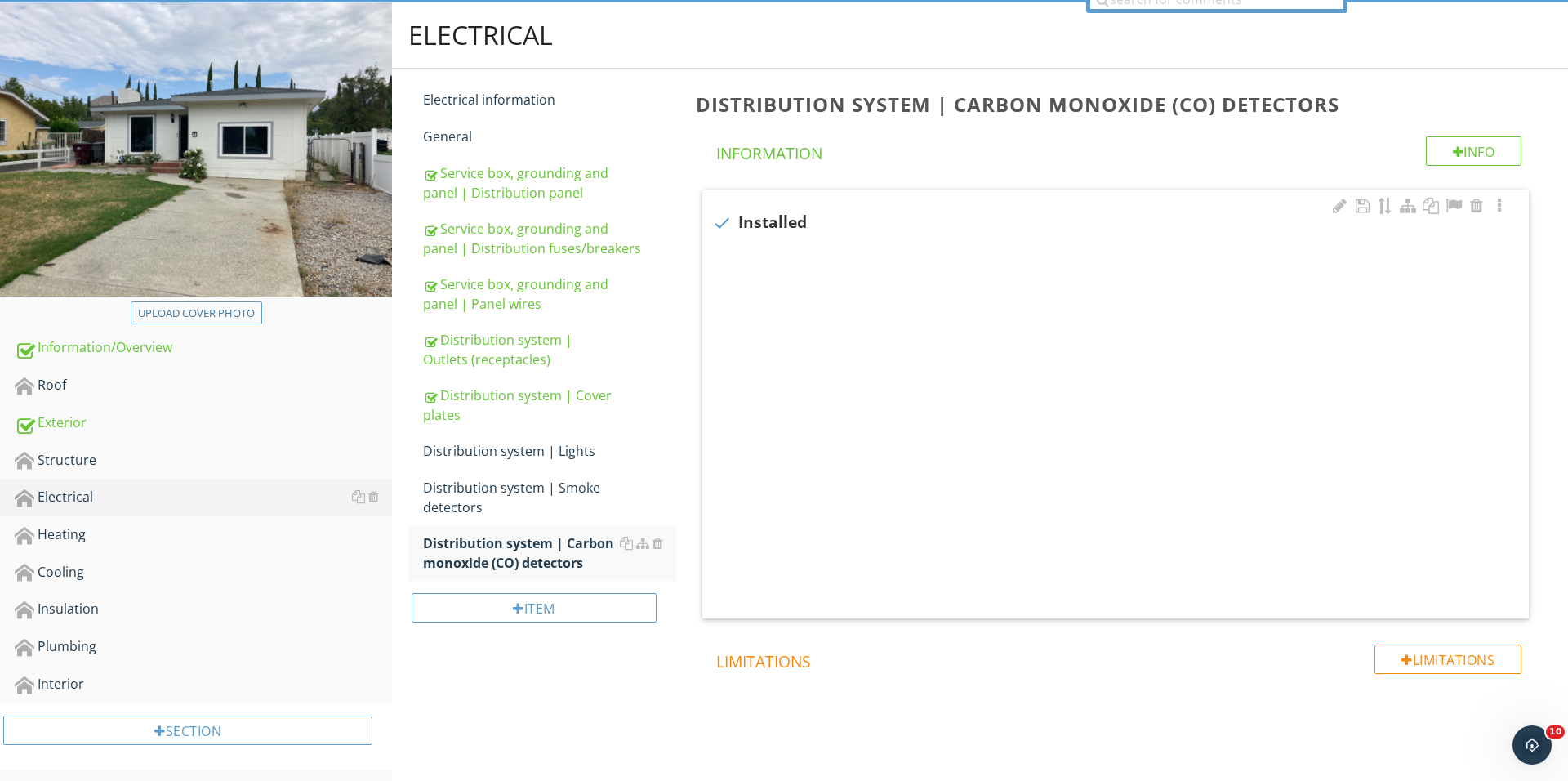
checkbox input "true"
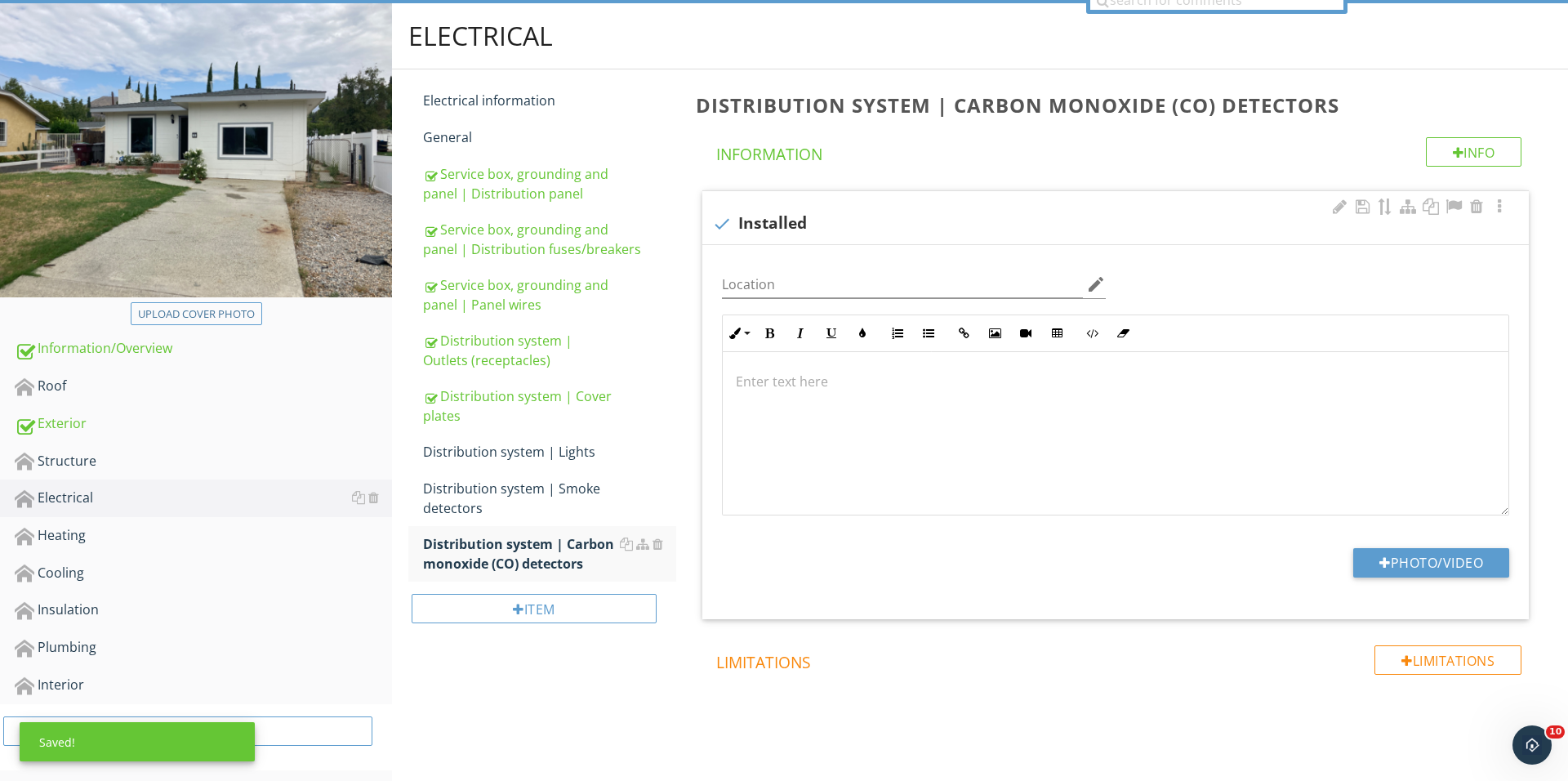
click at [1347, 572] on div "Photo/Video" at bounding box center [1115, 569] width 806 height 41
click at [1353, 572] on button "Photo/Video" at bounding box center [1430, 563] width 156 height 29
type input "C:\fakepath\IMG_1163.JPG"
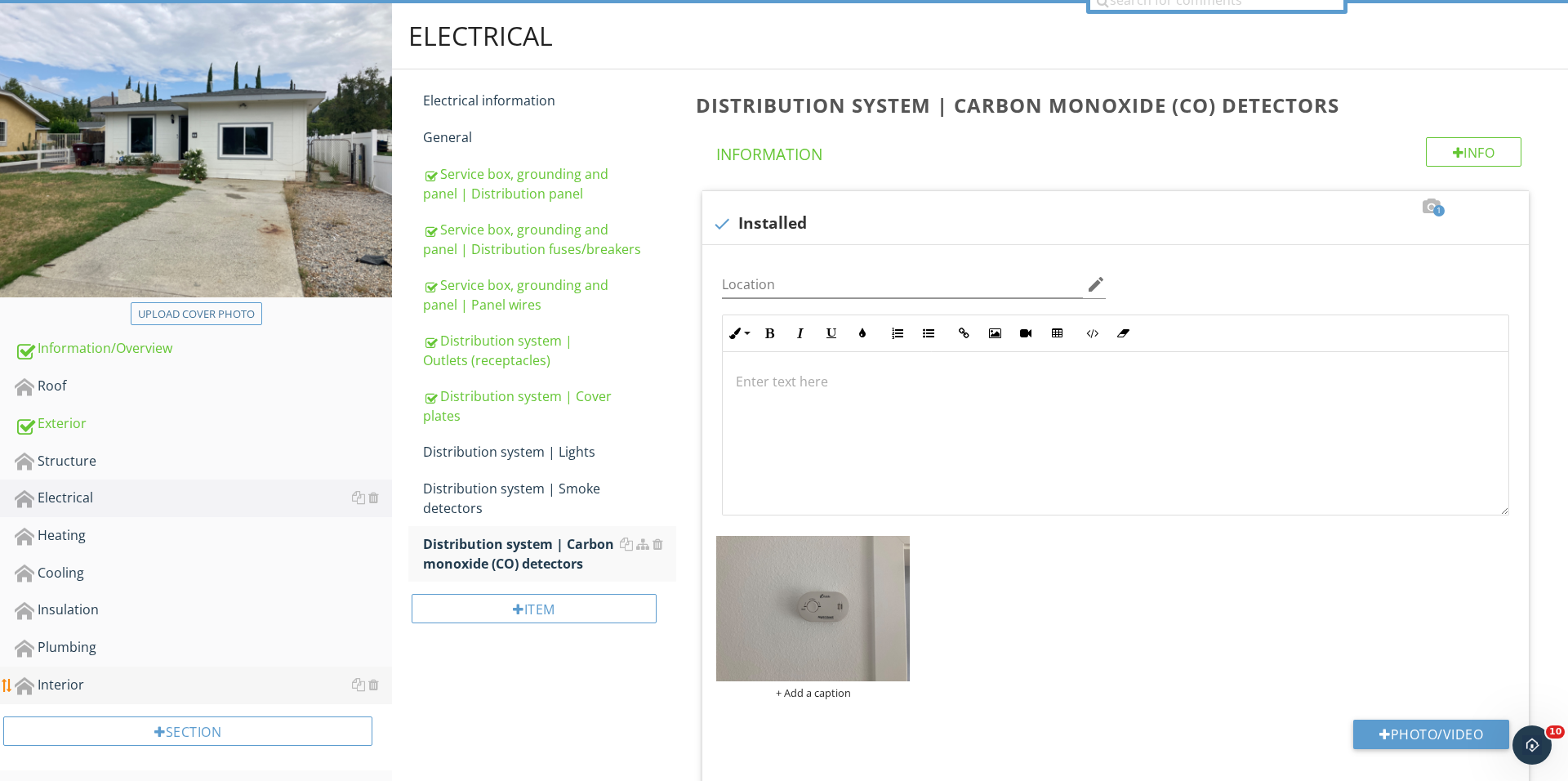
click at [180, 693] on link "Interior" at bounding box center [203, 685] width 377 height 38
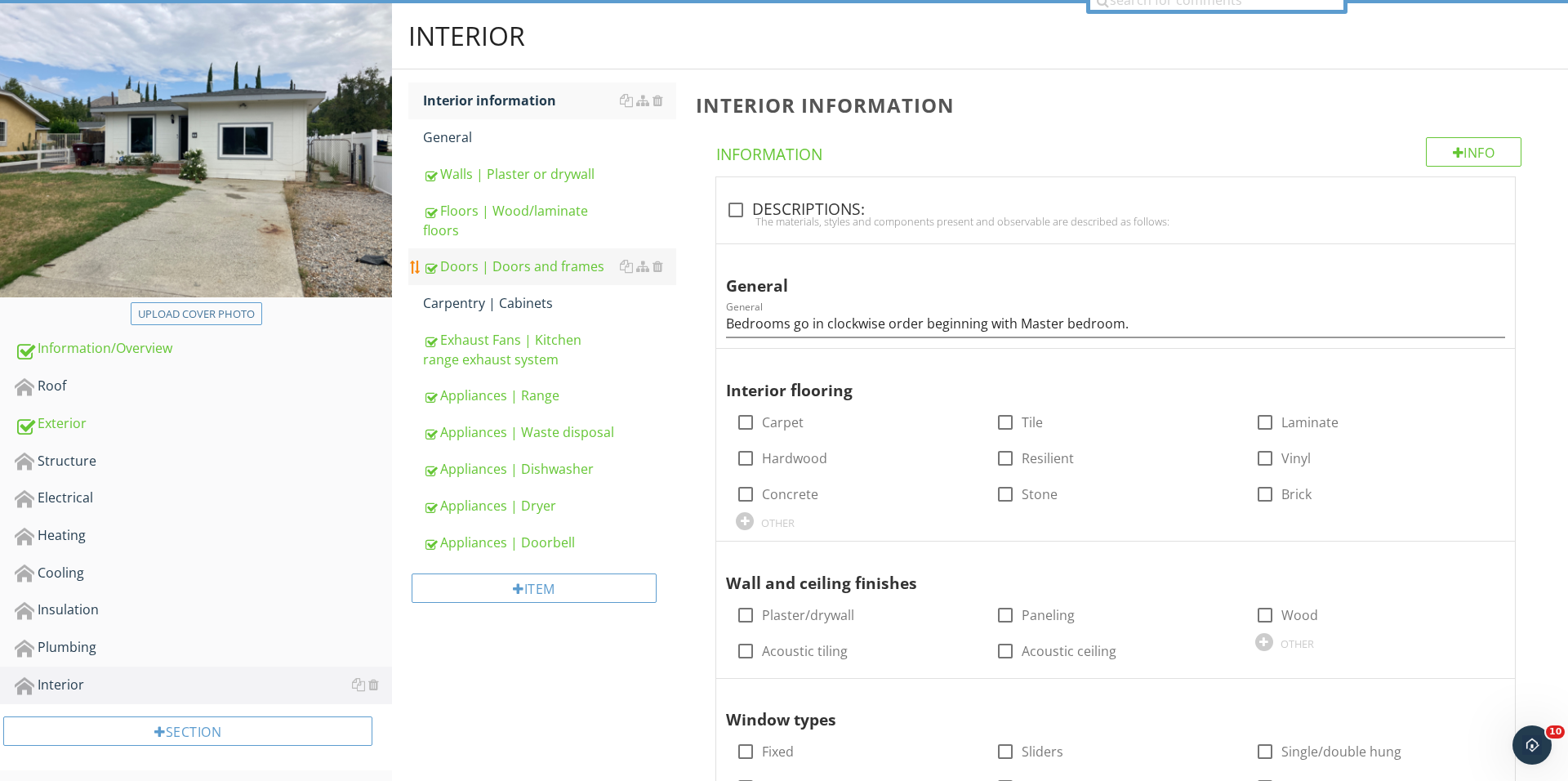
click at [570, 269] on div "Doors | Doors and frames" at bounding box center [550, 266] width 253 height 20
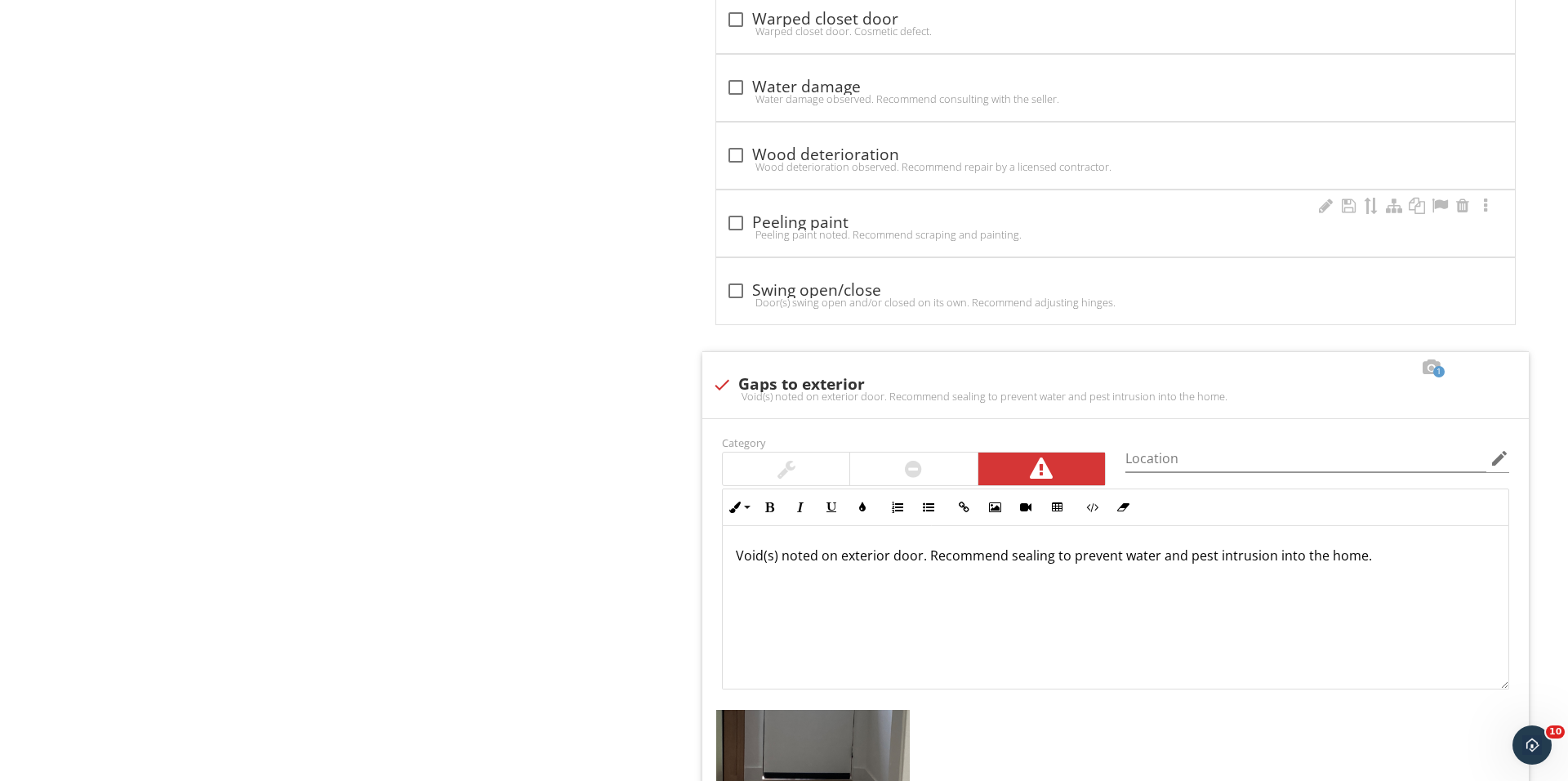
scroll to position [2700, 0]
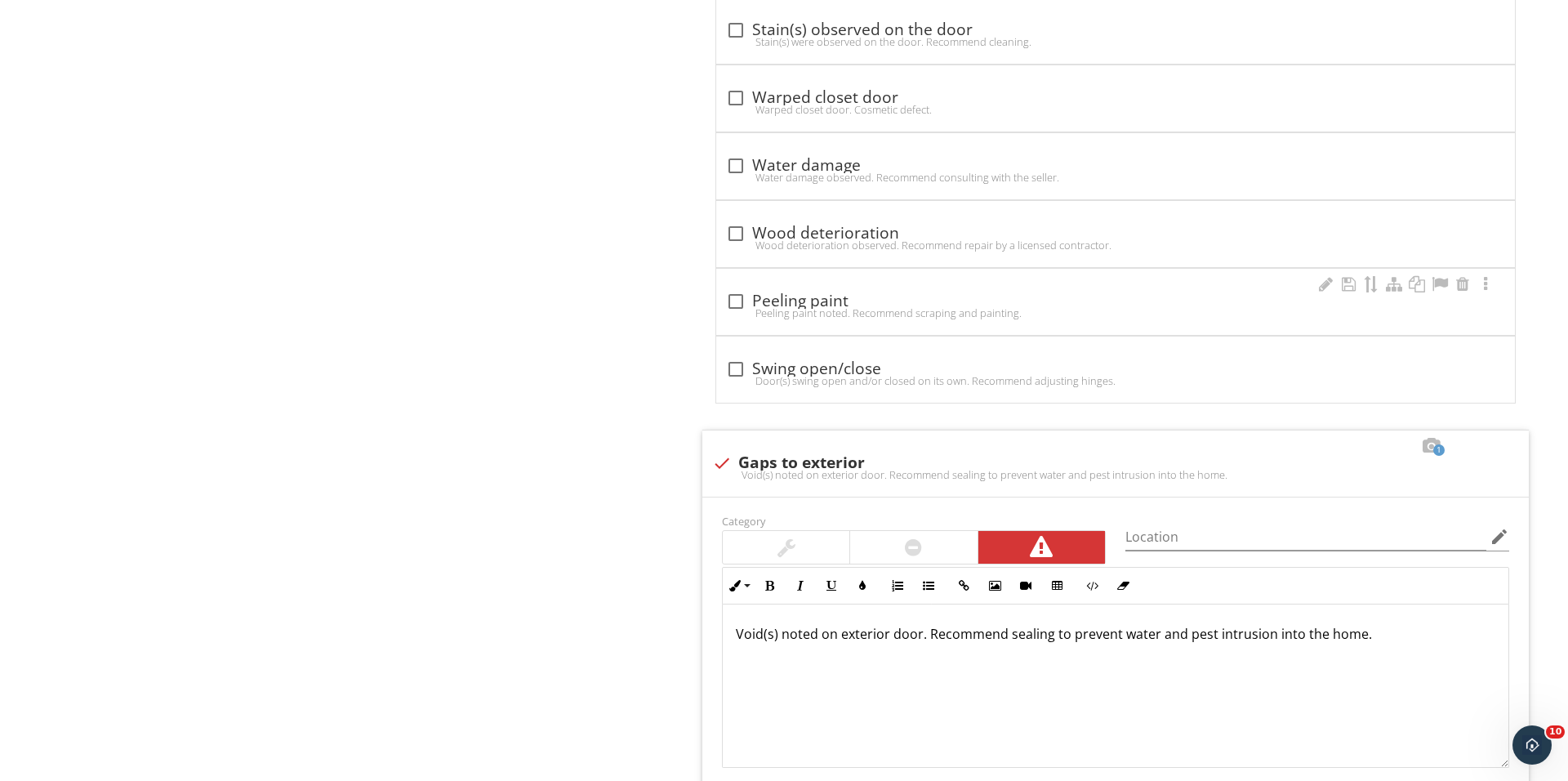
click at [731, 302] on div at bounding box center [736, 302] width 28 height 28
checkbox input "true"
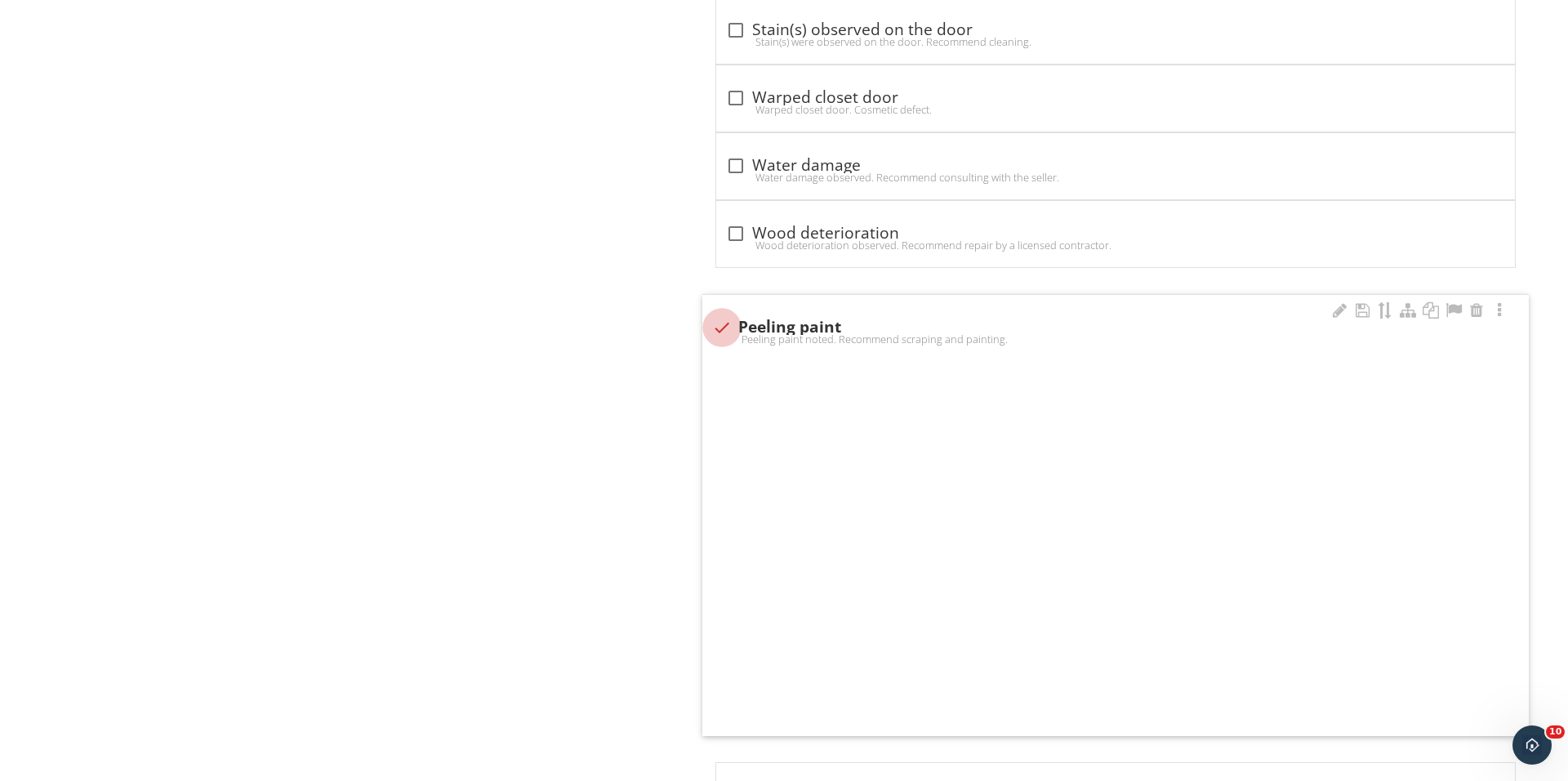
scroll to position [2910, 0]
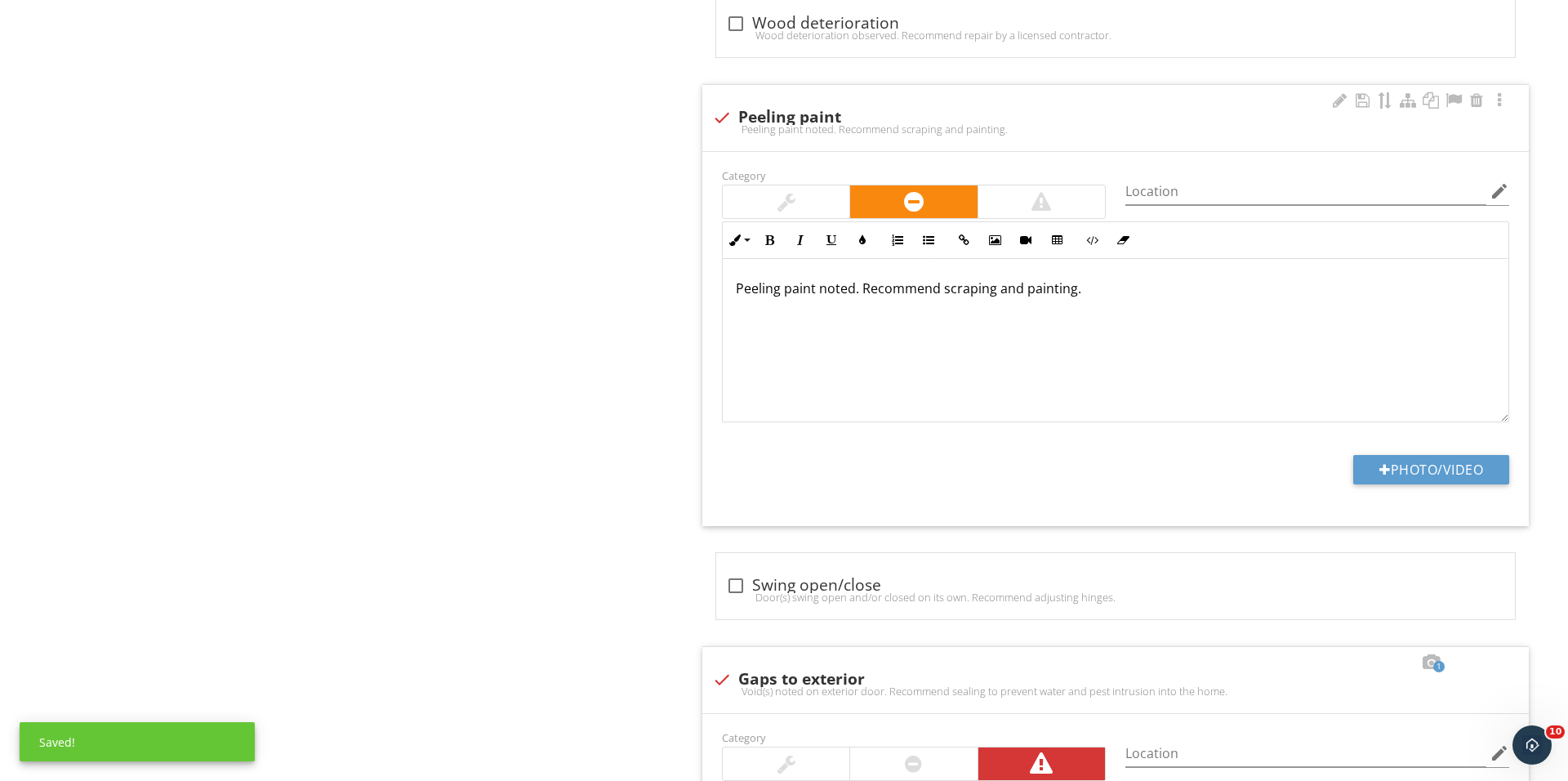
click at [778, 211] on div at bounding box center [786, 202] width 18 height 20
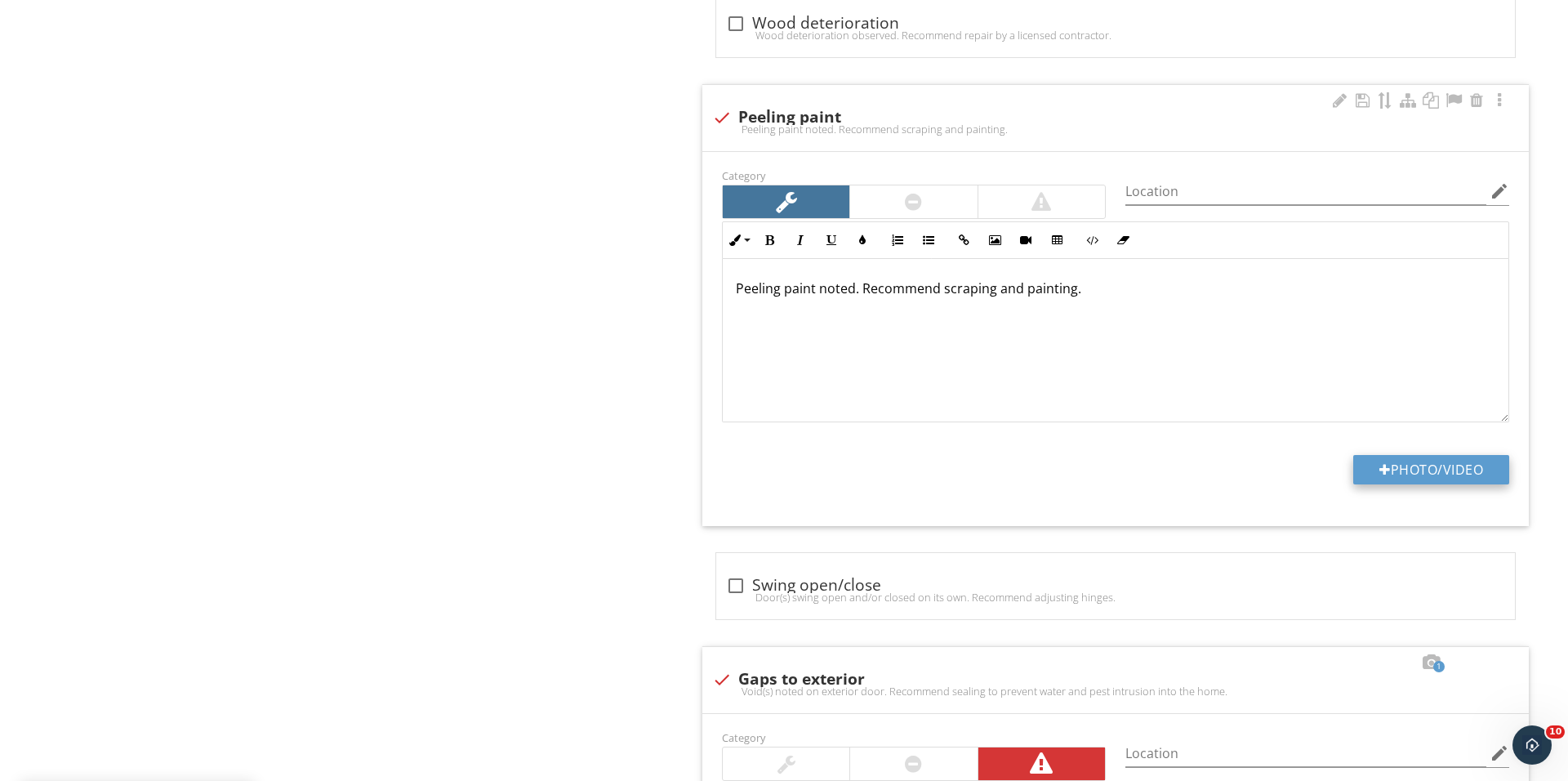
click at [1388, 476] on button "Photo/Video" at bounding box center [1430, 470] width 156 height 29
type input "C:\fakepath\IMG_1183.JPG"
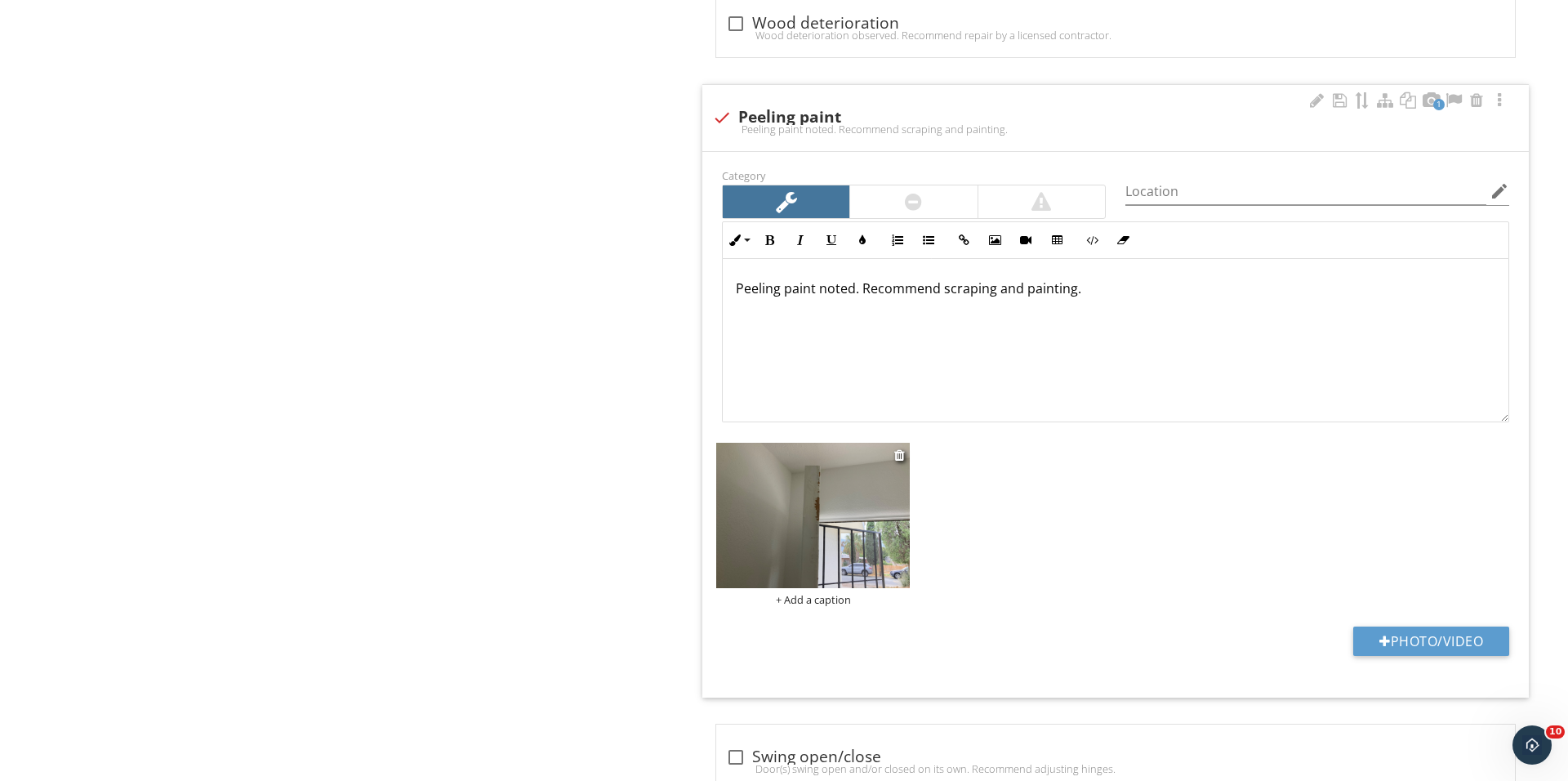
click at [826, 606] on div "+ Add a caption" at bounding box center [812, 599] width 194 height 13
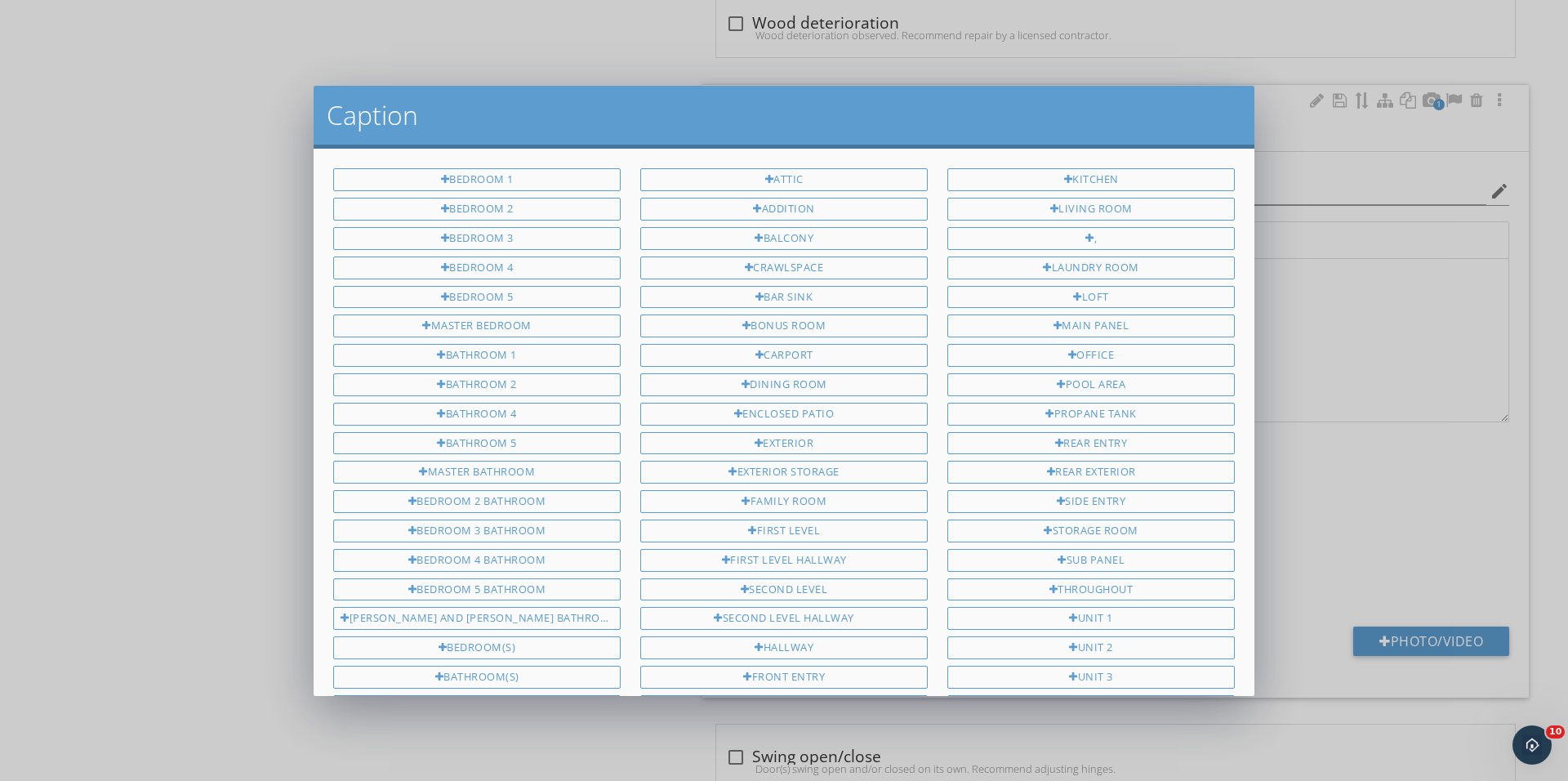
scroll to position [259, 0]
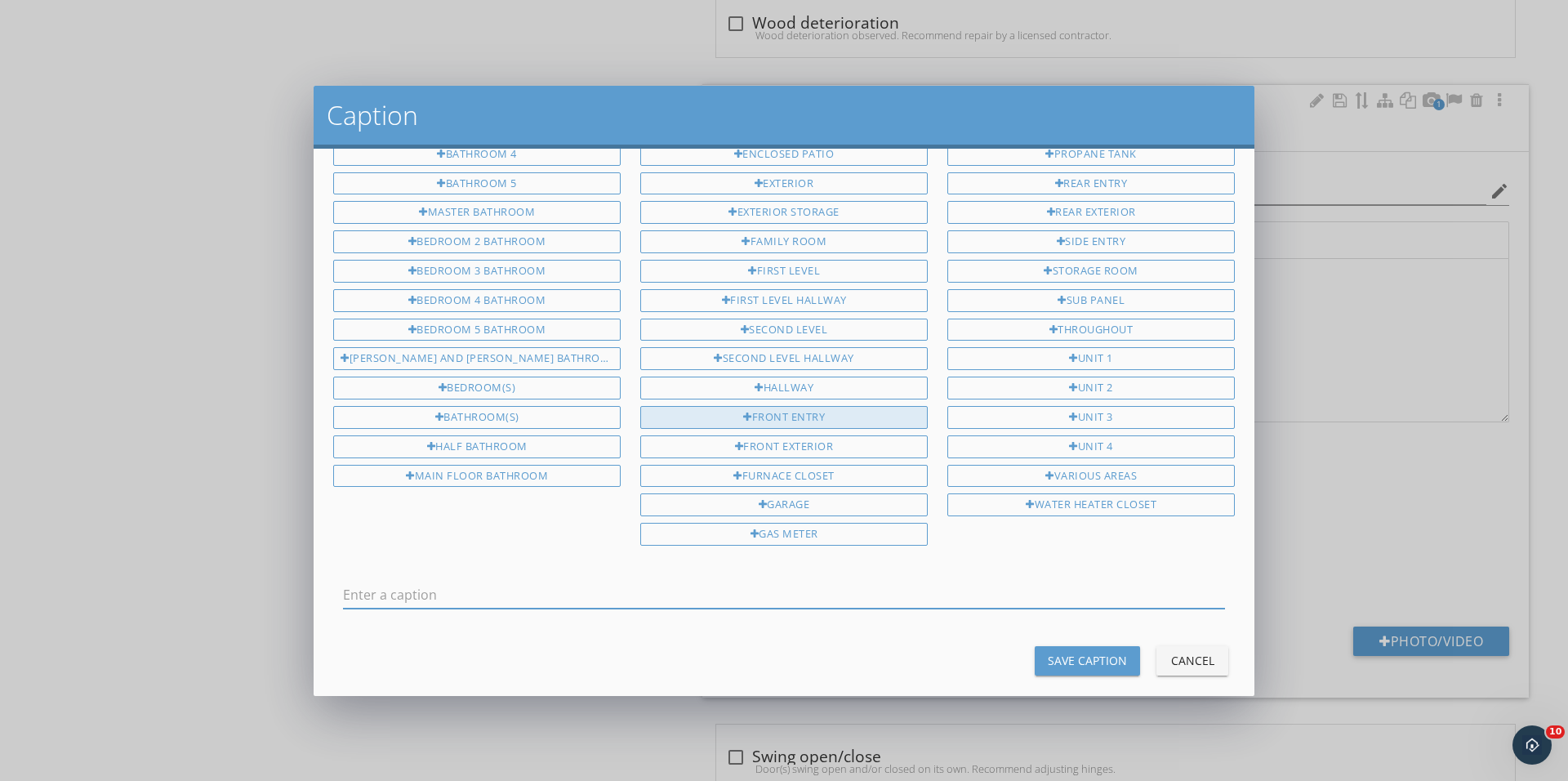
click at [823, 406] on div "Front entry" at bounding box center [784, 417] width 288 height 23
type input "Front entry"
click at [1089, 652] on div "Save Caption" at bounding box center [1087, 660] width 79 height 17
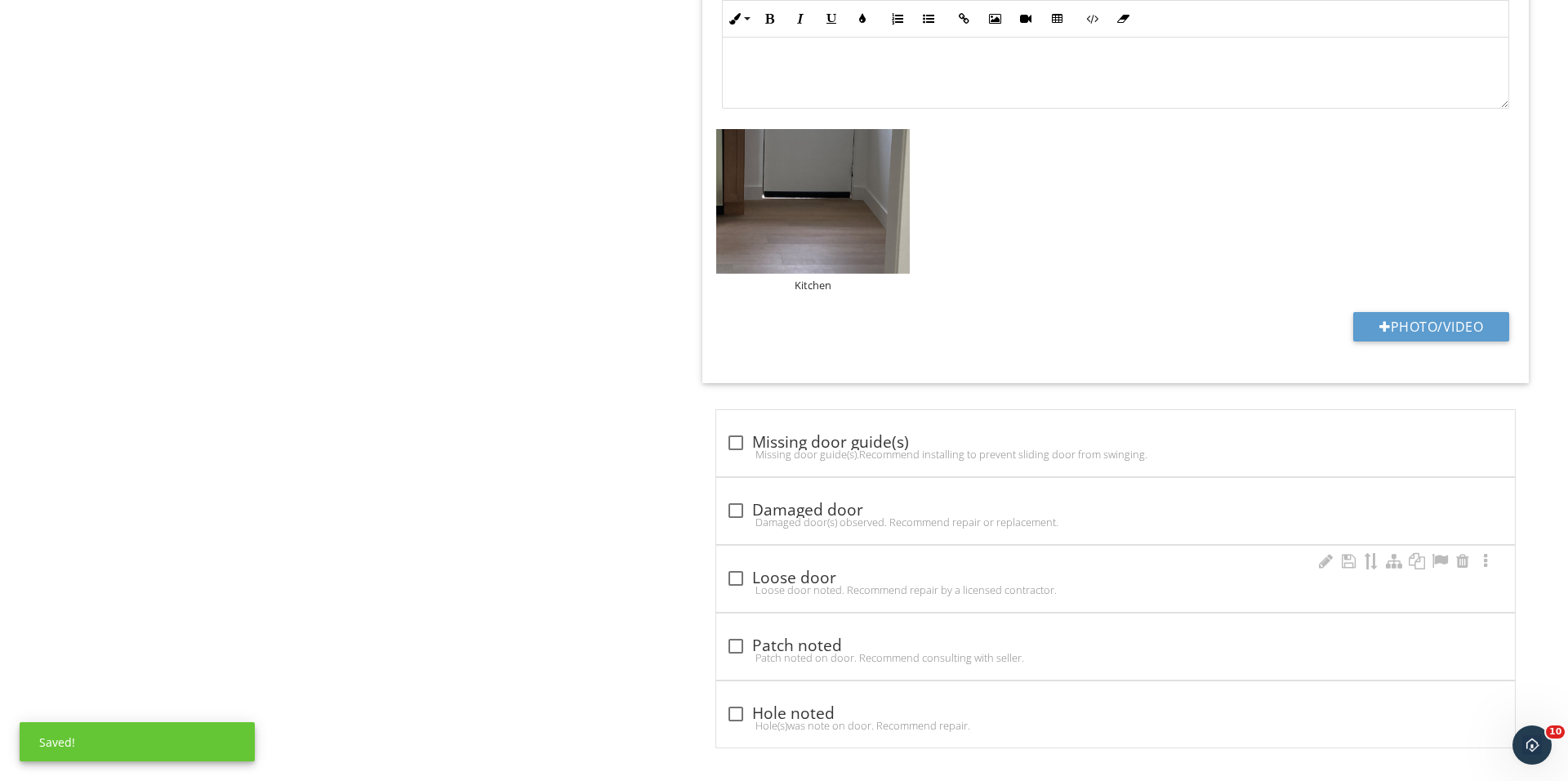
scroll to position [3794, 0]
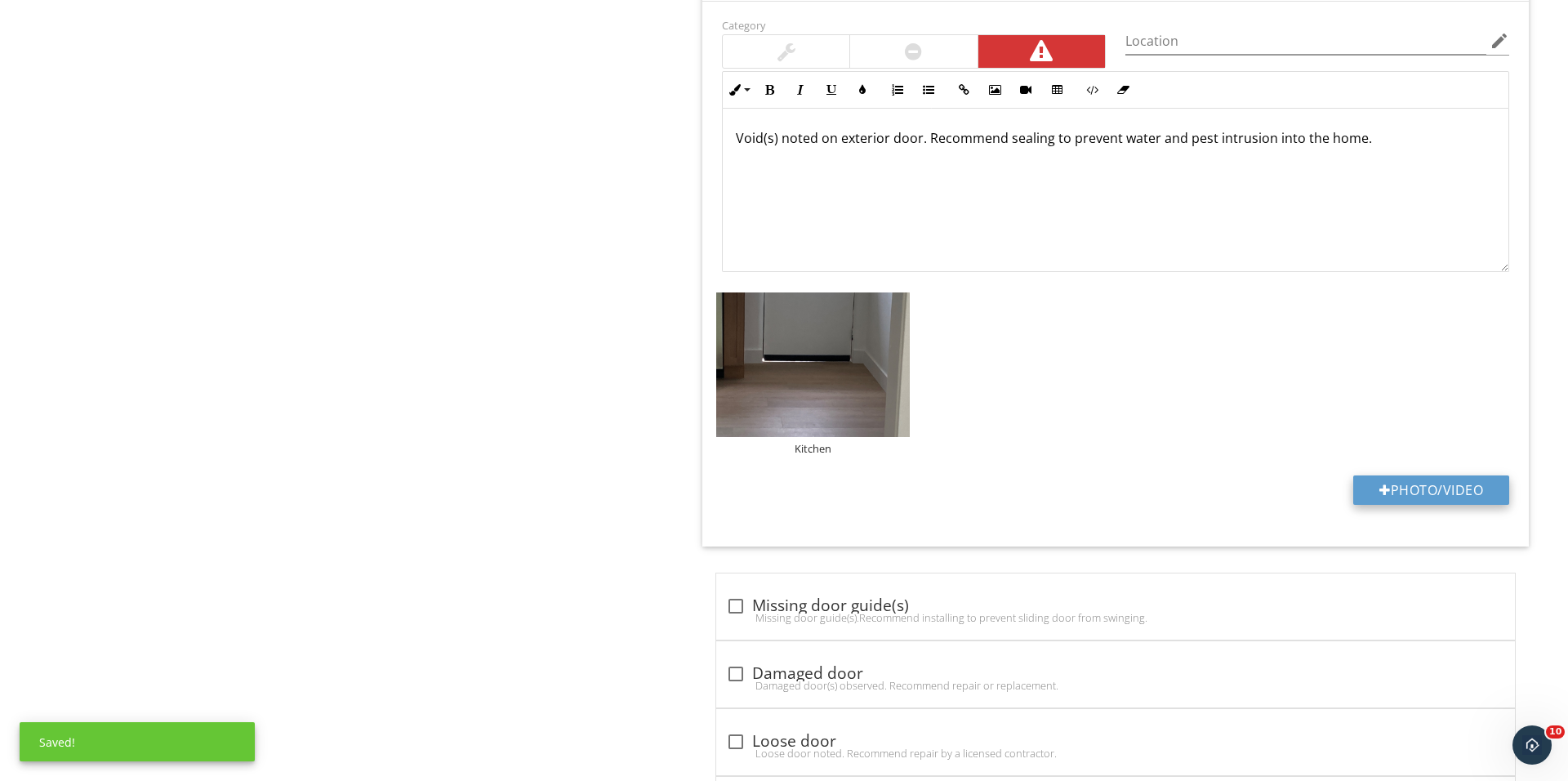
click at [1397, 492] on button "Photo/Video" at bounding box center [1430, 490] width 156 height 29
type input "C:\fakepath\IMG_1186.JPG"
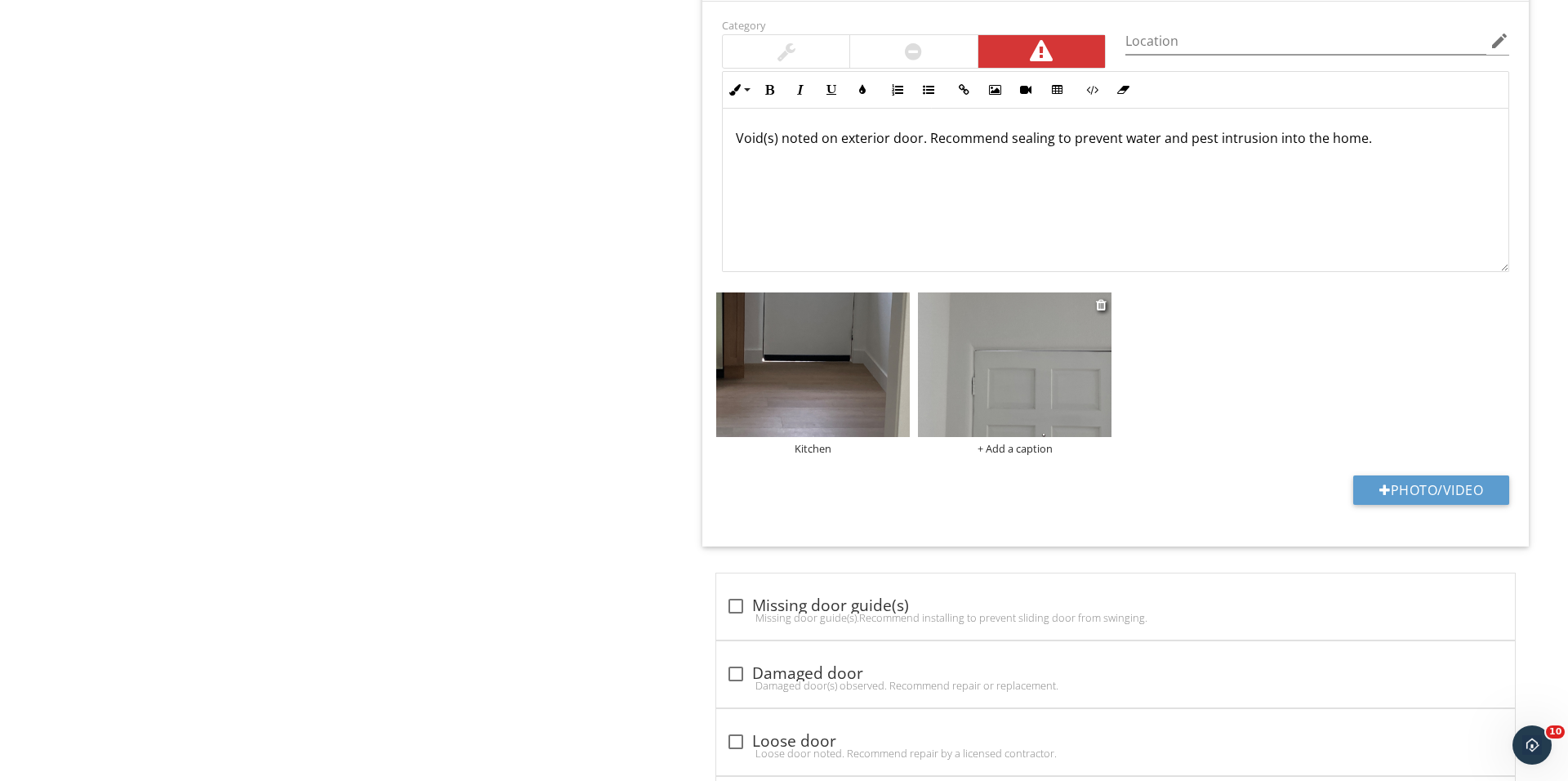
click at [1024, 455] on div "+ Add a caption" at bounding box center [1014, 448] width 194 height 13
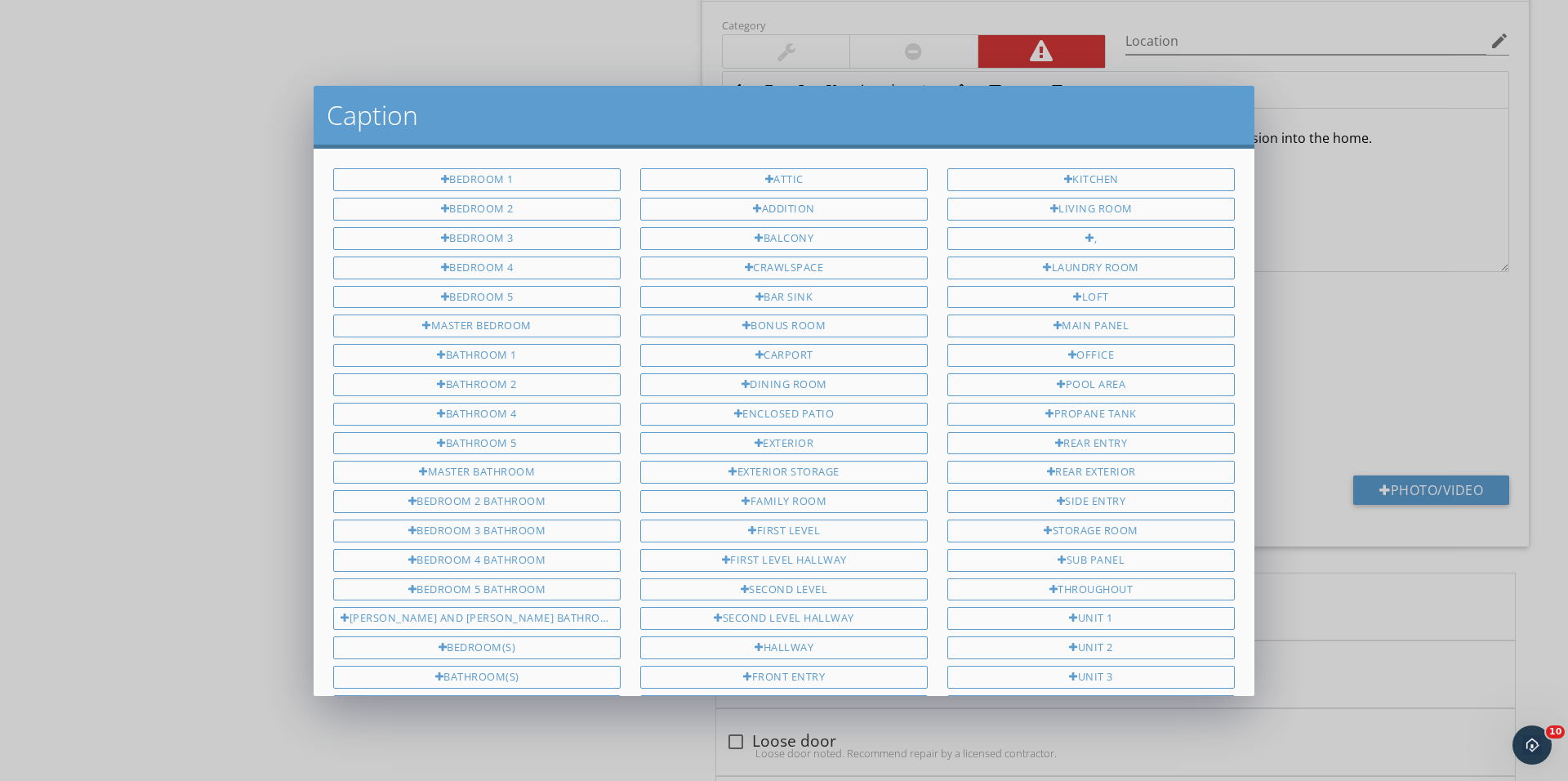
scroll to position [259, 0]
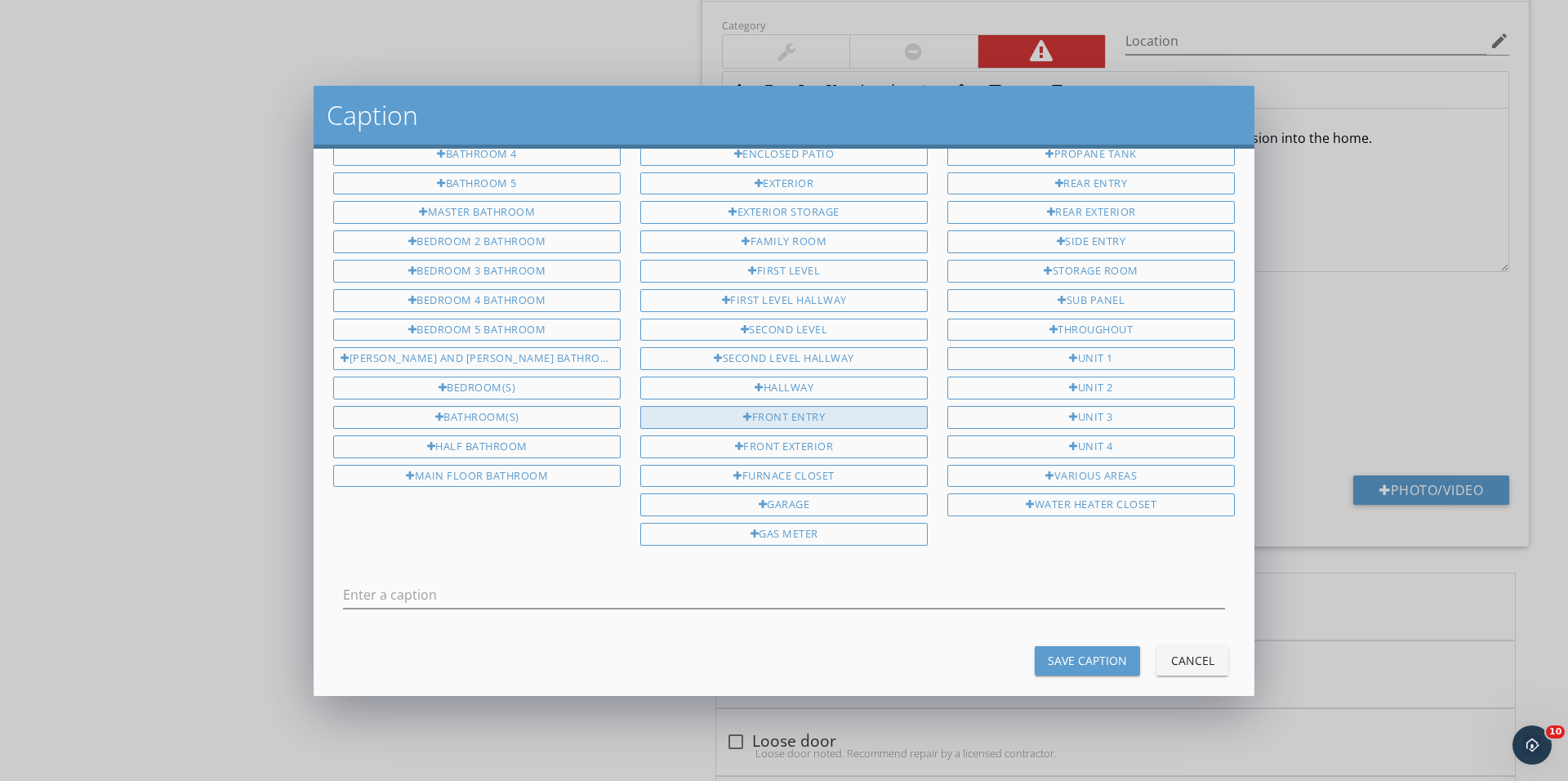
click at [852, 406] on div "Front entry" at bounding box center [784, 417] width 288 height 23
type input "Front entry"
click at [1067, 652] on div "Save Caption" at bounding box center [1087, 660] width 79 height 17
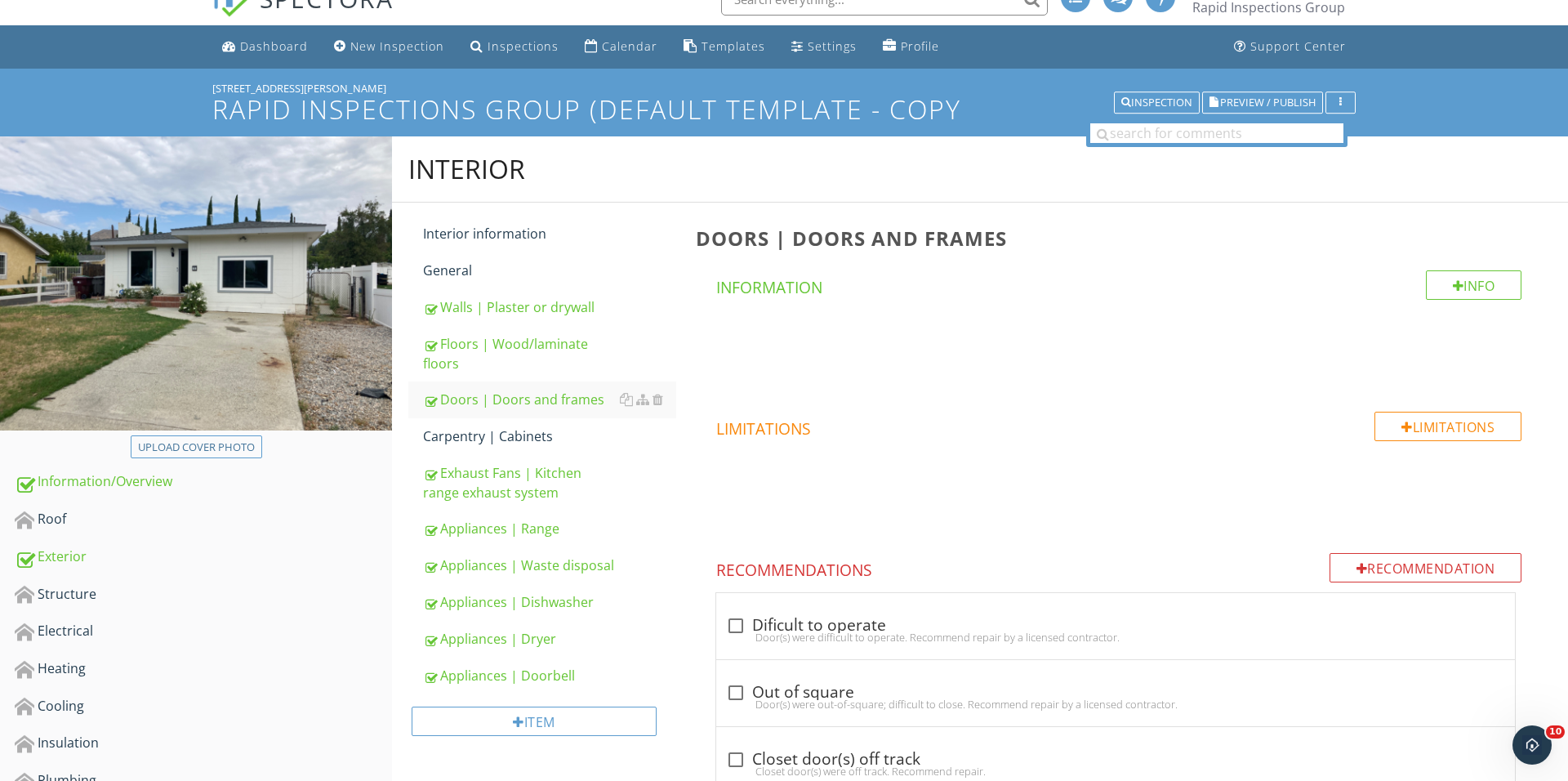
scroll to position [116, 0]
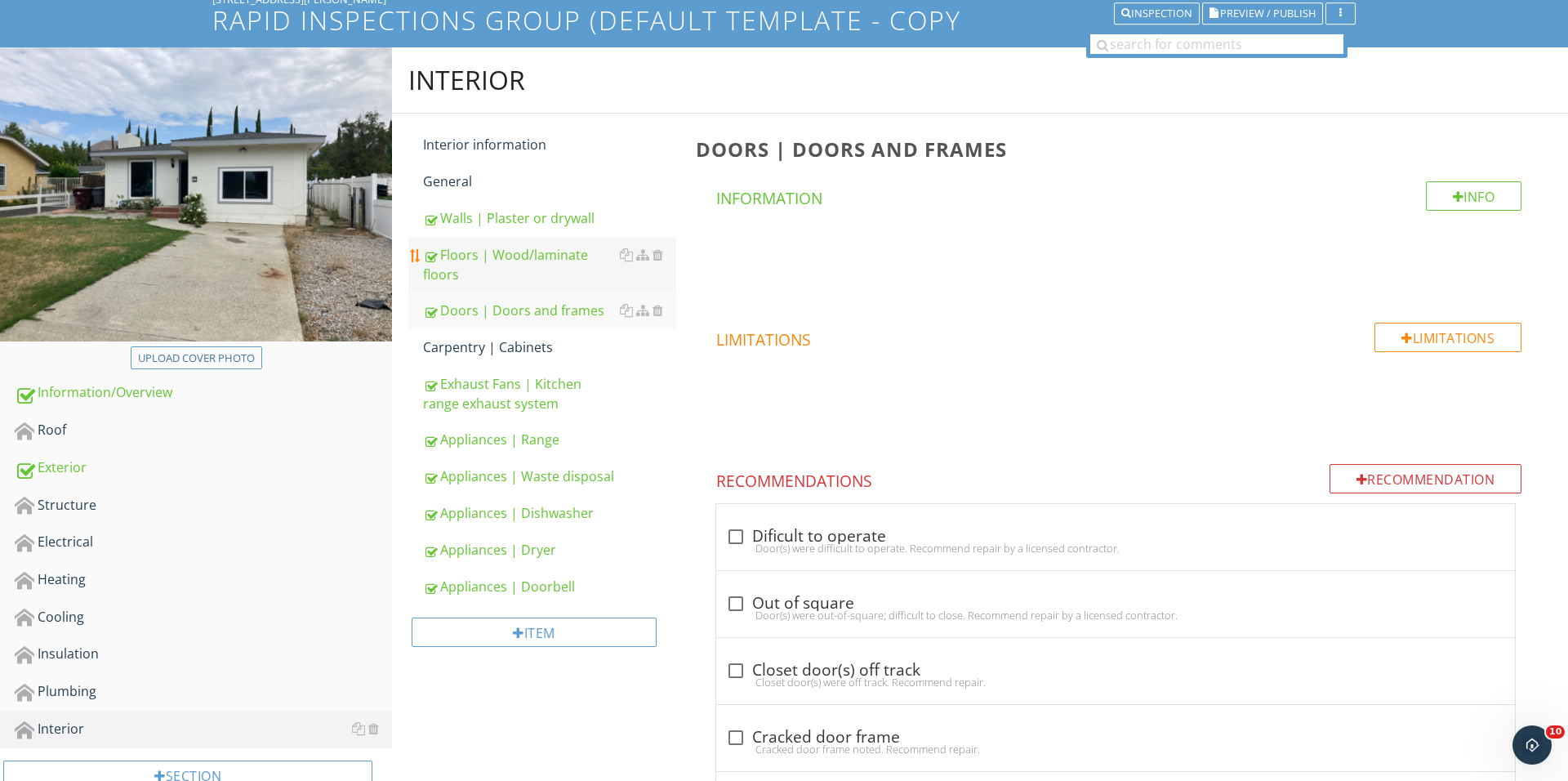
click at [504, 284] on link "Floors | Wood/laminate floors" at bounding box center [550, 265] width 253 height 55
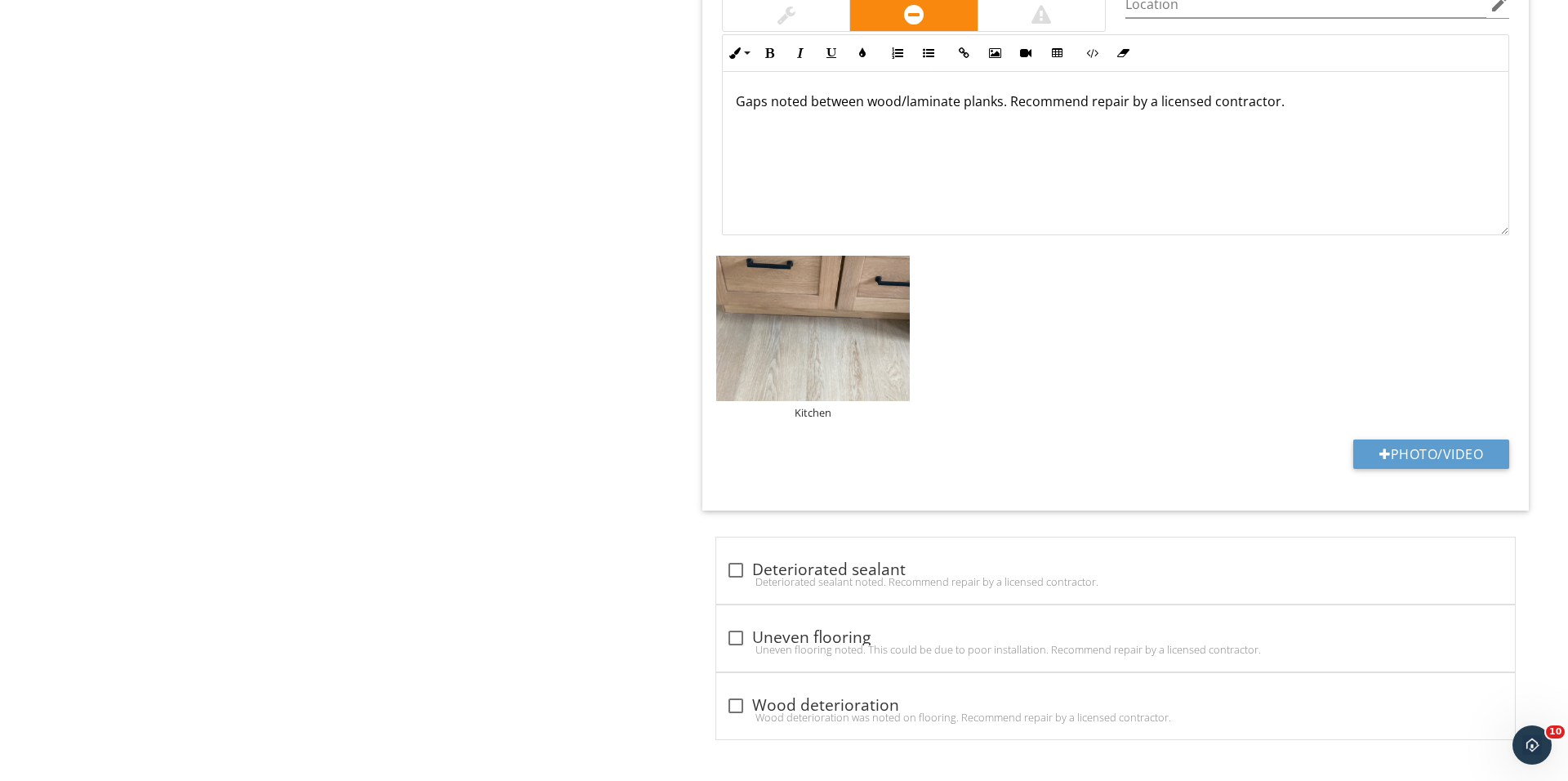
scroll to position [2294, 0]
click at [753, 565] on div "check_box_outline_blank Deteriorated sealant" at bounding box center [1116, 570] width 779 height 20
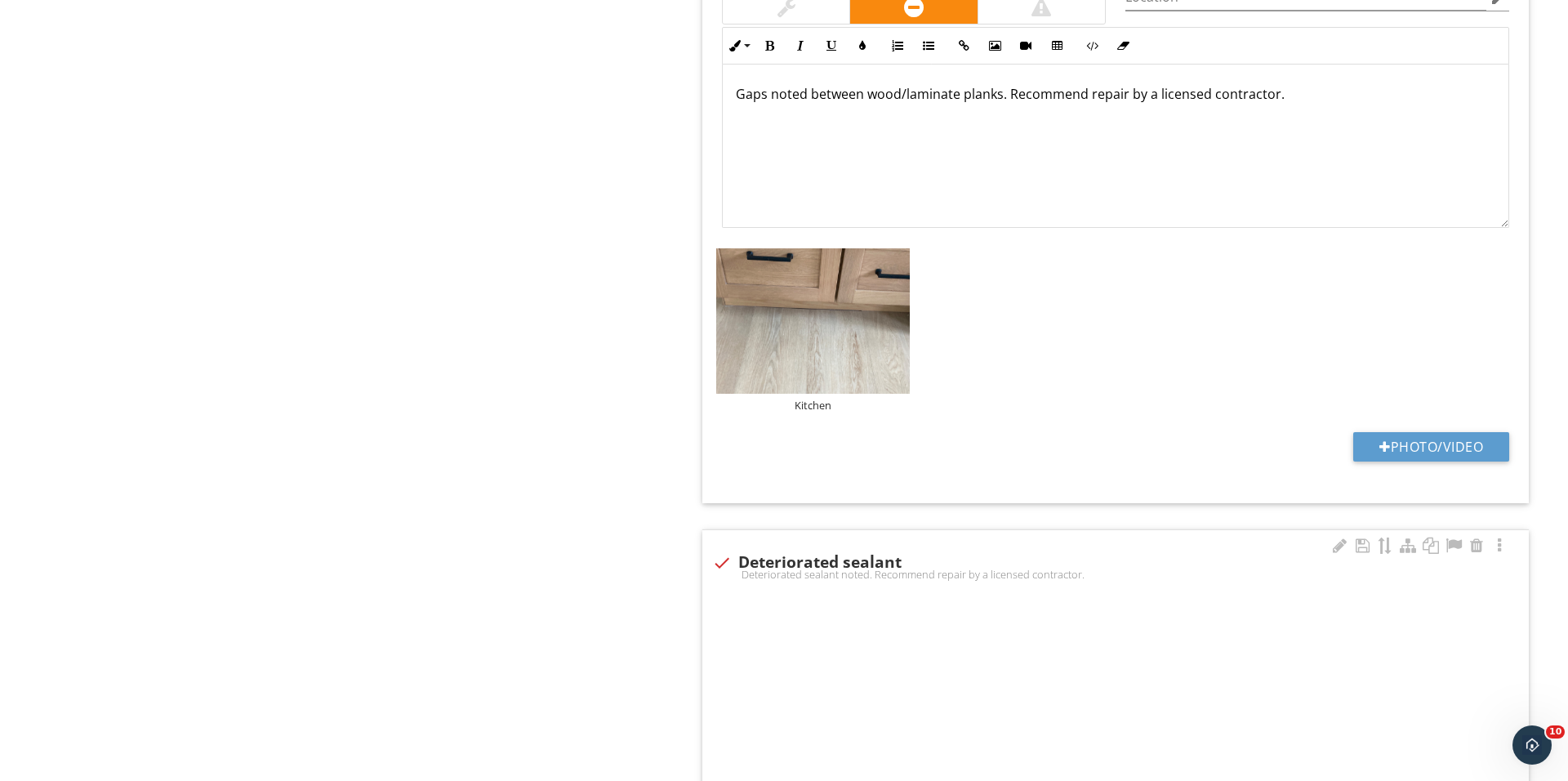
checkbox input "true"
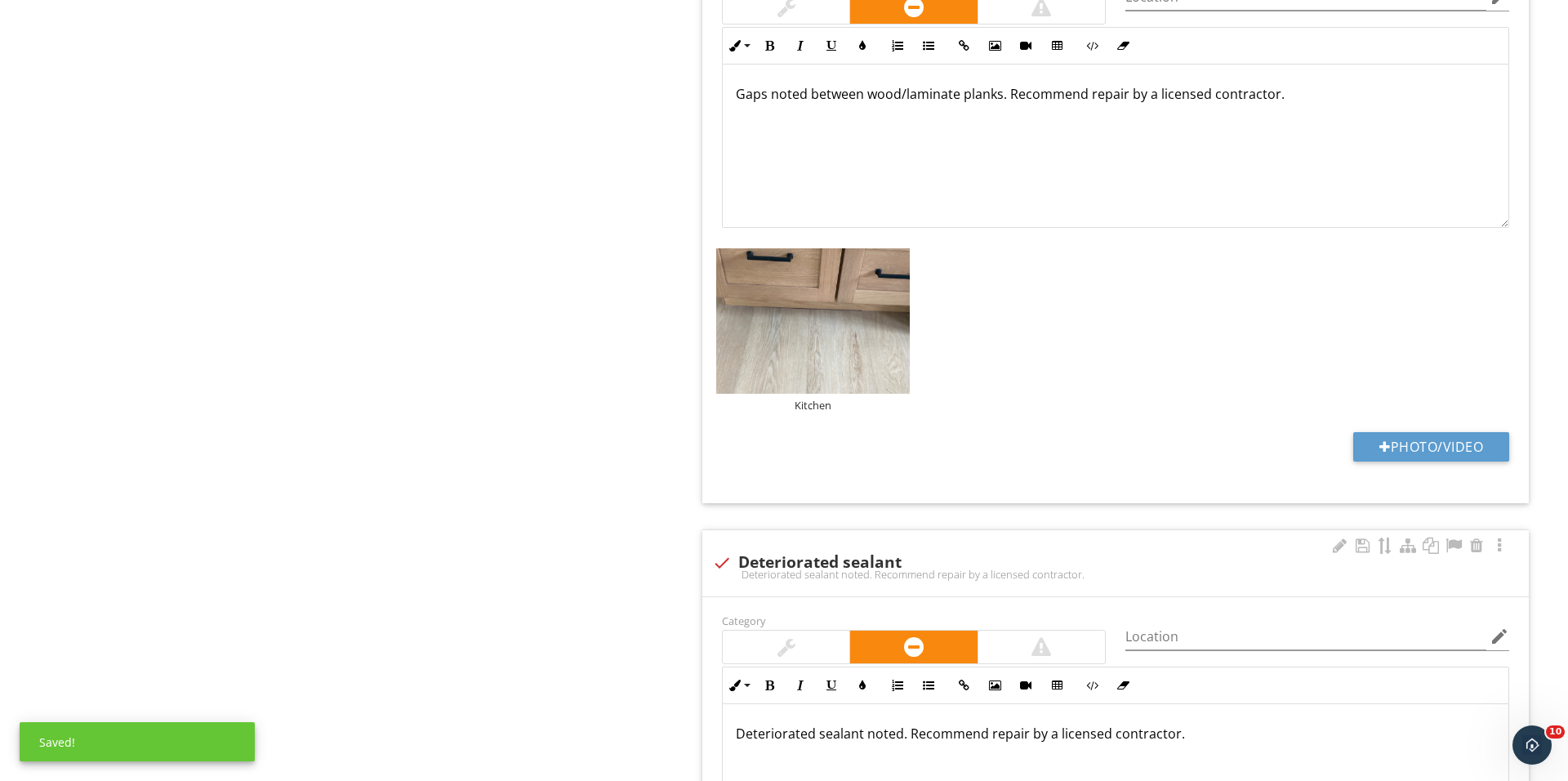
scroll to position [2520, 0]
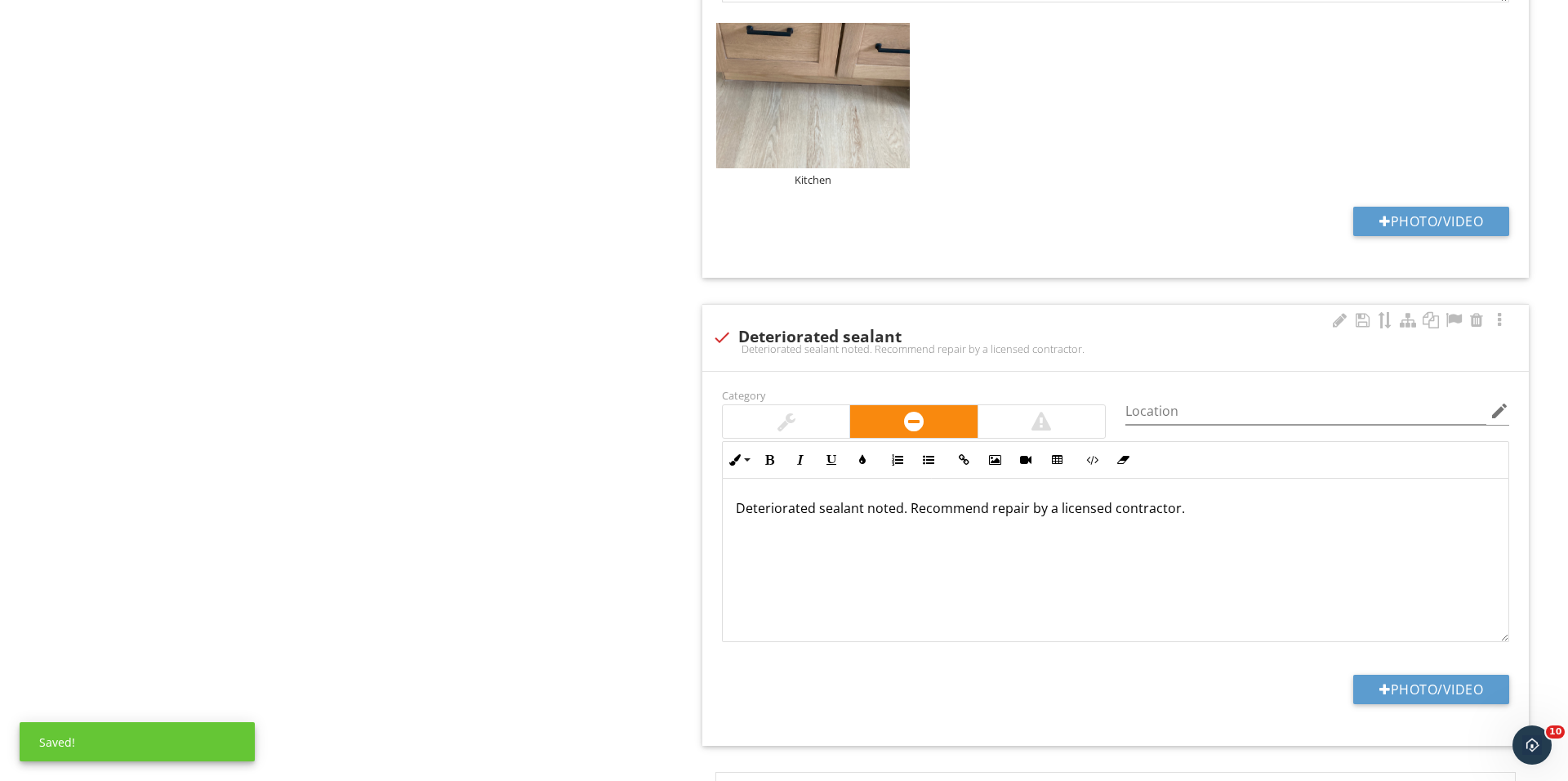
click at [798, 406] on div "Category" at bounding box center [913, 411] width 403 height 54
click at [798, 430] on div at bounding box center [786, 422] width 127 height 33
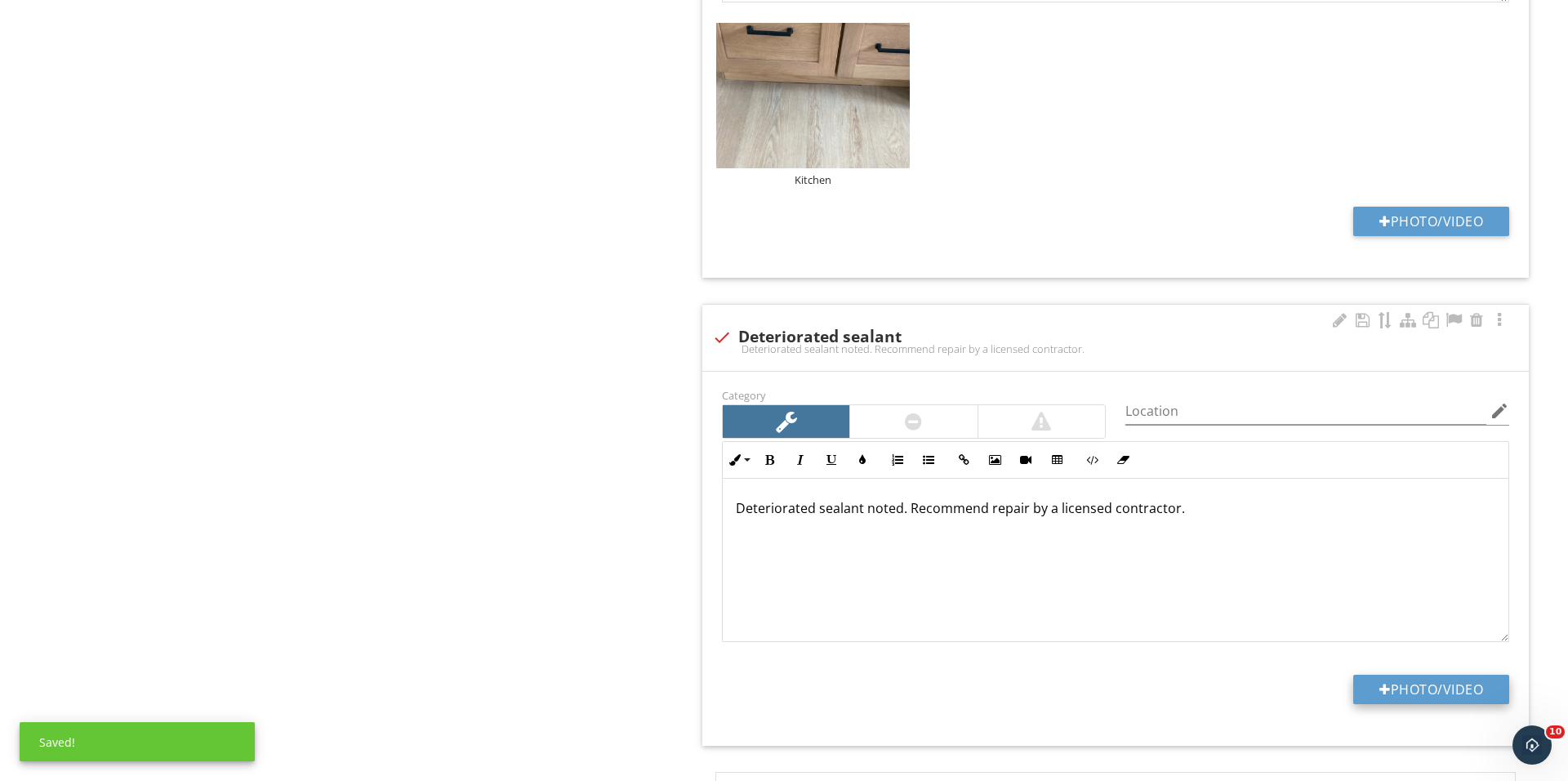
click at [1366, 690] on button "Photo/Video" at bounding box center [1430, 690] width 156 height 29
type input "C:\fakepath\IMG_1188.JPG"
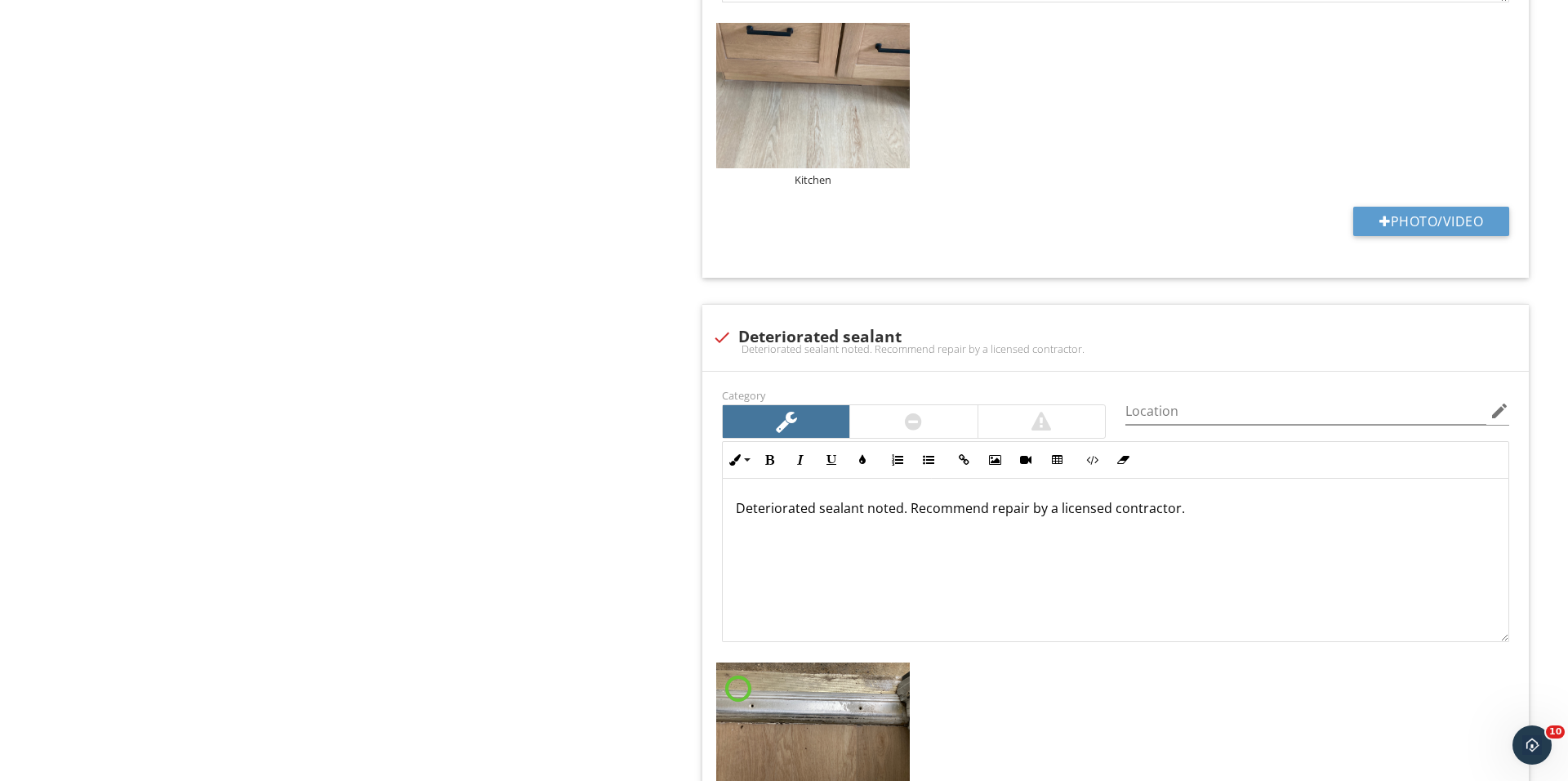
scroll to position [2726, 0]
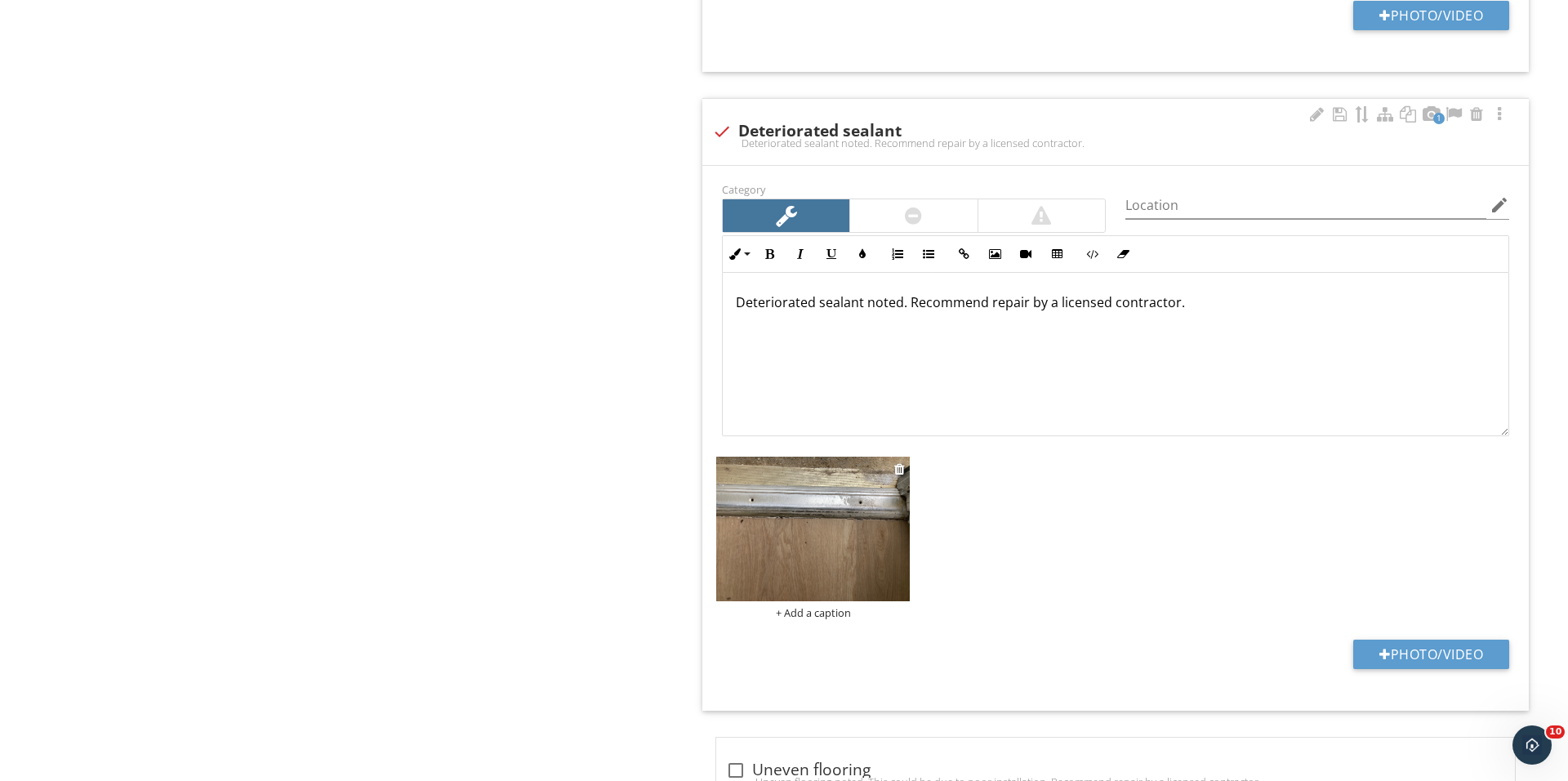
click at [794, 616] on div "+ Add a caption" at bounding box center [812, 612] width 194 height 13
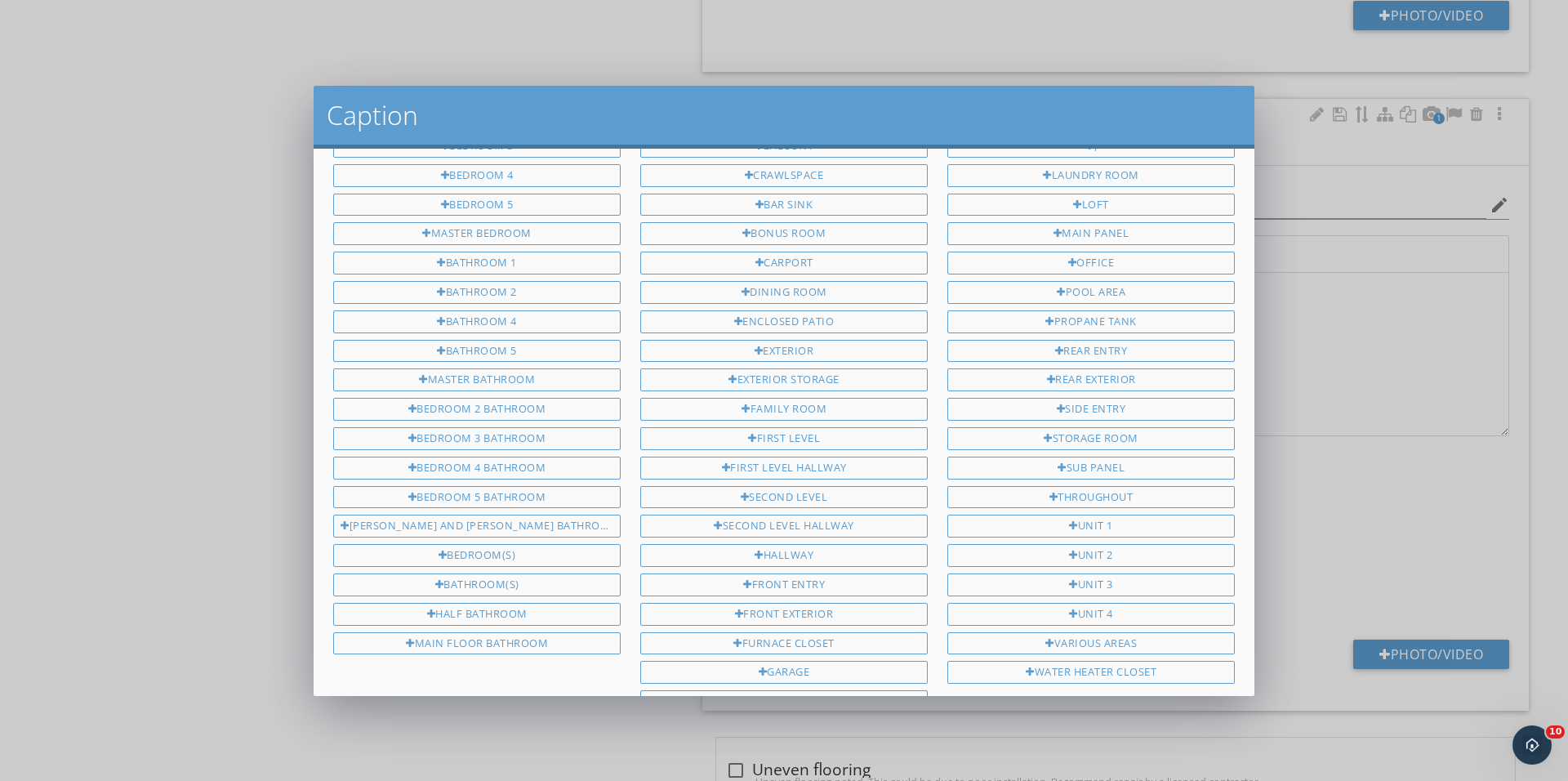
scroll to position [191, 0]
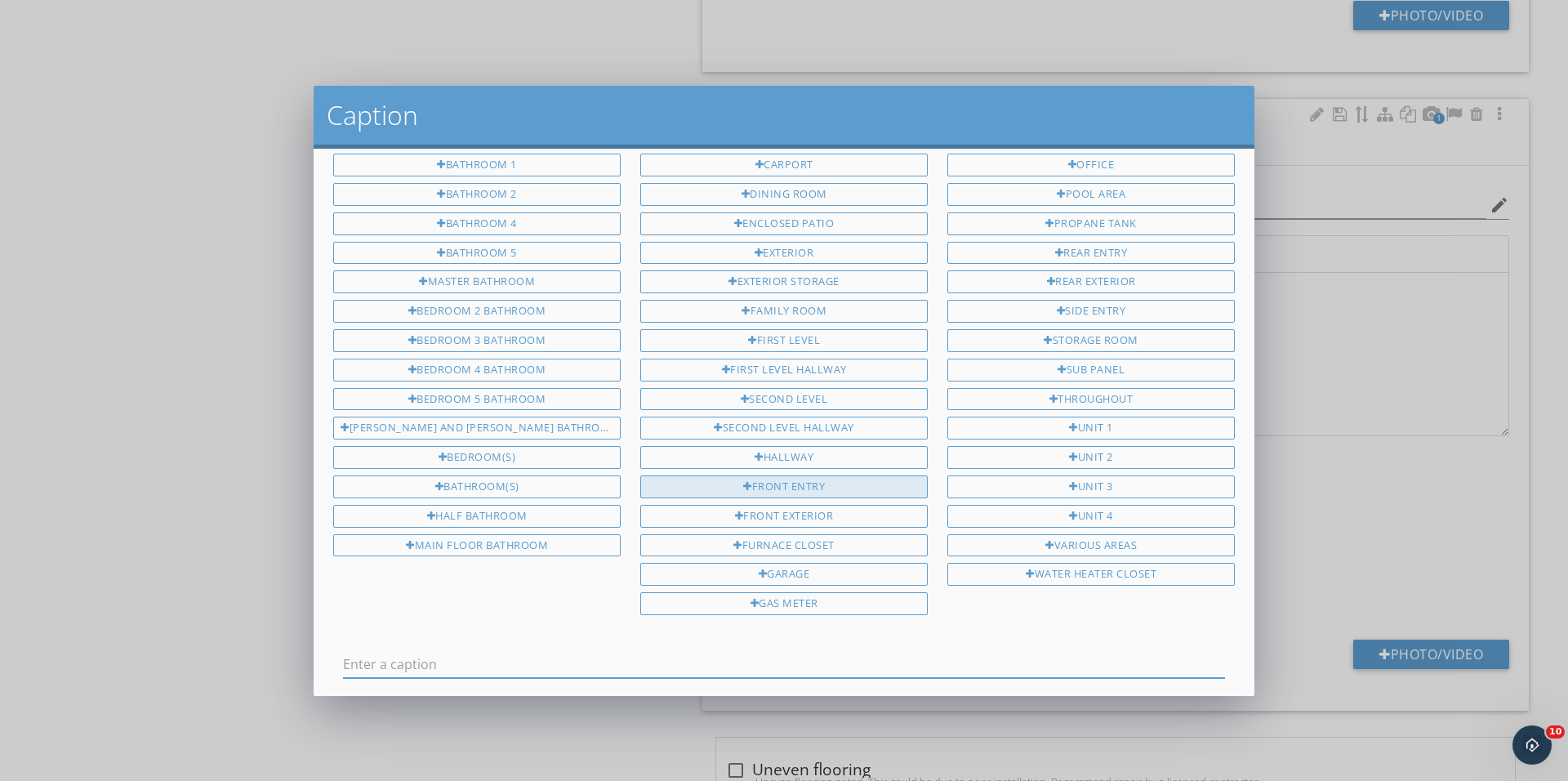
click at [823, 476] on div "Front entry" at bounding box center [784, 487] width 288 height 23
type input "Front entry"
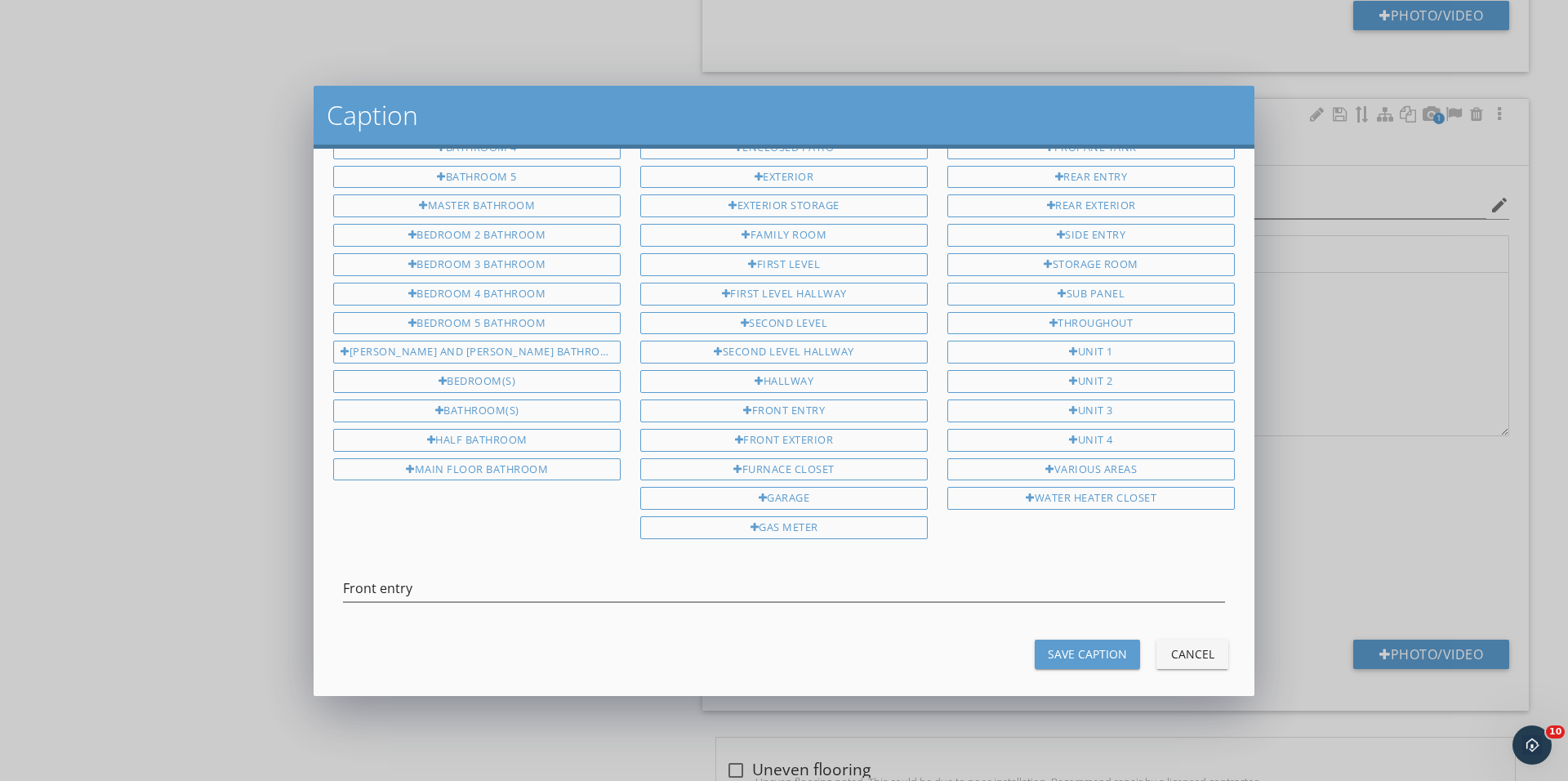
scroll to position [259, 0]
click at [1105, 652] on div "Save Caption" at bounding box center [1087, 660] width 79 height 17
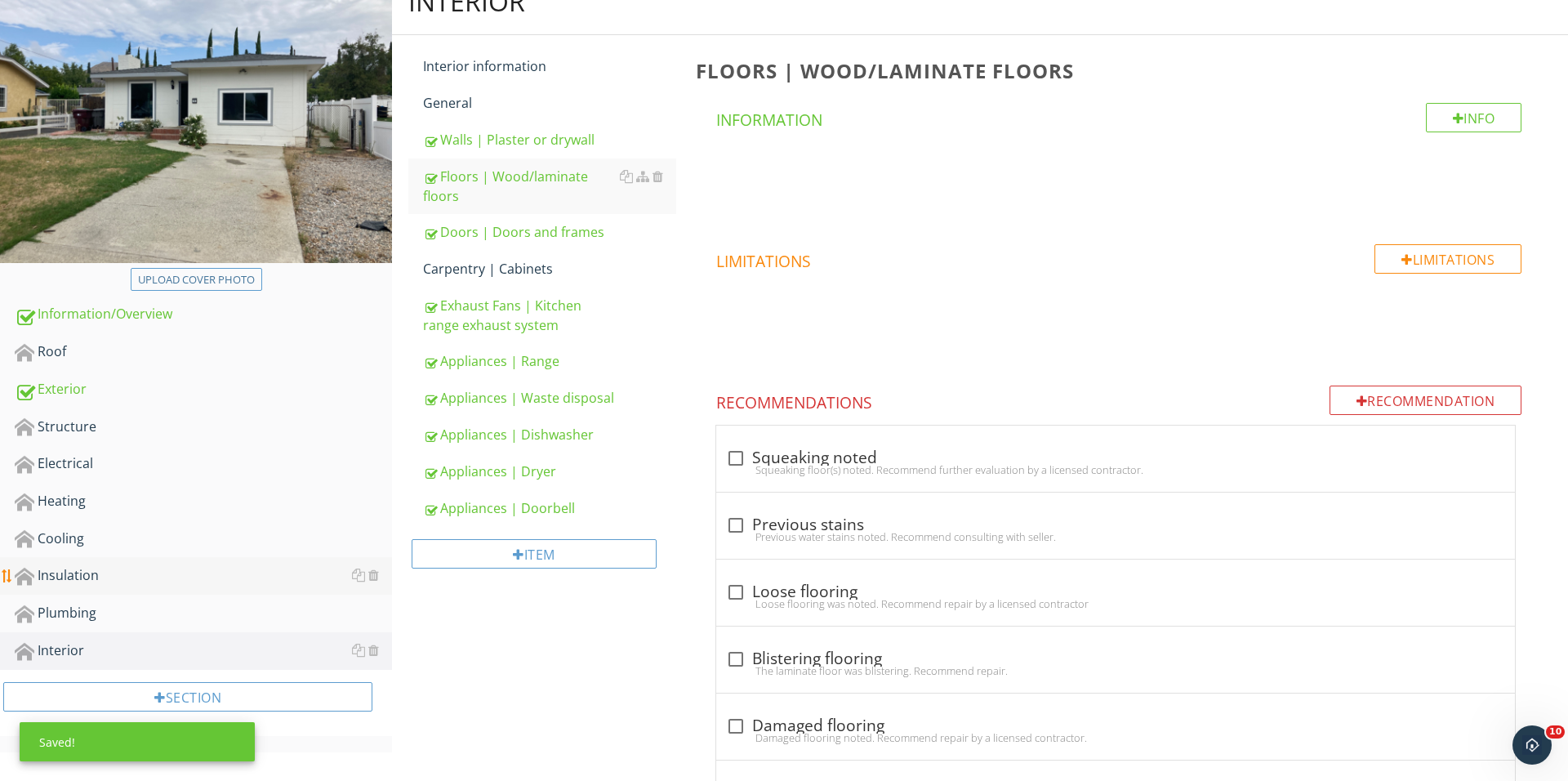
scroll to position [234, 0]
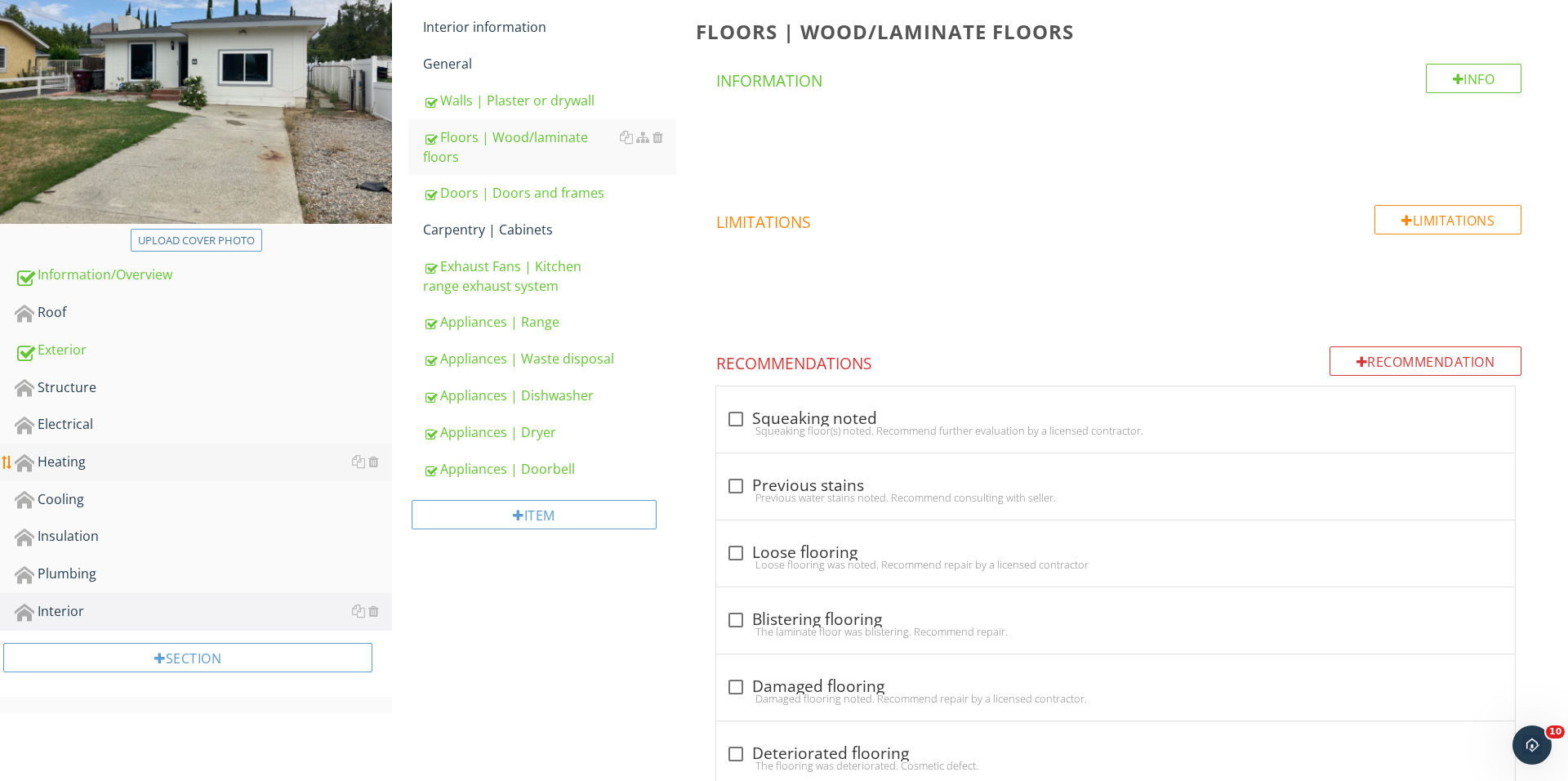
click at [131, 457] on div "Heating" at bounding box center [203, 462] width 377 height 22
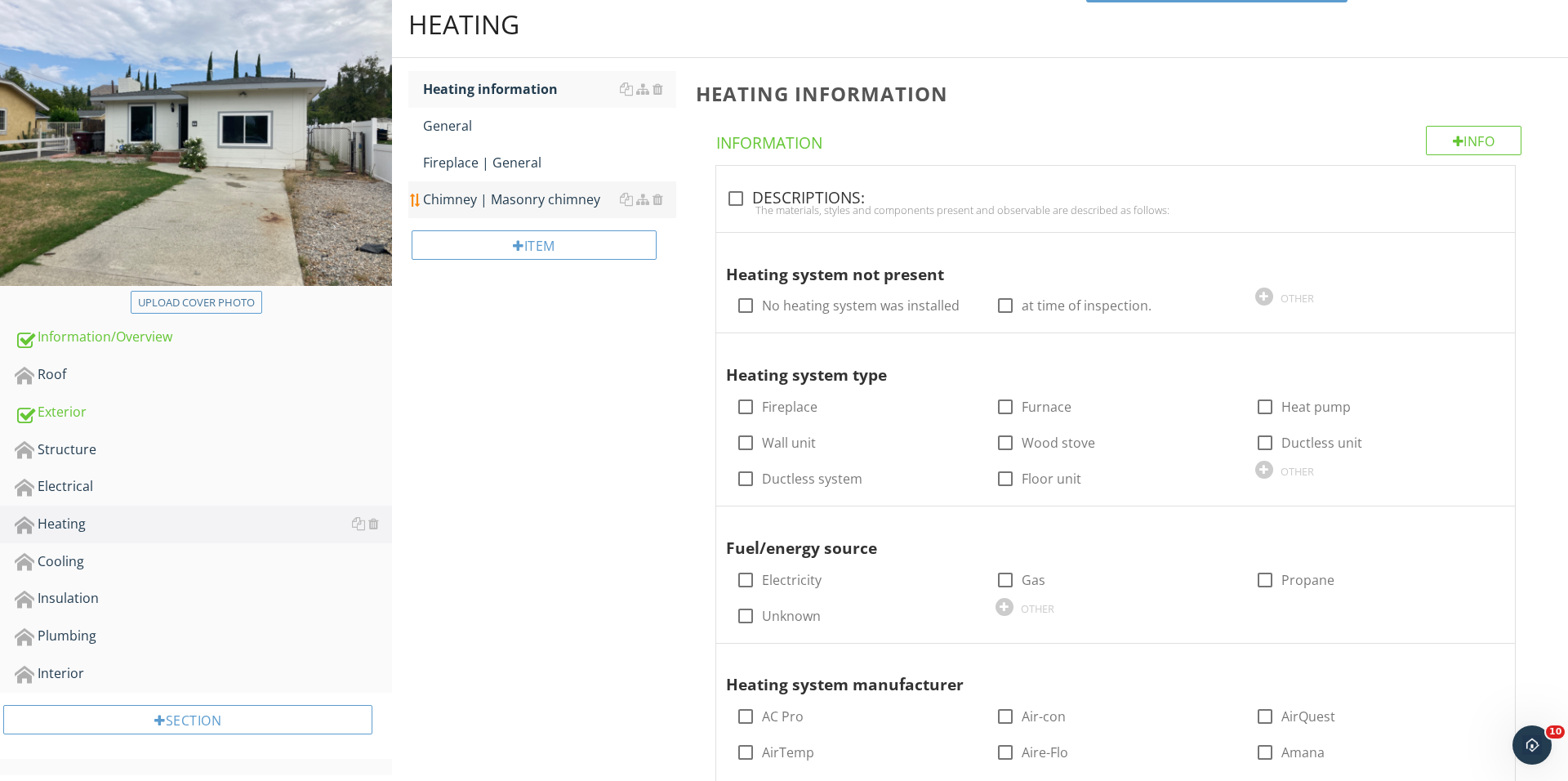
scroll to position [134, 0]
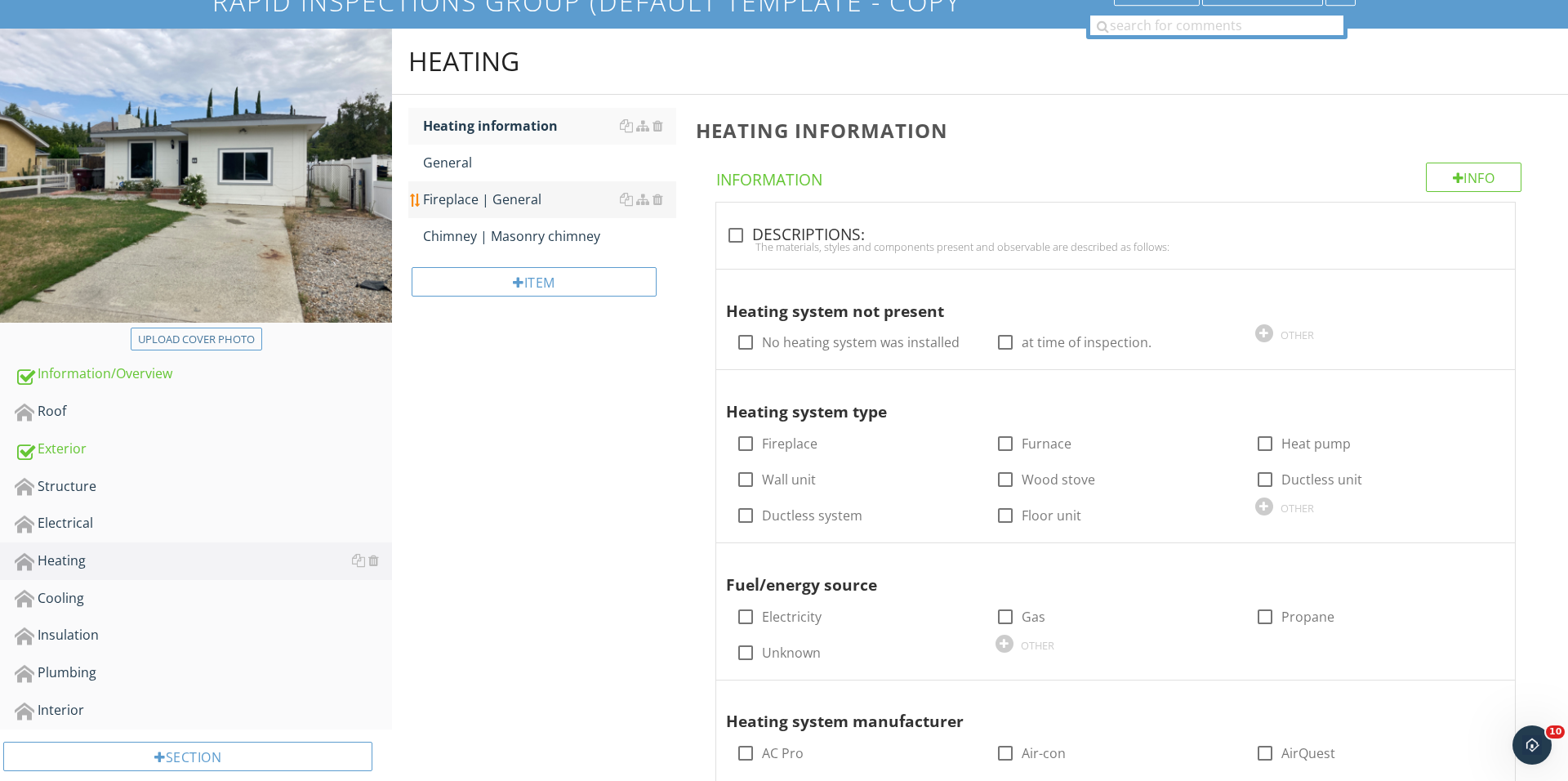
click at [524, 203] on div "Fireplace | General" at bounding box center [550, 199] width 253 height 20
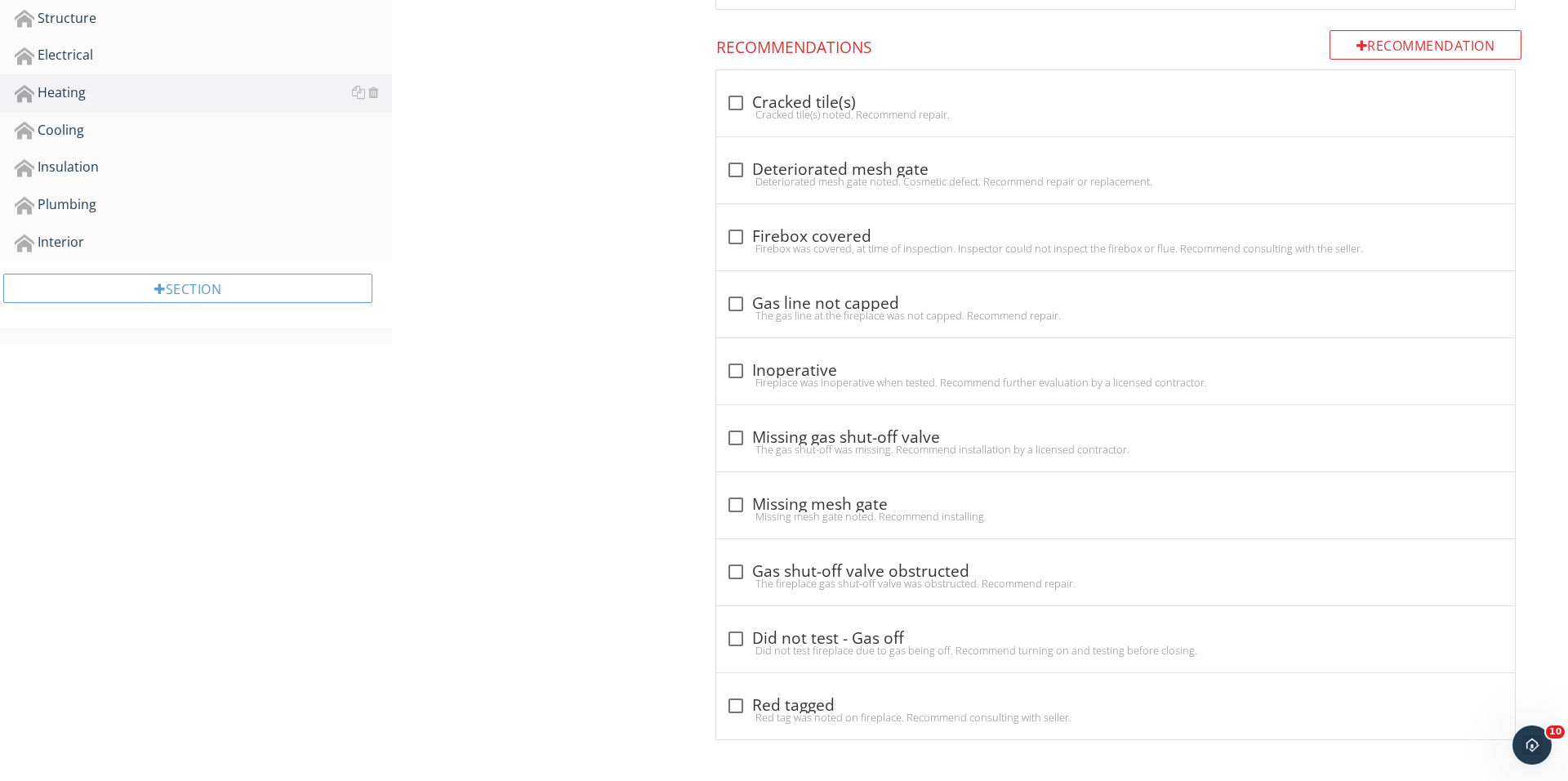
scroll to position [605, 0]
click at [736, 644] on div "Did not test fireplace due to gas being off. Recommend turning on and testing b…" at bounding box center [1116, 650] width 779 height 13
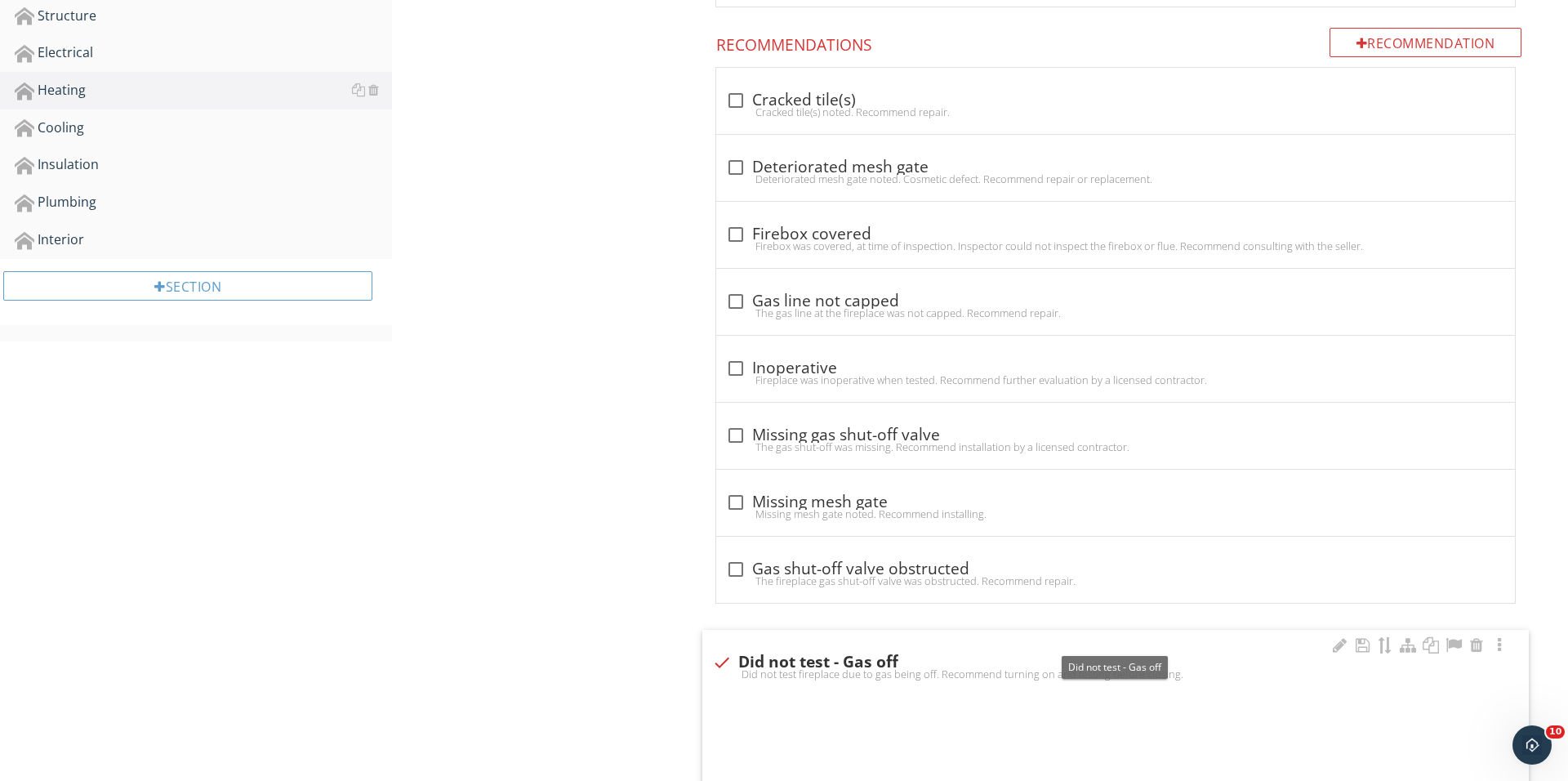
checkbox input "true"
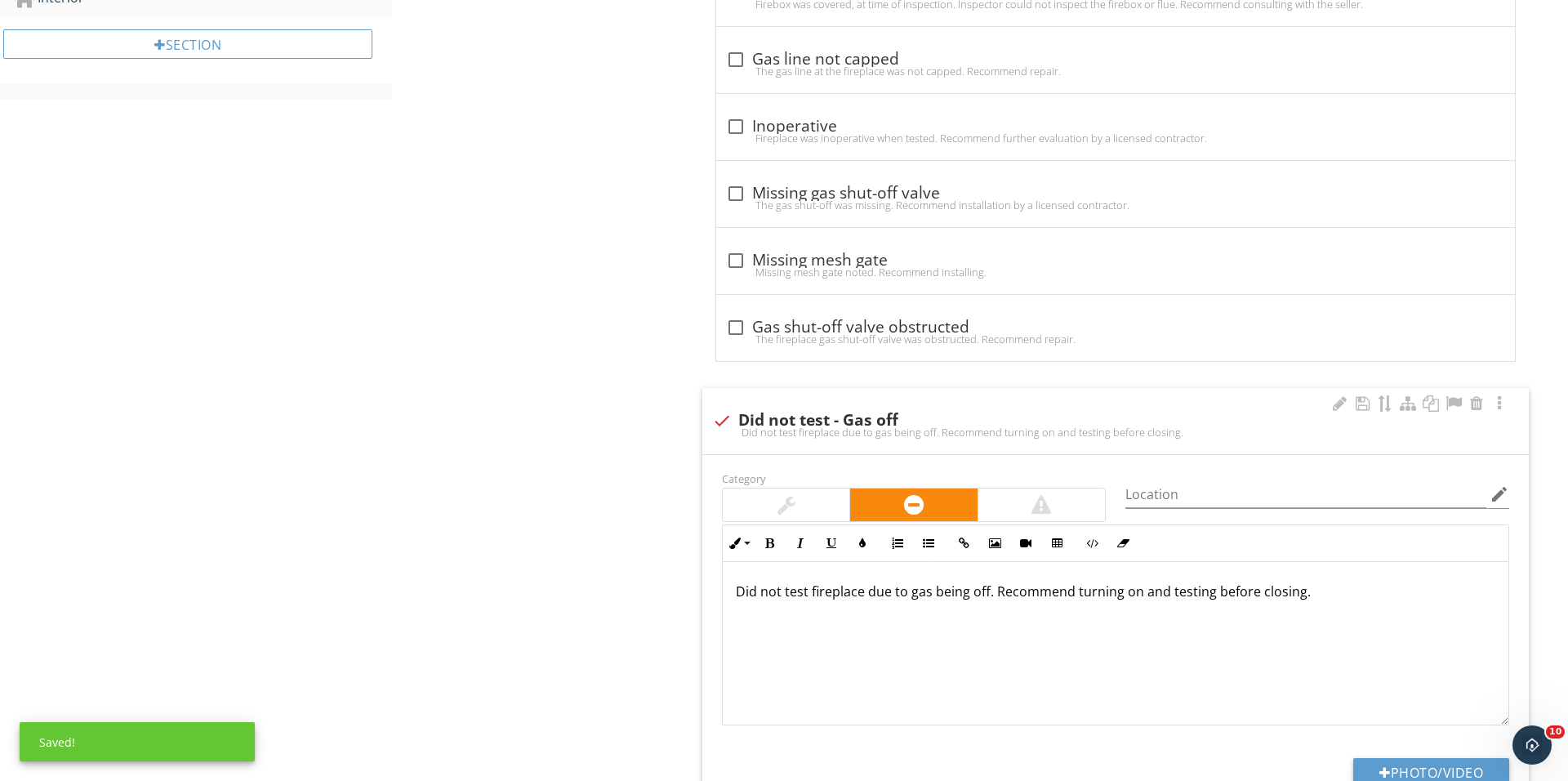
scroll to position [873, 0]
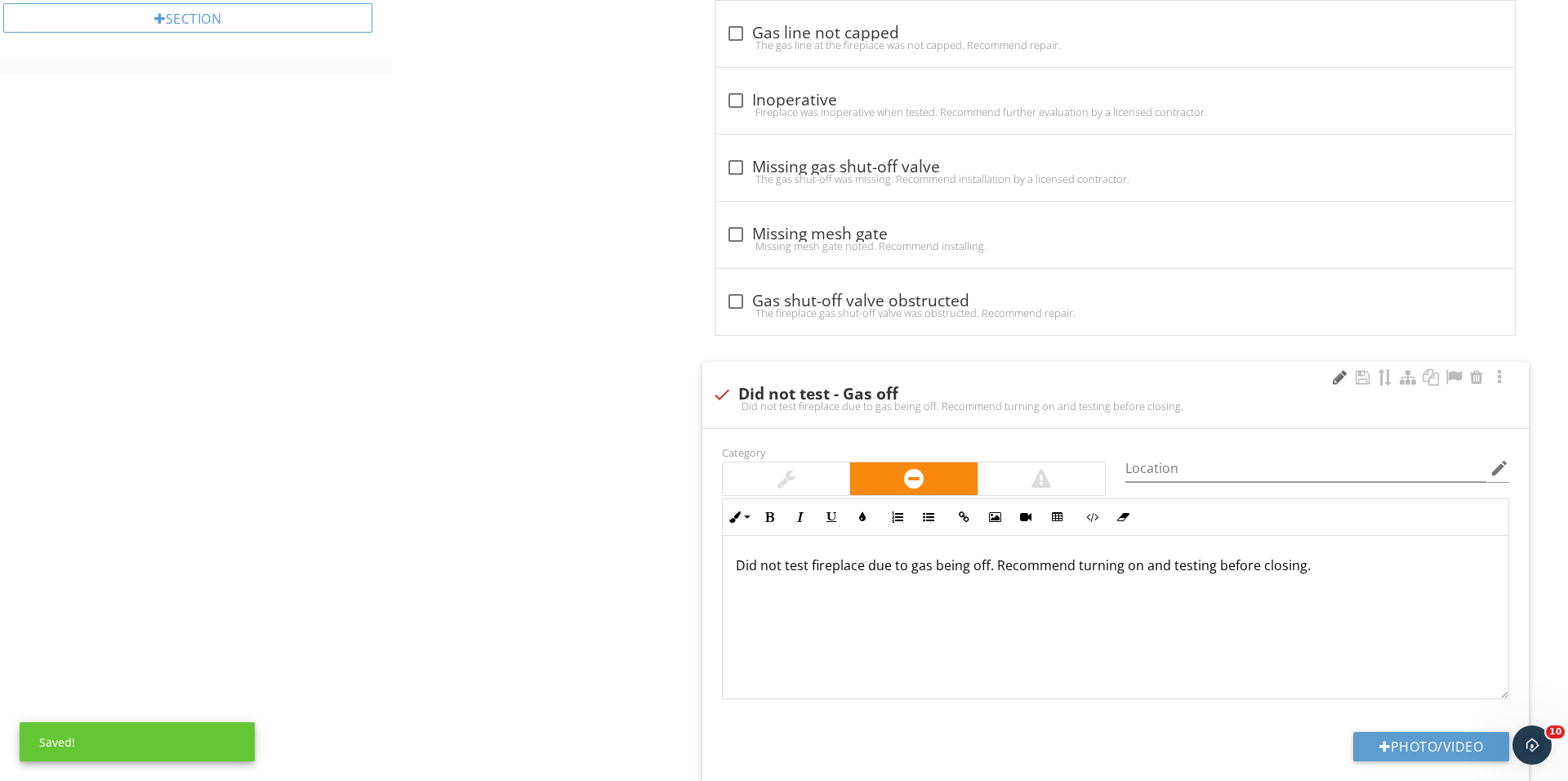
click at [1335, 382] on div at bounding box center [1339, 377] width 20 height 16
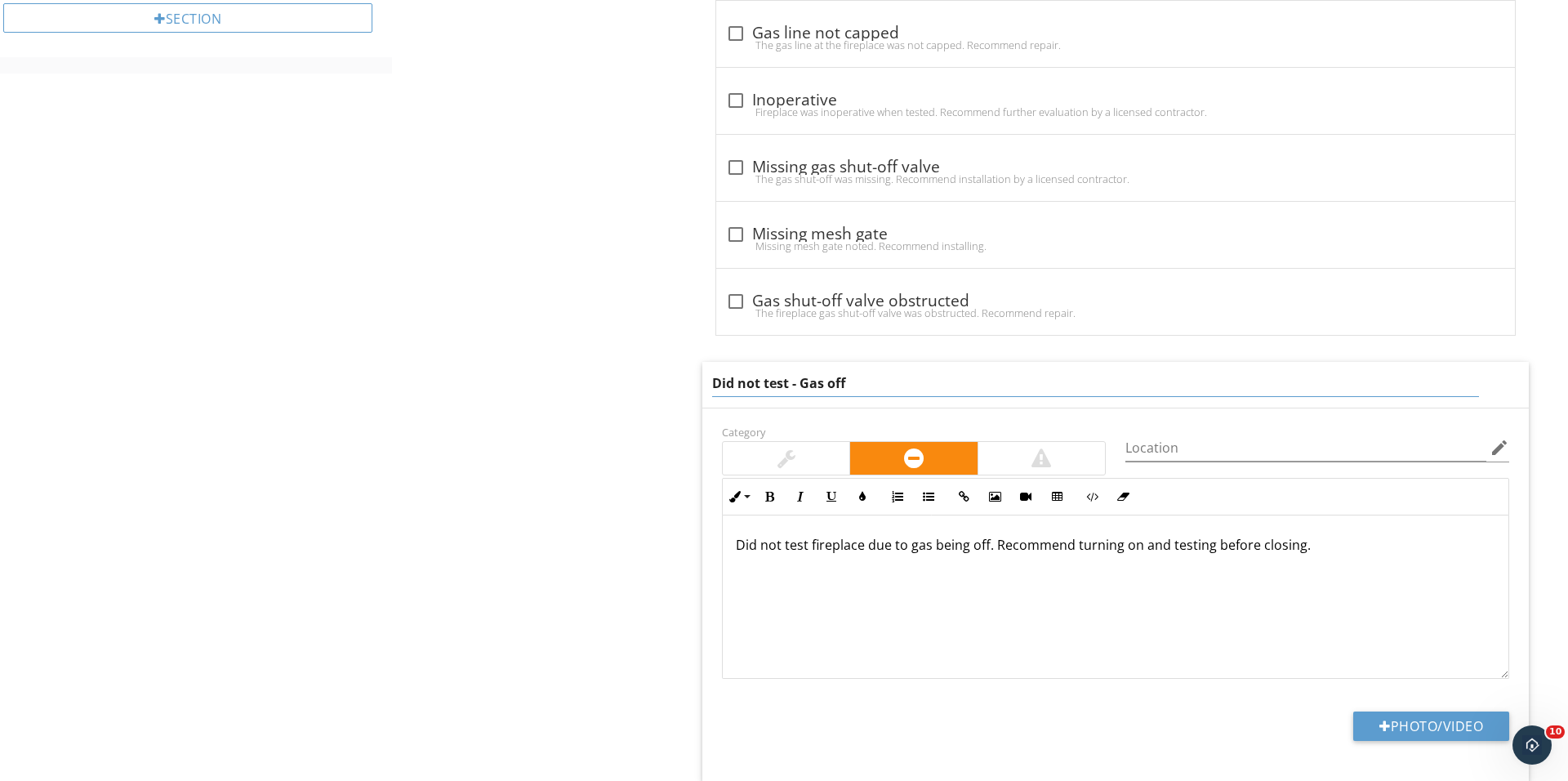
drag, startPoint x: 868, startPoint y: 390, endPoint x: 801, endPoint y: 381, distance: 67.6
click at [801, 381] on input "Did not test - Gas off" at bounding box center [1095, 383] width 767 height 27
type input "Did not test - Power cord short"
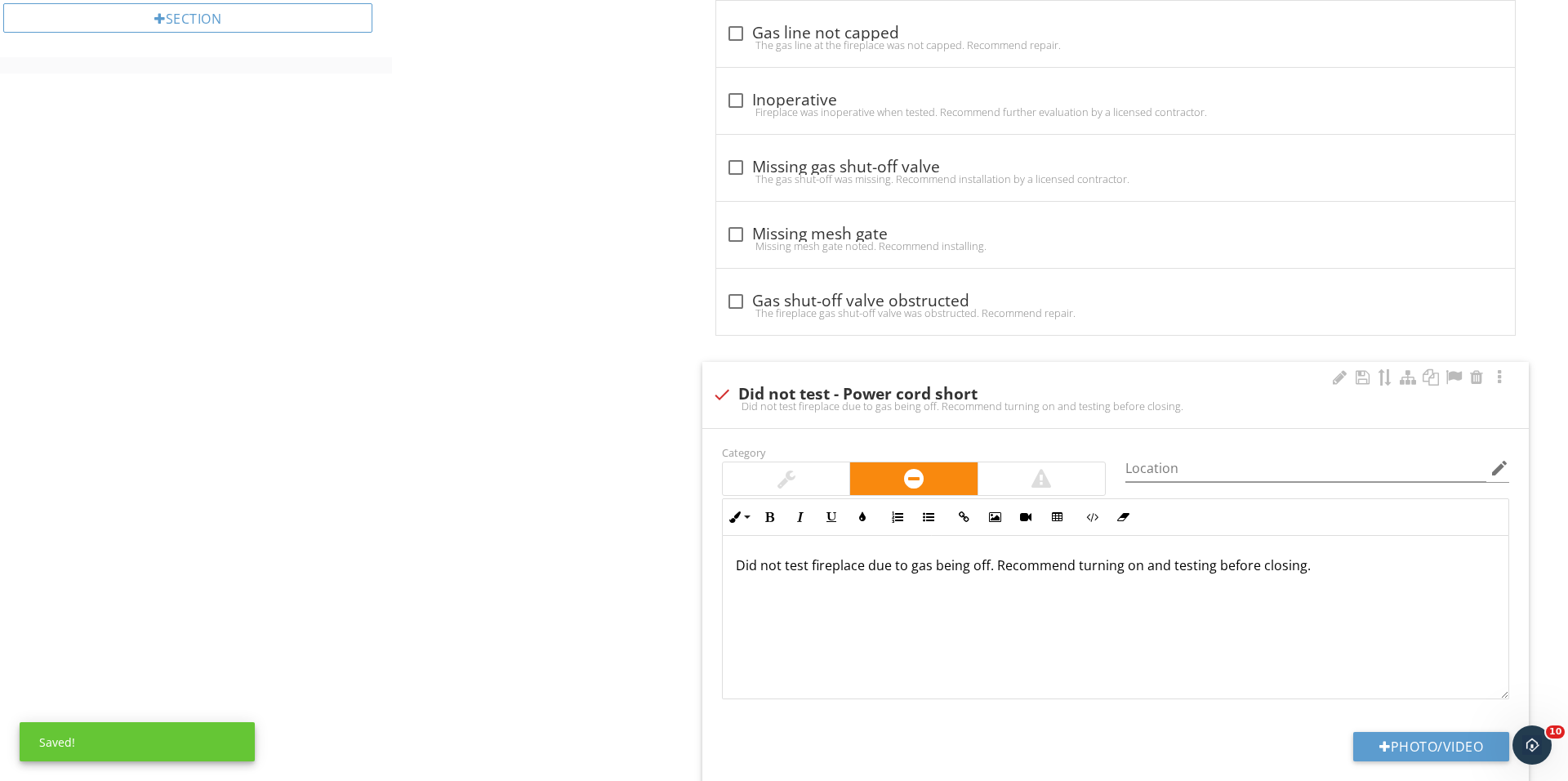
click at [896, 553] on div "Did not test fireplace due to gas being off. Recommend turning on and testing b…" at bounding box center [1116, 618] width 786 height 164
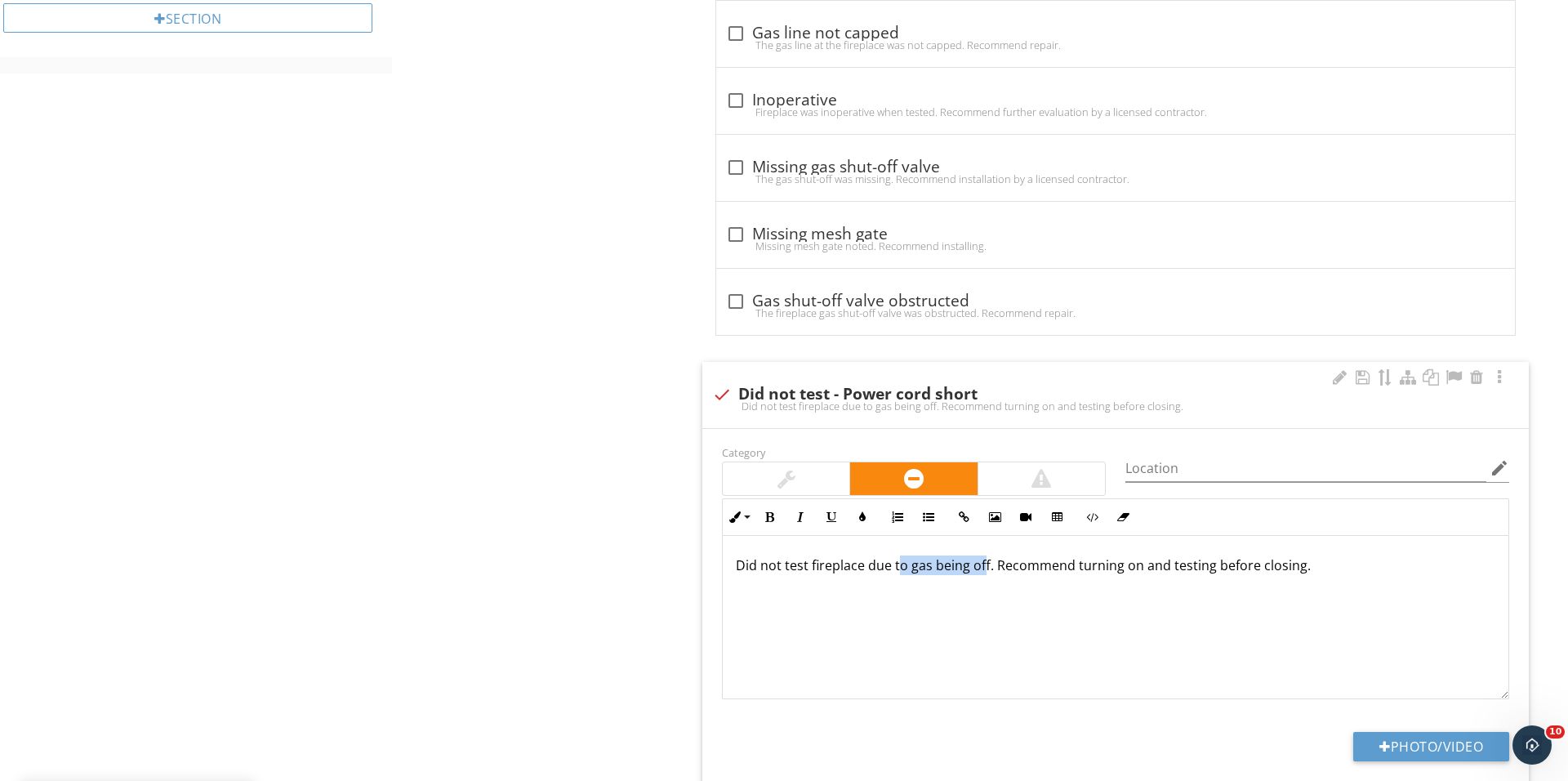
drag, startPoint x: 984, startPoint y: 568, endPoint x: 899, endPoint y: 563, distance: 85.1
click at [899, 563] on p "Did not test fireplace due to gas being off. Recommend turning on and testing b…" at bounding box center [1115, 565] width 759 height 20
drag, startPoint x: 1203, startPoint y: 568, endPoint x: 1141, endPoint y: 566, distance: 62.0
click at [1141, 566] on p "Did not test fireplace due power cord being to short. Recommend turning on and …" at bounding box center [1115, 565] width 759 height 20
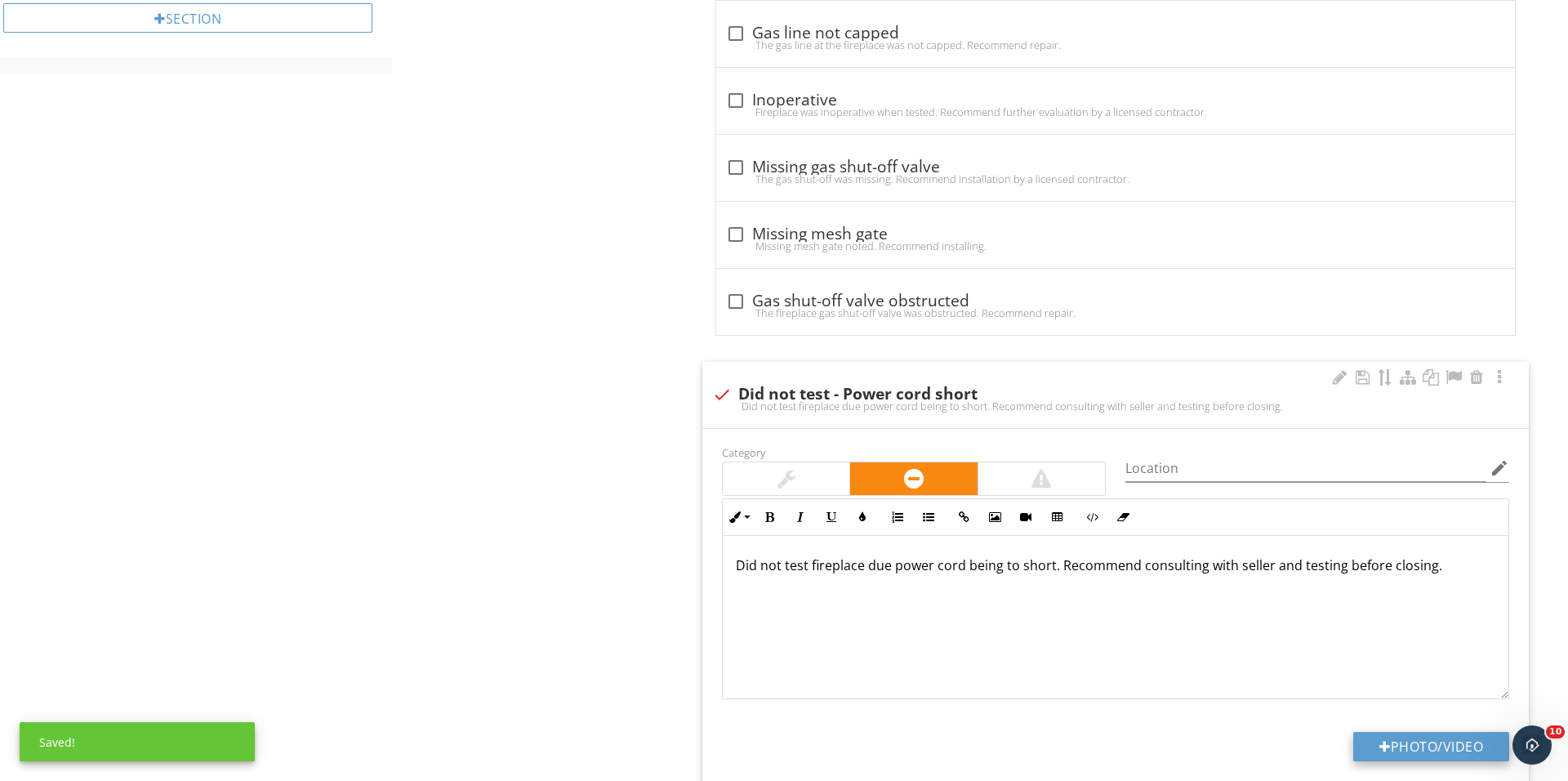
click at [1379, 747] on div at bounding box center [1384, 747] width 11 height 13
type input "C:\fakepath\IMG_1216.JPG"
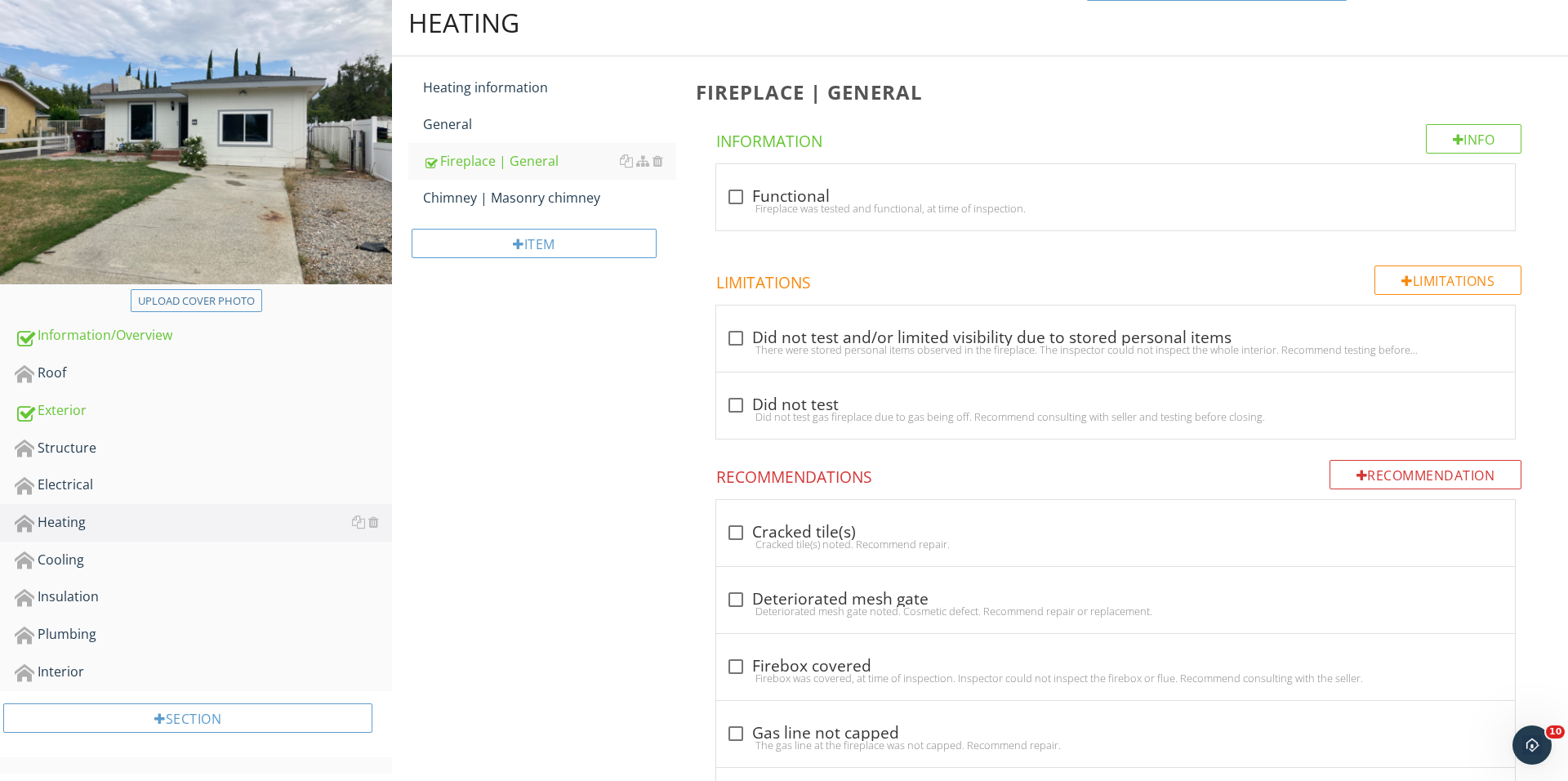
scroll to position [188, 0]
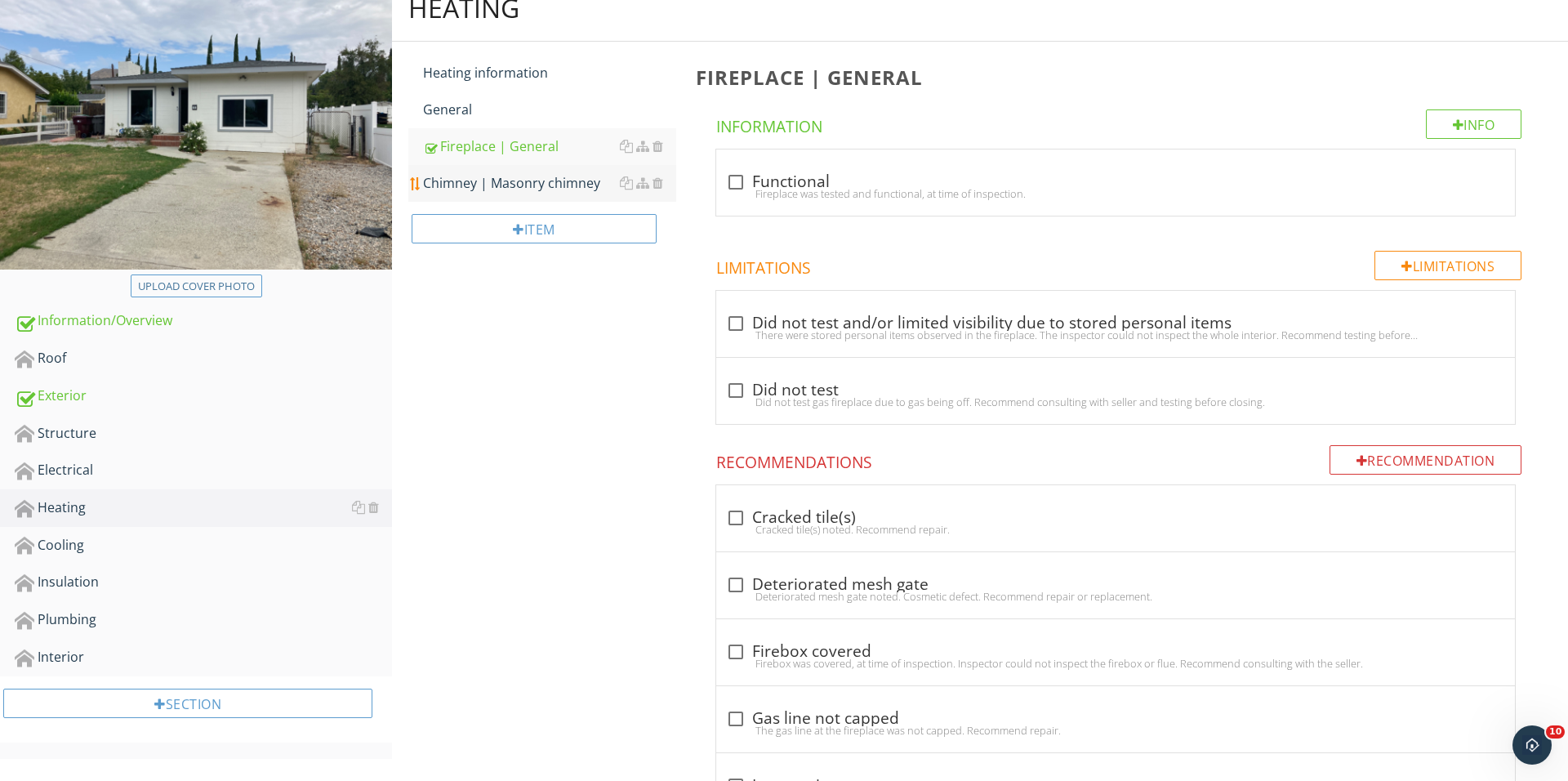
click at [477, 174] on div "Chimney | Masonry chimney" at bounding box center [550, 183] width 253 height 20
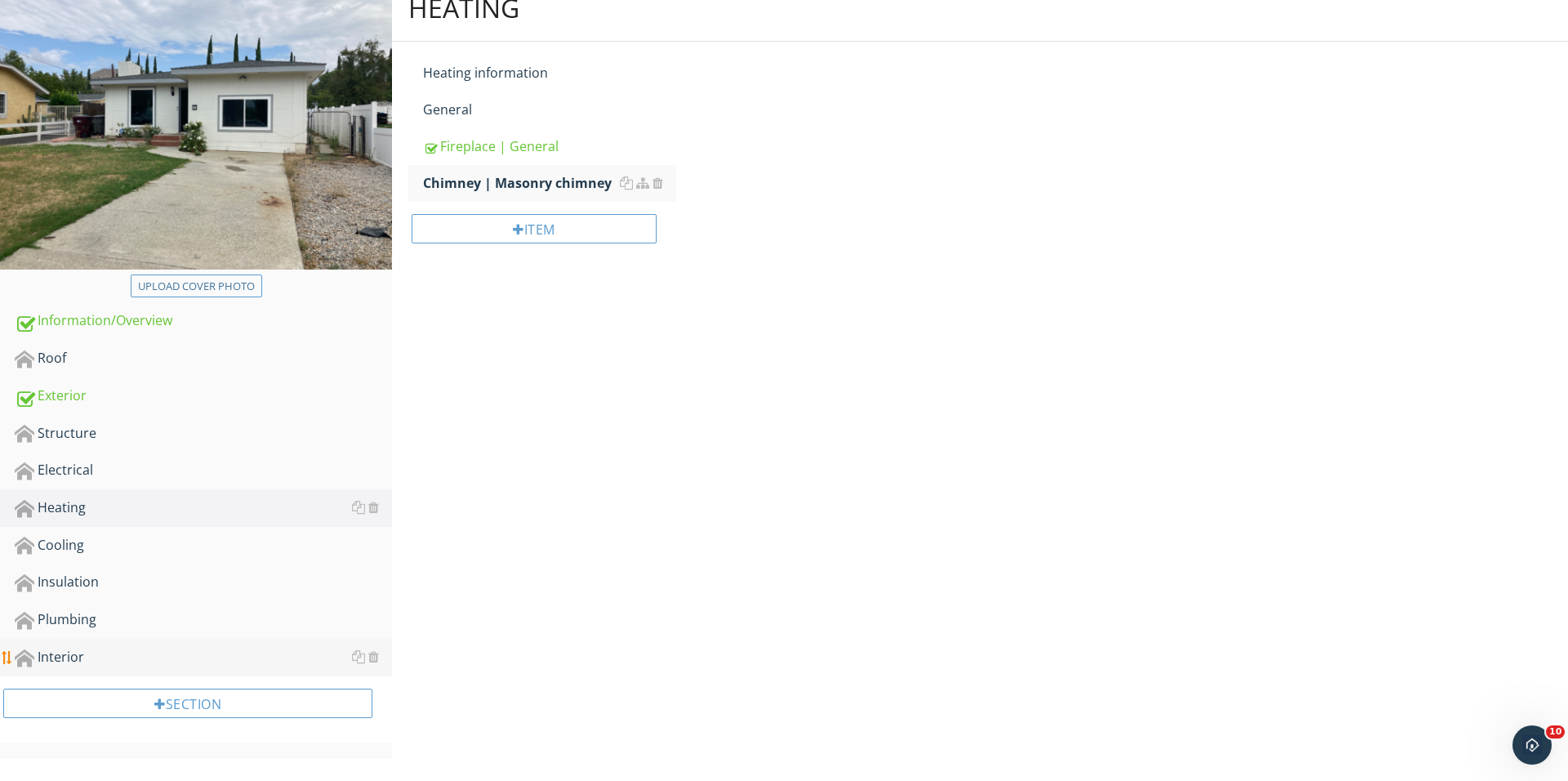
click at [133, 668] on link "Interior" at bounding box center [203, 658] width 377 height 38
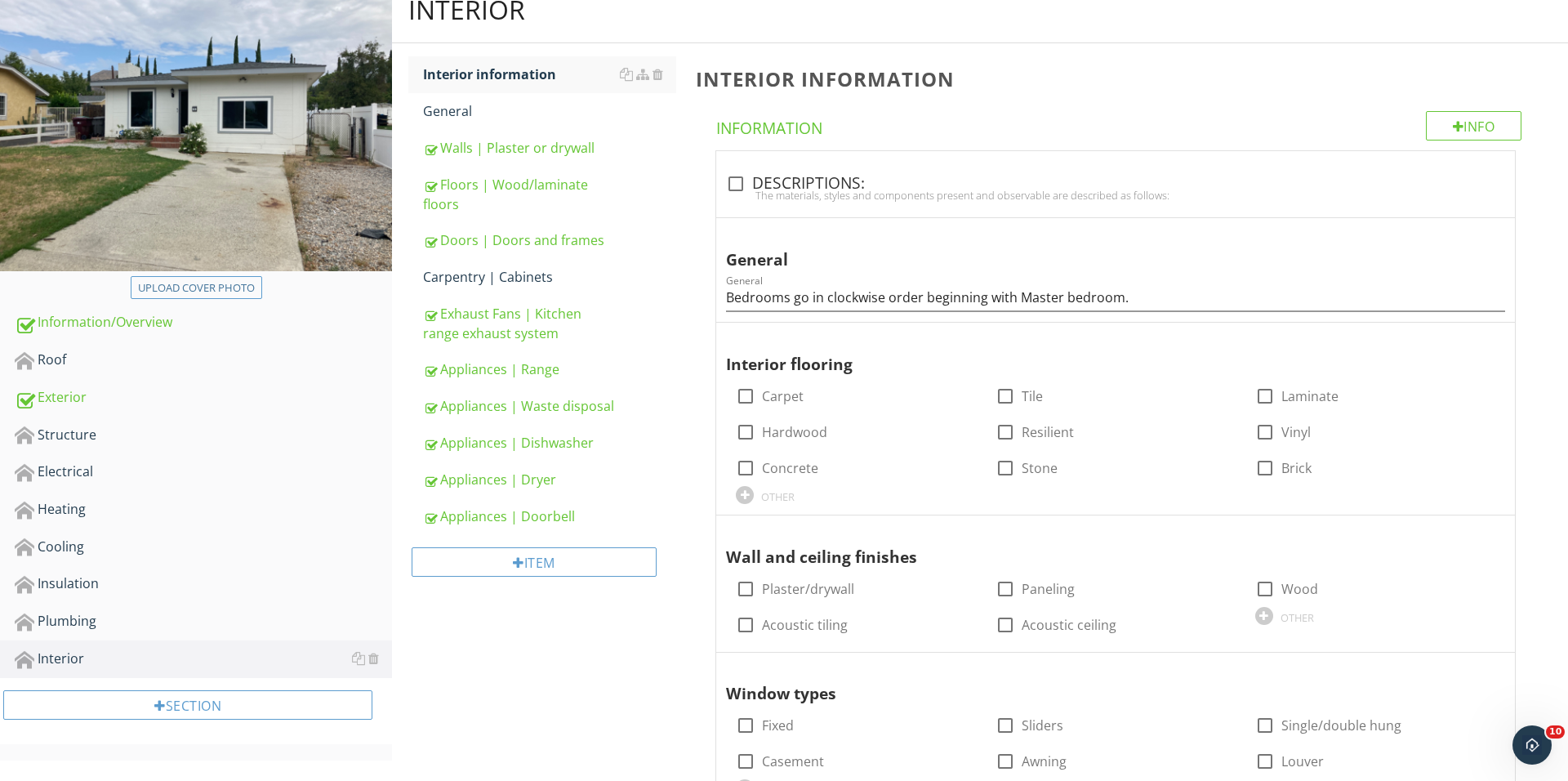
scroll to position [232, 0]
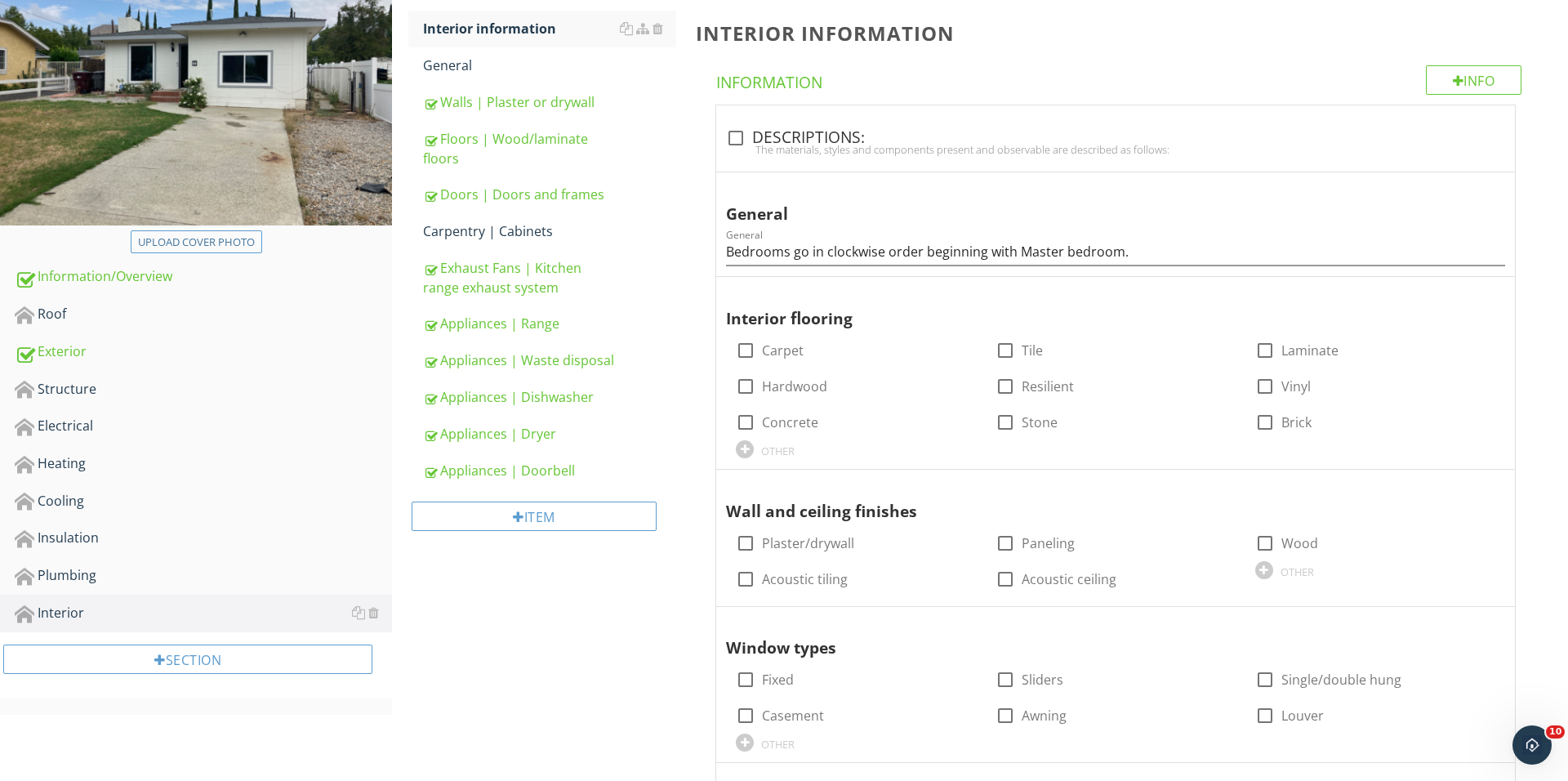
click at [526, 534] on div "Item" at bounding box center [542, 522] width 268 height 66
click at [530, 151] on div "Floors | Wood/laminate floors" at bounding box center [550, 148] width 253 height 39
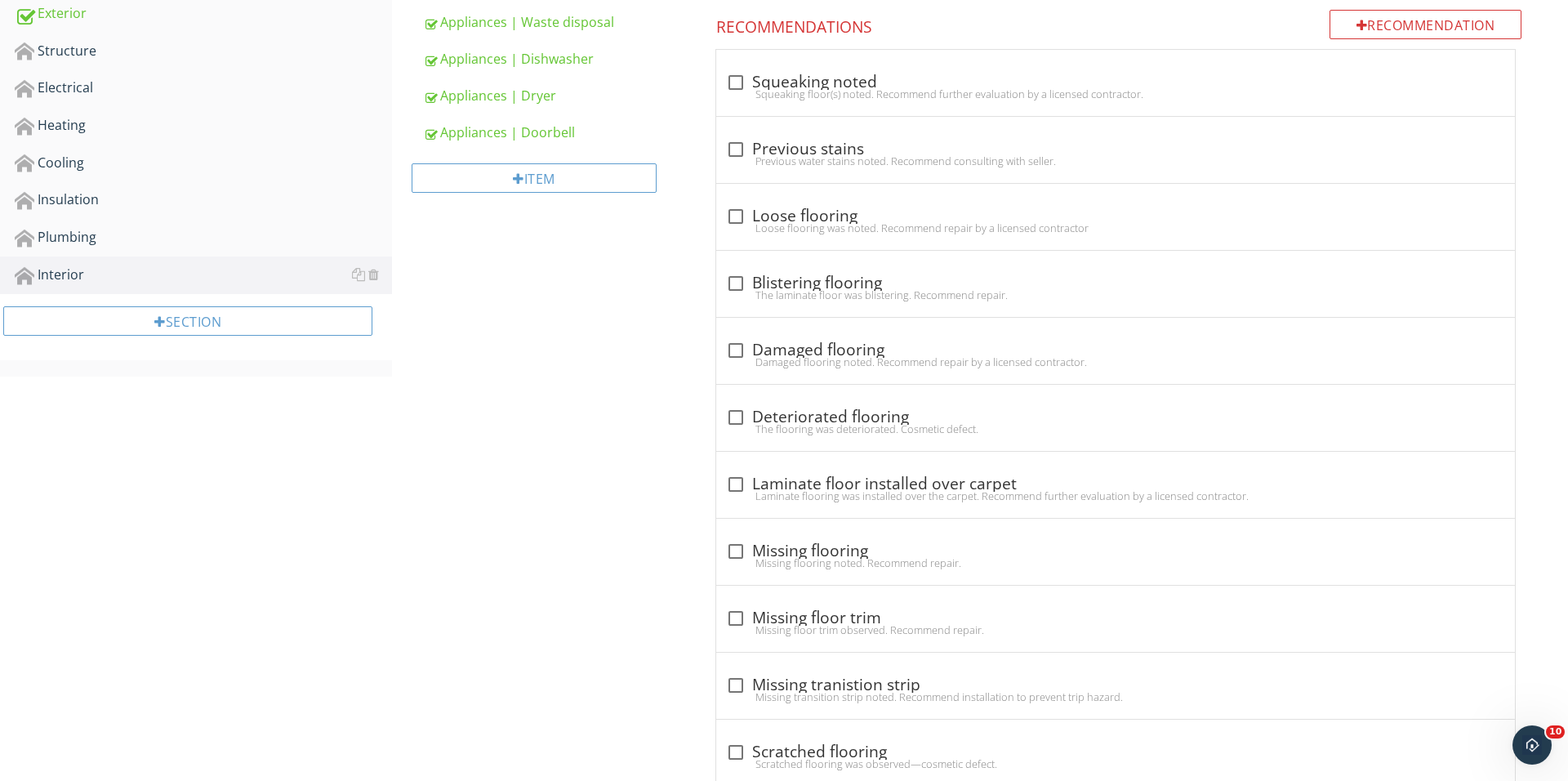
scroll to position [543, 0]
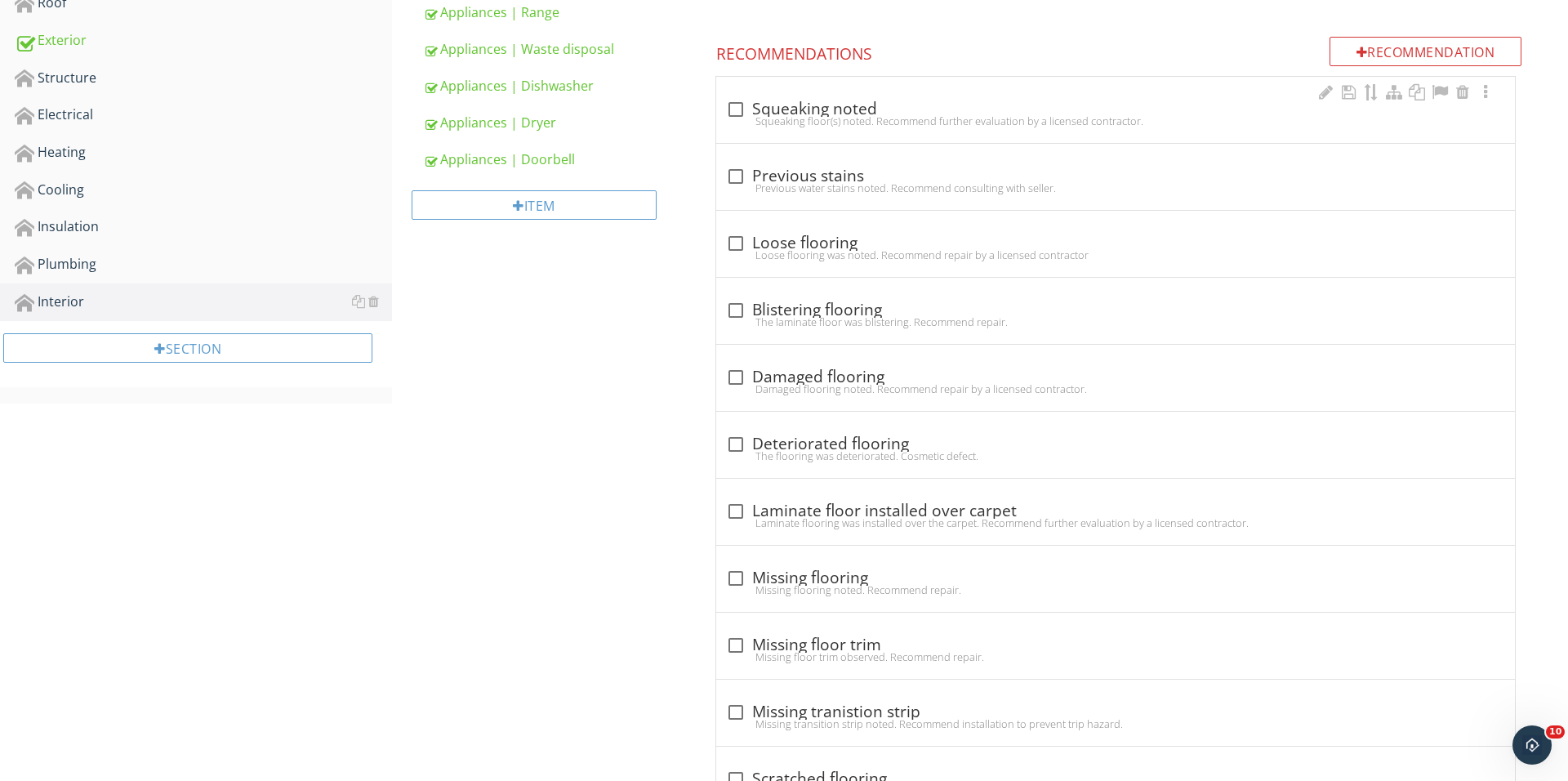
click at [736, 127] on div "check_box_outline_blank Squeaking noted Squeaking floor(s) noted. Recommend fur…" at bounding box center [1116, 115] width 779 height 36
checkbox input "true"
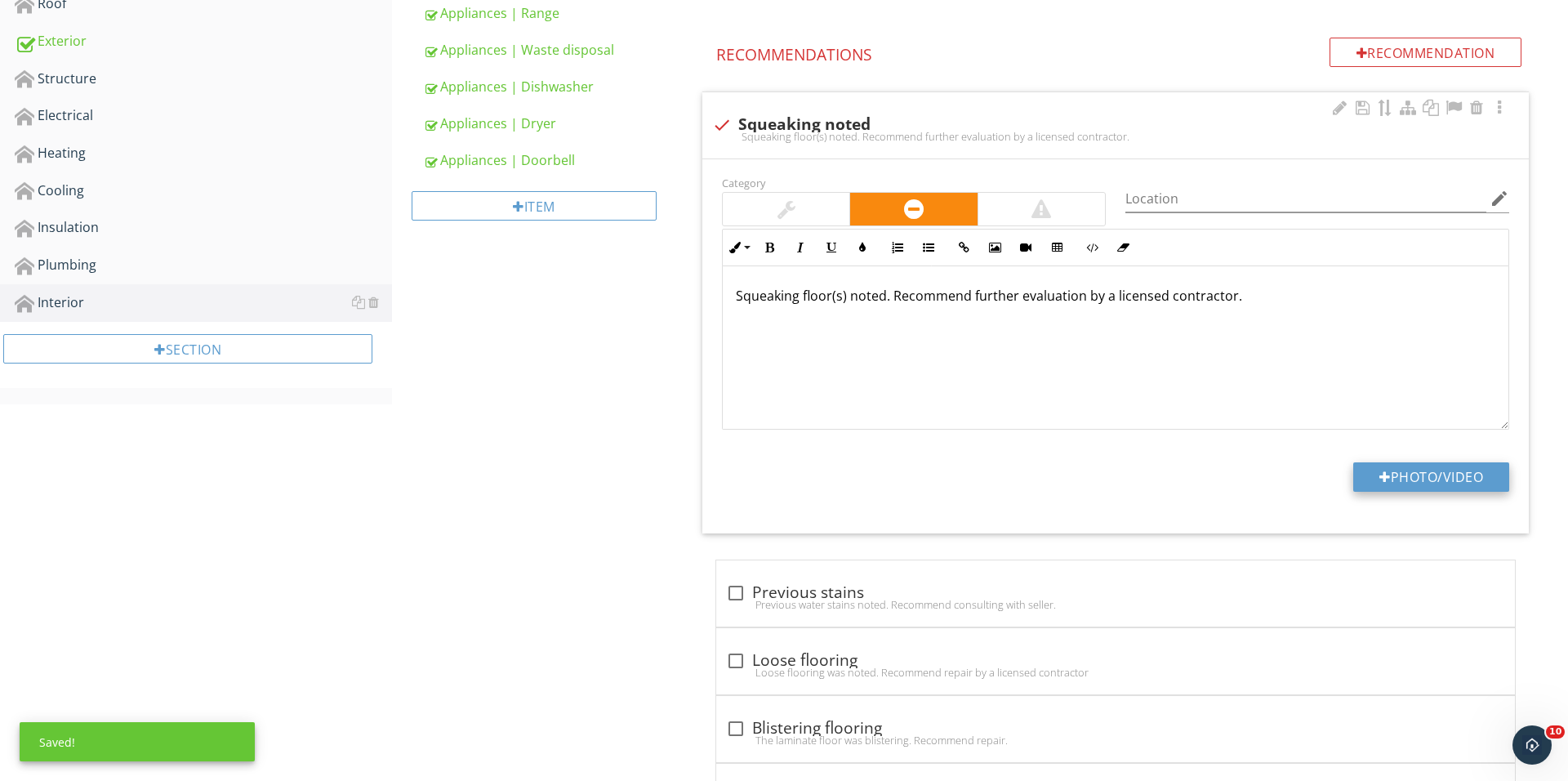
click at [1389, 489] on button "Photo/Video" at bounding box center [1430, 477] width 156 height 29
type input "C:\fakepath\IMG_1265.JPG"
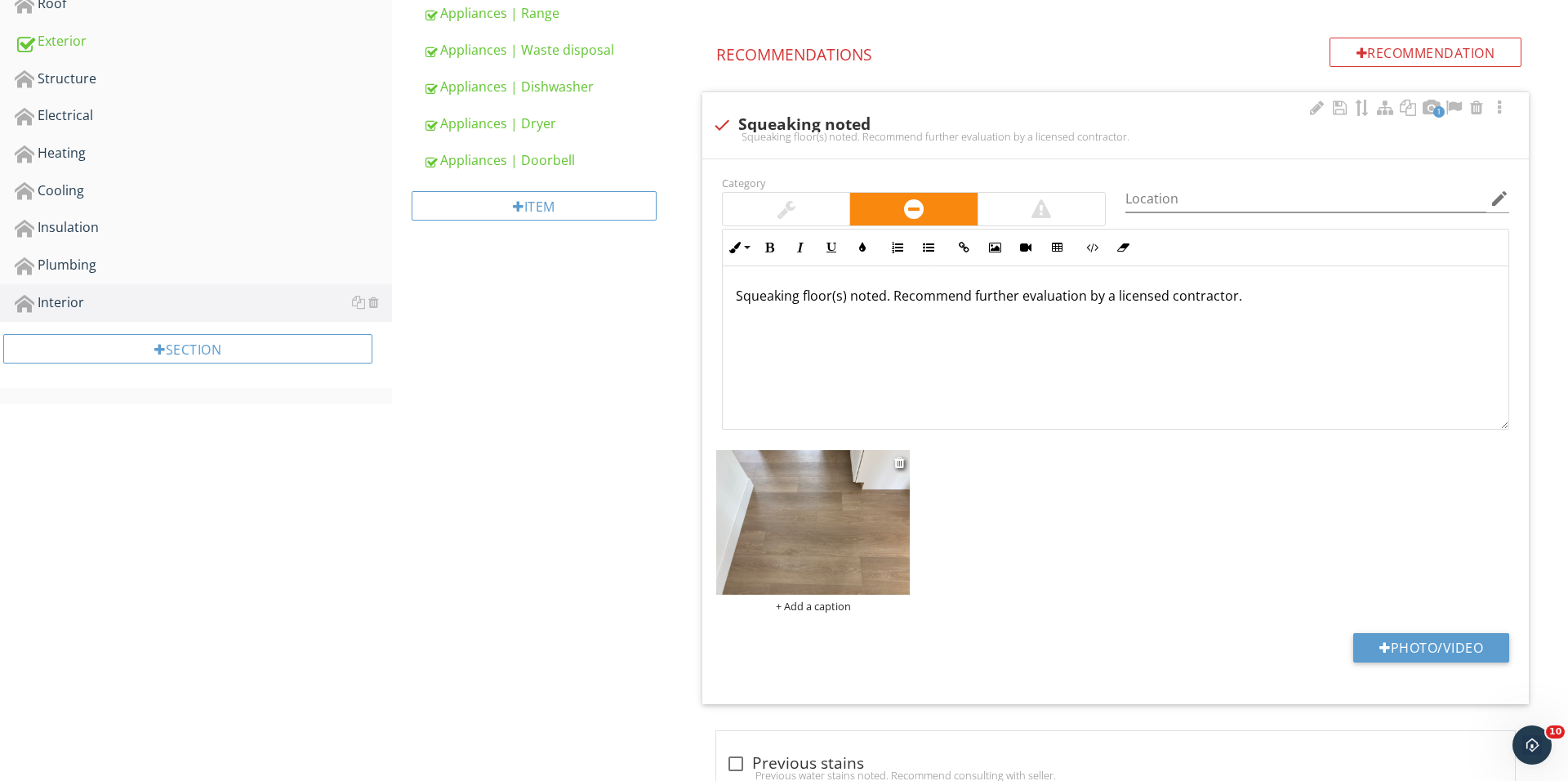
click at [805, 602] on div "+ Add a caption" at bounding box center [812, 606] width 194 height 13
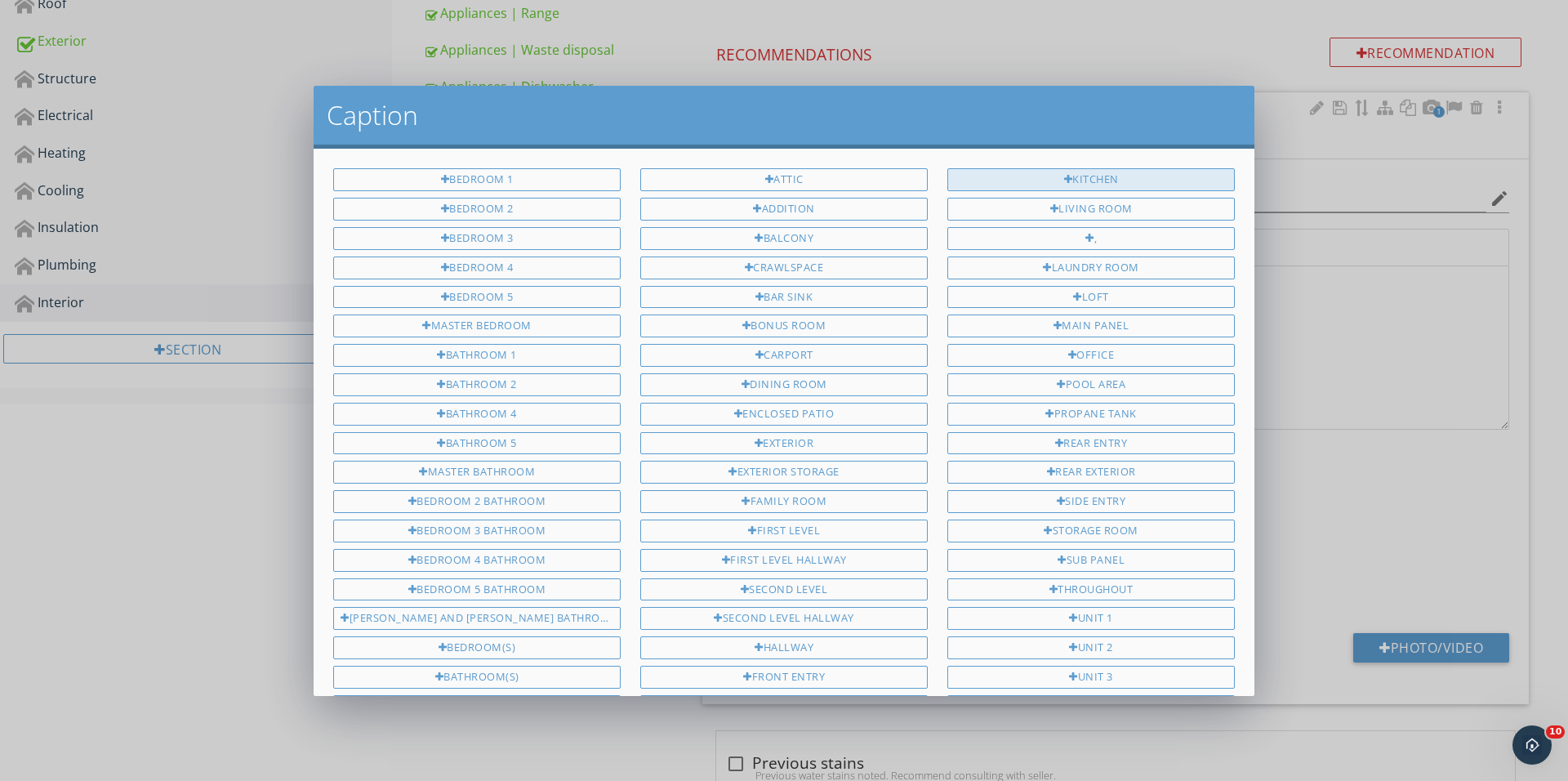
scroll to position [0, 0]
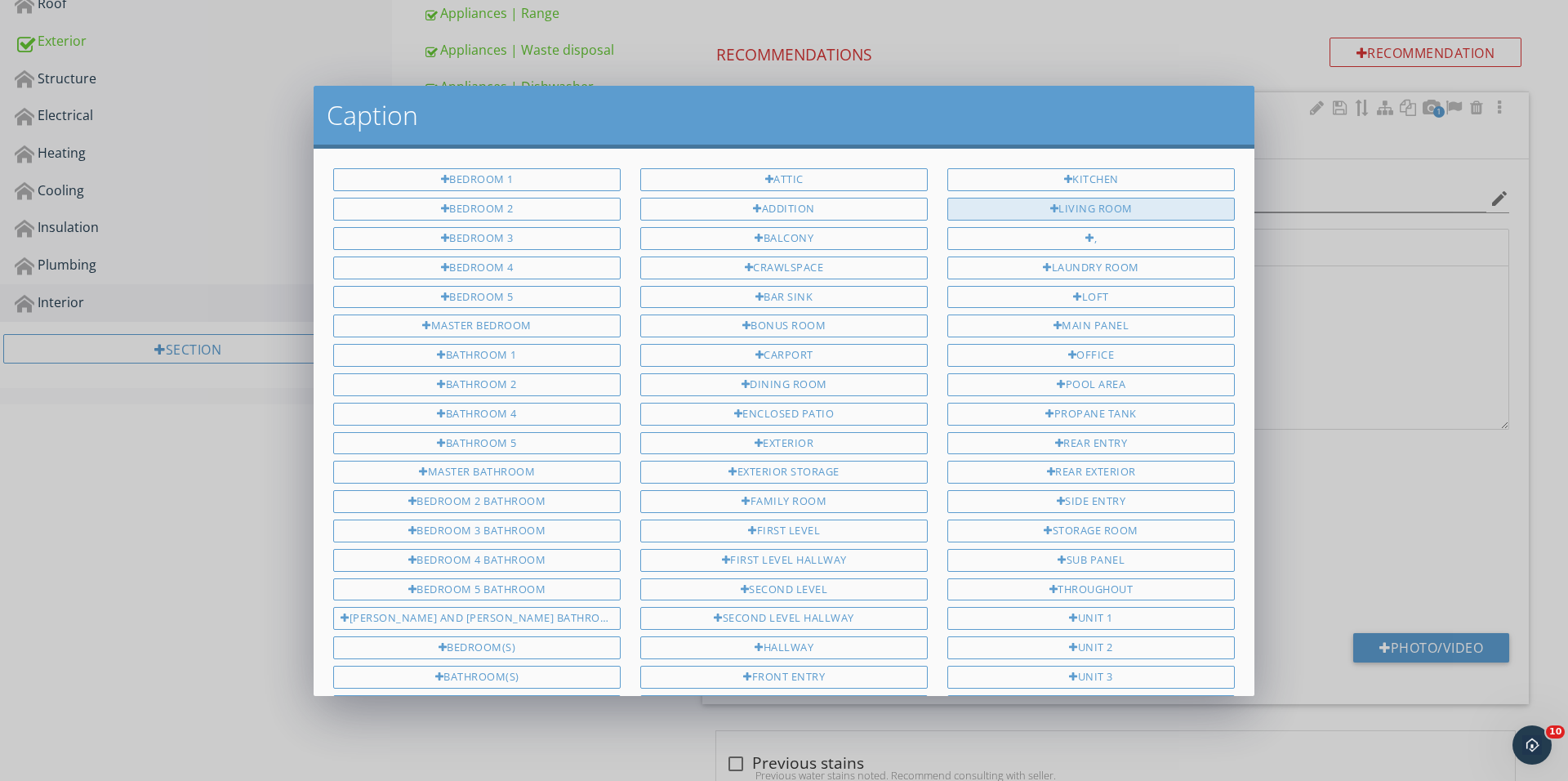
click at [1050, 204] on div at bounding box center [1055, 209] width 9 height 10
type input "Living Room"
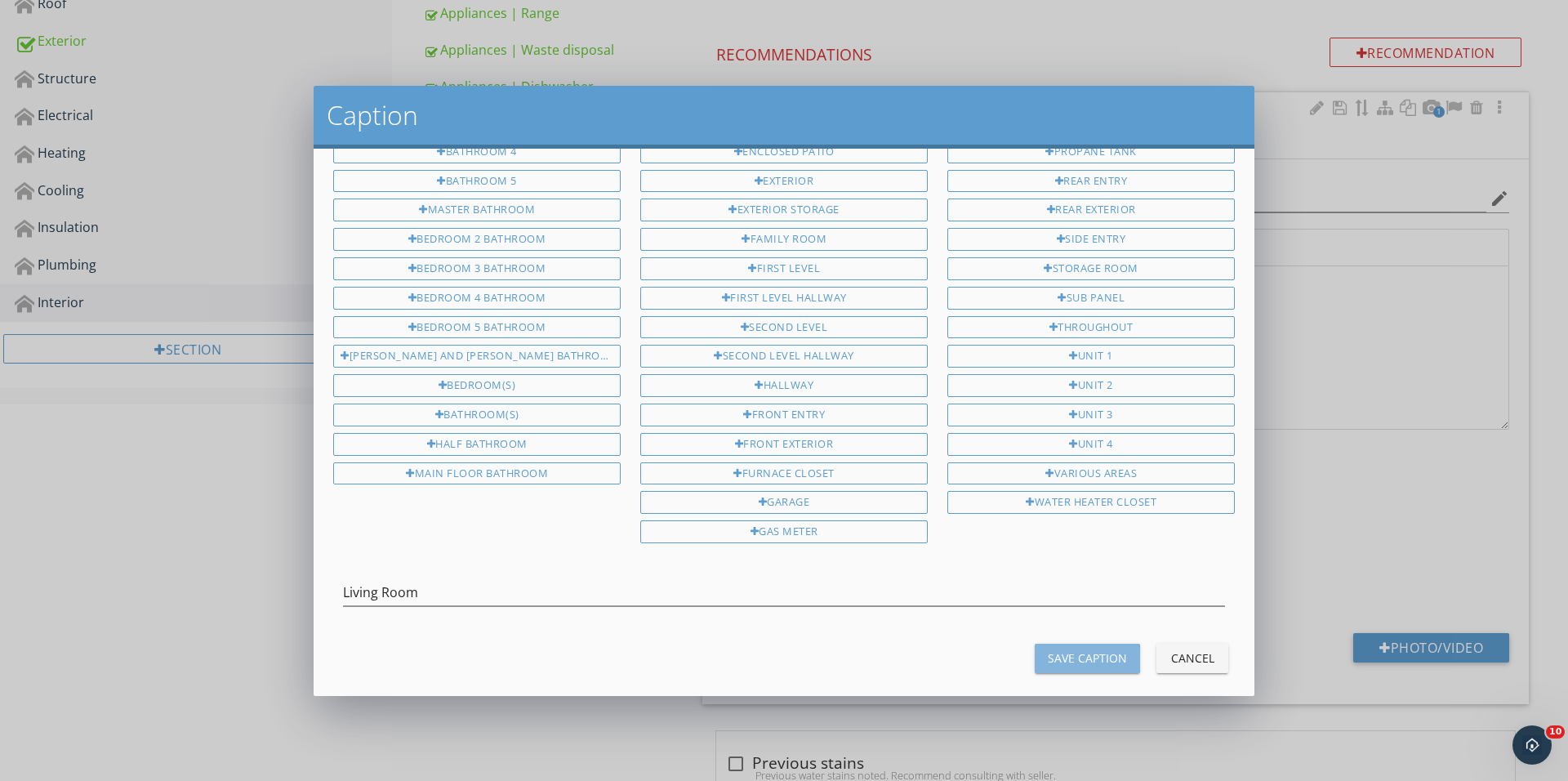
click at [1067, 647] on button "Save Caption" at bounding box center [1087, 659] width 105 height 29
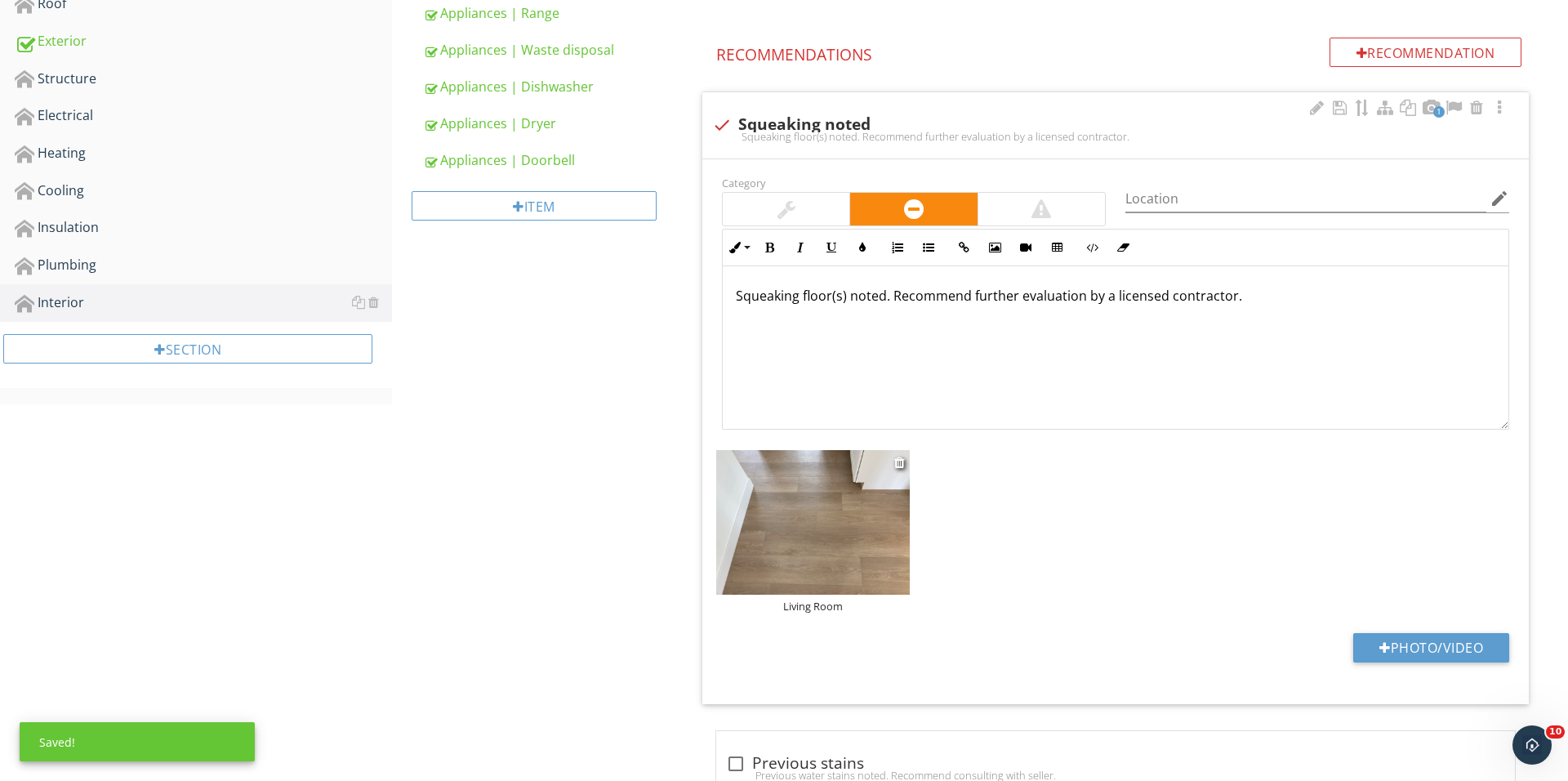
click at [828, 603] on div "Living Room" at bounding box center [812, 606] width 194 height 13
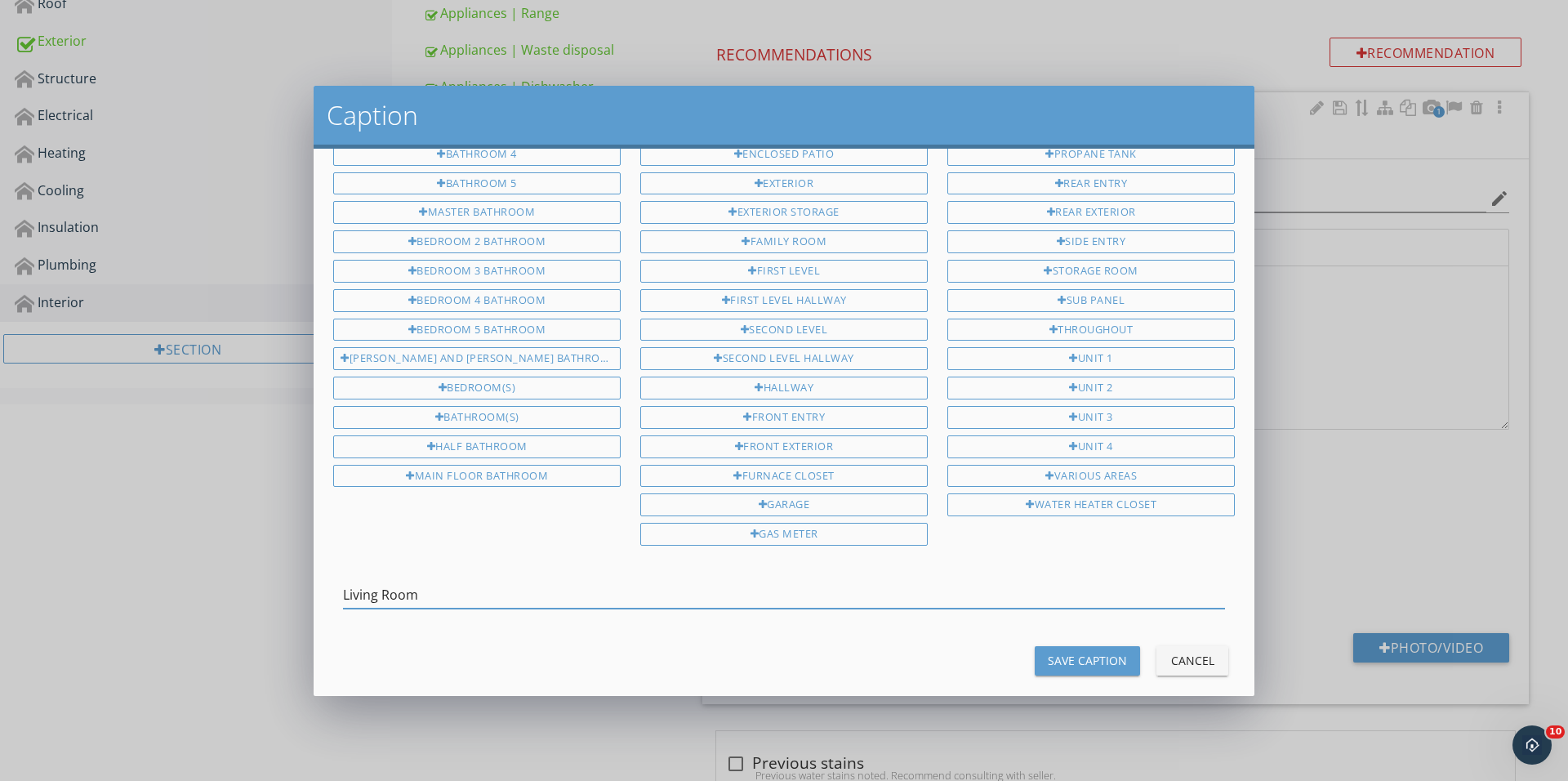
drag, startPoint x: 436, startPoint y: 573, endPoint x: 221, endPoint y: 569, distance: 215.0
click at [253, 572] on div "Caption Bedroom 1 Bedroom 2 Bedroom 3 Bedroom 4 Bedroom 5 Master bedroom Bathro…" at bounding box center [784, 390] width 1568 height 781
click at [709, 377] on div "Hallway" at bounding box center [784, 388] width 288 height 23
type input "Hallway"
click at [1066, 652] on div "Save Caption" at bounding box center [1087, 660] width 79 height 17
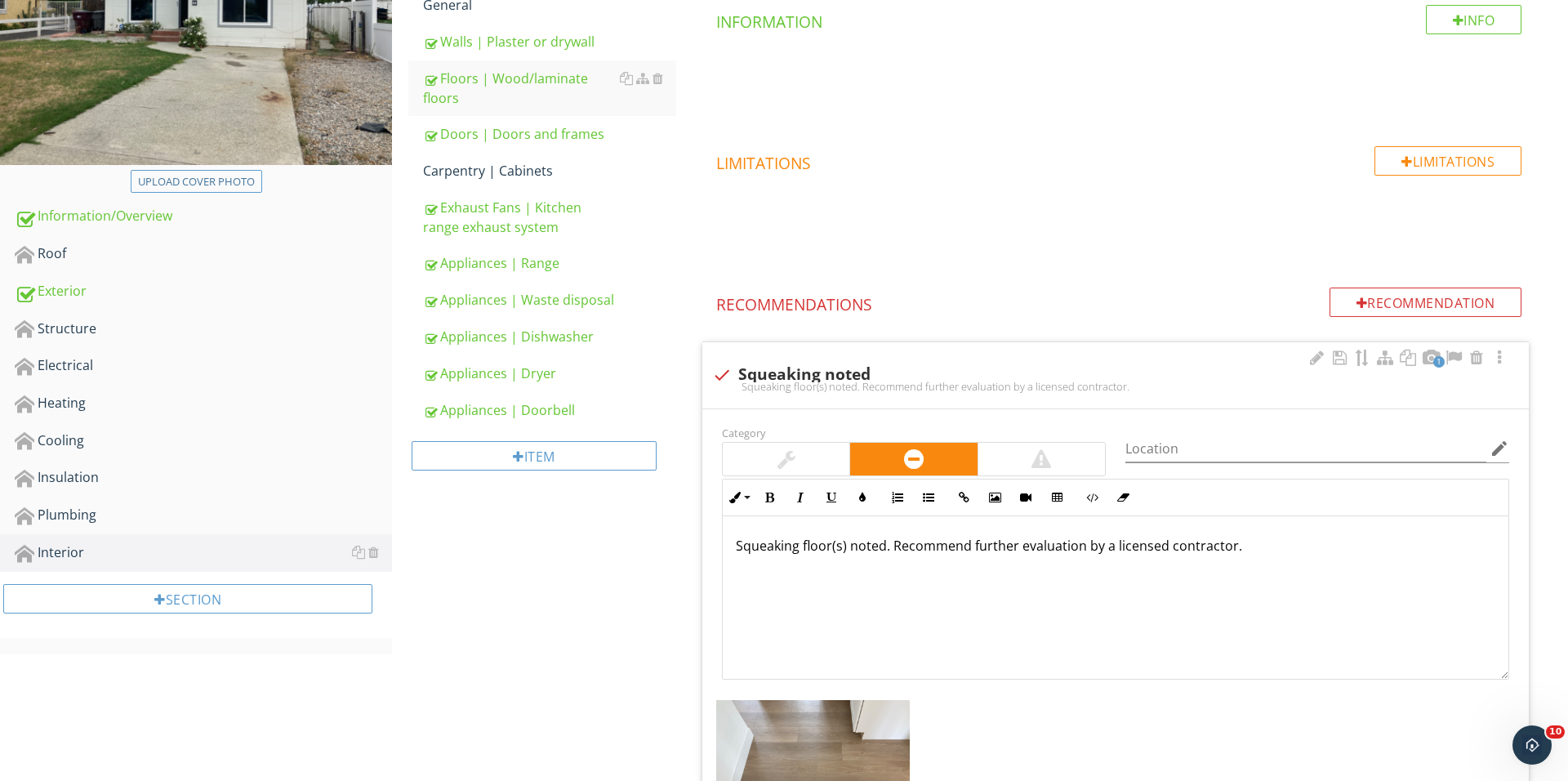
scroll to position [309, 0]
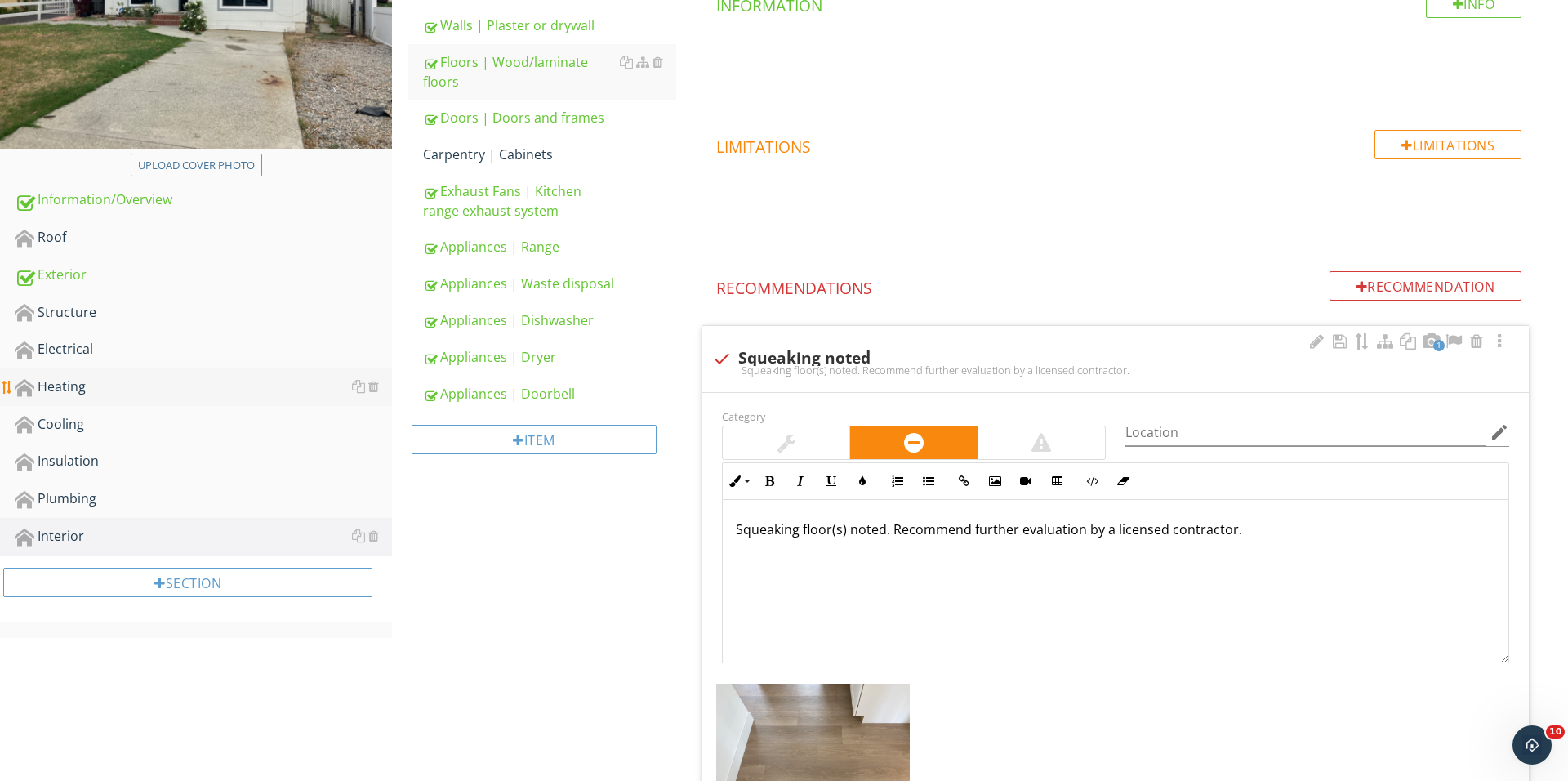
click at [145, 384] on div "Heating" at bounding box center [203, 387] width 377 height 22
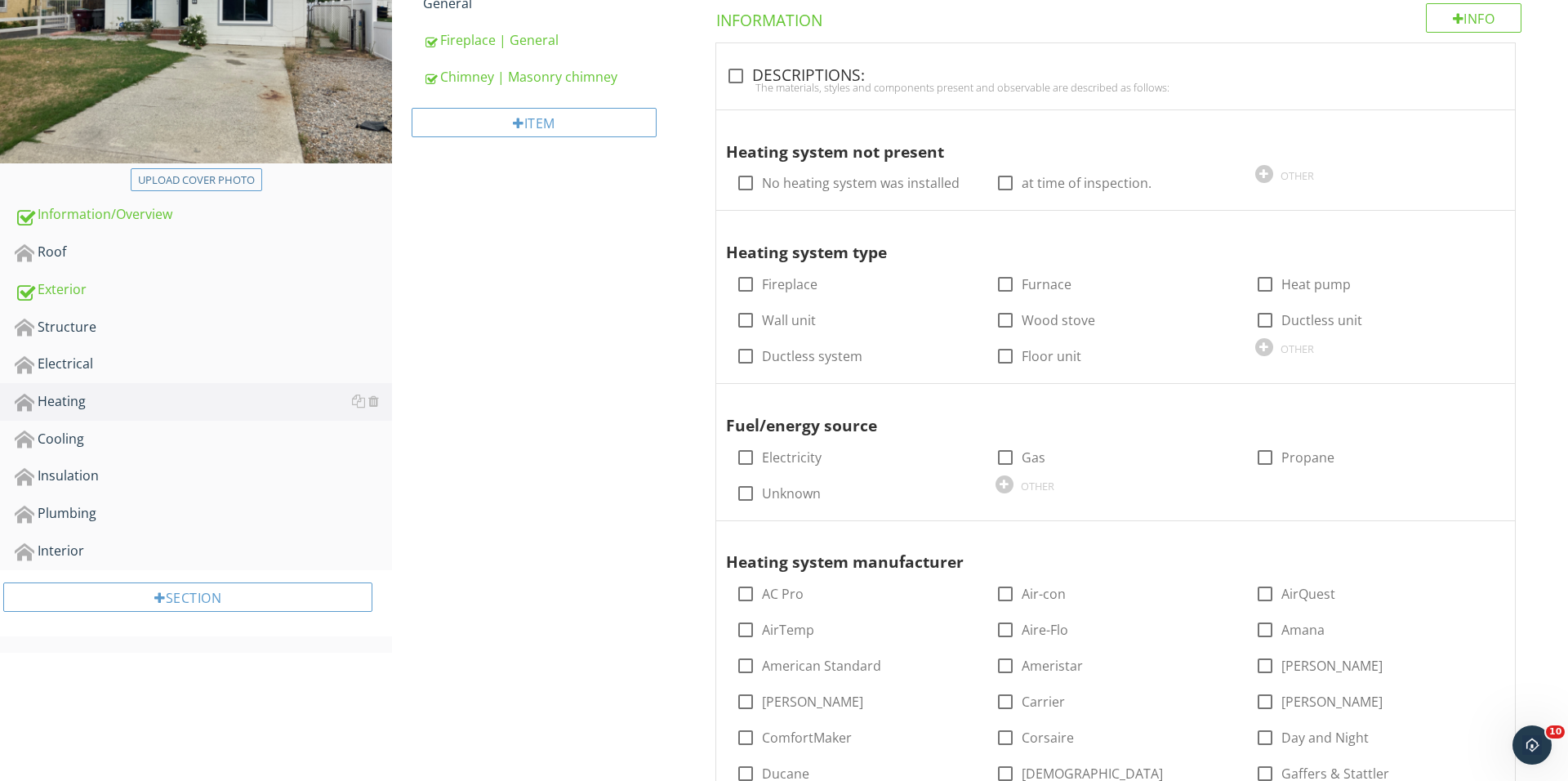
scroll to position [199, 0]
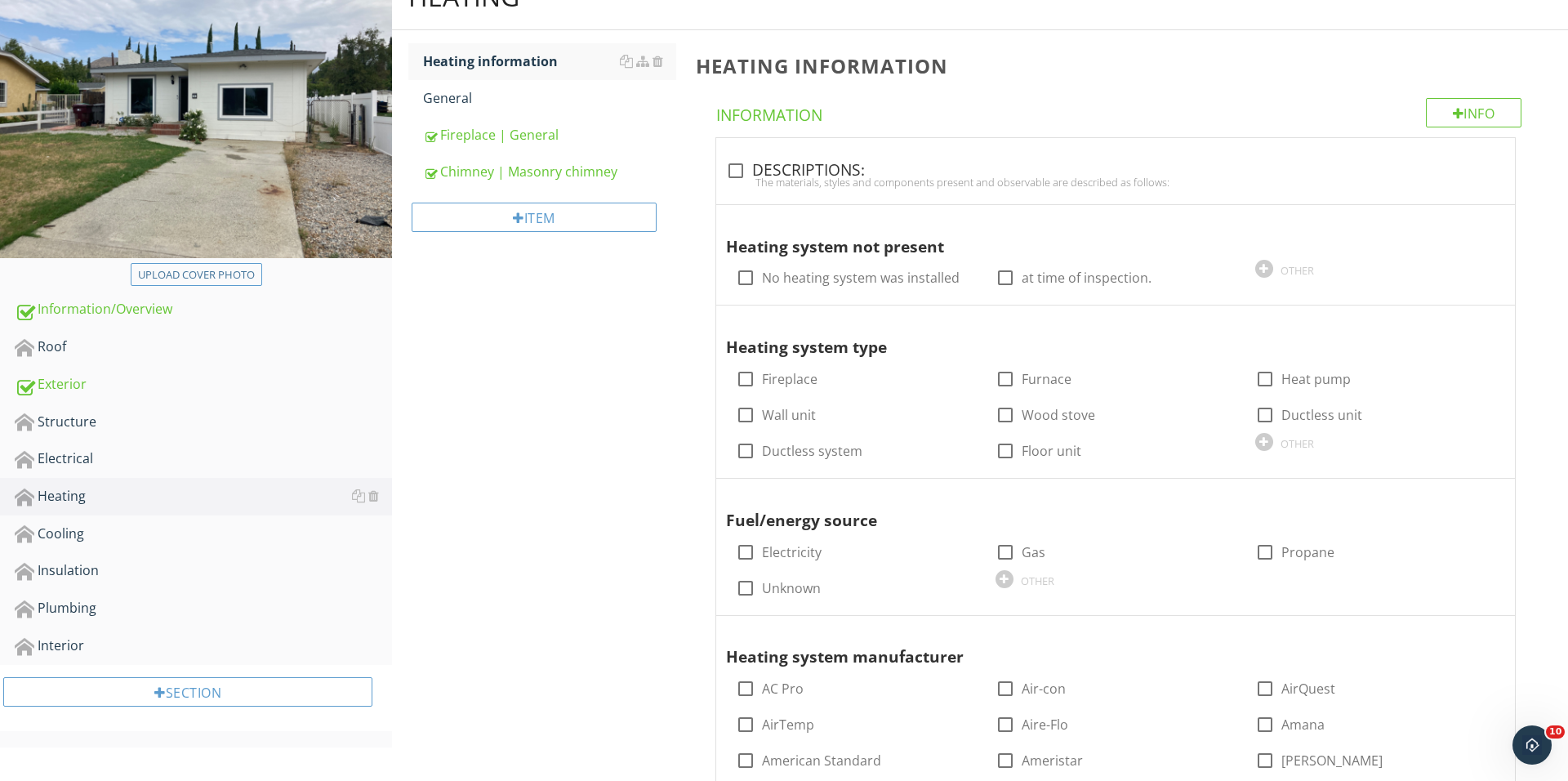
click at [555, 241] on div "Item" at bounding box center [542, 223] width 268 height 66
click at [555, 212] on div "Item" at bounding box center [534, 217] width 245 height 29
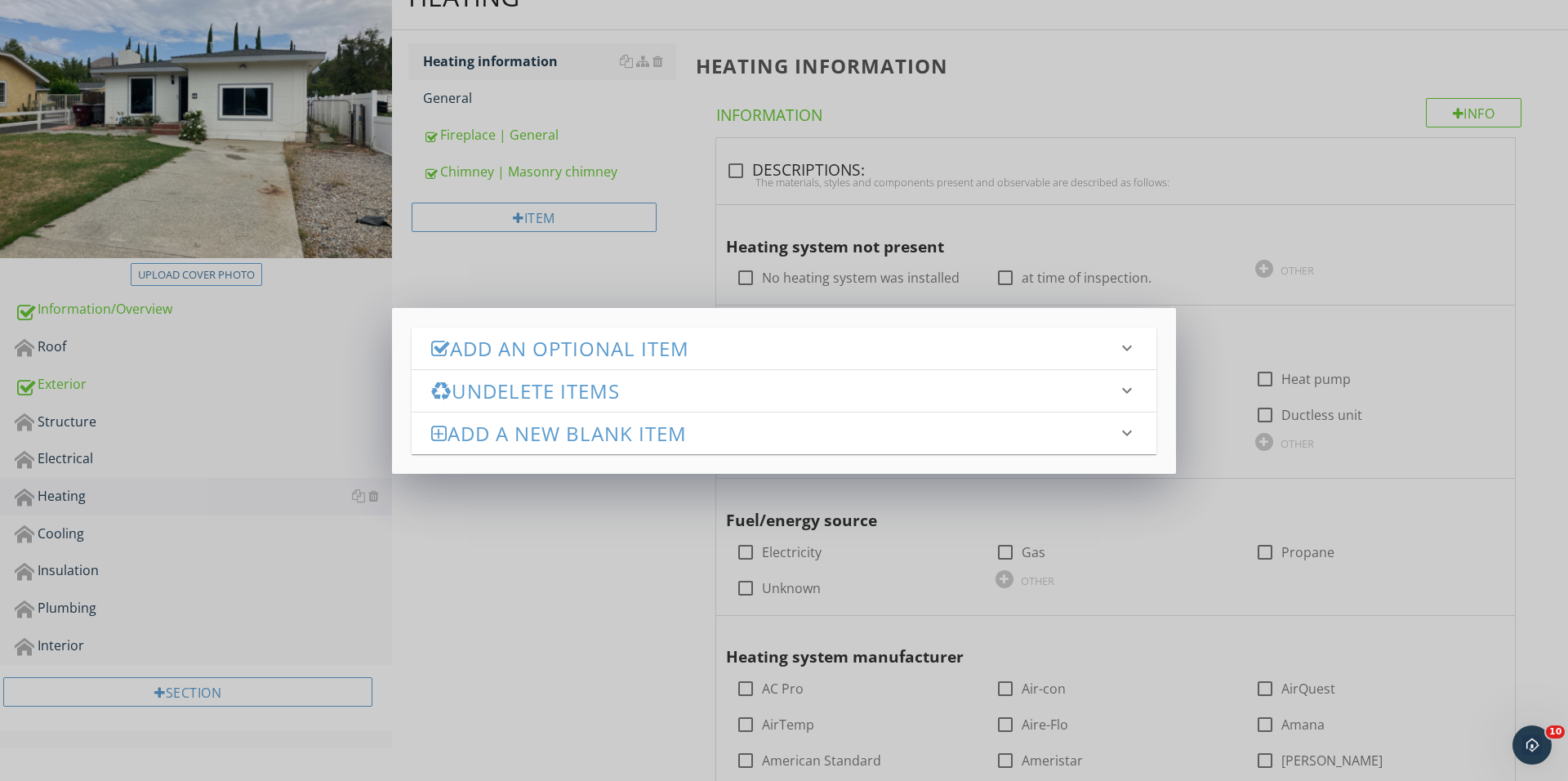
click at [625, 358] on h3 "Add an Optional Item" at bounding box center [774, 348] width 686 height 22
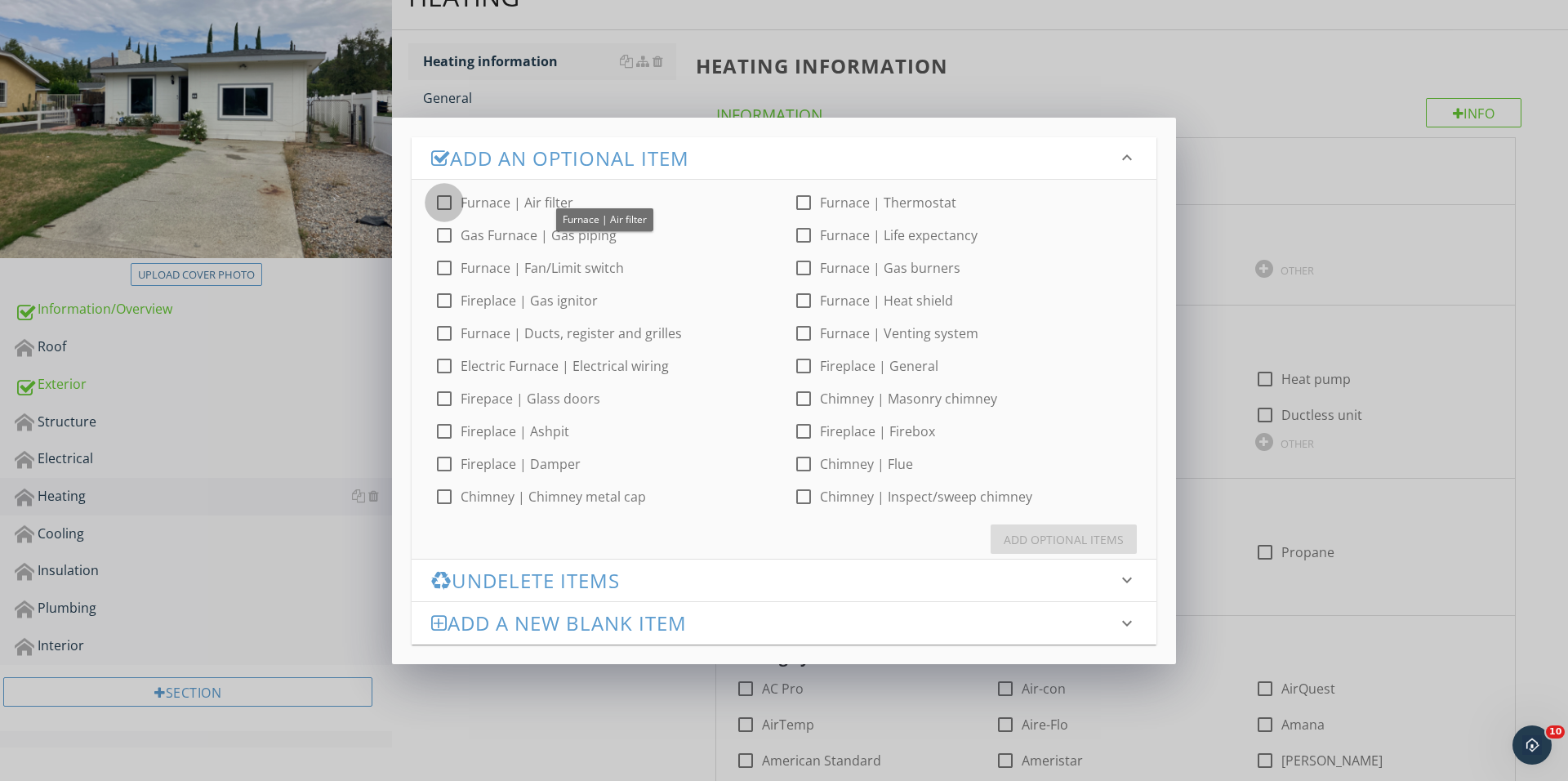
click at [442, 204] on div at bounding box center [444, 203] width 28 height 28
checkbox input "true"
click at [461, 503] on label "Chimney | Chimney metal cap" at bounding box center [553, 497] width 185 height 16
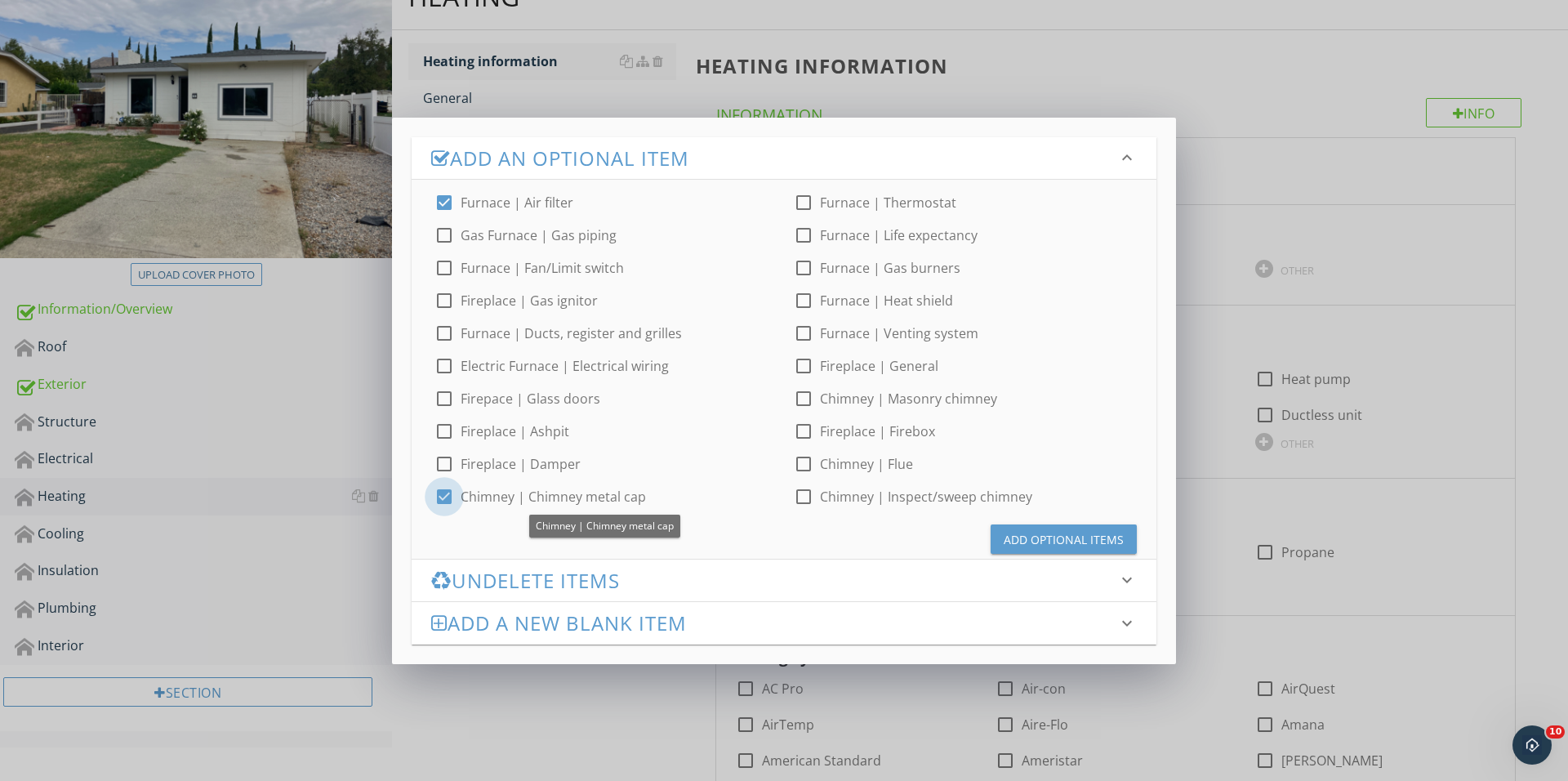
click at [455, 501] on div at bounding box center [444, 497] width 28 height 28
checkbox input "false"
click at [799, 497] on div at bounding box center [803, 497] width 28 height 28
checkbox input "true"
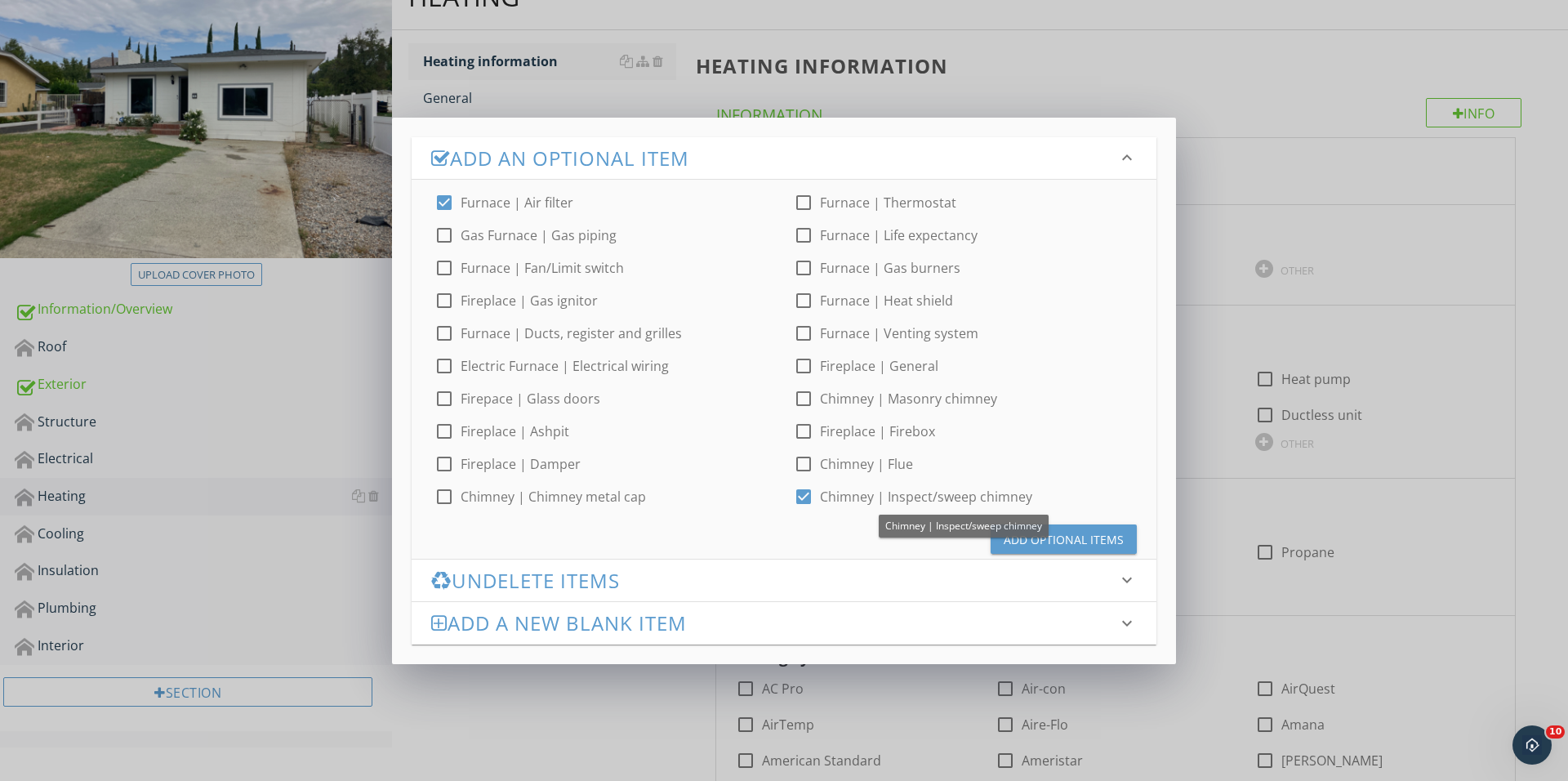
click at [1055, 527] on button "Add Optional Items" at bounding box center [1064, 539] width 146 height 29
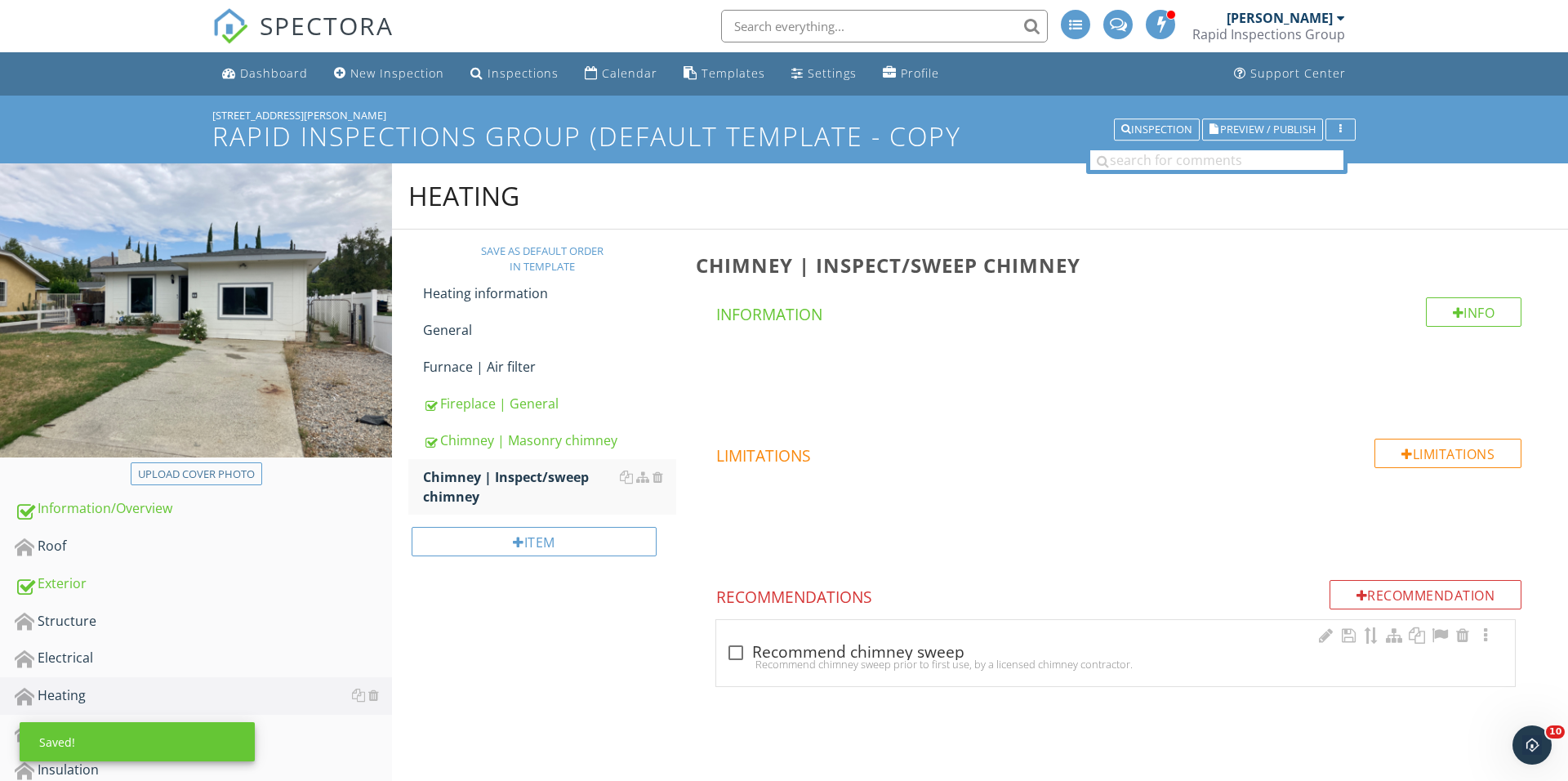
click at [742, 653] on div at bounding box center [736, 653] width 28 height 28
checkbox input "true"
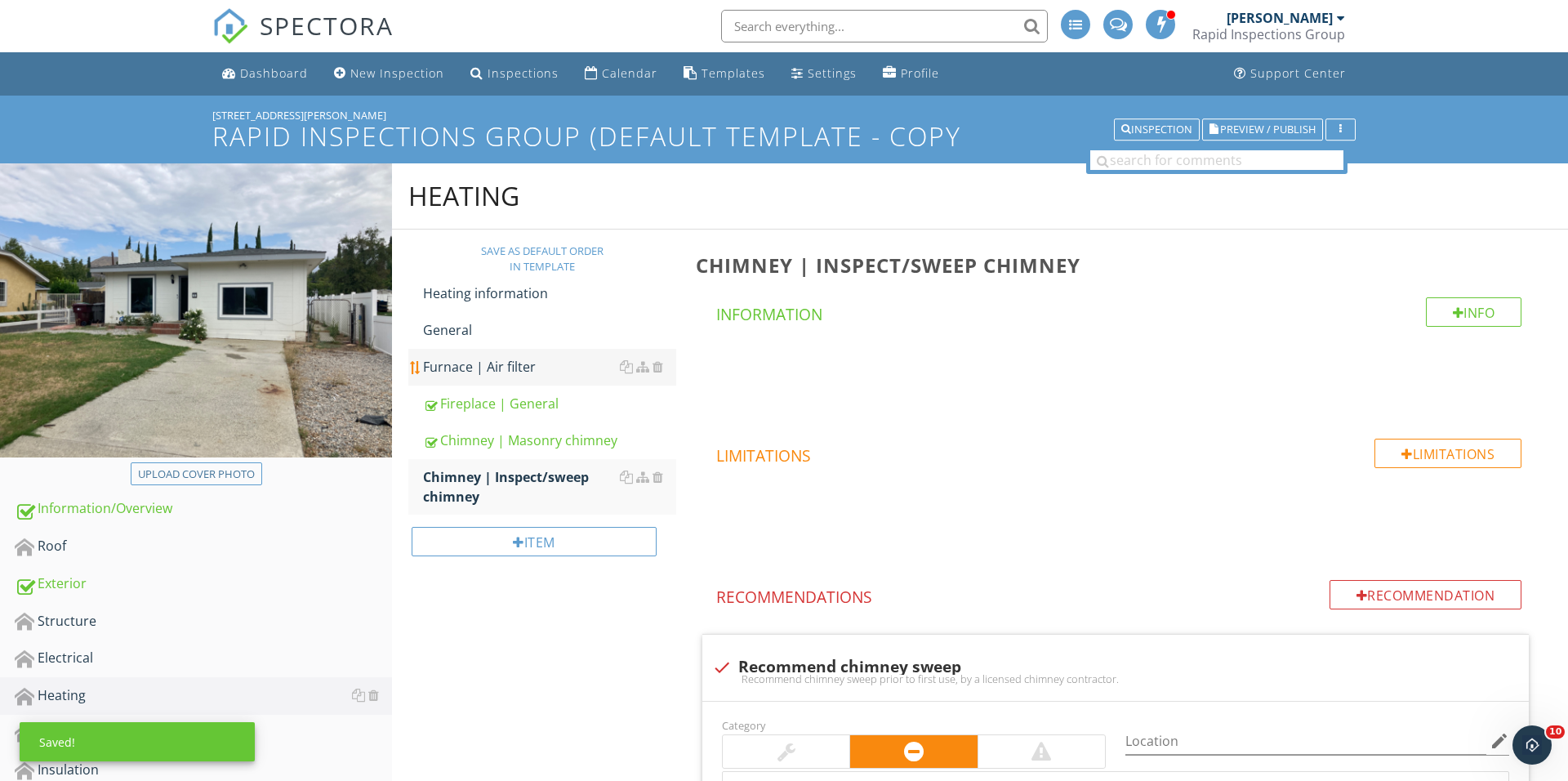
click at [497, 373] on div "Furnace | Air filter" at bounding box center [550, 366] width 253 height 20
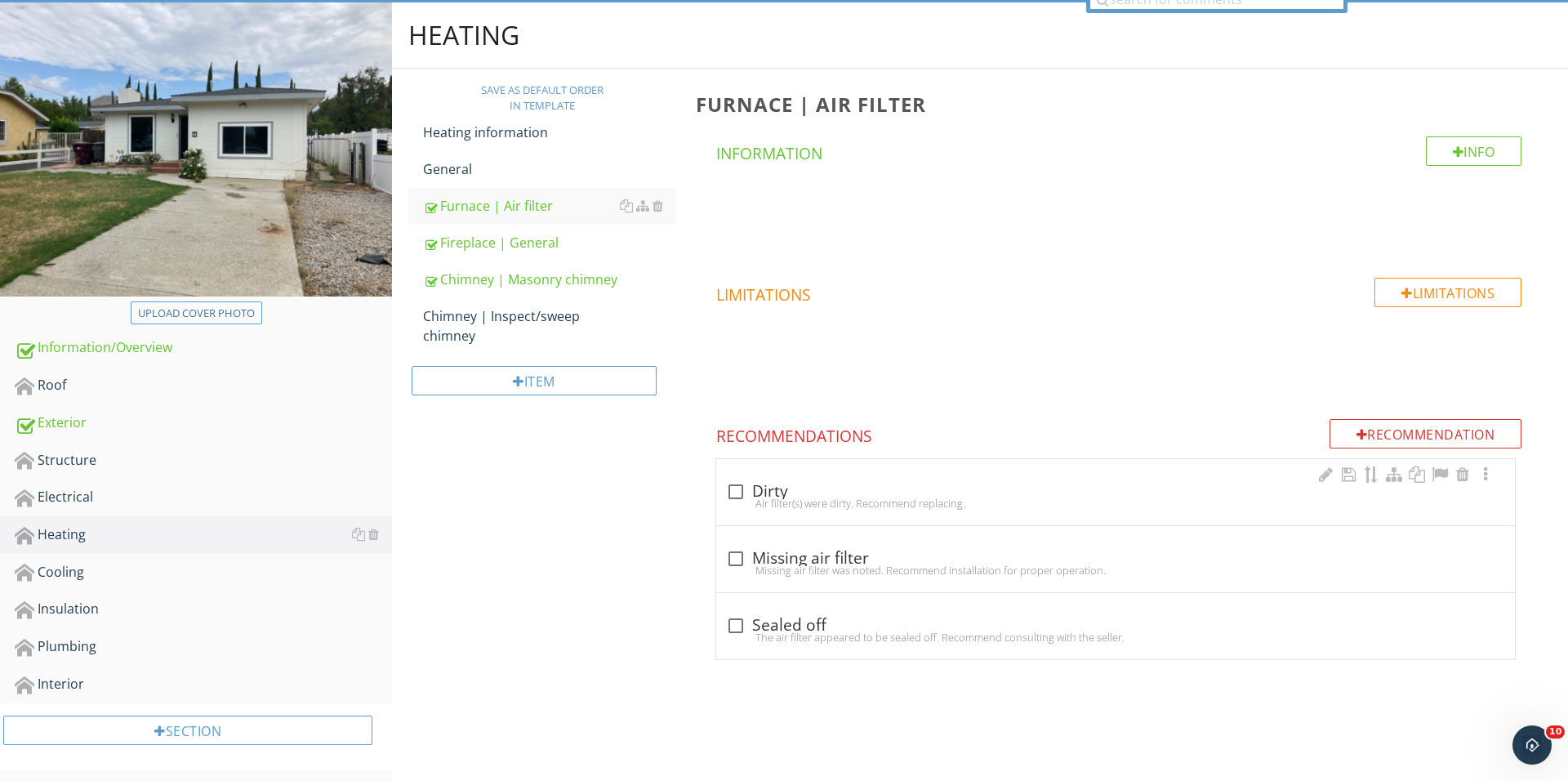
click at [736, 515] on div "check_box_outline_blank Dirty Air filter(s) were dirty. Recommend replacing." at bounding box center [1115, 492] width 799 height 66
checkbox input "true"
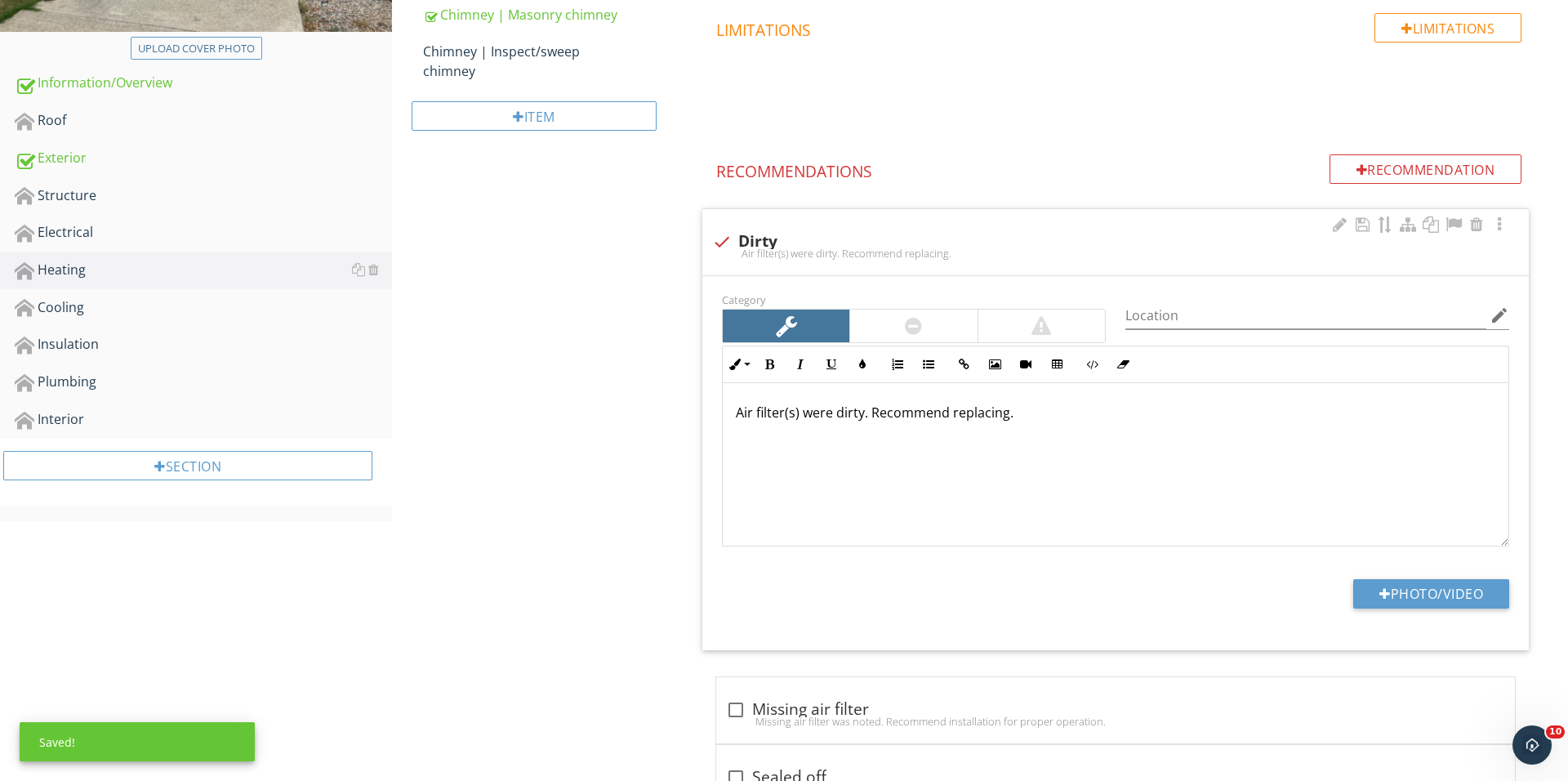
scroll to position [472, 0]
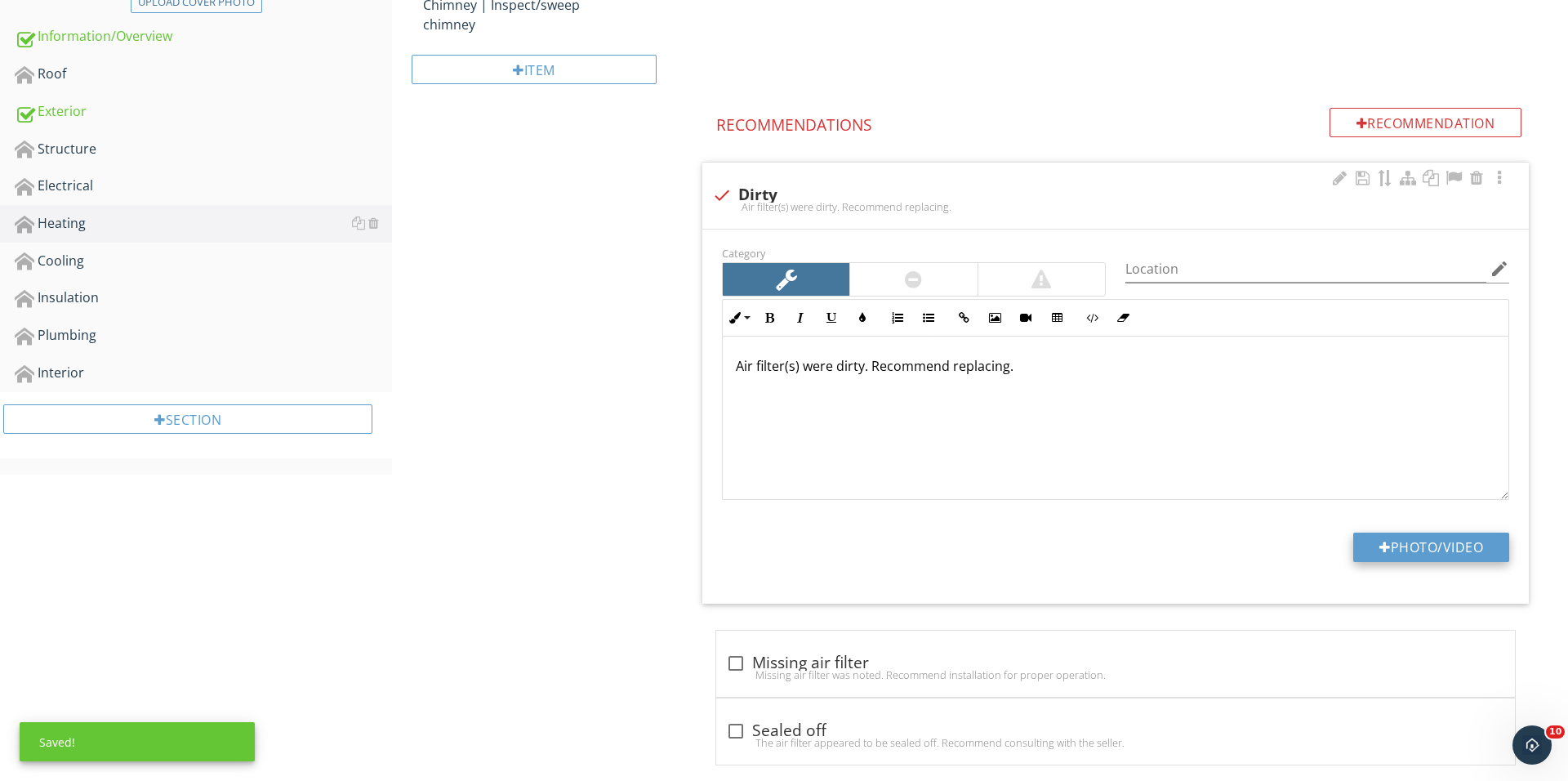
click at [1385, 539] on button "Photo/Video" at bounding box center [1430, 547] width 156 height 29
type input "C:\fakepath\IMG_1267.JPG"
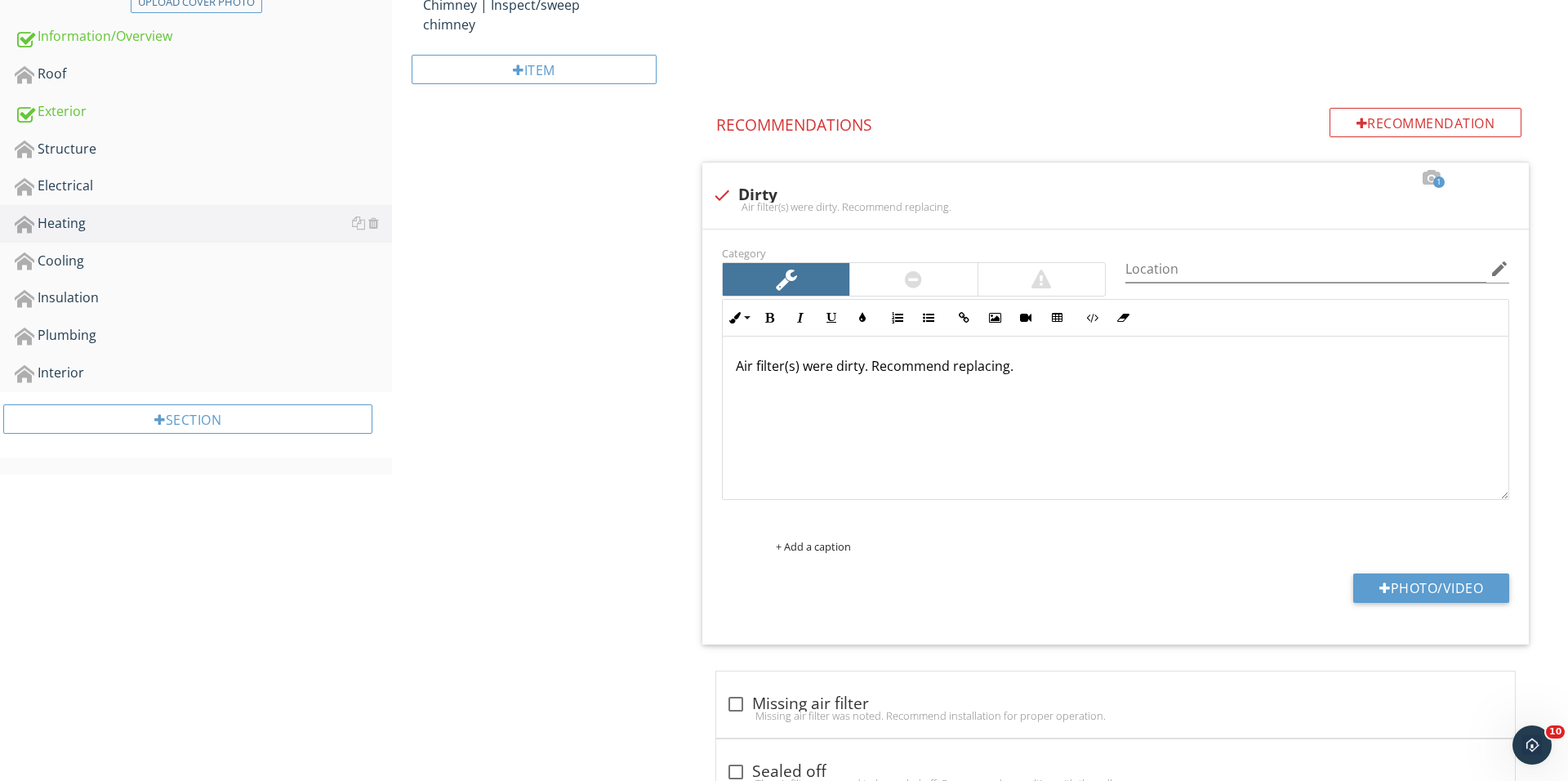
scroll to position [354, 0]
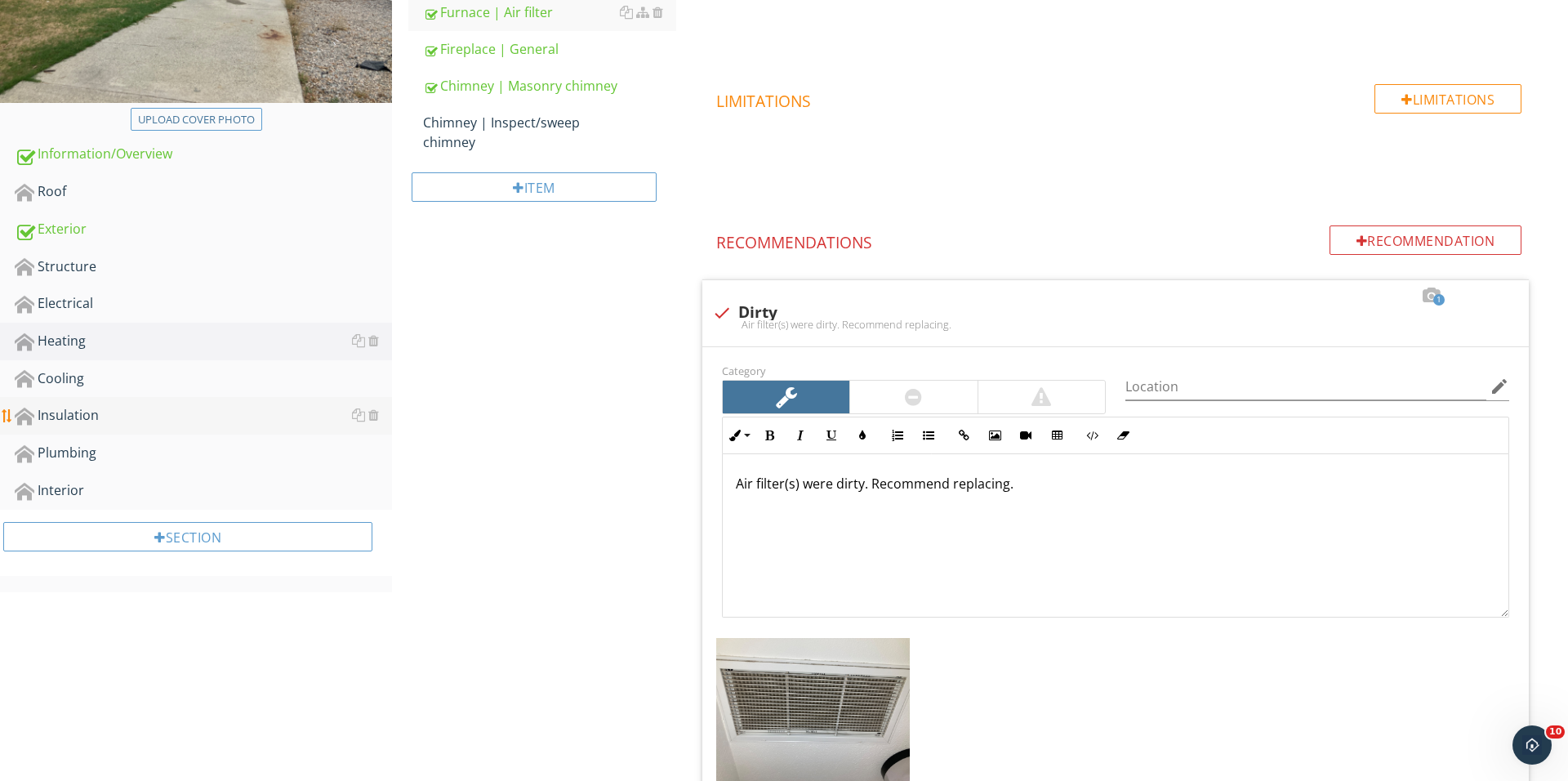
click at [187, 397] on link "Insulation" at bounding box center [203, 416] width 377 height 38
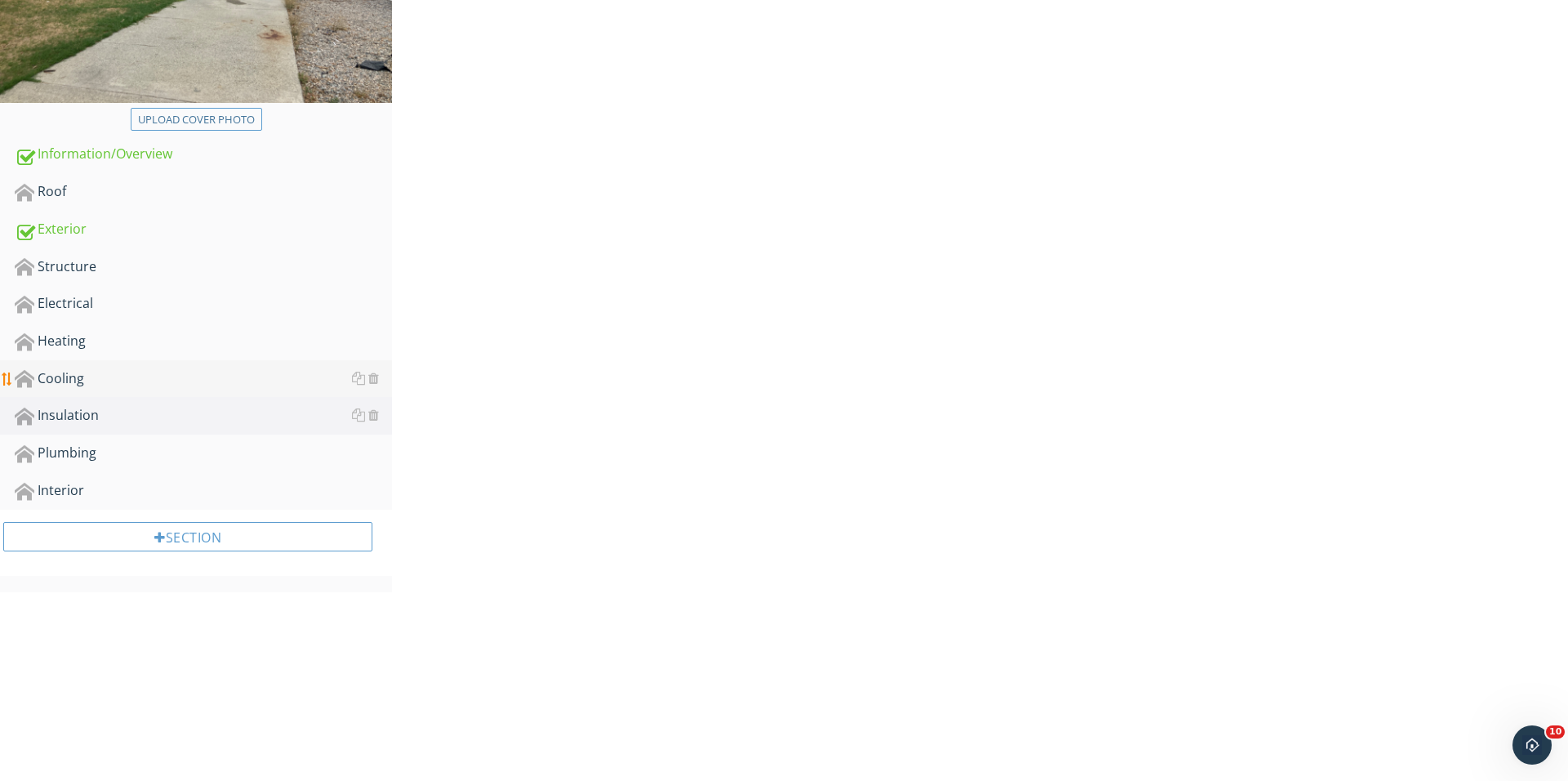
click at [173, 372] on div "Cooling" at bounding box center [203, 378] width 377 height 22
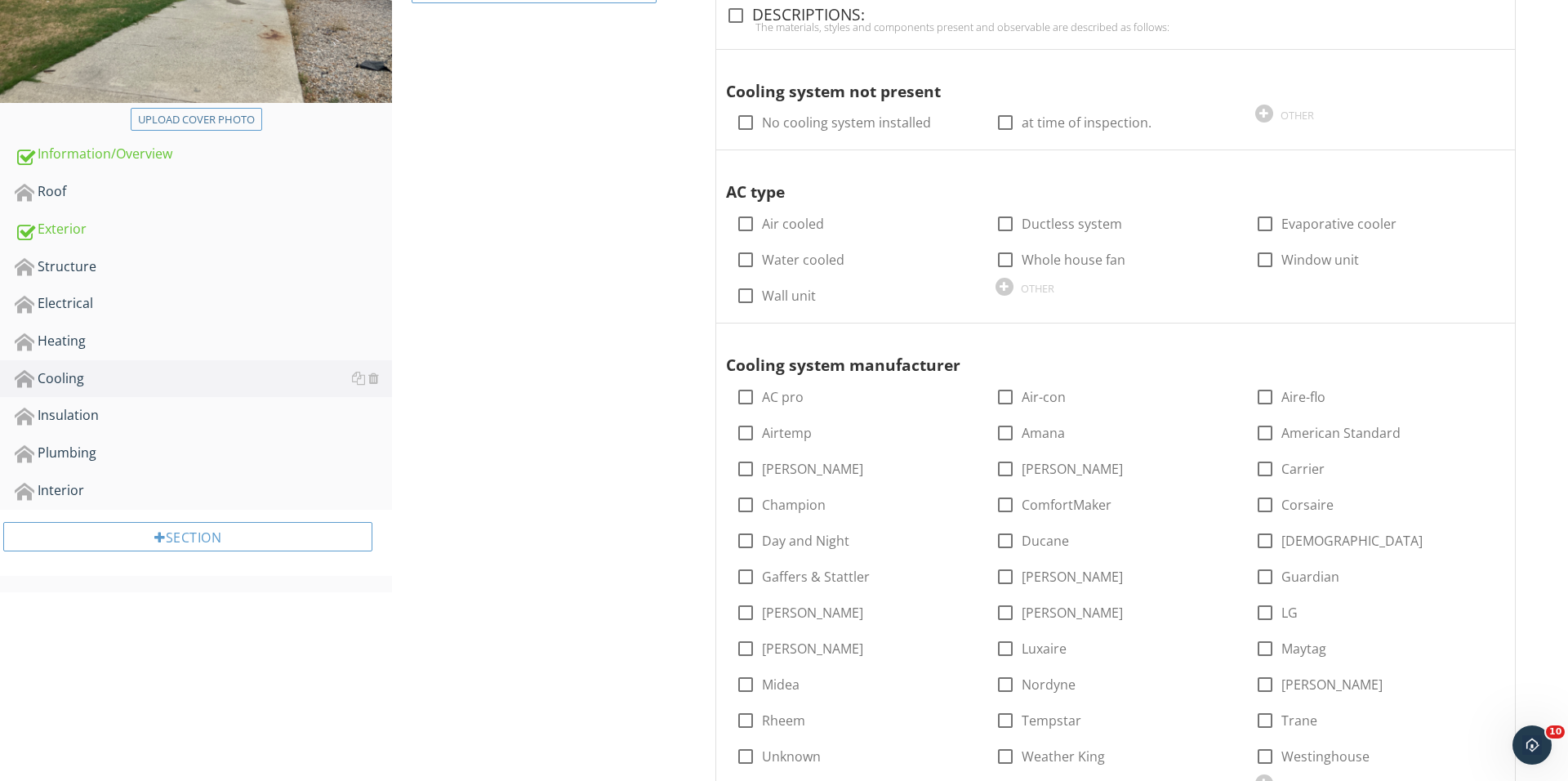
scroll to position [178, 0]
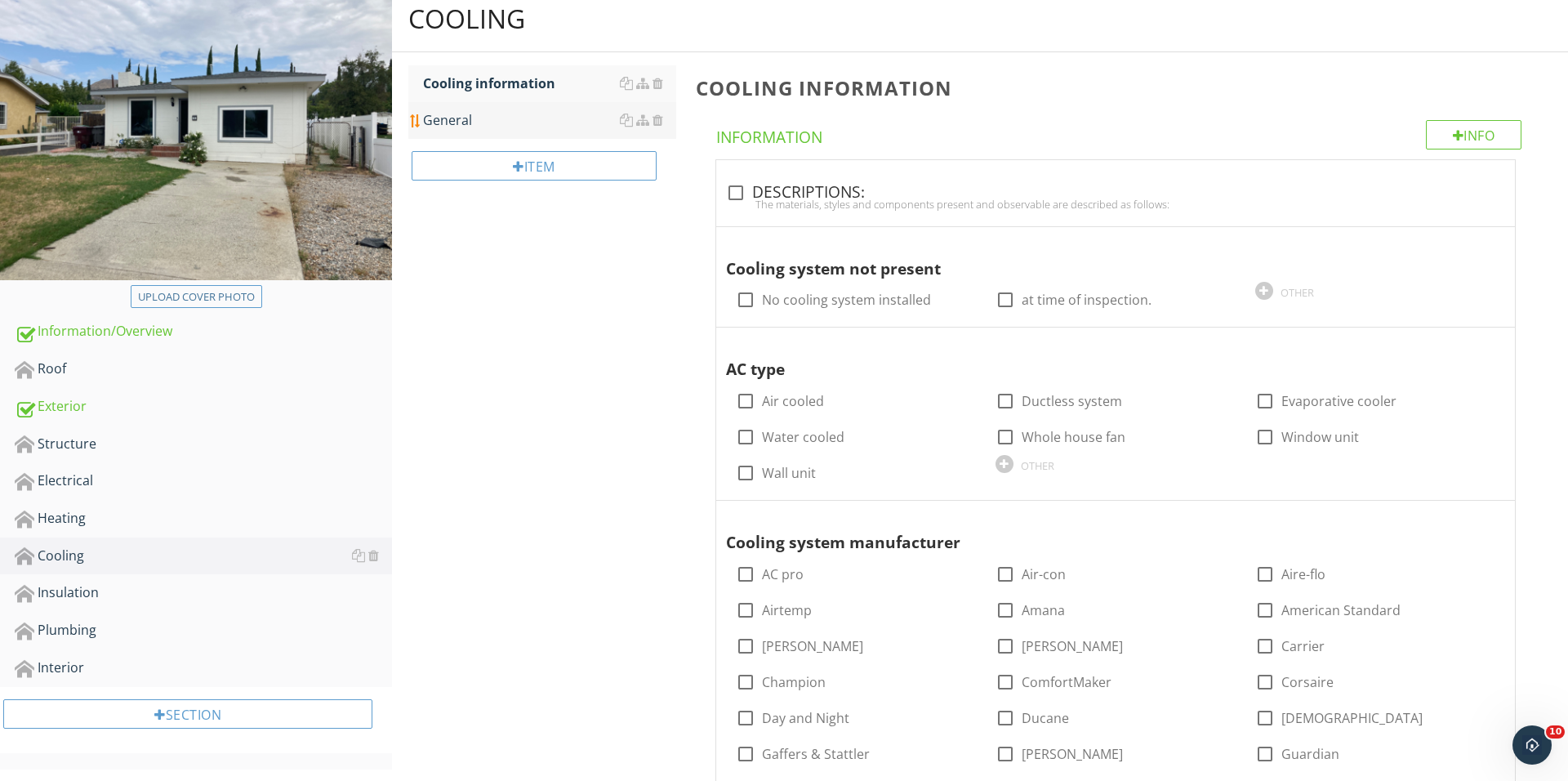
click at [496, 122] on div "General" at bounding box center [550, 120] width 253 height 20
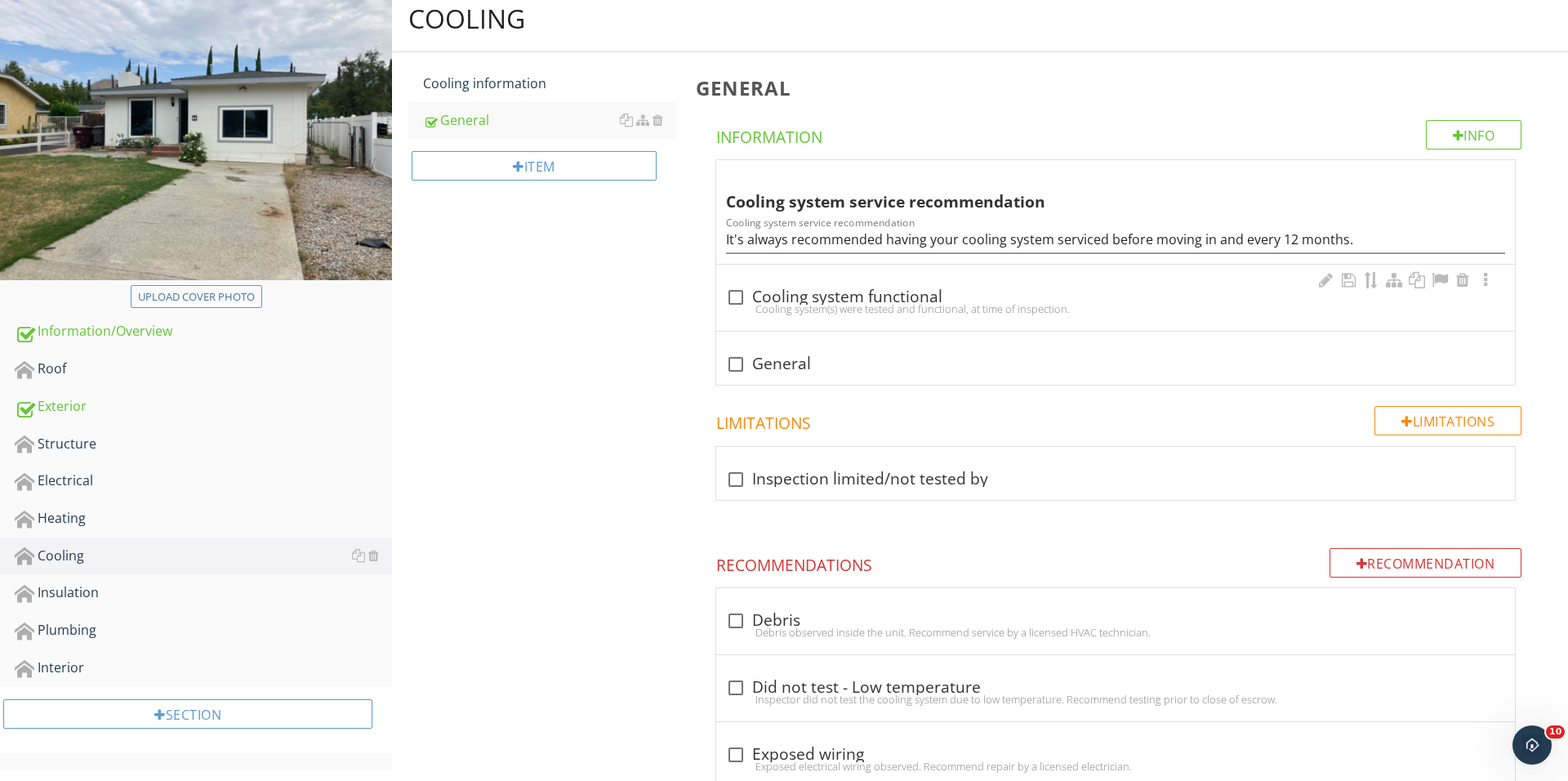
click at [742, 303] on div "Cooling system(s) were tested and functional, at time of inspection." at bounding box center [1116, 309] width 779 height 13
checkbox input "true"
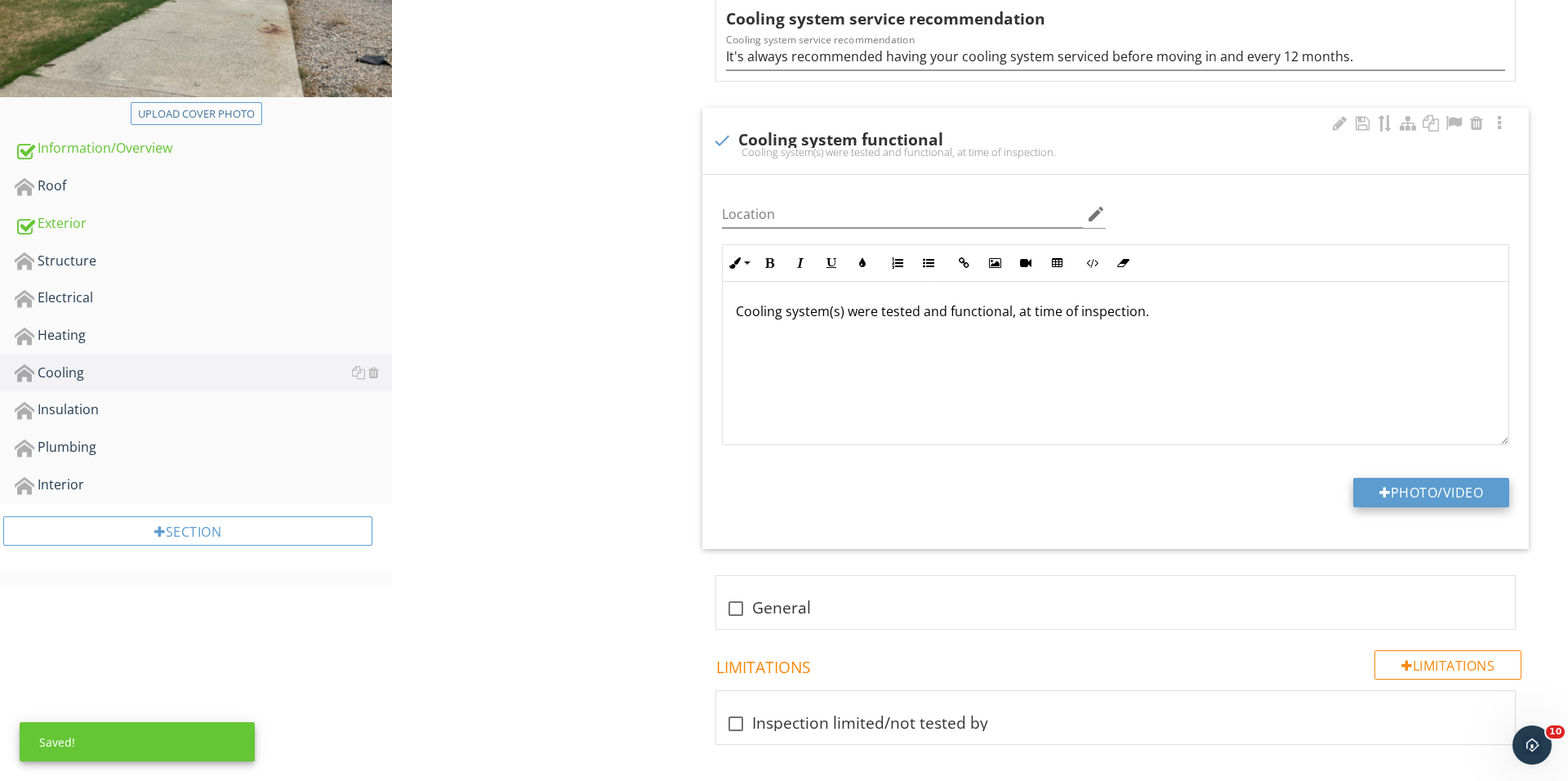
scroll to position [394, 0]
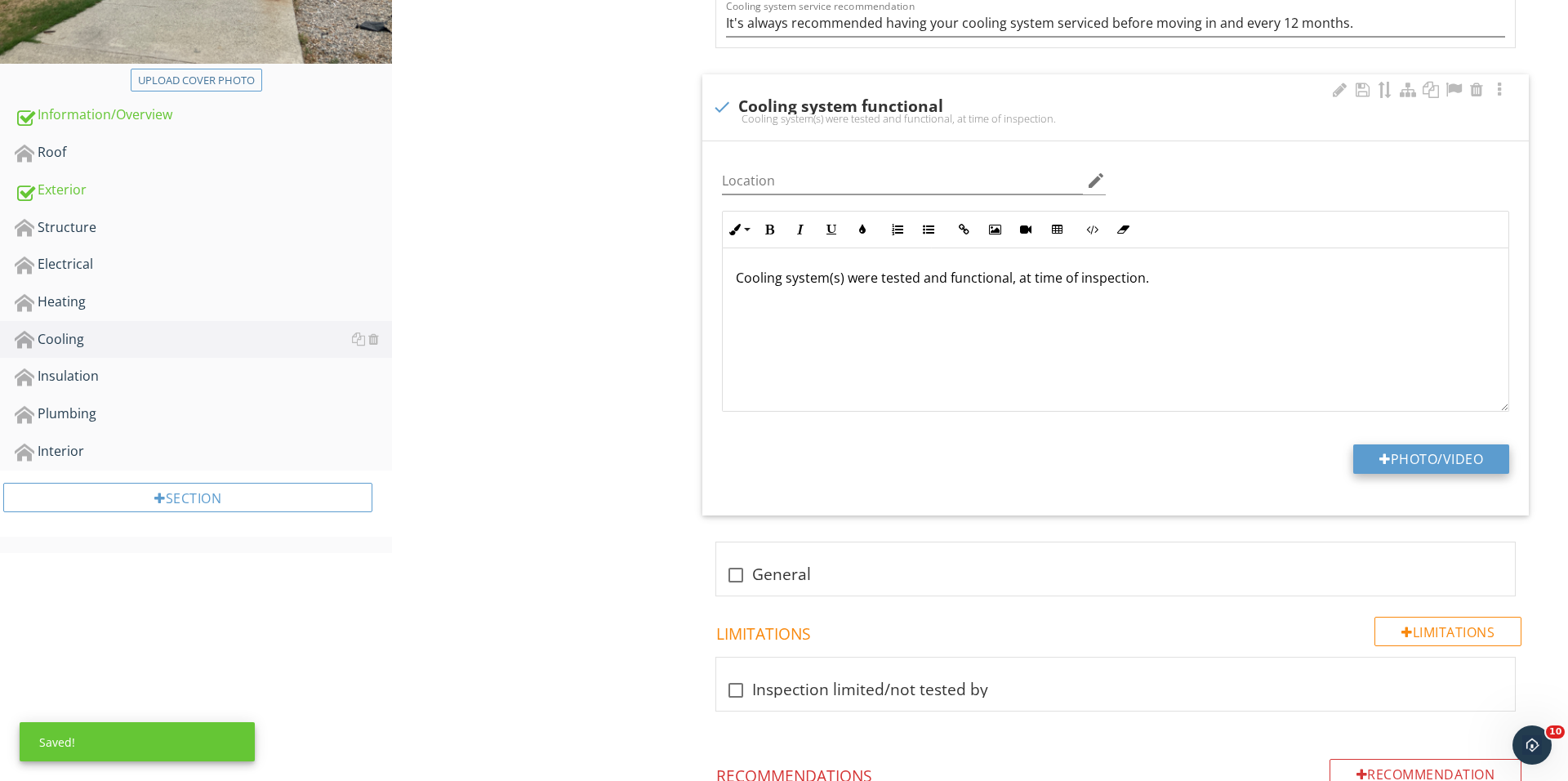
click at [1386, 463] on button "Photo/Video" at bounding box center [1430, 459] width 156 height 29
type input "C:\fakepath\IMG_1276.JPG"
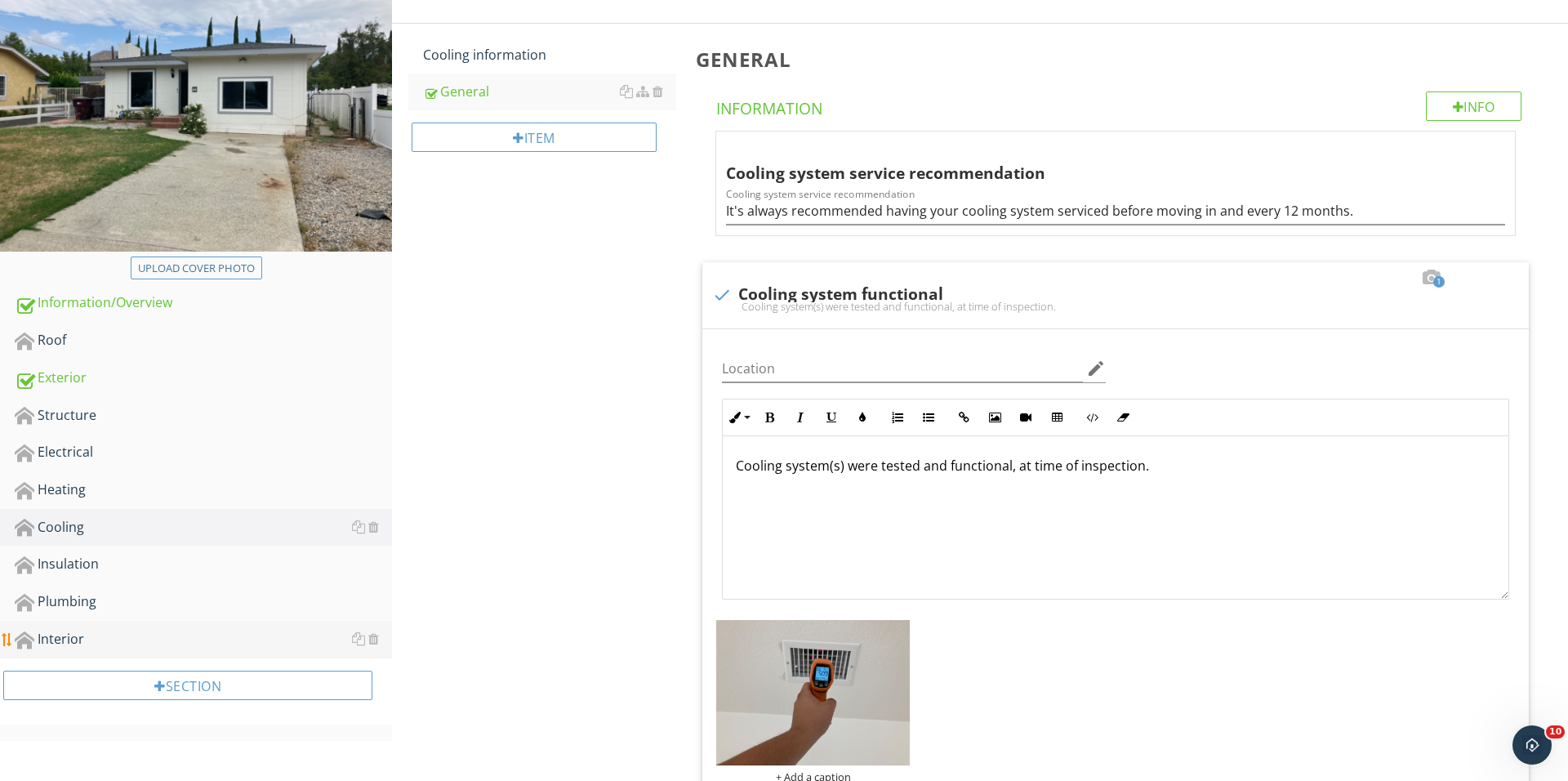
scroll to position [232, 0]
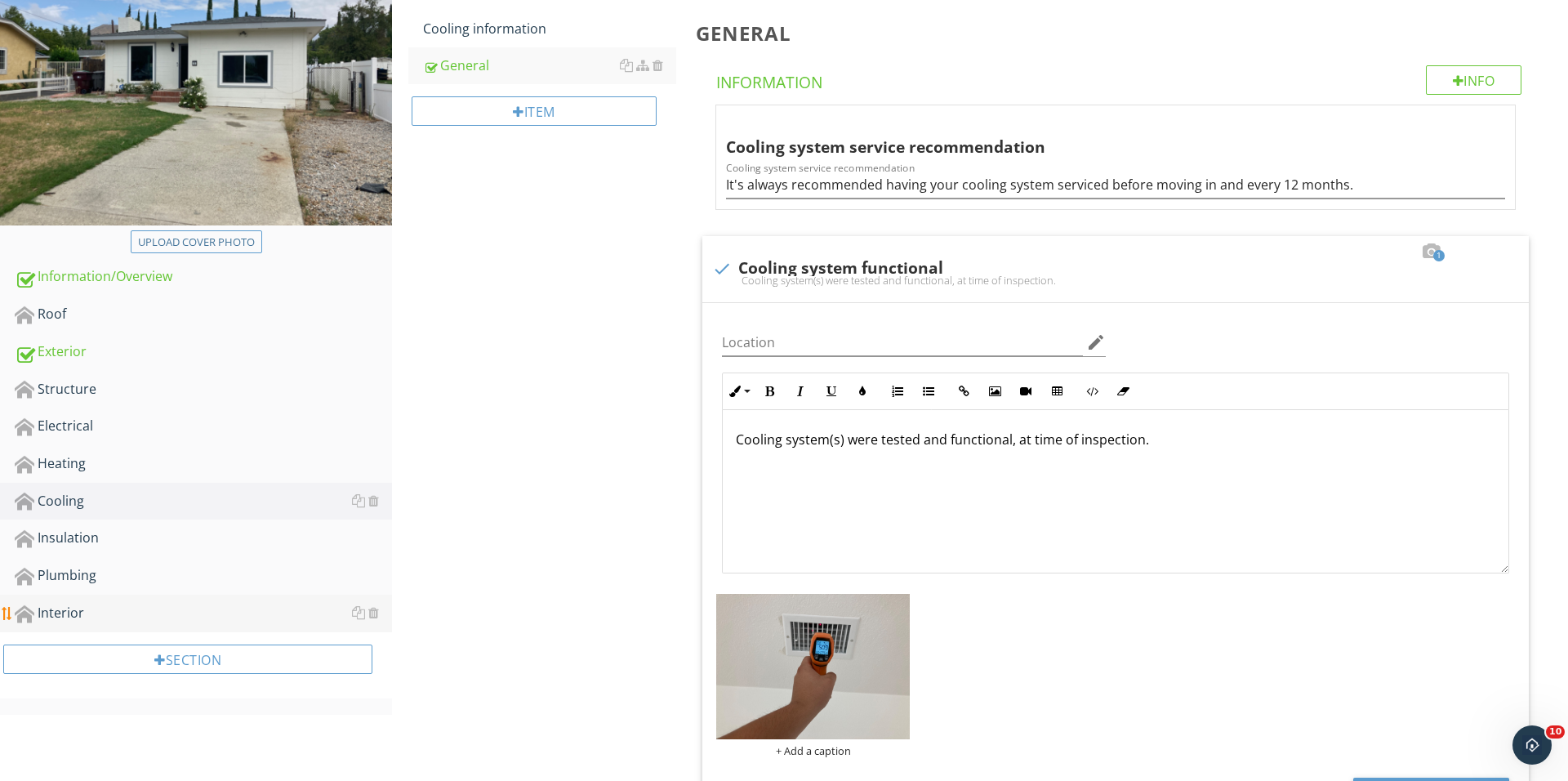
click at [145, 616] on div "Interior" at bounding box center [203, 613] width 377 height 22
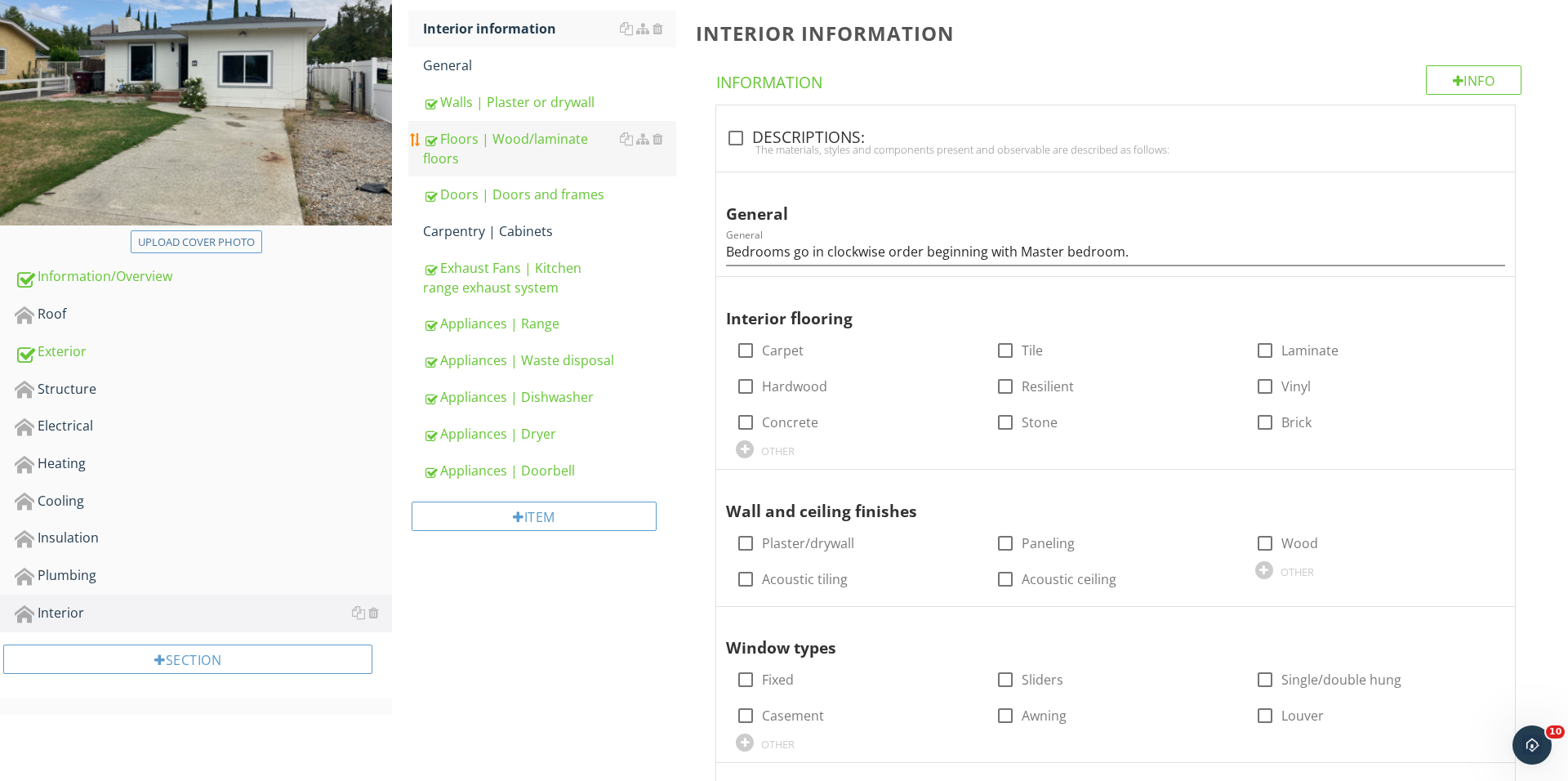
click at [567, 153] on div "Floors | Wood/laminate floors" at bounding box center [550, 148] width 253 height 39
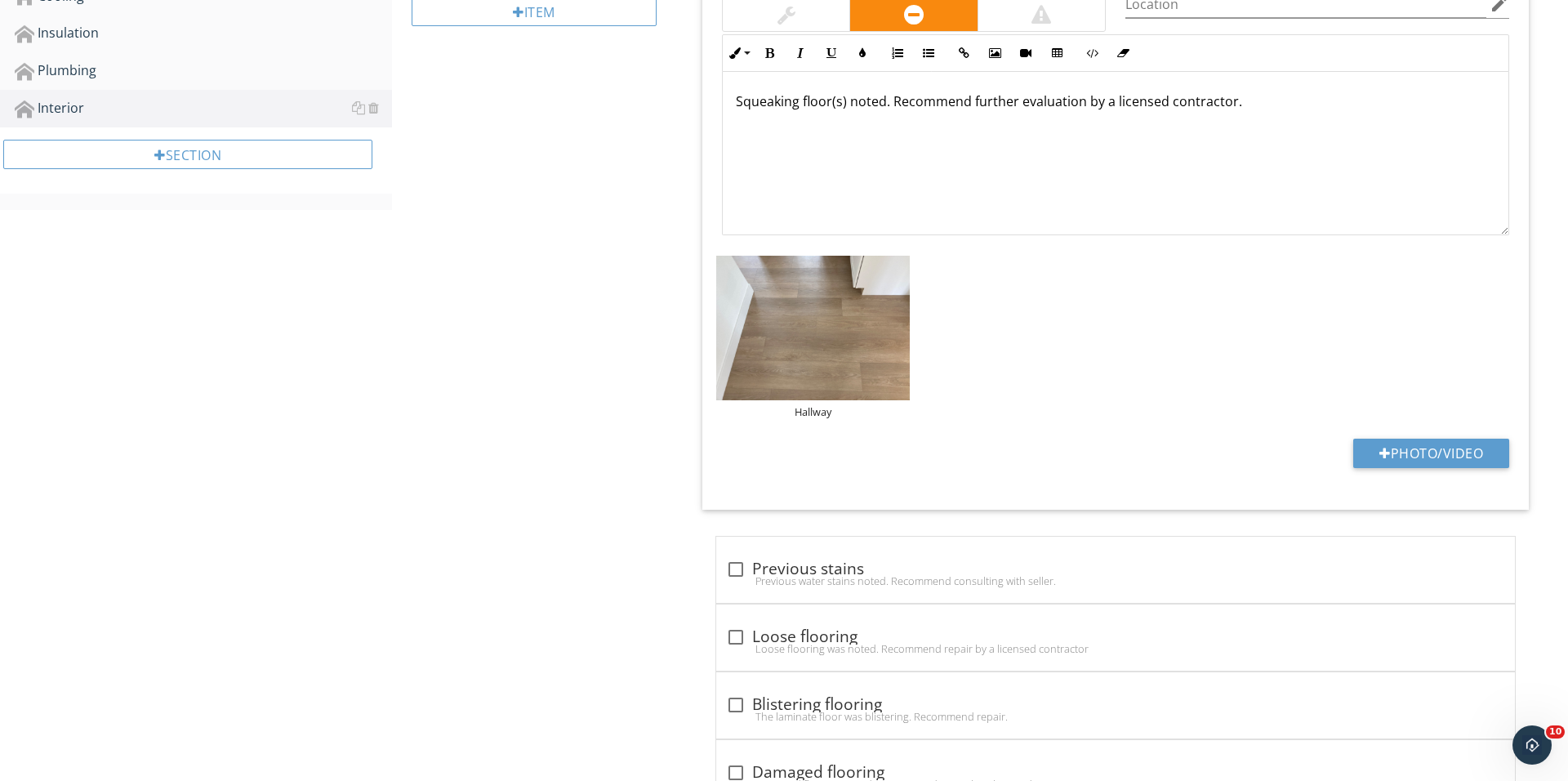
scroll to position [757, 0]
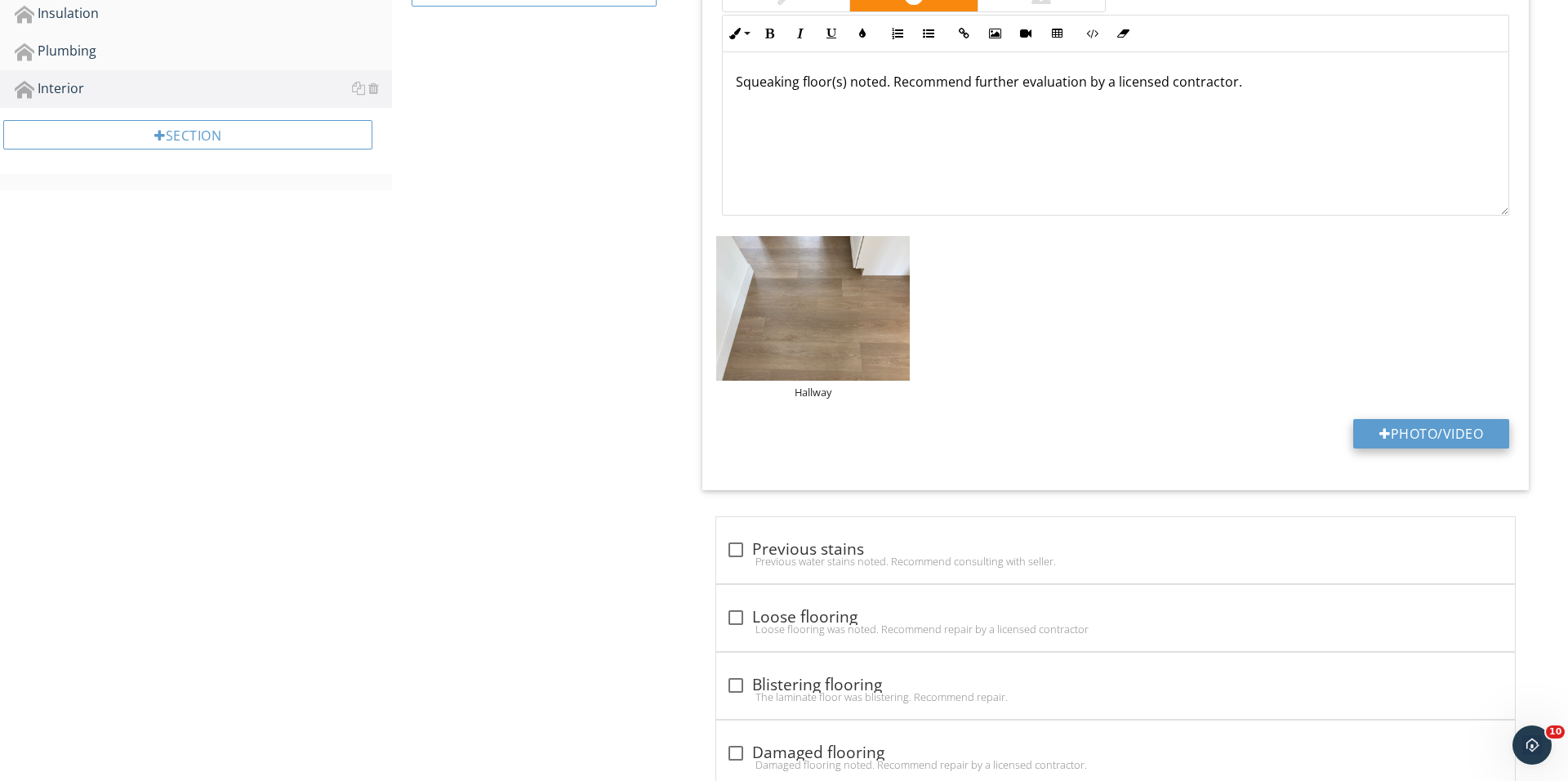
click at [1382, 432] on div at bounding box center [1384, 434] width 11 height 13
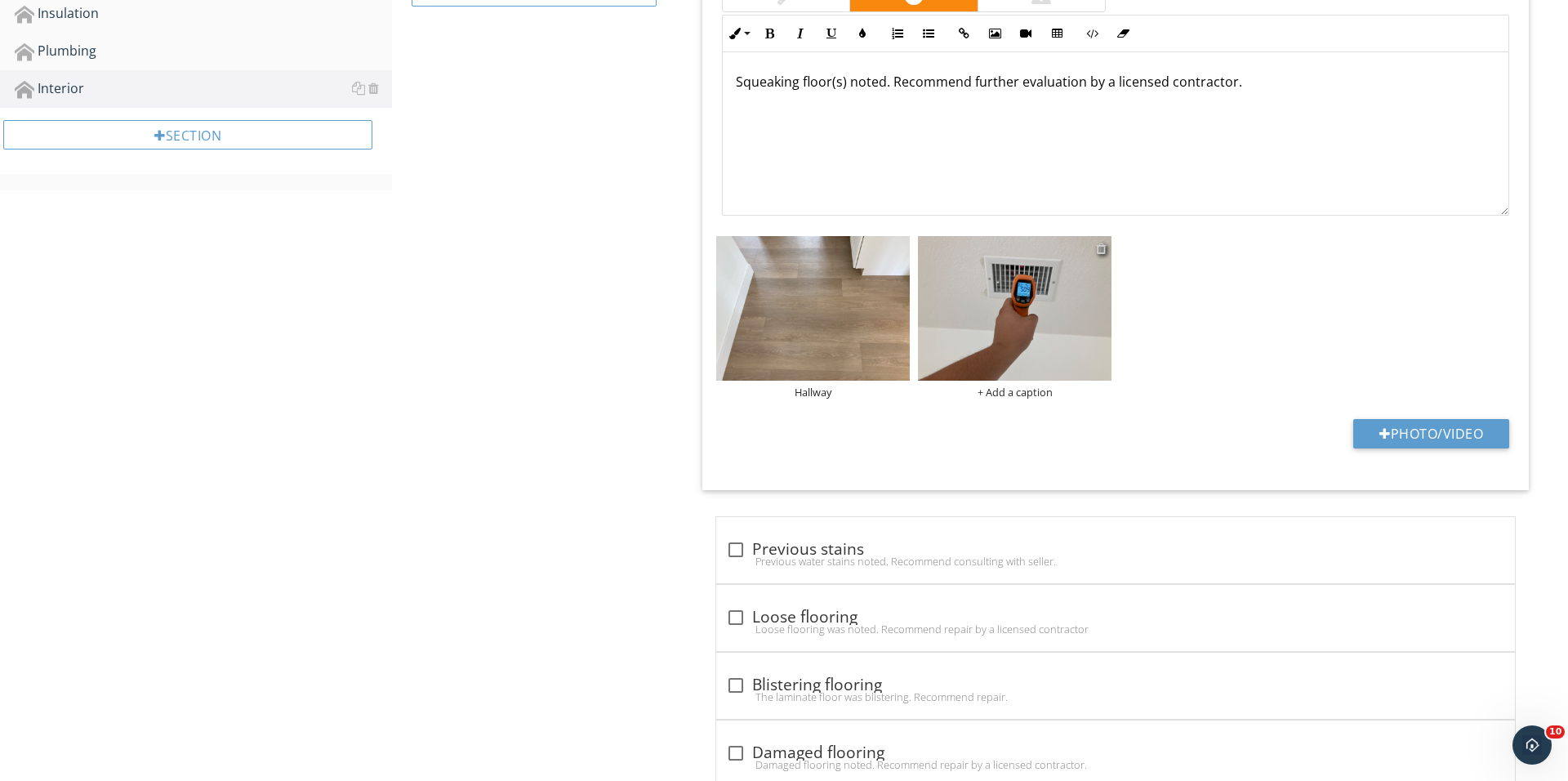
click at [1102, 247] on div at bounding box center [1101, 248] width 10 height 13
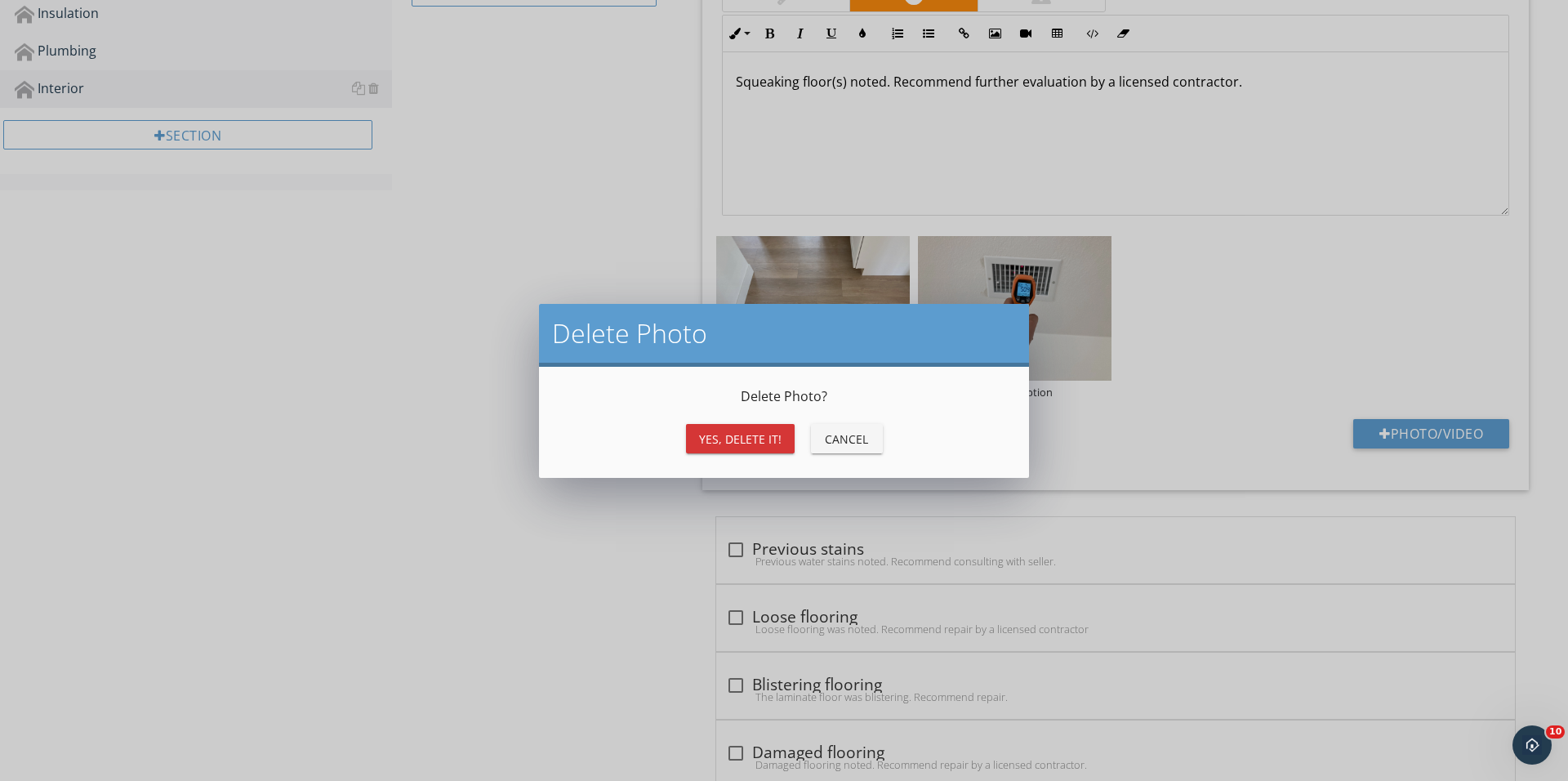
click at [743, 442] on div "Yes, Delete it!" at bounding box center [740, 439] width 83 height 17
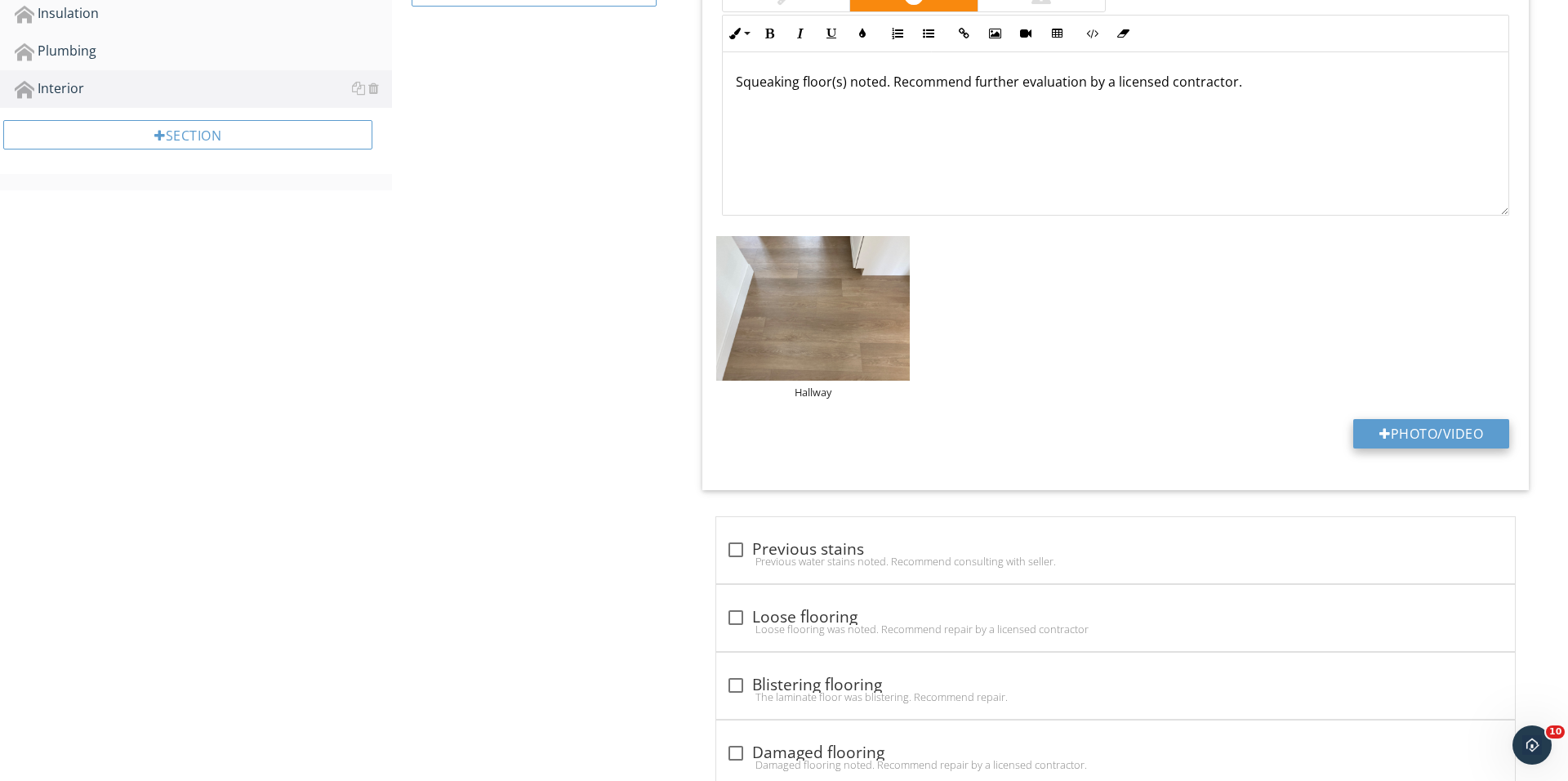
click at [1399, 430] on button "Photo/Video" at bounding box center [1430, 434] width 156 height 29
type input "C:\fakepath\IMG_1295.JPG"
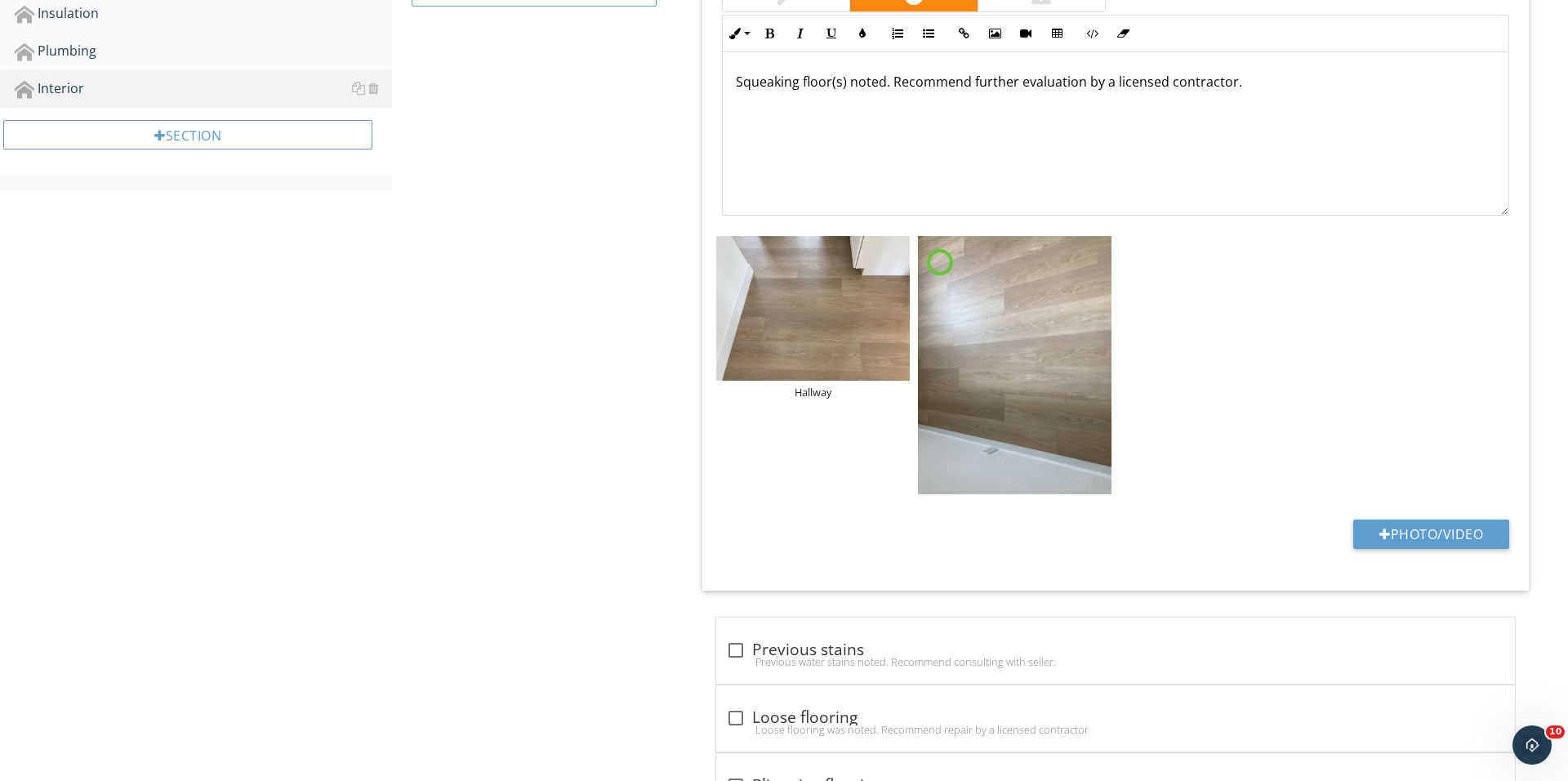
scroll to position [733, 0]
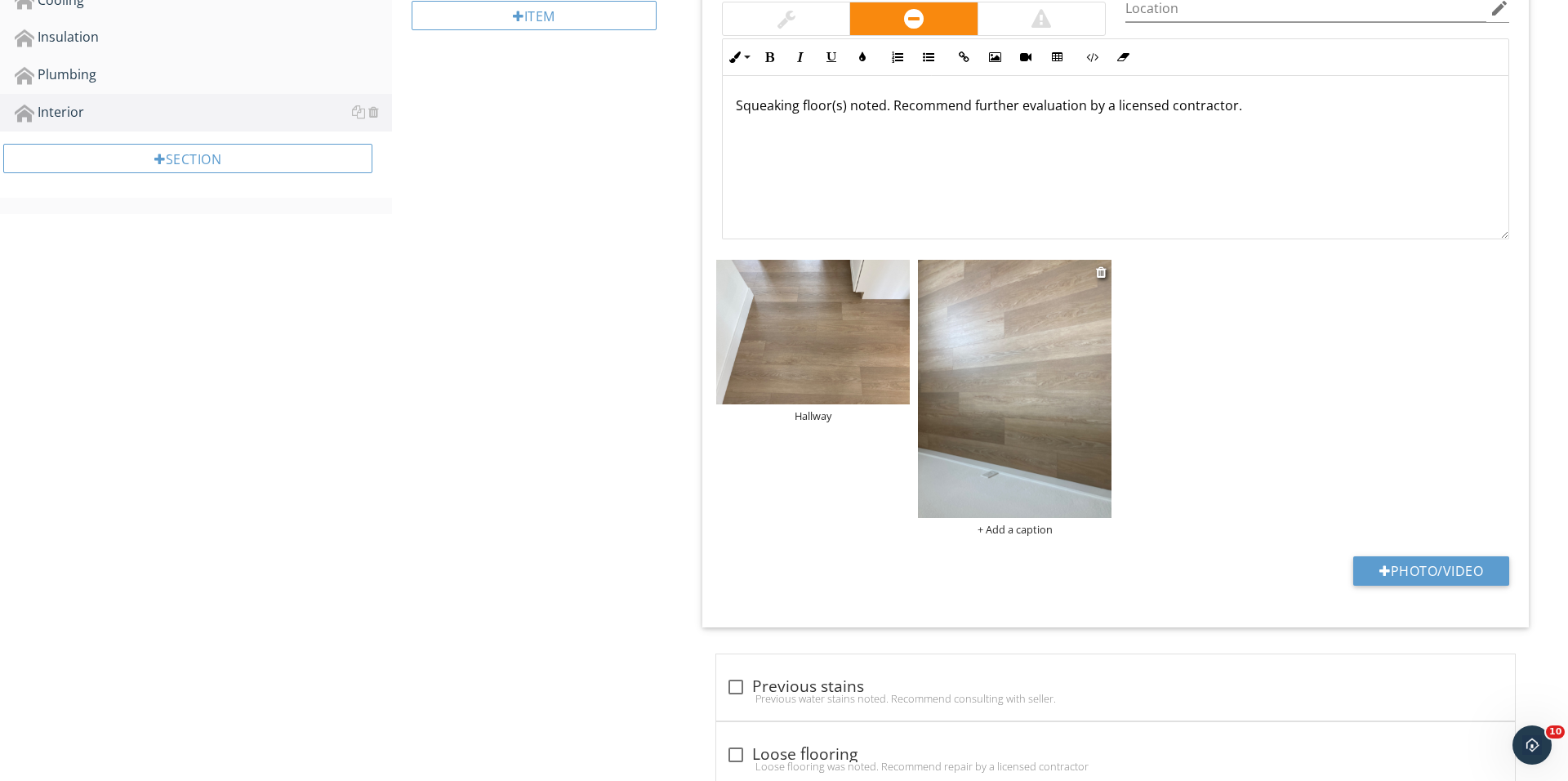
click at [1008, 531] on div "+ Add a caption" at bounding box center [1014, 529] width 194 height 13
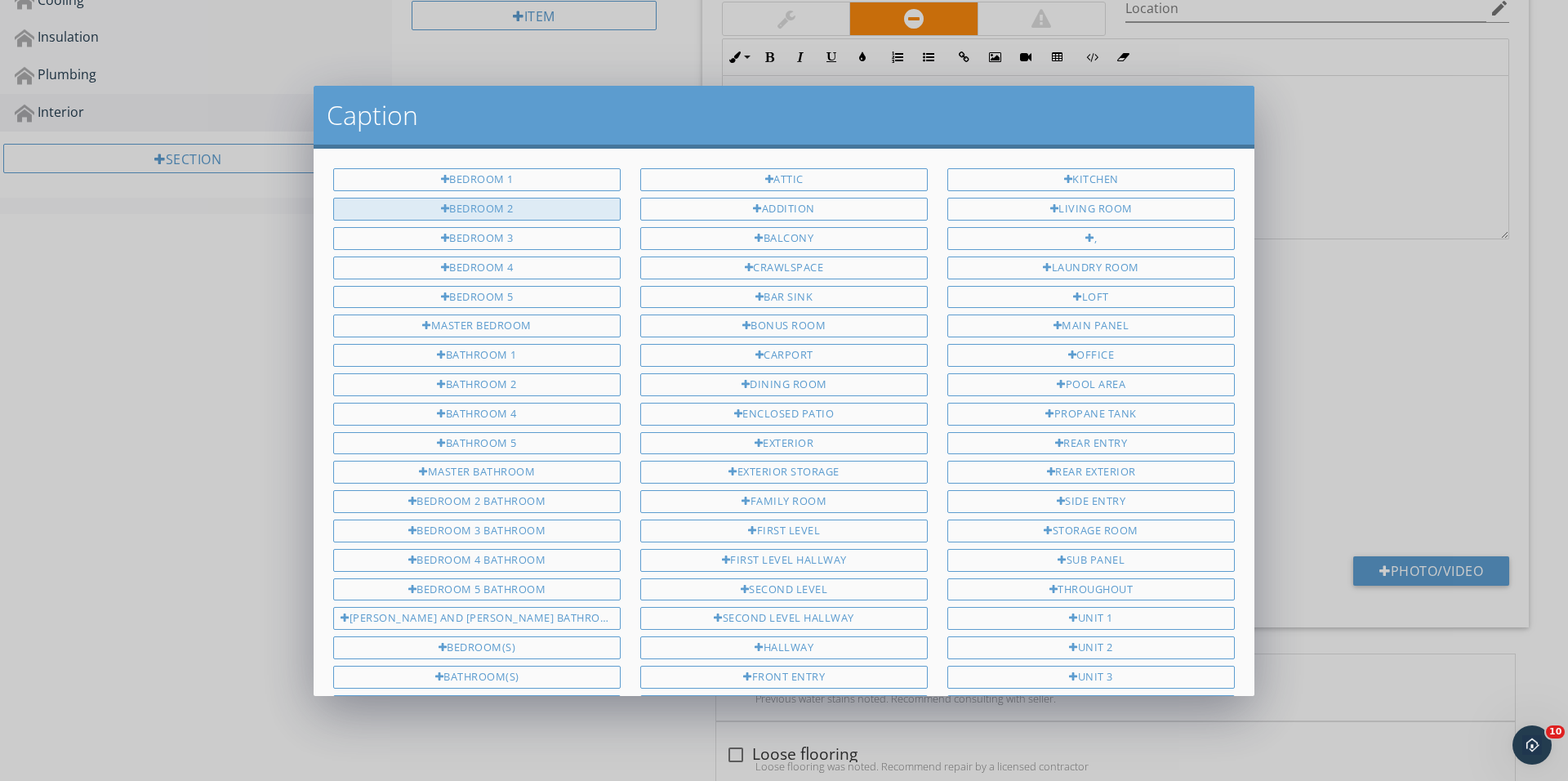
scroll to position [0, 0]
click at [549, 209] on div "Bedroom 2" at bounding box center [477, 209] width 288 height 23
type input "Bedroom 2"
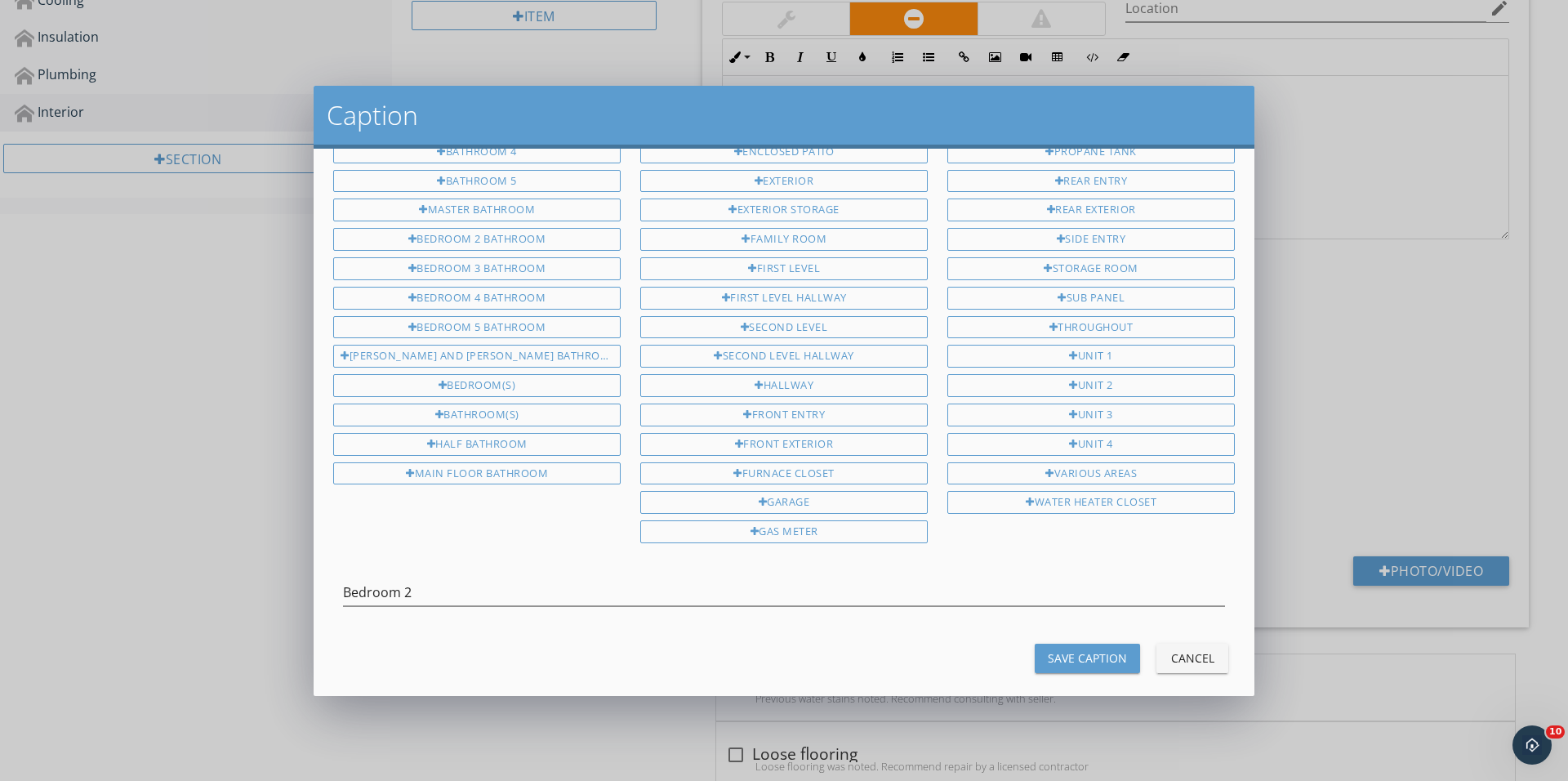
scroll to position [259, 0]
click at [1067, 647] on button "Save Caption" at bounding box center [1087, 661] width 105 height 29
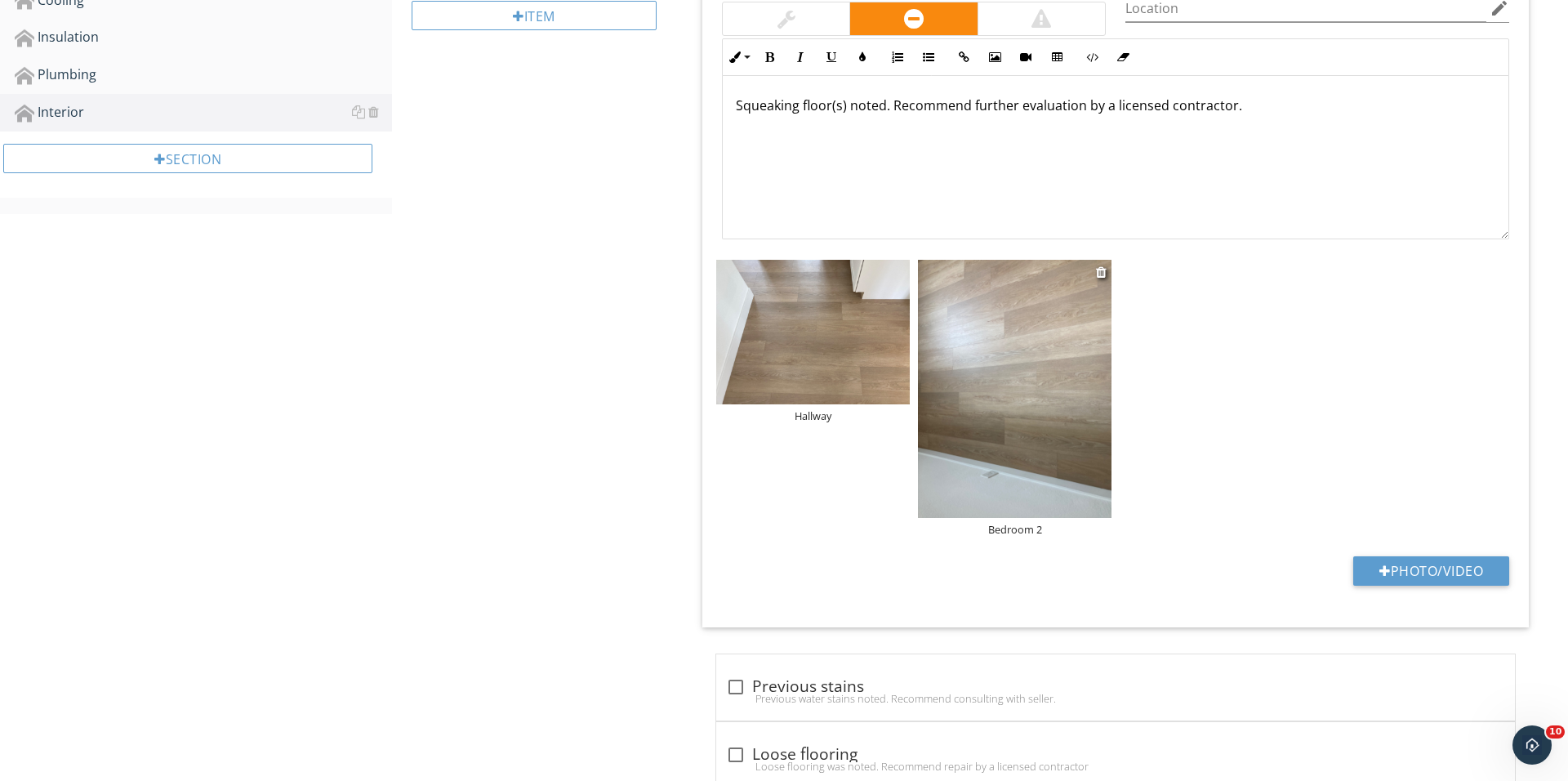
click at [1040, 380] on img at bounding box center [1014, 388] width 194 height 258
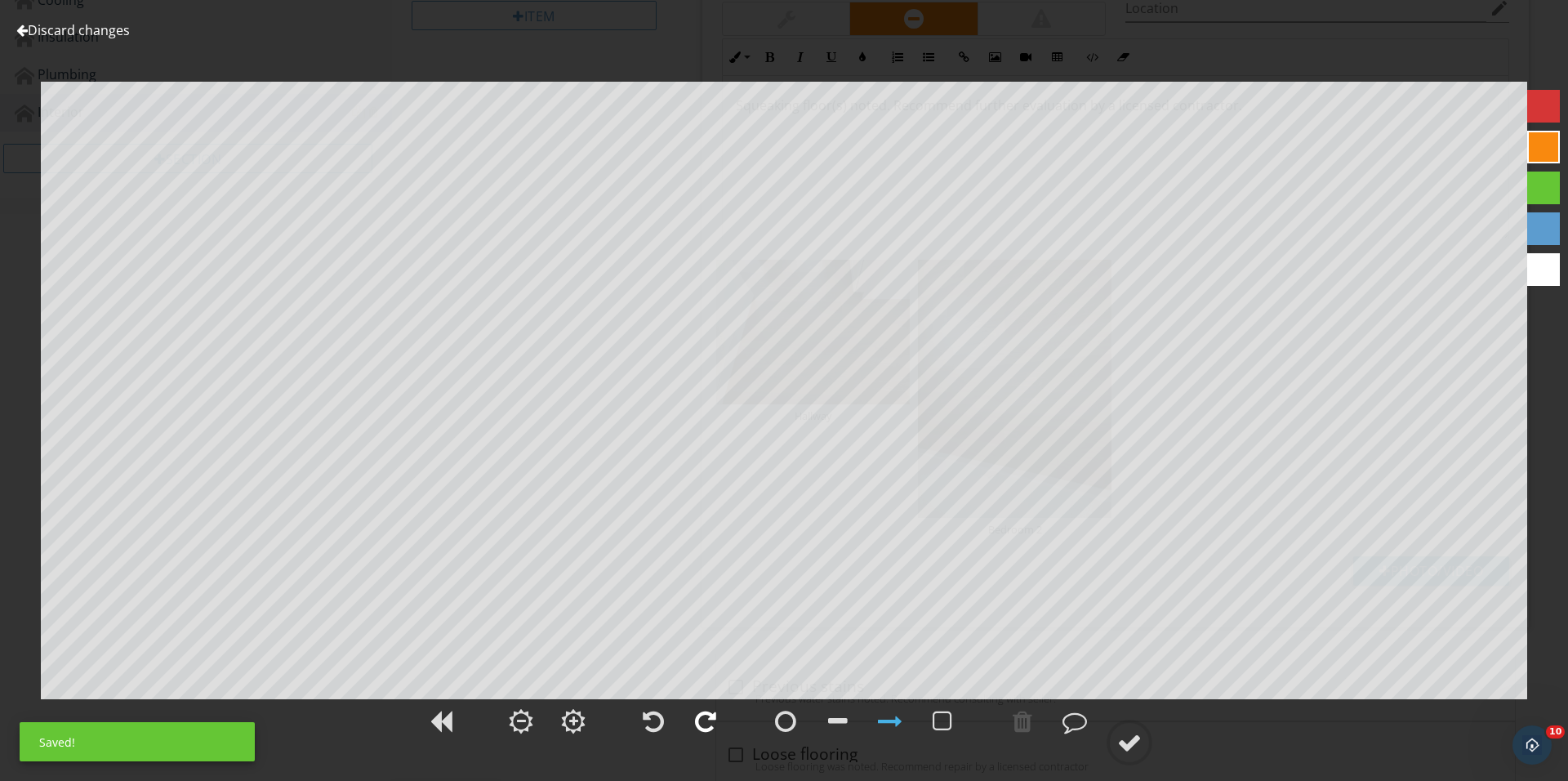
click at [695, 734] on div at bounding box center [705, 721] width 40 height 41
click at [1148, 740] on circle at bounding box center [1129, 742] width 42 height 42
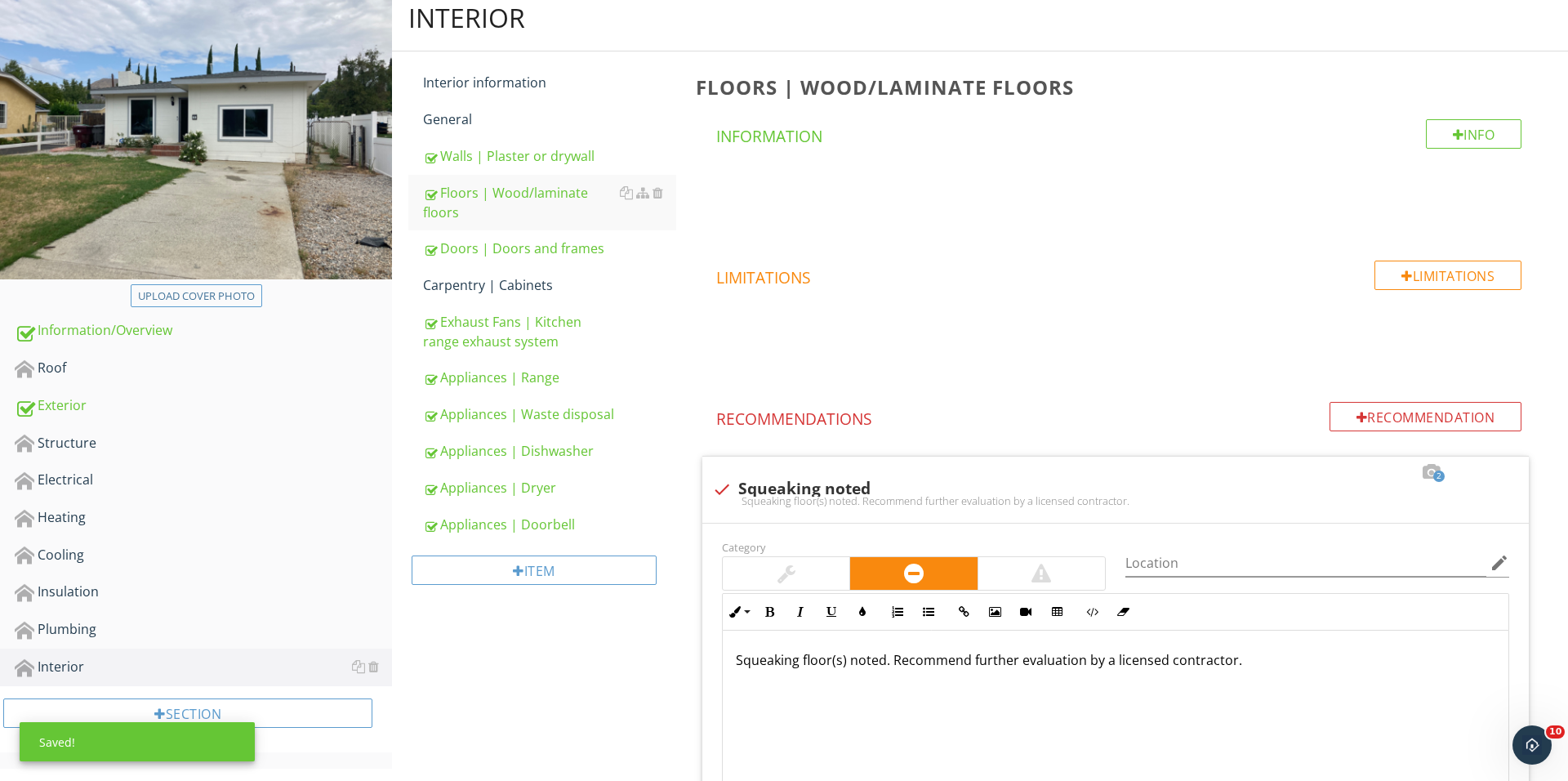
scroll to position [181, 0]
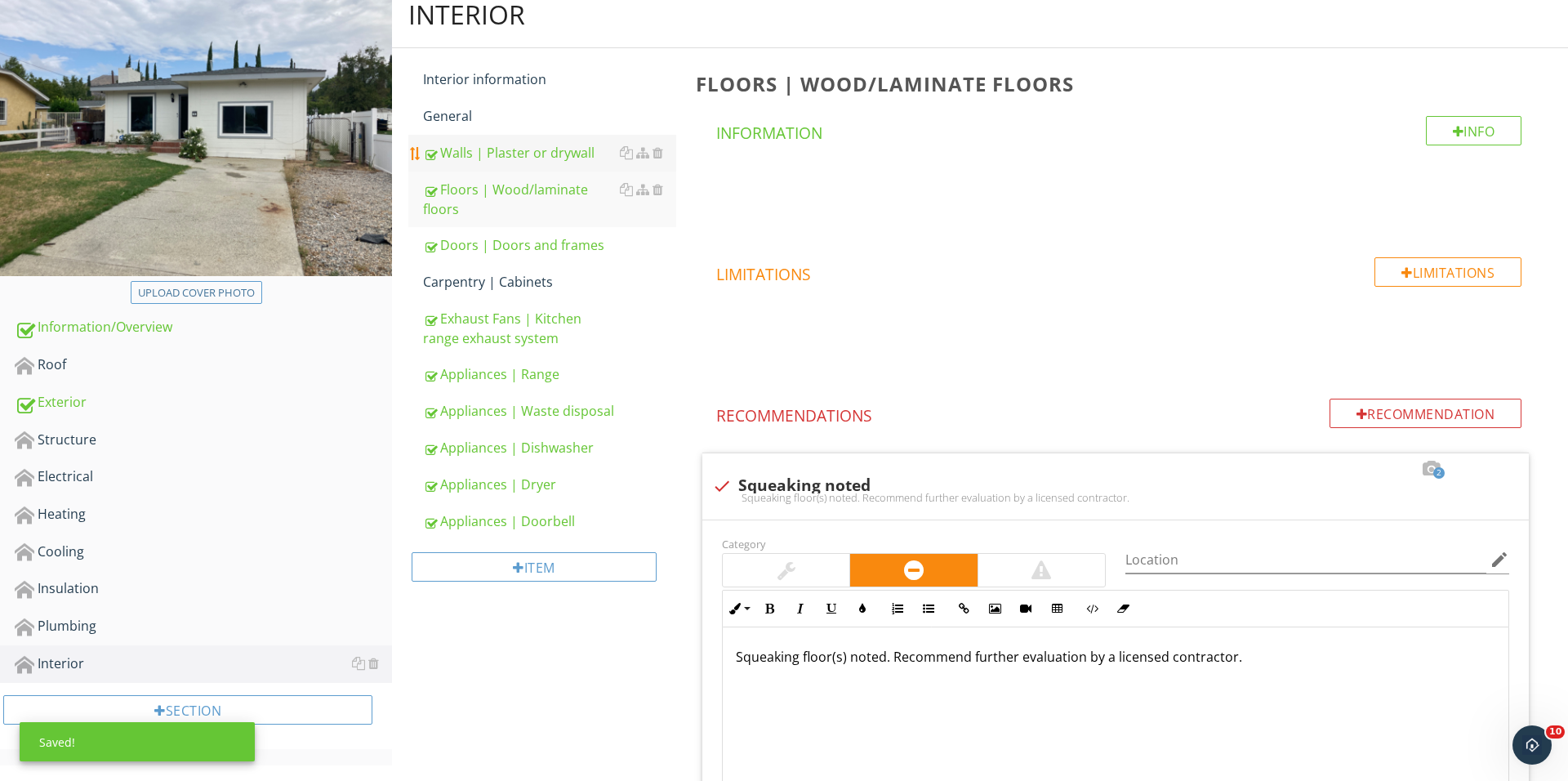
click at [540, 145] on div "Walls | Plaster or drywall" at bounding box center [550, 153] width 253 height 20
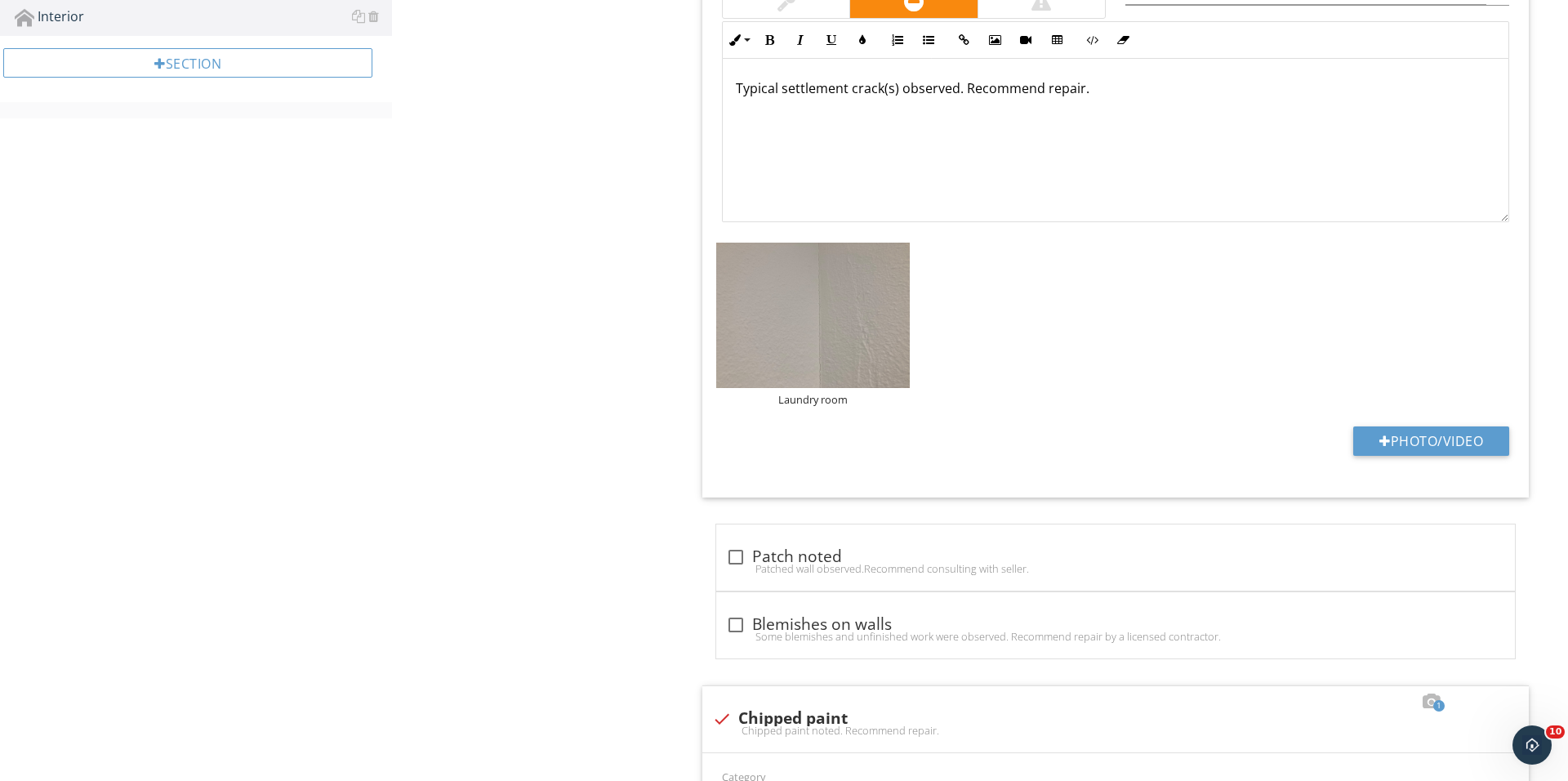
scroll to position [863, 0]
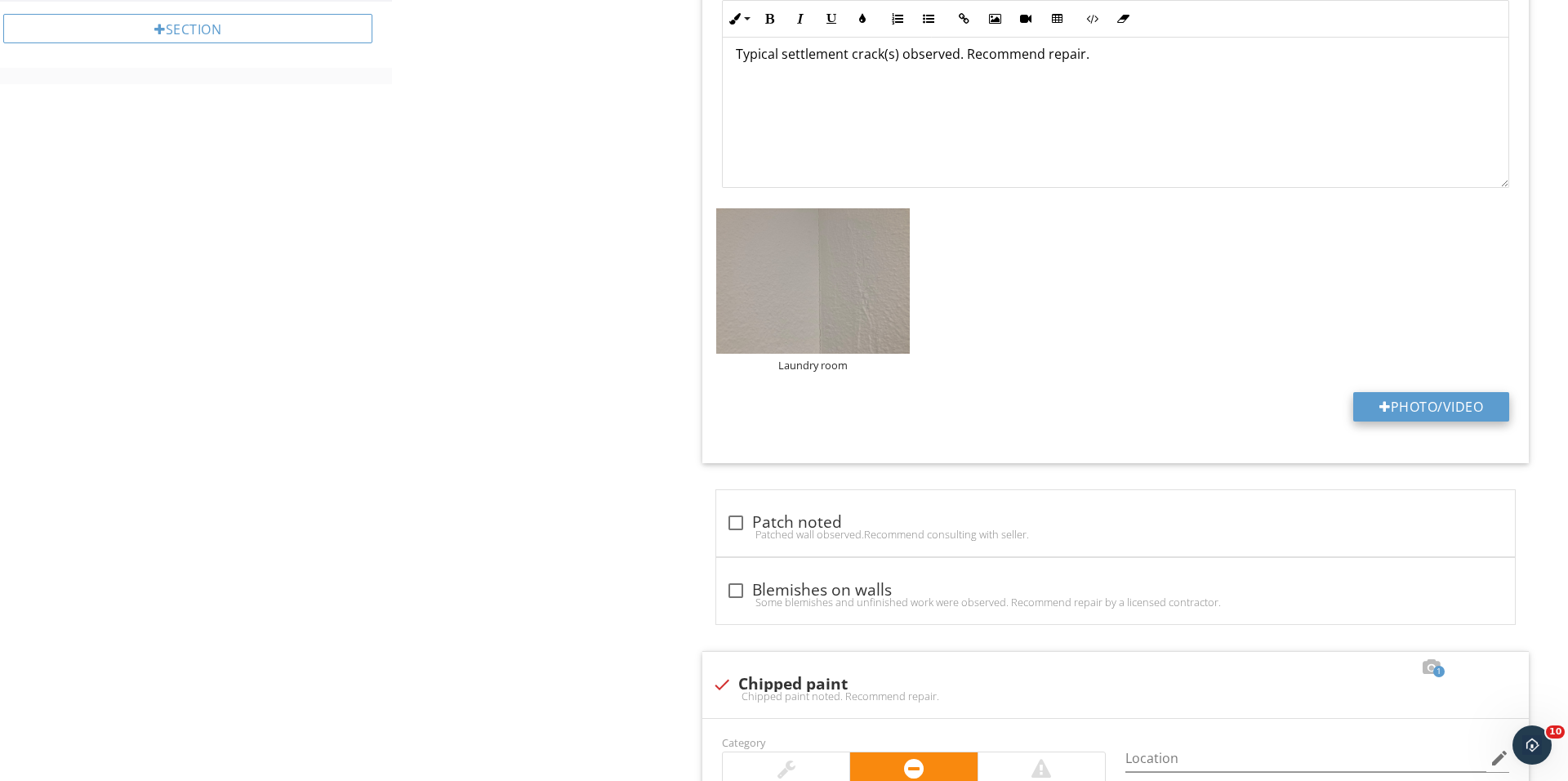
click at [1399, 403] on button "Photo/Video" at bounding box center [1430, 407] width 156 height 29
click at [1412, 399] on button "Photo/Video" at bounding box center [1430, 407] width 156 height 29
type input "C:\fakepath\IMG_1315.JPG"
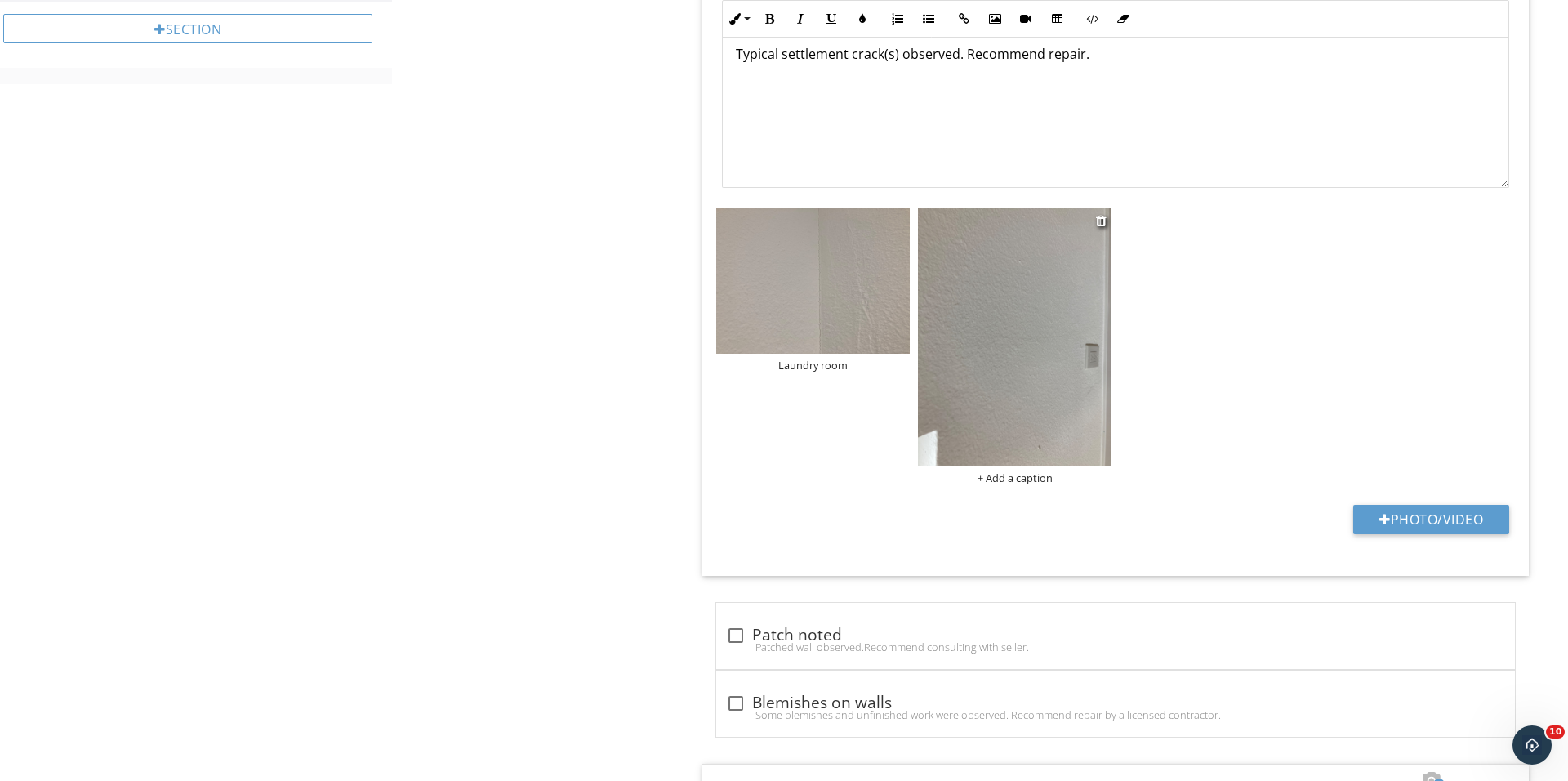
click at [1008, 482] on div "+ Add a caption" at bounding box center [1014, 478] width 194 height 13
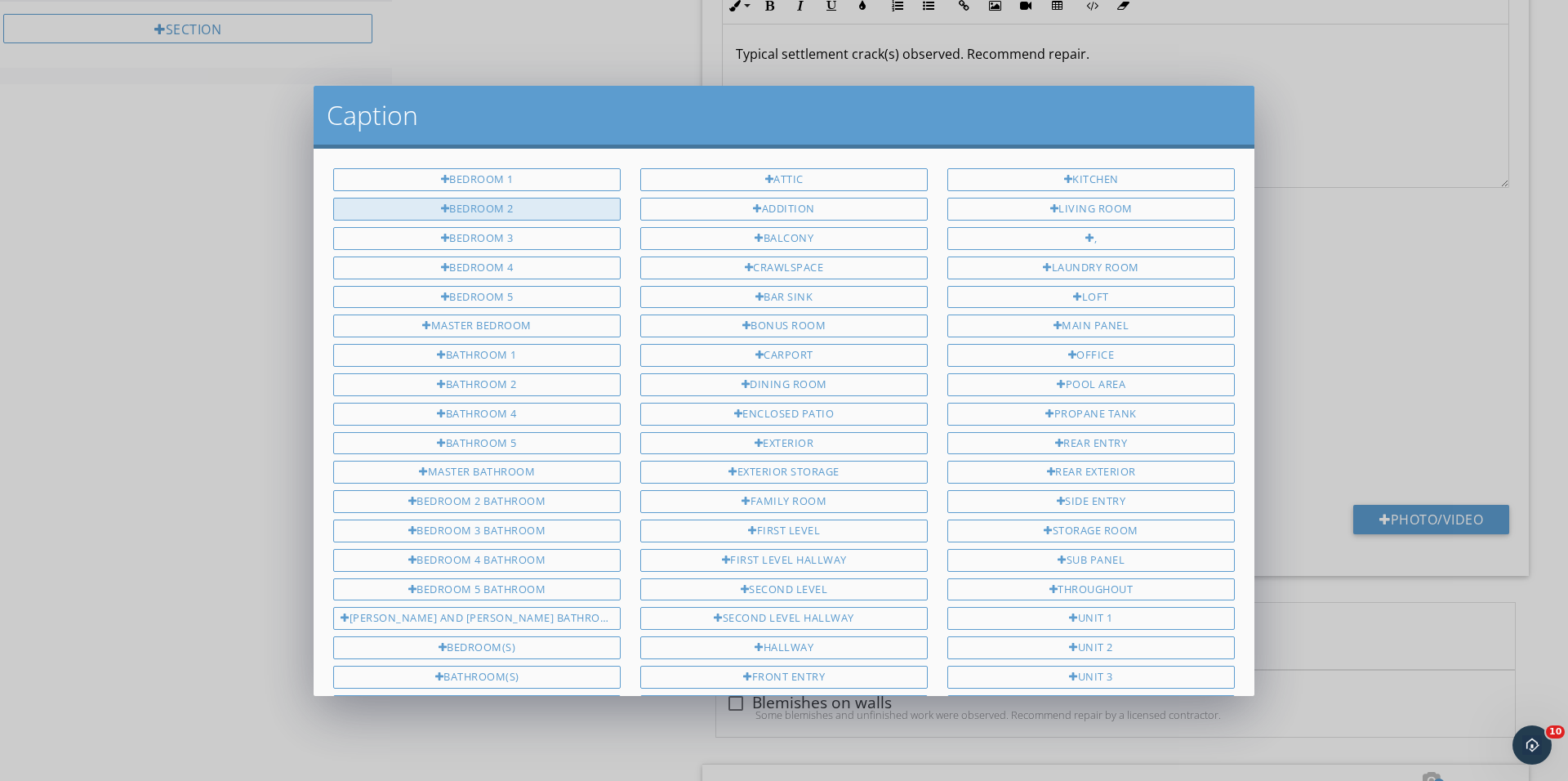
scroll to position [0, 0]
click at [549, 213] on div "Bedroom 2" at bounding box center [477, 209] width 288 height 23
type input "Bedroom 2"
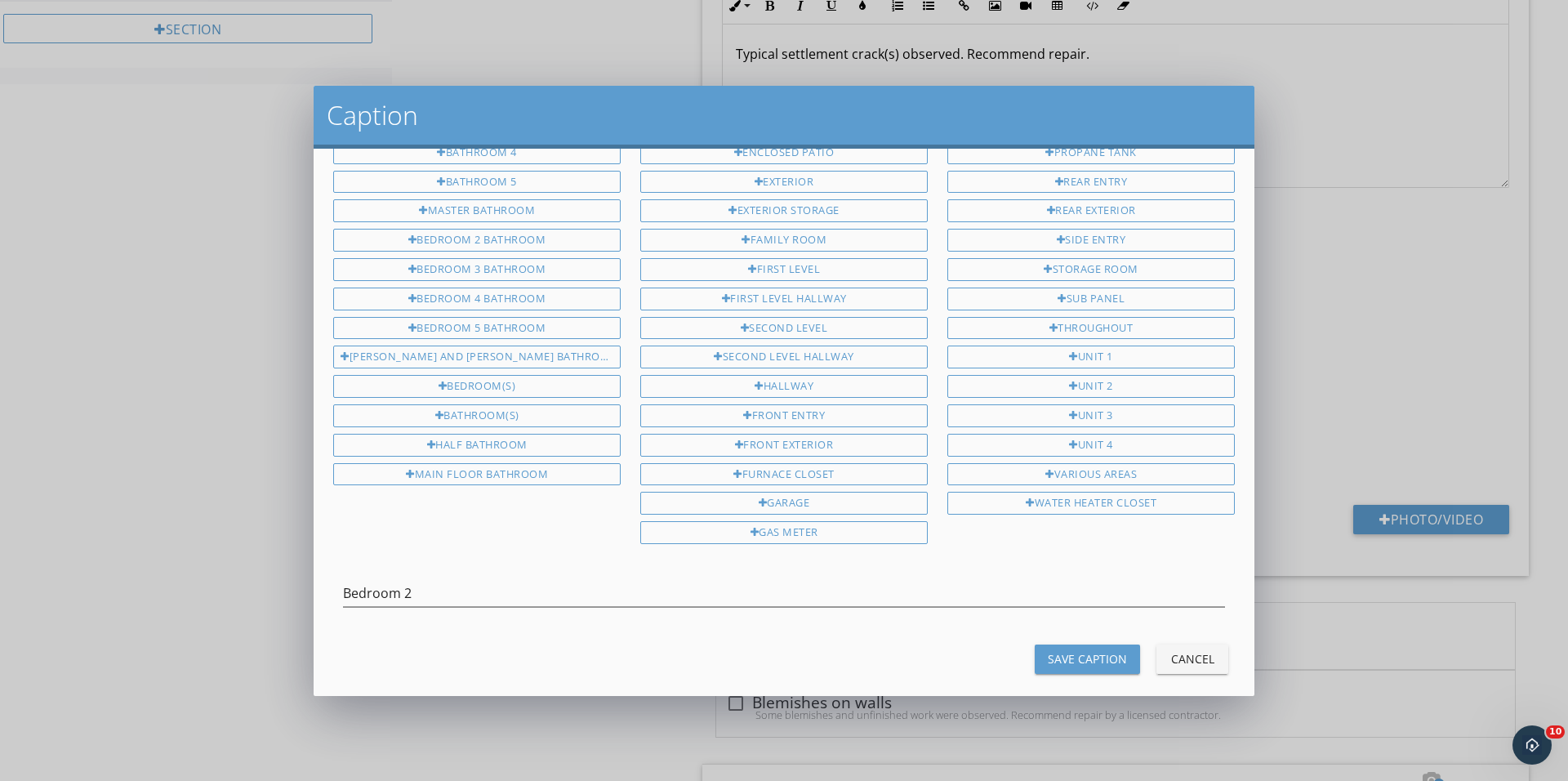
scroll to position [259, 0]
click at [1063, 650] on button "Save Caption" at bounding box center [1087, 661] width 105 height 29
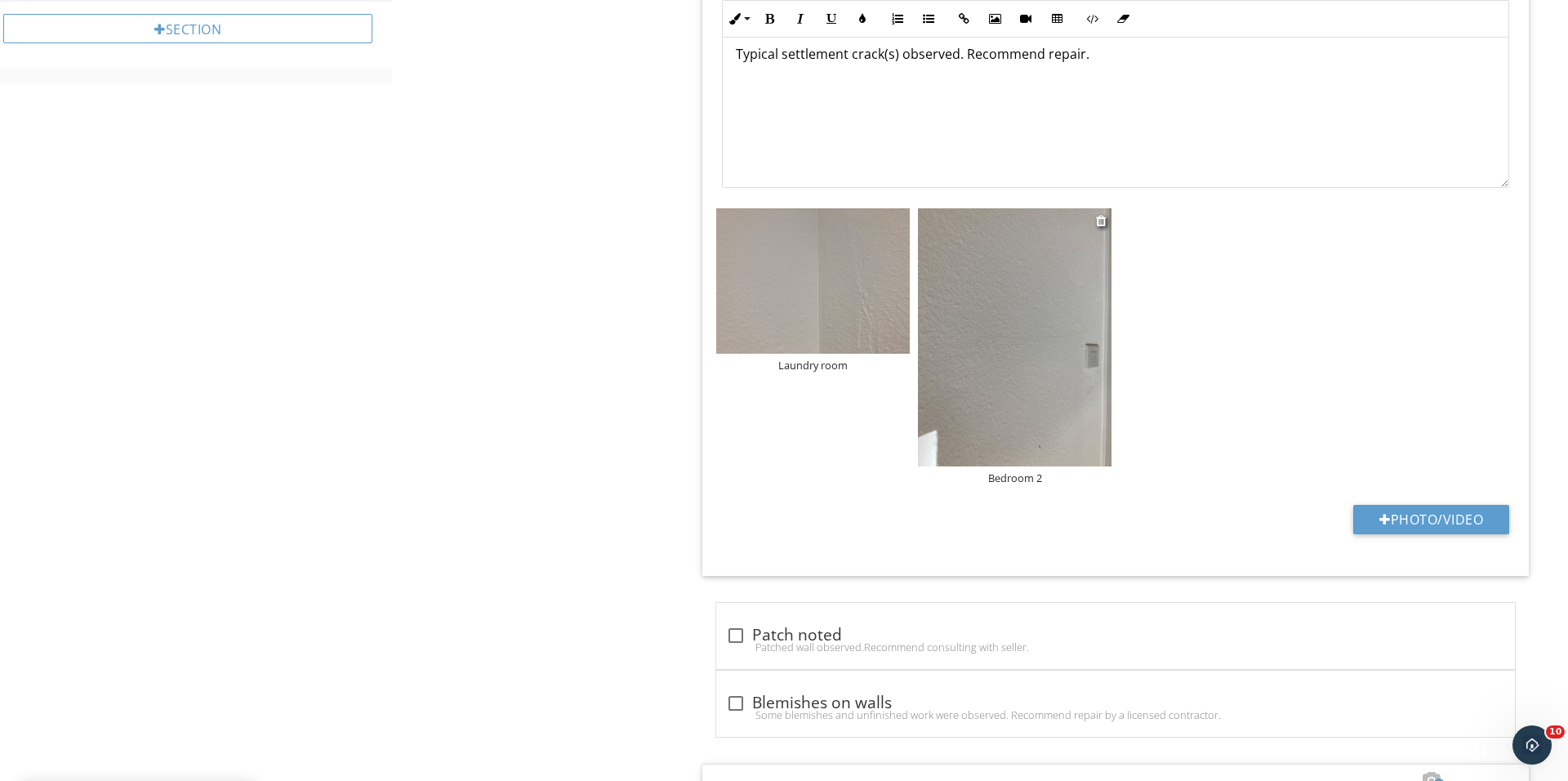
click at [987, 356] on img at bounding box center [1014, 337] width 194 height 258
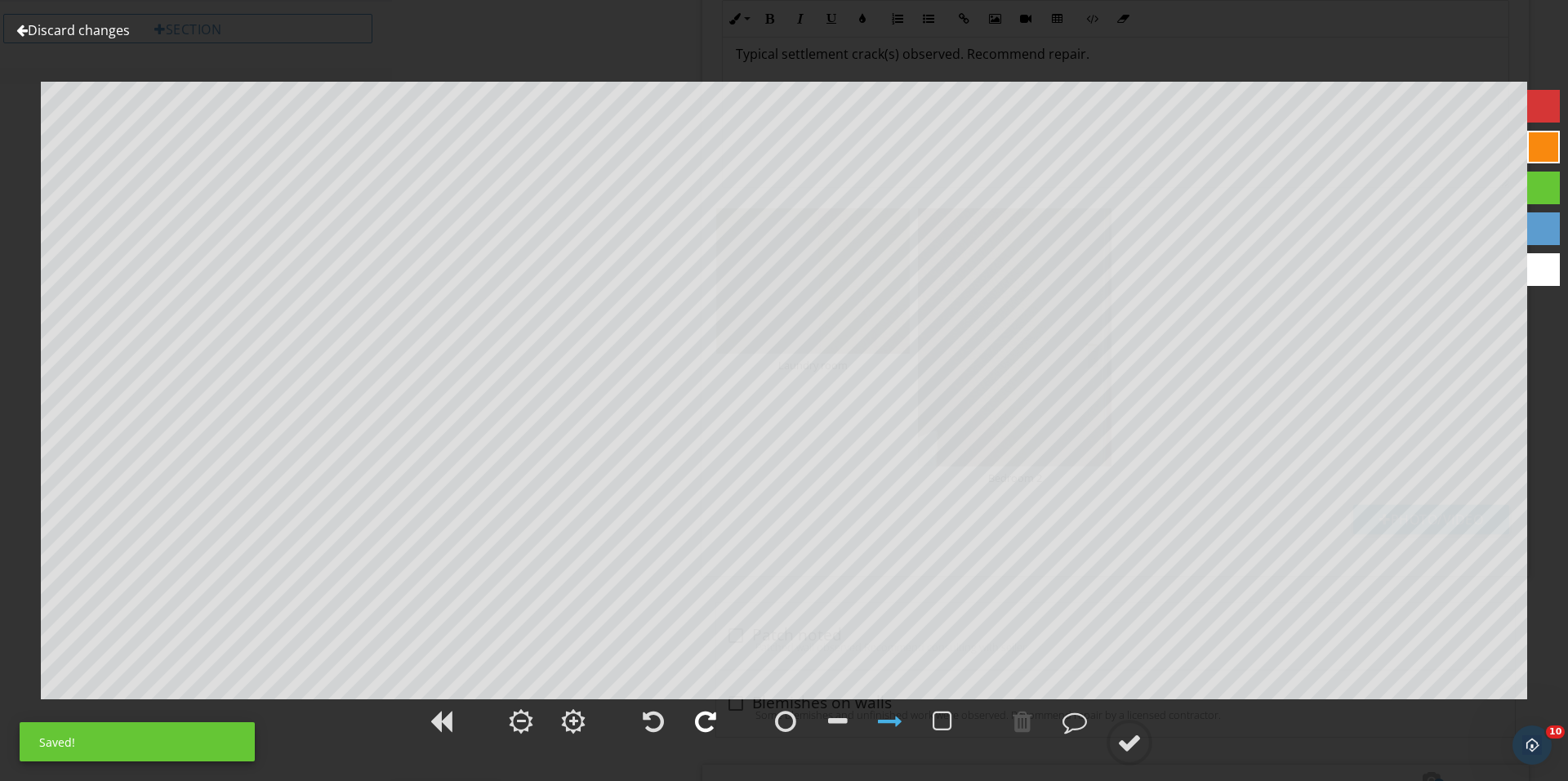
click at [706, 727] on div at bounding box center [706, 722] width 22 height 24
click at [1114, 742] on circle at bounding box center [1129, 742] width 42 height 42
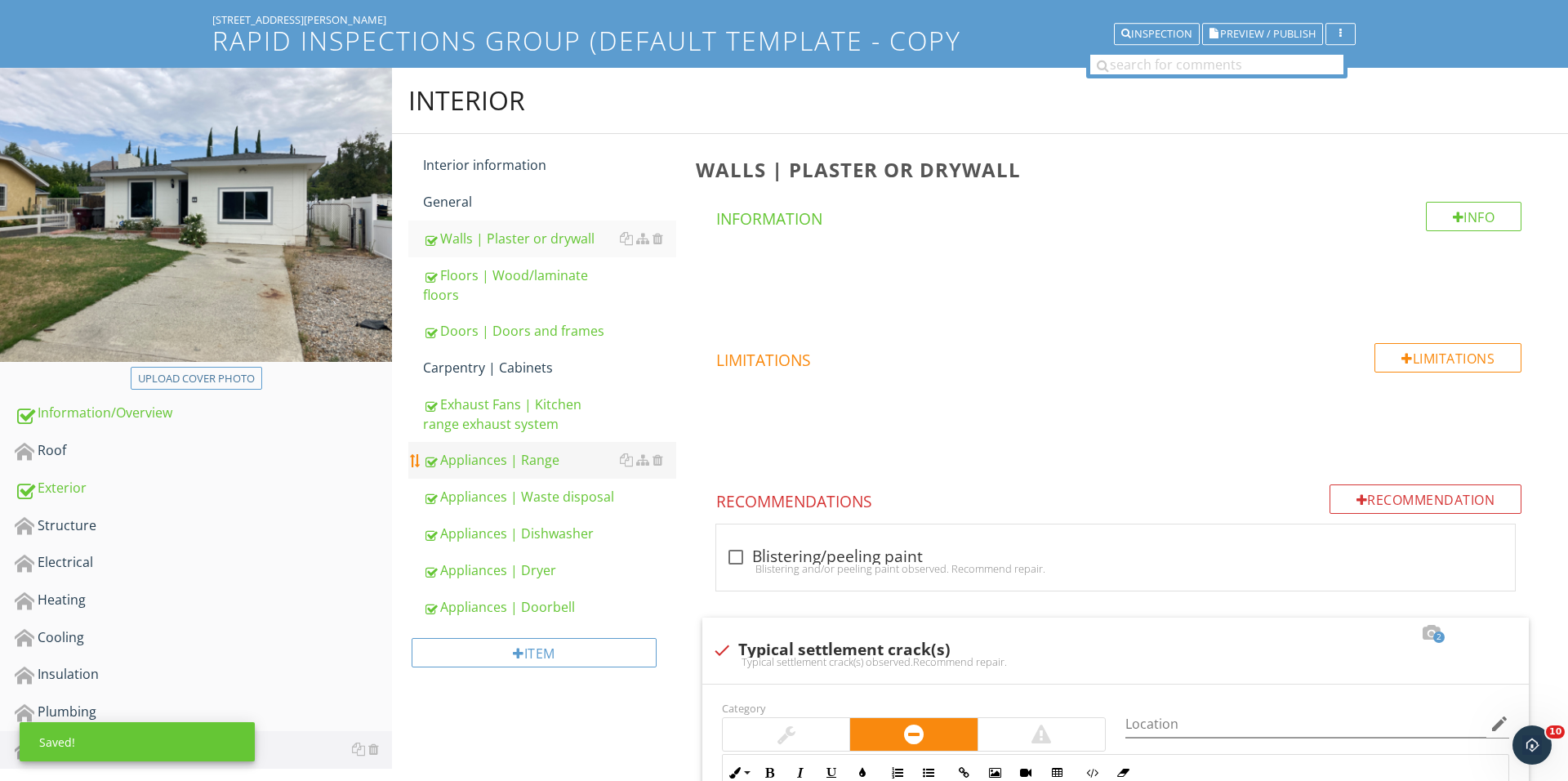
scroll to position [159, 0]
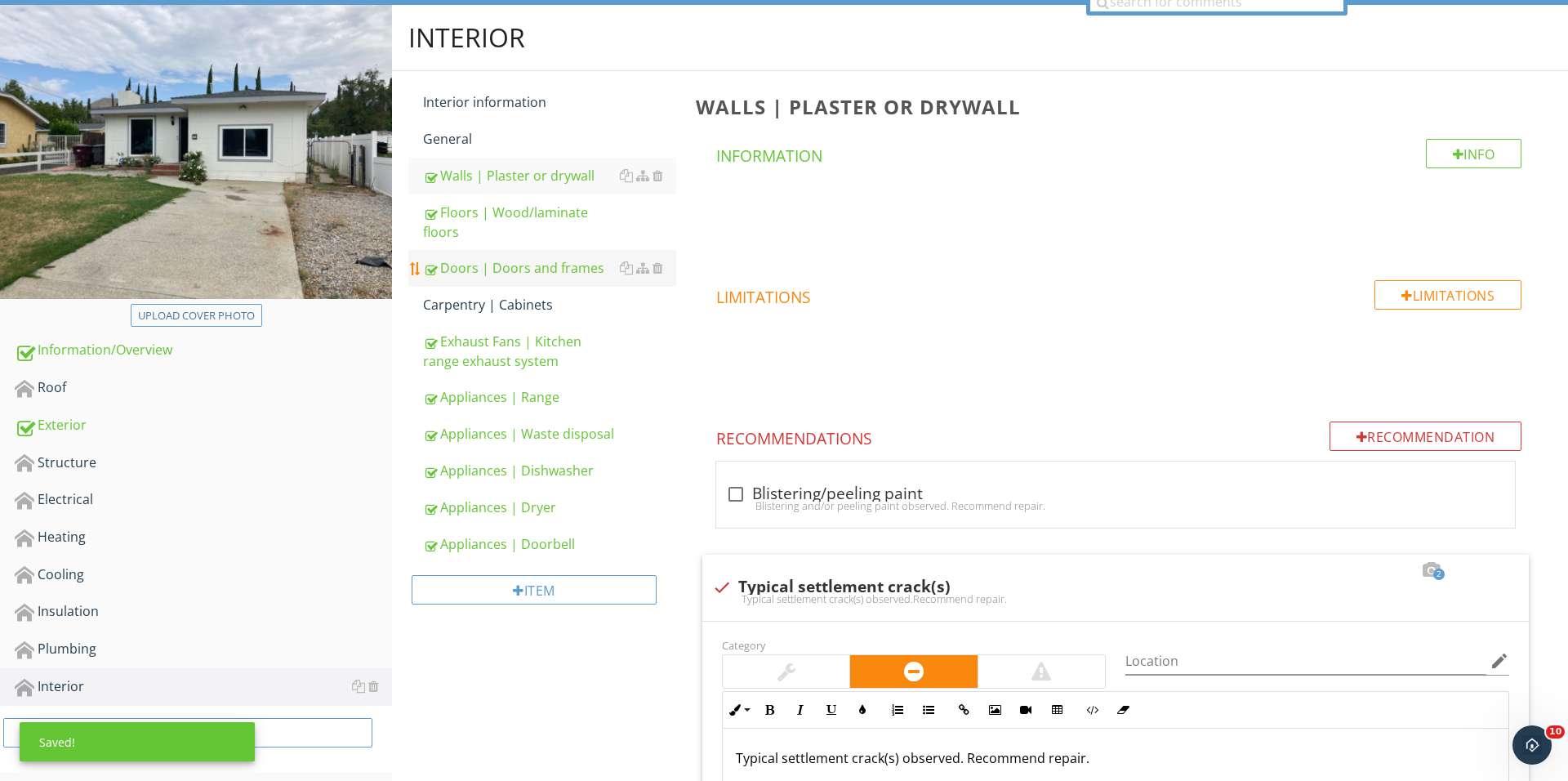
click at [530, 266] on div "Doors | Doors and frames" at bounding box center [550, 267] width 253 height 20
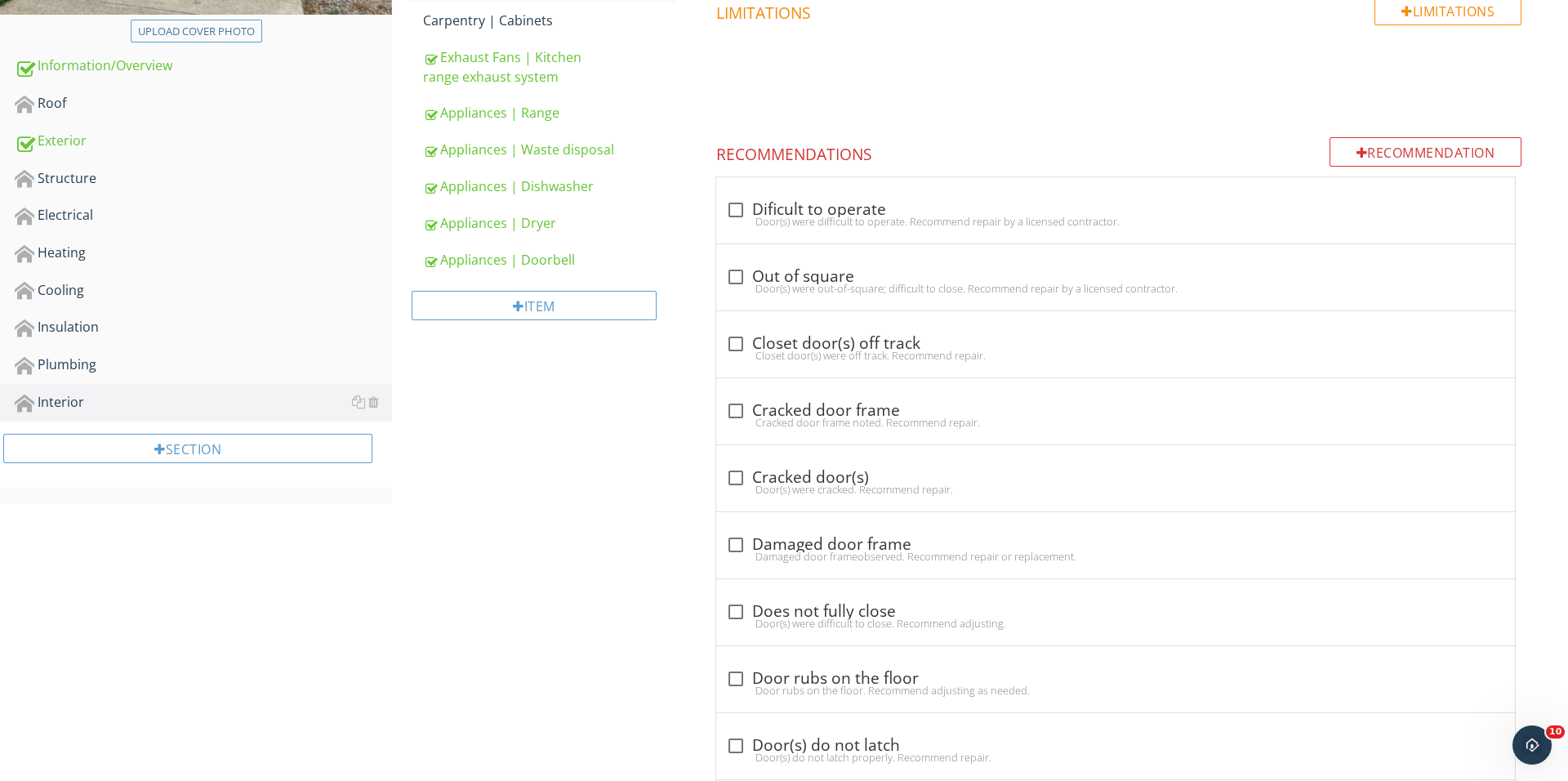
scroll to position [703, 0]
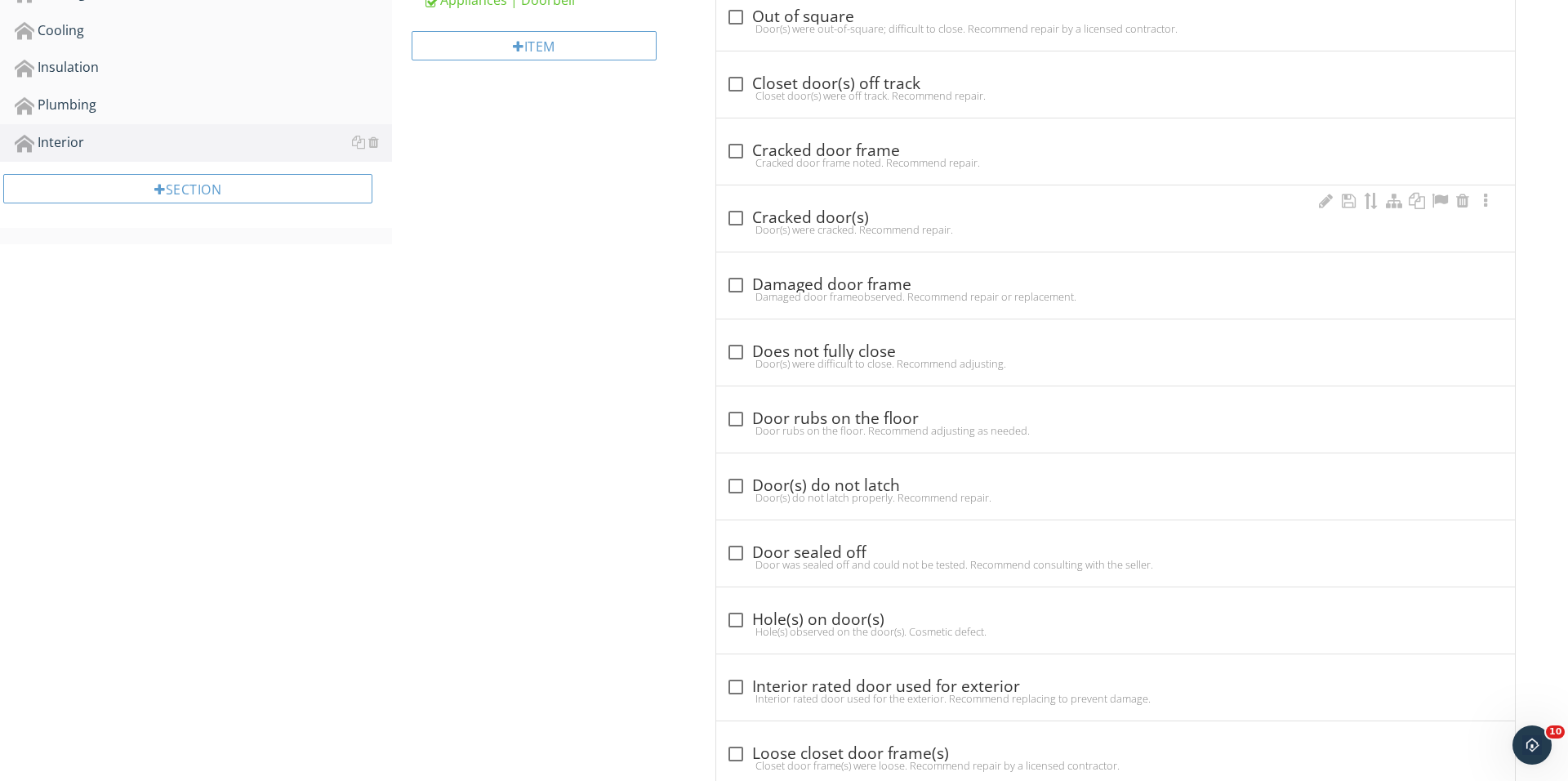
click at [739, 214] on div at bounding box center [736, 218] width 28 height 28
checkbox input "true"
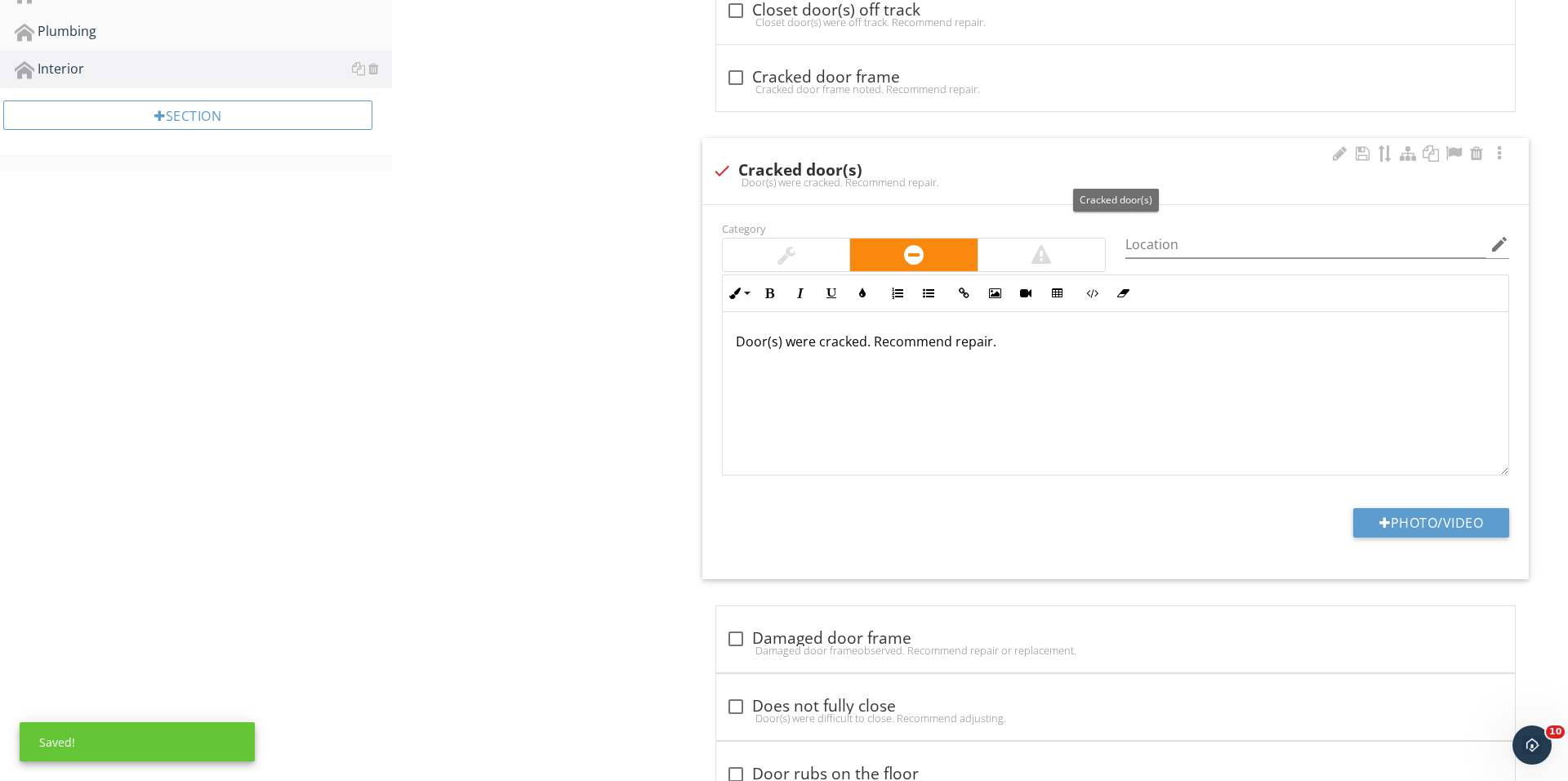
scroll to position [789, 0]
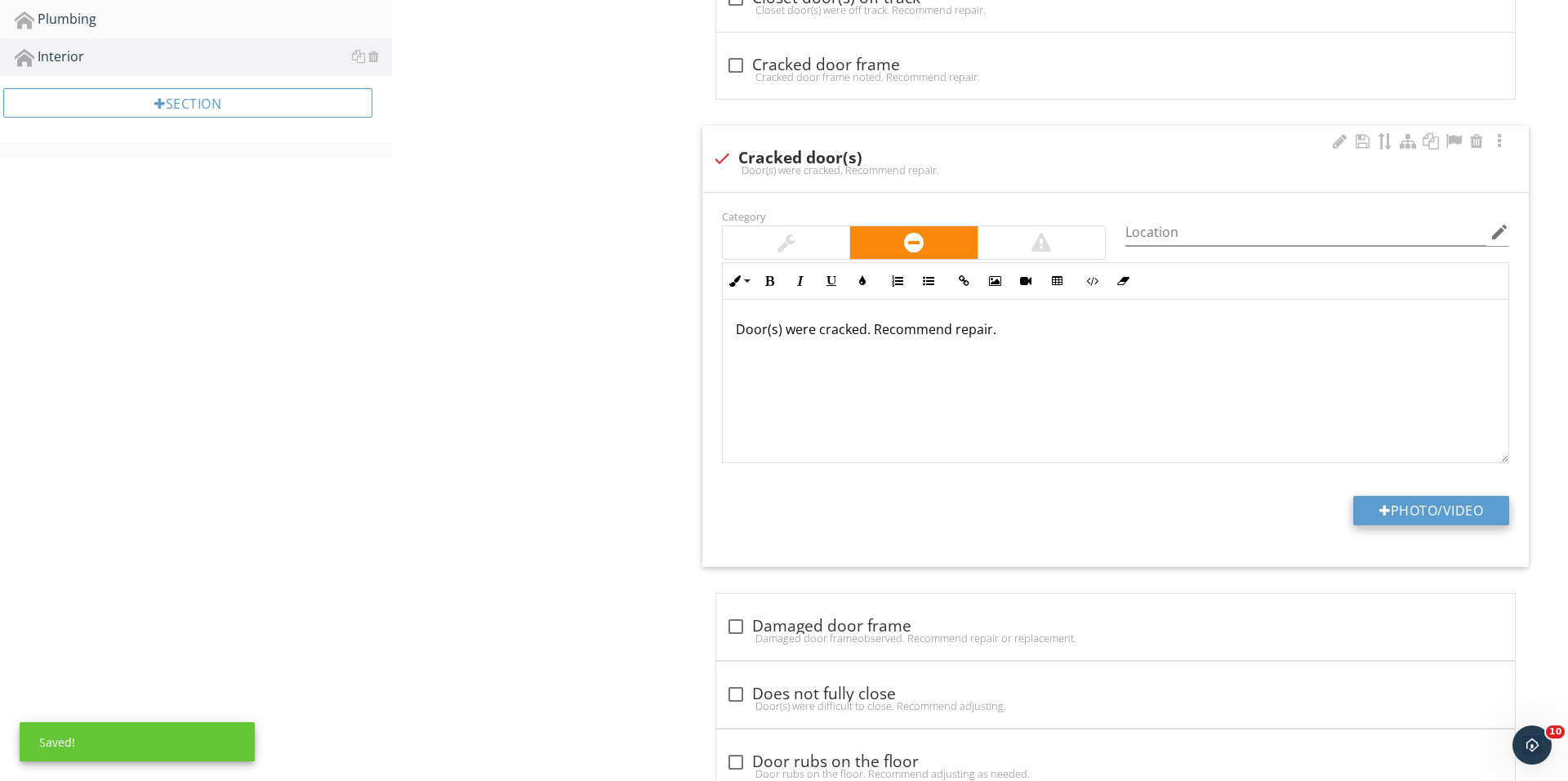
click at [1370, 522] on button "Photo/Video" at bounding box center [1430, 510] width 156 height 29
type input "C:\fakepath\IMG_1318.JPG"
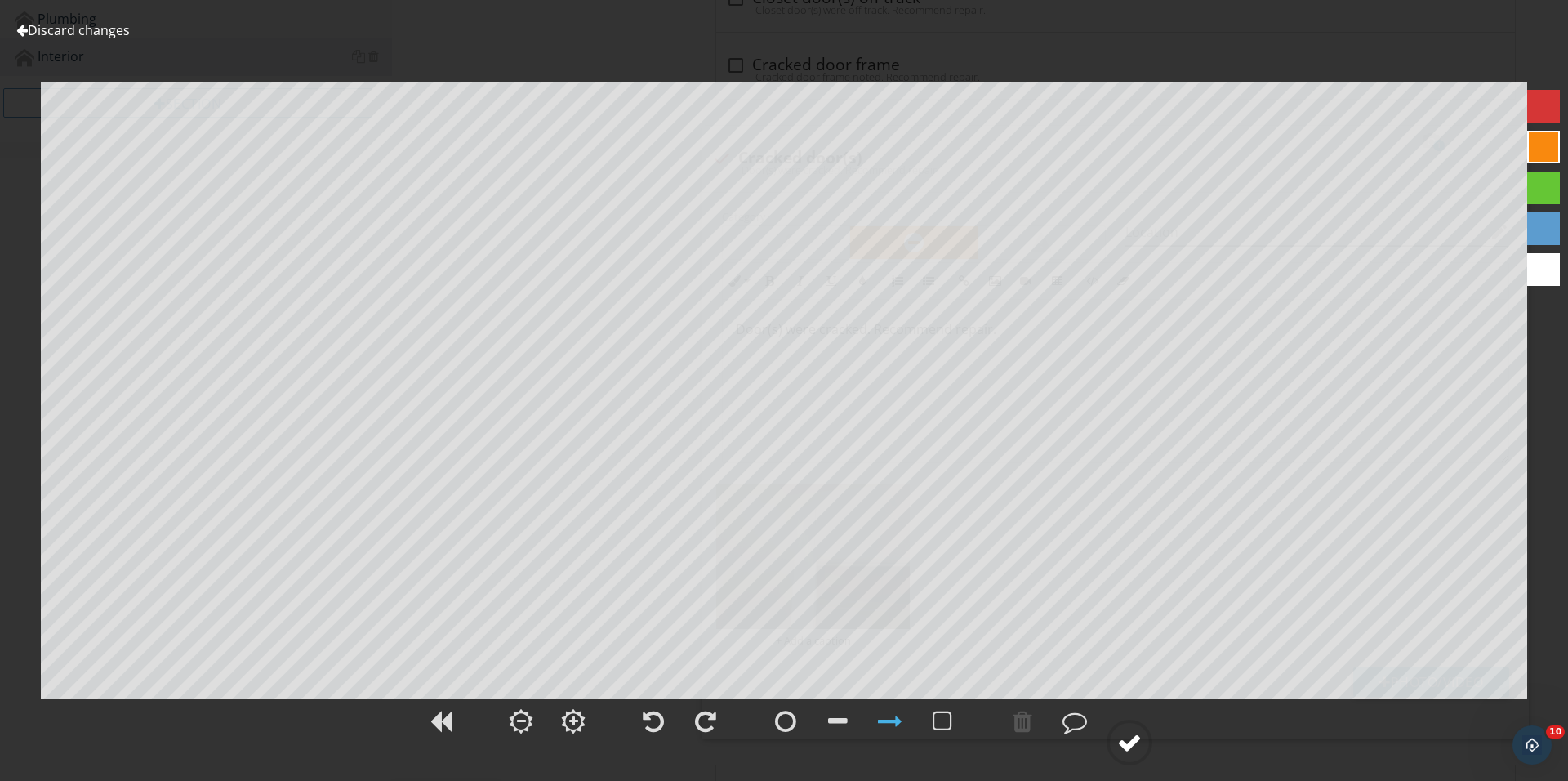
click at [1134, 754] on circle at bounding box center [1129, 742] width 42 height 42
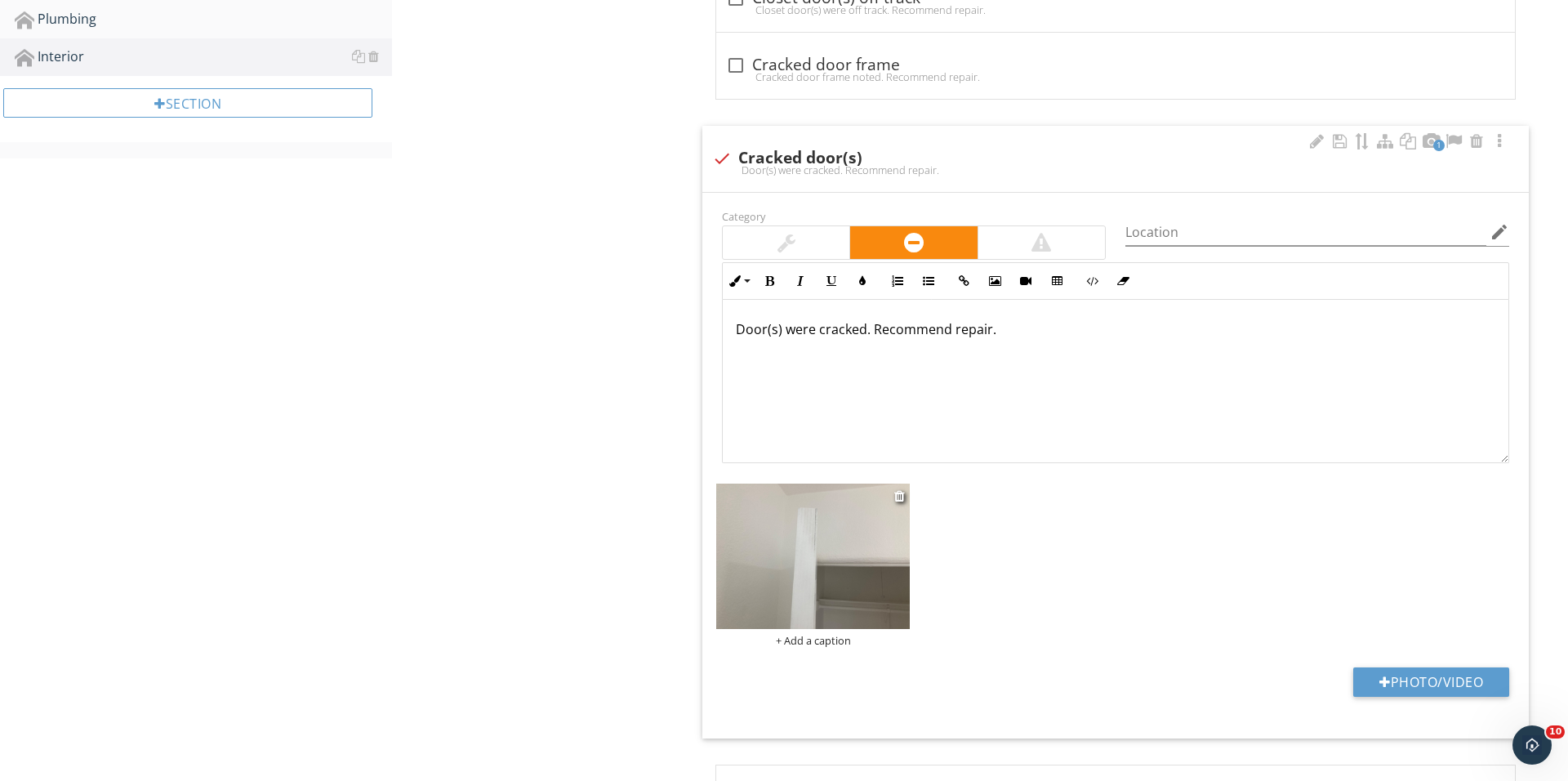
click at [834, 632] on div at bounding box center [812, 559] width 194 height 150
click at [813, 634] on div "+ Add a caption" at bounding box center [812, 640] width 194 height 13
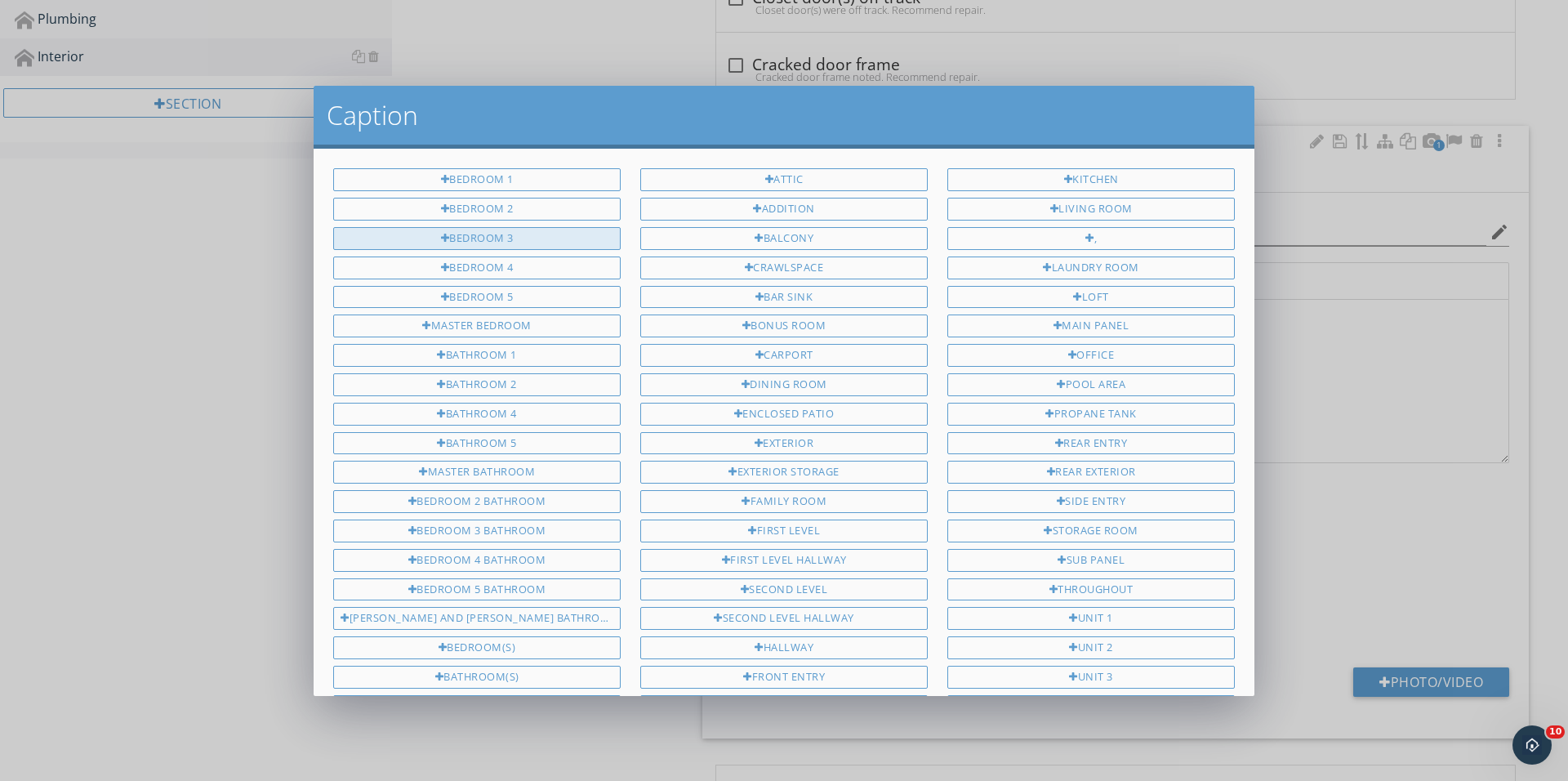
click at [524, 234] on div "Bedroom 3" at bounding box center [477, 238] width 288 height 23
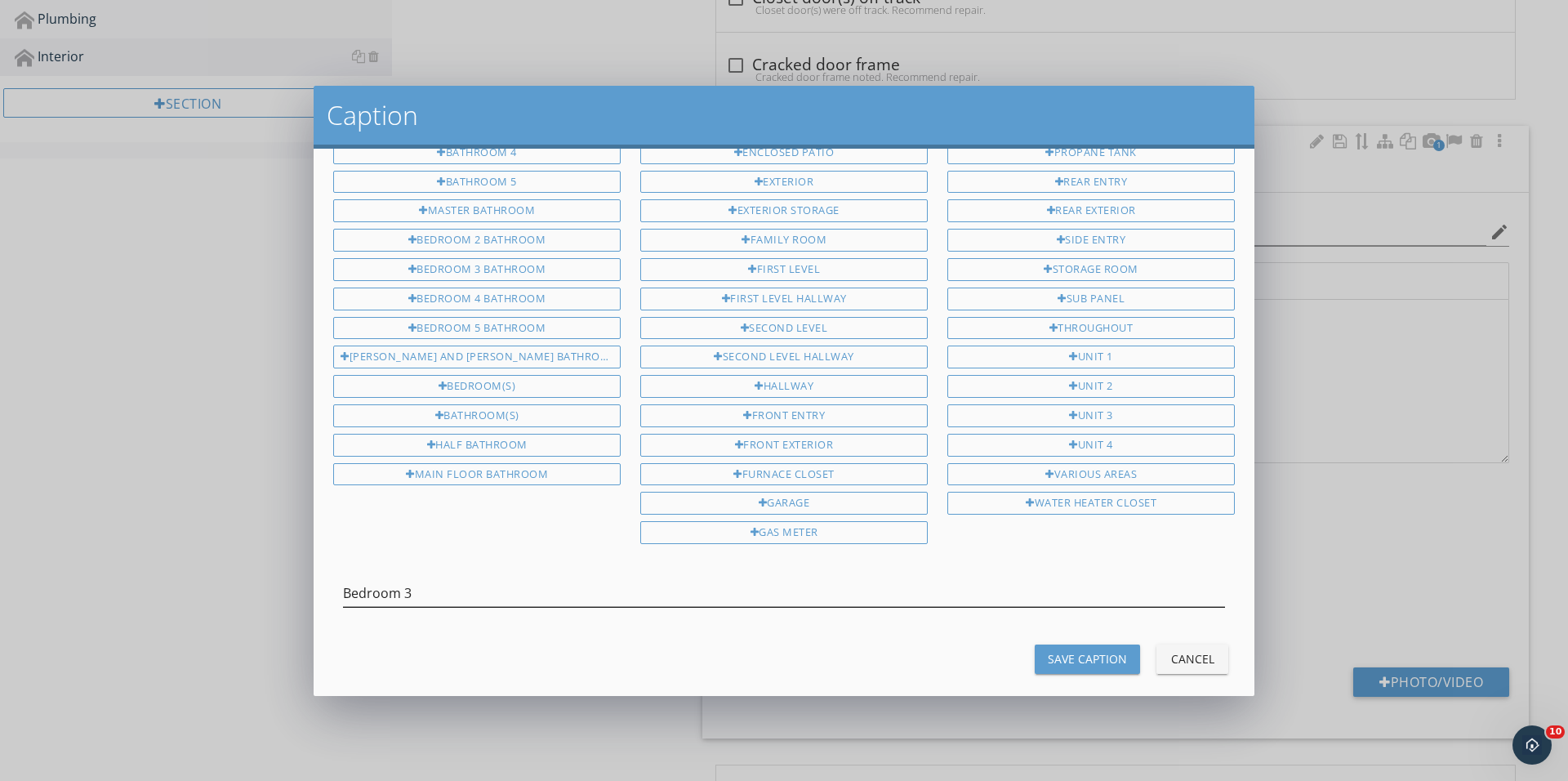
scroll to position [259, 0]
click at [430, 582] on input "Bedroom 3" at bounding box center [784, 595] width 882 height 27
type input "Bedroom 2"
click at [1092, 652] on div "Save Caption" at bounding box center [1087, 660] width 79 height 17
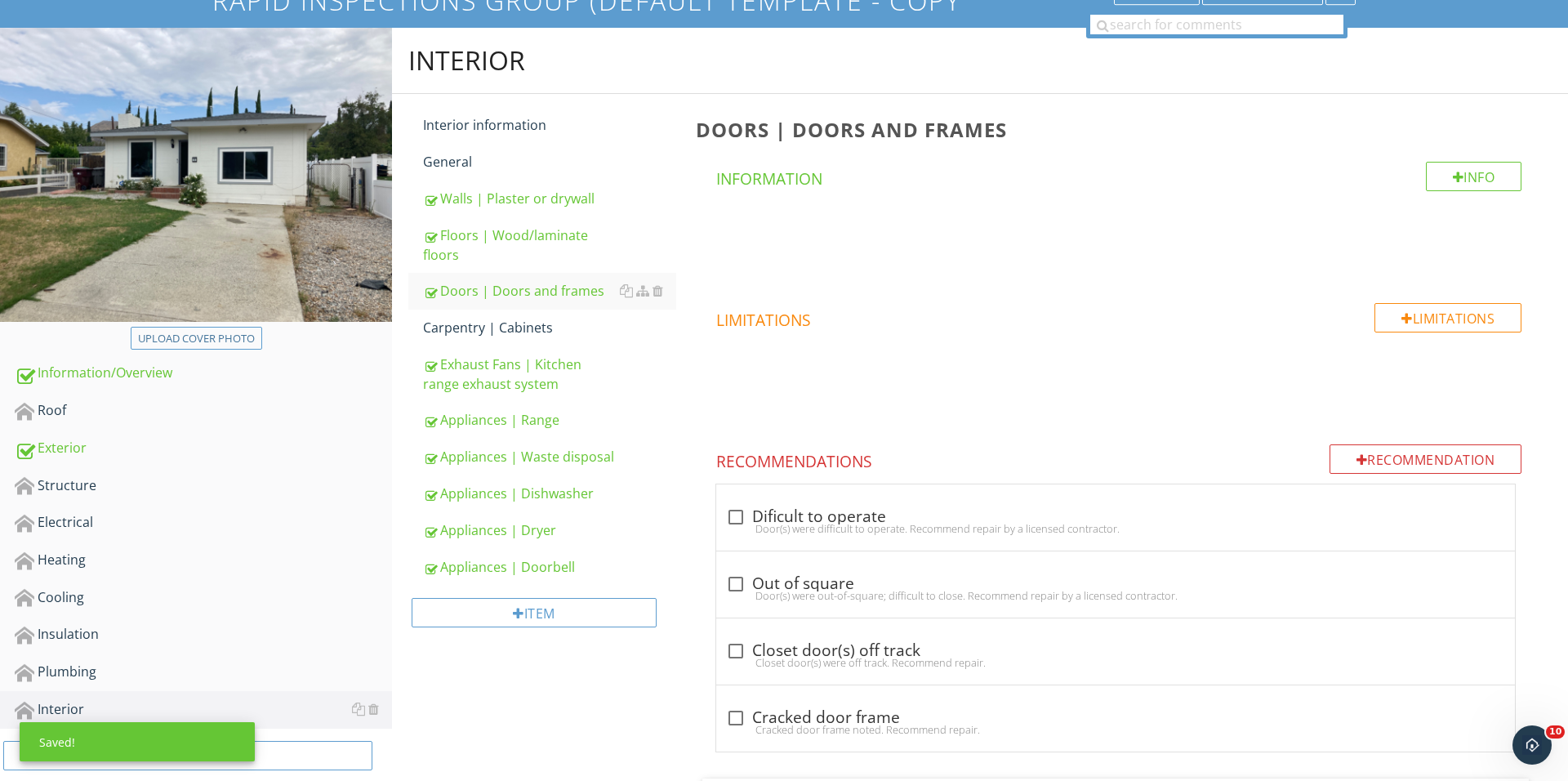
scroll to position [234, 0]
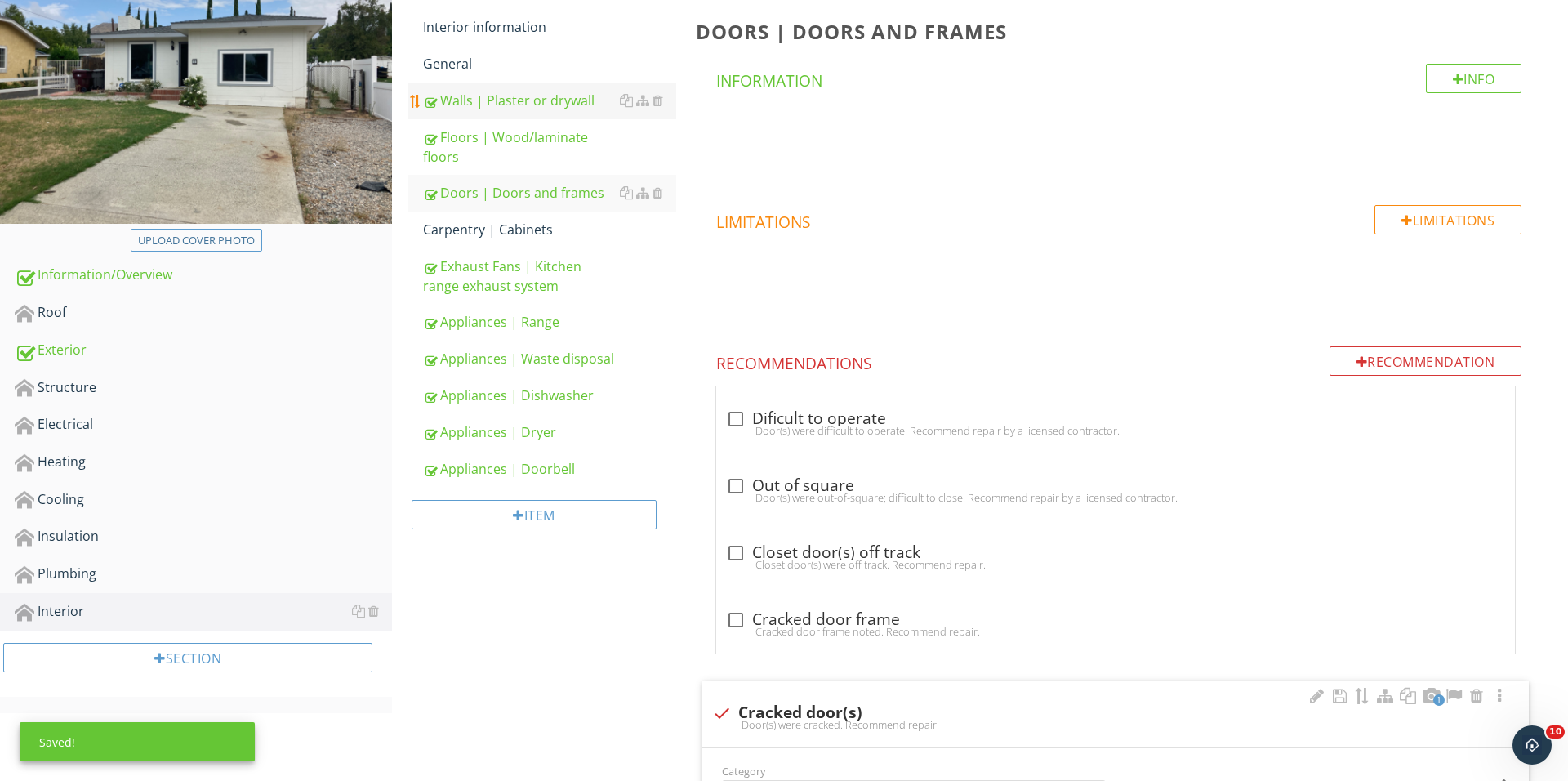
click at [510, 138] on div "Floors | Wood/laminate floors" at bounding box center [550, 147] width 253 height 39
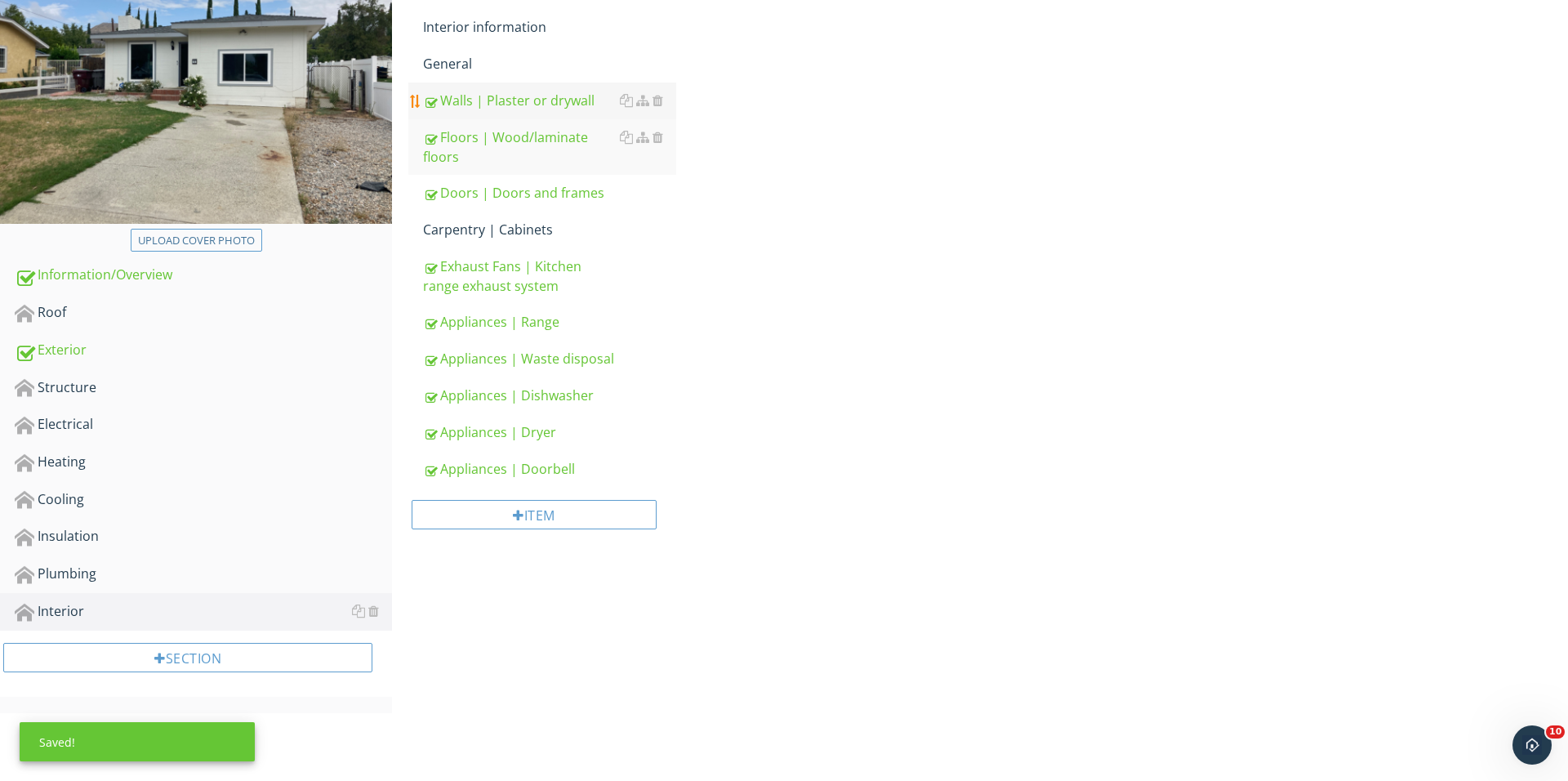
click at [513, 106] on div "Walls | Plaster or drywall" at bounding box center [550, 100] width 253 height 20
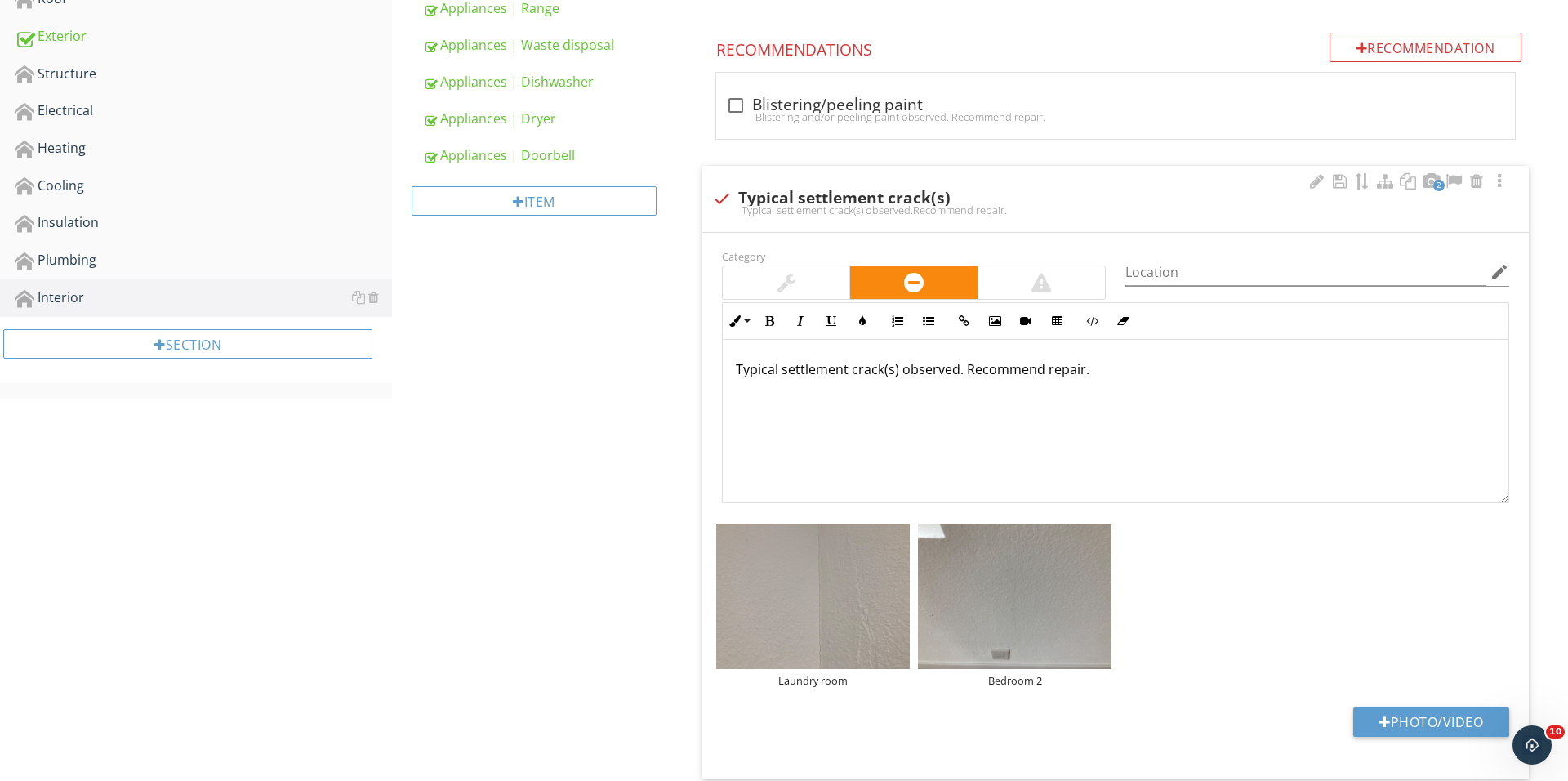
scroll to position [825, 0]
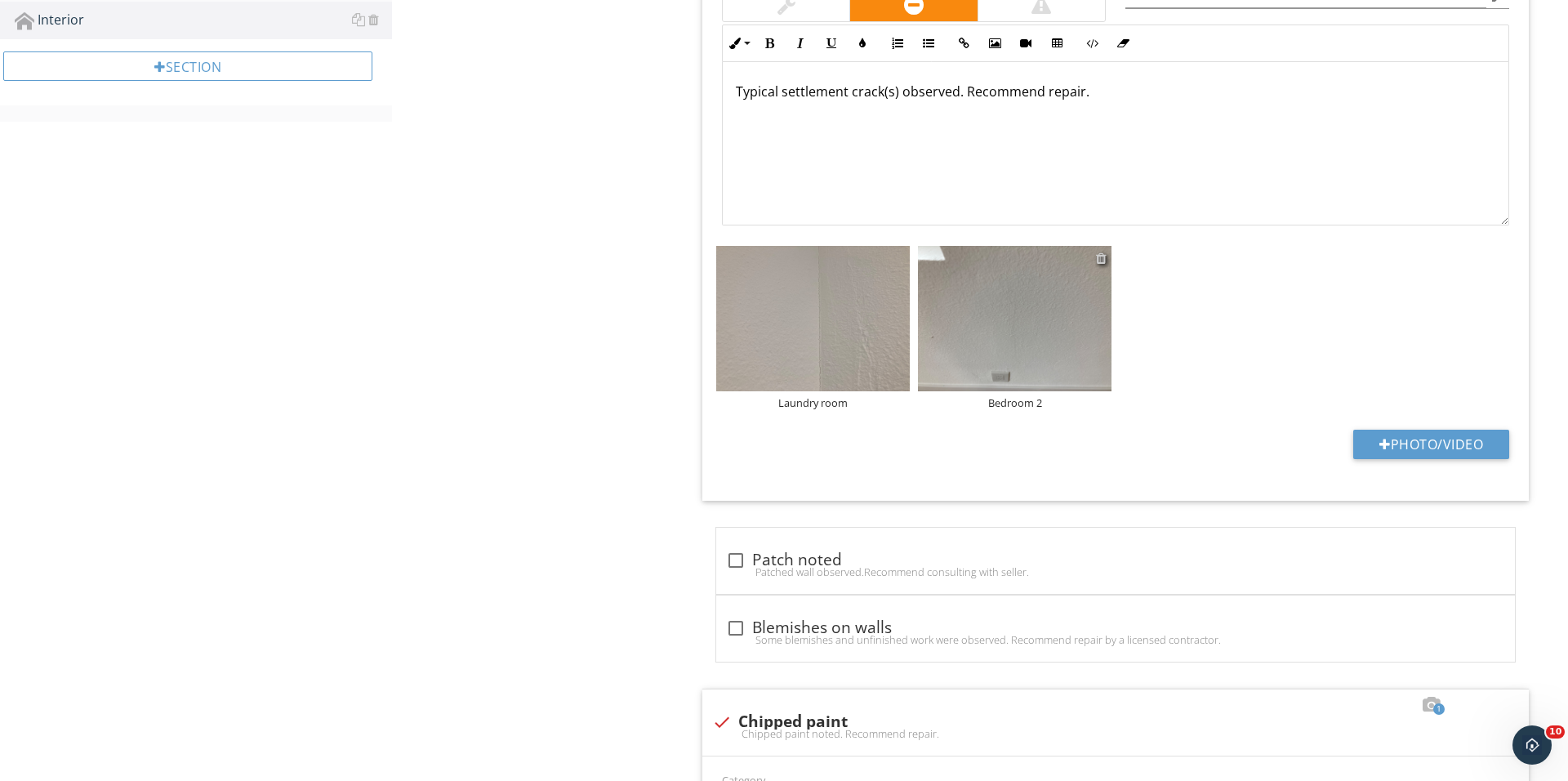
click at [1099, 252] on div at bounding box center [1101, 258] width 10 height 13
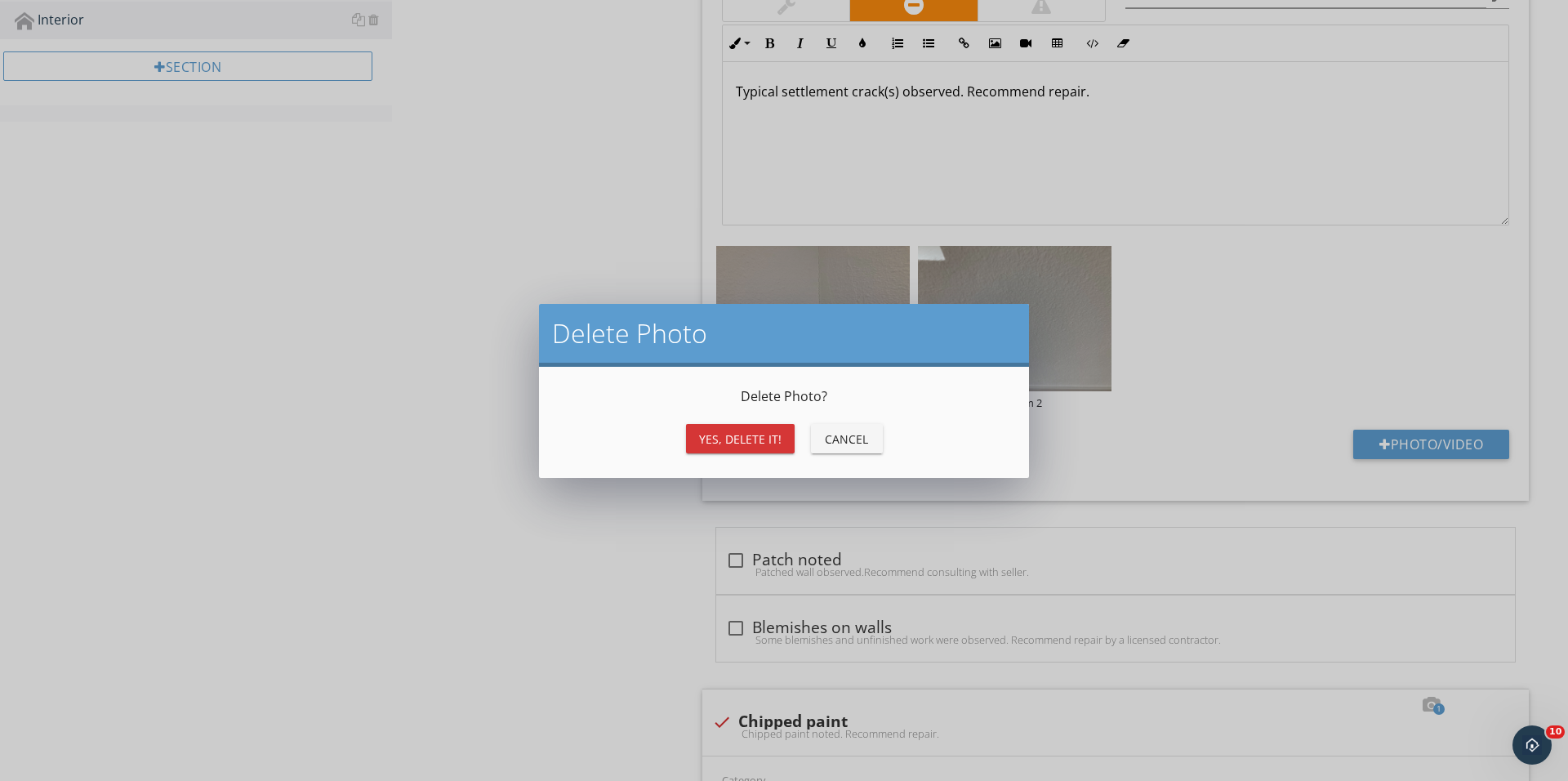
click at [758, 432] on div "Yes, Delete it!" at bounding box center [740, 439] width 83 height 17
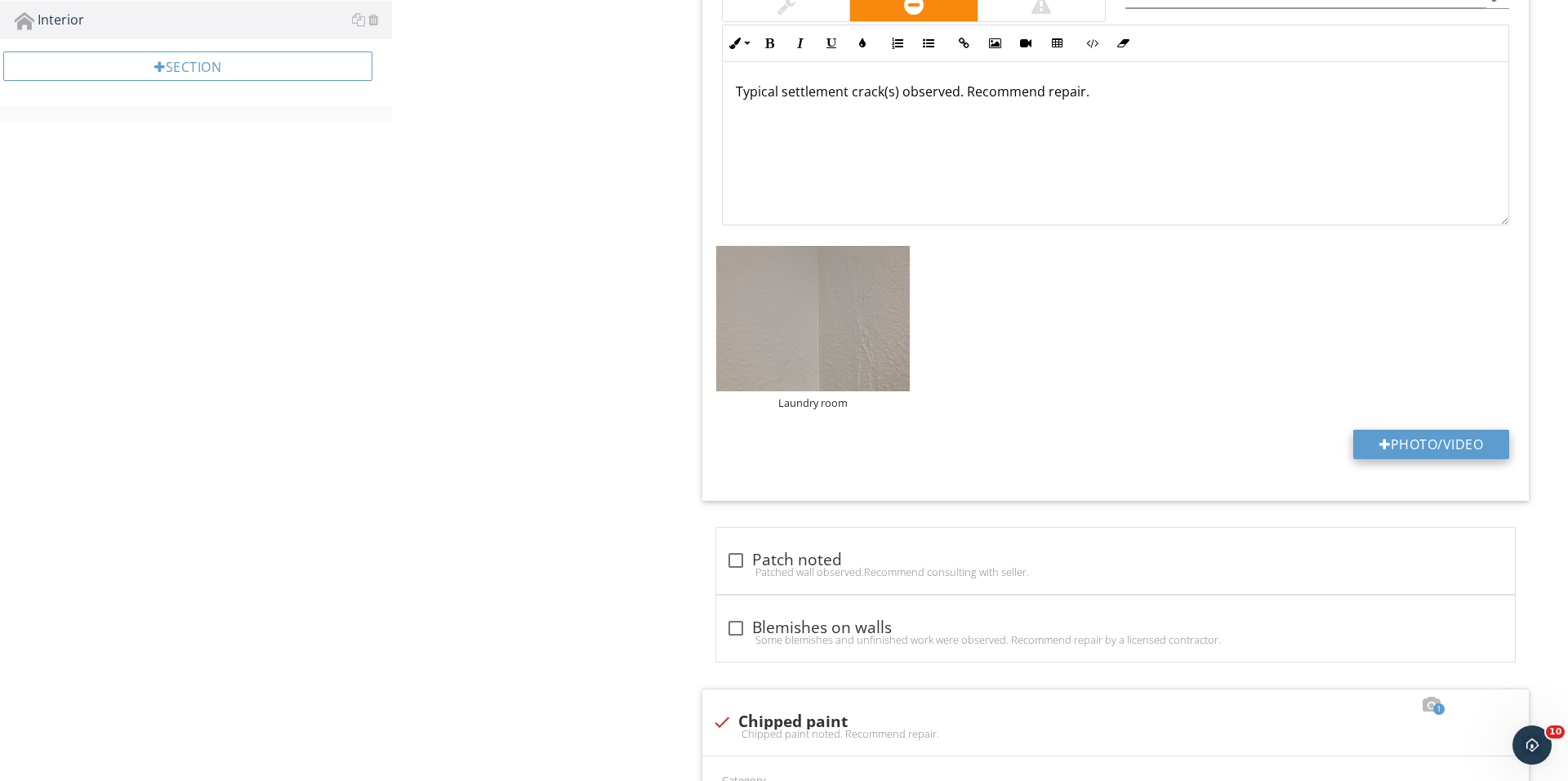
click at [1380, 449] on div at bounding box center [1384, 444] width 11 height 13
type input "C:\fakepath\IMG_1325.JPG"
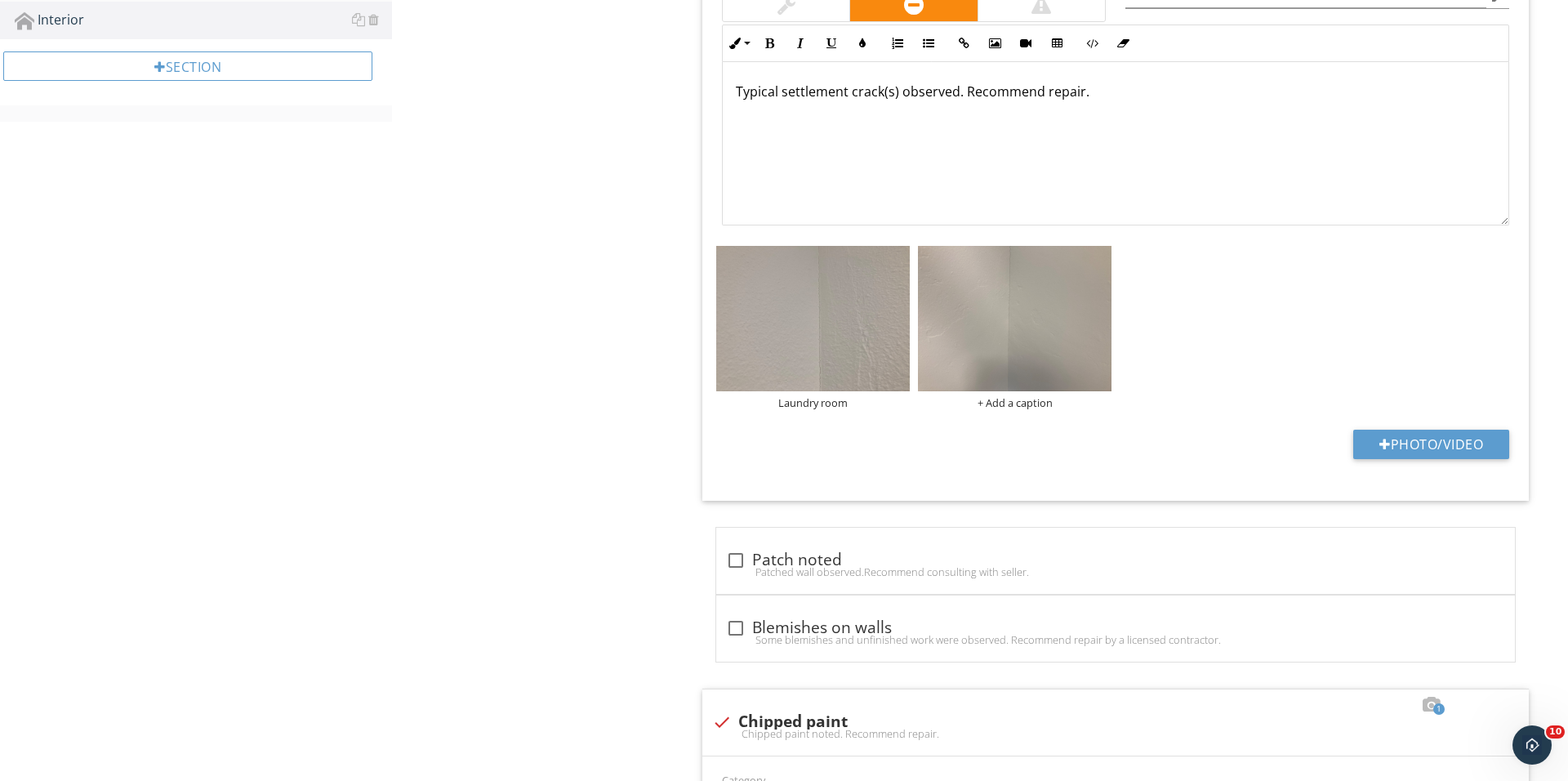
click at [1009, 420] on div "Category Location edit Inline Style XLarge Large Normal Small Light Small/Light…" at bounding box center [1115, 228] width 826 height 546
click at [1007, 399] on div "+ Add a caption" at bounding box center [1014, 403] width 194 height 13
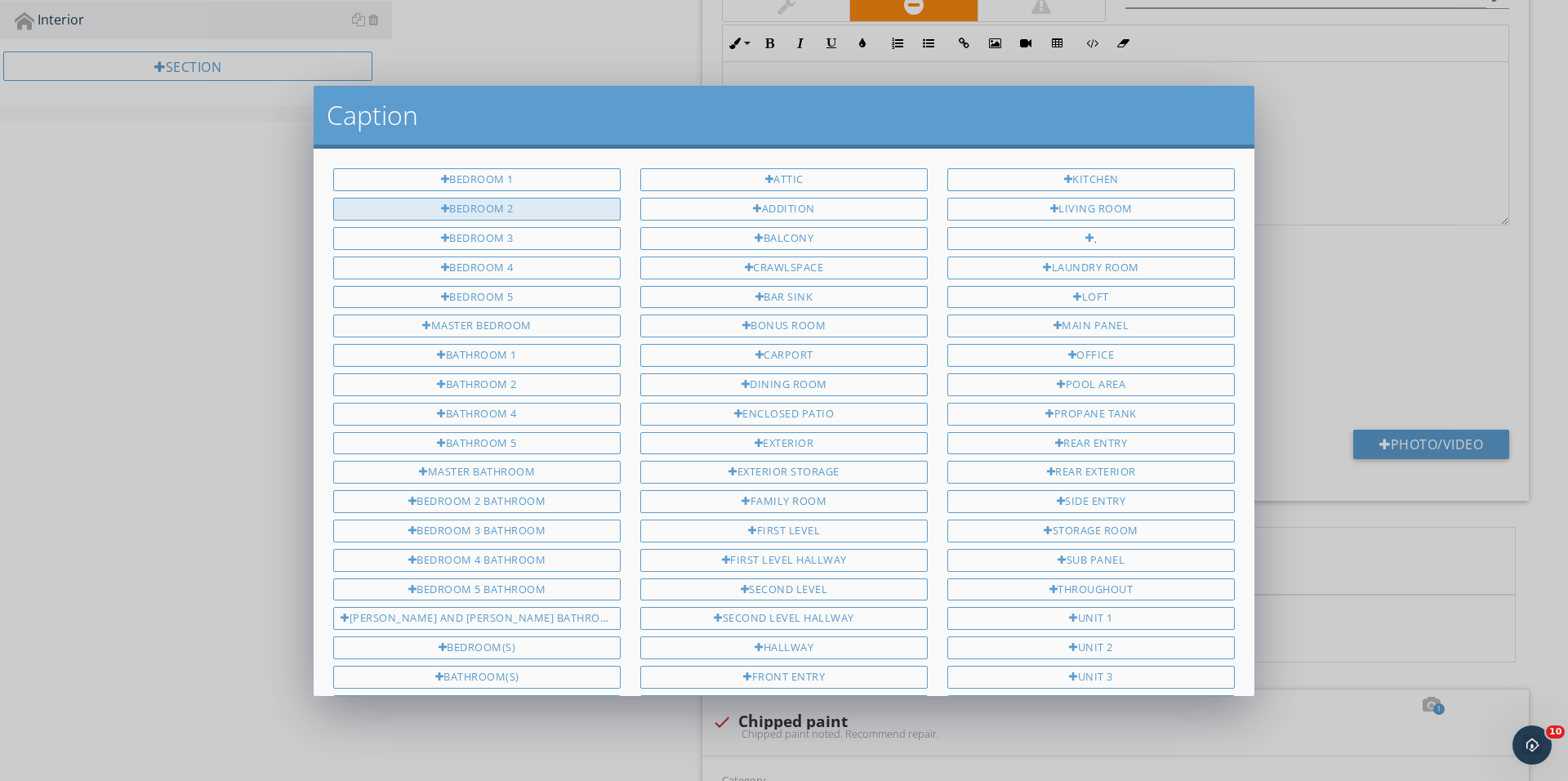
scroll to position [0, 0]
click at [553, 207] on div "Bedroom 2" at bounding box center [477, 209] width 288 height 23
type input "Bedroom 2"
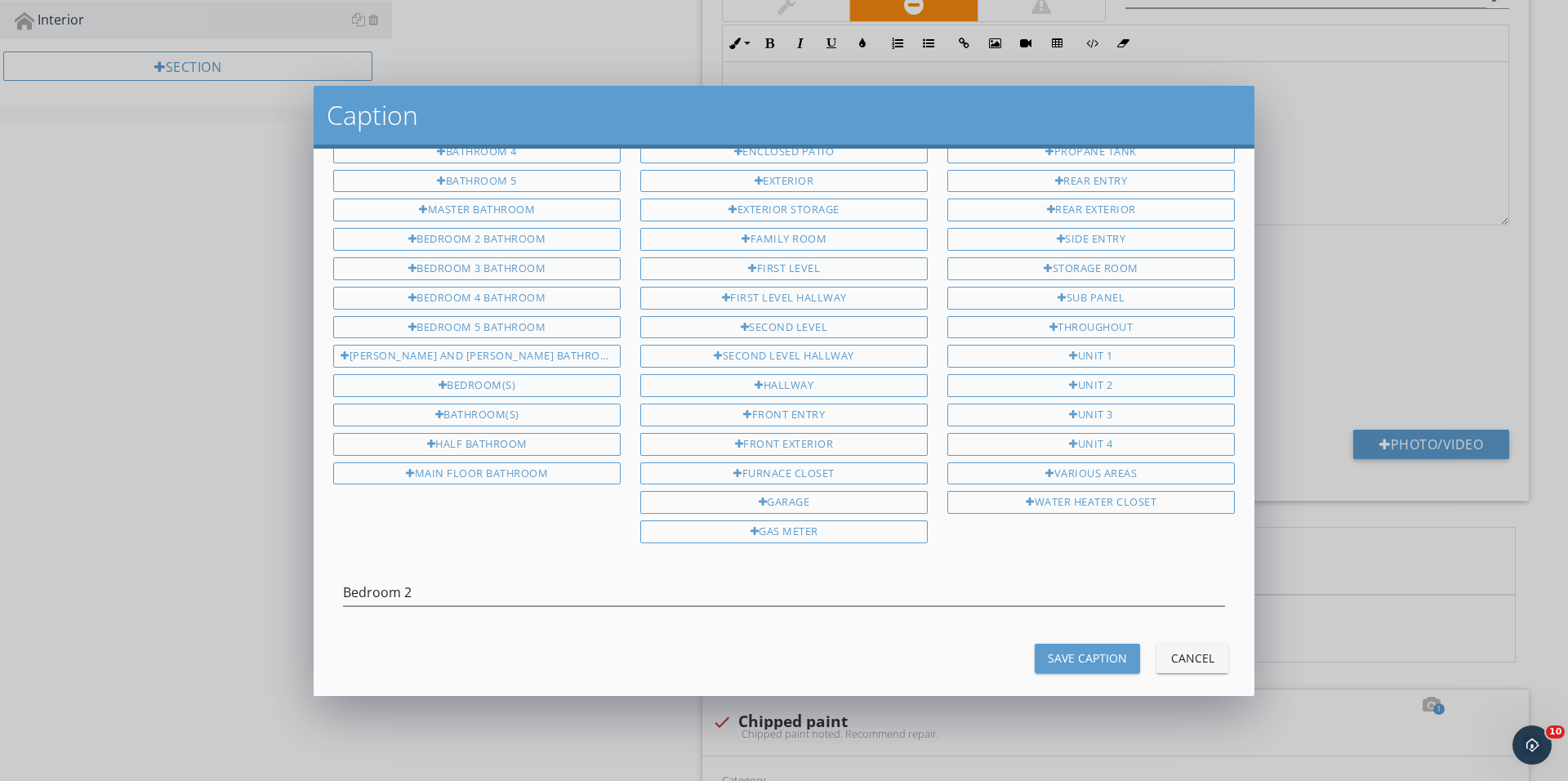
scroll to position [259, 0]
click at [1075, 652] on div "Save Caption" at bounding box center [1087, 660] width 79 height 17
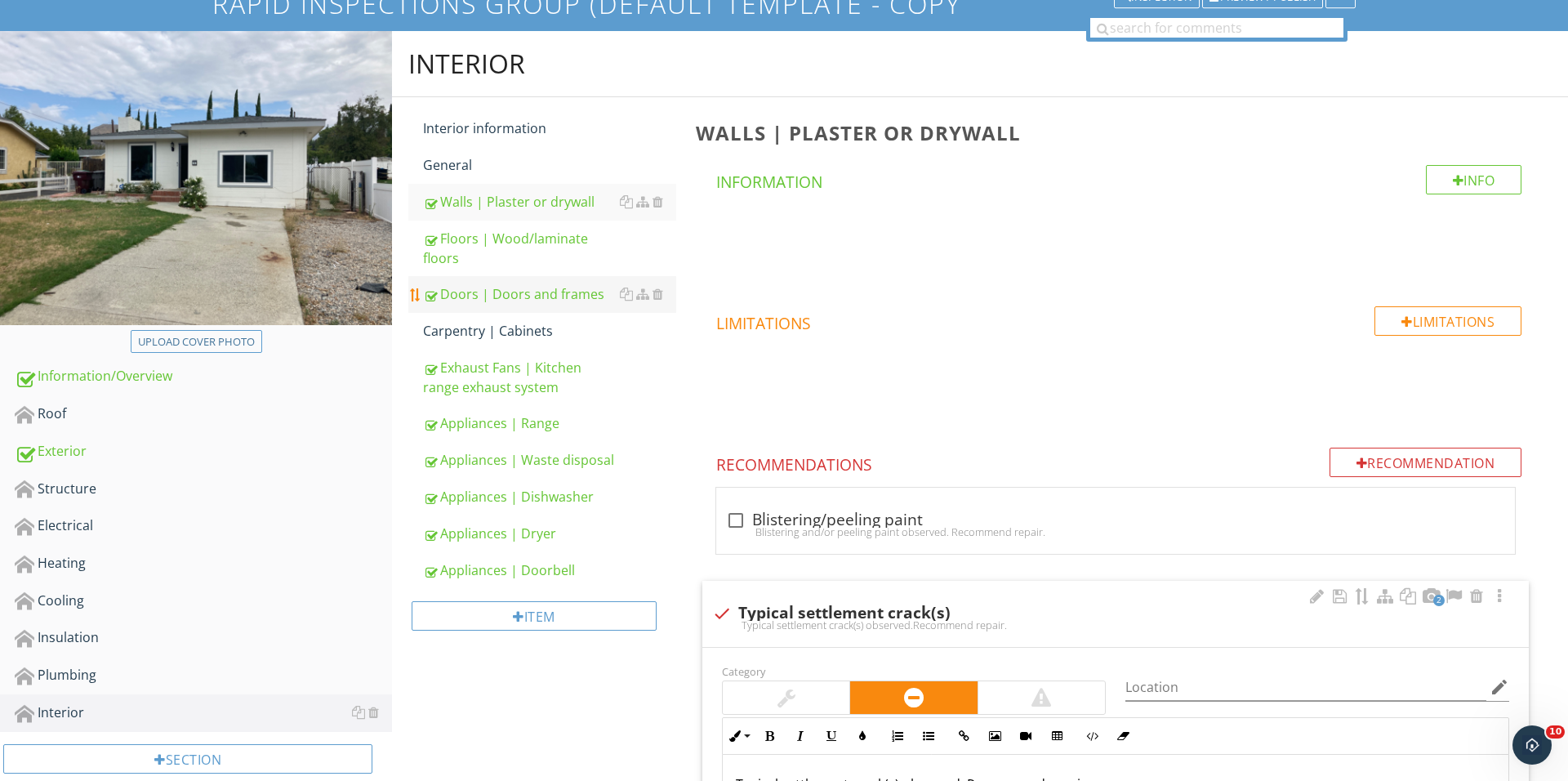
scroll to position [157, 0]
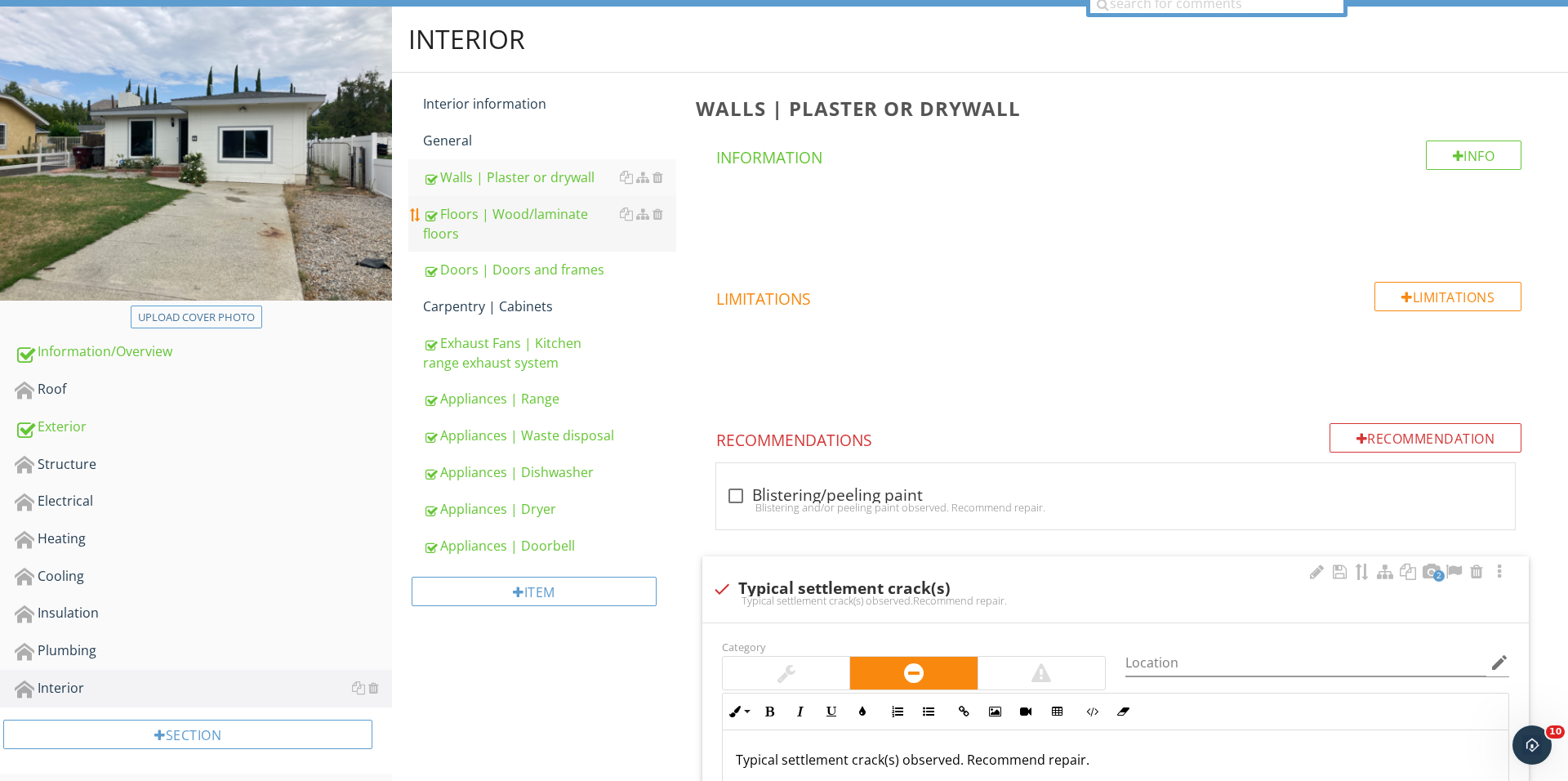
click at [545, 228] on div "Floors | Wood/laminate floors" at bounding box center [550, 223] width 253 height 39
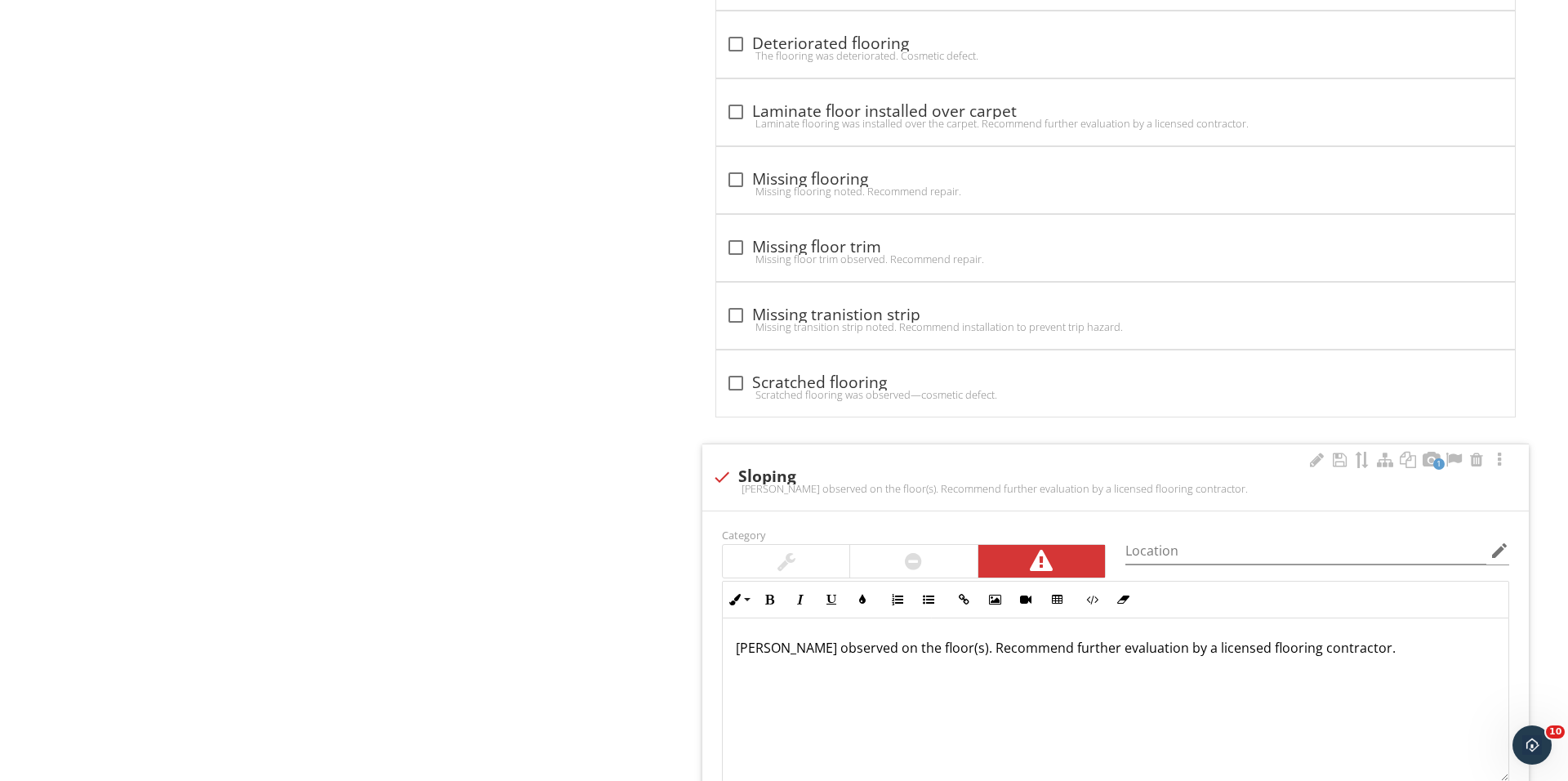
scroll to position [1838, 0]
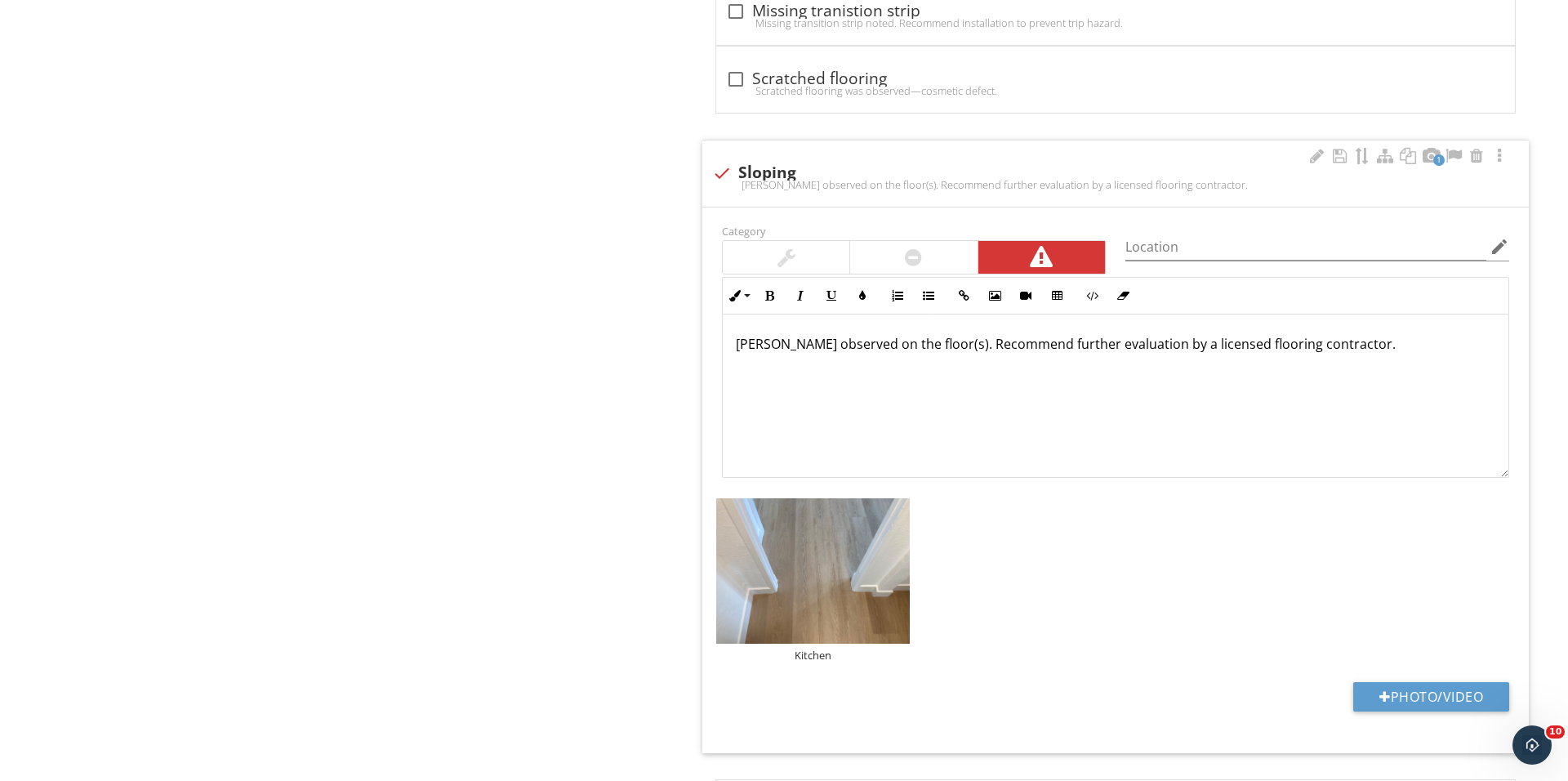
click at [925, 282] on div "Category Location edit Inline Style XLarge Large Normal Small Light Small/Light…" at bounding box center [1115, 349] width 806 height 258
click at [925, 259] on div at bounding box center [913, 258] width 127 height 33
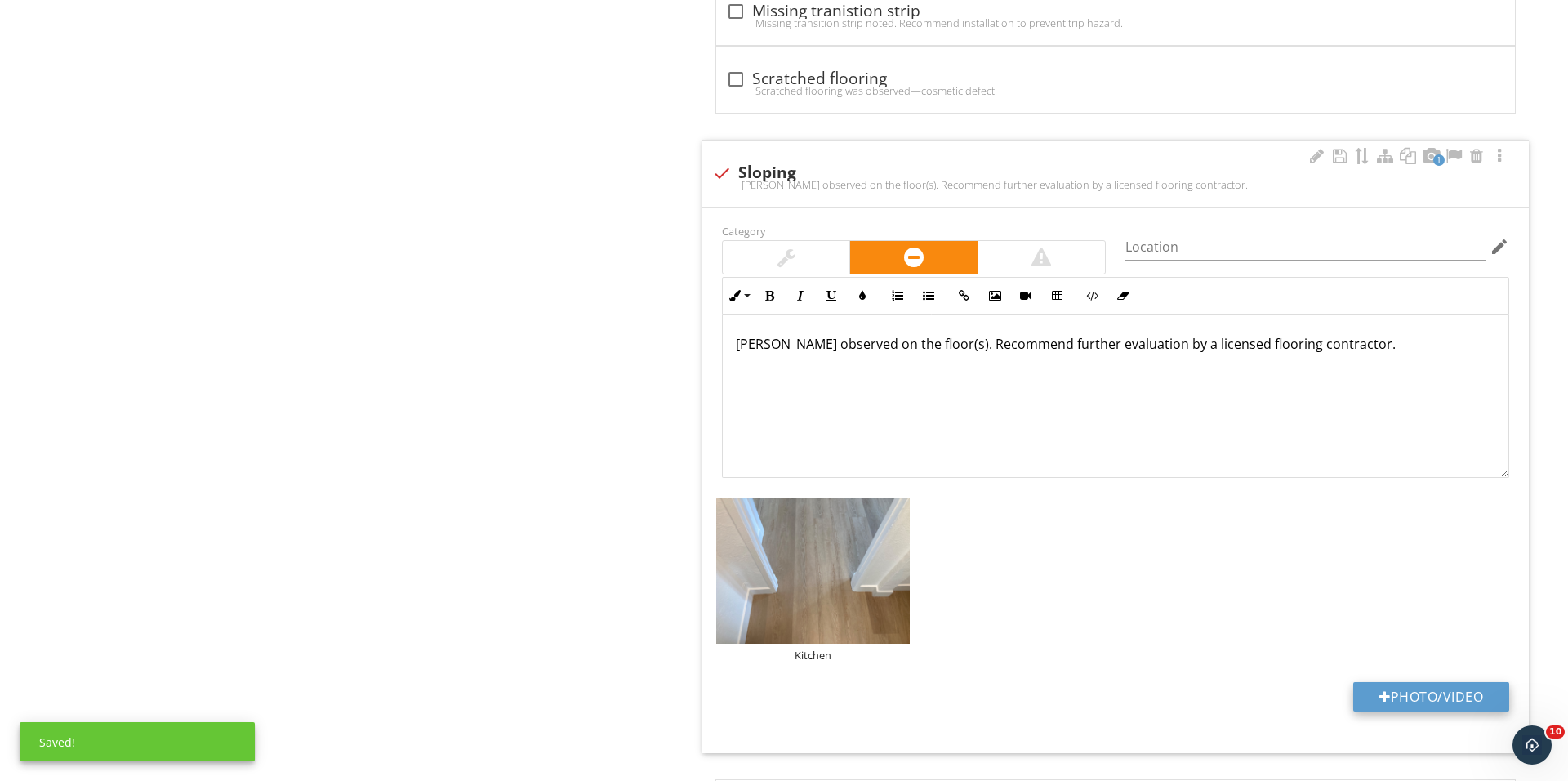
click at [1398, 700] on button "Photo/Video" at bounding box center [1430, 697] width 156 height 29
type input "C:\fakepath\IMG_1332.JPG"
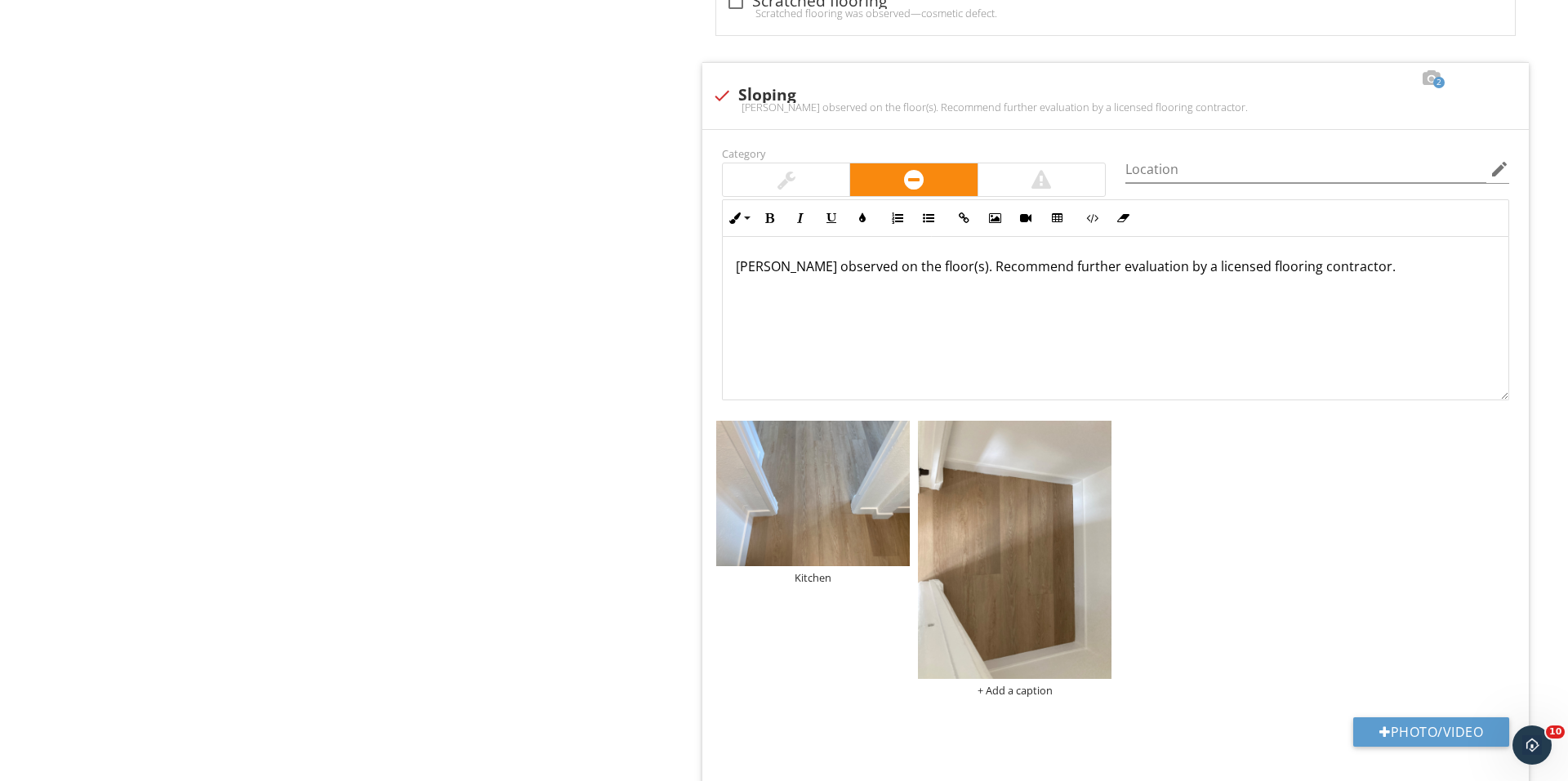
scroll to position [1978, 0]
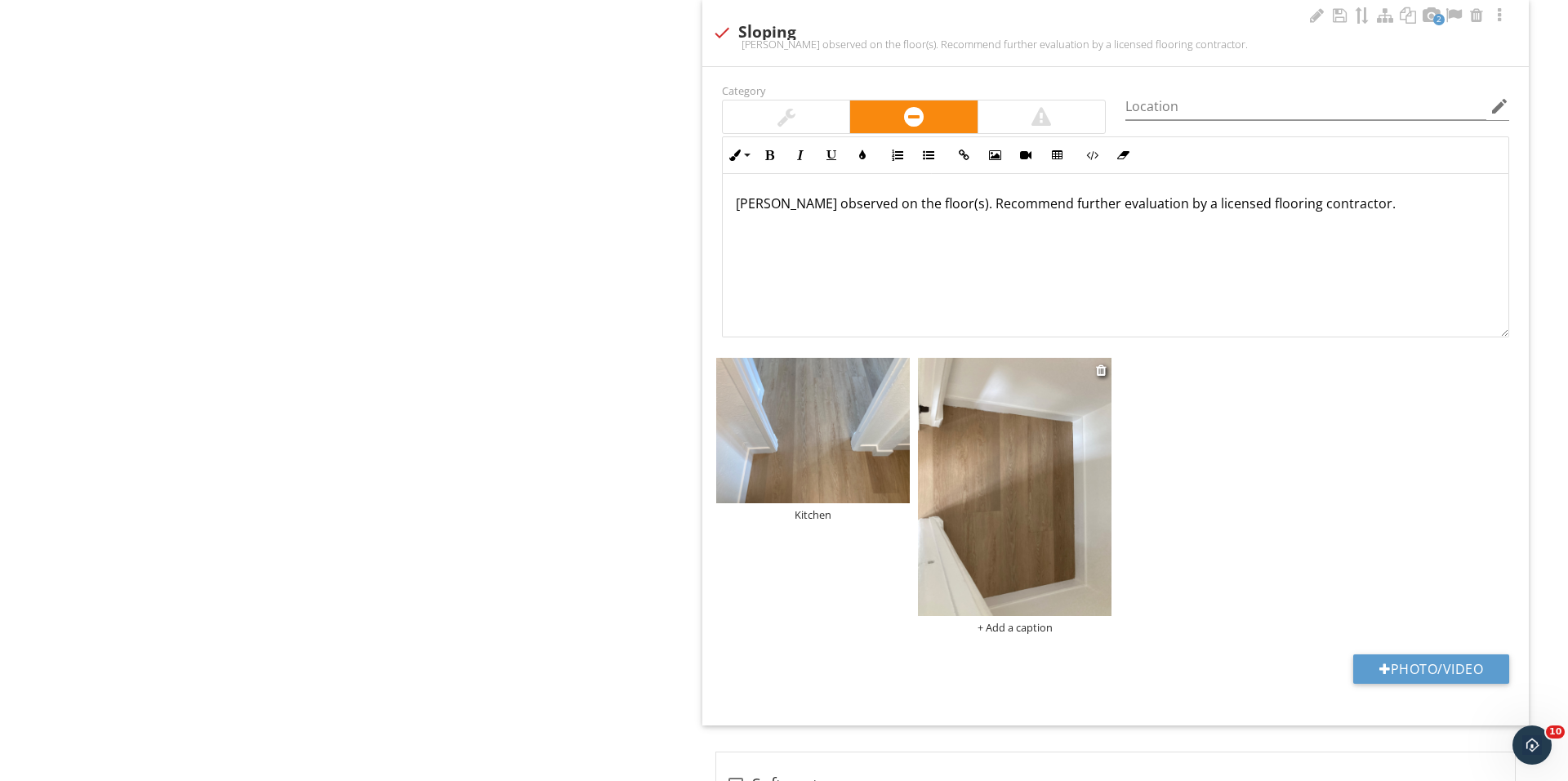
click at [1013, 634] on div "+ Add a caption" at bounding box center [1014, 627] width 194 height 13
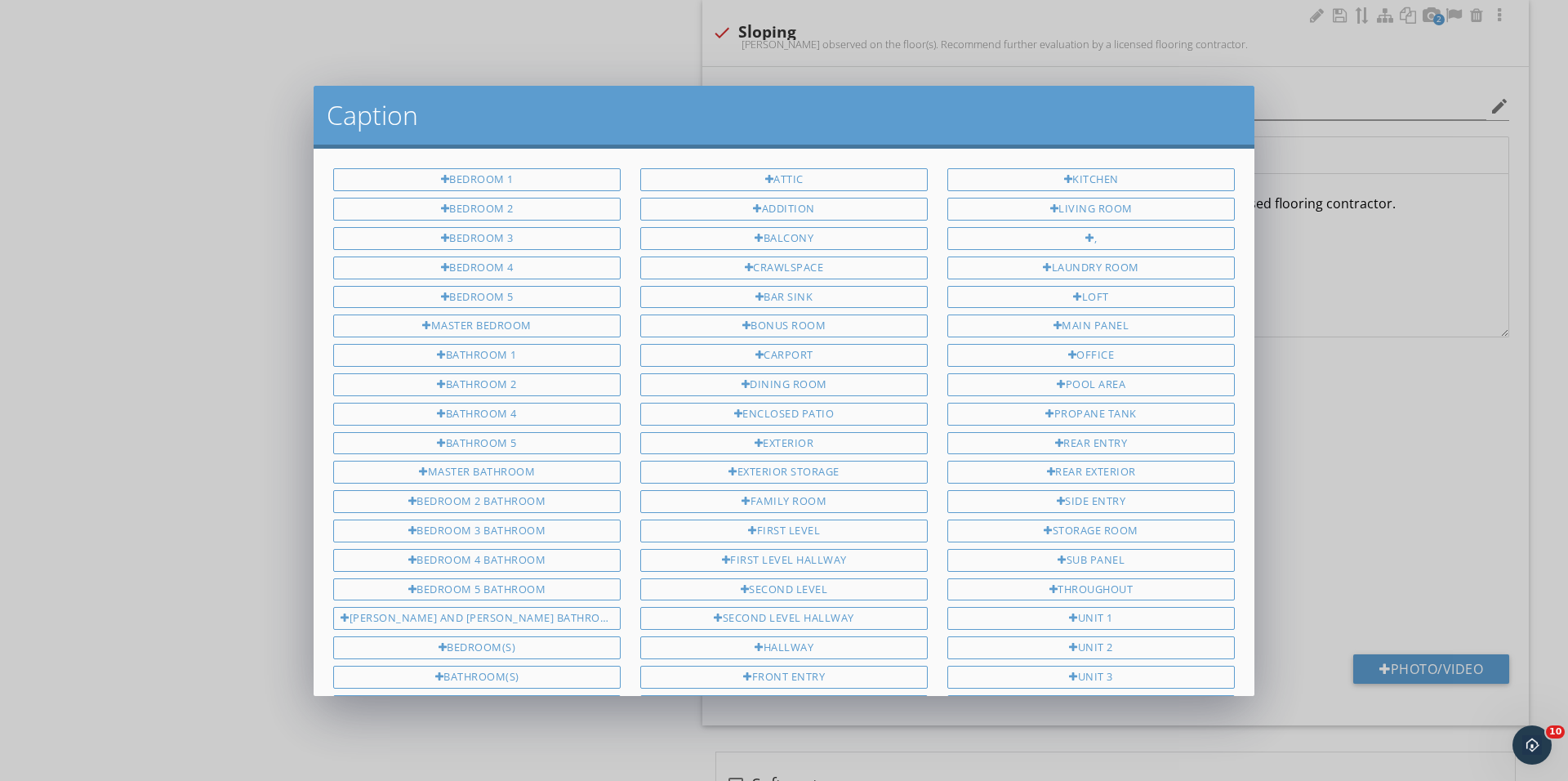
scroll to position [0, 0]
click at [578, 211] on div "Bedroom 2" at bounding box center [477, 209] width 288 height 23
type input "Bedroom 2"
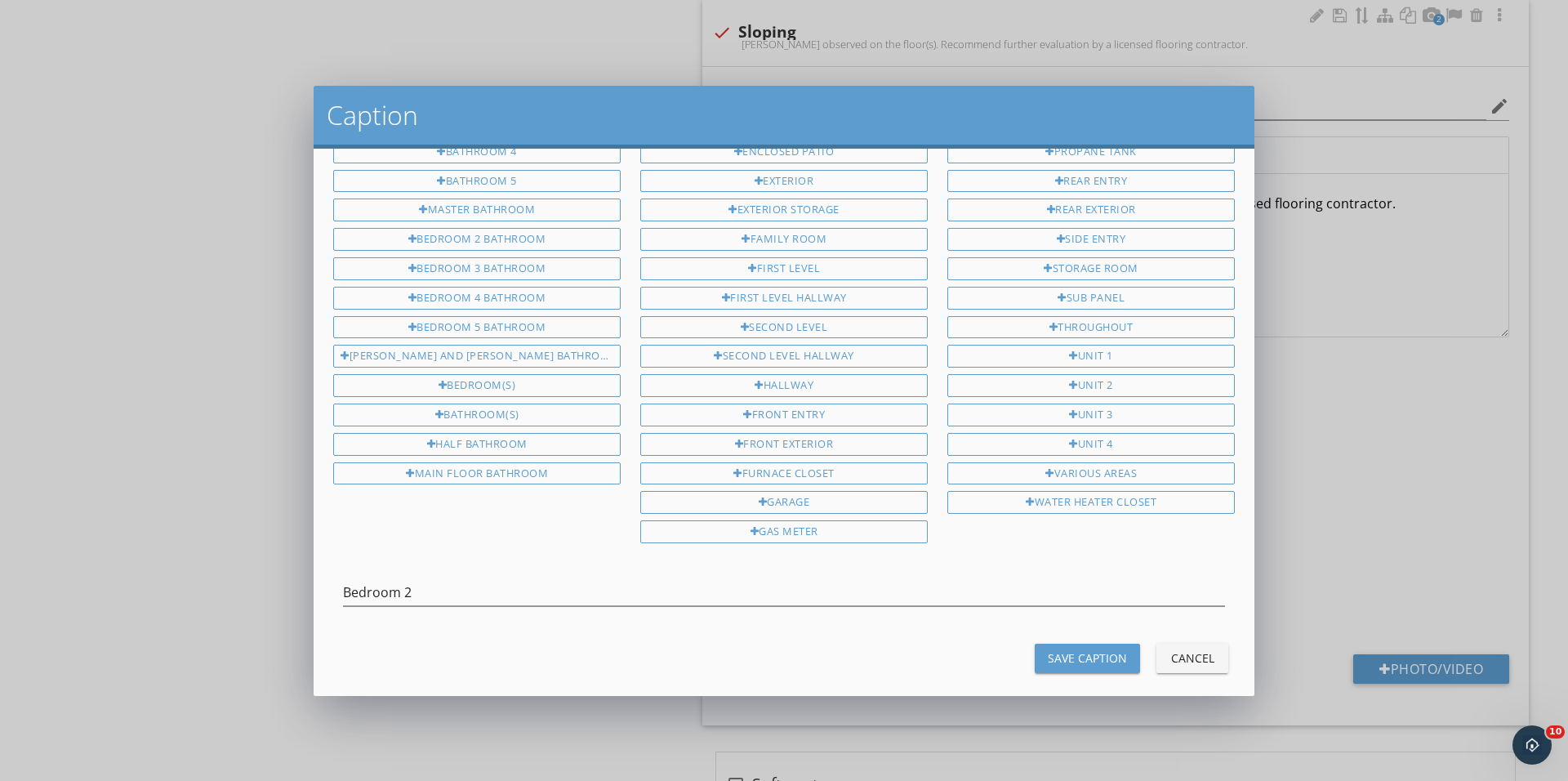
scroll to position [259, 0]
click at [1082, 651] on button "Save Caption" at bounding box center [1087, 661] width 105 height 29
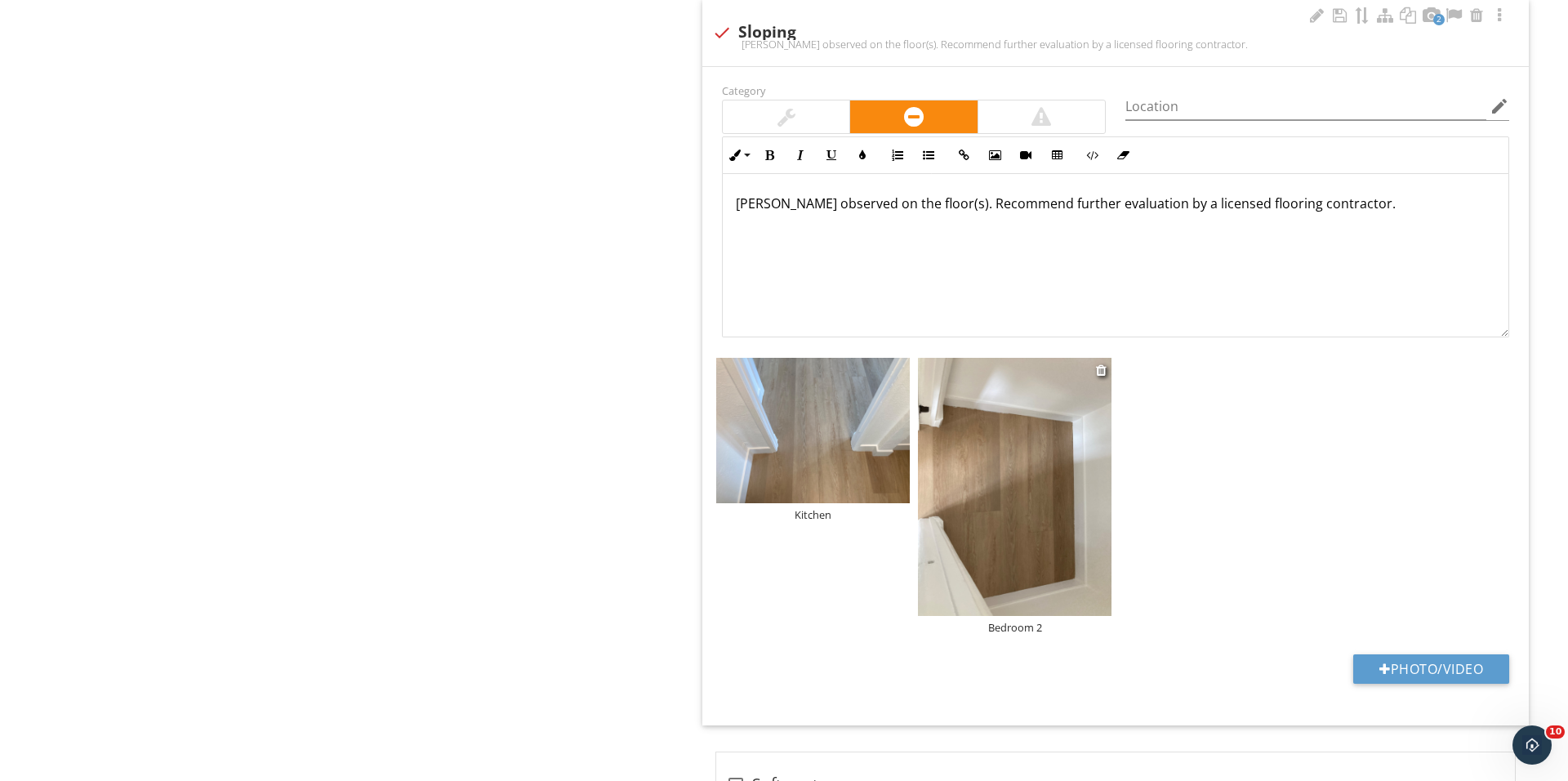
click at [1013, 534] on img at bounding box center [1014, 486] width 194 height 258
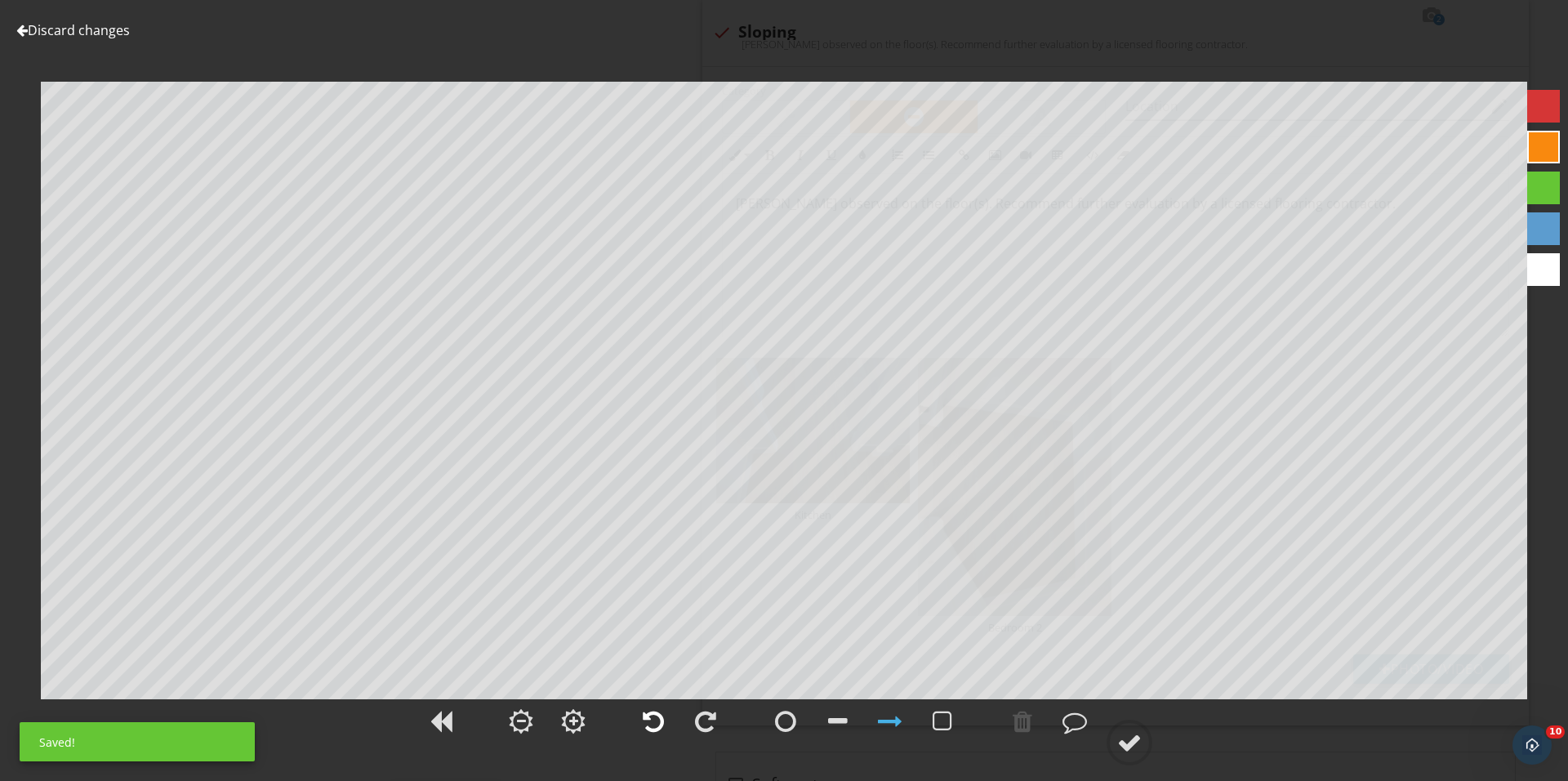
click at [648, 733] on div at bounding box center [653, 722] width 22 height 24
click at [1124, 736] on div at bounding box center [1129, 742] width 24 height 24
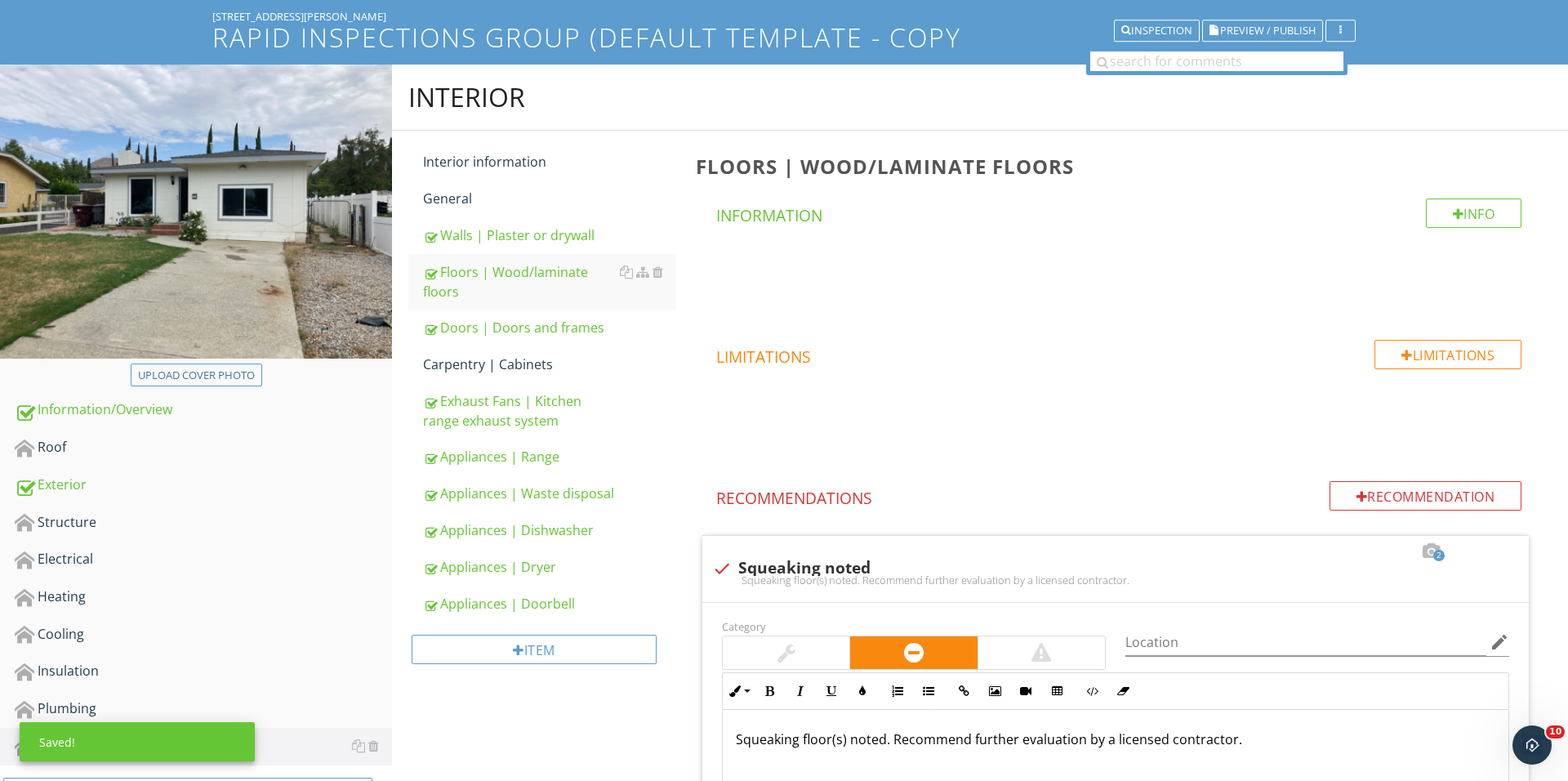
scroll to position [133, 0]
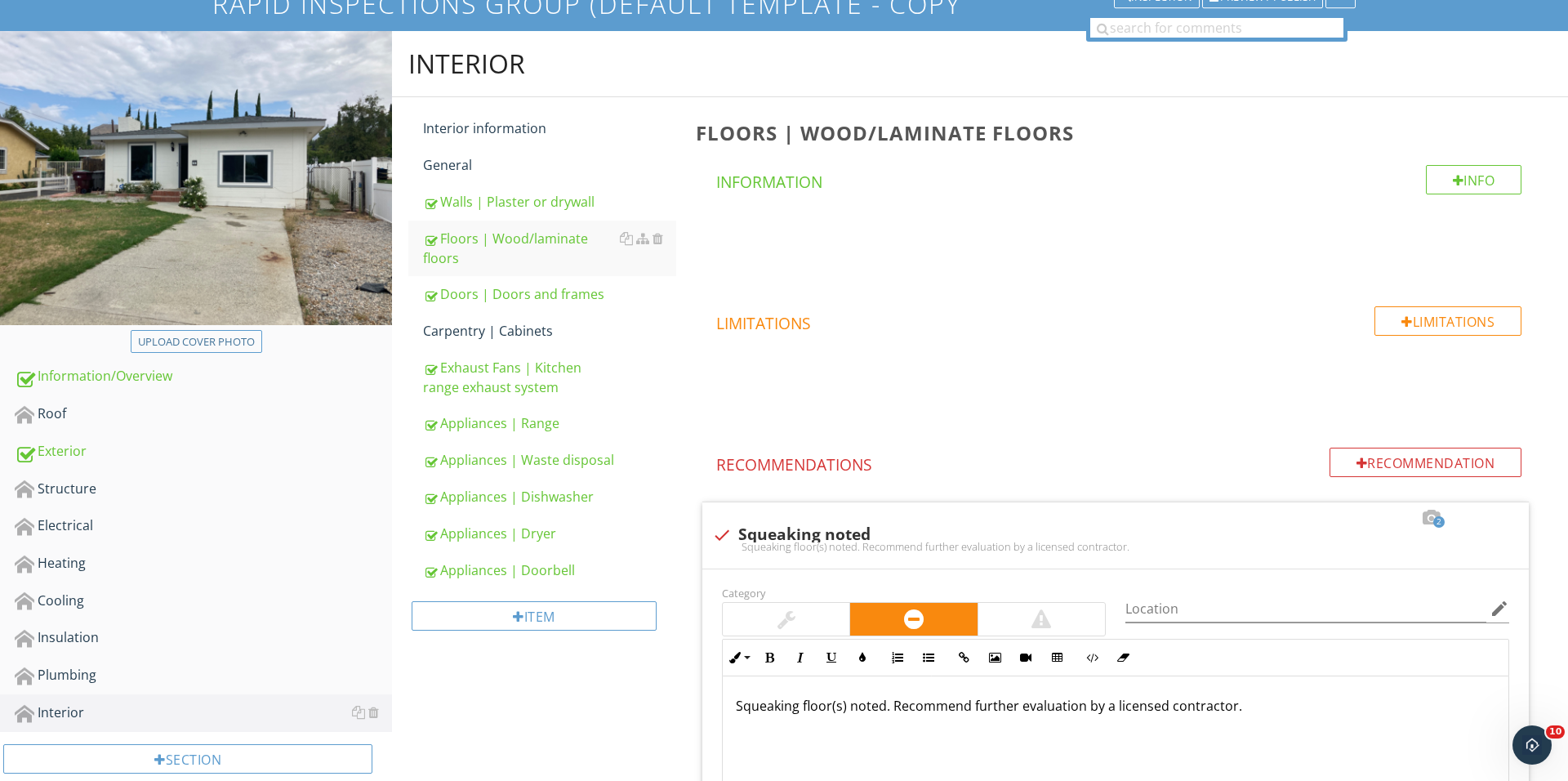
click at [546, 636] on div "Item" at bounding box center [542, 622] width 268 height 66
click at [554, 605] on div "Item" at bounding box center [534, 616] width 245 height 29
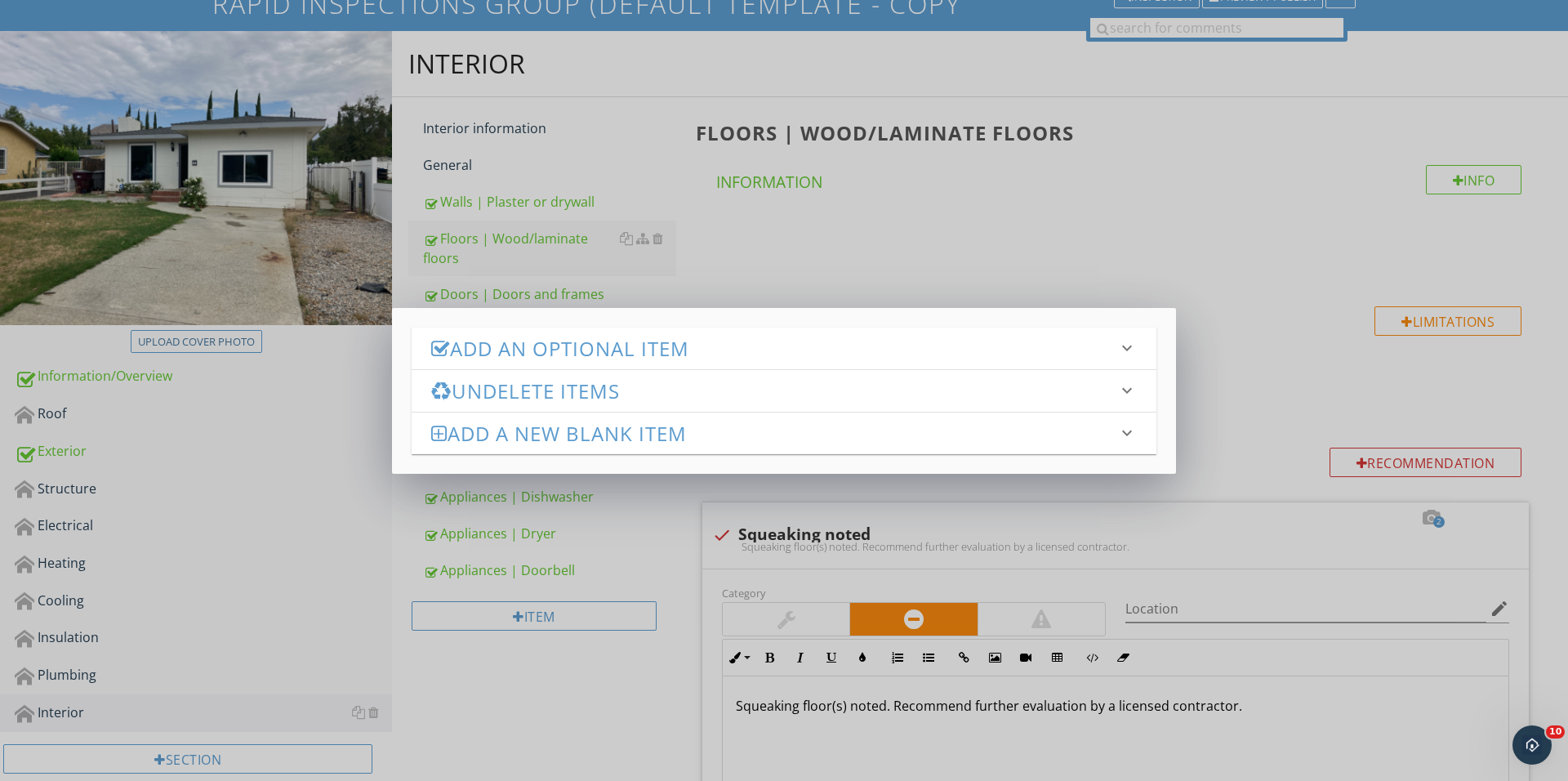
click at [594, 331] on div "Add an Optional Item keyboard_arrow_down" at bounding box center [784, 348] width 744 height 41
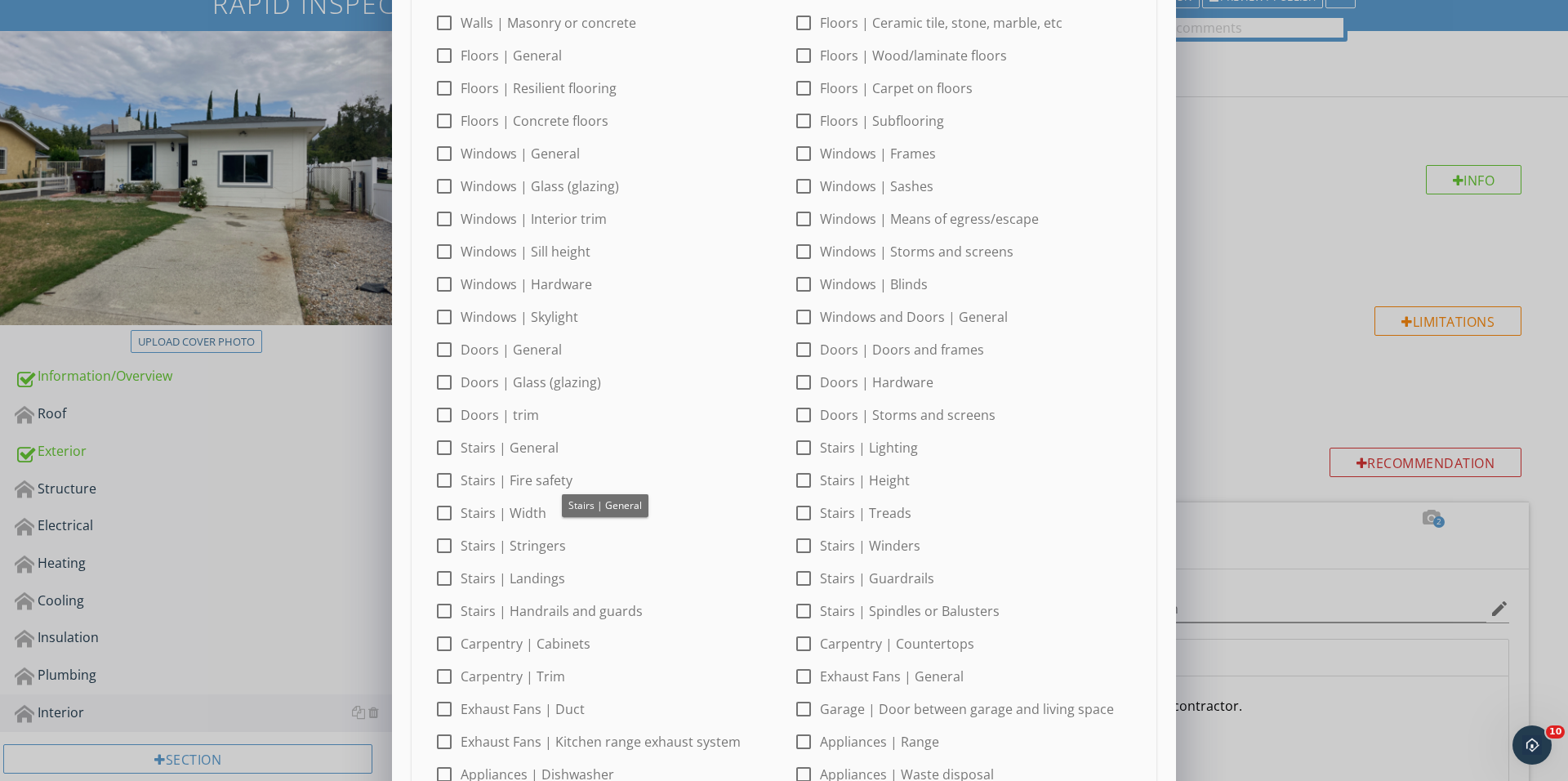
scroll to position [191, 0]
click at [793, 386] on div at bounding box center [803, 384] width 28 height 28
checkbox input "true"
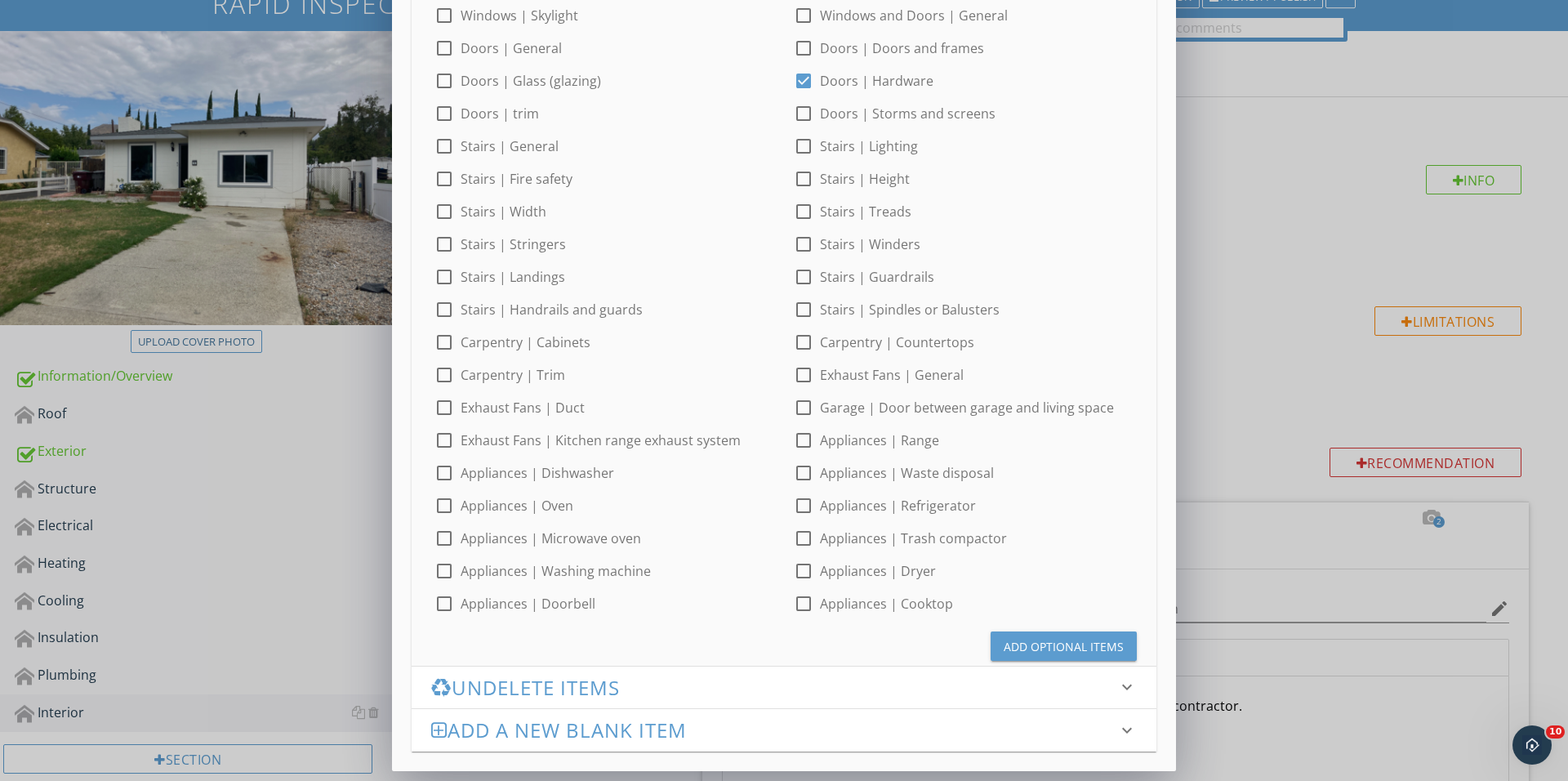
scroll to position [493, 0]
click at [1016, 646] on div "Add Optional Items" at bounding box center [1063, 647] width 120 height 17
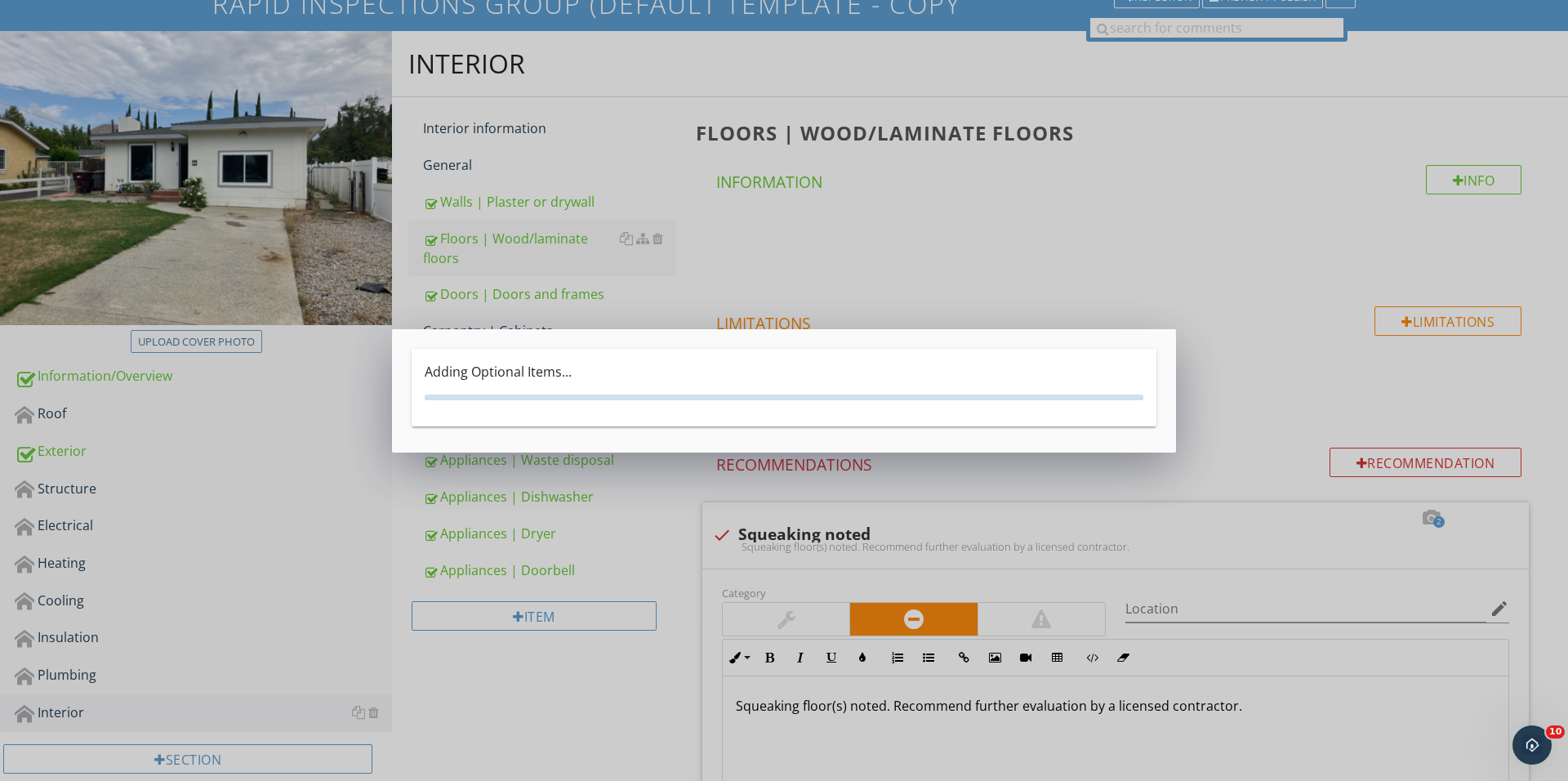
scroll to position [0, 0]
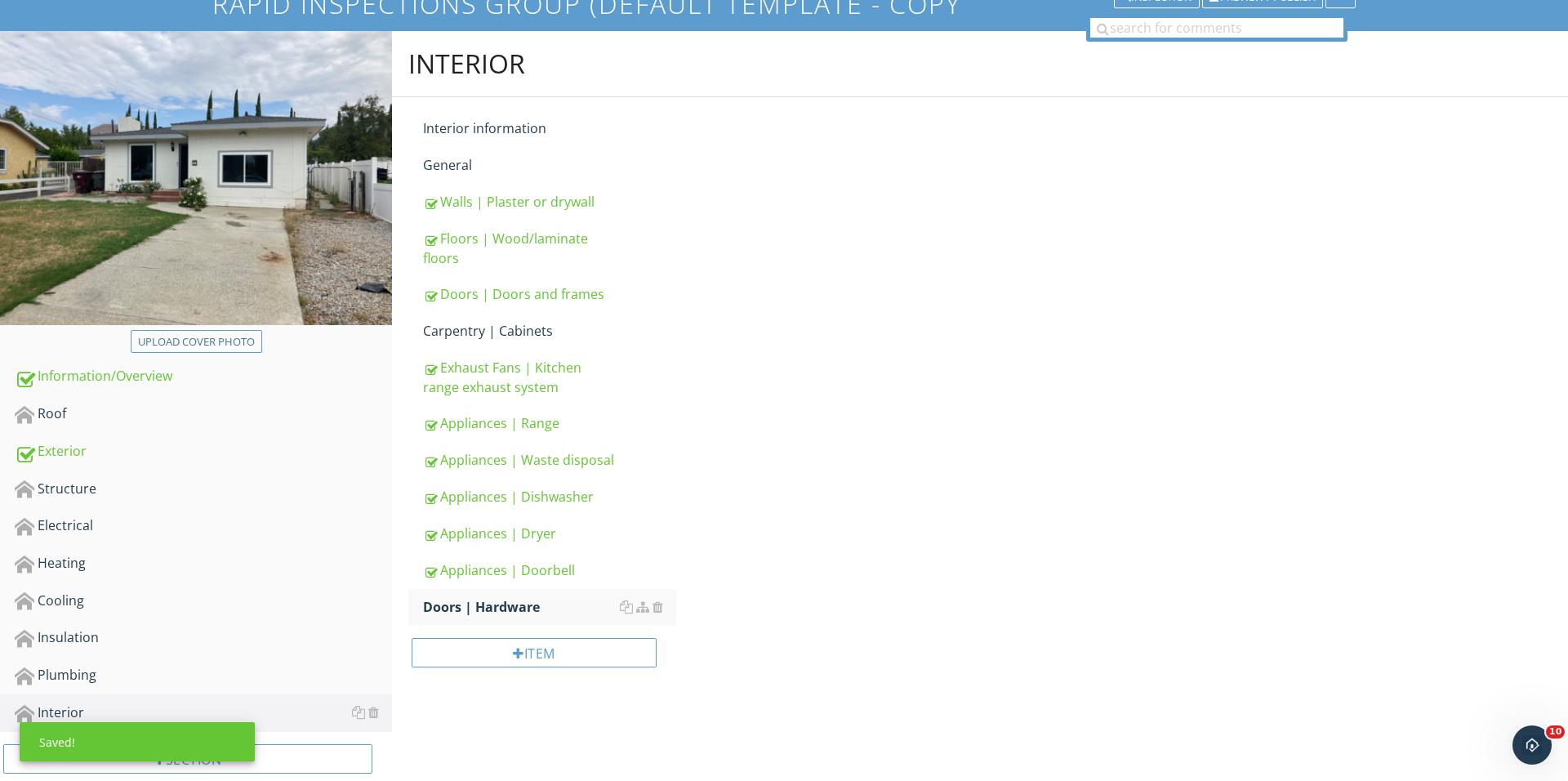
scroll to position [131, 0]
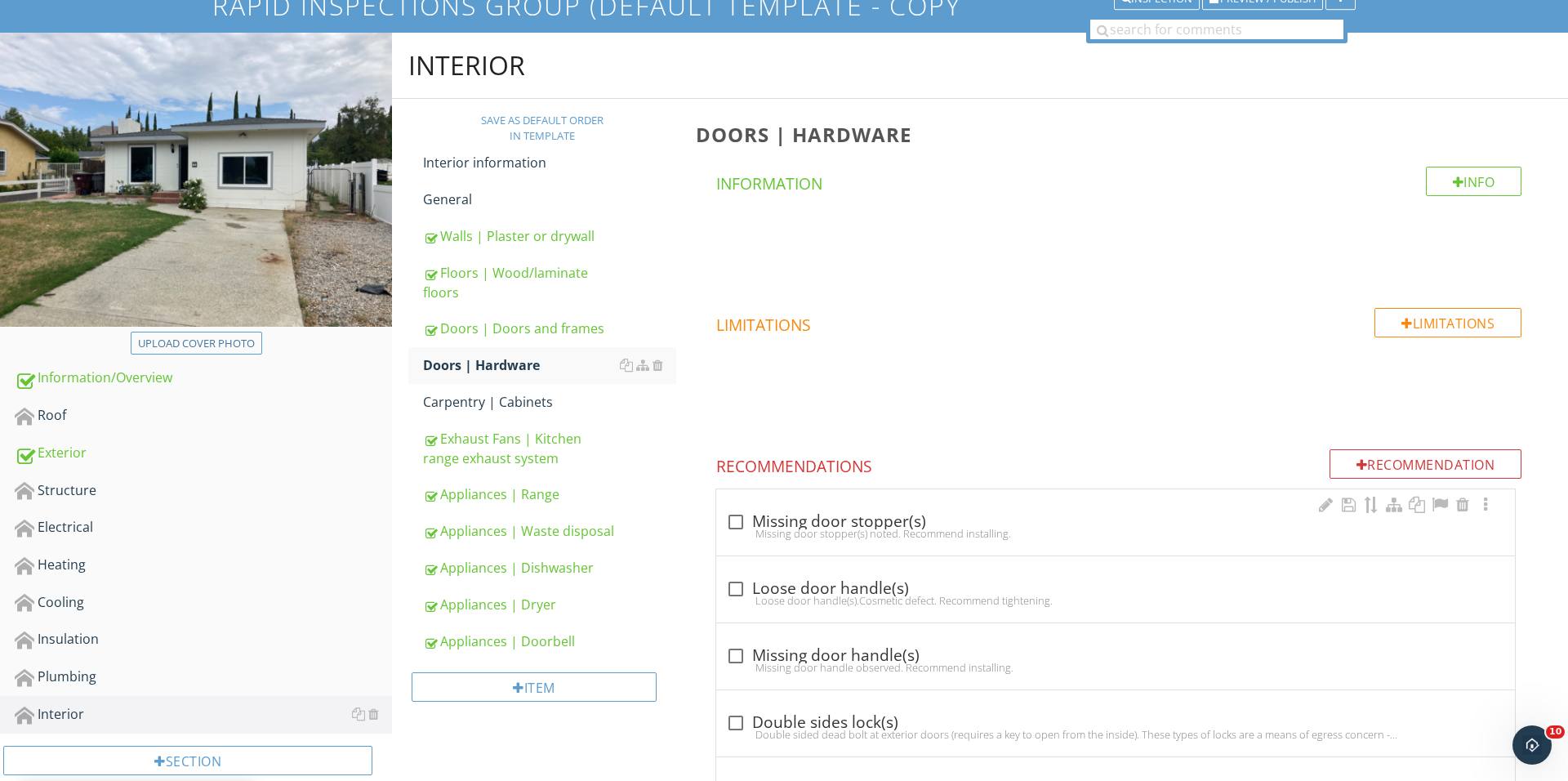
click at [740, 509] on div at bounding box center [736, 522] width 28 height 28
checkbox input "true"
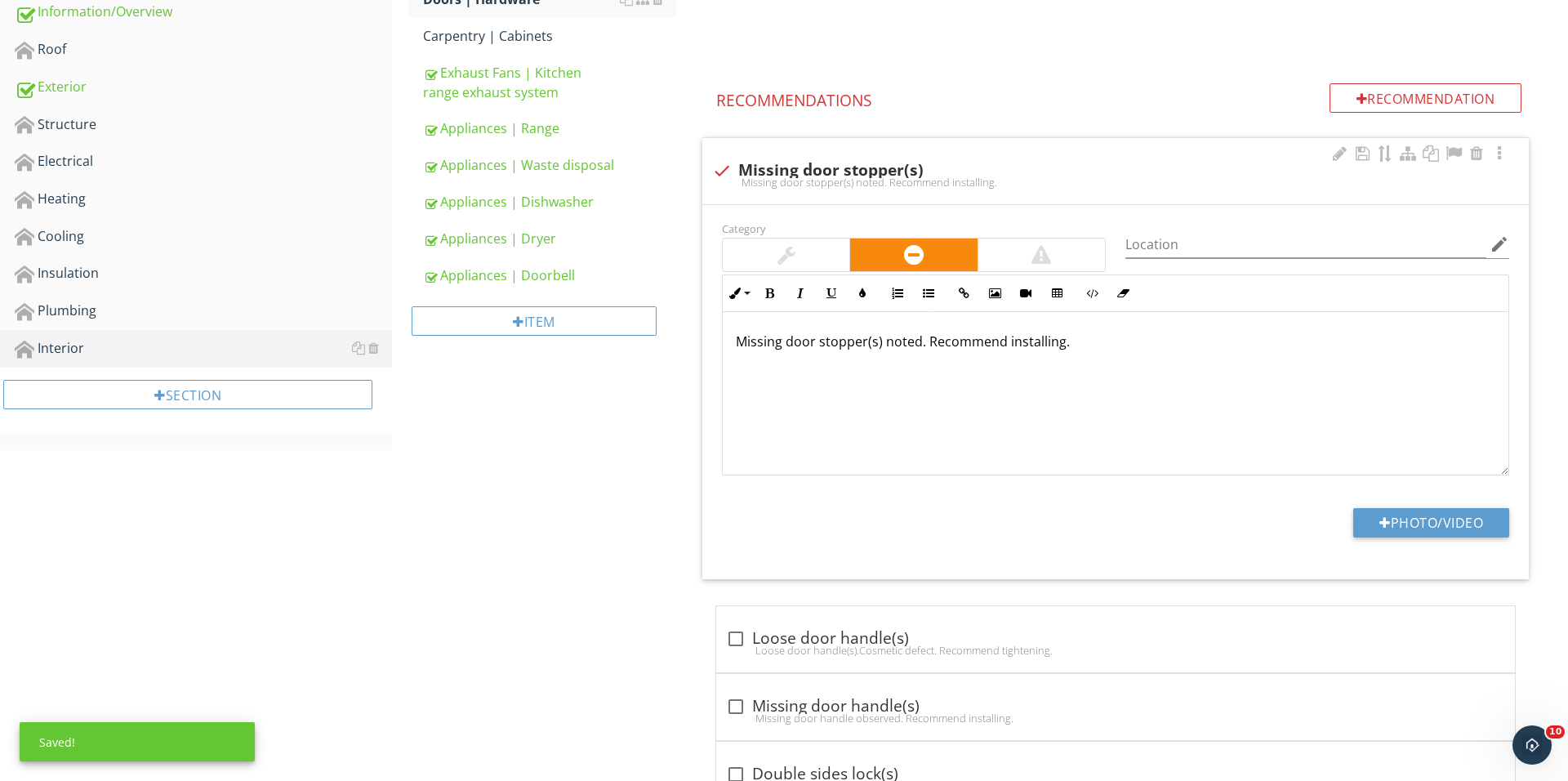
click at [788, 243] on div at bounding box center [786, 255] width 127 height 33
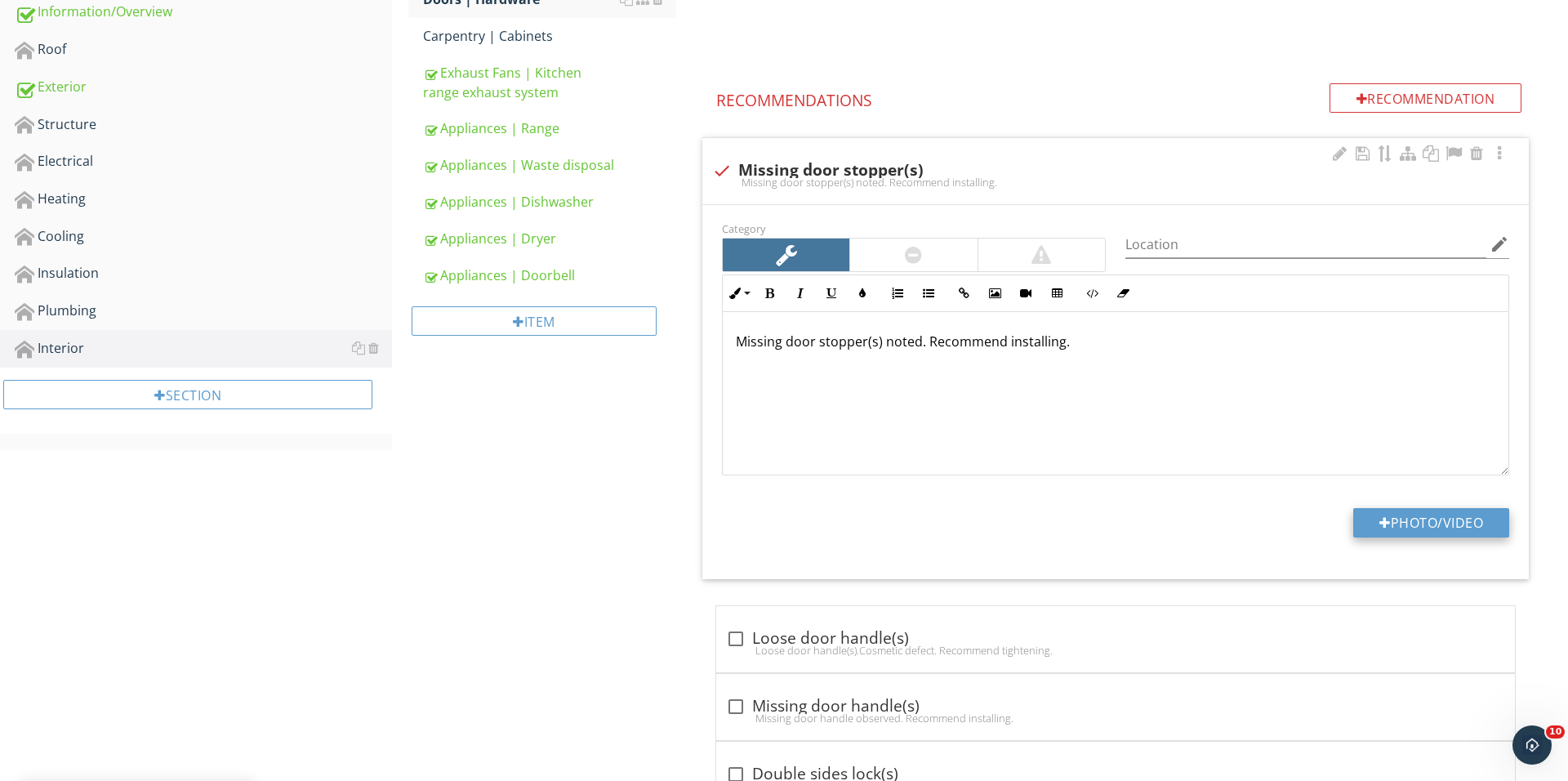
click at [1379, 529] on div at bounding box center [1384, 522] width 11 height 13
type input "C:\fakepath\IMG_1348.JPG"
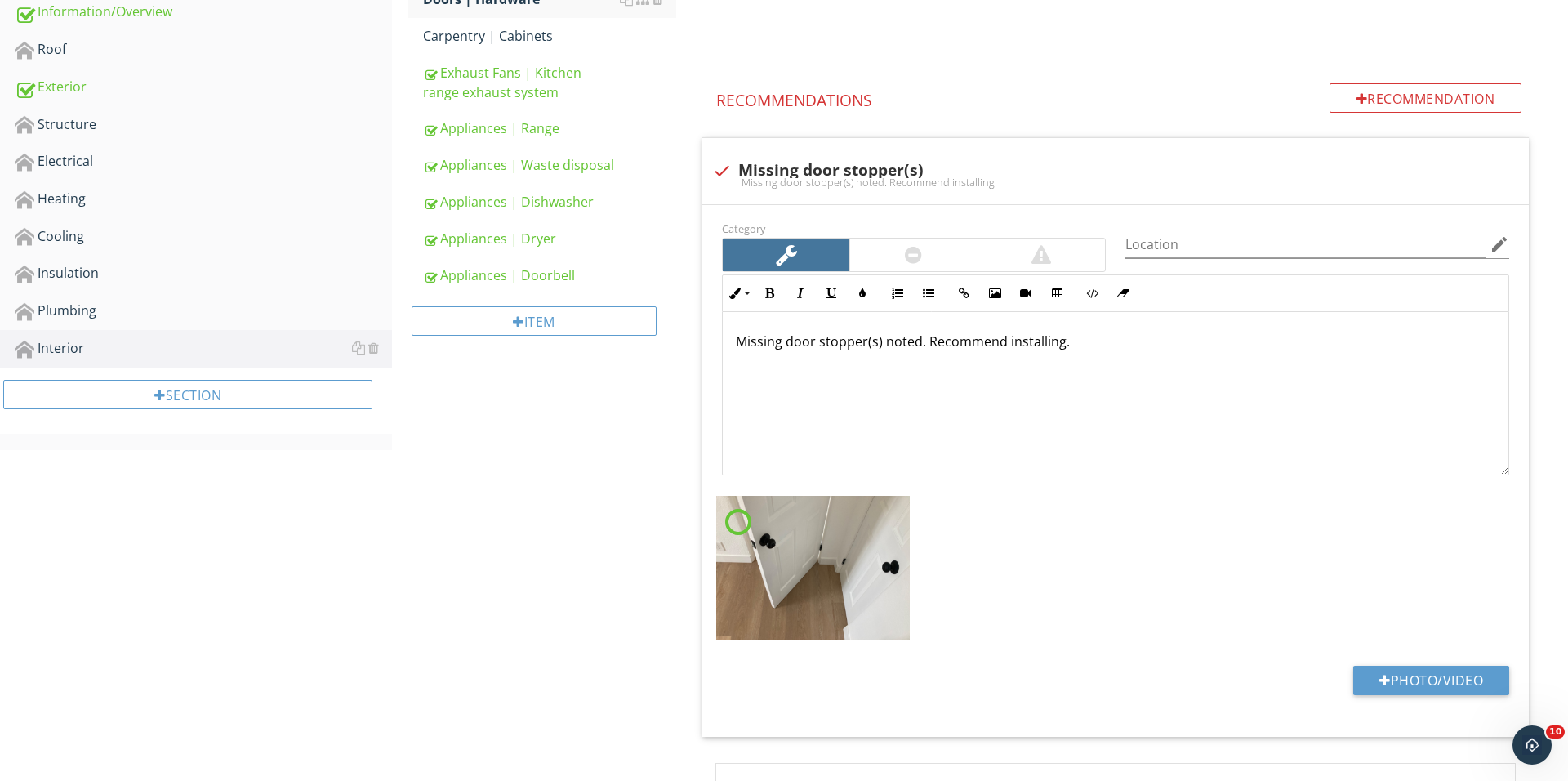
scroll to position [516, 0]
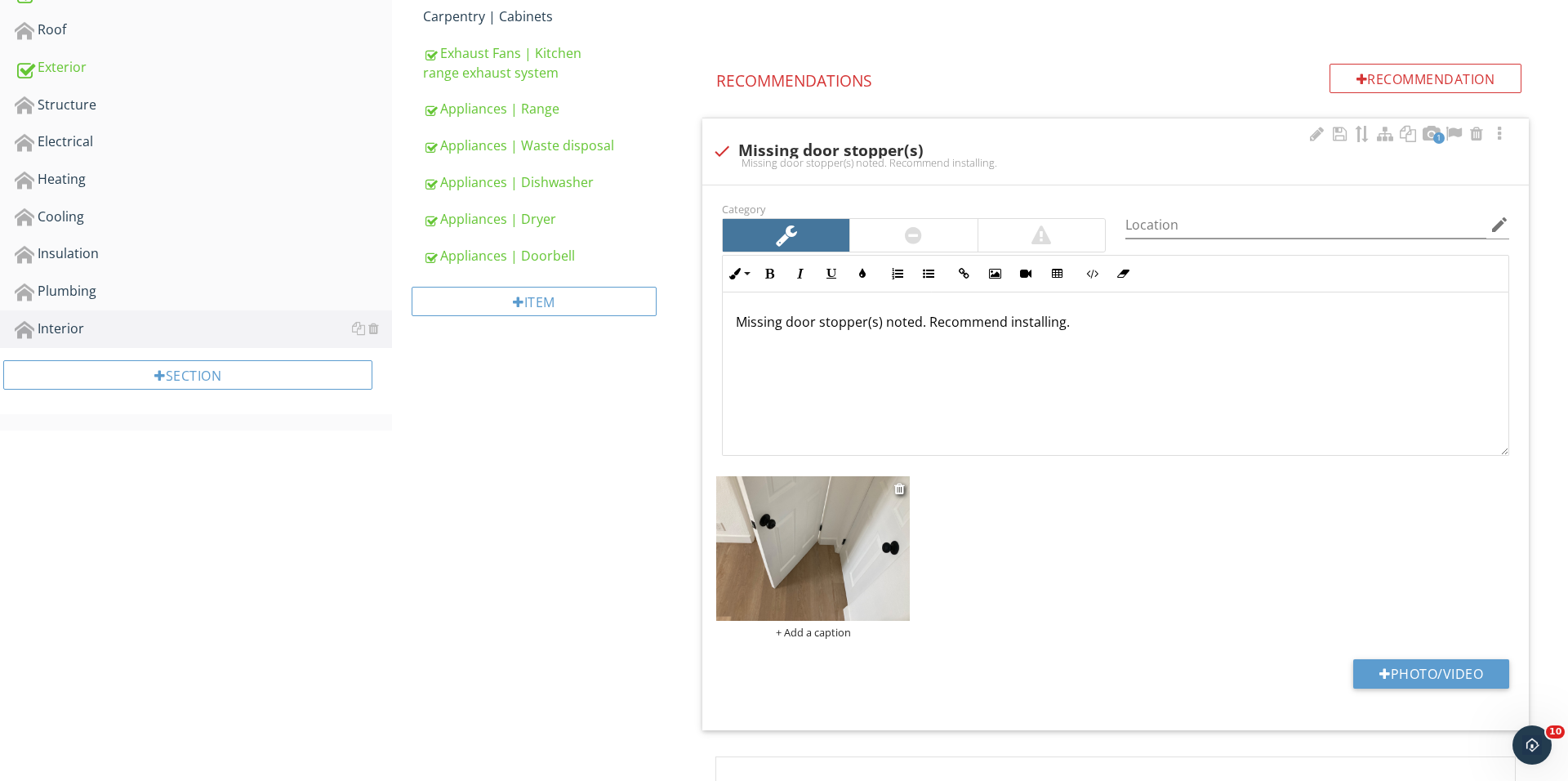
click at [807, 629] on div "+ Add a caption" at bounding box center [812, 632] width 194 height 13
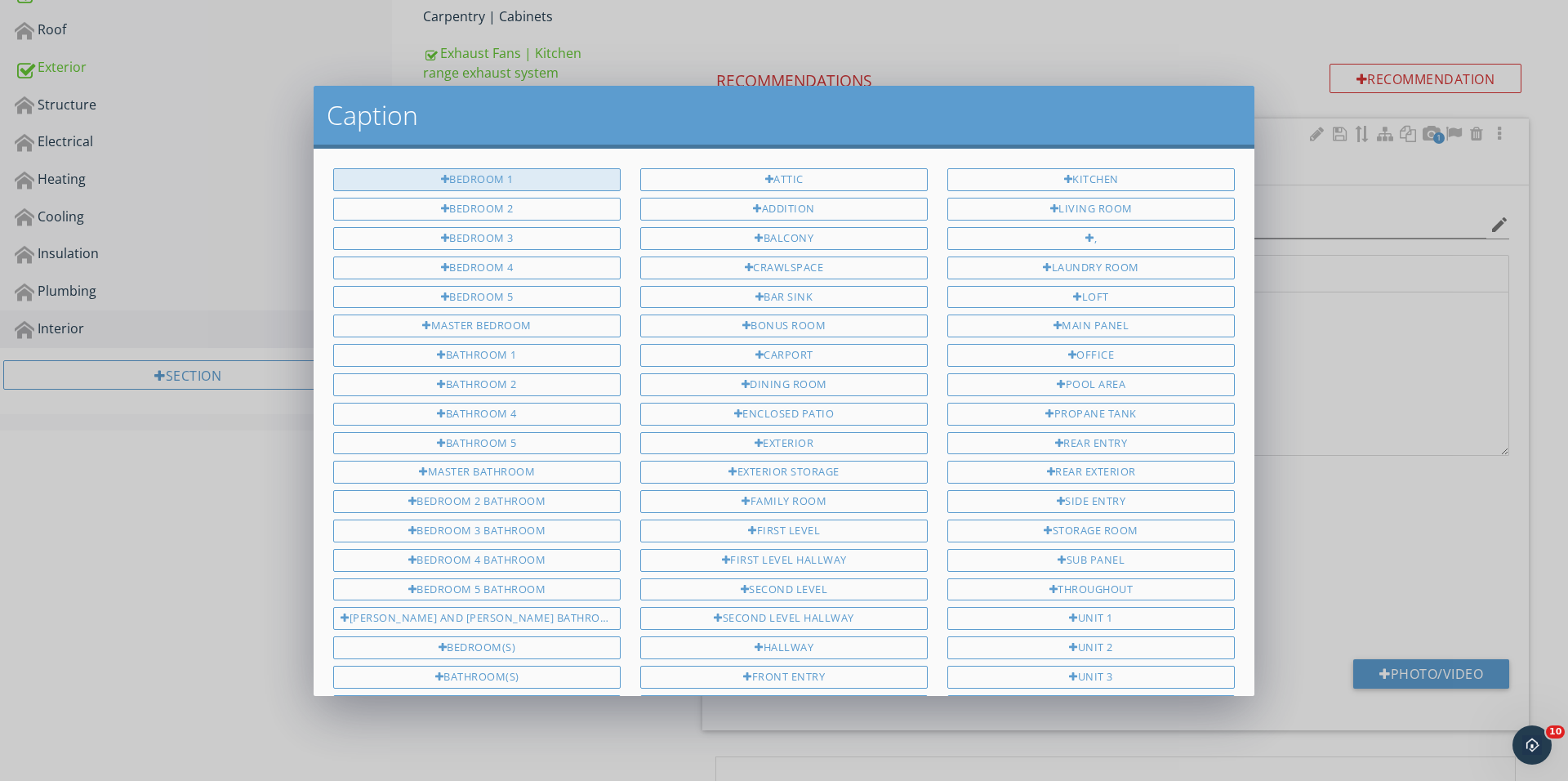
scroll to position [0, 0]
click at [531, 178] on div "Bedroom 1" at bounding box center [477, 179] width 288 height 23
type input "Bedroom 1"
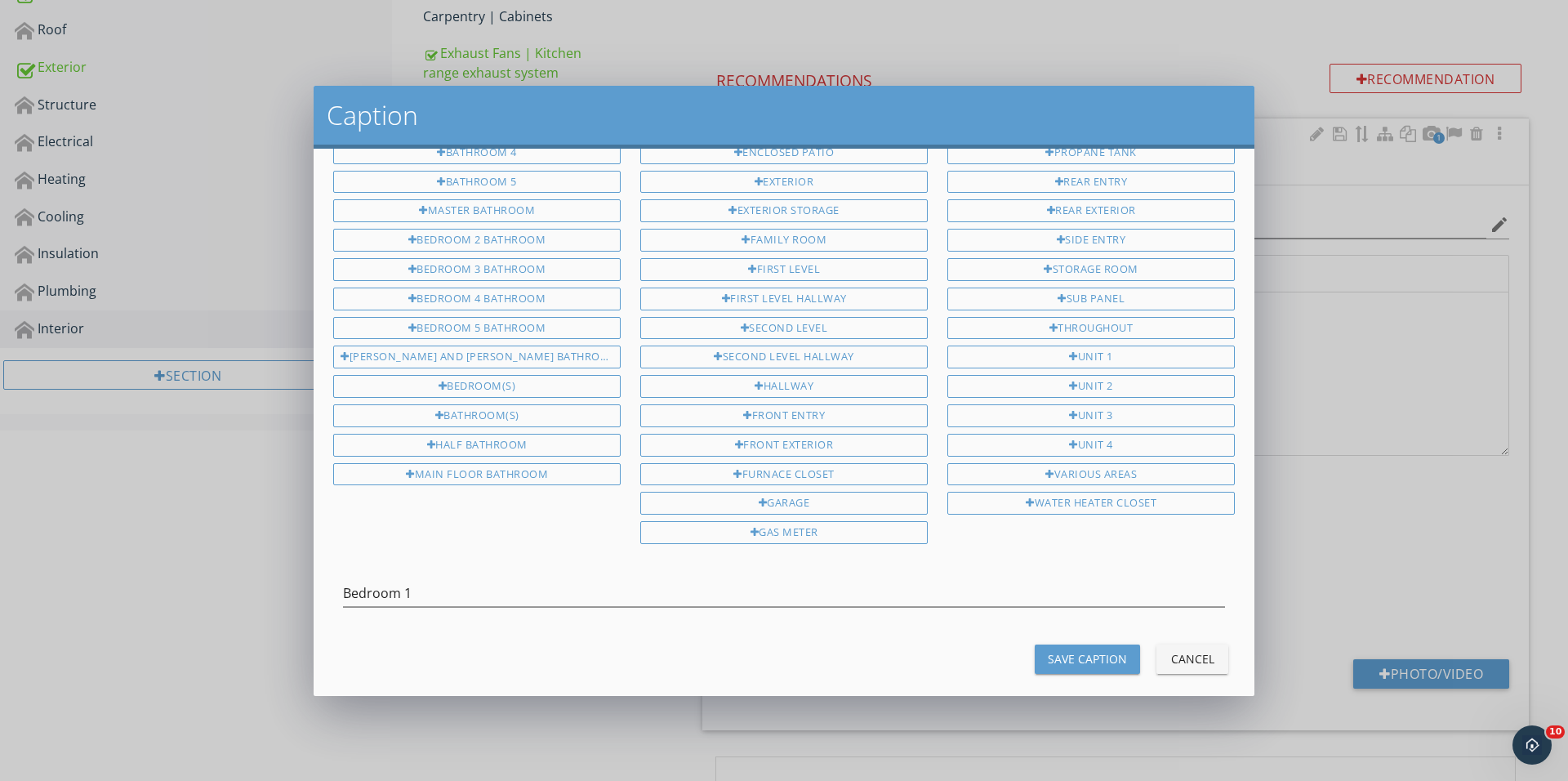
click at [1069, 650] on div "Save Caption" at bounding box center [1087, 659] width 79 height 17
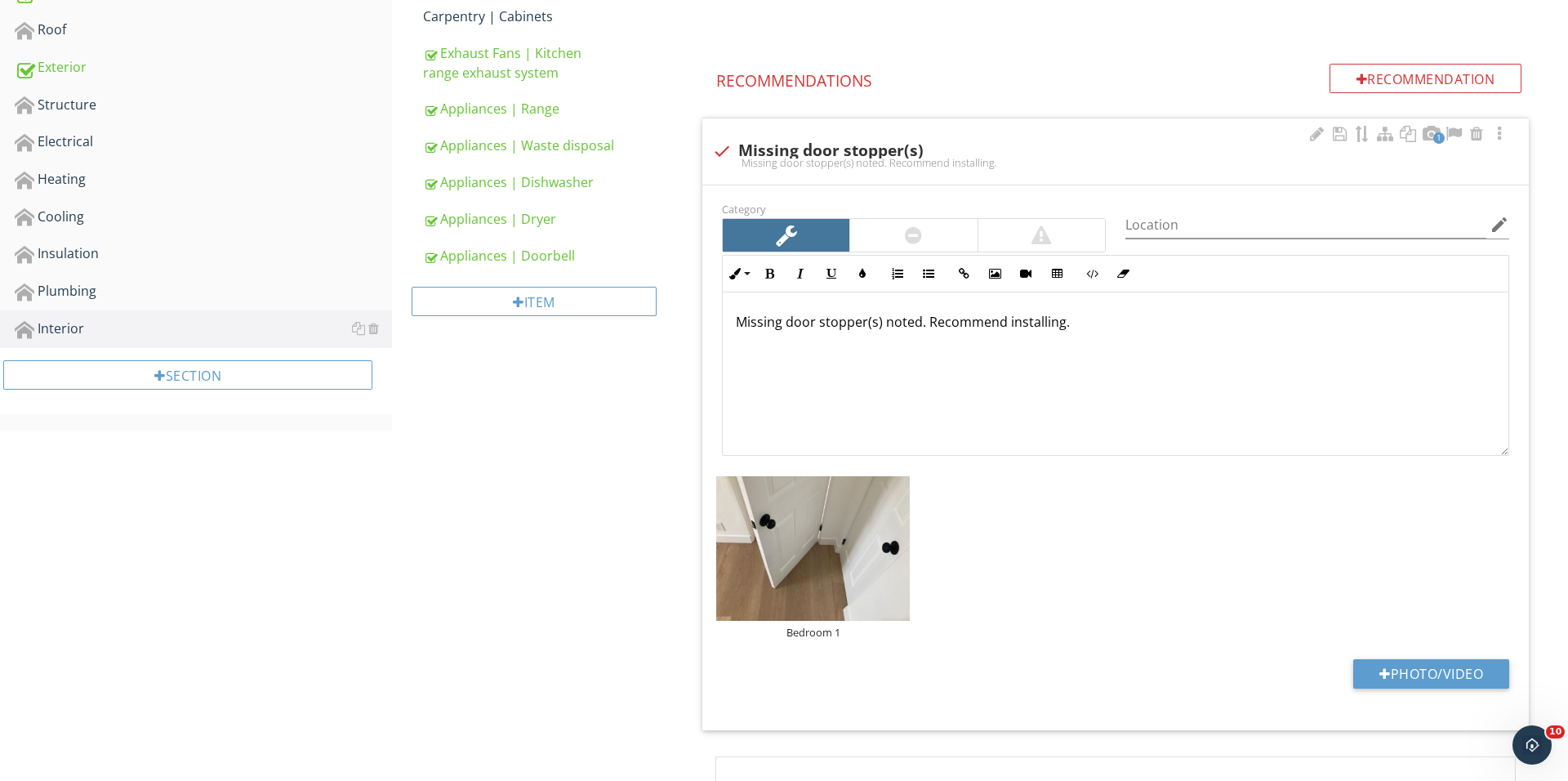
scroll to position [351, 0]
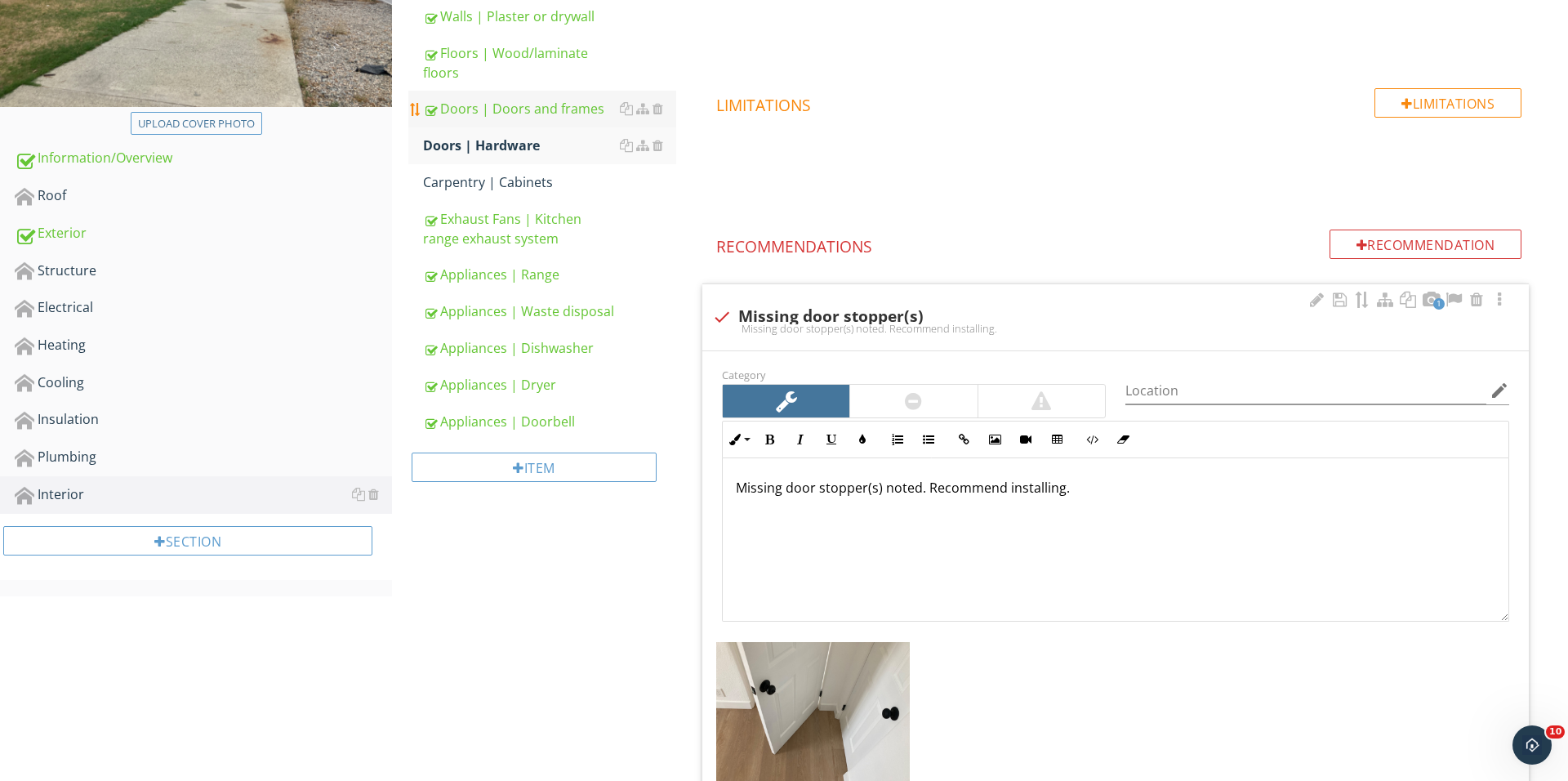
click at [540, 103] on div "Doors | Doors and frames" at bounding box center [550, 109] width 253 height 20
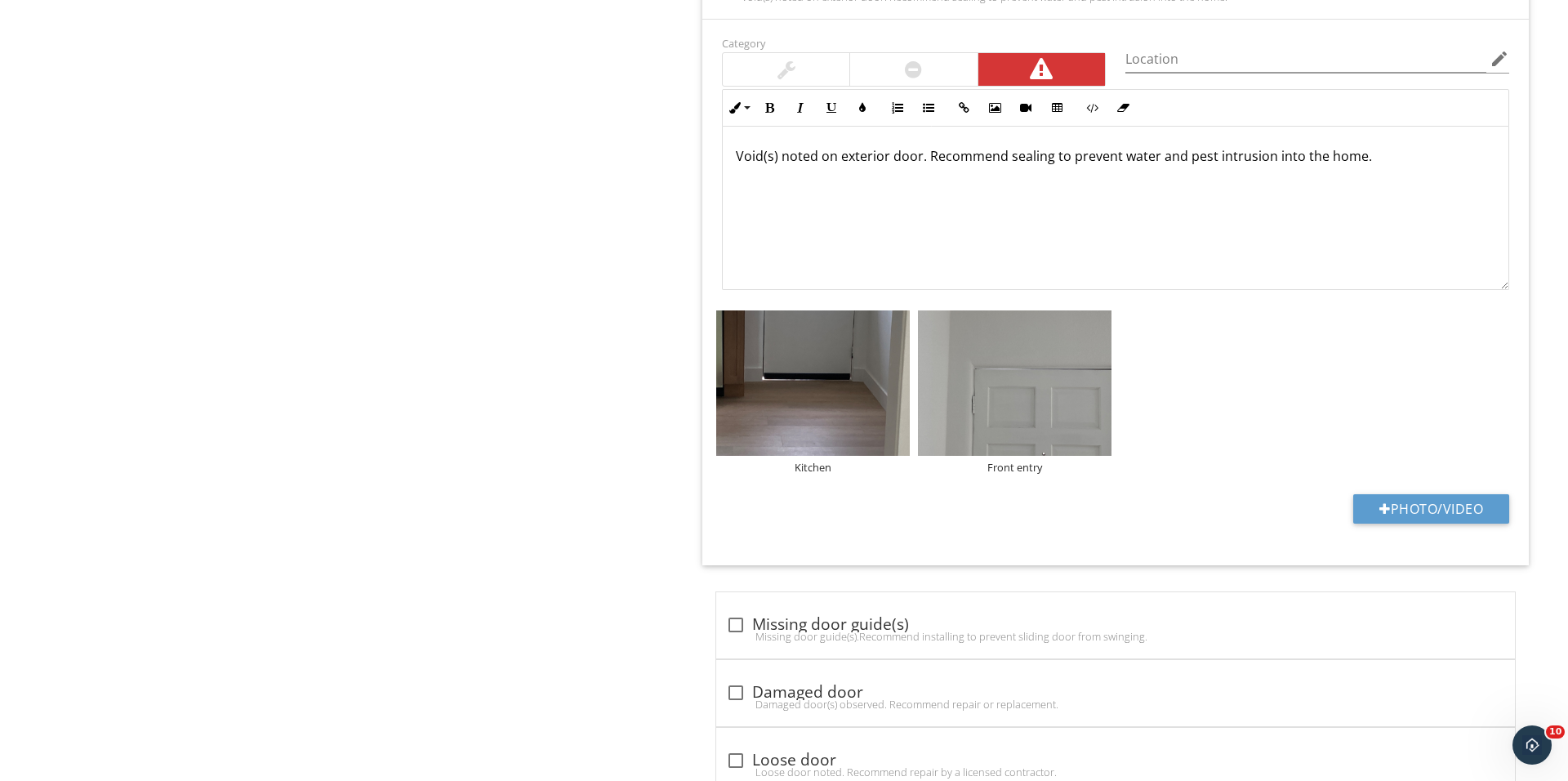
scroll to position [4258, 0]
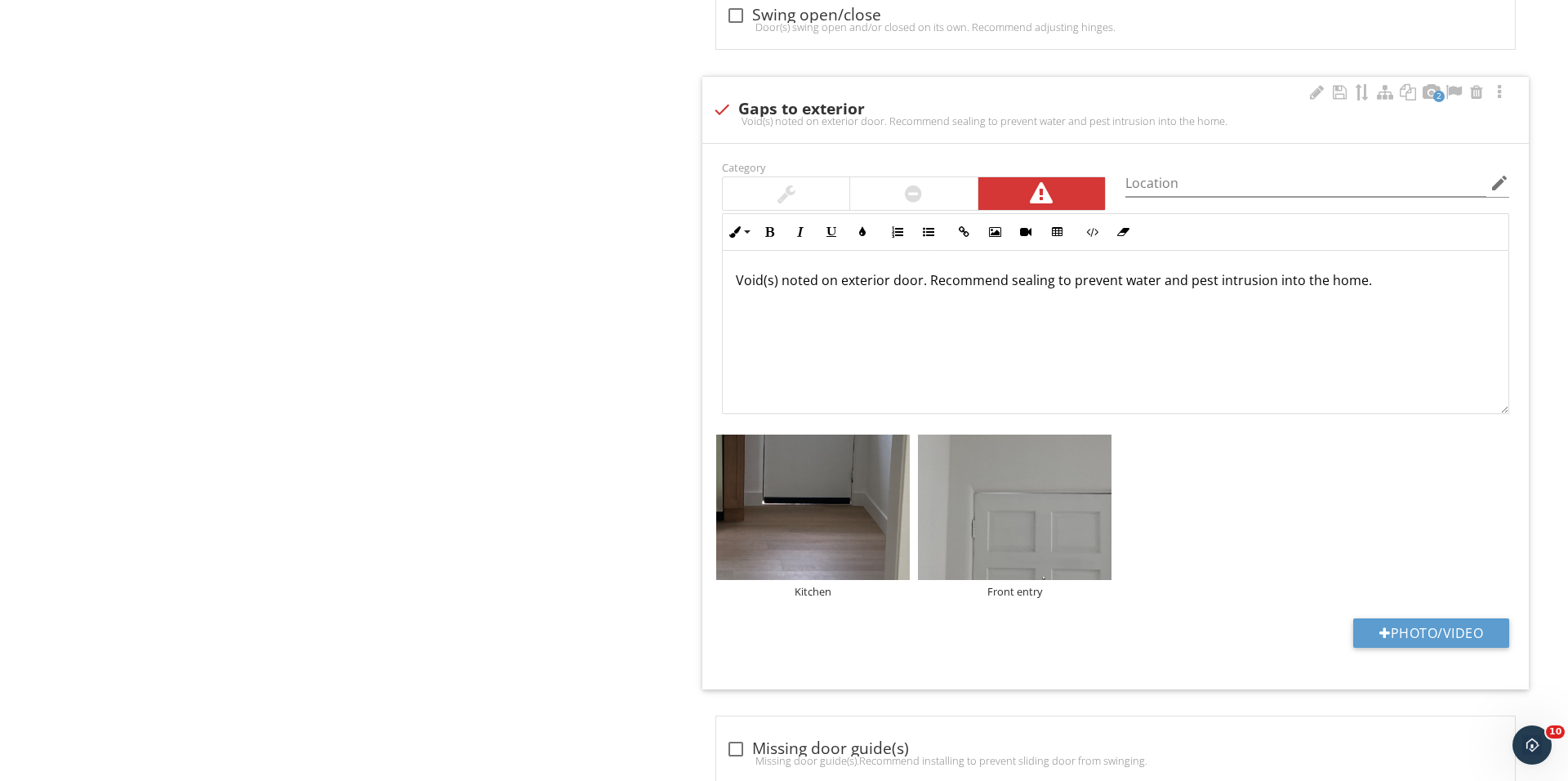
click at [1373, 634] on div "Category Location edit Inline Style XLarge Large Normal Small Light Small/Light…" at bounding box center [1115, 416] width 826 height 546
click at [1379, 640] on div at bounding box center [1384, 633] width 11 height 13
type input "C:\fakepath\IMG_1368.JPG"
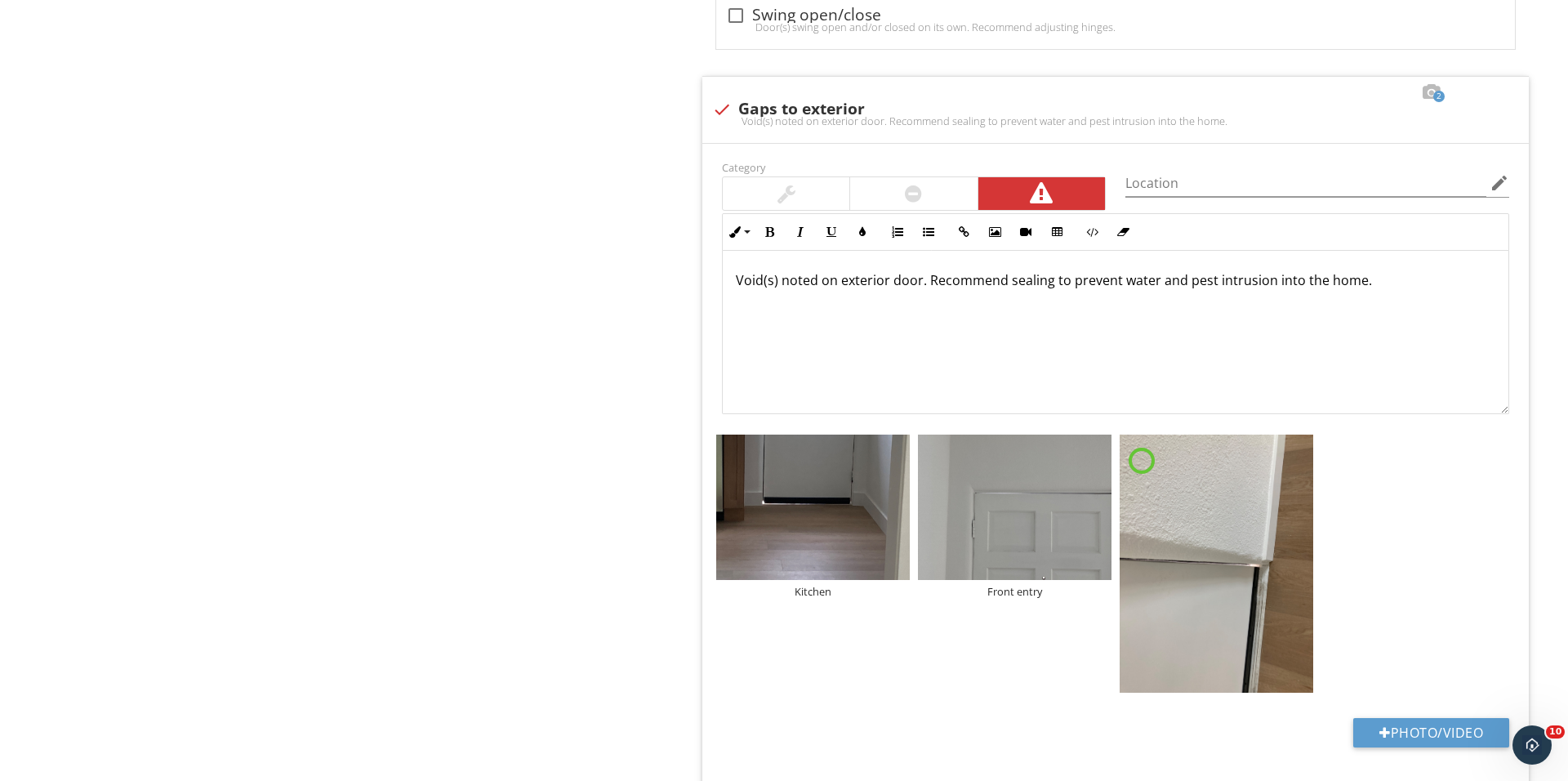
scroll to position [4333, 0]
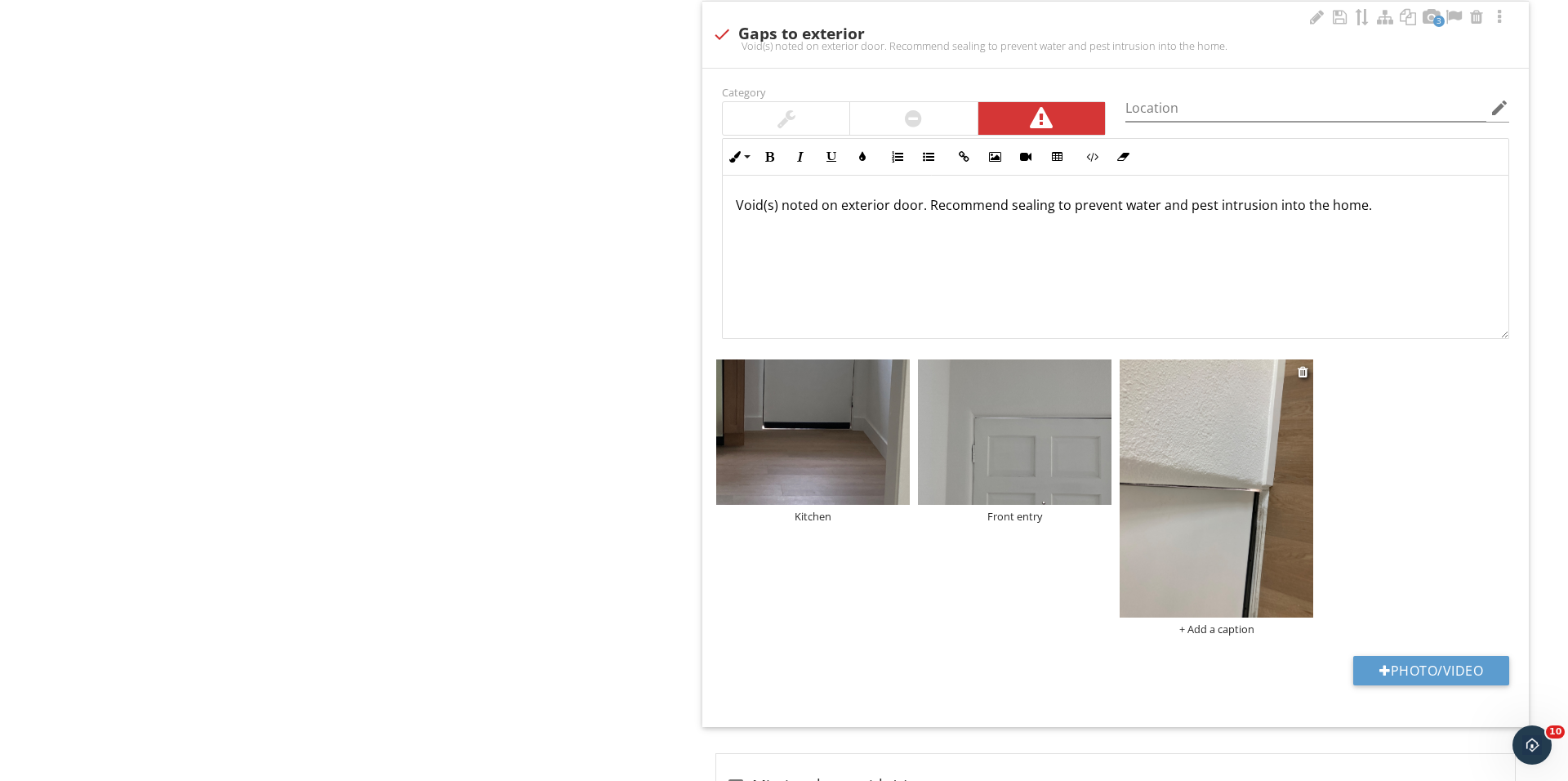
click at [1216, 635] on div "+ Add a caption" at bounding box center [1216, 628] width 194 height 13
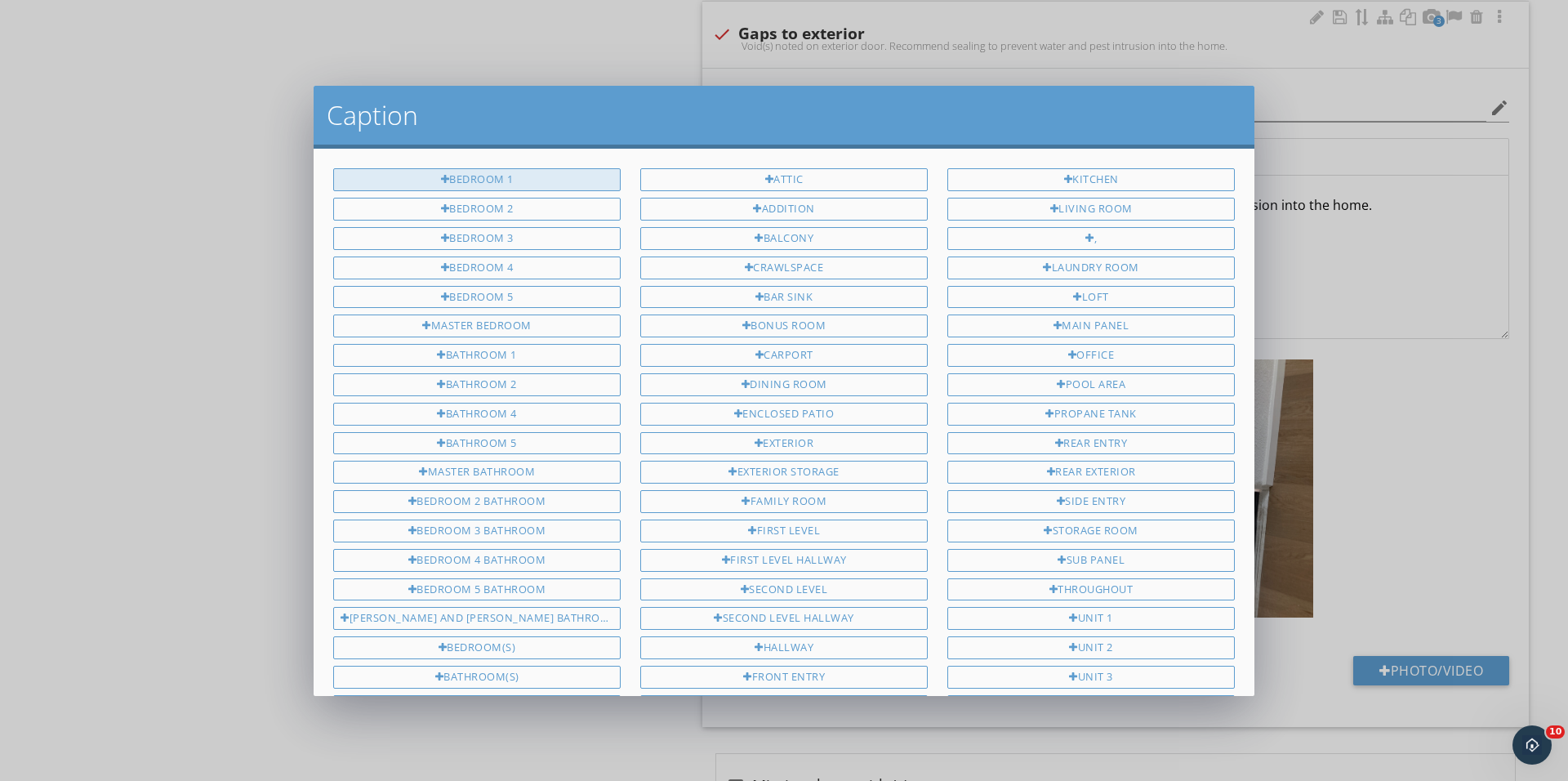
scroll to position [0, 0]
click at [534, 172] on div "Bedroom 1" at bounding box center [477, 179] width 288 height 23
type input "Bedroom 1"
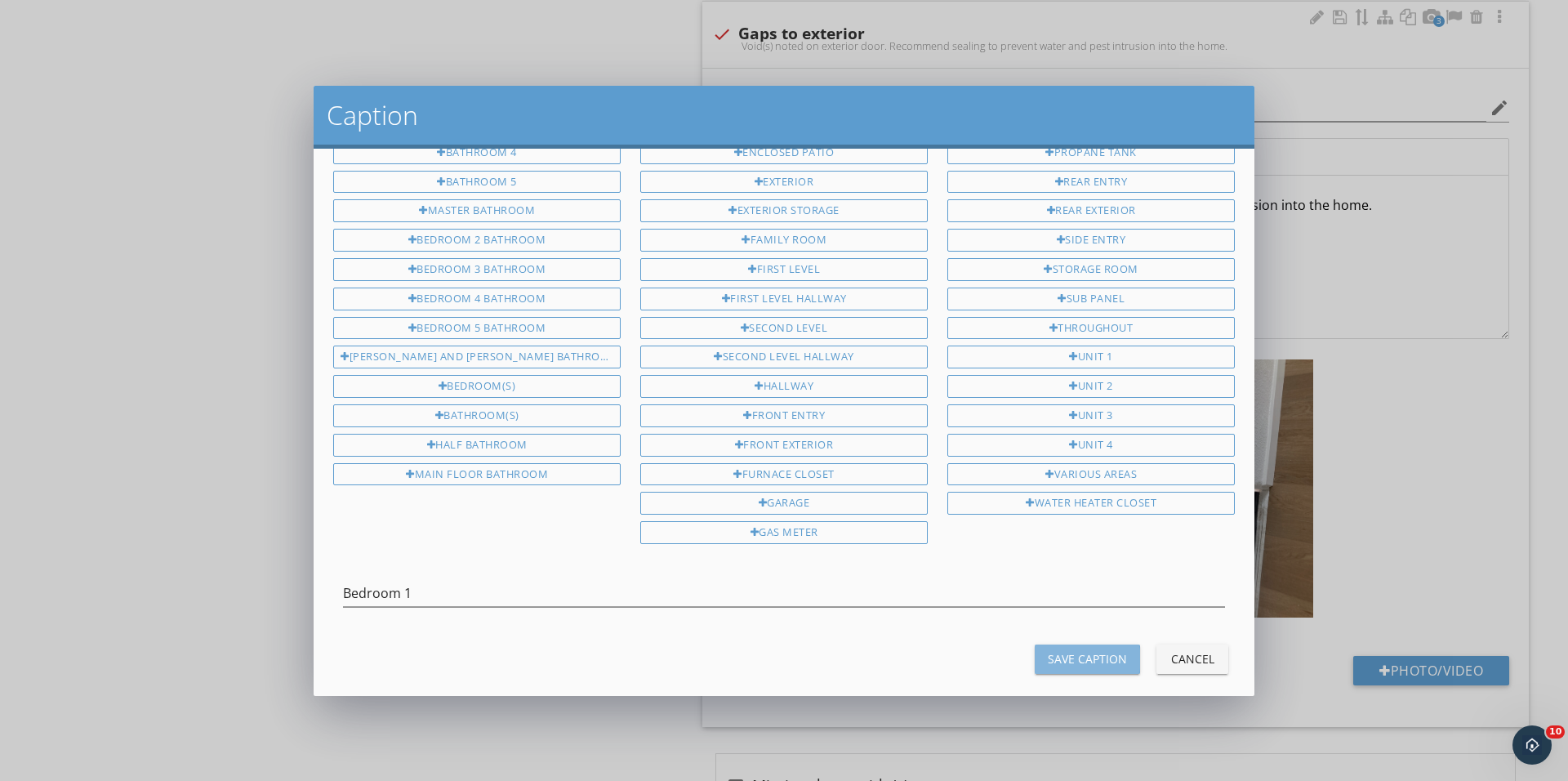
click at [1123, 650] on div "Save Caption" at bounding box center [1087, 659] width 79 height 17
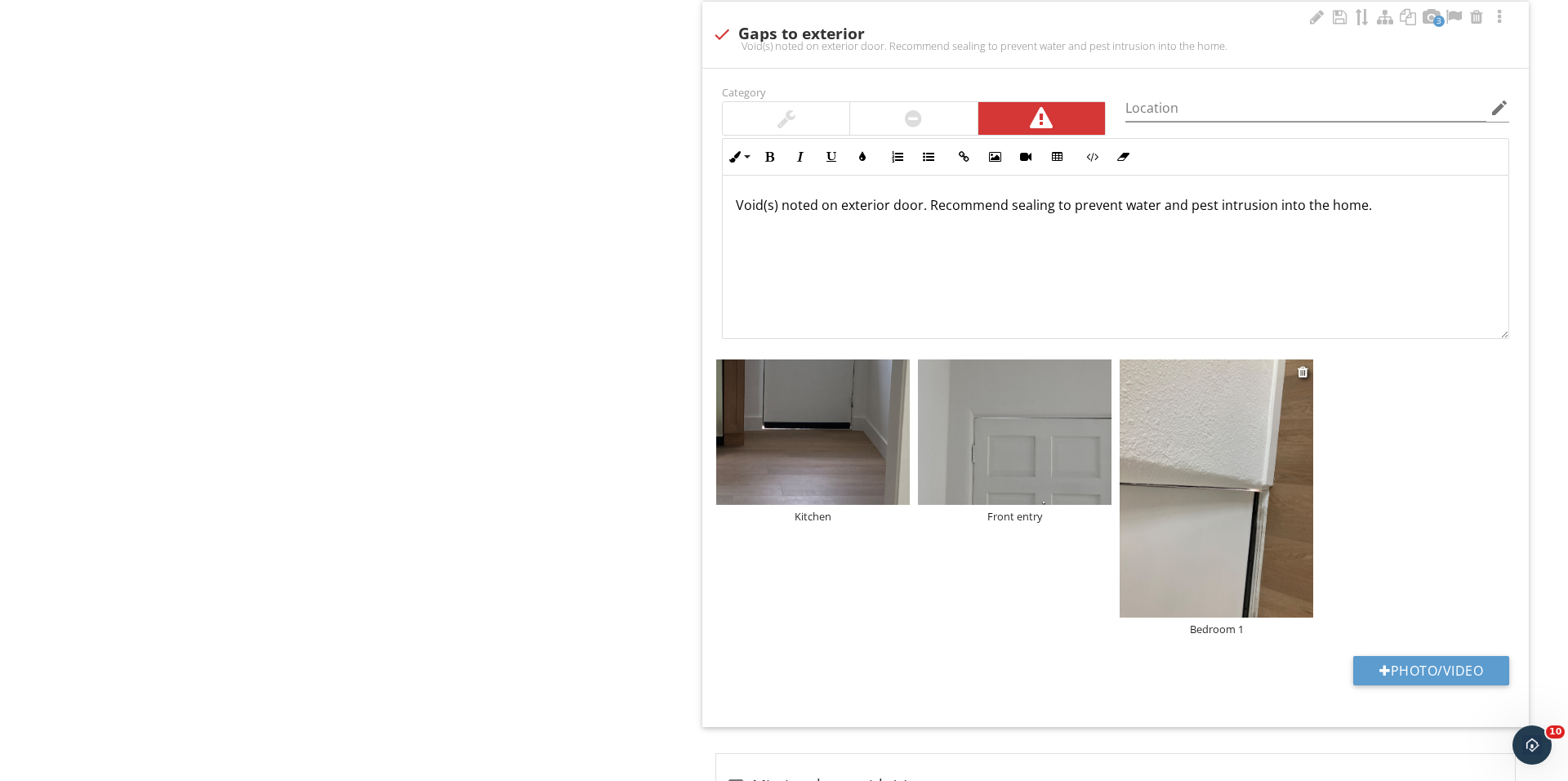
click at [1226, 491] on img at bounding box center [1216, 488] width 194 height 258
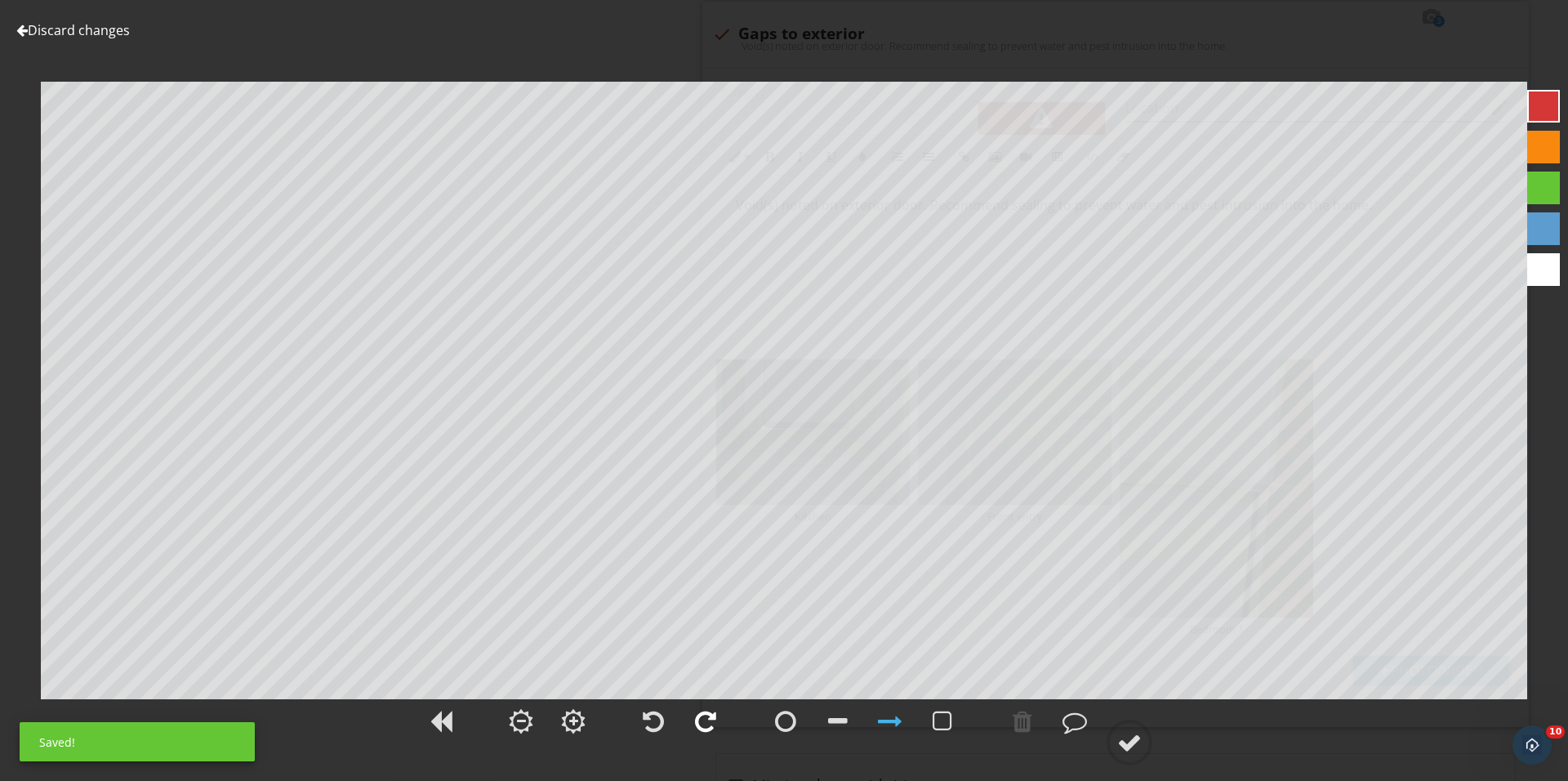
click at [703, 719] on div at bounding box center [706, 722] width 22 height 24
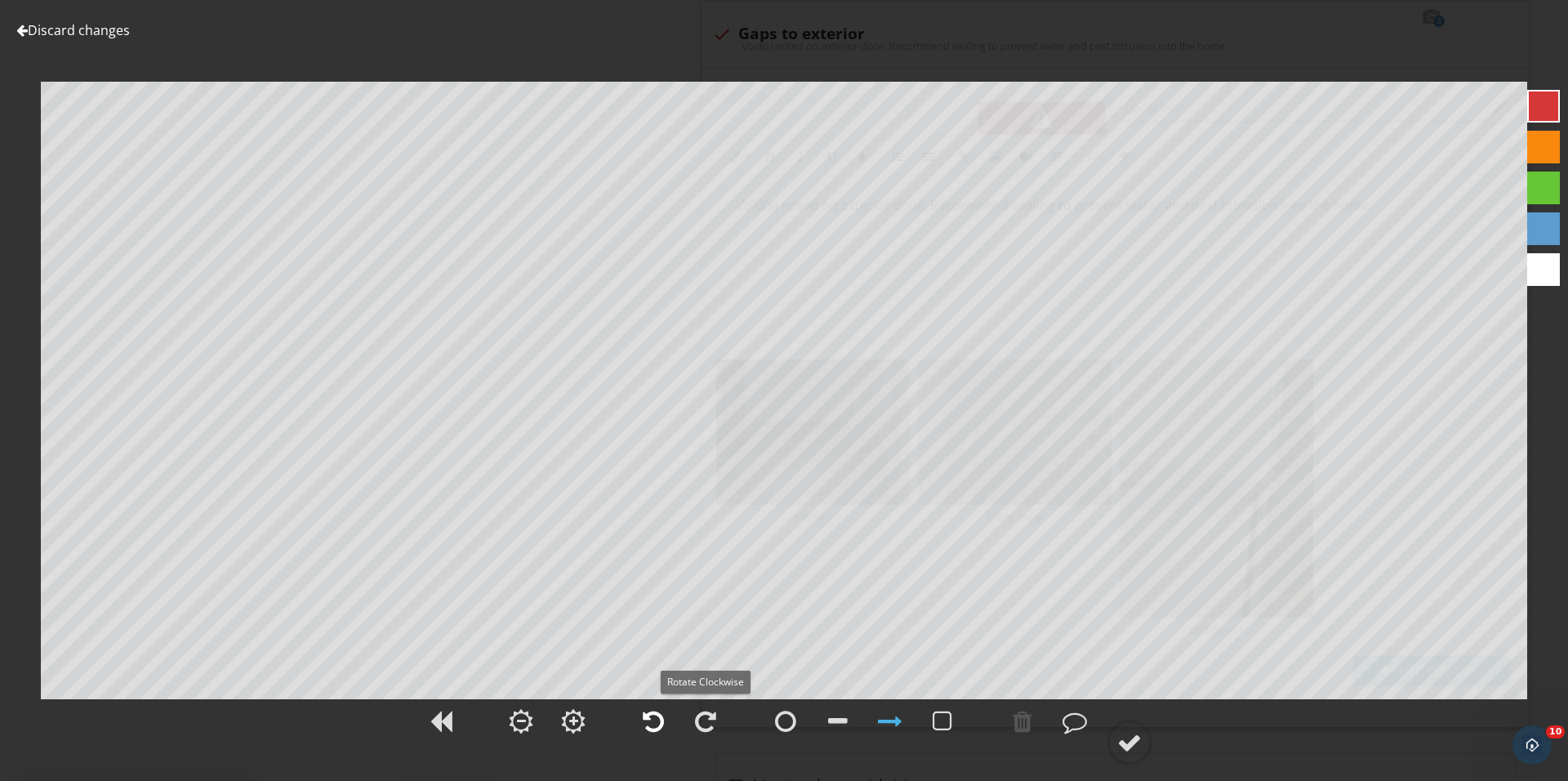
click at [660, 719] on div at bounding box center [653, 722] width 22 height 24
click at [1131, 743] on div at bounding box center [1129, 742] width 24 height 24
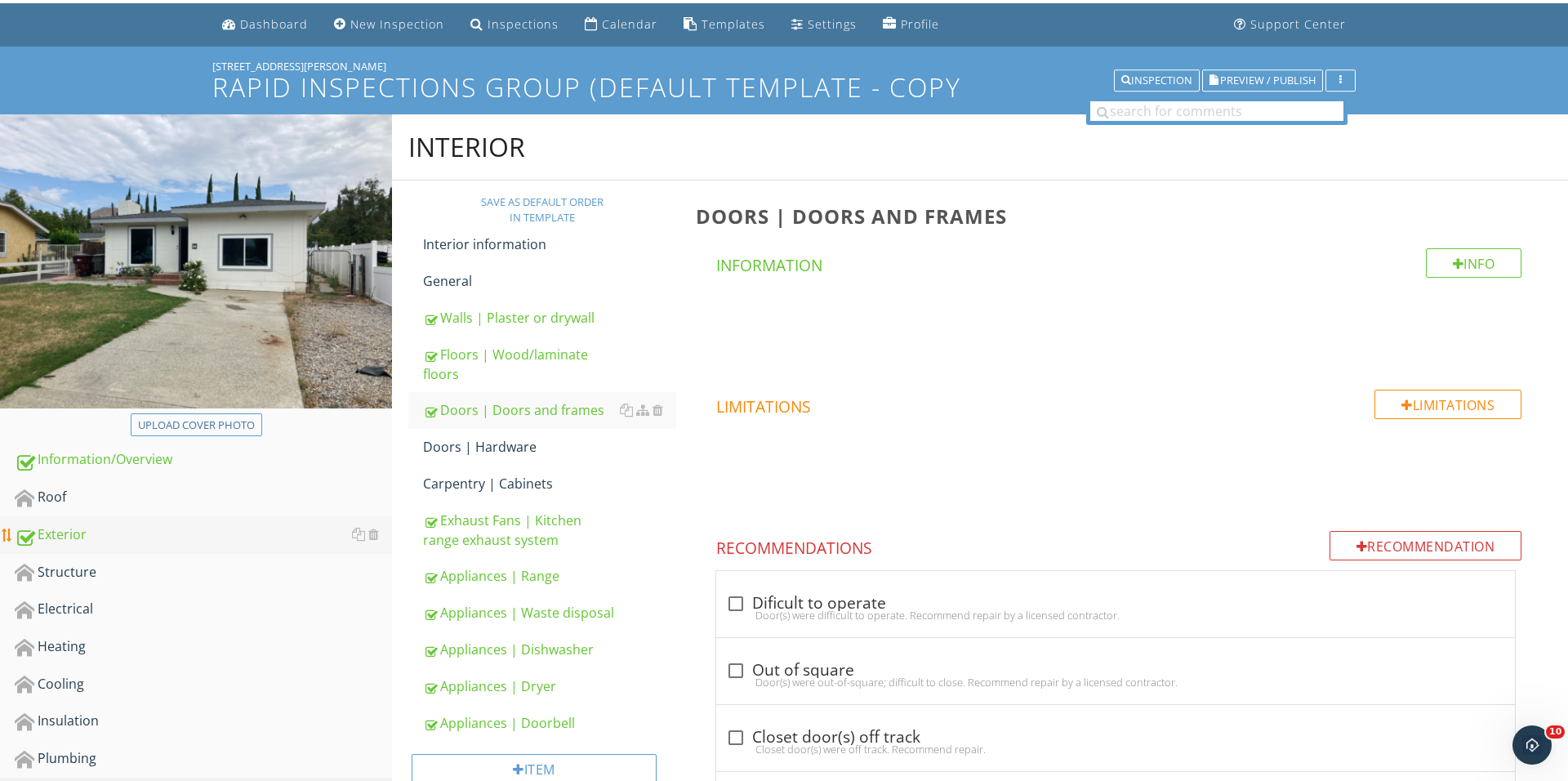
scroll to position [131, 0]
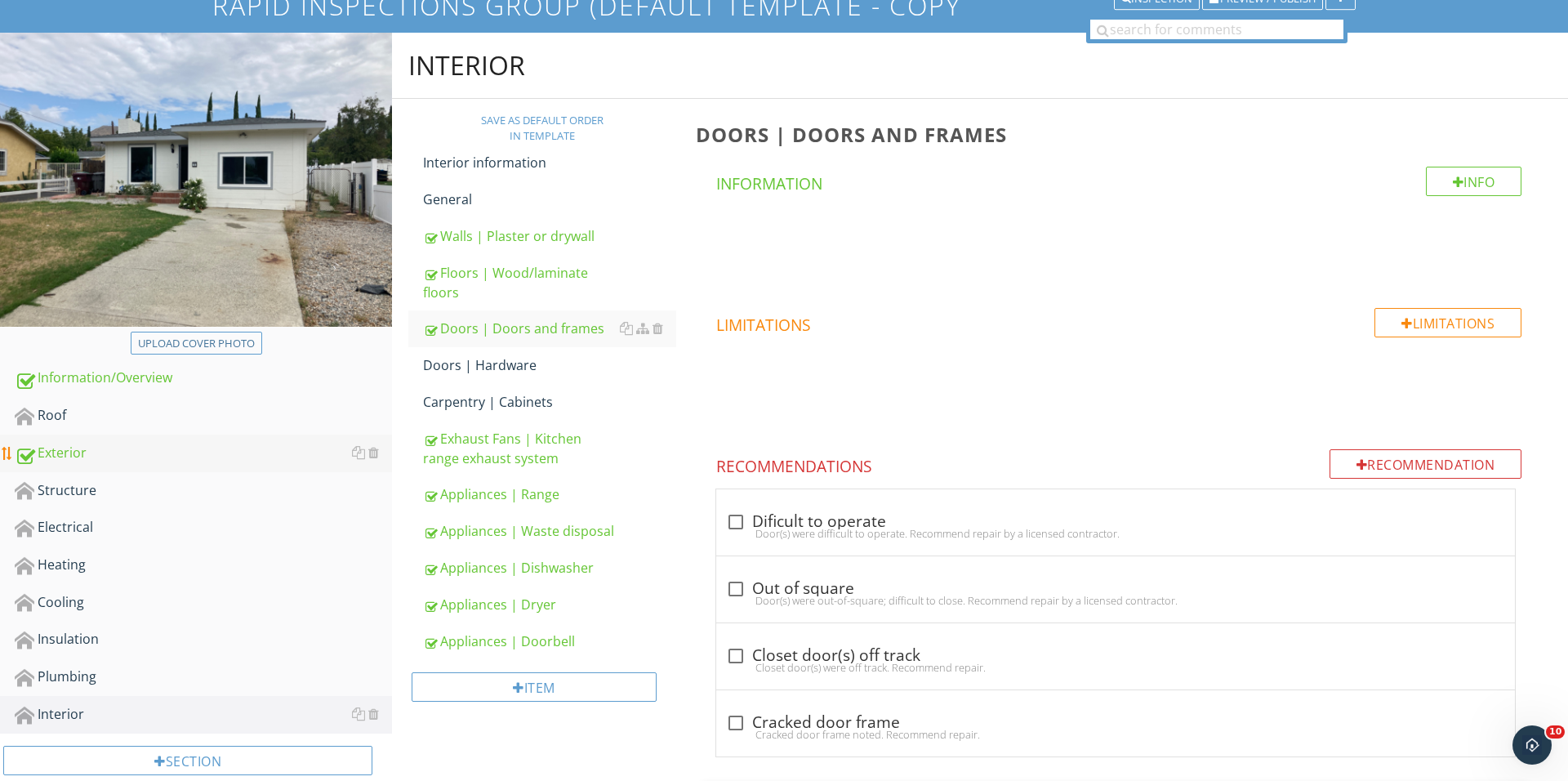
click at [152, 451] on div "Exterior" at bounding box center [203, 453] width 377 height 22
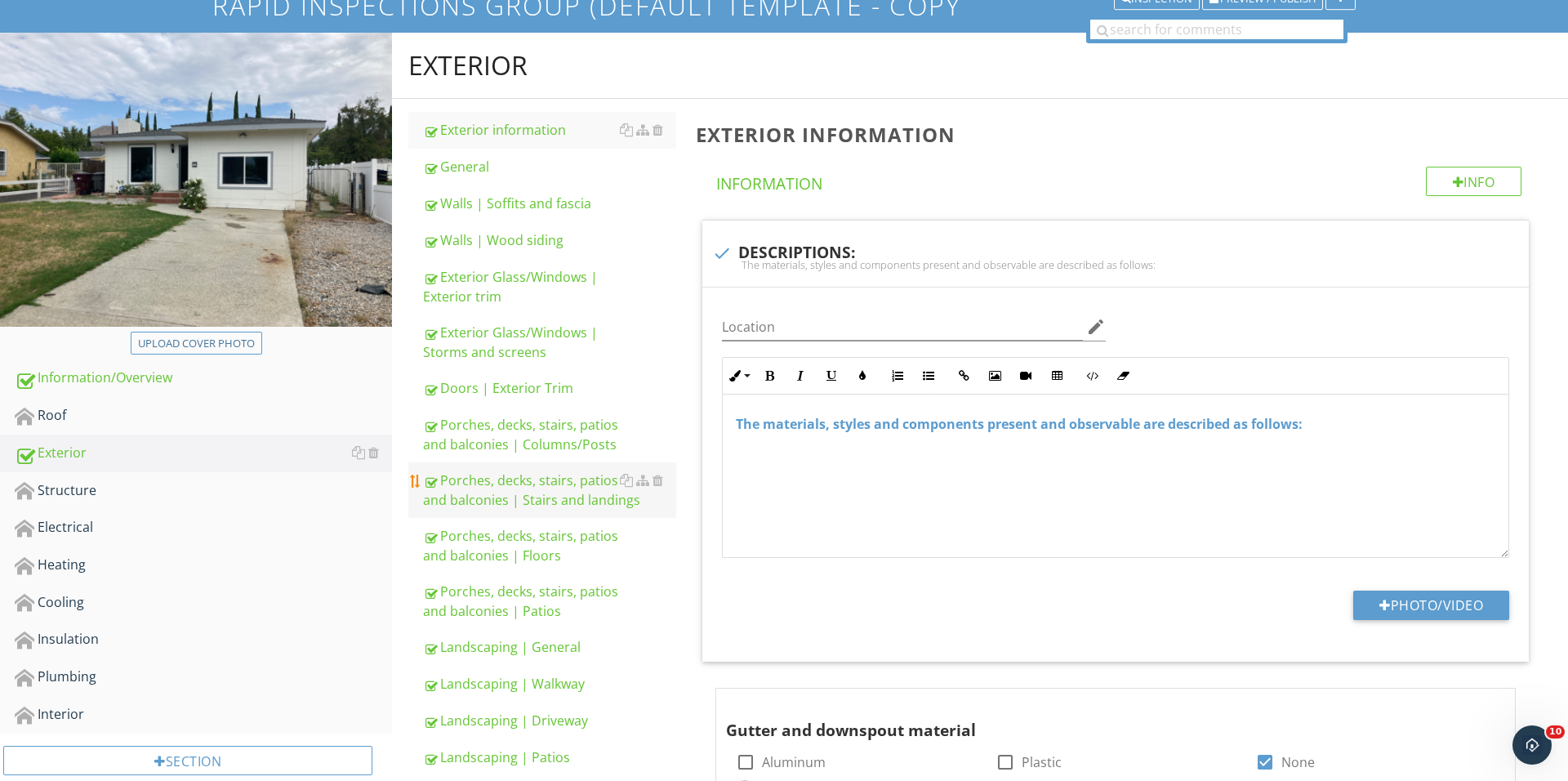
scroll to position [433, 0]
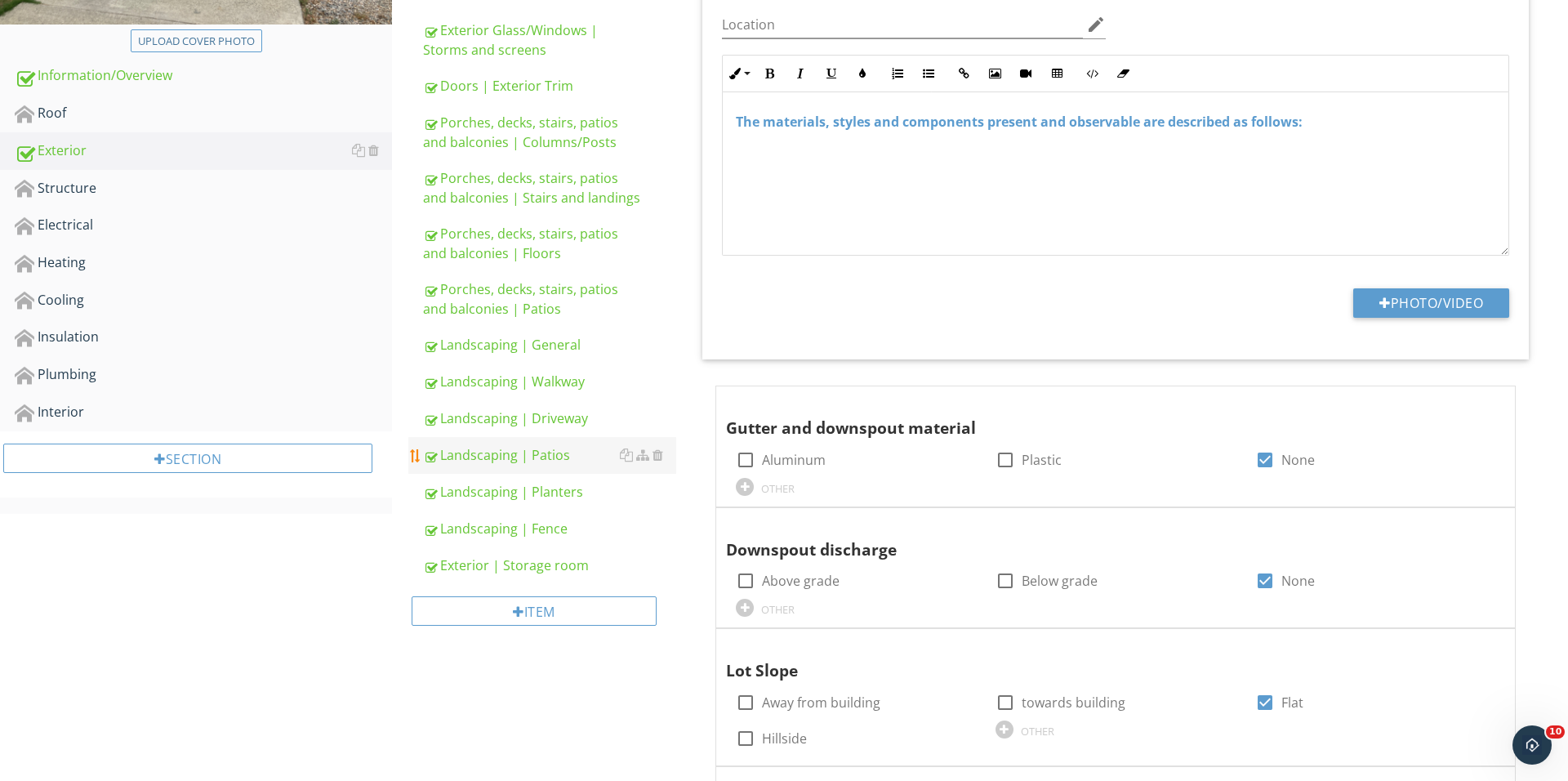
click at [547, 457] on div "Landscaping | Patios" at bounding box center [550, 455] width 253 height 20
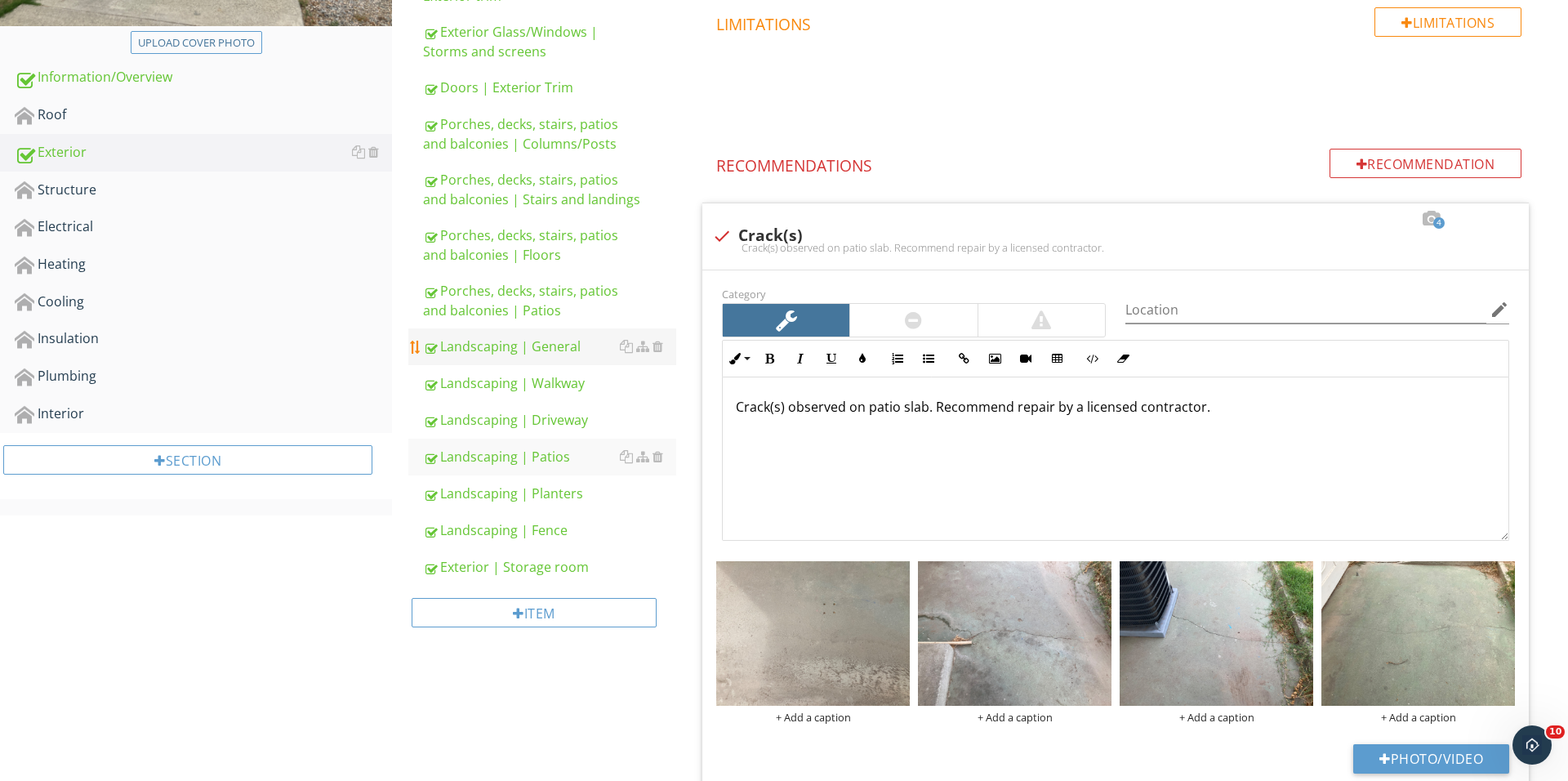
scroll to position [1611, 0]
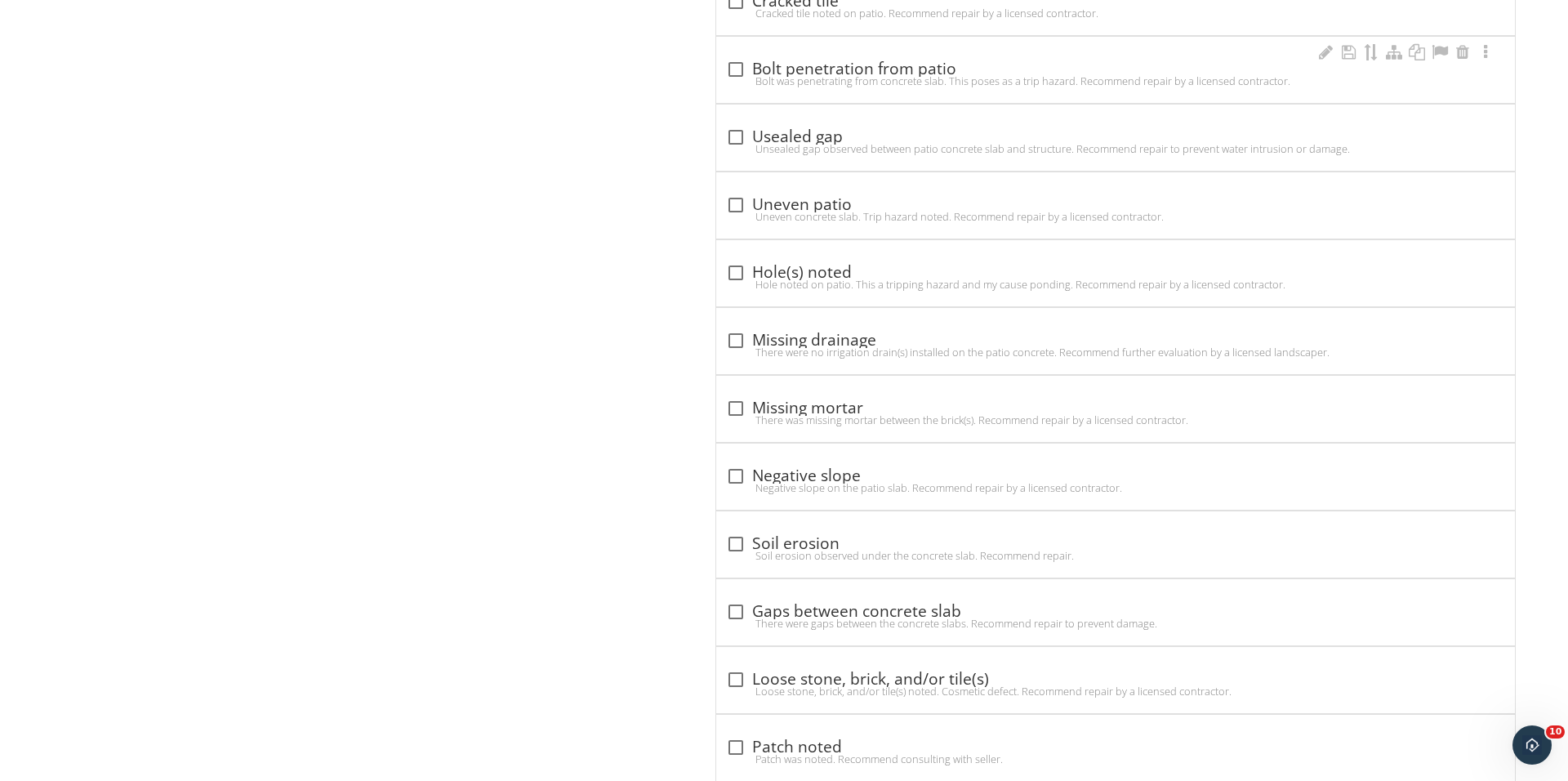
click at [765, 40] on div "check_box_outline_blank Bolt penetration from patio Bolt was penetrating from c…" at bounding box center [1115, 70] width 799 height 66
checkbox input "true"
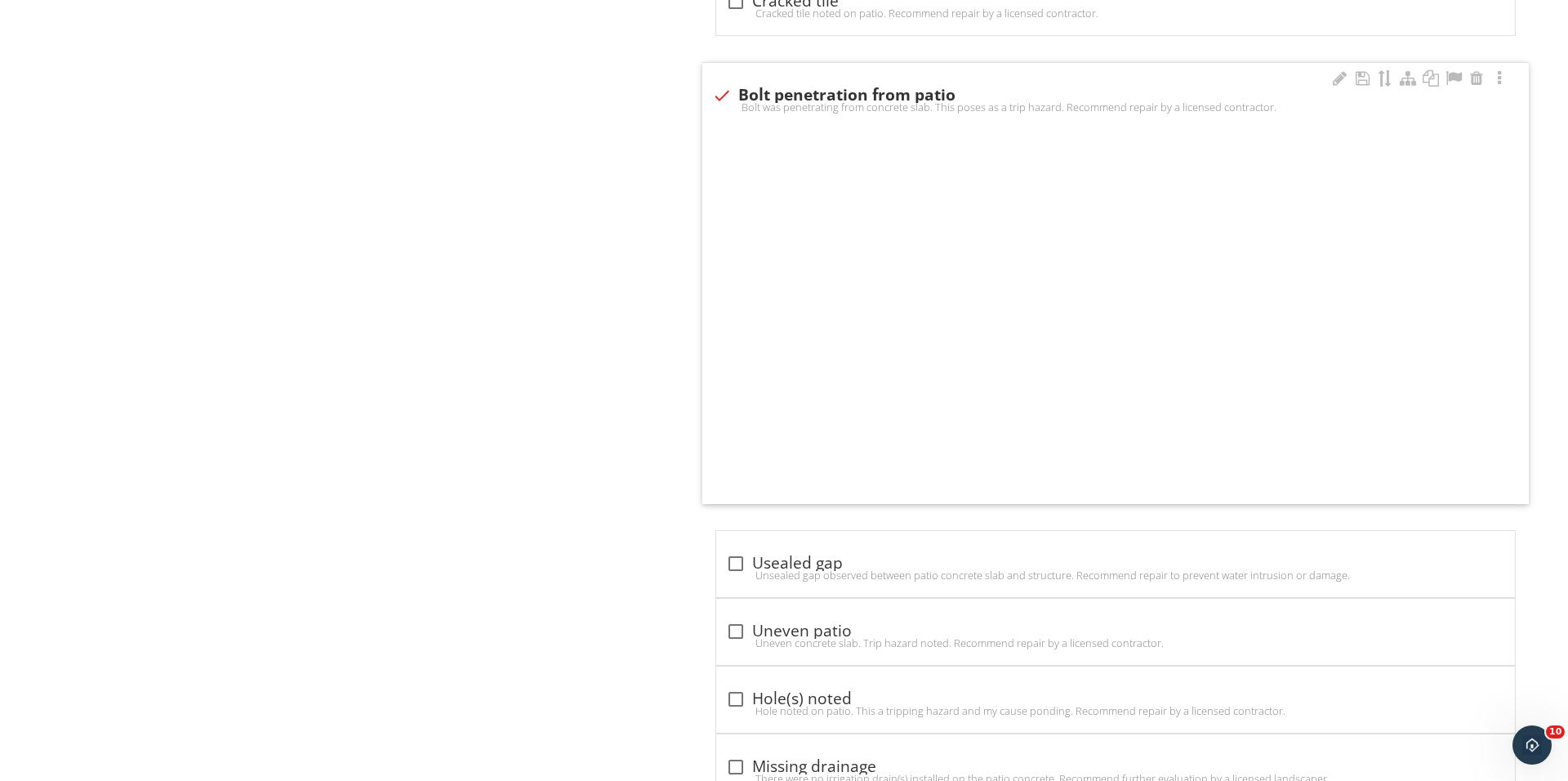
scroll to position [1304, 0]
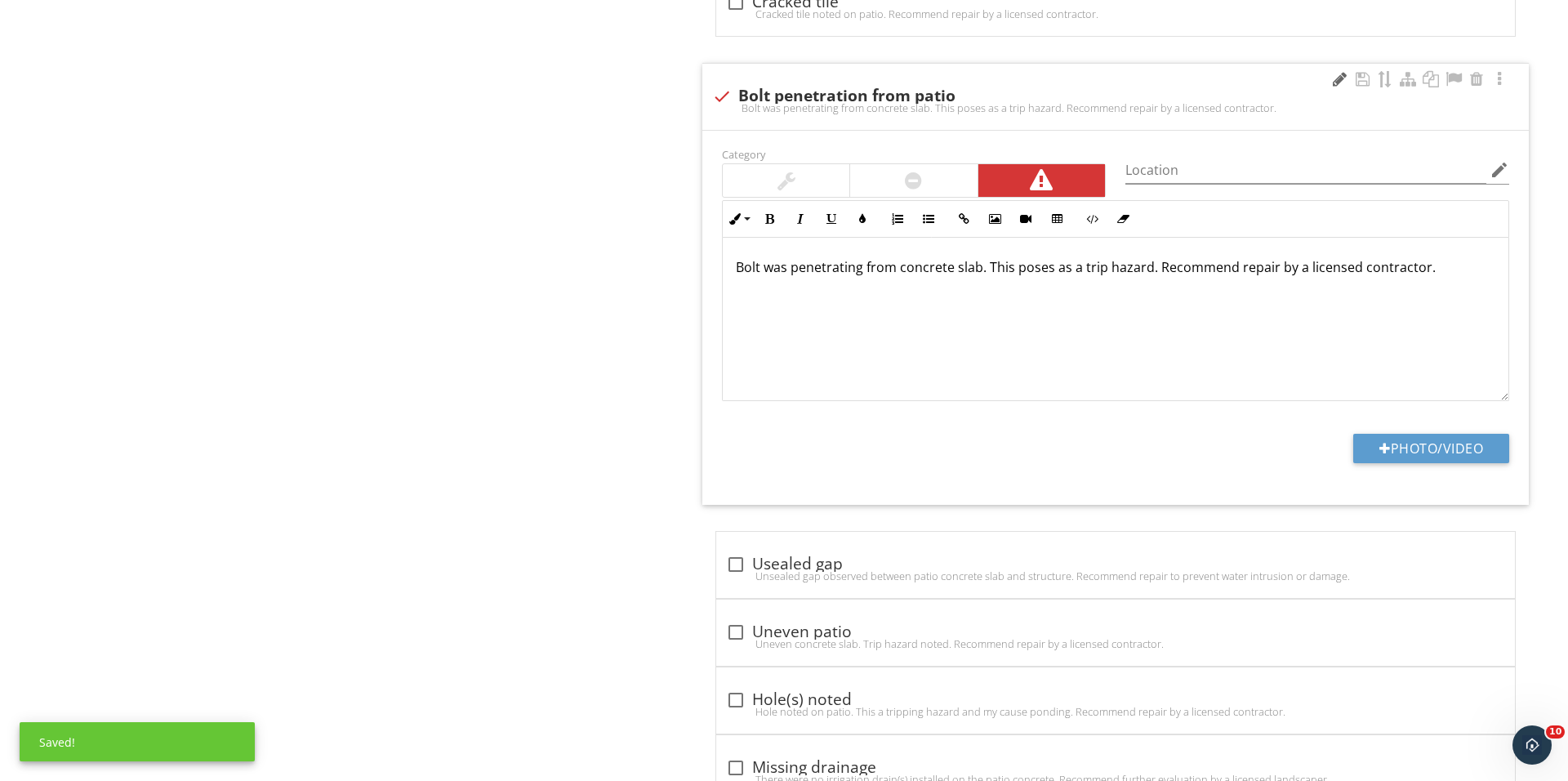
click at [1343, 86] on div at bounding box center [1339, 78] width 20 height 16
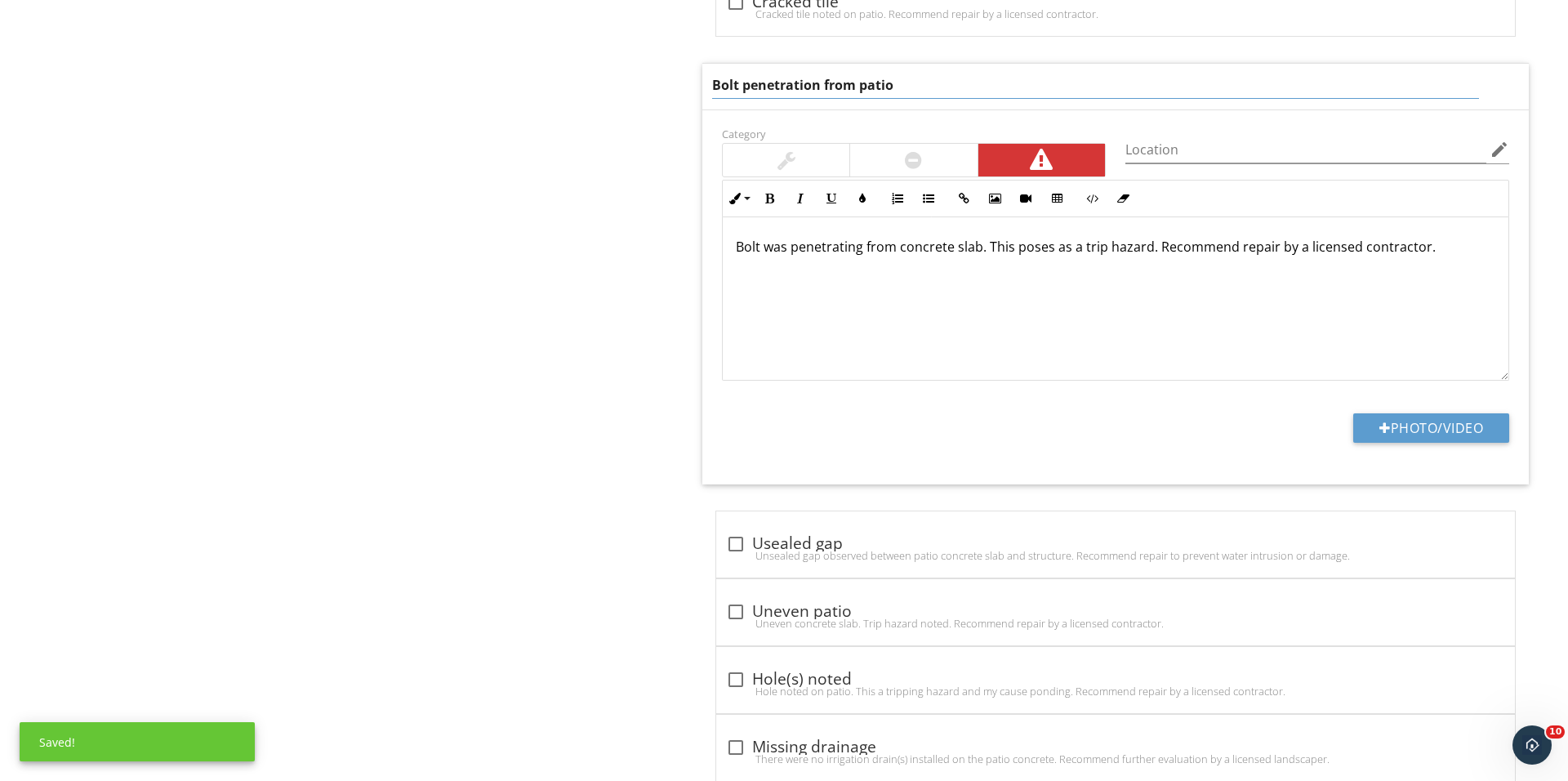
drag, startPoint x: 737, startPoint y: 83, endPoint x: 593, endPoint y: 88, distance: 144.1
click at [616, 86] on div "Exterior Exterior information General Walls | Soffits and fascia Walls | Wood s…" at bounding box center [980, 439] width 1176 height 3158
type input "Pipe penetration from patio"
click at [762, 248] on div "Bolt was penetrating from concrete slab. This poses as a trip hazard. Recommend…" at bounding box center [1116, 299] width 786 height 164
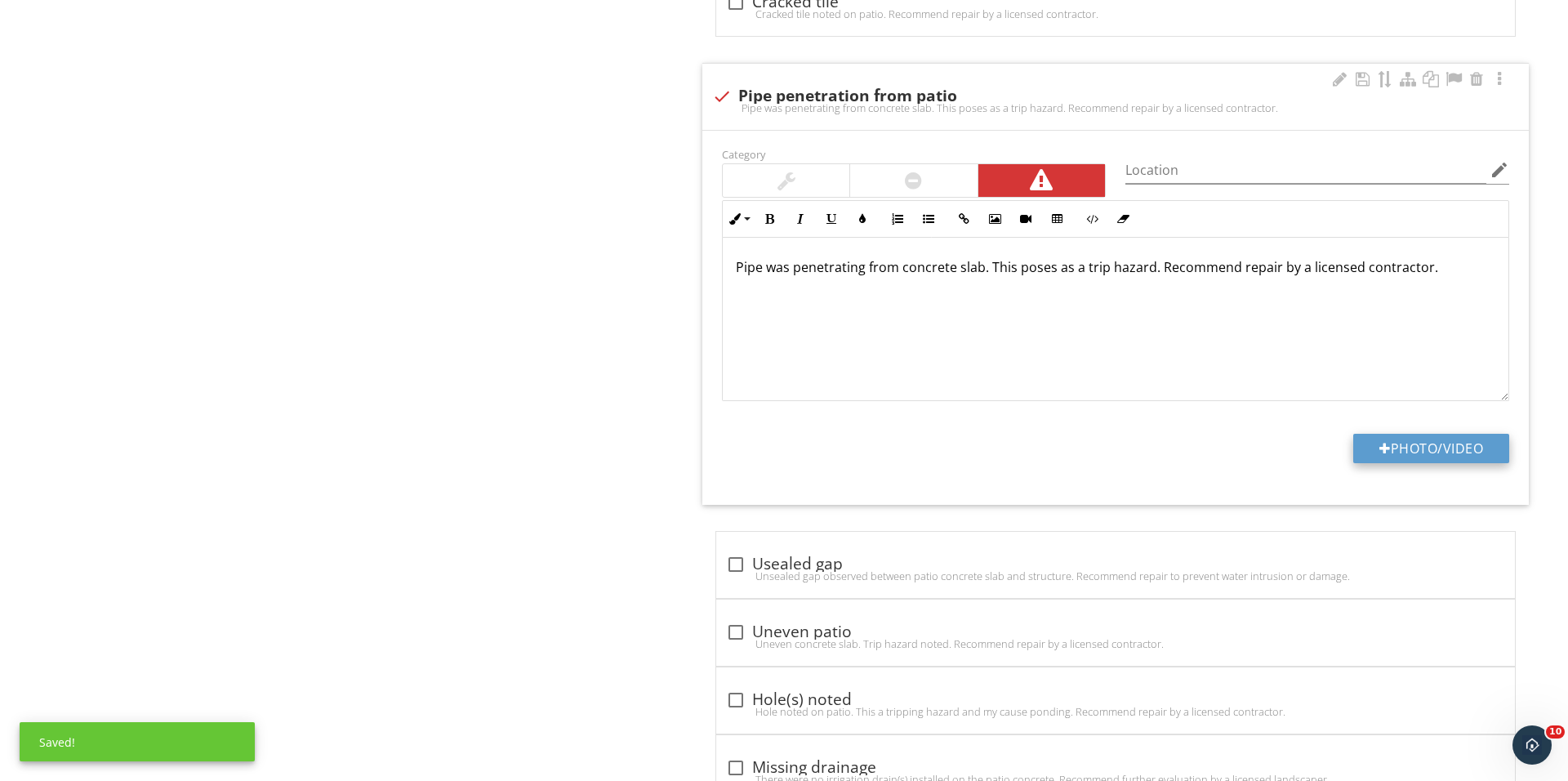
click at [1398, 454] on button "Photo/Video" at bounding box center [1430, 448] width 156 height 29
type input "C:\fakepath\IMG_1371.JPG"
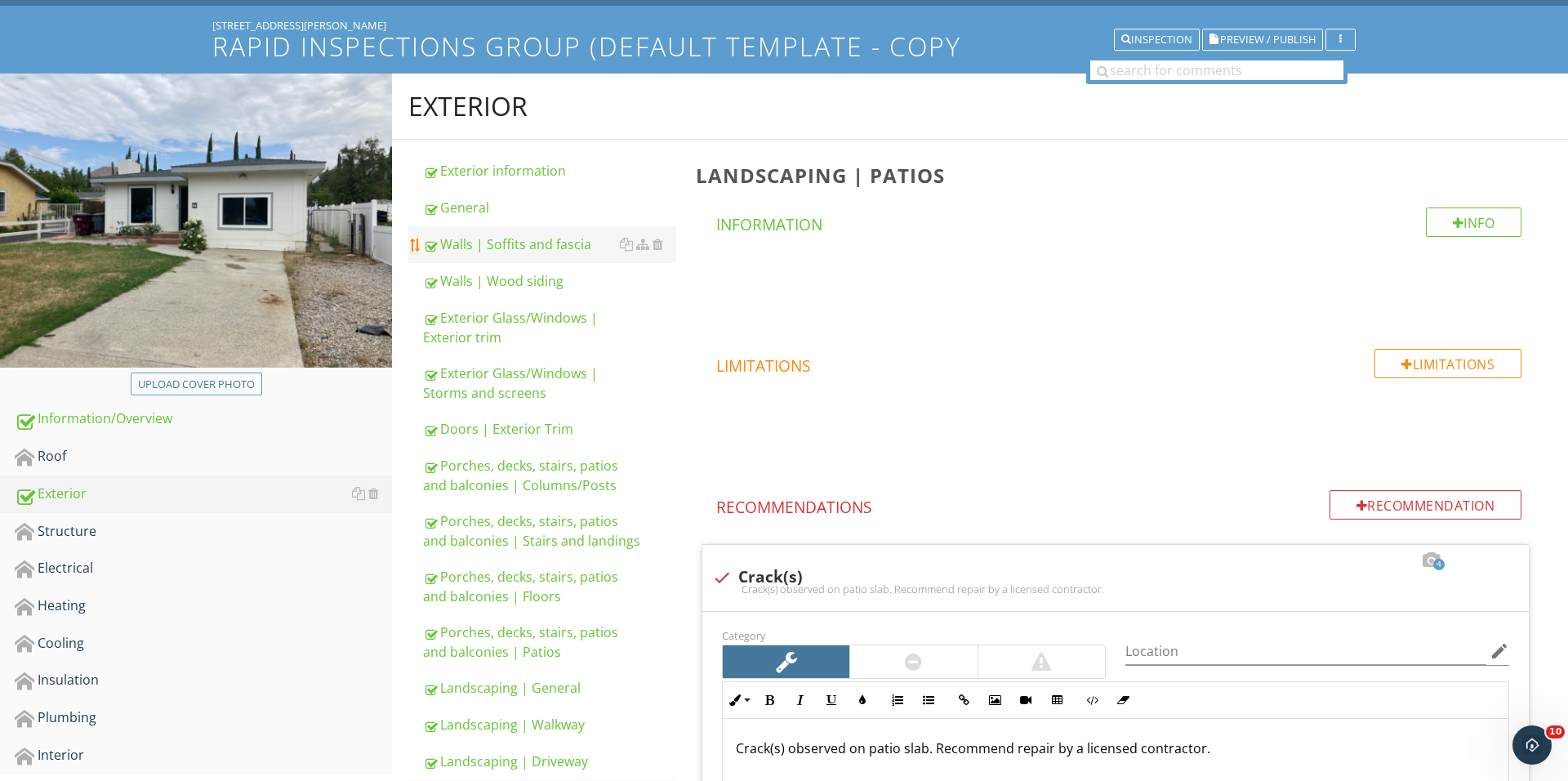
scroll to position [105, 0]
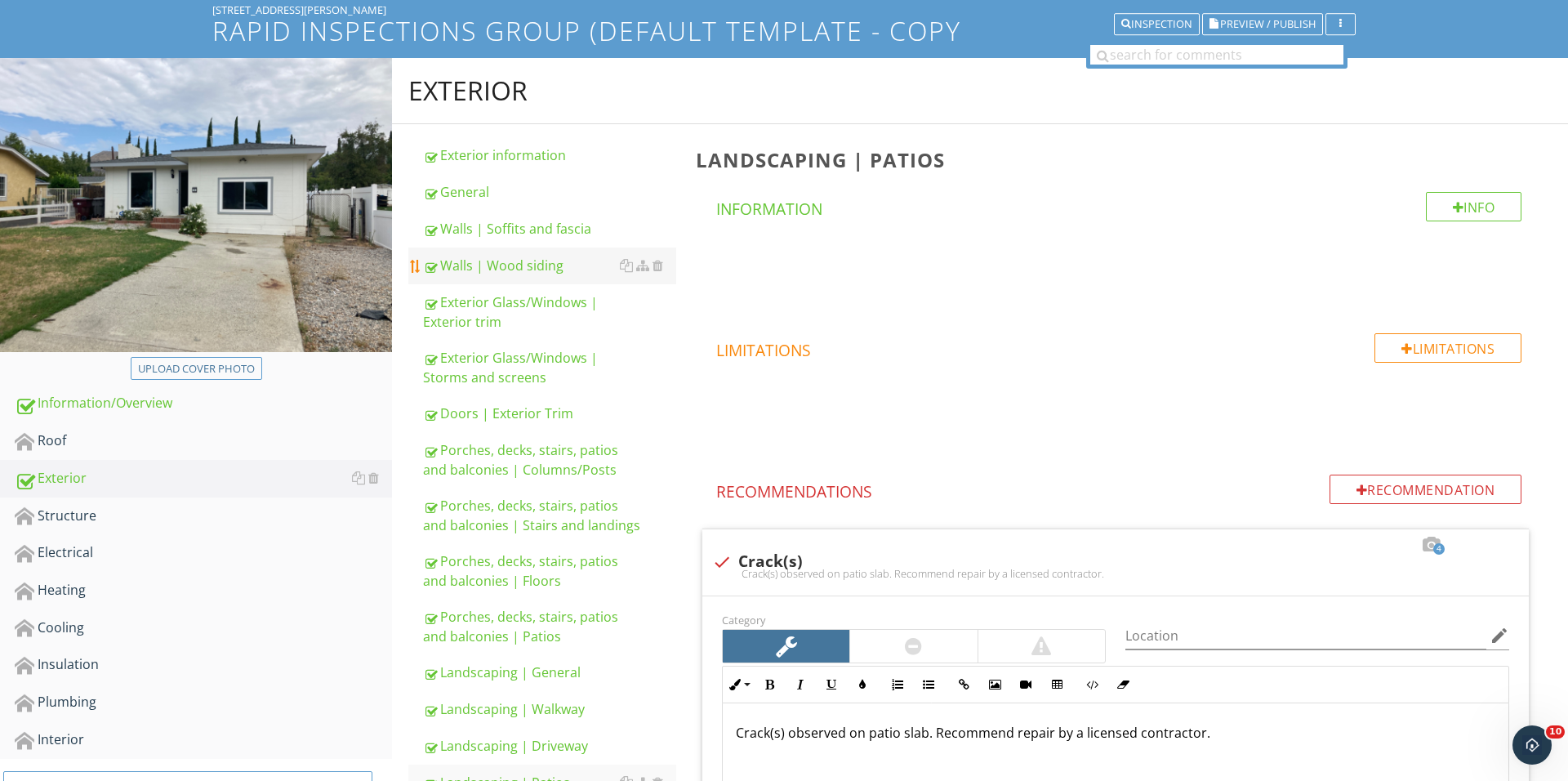
click at [539, 266] on div "Walls | Wood siding" at bounding box center [550, 266] width 253 height 20
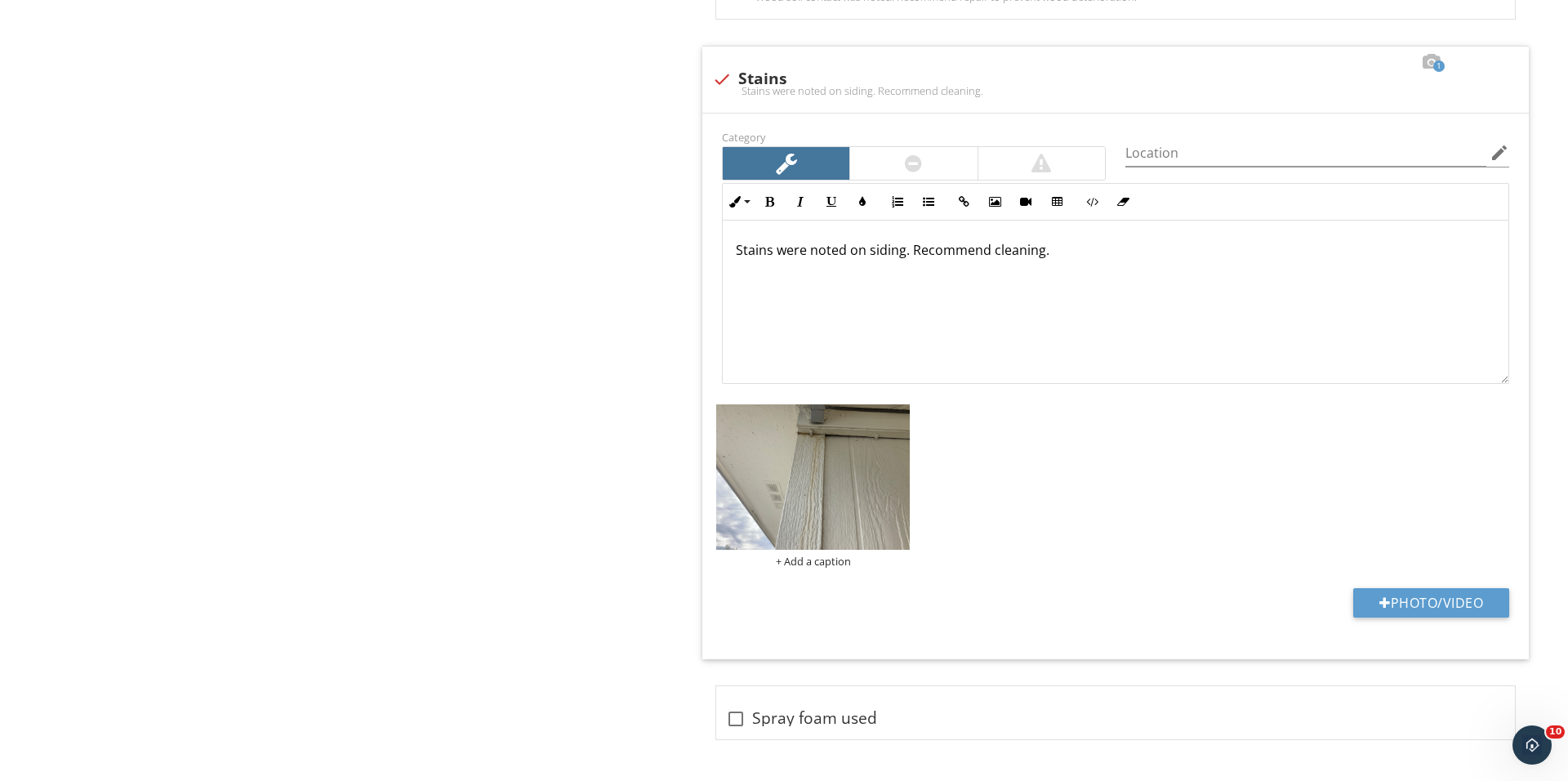
scroll to position [6240, 0]
click at [1379, 599] on div at bounding box center [1384, 603] width 11 height 13
type input "C:\fakepath\IMG_1373 2.JPG"
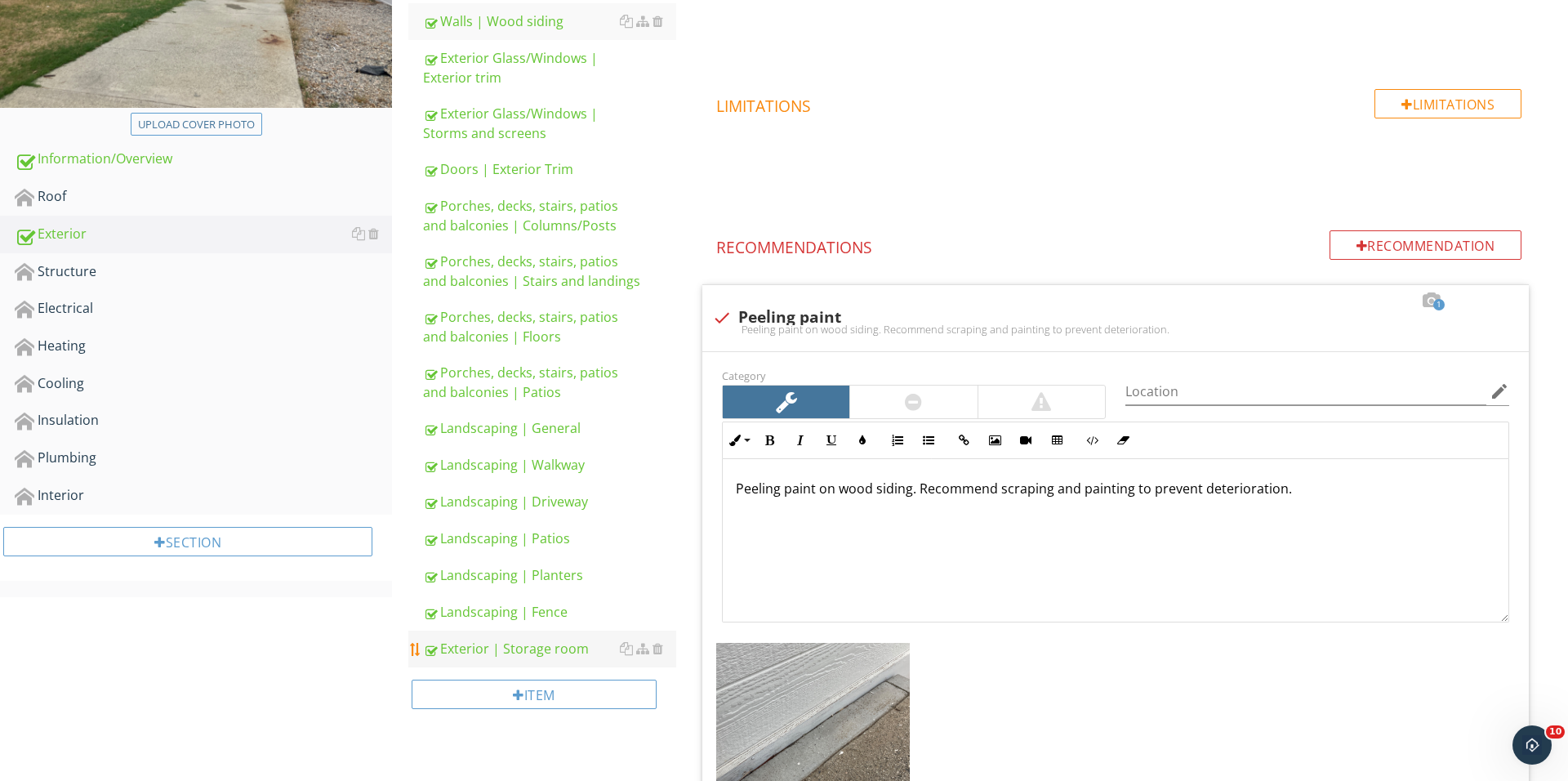
scroll to position [372, 0]
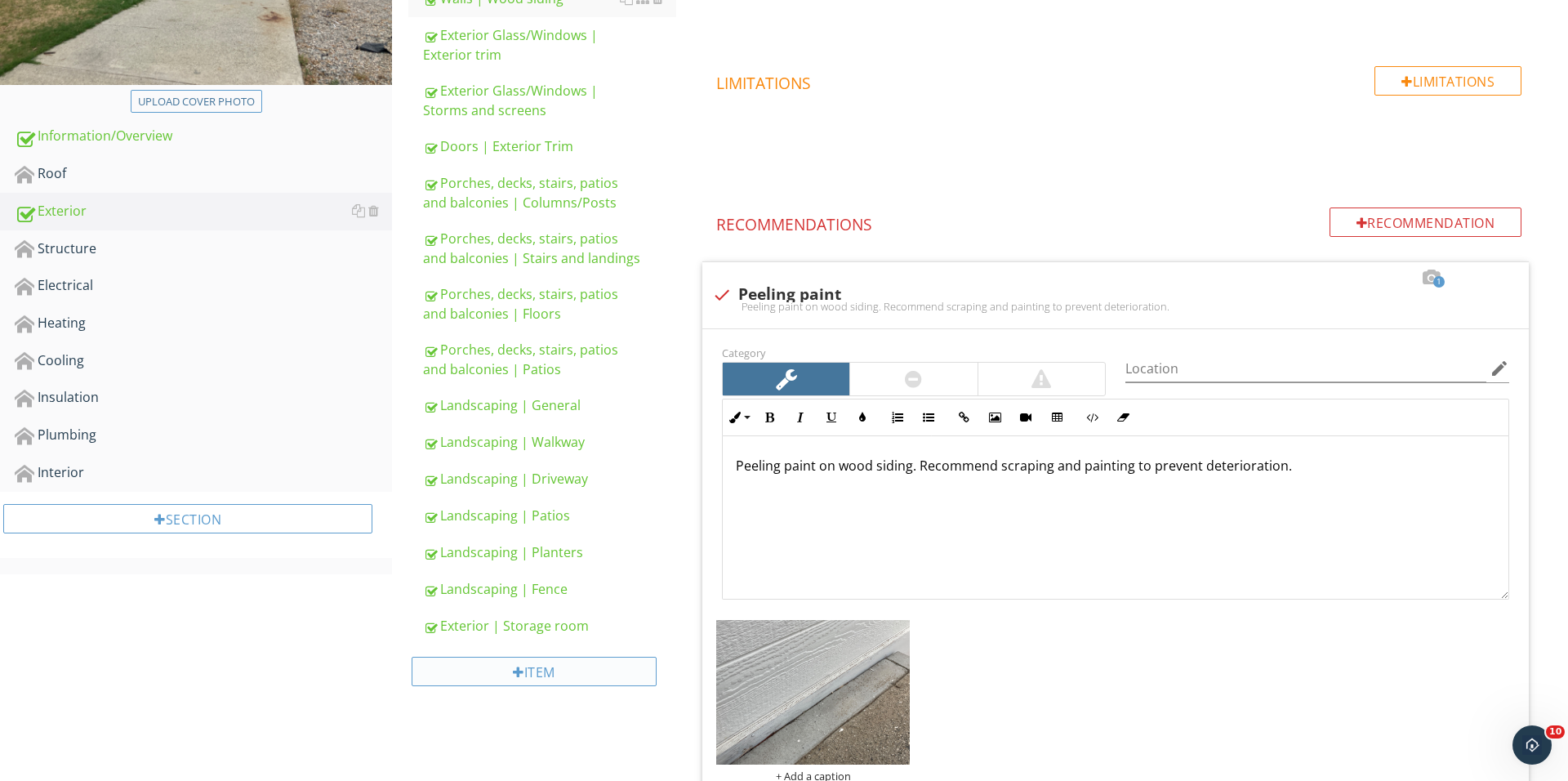
click at [521, 671] on div "Item" at bounding box center [534, 672] width 245 height 29
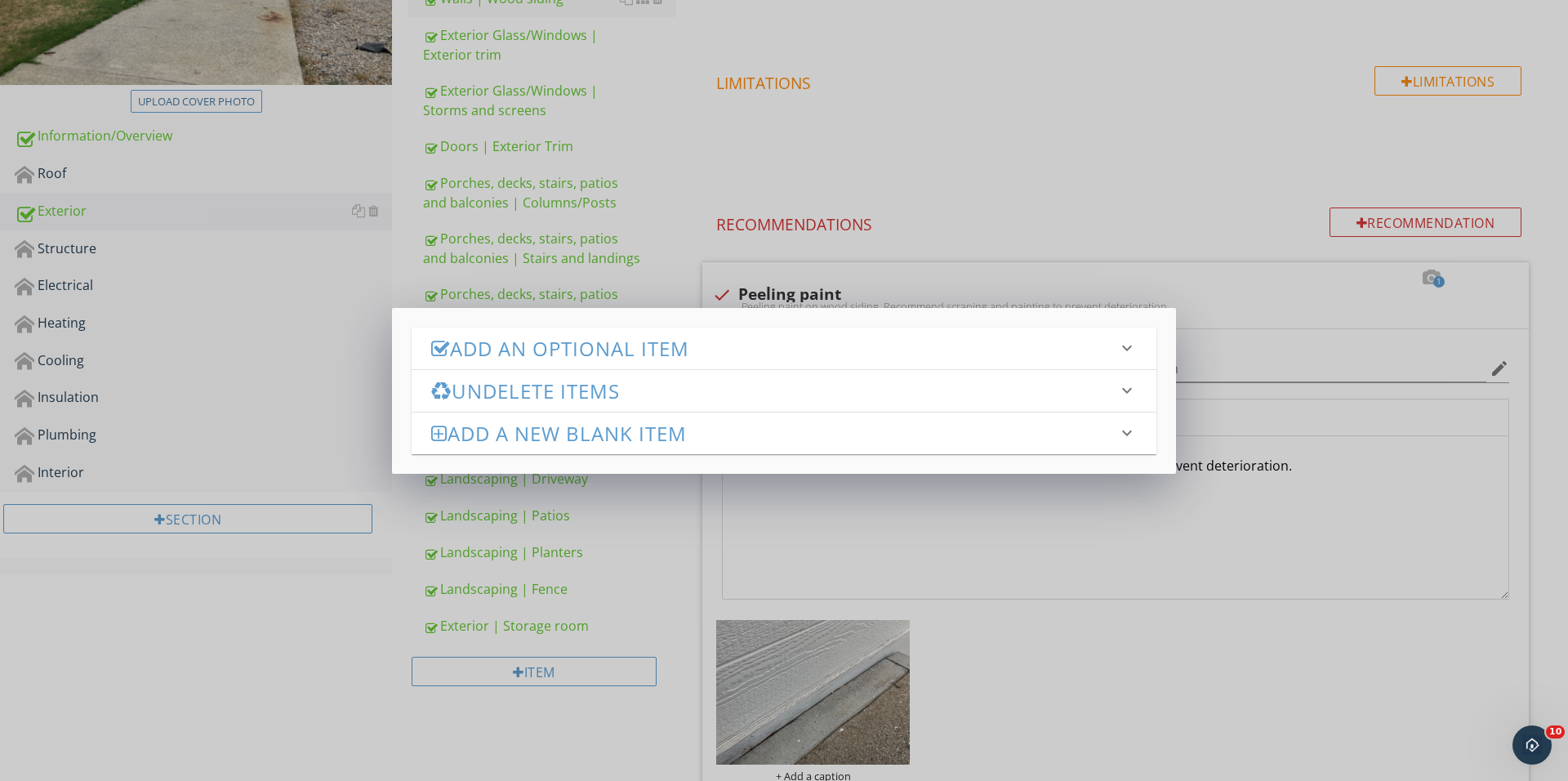
click at [619, 386] on h3 "Undelete Items" at bounding box center [774, 391] width 686 height 22
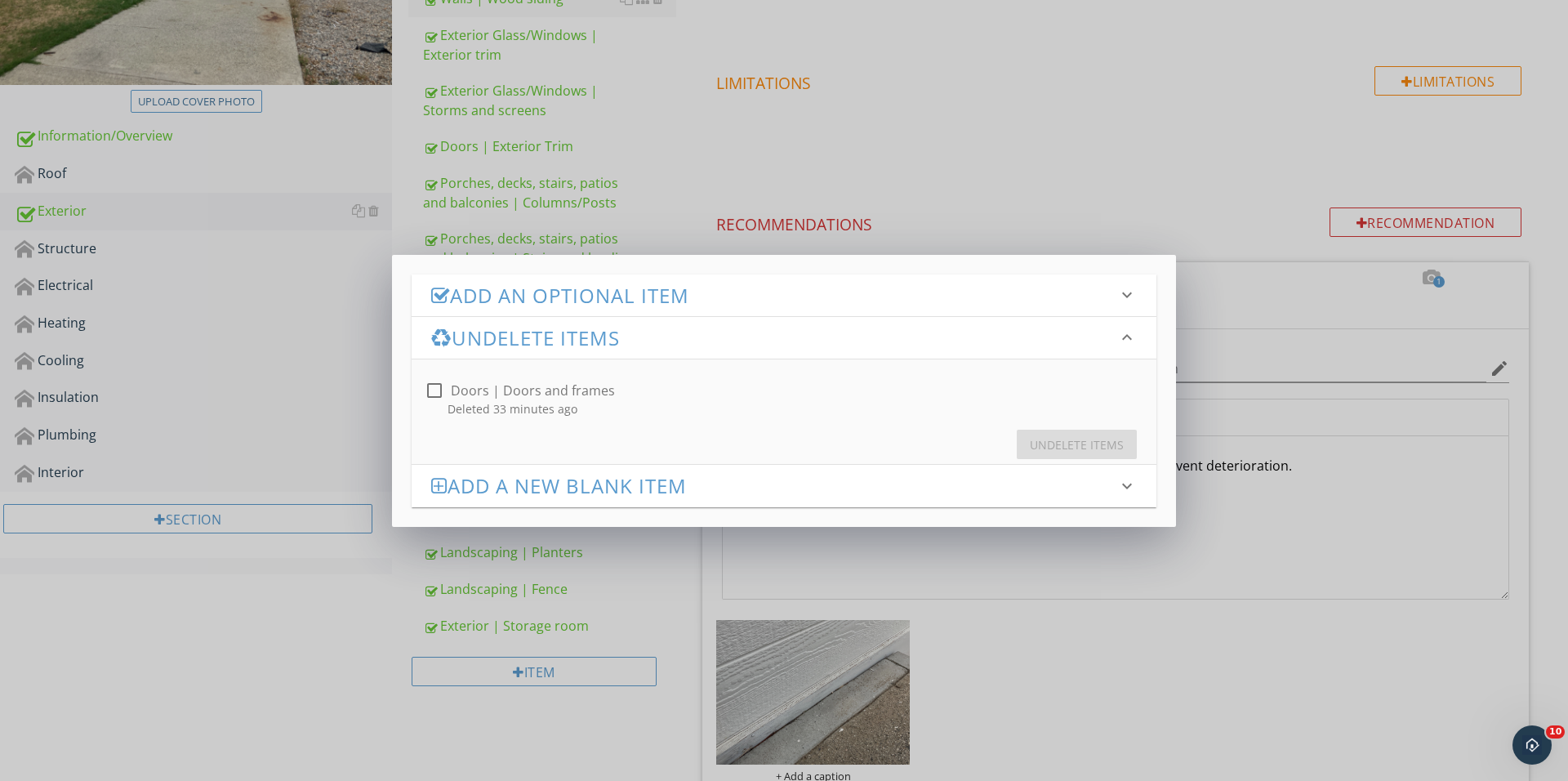
click at [439, 403] on div "Deleted 33 minutes ago" at bounding box center [787, 409] width 719 height 17
click at [431, 390] on div at bounding box center [434, 390] width 28 height 28
checkbox input "true"
click at [1034, 442] on div "Undelete Items" at bounding box center [1076, 445] width 94 height 17
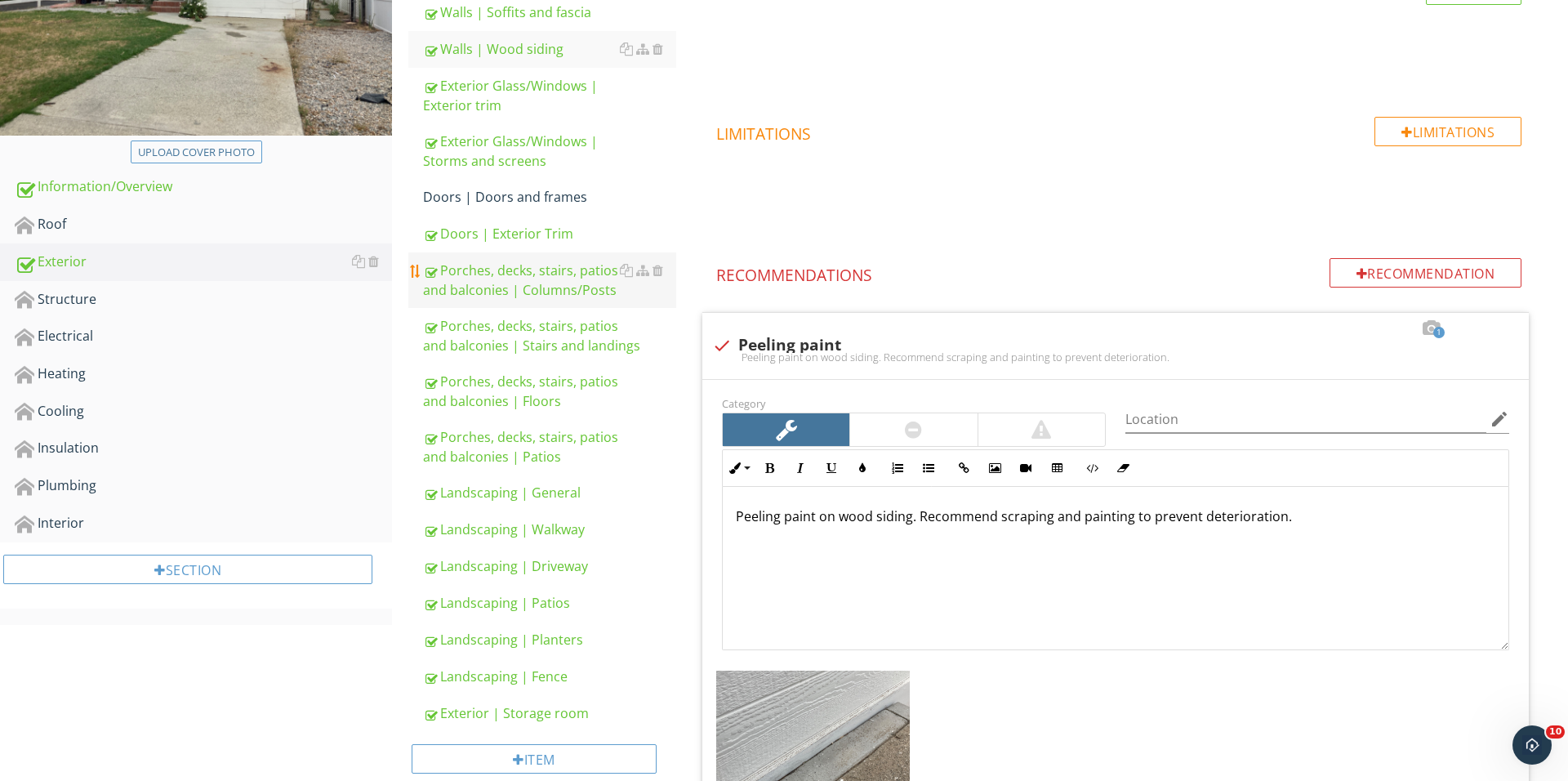
scroll to position [276, 0]
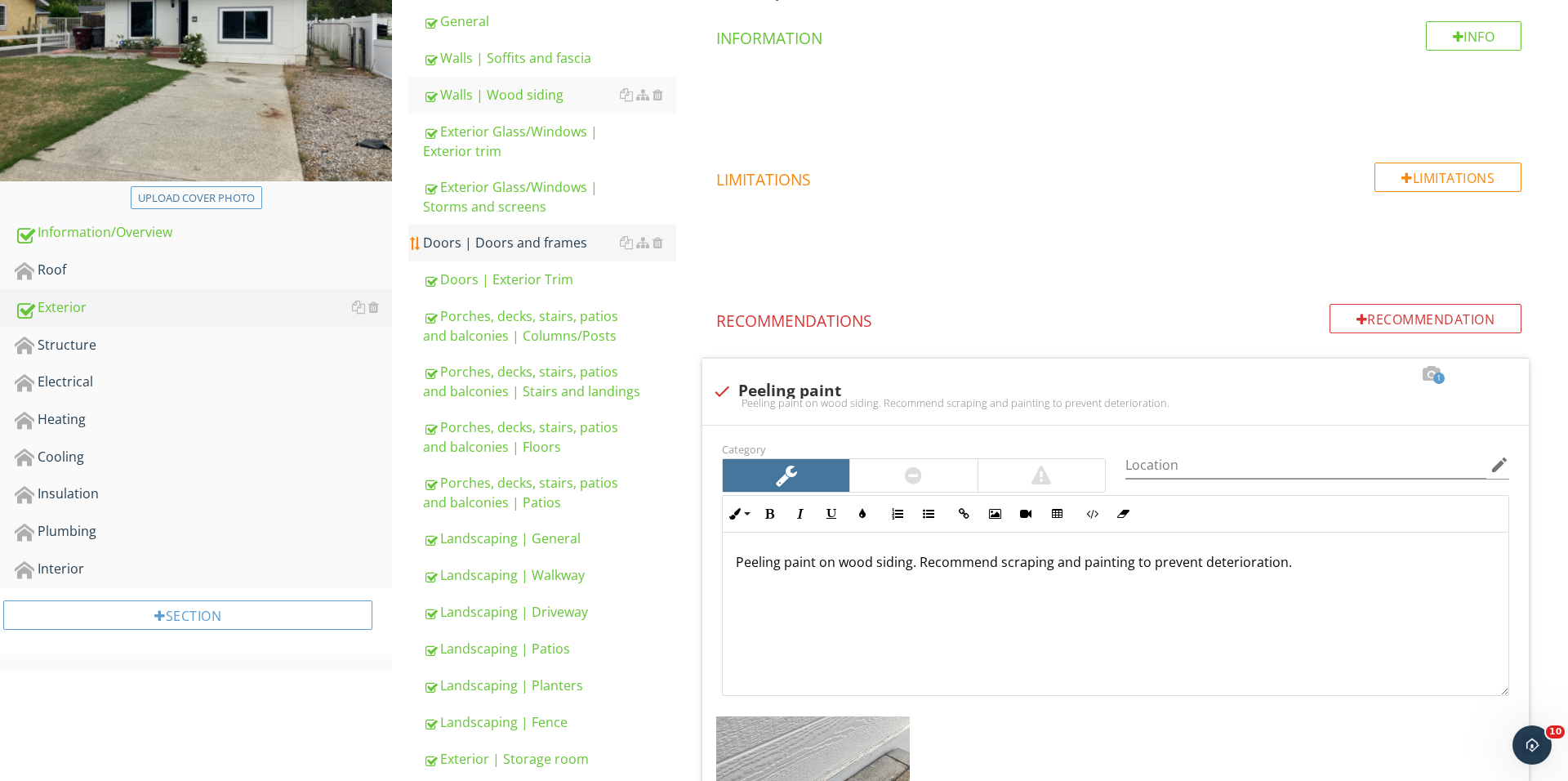
click at [520, 200] on div "Exterior Glass/Windows | Storms and screens" at bounding box center [550, 197] width 253 height 39
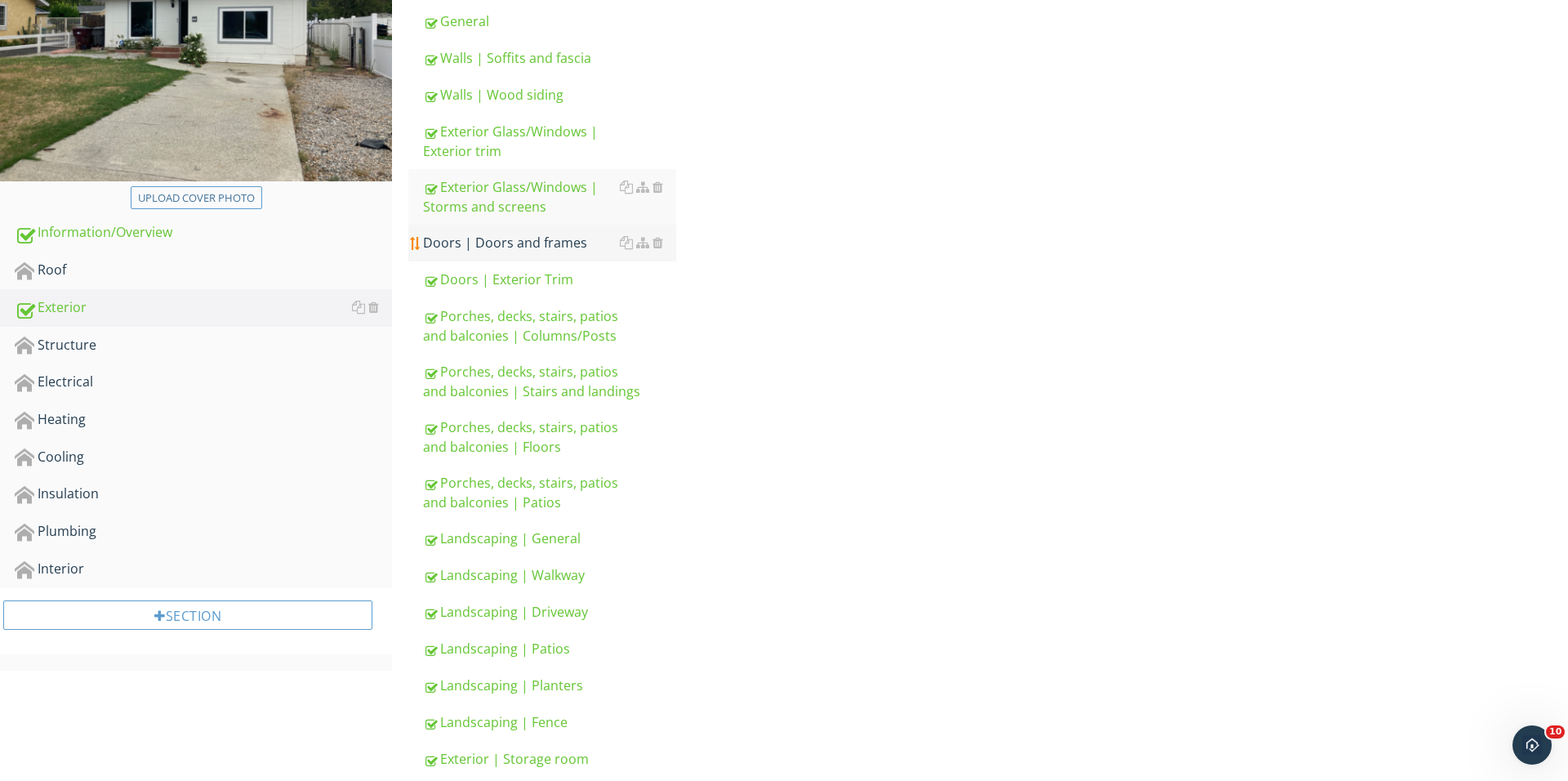
click at [520, 237] on div "Doors | Doors and frames" at bounding box center [550, 242] width 253 height 20
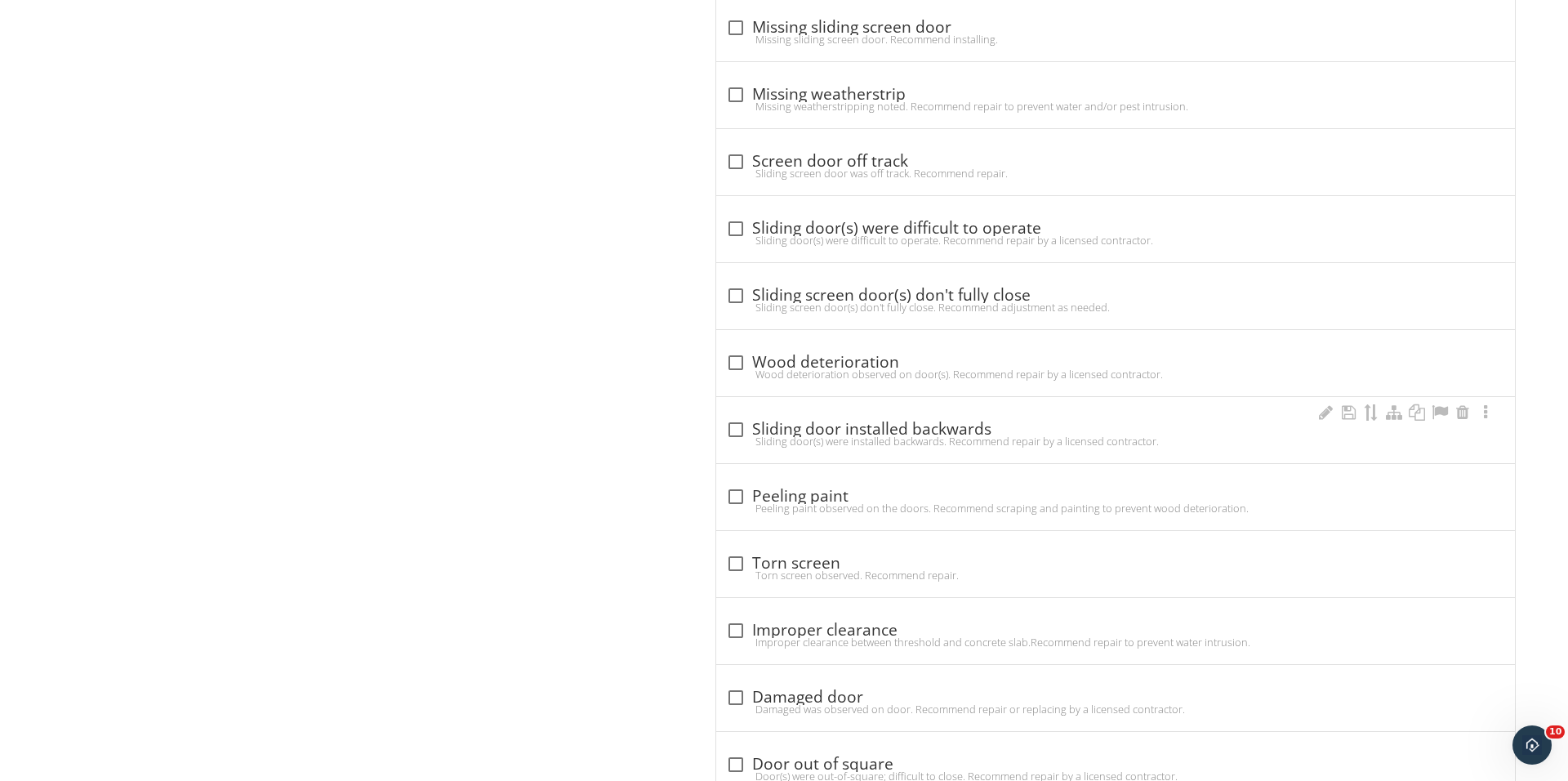
scroll to position [1493, 0]
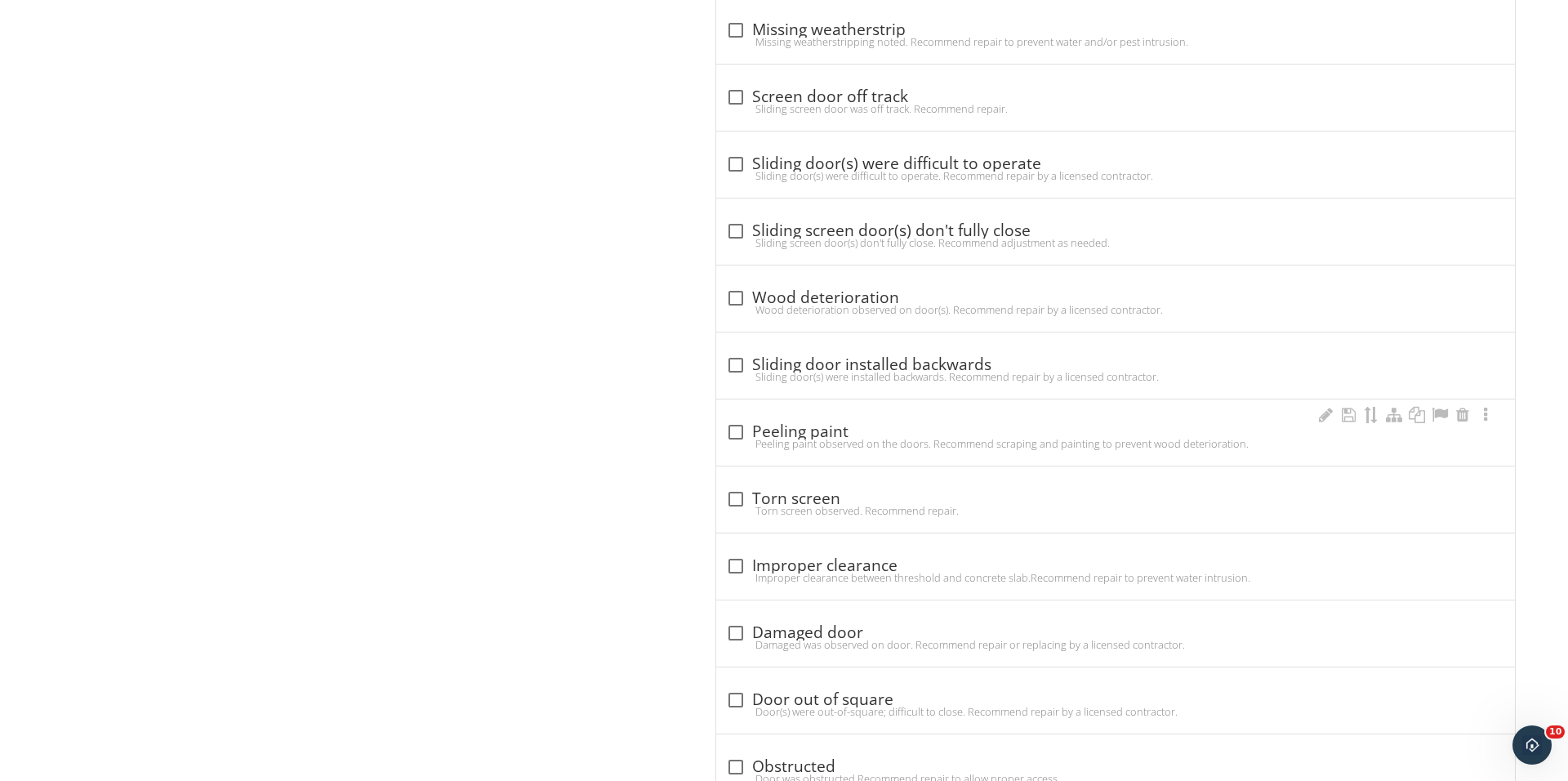
click at [727, 403] on div "check_box_outline_blank Peeling paint Peeling paint observed on the doors. Reco…" at bounding box center [1115, 432] width 799 height 66
checkbox input "true"
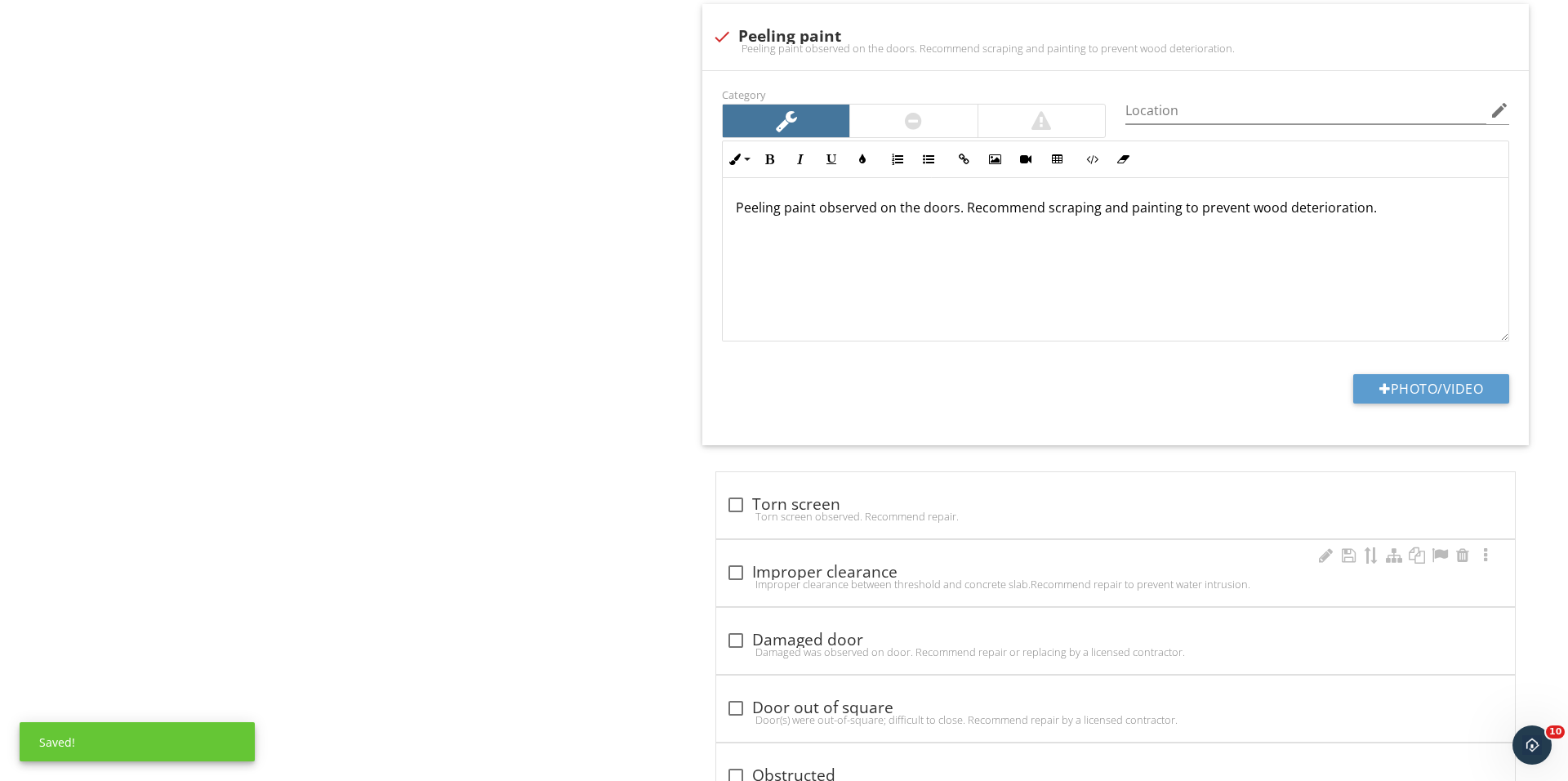
scroll to position [1974, 0]
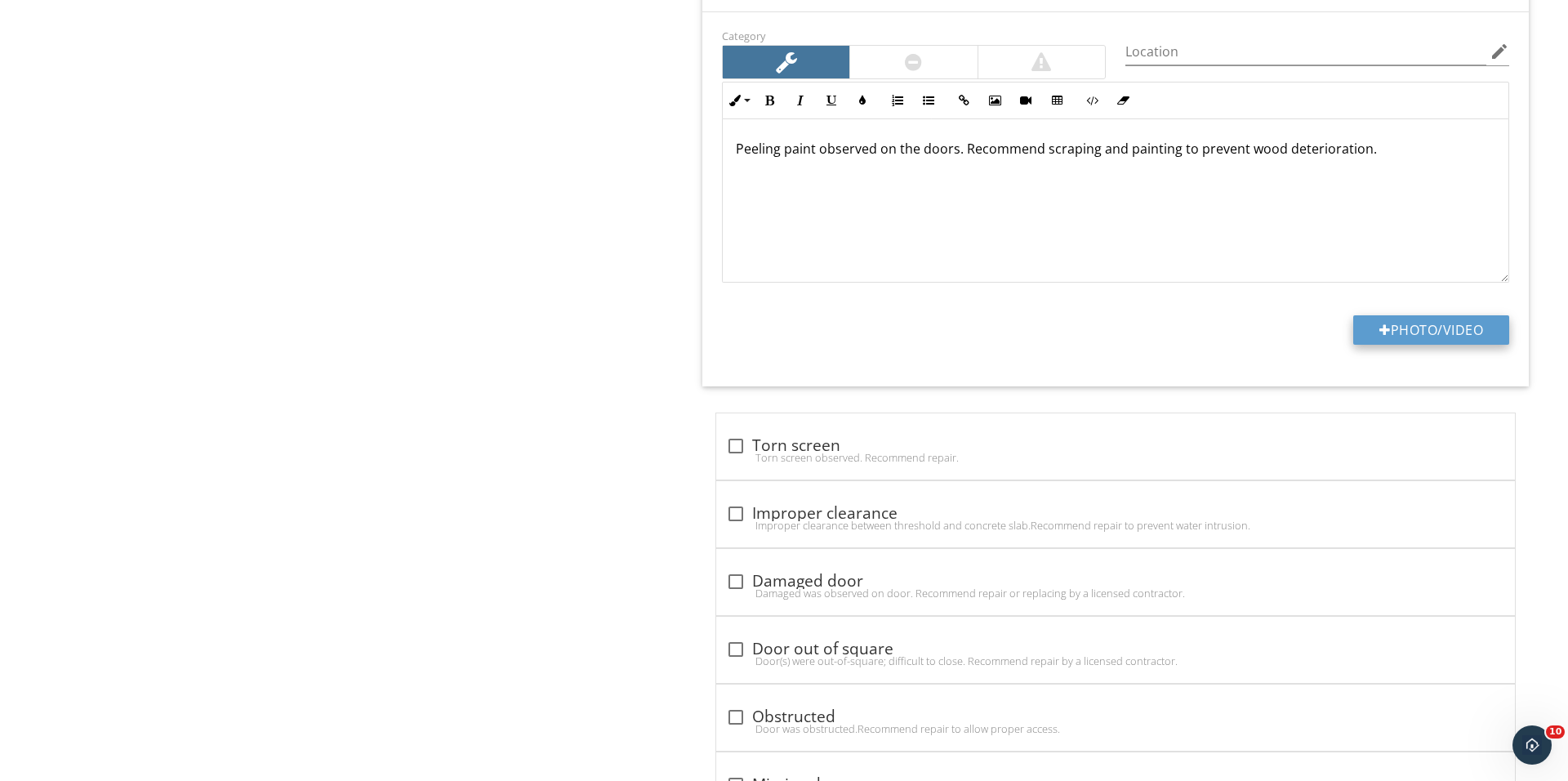
click at [1395, 336] on button "Photo/Video" at bounding box center [1430, 330] width 156 height 29
type input "C:\fakepath\IMG_1377.JPG"
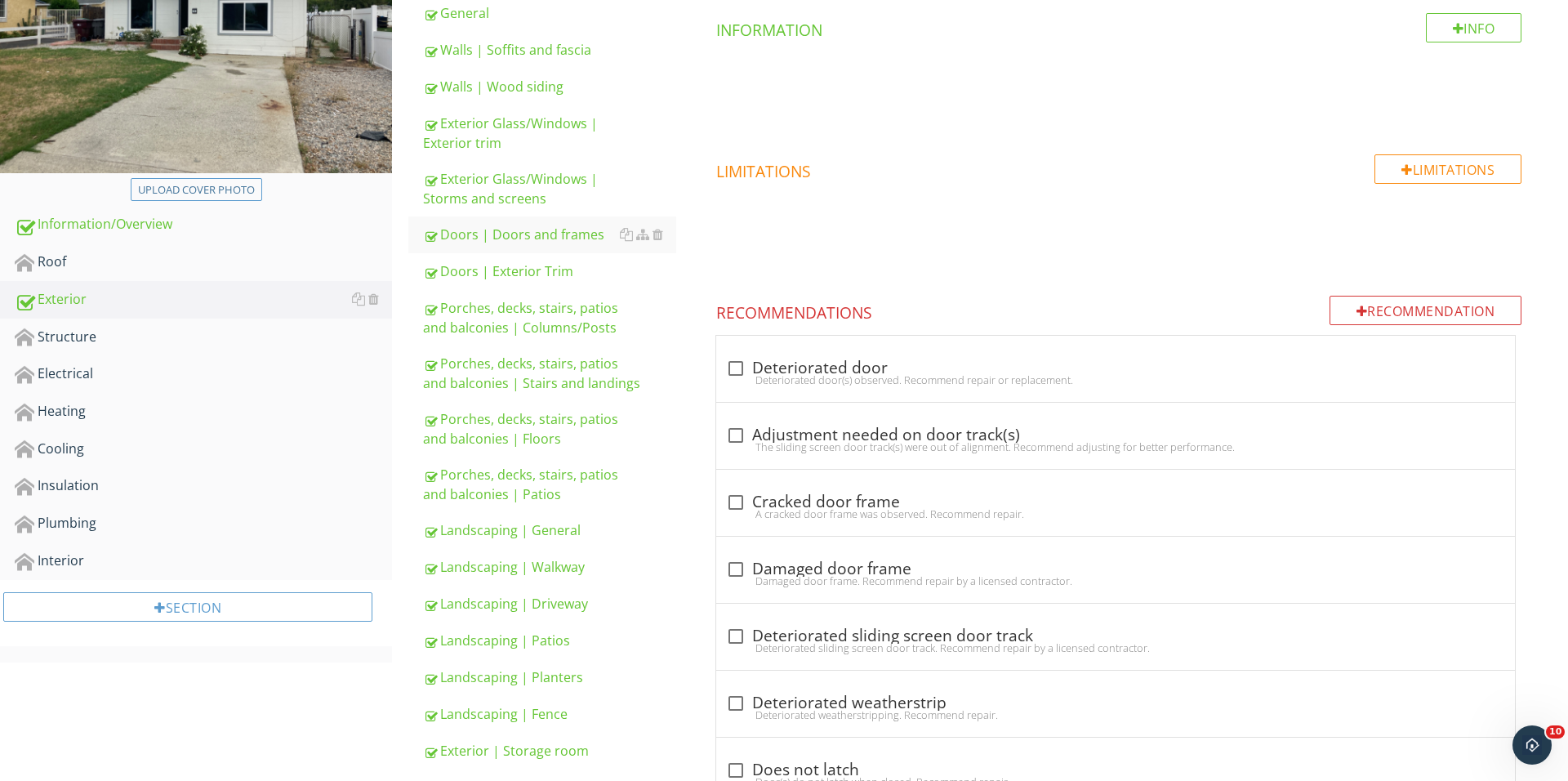
scroll to position [279, 0]
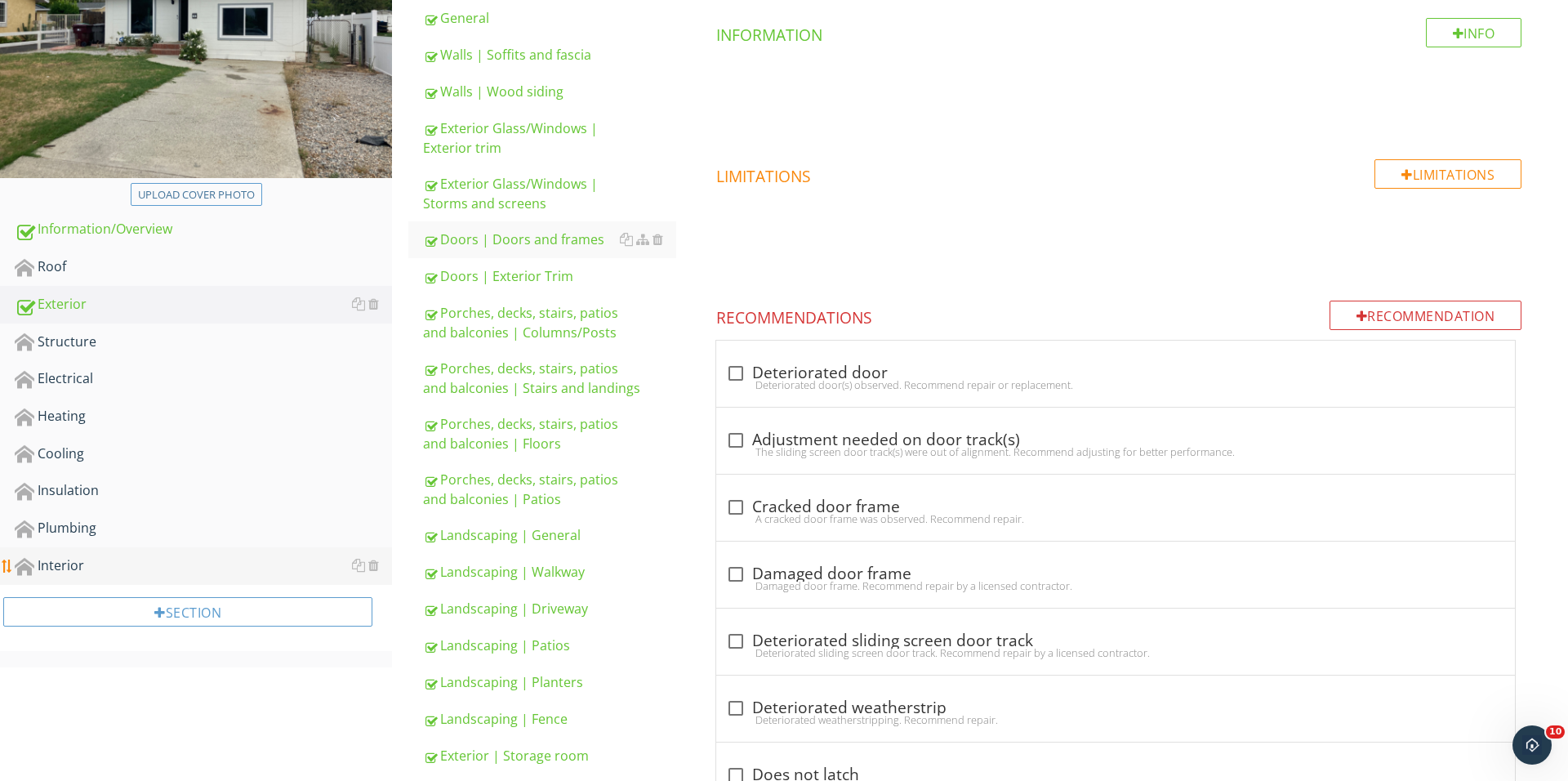
click at [206, 571] on link "Interior" at bounding box center [203, 566] width 377 height 38
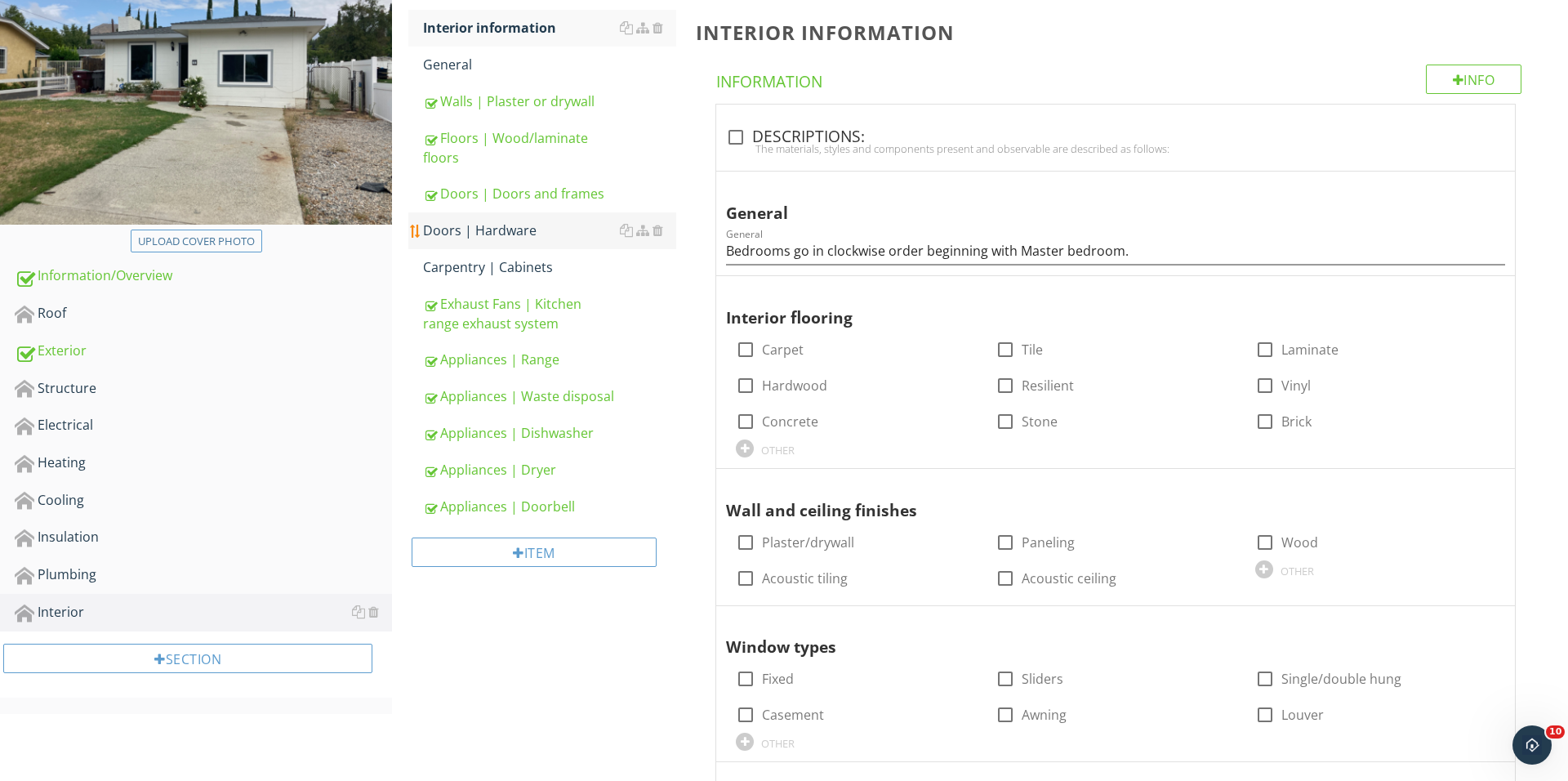
scroll to position [221, 0]
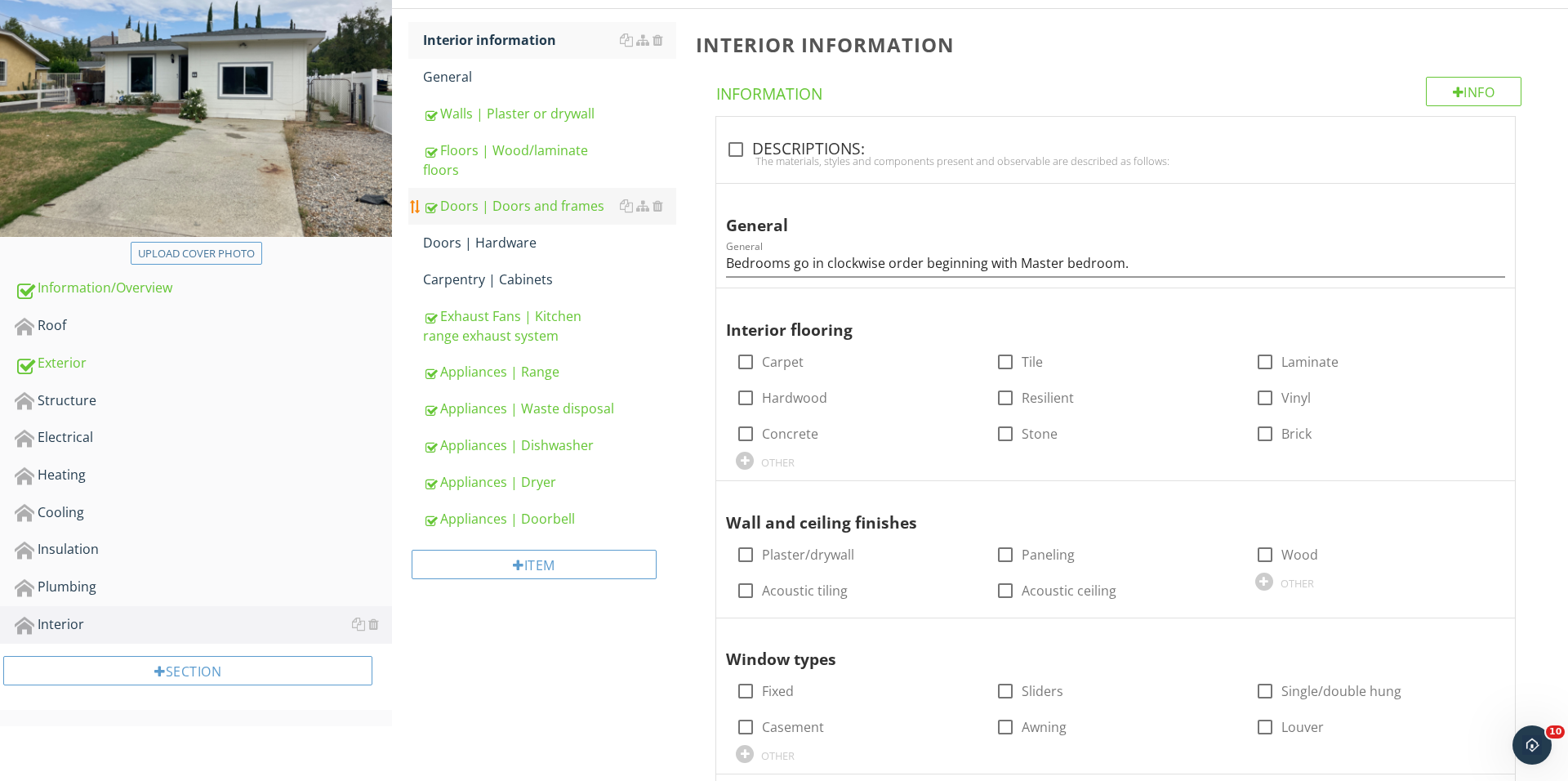
click at [536, 208] on div "Doors | Doors and frames" at bounding box center [550, 205] width 253 height 20
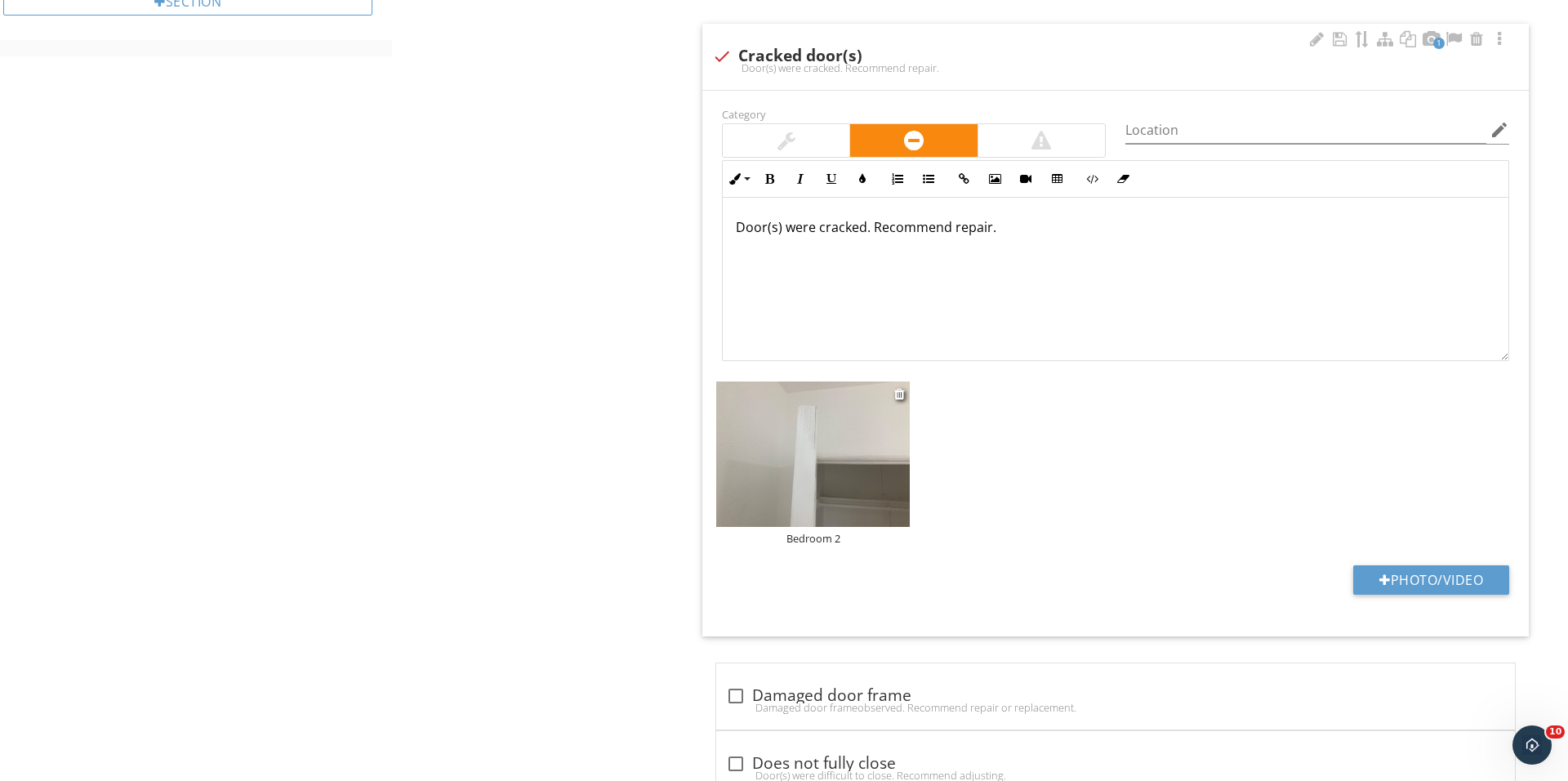
scroll to position [907, 0]
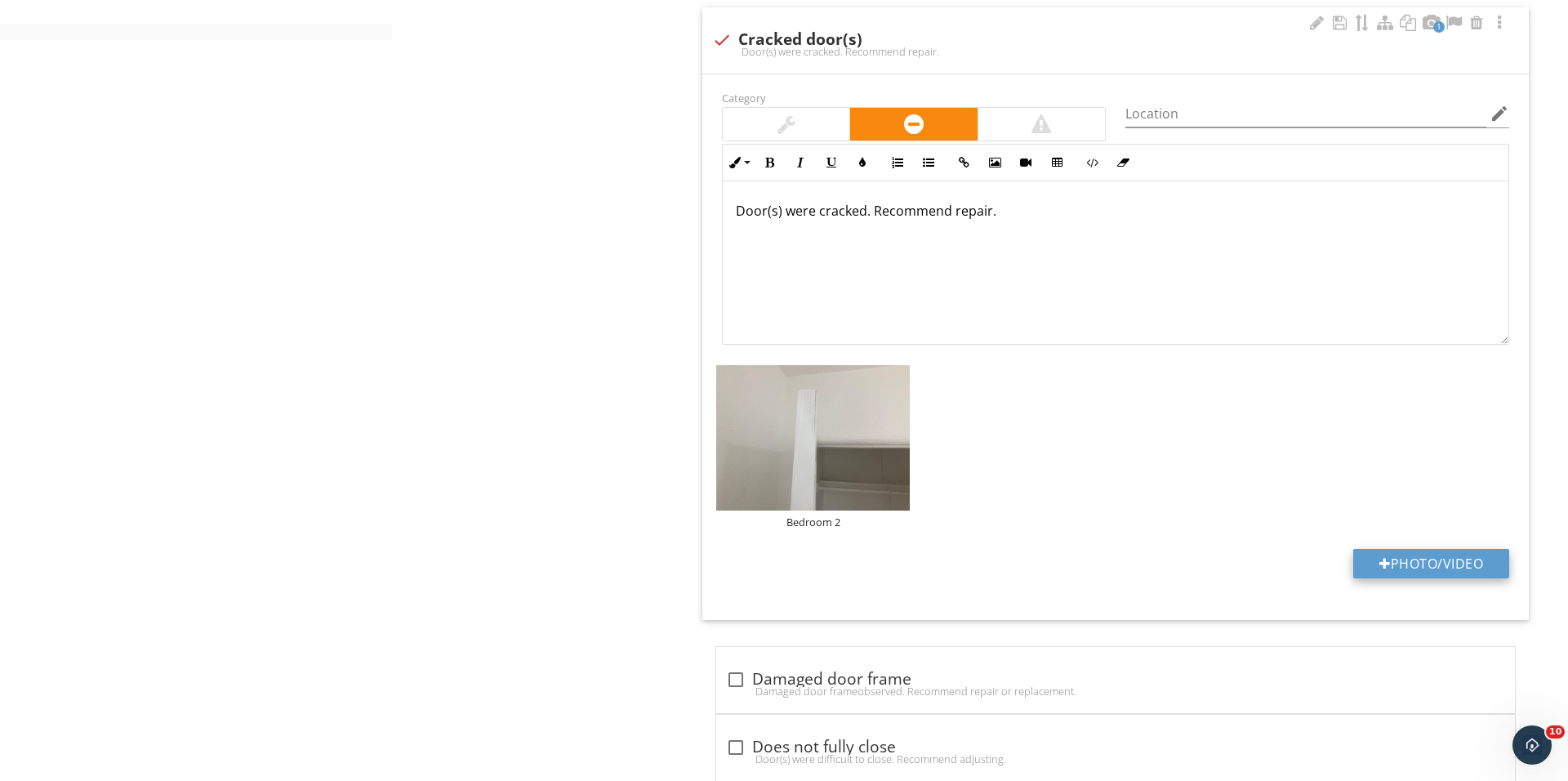
click at [1390, 574] on button "Photo/Video" at bounding box center [1430, 564] width 156 height 29
type input "C:\fakepath\IMG_1420.JPG"
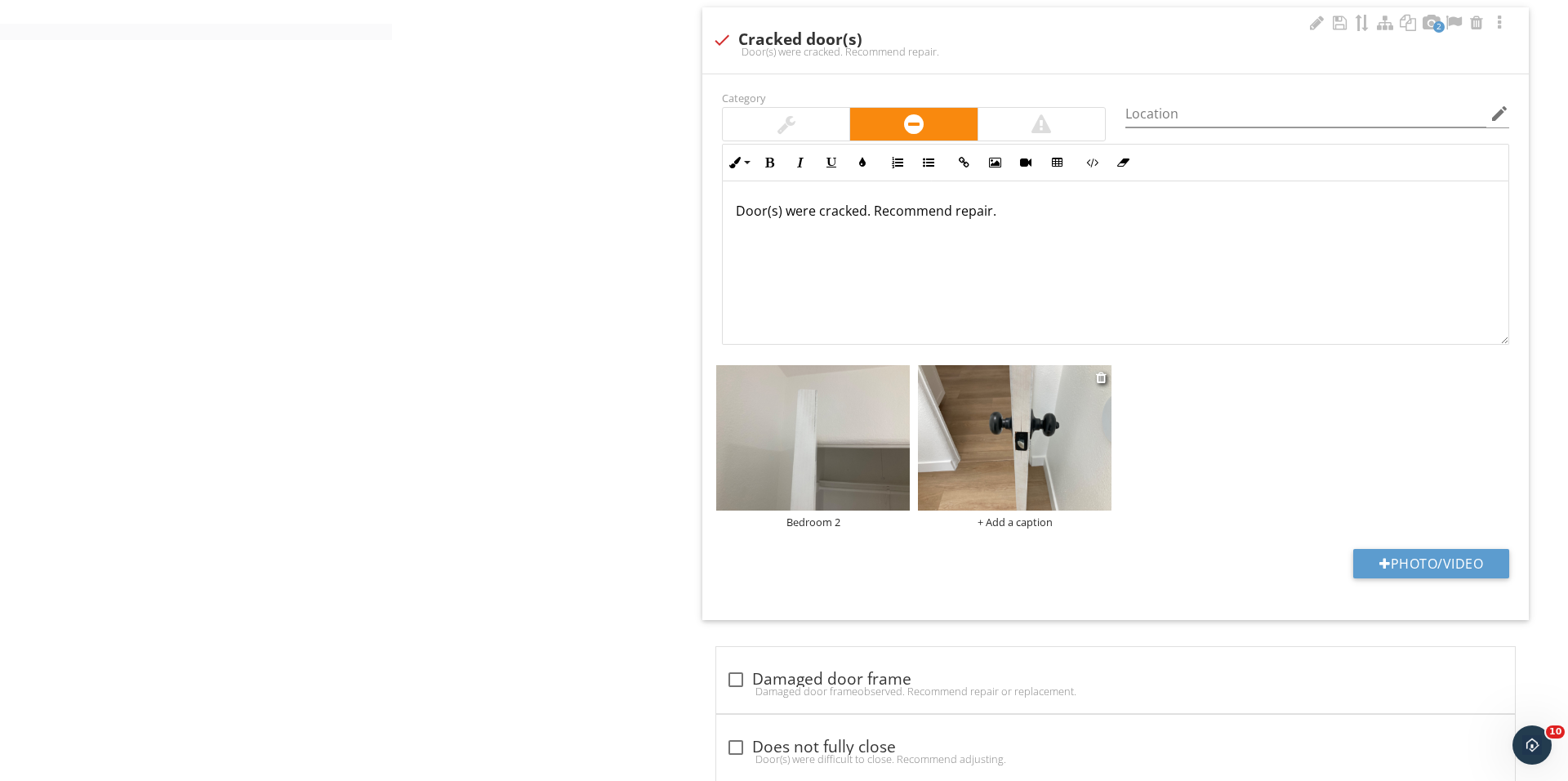
click at [1009, 524] on div "+ Add a caption" at bounding box center [1014, 522] width 194 height 13
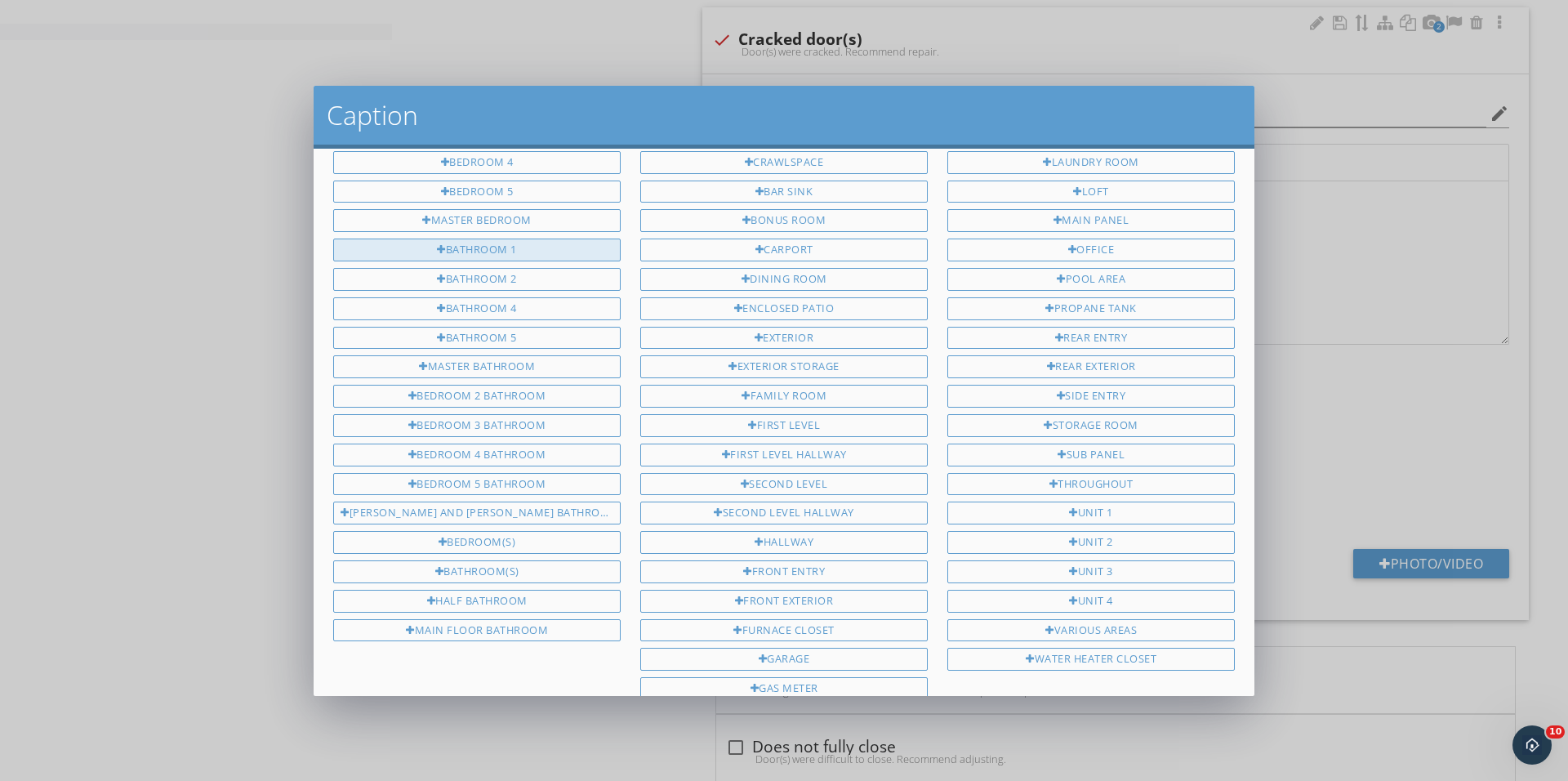
click at [529, 239] on div "Bathroom 1" at bounding box center [477, 250] width 288 height 23
type input "Bathroom 1"
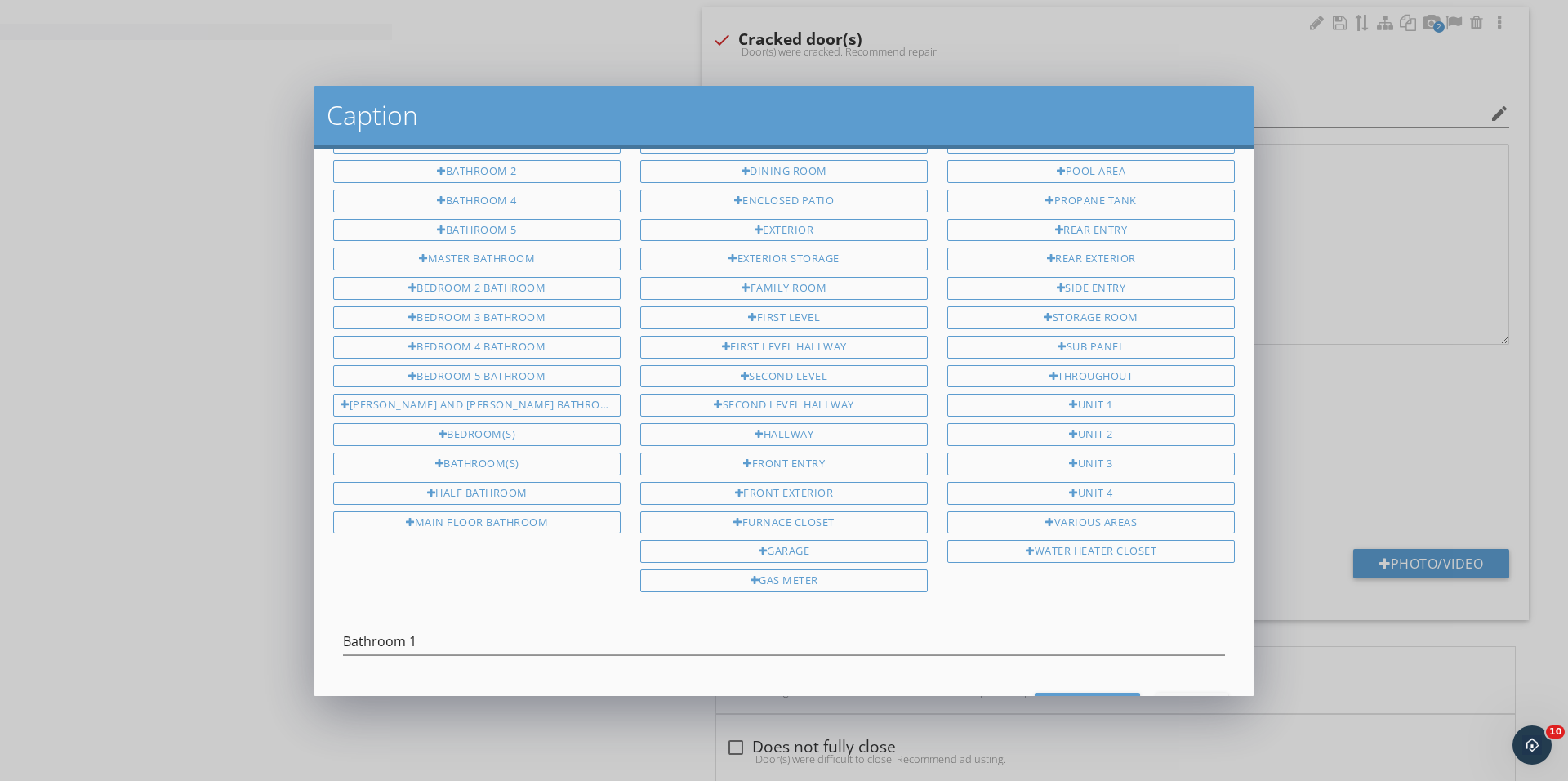
click at [1086, 693] on button "Save Caption" at bounding box center [1087, 708] width 105 height 29
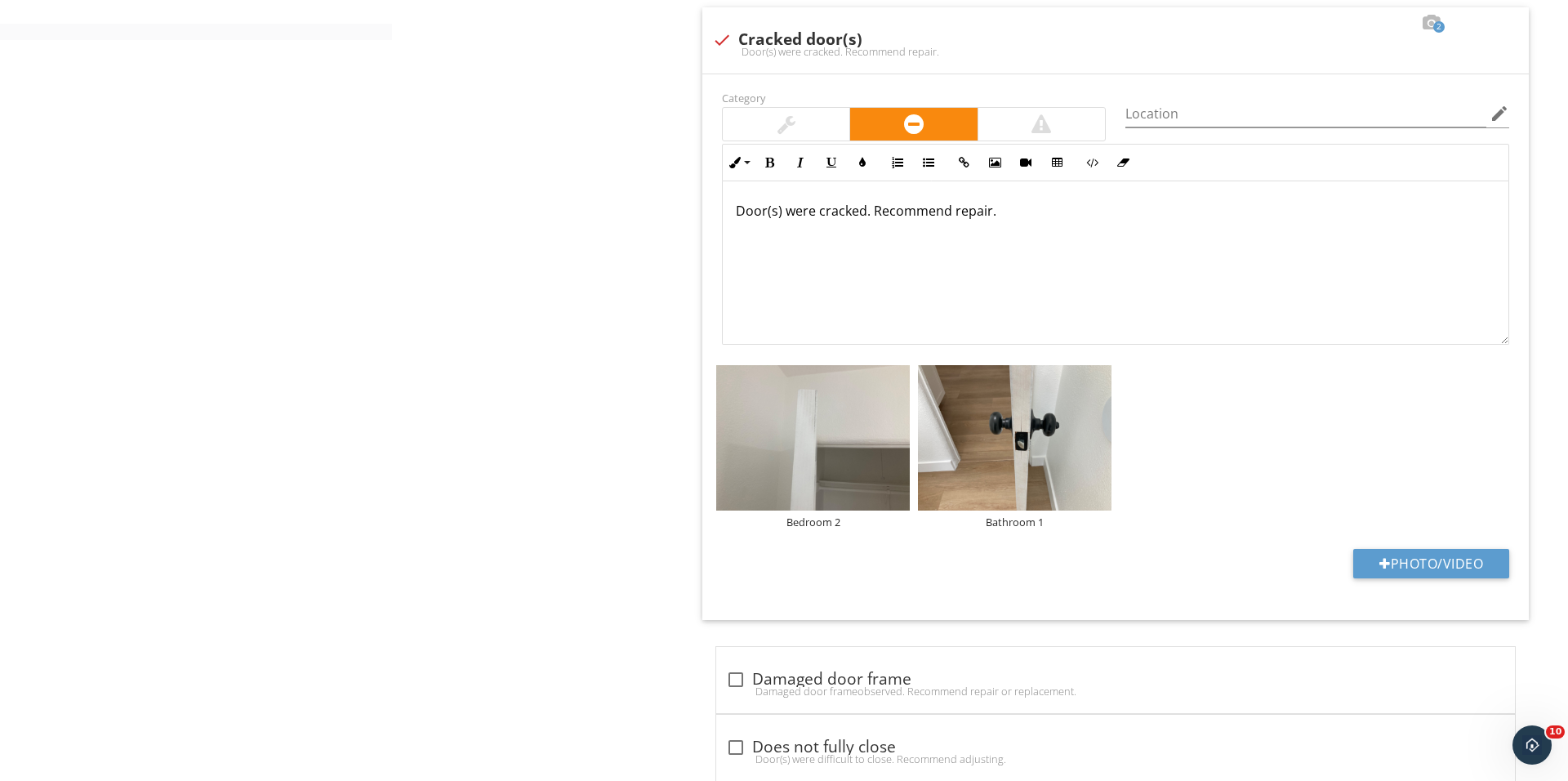
scroll to position [0, 0]
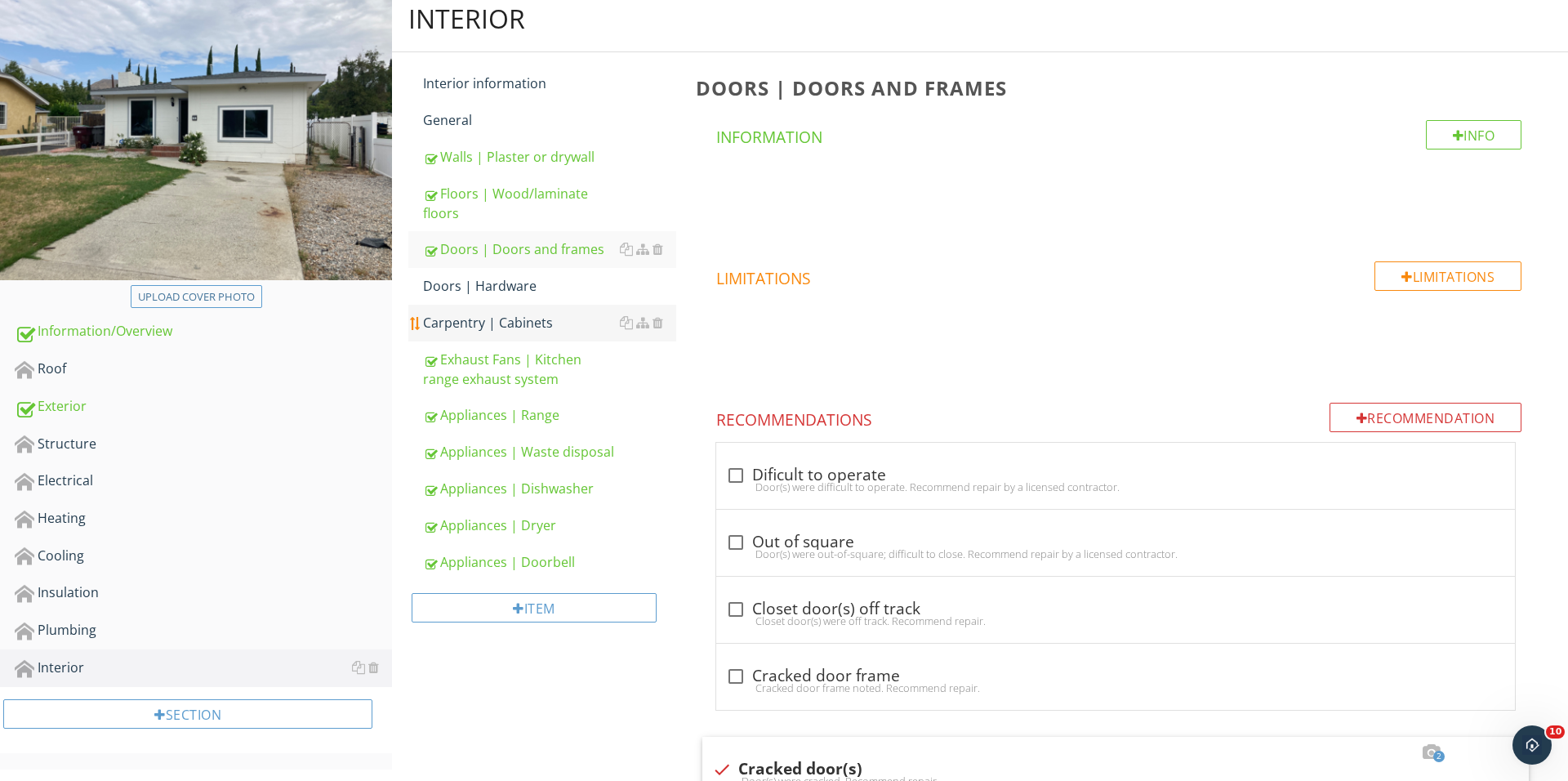
scroll to position [208, 0]
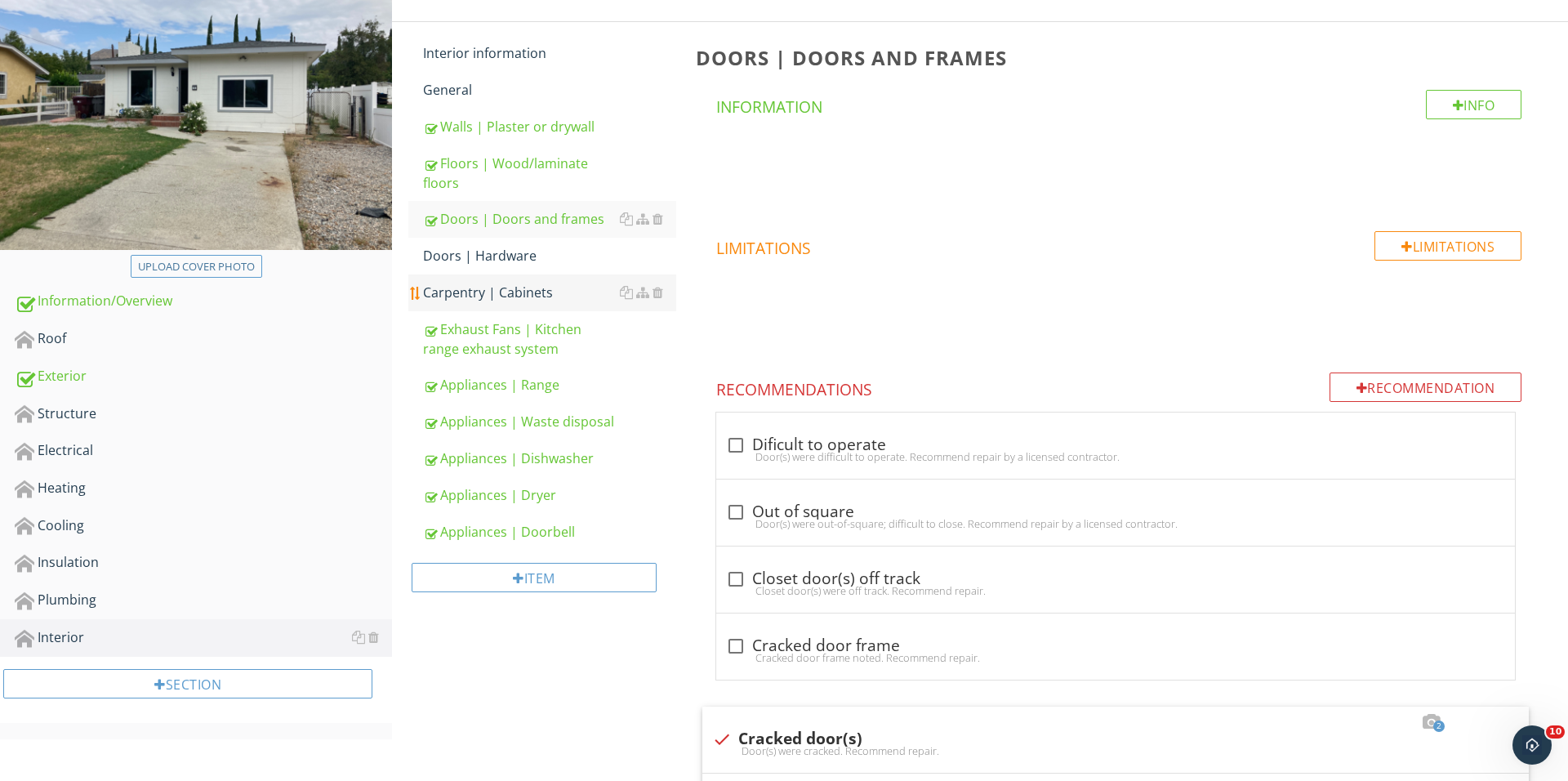
click at [526, 292] on div "Carpentry | Cabinets" at bounding box center [550, 292] width 253 height 20
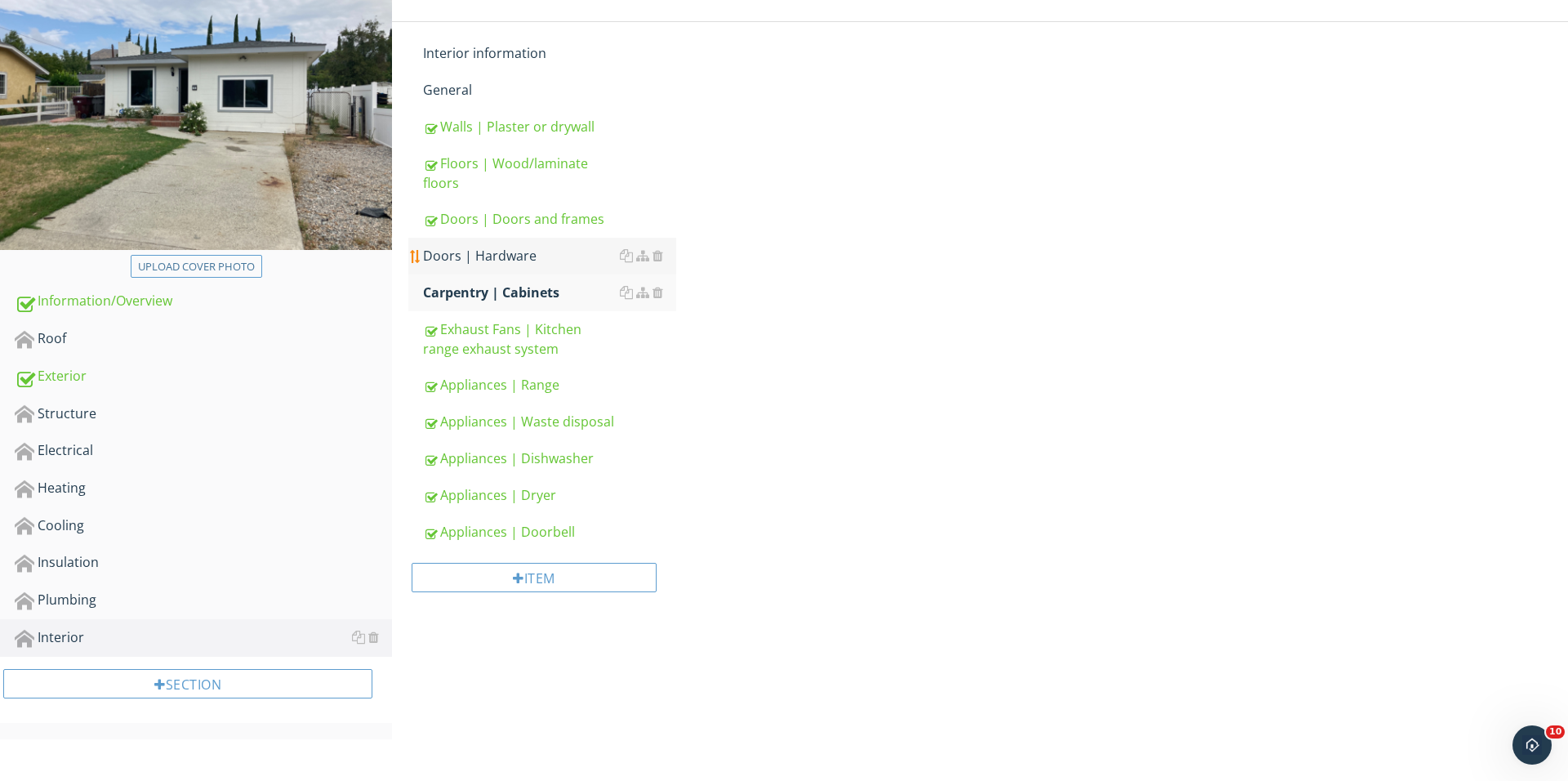
click at [526, 249] on div "Doors | Hardware" at bounding box center [550, 255] width 253 height 20
click at [128, 582] on link "Plumbing" at bounding box center [203, 601] width 377 height 38
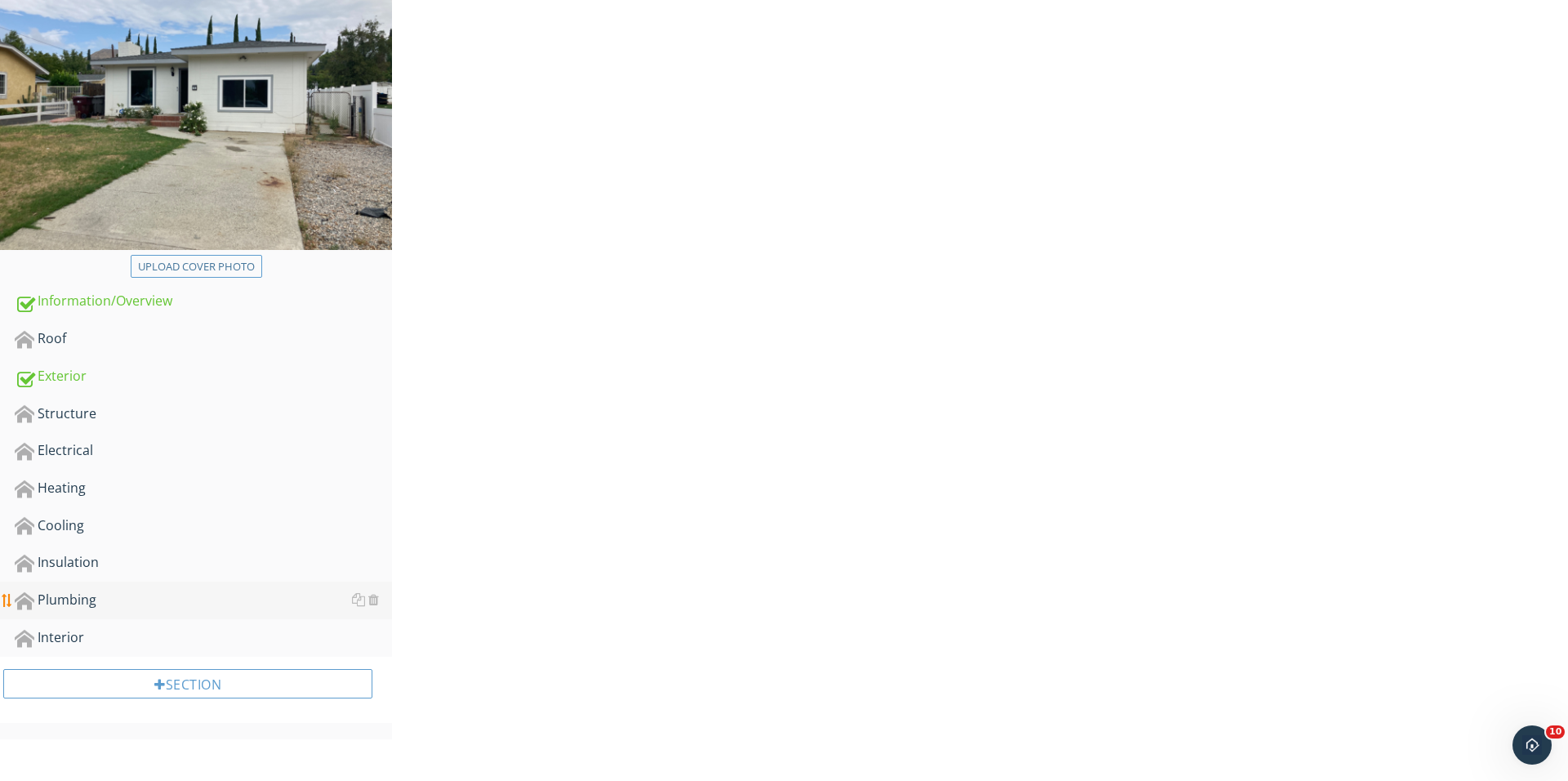
click at [124, 590] on div "Plumbing" at bounding box center [203, 600] width 377 height 22
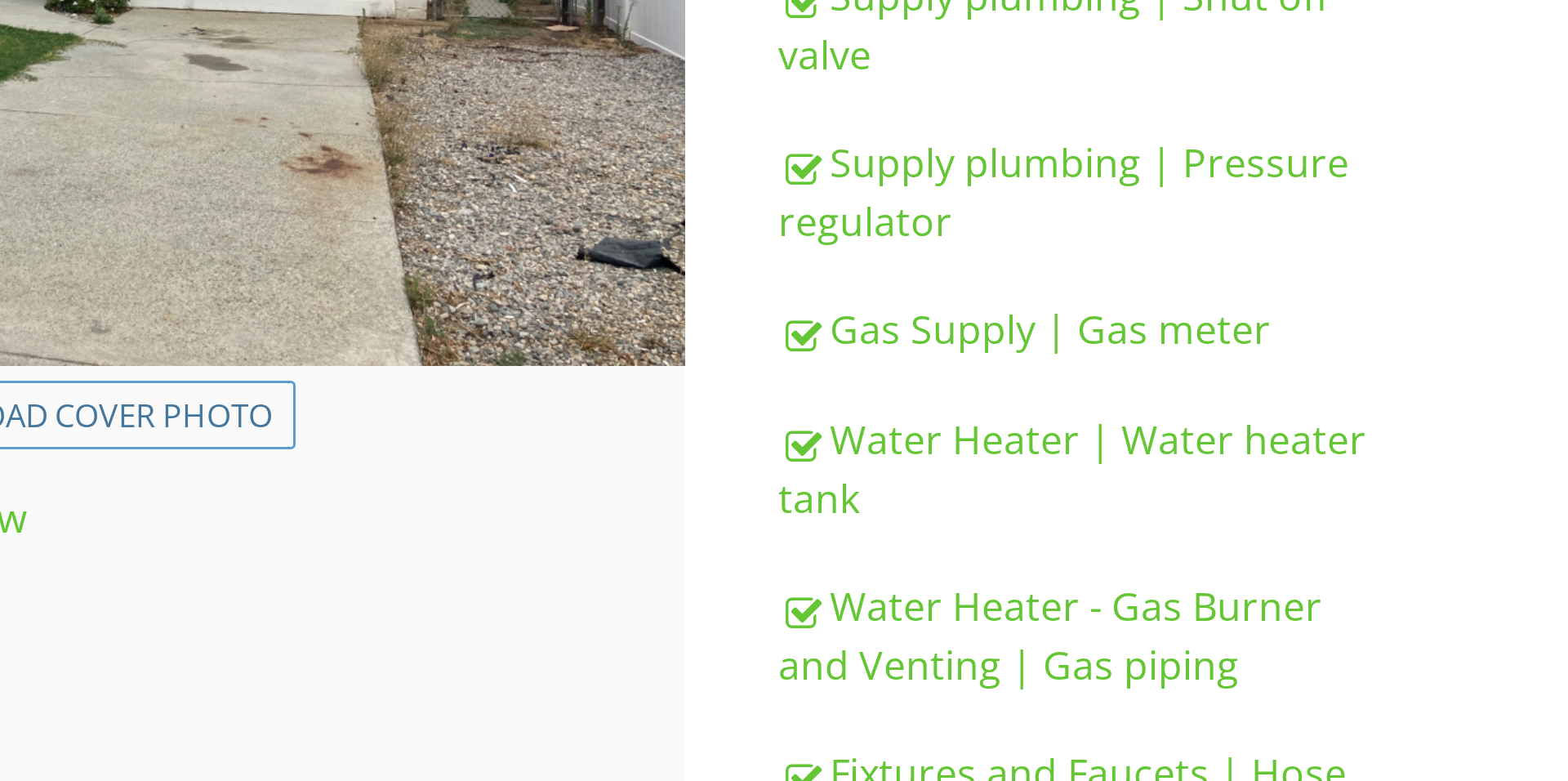
scroll to position [67, 0]
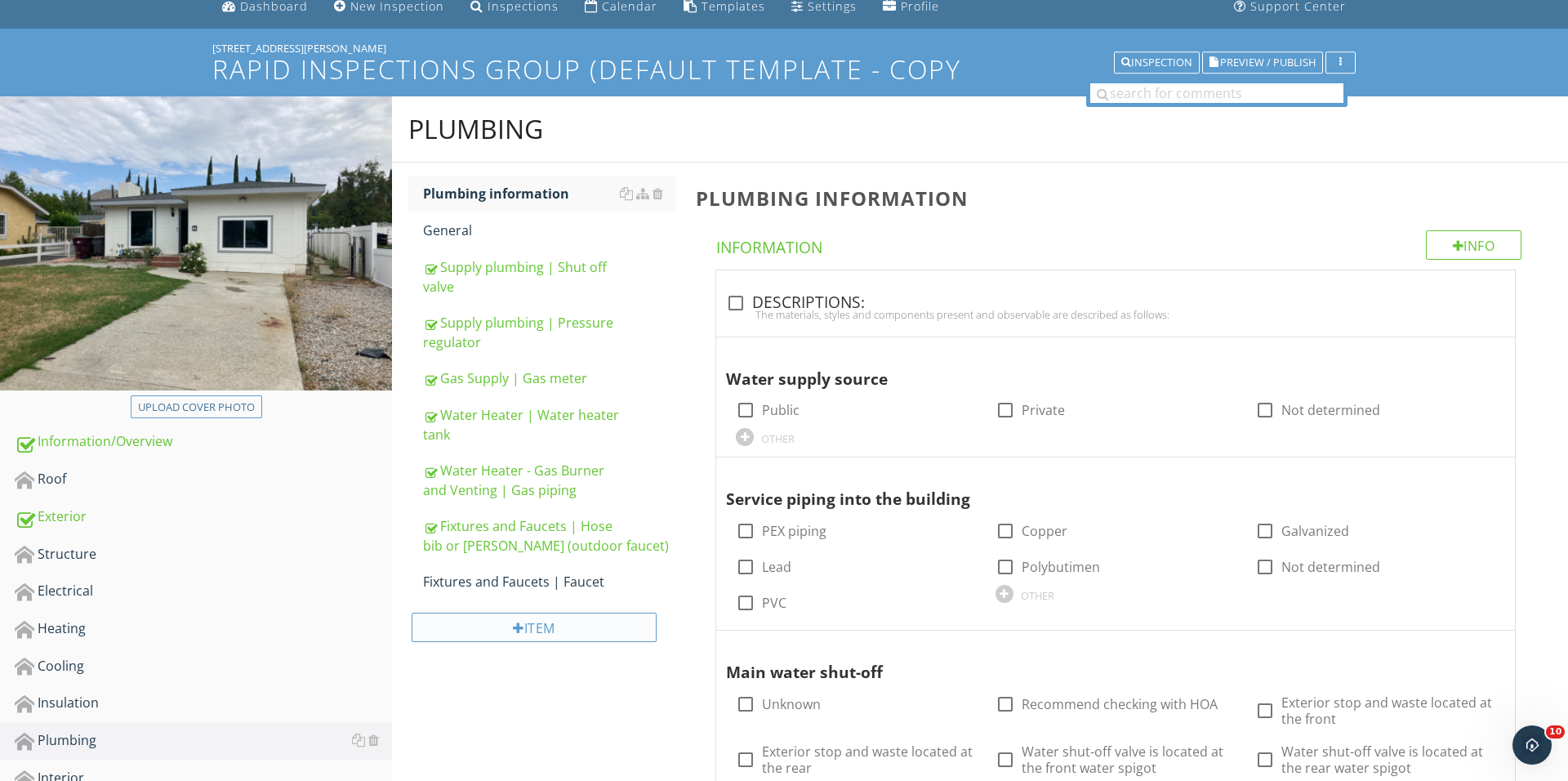
click at [536, 626] on div "Item" at bounding box center [534, 628] width 245 height 29
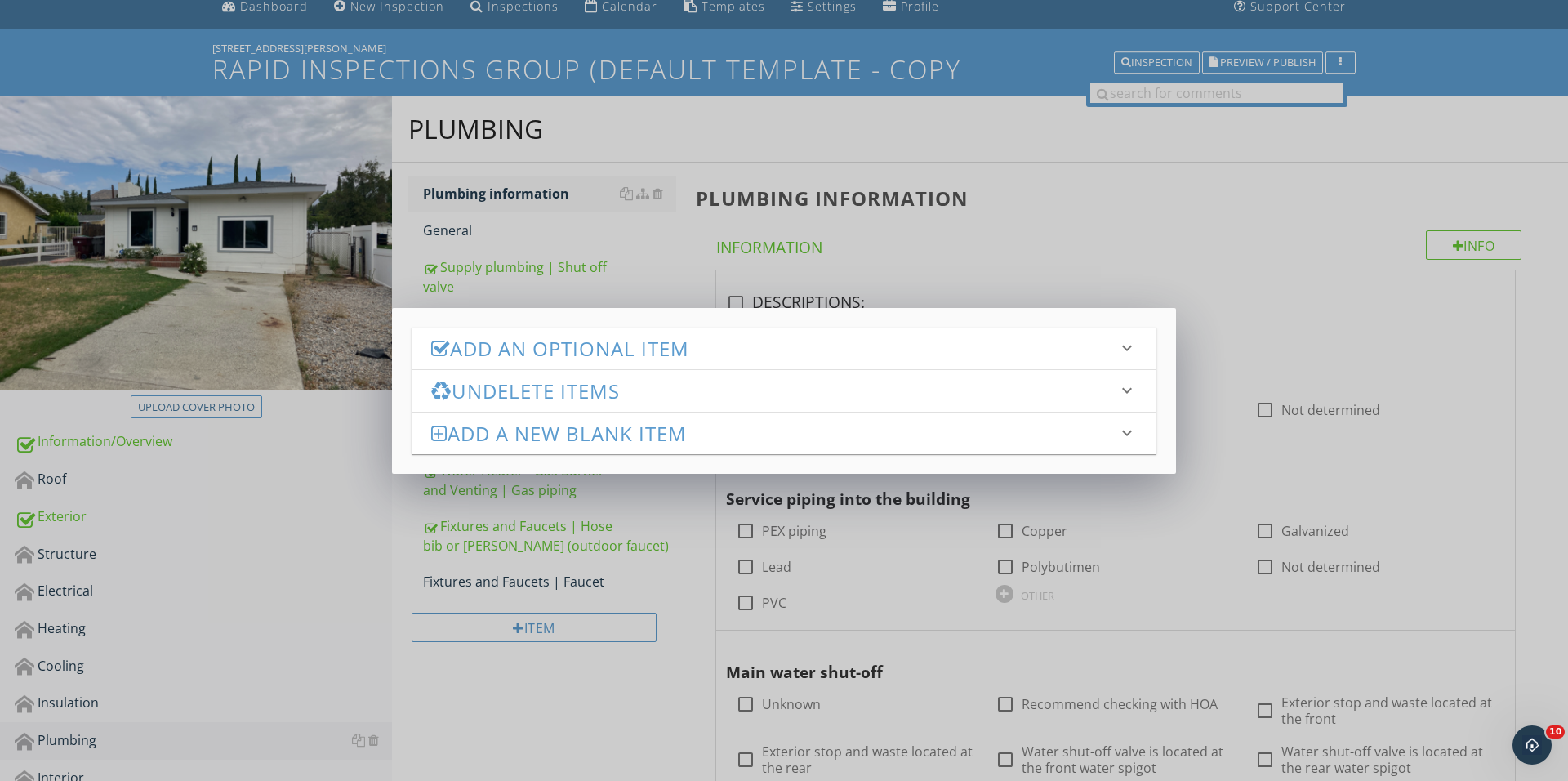
click at [612, 352] on h3 "Add an Optional Item" at bounding box center [774, 348] width 686 height 22
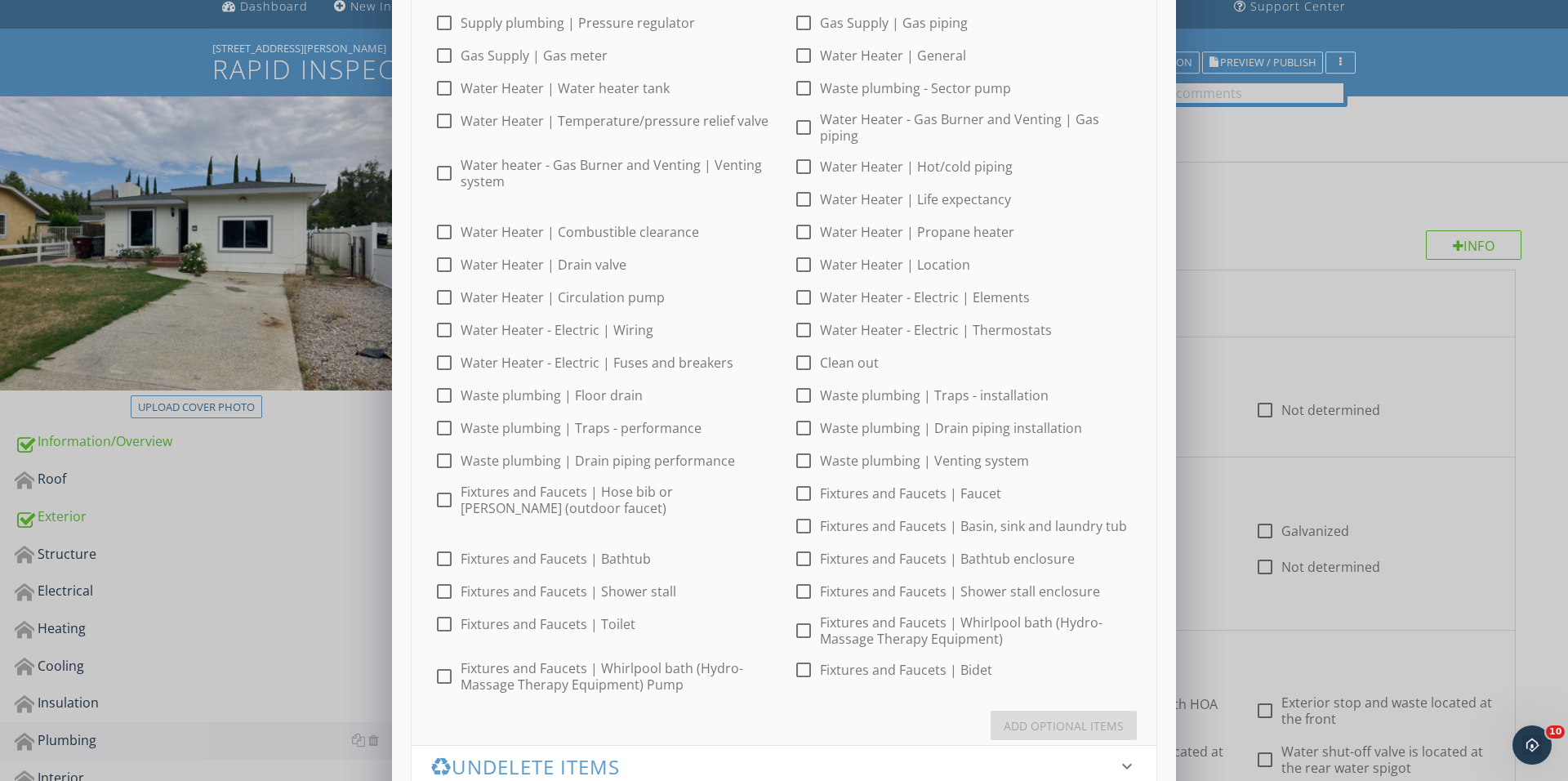
scroll to position [157, 0]
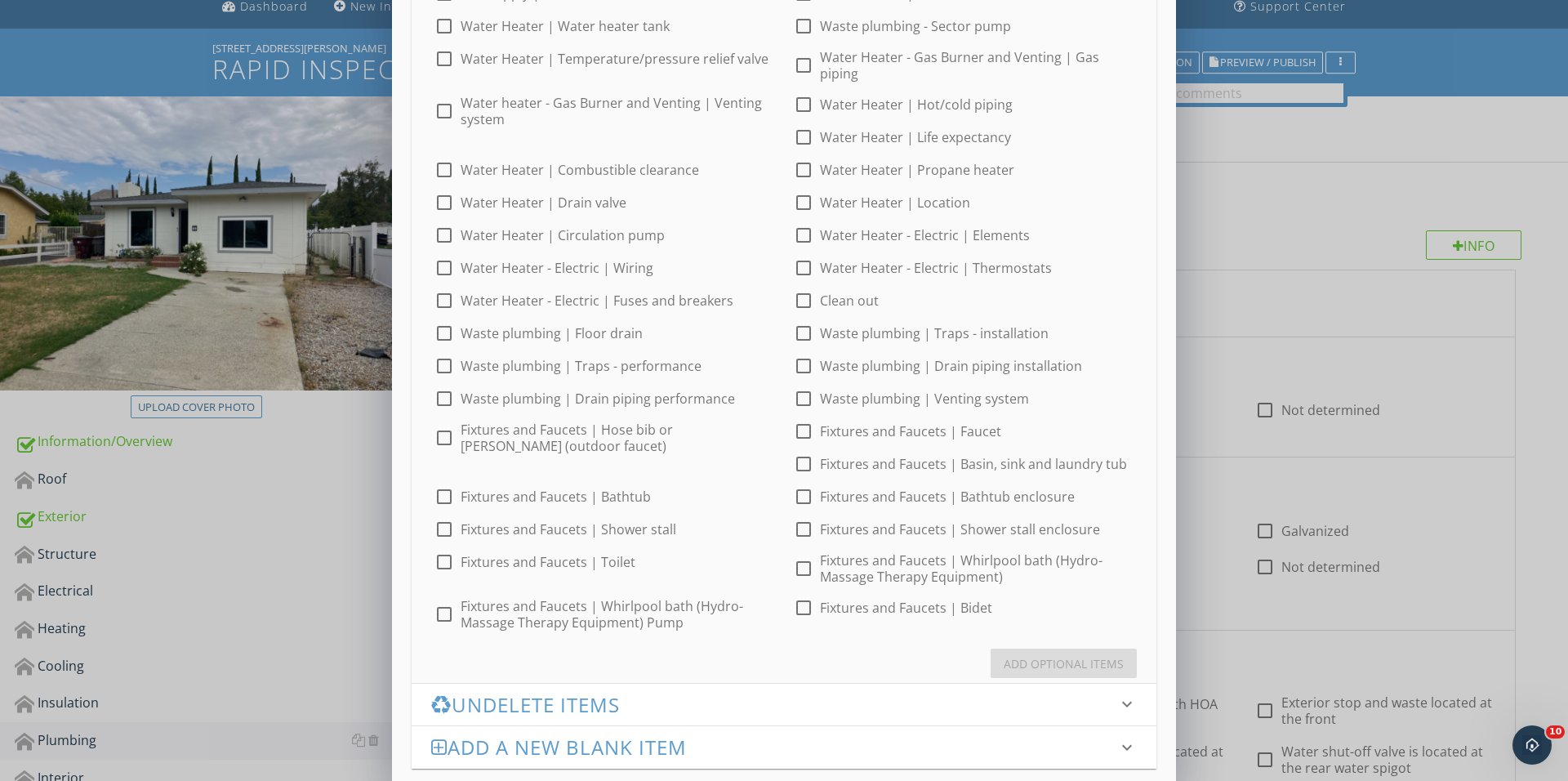
click at [800, 465] on div at bounding box center [803, 464] width 28 height 28
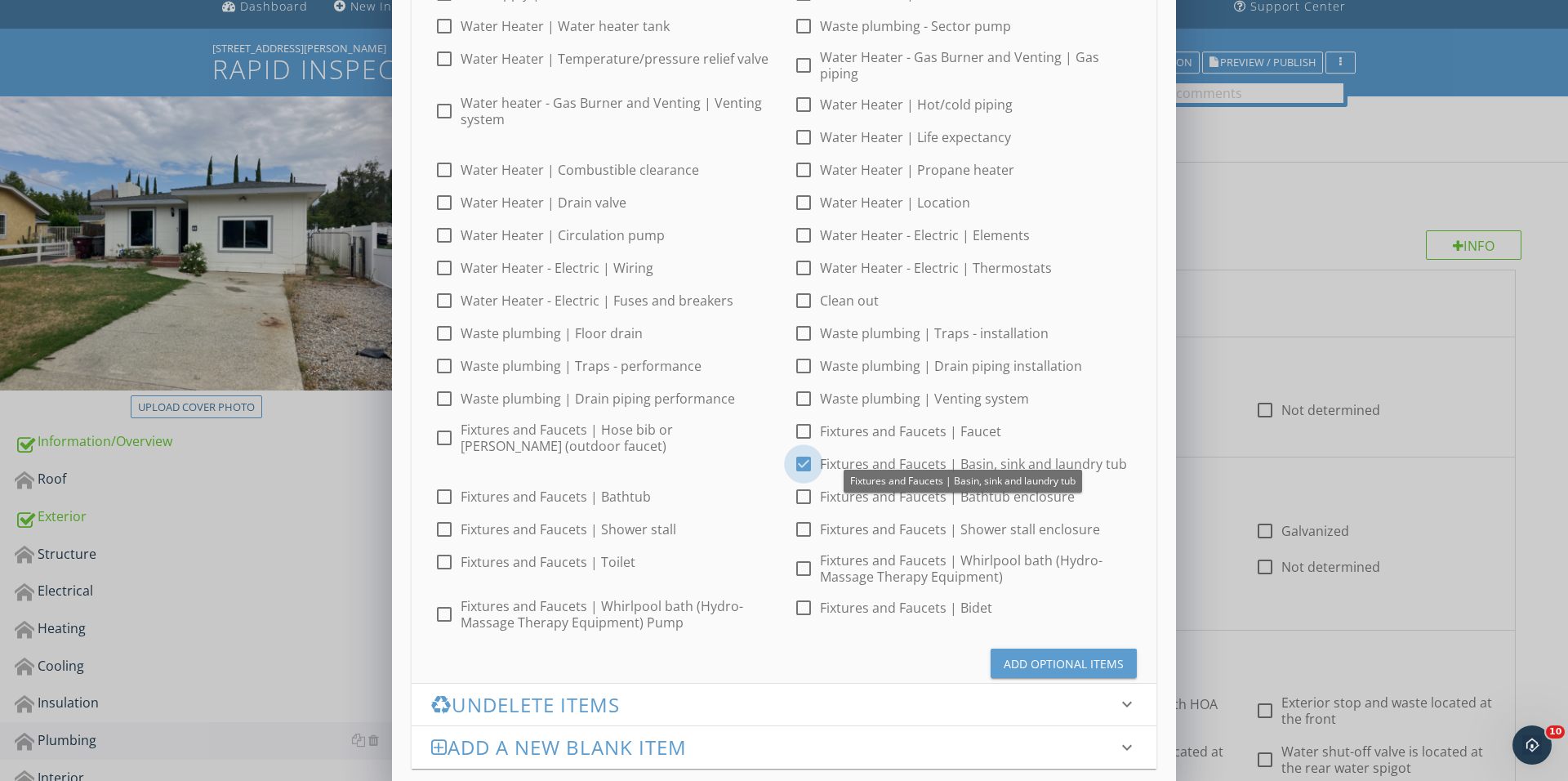
checkbox input "true"
click at [1050, 659] on div "Add Optional Items" at bounding box center [1063, 664] width 120 height 17
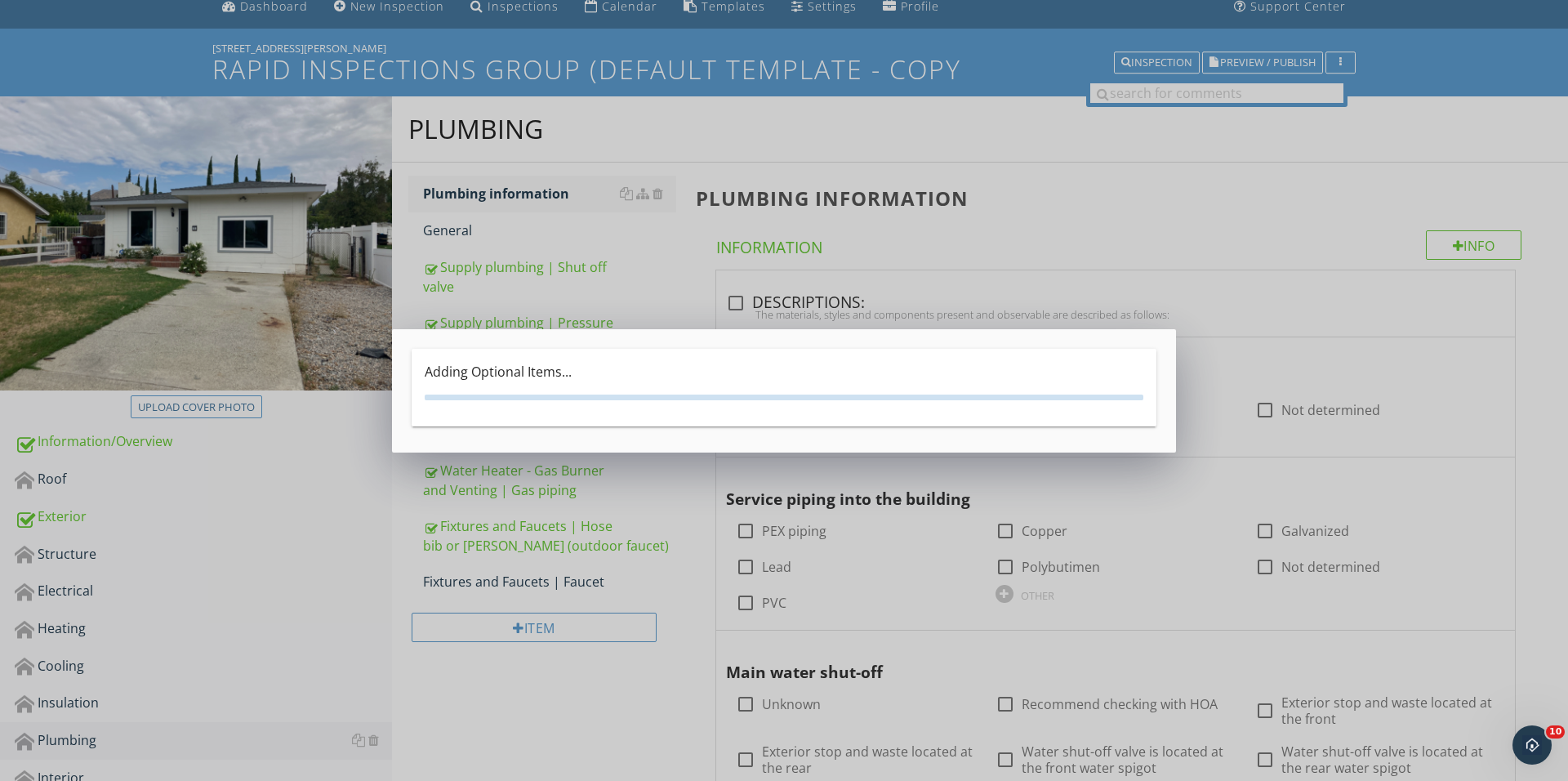
scroll to position [0, 0]
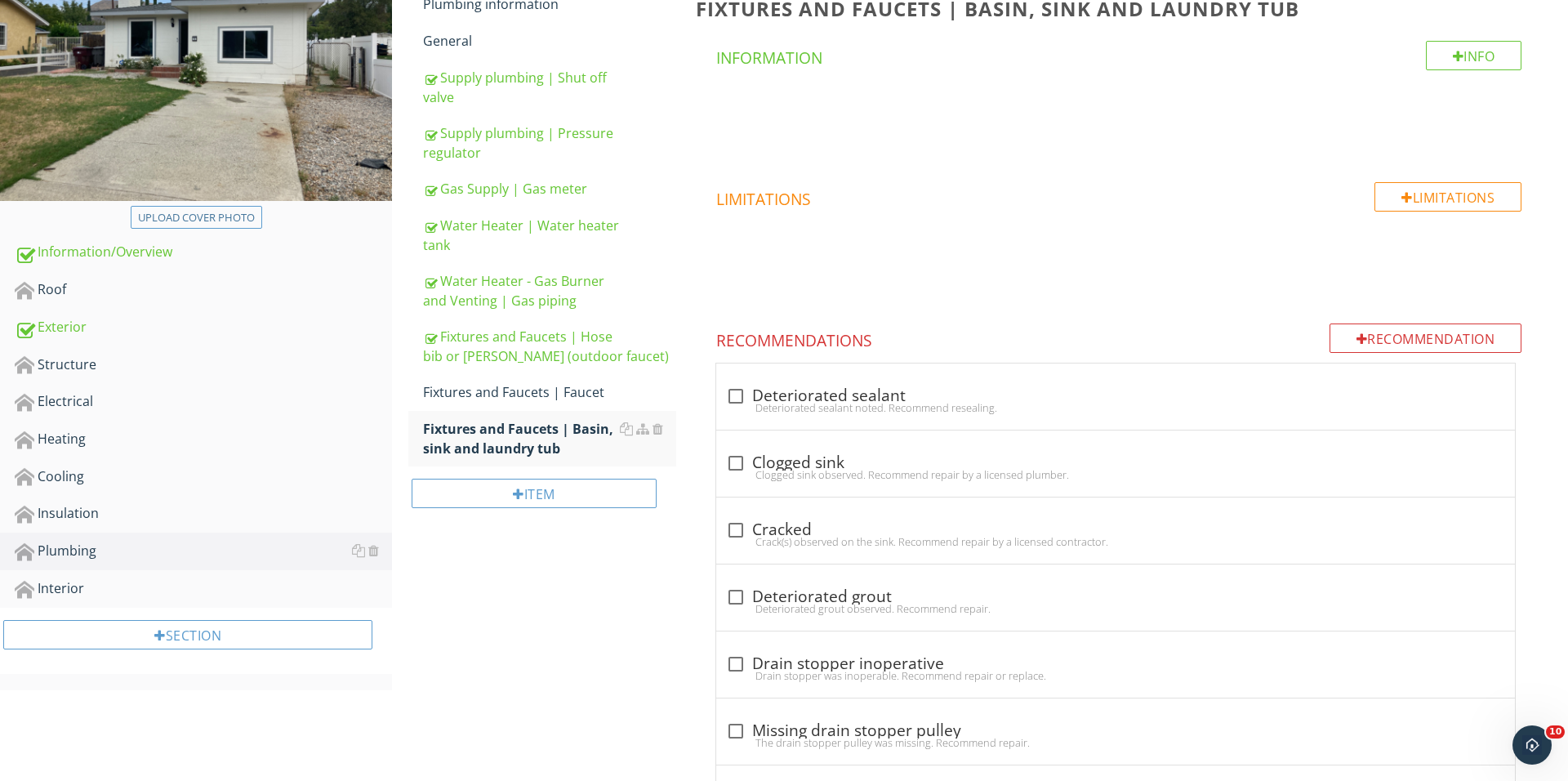
scroll to position [380, 0]
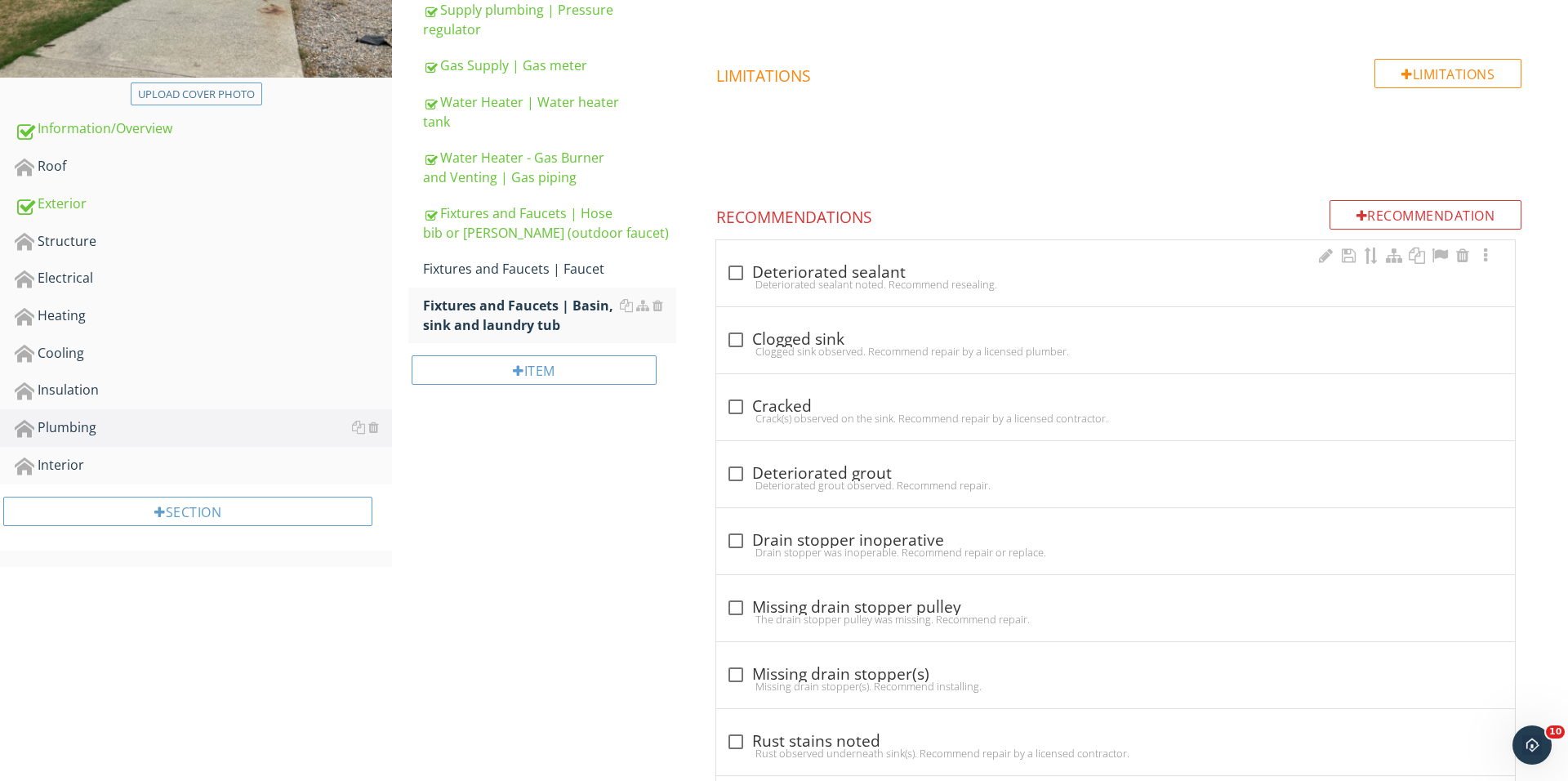
click at [740, 273] on div at bounding box center [736, 272] width 28 height 28
checkbox input "true"
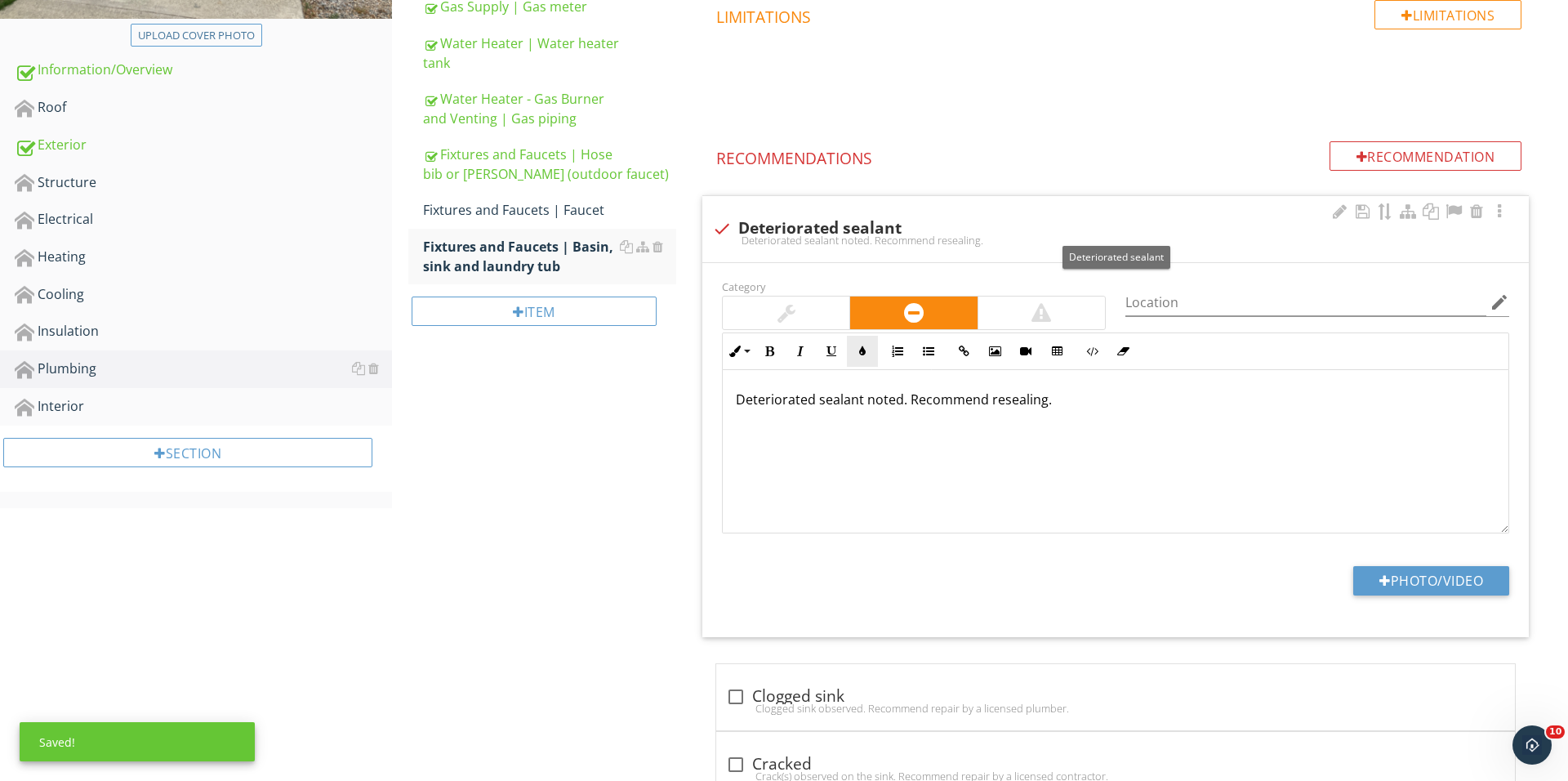
scroll to position [443, 0]
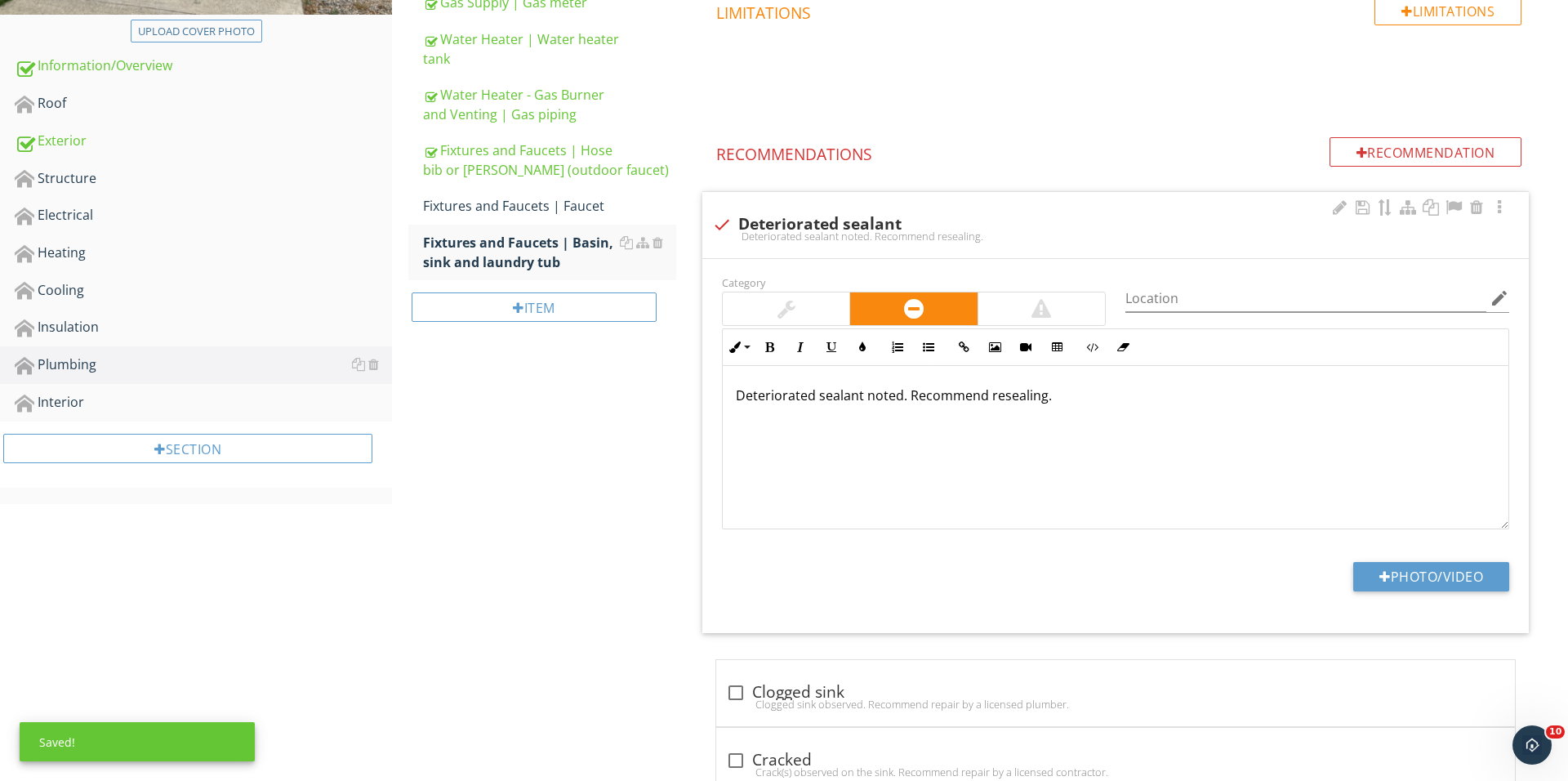
click at [807, 295] on div at bounding box center [786, 309] width 127 height 33
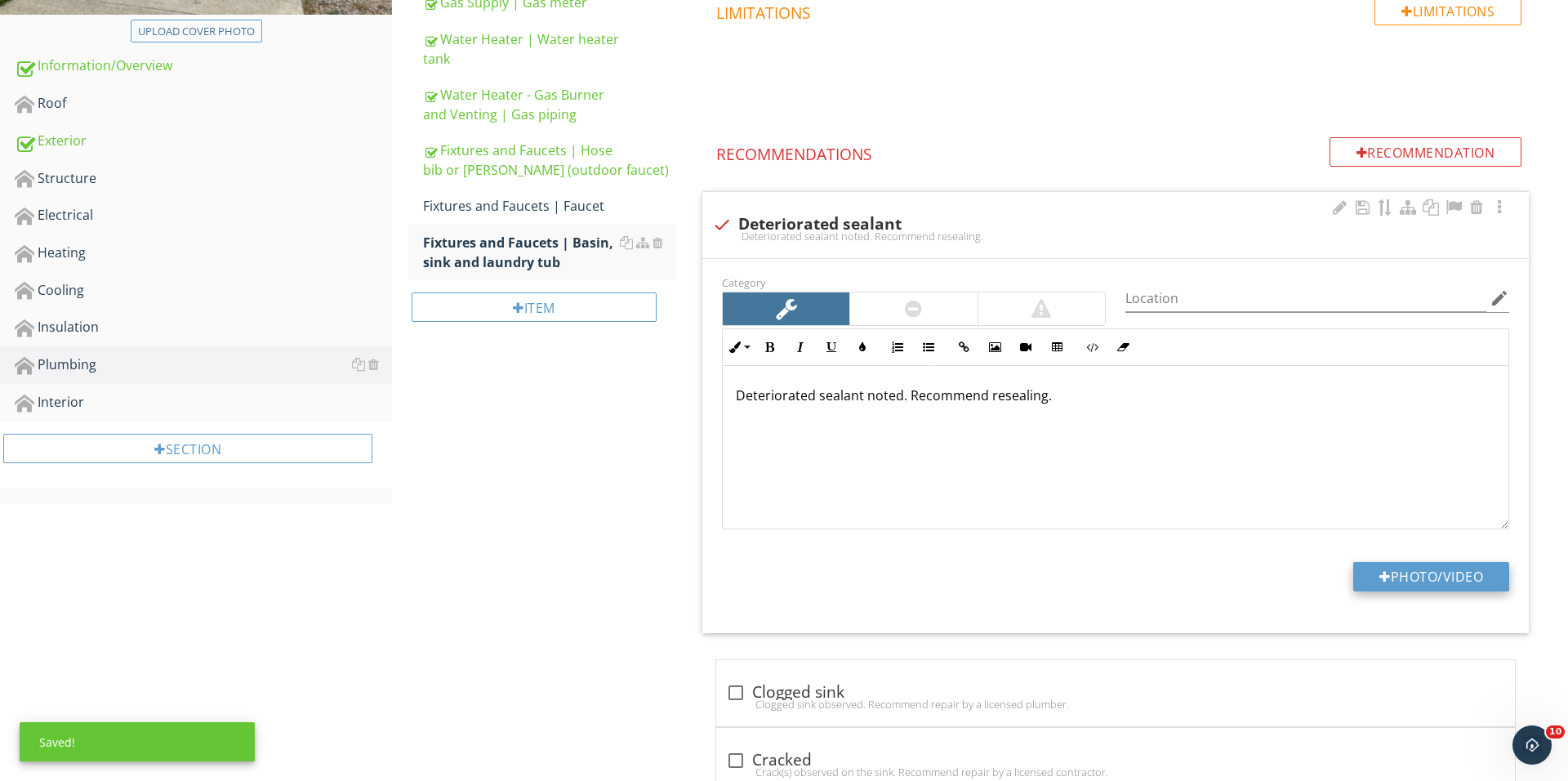
click at [1360, 573] on button "Photo/Video" at bounding box center [1430, 577] width 156 height 29
type input "C:\fakepath\IMG_1447.JPG"
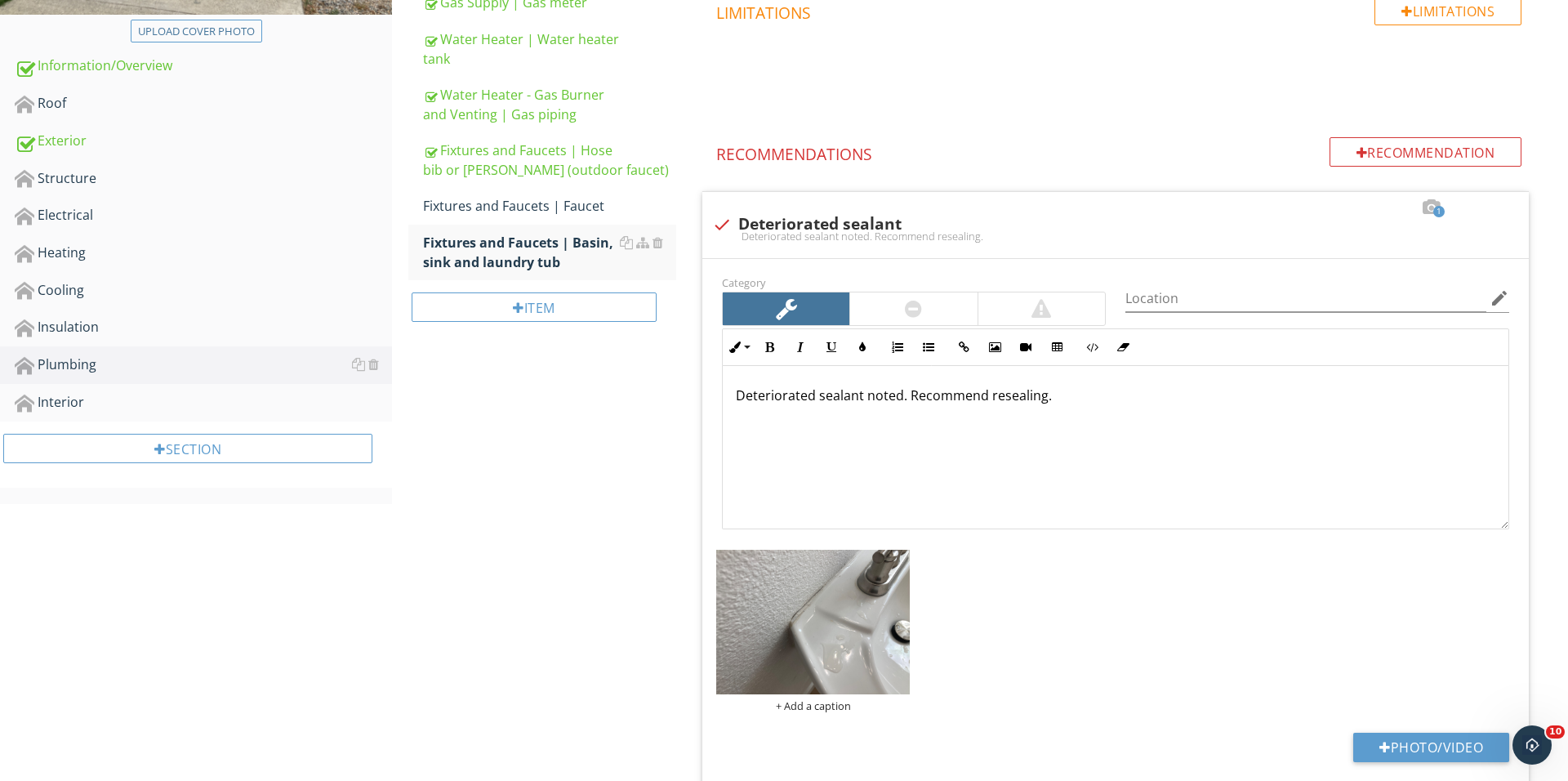
scroll to position [583, 0]
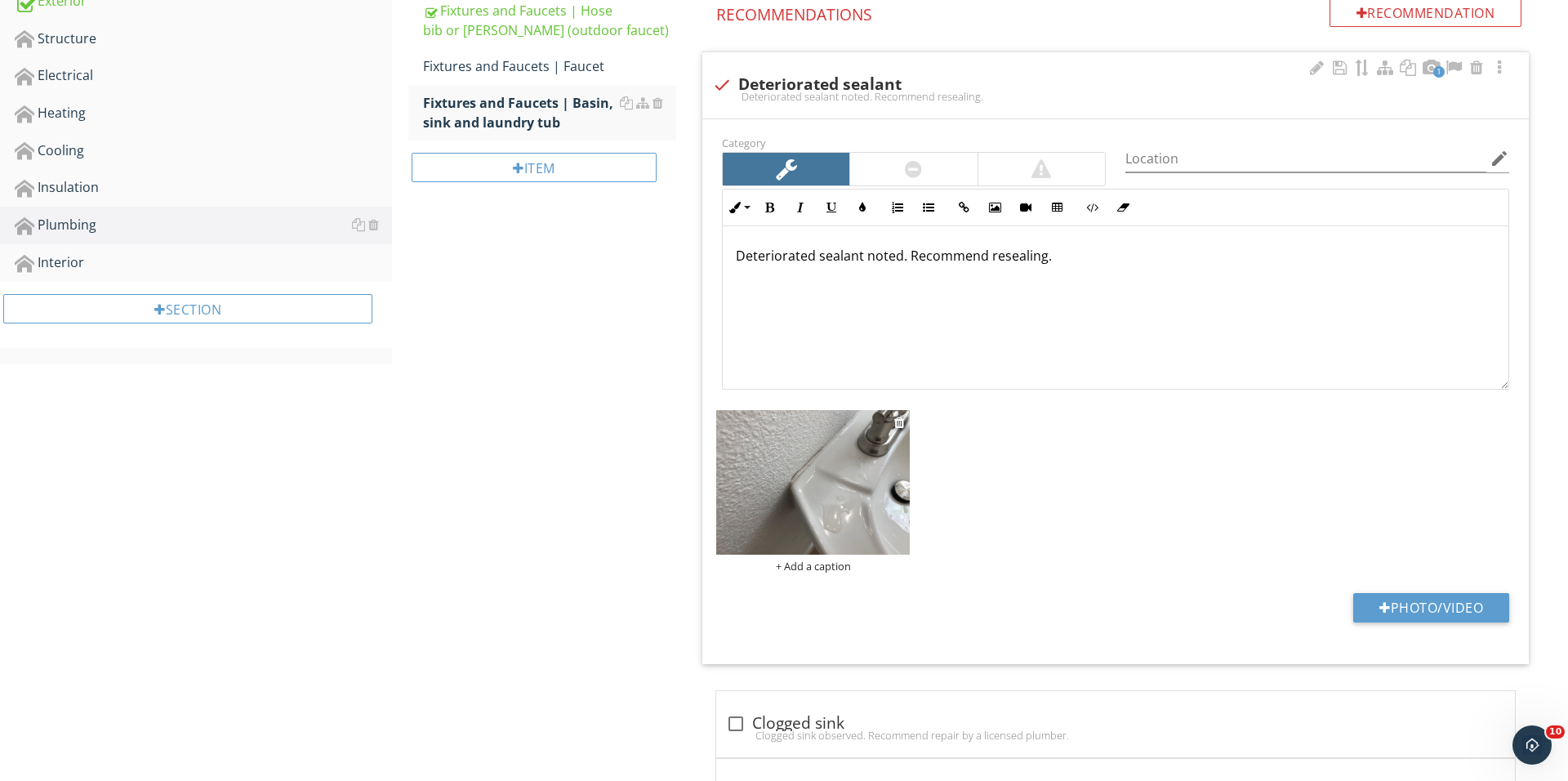
click at [810, 567] on div "+ Add a caption" at bounding box center [812, 565] width 194 height 13
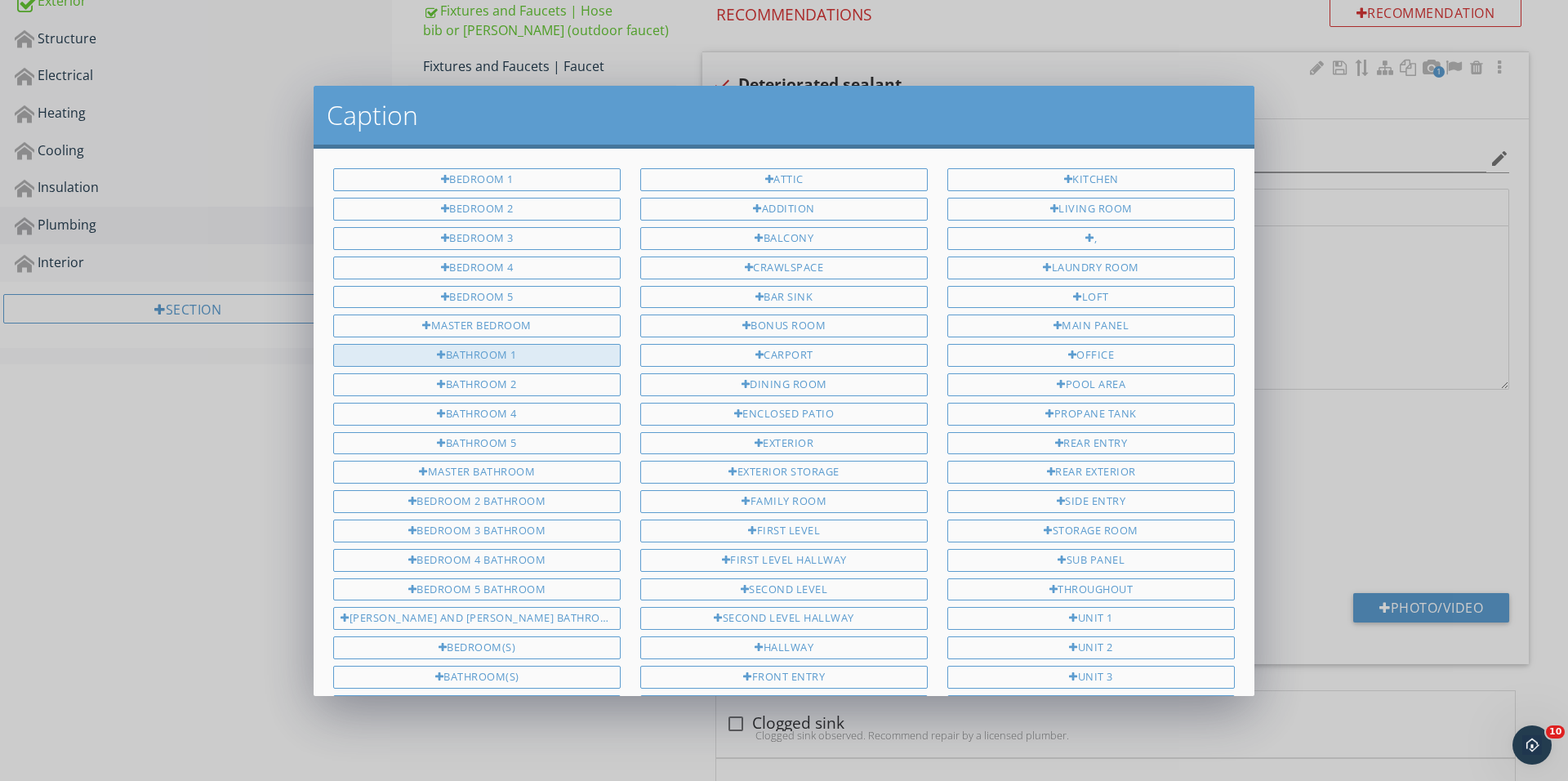
scroll to position [0, 0]
click at [578, 354] on div "Bathroom 1" at bounding box center [477, 355] width 288 height 23
type input "Bathroom 1"
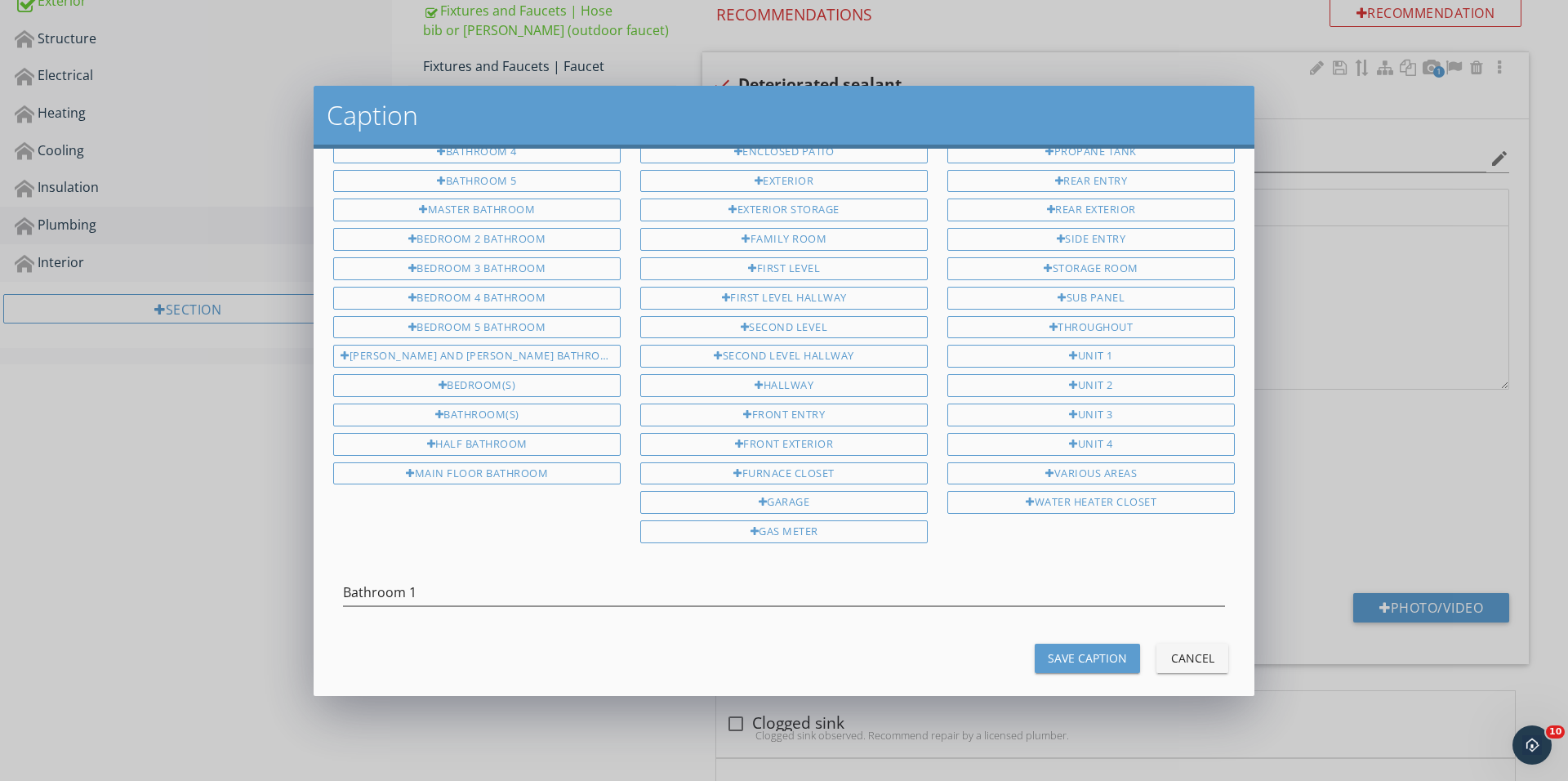
click at [1062, 649] on div "Save Caption" at bounding box center [1087, 658] width 79 height 17
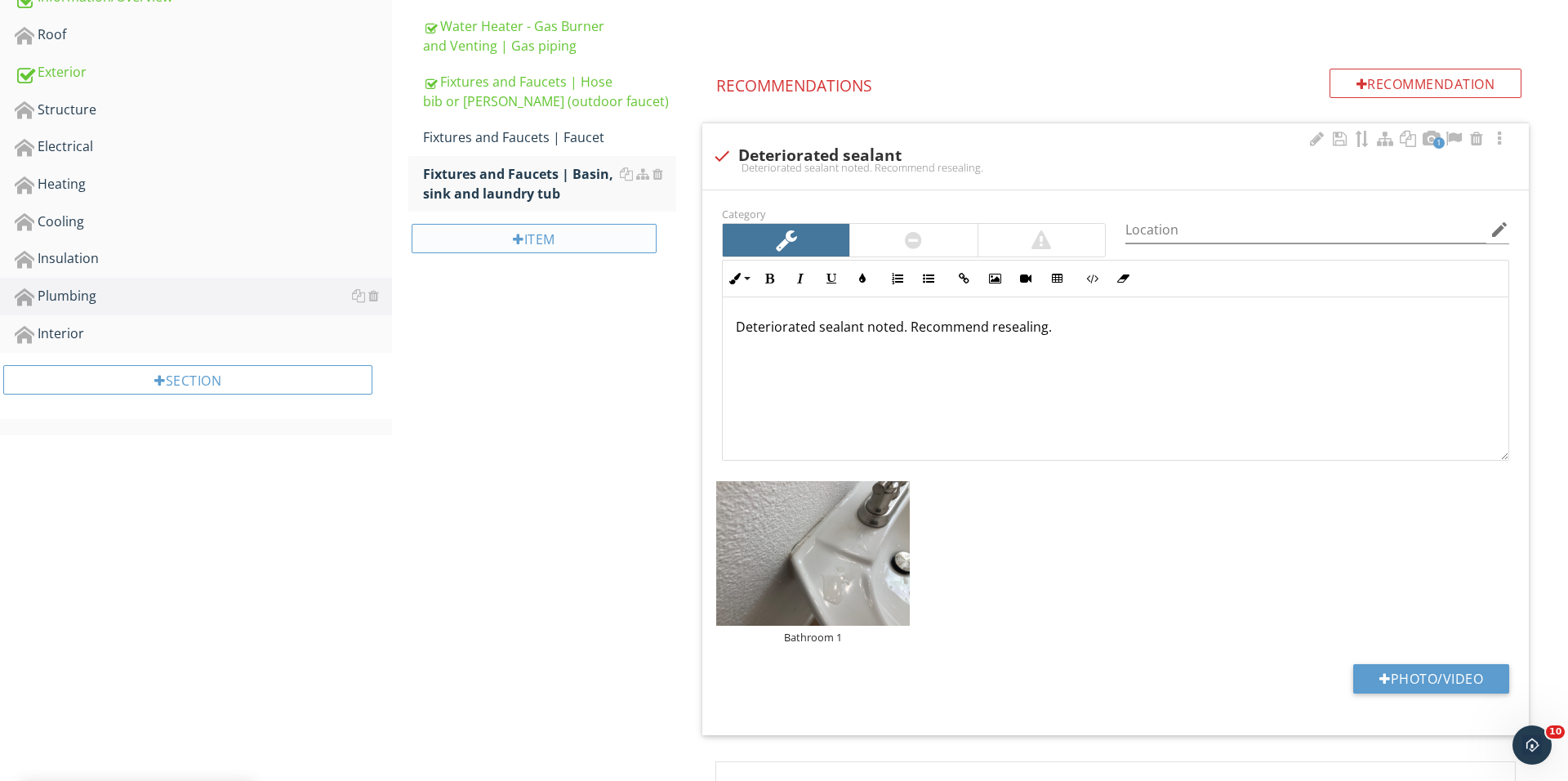
scroll to position [465, 0]
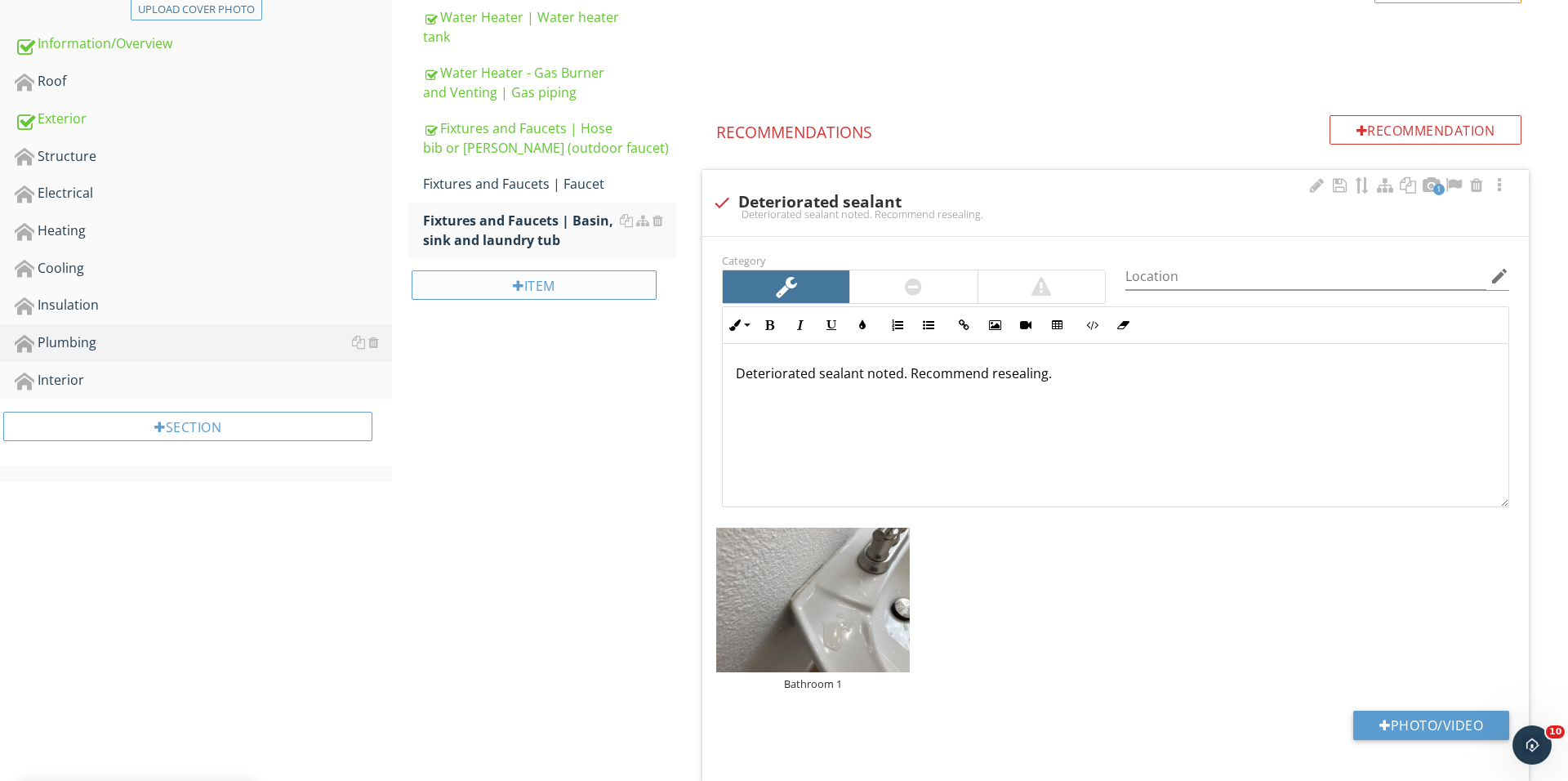
click at [547, 282] on div "Item" at bounding box center [534, 285] width 245 height 29
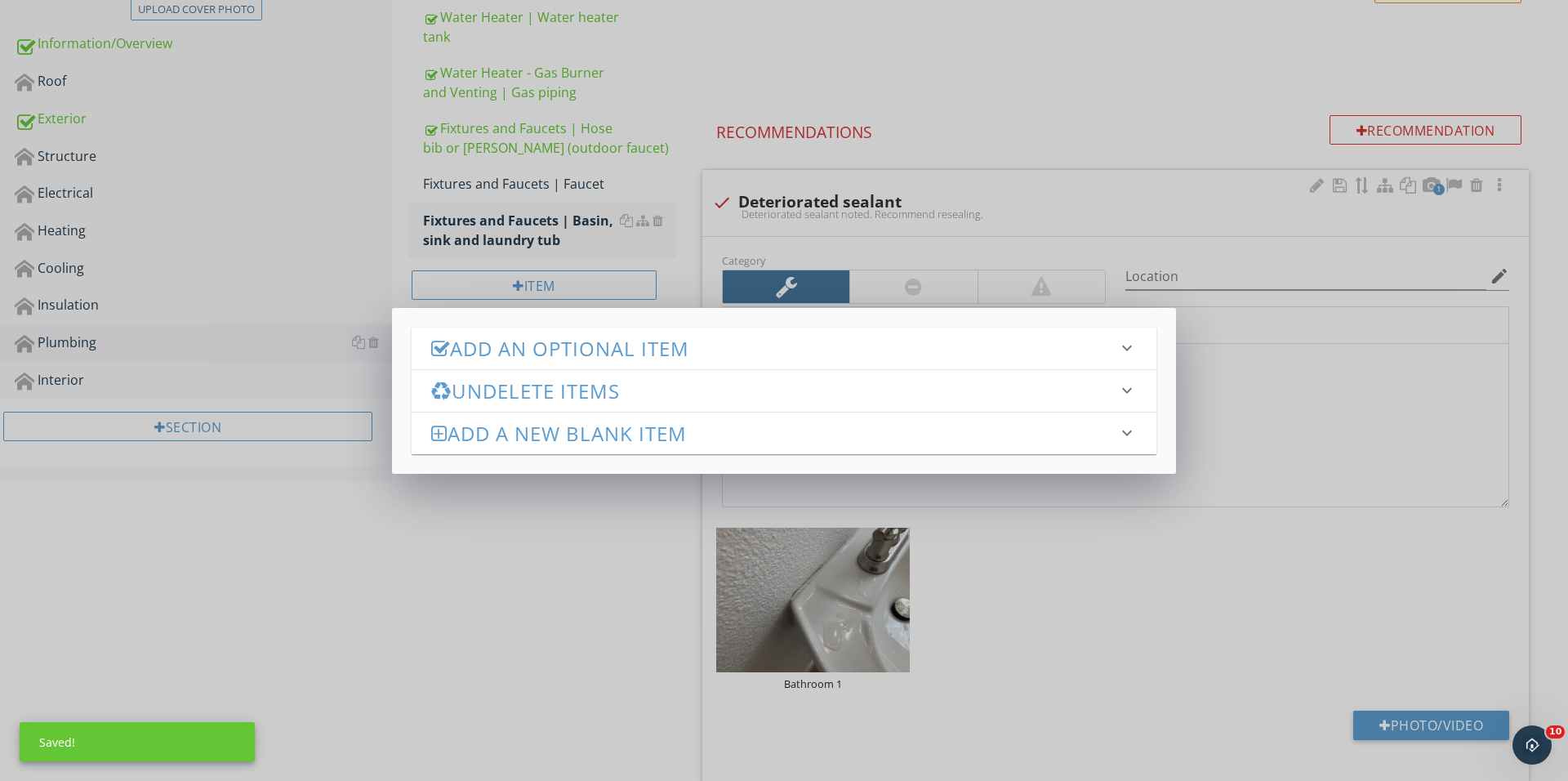
click at [599, 341] on h3 "Add an Optional Item" at bounding box center [774, 348] width 686 height 22
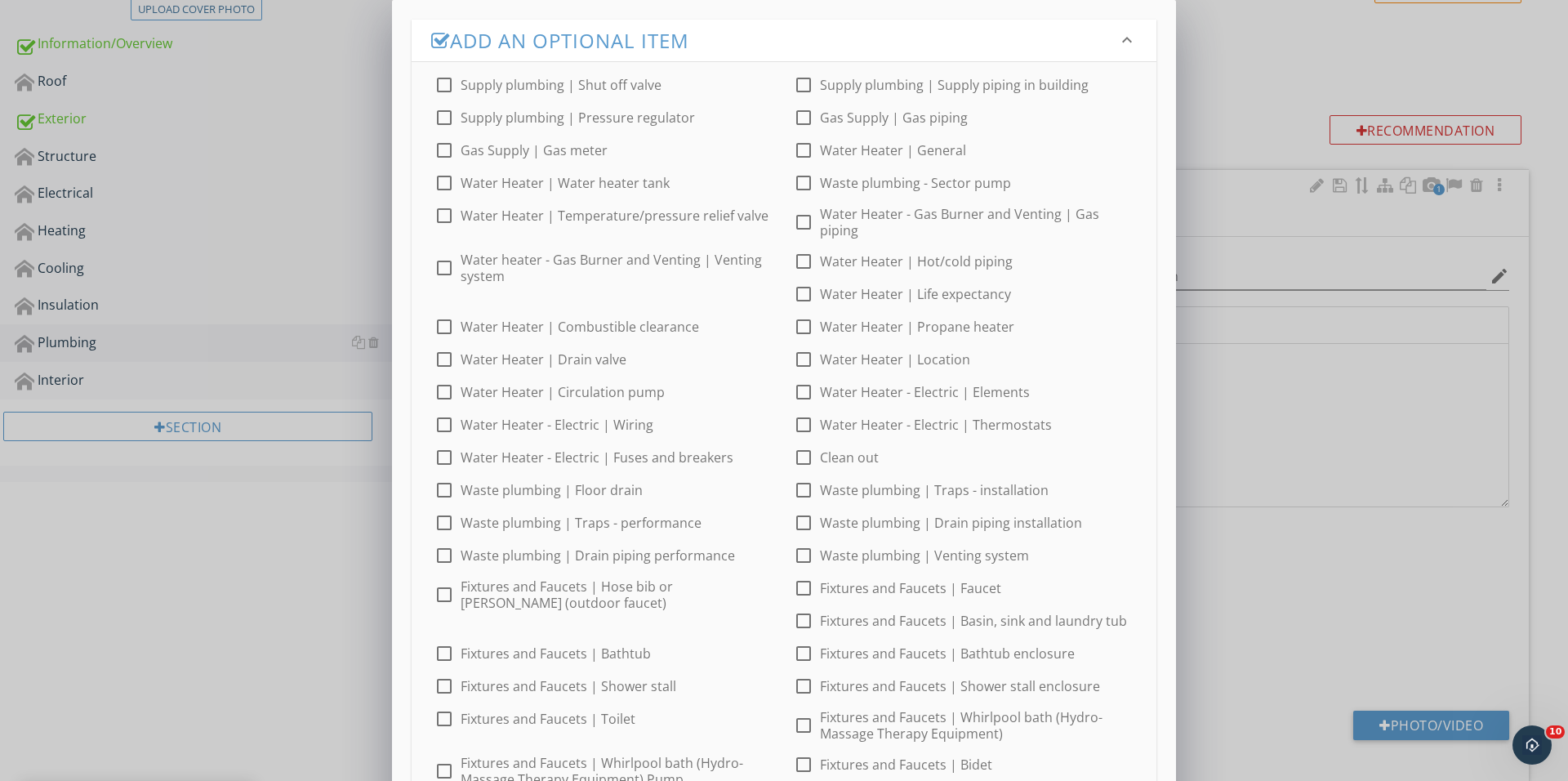
scroll to position [119, 0]
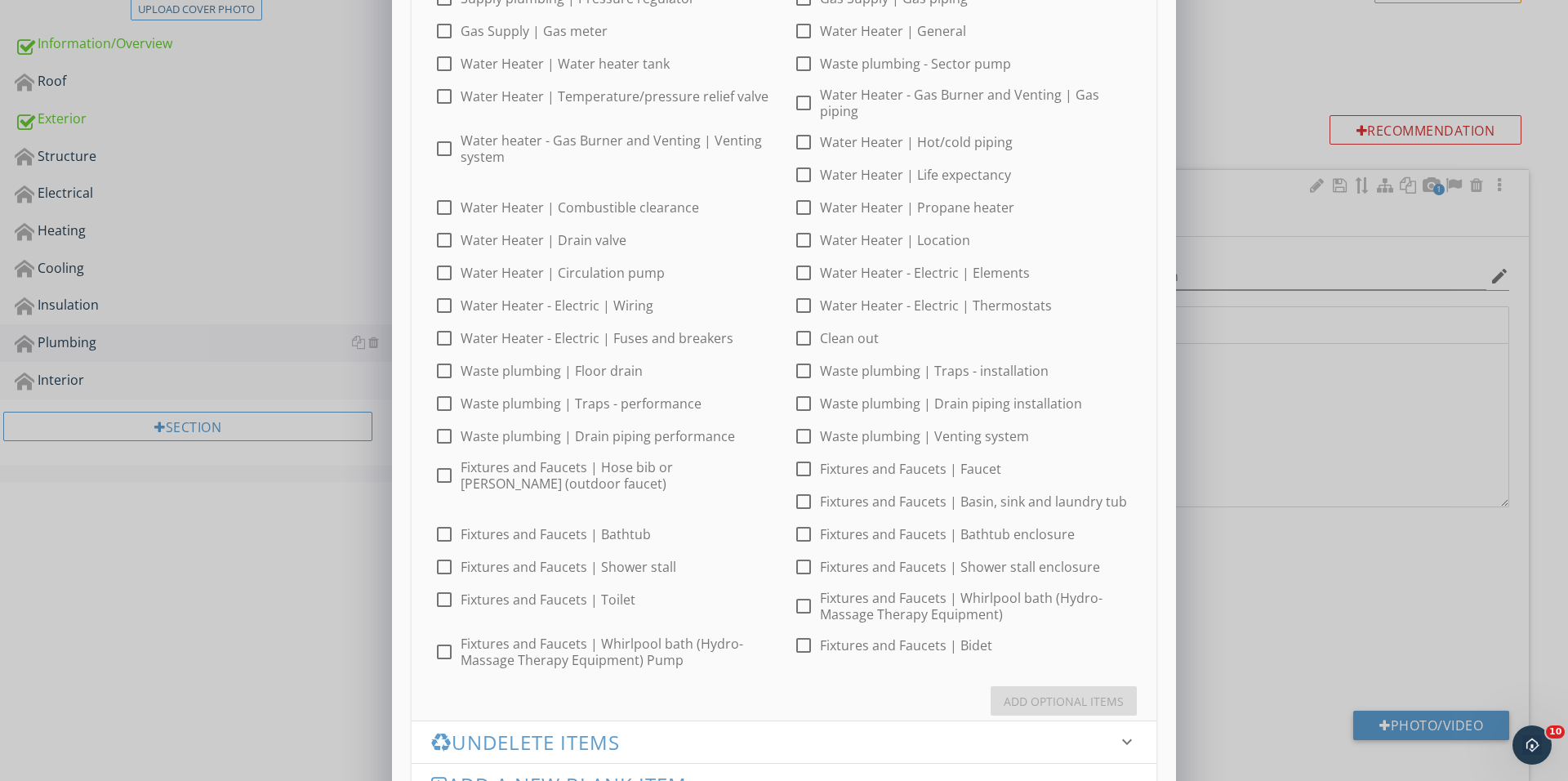
click at [806, 501] on div at bounding box center [803, 502] width 28 height 28
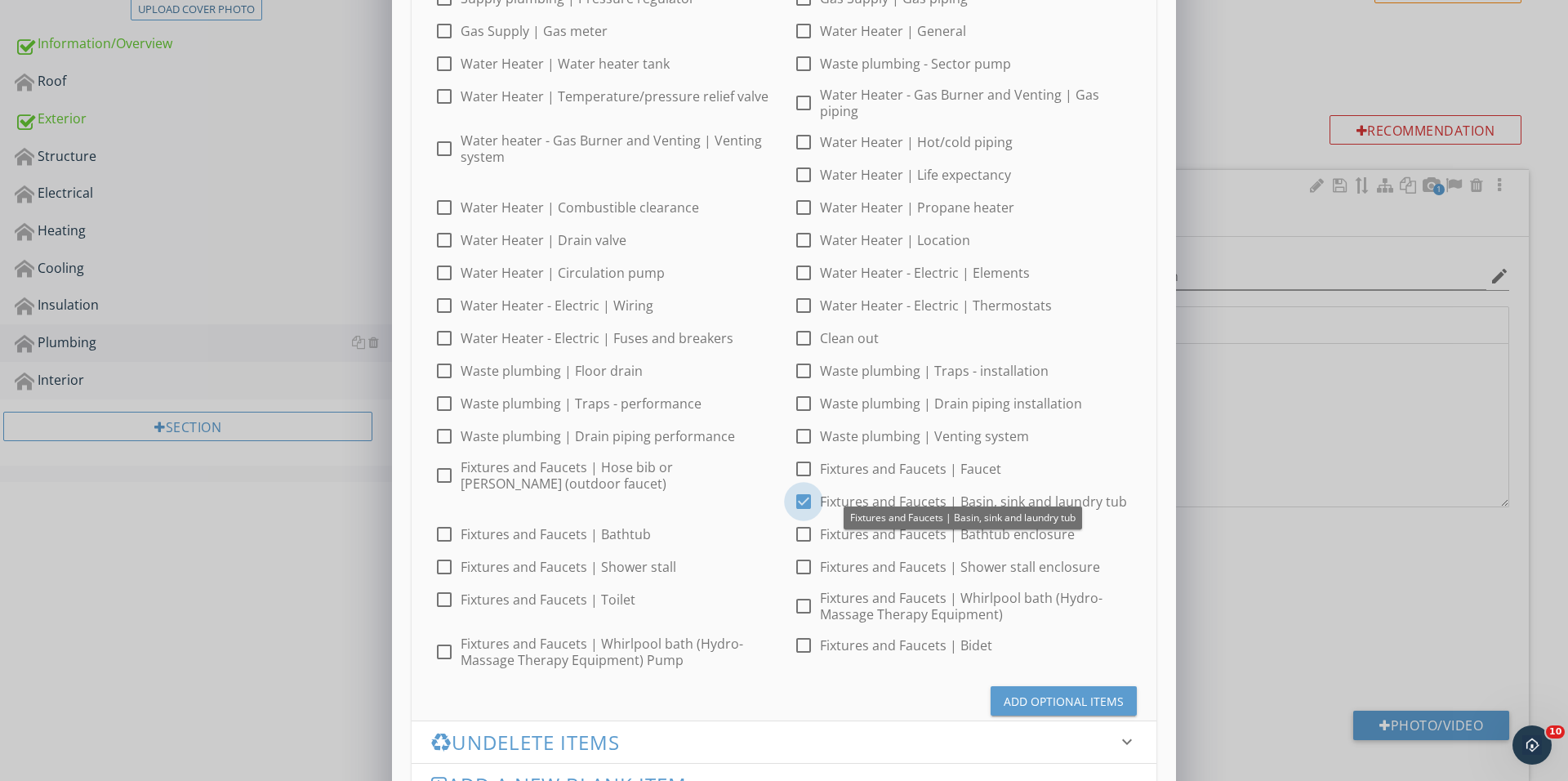
click at [806, 501] on div at bounding box center [803, 502] width 28 height 28
checkbox input "false"
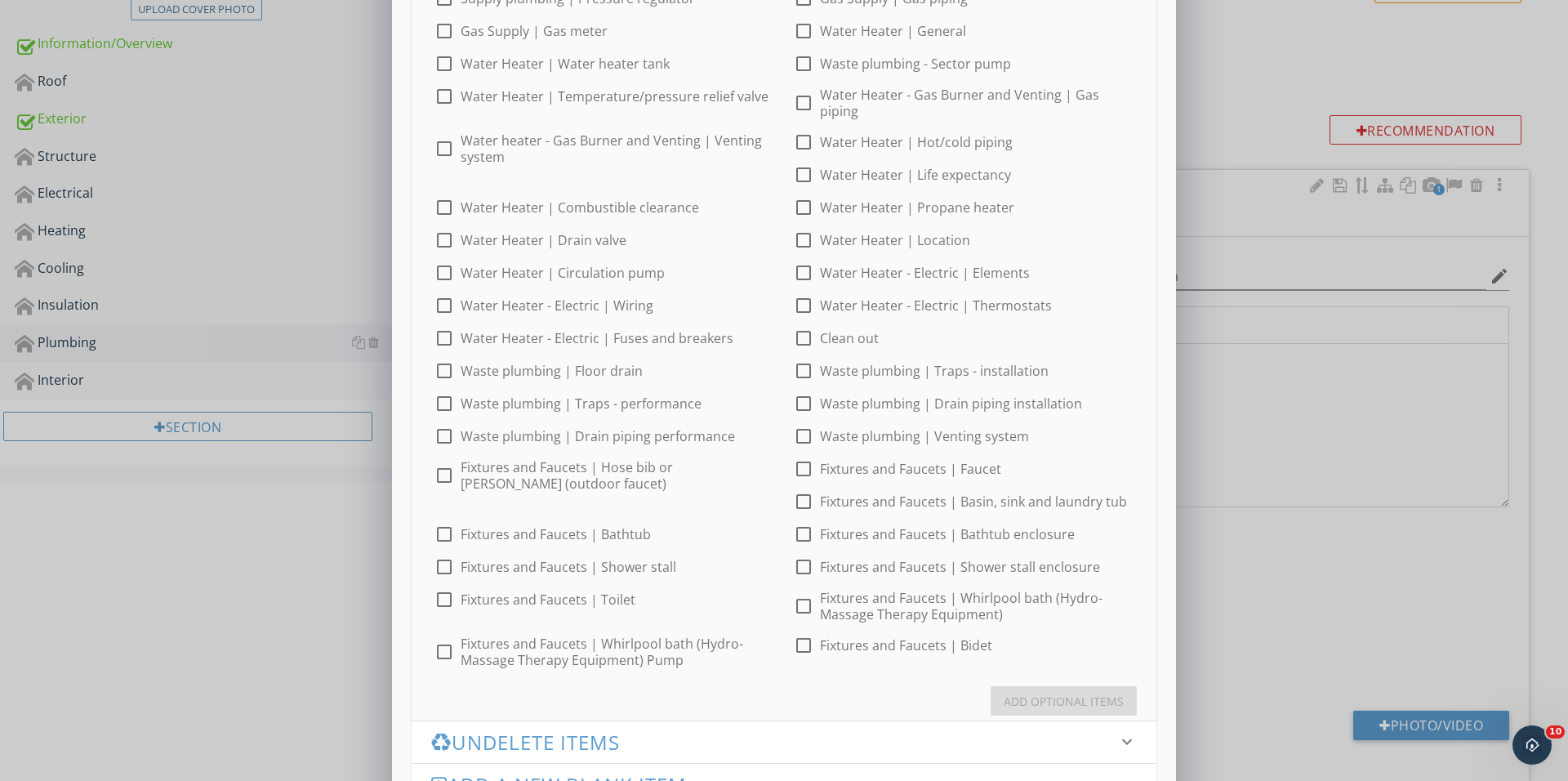
click at [434, 527] on div at bounding box center [444, 534] width 28 height 28
checkbox input "true"
click at [1012, 702] on div "Add Optional Items" at bounding box center [1063, 702] width 120 height 17
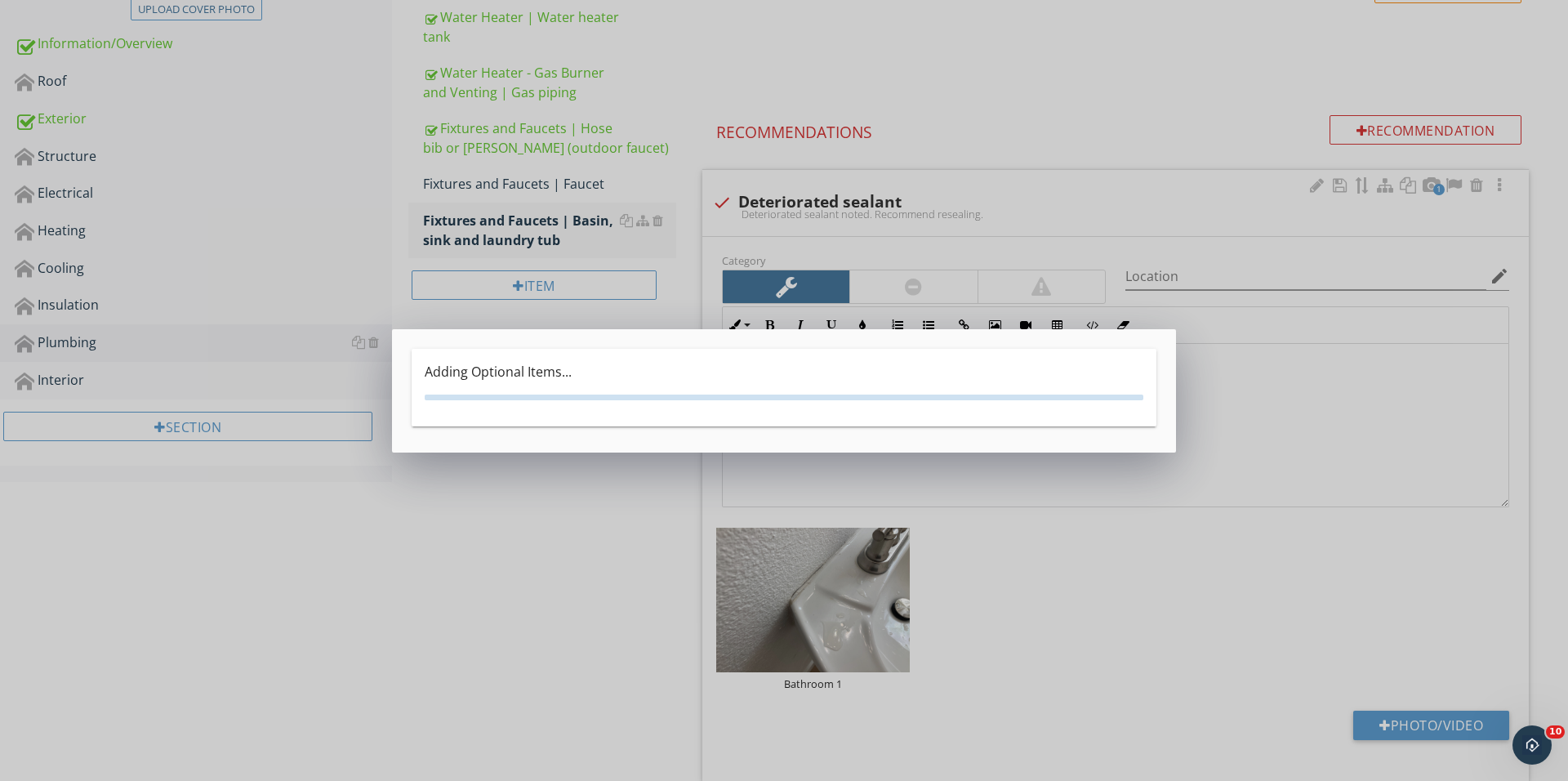
scroll to position [0, 0]
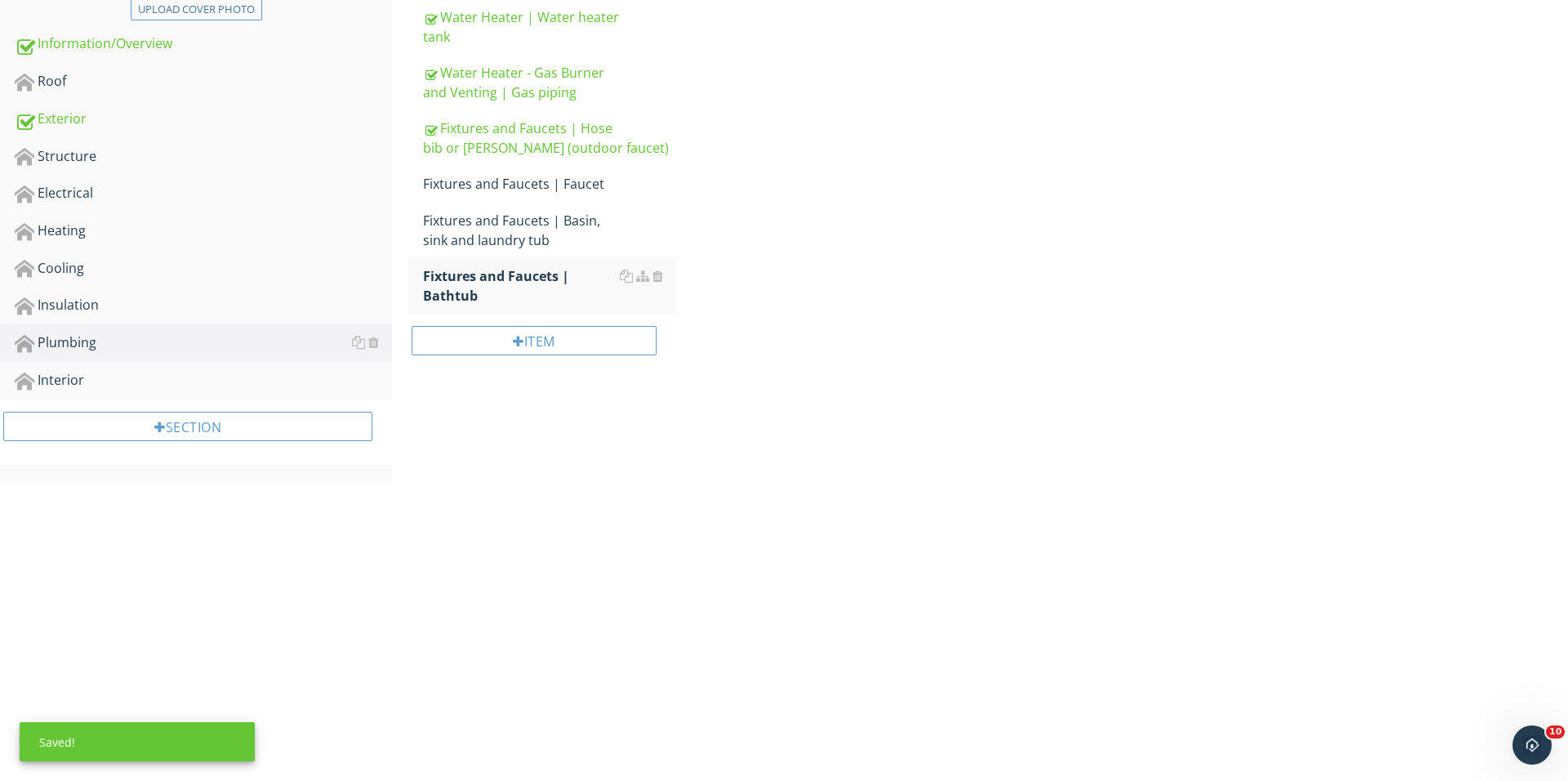
scroll to position [464, 0]
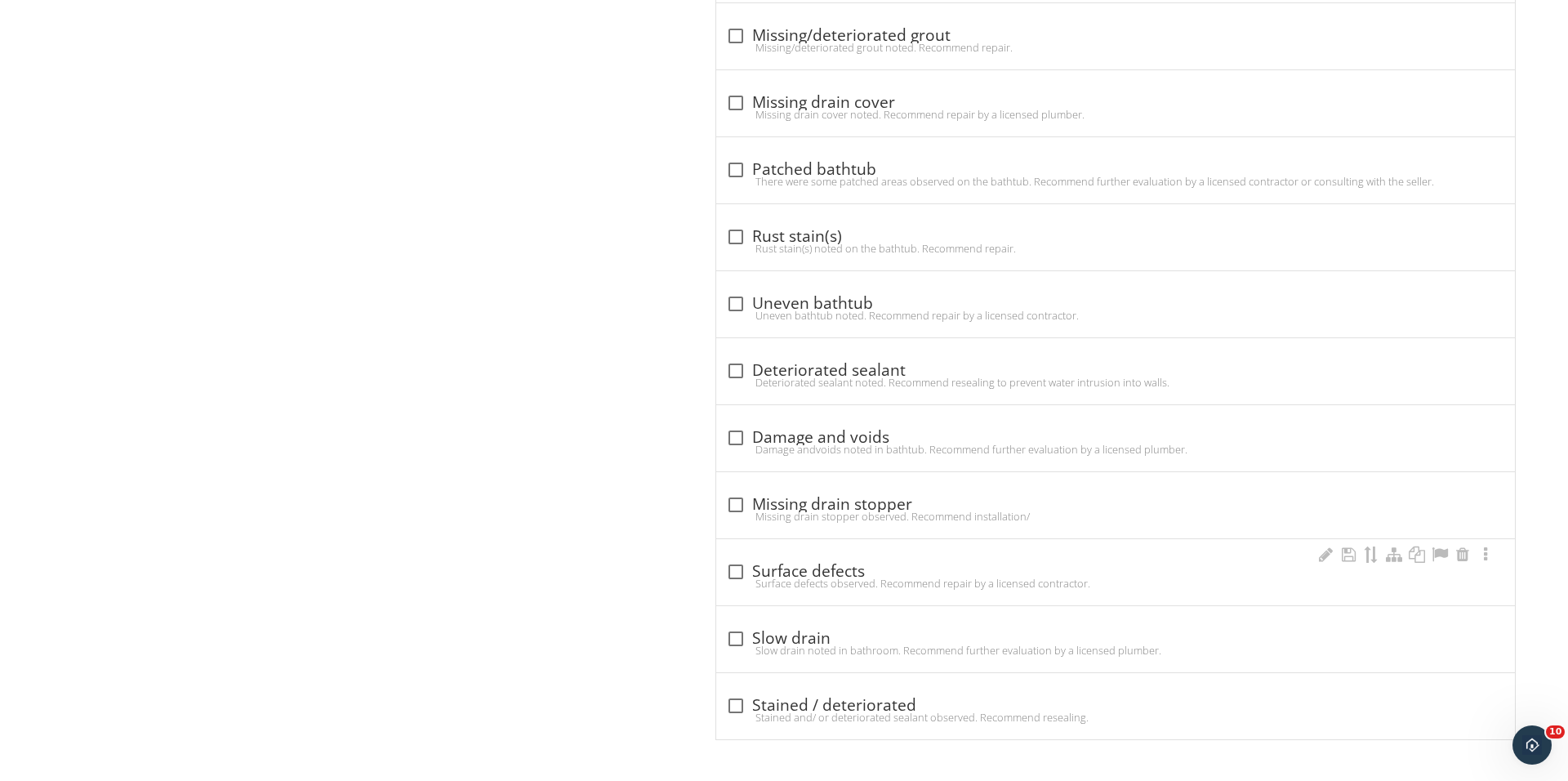
click at [729, 573] on div at bounding box center [736, 572] width 28 height 28
checkbox input "true"
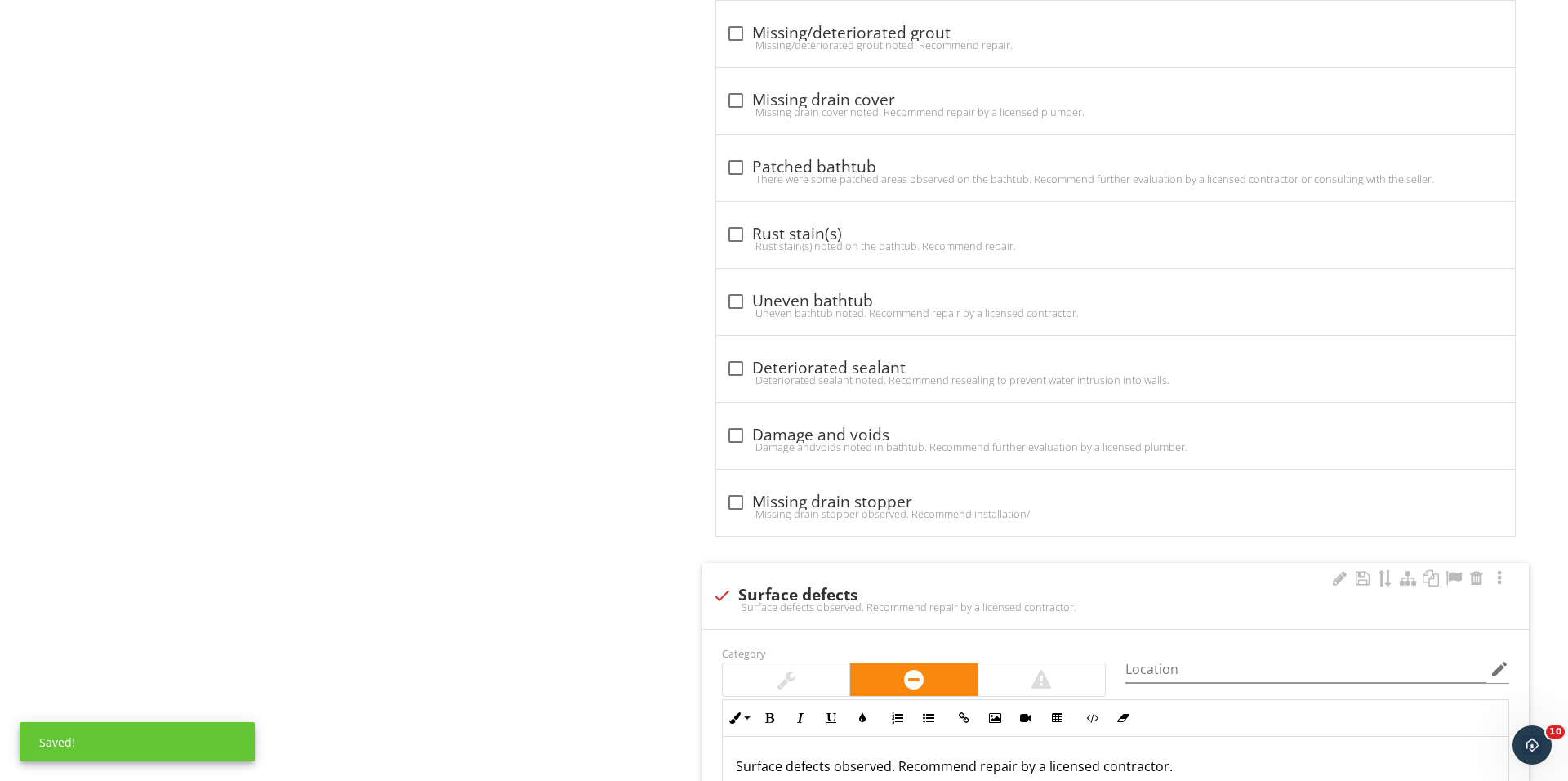
scroll to position [1384, 0]
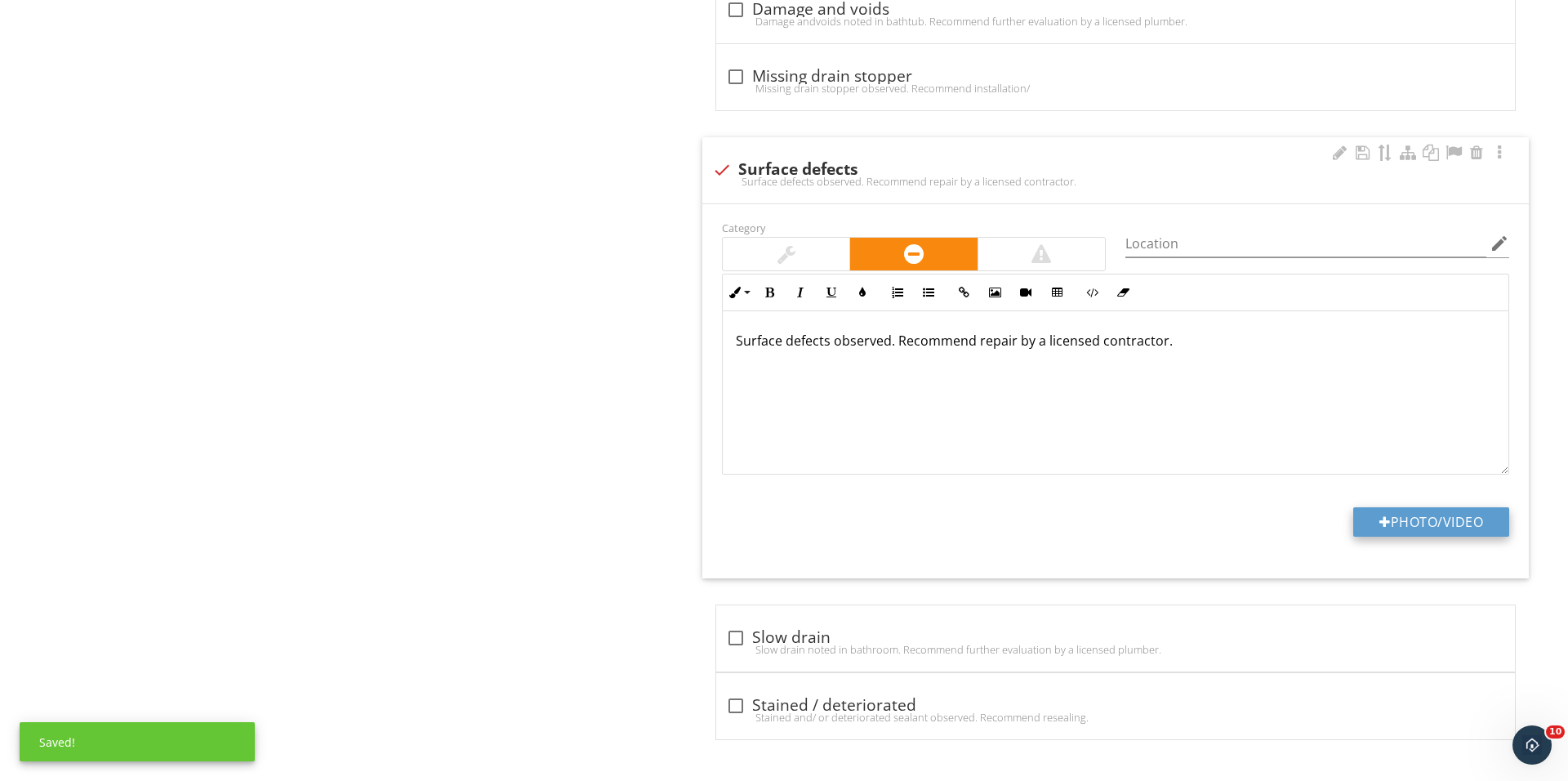
click at [1397, 517] on button "Photo/Video" at bounding box center [1430, 522] width 156 height 29
type input "C:\fakepath\IMG_1450.JPG"
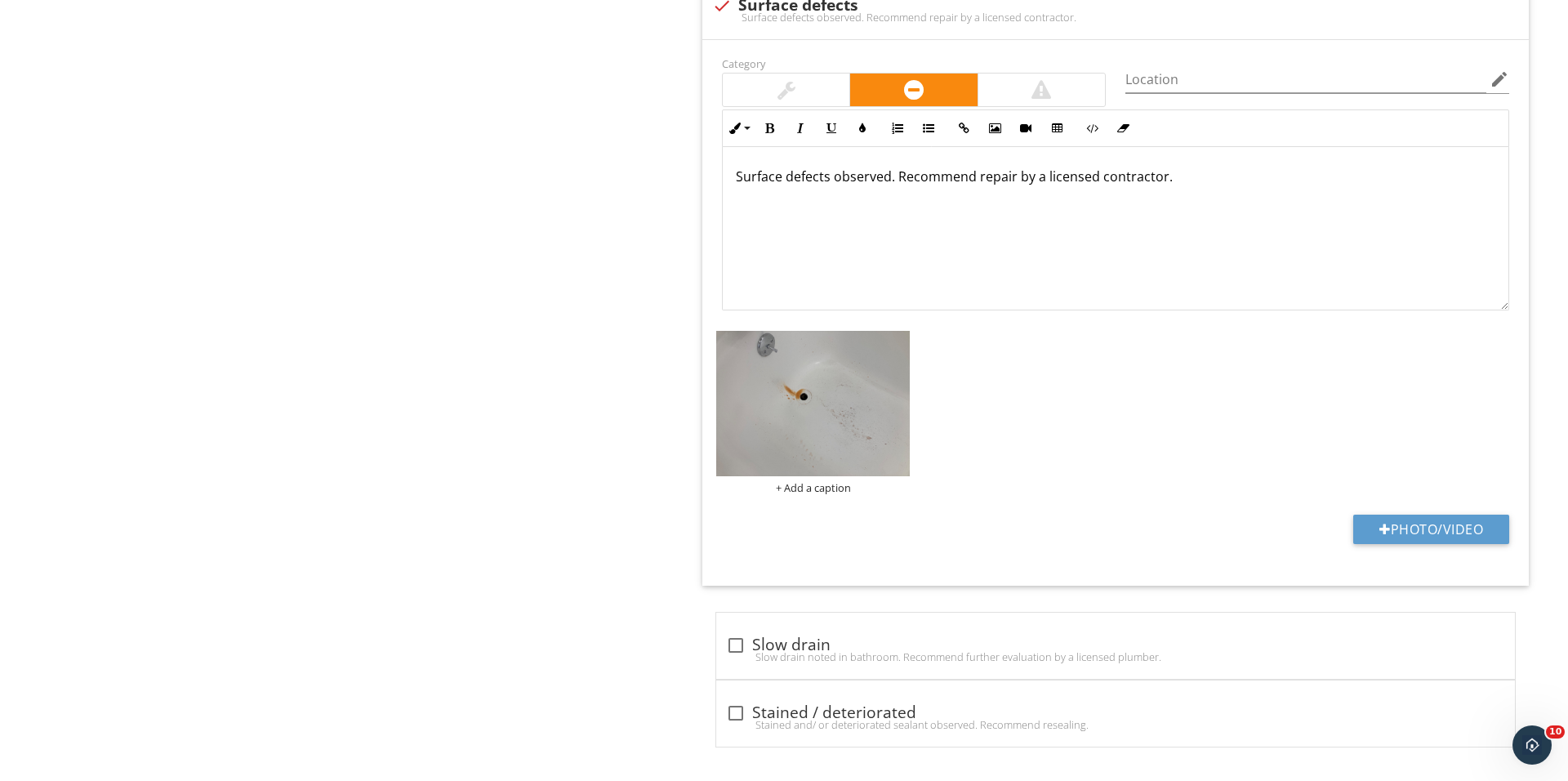
scroll to position [1426, 0]
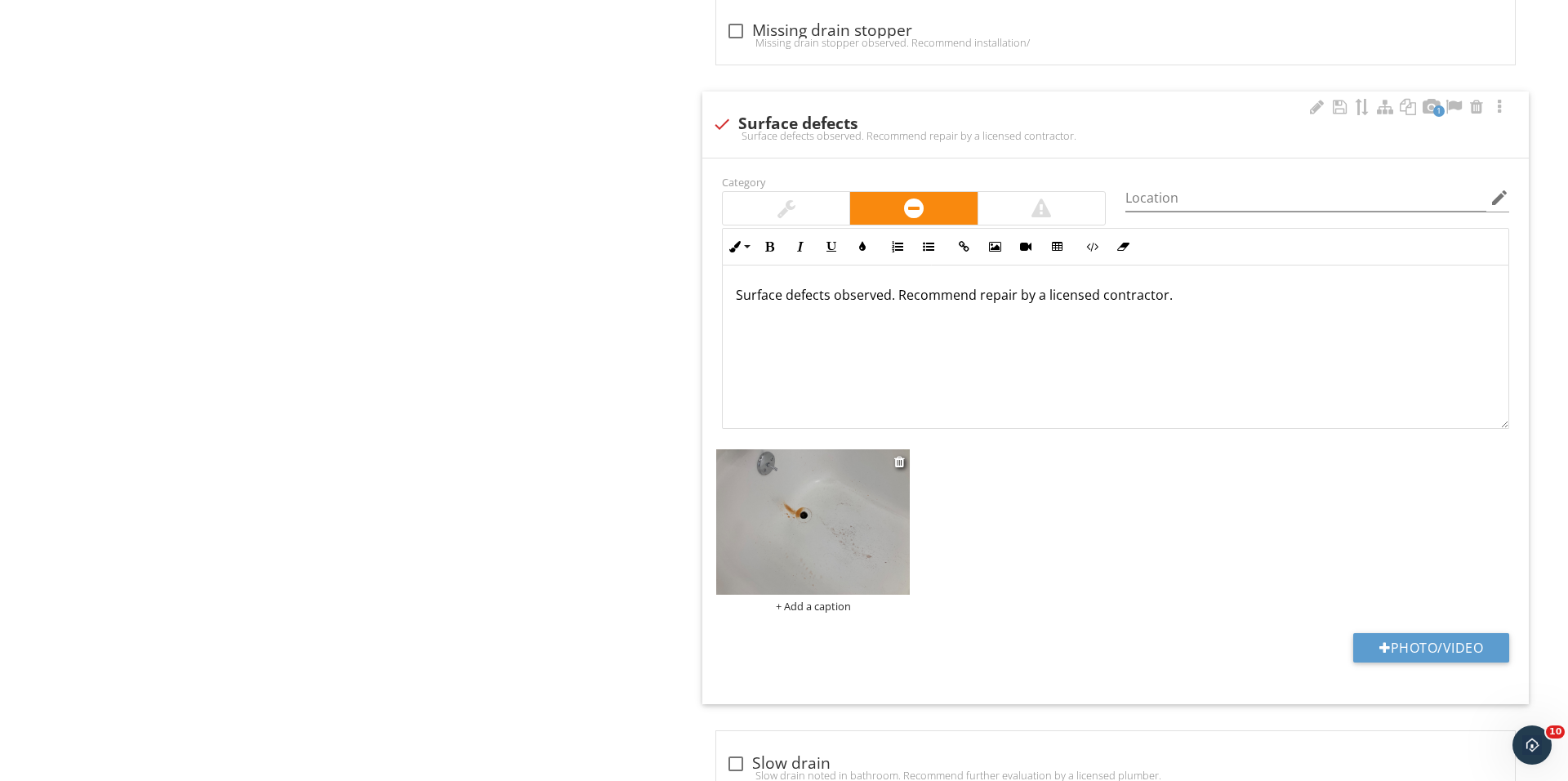
click at [818, 610] on div "+ Add a caption" at bounding box center [812, 606] width 194 height 13
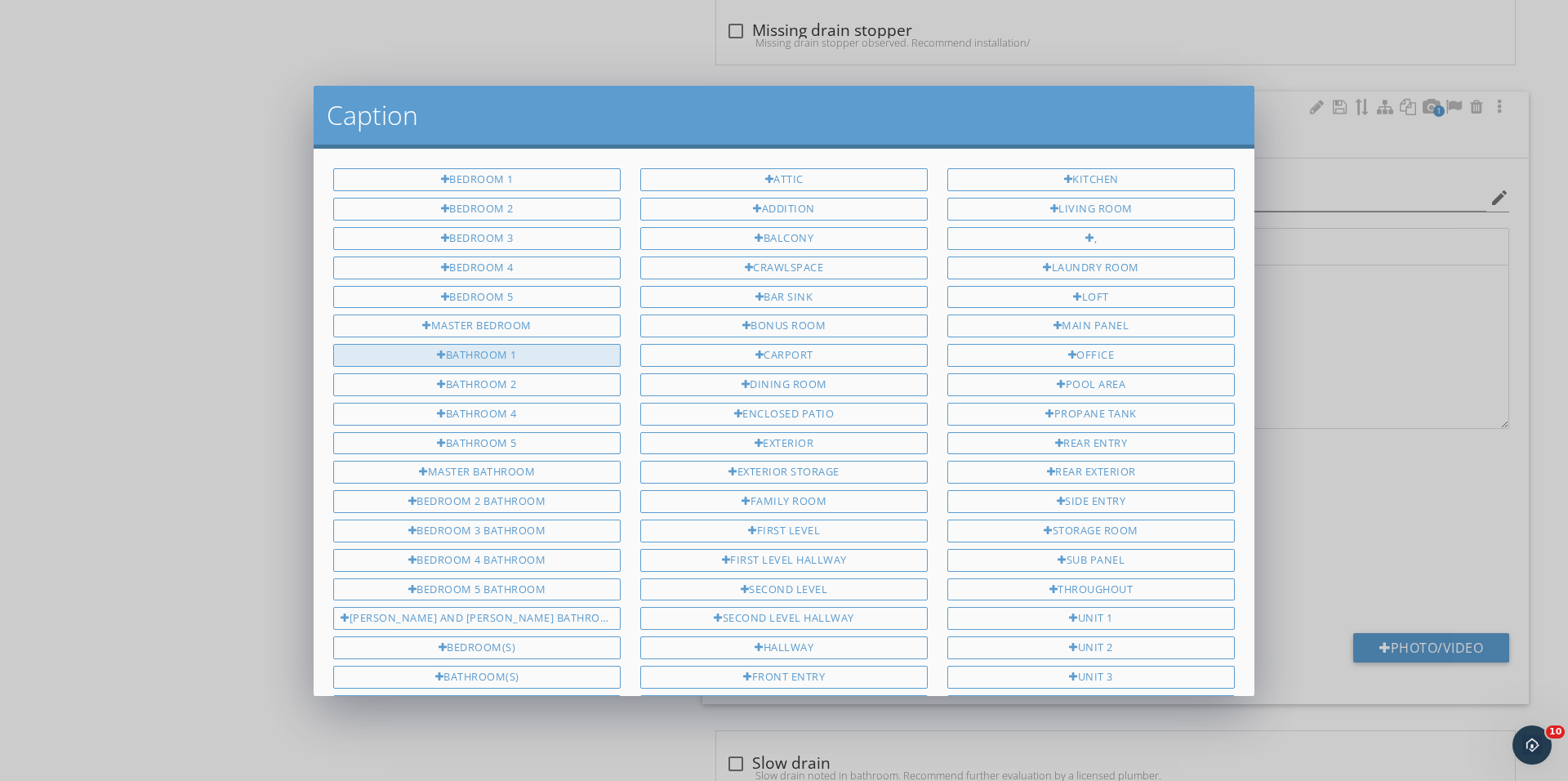
scroll to position [0, 0]
click at [550, 352] on div "Bathroom 1" at bounding box center [477, 355] width 288 height 23
type input "Bathroom 1"
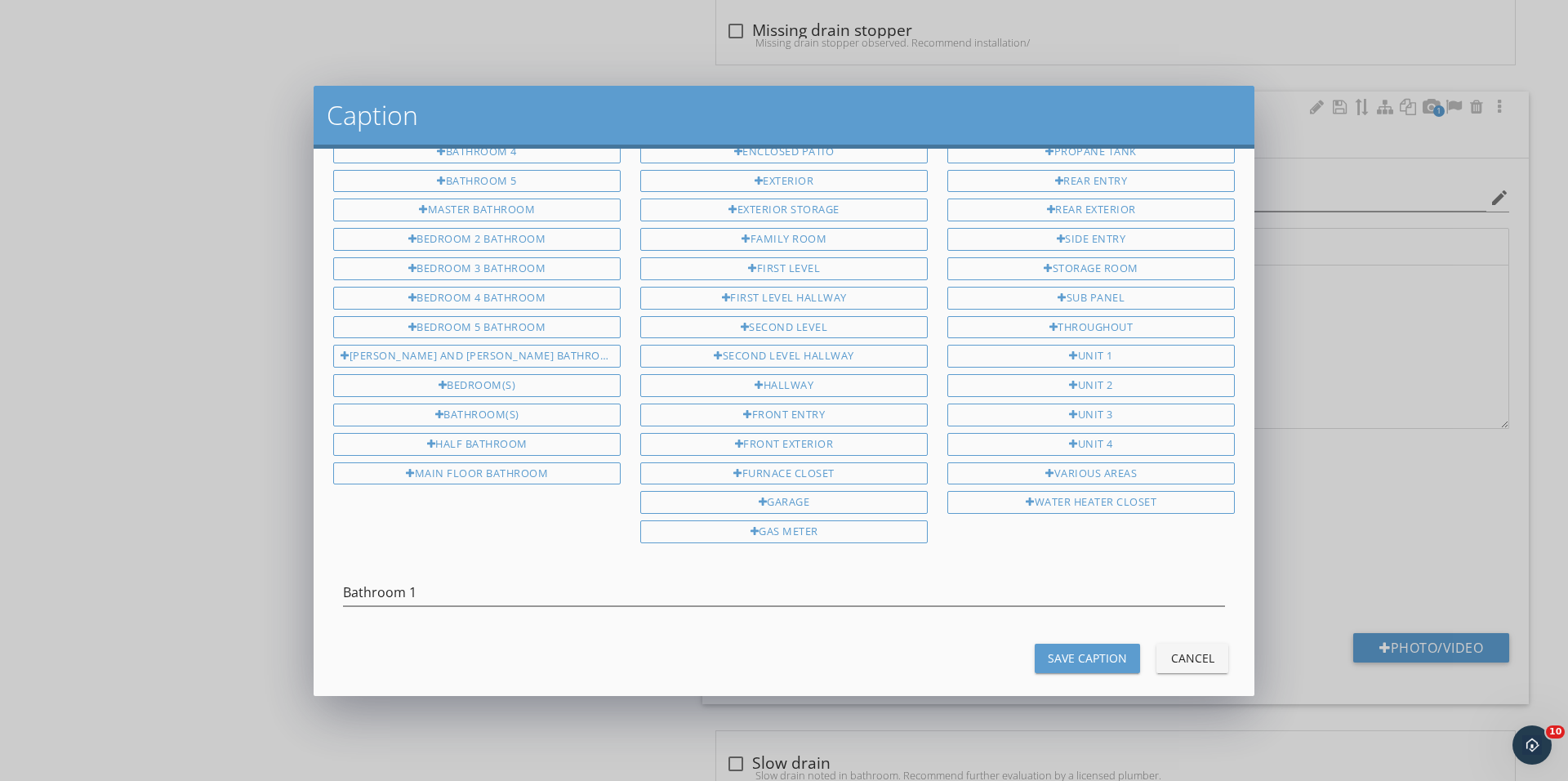
click at [1099, 649] on div "Save Caption" at bounding box center [1087, 658] width 79 height 17
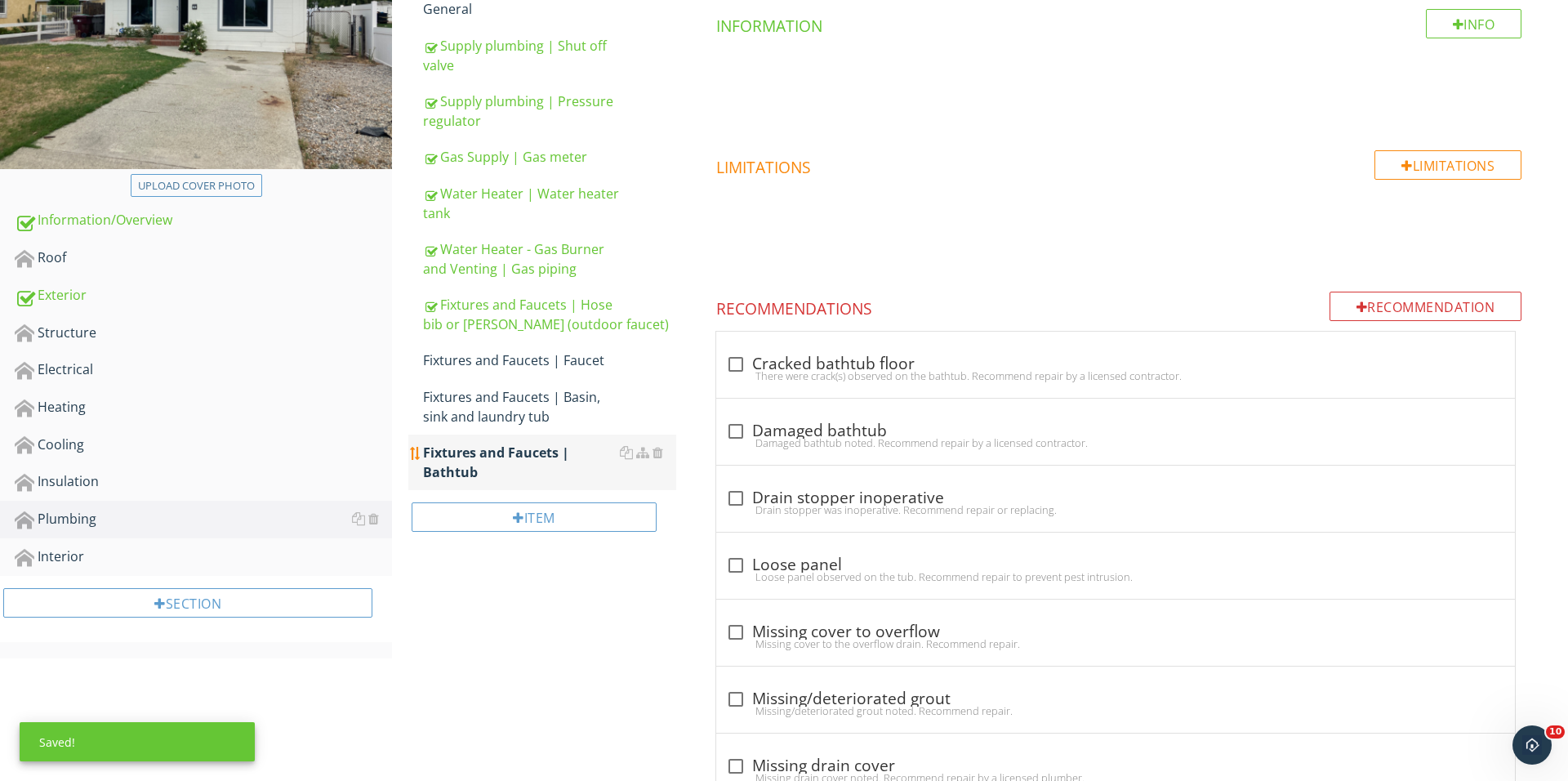
scroll to position [283, 0]
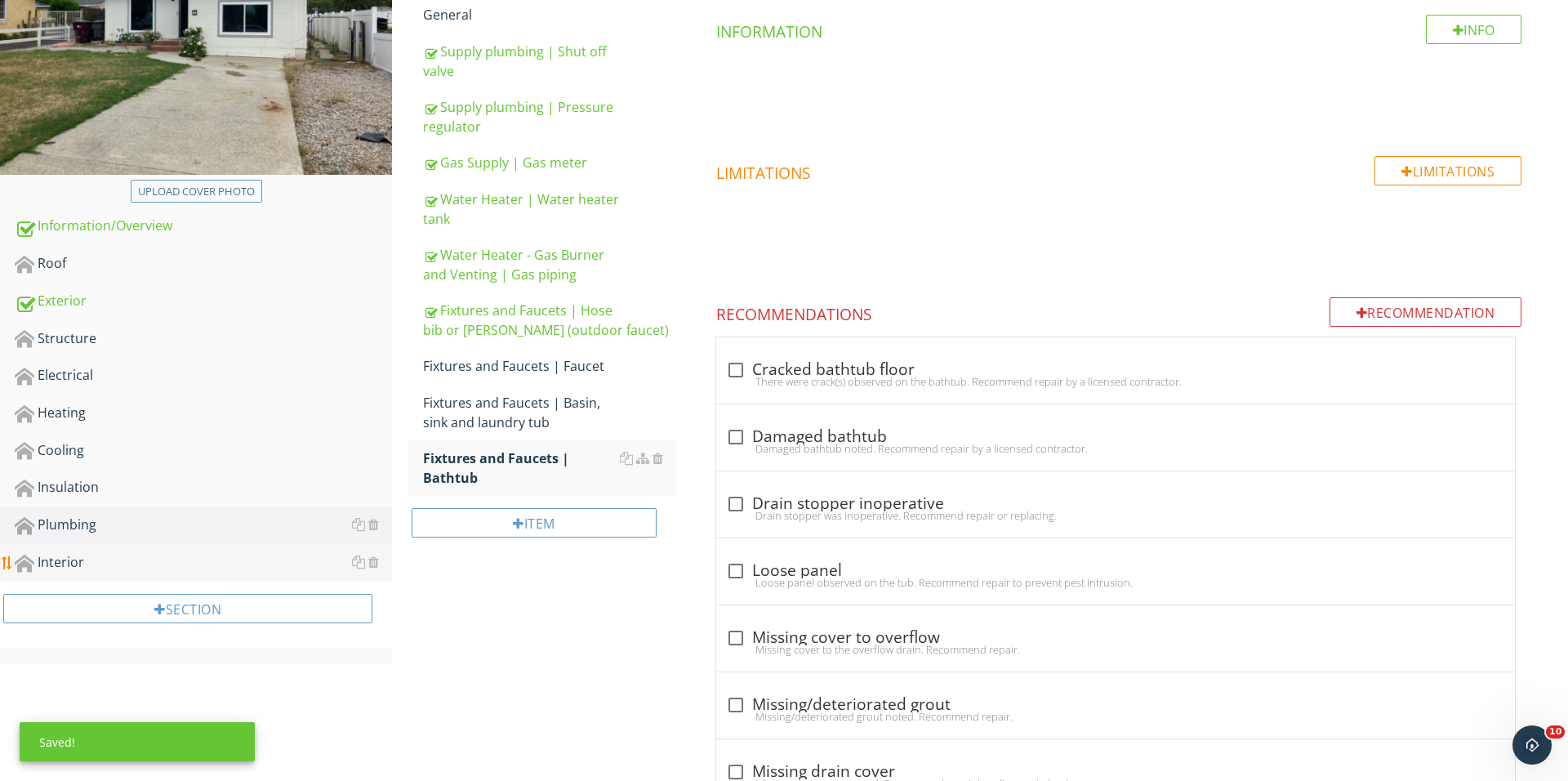
click at [152, 553] on div "Interior" at bounding box center [203, 563] width 377 height 22
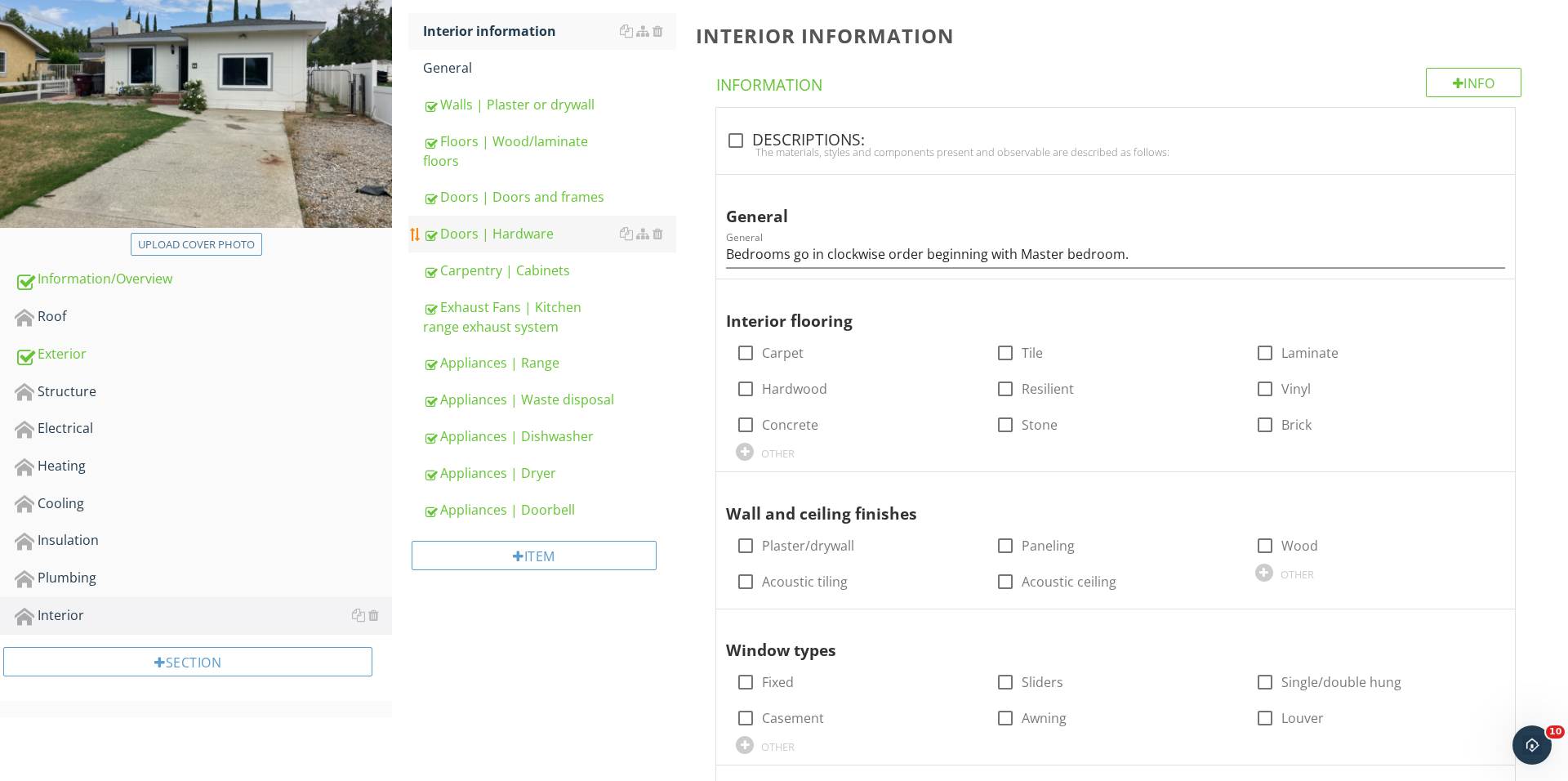
scroll to position [184, 0]
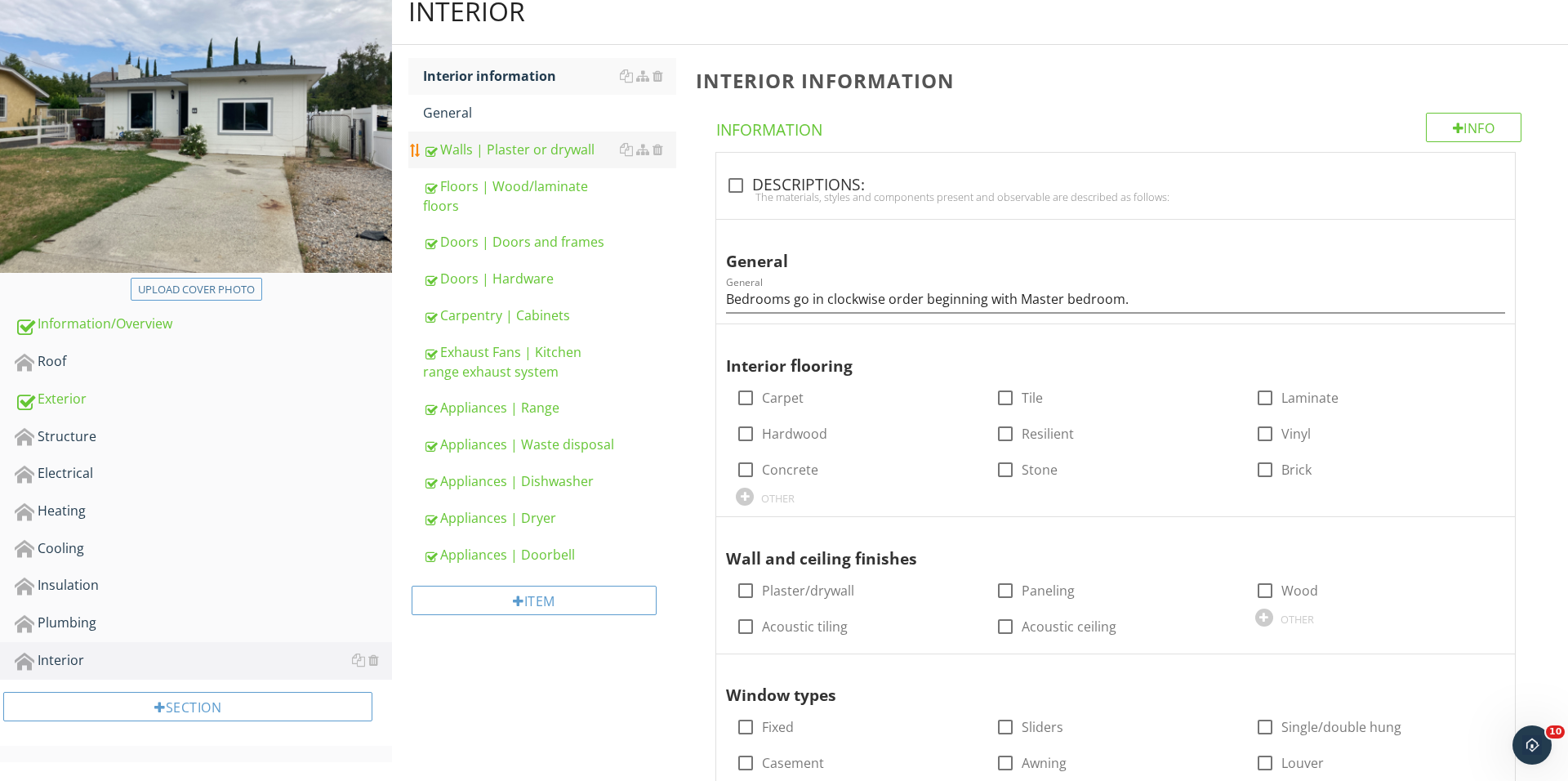
click at [526, 158] on div "Walls | Plaster or drywall" at bounding box center [550, 149] width 253 height 20
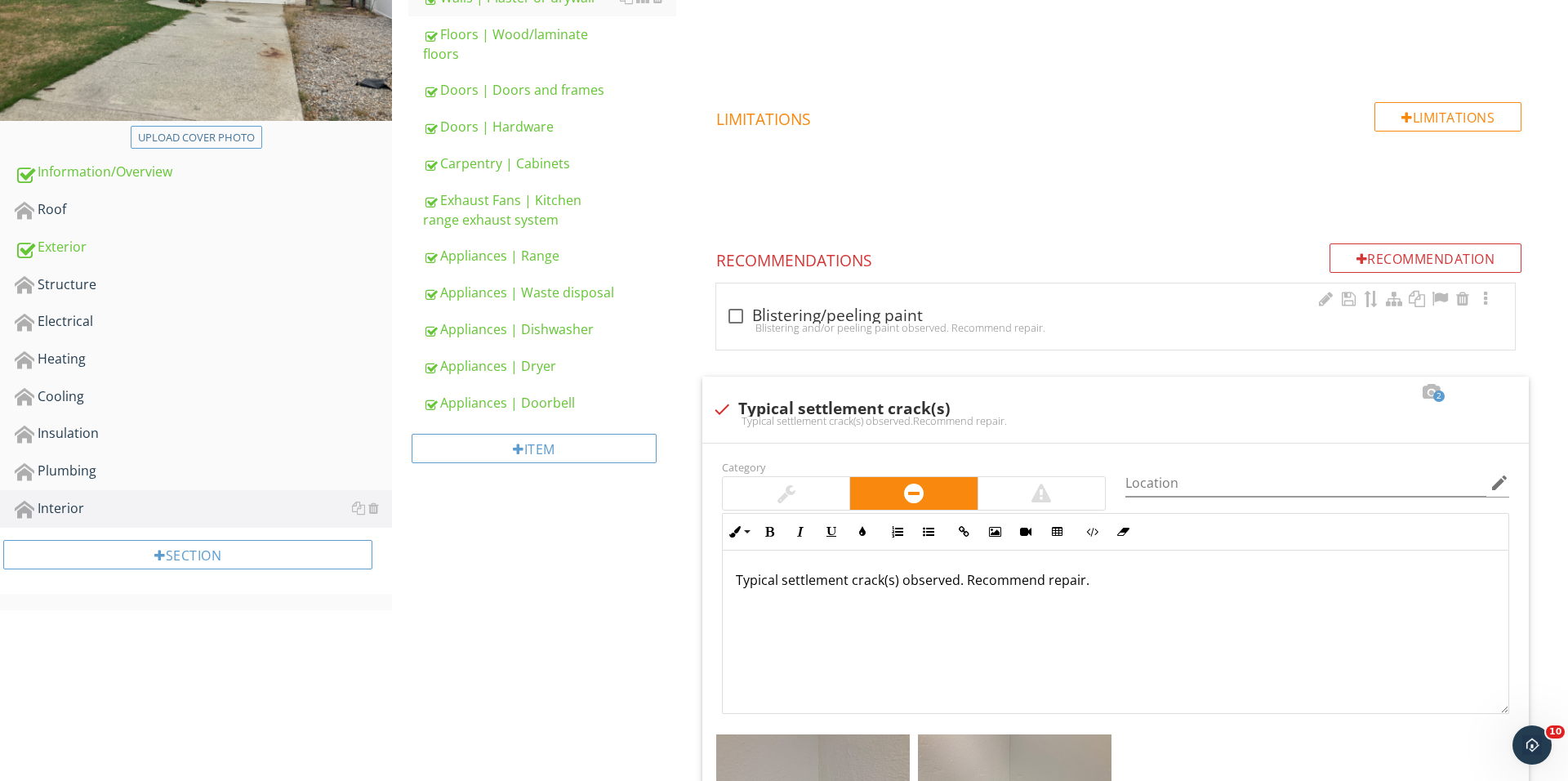
click at [743, 318] on div at bounding box center [736, 316] width 28 height 28
checkbox input "true"
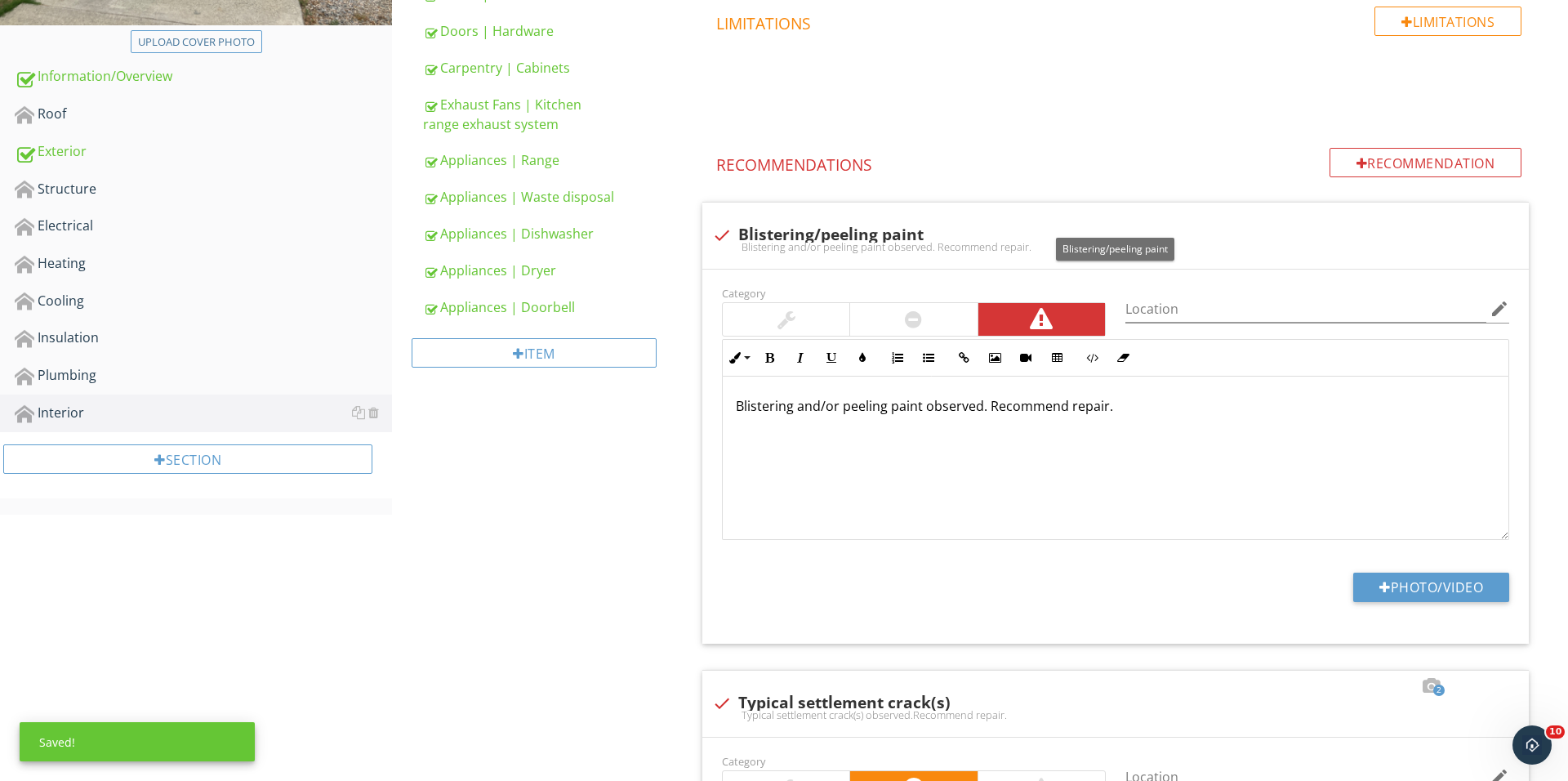
scroll to position [447, 0]
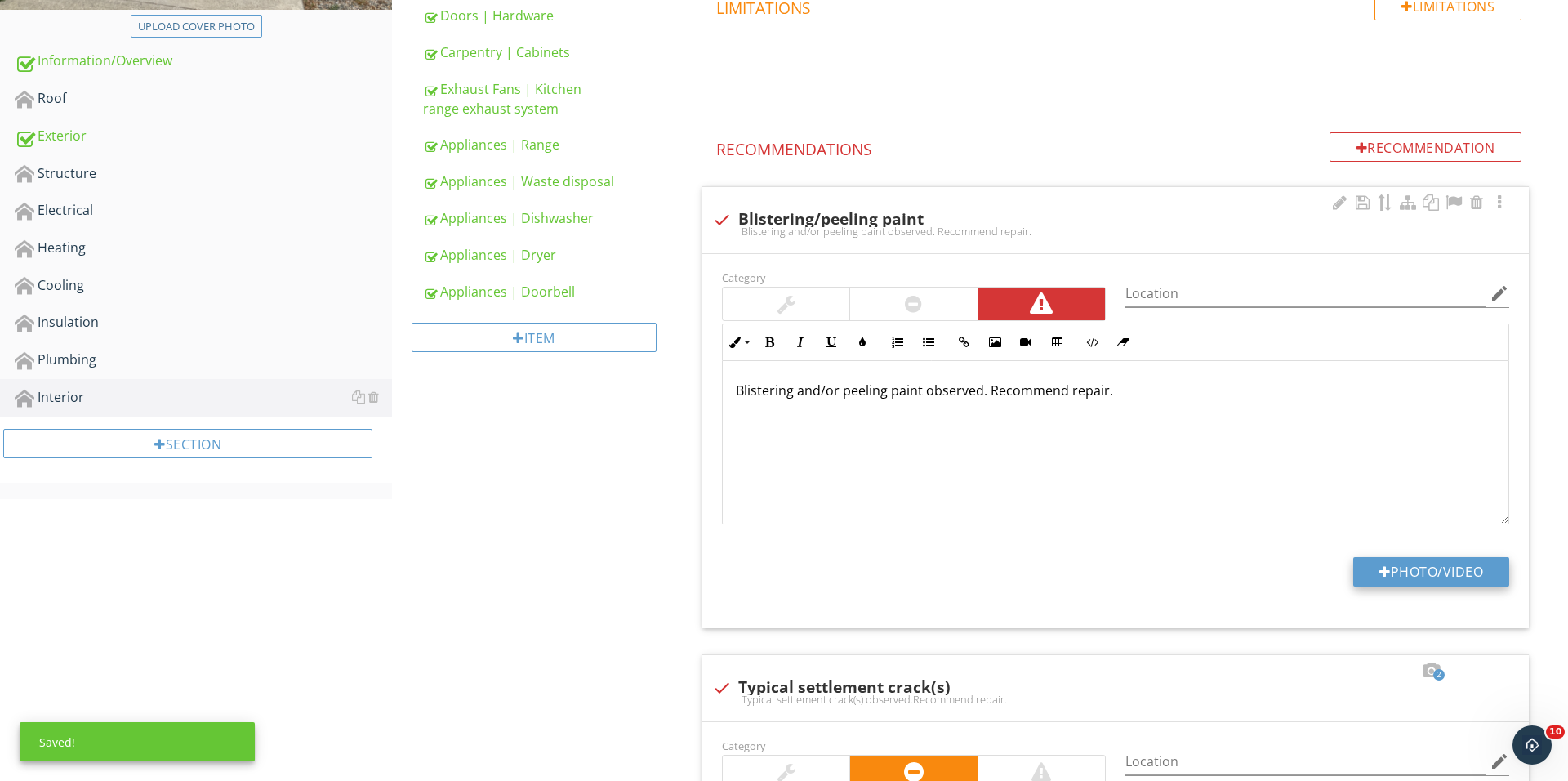
click at [1384, 577] on div at bounding box center [1384, 572] width 11 height 13
type input "C:\fakepath\IMG_1453.JPG"
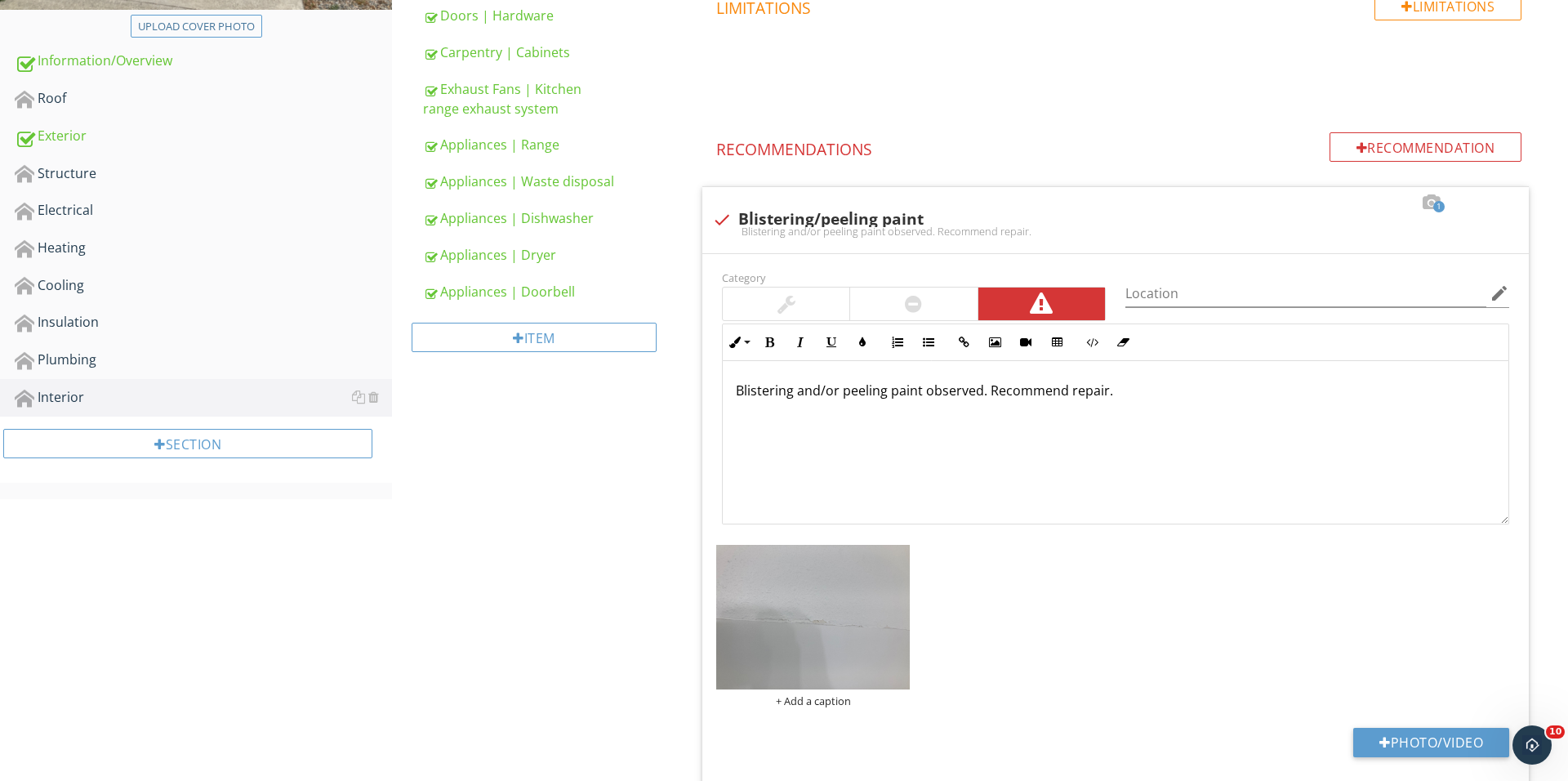
scroll to position [572, 0]
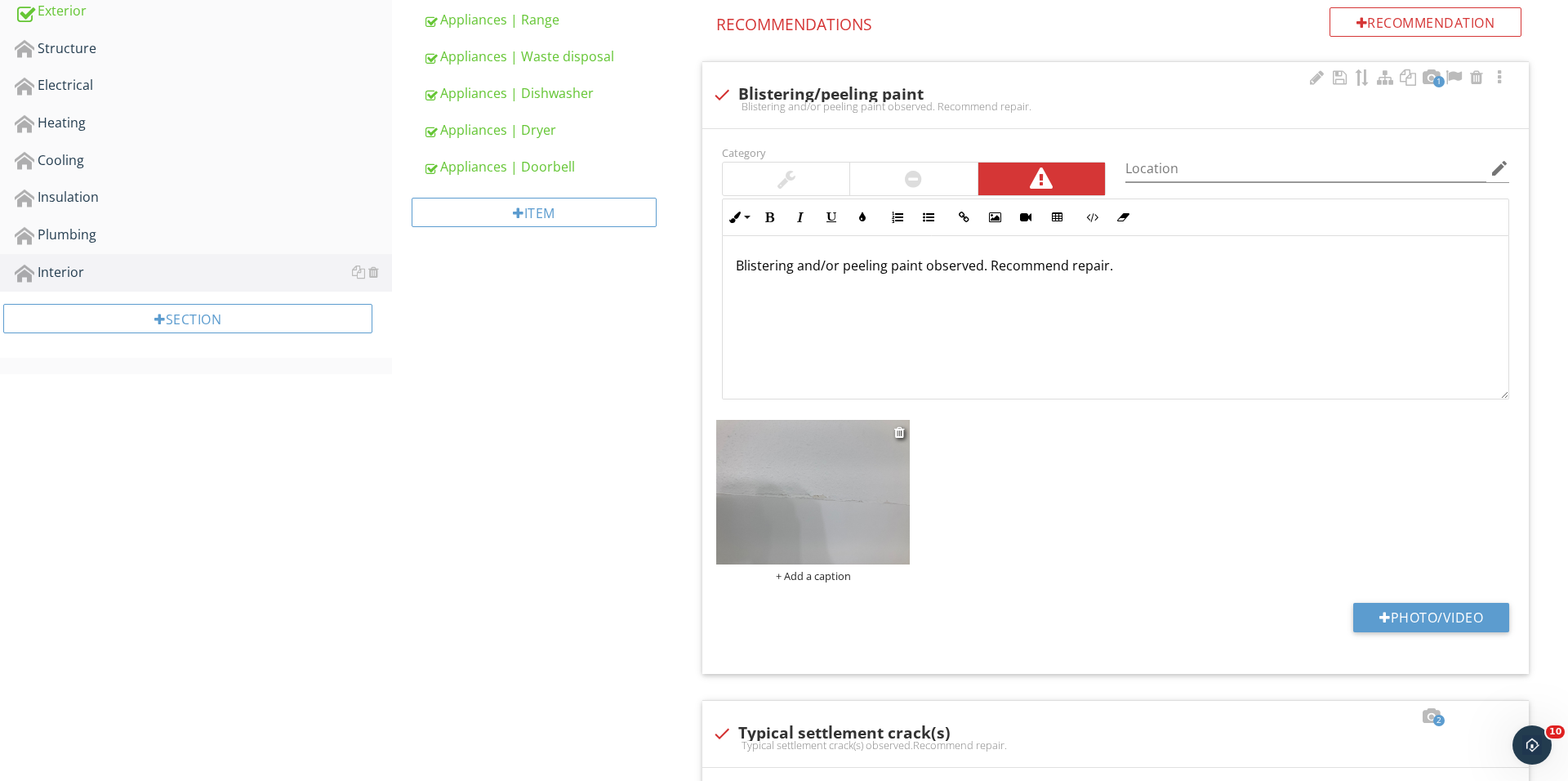
click at [792, 571] on div "+ Add a caption" at bounding box center [812, 576] width 194 height 13
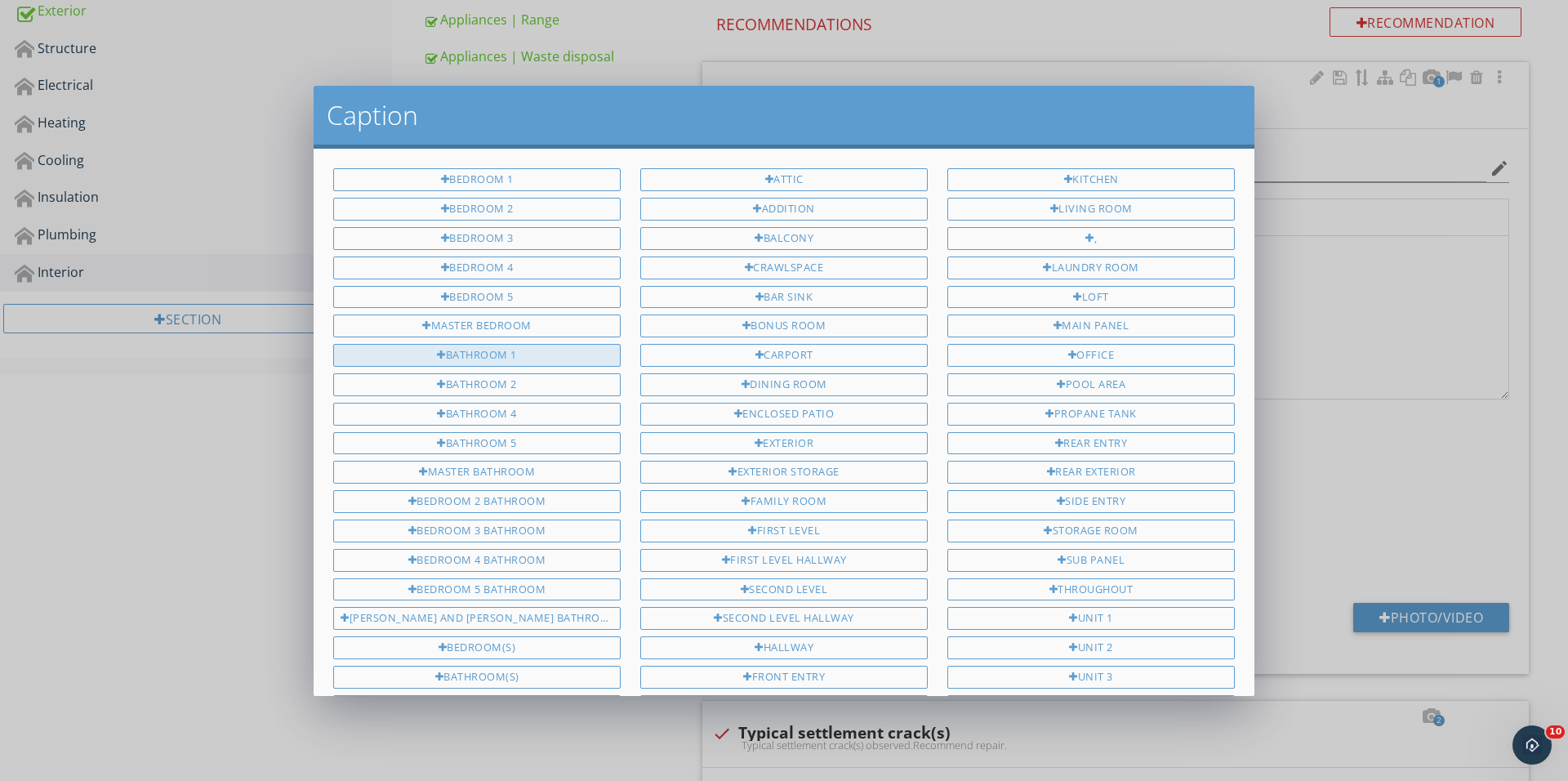
scroll to position [0, 0]
click at [513, 346] on div "Bathroom 1" at bounding box center [477, 355] width 288 height 23
type input "Bathroom 1"
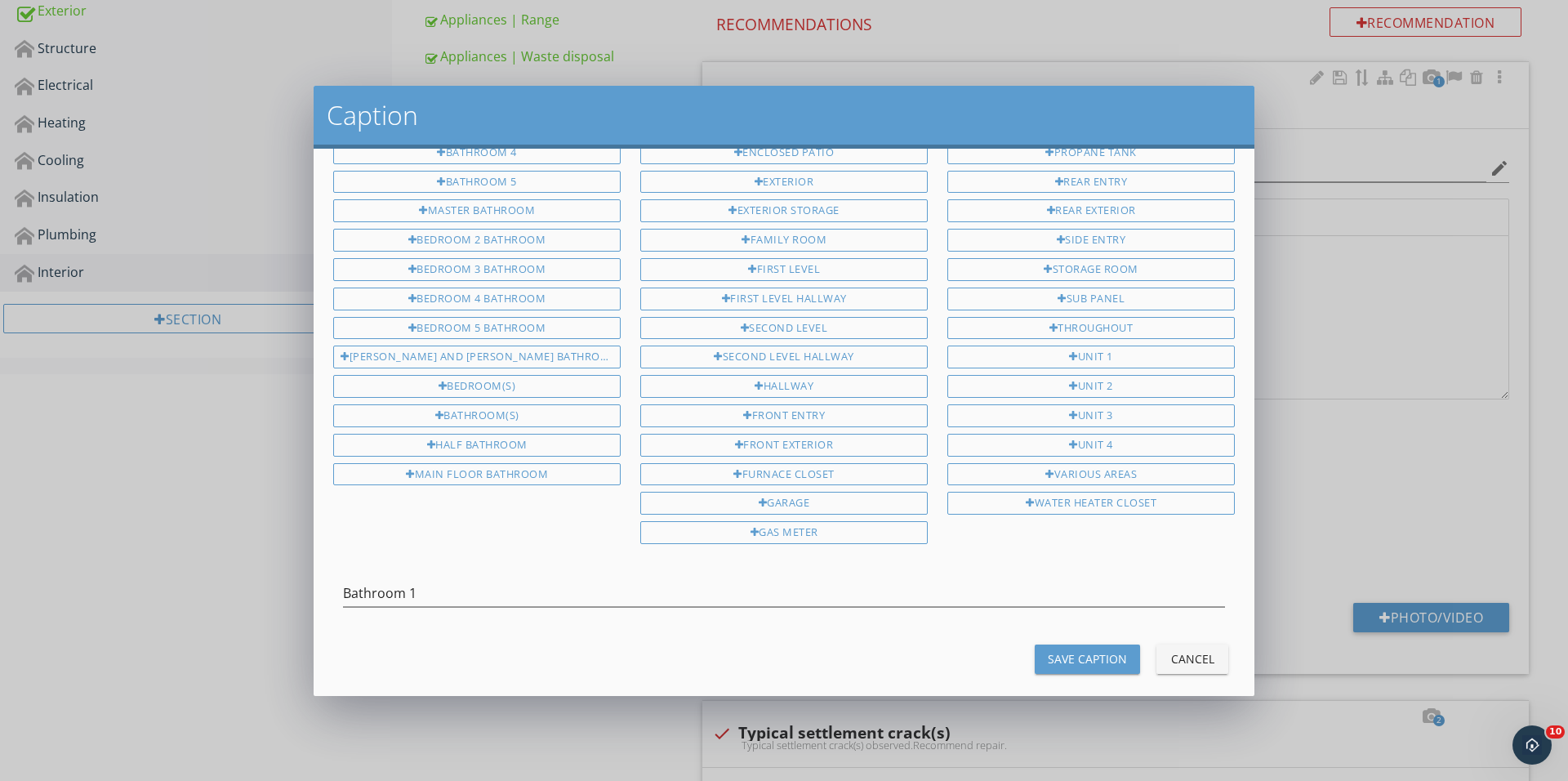
click at [1066, 640] on div "Save Caption Cancel" at bounding box center [783, 659] width 921 height 39
click at [1060, 652] on div "Save Caption" at bounding box center [1087, 660] width 79 height 17
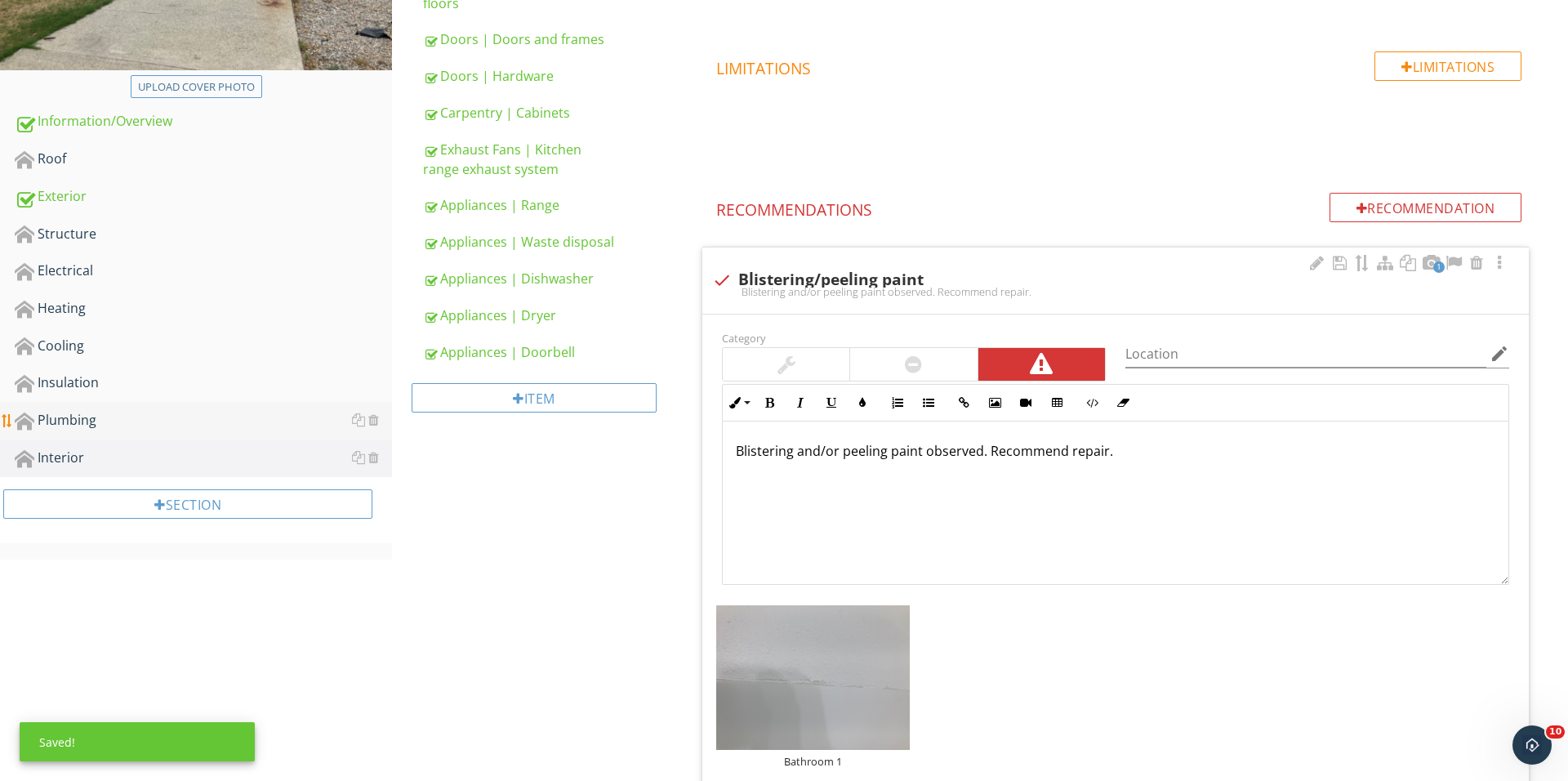
scroll to position [377, 0]
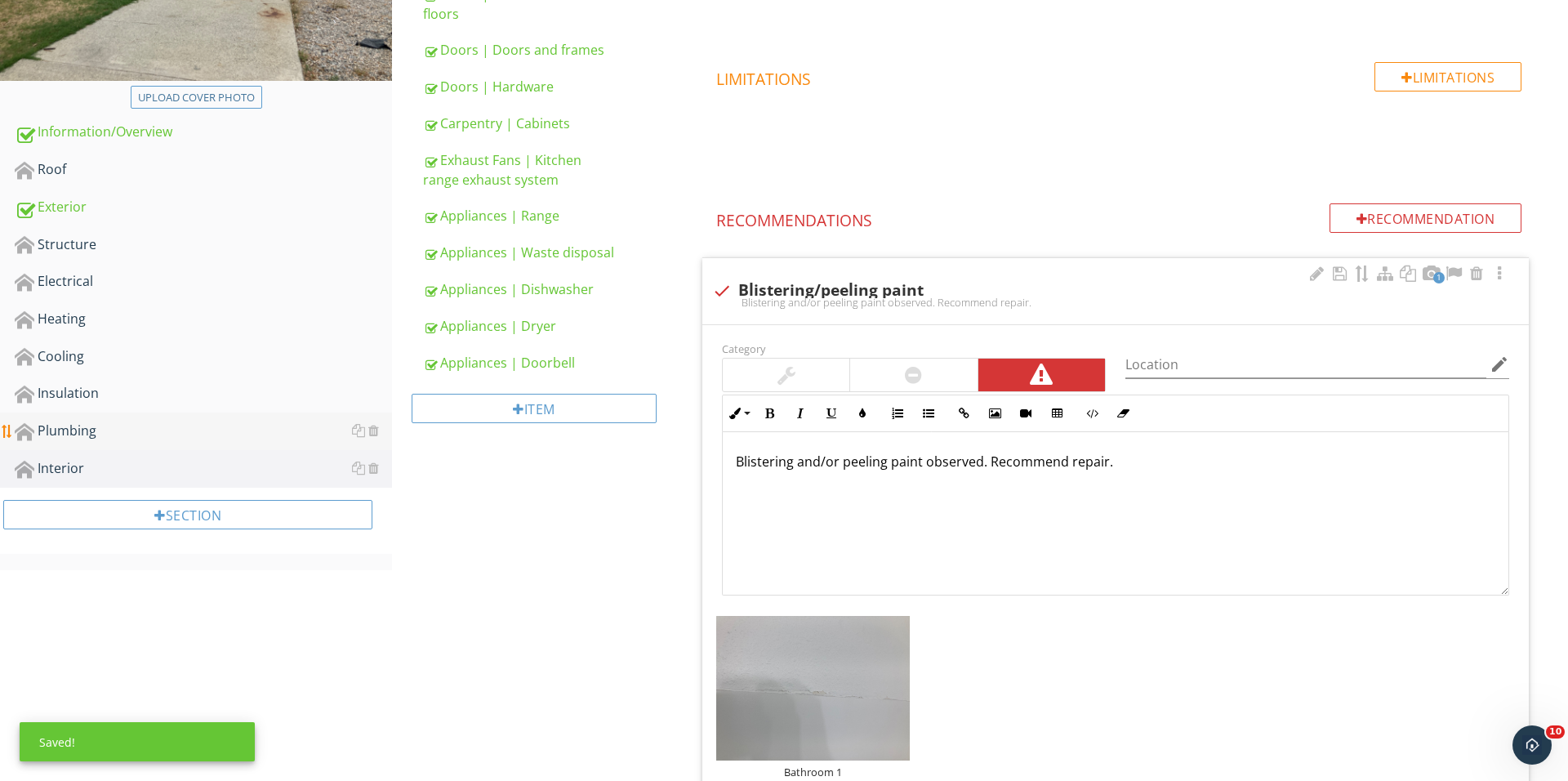
click at [112, 433] on div "Plumbing" at bounding box center [203, 431] width 377 height 22
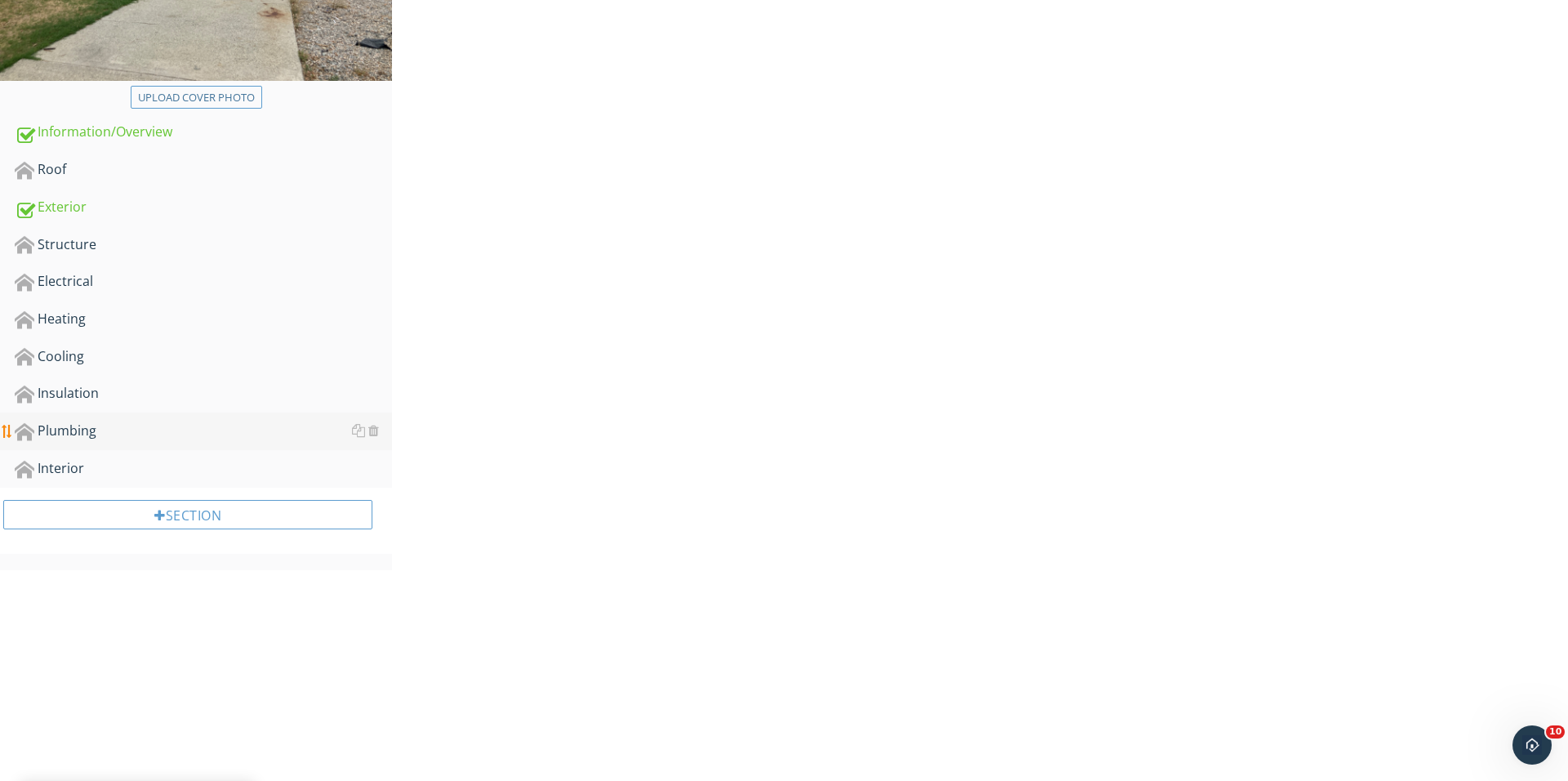
scroll to position [376, 0]
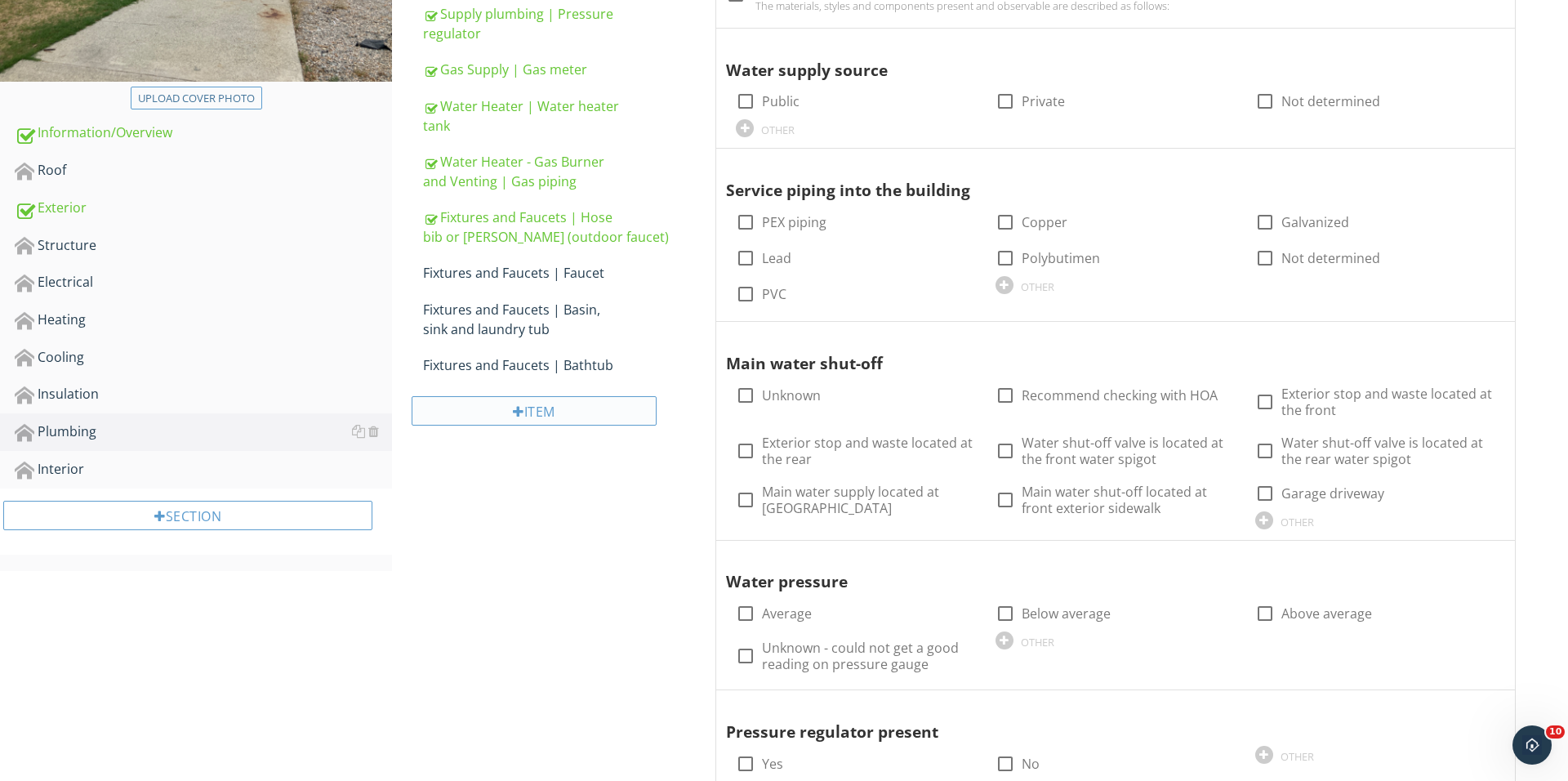
click at [526, 409] on div "Item" at bounding box center [534, 411] width 245 height 29
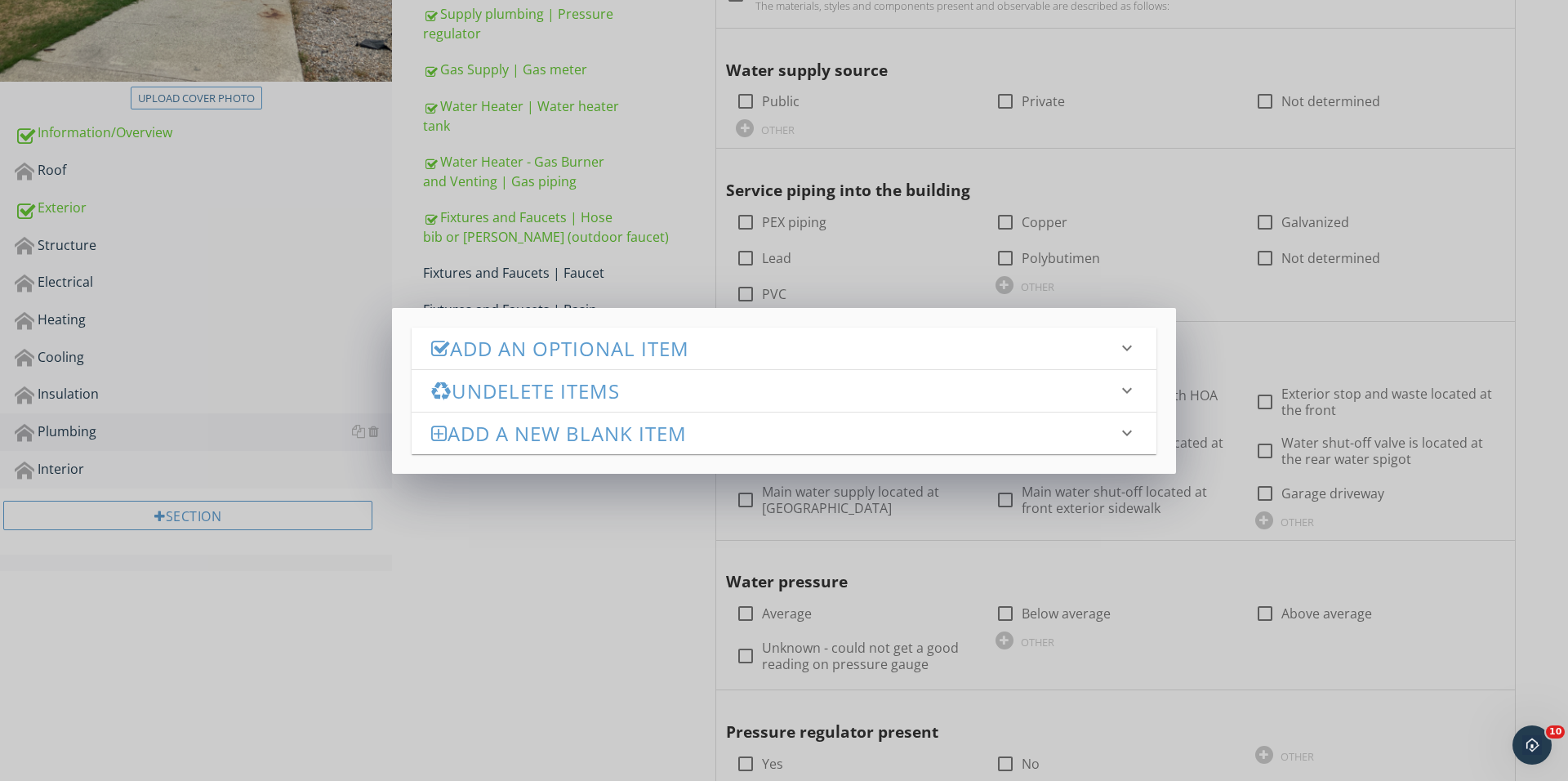
click at [655, 353] on h3 "Add an Optional Item" at bounding box center [774, 348] width 686 height 22
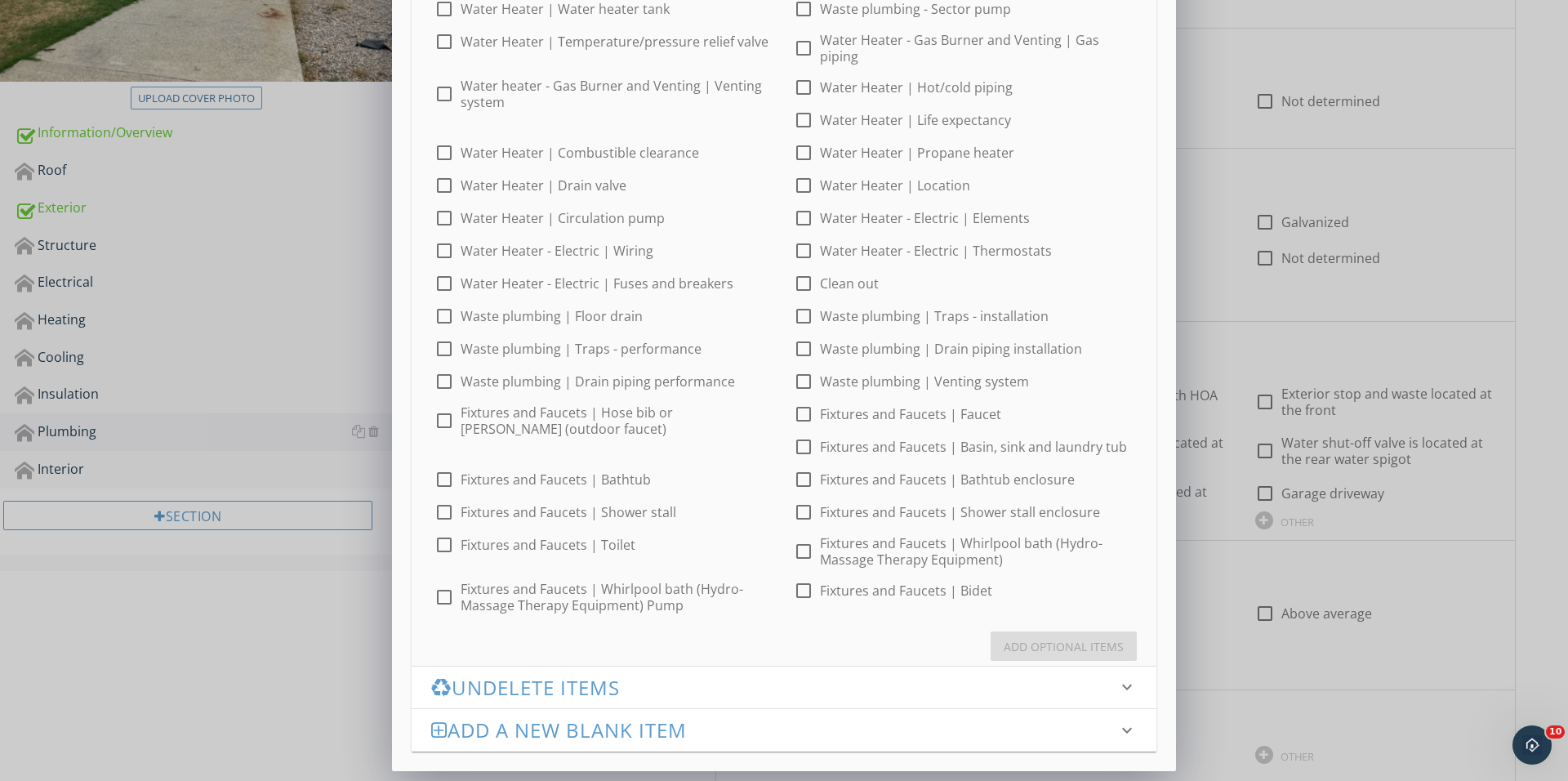
scroll to position [173, 0]
click at [812, 415] on div at bounding box center [803, 415] width 28 height 28
checkbox input "true"
click at [1045, 658] on button "Add Optional Items" at bounding box center [1064, 647] width 146 height 29
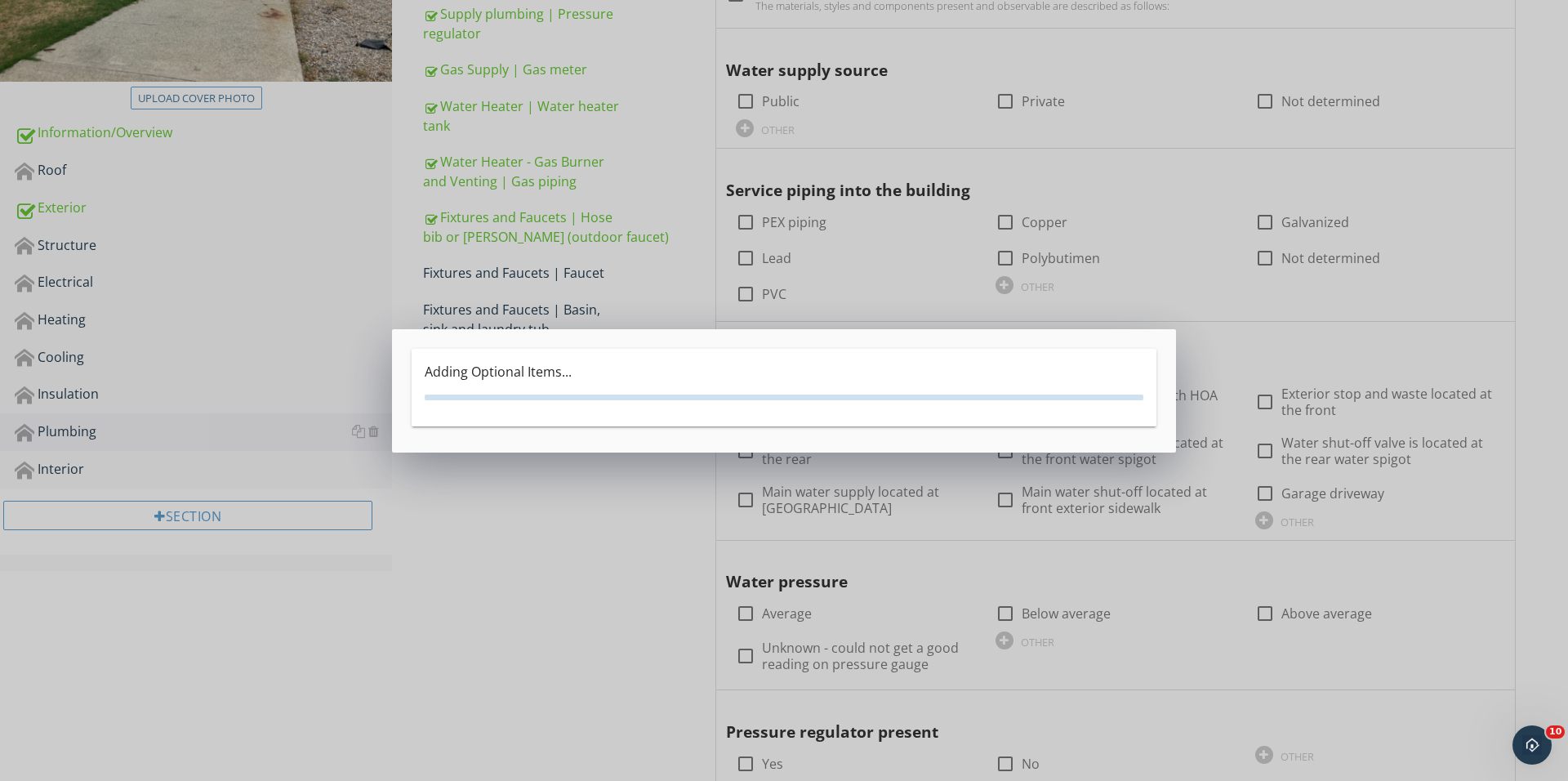
scroll to position [0, 0]
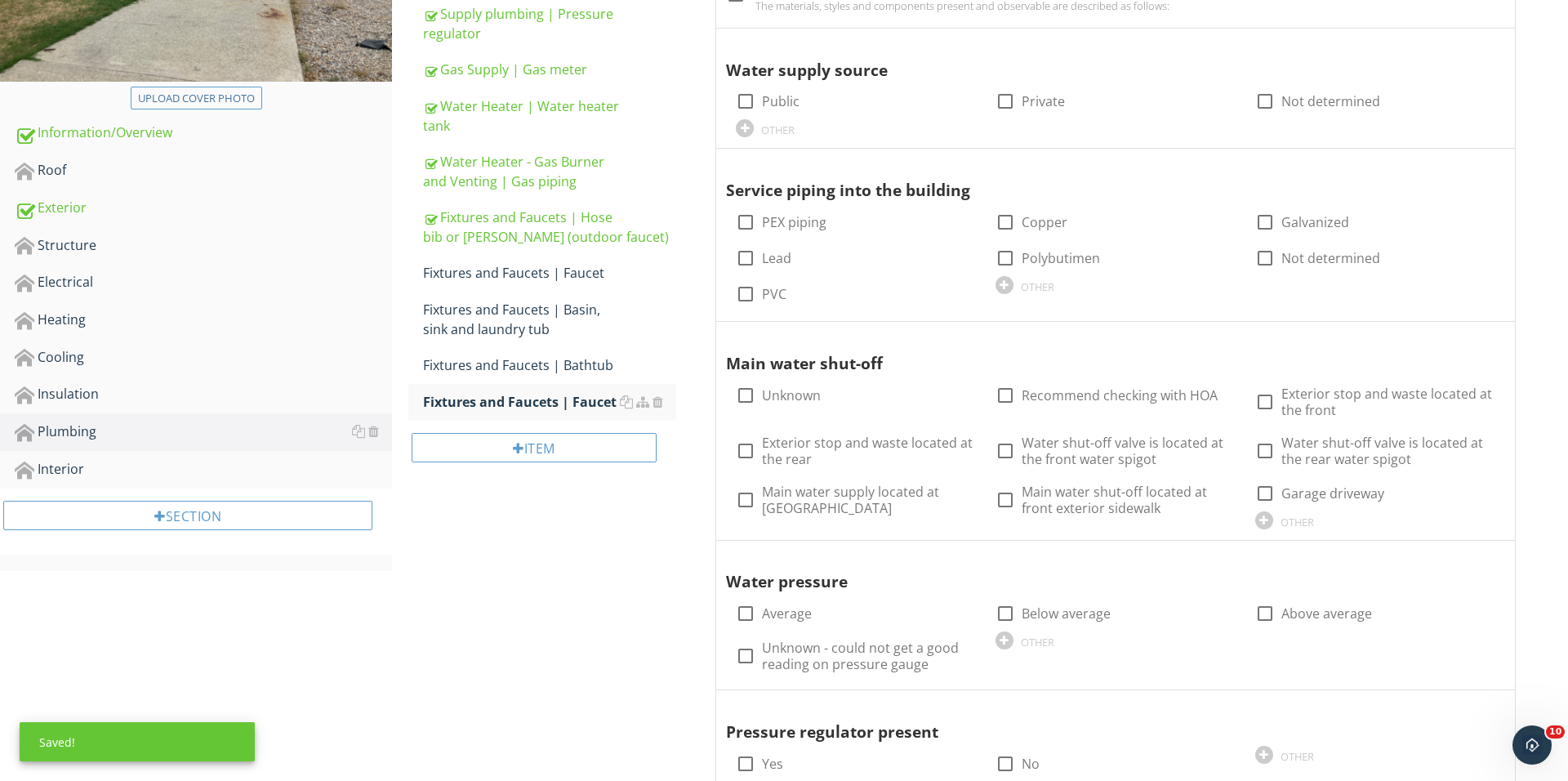
scroll to position [350, 0]
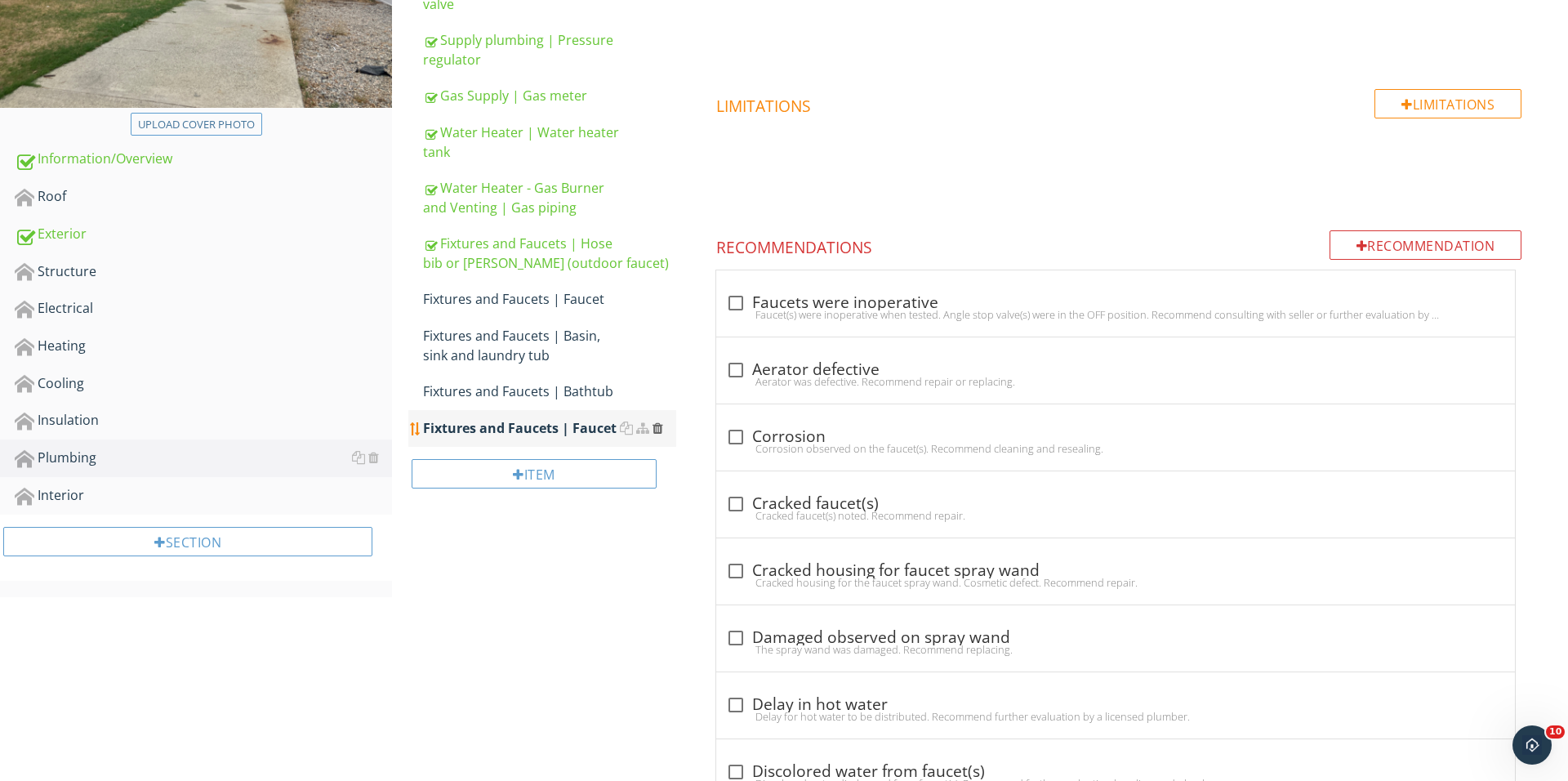
click at [657, 428] on div at bounding box center [657, 428] width 10 height 13
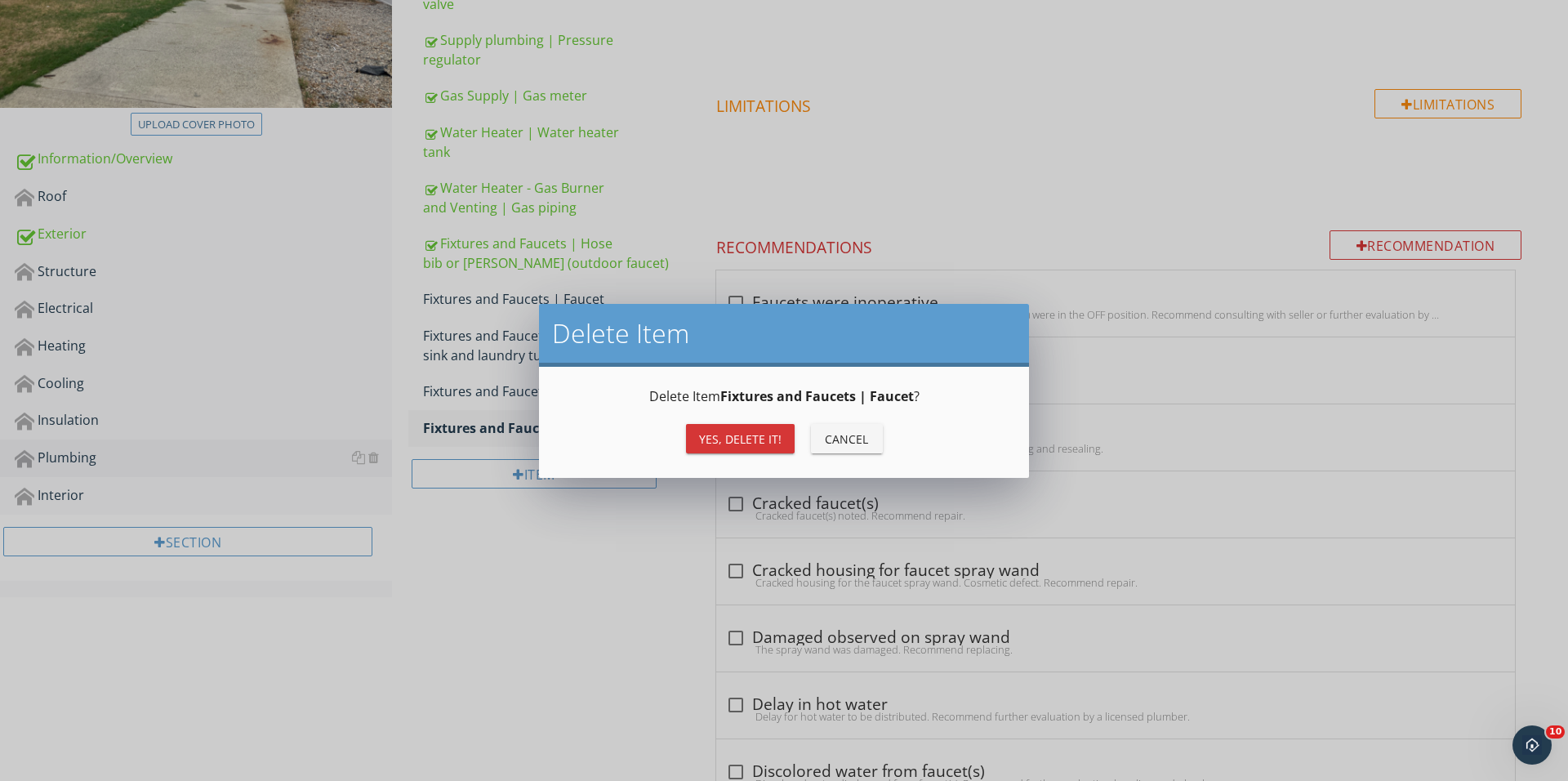
click at [715, 438] on div "Yes, Delete it!" at bounding box center [740, 439] width 83 height 17
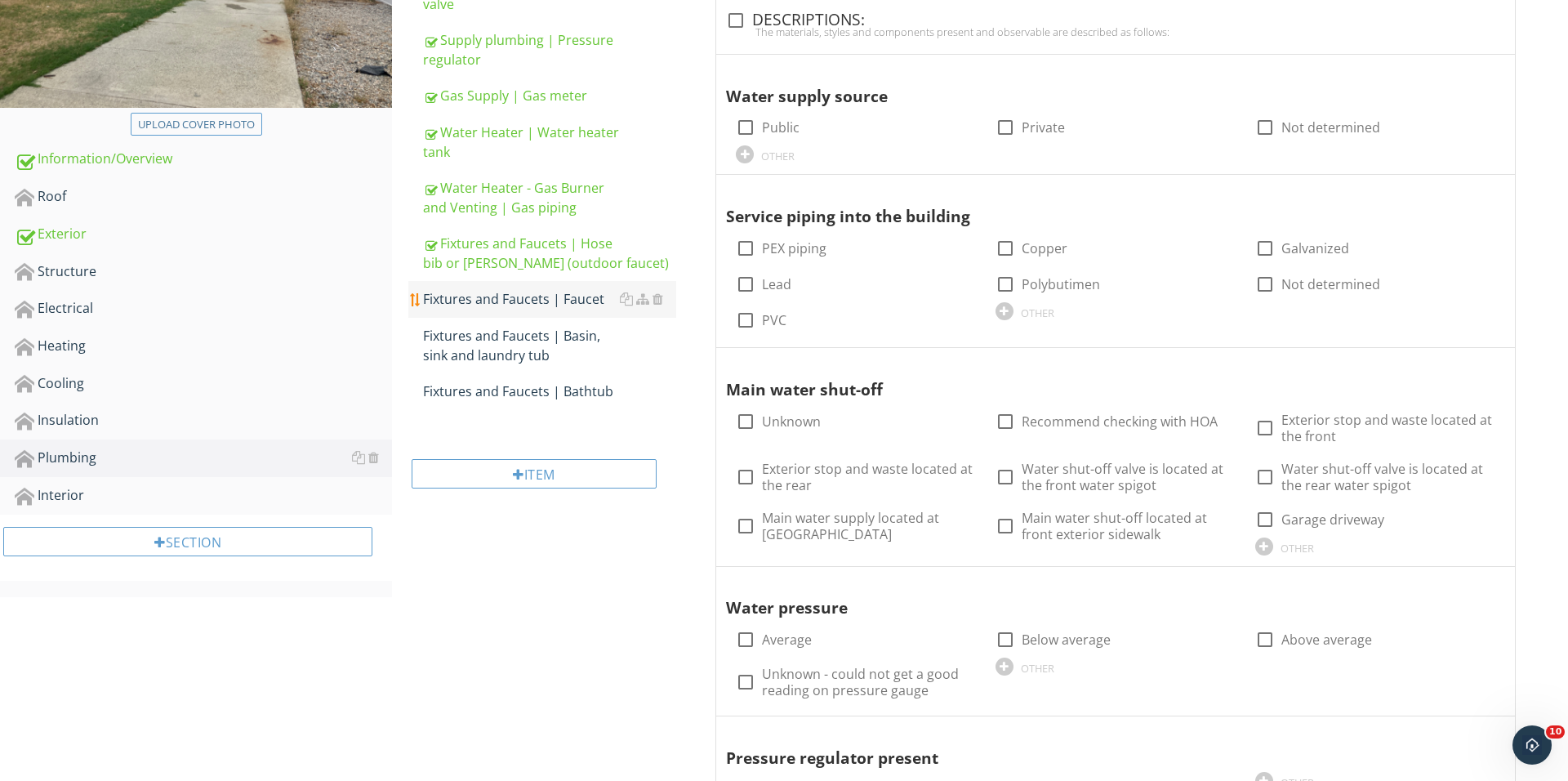
click at [570, 304] on div "Fixtures and Faucets | Faucet" at bounding box center [550, 299] width 253 height 20
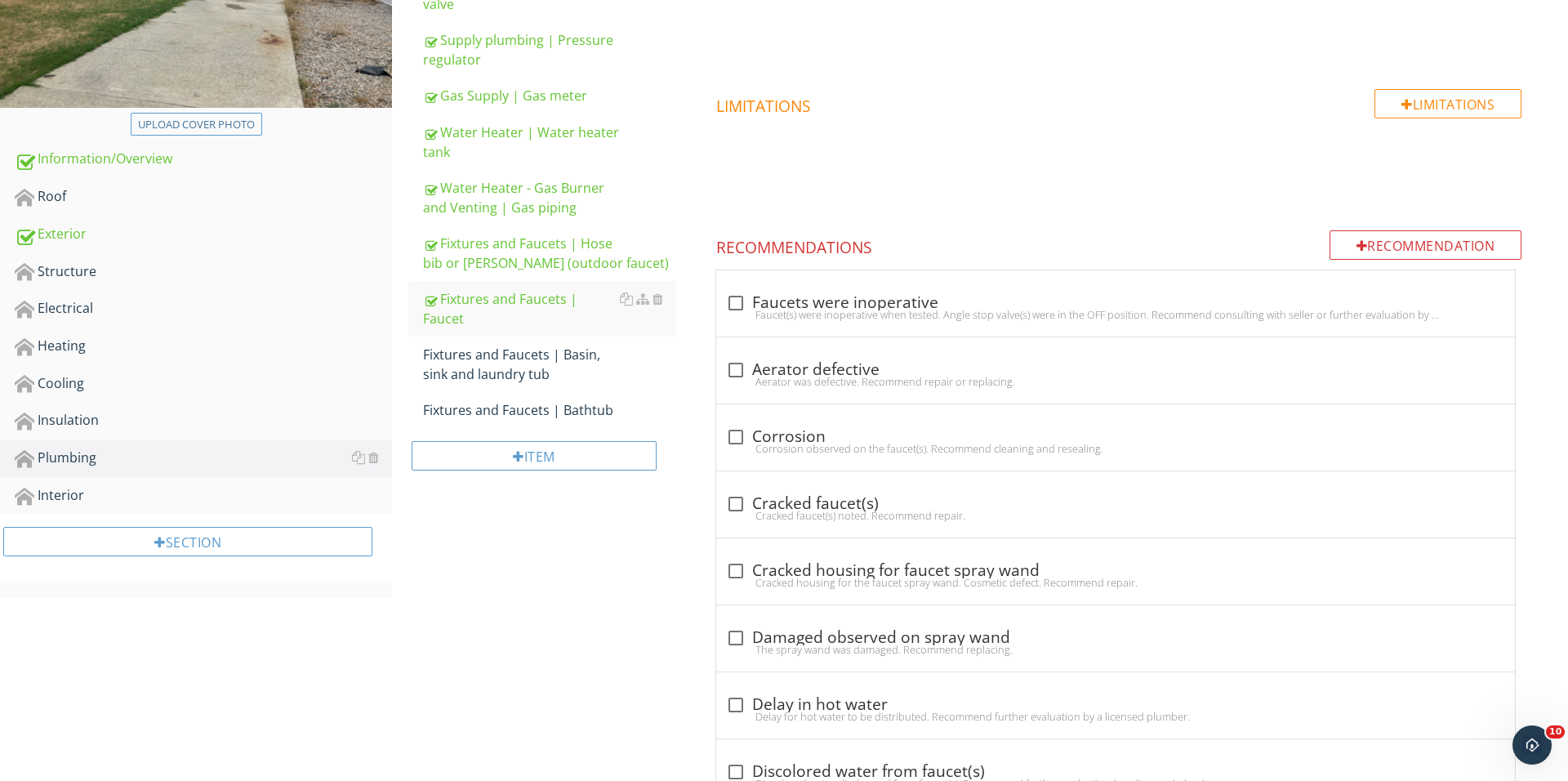
scroll to position [1144, 0]
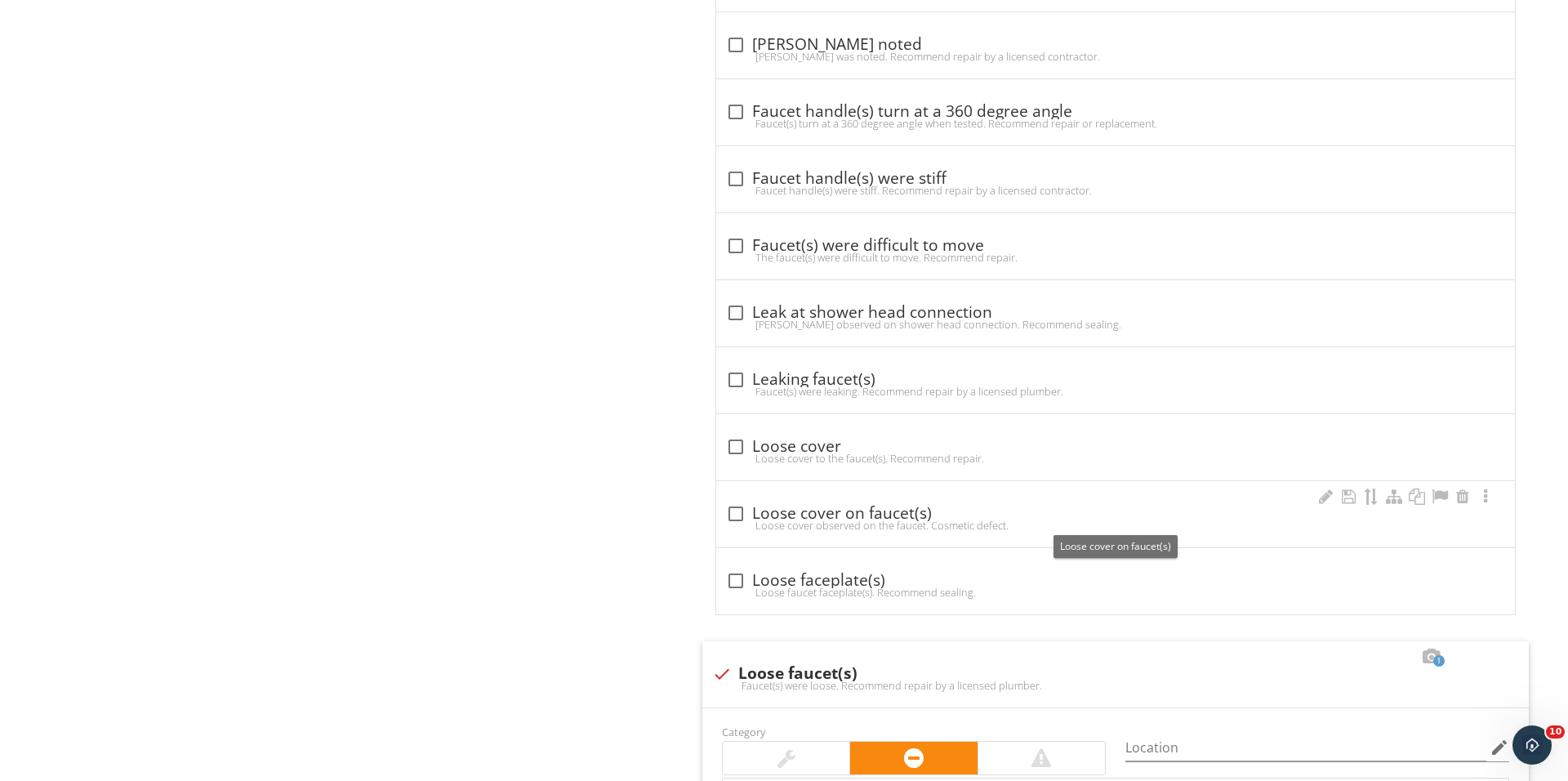
click at [743, 524] on div "Loose cover observed on the faucet. Cosmetic defect." at bounding box center [1116, 525] width 779 height 13
checkbox input "true"
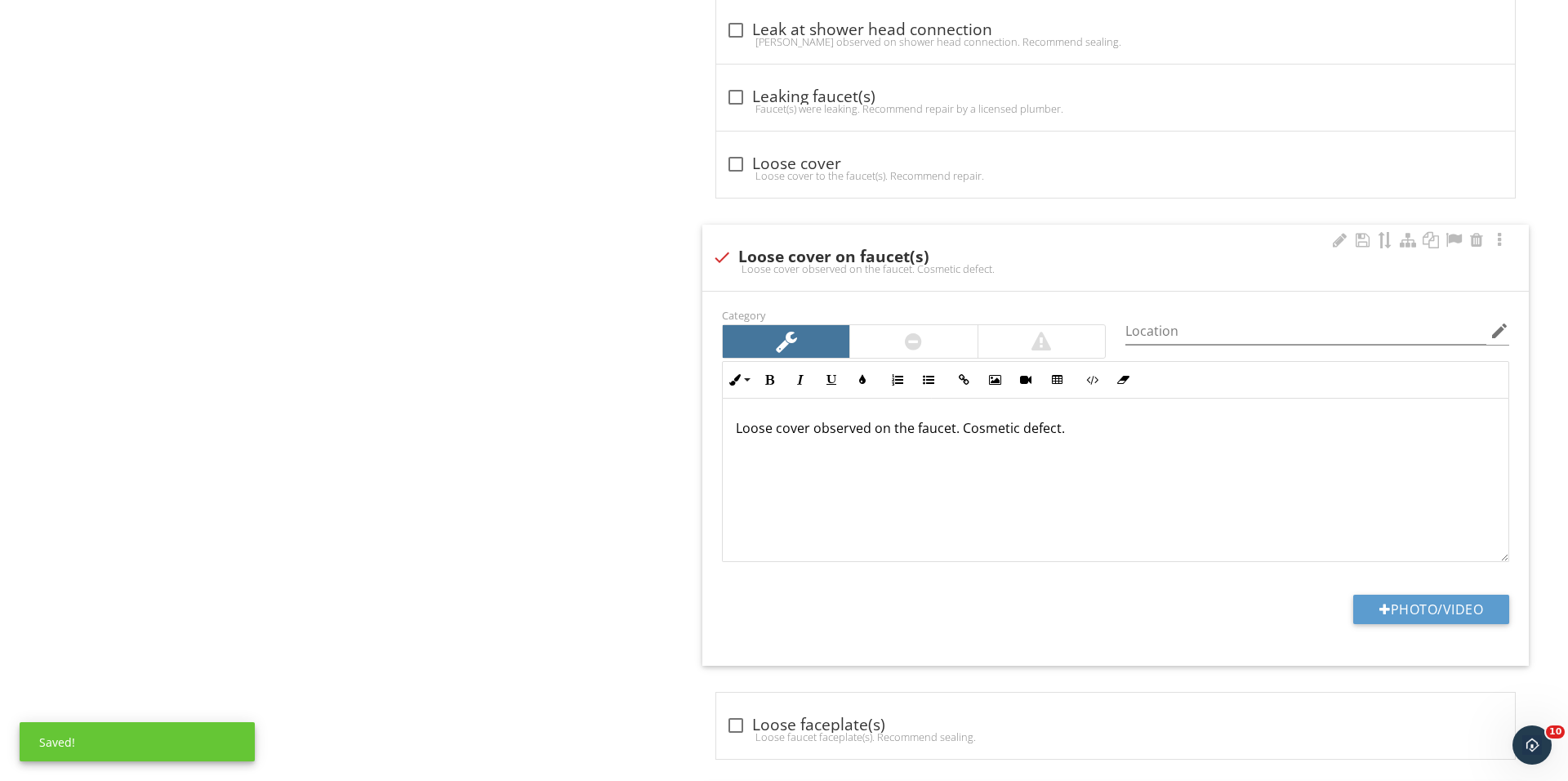
scroll to position [1452, 0]
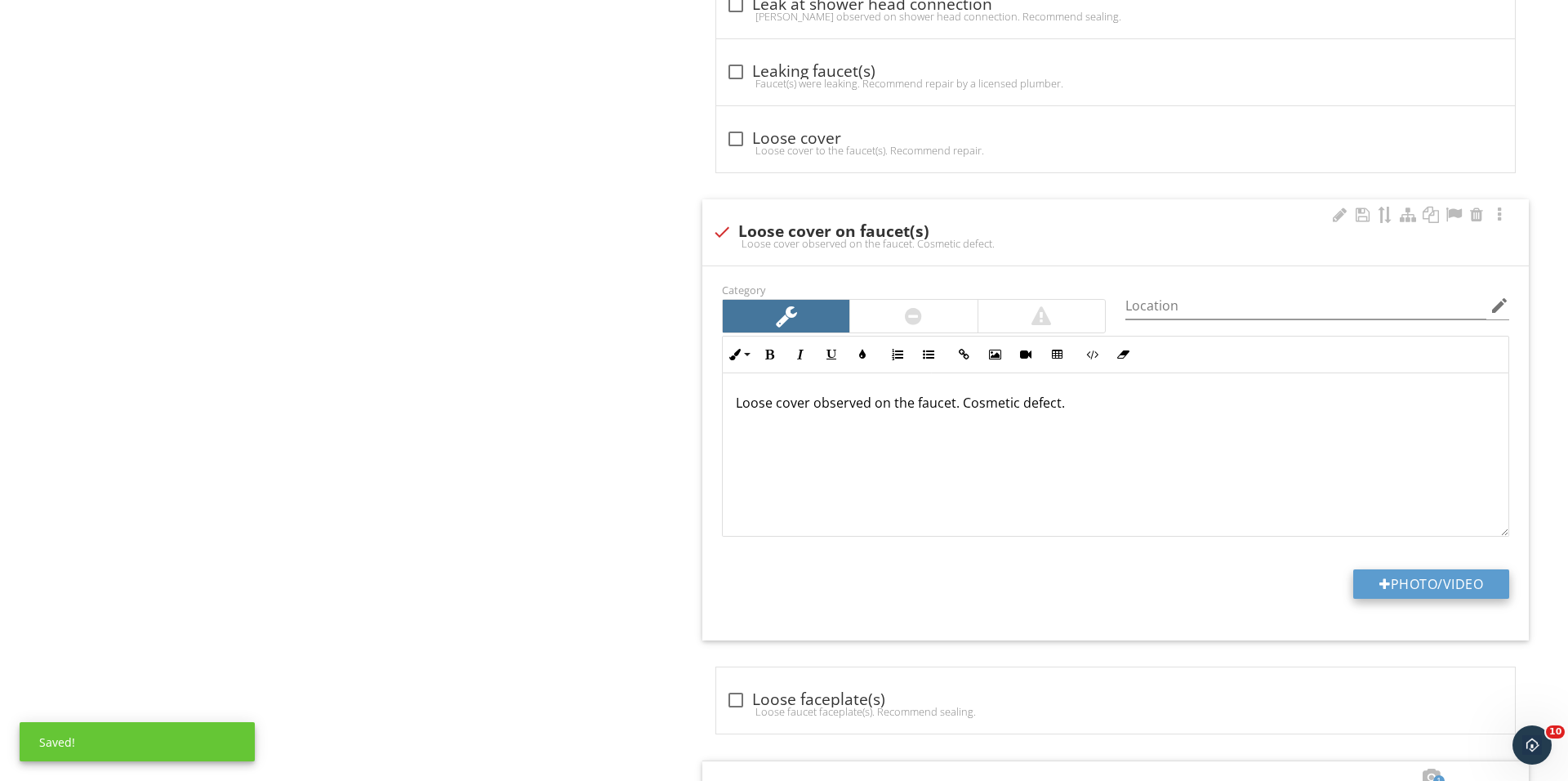
click at [1357, 586] on button "Photo/Video" at bounding box center [1430, 584] width 156 height 29
type input "C:\fakepath\IMG_1455.JPG"
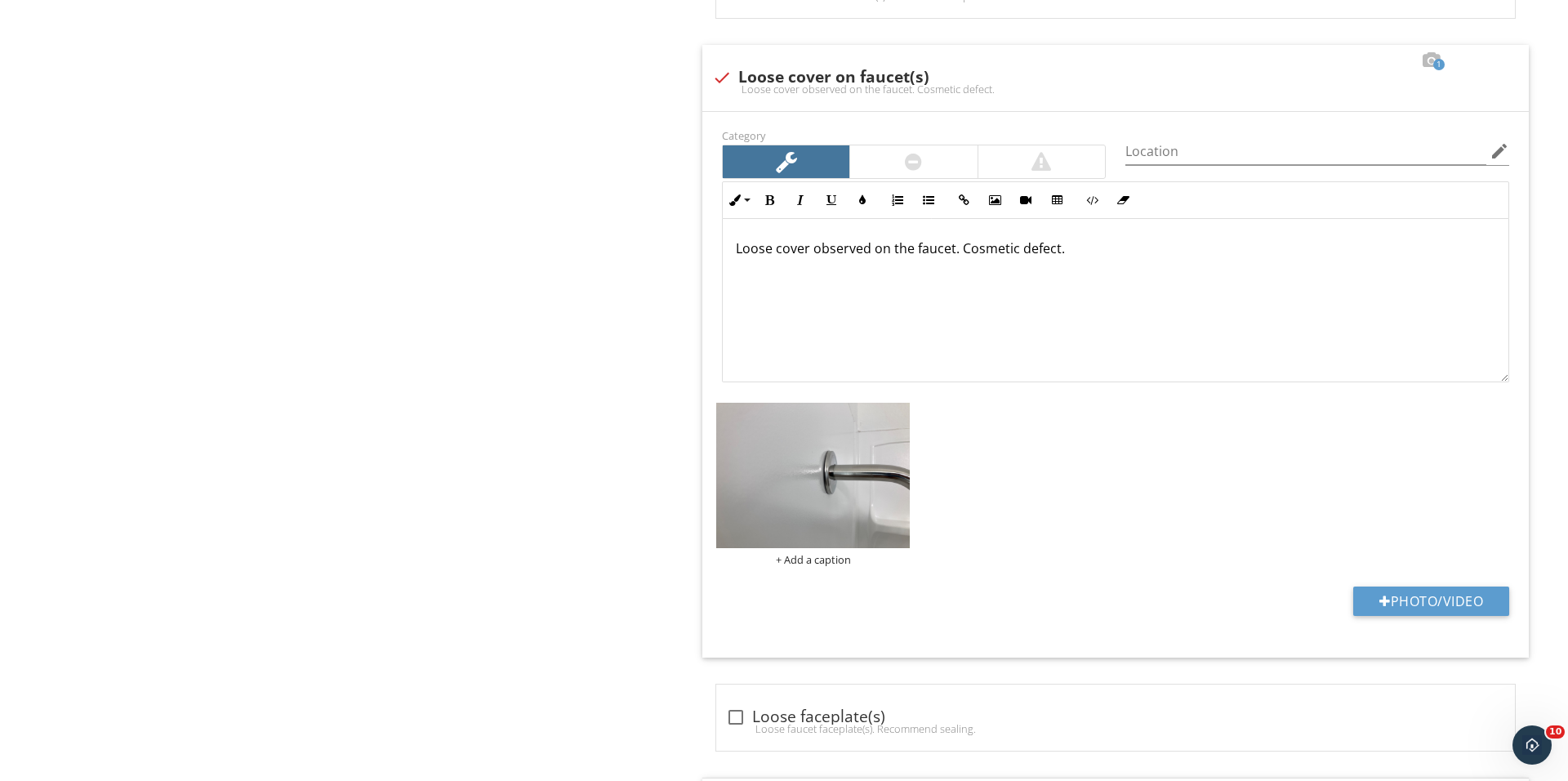
scroll to position [1619, 0]
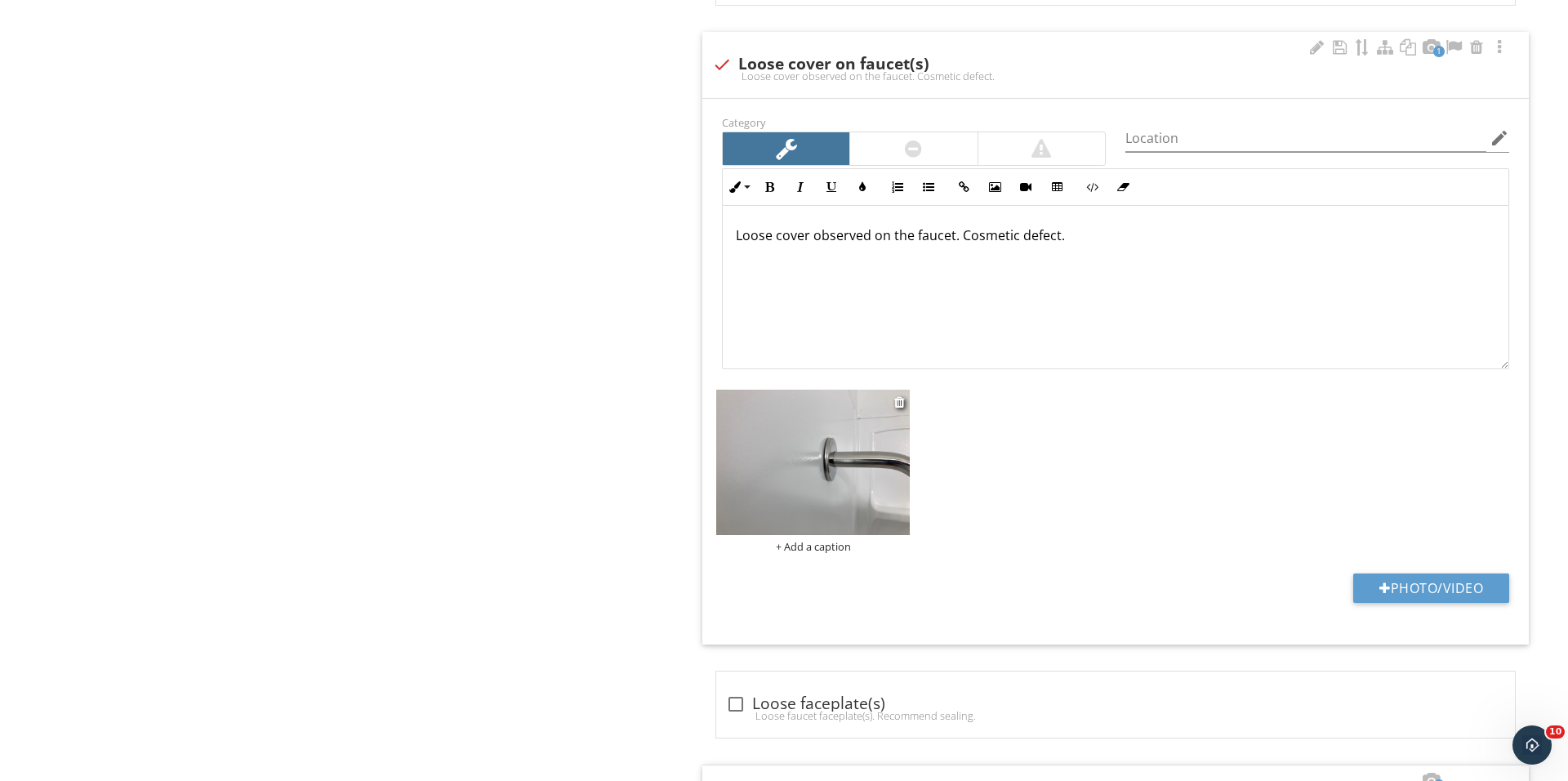
click at [797, 544] on div "+ Add a caption" at bounding box center [812, 546] width 194 height 13
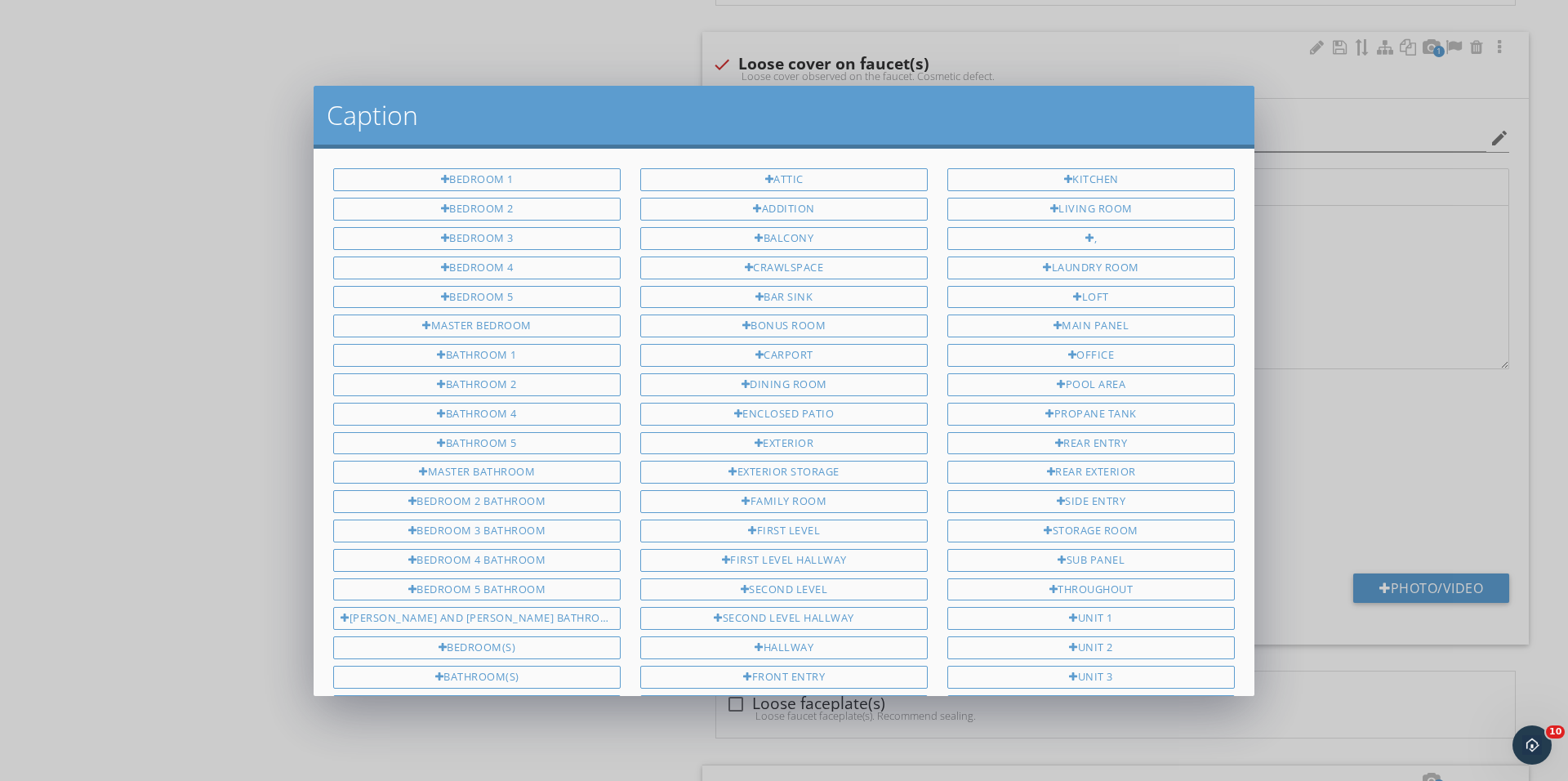
scroll to position [0, 0]
click at [563, 348] on div "Bathroom 1" at bounding box center [477, 355] width 288 height 23
type input "Bathroom 1"
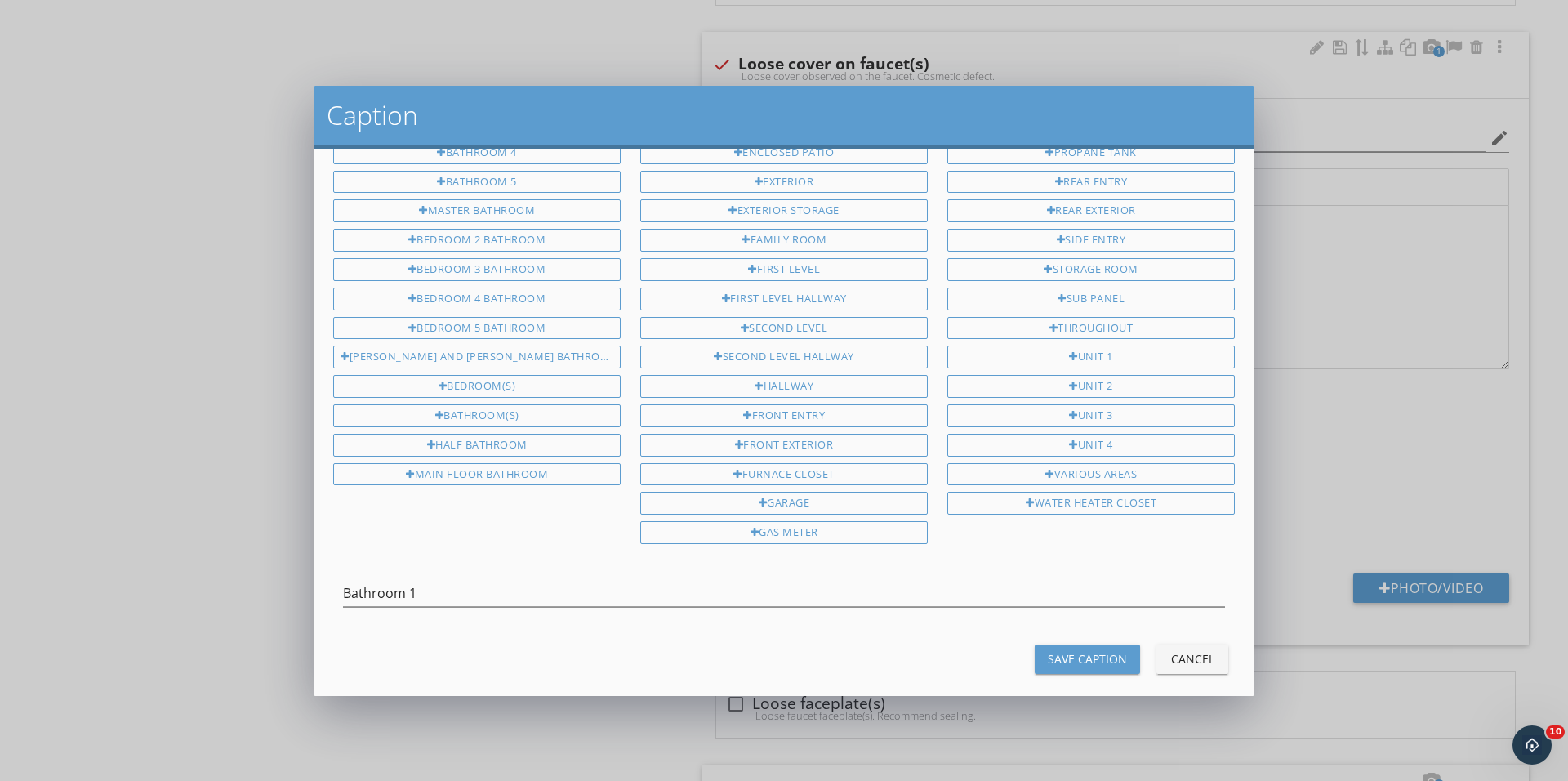
click at [1085, 665] on div "Bedroom 1 Bedroom 2 Bedroom 3 Bedroom 4 Bedroom 5 Master bedroom Bathroom 1 Bat…" at bounding box center [784, 422] width 941 height 547
click at [1071, 652] on div "Save Caption" at bounding box center [1087, 660] width 79 height 17
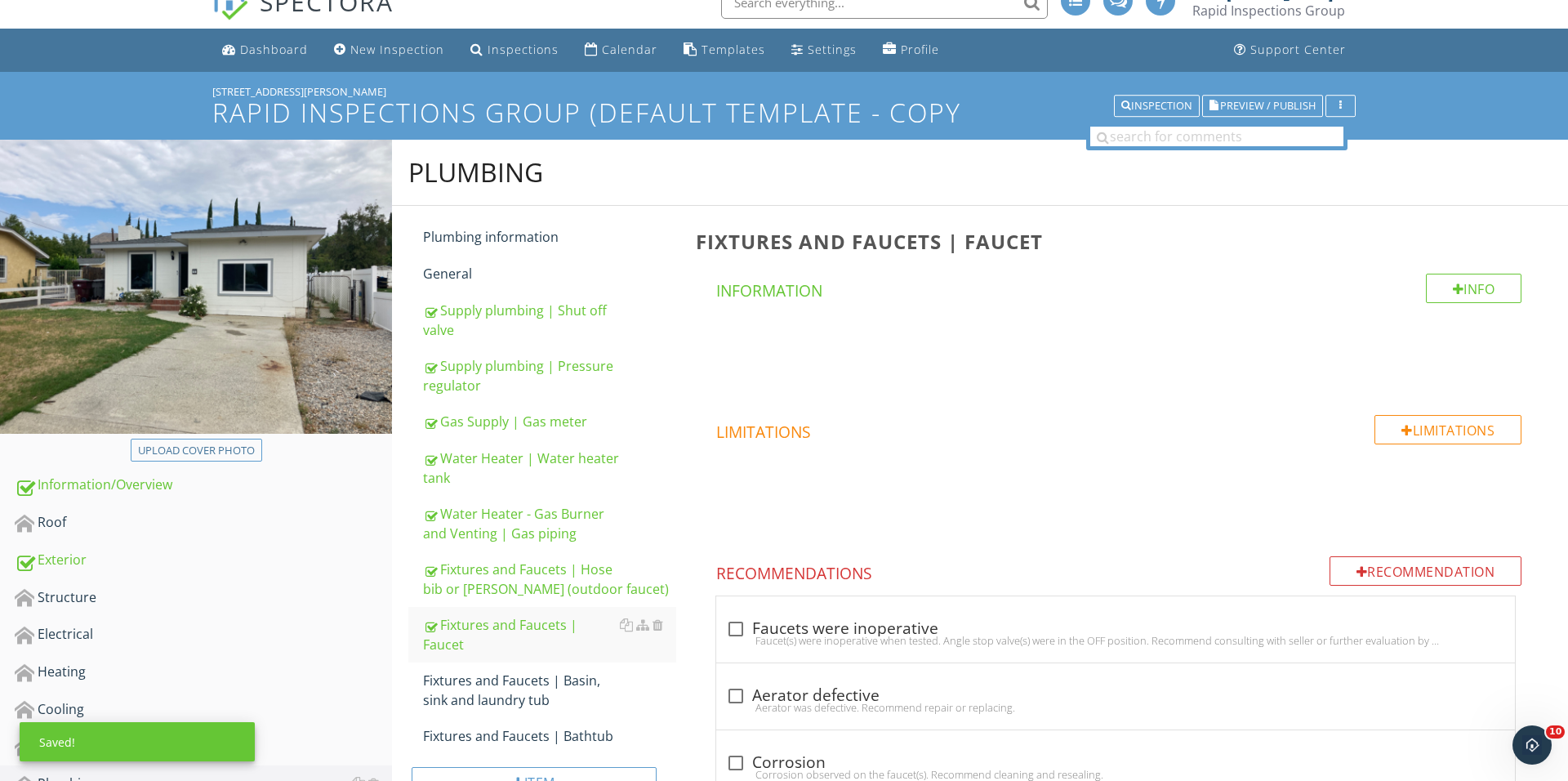
scroll to position [240, 0]
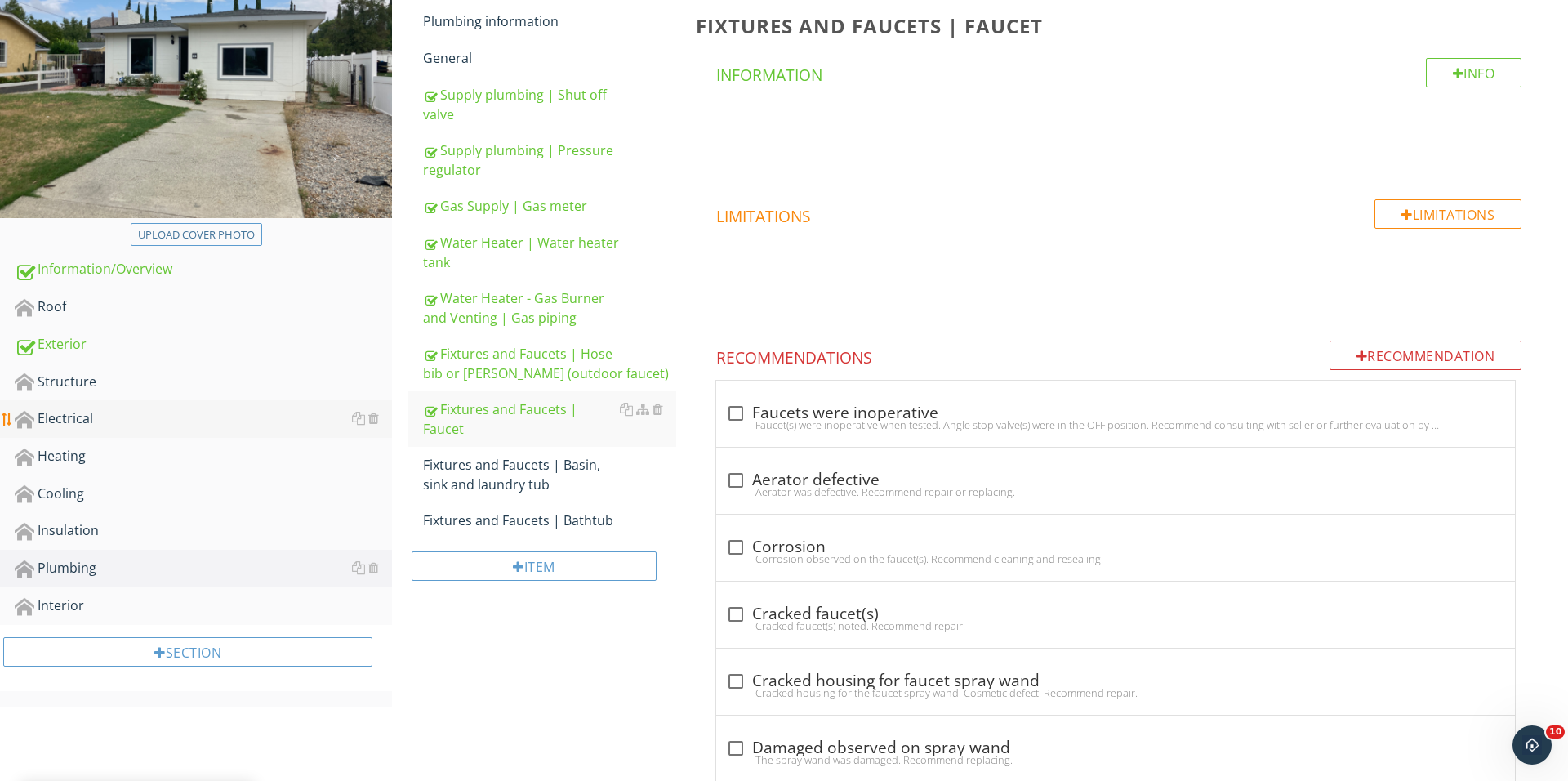
click at [178, 417] on div "Electrical" at bounding box center [203, 419] width 377 height 22
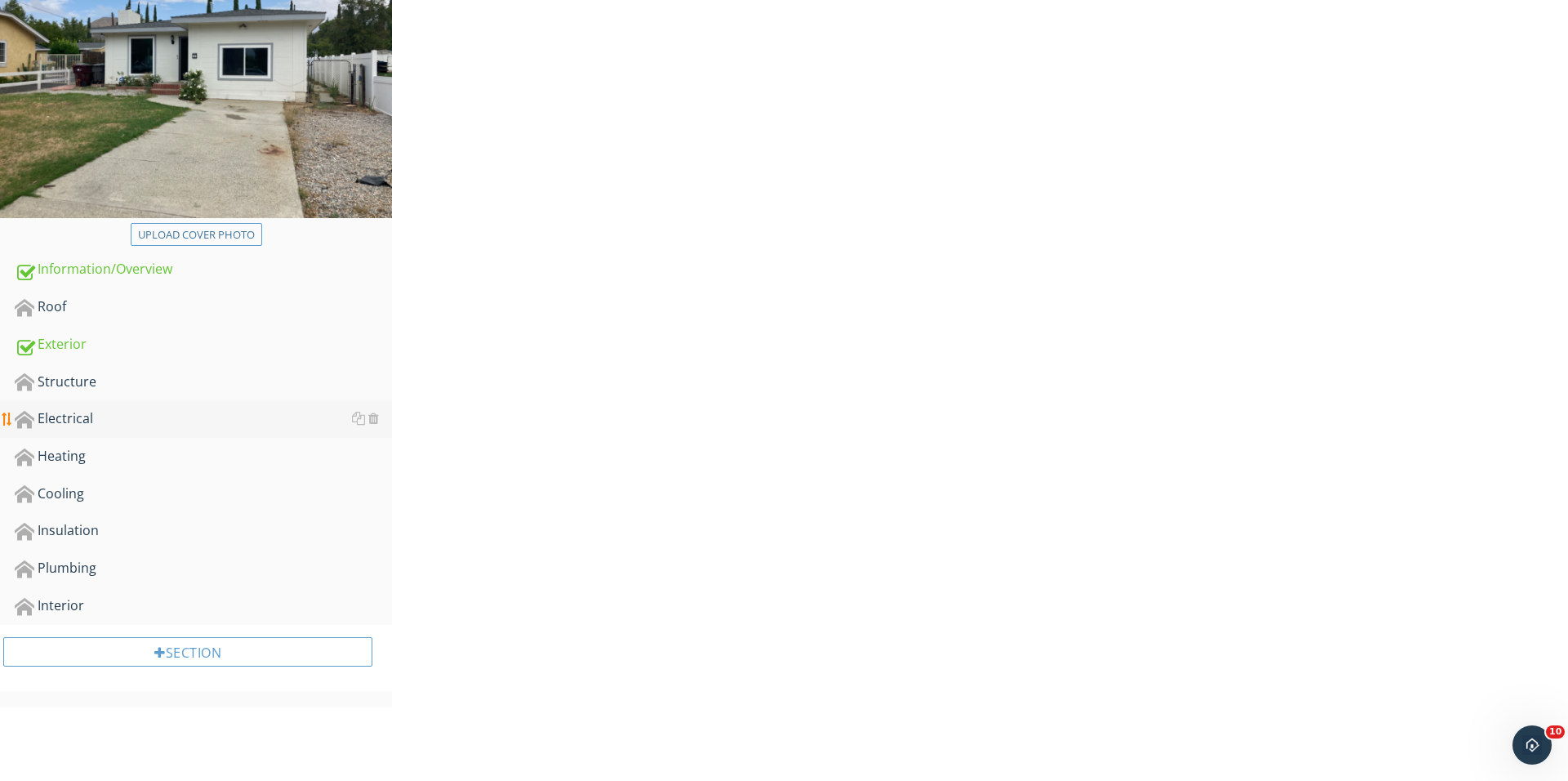
scroll to position [239, 0]
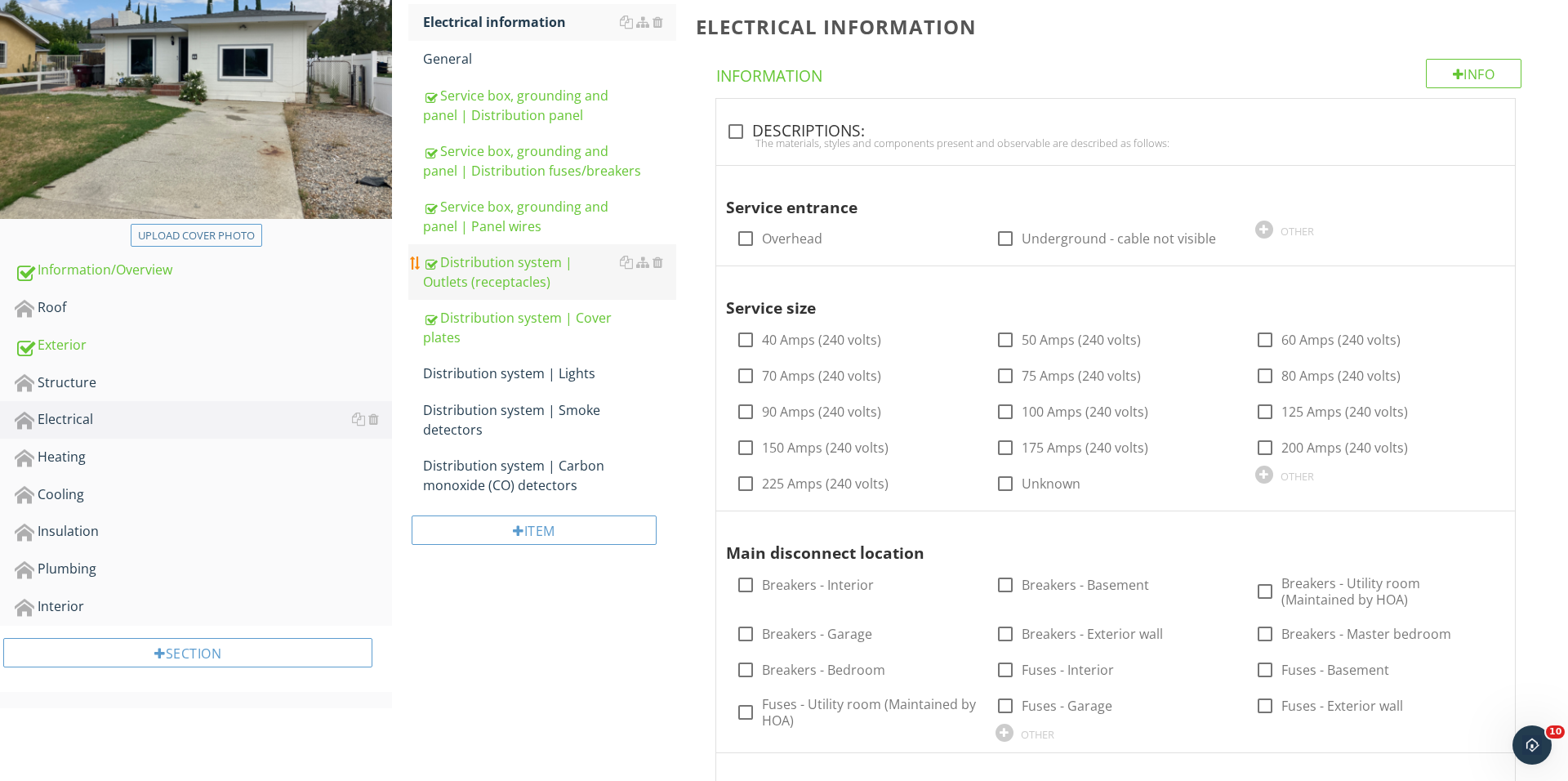
click at [545, 268] on div "Distribution system | Outlets (receptacles)" at bounding box center [550, 272] width 253 height 39
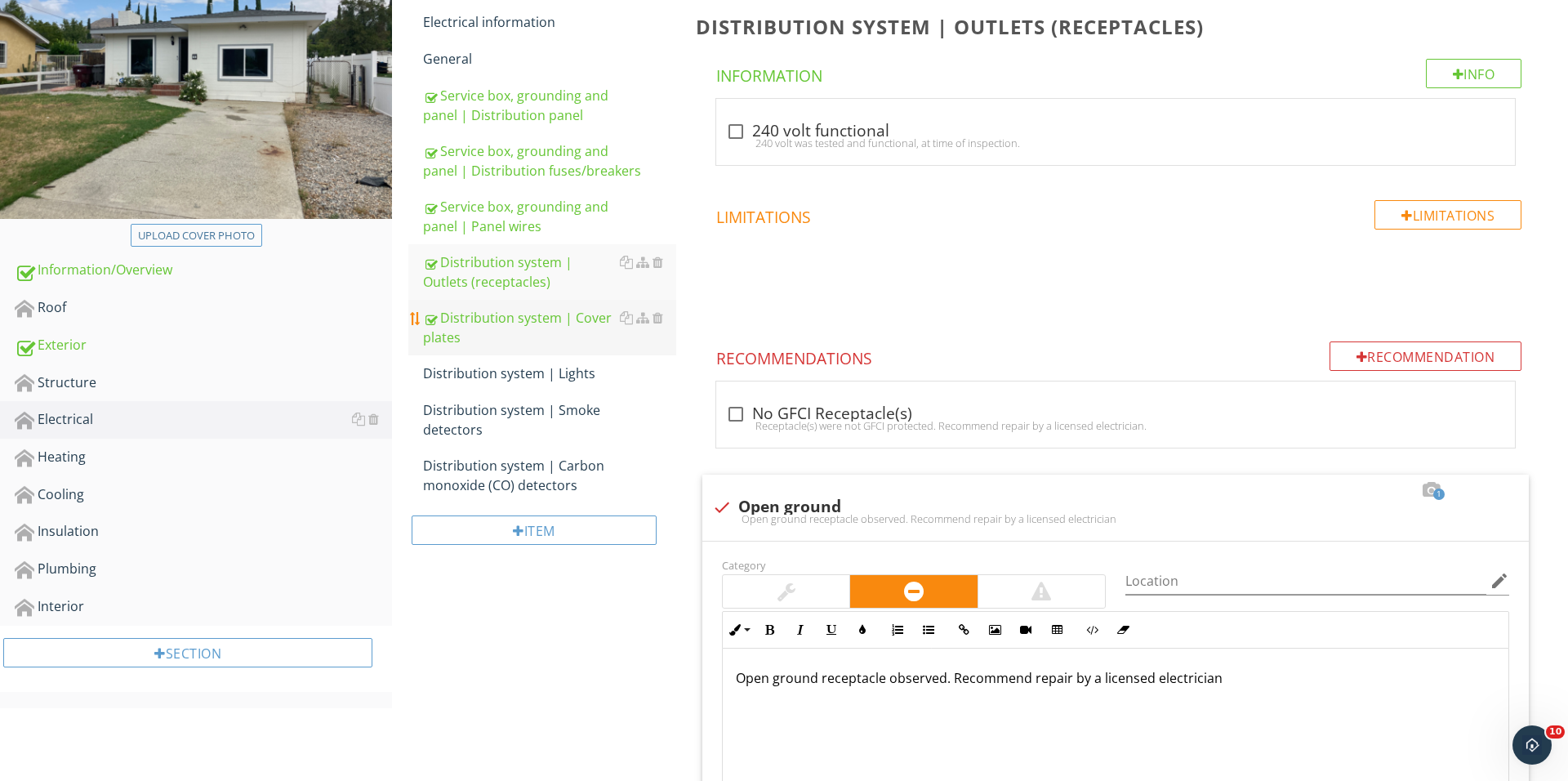
scroll to position [530, 0]
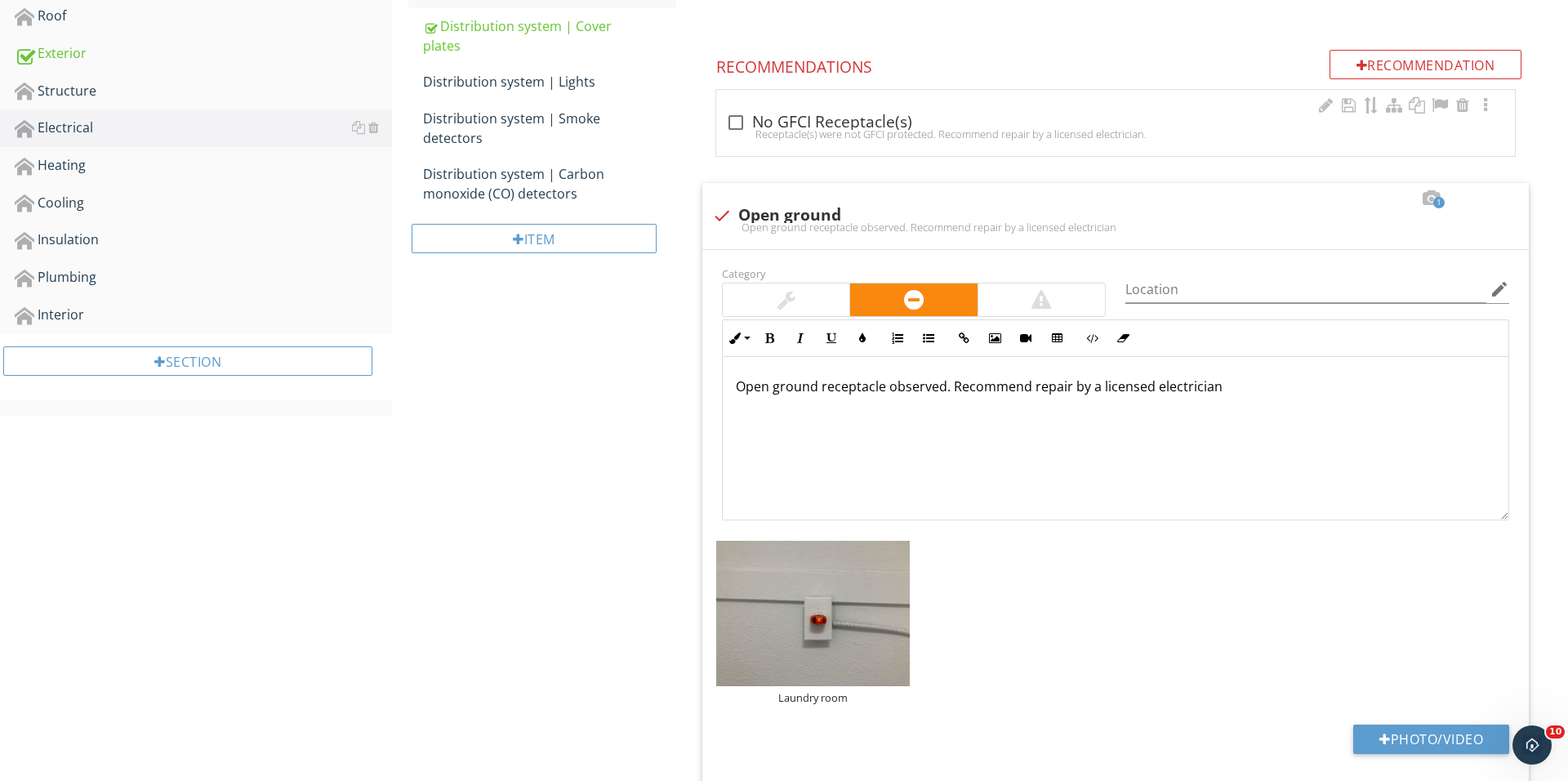
click at [743, 105] on div "check_box_outline_blank No GFCI Receptacle(s) Receptacle(s) were not GFCI prote…" at bounding box center [1115, 122] width 799 height 66
checkbox input "true"
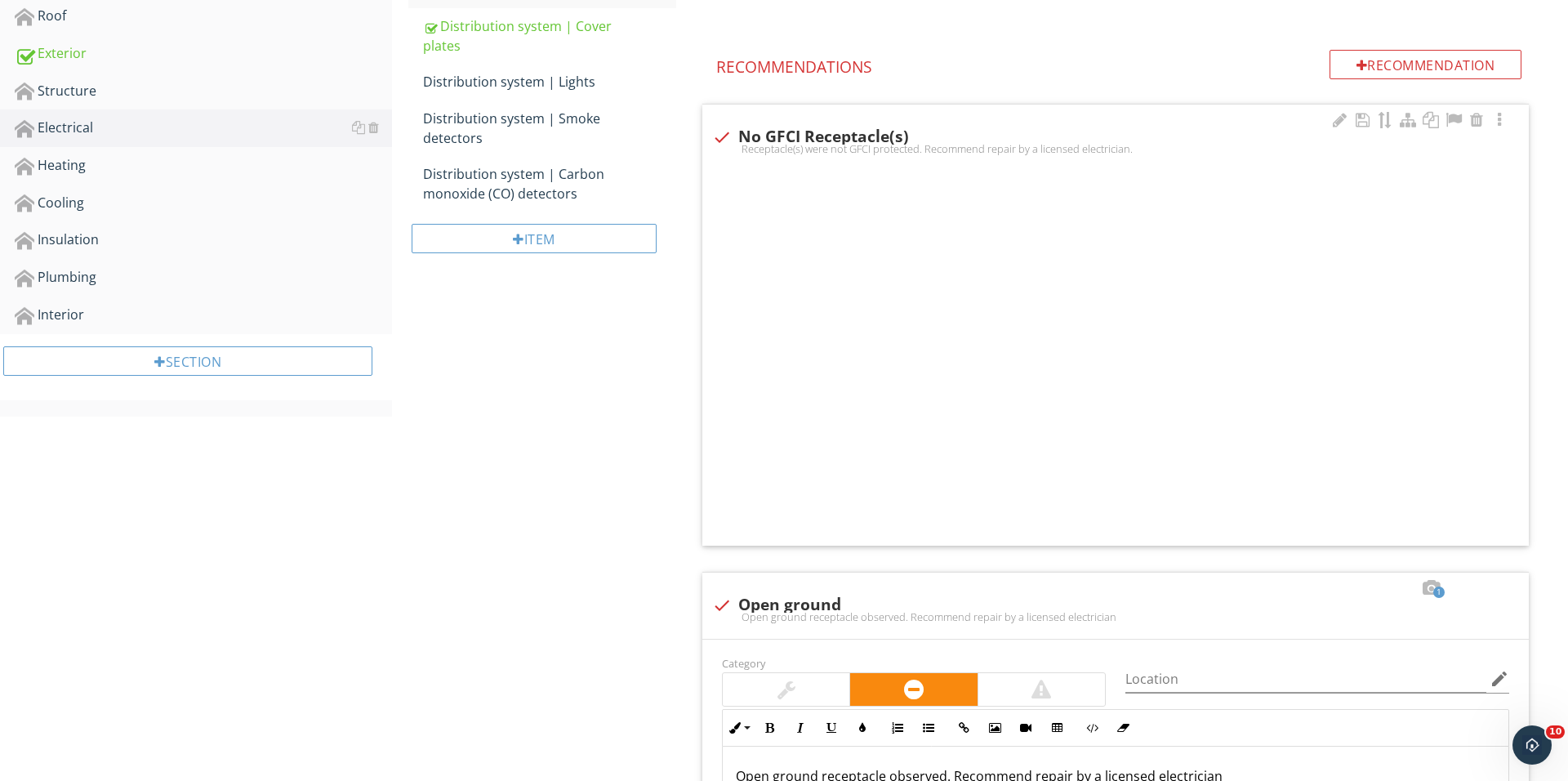
scroll to position [529, 0]
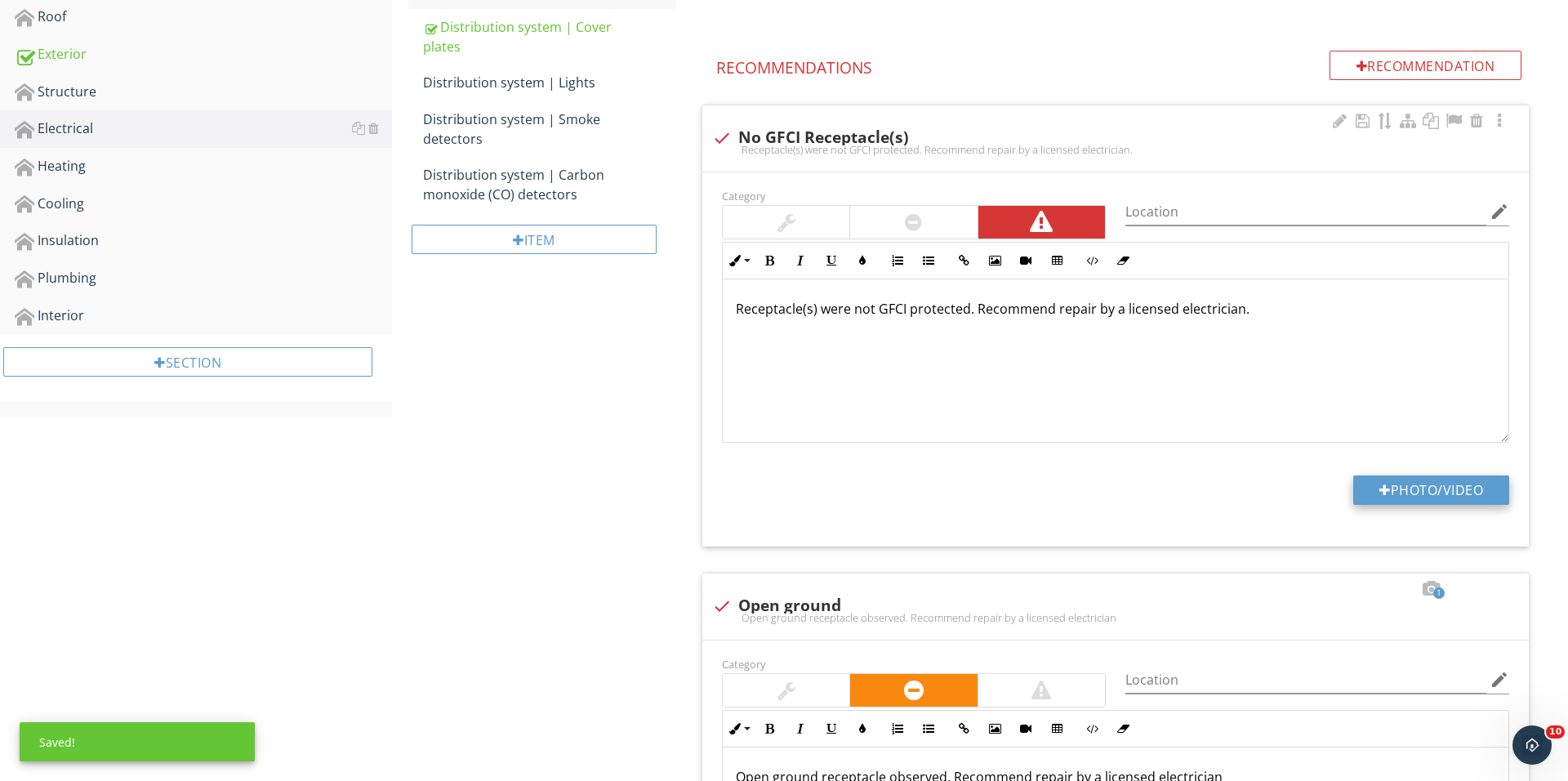
click at [1388, 484] on button "Photo/Video" at bounding box center [1430, 490] width 156 height 29
type input "C:\fakepath\IMG_1458.JPG"
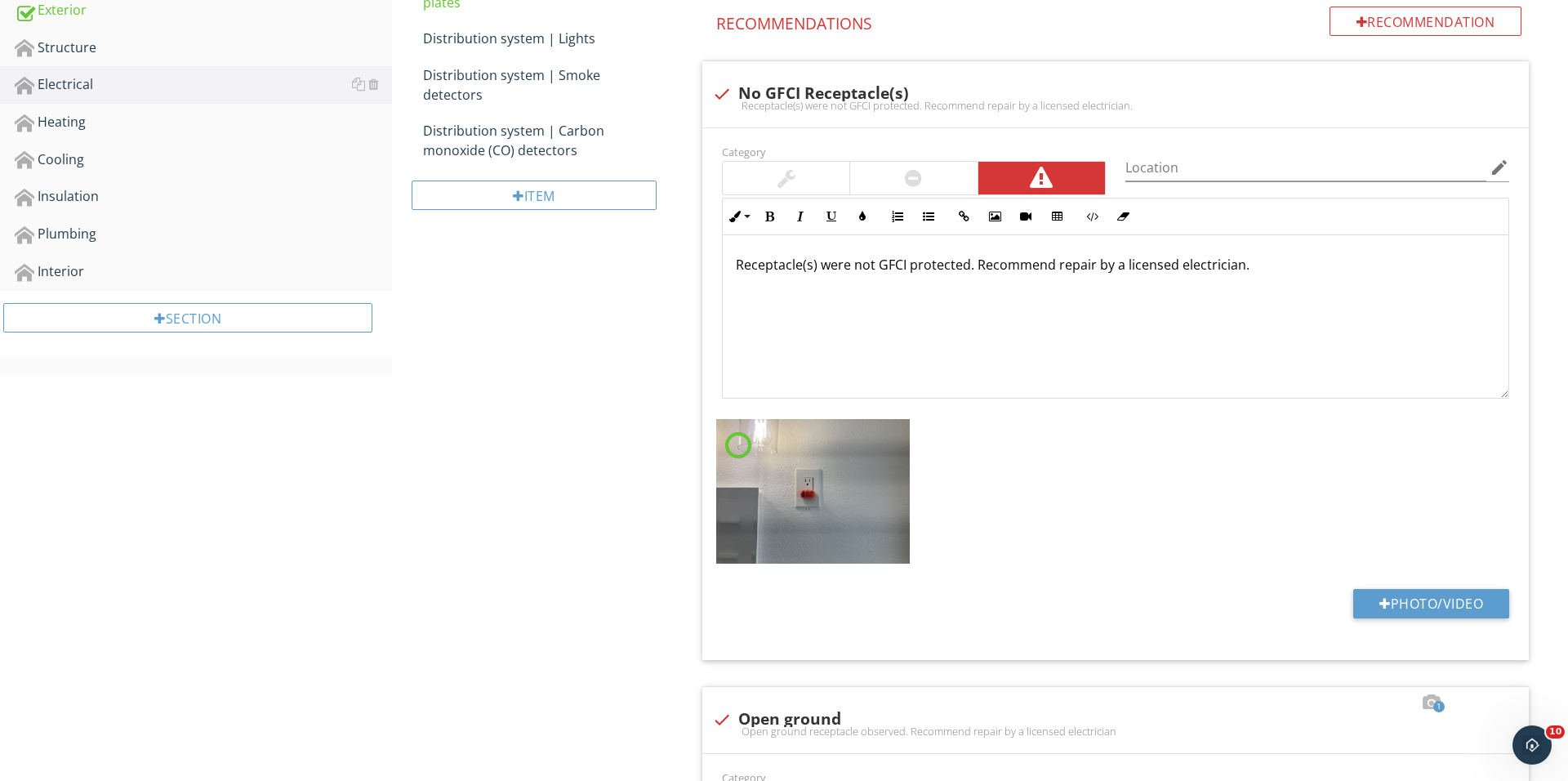
scroll to position [586, 0]
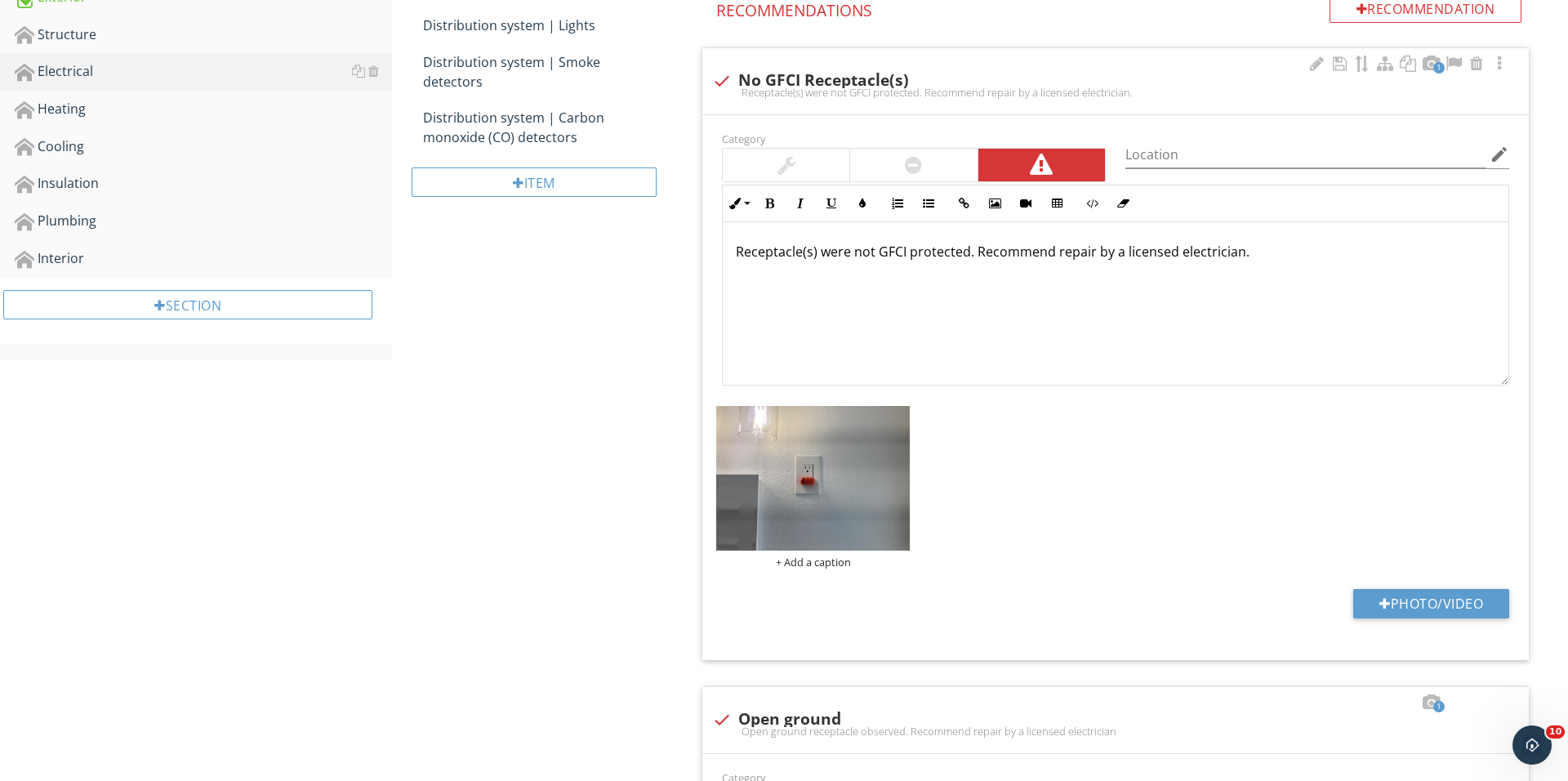
click at [798, 573] on div "Category Location edit Inline Style XLarge Large Normal Small Light Small/Light…" at bounding box center [1115, 388] width 826 height 546
click at [798, 561] on div "+ Add a caption" at bounding box center [812, 561] width 194 height 13
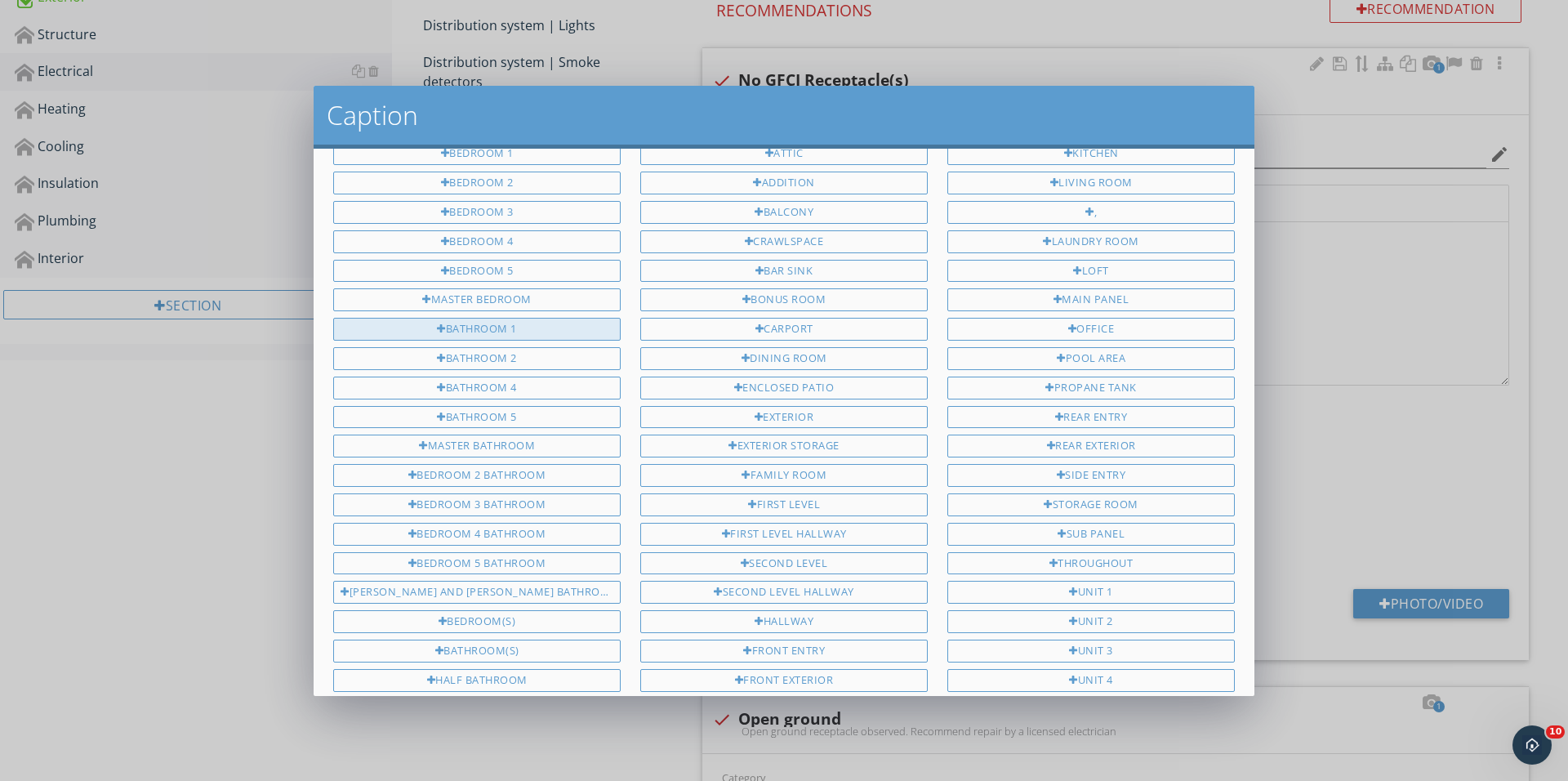
click at [559, 325] on div "Bathroom 1" at bounding box center [477, 329] width 288 height 23
type input "Bathroom 1"
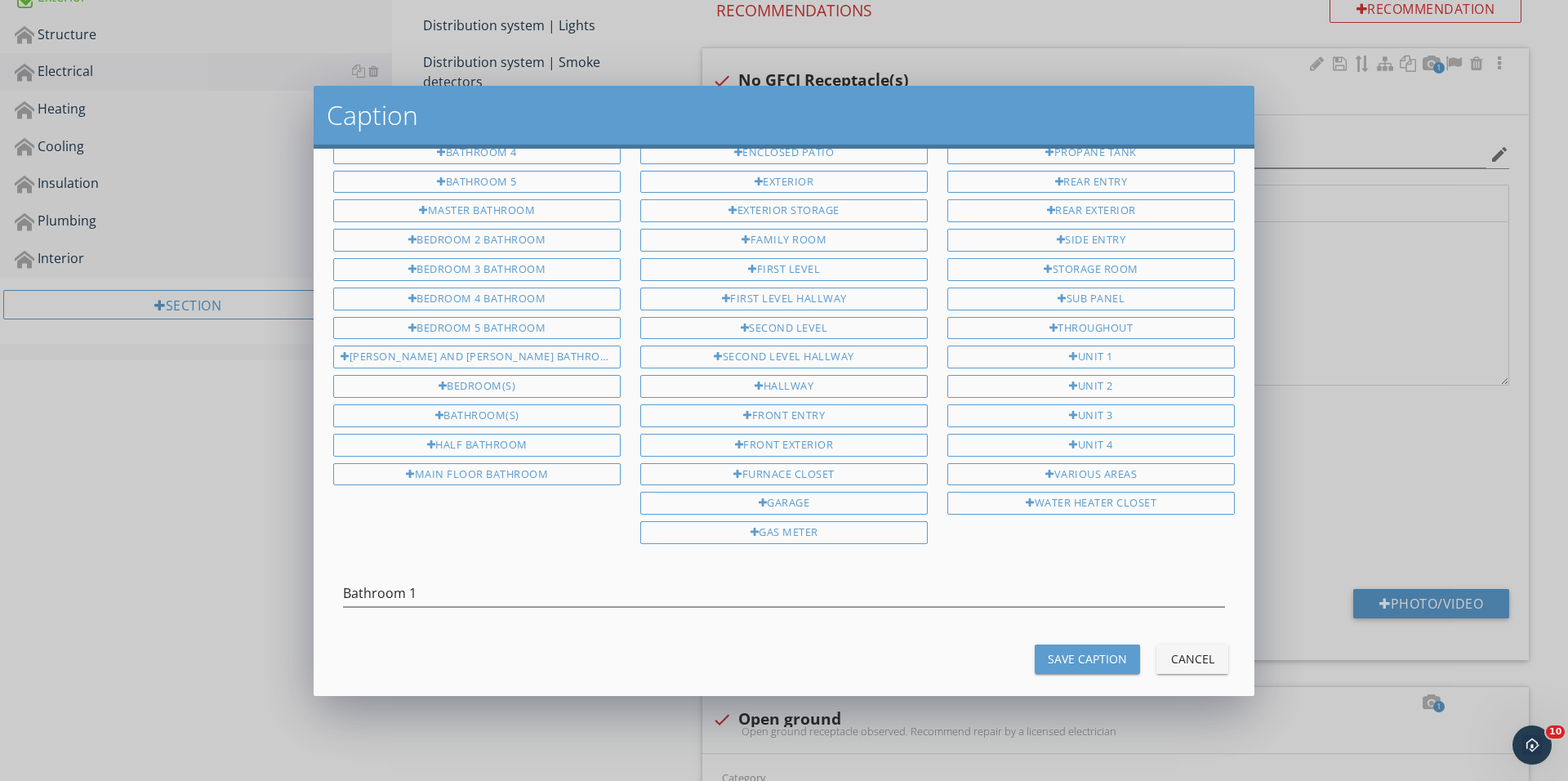
click at [1082, 650] on div "Save Caption" at bounding box center [1087, 659] width 79 height 17
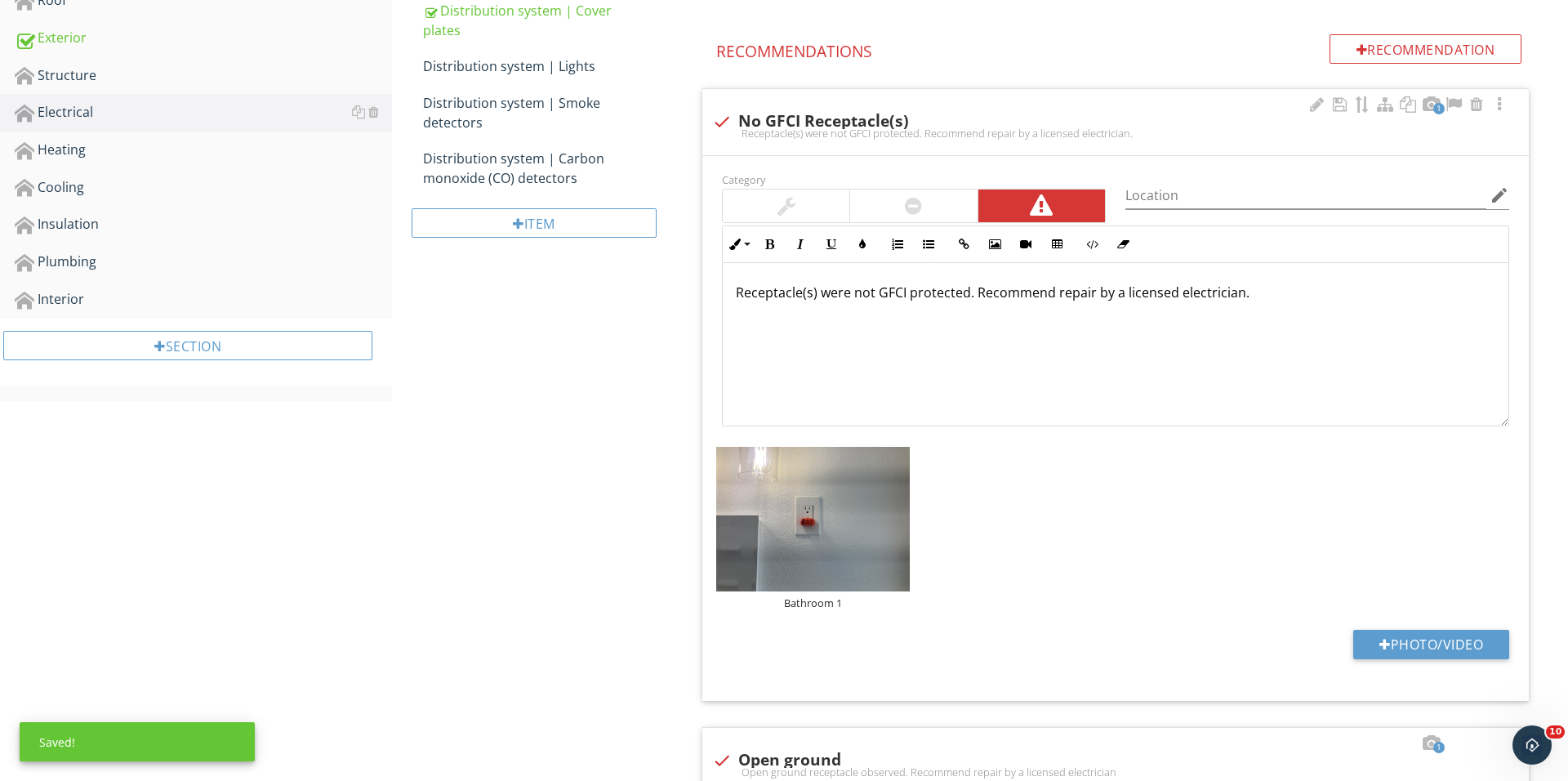
scroll to position [347, 0]
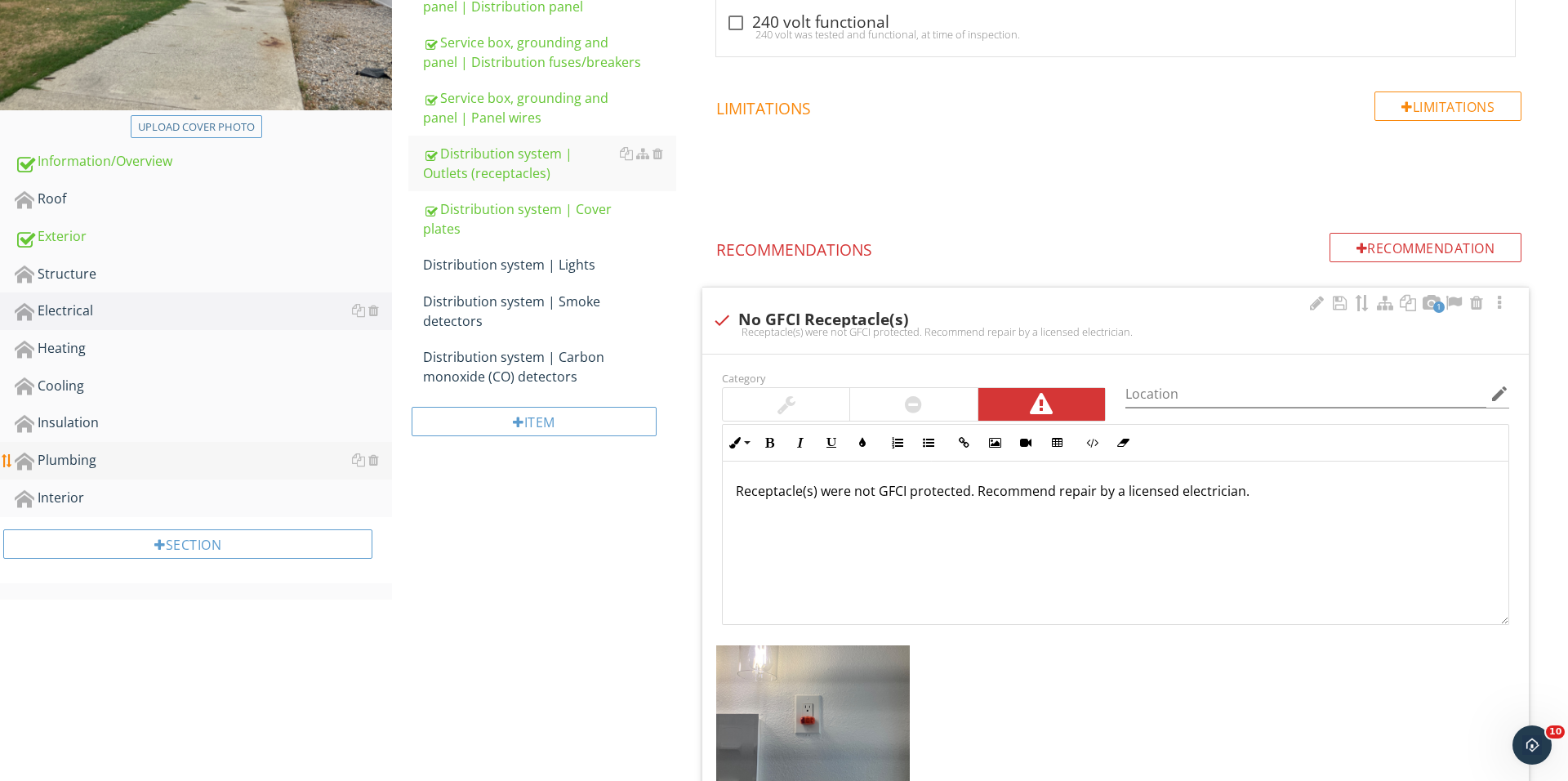
click at [142, 450] on div "Plumbing" at bounding box center [203, 460] width 377 height 22
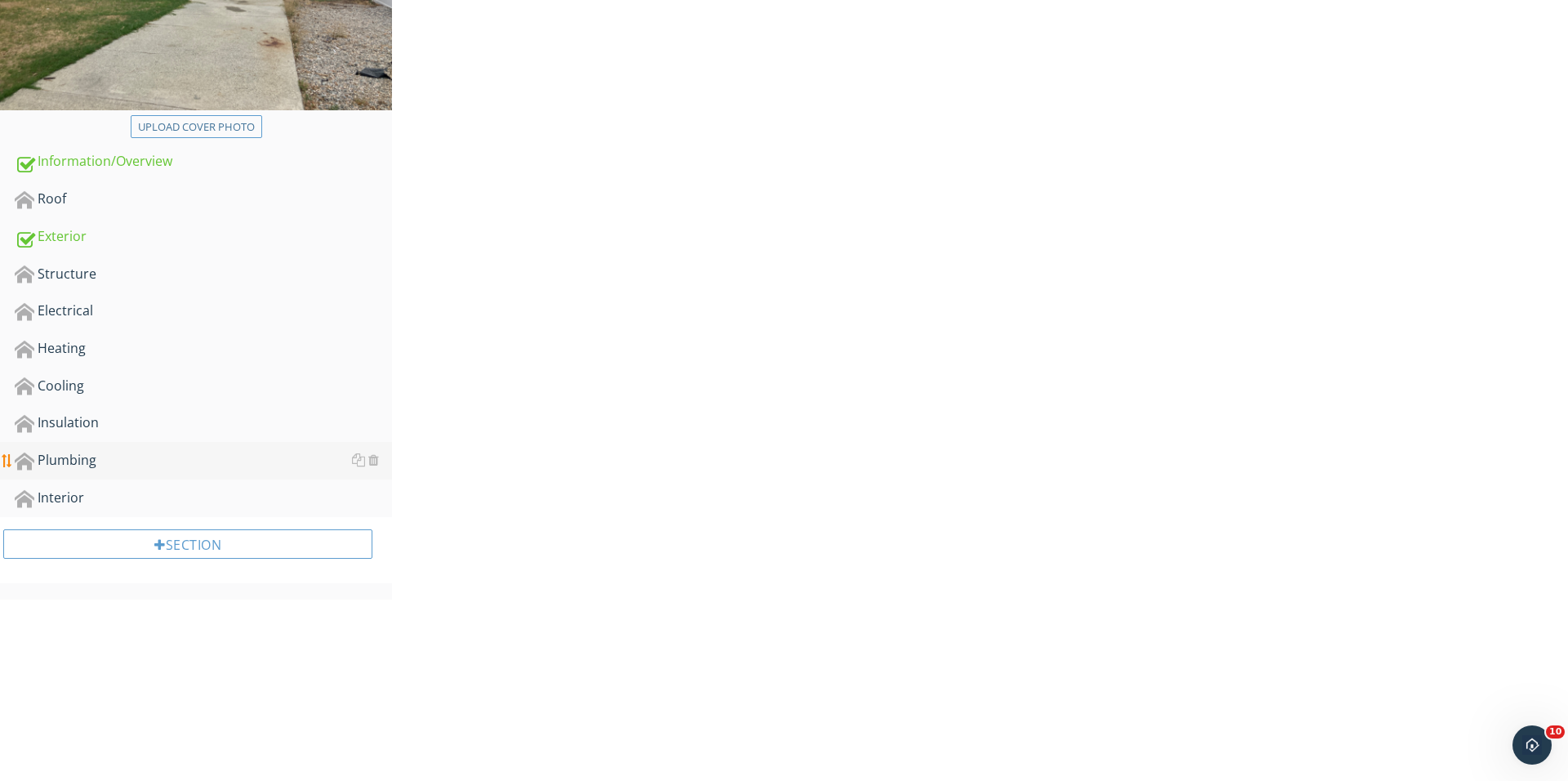
scroll to position [347, 0]
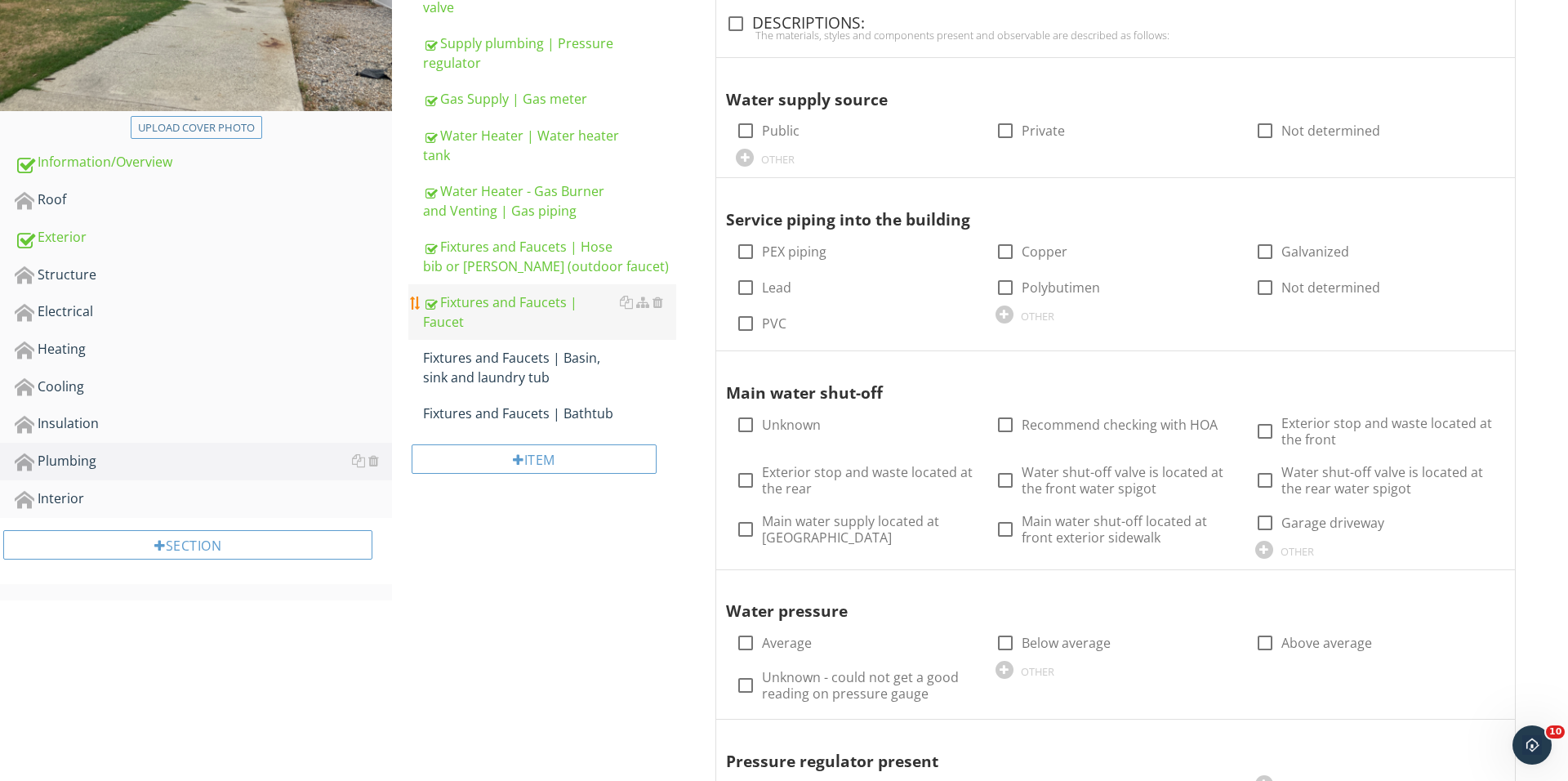
click at [556, 299] on div "Fixtures and Faucets | Faucet" at bounding box center [550, 311] width 253 height 39
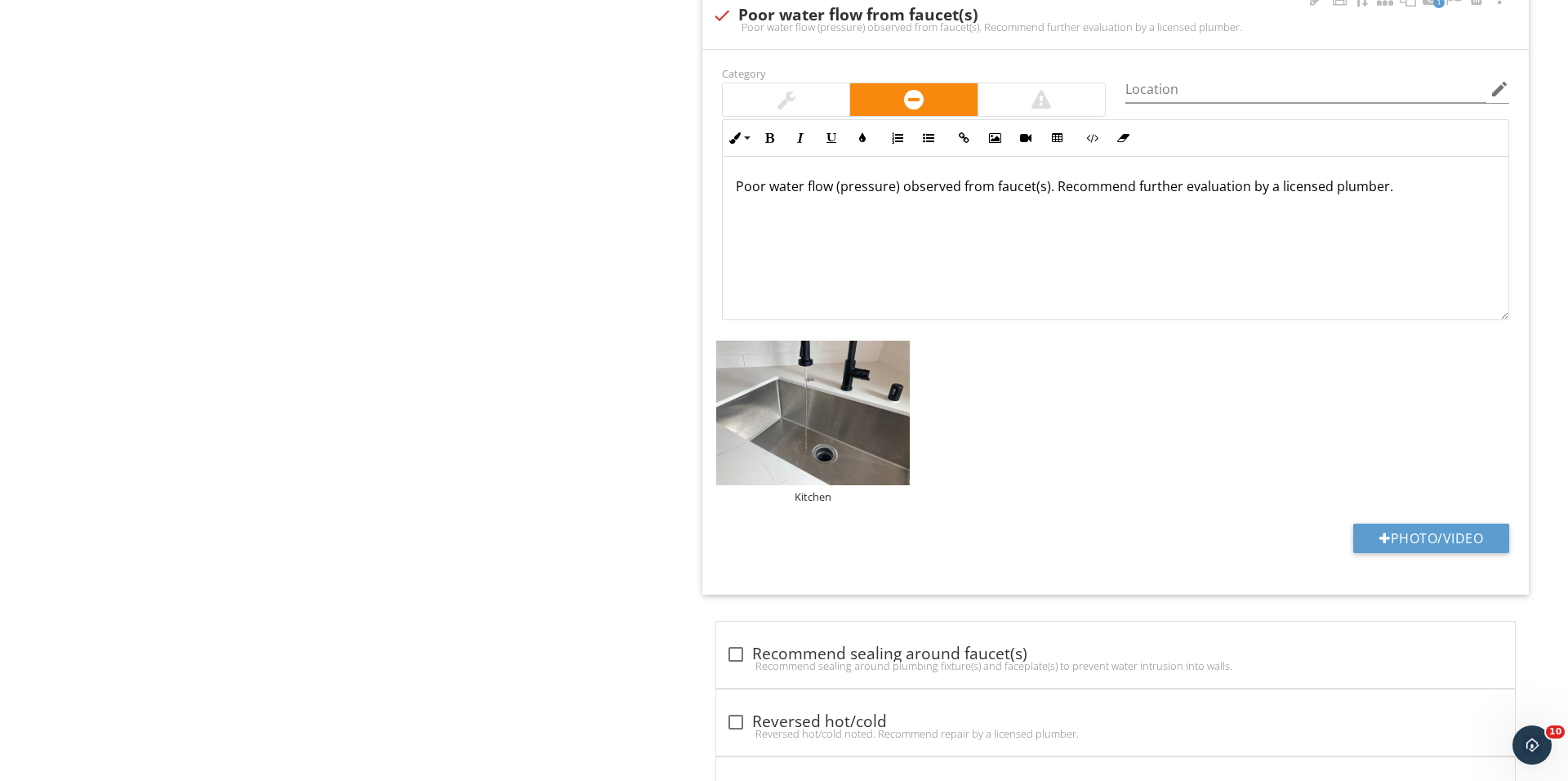
scroll to position [3834, 0]
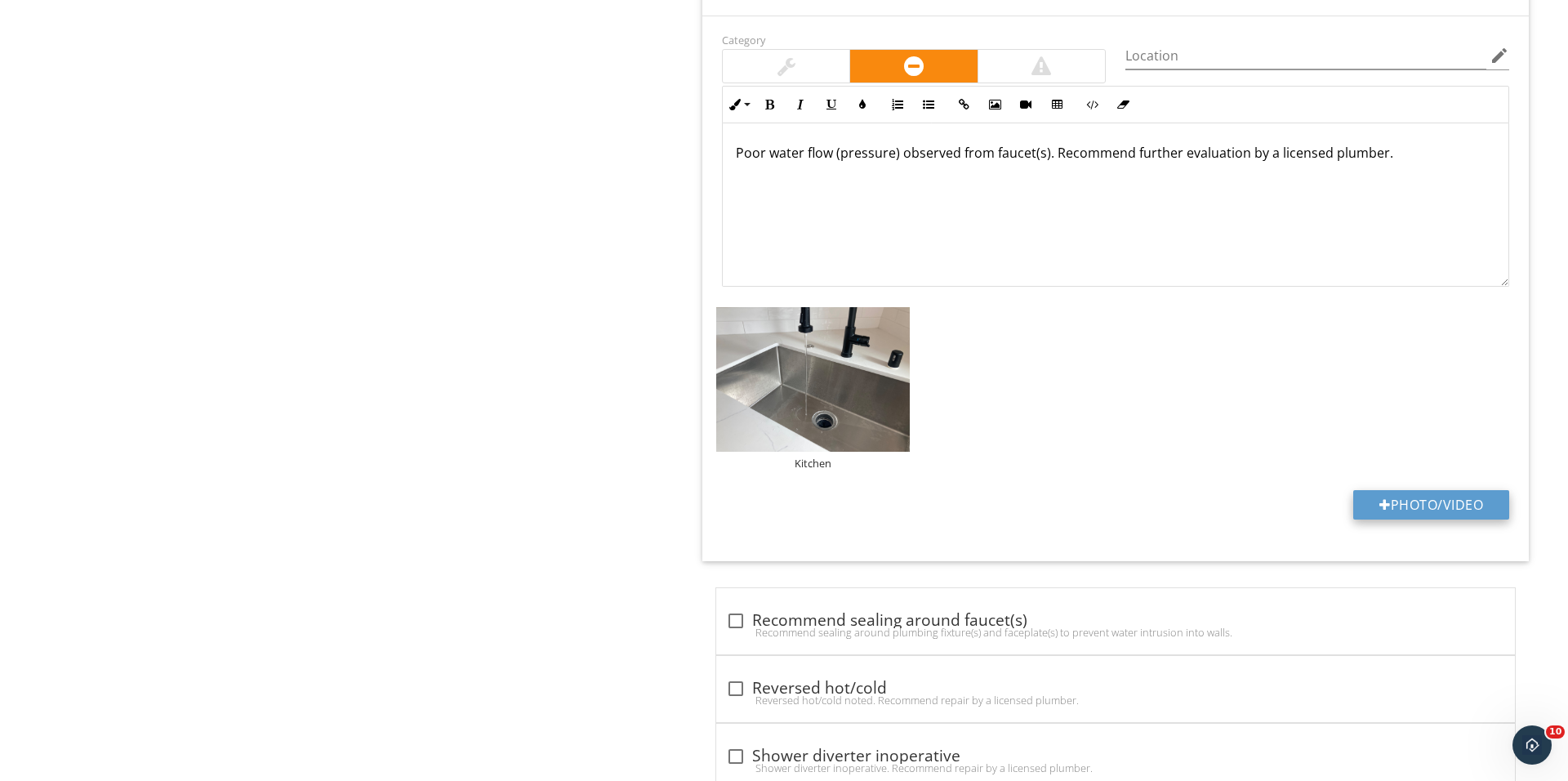
click at [1409, 520] on button "Photo/Video" at bounding box center [1430, 505] width 156 height 29
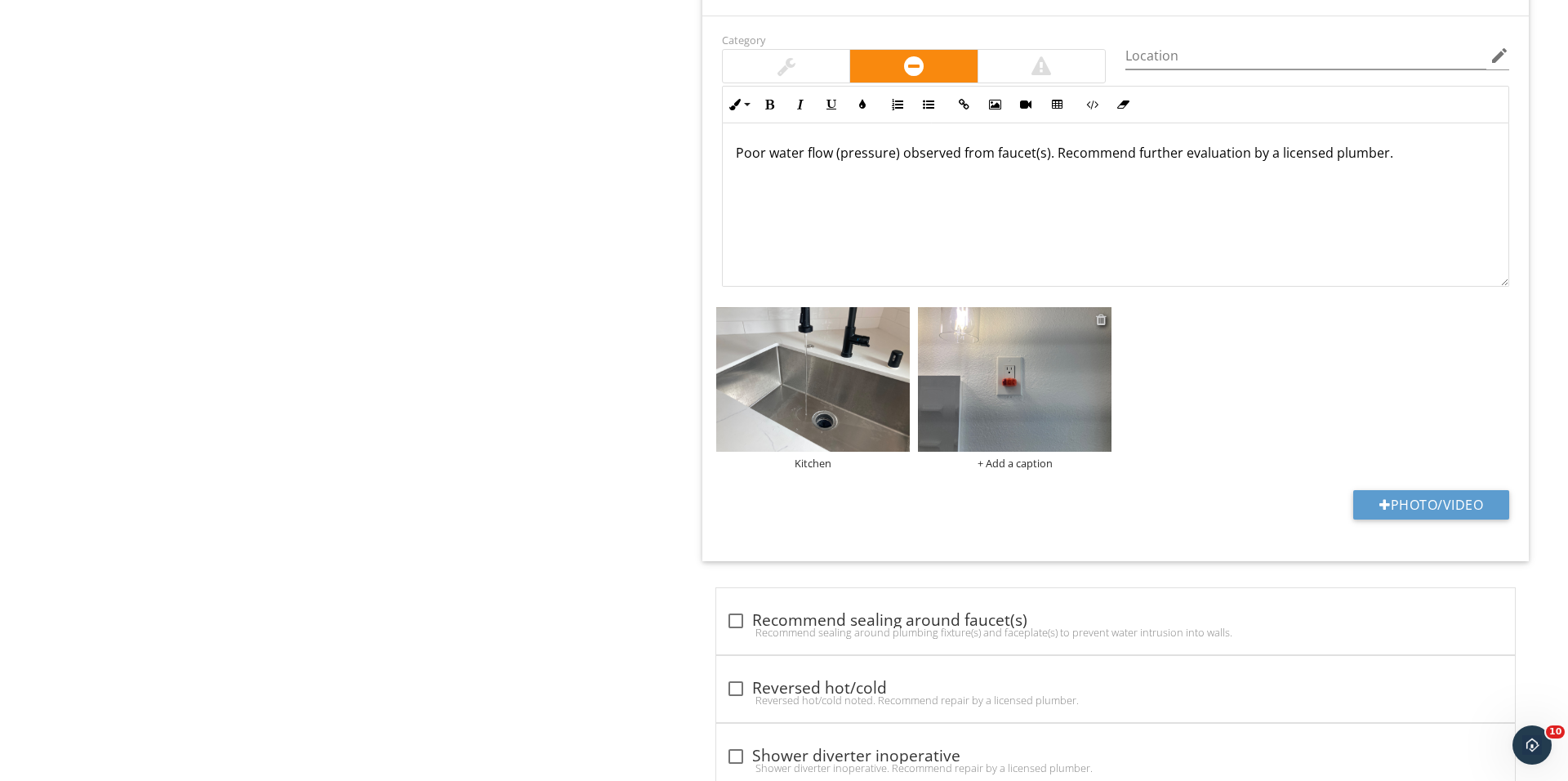
click at [1102, 326] on div at bounding box center [1101, 319] width 10 height 13
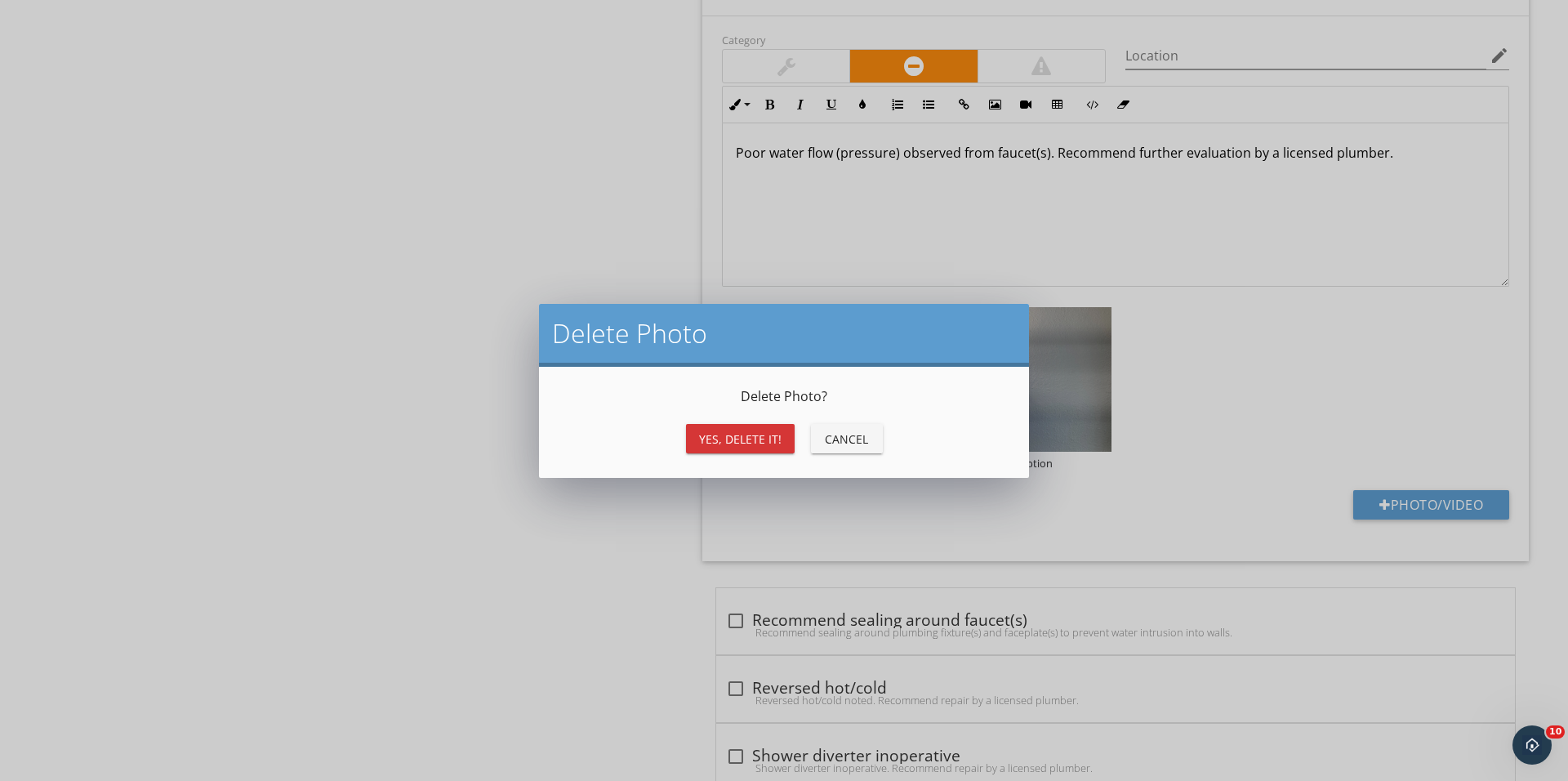
click at [764, 446] on button "Yes, Delete it!" at bounding box center [740, 439] width 109 height 29
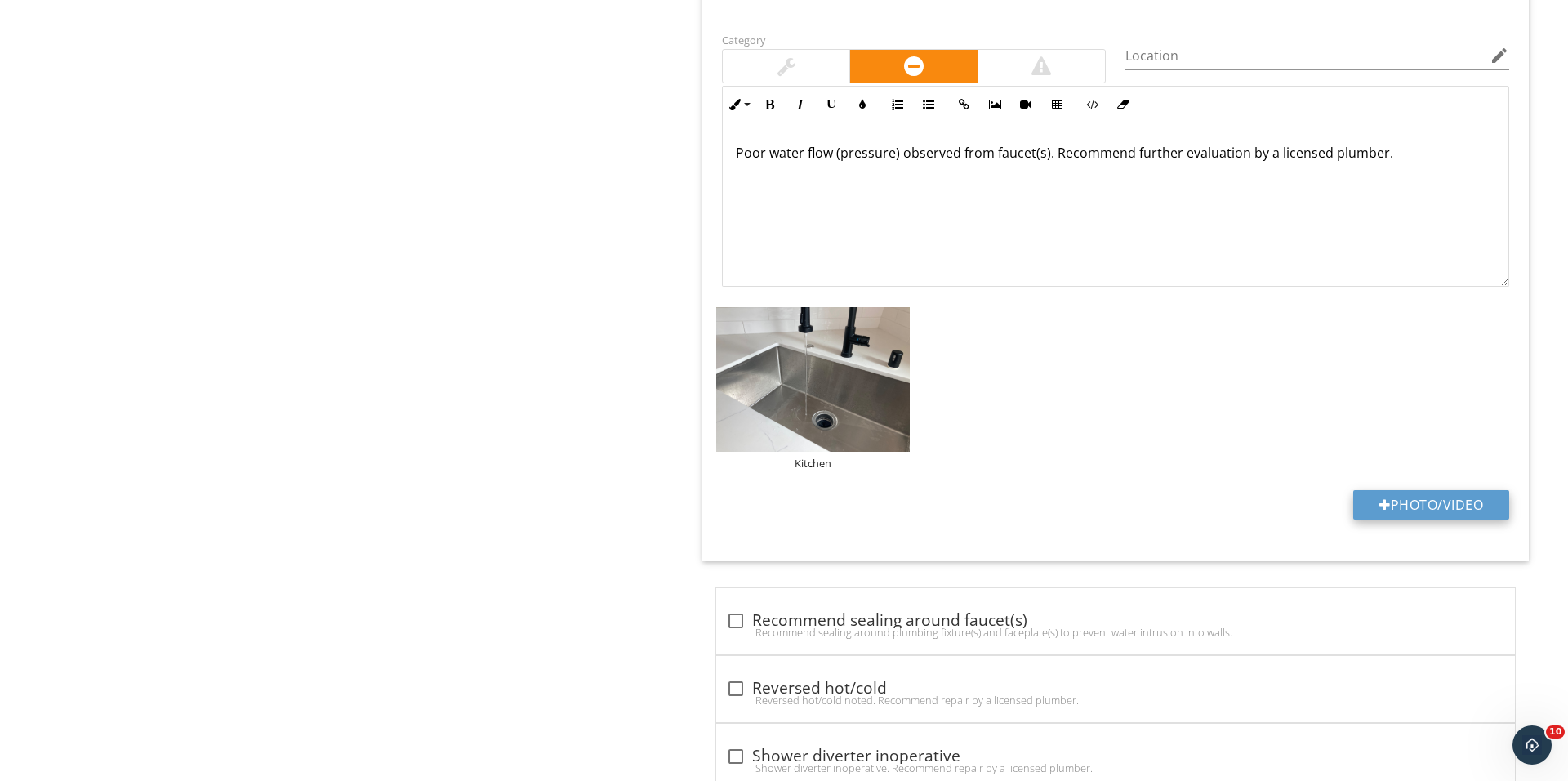
click at [1372, 520] on button "Photo/Video" at bounding box center [1430, 505] width 156 height 29
click at [1379, 511] on div at bounding box center [1384, 504] width 11 height 13
type input "C:\fakepath\IMG_1464.JPG"
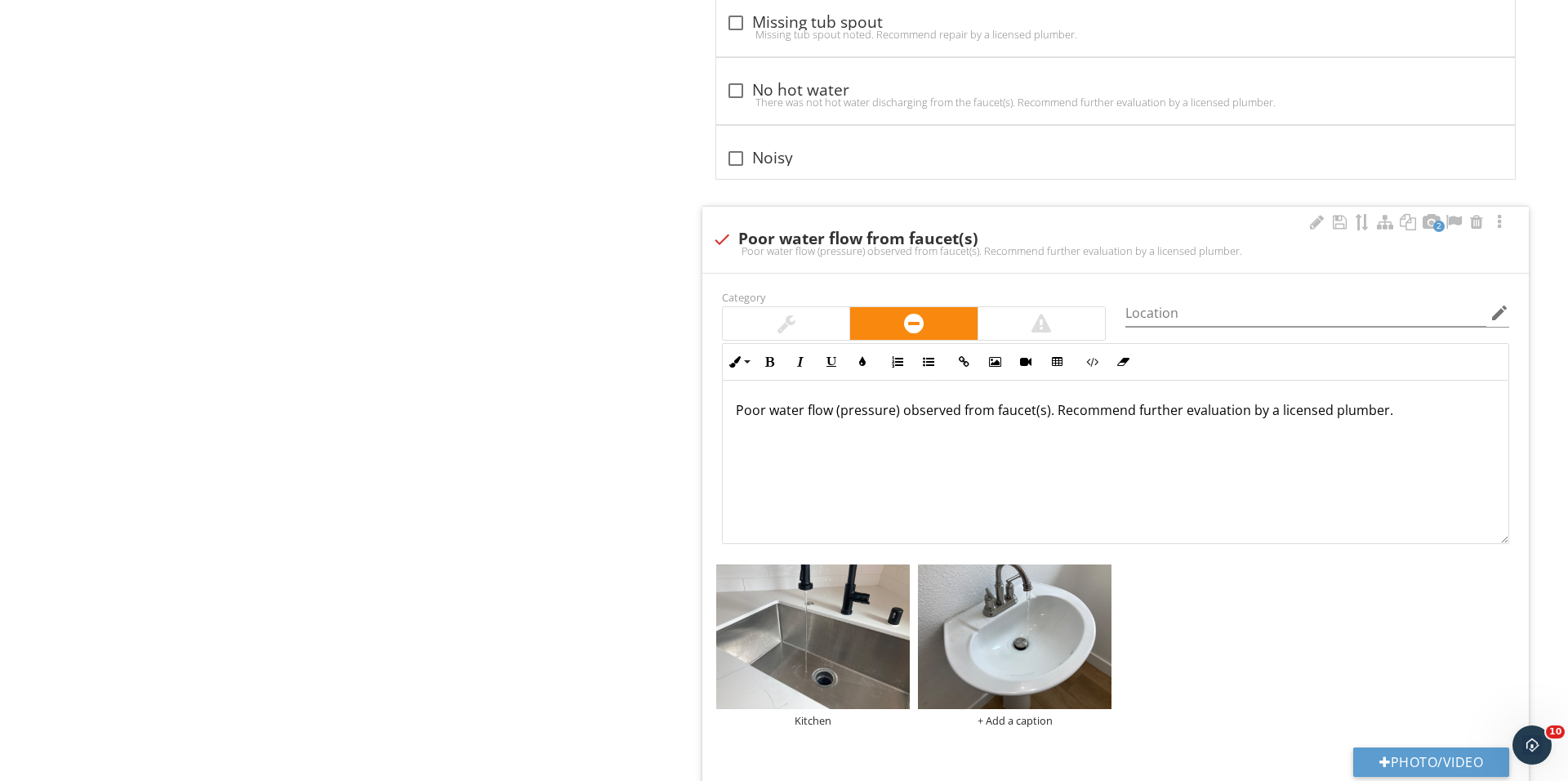
scroll to position [3792, 0]
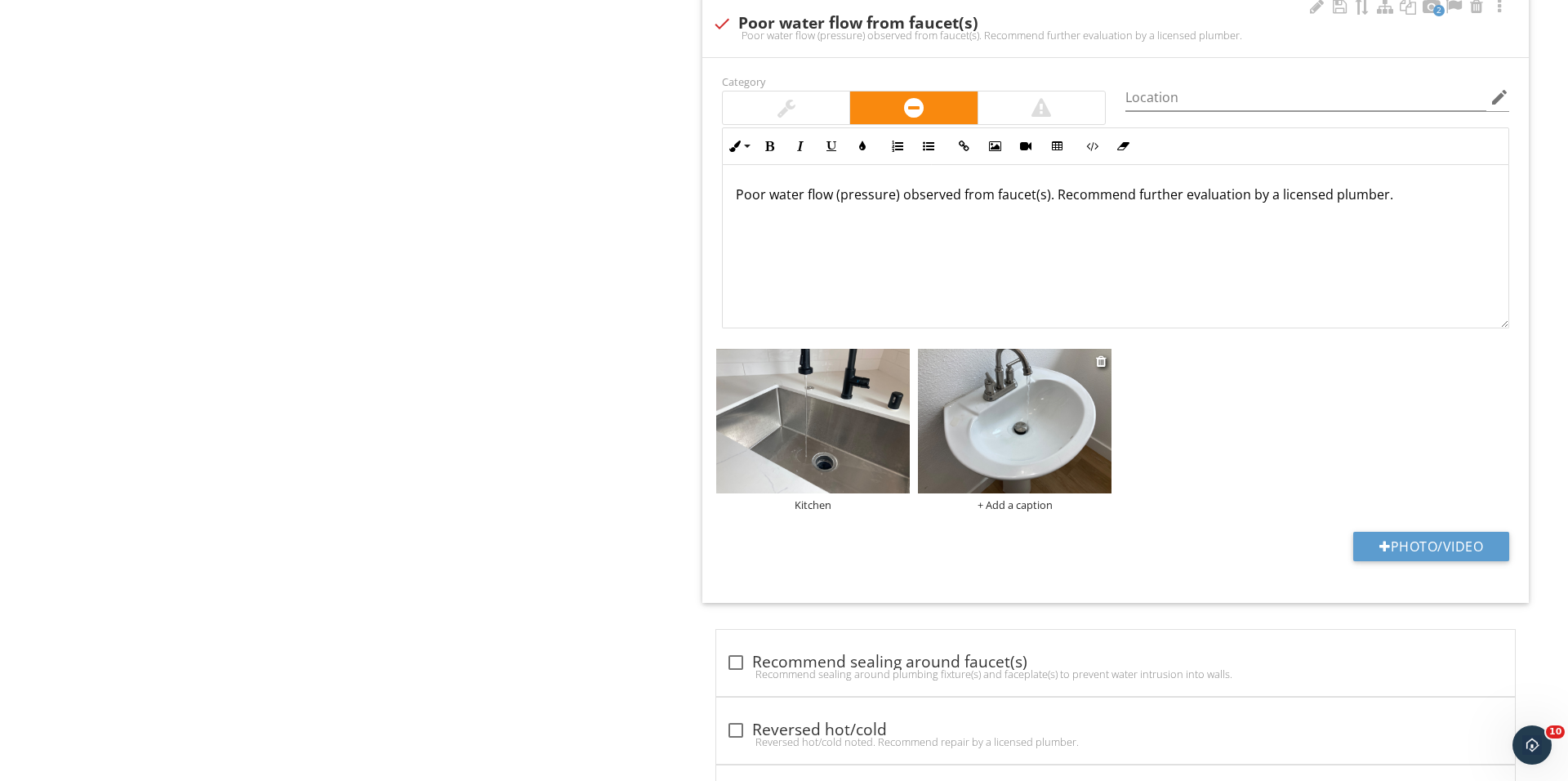
click at [1007, 510] on div "+ Add a caption" at bounding box center [1014, 504] width 194 height 13
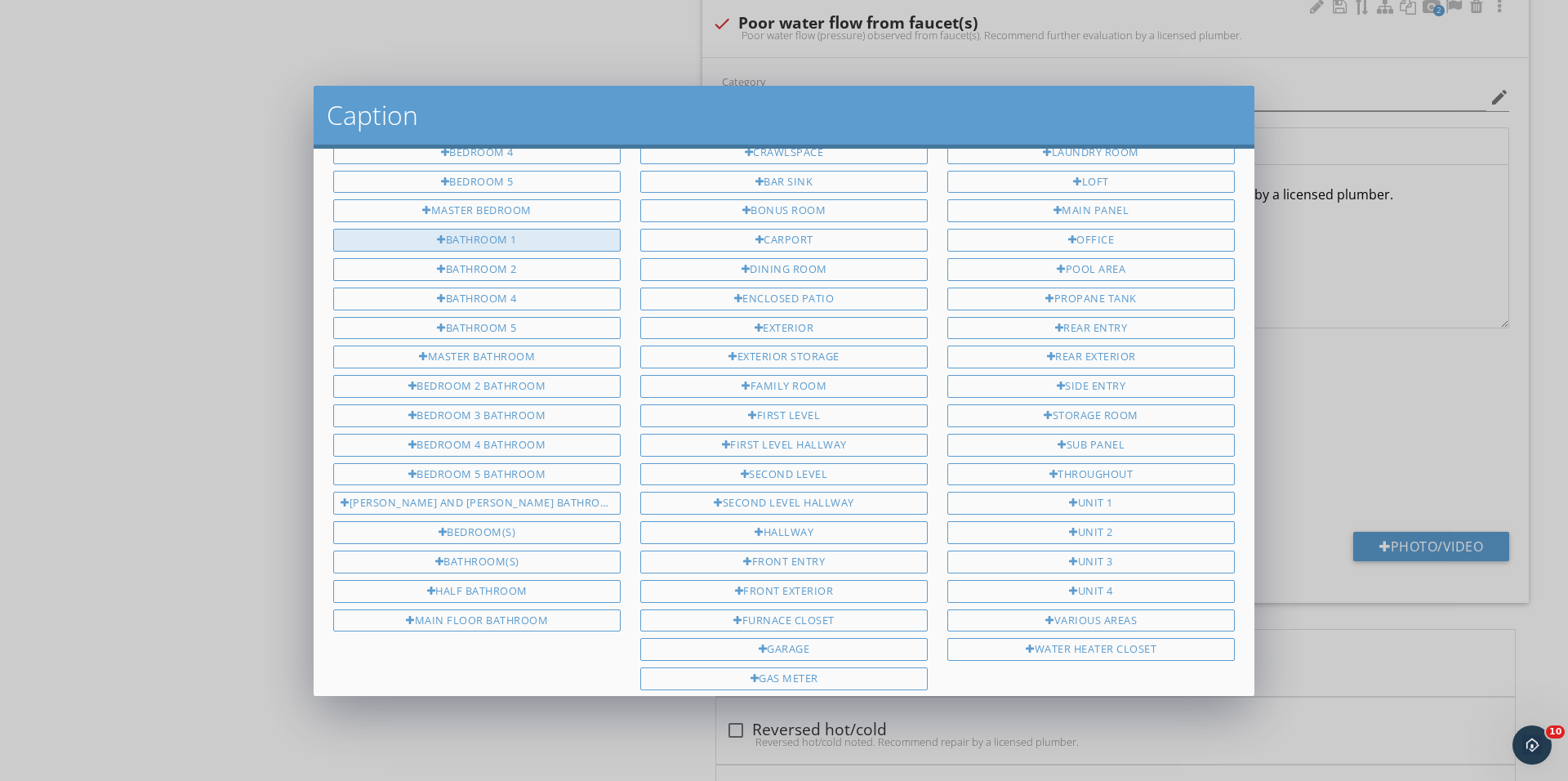
click at [582, 236] on div "Bathroom 1" at bounding box center [477, 240] width 288 height 23
type input "Bathroom 1"
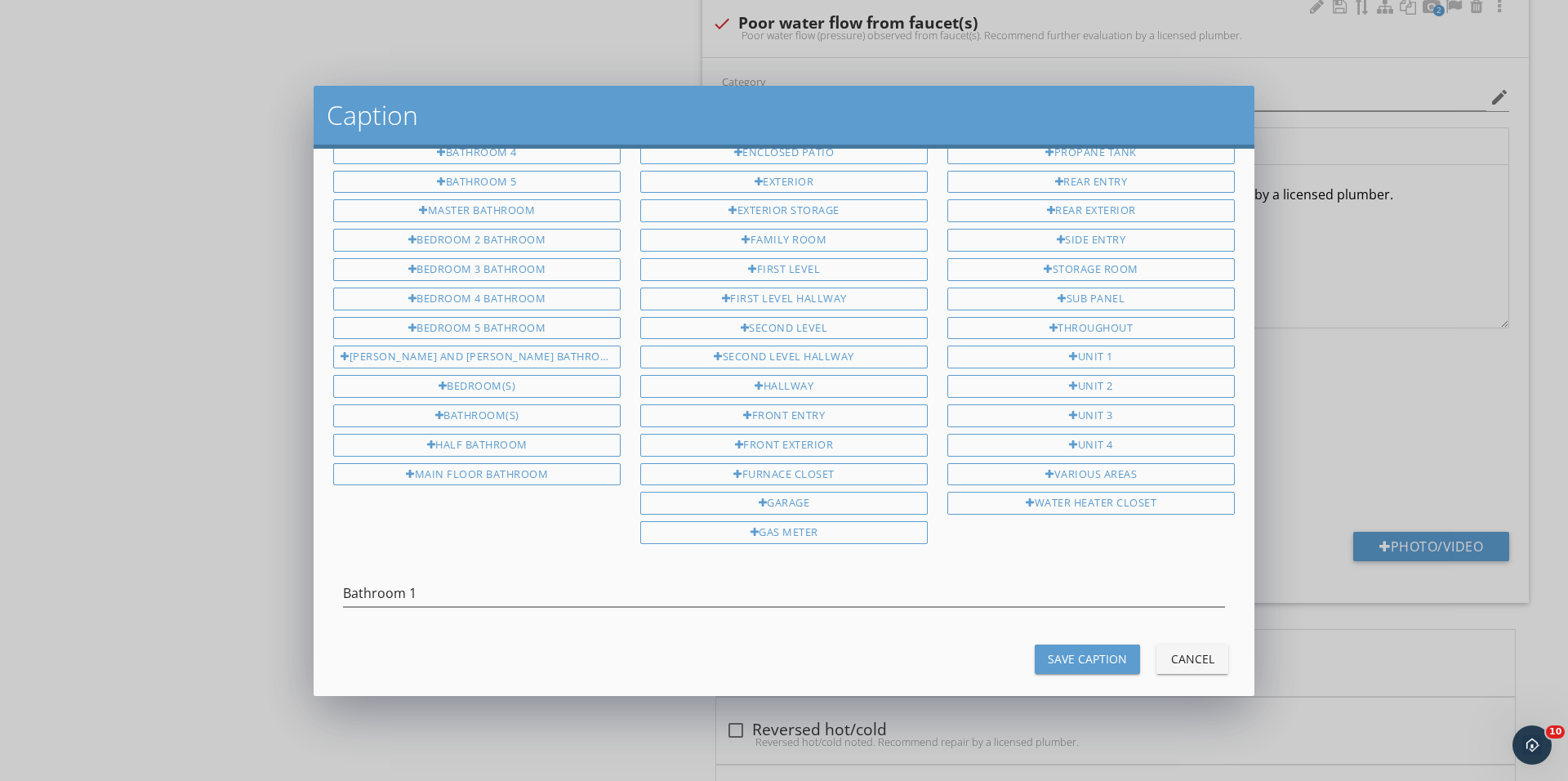
click at [1086, 668] on div "Bedroom 1 Bedroom 2 Bedroom 3 Bedroom 4 Bedroom 5 Master bedroom Bathroom 1 Bat…" at bounding box center [784, 422] width 941 height 547
click at [1086, 651] on button "Save Caption" at bounding box center [1087, 661] width 105 height 29
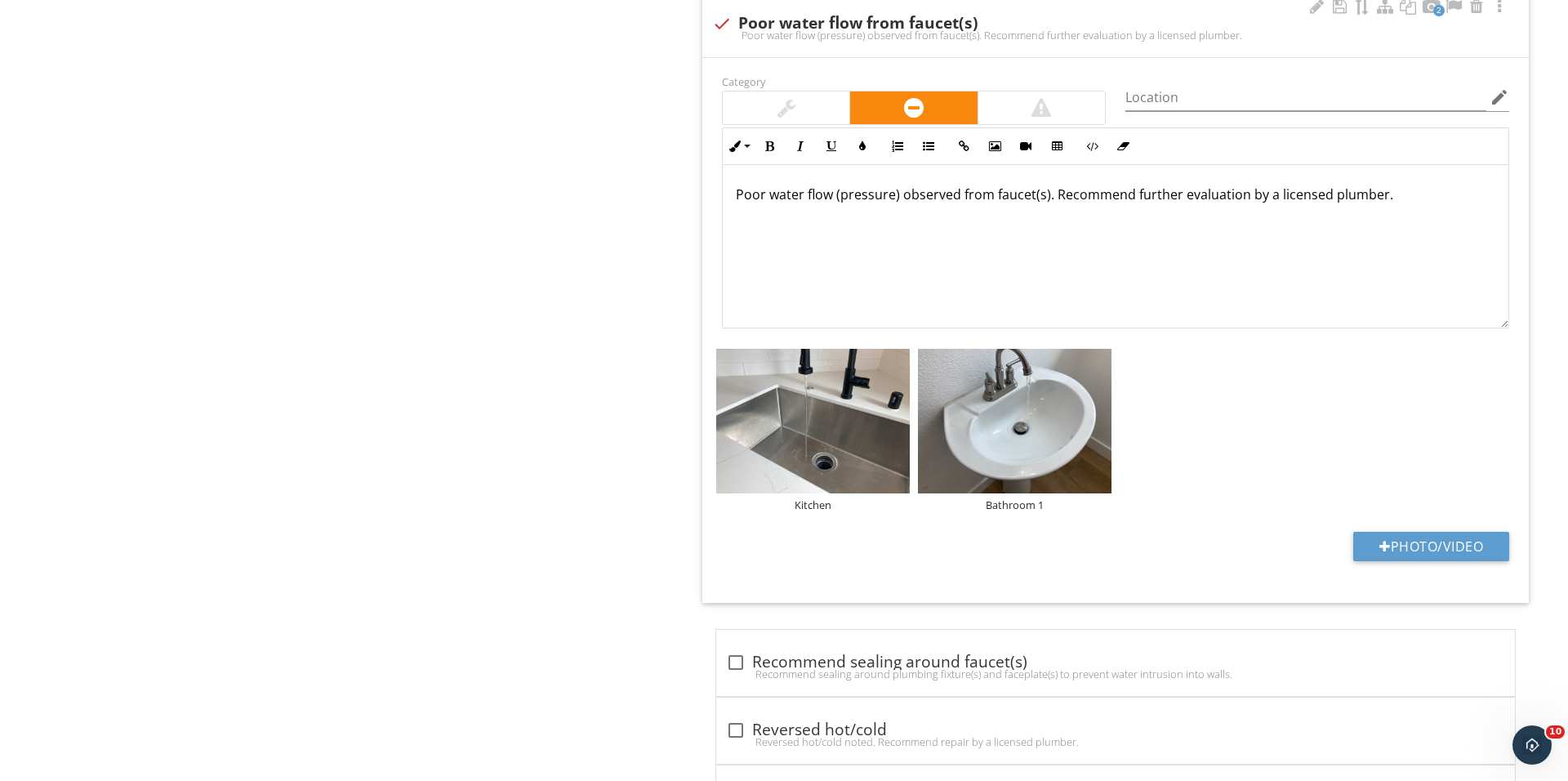
click at [1074, 652] on div "Save Caption" at bounding box center [1087, 660] width 79 height 17
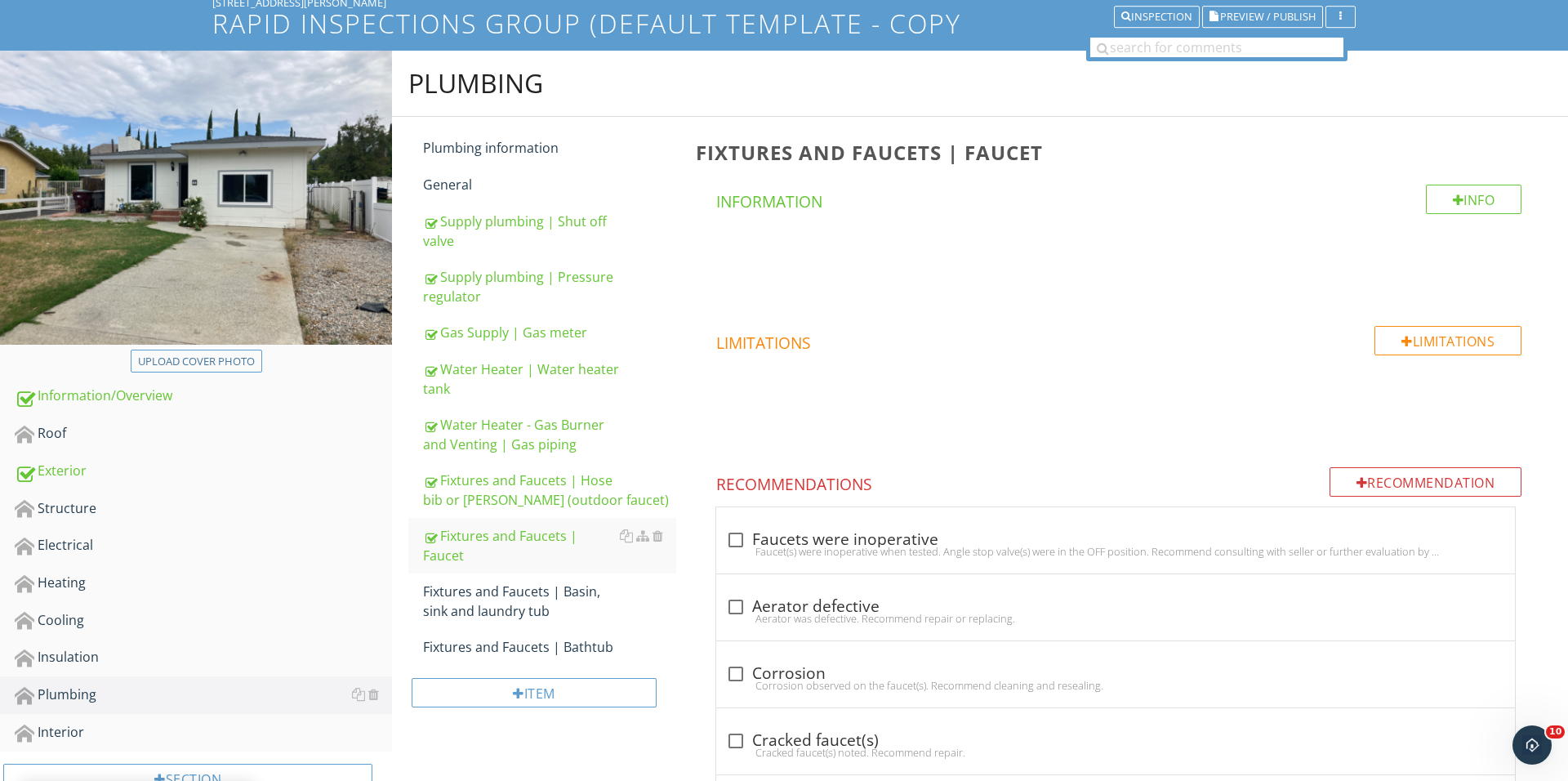
scroll to position [128, 0]
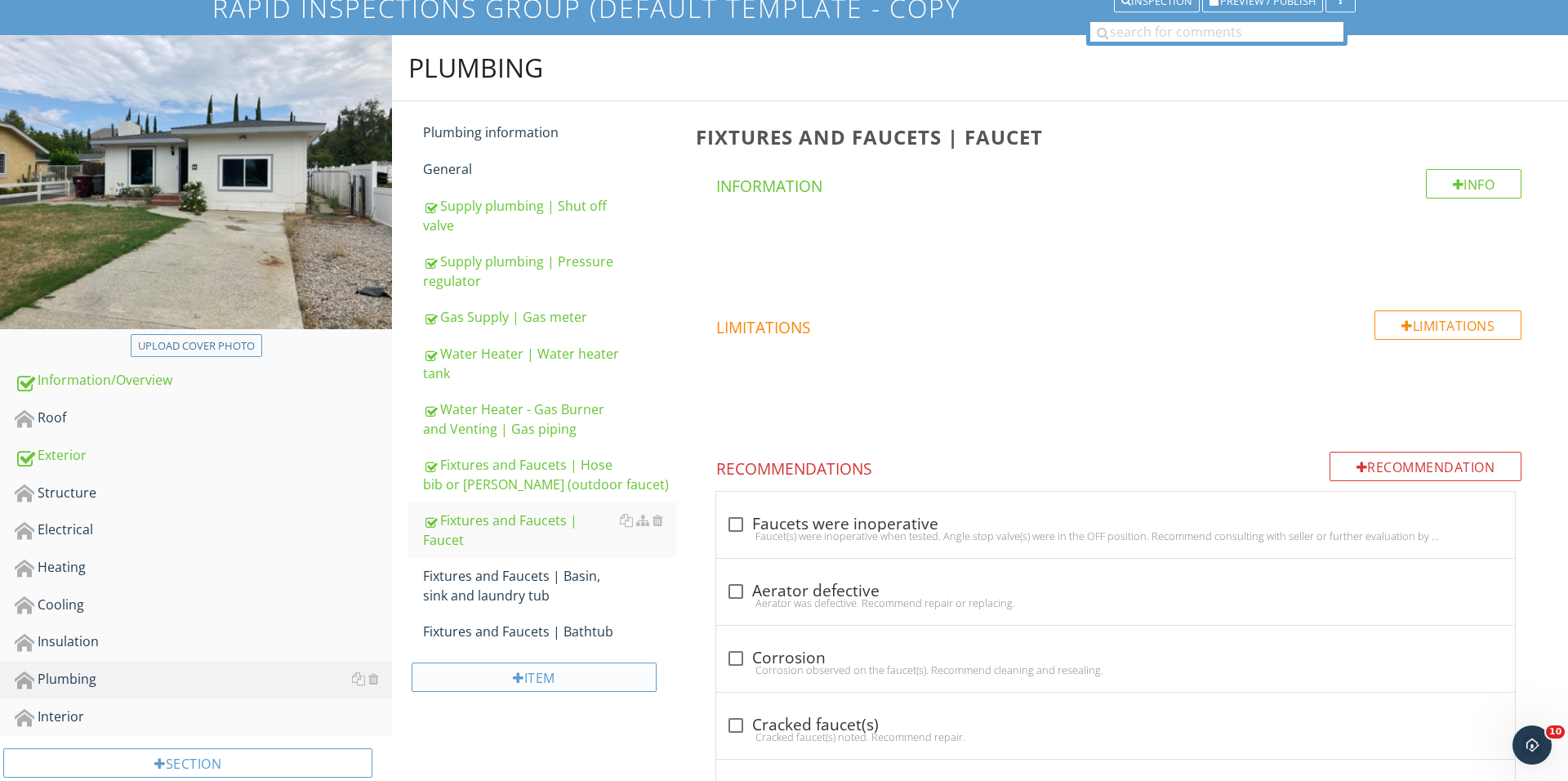
click at [579, 663] on div "Item" at bounding box center [534, 678] width 245 height 29
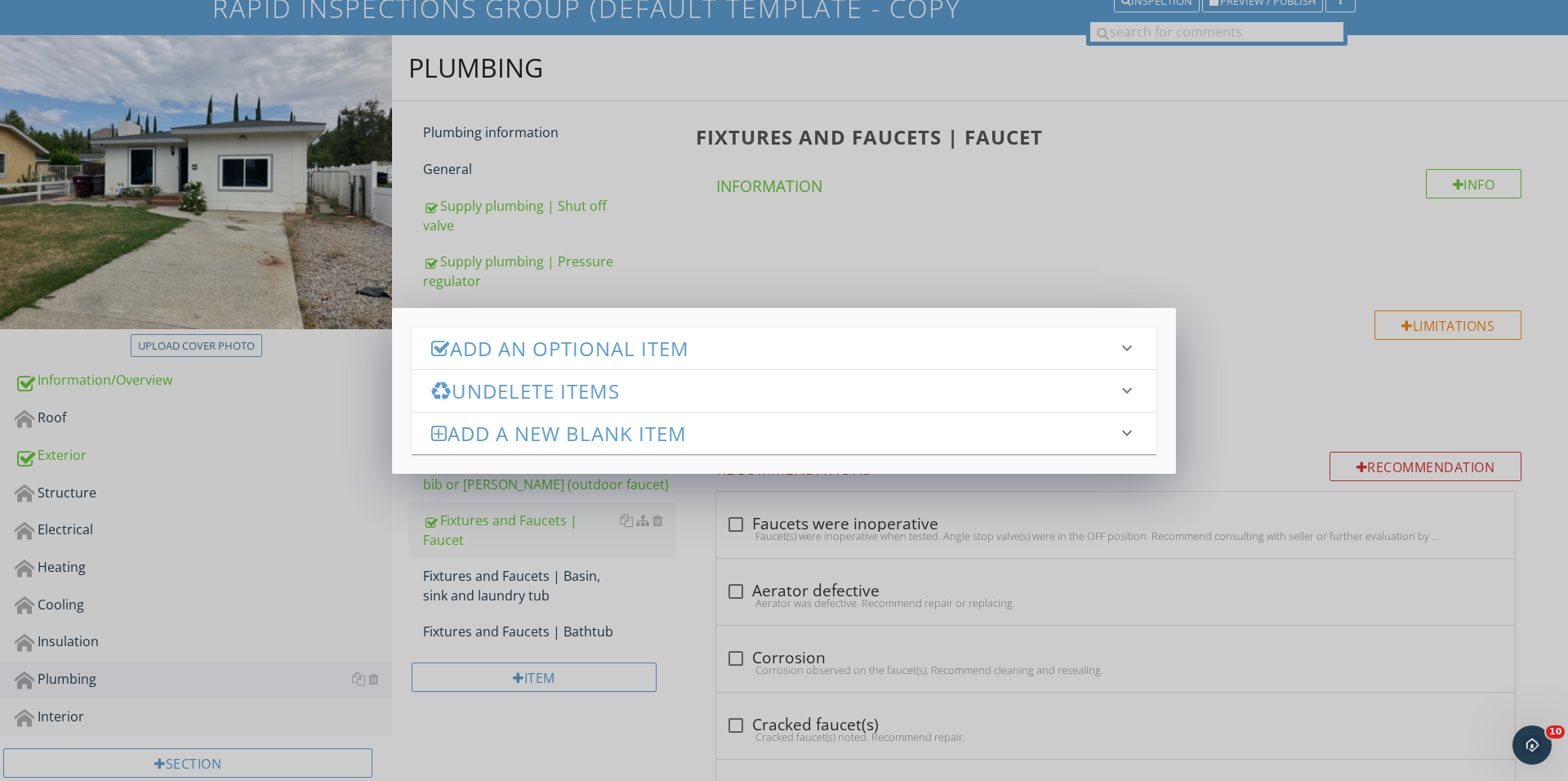
click at [706, 360] on div "Add an Optional Item keyboard_arrow_down" at bounding box center [784, 348] width 744 height 41
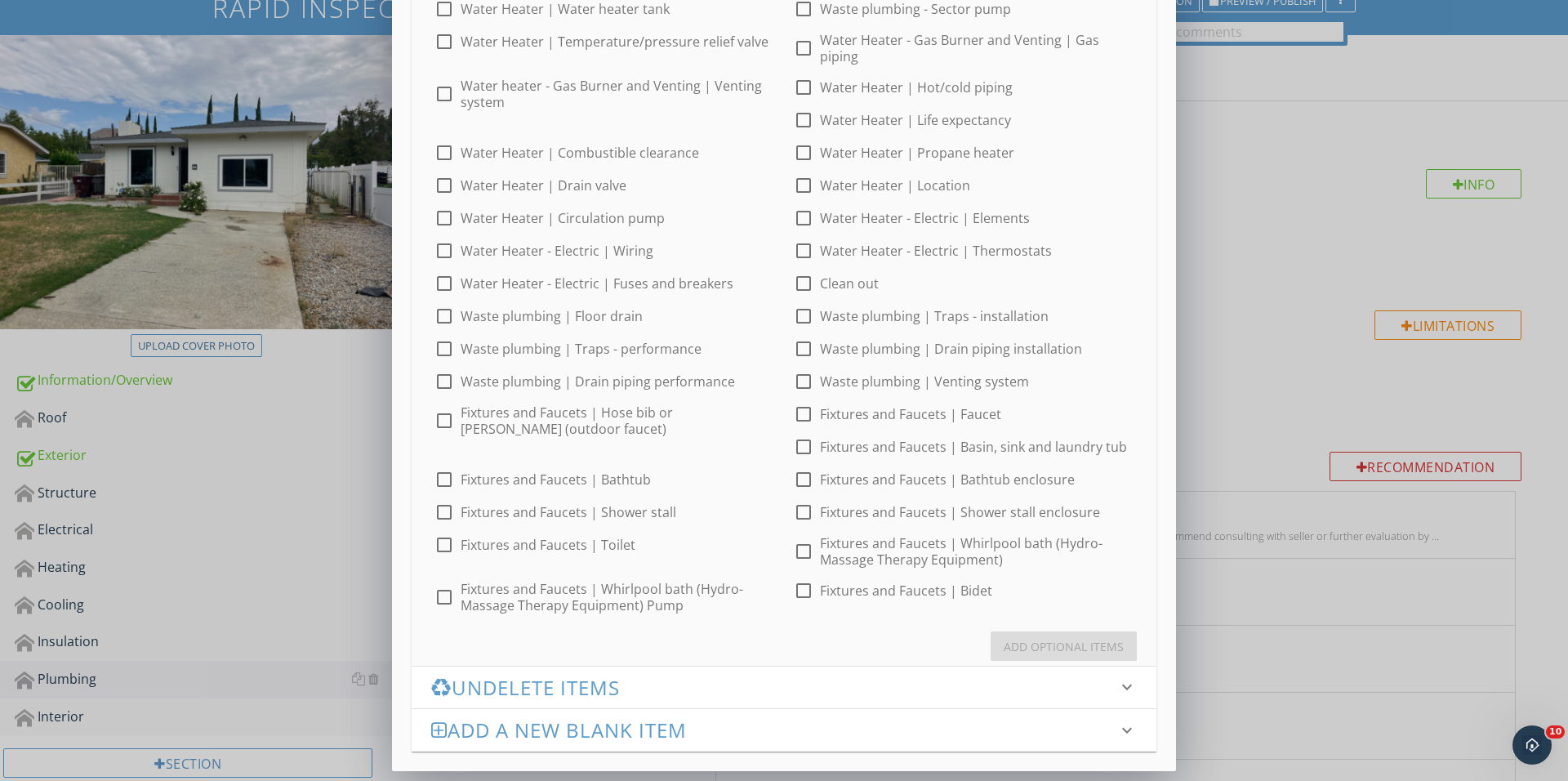
scroll to position [173, 0]
click at [808, 346] on div at bounding box center [803, 350] width 28 height 28
checkbox input "true"
click at [1004, 634] on button "Add Optional Items" at bounding box center [1064, 647] width 146 height 29
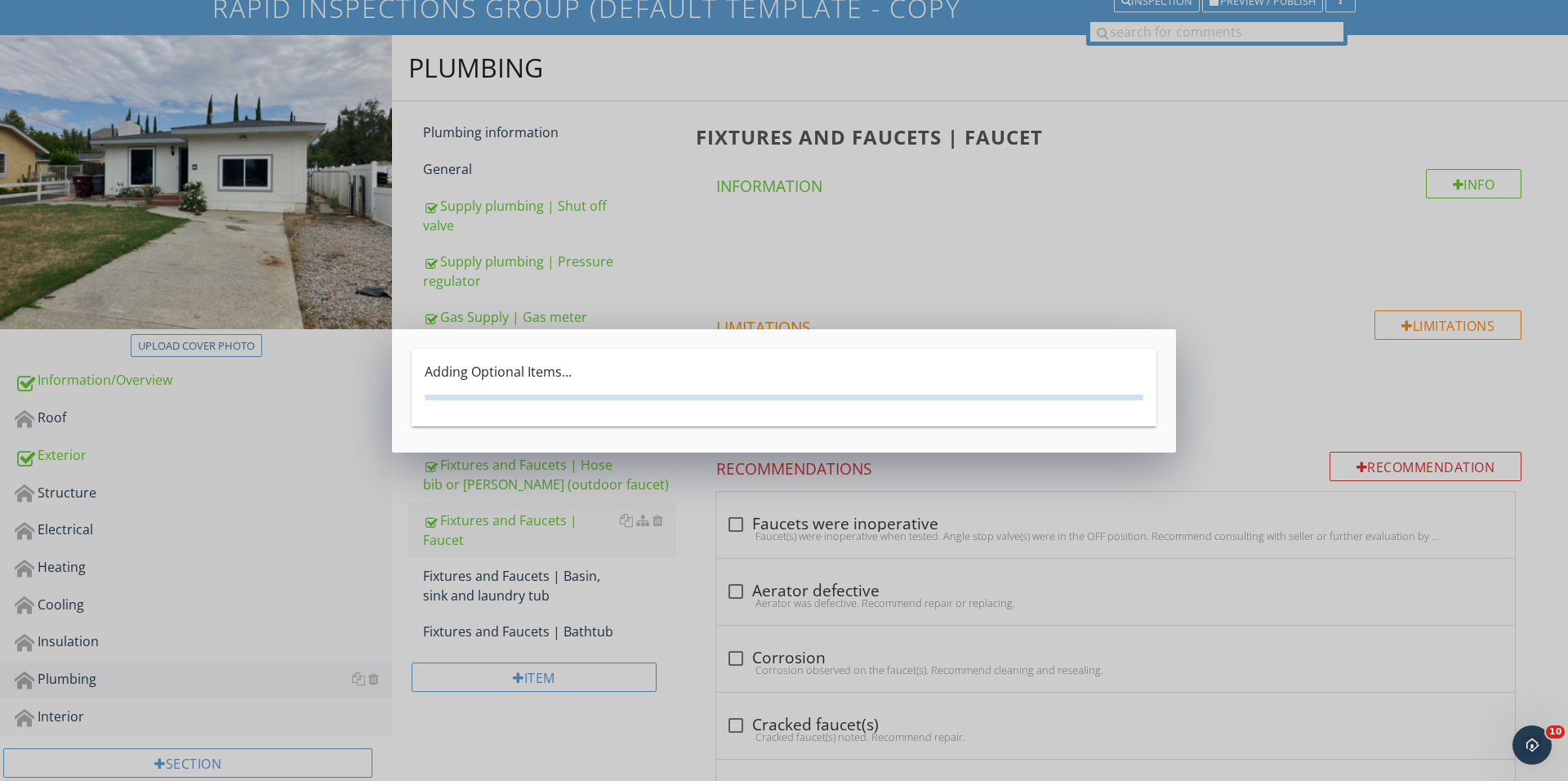
scroll to position [0, 0]
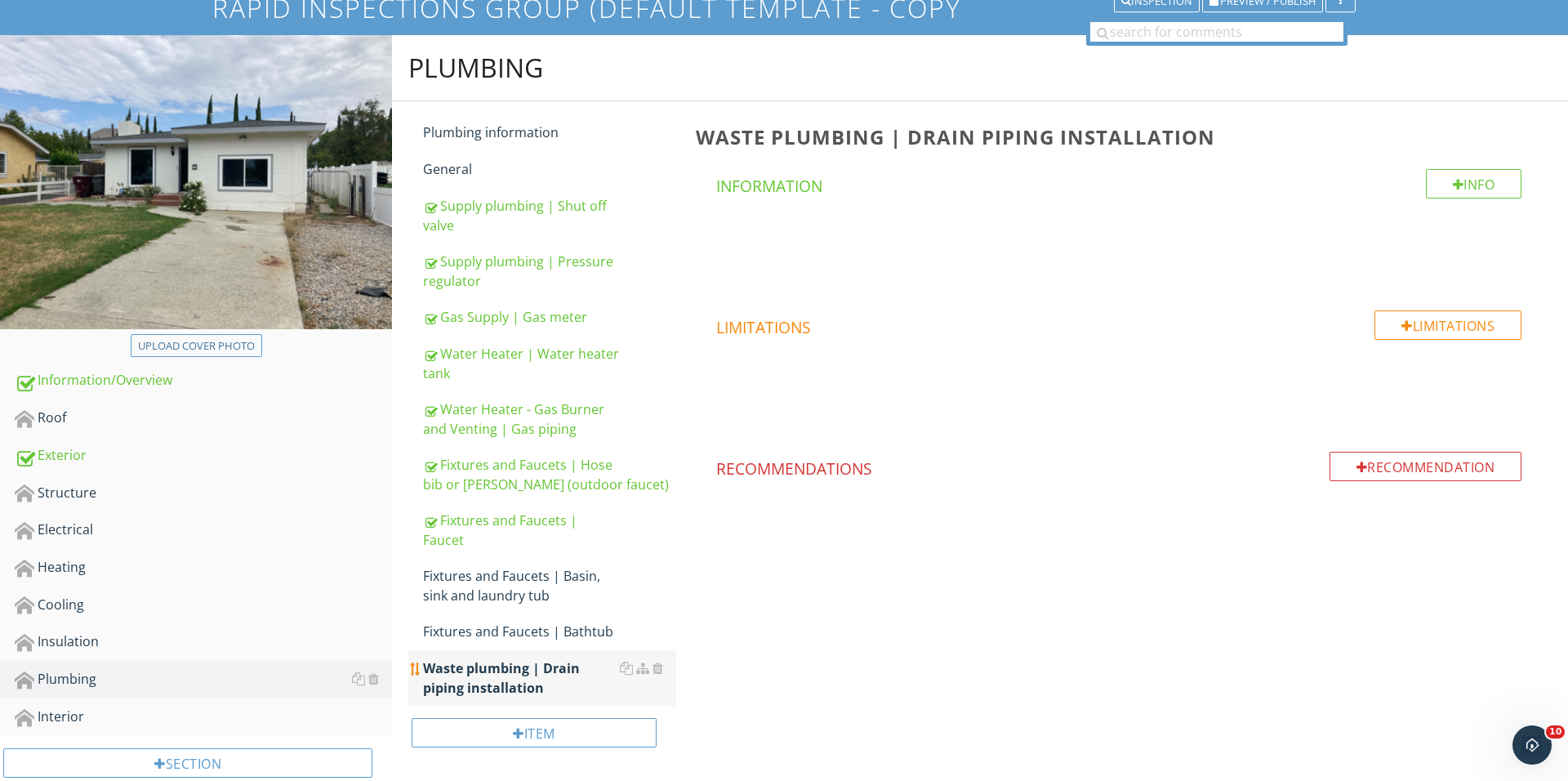
scroll to position [184, 0]
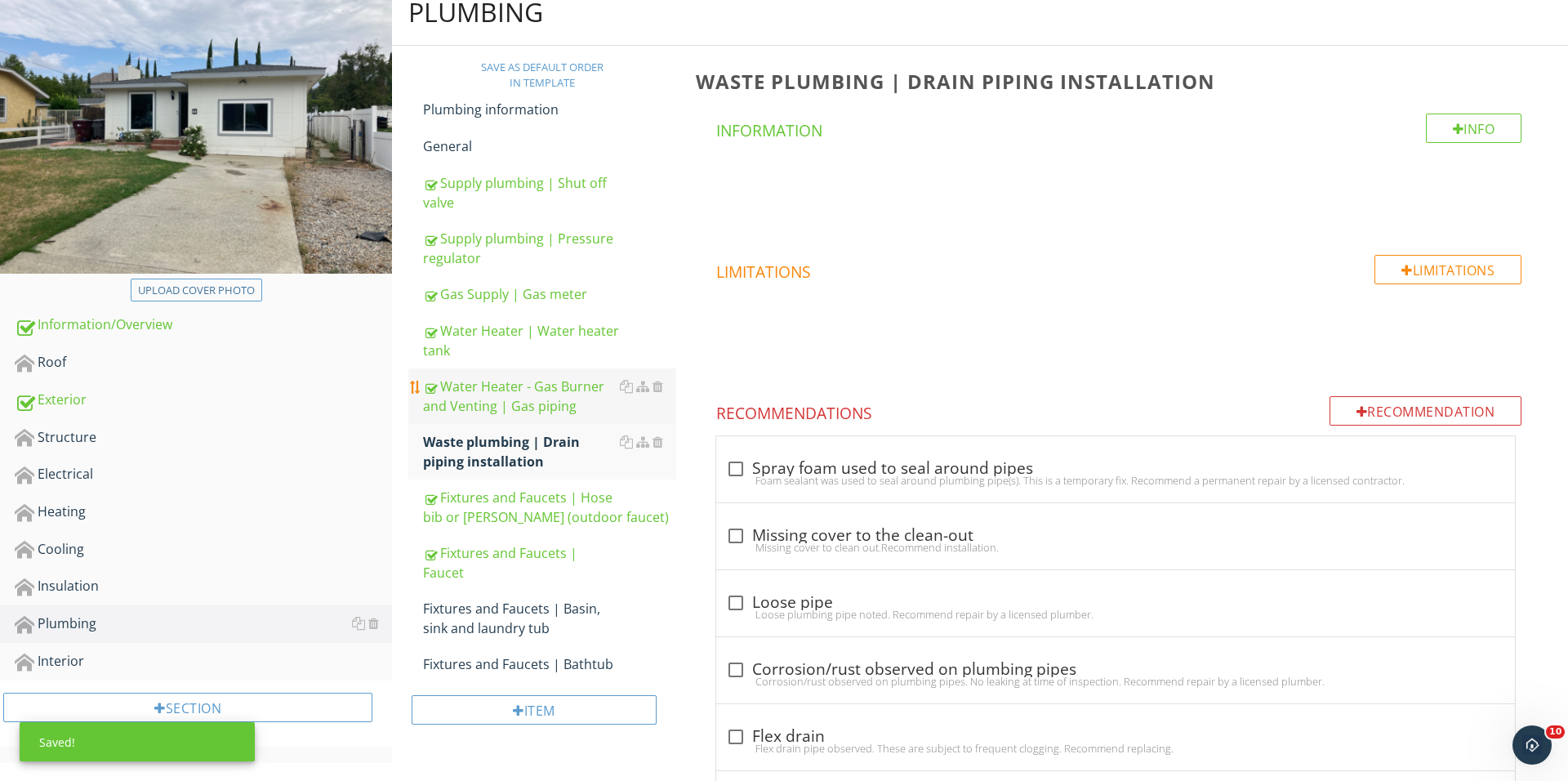
click at [513, 394] on div "Water Heater - Gas Burner and Venting | Gas piping" at bounding box center [550, 396] width 253 height 39
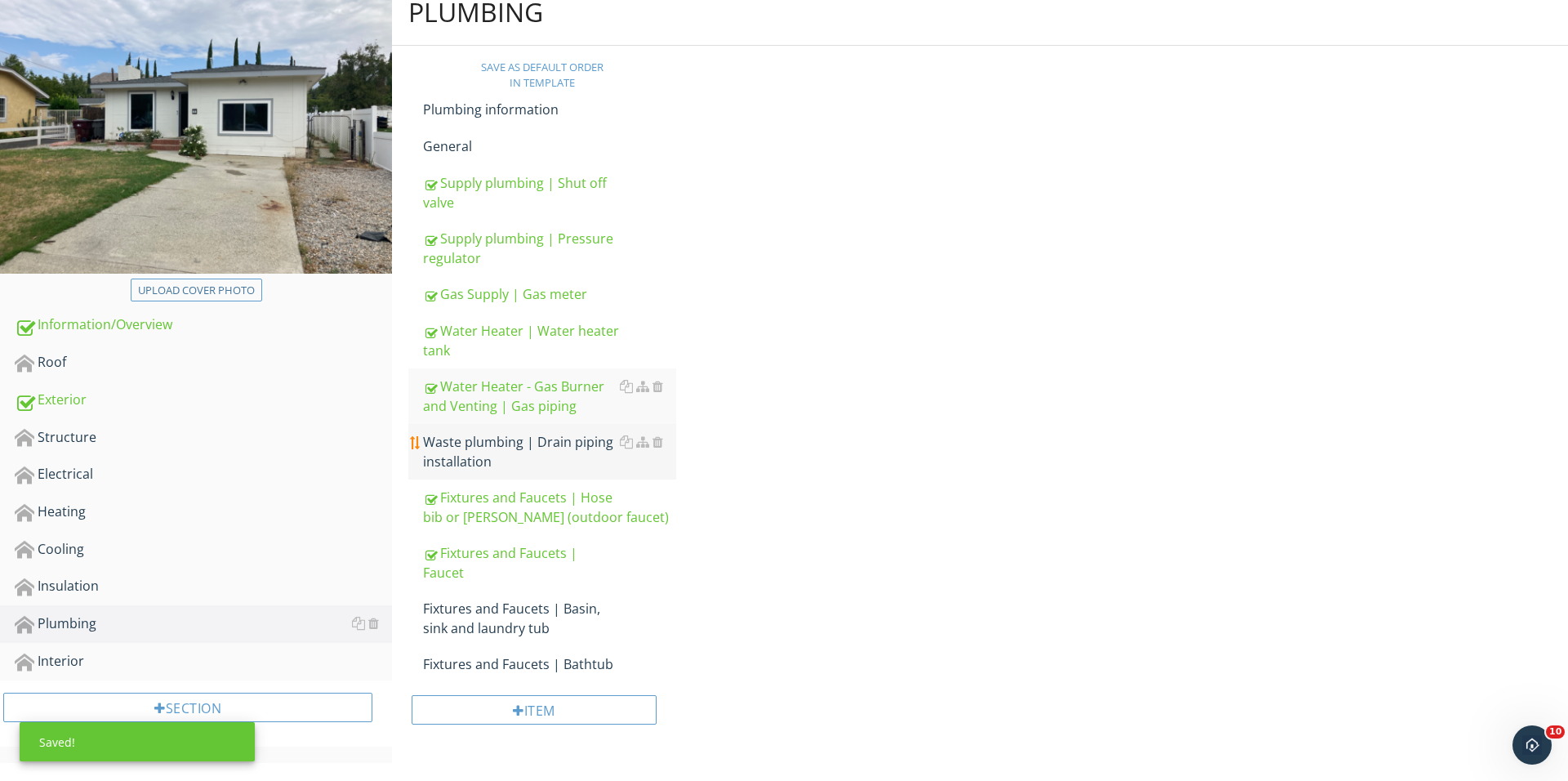
scroll to position [183, 0]
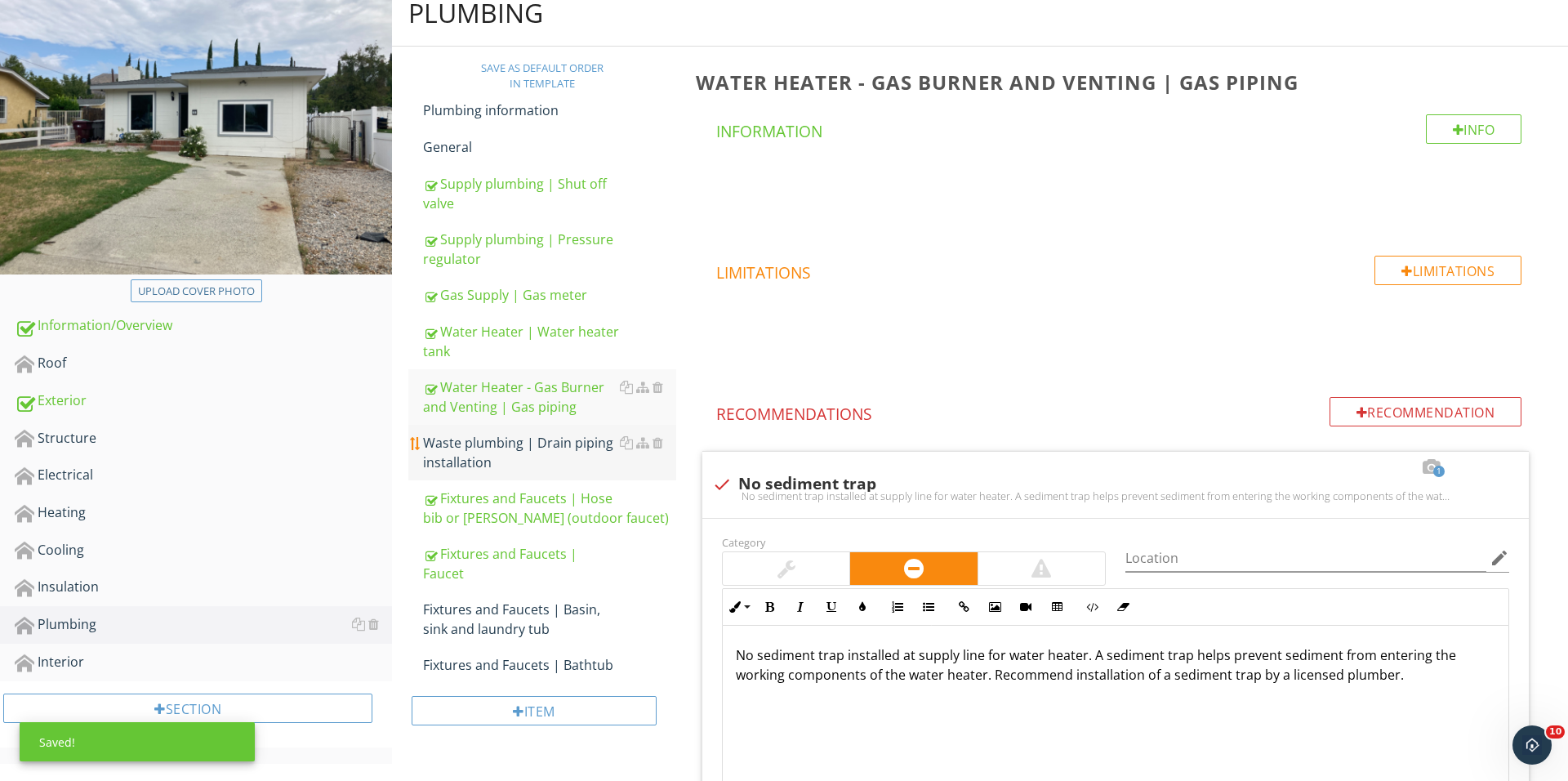
click at [536, 456] on div "Waste plumbing | Drain piping installation" at bounding box center [550, 452] width 253 height 39
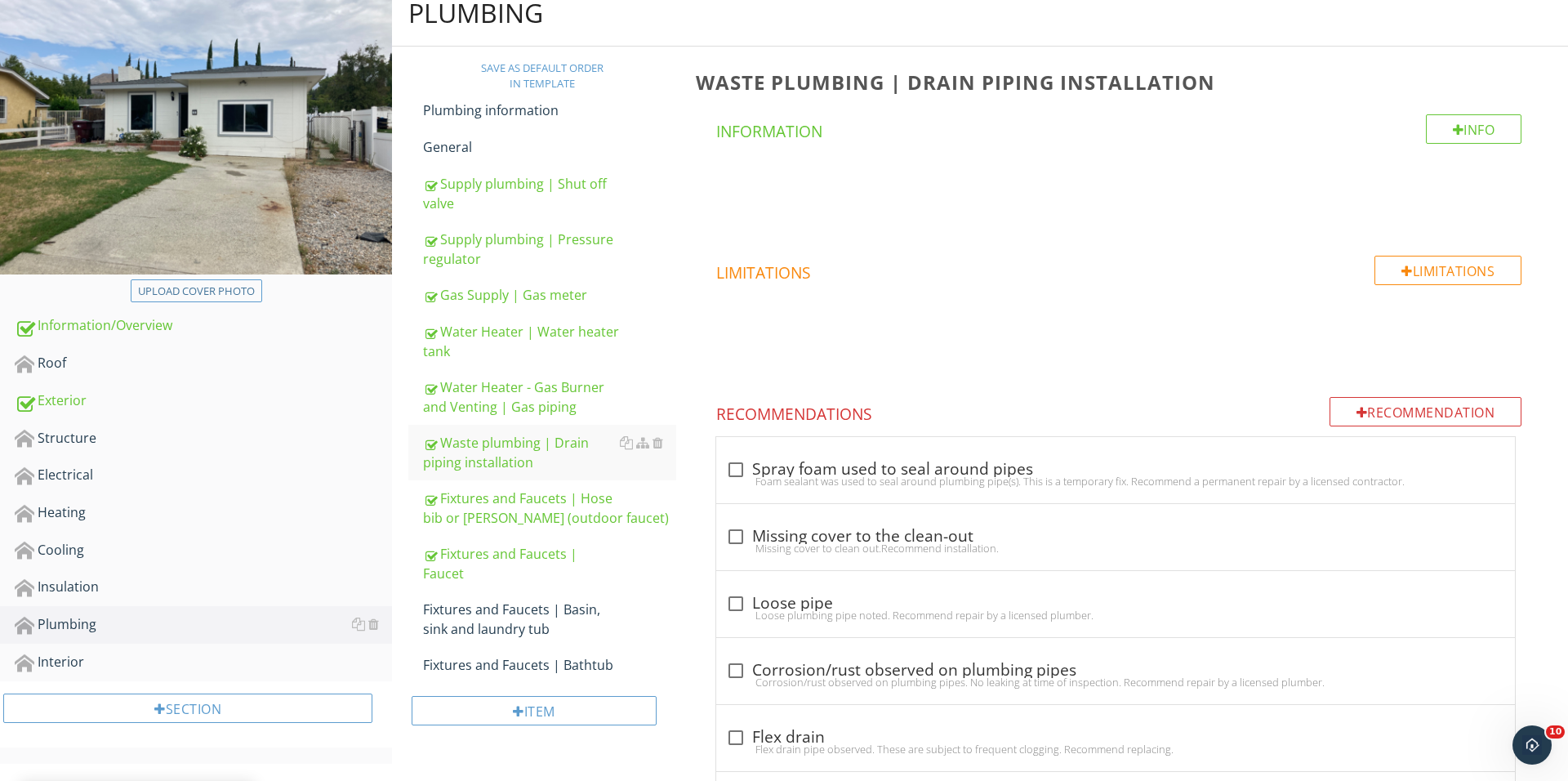
scroll to position [330, 0]
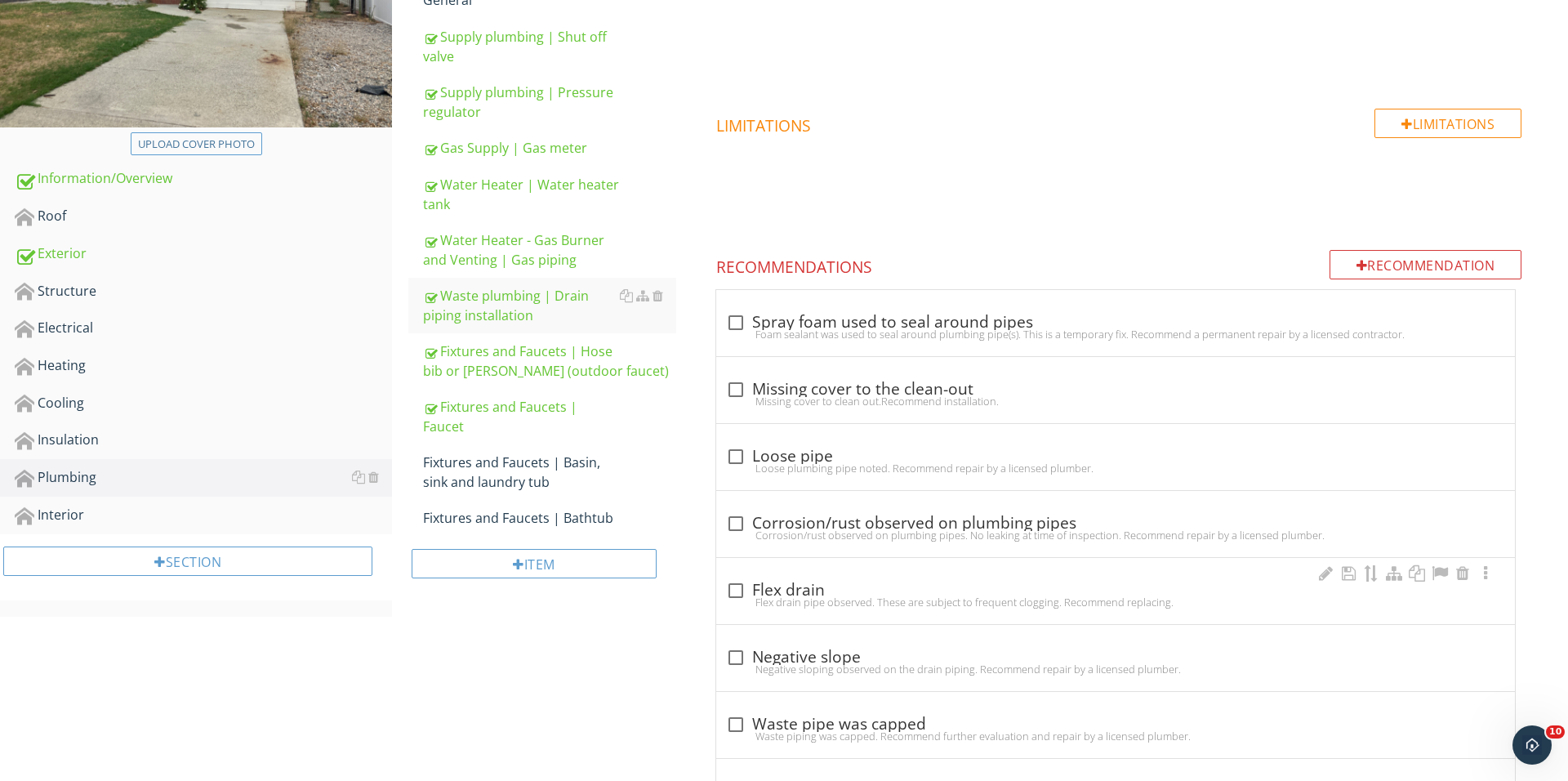
click at [729, 600] on div "Flex drain pipe observed. These are subject to frequent clogging. Recommend rep…" at bounding box center [1116, 602] width 779 height 13
checkbox input "true"
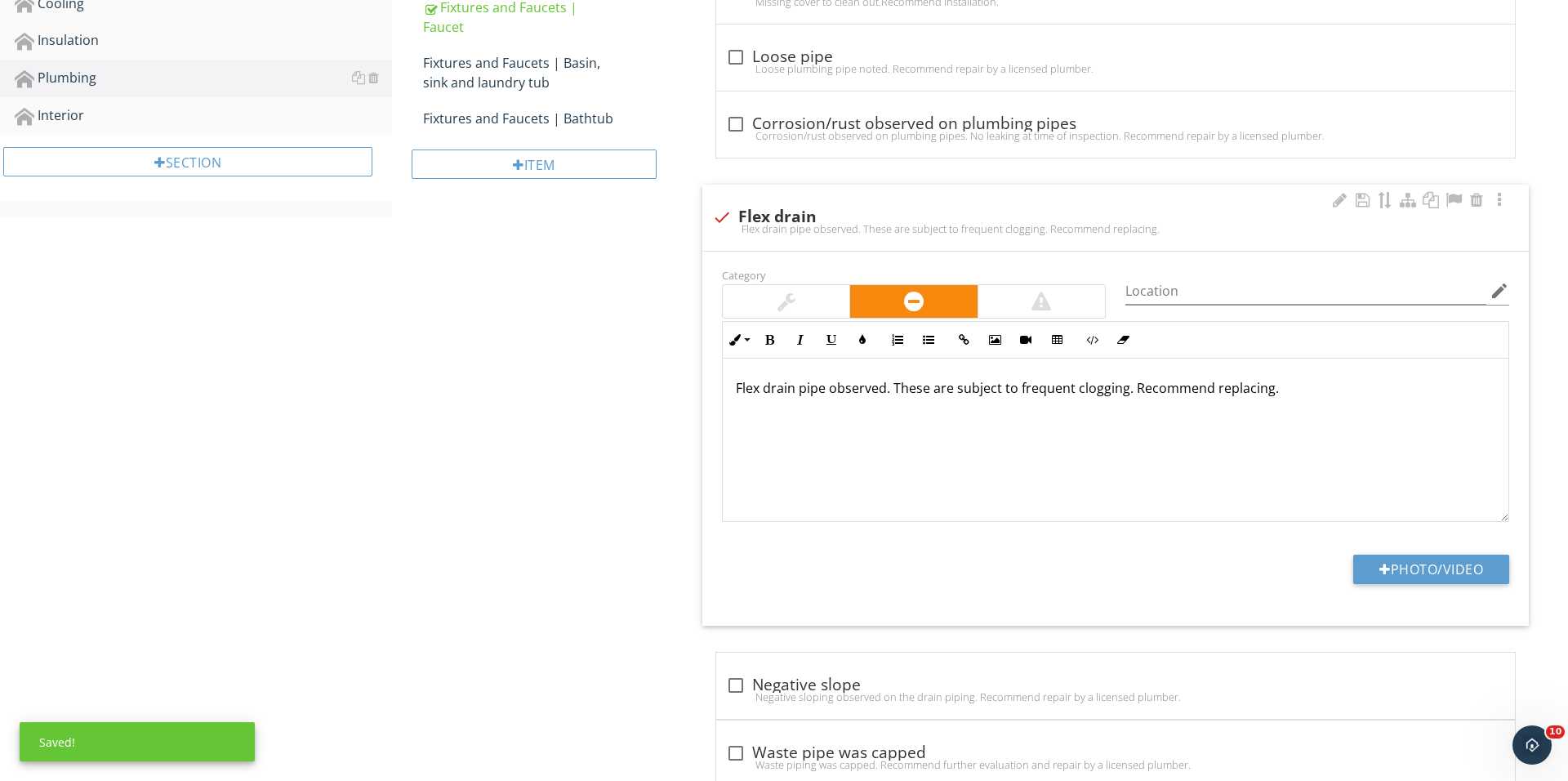
scroll to position [811, 0]
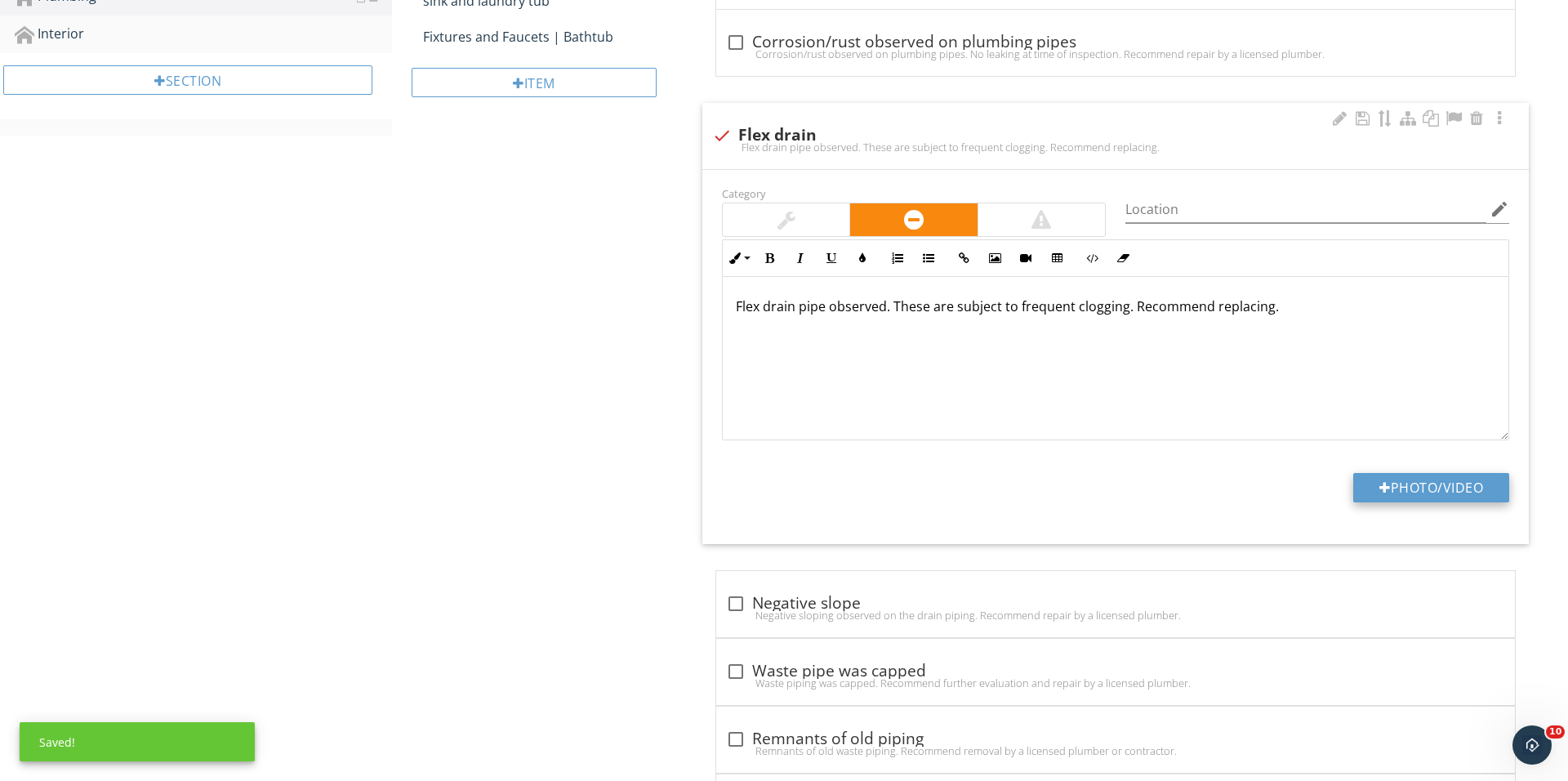
click at [1383, 492] on div at bounding box center [1384, 487] width 11 height 13
type input "C:\fakepath\IMG_1473.JPG"
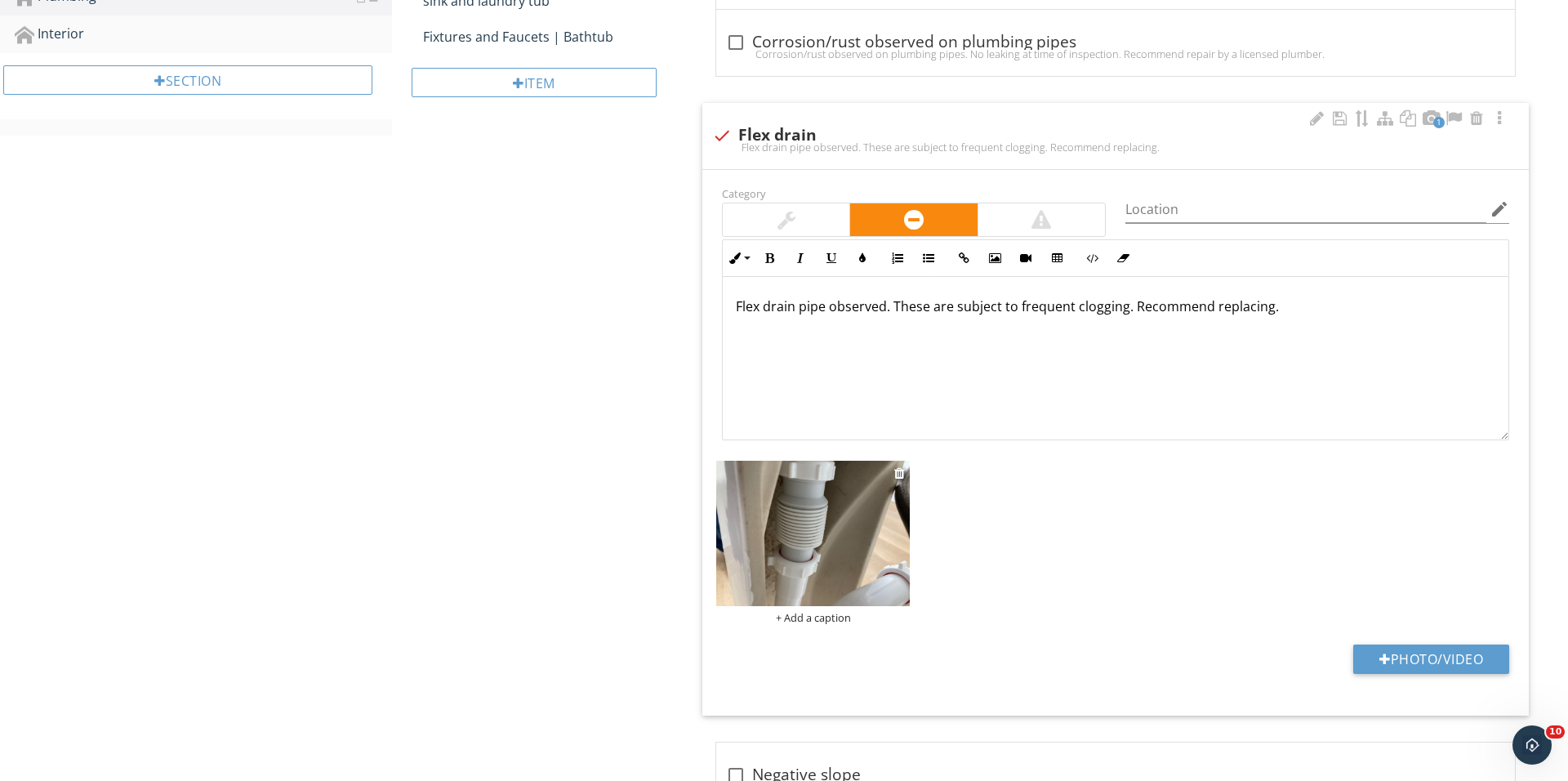
click at [795, 614] on div "+ Add a caption" at bounding box center [812, 617] width 194 height 13
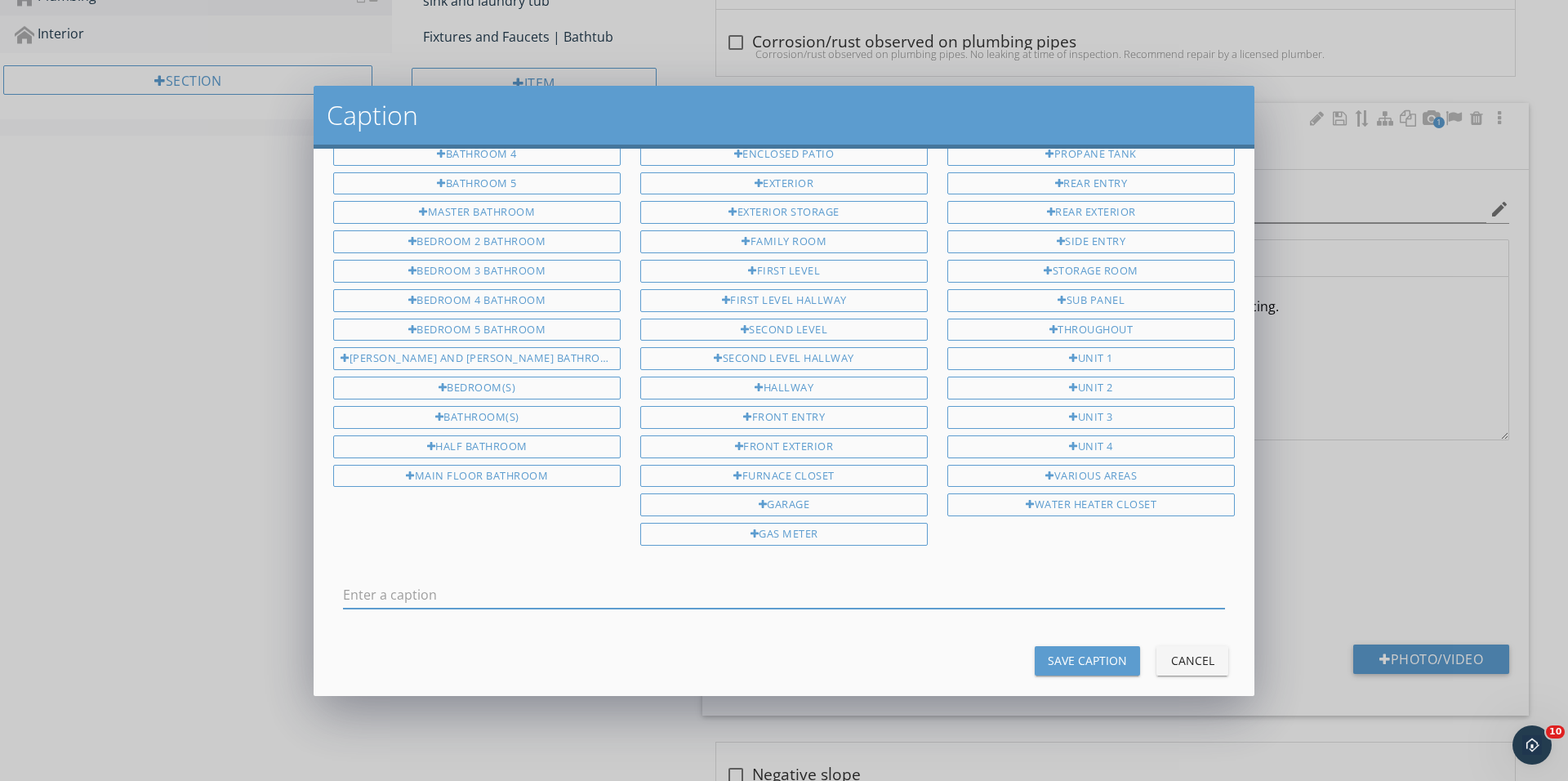
scroll to position [43, 0]
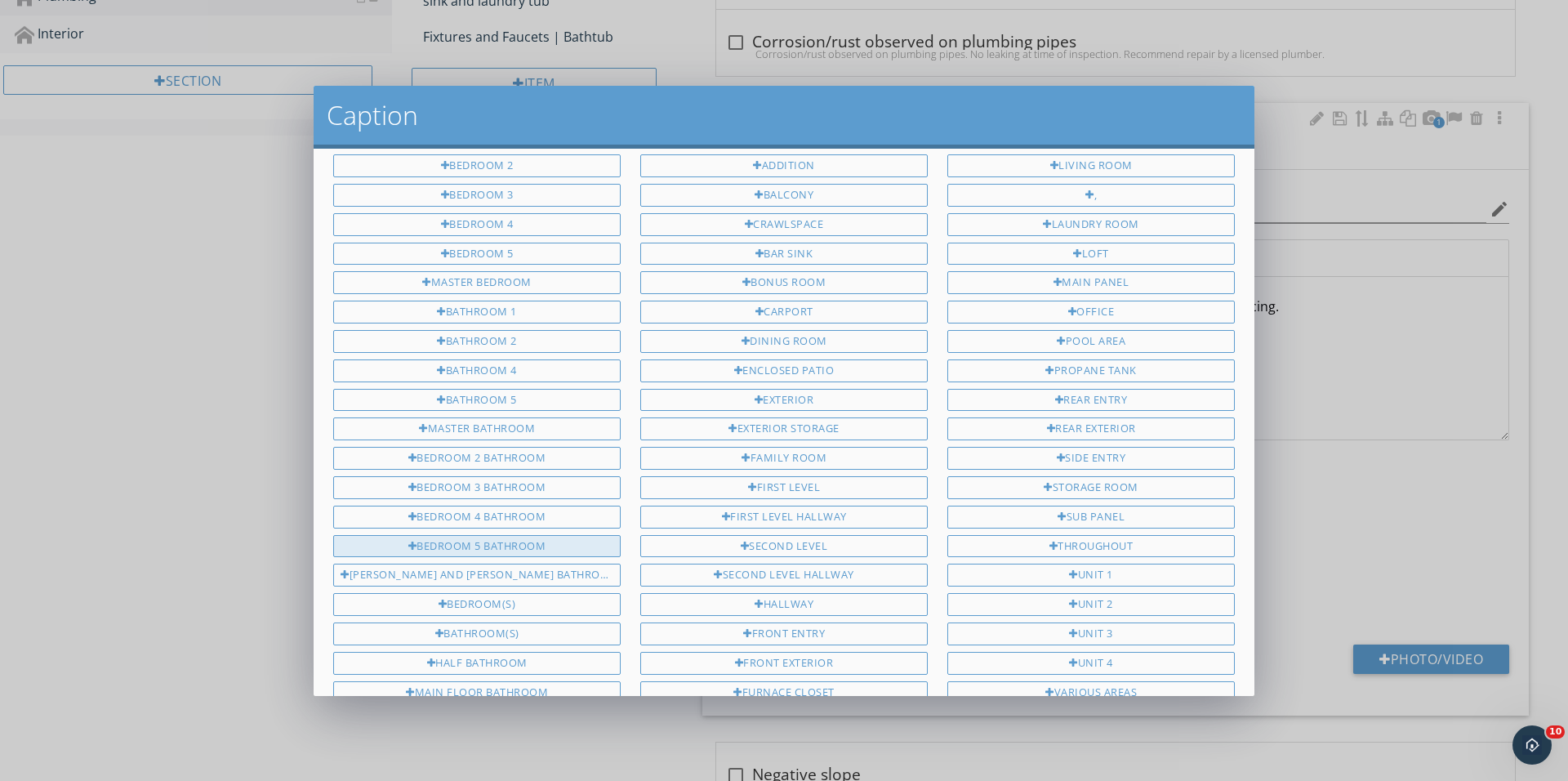
click at [520, 535] on div "Bedroom 5 bathroom" at bounding box center [477, 547] width 288 height 23
click at [510, 299] on div "Bathroom 1" at bounding box center [477, 308] width 288 height 23
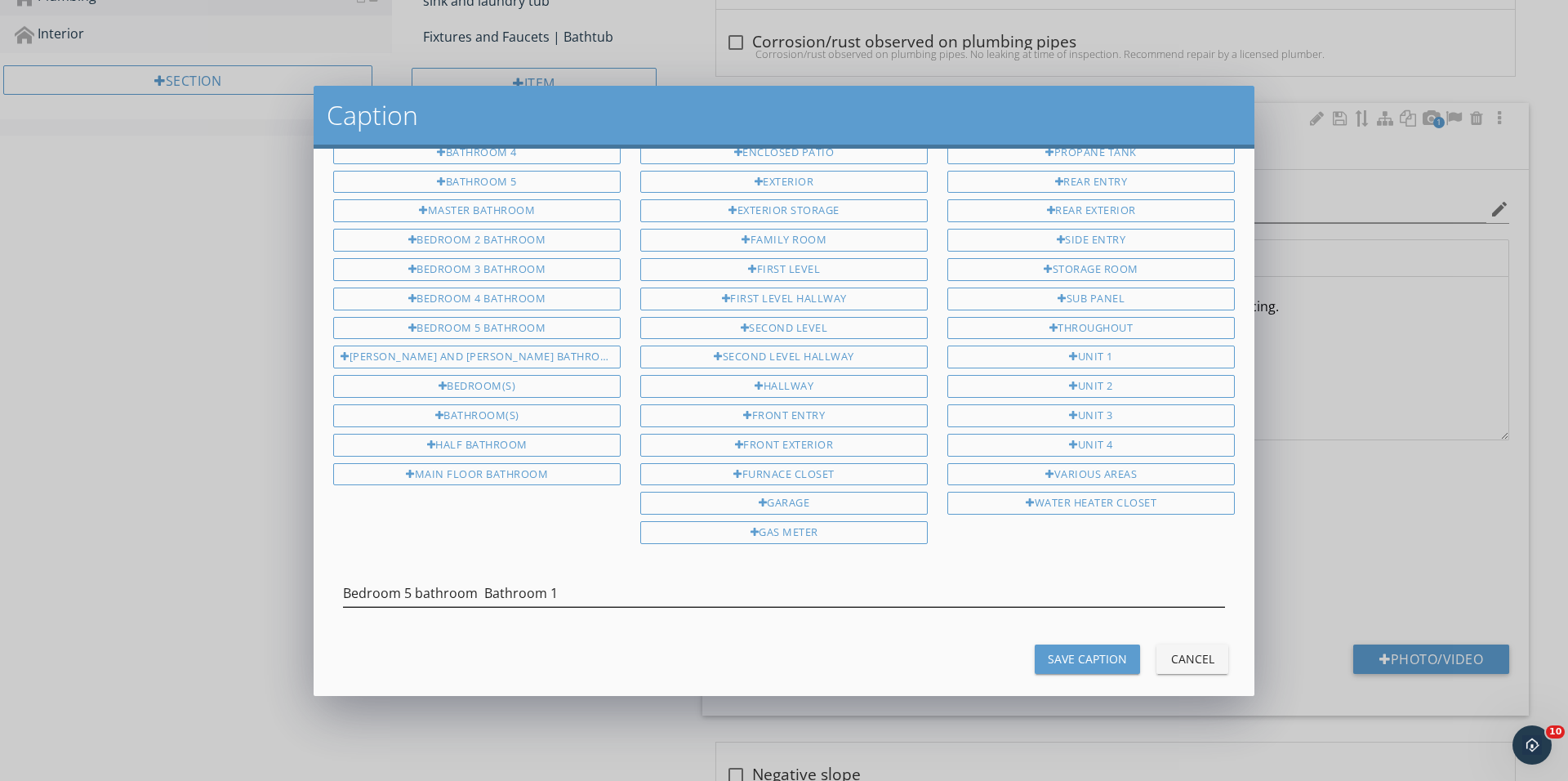
scroll to position [259, 0]
drag, startPoint x: 490, startPoint y: 576, endPoint x: 369, endPoint y: 576, distance: 121.0
click at [369, 582] on input "Bedroom 5 bathroom Bathroom 1" at bounding box center [784, 595] width 882 height 27
type input "Bathroom 1"
click at [1092, 652] on div "Save Caption" at bounding box center [1087, 660] width 79 height 17
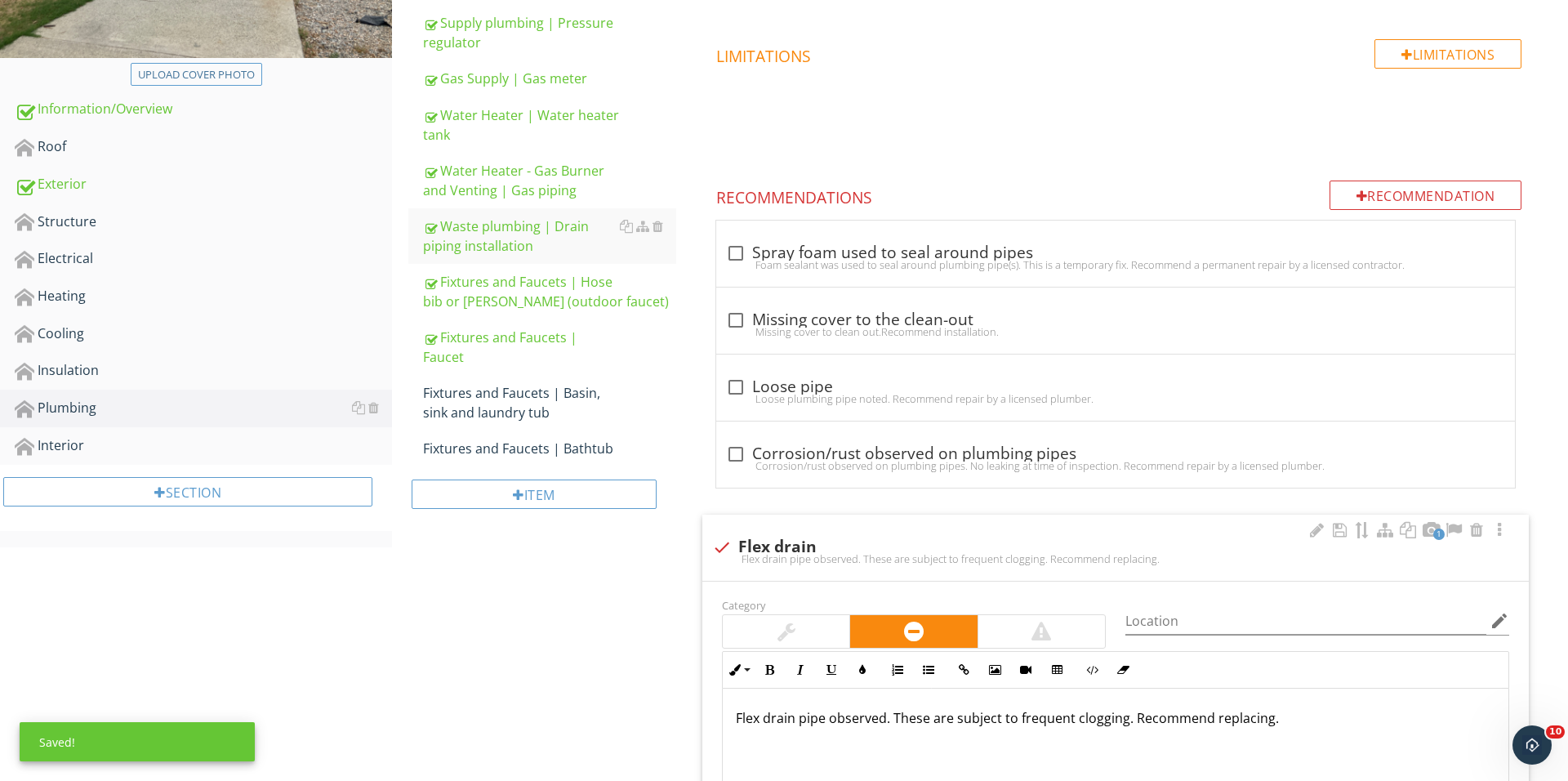
scroll to position [301, 0]
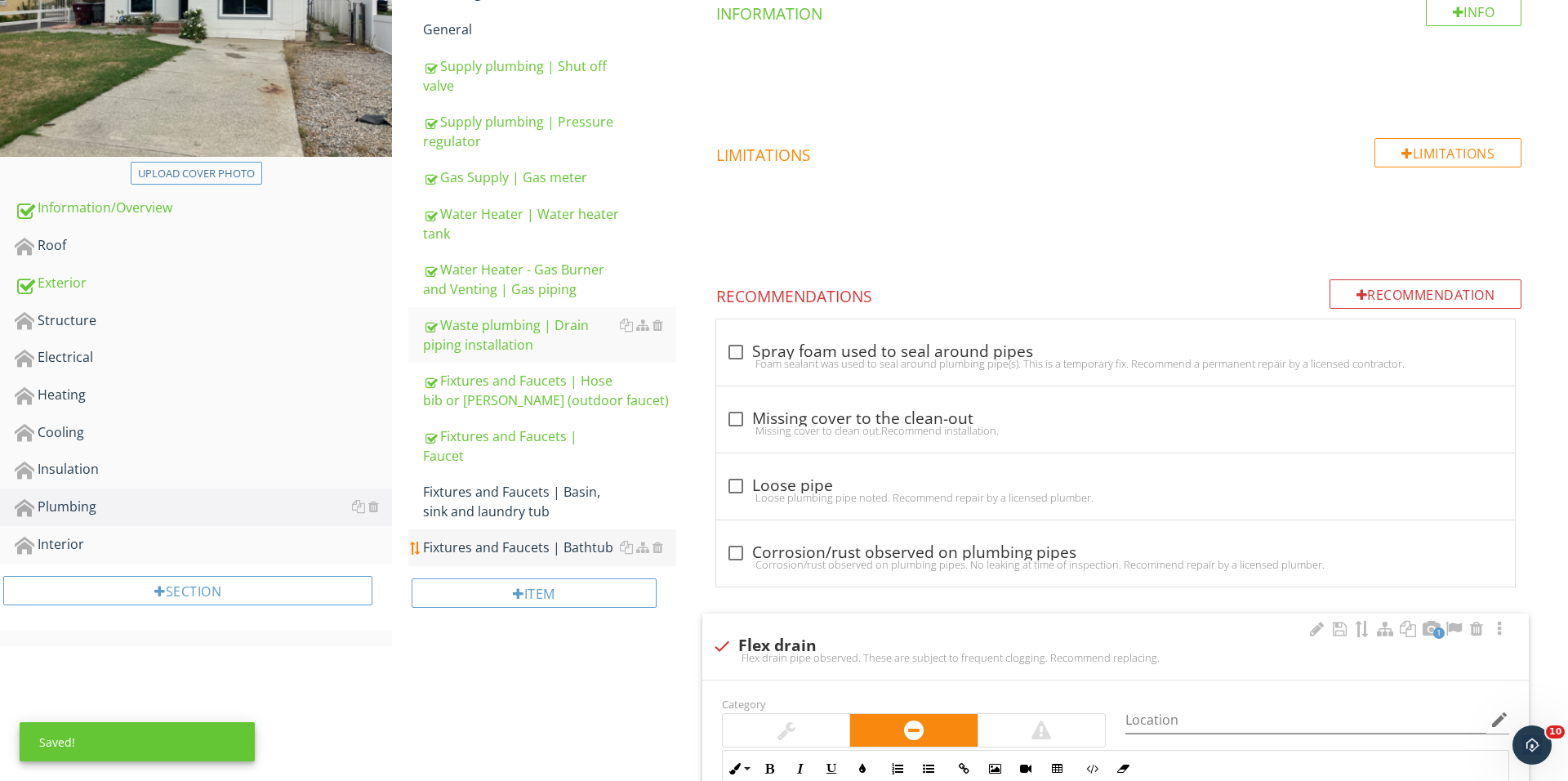
click at [536, 538] on div "Fixtures and Faucets | Bathtub" at bounding box center [550, 547] width 253 height 20
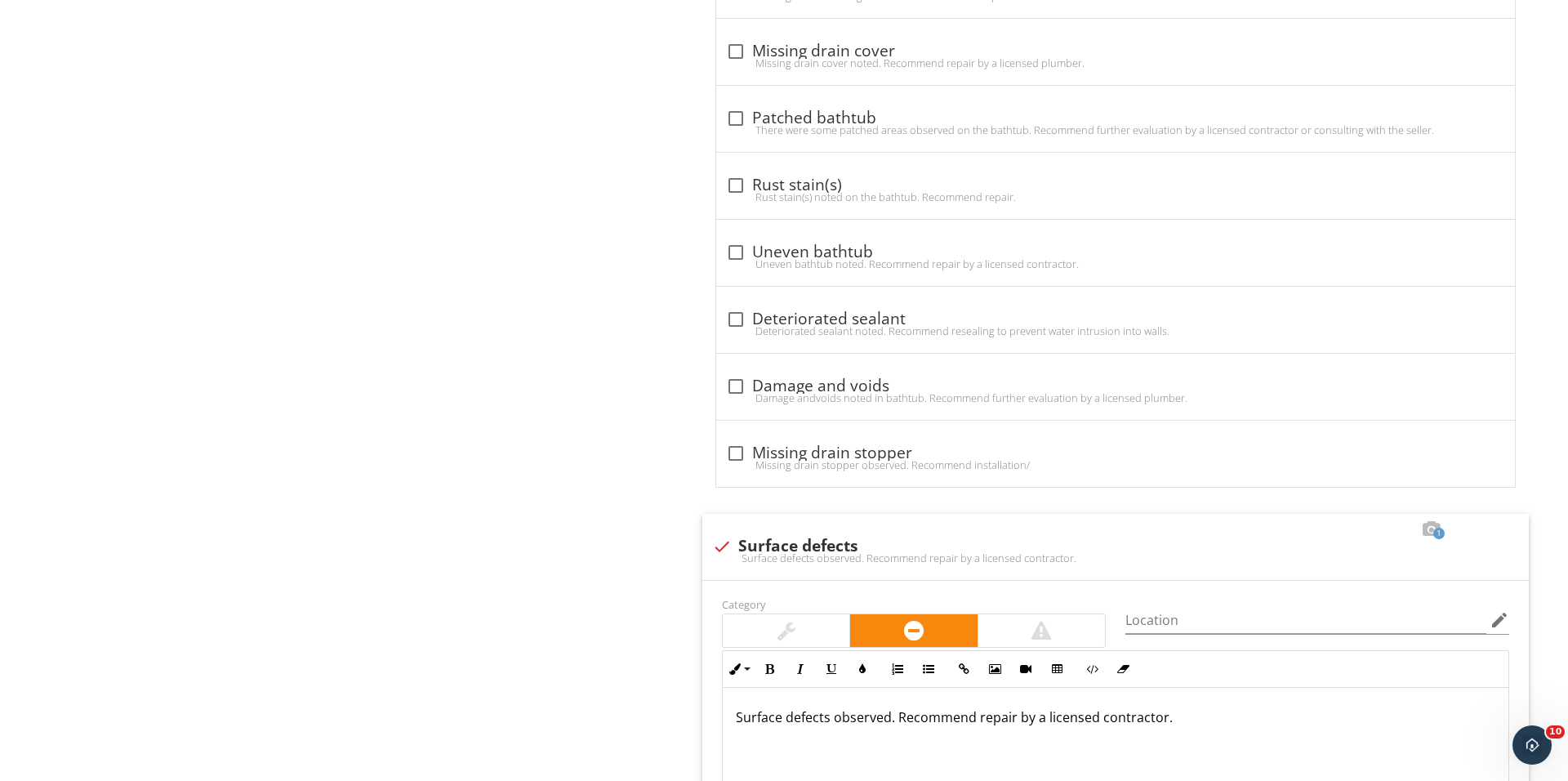
scroll to position [1069, 0]
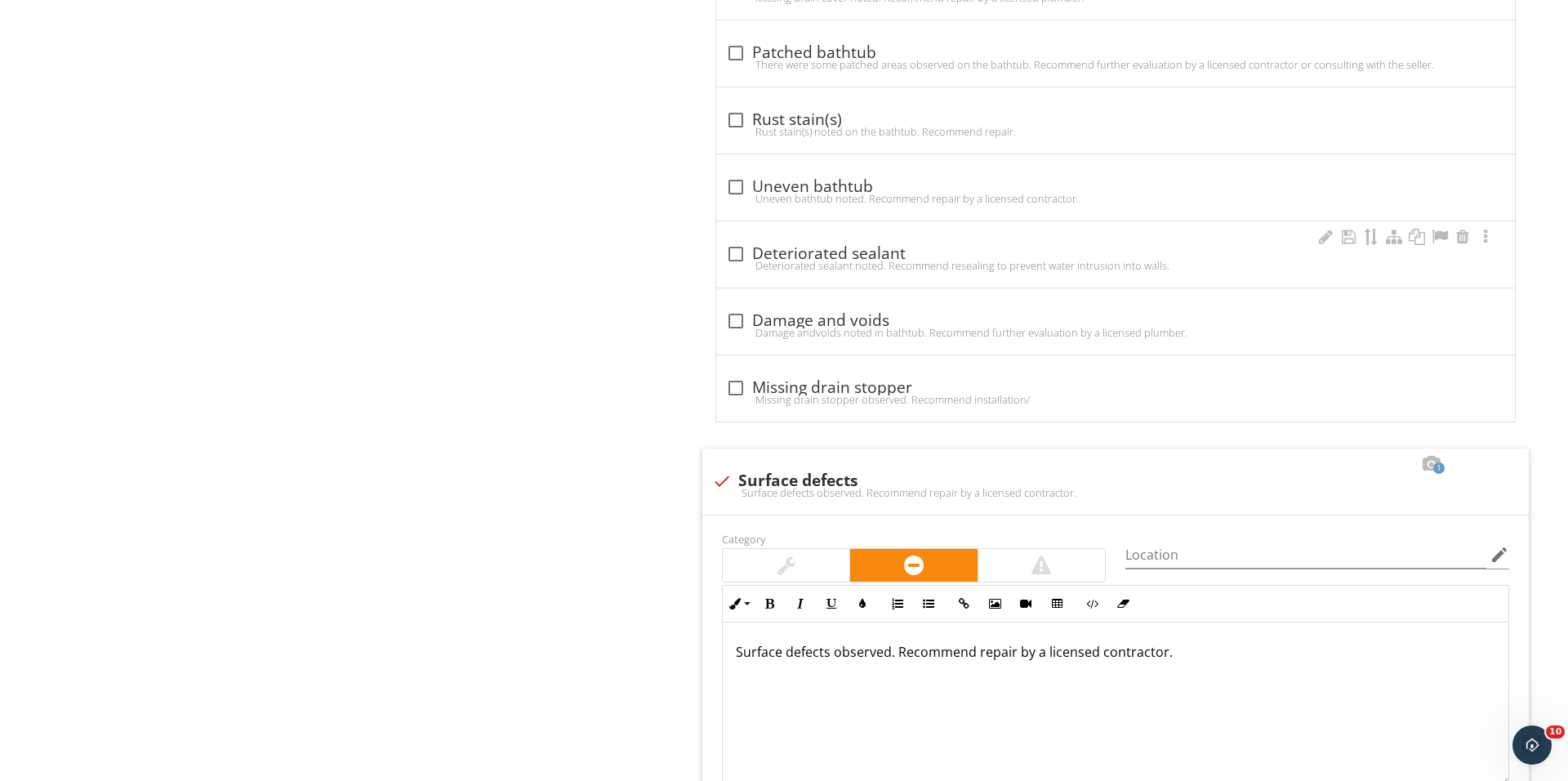
click at [736, 262] on div "Deteriorated sealant noted. Recommend resealing to prevent water intrusion into…" at bounding box center [1116, 265] width 779 height 13
checkbox input "true"
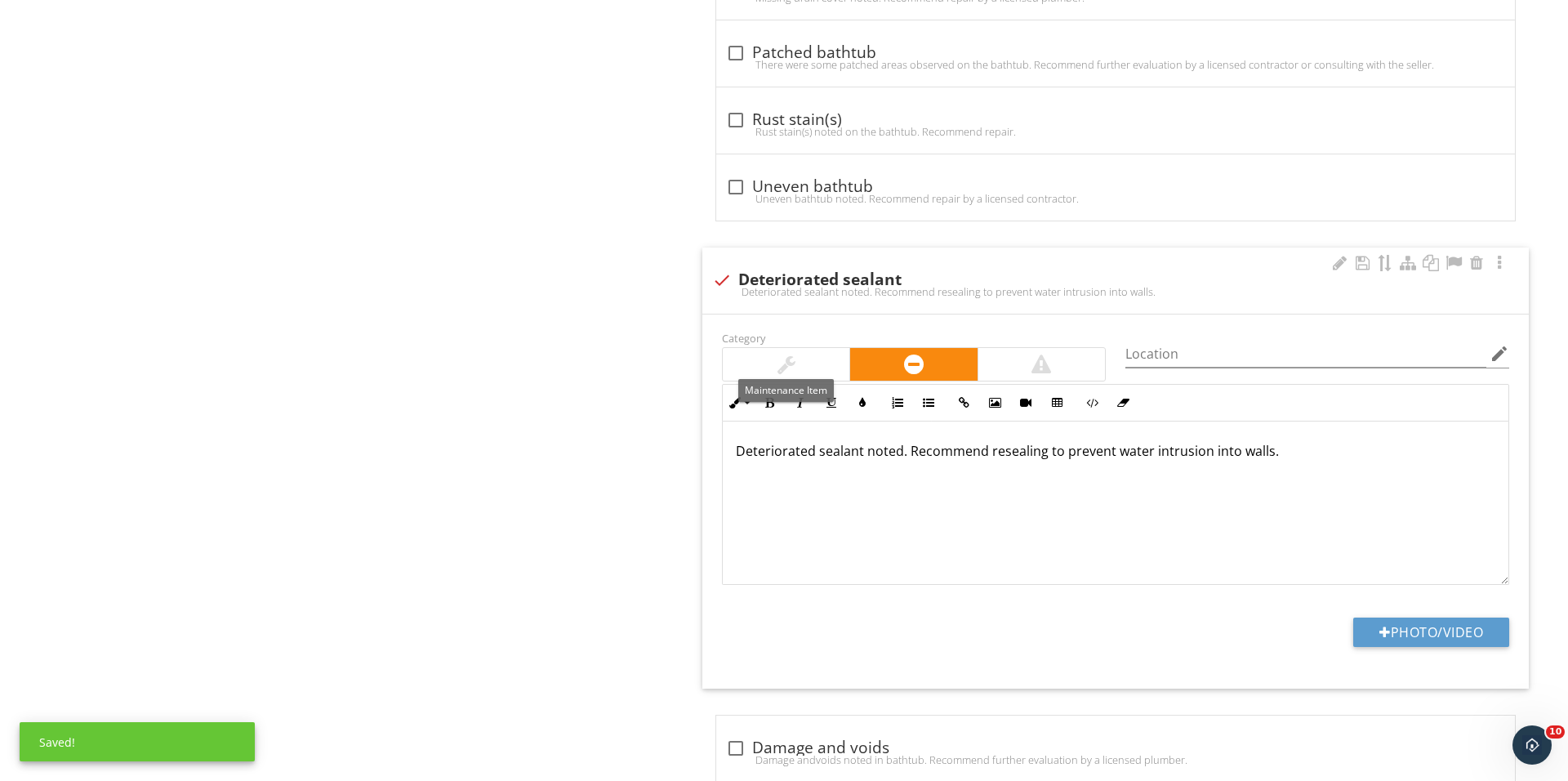
click at [748, 367] on div at bounding box center [786, 365] width 127 height 33
click at [1384, 644] on button "Photo/Video" at bounding box center [1430, 633] width 156 height 29
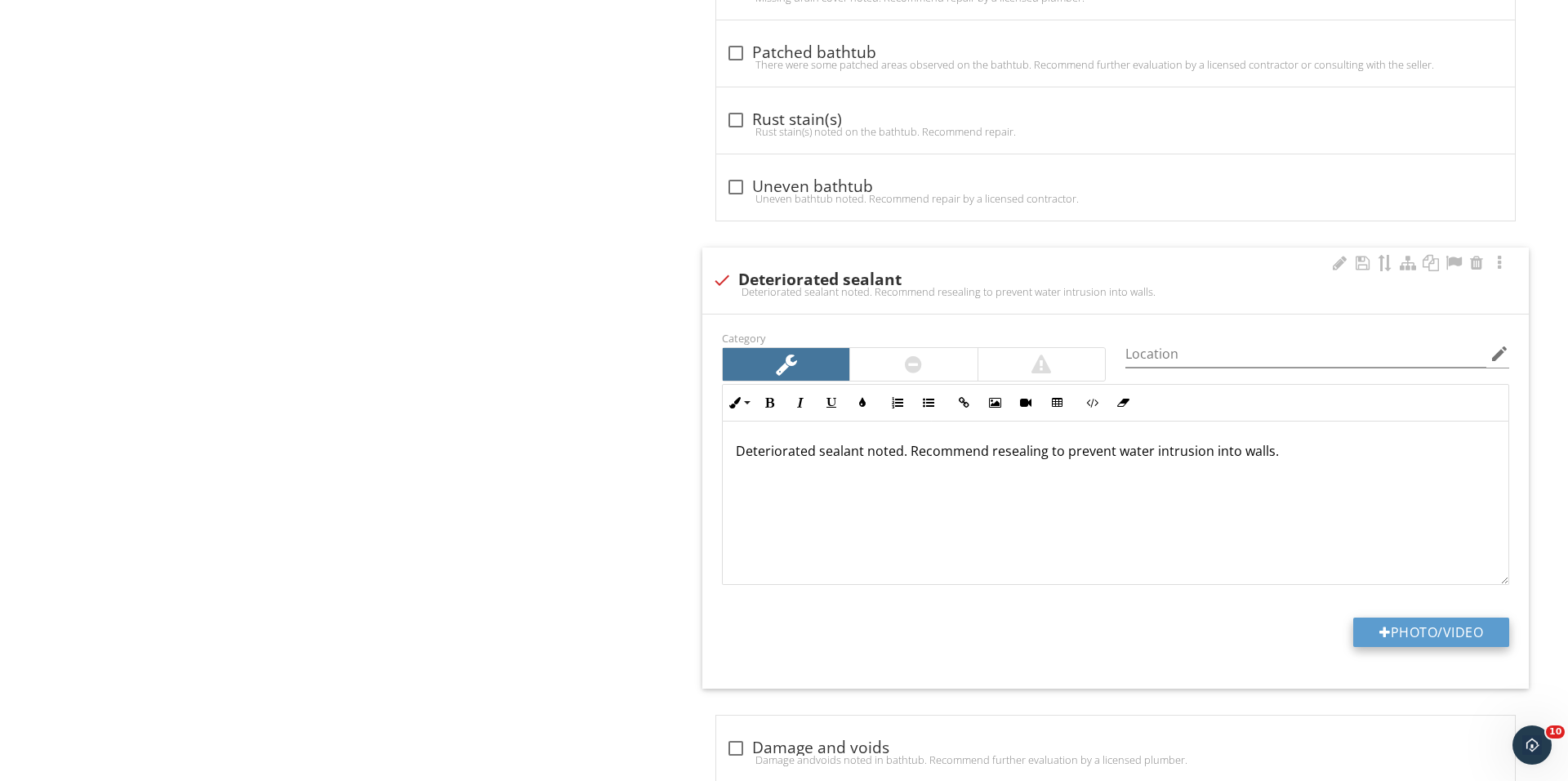
type input "C:\fakepath\IMG_1488.JPG"
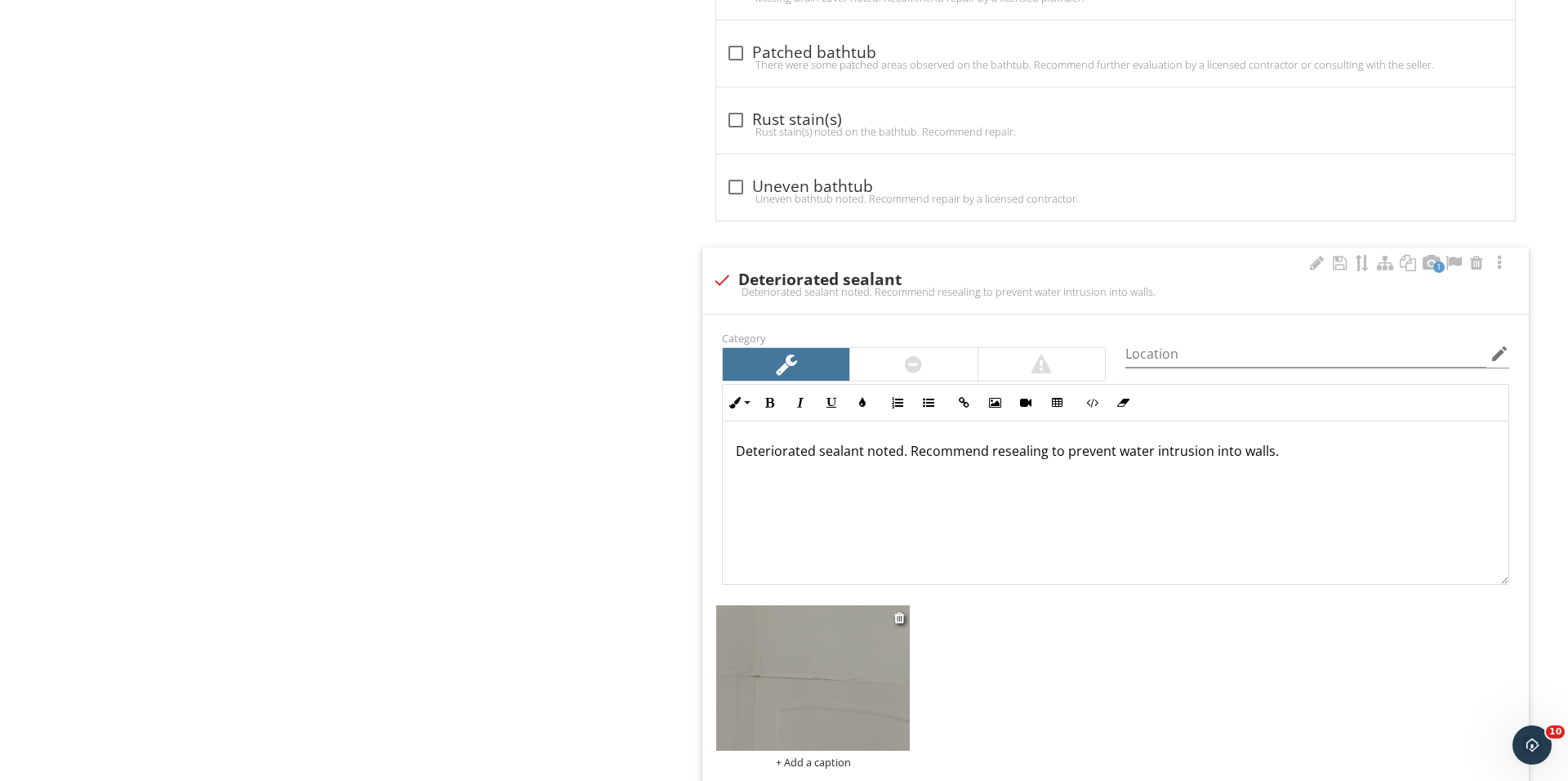
click at [787, 762] on div "+ Add a caption" at bounding box center [812, 762] width 194 height 13
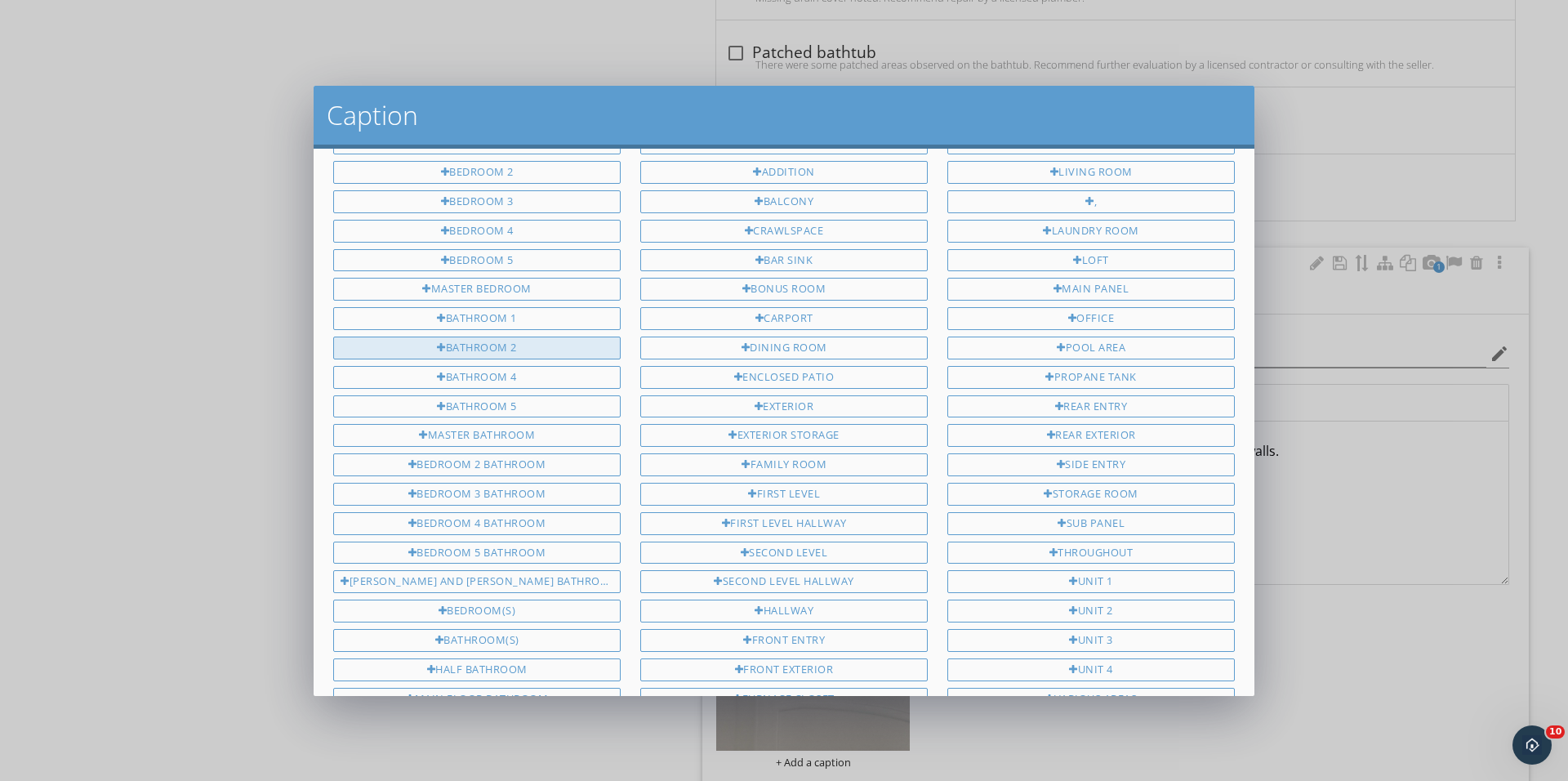
scroll to position [0, 0]
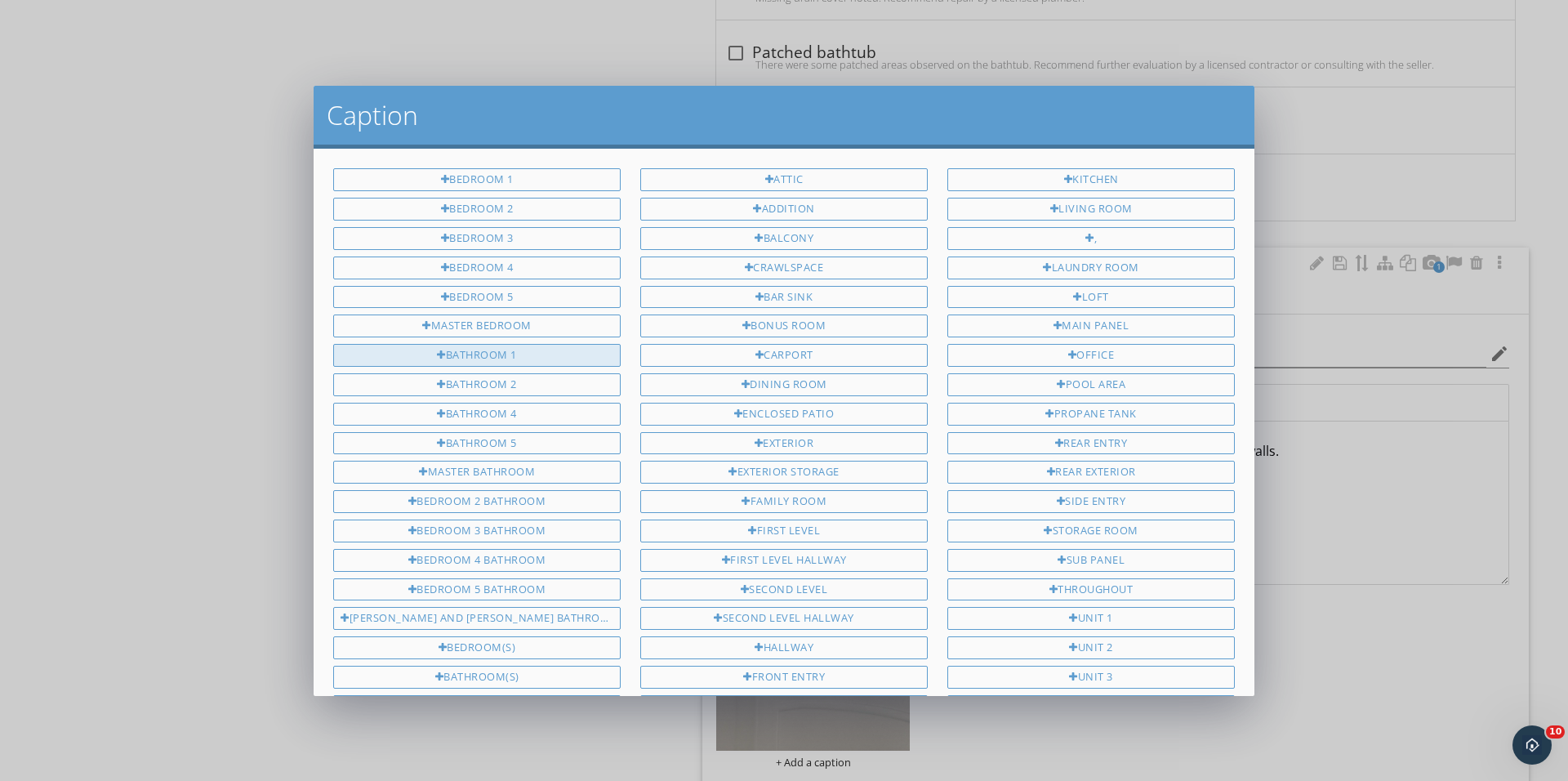
click at [551, 352] on div "Bathroom 1" at bounding box center [477, 355] width 288 height 23
type input "Bathroom 1"
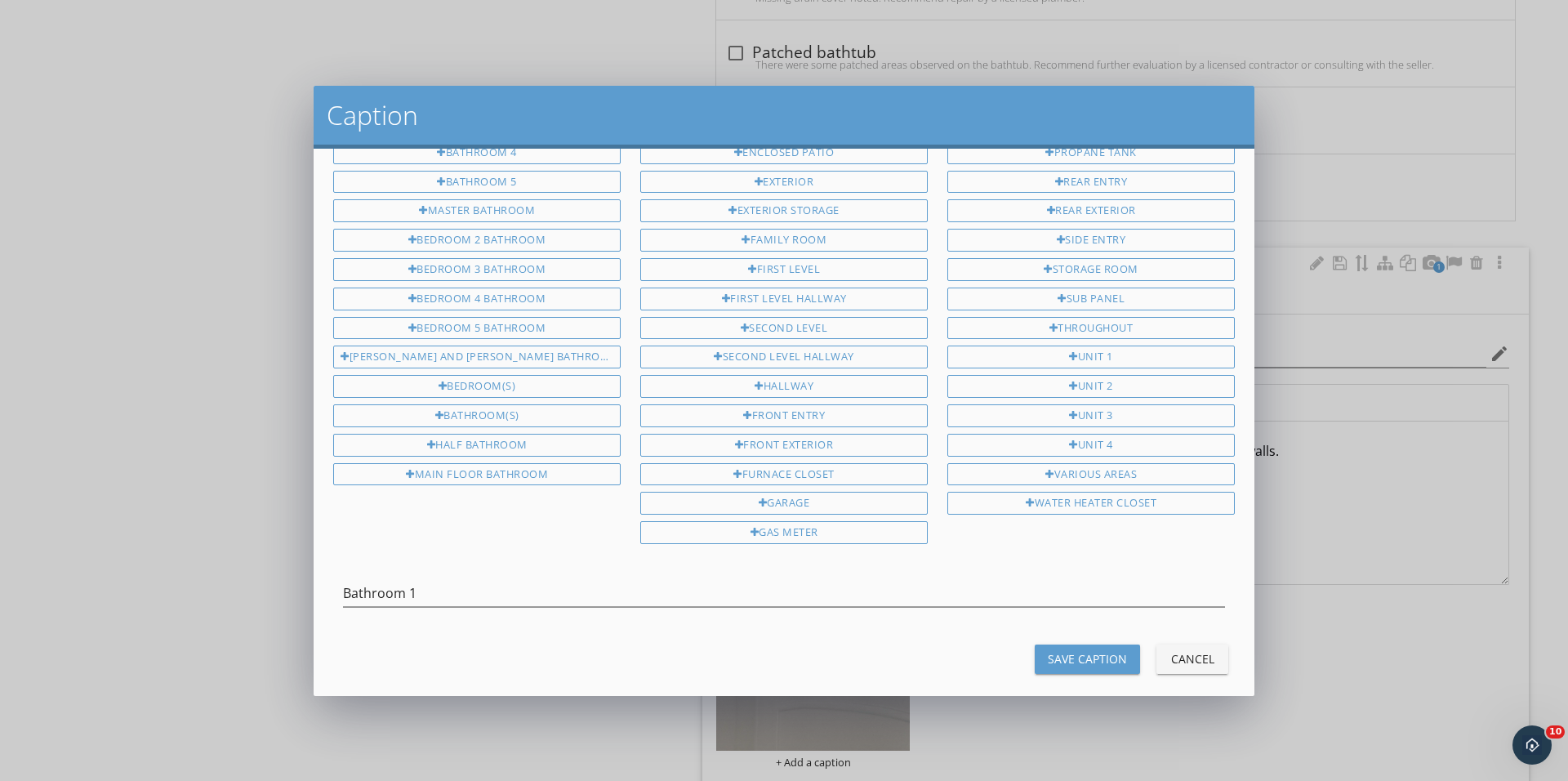
scroll to position [259, 0]
click at [1046, 647] on button "Save Caption" at bounding box center [1087, 661] width 105 height 29
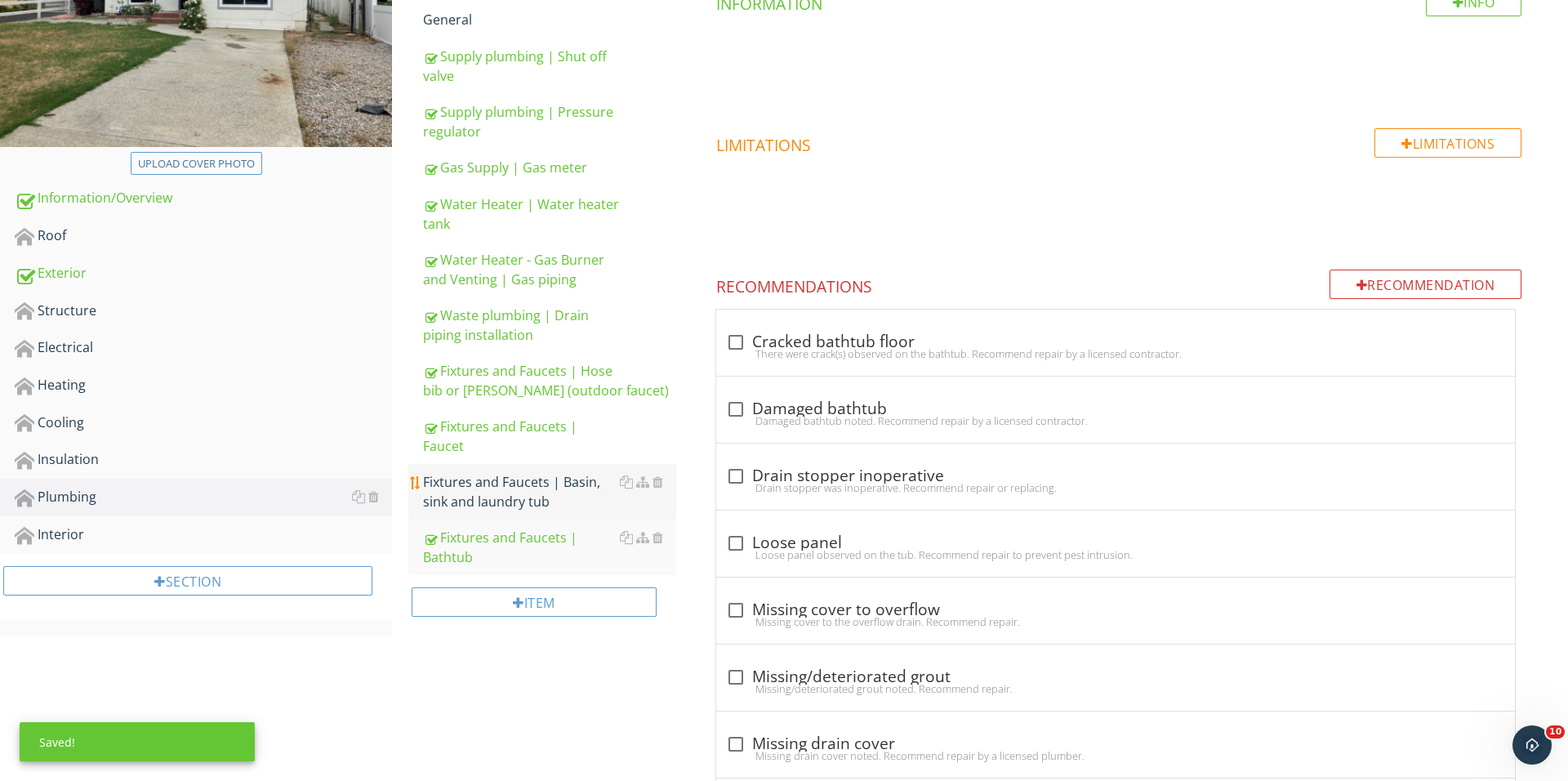
scroll to position [331, 0]
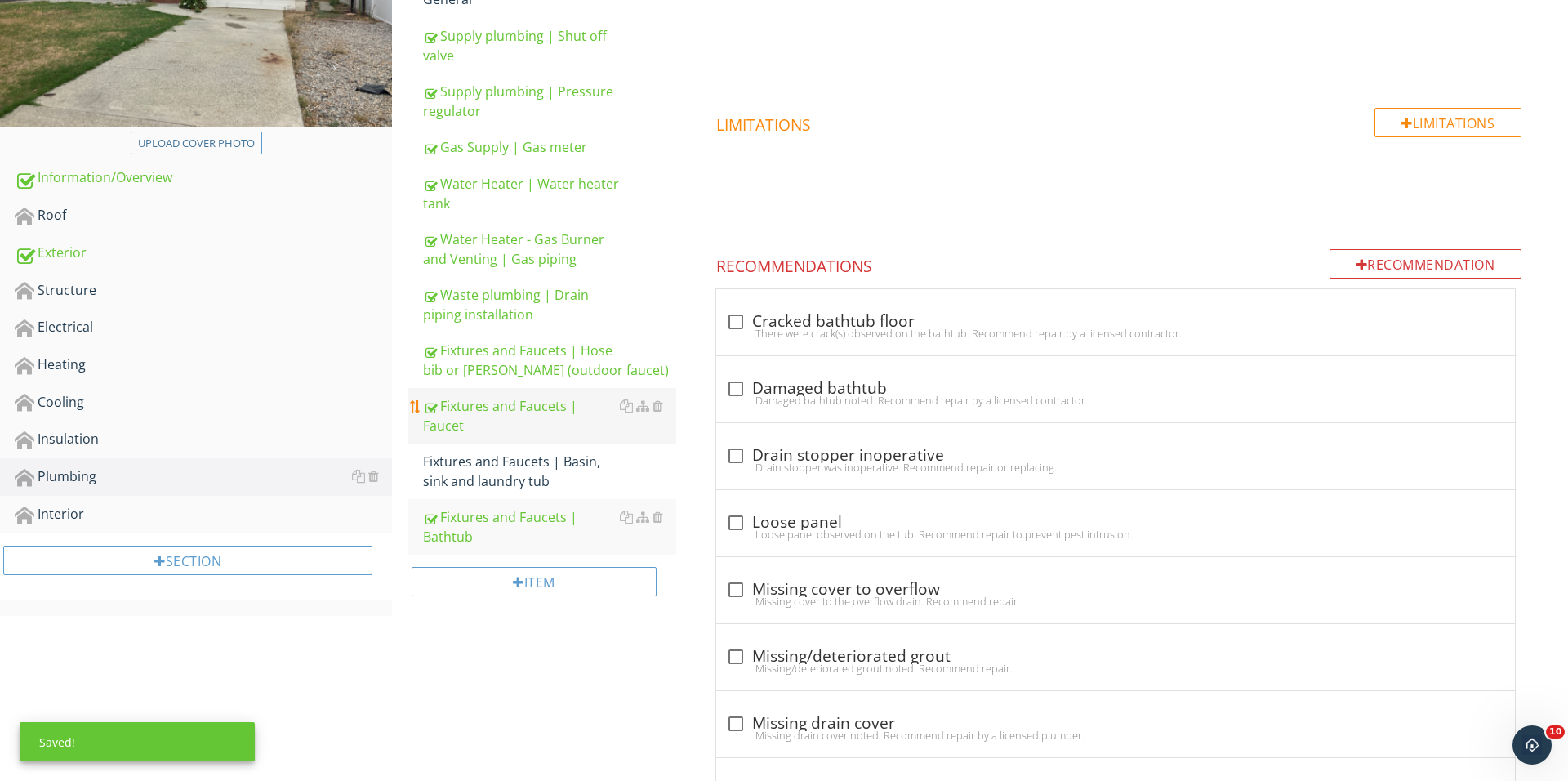
click at [527, 413] on div "Fixtures and Faucets | Faucet" at bounding box center [550, 415] width 253 height 39
click at [520, 380] on div "Fixtures and Faucets | Hose bib or [PERSON_NAME] (outdoor faucet)" at bounding box center [550, 359] width 253 height 39
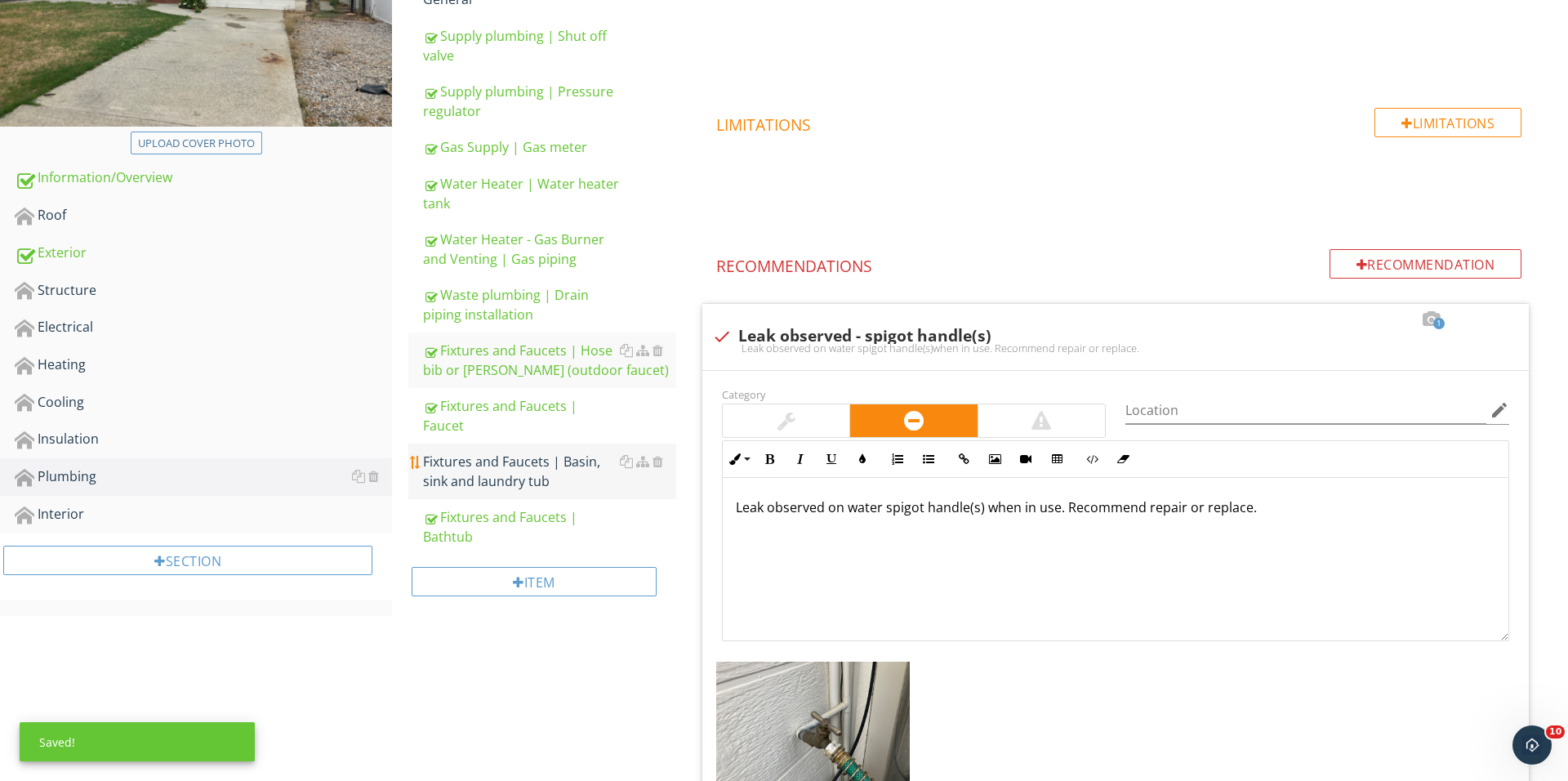
click at [507, 491] on div "Fixtures and Faucets | Basin, sink and laundry tub" at bounding box center [550, 471] width 253 height 39
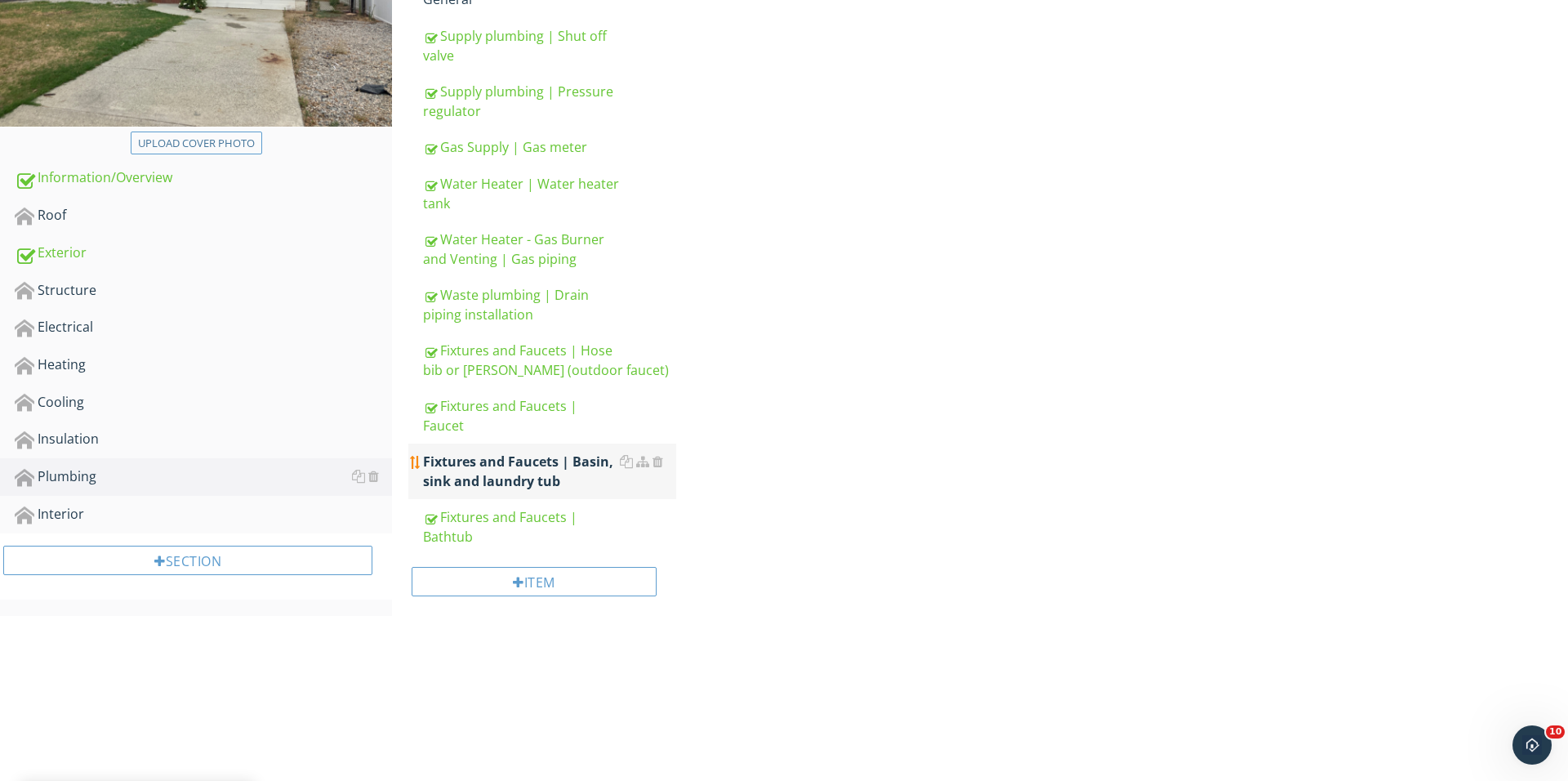
scroll to position [242, 0]
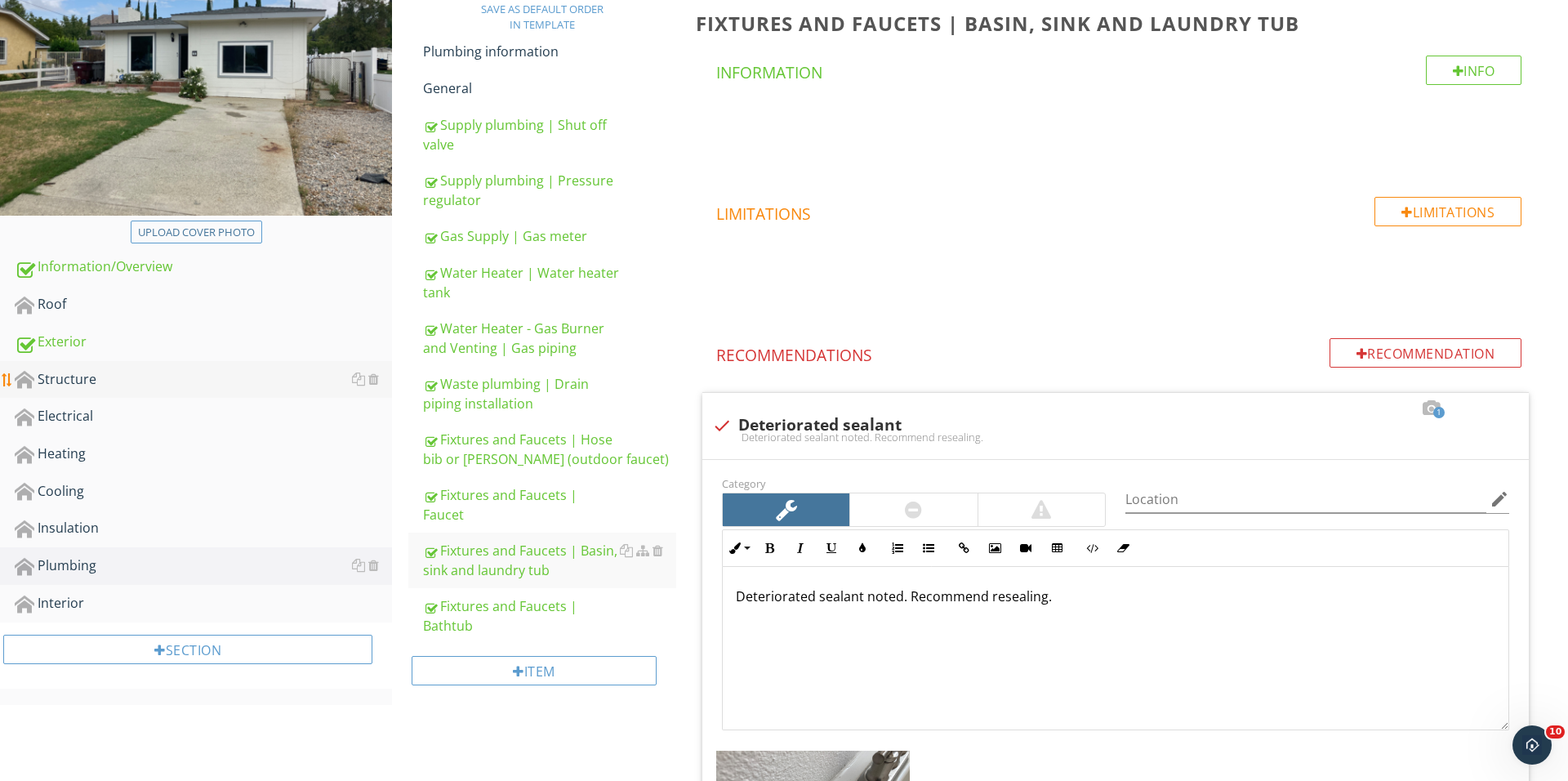
click at [154, 393] on link "Structure" at bounding box center [203, 380] width 377 height 38
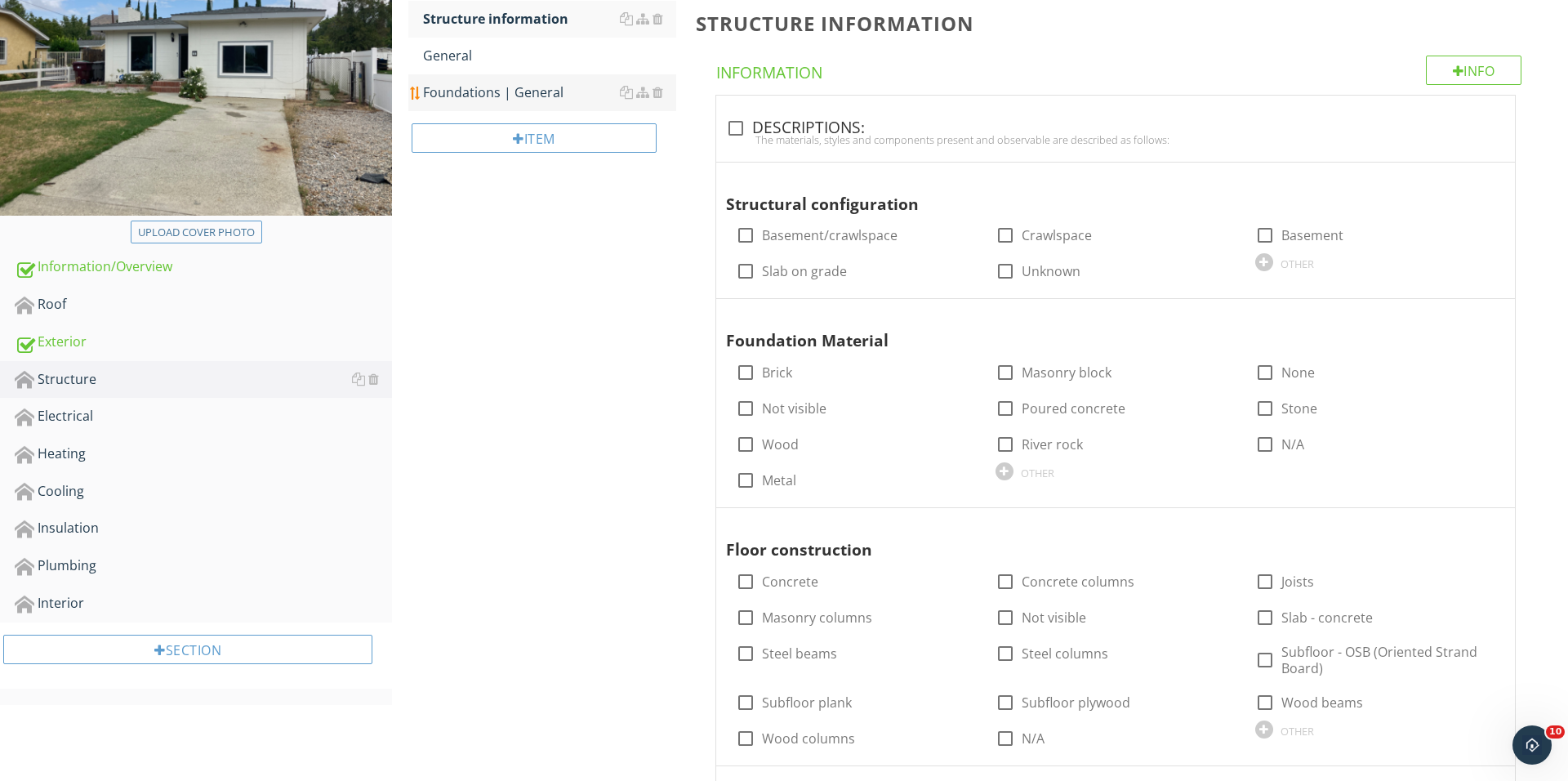
click at [537, 91] on div "Foundations | General" at bounding box center [550, 92] width 253 height 20
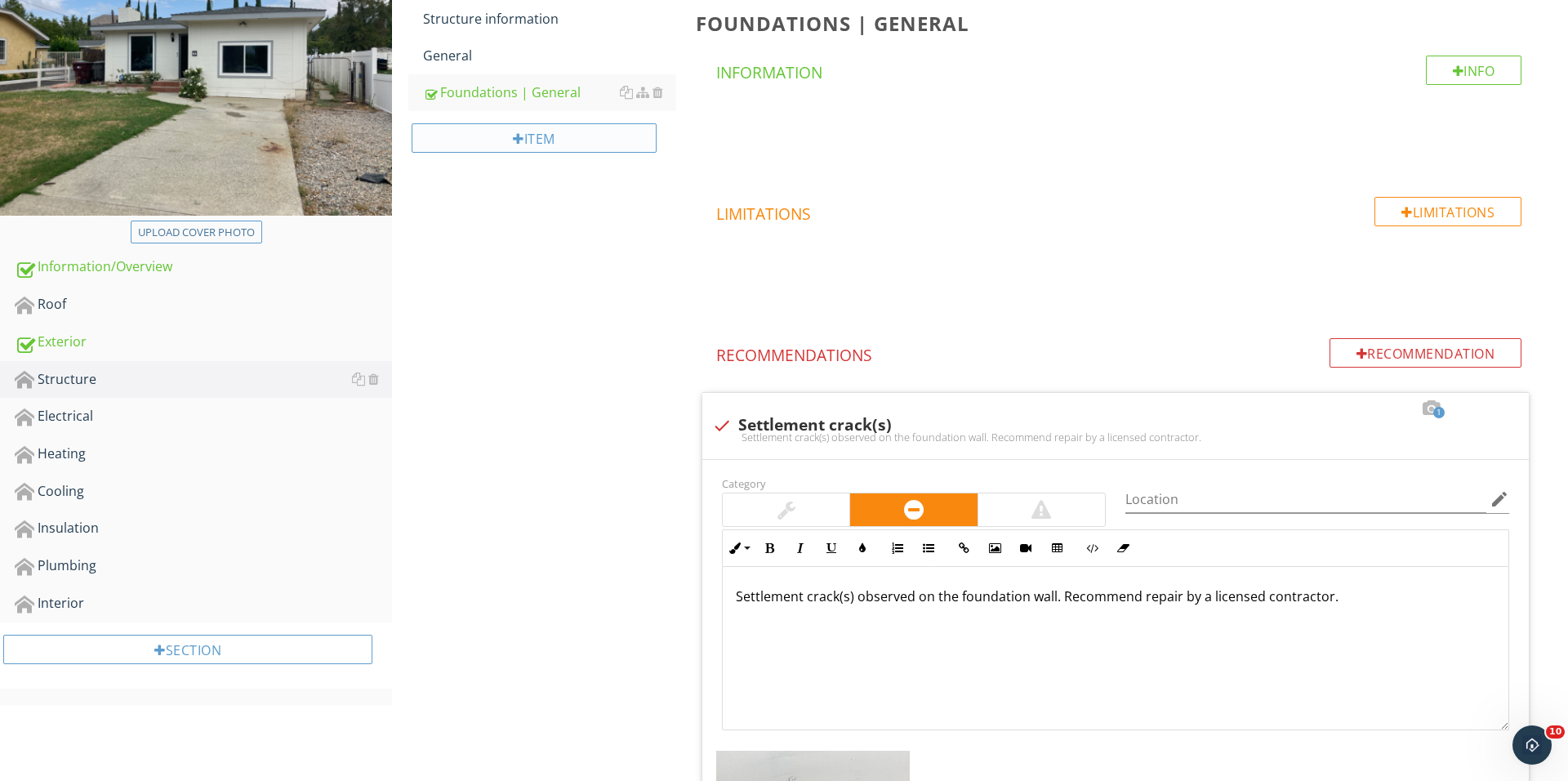
click at [553, 134] on div "Item" at bounding box center [534, 138] width 245 height 29
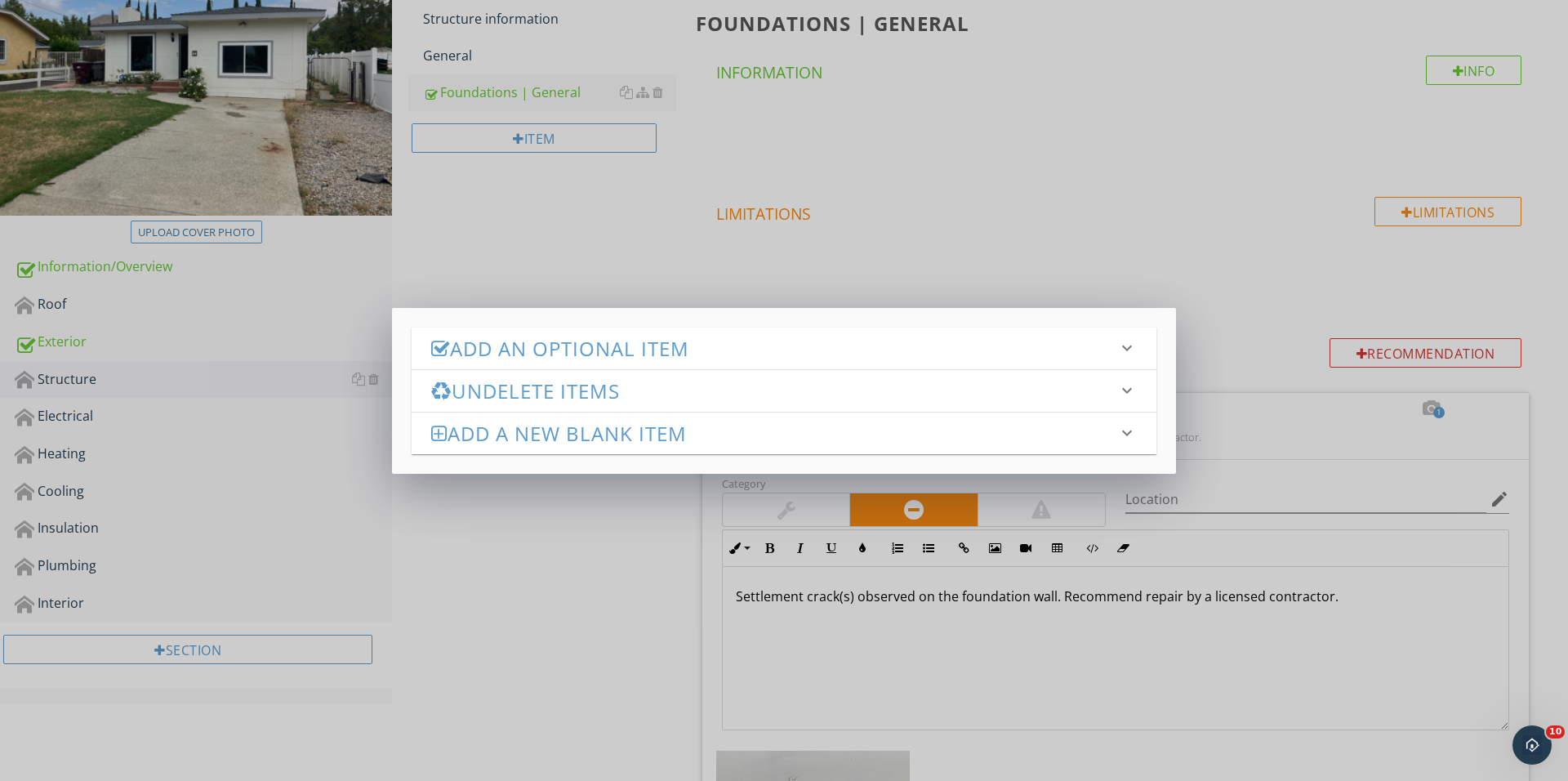
click at [593, 354] on h3 "Add an Optional Item" at bounding box center [774, 348] width 686 height 22
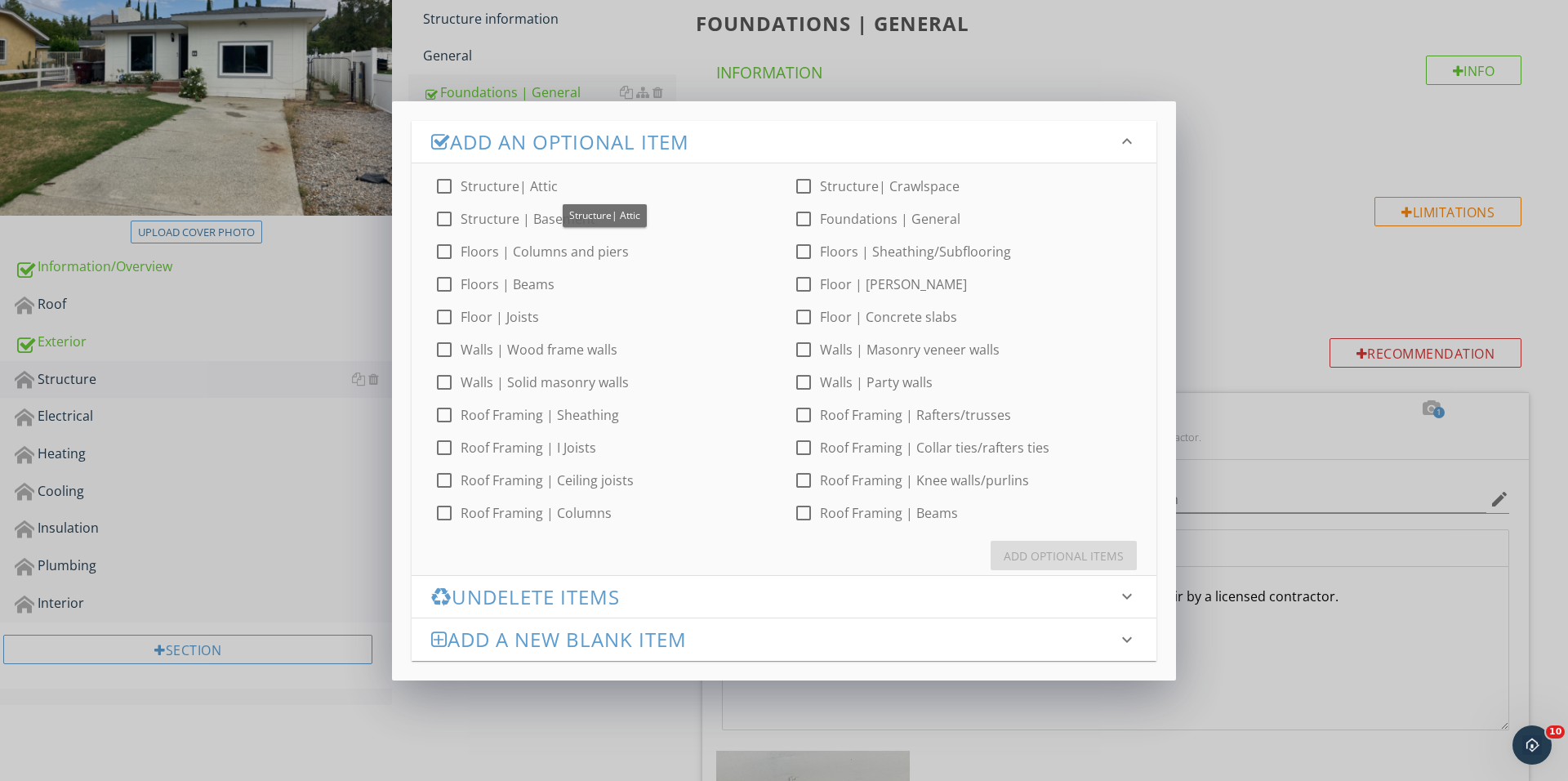
click at [442, 181] on div at bounding box center [444, 186] width 28 height 28
checkbox input "true"
click at [804, 191] on div at bounding box center [803, 186] width 28 height 28
checkbox input "true"
click at [1011, 540] on button "Add Optional Items" at bounding box center [1064, 555] width 146 height 29
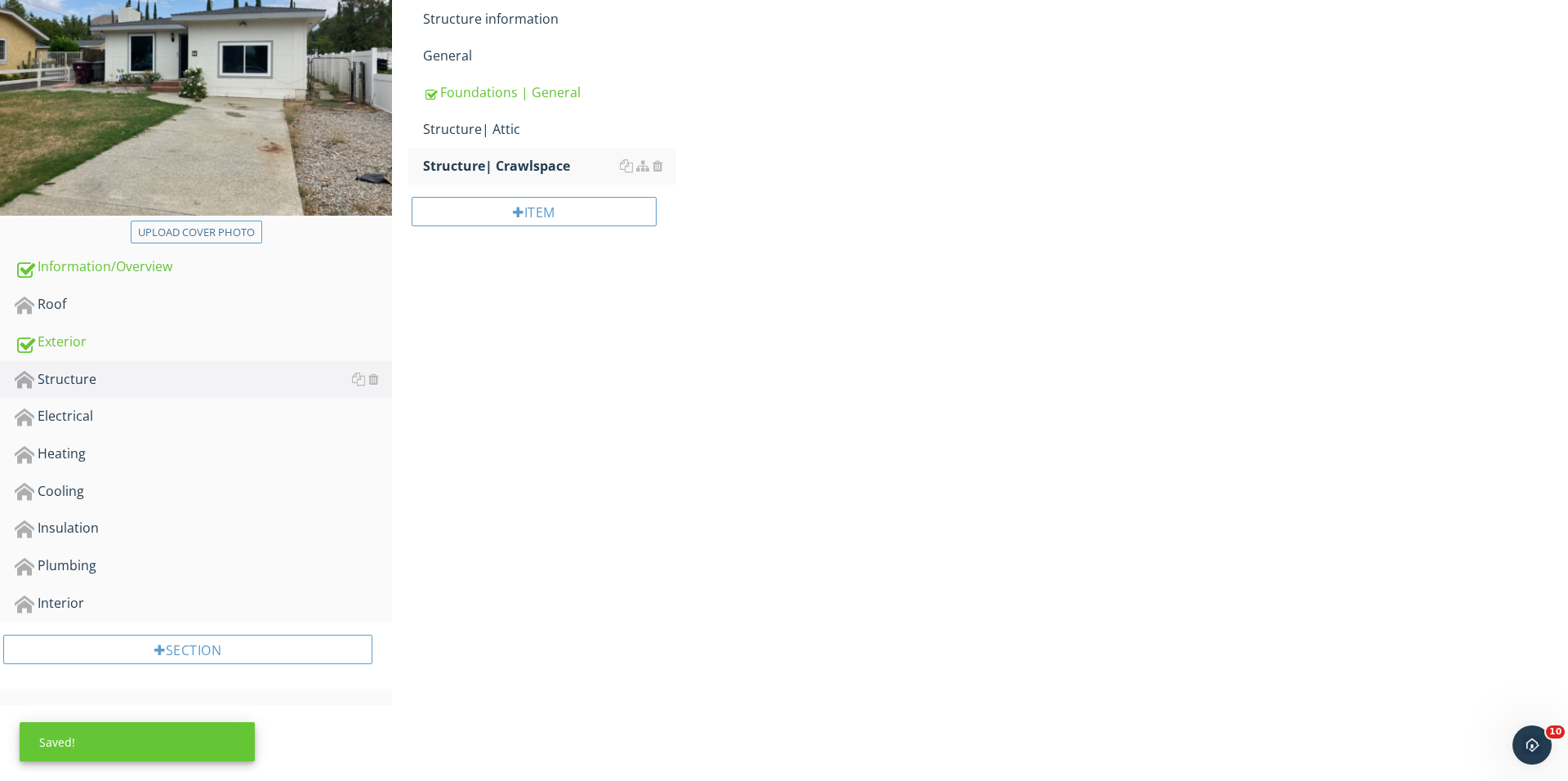
scroll to position [161, 0]
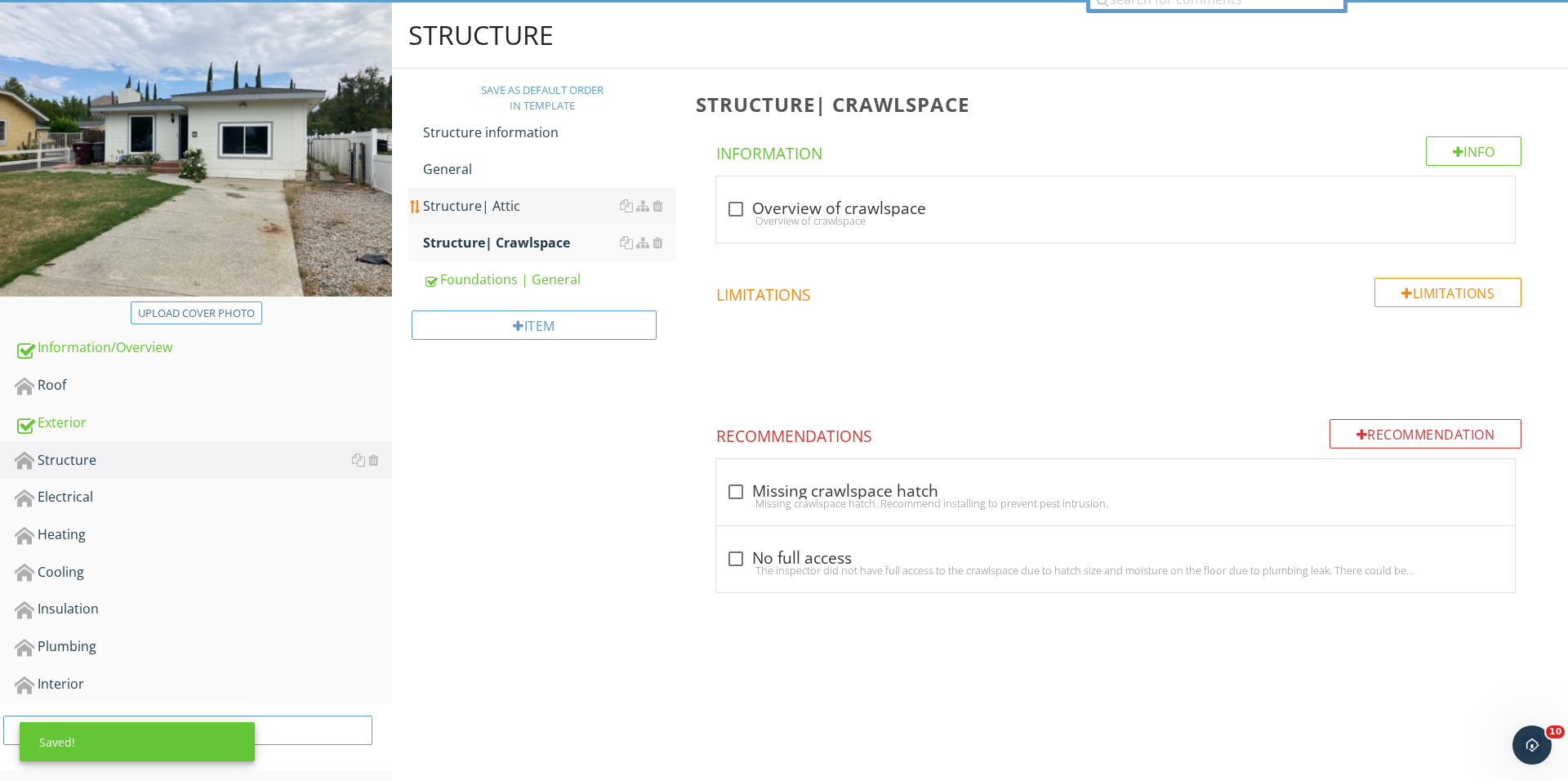
click at [474, 202] on div "Structure| Attic" at bounding box center [550, 205] width 253 height 20
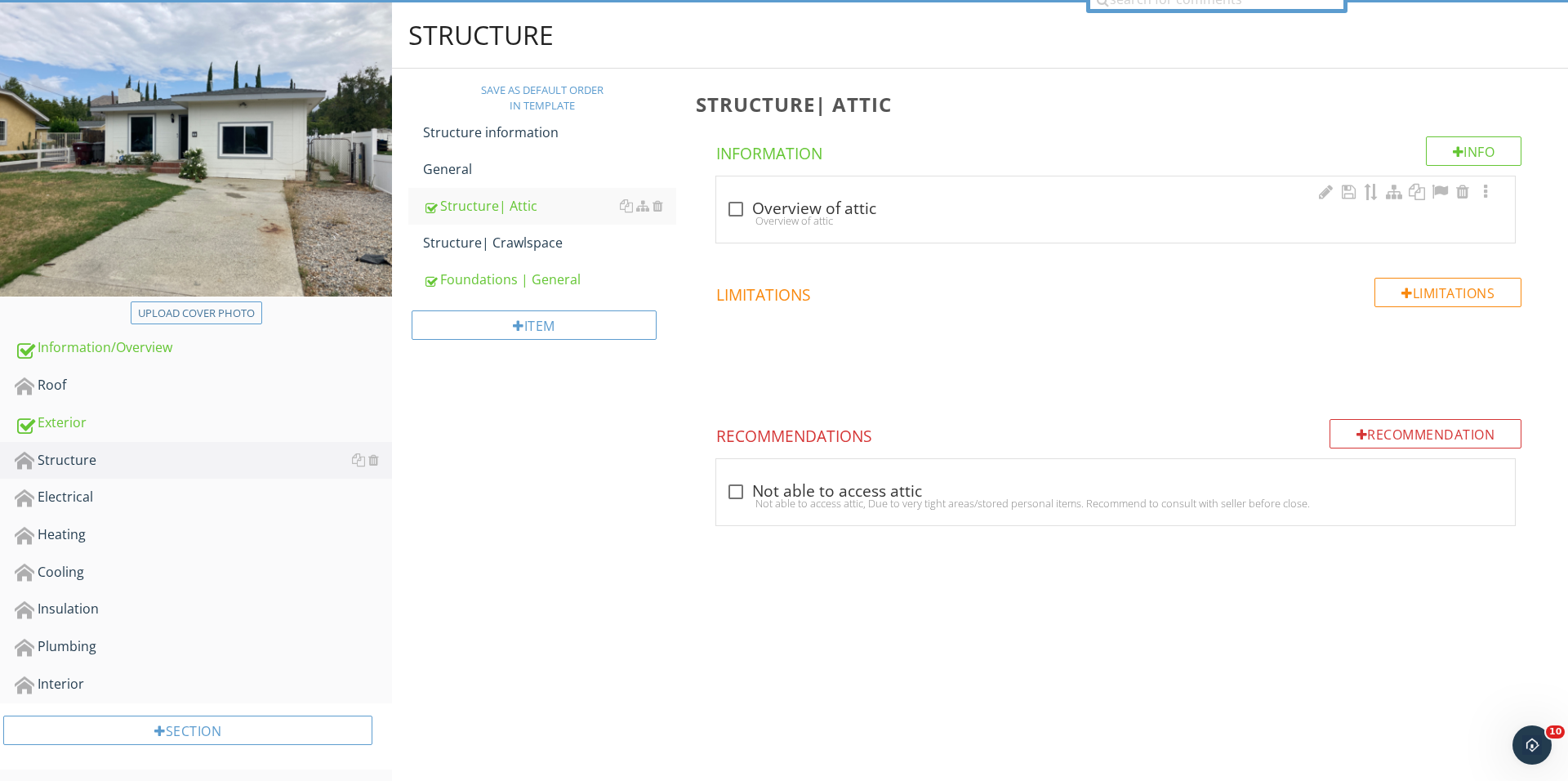
click at [743, 217] on div "Overview of attic" at bounding box center [1116, 220] width 779 height 13
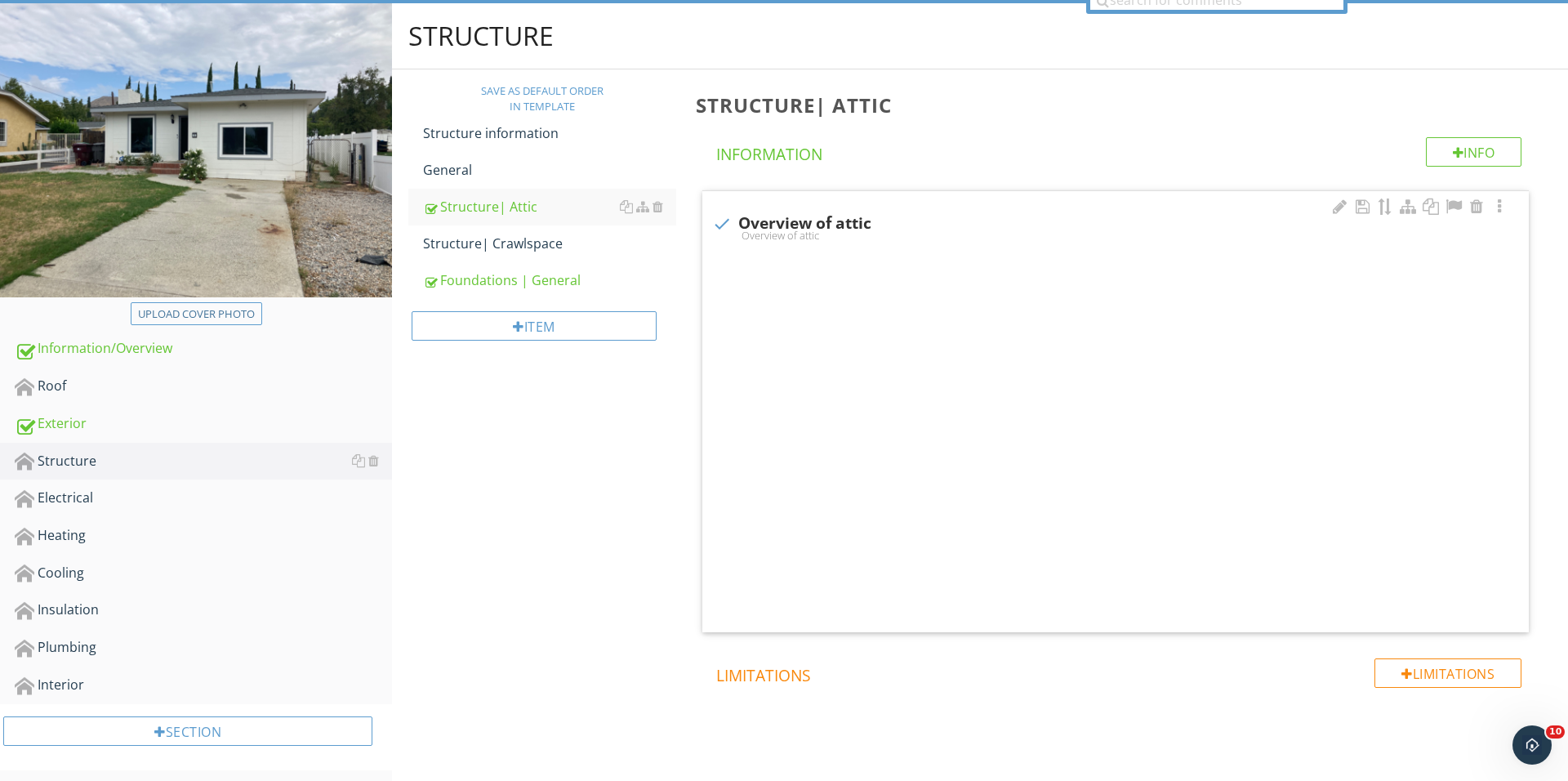
checkbox input "true"
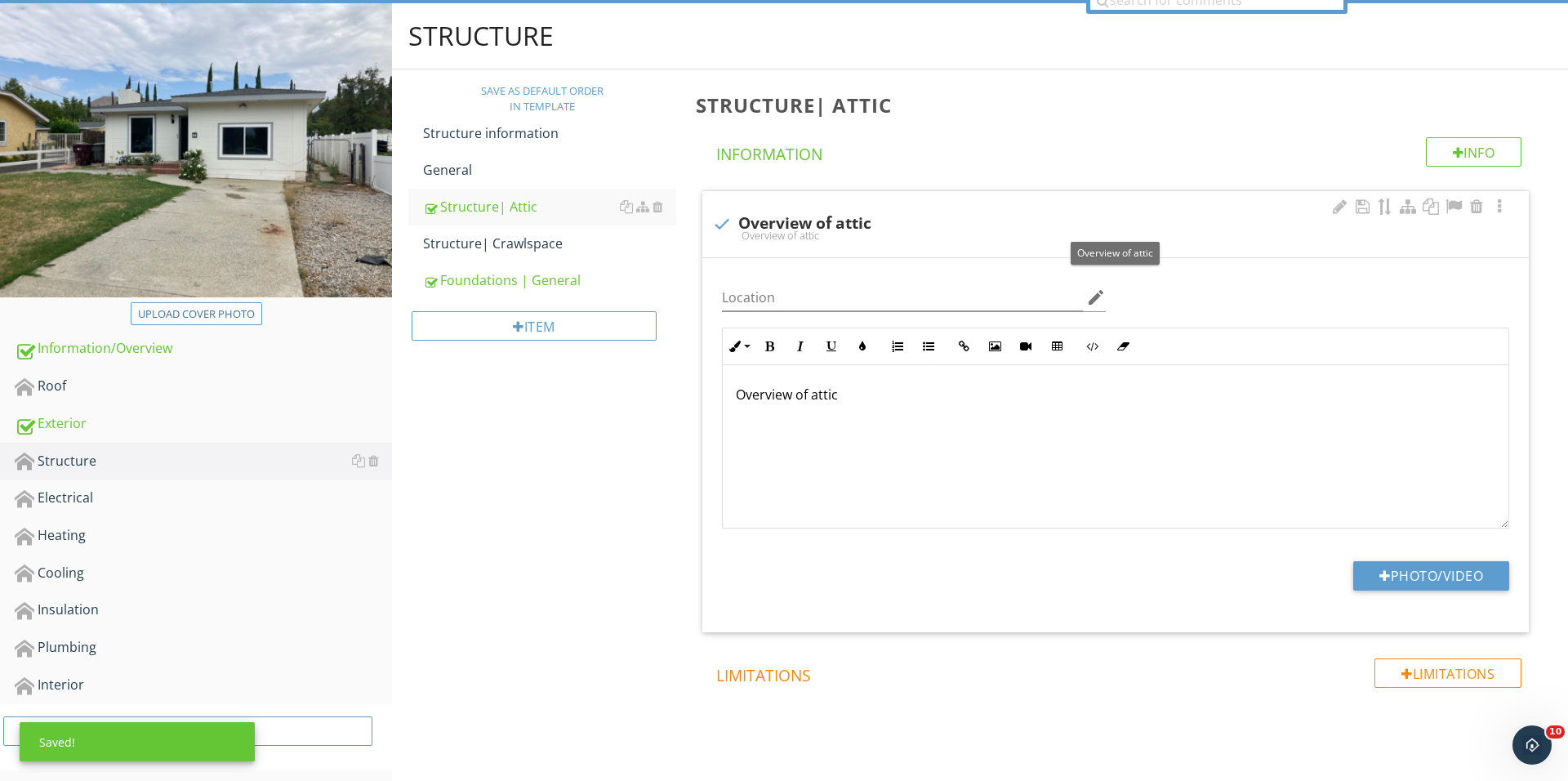
scroll to position [213, 0]
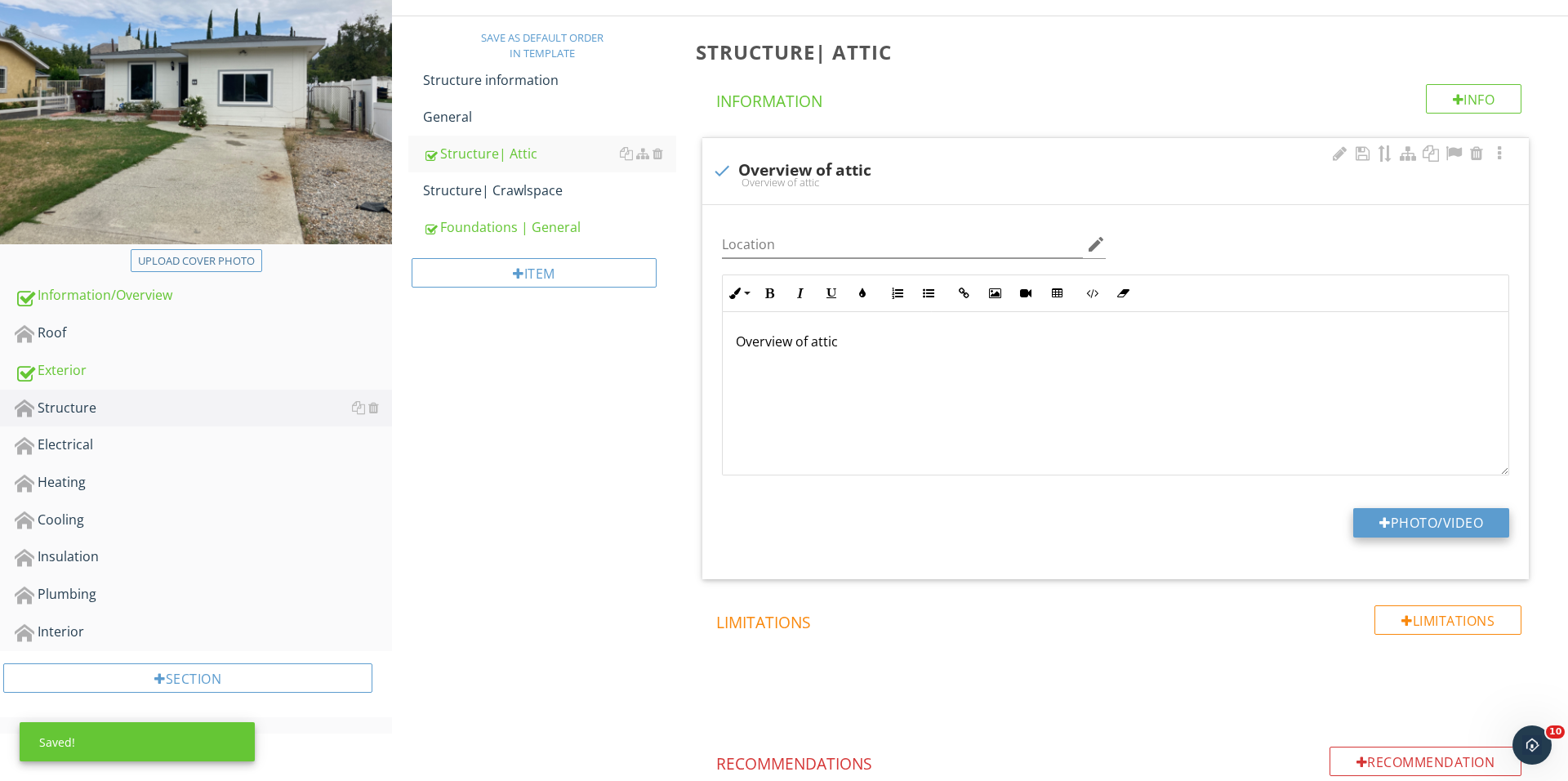
click at [1355, 515] on button "Photo/Video" at bounding box center [1430, 523] width 156 height 29
type input "C:\fakepath\IMG_1490.JPG"
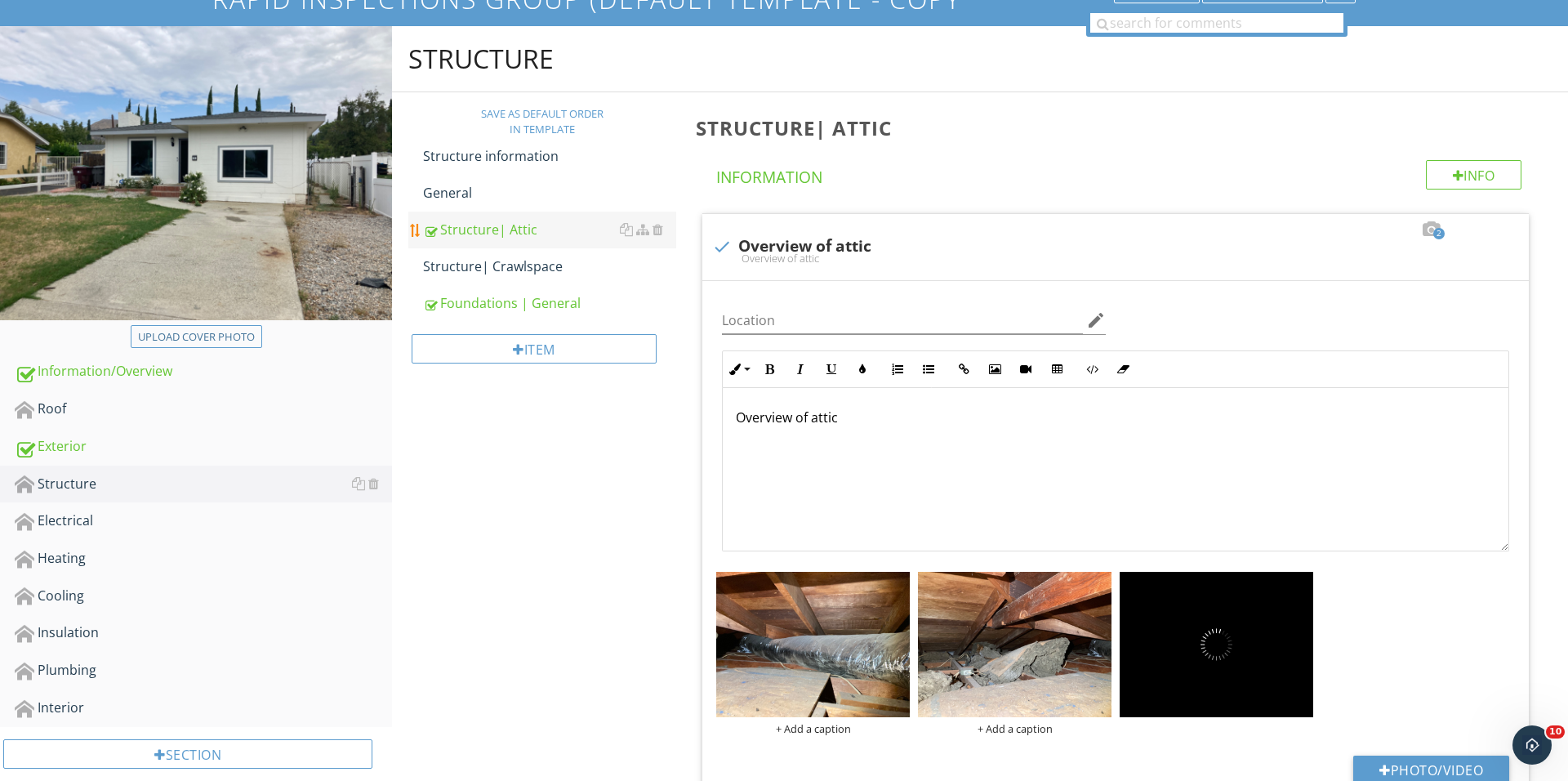
scroll to position [92, 0]
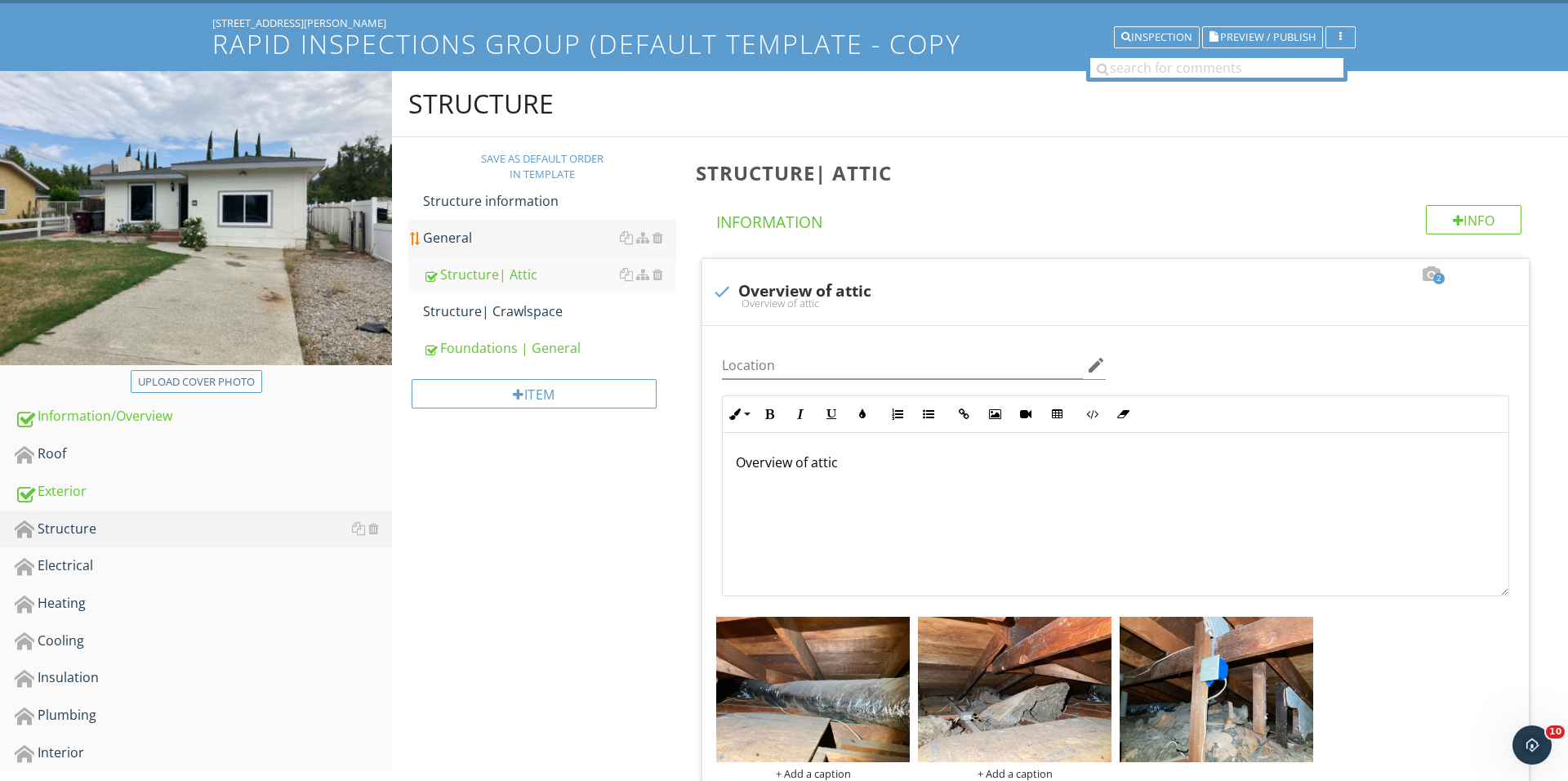
click at [510, 241] on div "General" at bounding box center [550, 237] width 253 height 20
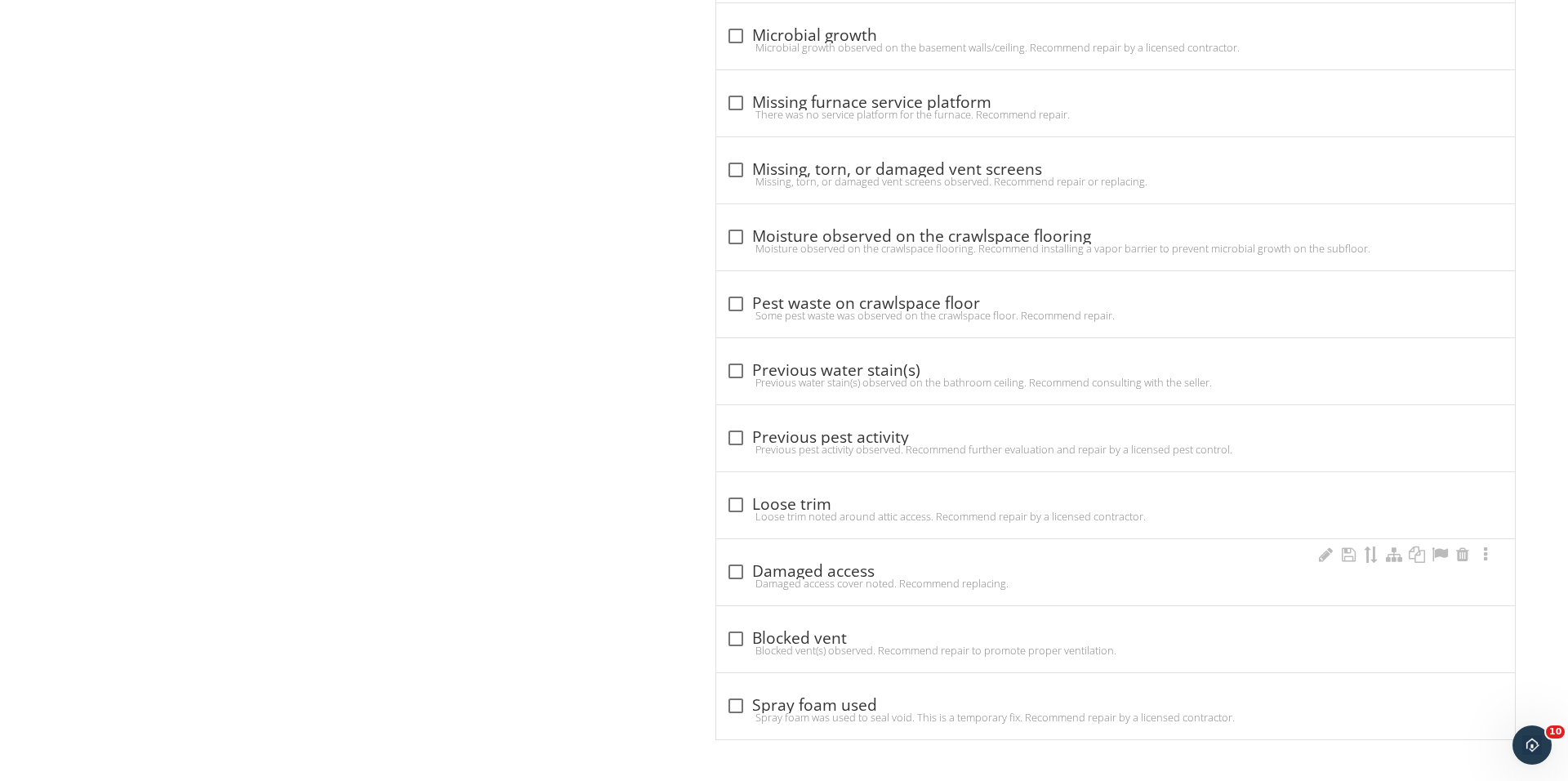
click at [738, 570] on div at bounding box center [736, 572] width 28 height 28
checkbox input "true"
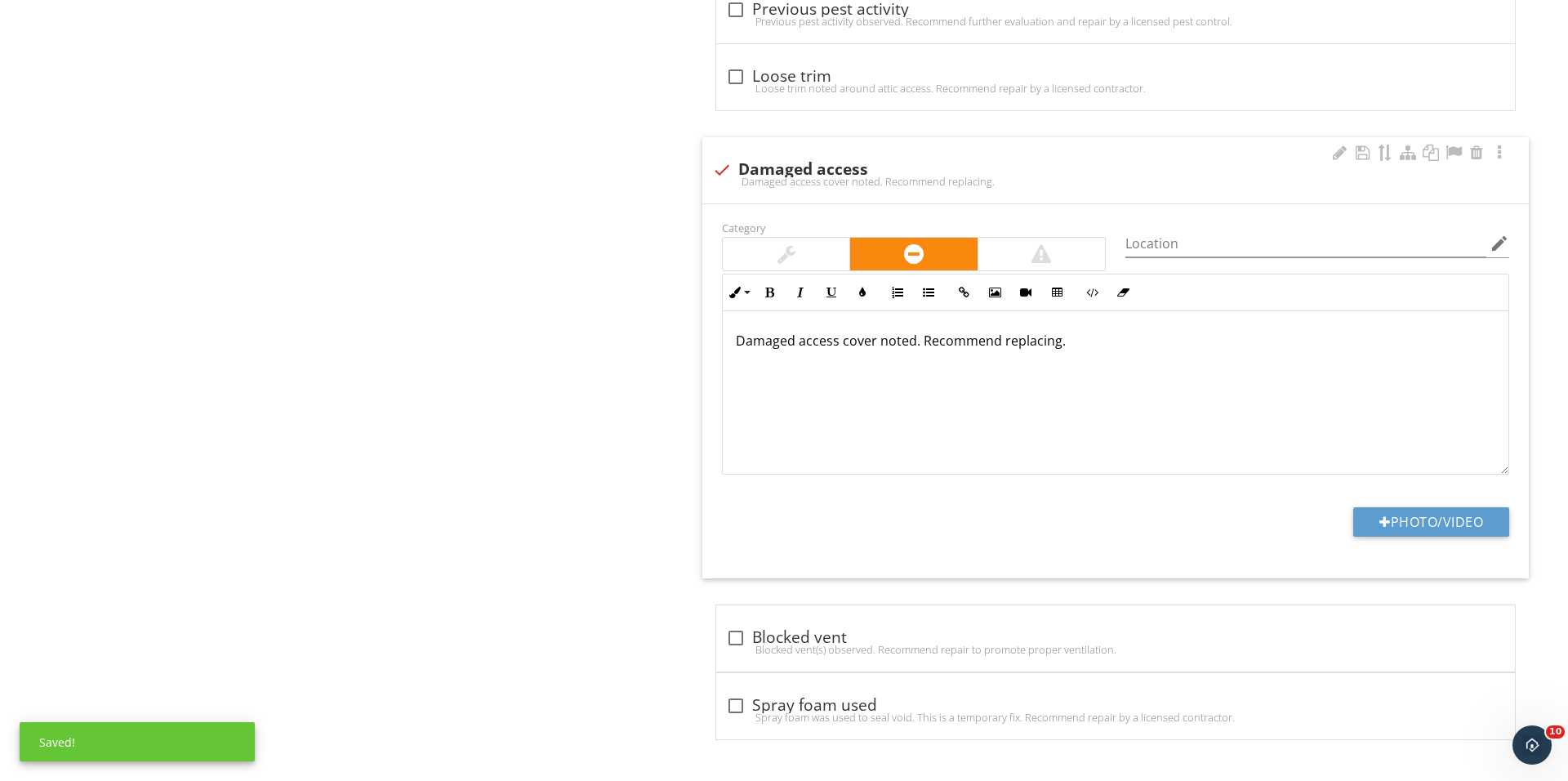
scroll to position [1528, 0]
click at [1368, 528] on button "Photo/Video" at bounding box center [1430, 522] width 156 height 29
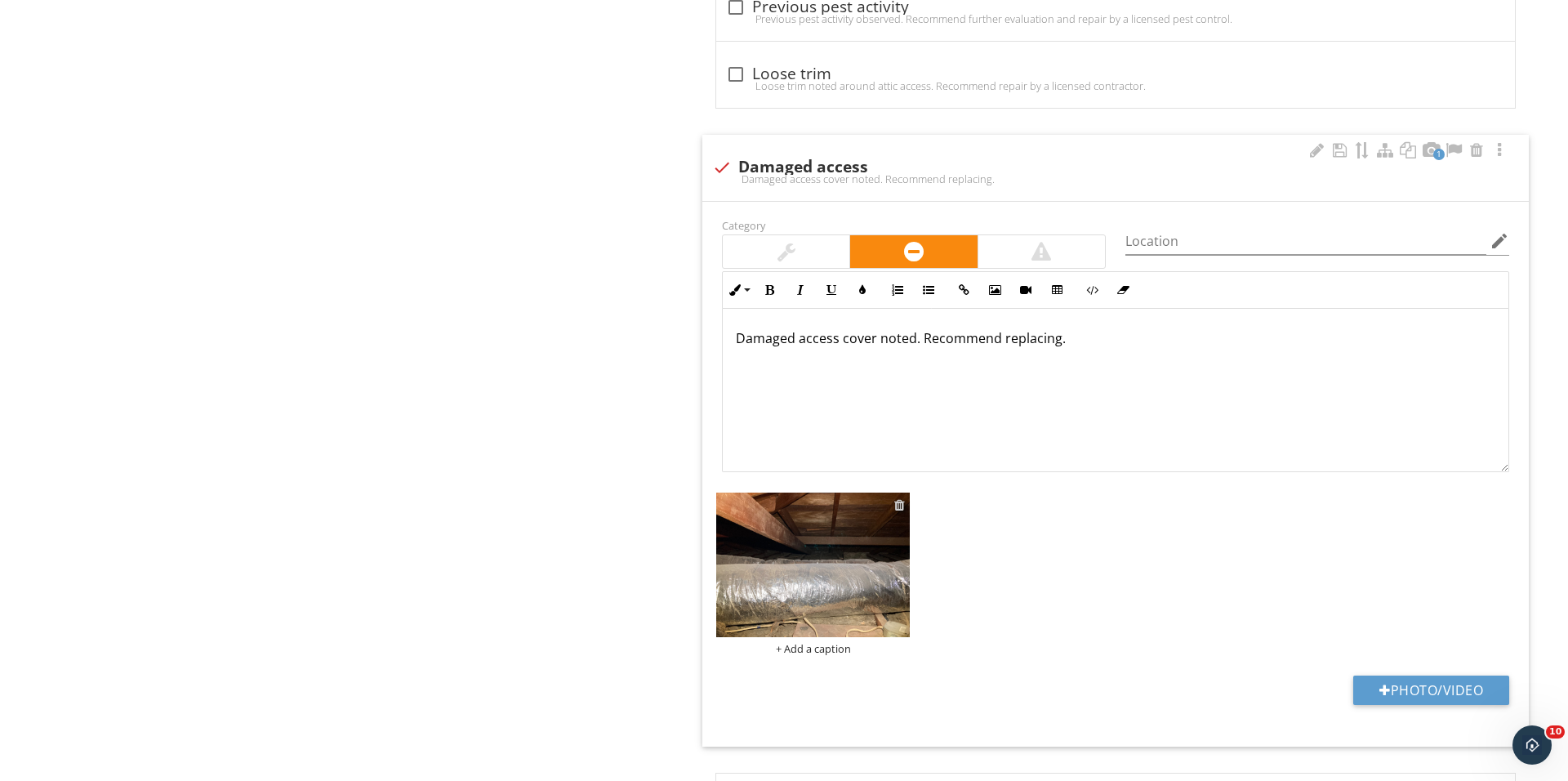
click at [895, 509] on div at bounding box center [899, 504] width 10 height 13
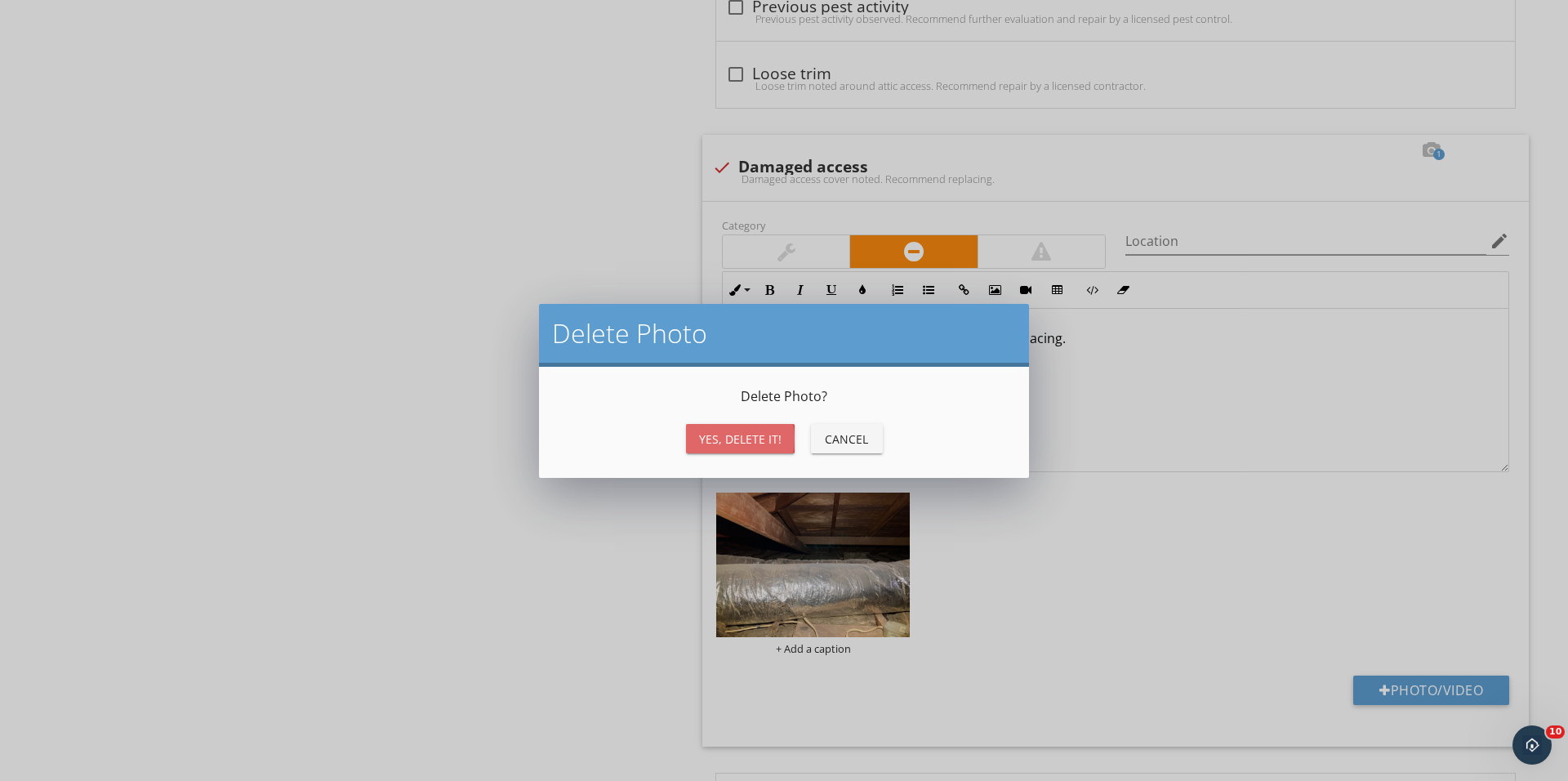
click at [723, 439] on div "Yes, Delete it!" at bounding box center [740, 439] width 83 height 17
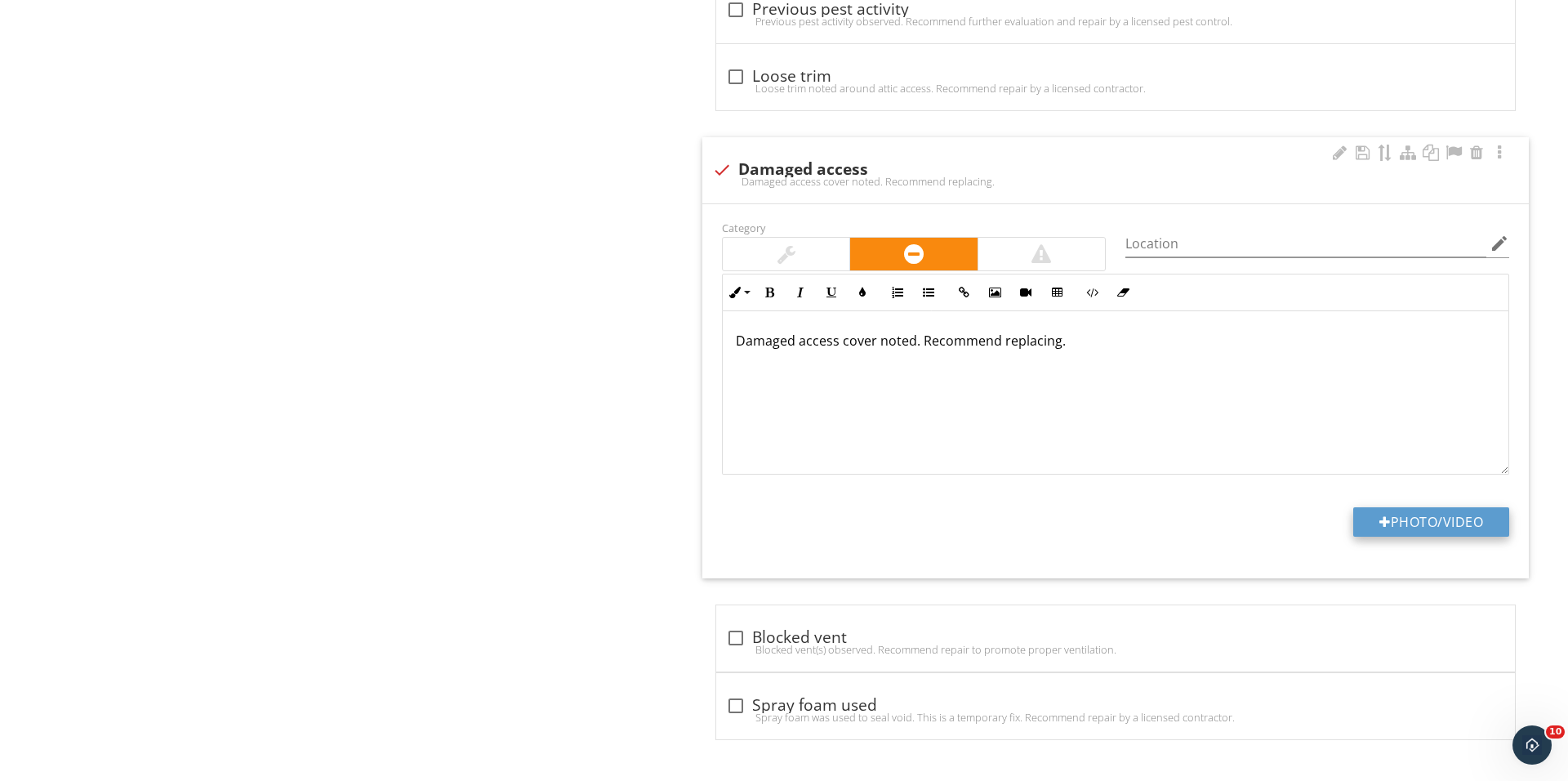
click at [1372, 524] on button "Photo/Video" at bounding box center [1430, 522] width 156 height 29
type input "C:\fakepath\IMG_1497.JPG"
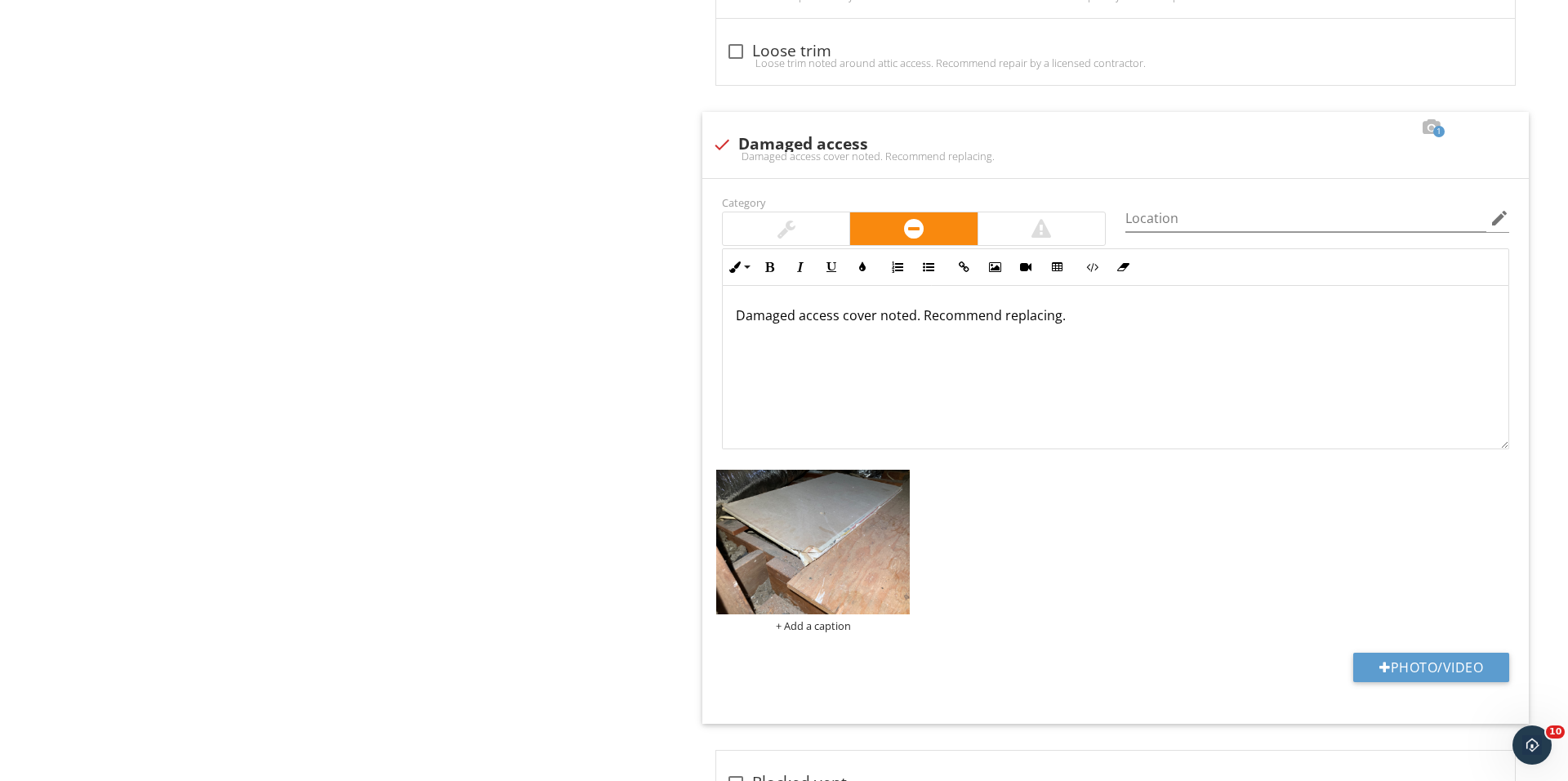
scroll to position [1553, 0]
click at [810, 621] on div "+ Add a caption" at bounding box center [812, 624] width 194 height 13
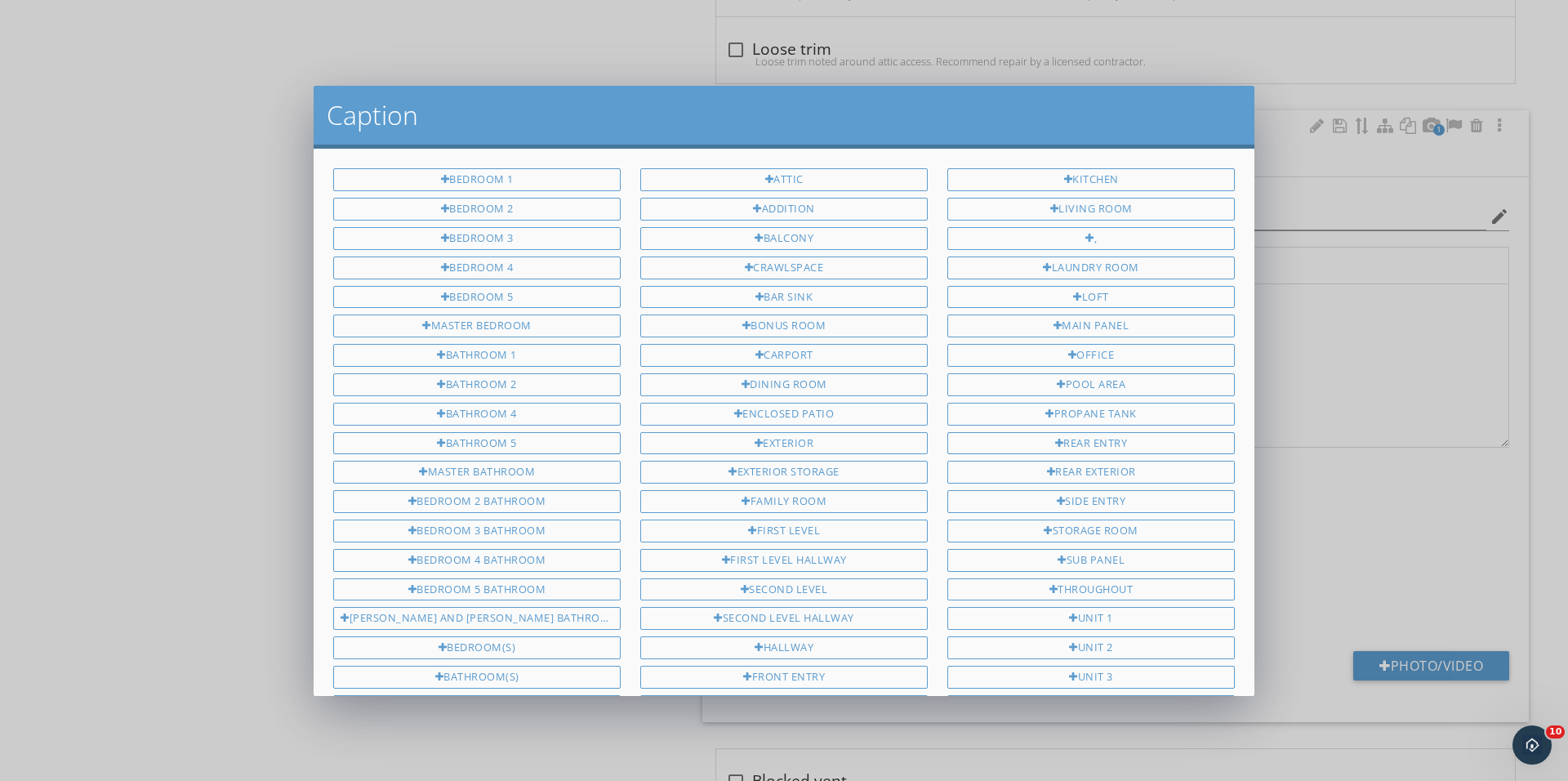
scroll to position [0, 0]
click at [797, 195] on div "Attic Addition Balcony Crawlspace Bar sink Bonus room Carport Dining room Enclo…" at bounding box center [784, 490] width 307 height 644
click at [797, 180] on div "Attic" at bounding box center [784, 179] width 288 height 23
type input "Attic"
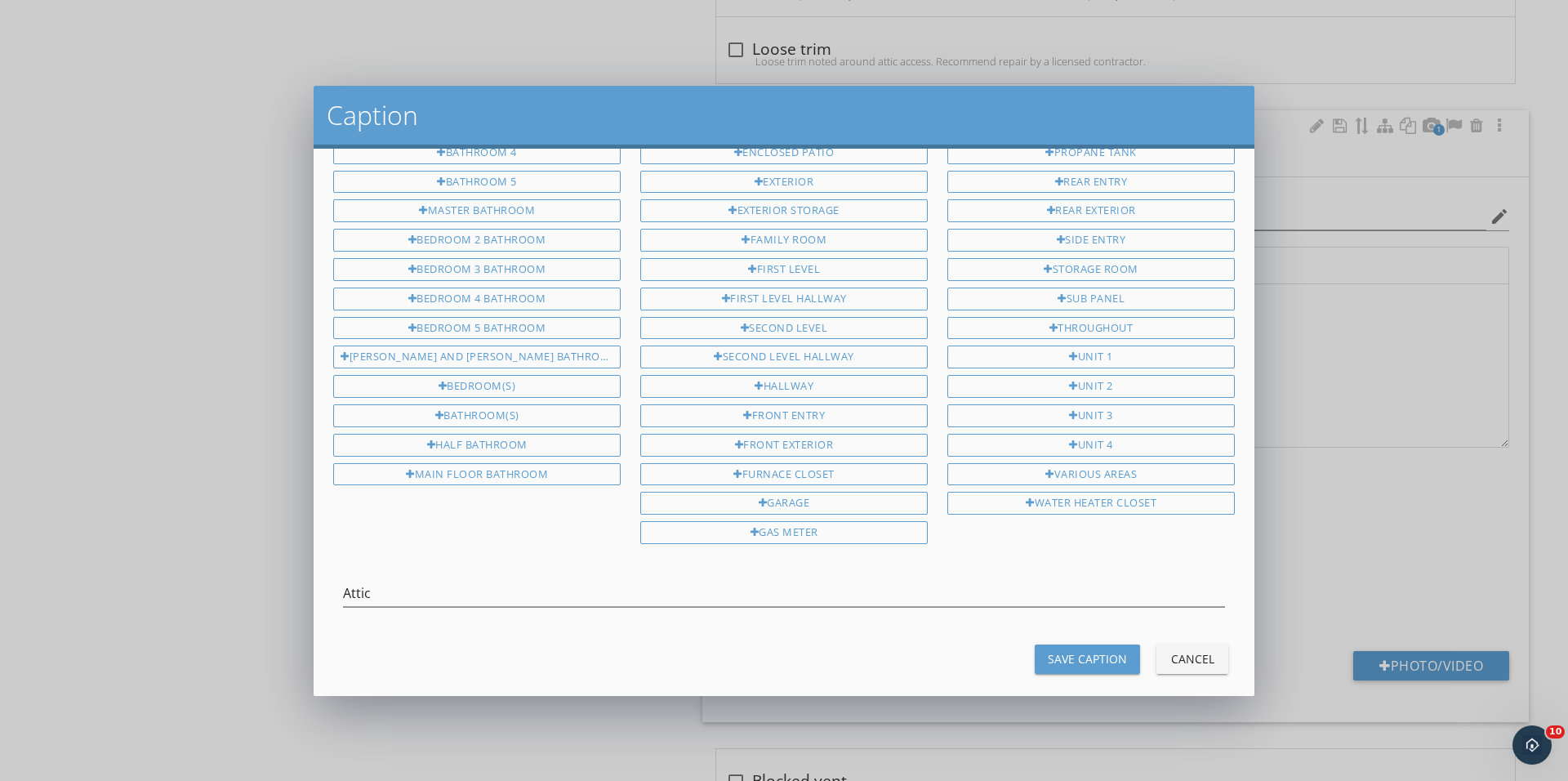
scroll to position [259, 0]
click at [1058, 652] on div "Save Caption" at bounding box center [1087, 660] width 79 height 17
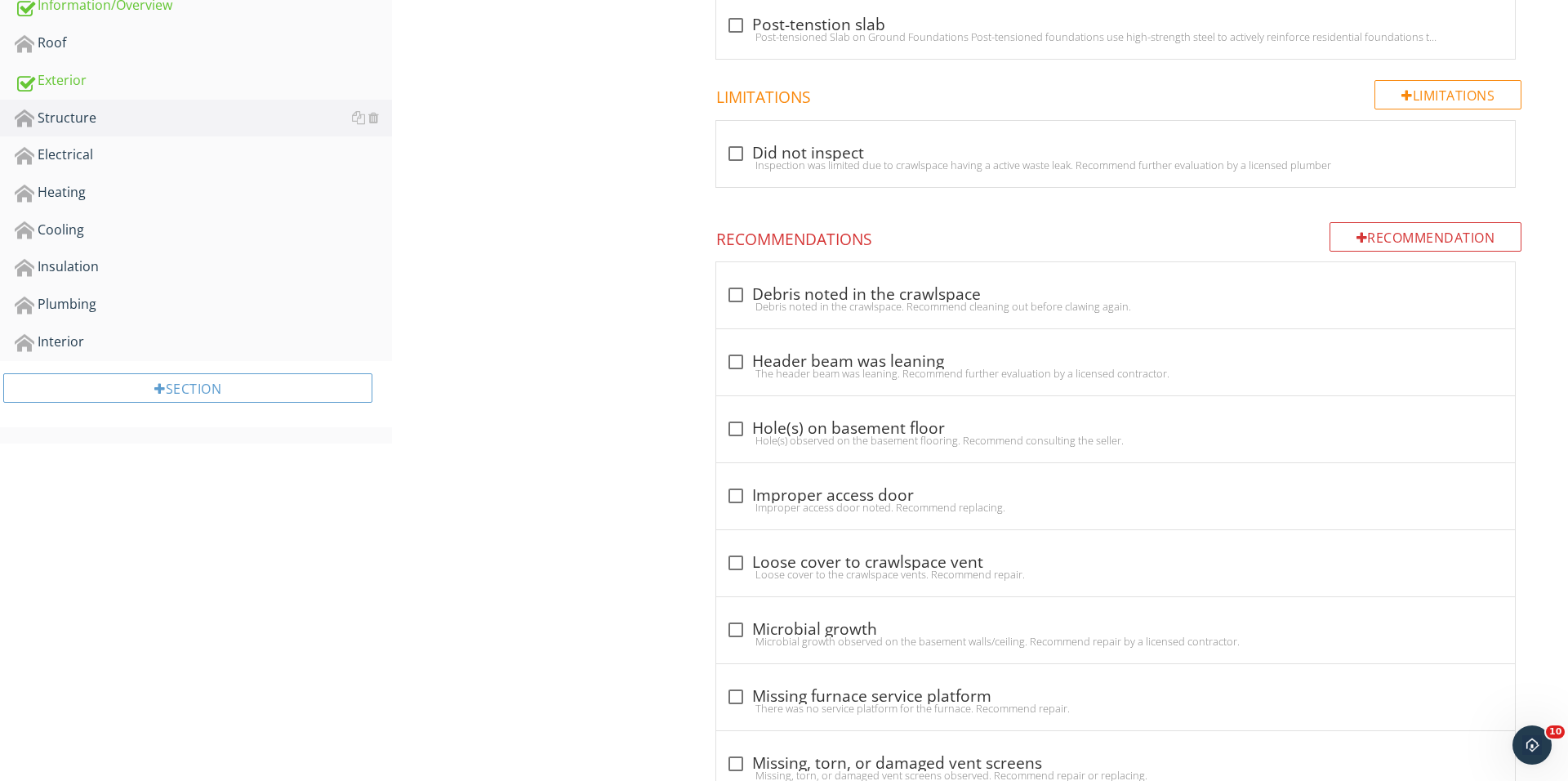
scroll to position [256, 0]
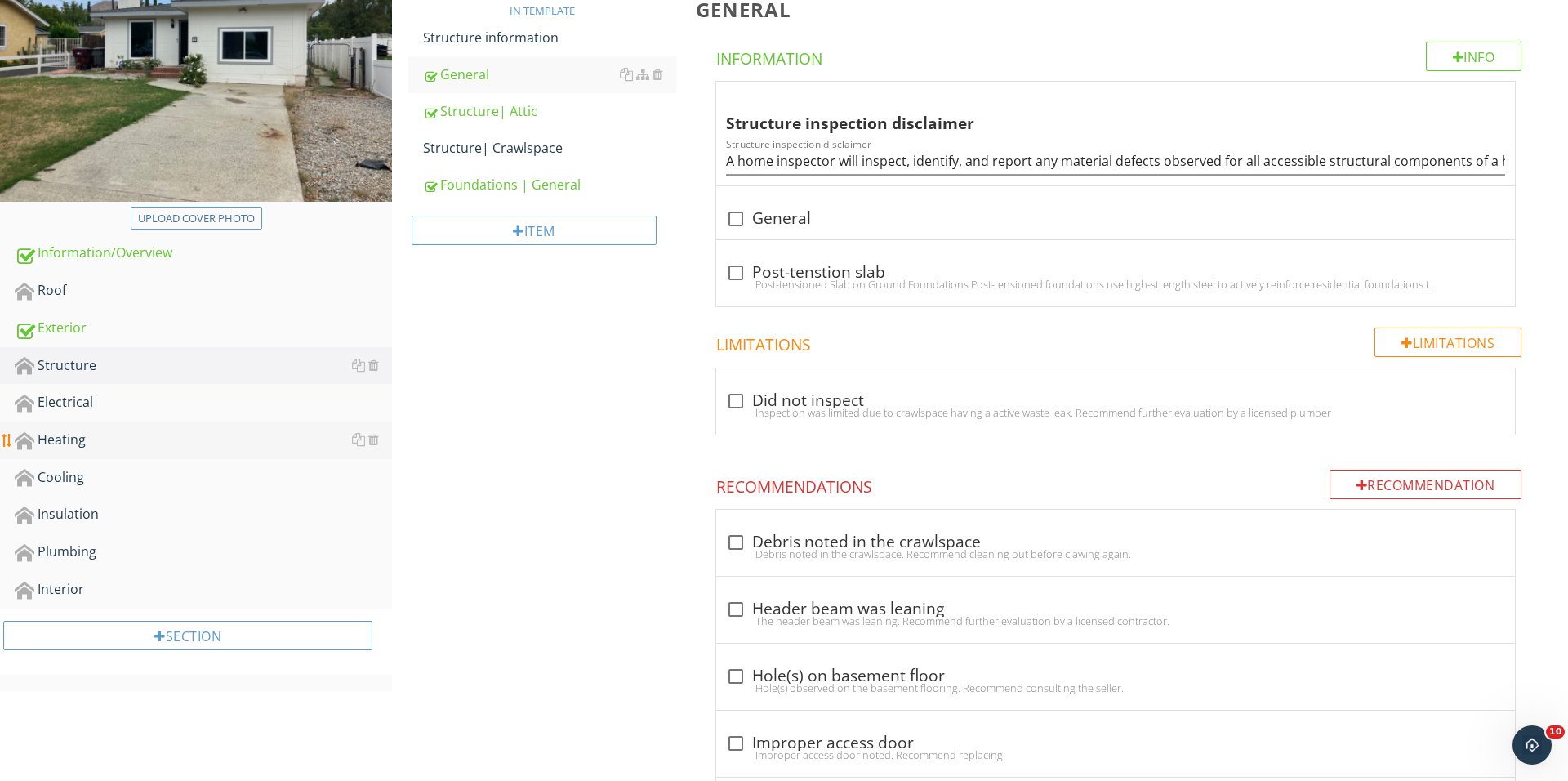
click at [193, 434] on div "Heating" at bounding box center [203, 440] width 377 height 22
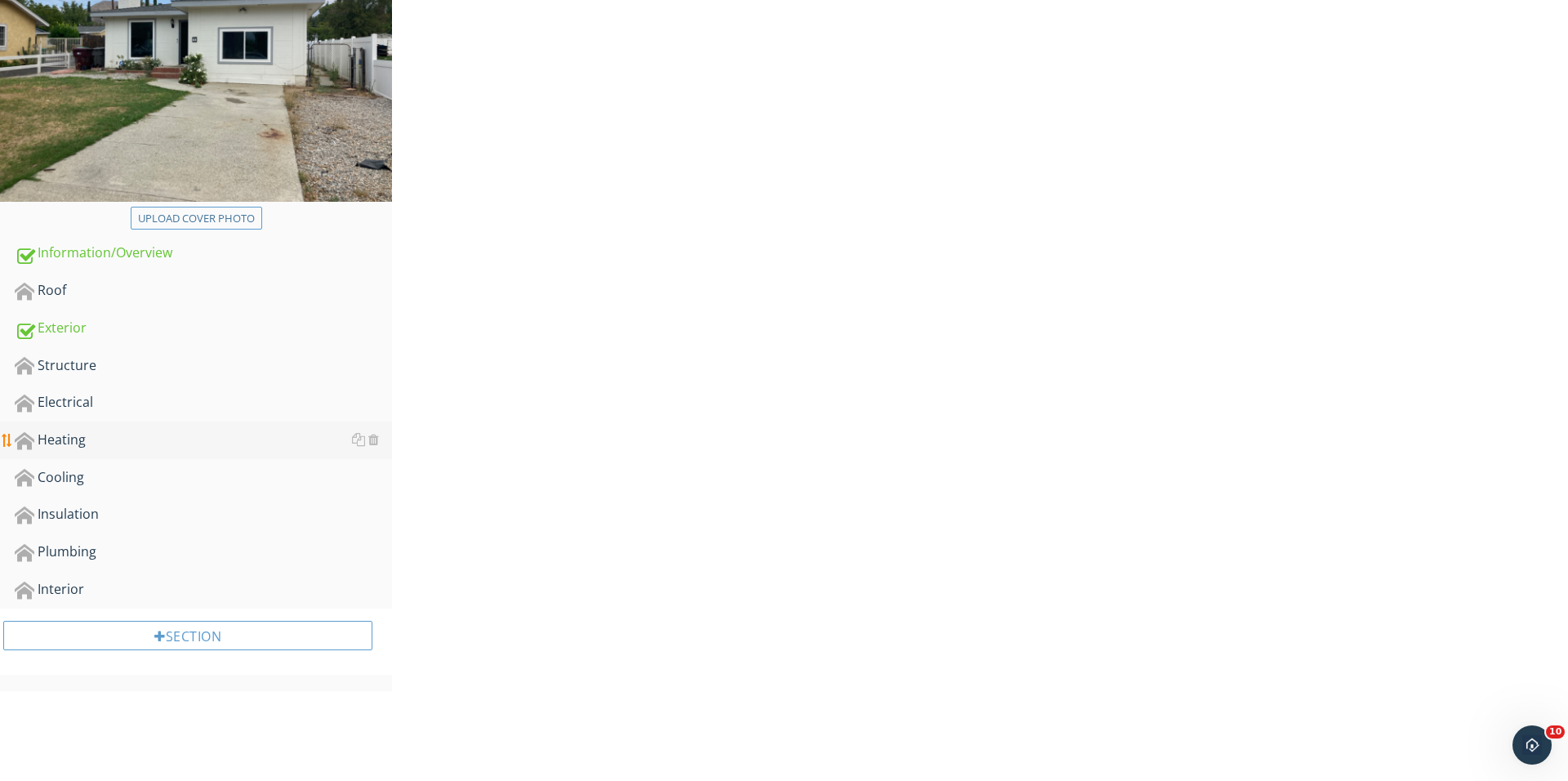
scroll to position [255, 0]
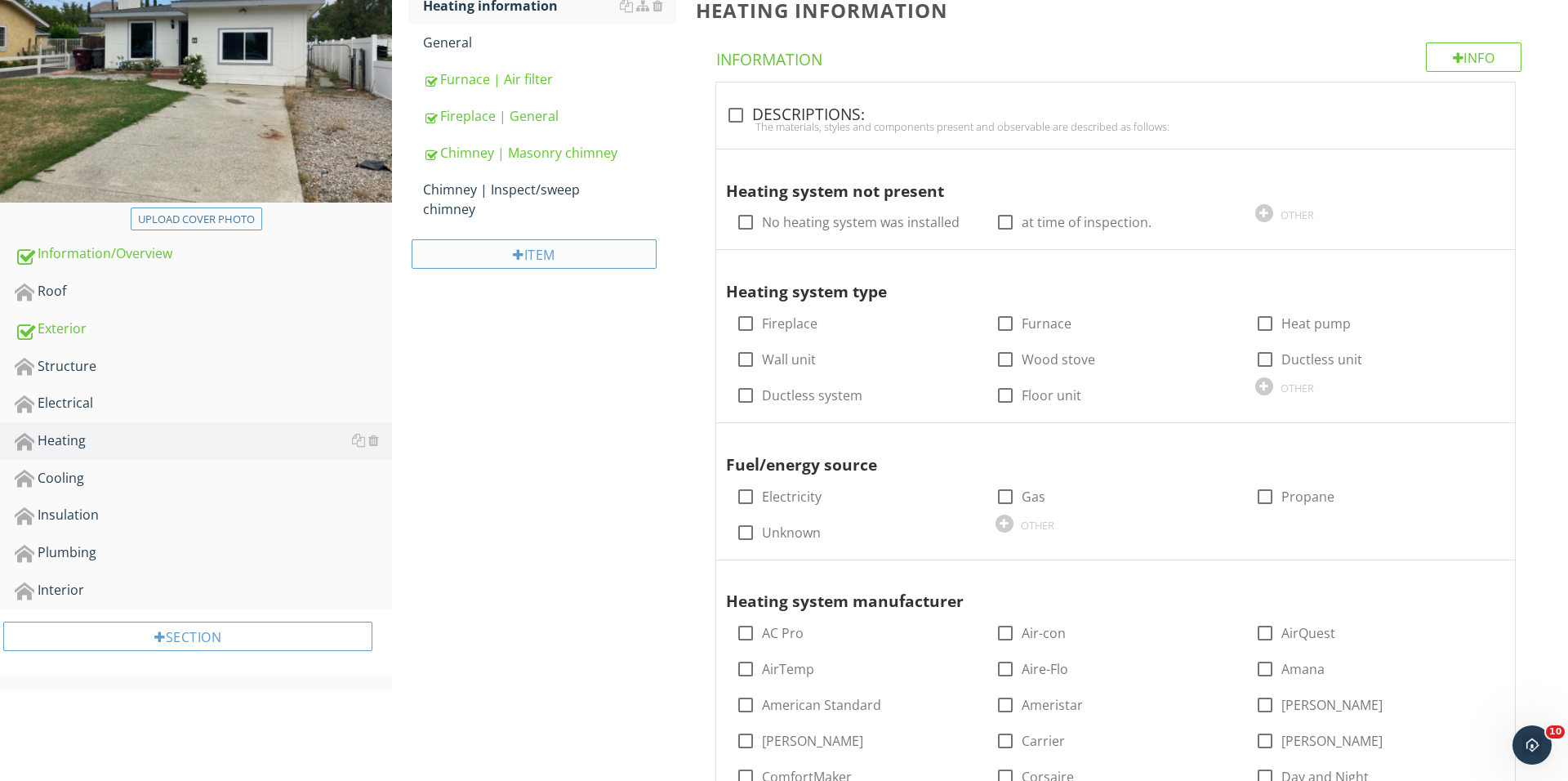
click at [562, 252] on div "Item" at bounding box center [534, 254] width 245 height 29
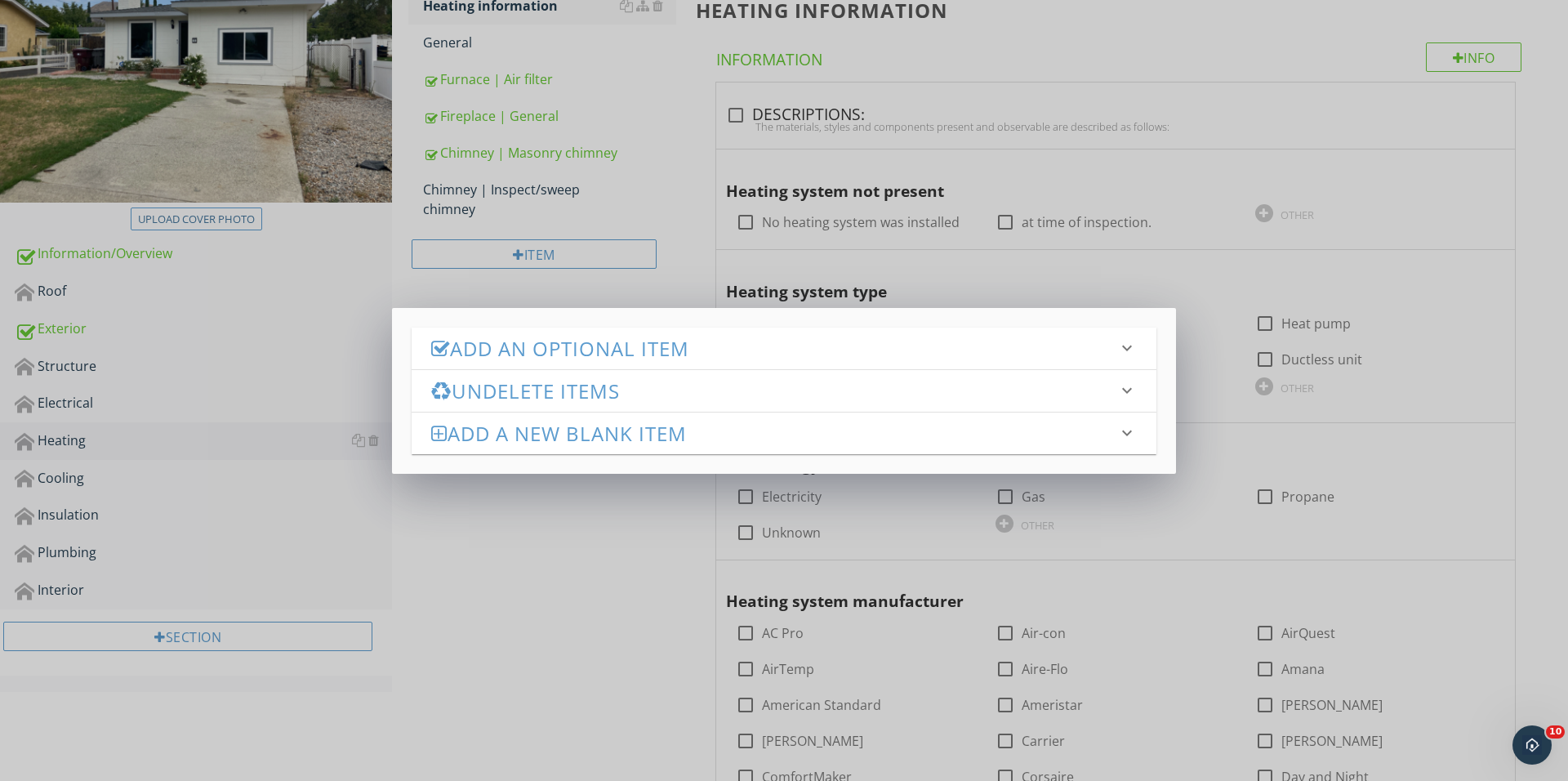
click at [582, 331] on div "Add an Optional Item keyboard_arrow_down" at bounding box center [784, 348] width 744 height 41
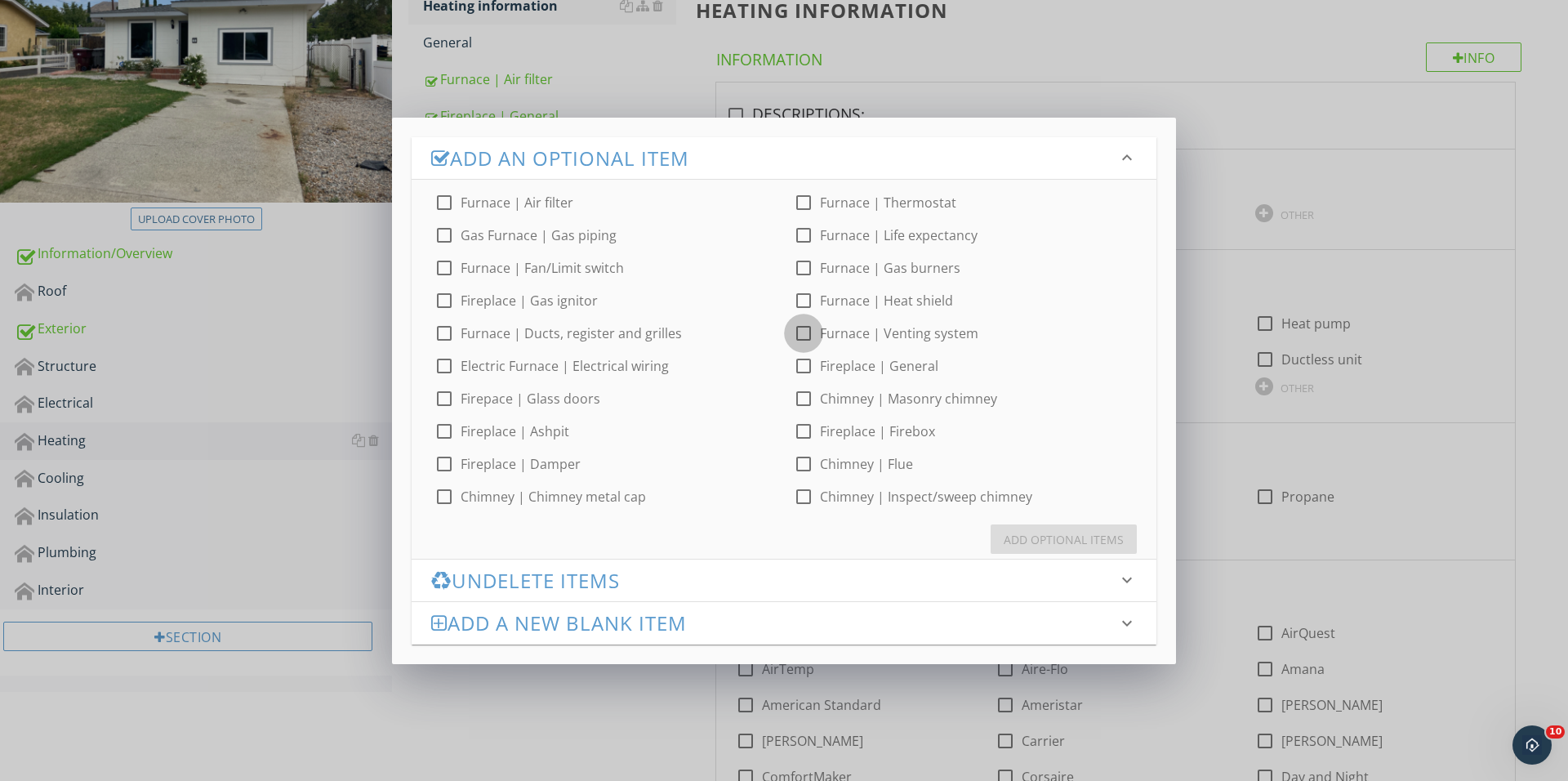
click at [797, 340] on div at bounding box center [803, 334] width 28 height 28
checkbox input "true"
click at [1048, 540] on div "Add Optional Items" at bounding box center [1063, 540] width 120 height 17
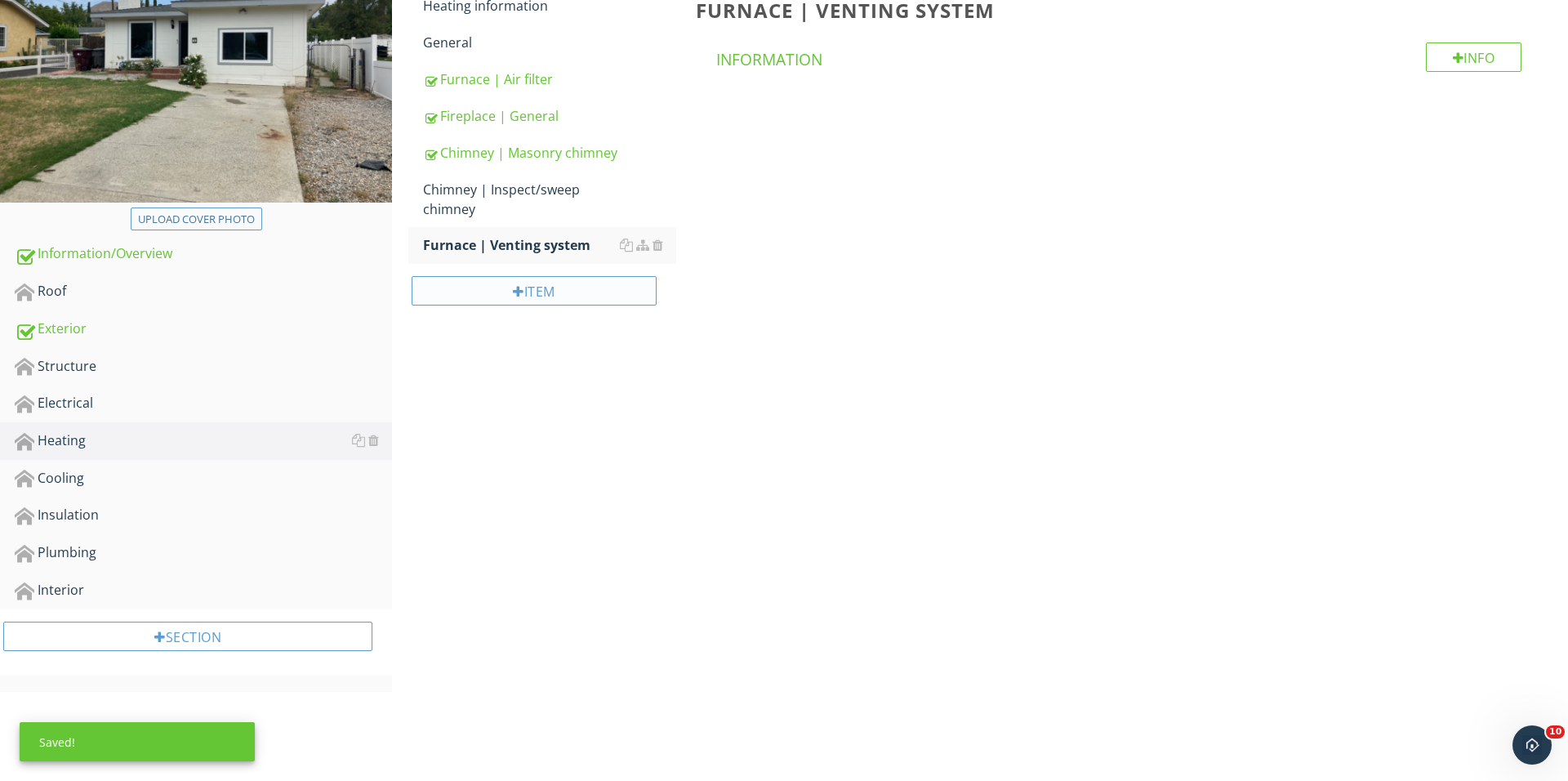
scroll to position [191, 0]
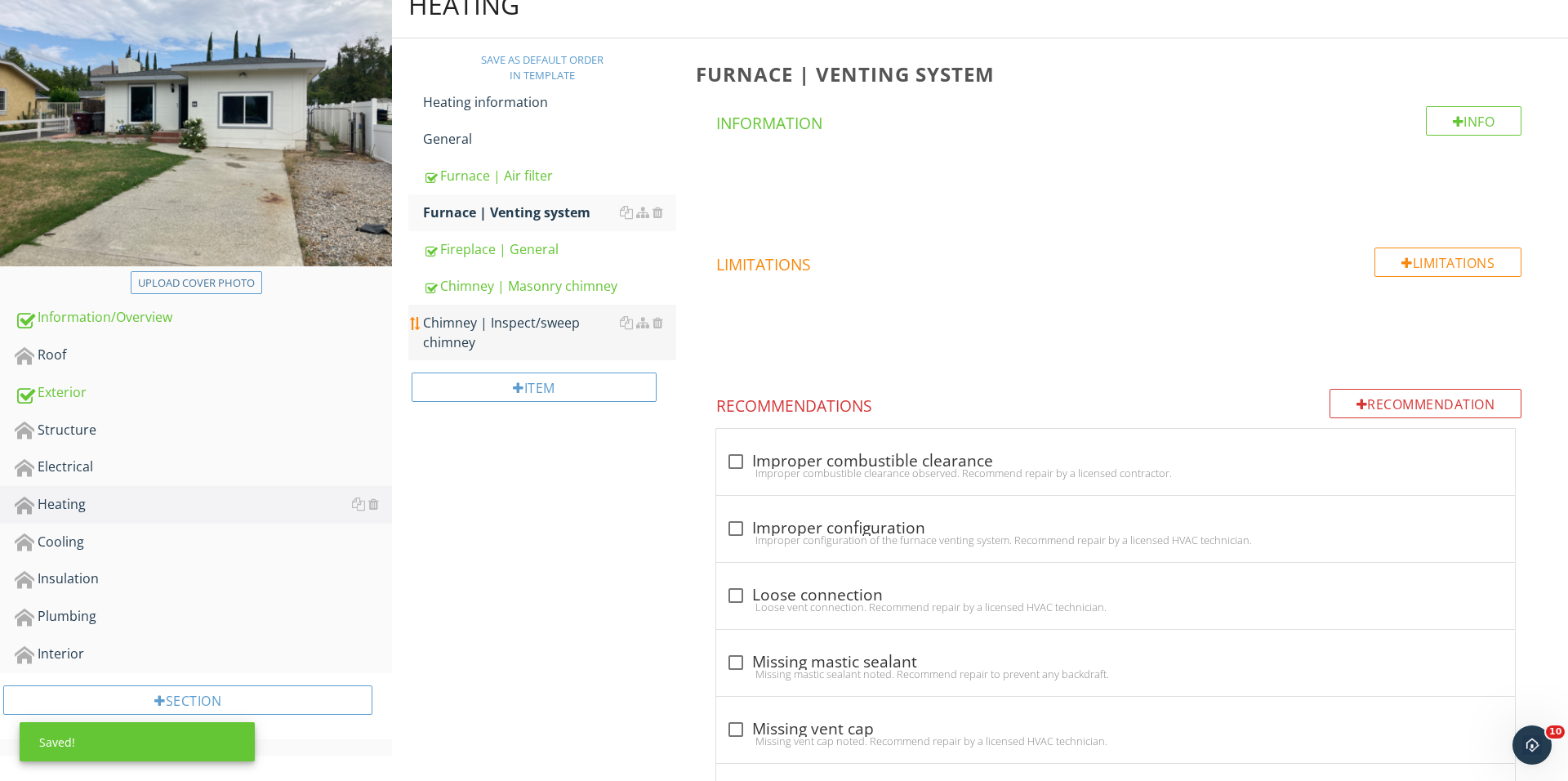
click at [497, 325] on div "Chimney | Inspect/sweep chimney" at bounding box center [550, 332] width 253 height 39
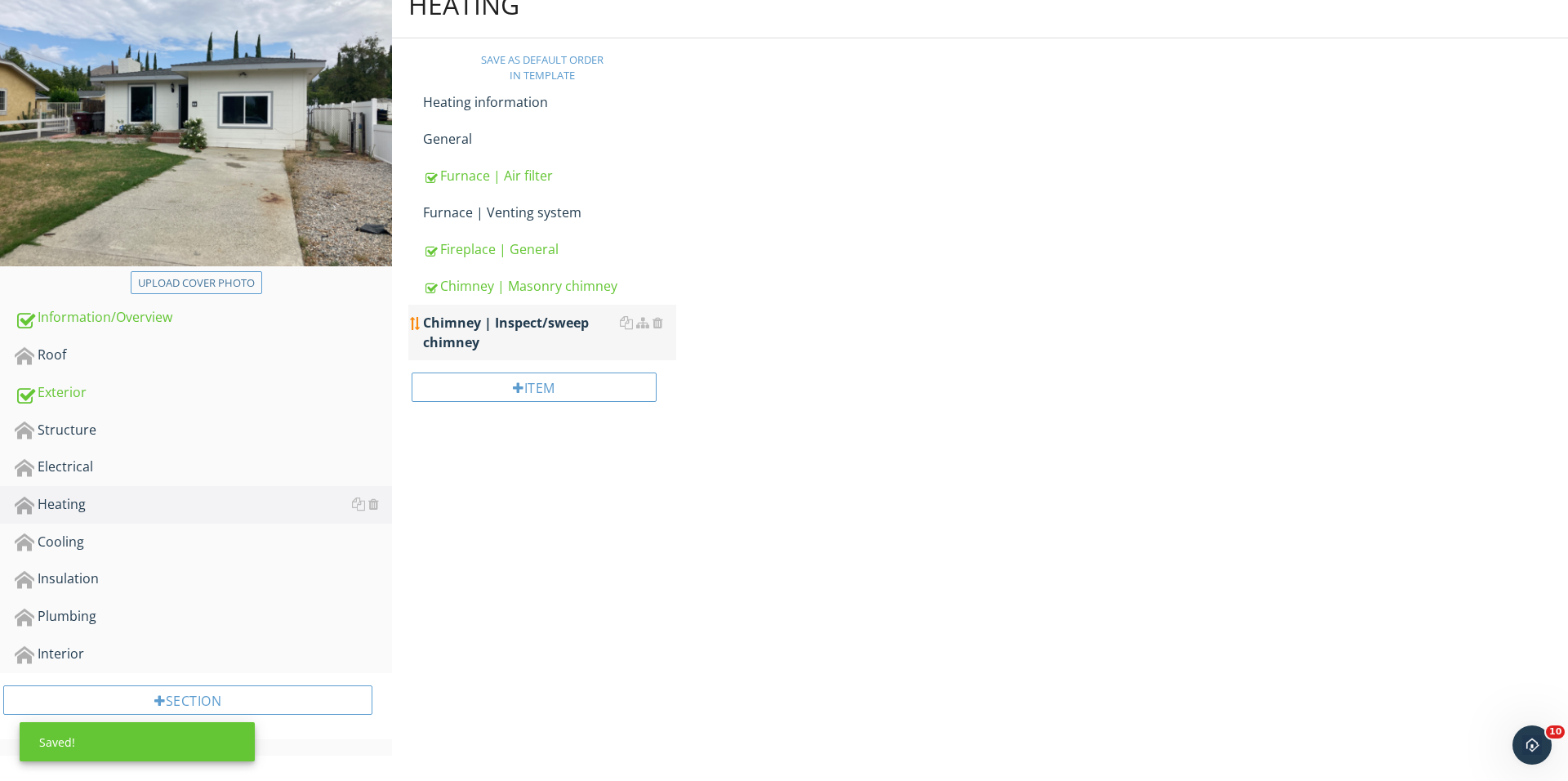
scroll to position [191, 0]
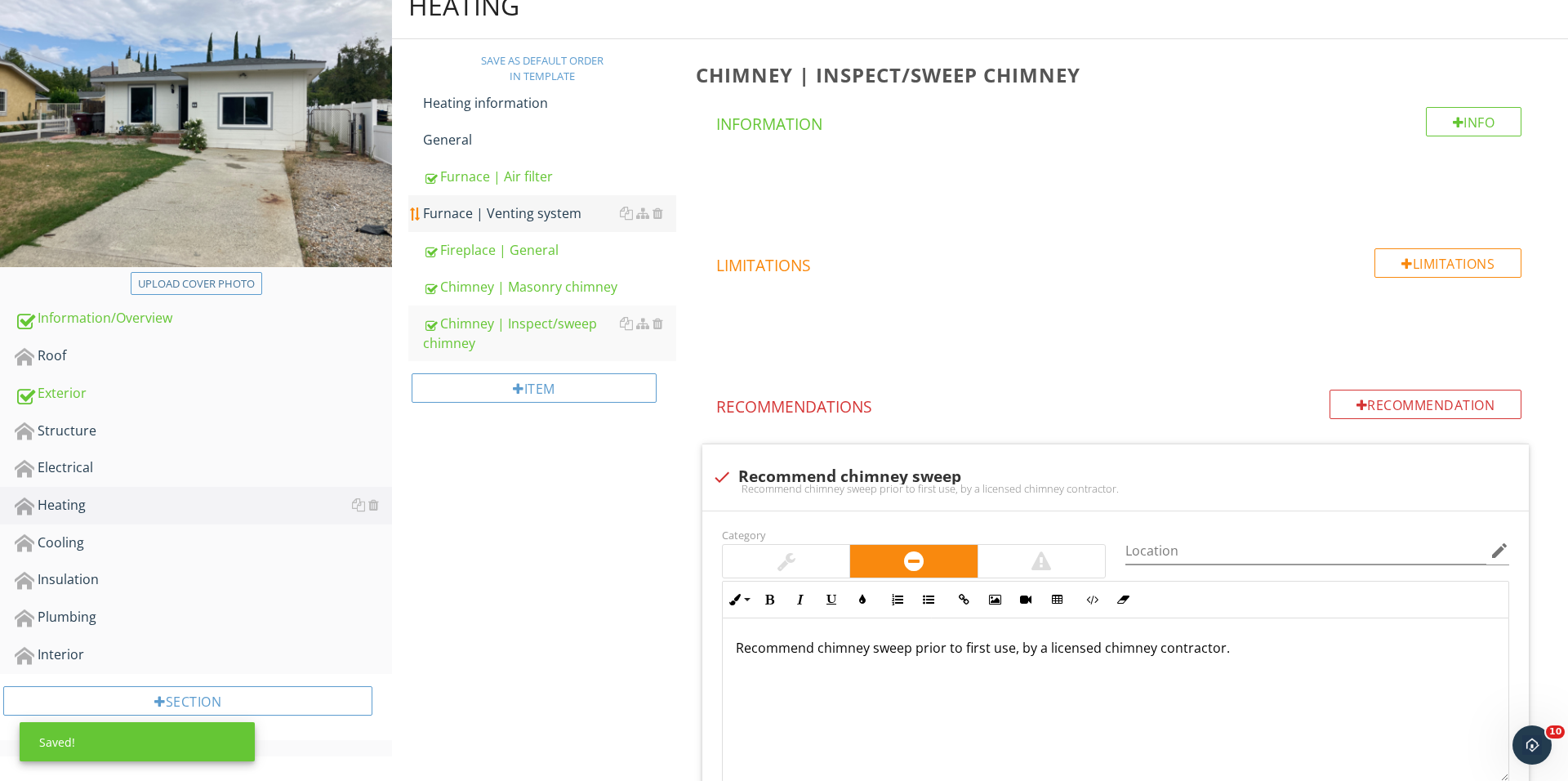
click at [523, 197] on link "Furnace | Venting system" at bounding box center [550, 214] width 253 height 36
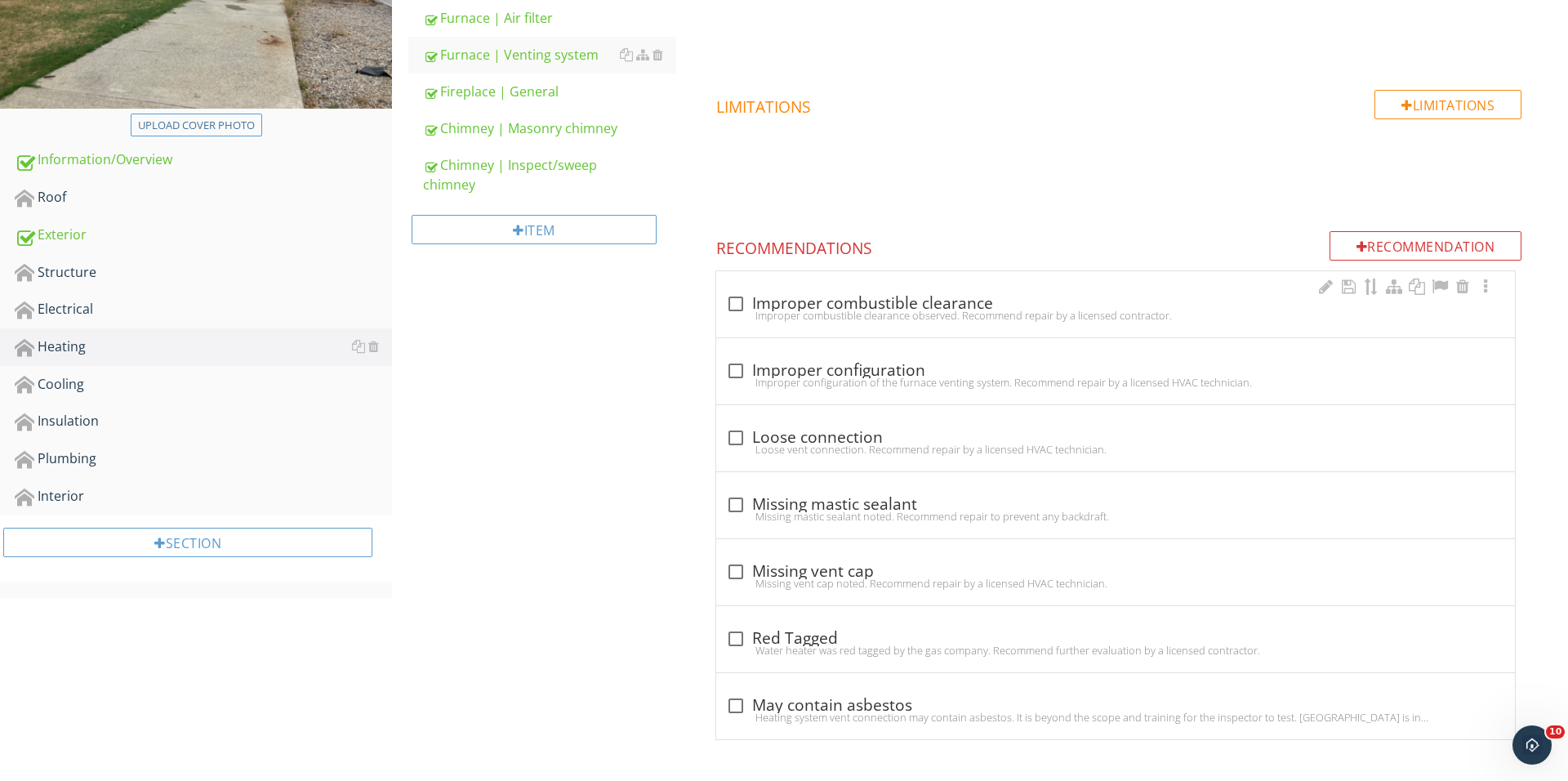
click at [733, 302] on div at bounding box center [736, 303] width 28 height 28
checkbox input "true"
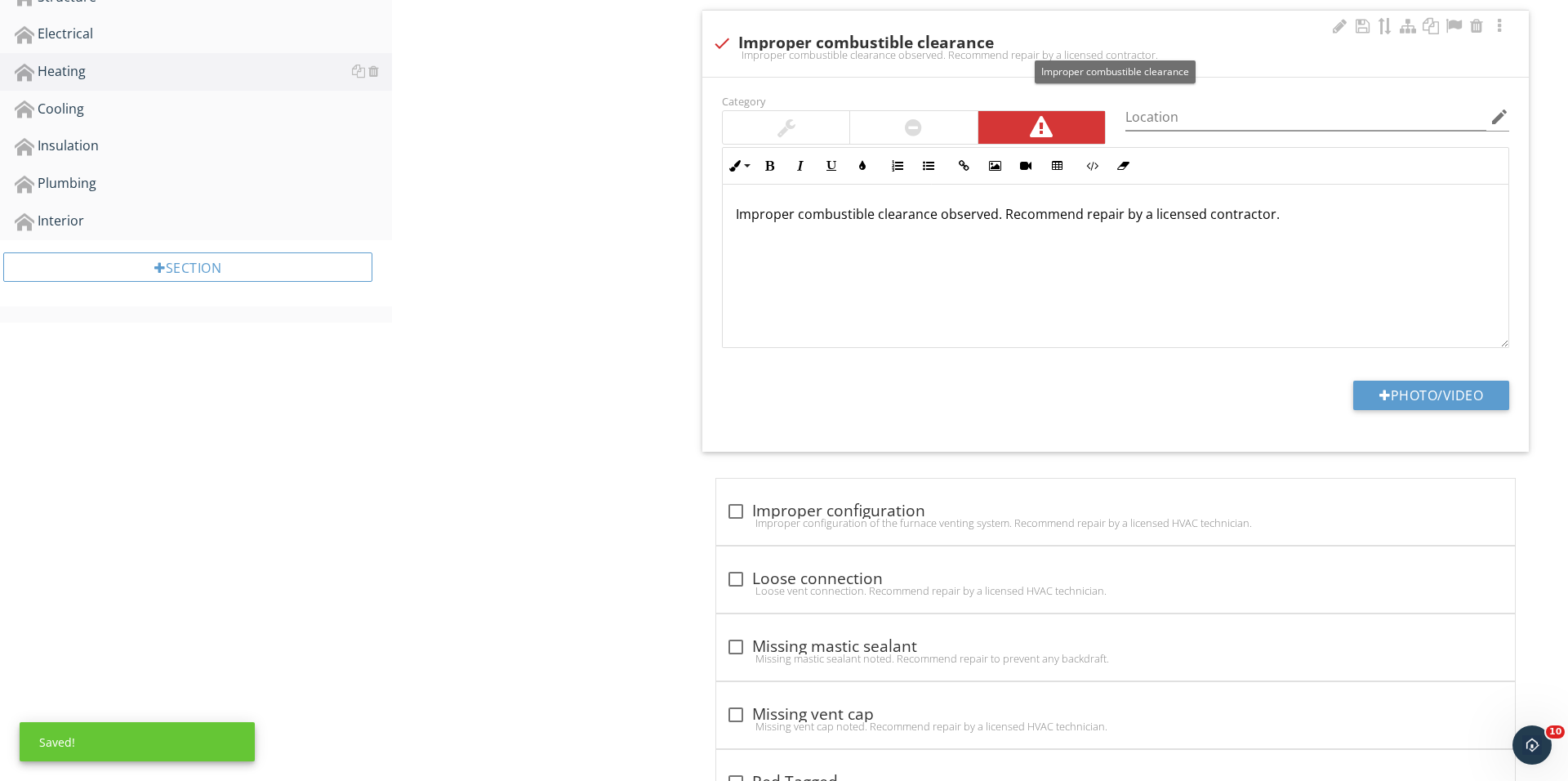
scroll to position [715, 0]
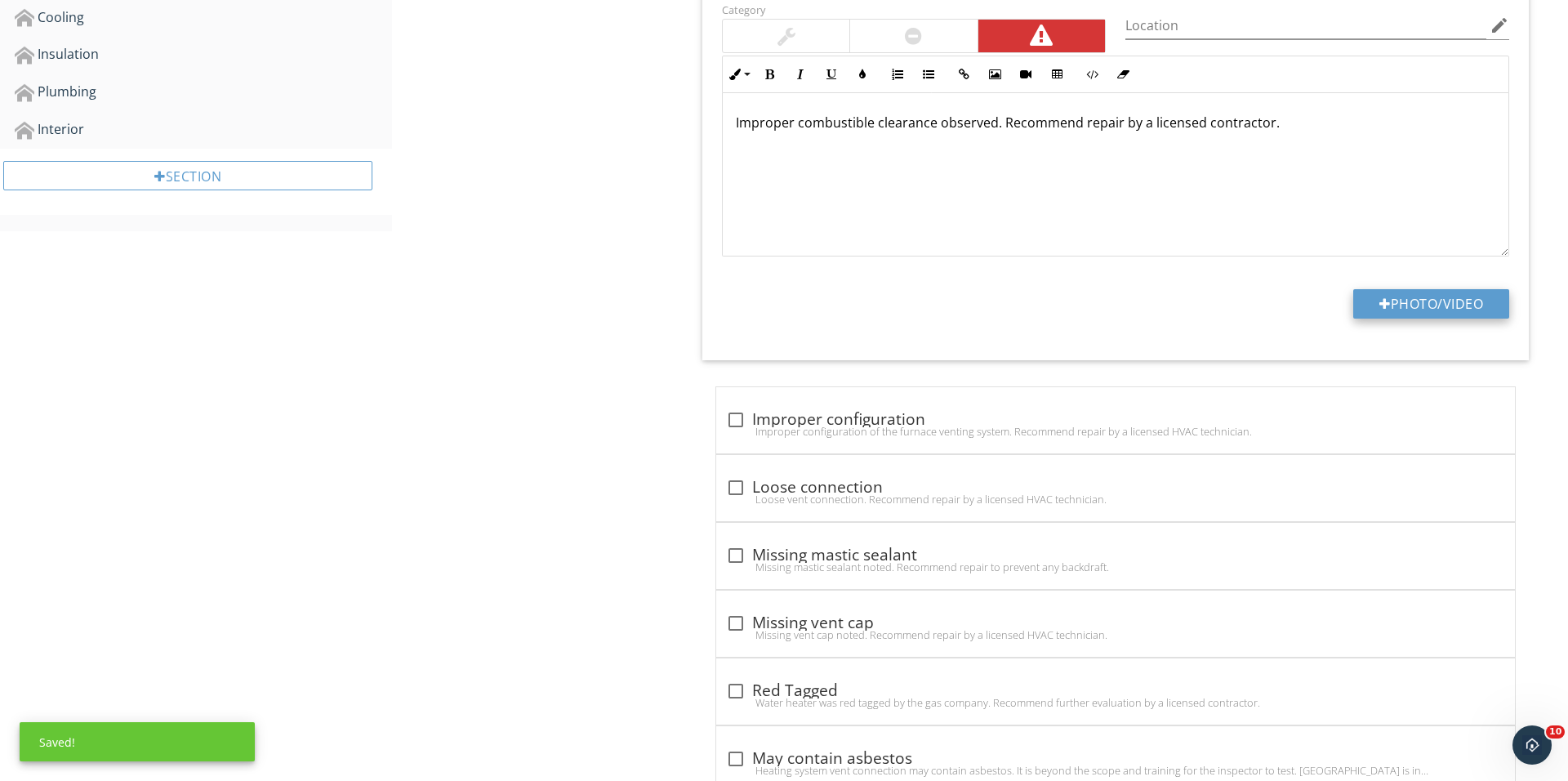
click at [1379, 307] on div at bounding box center [1384, 303] width 11 height 13
type input "C:\fakepath\IMG_1513.JPG"
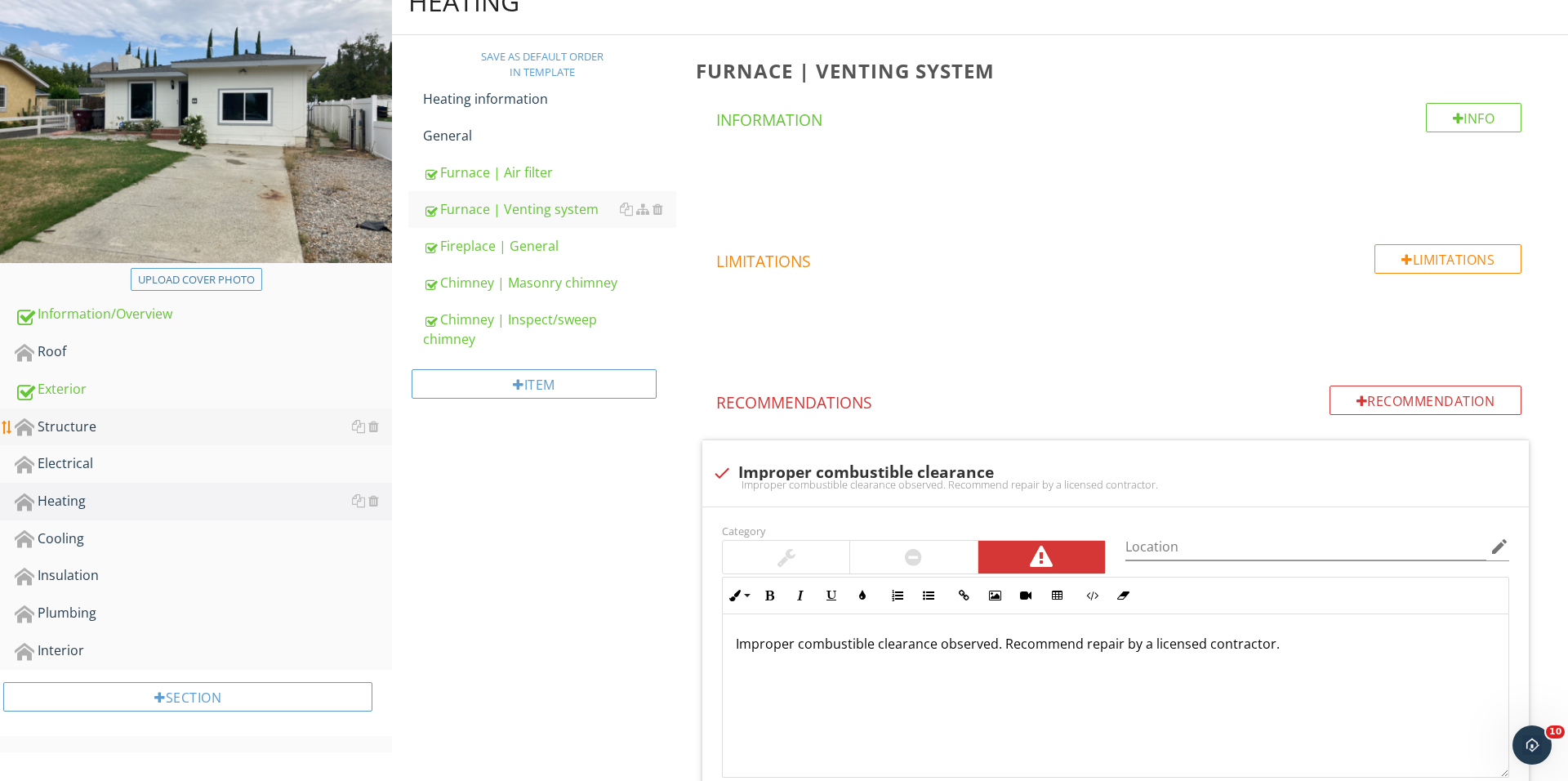
scroll to position [135, 0]
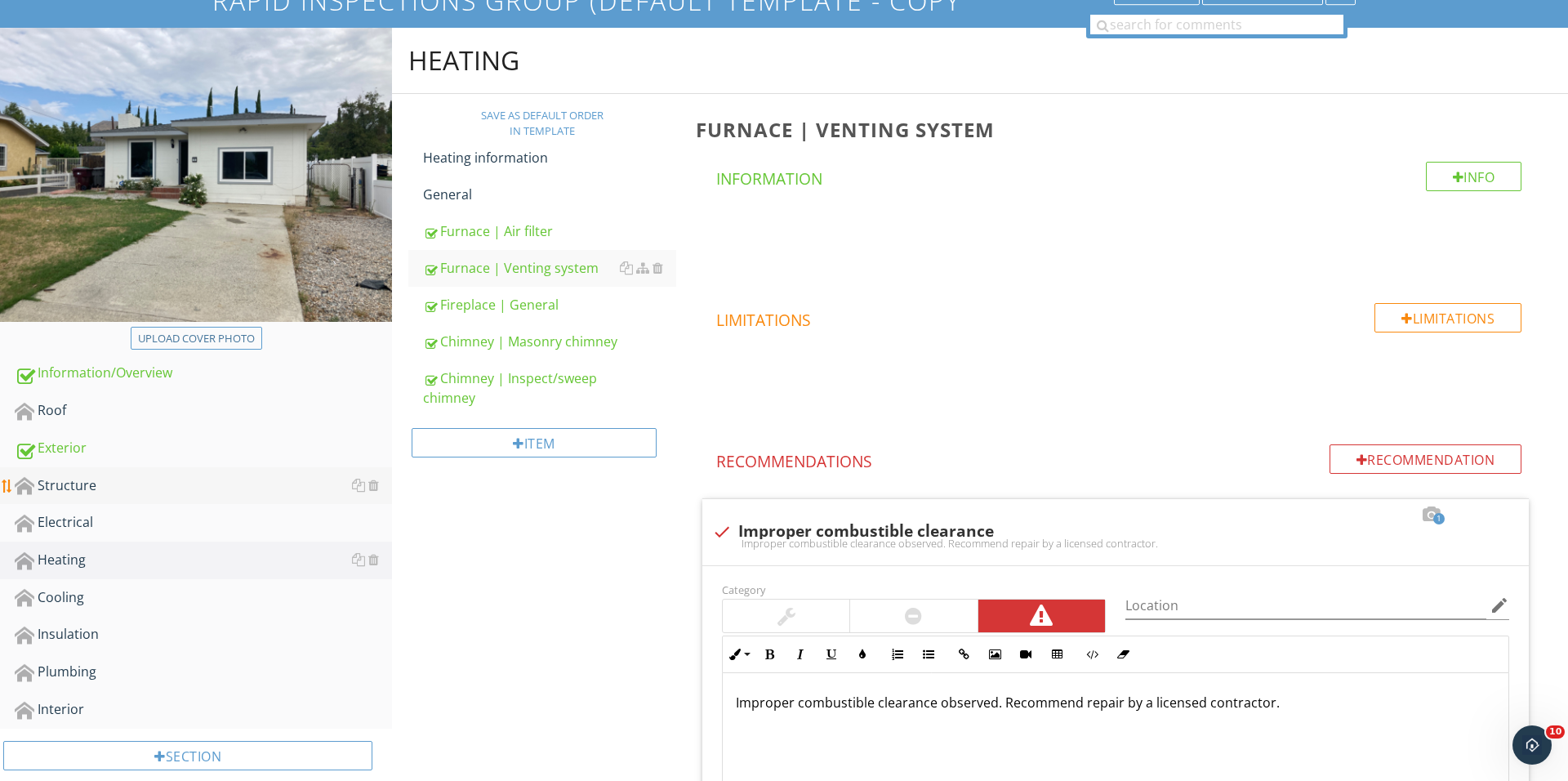
click at [171, 486] on div "Structure" at bounding box center [203, 486] width 377 height 22
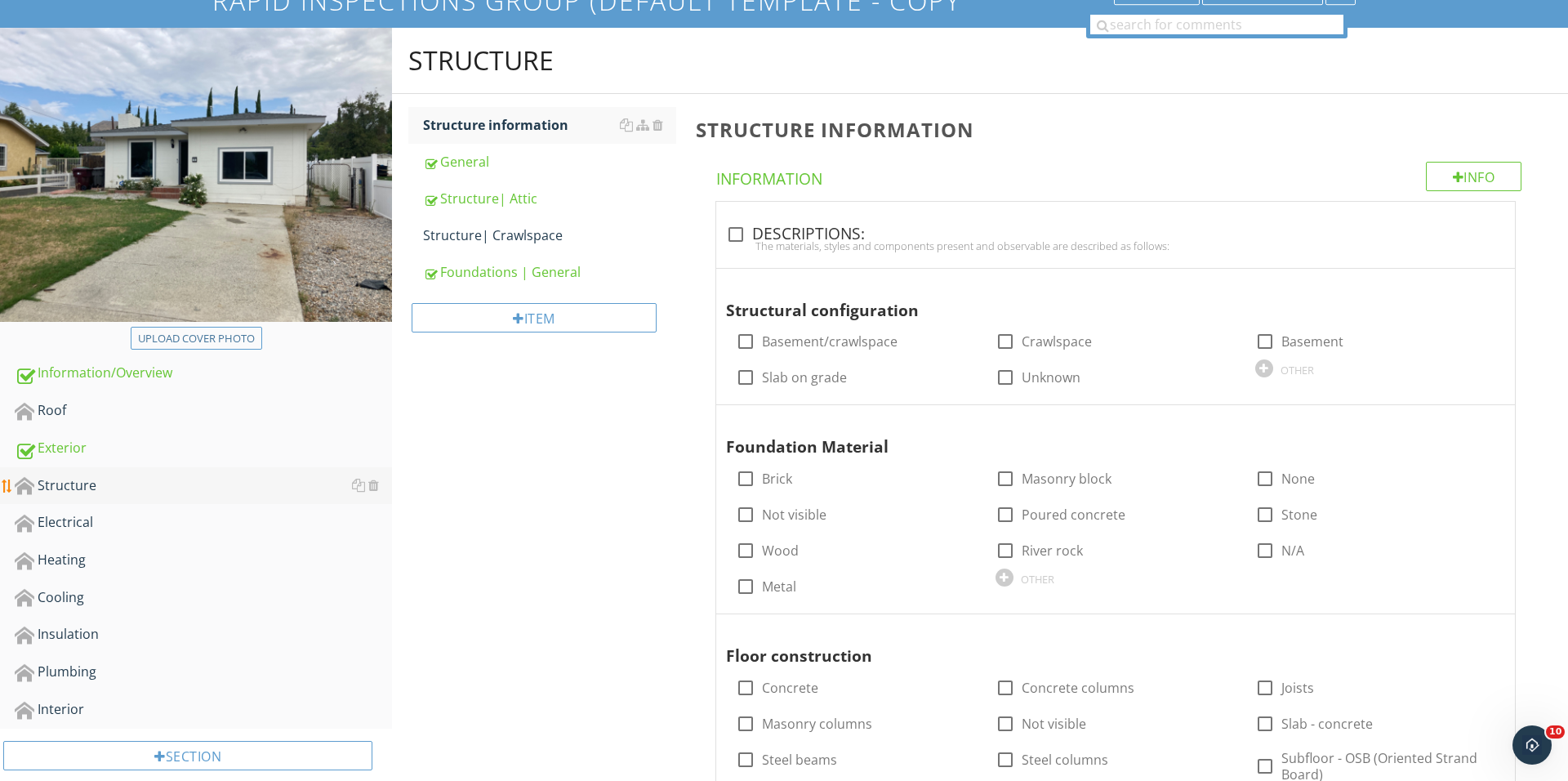
scroll to position [134, 0]
click at [523, 192] on div "Structure| Attic" at bounding box center [550, 199] width 253 height 20
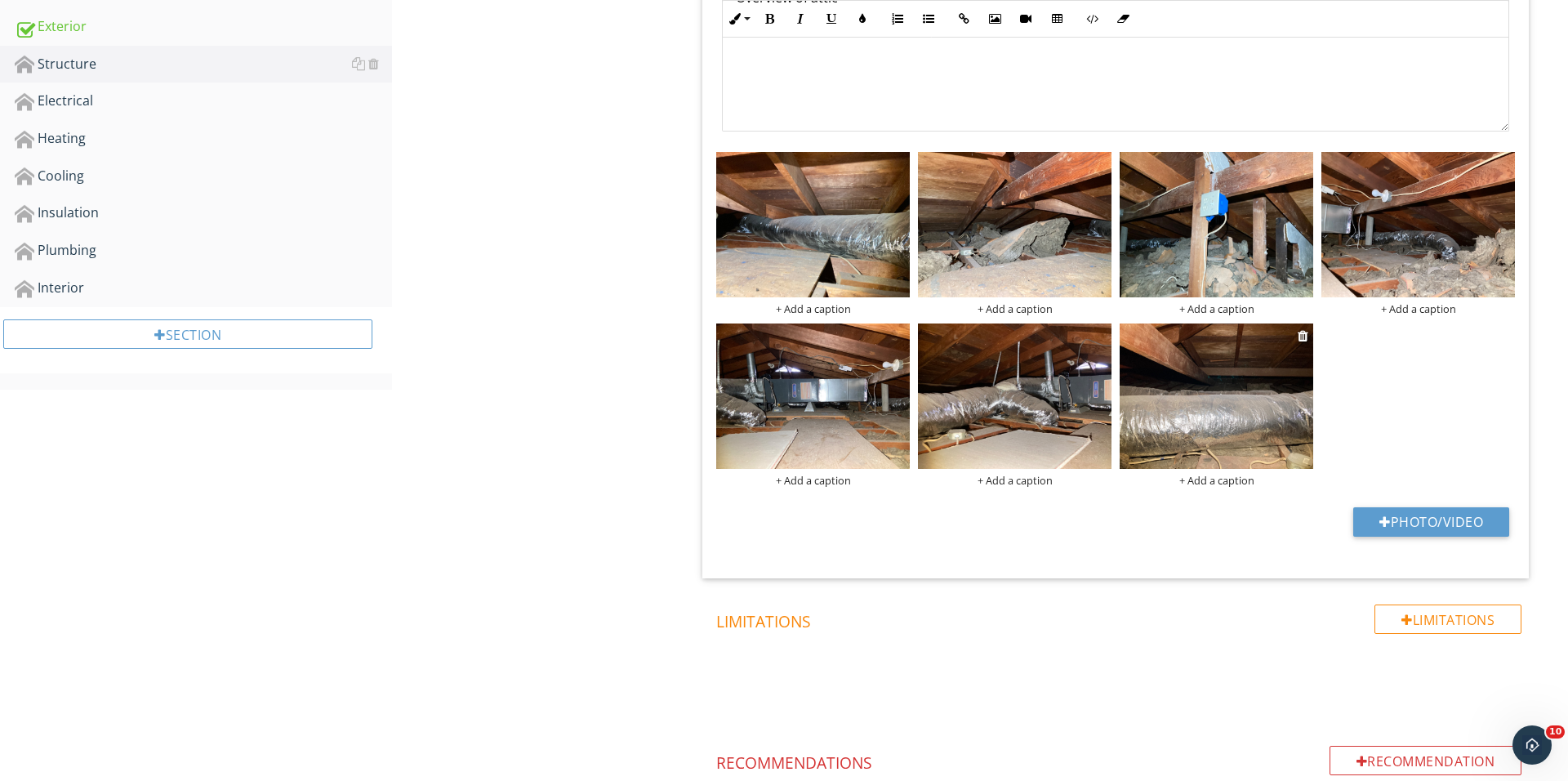
scroll to position [569, 0]
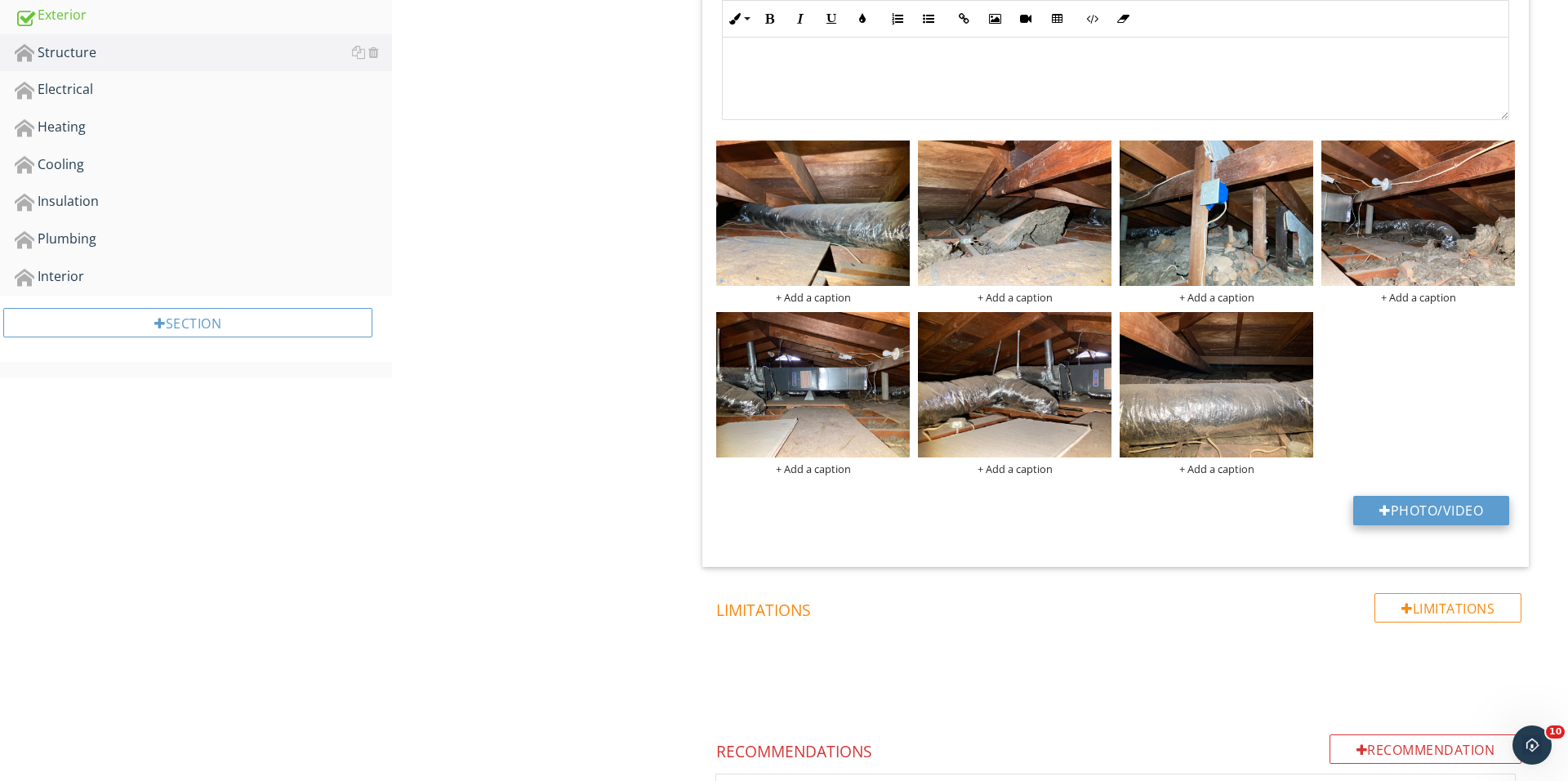
click at [1368, 504] on button "Photo/Video" at bounding box center [1430, 510] width 156 height 29
click at [1382, 513] on div at bounding box center [1384, 510] width 11 height 13
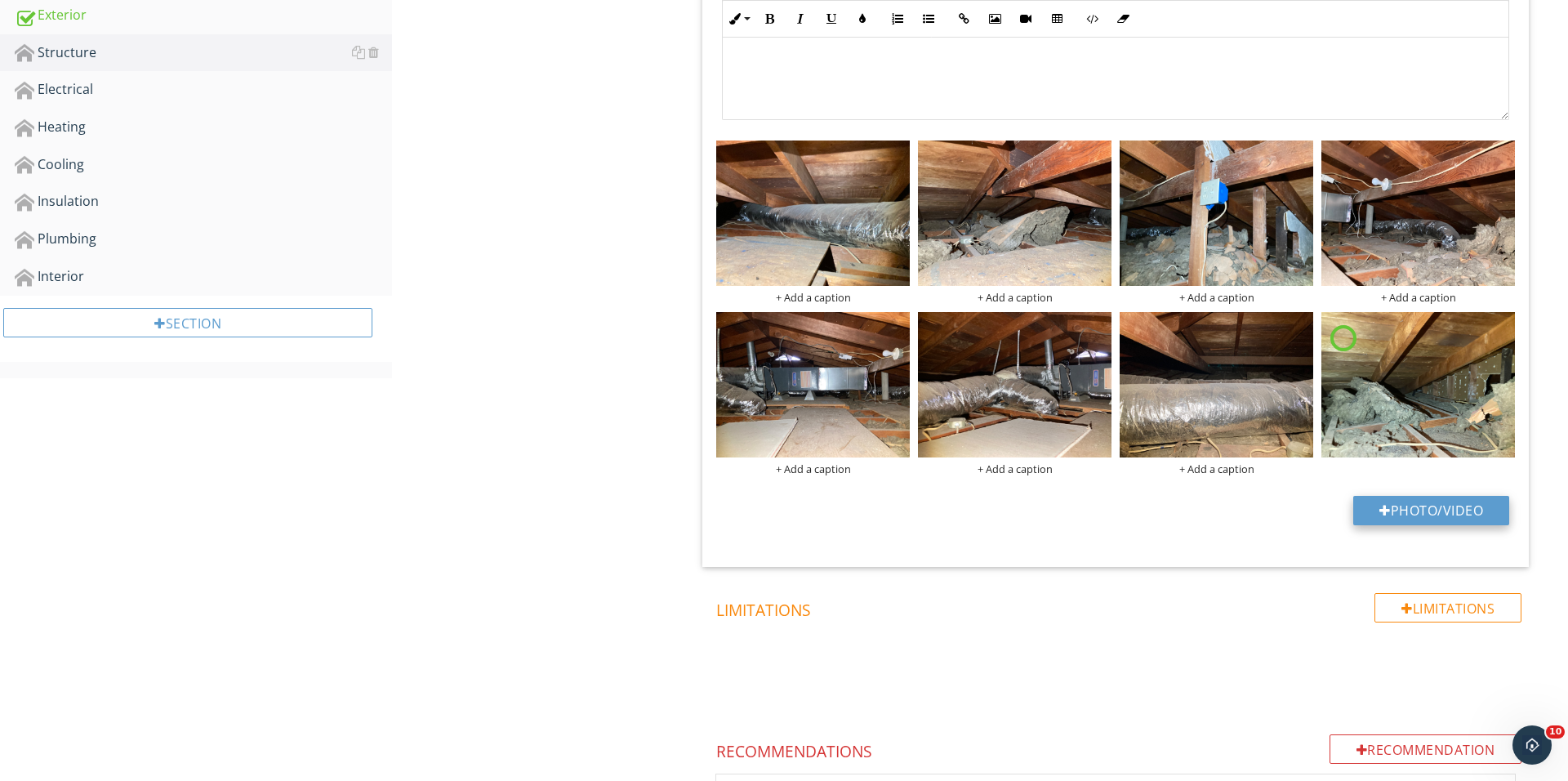
click at [1385, 516] on button "Photo/Video" at bounding box center [1430, 510] width 156 height 29
type input "C:\fakepath\IMG_1518.JPG"
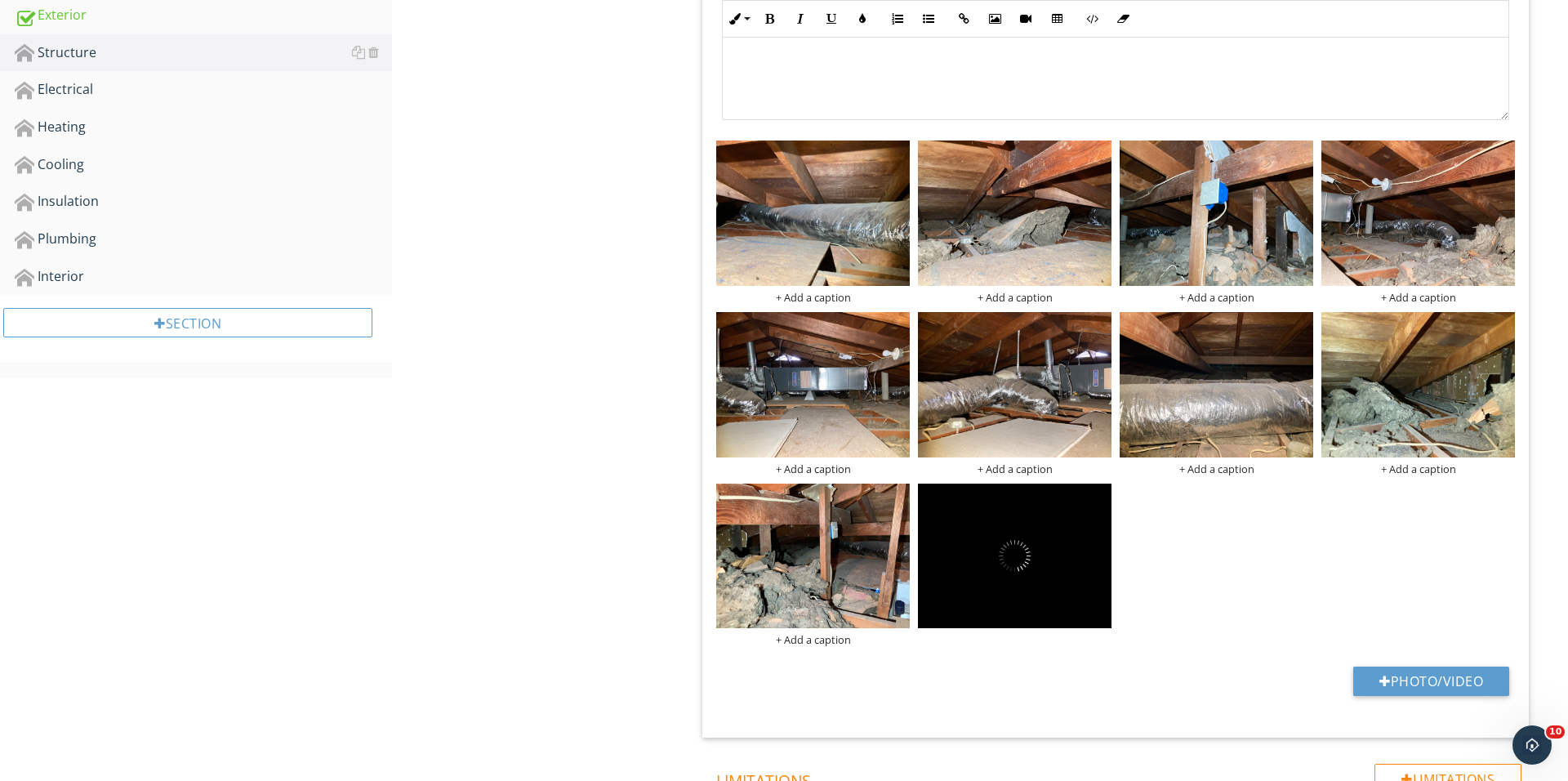
scroll to position [227, 0]
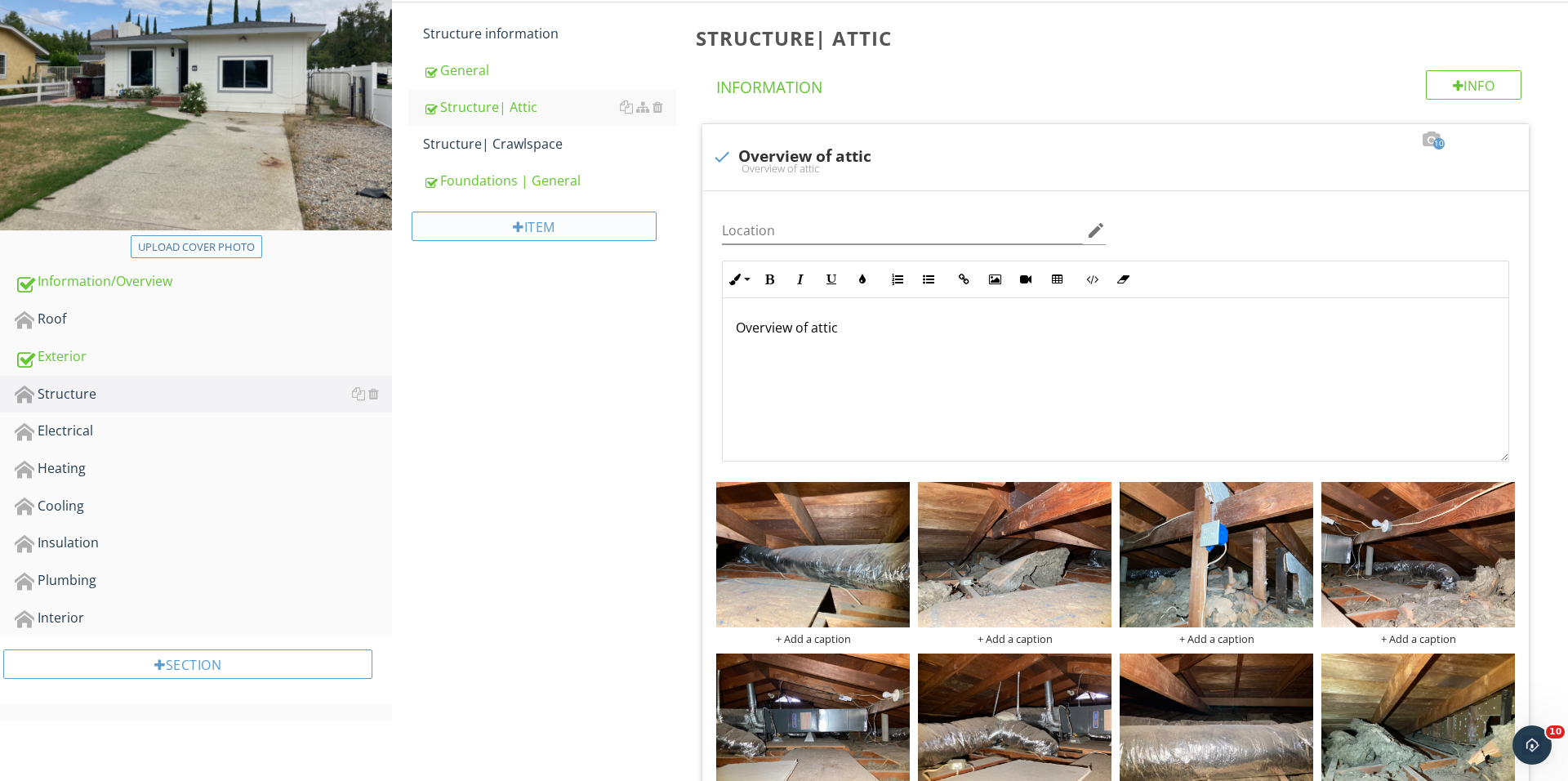
click at [545, 229] on div "Item" at bounding box center [534, 226] width 245 height 29
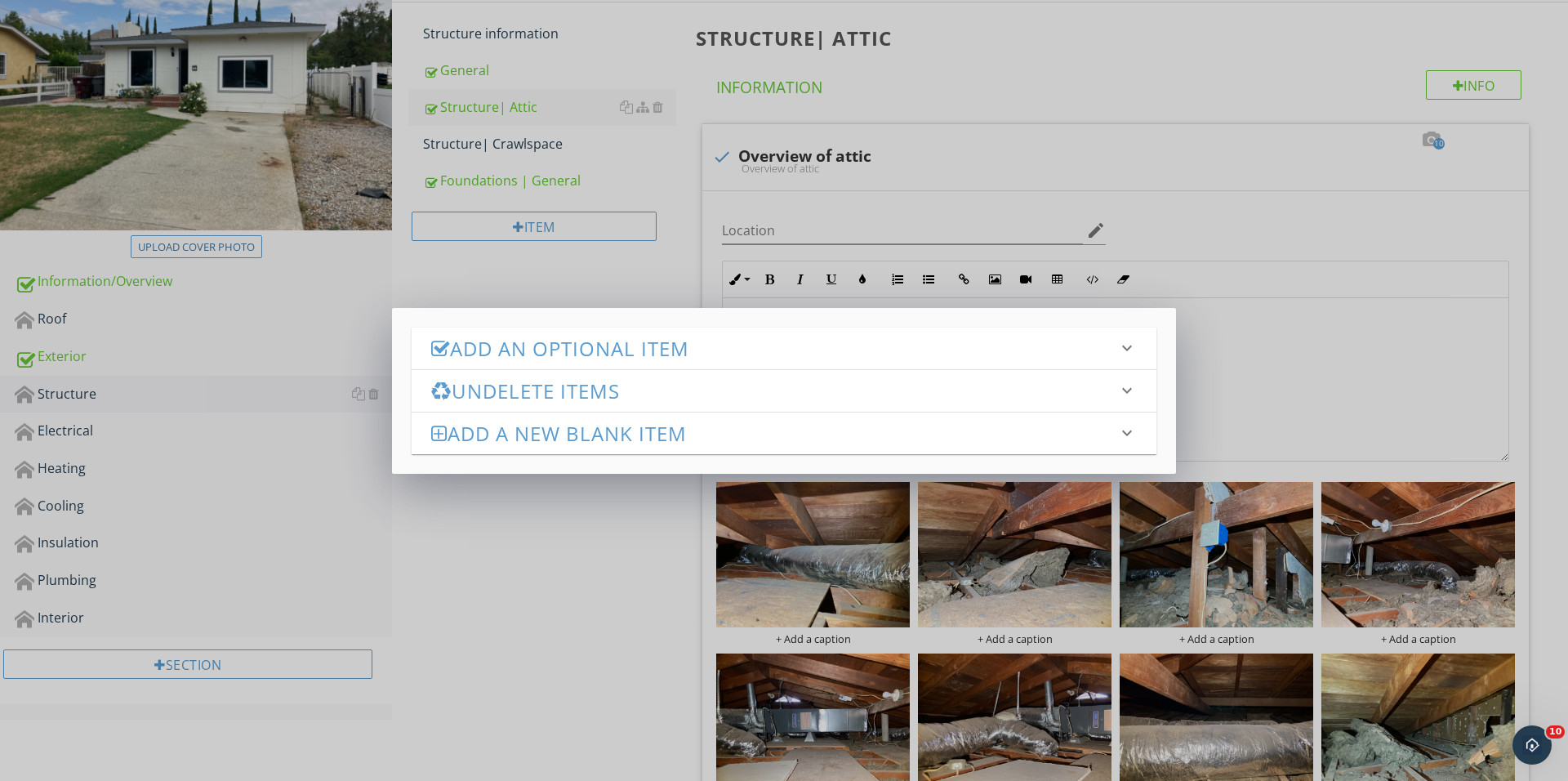
click at [616, 352] on h3 "Add an Optional Item" at bounding box center [774, 348] width 686 height 22
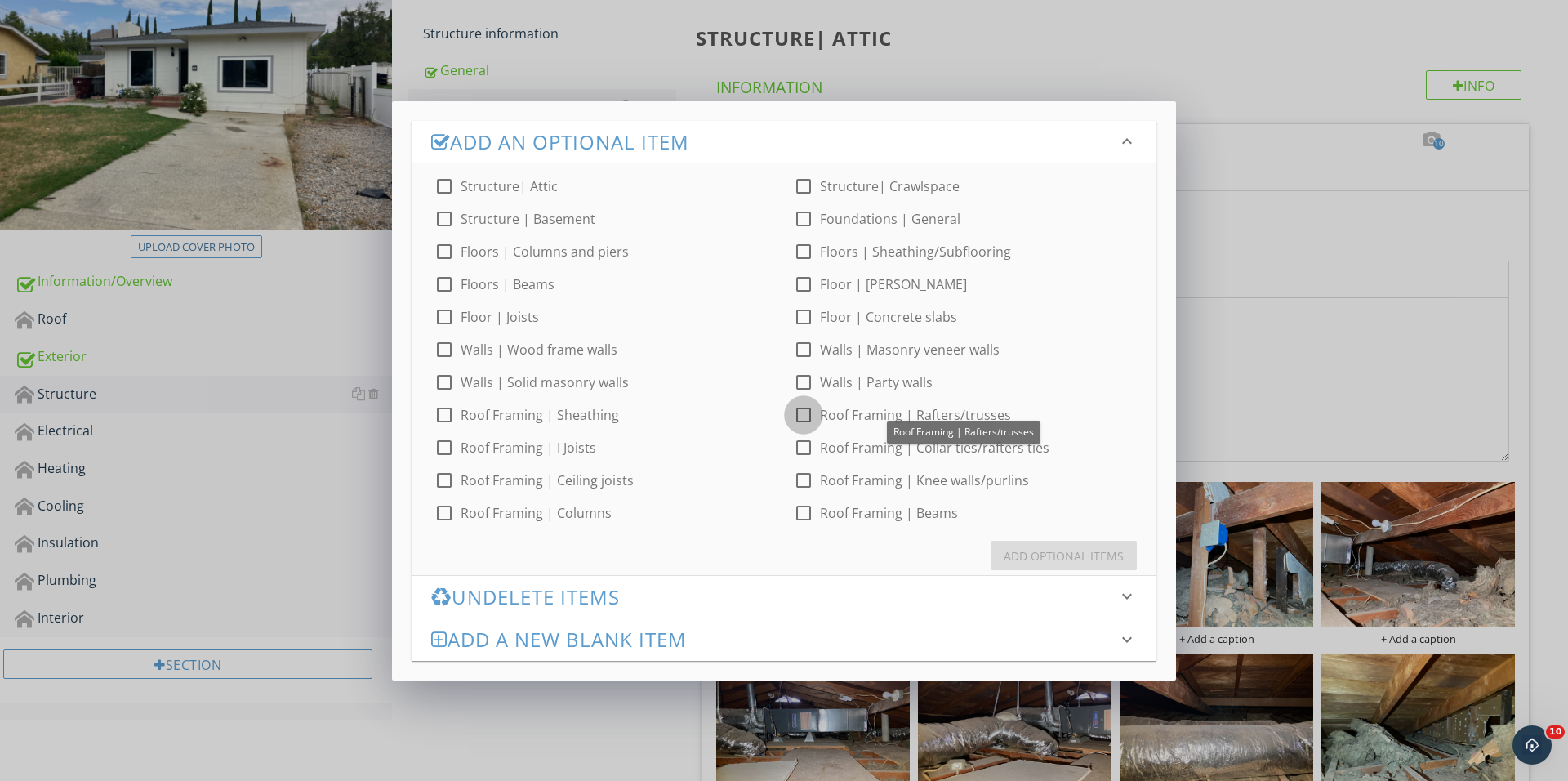
click at [800, 420] on div at bounding box center [803, 415] width 28 height 28
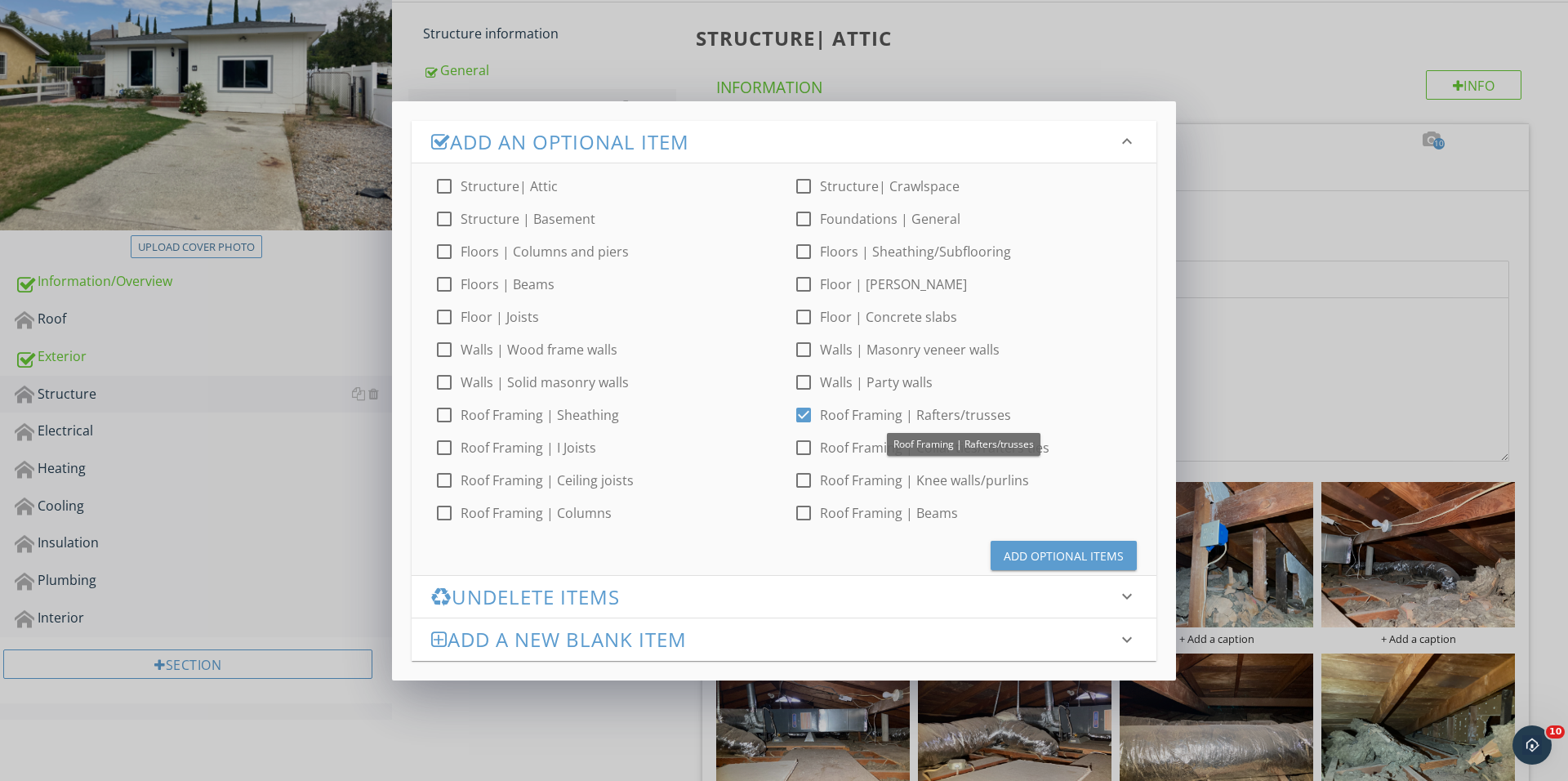
click at [800, 420] on div at bounding box center [803, 415] width 28 height 28
checkbox input "false"
click at [445, 420] on div at bounding box center [444, 415] width 28 height 28
checkbox input "true"
click at [1009, 547] on div "Add Optional Items" at bounding box center [1063, 556] width 120 height 17
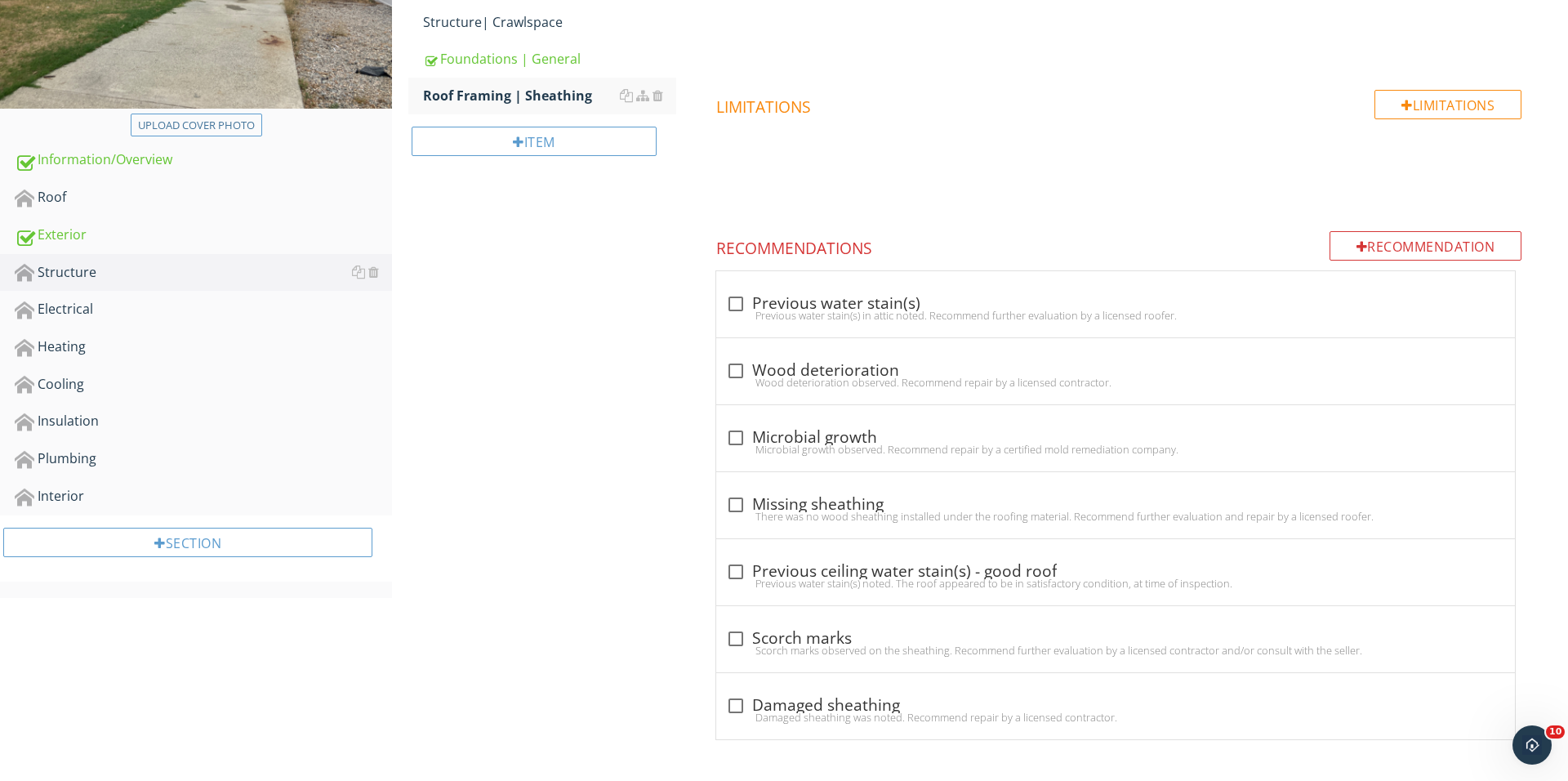
scroll to position [350, 0]
click at [739, 369] on div at bounding box center [736, 371] width 28 height 28
checkbox input "true"
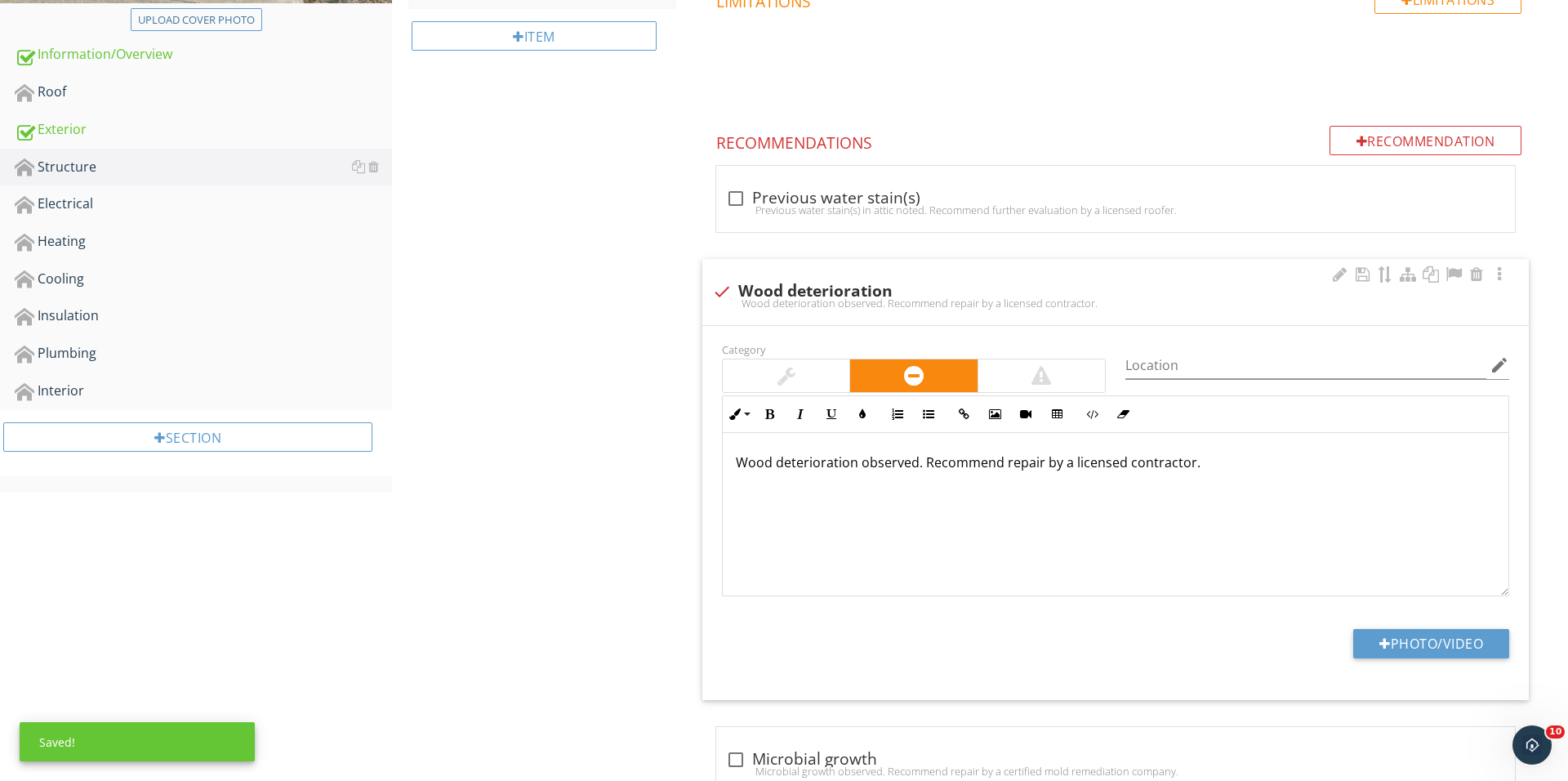
scroll to position [484, 0]
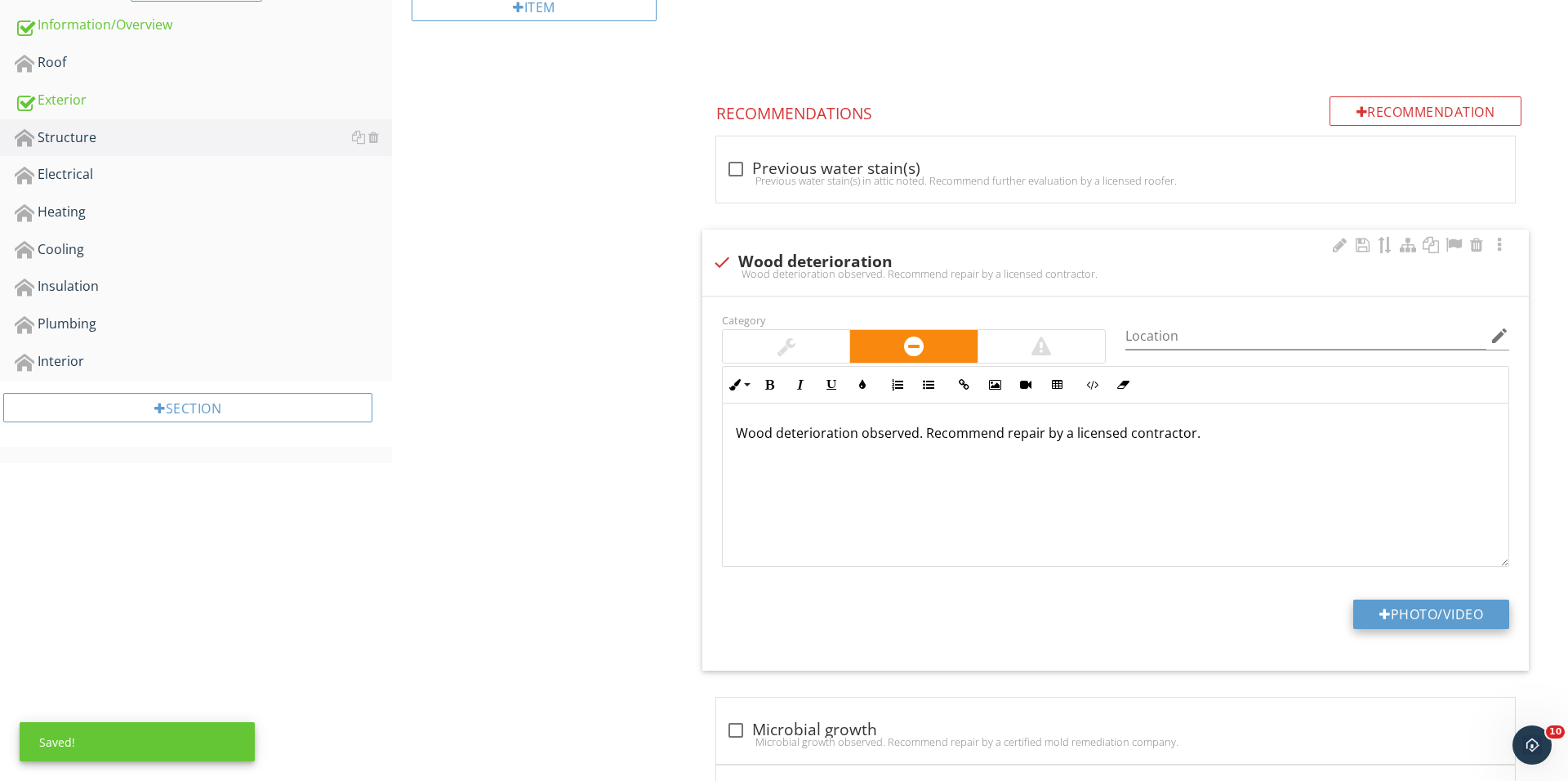
click at [1422, 615] on button "Photo/Video" at bounding box center [1430, 615] width 156 height 29
type input "C:\fakepath\IMG_1528 2.JPG"
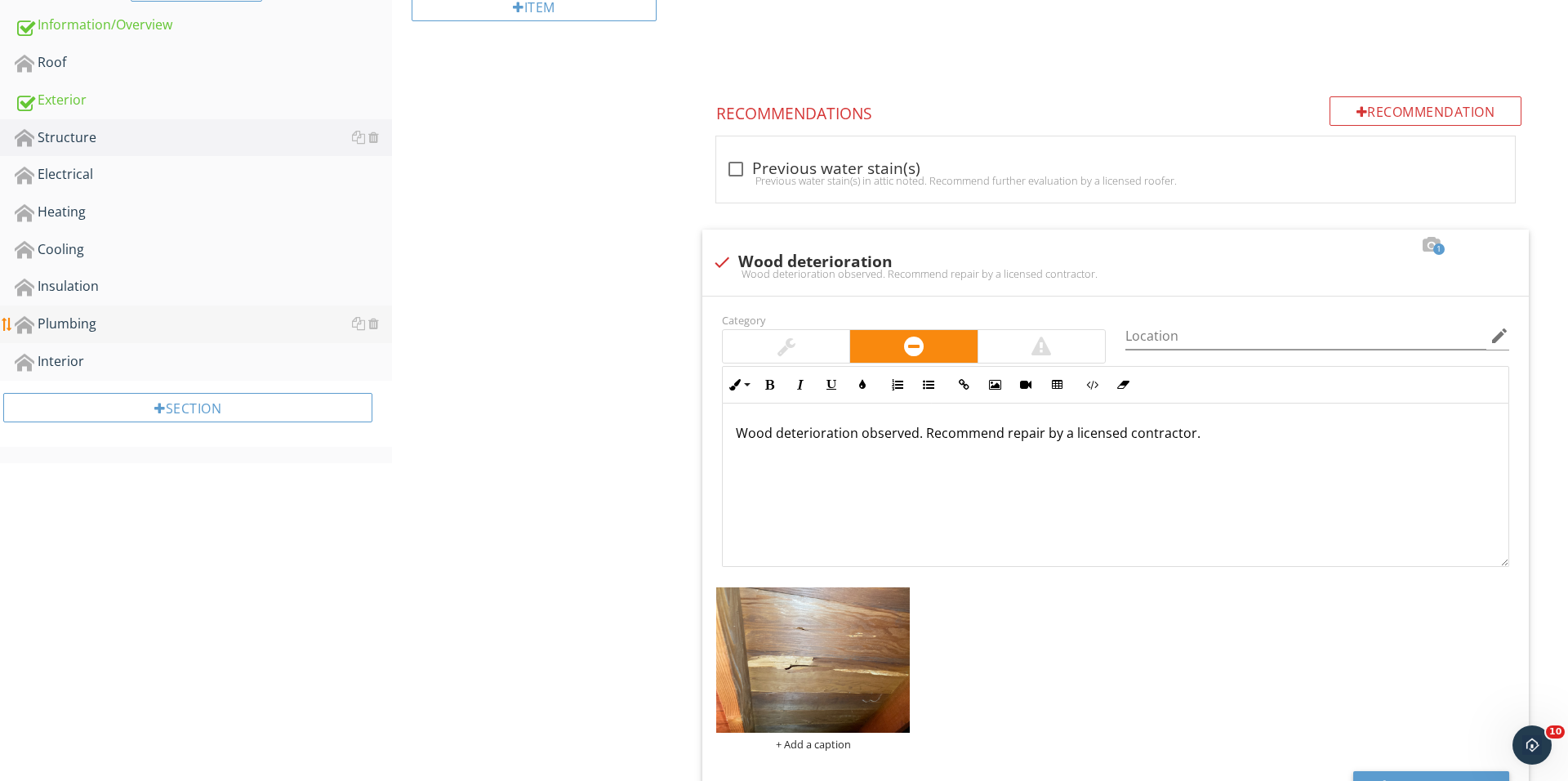
click at [175, 328] on div "Plumbing" at bounding box center [203, 324] width 377 height 22
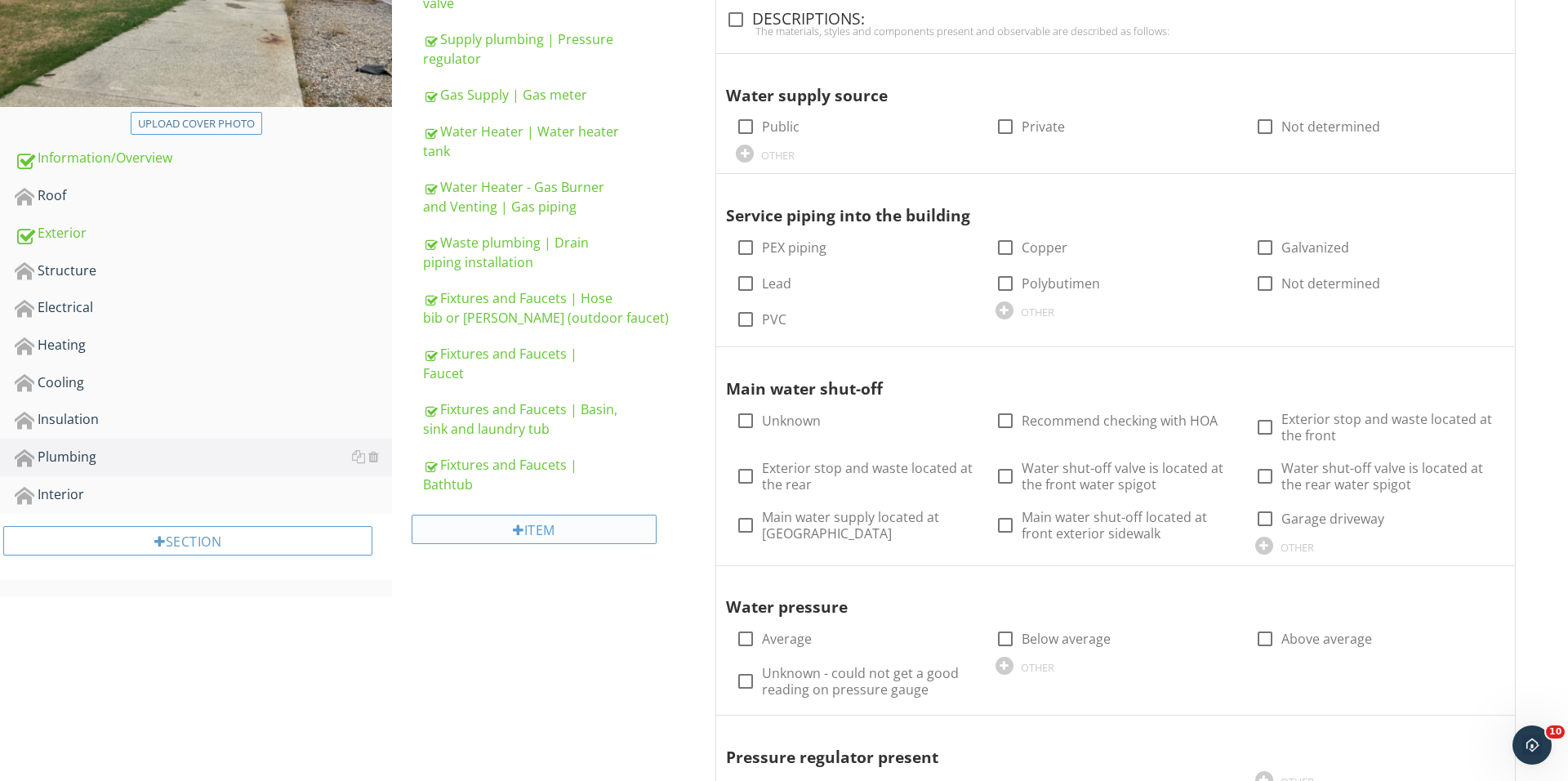
scroll to position [370, 0]
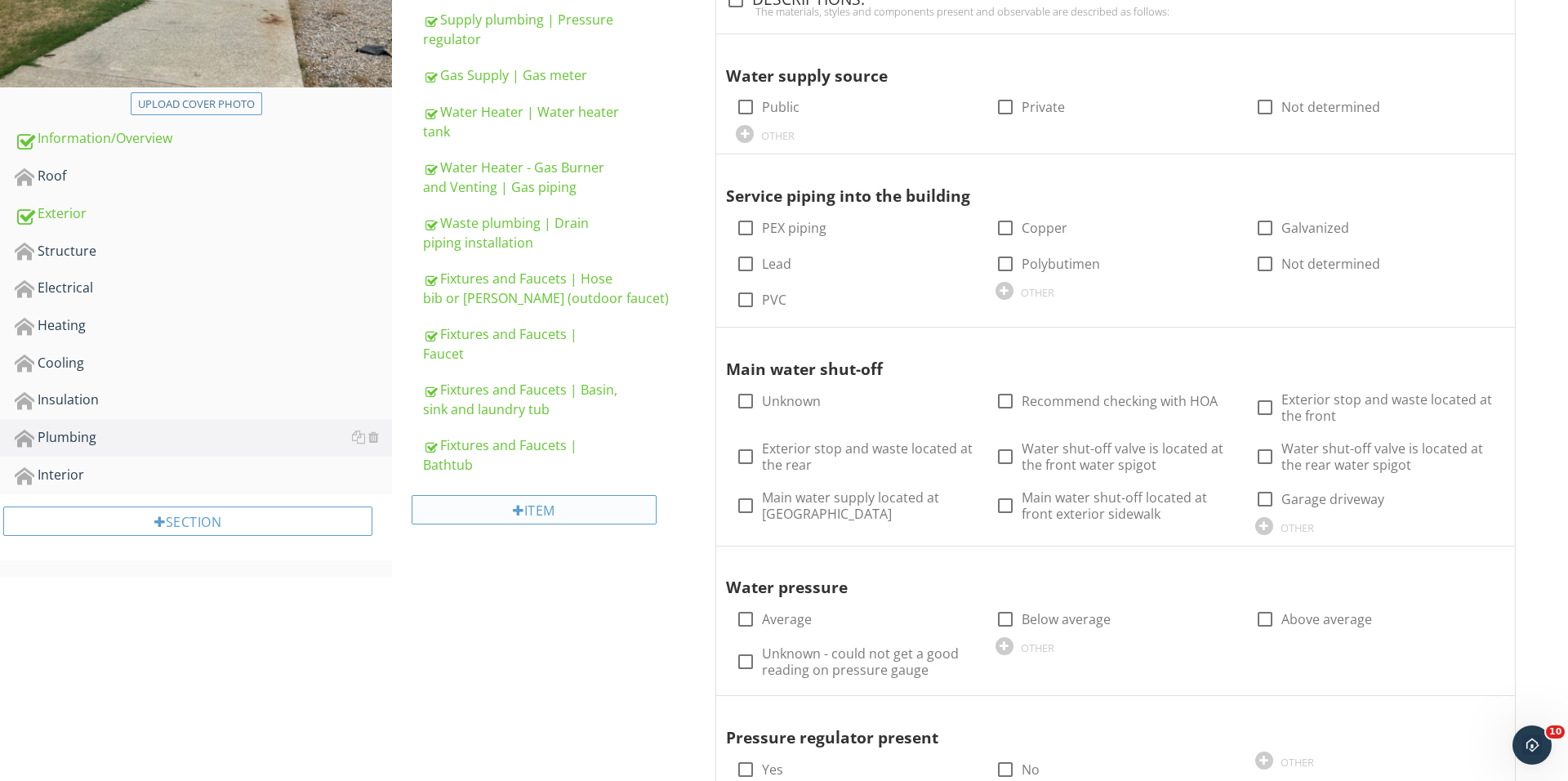
click at [569, 497] on div "Item" at bounding box center [534, 509] width 245 height 29
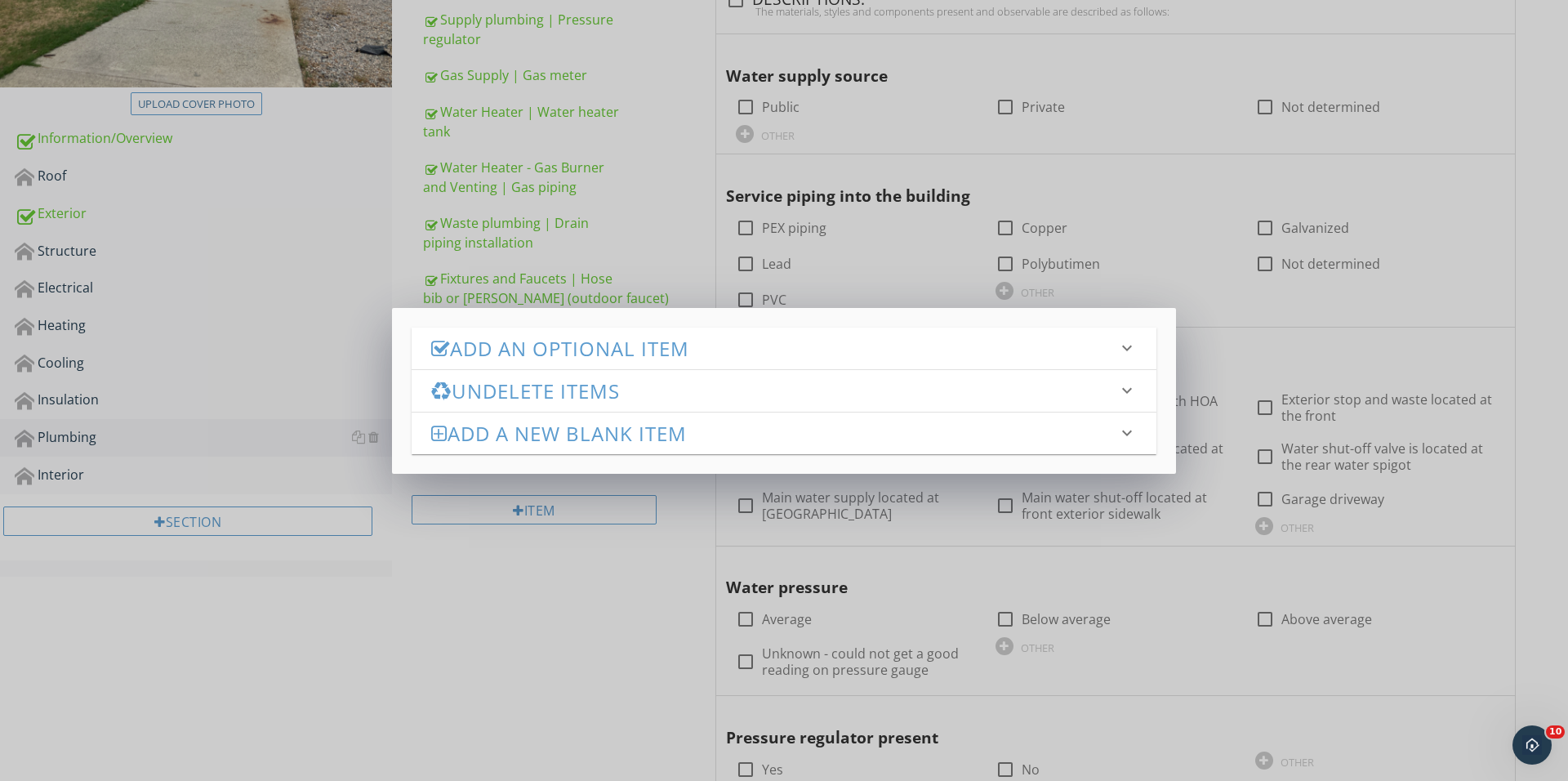
click at [632, 366] on div "Add an Optional Item keyboard_arrow_down" at bounding box center [784, 348] width 744 height 41
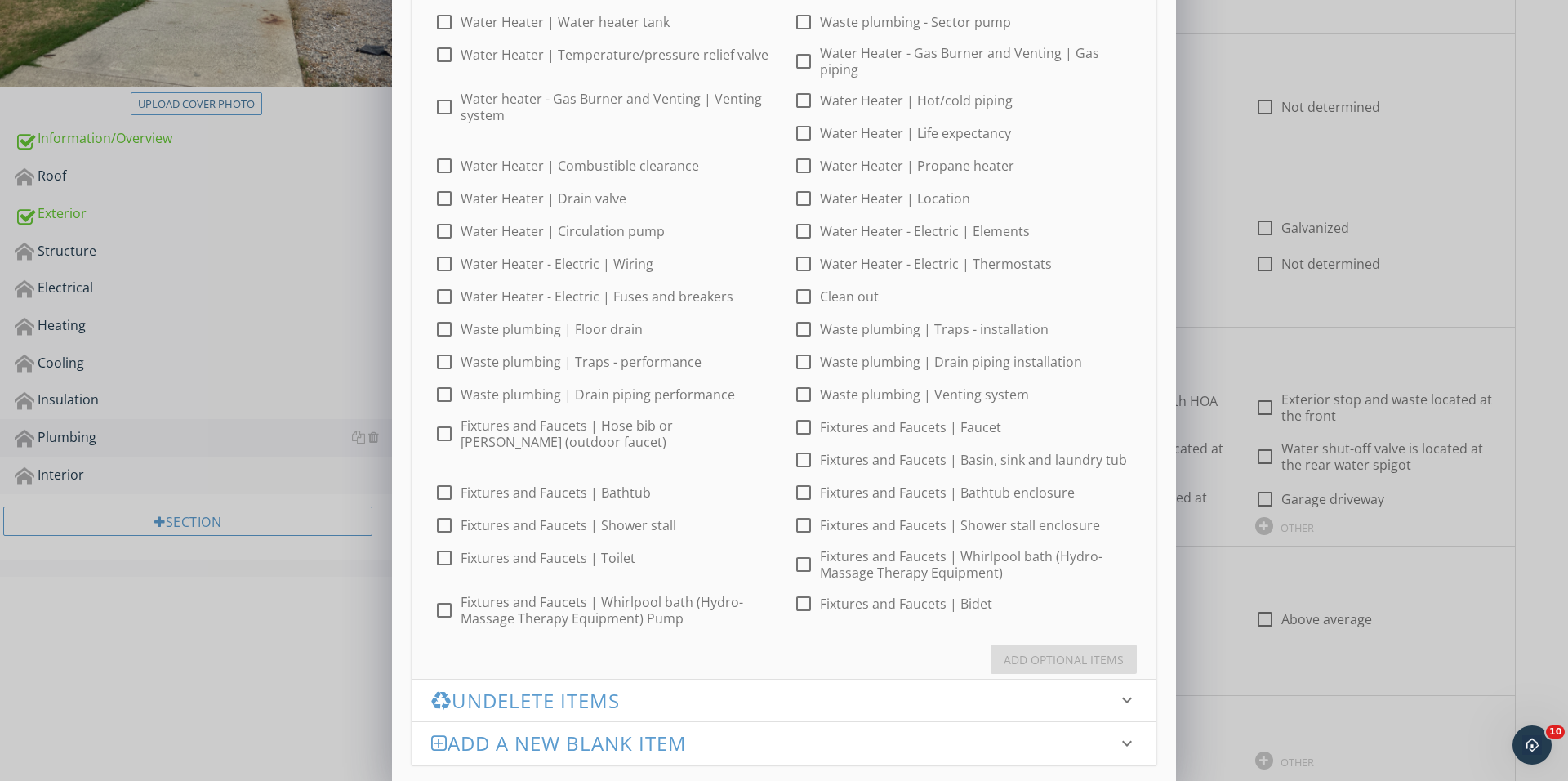
scroll to position [160, 0]
click at [807, 422] on div at bounding box center [803, 428] width 28 height 28
checkbox input "false"
click at [799, 374] on div at bounding box center [803, 363] width 28 height 28
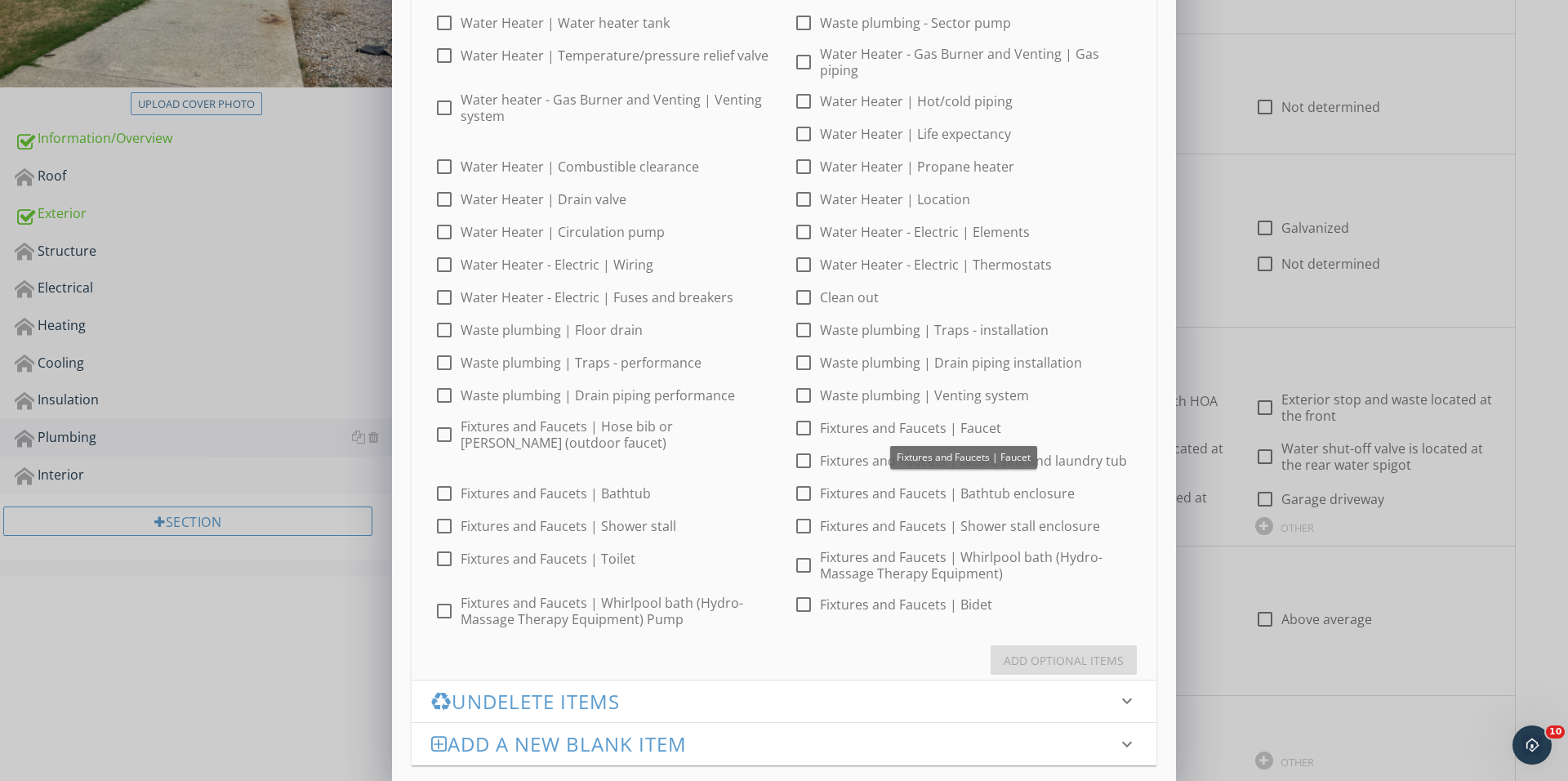
checkbox input "true"
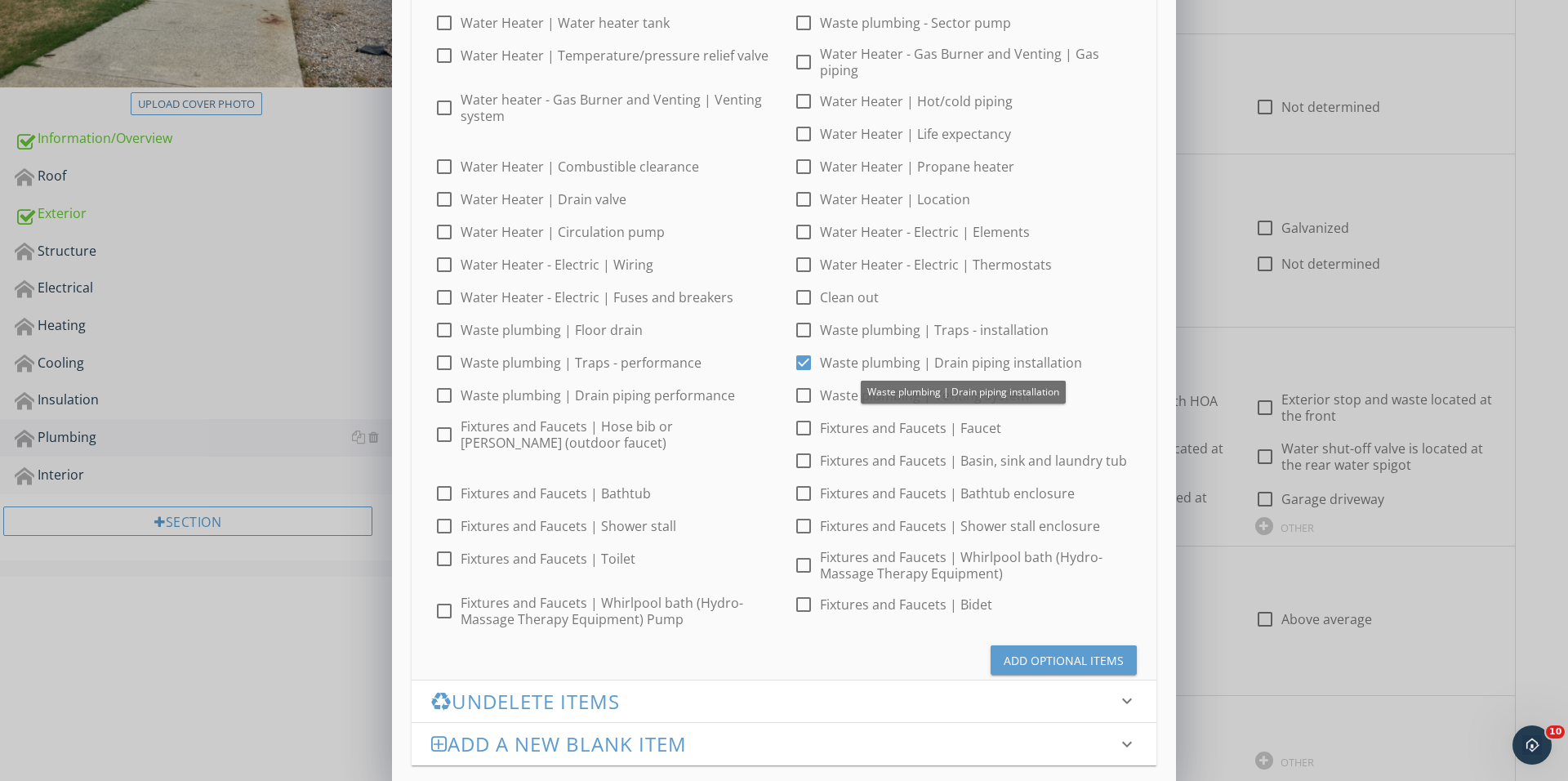
click at [799, 386] on div at bounding box center [803, 396] width 28 height 28
checkbox input "true"
click at [799, 352] on div at bounding box center [803, 363] width 28 height 28
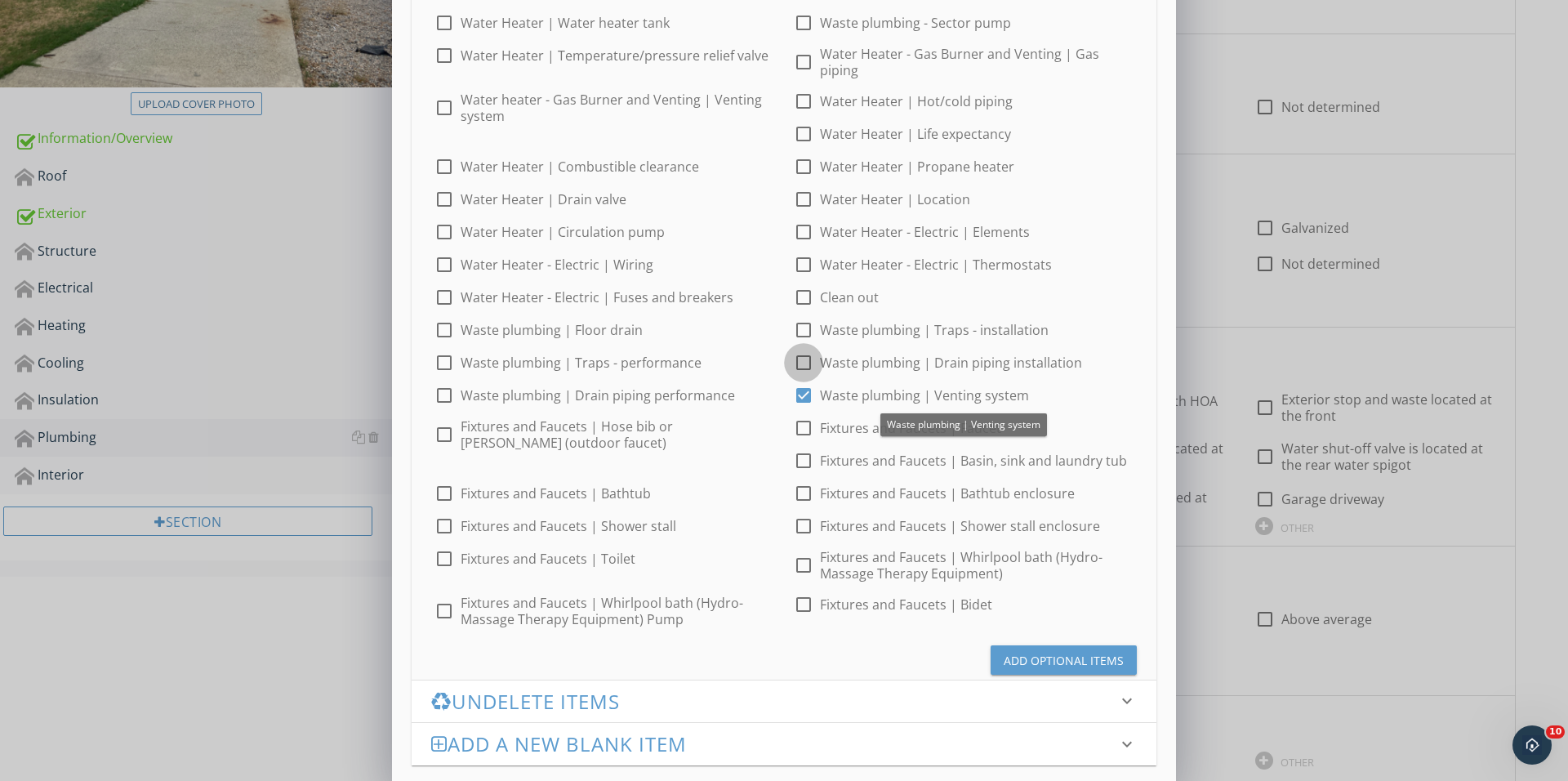
checkbox input "false"
click at [1036, 659] on div "Add Optional Items" at bounding box center [1063, 660] width 120 height 17
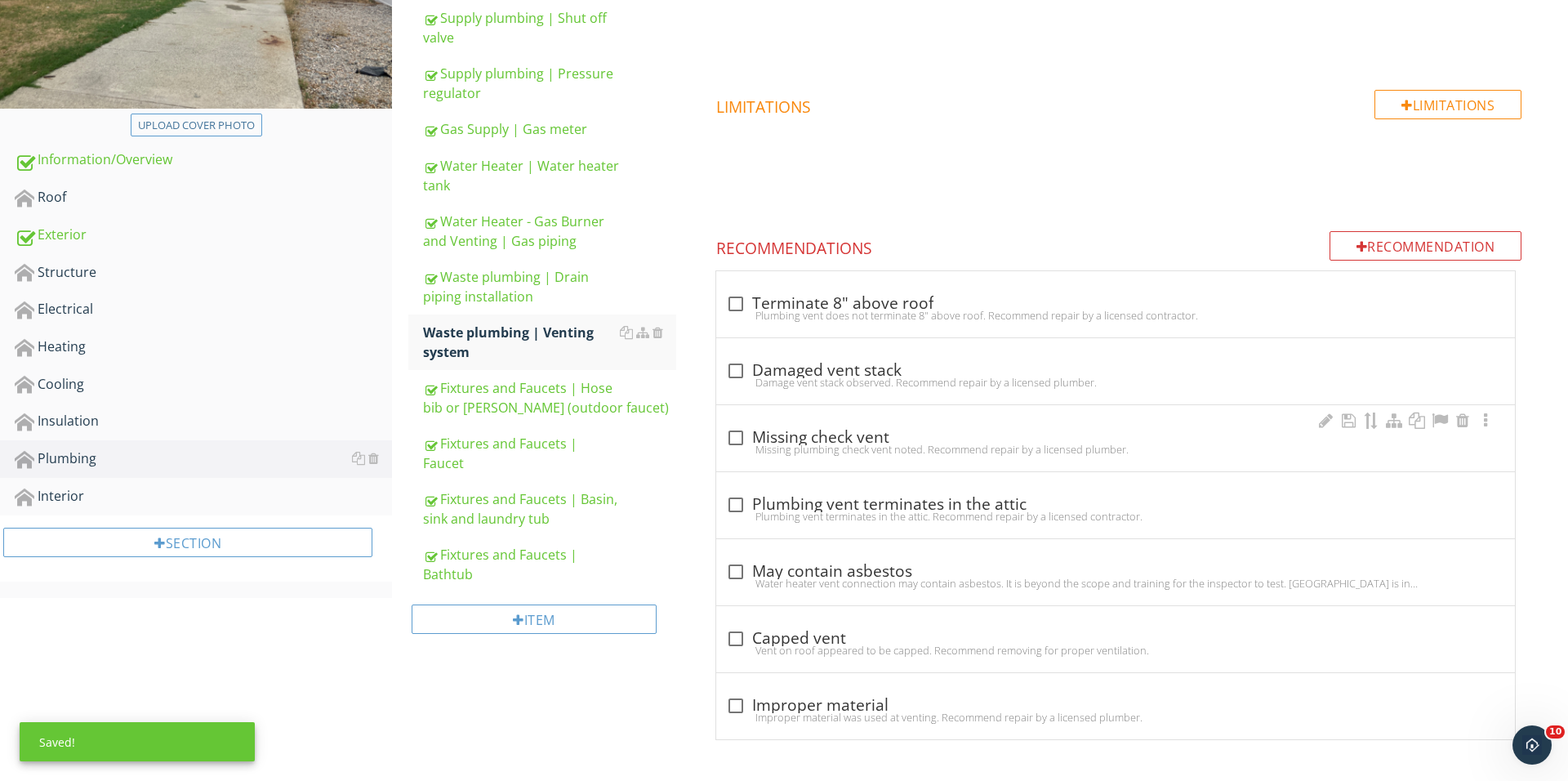
scroll to position [350, 0]
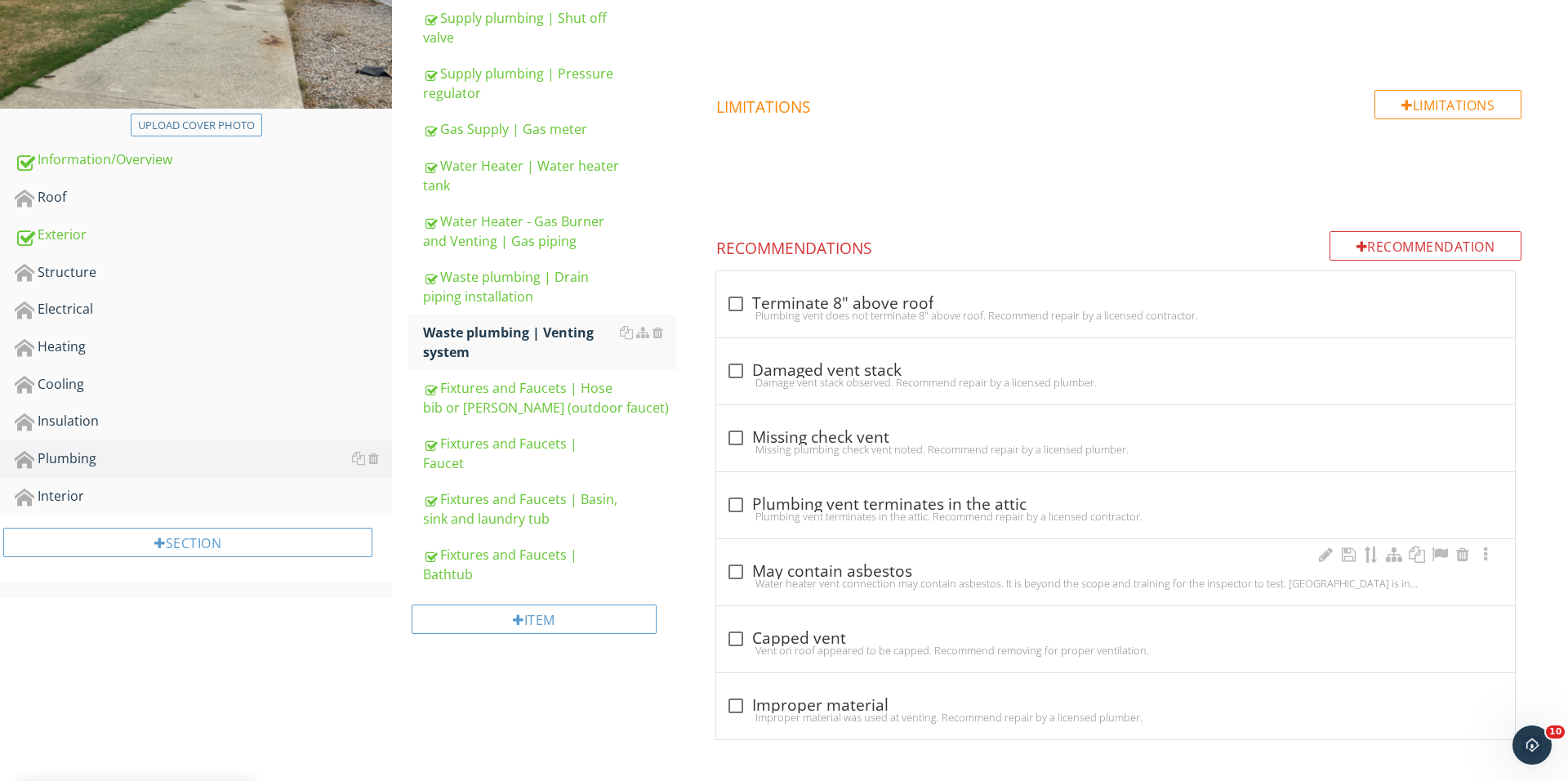
click at [742, 580] on div "Water heater vent connection may contain asbestos. It is beyond the scope and t…" at bounding box center [1116, 583] width 779 height 13
checkbox input "true"
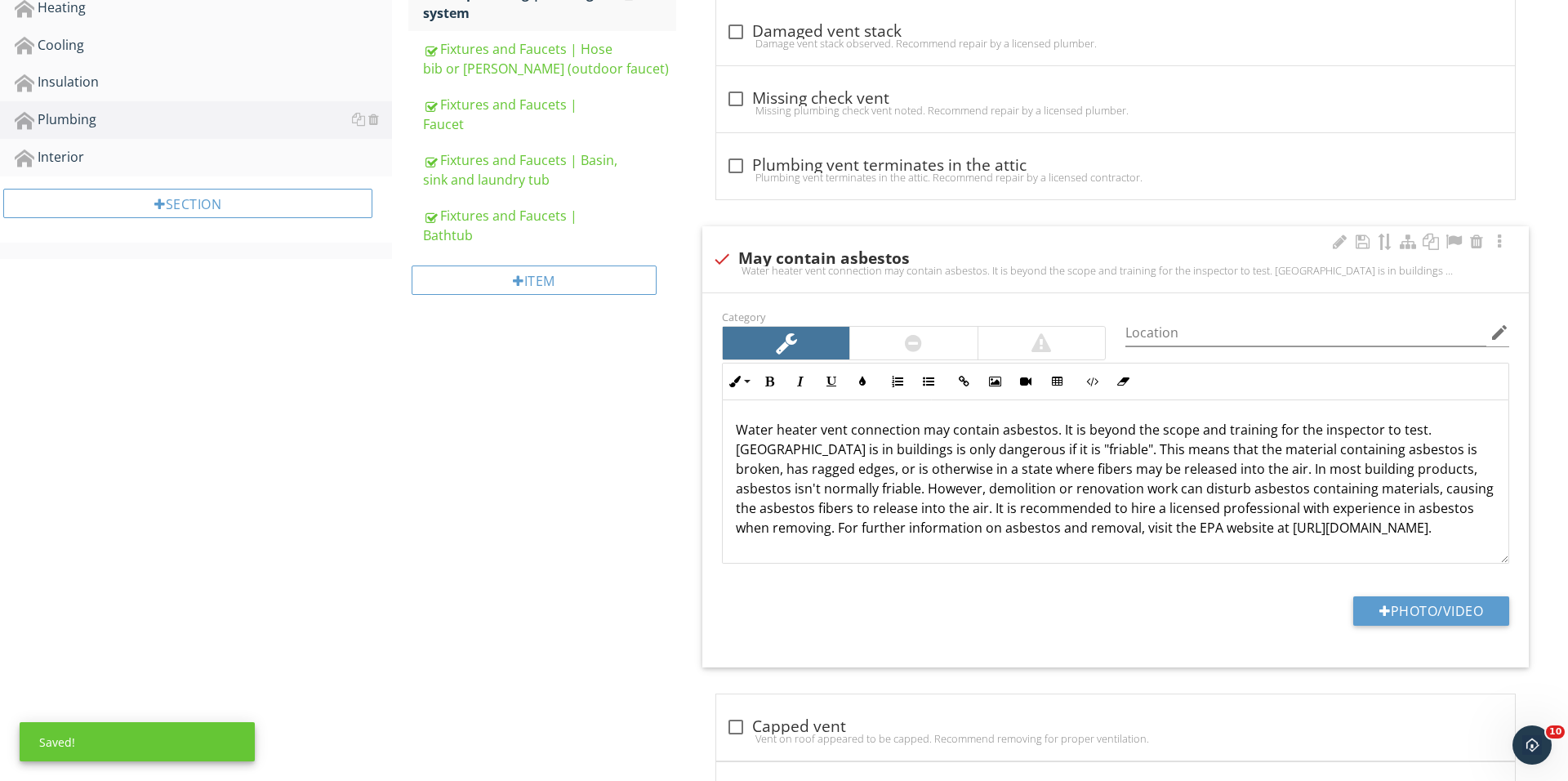
scroll to position [775, 0]
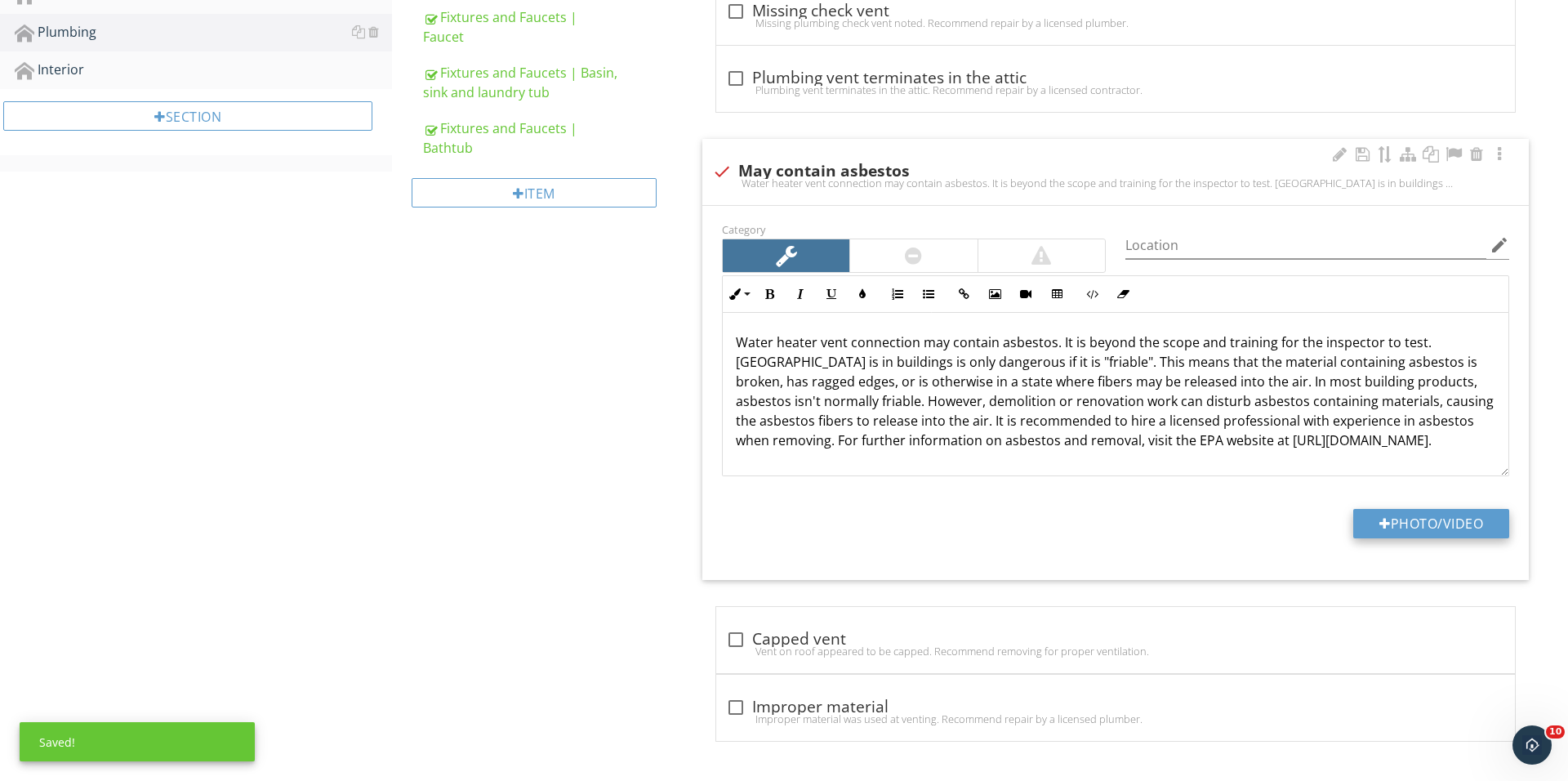
click at [1379, 522] on div at bounding box center [1384, 523] width 11 height 13
type input "C:\fakepath\IMG_1533.JPG"
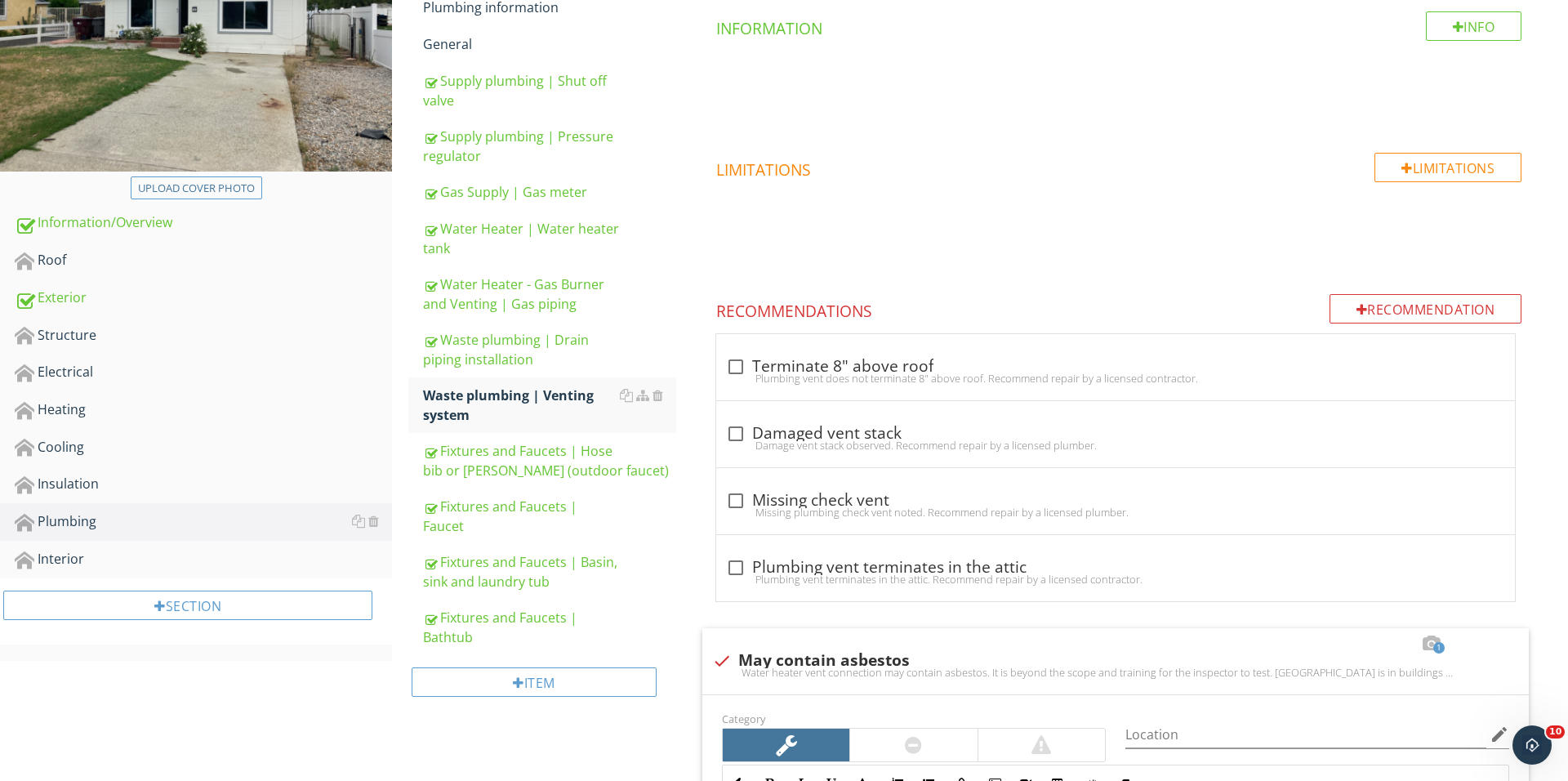
scroll to position [290, 0]
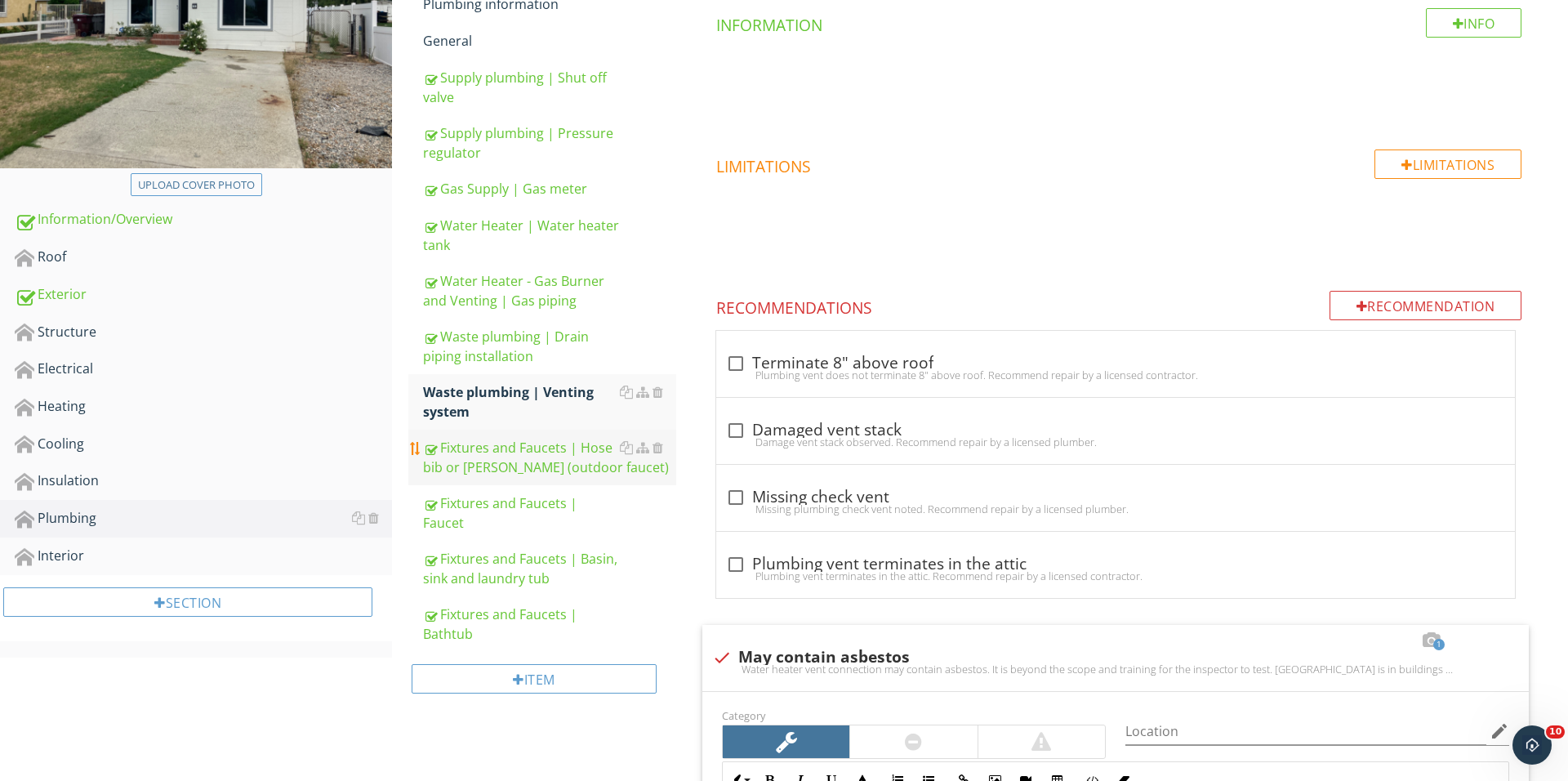
click at [482, 447] on div "Fixtures and Faucets | Hose bib or bibb (outdoor faucet)" at bounding box center [550, 457] width 253 height 39
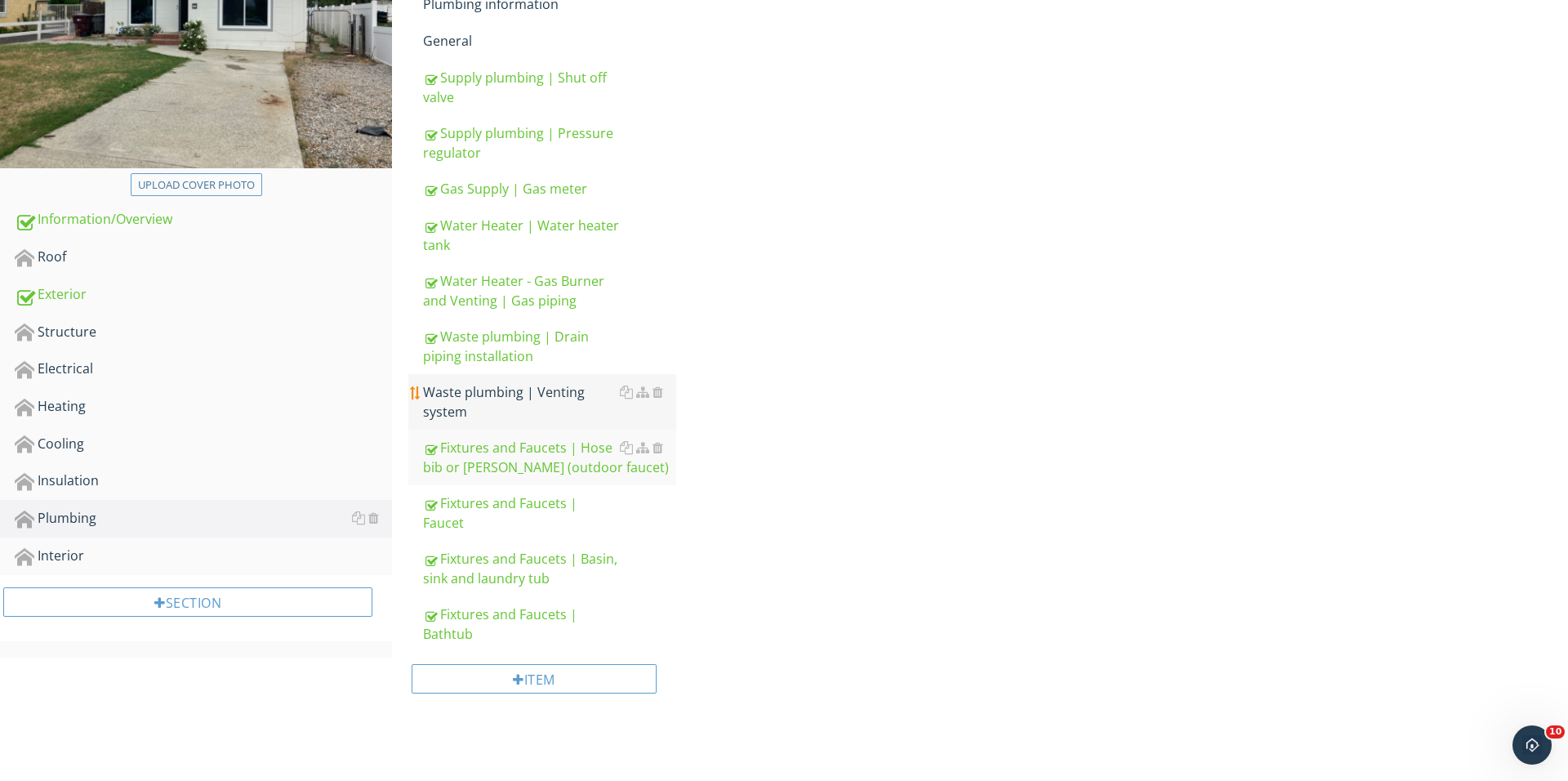
click at [488, 387] on div "Waste plumbing | Venting system" at bounding box center [550, 402] width 253 height 39
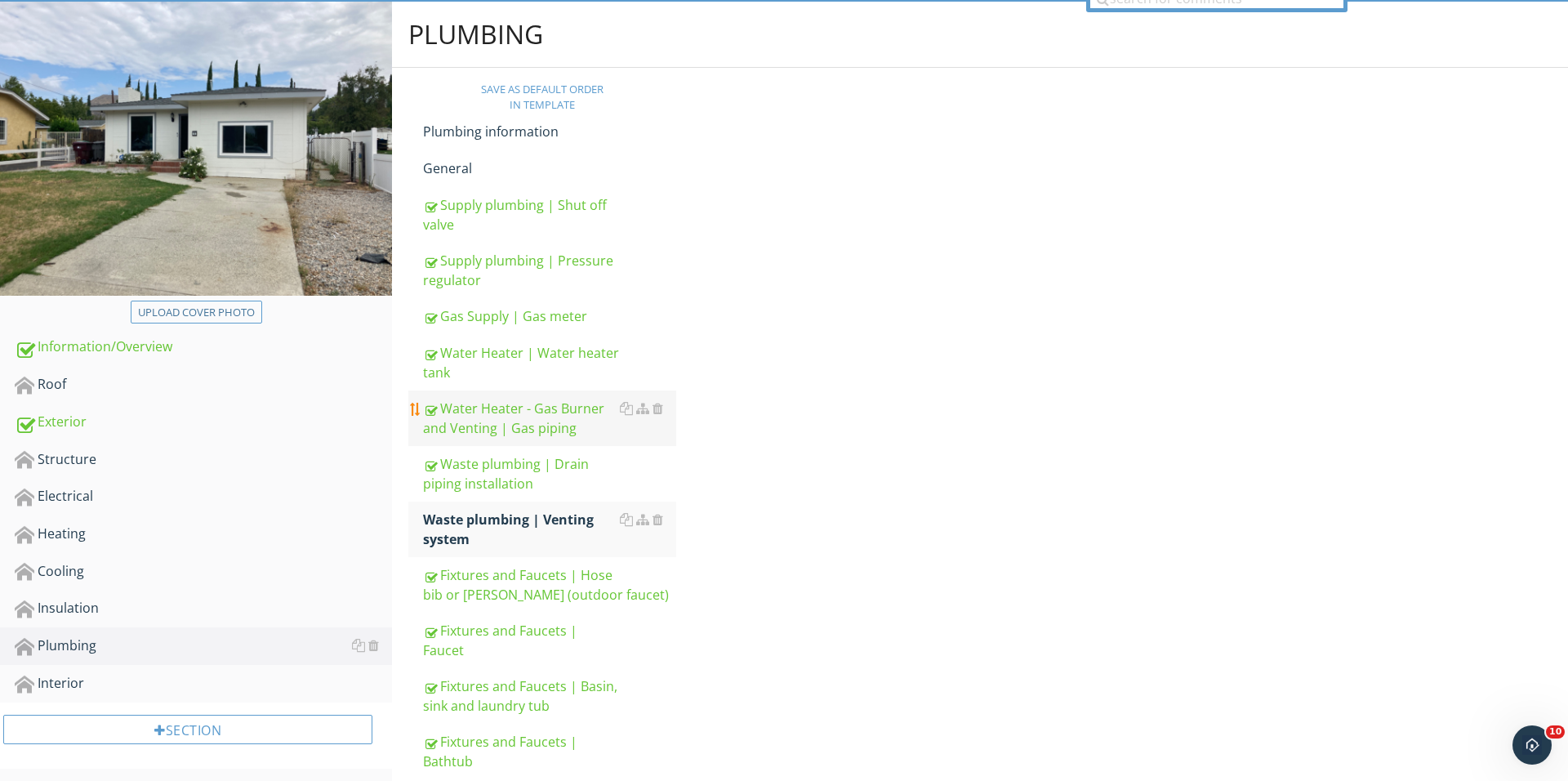
scroll to position [161, 0]
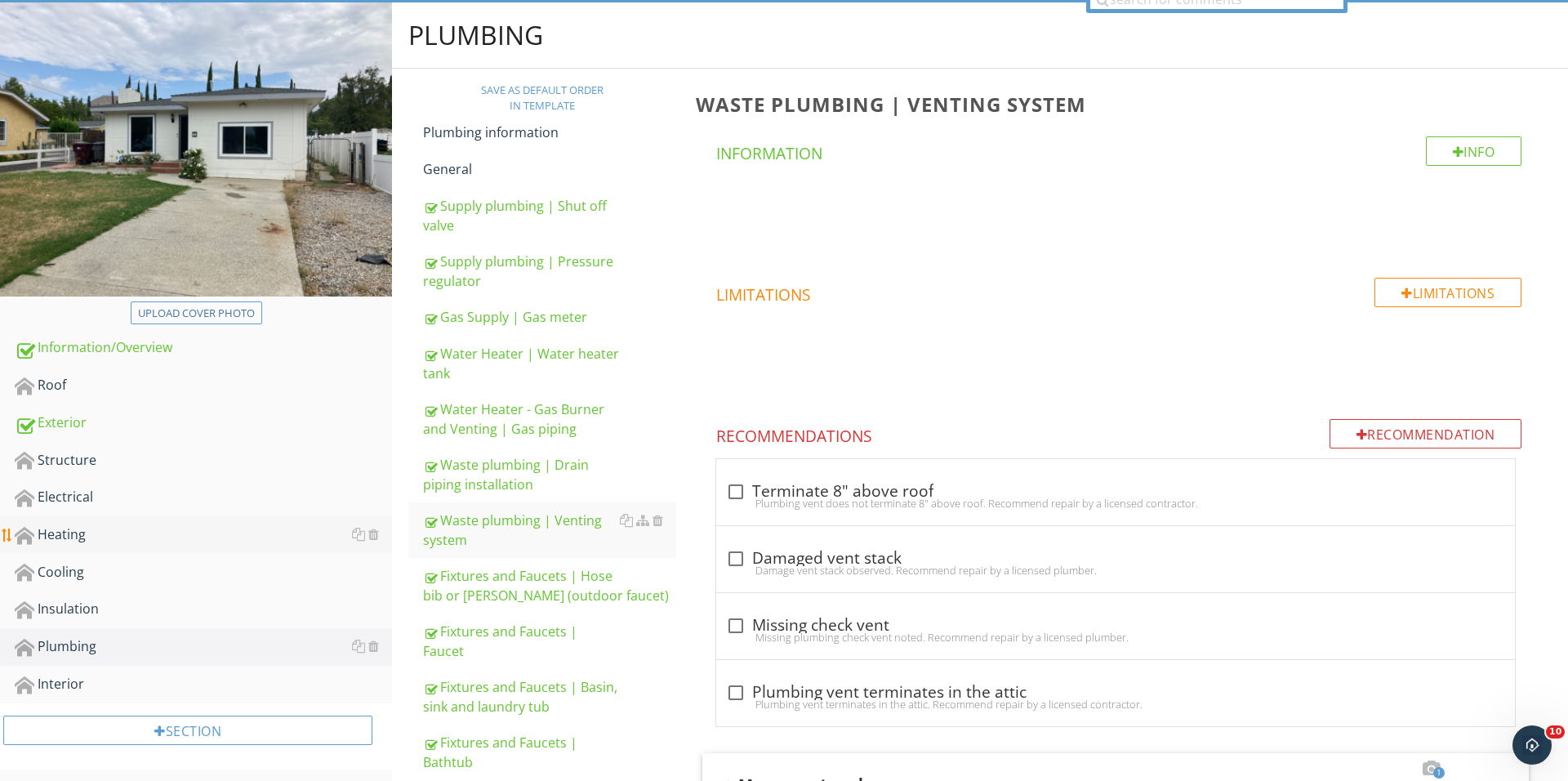
click at [131, 534] on div "Heating" at bounding box center [203, 534] width 377 height 22
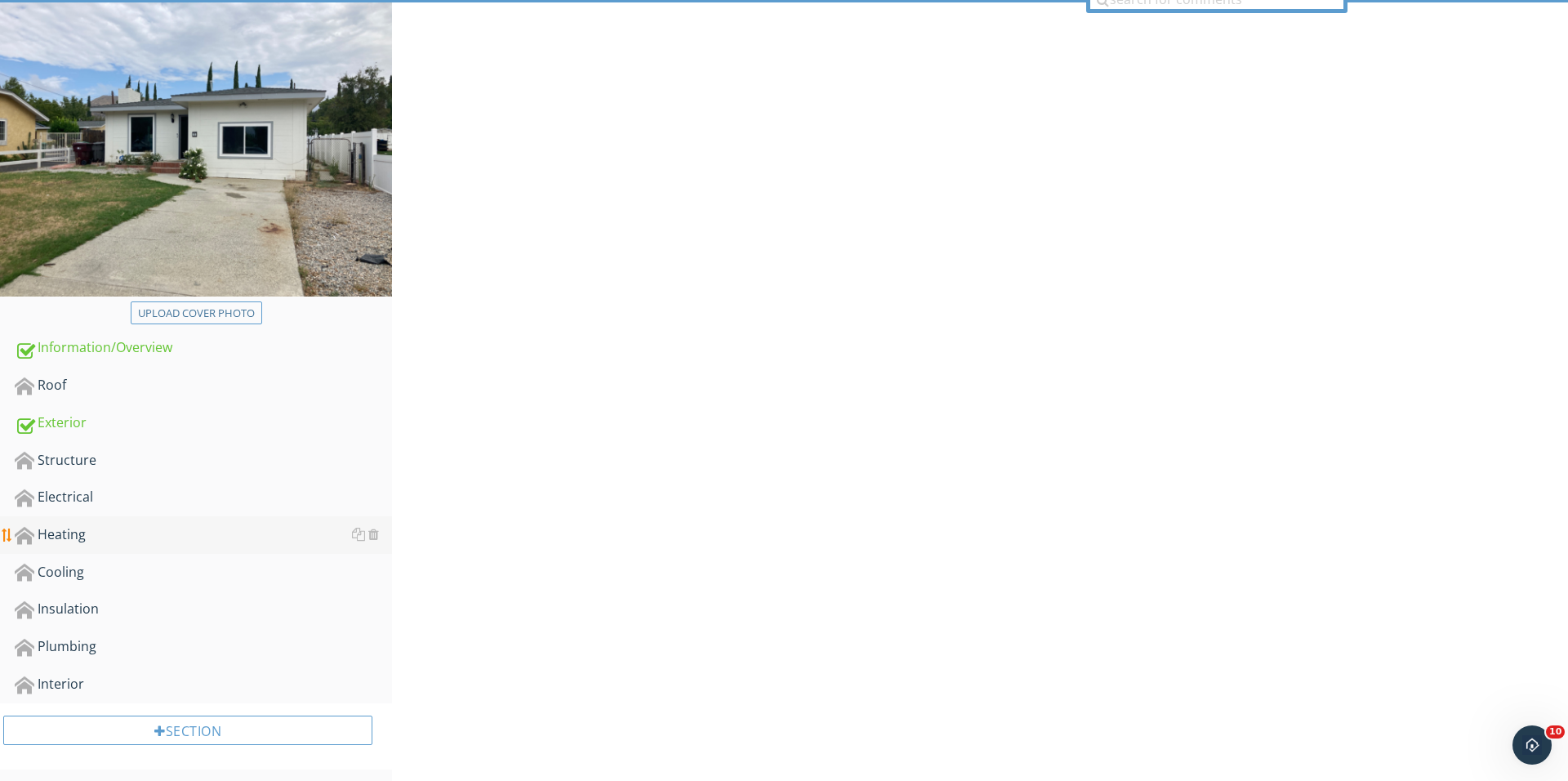
scroll to position [160, 0]
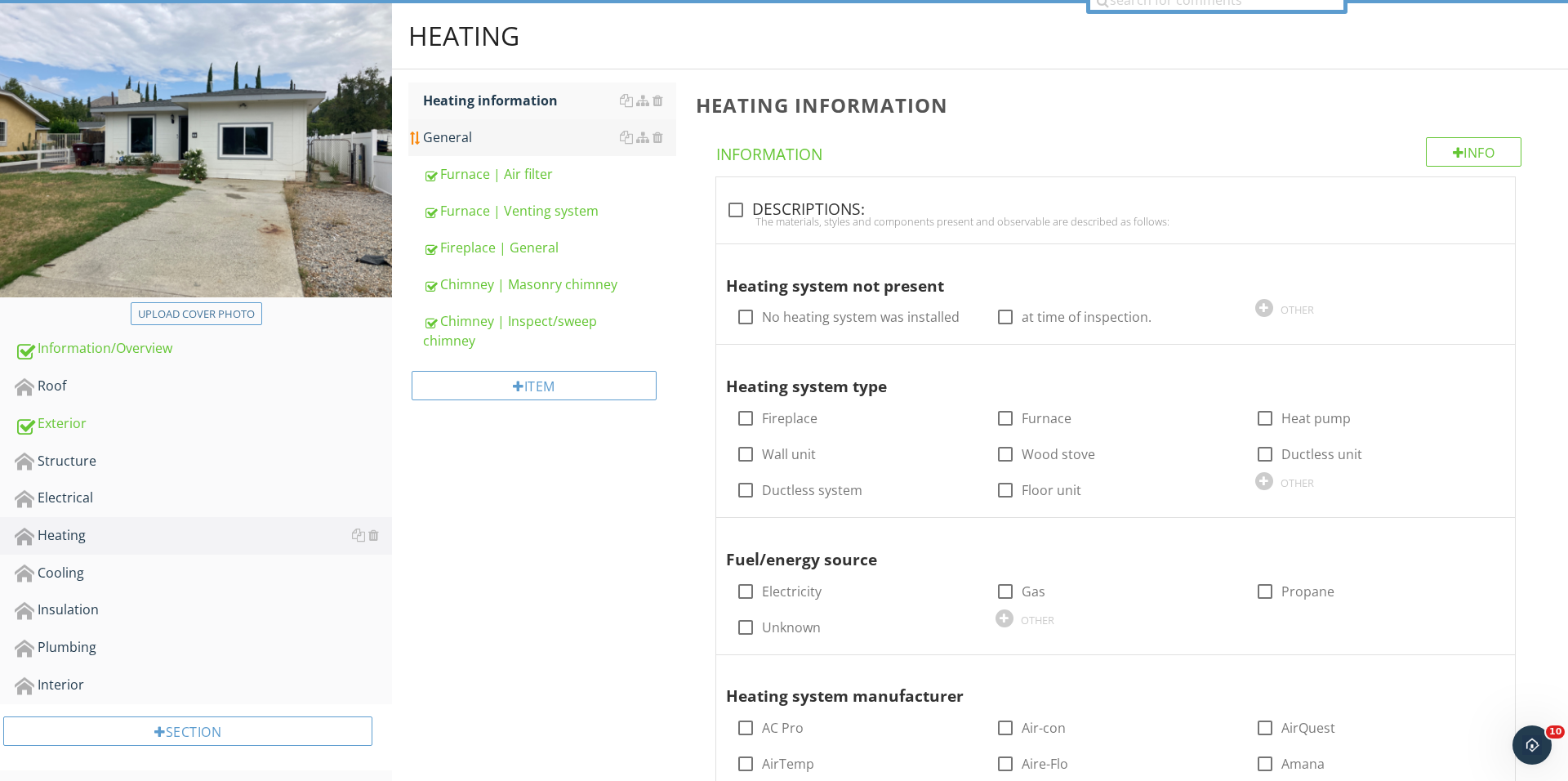
click at [503, 132] on div "General" at bounding box center [550, 137] width 253 height 20
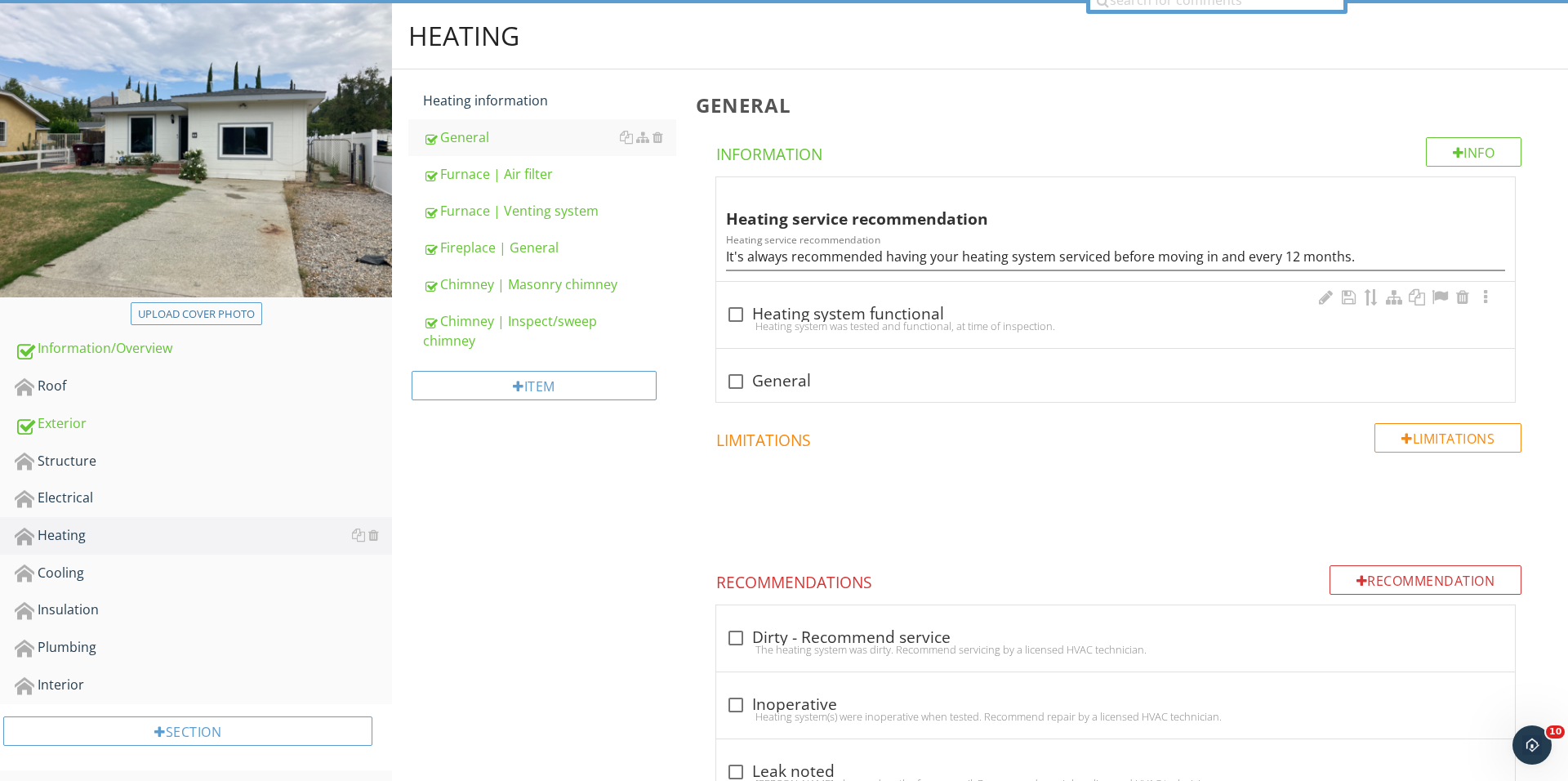
click at [717, 340] on div "check_box_outline_blank Heating system functional Heating system was tested and…" at bounding box center [1115, 315] width 799 height 66
checkbox input "true"
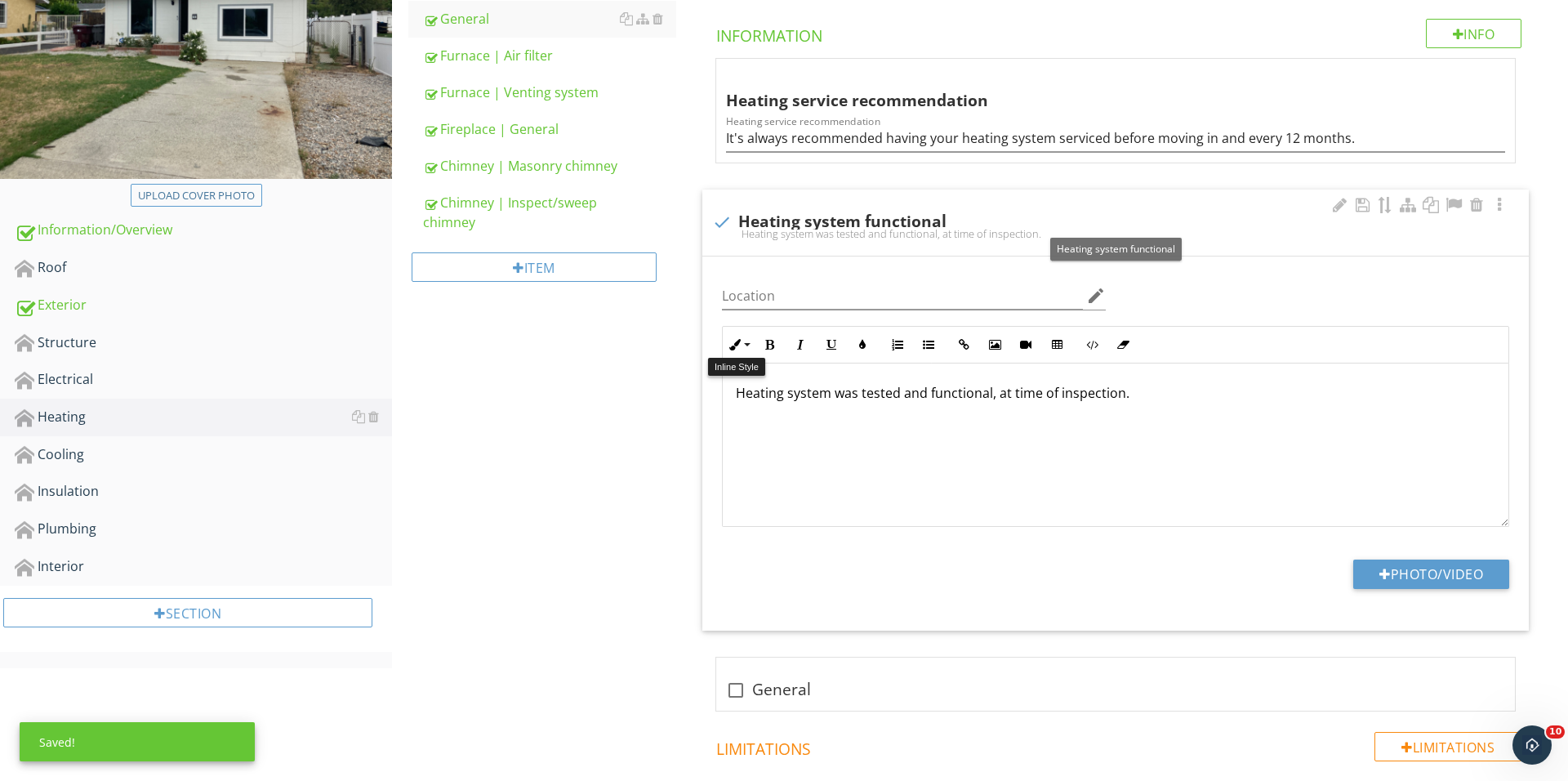
scroll to position [285, 0]
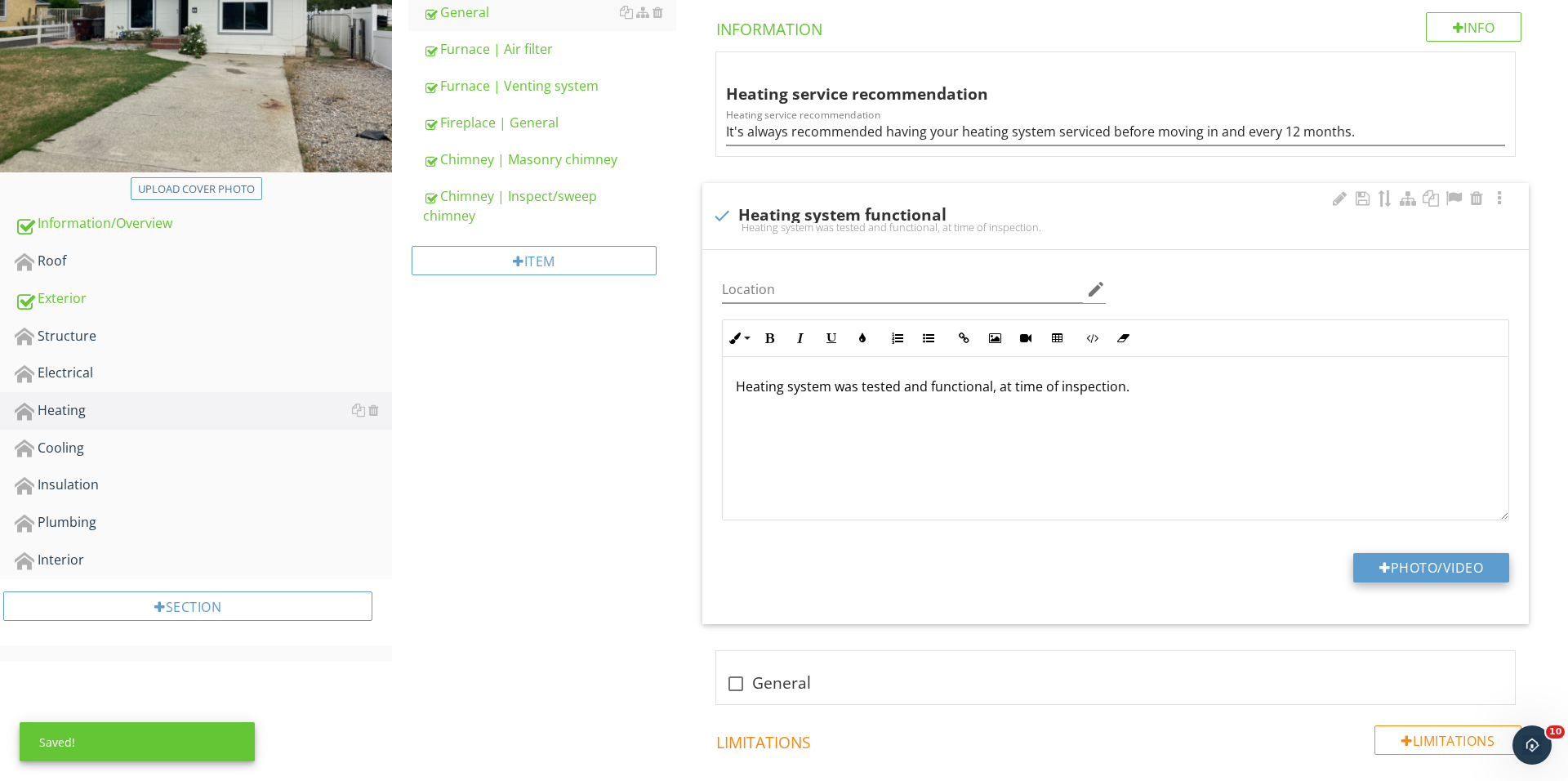
click at [1355, 565] on button "Photo/Video" at bounding box center [1430, 568] width 156 height 29
click at [1432, 570] on button "Photo/Video" at bounding box center [1430, 568] width 156 height 29
type input "C:\fakepath\IMG_1543.JPG"
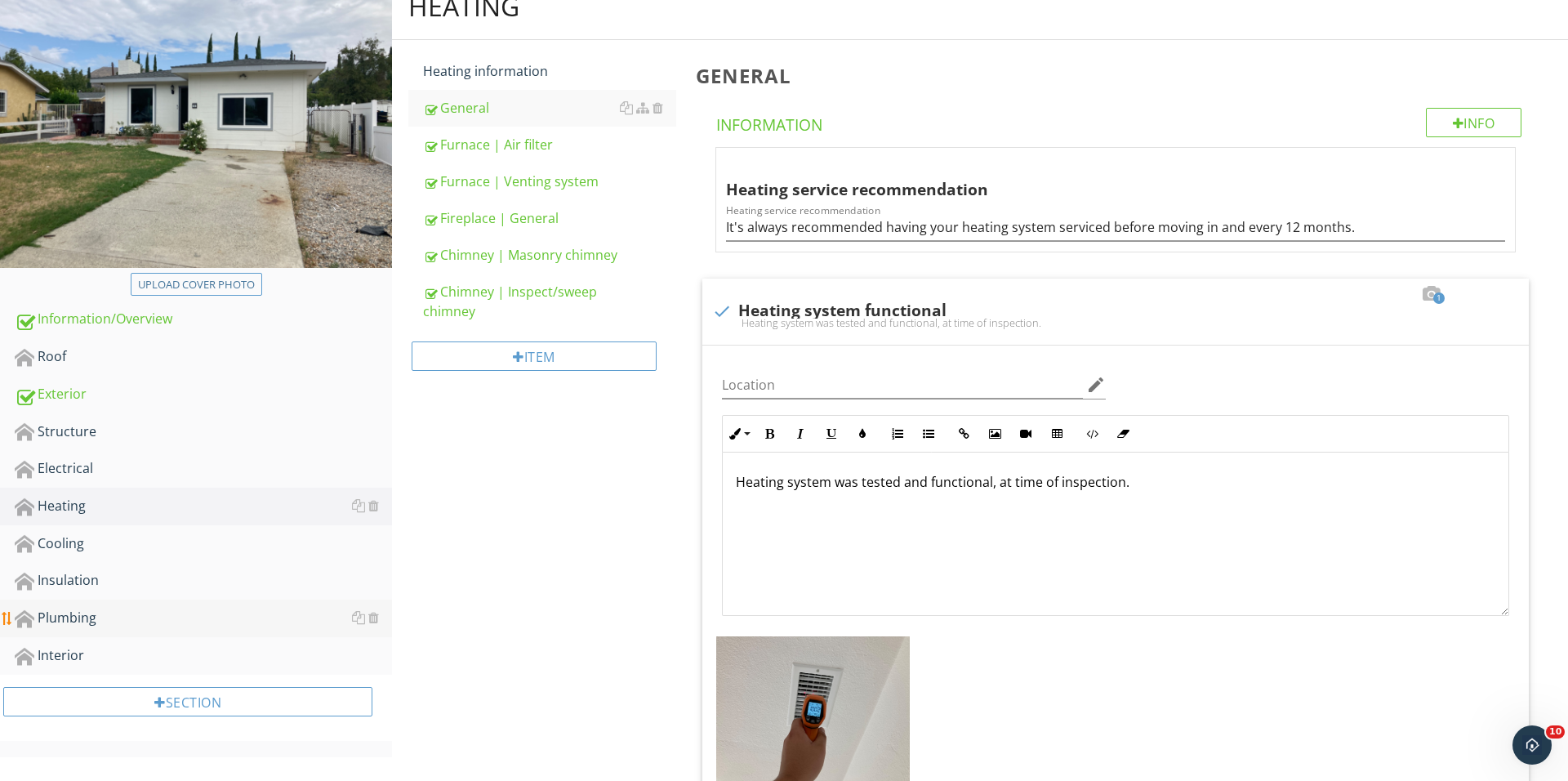
scroll to position [211, 0]
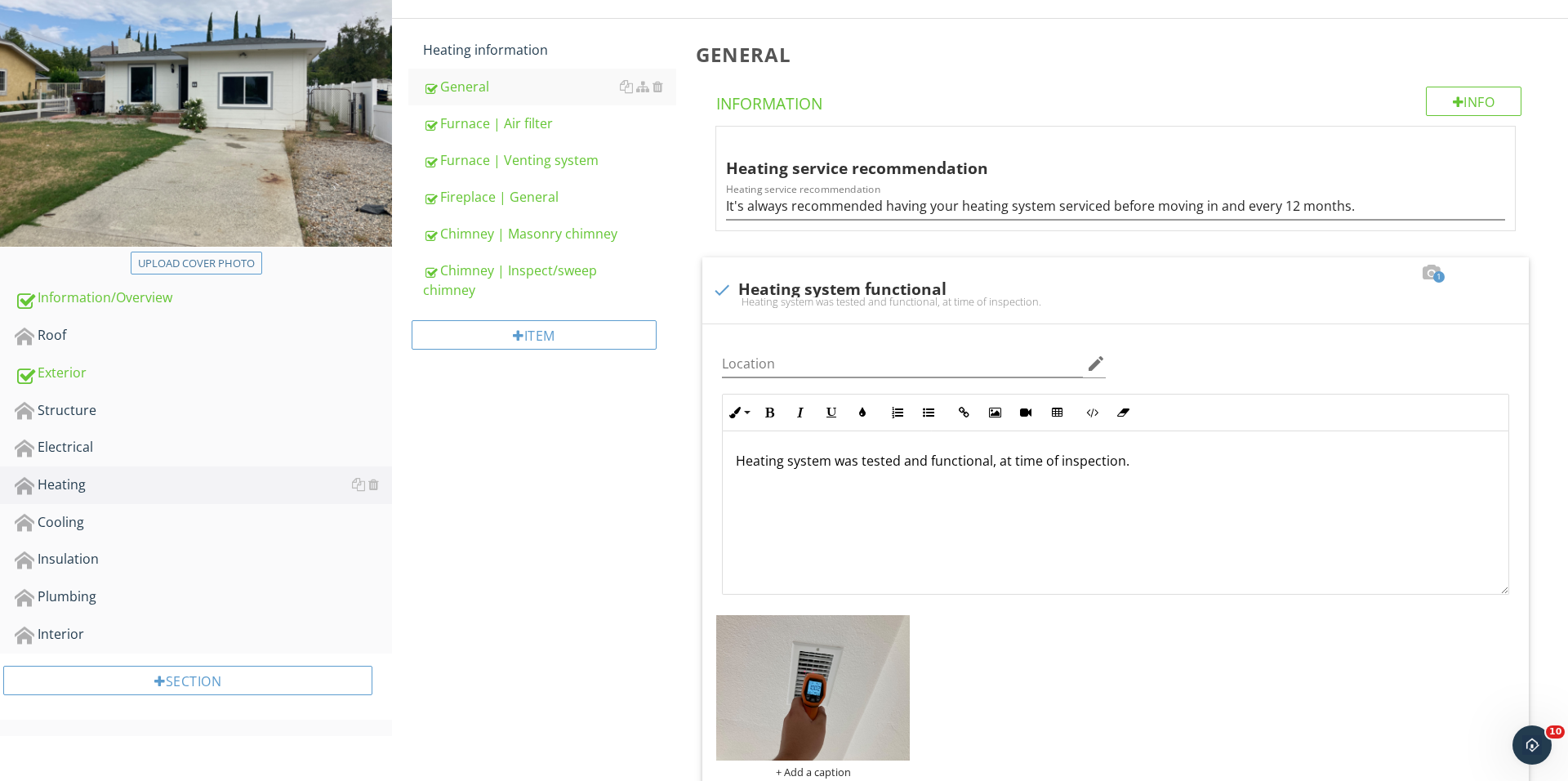
click at [159, 653] on div "Section" at bounding box center [196, 686] width 392 height 66
click at [164, 641] on link "Interior" at bounding box center [203, 635] width 377 height 38
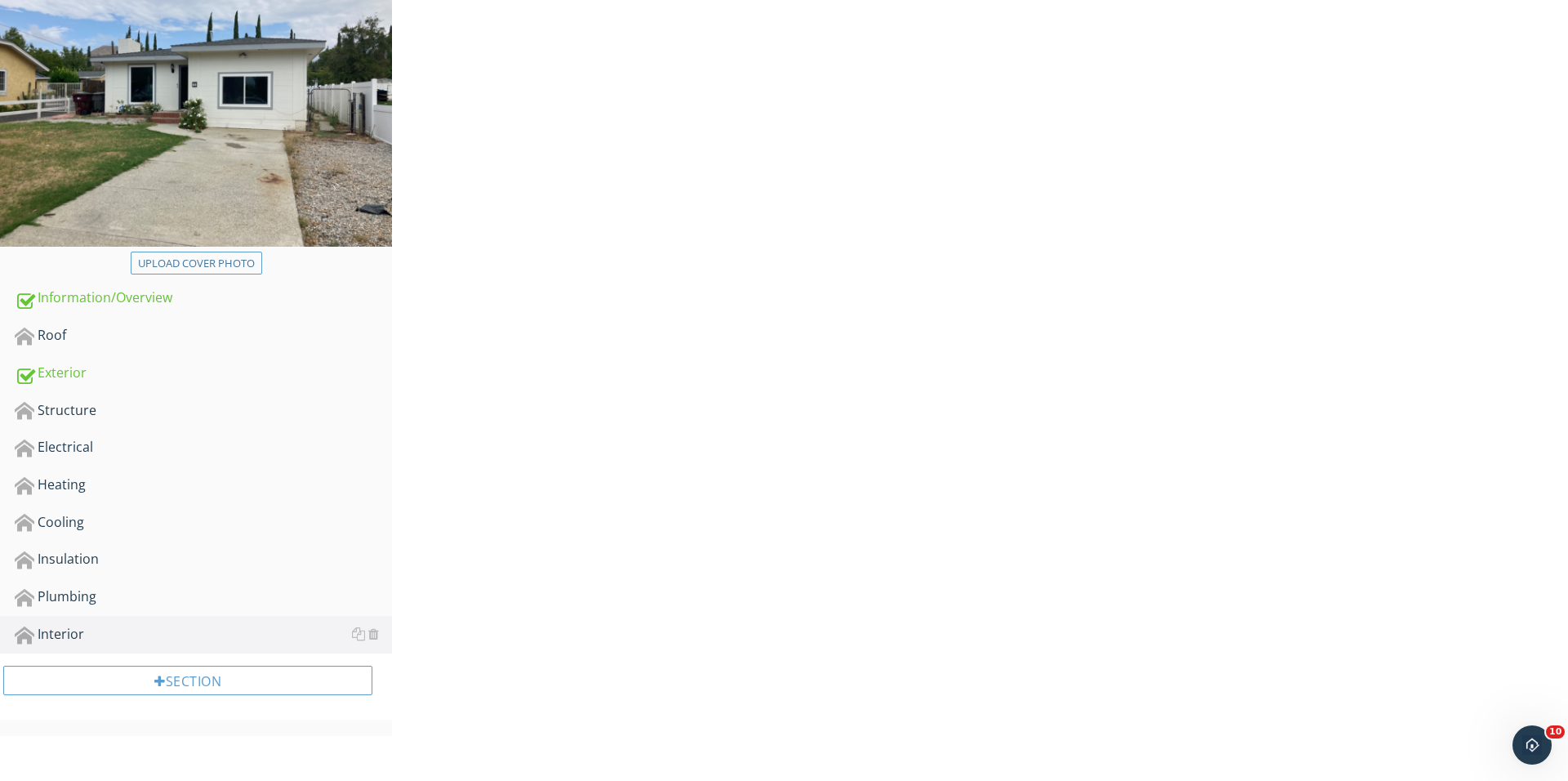
scroll to position [210, 0]
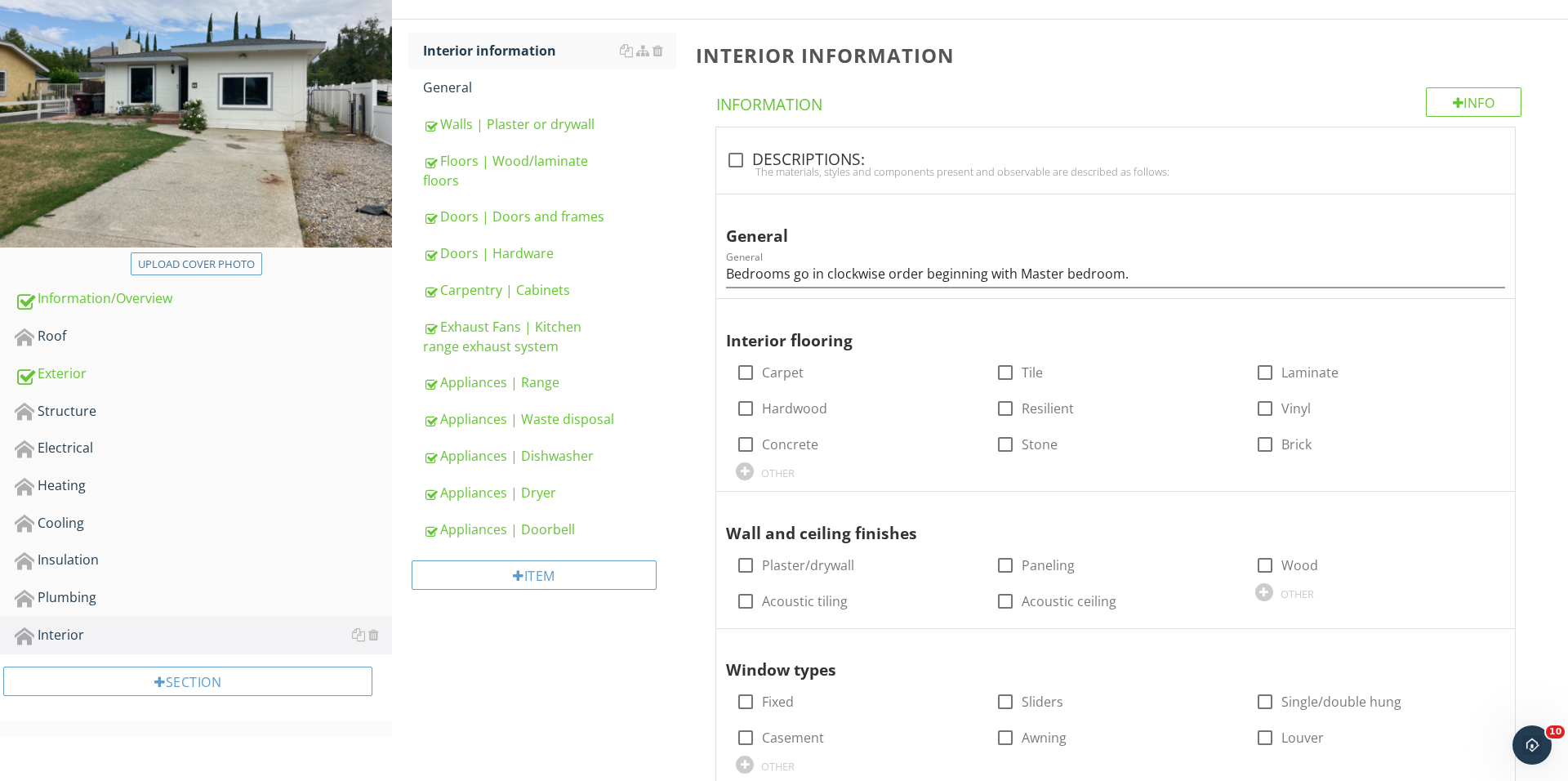
click at [726, 174] on div "The materials, styles and components present and observable are described as fo…" at bounding box center [1116, 171] width 779 height 13
checkbox input "true"
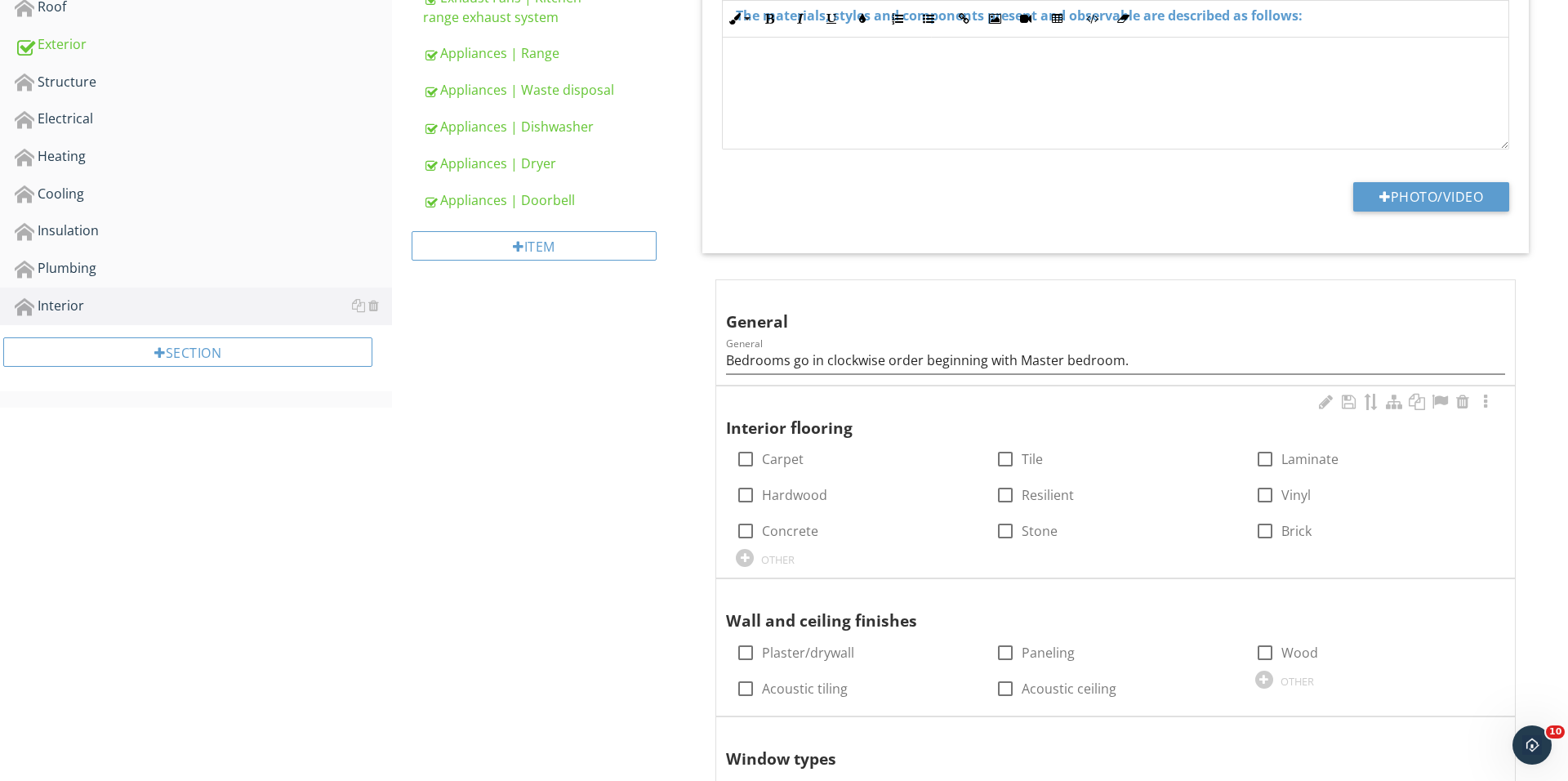
scroll to position [683, 0]
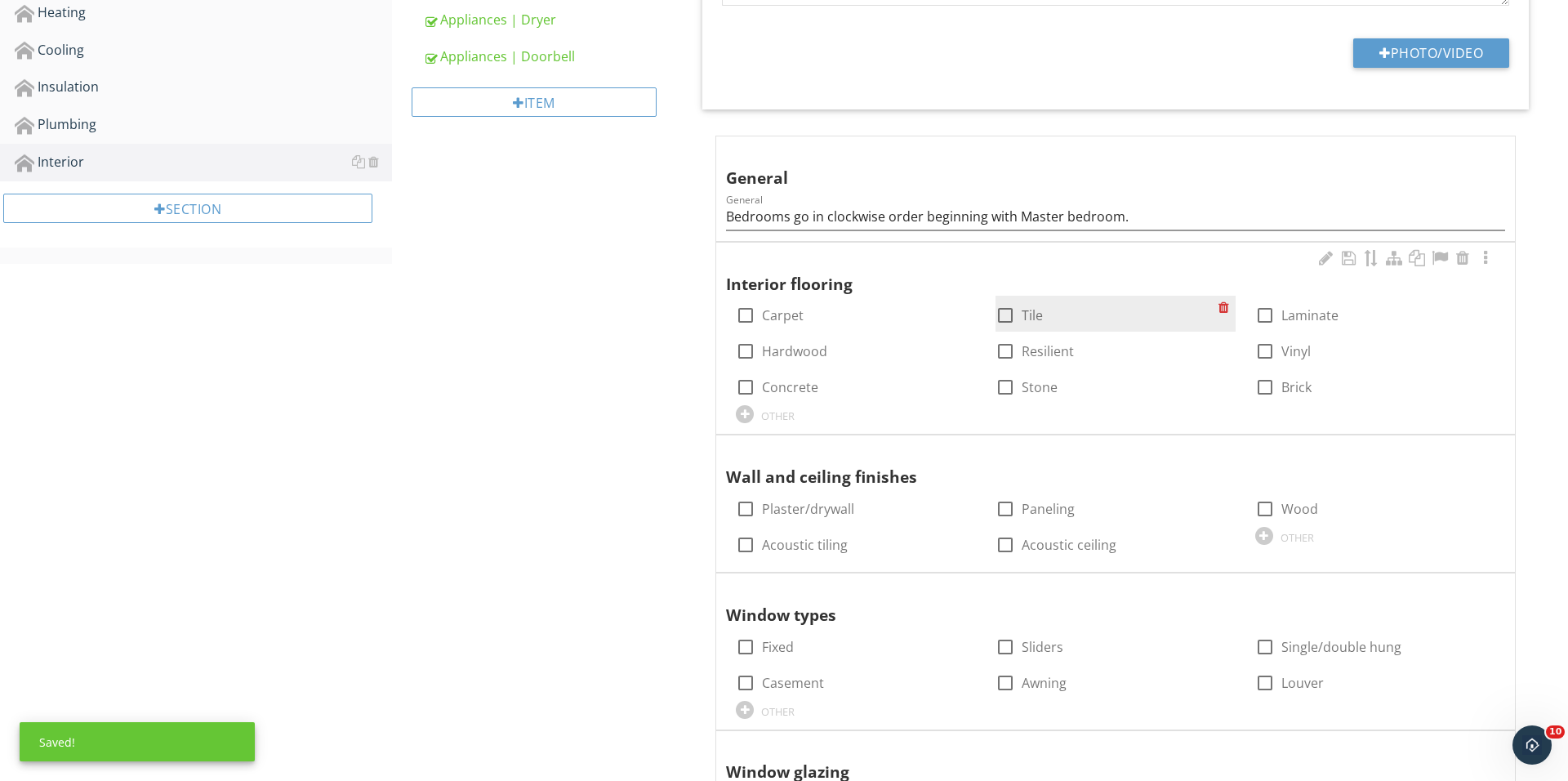
click at [1019, 305] on div "check_box_outline_blank Tile" at bounding box center [1018, 315] width 47 height 20
click at [1003, 315] on div at bounding box center [1005, 316] width 28 height 28
checkbox input "true"
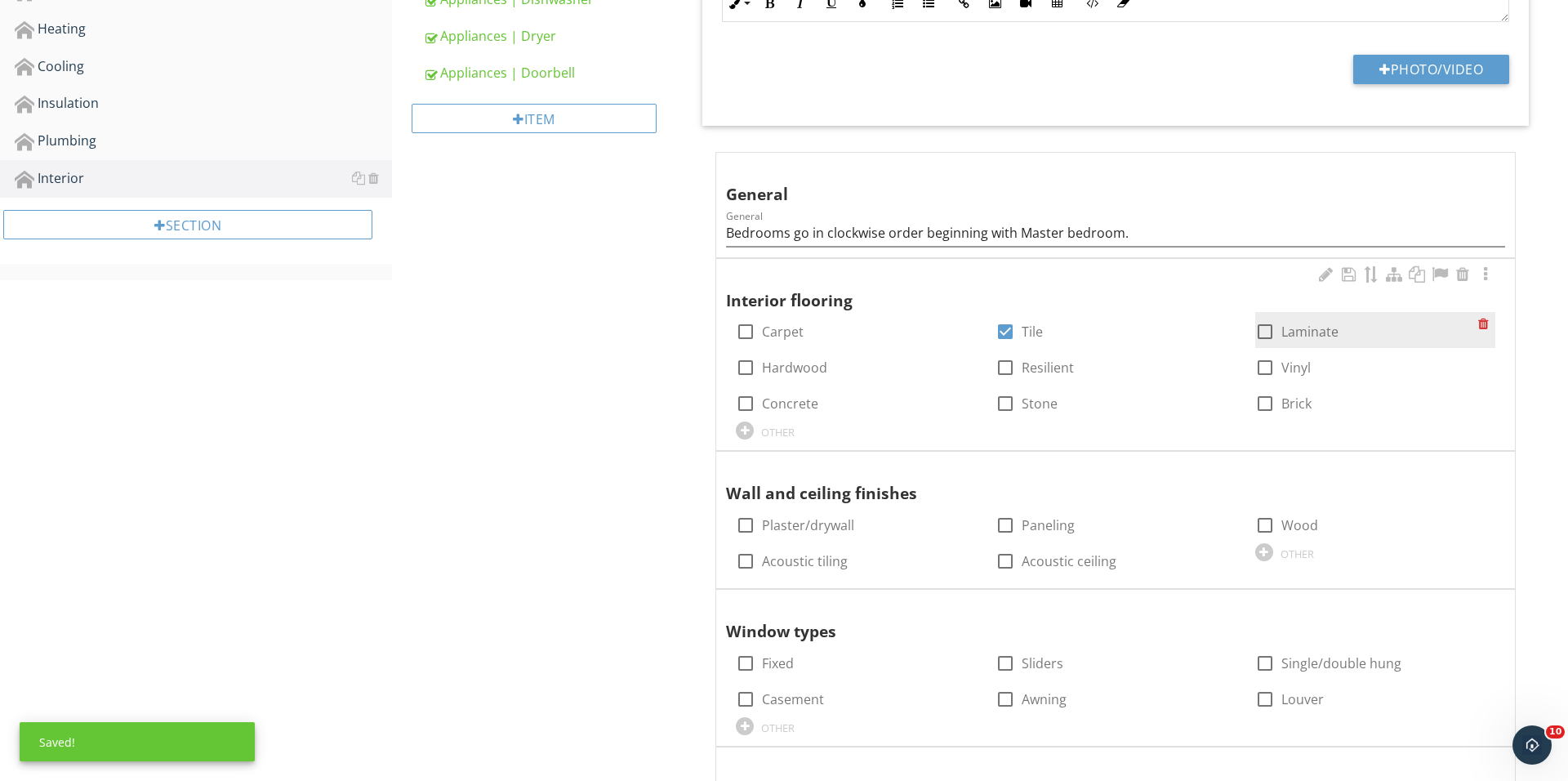
click at [1269, 338] on div at bounding box center [1265, 332] width 28 height 28
checkbox input "true"
click at [1011, 327] on div at bounding box center [1005, 332] width 28 height 28
checkbox input "false"
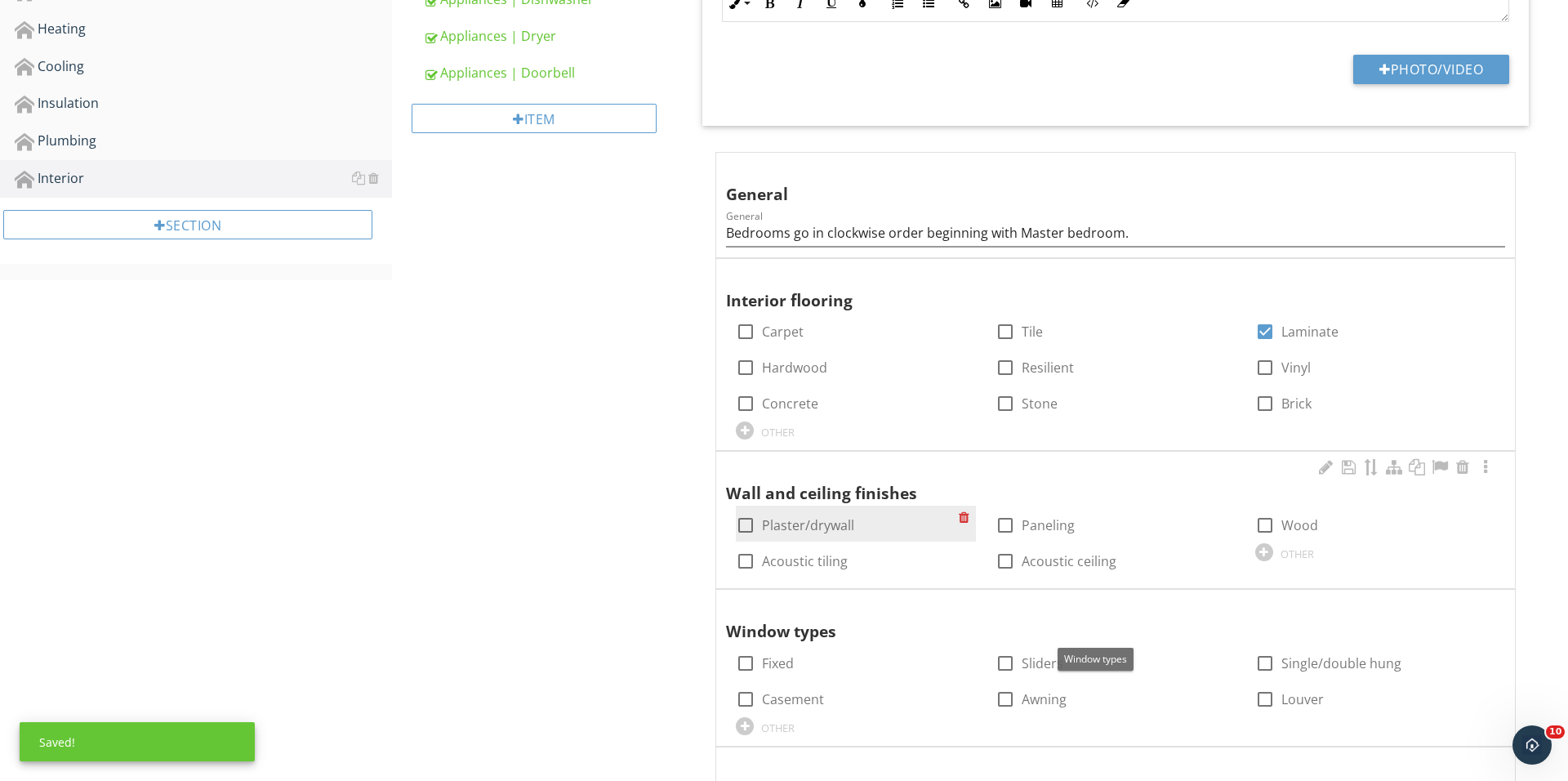
click at [738, 529] on div at bounding box center [745, 525] width 28 height 28
checkbox input "true"
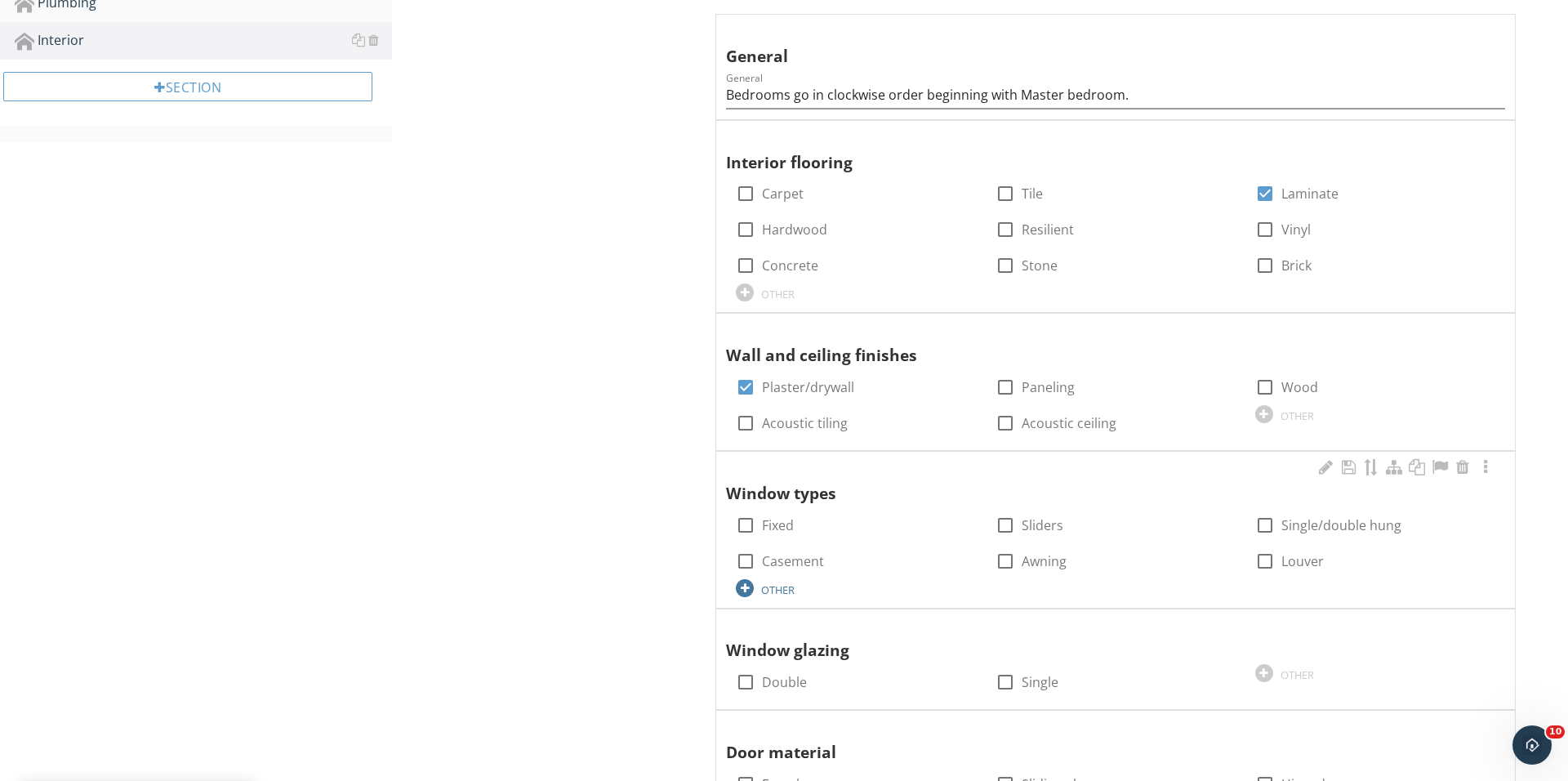
scroll to position [887, 0]
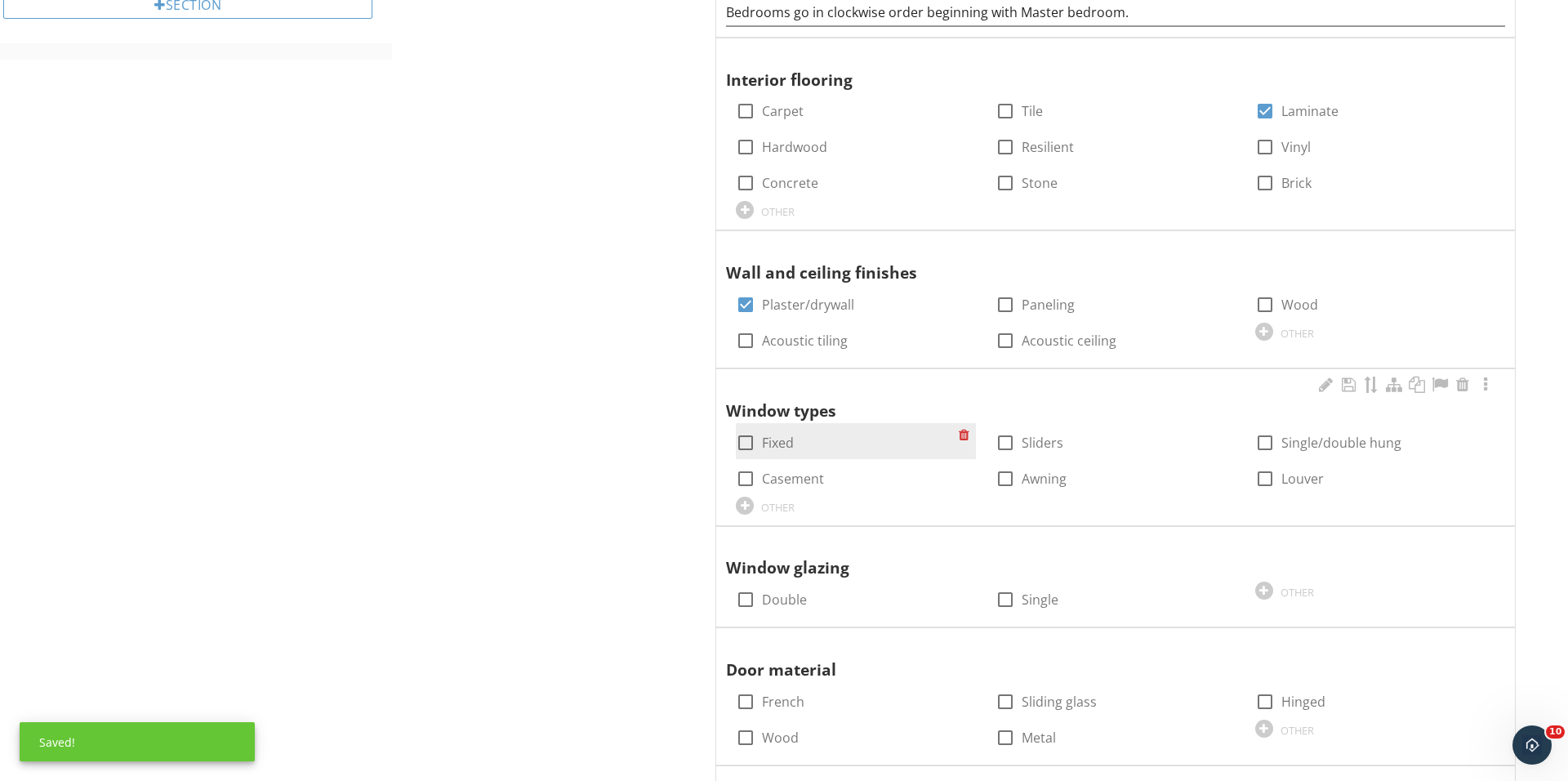
click at [746, 435] on div at bounding box center [745, 443] width 28 height 28
checkbox input "true"
click at [1006, 442] on div at bounding box center [1005, 443] width 28 height 28
checkbox input "true"
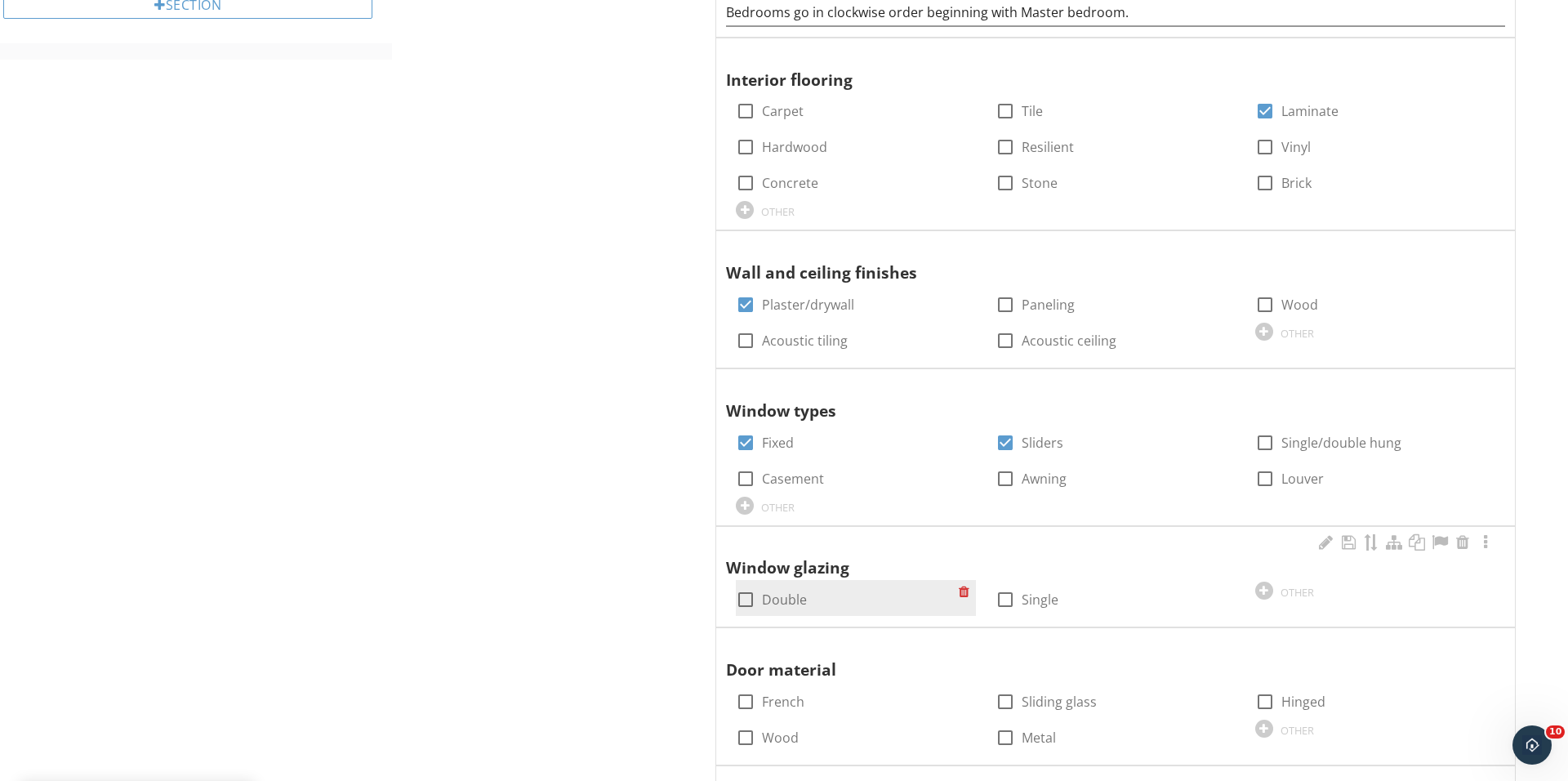
click at [742, 597] on div at bounding box center [745, 600] width 28 height 28
checkbox input "true"
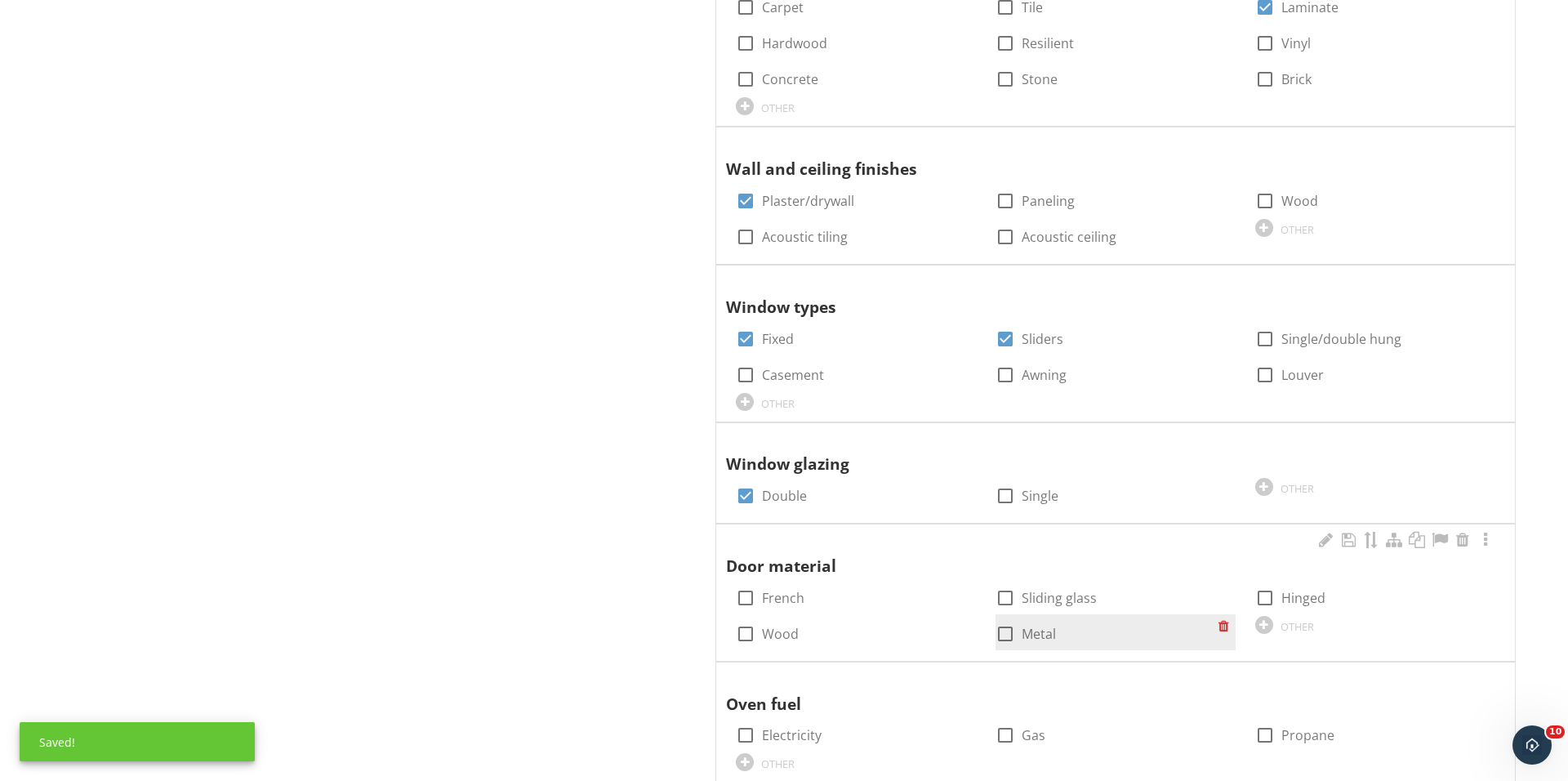
scroll to position [1259, 0]
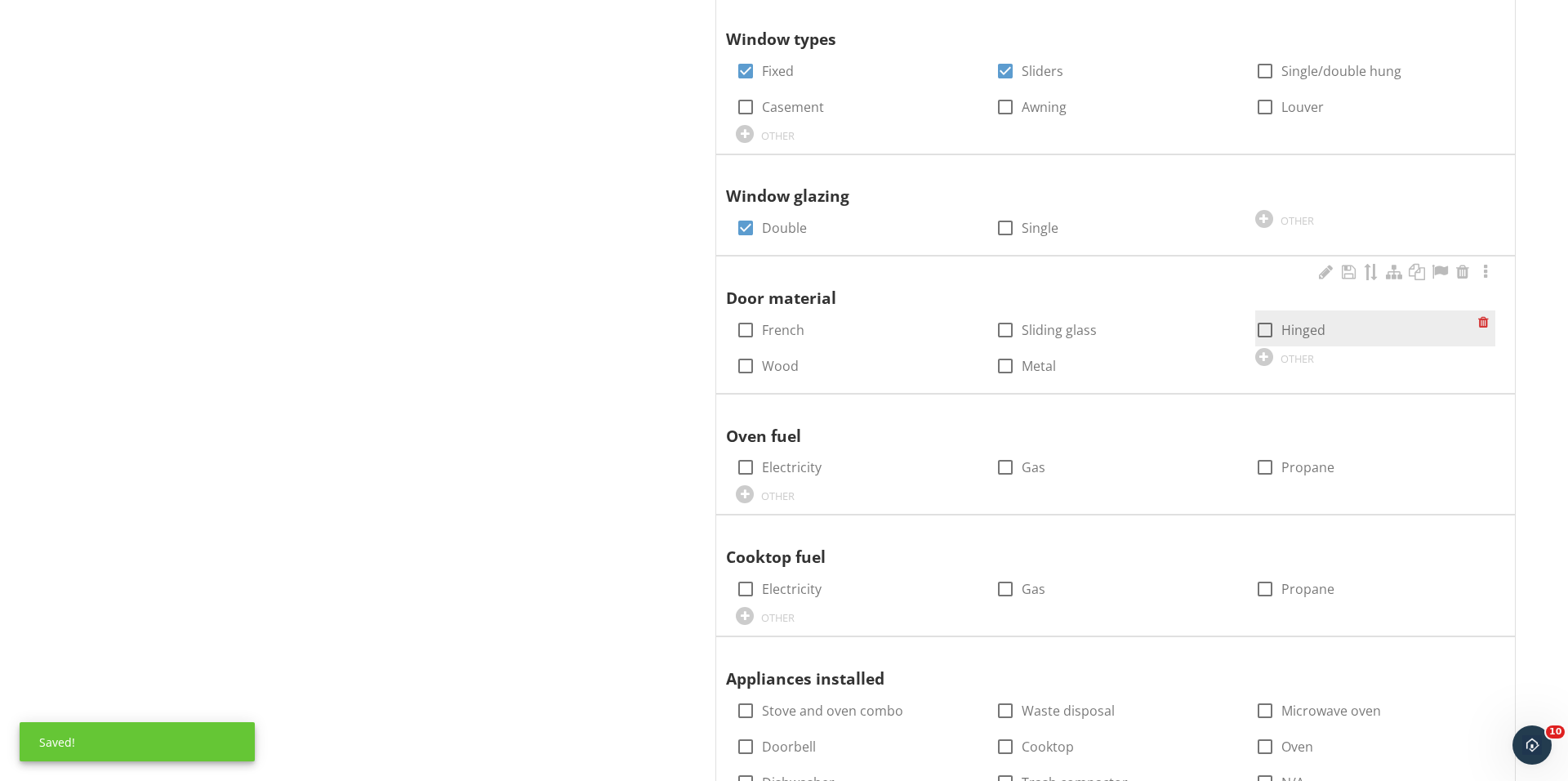
click at [1275, 325] on div at bounding box center [1265, 330] width 28 height 28
checkbox input "true"
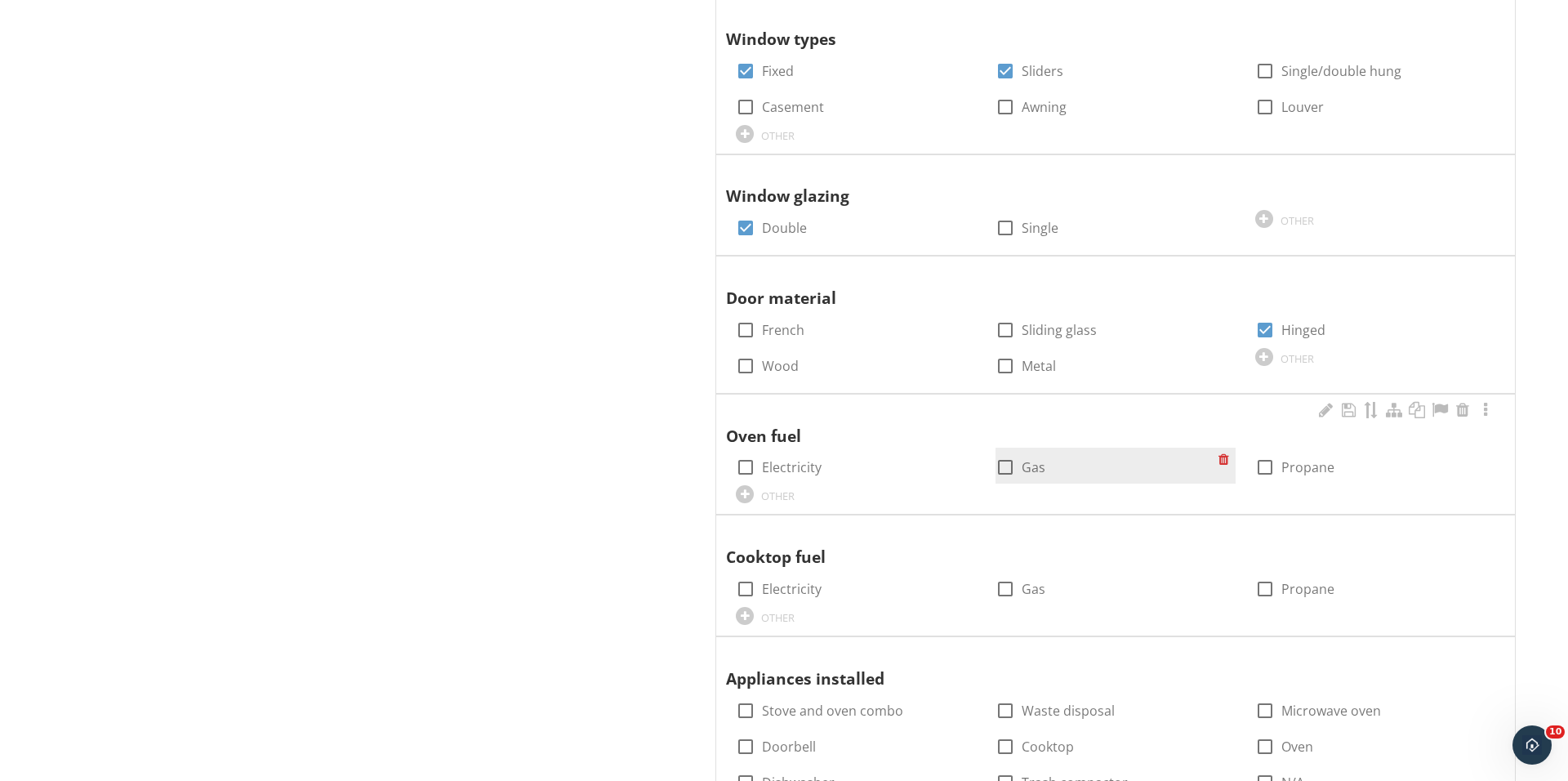
click at [1006, 470] on div at bounding box center [1005, 467] width 28 height 28
checkbox input "true"
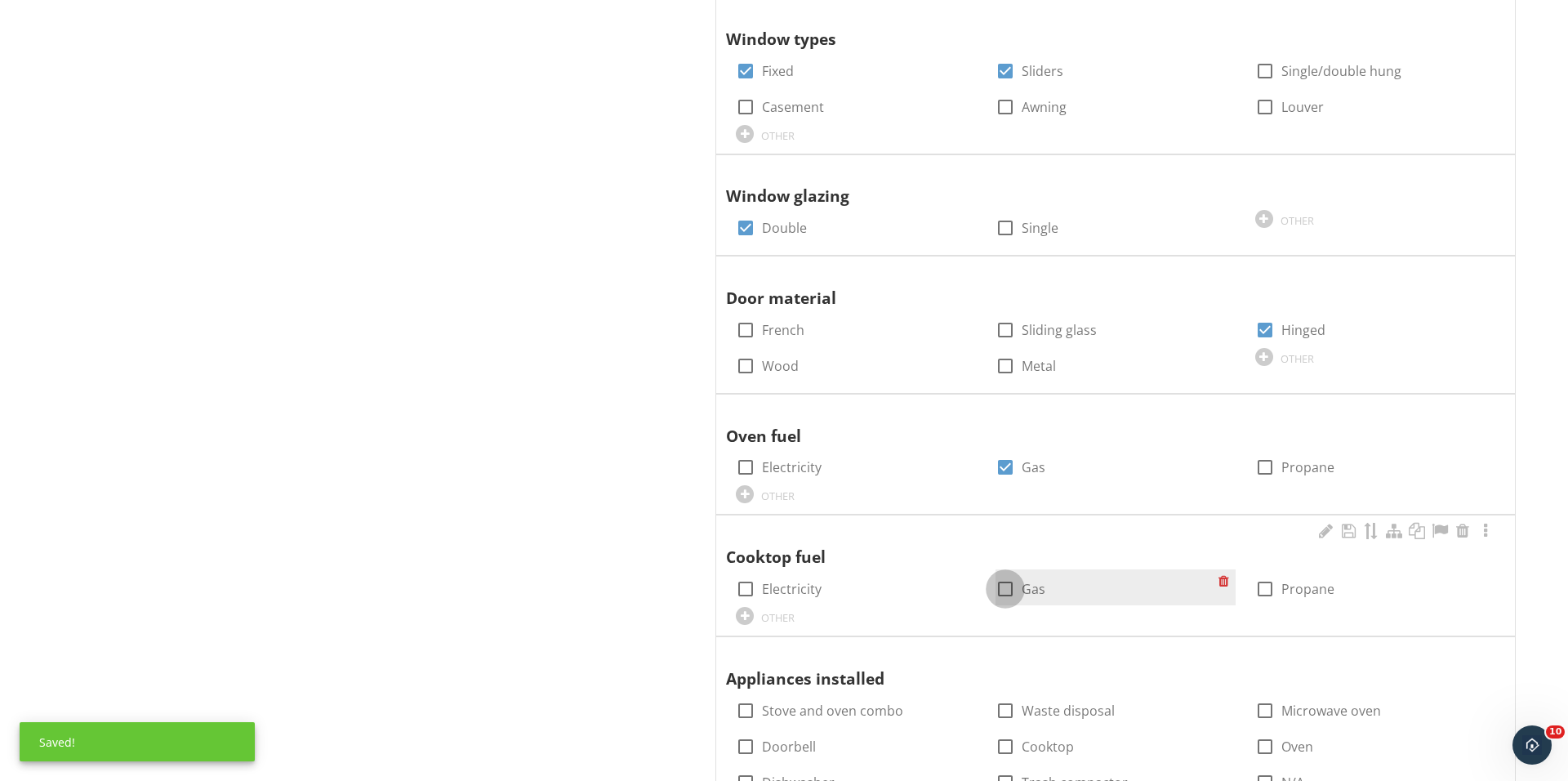
click at [1009, 575] on div at bounding box center [1005, 589] width 28 height 28
checkbox input "true"
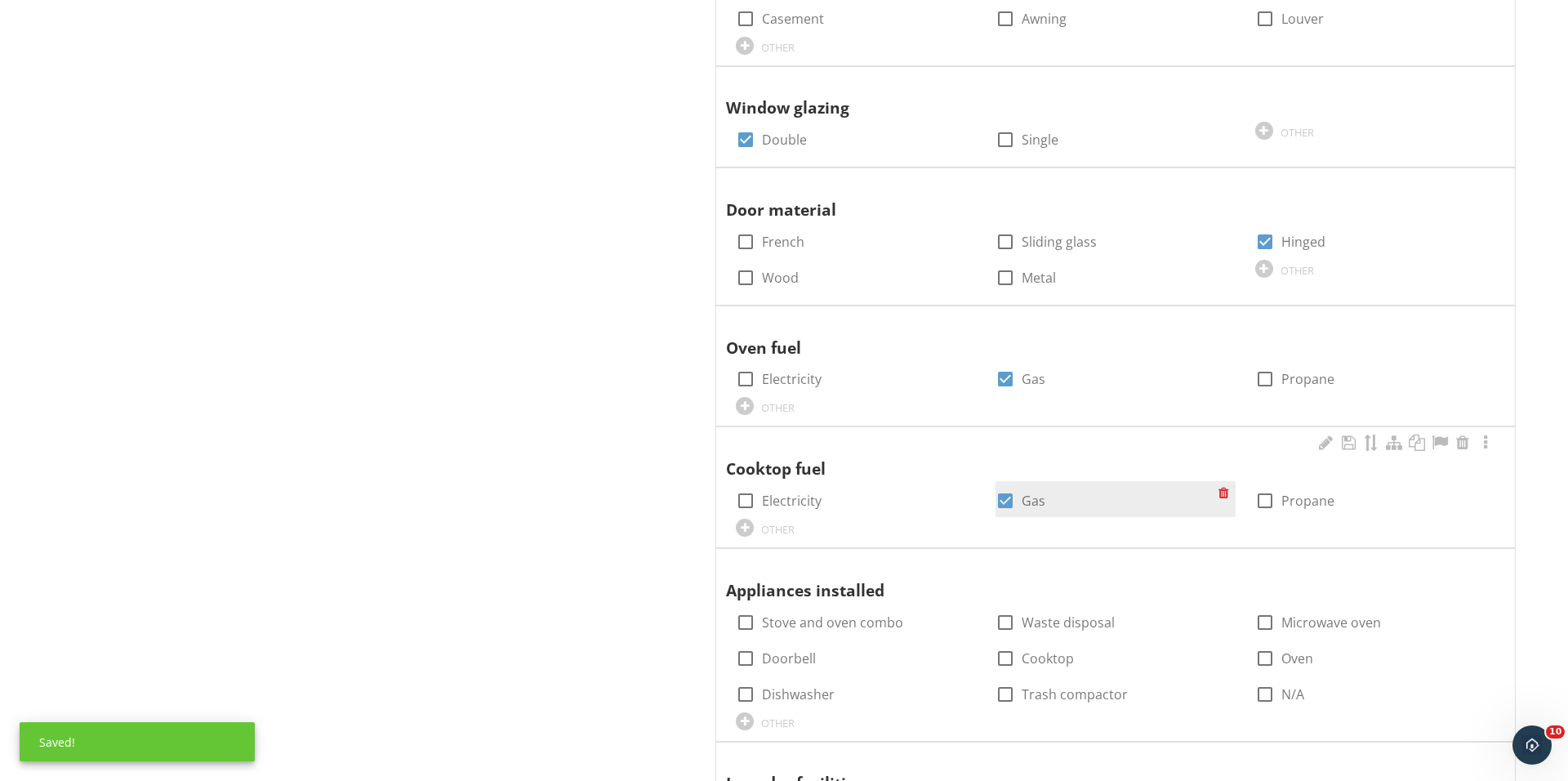
scroll to position [1527, 0]
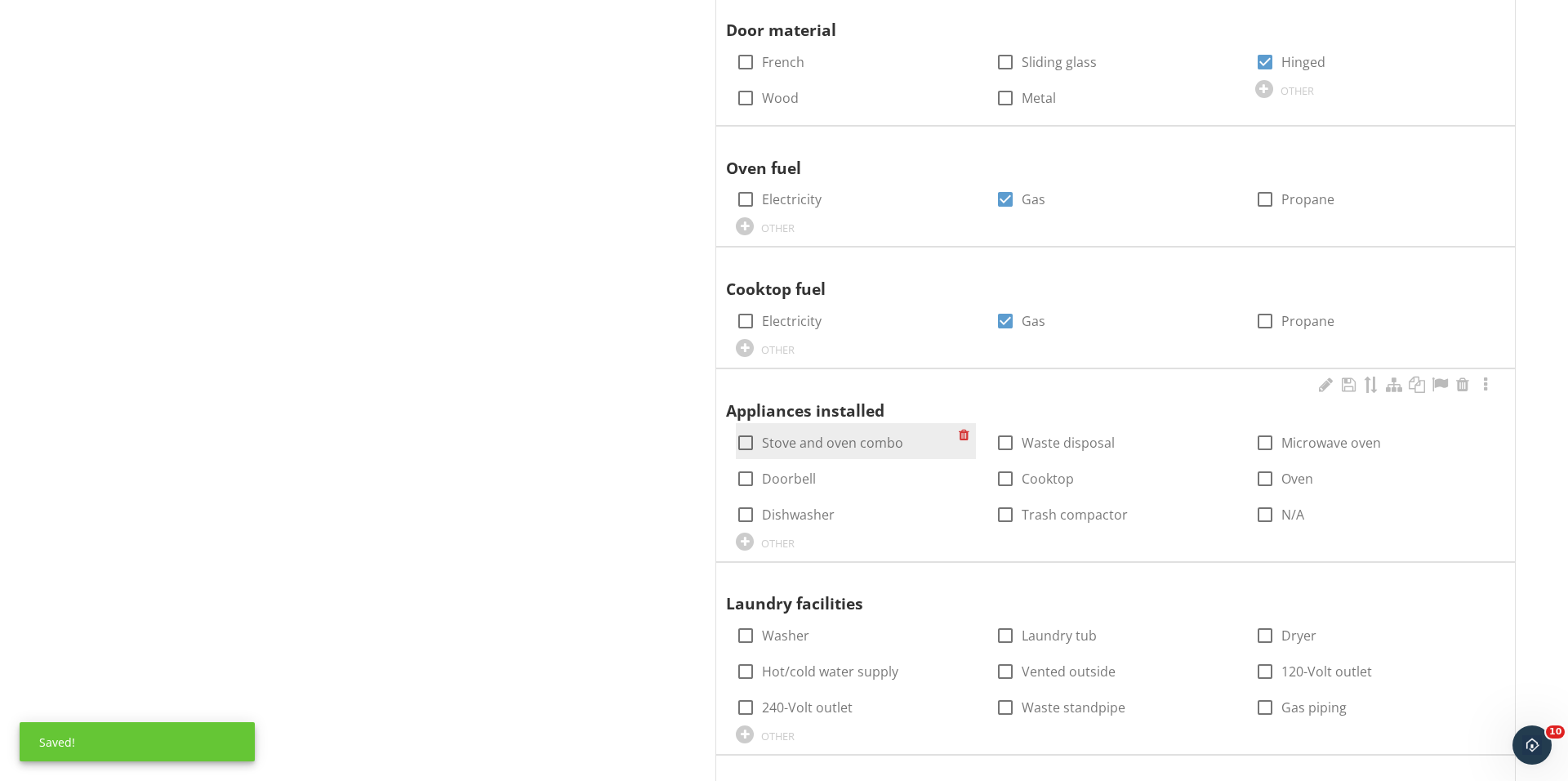
click at [738, 434] on div at bounding box center [745, 443] width 28 height 28
checkbox input "true"
click at [737, 469] on div at bounding box center [745, 478] width 28 height 28
checkbox input "true"
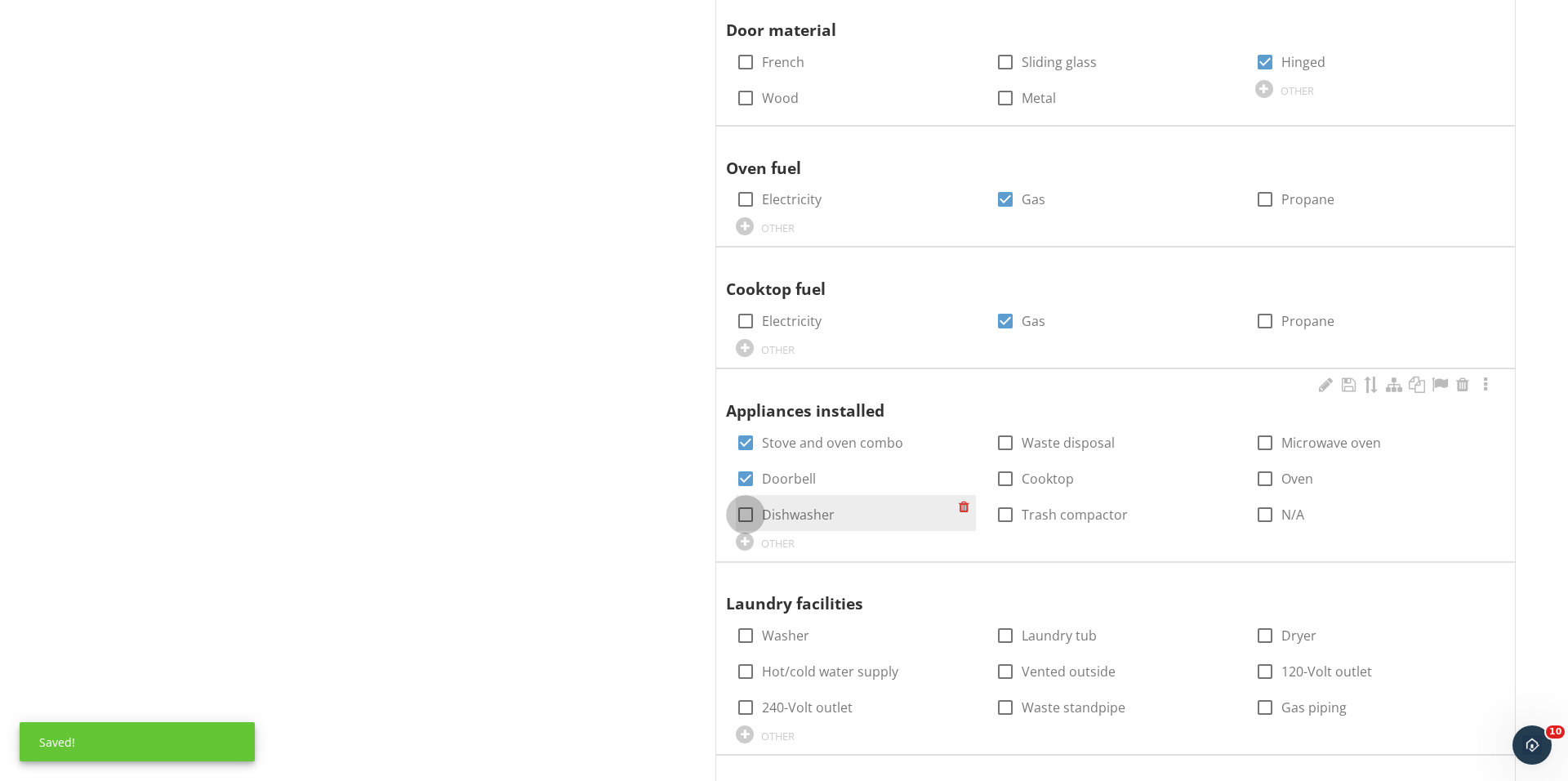
click at [737, 501] on div at bounding box center [745, 515] width 28 height 28
checkbox input "true"
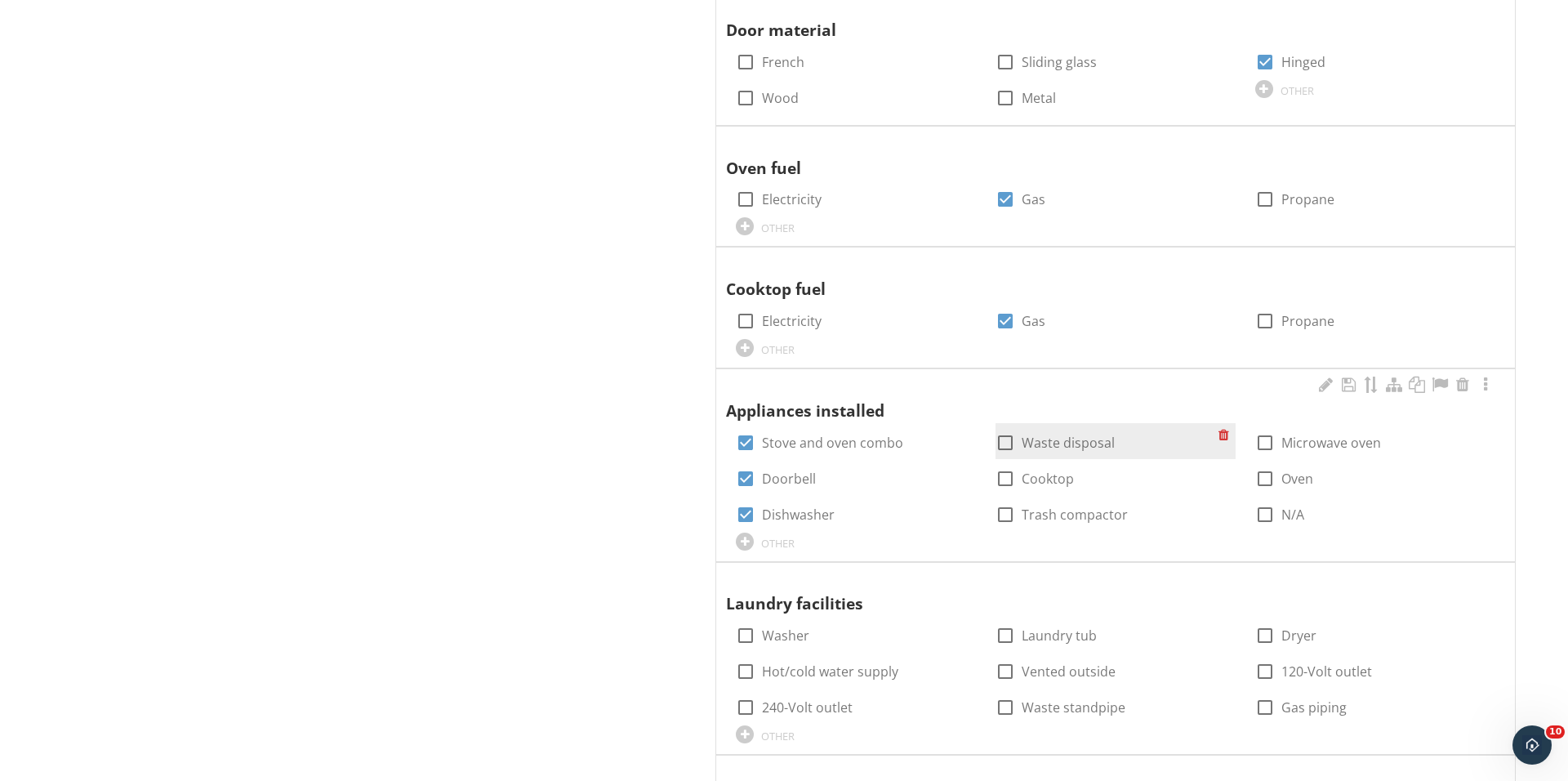
click at [1003, 430] on div at bounding box center [1005, 443] width 28 height 28
checkbox input "true"
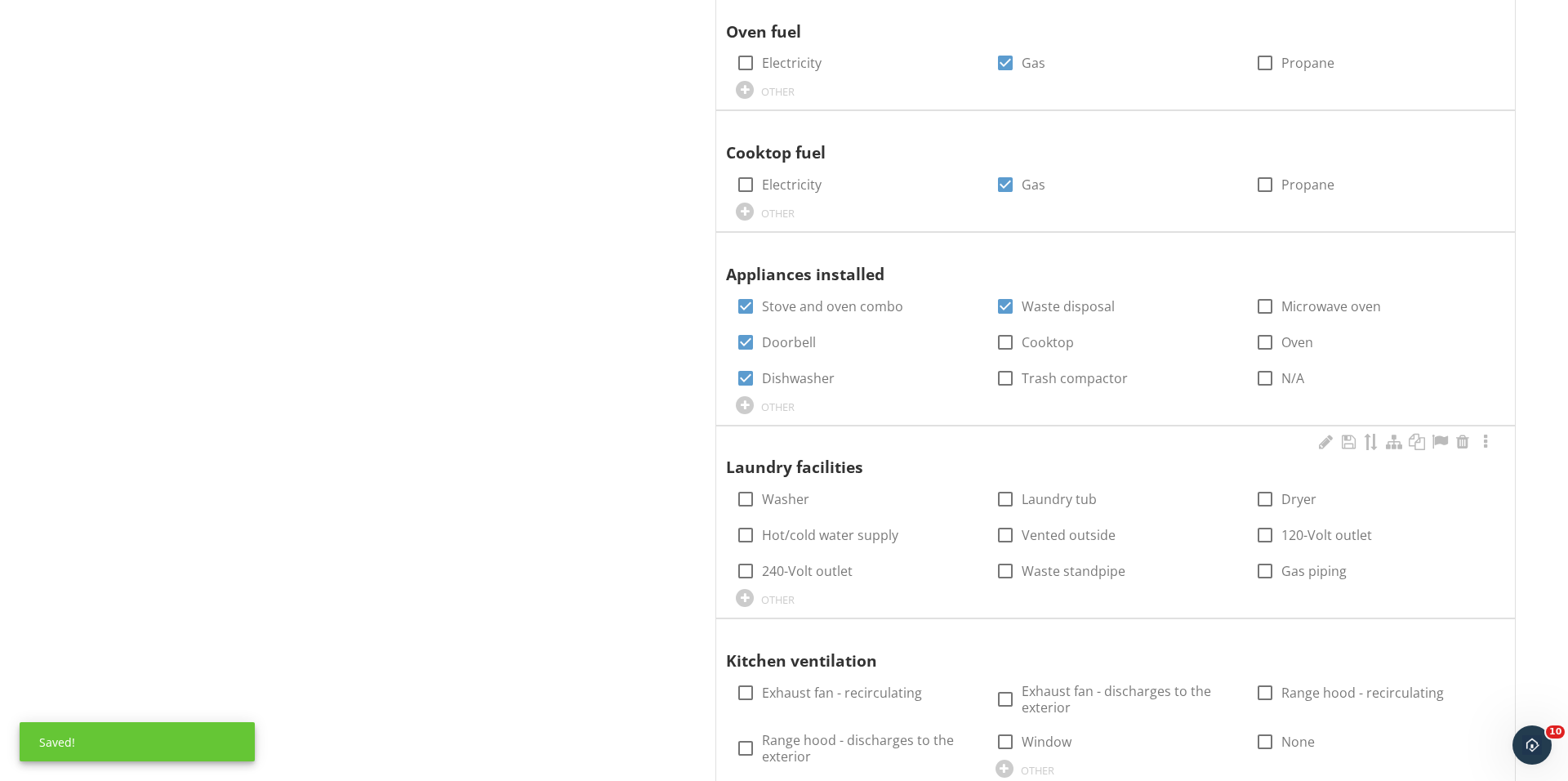
scroll to position [1807, 0]
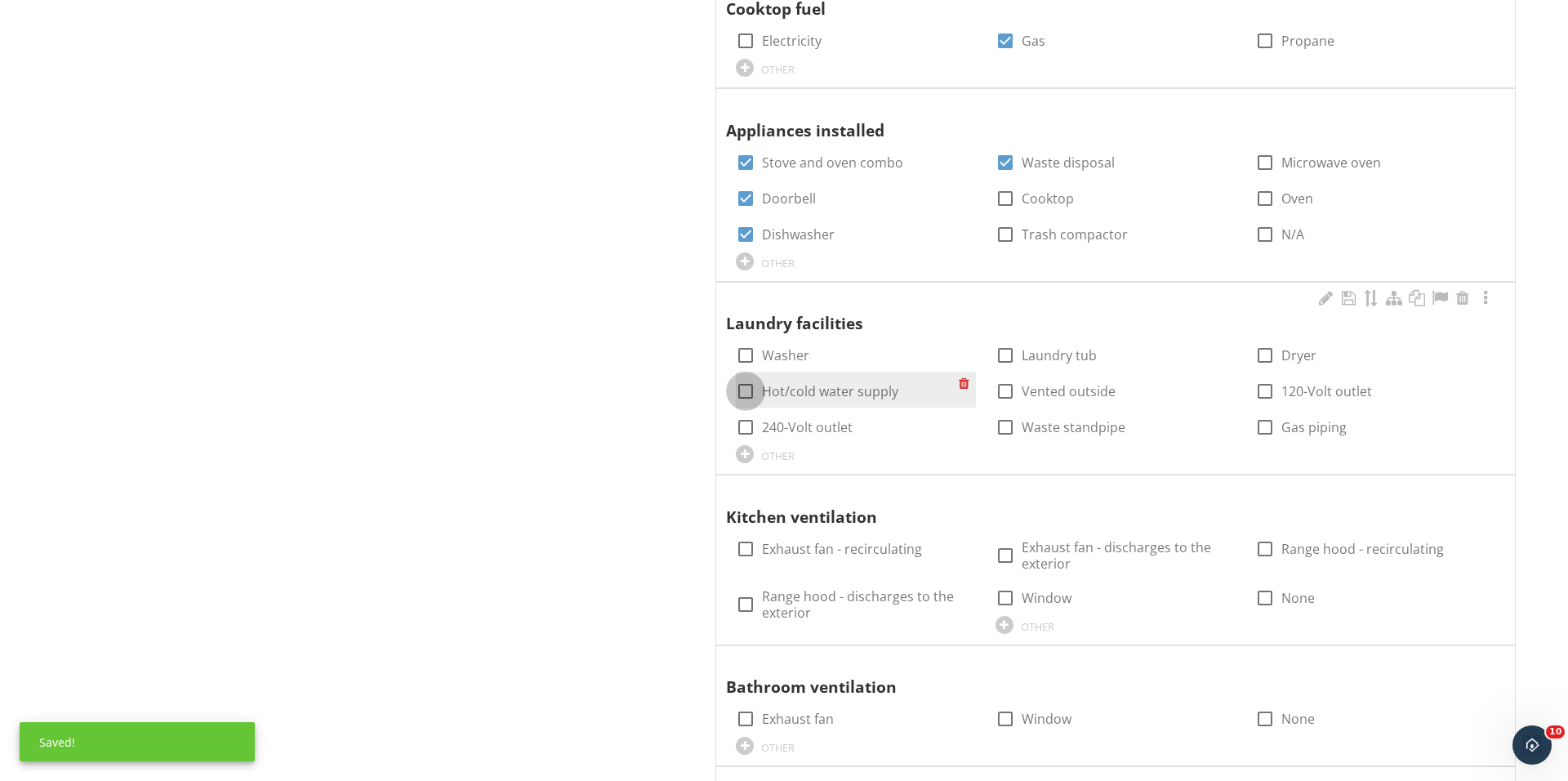
click at [750, 384] on div at bounding box center [745, 391] width 28 height 28
checkbox input "true"
click at [750, 428] on div at bounding box center [745, 428] width 28 height 28
checkbox input "true"
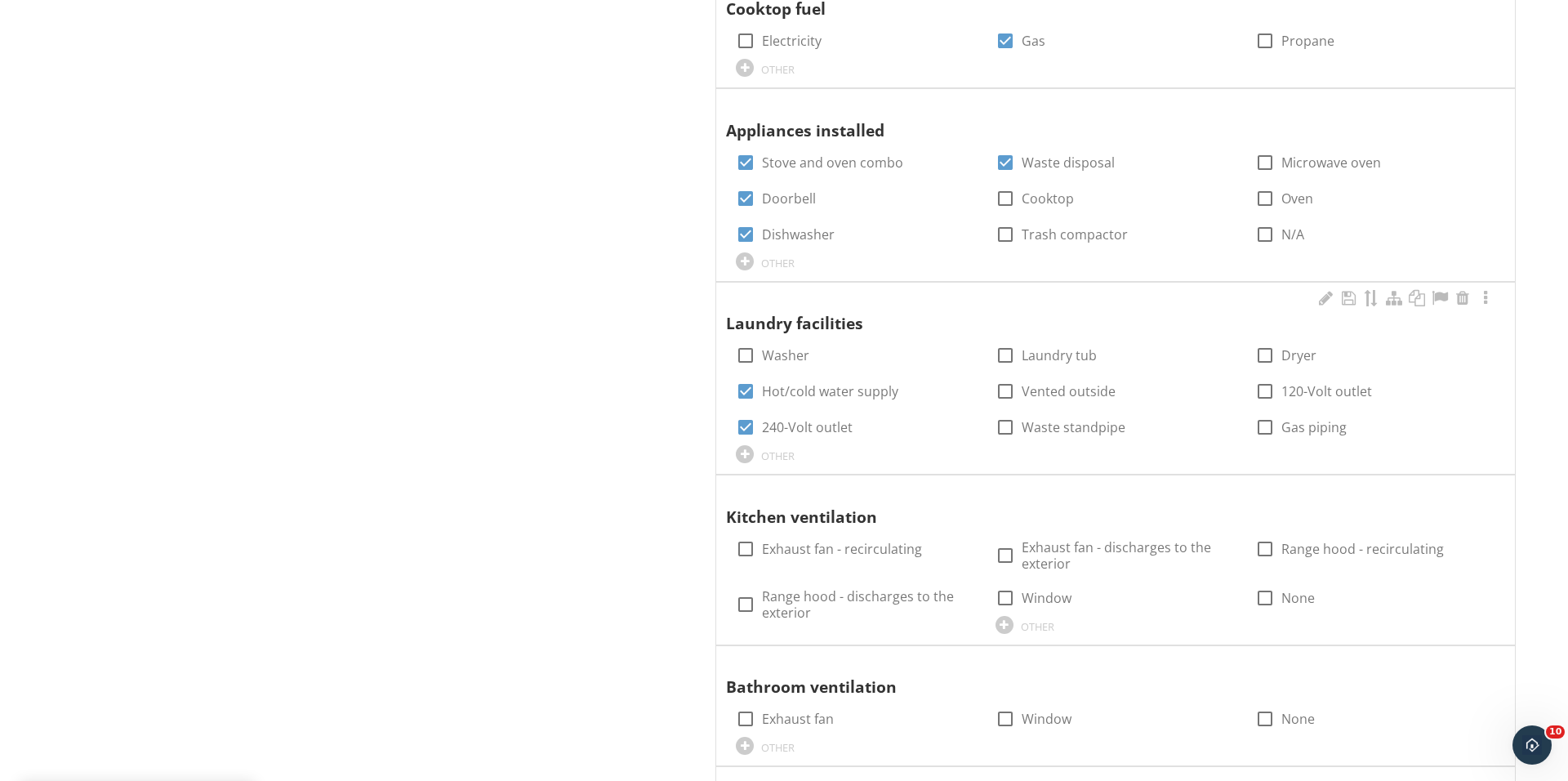
click at [986, 386] on div "check_box_outline_blank Vented outside" at bounding box center [1115, 390] width 259 height 36
click at [997, 386] on div at bounding box center [1005, 391] width 28 height 28
checkbox input "true"
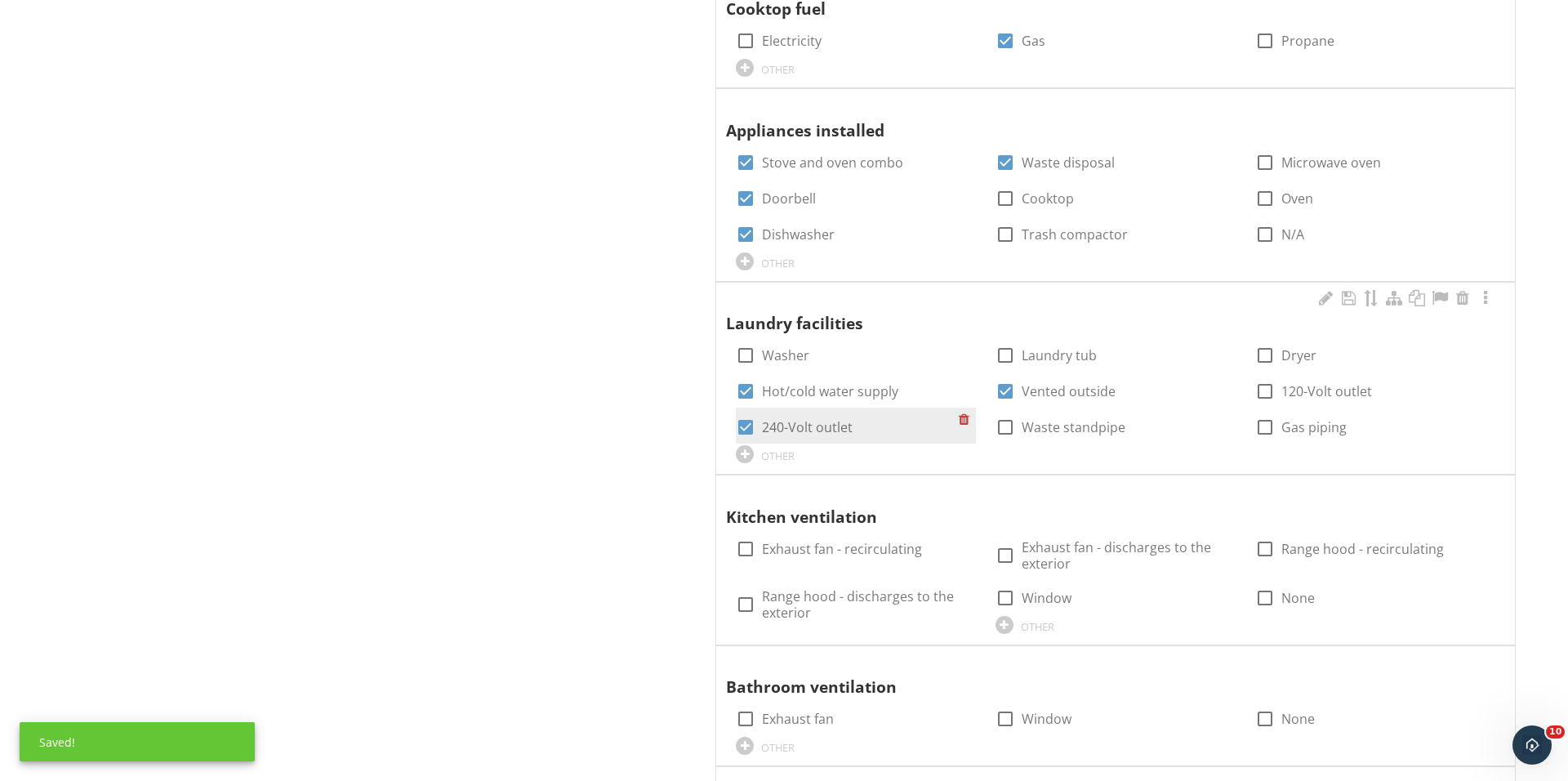
click at [744, 425] on div at bounding box center [745, 428] width 28 height 28
checkbox input "false"
click at [994, 425] on div at bounding box center [1005, 428] width 28 height 28
checkbox input "true"
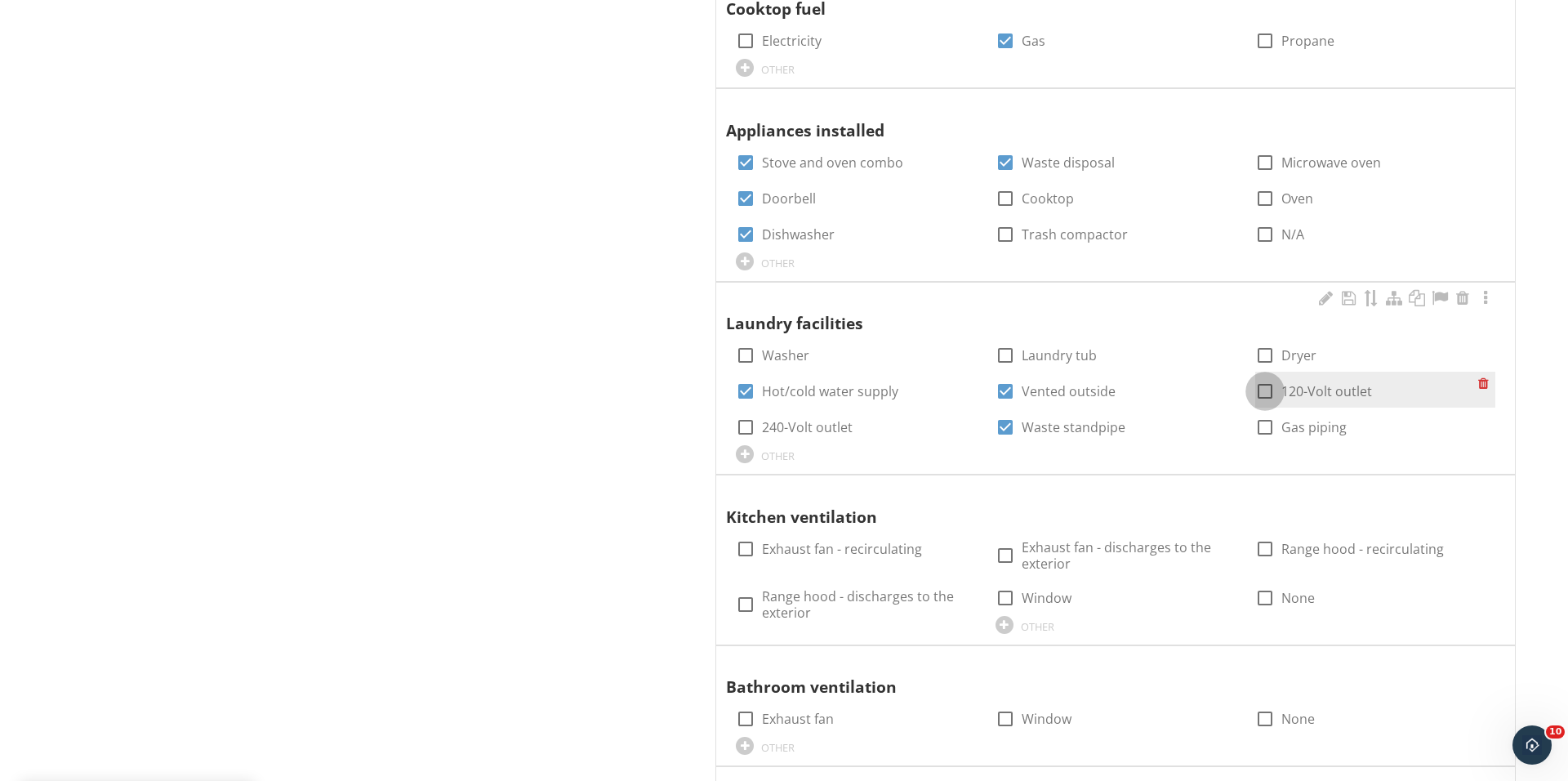
click at [1264, 383] on div at bounding box center [1265, 391] width 28 height 28
checkbox input "true"
click at [1271, 430] on div at bounding box center [1265, 428] width 28 height 28
checkbox input "true"
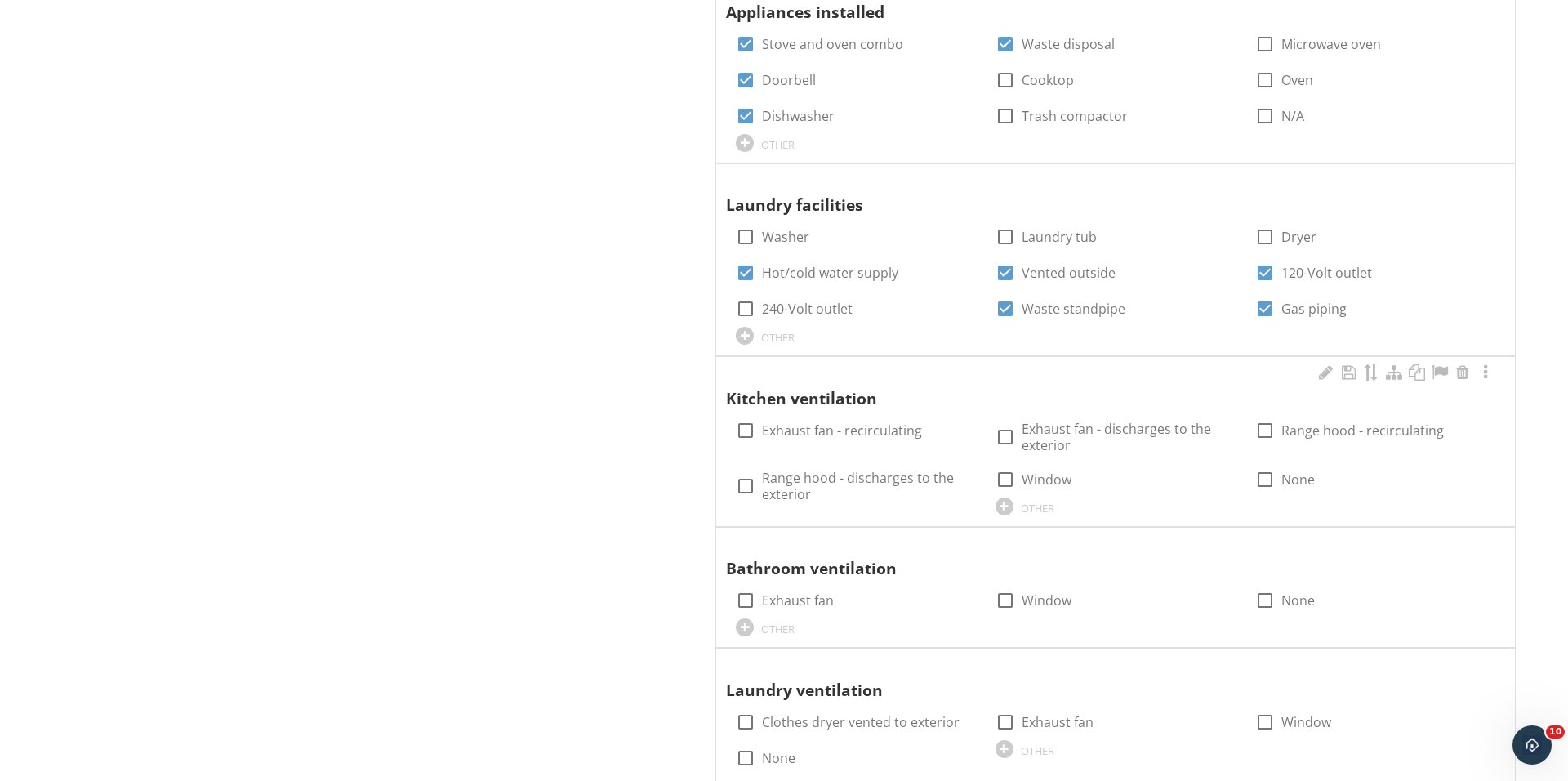
scroll to position [1935, 0]
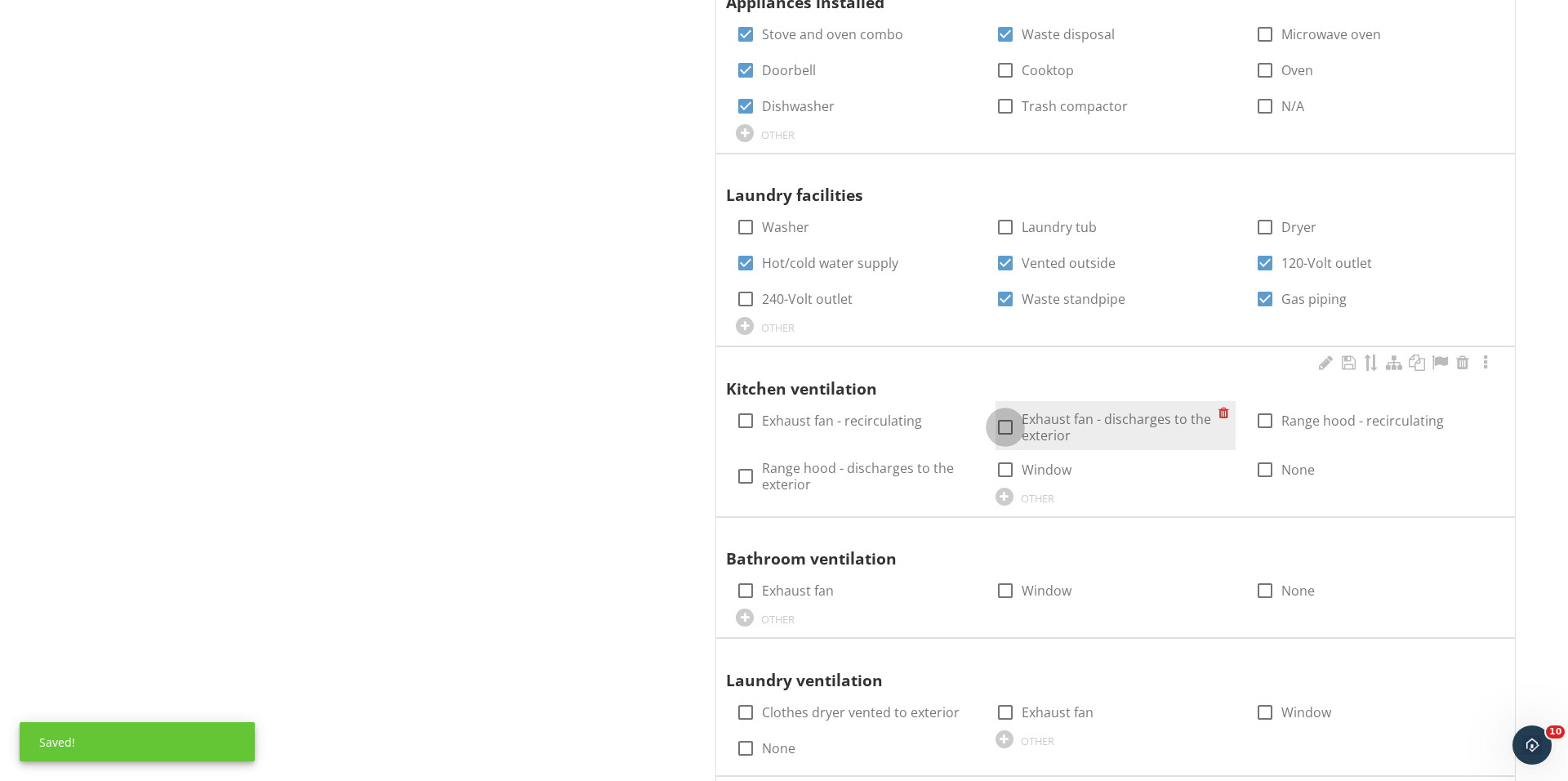
click at [999, 424] on div at bounding box center [1005, 428] width 28 height 28
checkbox input "true"
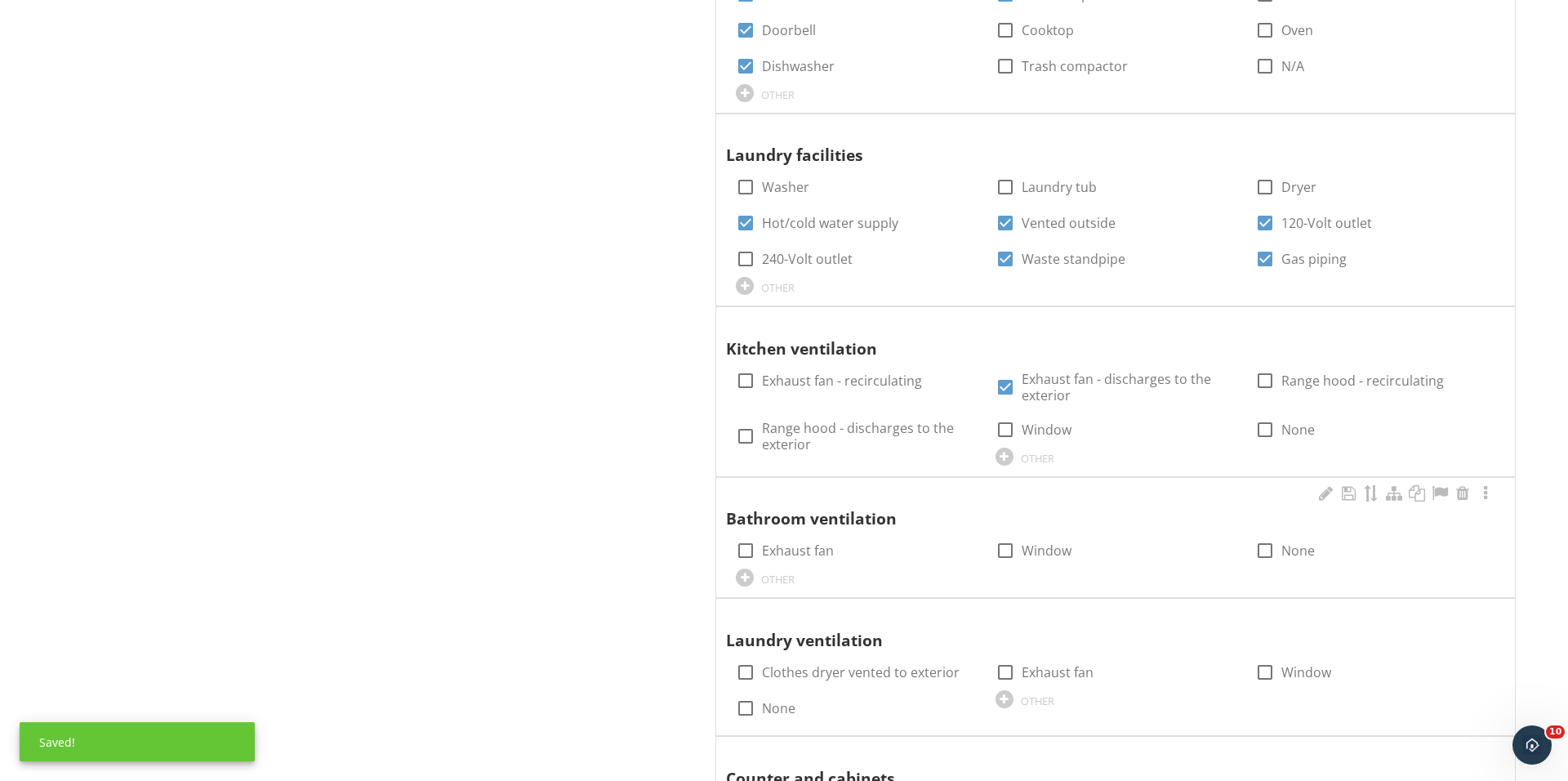
scroll to position [2017, 0]
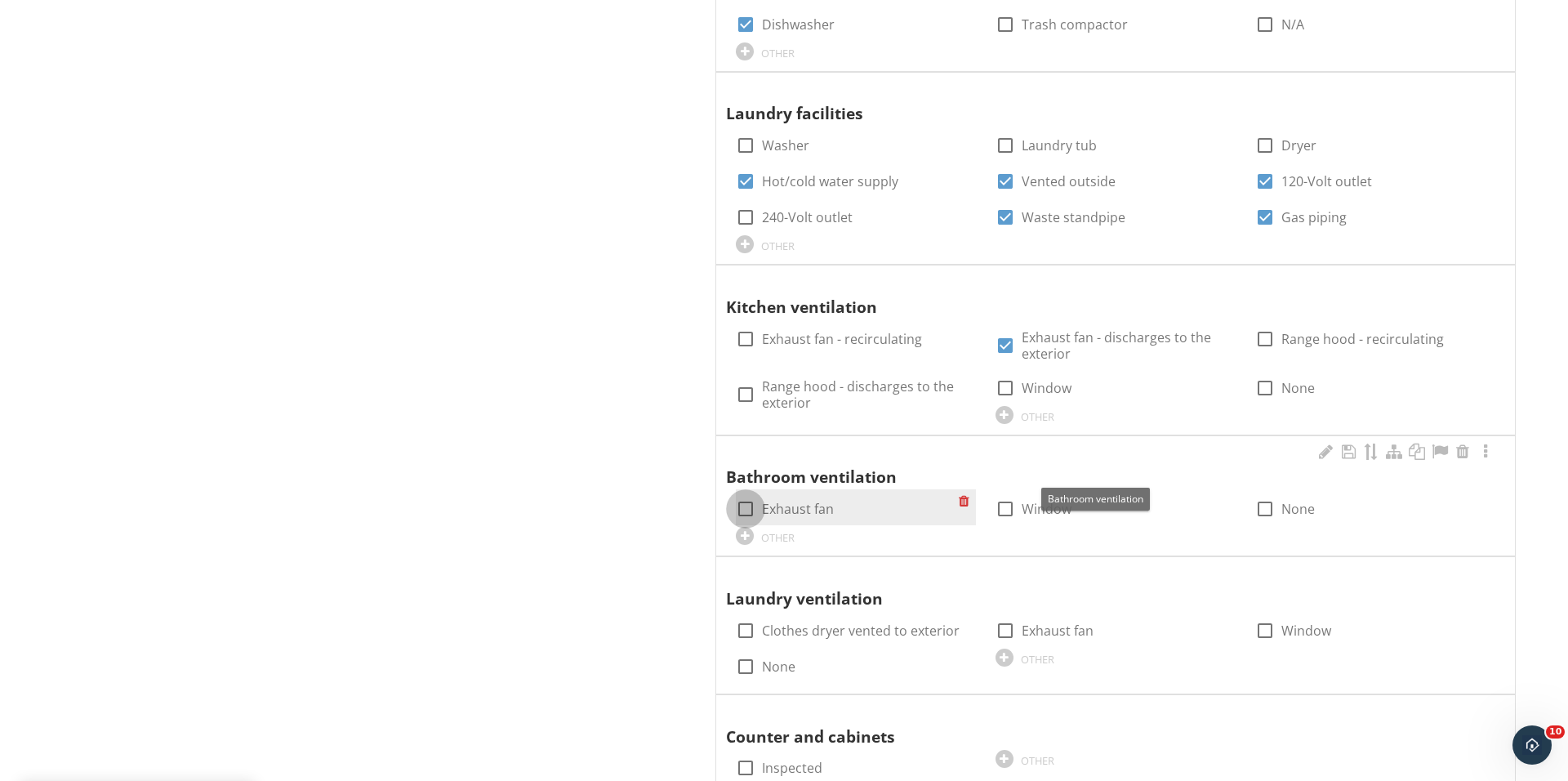
click at [745, 495] on div at bounding box center [745, 509] width 28 height 28
checkbox input "true"
click at [1003, 495] on div at bounding box center [1005, 509] width 28 height 28
checkbox input "true"
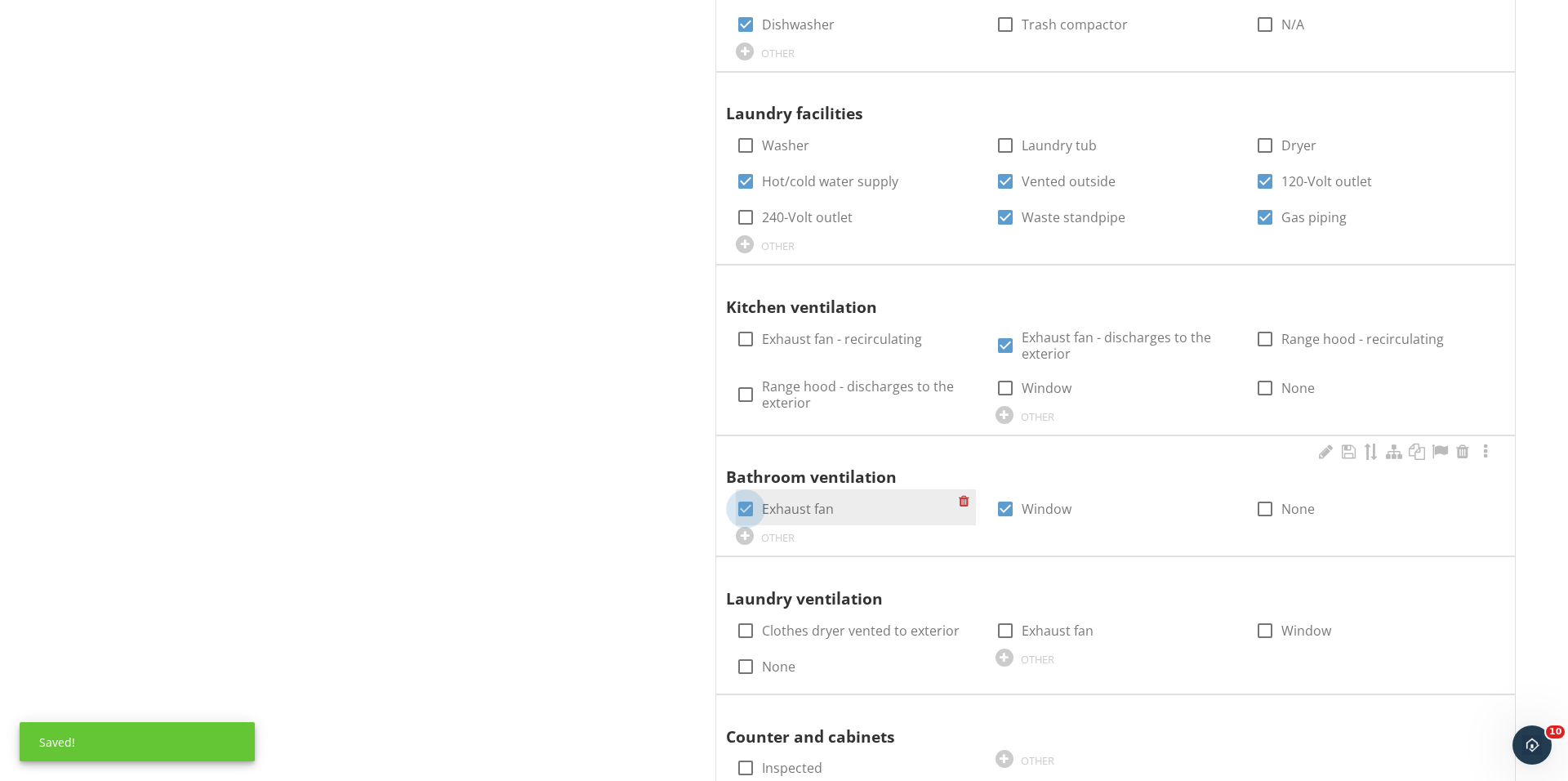
click at [750, 495] on div at bounding box center [745, 509] width 28 height 28
checkbox input "false"
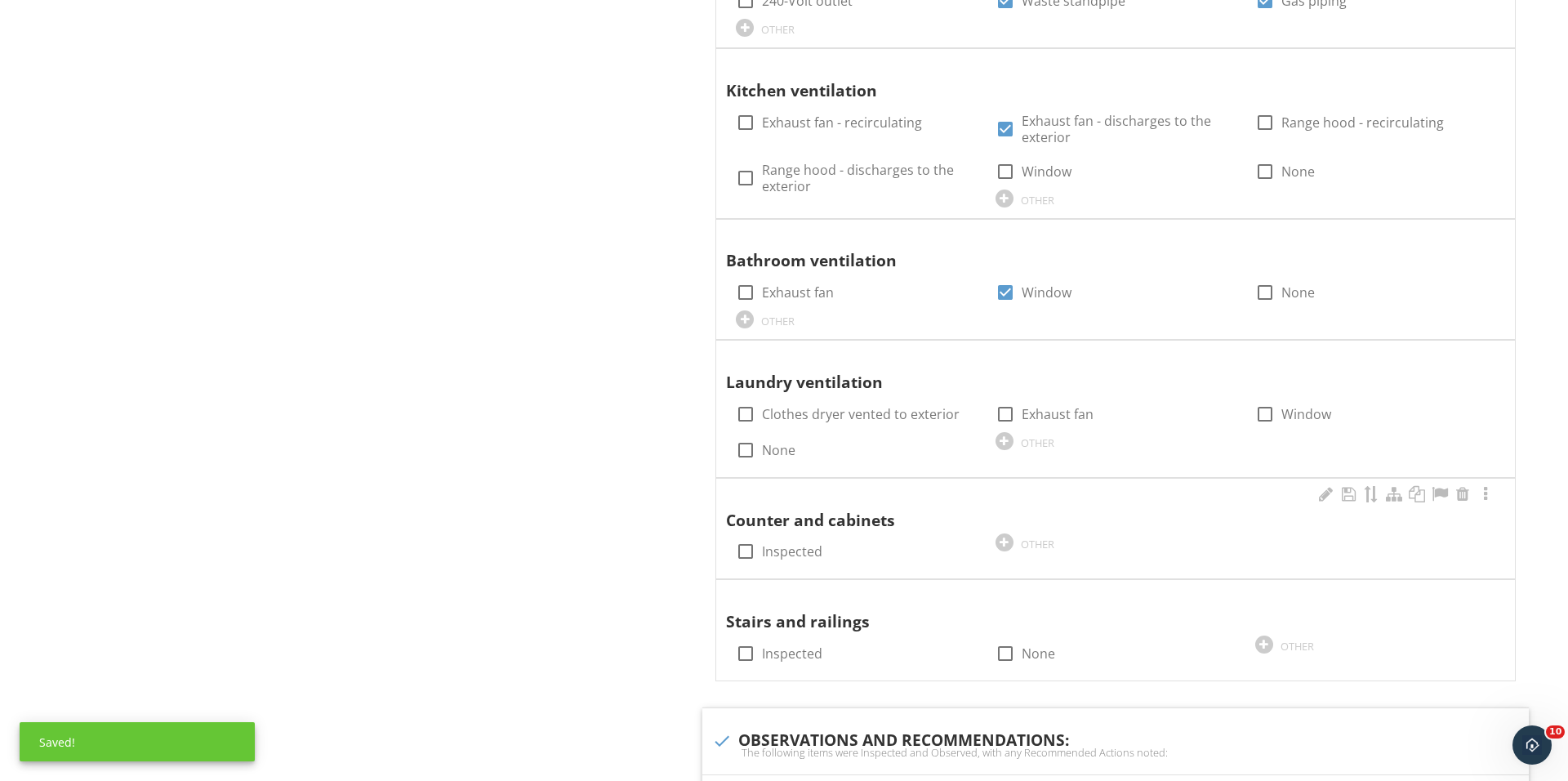
scroll to position [2275, 0]
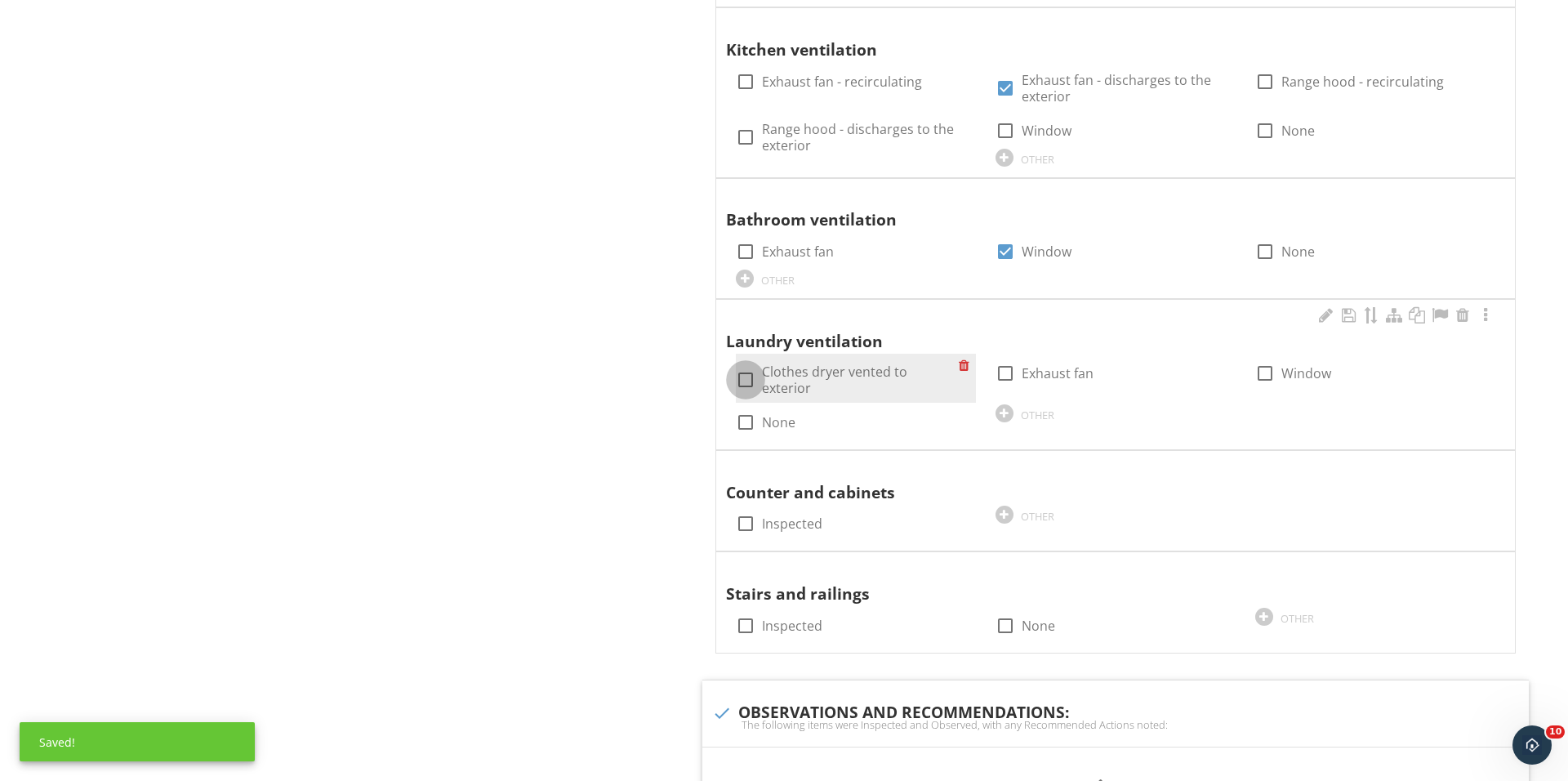
click at [748, 366] on div at bounding box center [745, 380] width 28 height 28
checkbox input "true"
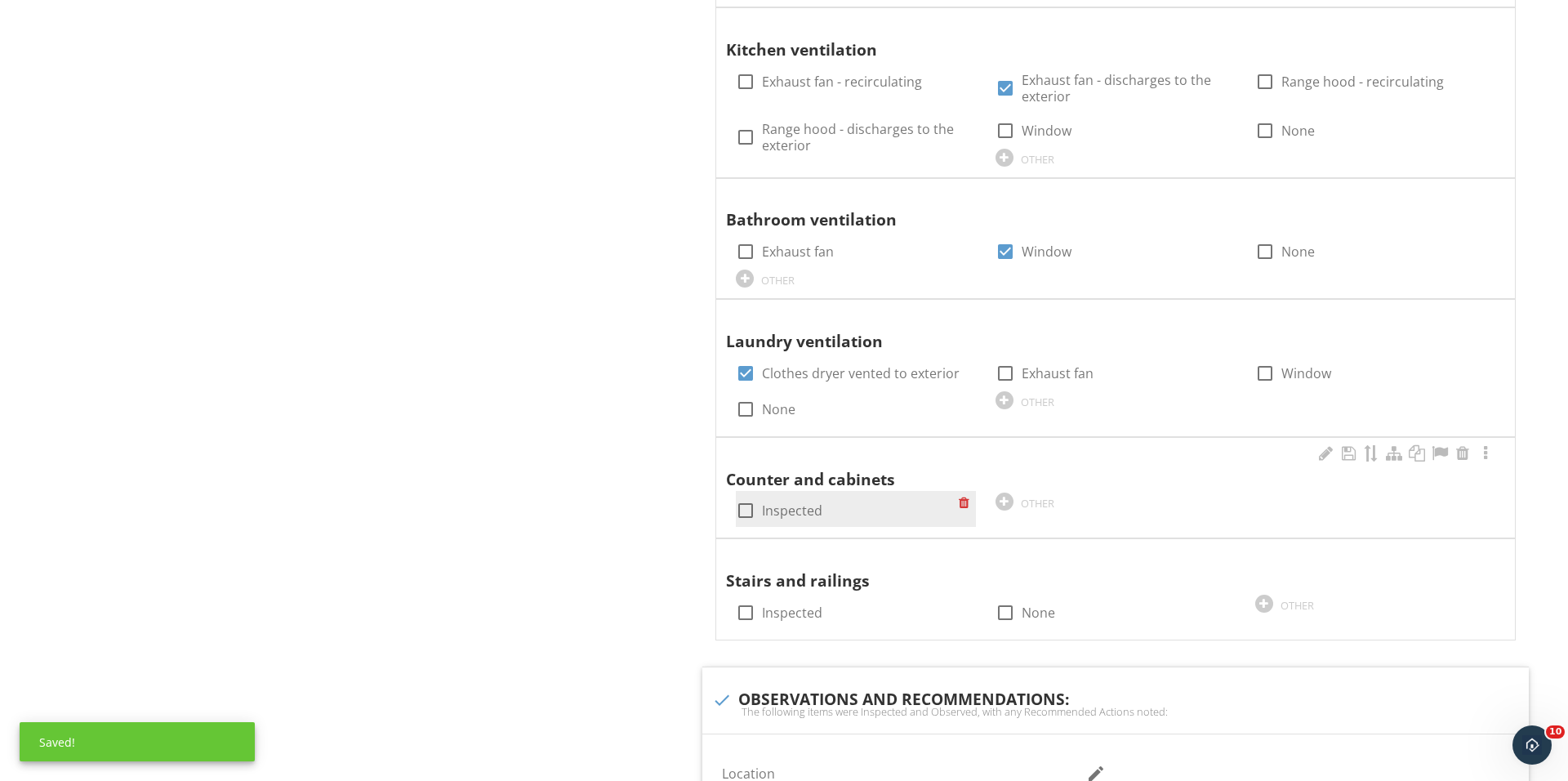
click at [756, 497] on div at bounding box center [745, 510] width 28 height 28
checkbox input "true"
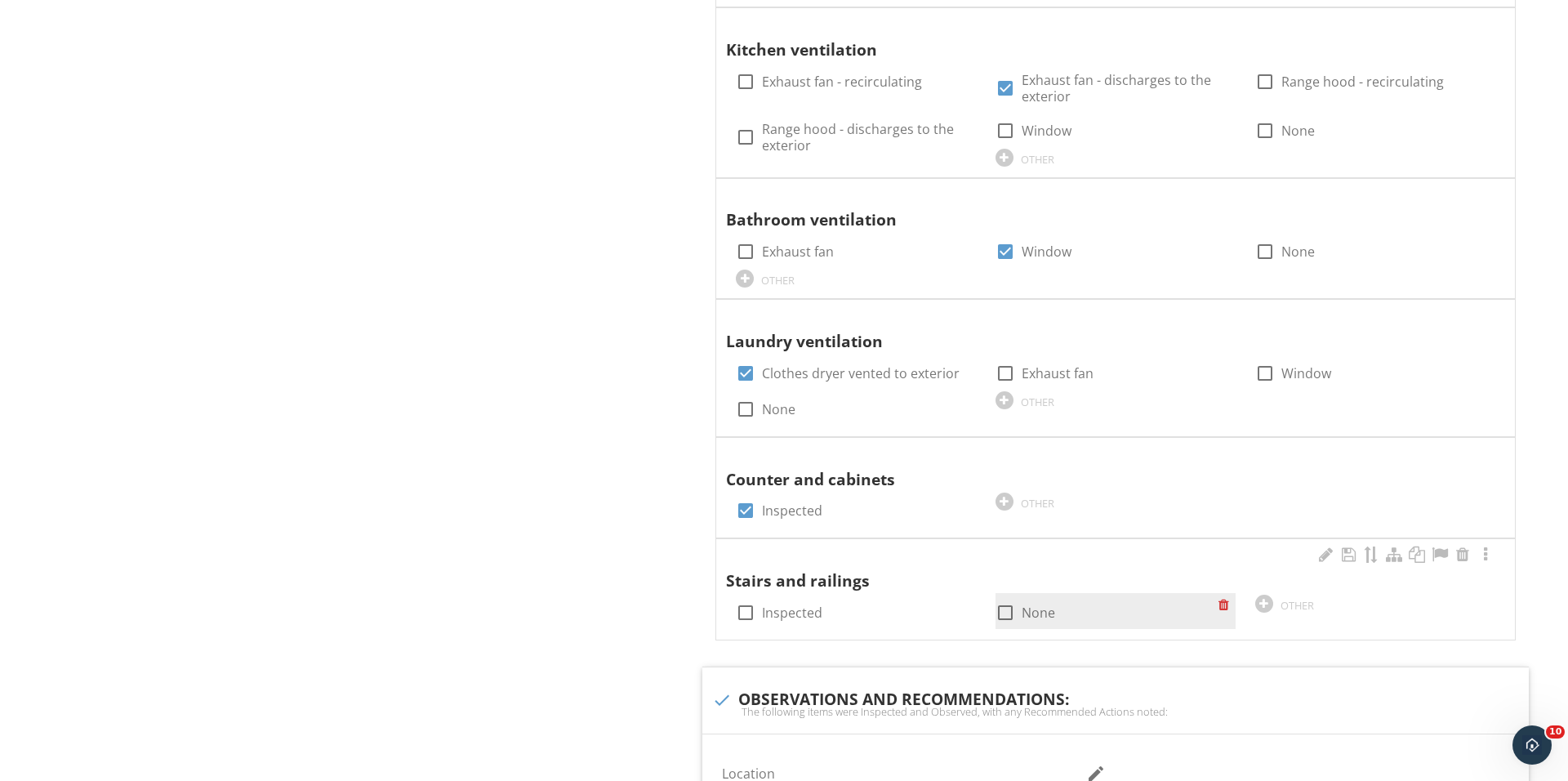
click at [1007, 602] on div at bounding box center [1005, 613] width 28 height 28
checkbox input "true"
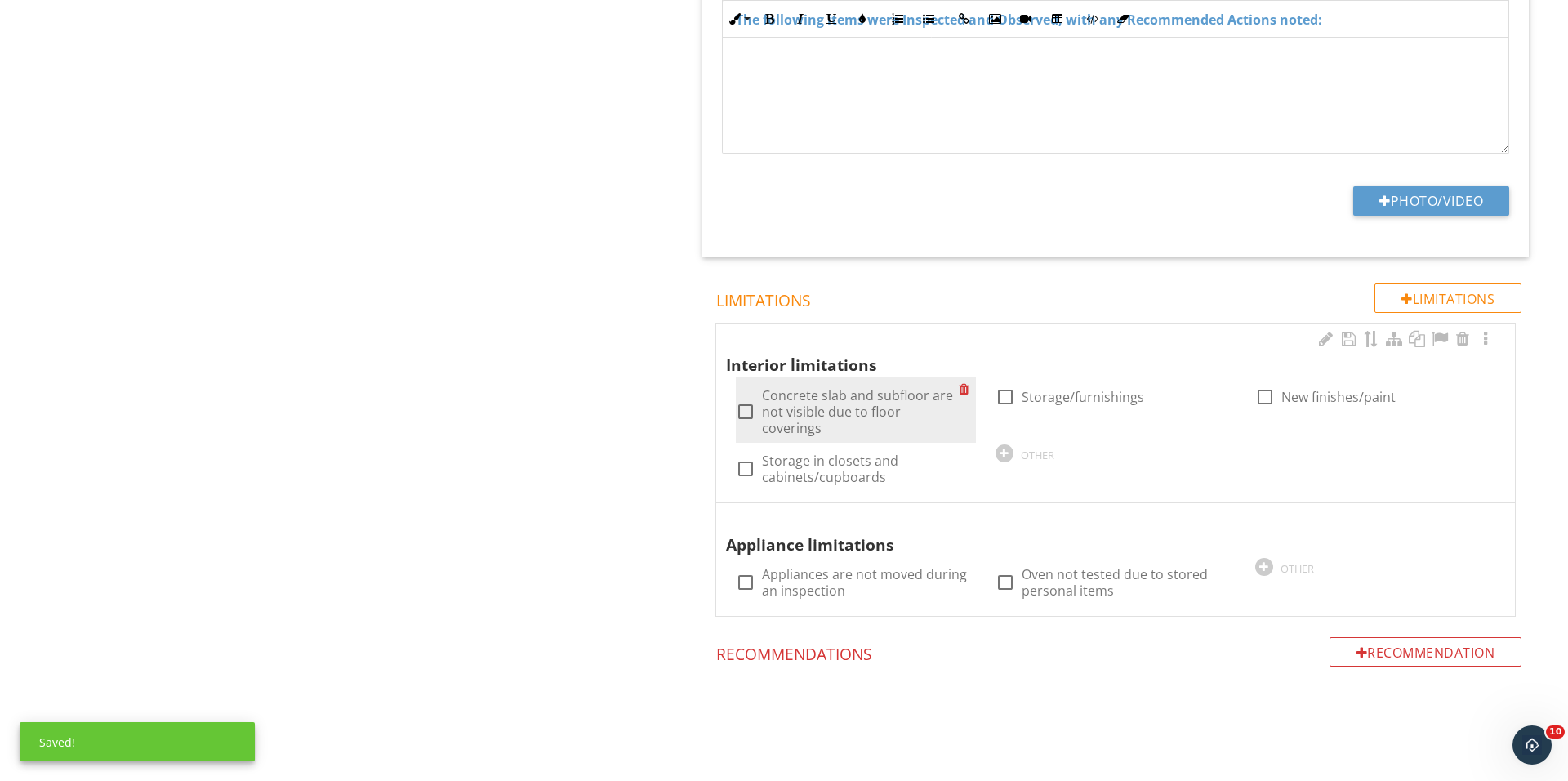
scroll to position [3115, 0]
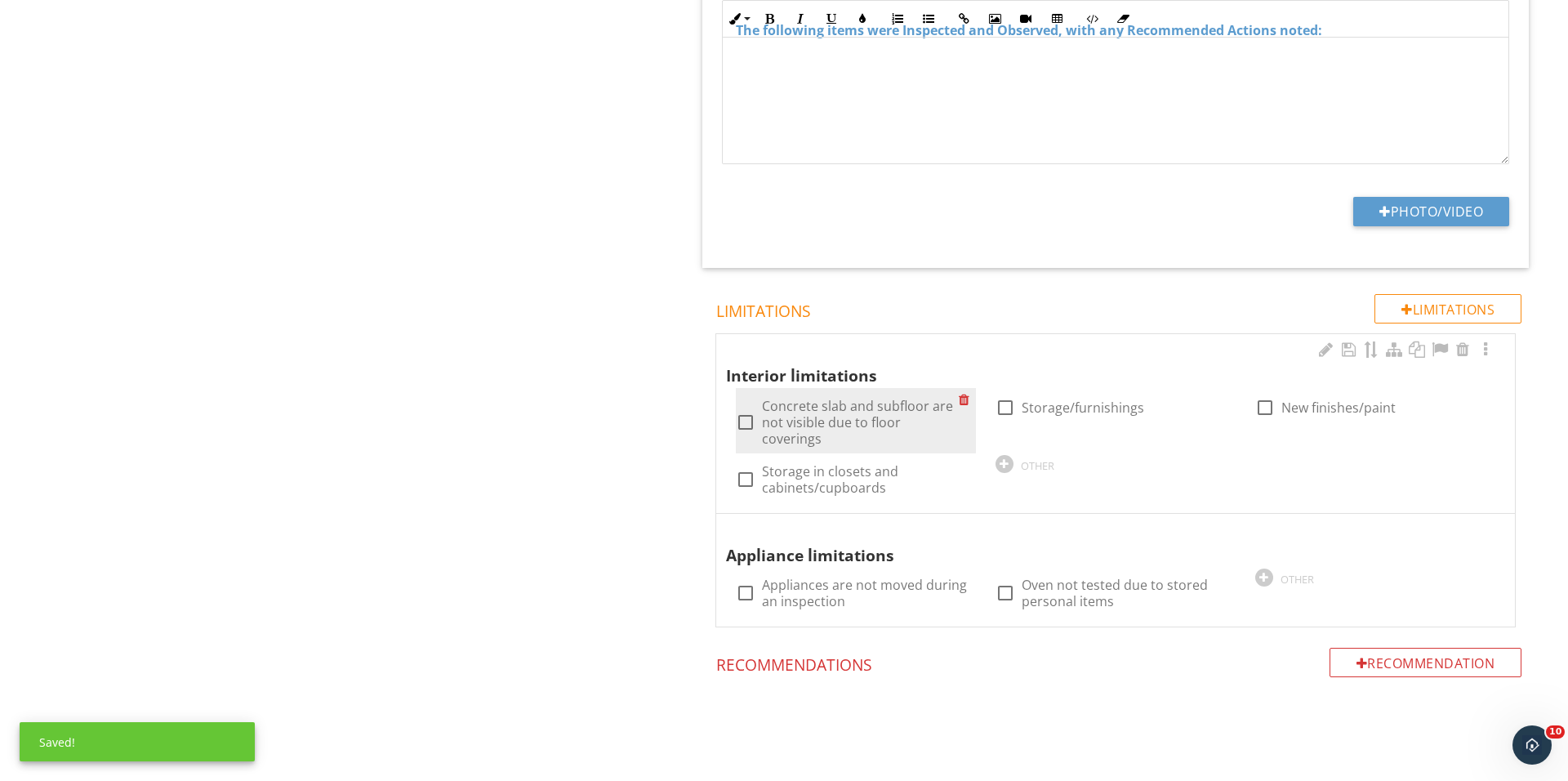
click at [745, 410] on div at bounding box center [745, 422] width 28 height 28
checkbox input "true"
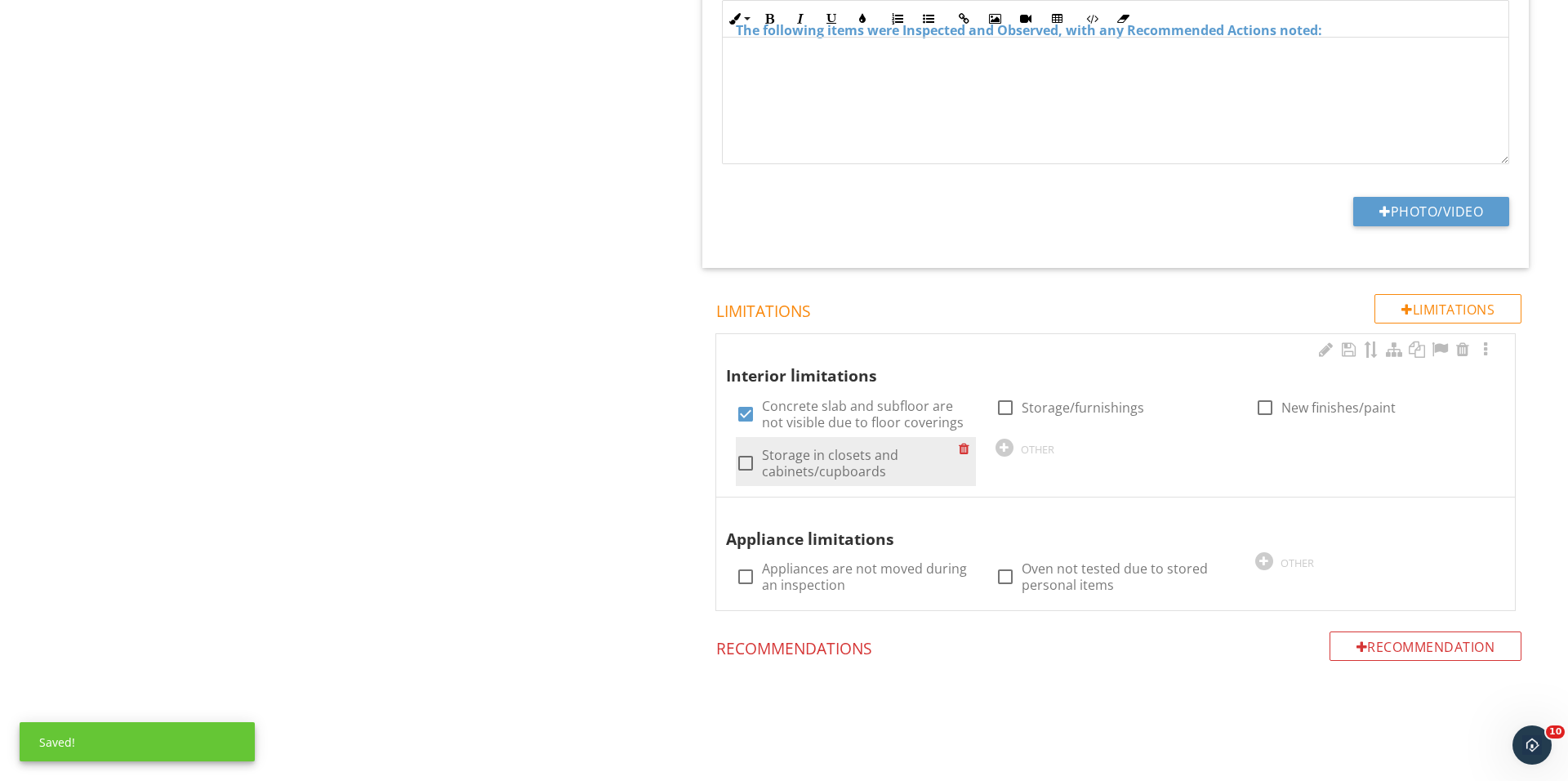
click at [746, 459] on div at bounding box center [745, 463] width 28 height 28
checkbox input "true"
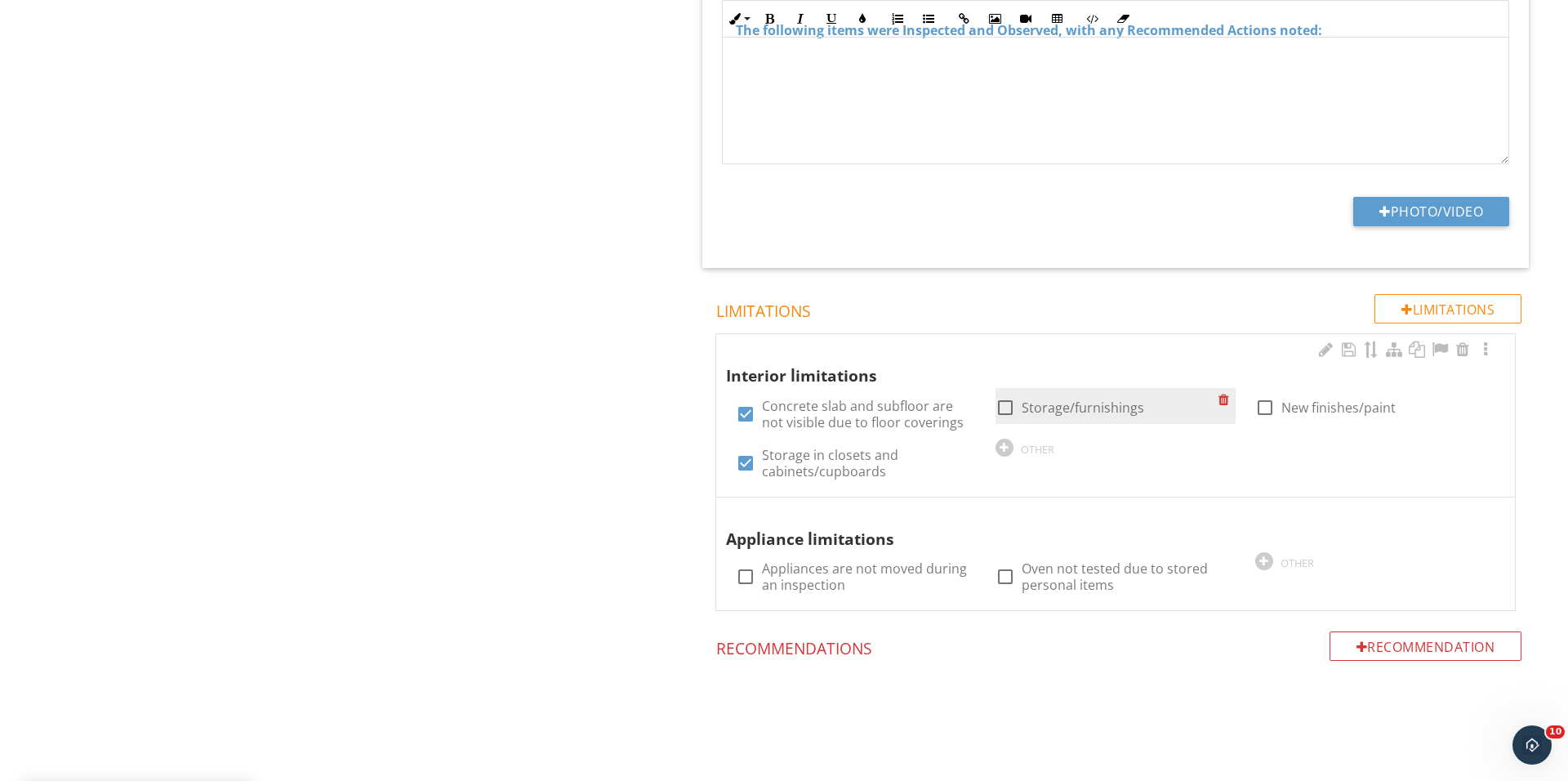
click at [1007, 395] on div at bounding box center [1005, 408] width 28 height 28
checkbox input "true"
click at [1258, 394] on div at bounding box center [1265, 408] width 28 height 28
checkbox input "true"
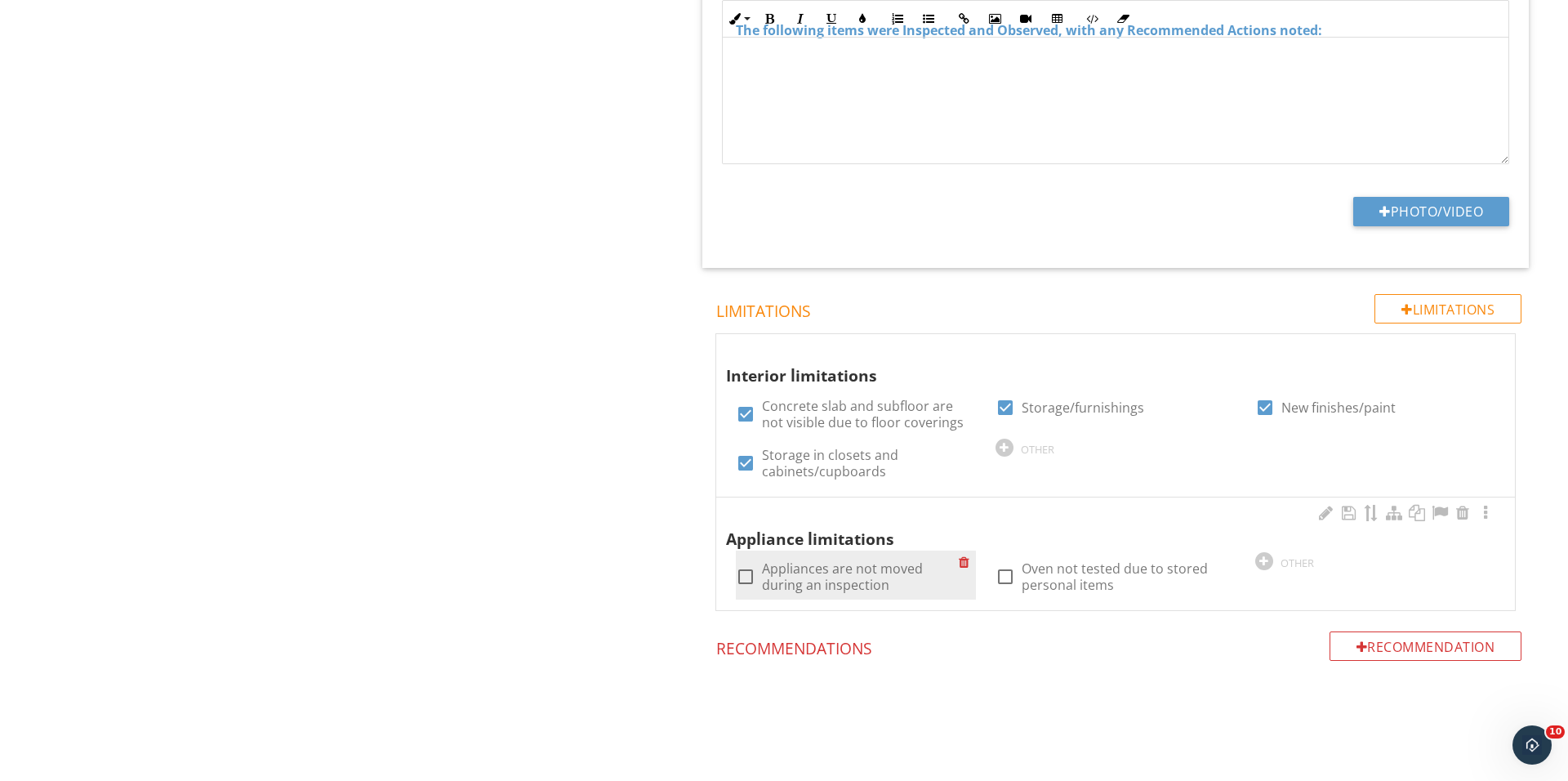
click at [753, 572] on div at bounding box center [745, 577] width 28 height 28
checkbox input "true"
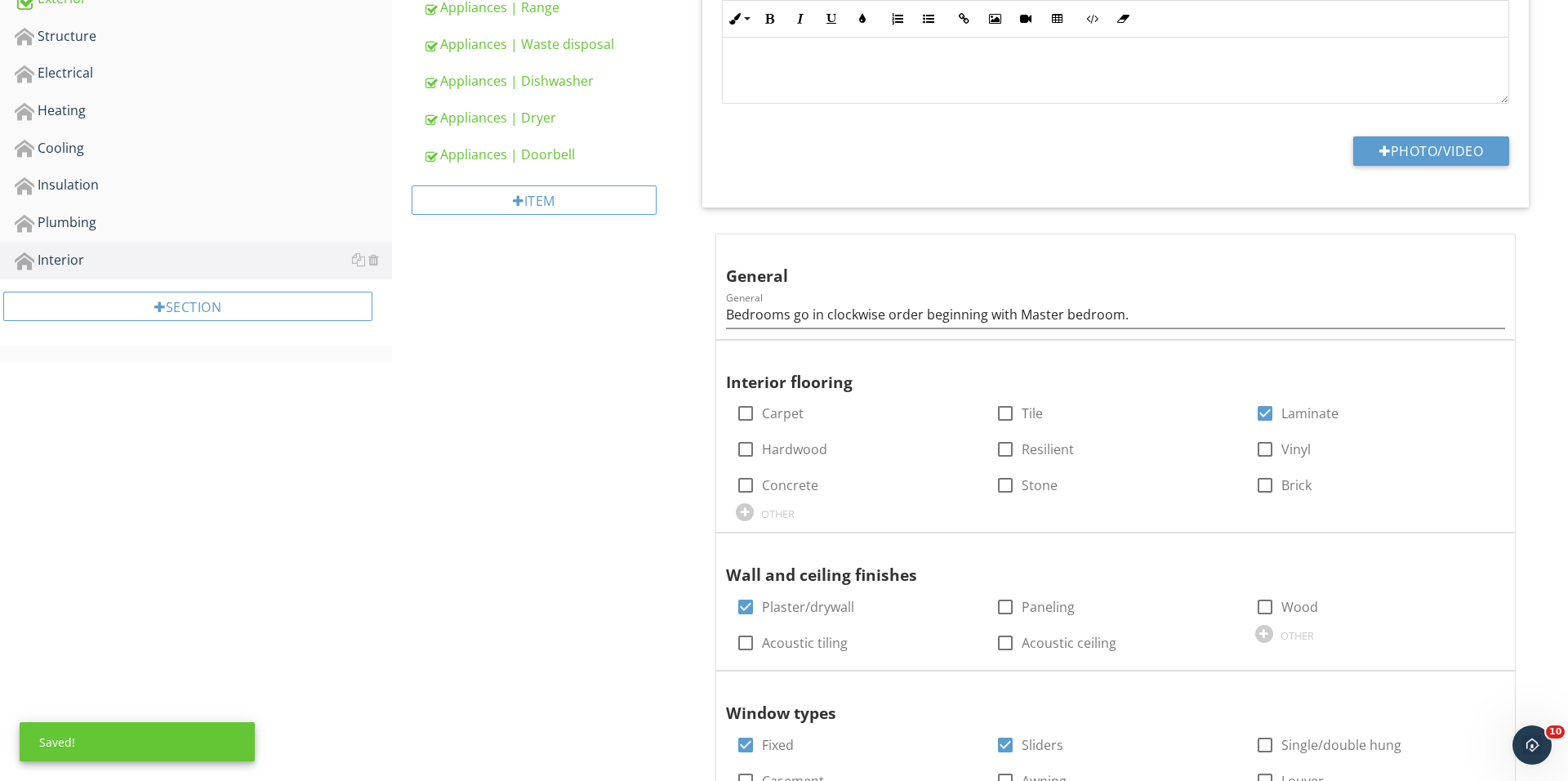
scroll to position [86, 0]
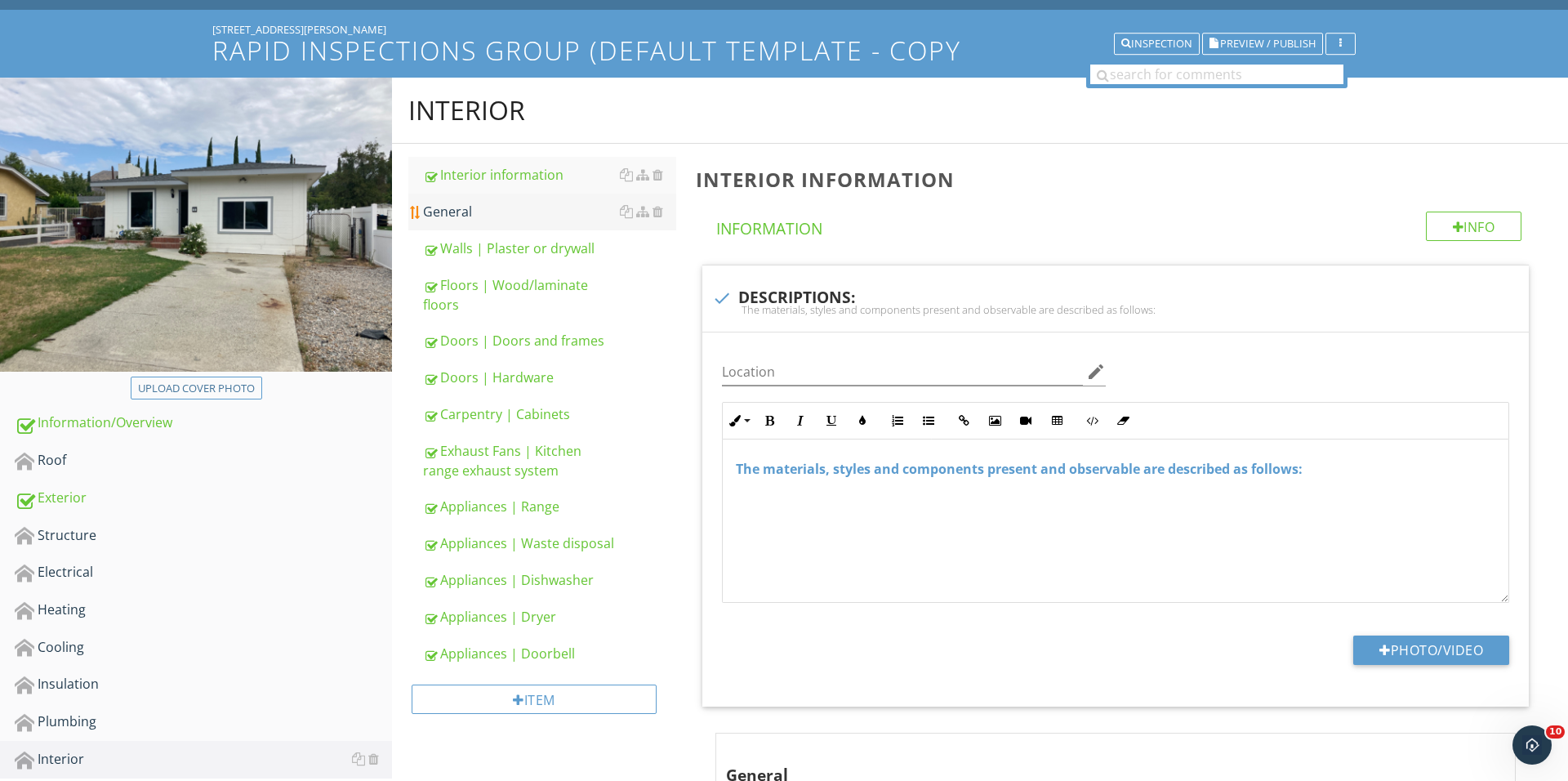
click at [520, 215] on div "General" at bounding box center [550, 211] width 253 height 20
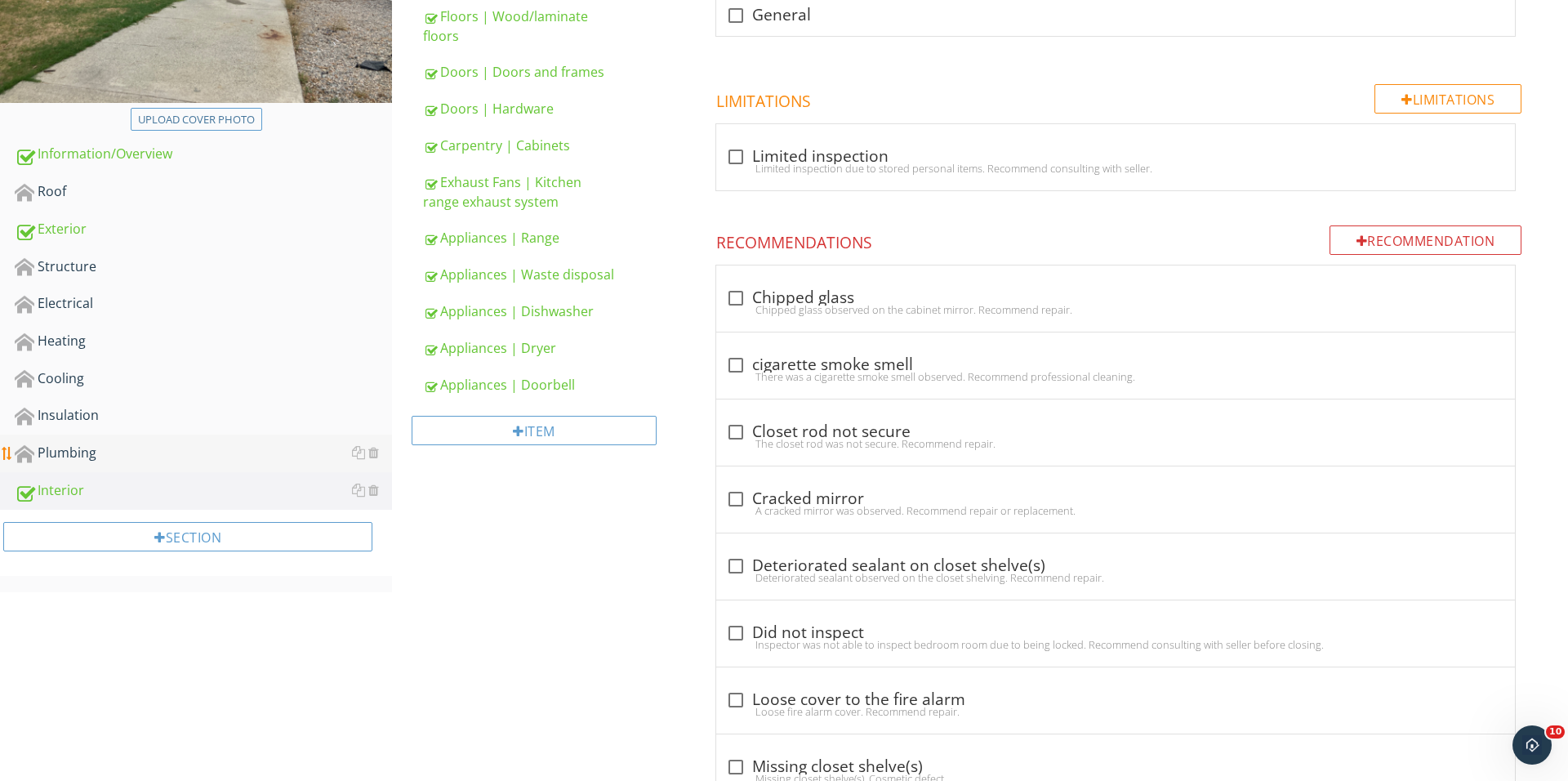
scroll to position [371, 0]
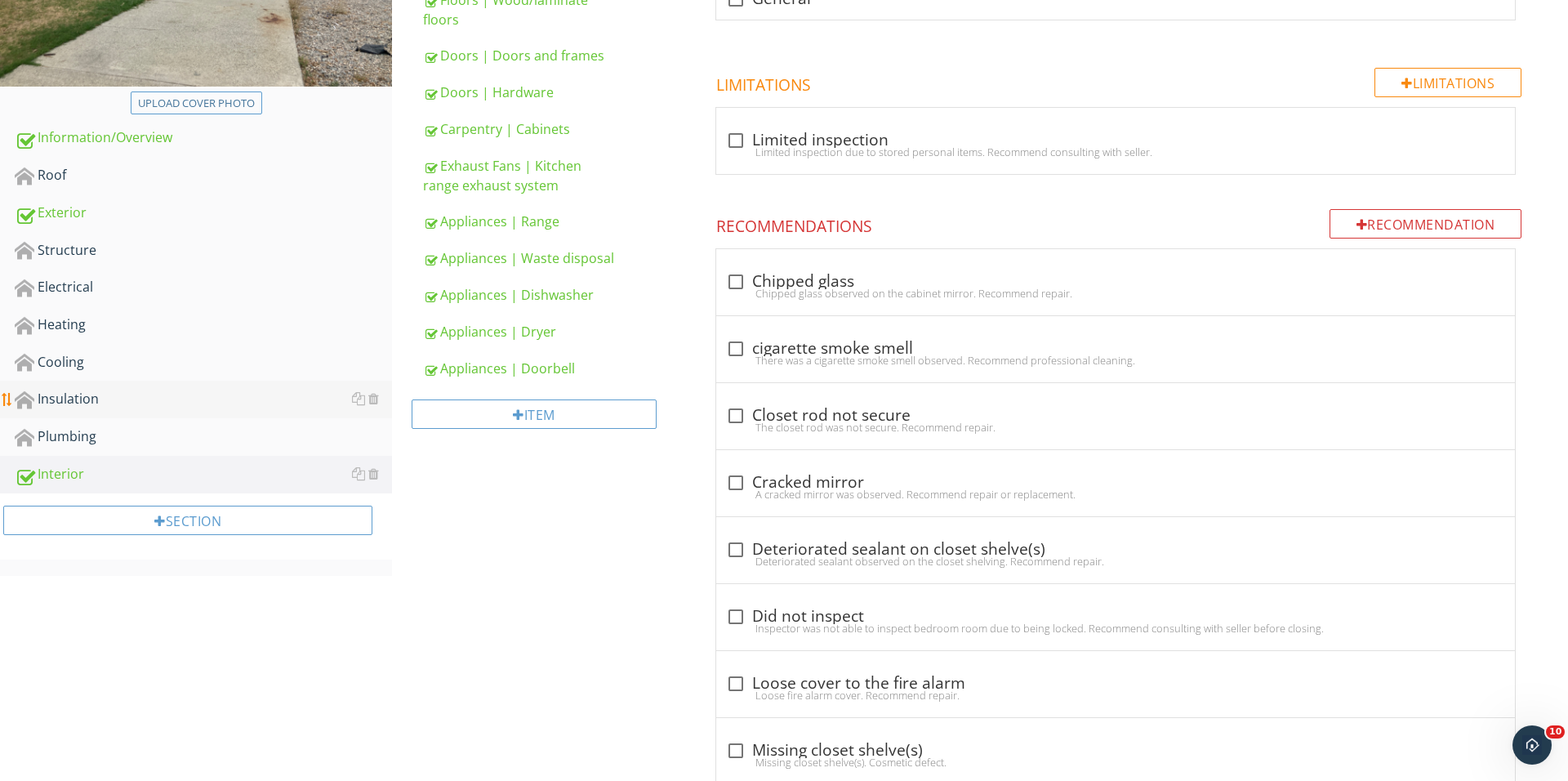
click at [153, 389] on div "Insulation" at bounding box center [203, 399] width 377 height 22
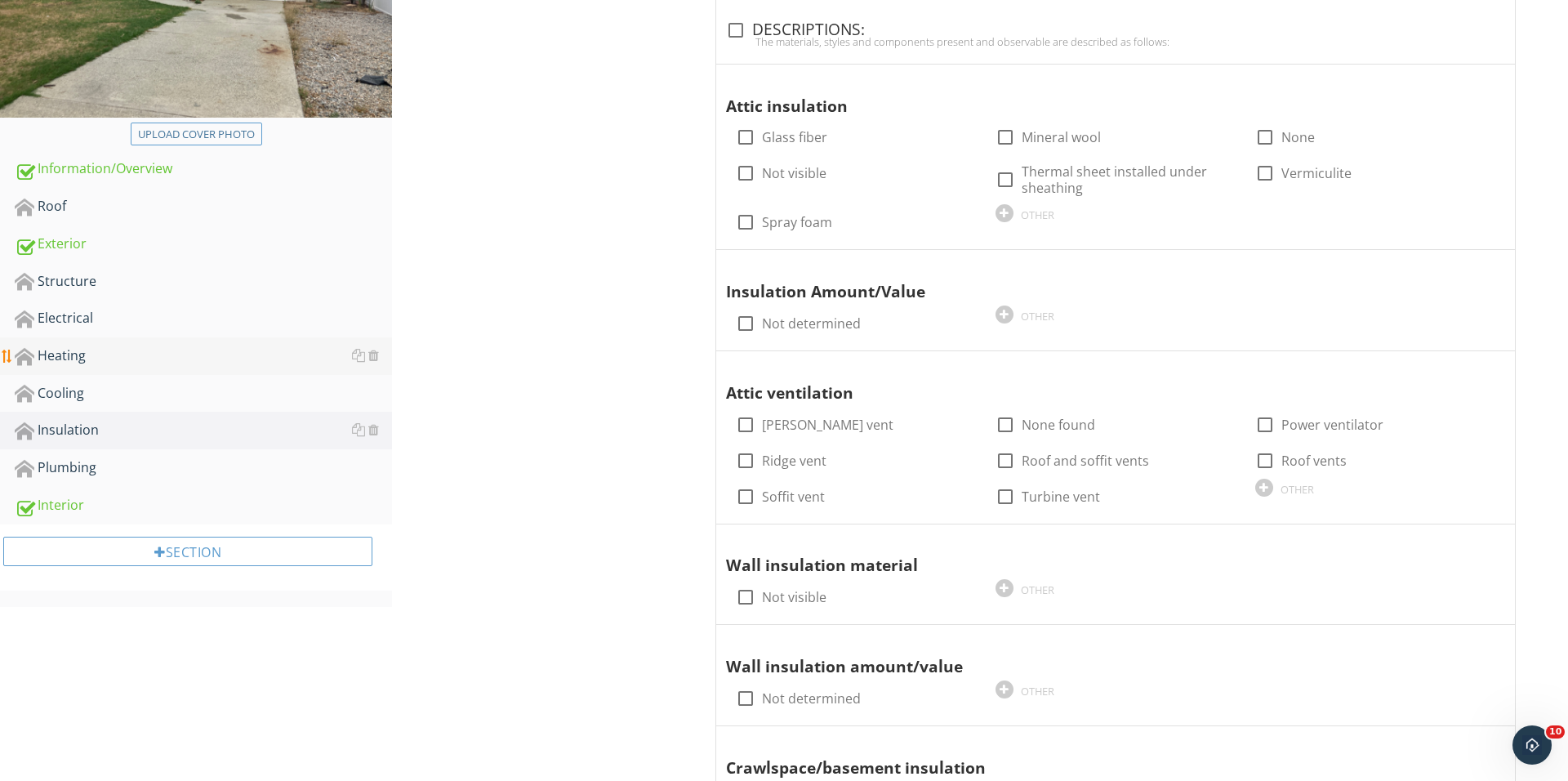
scroll to position [316, 0]
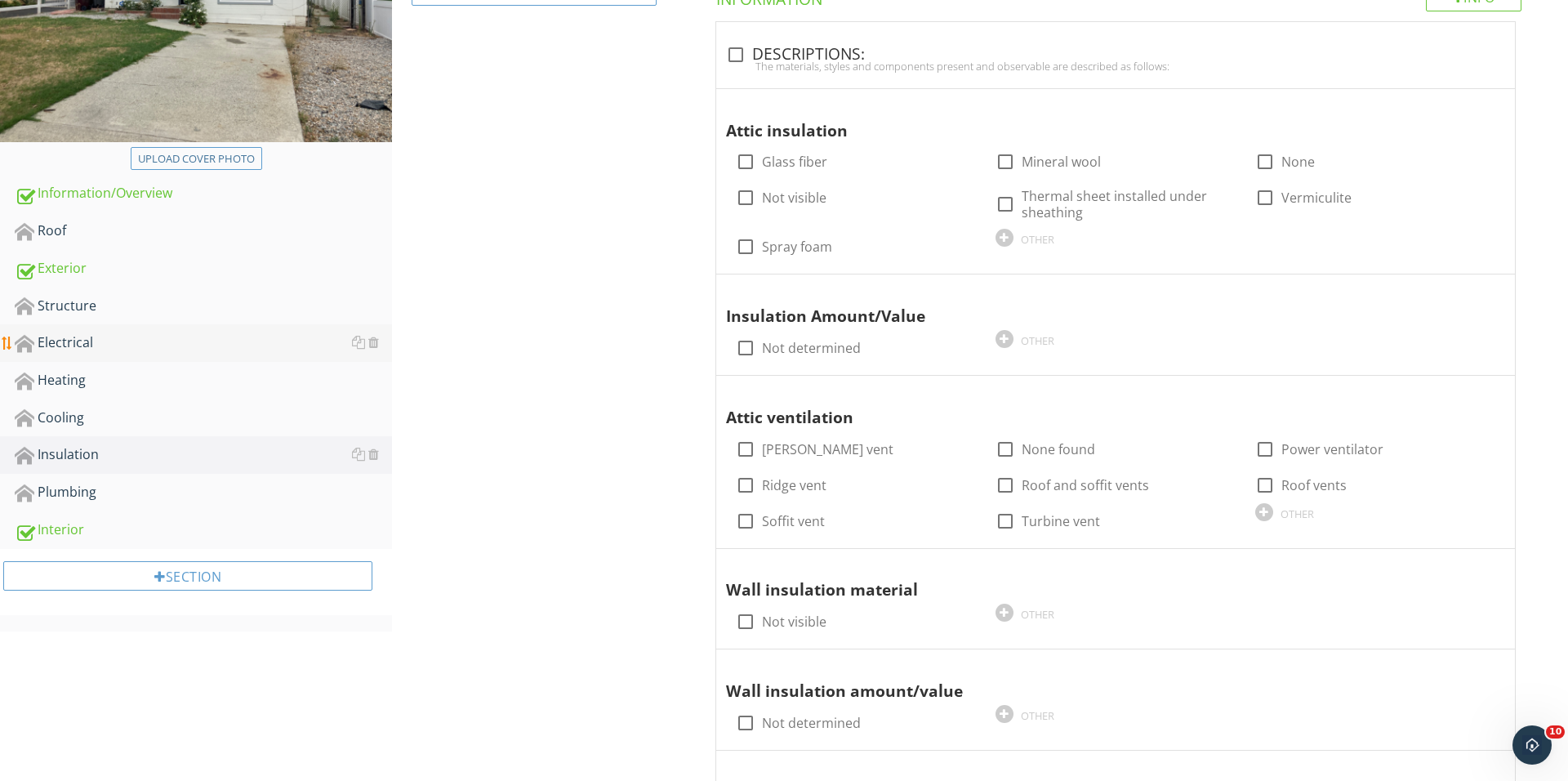
click at [146, 339] on div "Electrical" at bounding box center [203, 343] width 377 height 22
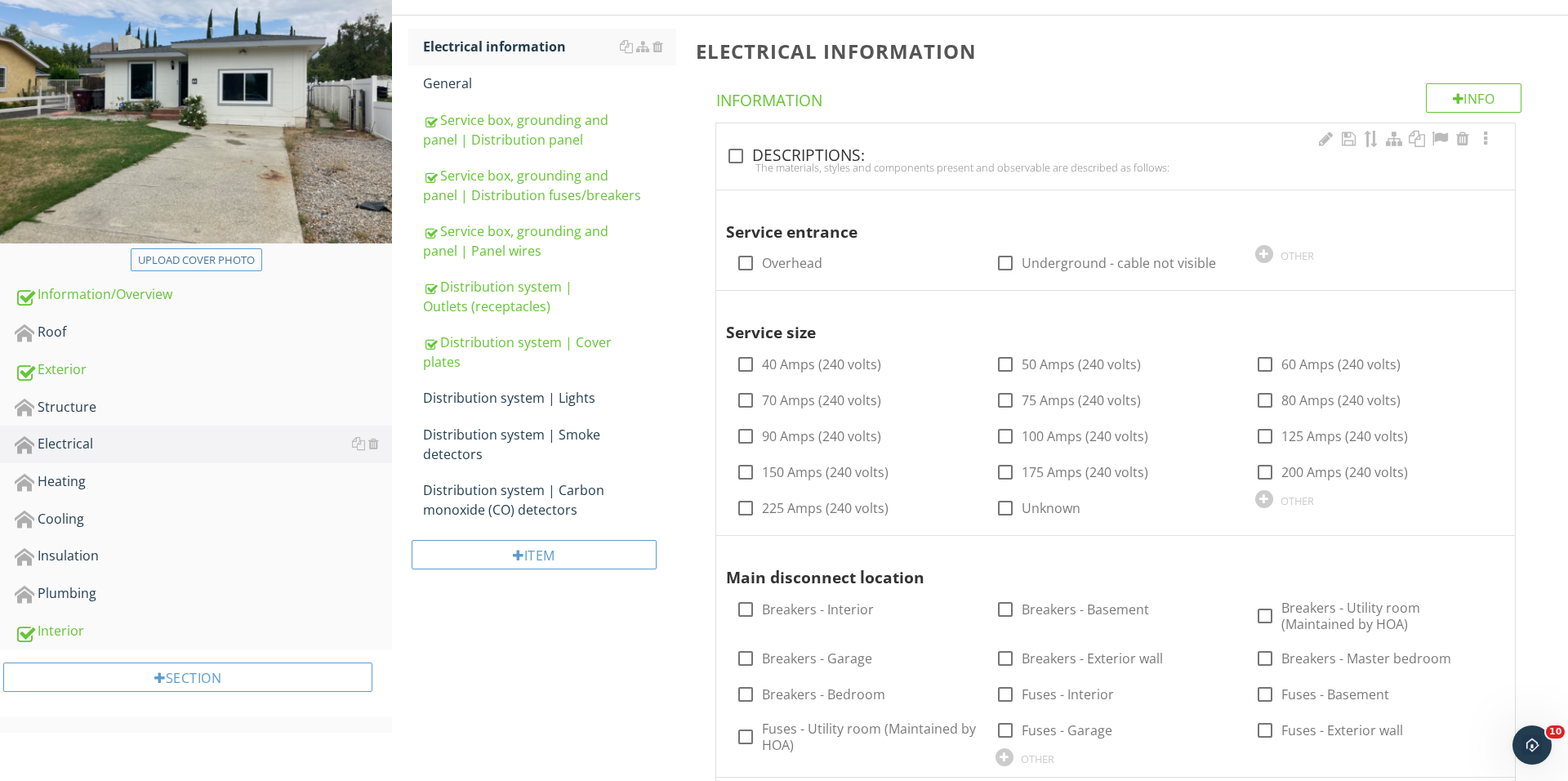
click at [723, 159] on div at bounding box center [736, 156] width 28 height 28
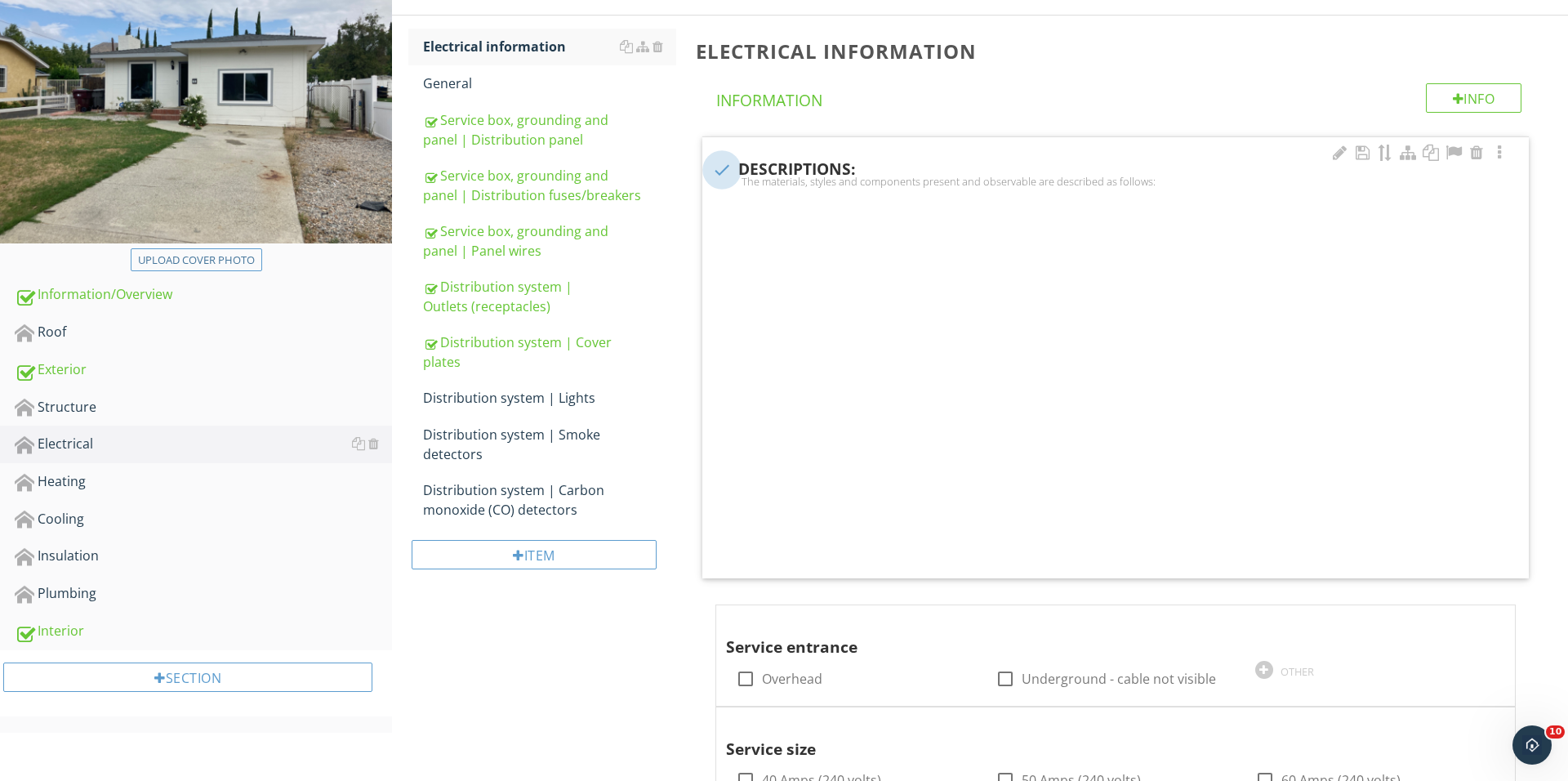
checkbox input "true"
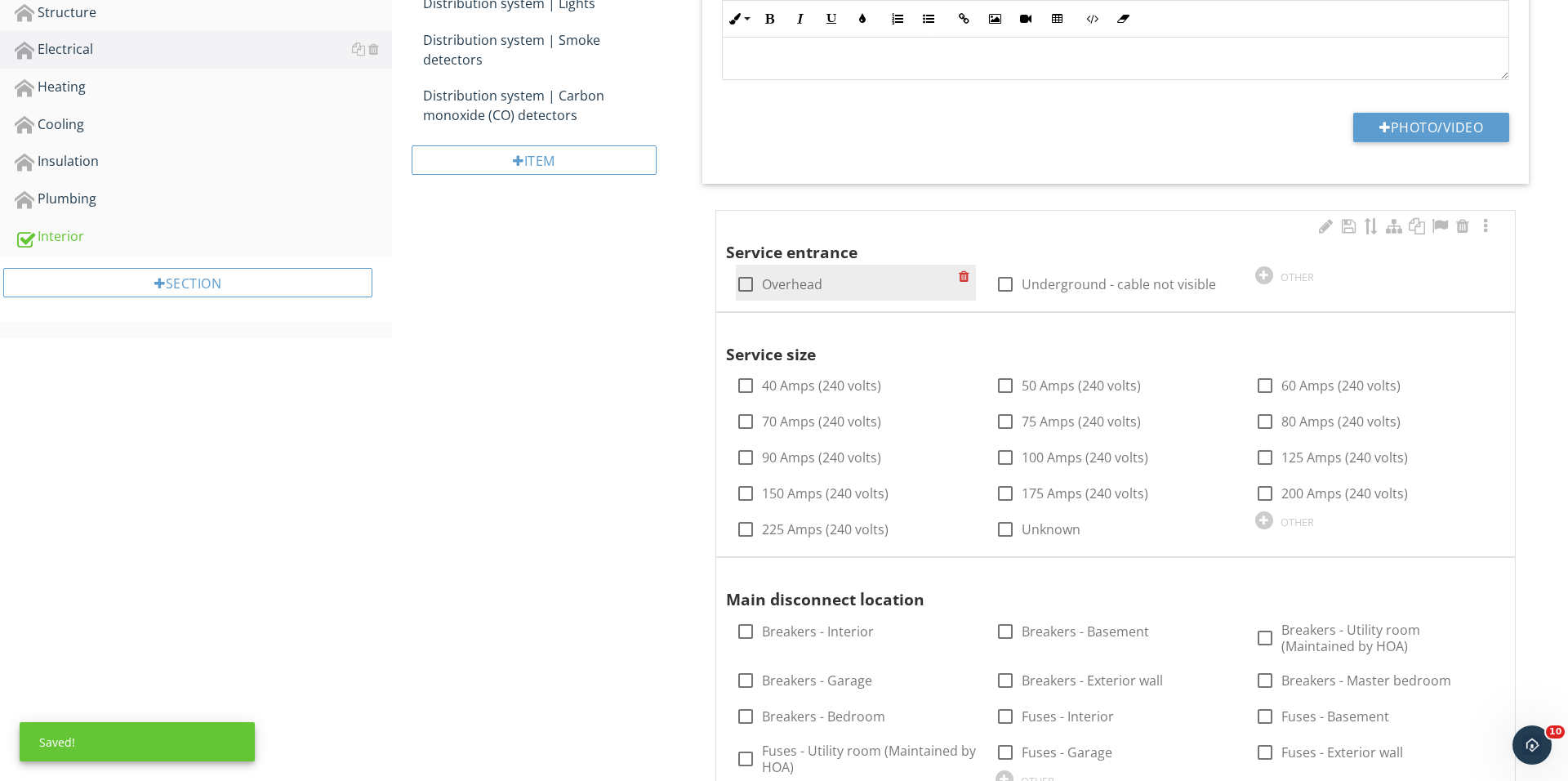
click at [743, 271] on div at bounding box center [745, 284] width 28 height 28
checkbox input "true"
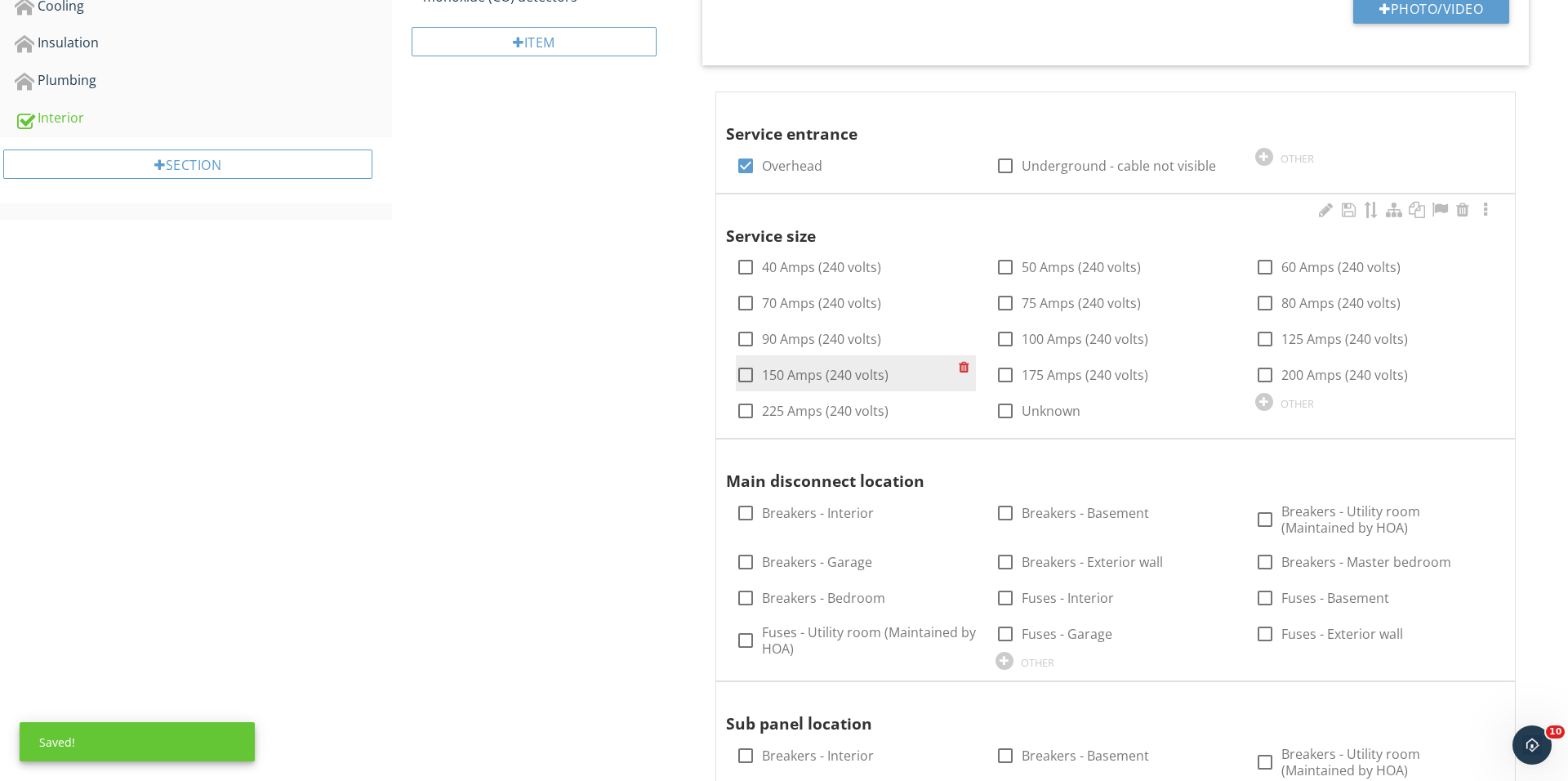
scroll to position [838, 0]
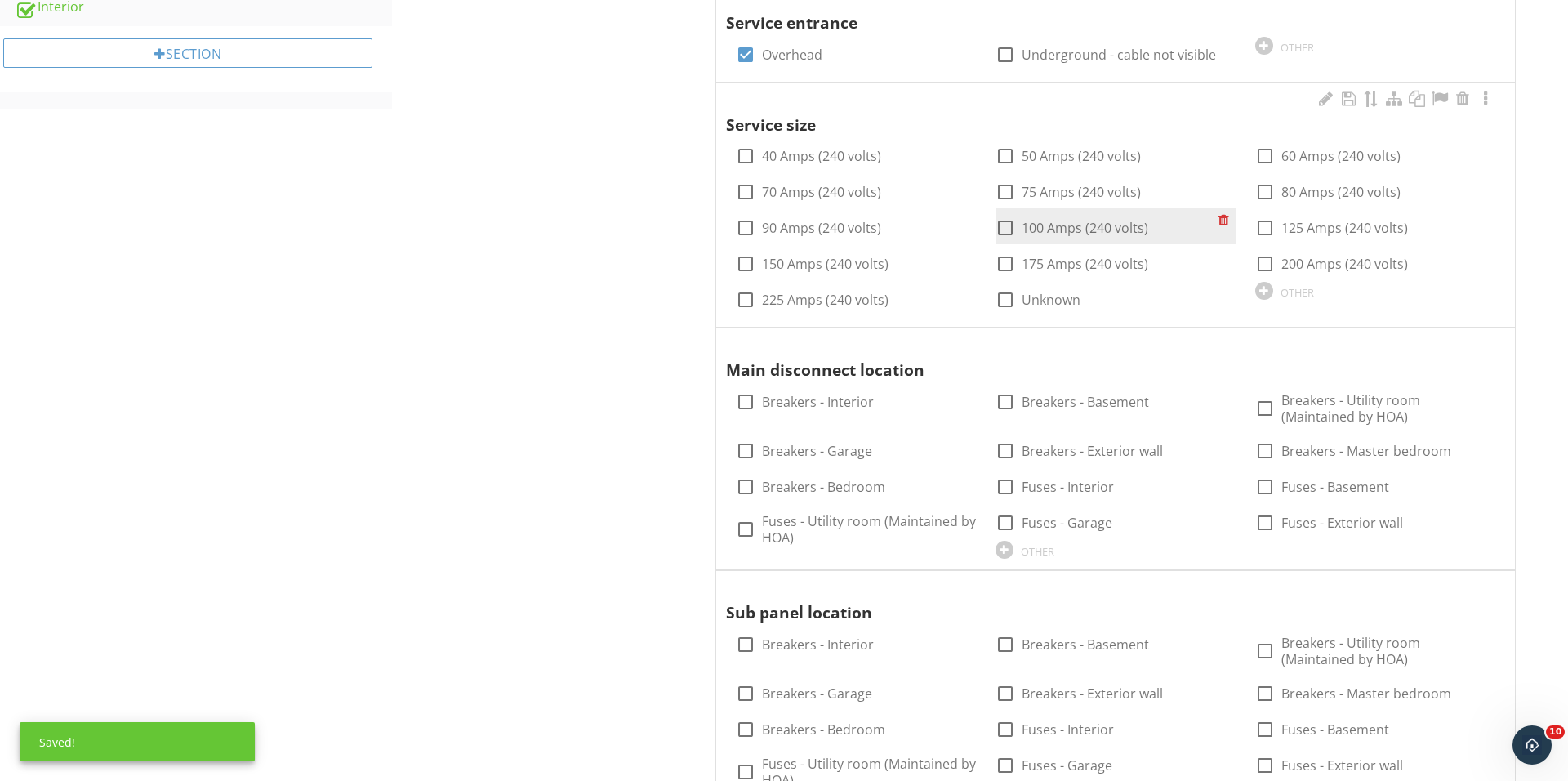
click at [994, 227] on div at bounding box center [1005, 228] width 28 height 28
checkbox input "true"
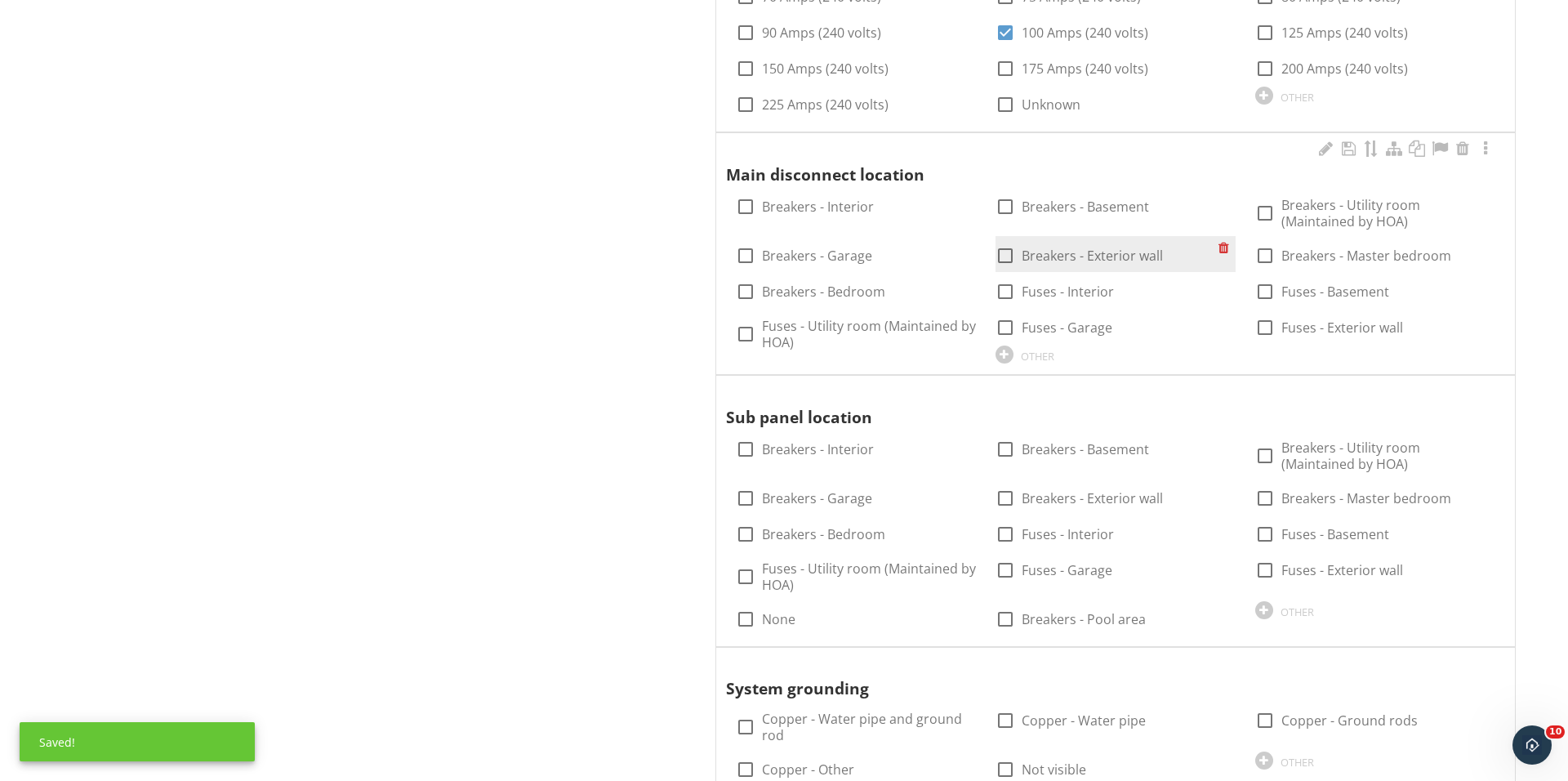
click at [1005, 253] on div at bounding box center [1005, 256] width 28 height 28
checkbox input "true"
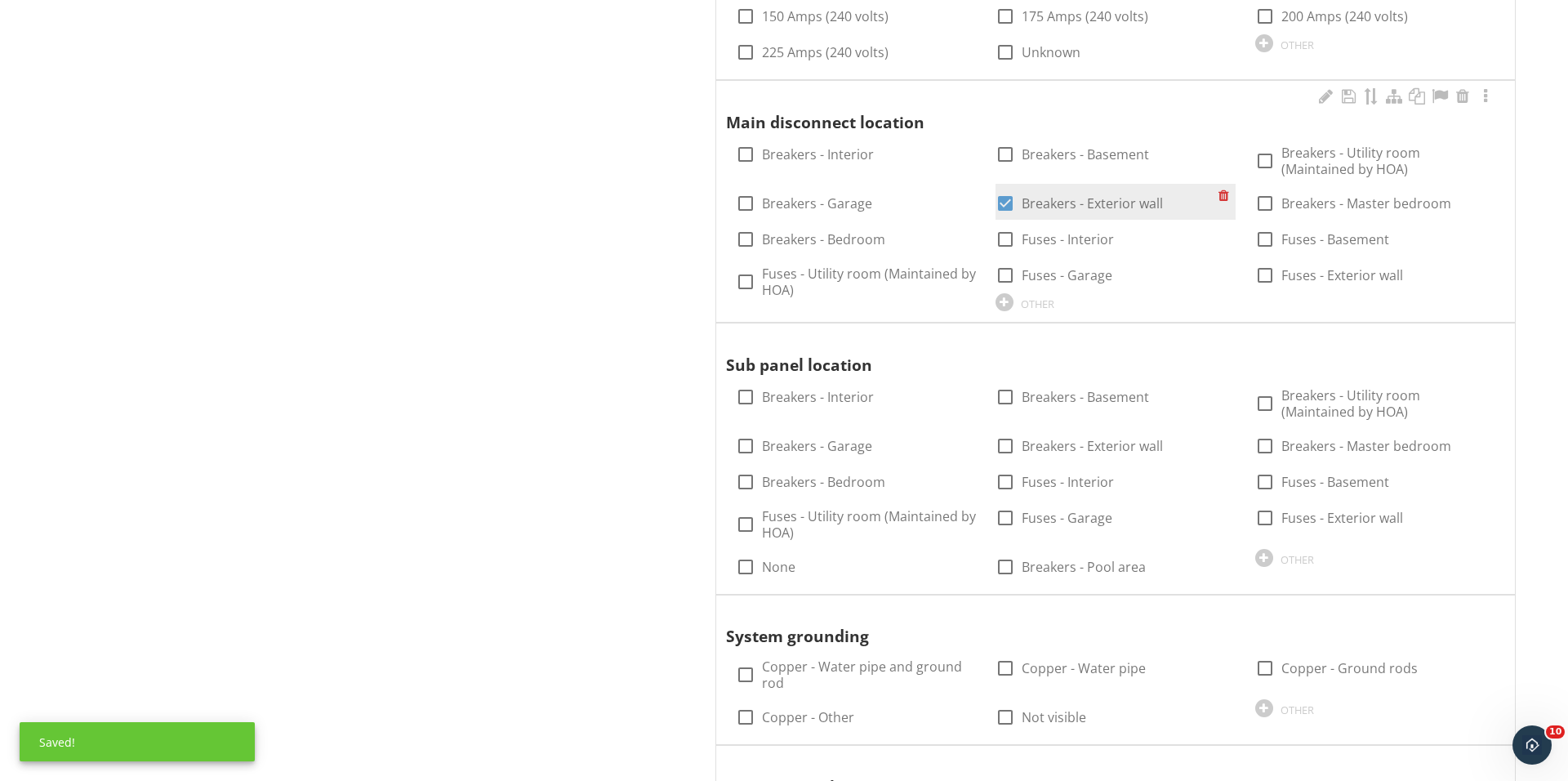
scroll to position [1148, 0]
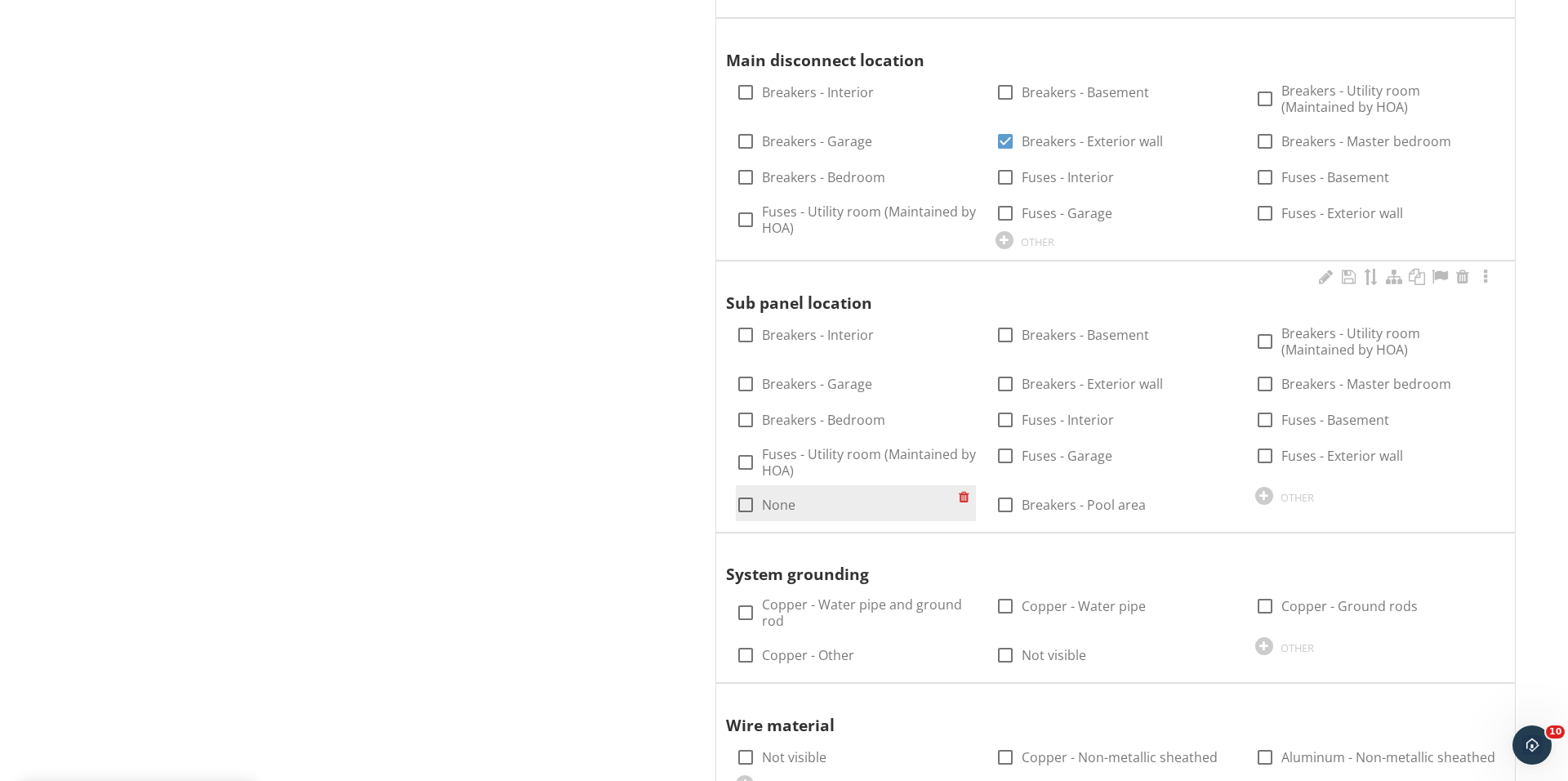
click at [739, 501] on div at bounding box center [745, 505] width 28 height 28
checkbox input "true"
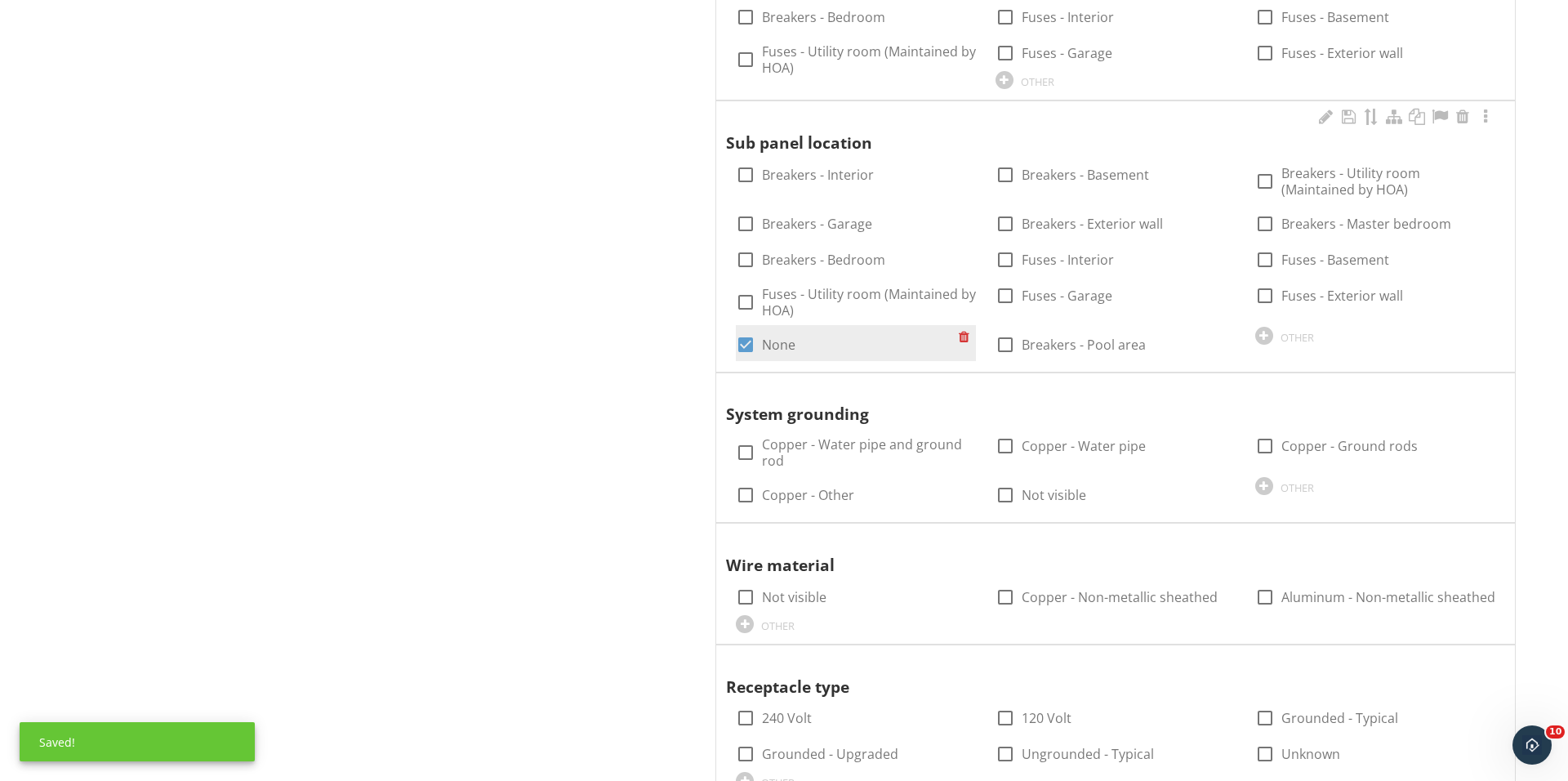
scroll to position [1430, 0]
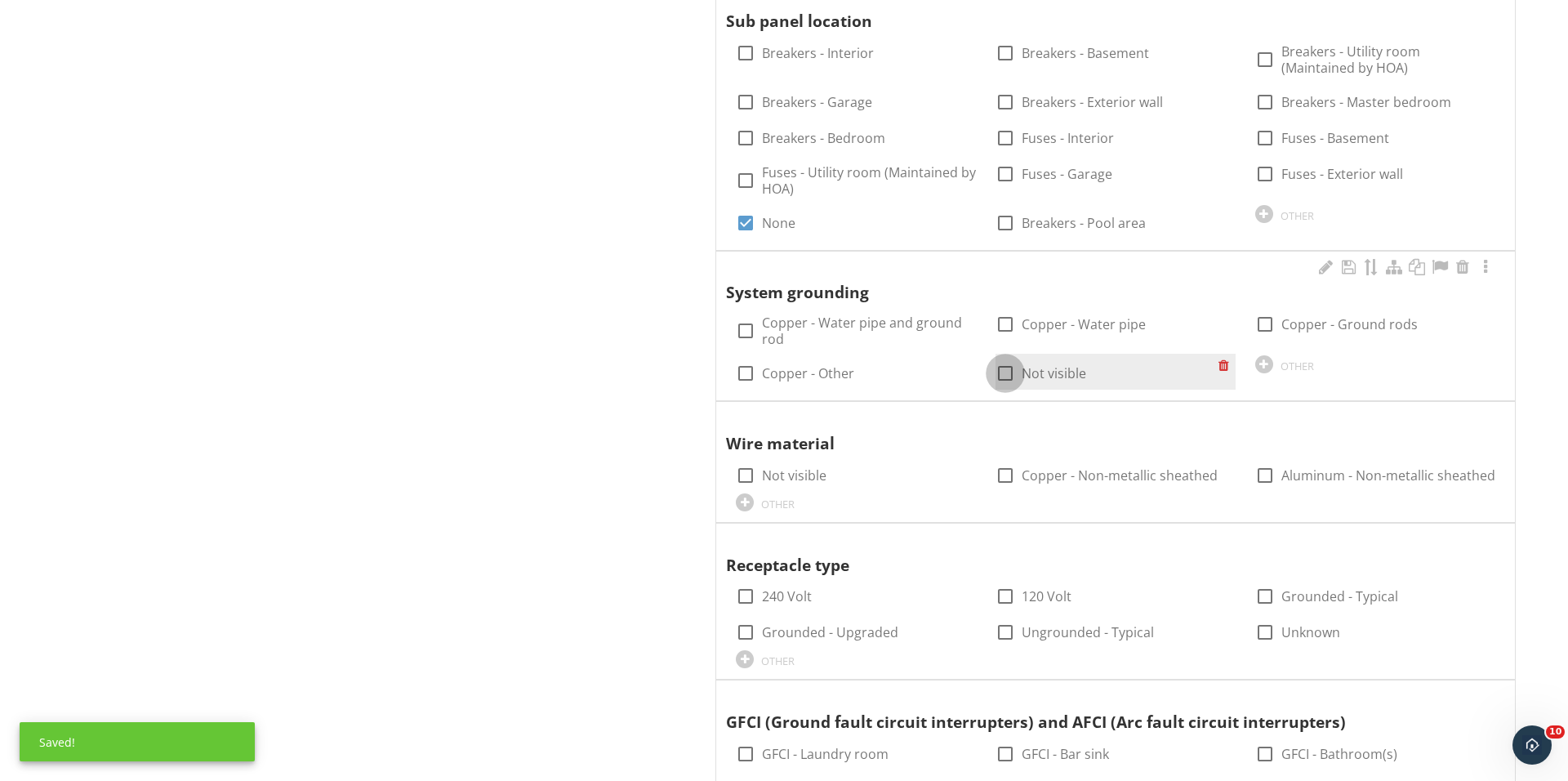
click at [1013, 364] on div at bounding box center [1005, 373] width 28 height 28
checkbox input "true"
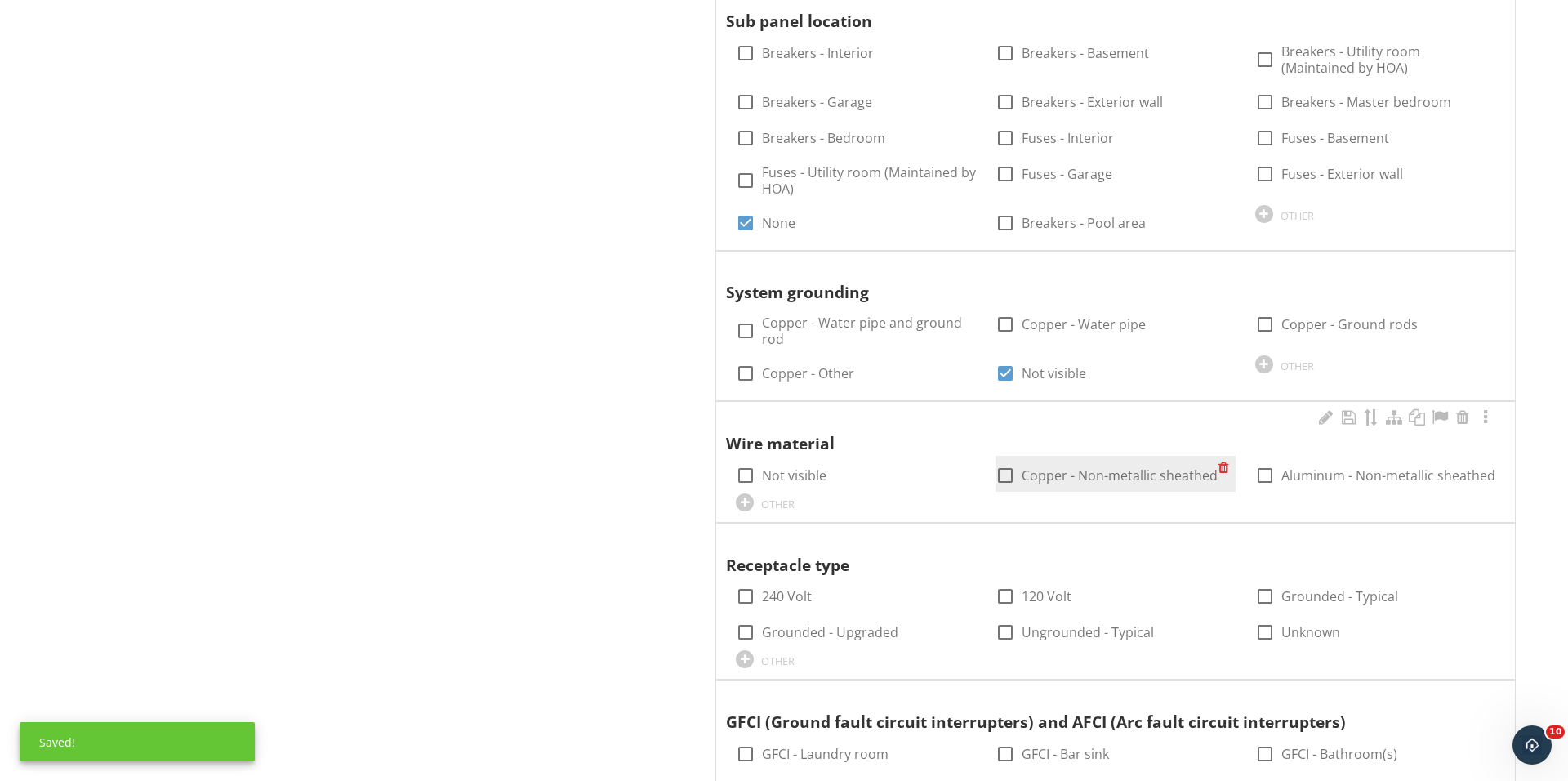
click at [1006, 465] on div at bounding box center [1005, 475] width 28 height 28
checkbox input "true"
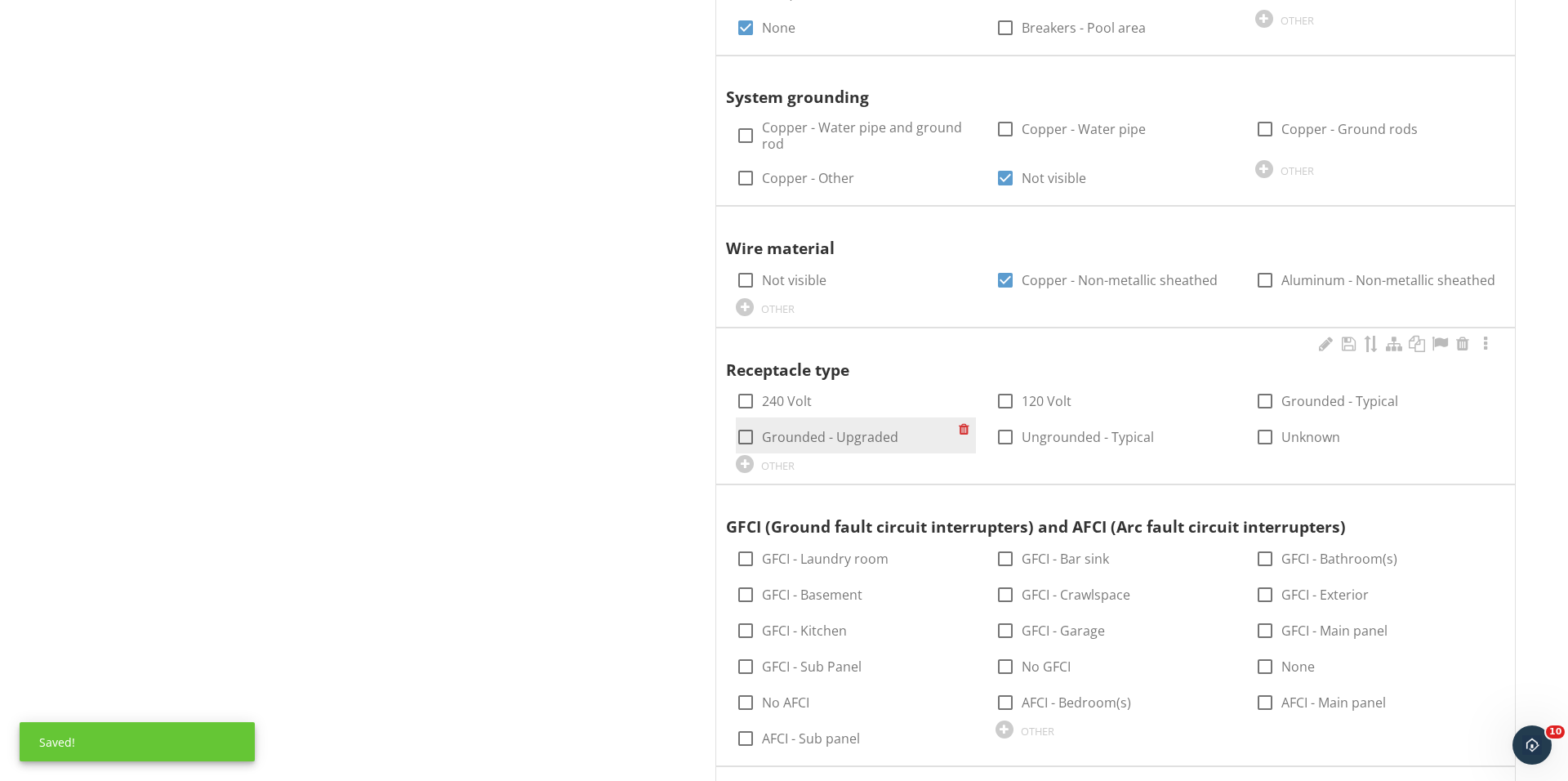
click at [738, 429] on div "Receptacle type check_box_outline_blank 240 Volt check_box_outline_blank 120 Vo…" at bounding box center [1115, 406] width 799 height 156
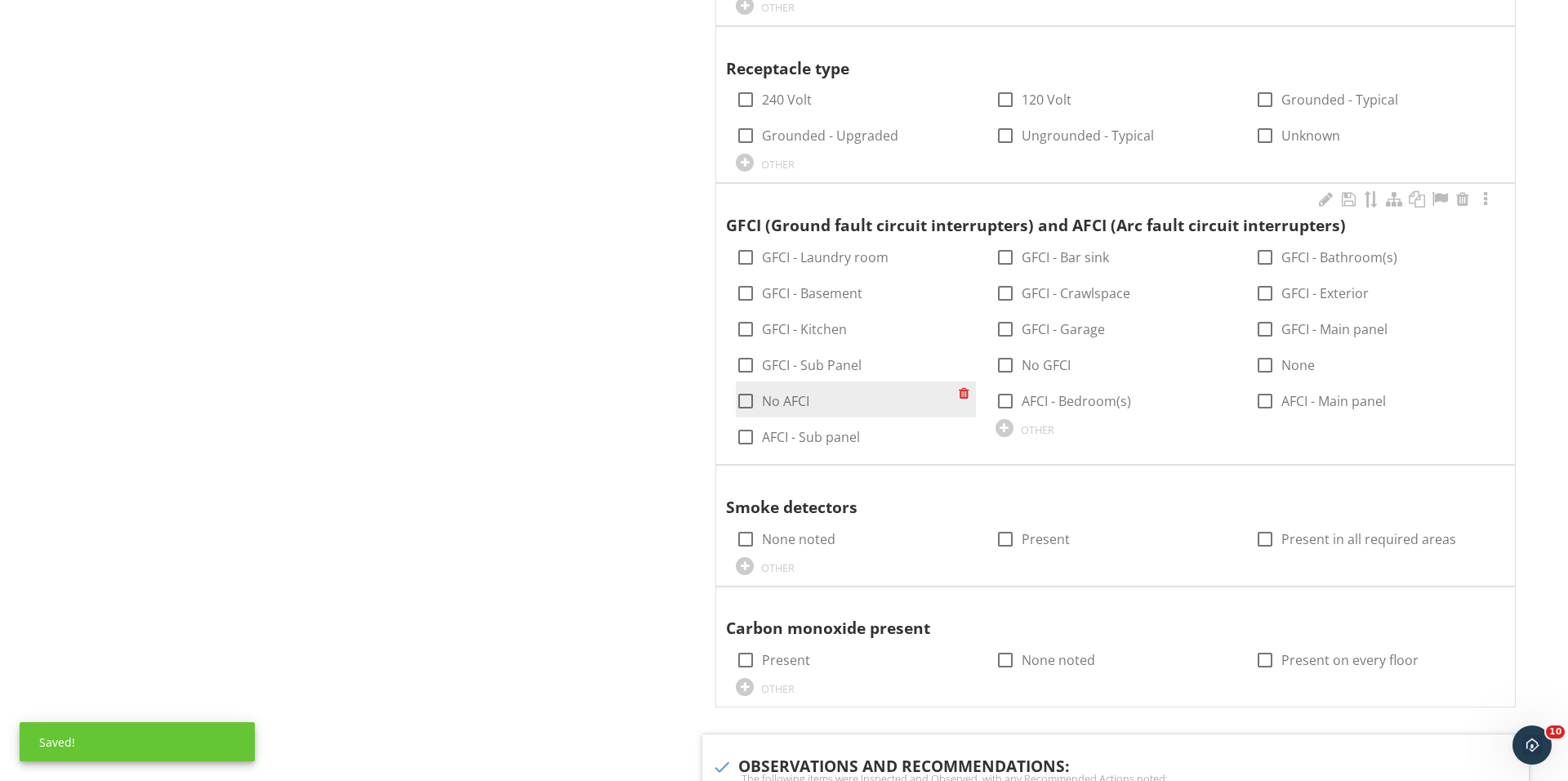
scroll to position [1946, 0]
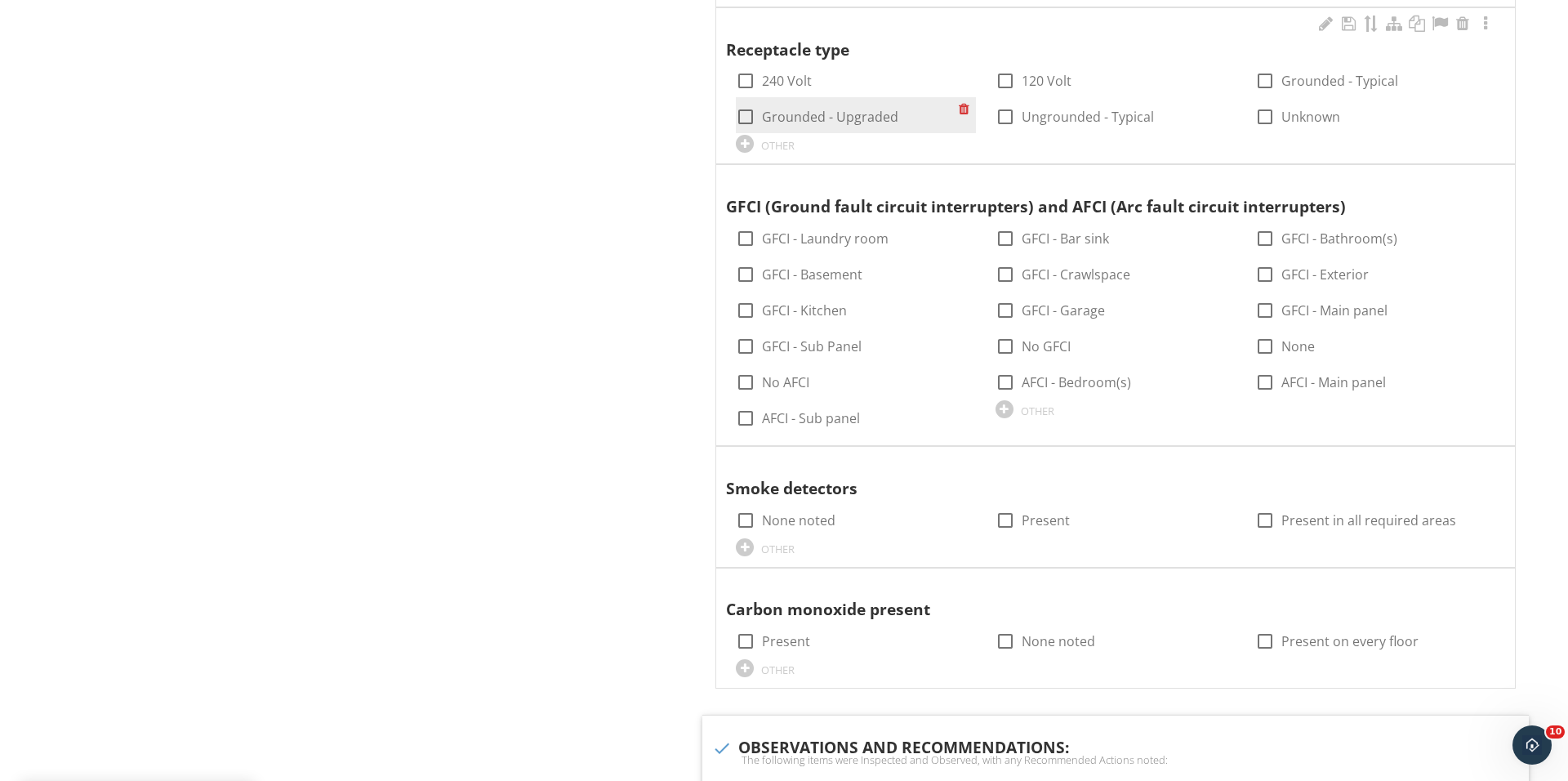
click at [745, 116] on div at bounding box center [745, 116] width 28 height 28
checkbox input "true"
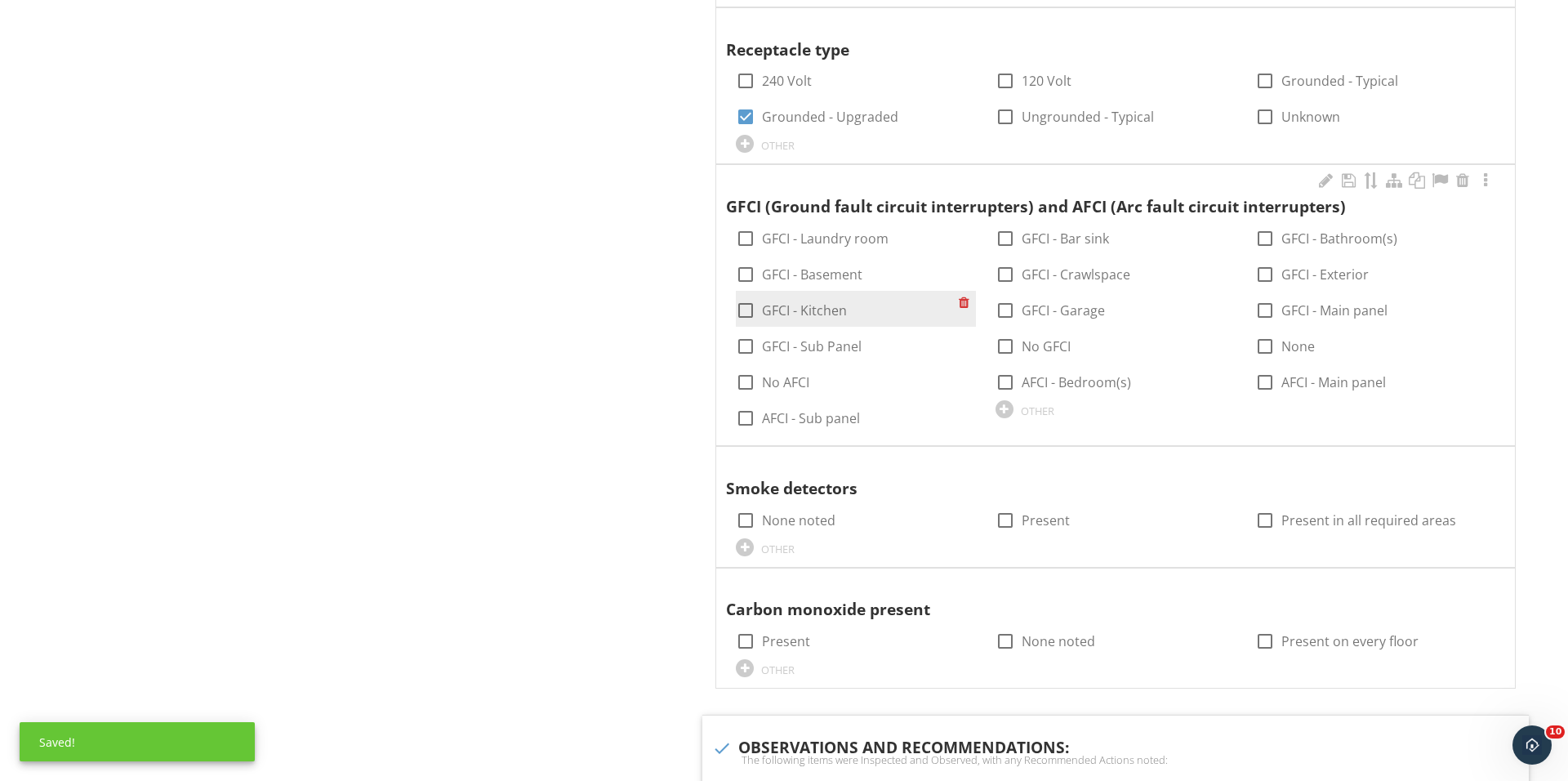
click at [746, 306] on div at bounding box center [745, 310] width 28 height 28
checkbox input "true"
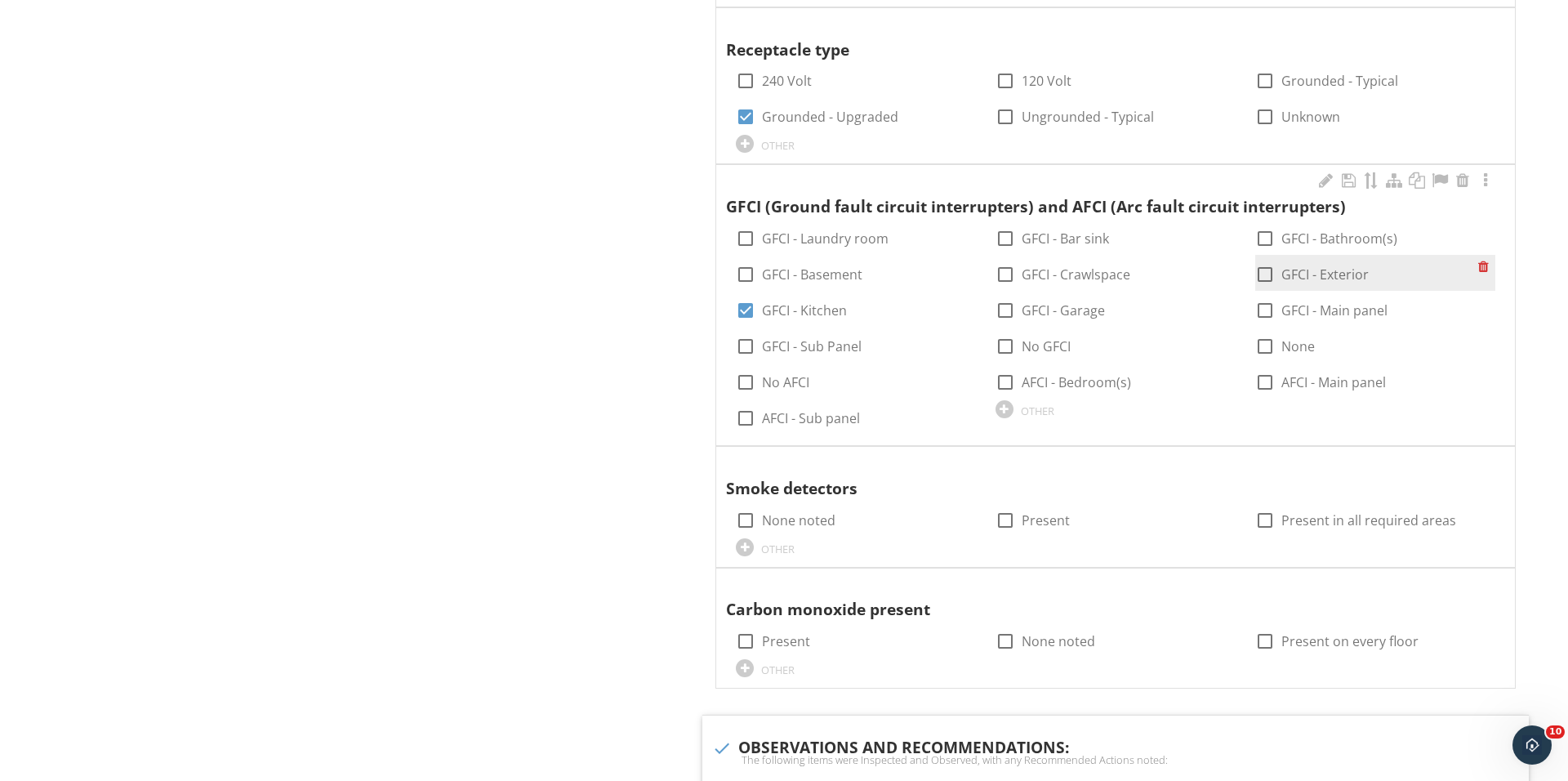
click at [1258, 271] on div at bounding box center [1265, 274] width 28 height 28
checkbox input "true"
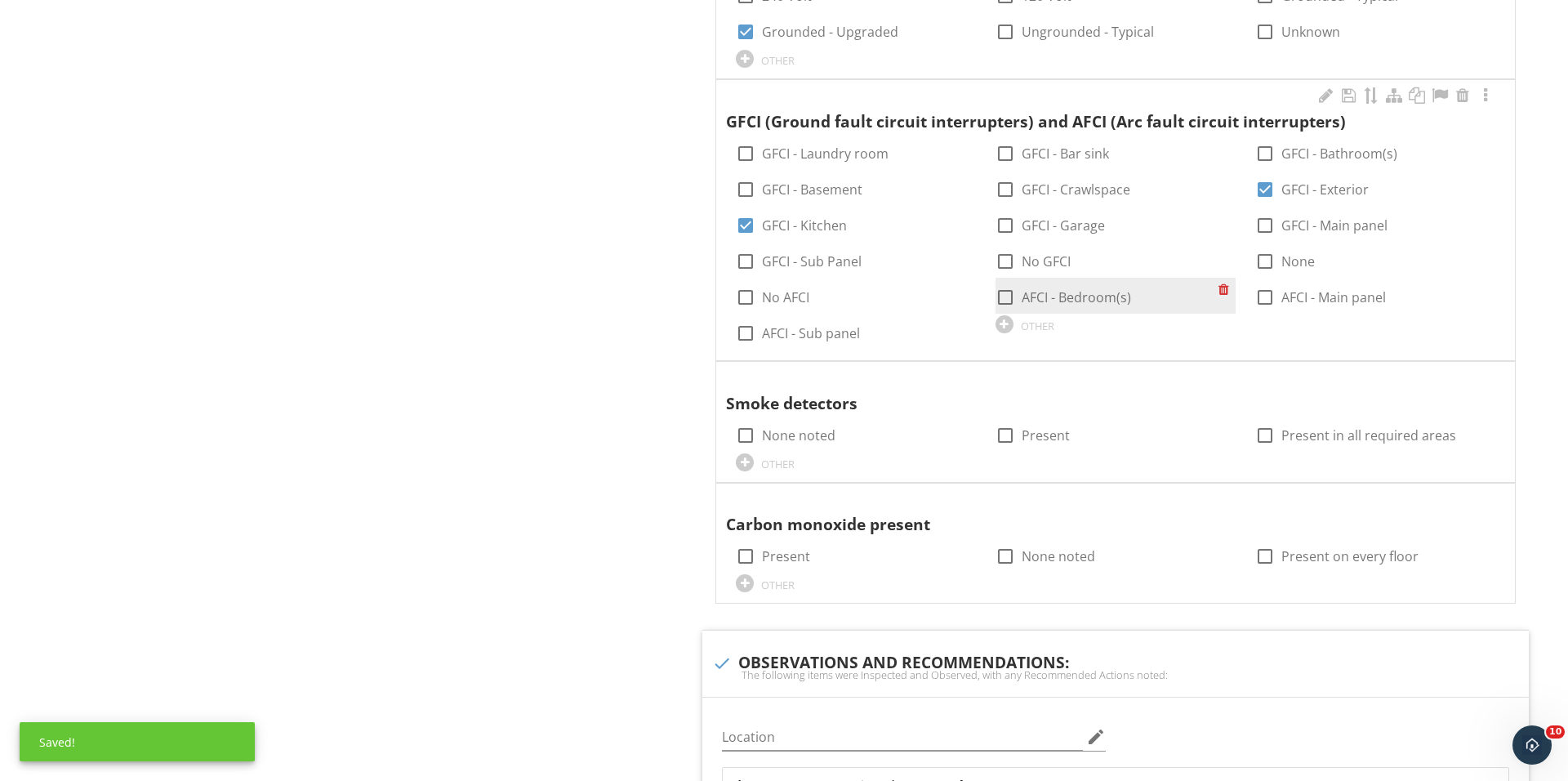
scroll to position [2059, 0]
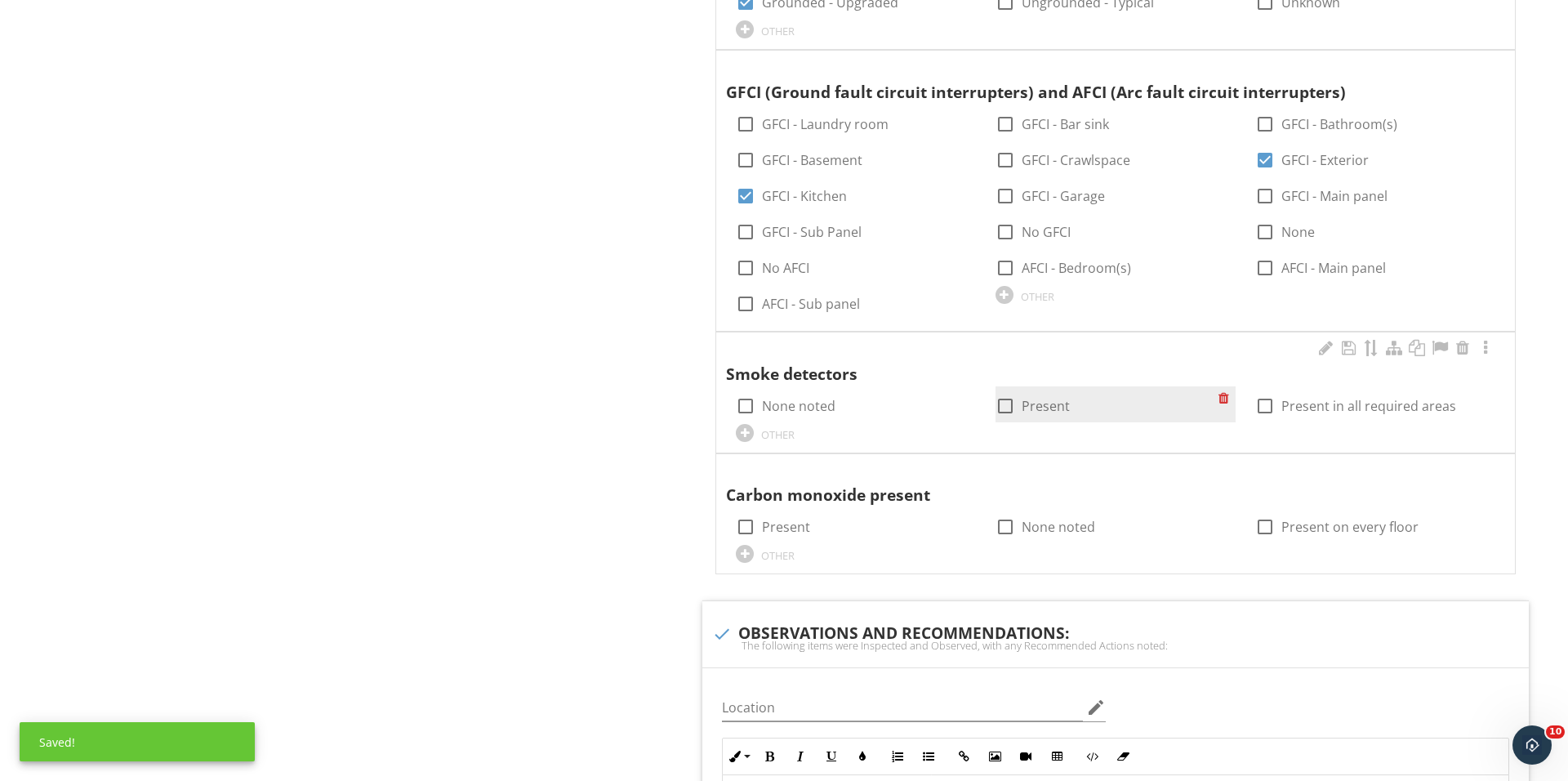
click at [1006, 398] on div at bounding box center [1005, 406] width 28 height 28
checkbox input "true"
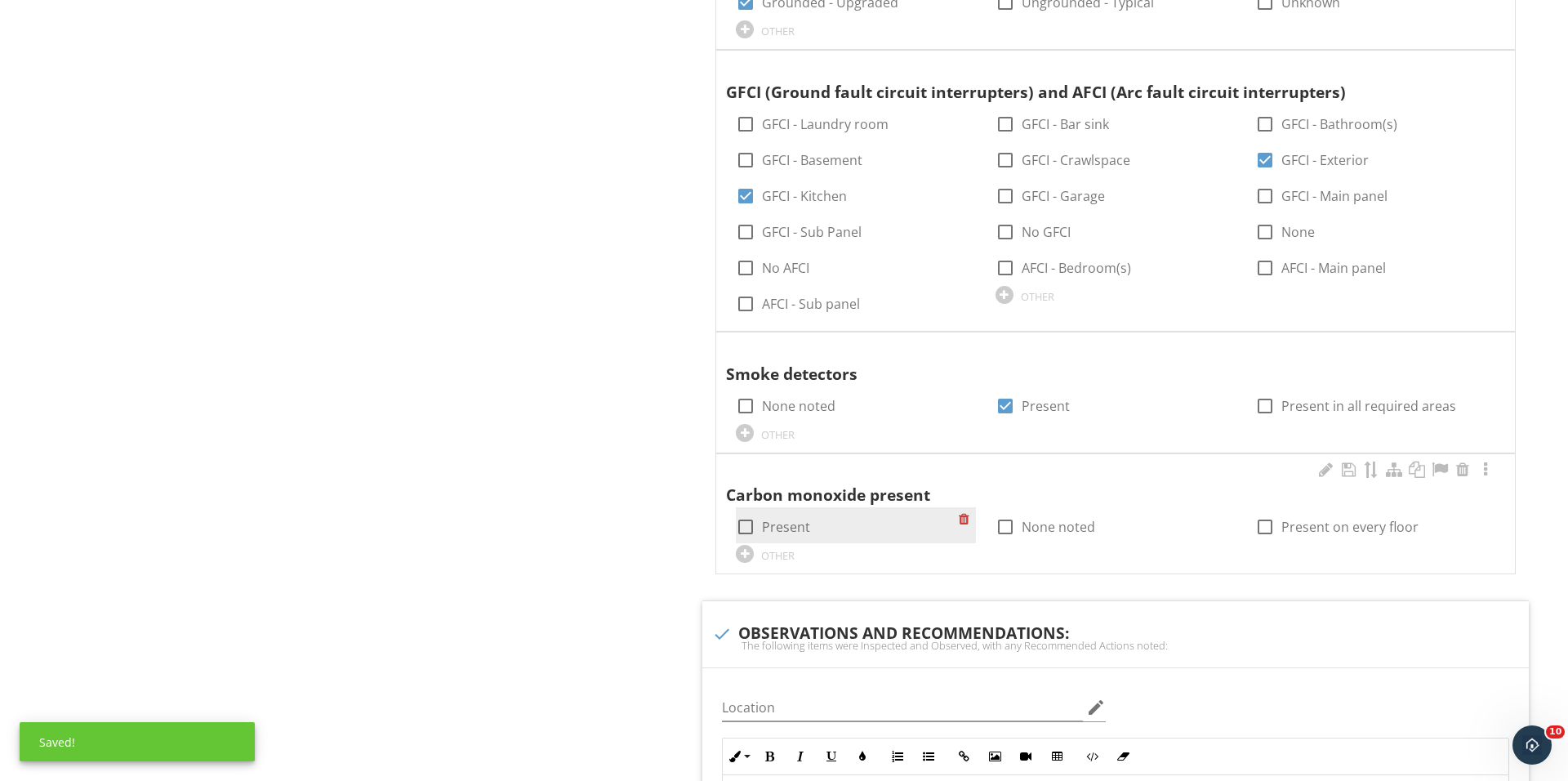
click at [748, 521] on div at bounding box center [745, 527] width 28 height 28
checkbox input "true"
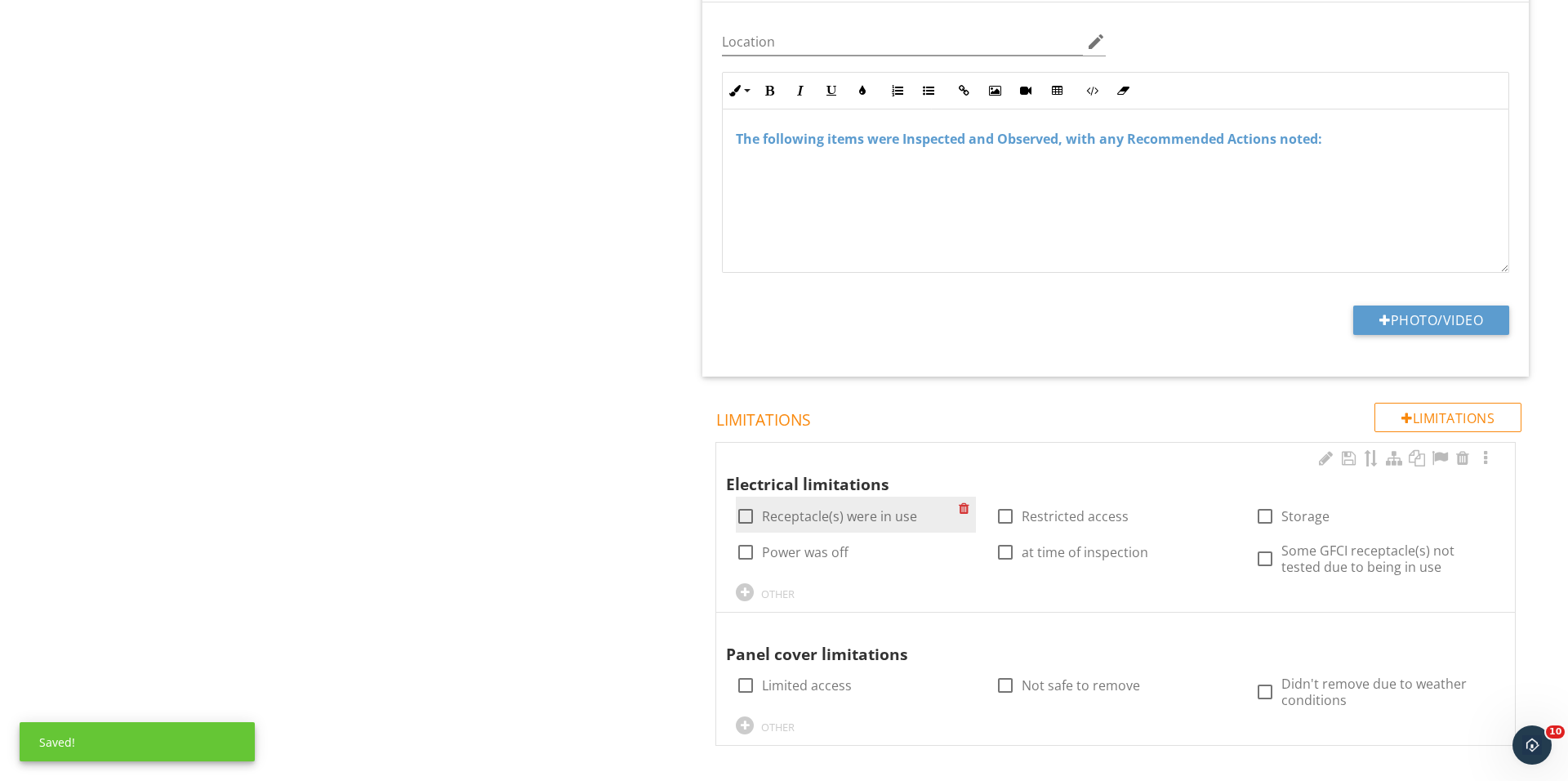
scroll to position [2724, 0]
click at [739, 510] on div at bounding box center [745, 518] width 28 height 28
checkbox input "true"
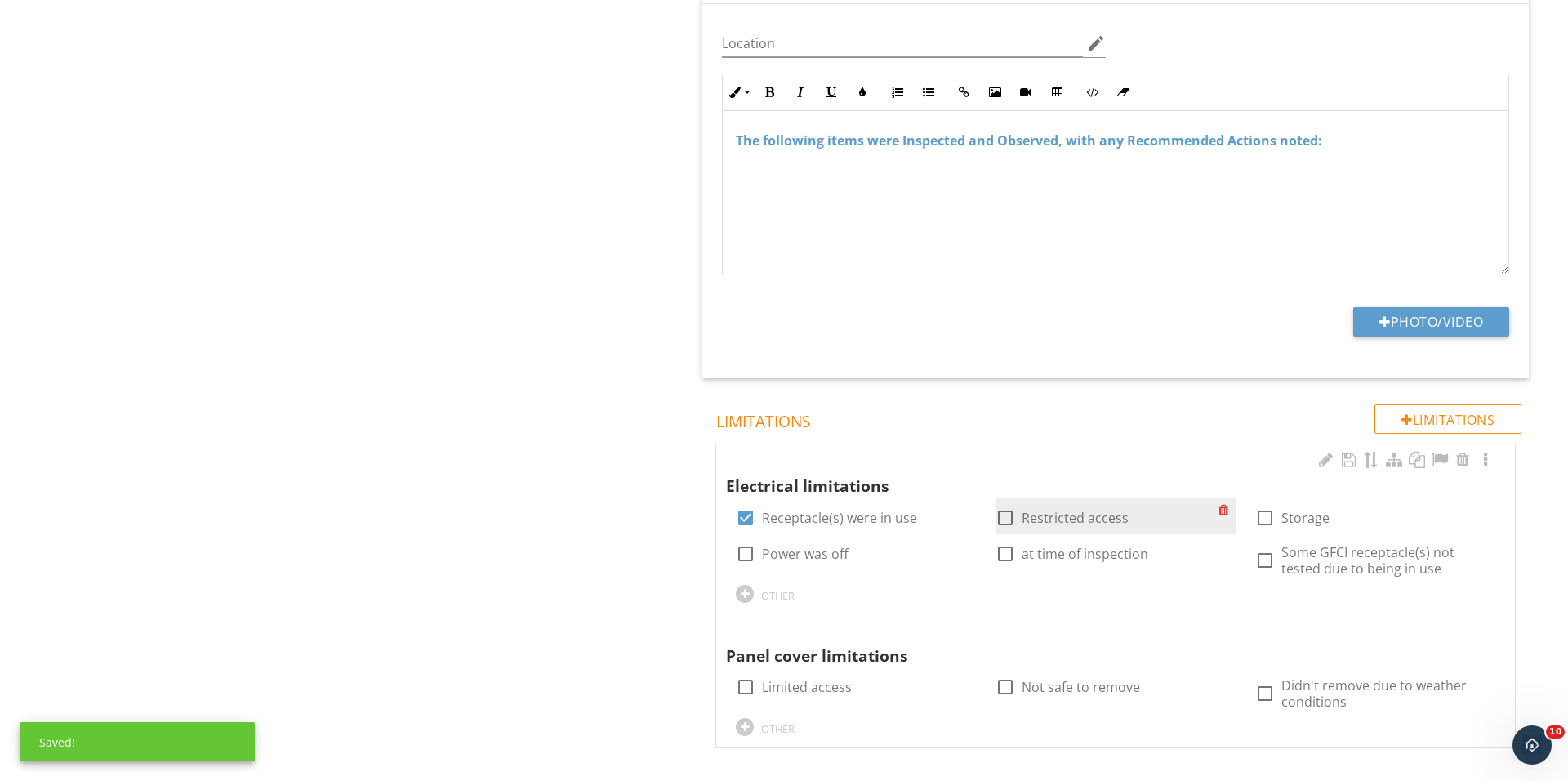
click at [997, 515] on div at bounding box center [1005, 518] width 28 height 28
checkbox input "true"
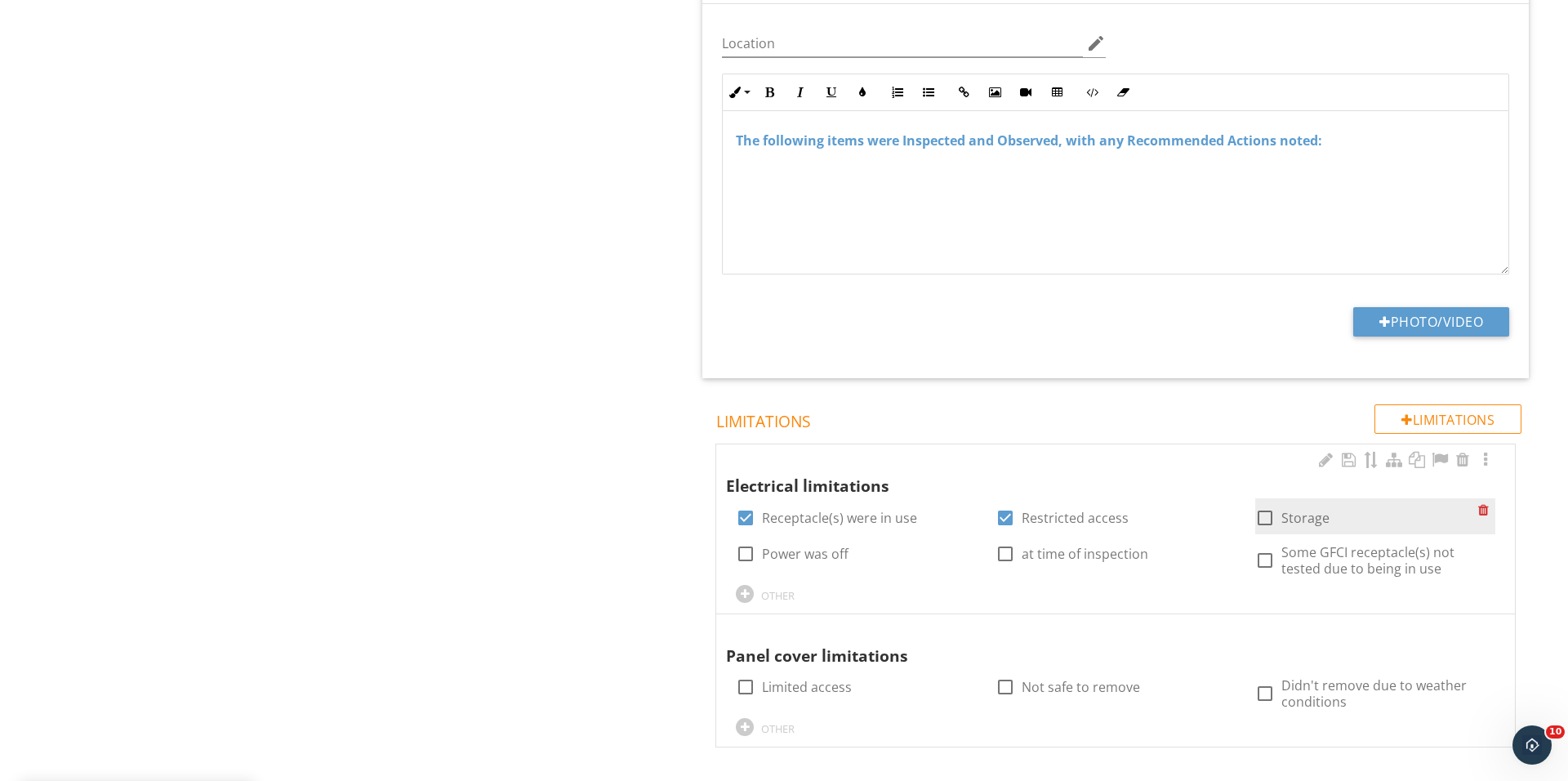
click at [1264, 519] on div at bounding box center [1265, 518] width 28 height 28
checkbox input "true"
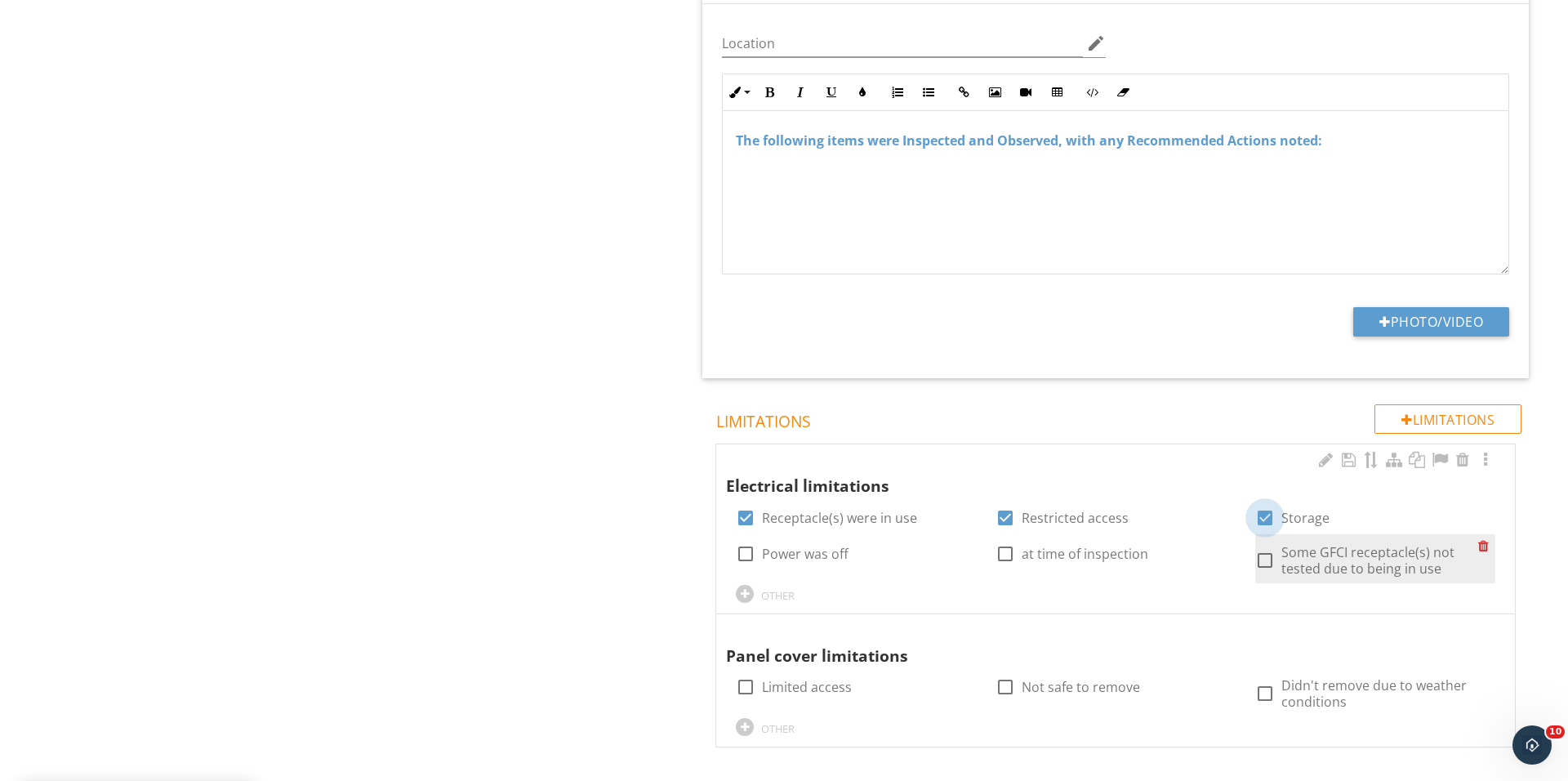
click at [1271, 570] on div "check_box_outline_blank Some GFCI receptacle(s) not tested due to being in use" at bounding box center [1375, 559] width 240 height 49
click at [1261, 558] on div at bounding box center [1265, 560] width 28 height 28
checkbox input "true"
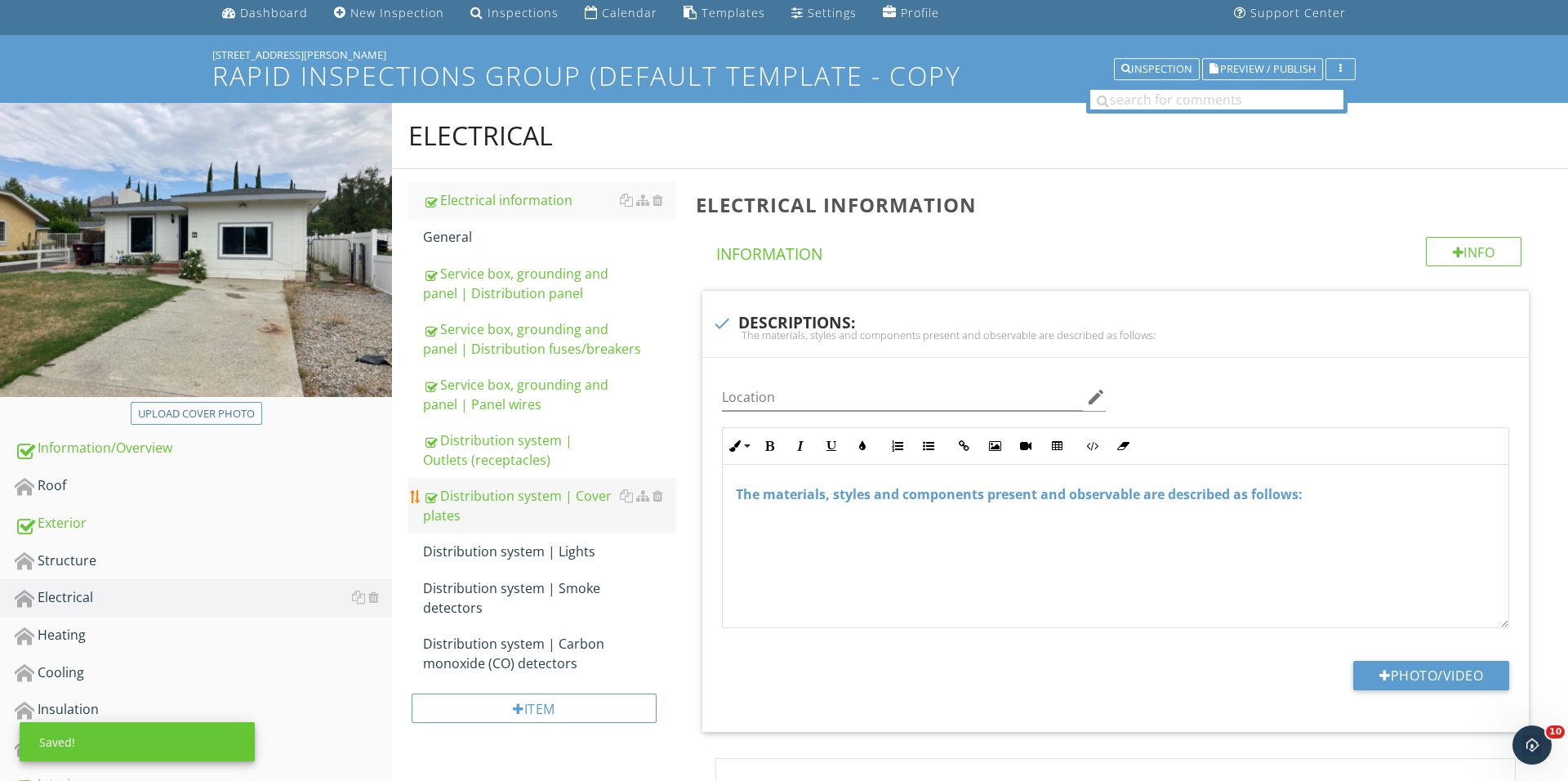
scroll to position [104, 0]
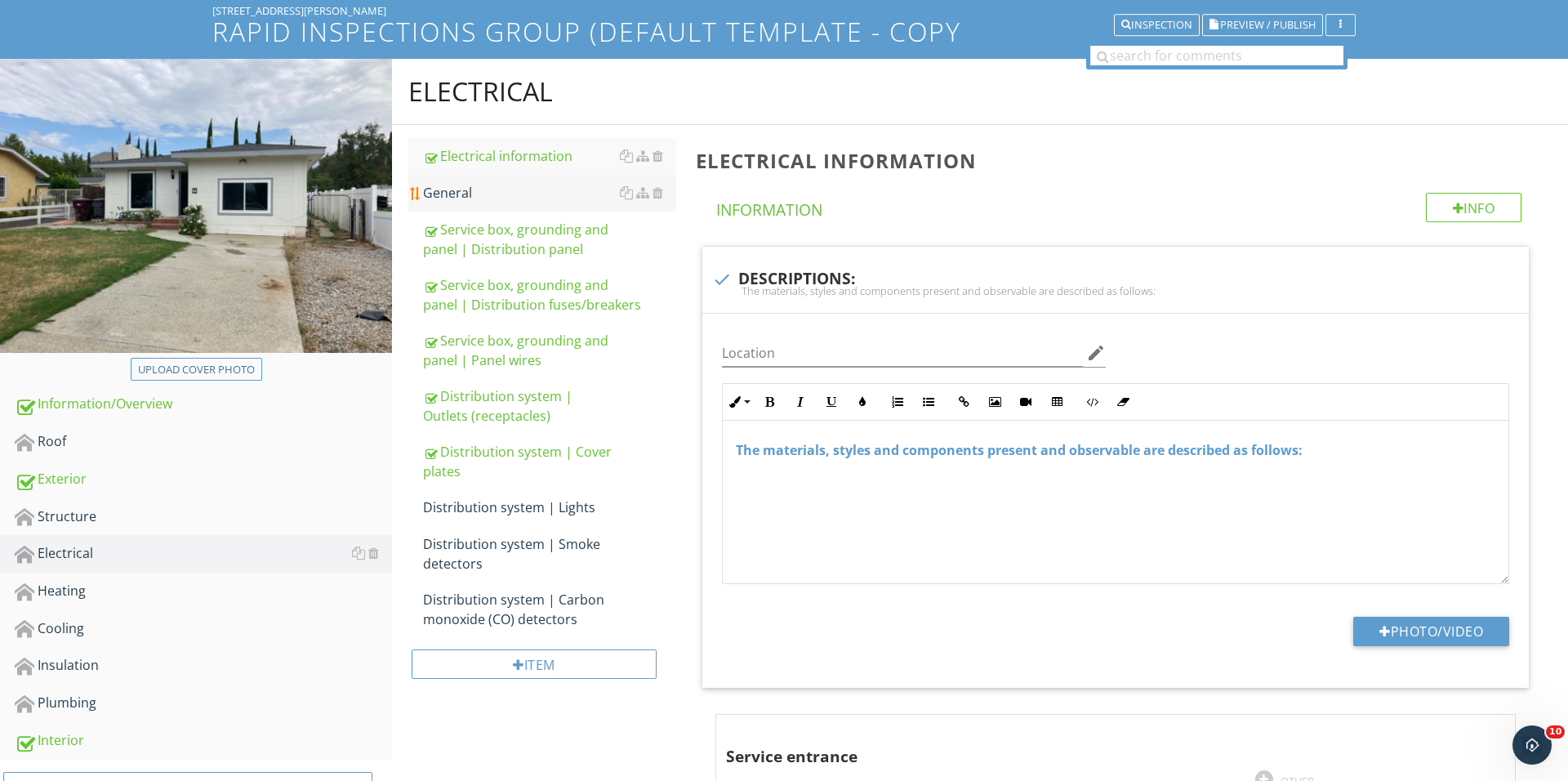
click at [509, 195] on div "General" at bounding box center [550, 192] width 253 height 20
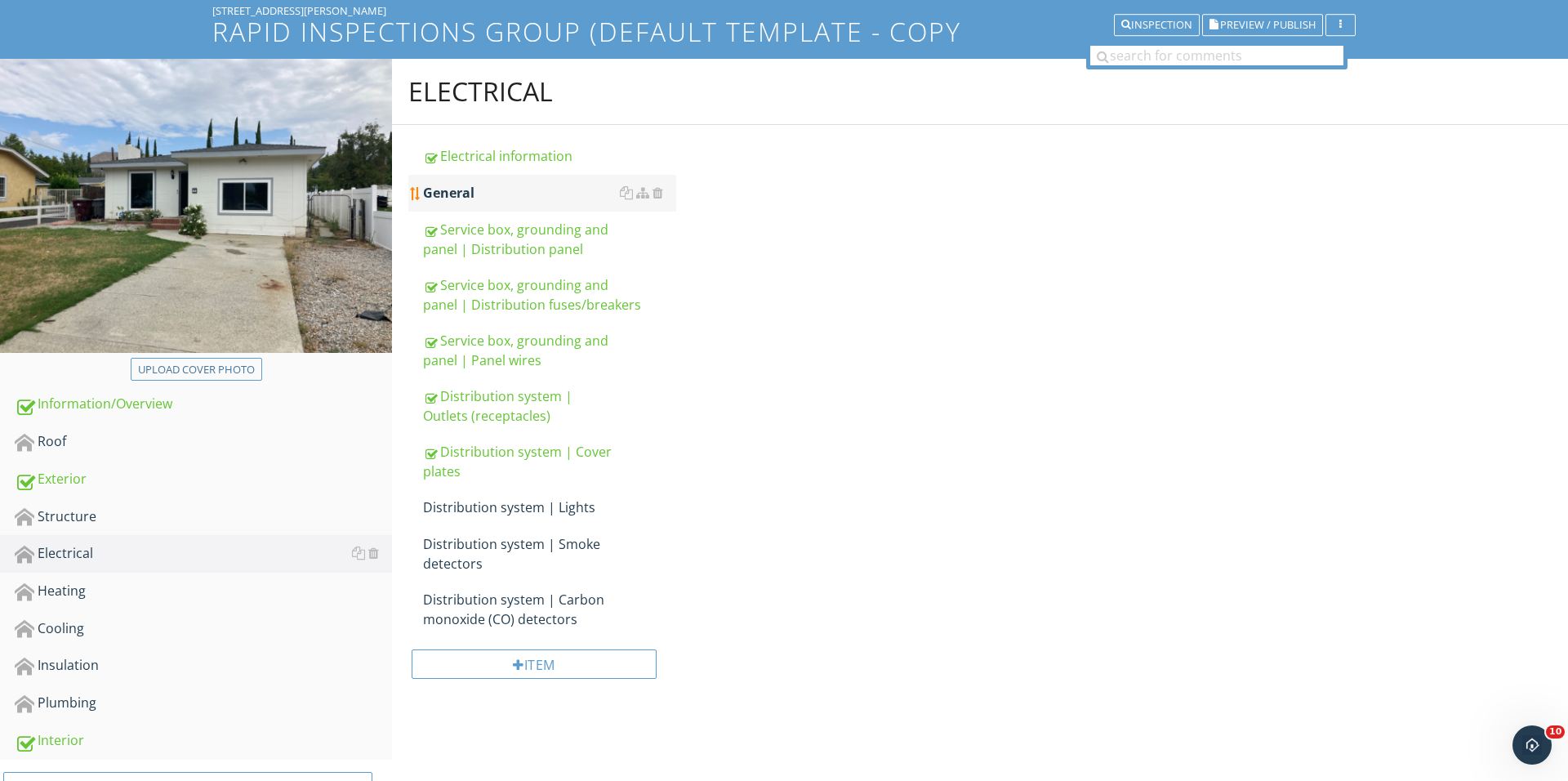
click at [533, 187] on div "General" at bounding box center [550, 192] width 253 height 20
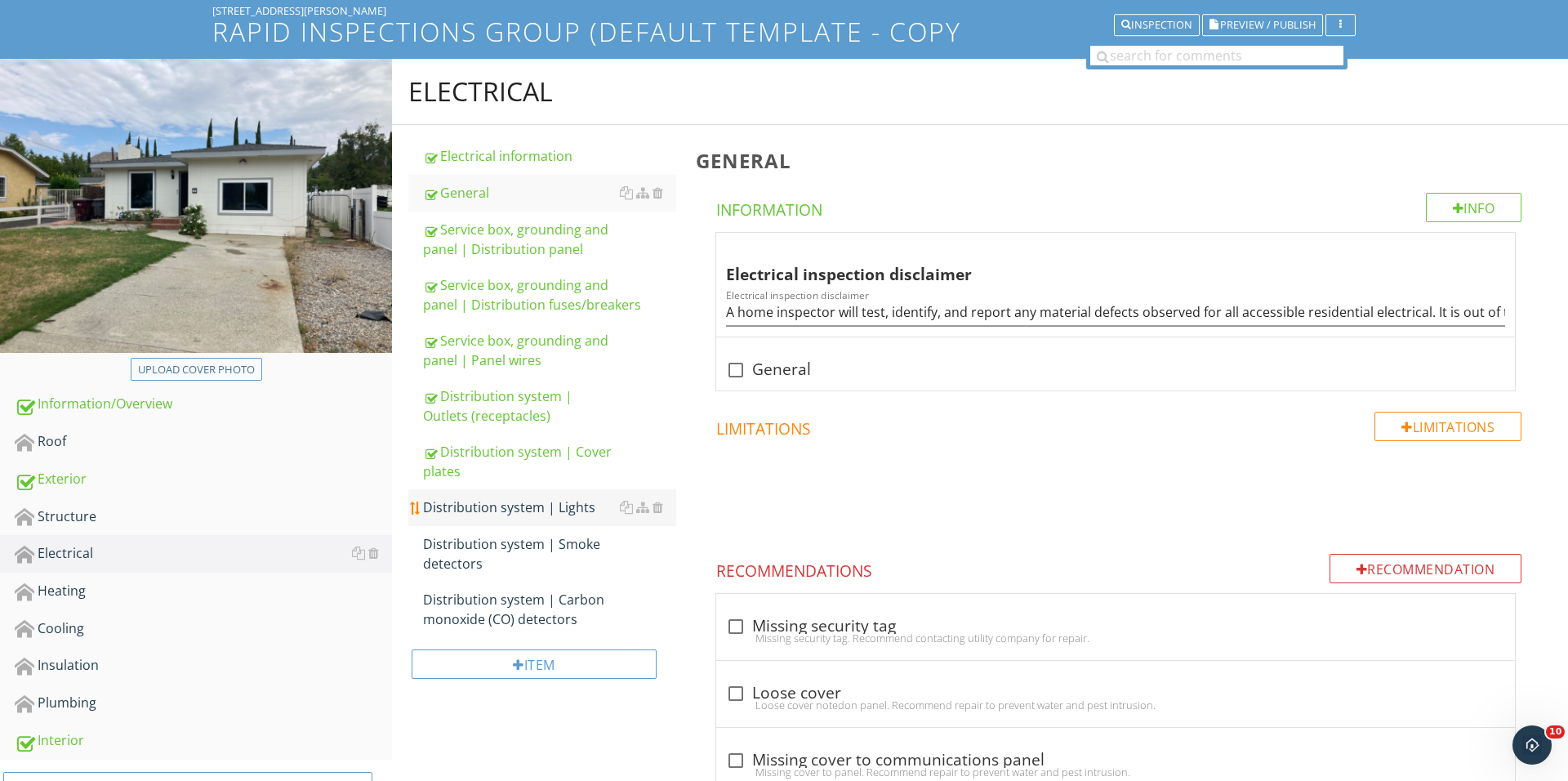
click at [537, 524] on link "Distribution system | Lights" at bounding box center [550, 508] width 253 height 36
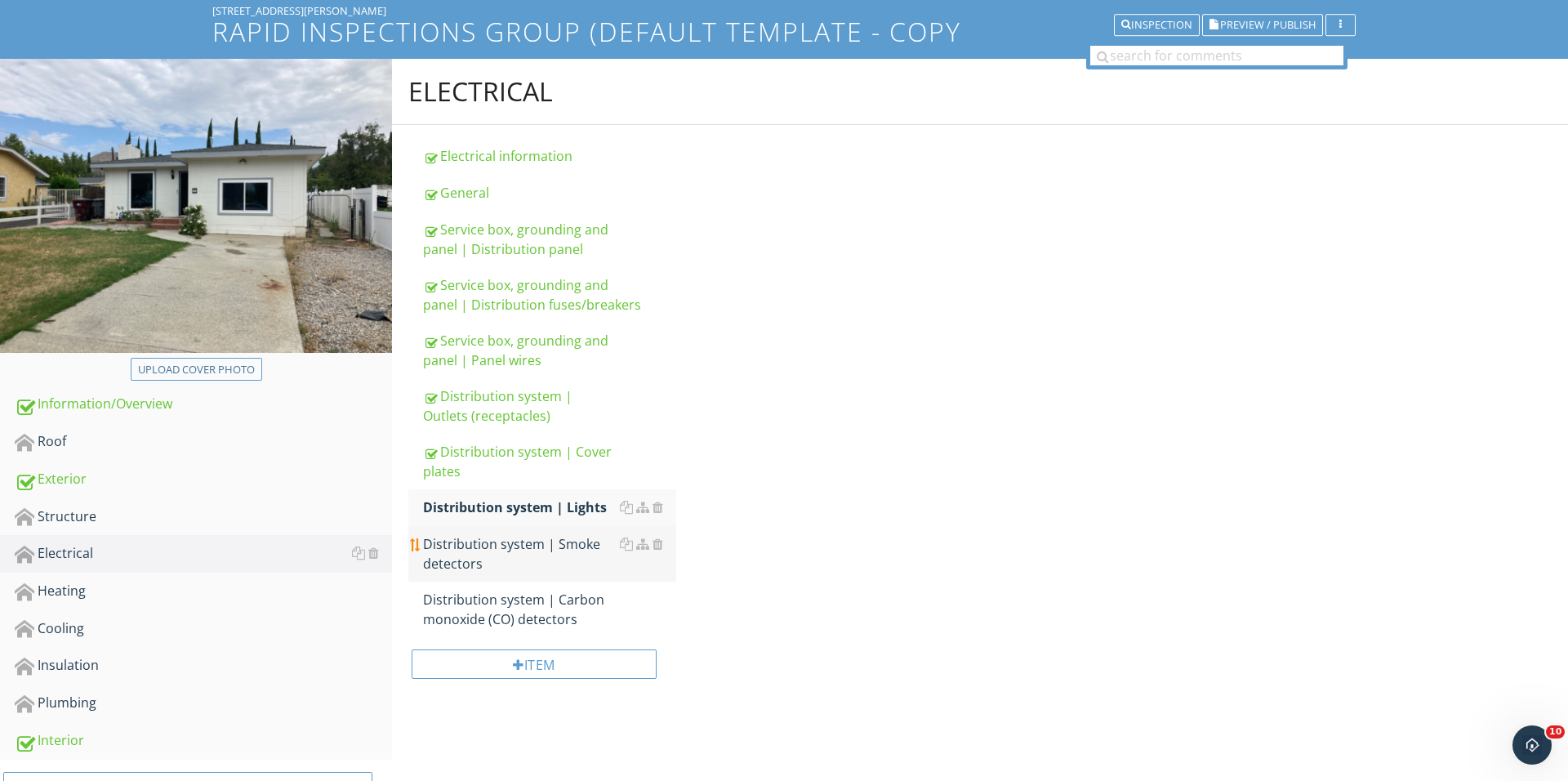
click at [540, 551] on div "Distribution system | Smoke detectors" at bounding box center [550, 553] width 253 height 39
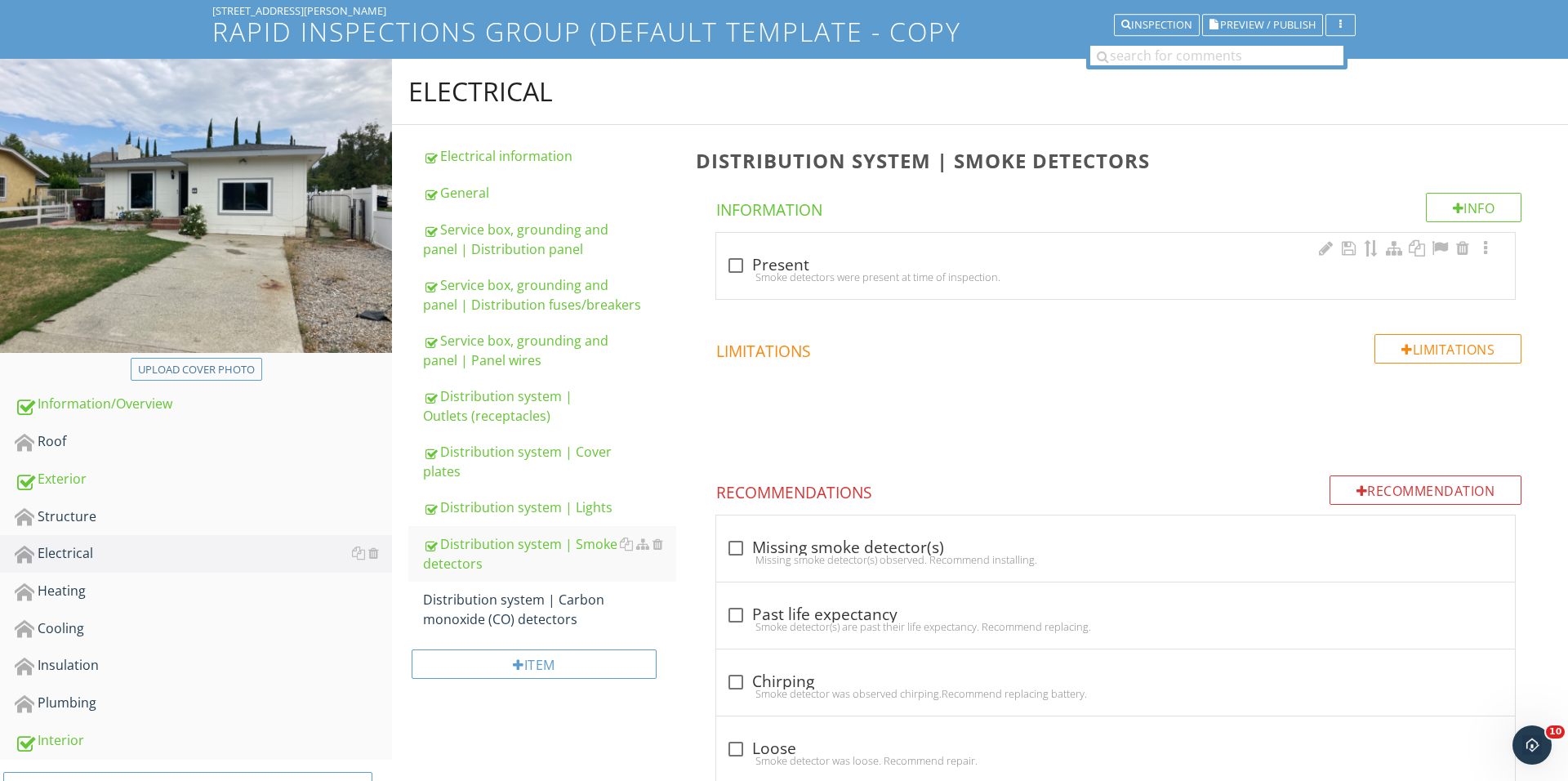
click at [738, 278] on div "Smoke detectors were present at time of inspection." at bounding box center [1116, 277] width 779 height 13
checkbox input "true"
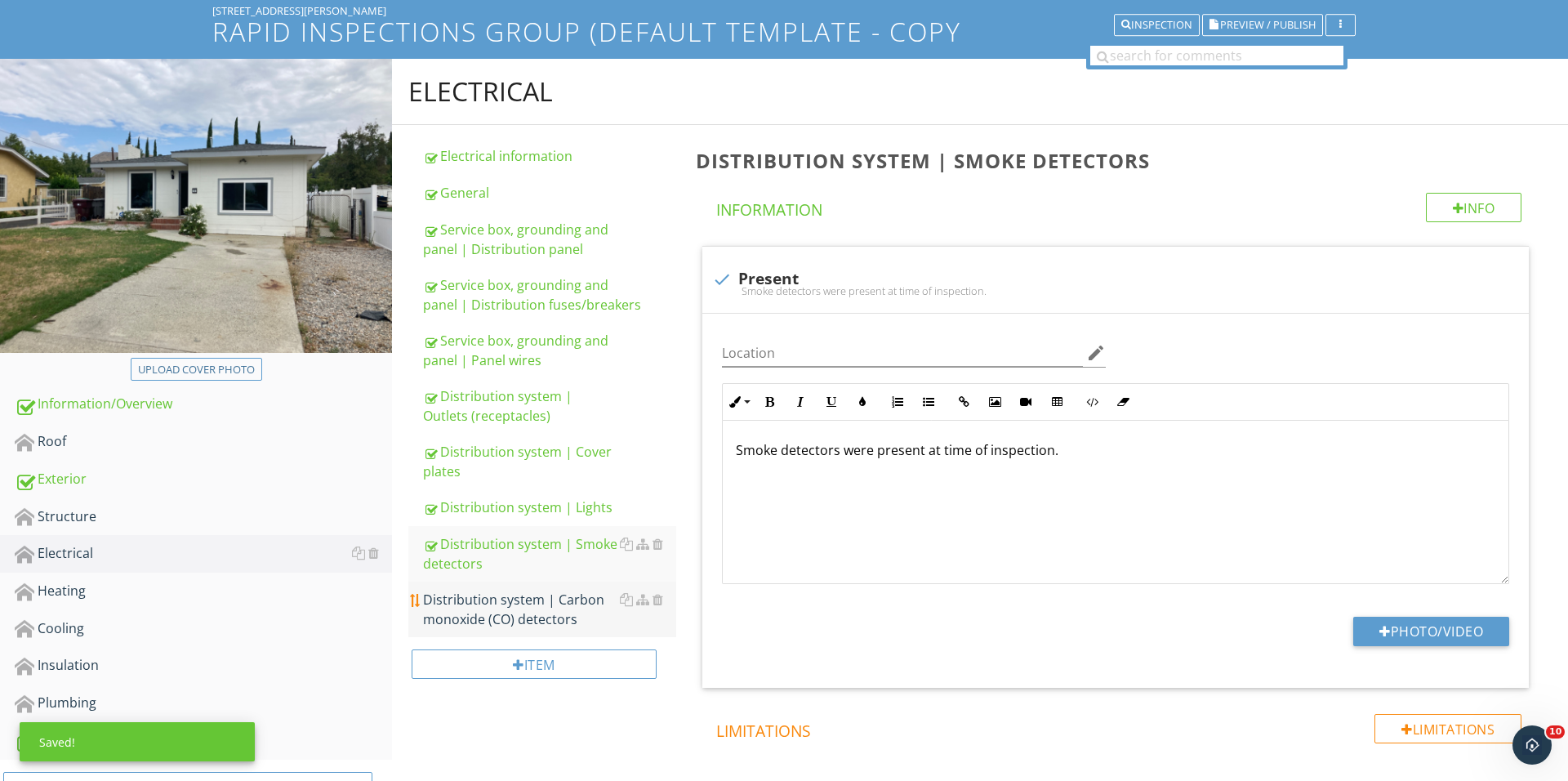
click at [531, 618] on div "Distribution system | Carbon monoxide (CO) detectors" at bounding box center [550, 609] width 253 height 39
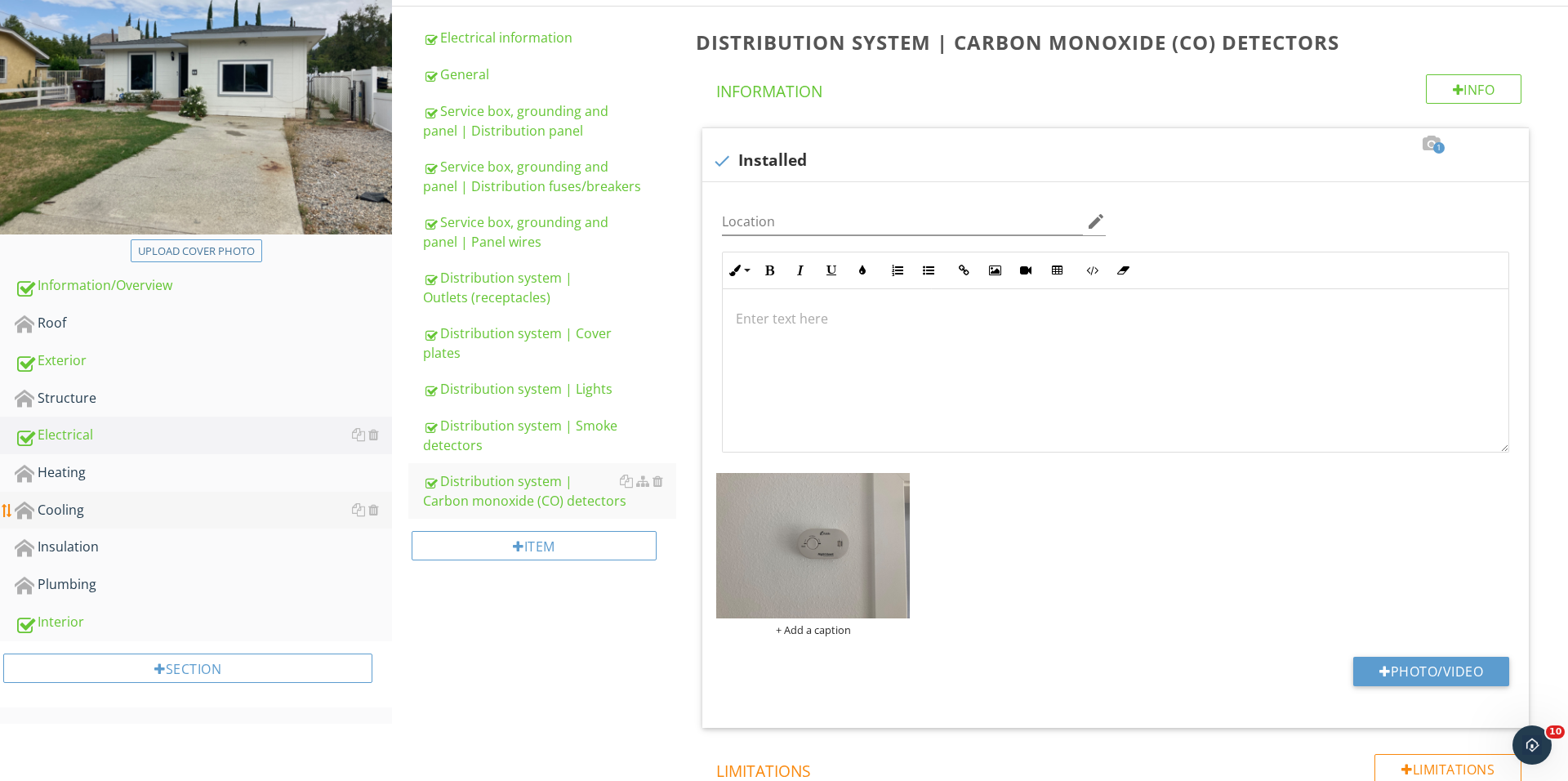
scroll to position [190, 0]
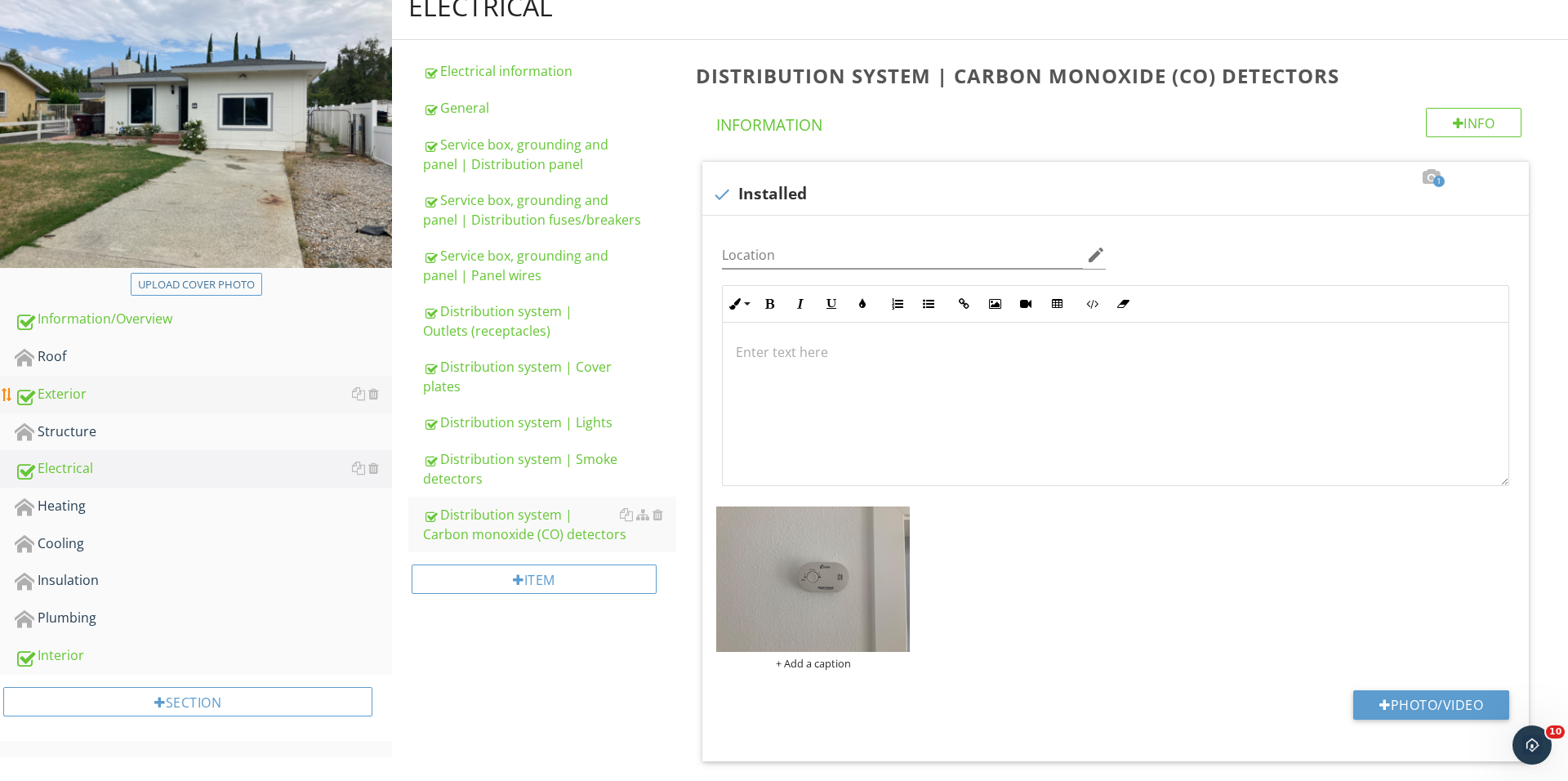
click at [151, 377] on link "Exterior" at bounding box center [203, 395] width 377 height 38
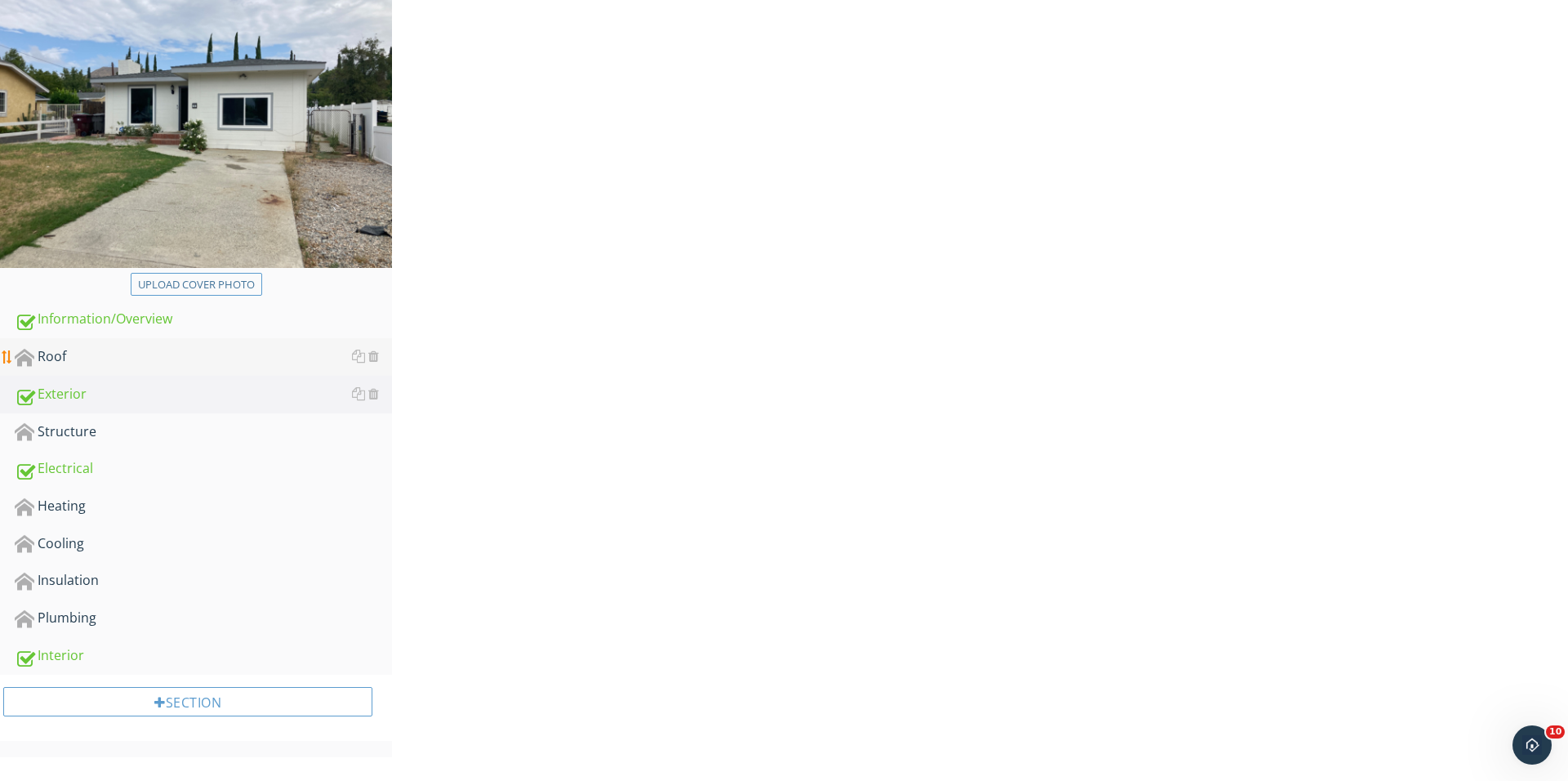
click at [154, 356] on div "Roof" at bounding box center [203, 357] width 377 height 22
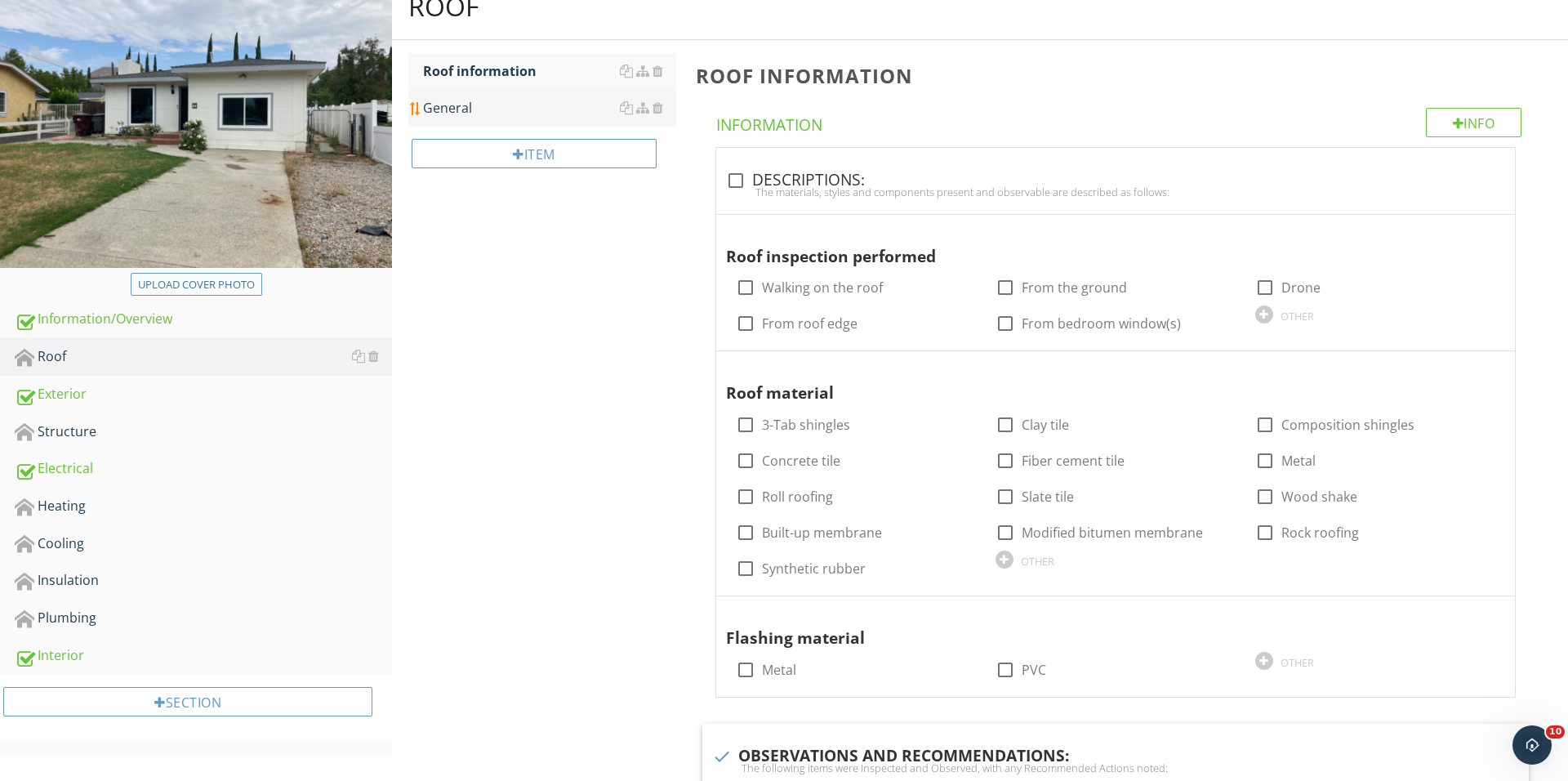
click at [494, 121] on link "General" at bounding box center [550, 108] width 253 height 36
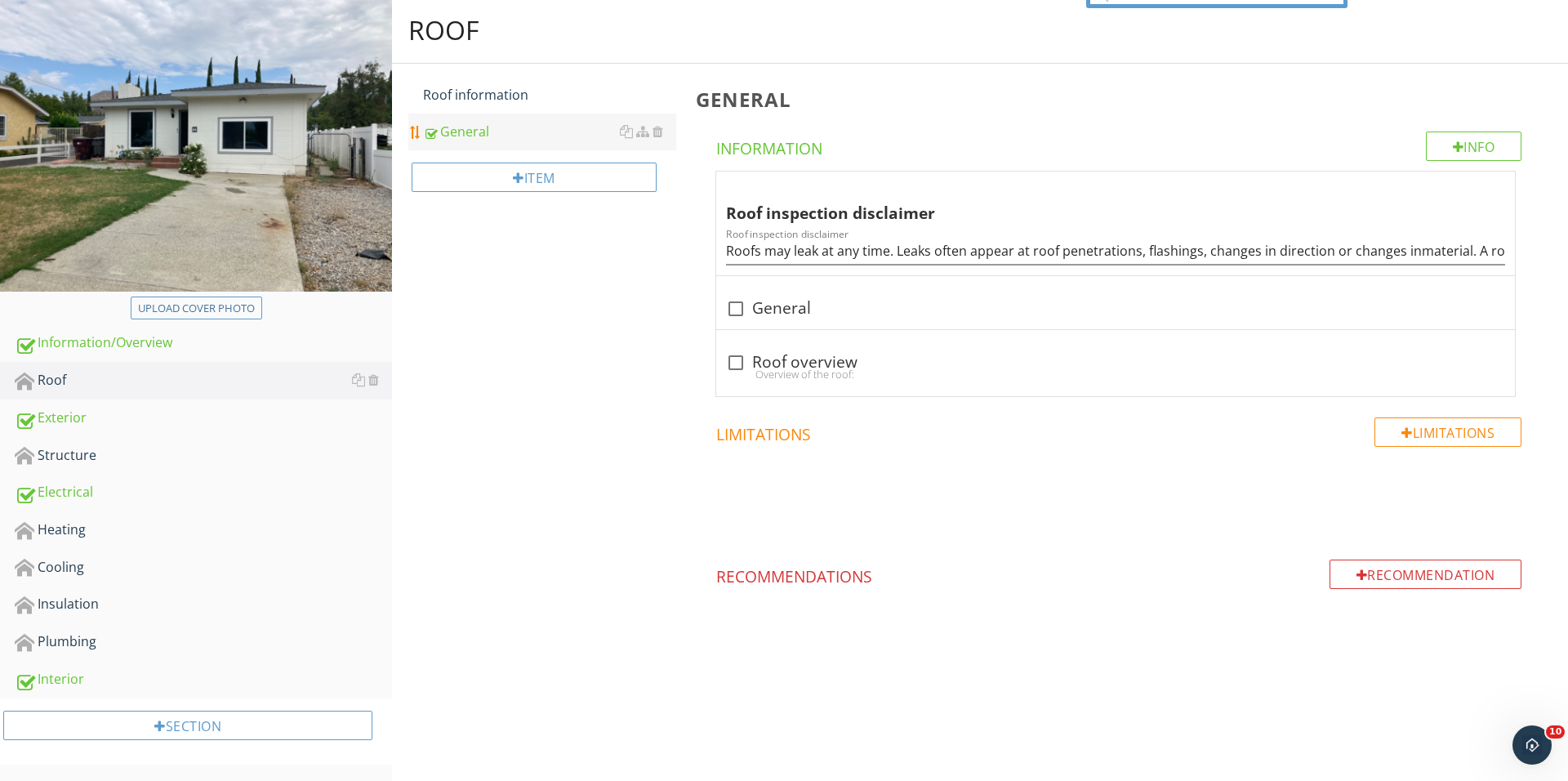
scroll to position [161, 0]
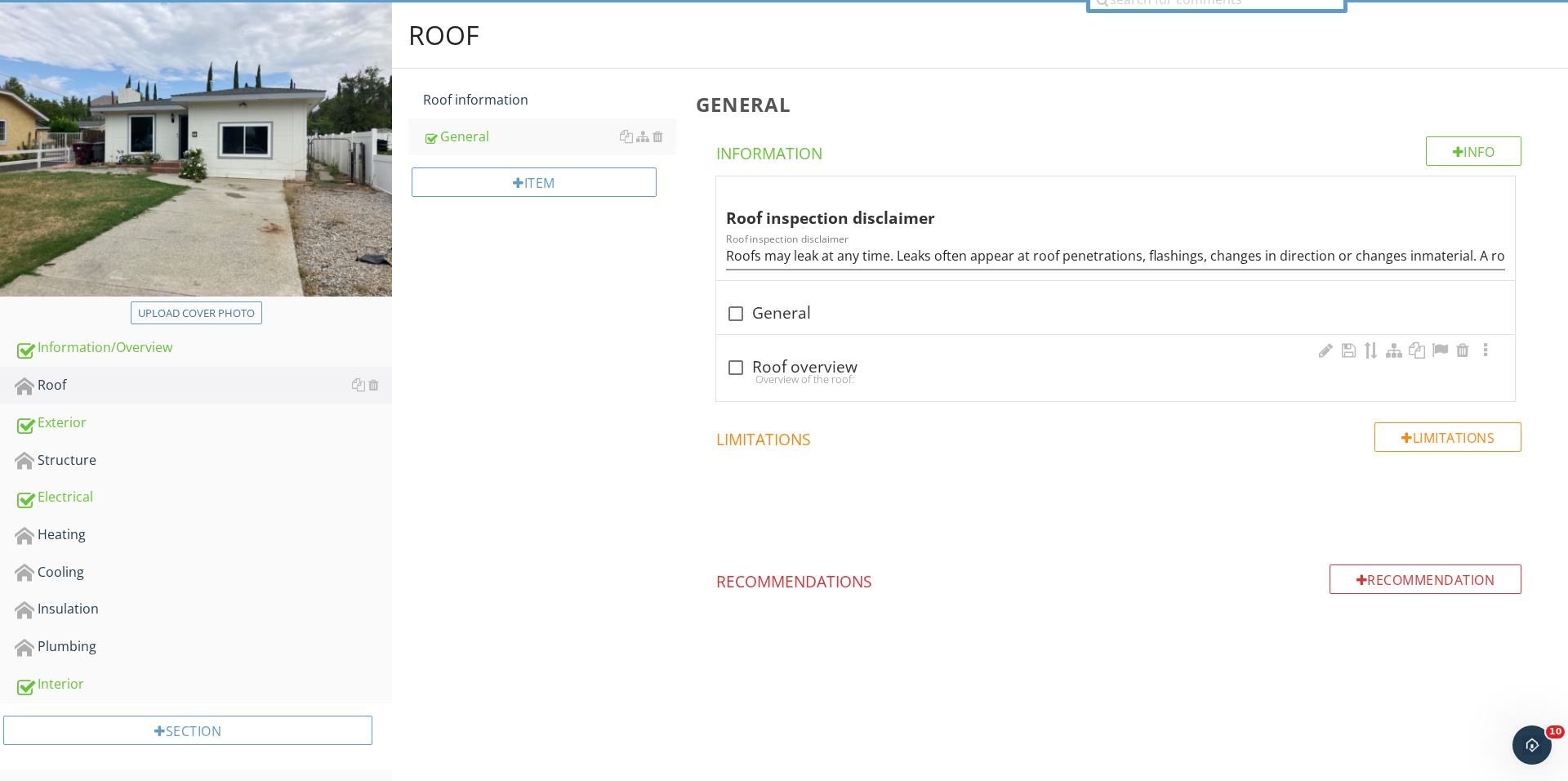
click at [743, 374] on div "Overview of the roof:" at bounding box center [1116, 378] width 779 height 13
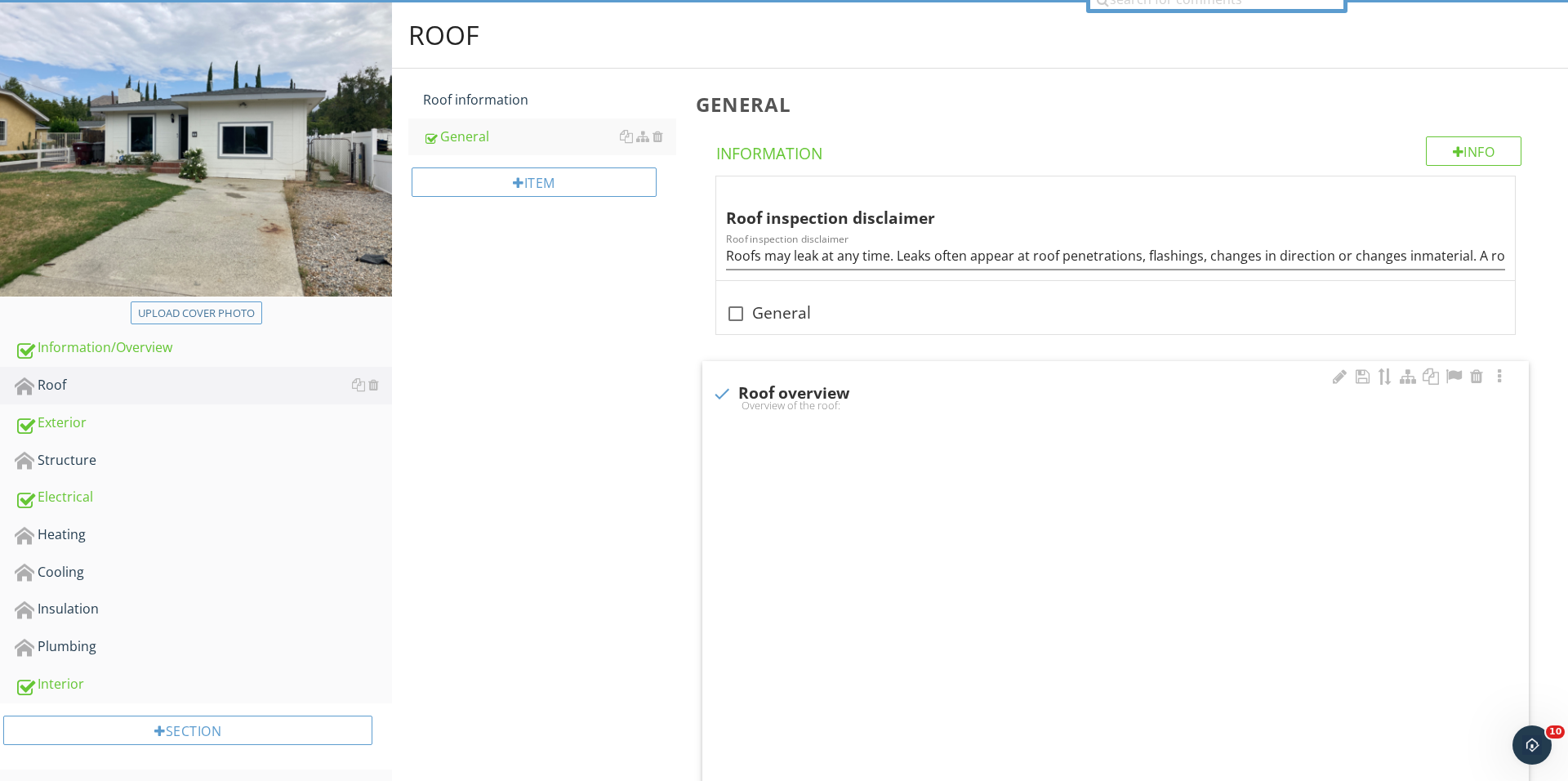
checkbox input "true"
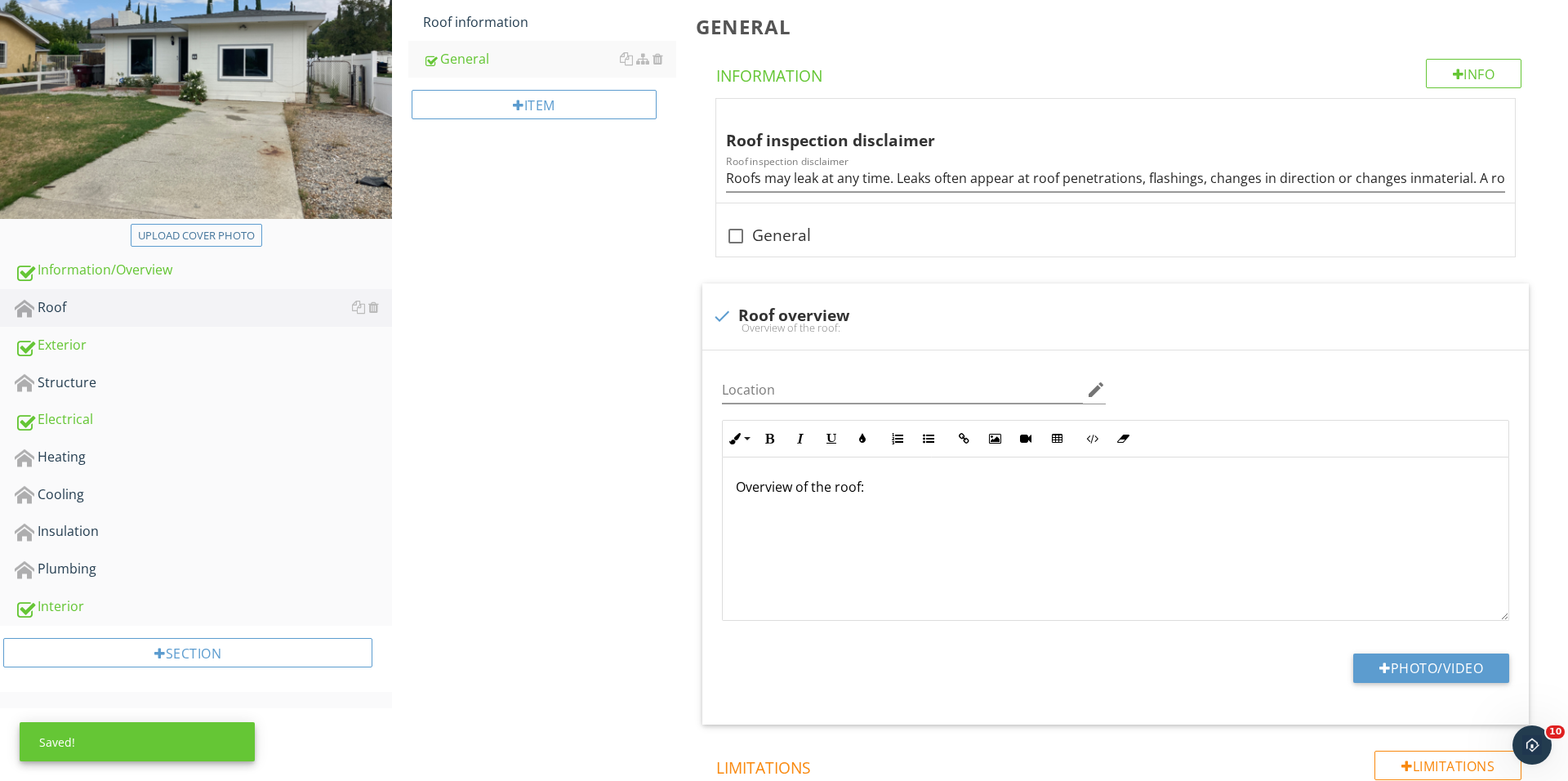
scroll to position [509, 0]
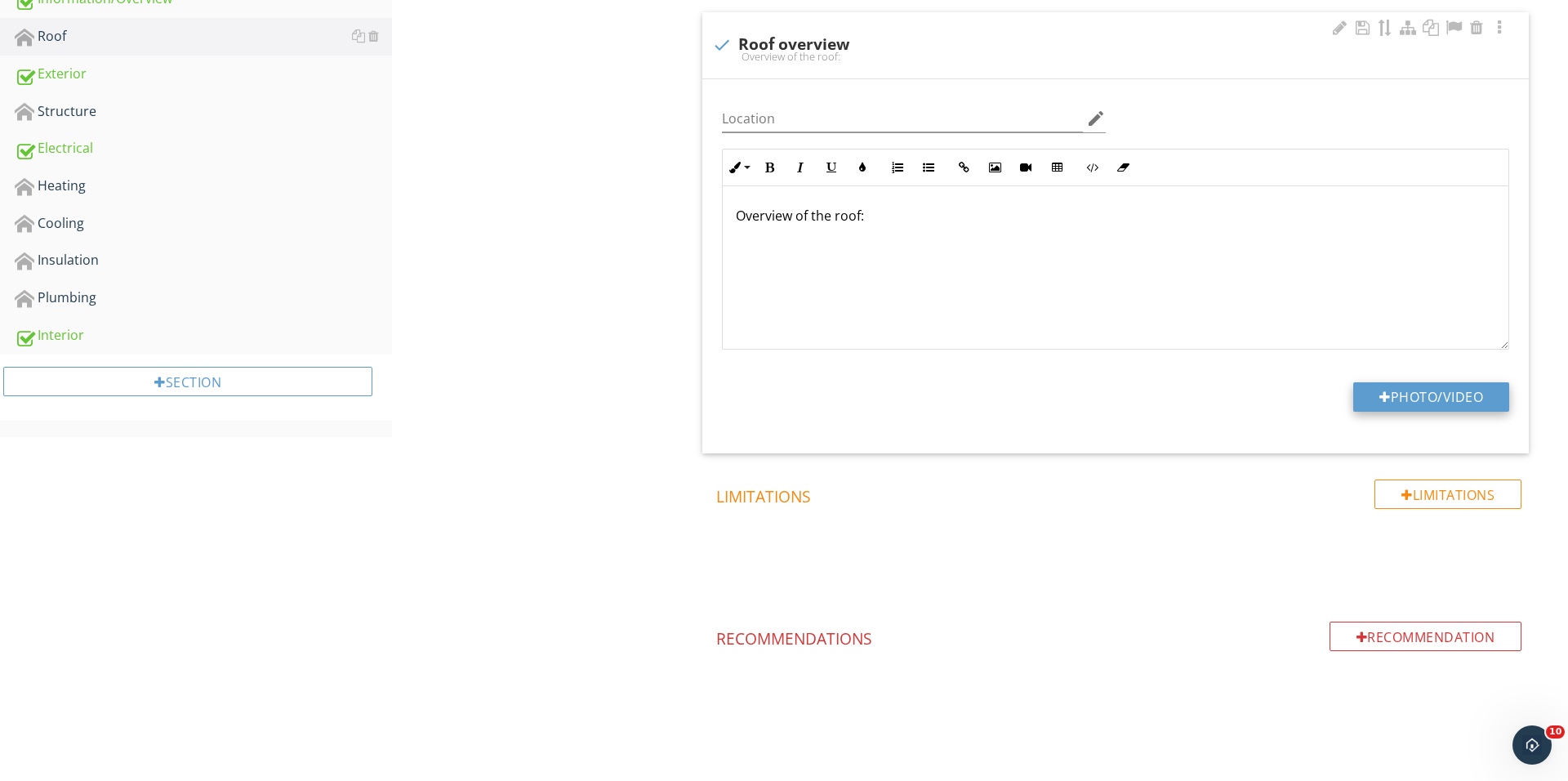
click at [1368, 400] on button "Photo/Video" at bounding box center [1430, 397] width 156 height 29
type input "C:\fakepath\IMG_1546.JPG"
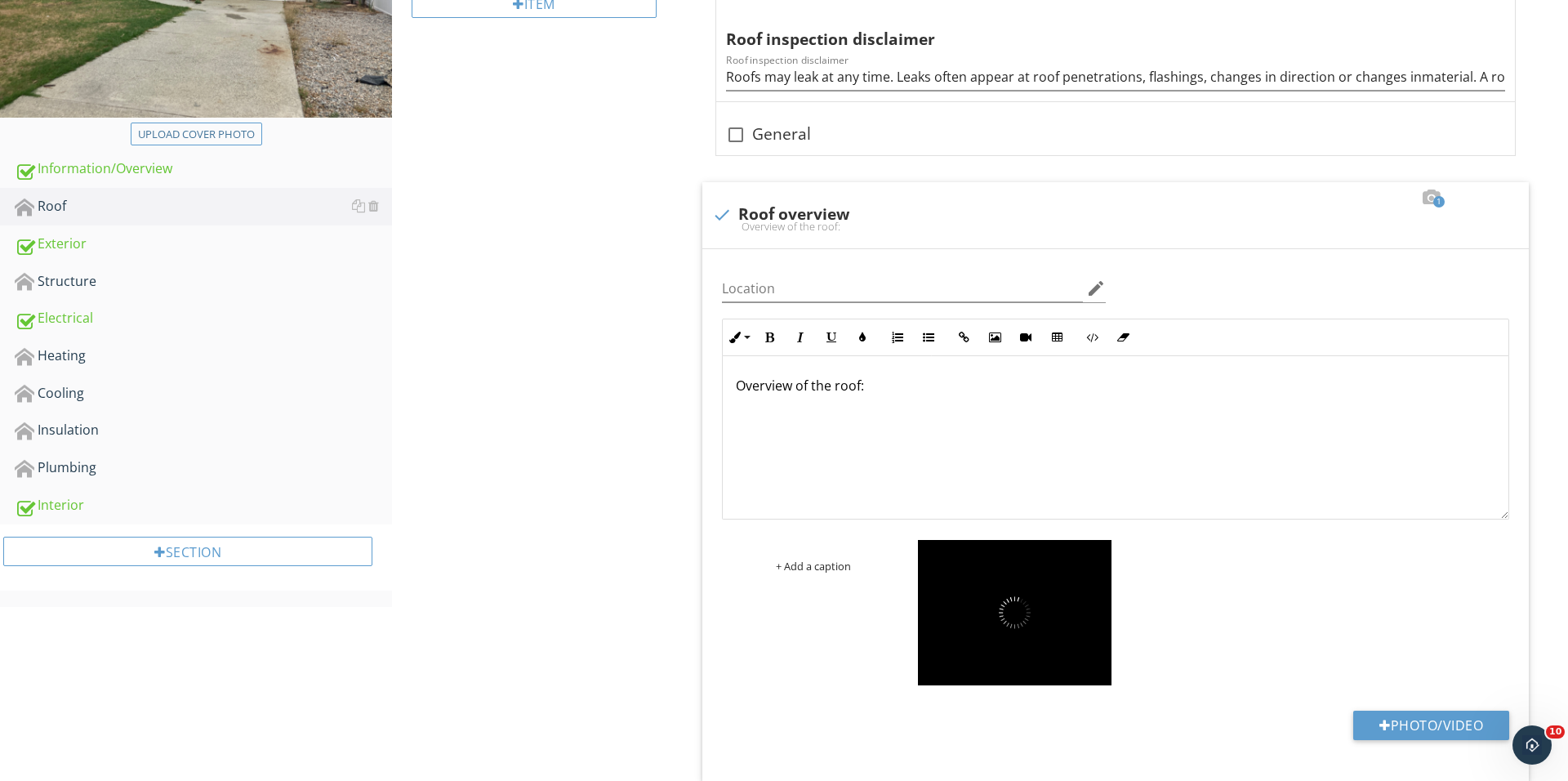
scroll to position [122, 0]
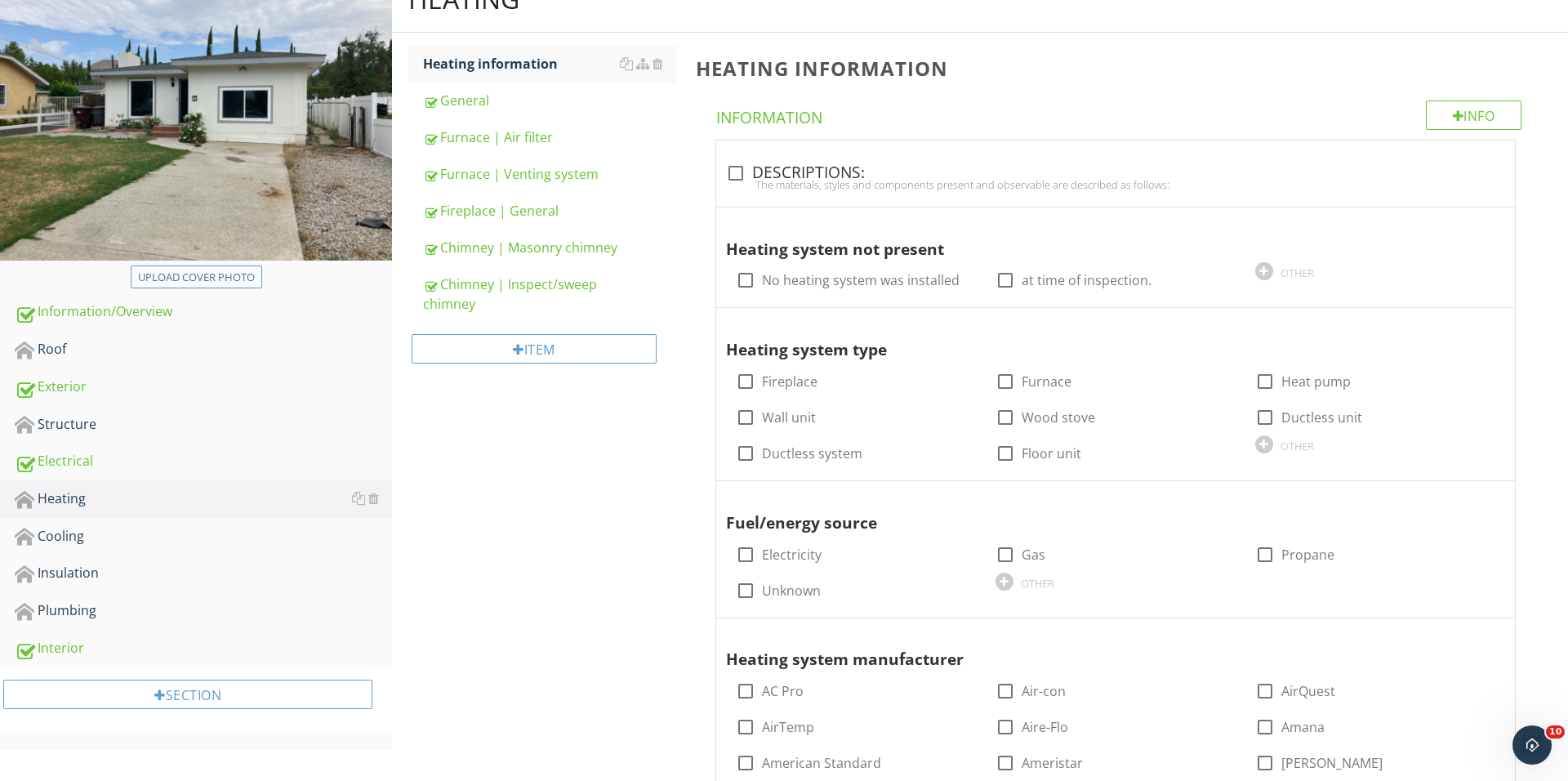
scroll to position [197, 0]
click at [526, 375] on div "Item" at bounding box center [542, 354] width 268 height 66
click at [526, 364] on div "Item" at bounding box center [542, 354] width 268 height 66
click at [530, 354] on div "Item" at bounding box center [534, 349] width 245 height 29
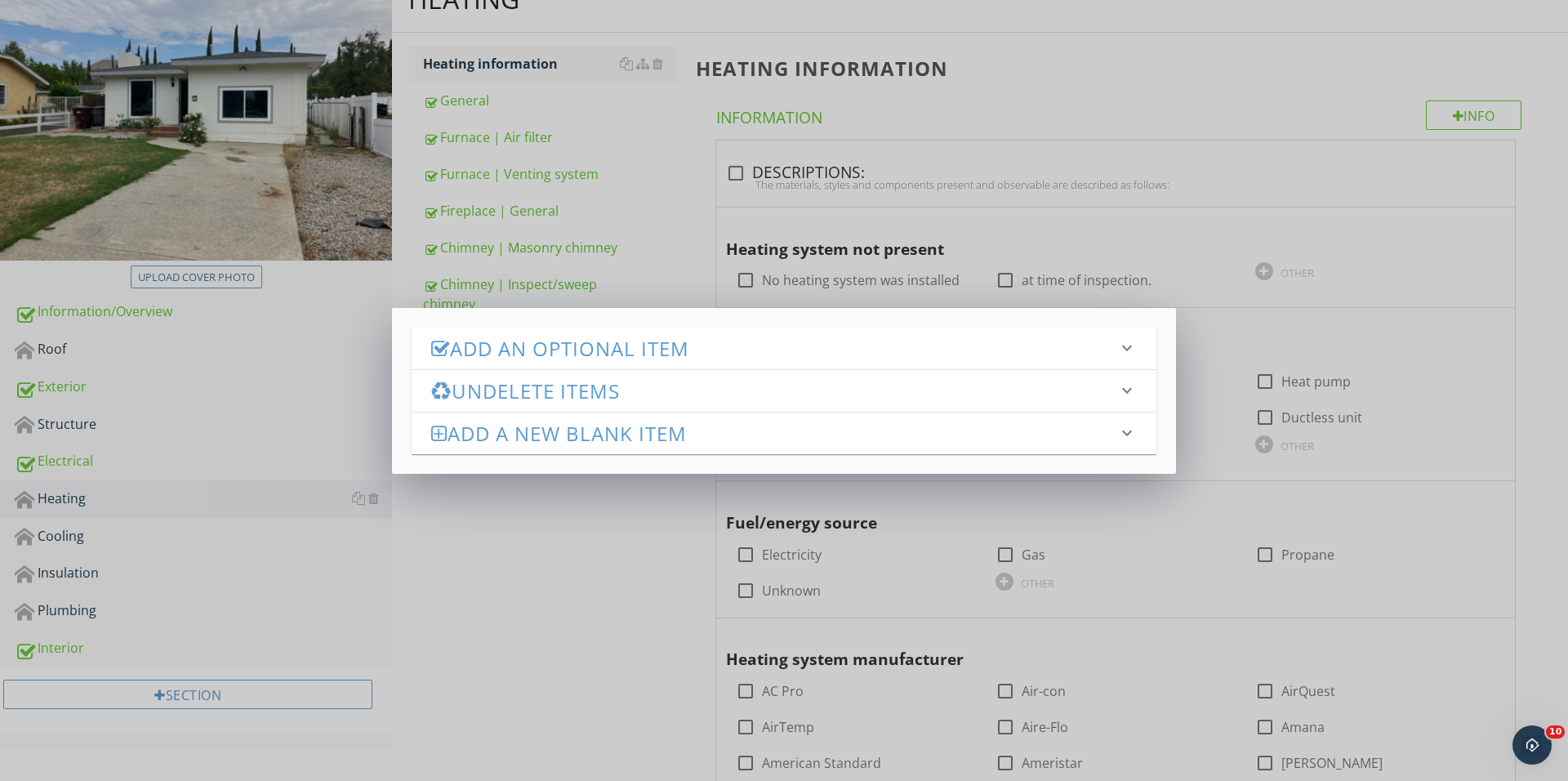
click at [605, 359] on h3 "Add an Optional Item" at bounding box center [774, 348] width 686 height 22
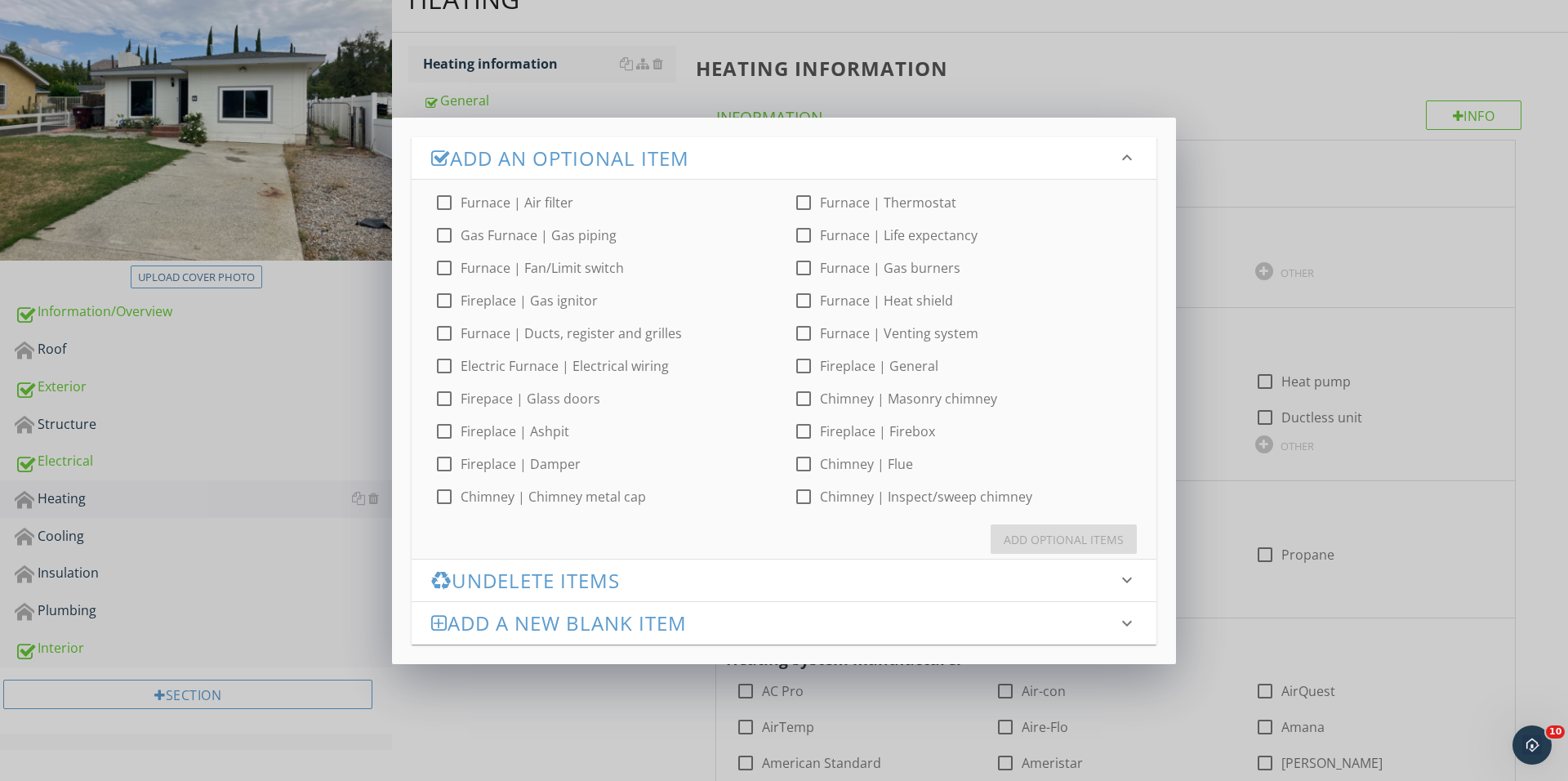
scroll to position [0, 0]
click at [451, 490] on div at bounding box center [444, 497] width 28 height 28
checkbox input "true"
click at [1065, 550] on button "Add Optional Items" at bounding box center [1064, 539] width 146 height 29
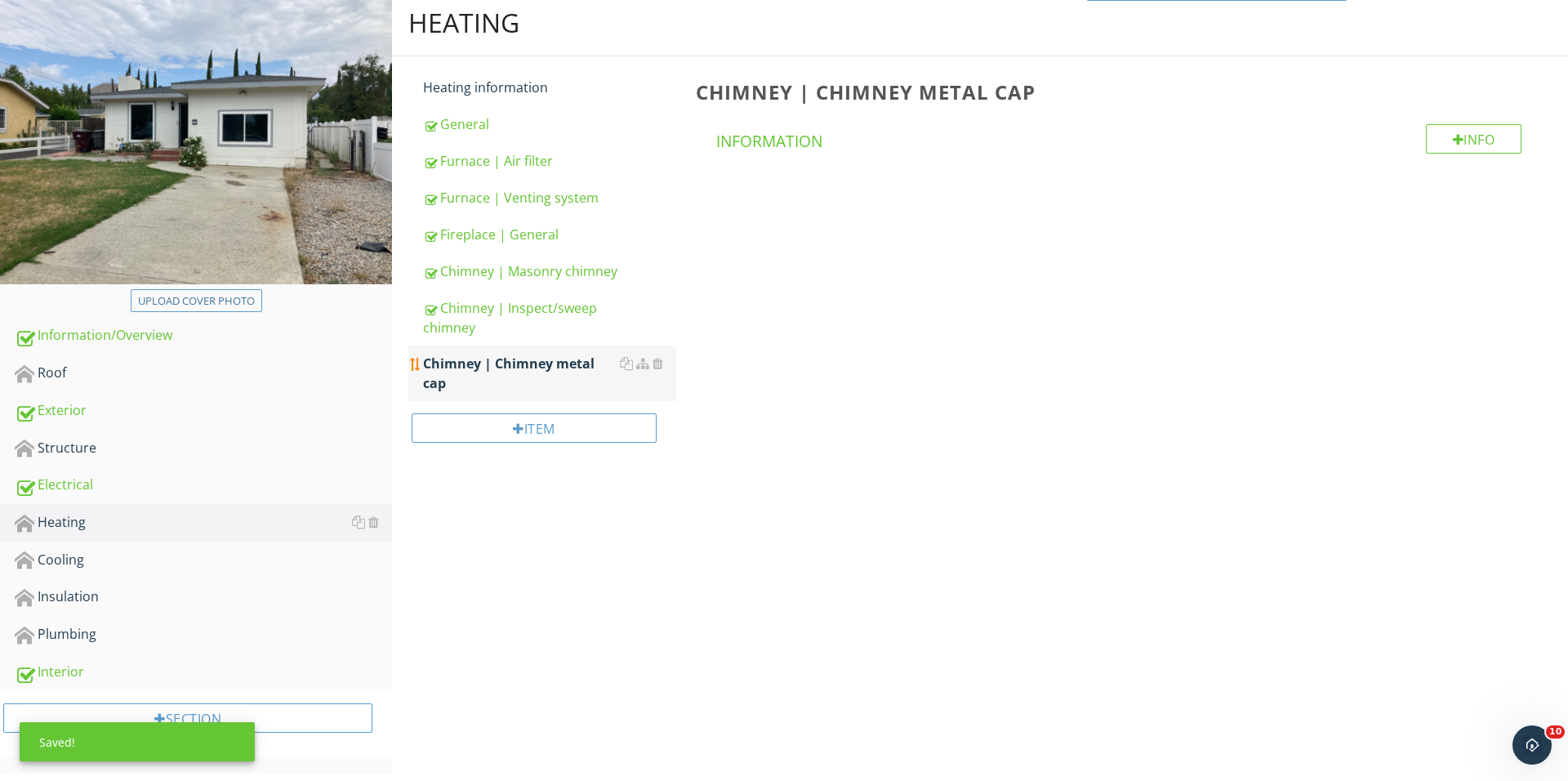
scroll to position [157, 0]
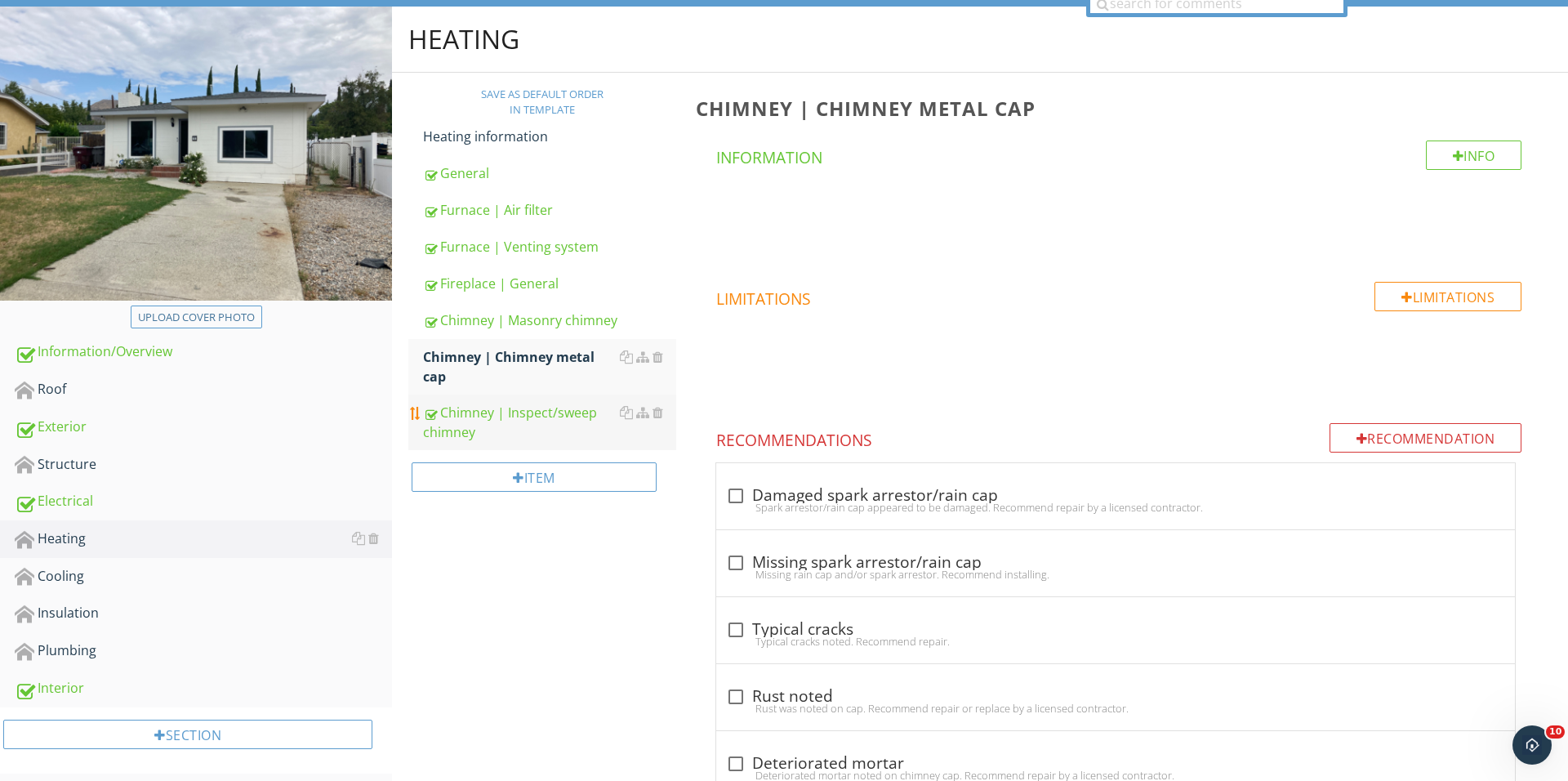
click at [513, 403] on div "Chimney | Inspect/sweep chimney" at bounding box center [550, 422] width 253 height 39
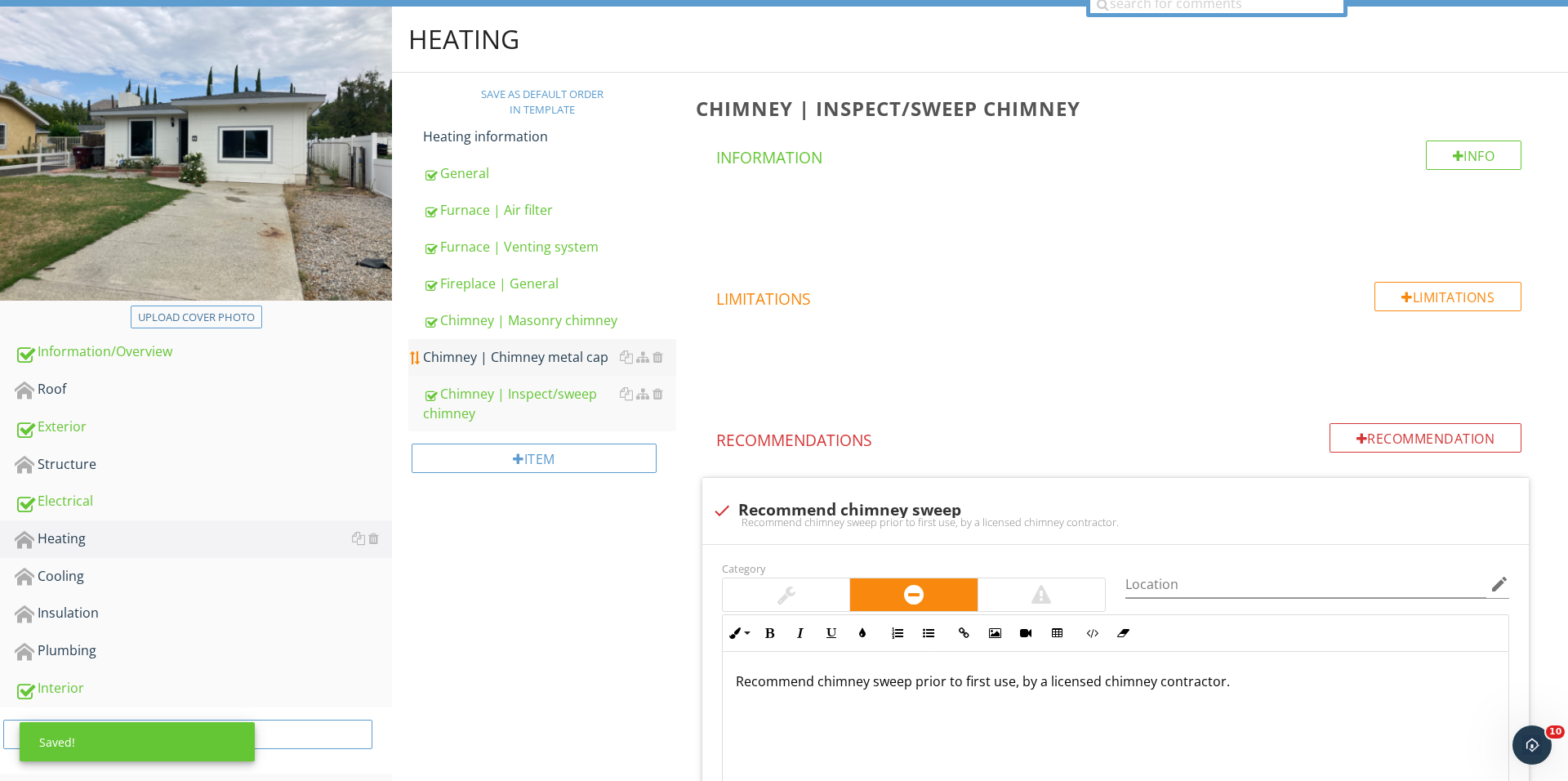
click at [520, 370] on link "Chimney | Chimney metal cap" at bounding box center [550, 357] width 253 height 36
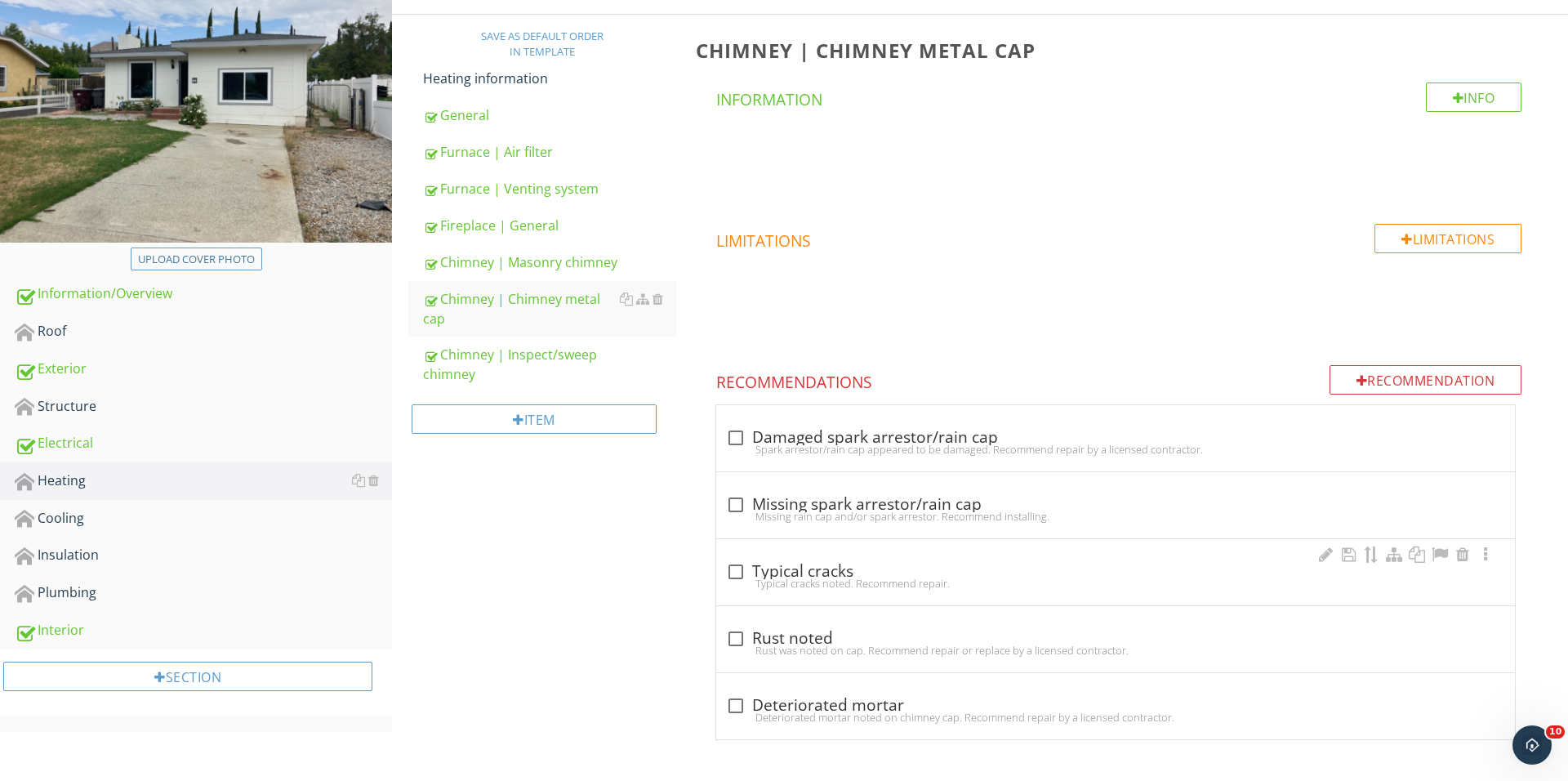
click at [731, 582] on div "Typical cracks noted. Recommend repair." at bounding box center [1116, 583] width 779 height 13
checkbox input "true"
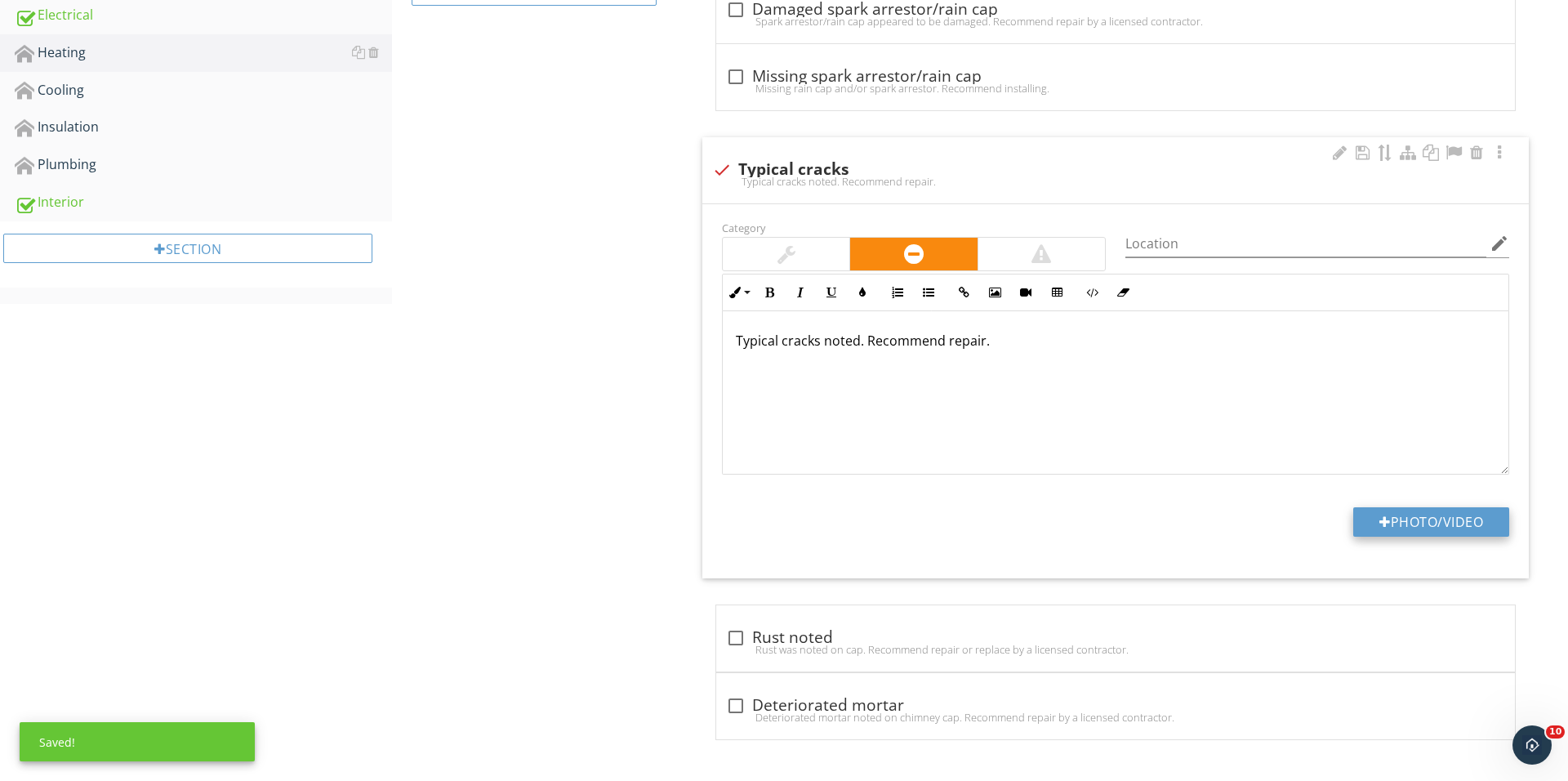
scroll to position [645, 0]
click at [1402, 531] on button "Photo/Video" at bounding box center [1430, 522] width 156 height 29
type input "C:\fakepath\IMG_1566.JPG"
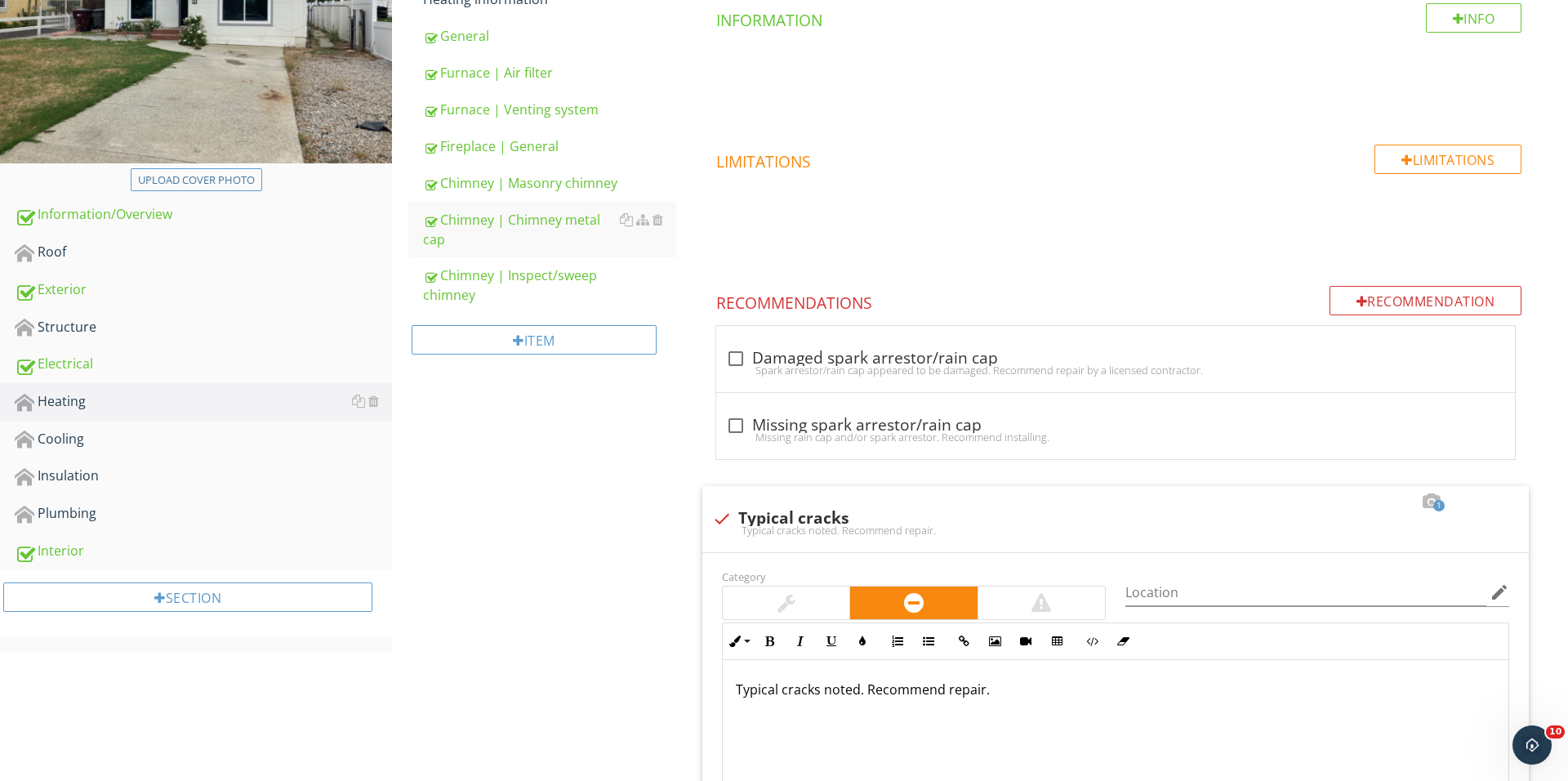
scroll to position [235, 0]
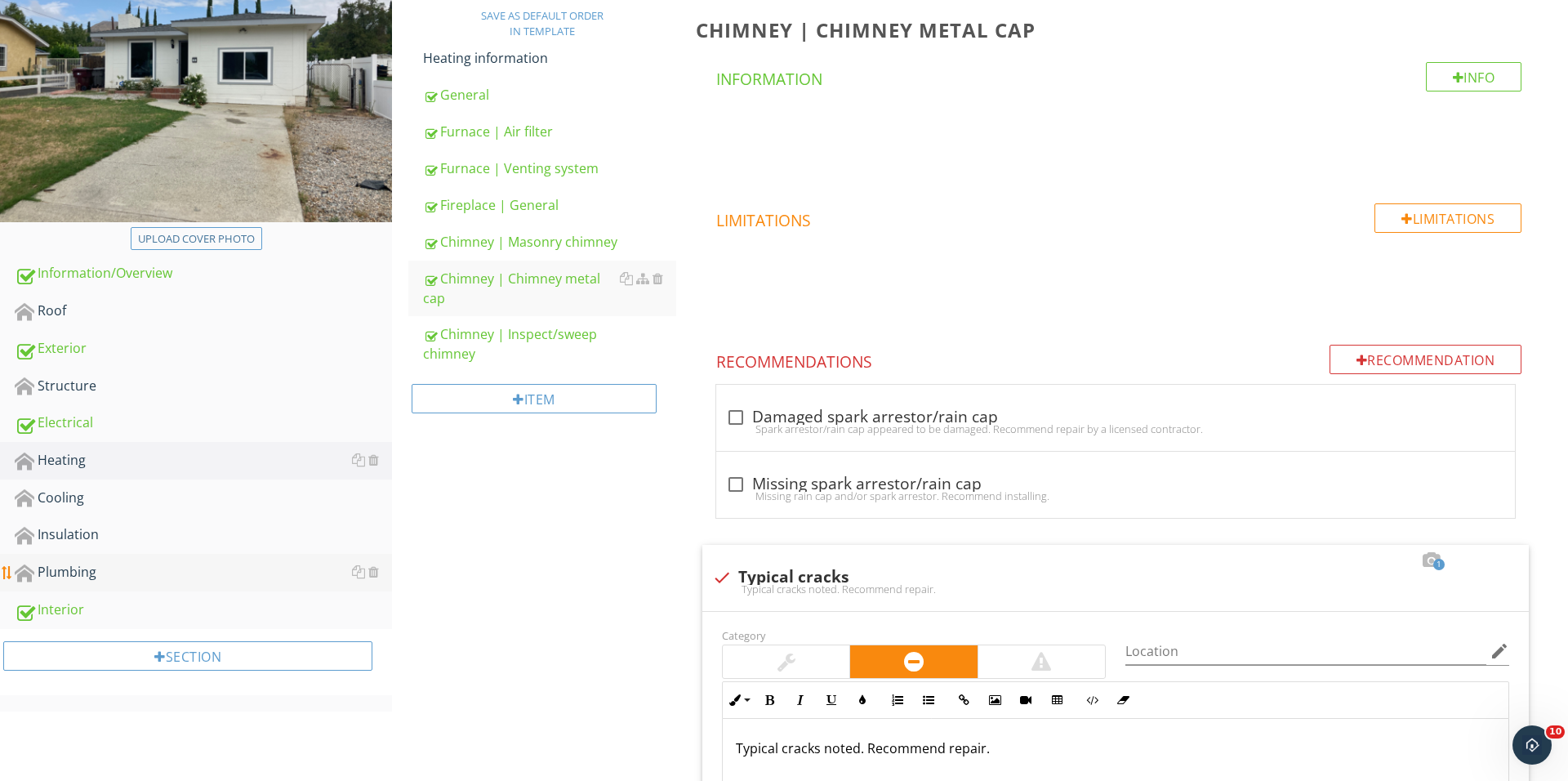
click at [146, 575] on div "Plumbing" at bounding box center [203, 572] width 377 height 22
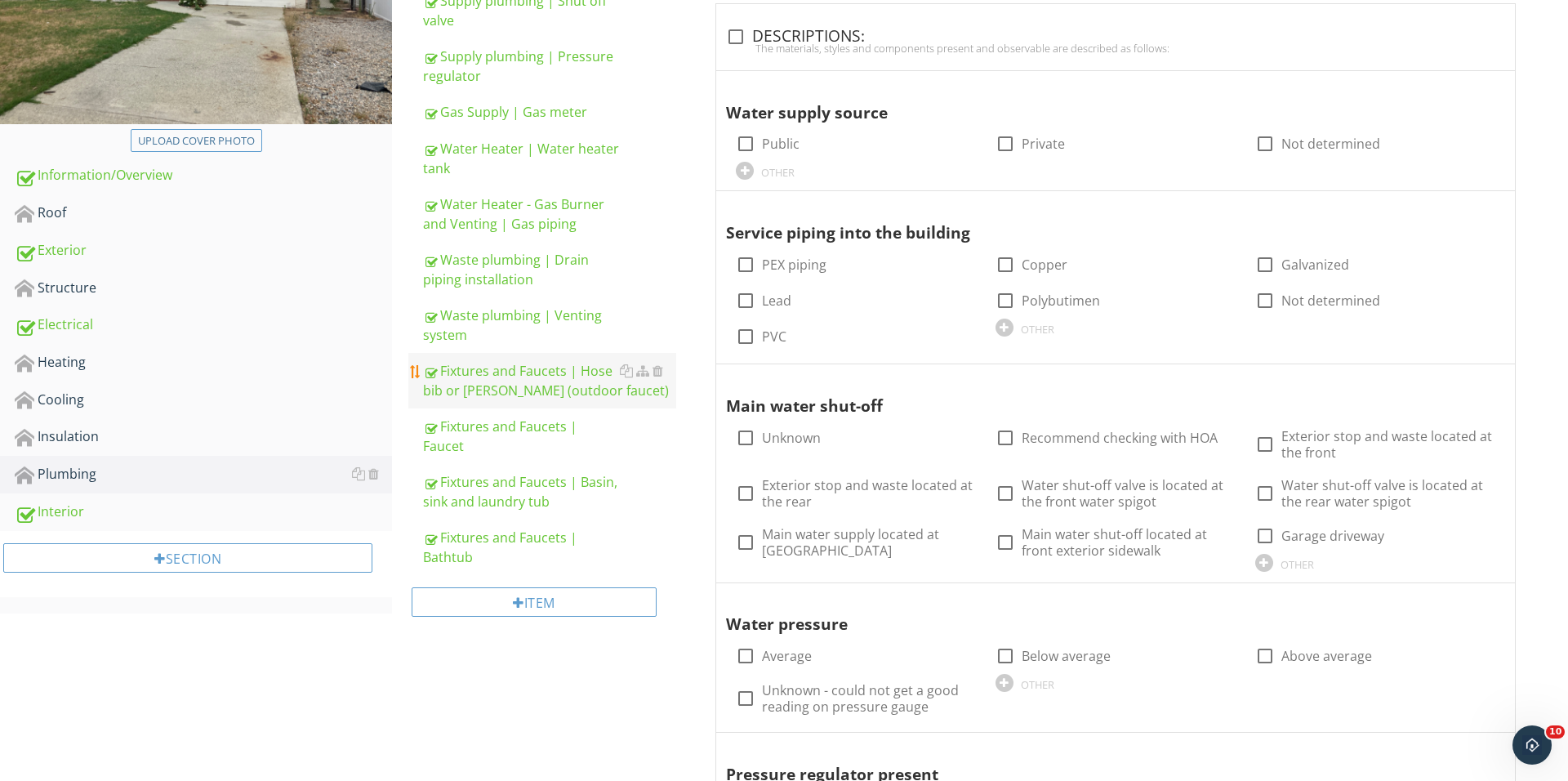
scroll to position [331, 0]
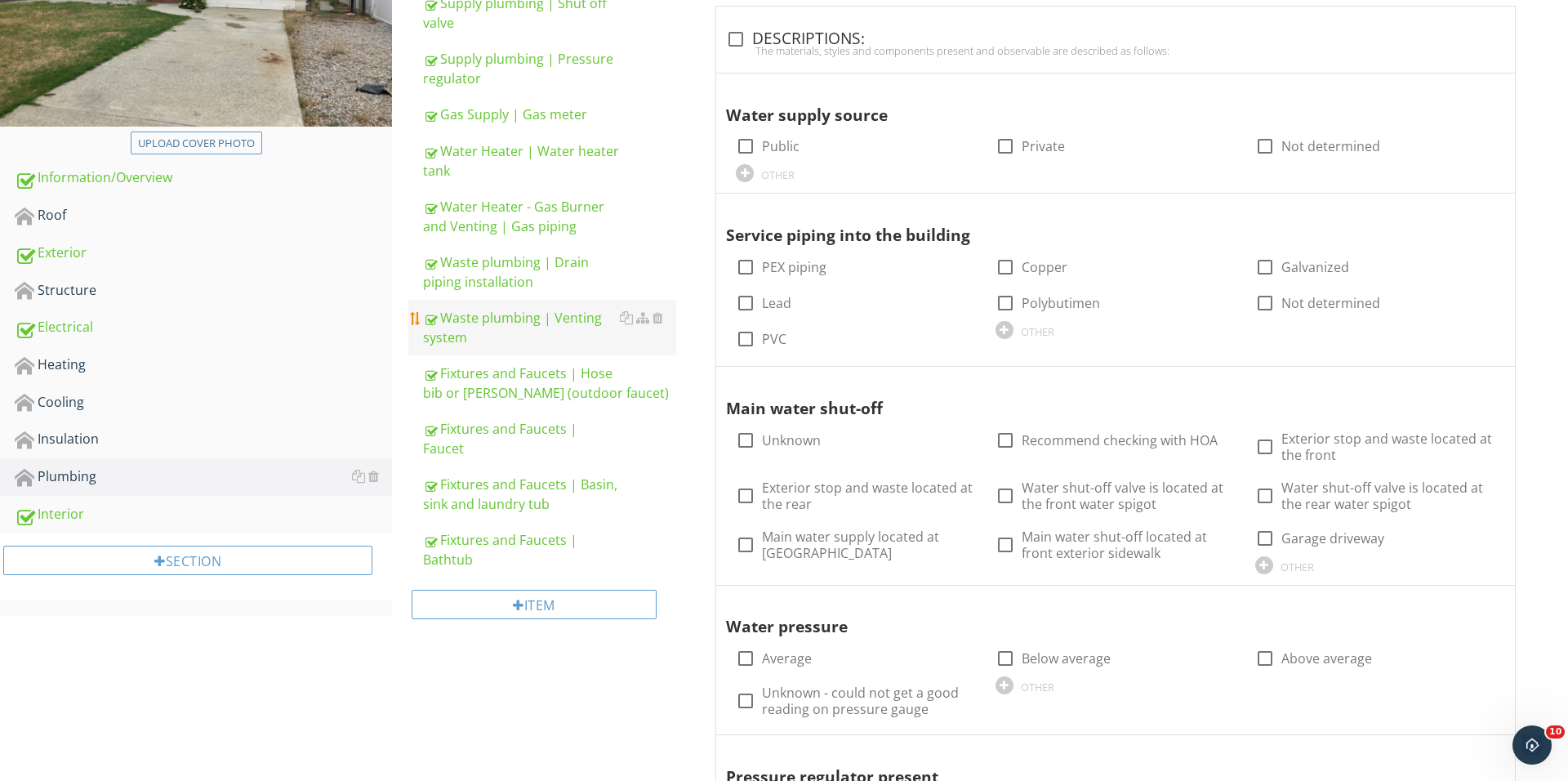
click at [501, 328] on div "Waste plumbing | Venting system" at bounding box center [550, 327] width 253 height 39
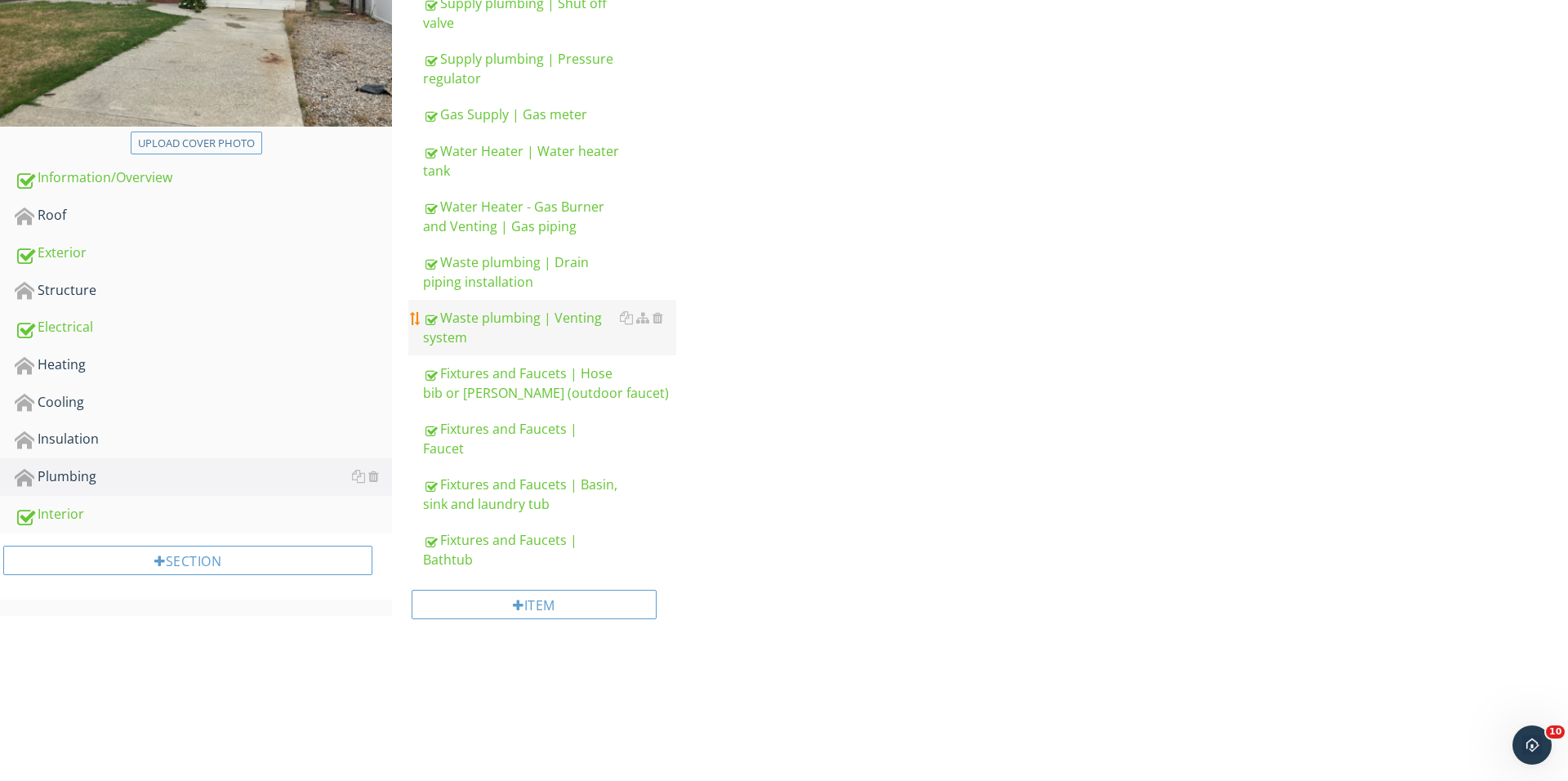
scroll to position [330, 0]
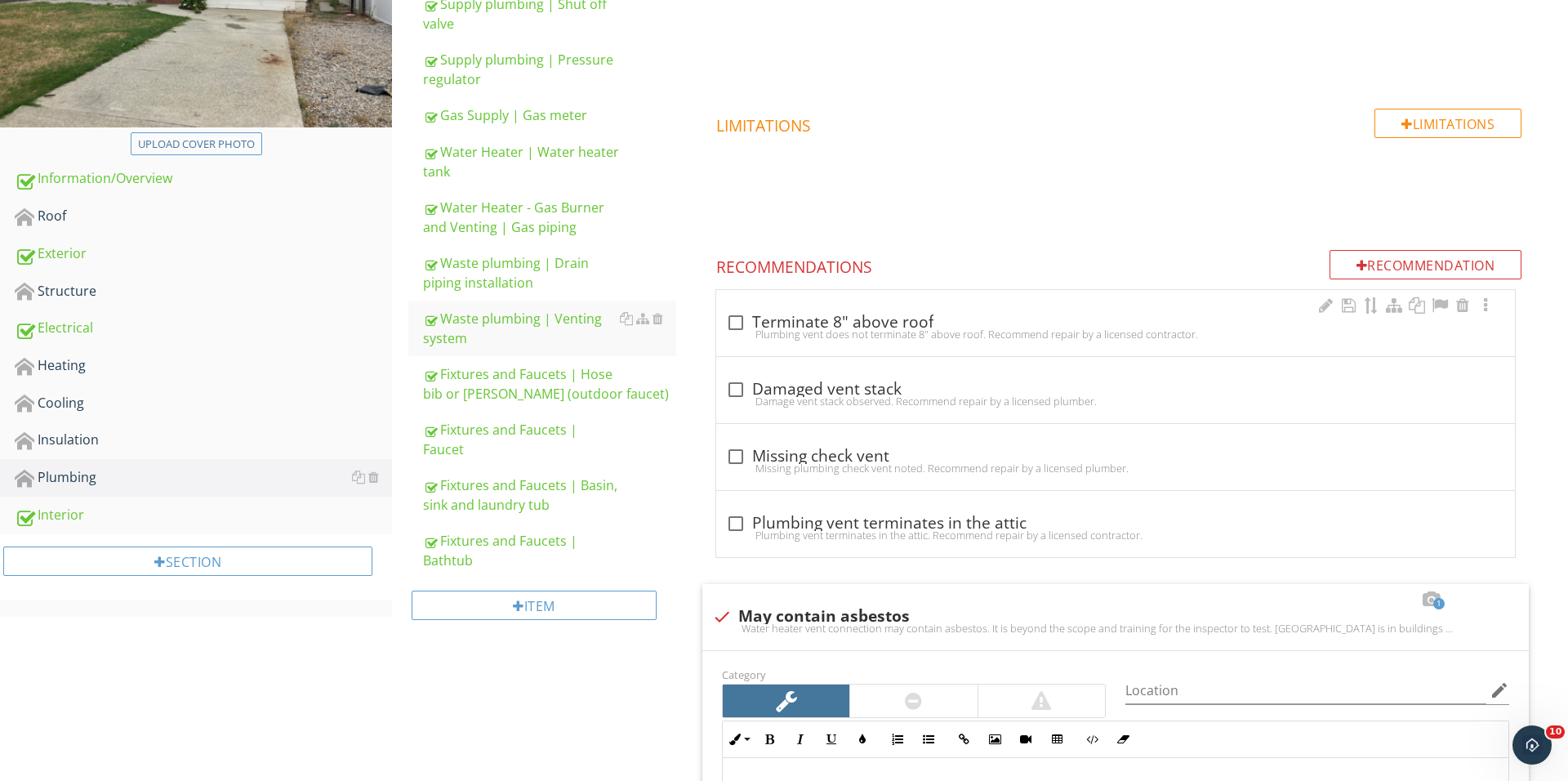
click at [744, 305] on div "check_box_outline_blank Terminate 8" above roof Plumbing vent does not terminat…" at bounding box center [1115, 322] width 799 height 66
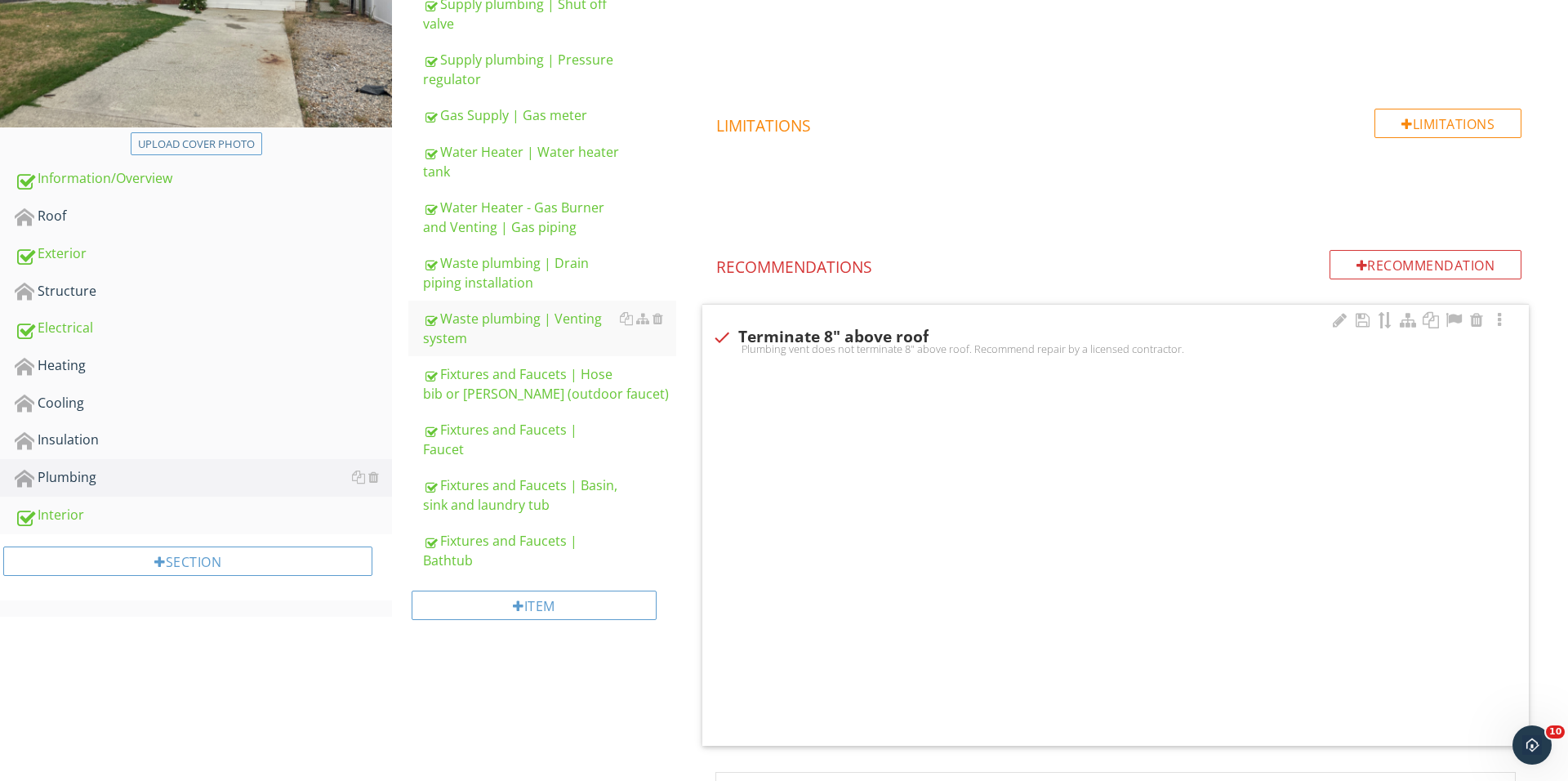
checkbox input "true"
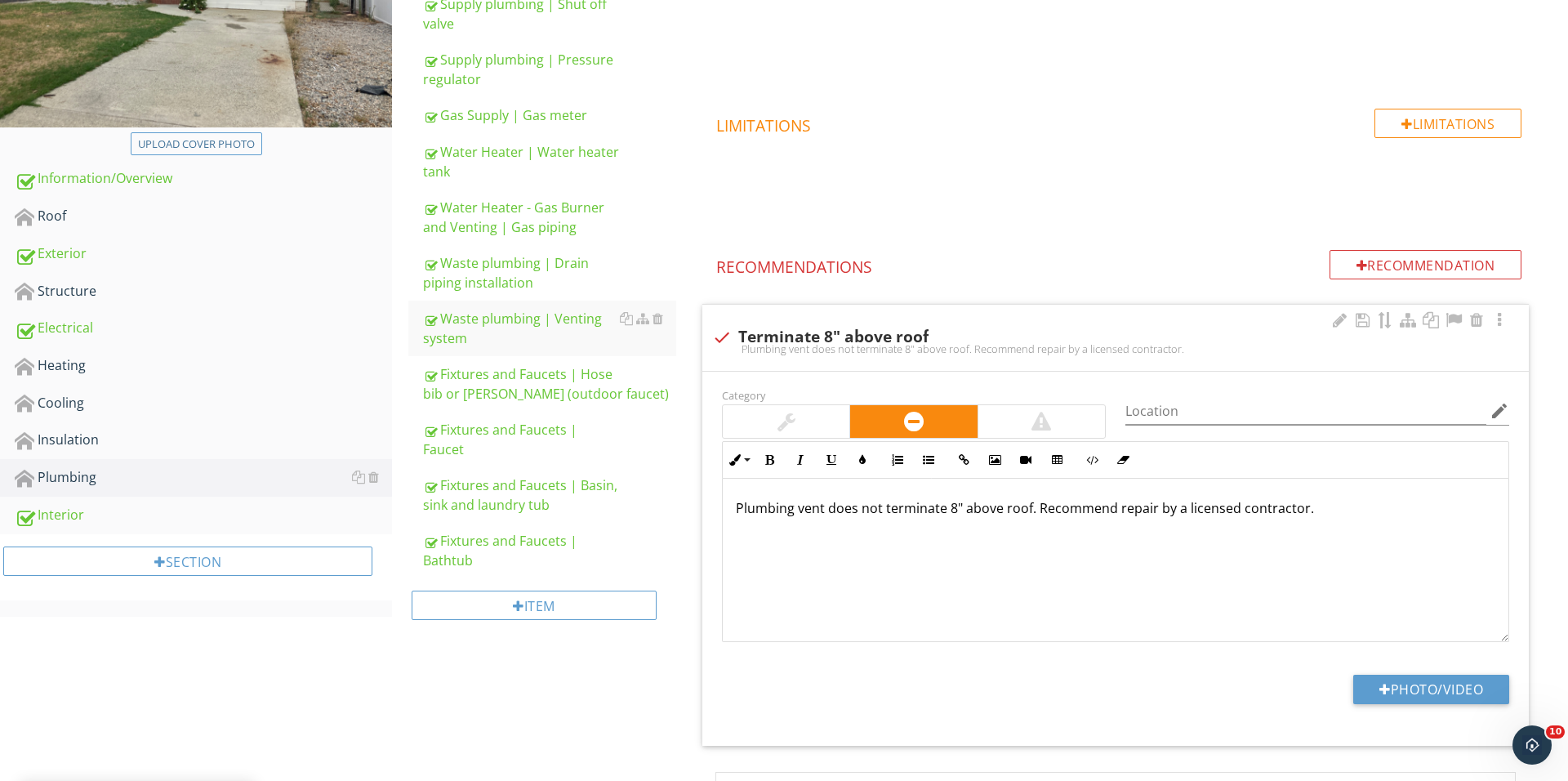
scroll to position [543, 0]
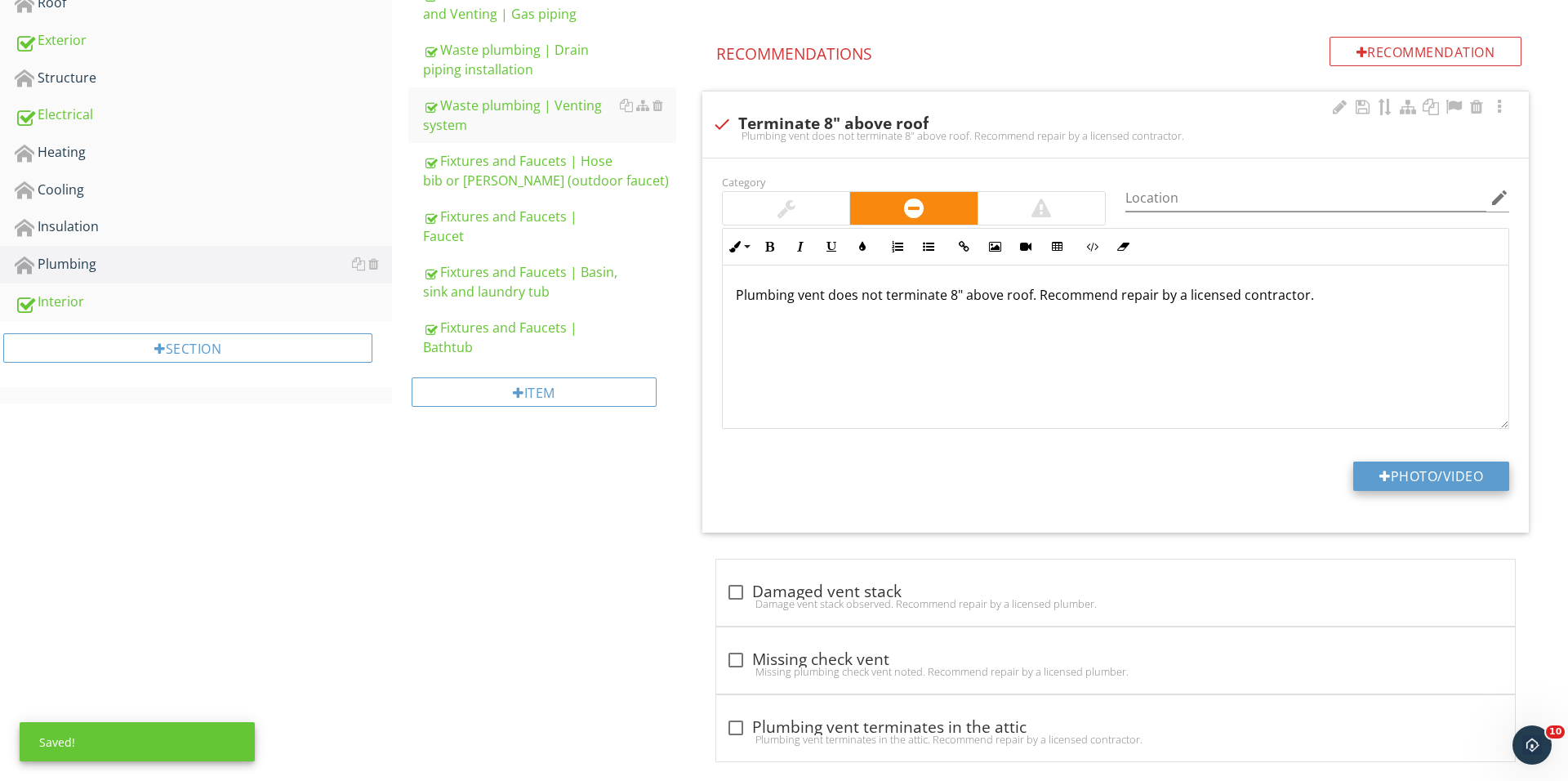
click at [1388, 482] on button "Photo/Video" at bounding box center [1430, 476] width 156 height 29
type input "C:\fakepath\IMG_1582.JPG"
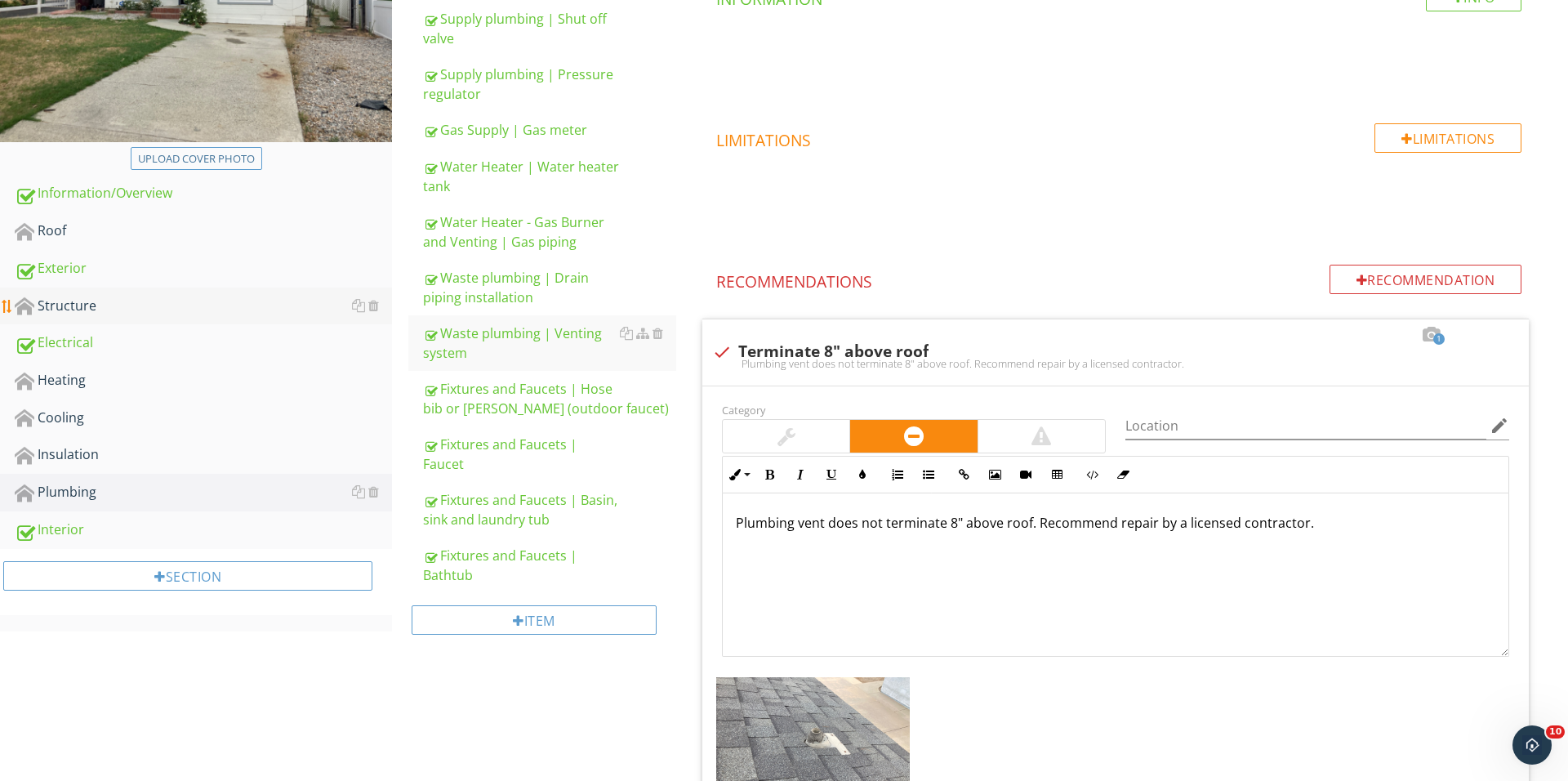
scroll to position [263, 0]
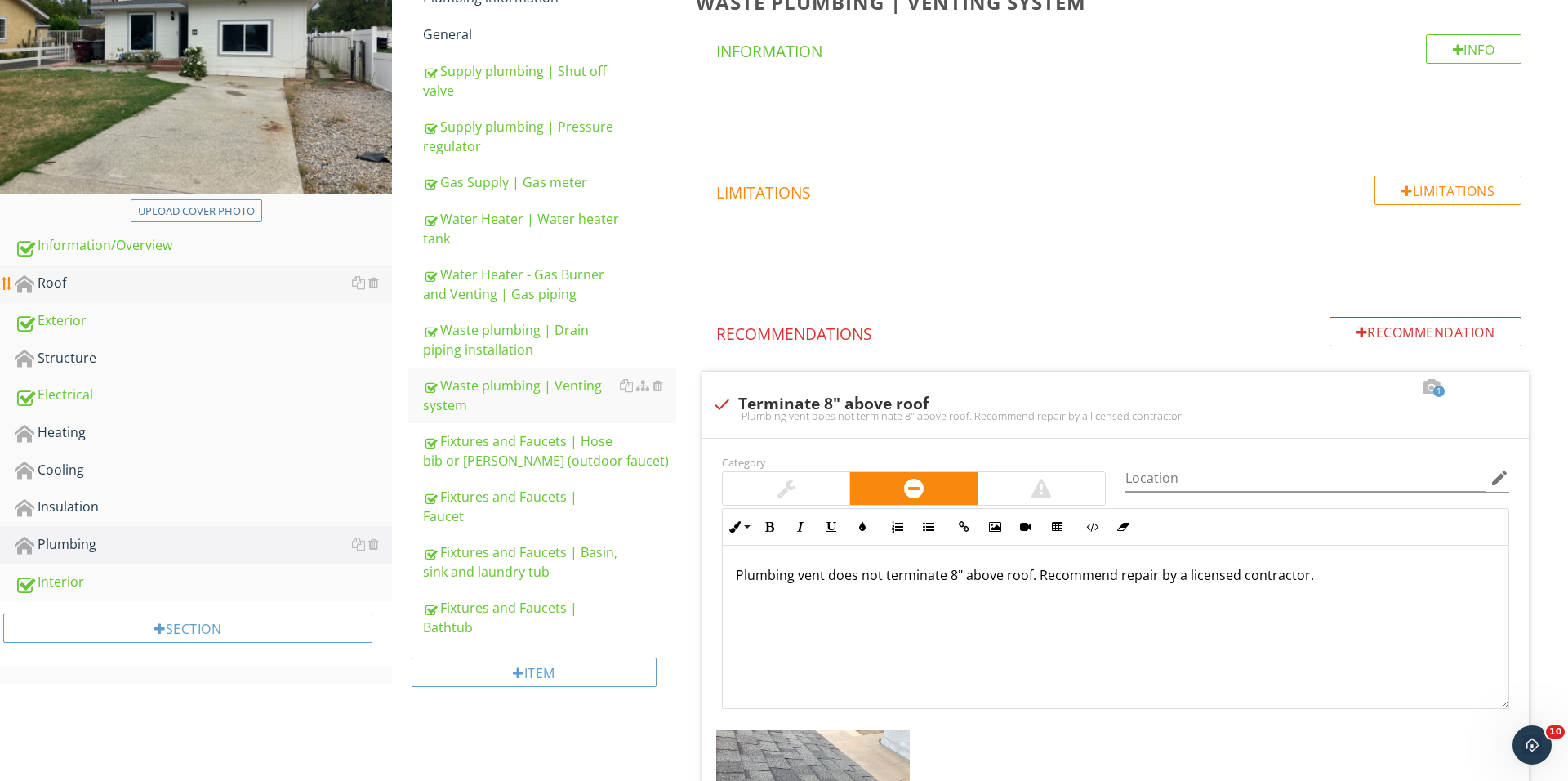
click at [140, 291] on div "Roof" at bounding box center [203, 284] width 377 height 22
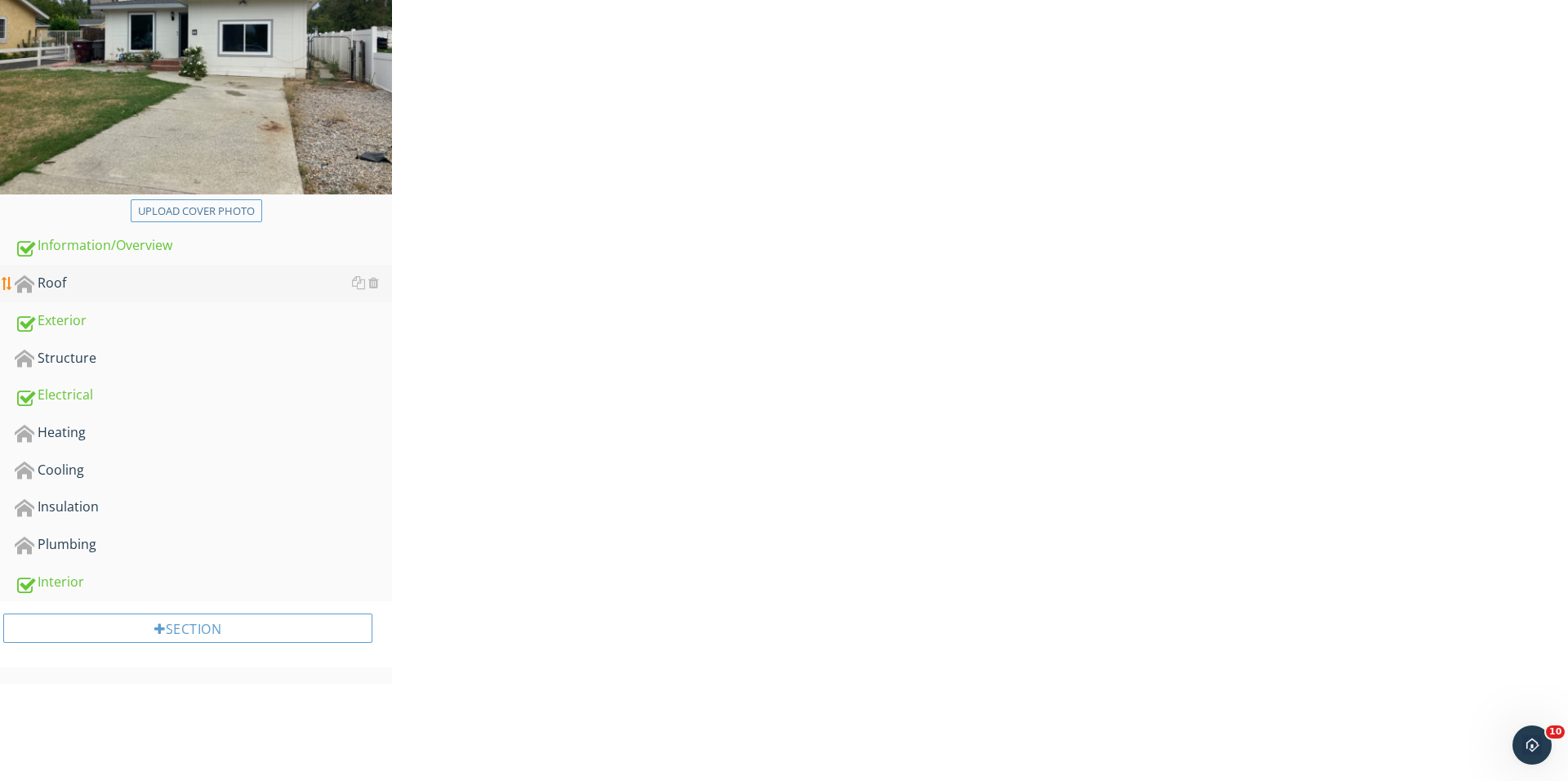
scroll to position [262, 0]
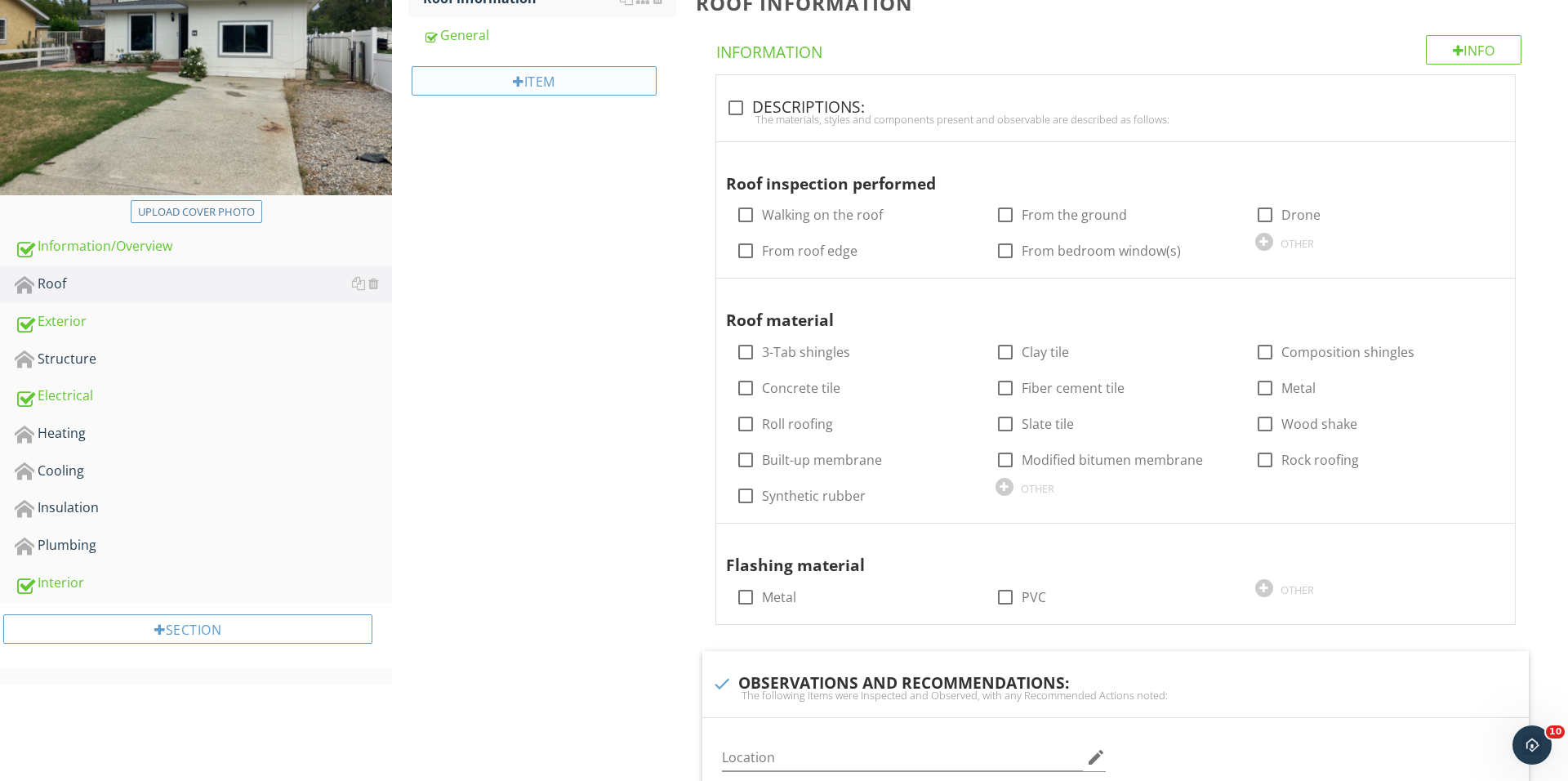
click at [534, 86] on div "Item" at bounding box center [534, 81] width 245 height 29
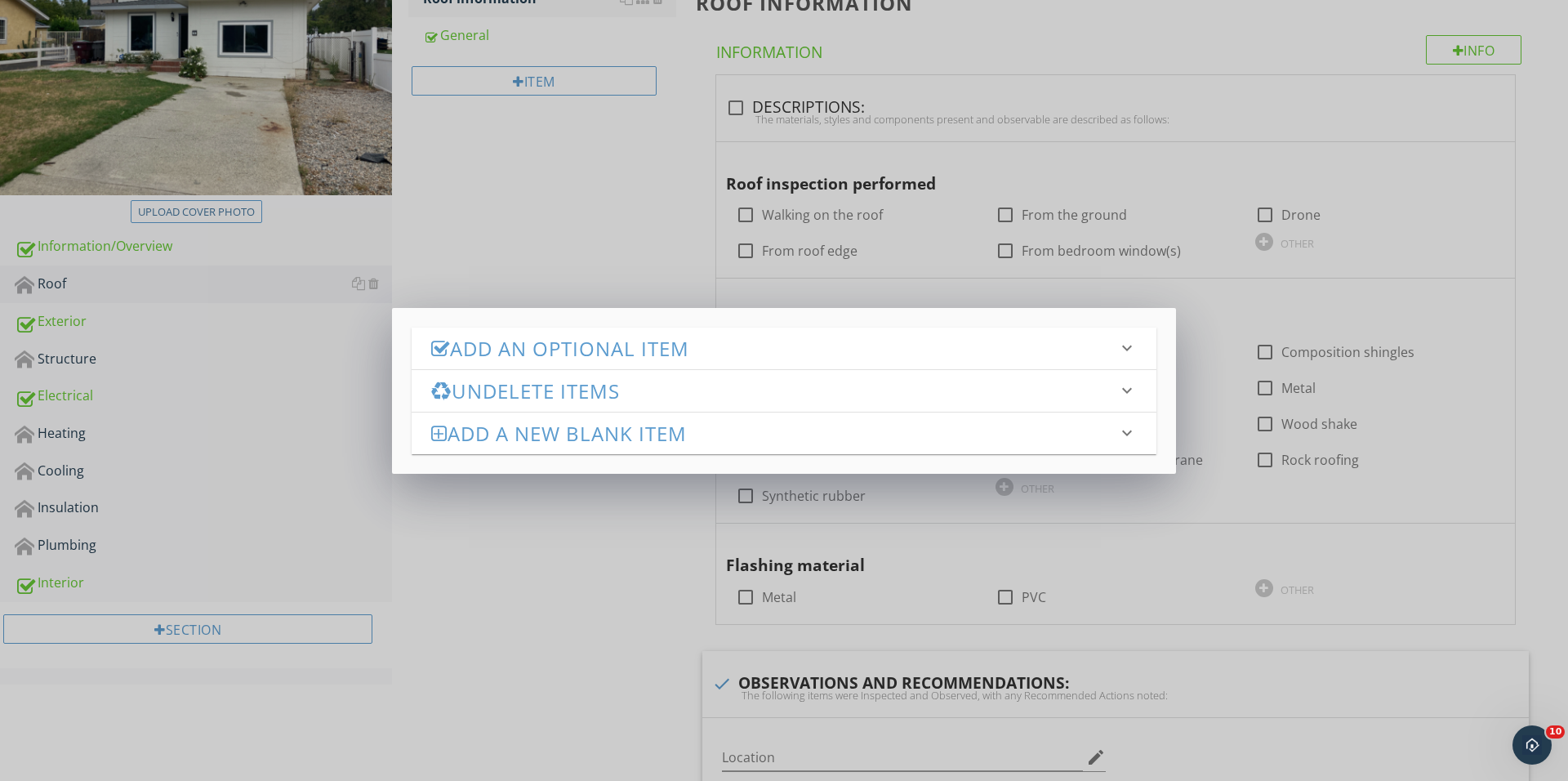
click at [601, 348] on h3 "Add an Optional Item" at bounding box center [774, 348] width 686 height 22
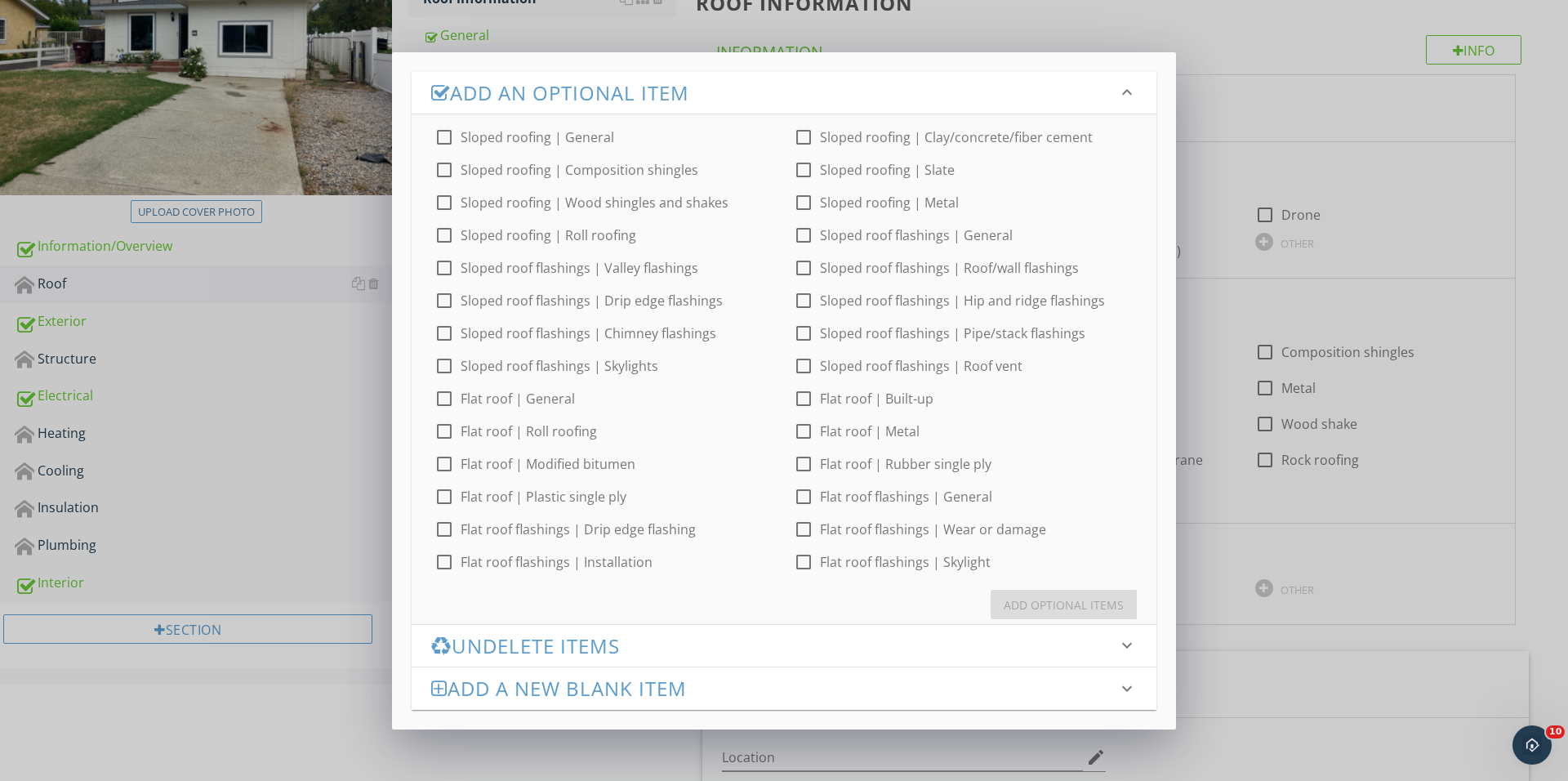
click at [797, 337] on div at bounding box center [803, 334] width 28 height 28
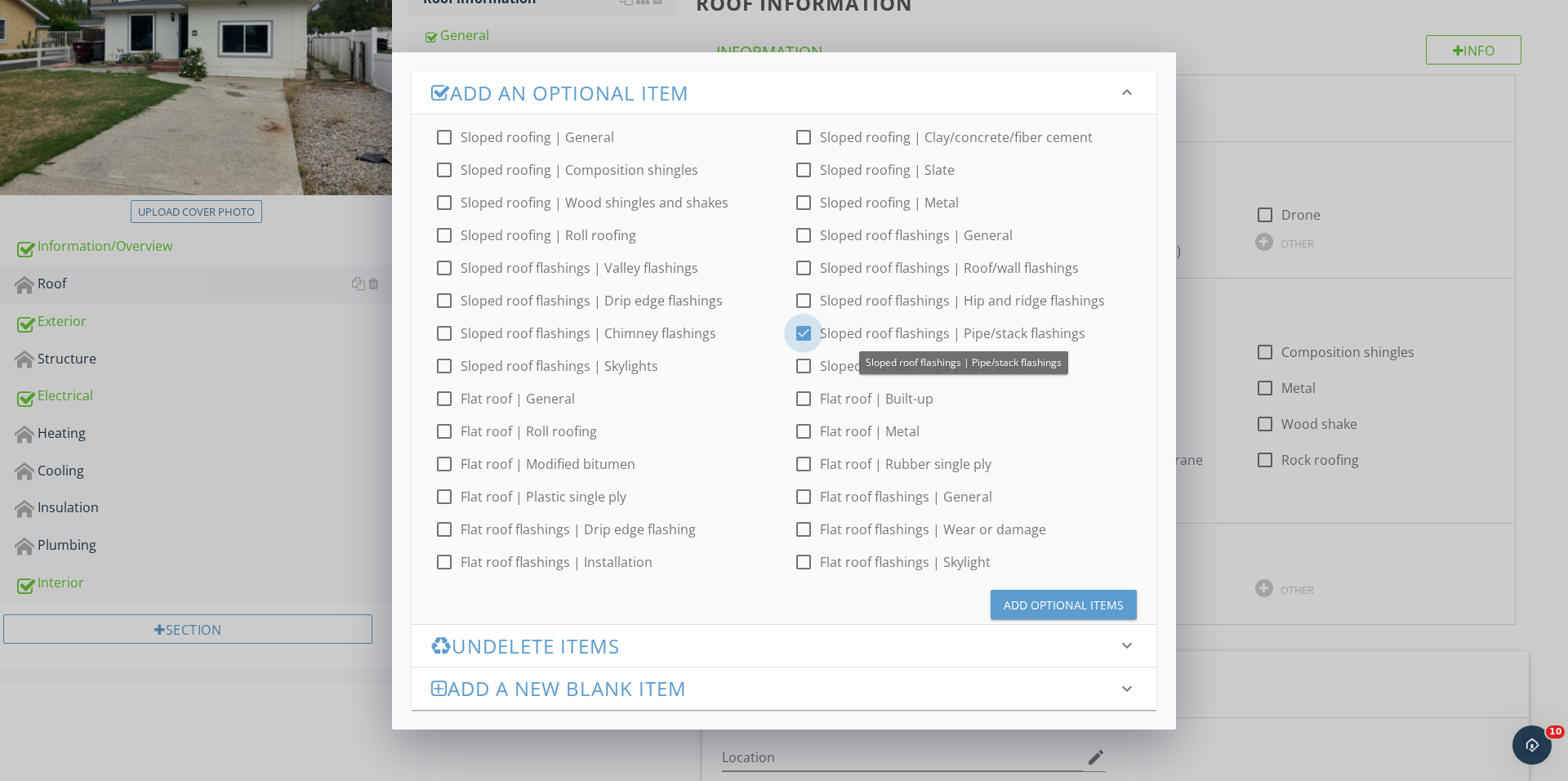
checkbox input "true"
click at [1056, 593] on button "Add Optional Items" at bounding box center [1064, 604] width 146 height 29
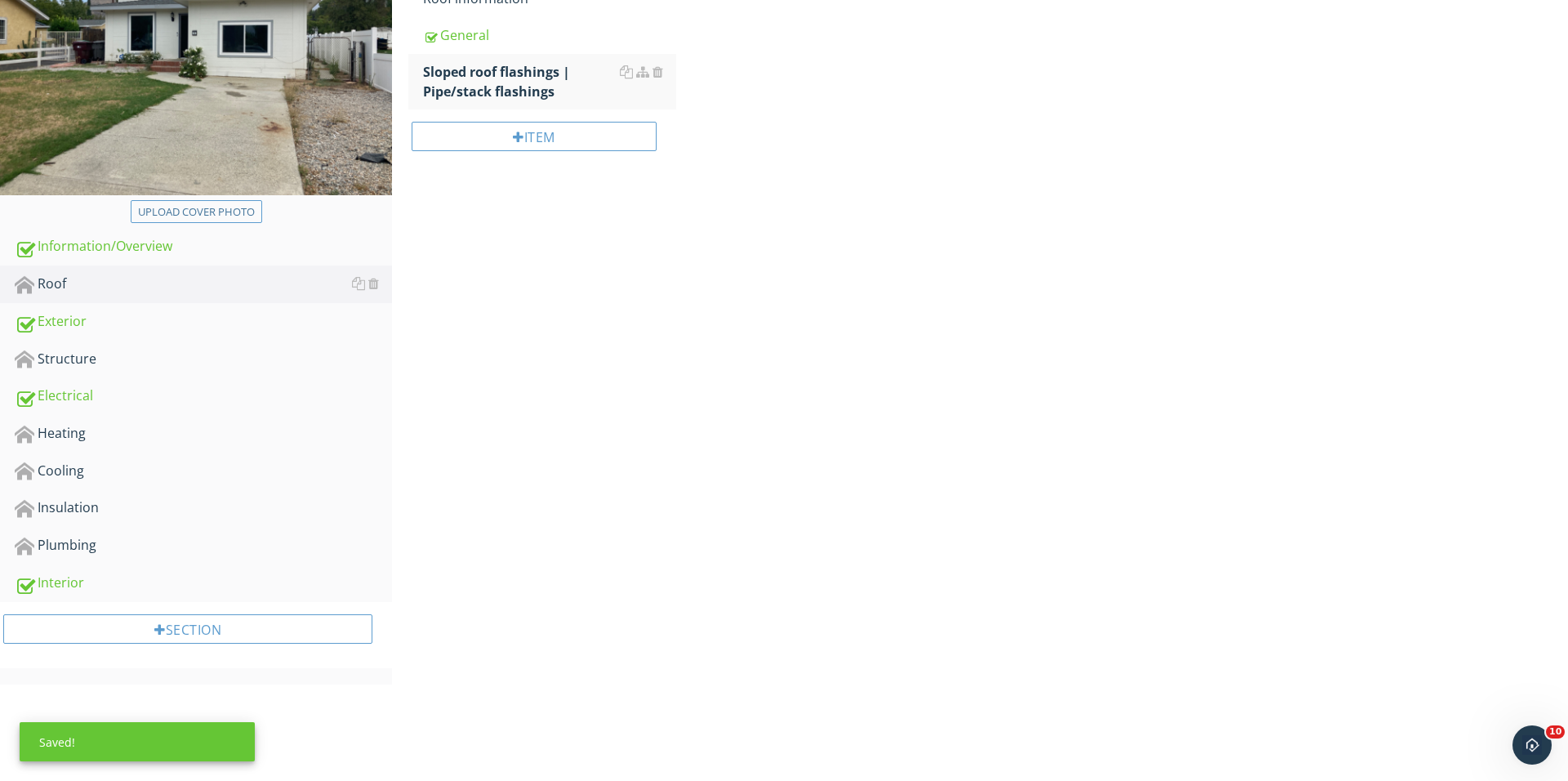
scroll to position [261, 0]
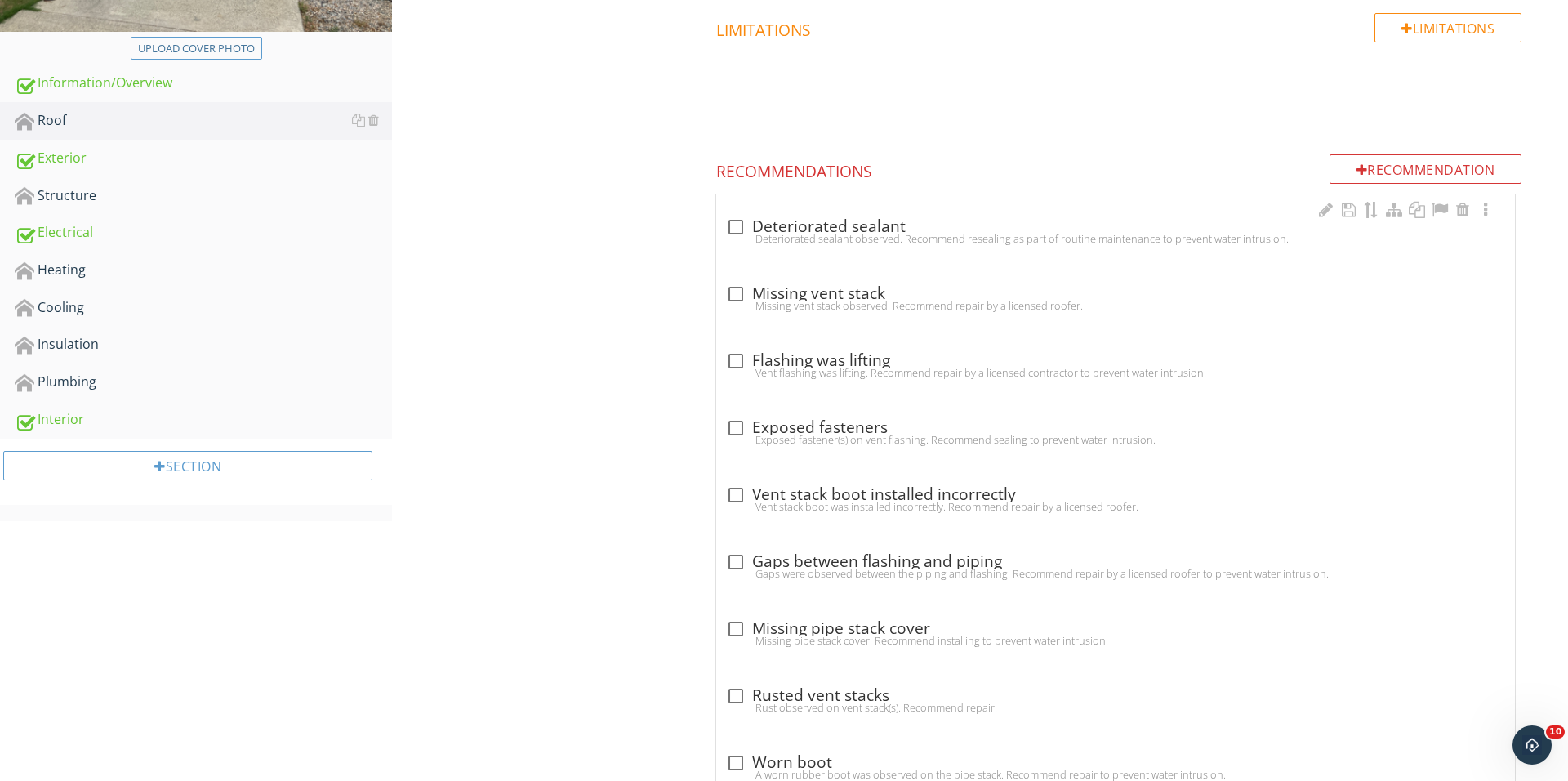
click at [738, 227] on div at bounding box center [736, 227] width 28 height 28
checkbox input "true"
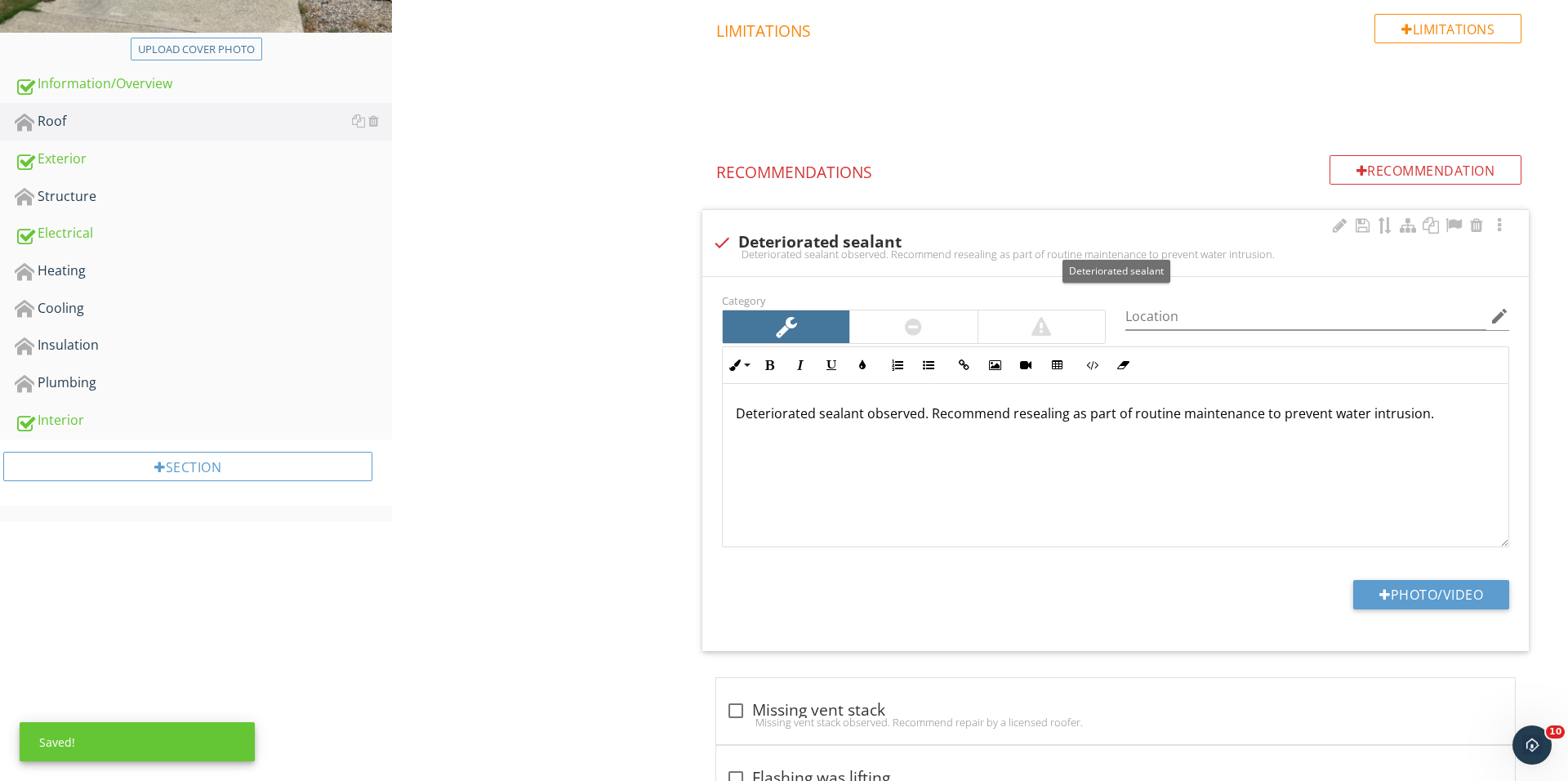
scroll to position [426, 0]
click at [1380, 590] on div at bounding box center [1384, 593] width 11 height 13
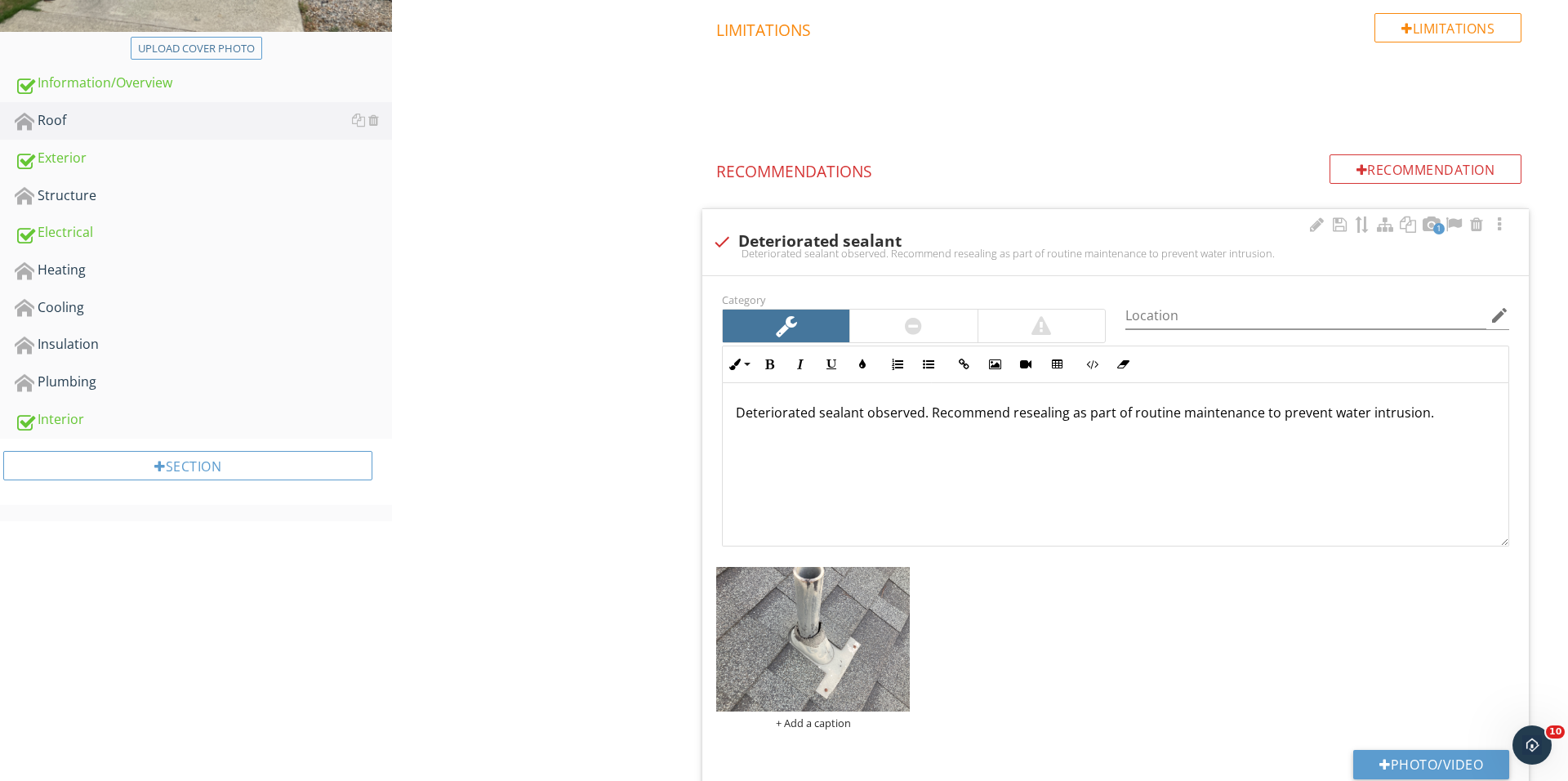
scroll to position [513, 0]
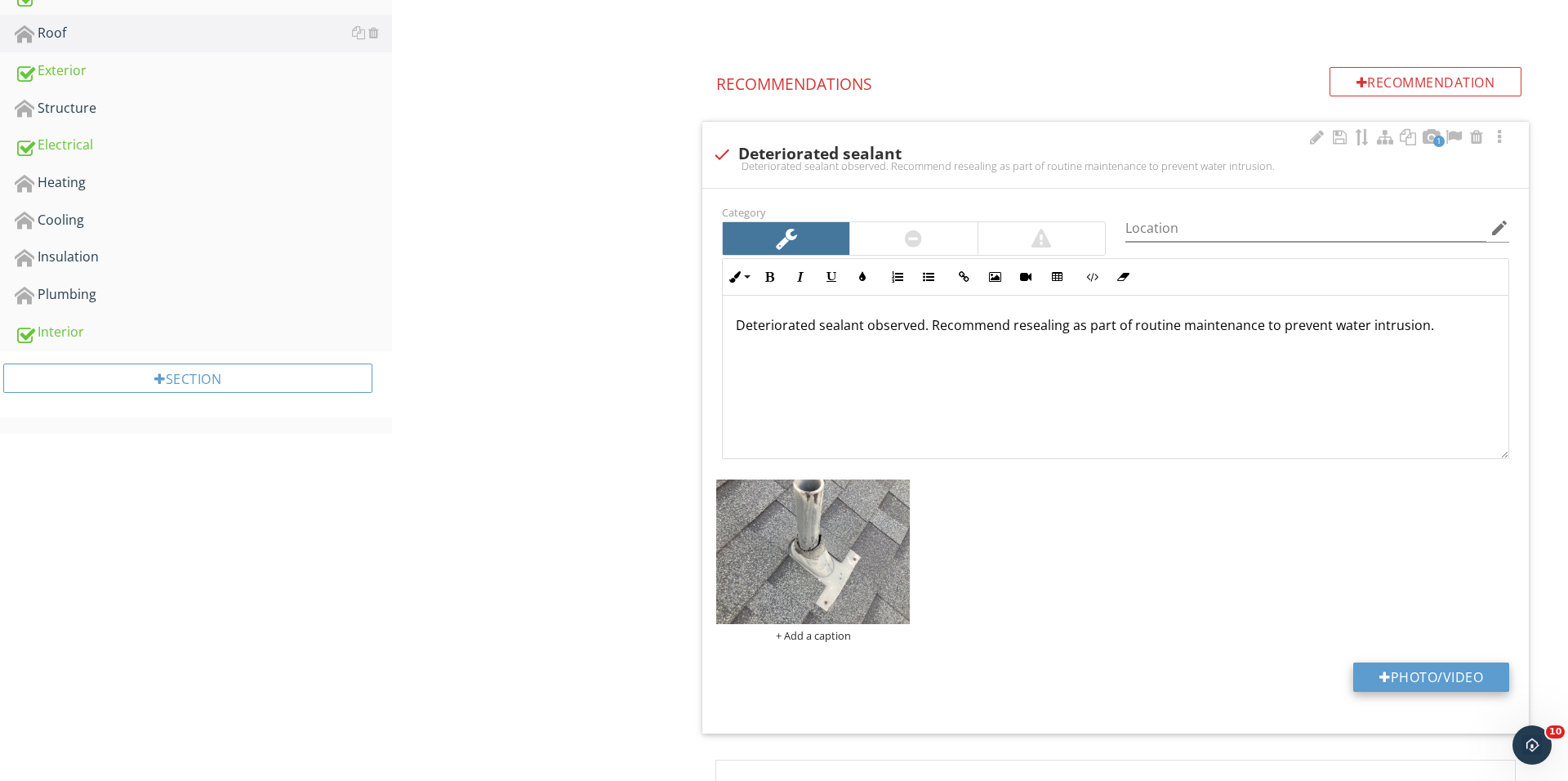
click at [1415, 664] on button "Photo/Video" at bounding box center [1430, 678] width 156 height 29
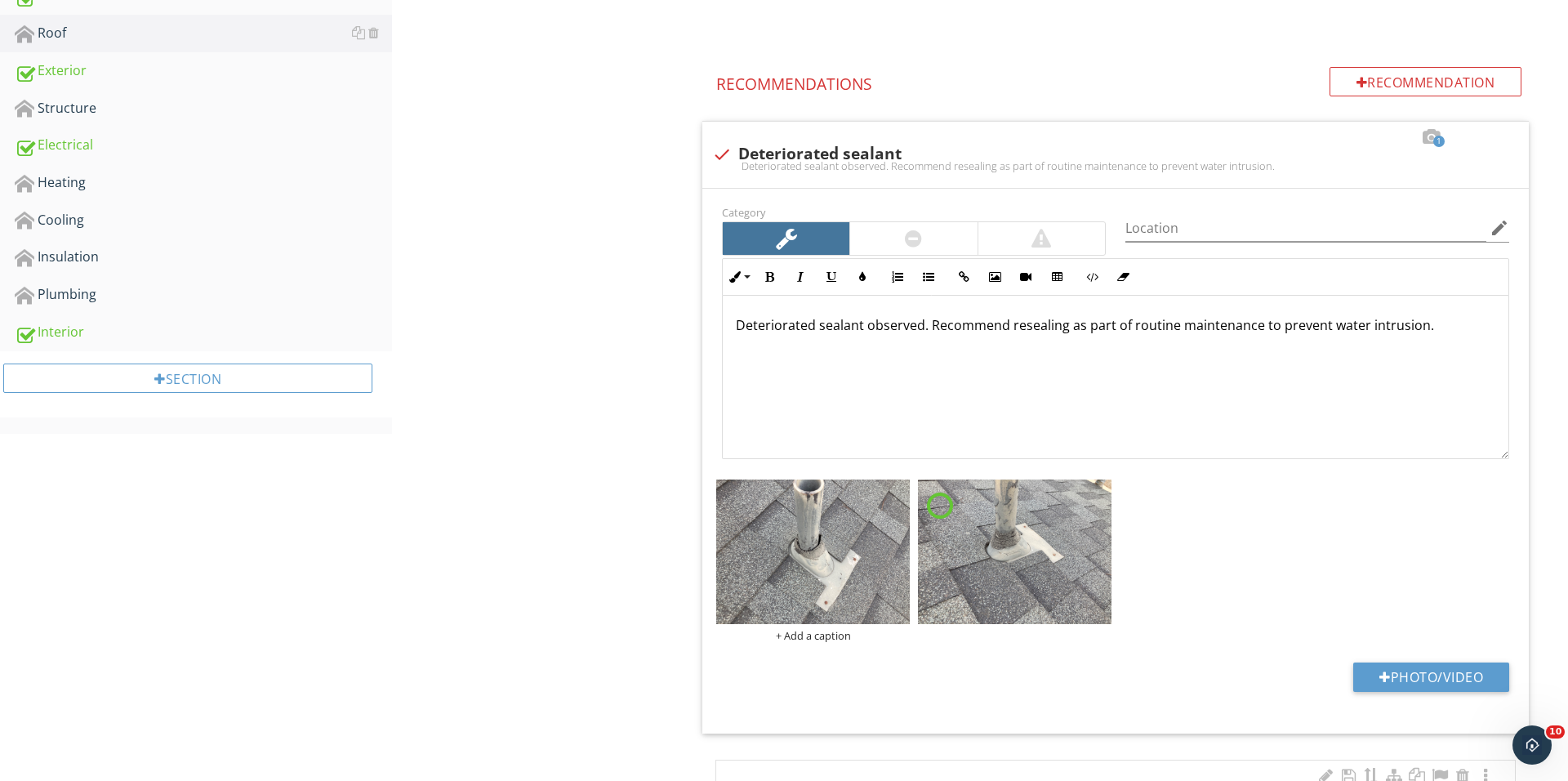
scroll to position [652, 0]
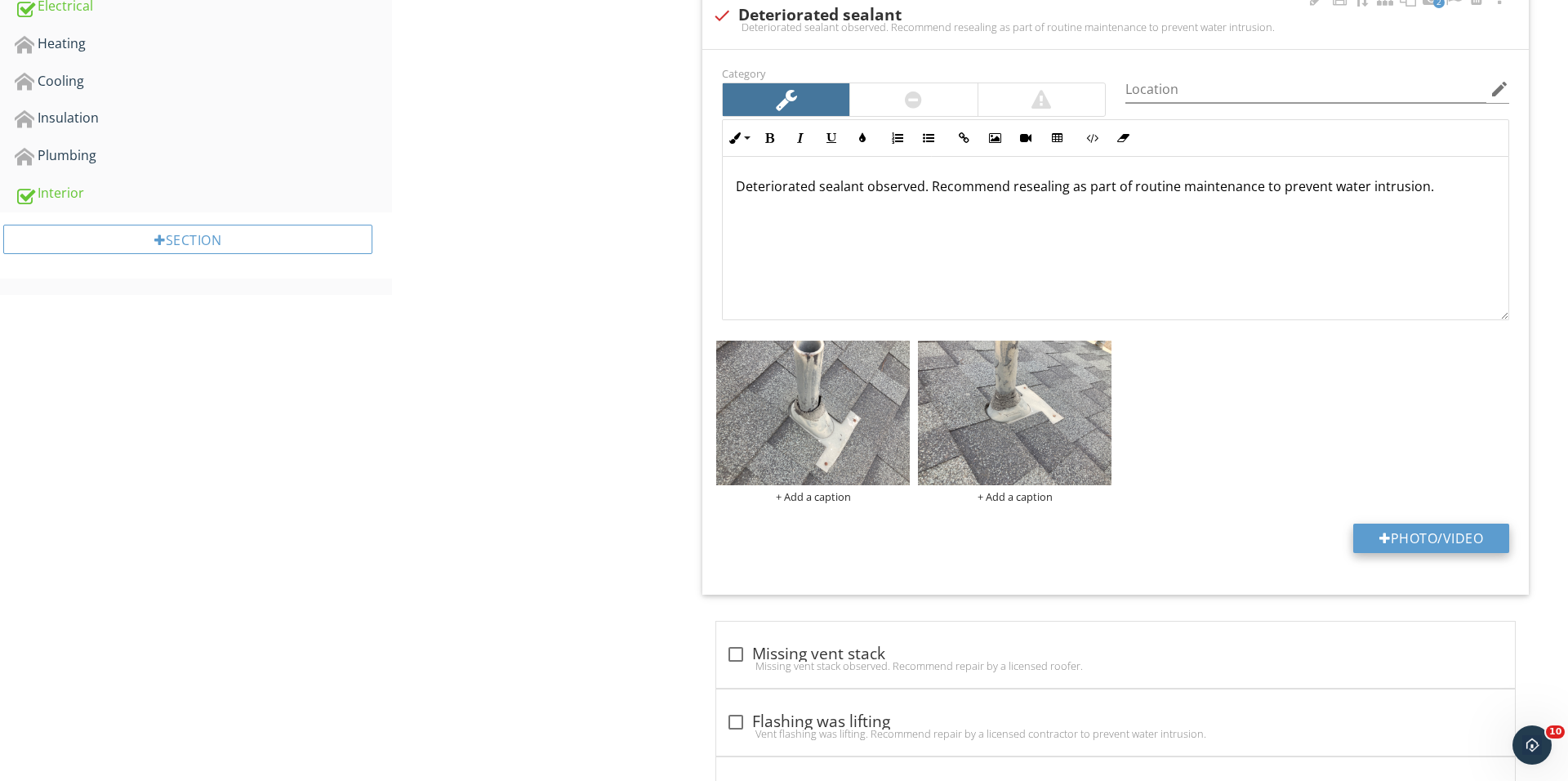
click at [1383, 538] on div at bounding box center [1384, 538] width 11 height 13
type input "C:\fakepath\IMG_1596.JPG"
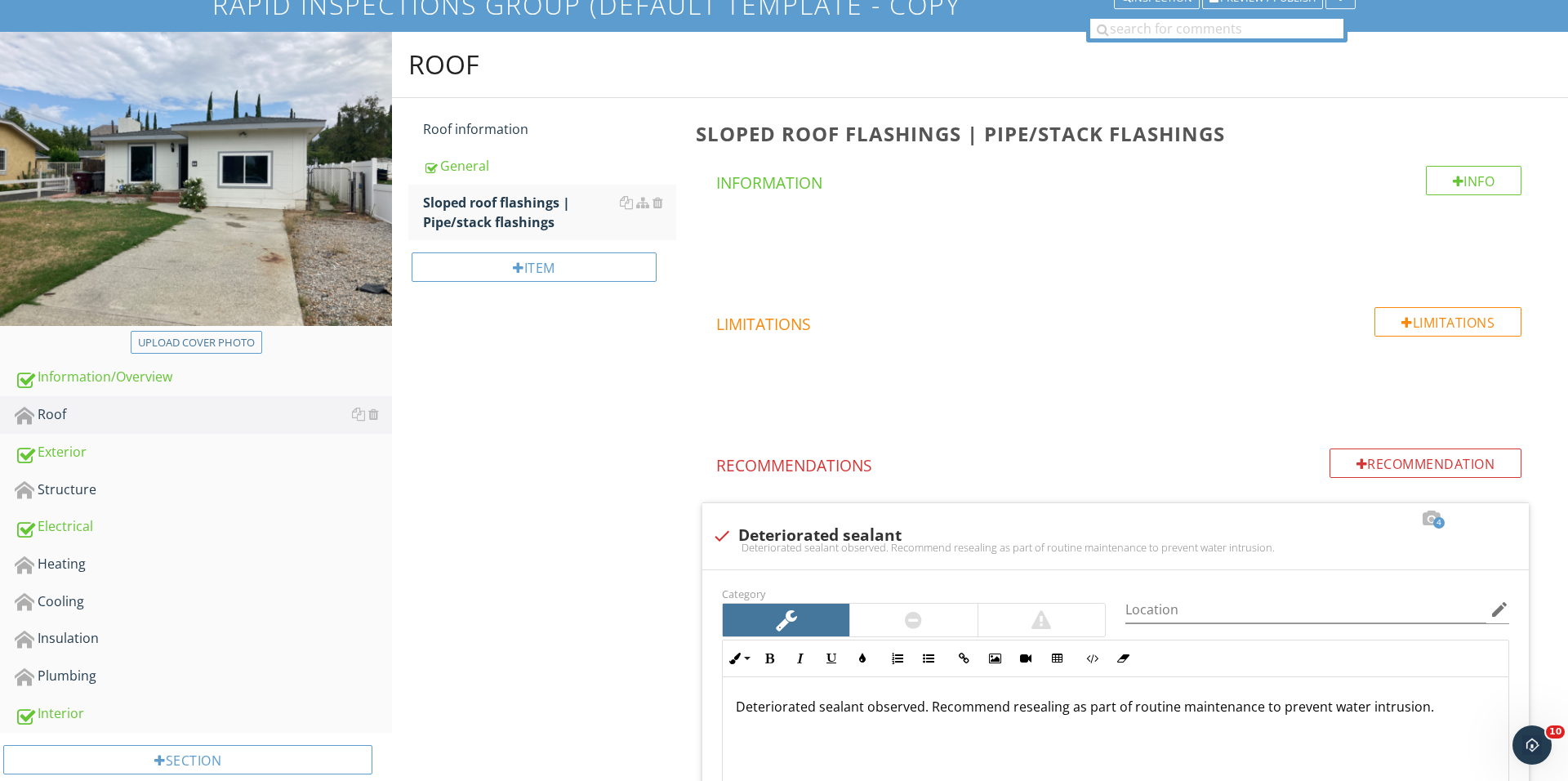
scroll to position [153, 0]
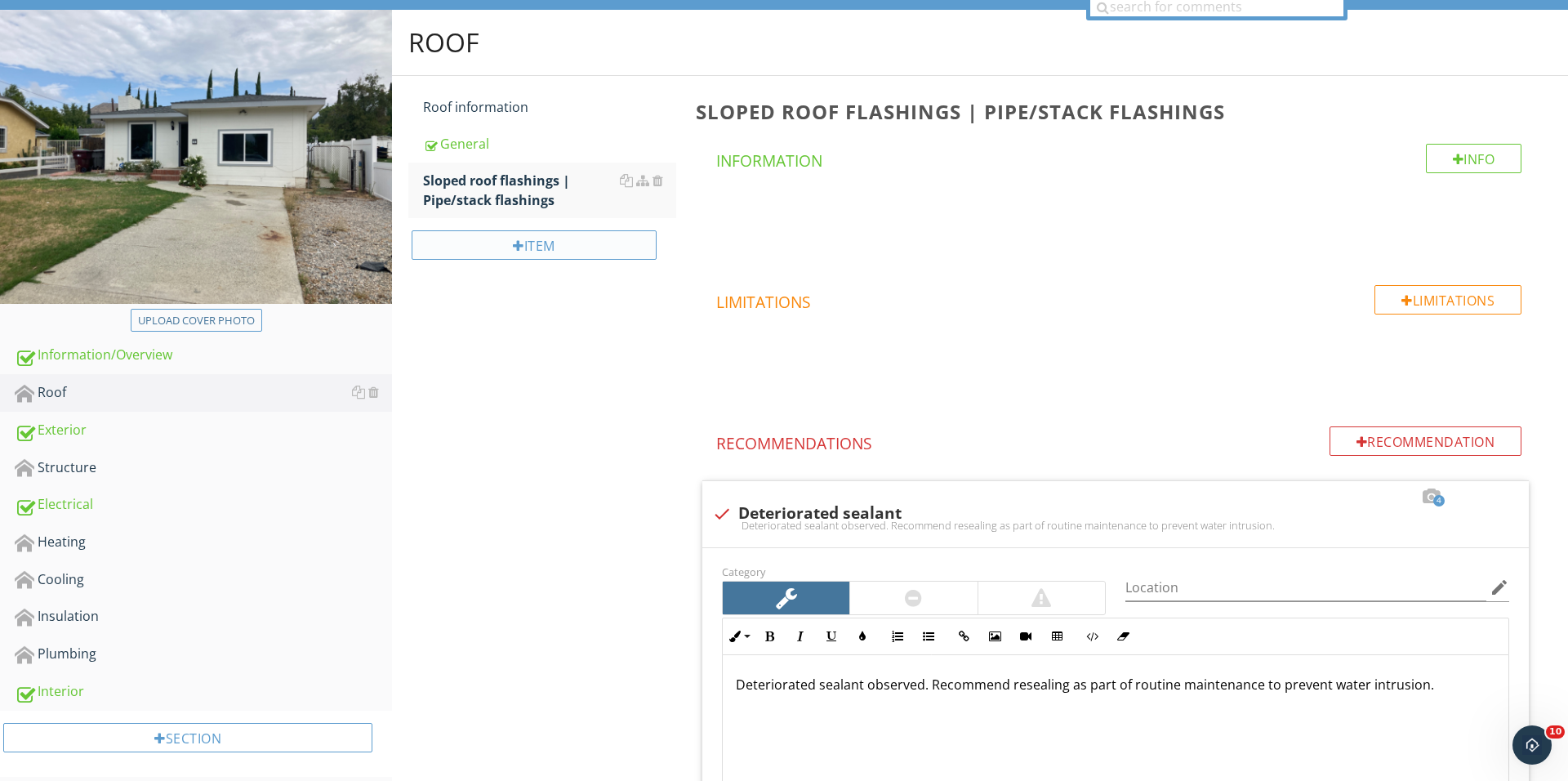
click at [529, 242] on div "Item" at bounding box center [534, 245] width 245 height 29
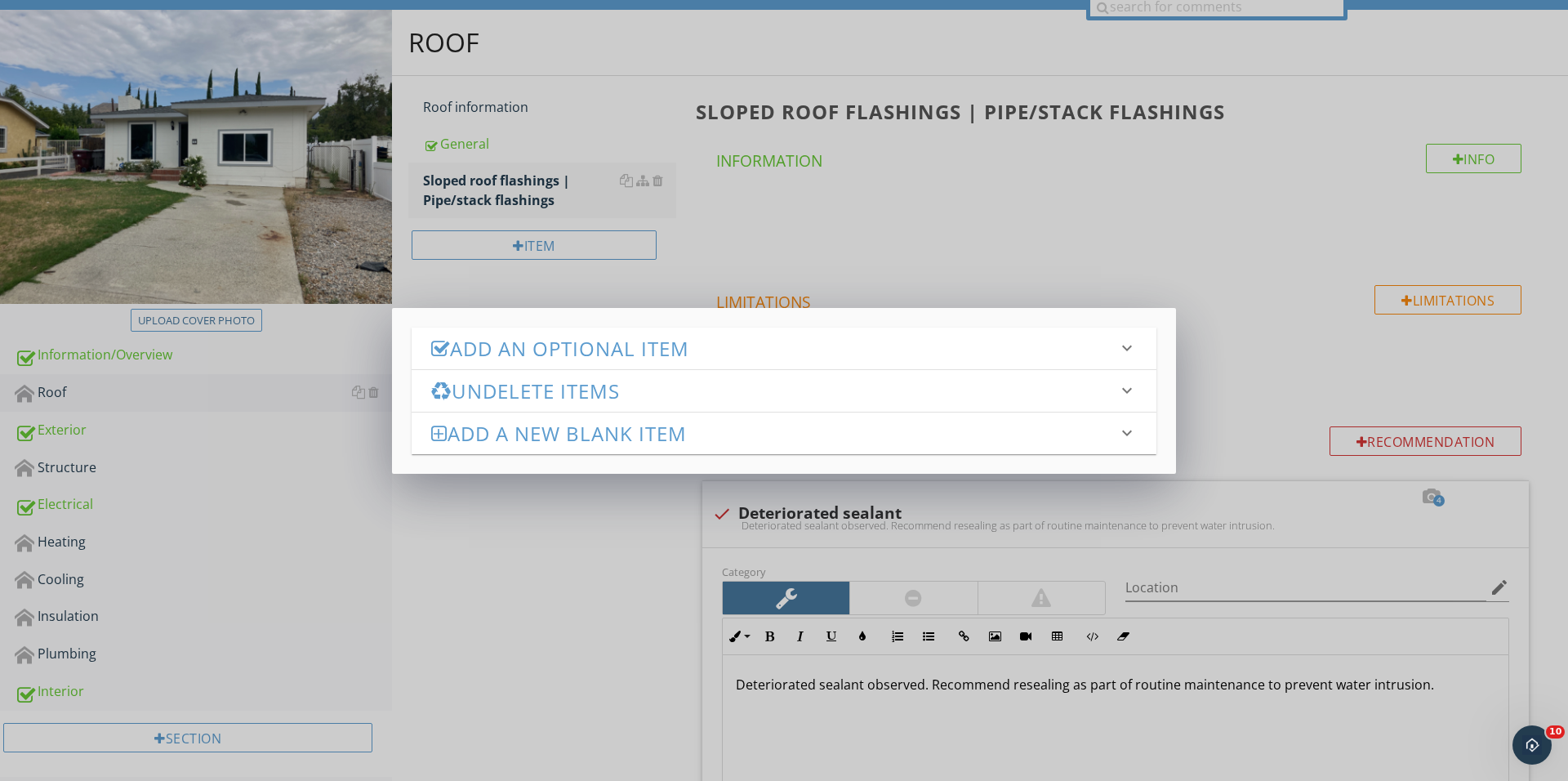
click at [599, 347] on h3 "Add an Optional Item" at bounding box center [774, 348] width 686 height 22
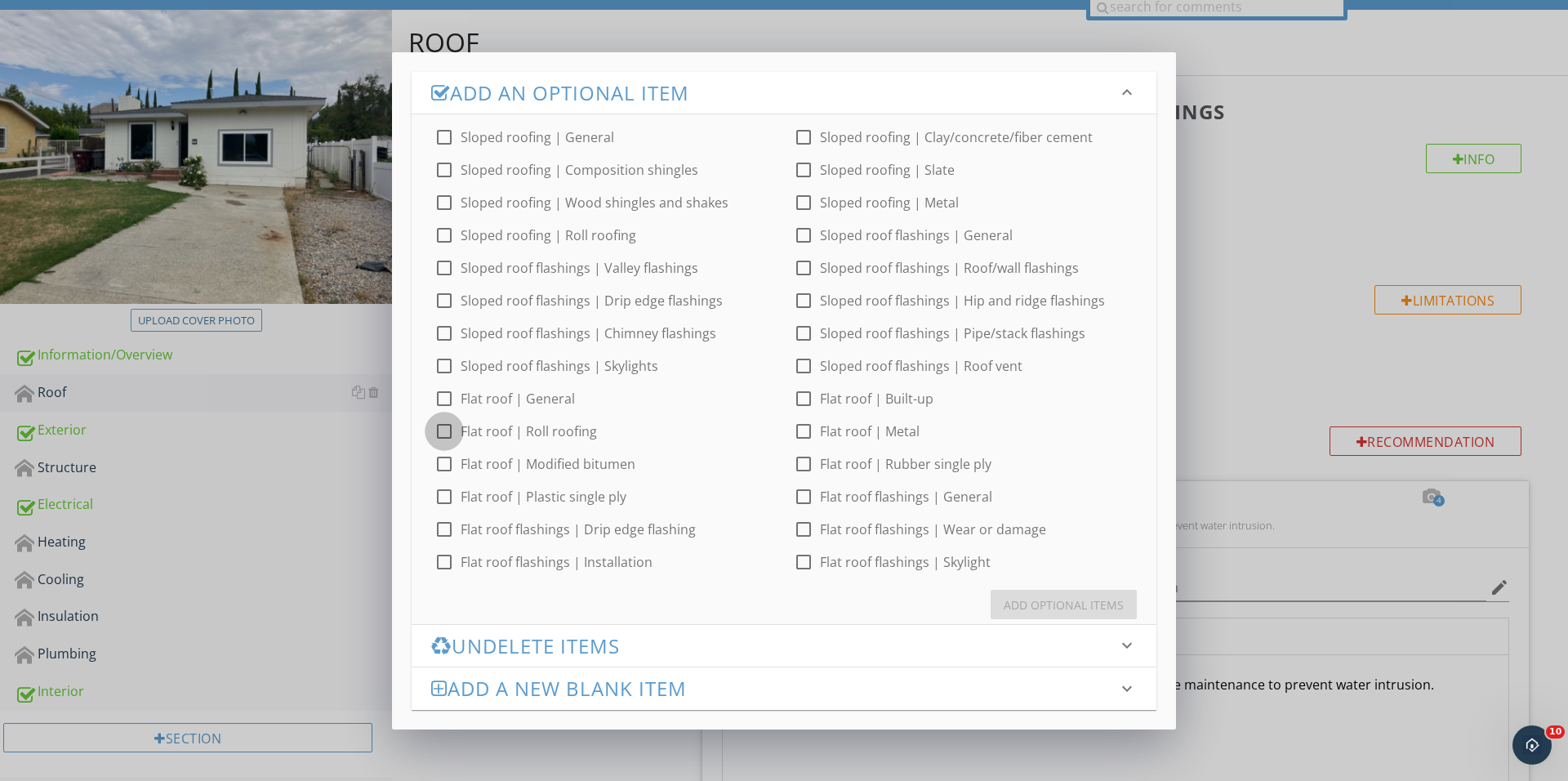
scroll to position [0, 0]
click at [445, 372] on div "check_box_outline_blank Sloped roofing | General check_box_outline_blank Sloped…" at bounding box center [784, 343] width 744 height 458
click at [447, 428] on div at bounding box center [444, 431] width 28 height 28
checkbox input "true"
click at [1065, 612] on div "Add Optional Items" at bounding box center [1063, 605] width 120 height 17
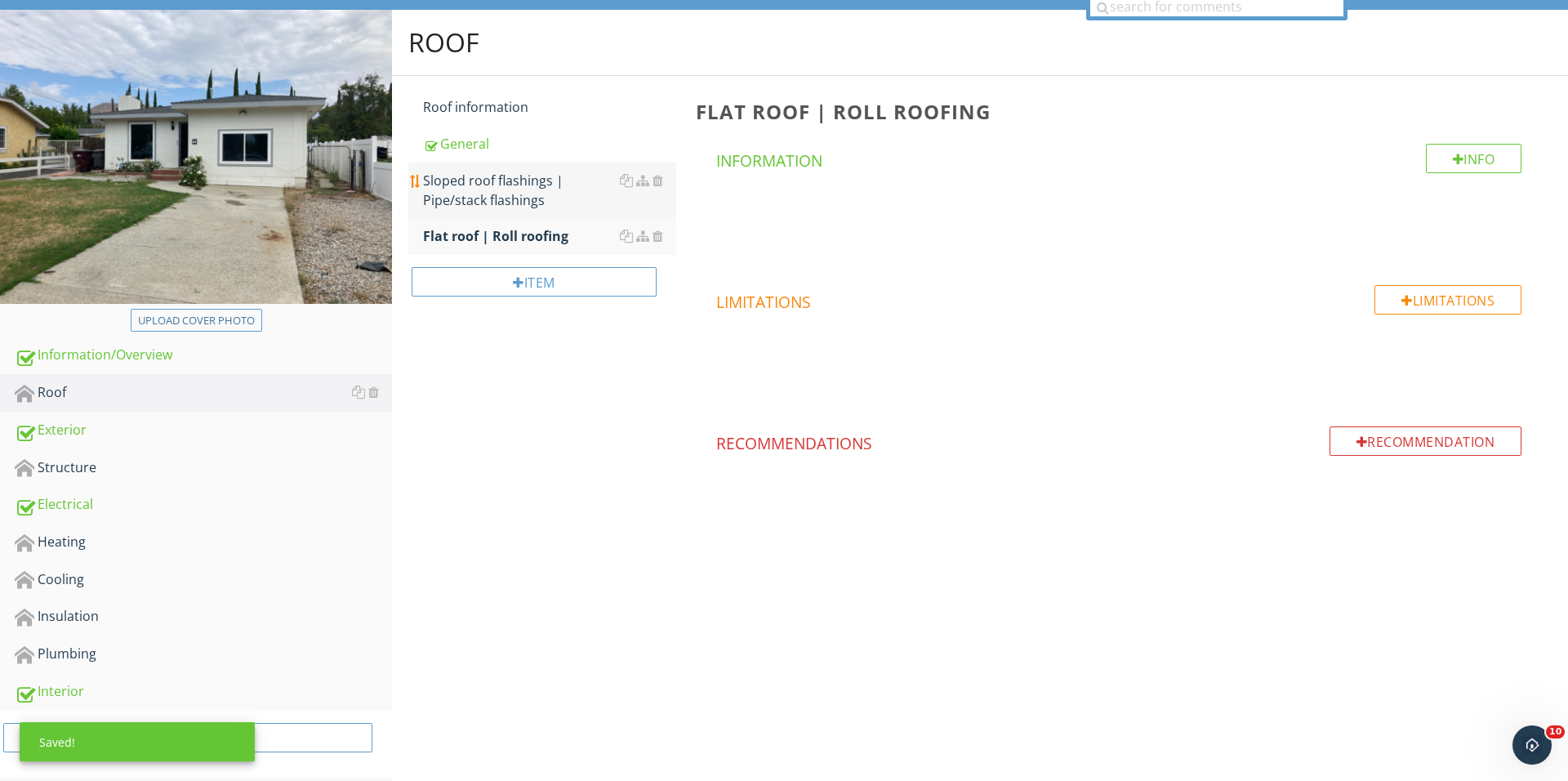
click at [507, 203] on div "Sloped roof flashings | Pipe/stack flashings" at bounding box center [550, 190] width 253 height 39
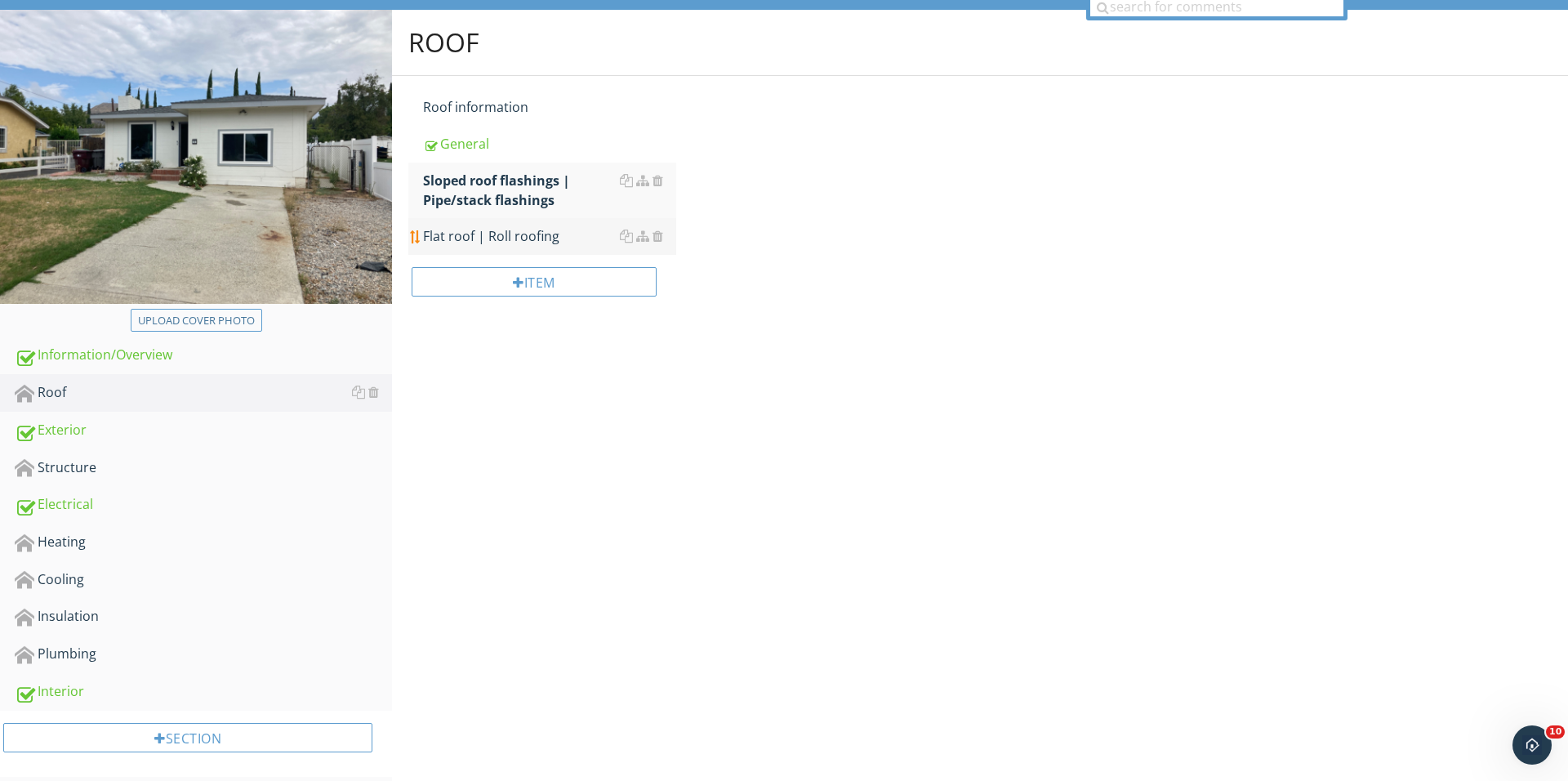
click at [510, 228] on div "Flat roof | Roll roofing" at bounding box center [550, 236] width 253 height 20
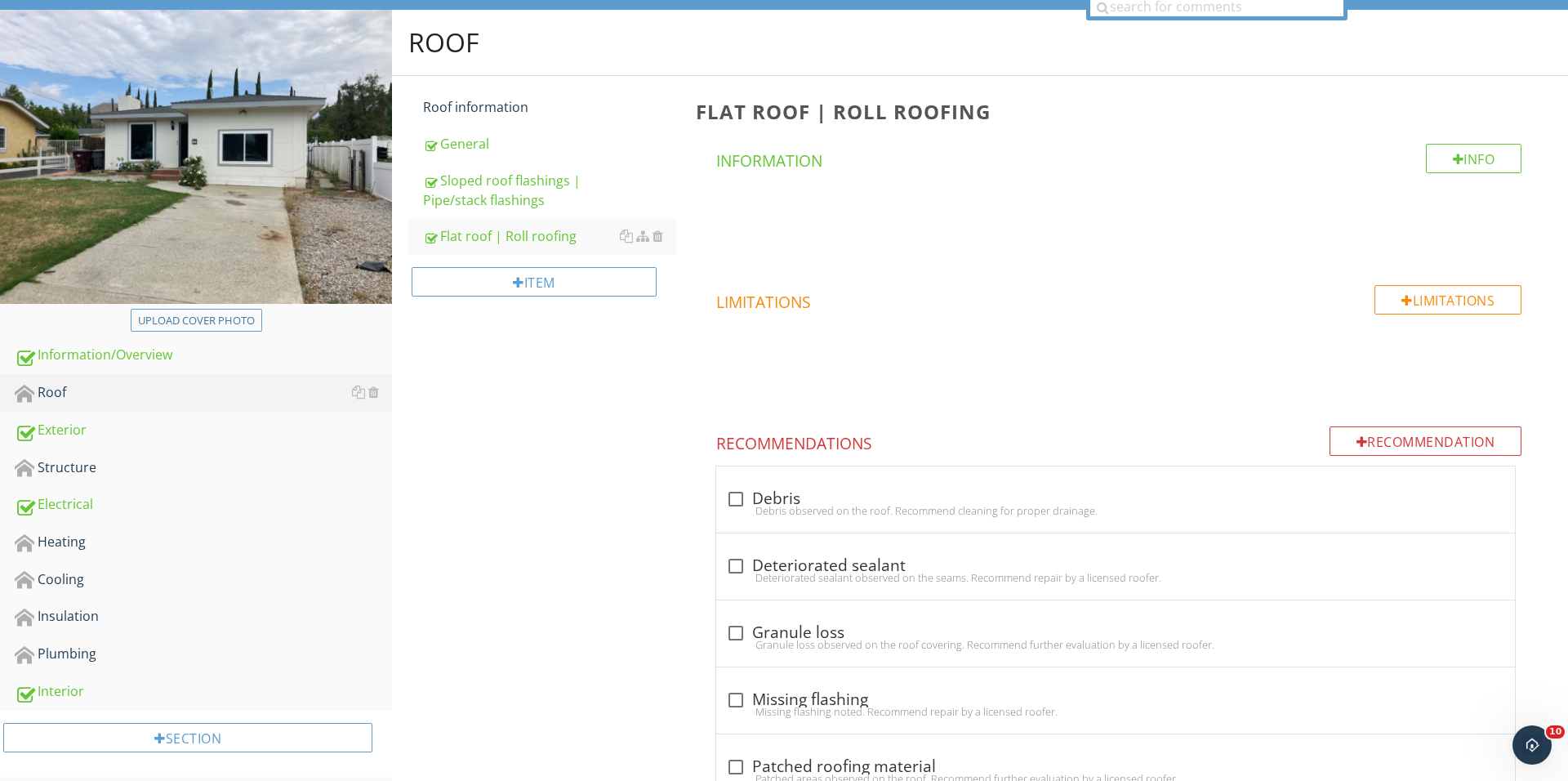
scroll to position [386, 0]
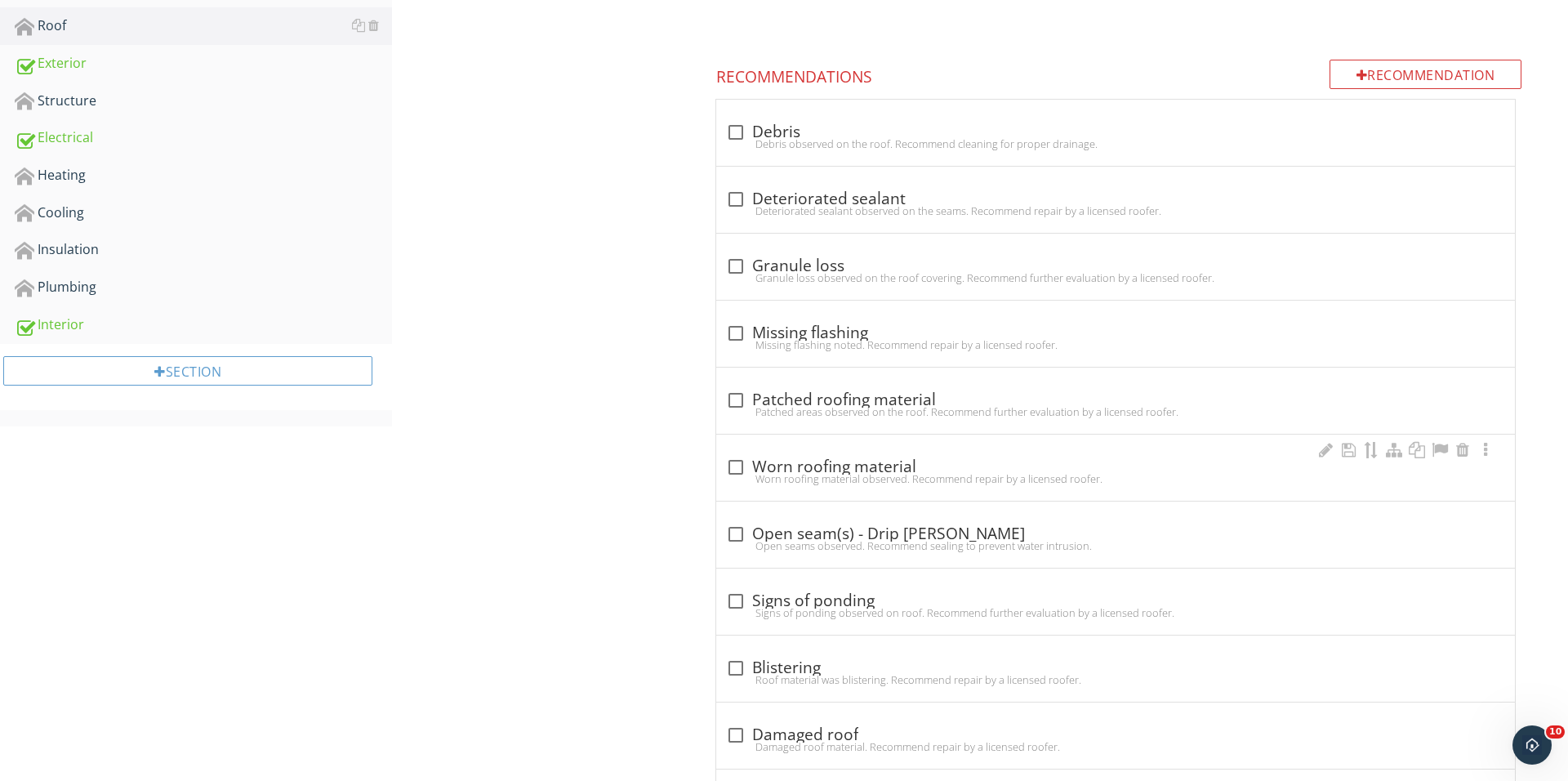
click at [758, 479] on div "Worn roofing material observed. Recommend repair by a licensed roofer." at bounding box center [1116, 478] width 779 height 13
checkbox input "true"
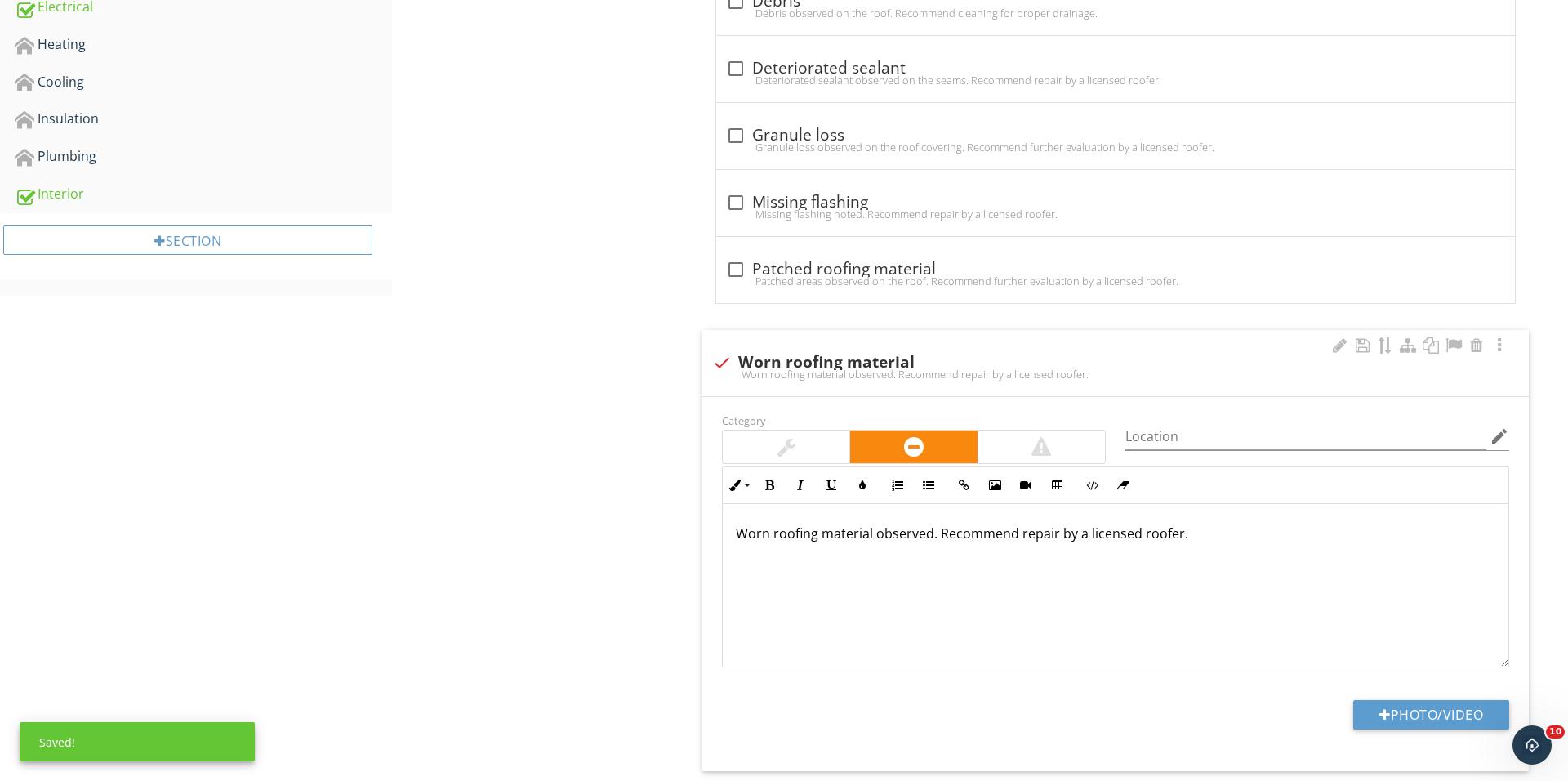
scroll to position [778, 0]
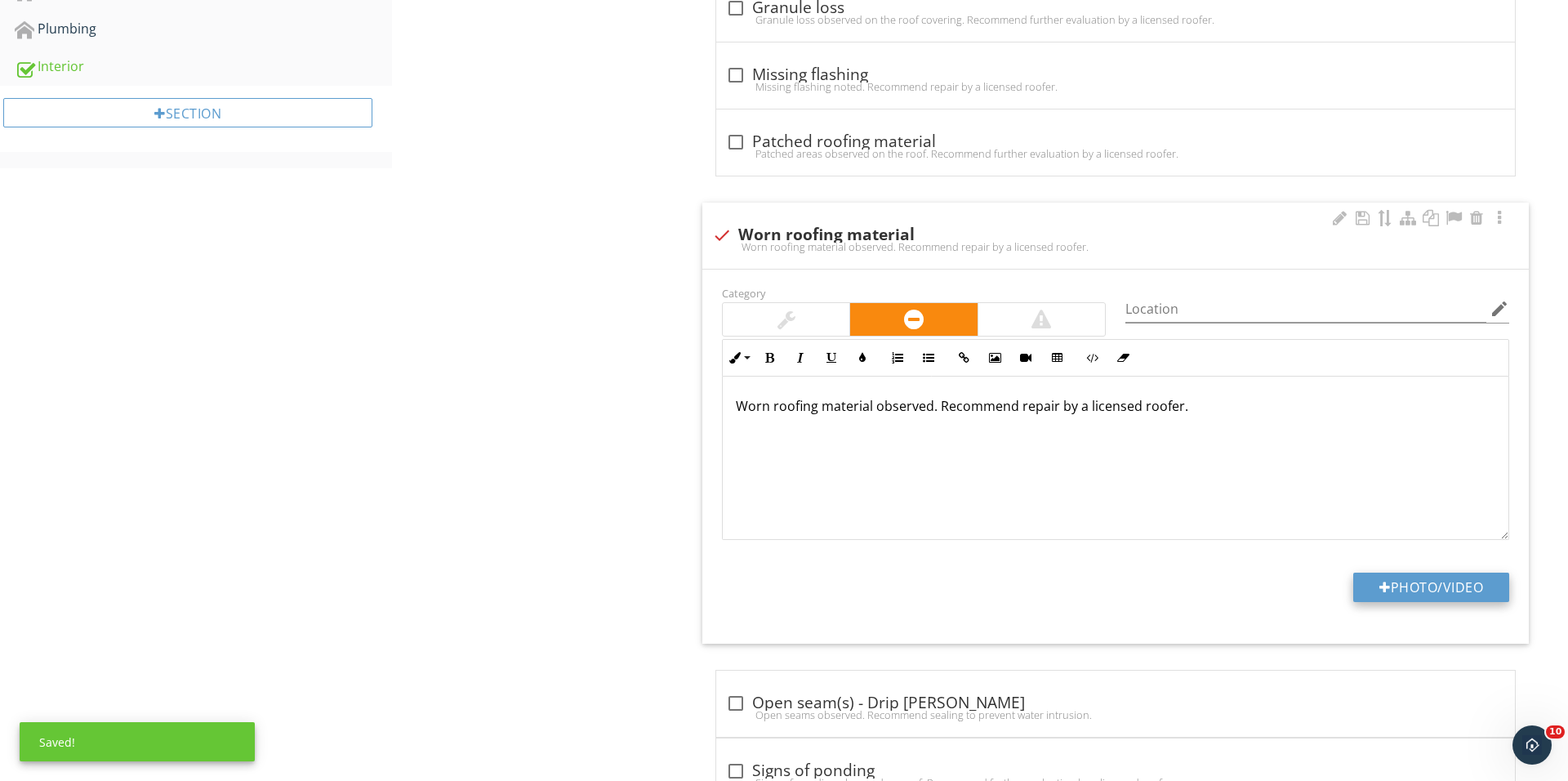
click at [1426, 597] on button "Photo/Video" at bounding box center [1430, 587] width 156 height 29
type input "C:\fakepath\IMG_1620.JPG"
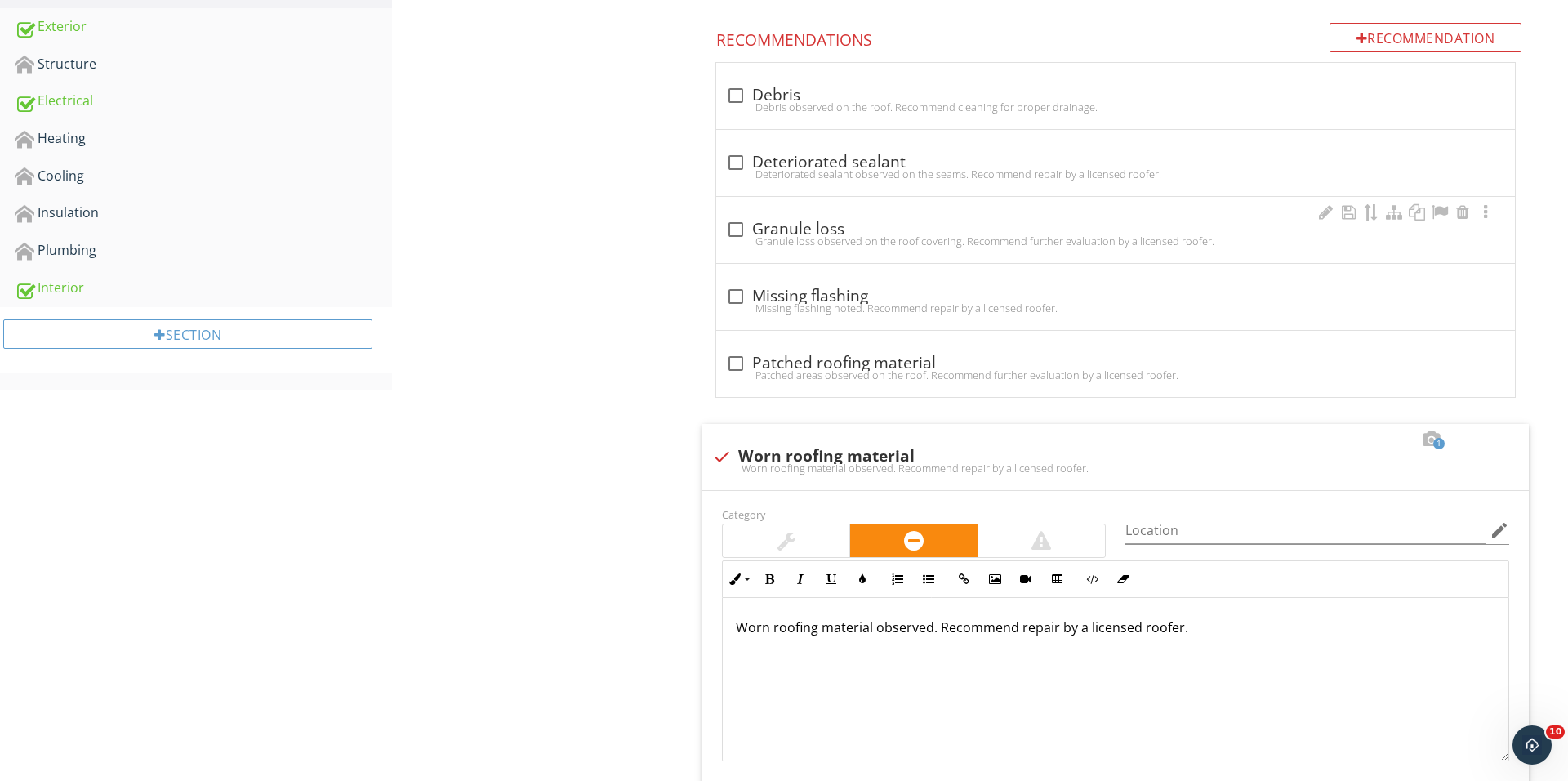
click at [736, 234] on div "Granule loss observed on the roof covering. Recommend further evaluation by a l…" at bounding box center [1116, 241] width 779 height 13
checkbox input "true"
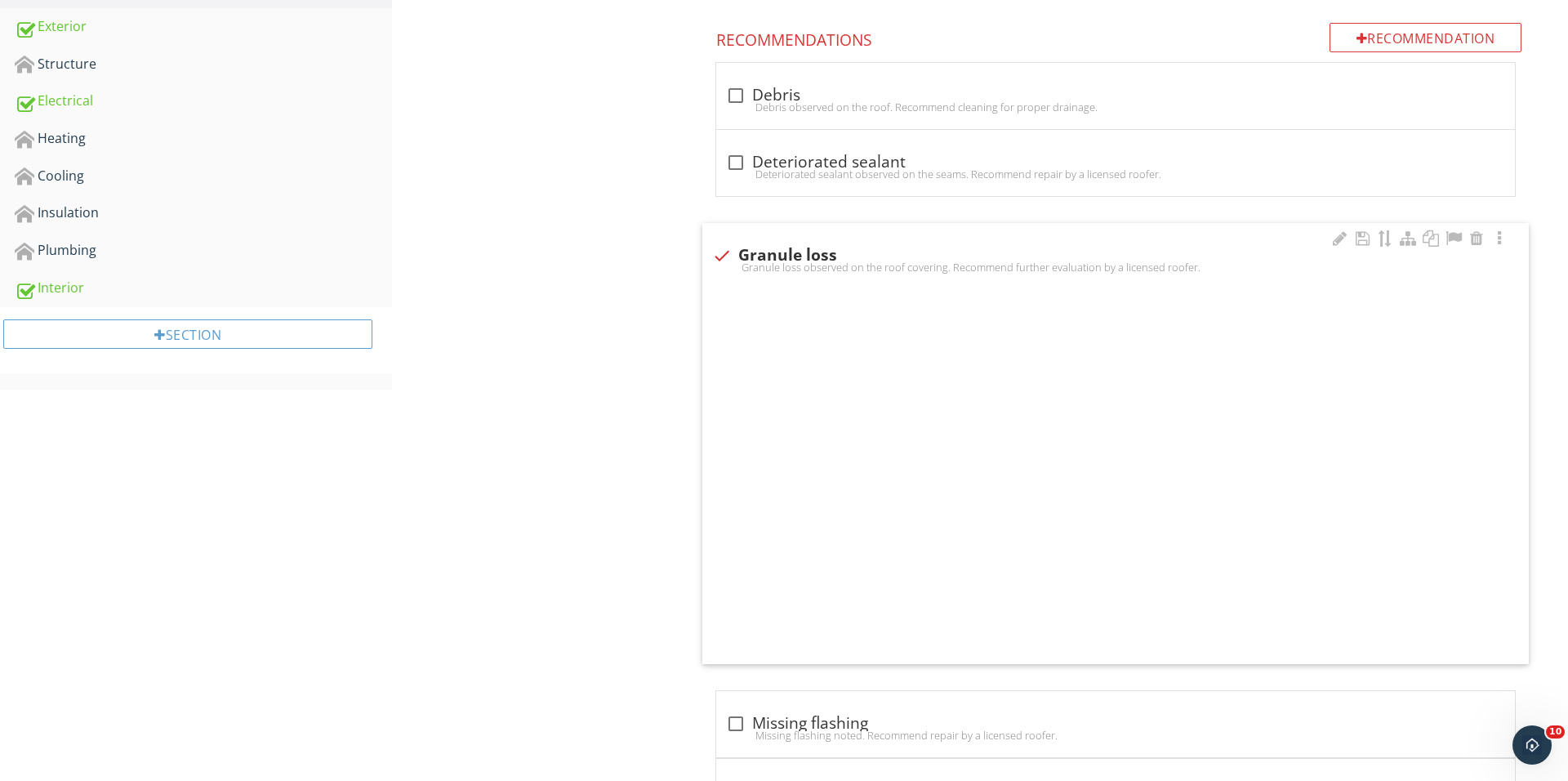
scroll to position [556, 0]
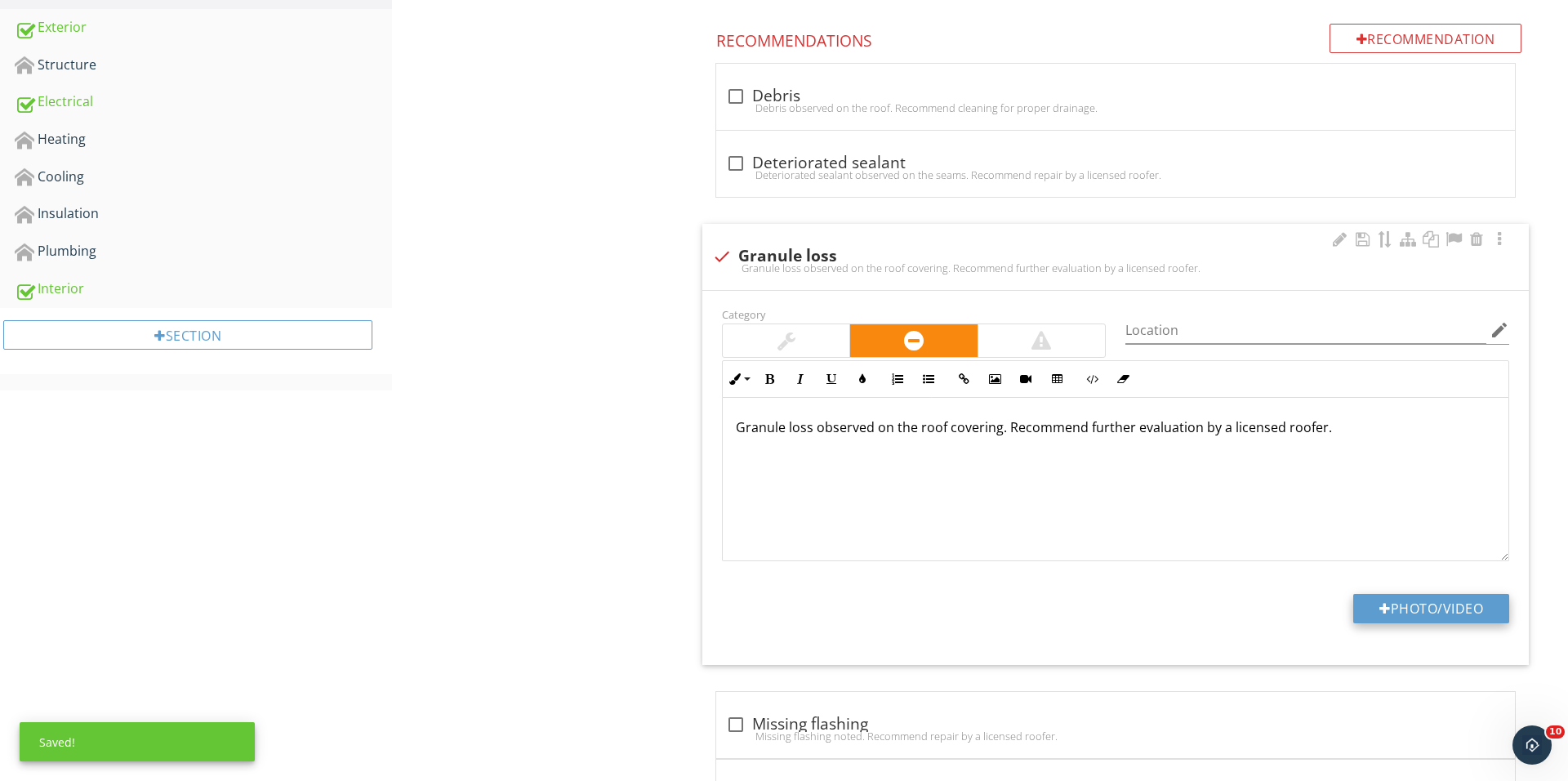
click at [1376, 594] on button "Photo/Video" at bounding box center [1430, 609] width 156 height 29
type input "C:\fakepath\IMG_1621.JPG"
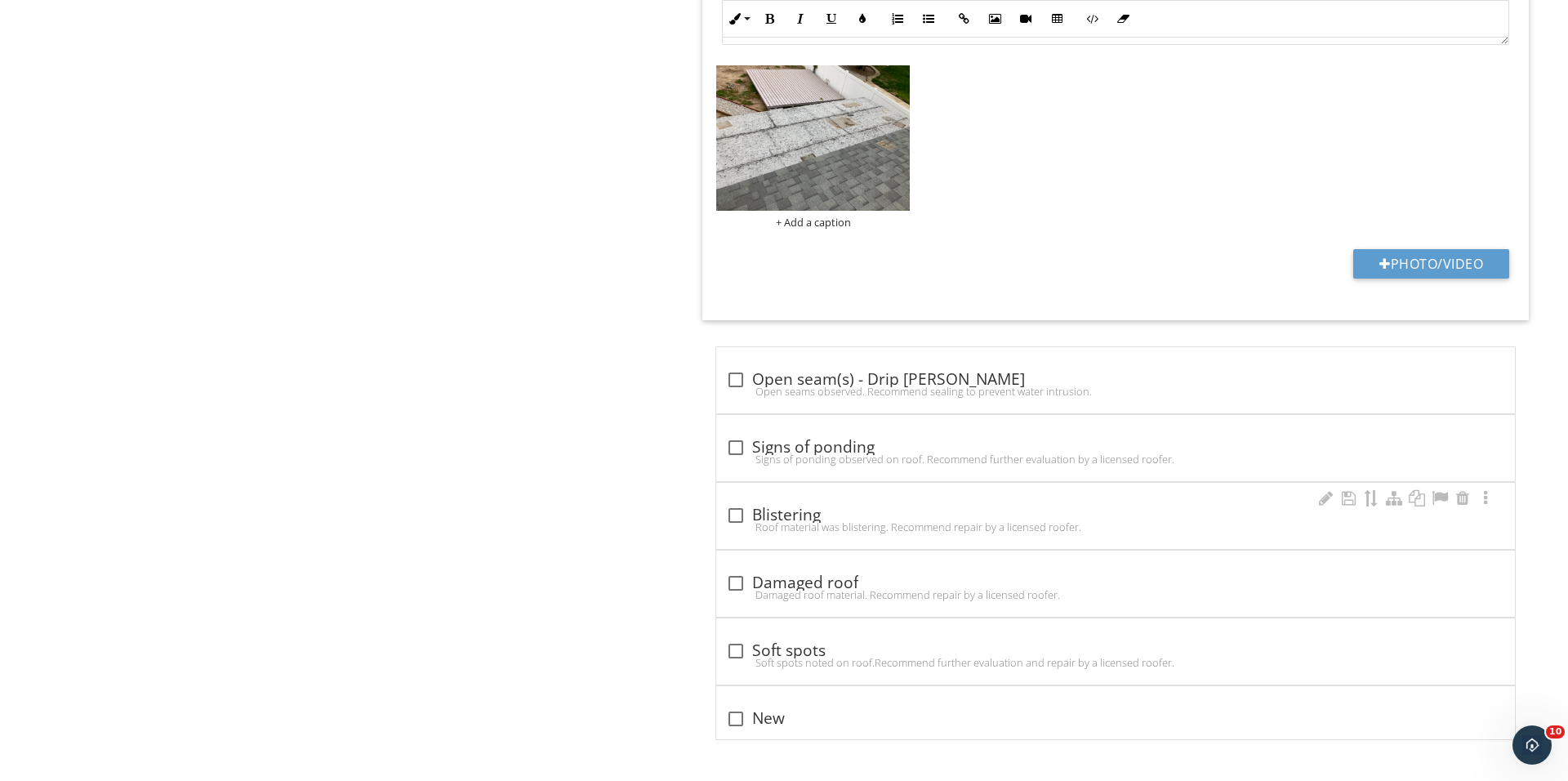
scroll to position [1881, 0]
click at [720, 501] on div "check_box_outline_blank Blistering Roof material was blistering. Recommend repa…" at bounding box center [1115, 515] width 799 height 66
checkbox input "true"
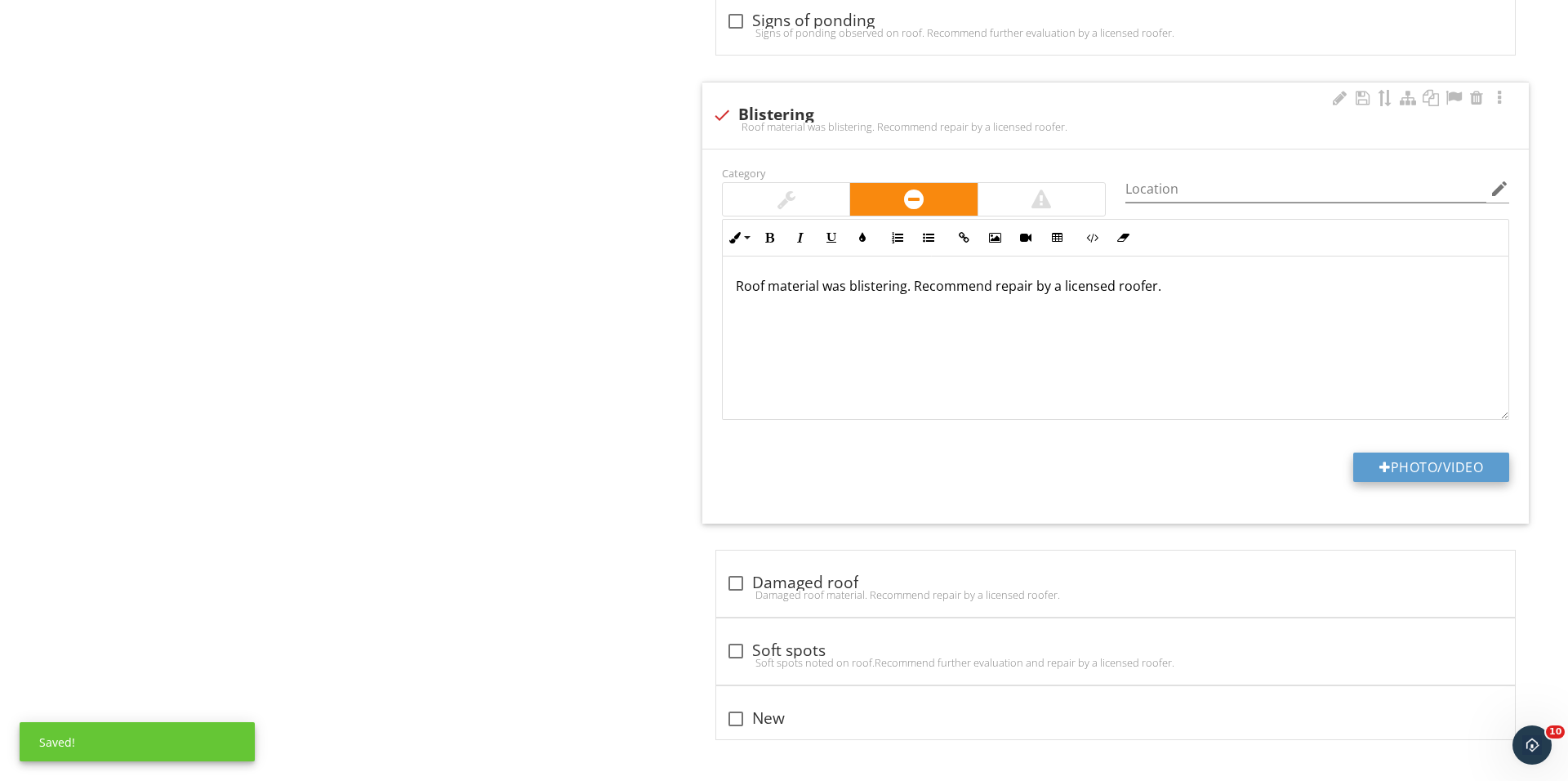
scroll to position [2308, 0]
click at [1401, 465] on button "Photo/Video" at bounding box center [1430, 467] width 156 height 29
type input "C:\fakepath\IMG_1626.JPG"
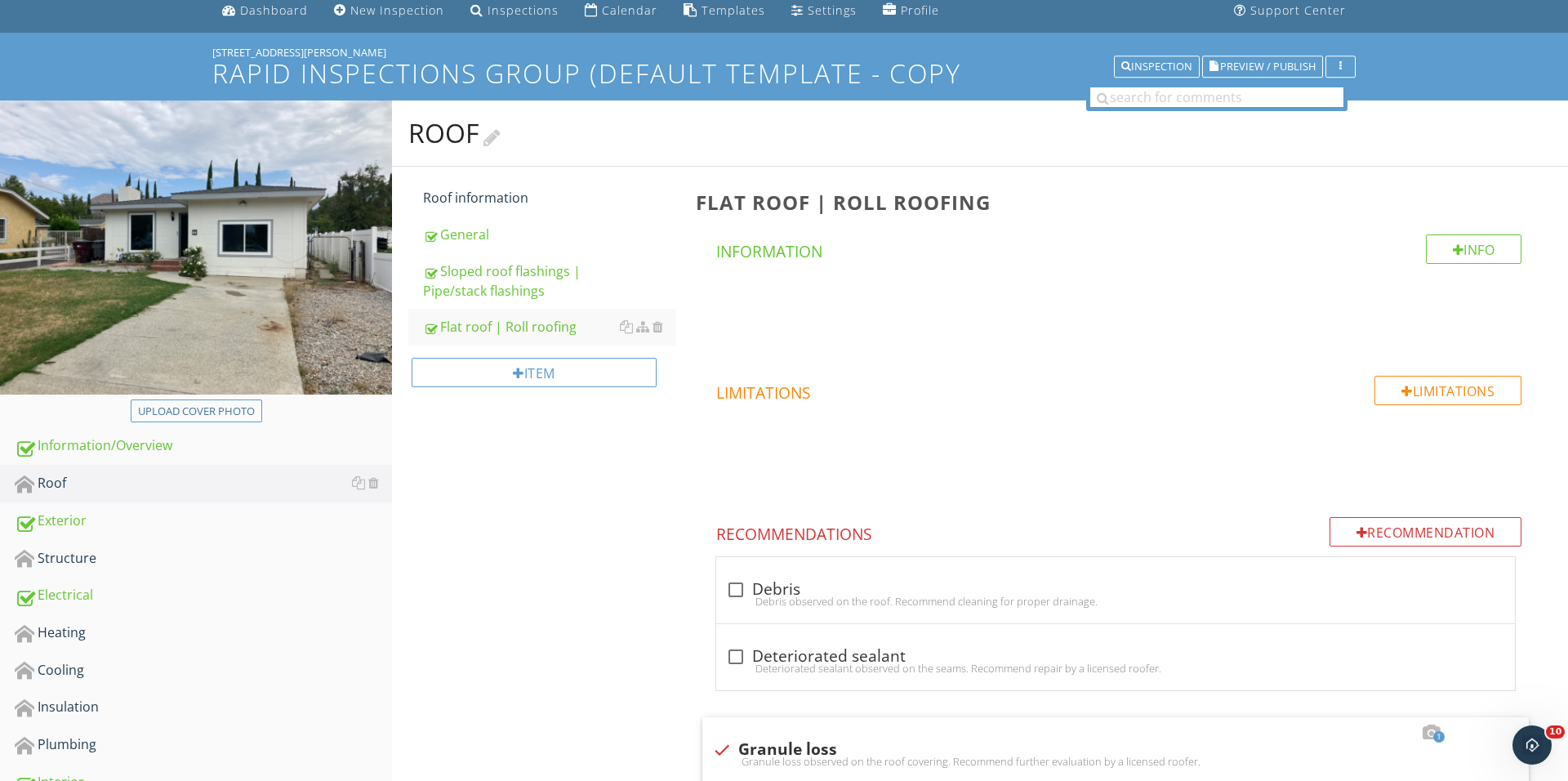
scroll to position [112, 0]
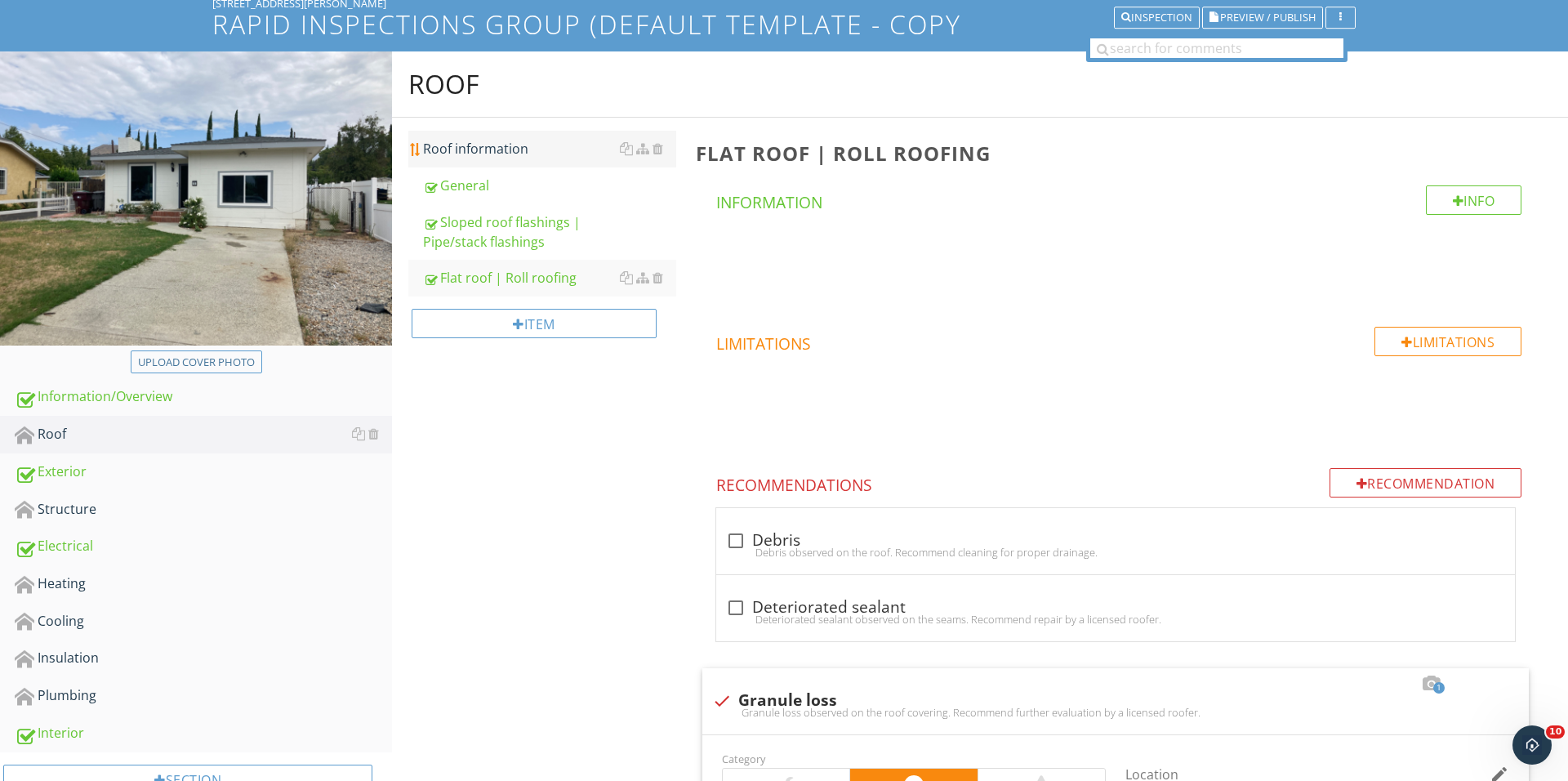
click at [537, 148] on div "Roof information" at bounding box center [550, 148] width 253 height 20
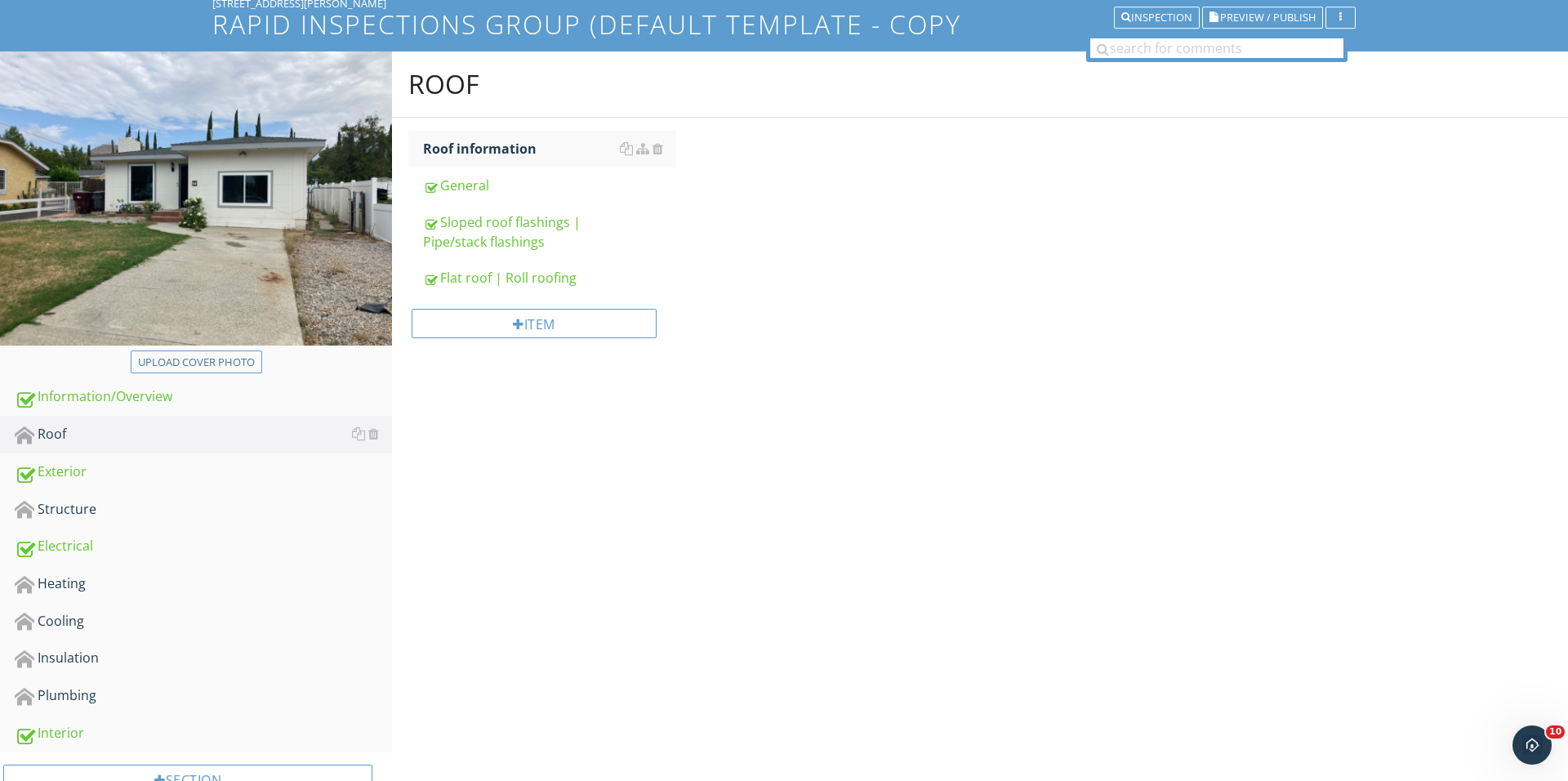
scroll to position [111, 0]
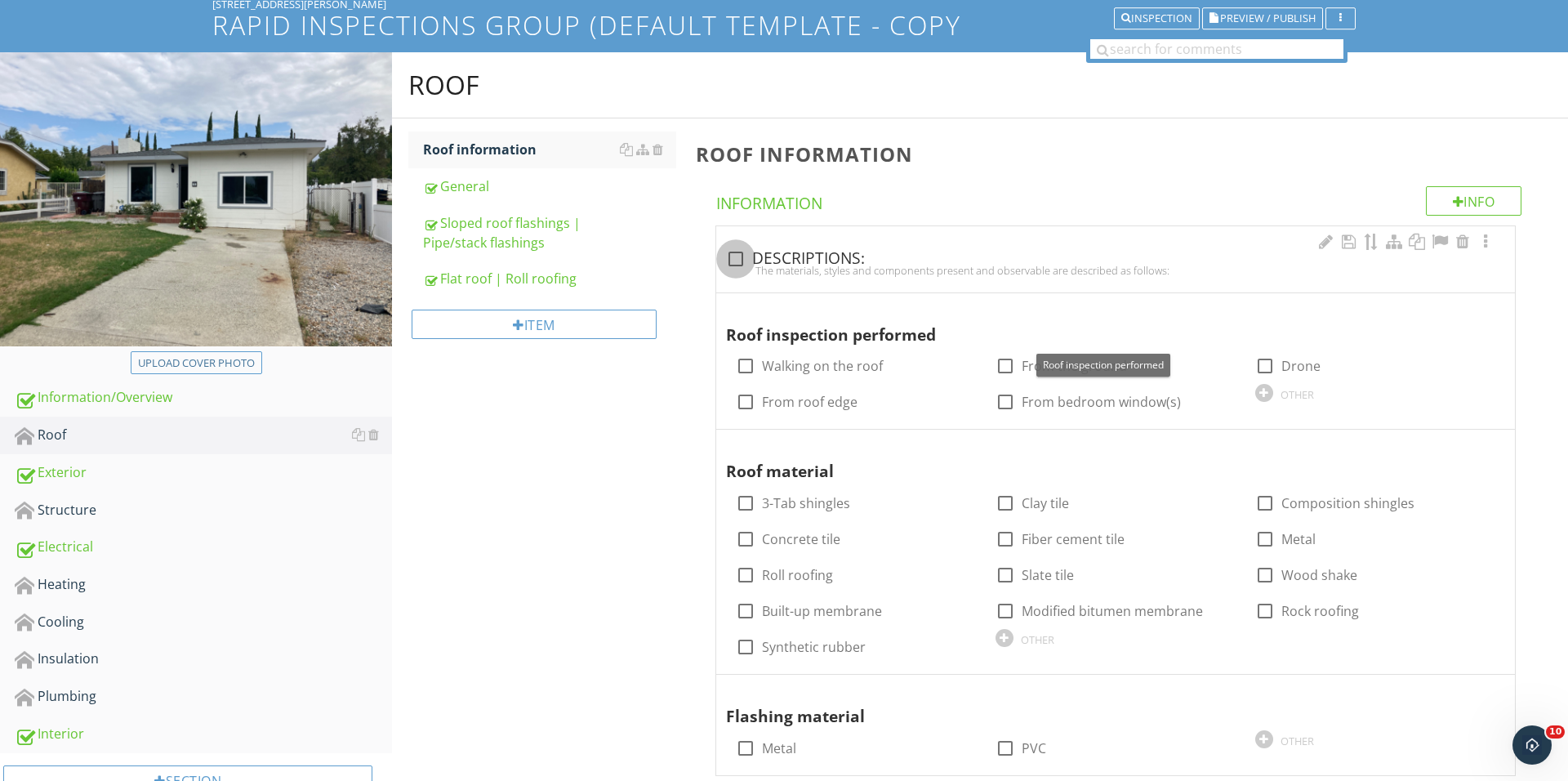
click at [742, 261] on div at bounding box center [736, 259] width 28 height 28
checkbox input "true"
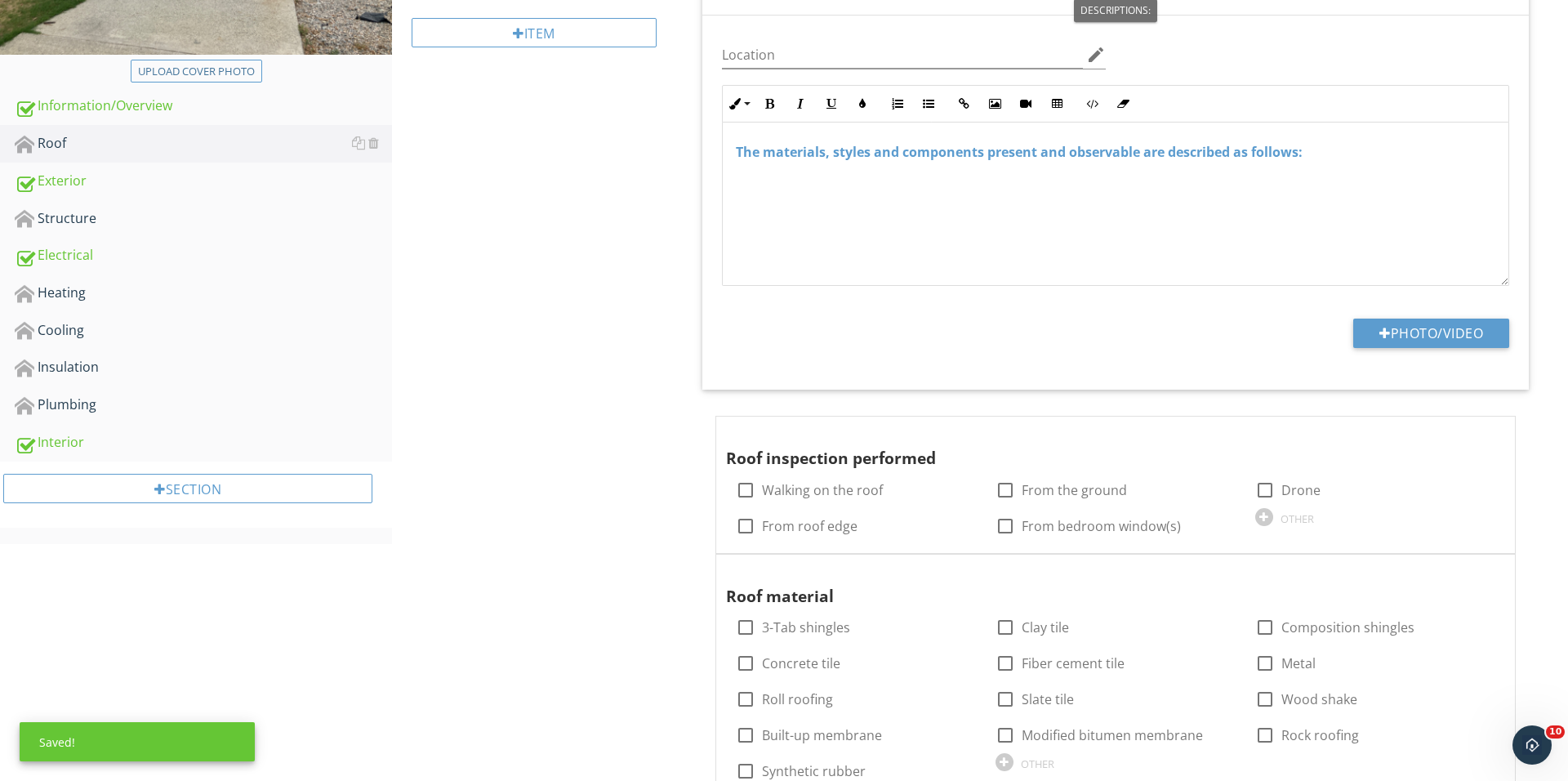
scroll to position [476, 0]
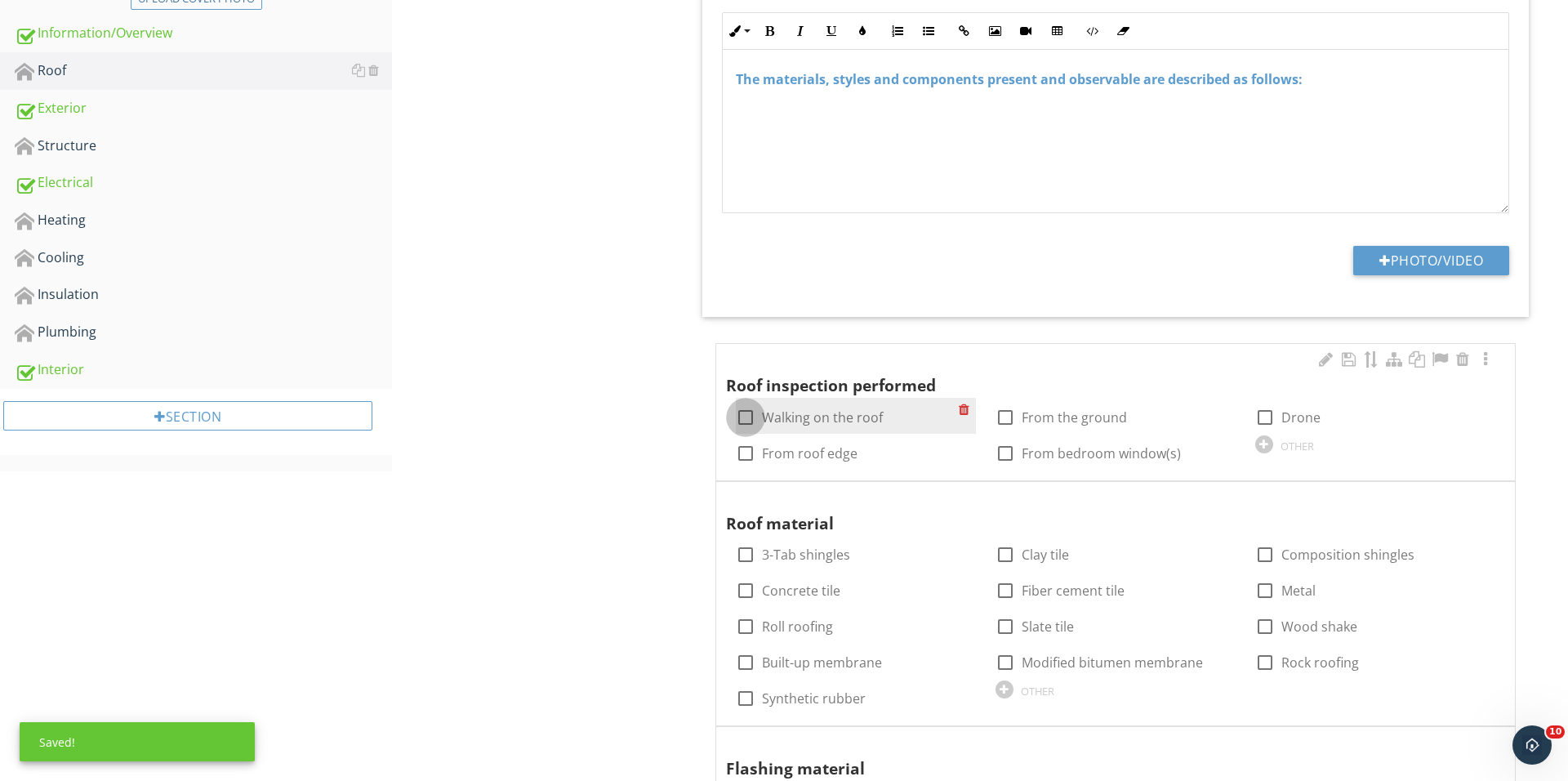
click at [753, 415] on div at bounding box center [745, 417] width 28 height 28
checkbox input "true"
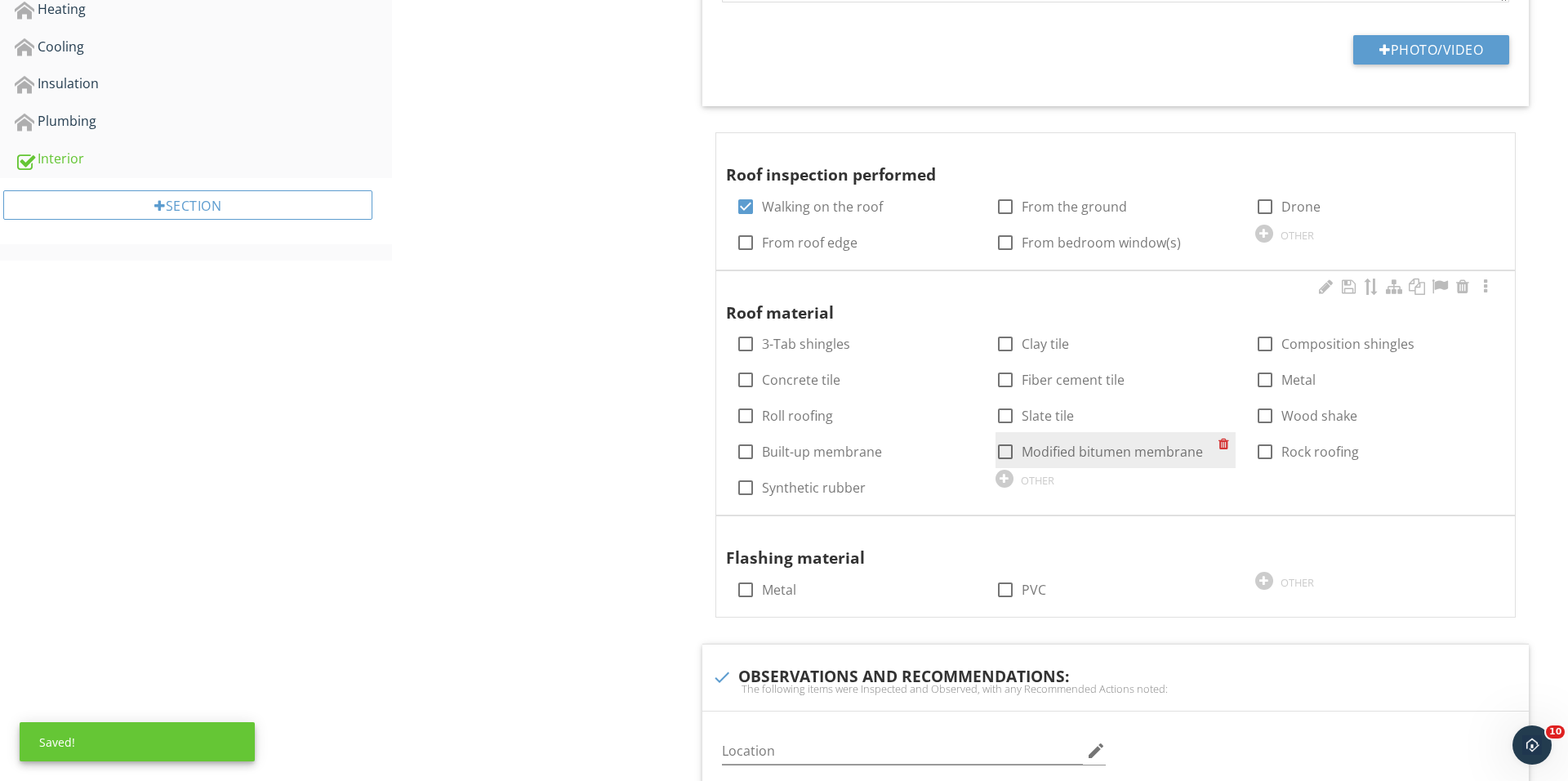
scroll to position [723, 0]
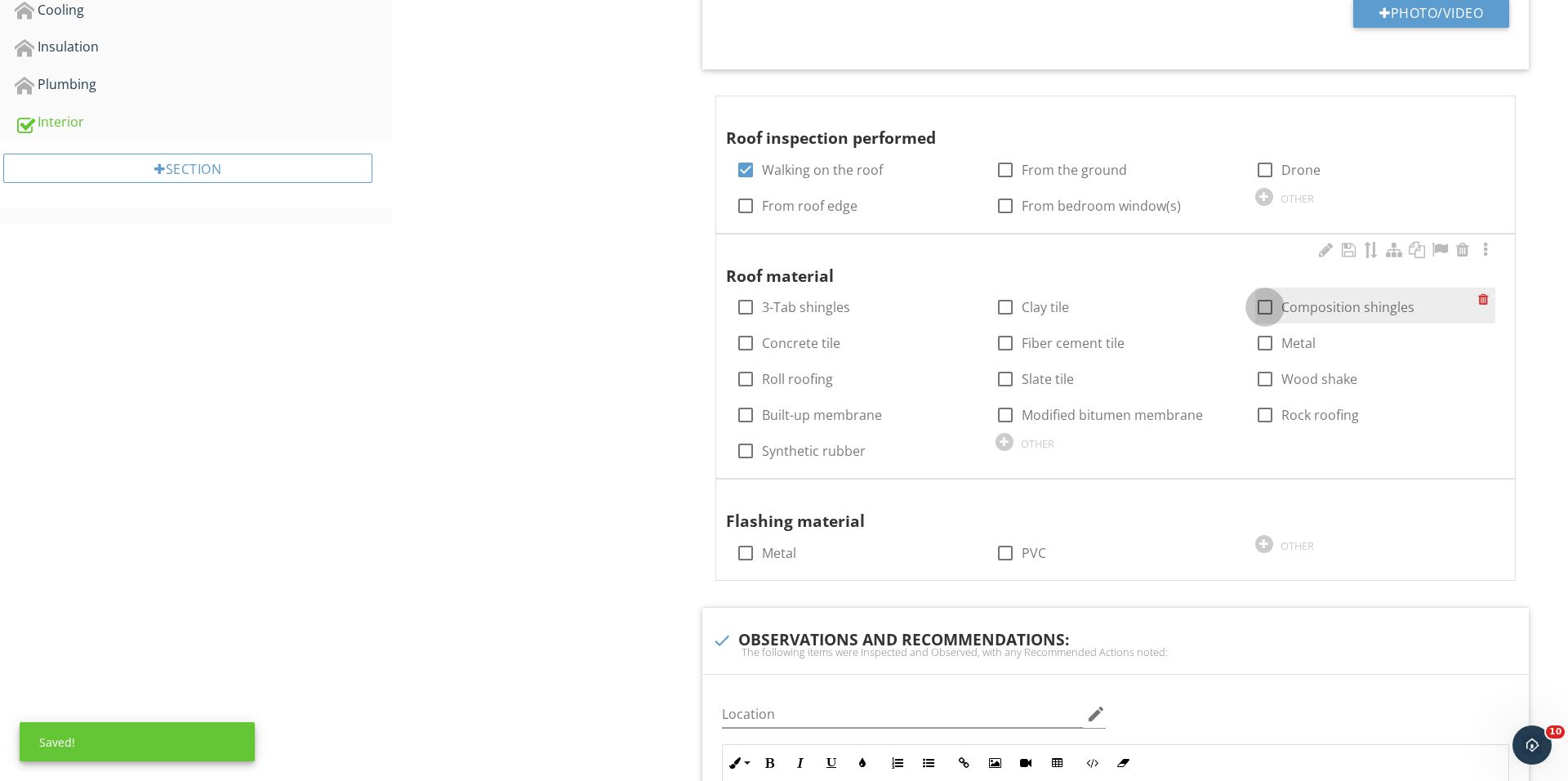
click at [1264, 311] on div at bounding box center [1265, 307] width 28 height 28
checkbox input "true"
click at [753, 383] on div at bounding box center [745, 379] width 28 height 28
checkbox input "true"
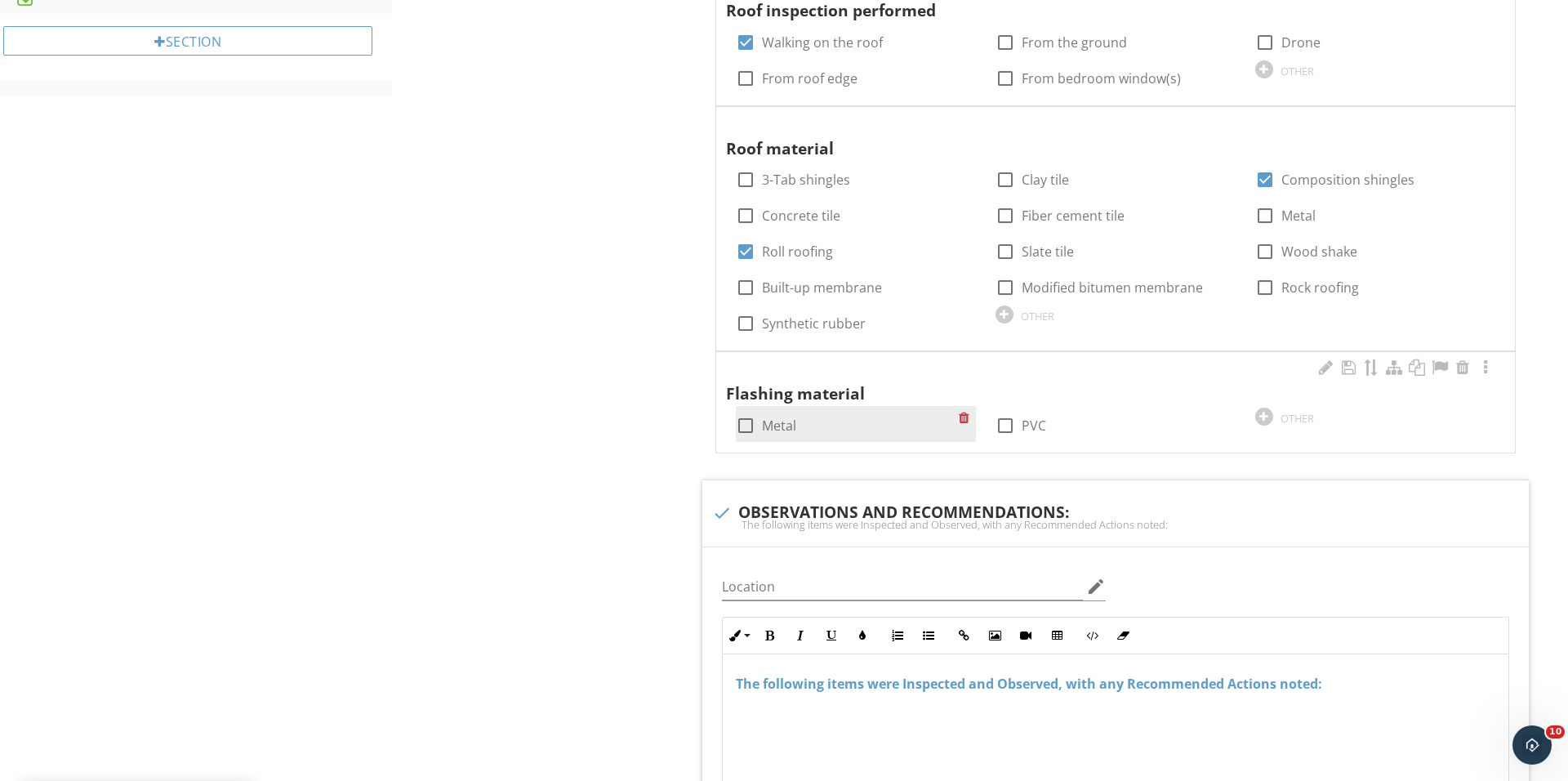
click at [746, 430] on div at bounding box center [745, 426] width 28 height 28
checkbox input "true"
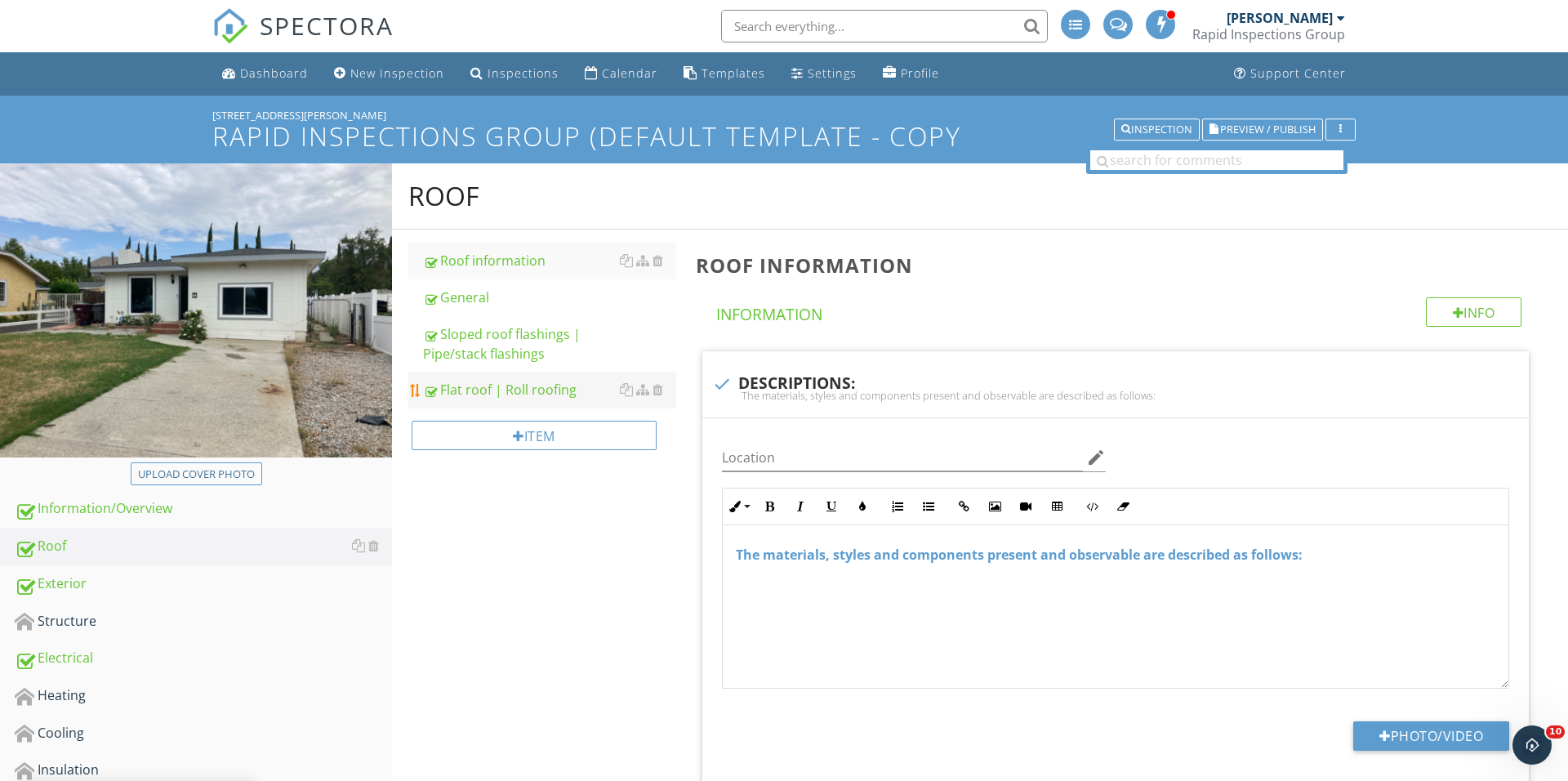
scroll to position [266, 0]
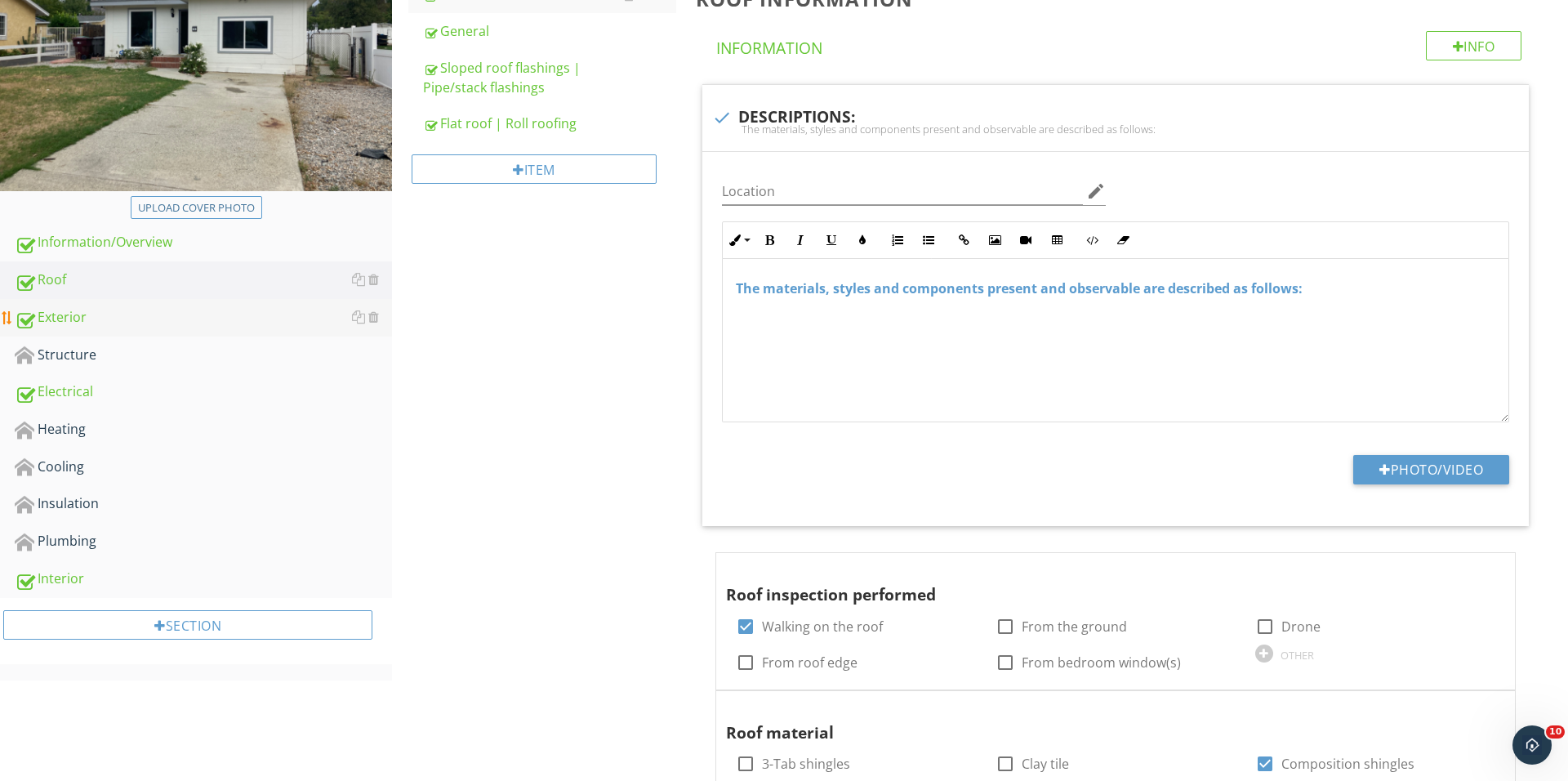
click at [138, 325] on div "Exterior" at bounding box center [203, 317] width 377 height 22
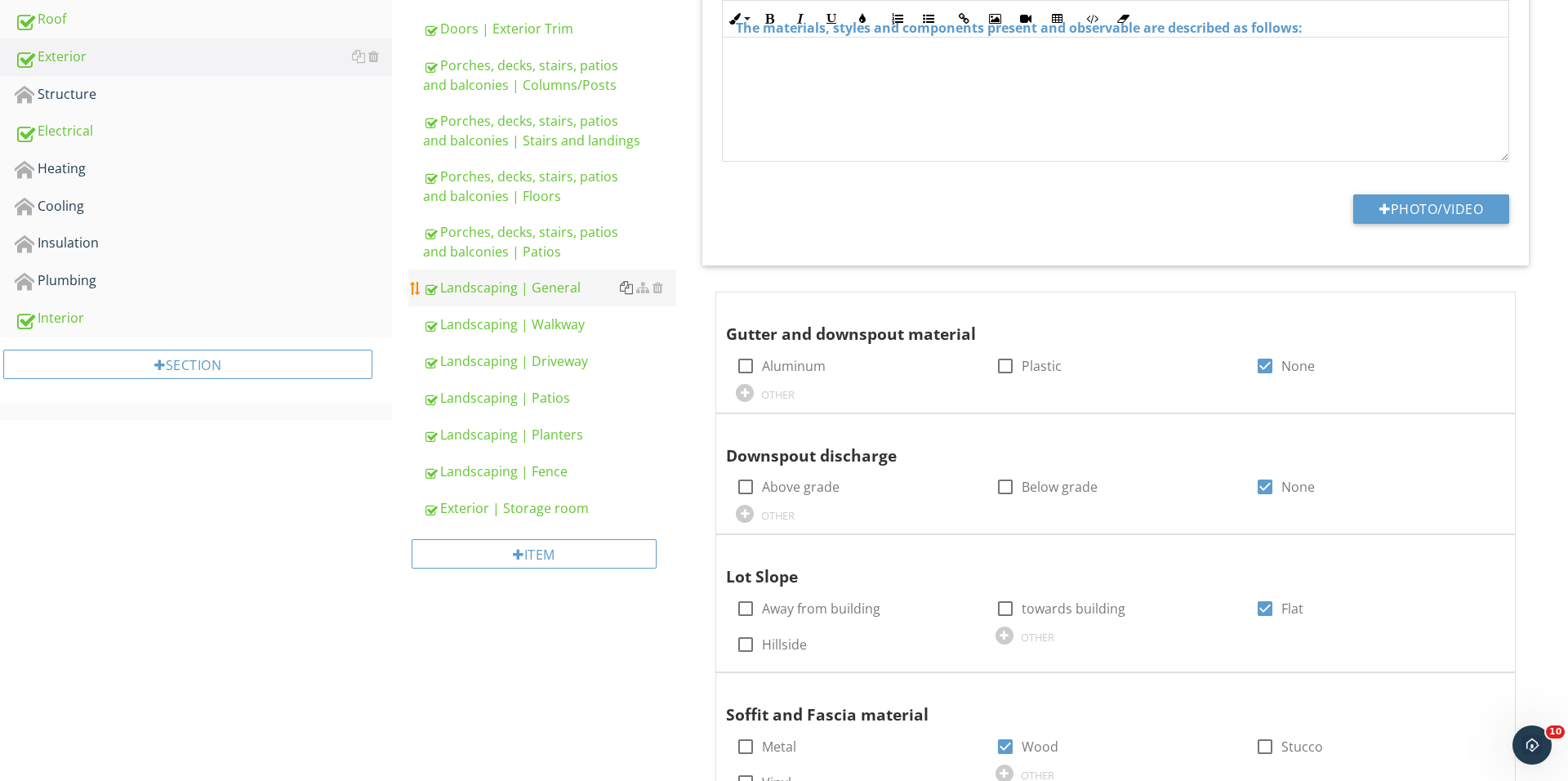
scroll to position [504, 0]
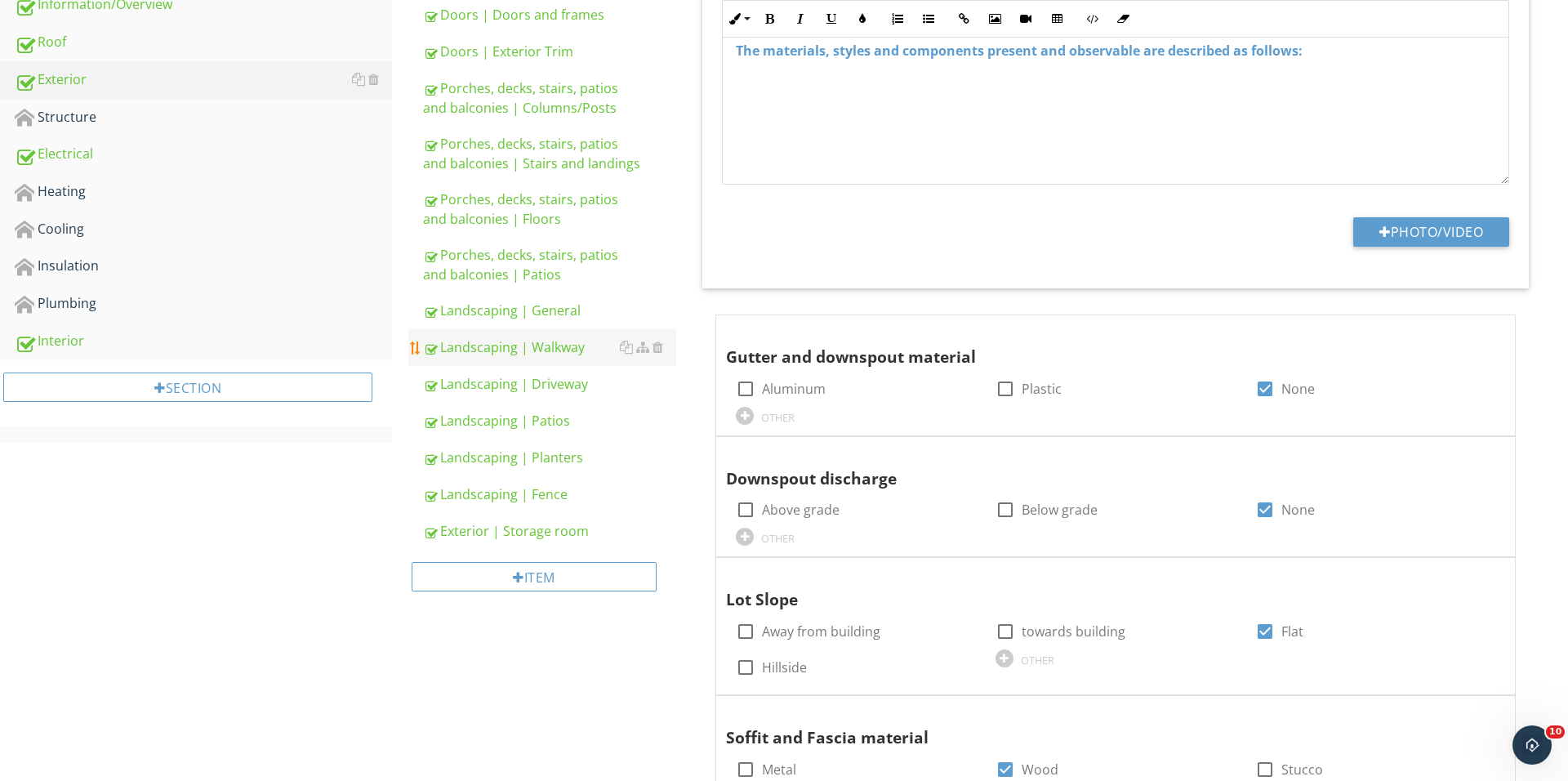
click at [572, 339] on div "Landscaping | Walkway" at bounding box center [550, 347] width 253 height 20
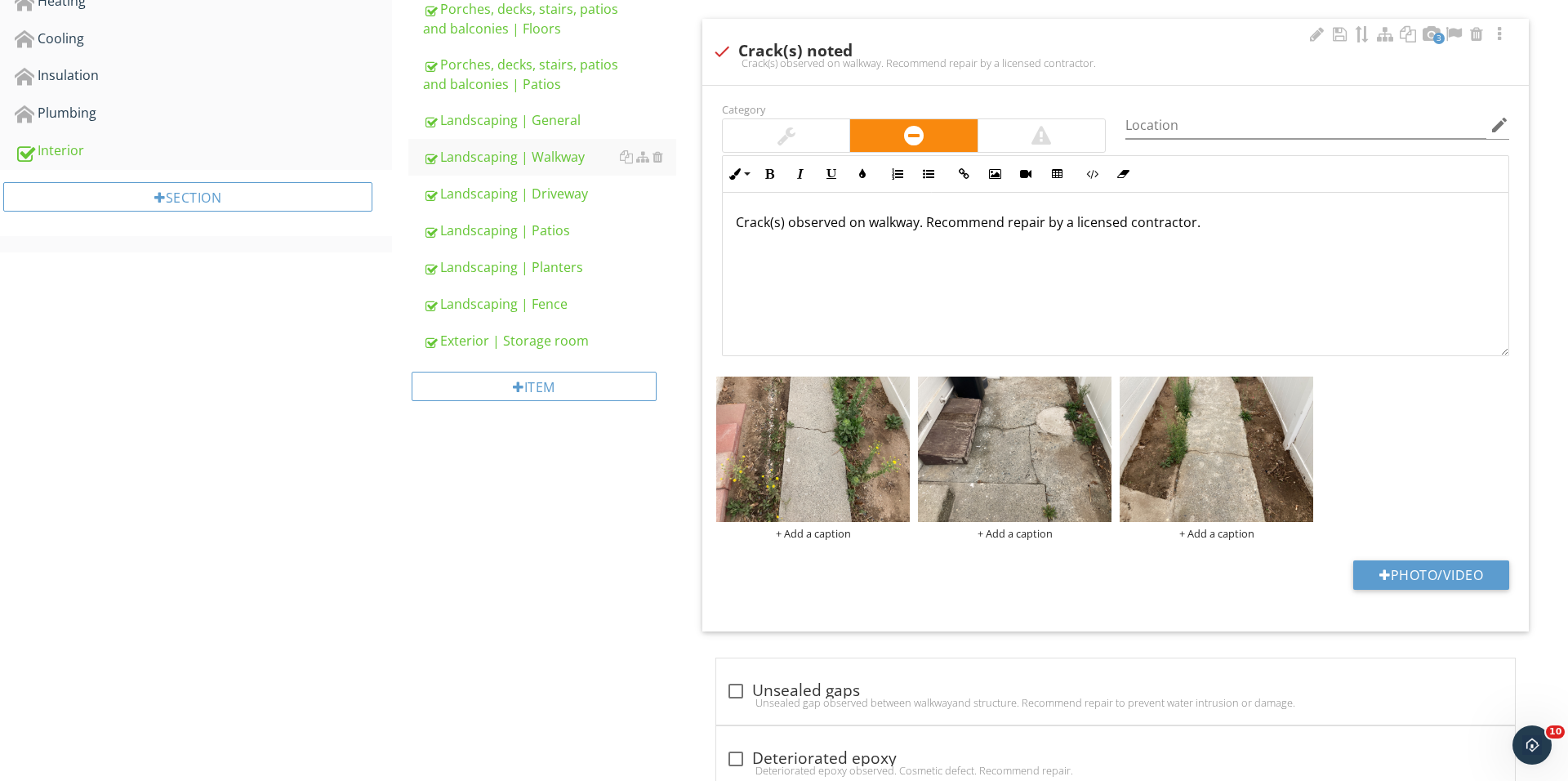
scroll to position [604, 0]
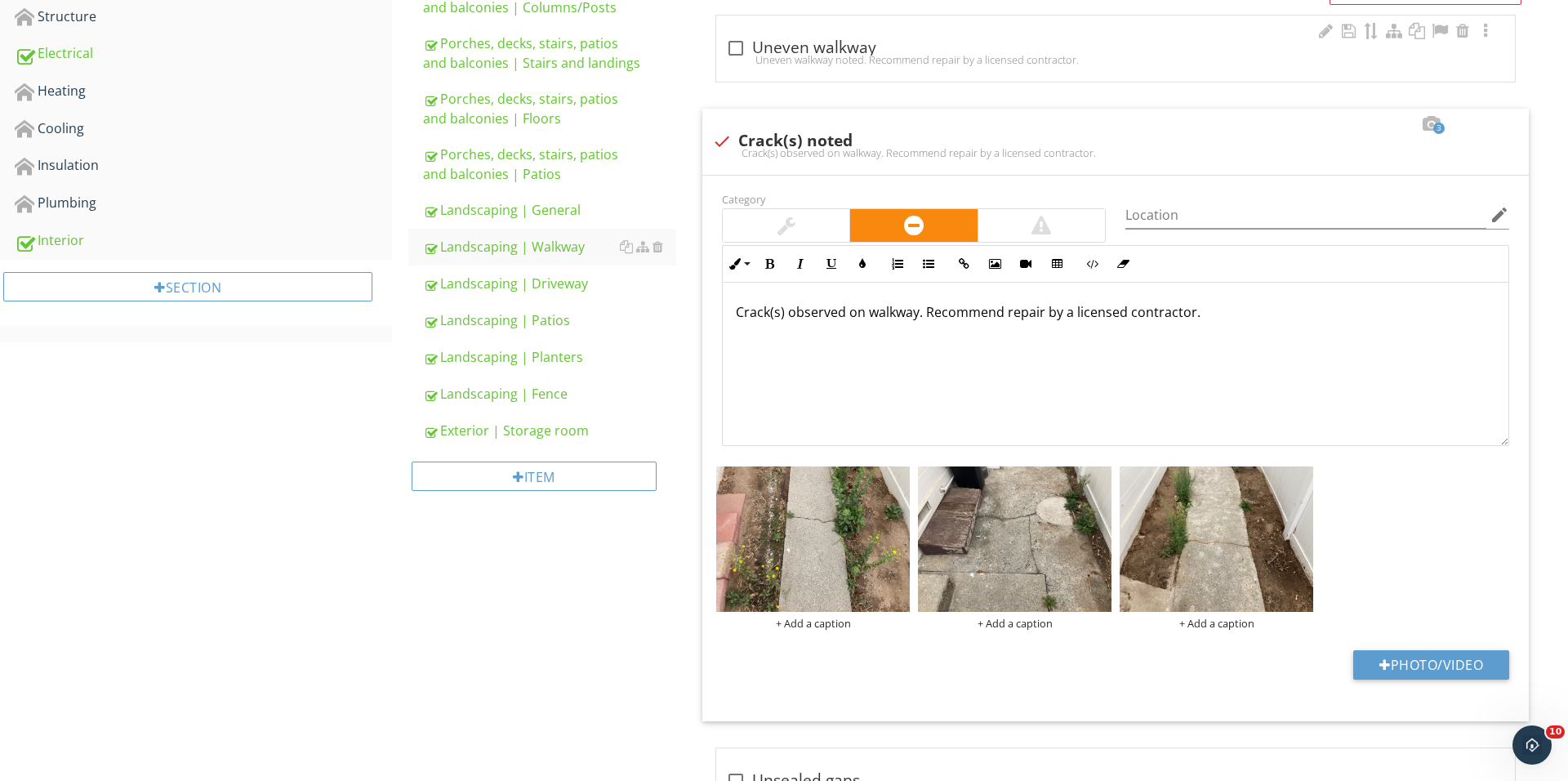
click at [732, 53] on div "Uneven walkway noted. Recommend repair by a licensed contractor." at bounding box center [1116, 59] width 779 height 13
checkbox input "true"
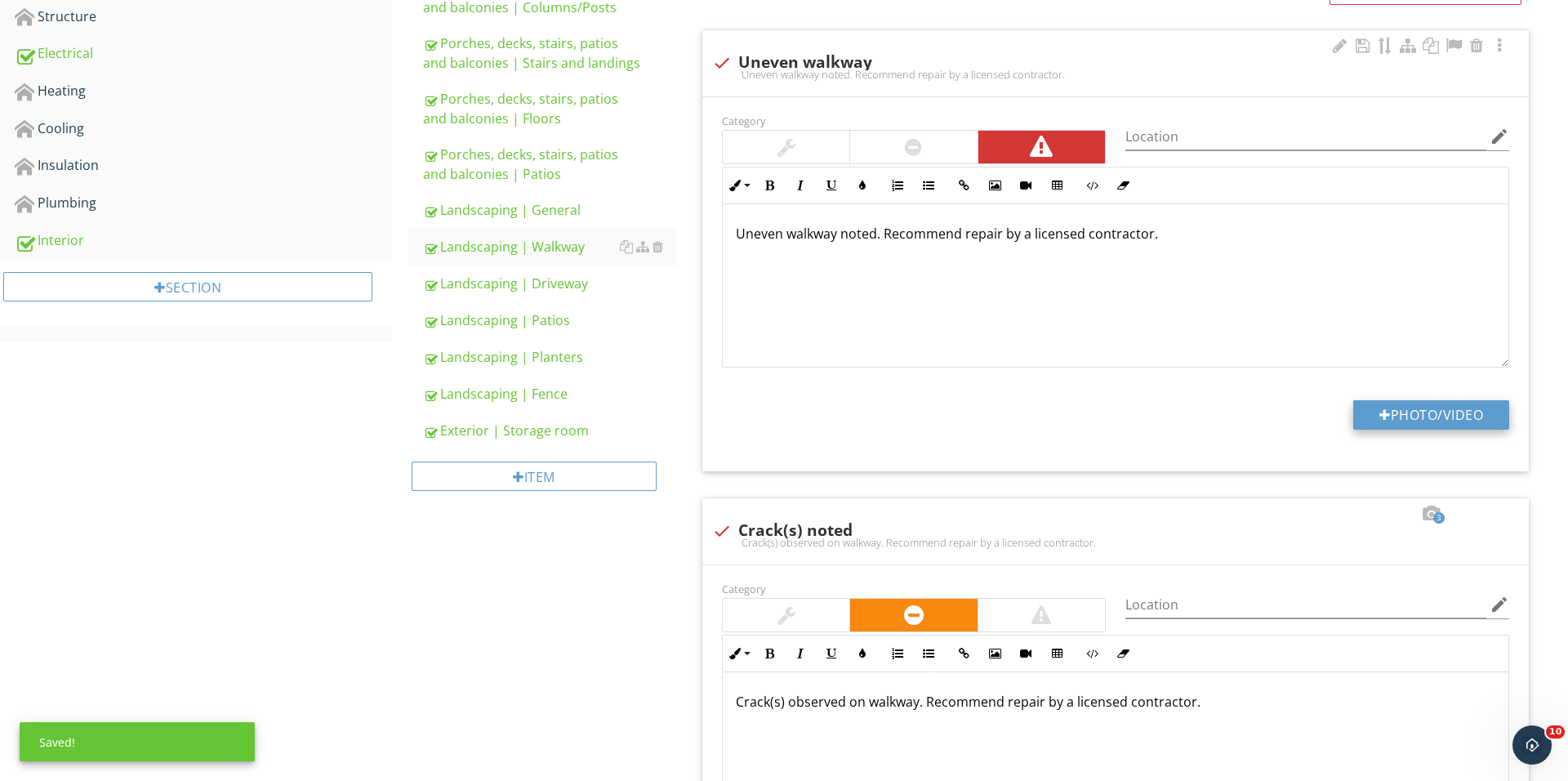
click at [1396, 419] on button "Photo/Video" at bounding box center [1430, 415] width 156 height 29
type input "C:\fakepath\IMG_1641.JPG"
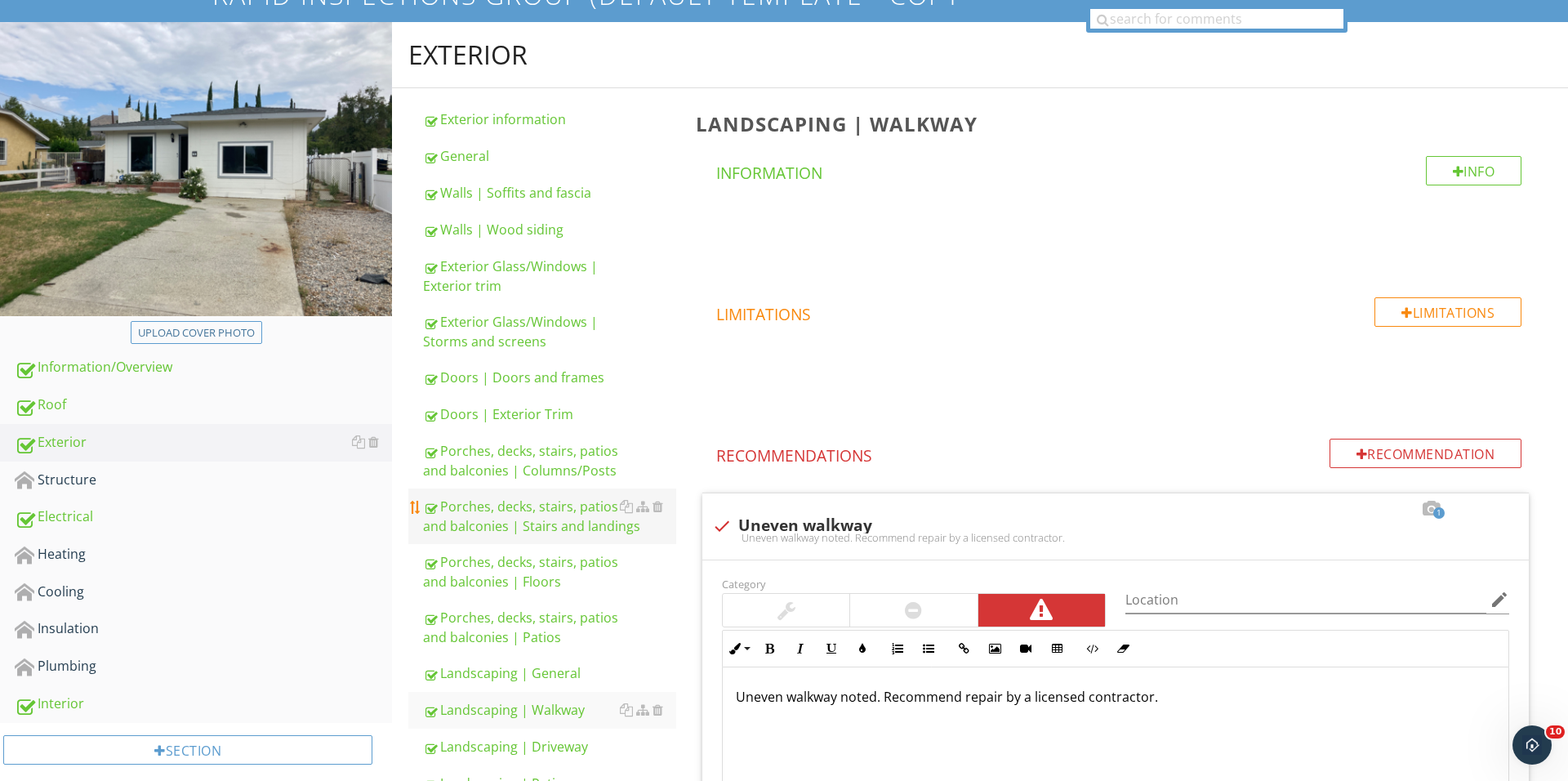
scroll to position [177, 0]
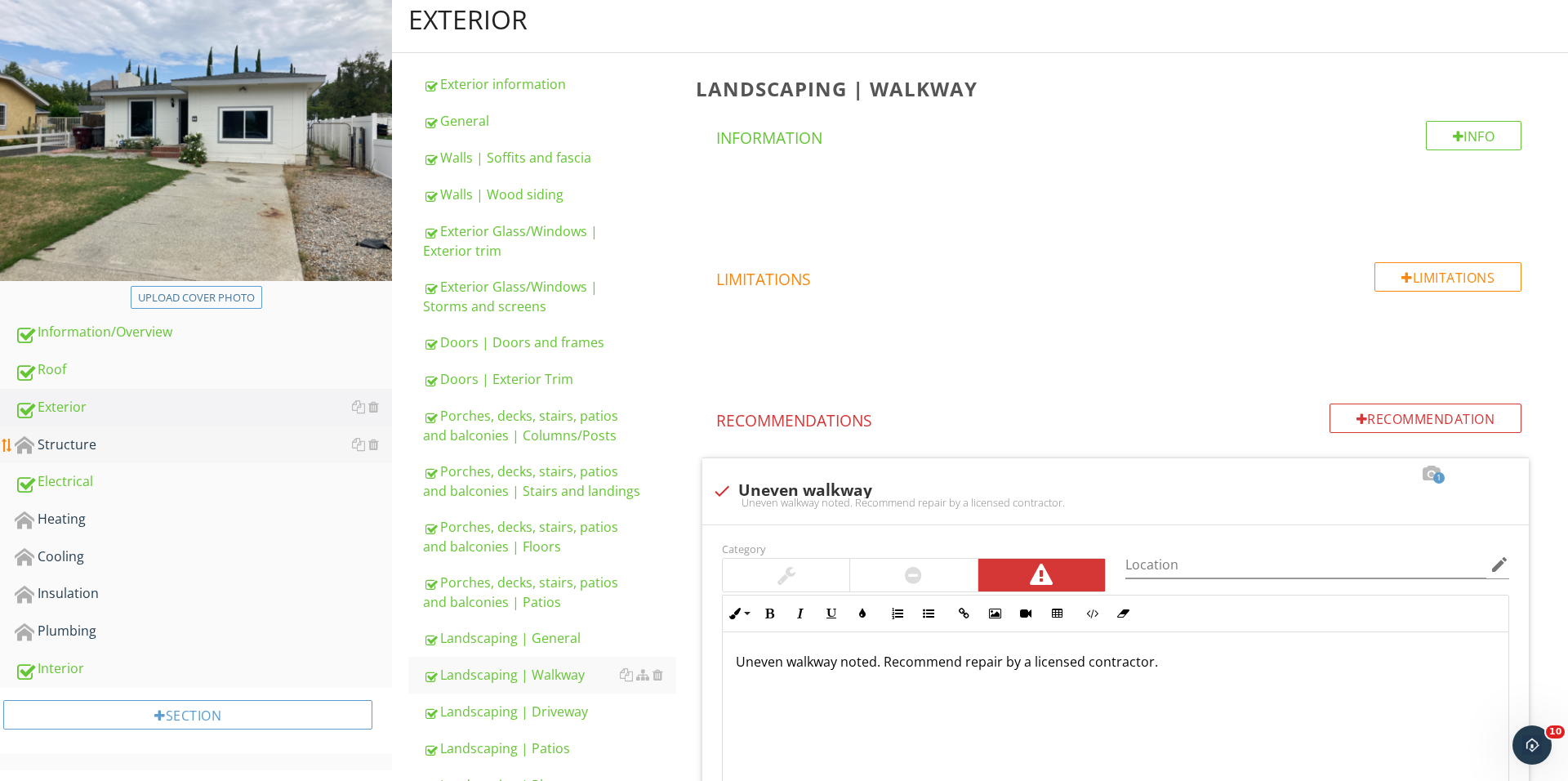
click at [160, 447] on div "Structure" at bounding box center [203, 445] width 377 height 22
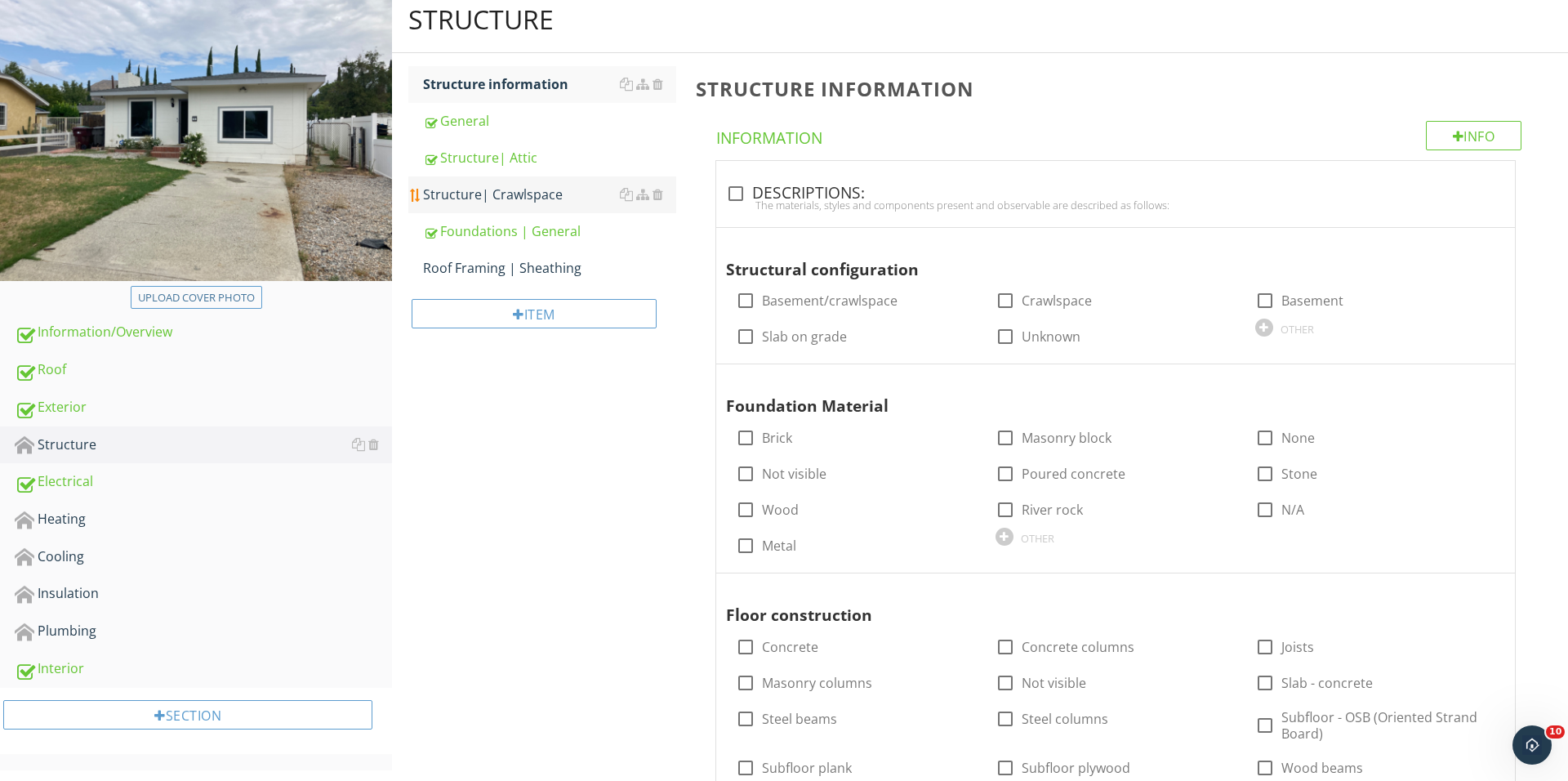
click at [550, 194] on div "Structure| Crawlspace" at bounding box center [550, 194] width 253 height 20
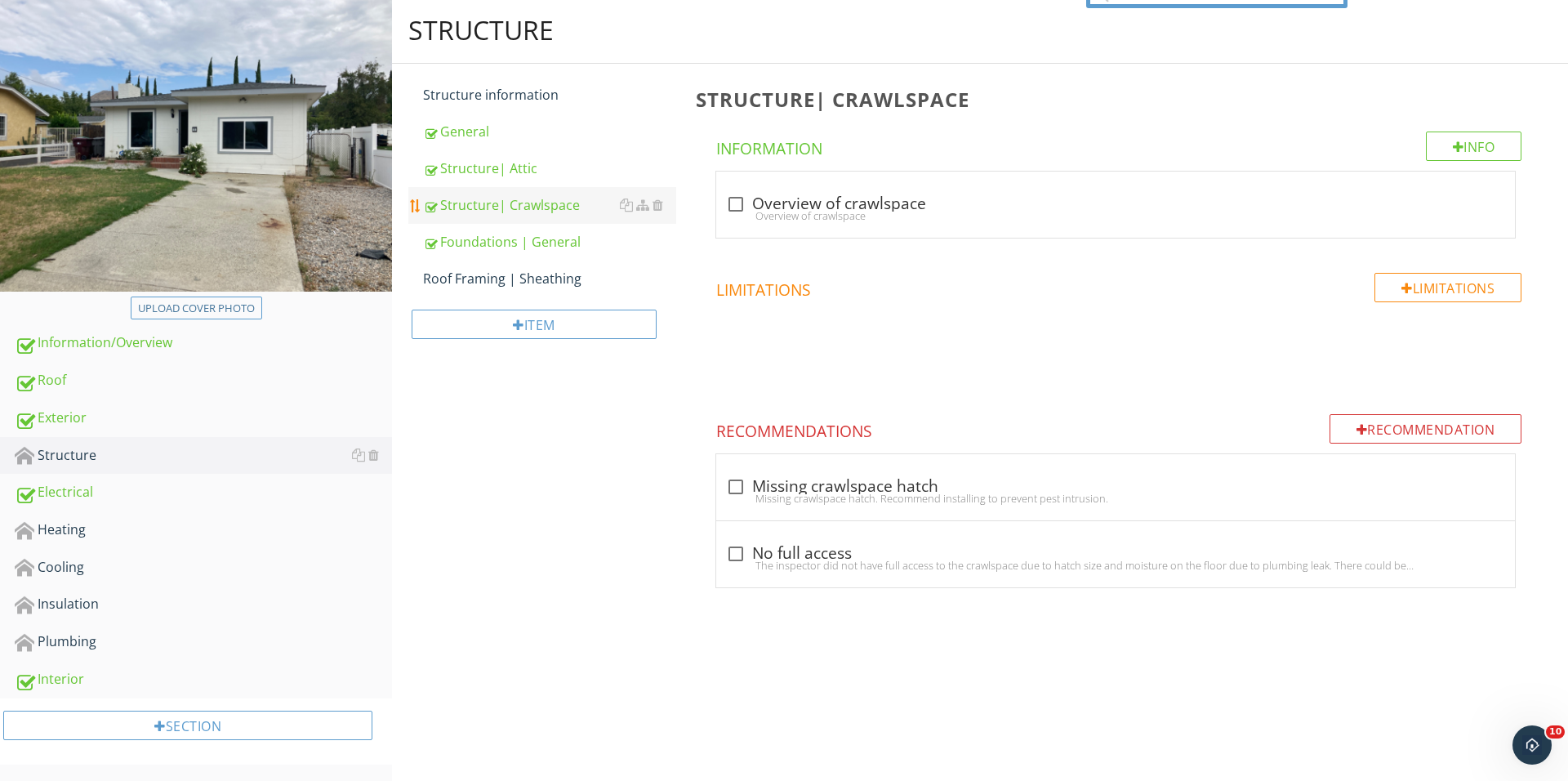
scroll to position [161, 0]
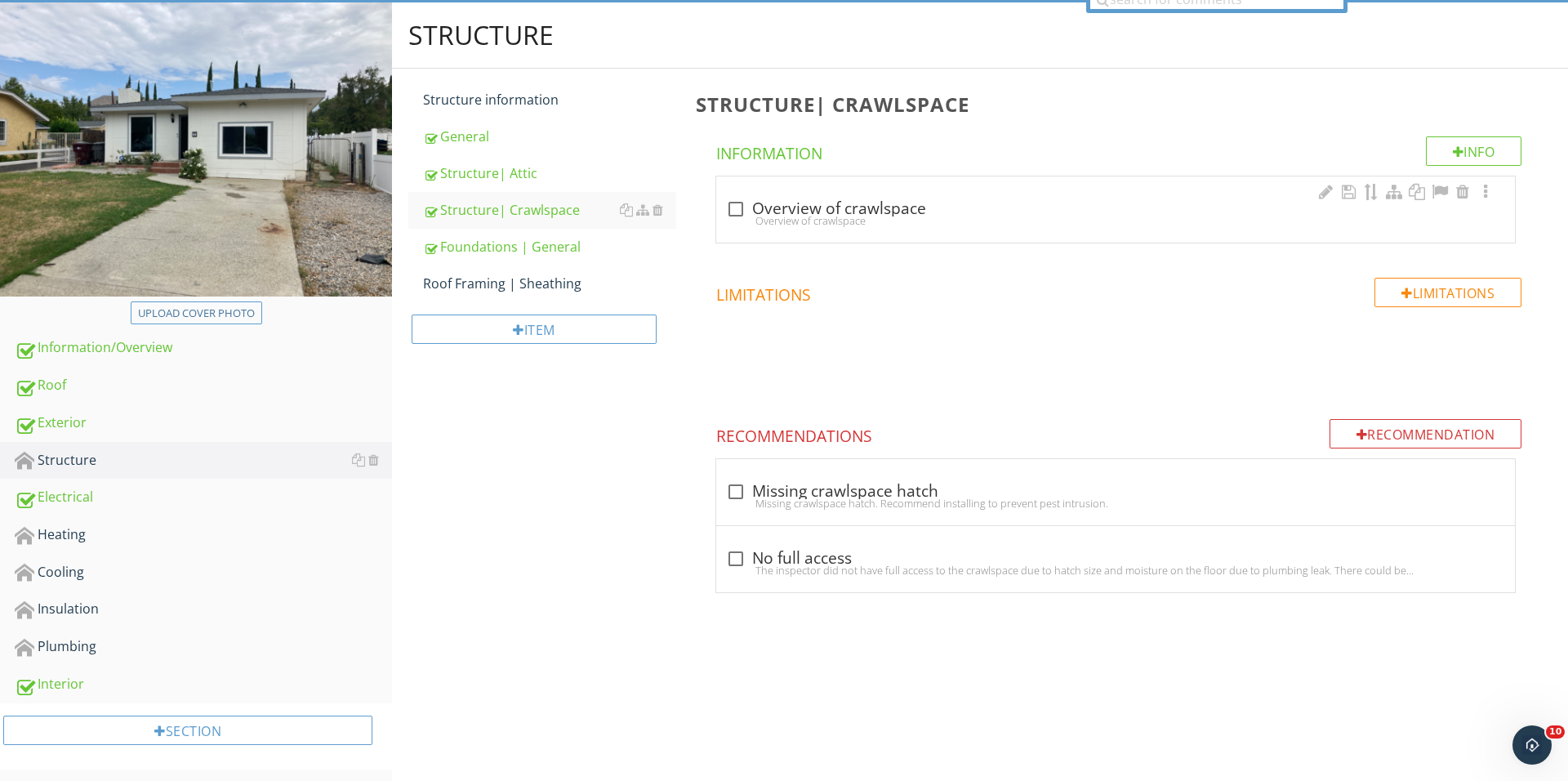
click at [742, 214] on div "Overview of crawlspace" at bounding box center [1116, 220] width 779 height 13
checkbox input "true"
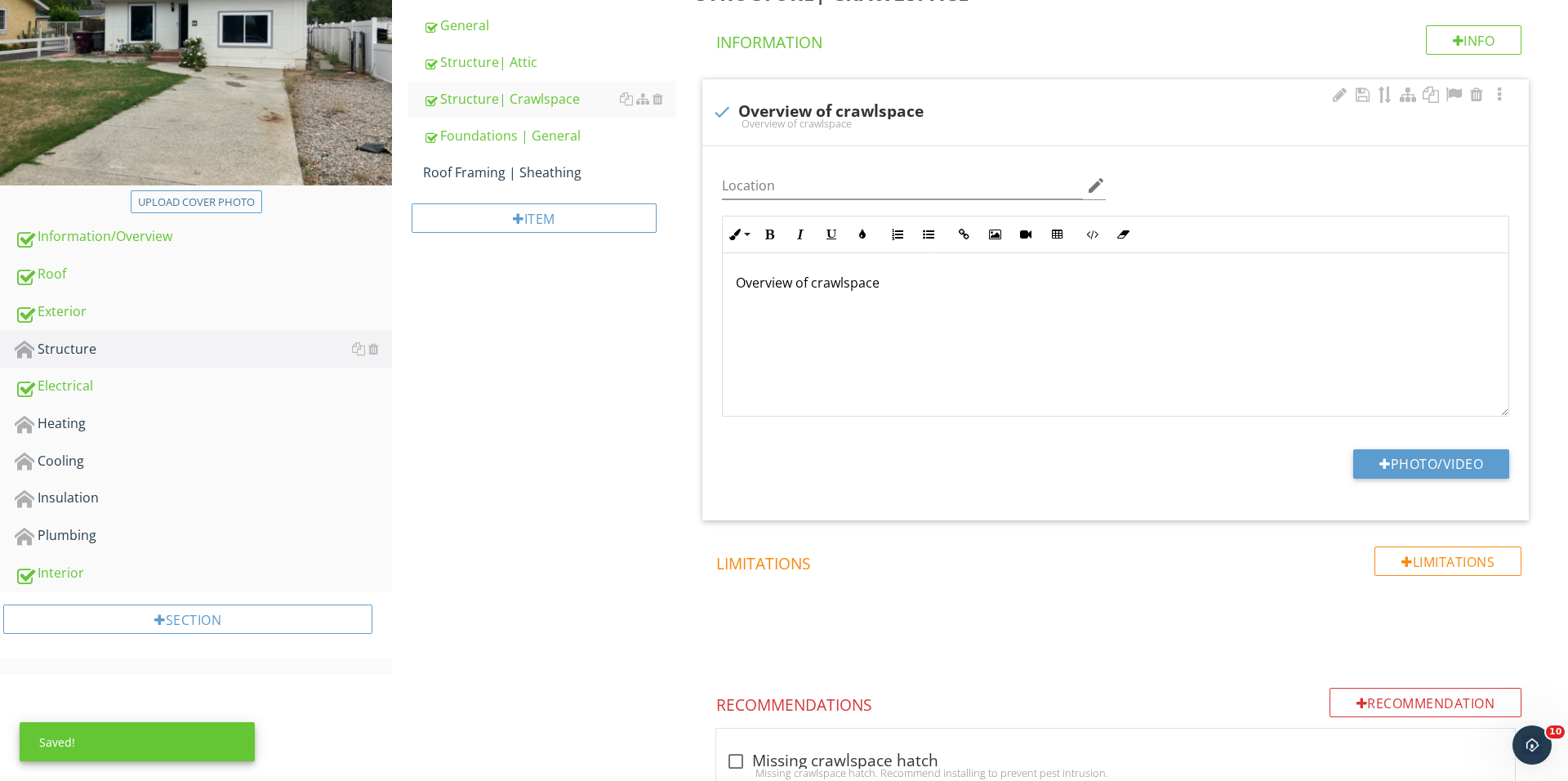
scroll to position [299, 0]
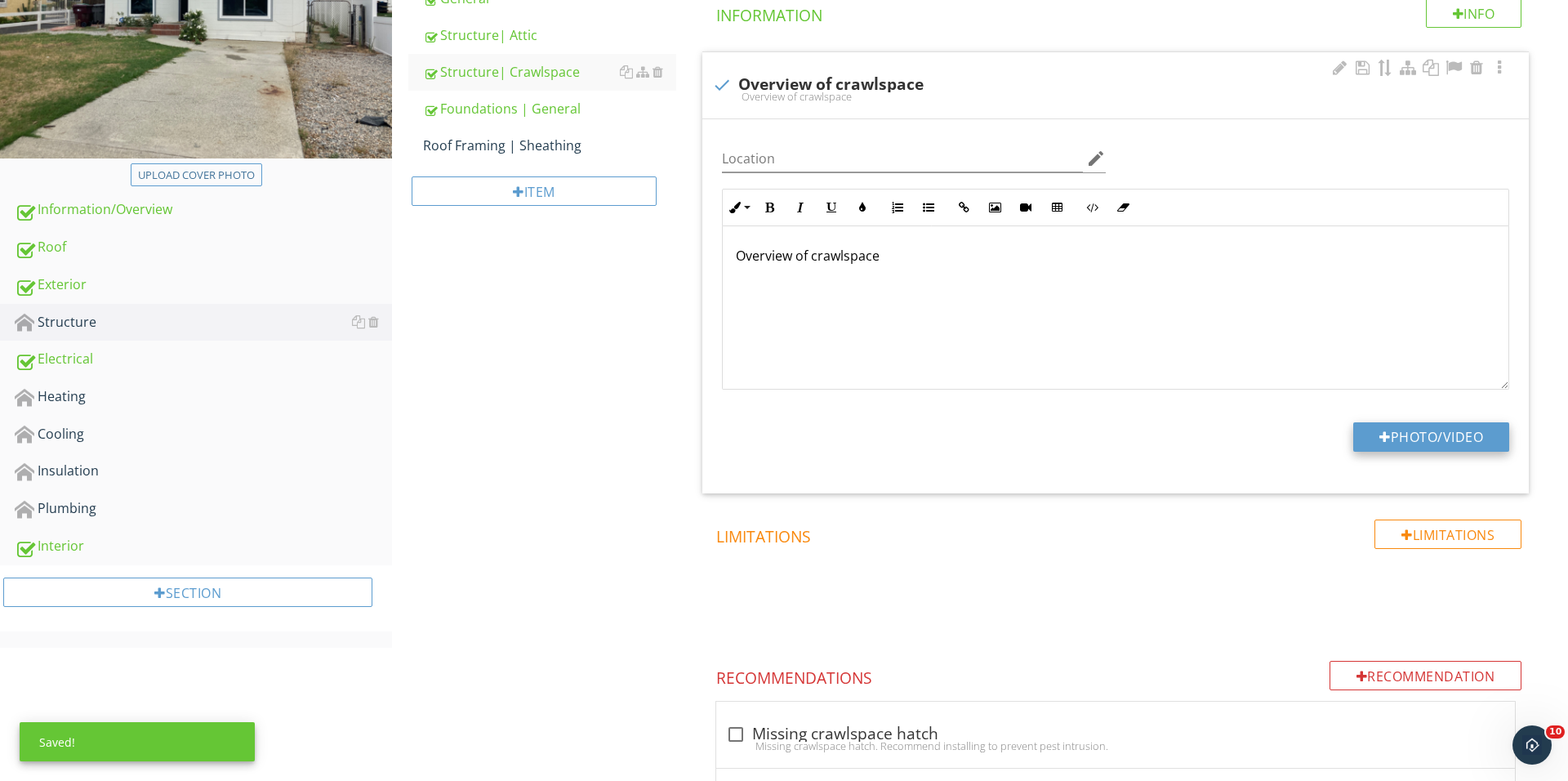
click at [1401, 436] on button "Photo/Video" at bounding box center [1430, 437] width 156 height 29
click at [1402, 440] on button "Photo/Video" at bounding box center [1430, 437] width 156 height 29
type input "C:\fakepath\IMG_1644.JPG"
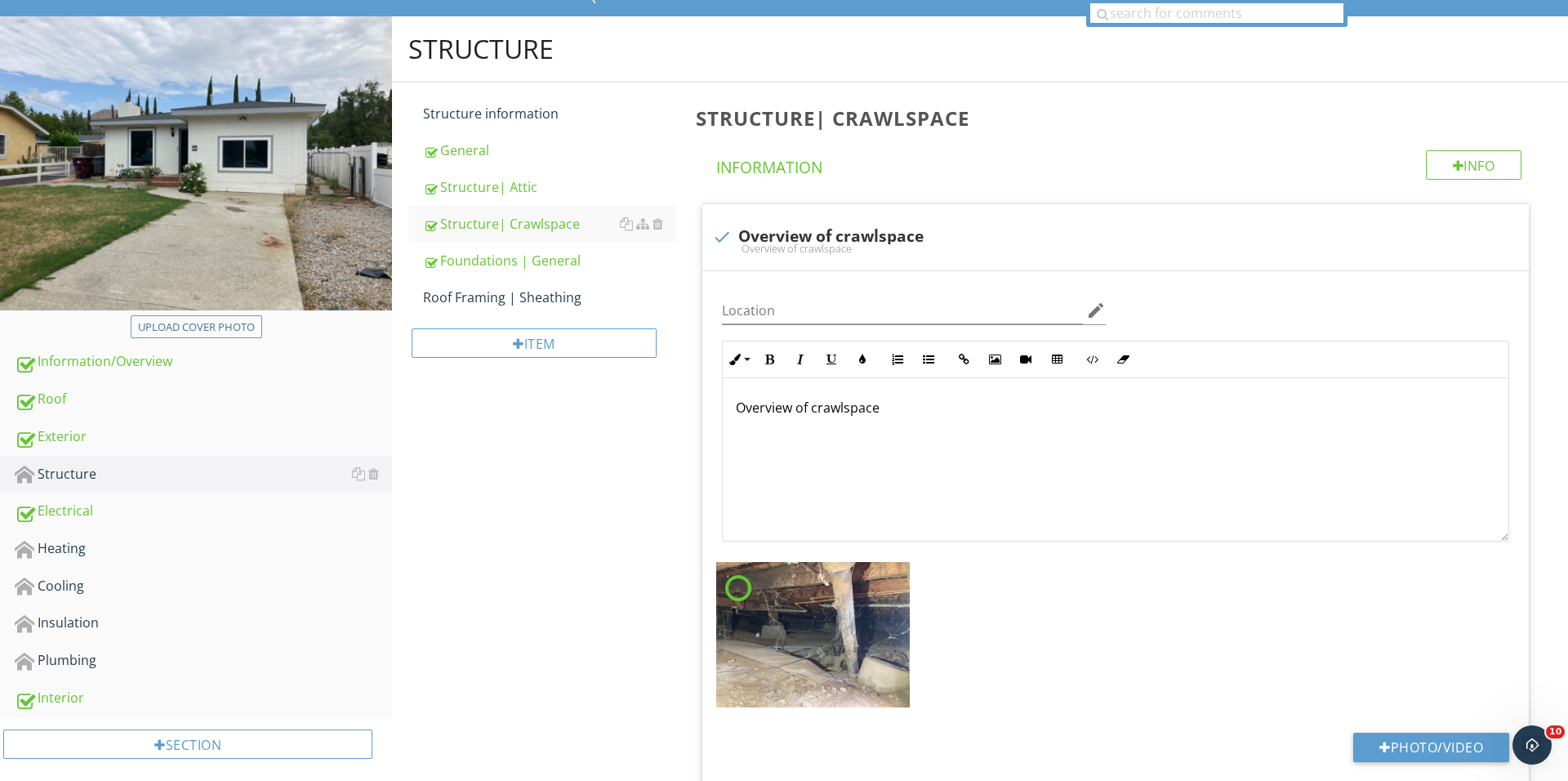
scroll to position [36, 0]
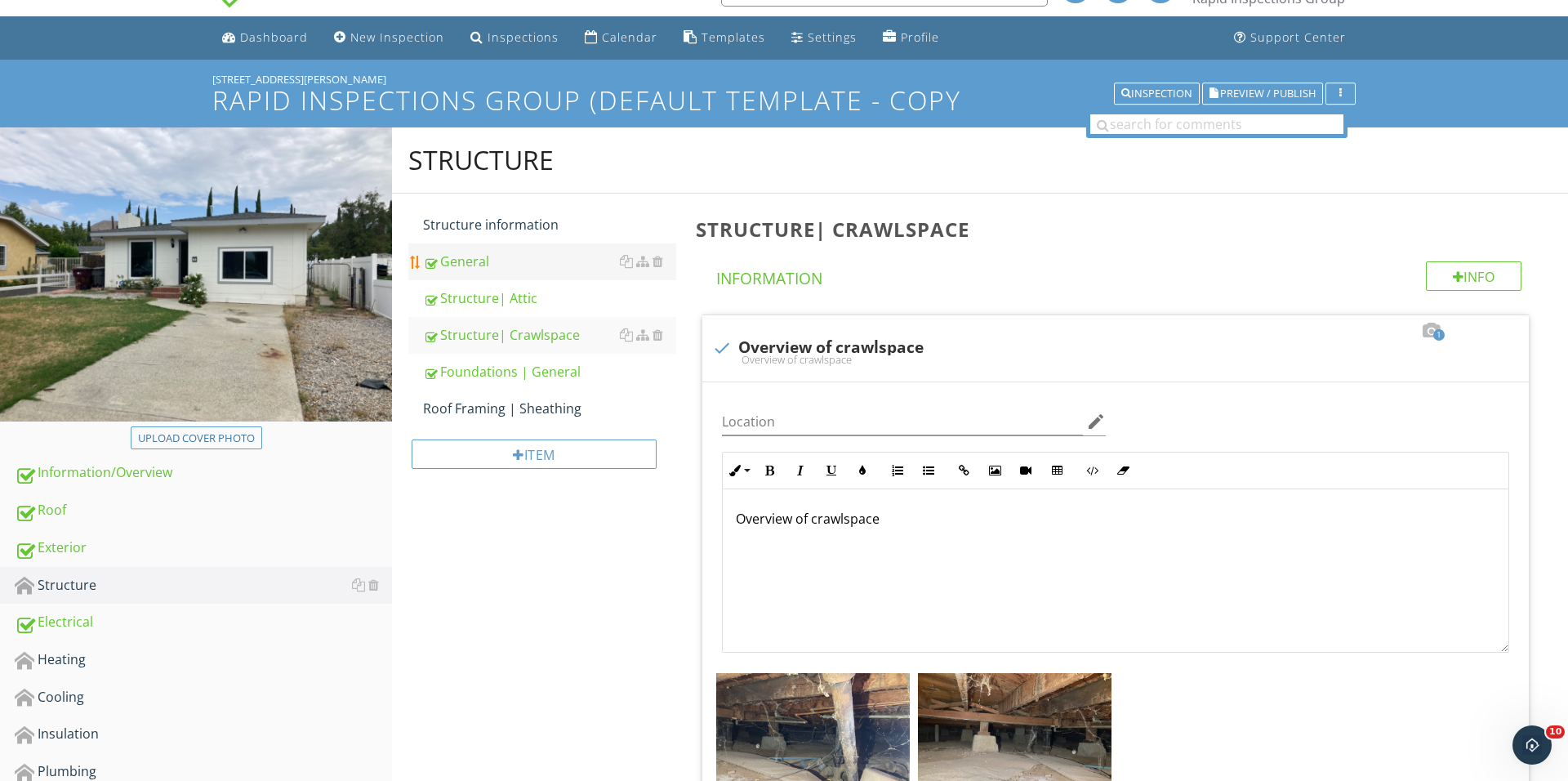
click at [520, 255] on div "General" at bounding box center [550, 261] width 253 height 20
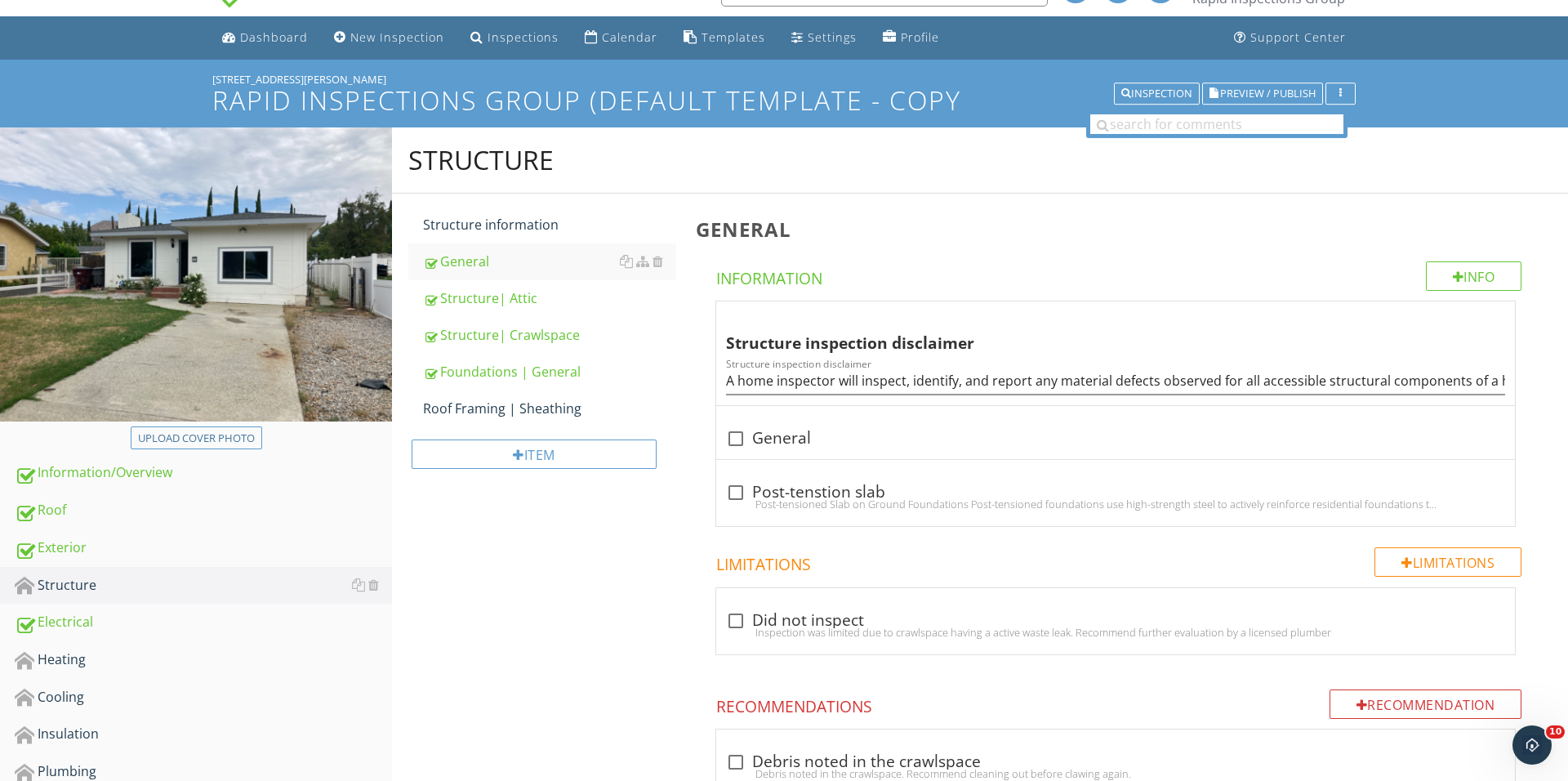
scroll to position [1080, 0]
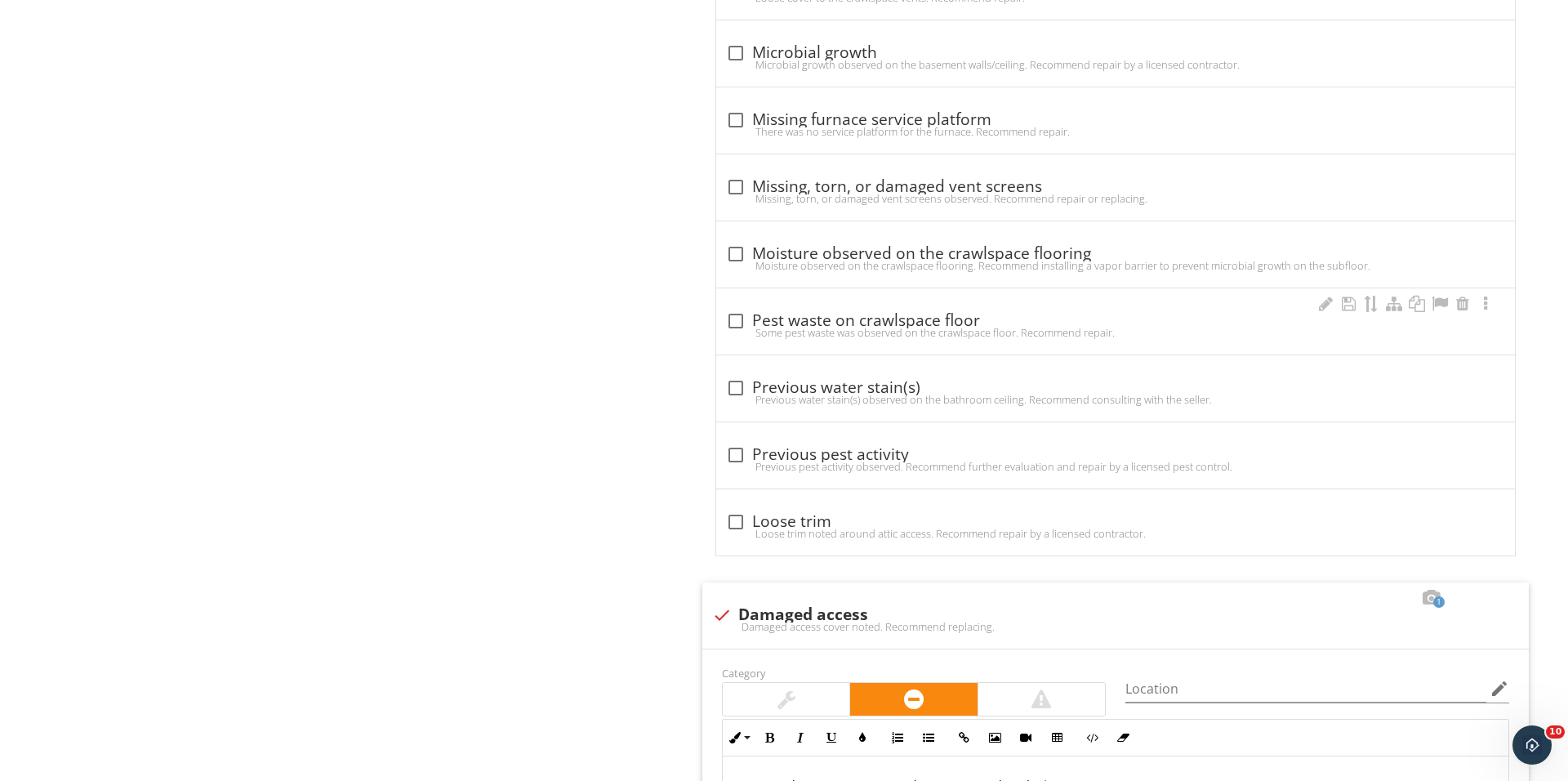
click at [748, 316] on div at bounding box center [736, 321] width 28 height 28
checkbox input "true"
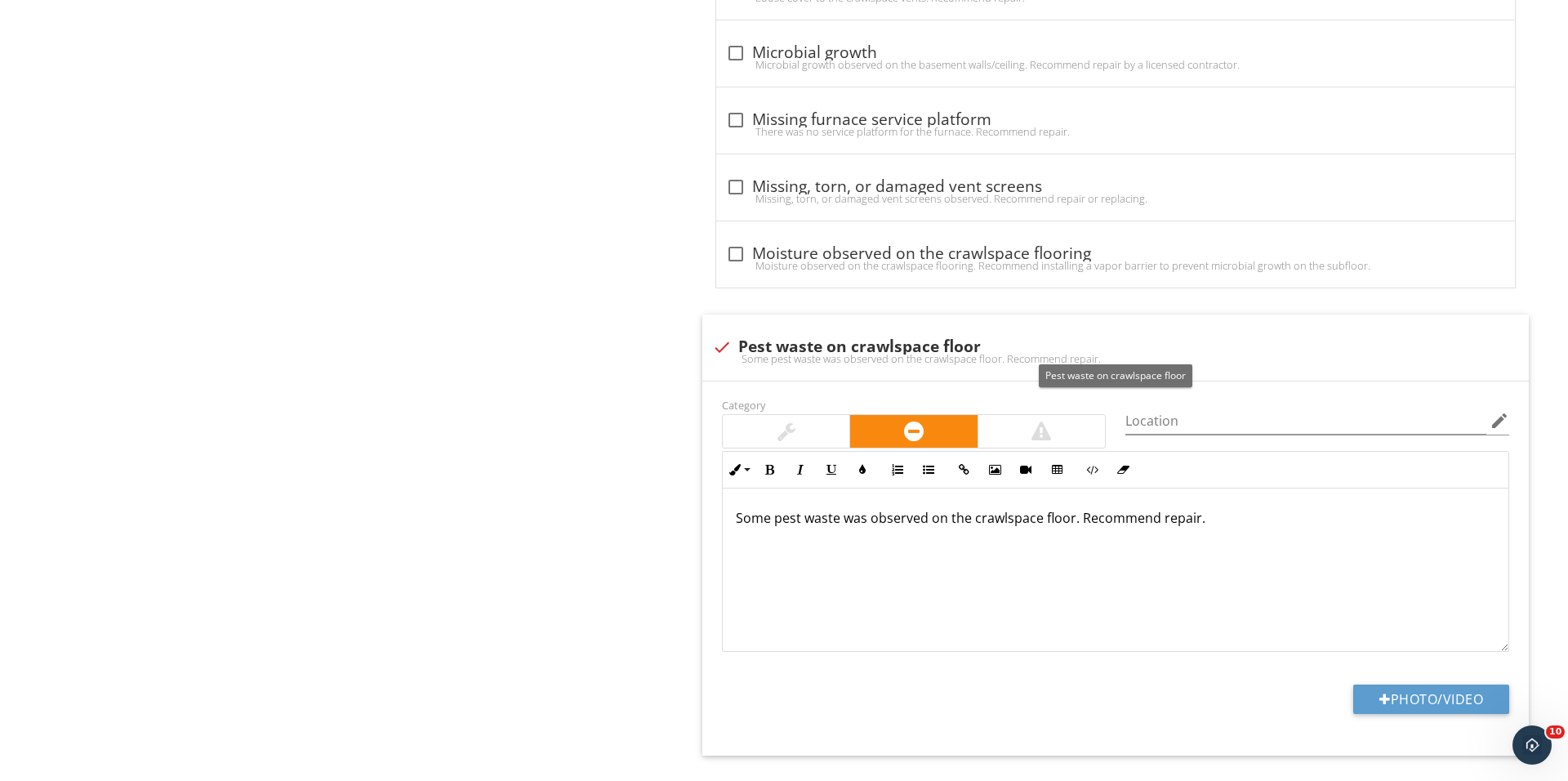
scroll to position [1079, 0]
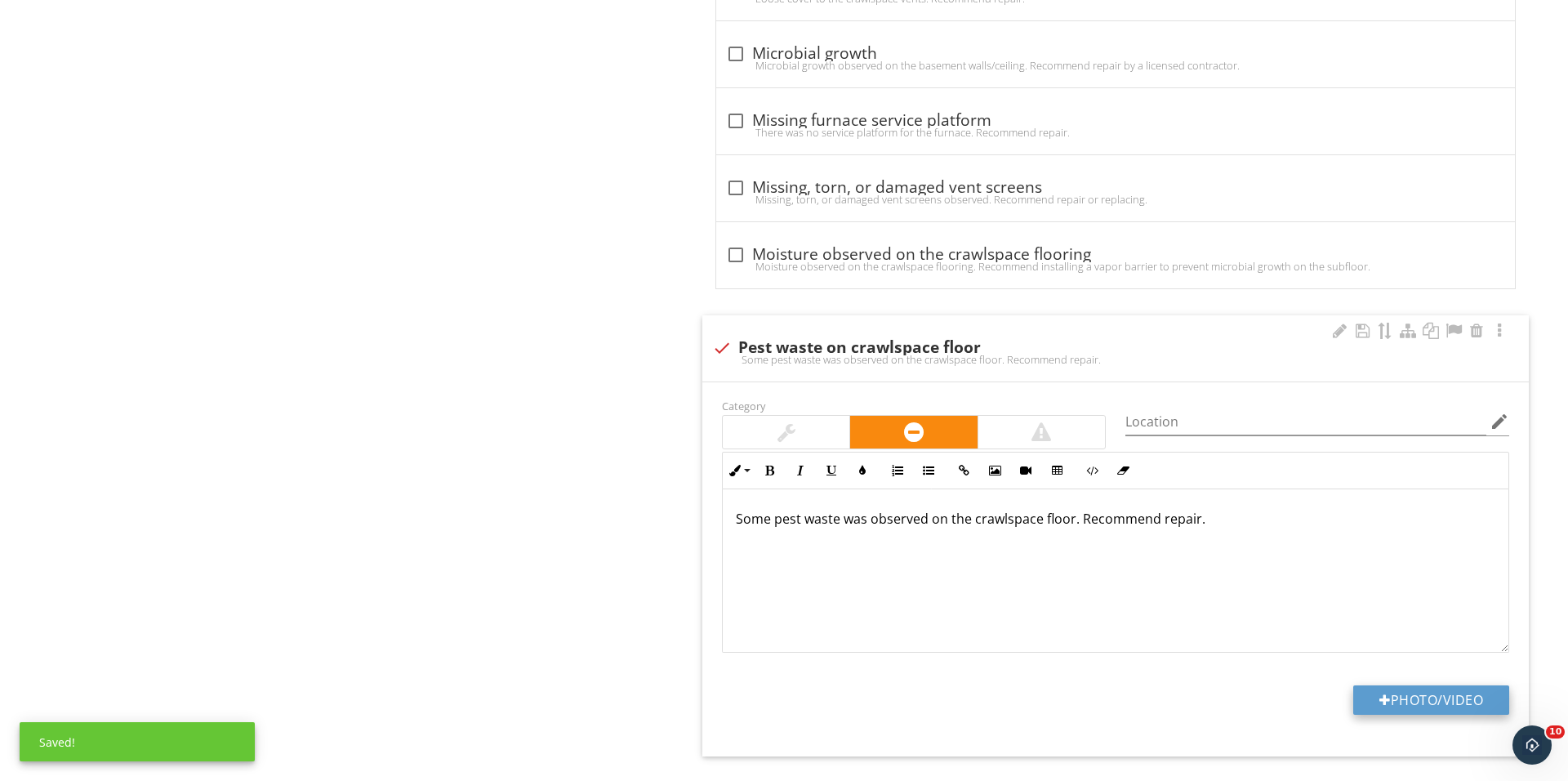
click at [1392, 696] on button "Photo/Video" at bounding box center [1430, 700] width 156 height 29
type input "C:\fakepath\IMG_1647.JPG"
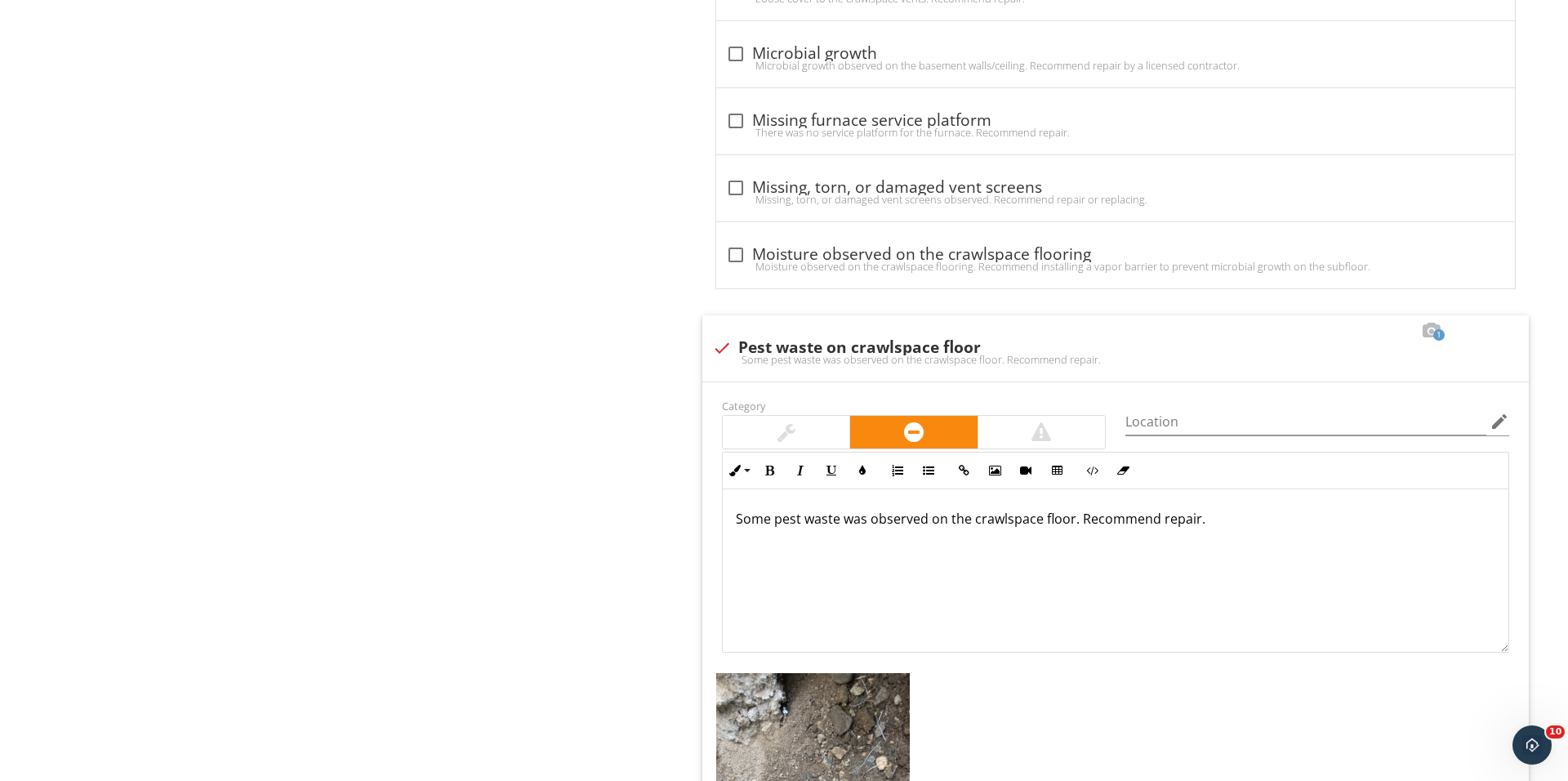
scroll to position [1243, 0]
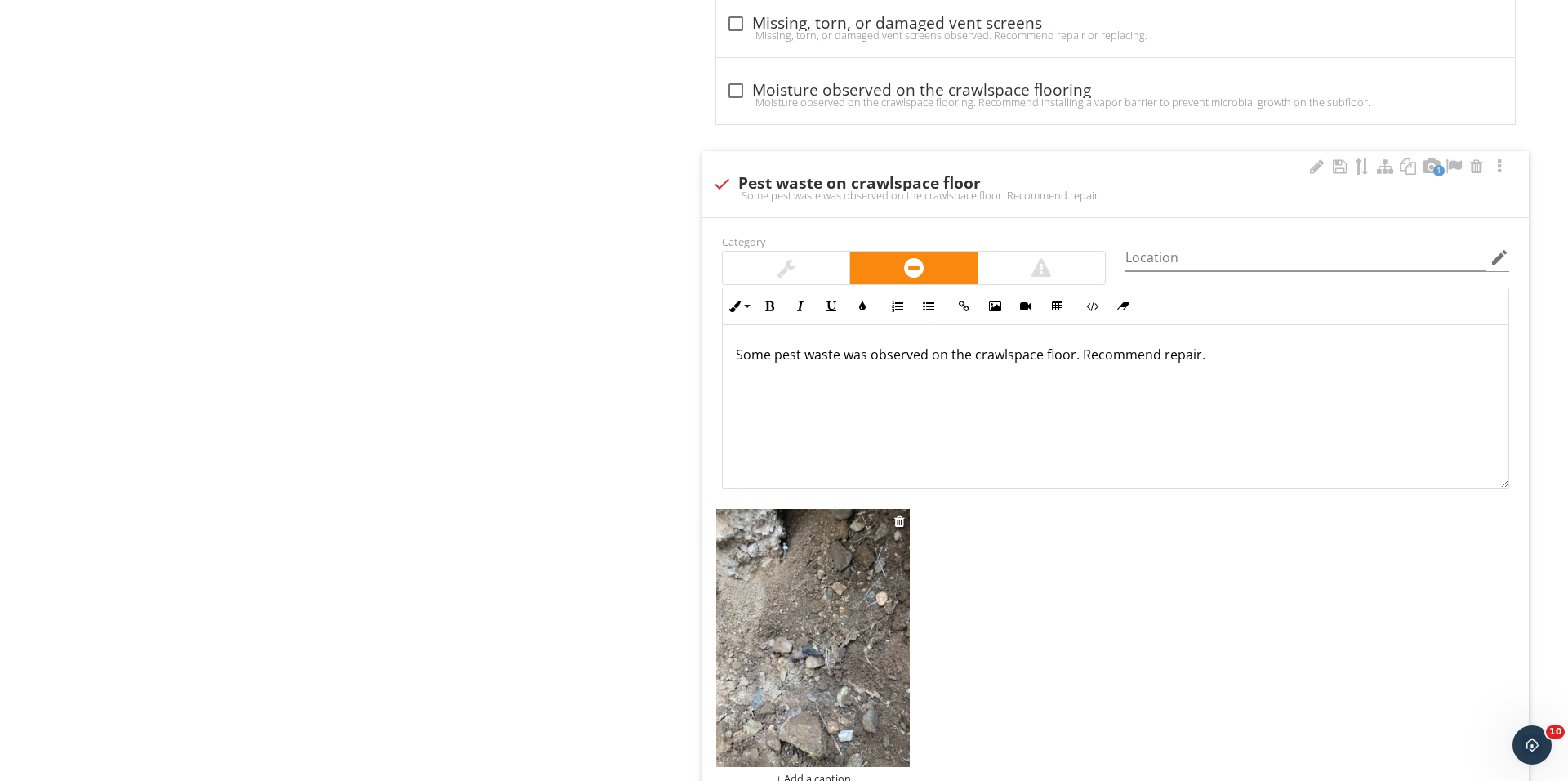
click at [818, 641] on img at bounding box center [812, 637] width 194 height 258
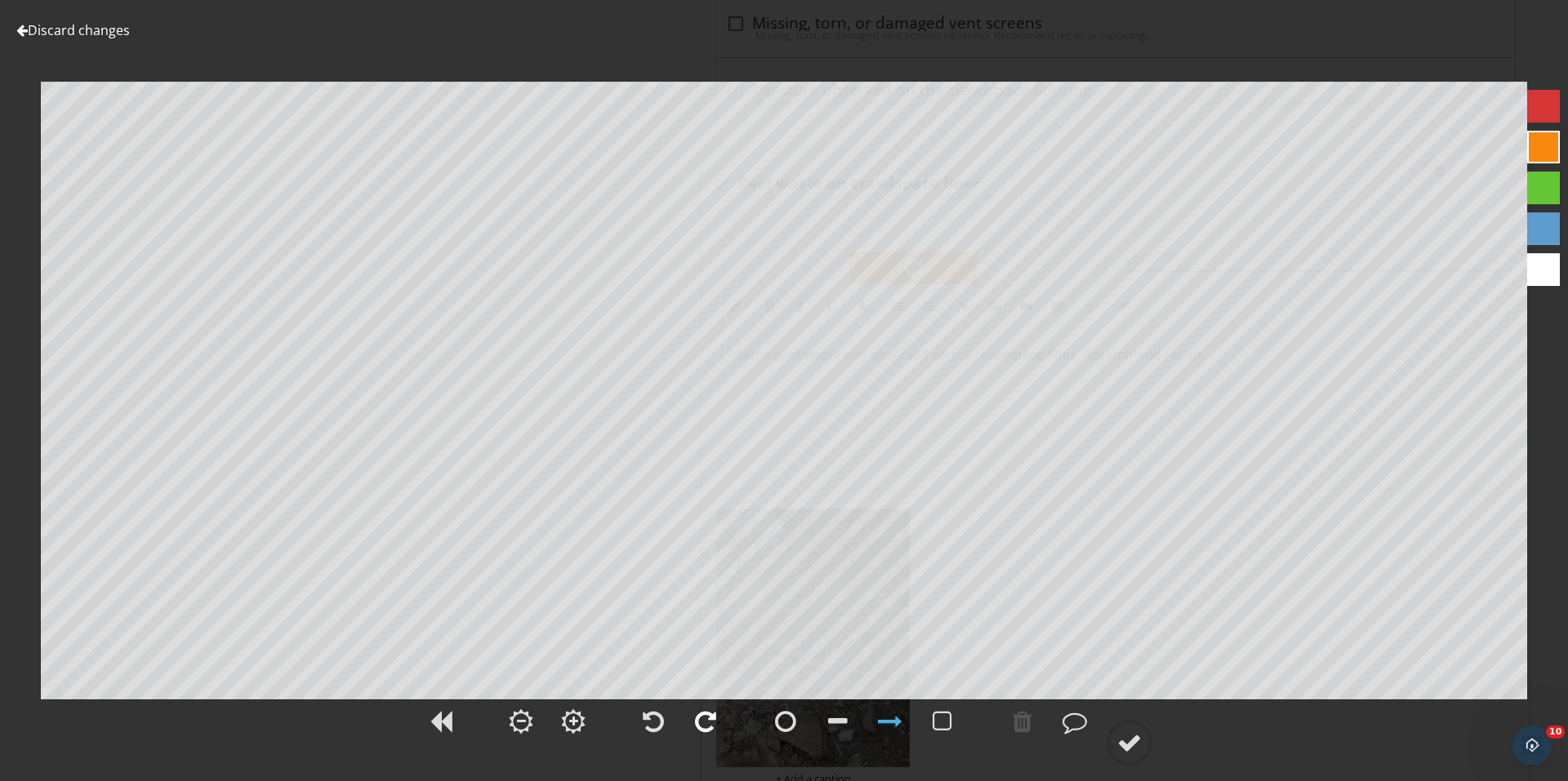
click at [700, 730] on div at bounding box center [706, 722] width 22 height 24
click at [1135, 750] on div at bounding box center [1129, 742] width 24 height 24
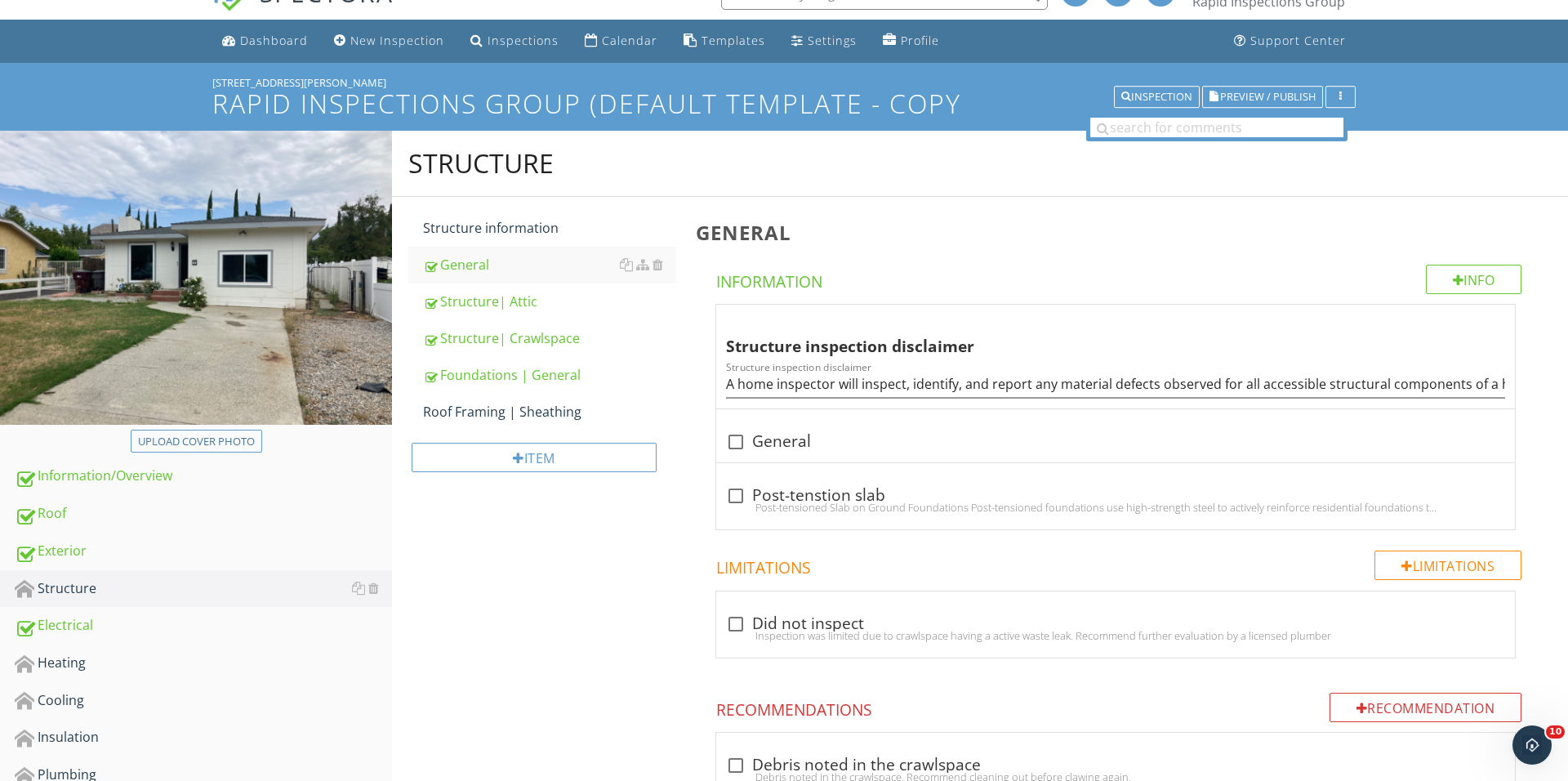
scroll to position [77, 0]
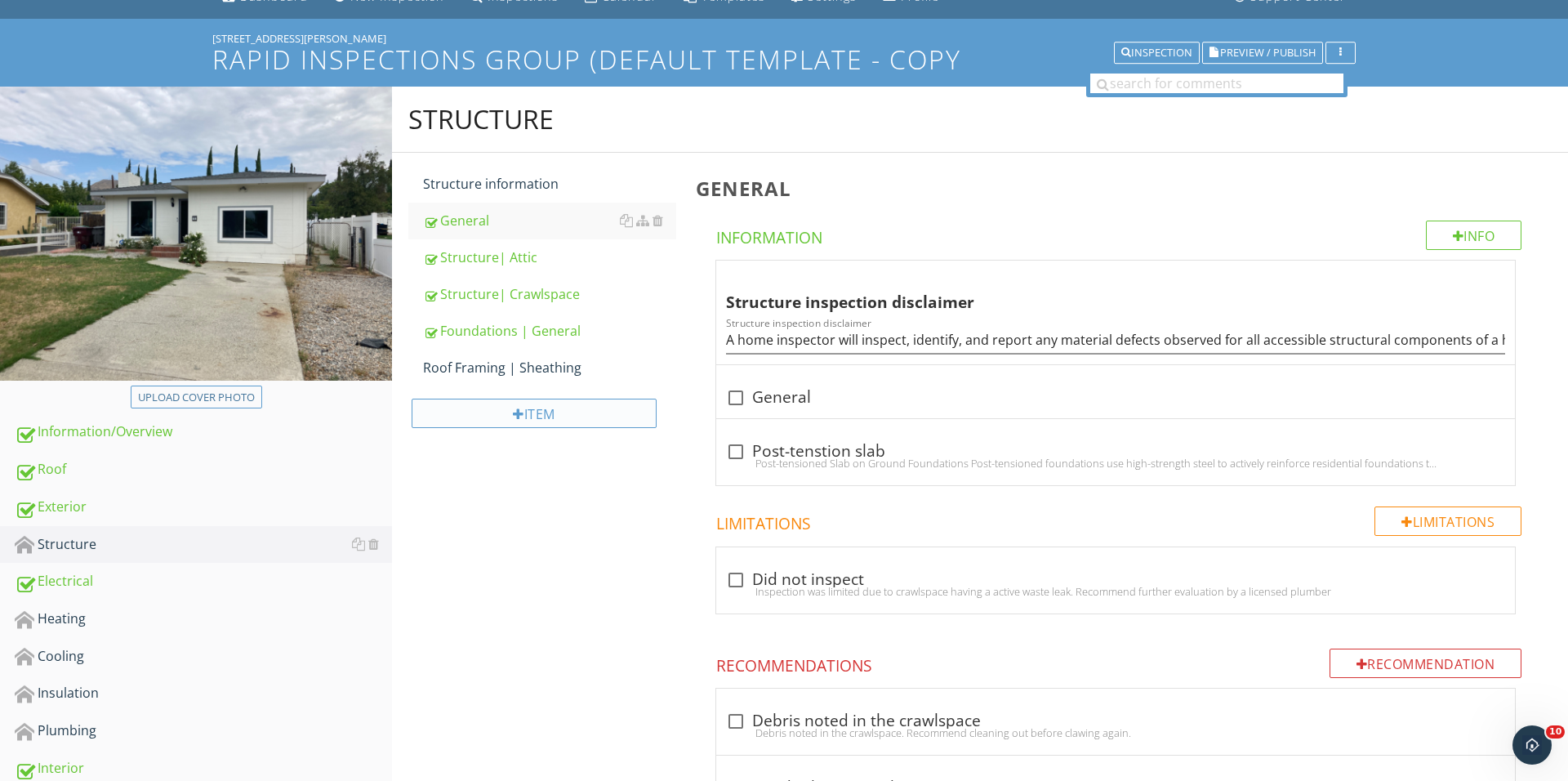
click at [554, 415] on div "Item" at bounding box center [534, 414] width 245 height 29
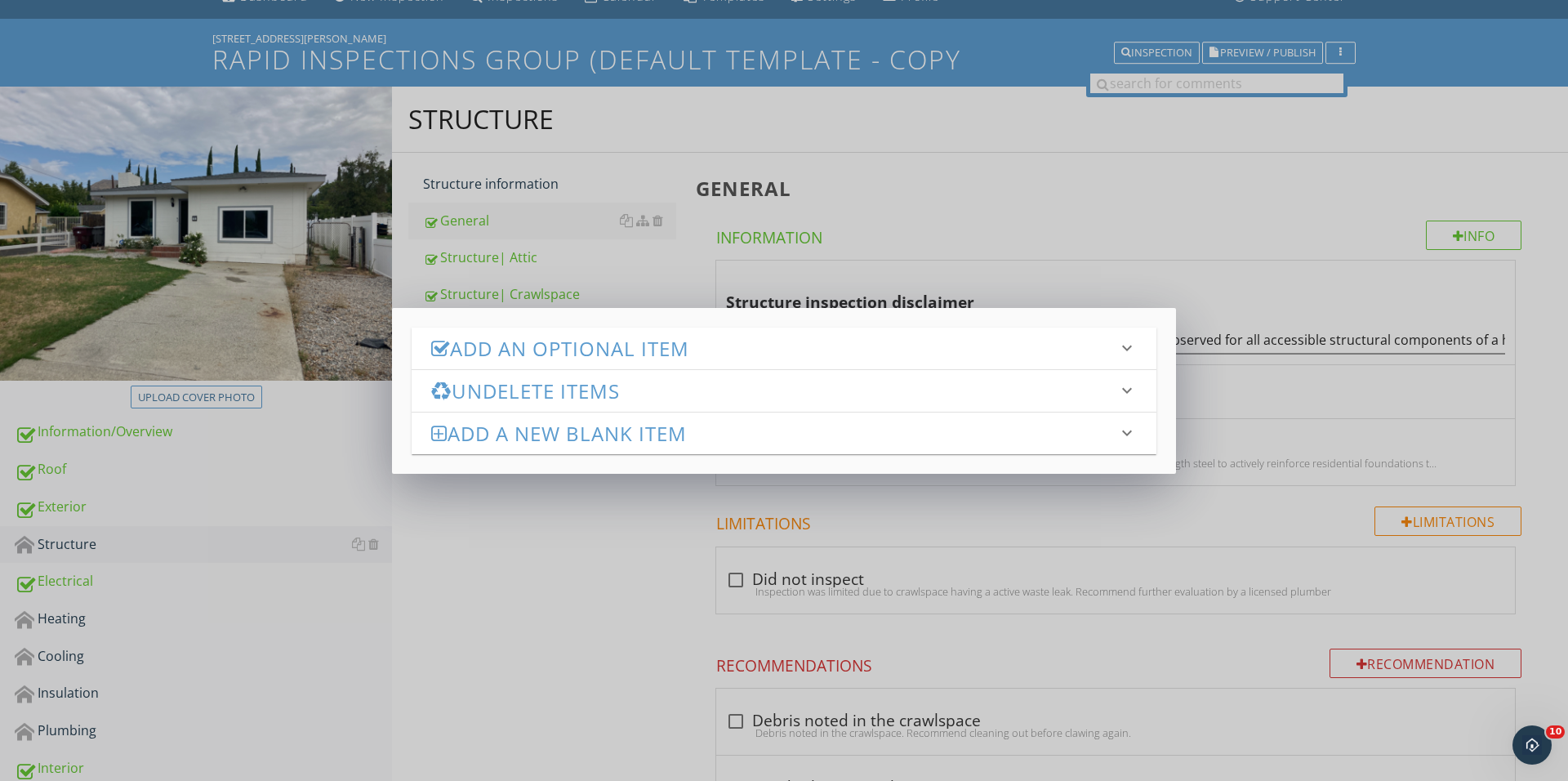
click at [653, 383] on h3 "Undelete Items" at bounding box center [774, 391] width 686 height 22
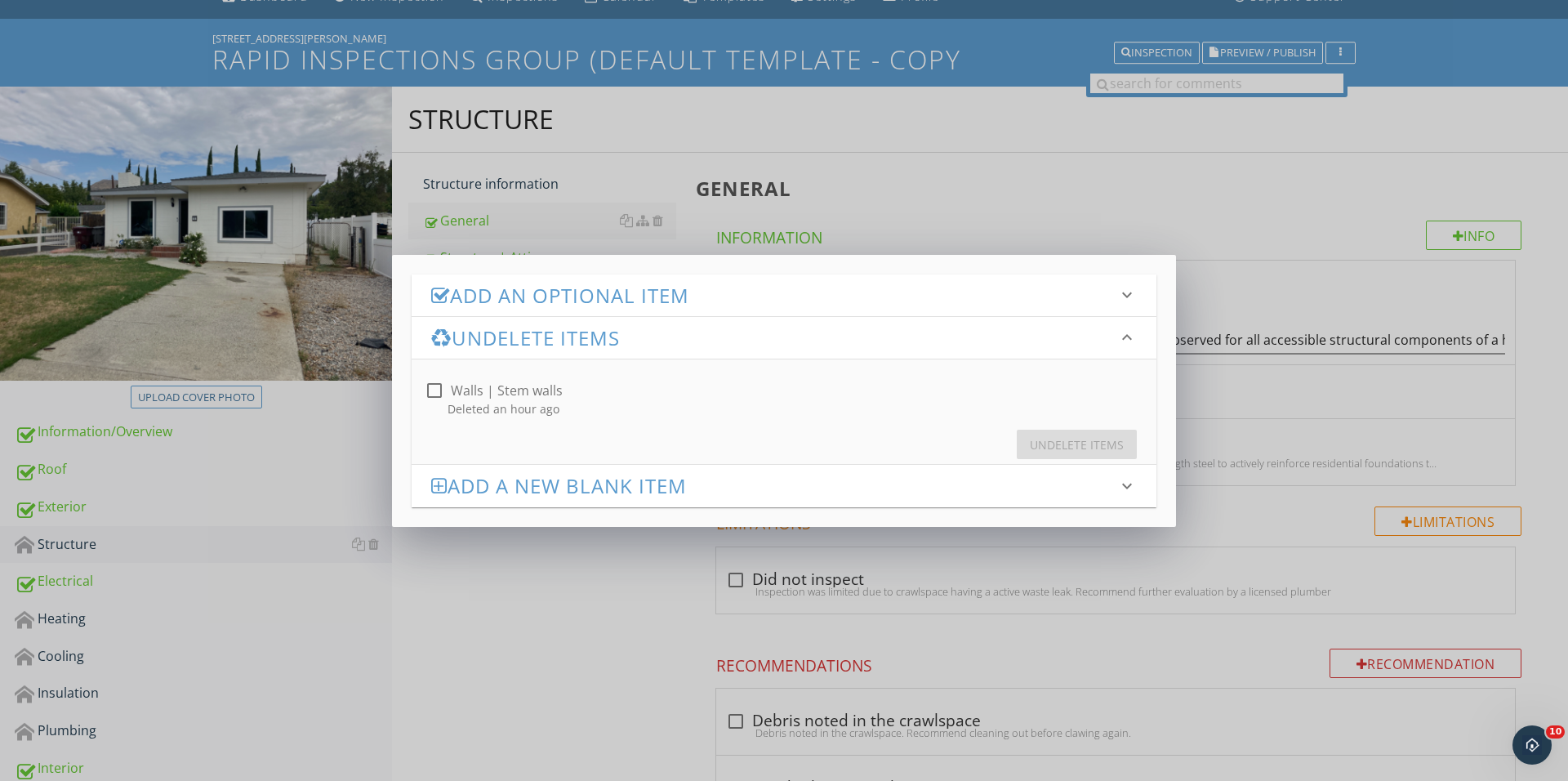
click at [651, 297] on h3 "Add an Optional Item" at bounding box center [774, 296] width 686 height 22
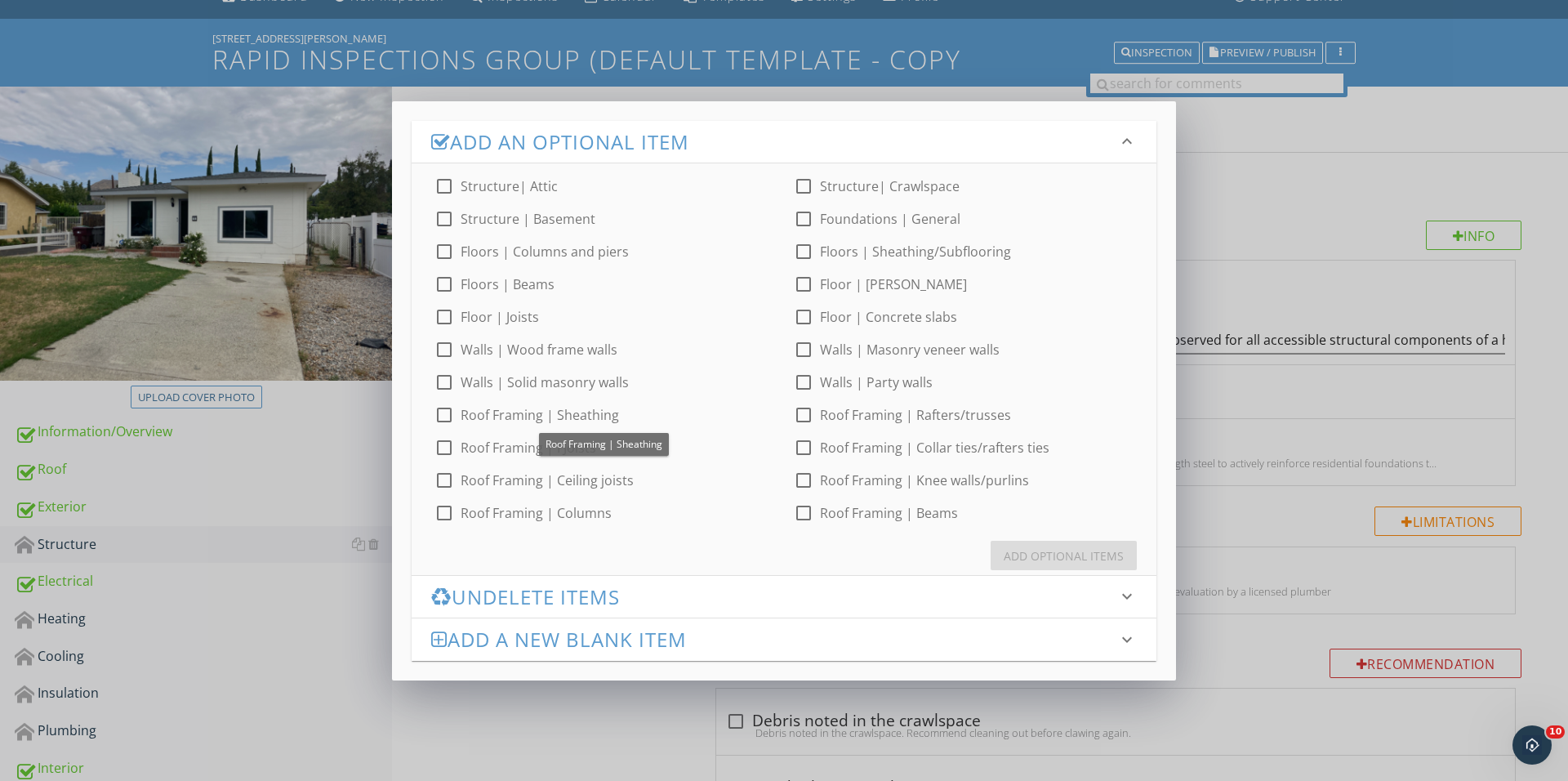
click at [445, 415] on div at bounding box center [444, 415] width 28 height 28
checkbox input "false"
click at [797, 250] on div at bounding box center [803, 252] width 28 height 28
checkbox input "true"
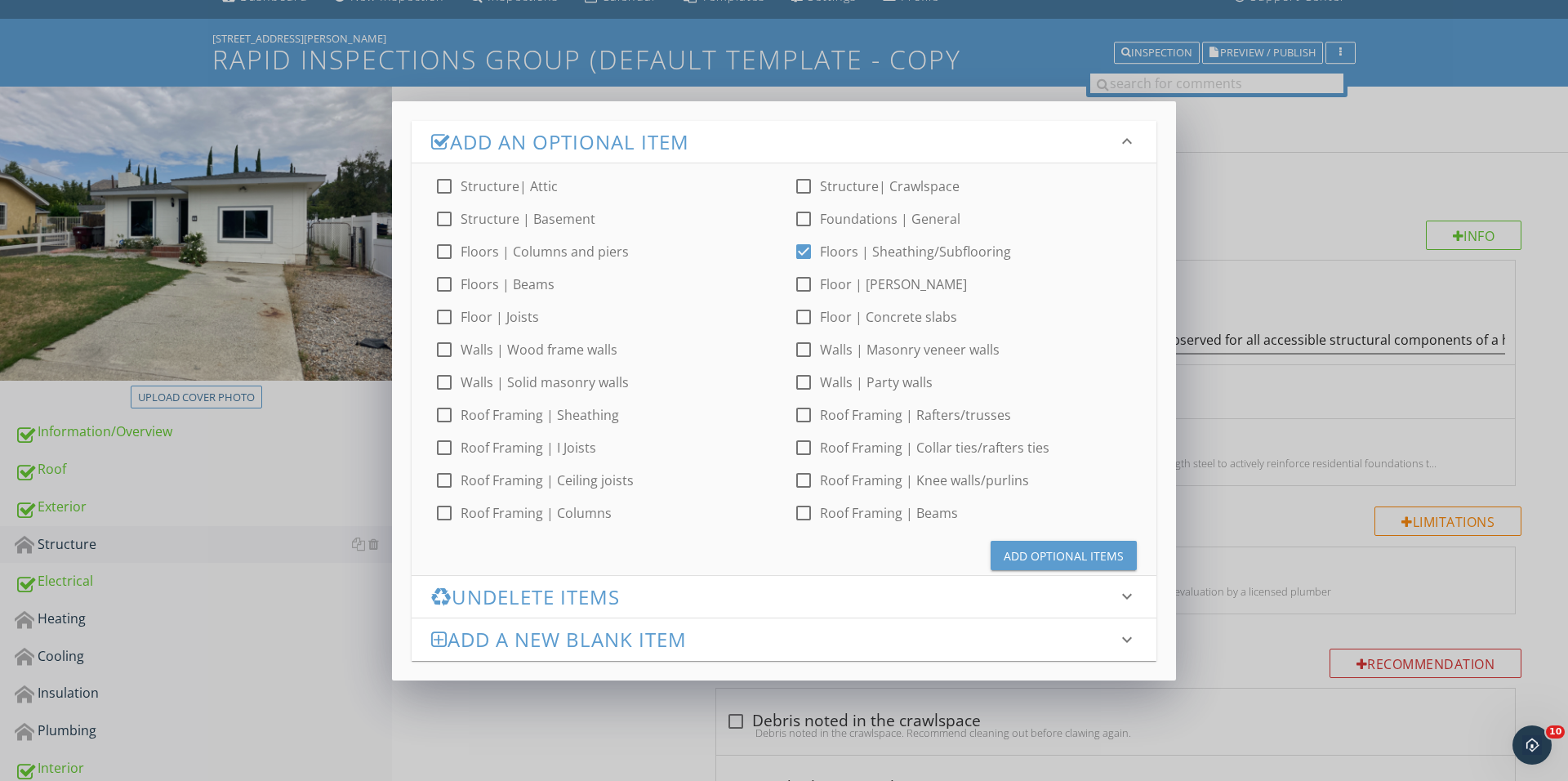
click at [1039, 548] on div "Add Optional Items" at bounding box center [1063, 556] width 120 height 17
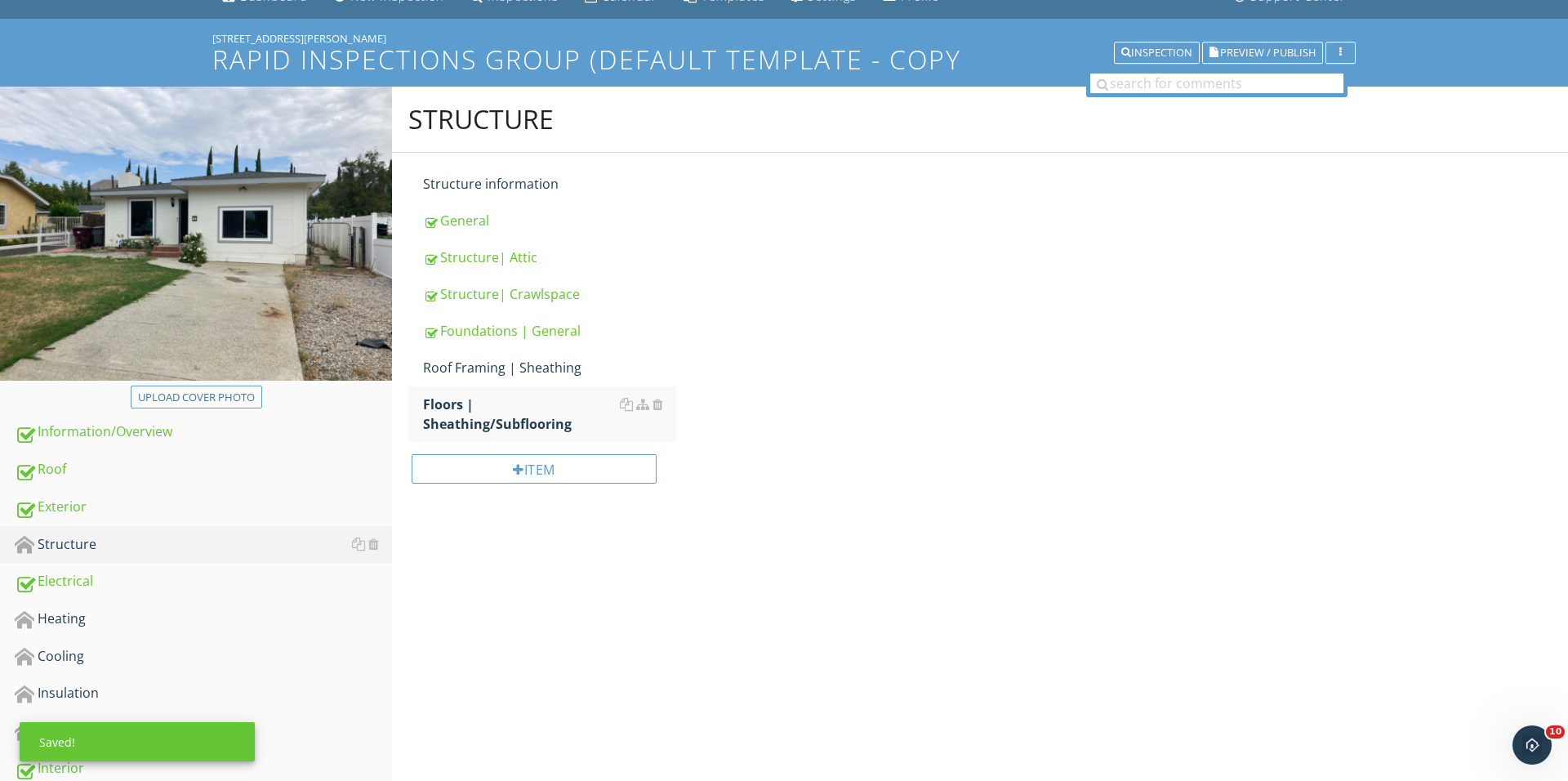
scroll to position [75, 0]
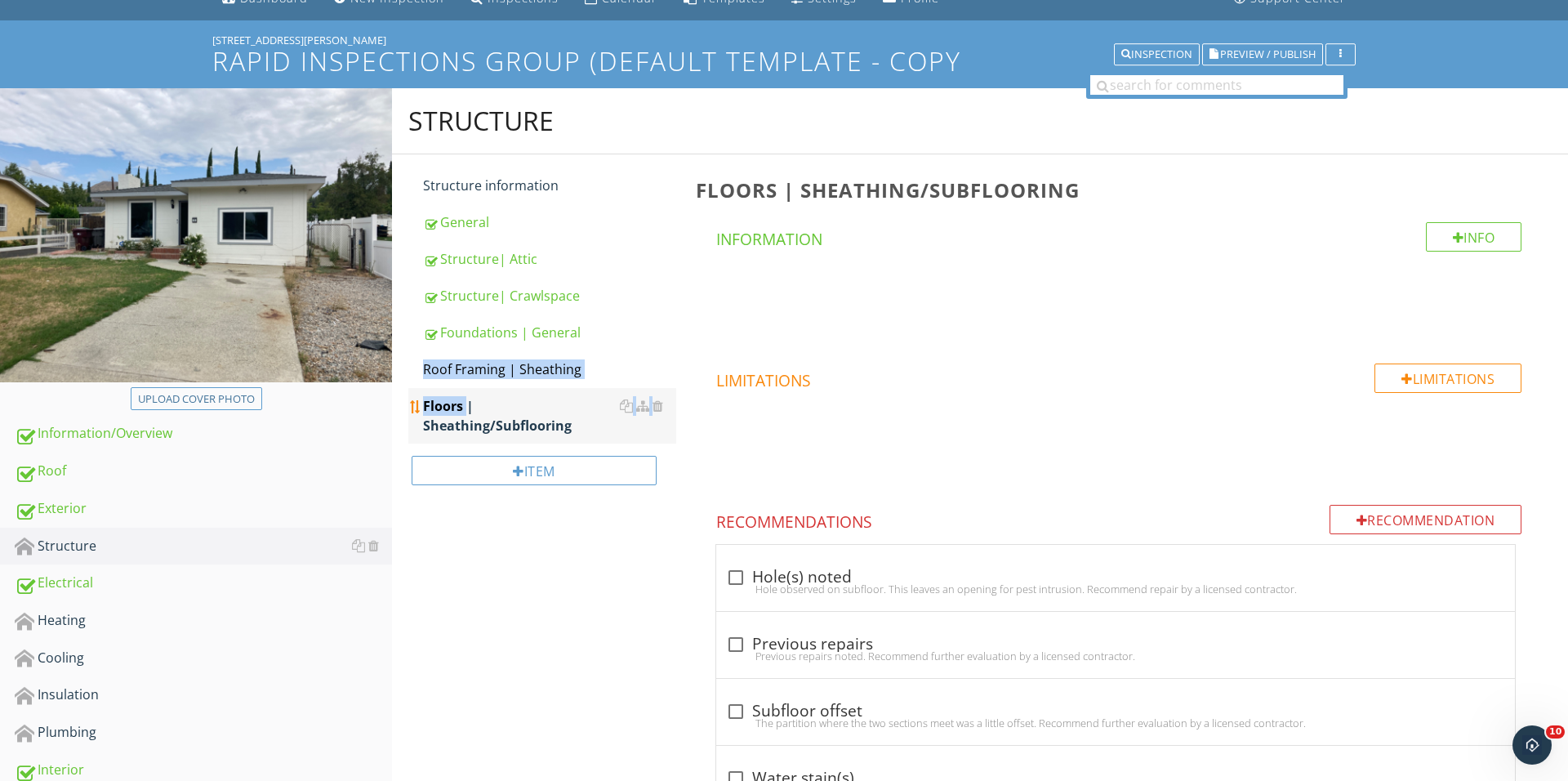
drag, startPoint x: 414, startPoint y: 367, endPoint x: 414, endPoint y: 402, distance: 35.0
click at [414, 402] on span "Structure information General Structure| Attic Structure| Crawlspace Foundation…" at bounding box center [542, 305] width 268 height 276
click at [414, 361] on li "Roof Framing | Sheathing" at bounding box center [542, 370] width 268 height 37
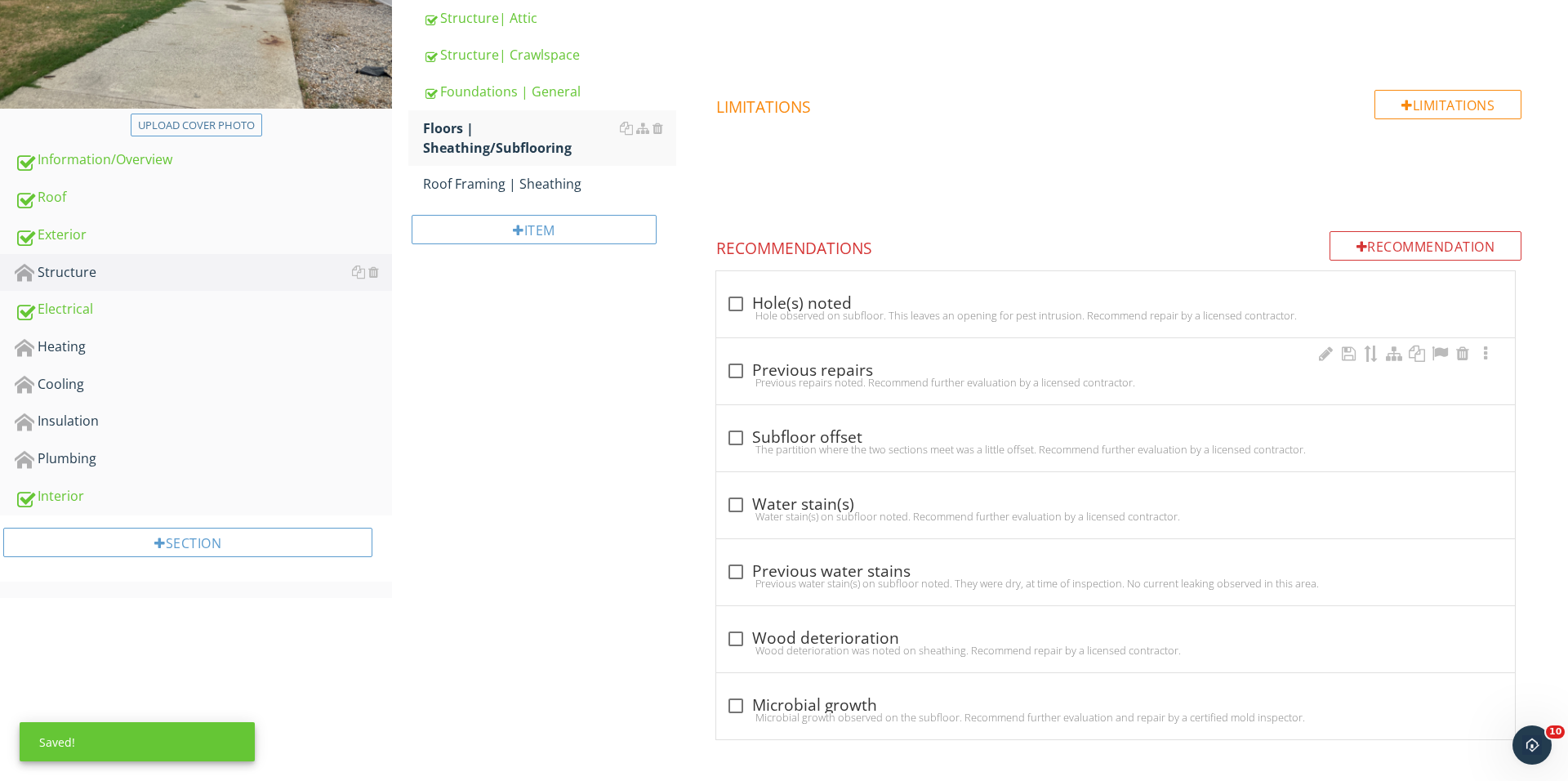
scroll to position [350, 0]
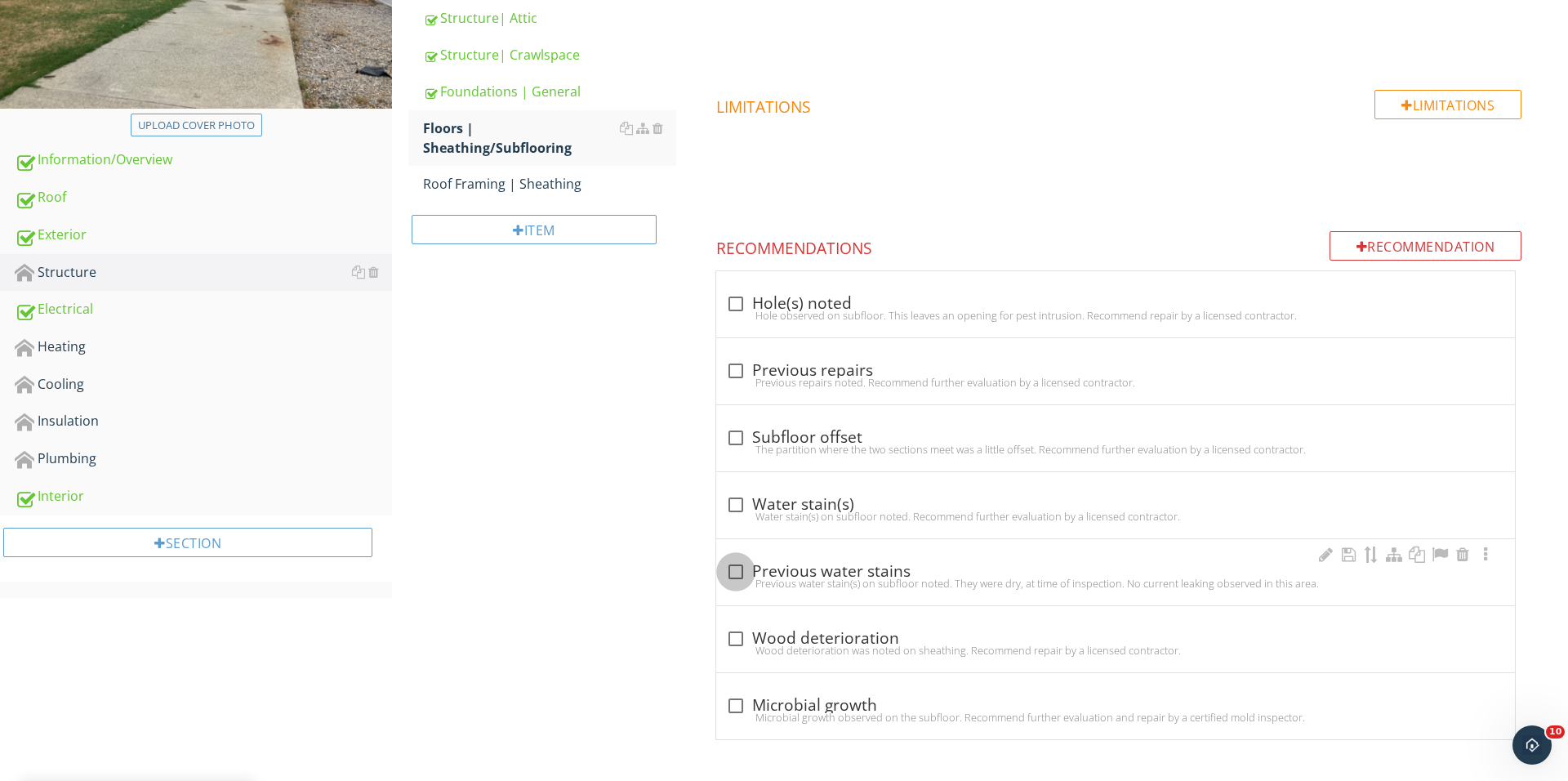
click at [736, 567] on div at bounding box center [736, 572] width 28 height 28
checkbox input "true"
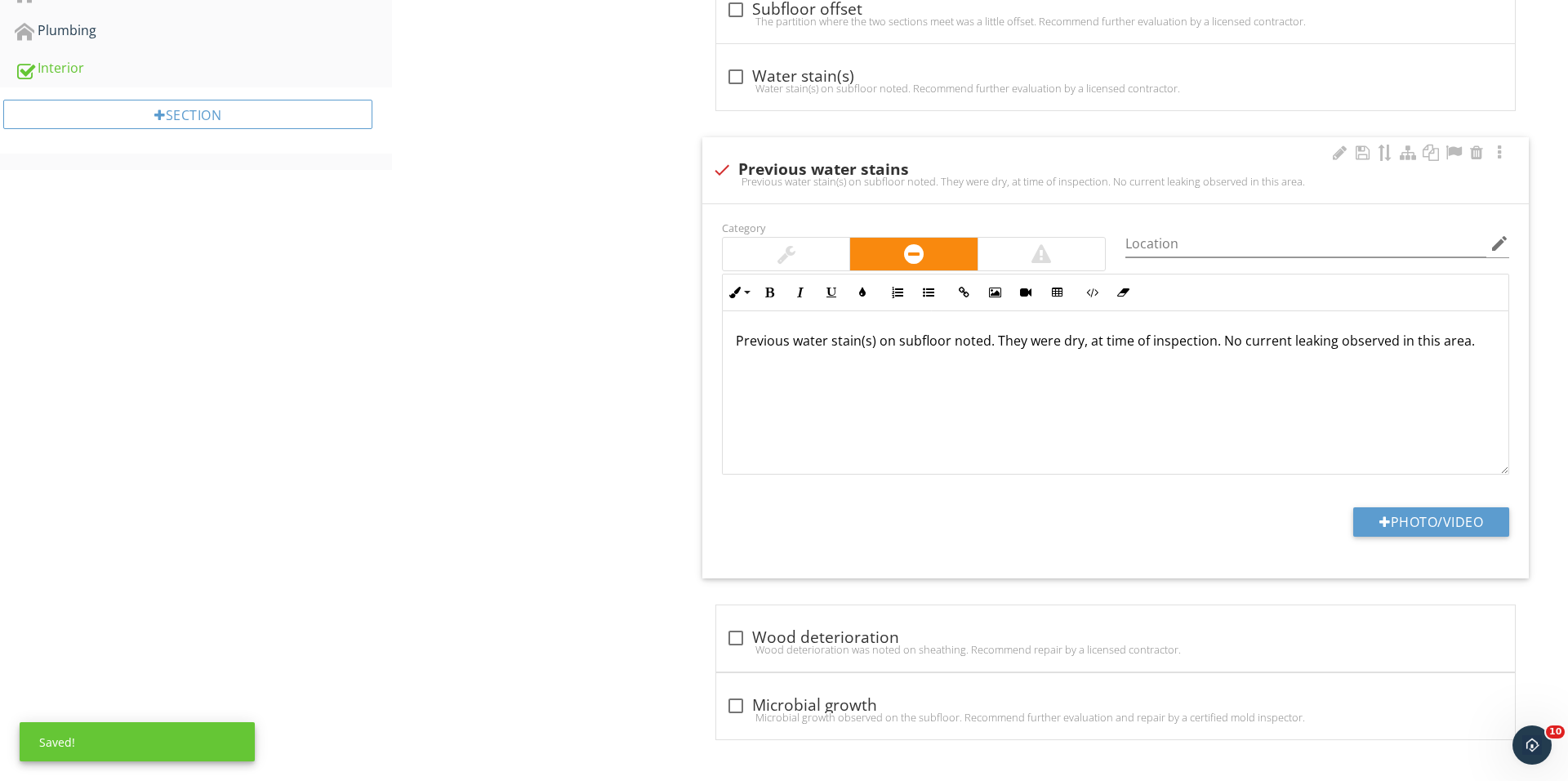
scroll to position [779, 0]
click at [1383, 522] on div at bounding box center [1384, 522] width 11 height 13
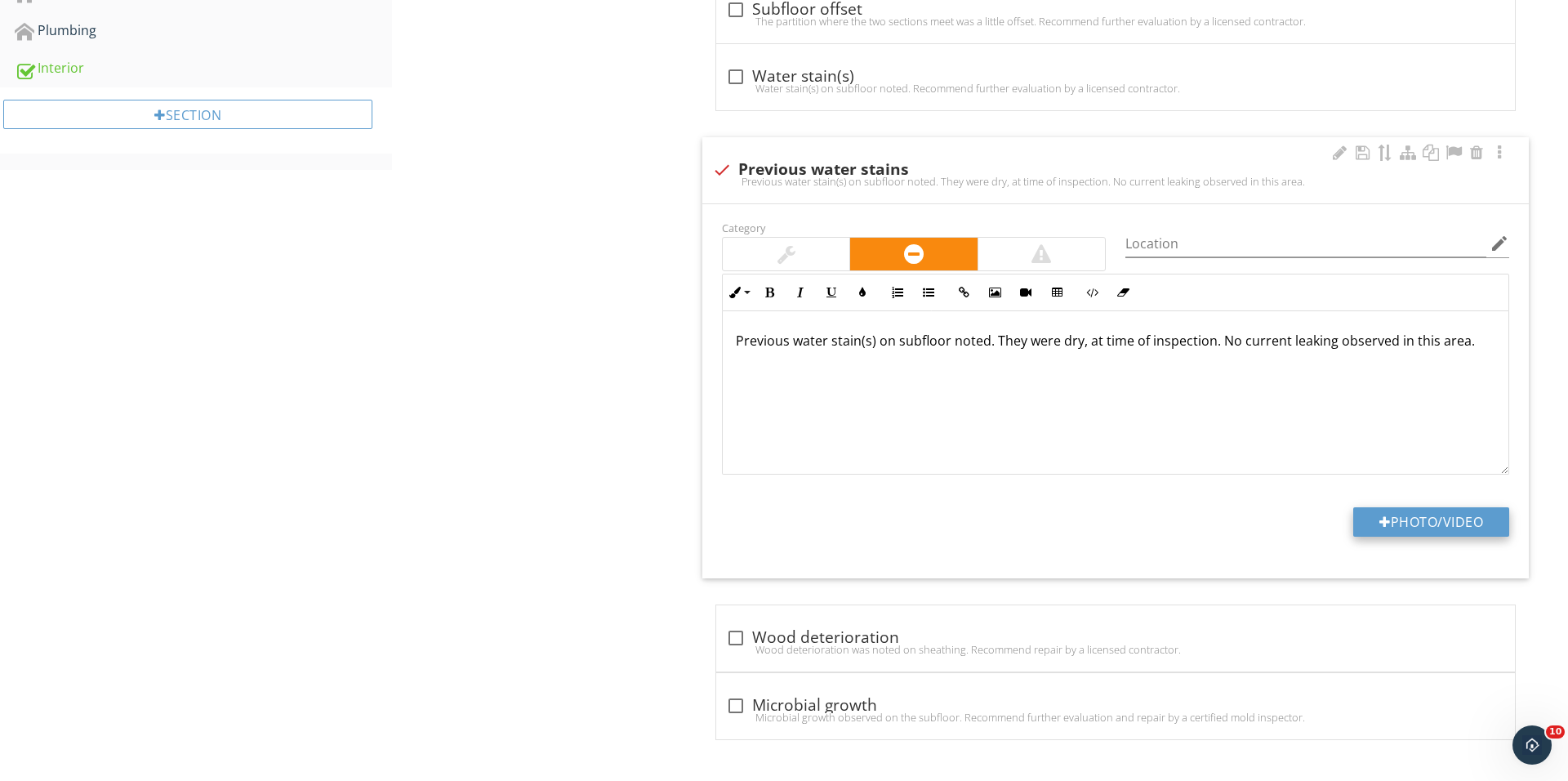
type input "C:\fakepath\IMG_1649.JPG"
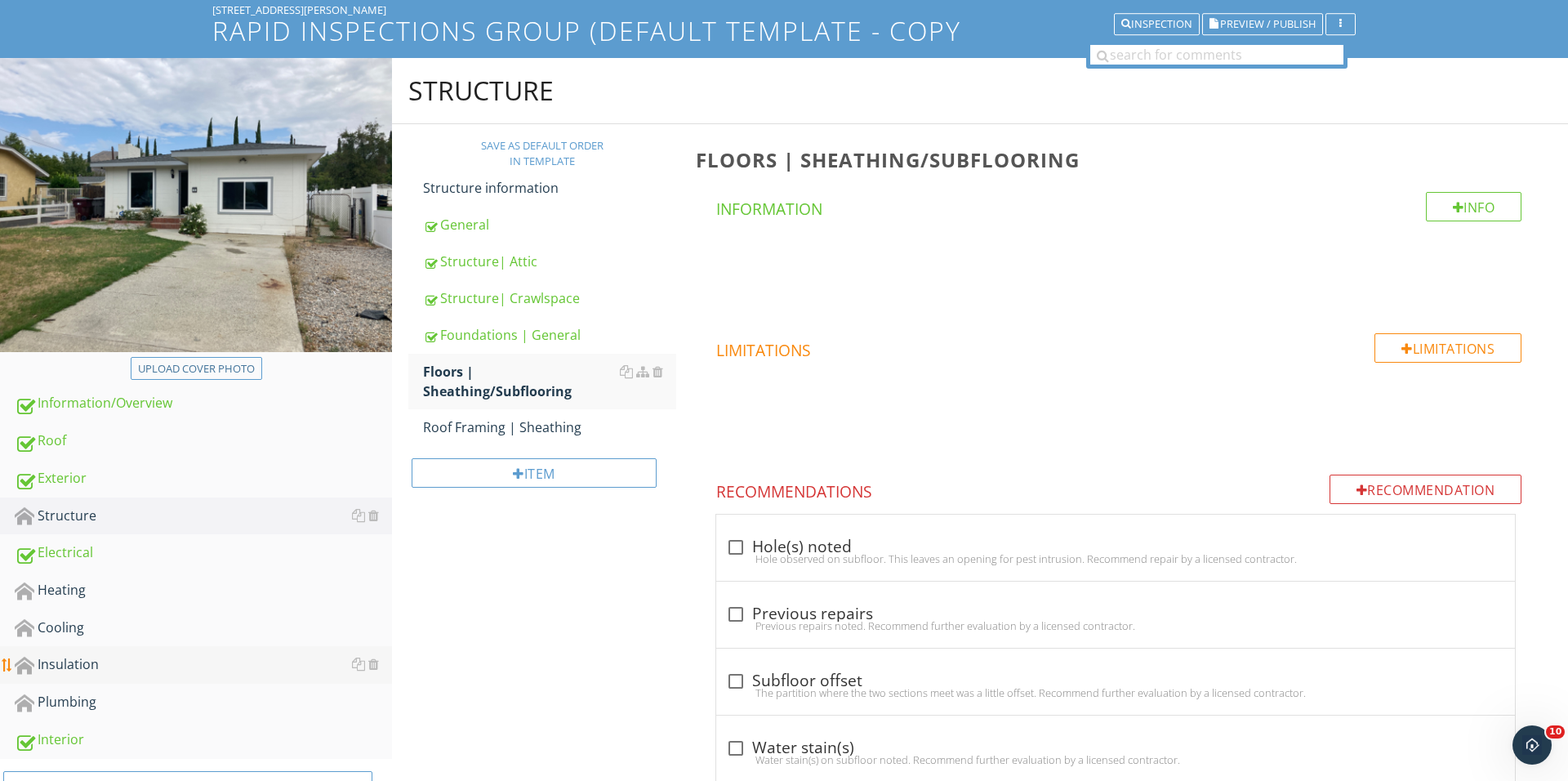
scroll to position [155, 0]
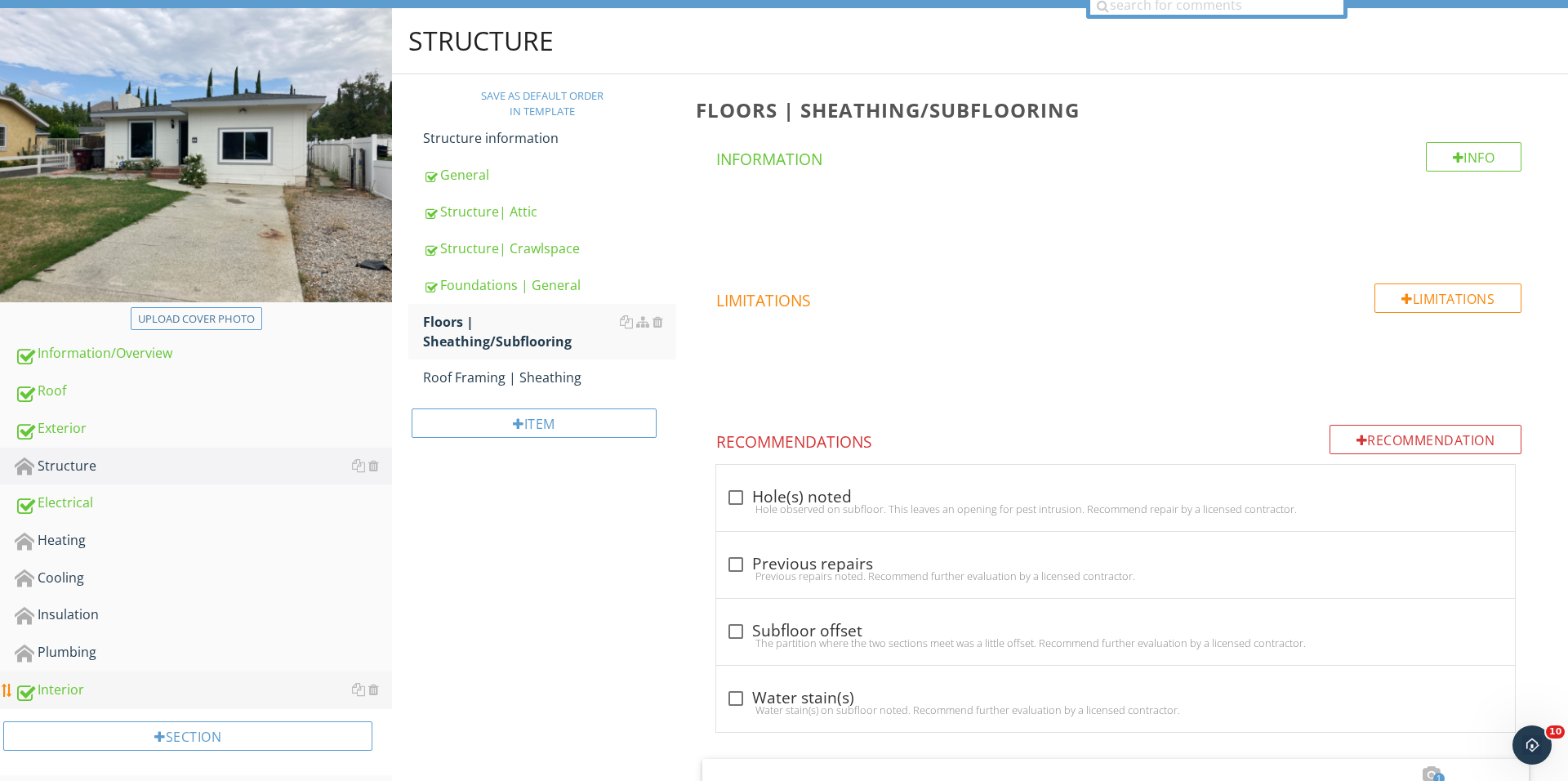
click at [147, 672] on link "Interior" at bounding box center [203, 690] width 377 height 38
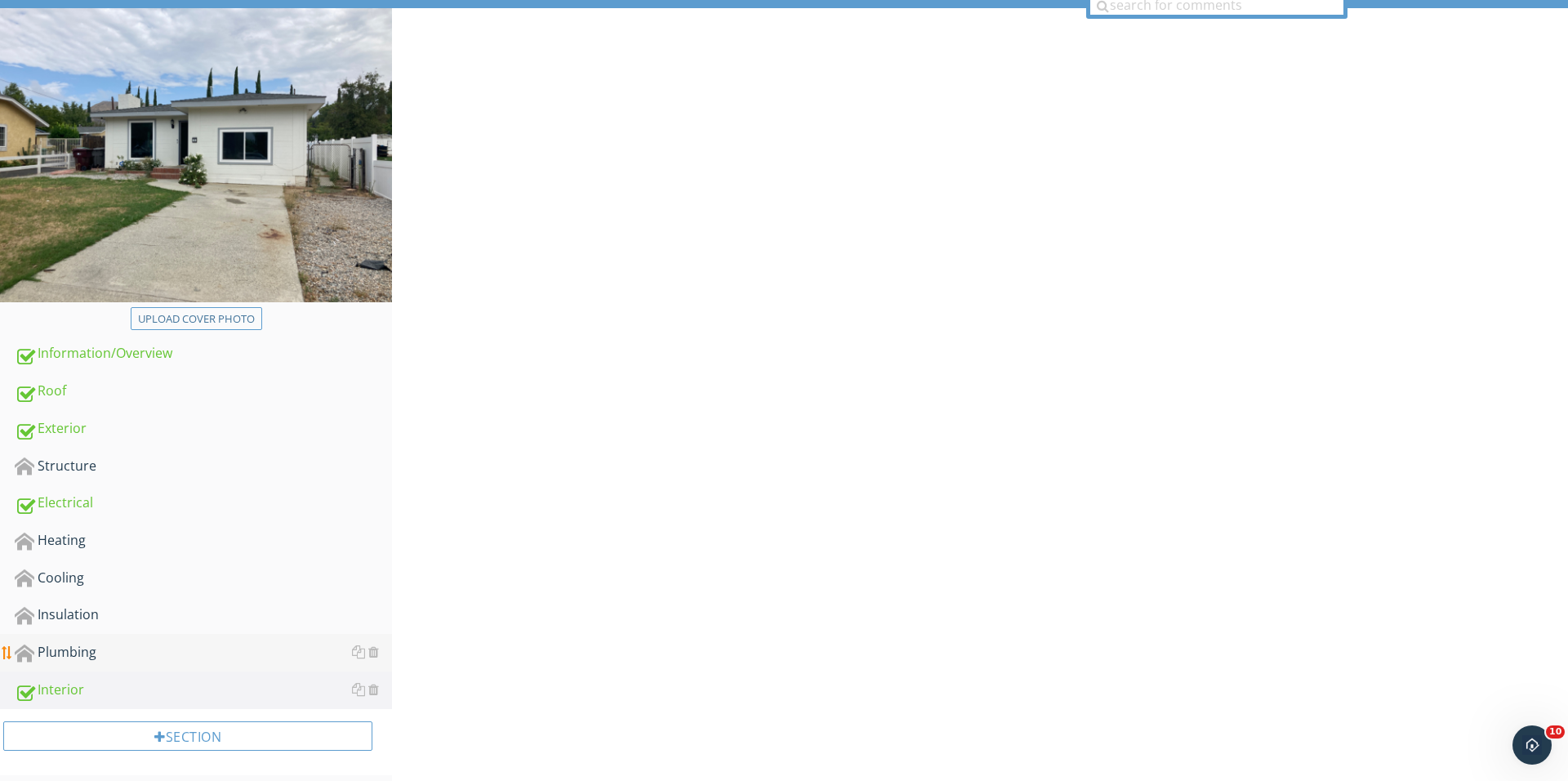
click at [150, 657] on div "Plumbing" at bounding box center [203, 653] width 377 height 22
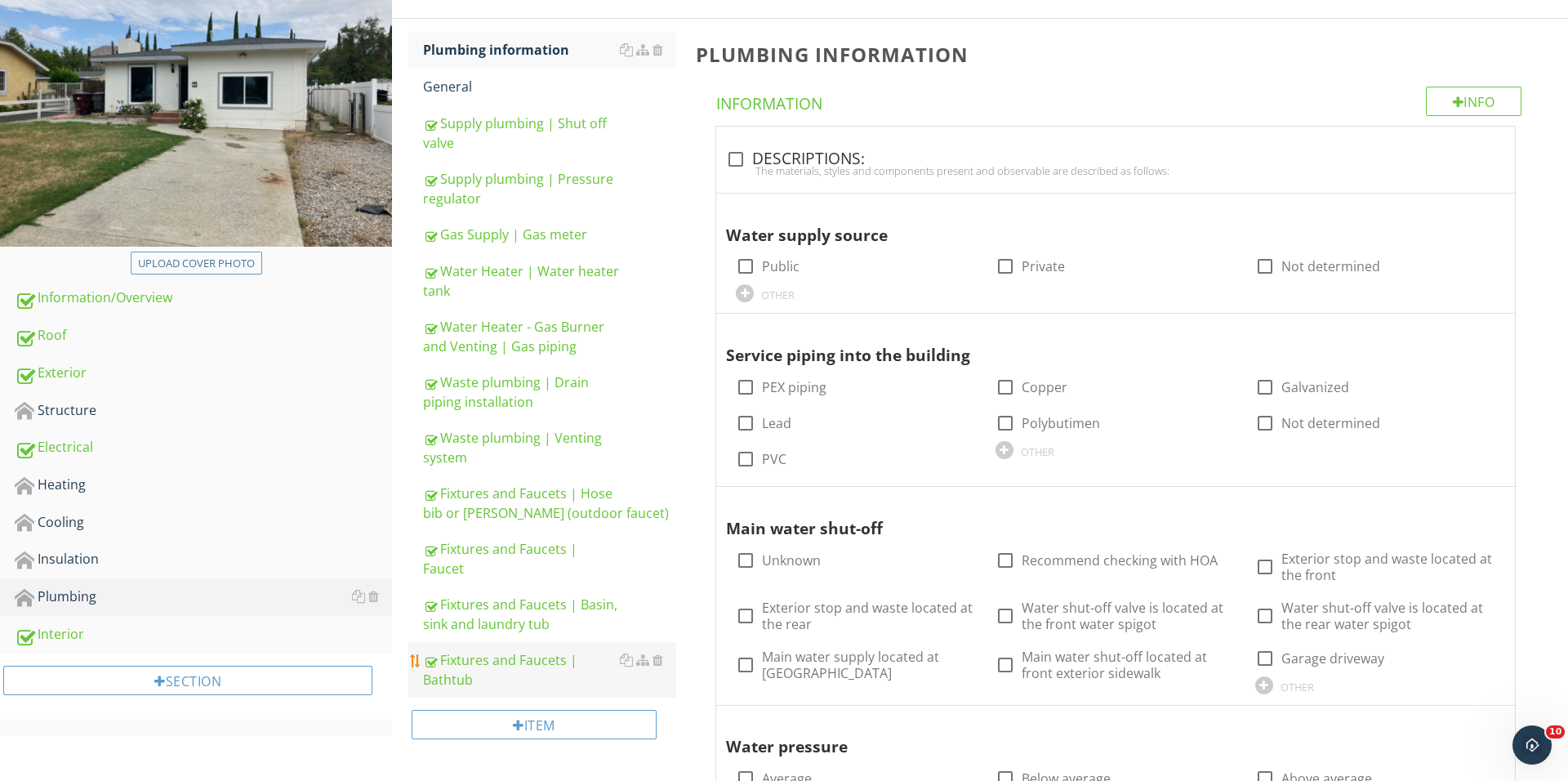
scroll to position [278, 0]
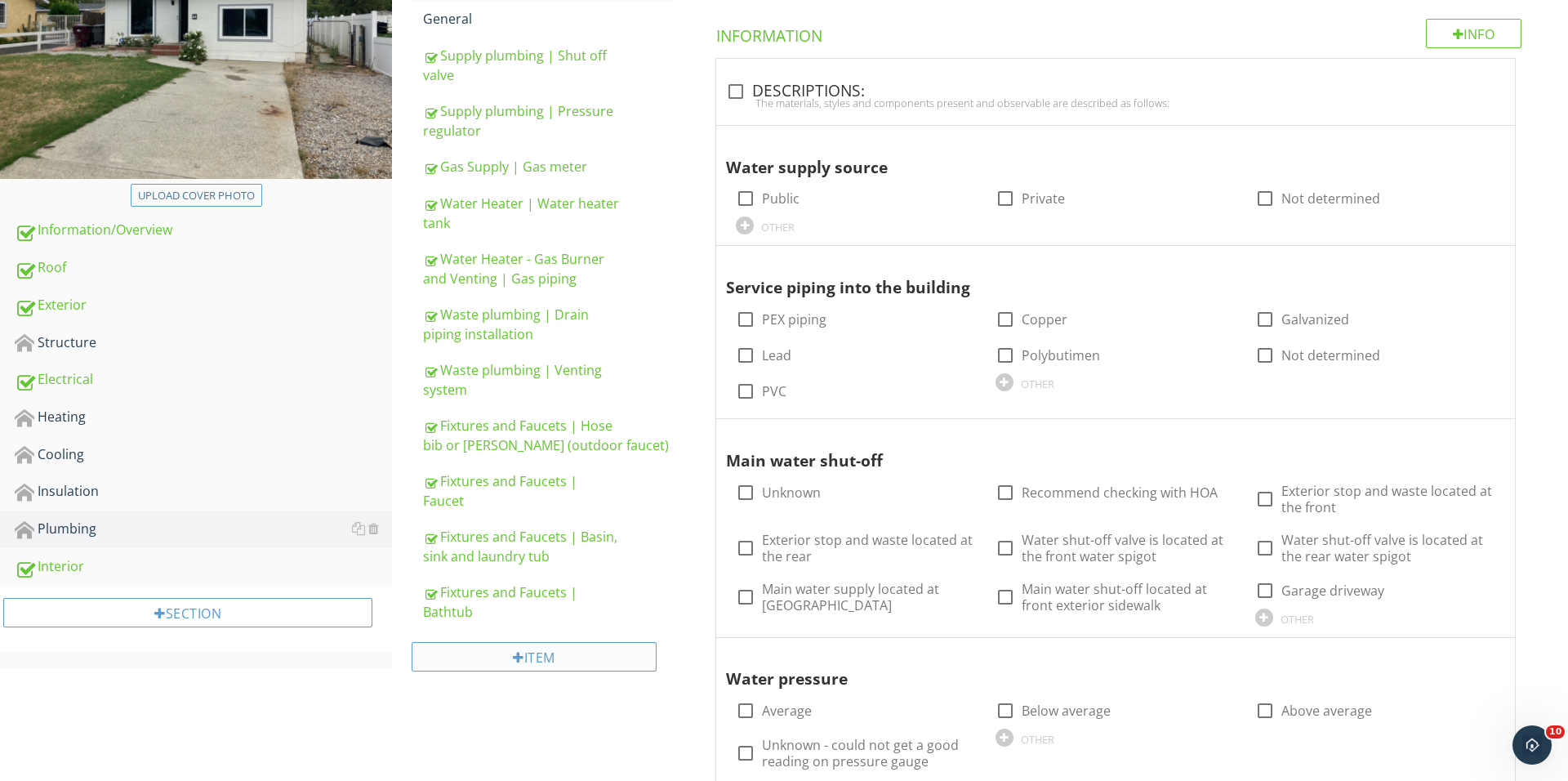
click at [560, 642] on div "Item" at bounding box center [534, 657] width 245 height 29
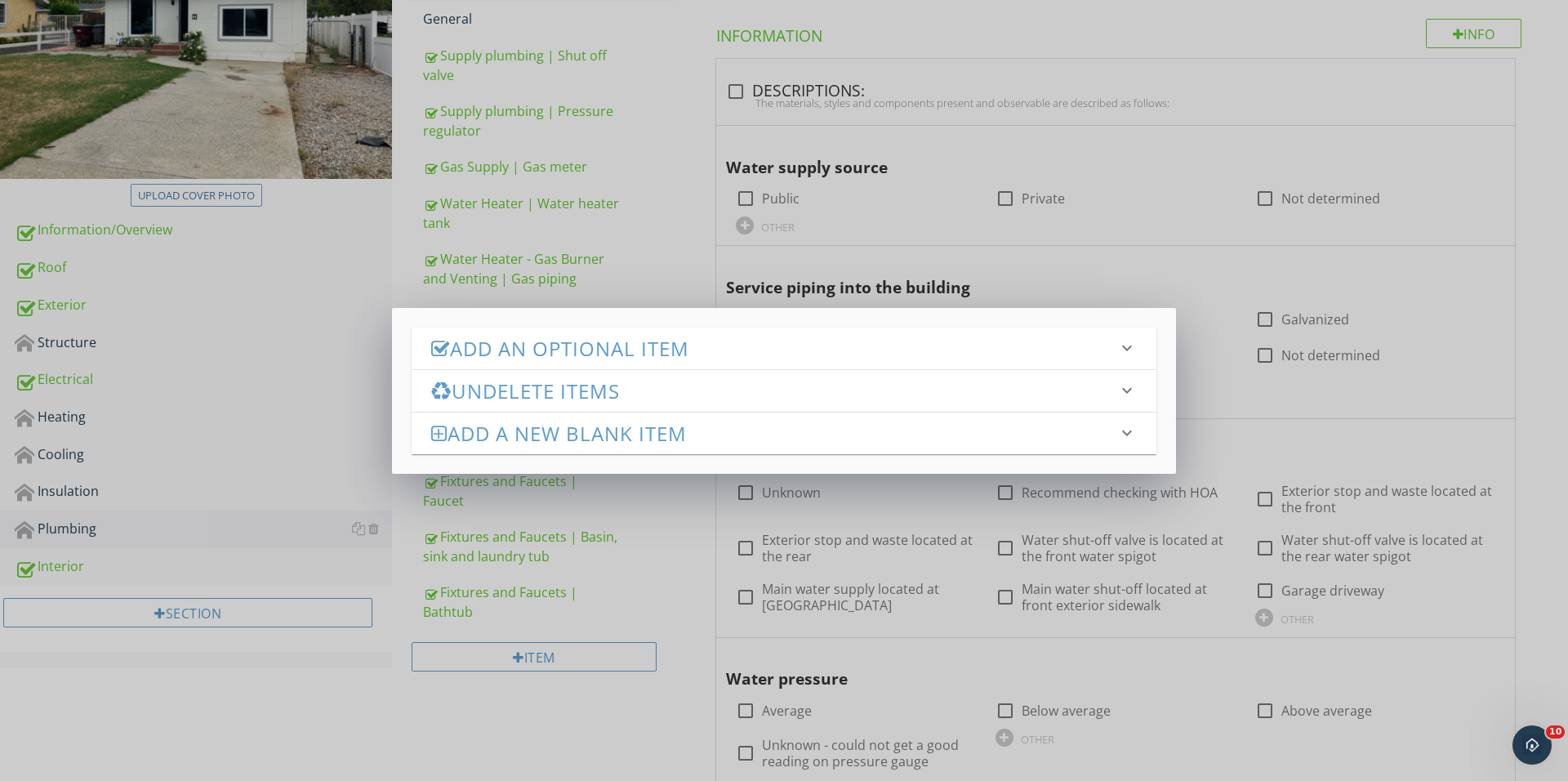
click at [660, 348] on h3 "Add an Optional Item" at bounding box center [774, 348] width 686 height 22
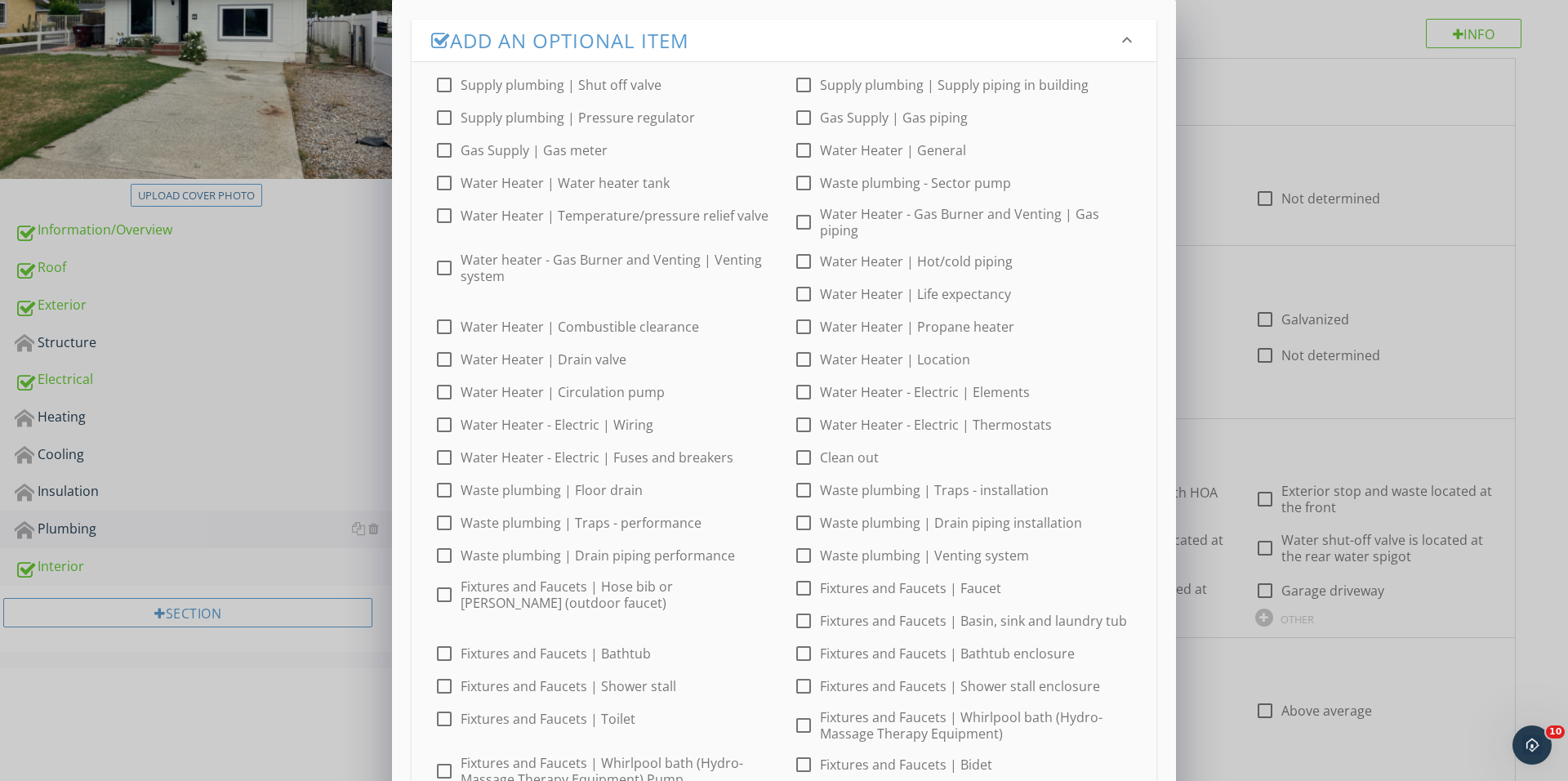
click at [435, 548] on div at bounding box center [444, 555] width 28 height 28
checkbox input "true"
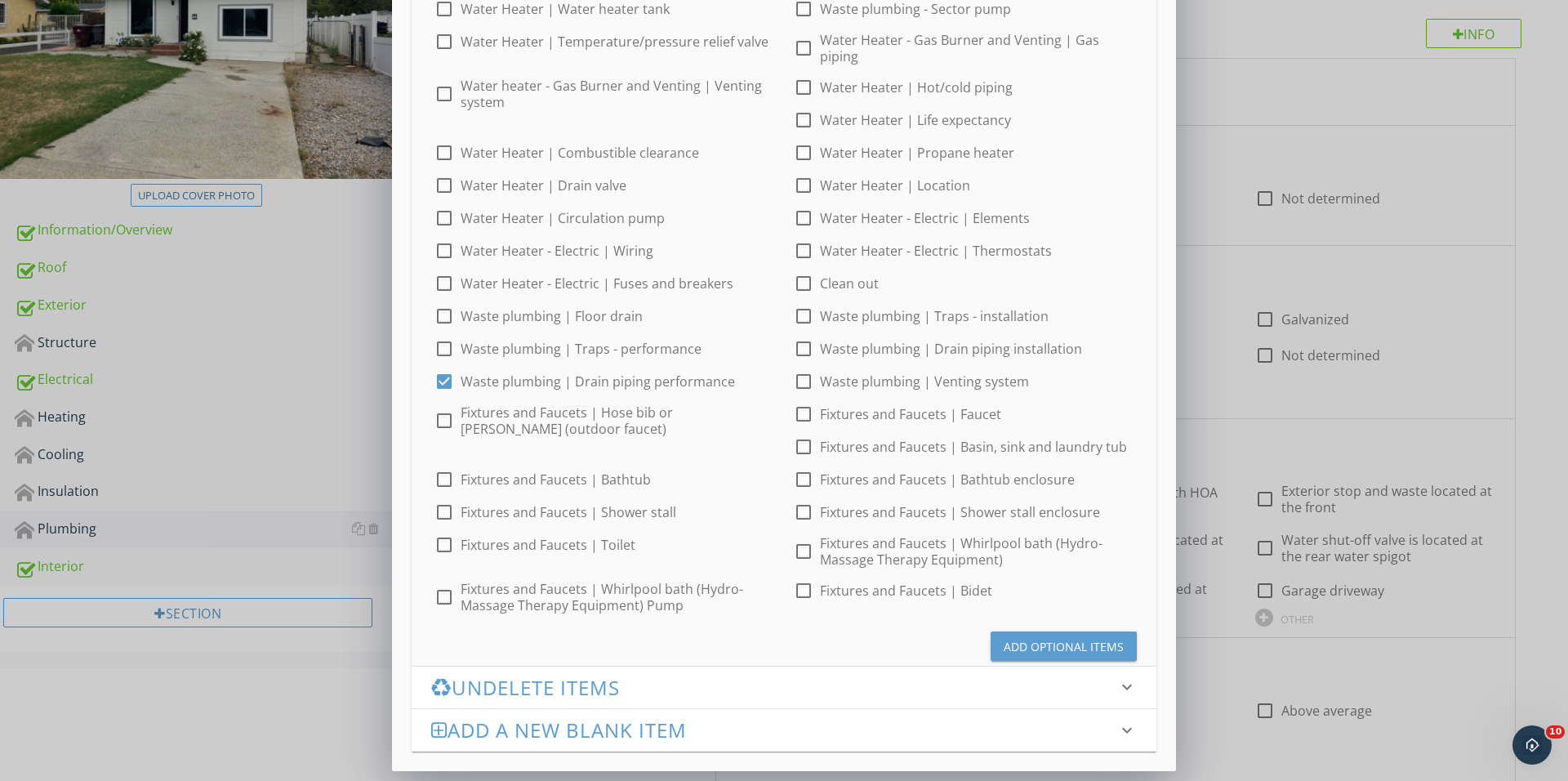
scroll to position [173, 0]
click at [1042, 654] on div "Add Optional Items" at bounding box center [1063, 647] width 120 height 17
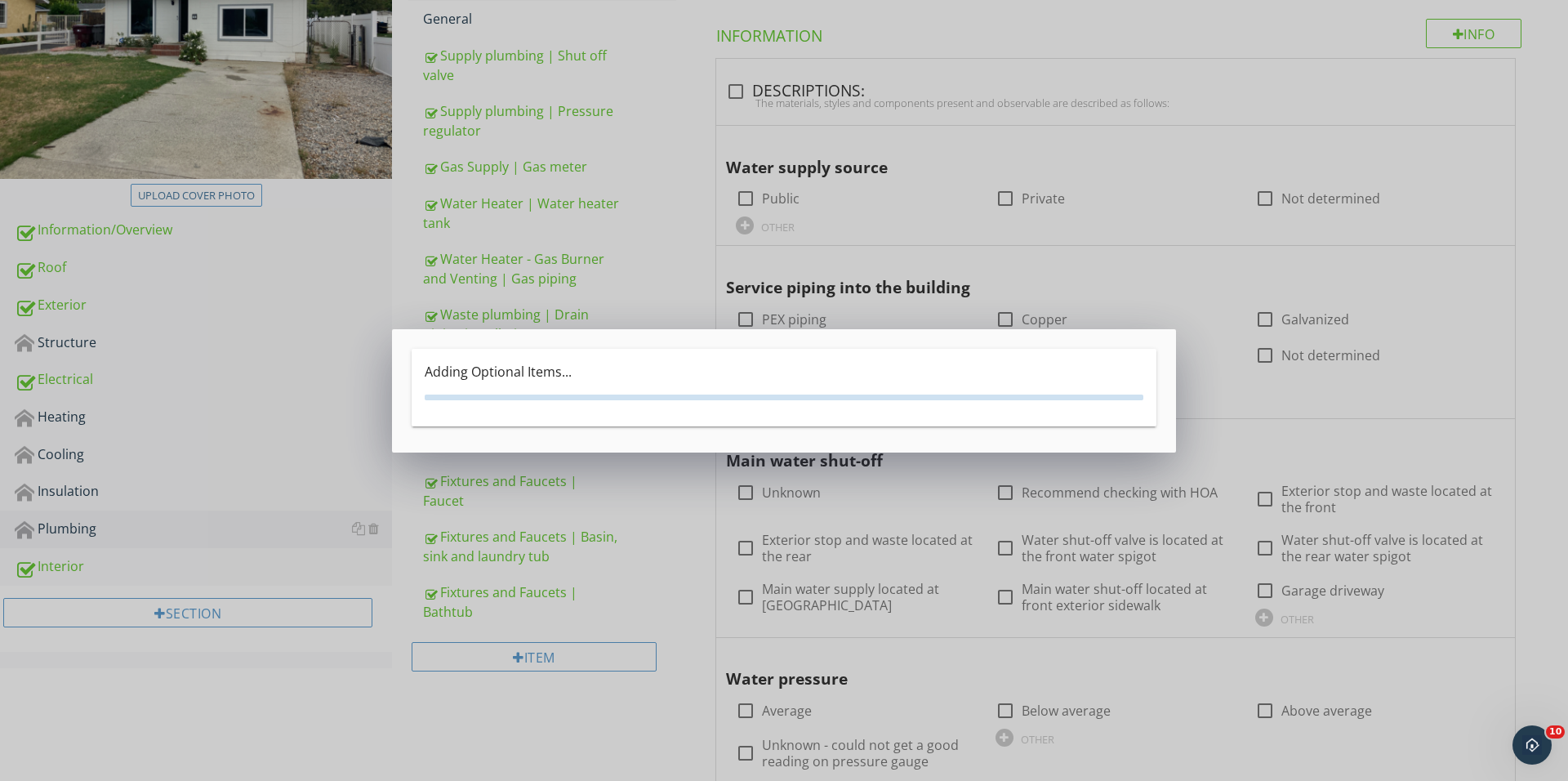
scroll to position [0, 0]
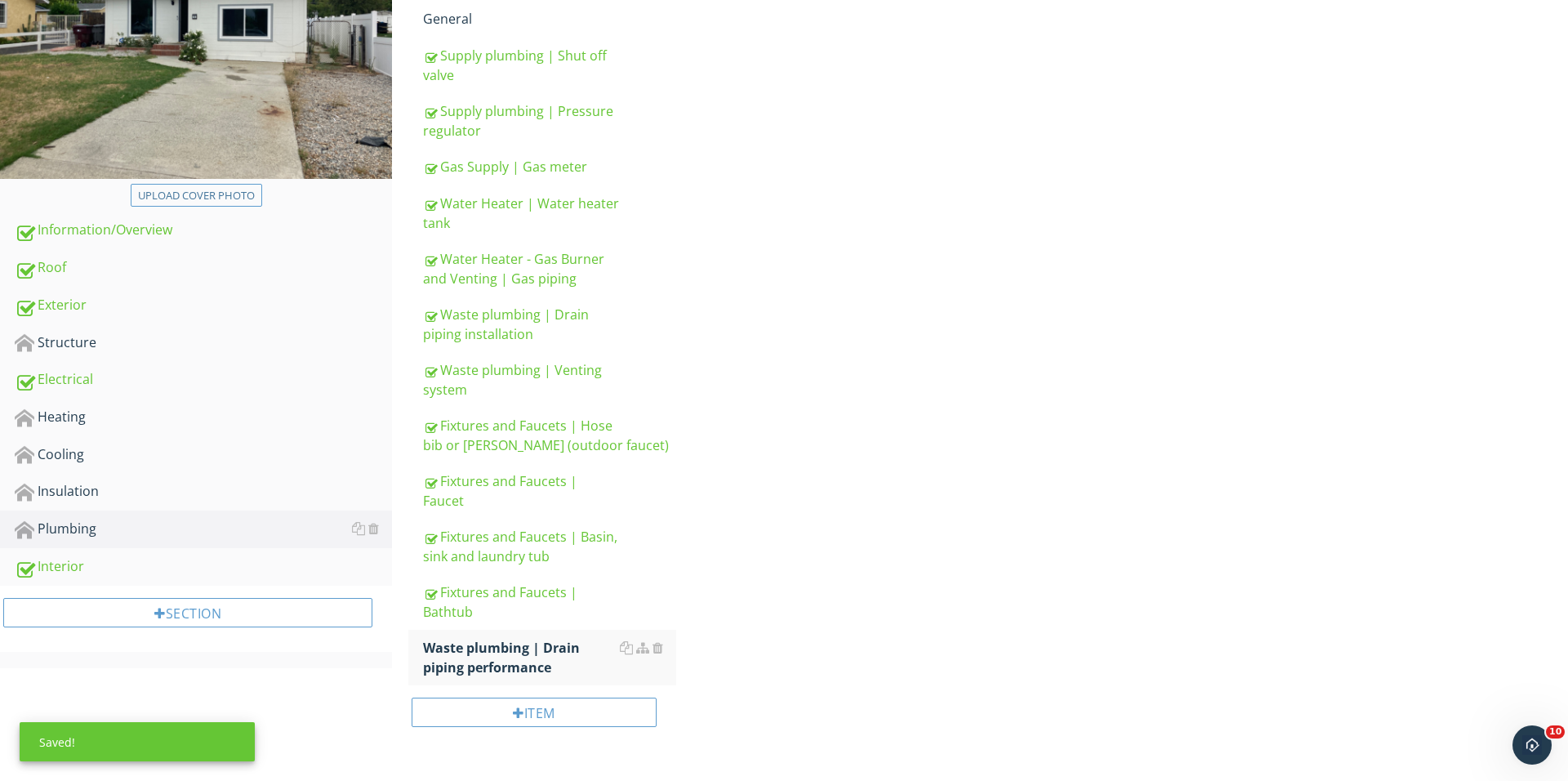
scroll to position [278, 0]
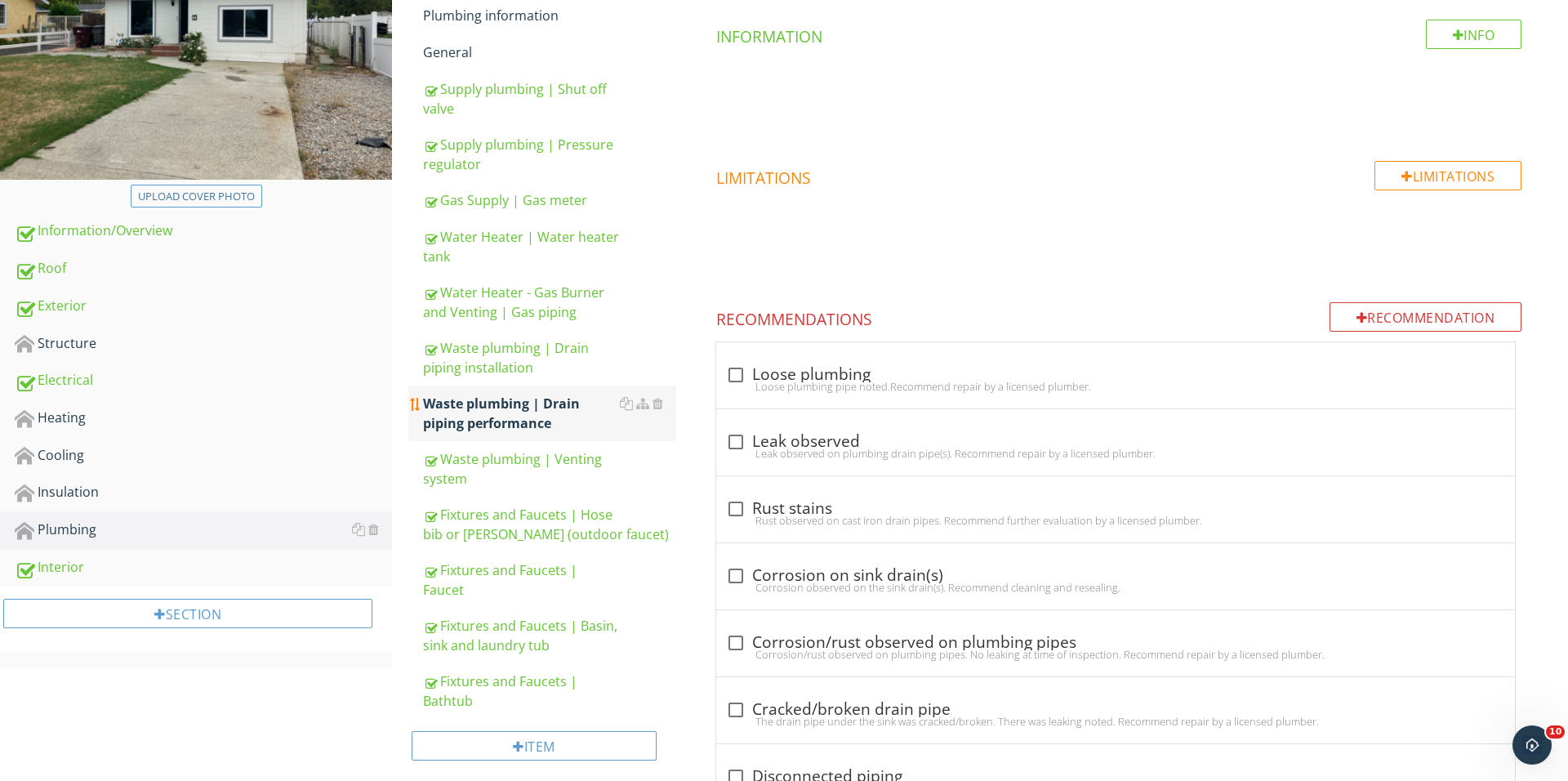
click at [516, 365] on div "Waste plumbing | Drain piping installation" at bounding box center [550, 357] width 253 height 39
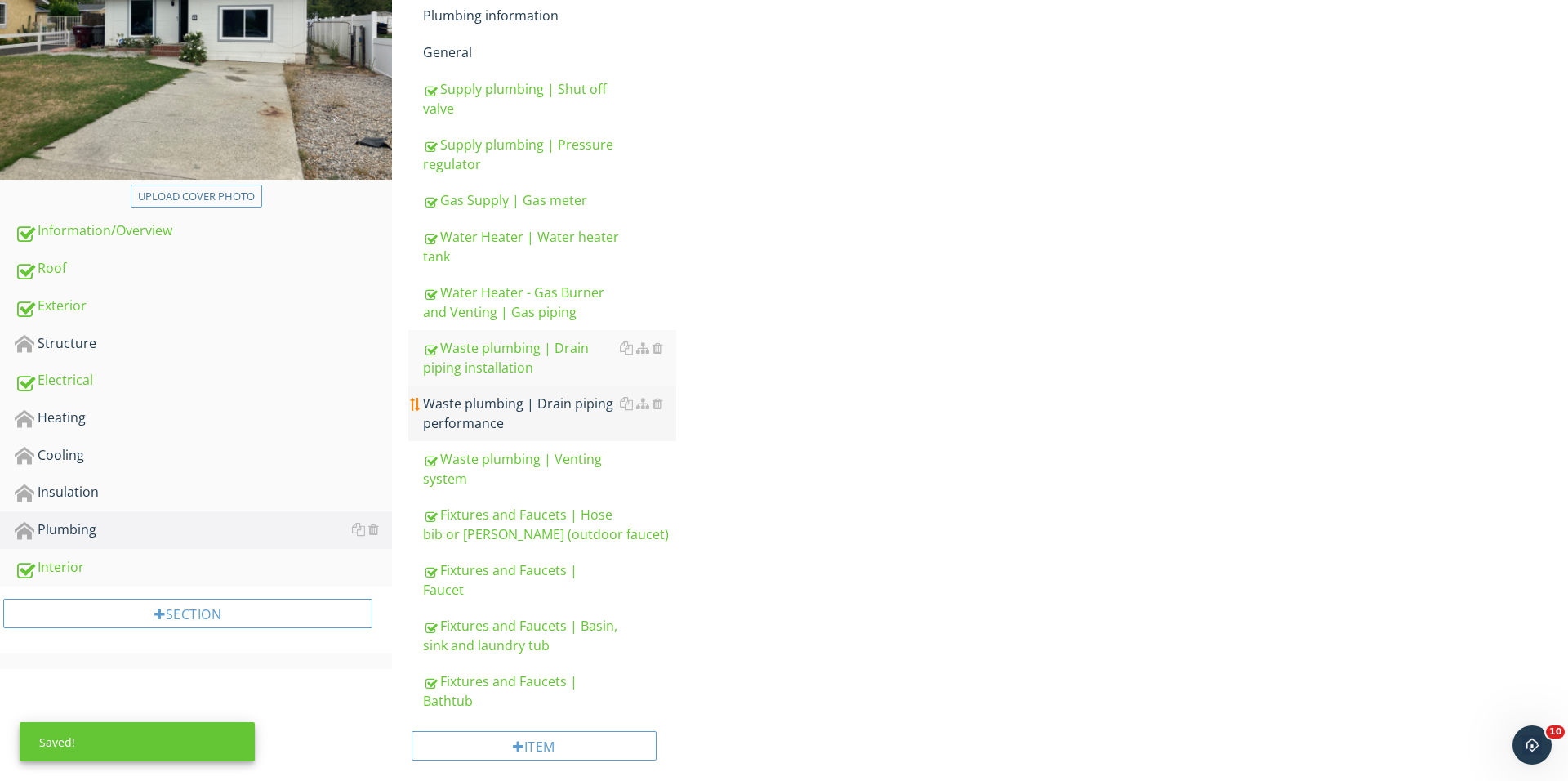
click at [523, 426] on div "Waste plumbing | Drain piping performance" at bounding box center [550, 413] width 253 height 39
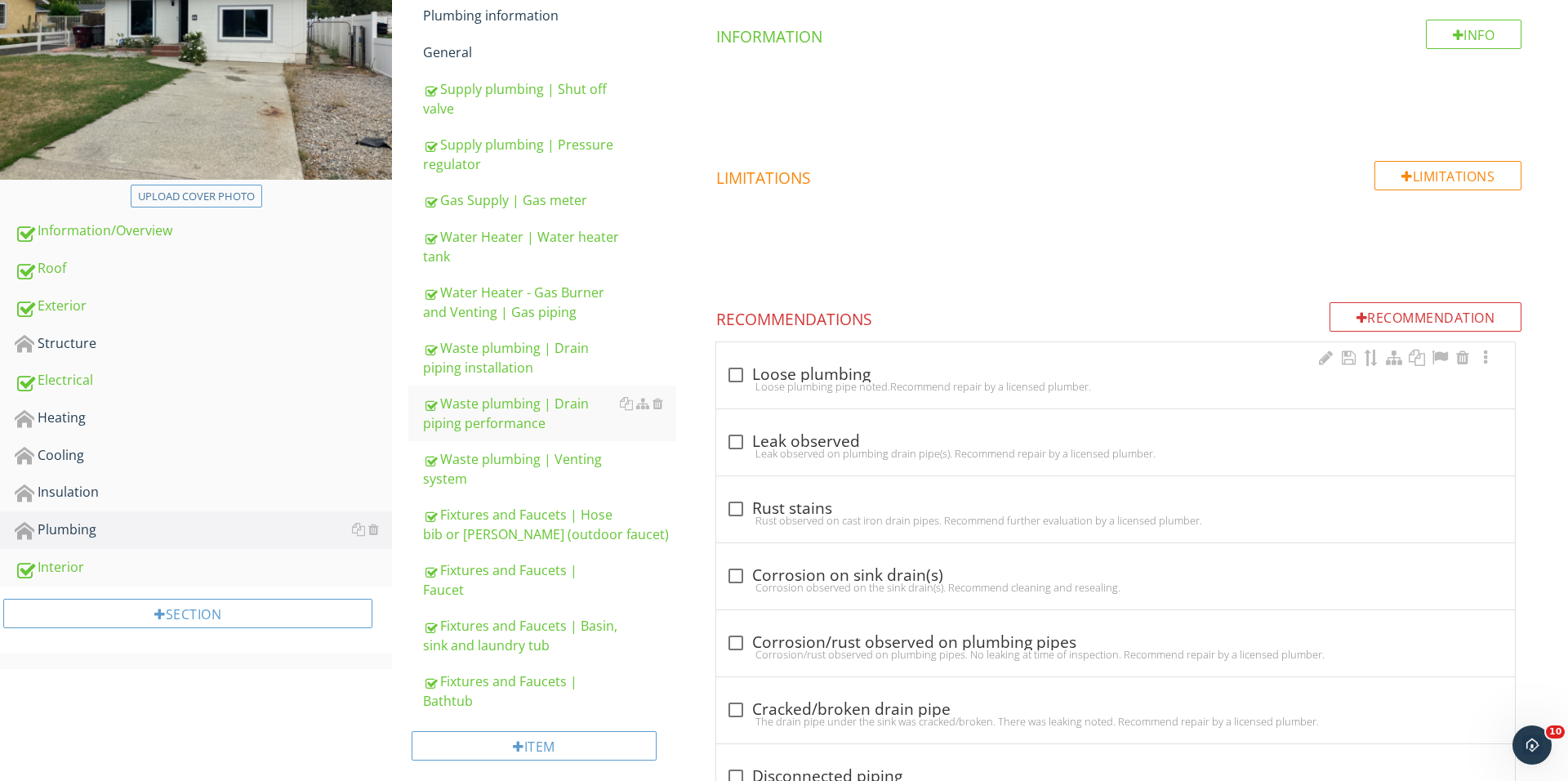
scroll to position [379, 0]
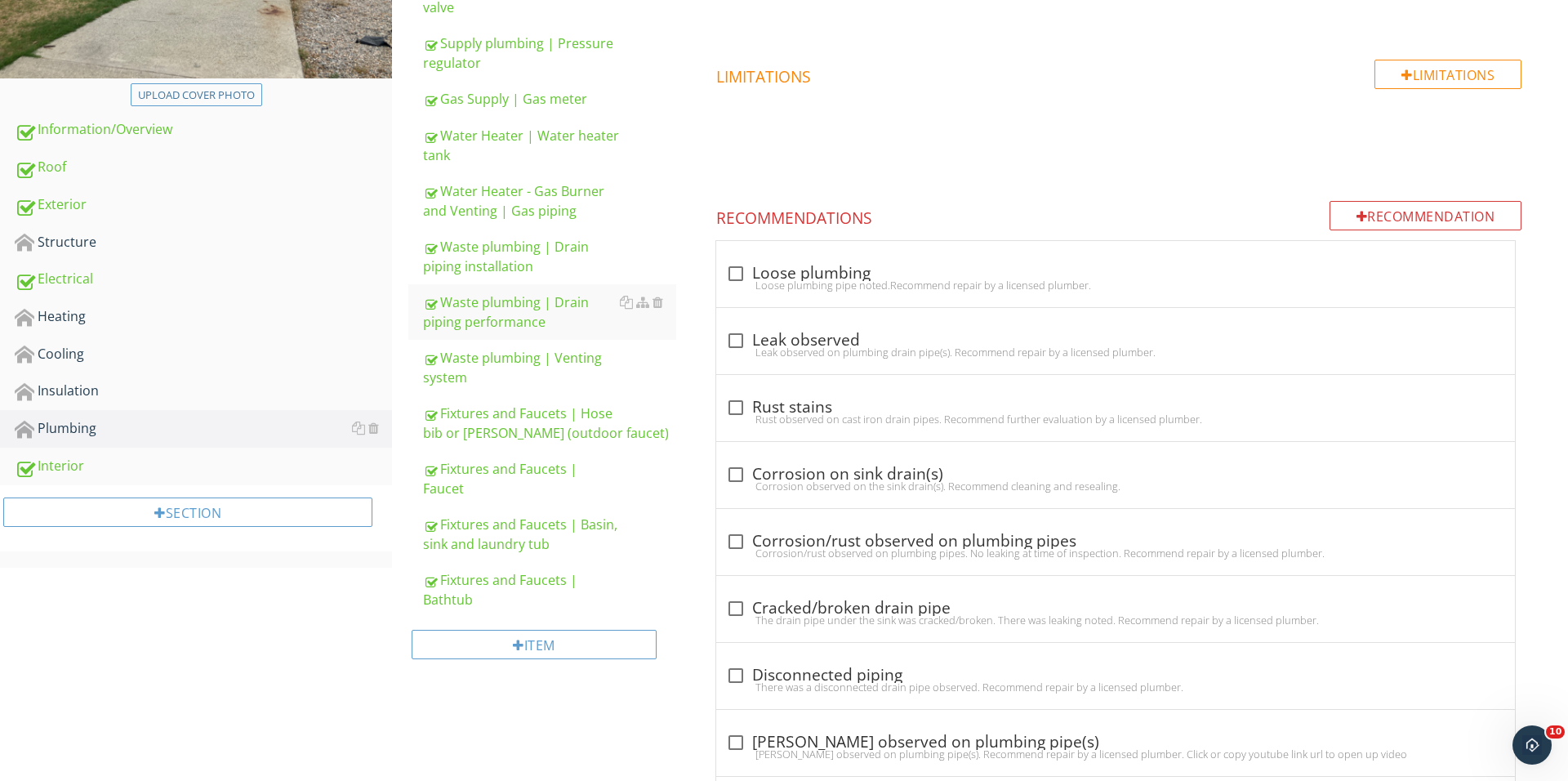
click at [703, 429] on span "check_box_outline_blank Loose plumbing Loose plumbing pipe noted.Recommend repa…" at bounding box center [1118, 676] width 846 height 872
click at [743, 400] on div at bounding box center [736, 408] width 28 height 28
checkbox input "true"
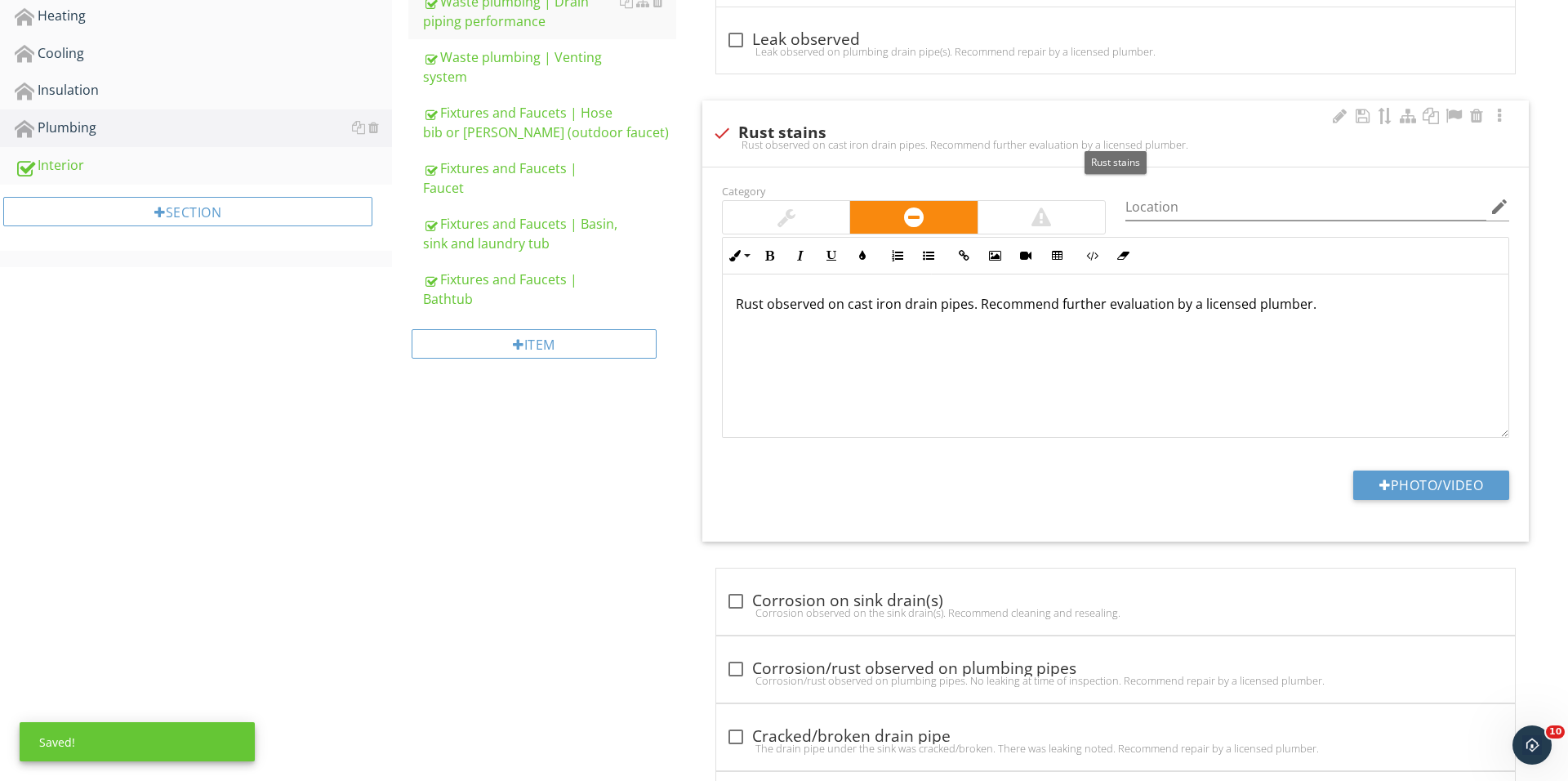
scroll to position [691, 0]
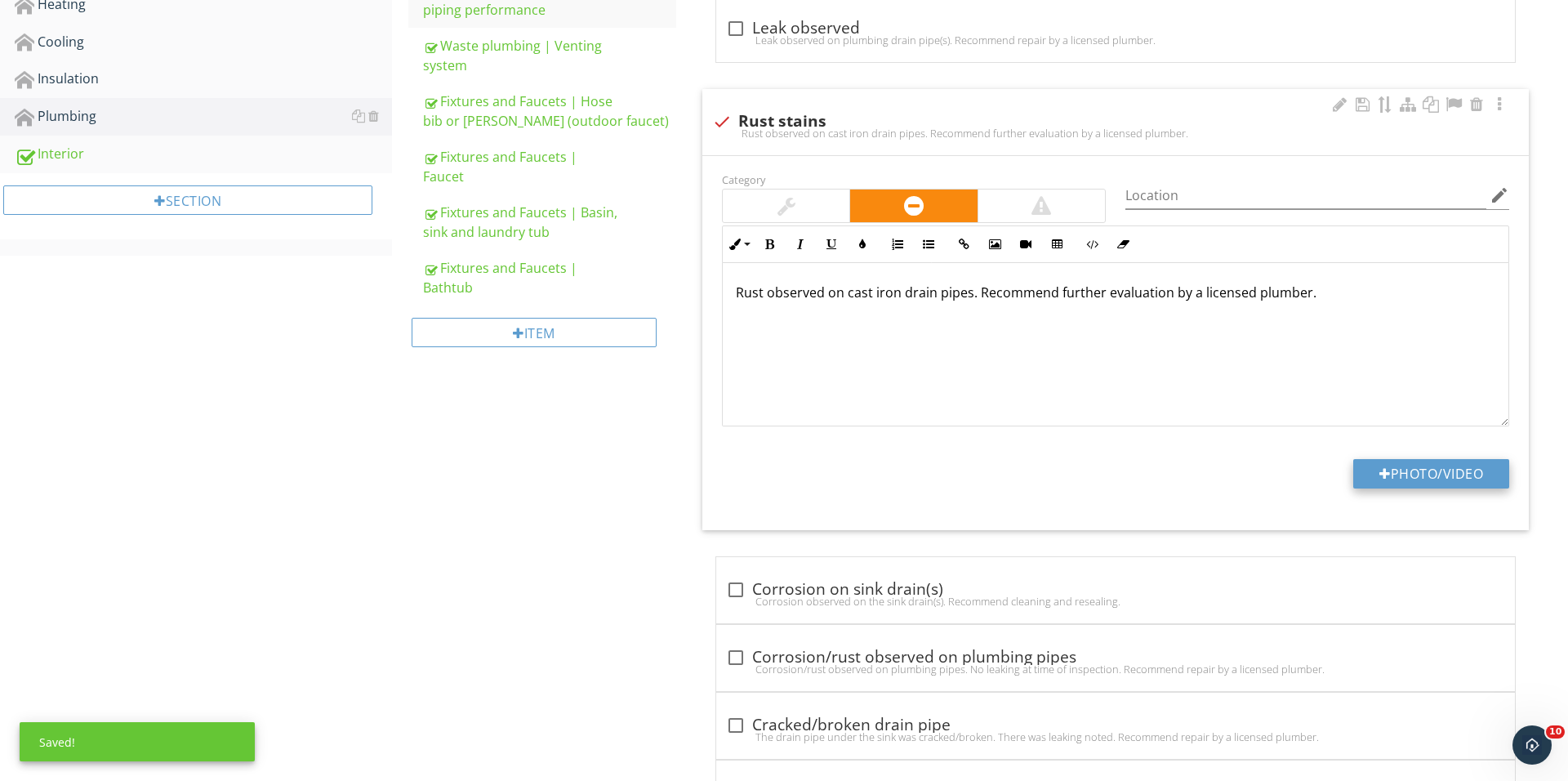
click at [1379, 468] on div at bounding box center [1384, 473] width 11 height 13
click at [1386, 482] on button "Photo/Video" at bounding box center [1430, 474] width 156 height 29
type input "C:\fakepath\IMG_1662.JPG"
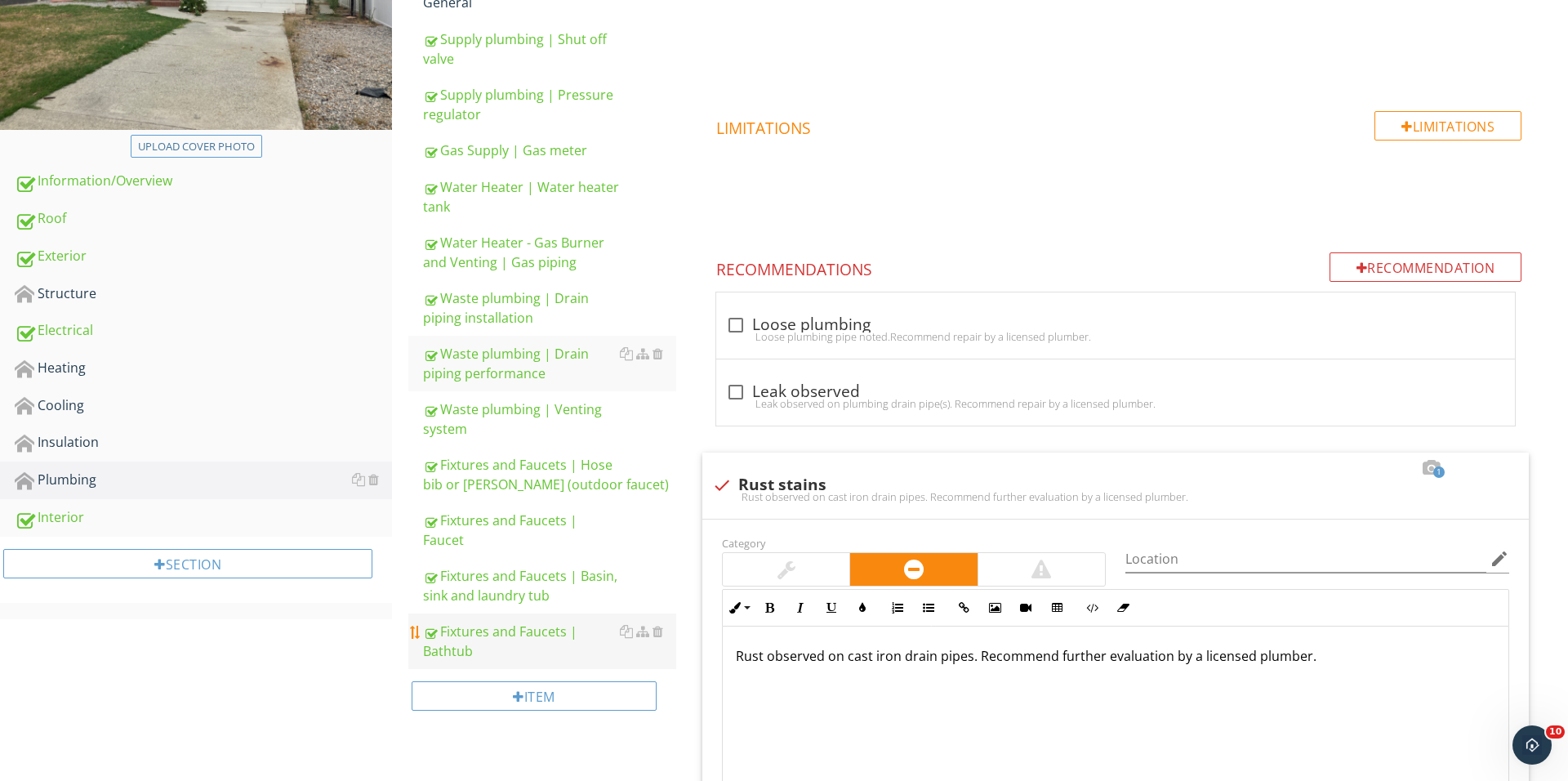
scroll to position [352, 0]
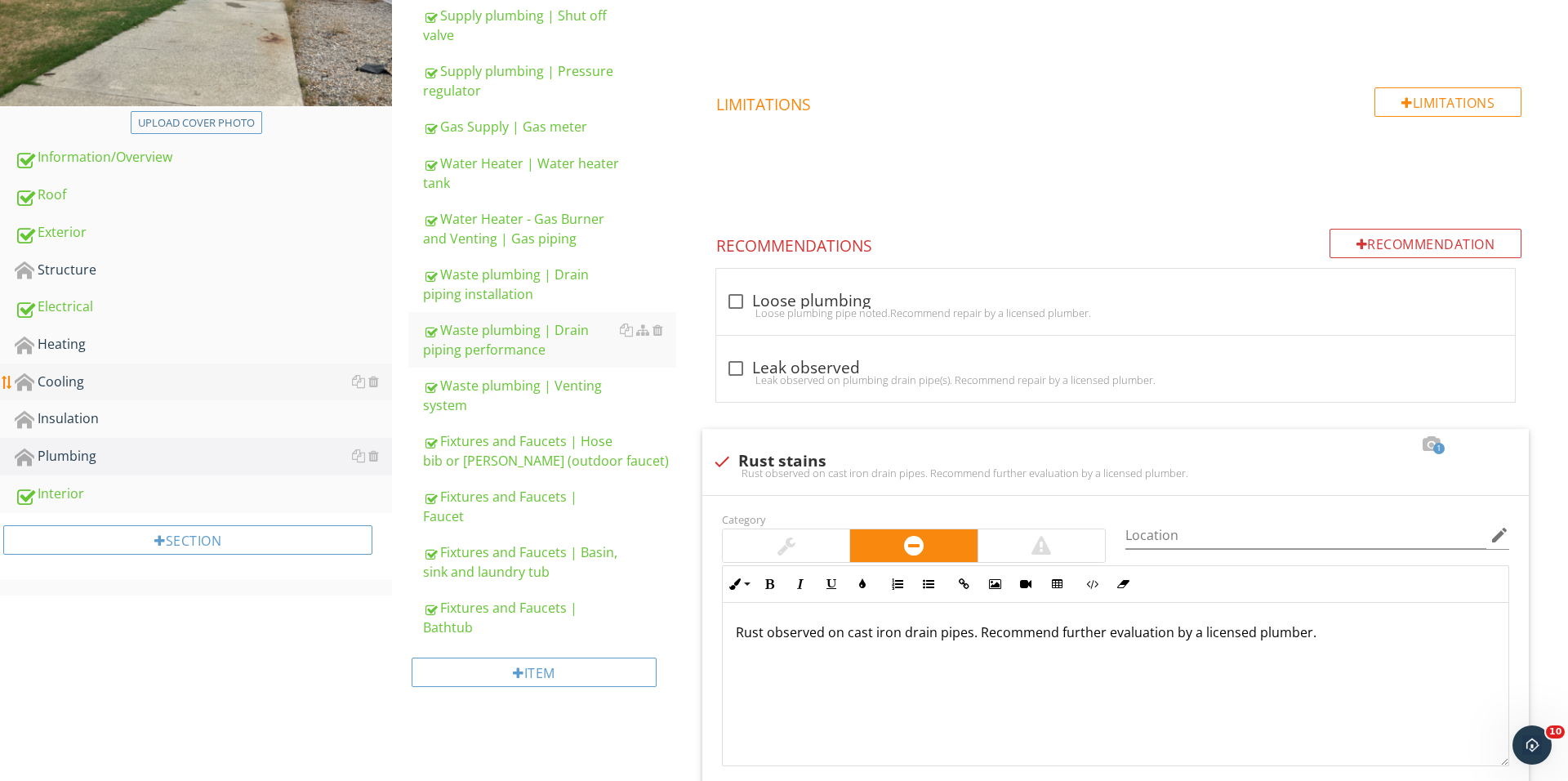
click at [183, 267] on div "Structure" at bounding box center [203, 270] width 377 height 22
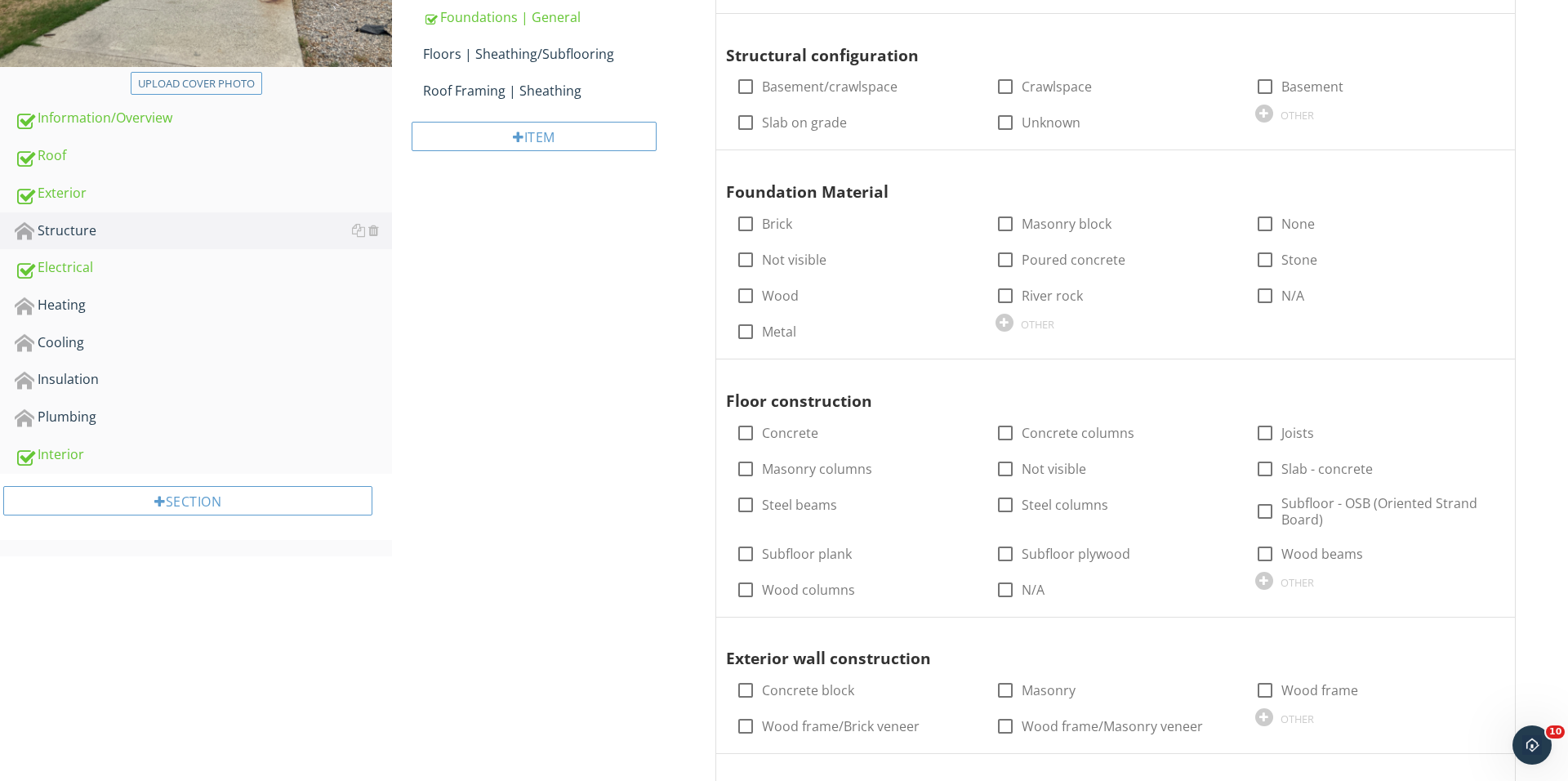
scroll to position [233, 0]
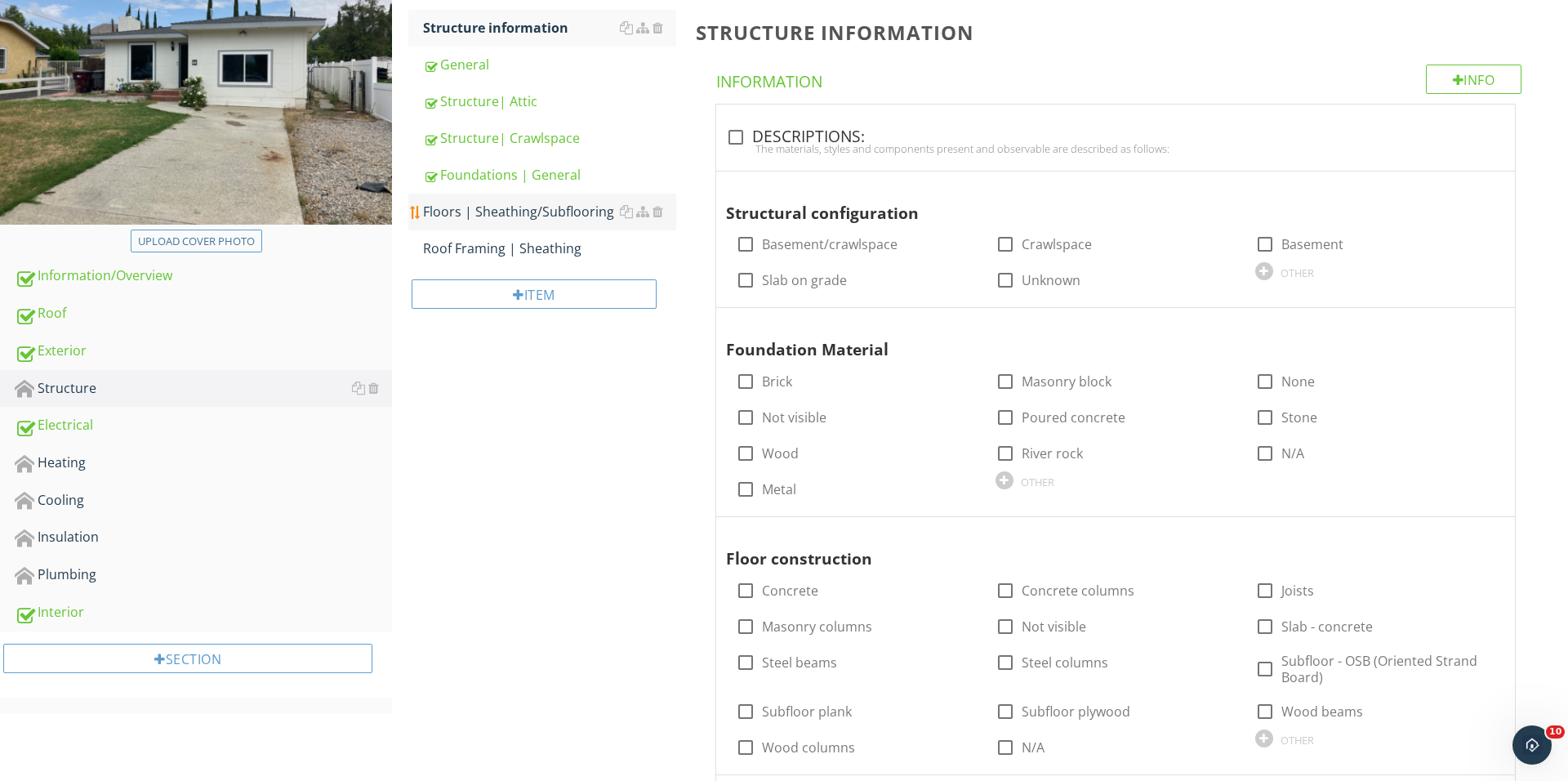
click at [538, 210] on div "Floors | Sheathing/Subflooring" at bounding box center [550, 211] width 253 height 20
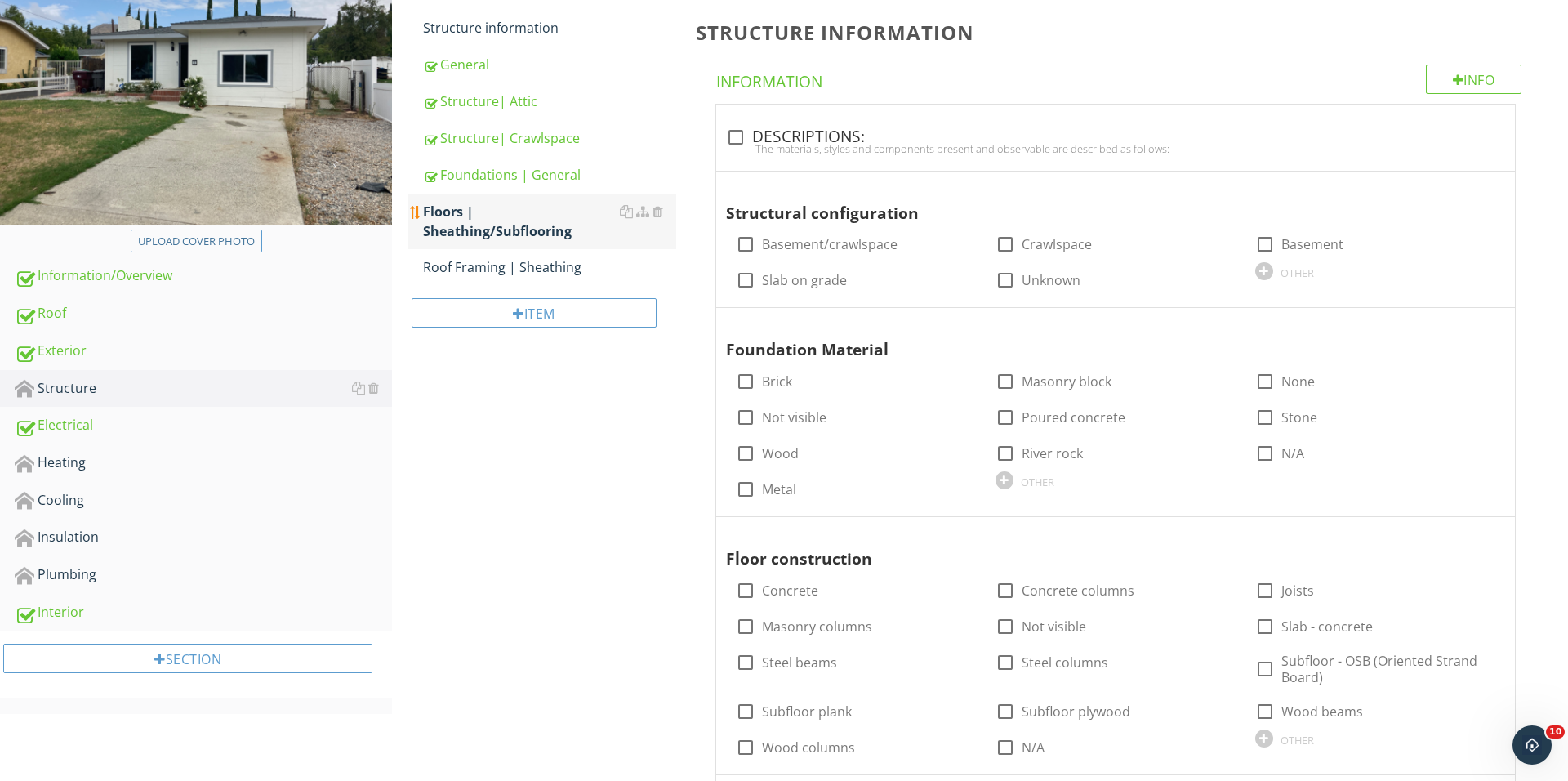
click at [521, 240] on div "Floors | Sheathing/Subflooring" at bounding box center [550, 221] width 253 height 39
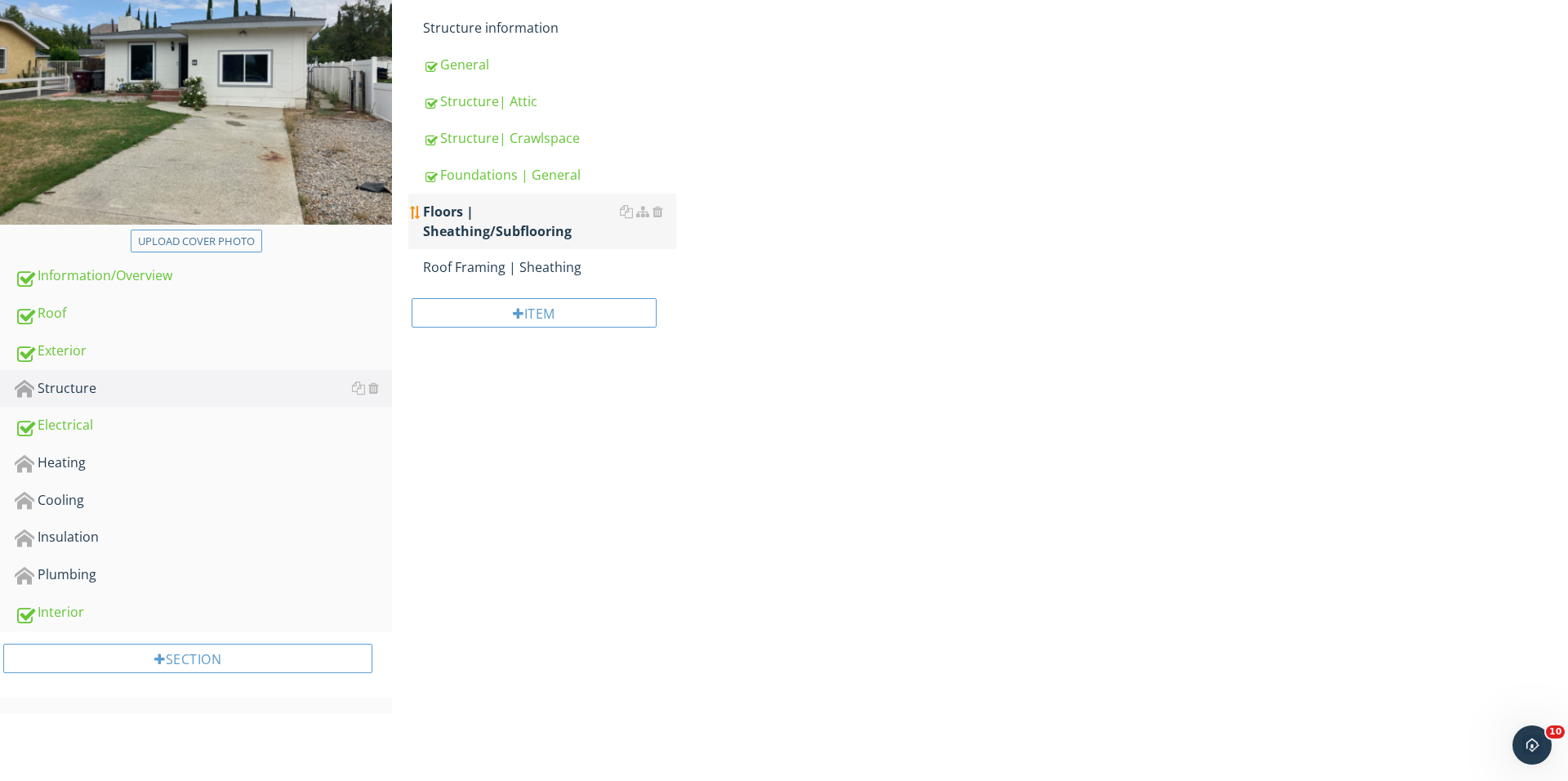
scroll to position [232, 0]
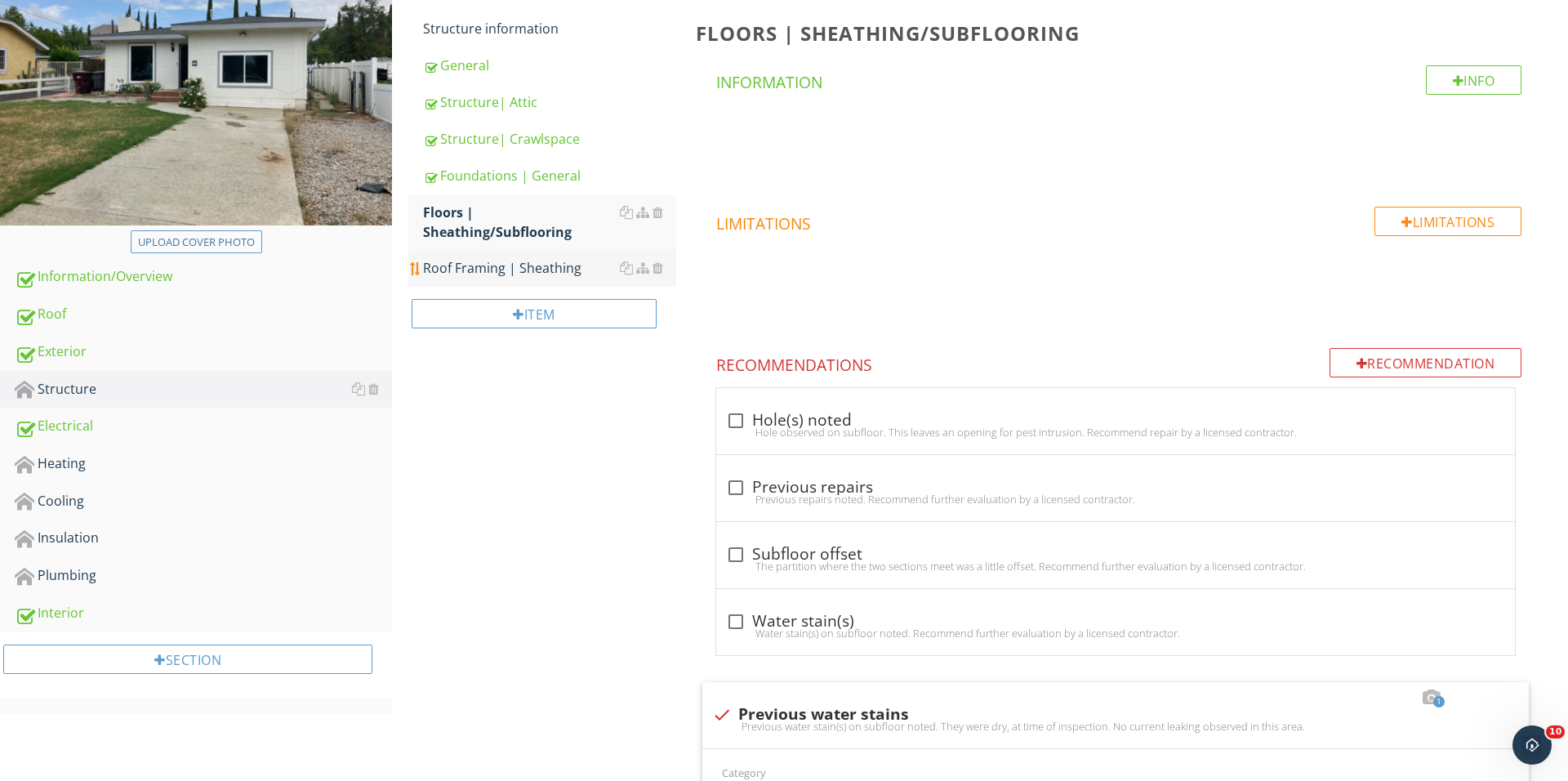
click at [524, 270] on div "Roof Framing | Sheathing" at bounding box center [550, 267] width 253 height 20
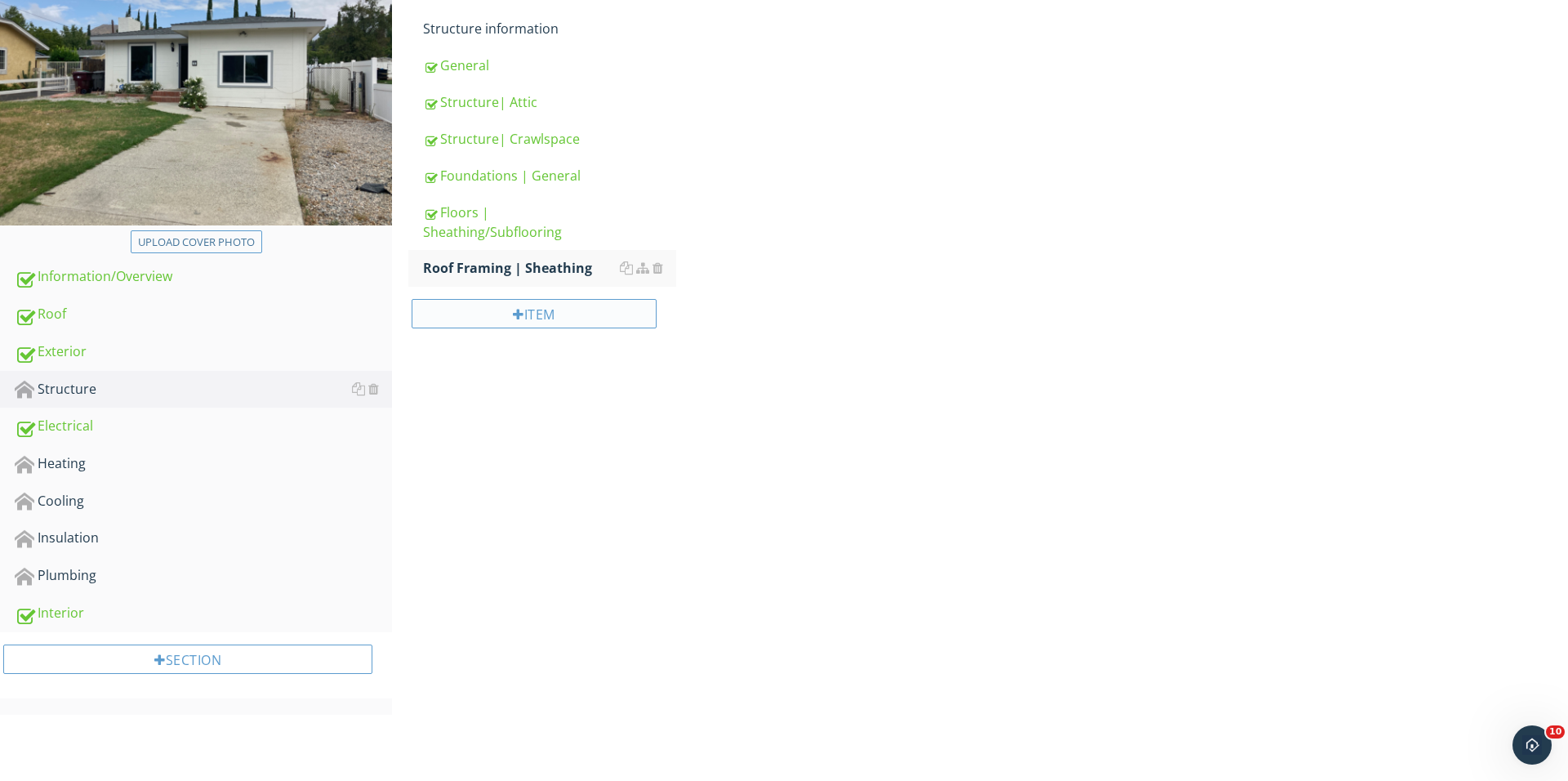
click at [524, 308] on div "Item" at bounding box center [534, 314] width 245 height 29
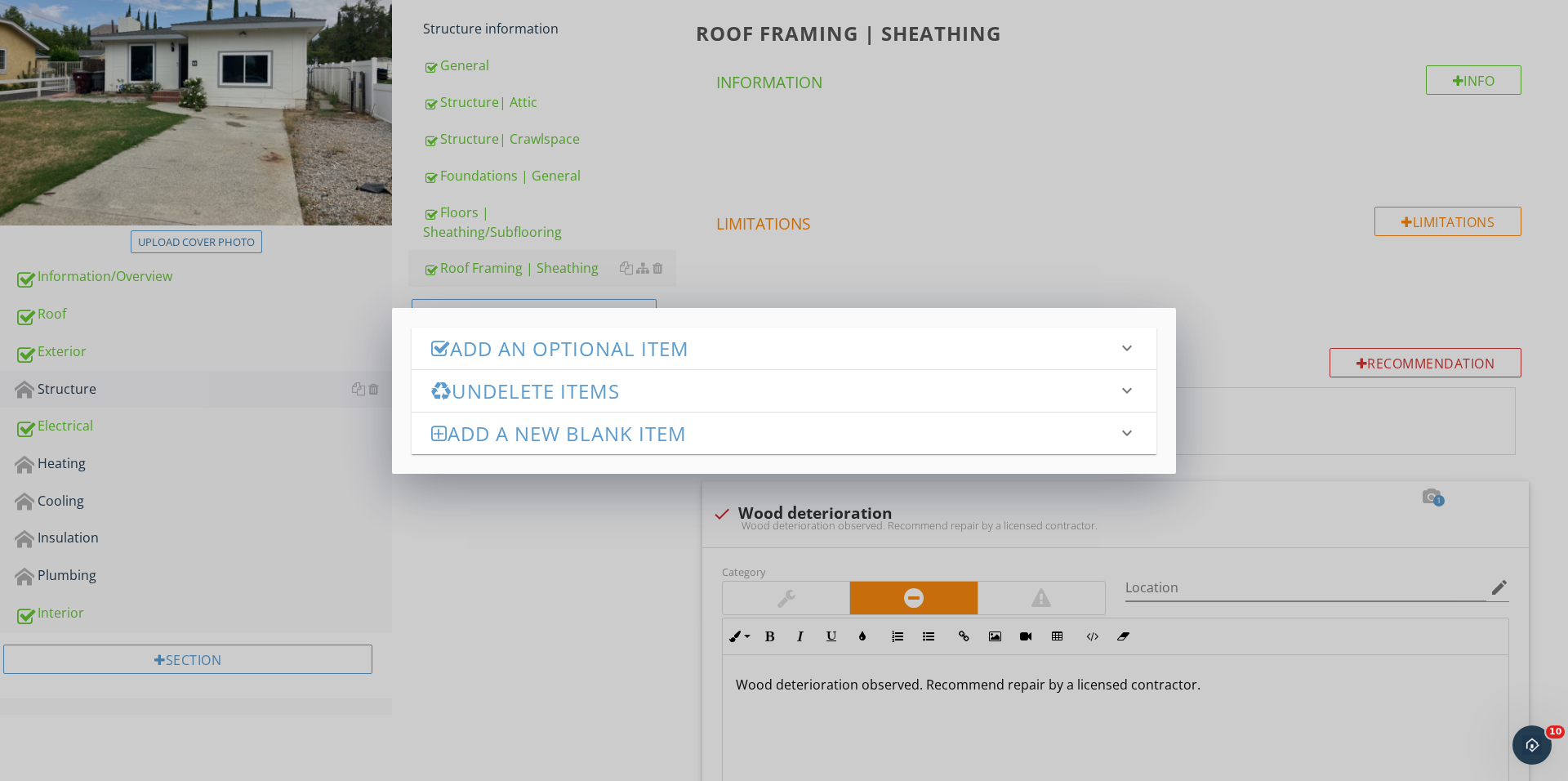
click at [582, 334] on div "Add an Optional Item keyboard_arrow_down" at bounding box center [784, 348] width 744 height 41
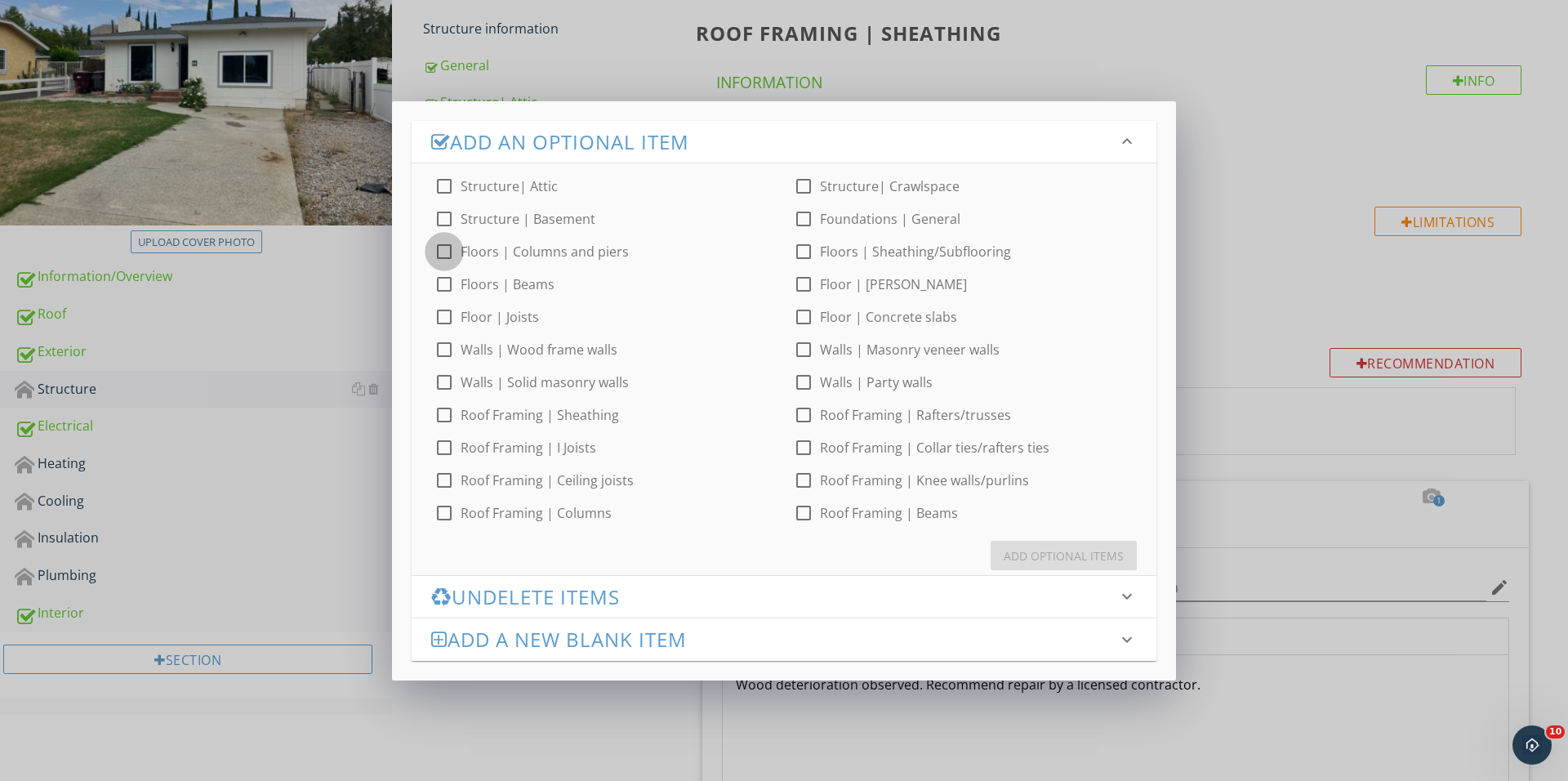
click at [441, 258] on div at bounding box center [444, 252] width 28 height 28
checkbox input "true"
click at [1059, 540] on button "Add Optional Items" at bounding box center [1064, 555] width 146 height 29
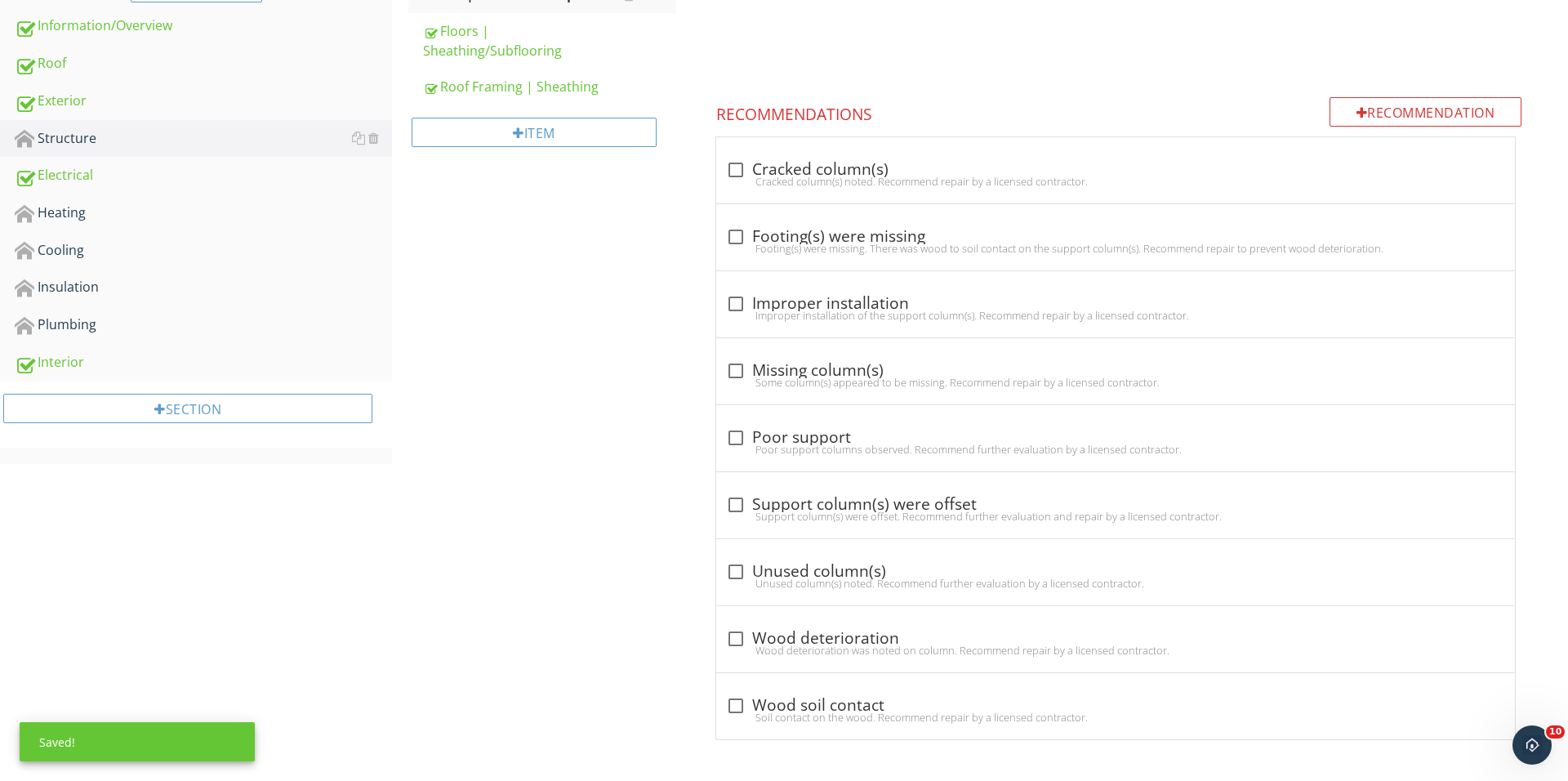
scroll to position [484, 0]
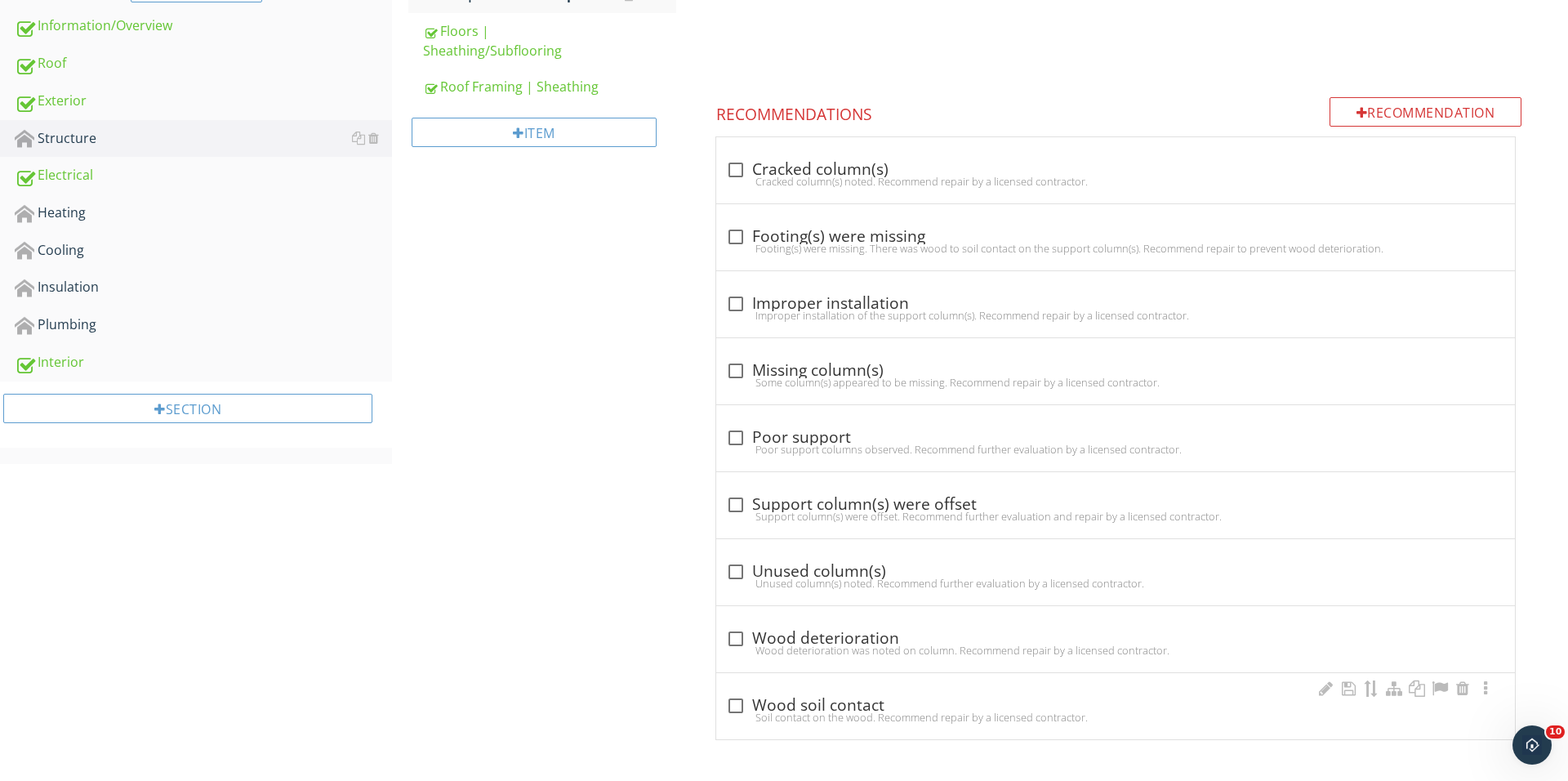
click at [735, 697] on div at bounding box center [736, 706] width 28 height 28
checkbox input "true"
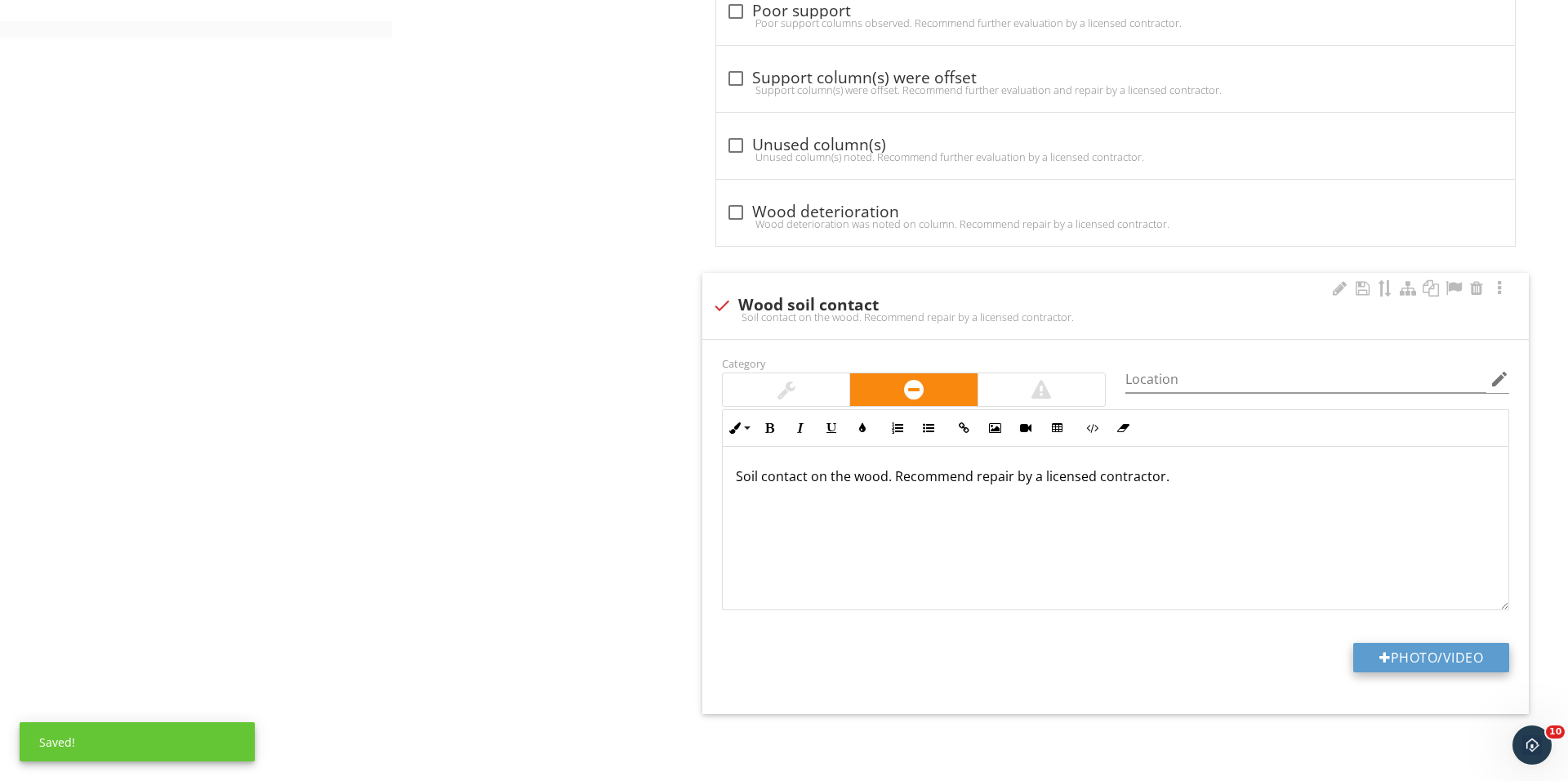
scroll to position [912, 0]
click at [1389, 662] on button "Photo/Video" at bounding box center [1430, 658] width 156 height 29
type input "C:\fakepath\IMG_1669.JPG"
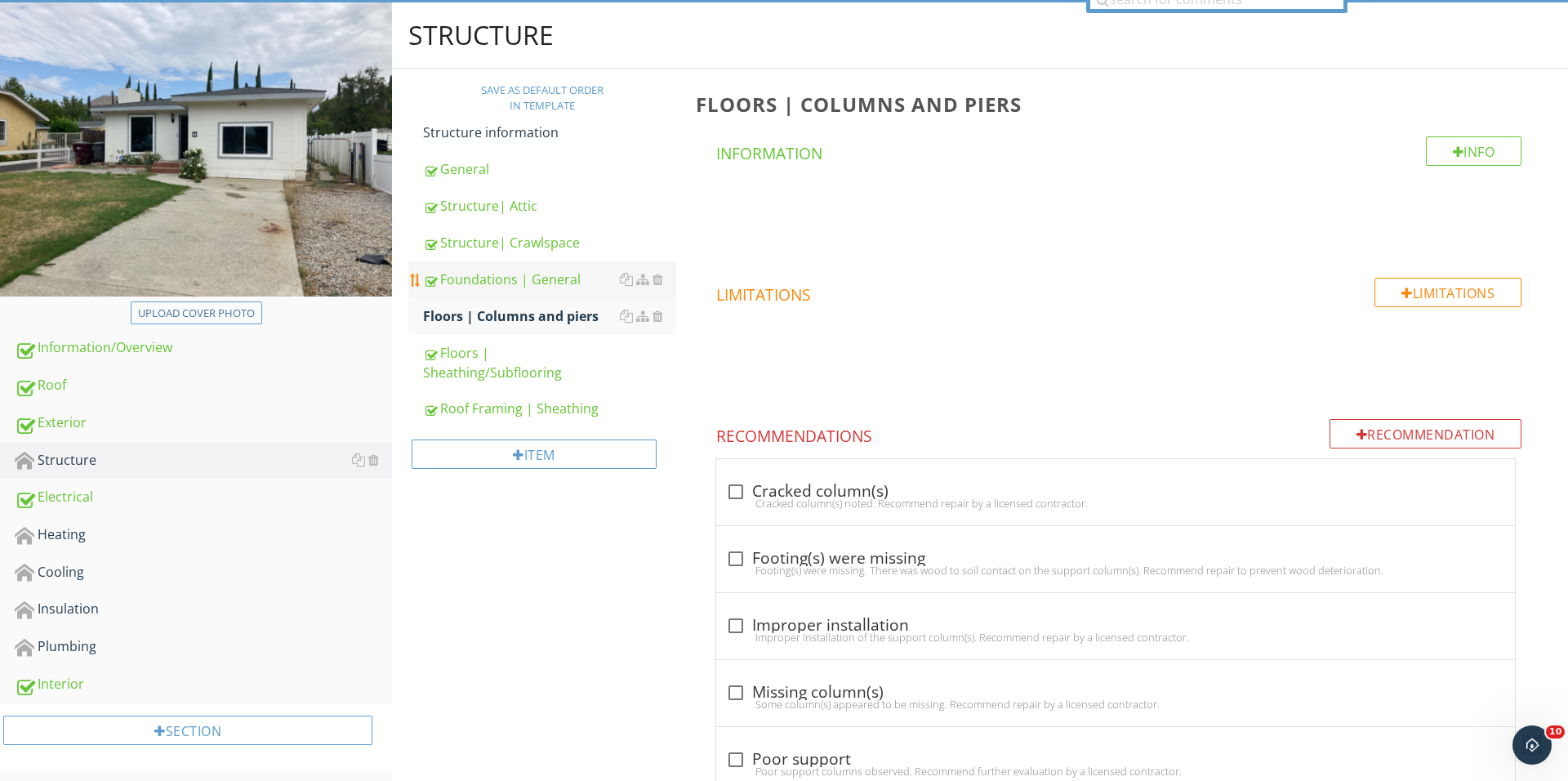
scroll to position [173, 0]
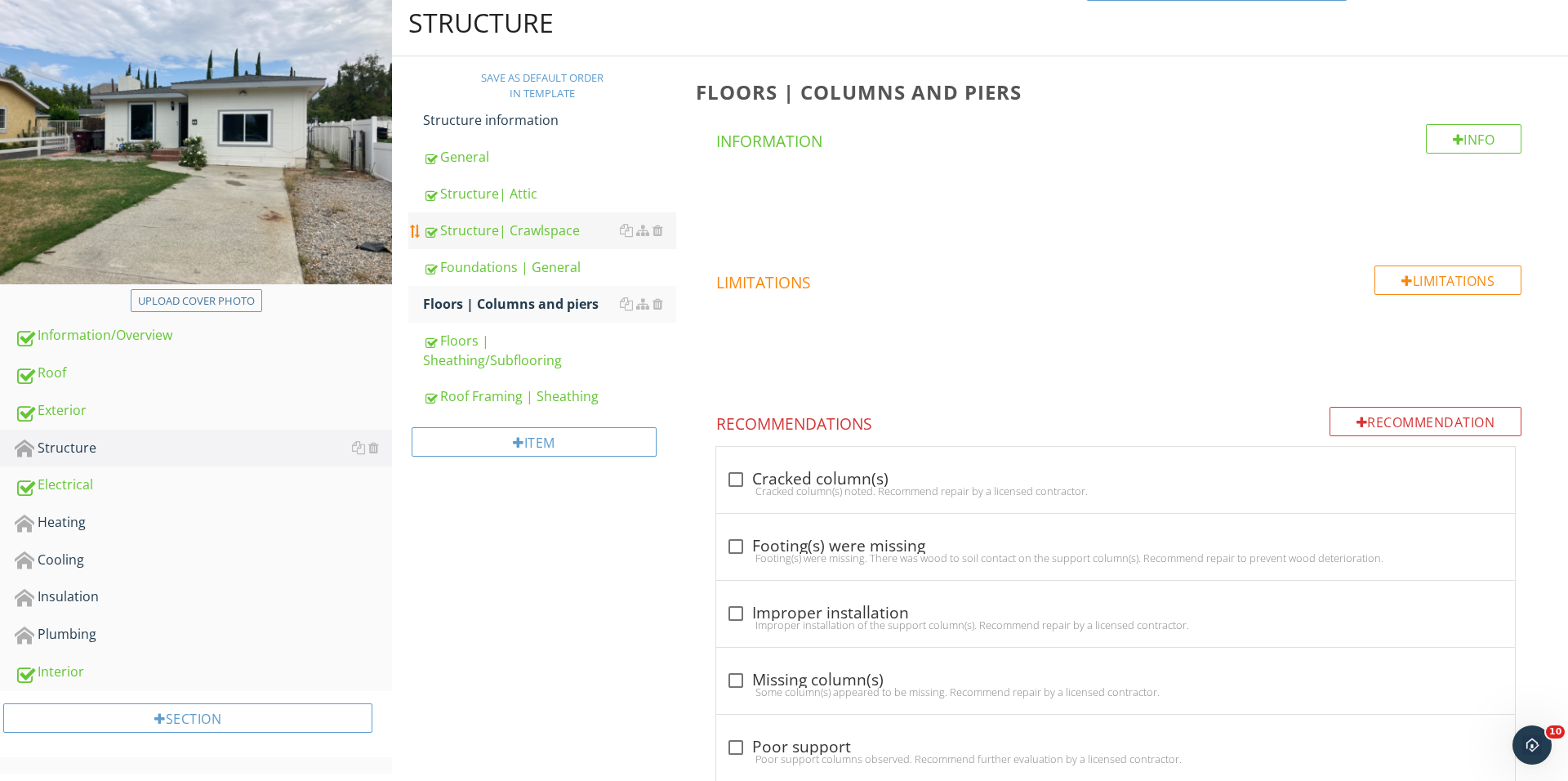
click at [526, 212] on link "Structure| Crawlspace" at bounding box center [550, 230] width 253 height 36
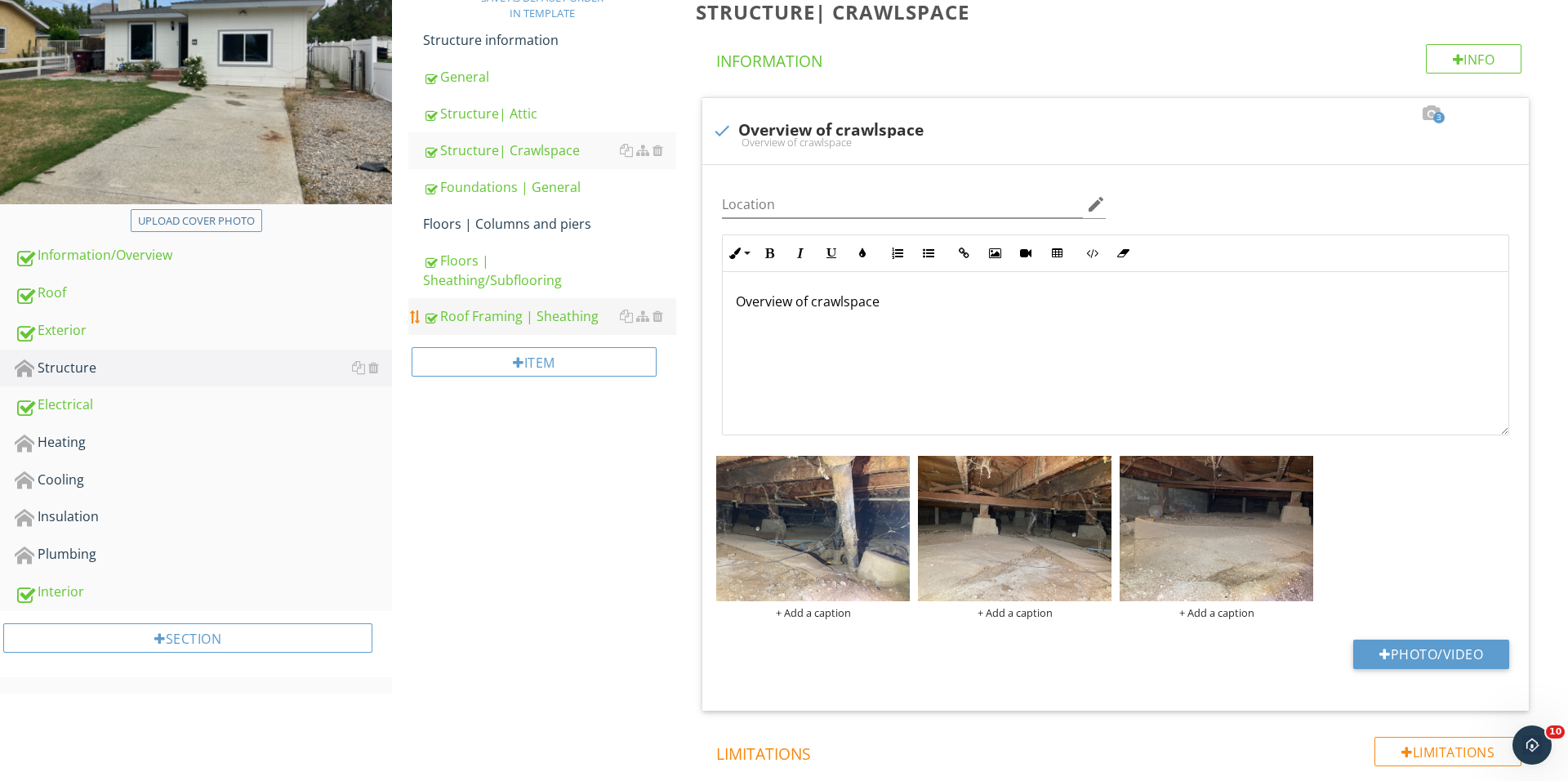
scroll to position [392, 0]
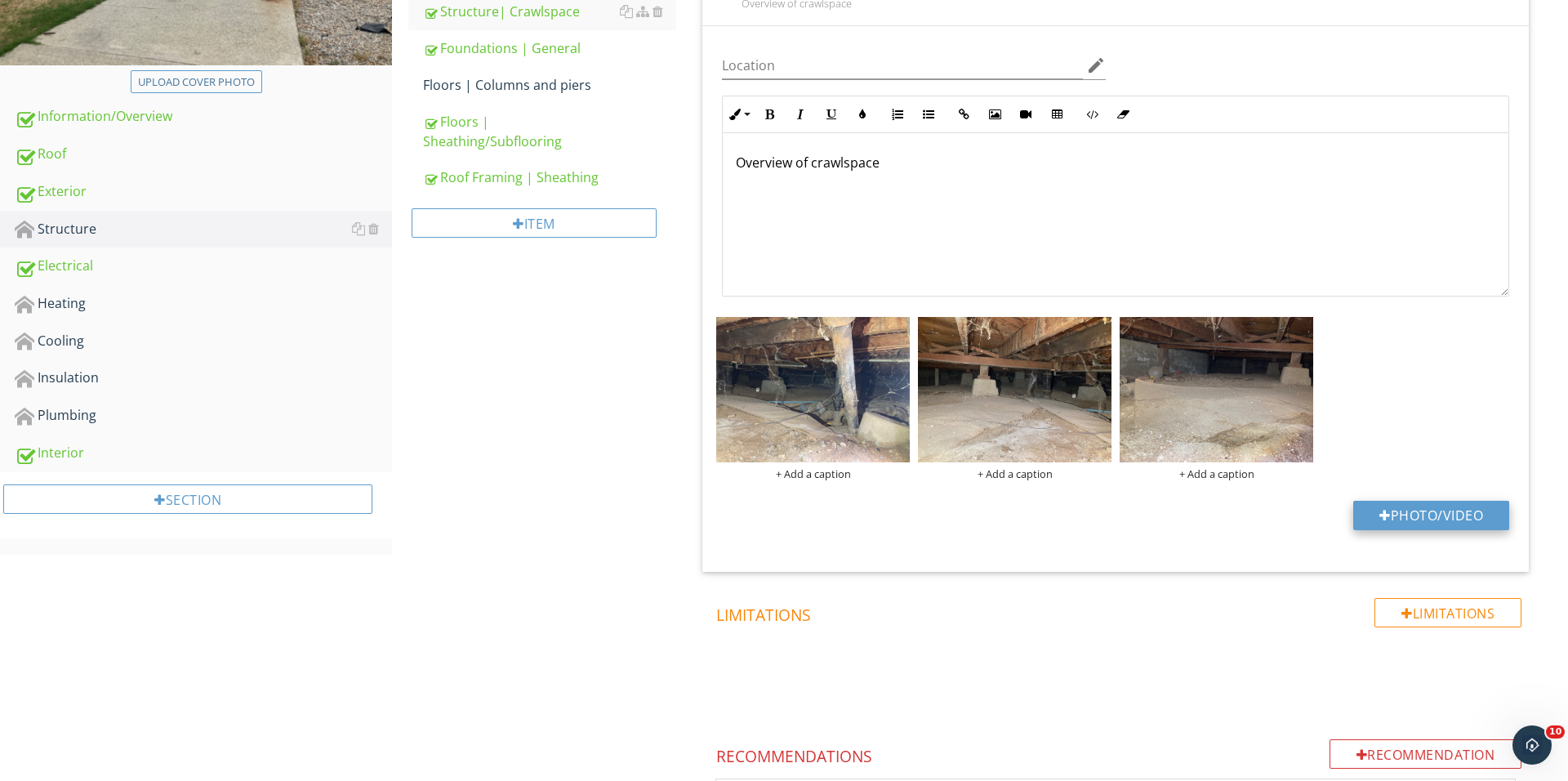
click at [1461, 524] on button "Photo/Video" at bounding box center [1430, 515] width 156 height 29
type input "C:\fakepath\IMG_1672.JPG"
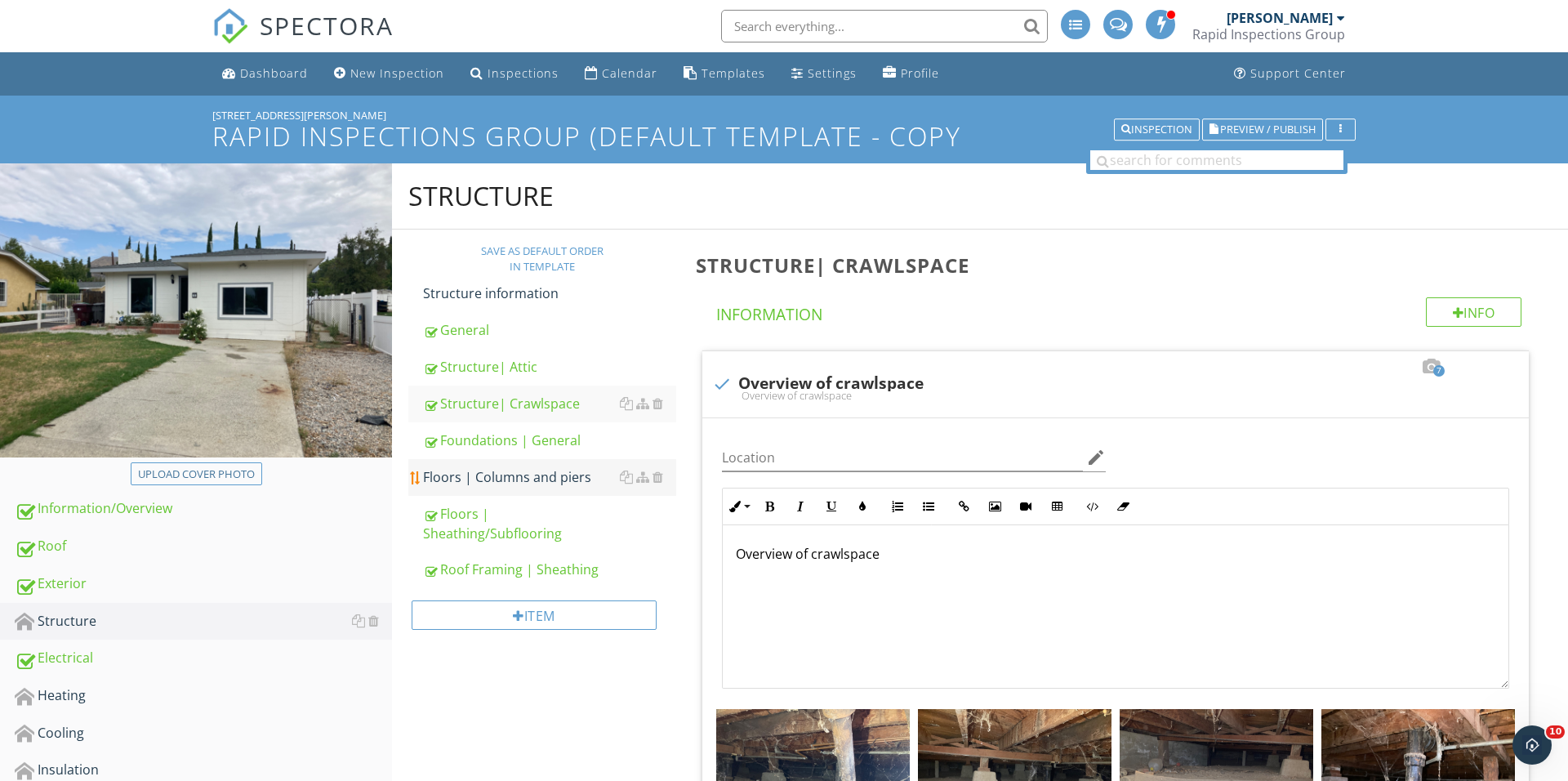
scroll to position [102, 0]
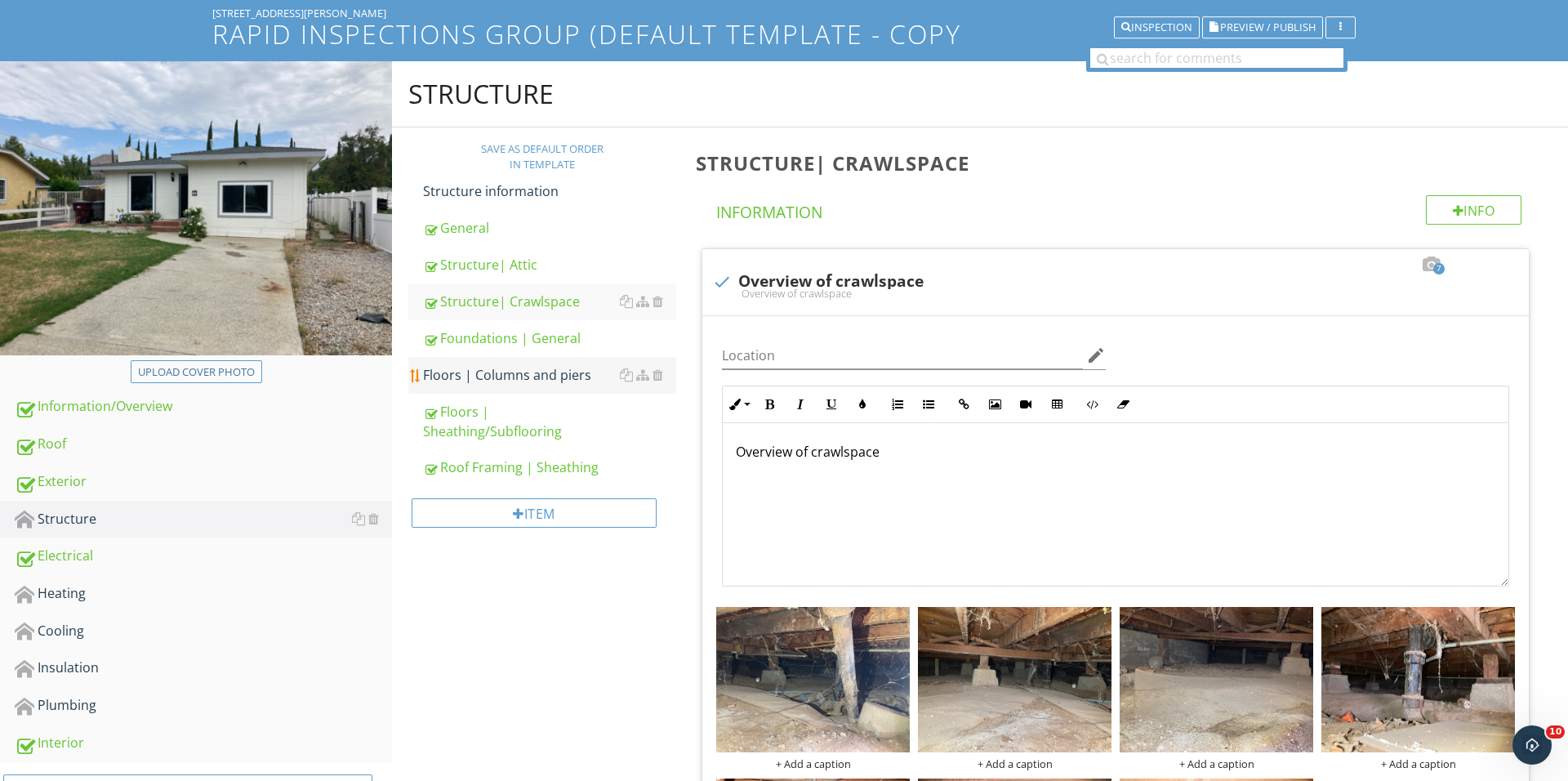
click at [510, 391] on link "Floors | Columns and piers" at bounding box center [550, 375] width 253 height 36
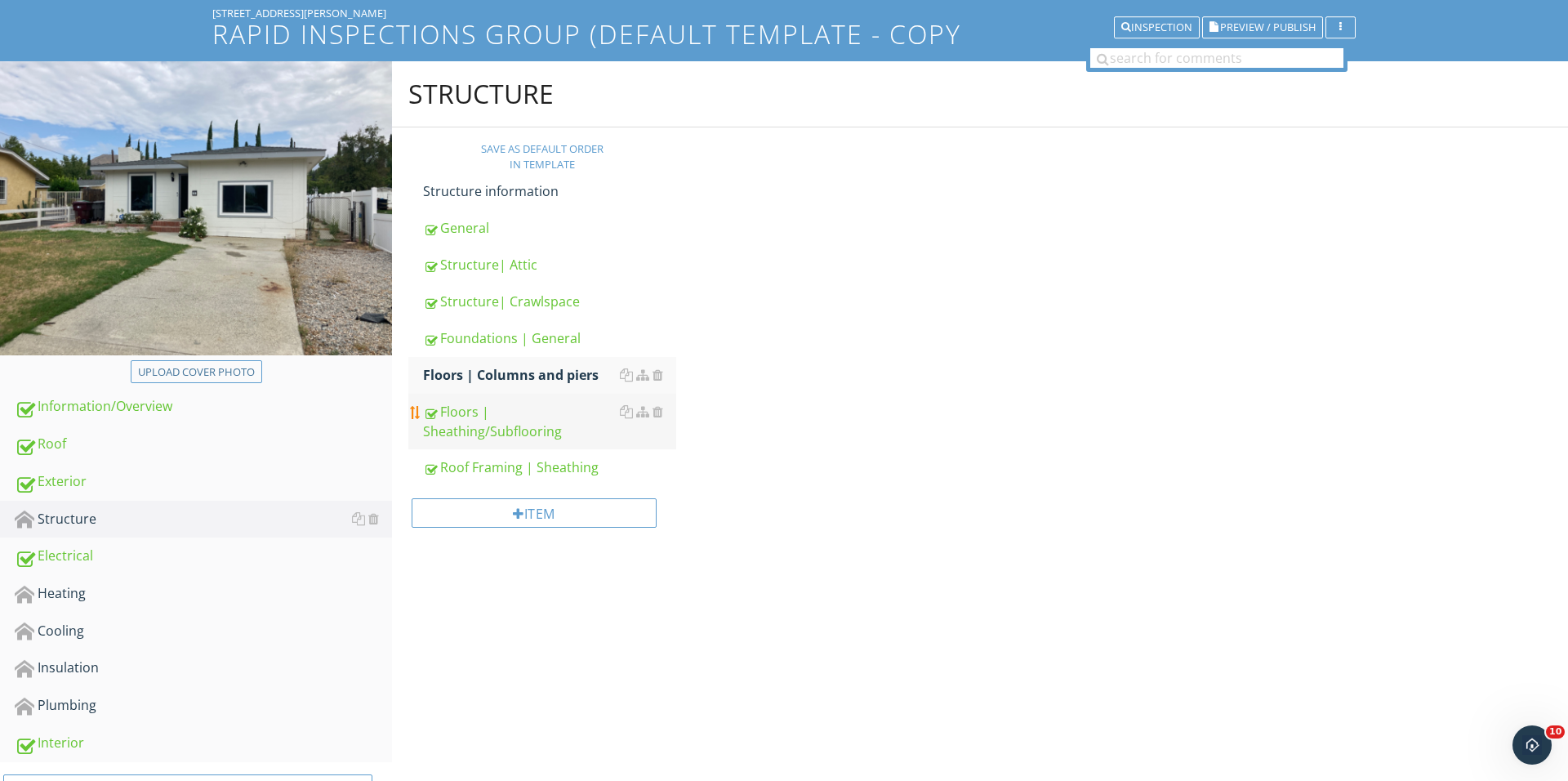
click at [498, 425] on div "Floors | Sheathing/Subflooring" at bounding box center [550, 421] width 253 height 39
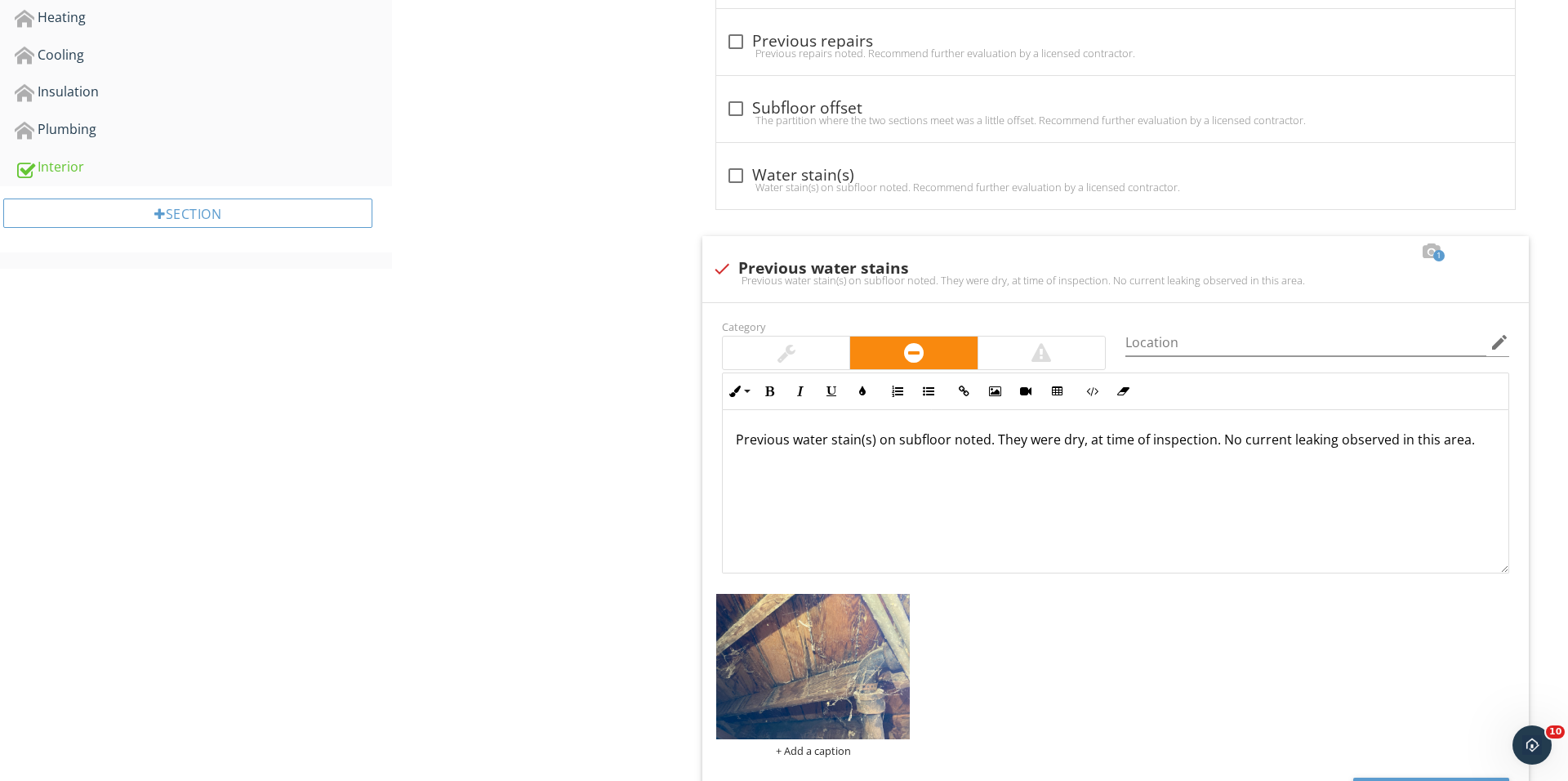
scroll to position [874, 0]
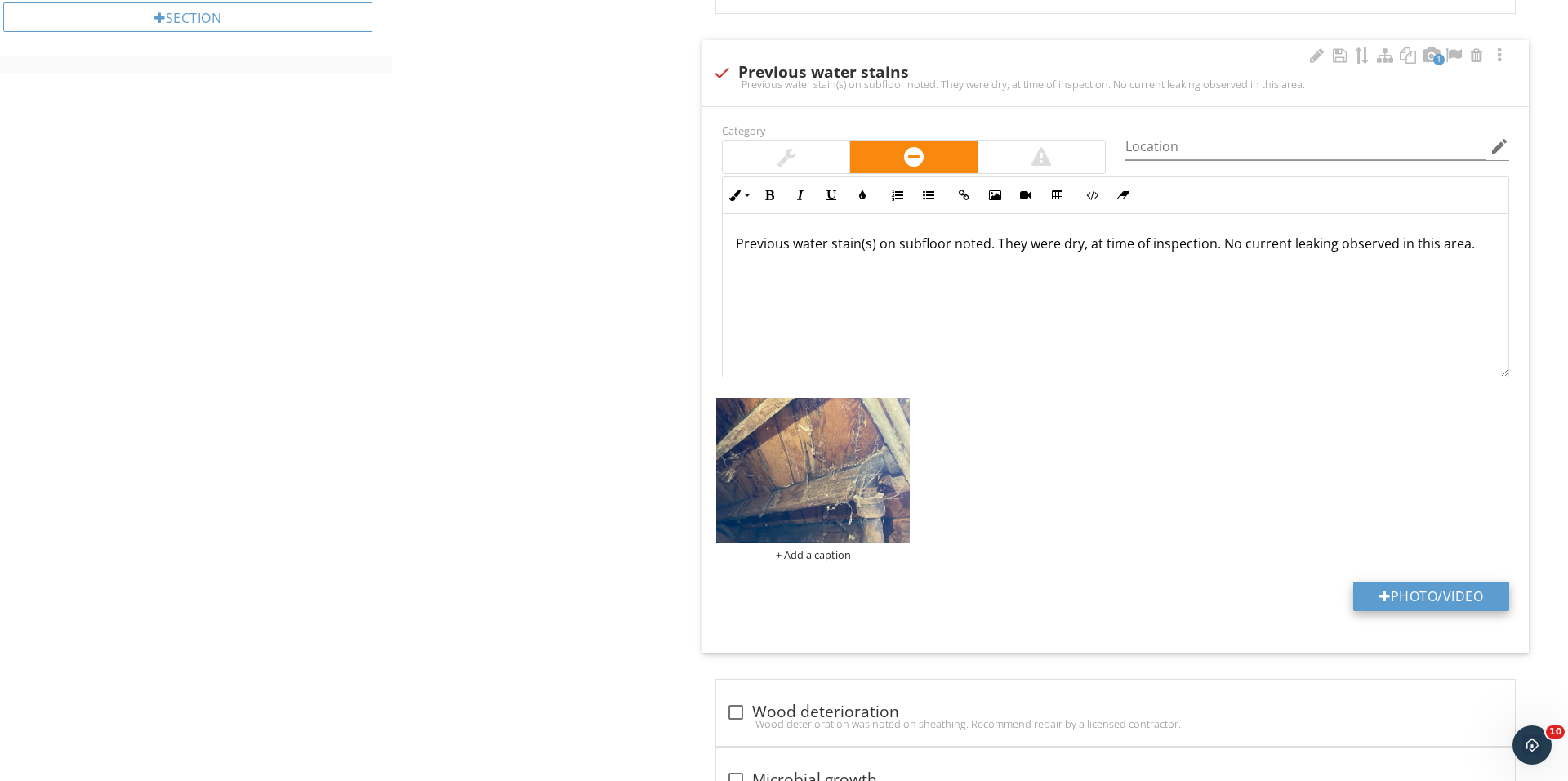
click at [1368, 597] on button "Photo/Video" at bounding box center [1430, 597] width 156 height 29
type input "C:\fakepath\IMG_1677.JPG"
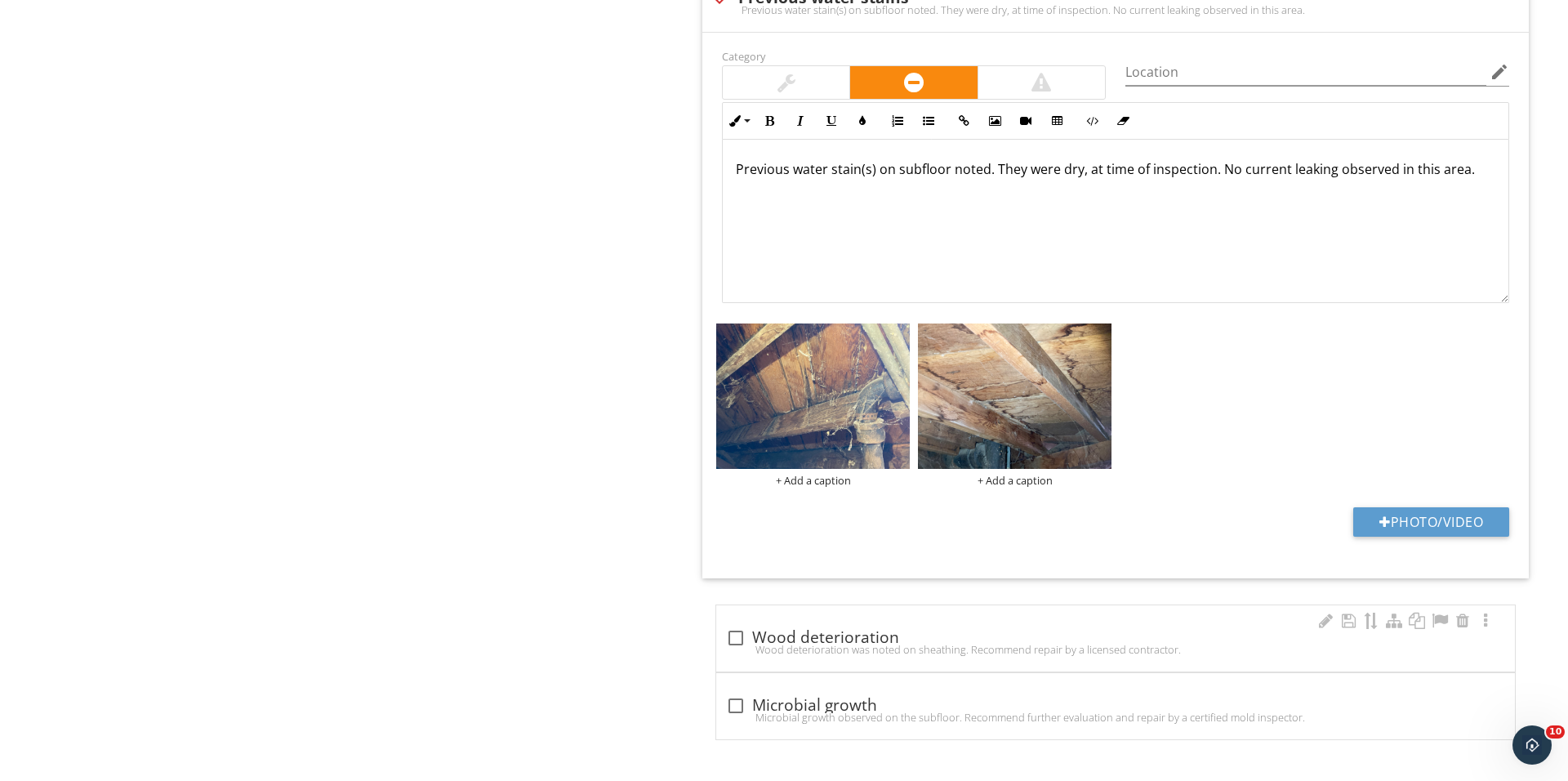
click at [756, 638] on div "check_box_outline_blank Wood deterioration" at bounding box center [1116, 638] width 779 height 20
checkbox input "true"
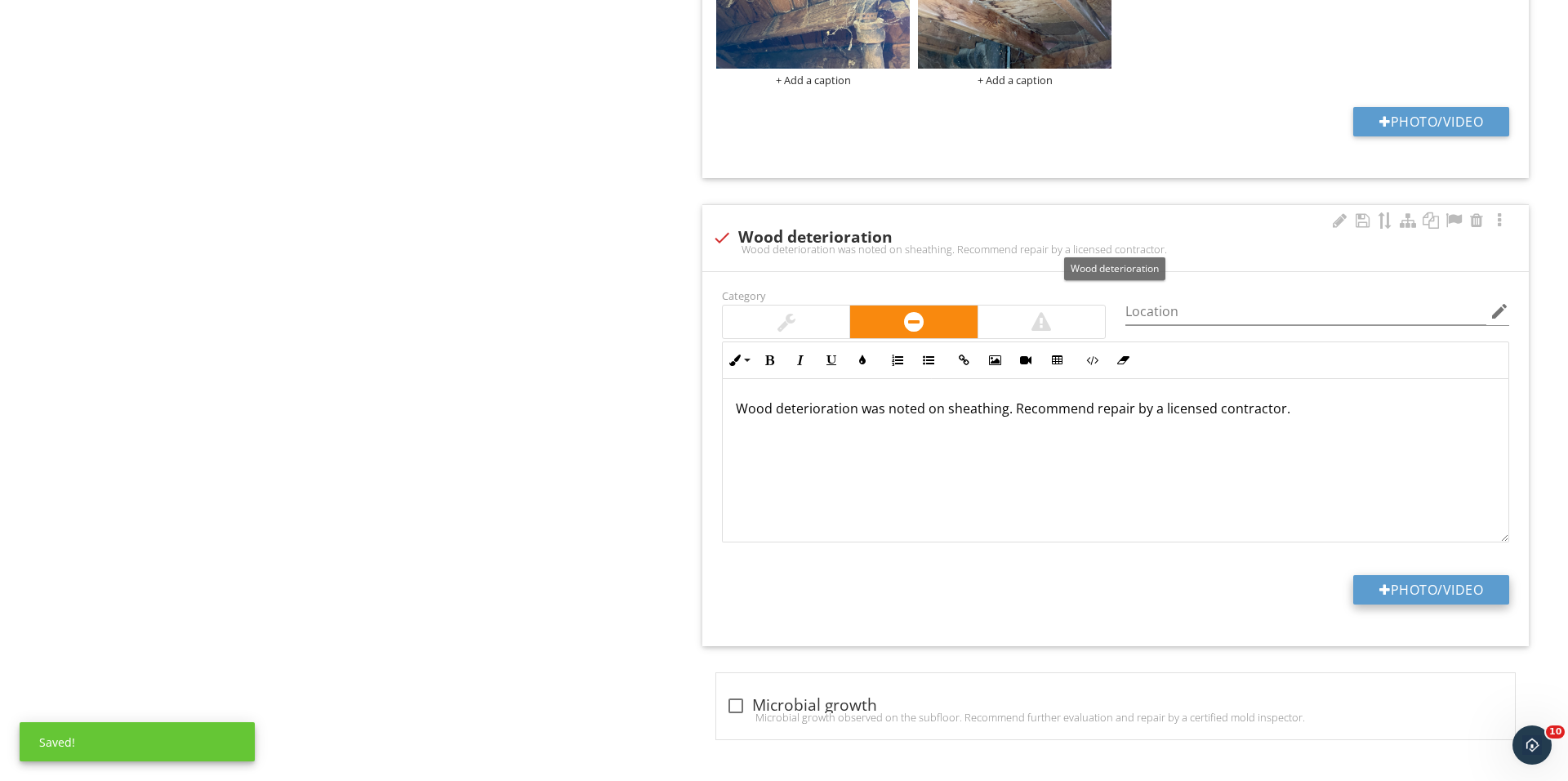
click at [1388, 589] on button "Photo/Video" at bounding box center [1430, 590] width 156 height 29
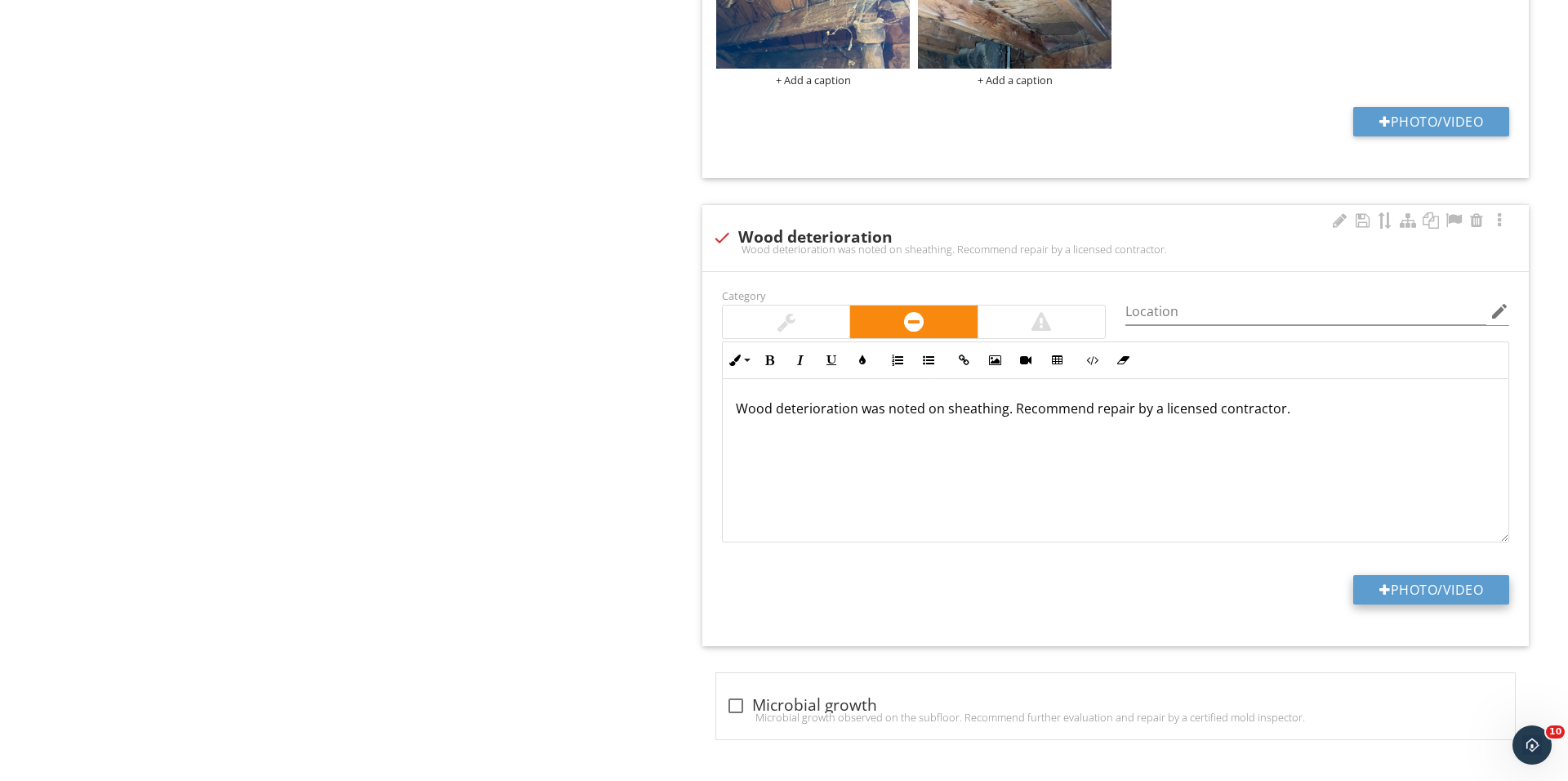
type input "C:\fakepath\IMG_1677.JPG"
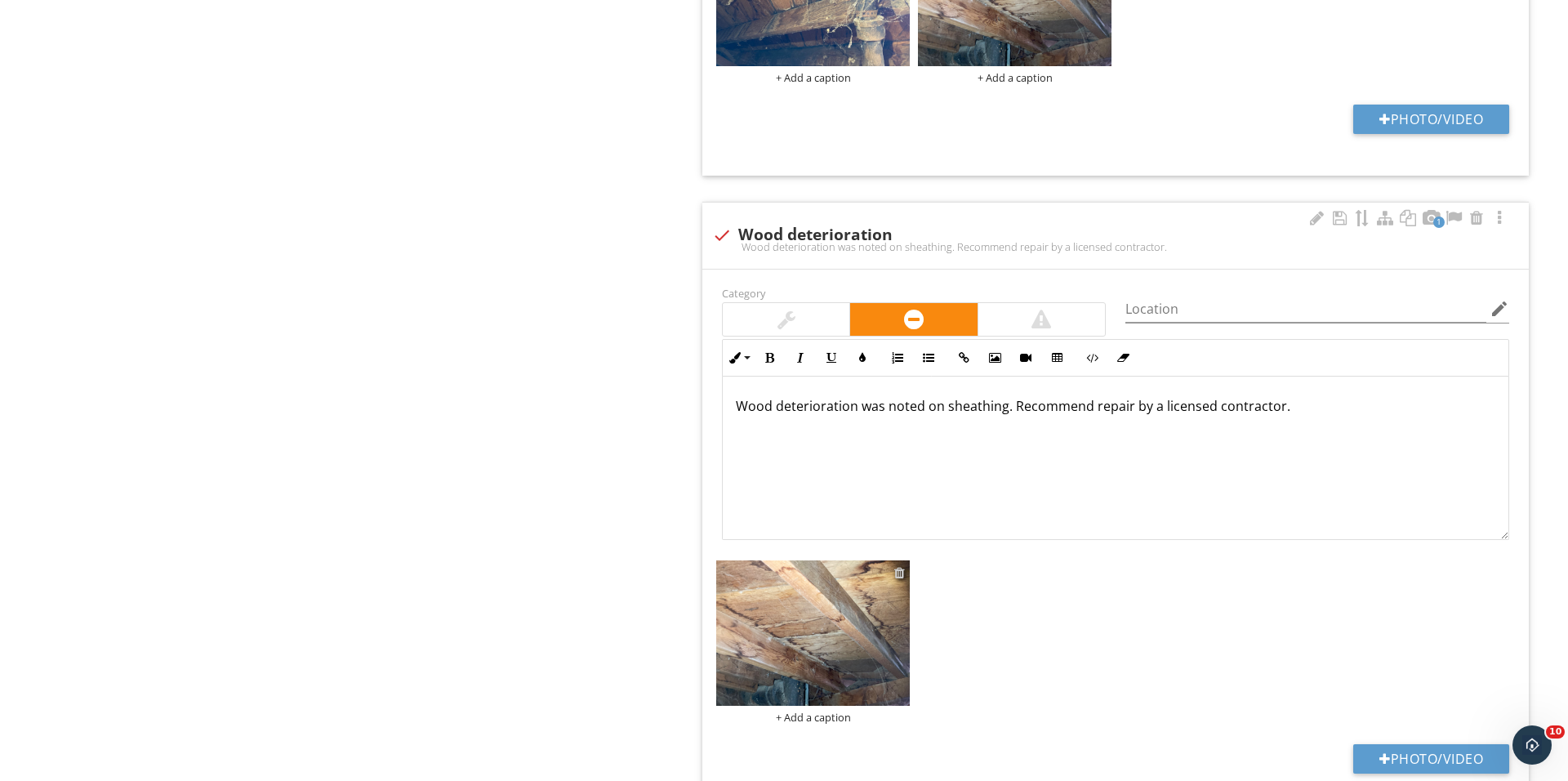
click at [899, 576] on div at bounding box center [899, 572] width 10 height 13
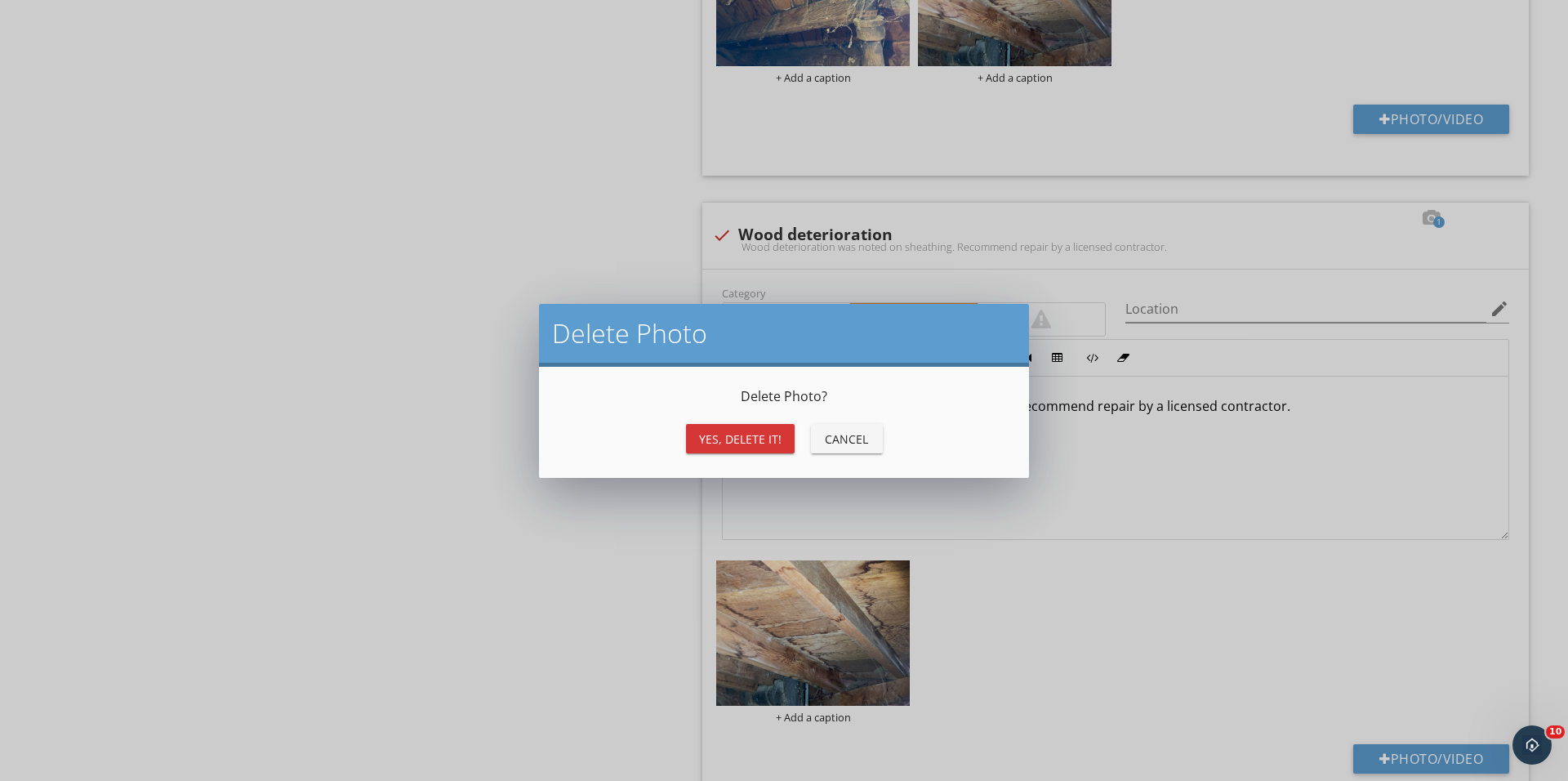
click at [762, 430] on div "Yes, Delete it!" at bounding box center [740, 439] width 83 height 17
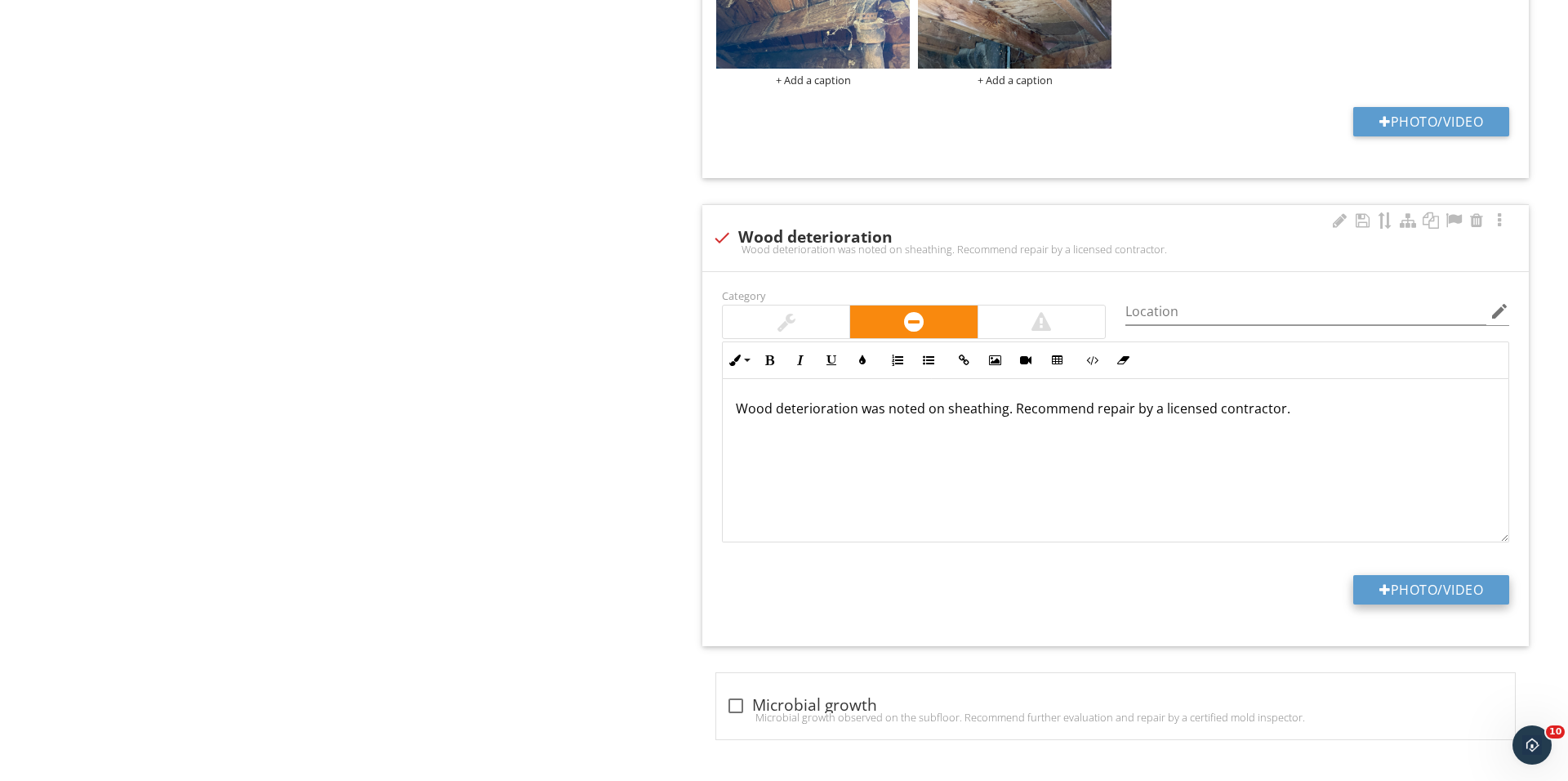
click at [1379, 589] on div at bounding box center [1384, 590] width 11 height 13
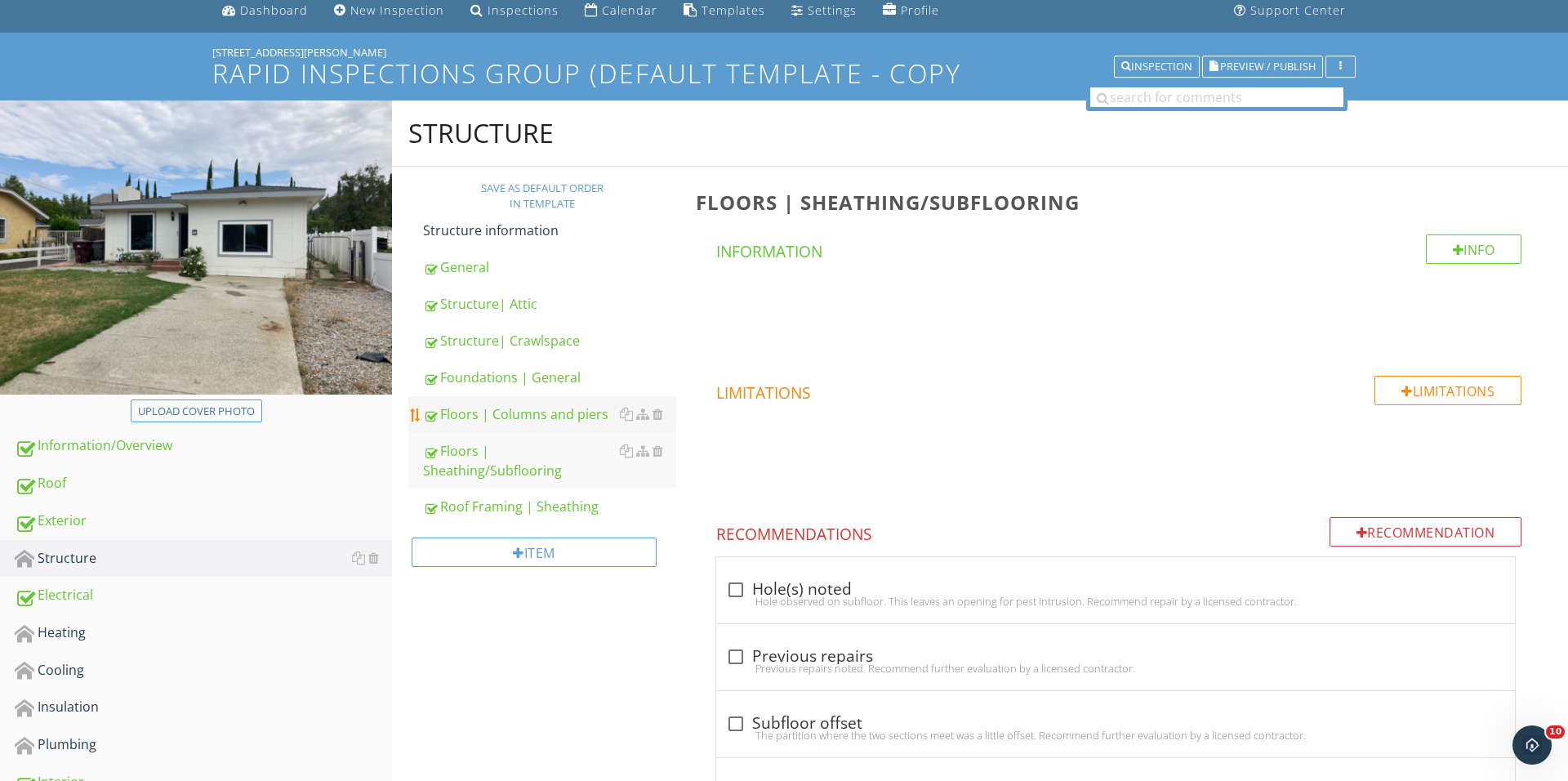
scroll to position [85, 0]
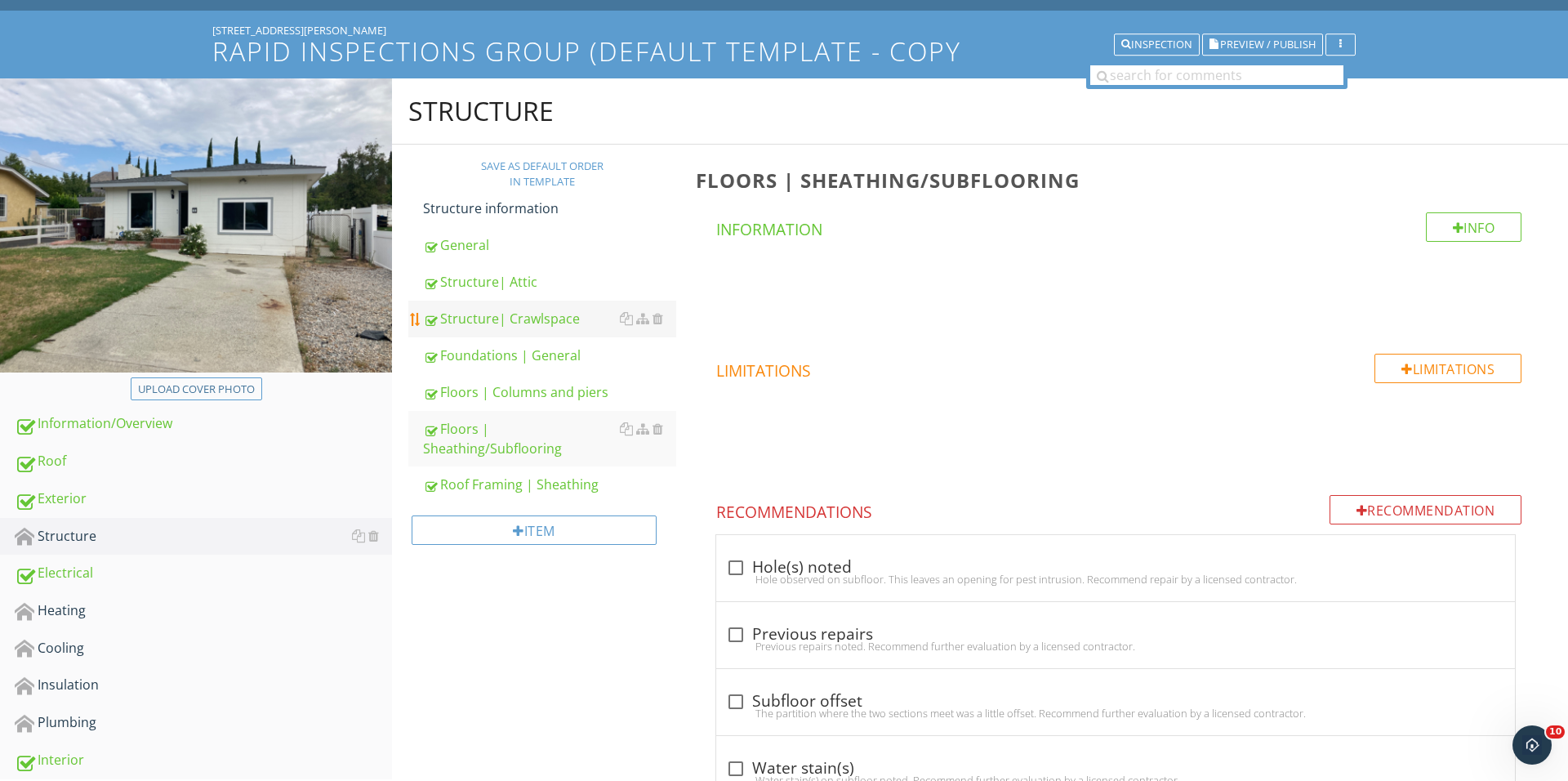
click at [553, 311] on div "Structure| Crawlspace" at bounding box center [550, 318] width 253 height 20
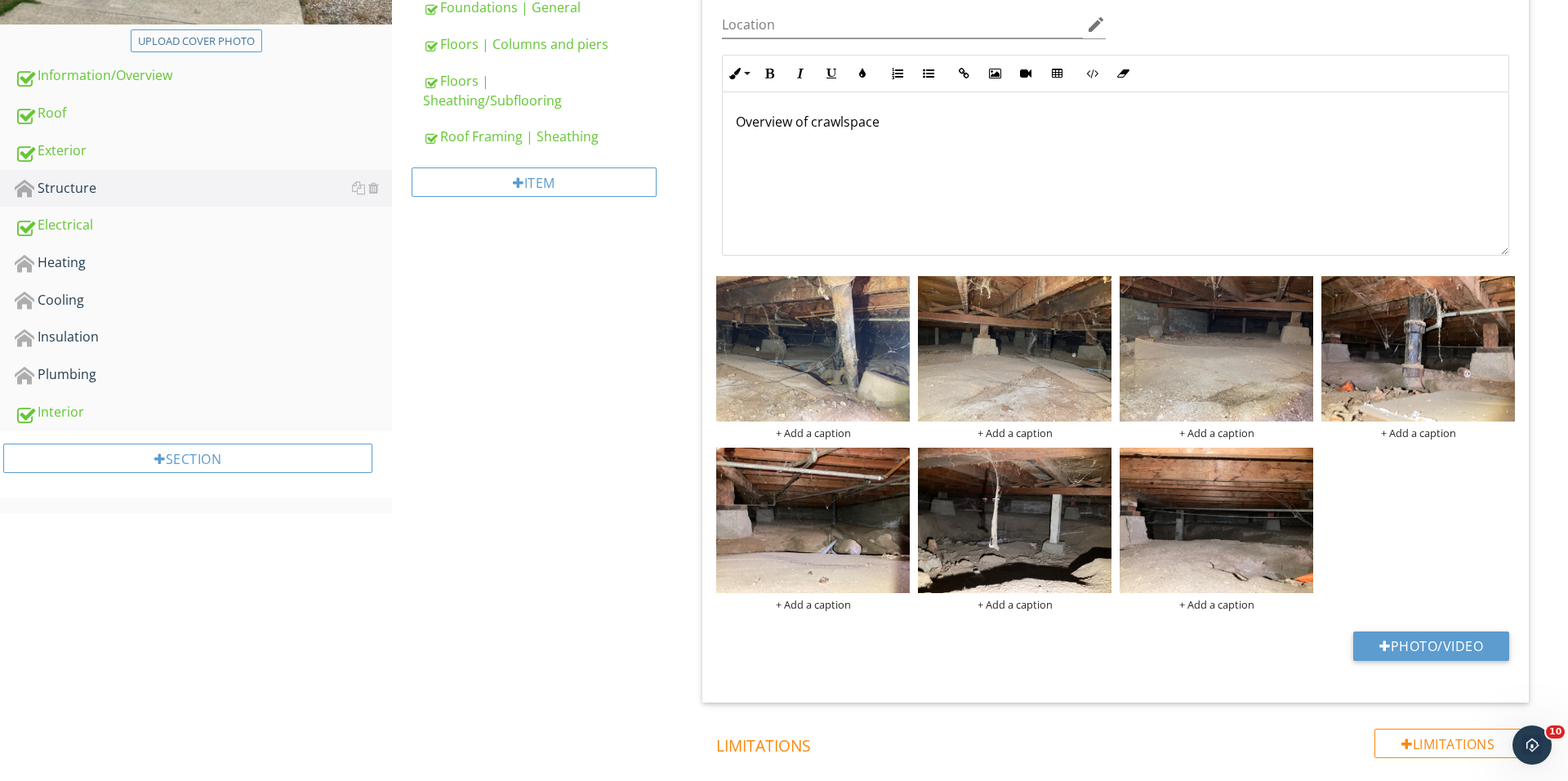
scroll to position [516, 0]
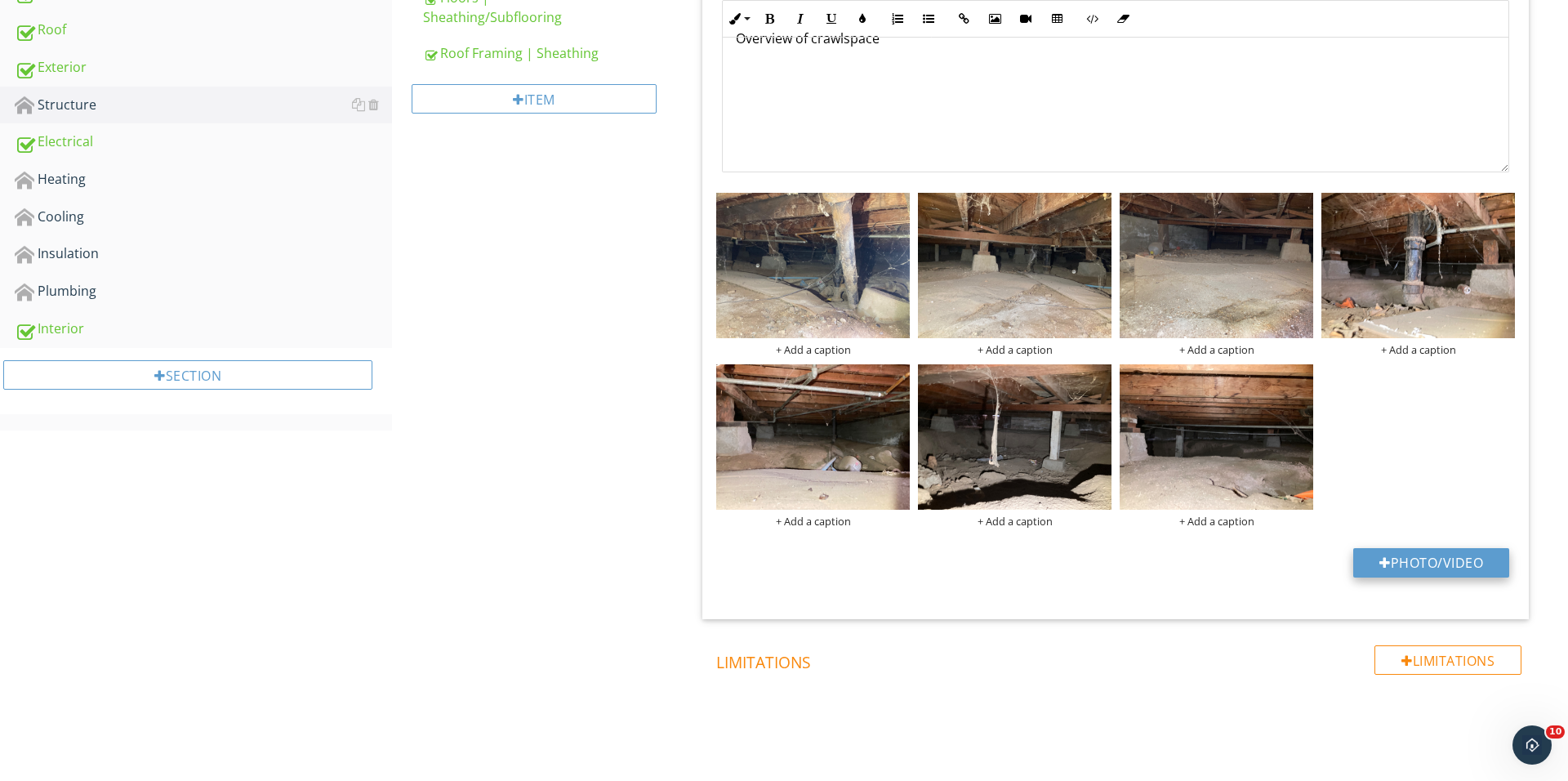
click at [1464, 550] on button "Photo/Video" at bounding box center [1430, 563] width 156 height 29
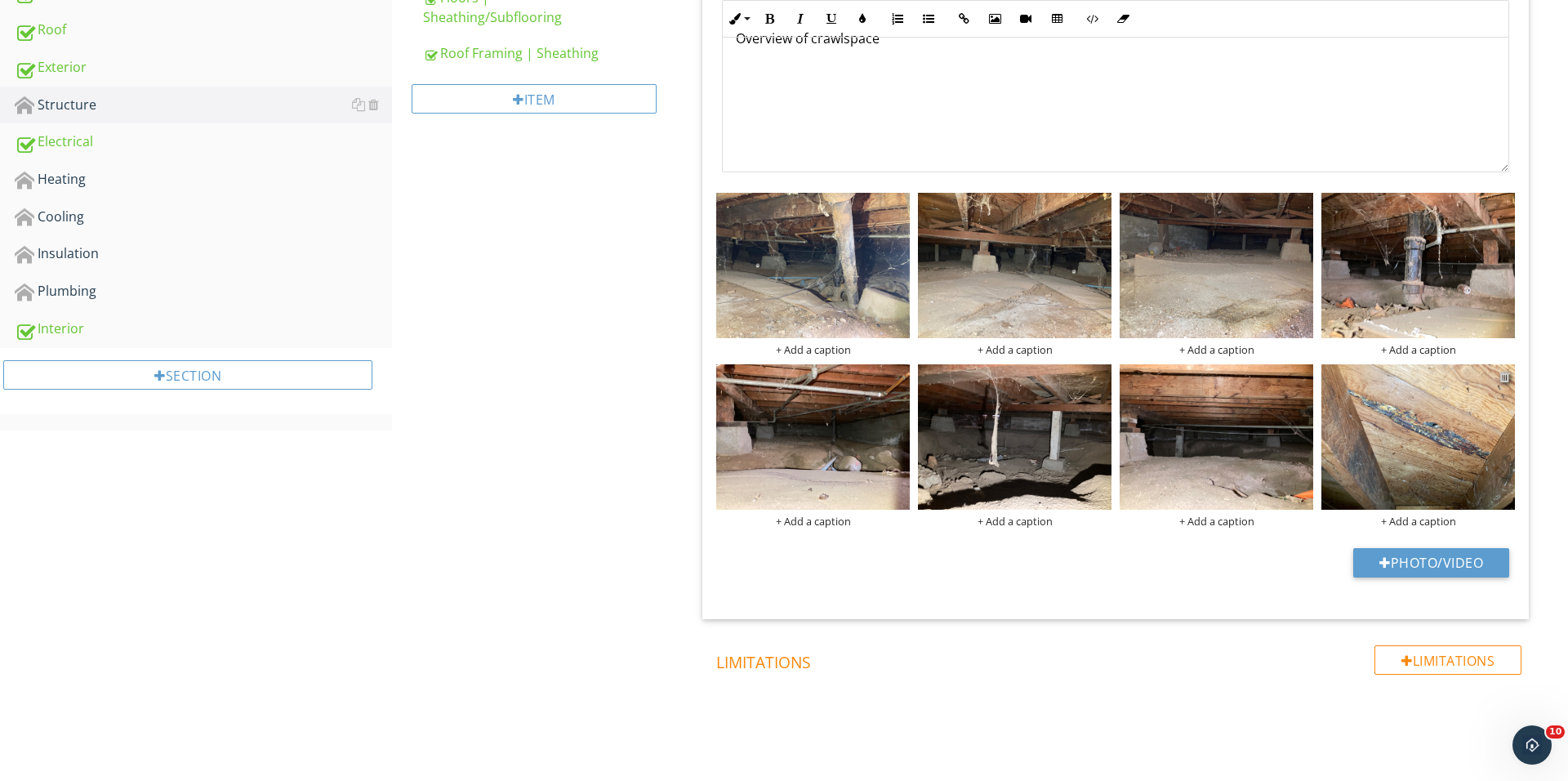
click at [1500, 376] on div at bounding box center [1504, 376] width 10 height 13
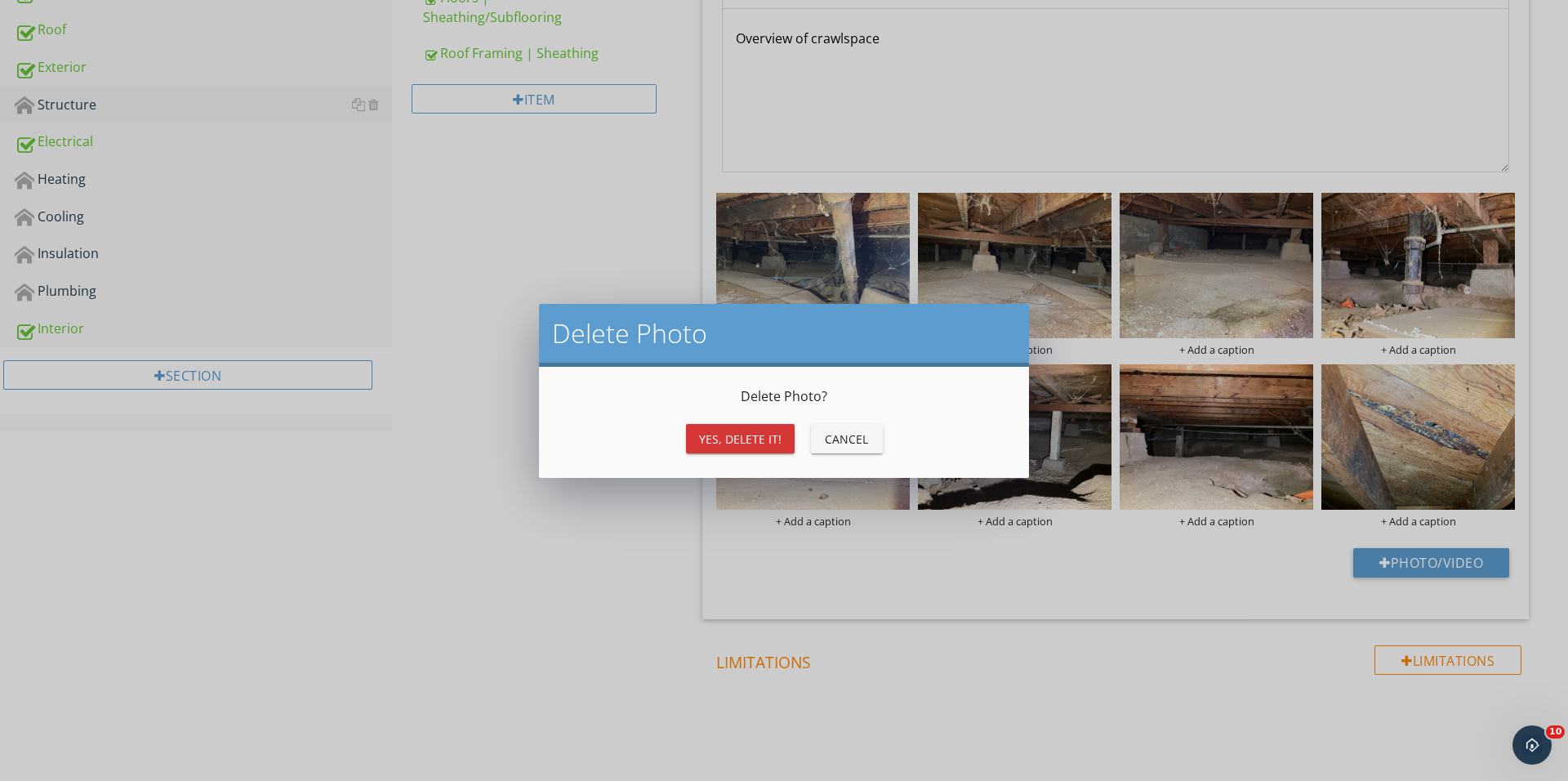
click at [756, 446] on div "Yes, Delete it!" at bounding box center [740, 439] width 83 height 17
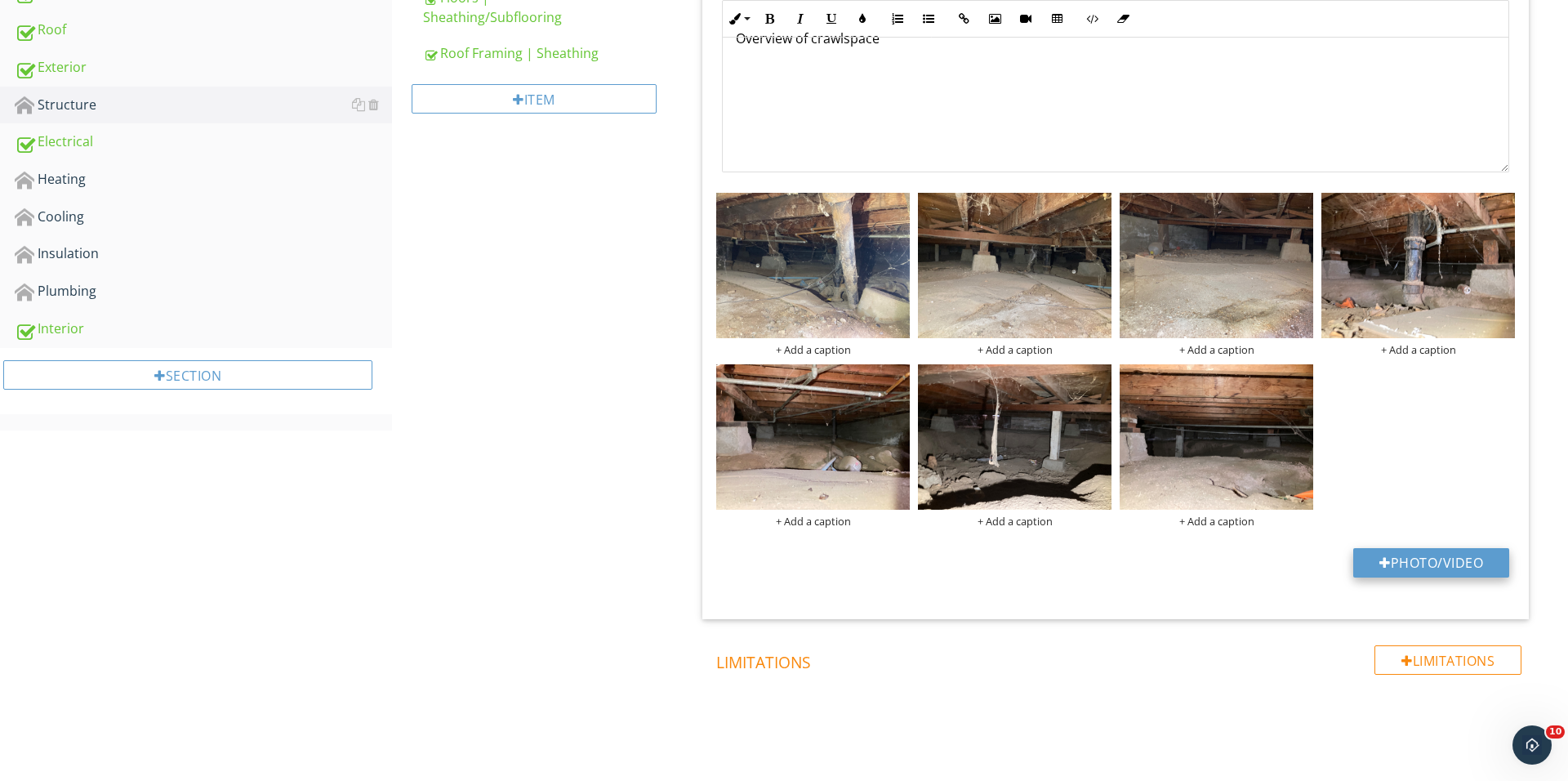
click at [1370, 563] on button "Photo/Video" at bounding box center [1430, 563] width 156 height 29
type input "C:\fakepath\IMG_1679.JPG"
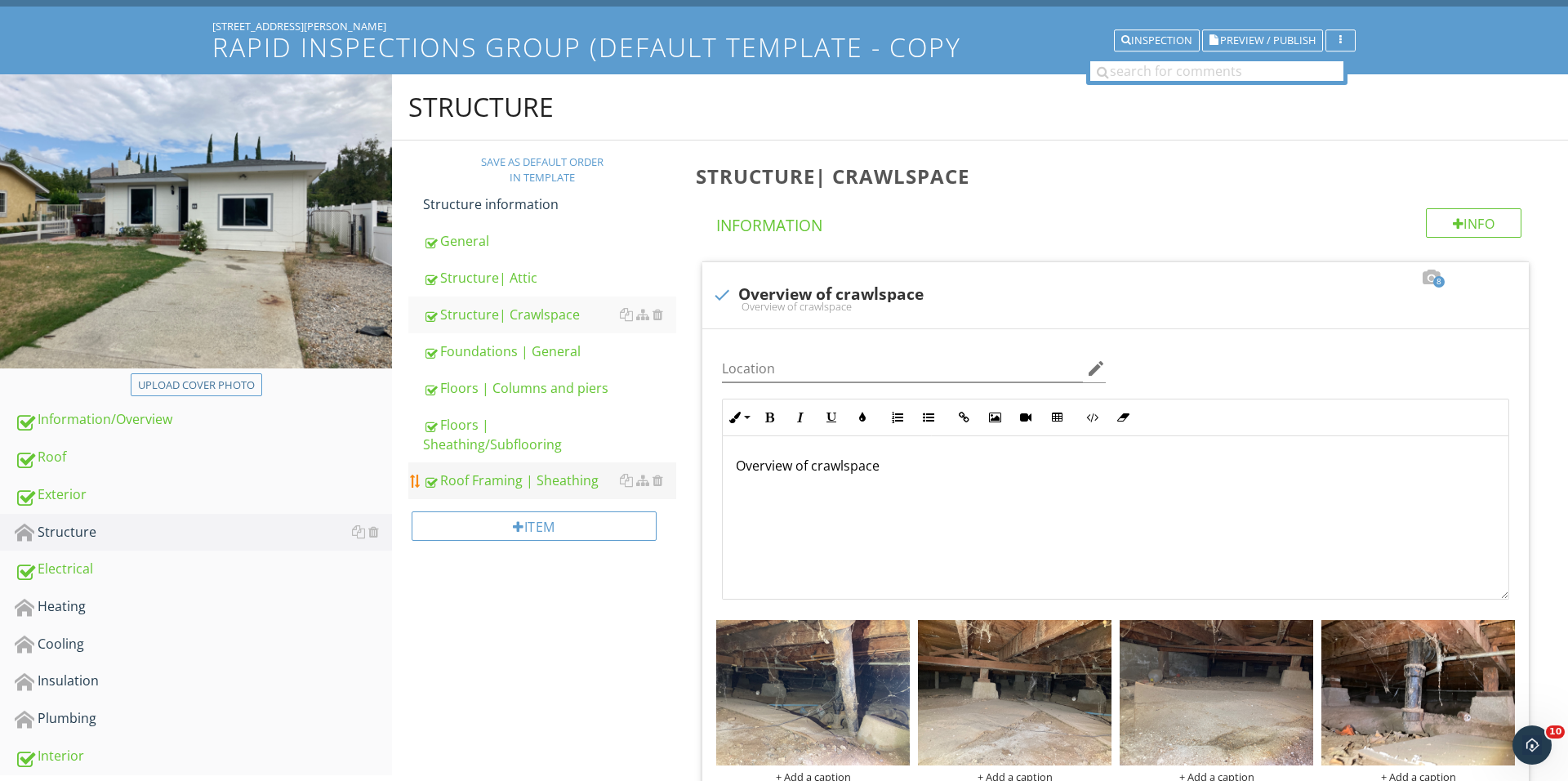
scroll to position [201, 0]
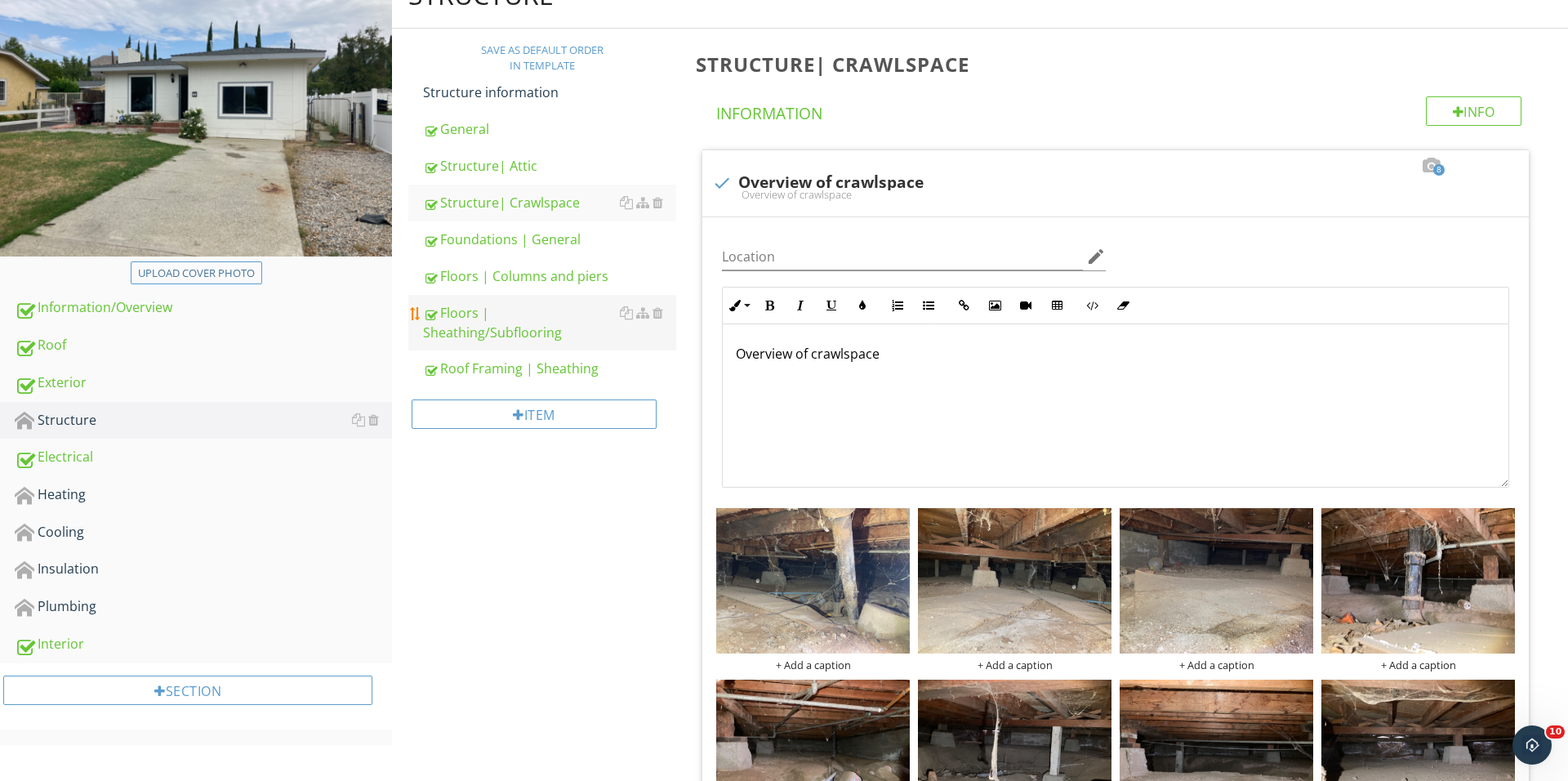
click at [530, 337] on div "Floors | Sheathing/Subflooring" at bounding box center [550, 322] width 253 height 39
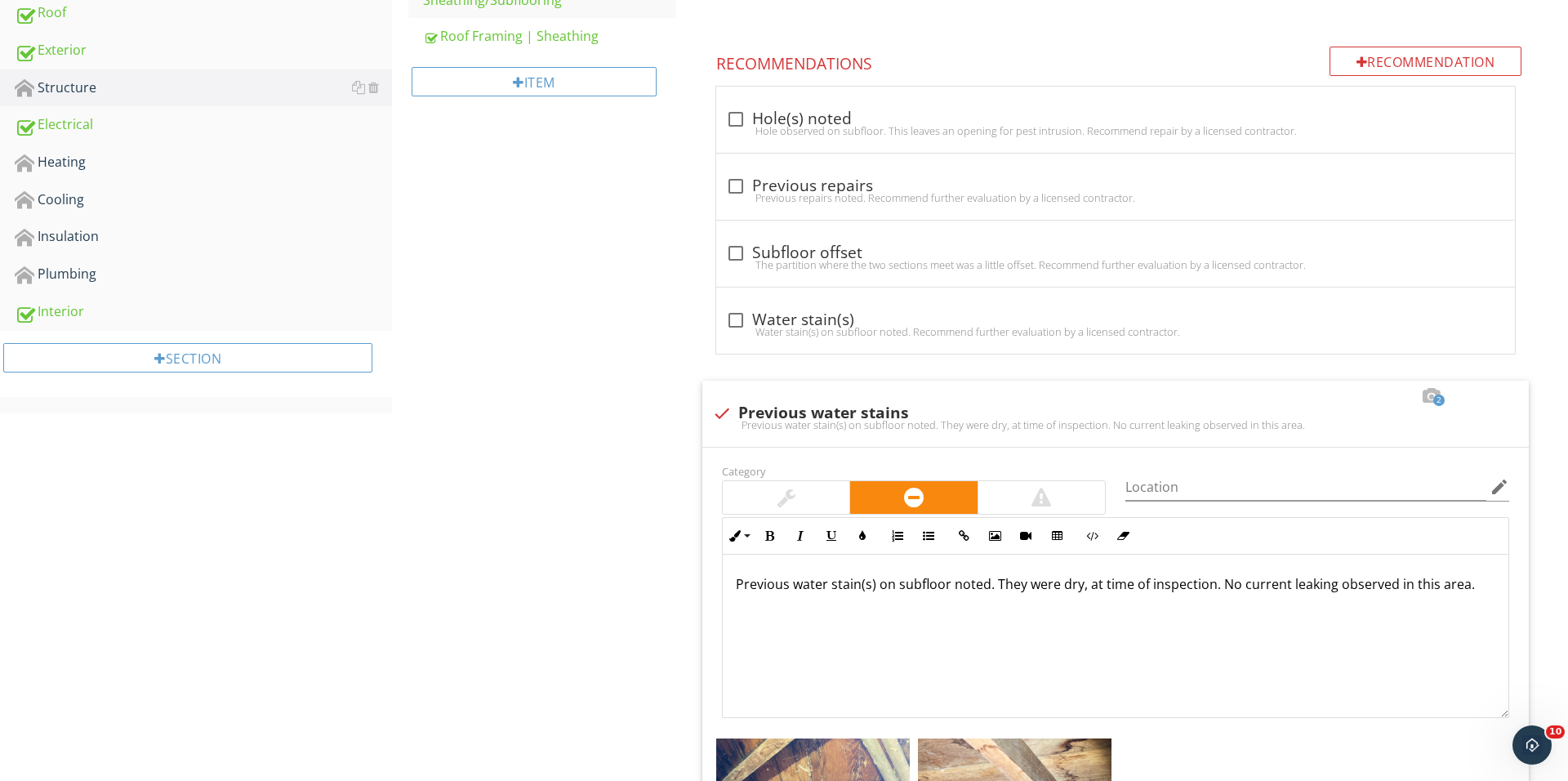
scroll to position [1133, 0]
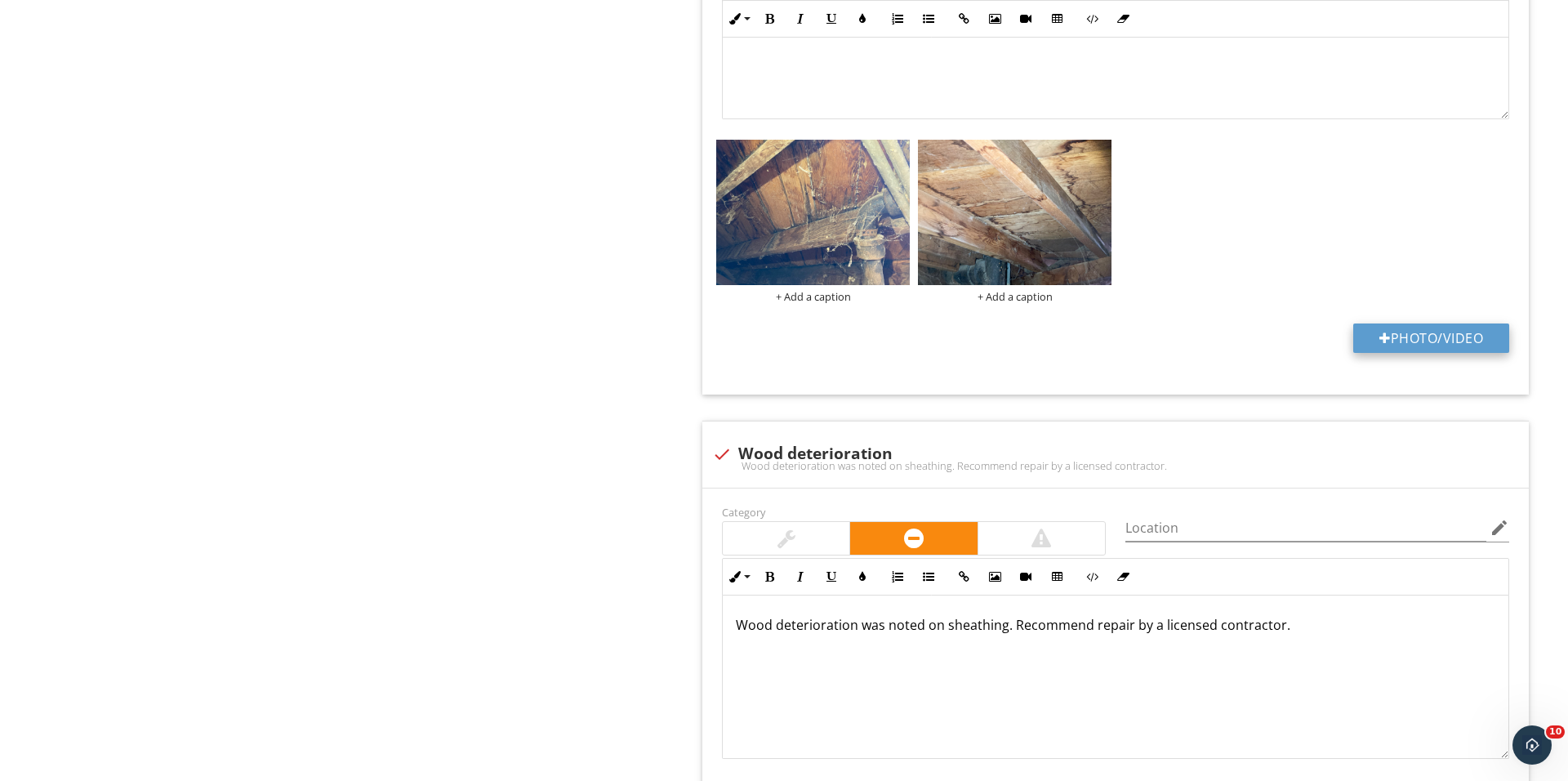
click at [1428, 353] on button "Photo/Video" at bounding box center [1430, 338] width 156 height 29
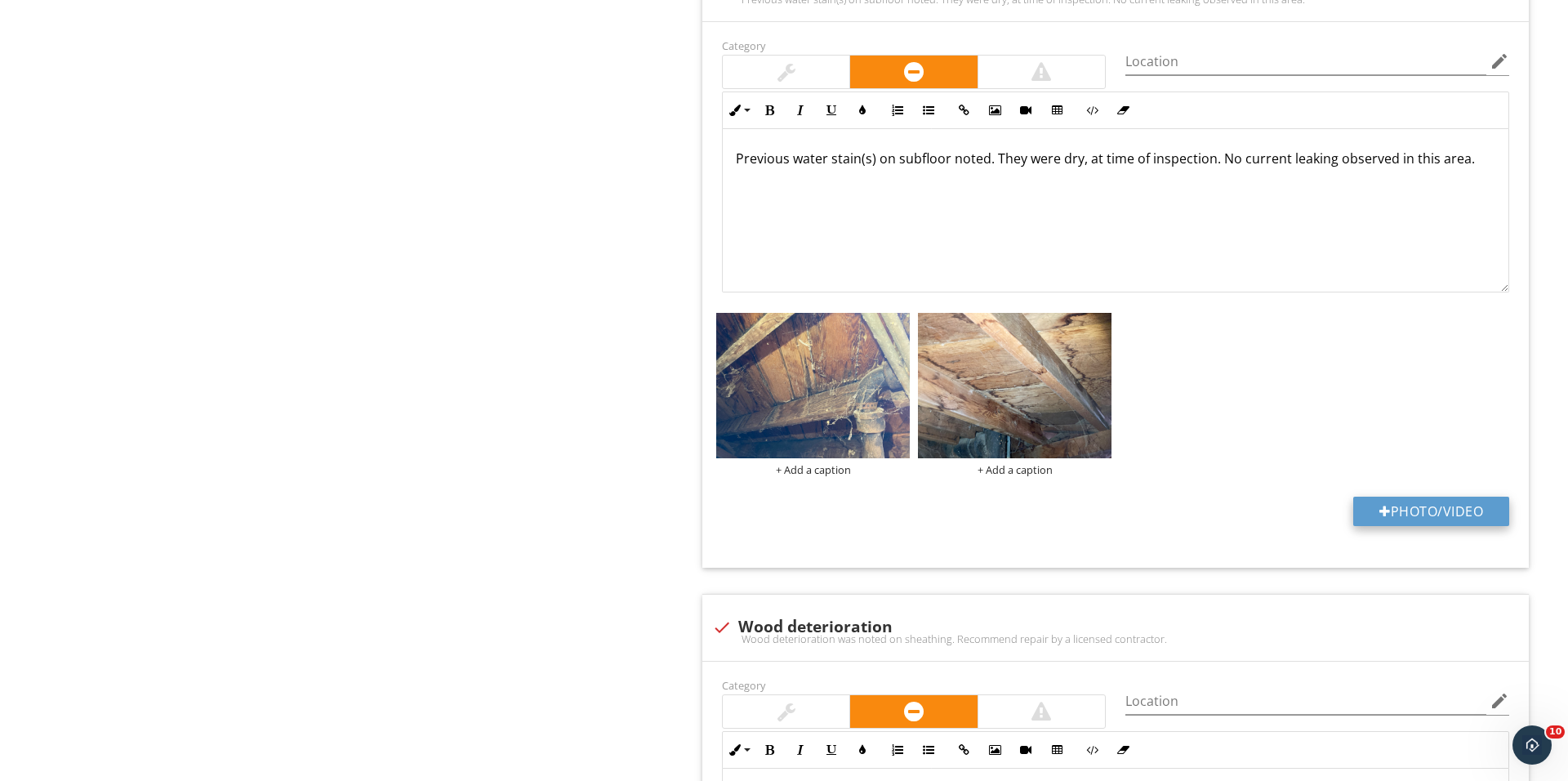
type input "C:\fakepath\IMG_1684.JPG"
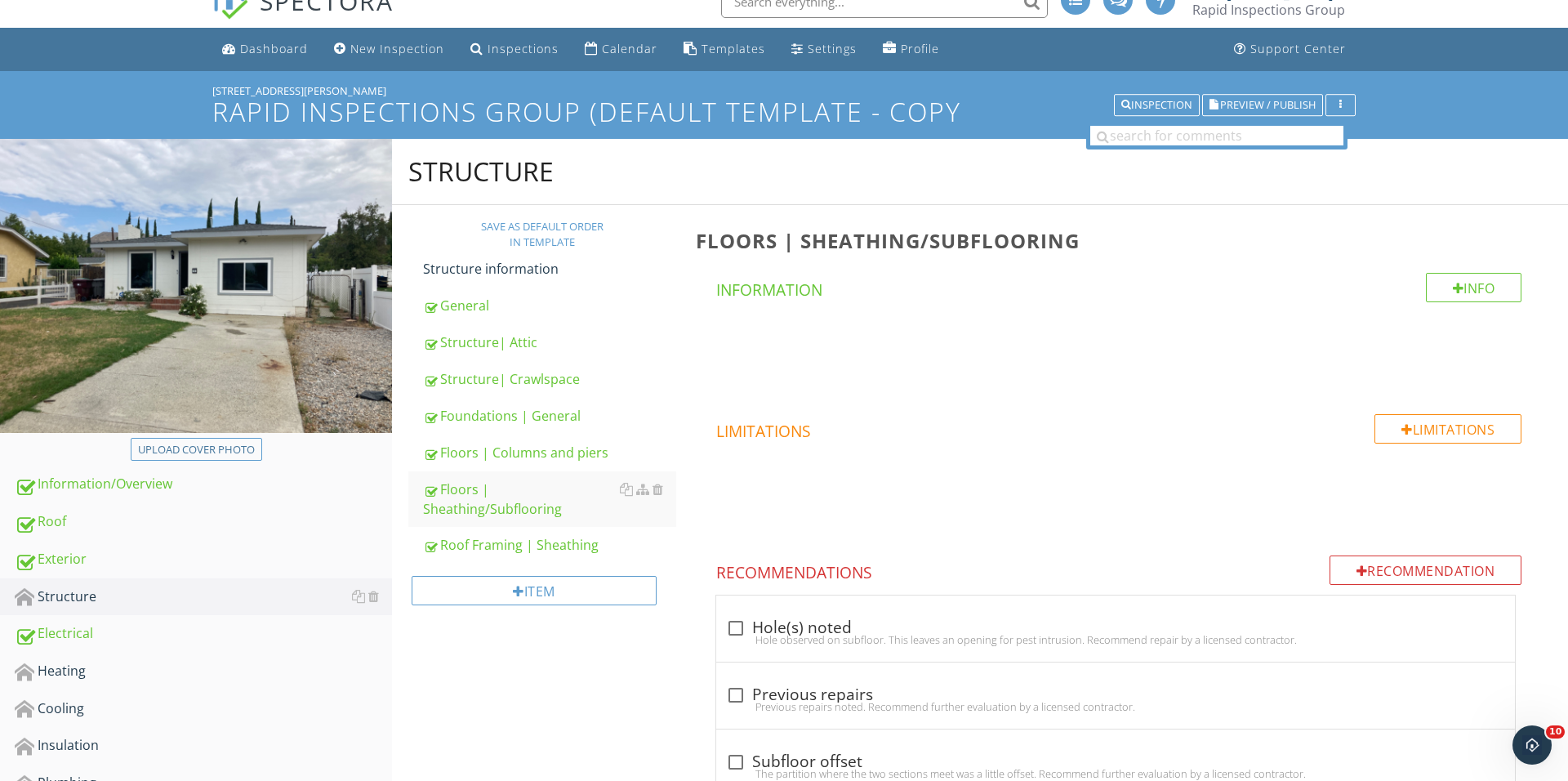
scroll to position [86, 0]
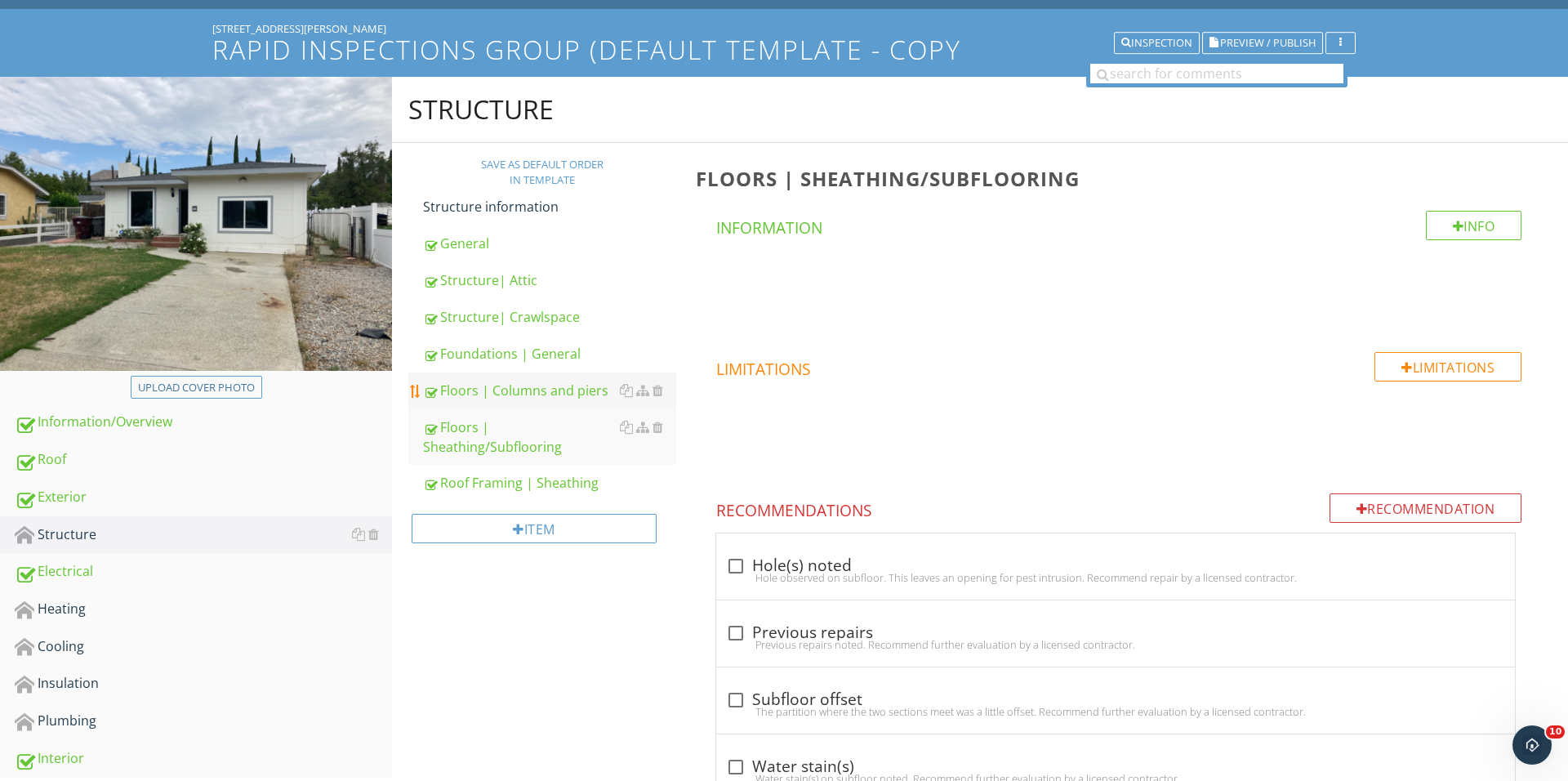
click at [537, 386] on div "Floors | Columns and piers" at bounding box center [550, 390] width 253 height 20
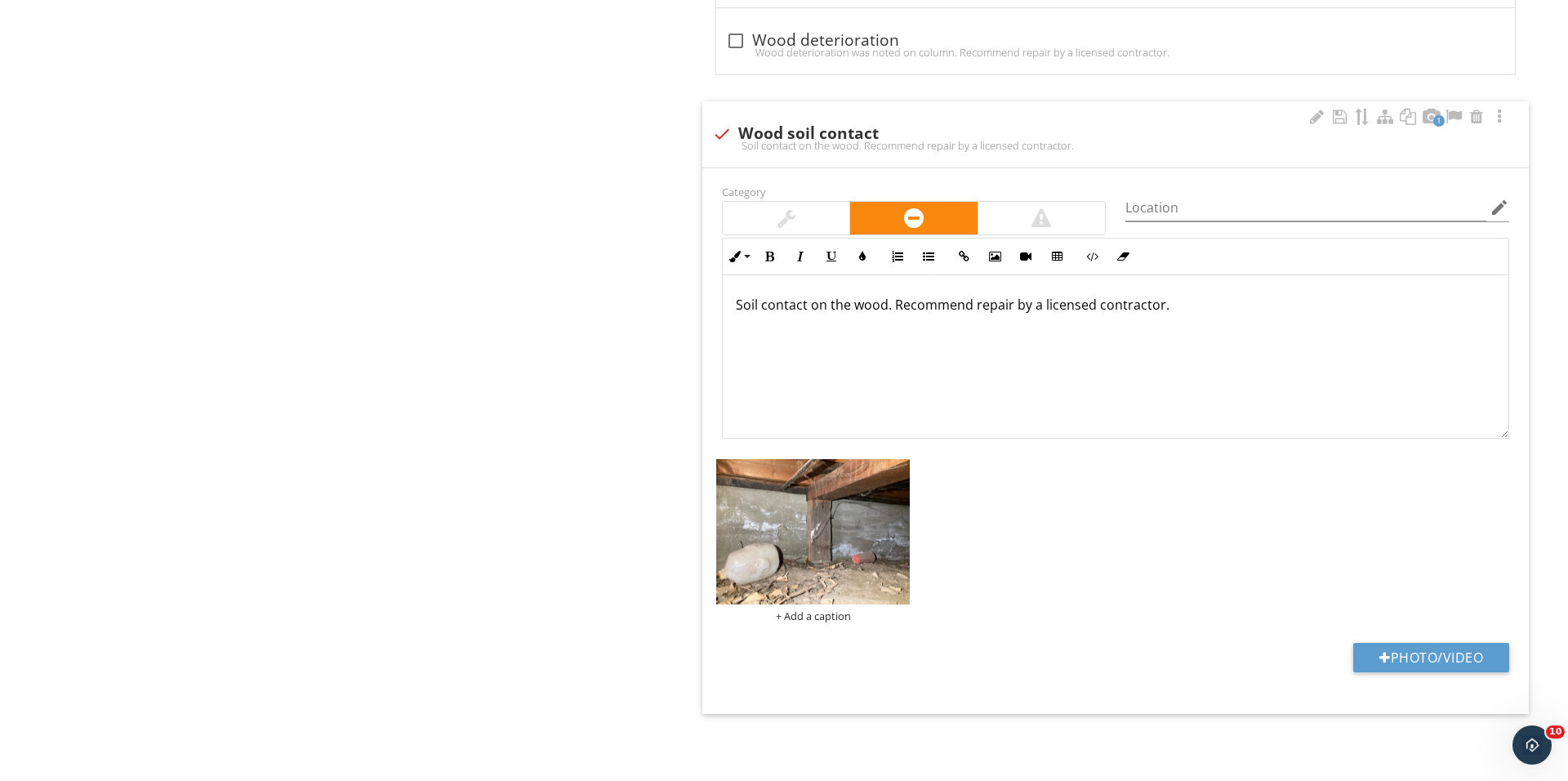
scroll to position [1084, 0]
click at [1386, 649] on button "Photo/Video" at bounding box center [1430, 658] width 156 height 29
click at [1373, 651] on button "Photo/Video" at bounding box center [1430, 658] width 156 height 29
click at [1415, 659] on button "Photo/Video" at bounding box center [1430, 658] width 156 height 29
click at [1396, 663] on button "Photo/Video" at bounding box center [1430, 658] width 156 height 29
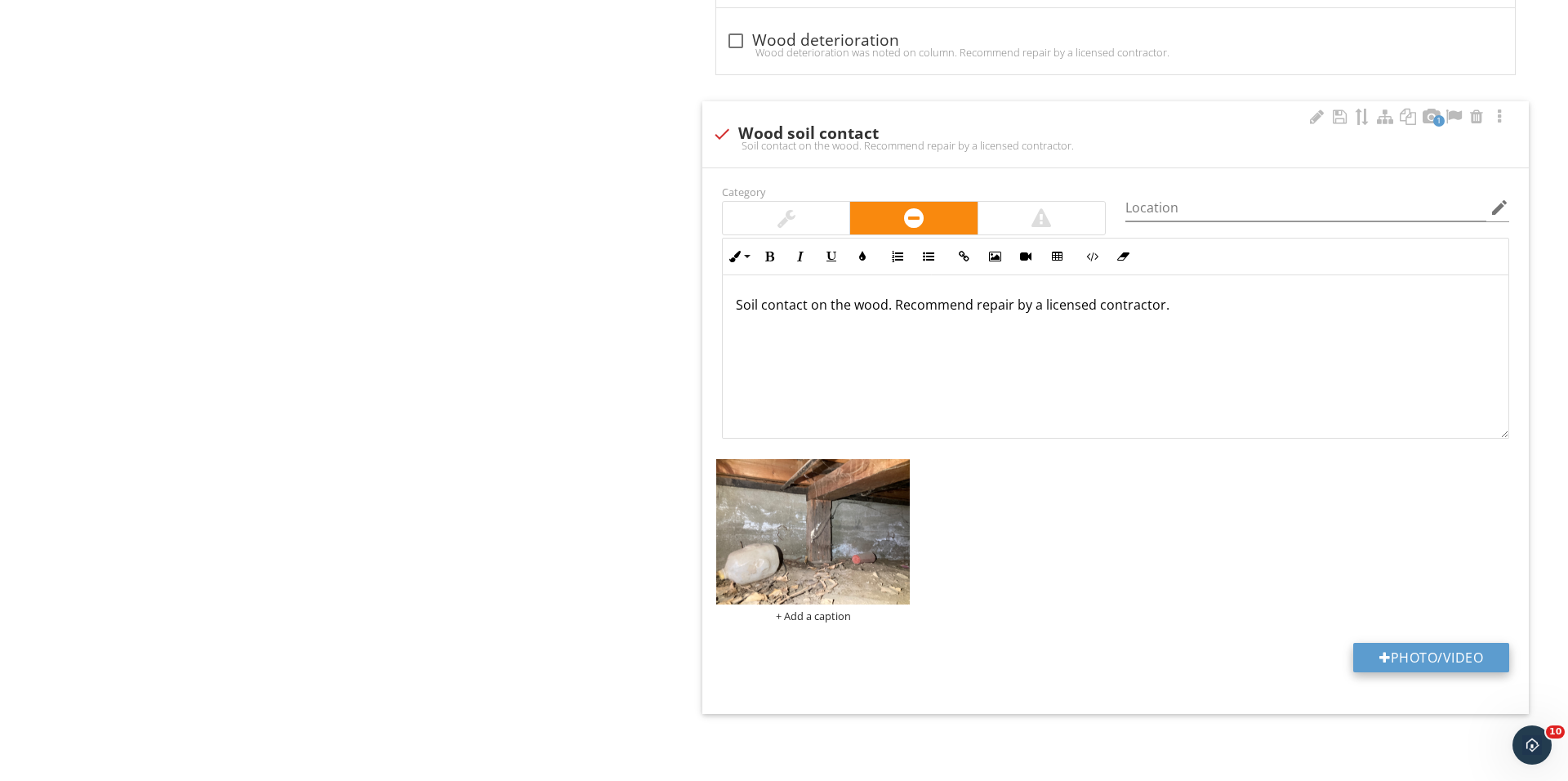
type input "C:\fakepath\IMG_1698.JPG"
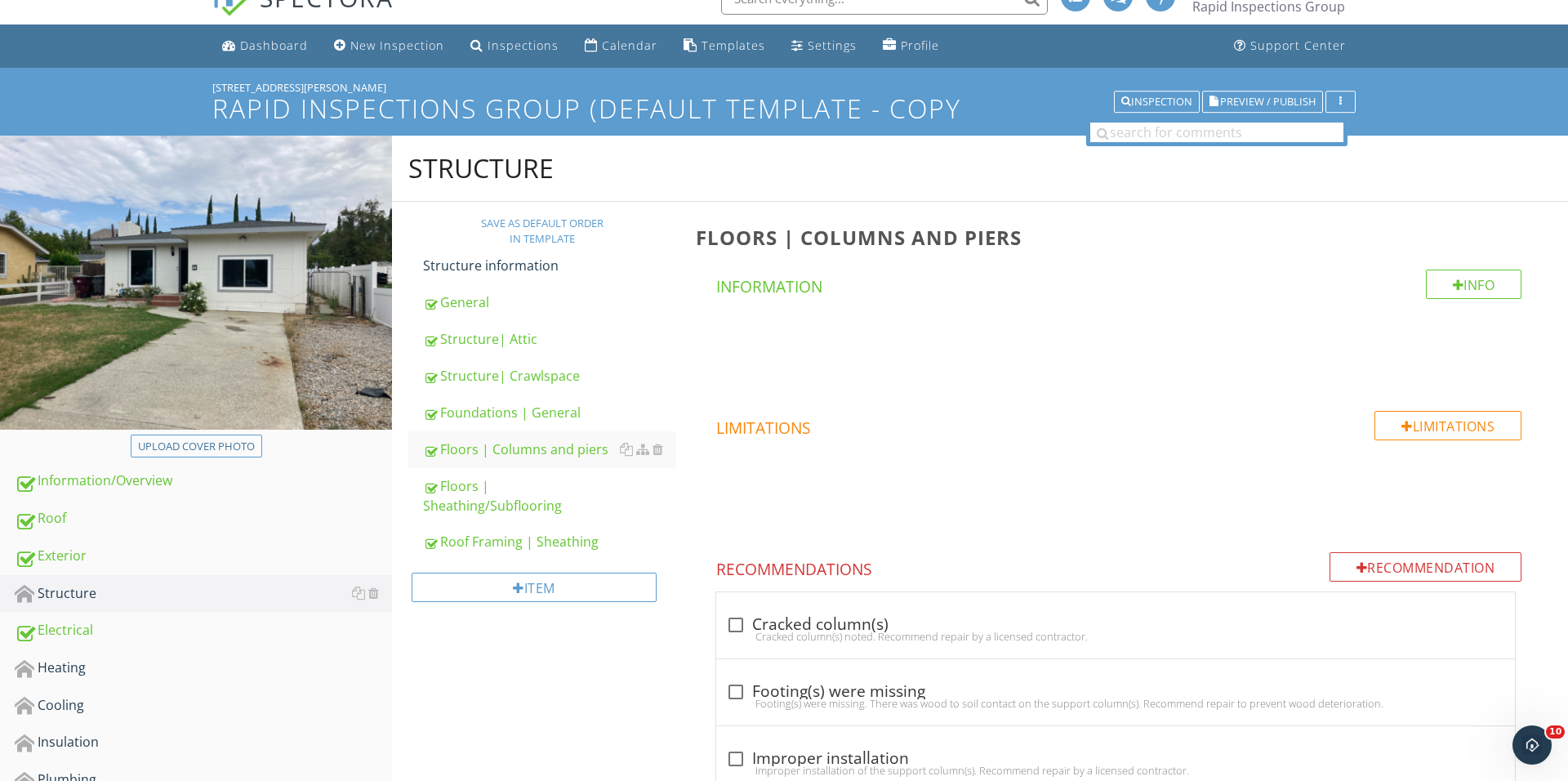
scroll to position [157, 0]
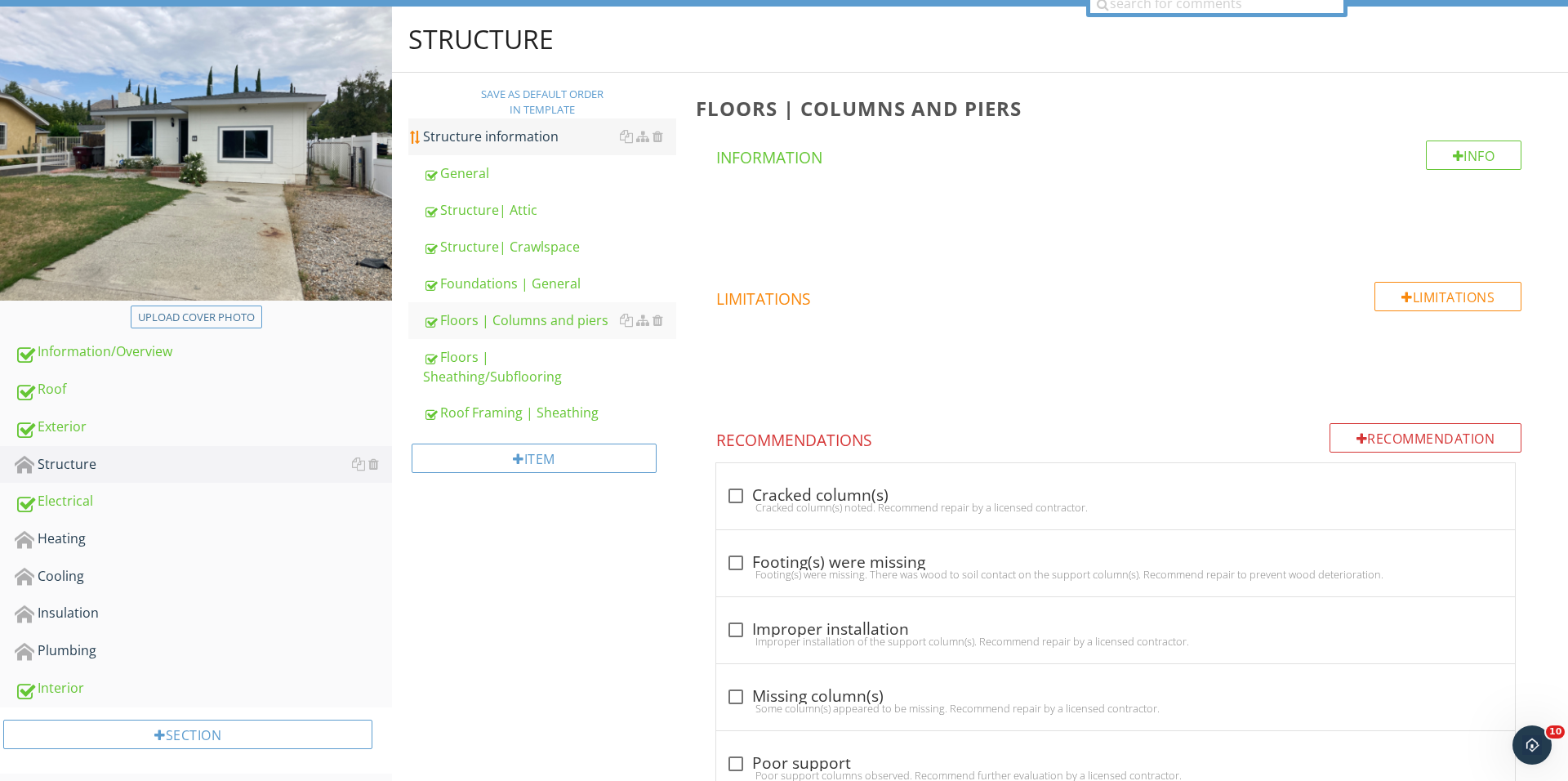
click at [551, 128] on div "Structure information" at bounding box center [550, 136] width 253 height 20
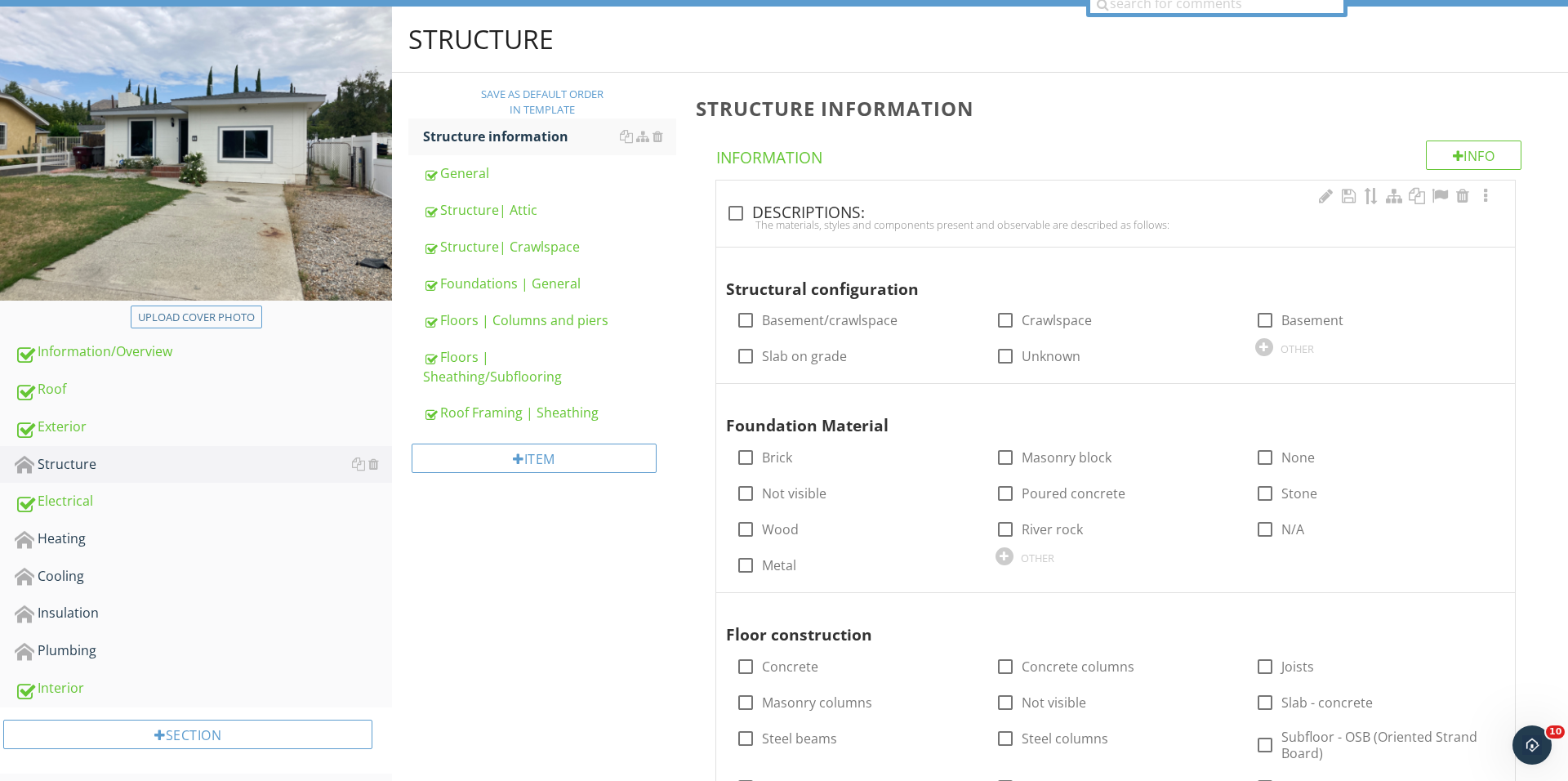
click at [742, 232] on div "check_box_outline_blank DESCRIPTIONS: The materials, styles and components pres…" at bounding box center [1116, 218] width 779 height 36
checkbox input "true"
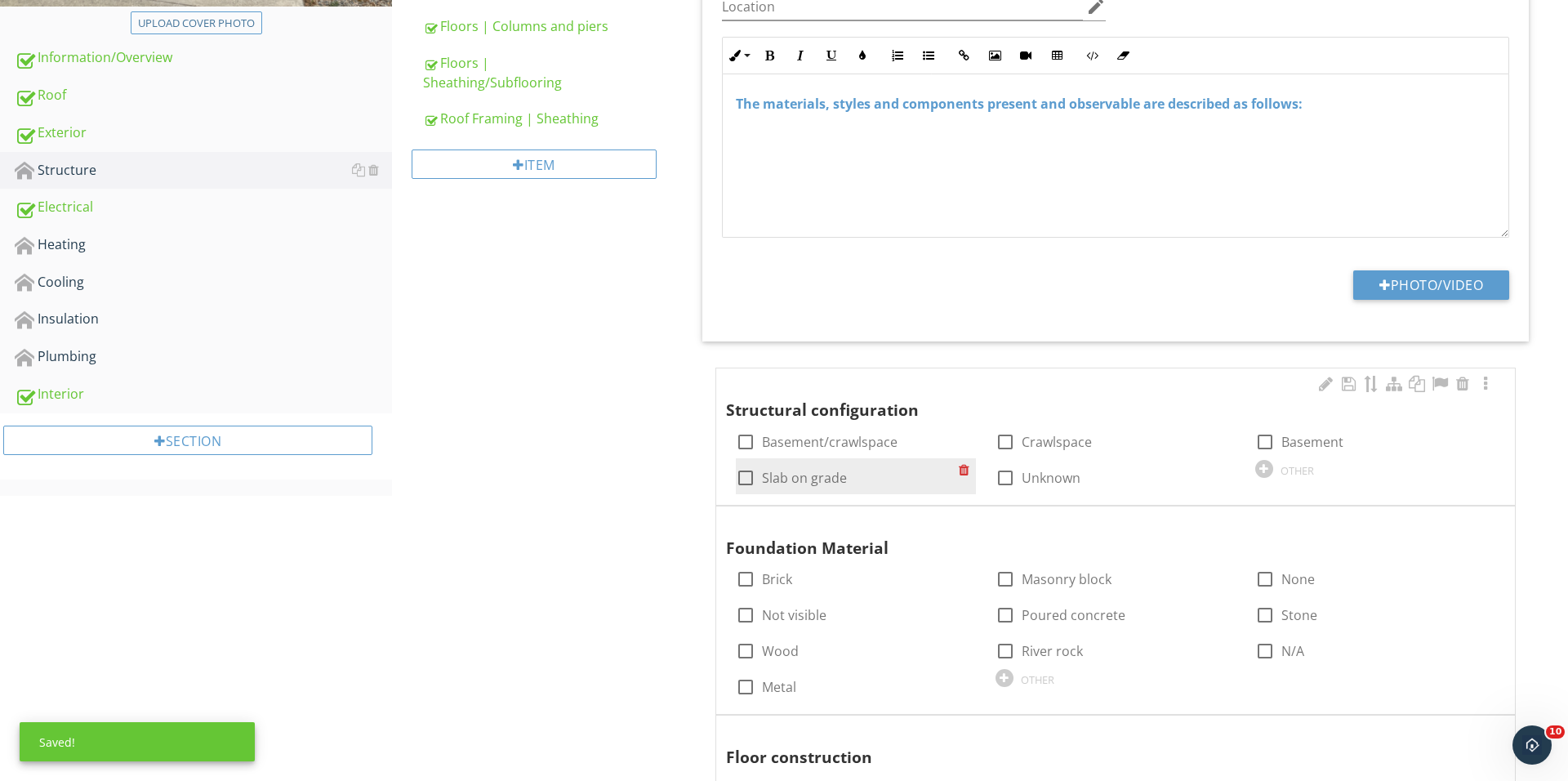
scroll to position [536, 0]
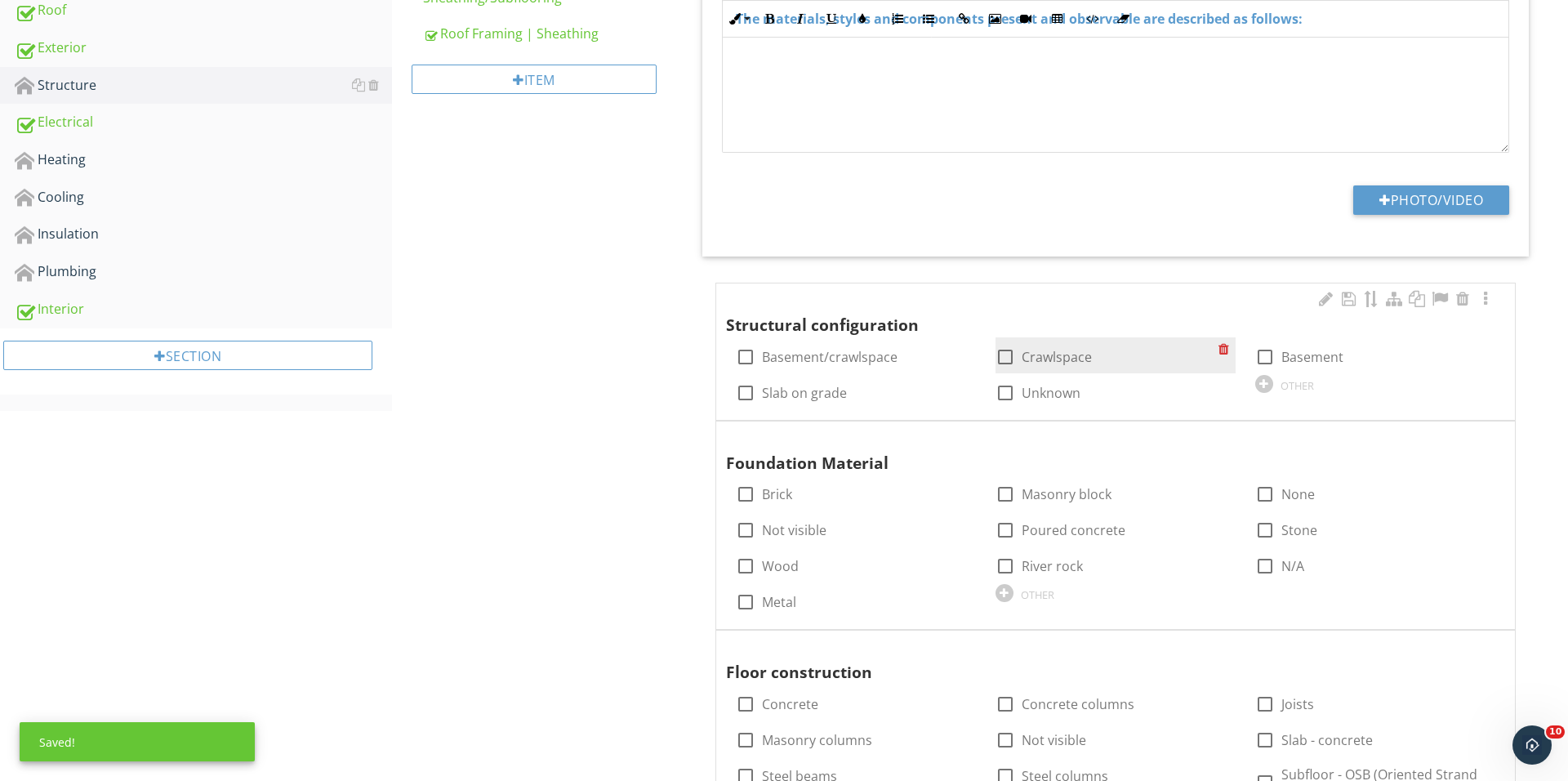
click at [1000, 366] on div at bounding box center [1005, 357] width 28 height 28
checkbox input "true"
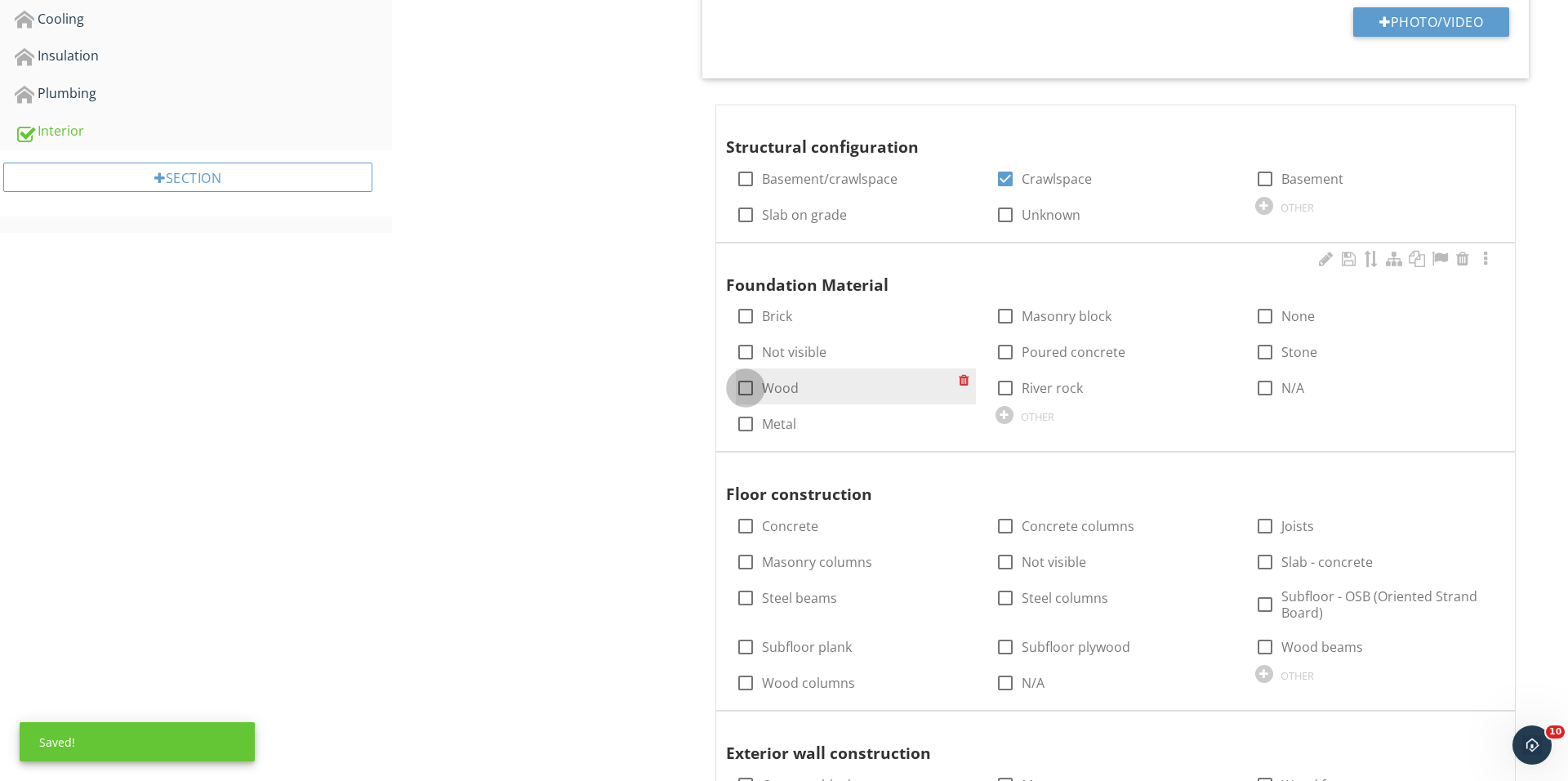
click at [746, 380] on div at bounding box center [745, 388] width 28 height 28
checkbox input "true"
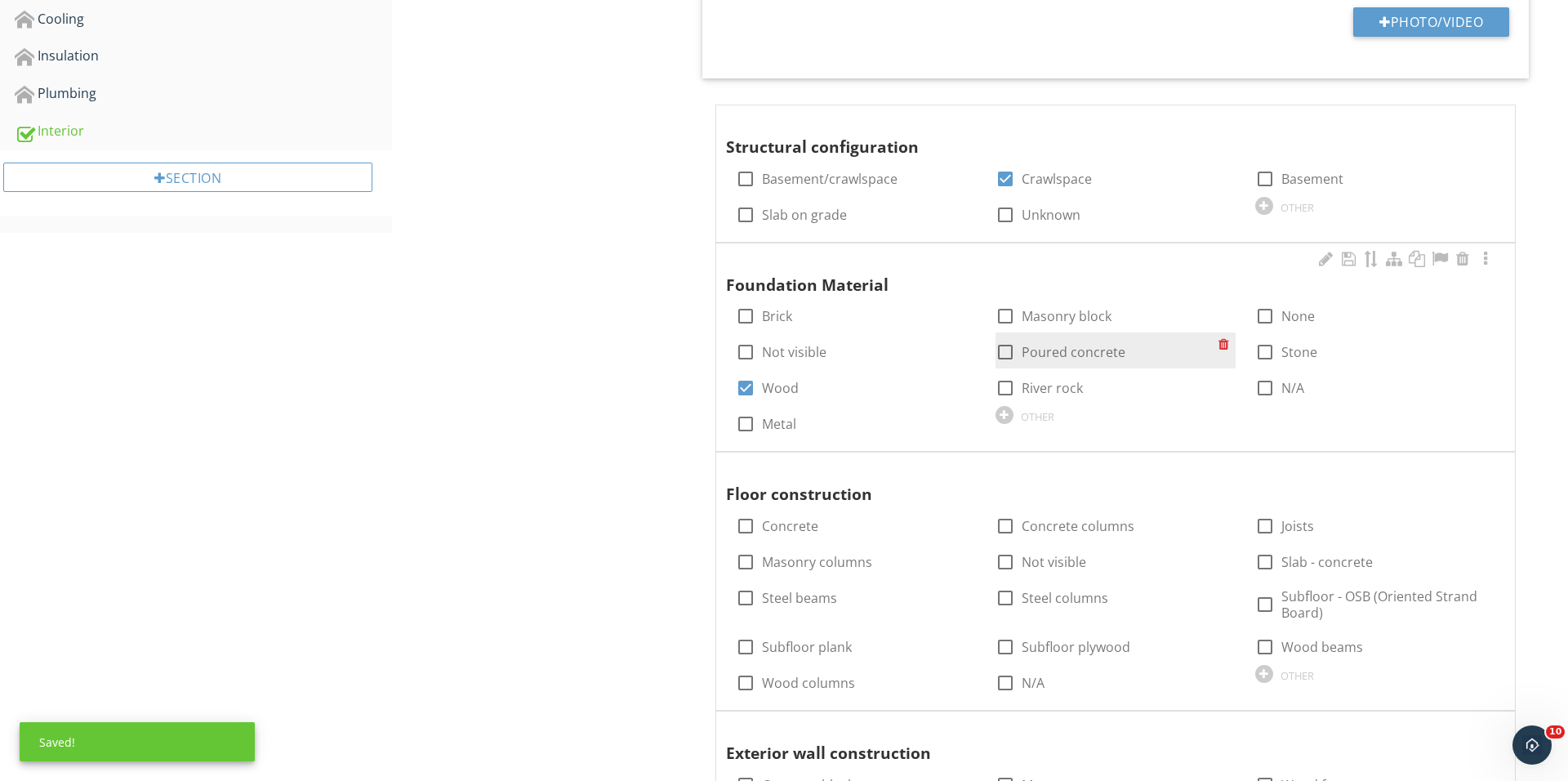
click at [1006, 351] on div at bounding box center [1005, 352] width 28 height 28
checkbox input "true"
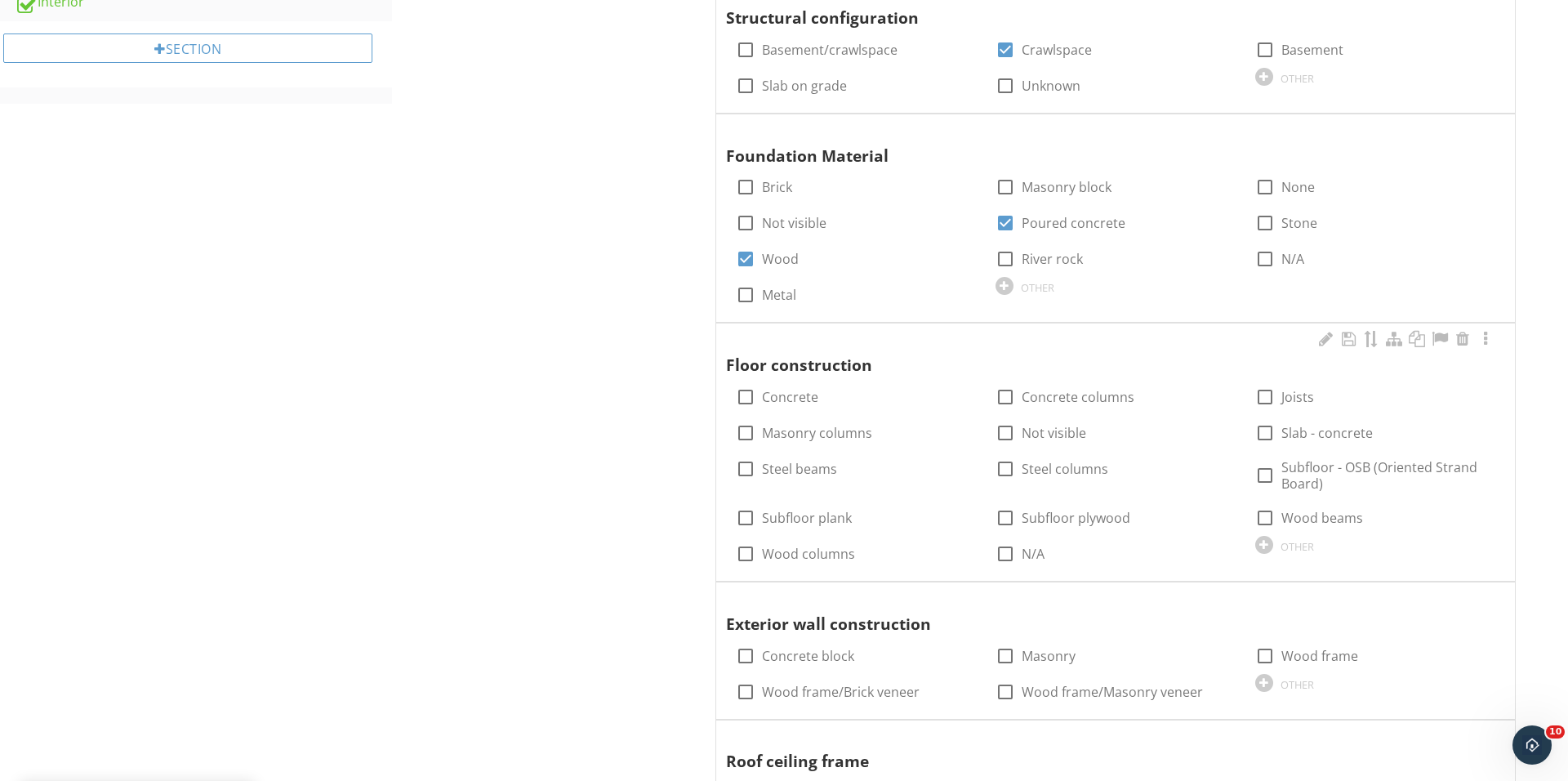
scroll to position [848, 0]
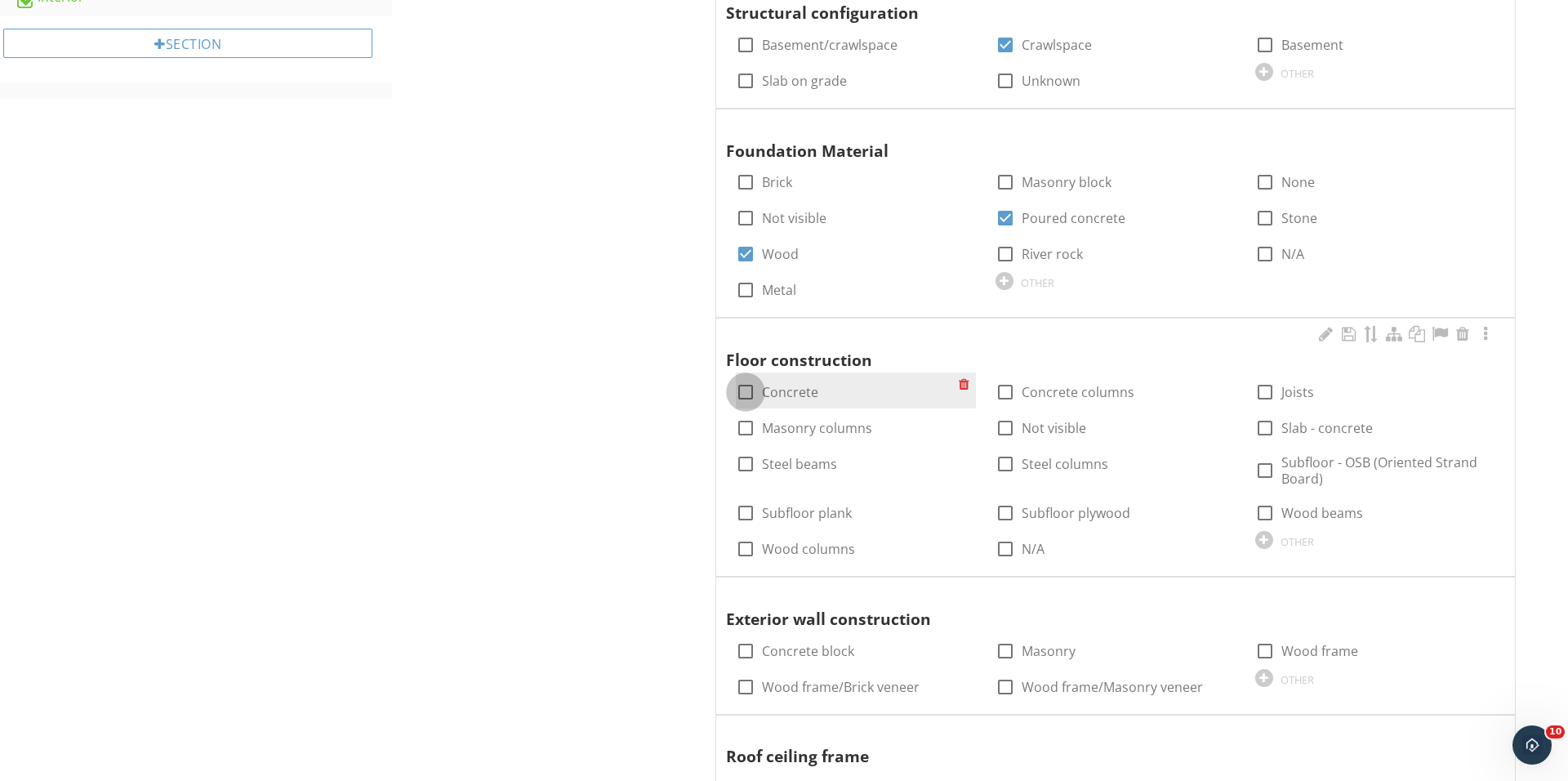
click at [739, 386] on div at bounding box center [745, 392] width 28 height 28
checkbox input "true"
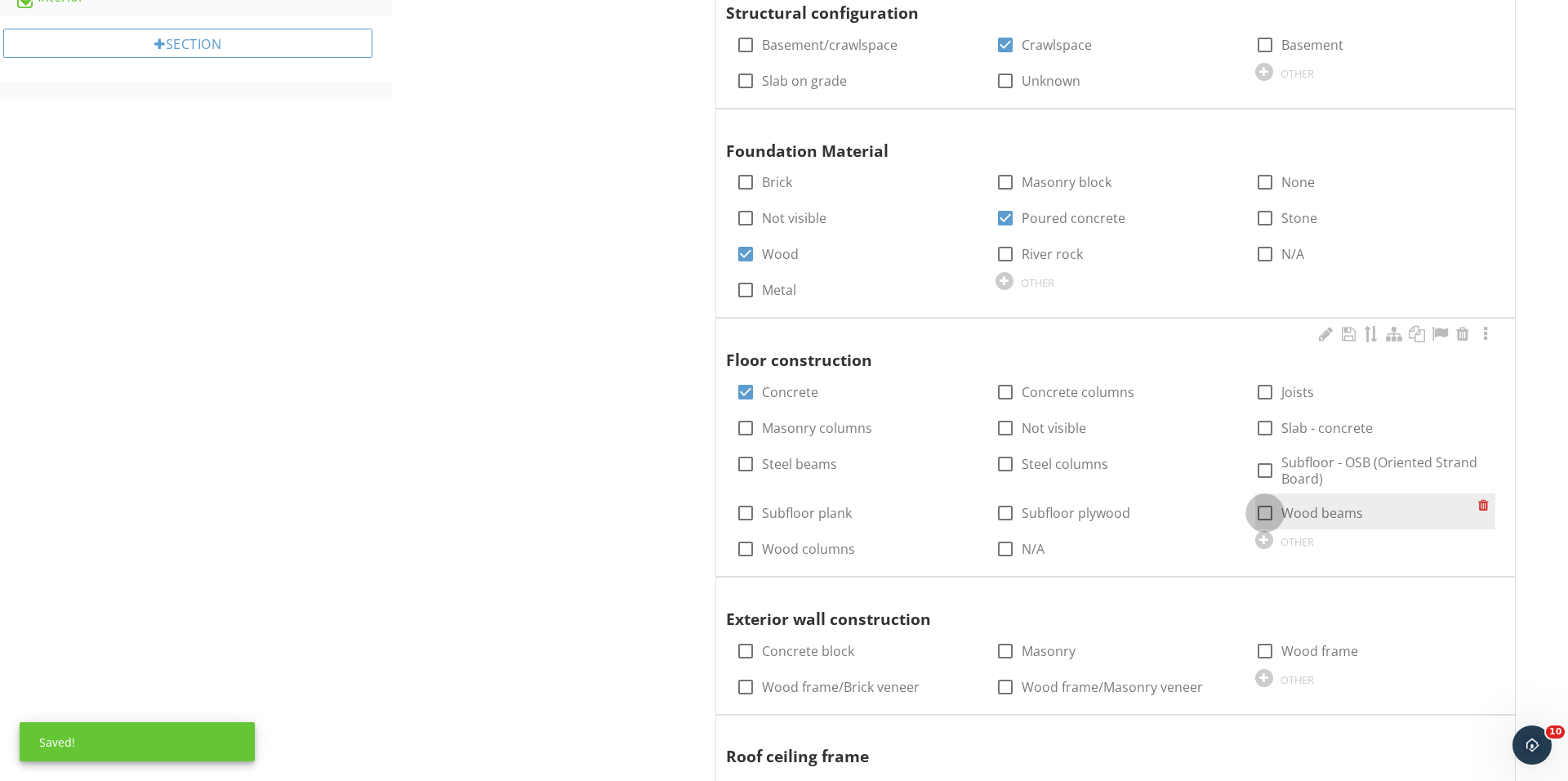
click at [1265, 514] on div at bounding box center [1265, 513] width 28 height 28
checkbox input "true"
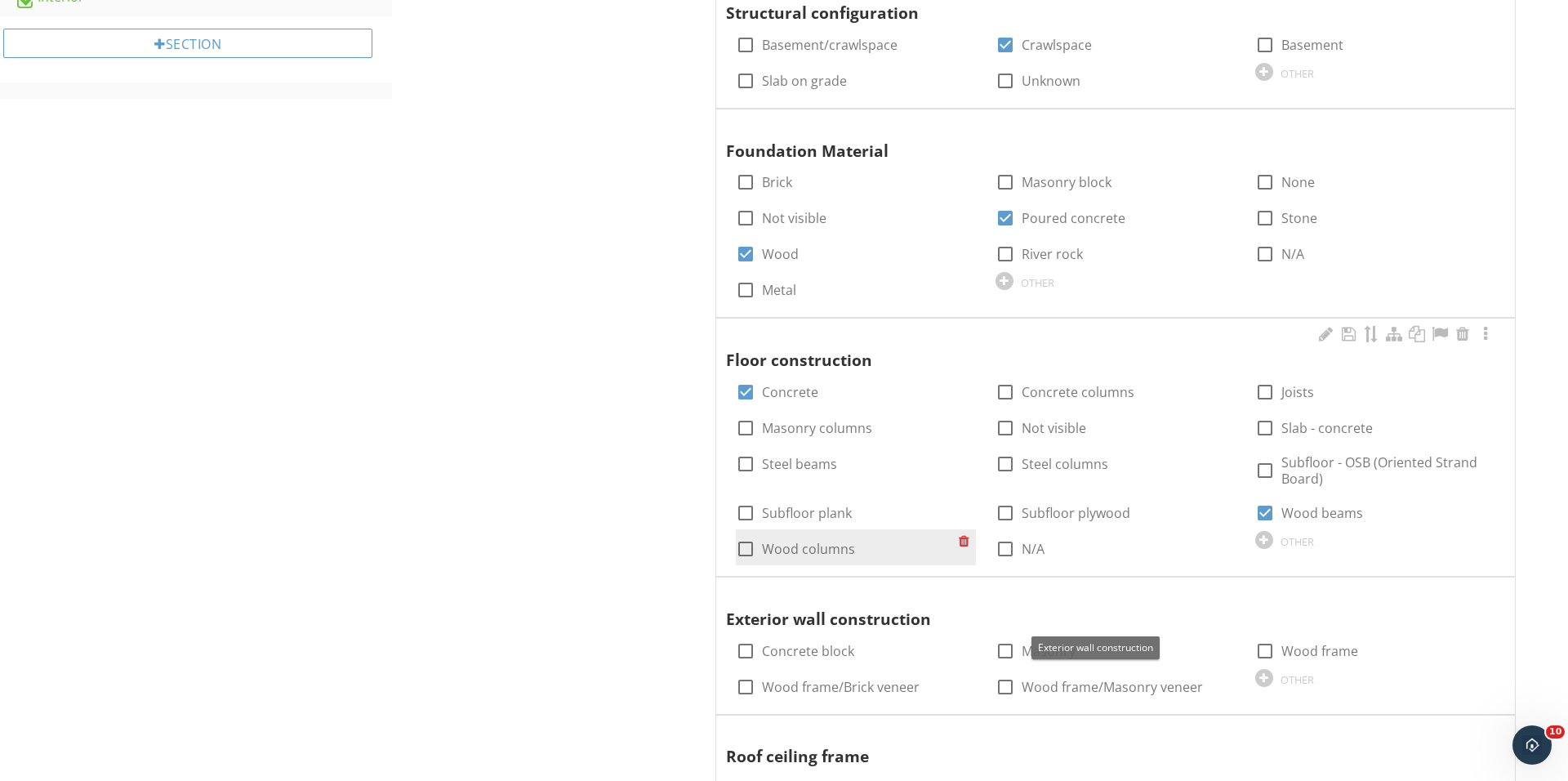
click at [743, 558] on div at bounding box center [745, 549] width 28 height 28
checkbox input "true"
click at [737, 529] on div "check_box Wood columns" at bounding box center [856, 547] width 240 height 36
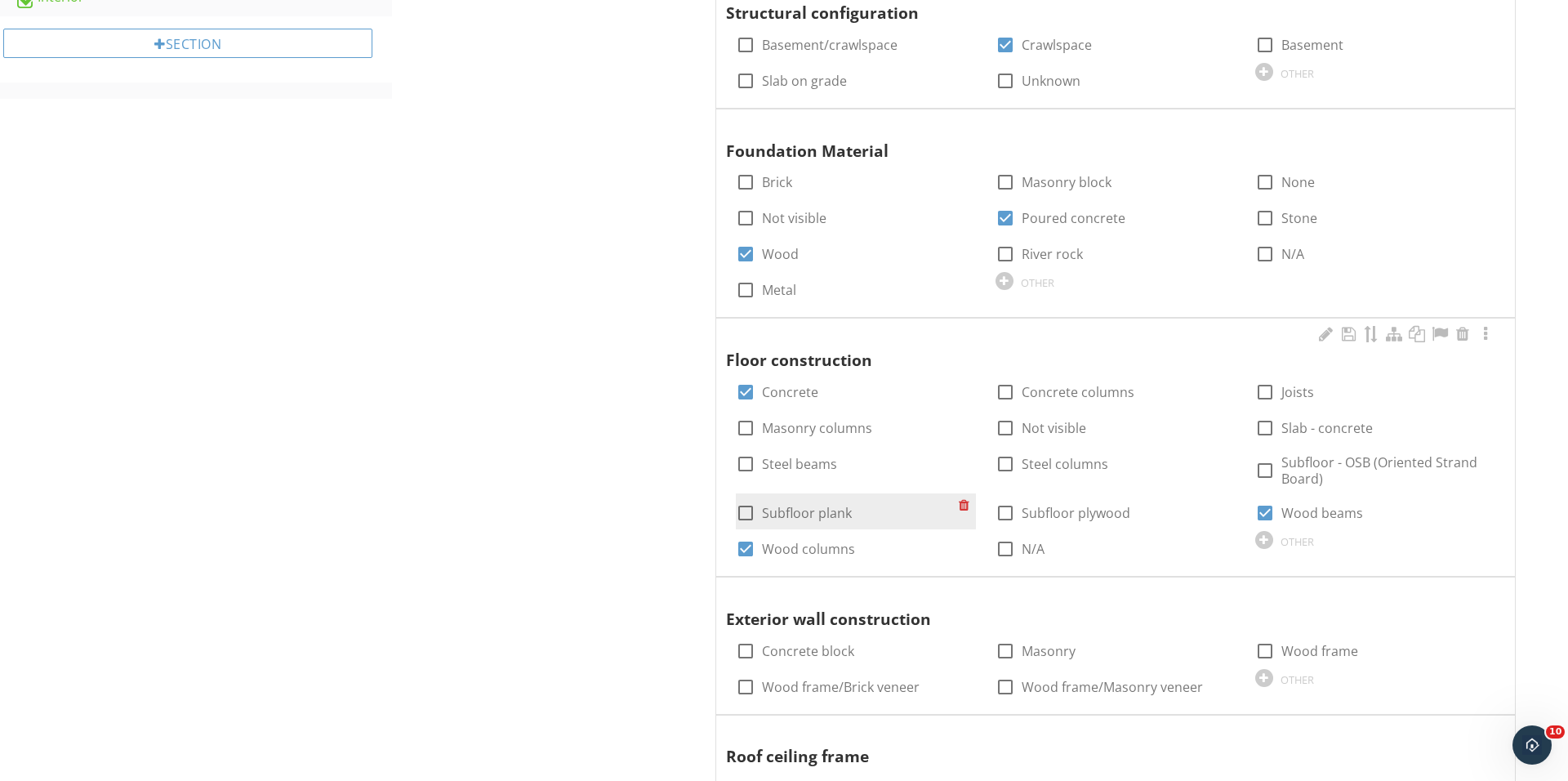
click at [739, 521] on div at bounding box center [745, 513] width 28 height 28
checkbox input "true"
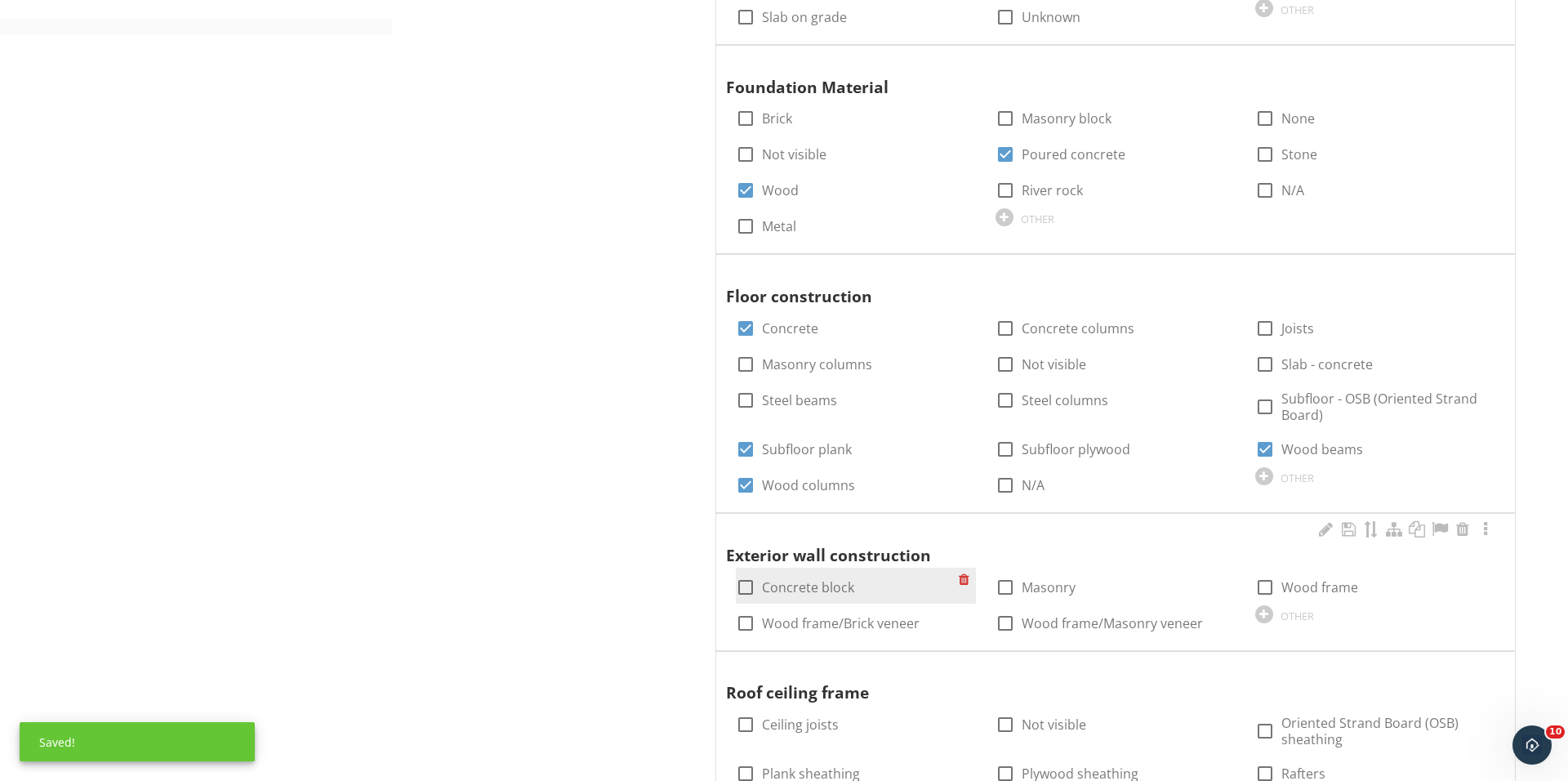
scroll to position [1005, 0]
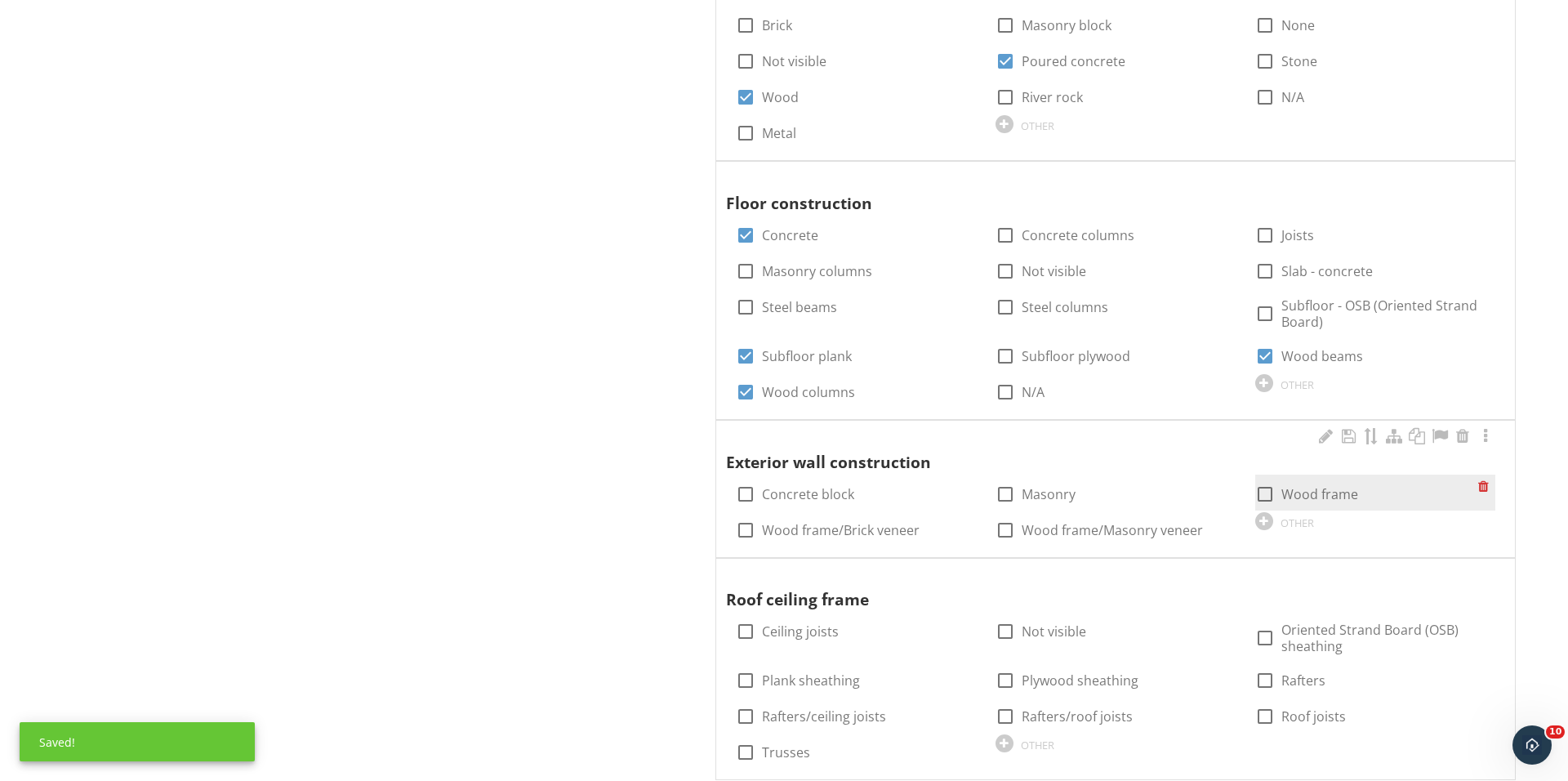
click at [1255, 494] on div at bounding box center [1265, 494] width 28 height 28
checkbox input "true"
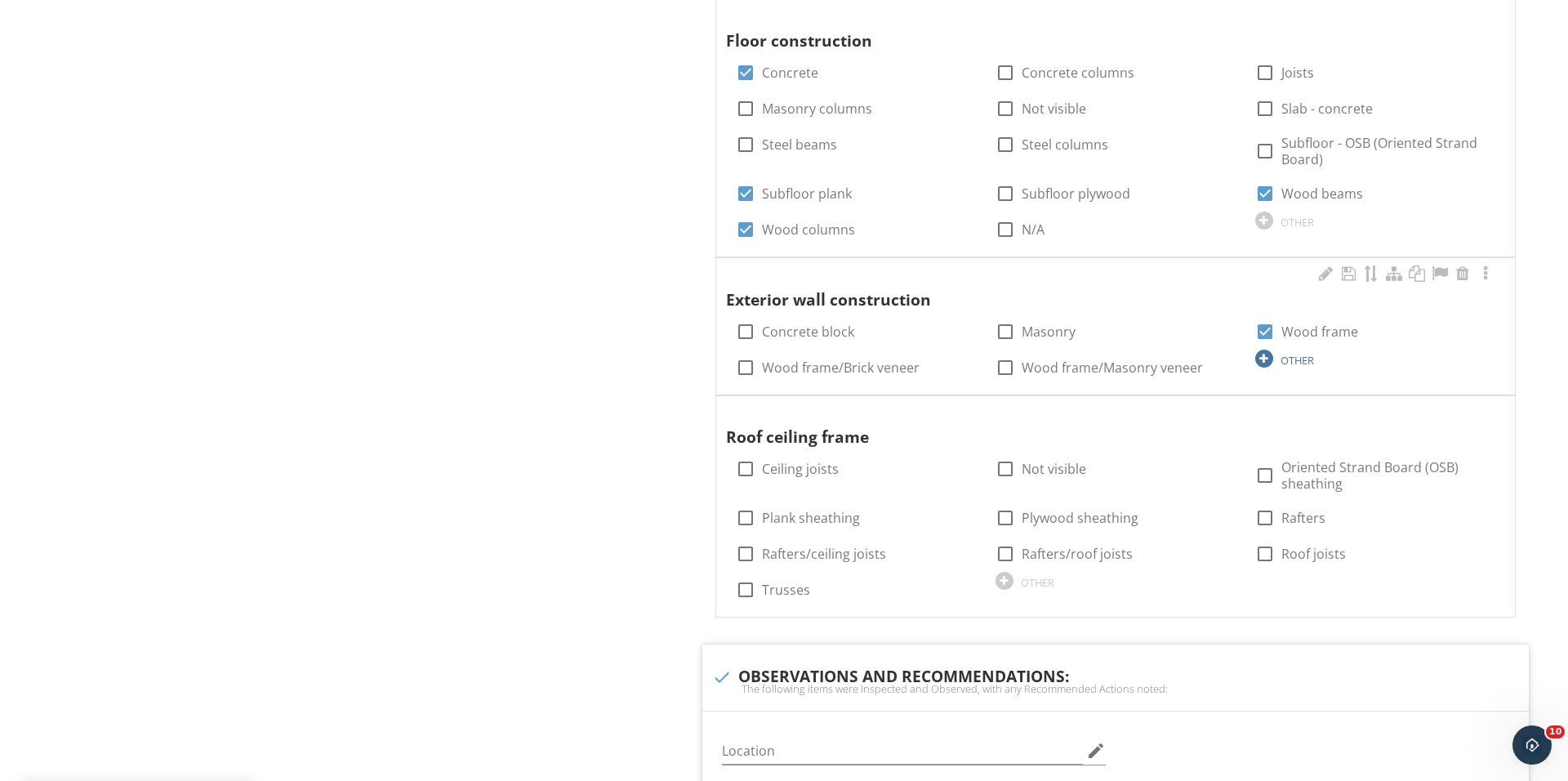
scroll to position [1224, 0]
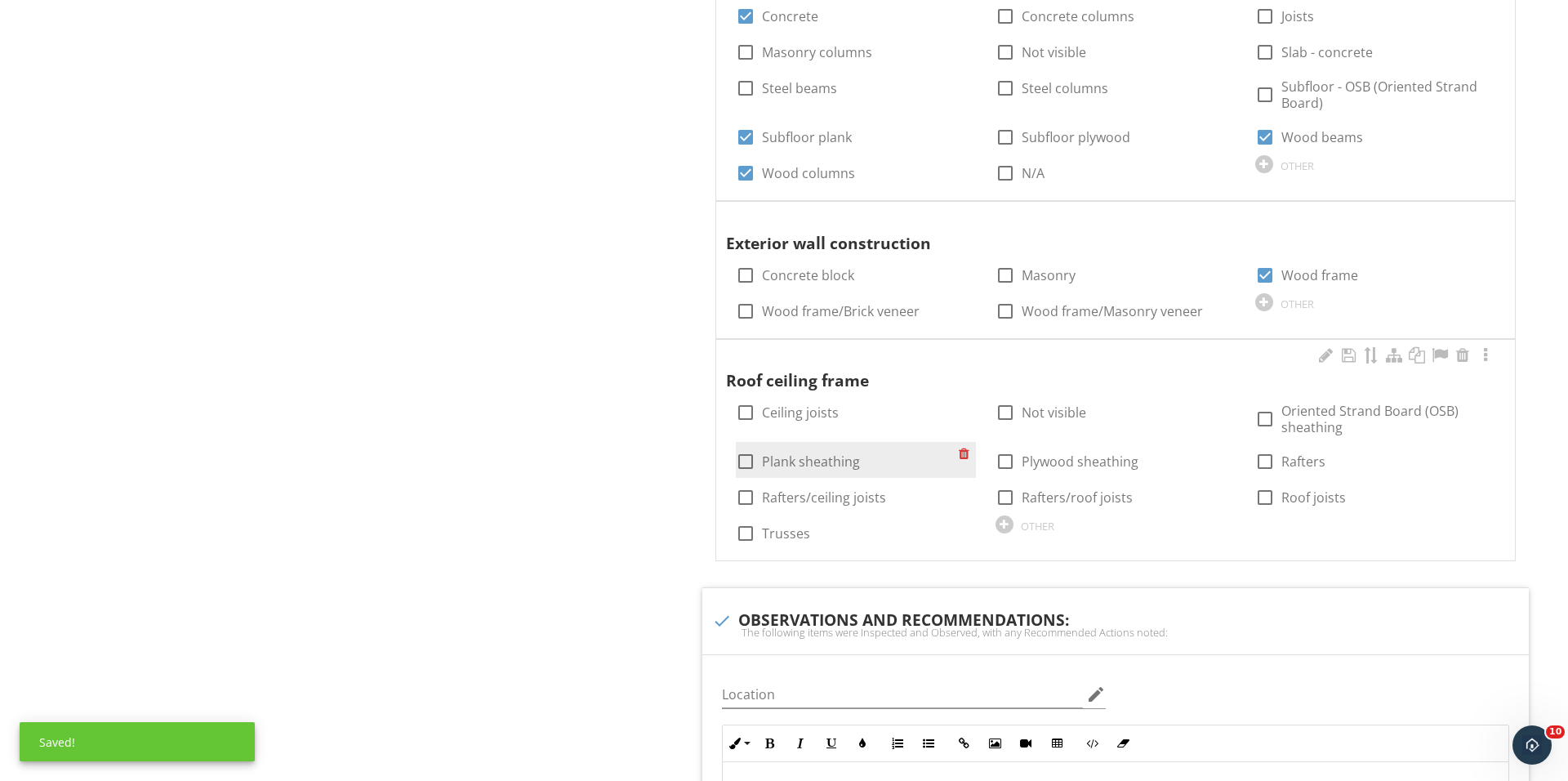
click at [744, 461] on div at bounding box center [745, 461] width 28 height 28
checkbox input "true"
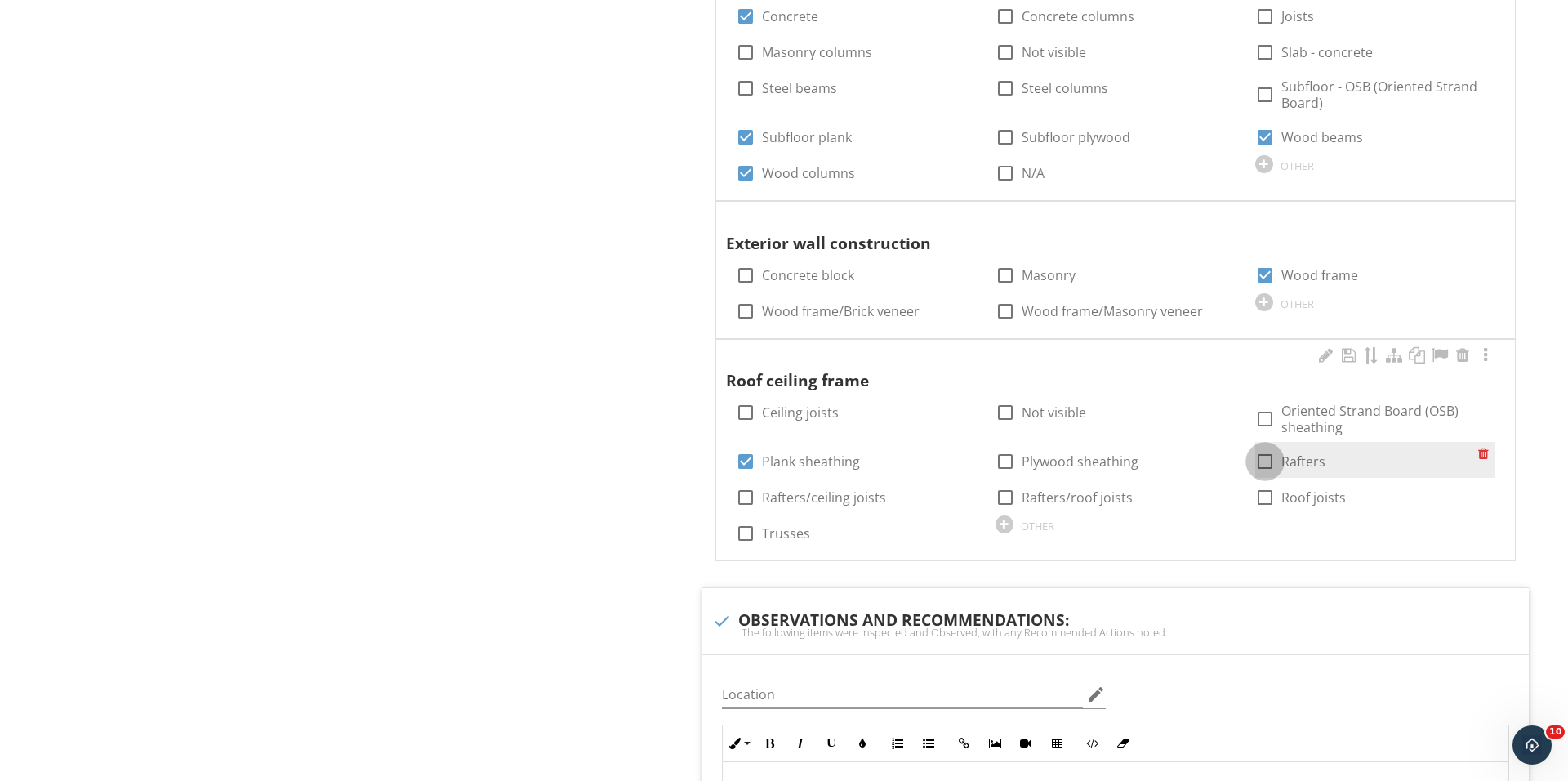
click at [1265, 456] on div at bounding box center [1265, 461] width 28 height 28
checkbox input "true"
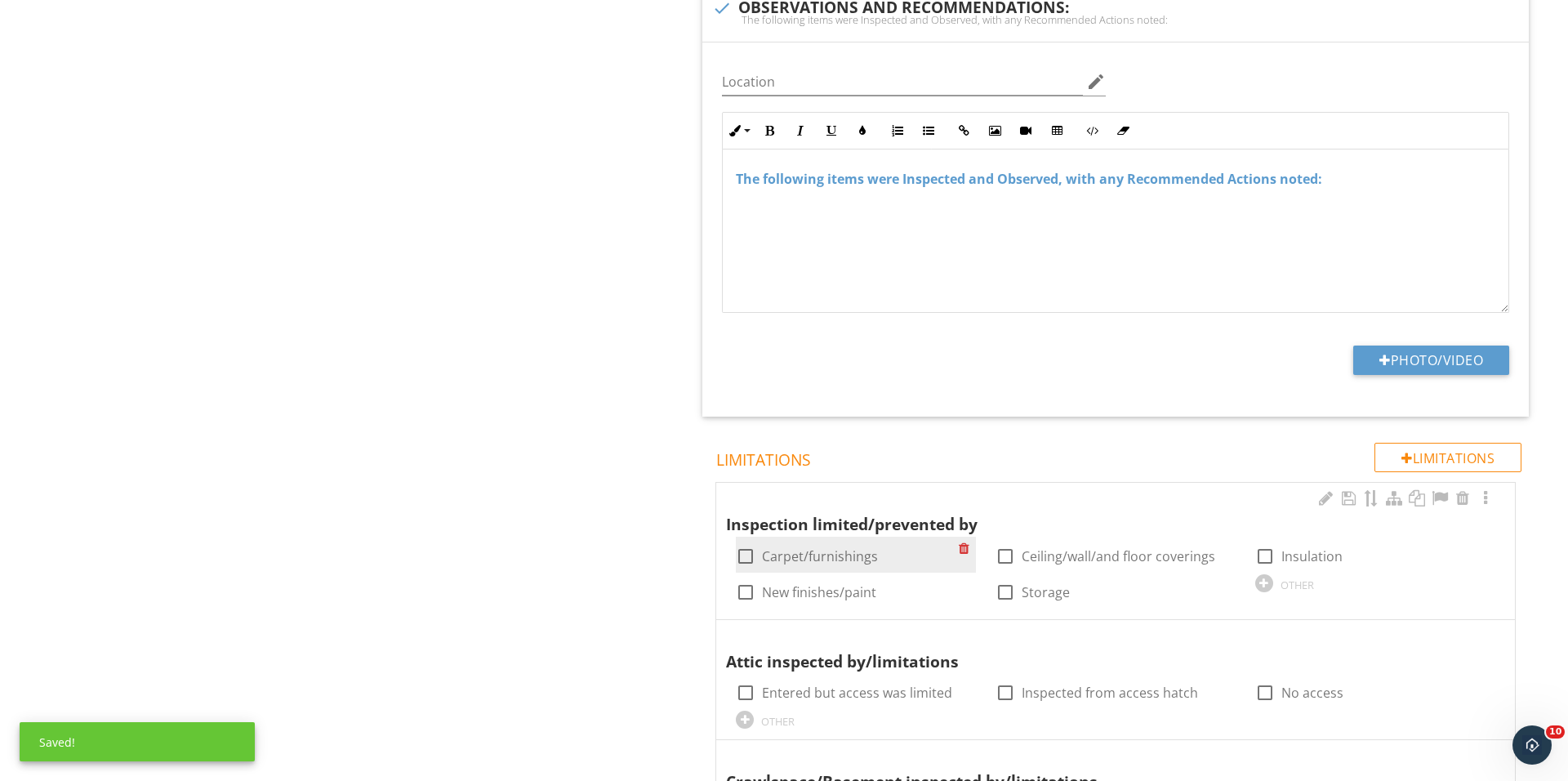
scroll to position [1853, 0]
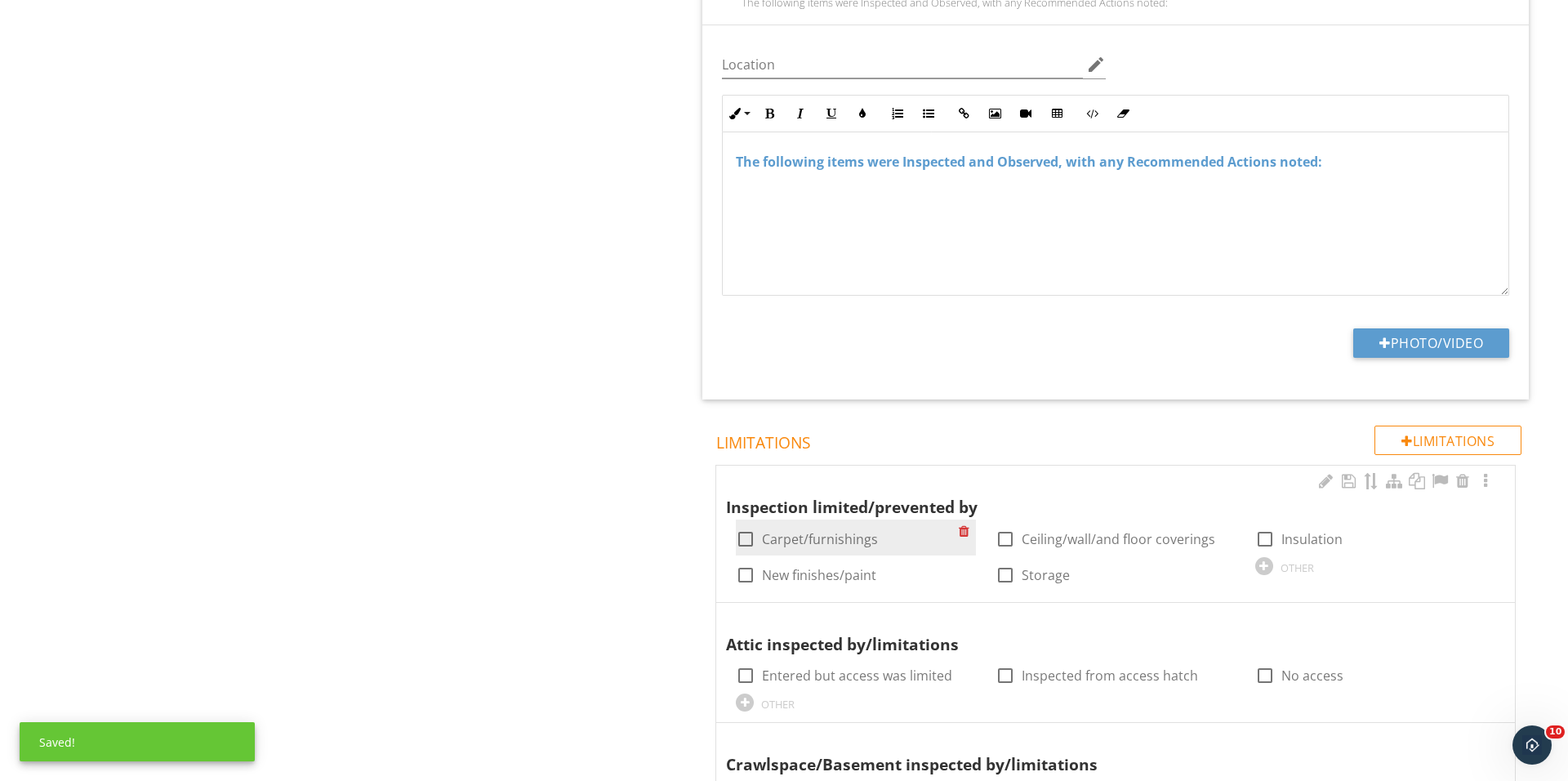
click at [743, 534] on div at bounding box center [745, 539] width 28 height 28
checkbox input "true"
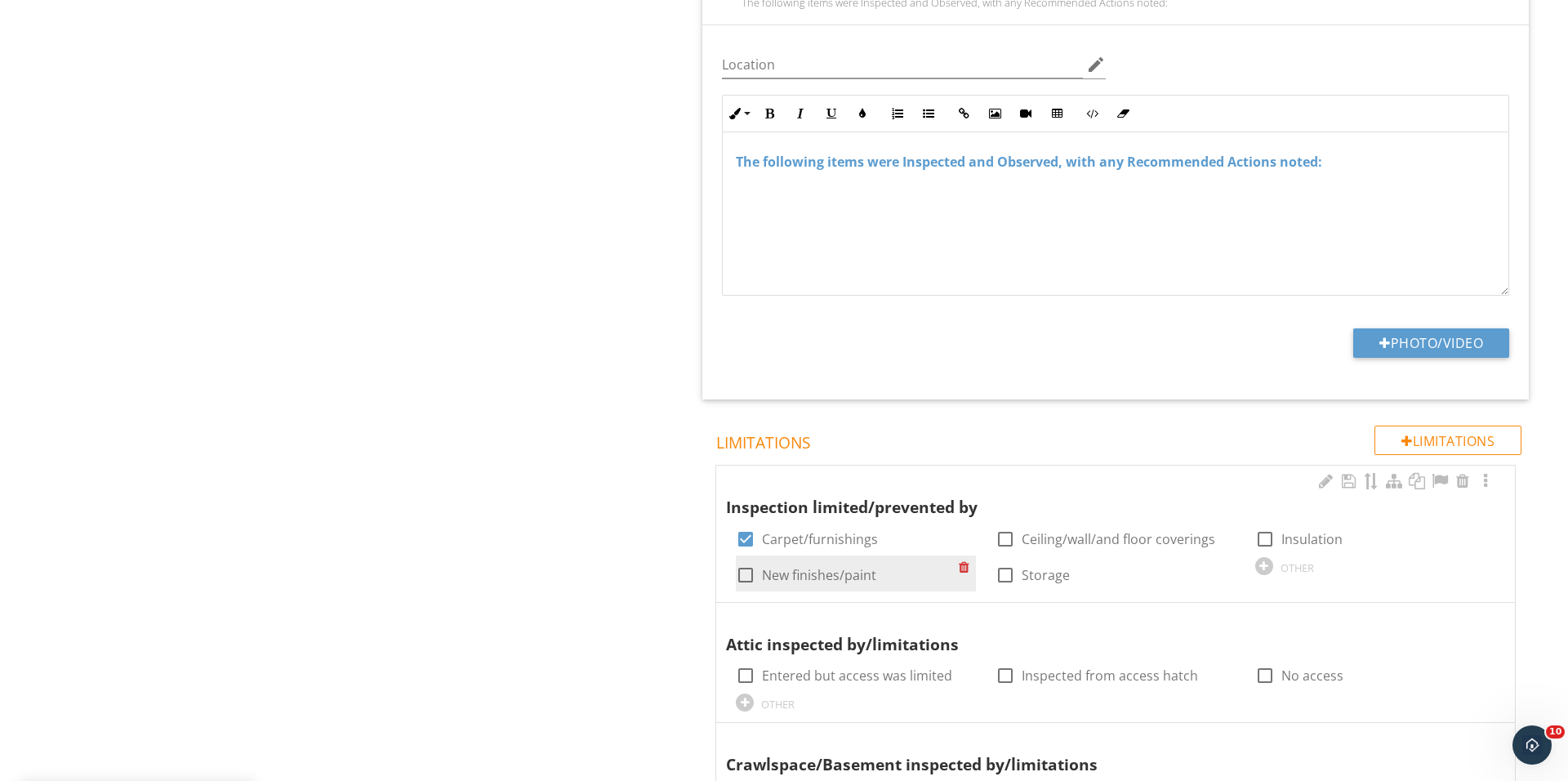
click at [739, 580] on div at bounding box center [745, 575] width 28 height 28
checkbox input "true"
click at [1007, 571] on div at bounding box center [1005, 575] width 28 height 28
checkbox input "true"
click at [1009, 541] on div at bounding box center [1005, 539] width 28 height 28
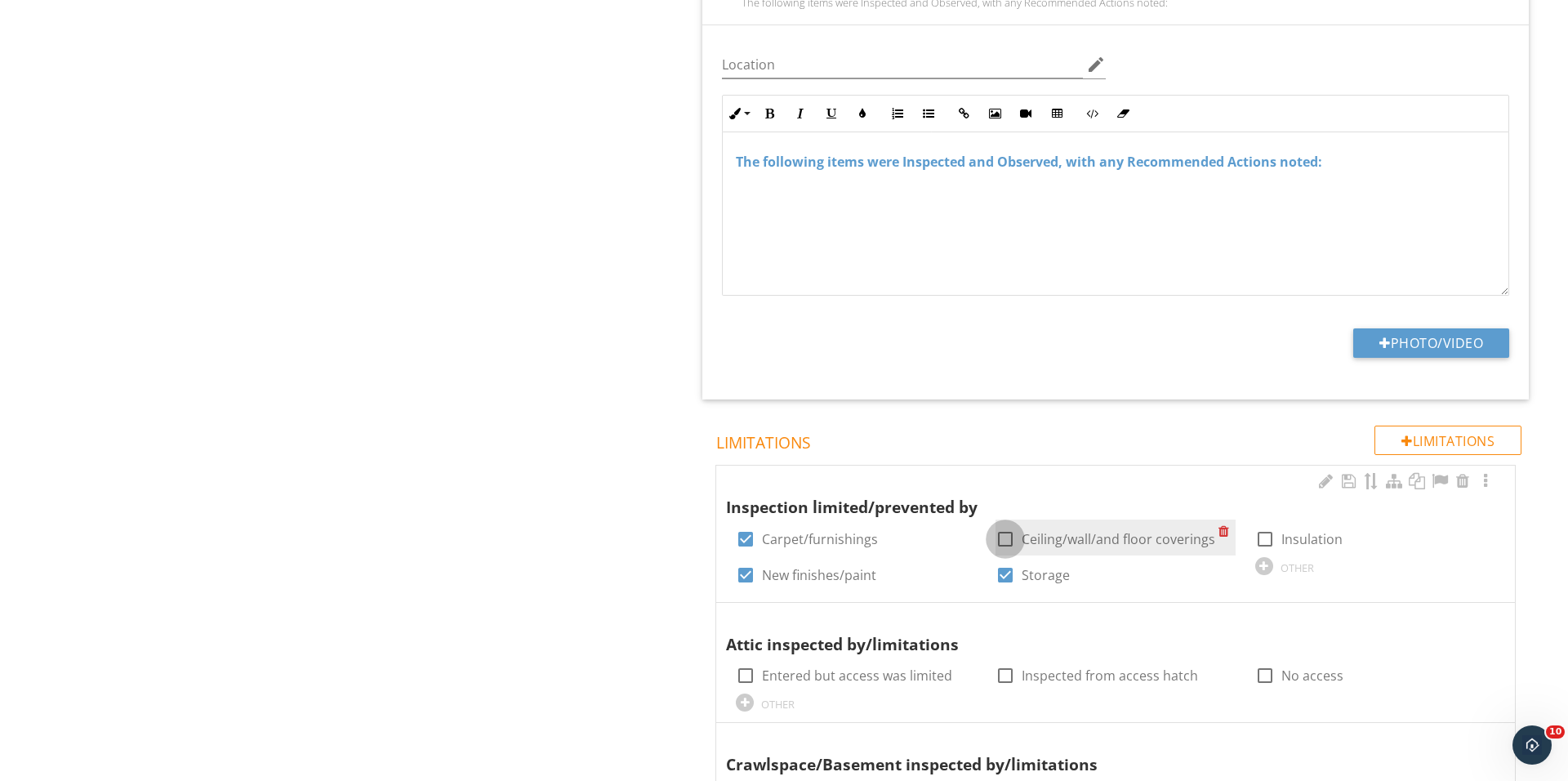
checkbox input "true"
click at [1264, 543] on div at bounding box center [1265, 539] width 28 height 28
checkbox input "true"
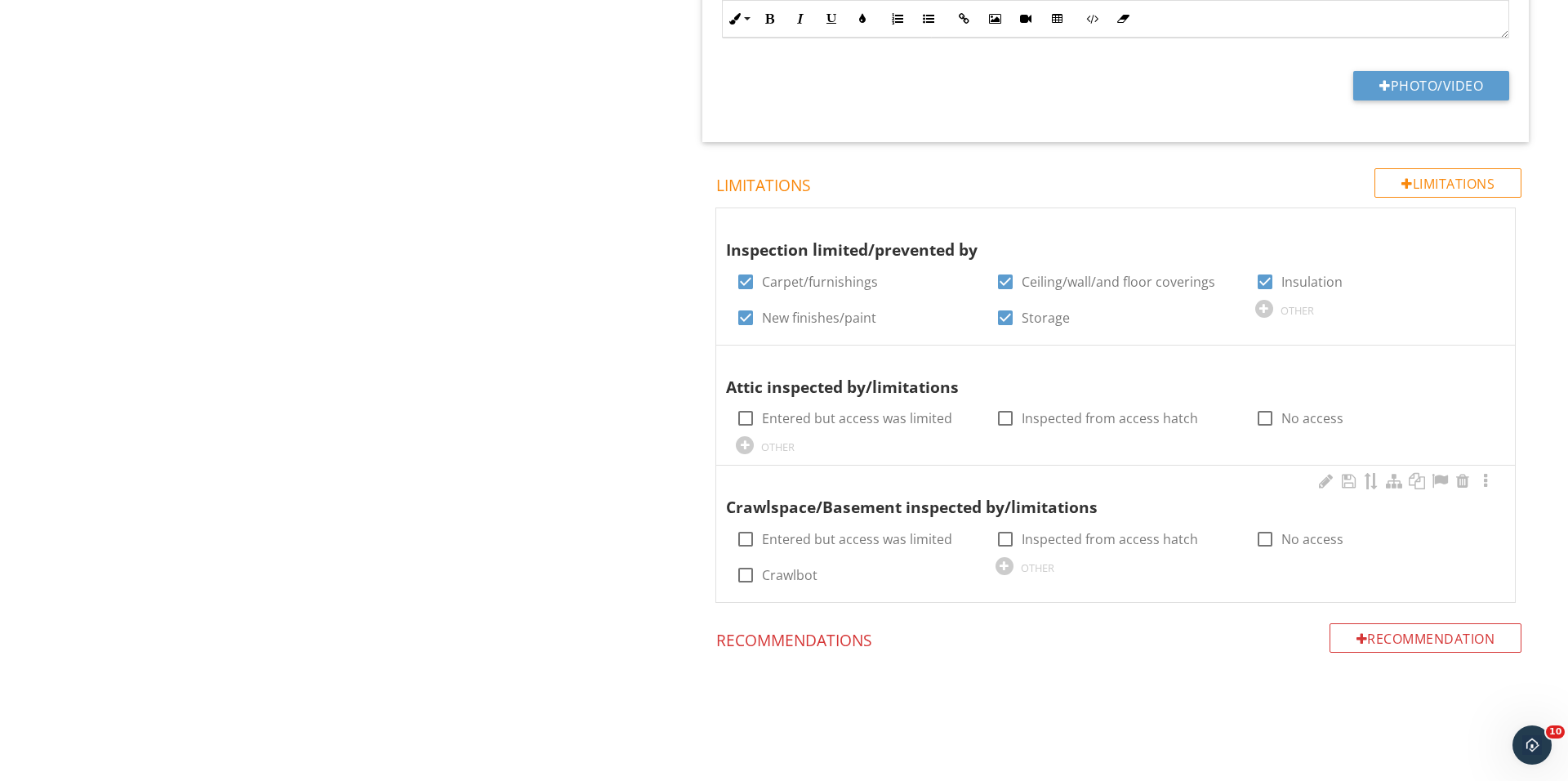
scroll to position [2109, 0]
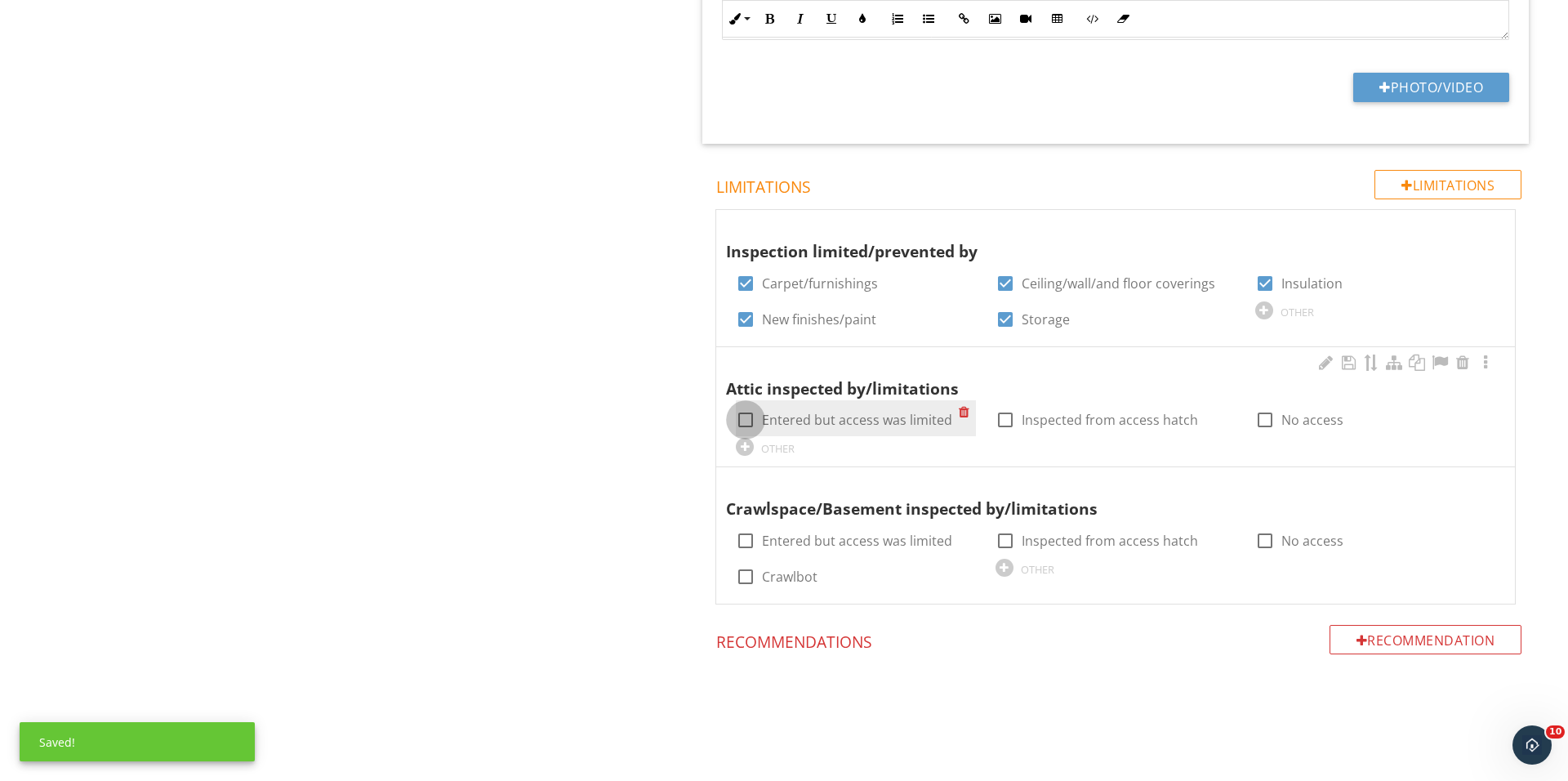
click at [745, 420] on div at bounding box center [745, 420] width 28 height 28
checkbox input "true"
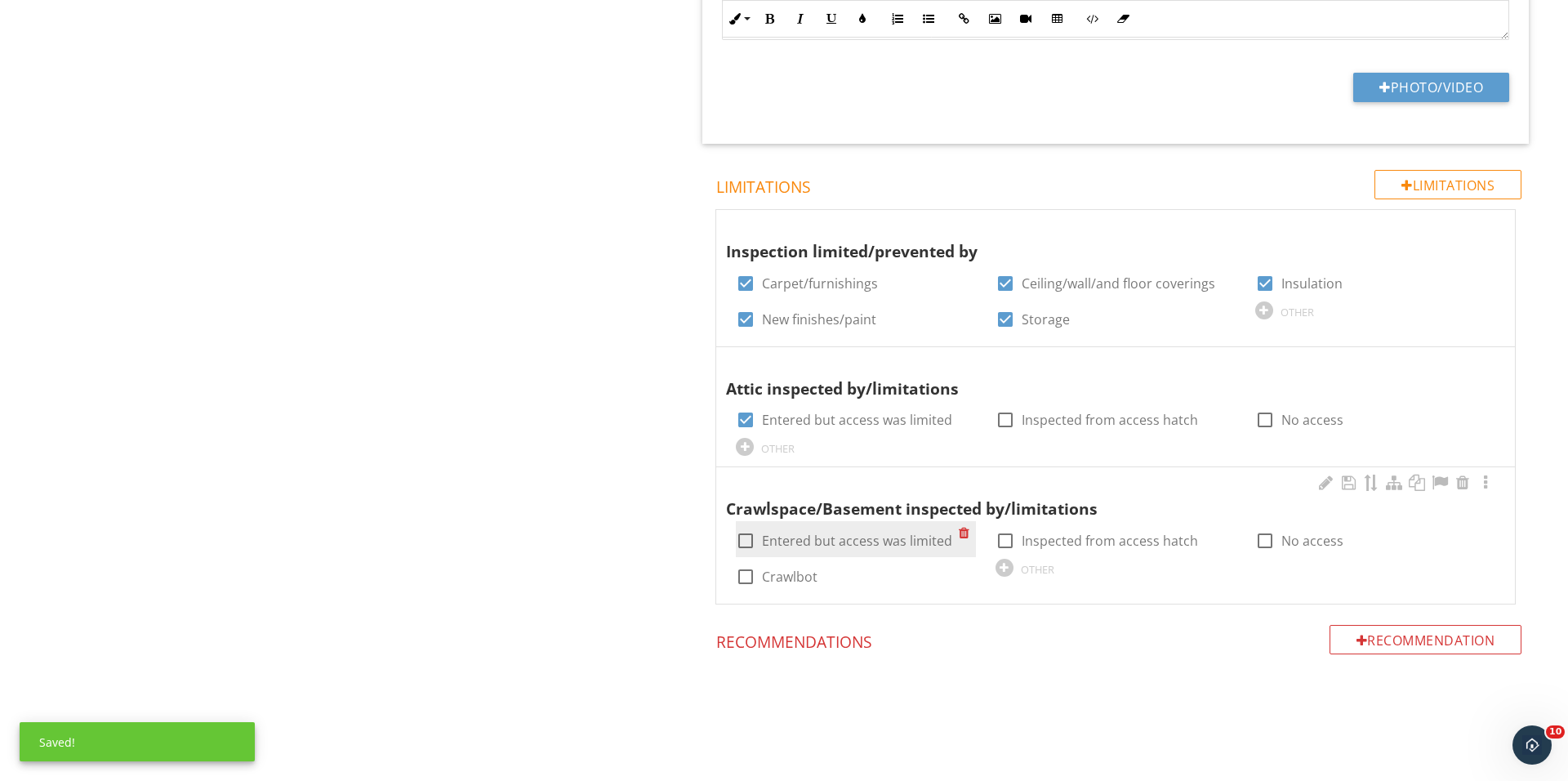
click at [743, 534] on div at bounding box center [745, 540] width 28 height 28
checkbox input "true"
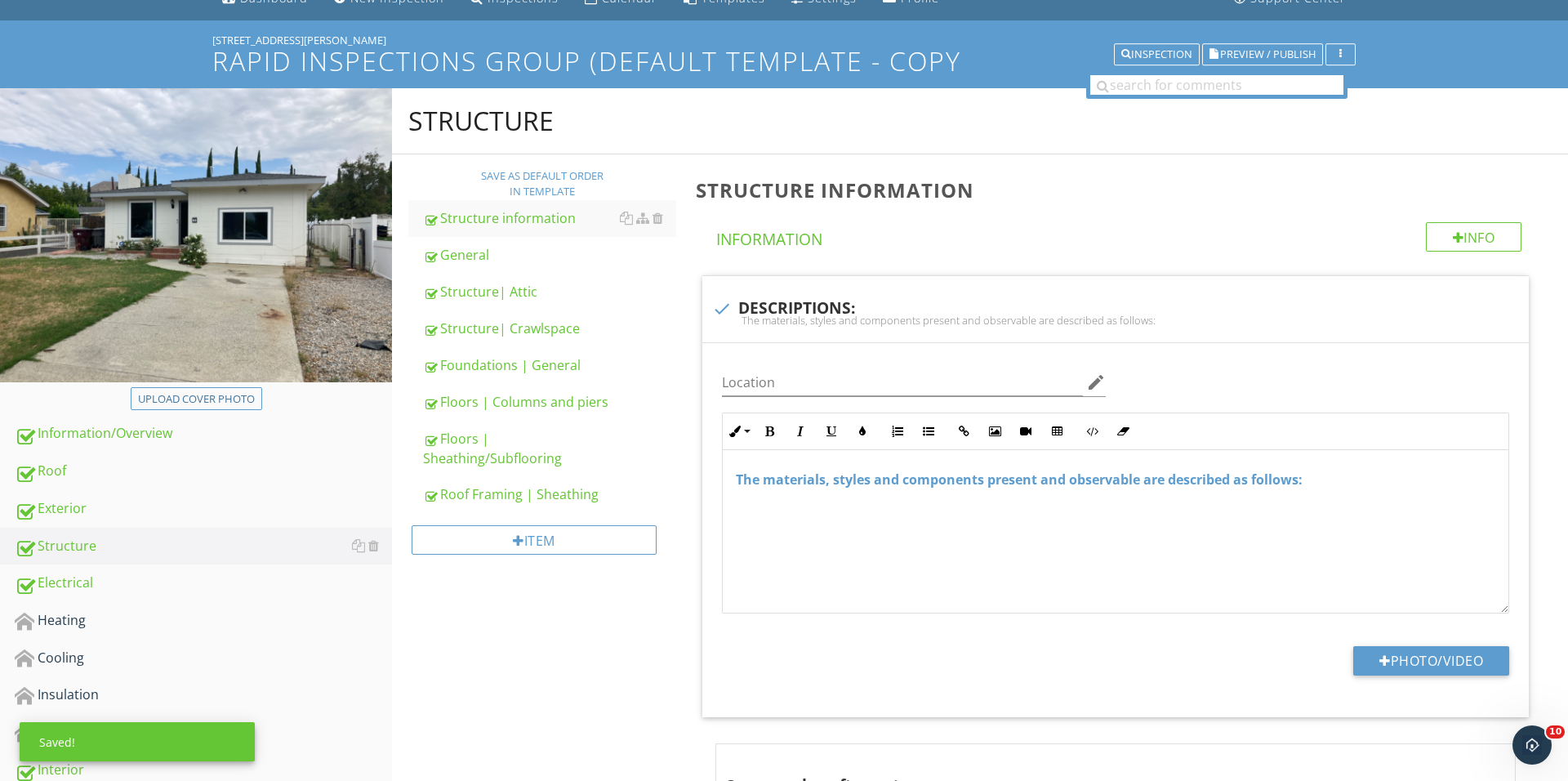
scroll to position [274, 0]
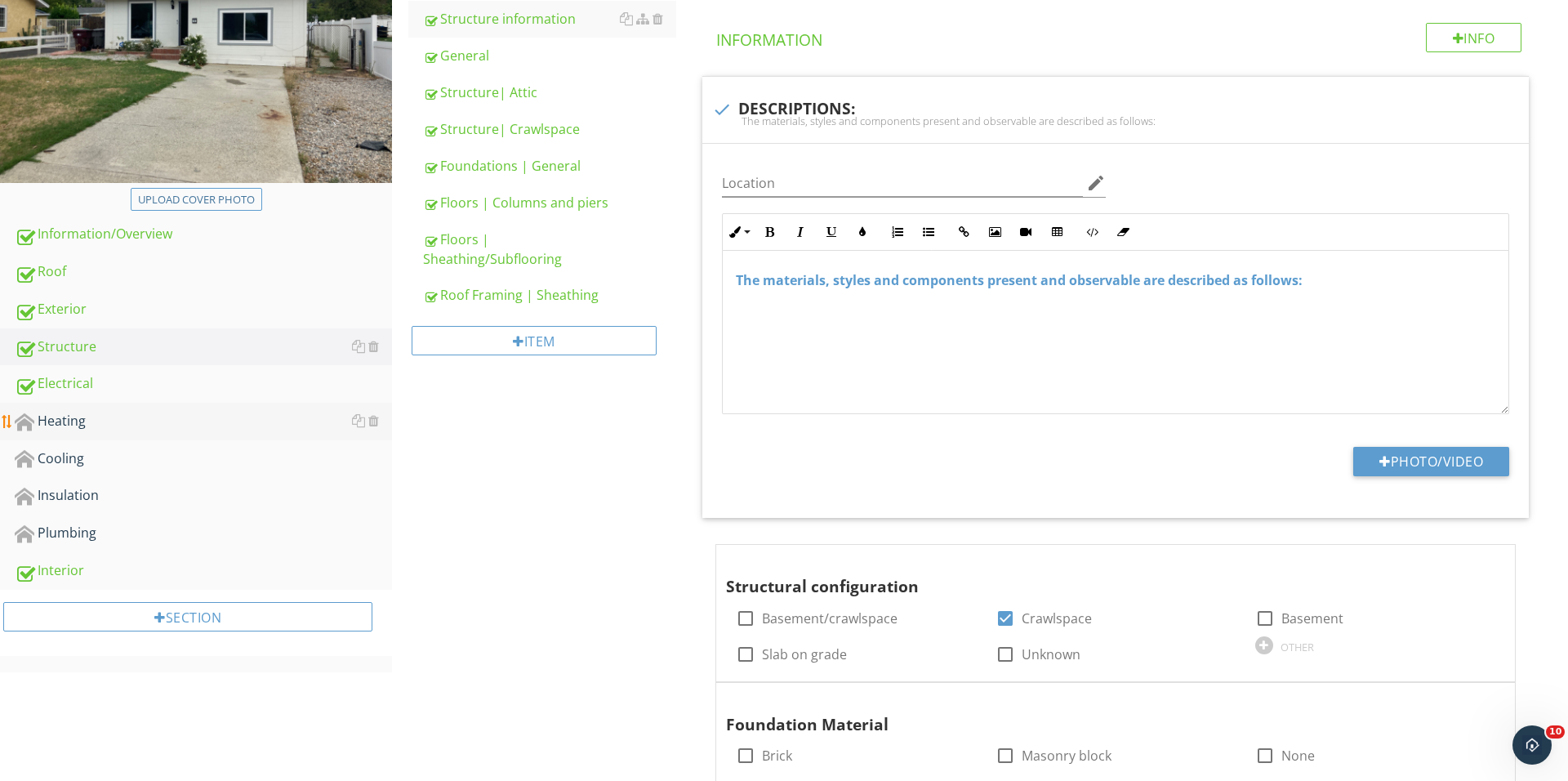
click at [150, 429] on div "Heating" at bounding box center [203, 422] width 377 height 22
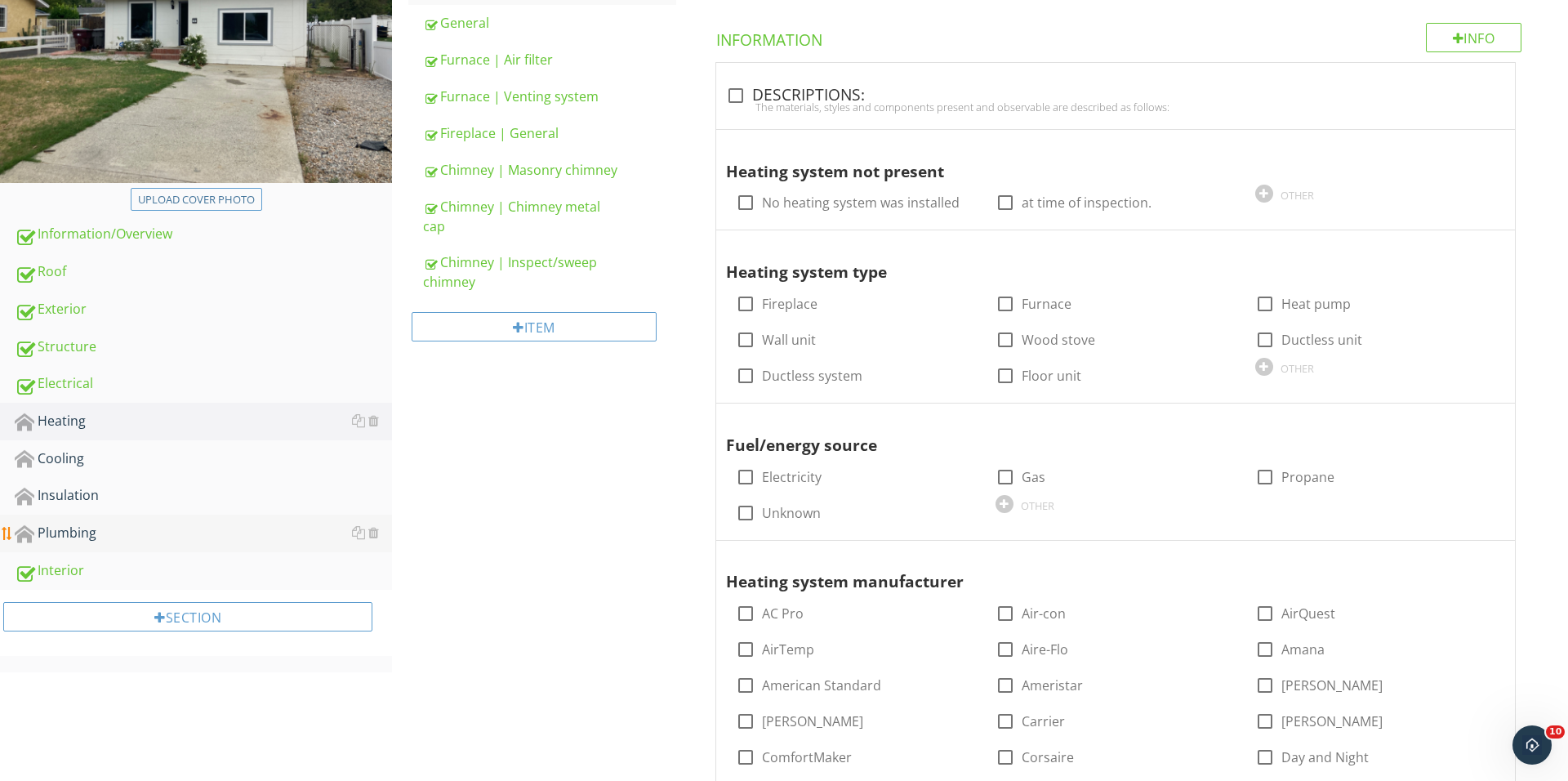
click at [146, 529] on div "Plumbing" at bounding box center [203, 534] width 377 height 22
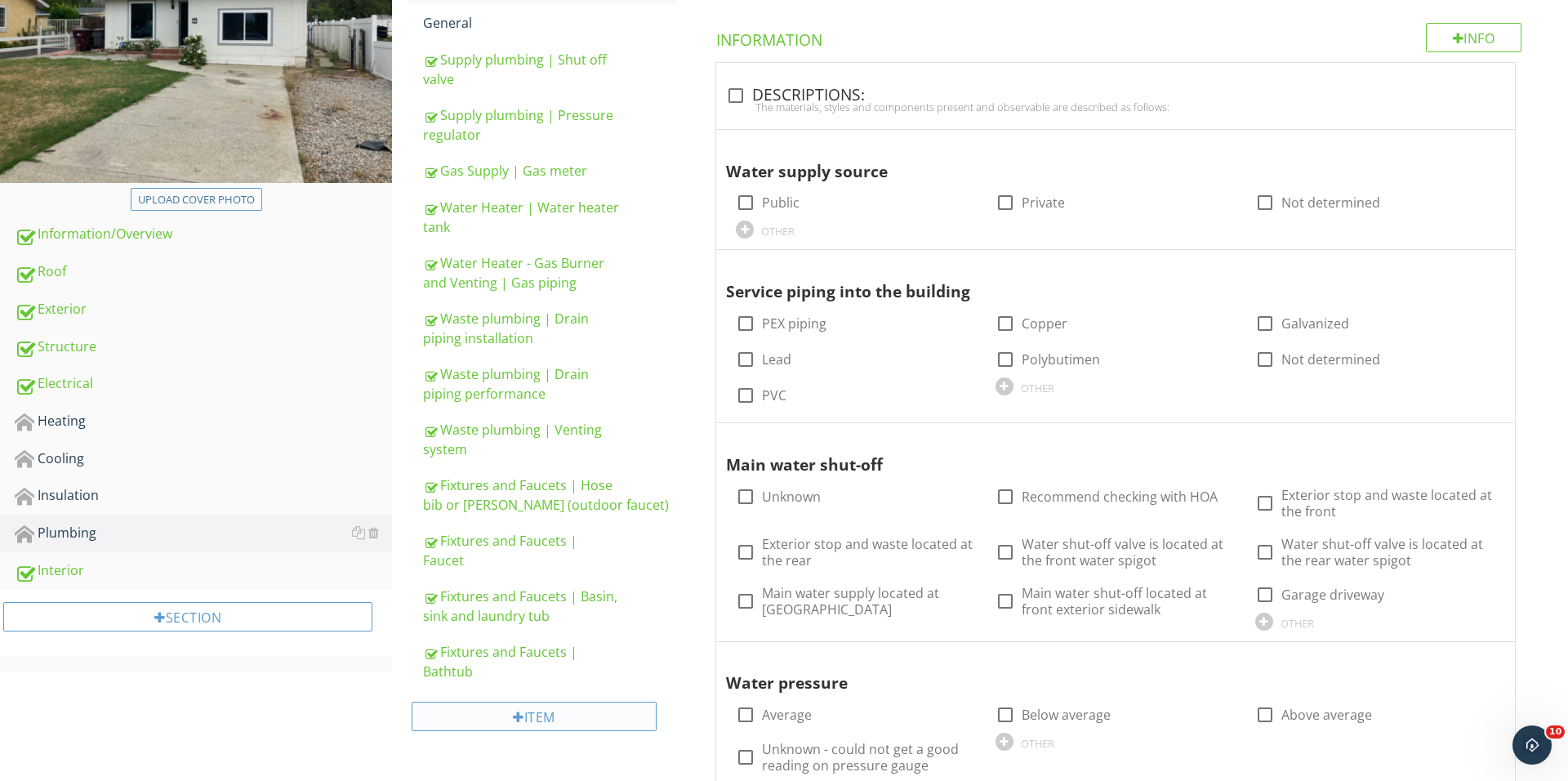
click at [527, 703] on div "Item" at bounding box center [534, 716] width 245 height 29
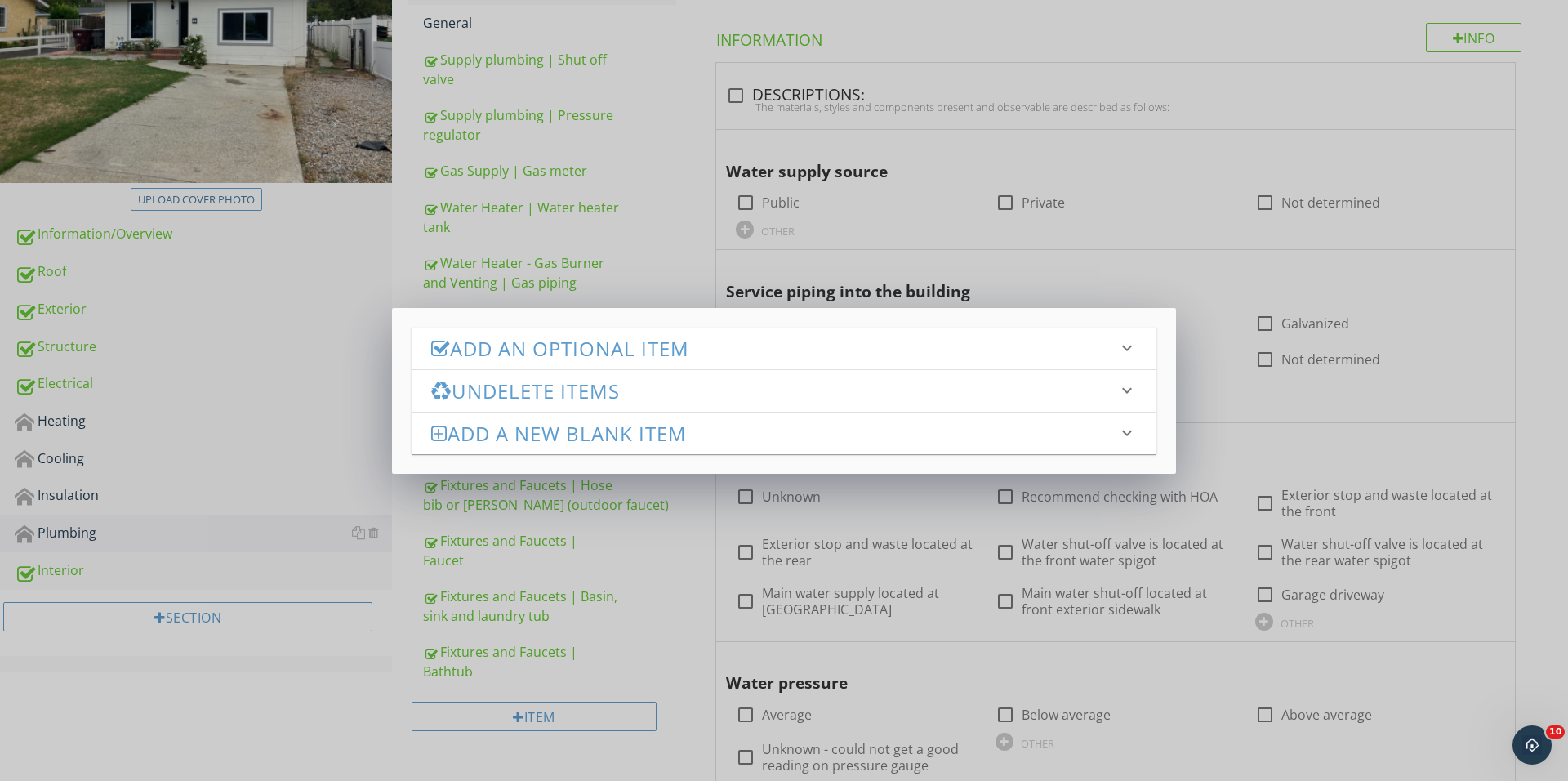
click at [625, 338] on h3 "Add an Optional Item" at bounding box center [774, 348] width 686 height 22
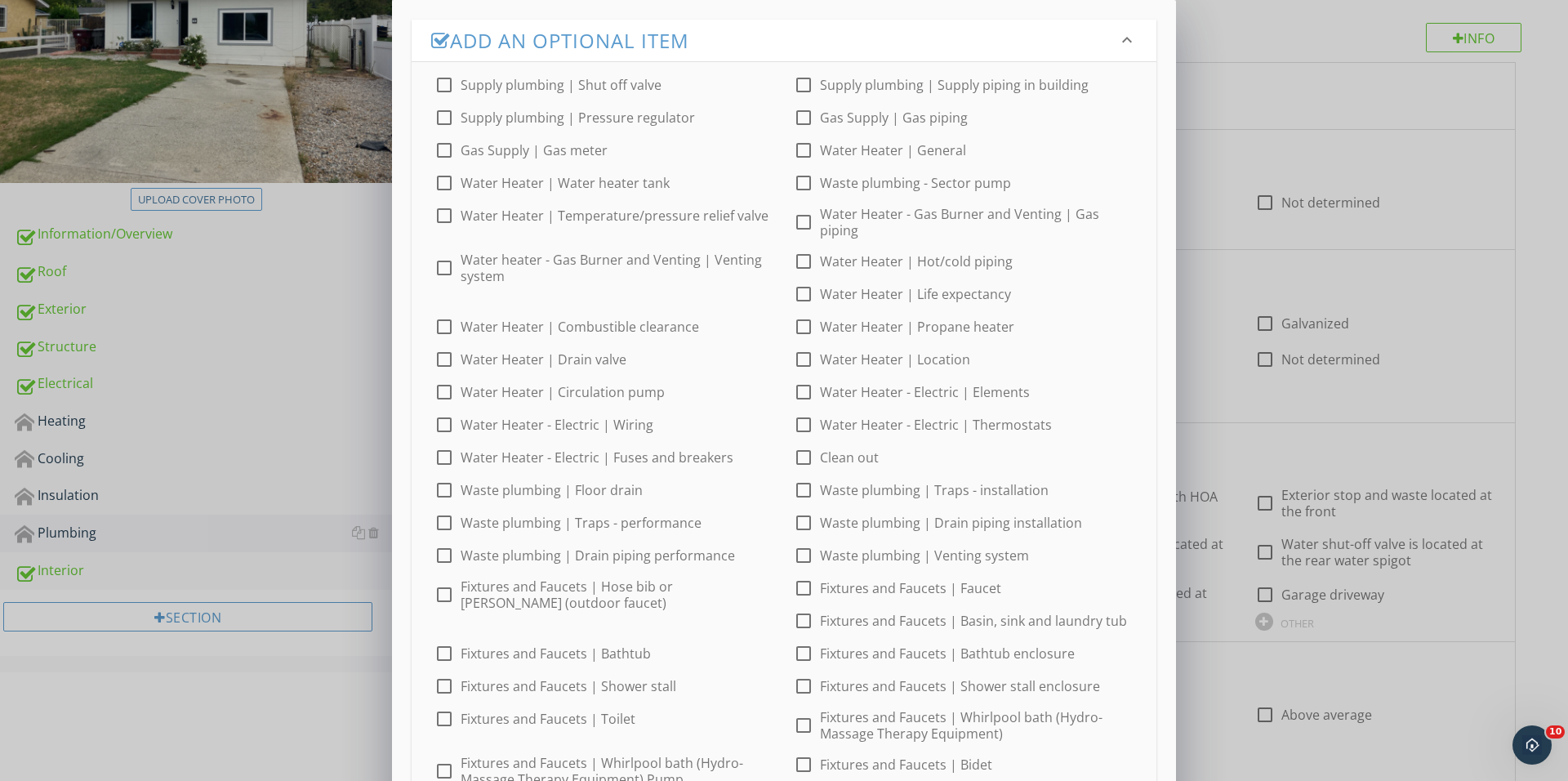
click at [802, 76] on div at bounding box center [803, 84] width 28 height 28
checkbox input "true"
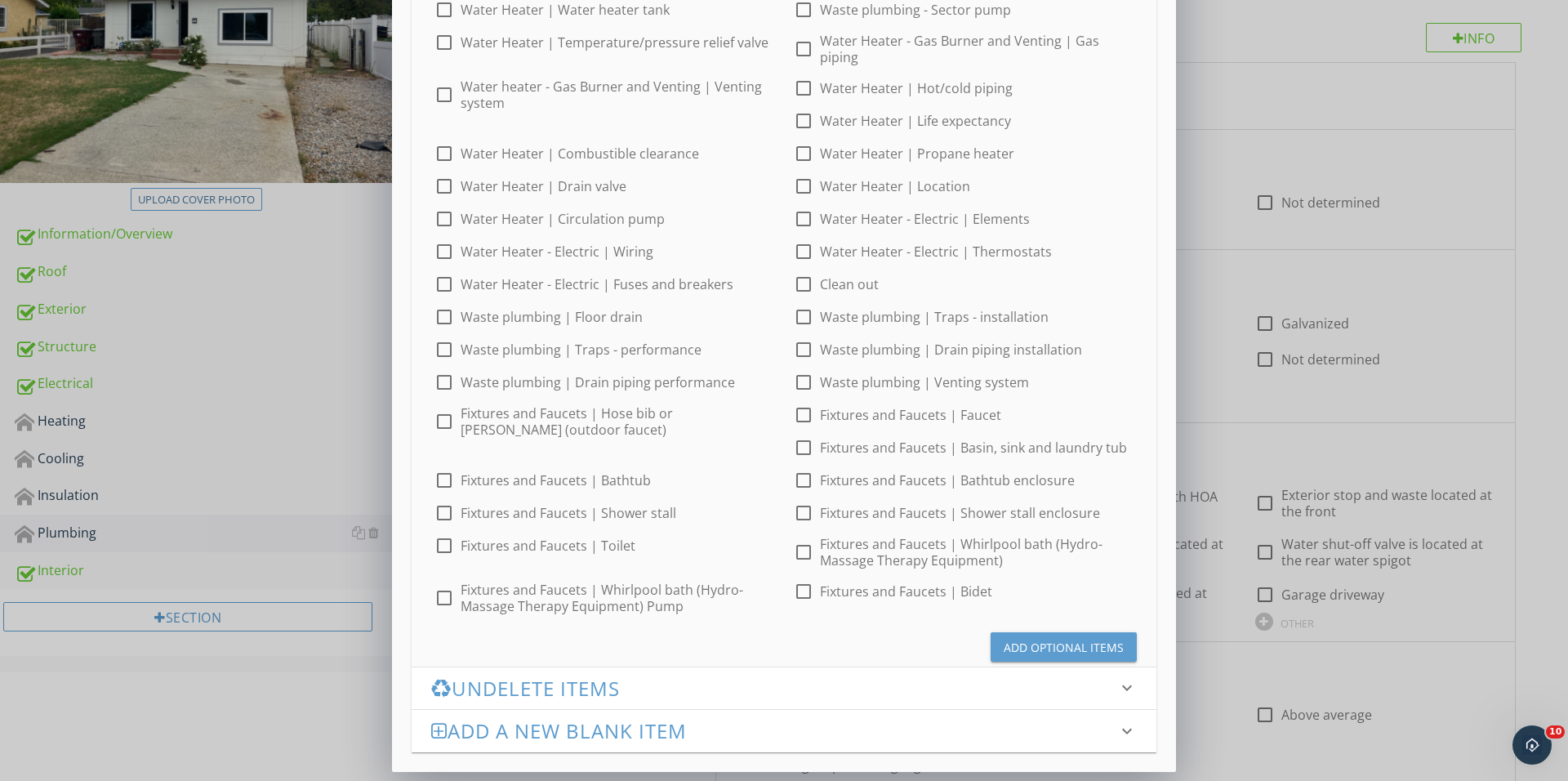
click at [1030, 648] on div "Add Optional Items" at bounding box center [1063, 647] width 120 height 17
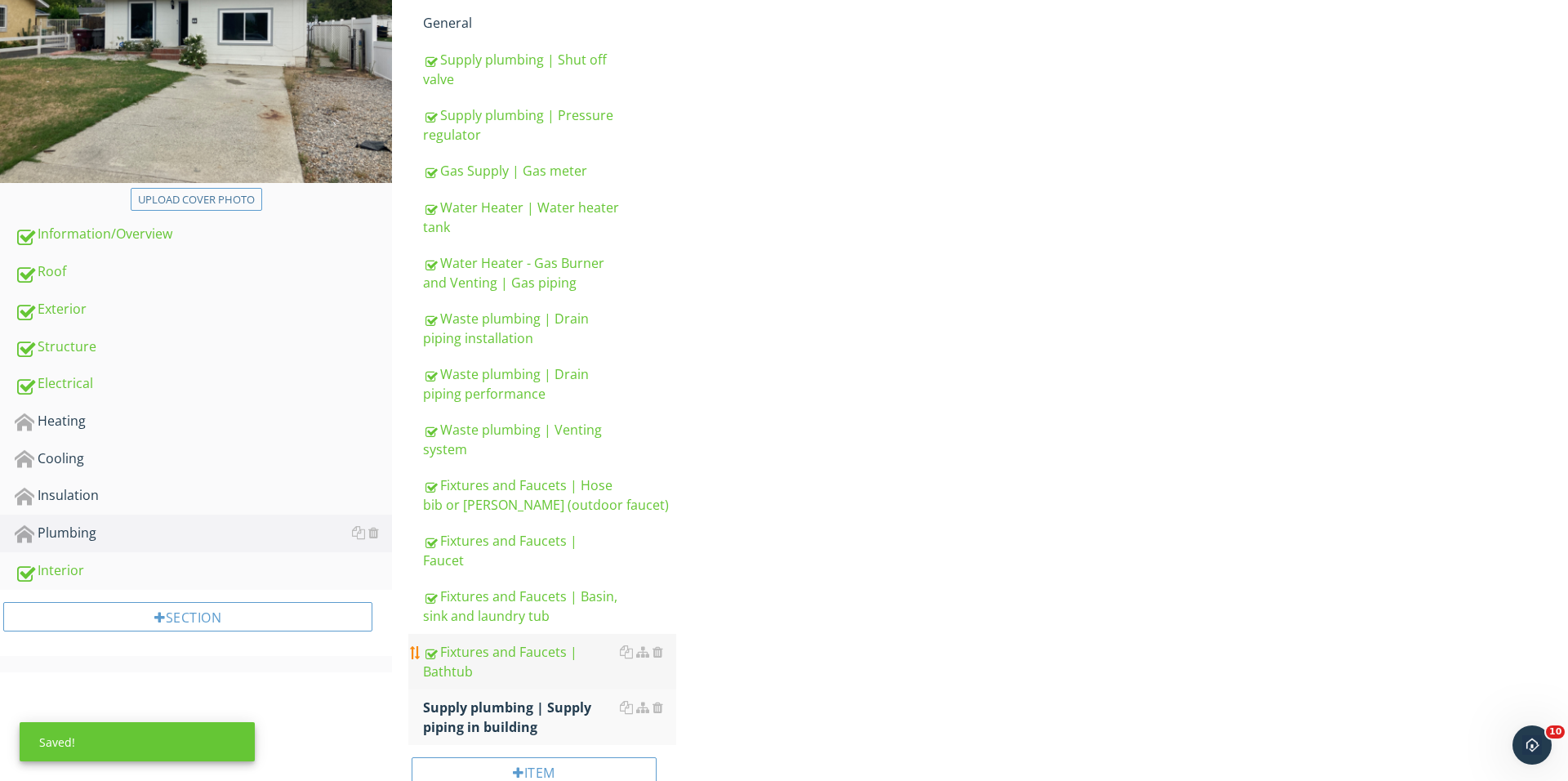
scroll to position [257, 0]
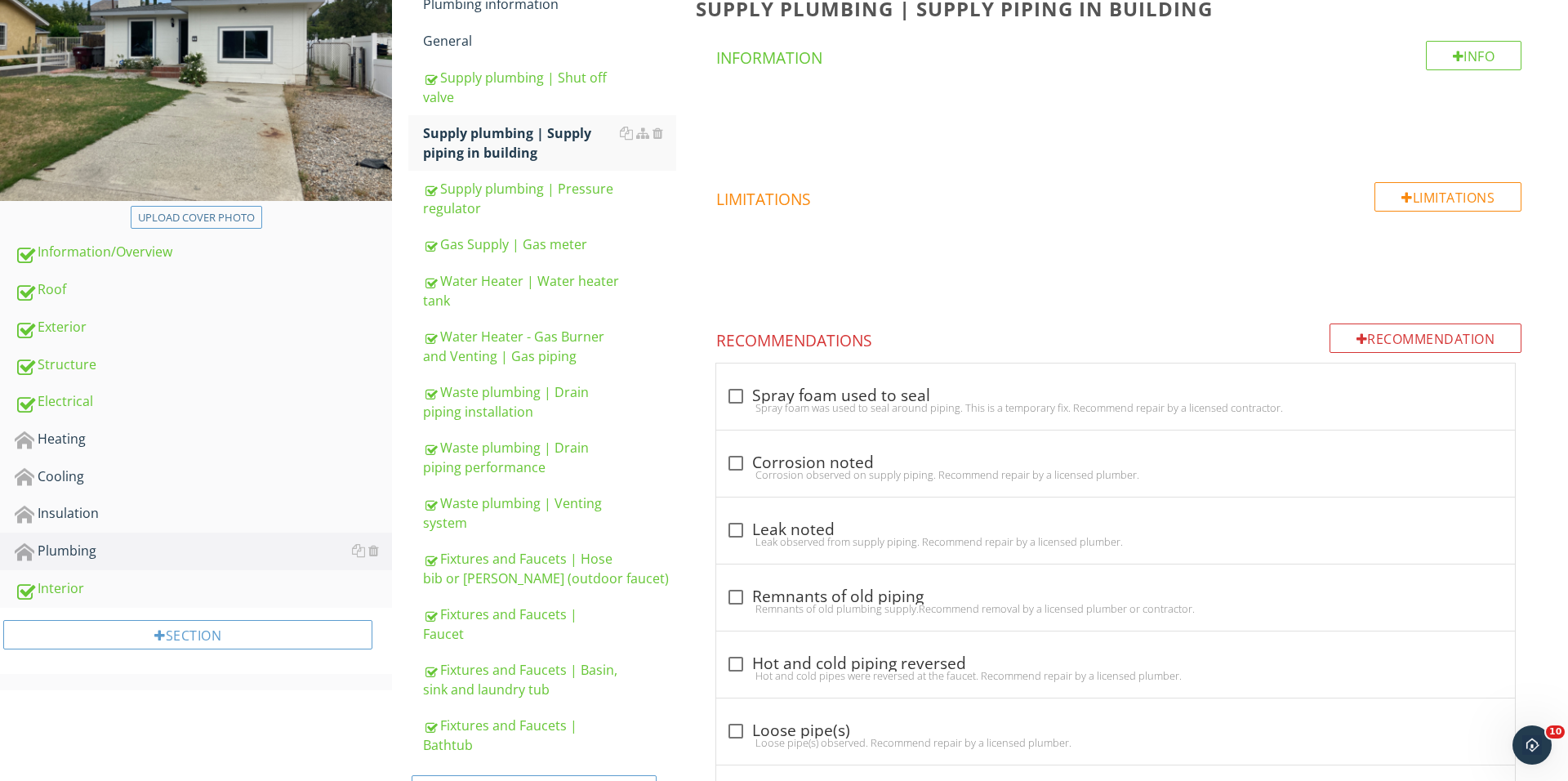
drag, startPoint x: 414, startPoint y: 704, endPoint x: 414, endPoint y: 696, distance: 8.0
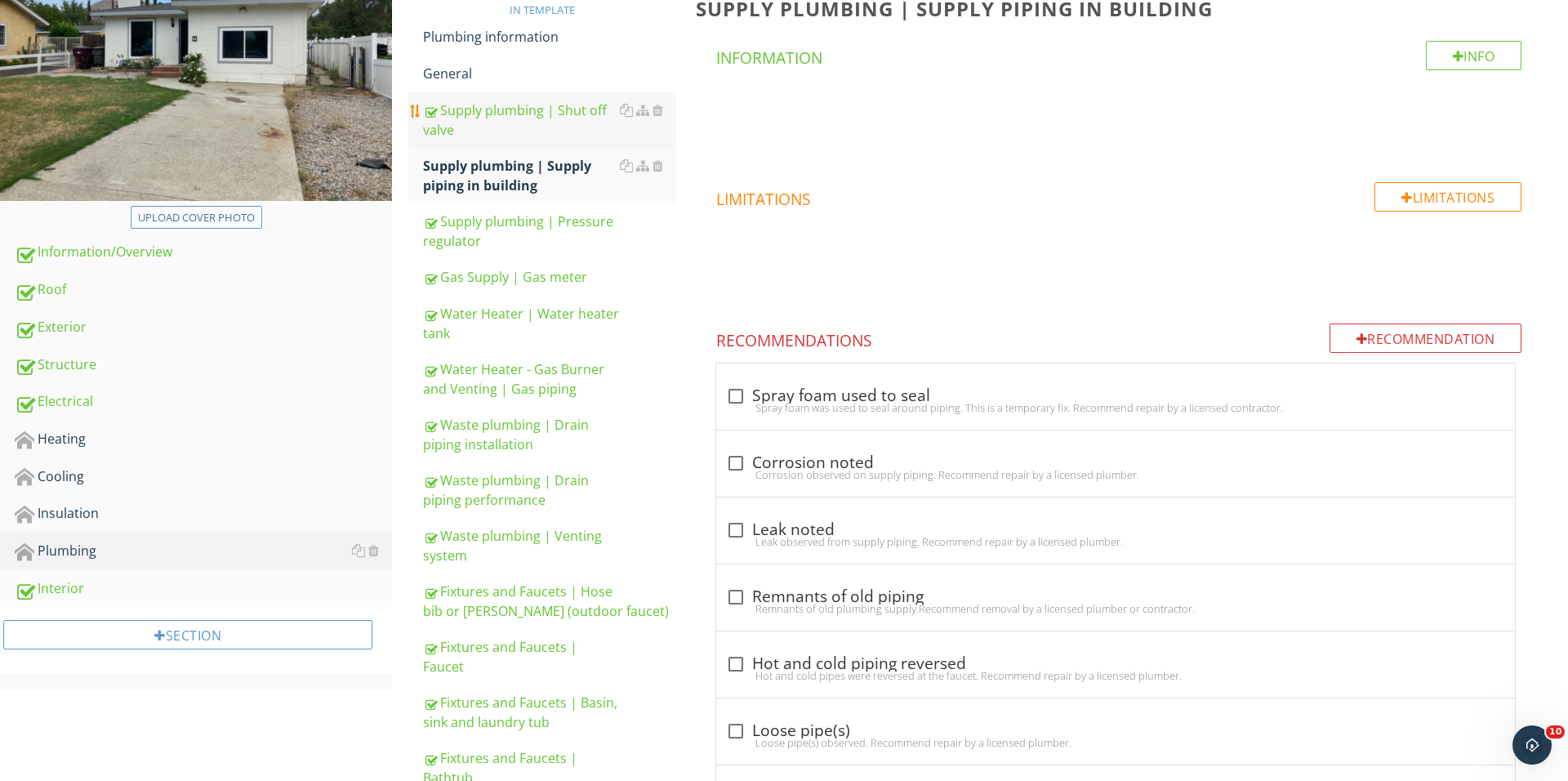
click at [539, 129] on div "Supply plumbing | Shut off valve" at bounding box center [550, 120] width 253 height 39
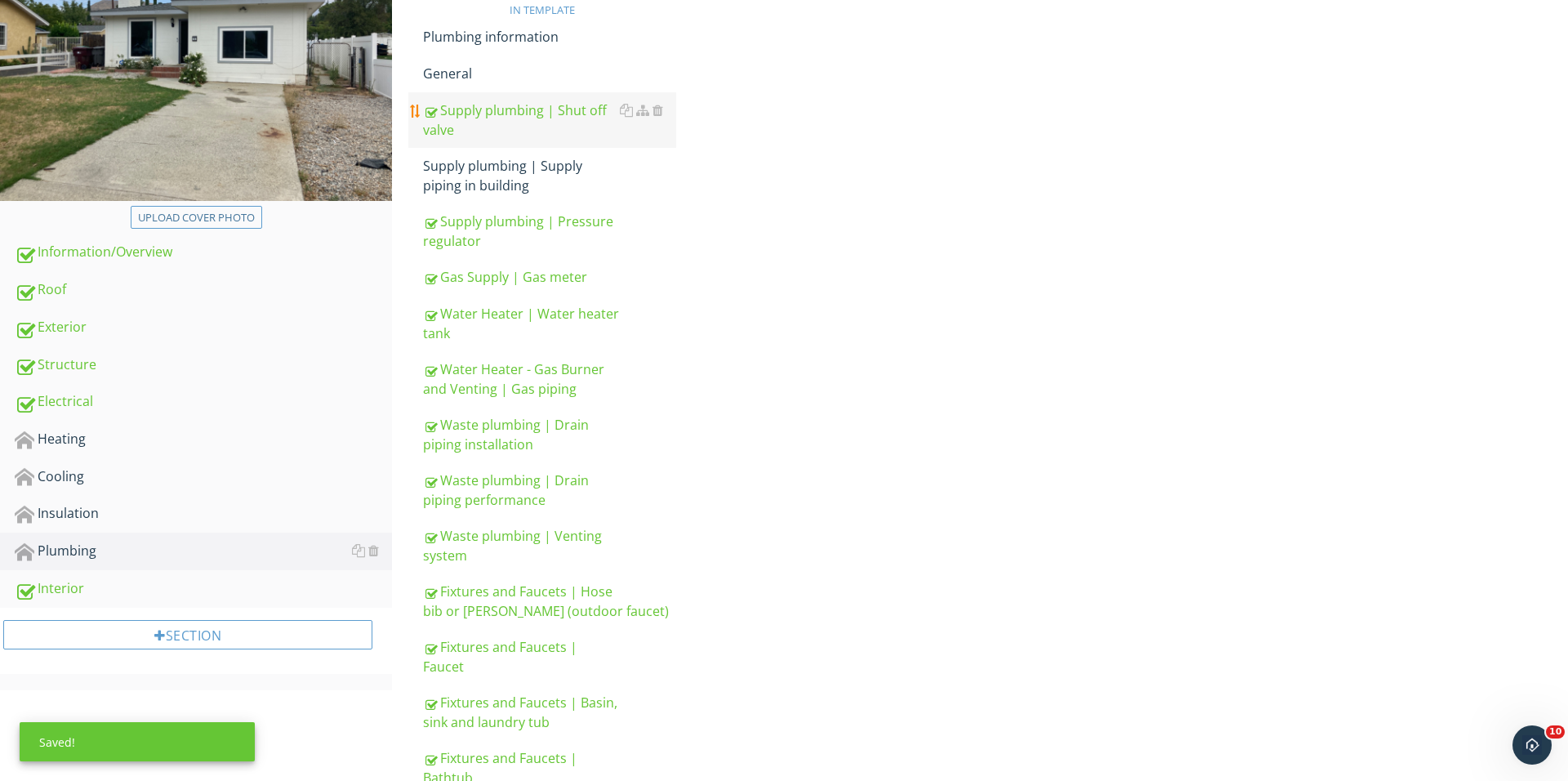
scroll to position [256, 0]
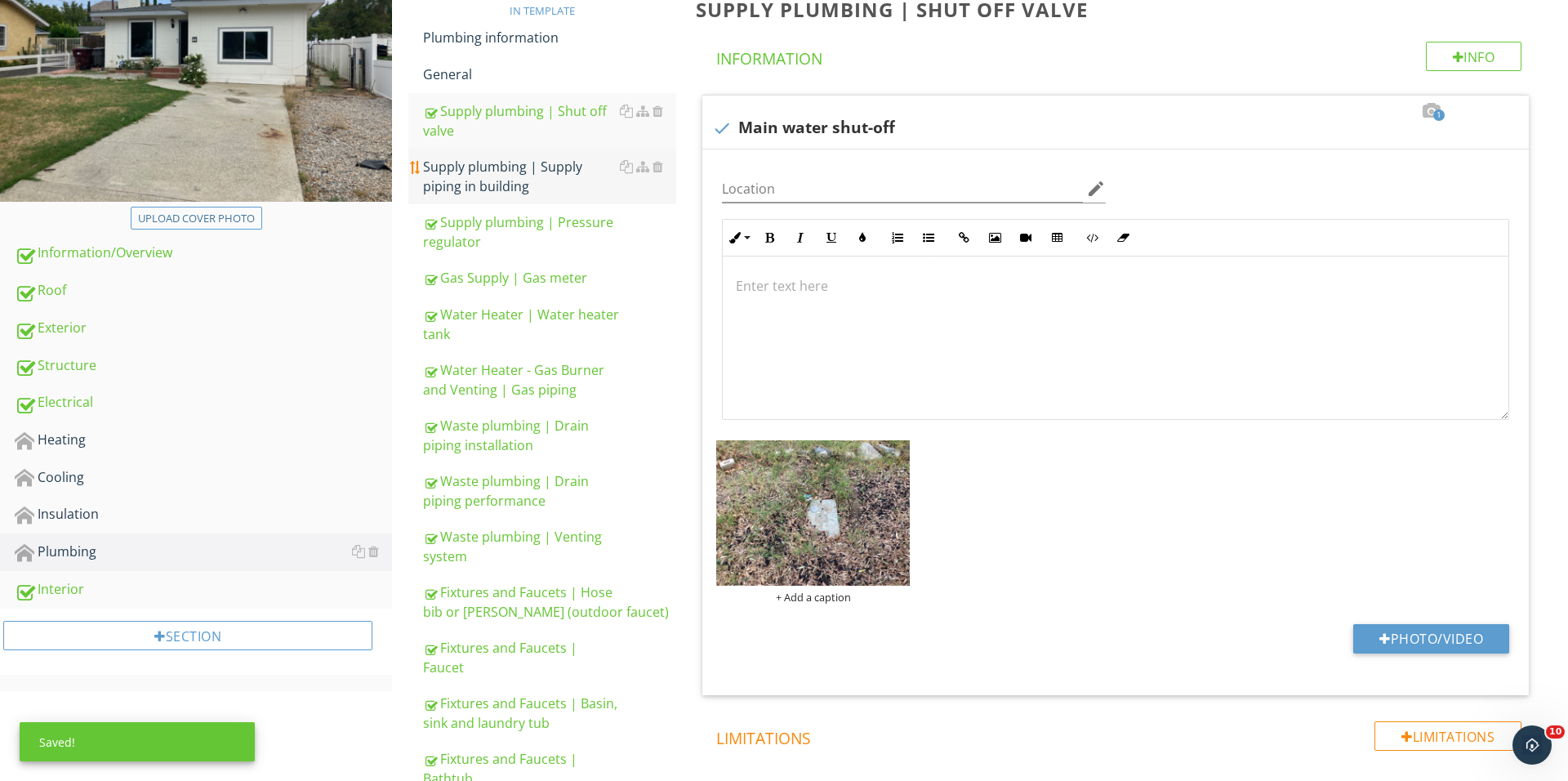
click at [524, 163] on div "Supply plumbing | Supply piping in building" at bounding box center [550, 176] width 253 height 39
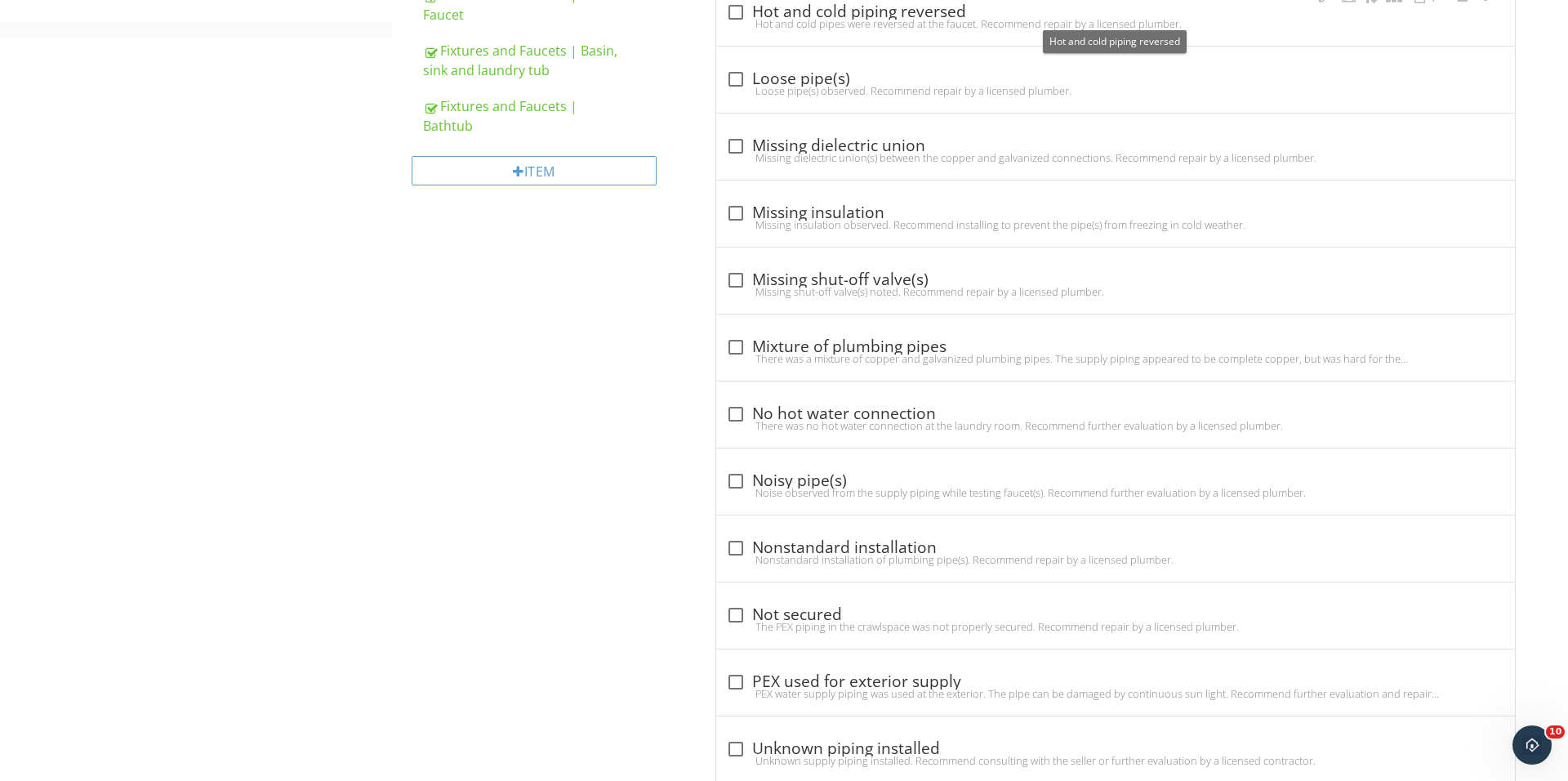
scroll to position [1050, 0]
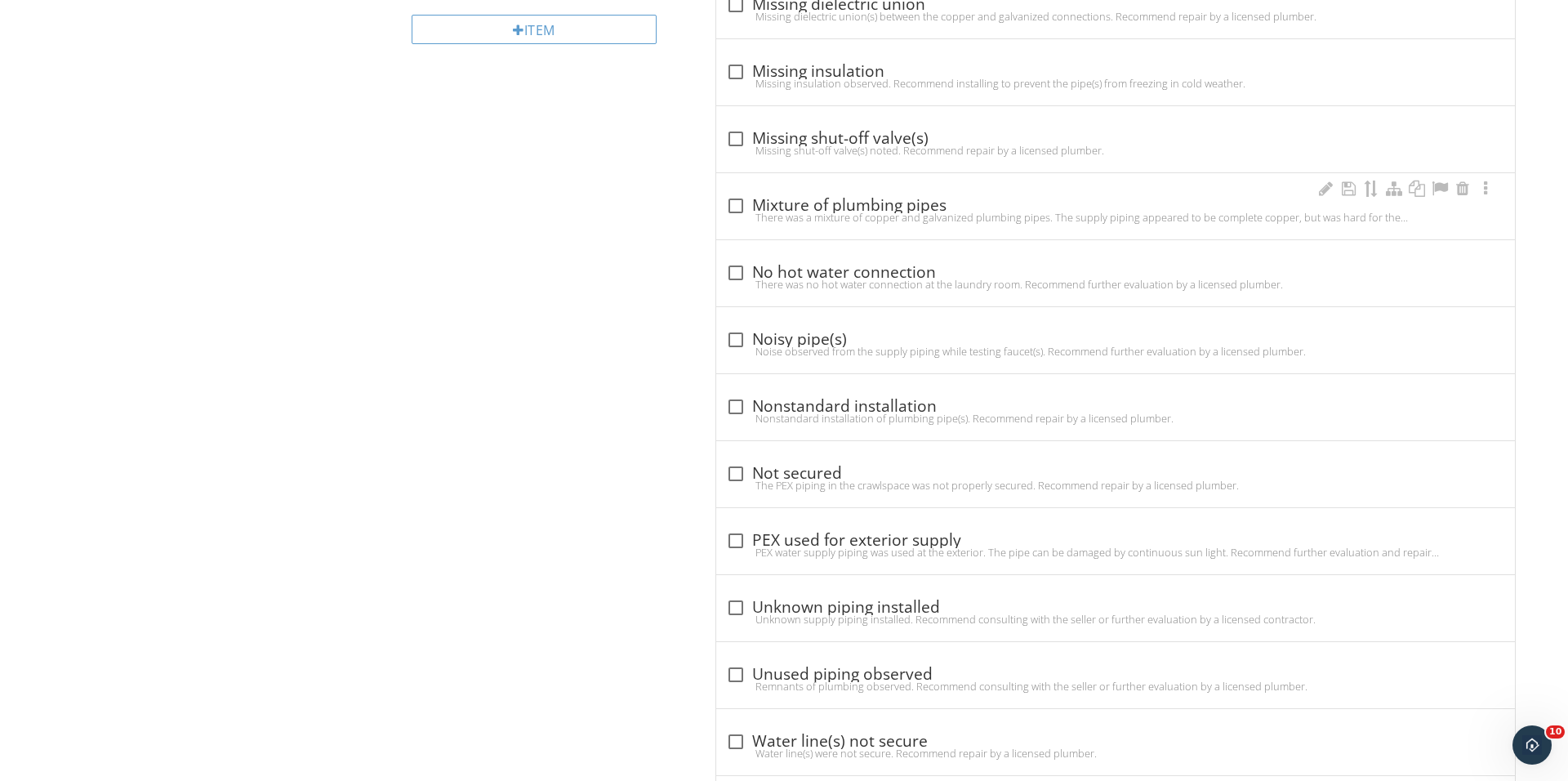
click at [737, 209] on div at bounding box center [736, 206] width 28 height 28
checkbox input "true"
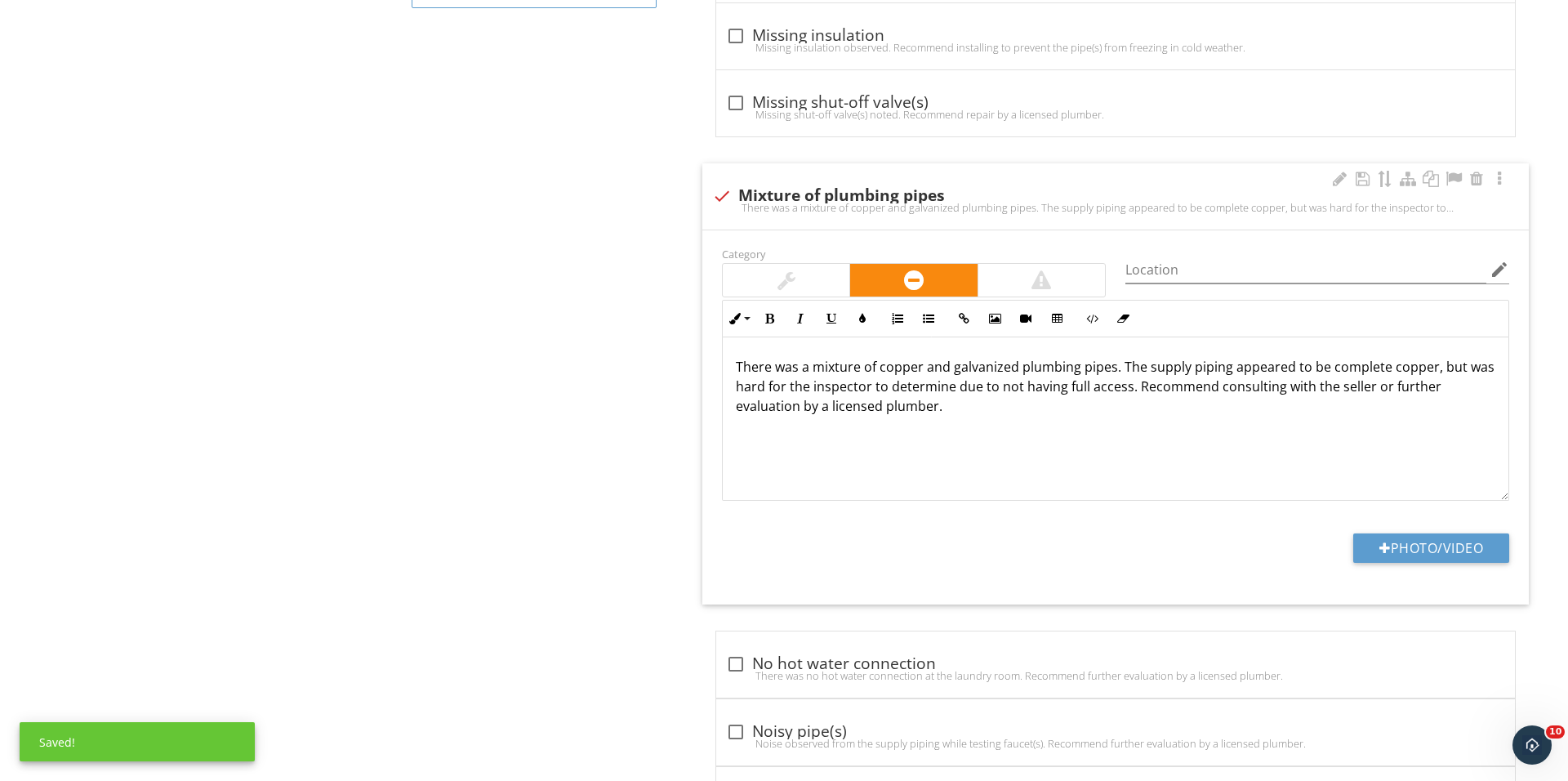
scroll to position [1096, 0]
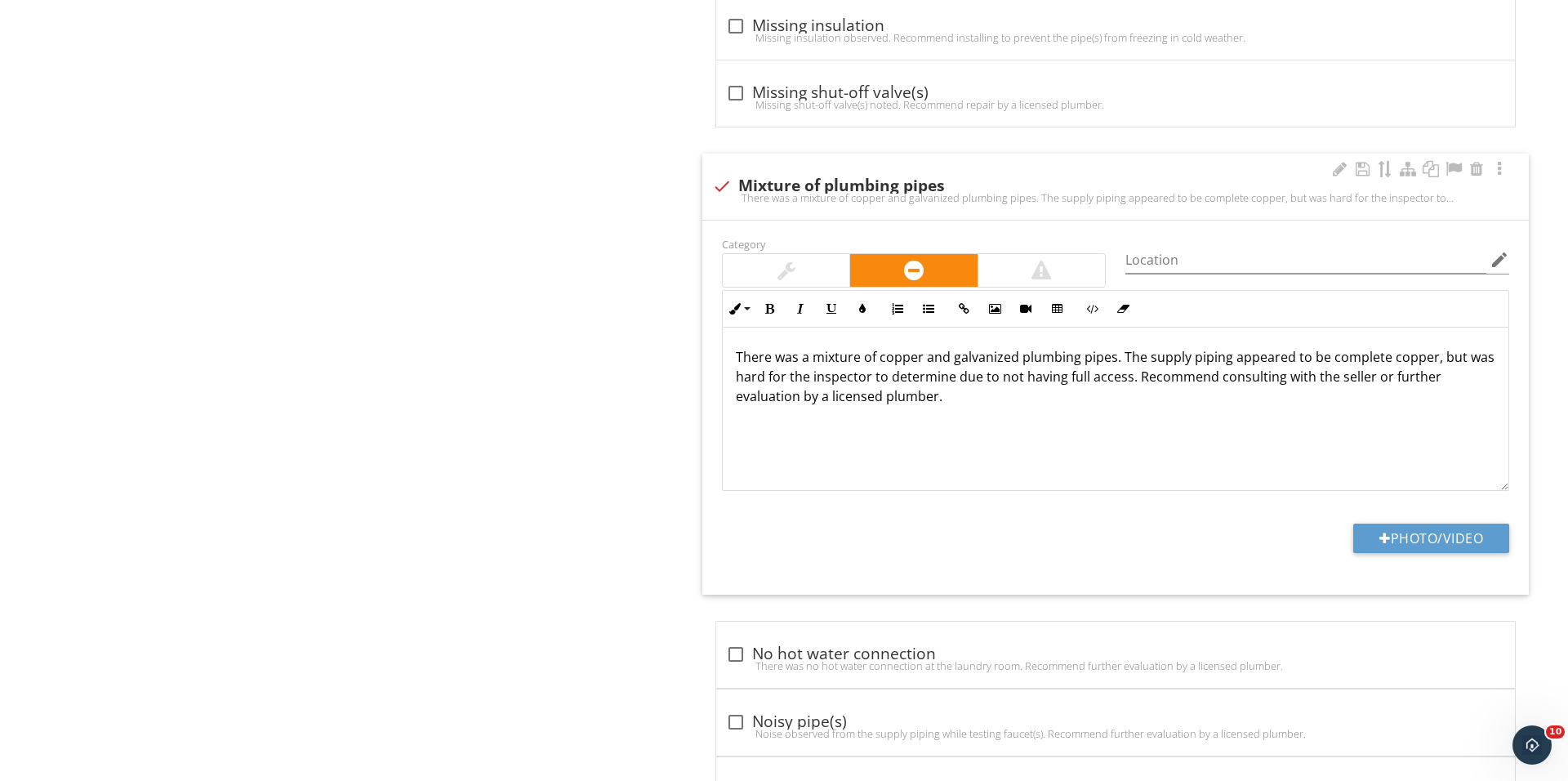
click at [1481, 361] on p "There was a mixture of copper and galvanized plumbing pipes. The supply piping …" at bounding box center [1115, 377] width 759 height 59
drag, startPoint x: 1466, startPoint y: 358, endPoint x: 1129, endPoint y: 354, distance: 337.0
click at [1129, 354] on p "There was a mixture of copper and galvanized plumbing pipes. The supply piping …" at bounding box center [1115, 377] width 759 height 59
click at [1385, 547] on button "Photo/Video" at bounding box center [1430, 539] width 156 height 29
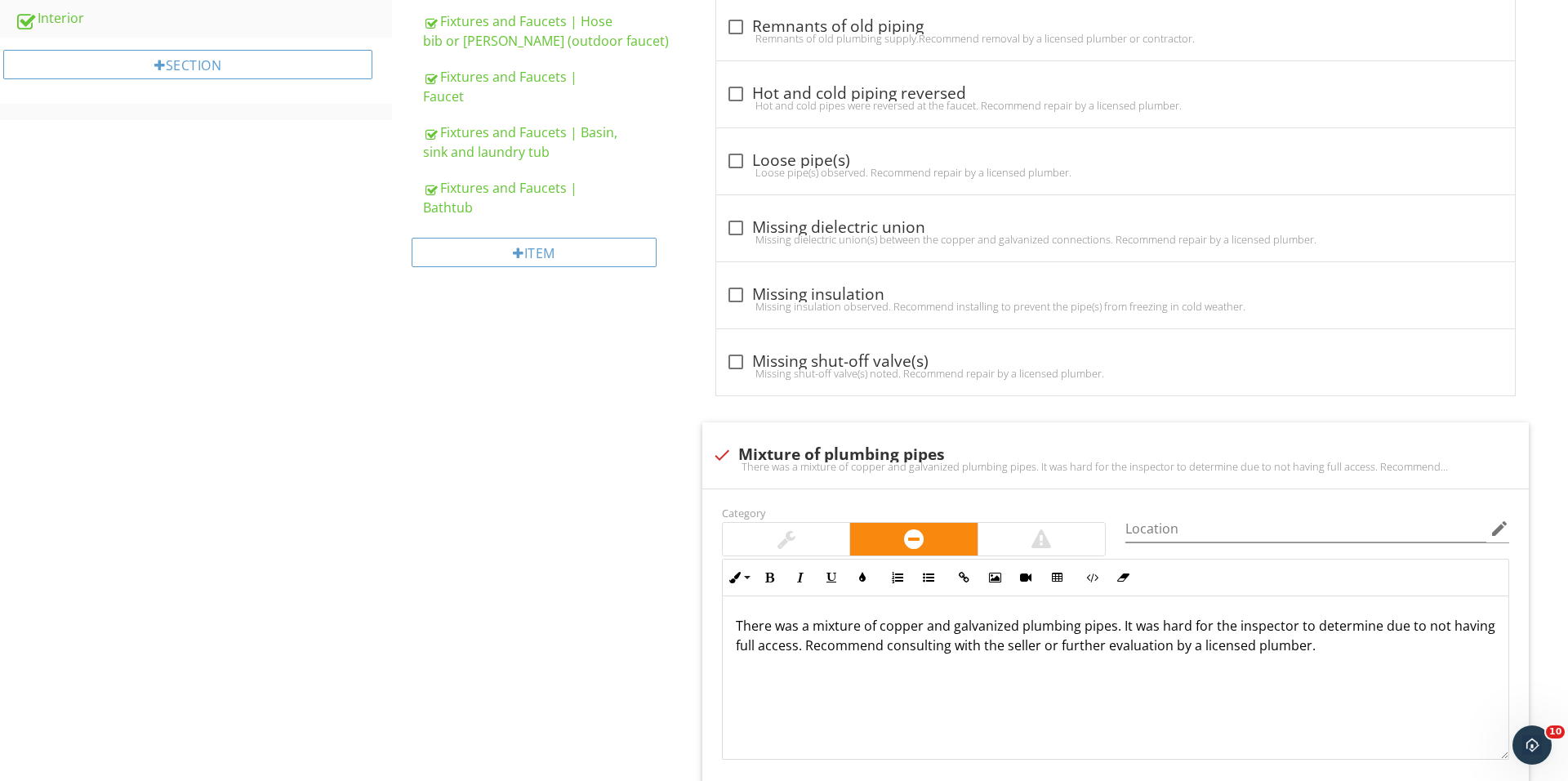
scroll to position [828, 0]
click at [725, 222] on div at bounding box center [736, 227] width 28 height 28
checkbox input "true"
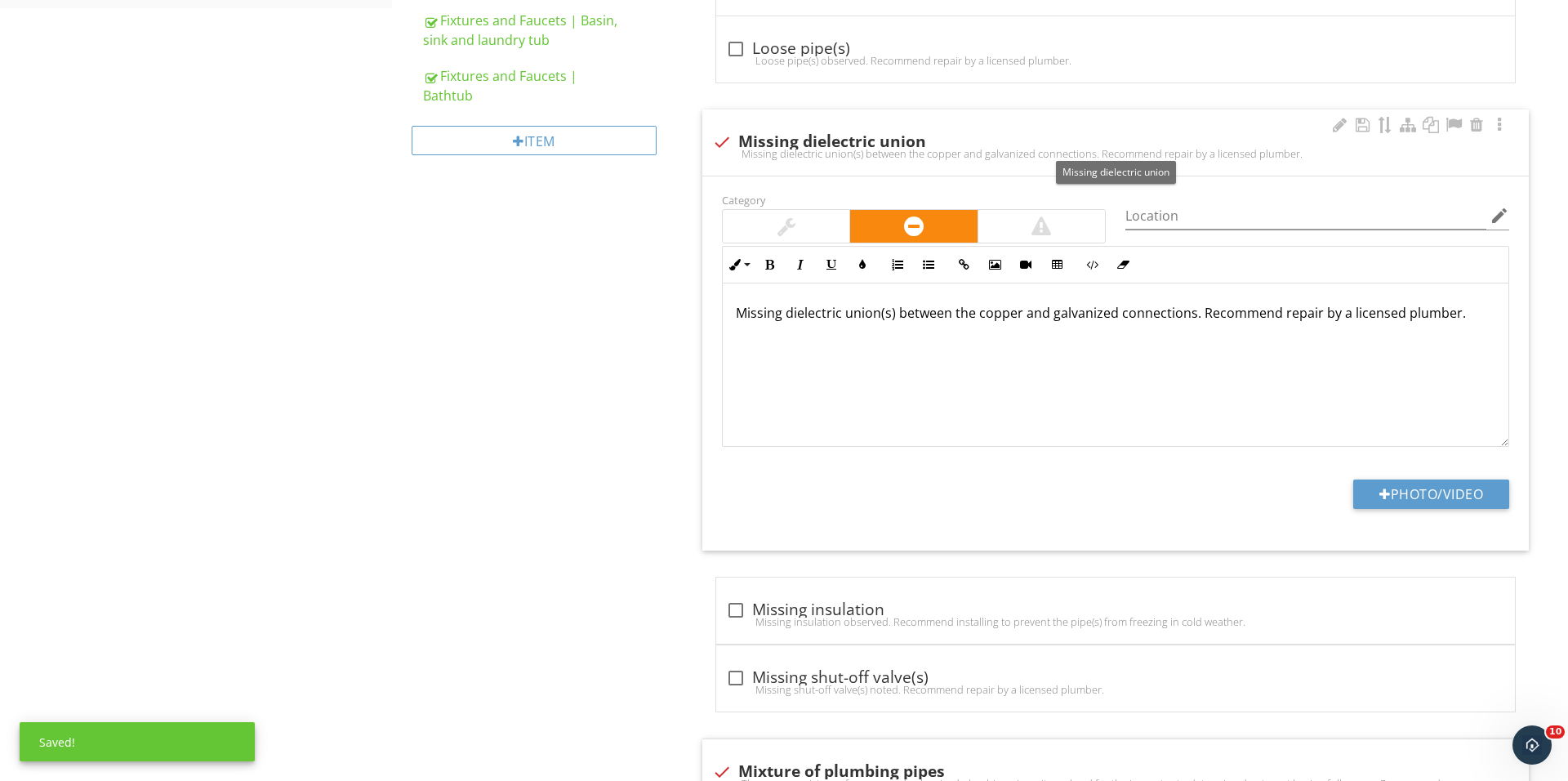
scroll to position [952, 0]
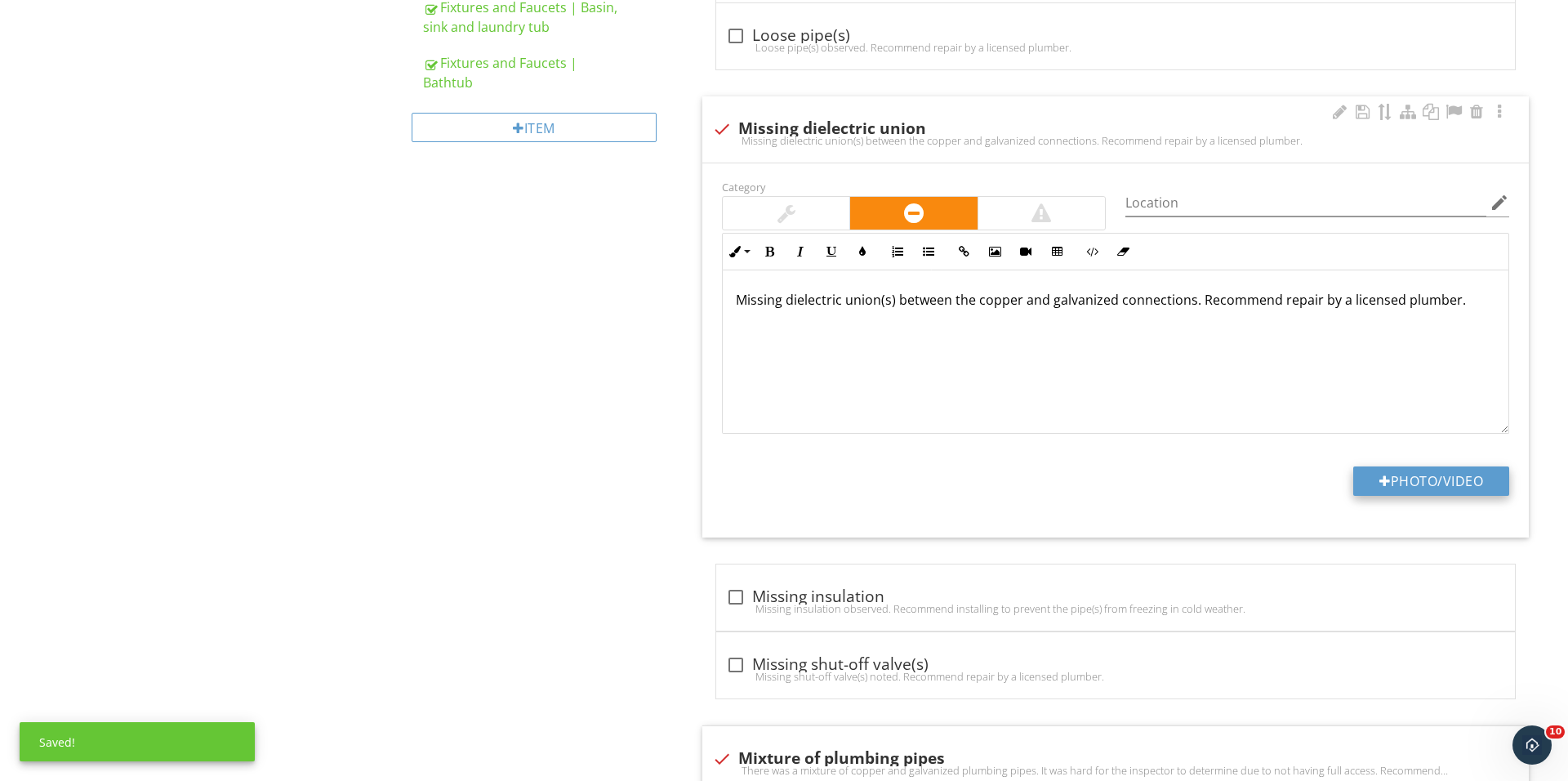
click at [1382, 482] on div at bounding box center [1384, 481] width 11 height 13
type input "C:\fakepath\IMG_1707.JPG"
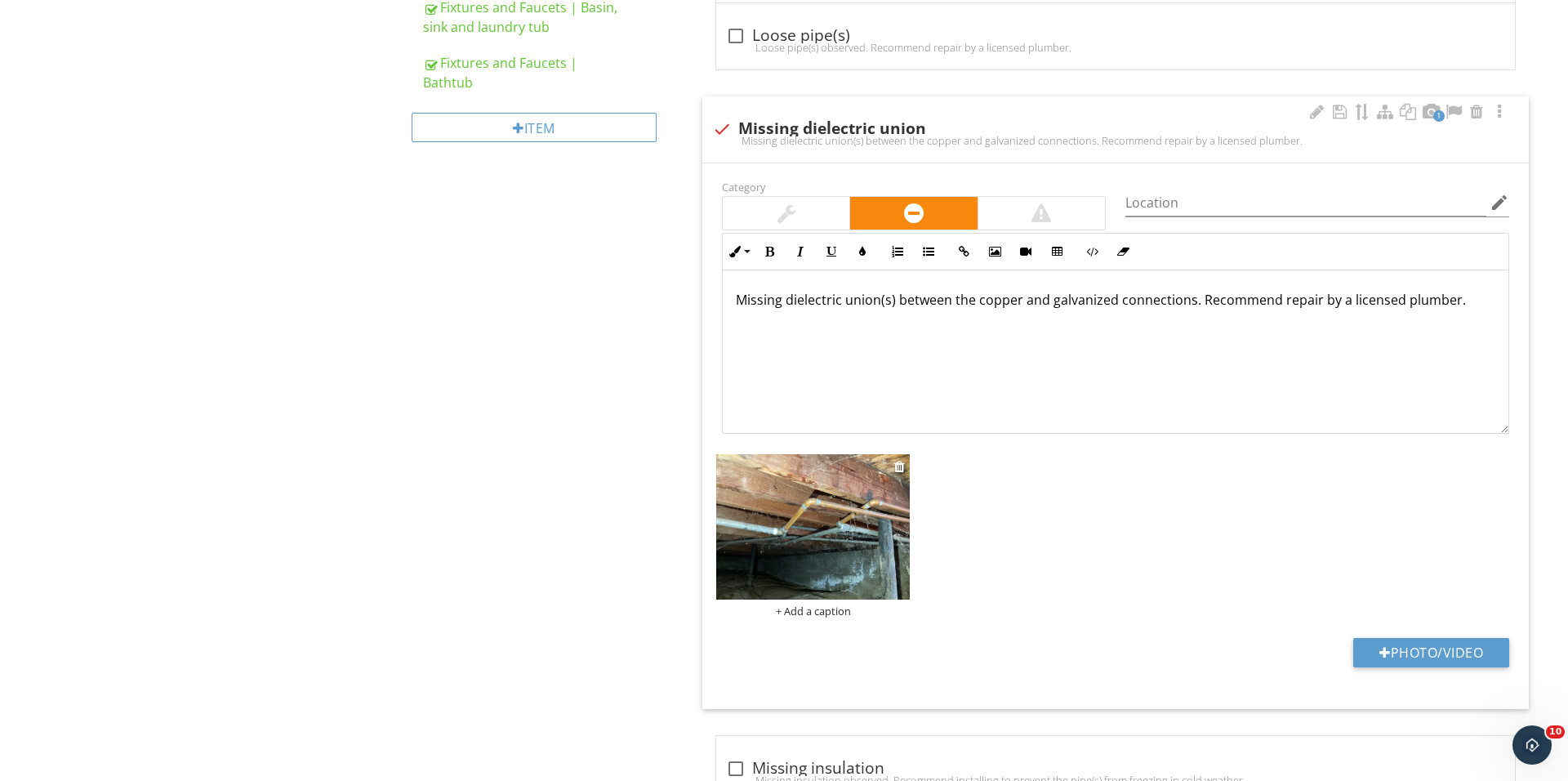
click at [808, 548] on img at bounding box center [812, 527] width 194 height 146
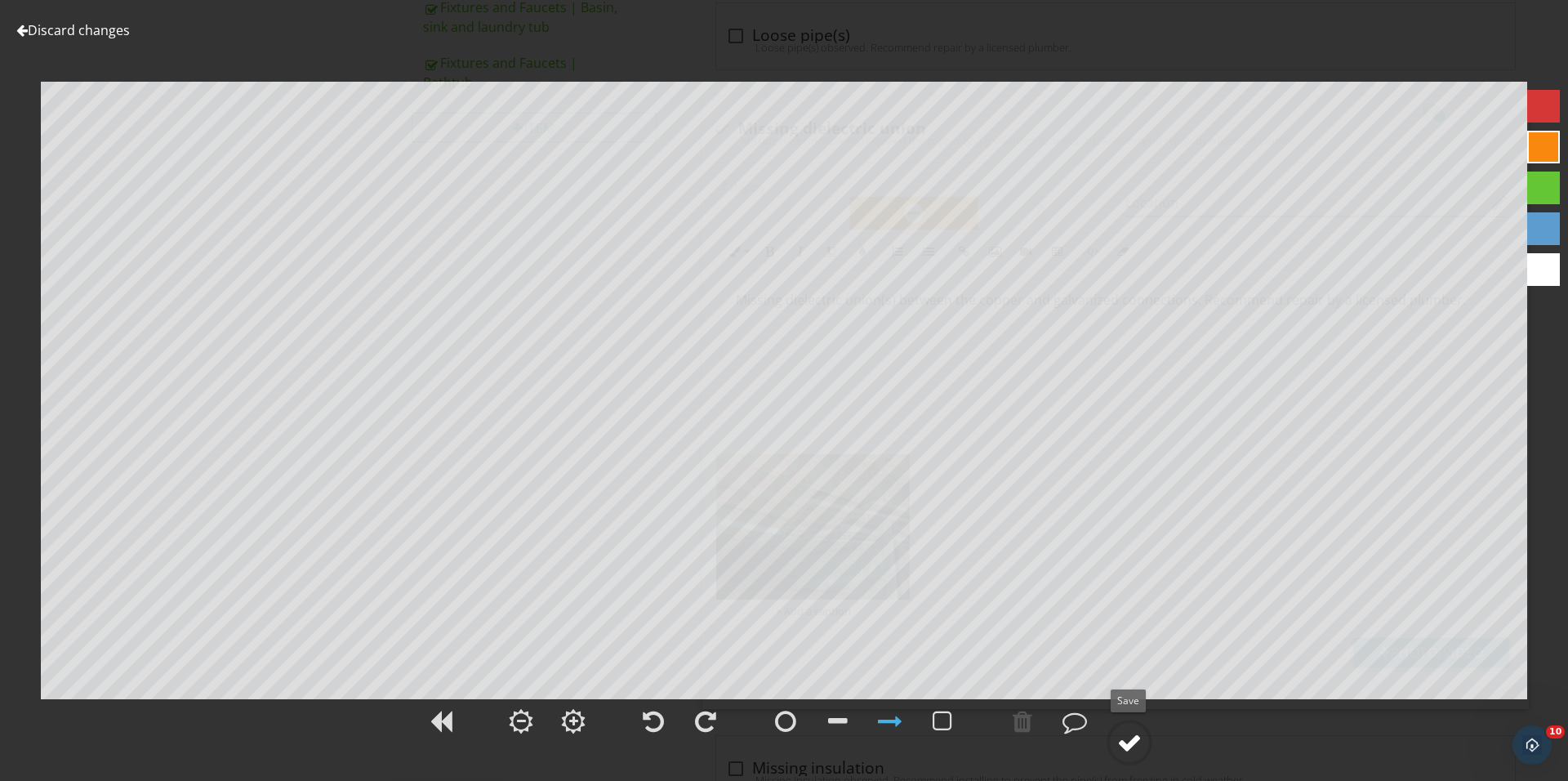
click at [1129, 747] on div at bounding box center [1129, 742] width 24 height 24
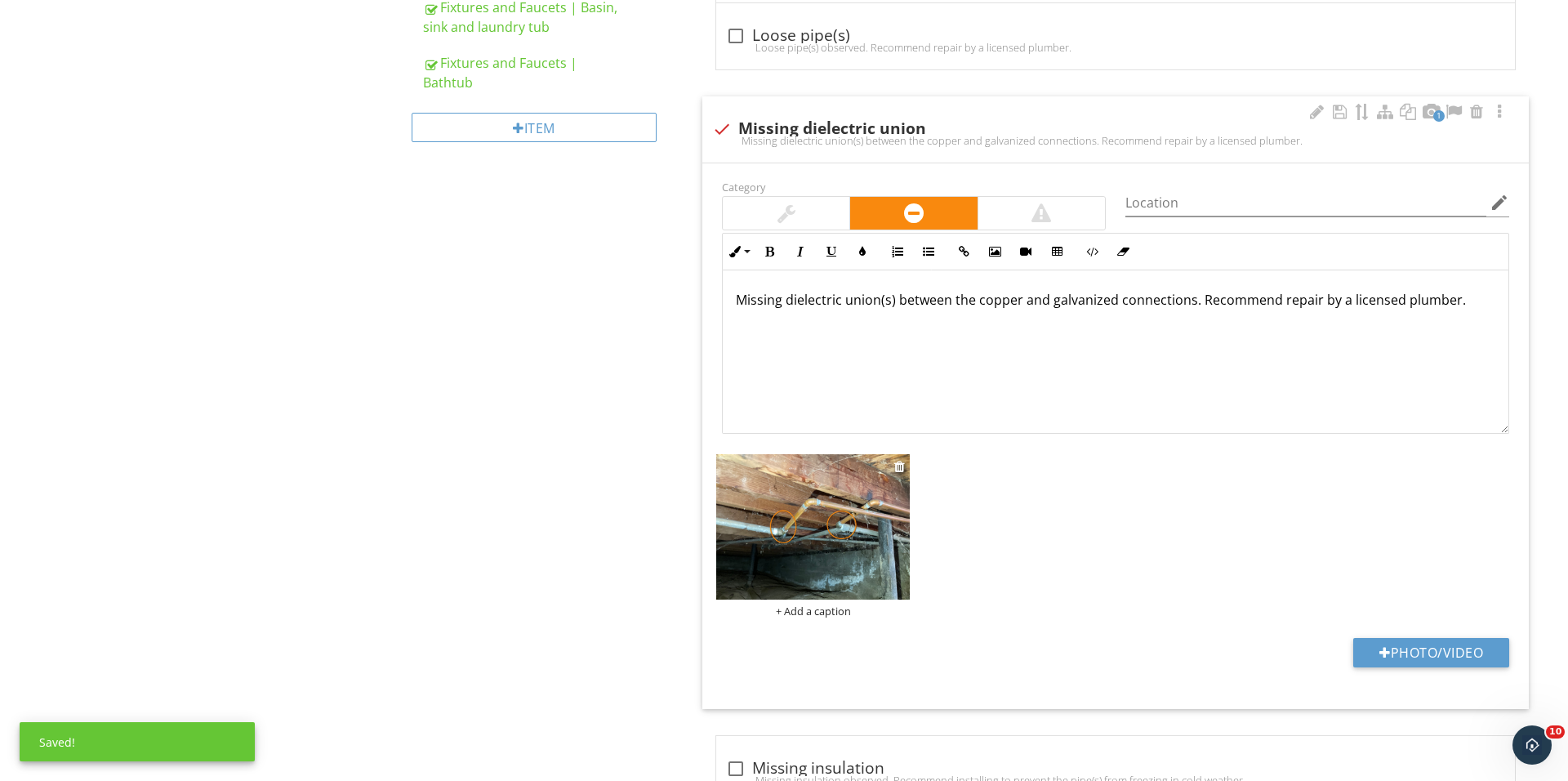
click at [817, 561] on img at bounding box center [812, 527] width 194 height 146
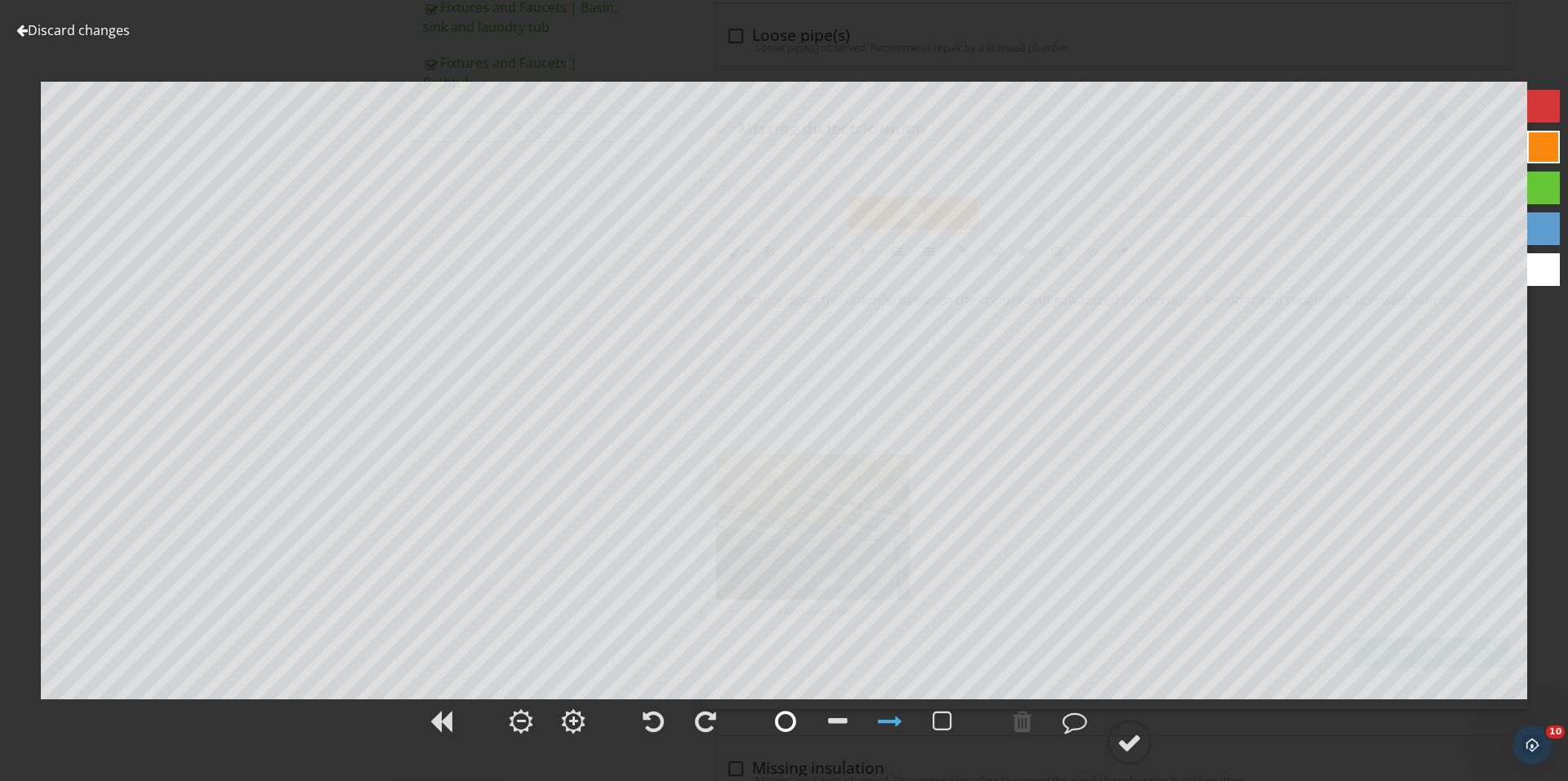
click at [769, 728] on div at bounding box center [785, 721] width 40 height 41
click at [1137, 730] on div at bounding box center [1129, 742] width 24 height 24
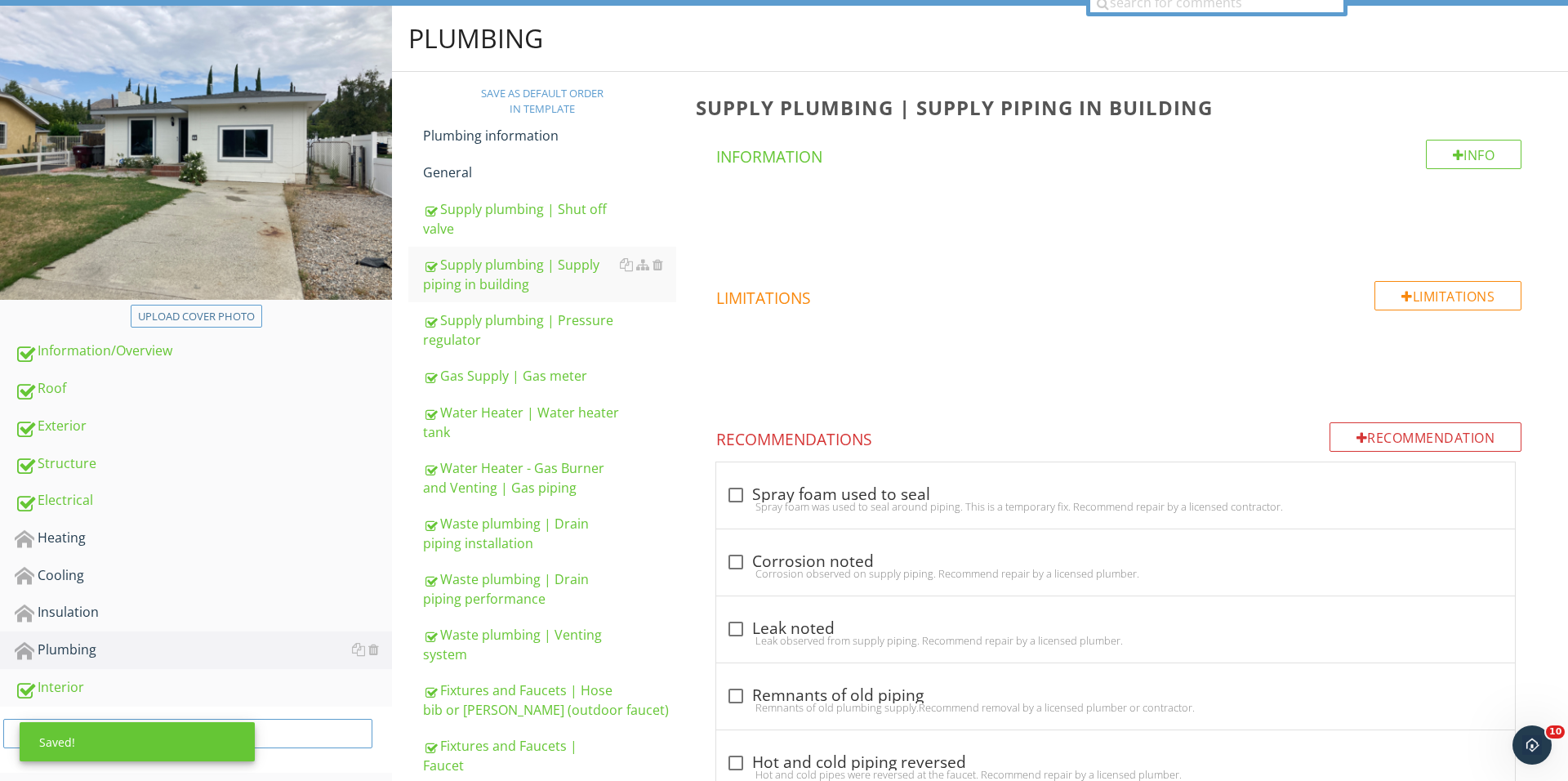
scroll to position [161, 0]
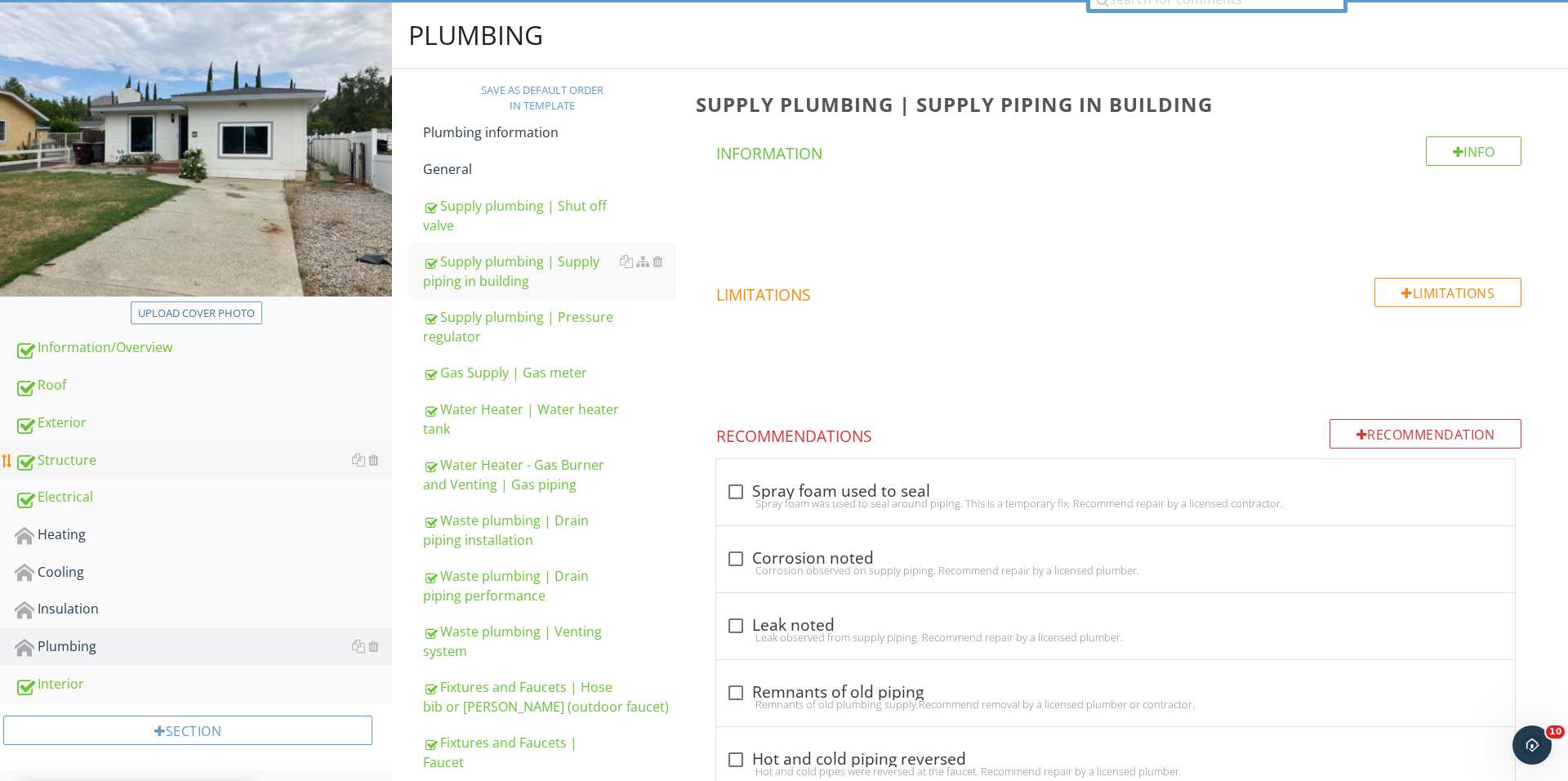
click at [146, 453] on div "Structure" at bounding box center [203, 460] width 377 height 22
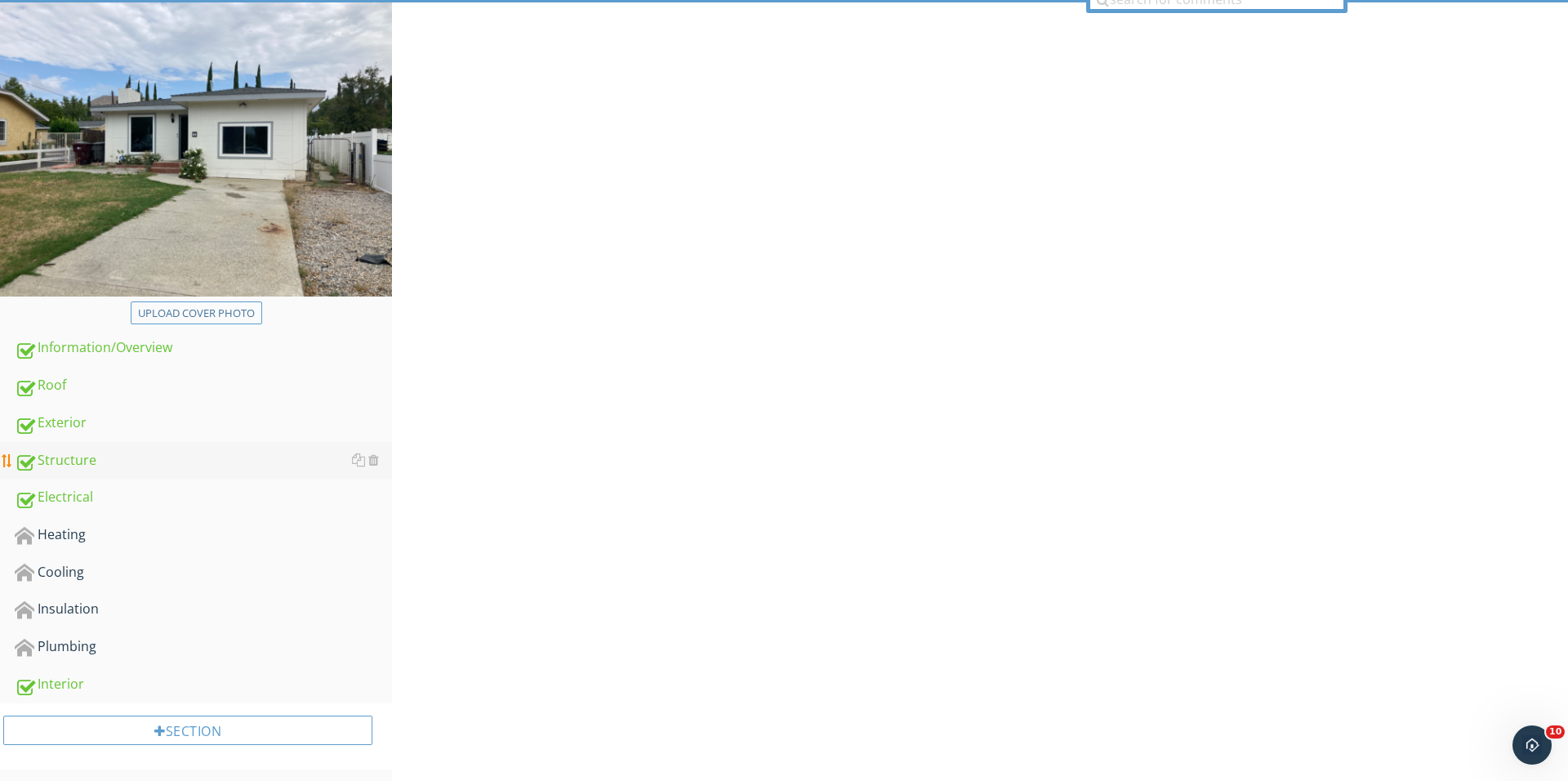
scroll to position [160, 0]
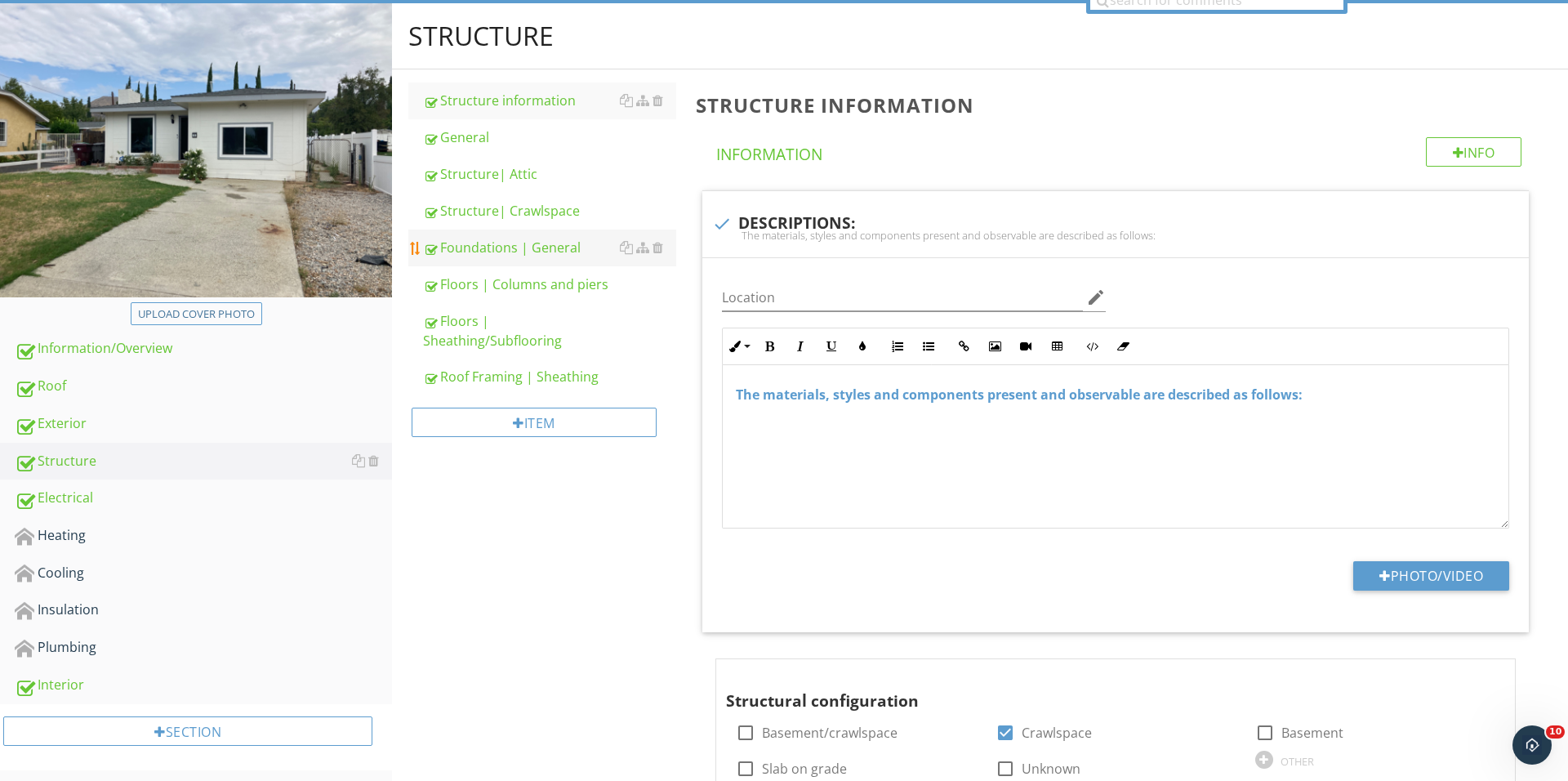
click at [554, 242] on div "Foundations | General" at bounding box center [550, 247] width 253 height 20
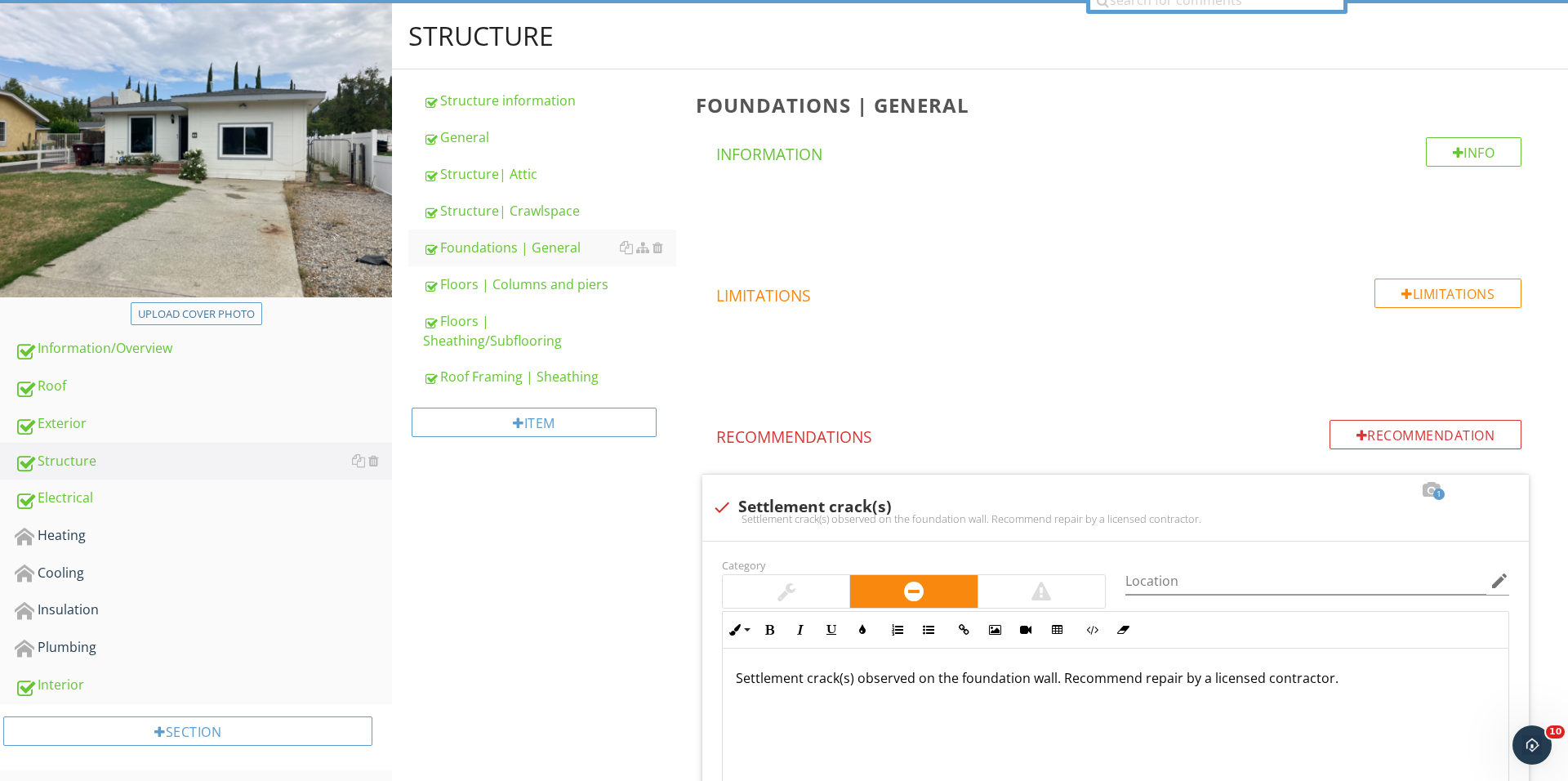
scroll to position [1080, 0]
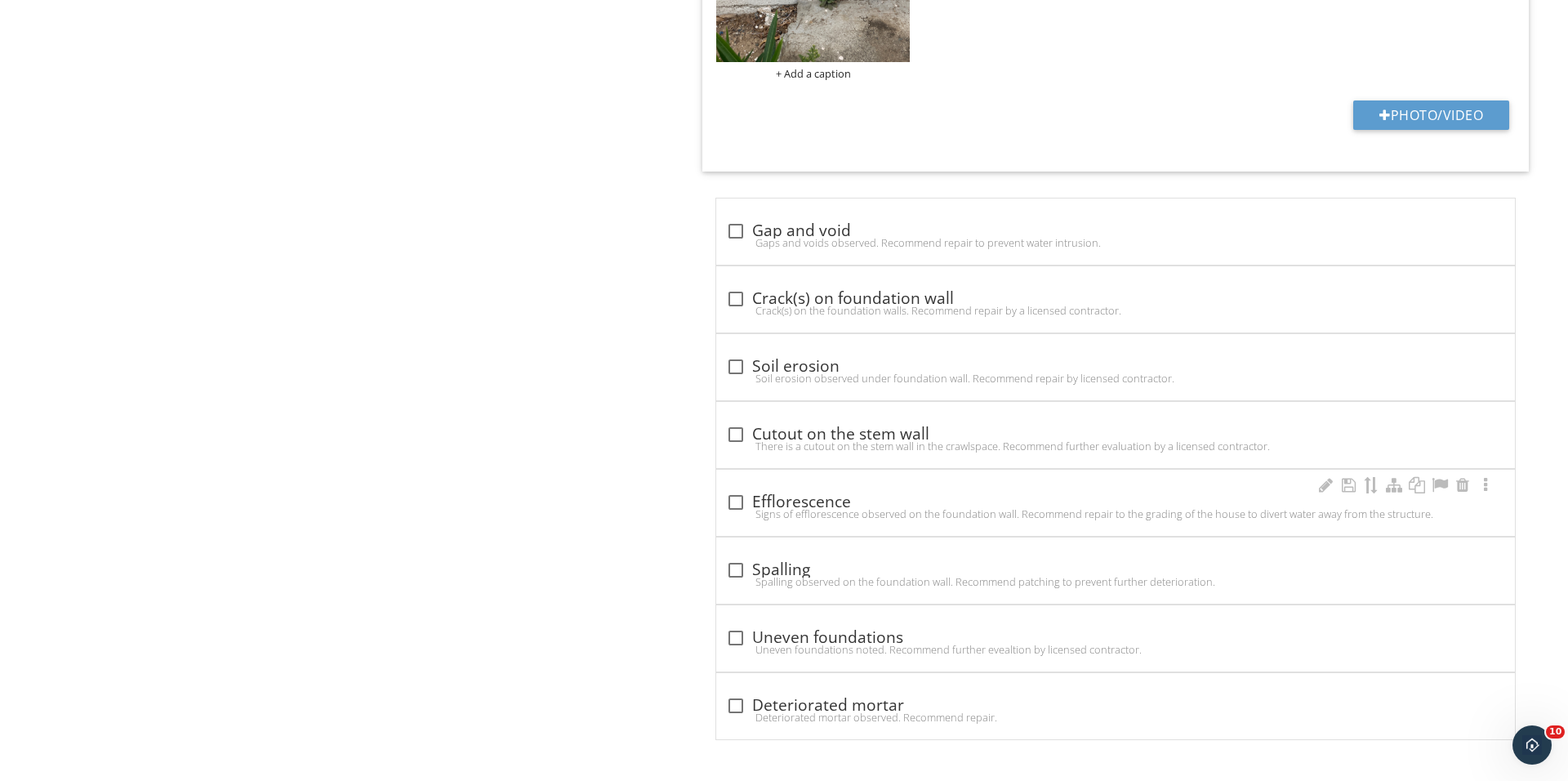
click at [728, 499] on div at bounding box center [736, 503] width 28 height 28
checkbox input "true"
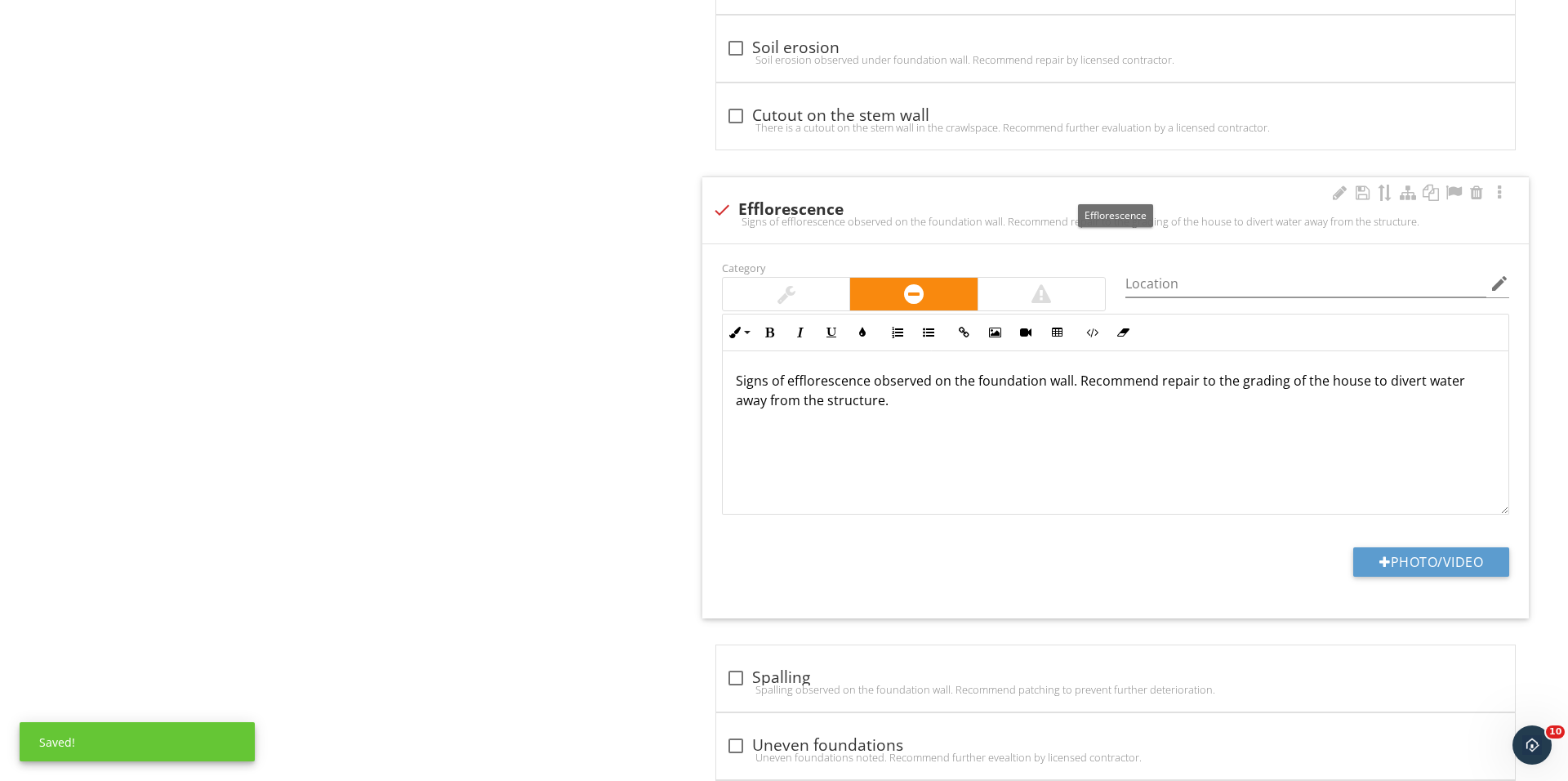
scroll to position [1442, 0]
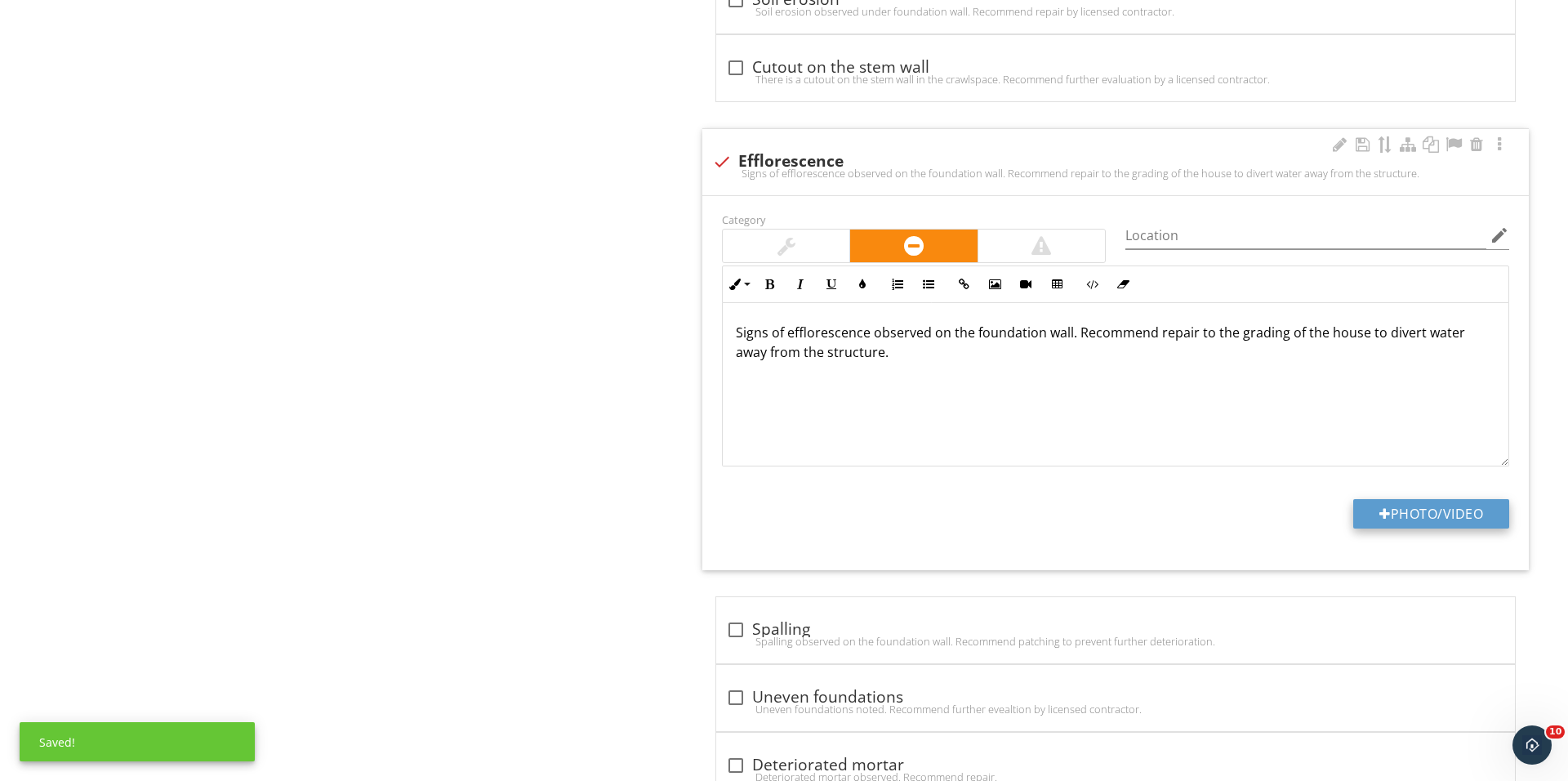
click at [1379, 525] on button "Photo/Video" at bounding box center [1430, 514] width 156 height 29
type input "C:\fakepath\IMG_1716.JPG"
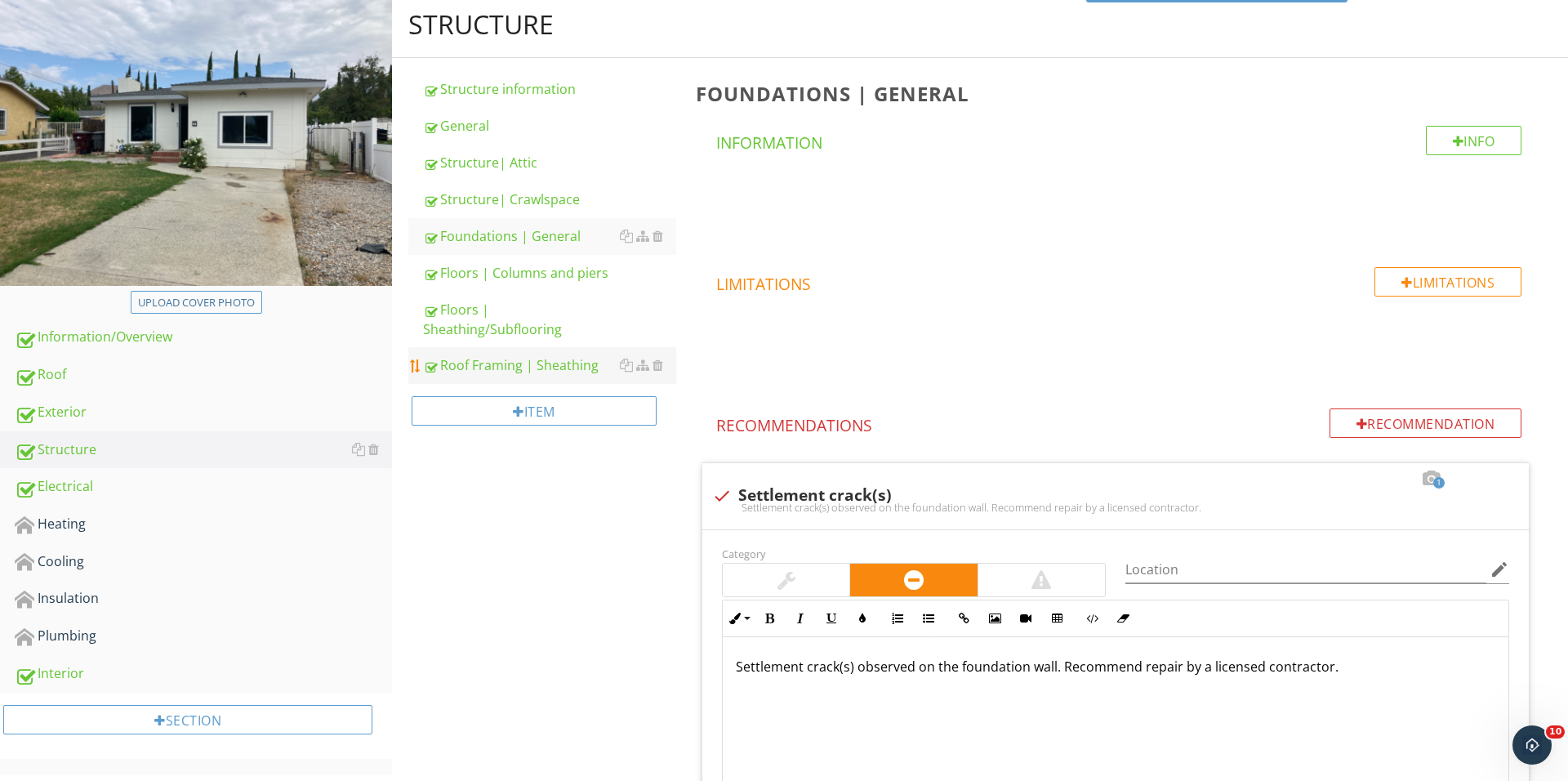
scroll to position [173, 0]
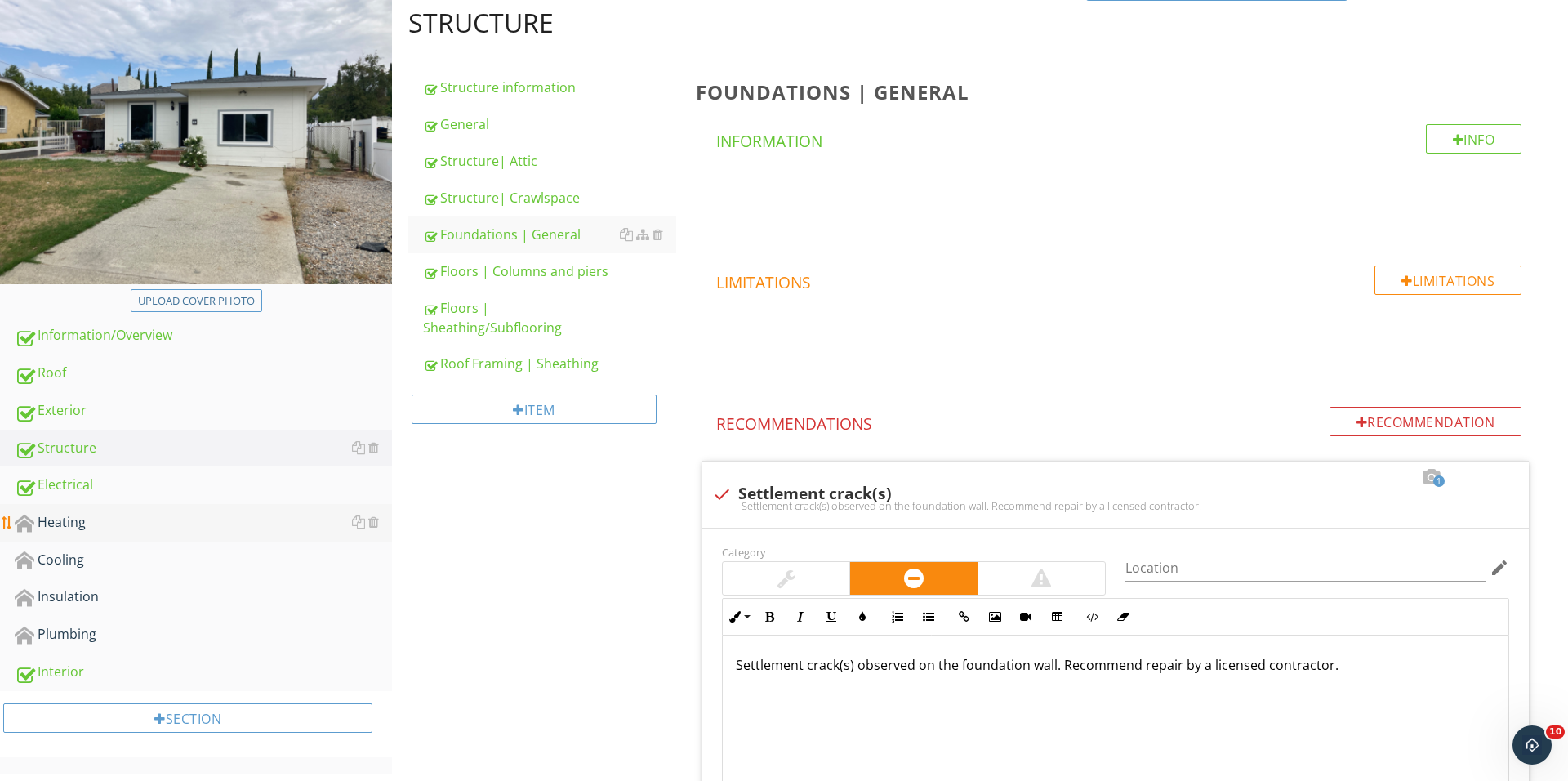
click at [154, 518] on div "Heating" at bounding box center [203, 522] width 377 height 22
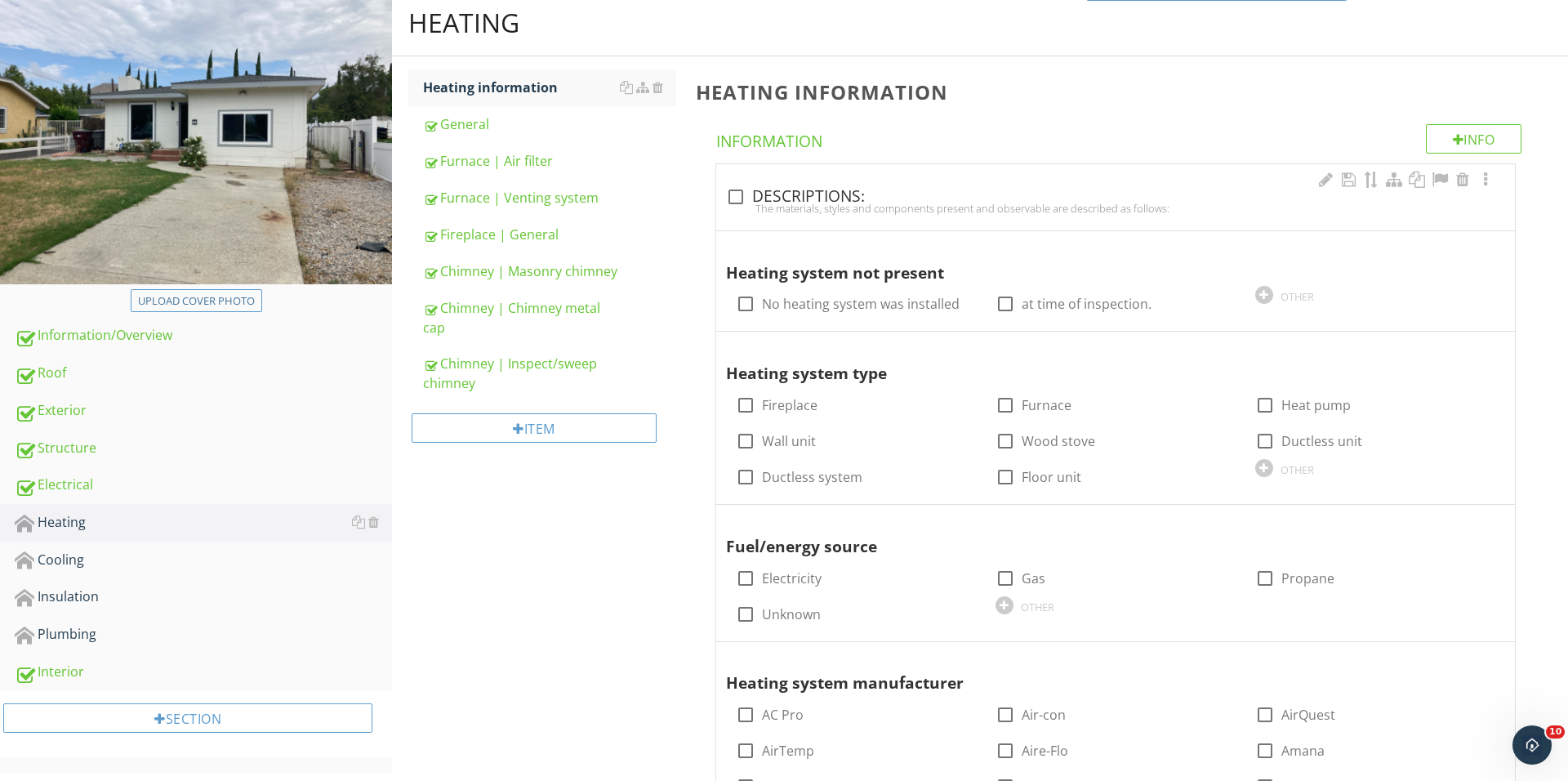
click at [732, 199] on div at bounding box center [736, 197] width 28 height 28
checkbox input "true"
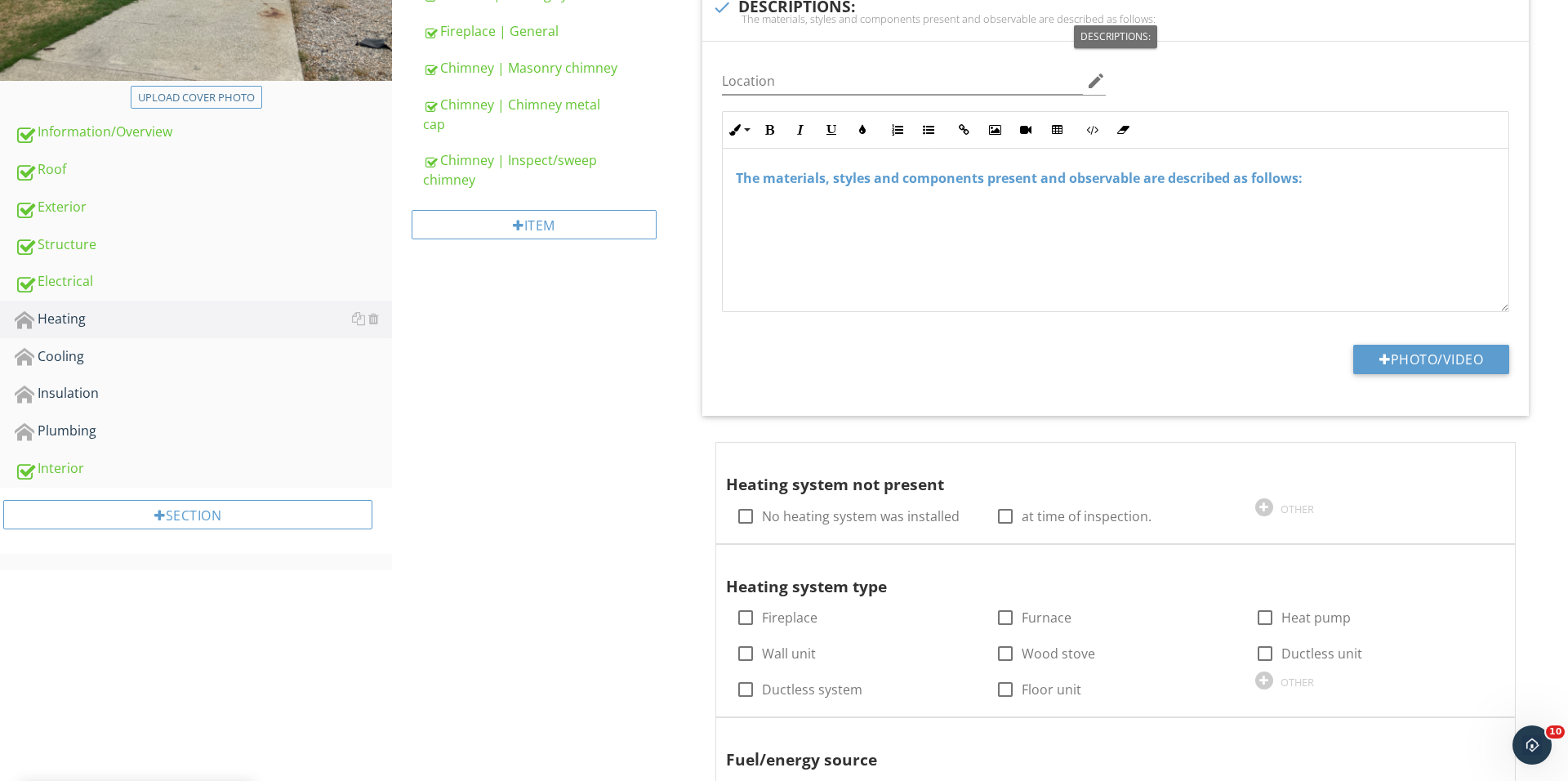
scroll to position [703, 0]
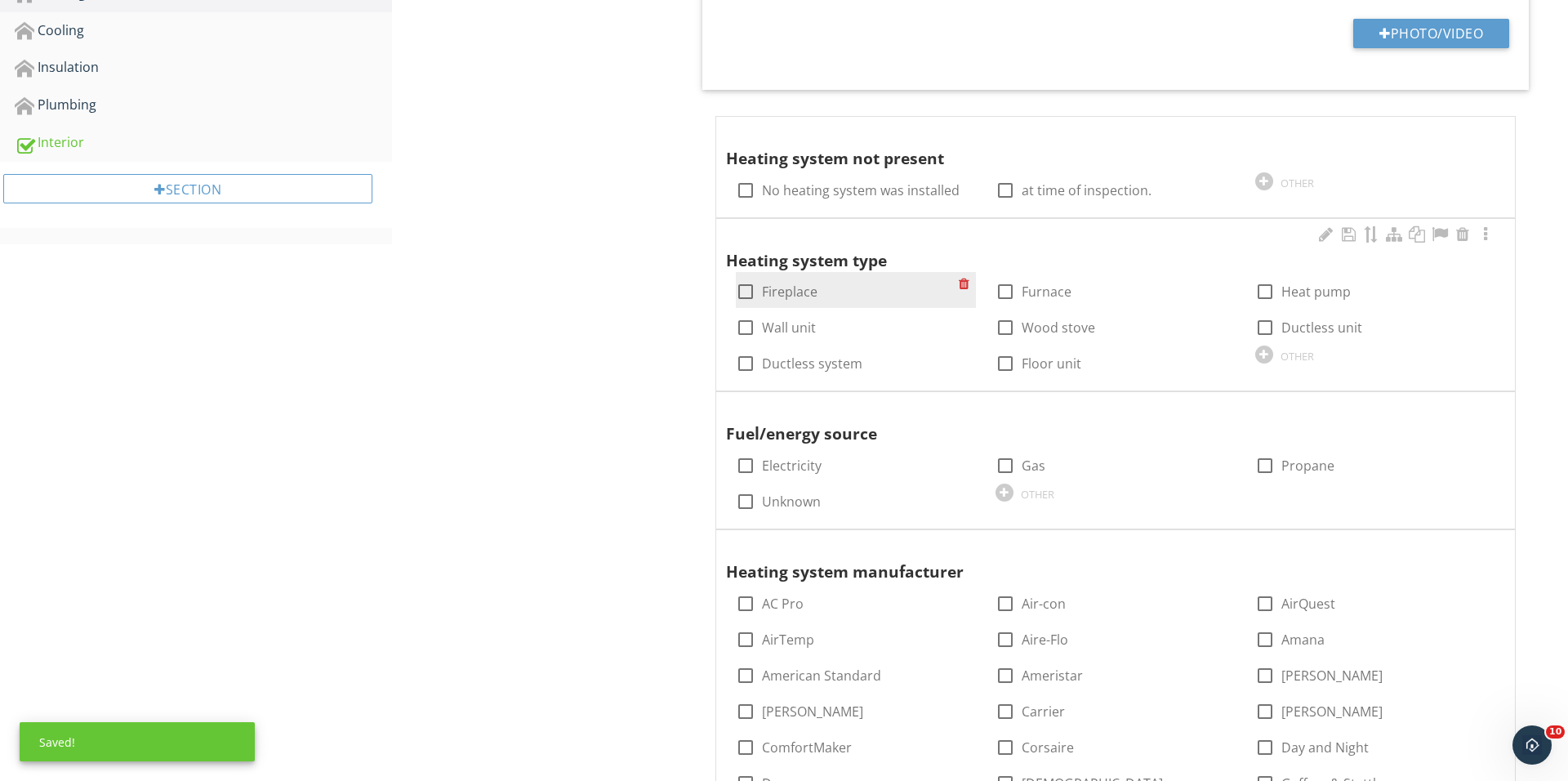
click at [748, 285] on div at bounding box center [745, 291] width 28 height 28
click at [744, 290] on div at bounding box center [745, 291] width 28 height 28
checkbox input "false"
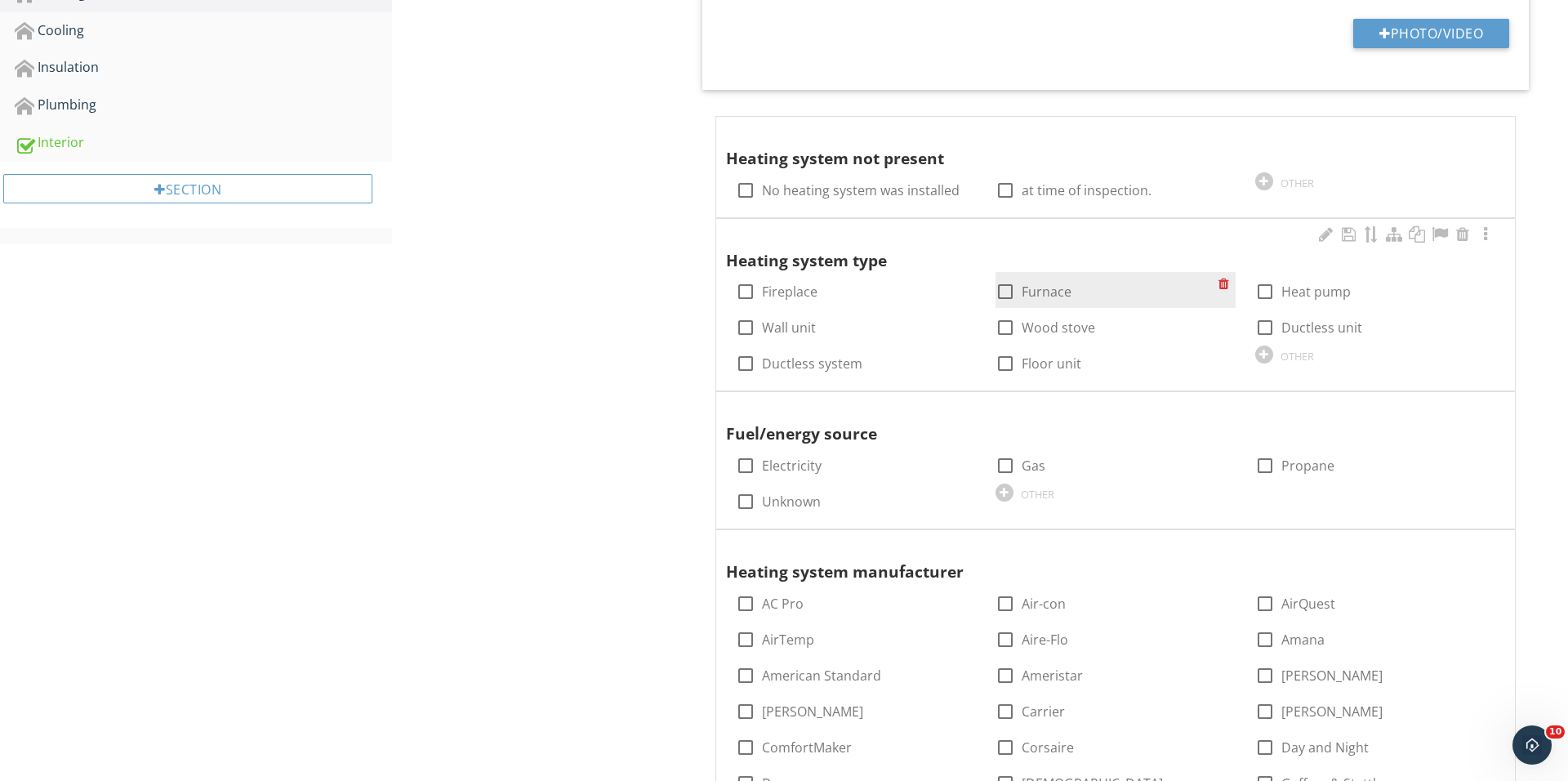
click at [1014, 289] on div at bounding box center [1005, 291] width 28 height 28
checkbox input "true"
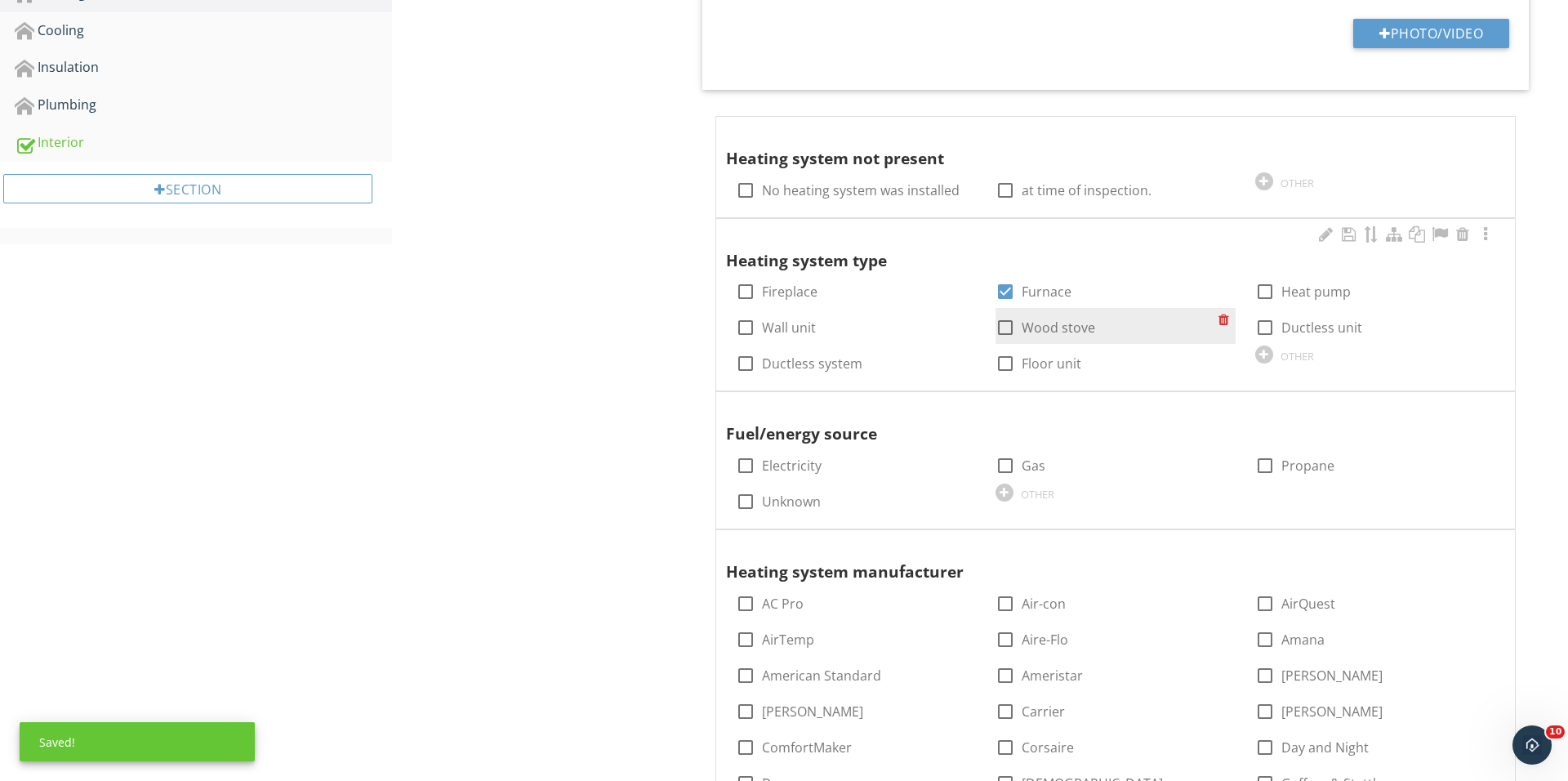
click at [1003, 327] on div at bounding box center [1005, 328] width 28 height 28
checkbox input "true"
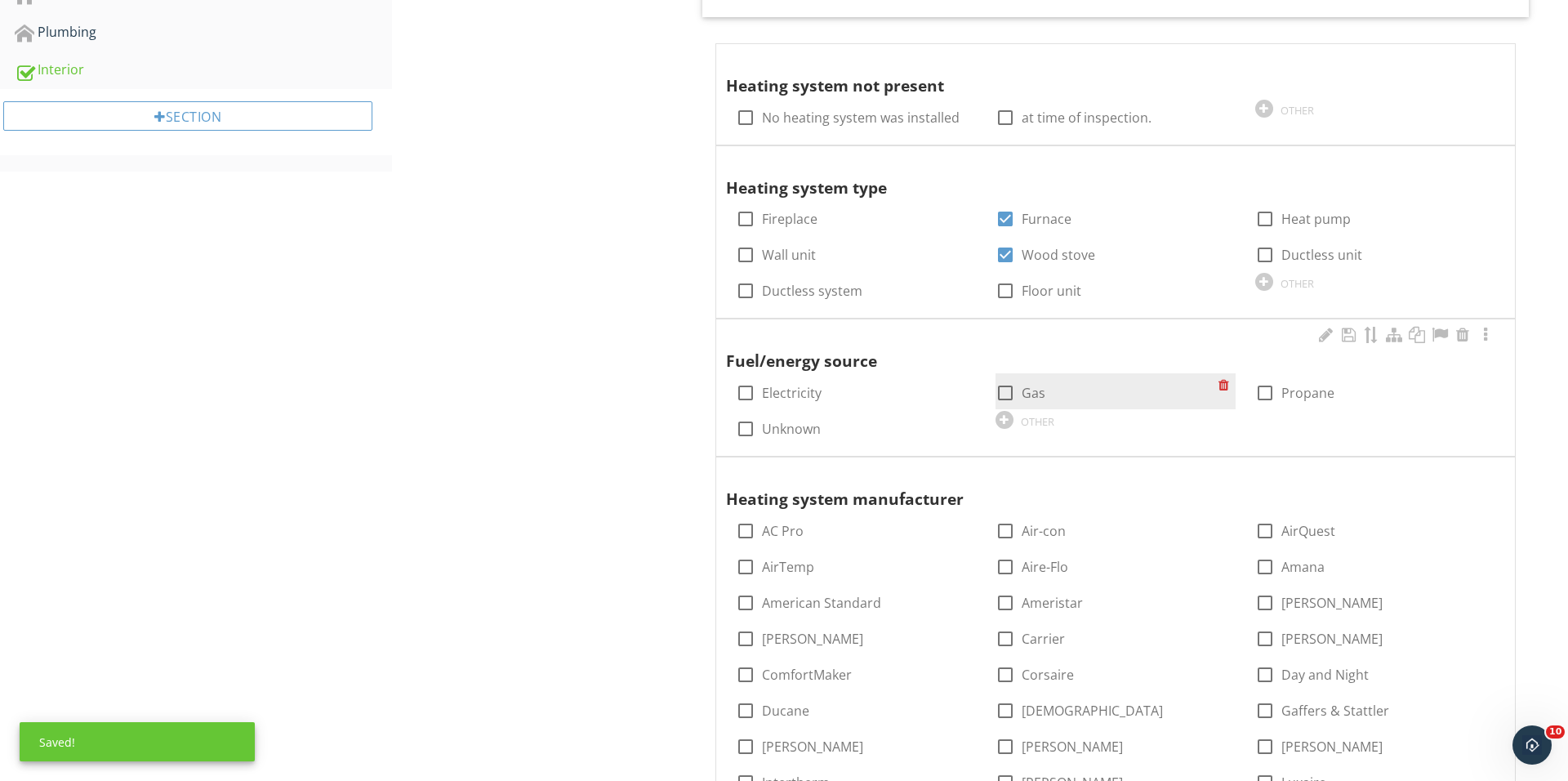
click at [1003, 379] on div at bounding box center [1005, 393] width 28 height 28
checkbox input "true"
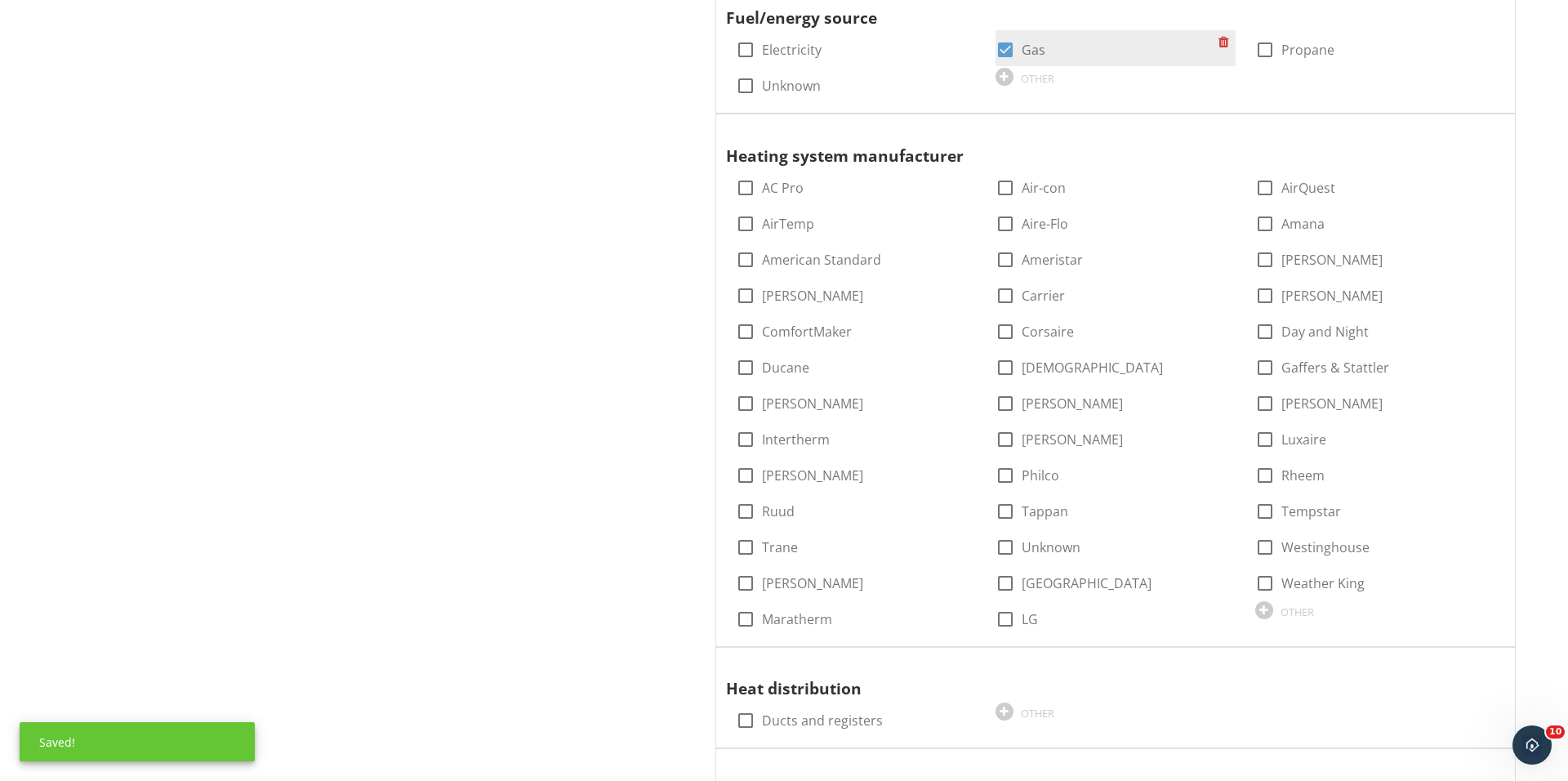
scroll to position [1161, 0]
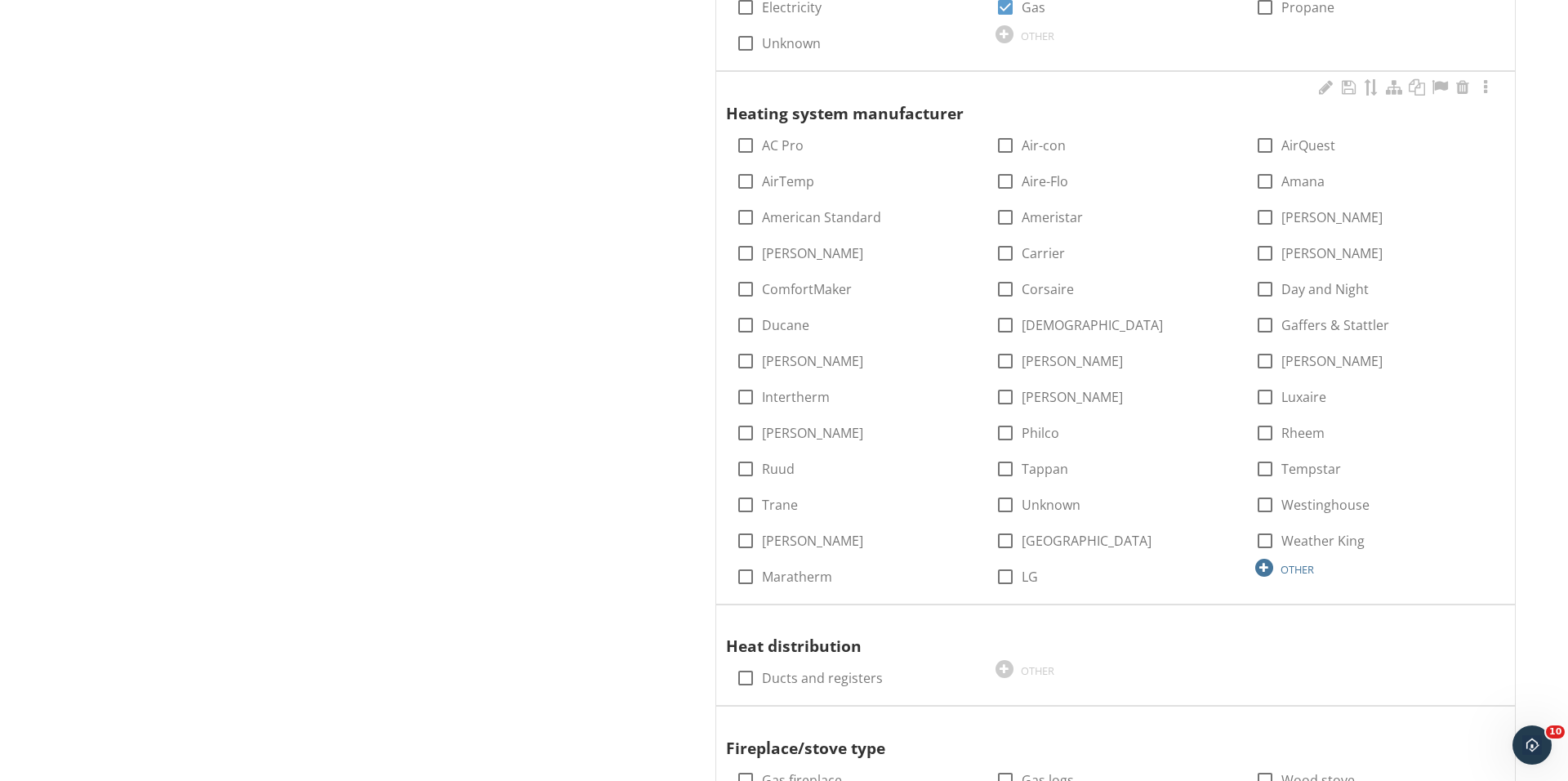
click at [1268, 565] on div at bounding box center [1264, 567] width 18 height 18
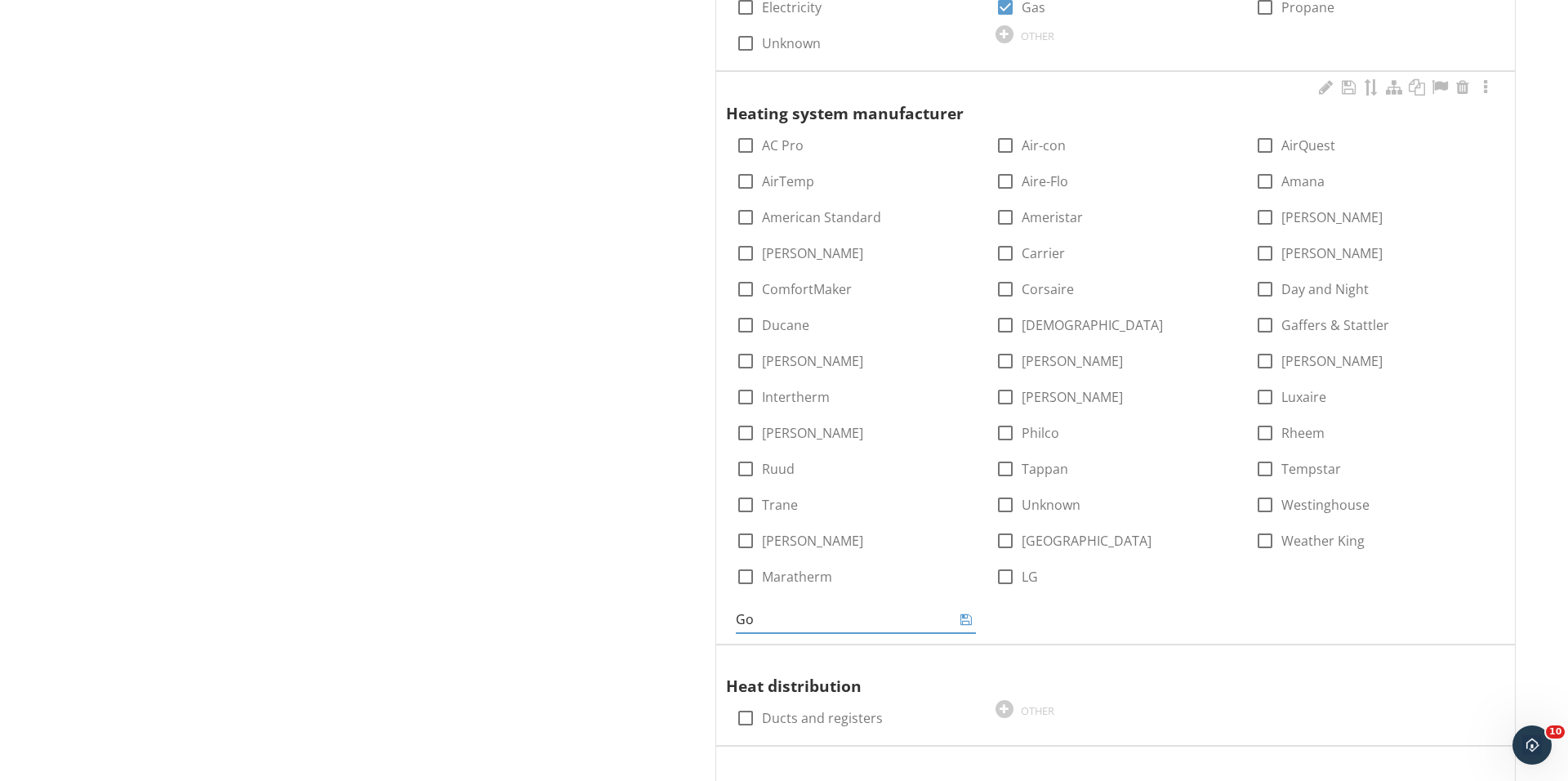
type input "G"
click at [1009, 505] on div at bounding box center [1005, 505] width 28 height 28
checkbox input "true"
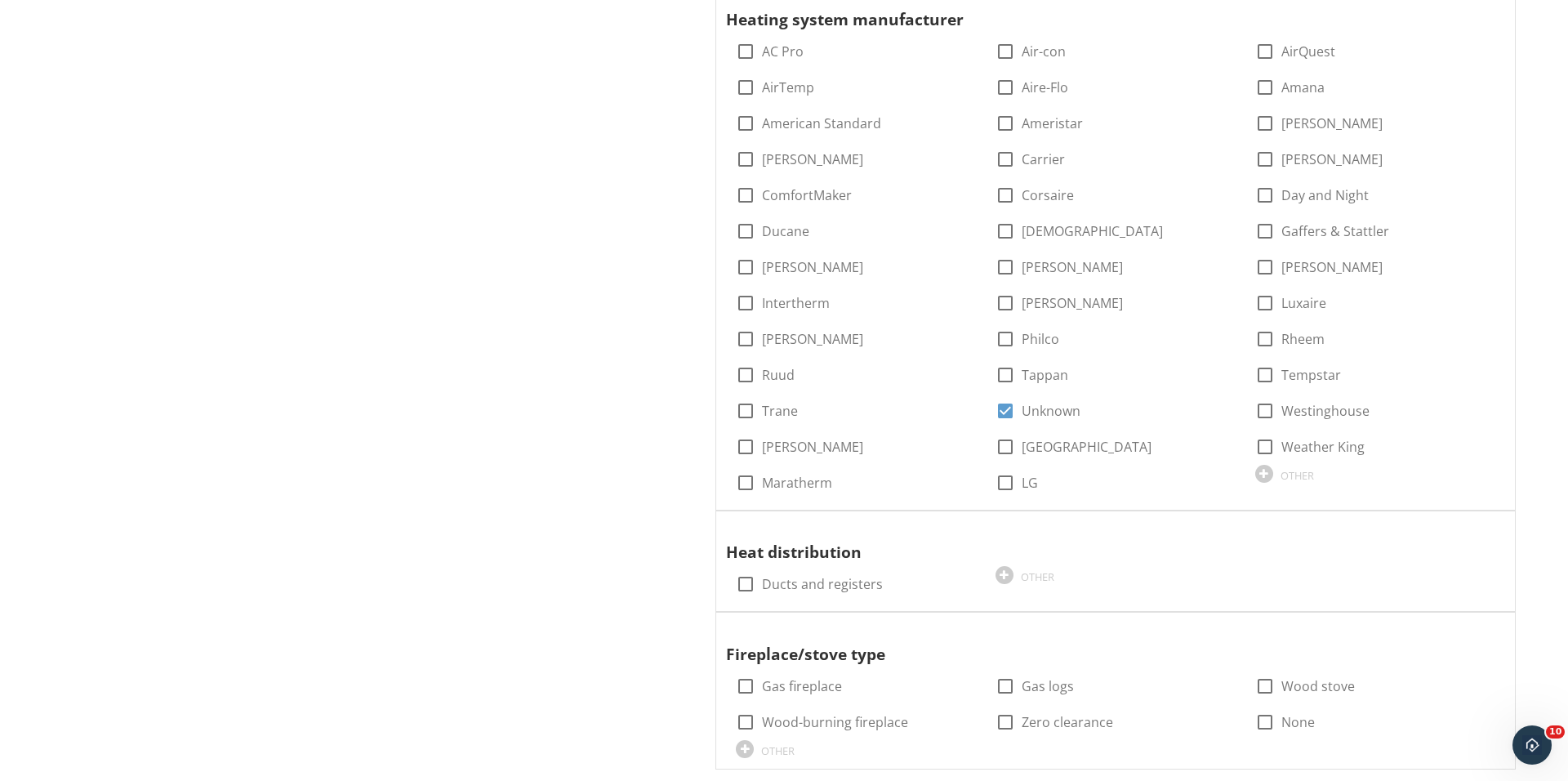
scroll to position [1338, 0]
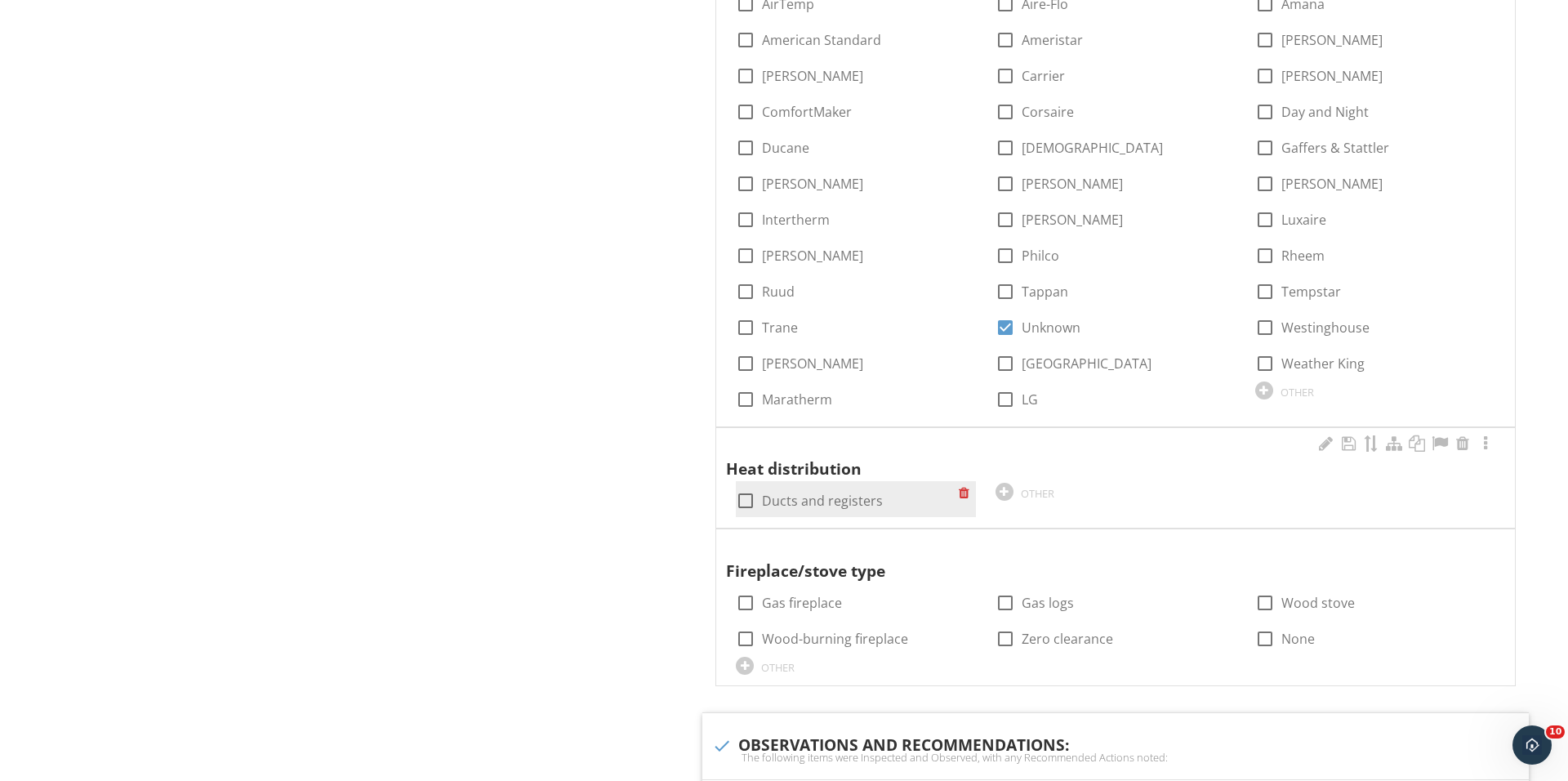
click at [750, 481] on div "check_box_outline_blank Ducts and registers" at bounding box center [856, 499] width 240 height 36
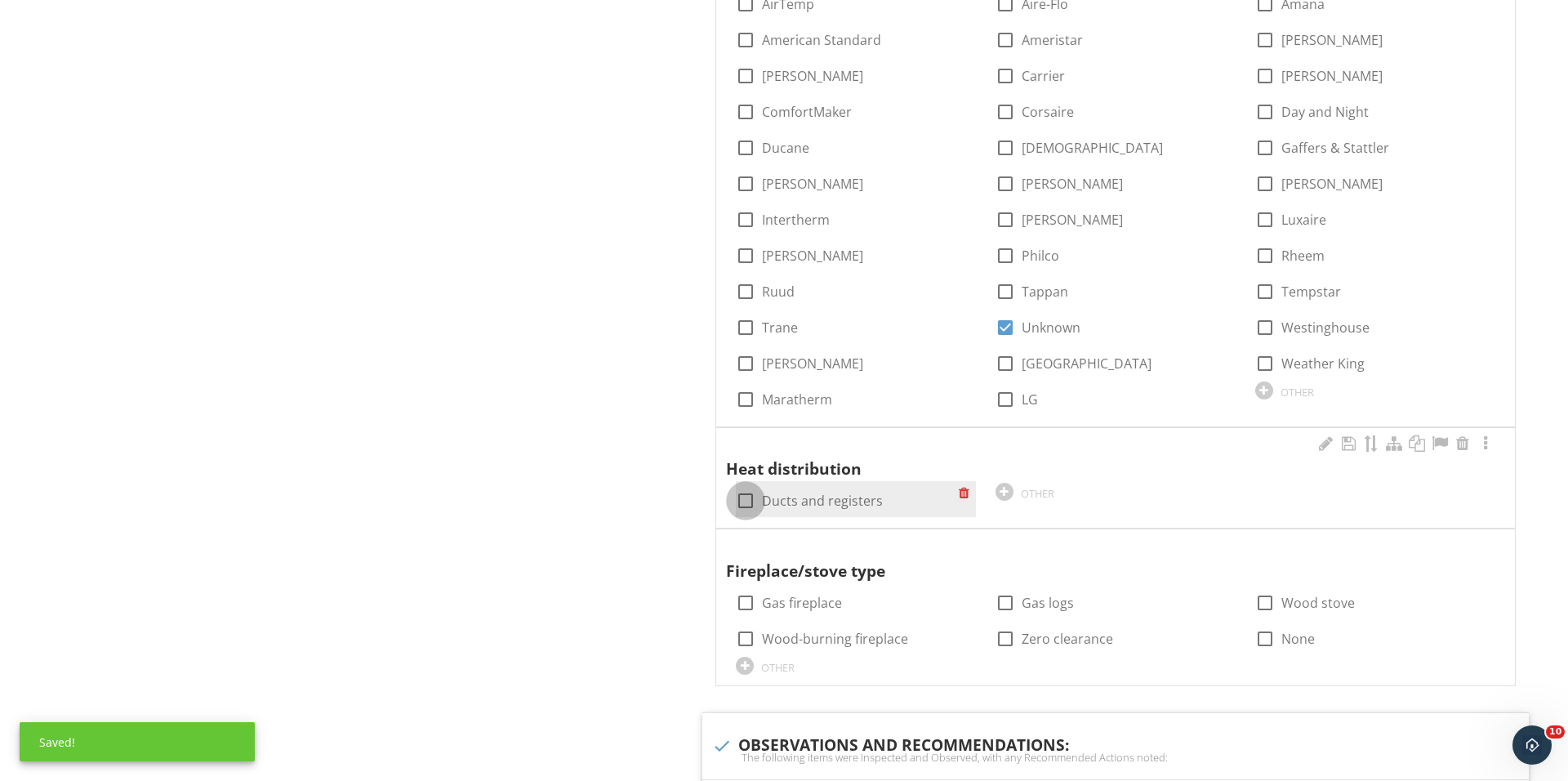
click at [749, 488] on div at bounding box center [745, 501] width 28 height 28
checkbox input "true"
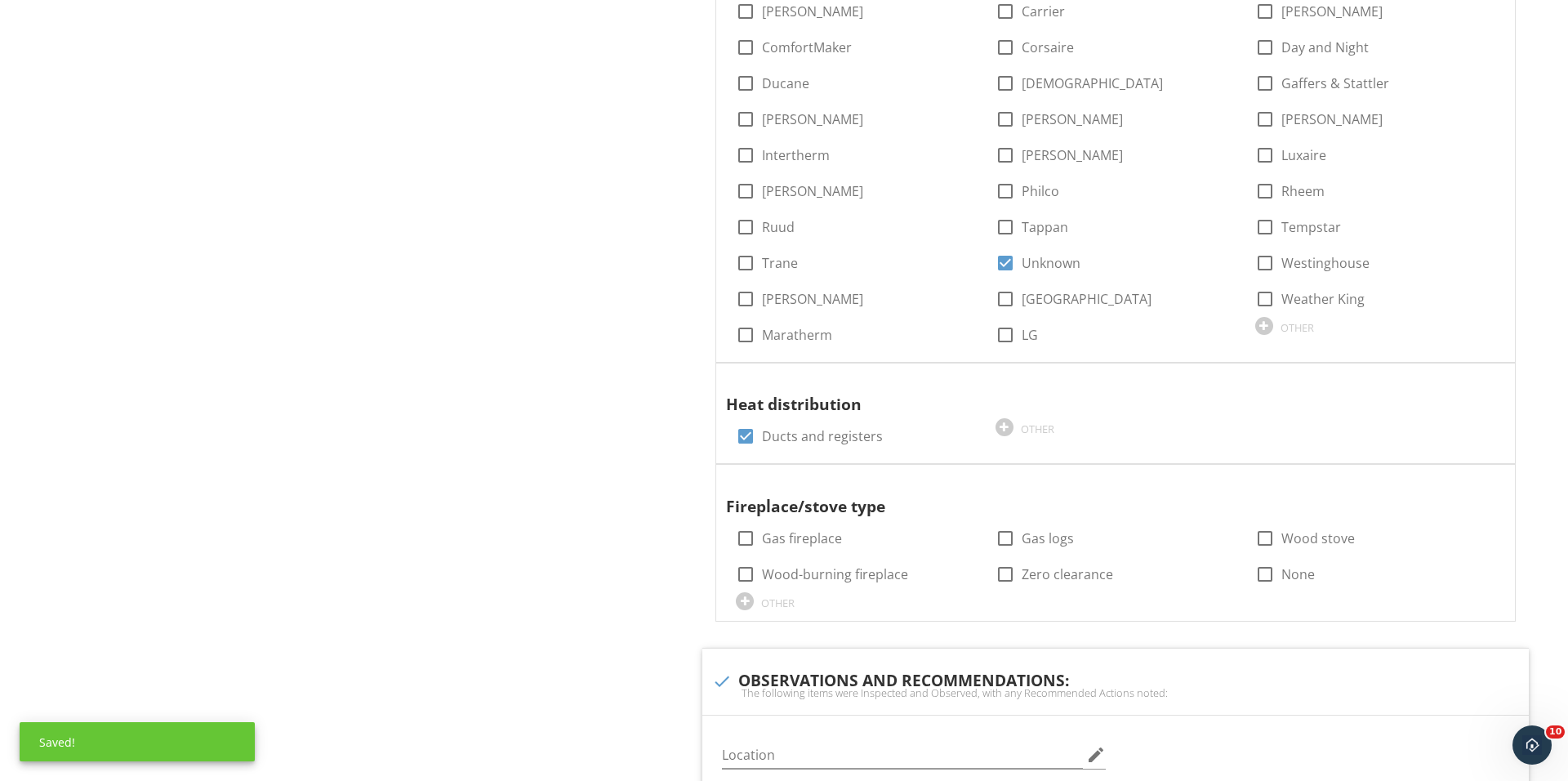
scroll to position [1488, 0]
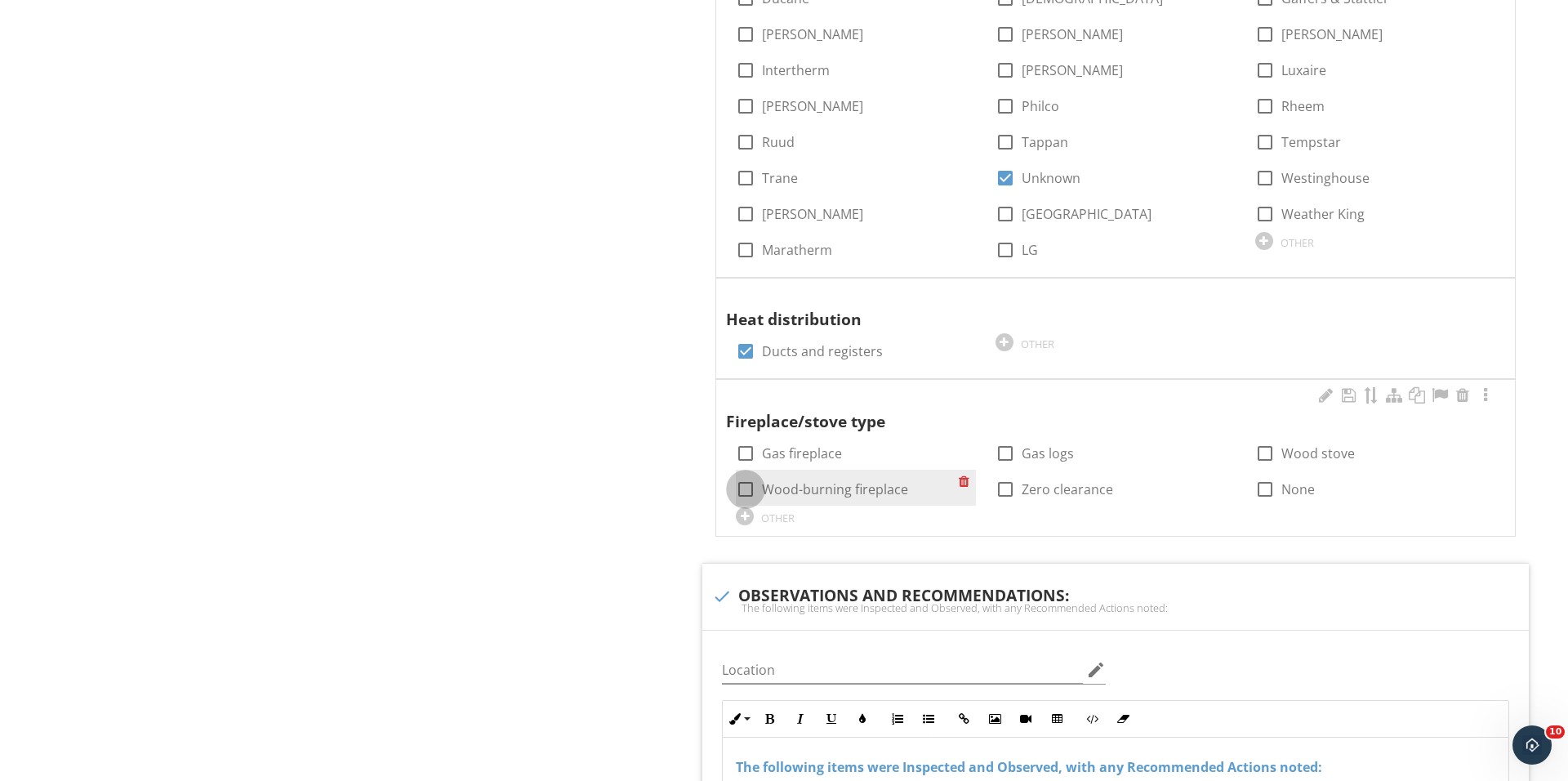
click at [745, 486] on div at bounding box center [745, 490] width 28 height 28
checkbox input "false"
click at [1255, 457] on div at bounding box center [1265, 453] width 28 height 28
checkbox input "true"
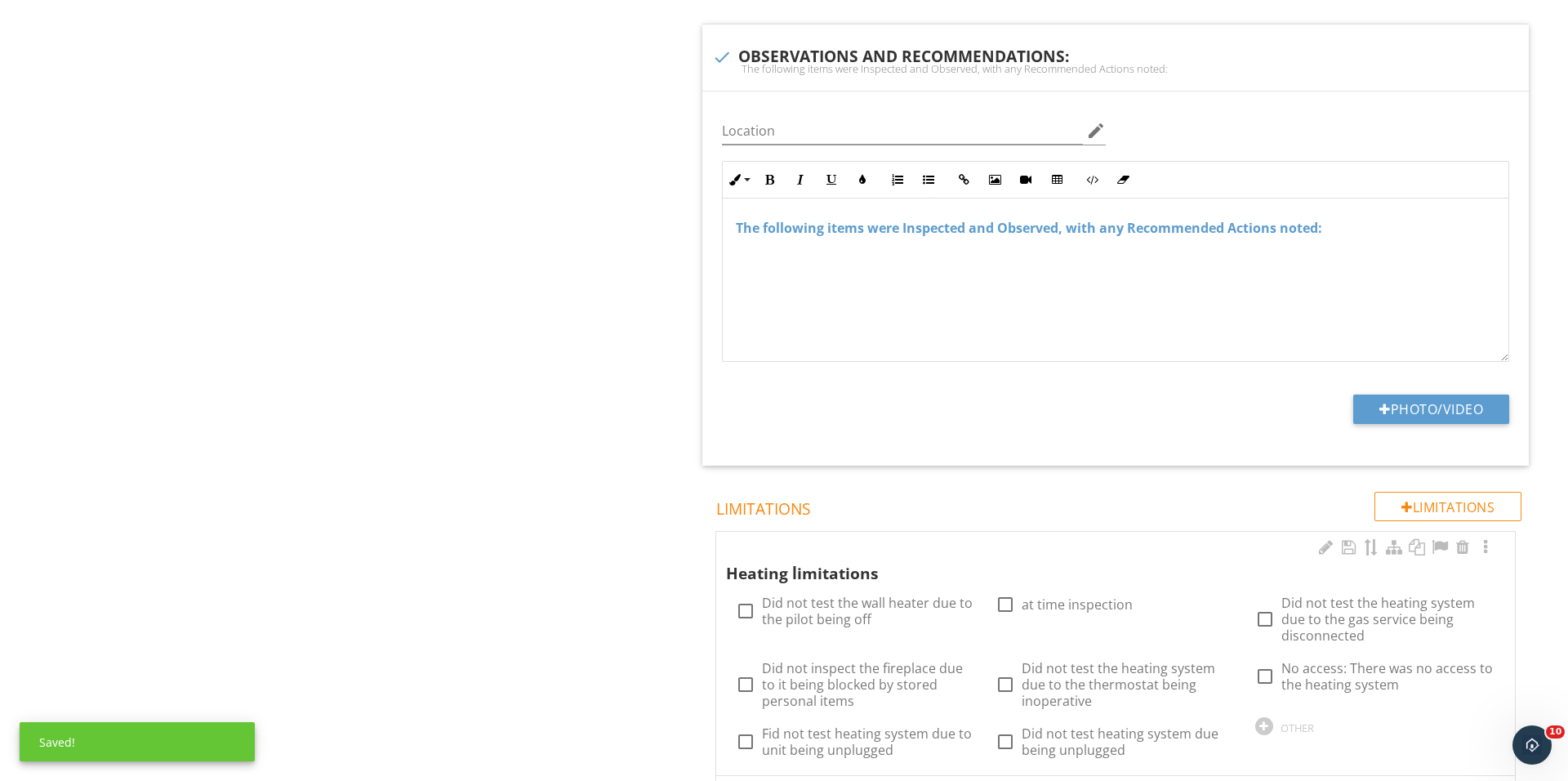
scroll to position [2056, 0]
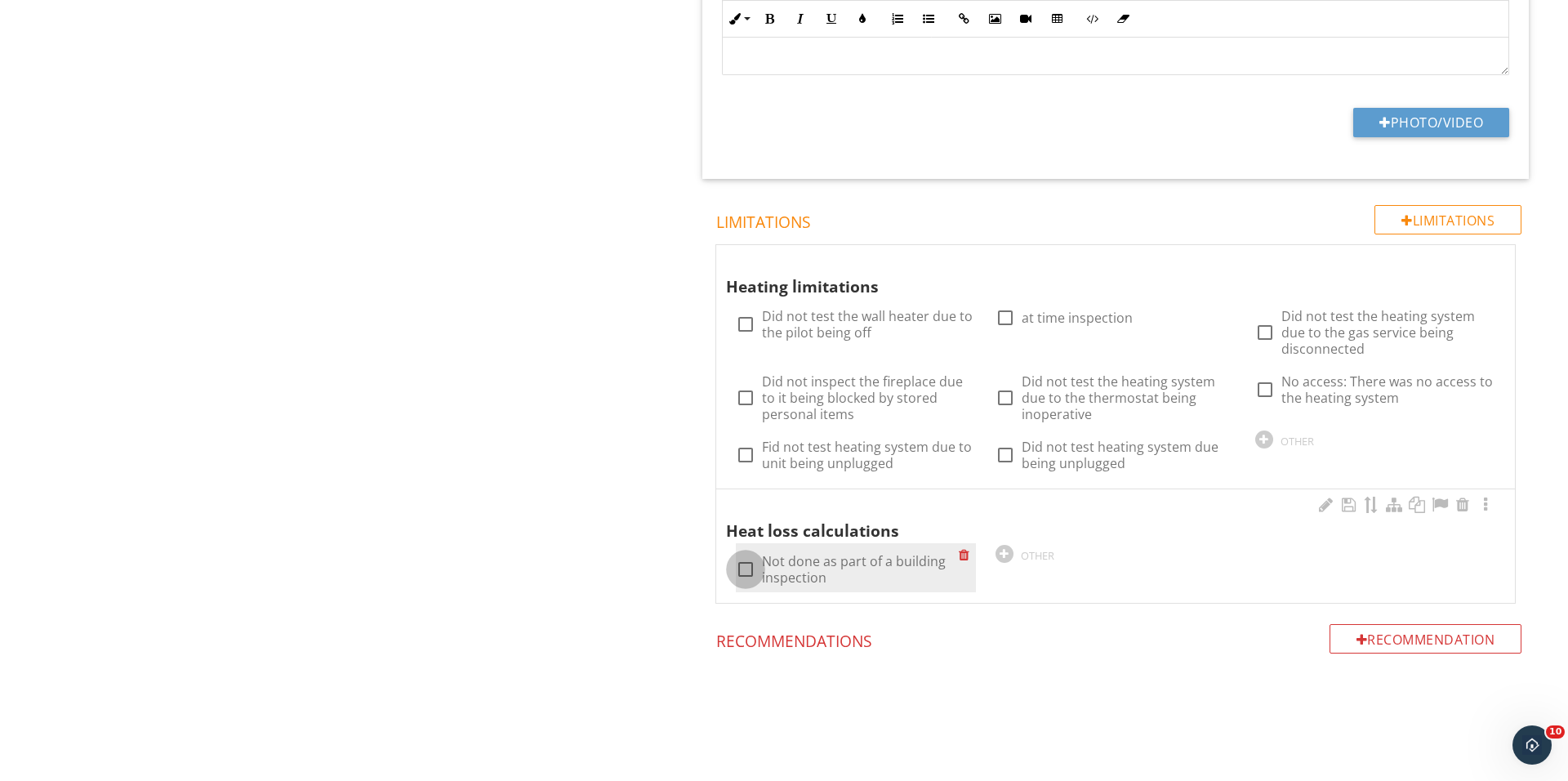
click at [744, 571] on div at bounding box center [745, 569] width 28 height 28
checkbox input "true"
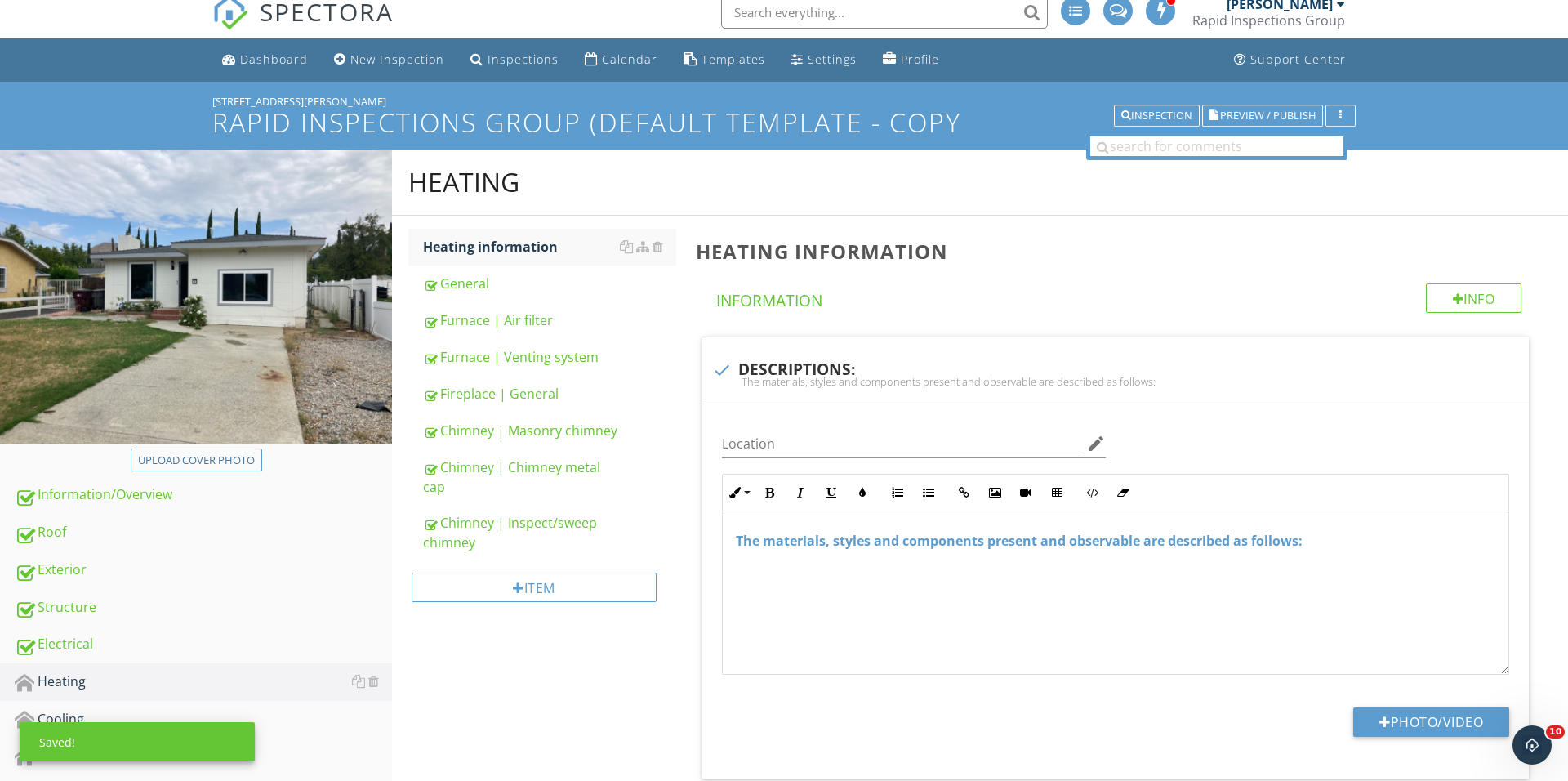
scroll to position [178, 0]
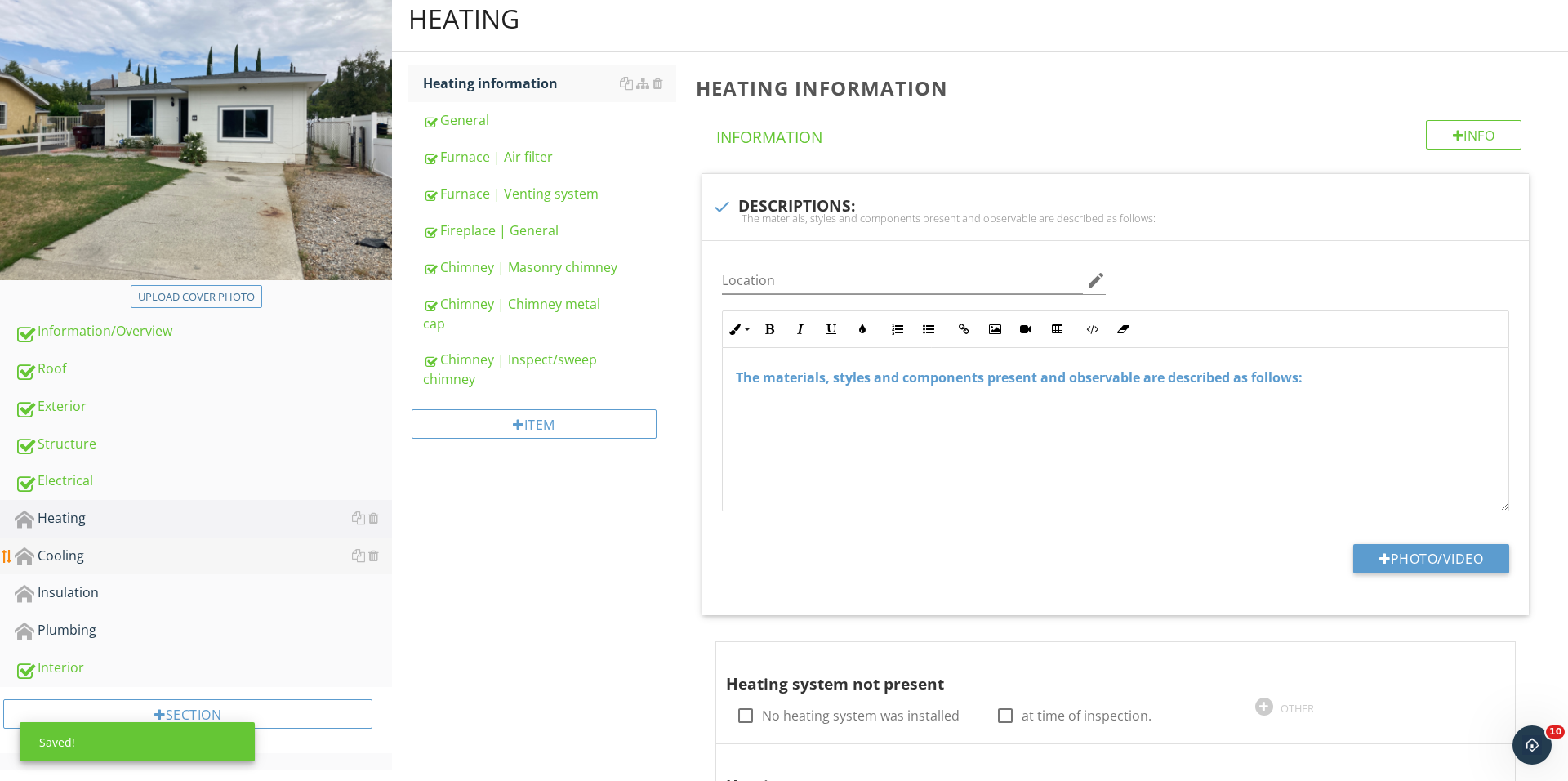
click at [171, 557] on div "Cooling" at bounding box center [203, 556] width 377 height 22
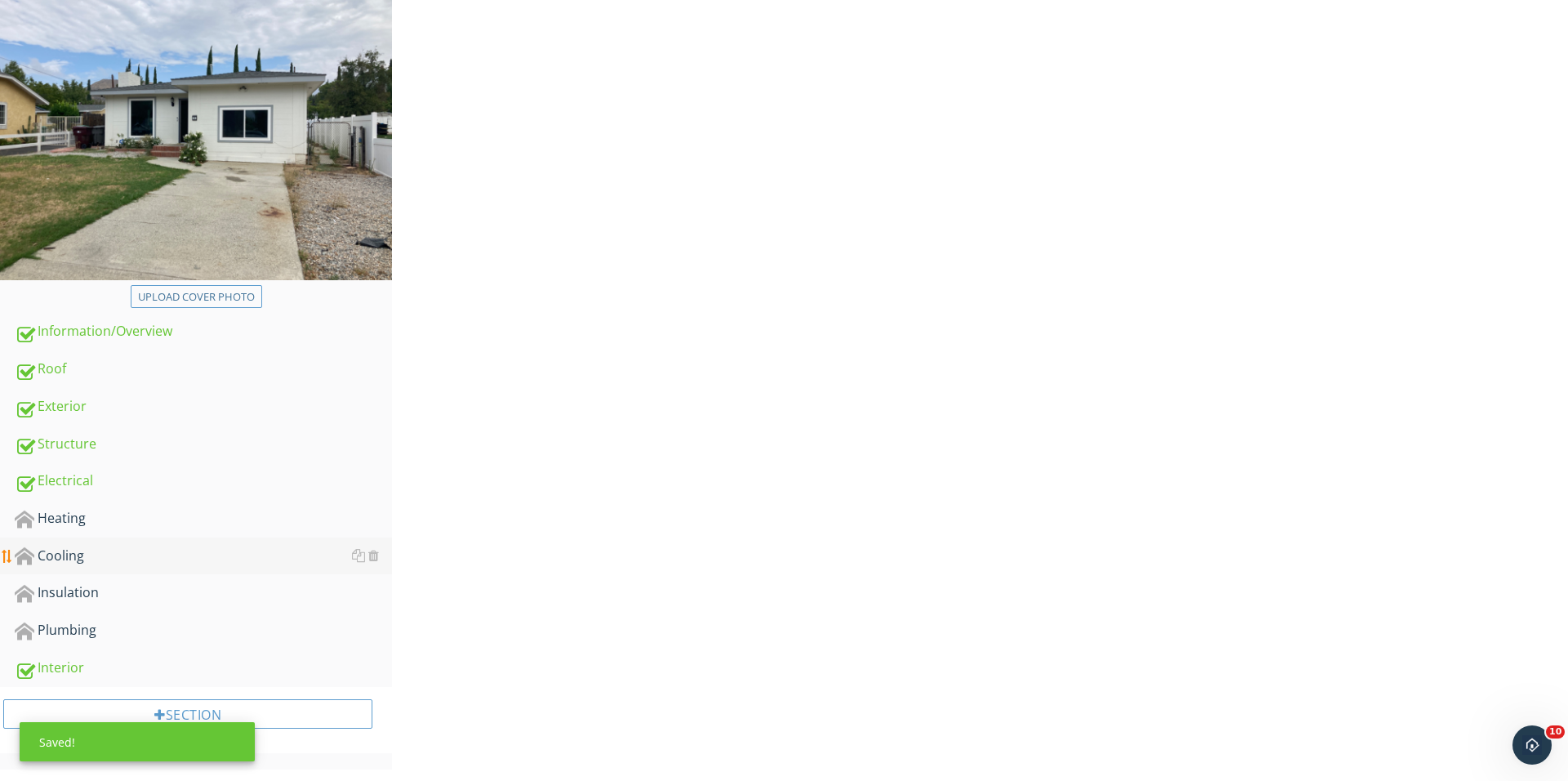
scroll to position [177, 0]
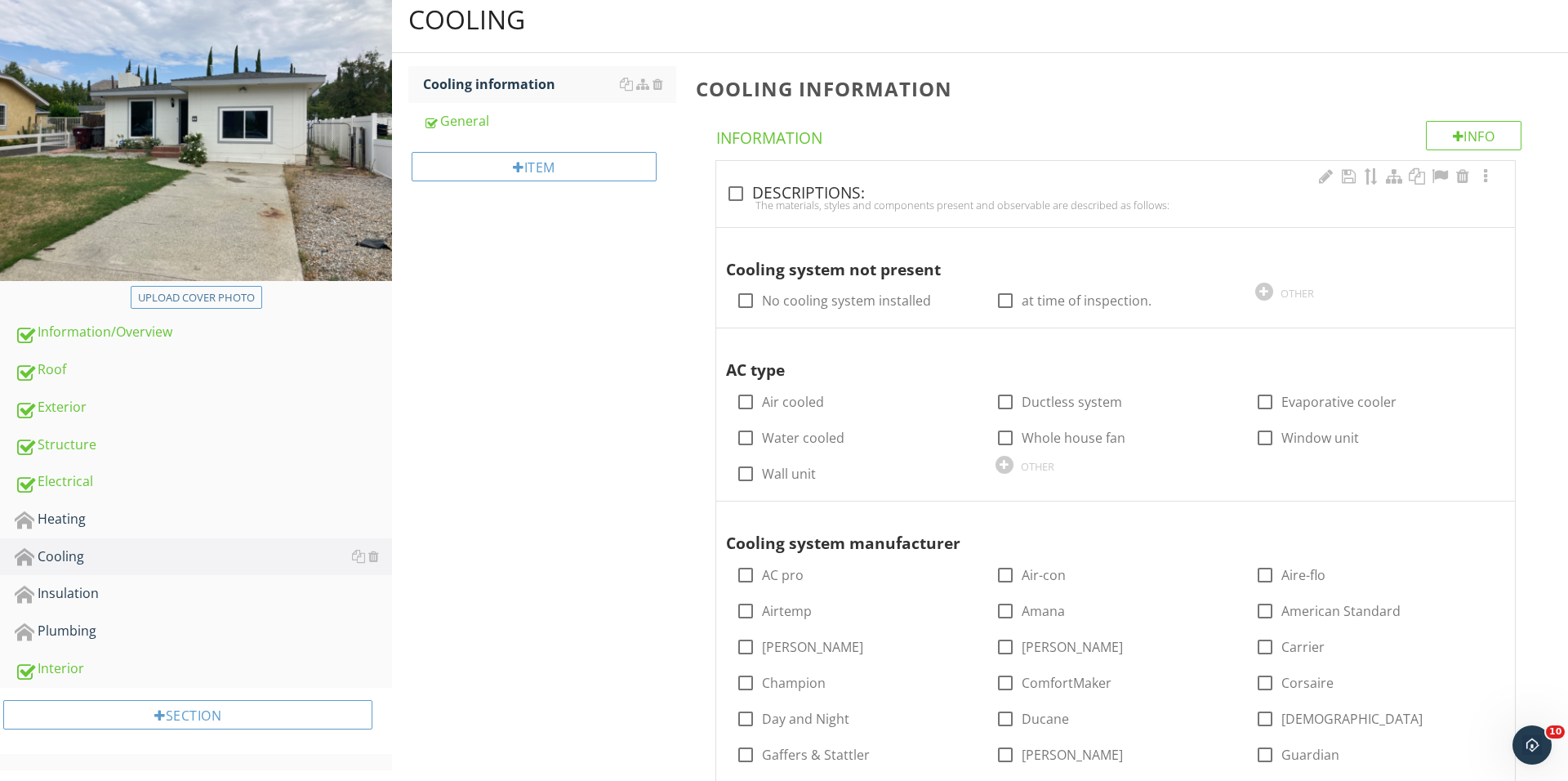
click at [753, 178] on div "check_box_outline_blank DESCRIPTIONS: The materials, styles and components pres…" at bounding box center [1115, 194] width 799 height 66
checkbox input "true"
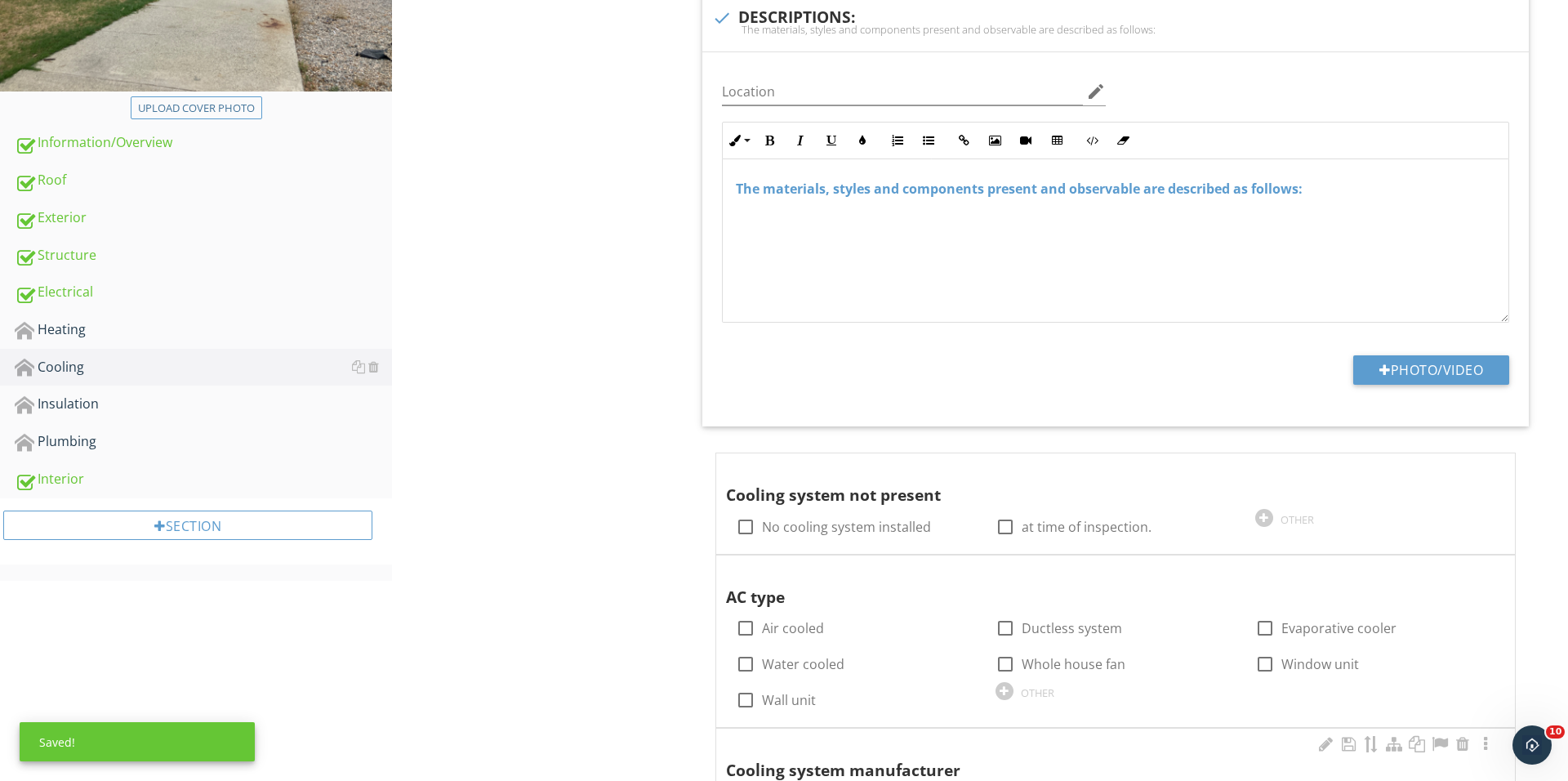
scroll to position [567, 0]
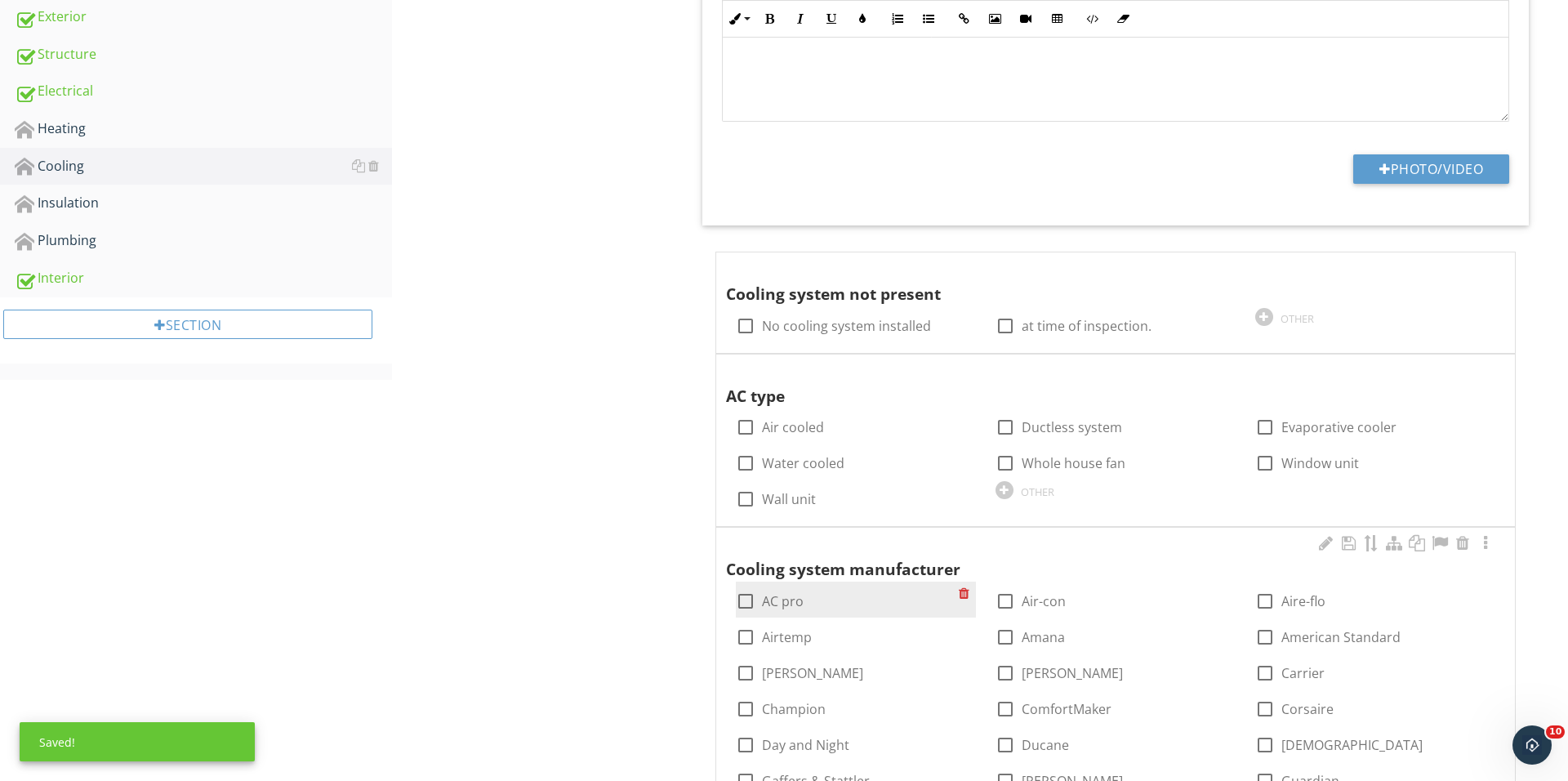
click at [748, 593] on div at bounding box center [745, 601] width 28 height 28
checkbox input "false"
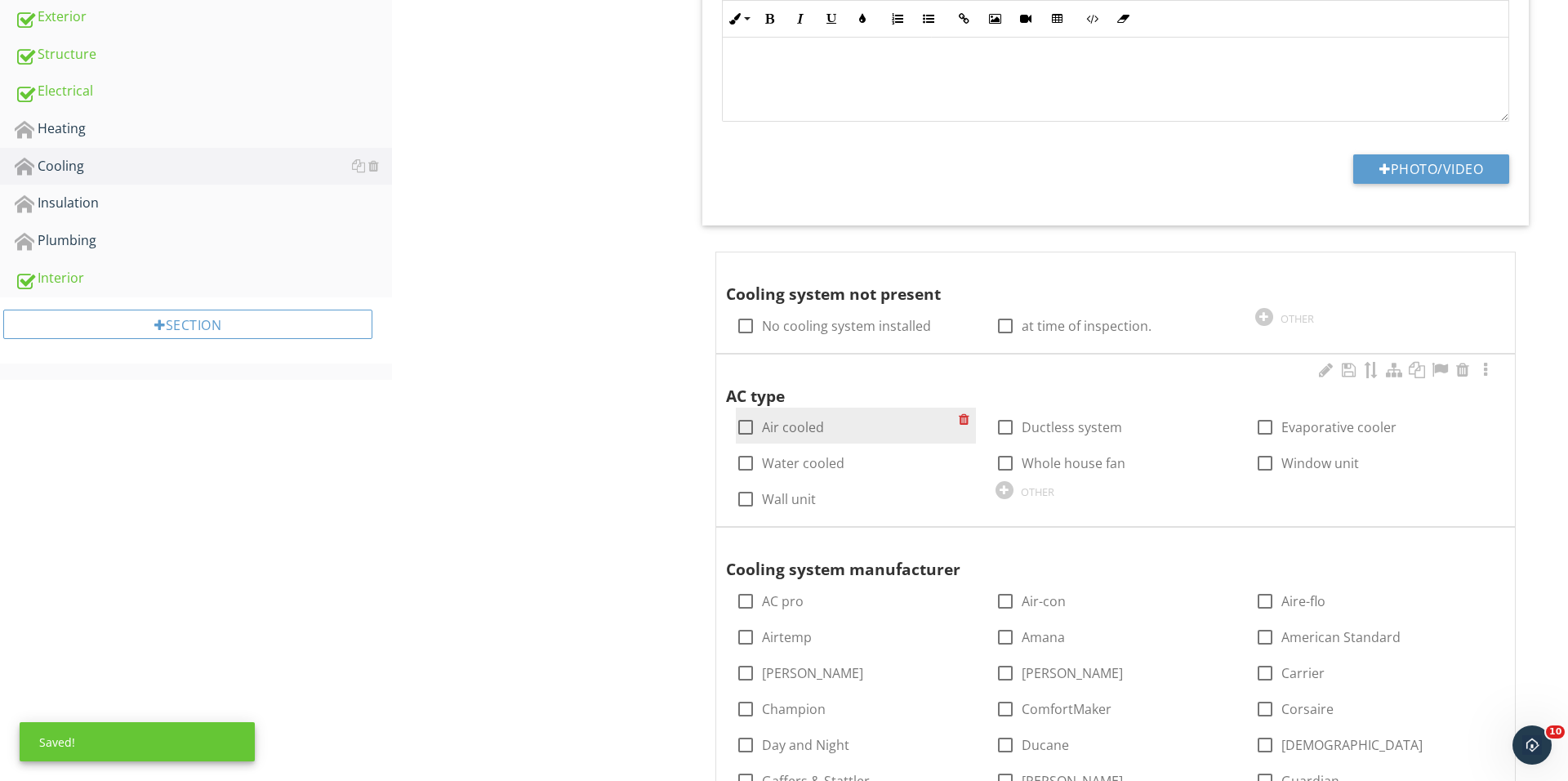
click at [748, 424] on div at bounding box center [745, 428] width 28 height 28
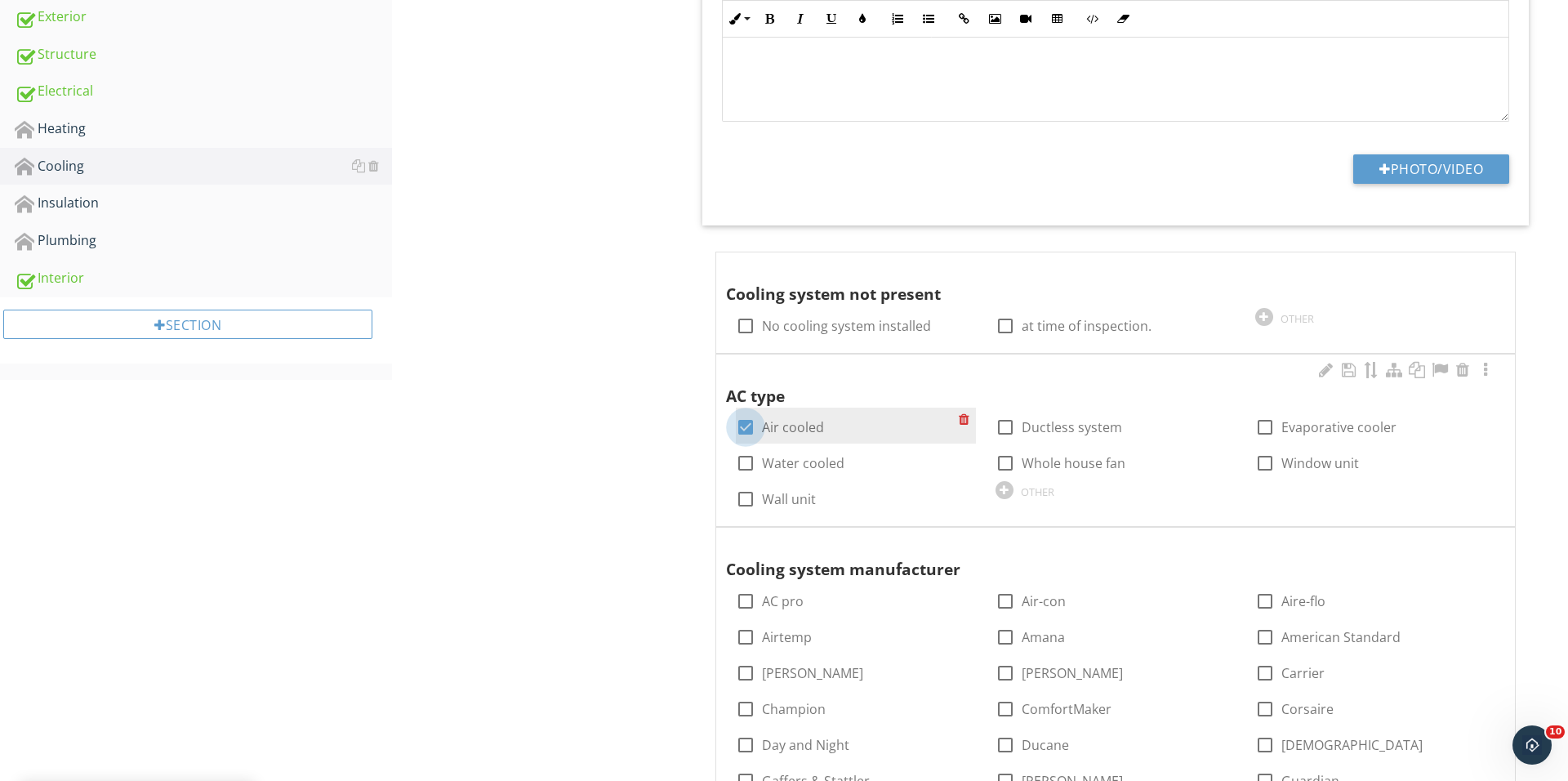
checkbox input "true"
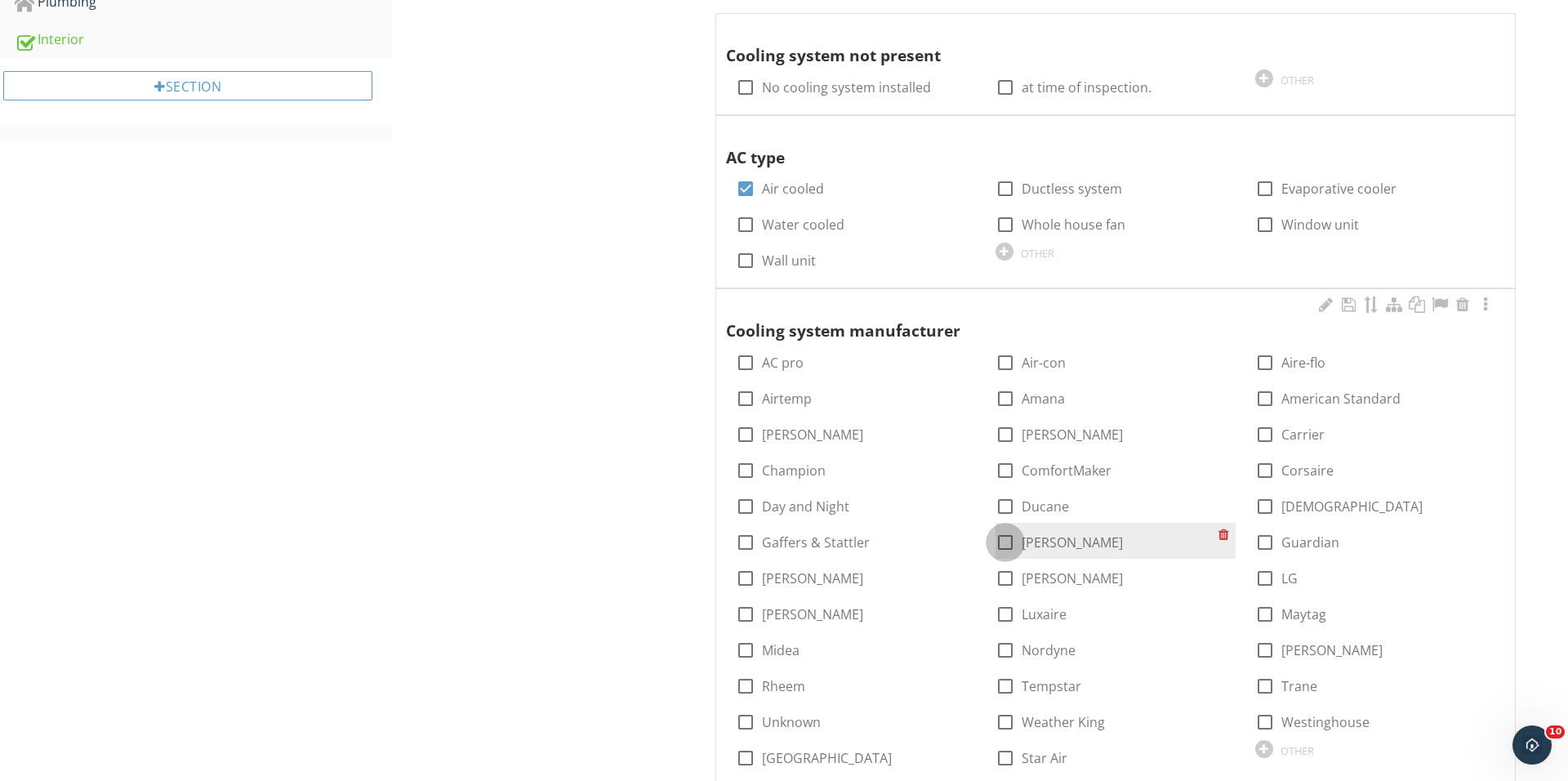
click at [1007, 543] on div at bounding box center [1005, 542] width 28 height 28
checkbox input "true"
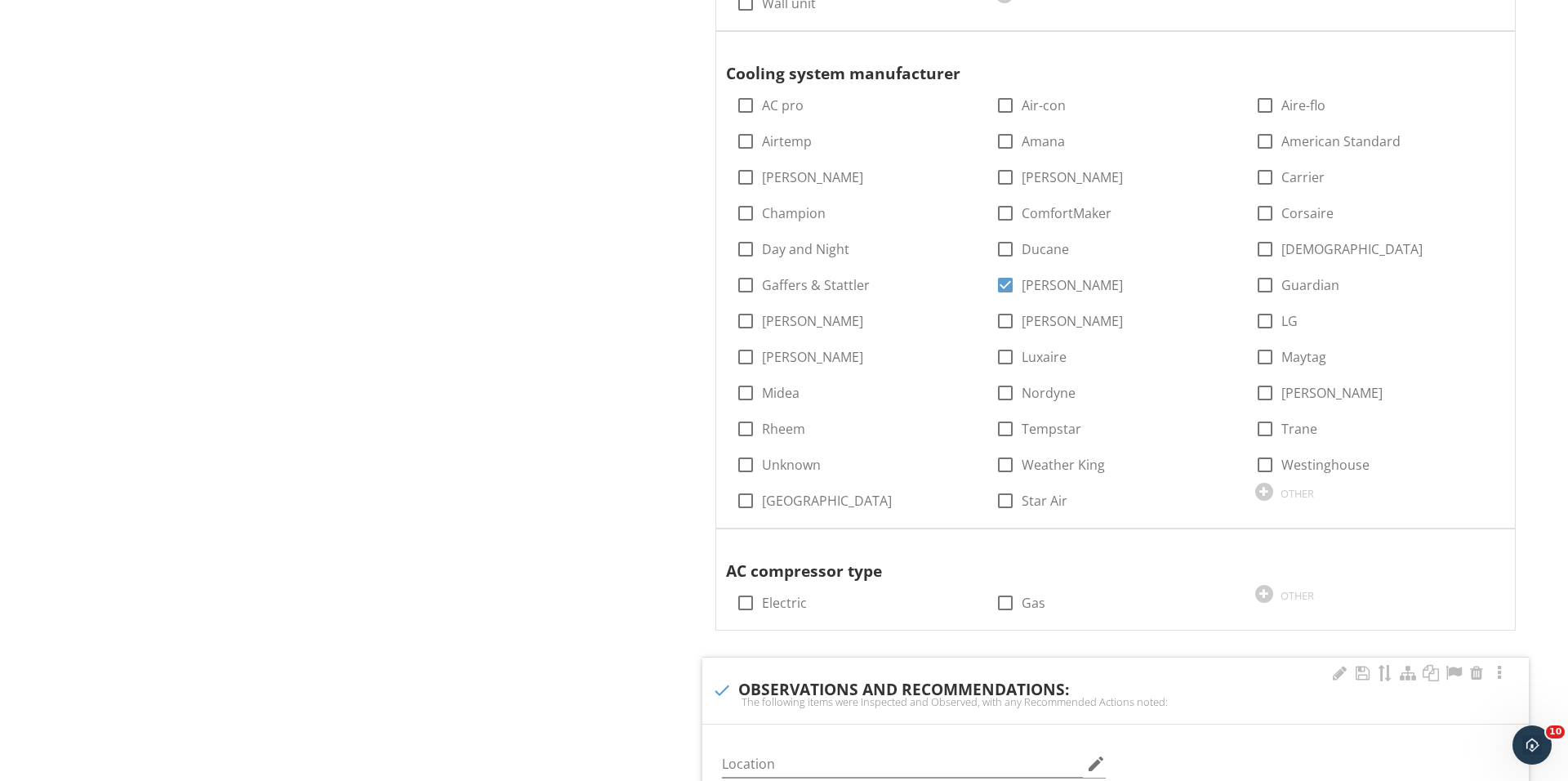
scroll to position [1243, 0]
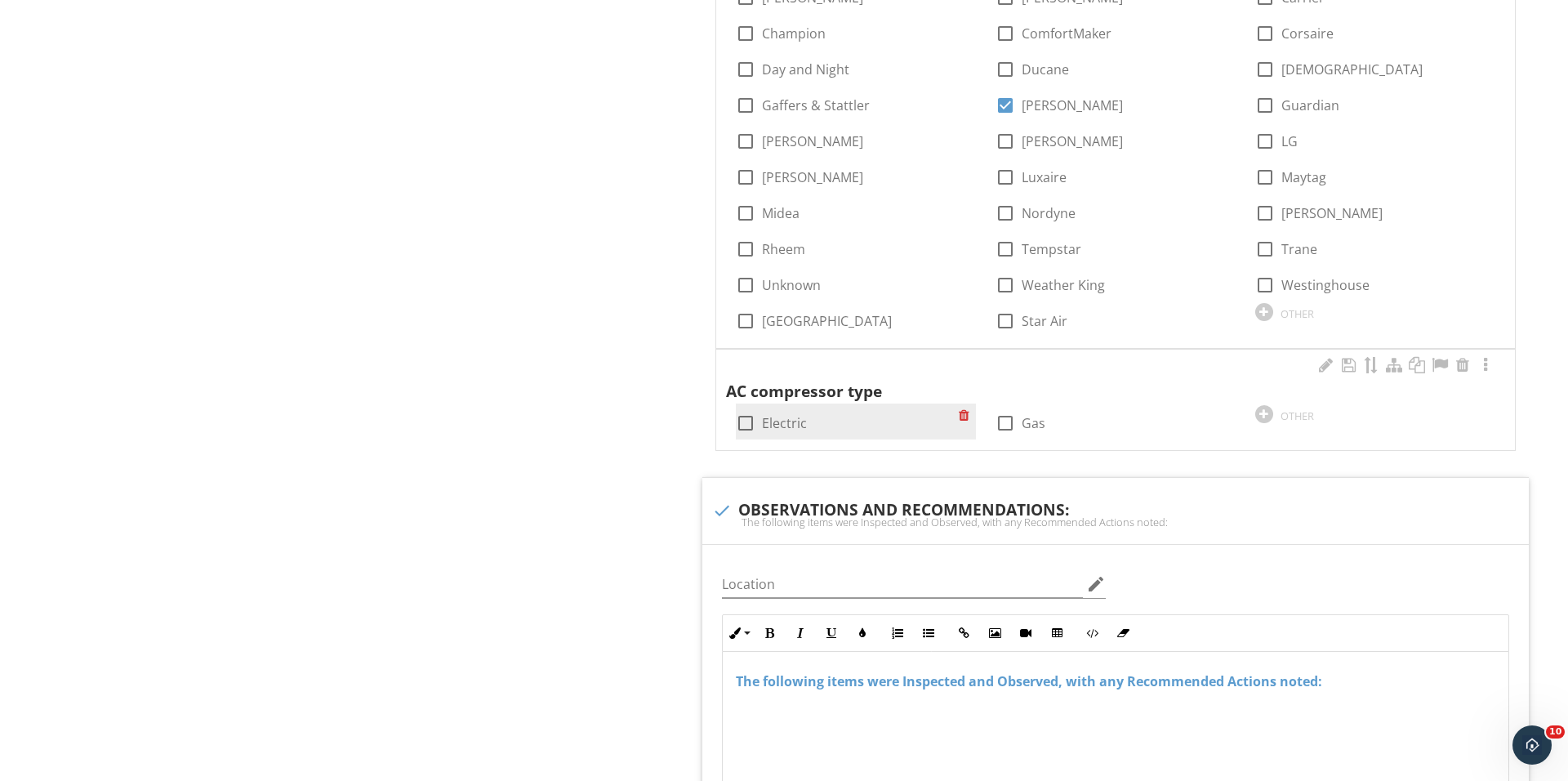
click at [746, 417] on div at bounding box center [745, 423] width 28 height 28
checkbox input "true"
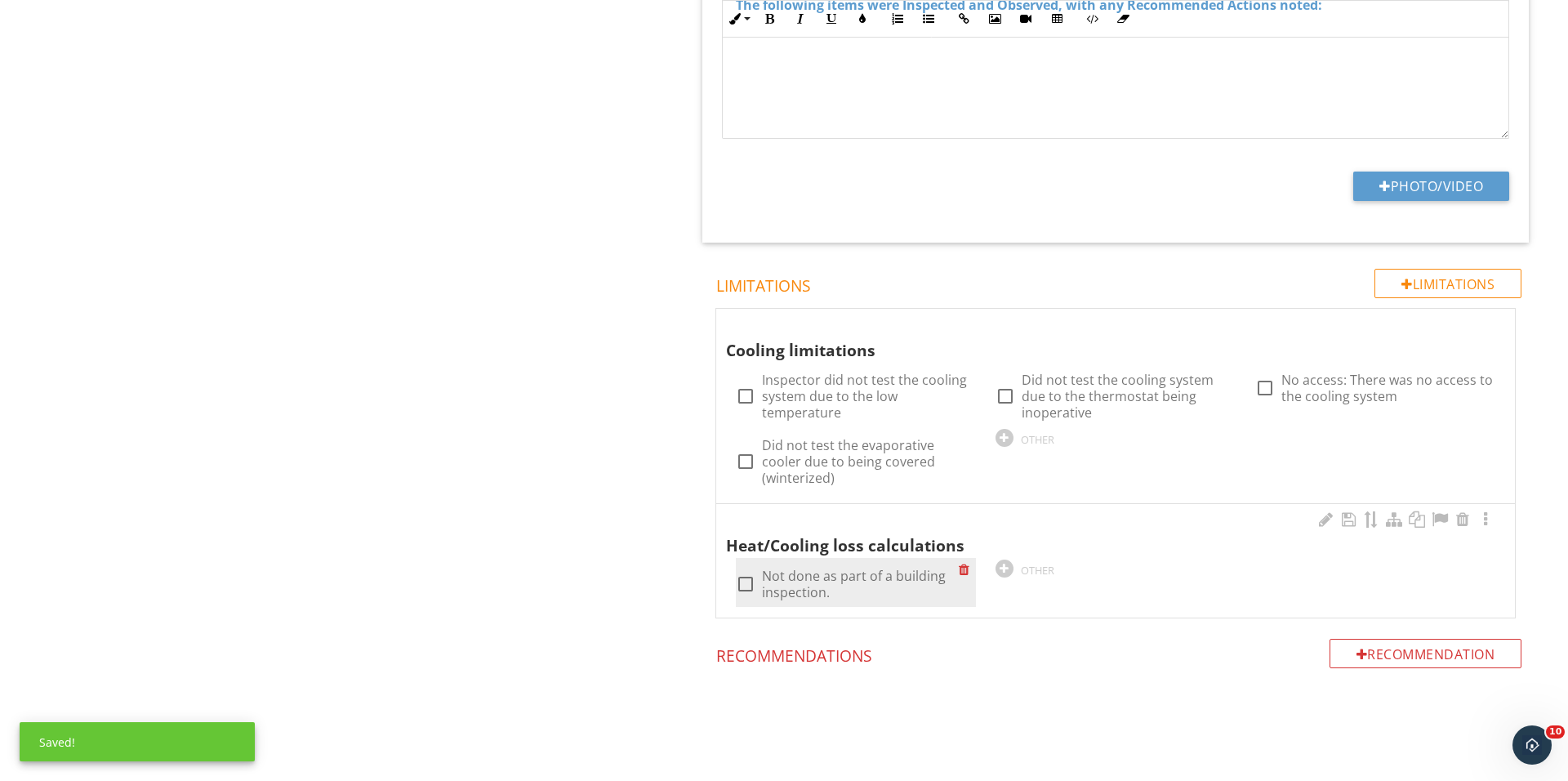
click at [743, 571] on div at bounding box center [745, 584] width 28 height 28
checkbox input "true"
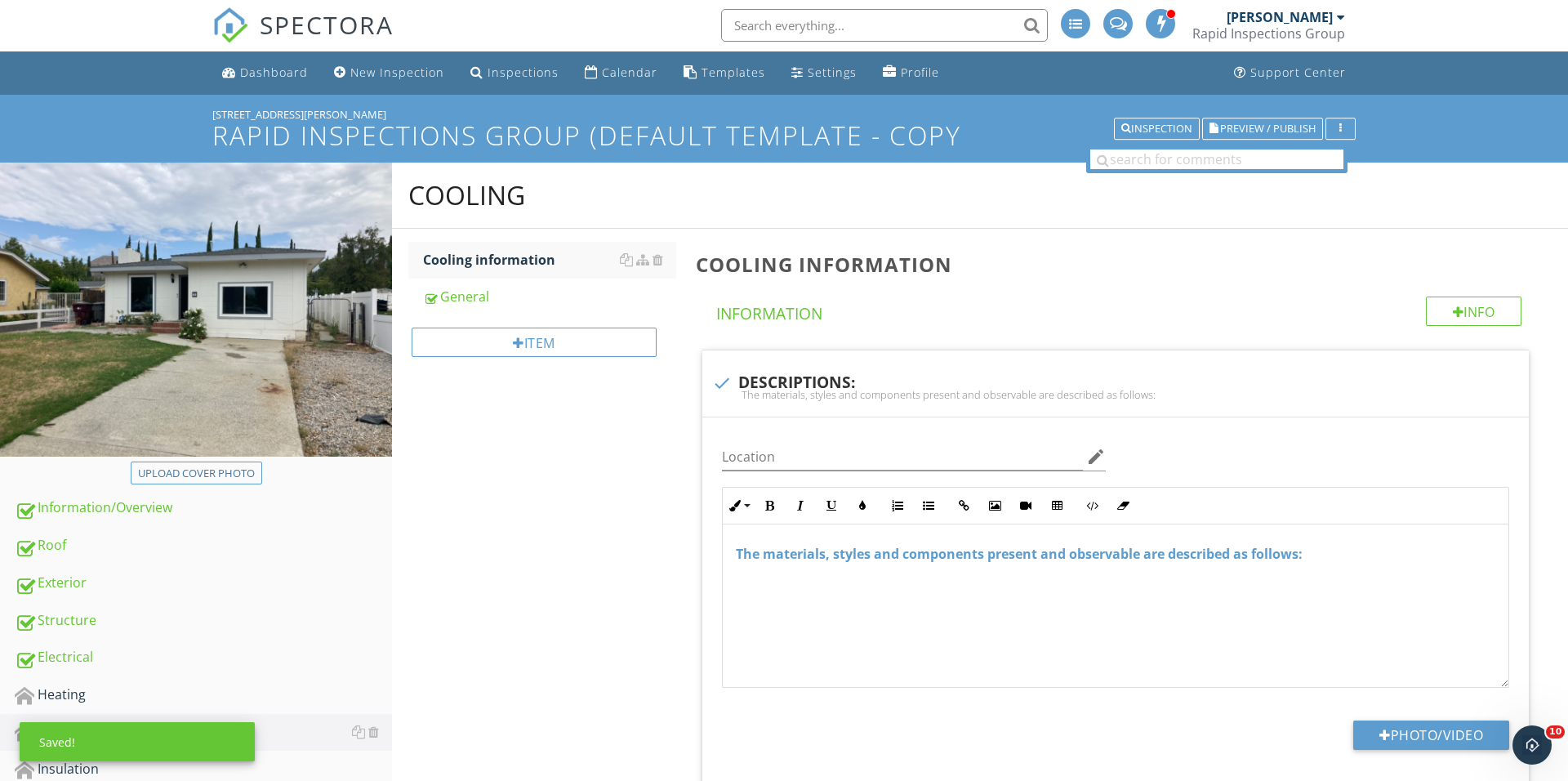
scroll to position [311, 0]
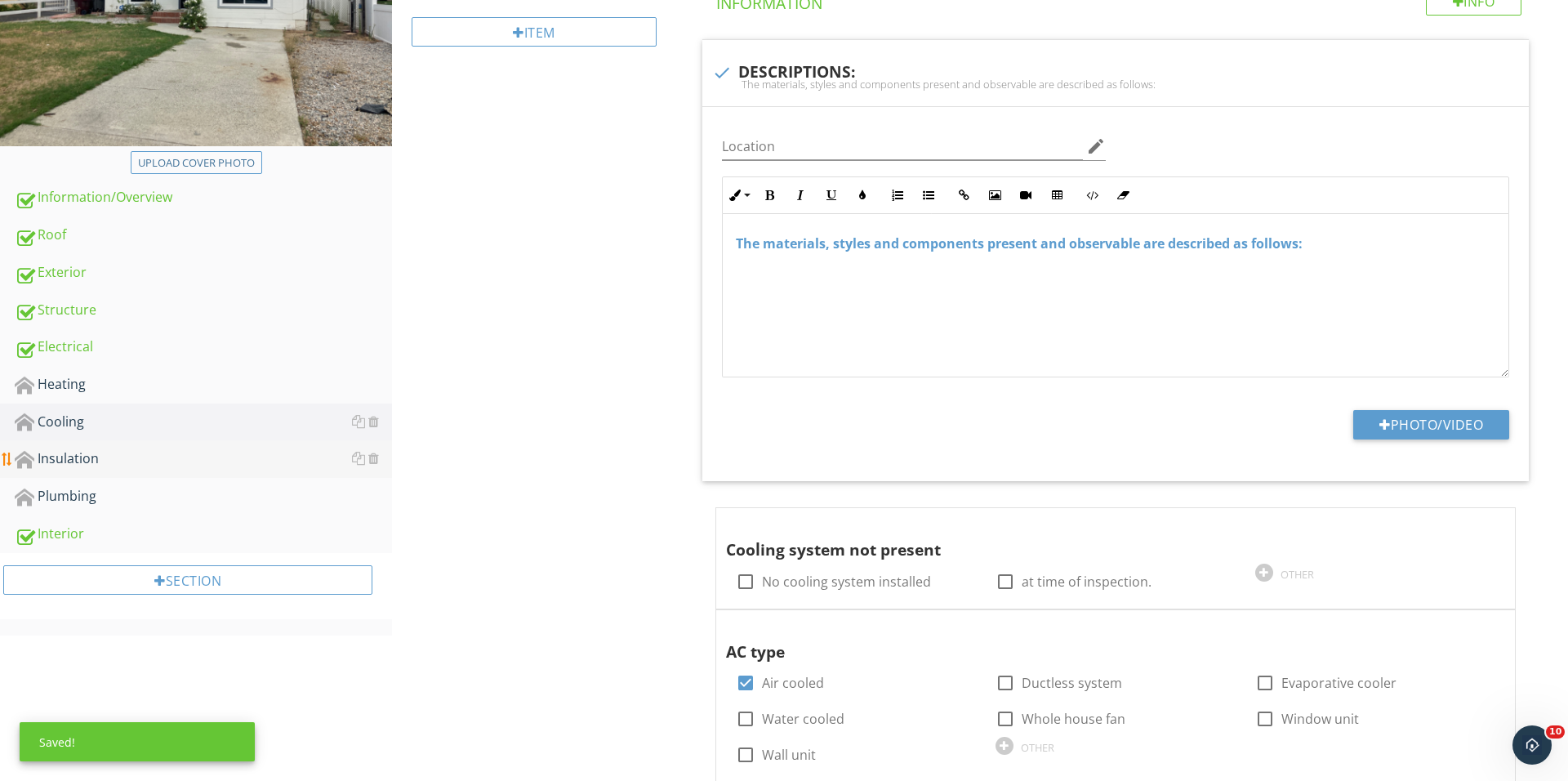
click at [187, 461] on div "Insulation" at bounding box center [203, 459] width 377 height 22
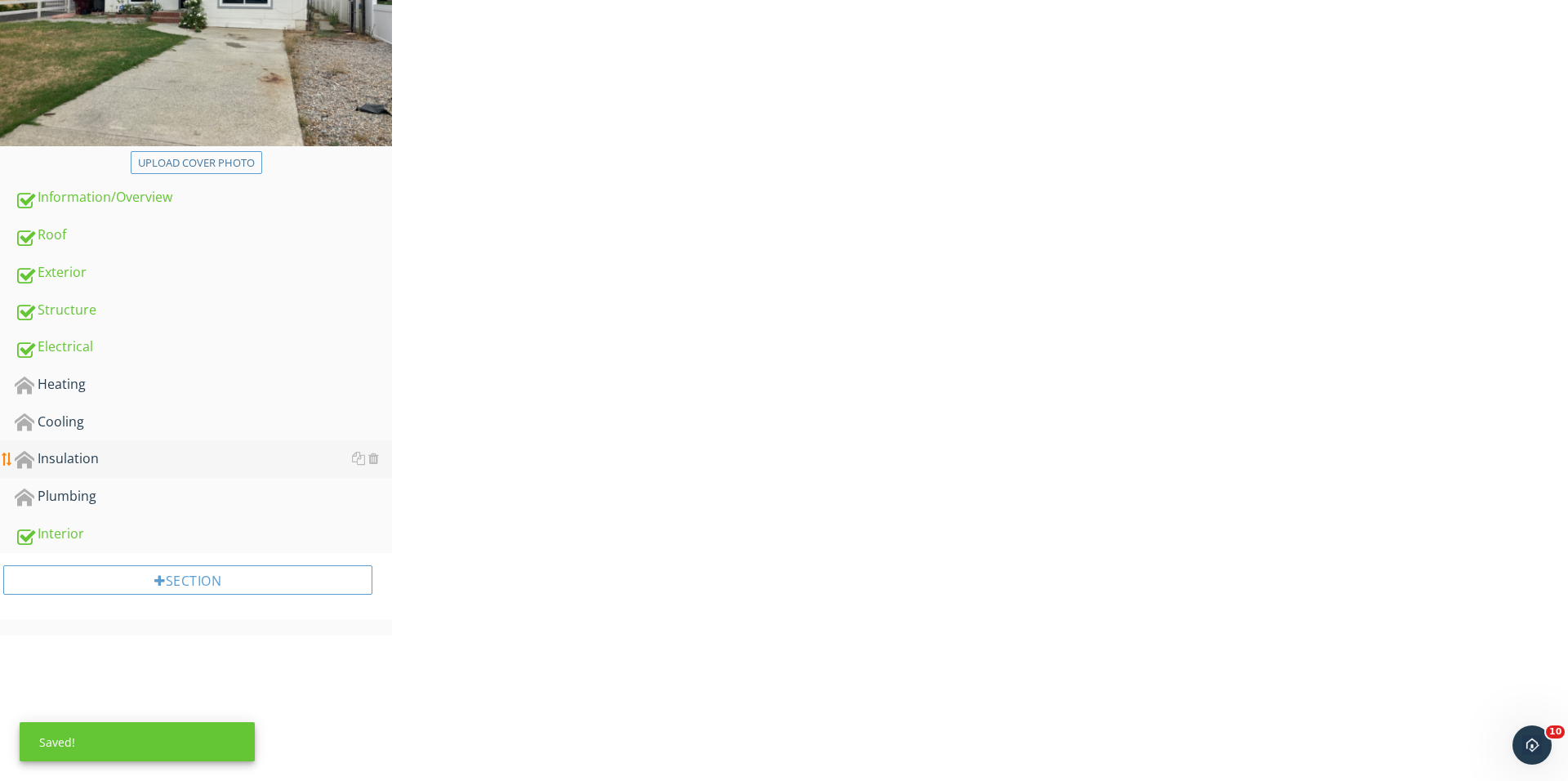
scroll to position [310, 0]
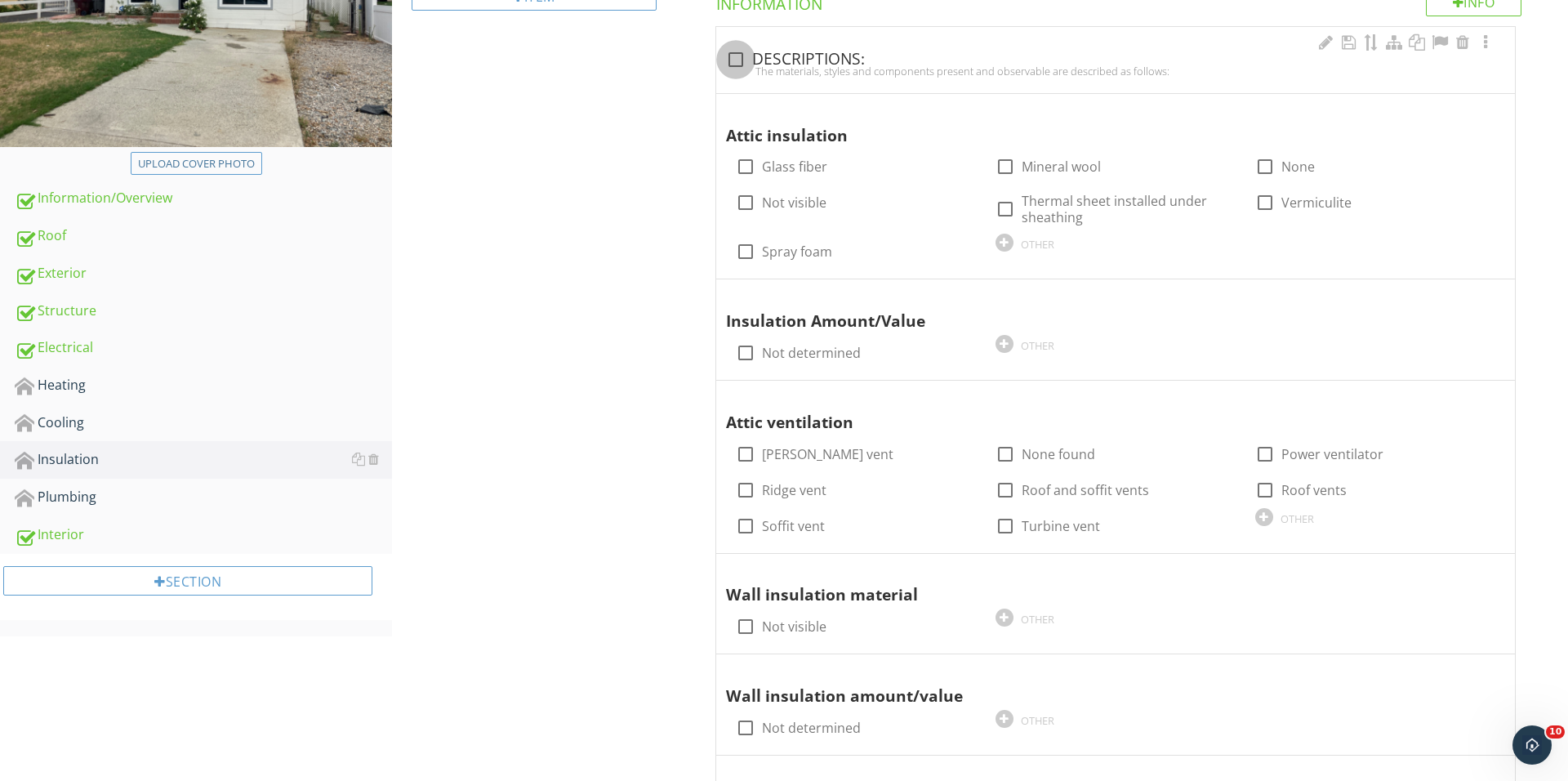
click at [740, 56] on div at bounding box center [736, 59] width 28 height 28
checkbox input "true"
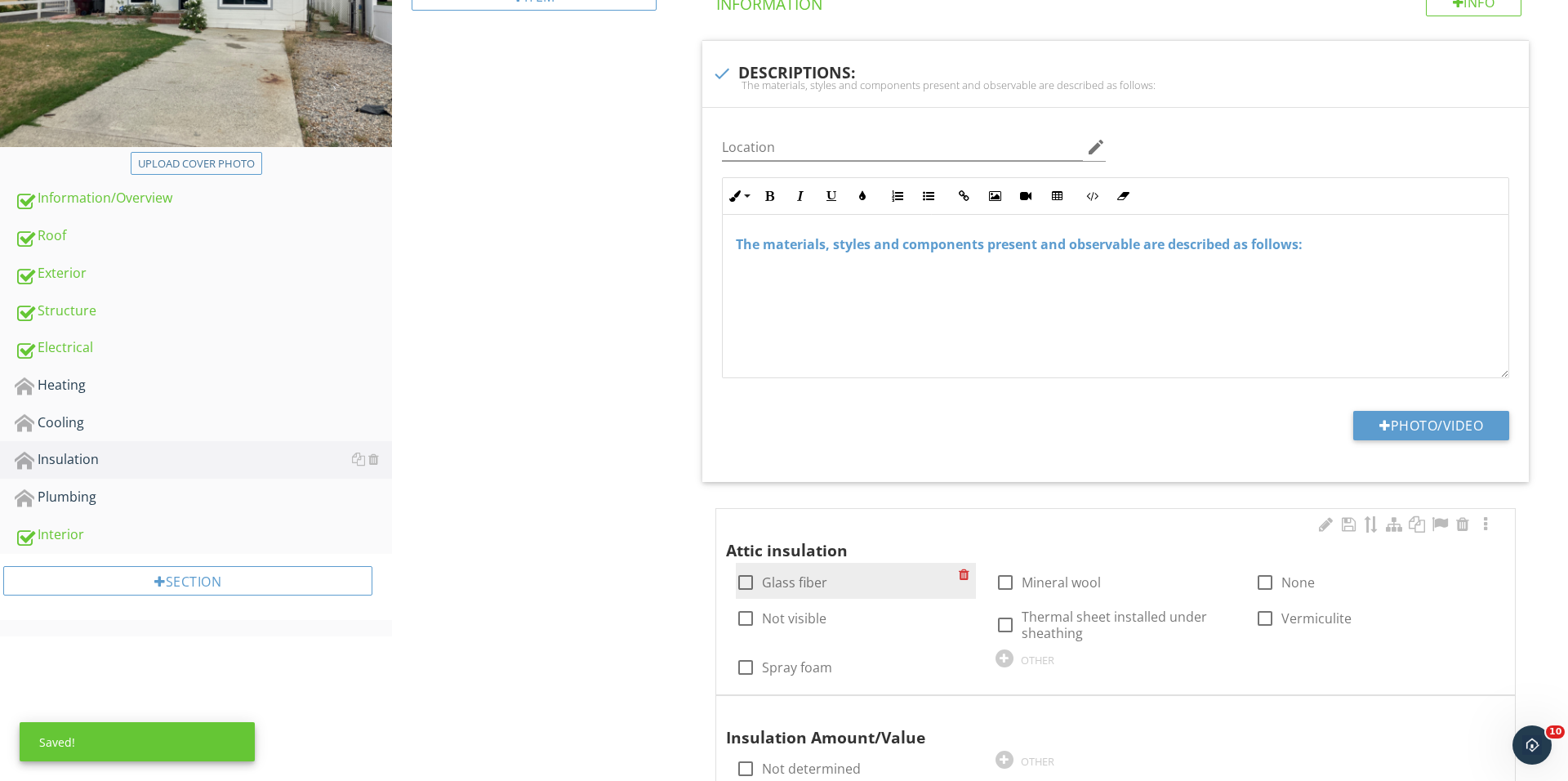
click at [740, 582] on div at bounding box center [745, 583] width 28 height 28
checkbox input "true"
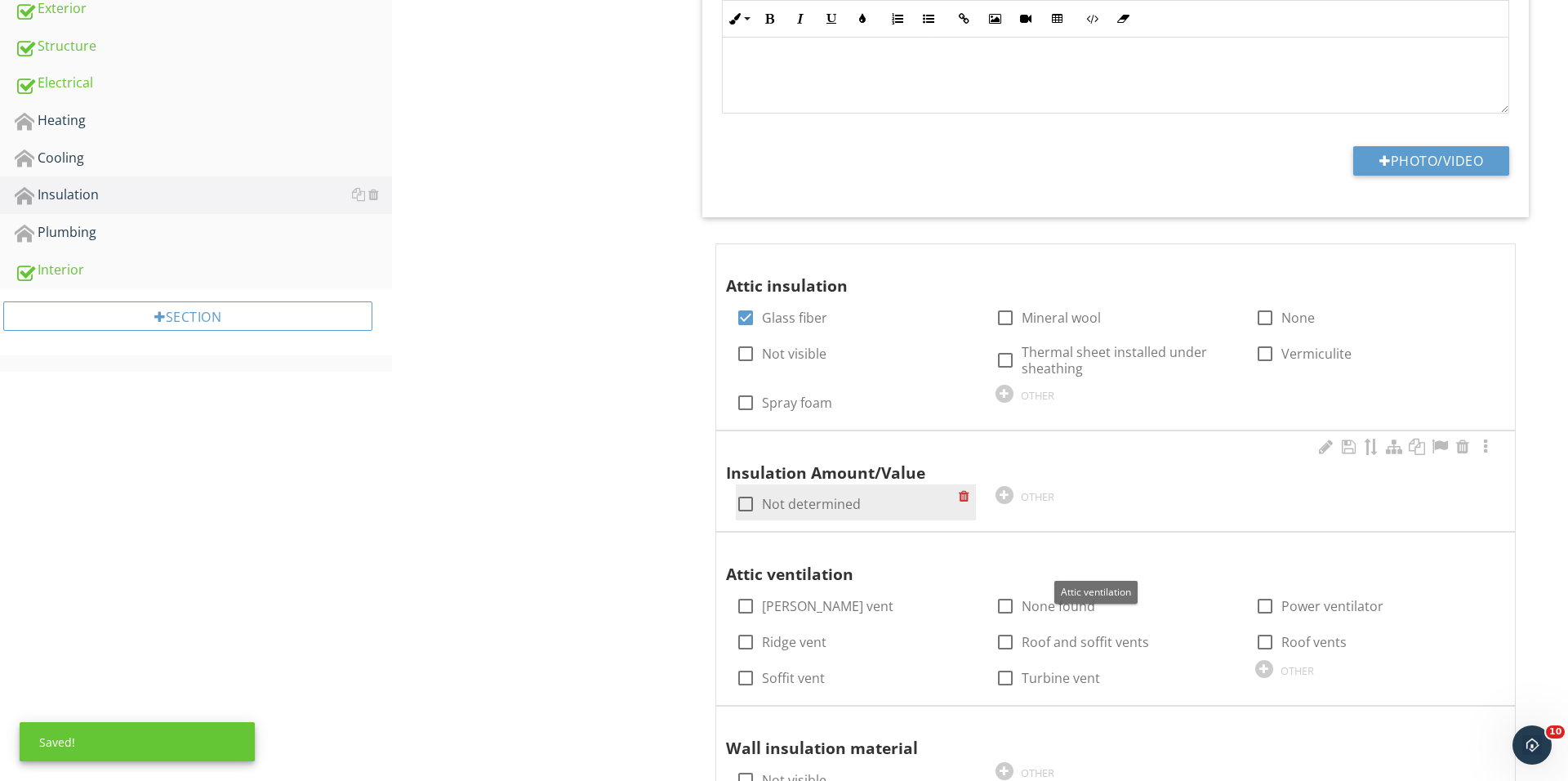
click at [746, 508] on div at bounding box center [745, 504] width 28 height 28
checkbox input "true"
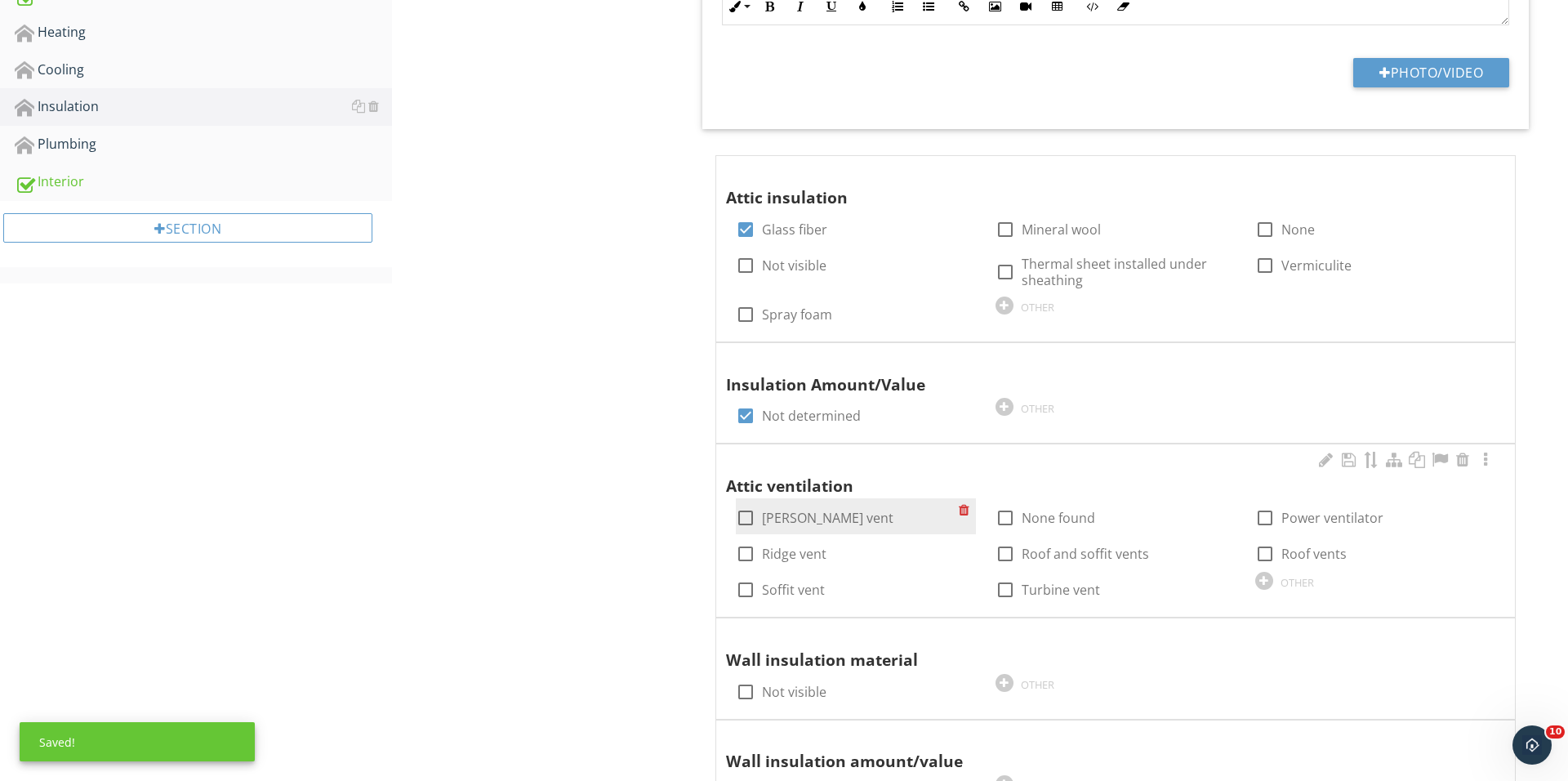
scroll to position [729, 0]
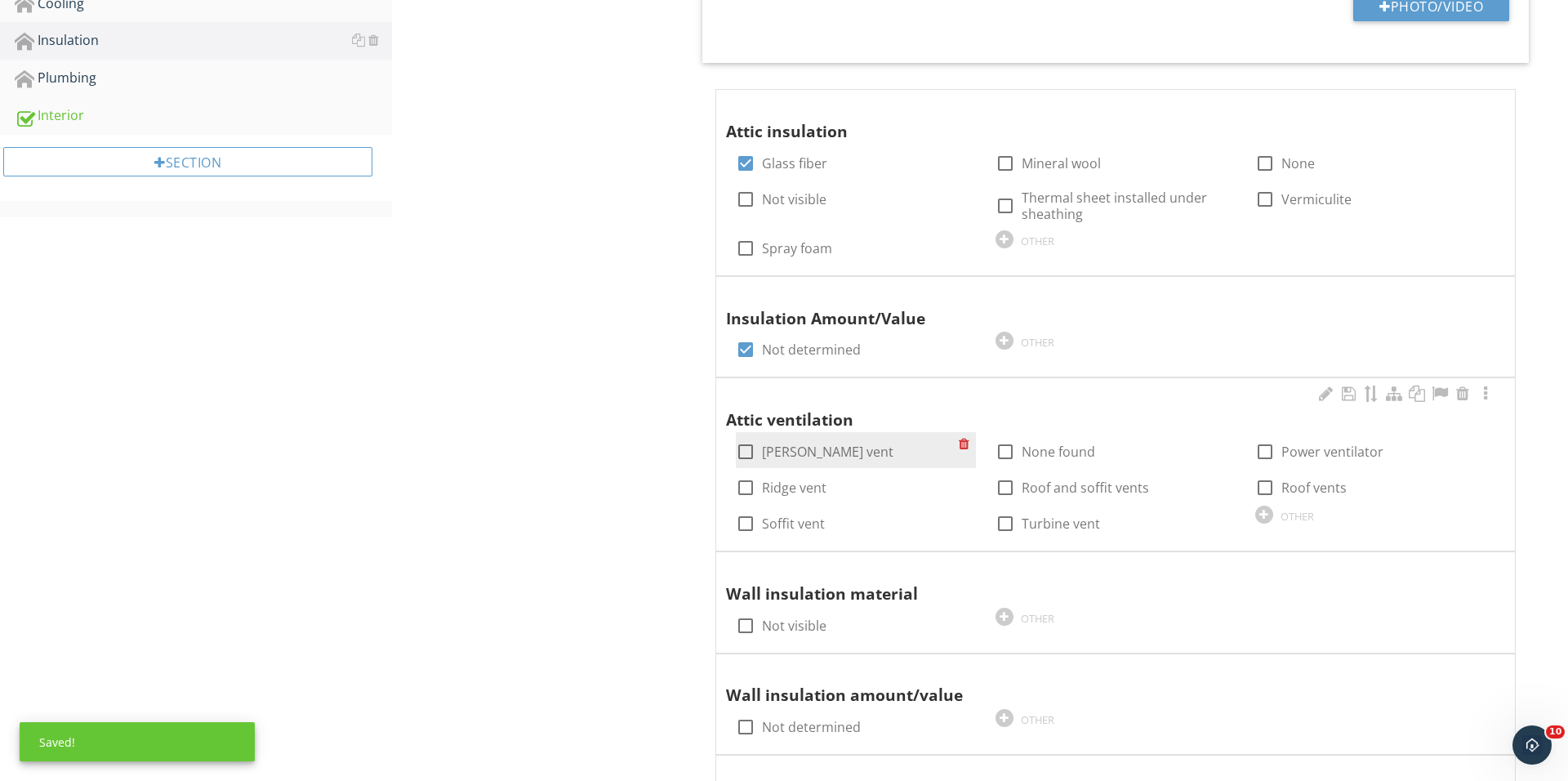
click at [751, 438] on div at bounding box center [745, 452] width 28 height 28
checkbox input "true"
click at [1253, 490] on div at bounding box center [1265, 488] width 28 height 28
checkbox input "true"
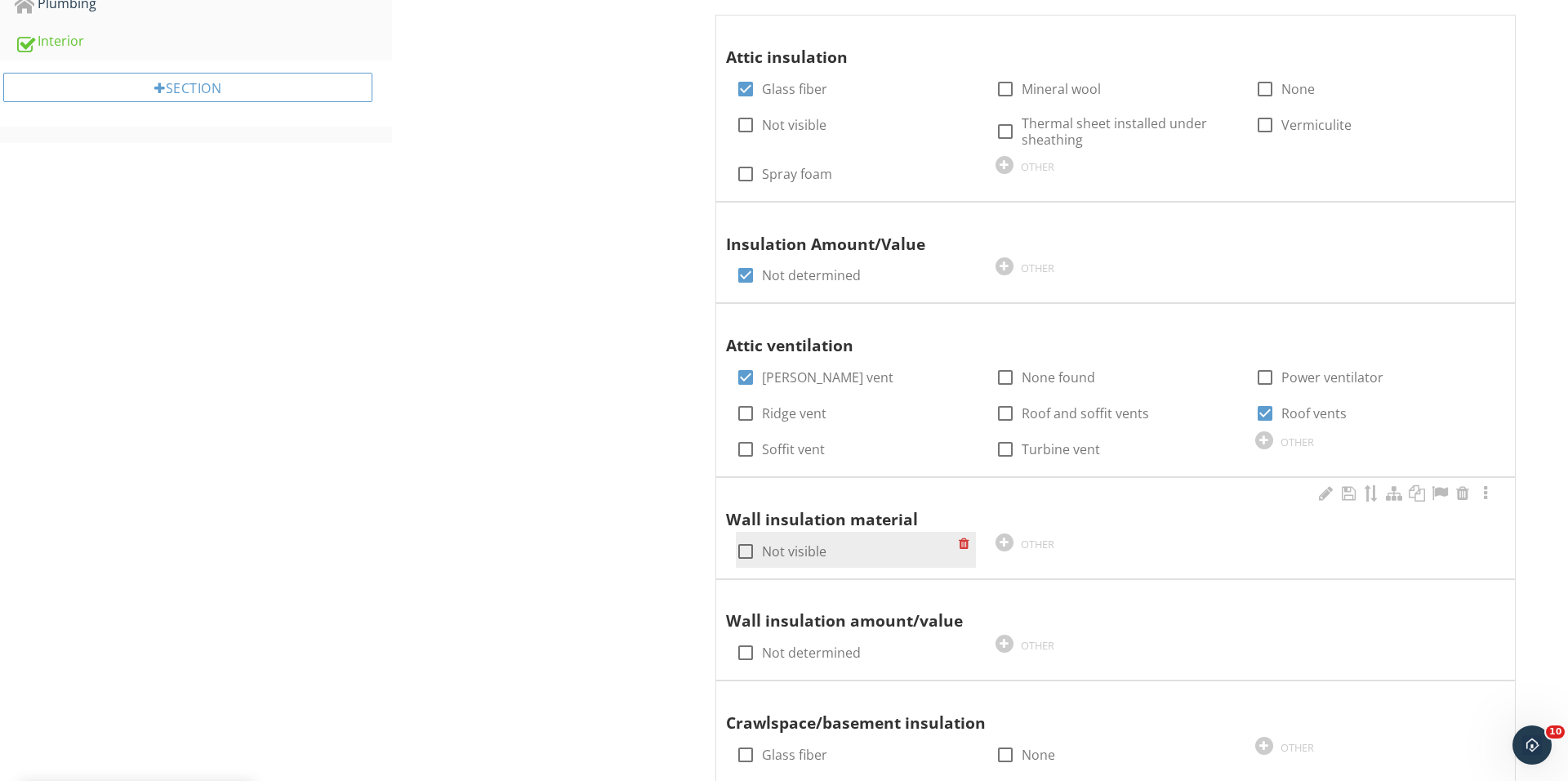
scroll to position [897, 0]
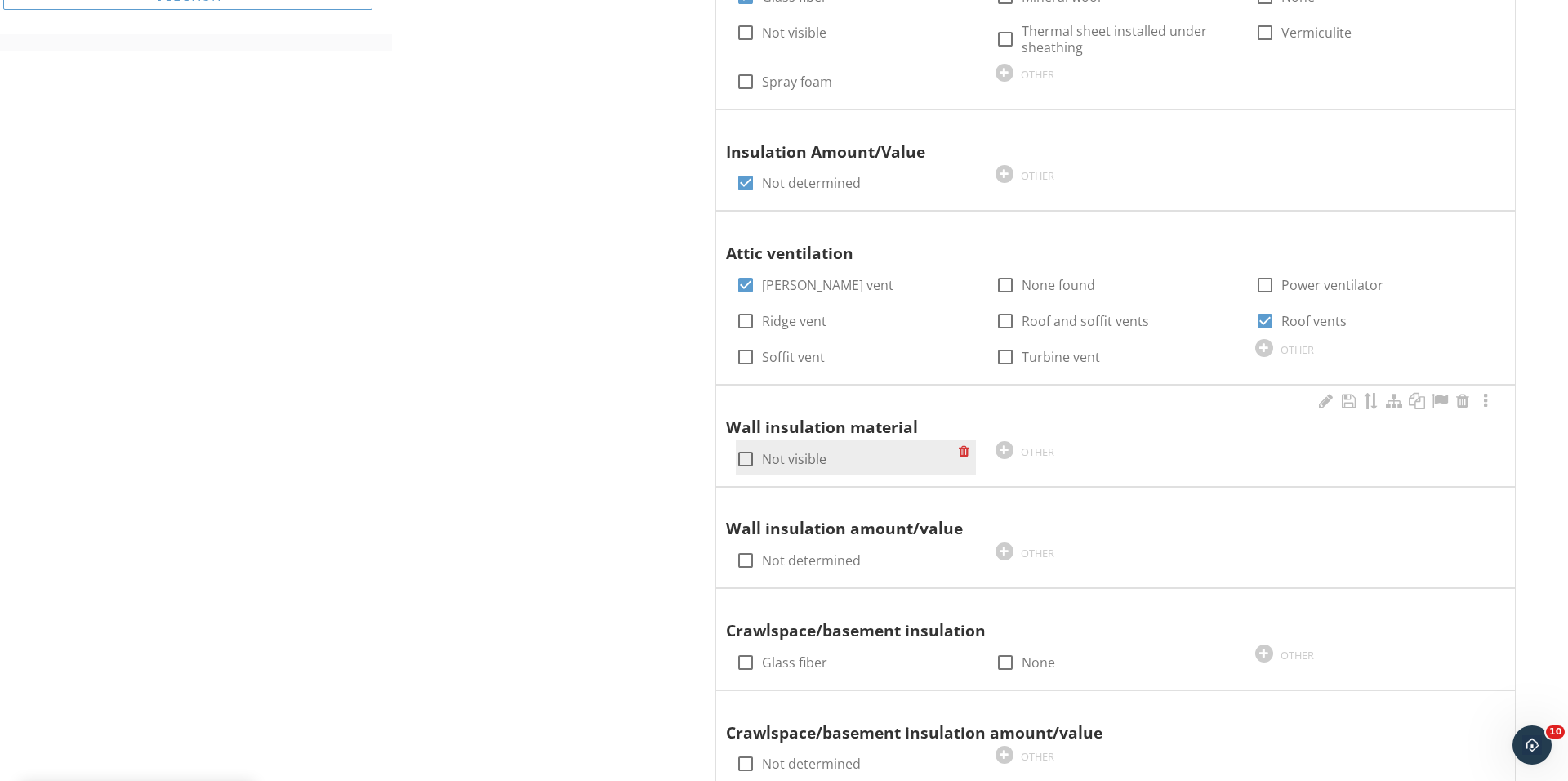
click at [744, 456] on div at bounding box center [745, 459] width 28 height 28
checkbox input "true"
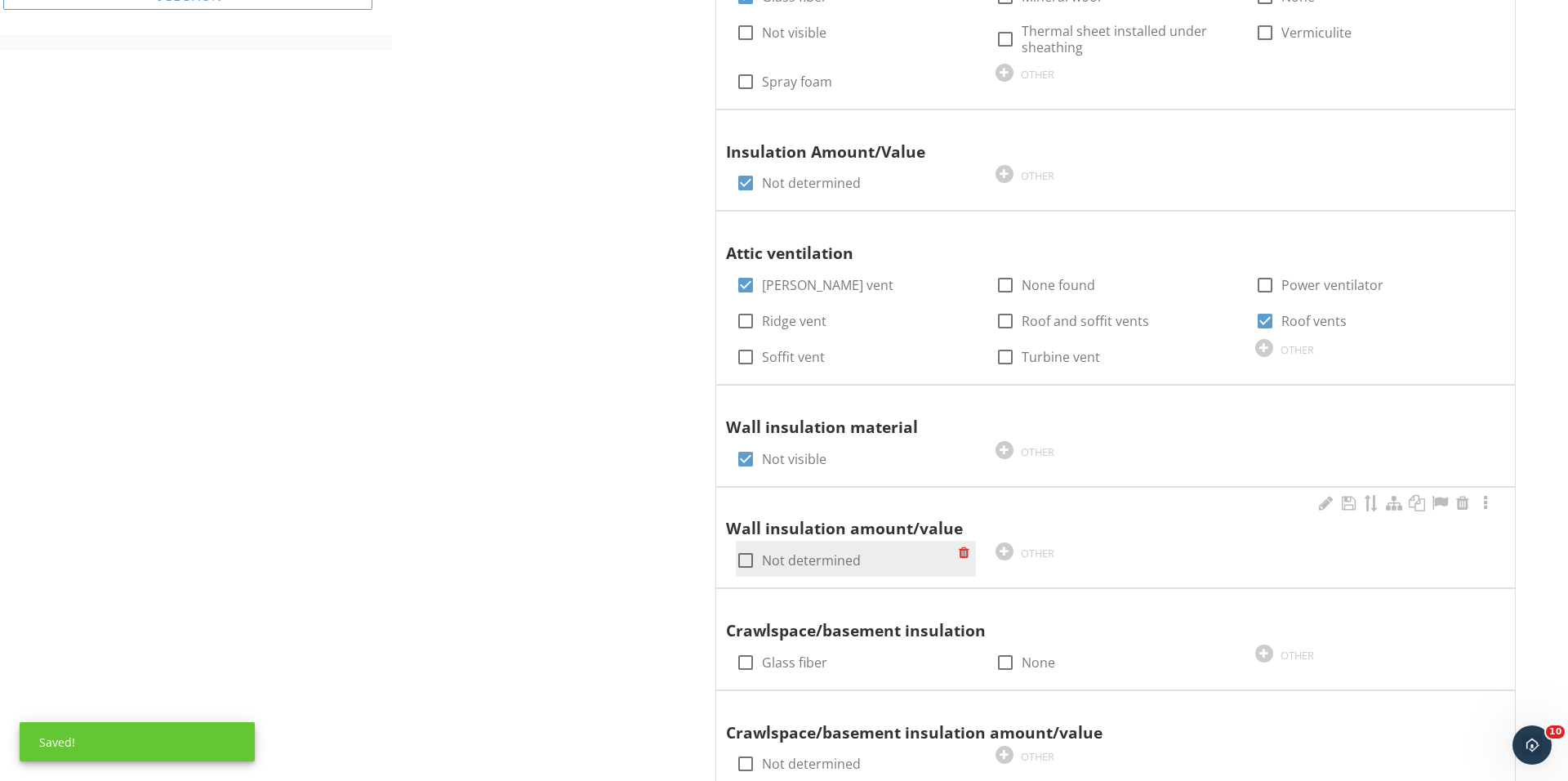
click at [745, 555] on div at bounding box center [745, 560] width 28 height 28
checkbox input "true"
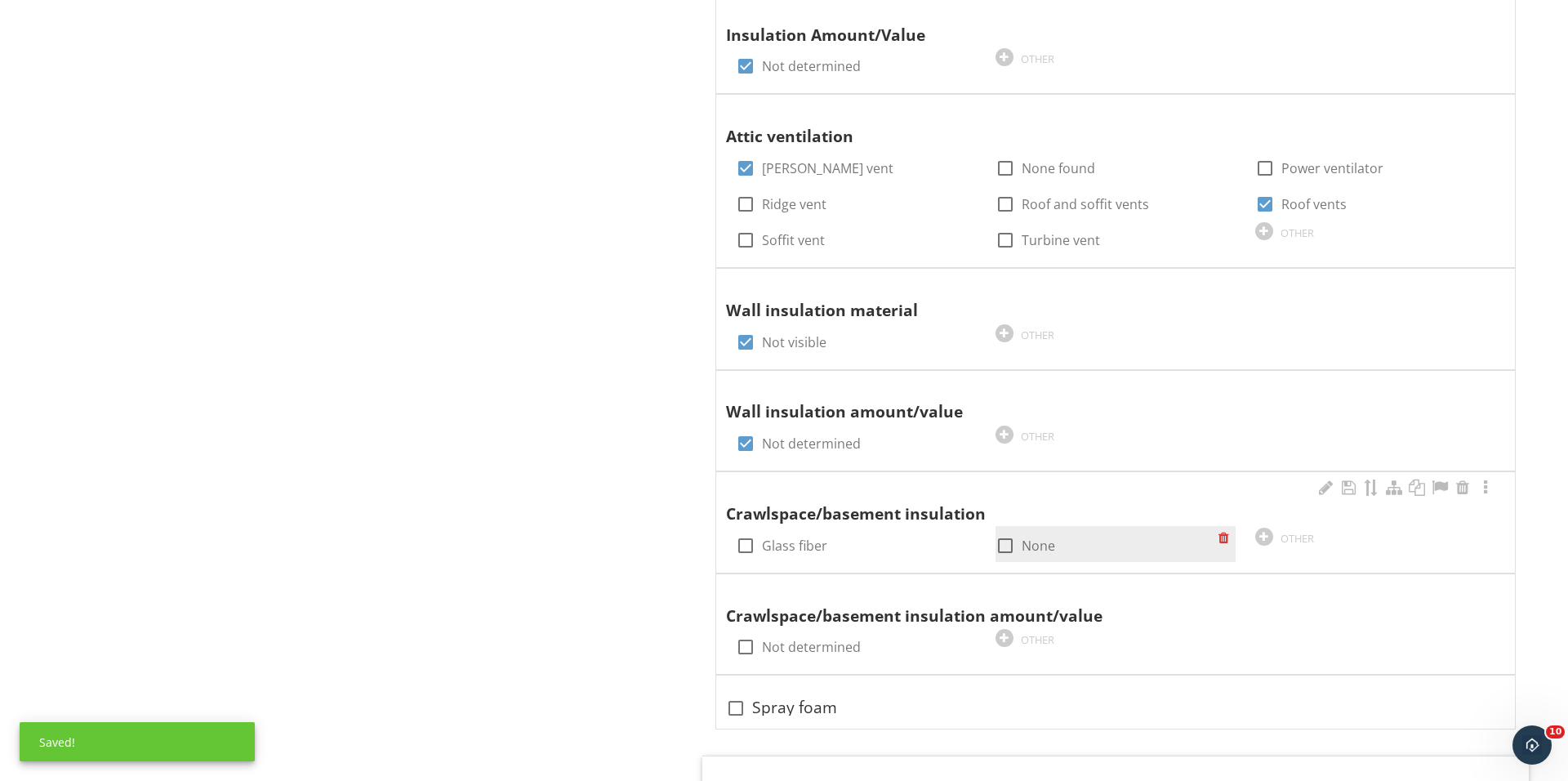
click at [1016, 547] on div at bounding box center [1005, 546] width 28 height 28
checkbox input "true"
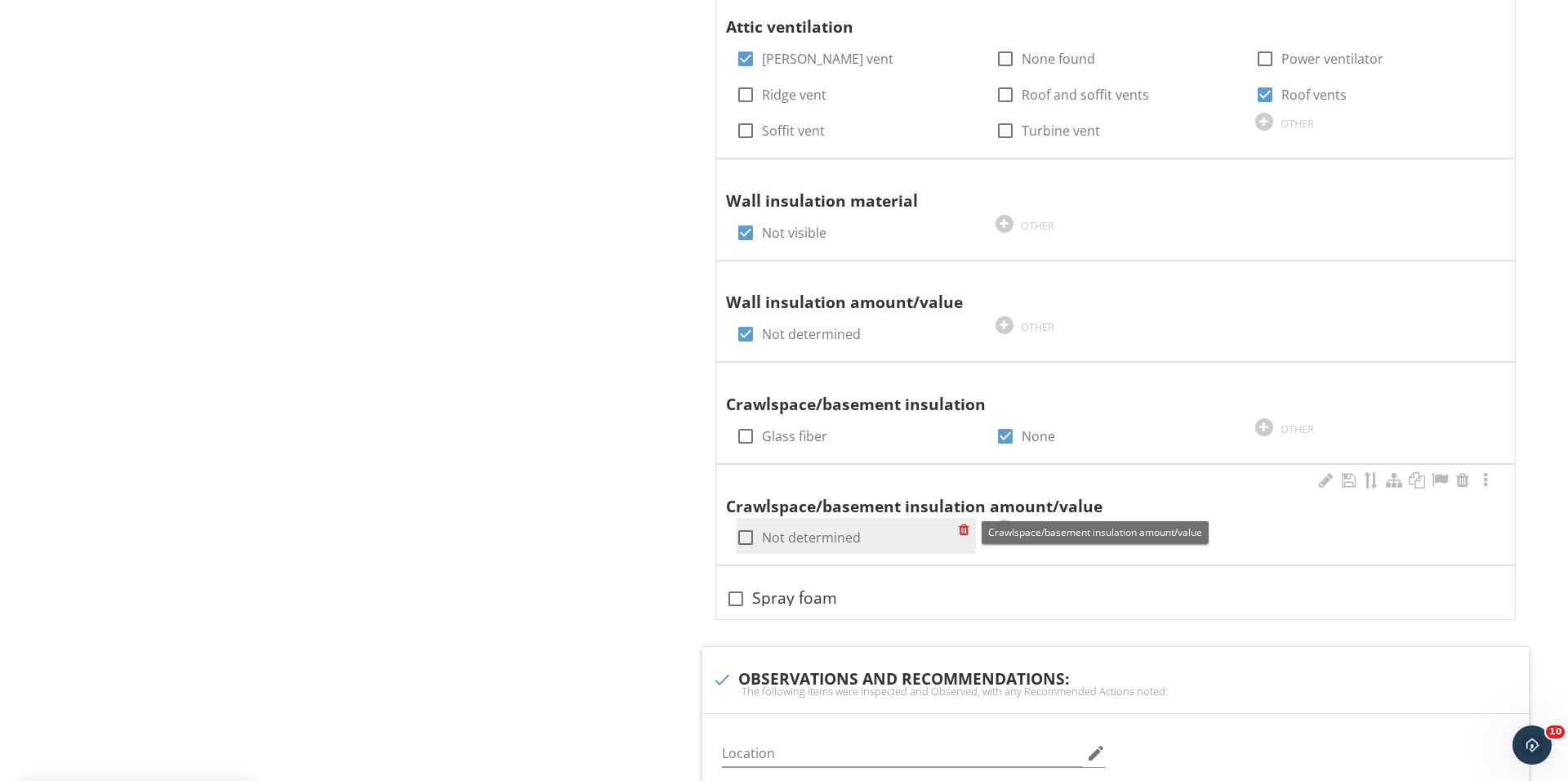
click at [749, 534] on div at bounding box center [745, 538] width 28 height 28
checkbox input "true"
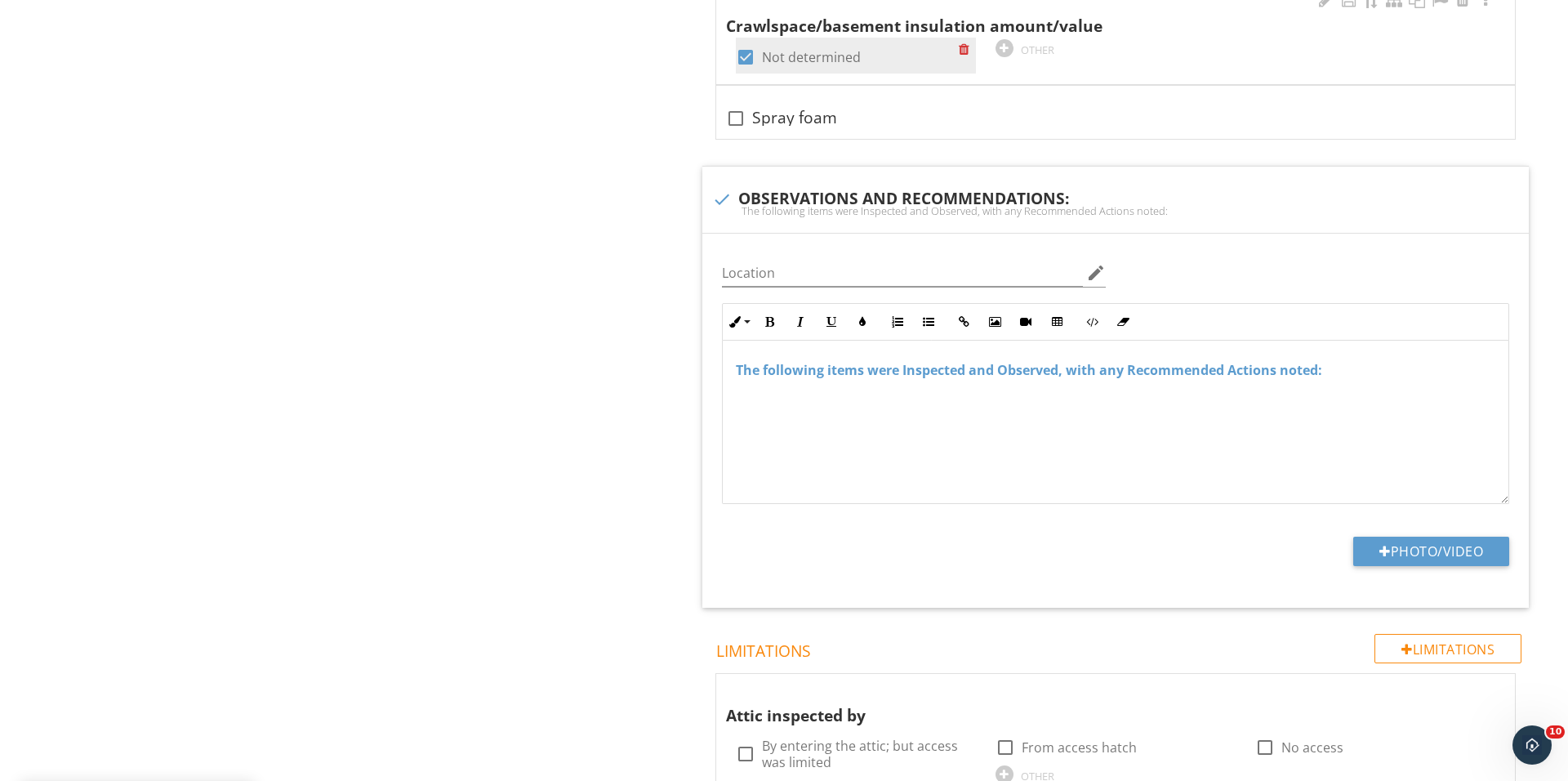
scroll to position [1905, 0]
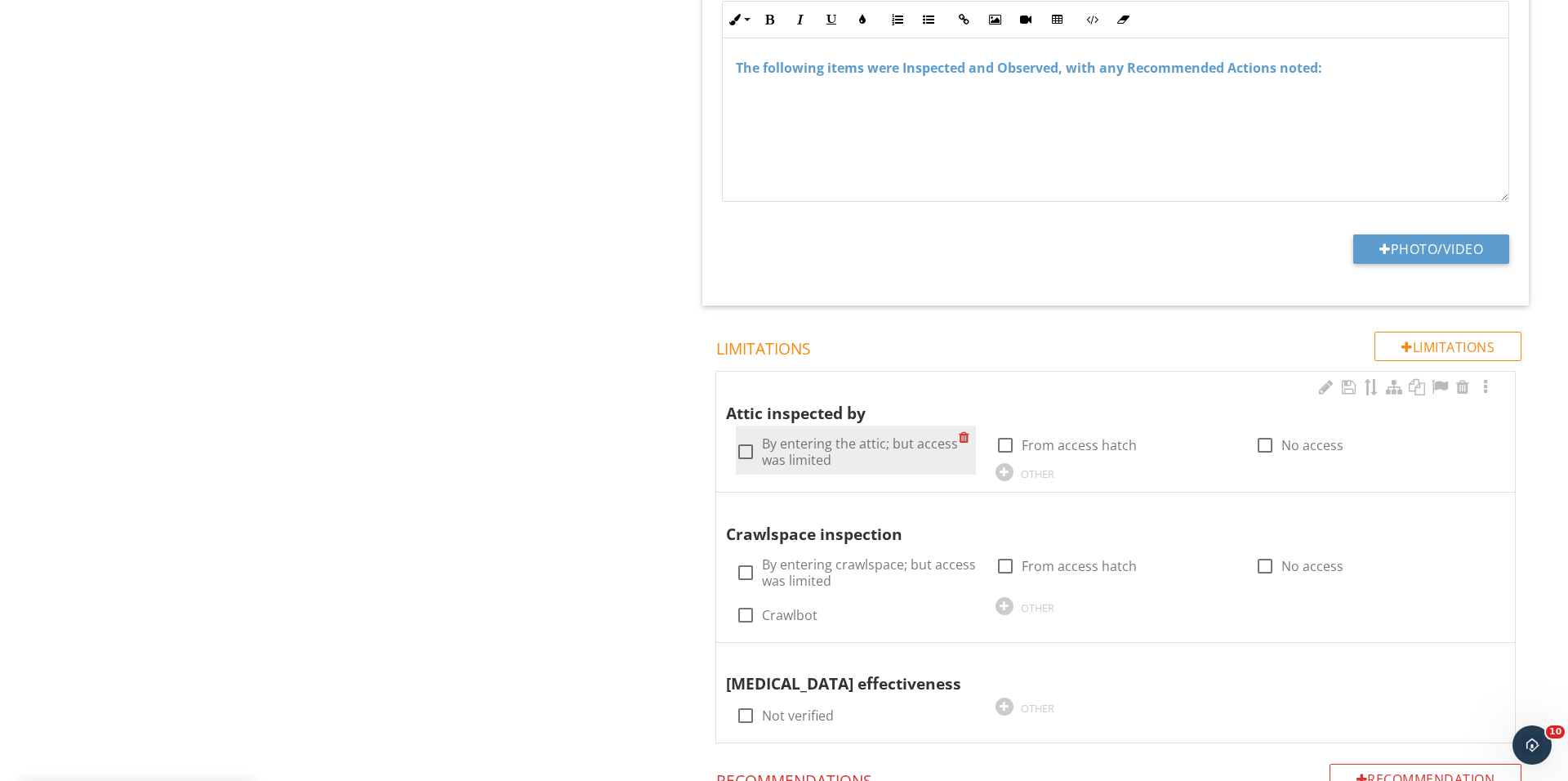
click at [749, 443] on div at bounding box center [745, 452] width 28 height 28
checkbox input "true"
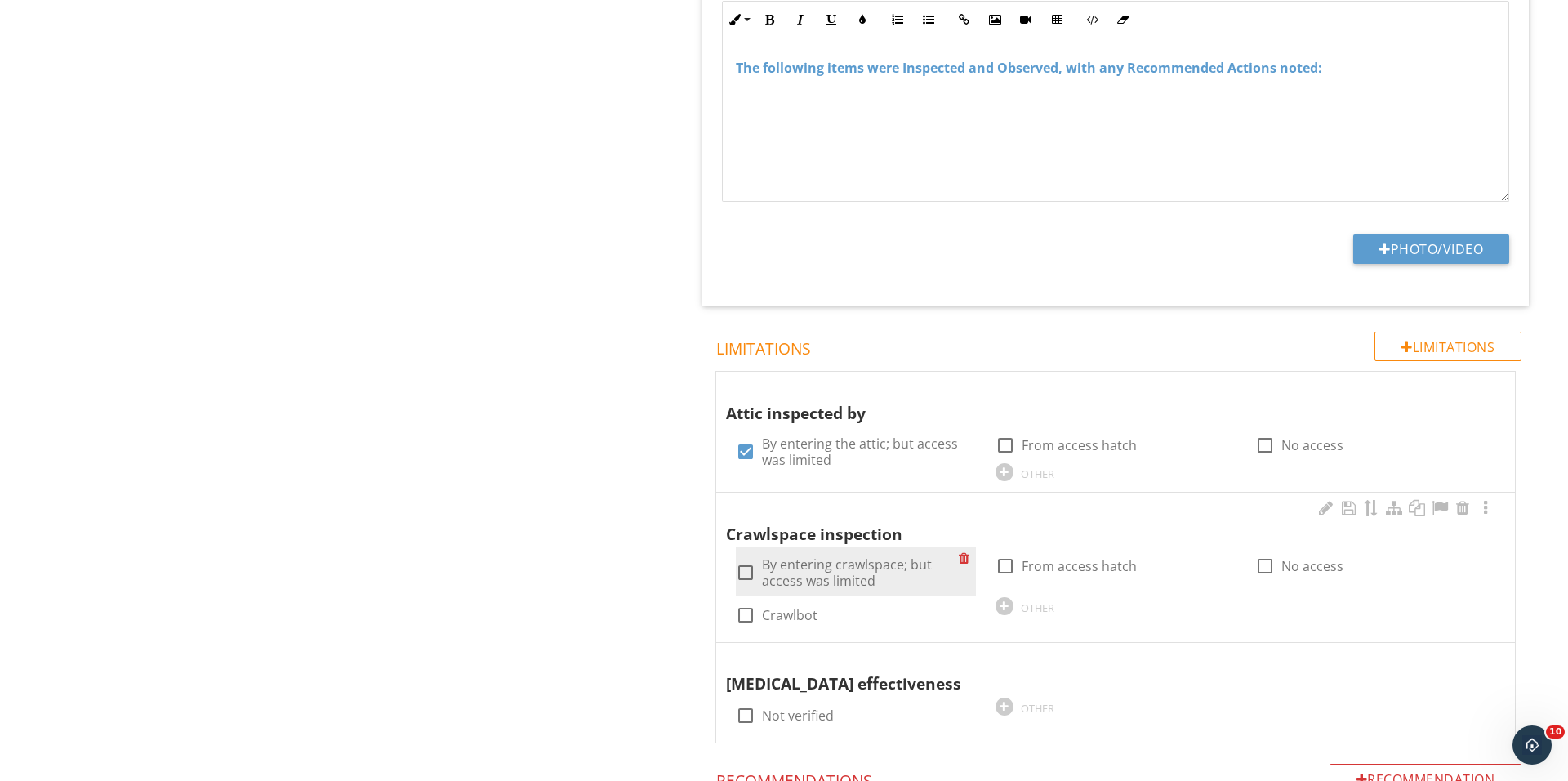
click at [749, 577] on div at bounding box center [745, 572] width 28 height 28
checkbox input "true"
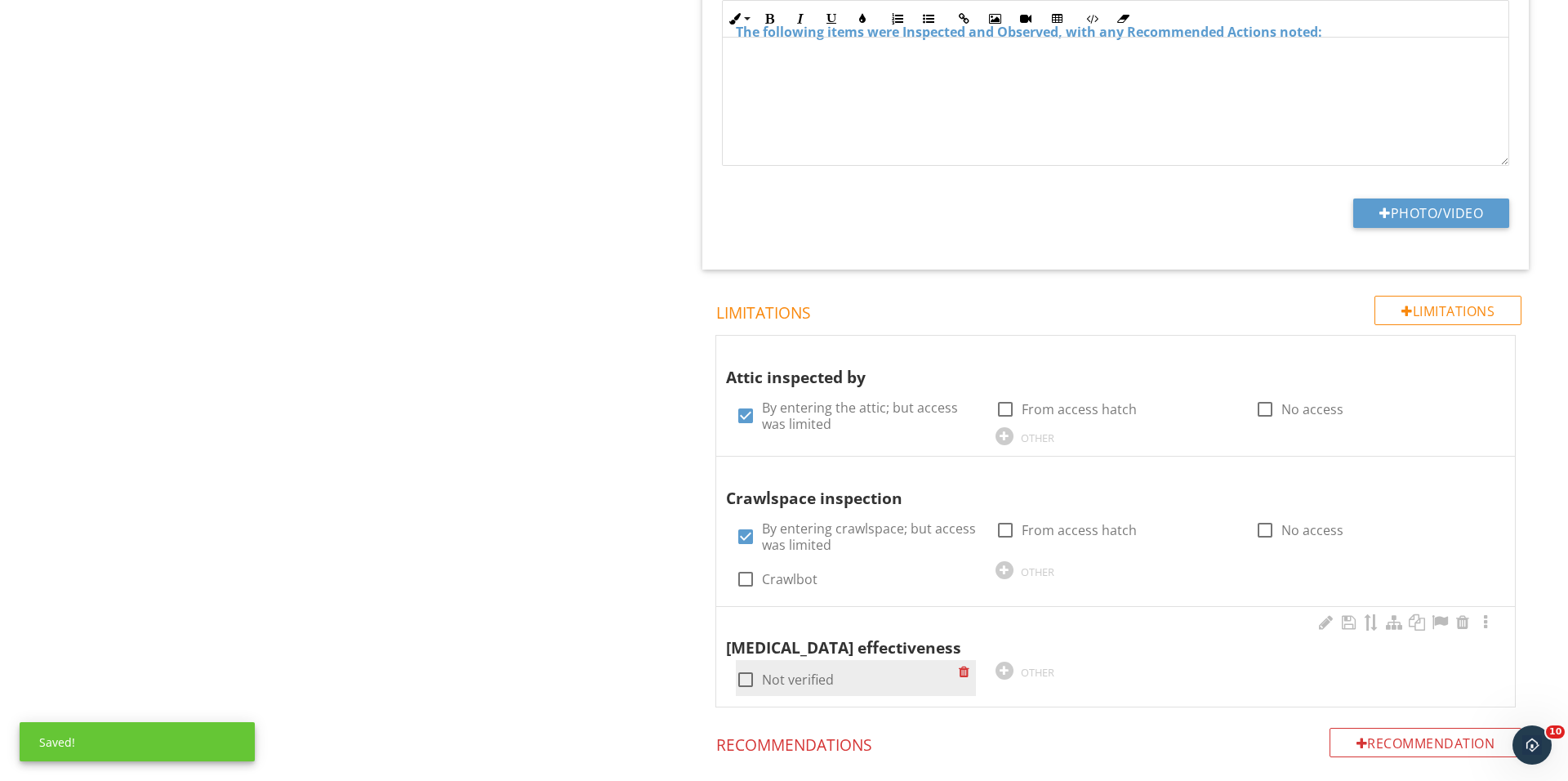
click at [751, 675] on div at bounding box center [745, 679] width 28 height 28
checkbox input "true"
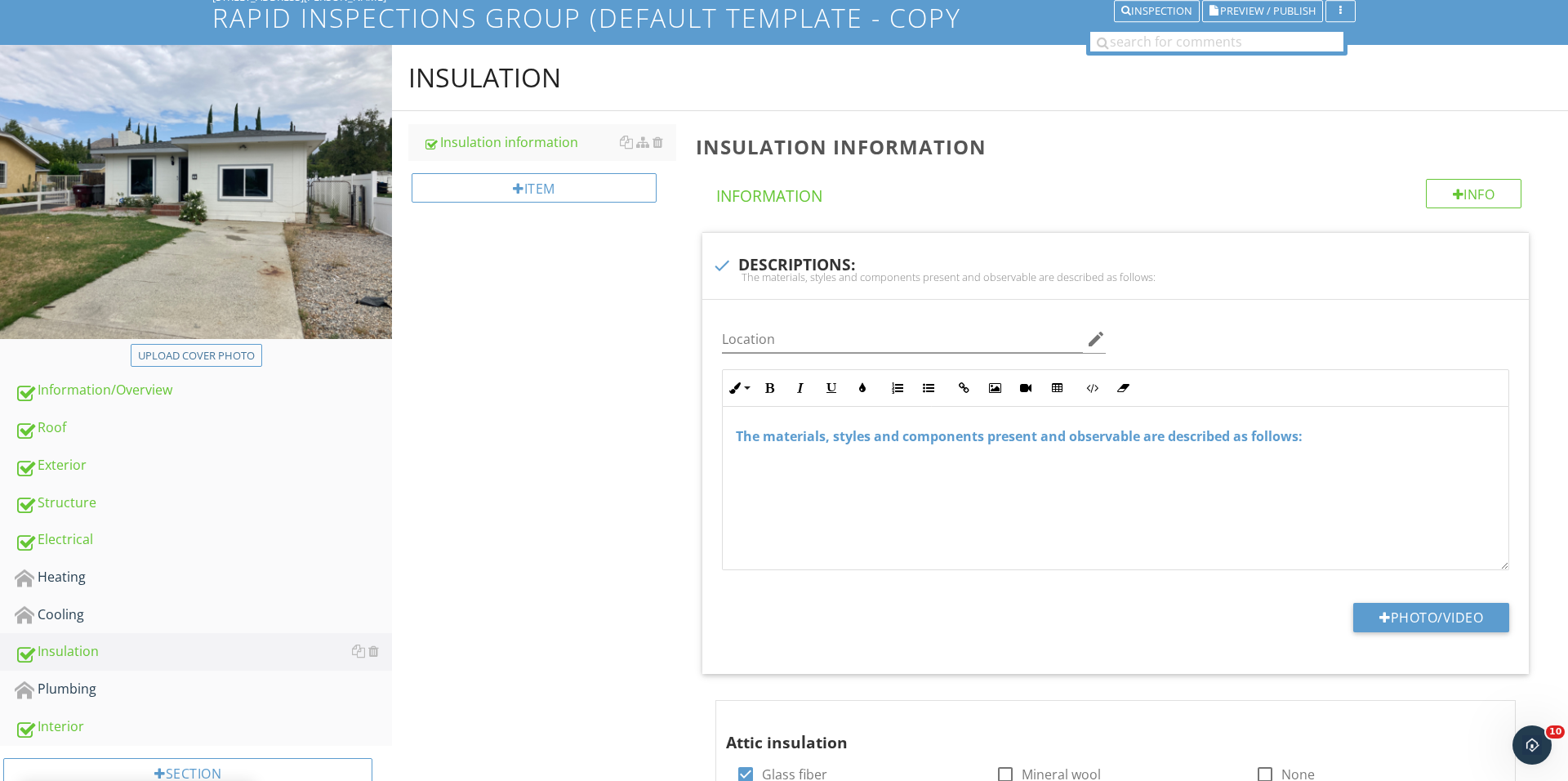
scroll to position [154, 0]
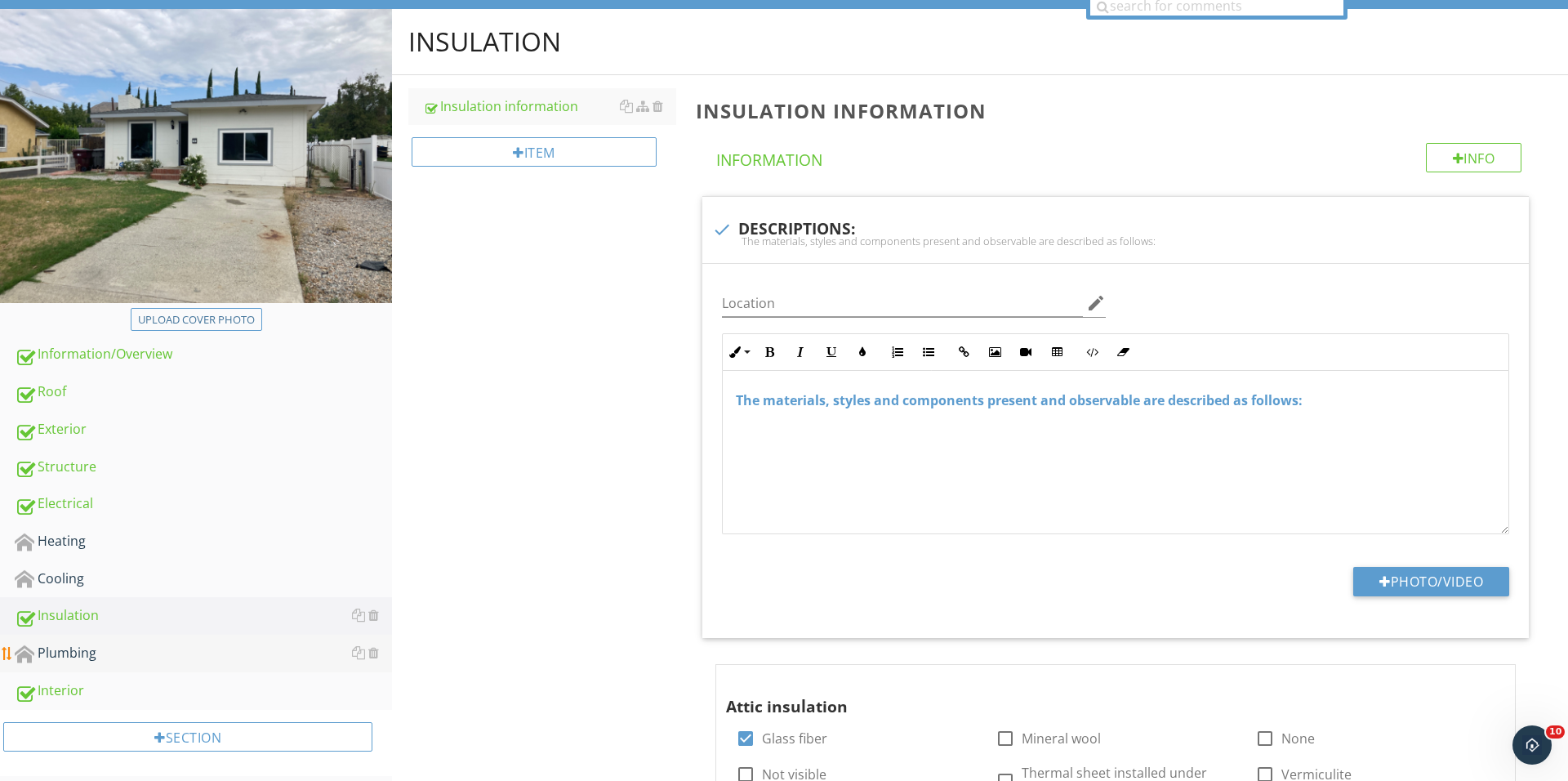
click at [164, 647] on div "Plumbing" at bounding box center [203, 653] width 377 height 22
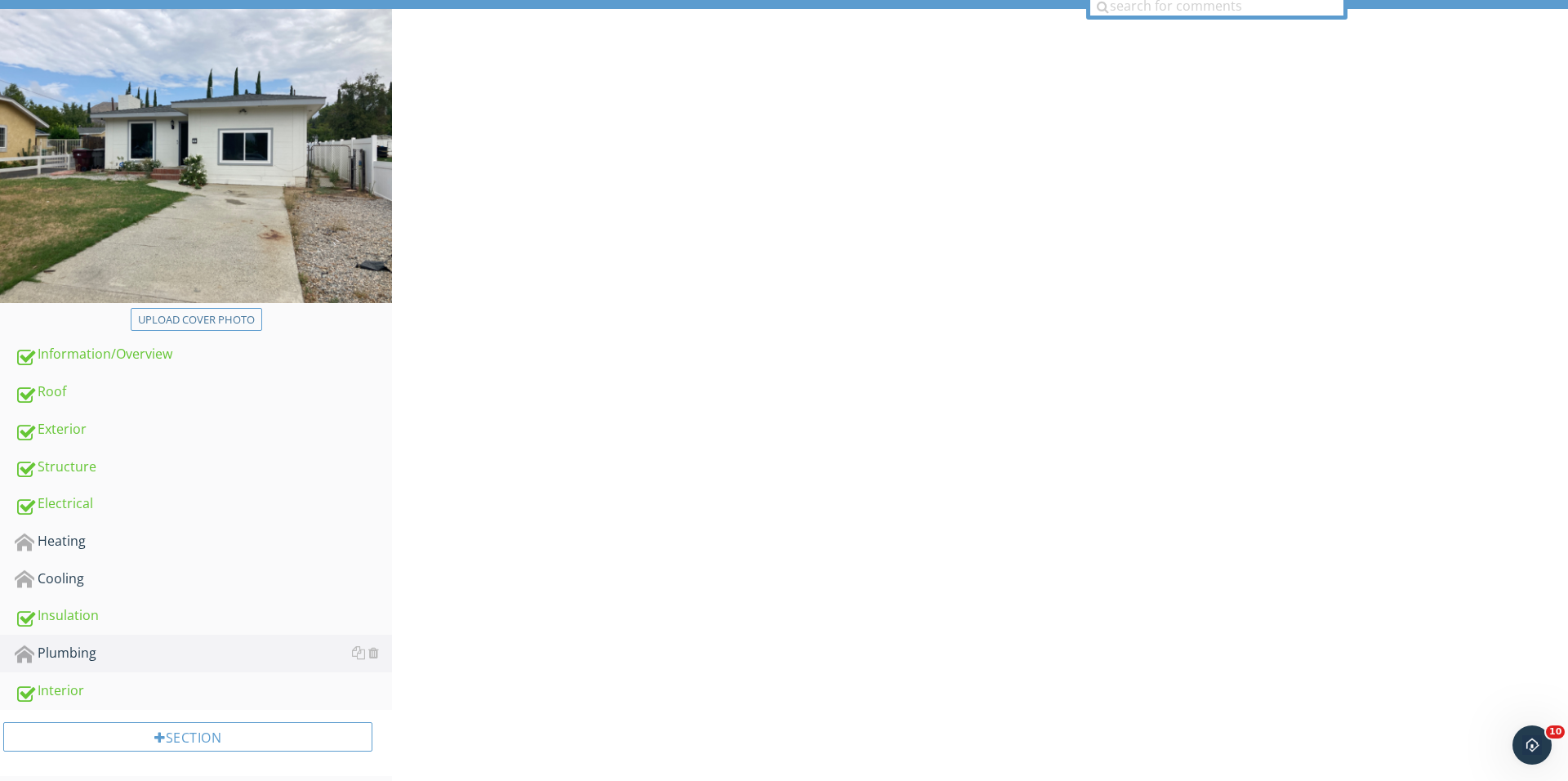
scroll to position [153, 0]
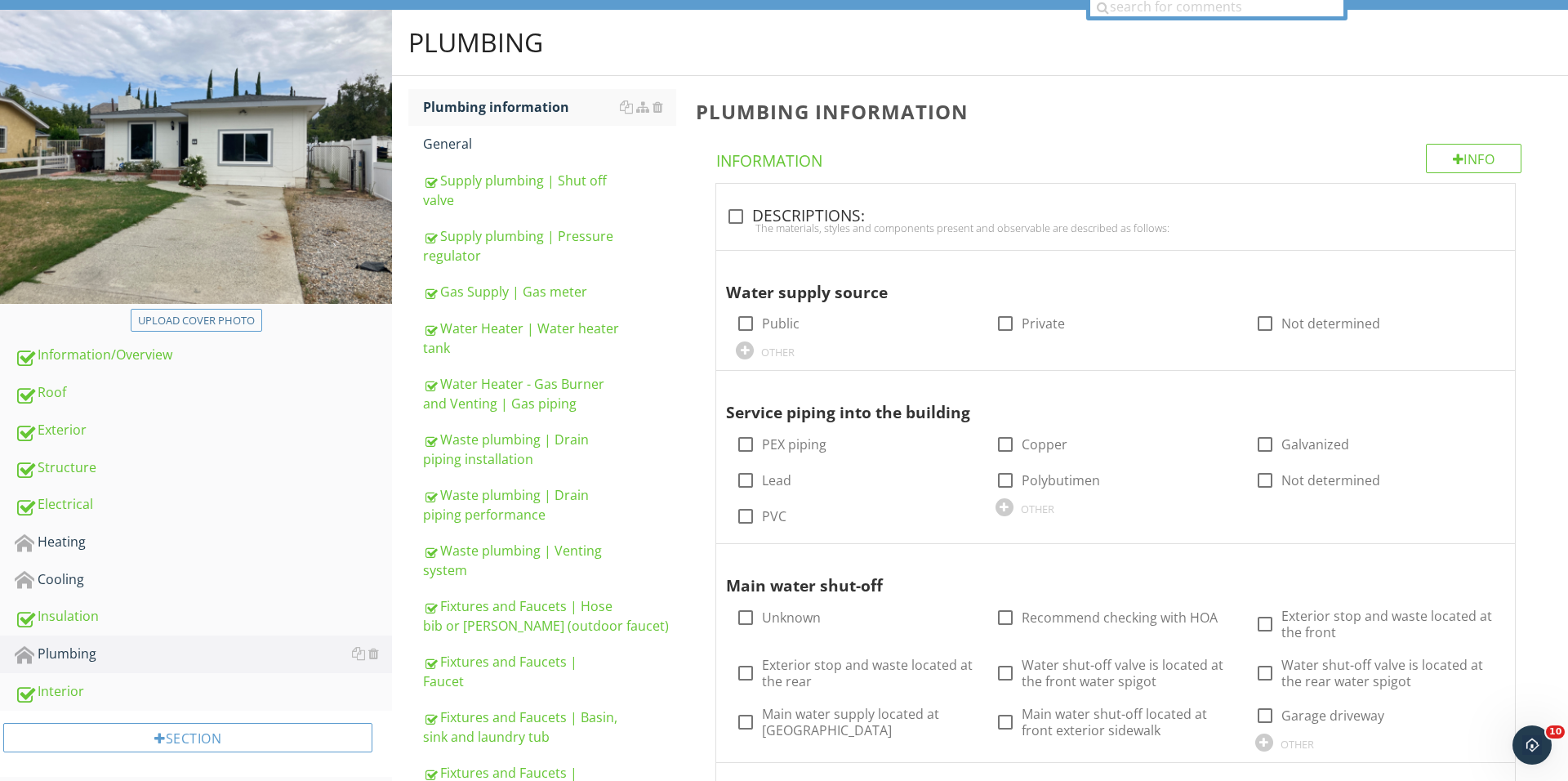
click at [723, 216] on div at bounding box center [736, 216] width 28 height 28
checkbox input "true"
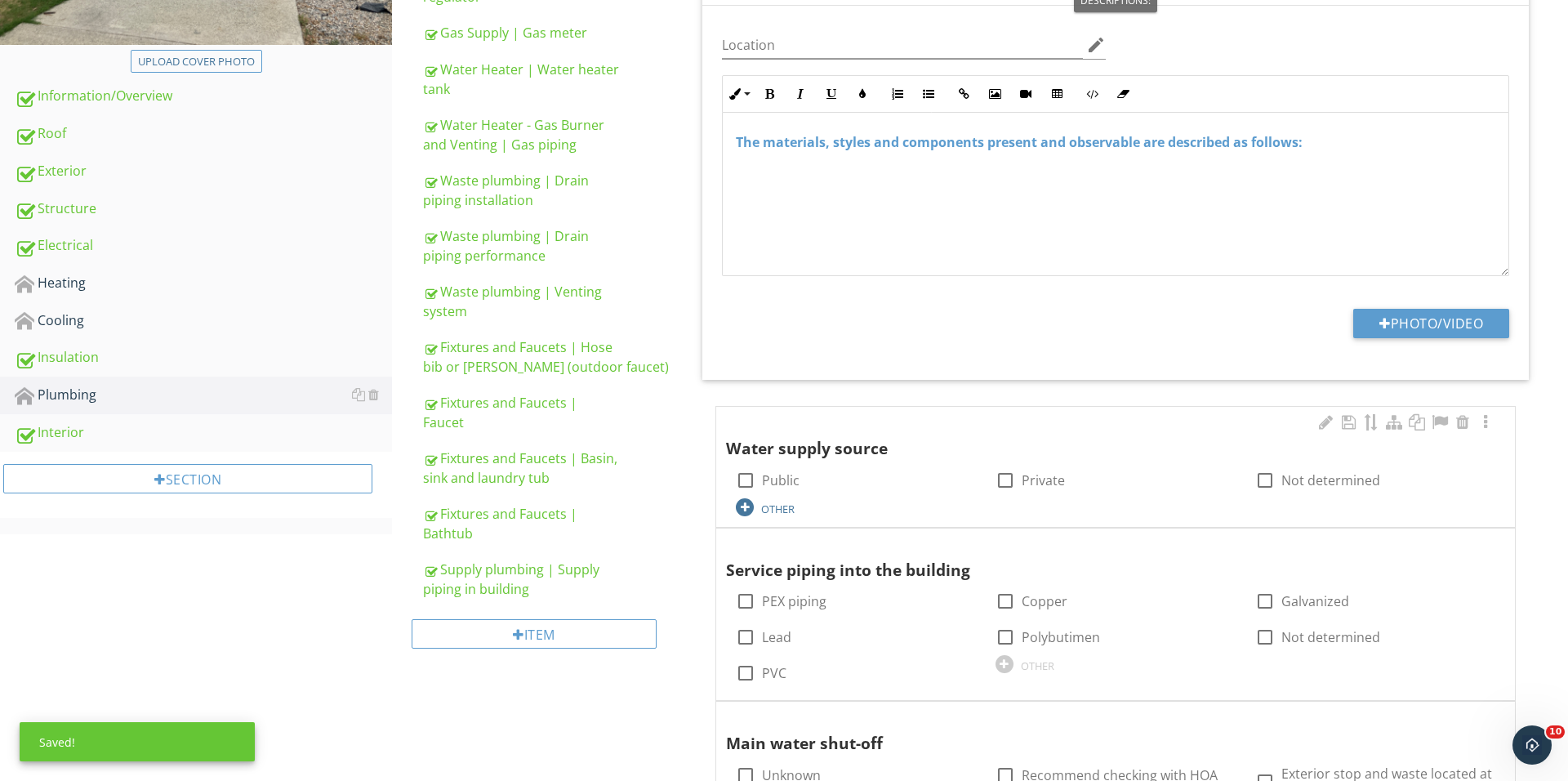
scroll to position [490, 0]
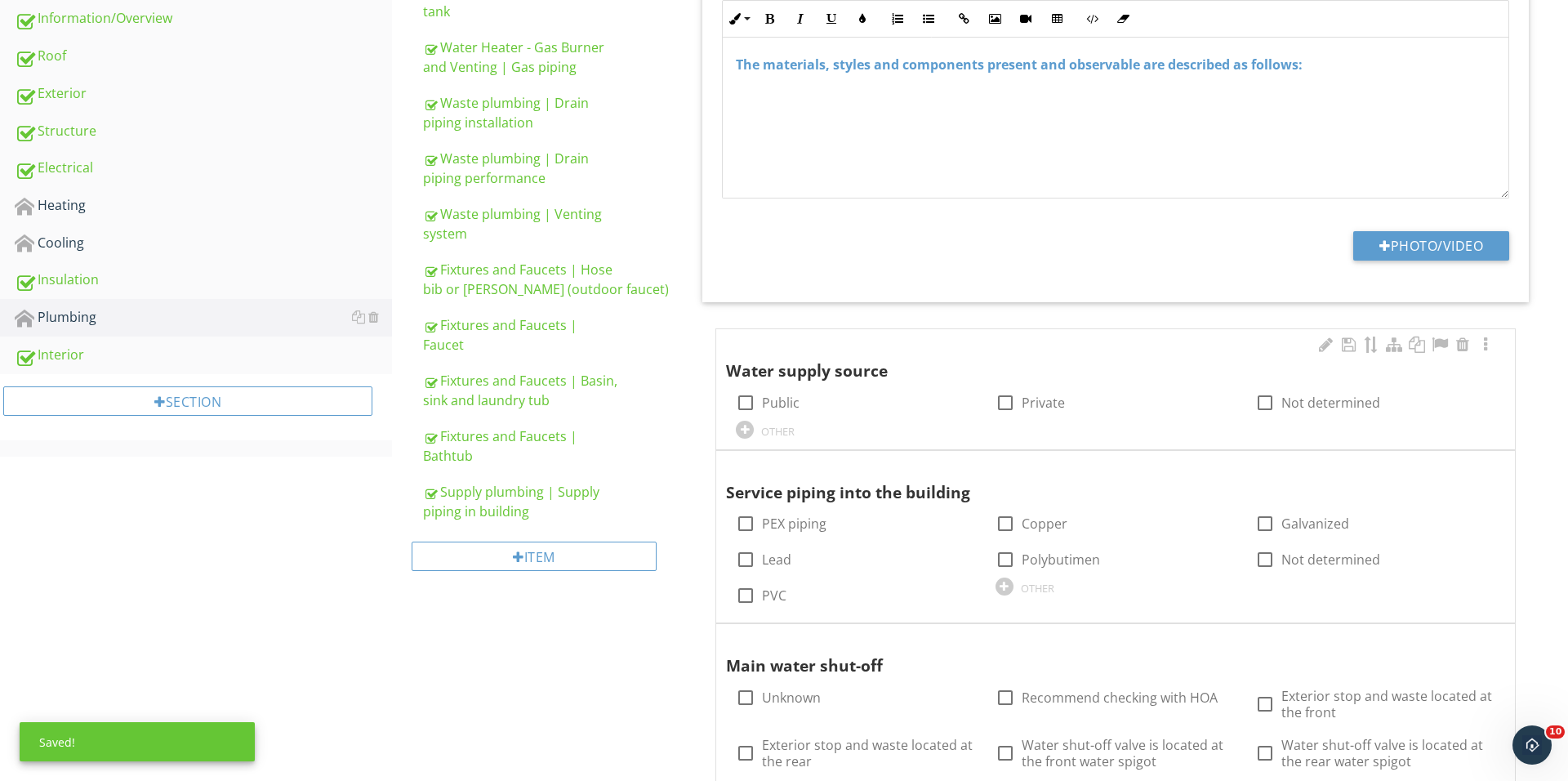
click at [727, 399] on div "check_box_outline_blank Public" at bounding box center [856, 401] width 259 height 36
click at [730, 397] on div "check_box_outline_blank Public" at bounding box center [856, 401] width 259 height 36
click at [743, 403] on div at bounding box center [745, 403] width 28 height 28
checkbox input "true"
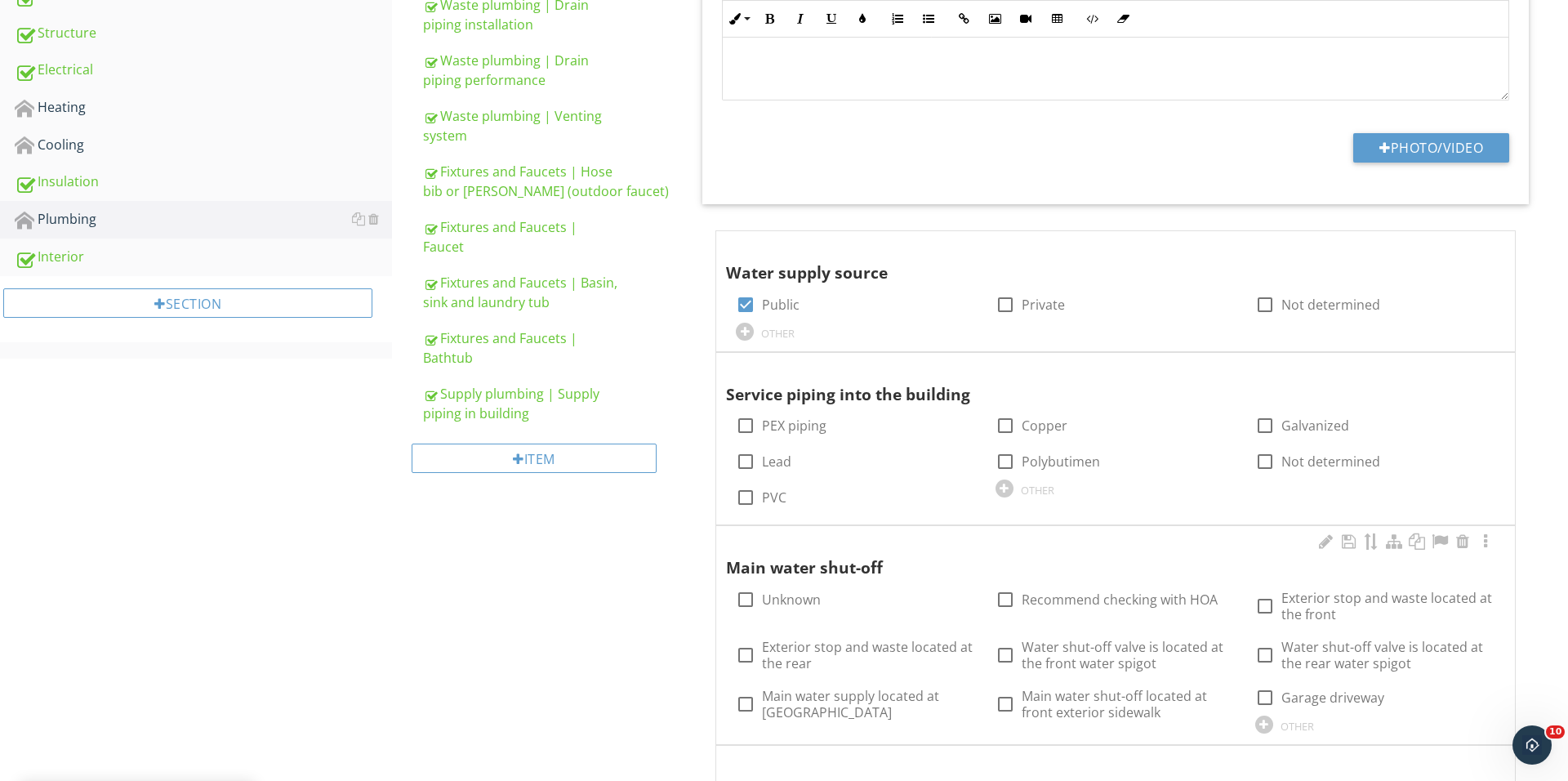
scroll to position [719, 0]
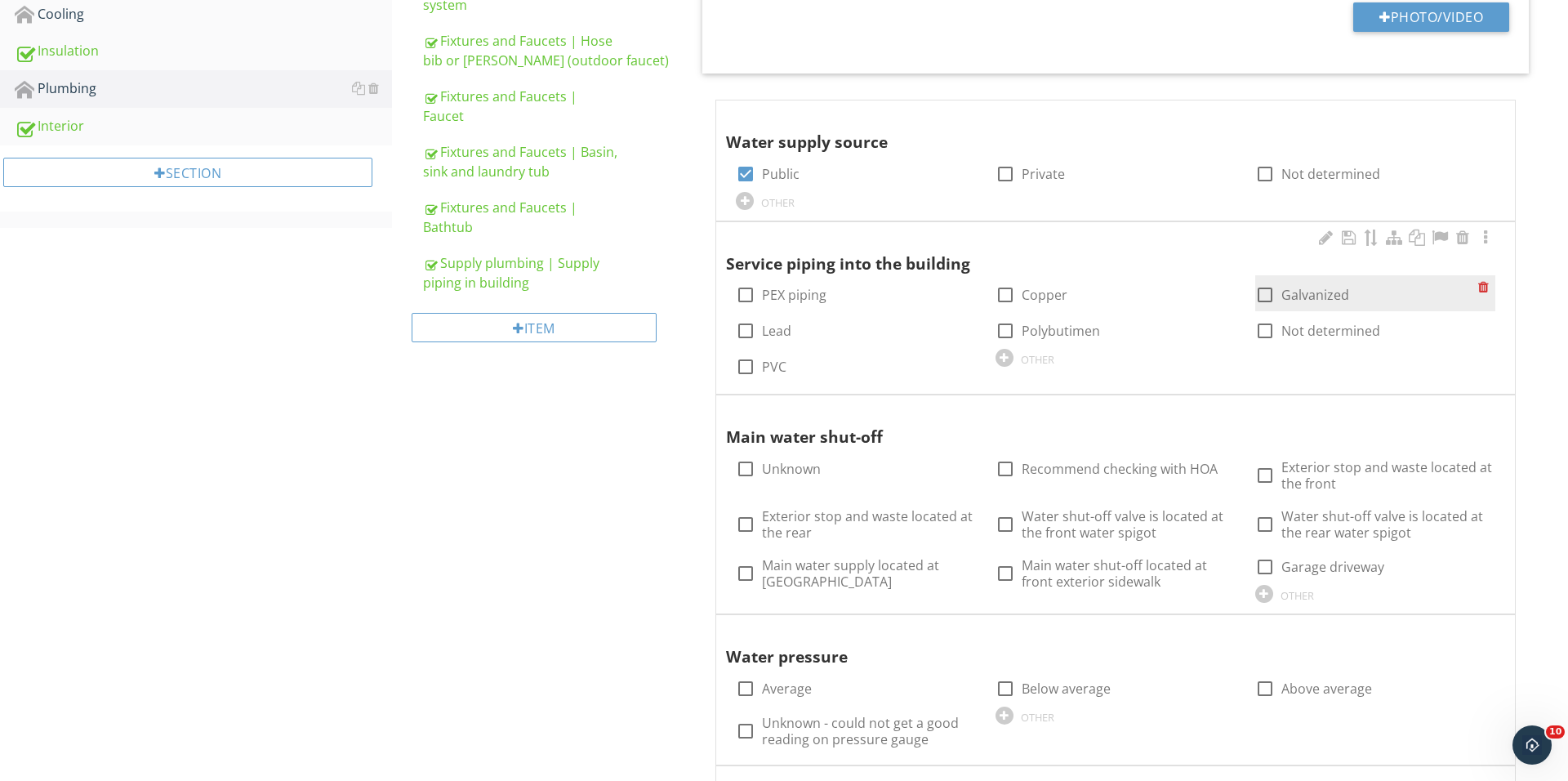
click at [1004, 296] on div at bounding box center [1005, 295] width 28 height 28
checkbox input "true"
click at [1267, 294] on div at bounding box center [1265, 295] width 28 height 28
checkbox input "true"
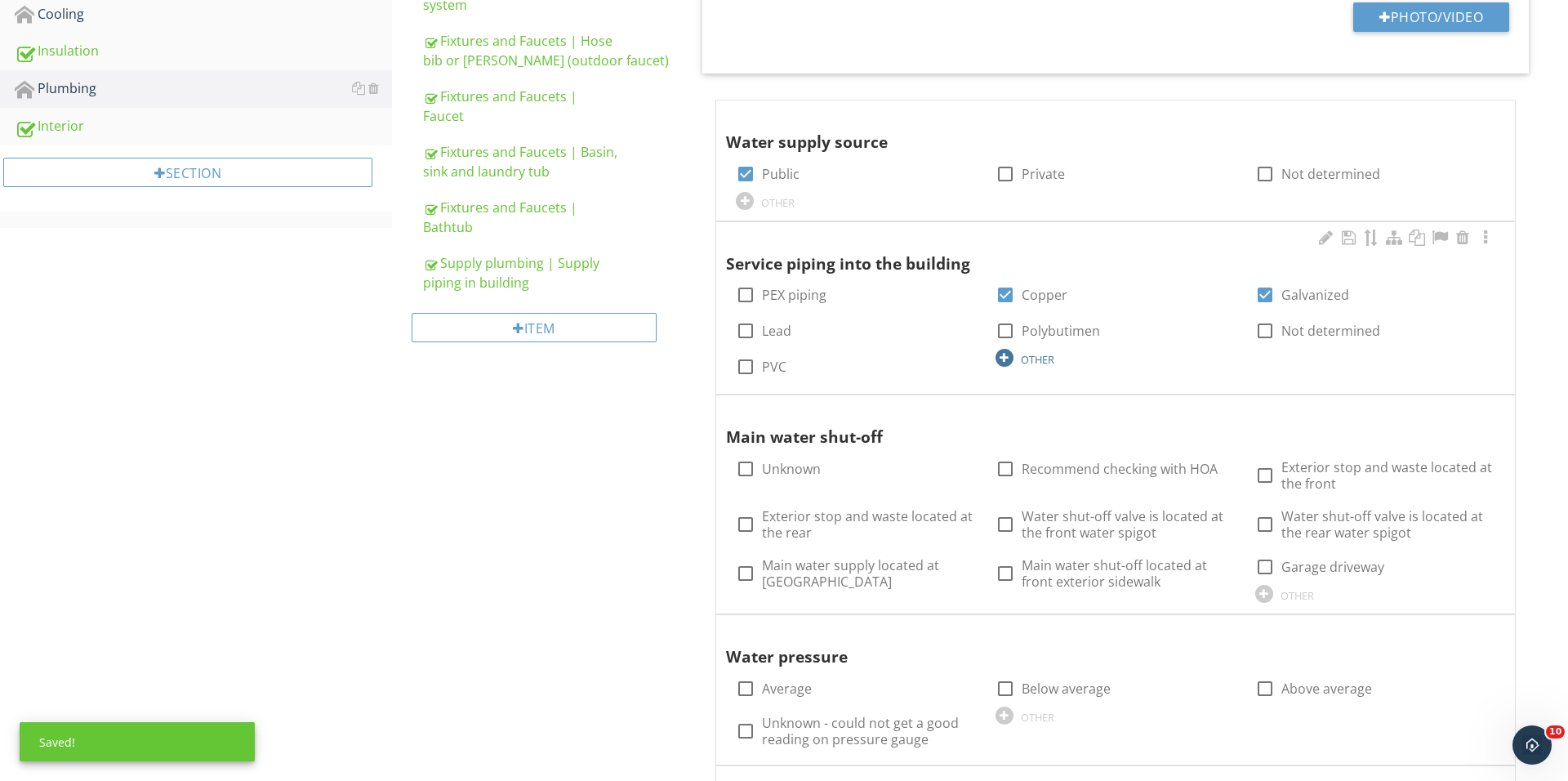
scroll to position [892, 0]
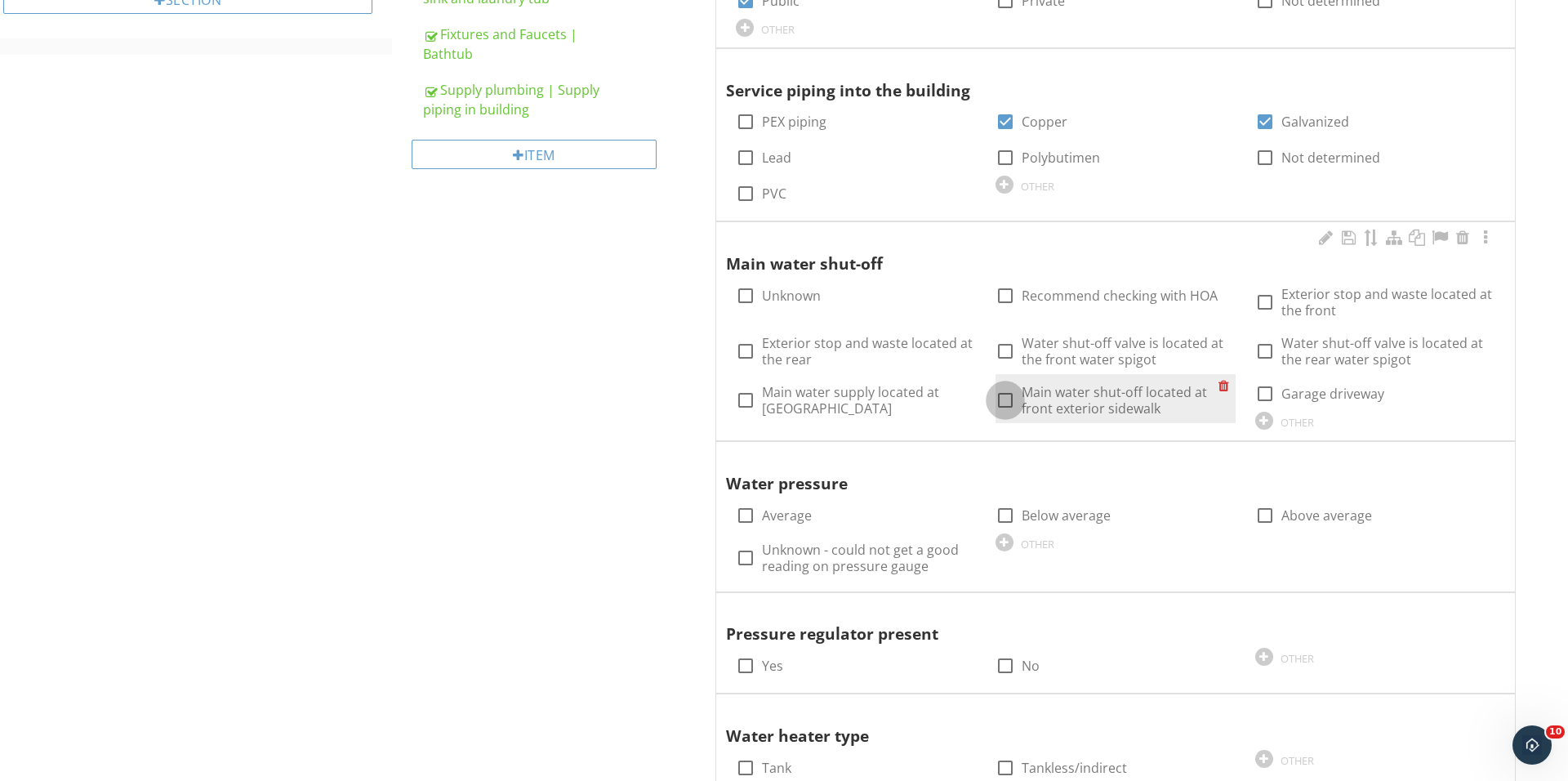
click at [1004, 402] on div at bounding box center [1005, 400] width 28 height 28
checkbox input "true"
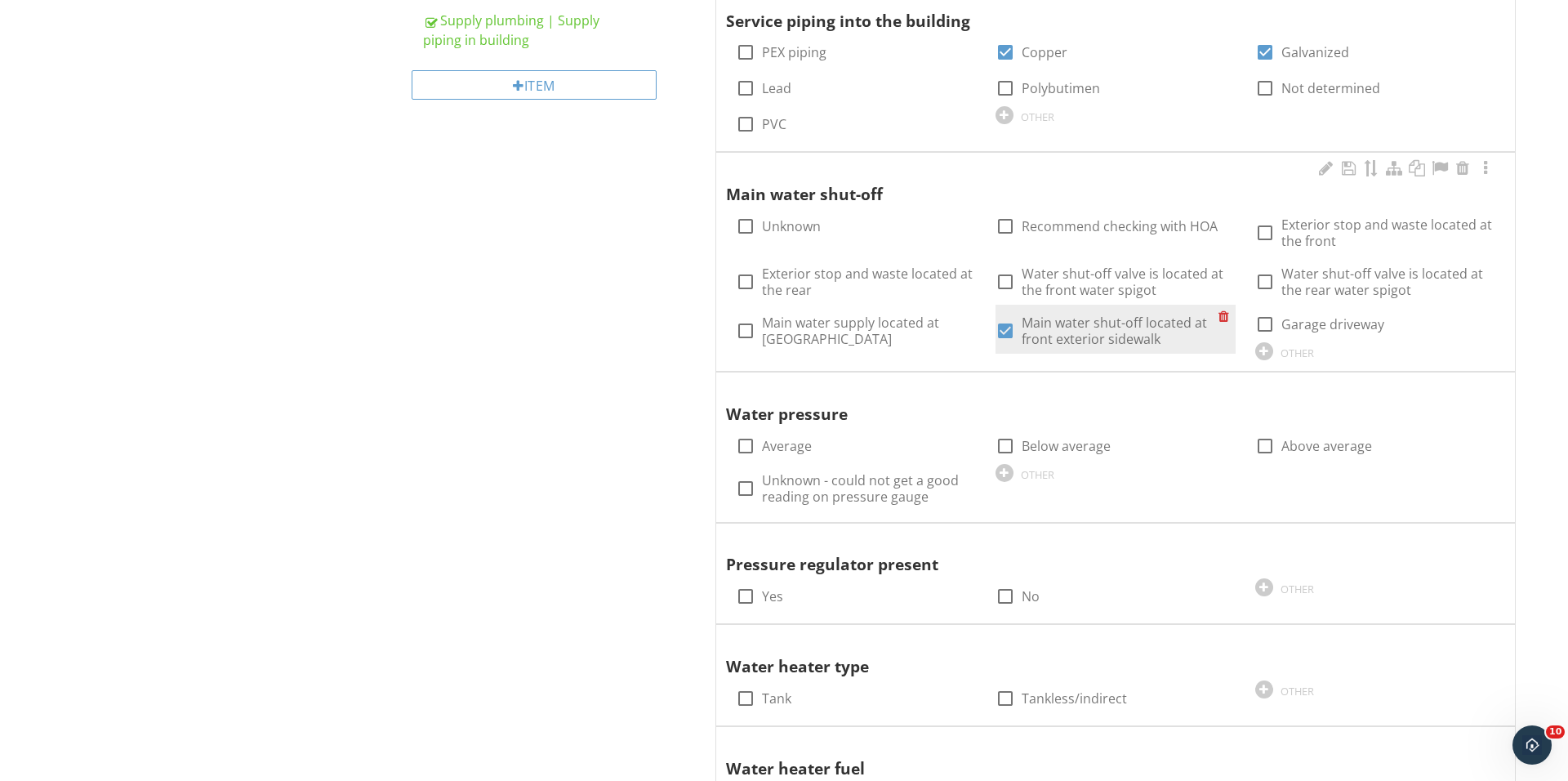
scroll to position [1066, 0]
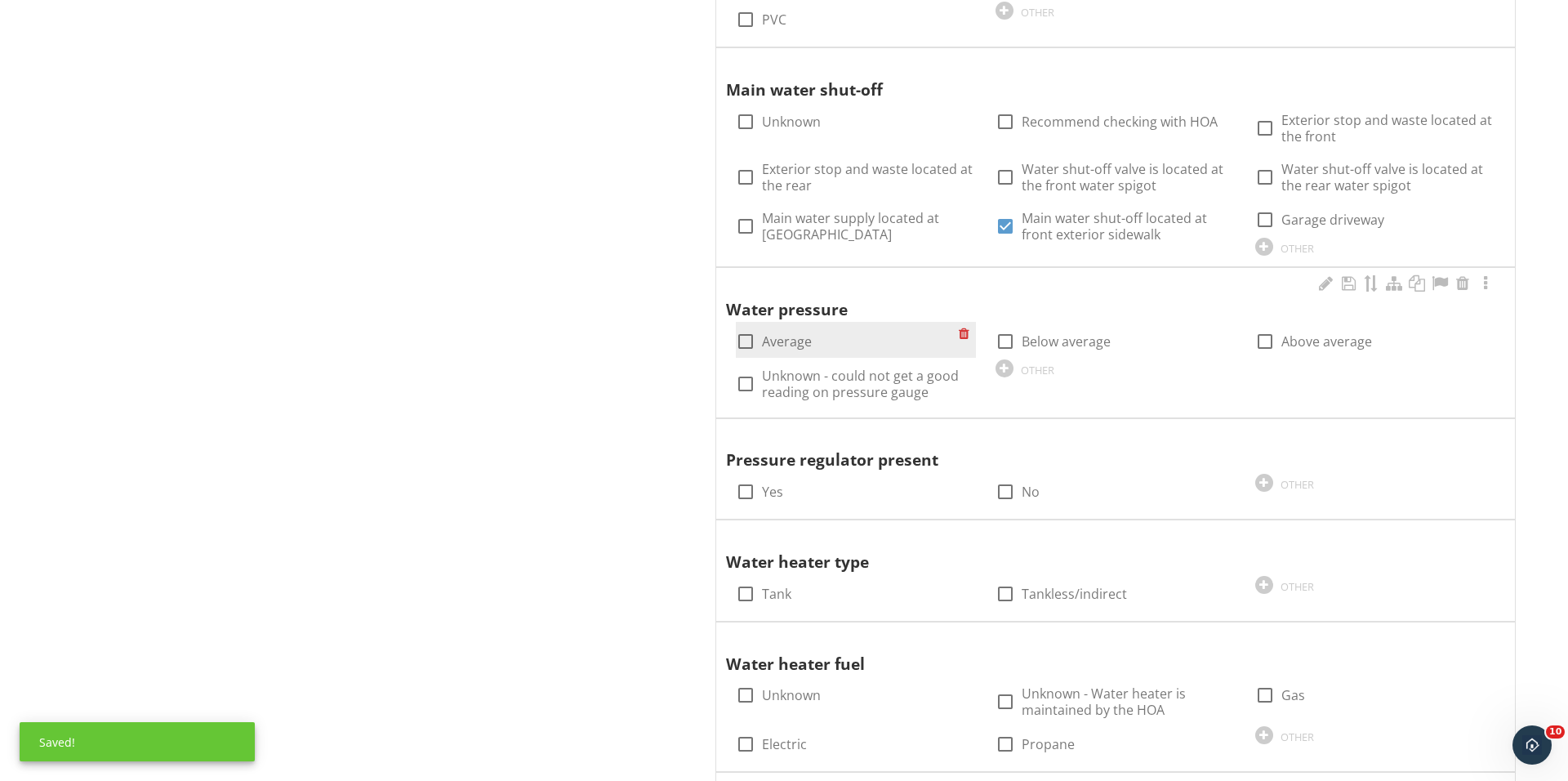
click at [750, 341] on div at bounding box center [745, 341] width 28 height 28
checkbox input "true"
click at [992, 501] on div "check_box_outline_blank No" at bounding box center [1115, 490] width 259 height 36
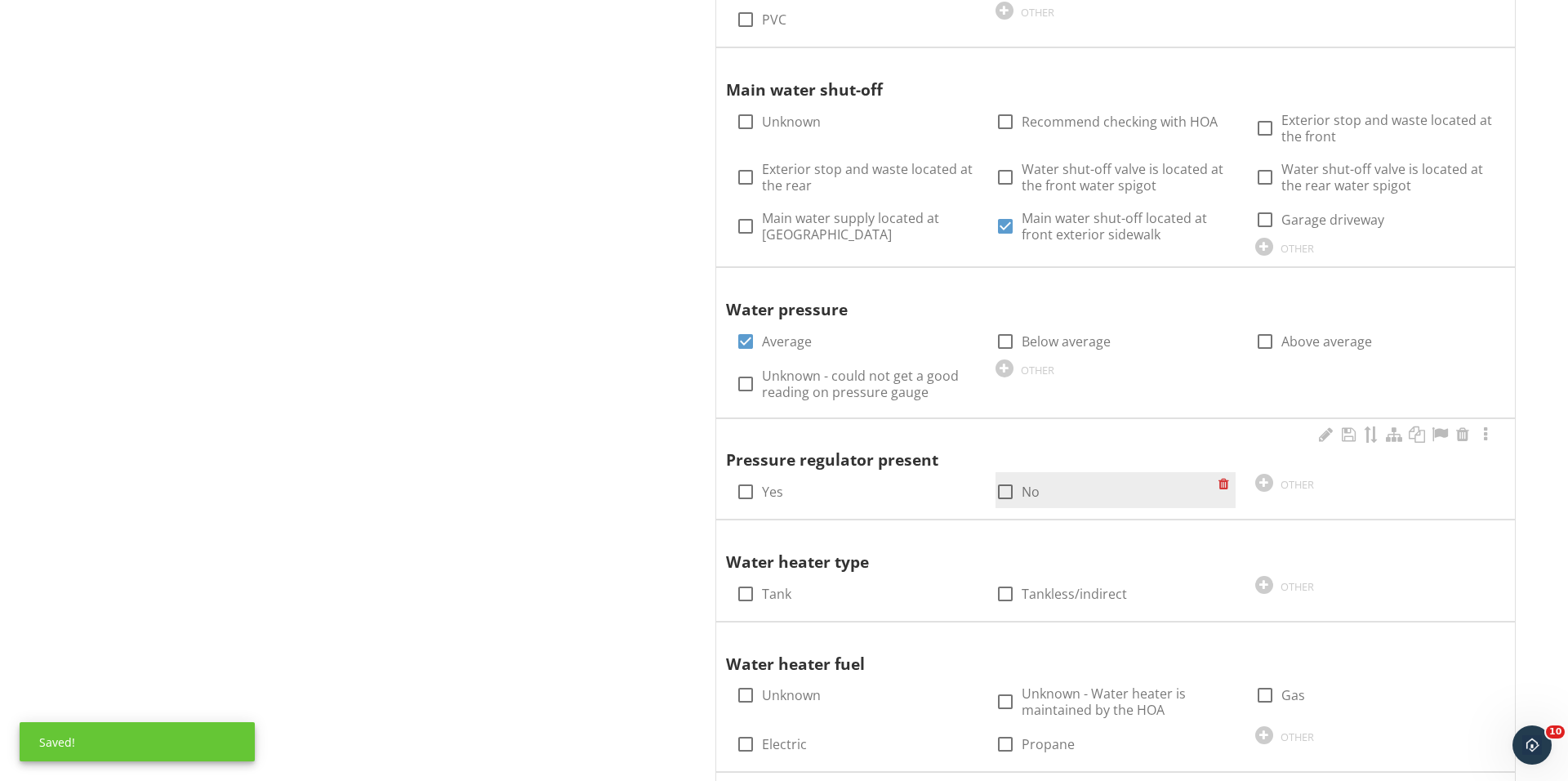
click at [998, 491] on div at bounding box center [1005, 491] width 28 height 28
checkbox input "true"
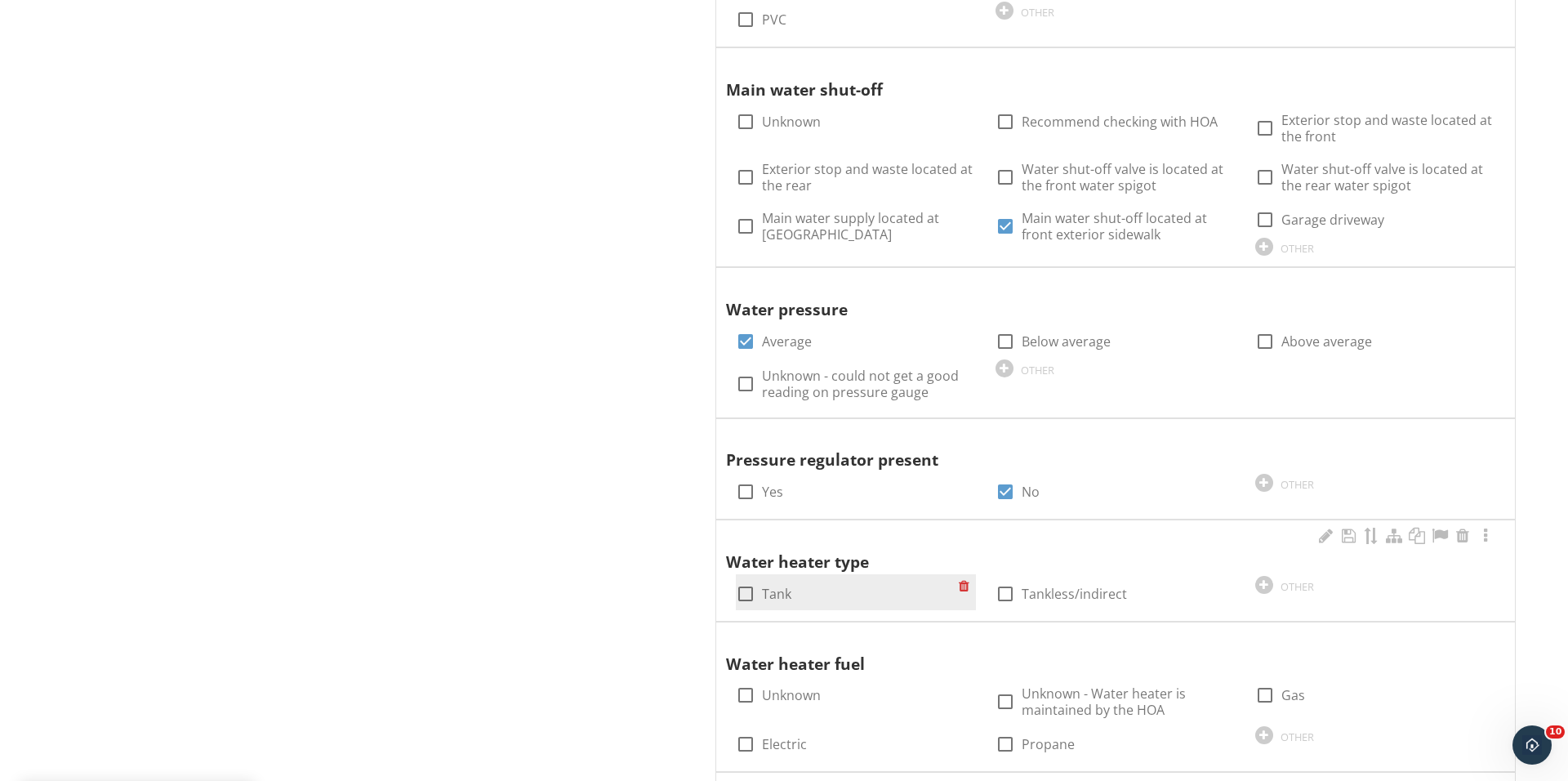
click at [744, 590] on div at bounding box center [745, 594] width 28 height 28
checkbox input "true"
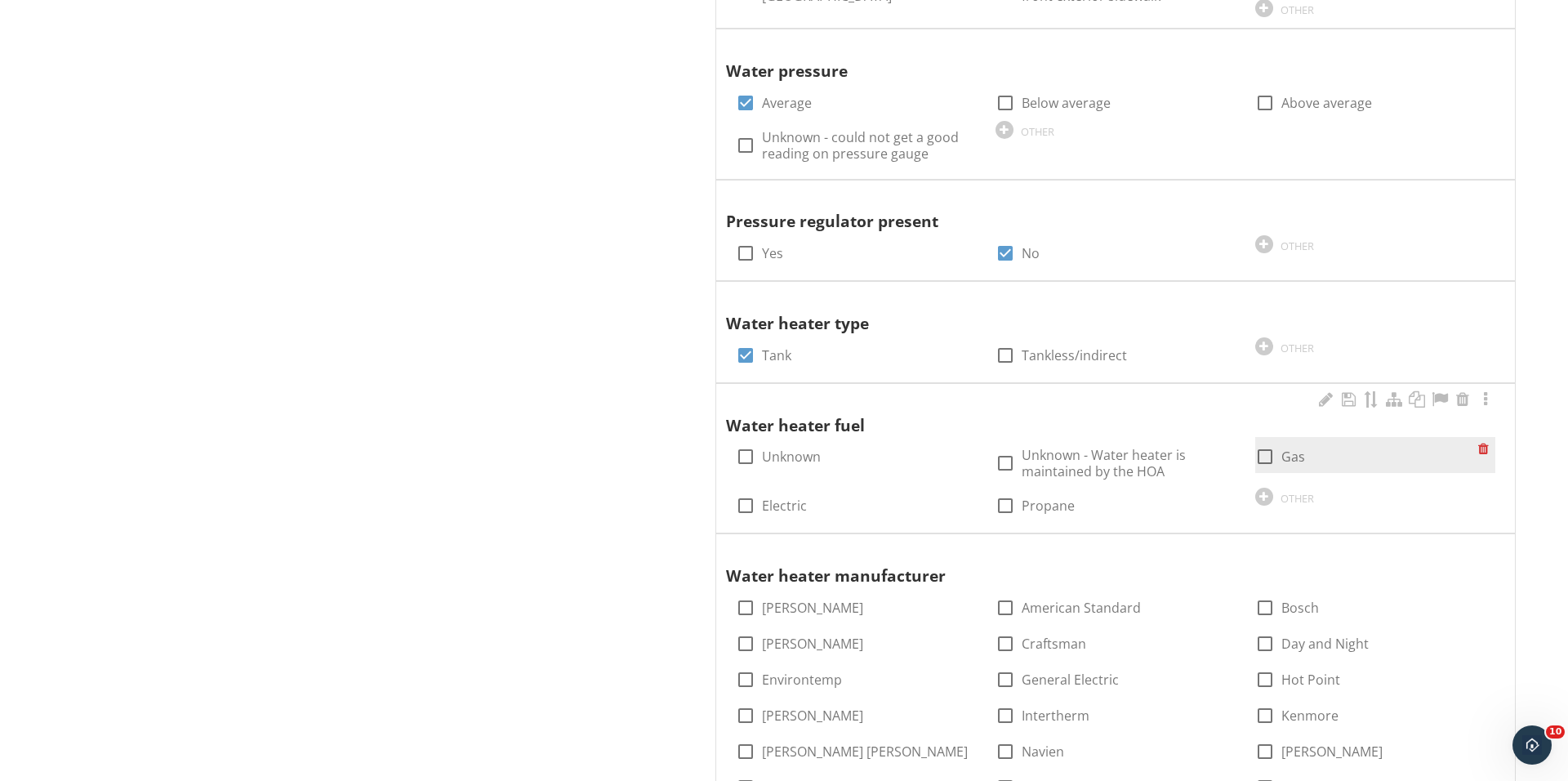
scroll to position [1340, 0]
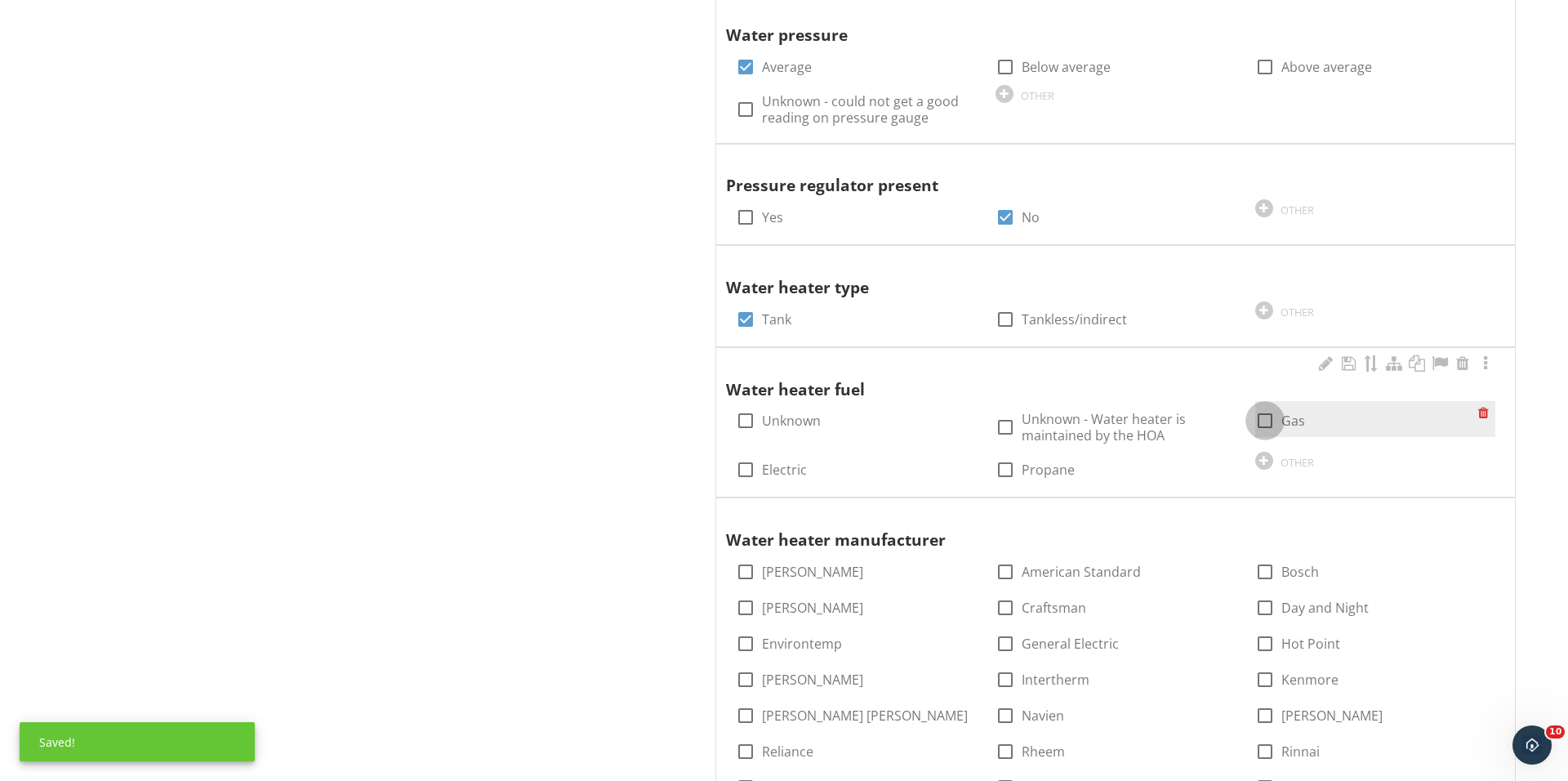
click at [1264, 428] on div at bounding box center [1265, 421] width 28 height 28
checkbox input "true"
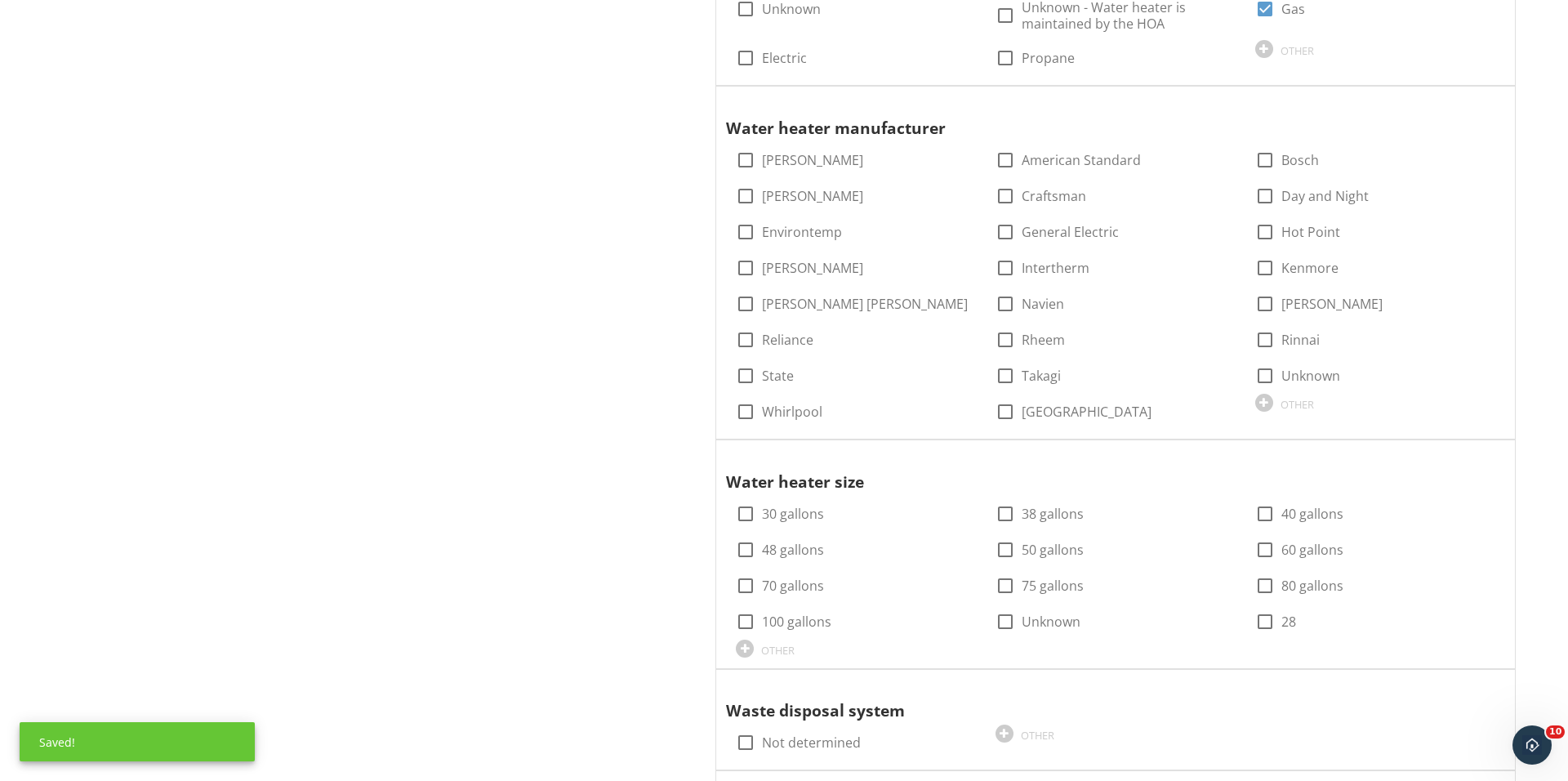
scroll to position [1756, 0]
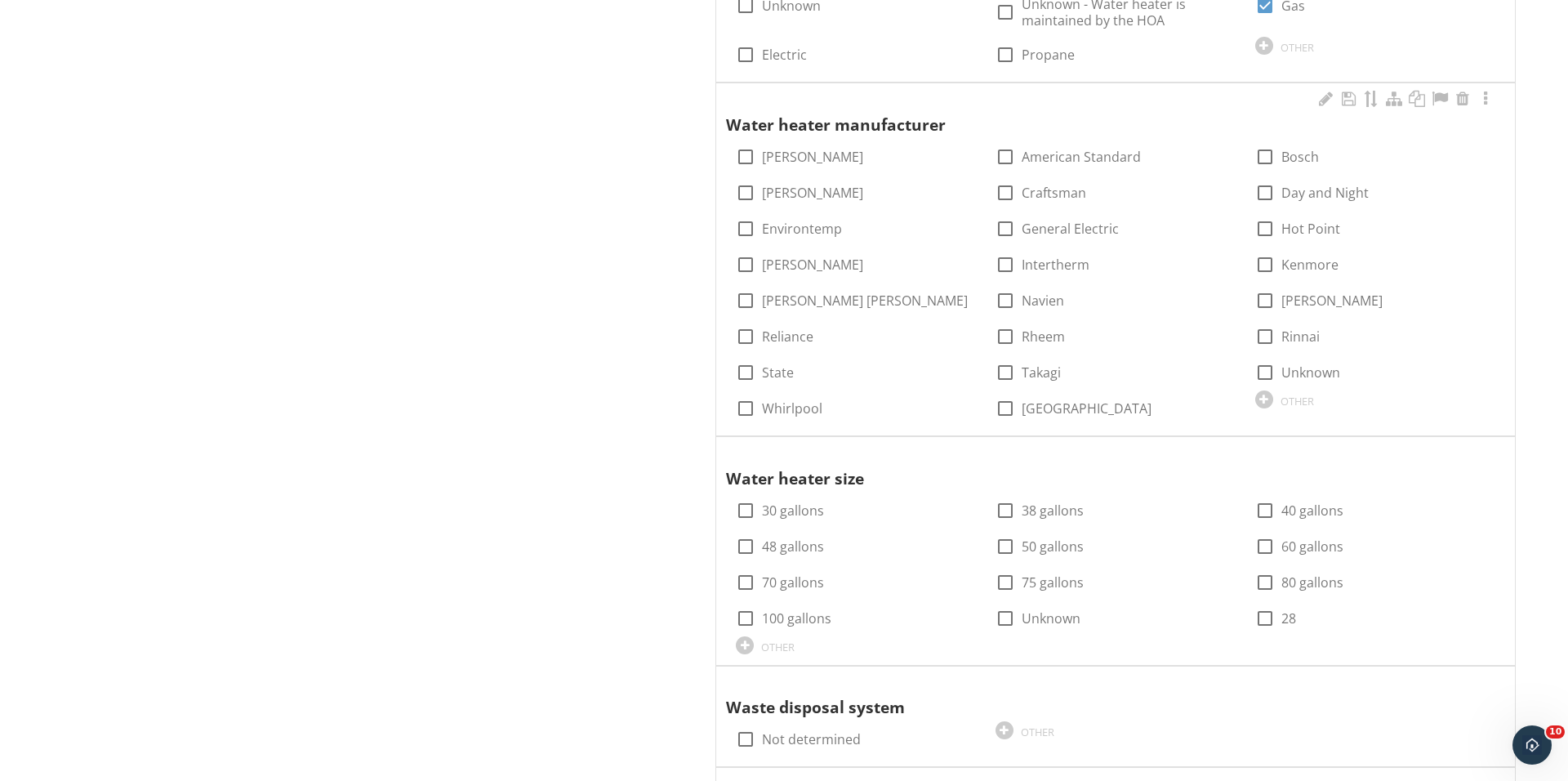
click at [988, 341] on div "check_box_outline_blank Rheem" at bounding box center [1115, 335] width 259 height 36
click at [1000, 337] on div at bounding box center [1005, 336] width 28 height 28
checkbox input "true"
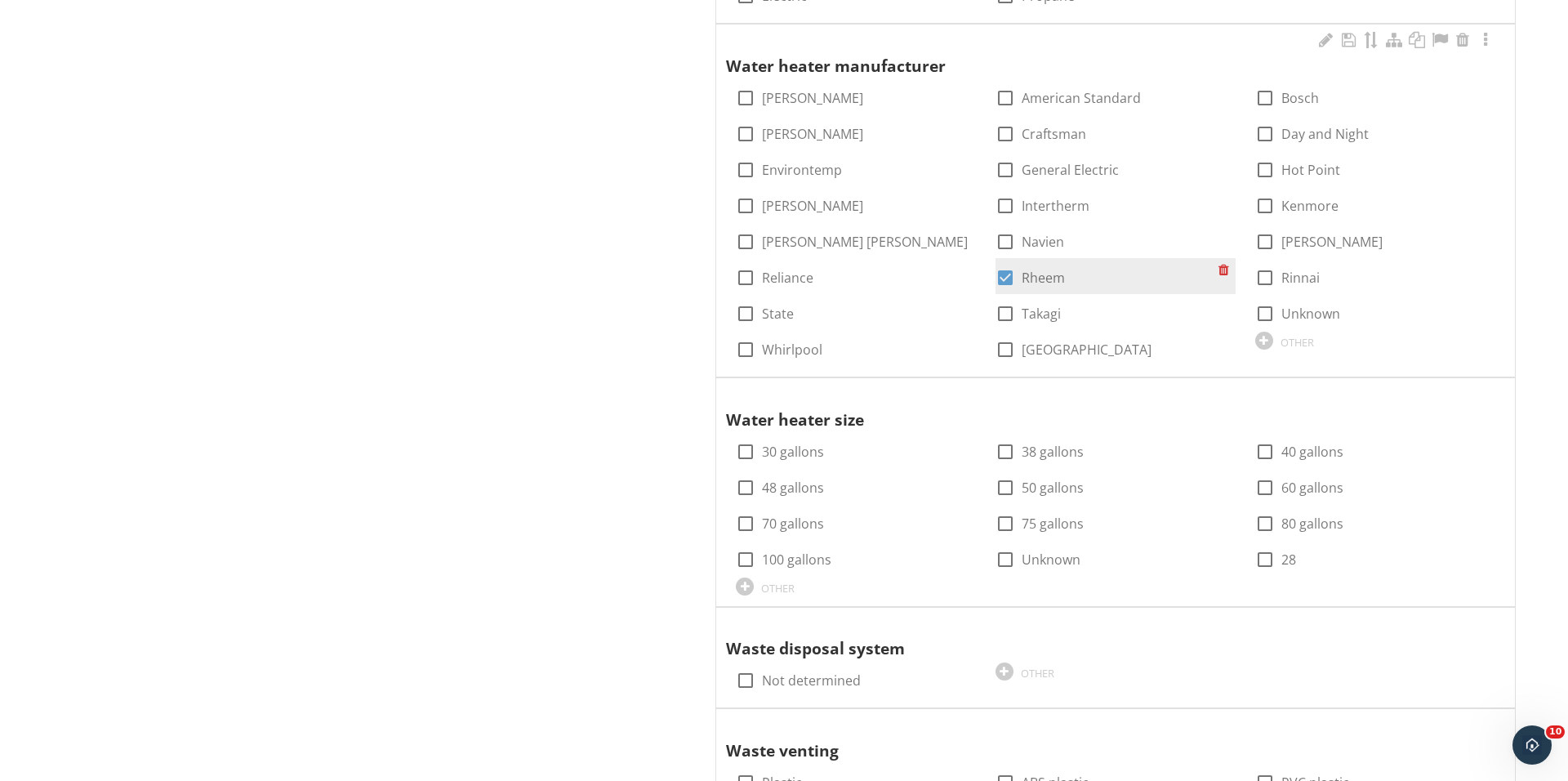
scroll to position [1814, 0]
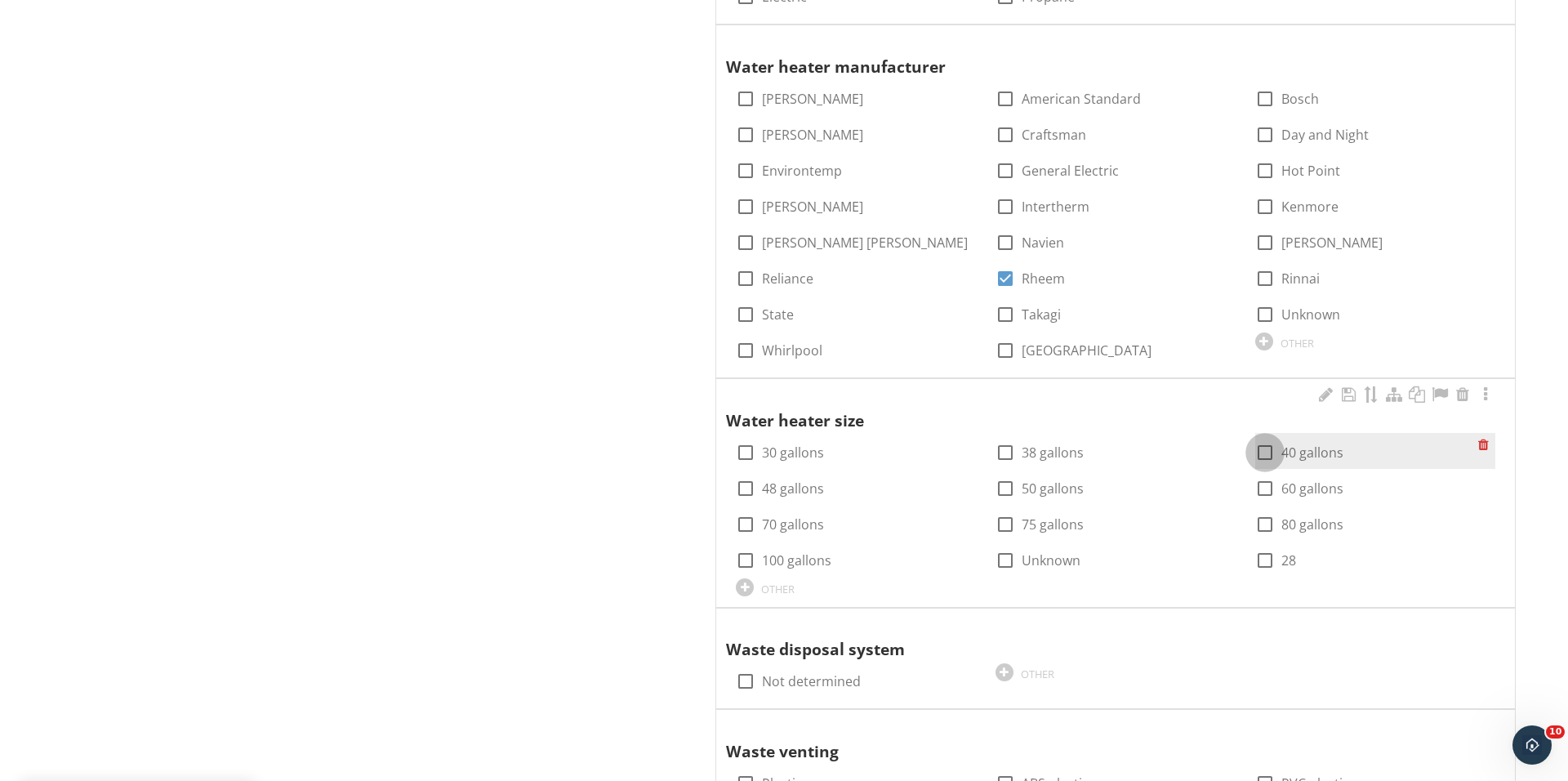
click at [1260, 448] on div at bounding box center [1265, 453] width 28 height 28
checkbox input "true"
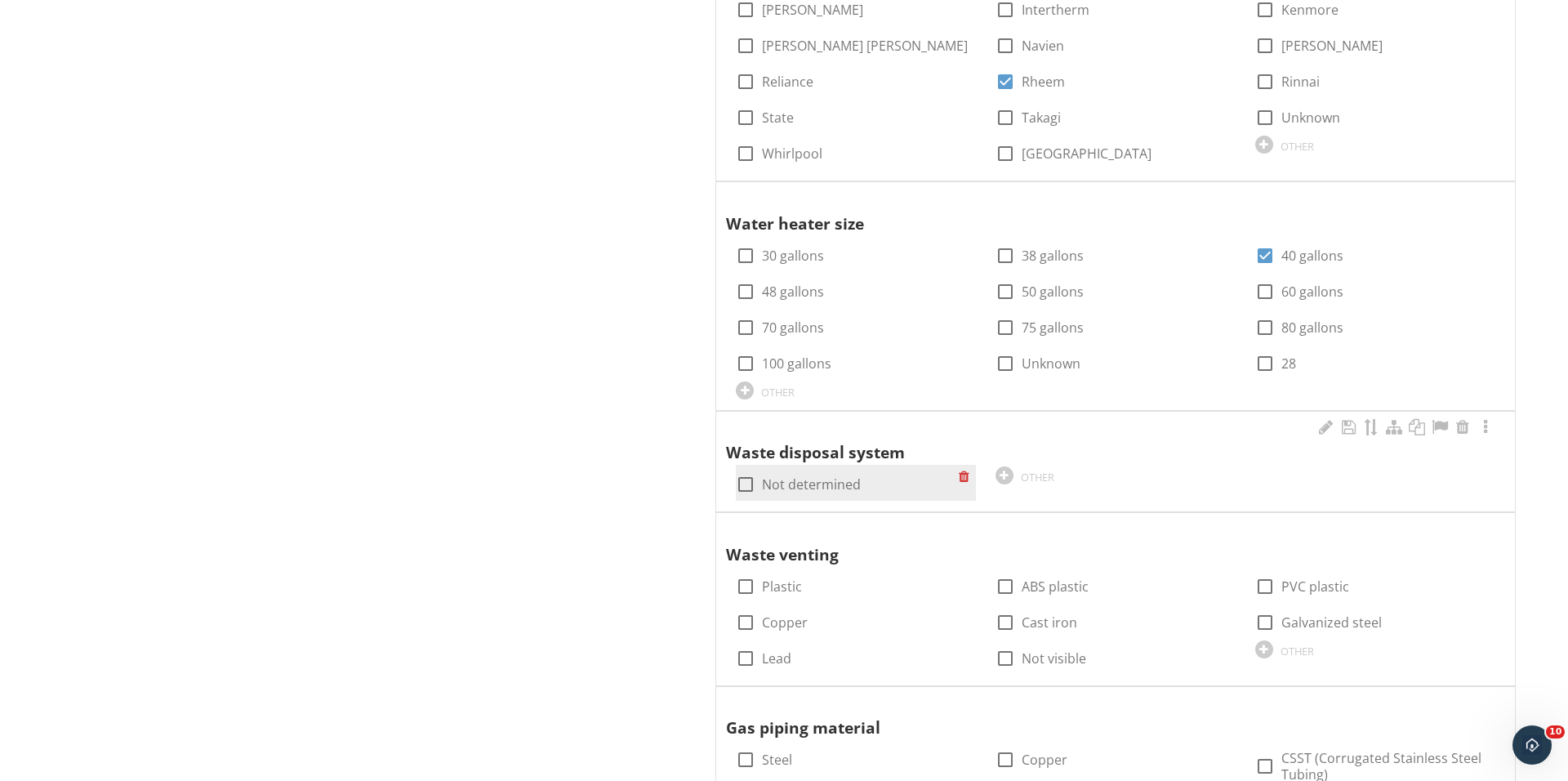
click at [750, 478] on div at bounding box center [745, 484] width 28 height 28
checkbox input "true"
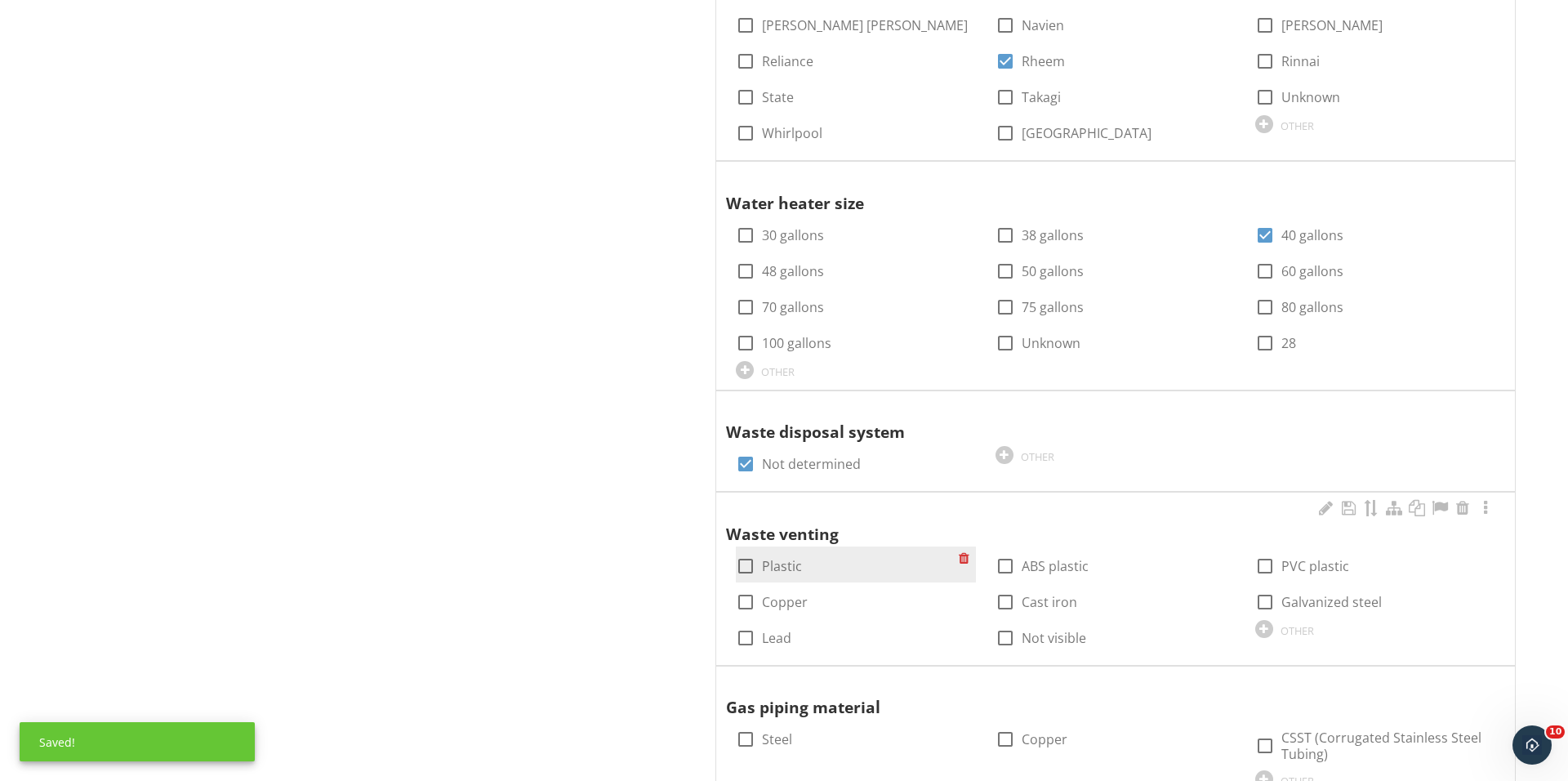
scroll to position [2073, 0]
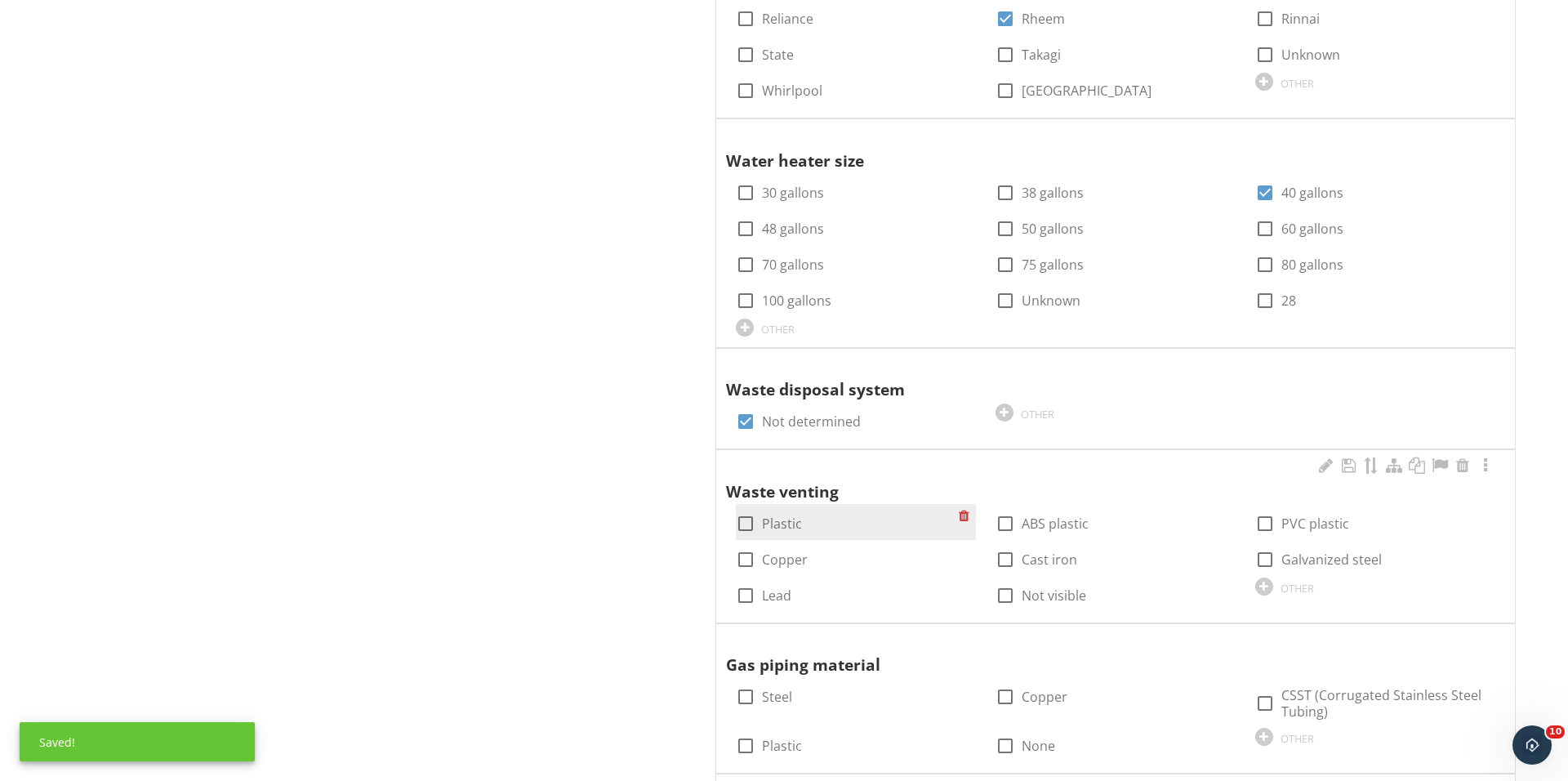
click at [744, 524] on div at bounding box center [745, 523] width 28 height 28
checkbox input "true"
click at [992, 519] on div at bounding box center [1005, 523] width 28 height 28
checkbox input "true"
click at [1009, 557] on div at bounding box center [1005, 559] width 28 height 28
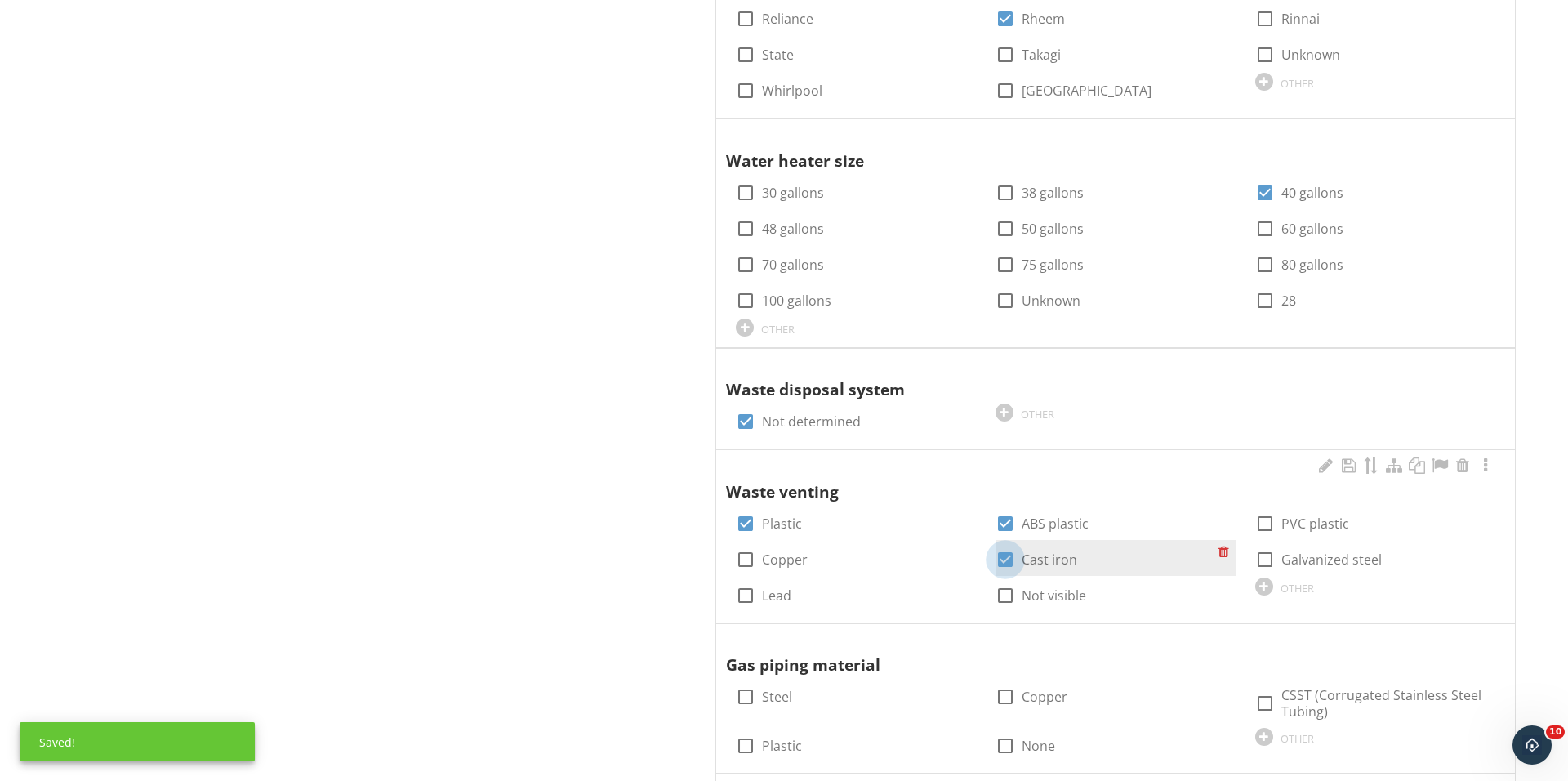
checkbox input "true"
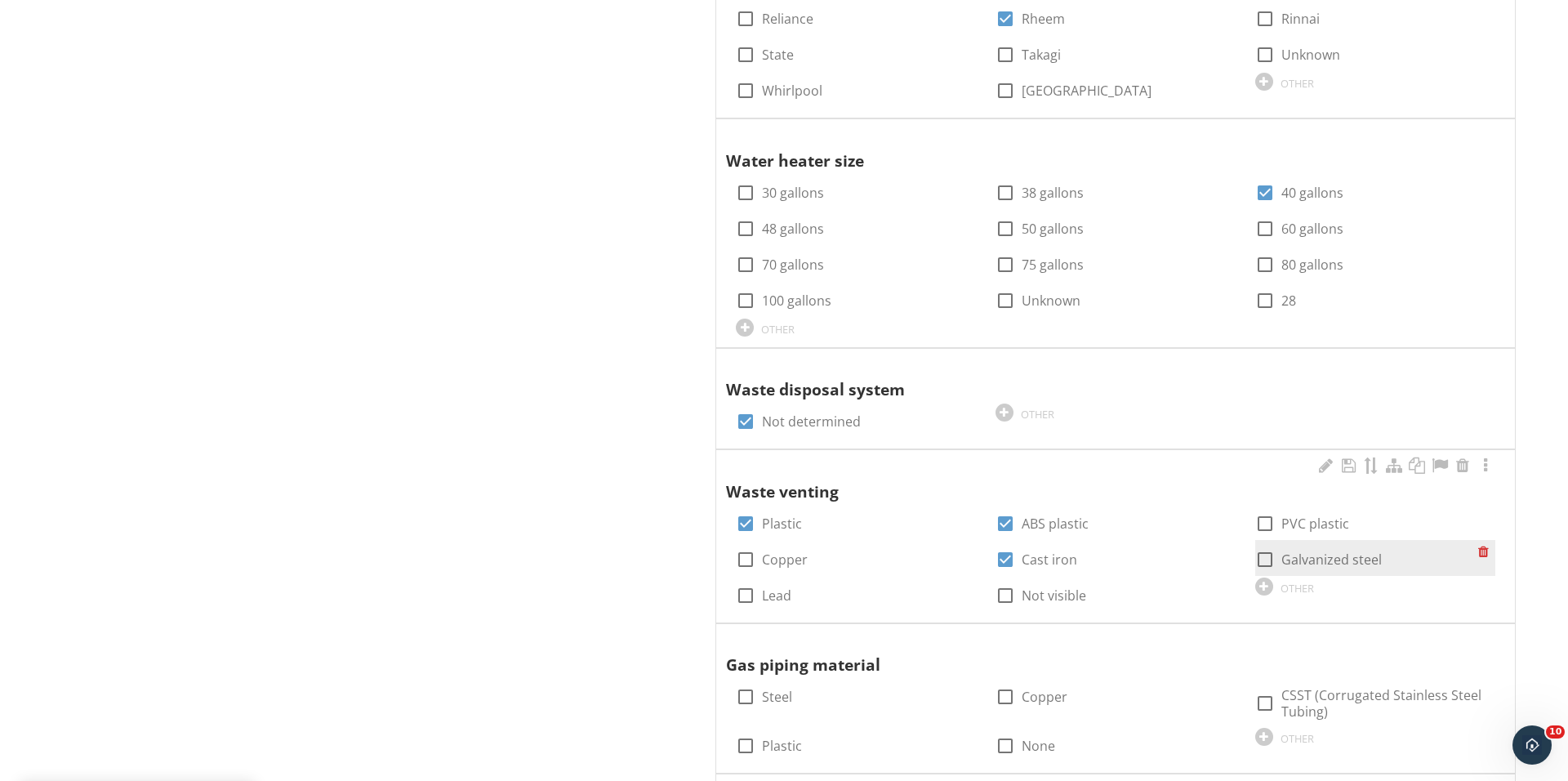
click at [1256, 556] on div at bounding box center [1265, 559] width 28 height 28
checkbox input "true"
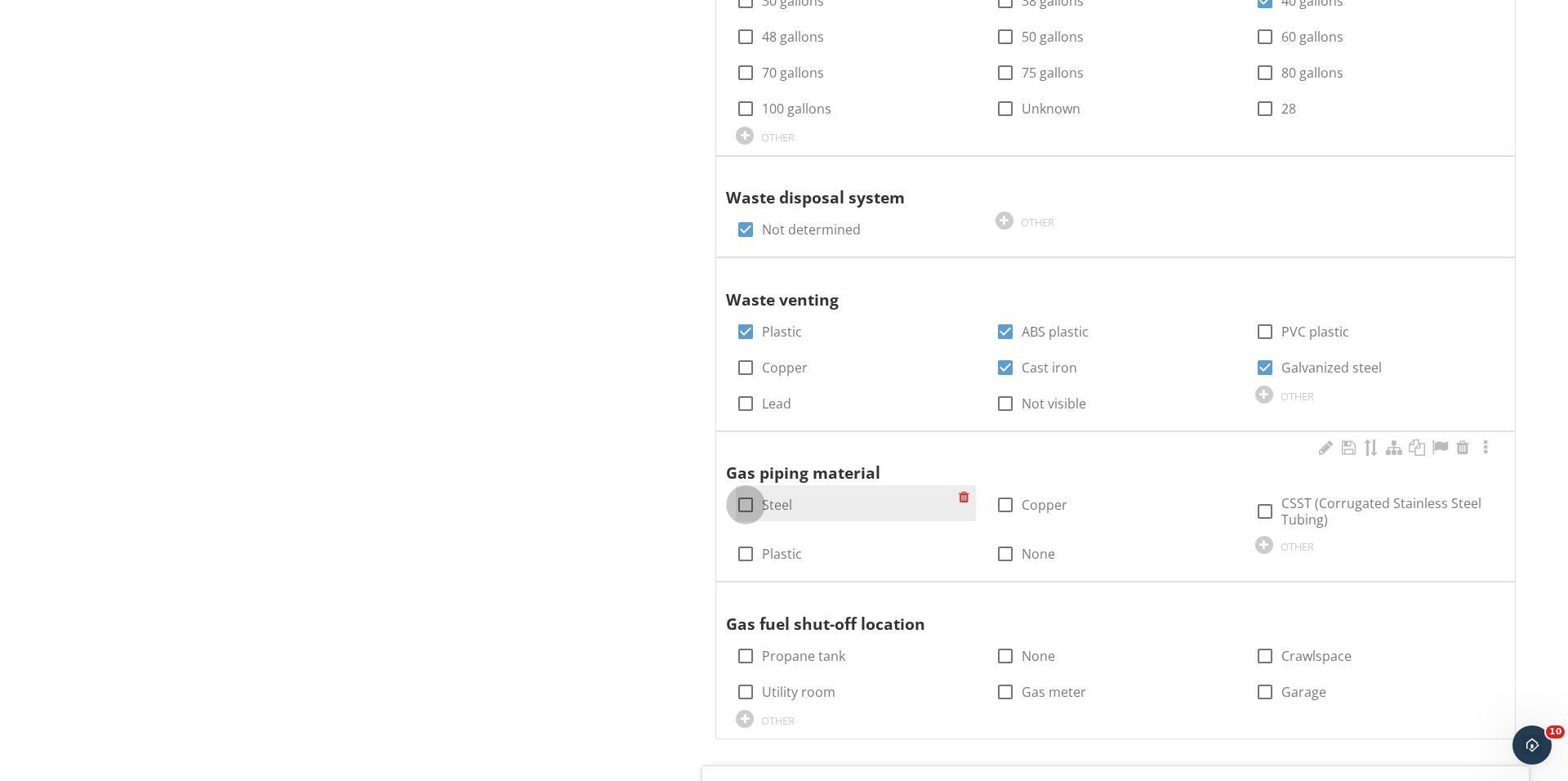
click at [742, 495] on div at bounding box center [745, 505] width 28 height 28
checkbox input "true"
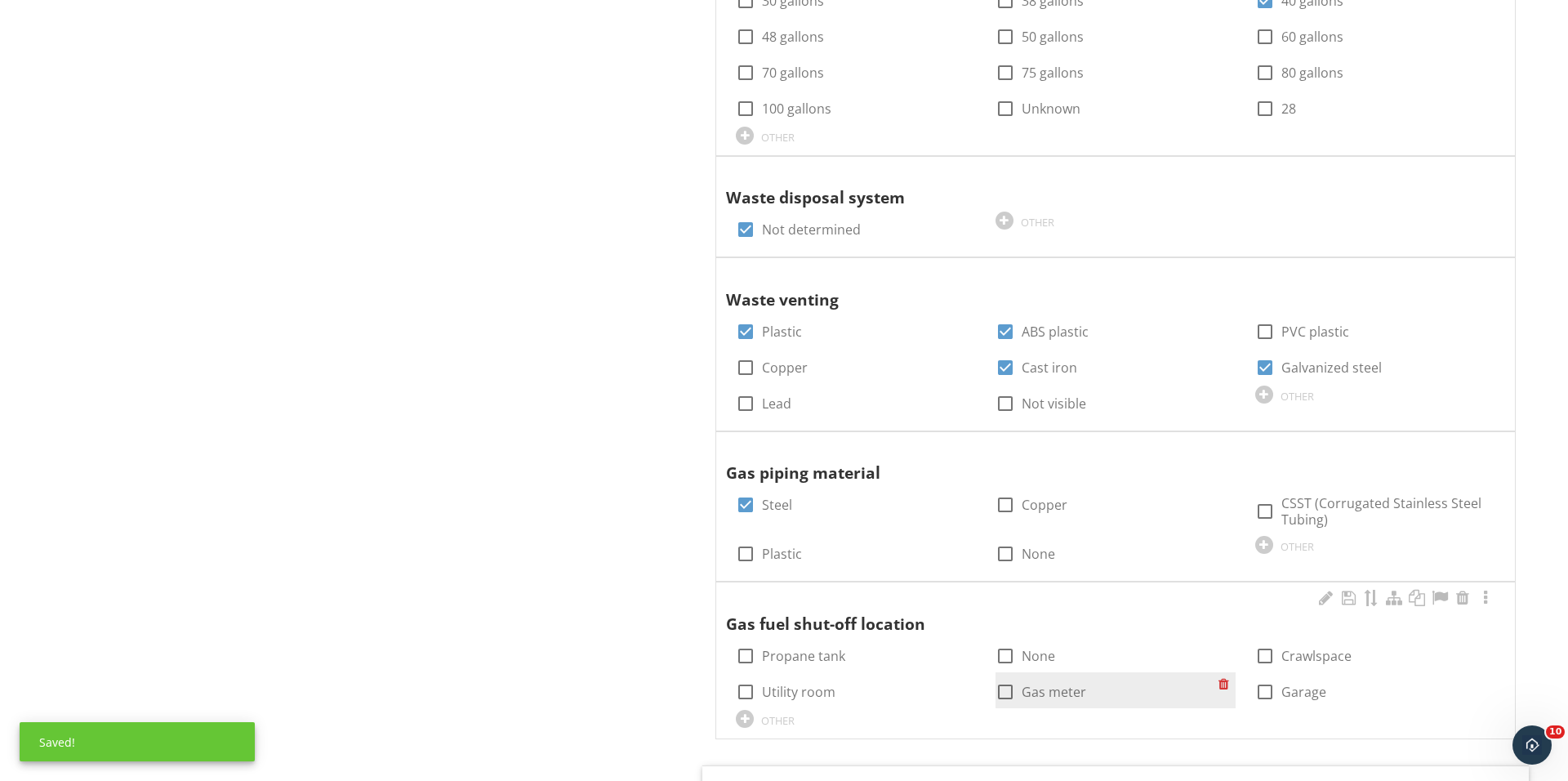
click at [1001, 680] on div at bounding box center [1005, 692] width 28 height 28
checkbox input "true"
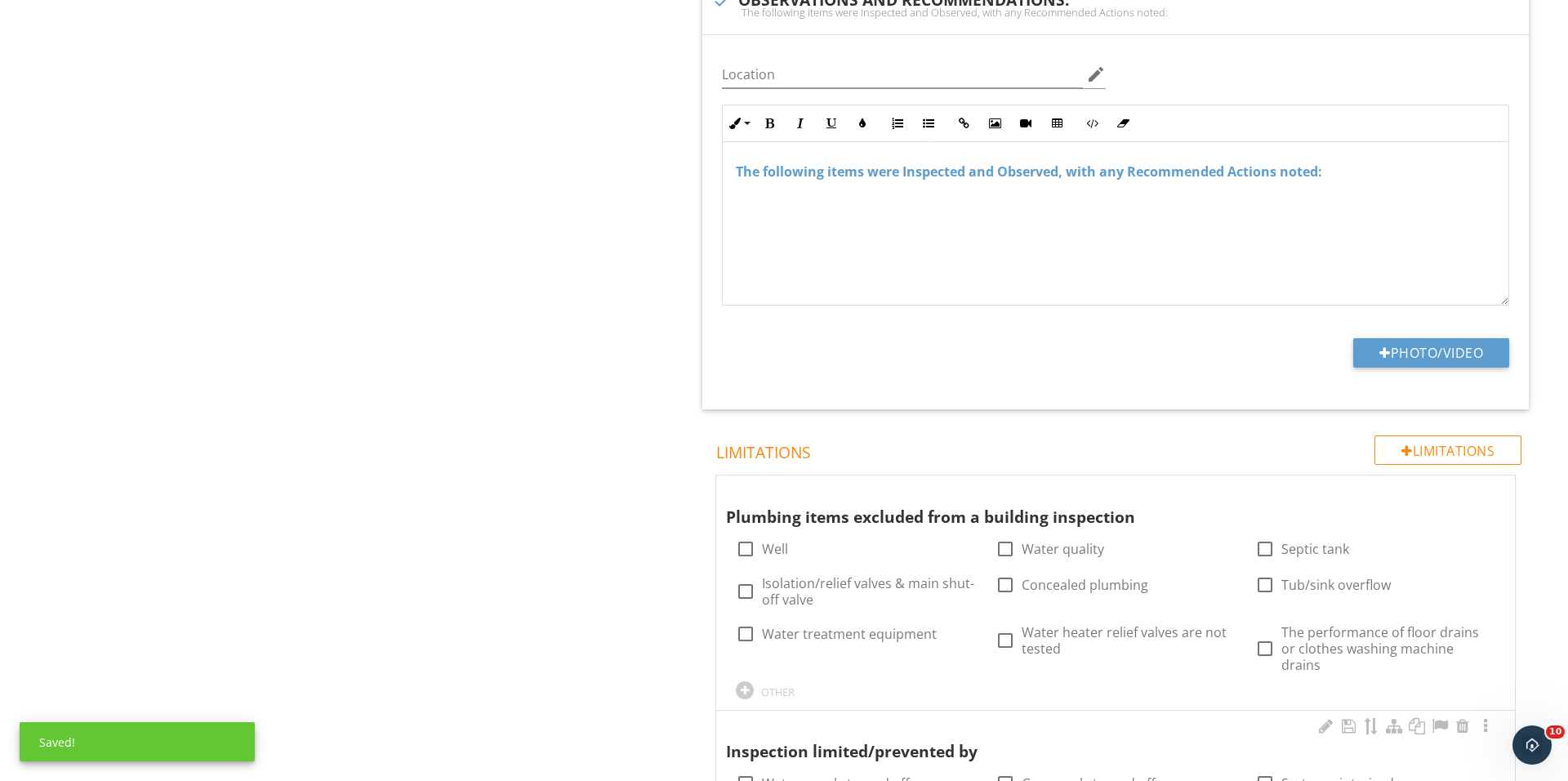
scroll to position [3100, 0]
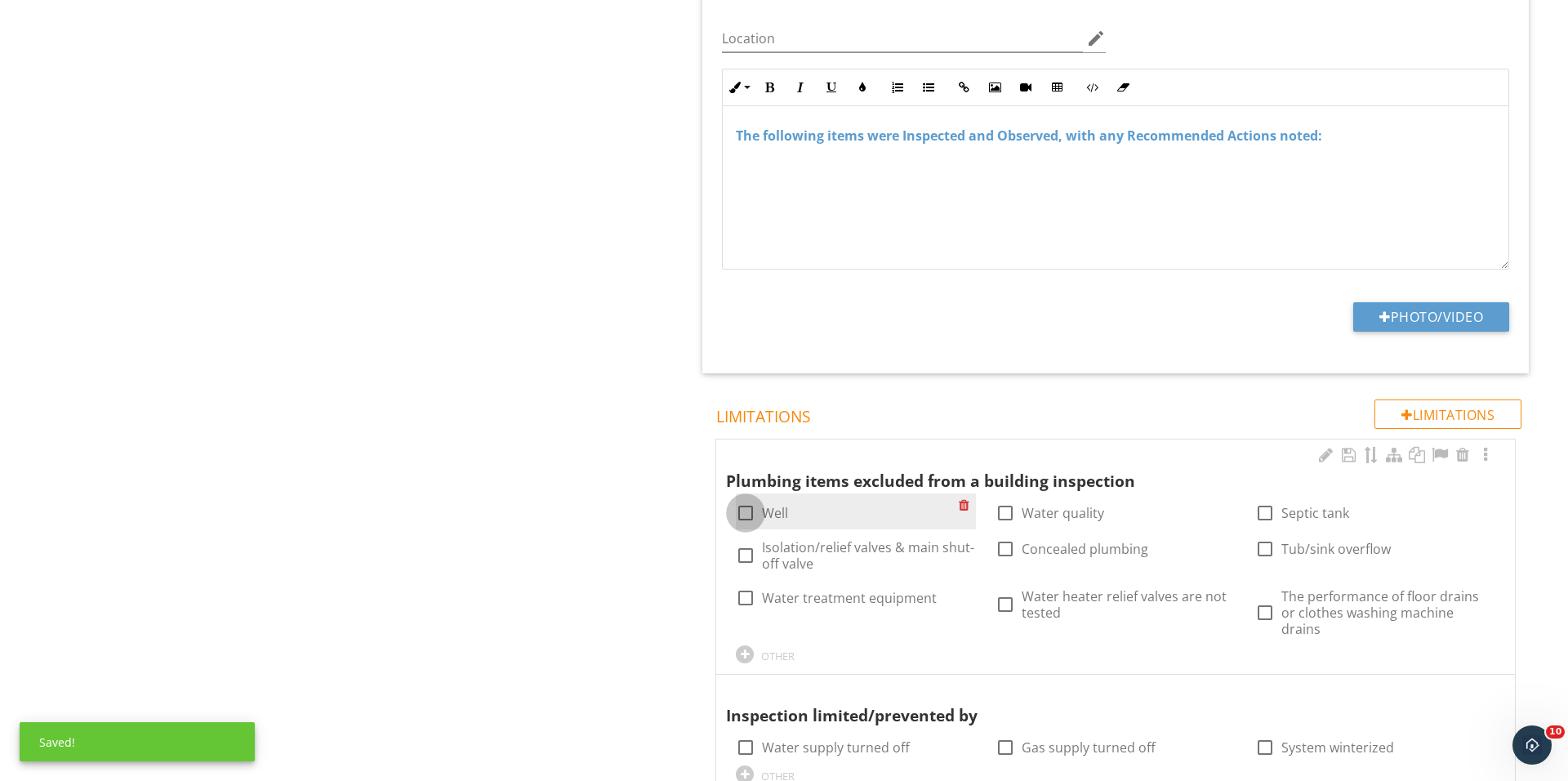
click at [751, 499] on div at bounding box center [745, 513] width 28 height 28
checkbox input "true"
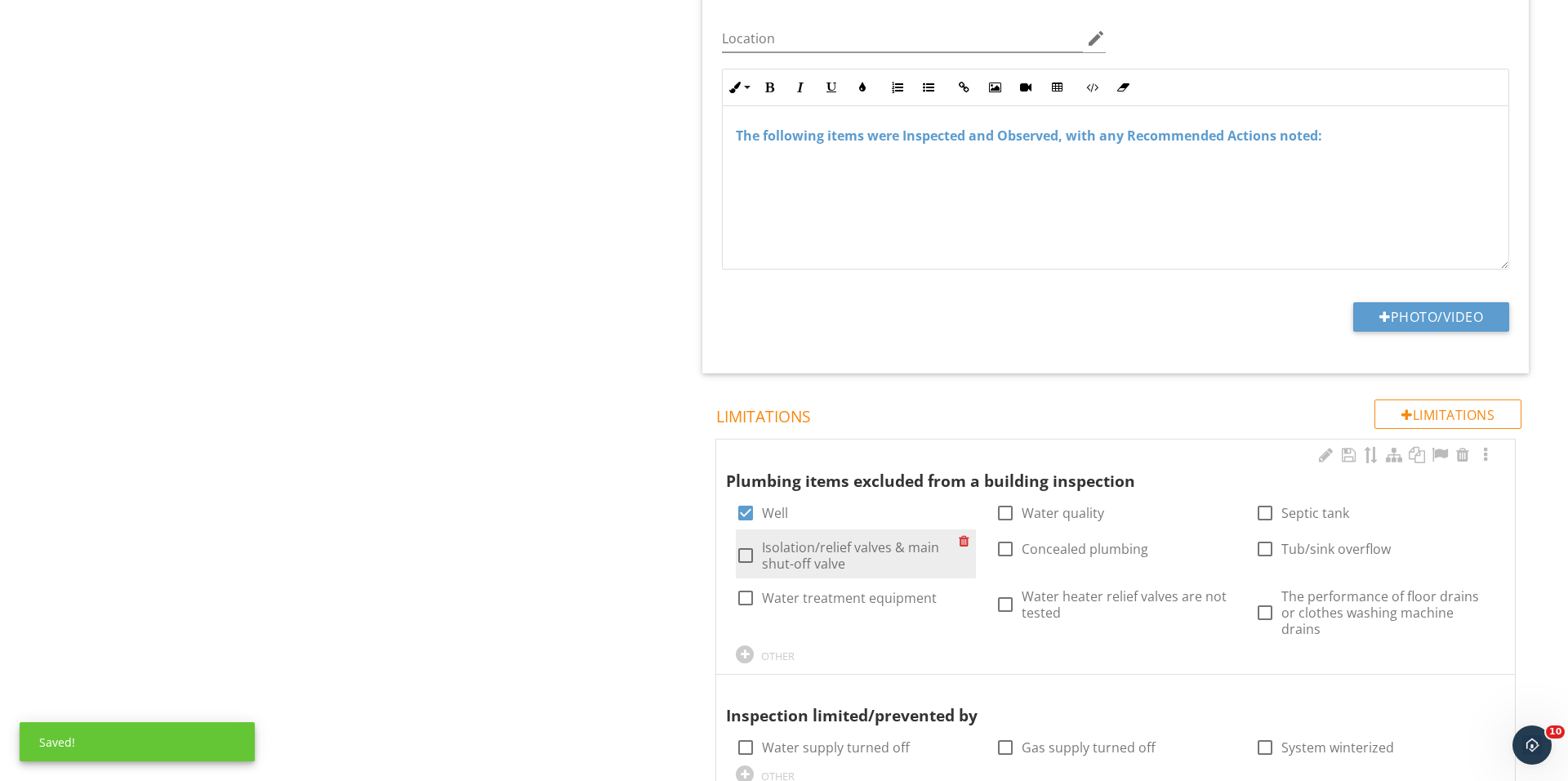
click at [751, 541] on div at bounding box center [745, 555] width 28 height 28
checkbox input "true"
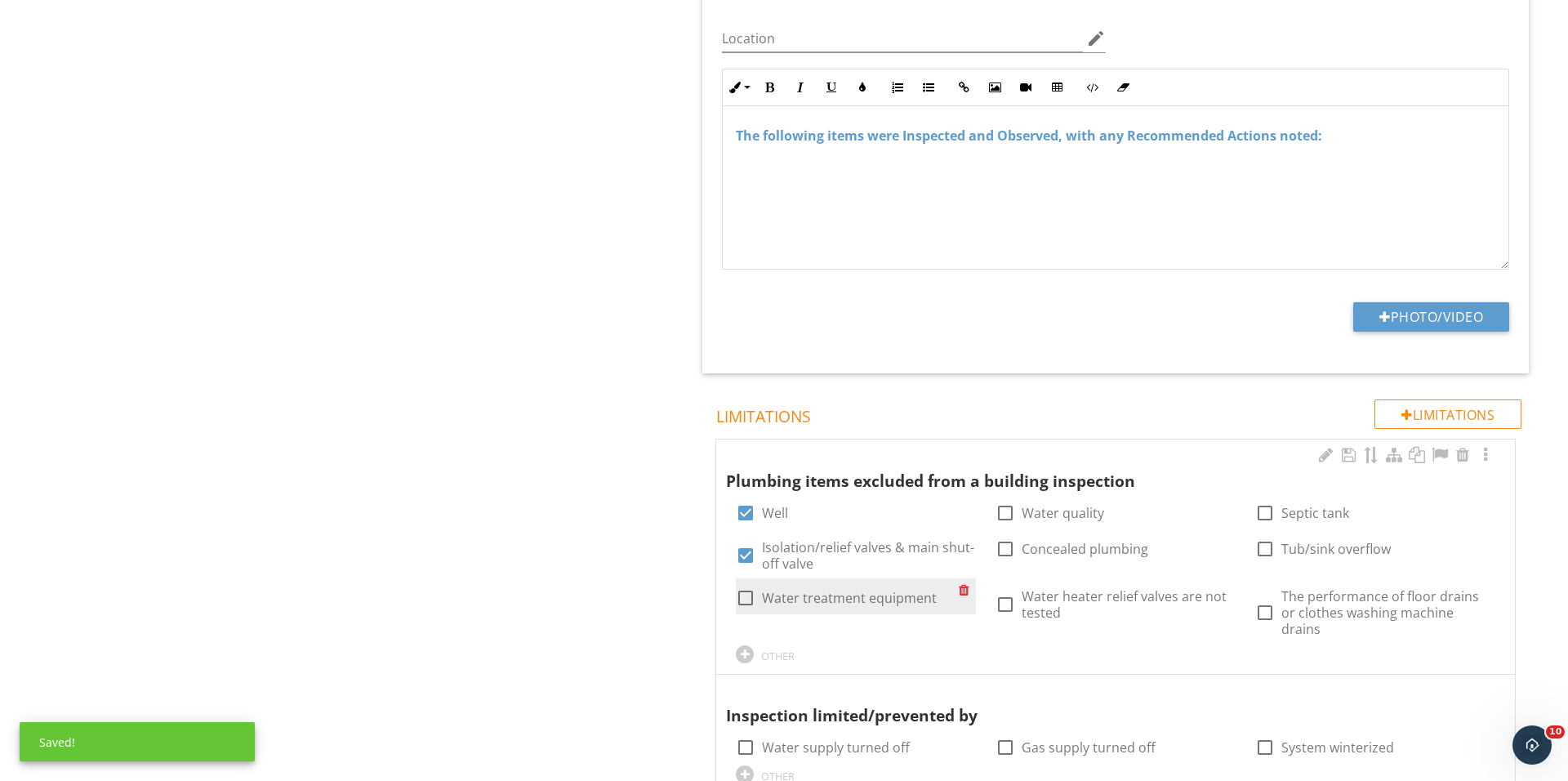
click at [744, 590] on div at bounding box center [745, 598] width 28 height 28
checkbox input "true"
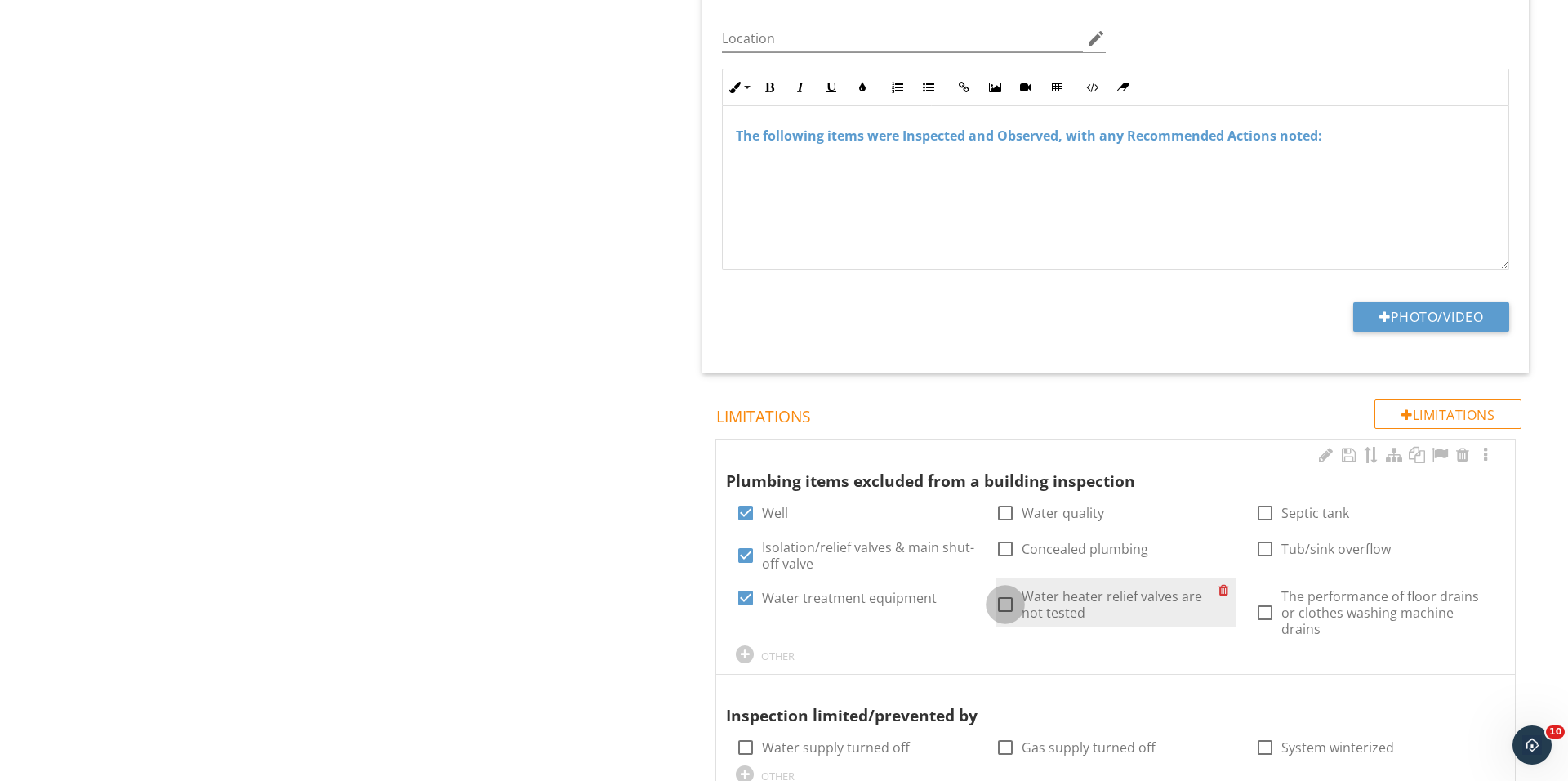
click at [1005, 597] on div at bounding box center [1005, 604] width 28 height 28
checkbox input "true"
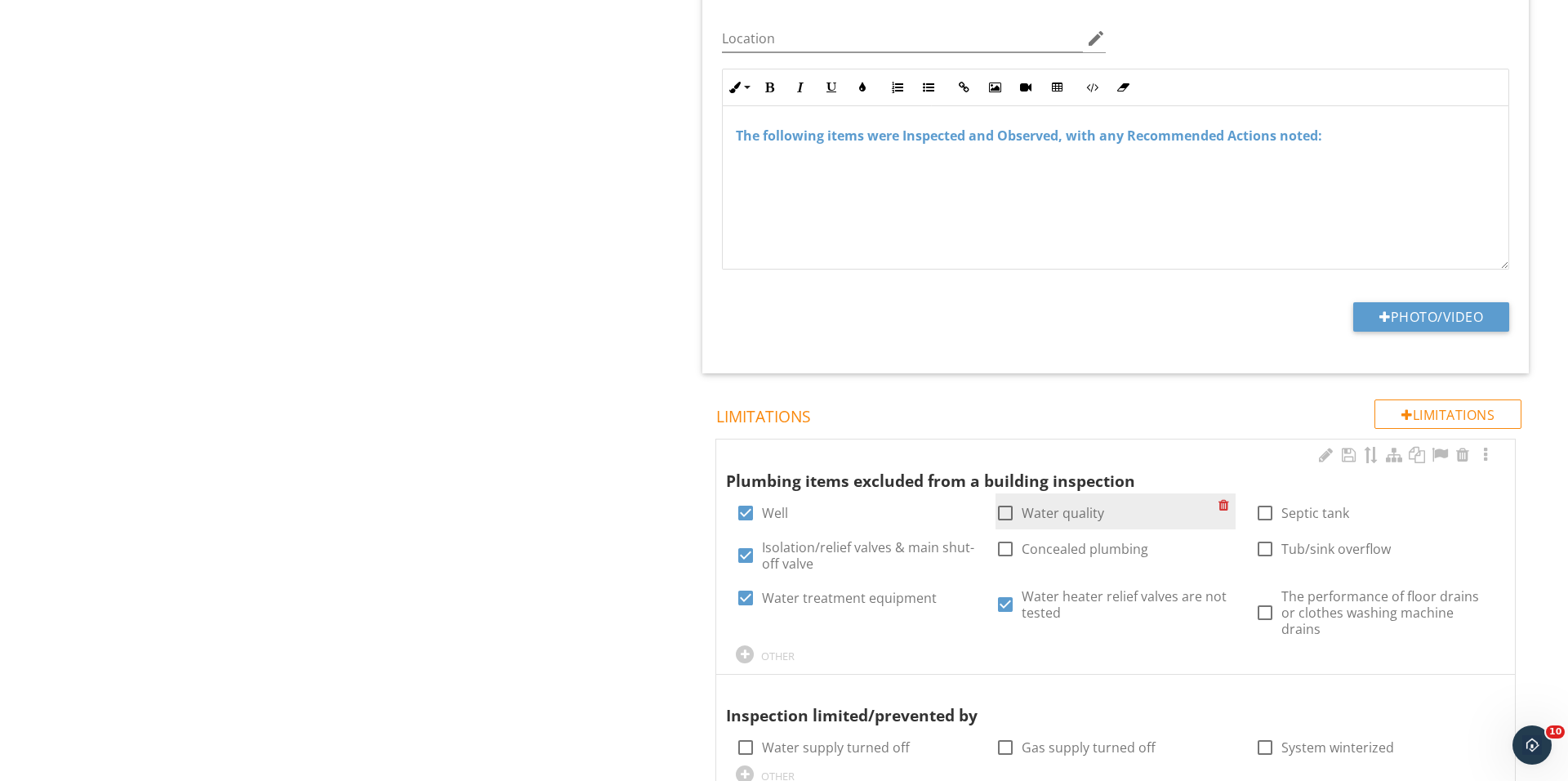
click at [1005, 548] on div at bounding box center [1005, 549] width 28 height 28
checkbox input "true"
click at [1008, 505] on div at bounding box center [1005, 513] width 28 height 28
checkbox input "true"
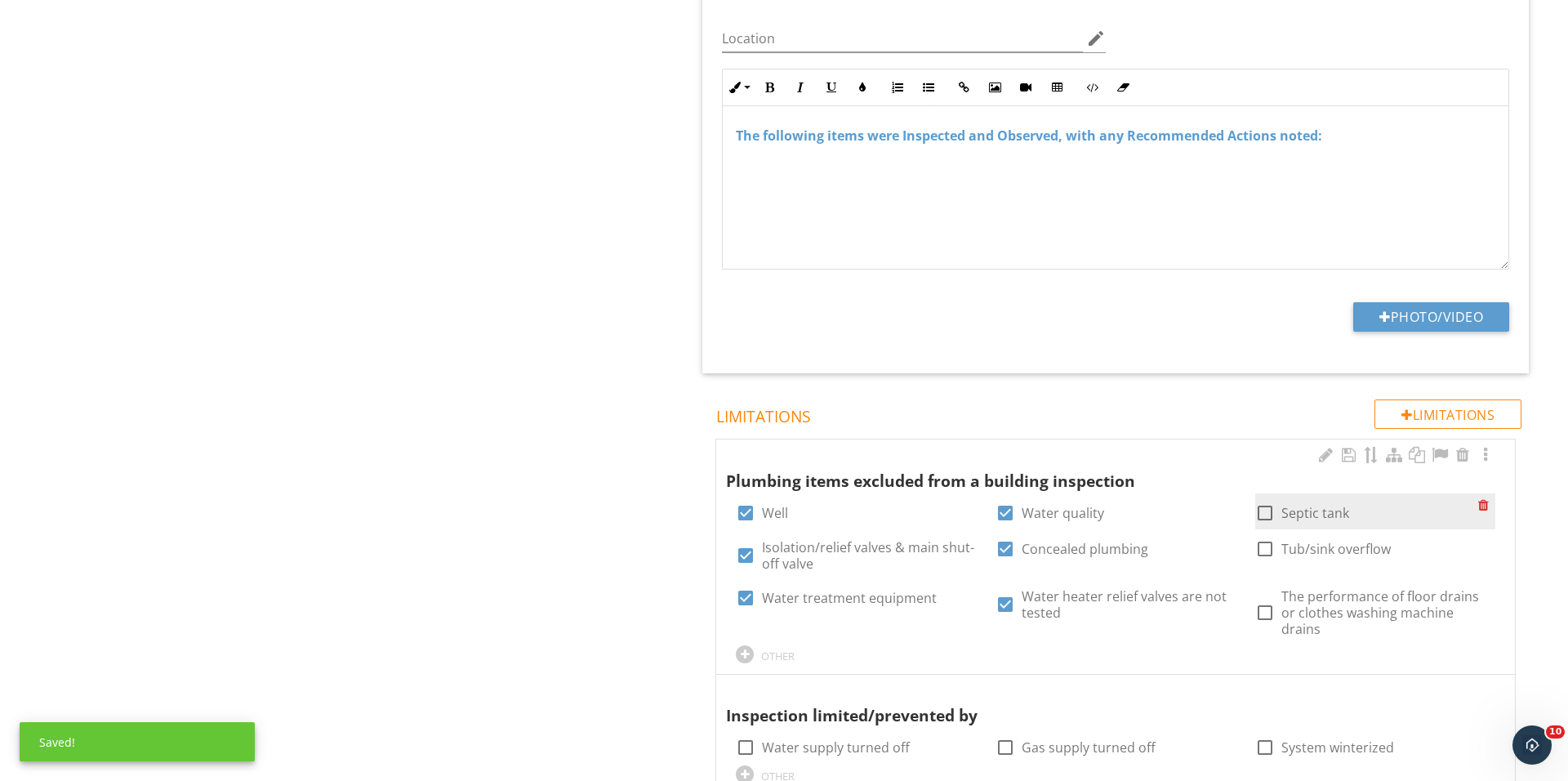
click at [1262, 509] on div at bounding box center [1265, 513] width 28 height 28
checkbox input "true"
click at [1264, 544] on div at bounding box center [1265, 549] width 28 height 28
checkbox input "true"
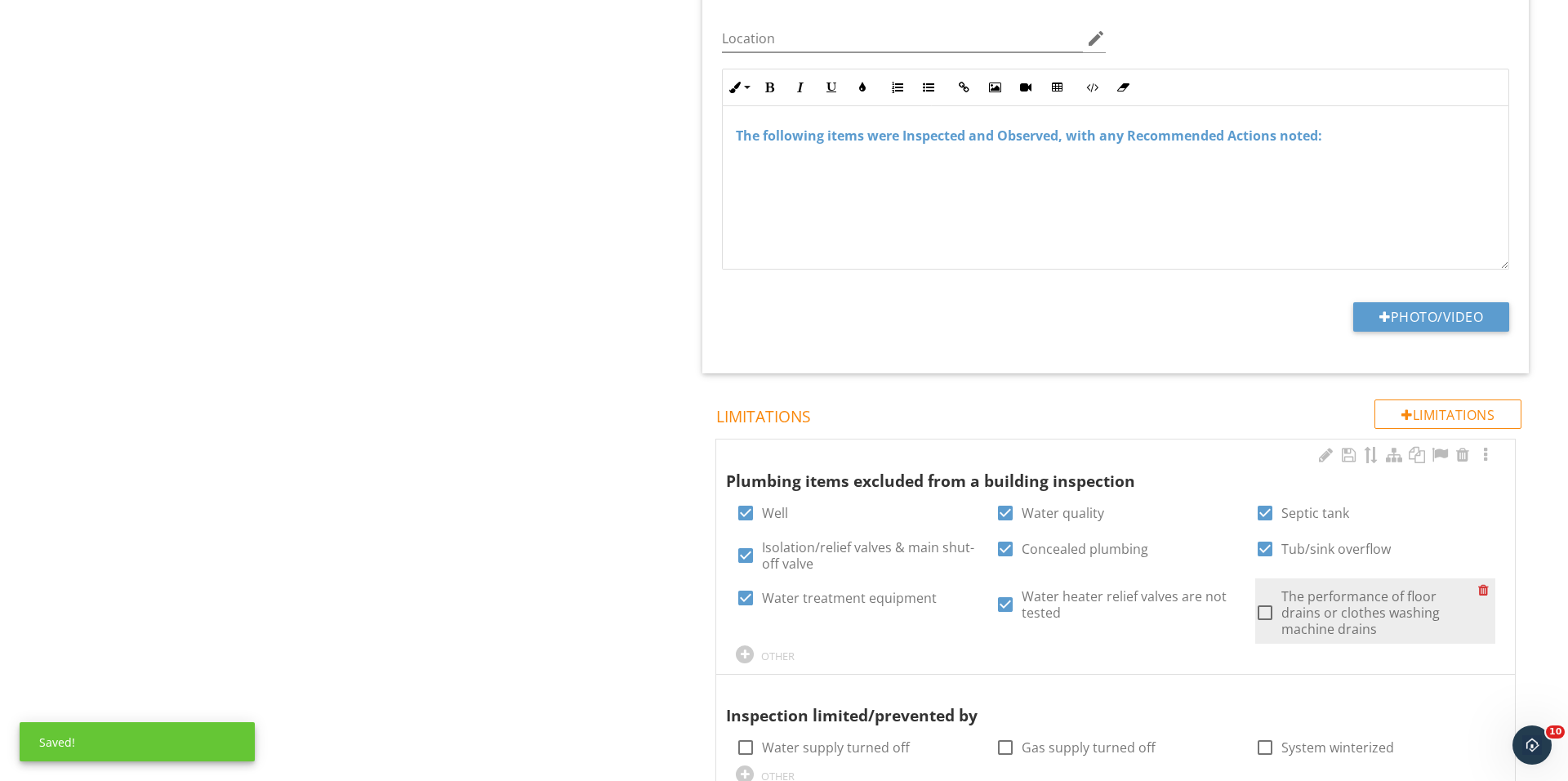
click at [1266, 599] on div at bounding box center [1265, 613] width 28 height 28
checkbox input "true"
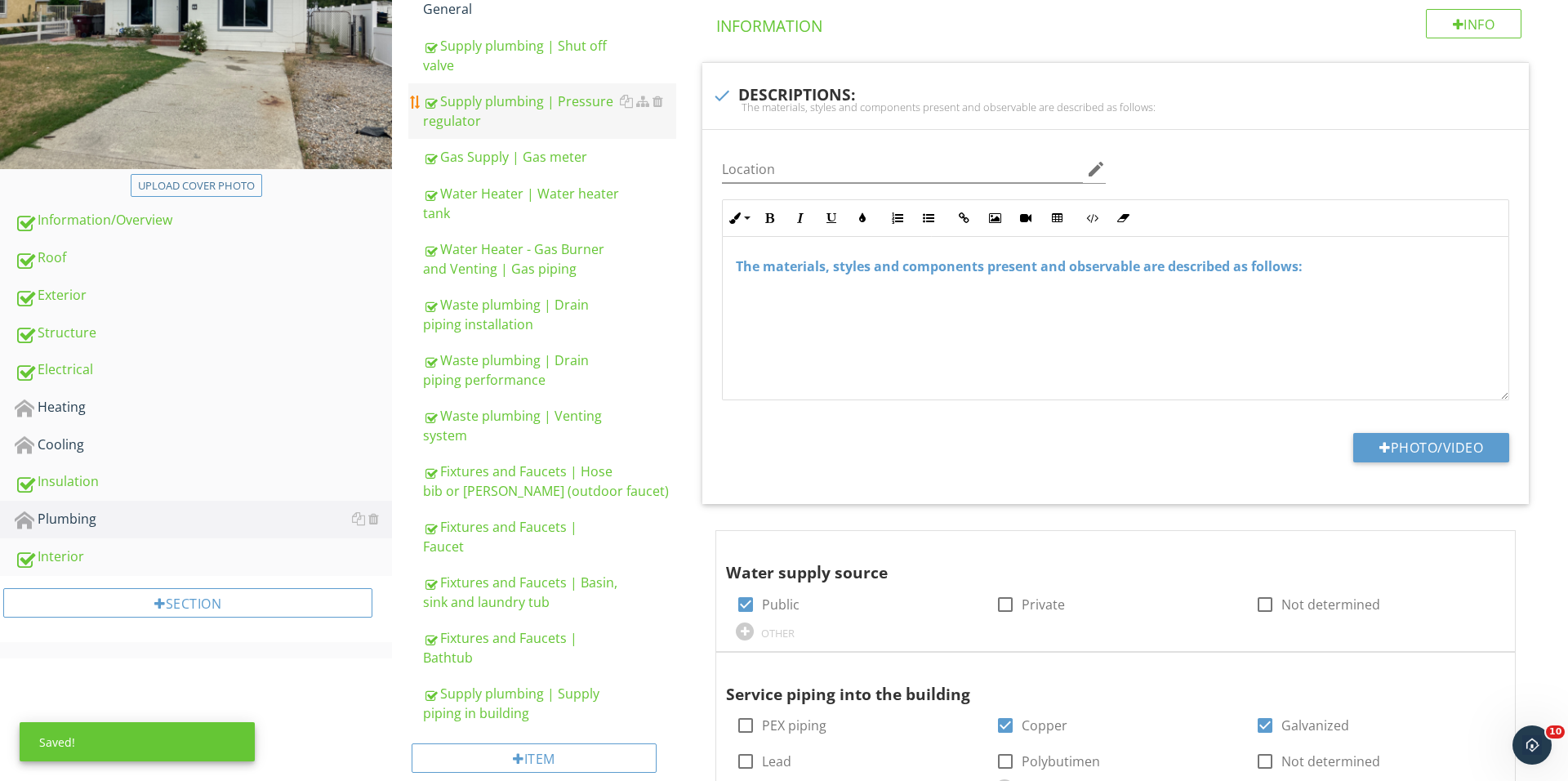
scroll to position [86, 0]
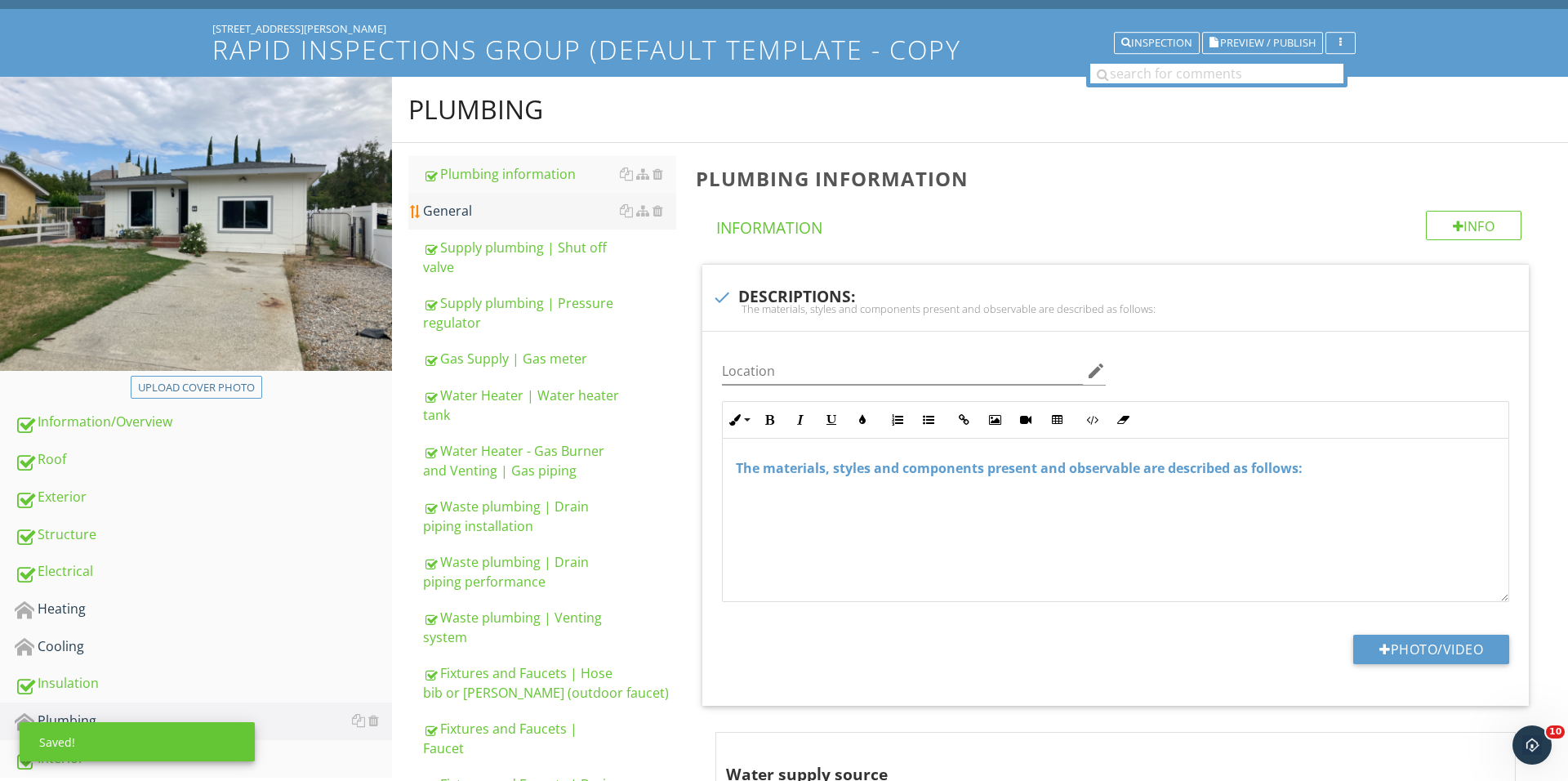
click at [521, 194] on link "General" at bounding box center [550, 211] width 253 height 36
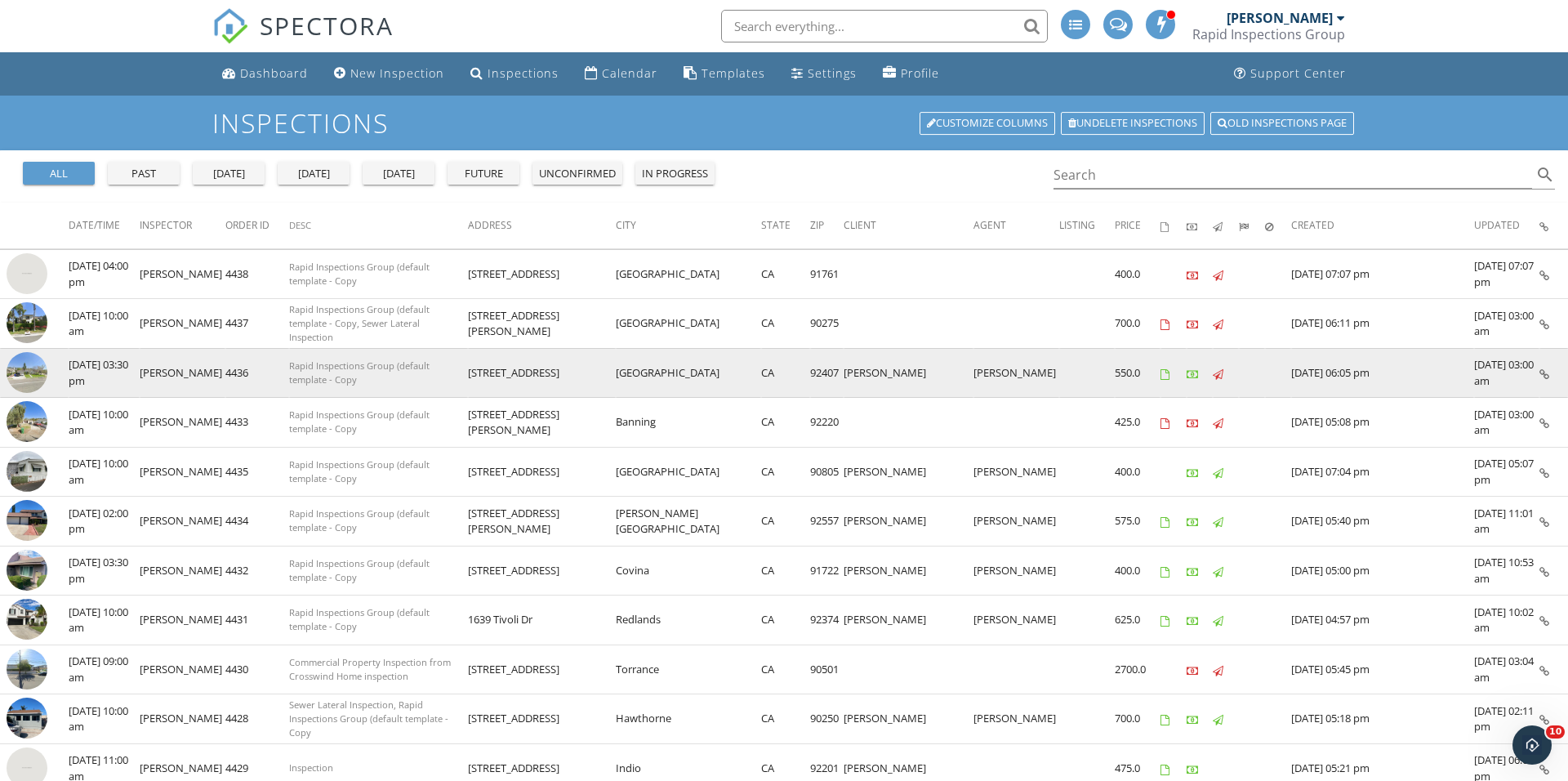
click at [37, 381] on img at bounding box center [27, 372] width 40 height 41
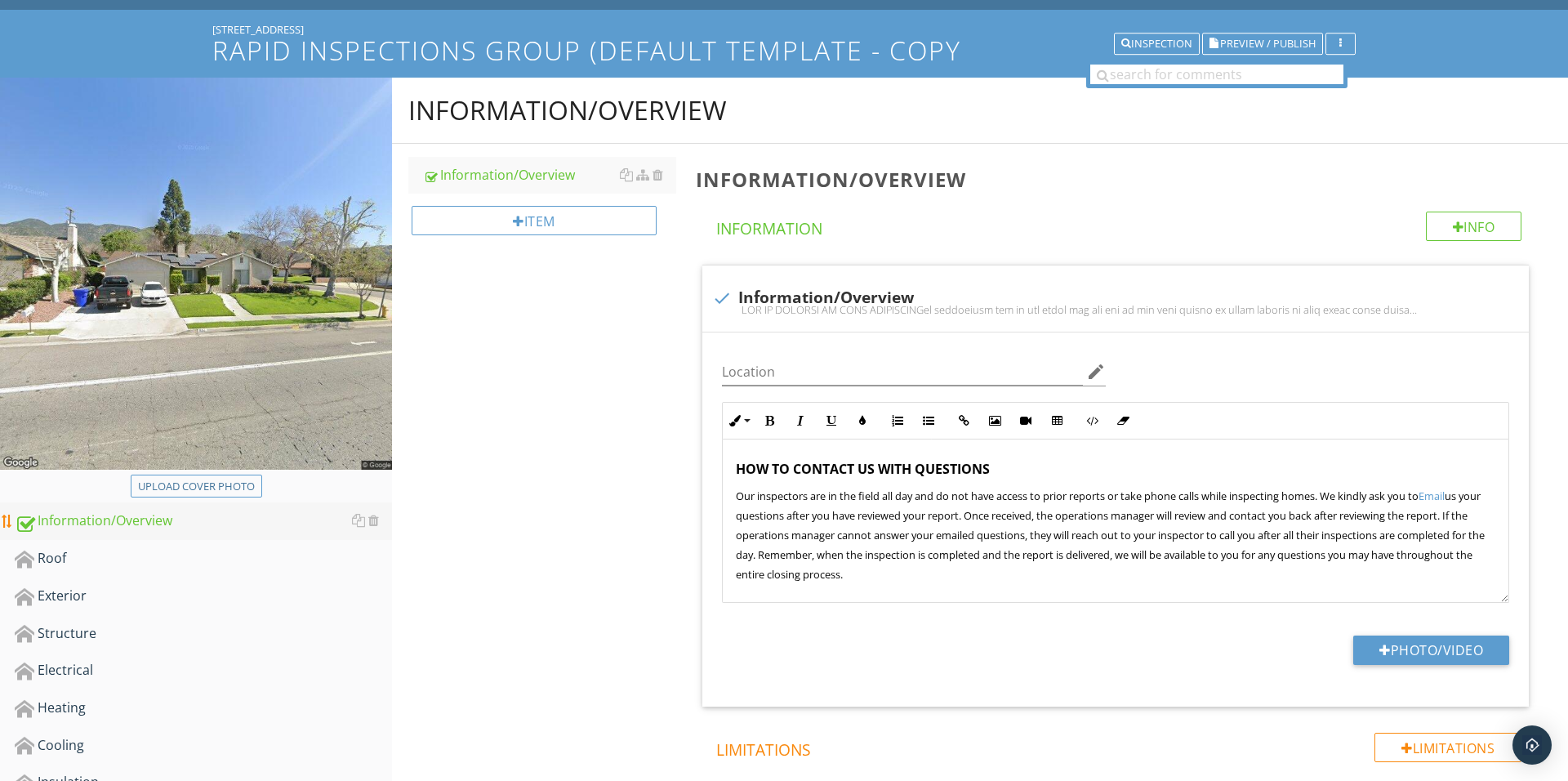
scroll to position [141, 0]
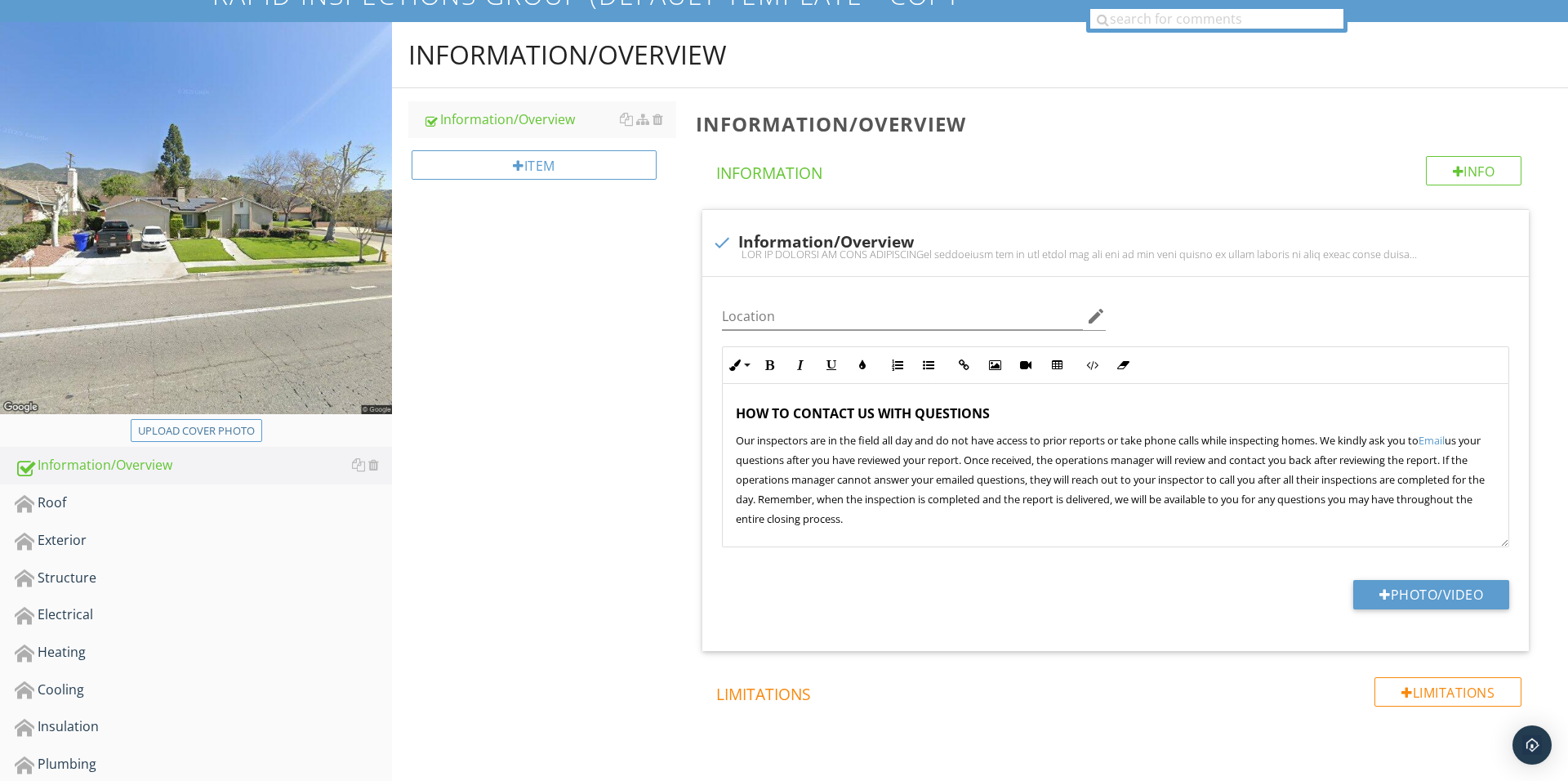
click at [258, 430] on button "Upload cover photo" at bounding box center [196, 430] width 132 height 23
type input "C:\fakepath\IMG_1728.JPG"
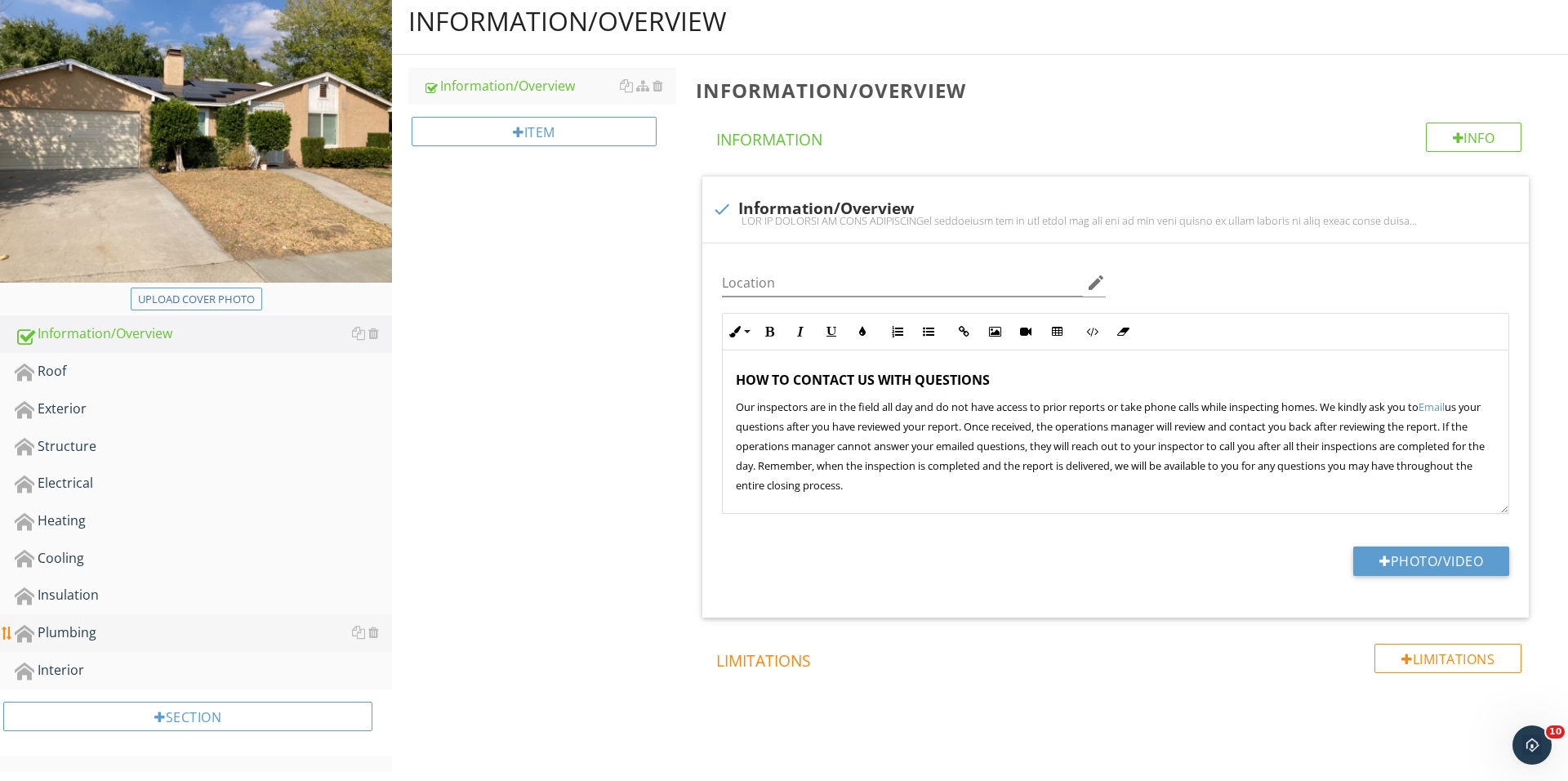
scroll to position [206, 0]
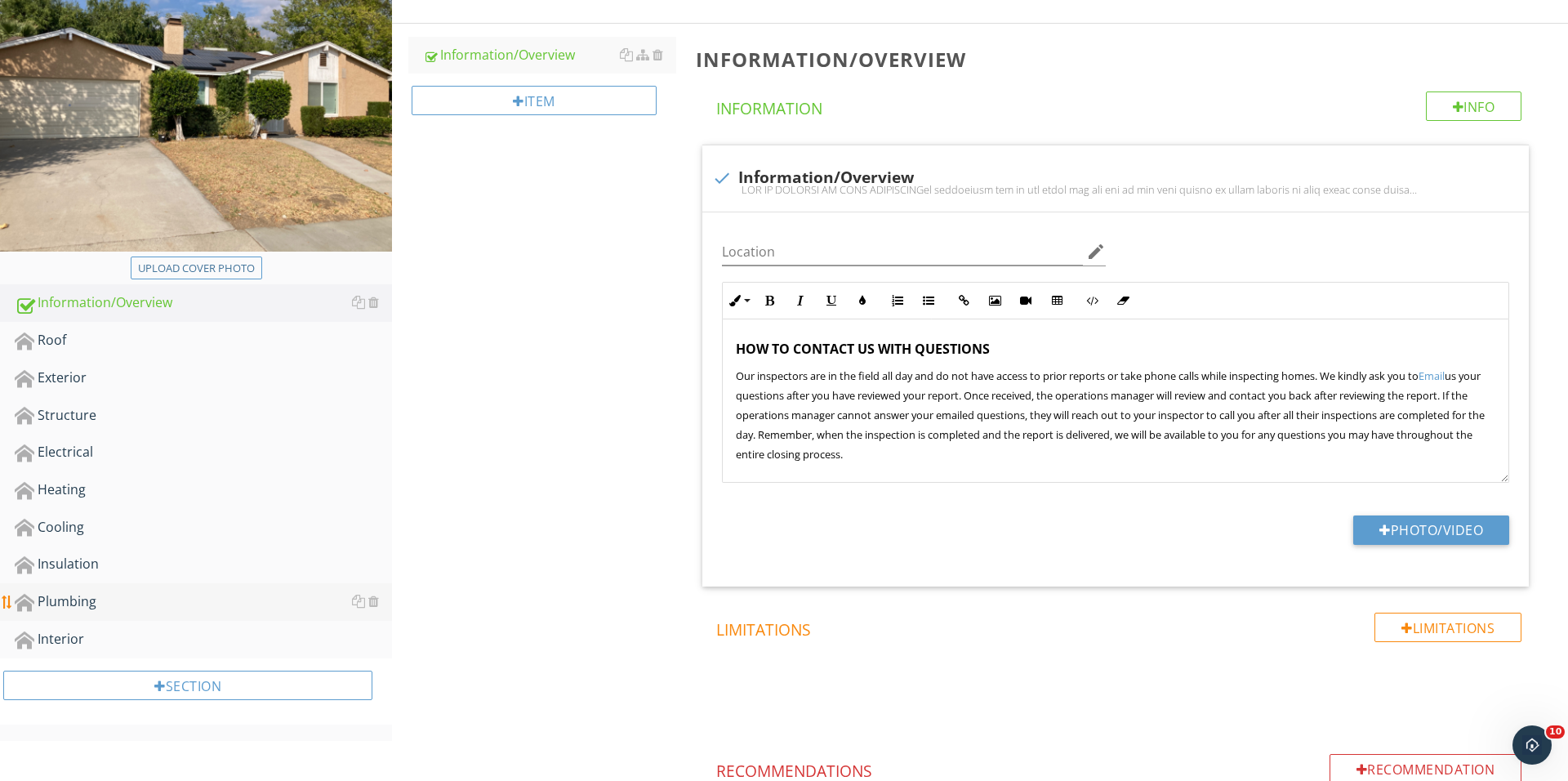
click at [177, 611] on link "Plumbing" at bounding box center [203, 603] width 377 height 38
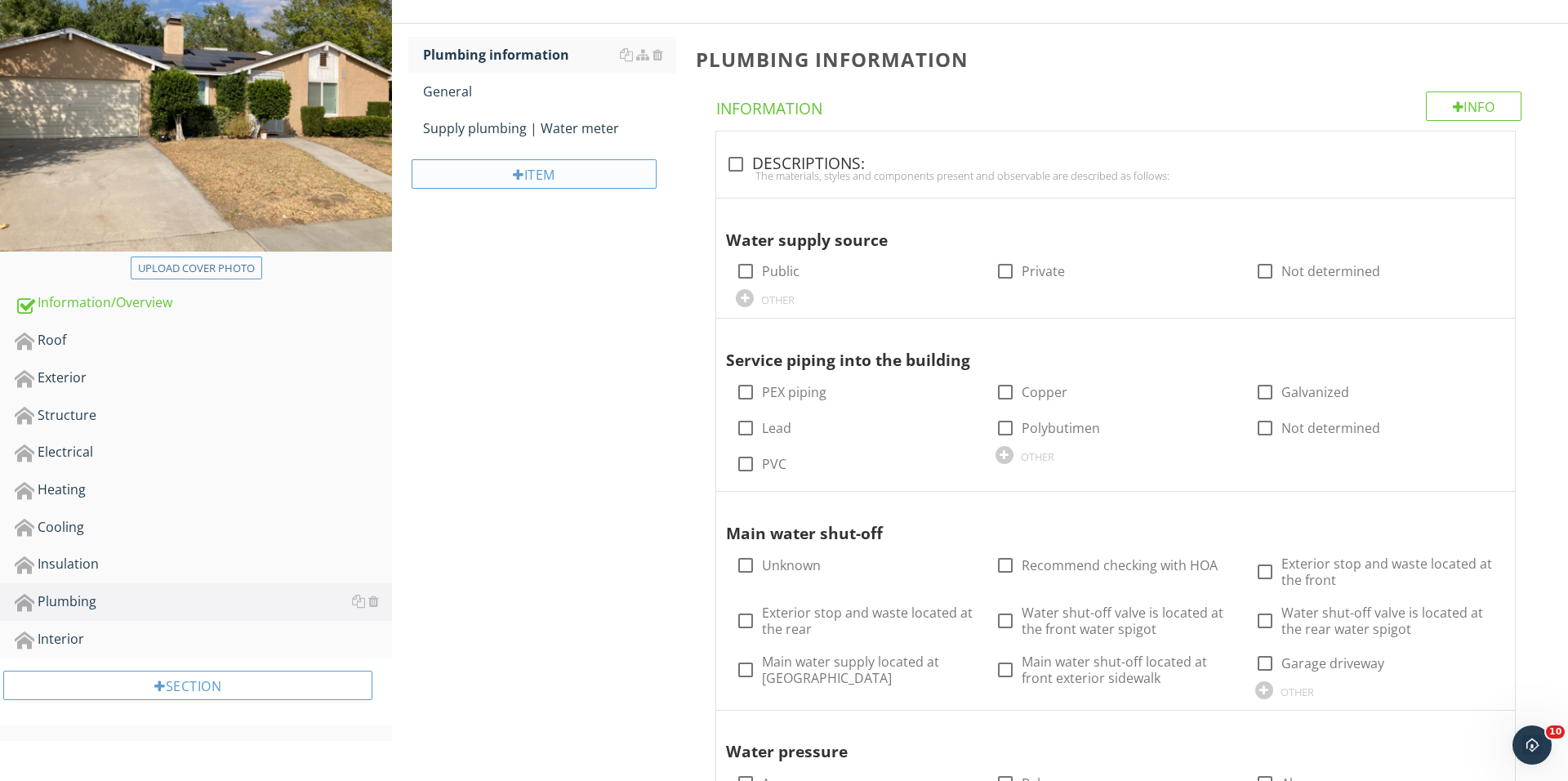
click at [569, 175] on div "Item" at bounding box center [534, 174] width 245 height 29
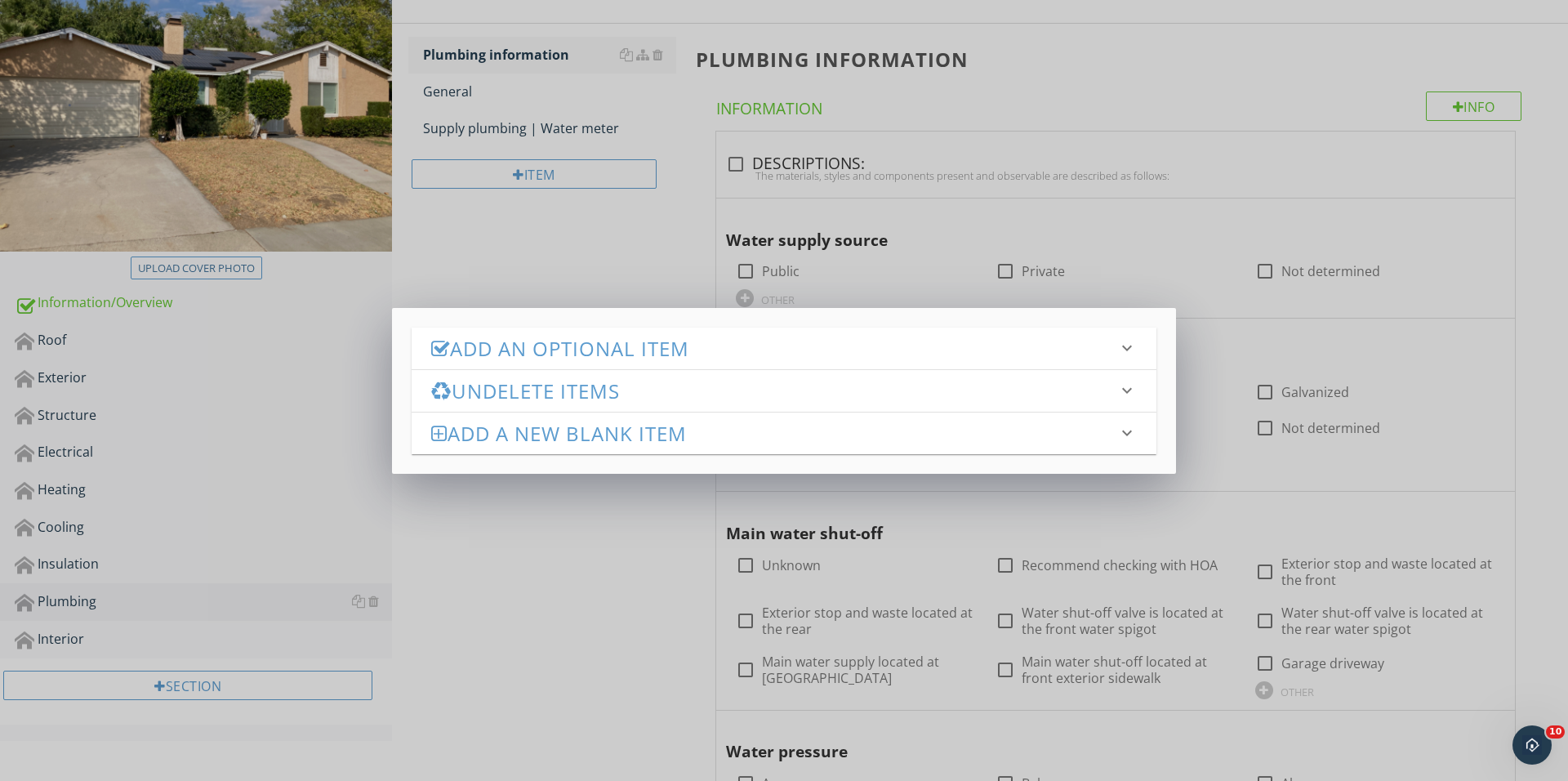
click at [594, 351] on h3 "Add an Optional Item" at bounding box center [774, 348] width 686 height 22
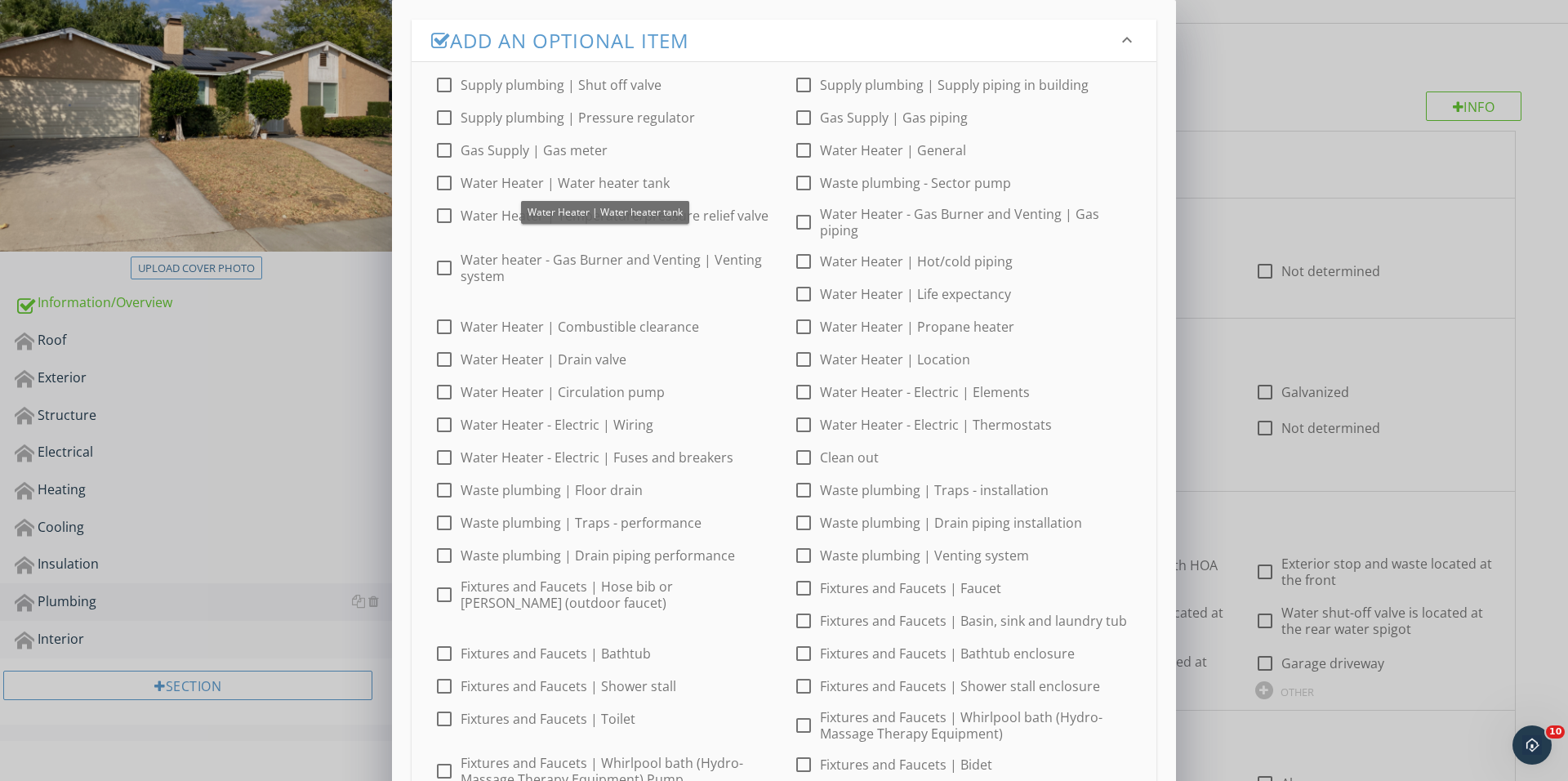
click at [451, 86] on div at bounding box center [444, 84] width 28 height 28
checkbox input "true"
click at [451, 138] on div at bounding box center [444, 150] width 28 height 28
checkbox input "true"
click at [451, 126] on div at bounding box center [444, 117] width 28 height 28
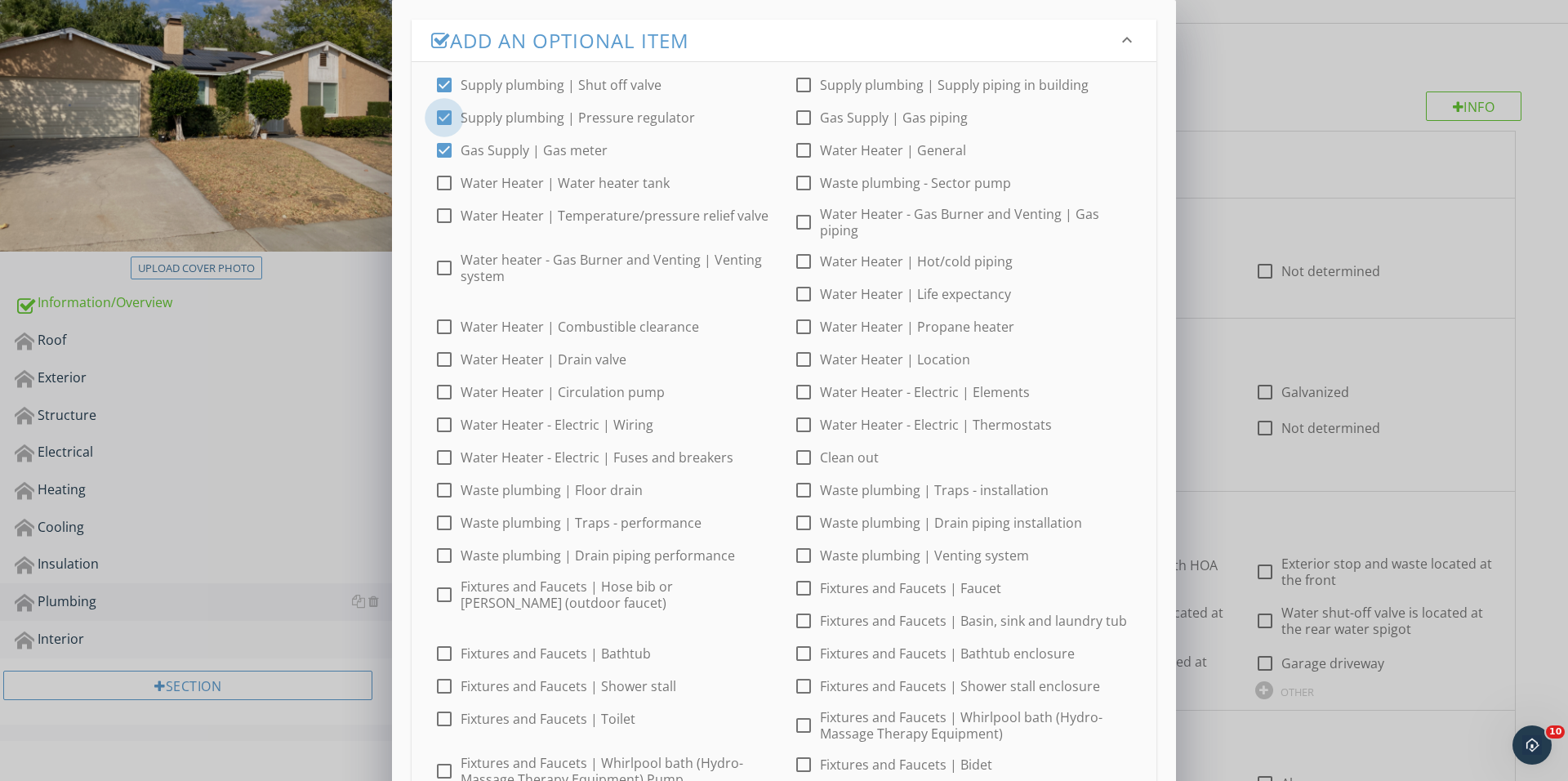
checkbox input "true"
click at [443, 162] on div at bounding box center [444, 150] width 28 height 28
checkbox input "false"
click at [442, 170] on div at bounding box center [444, 183] width 28 height 28
checkbox input "true"
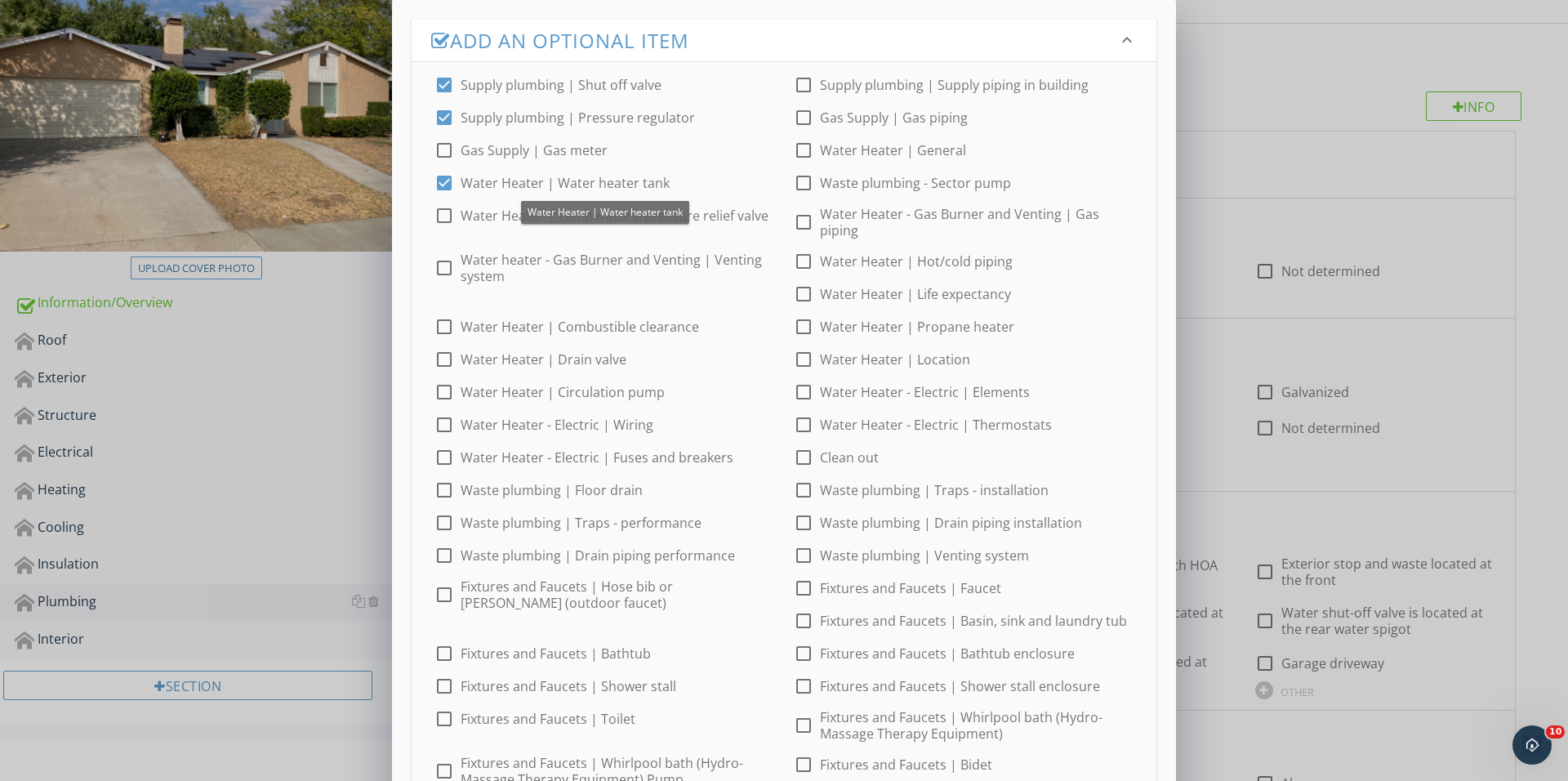
click at [445, 161] on div at bounding box center [444, 150] width 28 height 28
checkbox input "true"
click at [445, 178] on div at bounding box center [444, 183] width 28 height 28
checkbox input "false"
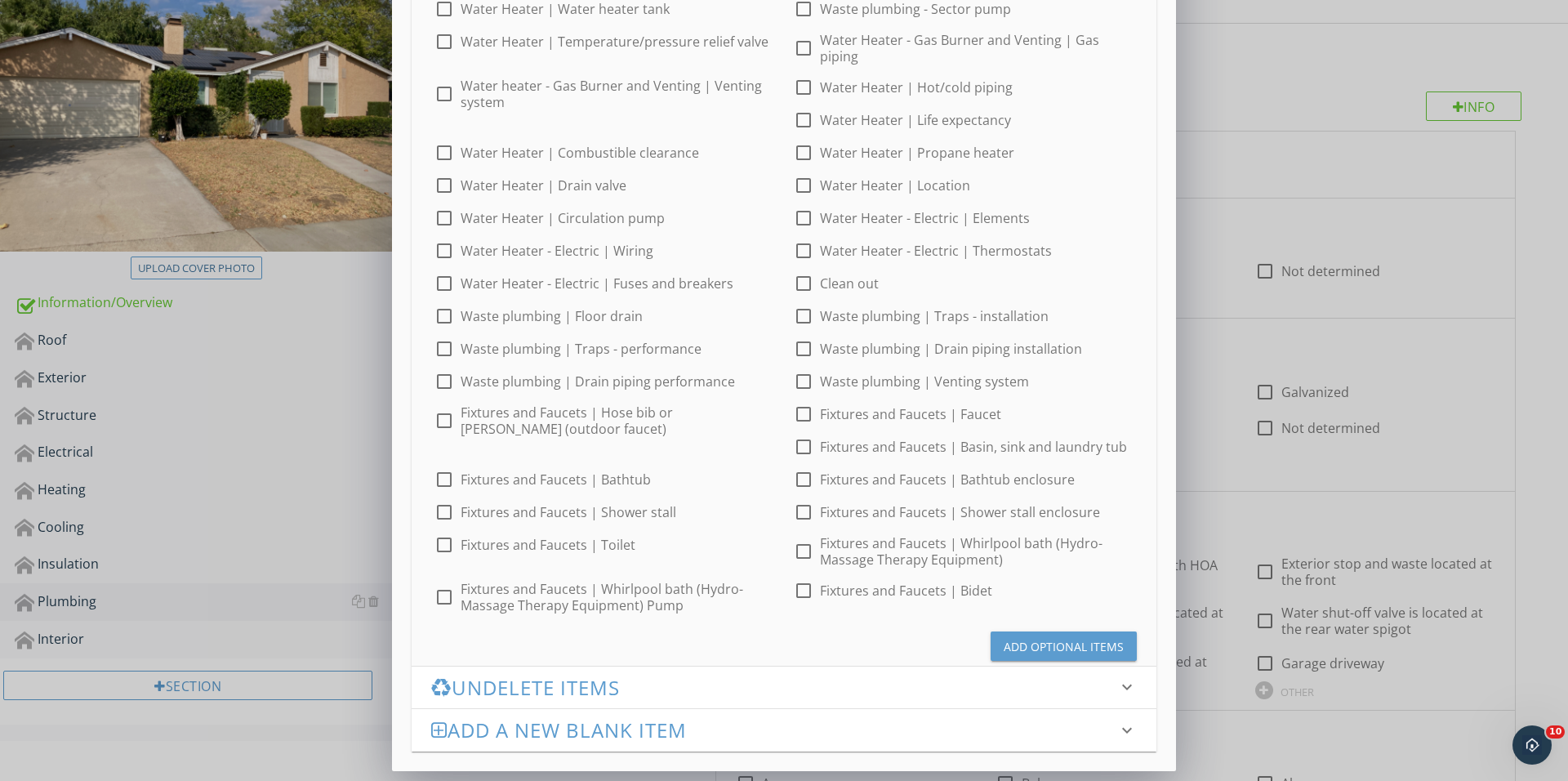
scroll to position [174, 0]
click at [1080, 648] on div "Add Optional Items" at bounding box center [1063, 647] width 120 height 17
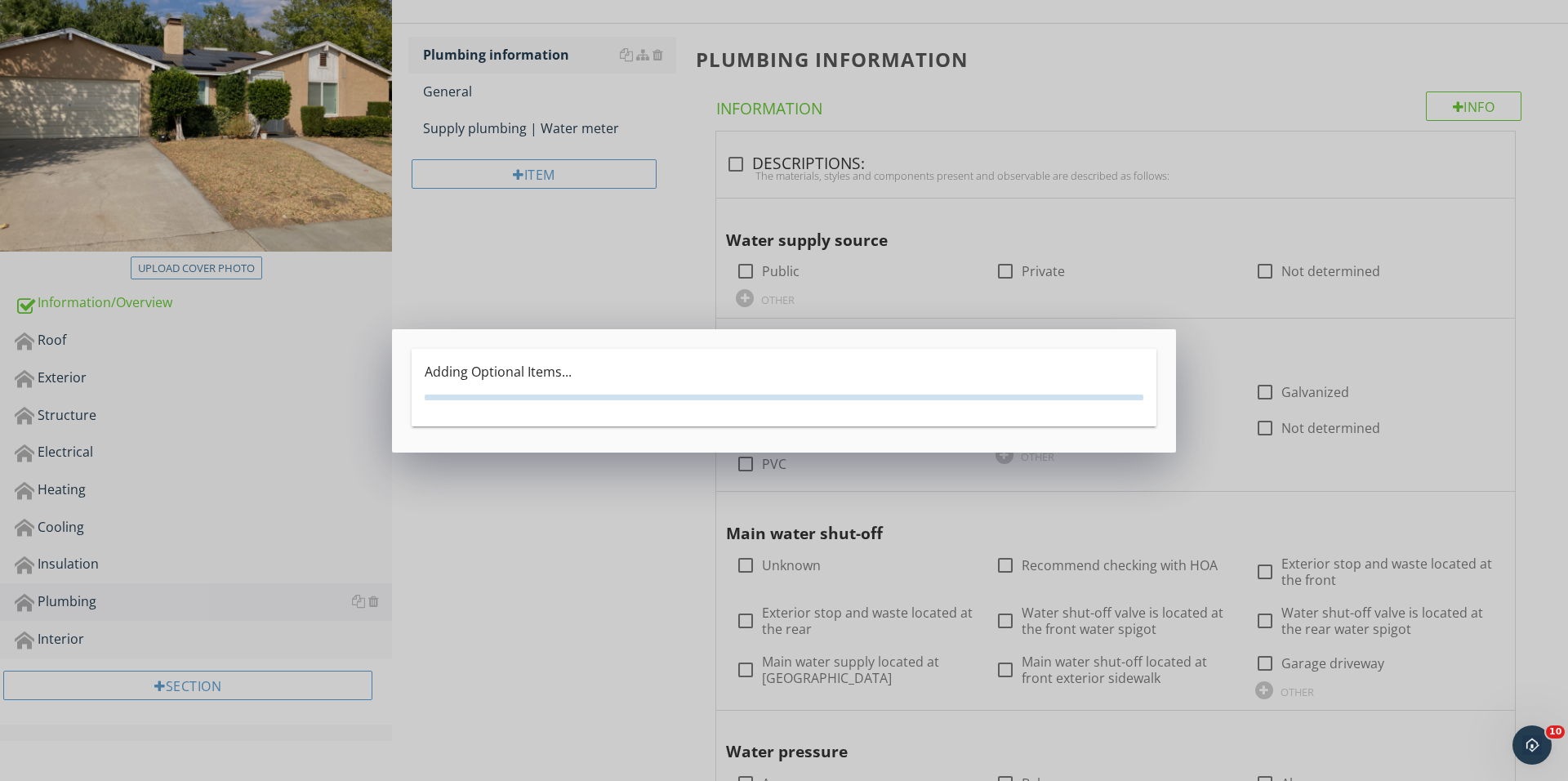
scroll to position [0, 0]
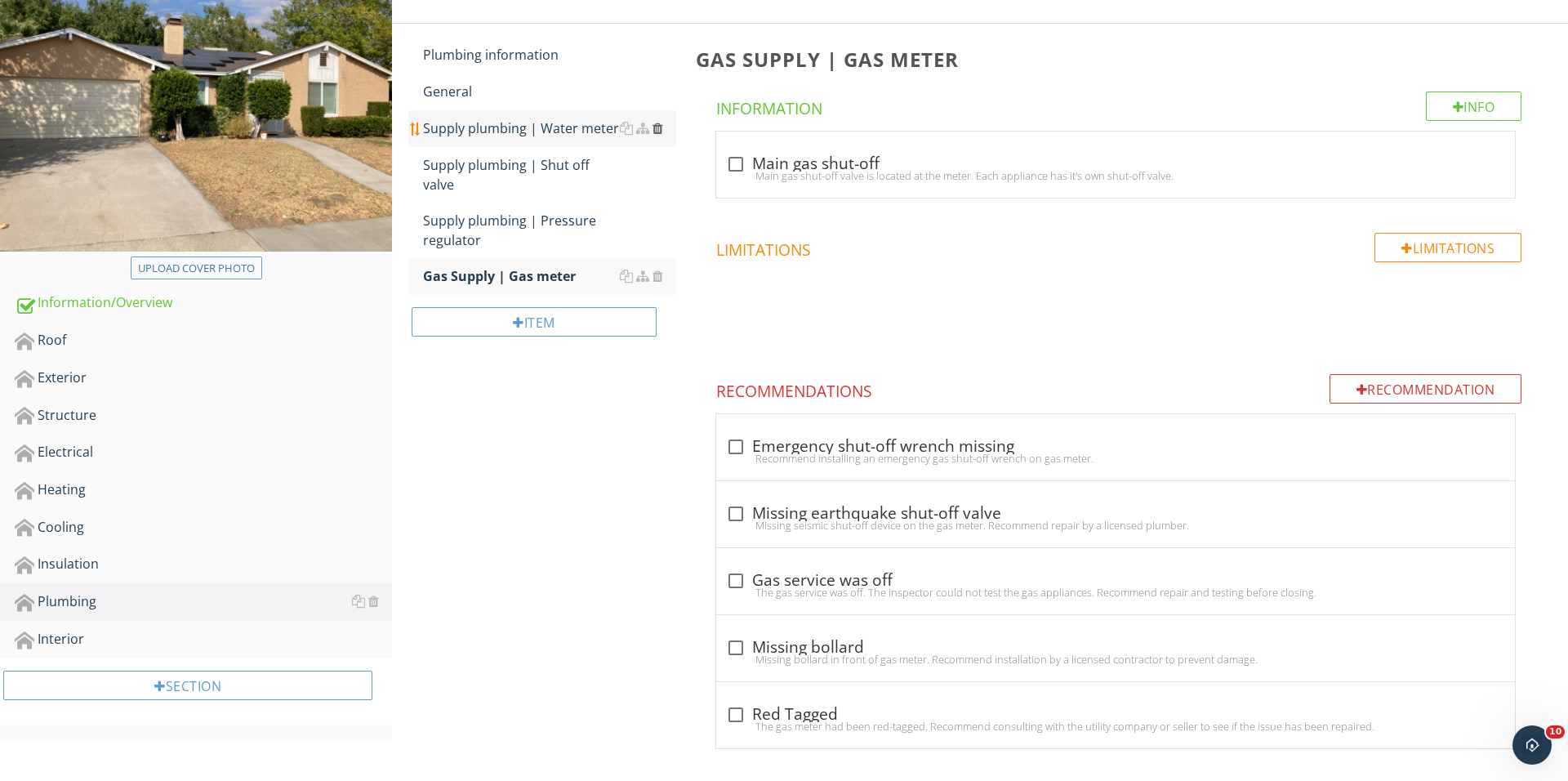
click at [657, 126] on div at bounding box center [657, 128] width 10 height 13
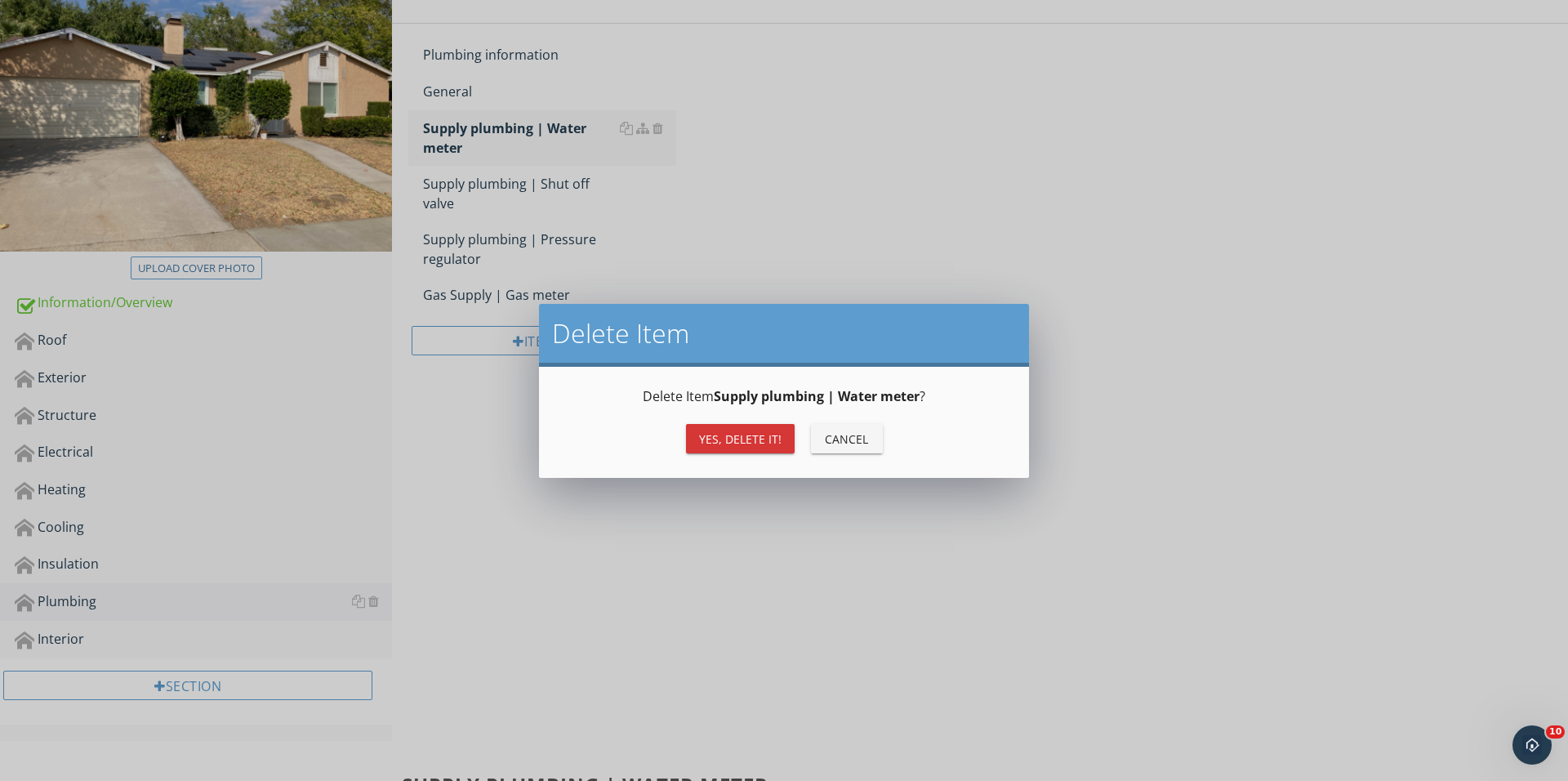
scroll to position [161, 0]
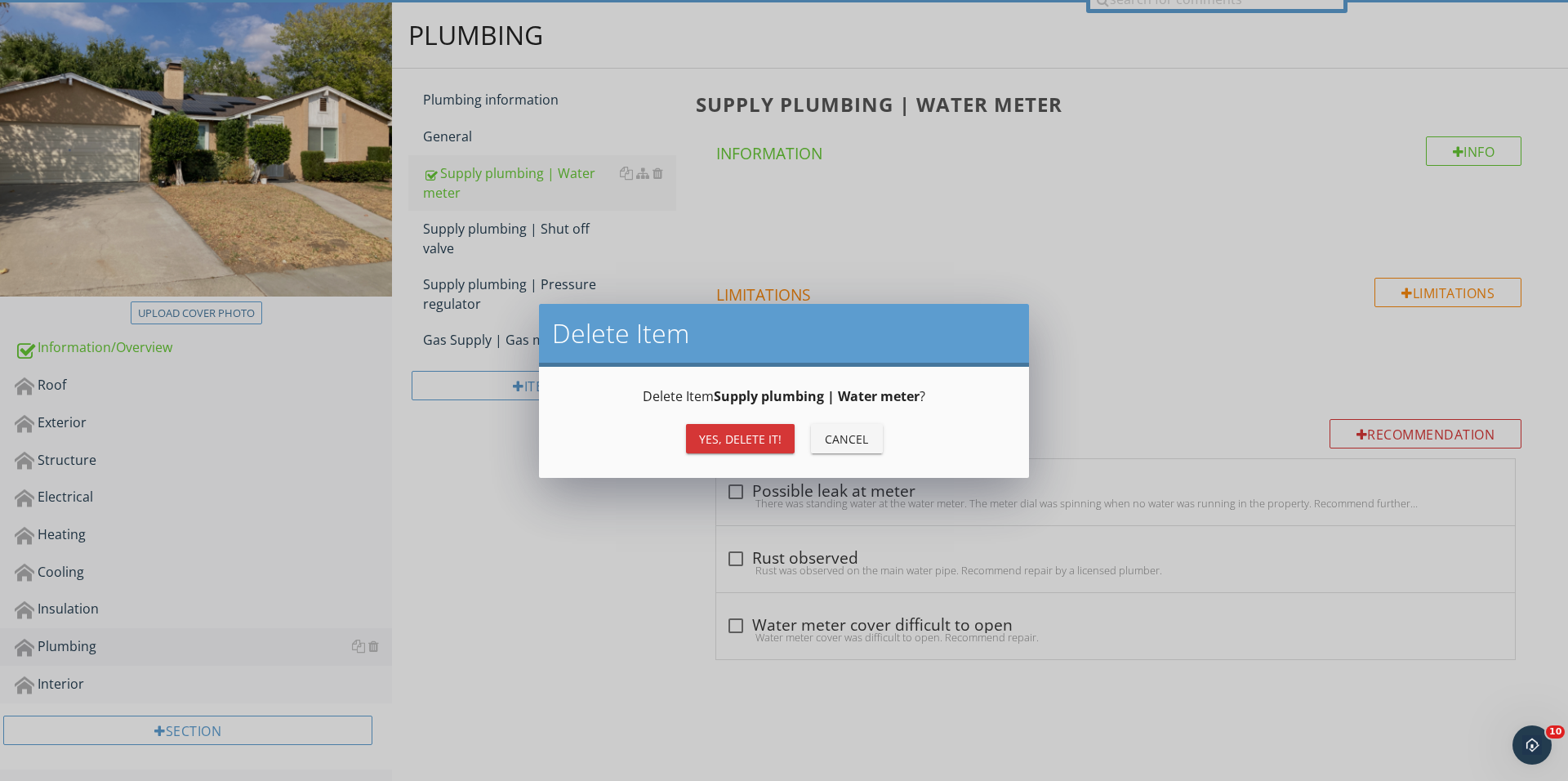
click at [715, 427] on button "Yes, Delete it!" at bounding box center [740, 439] width 109 height 29
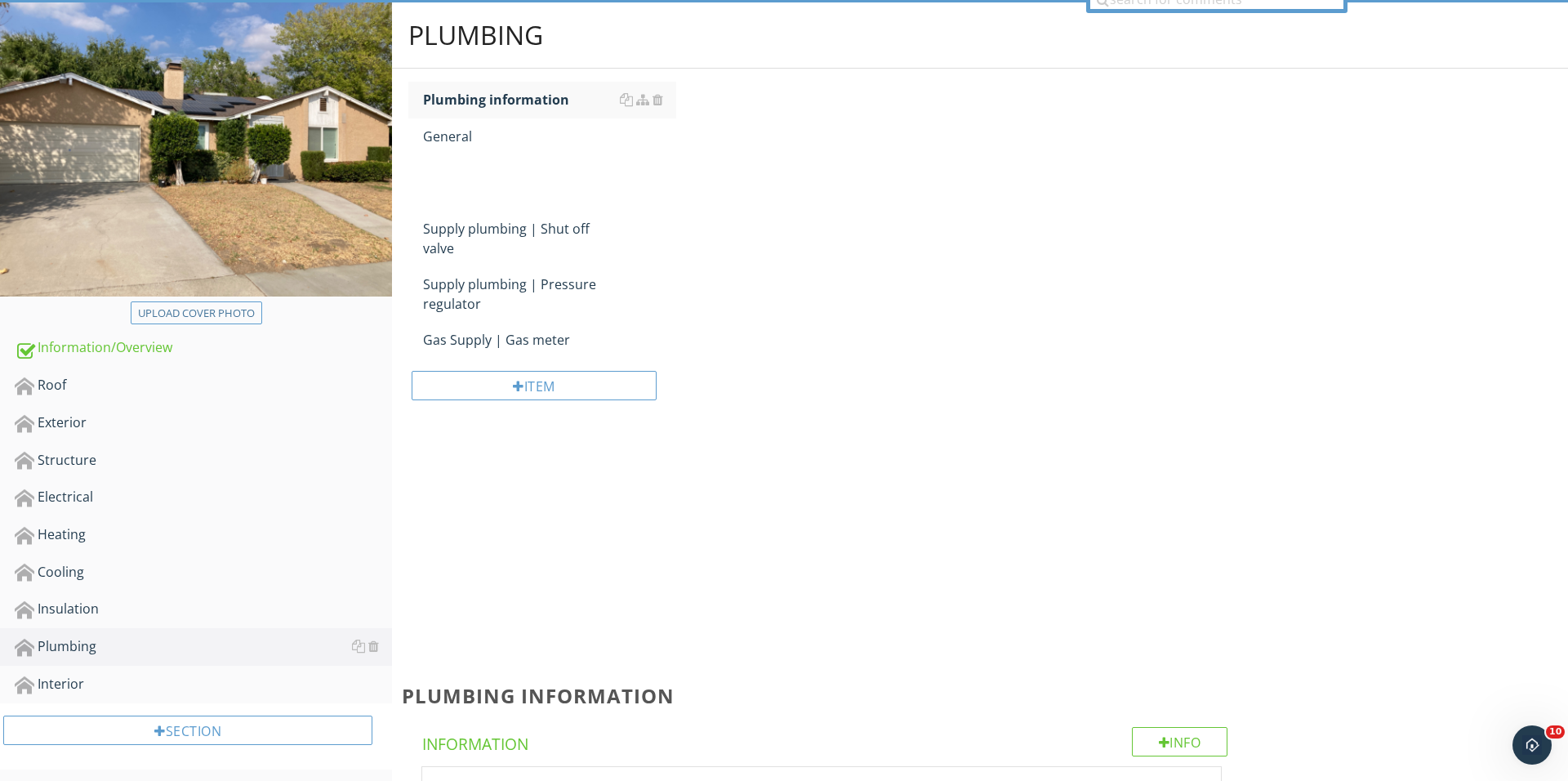
scroll to position [160, 0]
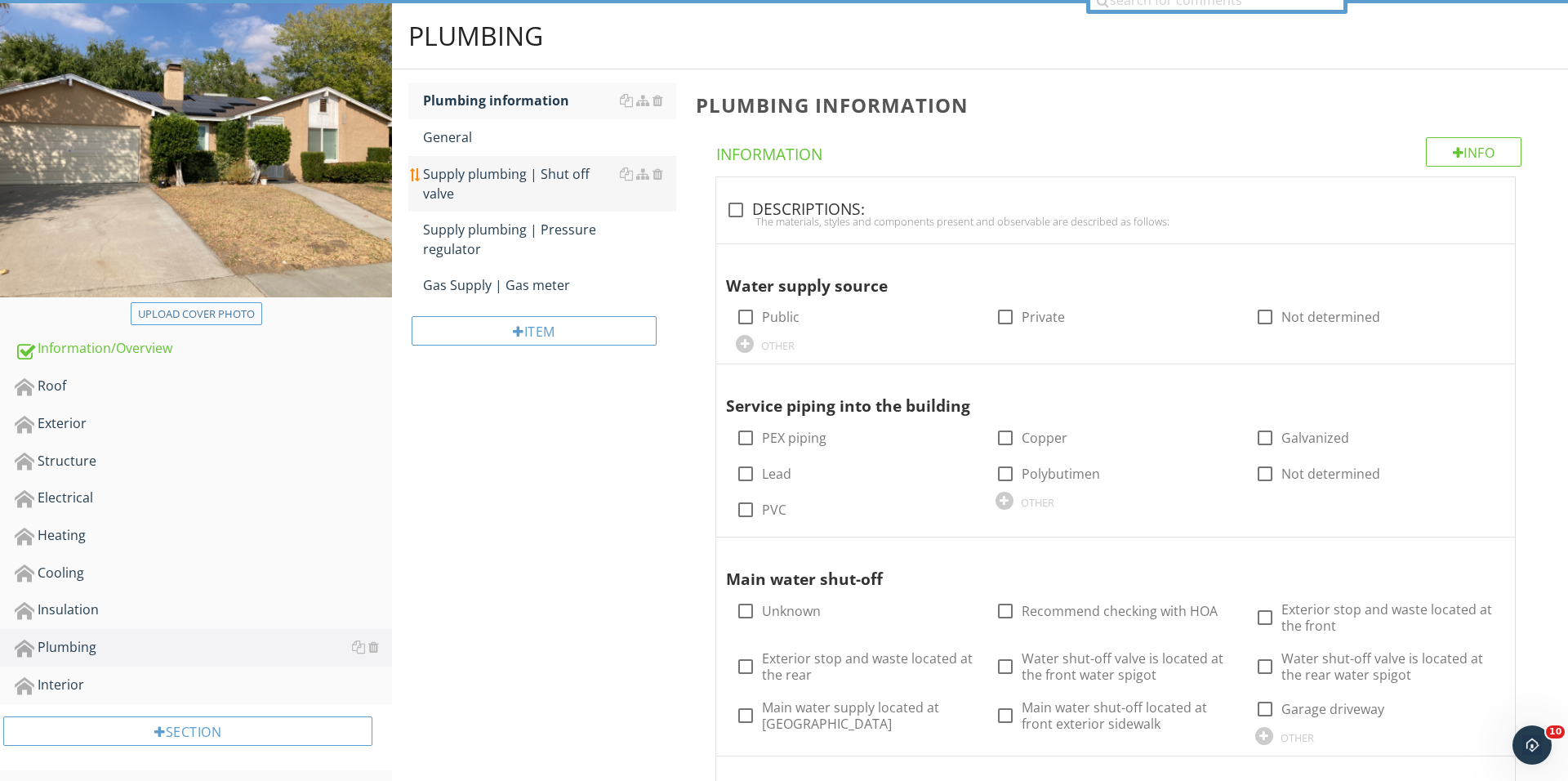
click at [533, 164] on div "Supply plumbing | Shut off valve" at bounding box center [550, 183] width 253 height 39
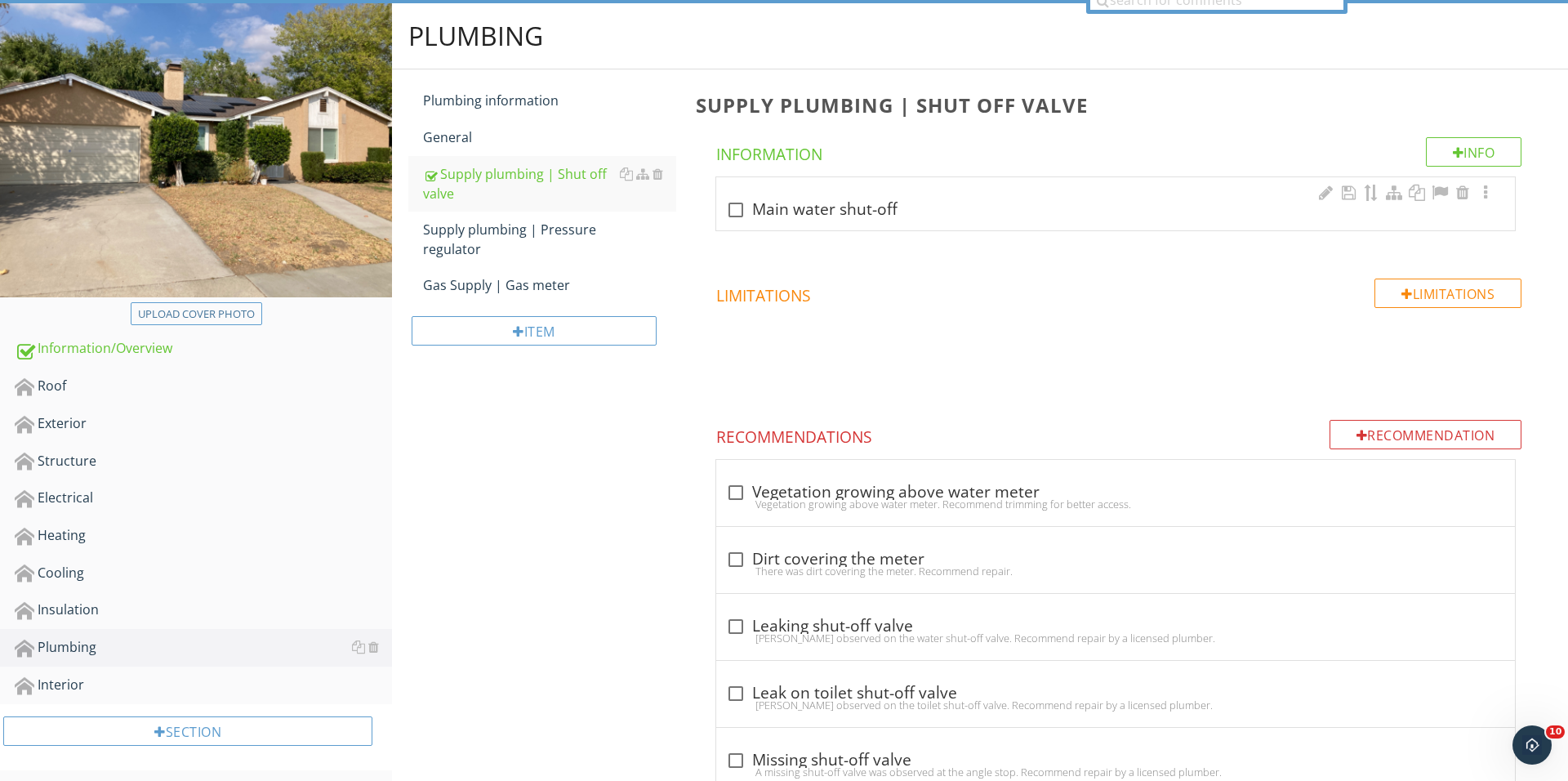
click at [759, 210] on div "check_box_outline_blank Main water shut-off" at bounding box center [1116, 209] width 779 height 20
checkbox input "true"
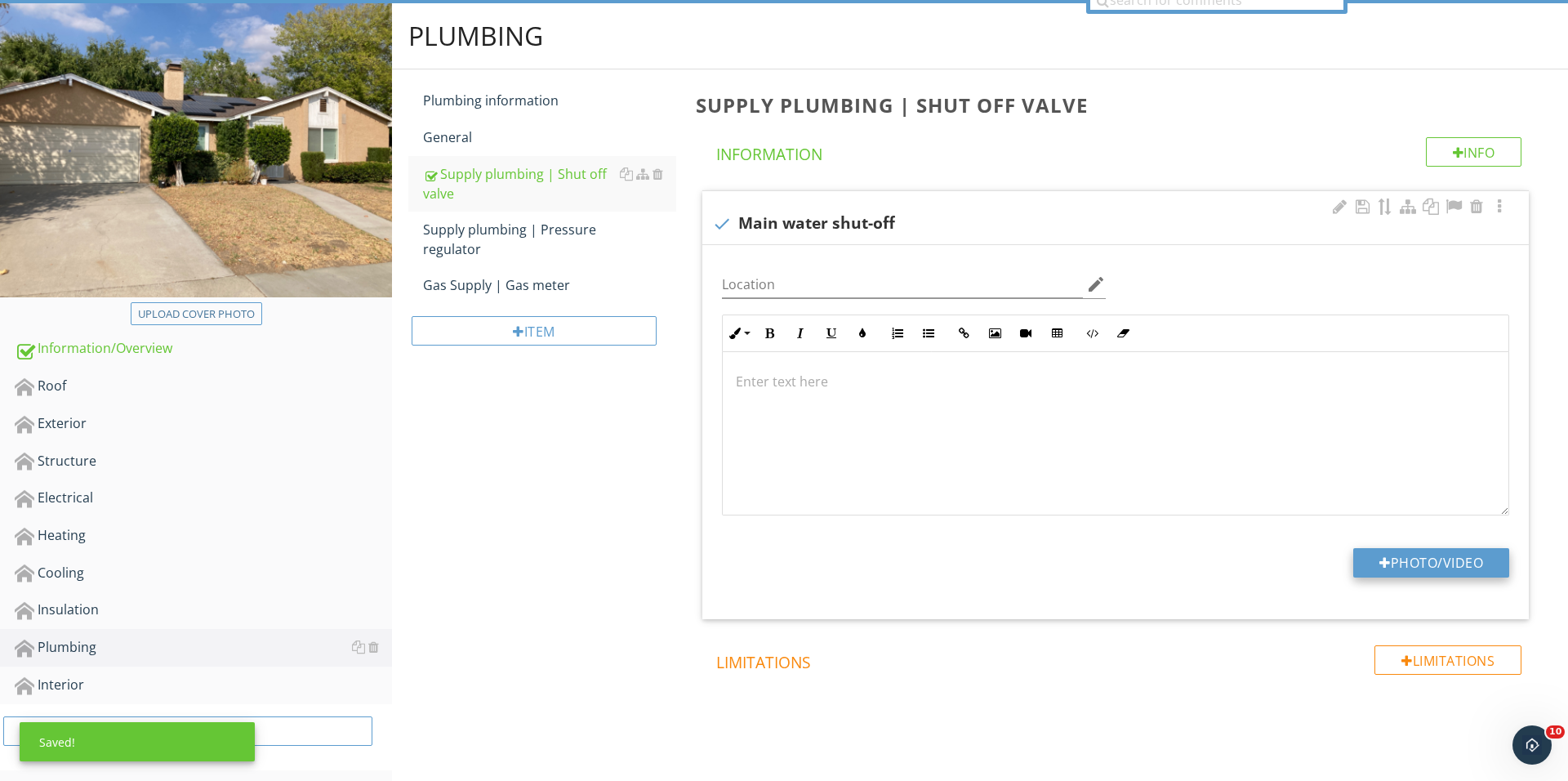
click at [1373, 563] on button "Photo/Video" at bounding box center [1430, 563] width 156 height 29
type input "C:\fakepath\IMG_1729.JPG"
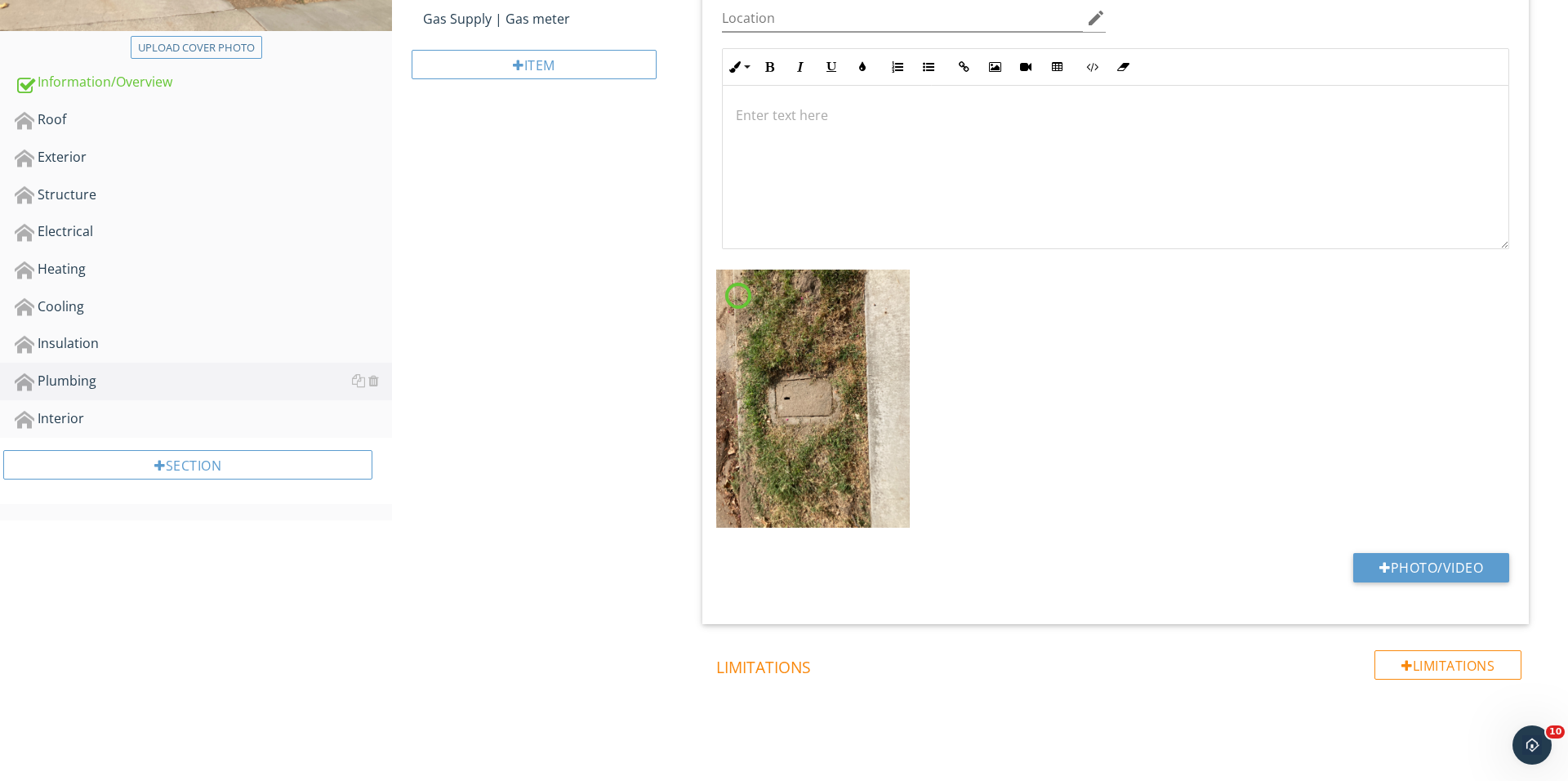
scroll to position [451, 0]
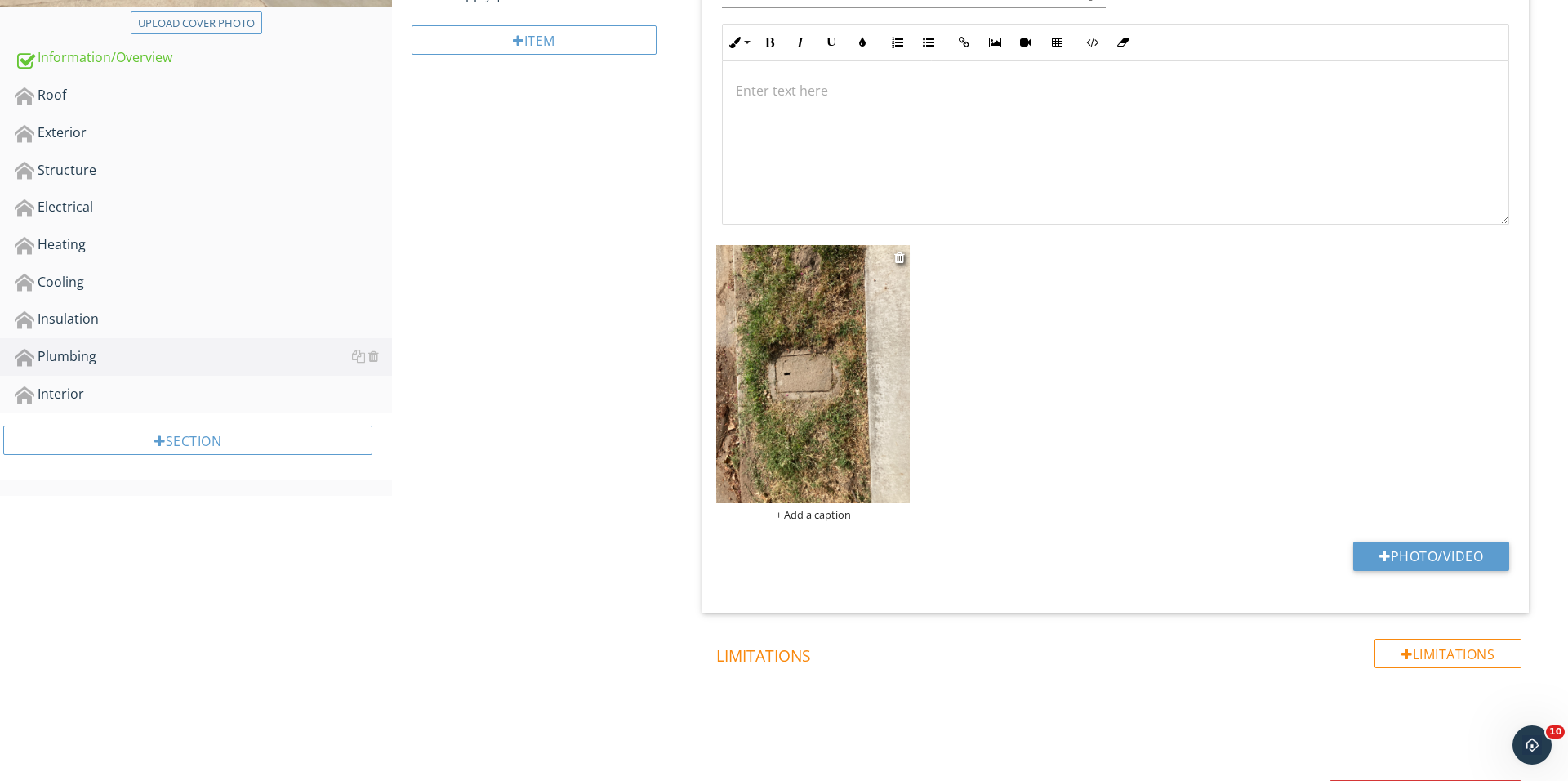
click at [827, 383] on img at bounding box center [812, 373] width 194 height 258
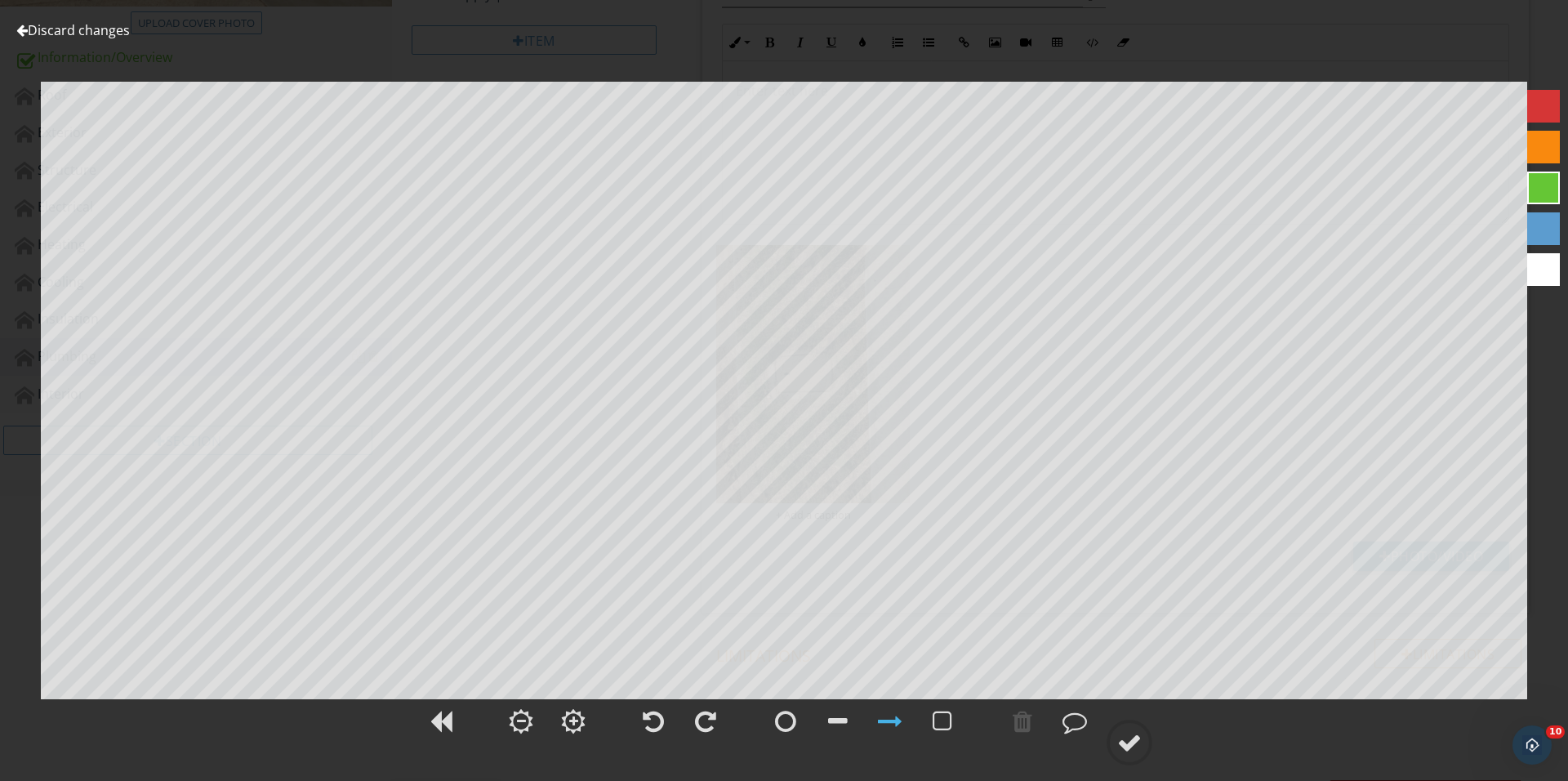
click at [696, 719] on div at bounding box center [706, 722] width 22 height 24
click at [1116, 748] on circle at bounding box center [1129, 742] width 42 height 42
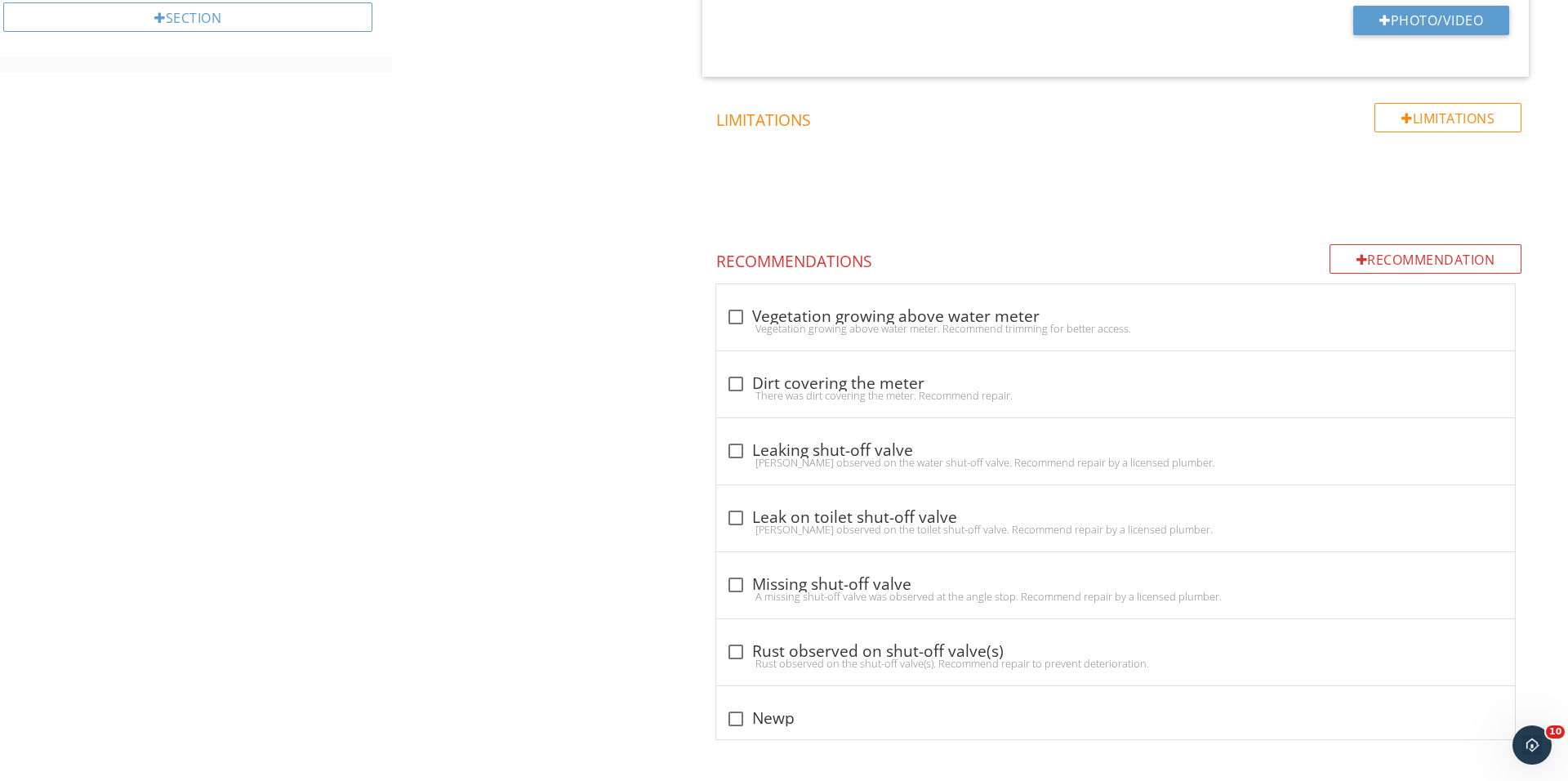
scroll to position [877, 0]
click at [728, 452] on div at bounding box center [736, 451] width 28 height 28
checkbox input "true"
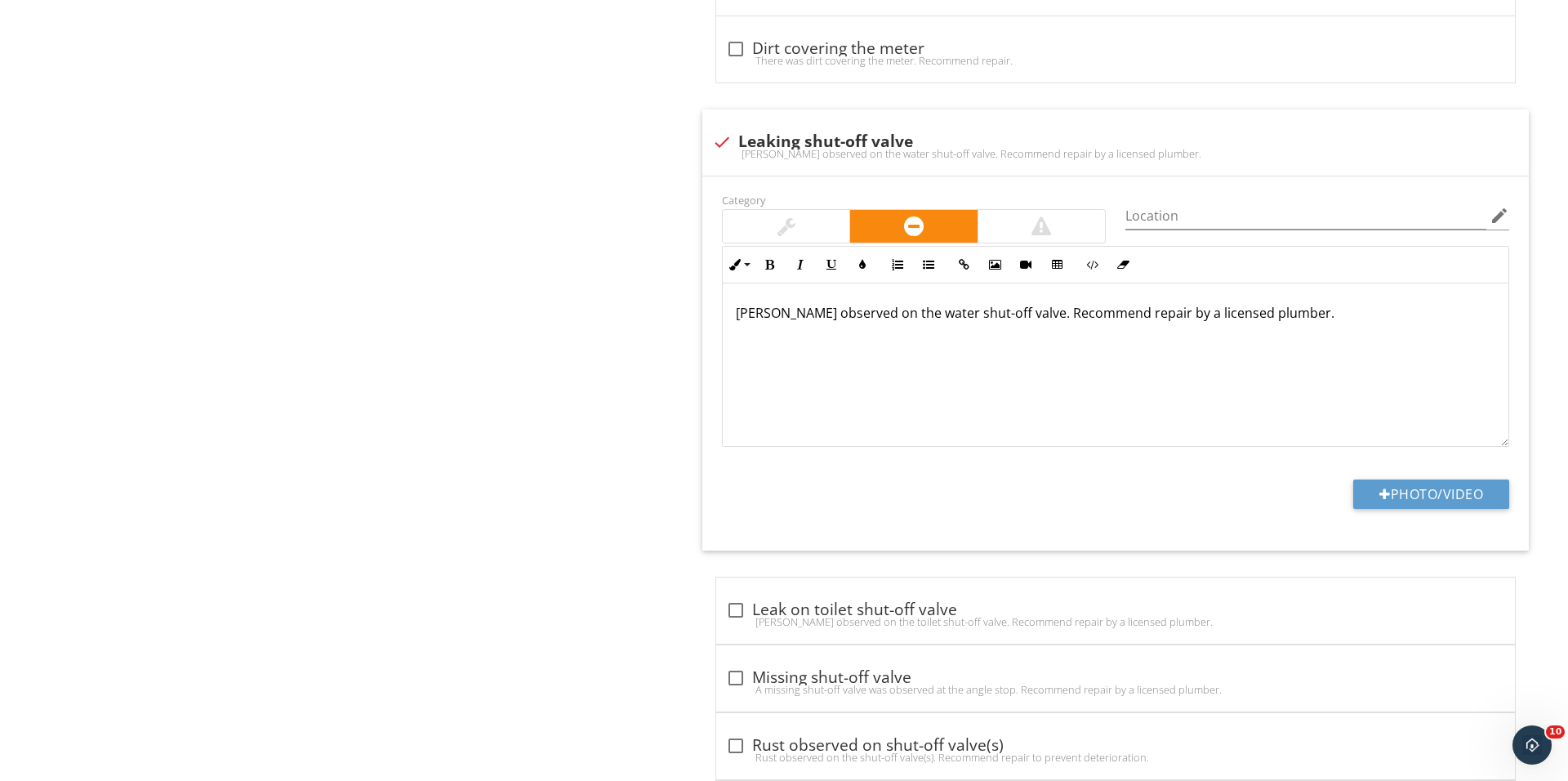
scroll to position [1151, 0]
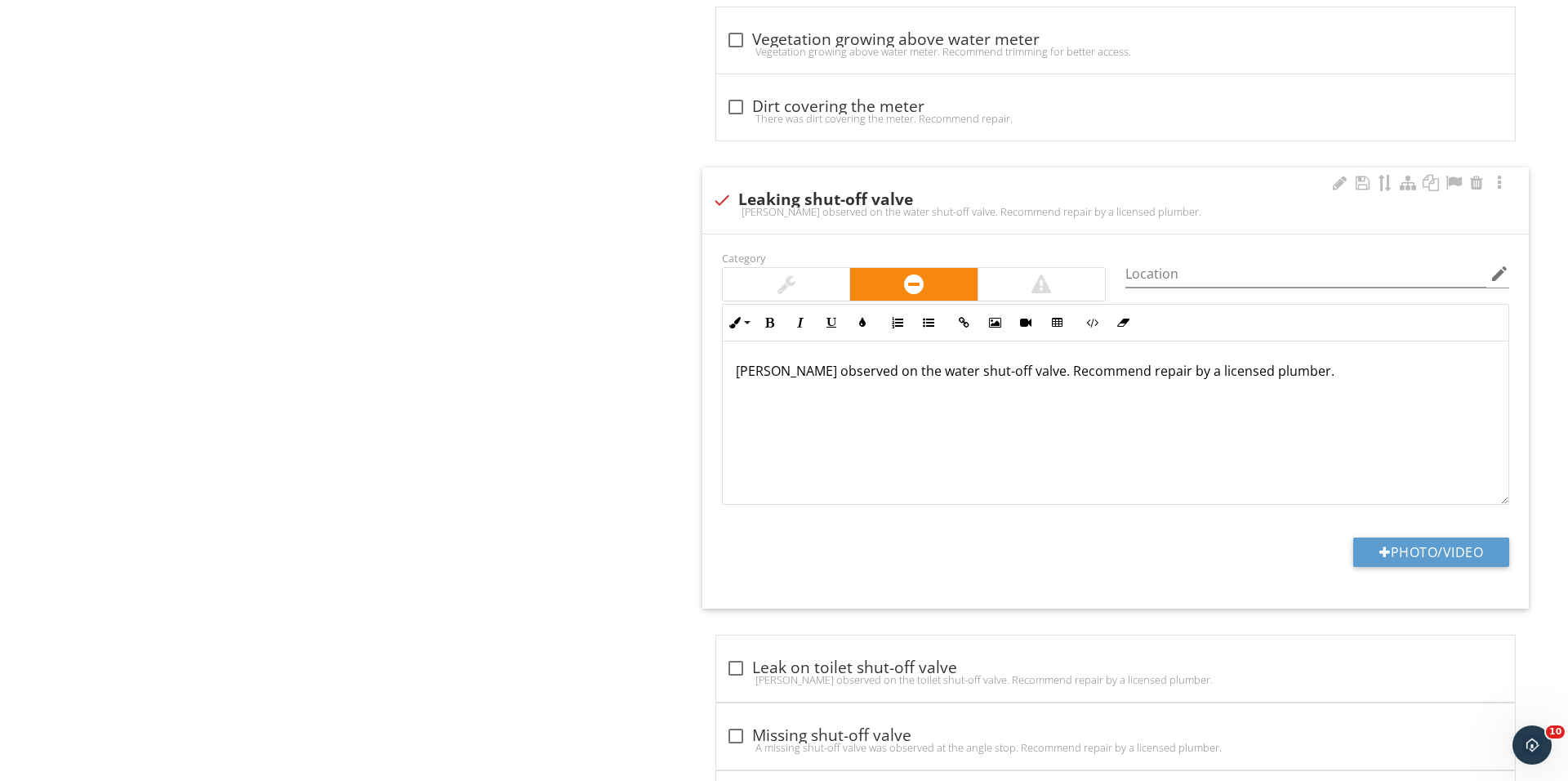
click at [739, 371] on p "Leak observed on the water shut-off valve. Recommend repair by a licensed plumb…" at bounding box center [1115, 371] width 759 height 20
click at [1128, 378] on p "Possible leak observed on the water shut-off valve. Recommend repair by a licen…" at bounding box center [1115, 371] width 759 height 20
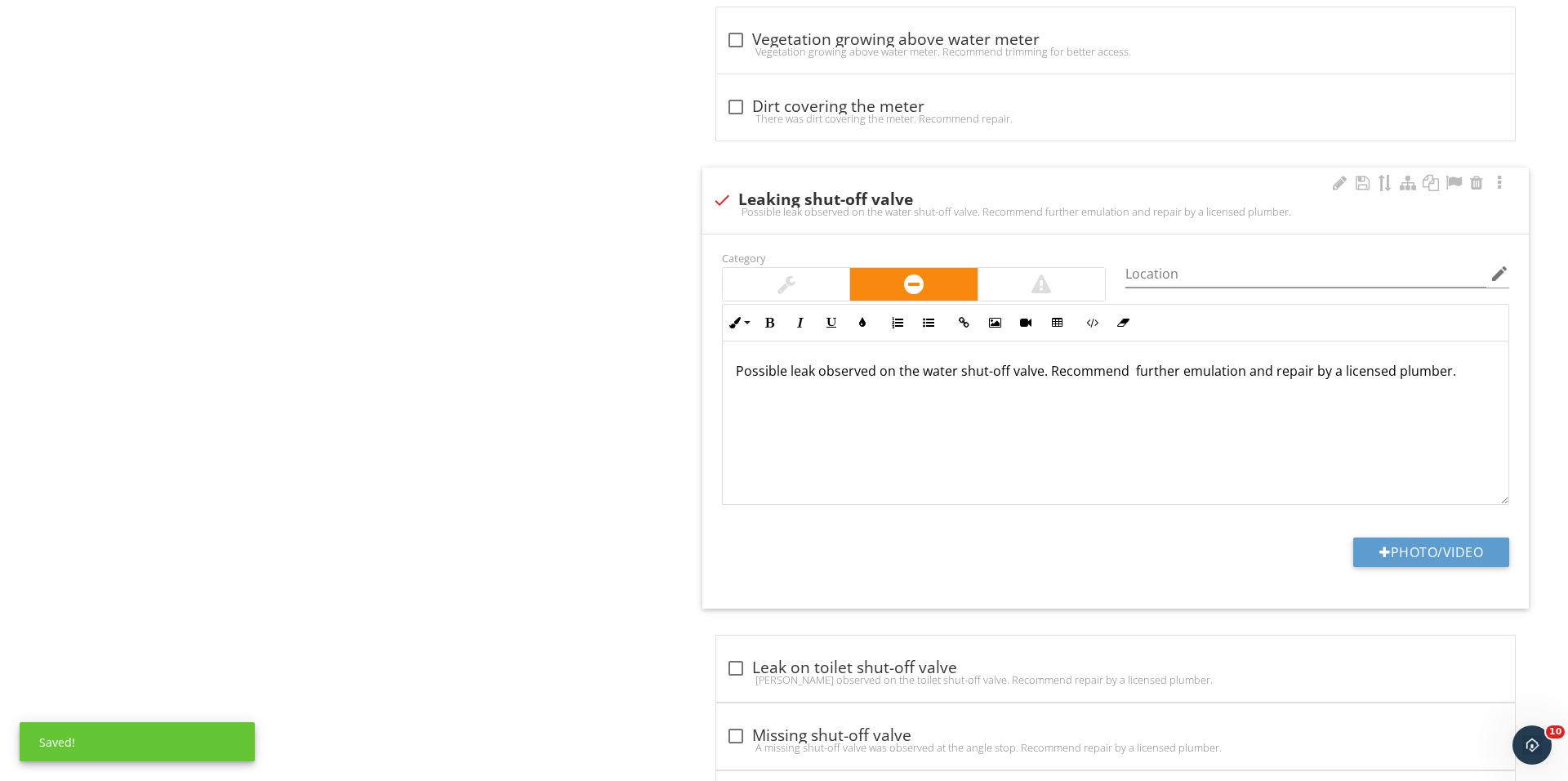
click at [1199, 374] on p "Possible leak observed on the water shut-off valve. Recommend further emulation…" at bounding box center [1115, 371] width 759 height 20
click at [1404, 552] on button "Photo/Video" at bounding box center [1430, 553] width 156 height 29
type input "C:\fakepath\IMG_1733.JPG"
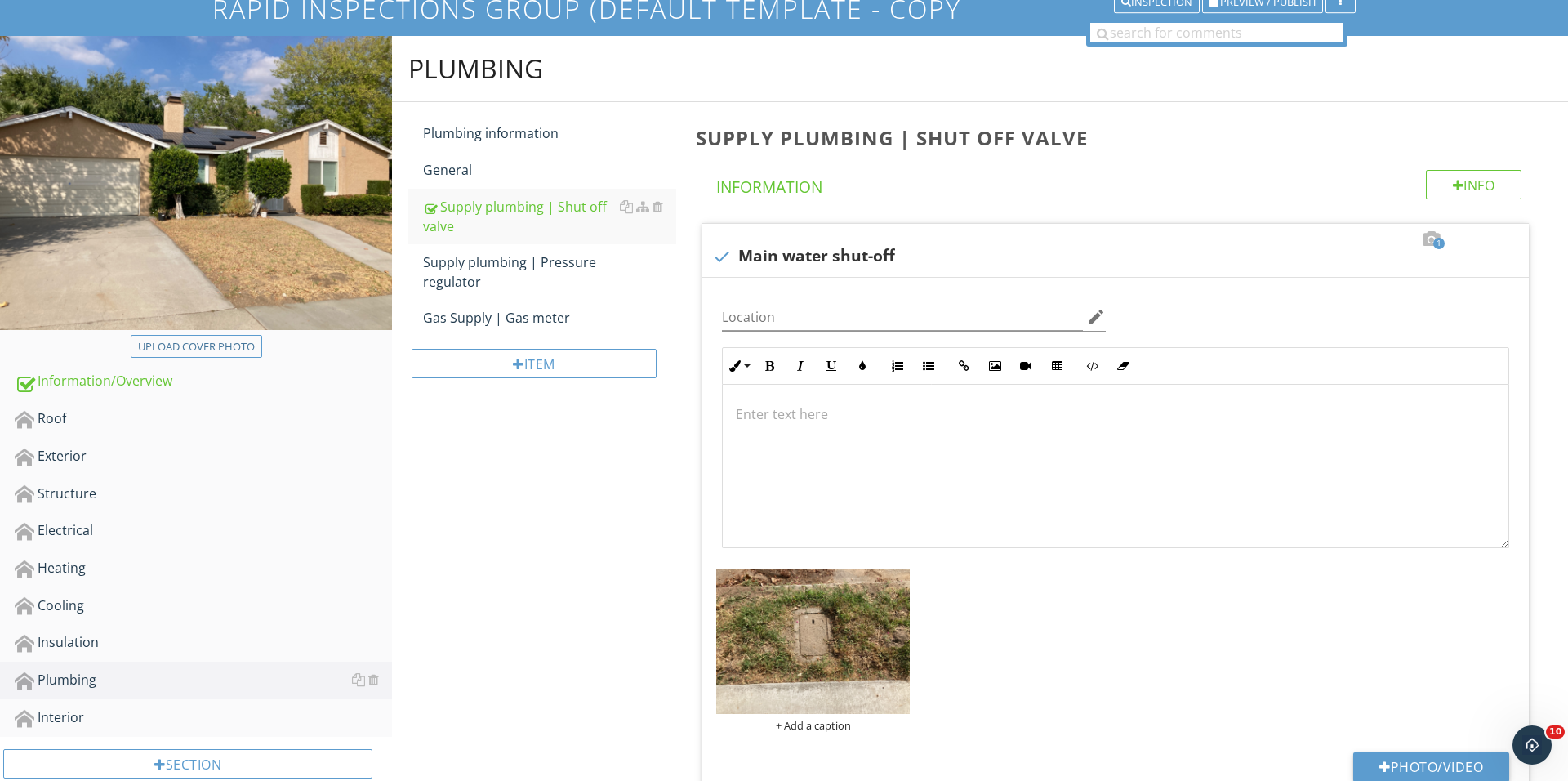
scroll to position [165, 0]
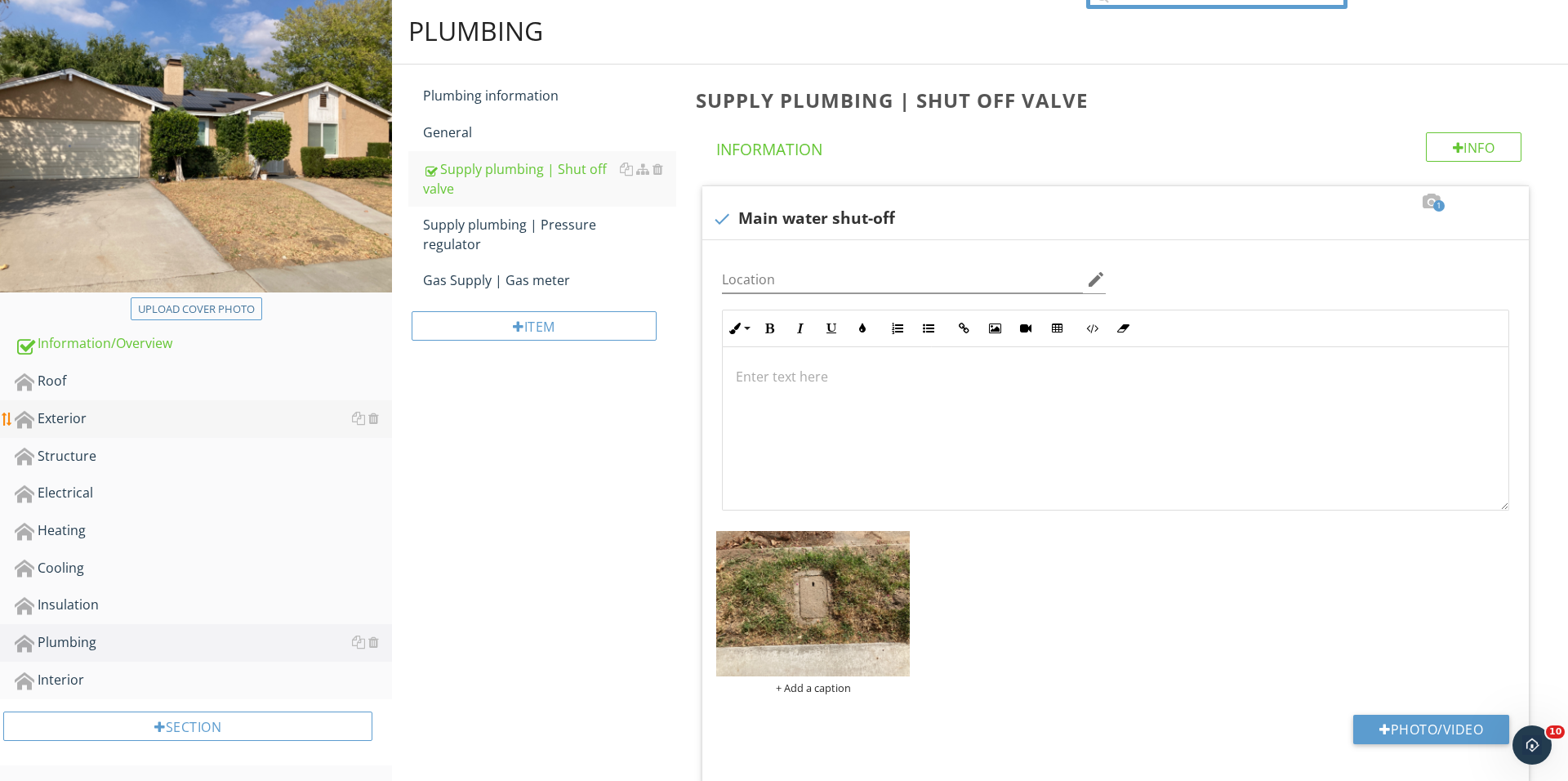
click at [122, 415] on div "Exterior" at bounding box center [203, 419] width 377 height 22
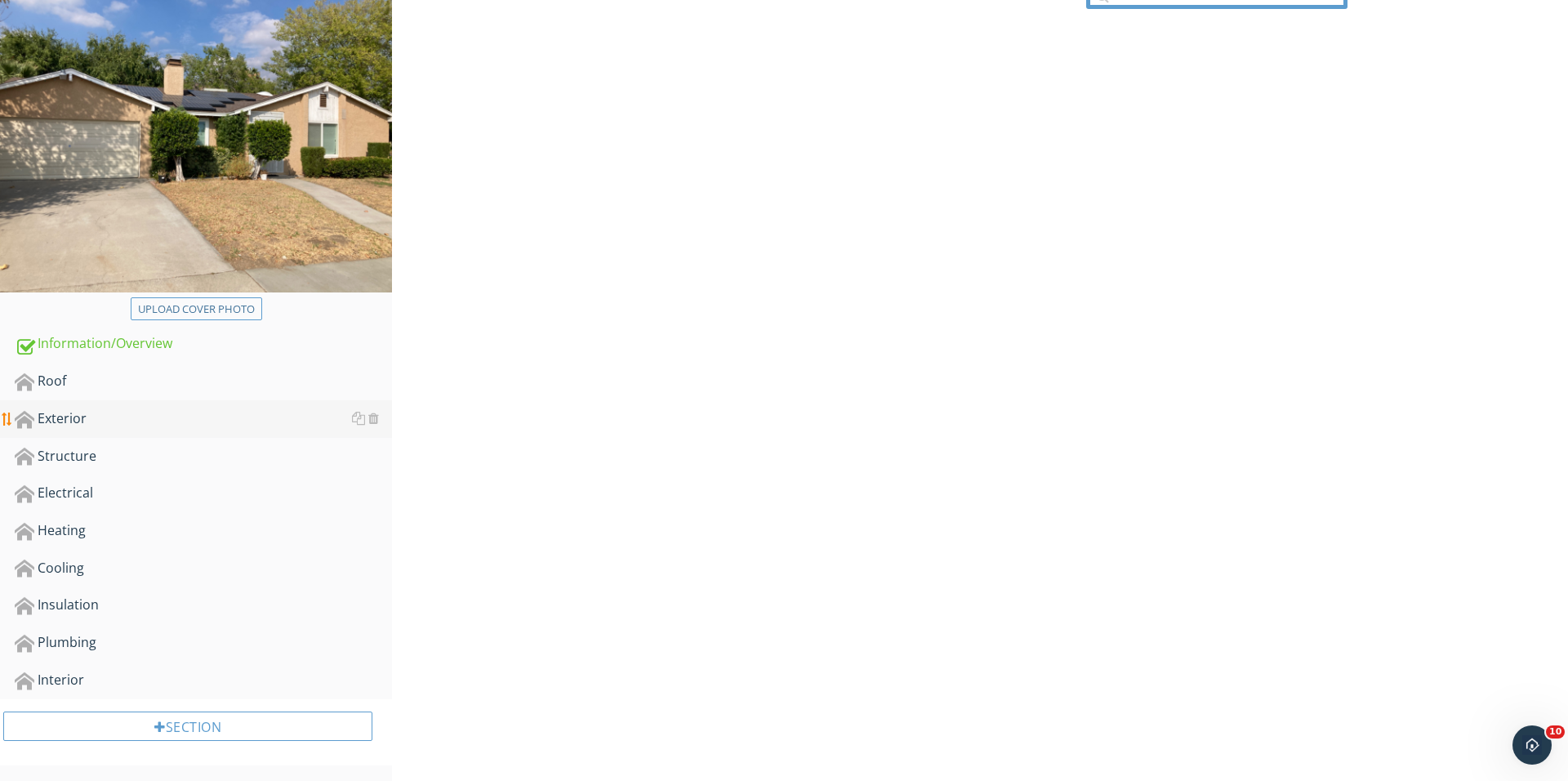
scroll to position [164, 0]
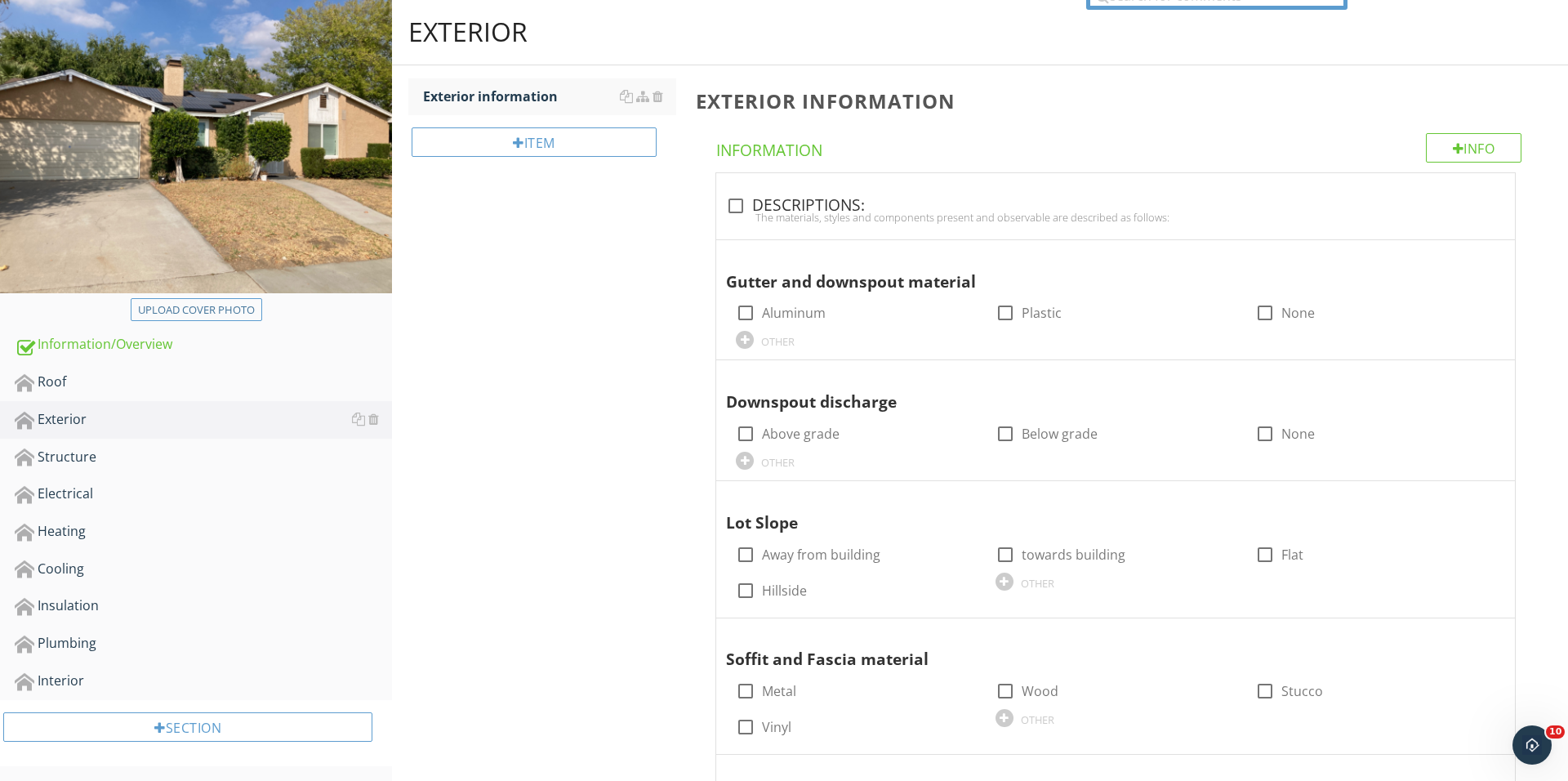
click at [524, 156] on div "Item" at bounding box center [542, 148] width 268 height 66
click at [524, 143] on div "Item" at bounding box center [534, 142] width 245 height 29
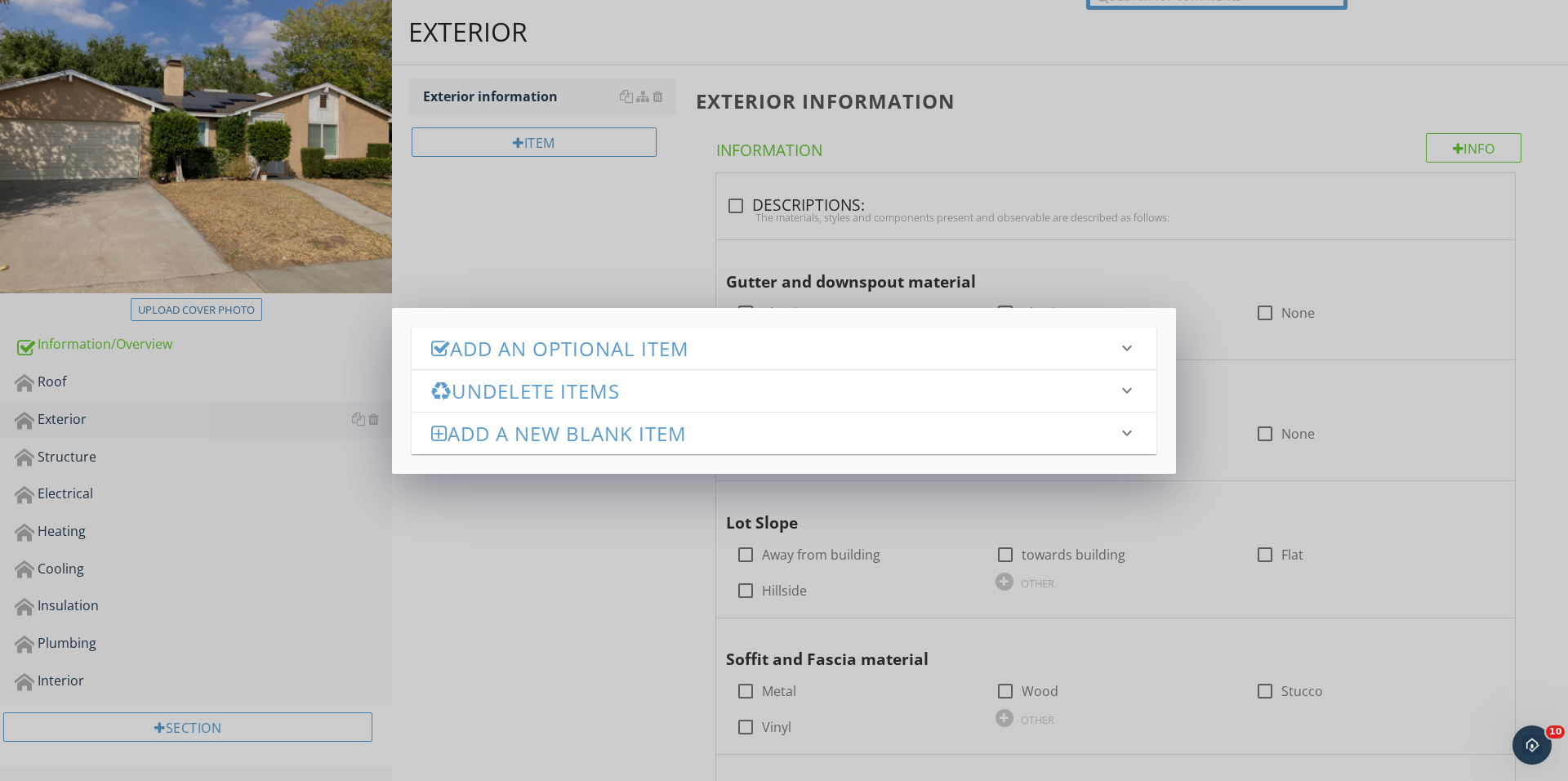
click at [592, 351] on h3 "Add an Optional Item" at bounding box center [774, 348] width 686 height 22
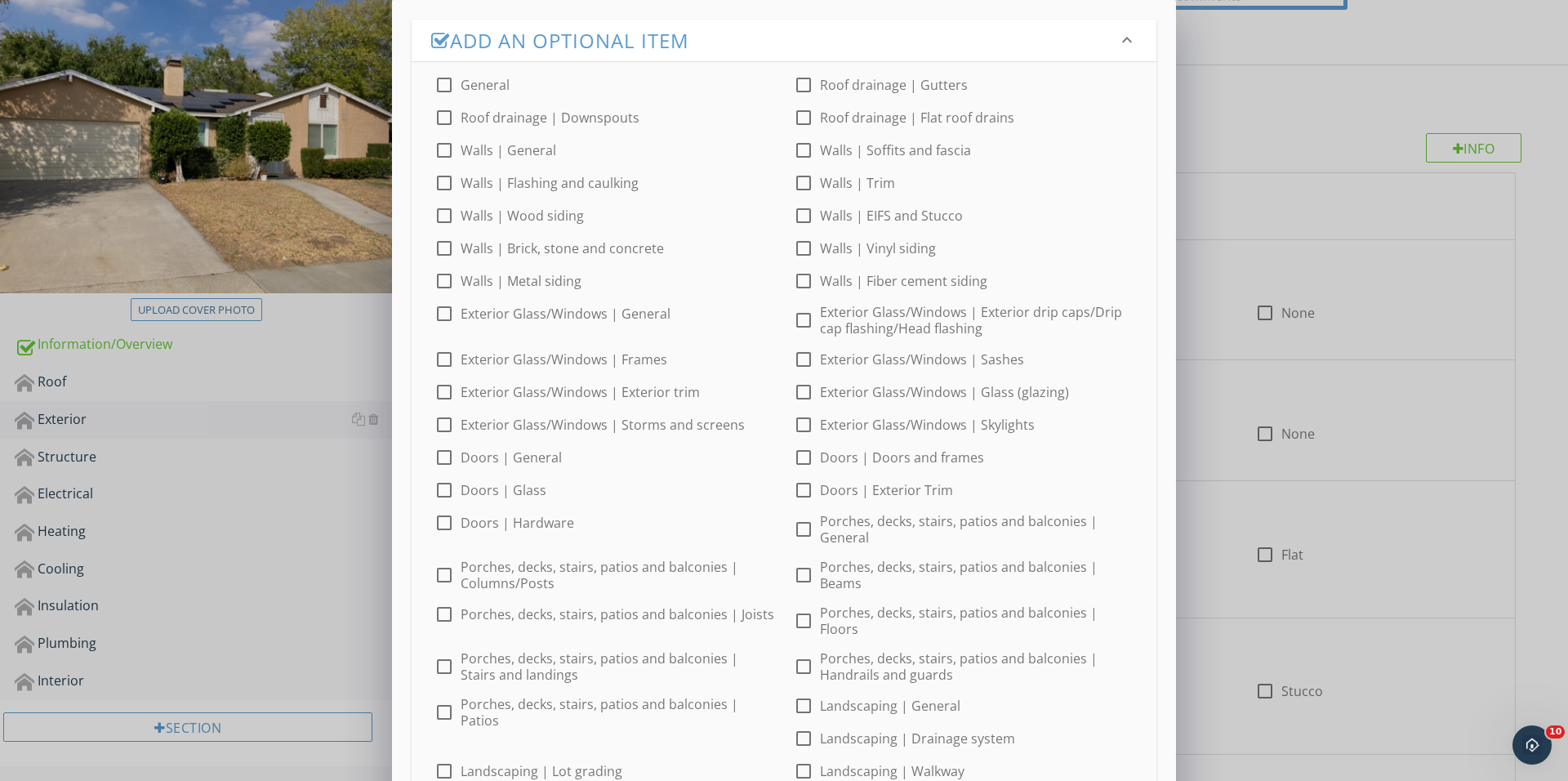
click at [448, 93] on div at bounding box center [444, 84] width 28 height 28
checkbox input "true"
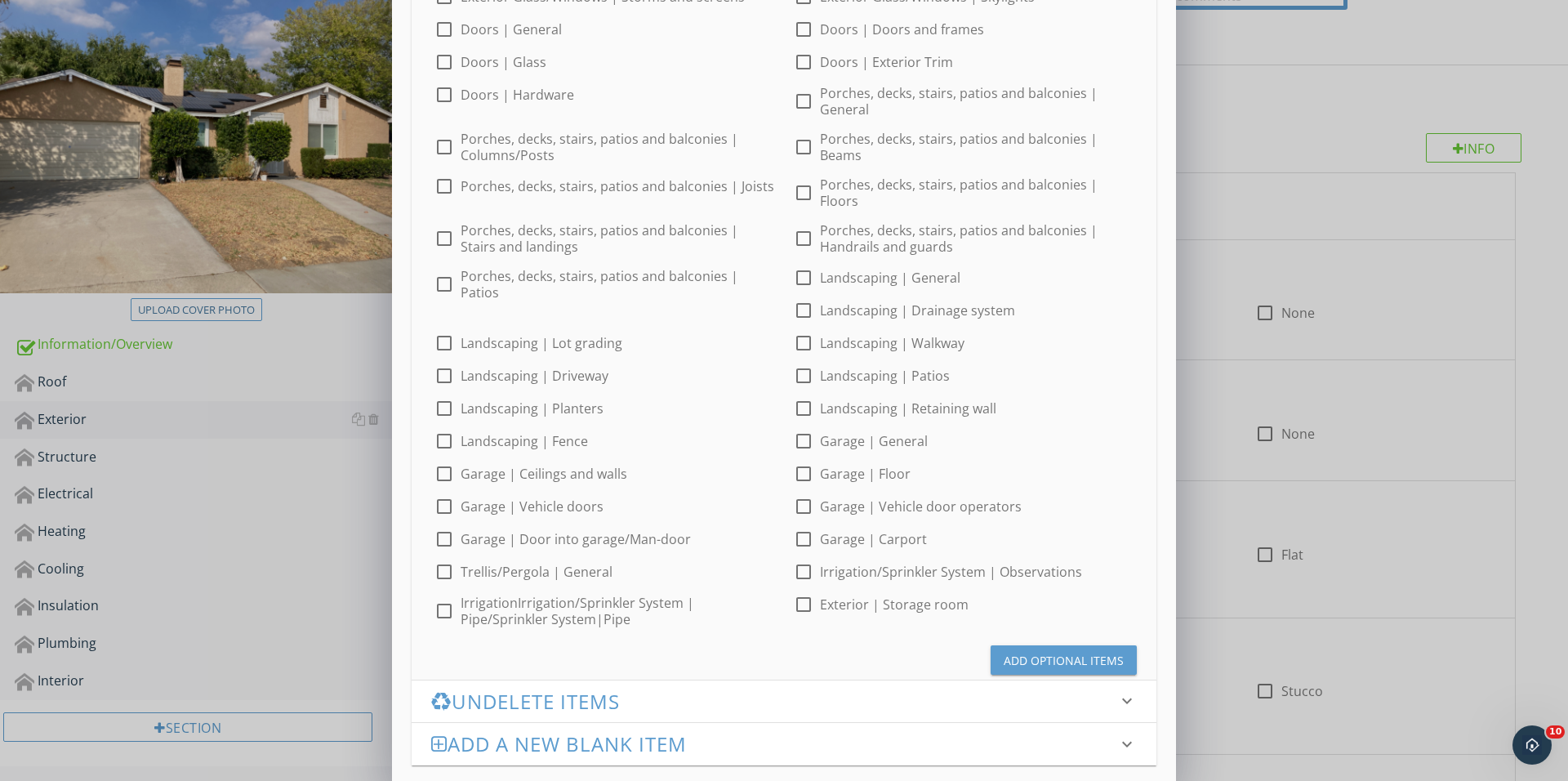
click at [800, 264] on div at bounding box center [803, 278] width 28 height 28
checkbox input "true"
click at [1080, 652] on div "Add Optional Items" at bounding box center [1063, 660] width 120 height 17
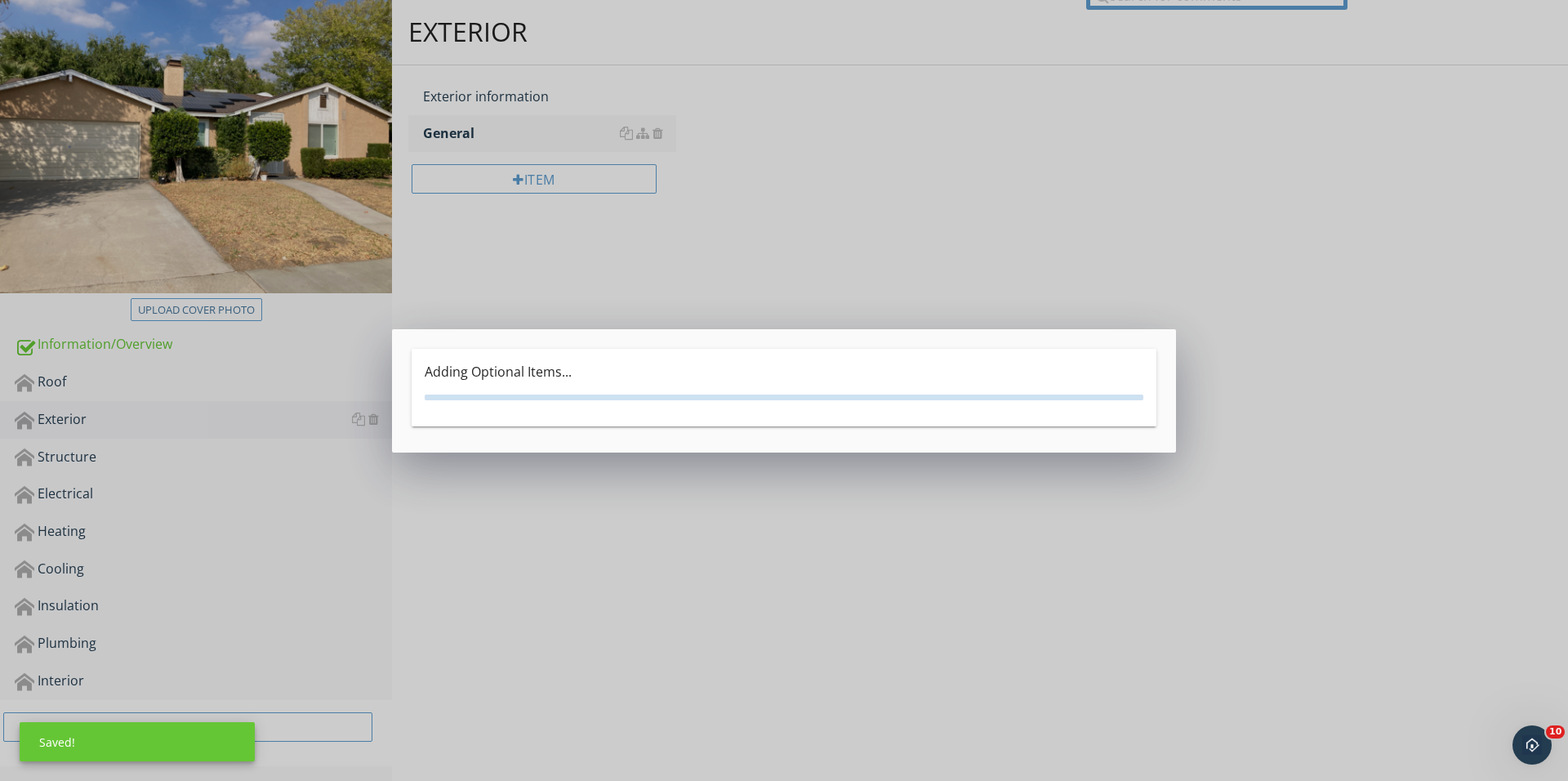
scroll to position [164, 0]
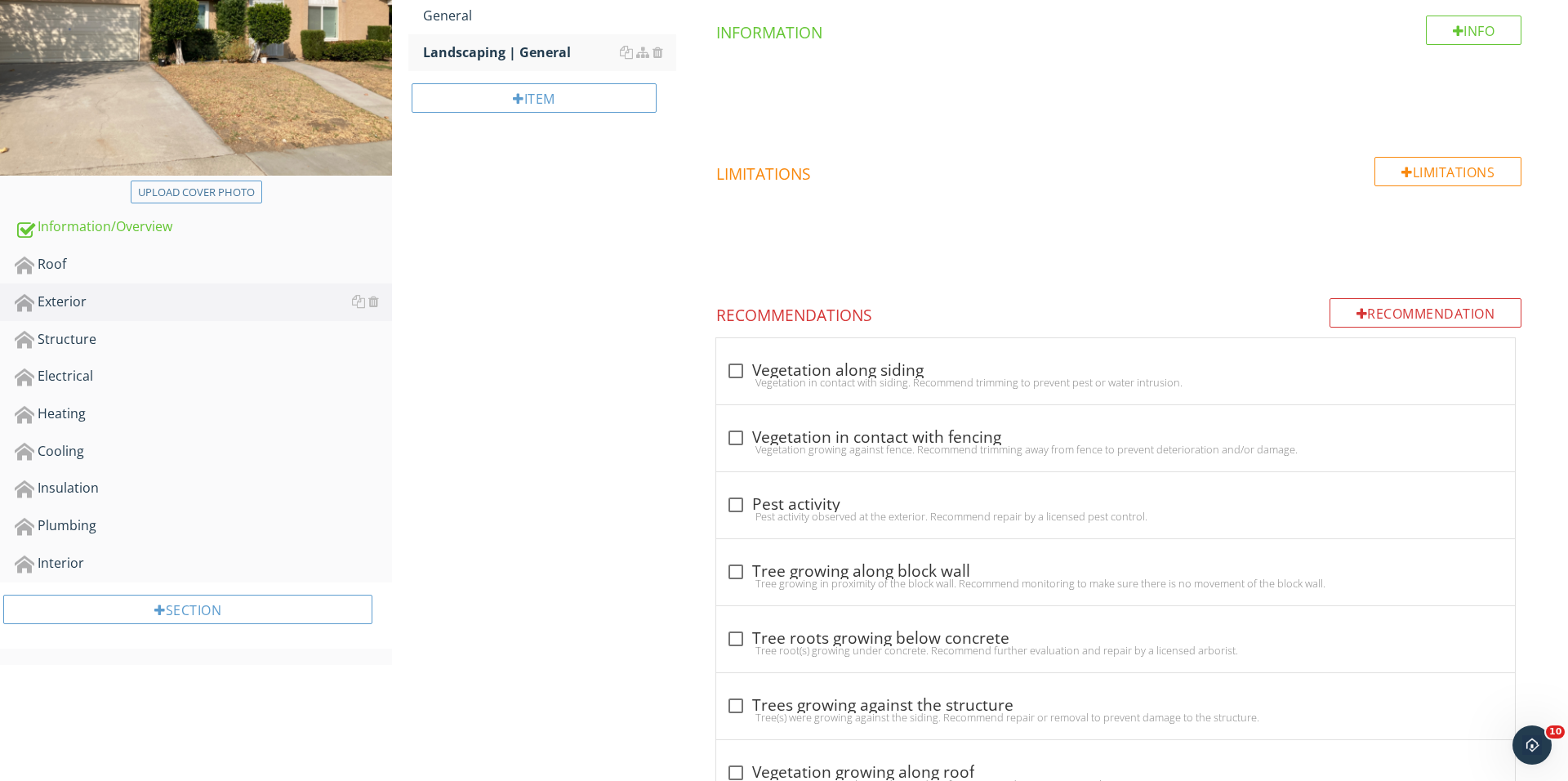
scroll to position [415, 0]
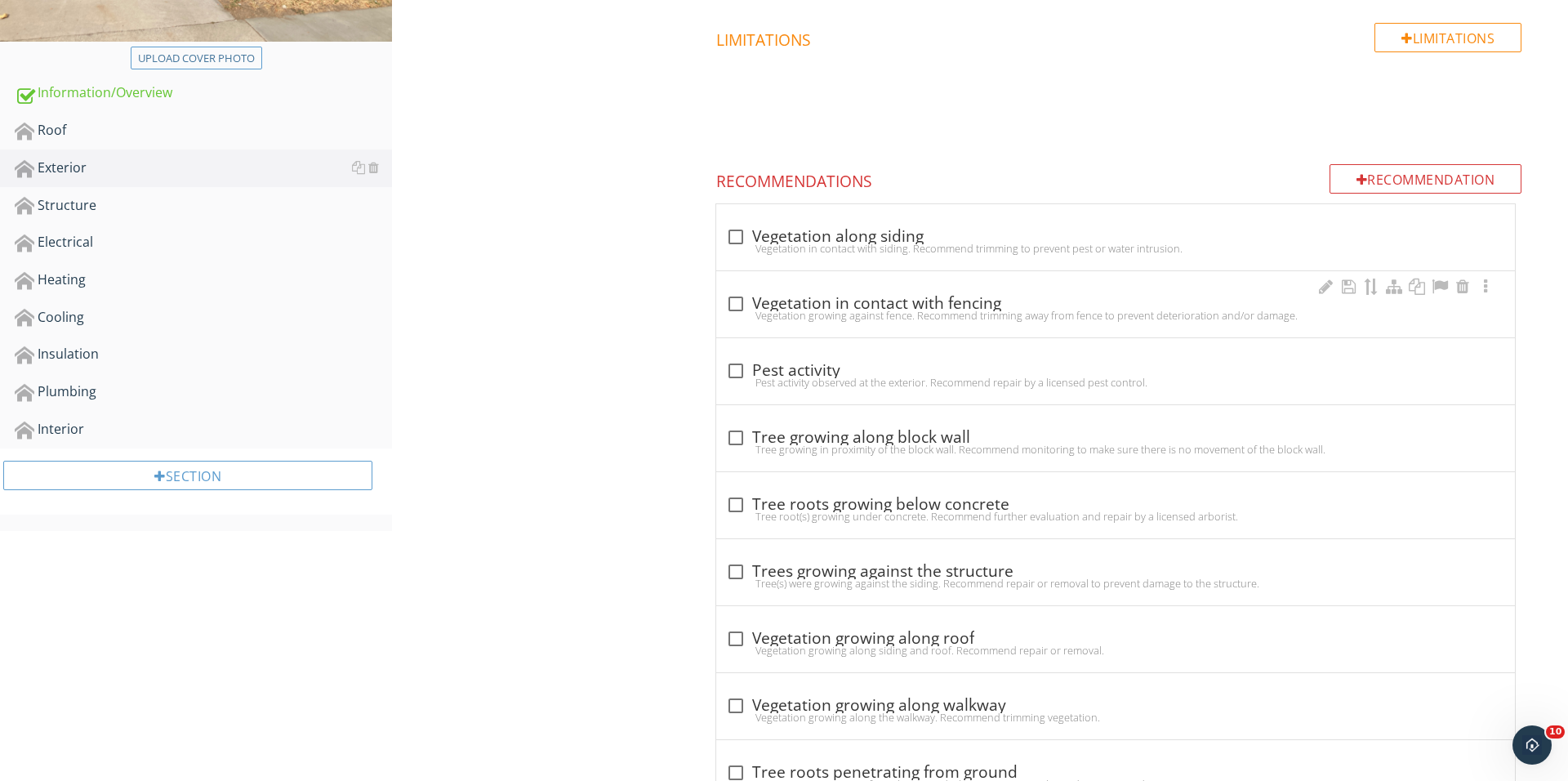
click at [742, 296] on div at bounding box center [736, 303] width 28 height 28
checkbox input "true"
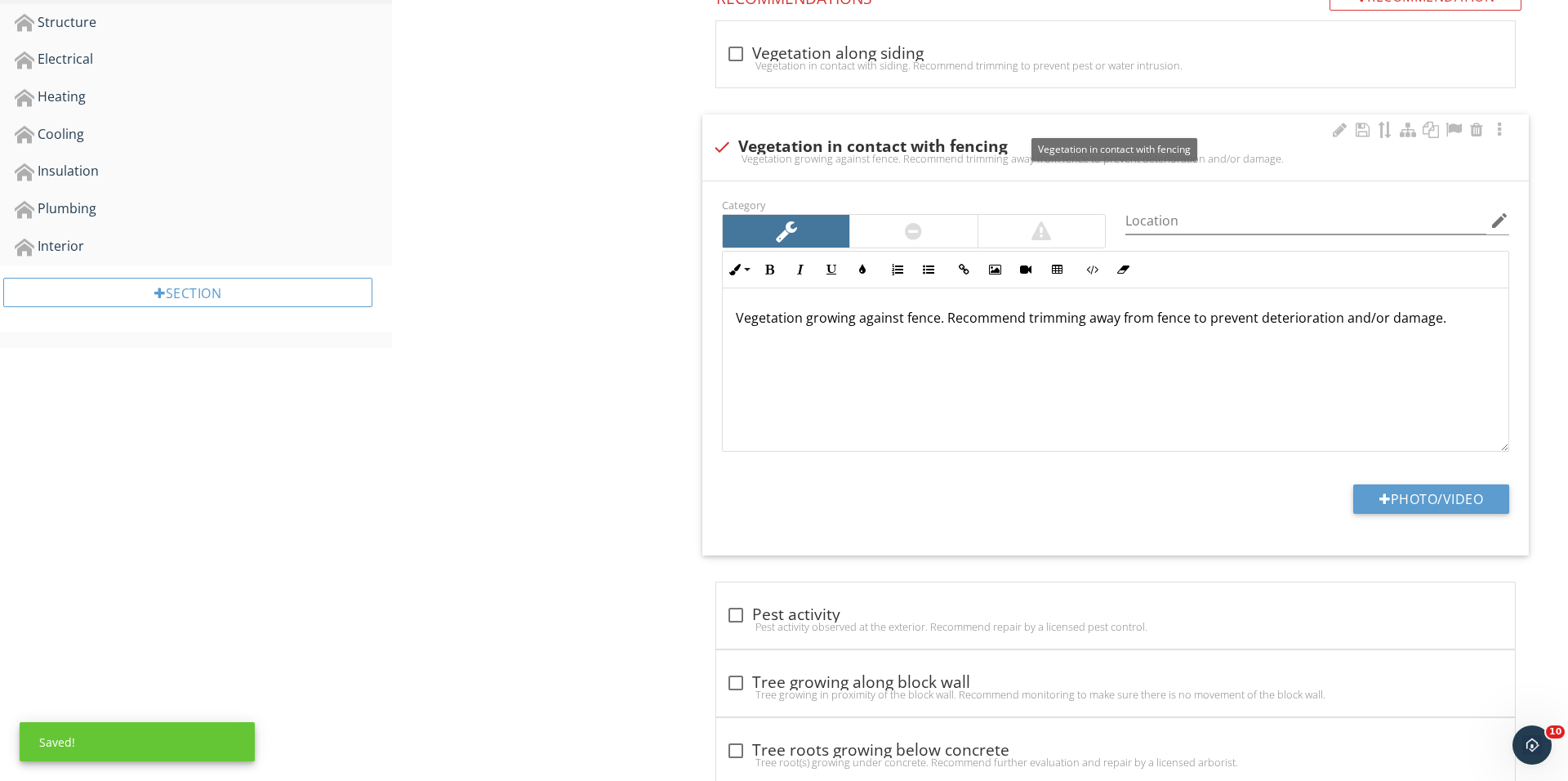
scroll to position [653, 0]
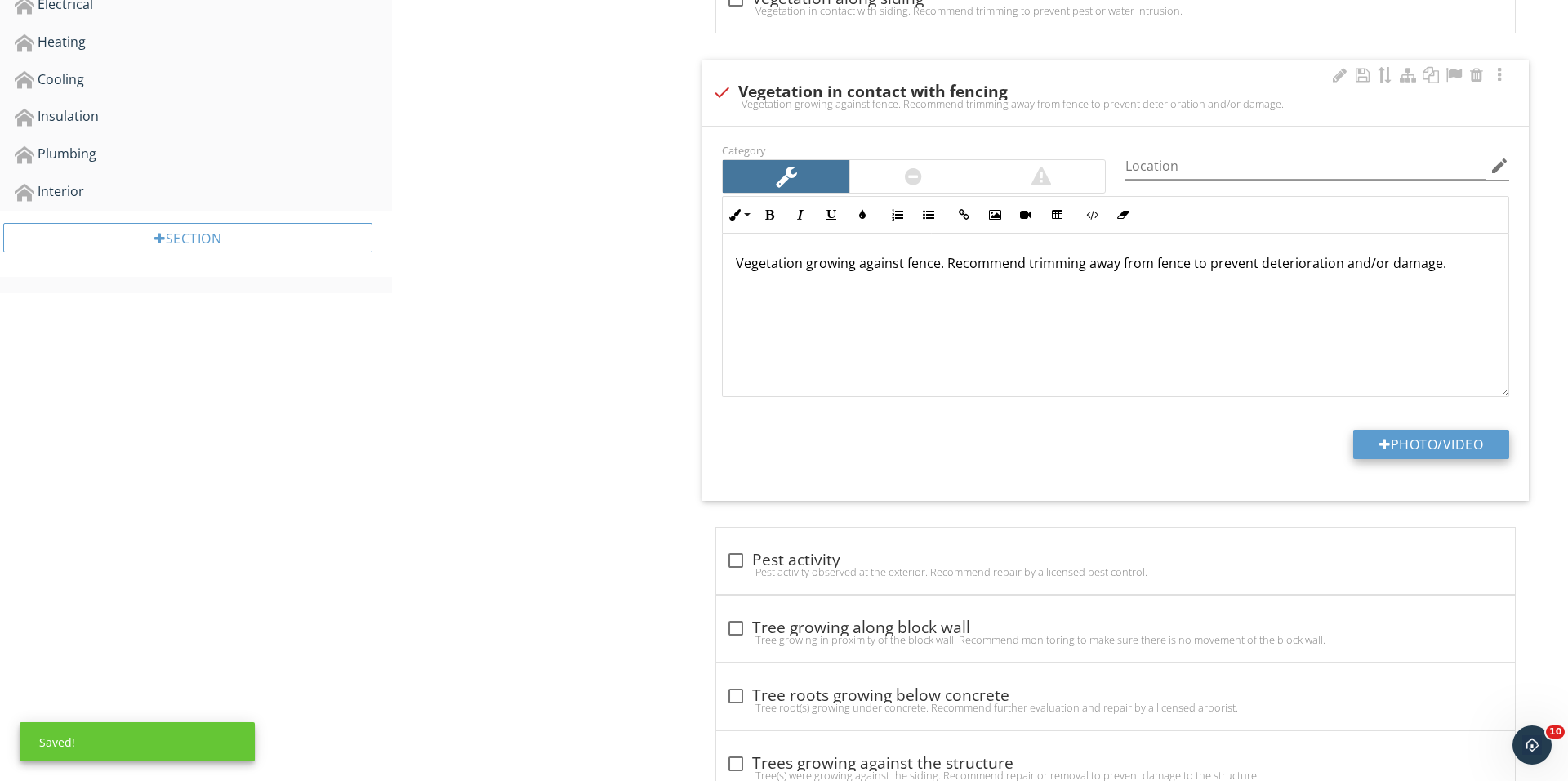
click at [1372, 451] on button "Photo/Video" at bounding box center [1430, 445] width 156 height 29
type input "C:\fakepath\IMG_1734.JPG"
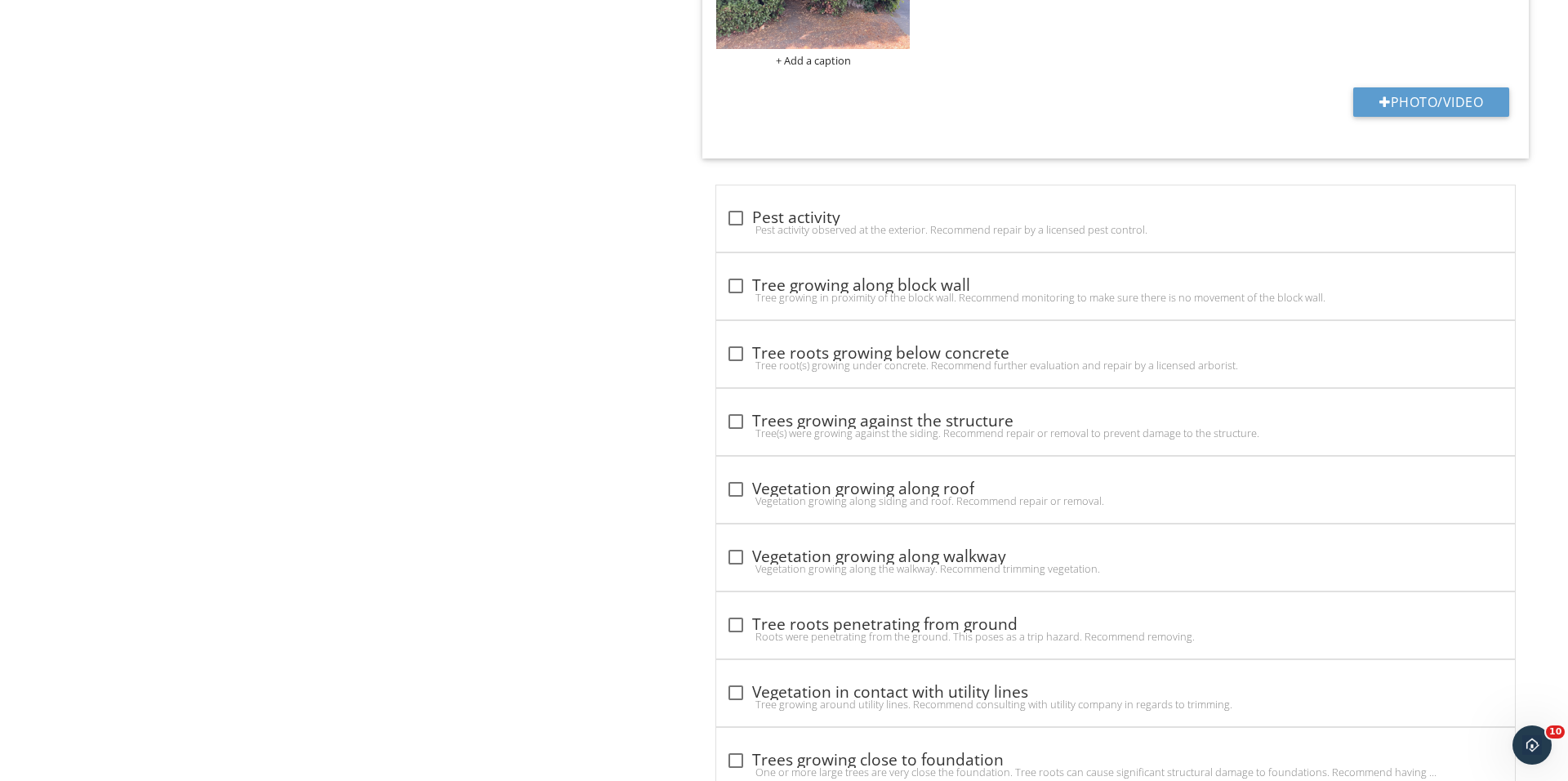
scroll to position [1165, 0]
click at [728, 508] on div "Vegetation growing along siding and roof. Recommend repair or removal." at bounding box center [1116, 503] width 779 height 13
checkbox input "true"
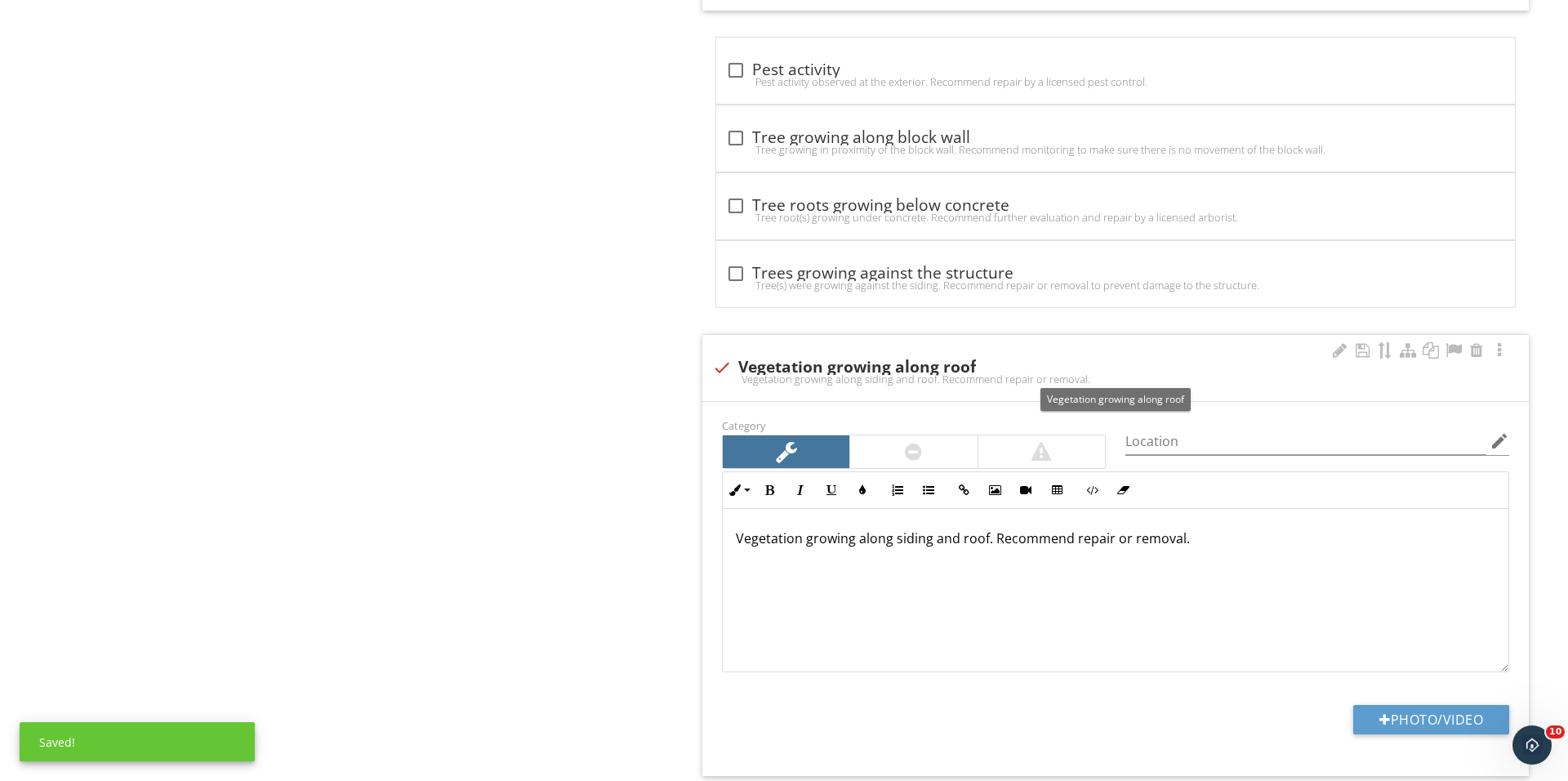
scroll to position [1346, 0]
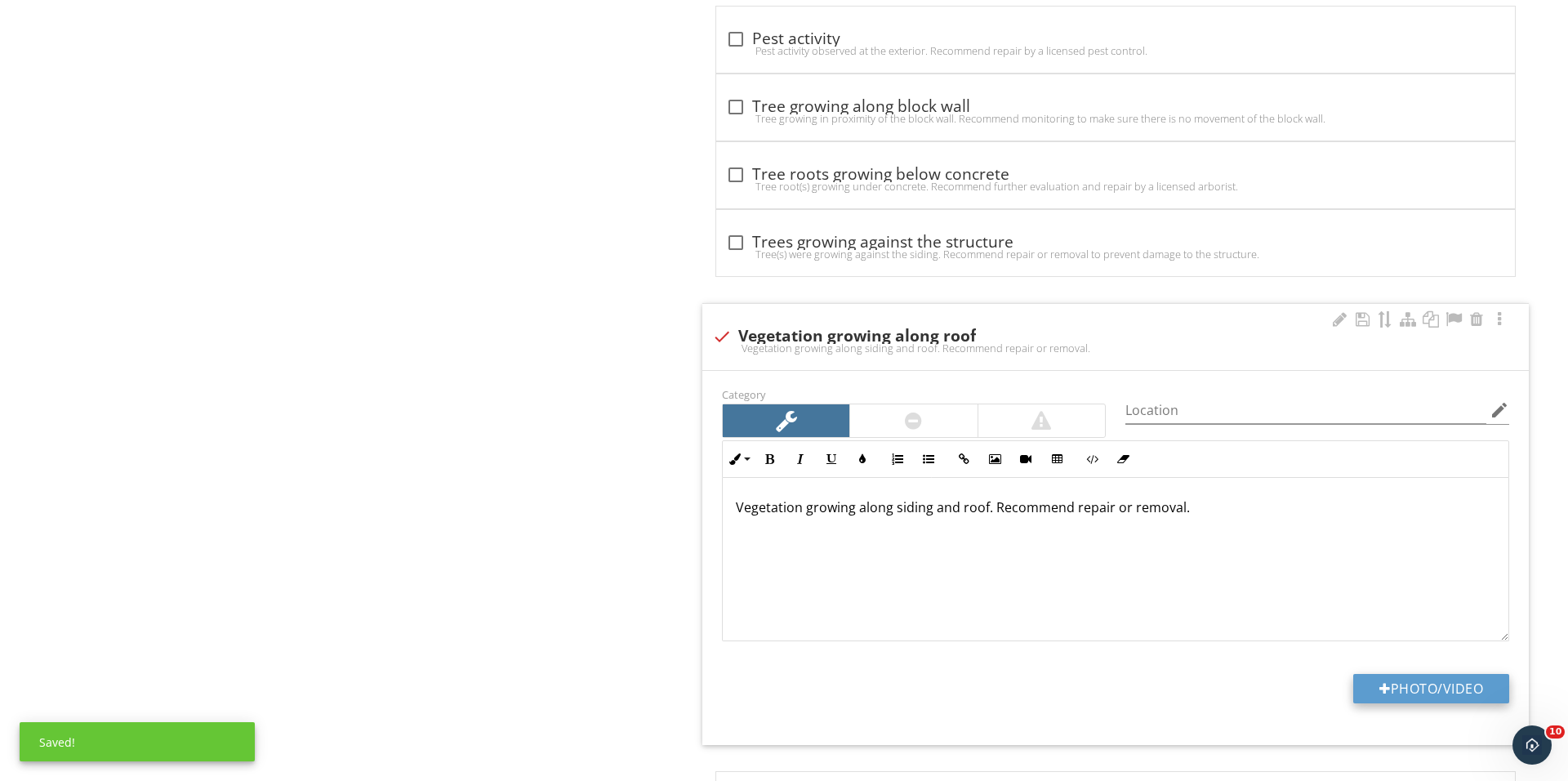
click at [1368, 690] on button "Photo/Video" at bounding box center [1430, 689] width 156 height 29
type input "C:\fakepath\IMG_1736.JPG"
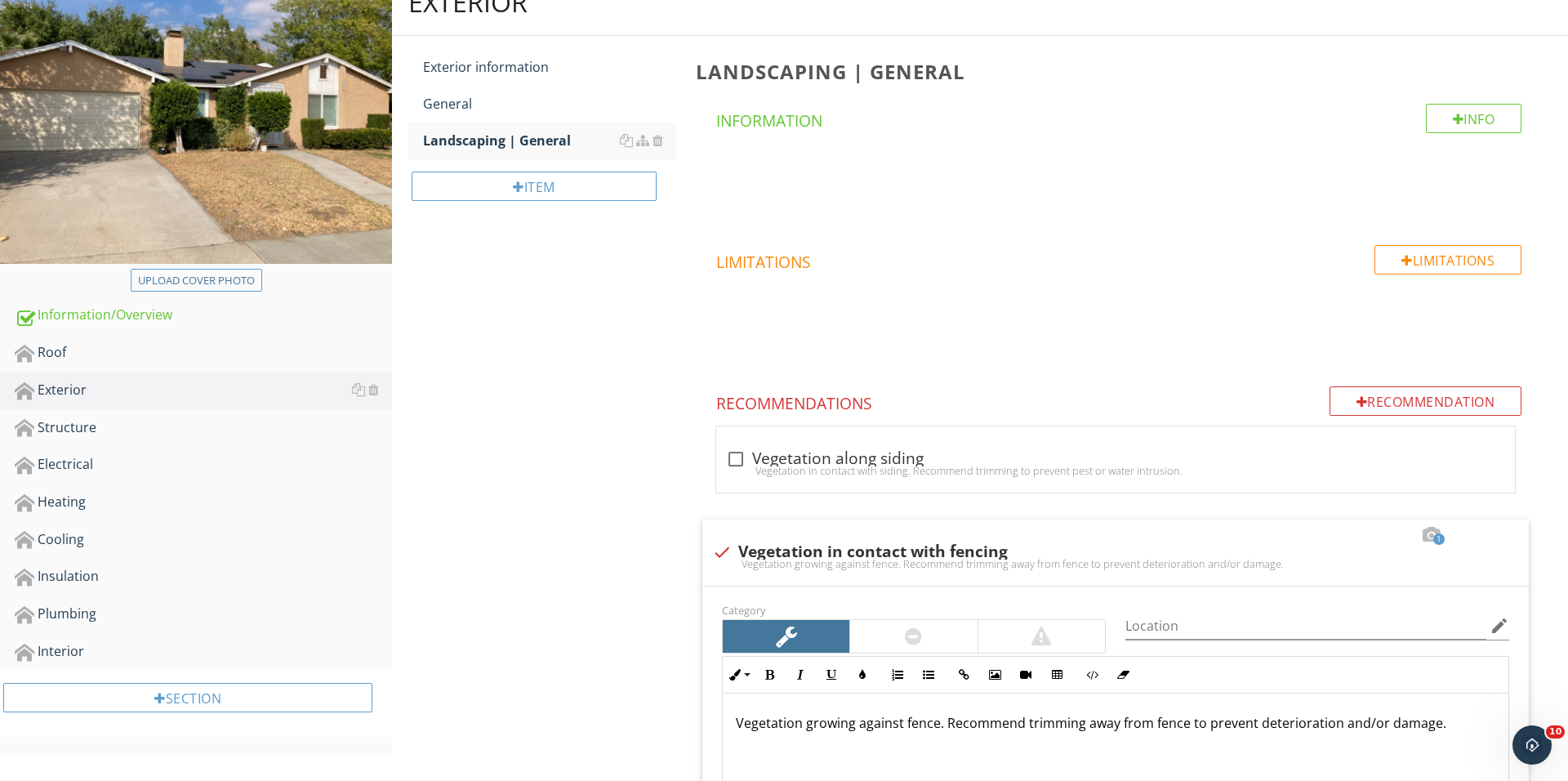
scroll to position [206, 0]
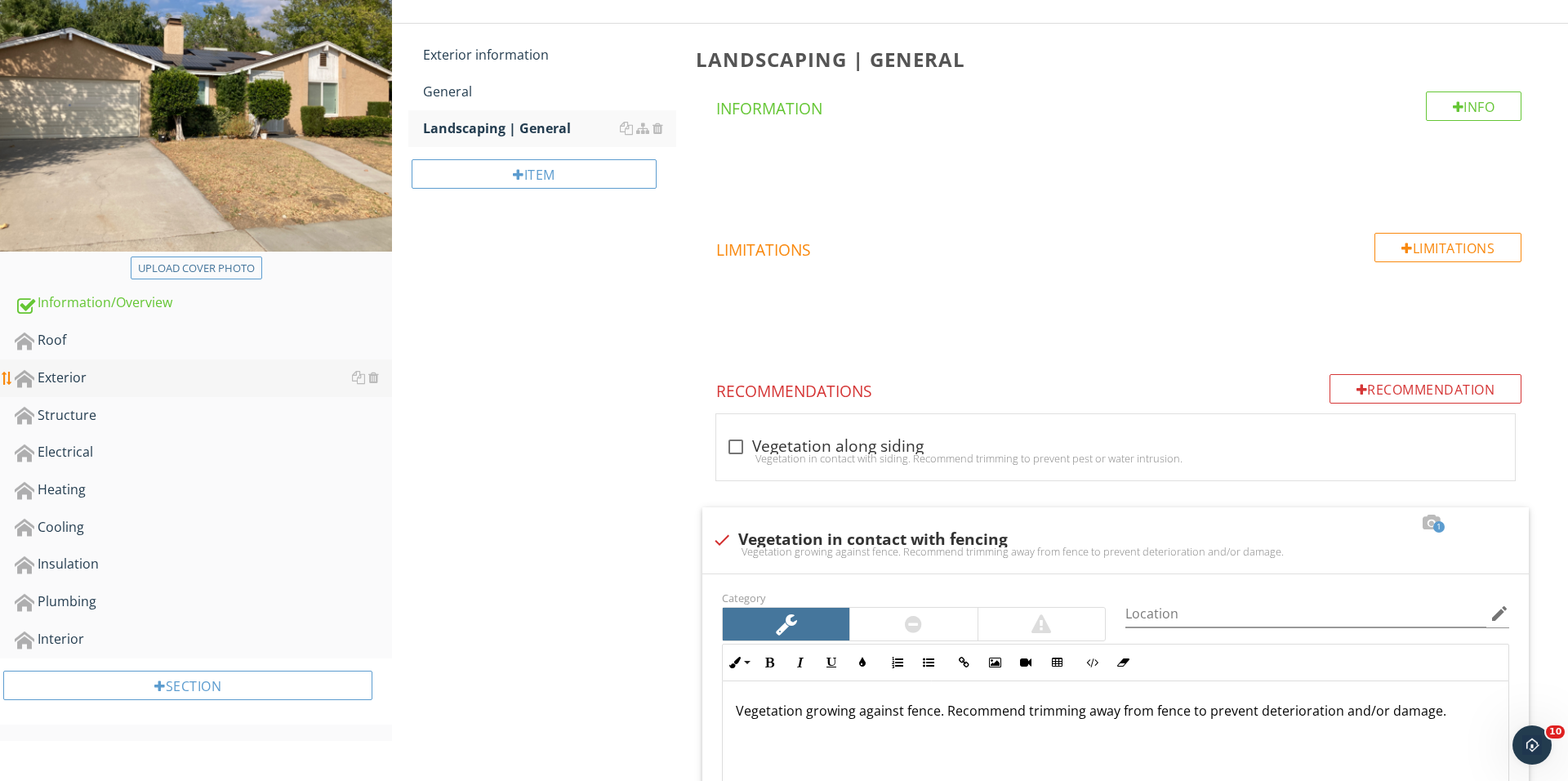
click at [171, 348] on div "Roof" at bounding box center [203, 341] width 377 height 22
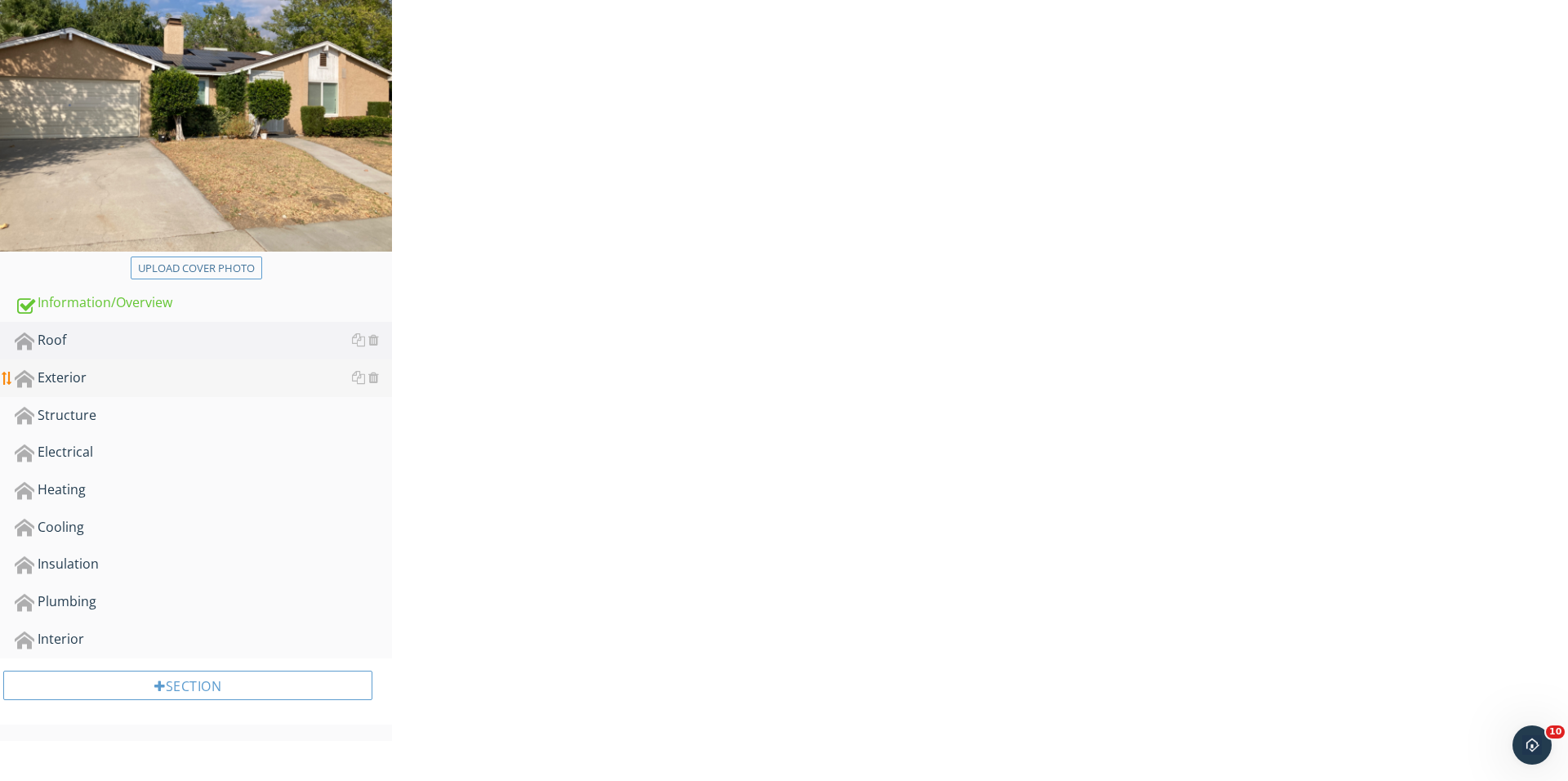
click at [155, 378] on div "Exterior" at bounding box center [203, 378] width 377 height 22
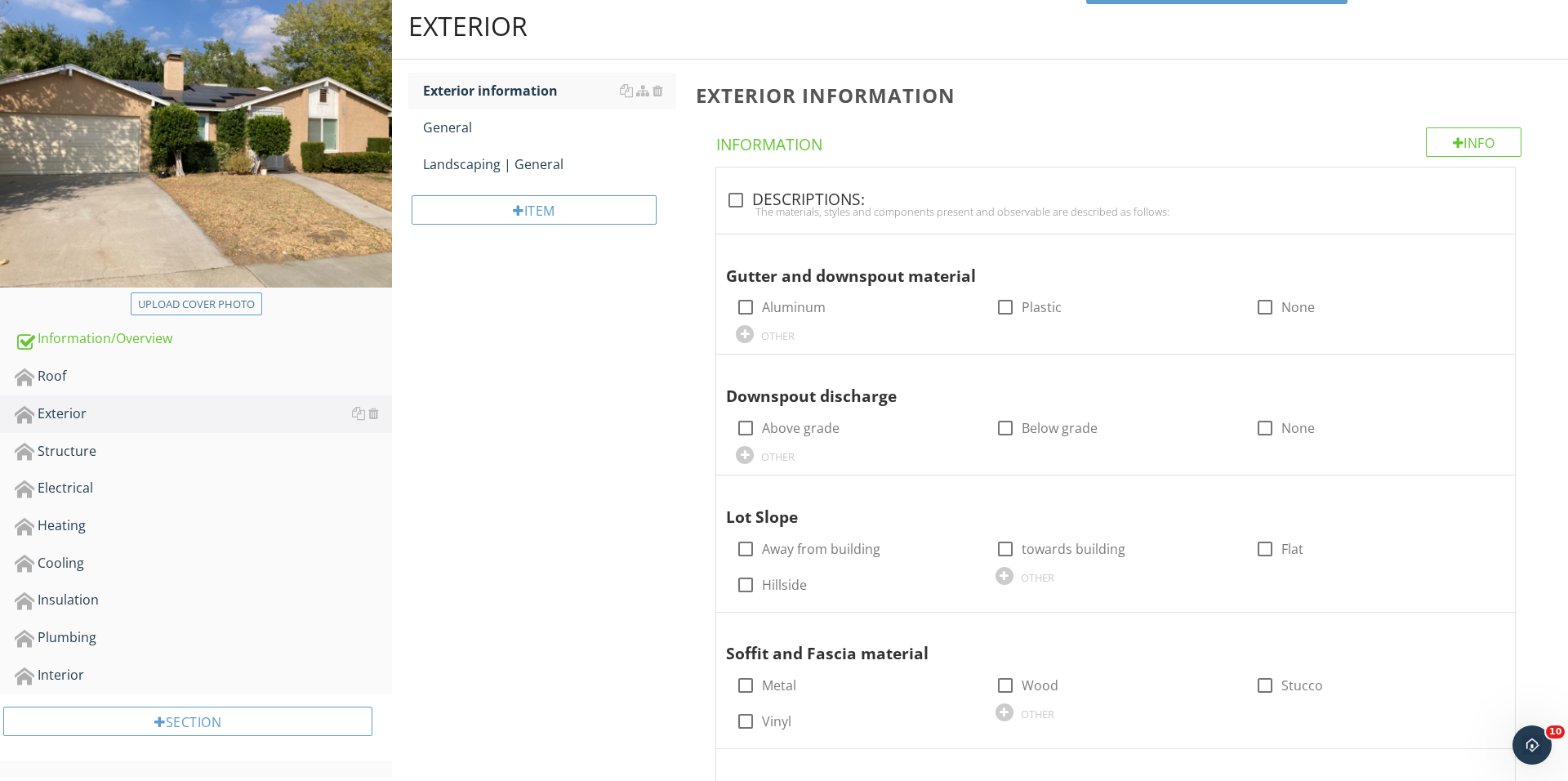
scroll to position [157, 0]
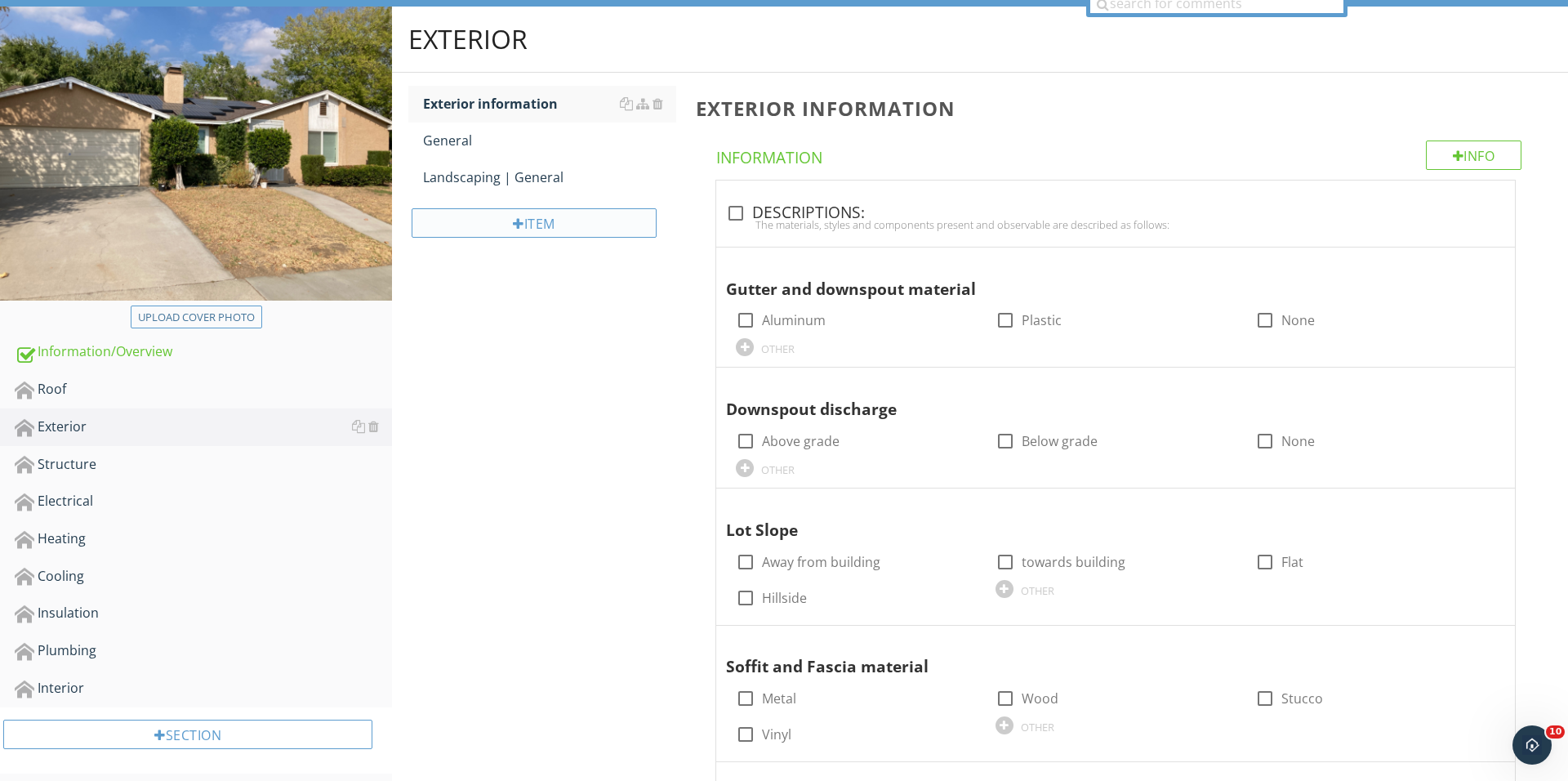
click at [543, 230] on div "Item" at bounding box center [534, 223] width 245 height 29
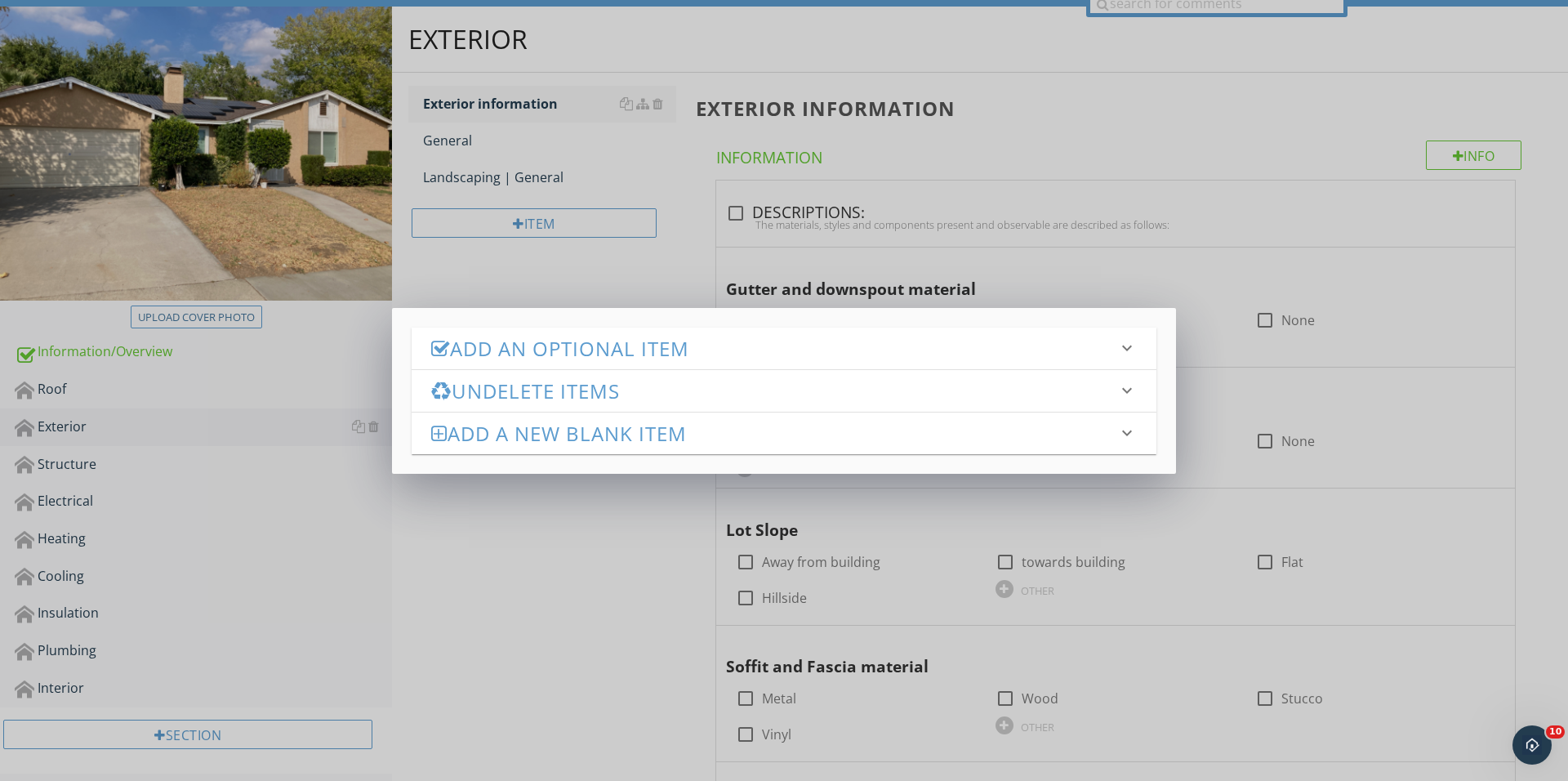
click at [618, 340] on h3 "Add an Optional Item" at bounding box center [774, 348] width 686 height 22
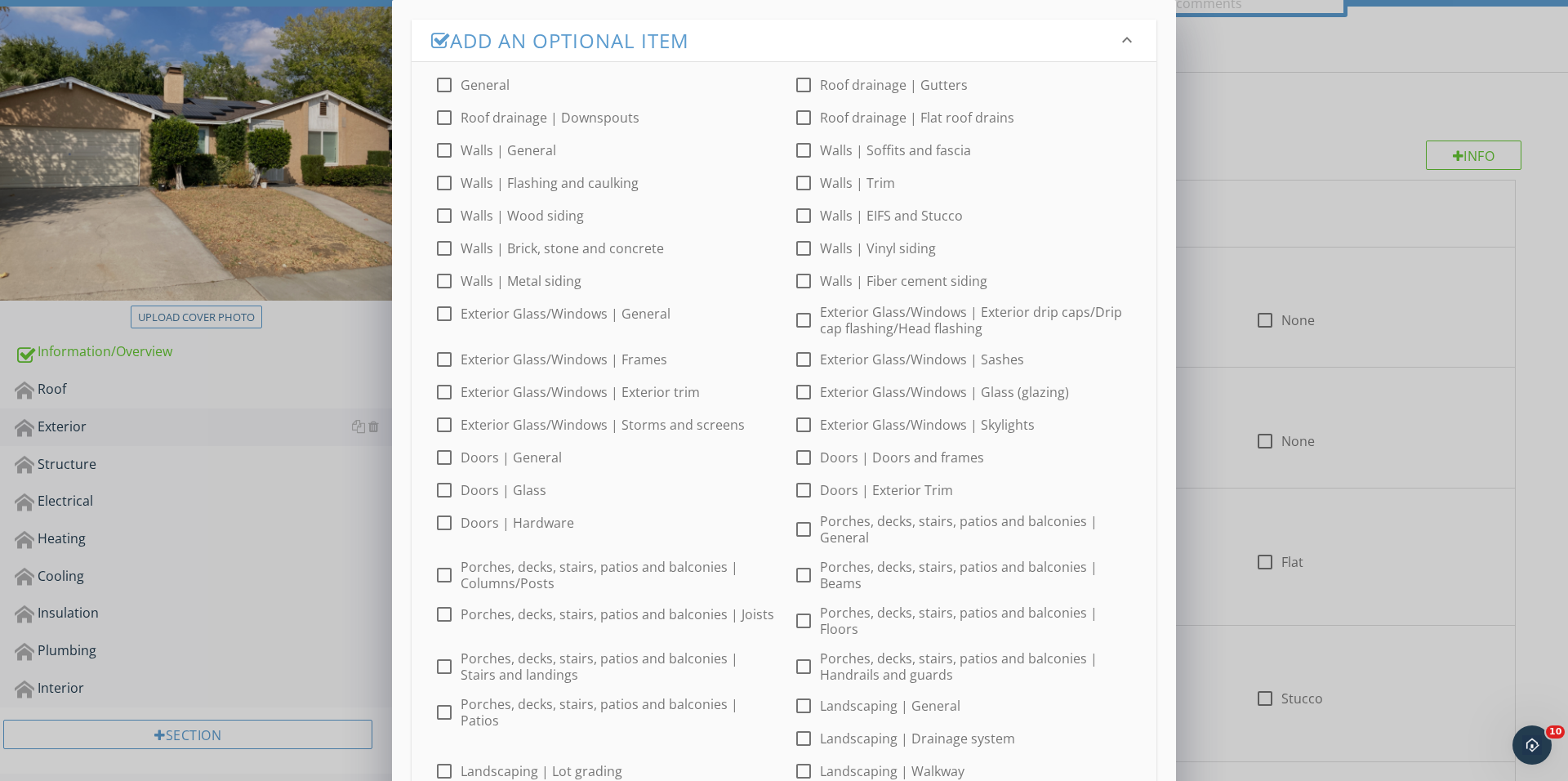
click at [810, 153] on div at bounding box center [803, 150] width 28 height 28
checkbox input "true"
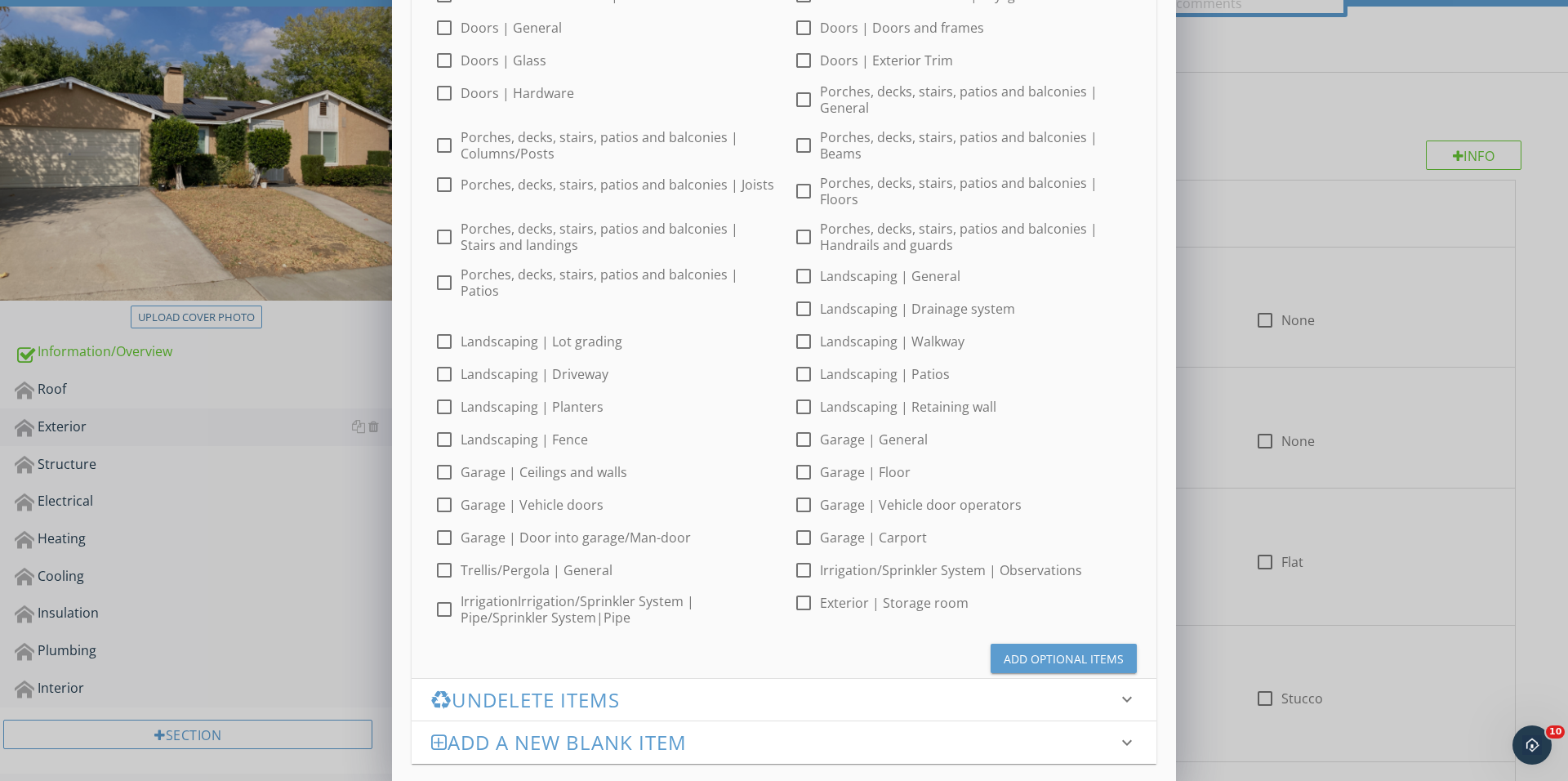
scroll to position [429, 0]
click at [1042, 645] on button "Add Optional Items" at bounding box center [1064, 659] width 146 height 29
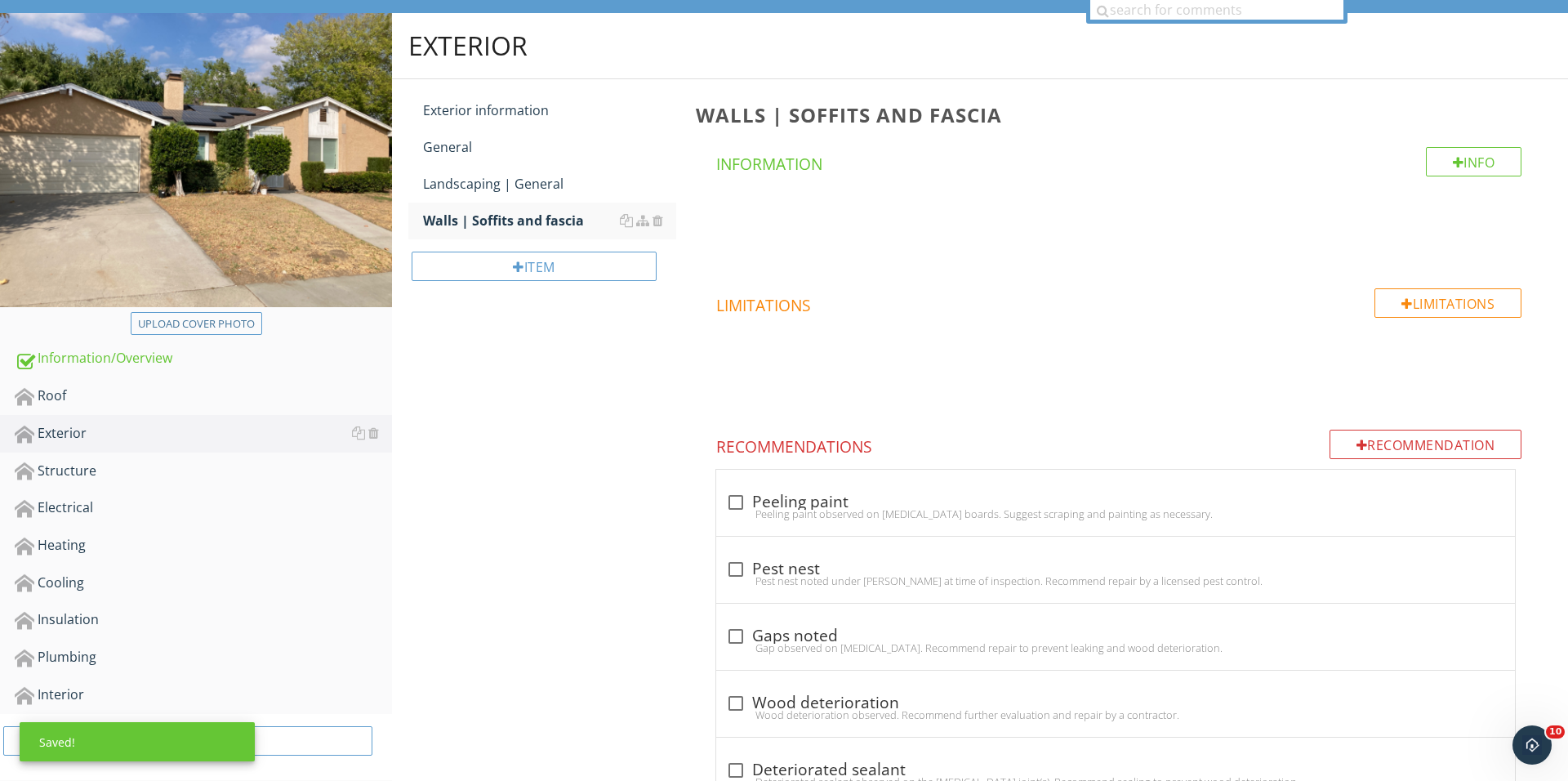
scroll to position [147, 0]
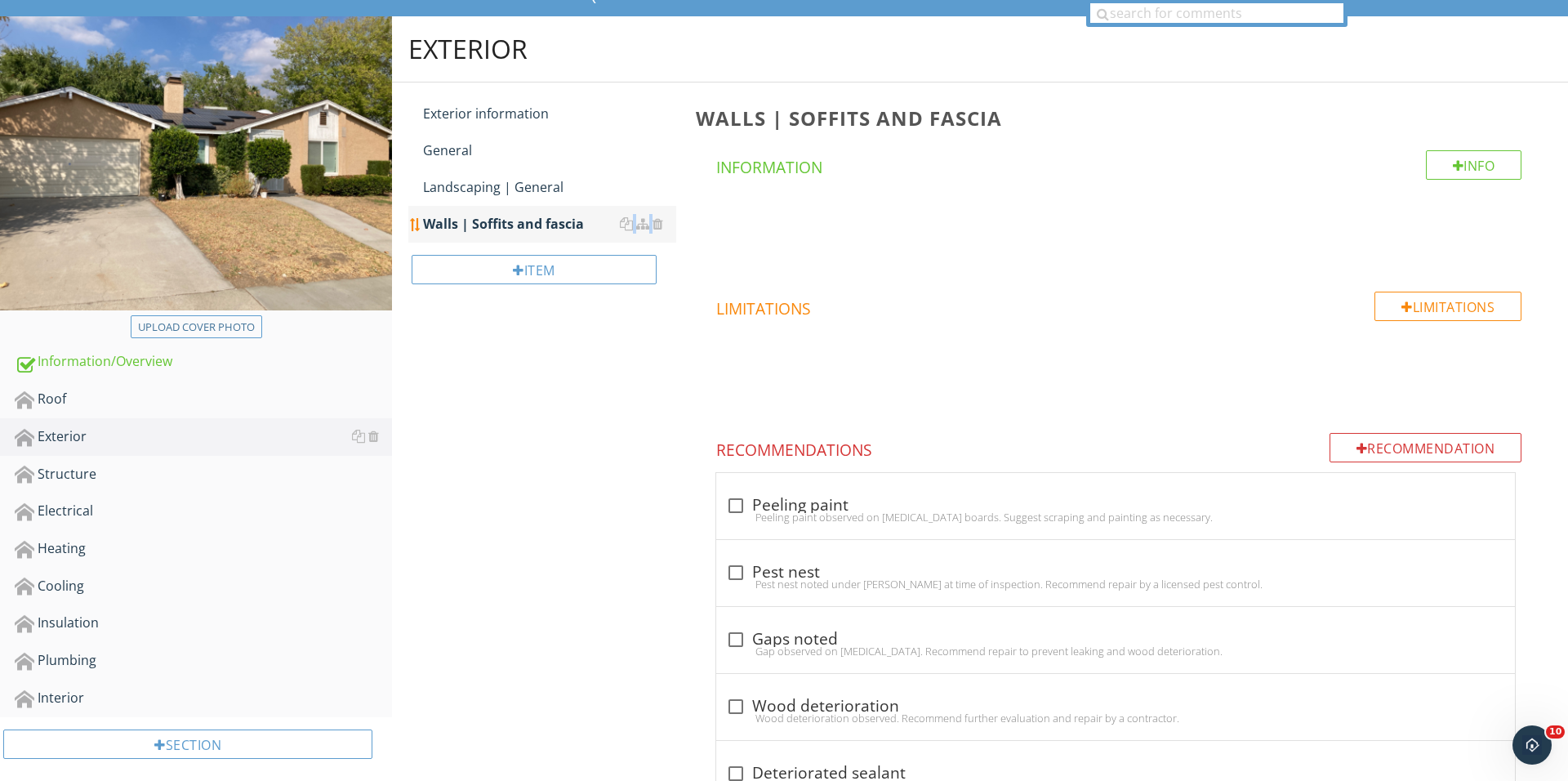
drag, startPoint x: 412, startPoint y: 224, endPoint x: 414, endPoint y: 206, distance: 18.1
click at [414, 206] on li "Walls | Soffits and fascia" at bounding box center [542, 224] width 268 height 37
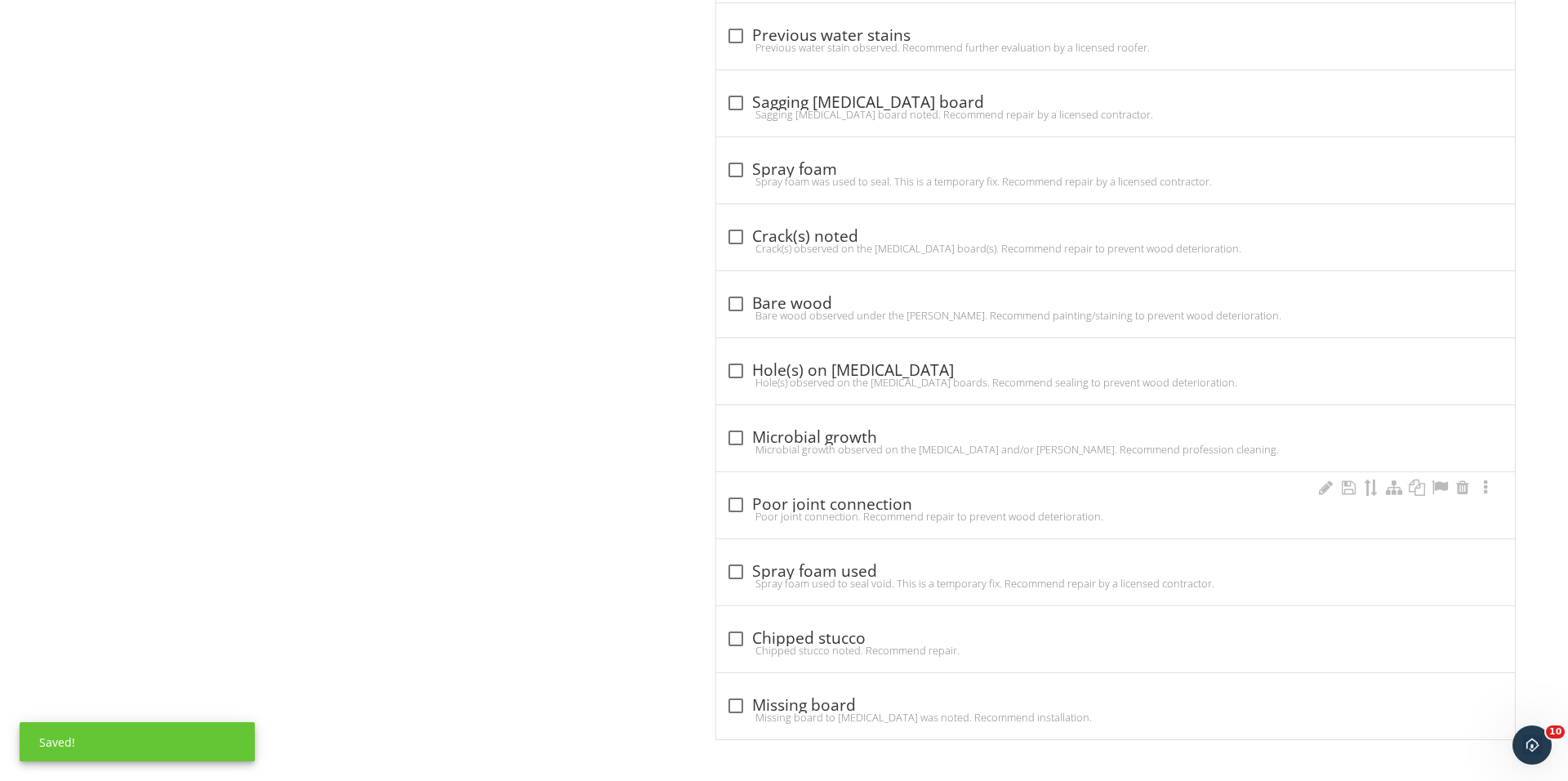
click at [743, 499] on div at bounding box center [736, 505] width 28 height 28
checkbox input "true"
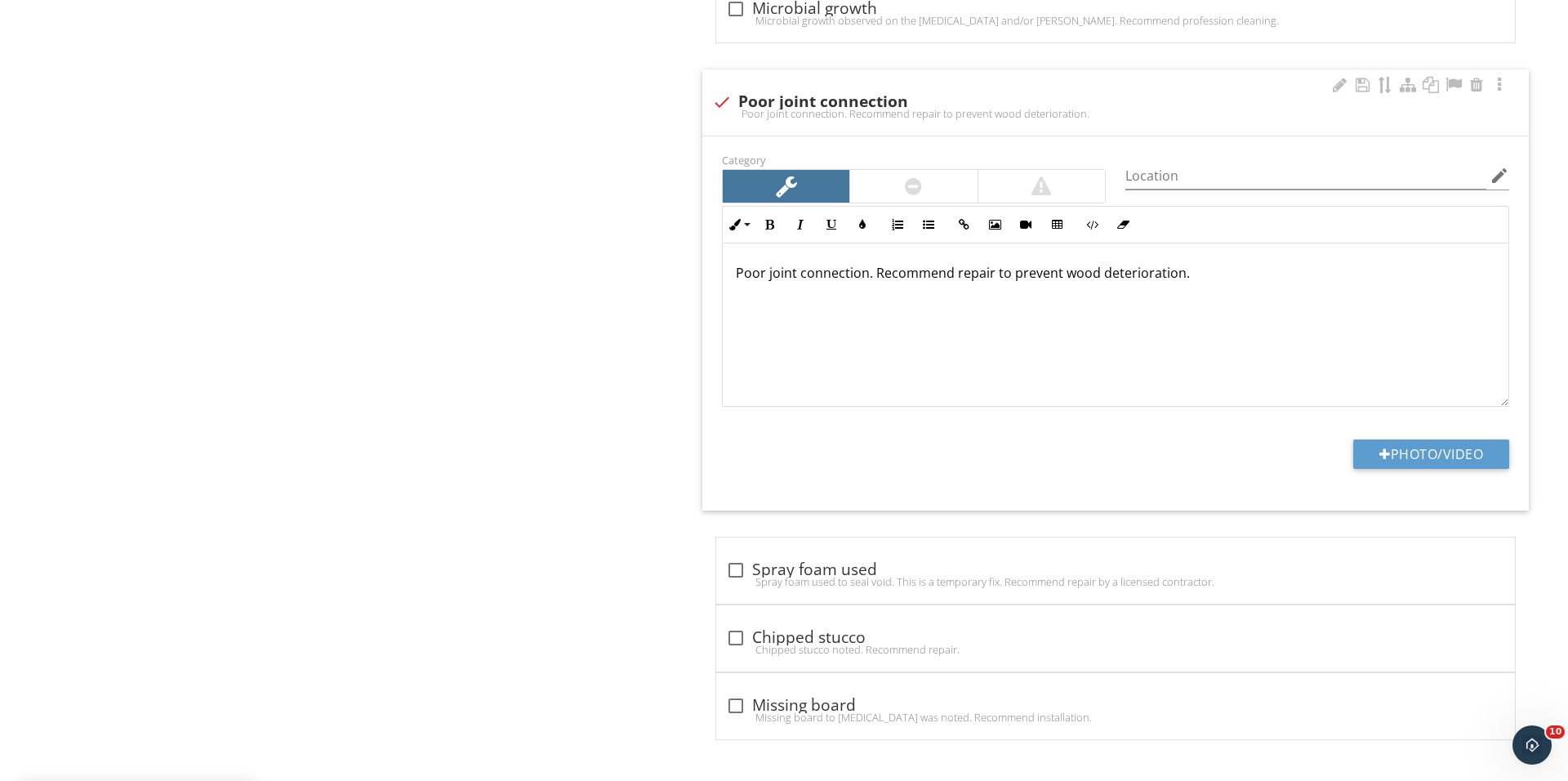
scroll to position [1722, 0]
click at [1399, 464] on button "Photo/Video" at bounding box center [1430, 454] width 156 height 29
type input "C:\fakepath\IMG_1756.JPG"
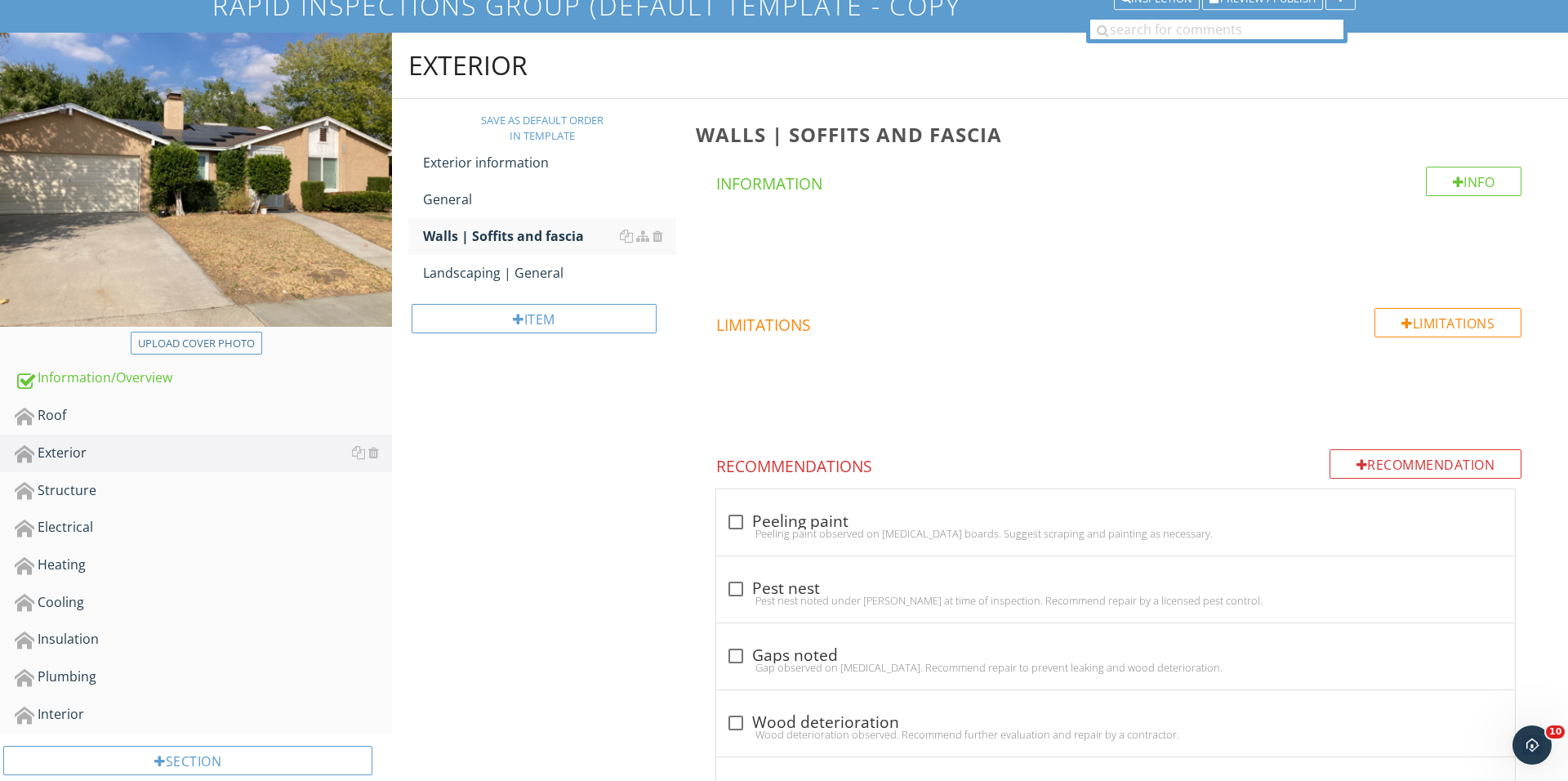
scroll to position [187, 0]
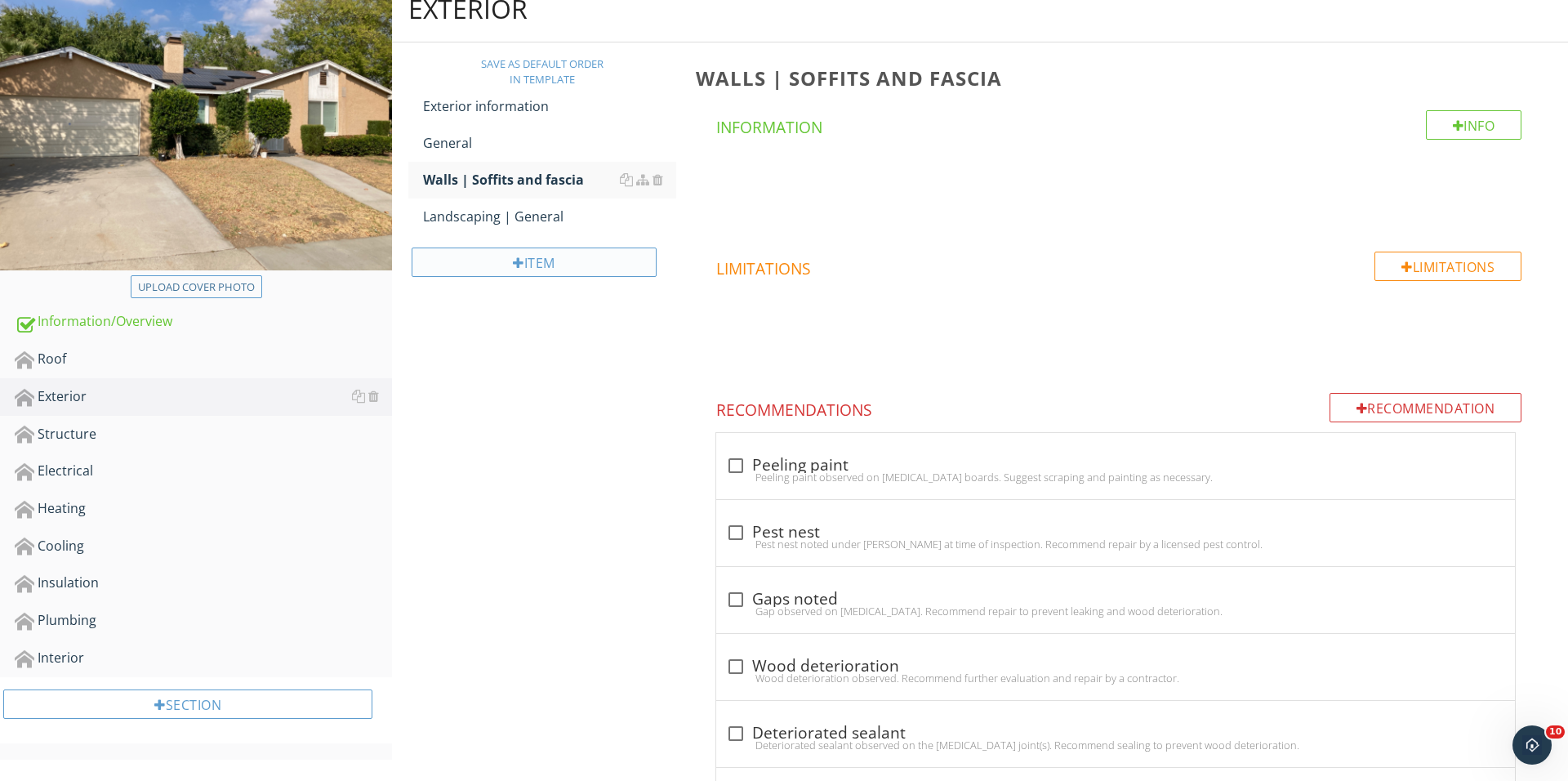
click at [505, 271] on div "Item" at bounding box center [534, 262] width 245 height 29
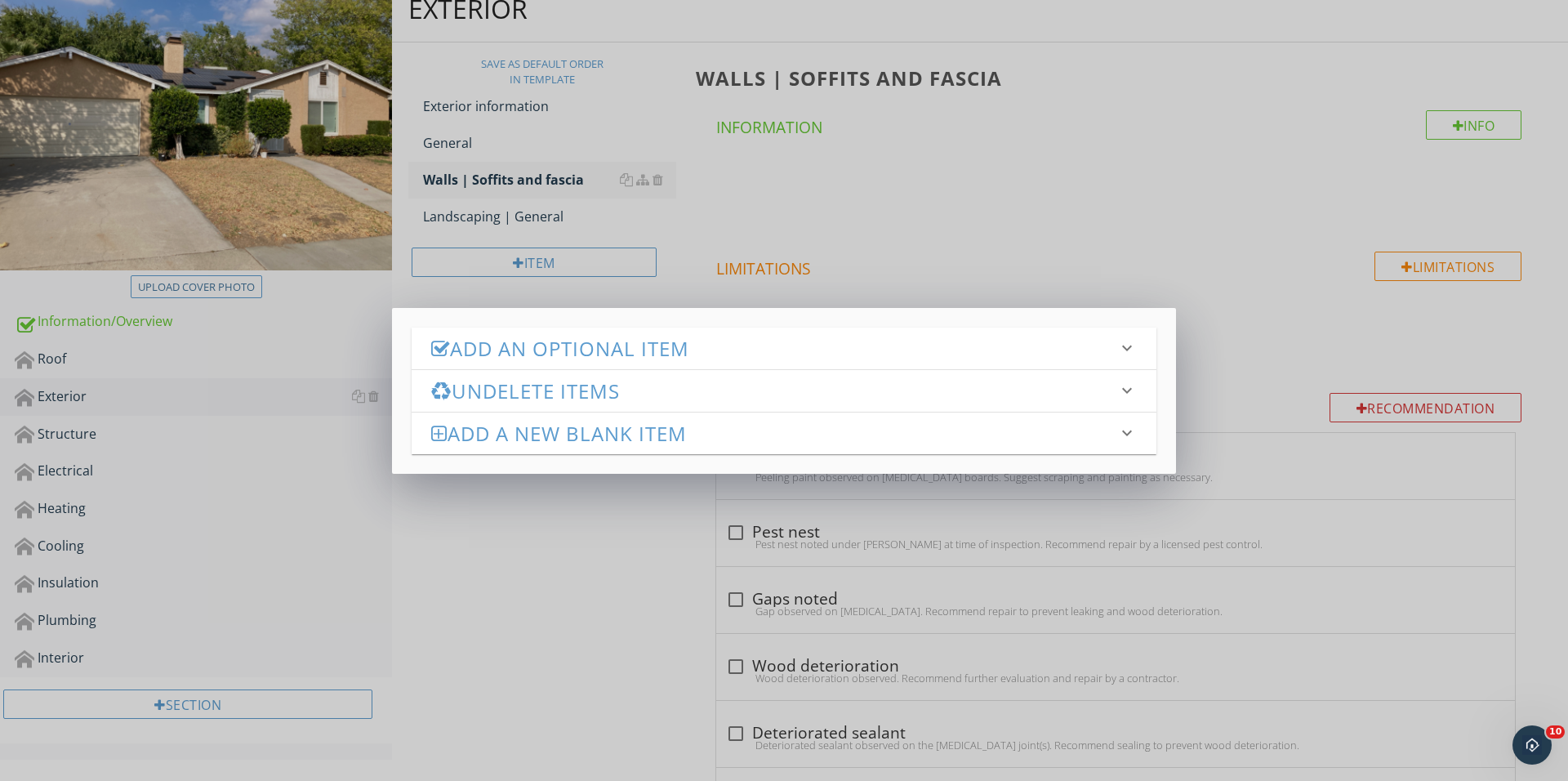
click at [664, 352] on h3 "Add an Optional Item" at bounding box center [774, 348] width 686 height 22
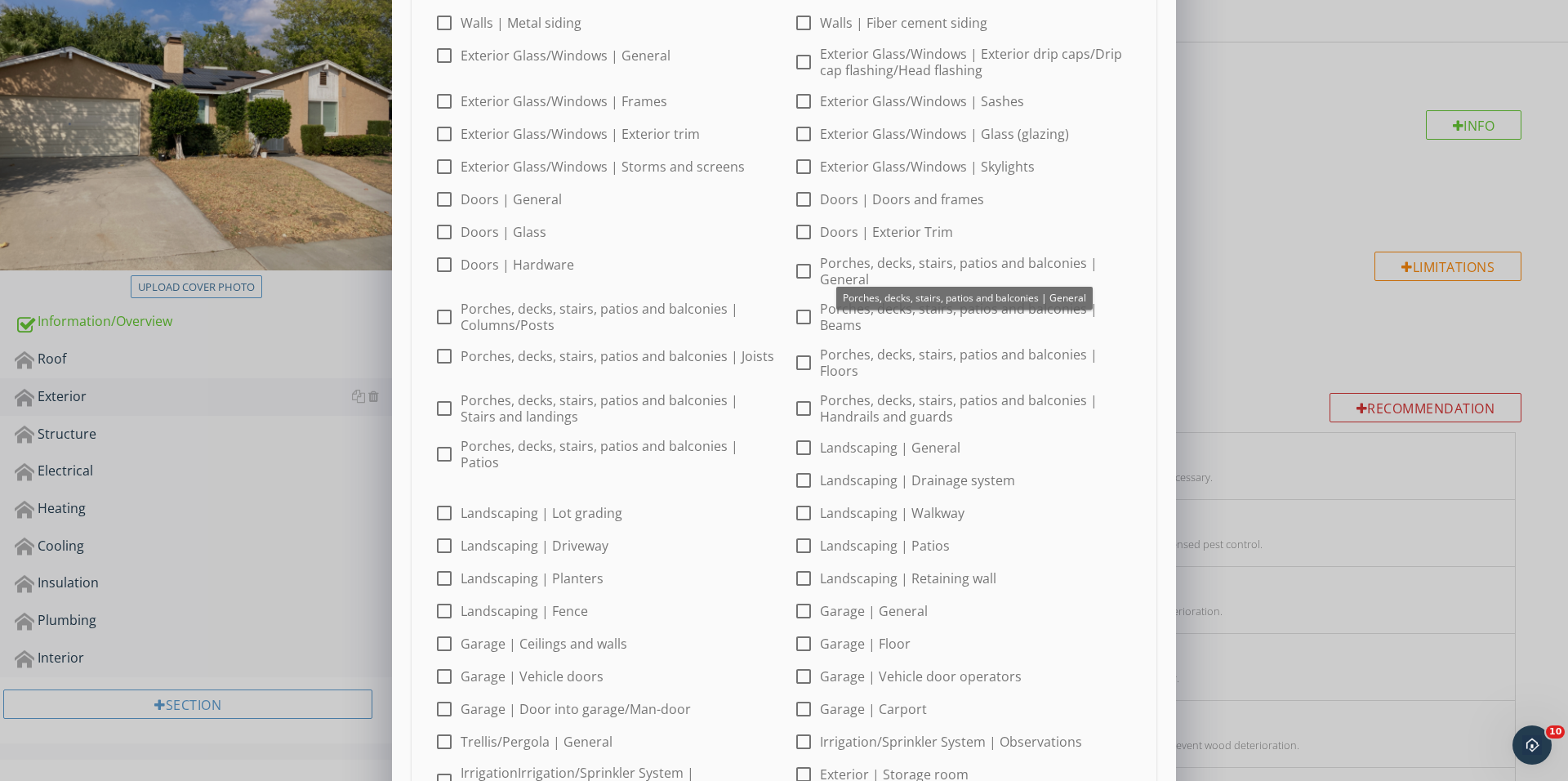
scroll to position [259, 0]
click at [439, 164] on div at bounding box center [444, 166] width 28 height 28
checkbox input "true"
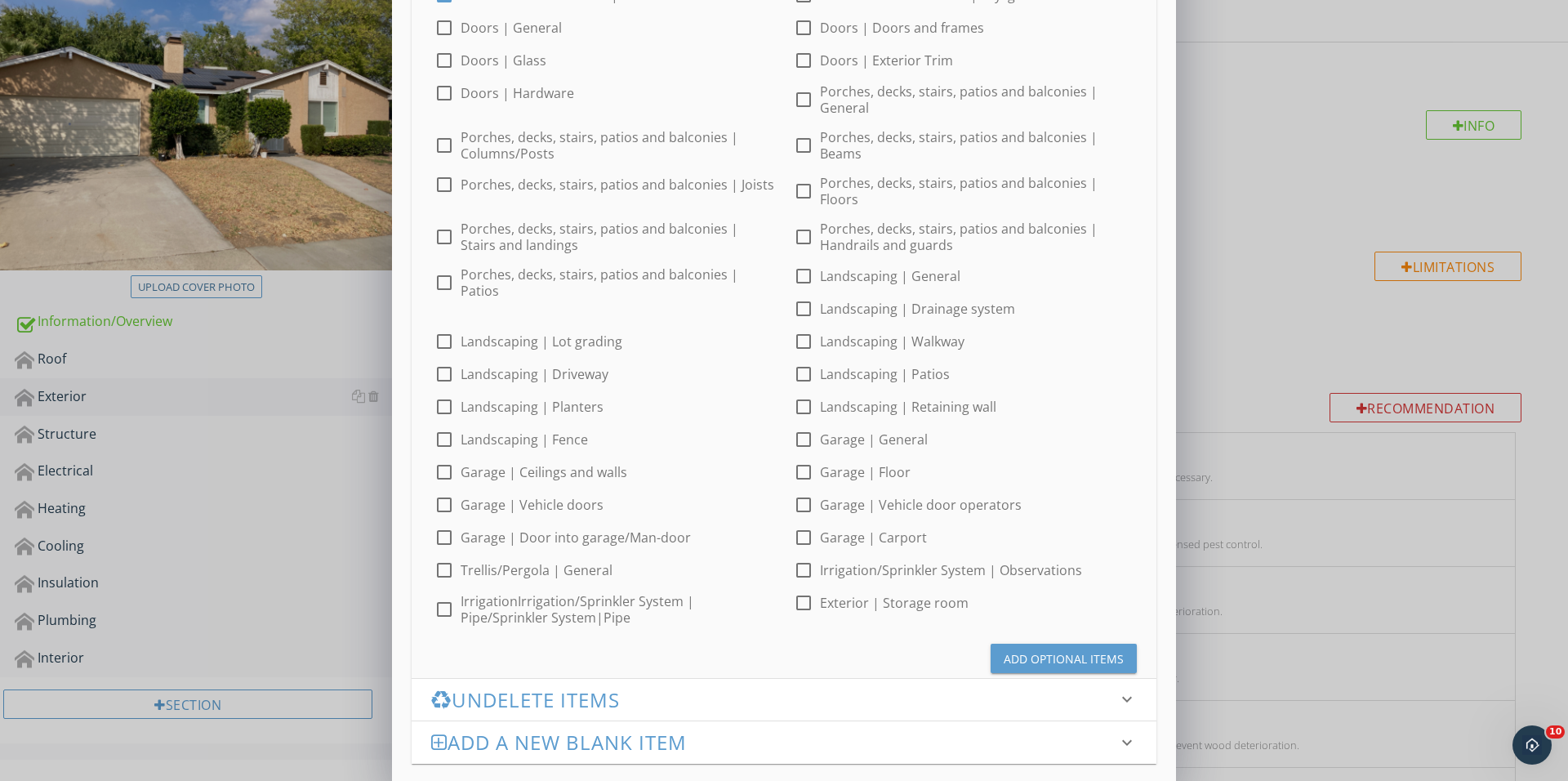
scroll to position [428, 0]
click at [1021, 652] on div "Add Optional Items" at bounding box center [1063, 660] width 120 height 17
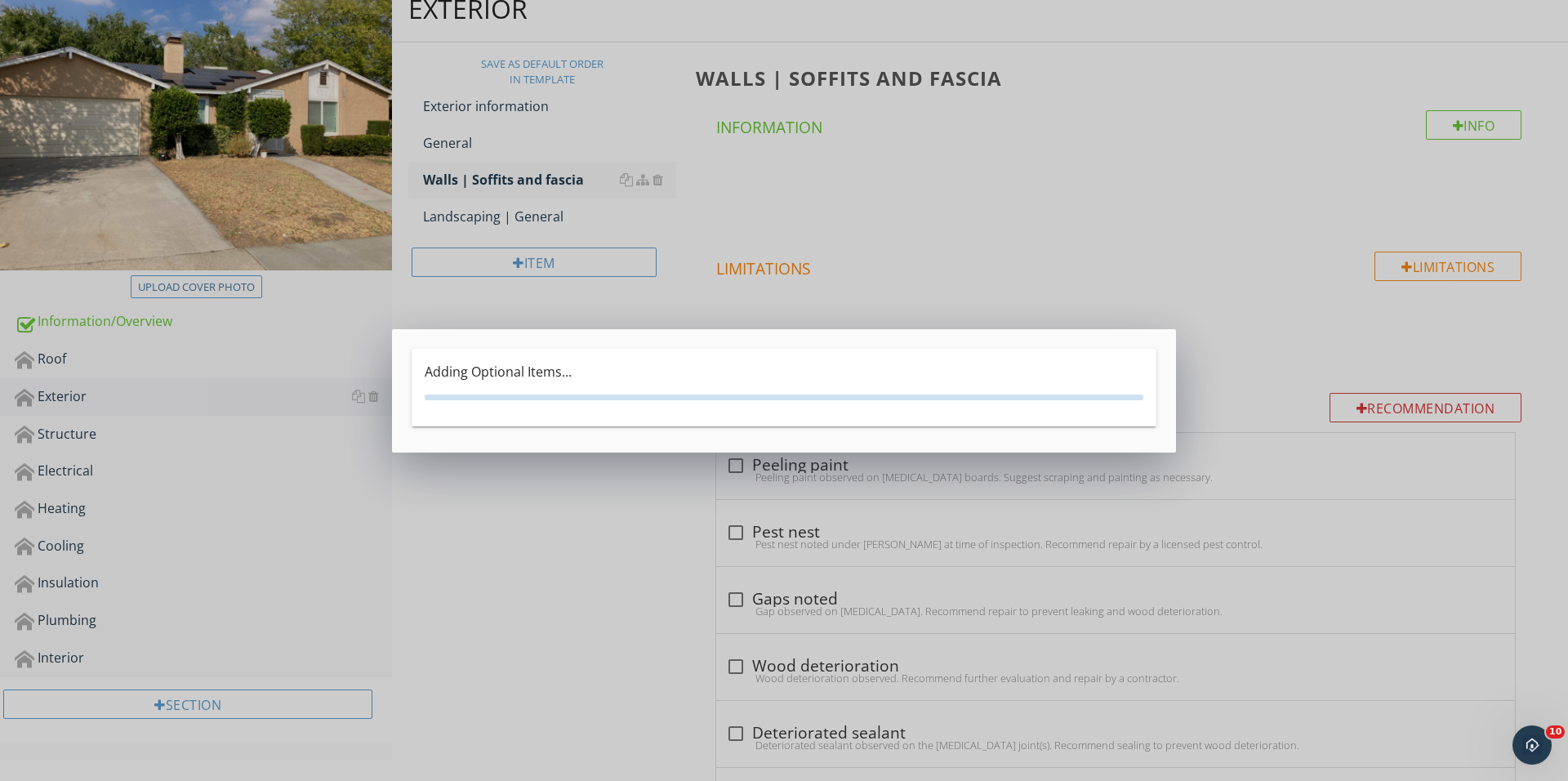
scroll to position [0, 0]
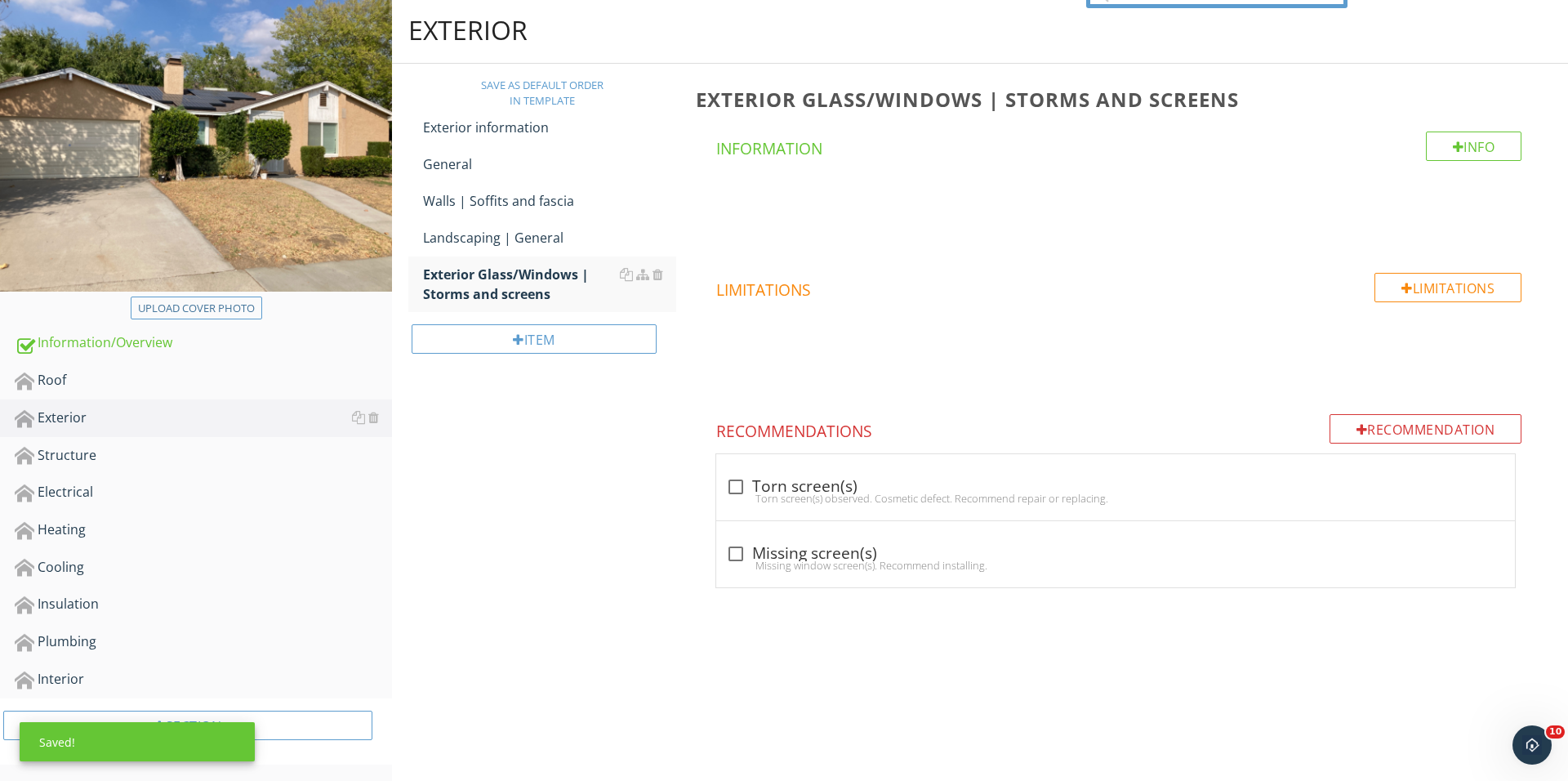
scroll to position [161, 0]
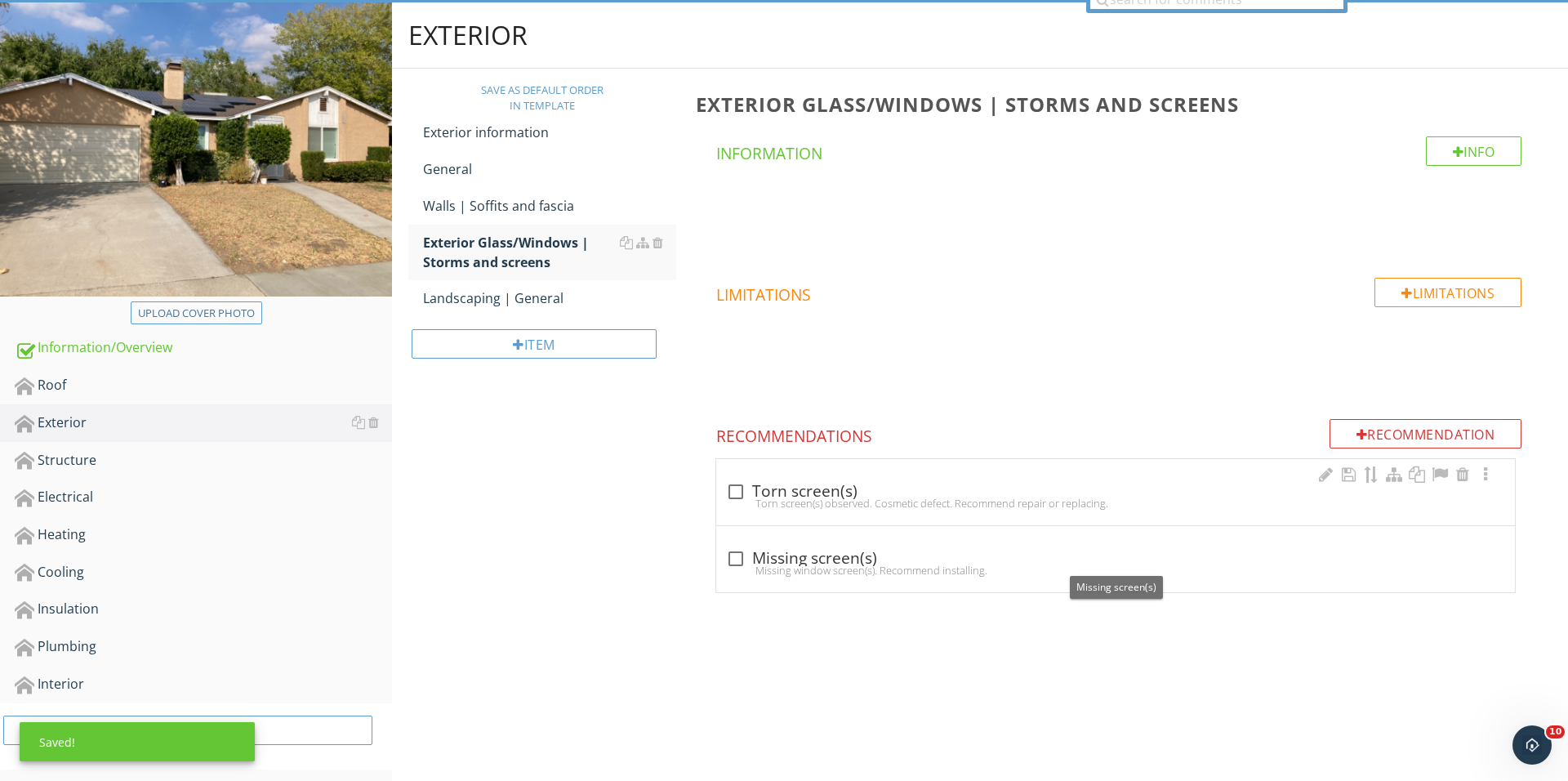
click at [724, 492] on div at bounding box center [736, 491] width 28 height 28
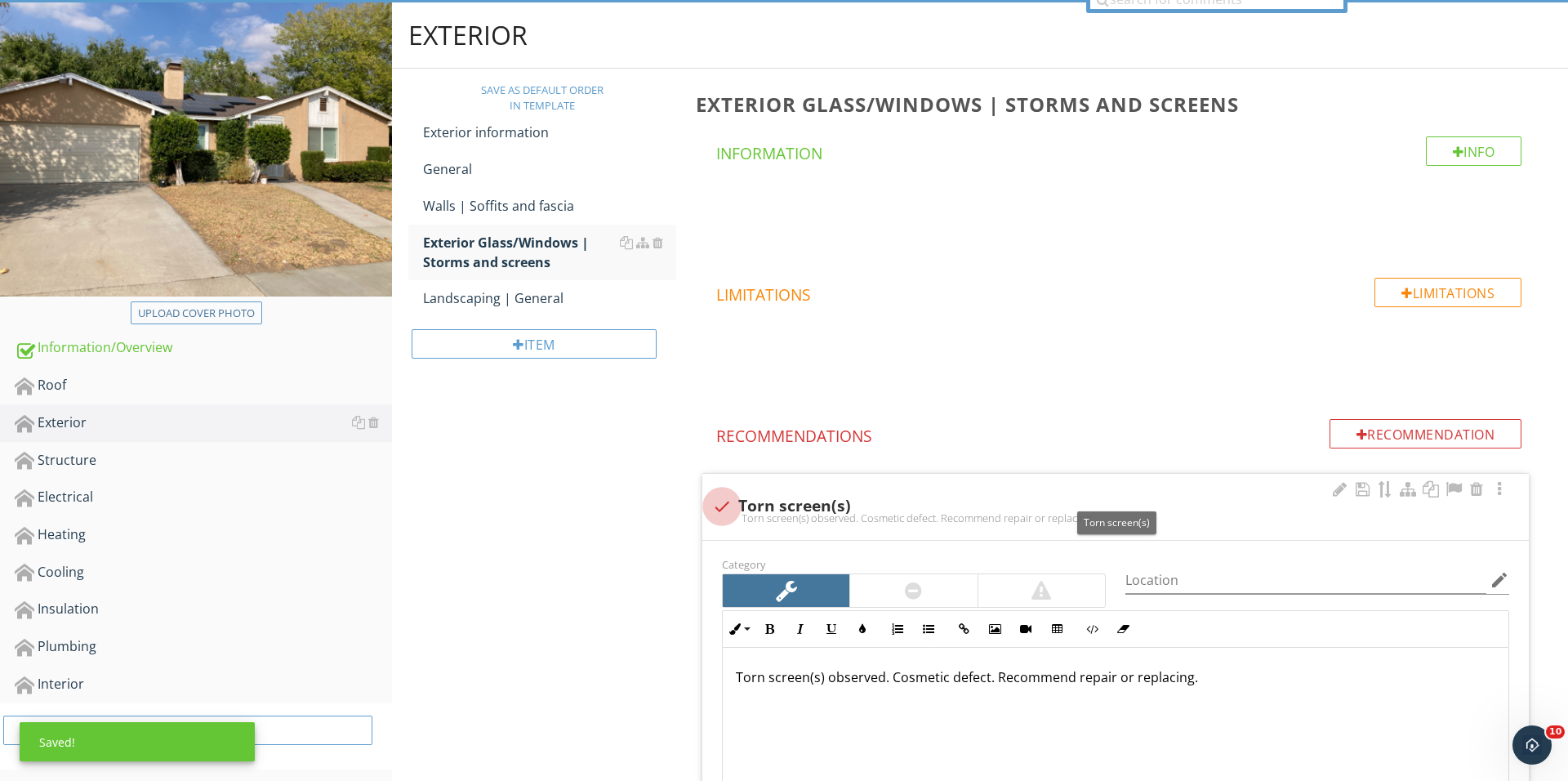
scroll to position [160, 0]
click at [724, 493] on div at bounding box center [722, 507] width 28 height 28
checkbox input "true"
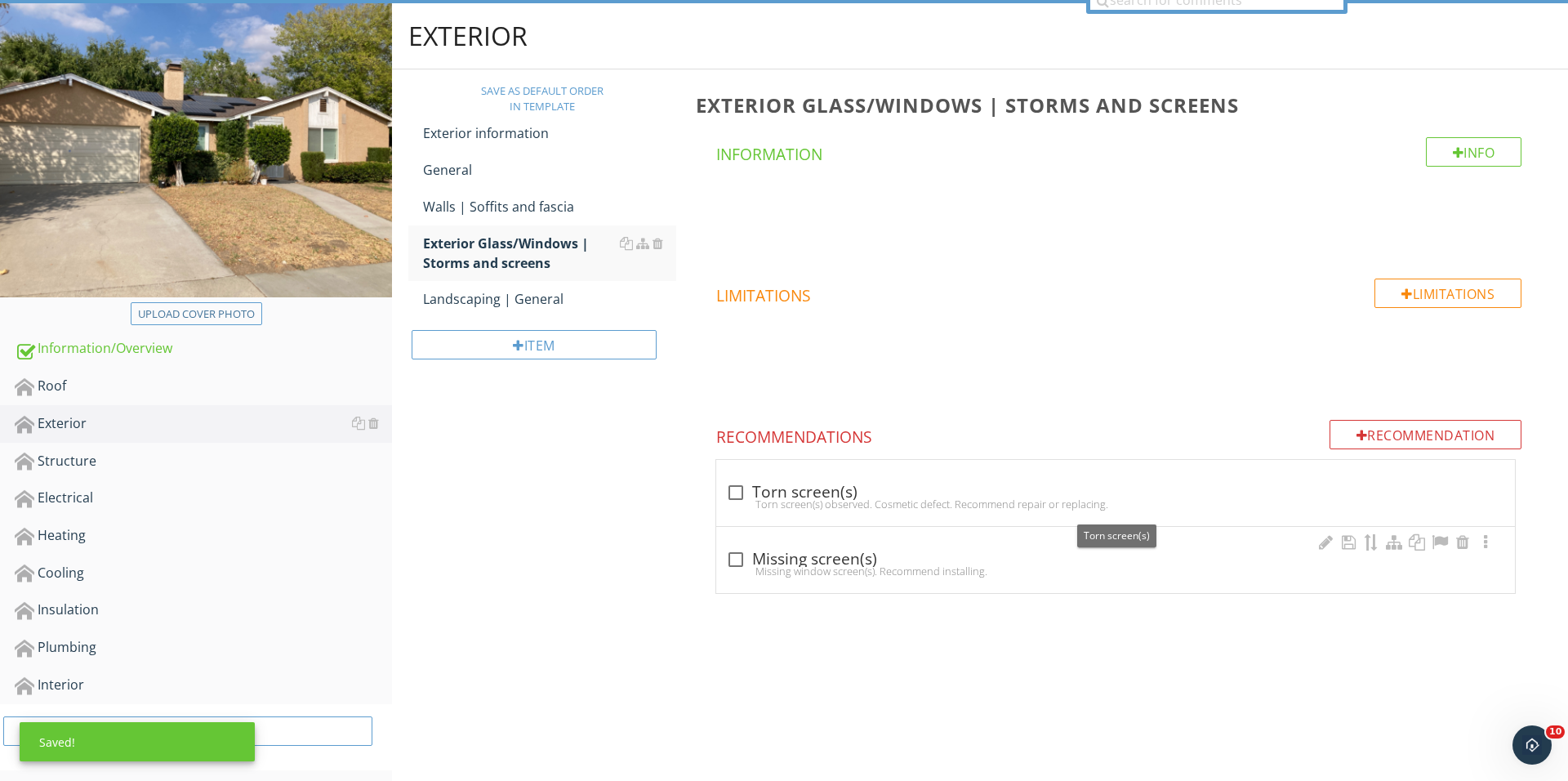
click at [744, 579] on div "check_box_outline_blank Missing screen(s) Missing window screen(s). Recommend i…" at bounding box center [1116, 565] width 779 height 36
checkbox input "true"
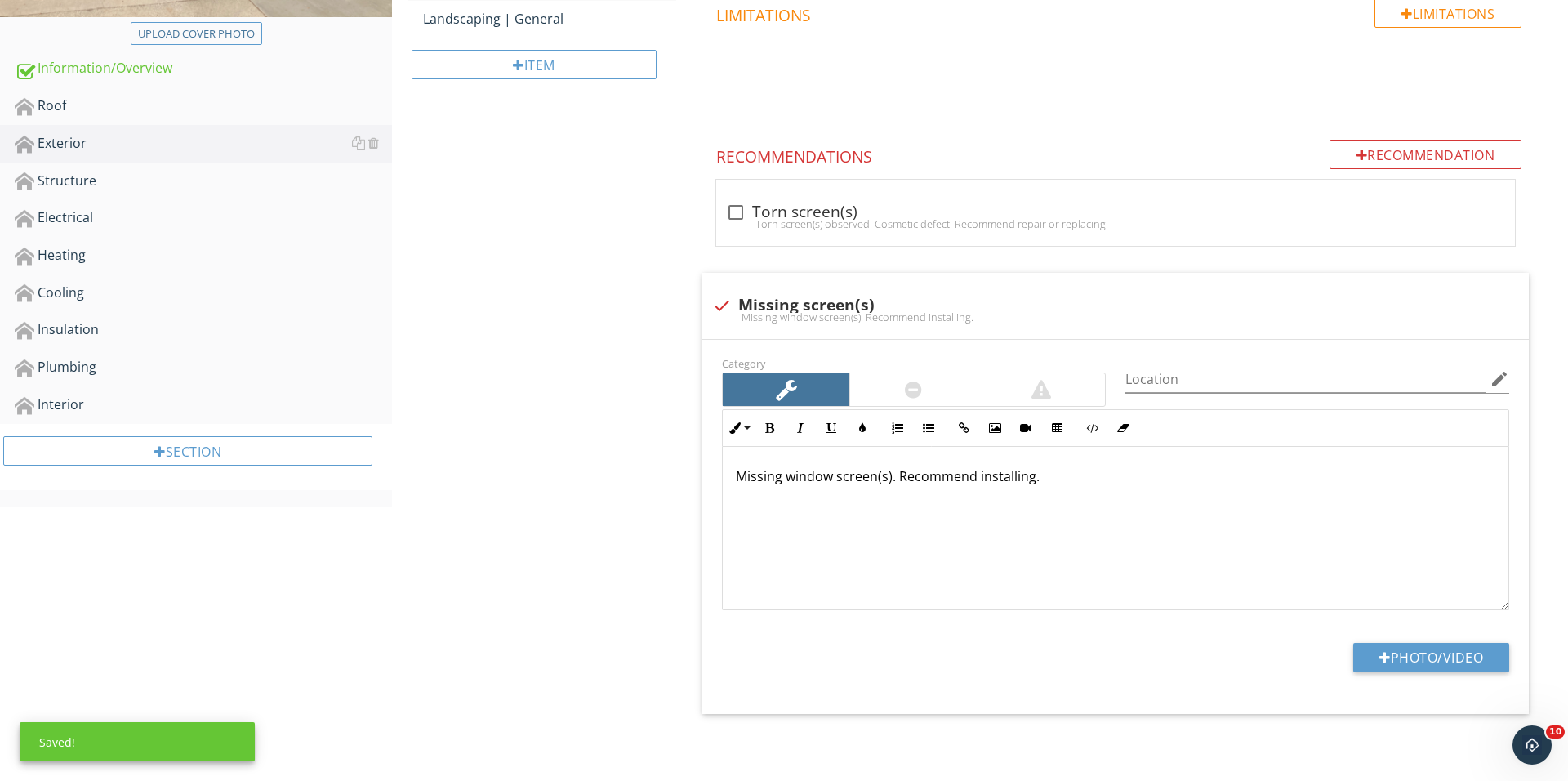
scroll to position [441, 0]
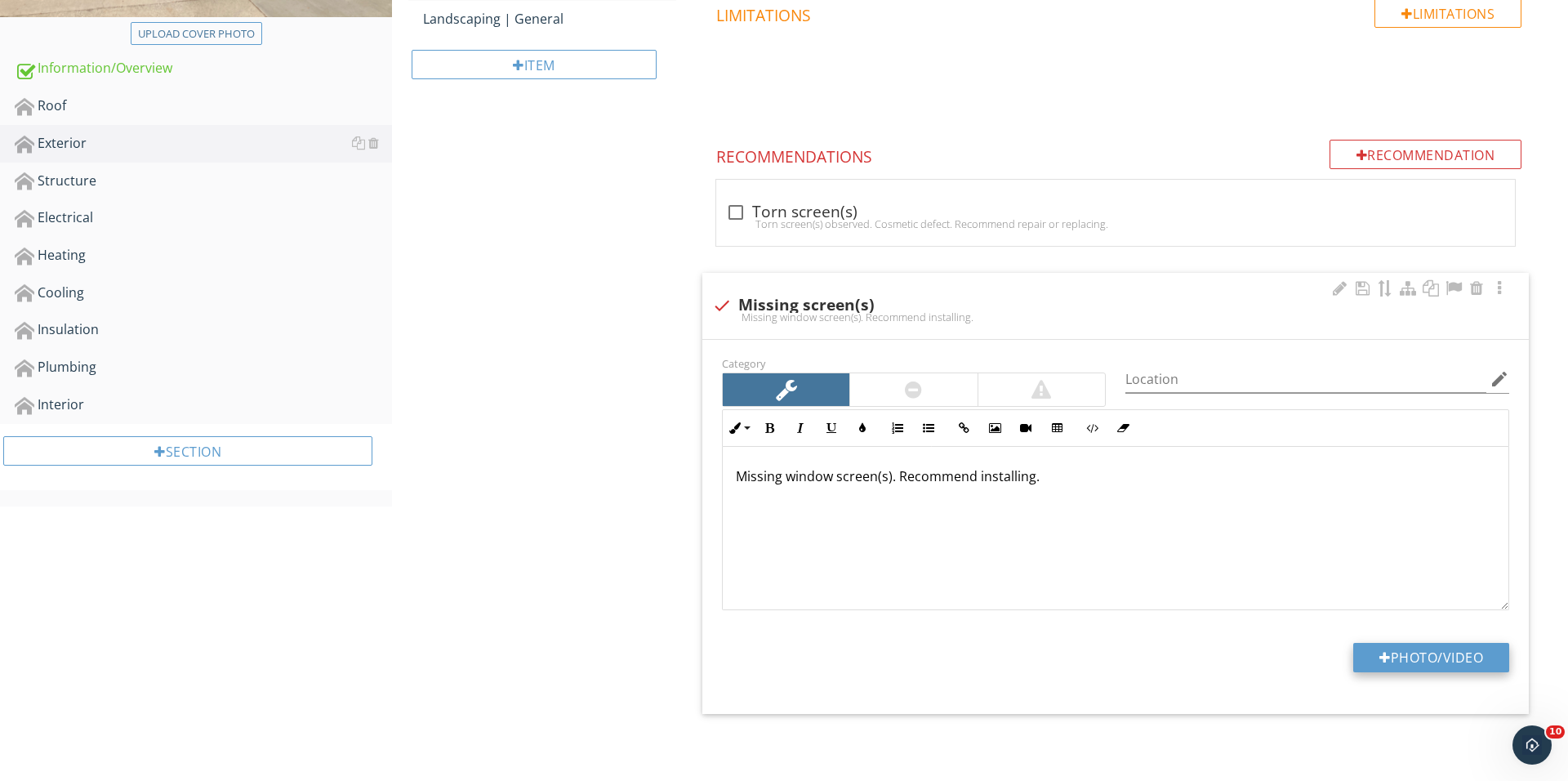
click at [1366, 655] on button "Photo/Video" at bounding box center [1430, 658] width 156 height 29
type input "C:\fakepath\IMG_1761 2.JPG"
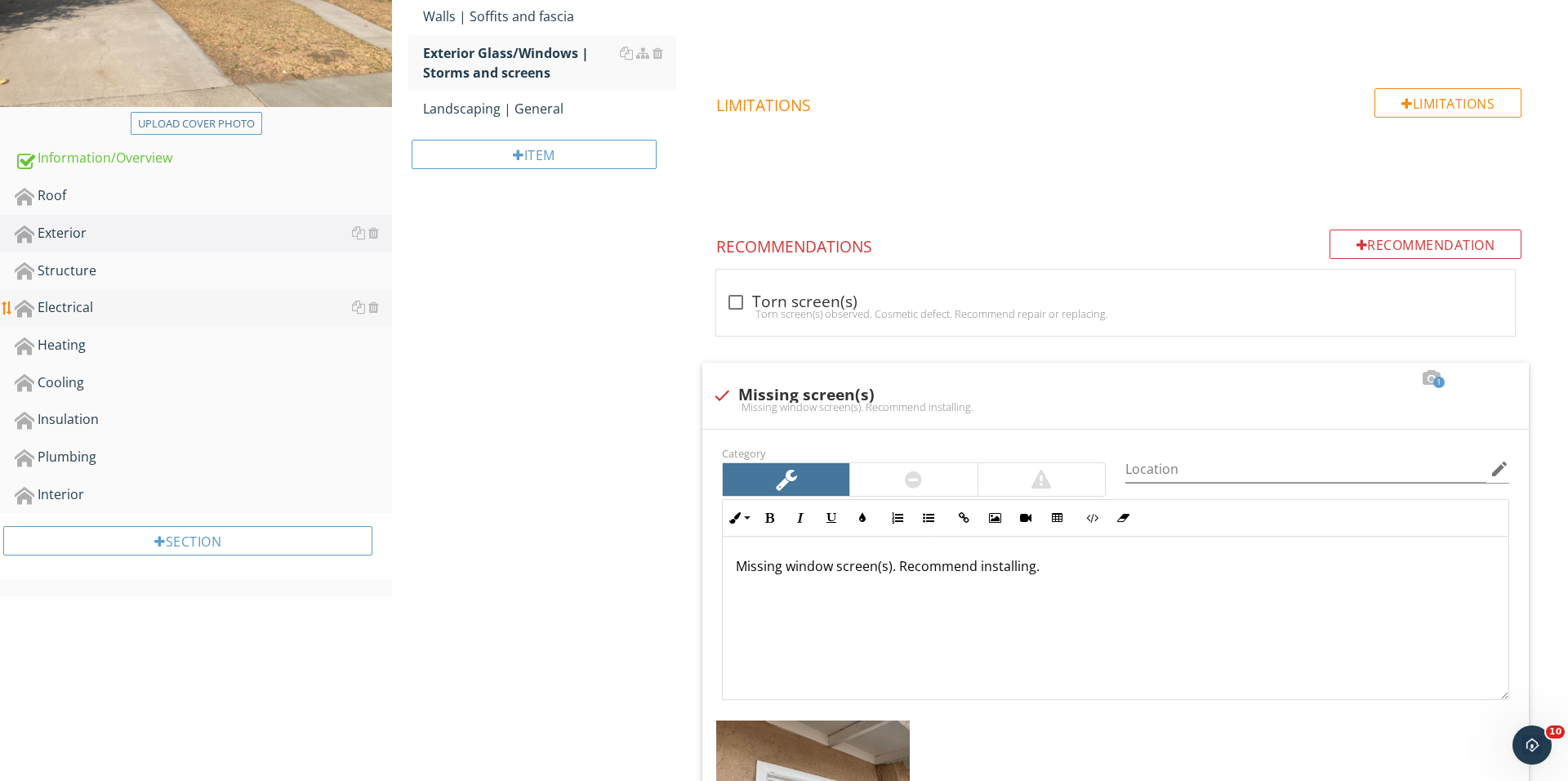
scroll to position [341, 0]
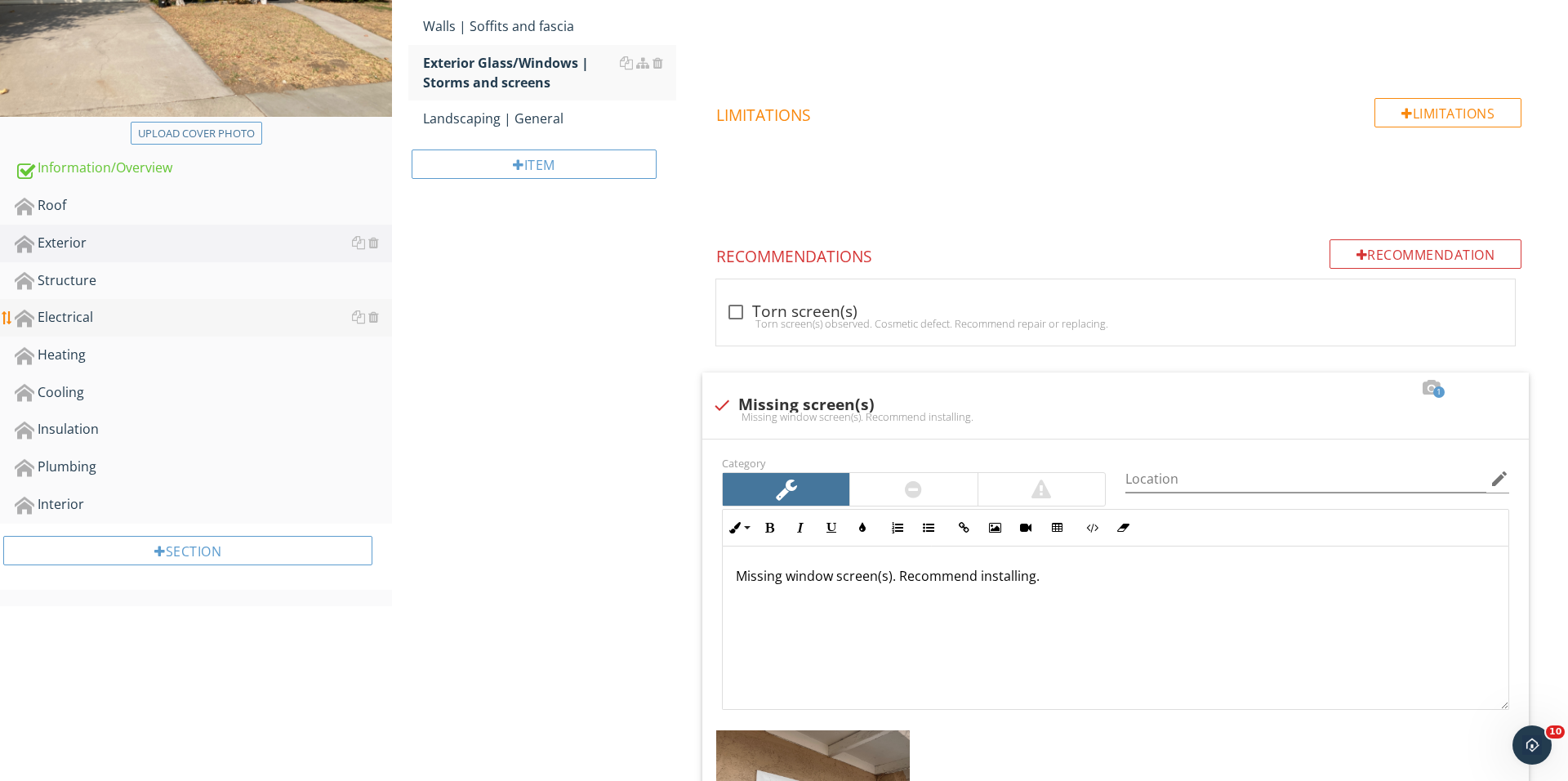
click at [177, 316] on div "Electrical" at bounding box center [203, 317] width 377 height 22
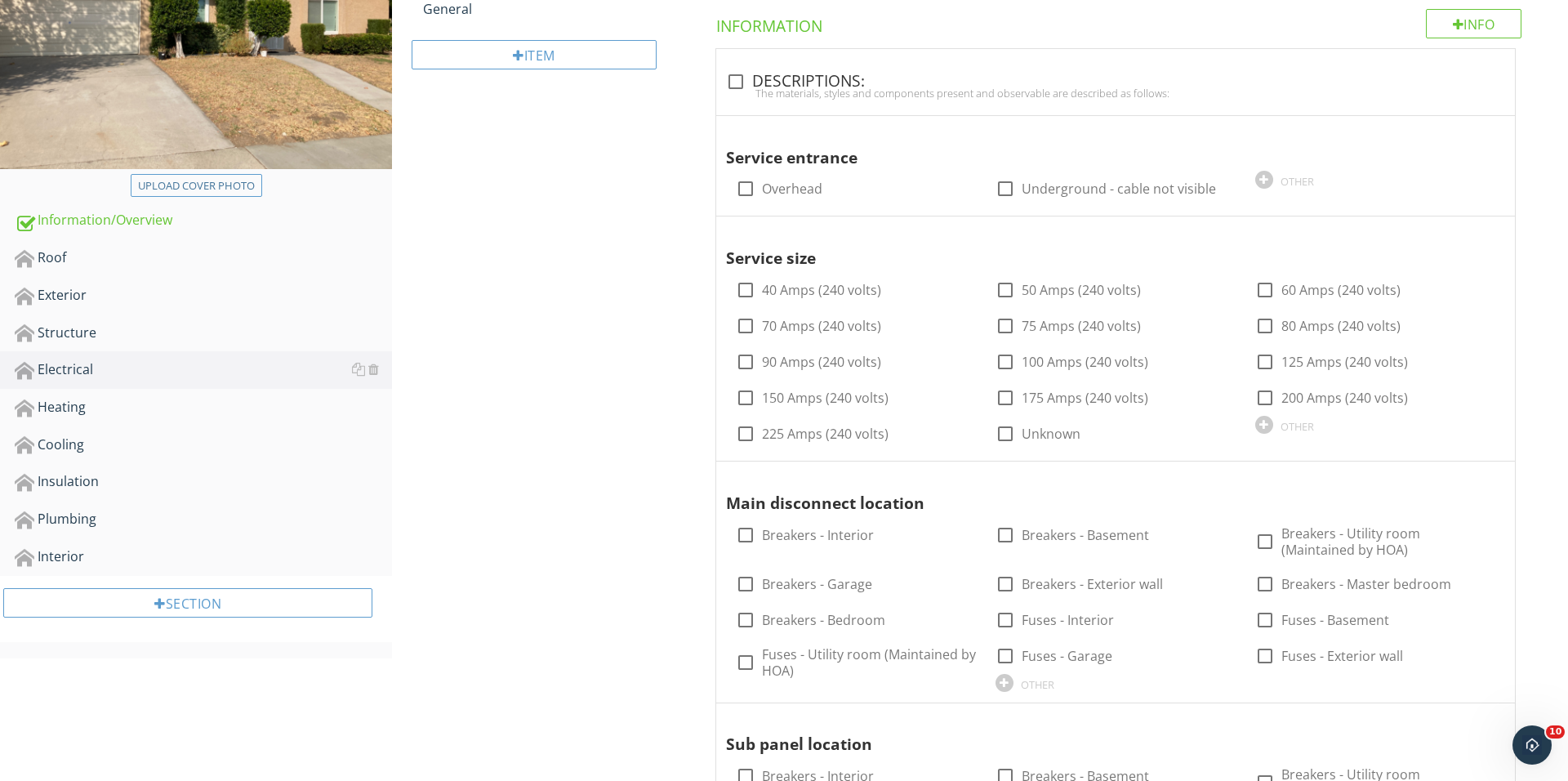
scroll to position [177, 0]
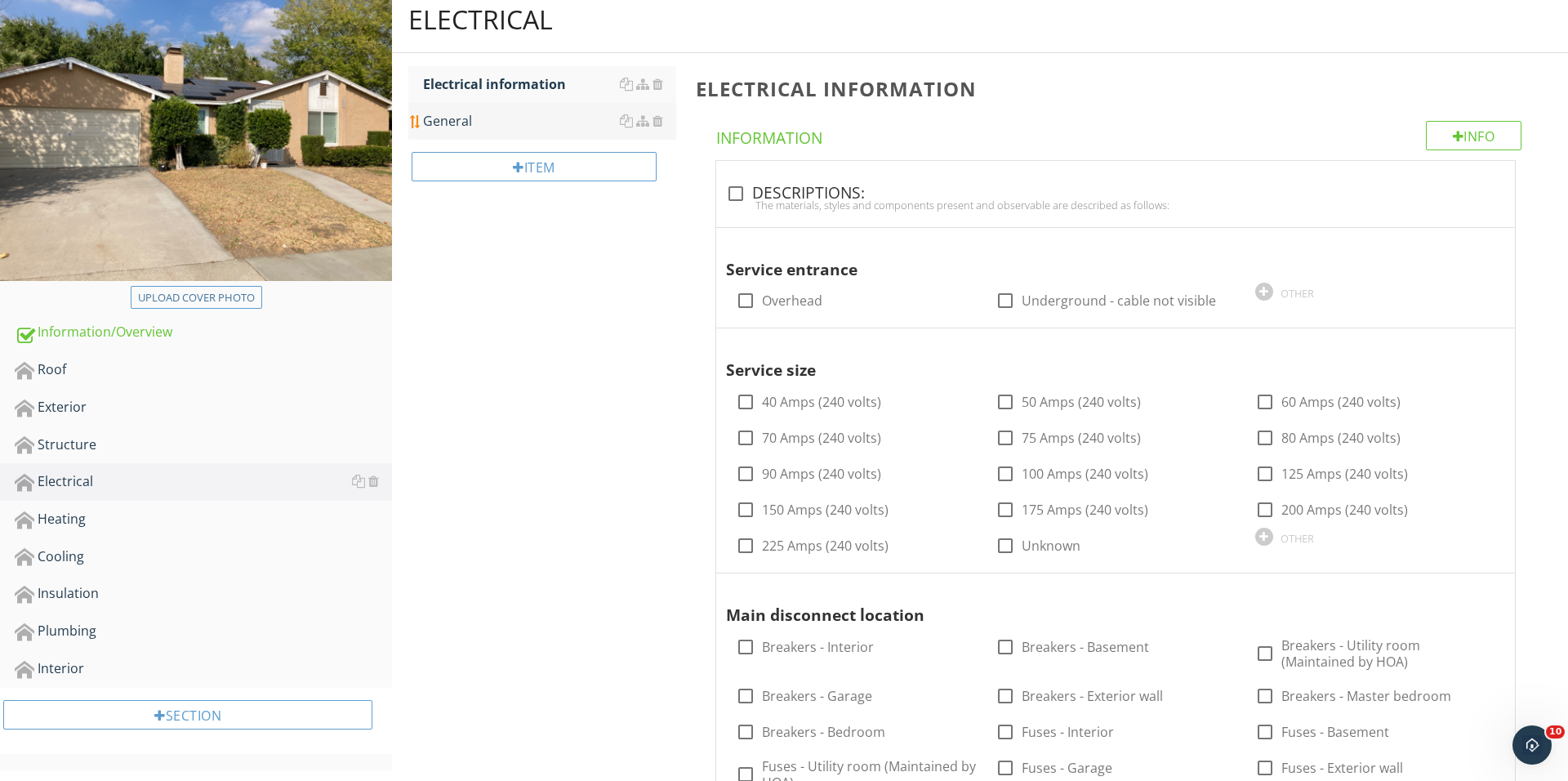
click at [546, 125] on div "General" at bounding box center [550, 121] width 253 height 20
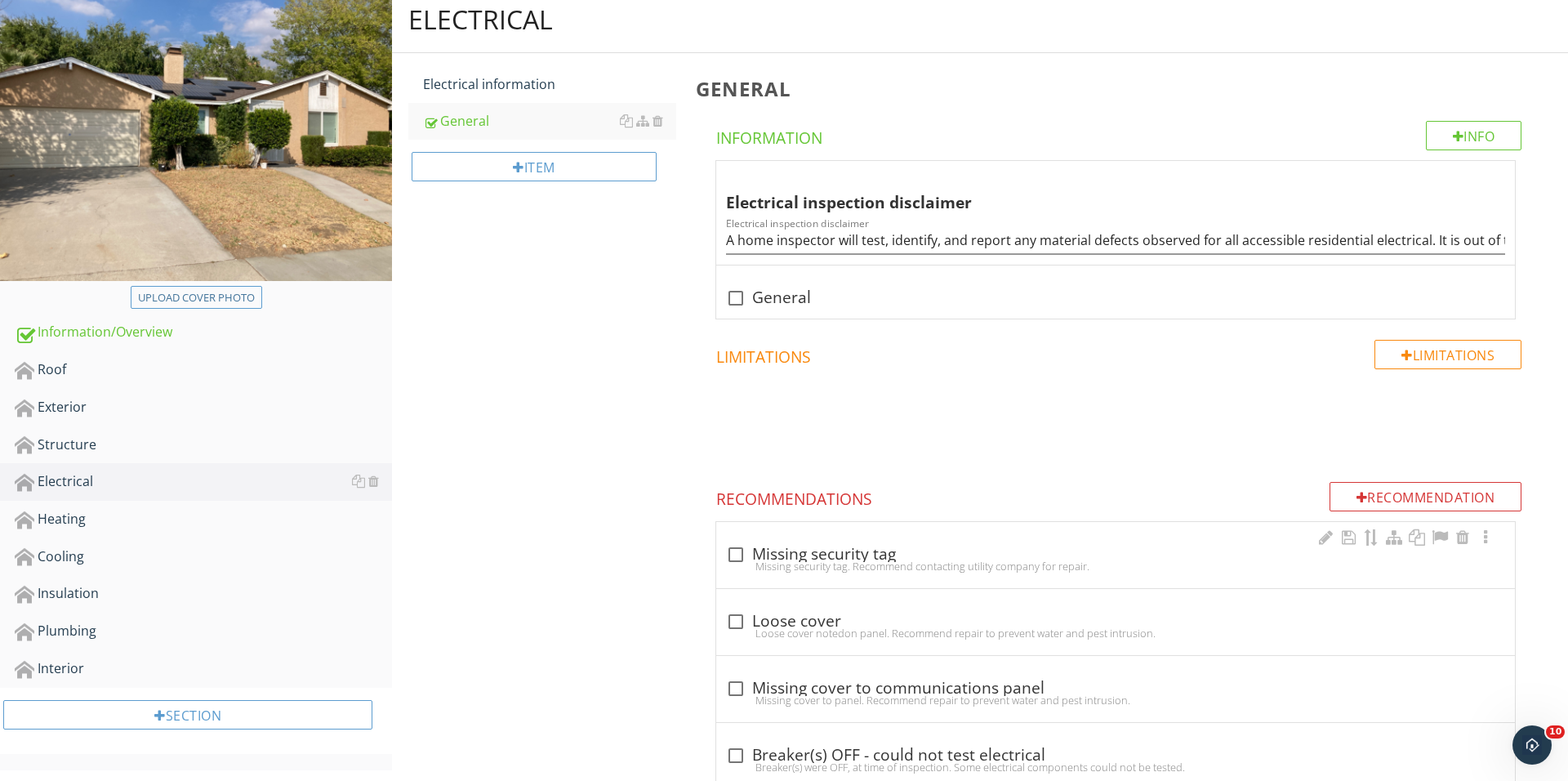
click at [740, 559] on div "Missing security tag. Recommend contacting utility company for repair." at bounding box center [1116, 565] width 779 height 13
checkbox input "true"
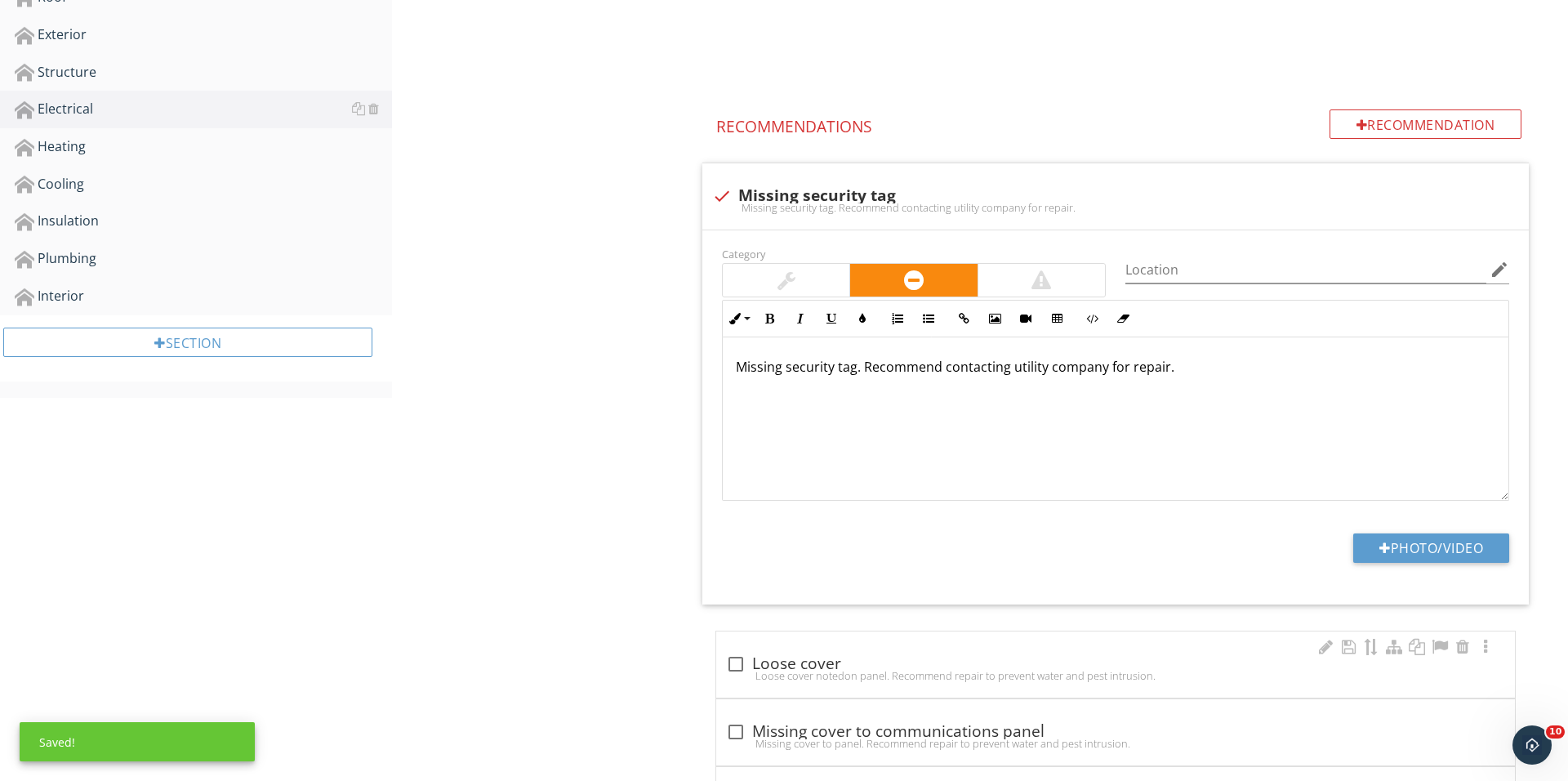
scroll to position [684, 0]
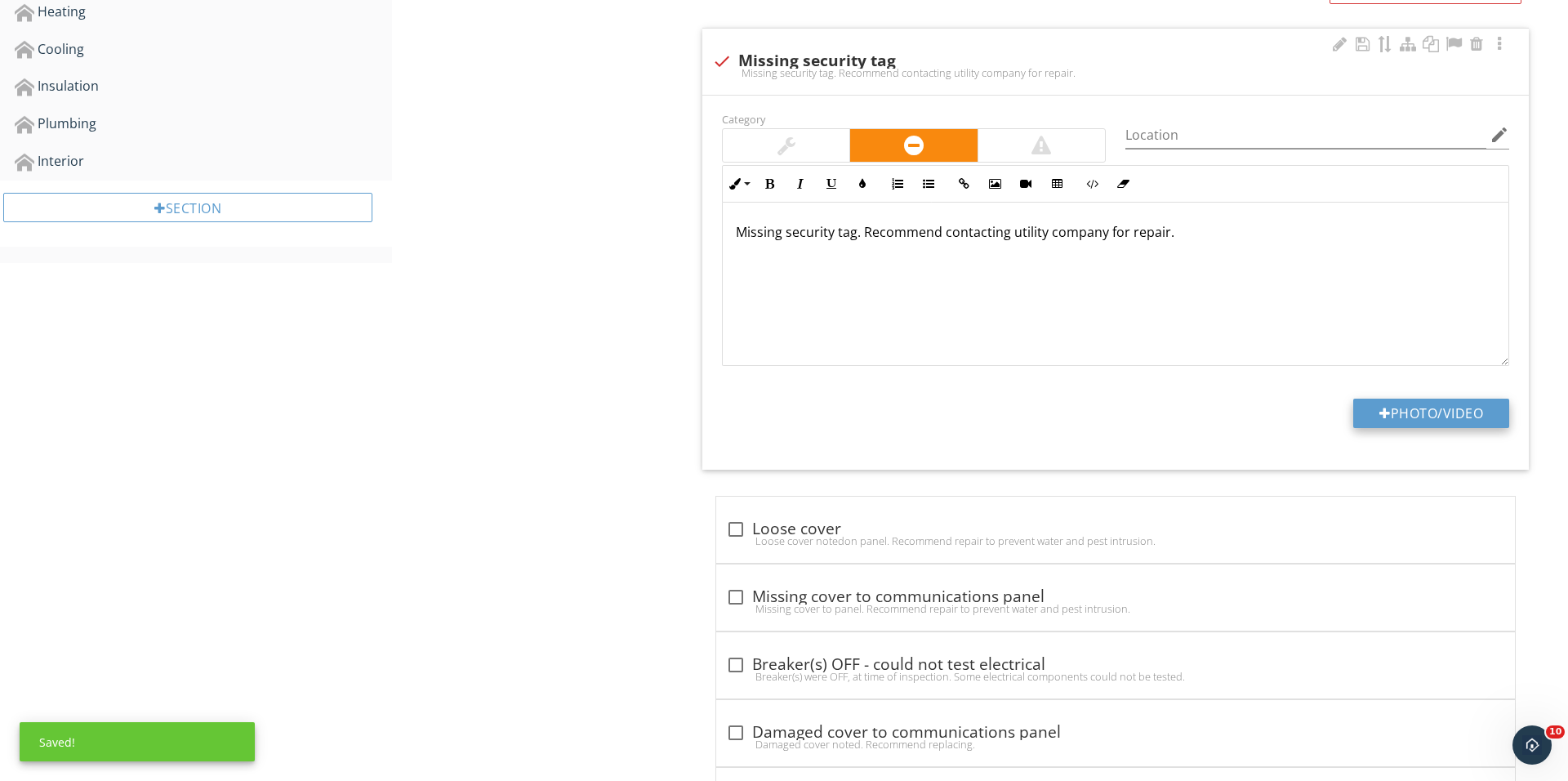
click at [1413, 415] on button "Photo/Video" at bounding box center [1430, 414] width 156 height 29
type input "C:\fakepath\IMG_1764.JPG"
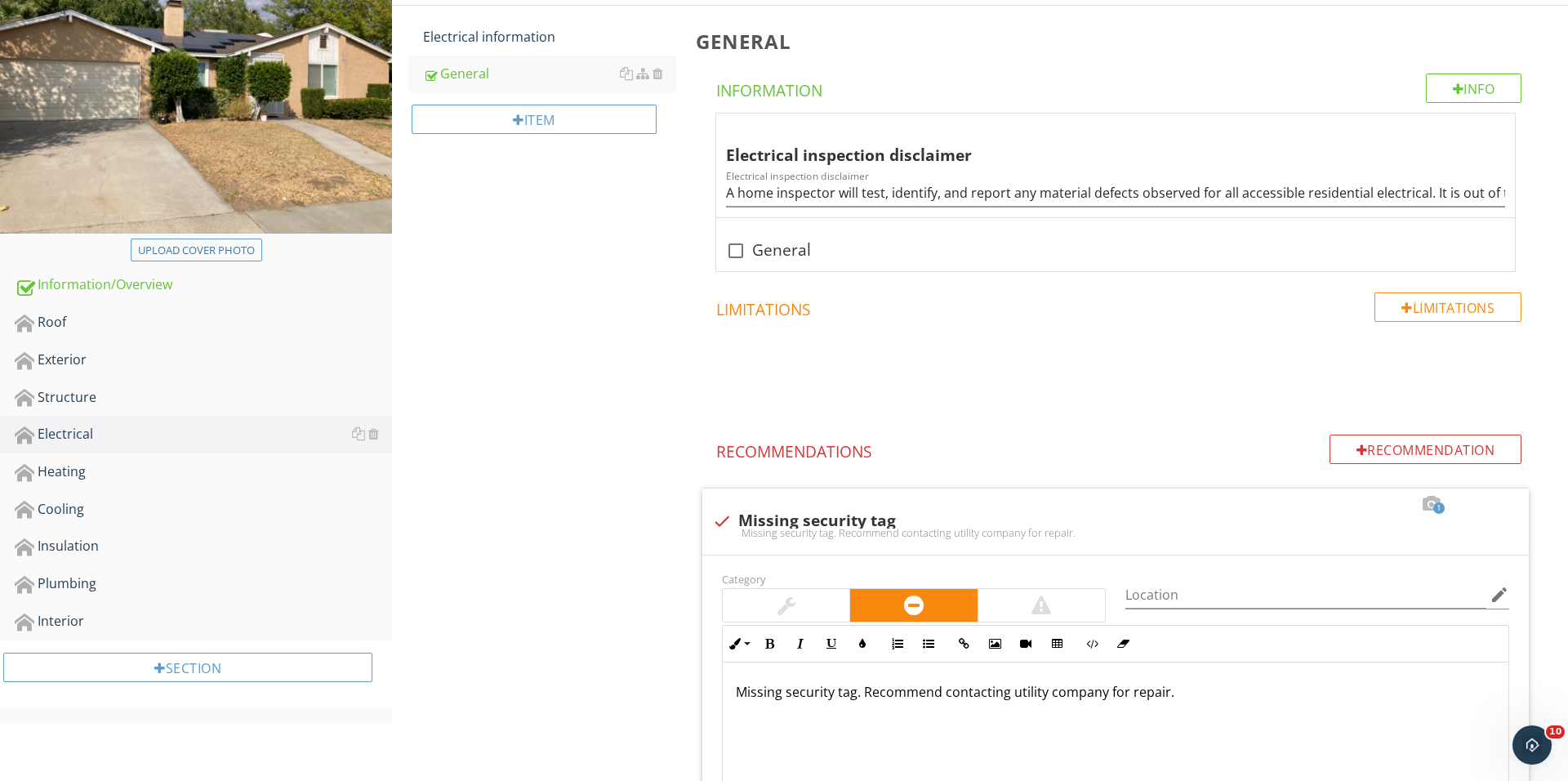
scroll to position [116, 0]
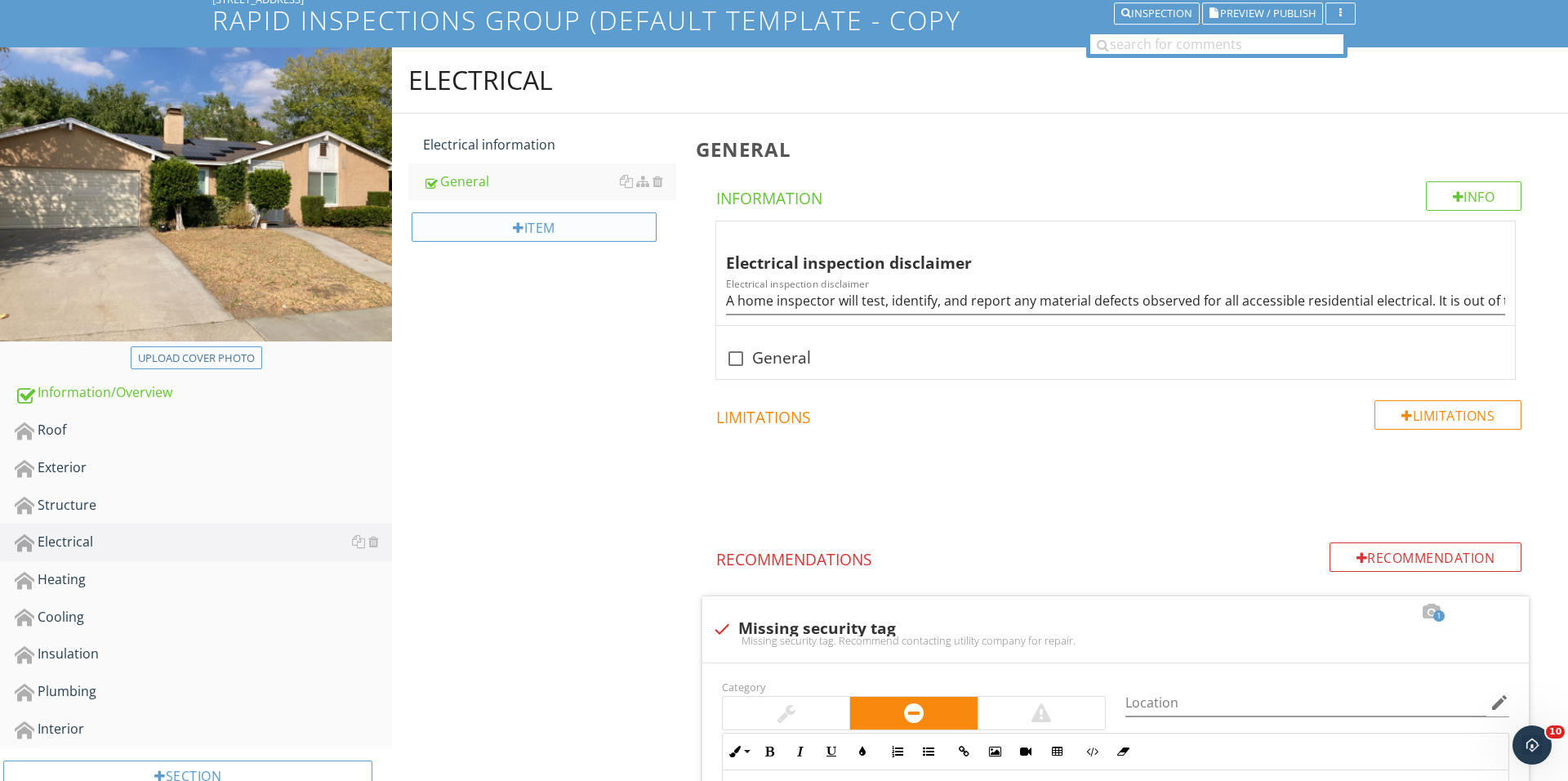
click at [540, 228] on div "Item" at bounding box center [534, 227] width 245 height 29
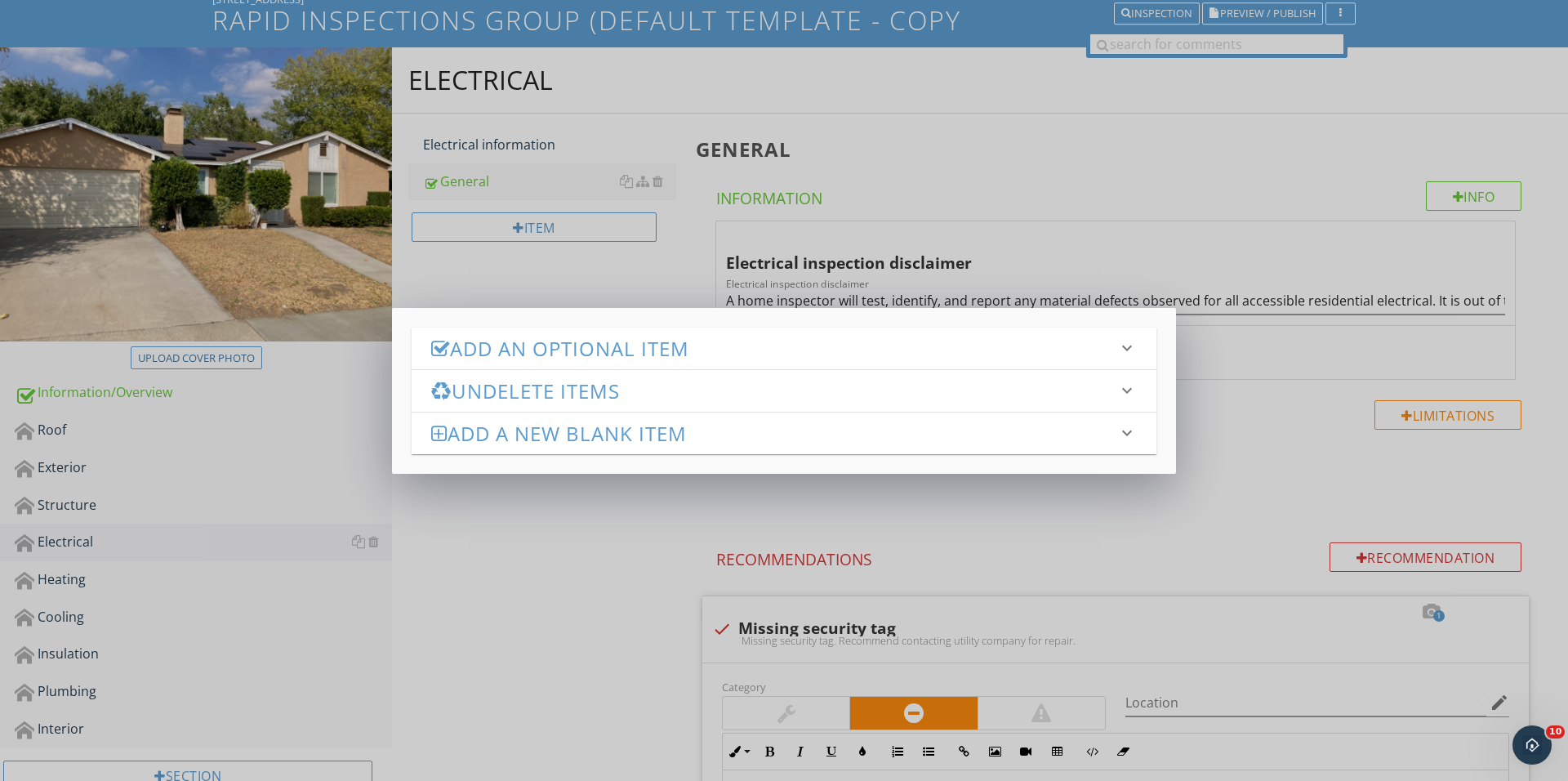
click at [619, 359] on h3 "Add an Optional Item" at bounding box center [774, 348] width 686 height 22
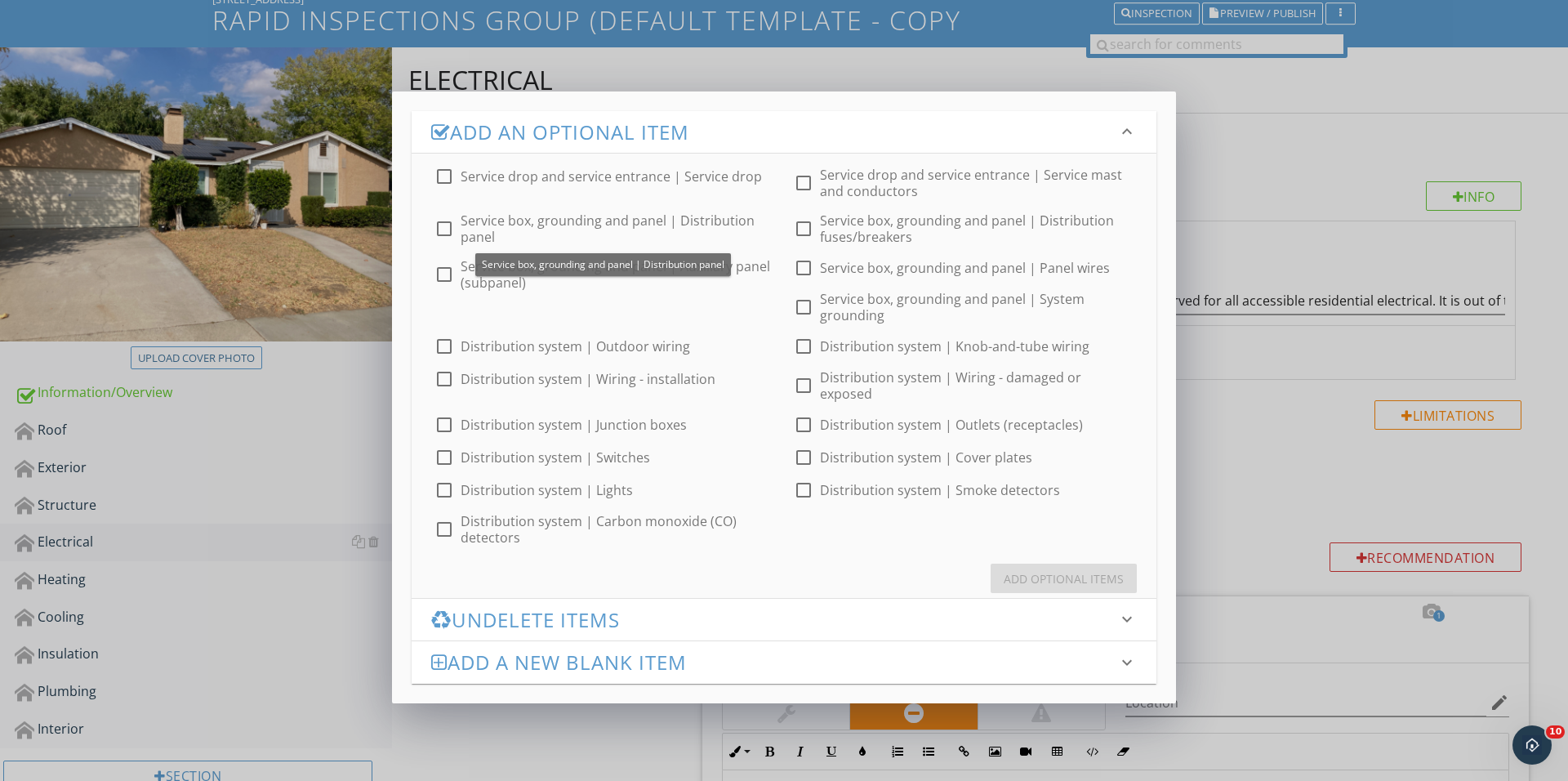
click at [443, 228] on div at bounding box center [444, 228] width 28 height 28
checkbox input "true"
click at [439, 290] on div "check_box_outline_blank Service drop and service entrance | Service drop check_…" at bounding box center [784, 349] width 744 height 392
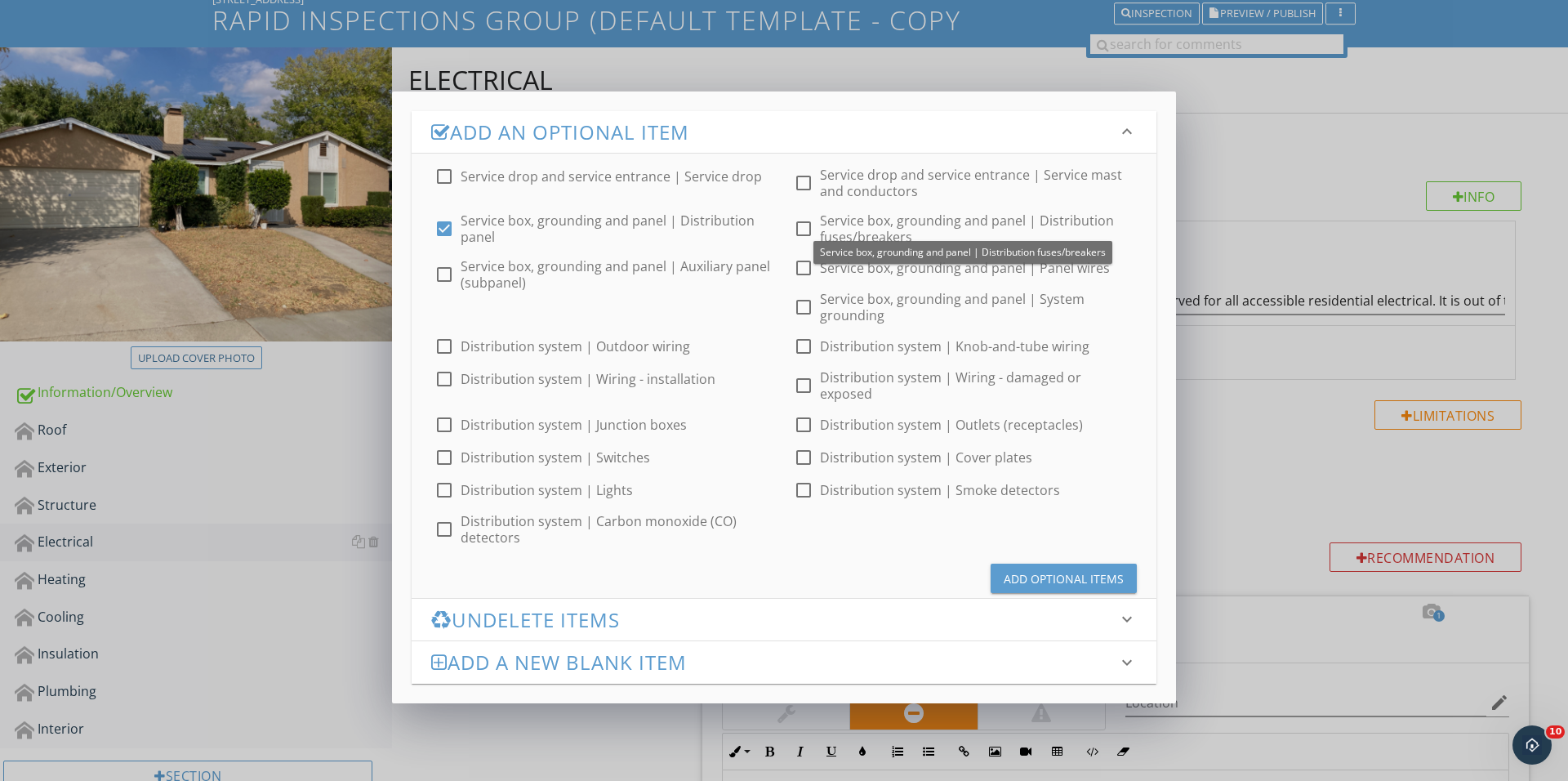
click at [792, 231] on div at bounding box center [803, 228] width 28 height 28
checkbox input "true"
click at [1013, 564] on button "Add Optional Items" at bounding box center [1064, 578] width 146 height 29
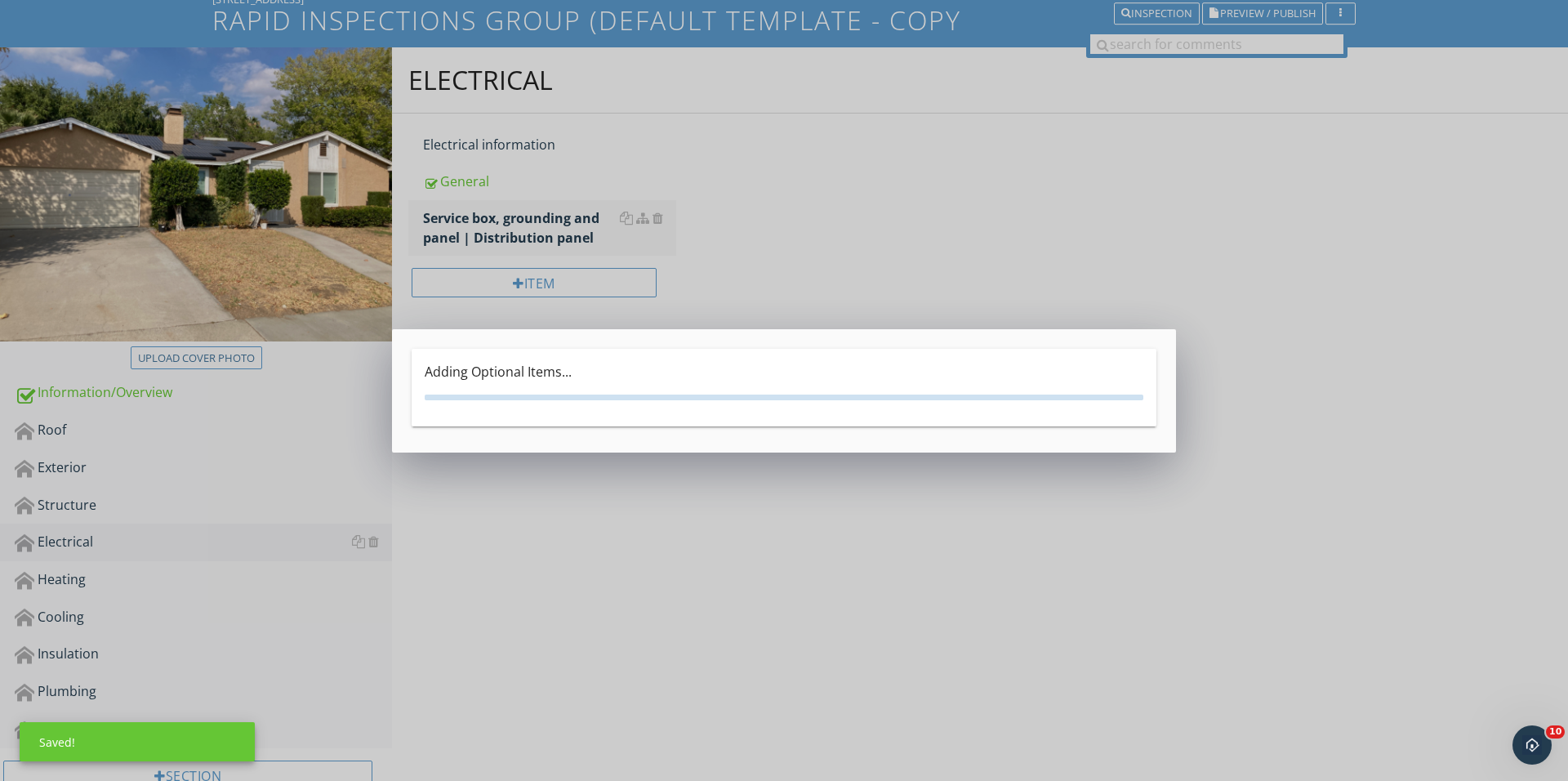
scroll to position [116, 0]
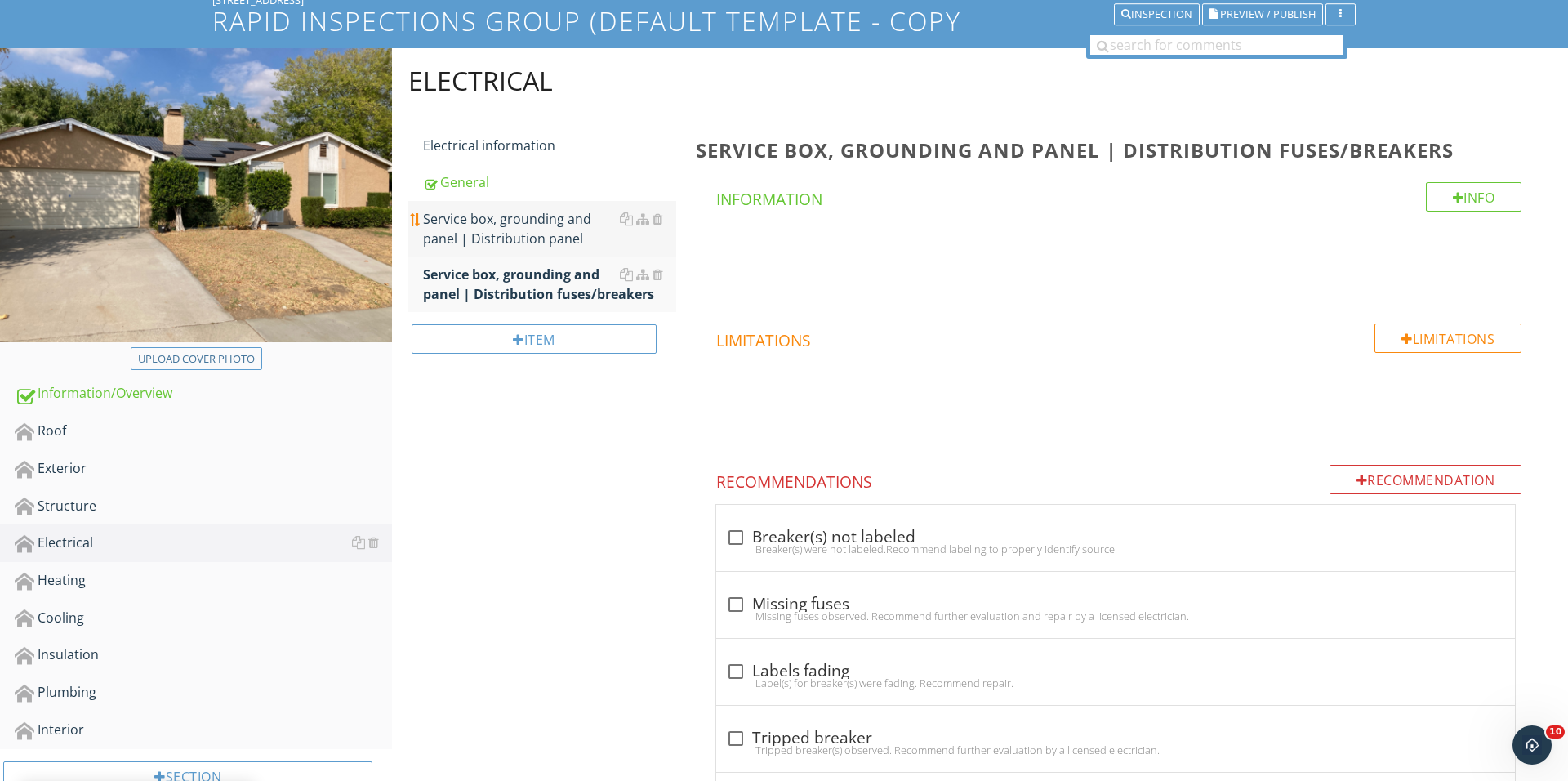
click at [539, 237] on div "Service box, grounding and panel | Distribution panel" at bounding box center [550, 228] width 253 height 39
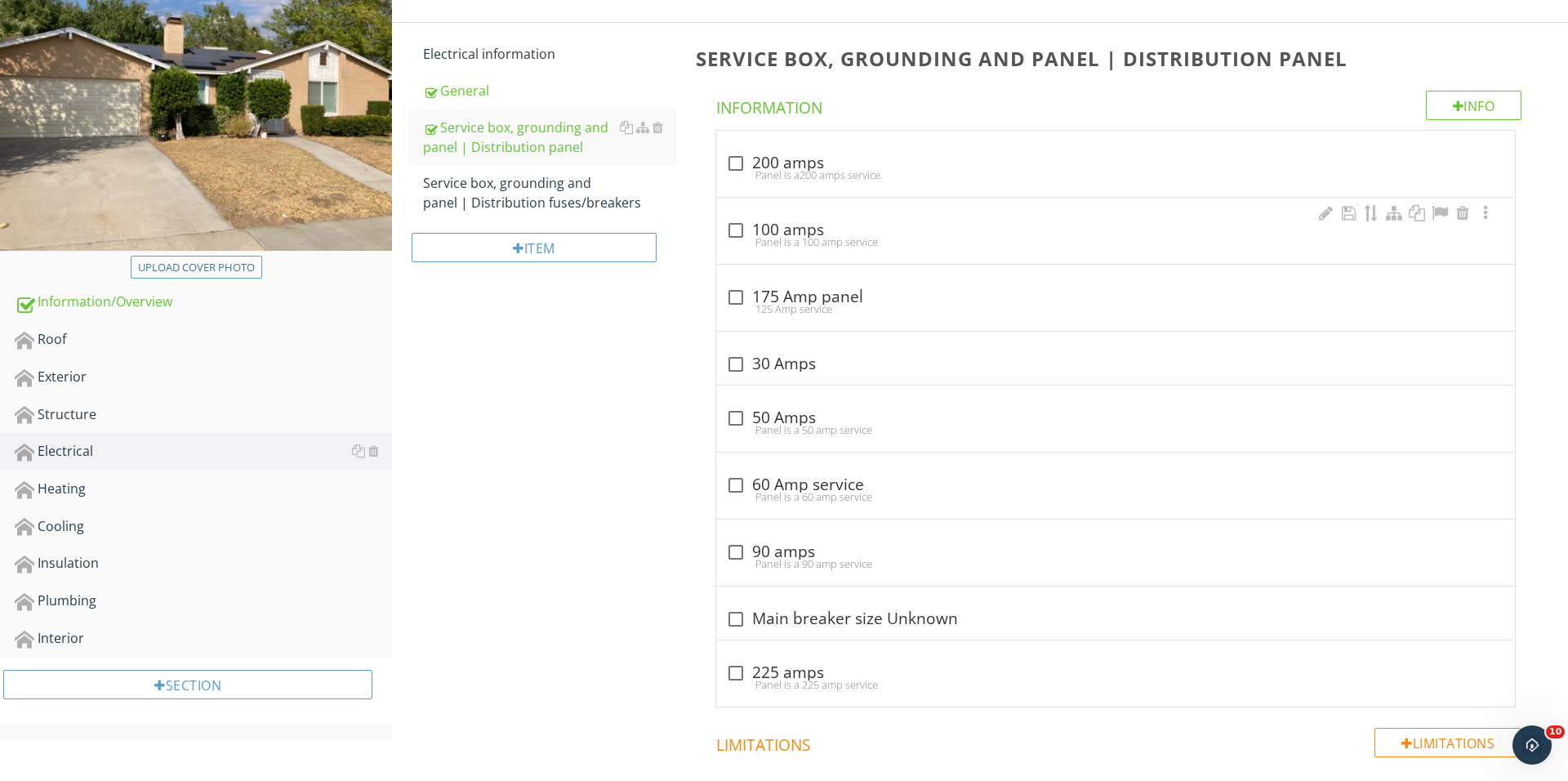
click at [752, 253] on div "check_box_outline_blank 100 amps Panel is a 100 amp service" at bounding box center [1115, 230] width 799 height 66
checkbox input "true"
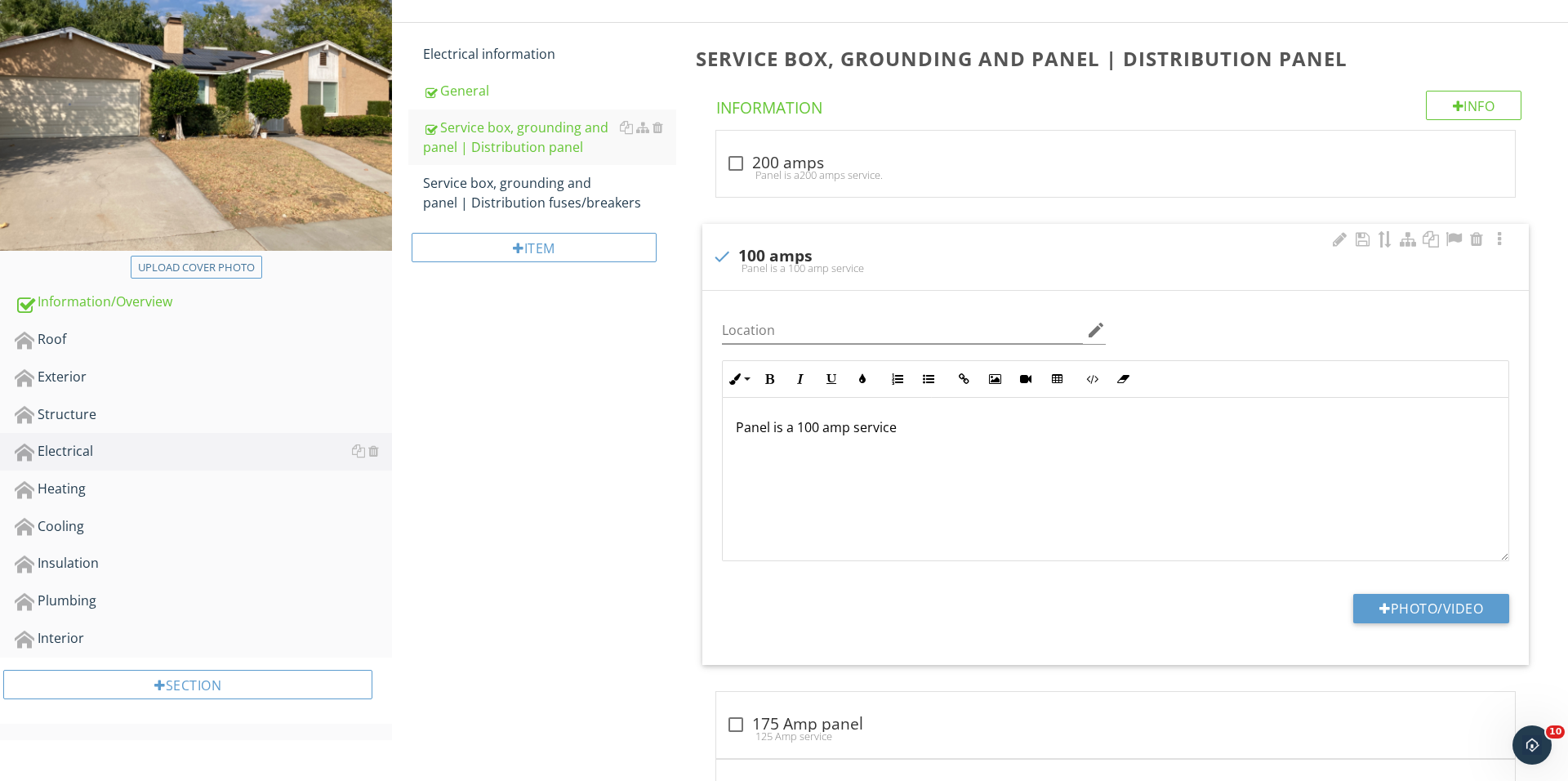
scroll to position [206, 0]
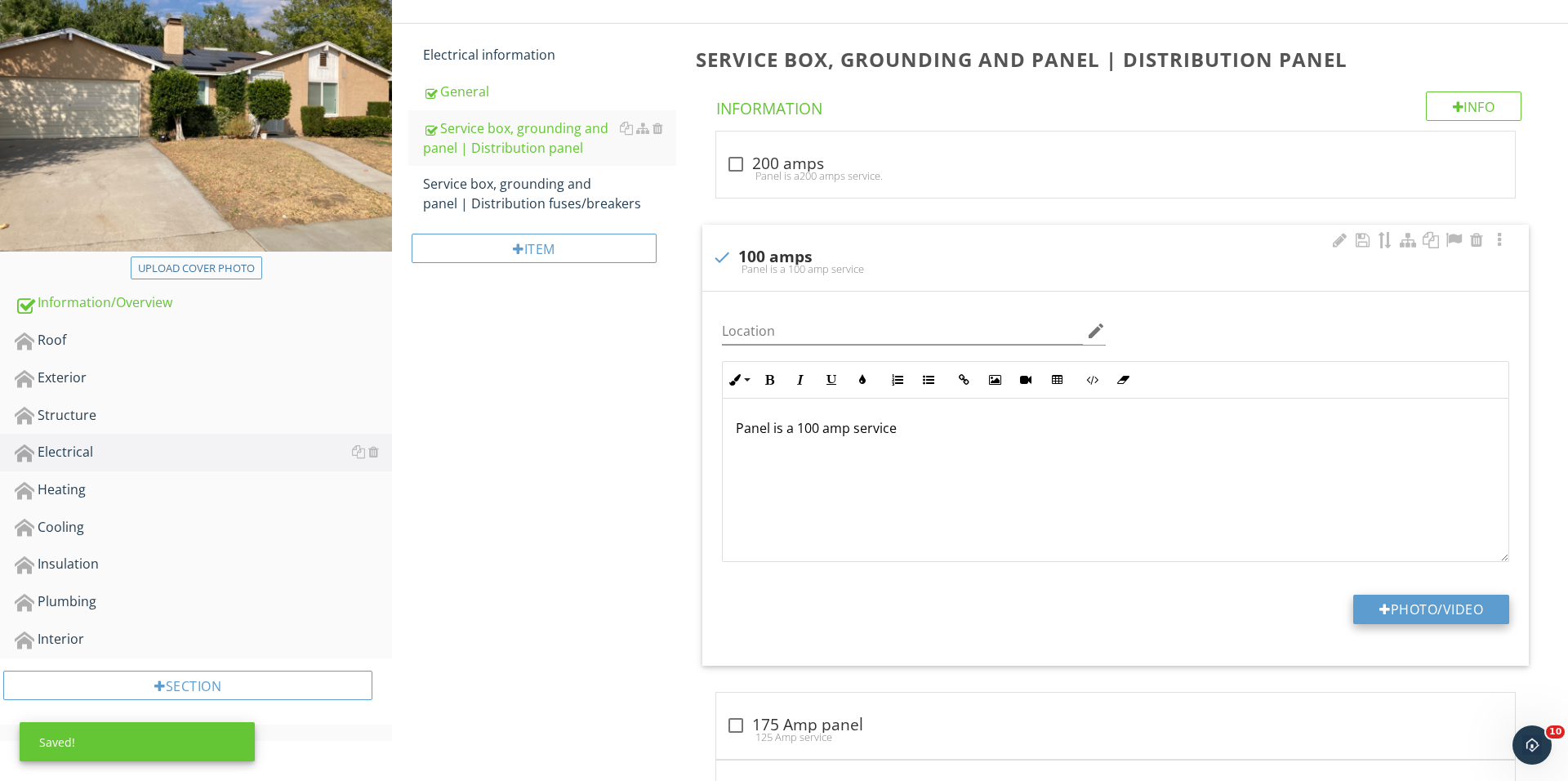
click at [1388, 609] on button "Photo/Video" at bounding box center [1430, 609] width 156 height 29
type input "C:\fakepath\IMG_1767.JPG"
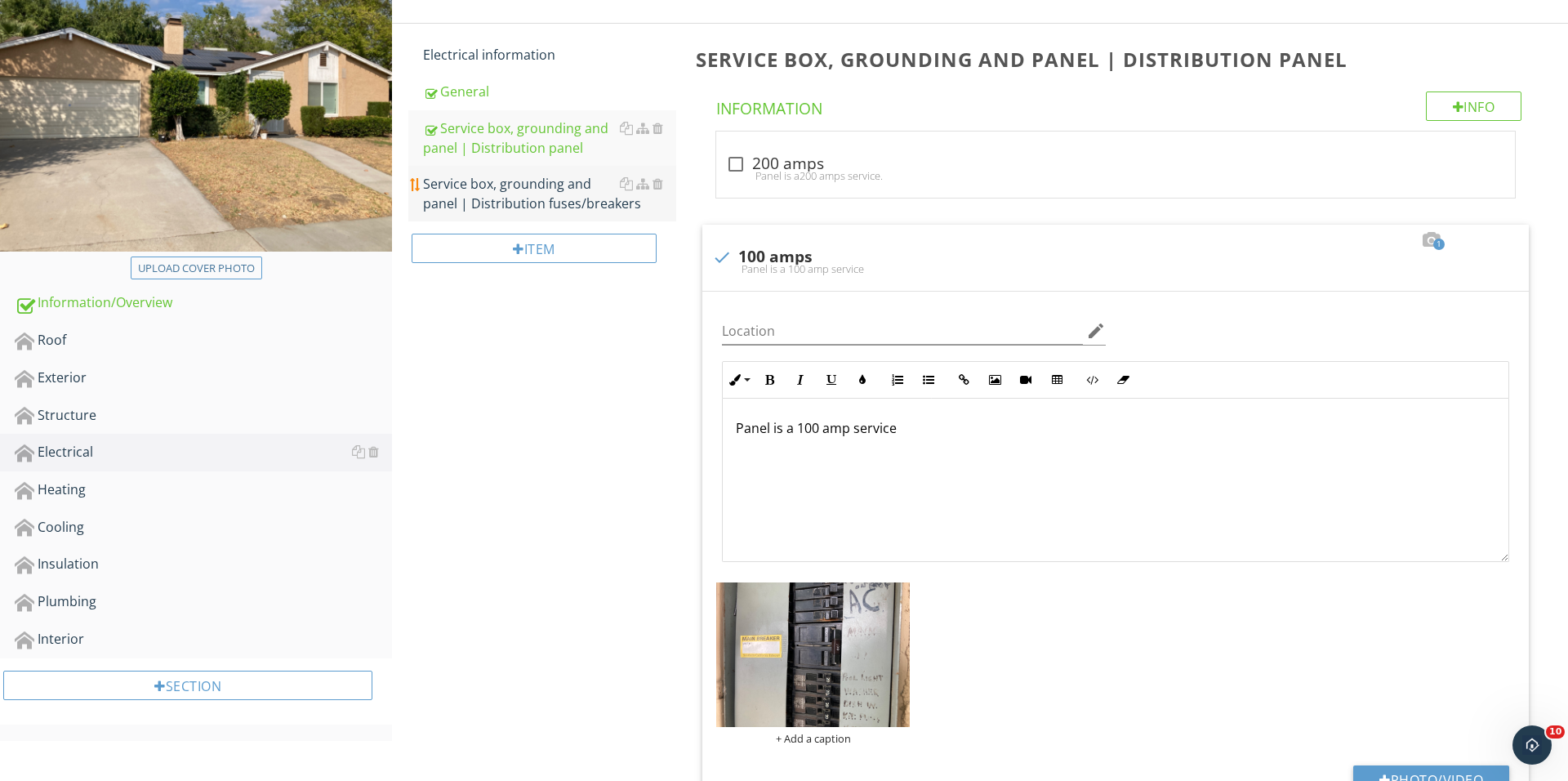
click at [559, 206] on div "Service box, grounding and panel | Distribution fuses/breakers" at bounding box center [550, 193] width 253 height 39
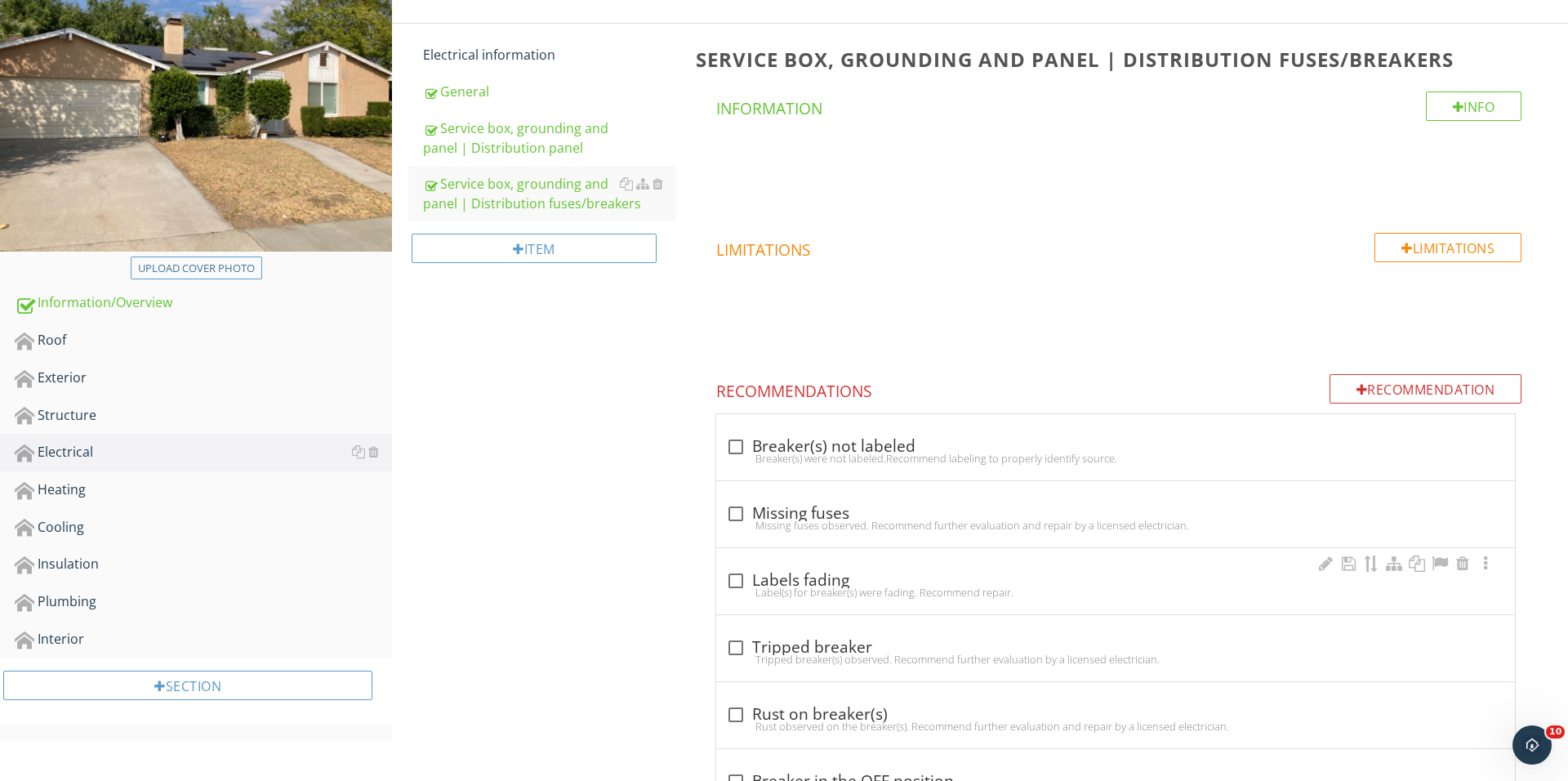
click at [735, 564] on div "check_box_outline_blank Labels fading Label(s) for breaker(s) were fading. Reco…" at bounding box center [1115, 581] width 799 height 66
checkbox input "true"
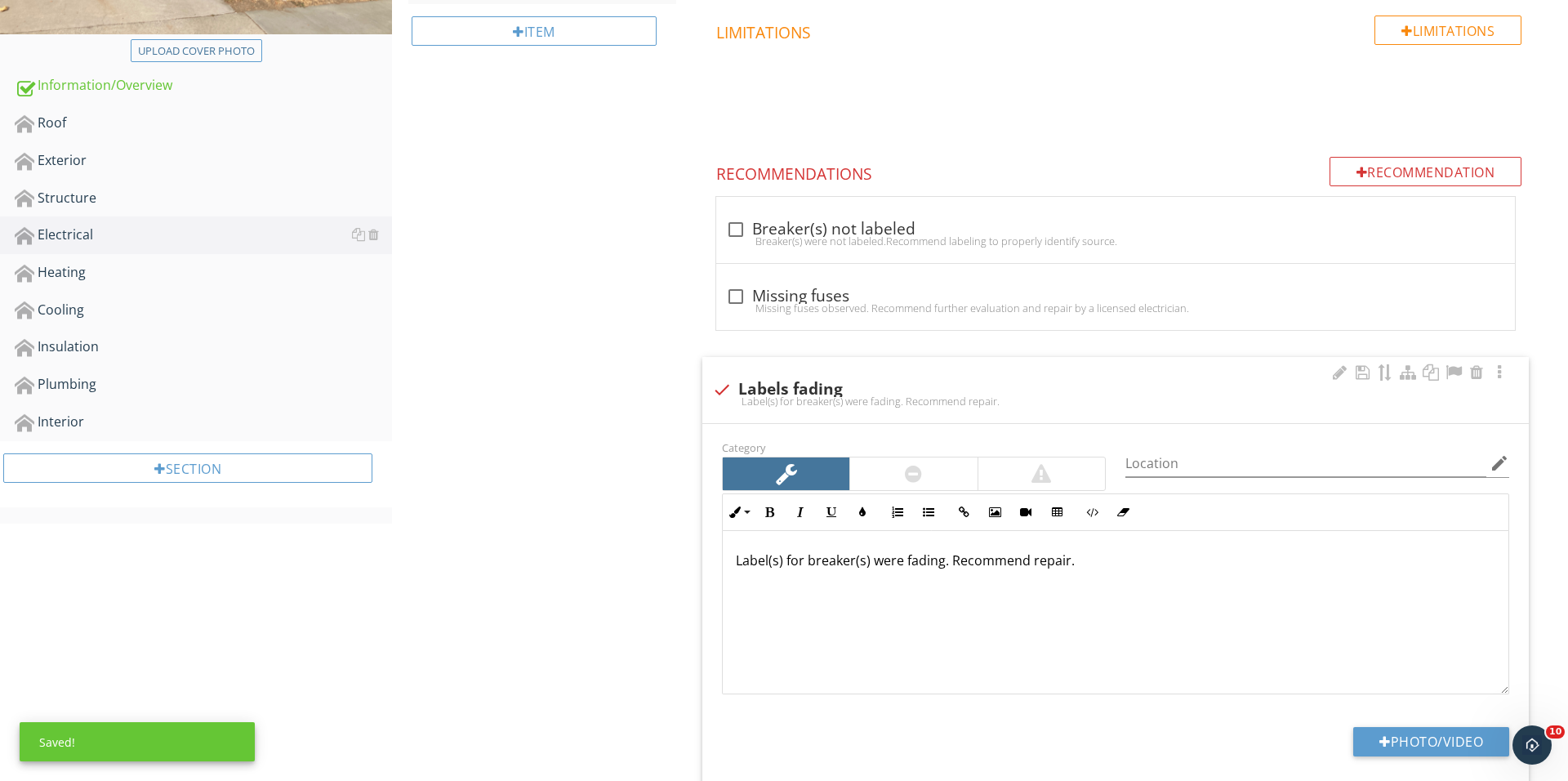
scroll to position [492, 0]
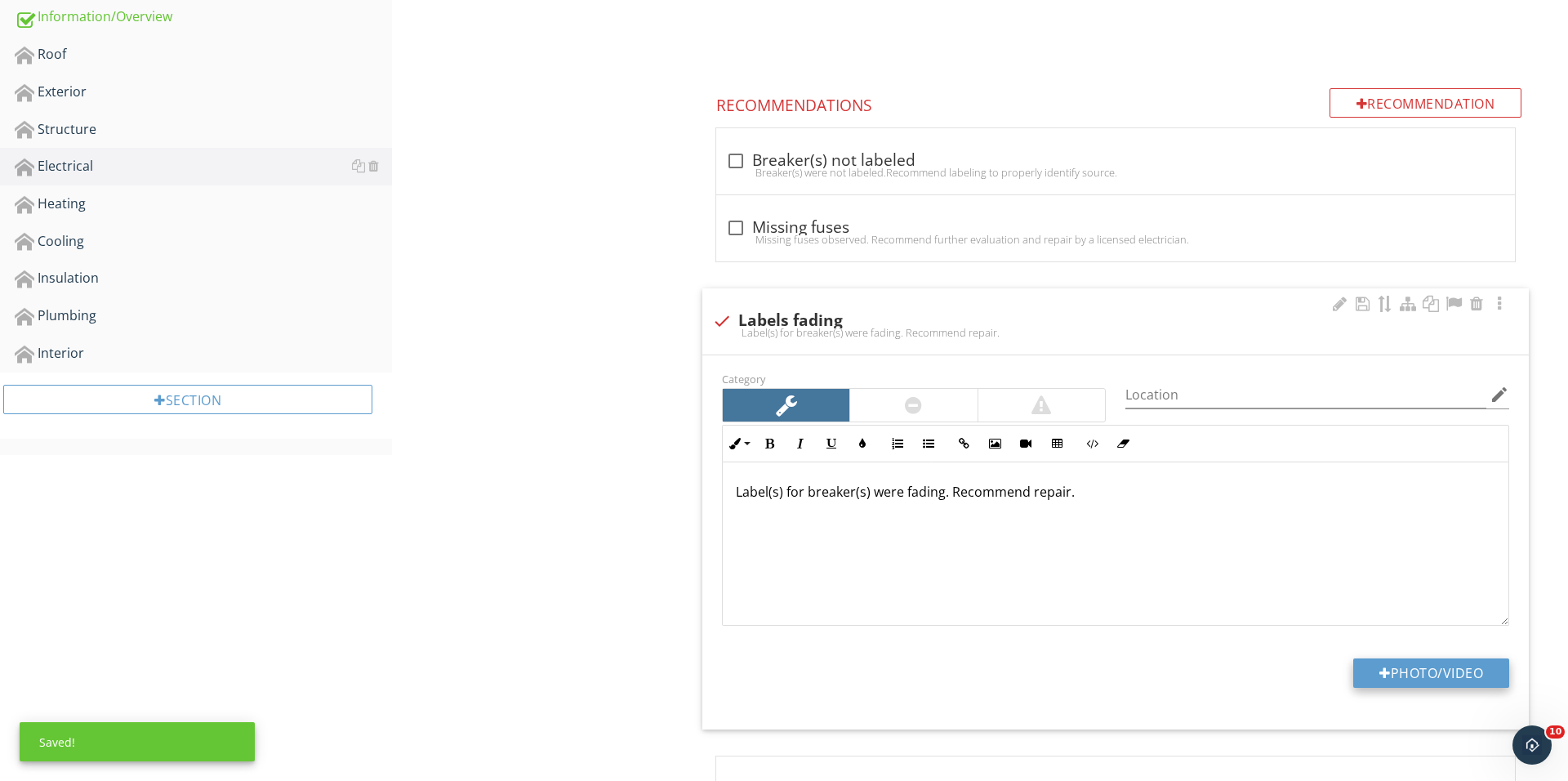
click at [1379, 680] on button "Photo/Video" at bounding box center [1430, 673] width 156 height 29
type input "C:\fakepath\IMG_1769 2.JPG"
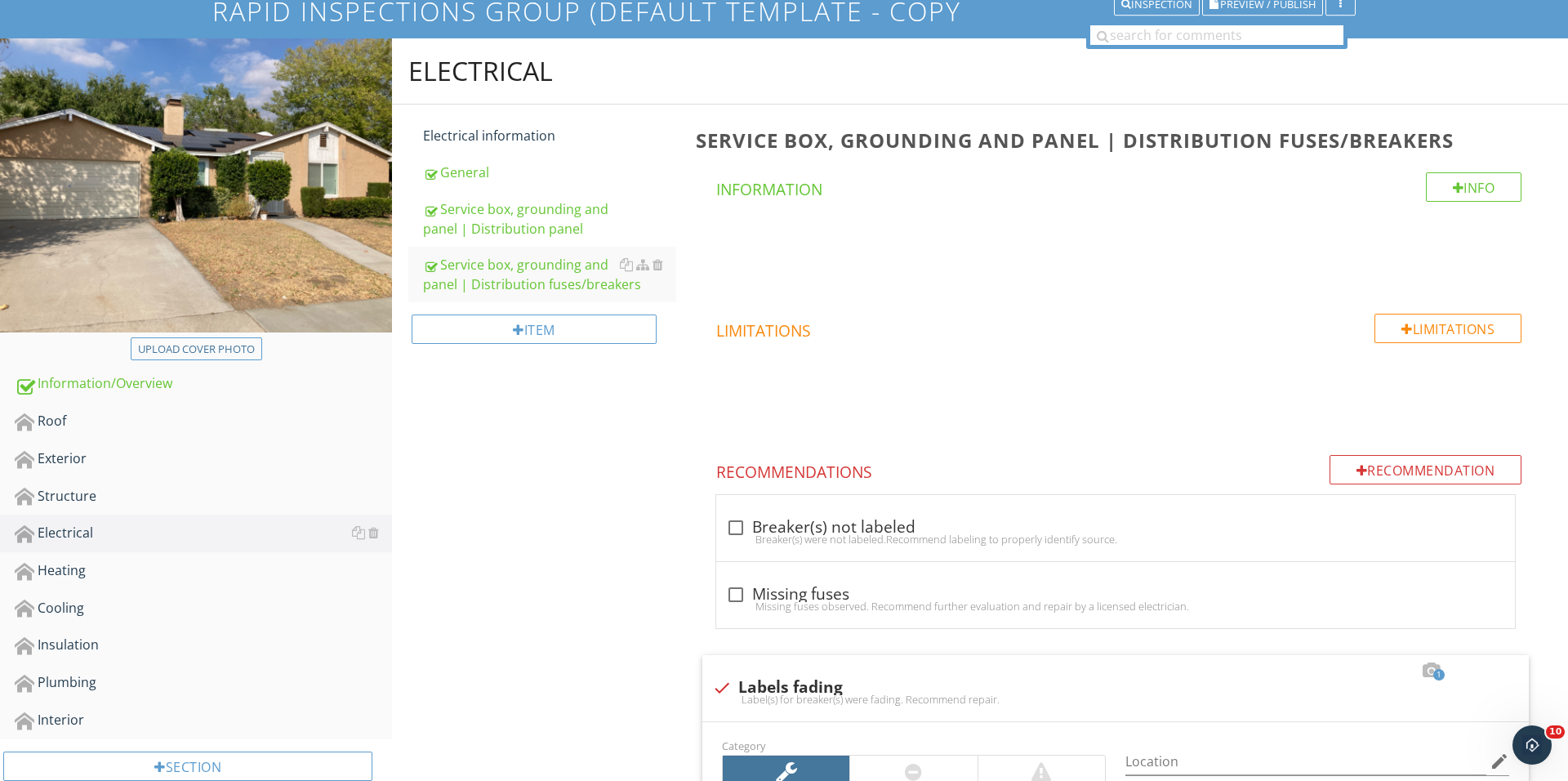
scroll to position [124, 0]
click at [559, 328] on div "Item" at bounding box center [534, 330] width 245 height 29
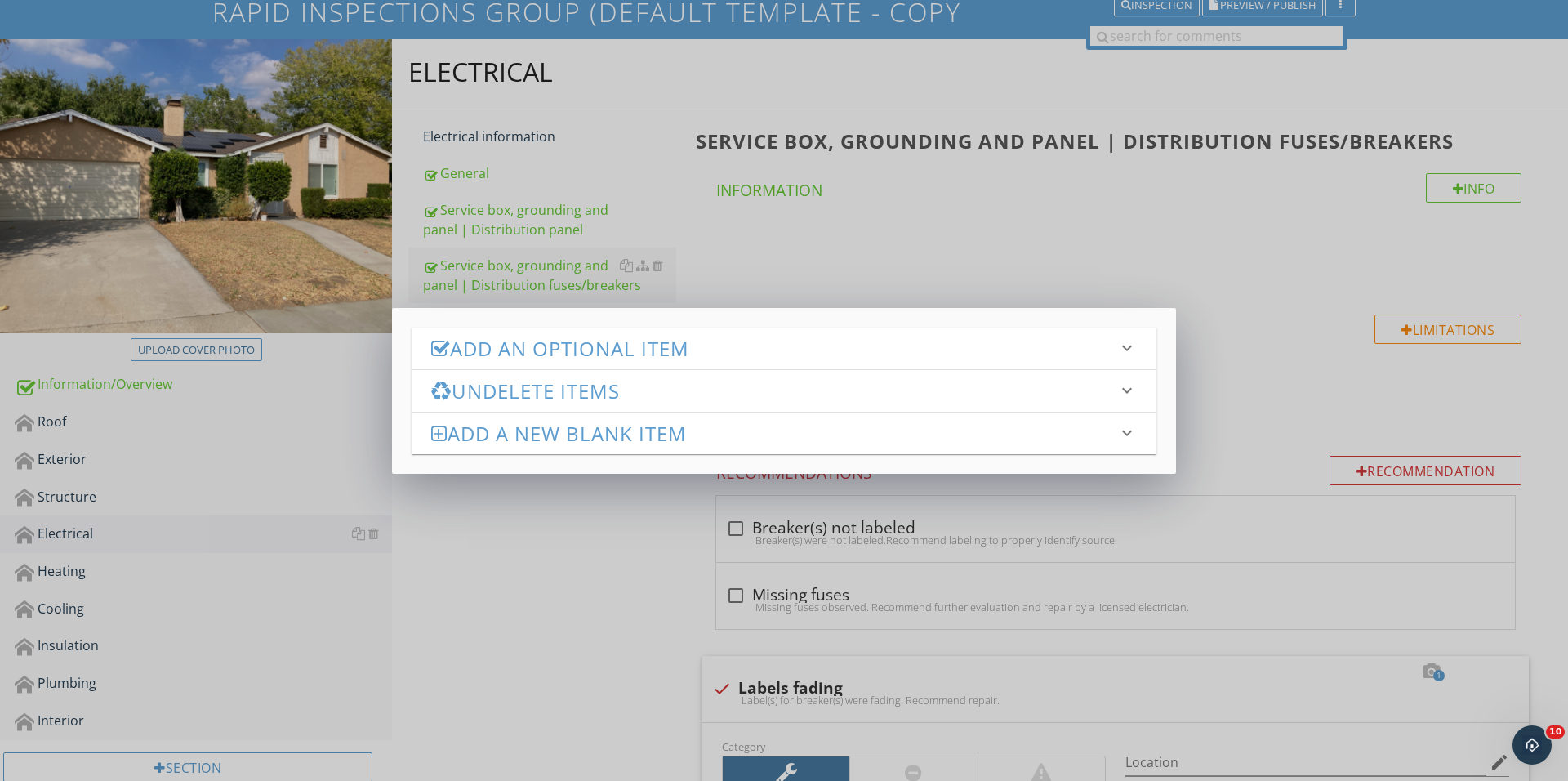
click at [580, 337] on h3 "Add an Optional Item" at bounding box center [774, 348] width 686 height 22
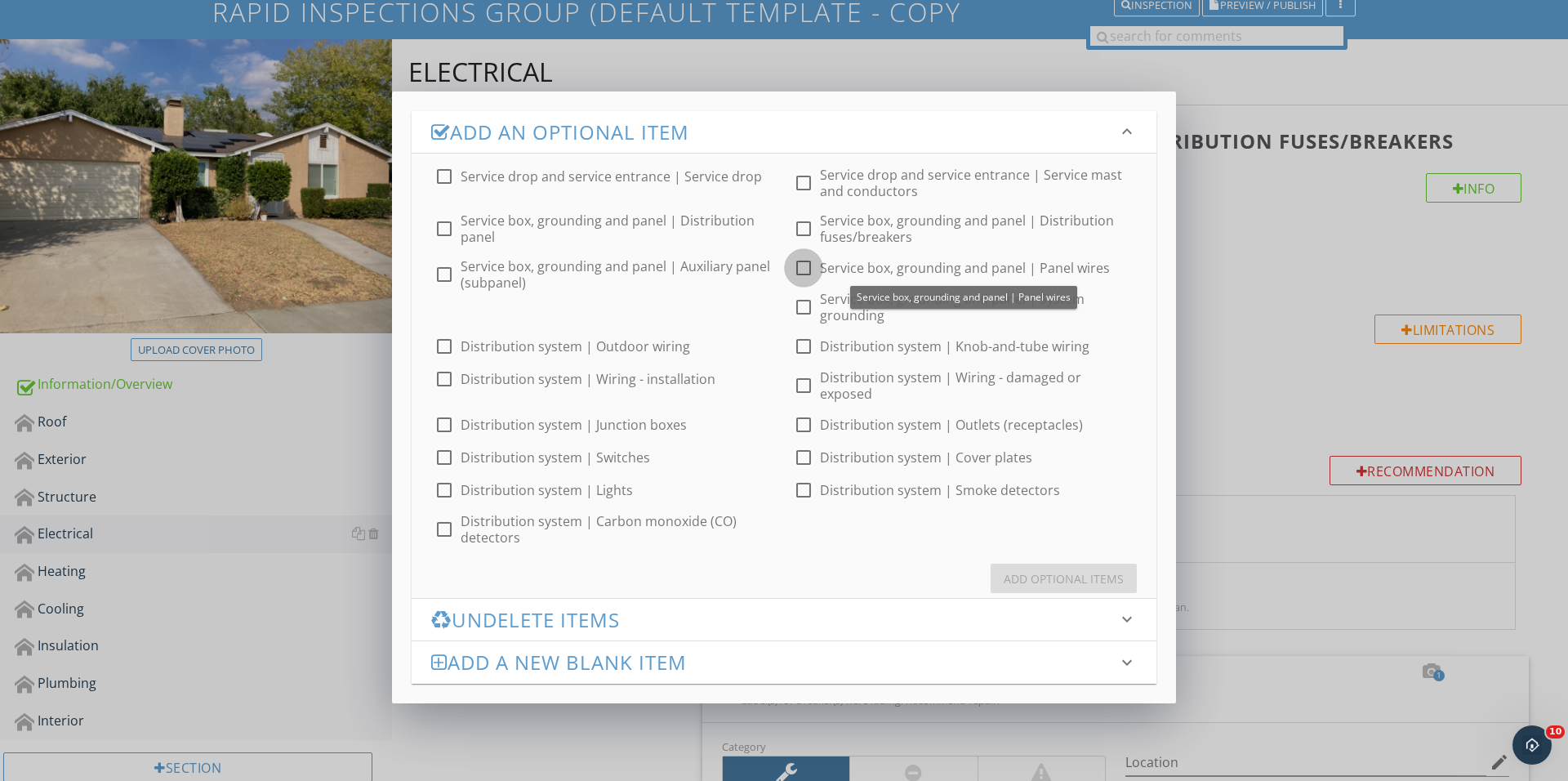
click at [811, 268] on div at bounding box center [803, 268] width 28 height 28
checkbox input "true"
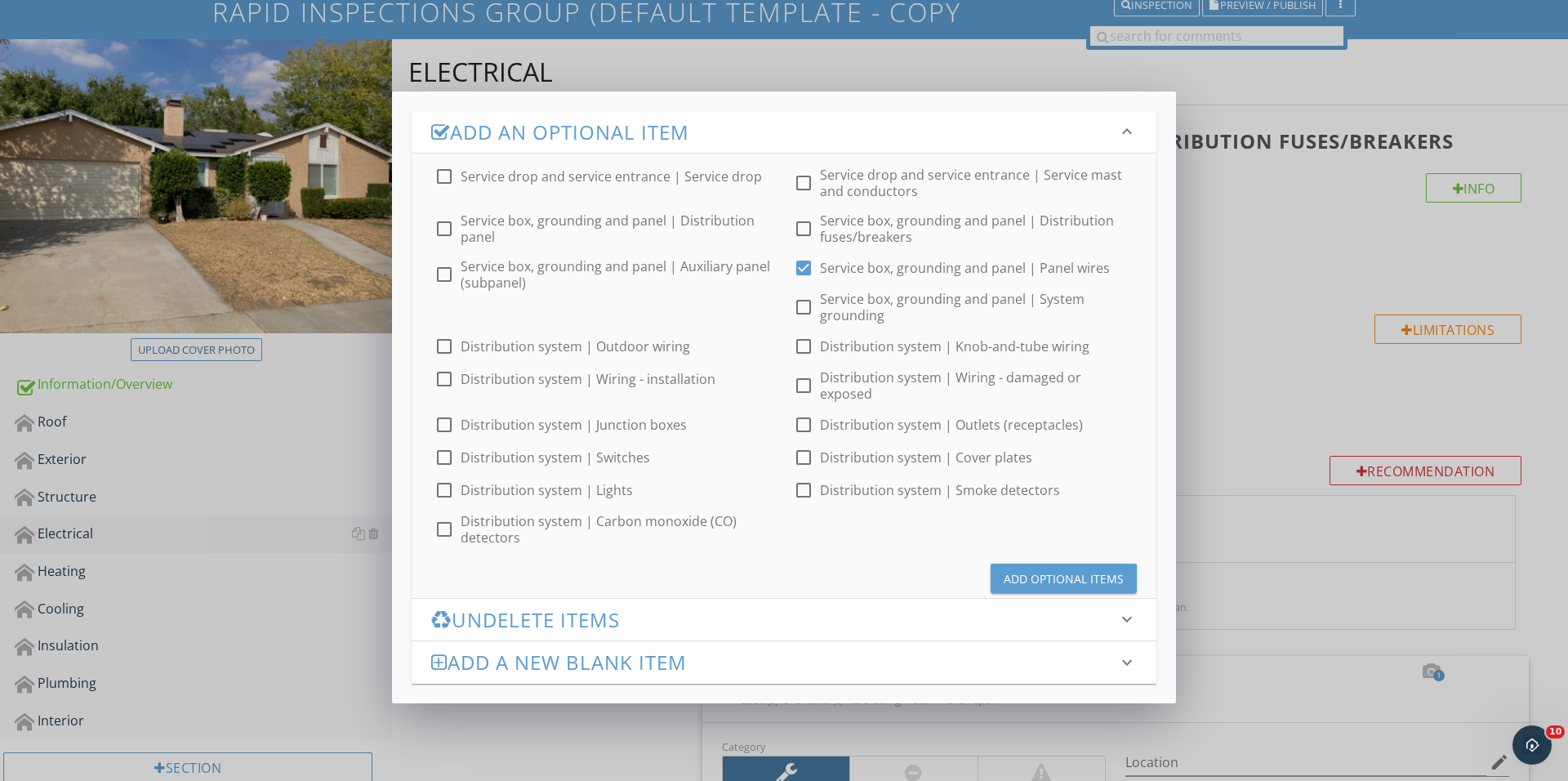
click at [1017, 571] on div "Add Optional Items" at bounding box center [1063, 579] width 120 height 17
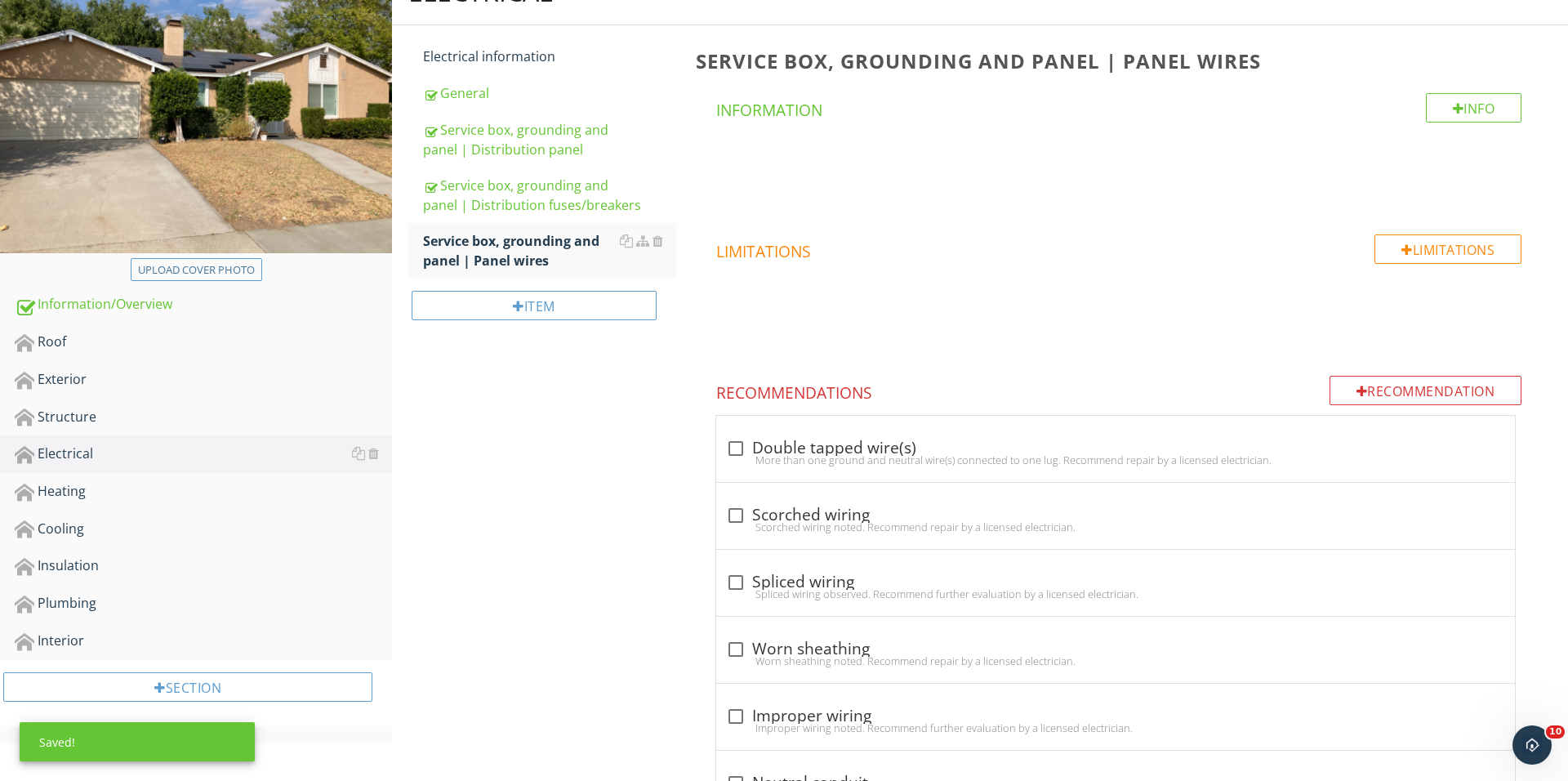
scroll to position [290, 0]
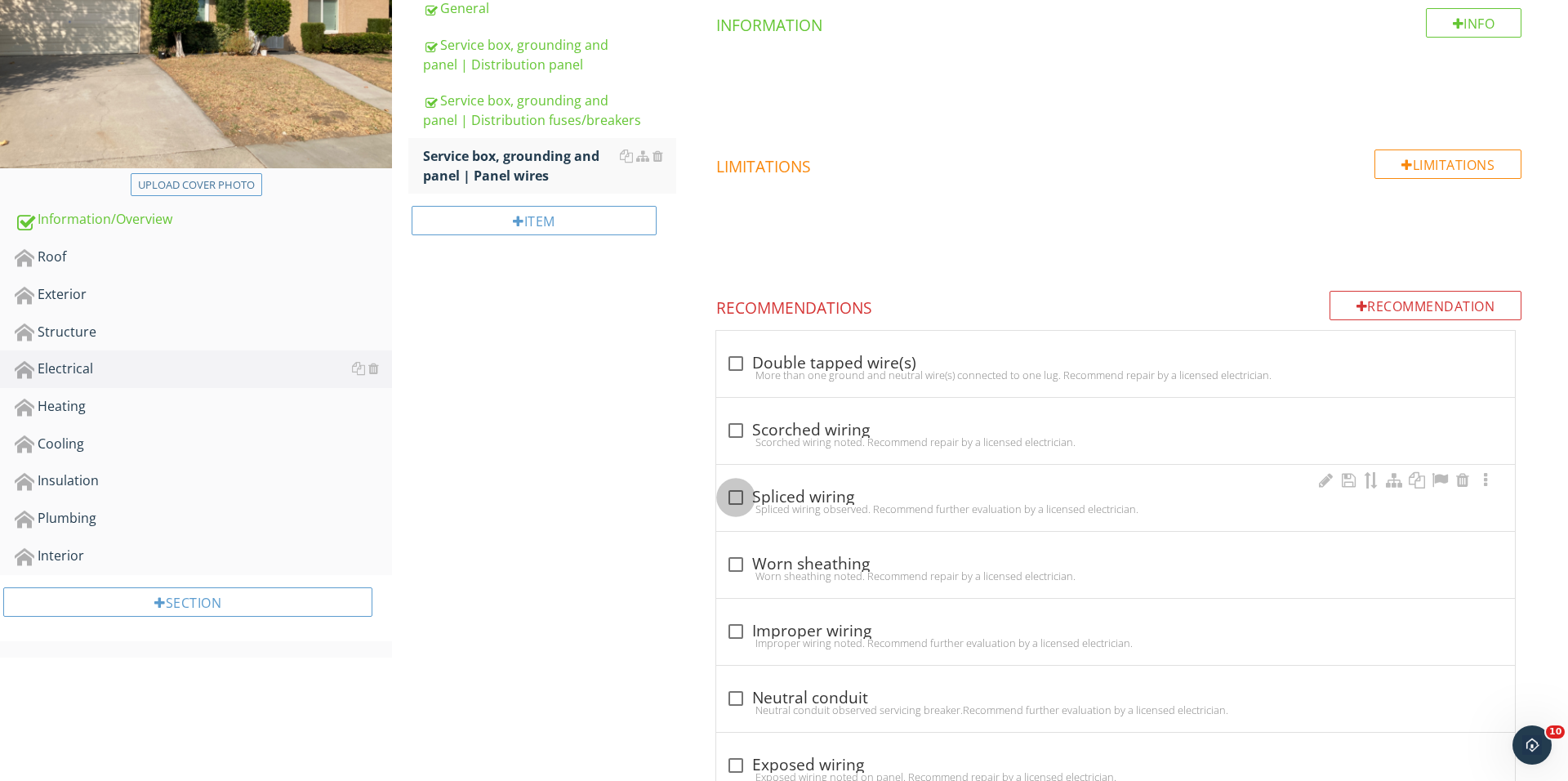
click at [731, 498] on div at bounding box center [736, 497] width 28 height 28
checkbox input "true"
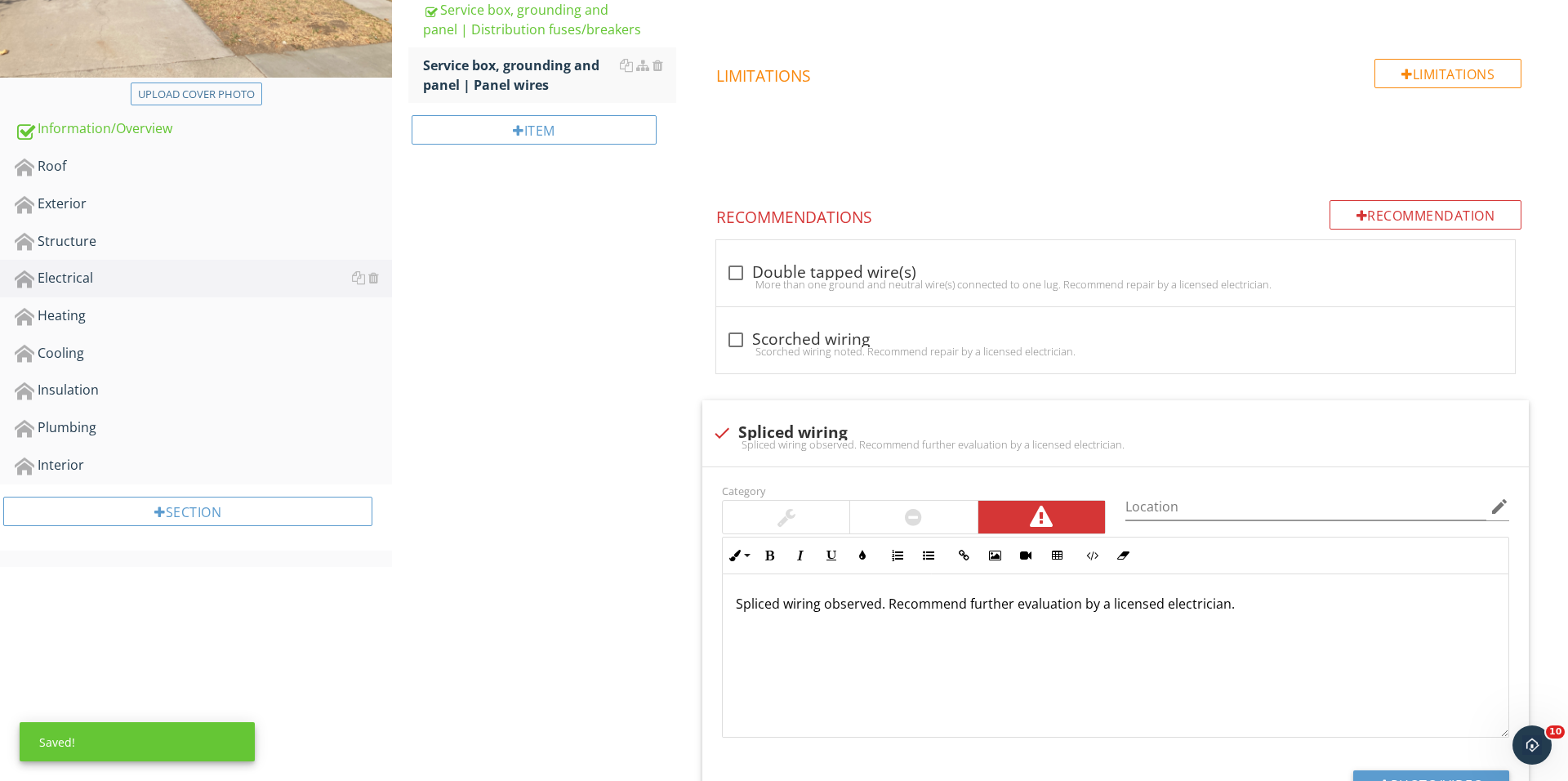
scroll to position [515, 0]
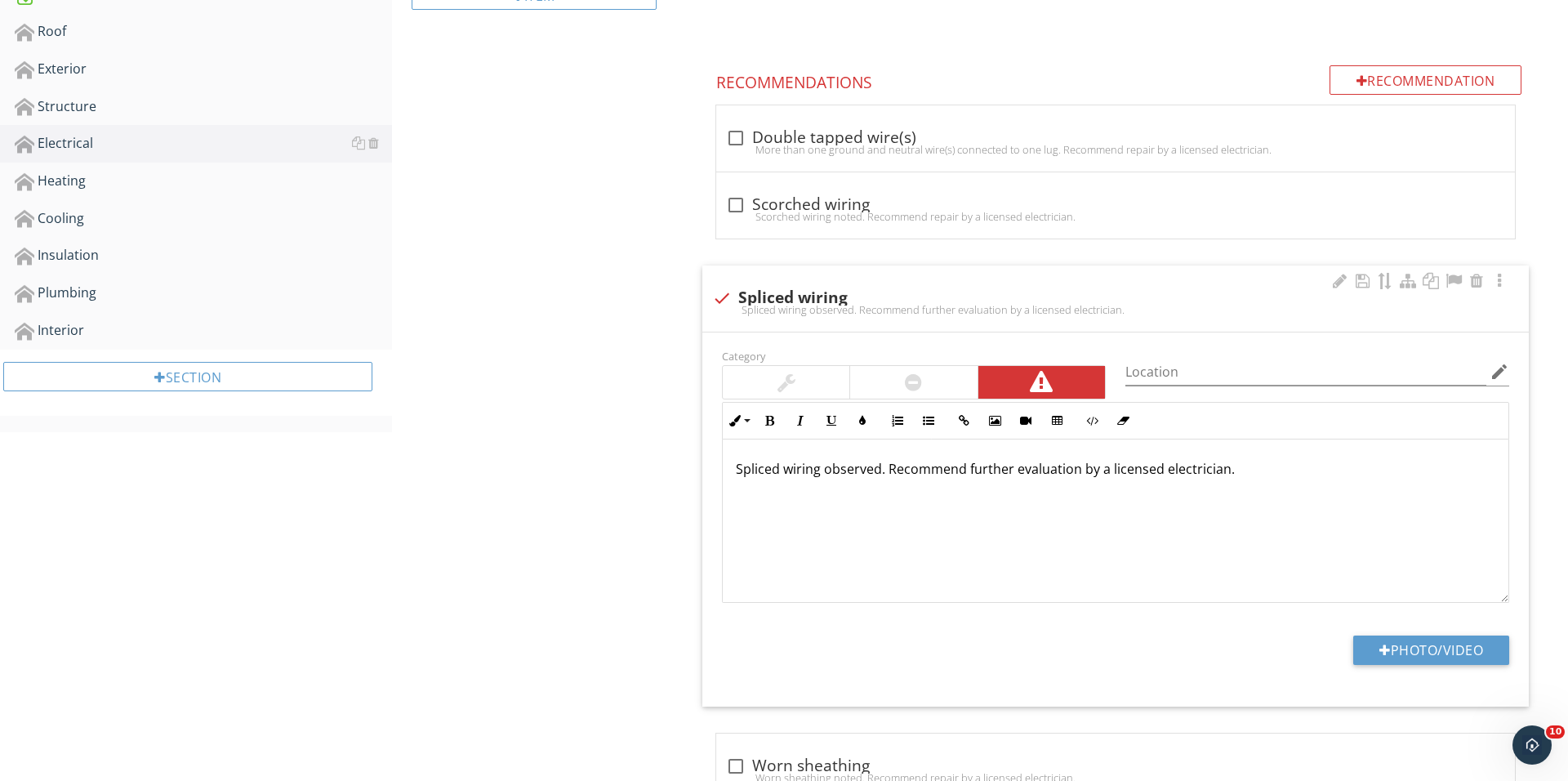
click at [764, 362] on div "Category" at bounding box center [913, 372] width 403 height 54
click at [769, 375] on div at bounding box center [786, 383] width 127 height 33
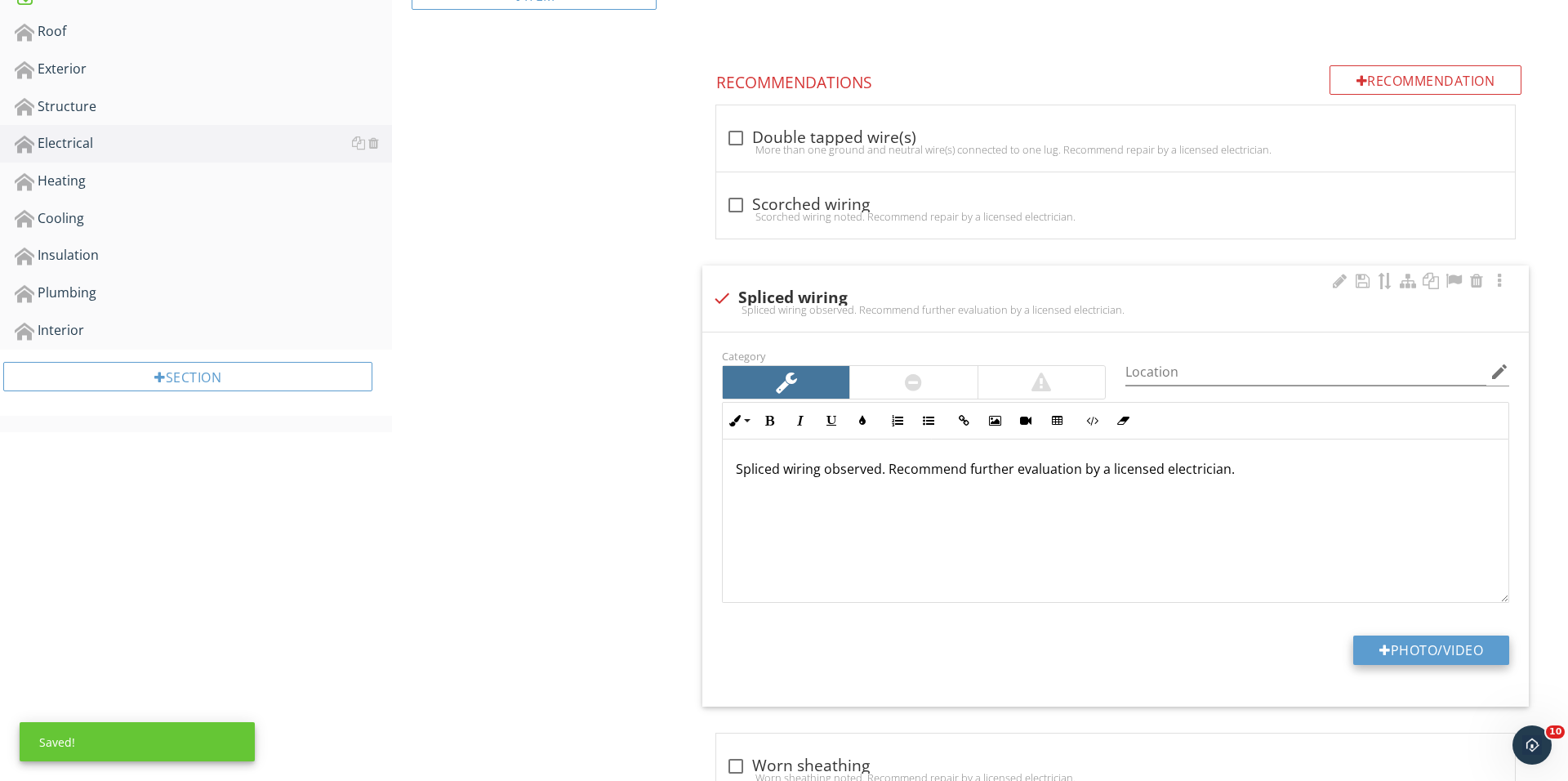
click at [1405, 661] on button "Photo/Video" at bounding box center [1430, 650] width 156 height 29
type input "C:\fakepath\IMG_1784.JPG"
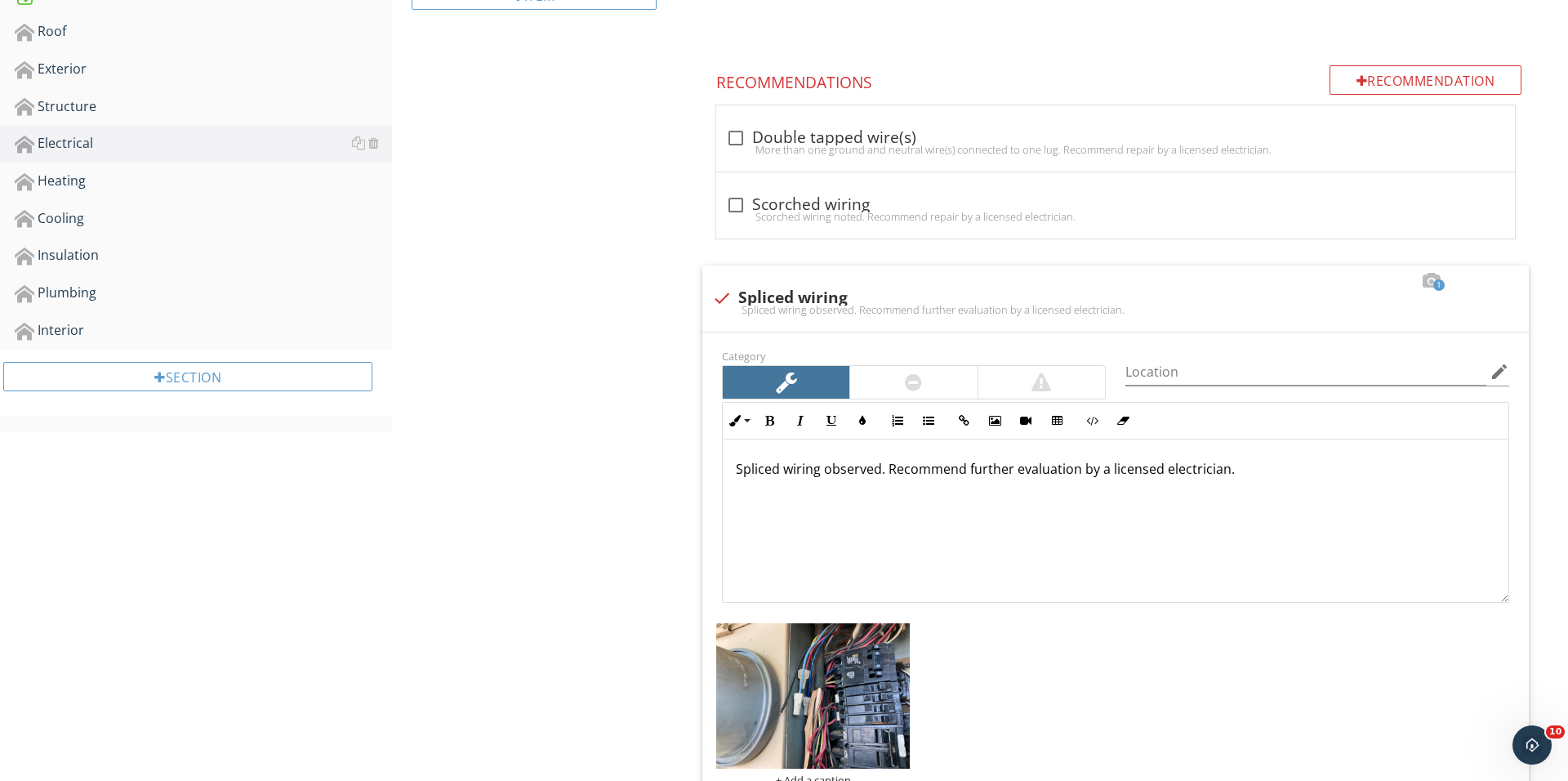
scroll to position [723, 0]
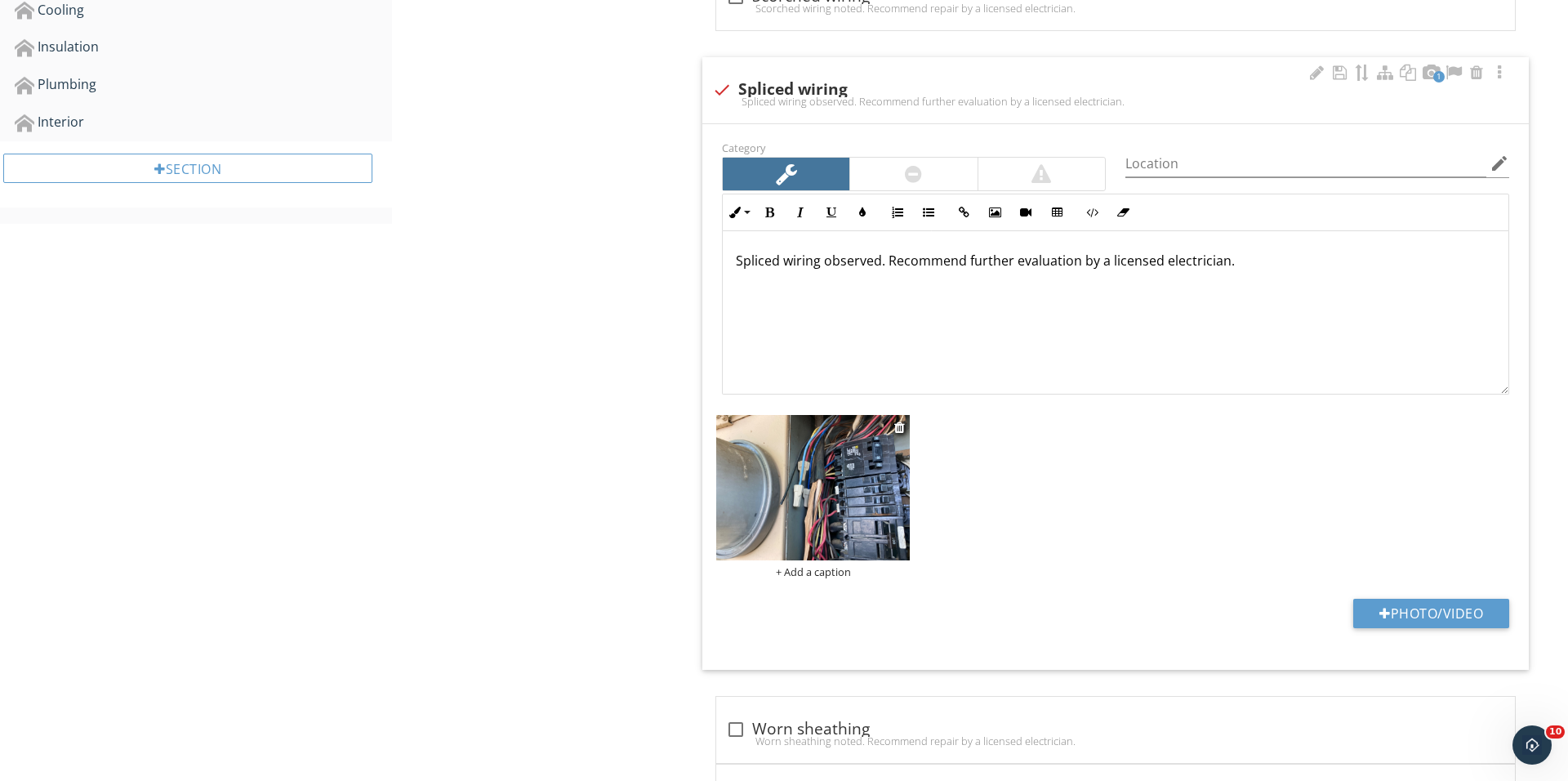
click at [814, 528] on img at bounding box center [812, 487] width 194 height 146
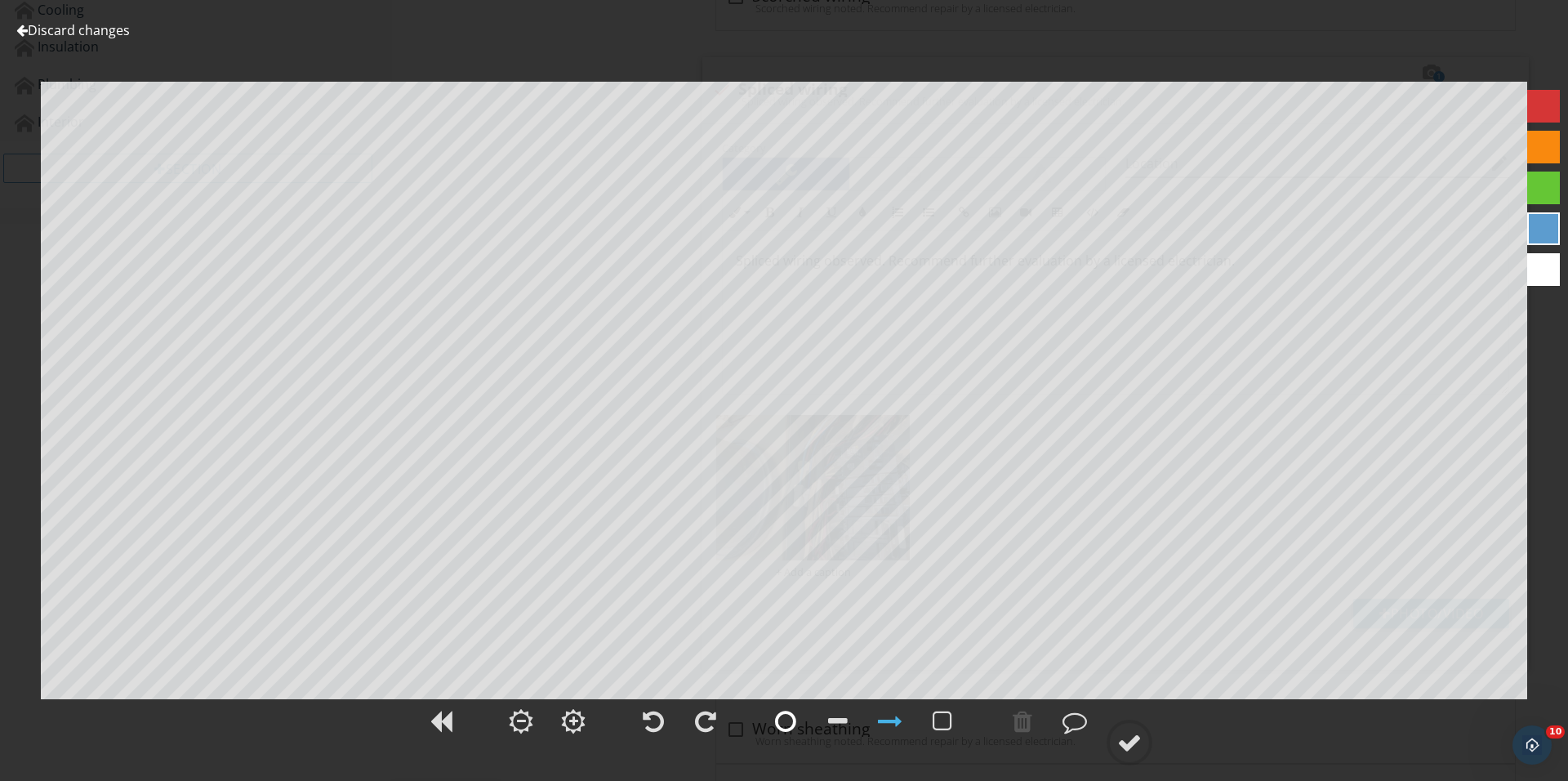
click at [782, 718] on div at bounding box center [785, 722] width 22 height 24
click at [1029, 725] on div at bounding box center [1022, 722] width 20 height 24
click at [1147, 758] on circle at bounding box center [1129, 742] width 42 height 42
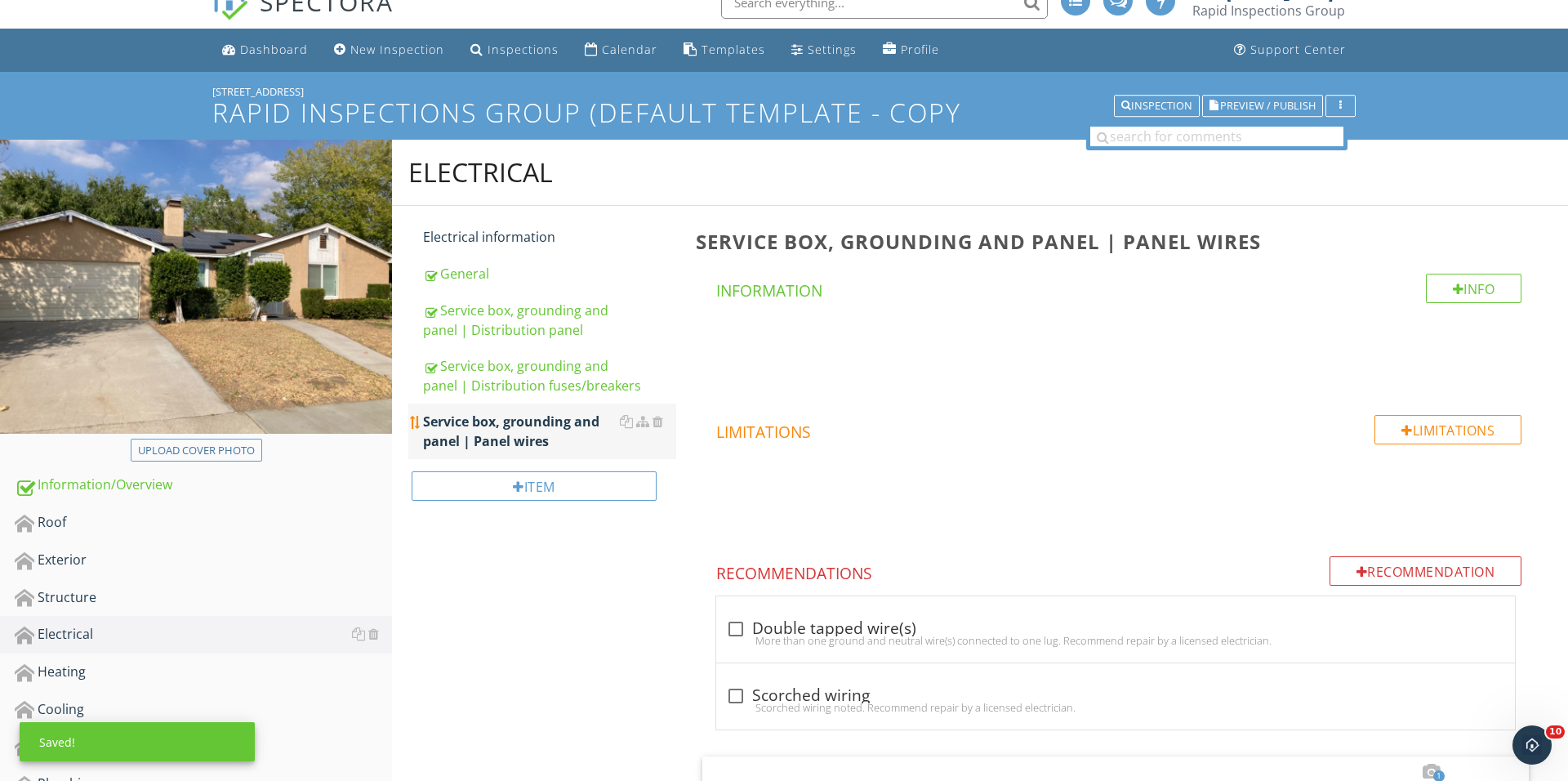
scroll to position [154, 0]
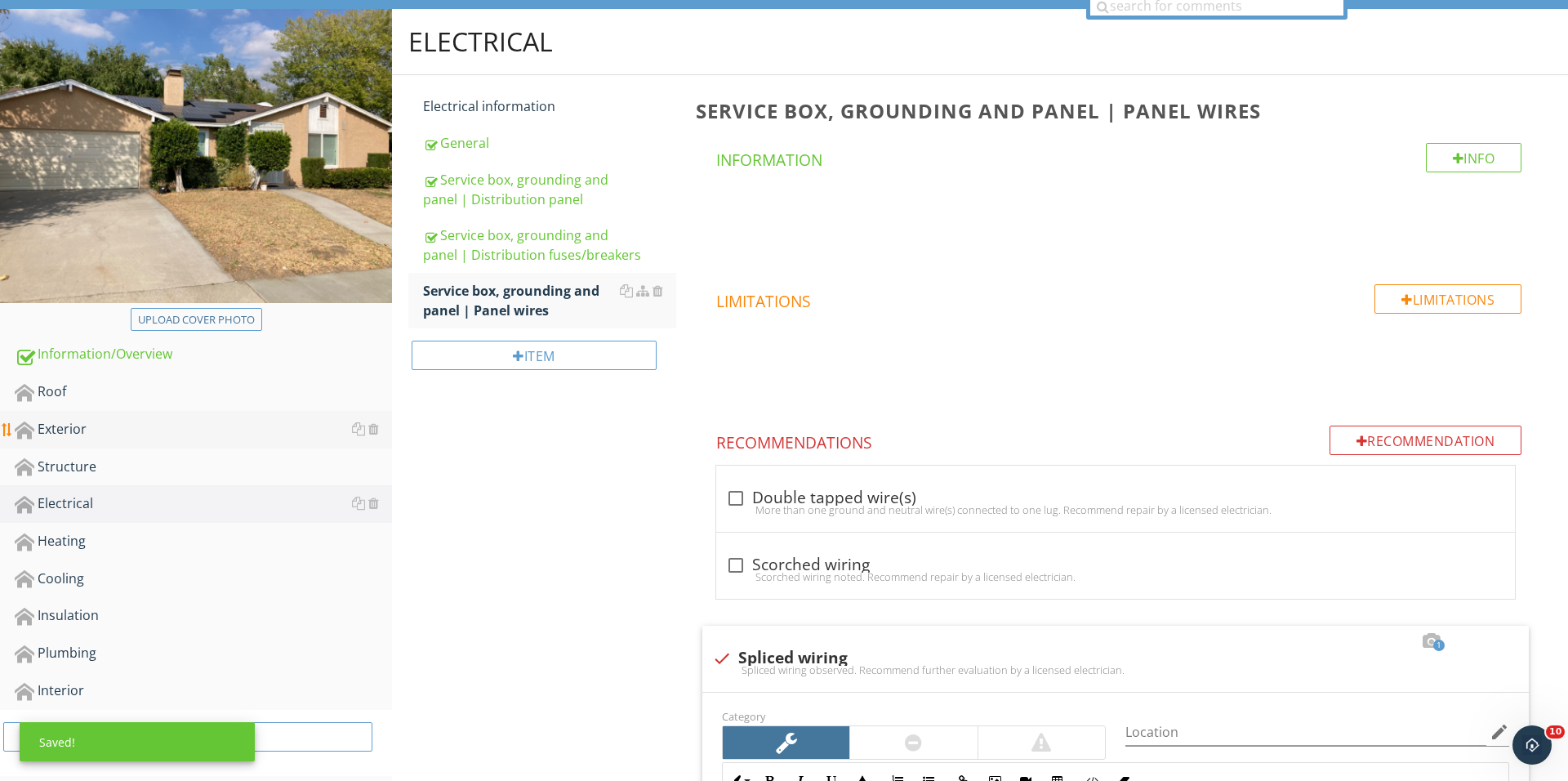
click at [150, 440] on link "Exterior" at bounding box center [203, 430] width 377 height 38
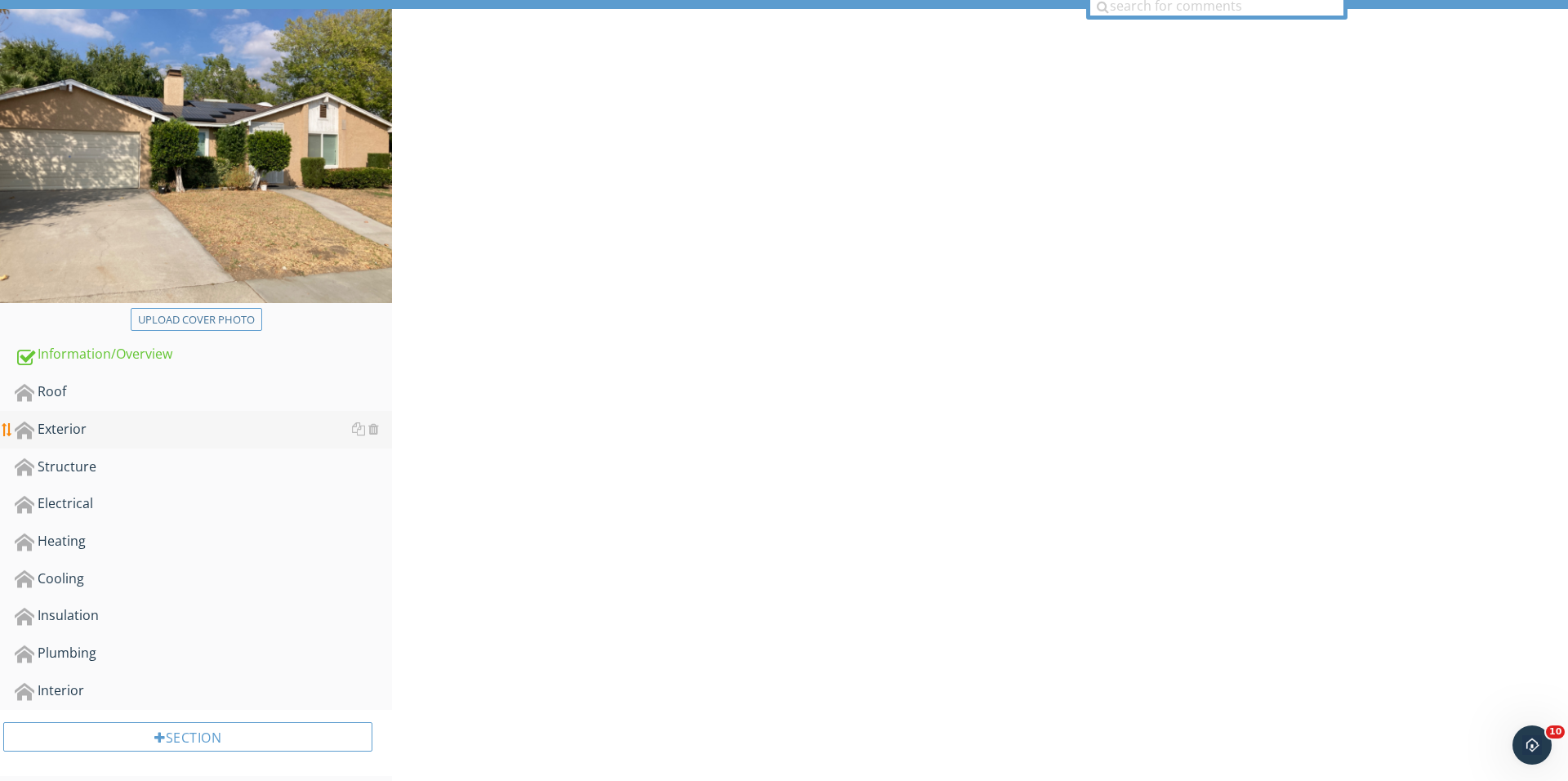
scroll to position [153, 0]
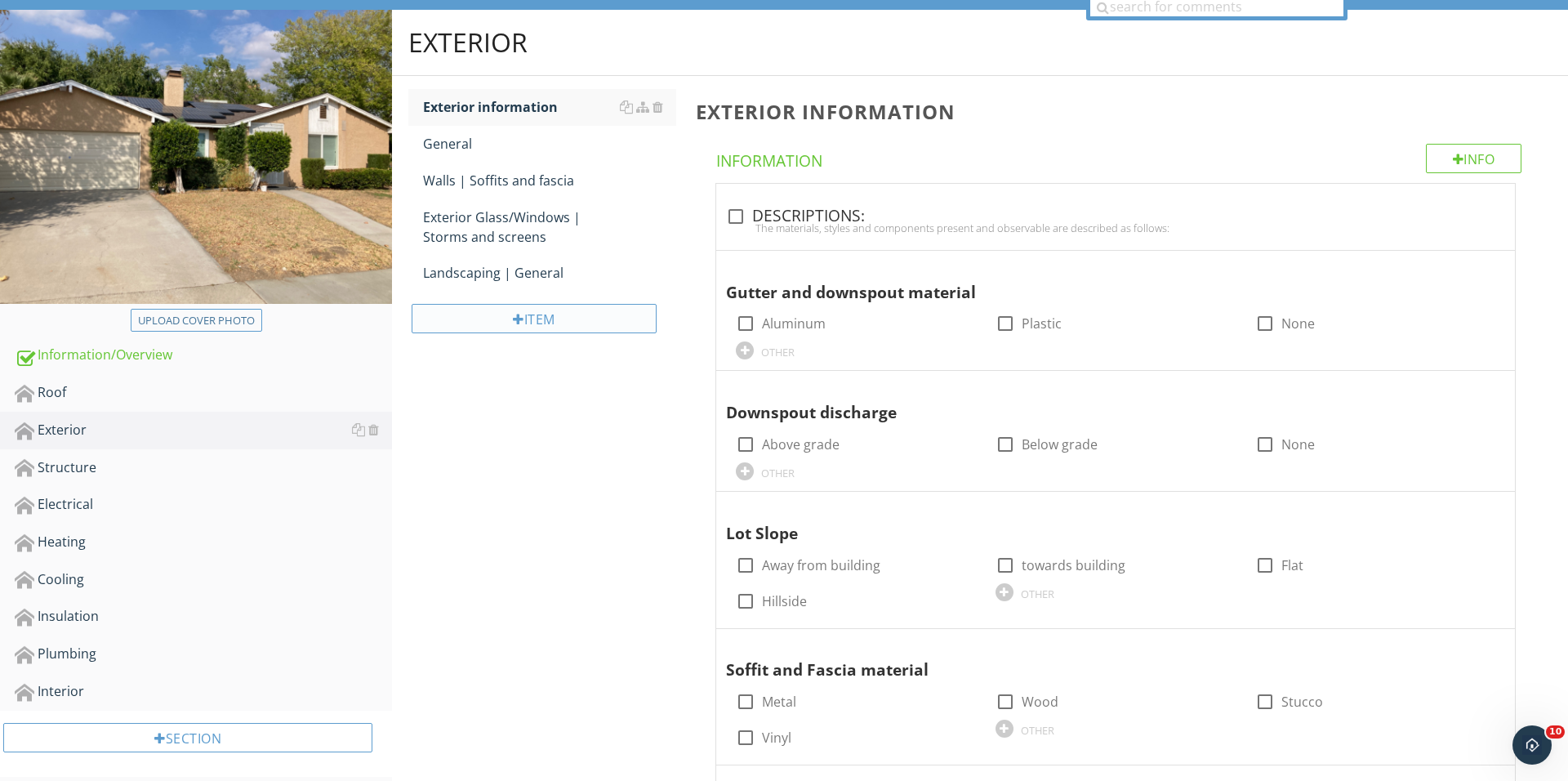
click at [550, 312] on div "Item" at bounding box center [534, 319] width 245 height 29
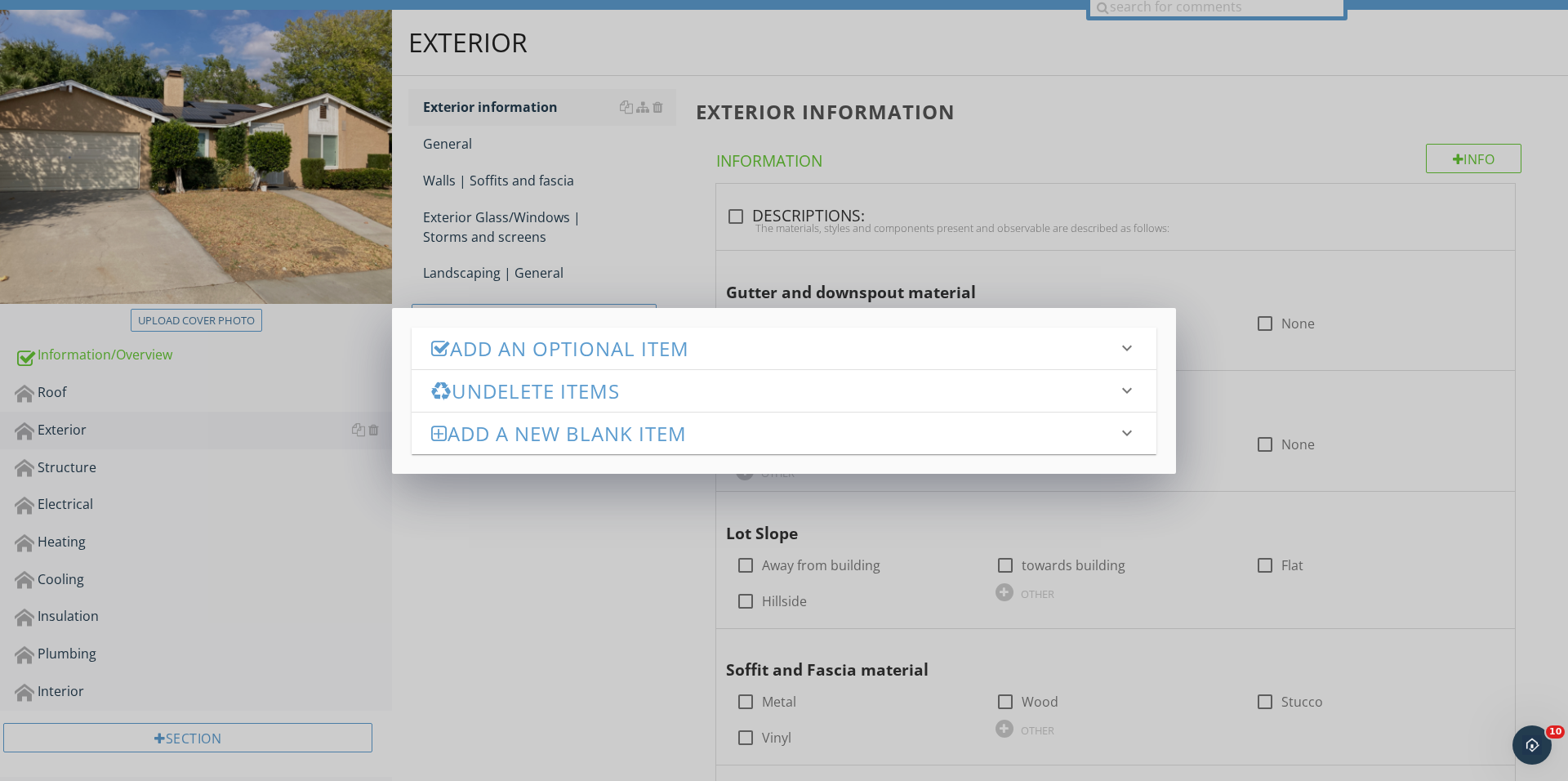
click at [619, 370] on div "Undelete Items keyboard_arrow_down" at bounding box center [784, 390] width 744 height 41
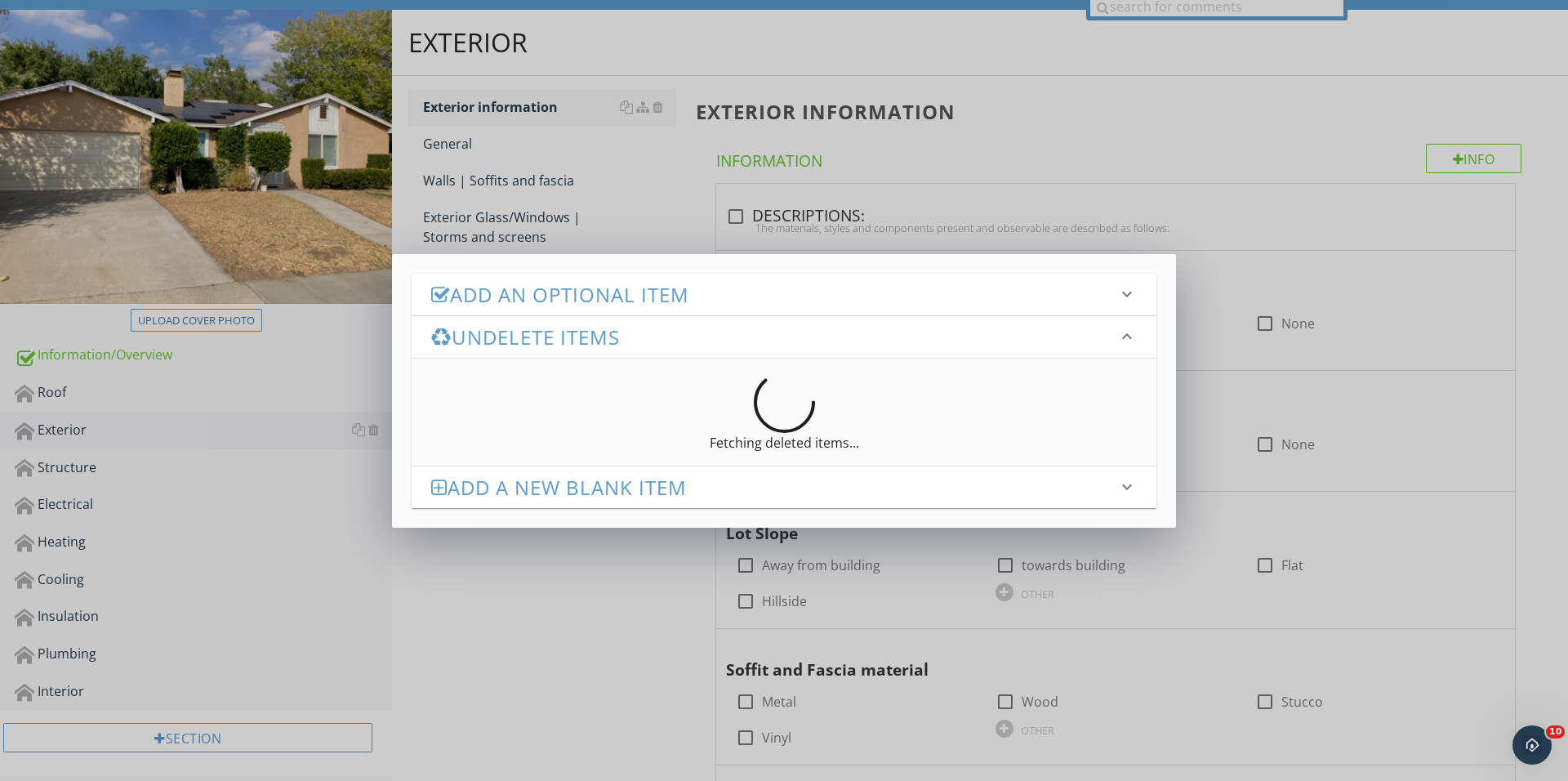
click at [629, 304] on h3 "Add an Optional Item" at bounding box center [774, 295] width 686 height 22
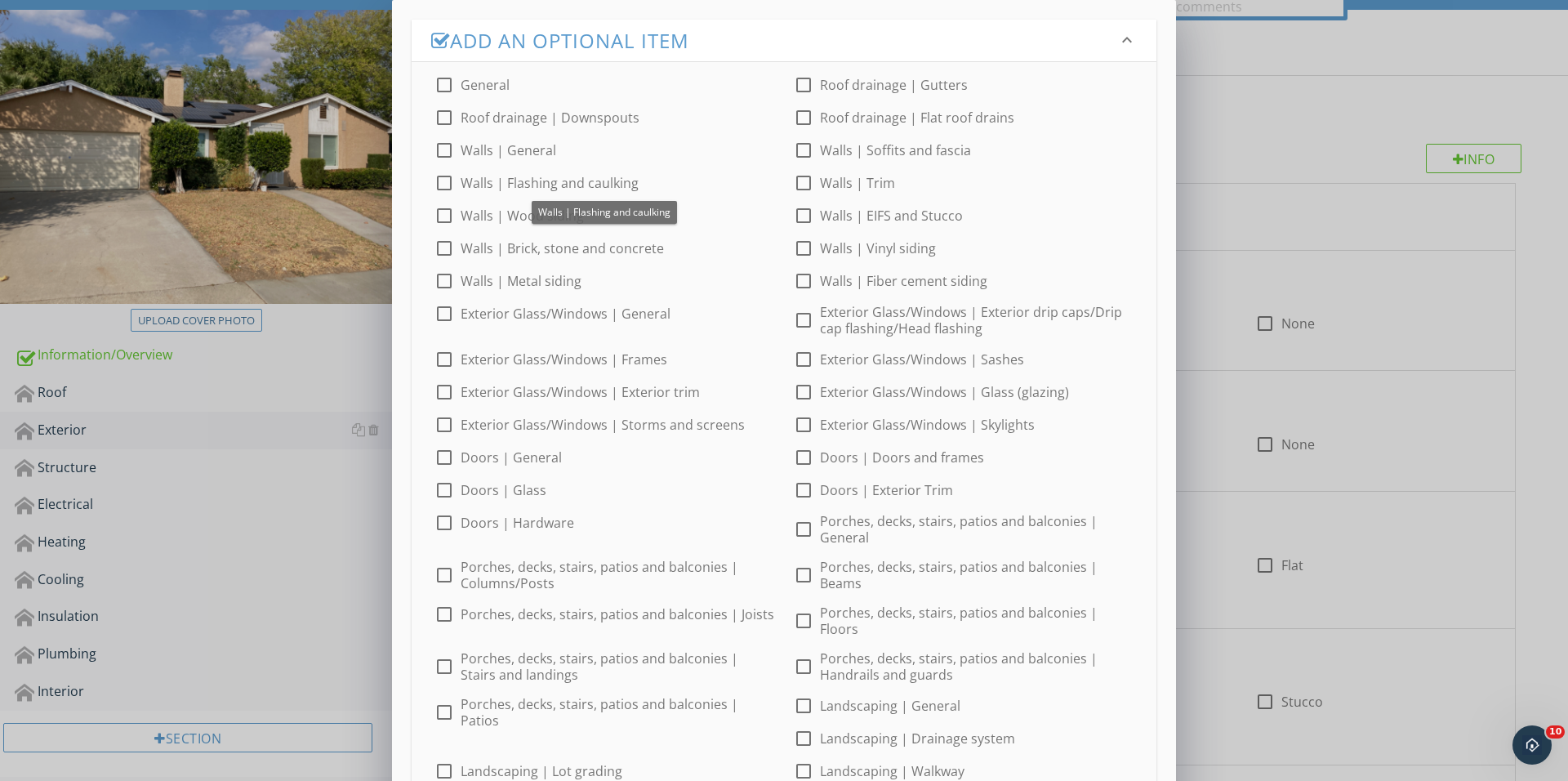
click at [817, 213] on div at bounding box center [803, 216] width 28 height 28
checkbox input "true"
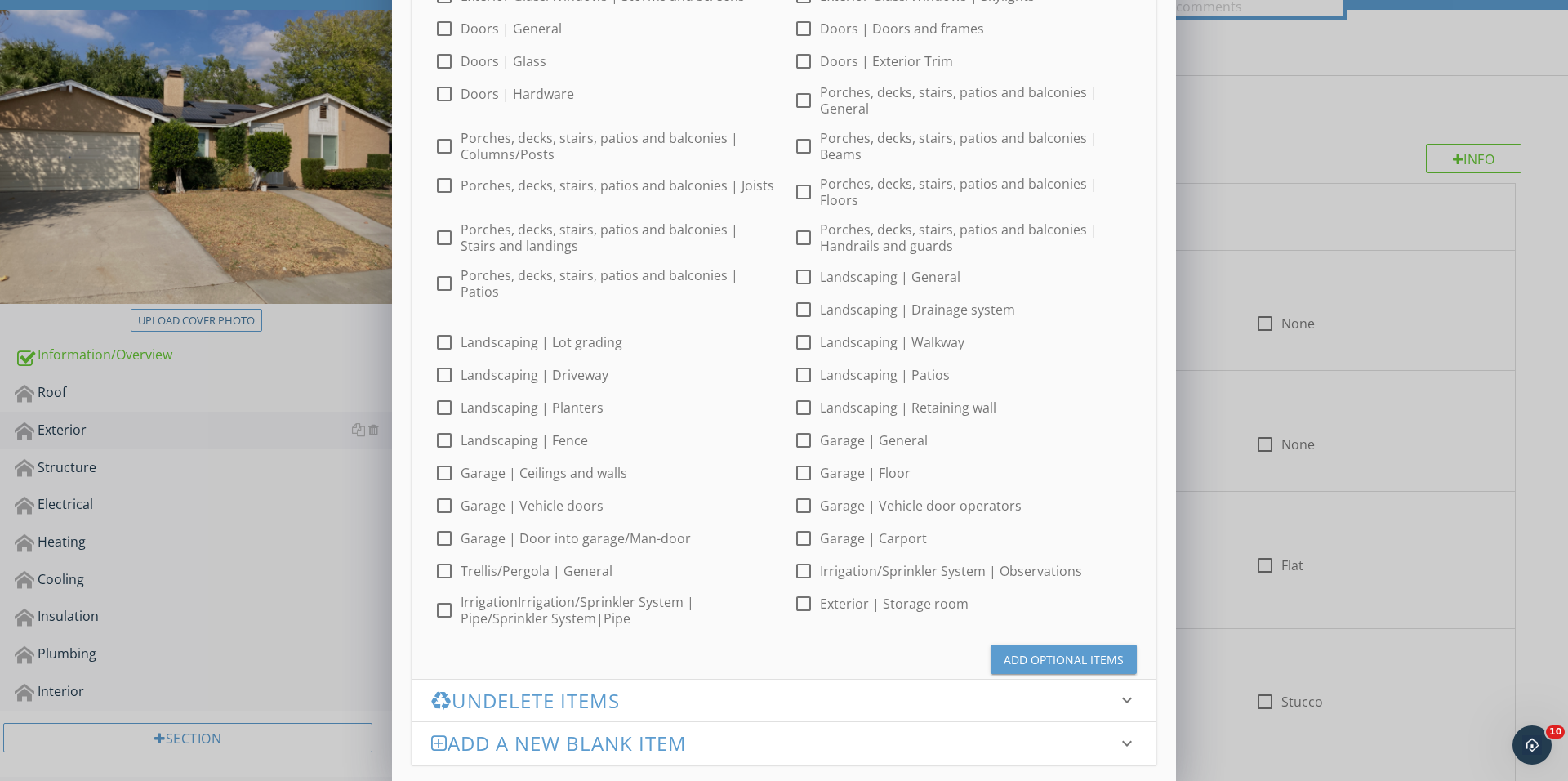
scroll to position [428, 0]
click at [1048, 653] on div "Add Optional Items" at bounding box center [1063, 660] width 120 height 17
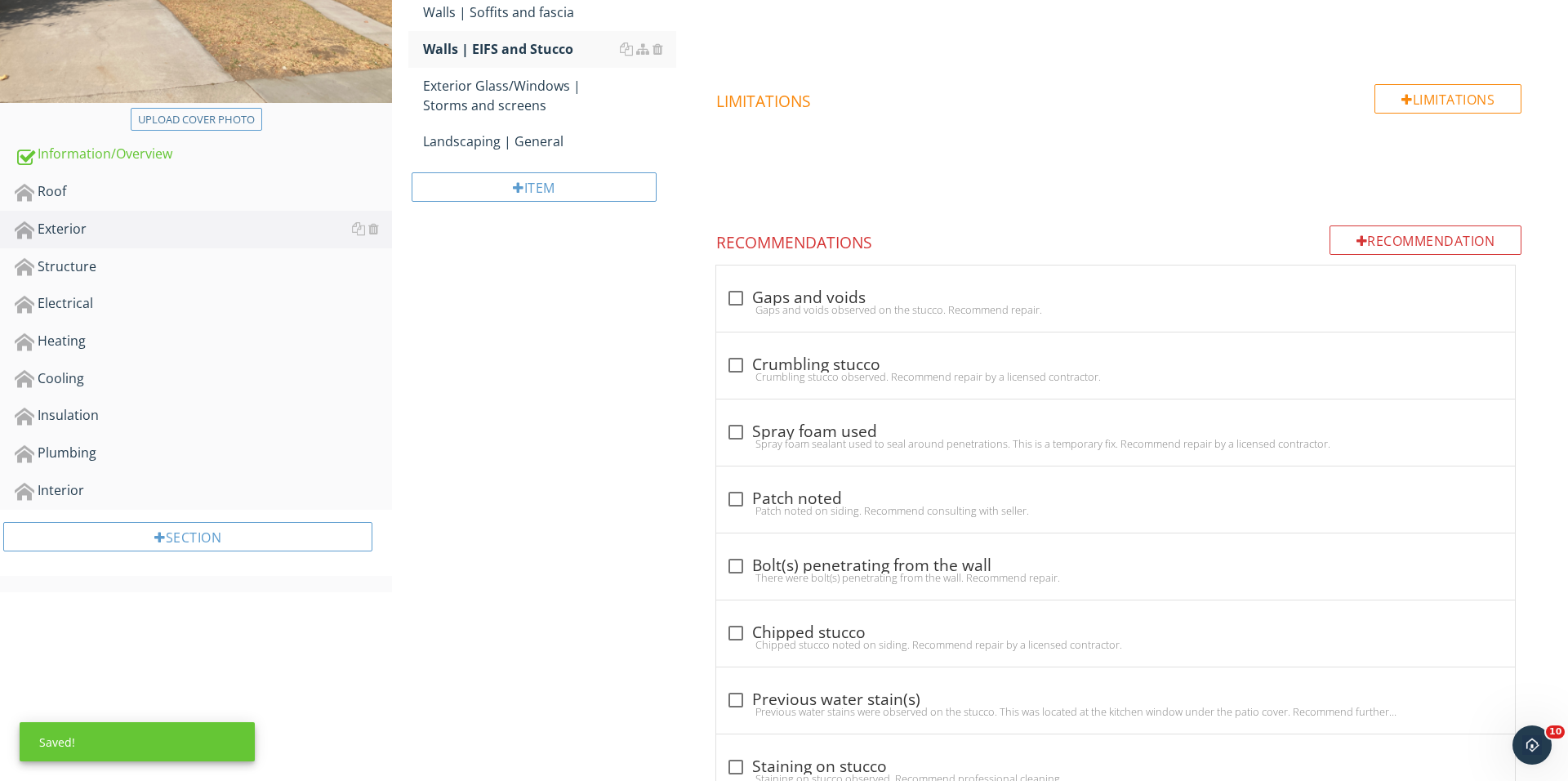
scroll to position [551, 0]
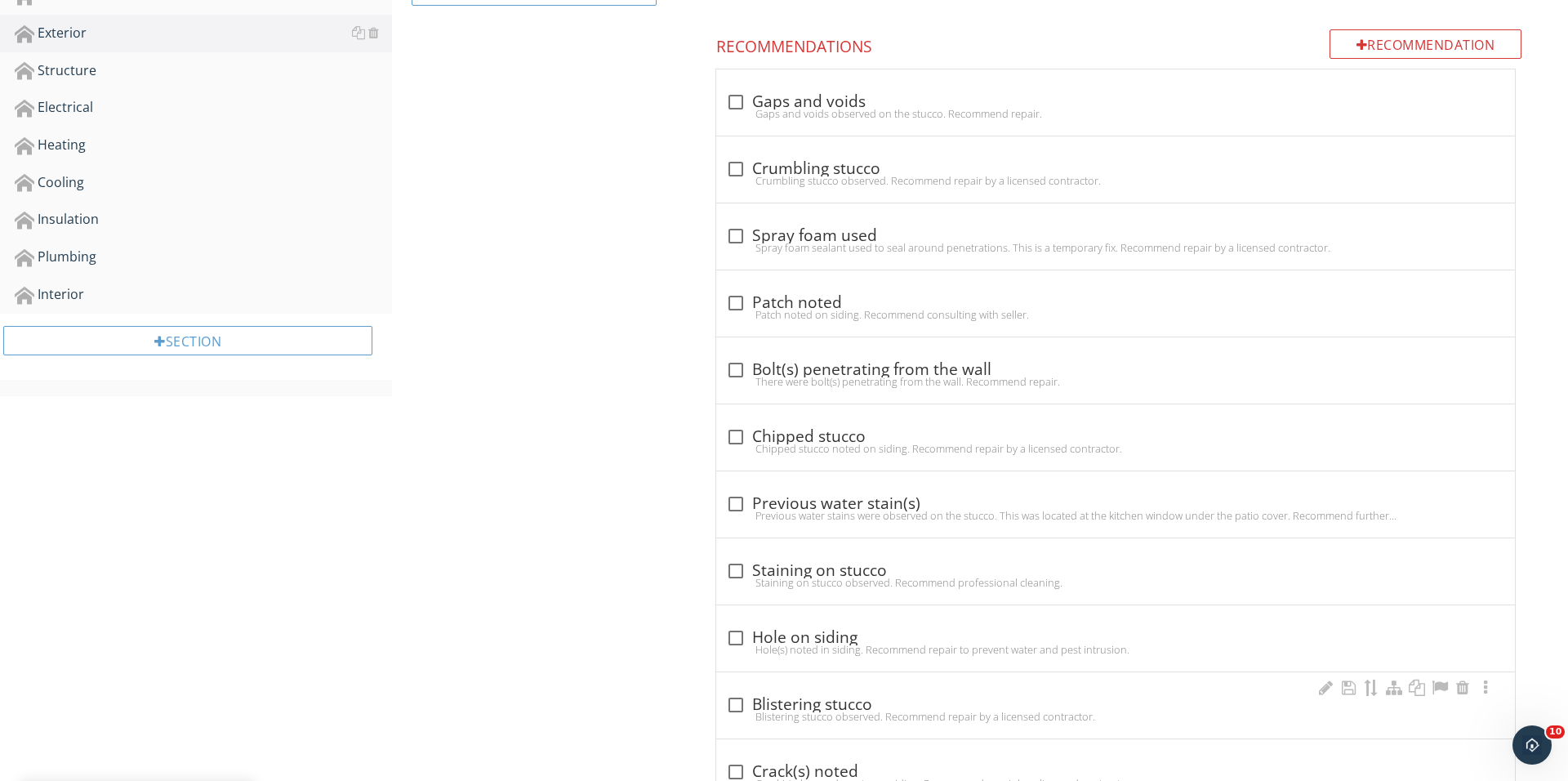
click at [732, 713] on div "Blistering stucco observed. Recommend repair by a licensed contractor." at bounding box center [1116, 716] width 779 height 13
checkbox input "true"
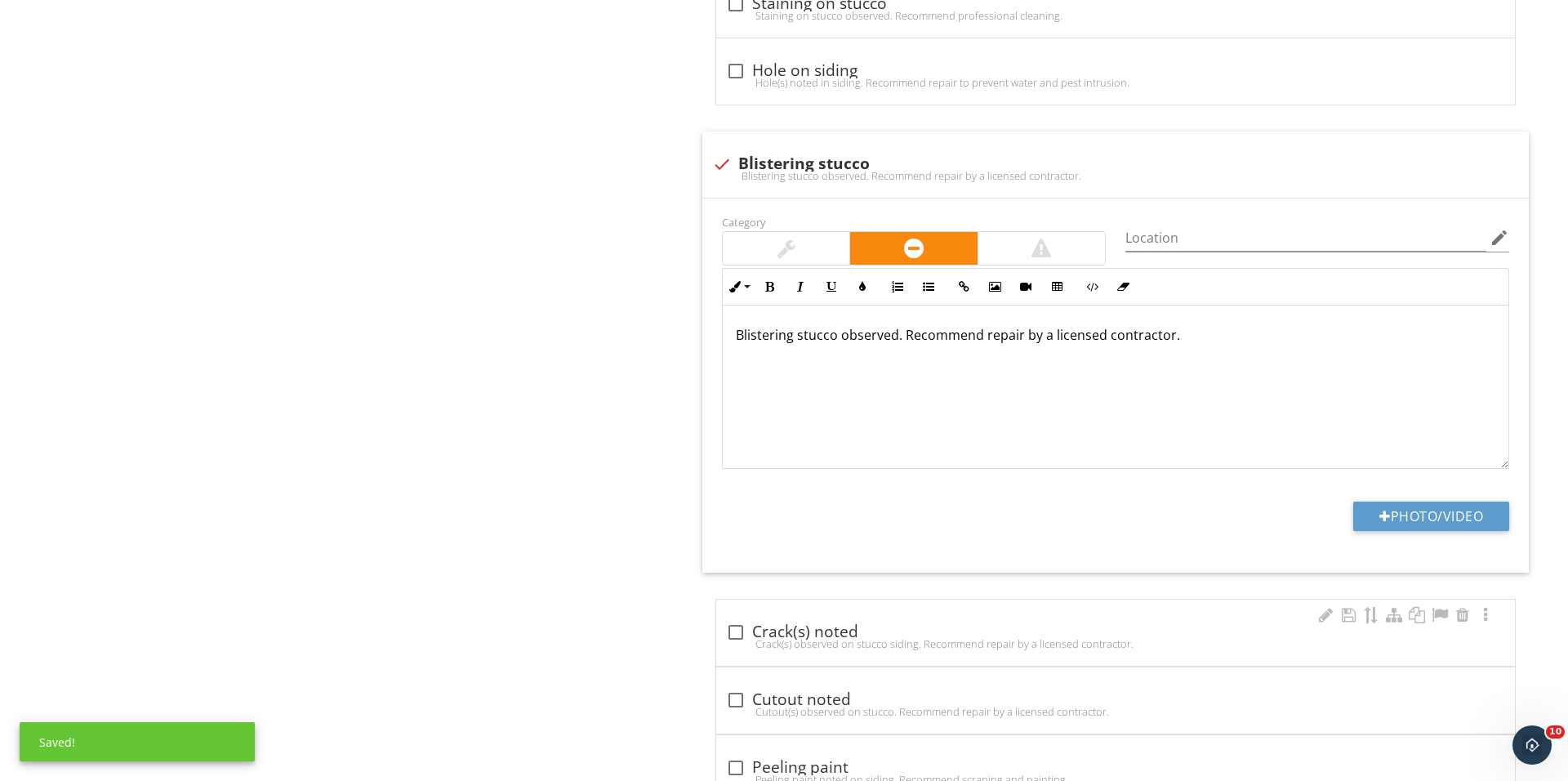
scroll to position [1146, 0]
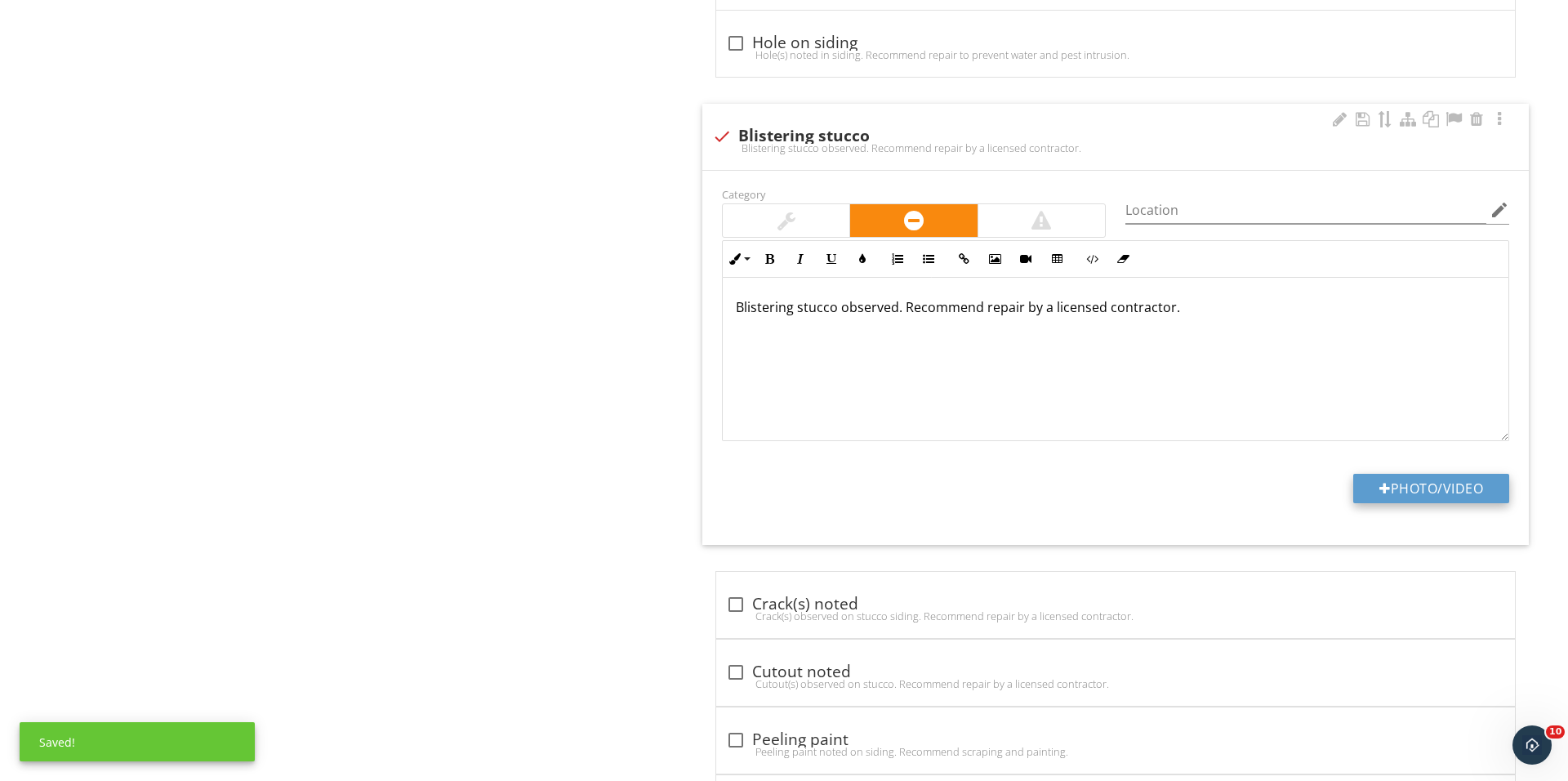
click at [1380, 495] on div at bounding box center [1384, 488] width 11 height 13
type input "C:\fakepath\IMG_1795.JPG"
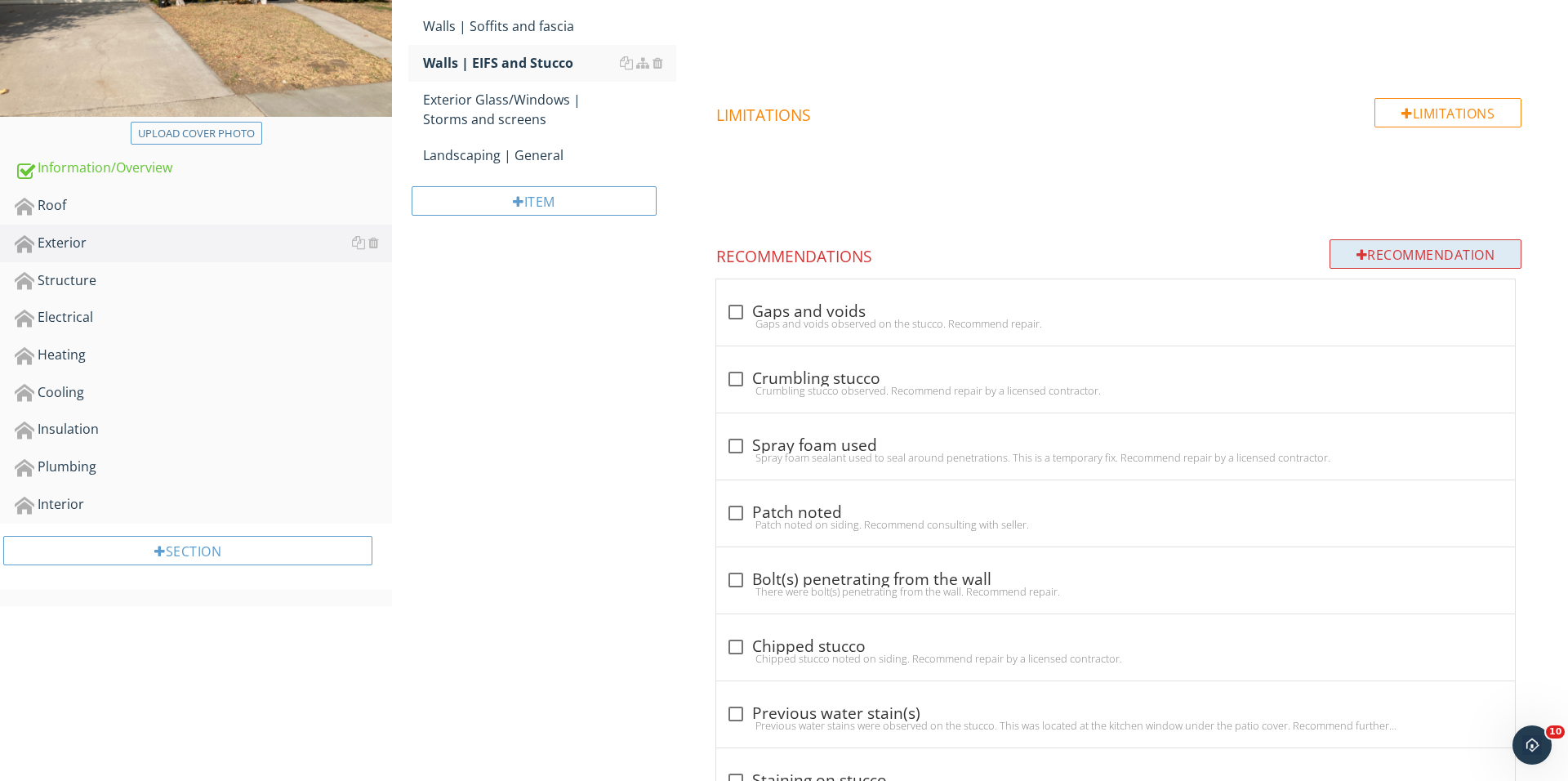
click at [1393, 249] on div "Recommendation" at bounding box center [1426, 254] width 193 height 29
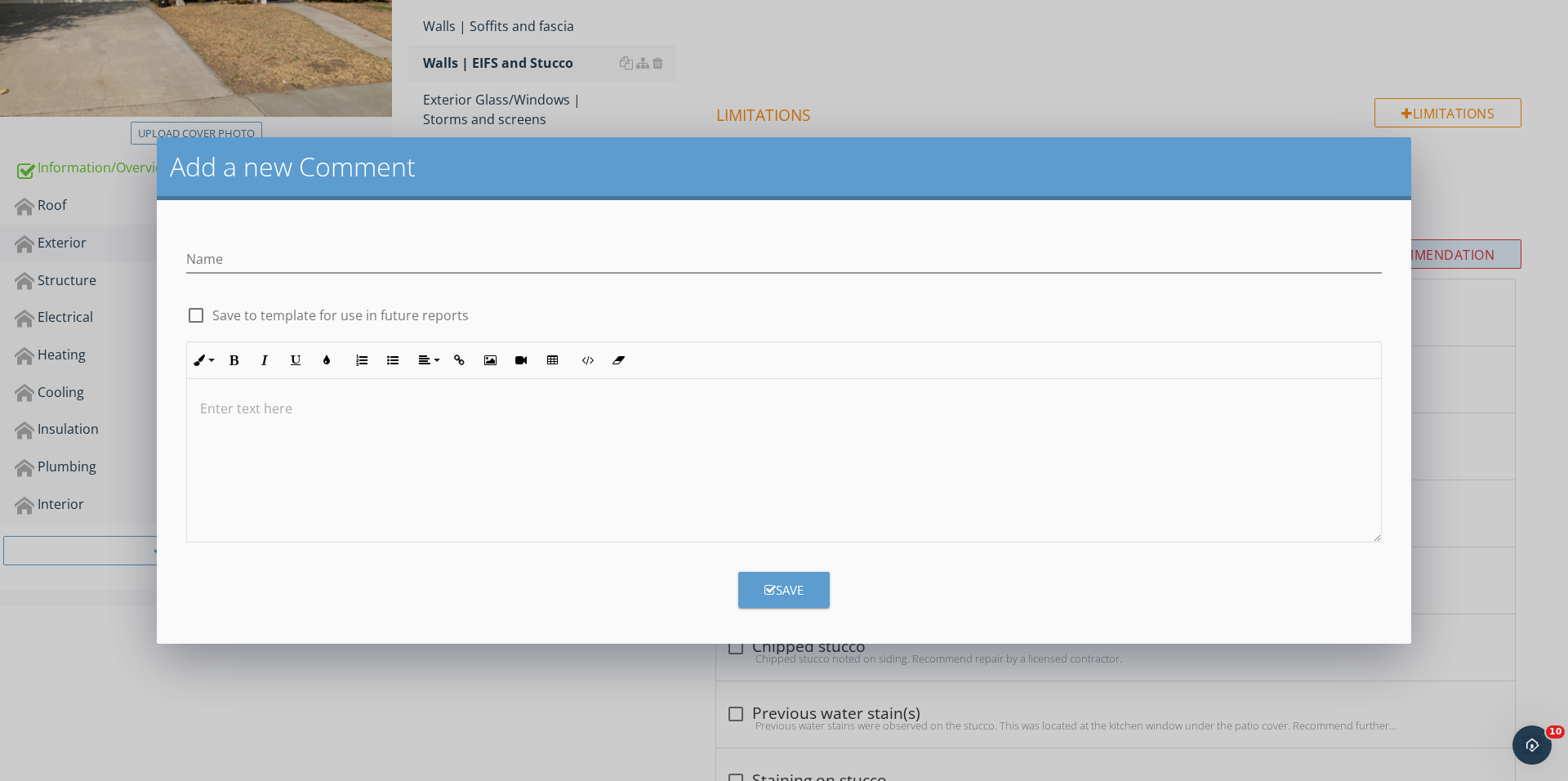
scroll to position [340, 0]
type input "Deteriorated cover"
click at [370, 490] on div at bounding box center [784, 461] width 1194 height 164
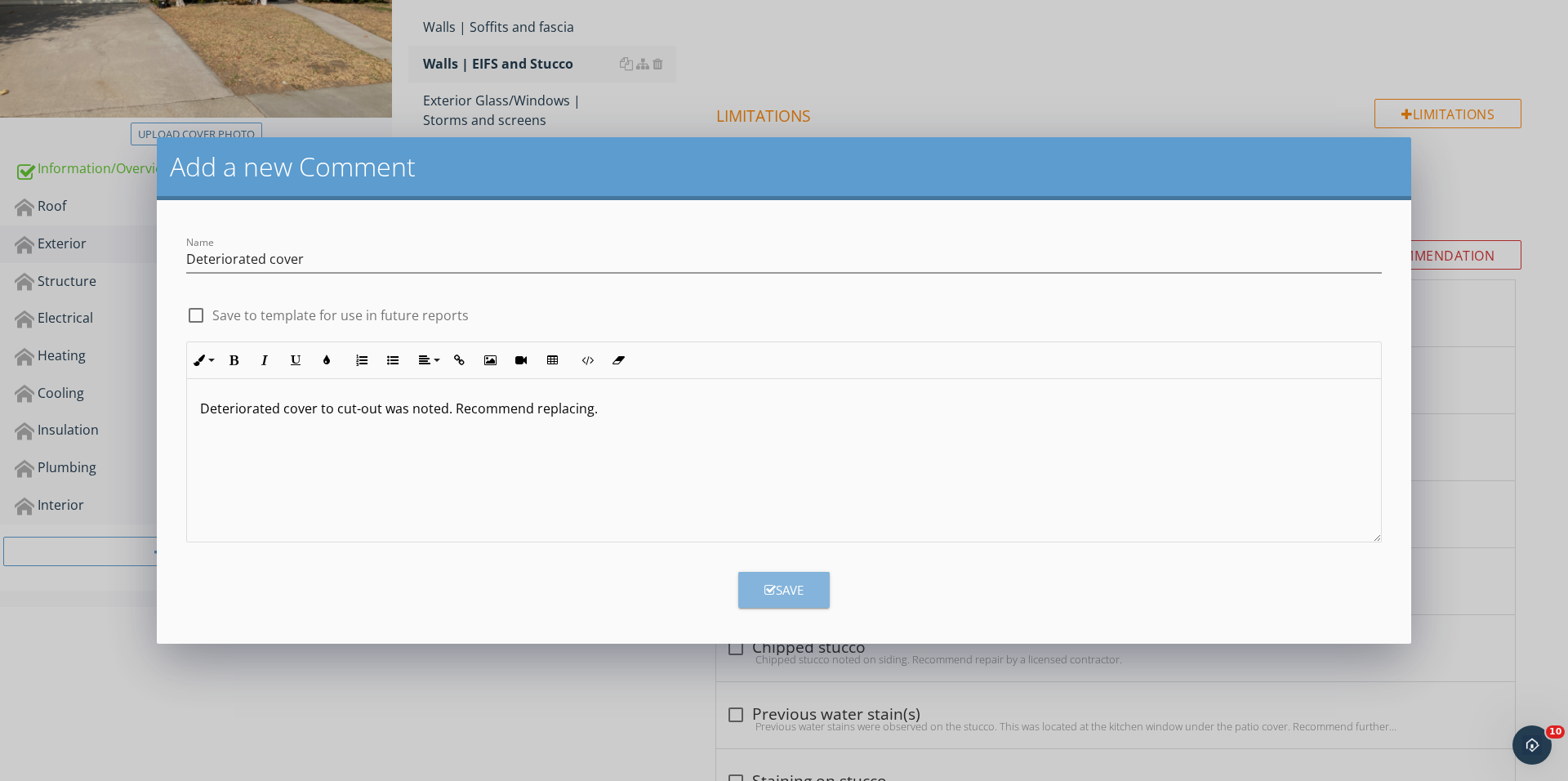
click at [765, 586] on icon "button" at bounding box center [769, 590] width 11 height 12
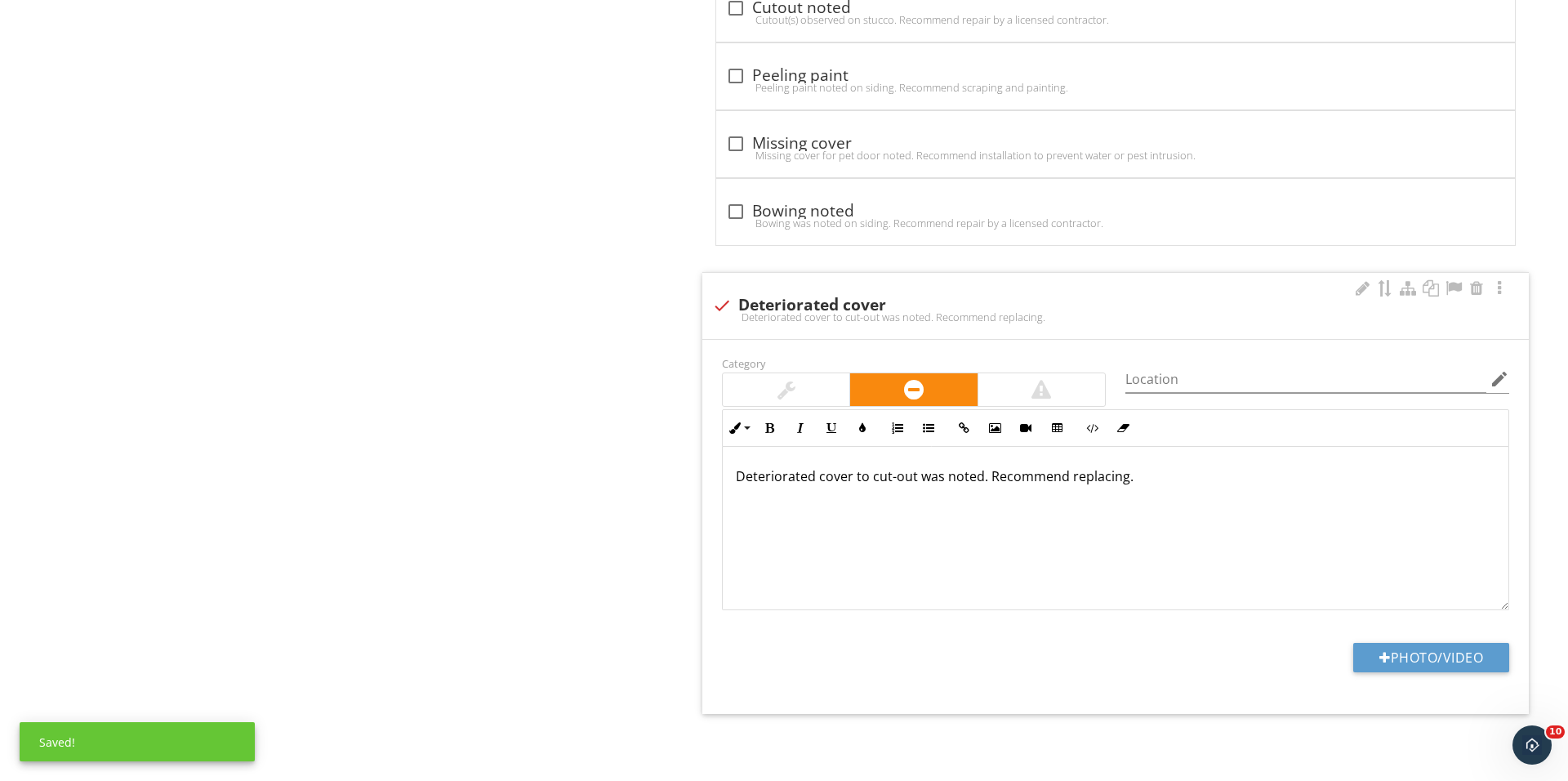
scroll to position [1988, 0]
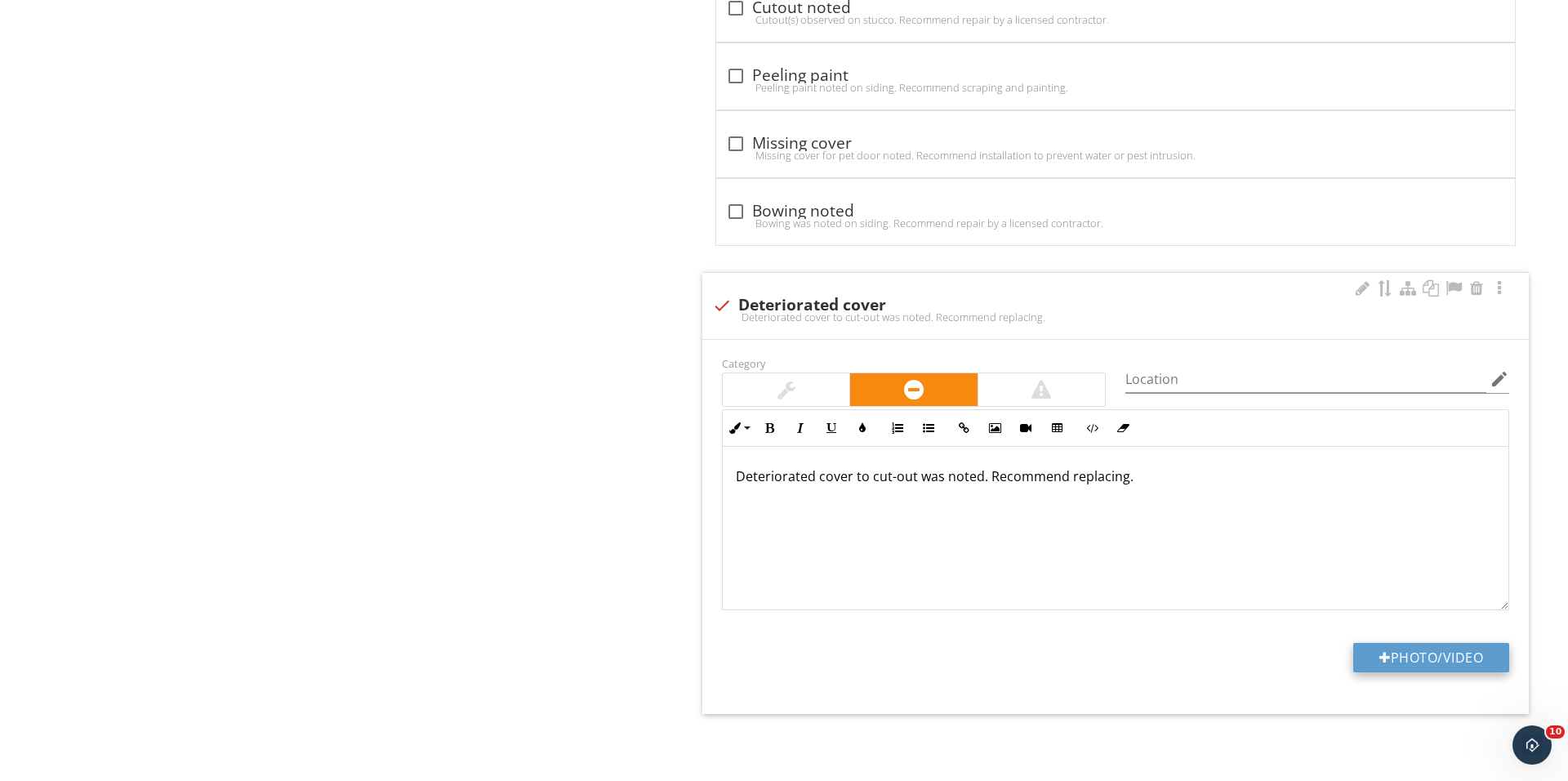
click at [1432, 665] on button "Photo/Video" at bounding box center [1430, 658] width 156 height 29
type input "C:\fakepath\IMG_1817.JPG"
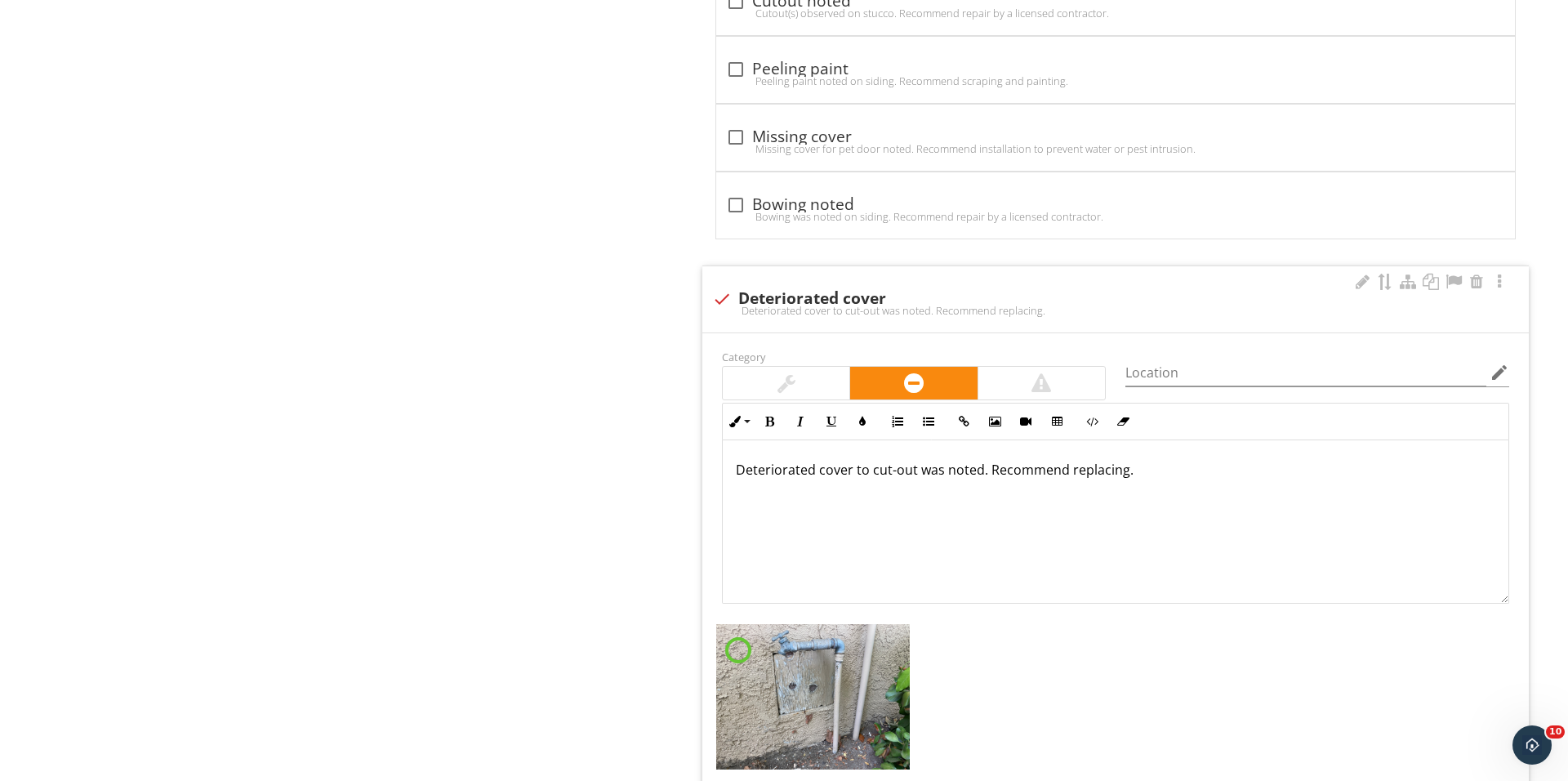
click at [768, 390] on div at bounding box center [786, 384] width 127 height 33
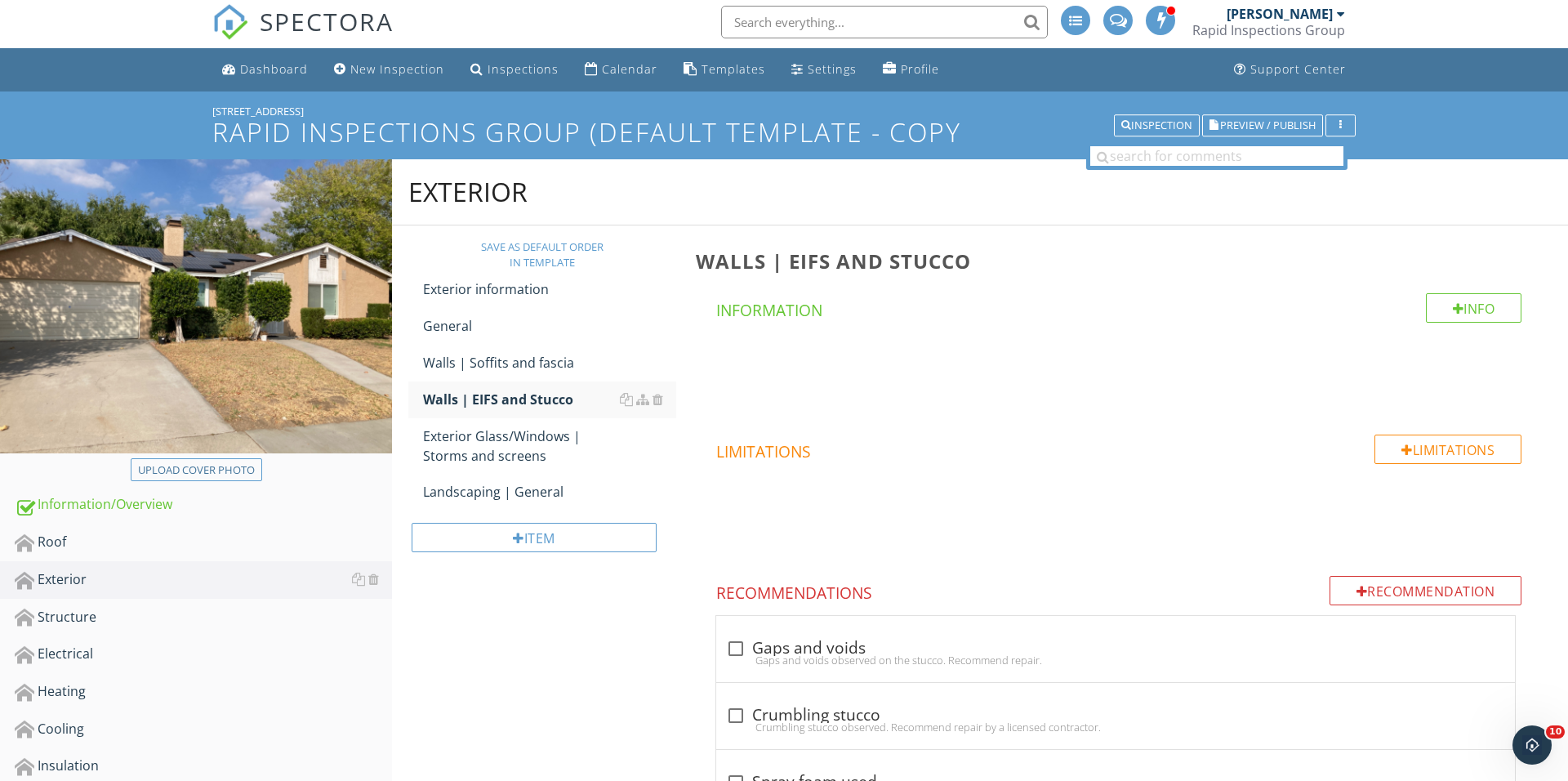
scroll to position [171, 0]
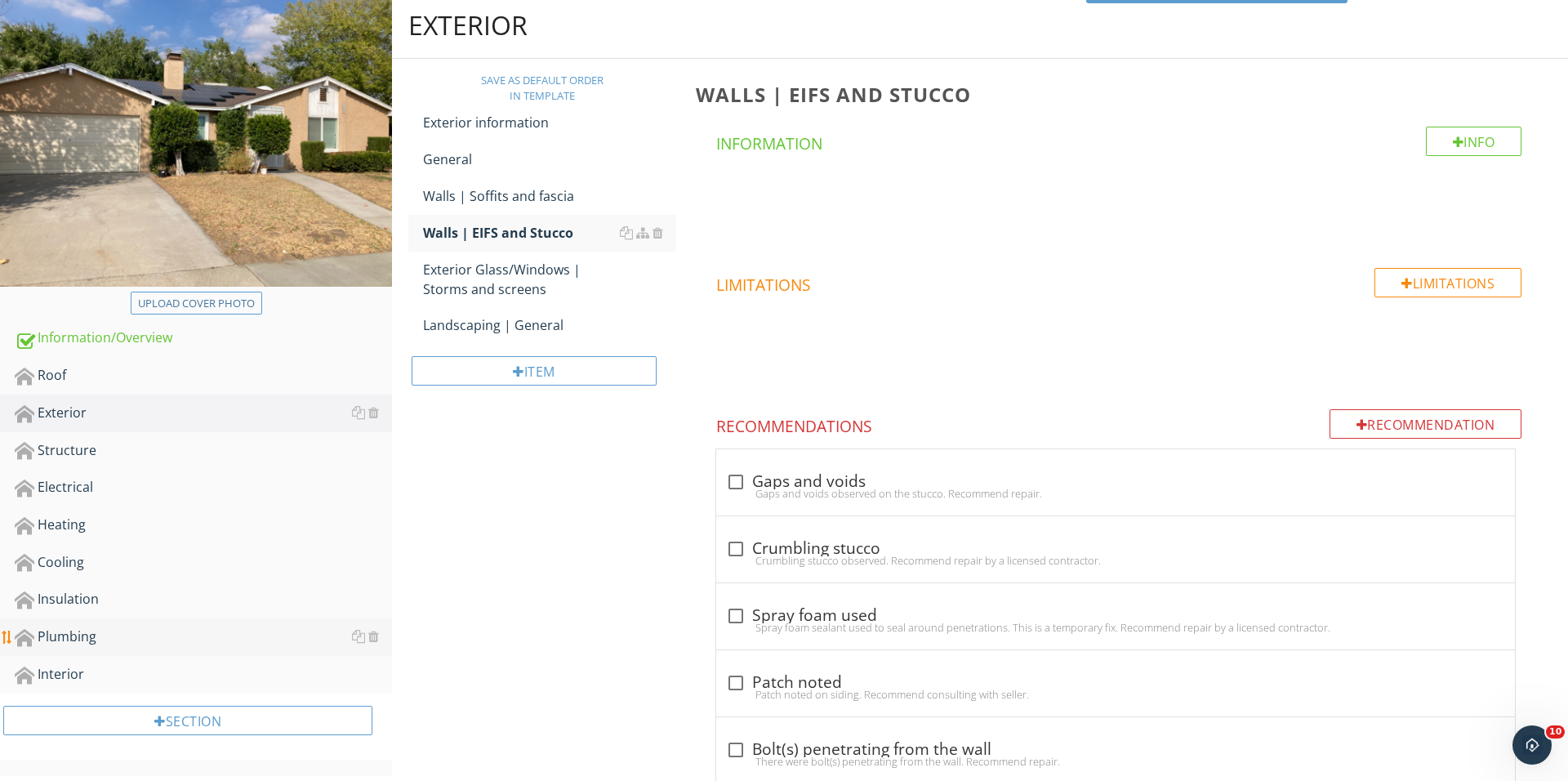
click at [135, 639] on div "Plumbing" at bounding box center [203, 637] width 377 height 22
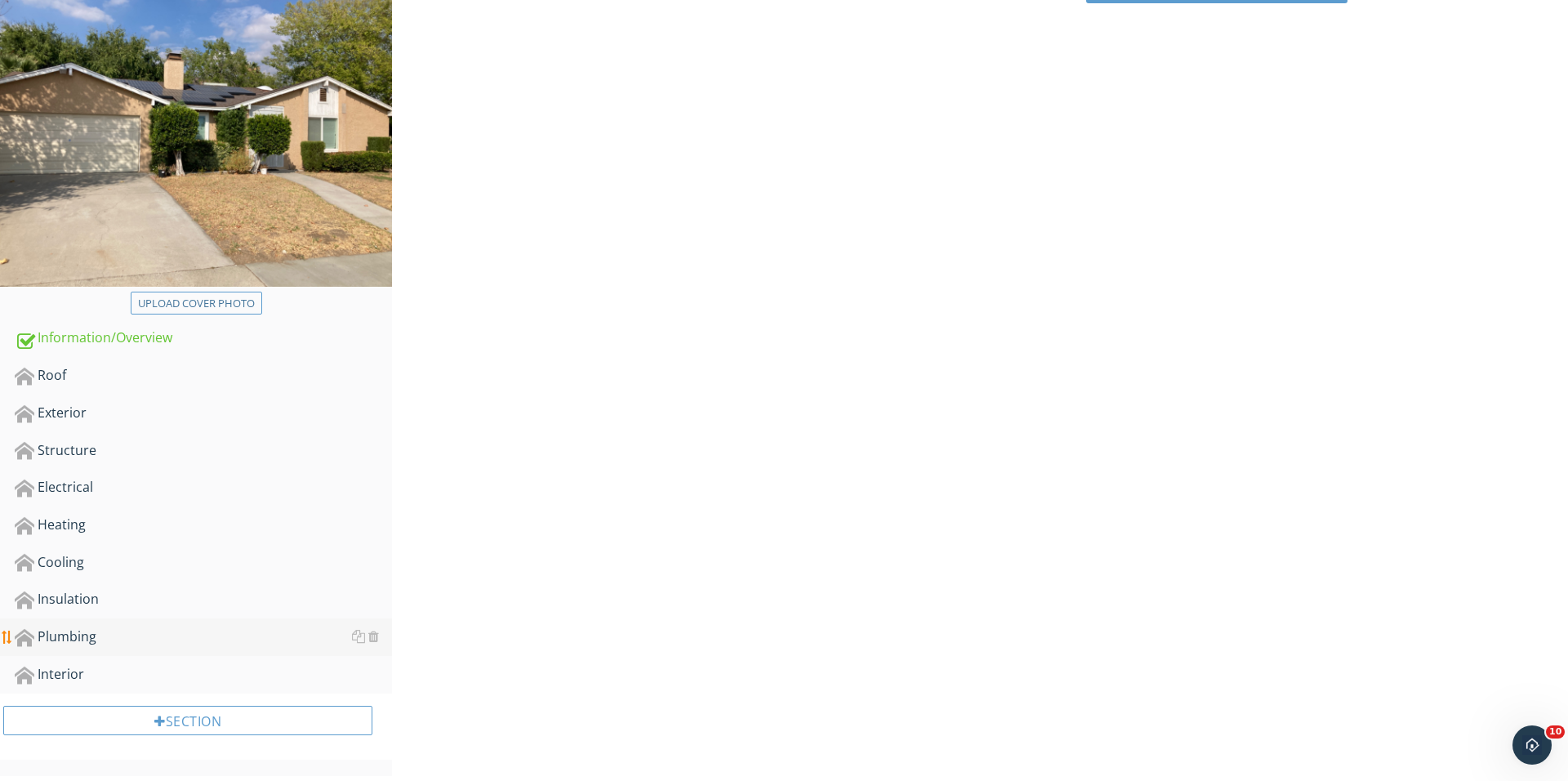
scroll to position [170, 0]
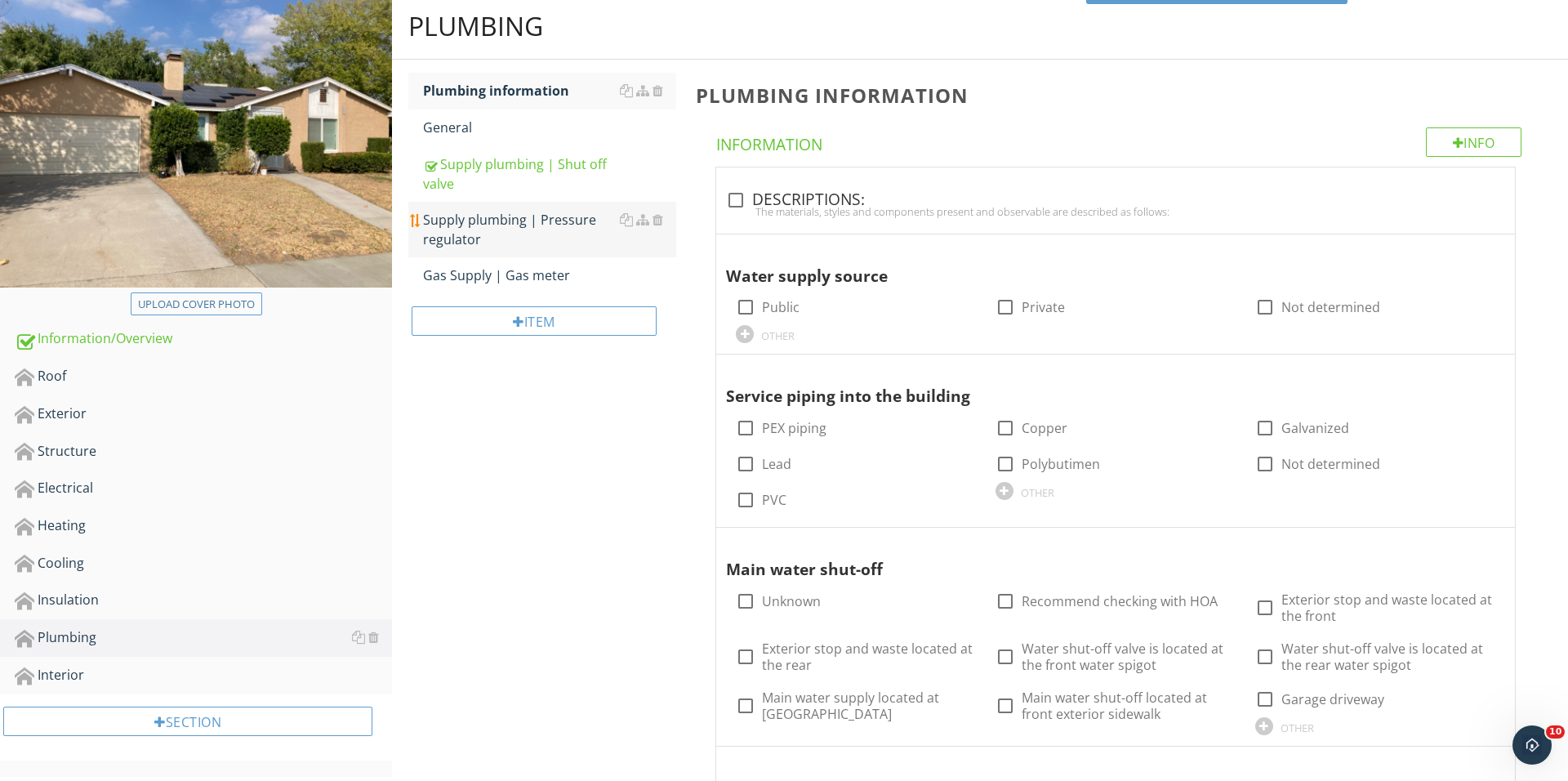
click at [527, 223] on div "Supply plumbing | Pressure regulator" at bounding box center [550, 229] width 253 height 39
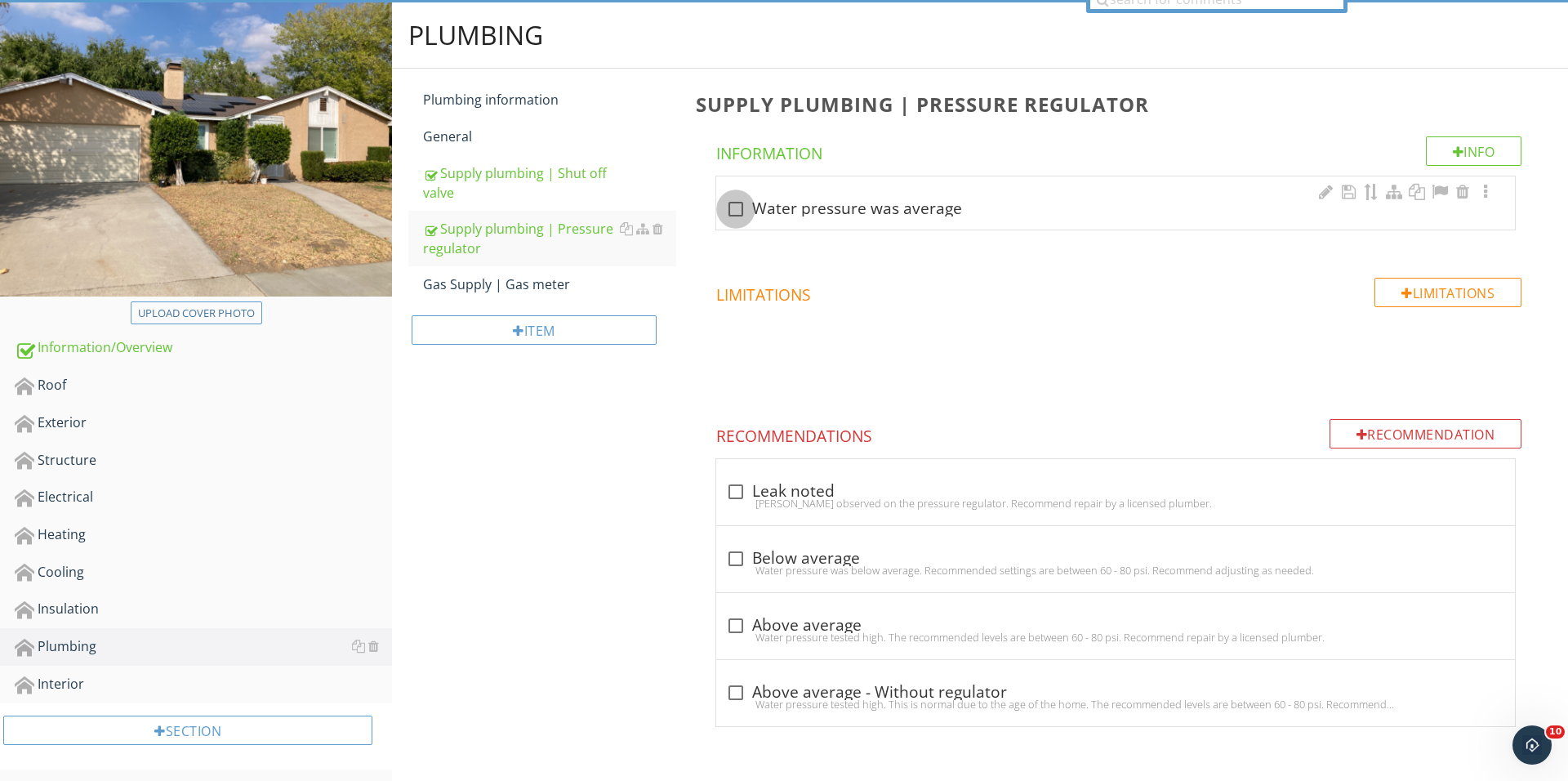
click at [743, 213] on div at bounding box center [736, 209] width 28 height 28
checkbox input "true"
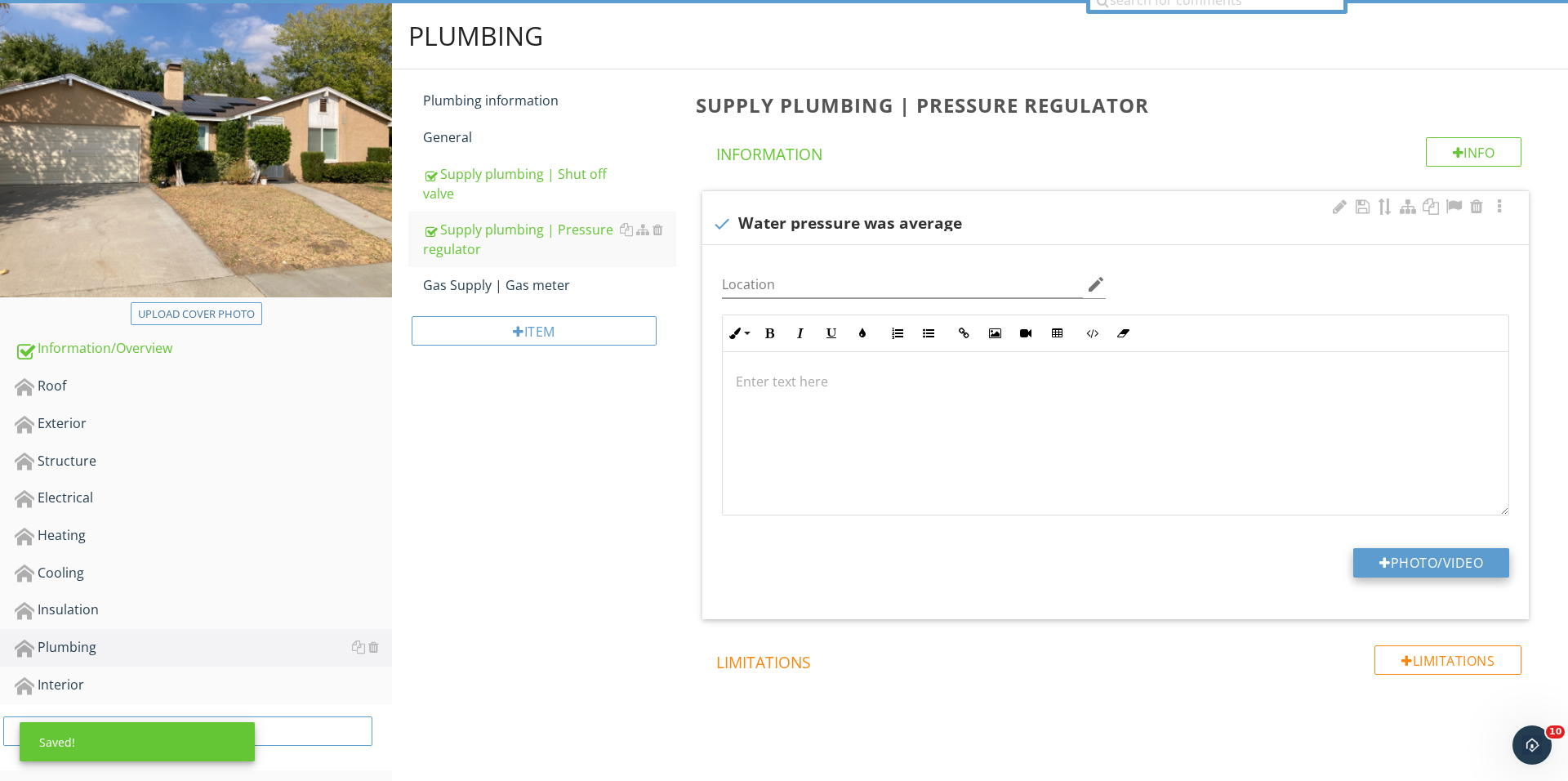
click at [1379, 564] on div at bounding box center [1384, 562] width 11 height 13
type input "C:\fakepath\IMG_1819.JPG"
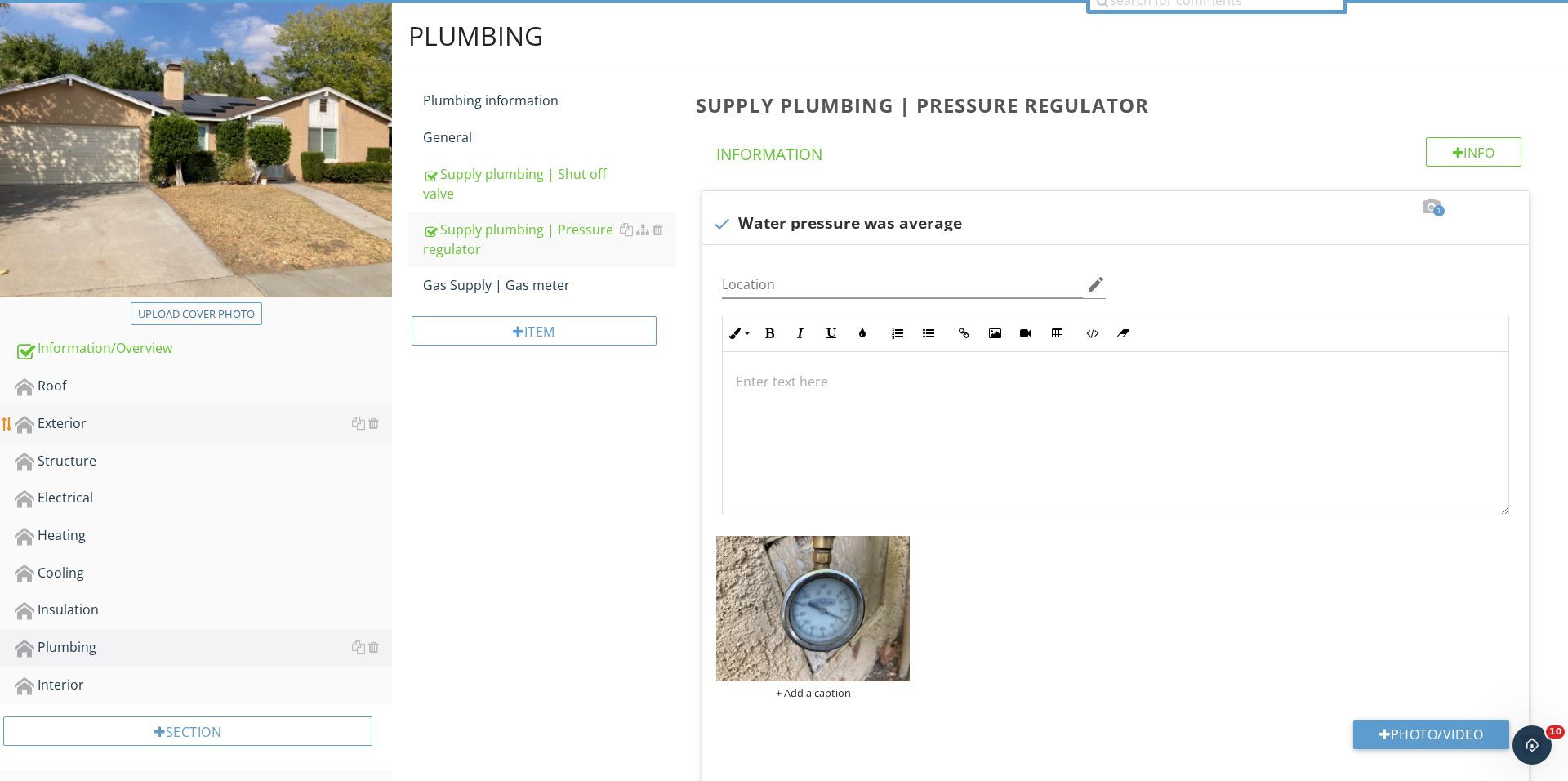
click at [177, 438] on link "Exterior" at bounding box center [203, 424] width 377 height 38
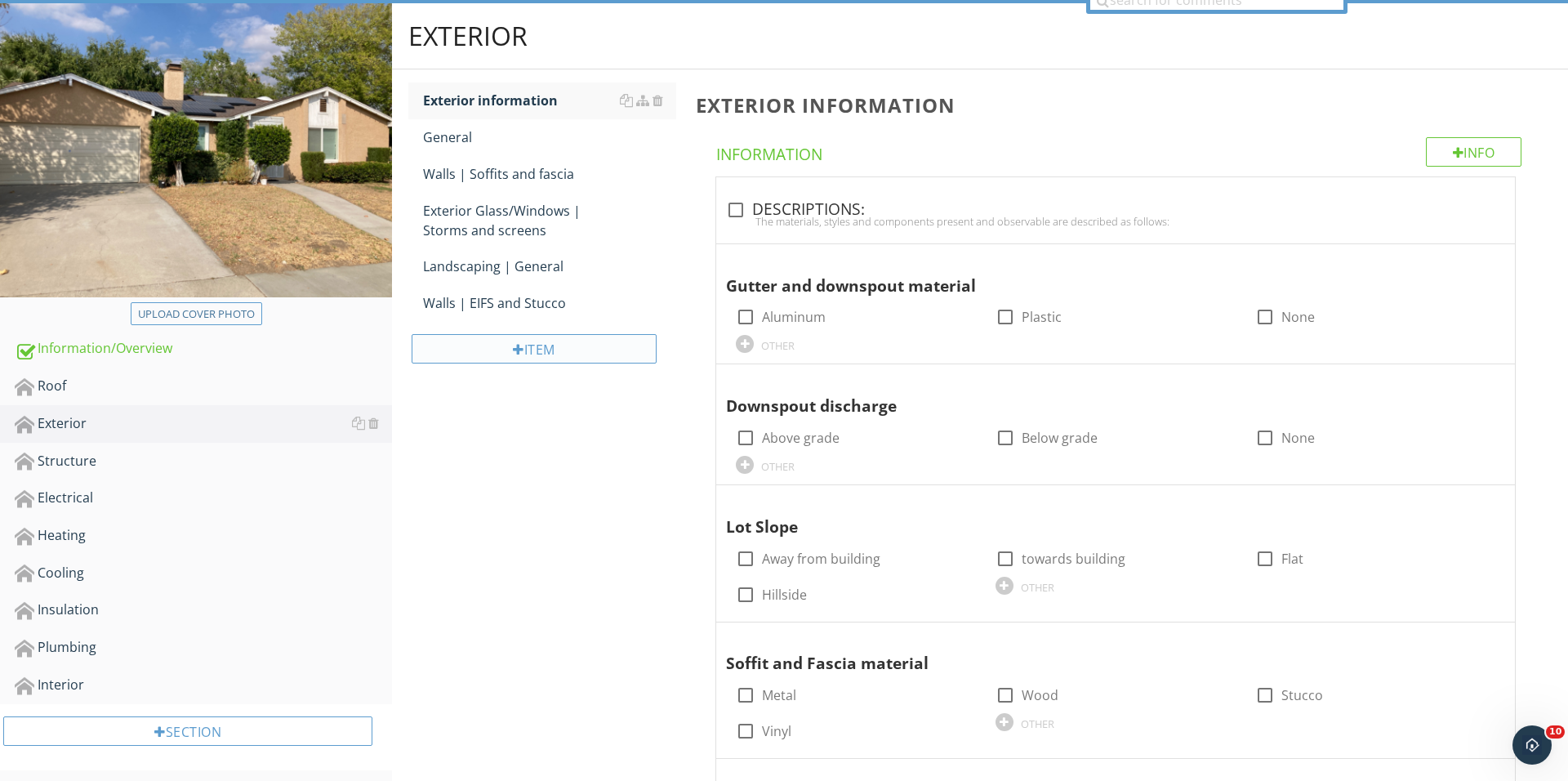
click at [531, 350] on div "Item" at bounding box center [534, 349] width 245 height 29
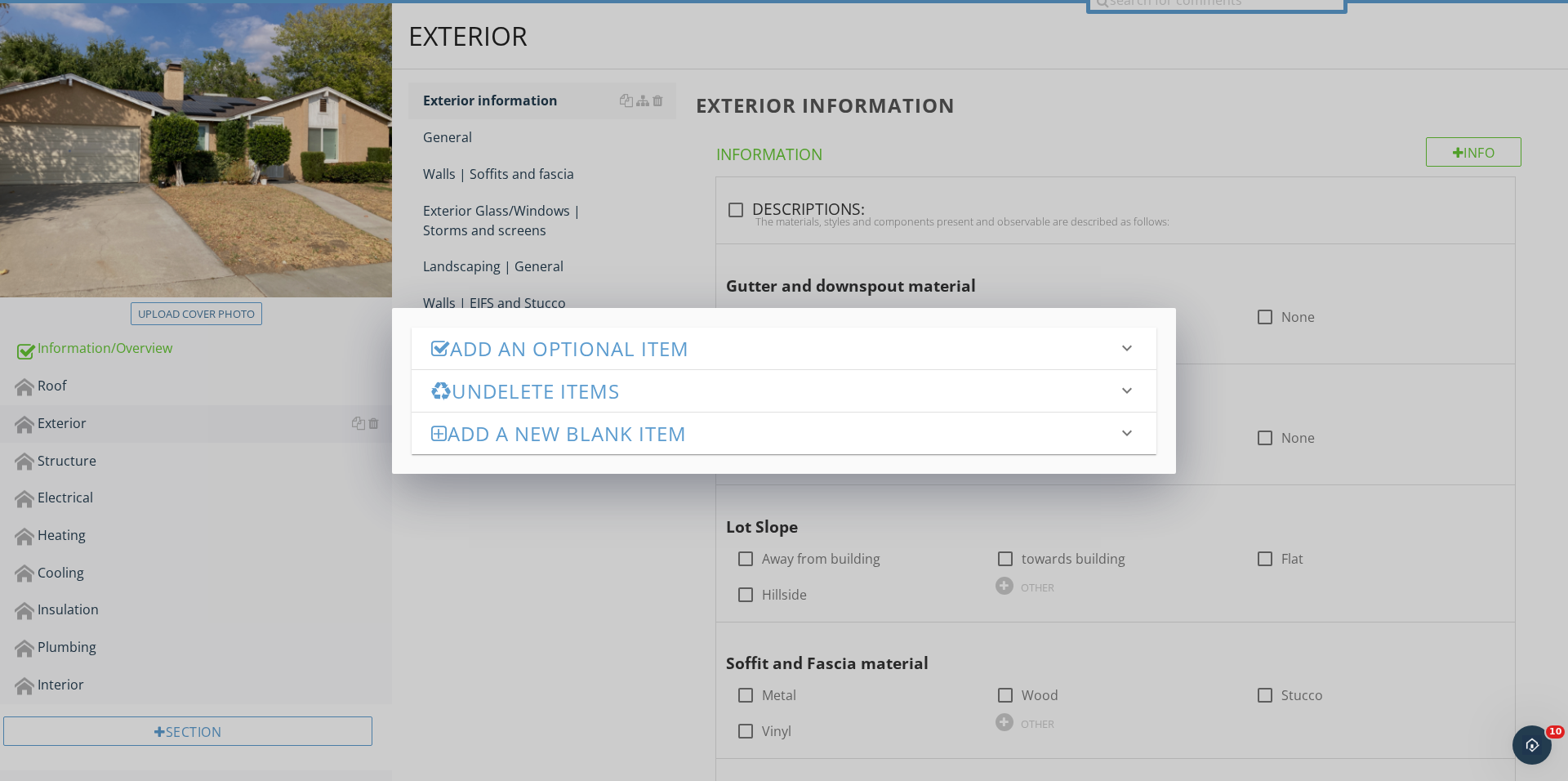
click at [634, 322] on div "Add an Optional Item keyboard_arrow_down check_box_outline_blank General check_…" at bounding box center [784, 390] width 784 height 166
click at [629, 345] on h3 "Add an Optional Item" at bounding box center [774, 348] width 686 height 22
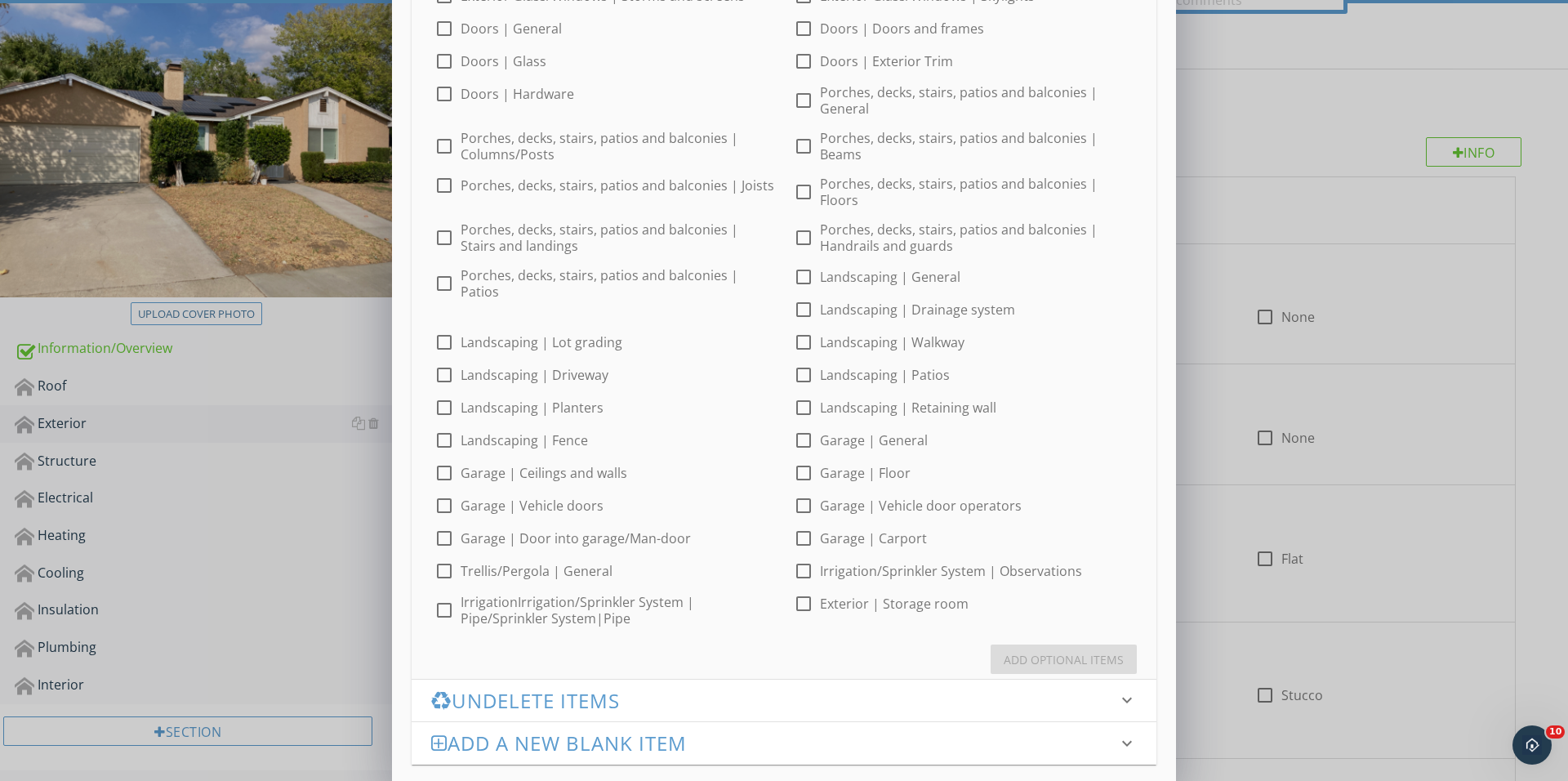
scroll to position [428, 0]
click at [458, 597] on div at bounding box center [444, 611] width 28 height 28
checkbox input "true"
click at [1071, 652] on div "Add Optional Items" at bounding box center [1063, 660] width 120 height 17
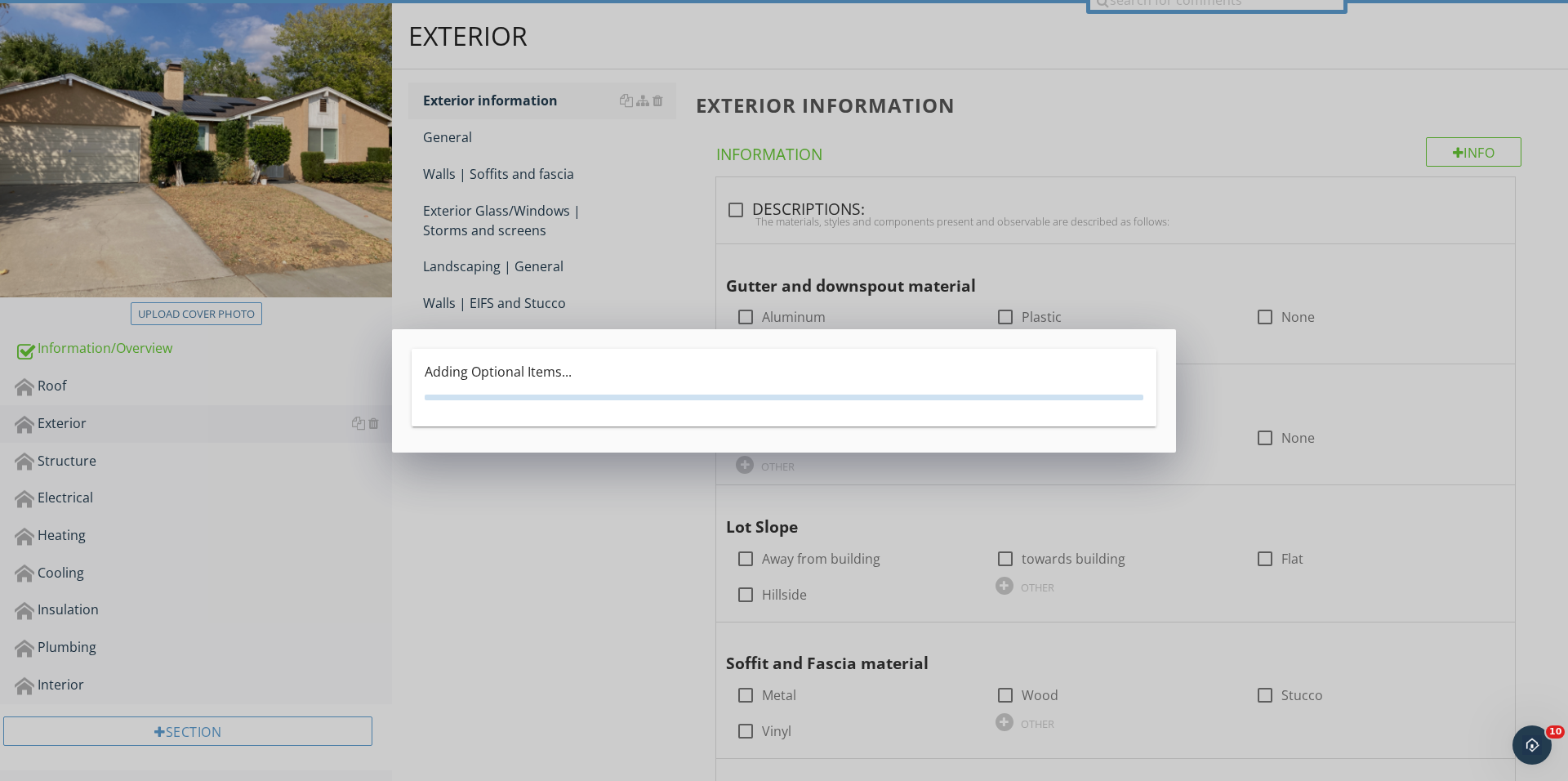
scroll to position [0, 0]
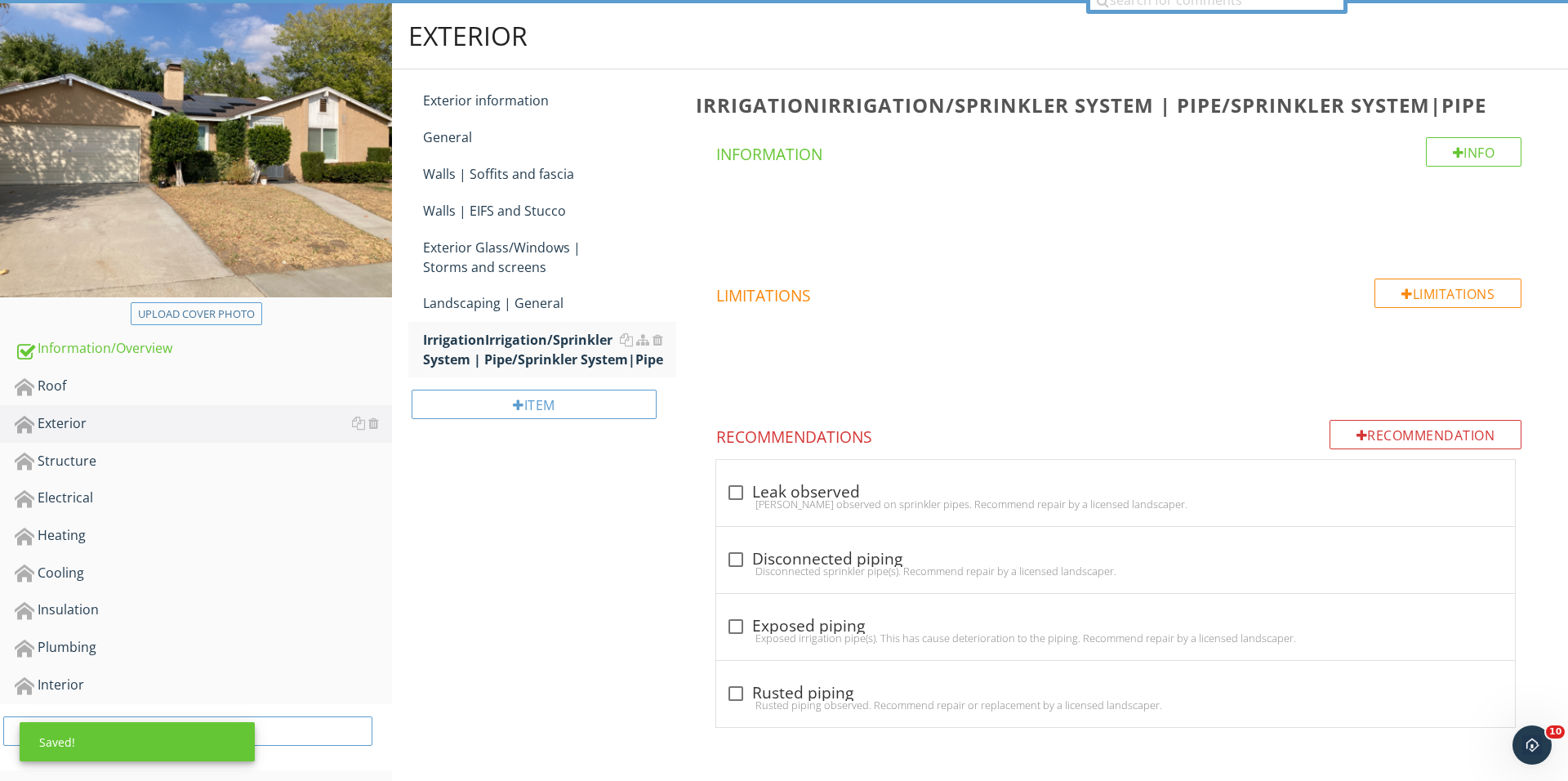
scroll to position [161, 0]
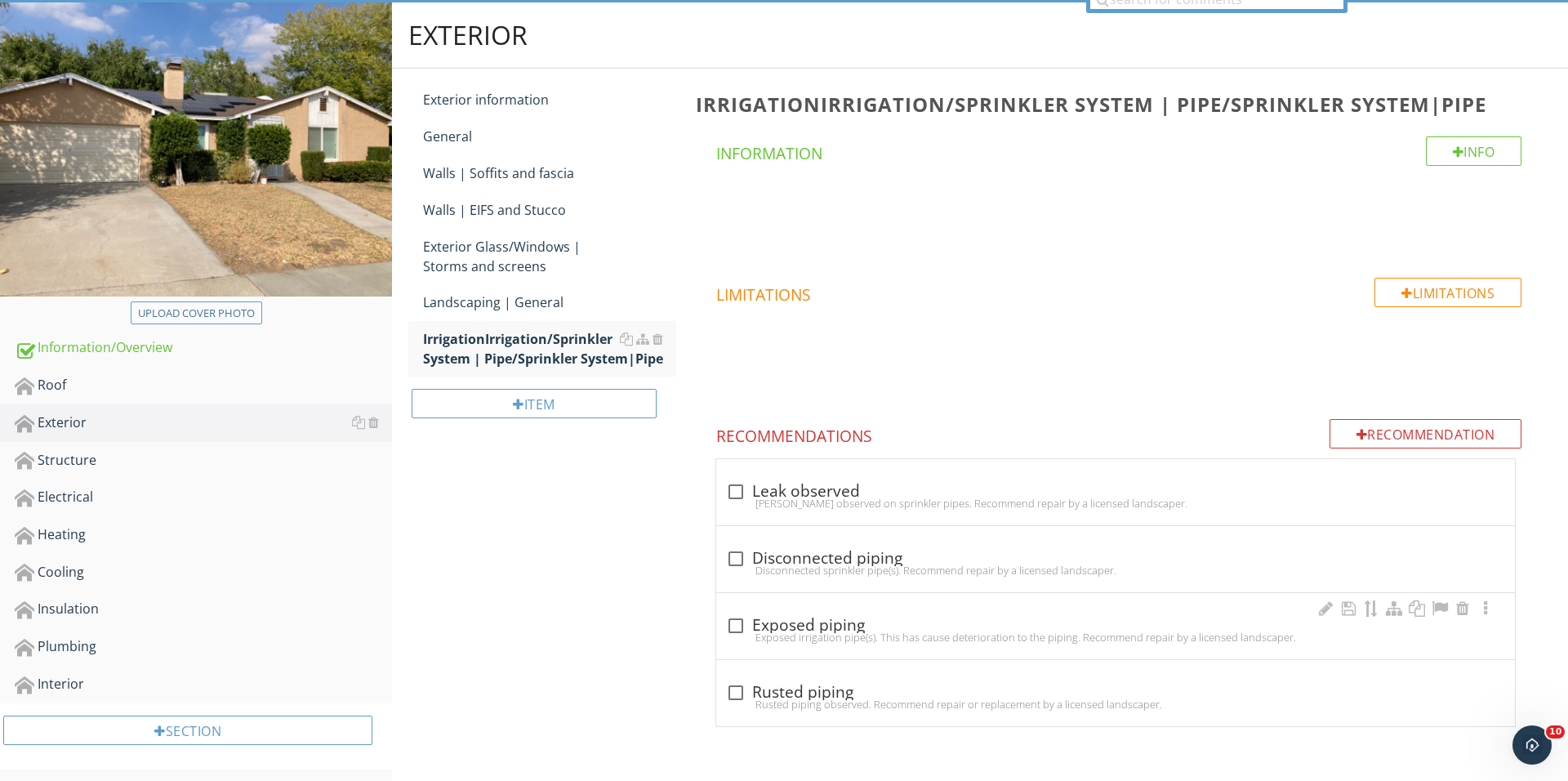
click at [737, 635] on div "Exposed irrigation pipe(s). This has cause deterioration to the piping. Recomme…" at bounding box center [1116, 637] width 779 height 13
checkbox input "true"
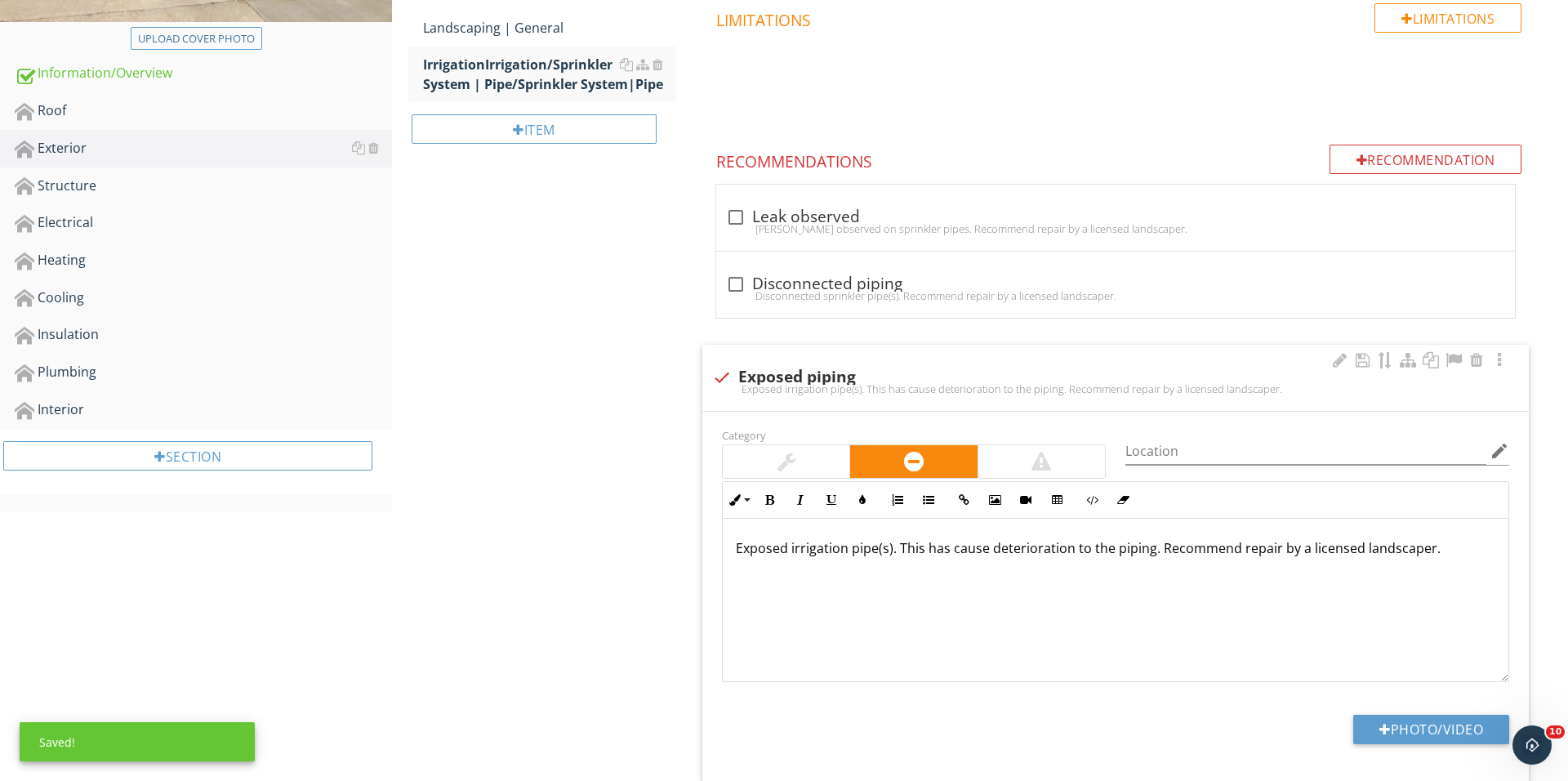
scroll to position [576, 0]
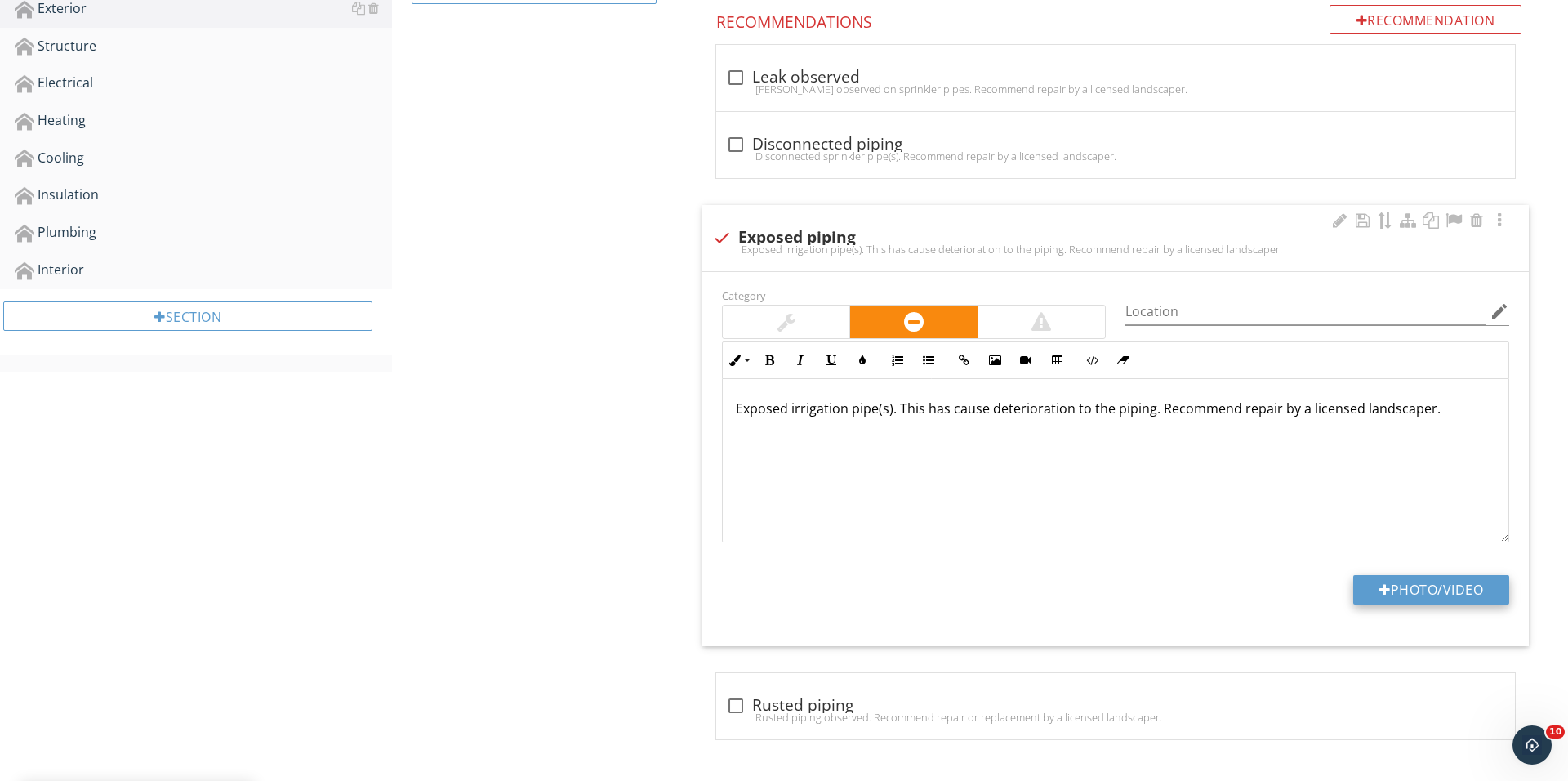
click at [1397, 597] on button "Photo/Video" at bounding box center [1430, 590] width 156 height 29
type input "C:\fakepath\IMG_1821.JPG"
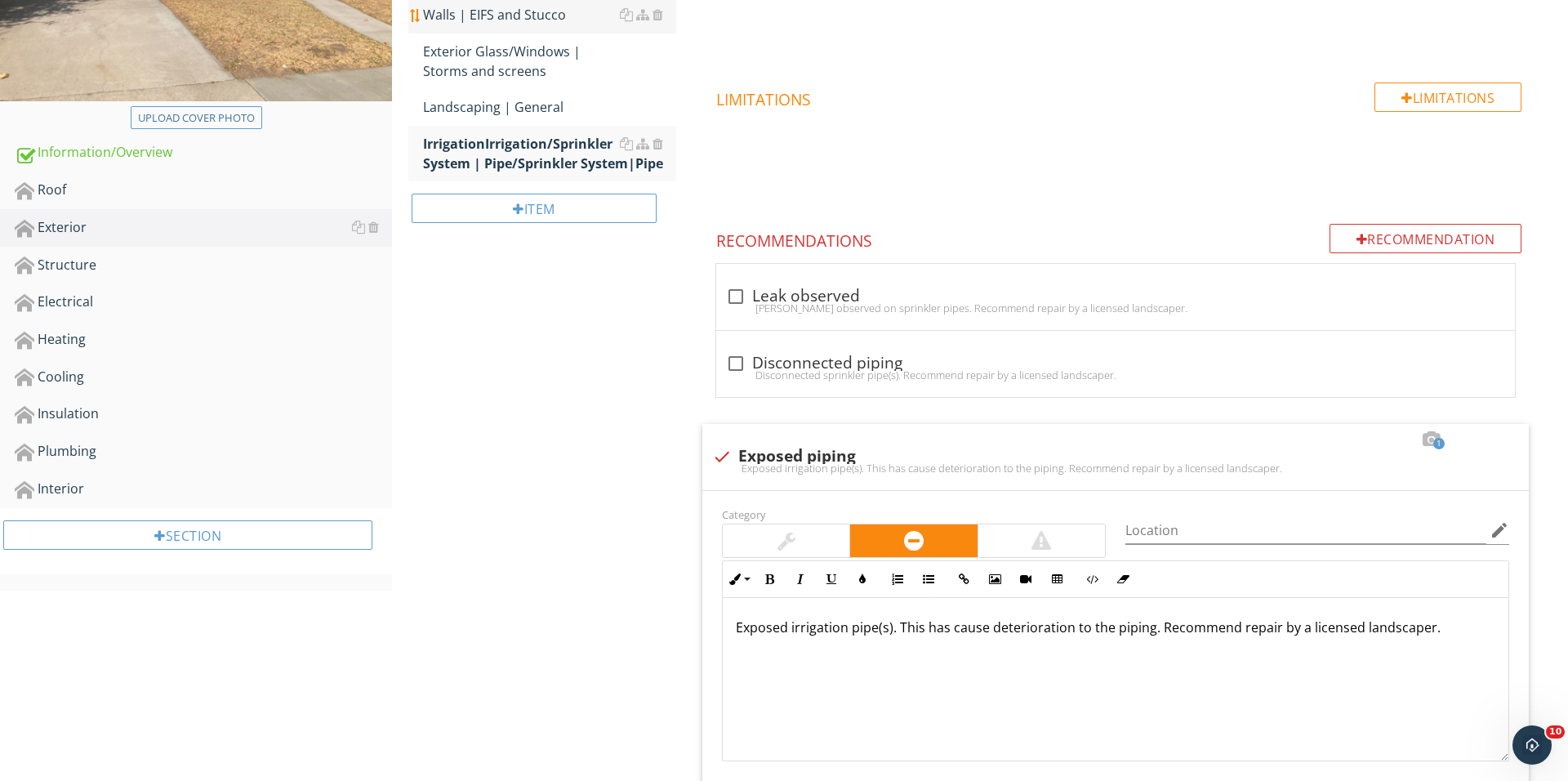
scroll to position [191, 0]
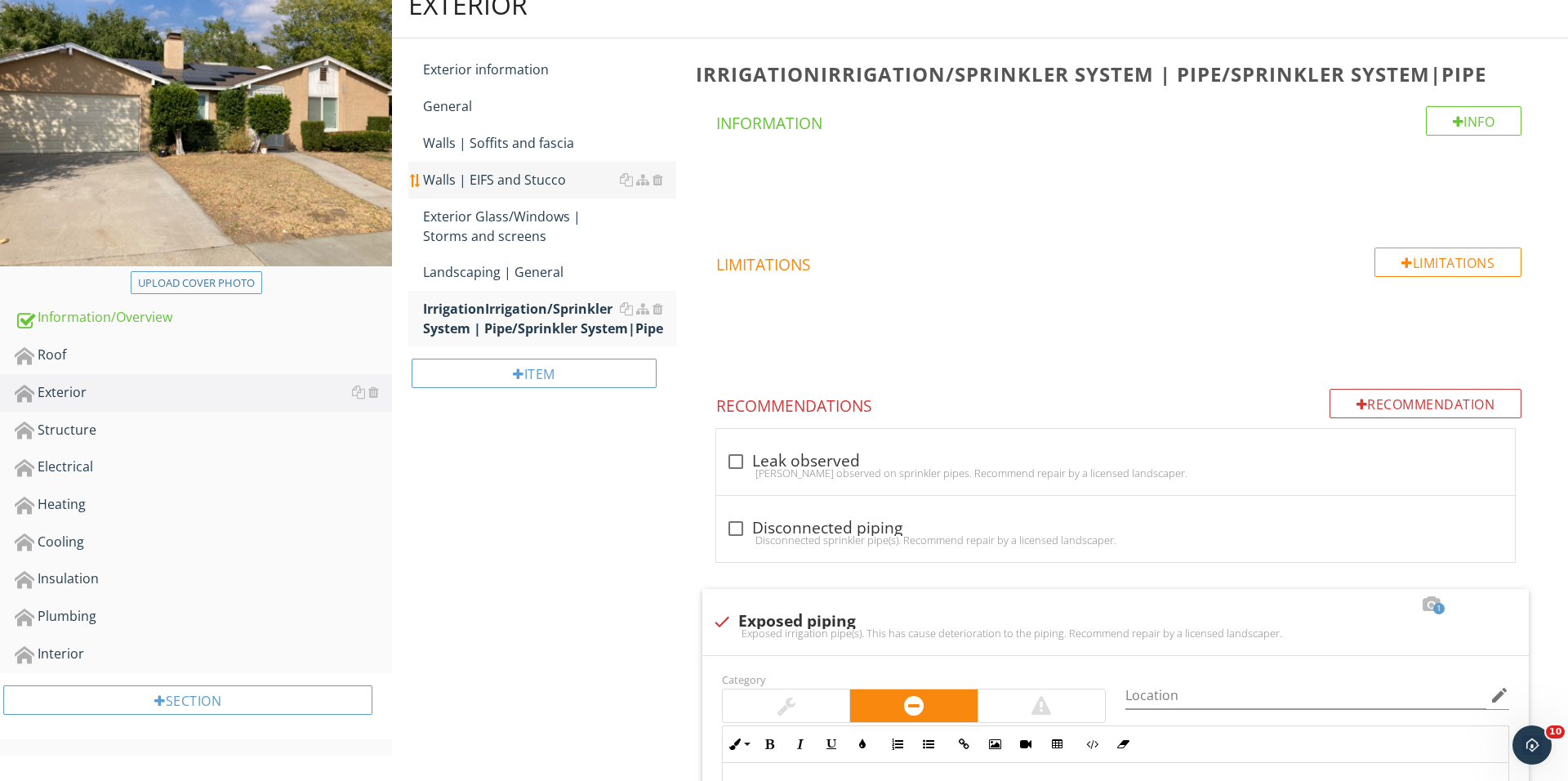
click at [539, 182] on div "Walls | EIFS and Stucco" at bounding box center [550, 179] width 253 height 20
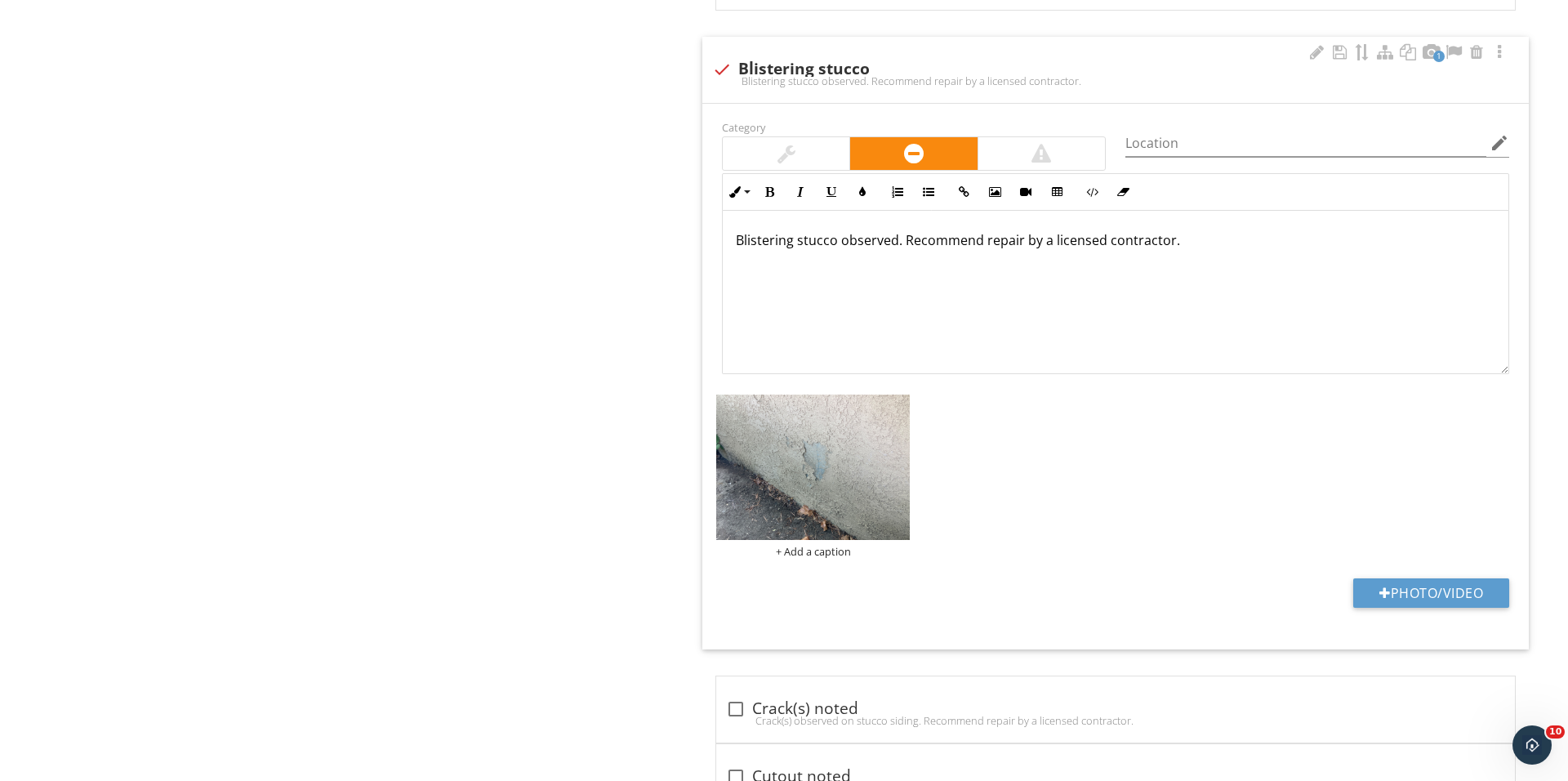
scroll to position [1285, 0]
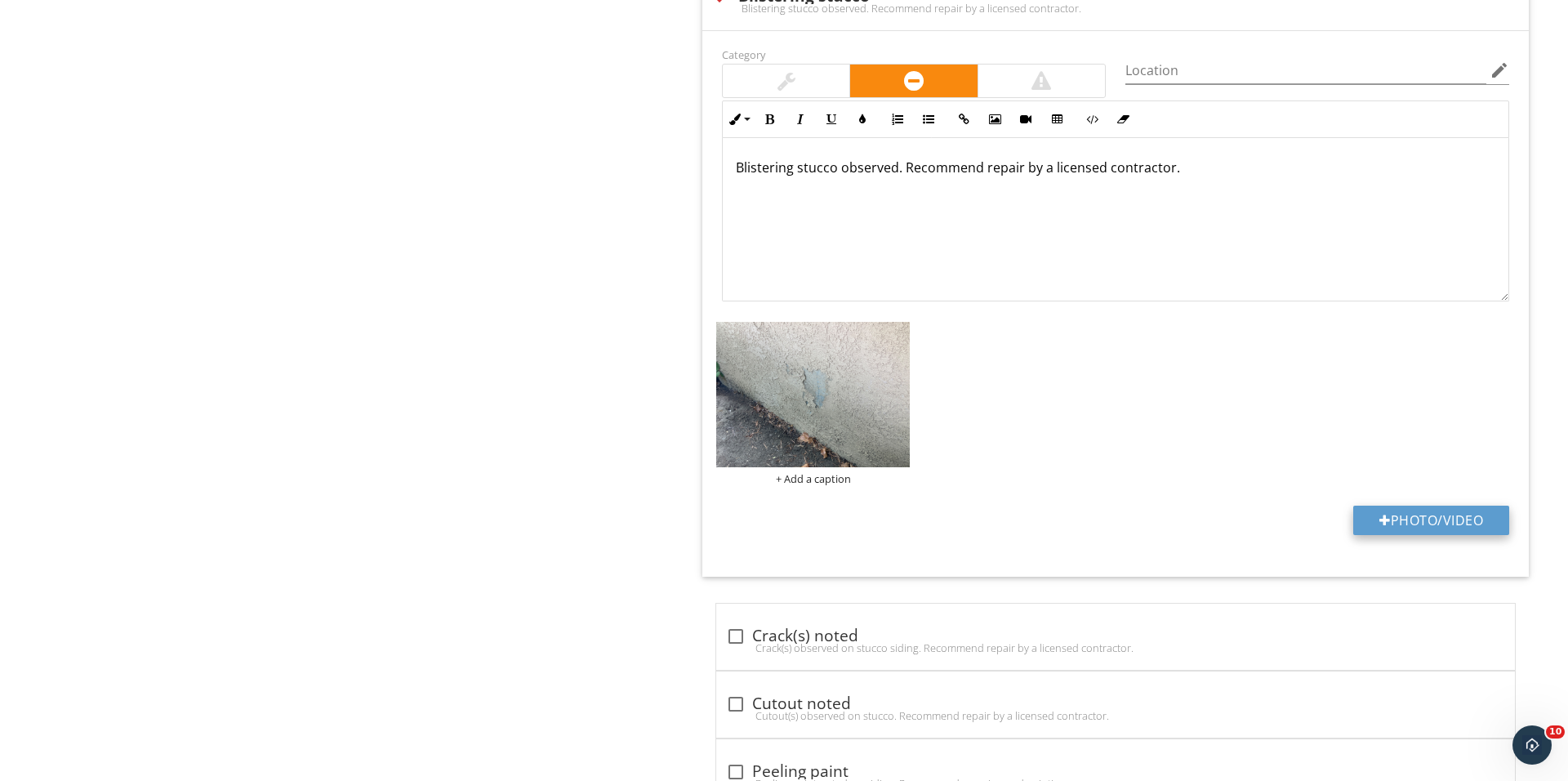
click at [1431, 532] on button "Photo/Video" at bounding box center [1430, 521] width 156 height 29
type input "C:\fakepath\IMG_1829.JPG"
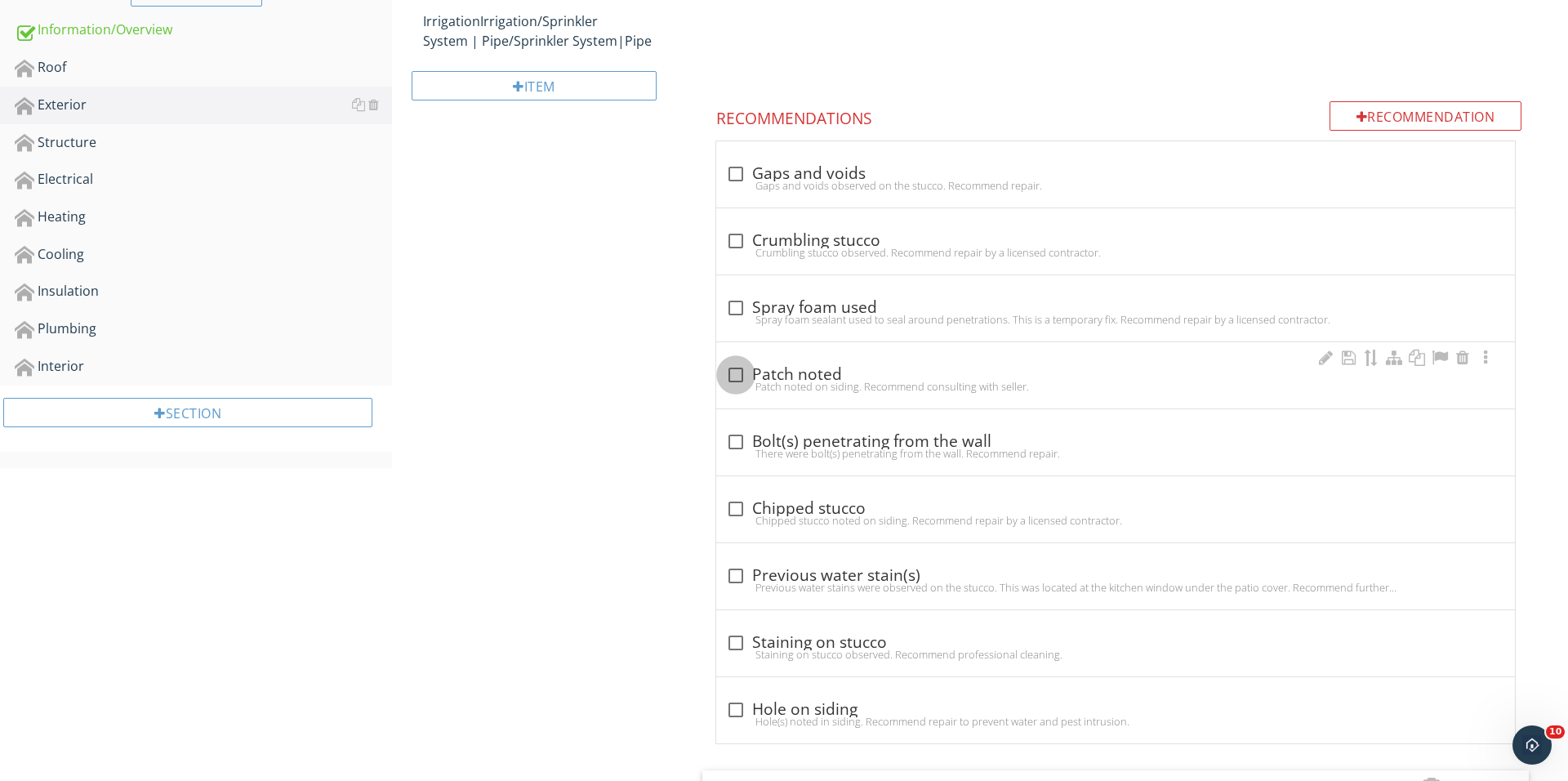
click at [733, 372] on div at bounding box center [736, 375] width 28 height 28
checkbox input "true"
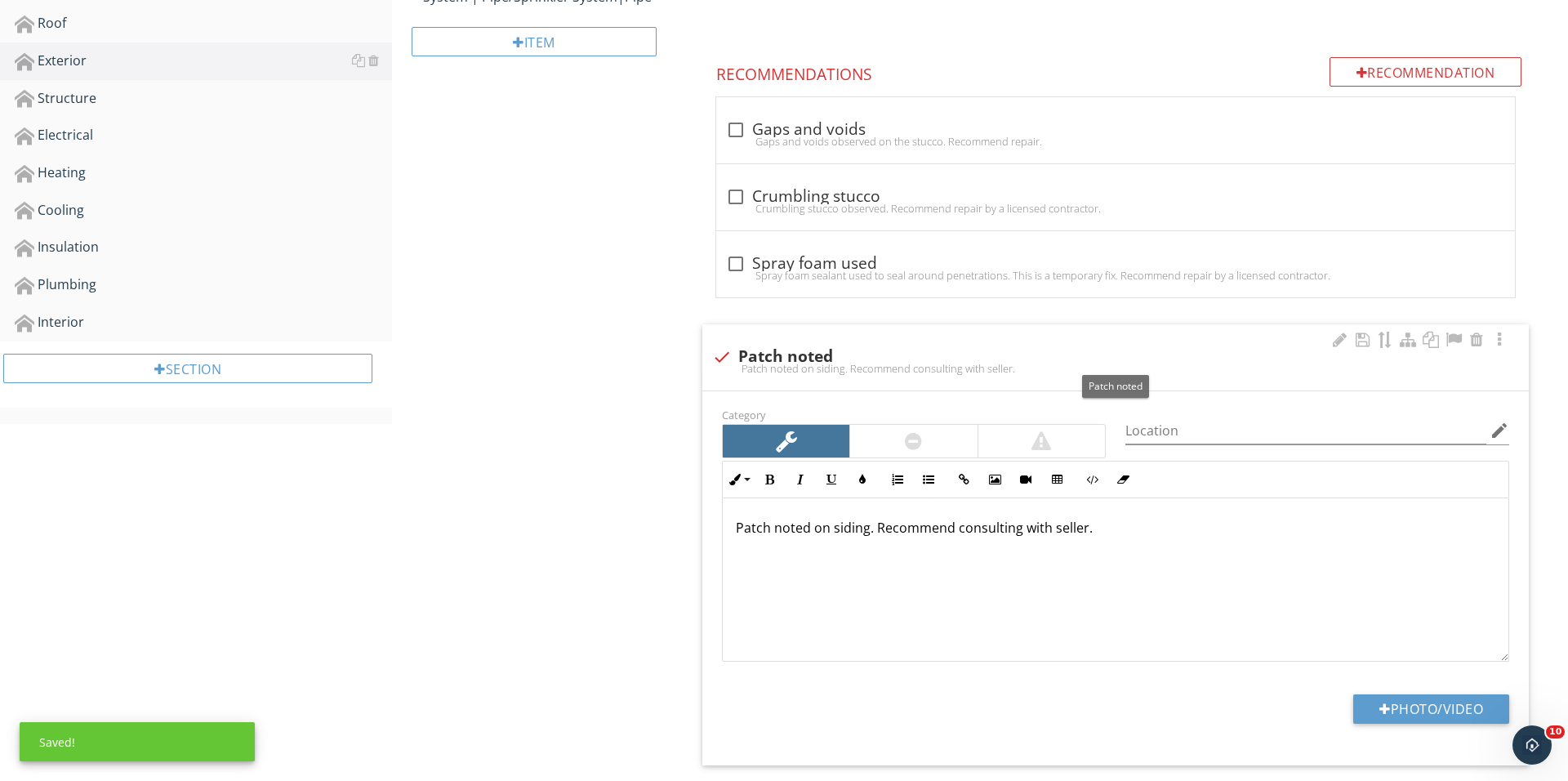
scroll to position [597, 0]
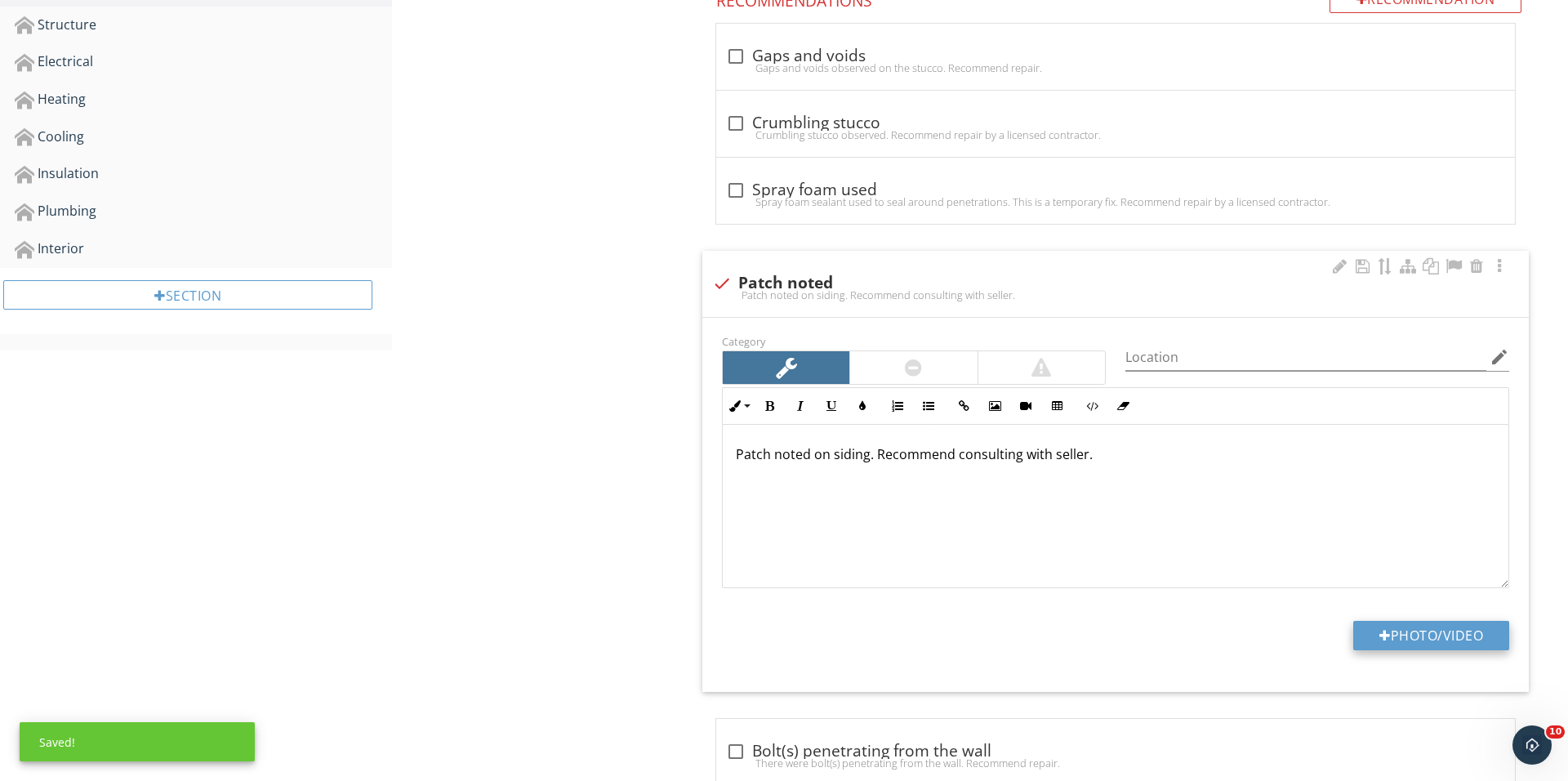
click at [1447, 642] on button "Photo/Video" at bounding box center [1430, 635] width 156 height 29
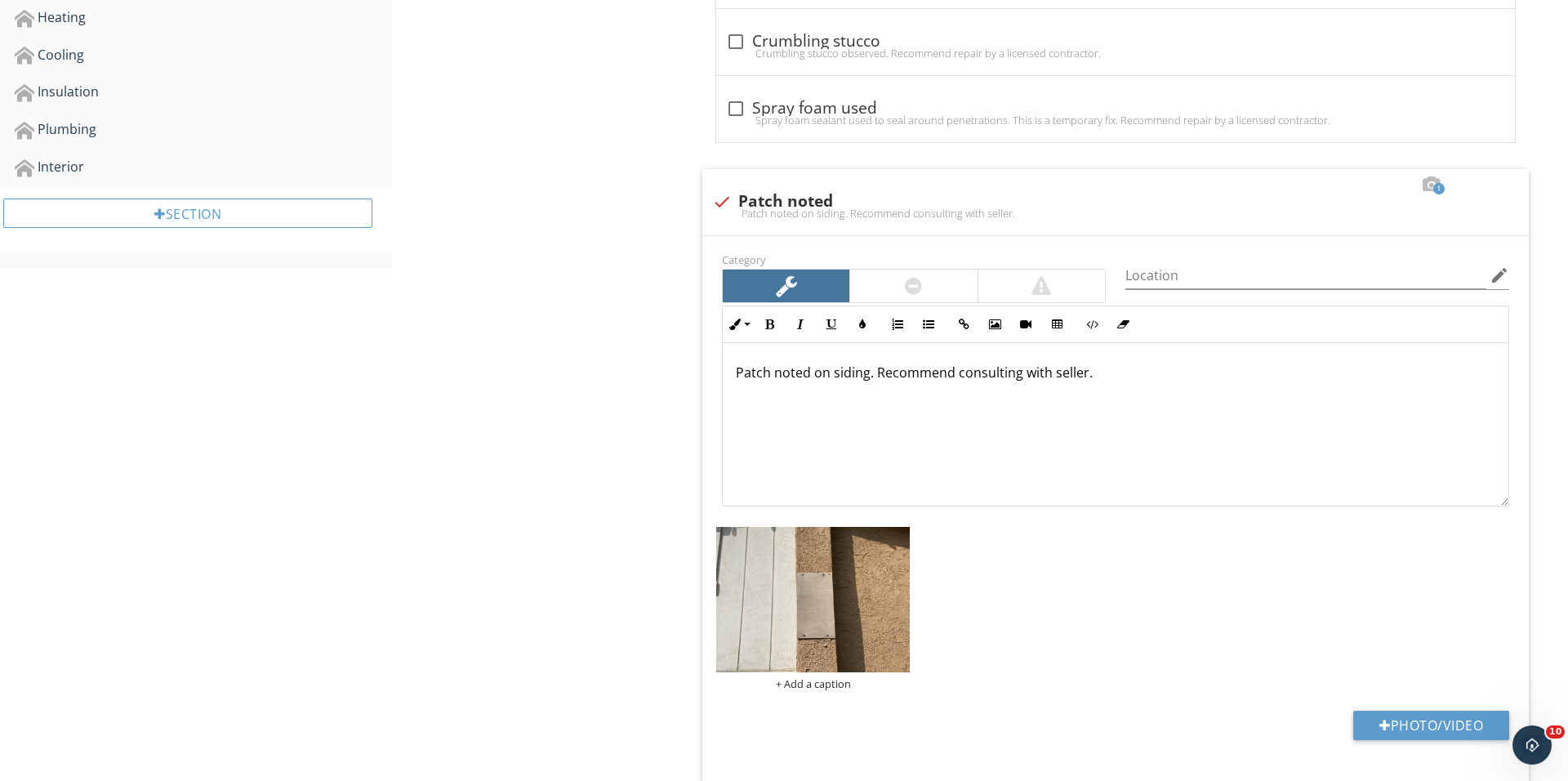
scroll to position [732, 0]
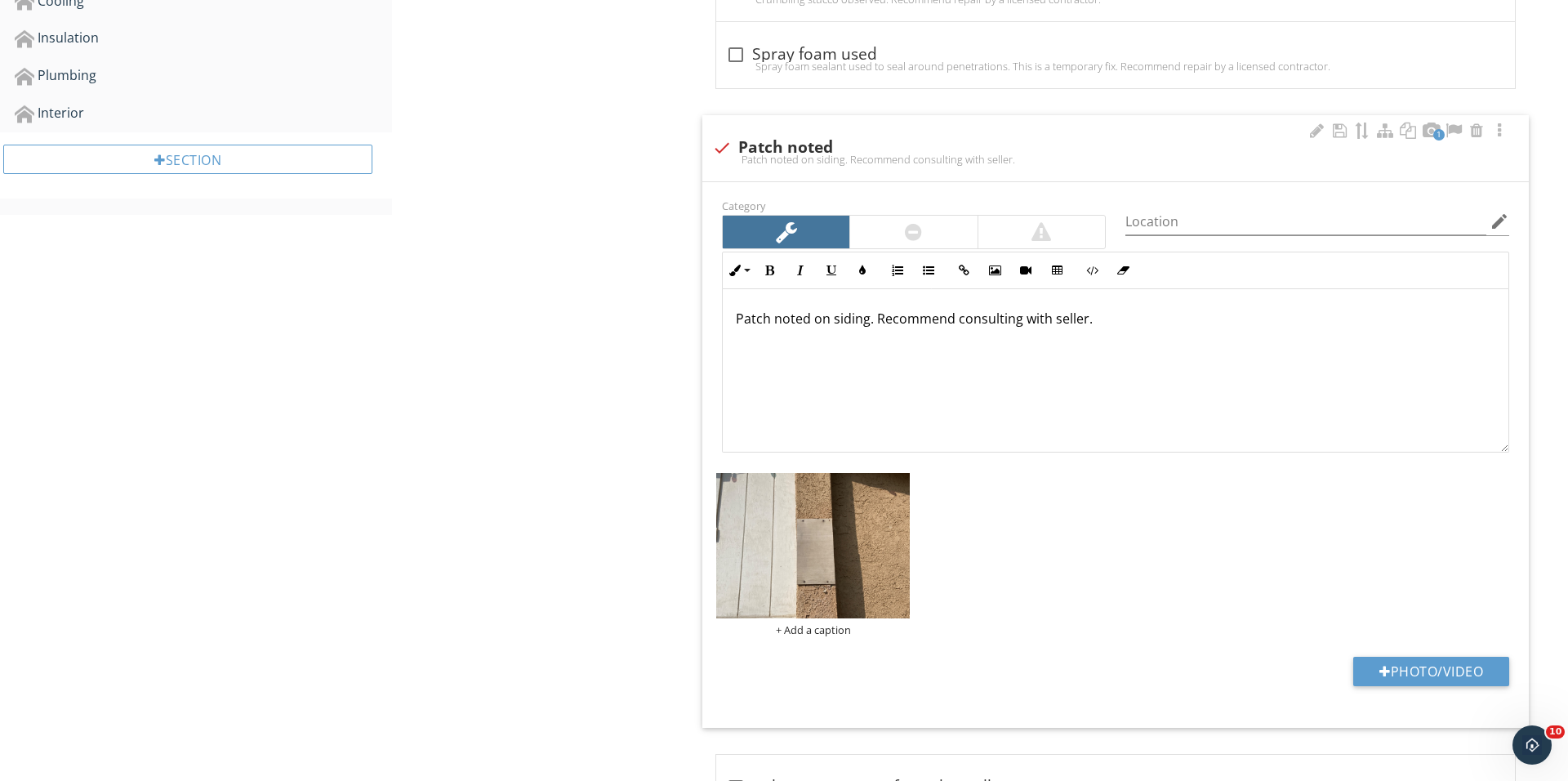
click at [1353, 655] on div "Category Location edit Inline Style XLarge Large Normal Small Light Small/Light…" at bounding box center [1115, 454] width 826 height 546
click at [1382, 683] on button "Photo/Video" at bounding box center [1430, 672] width 156 height 29
type input "C:\fakepath\IMG_1848.JPG"
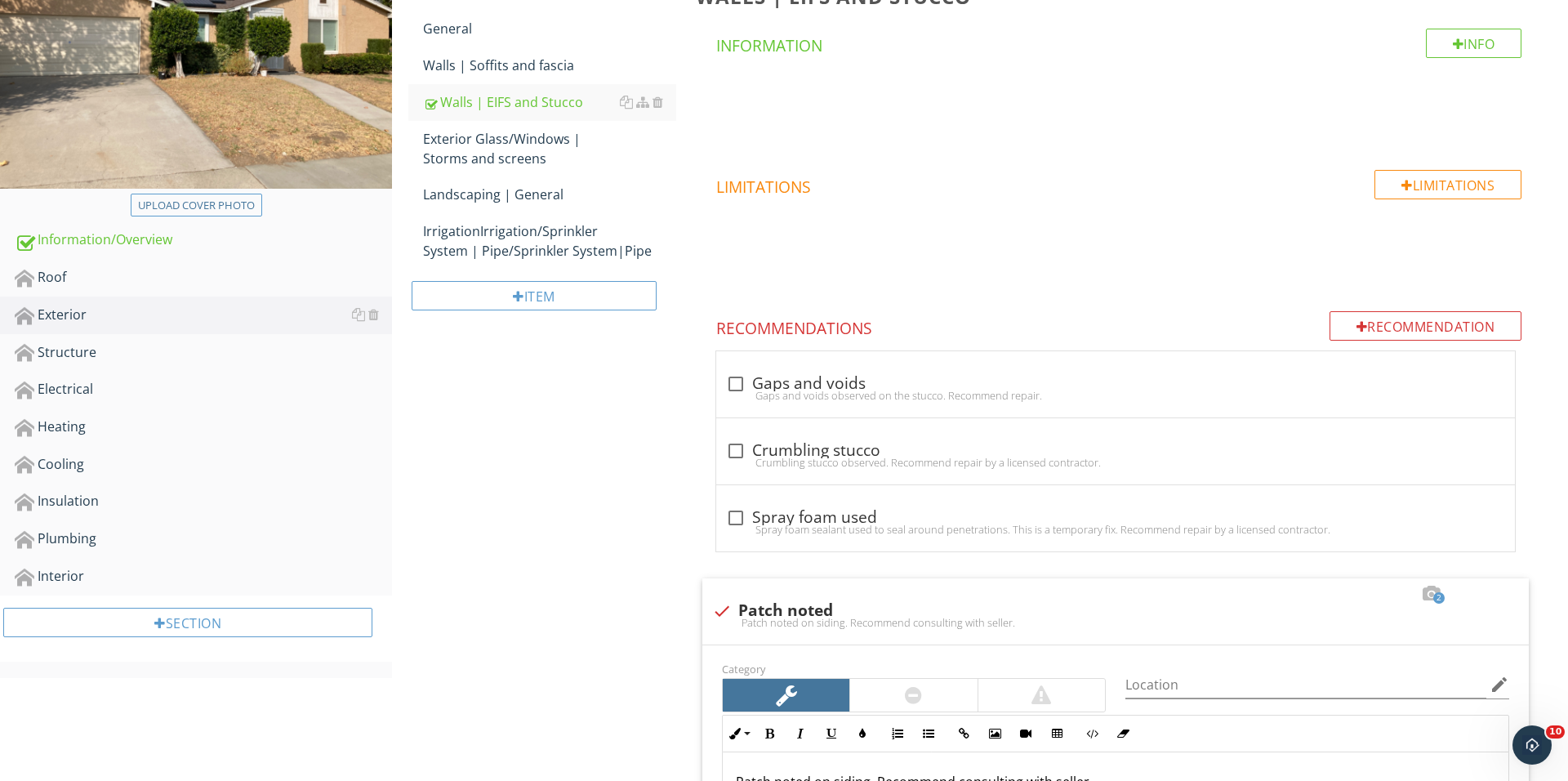
scroll to position [206, 0]
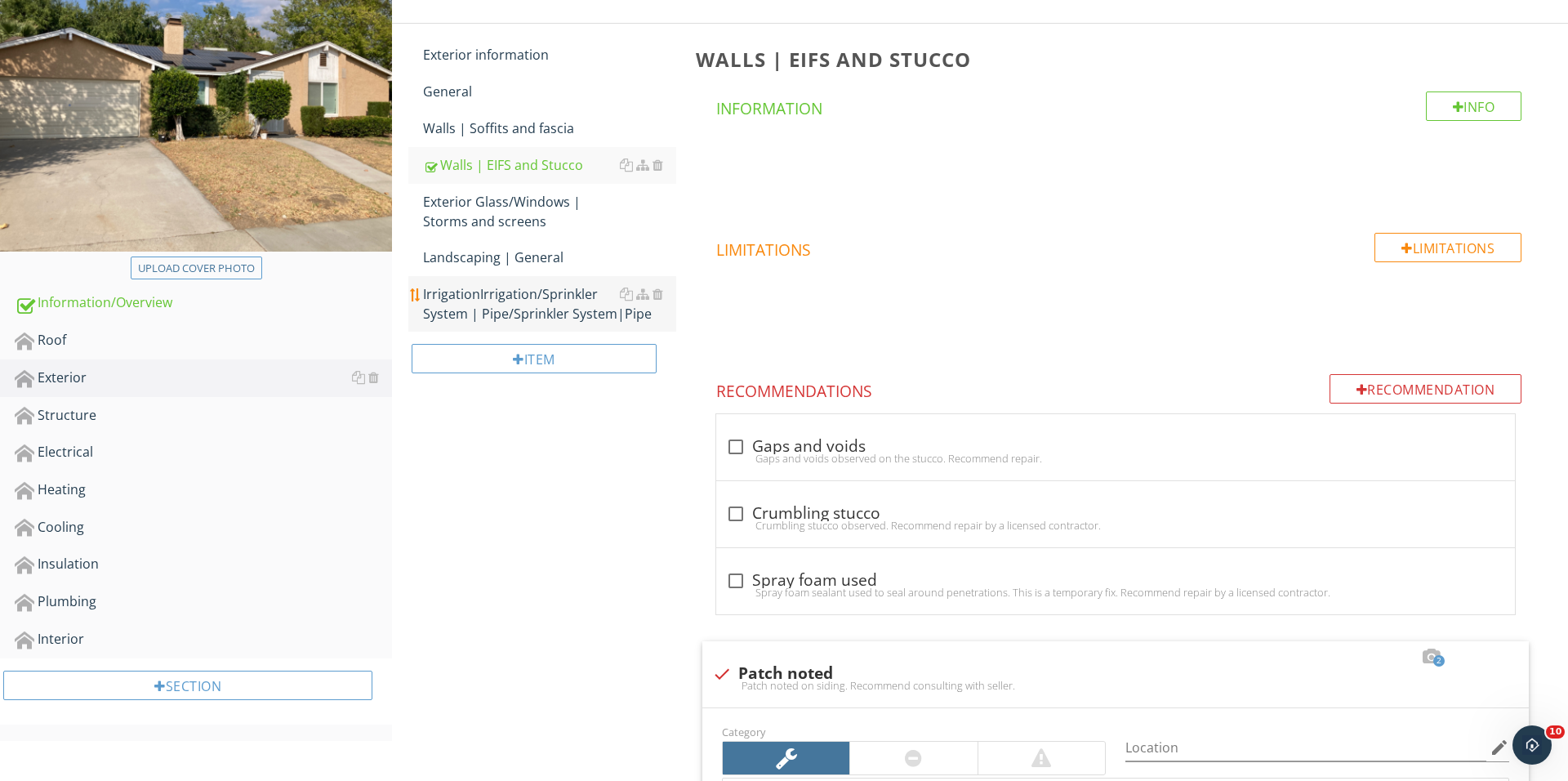
click at [493, 321] on div "IrrigationIrrigation/Sprinkler System | Pipe/Sprinkler System|Pipe" at bounding box center [550, 303] width 253 height 39
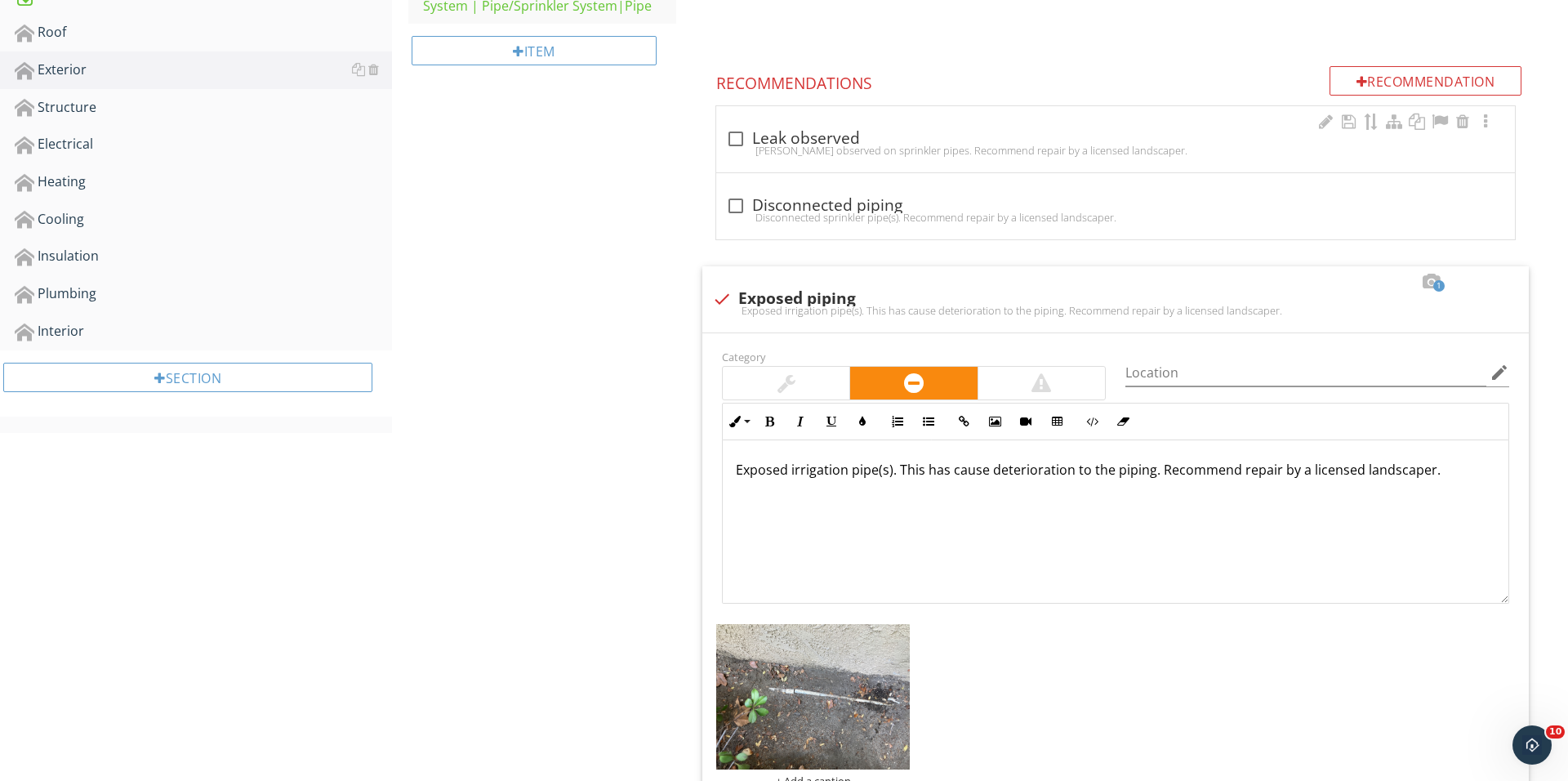
click at [722, 112] on div "check_box_outline_blank Leak observed Leak observed on sprinkler pipes. Recomme…" at bounding box center [1115, 139] width 799 height 66
checkbox input "true"
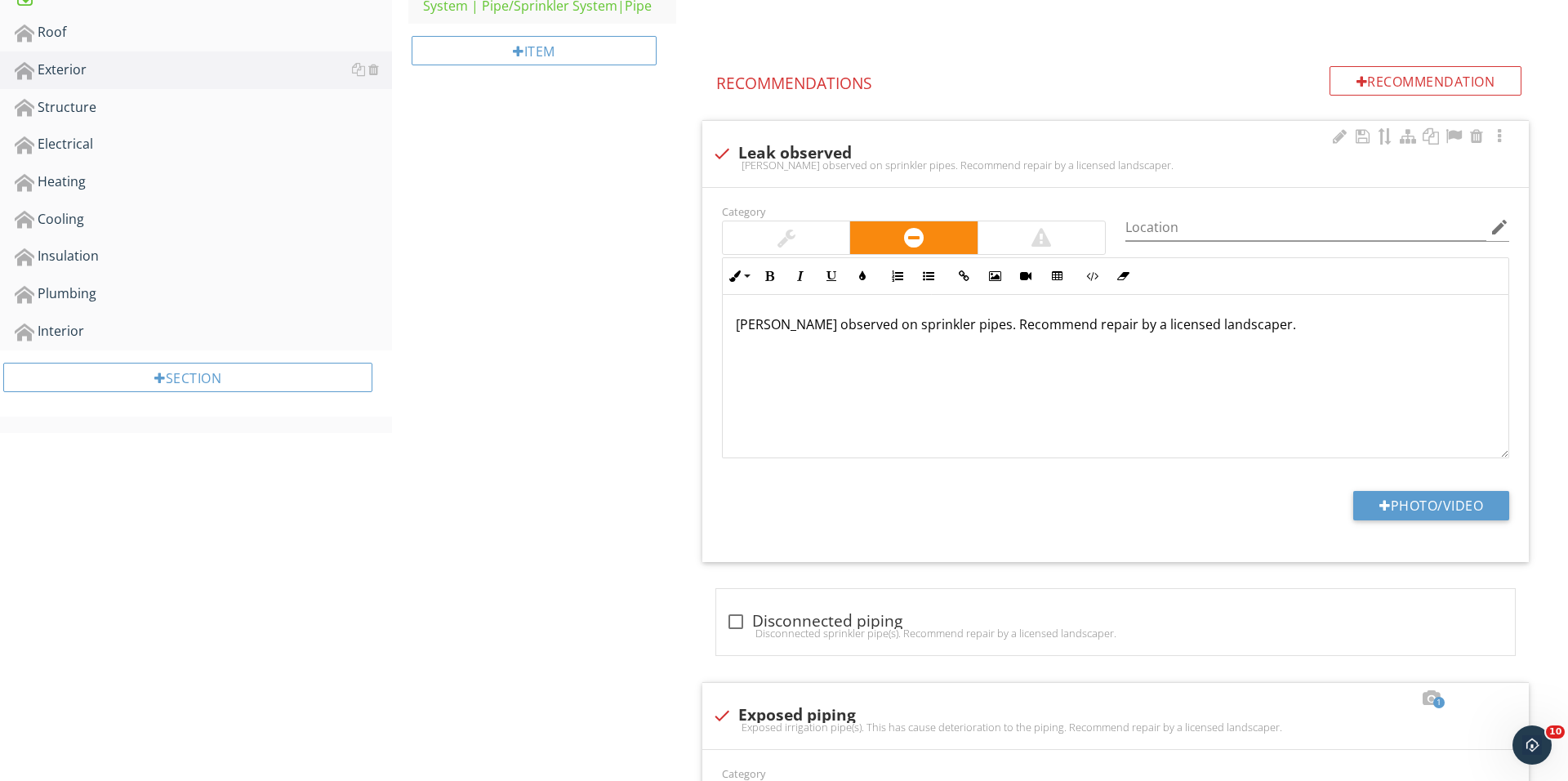
scroll to position [513, 0]
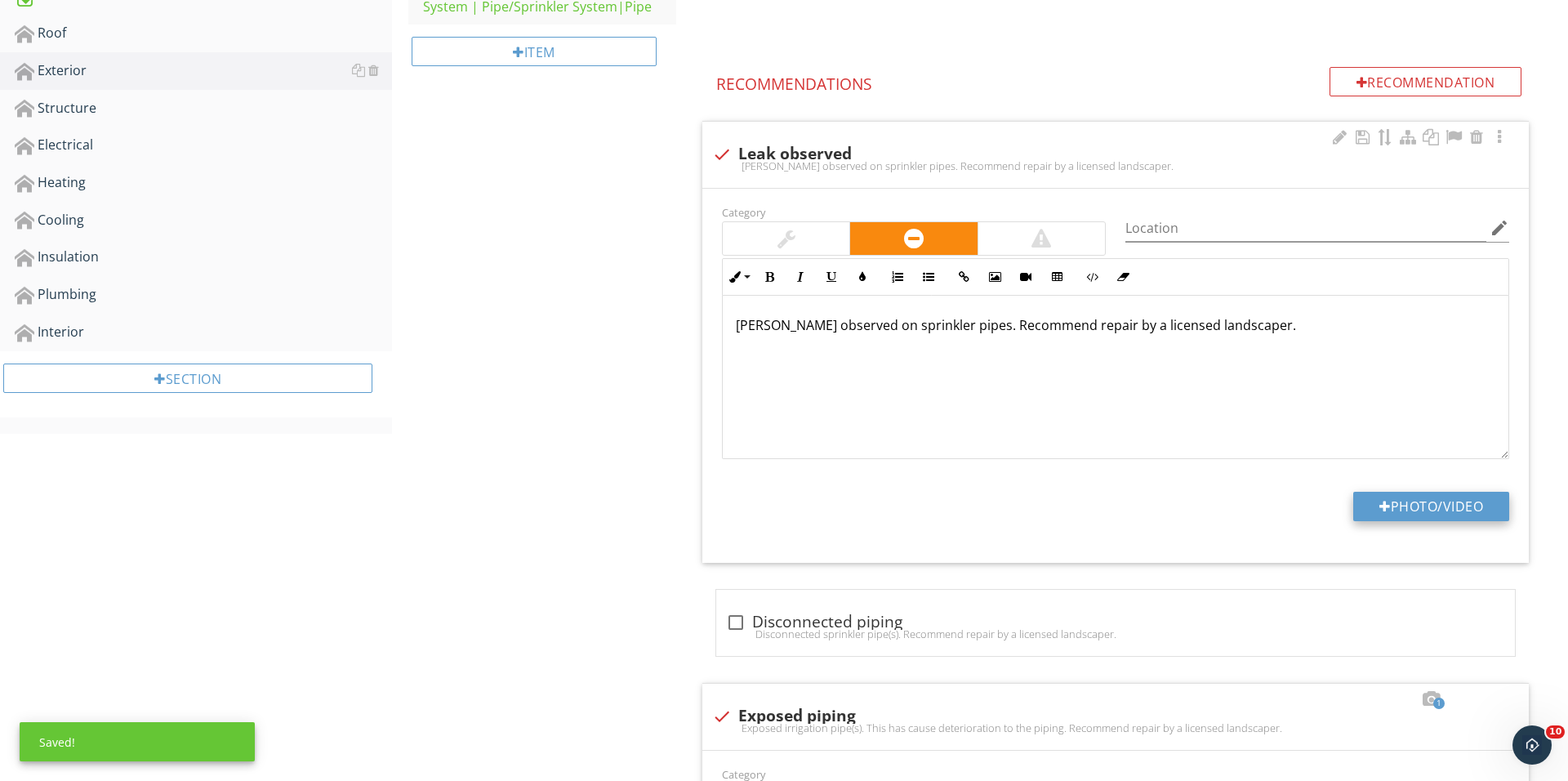
click at [1372, 514] on button "Photo/Video" at bounding box center [1430, 507] width 156 height 29
type input "C:\fakepath\IMG_1850.JPG"
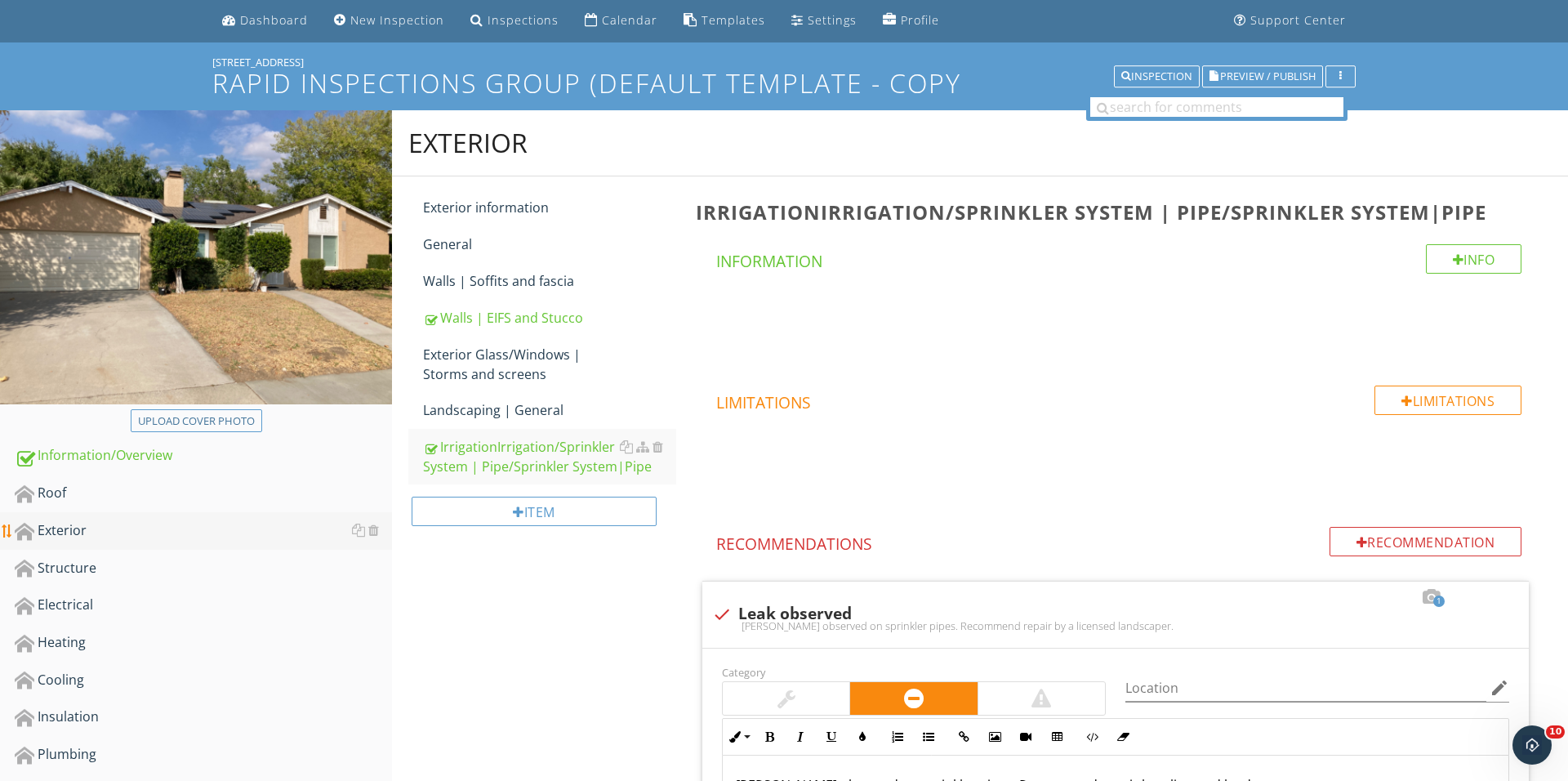
scroll to position [184, 0]
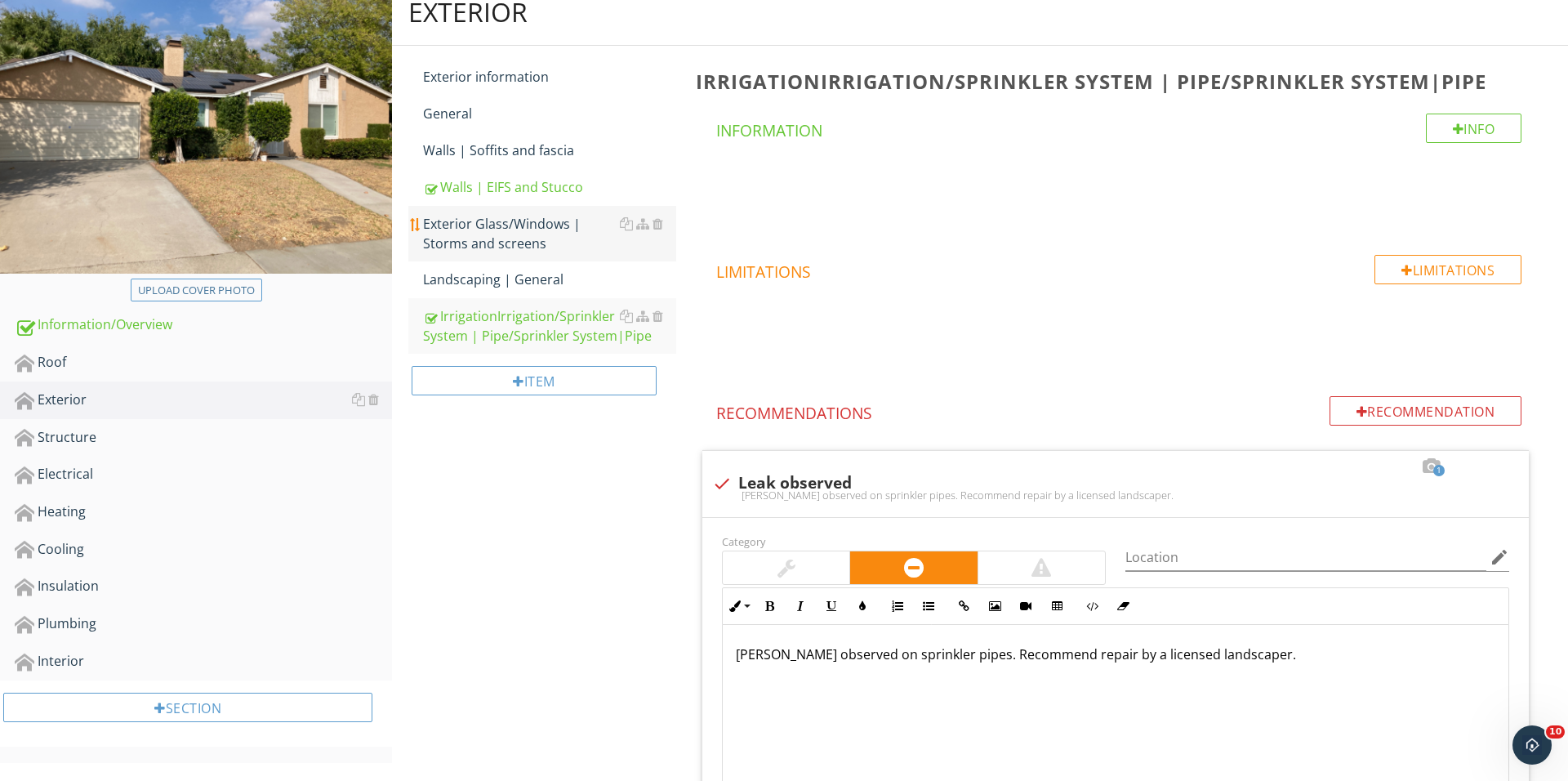
click at [513, 233] on div "Exterior Glass/Windows | Storms and screens" at bounding box center [550, 233] width 253 height 39
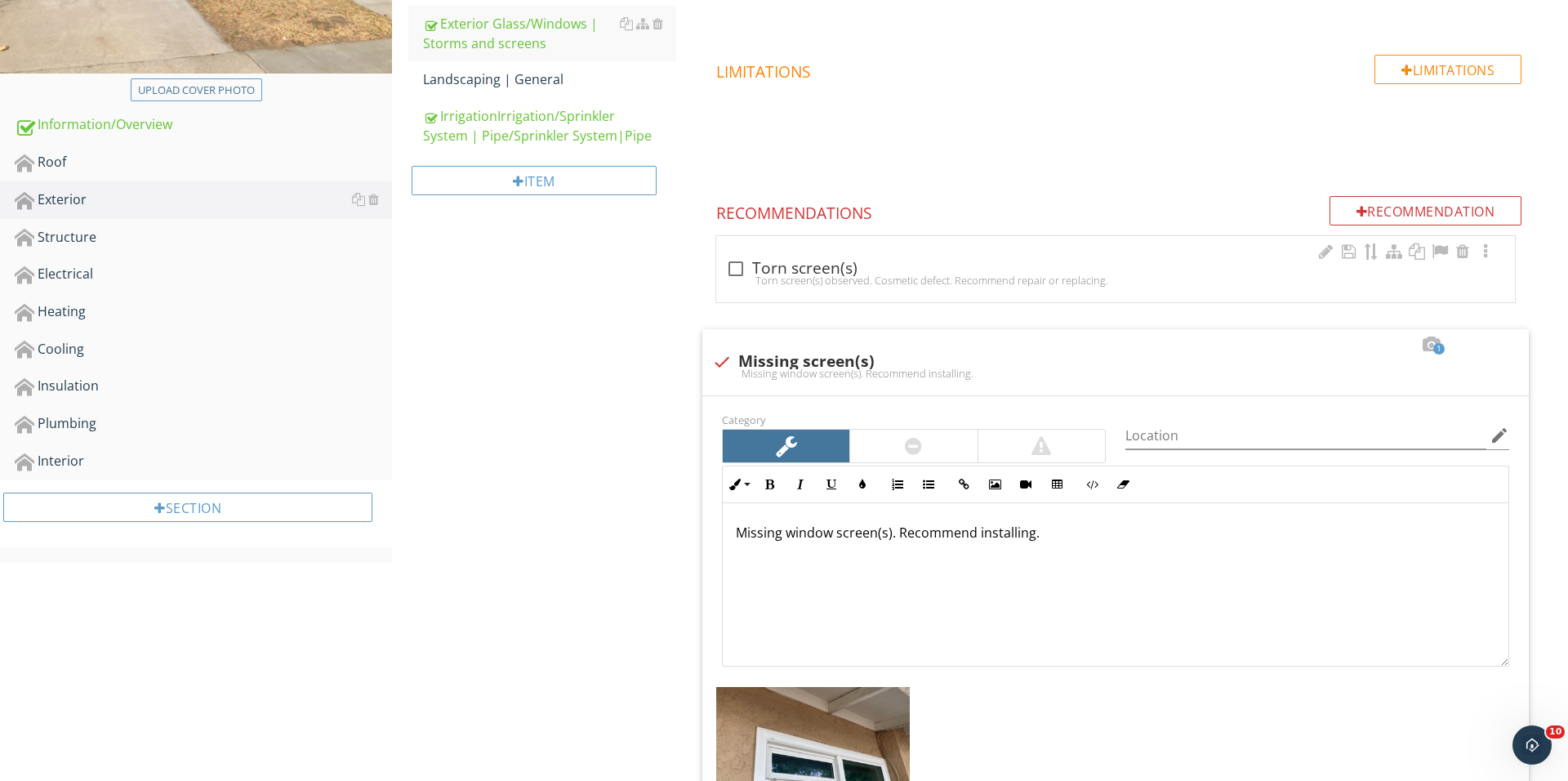
click at [723, 285] on div "check_box_outline_blank Torn screen(s) Torn screen(s) observed. Cosmetic defect…" at bounding box center [1115, 269] width 799 height 66
checkbox input "true"
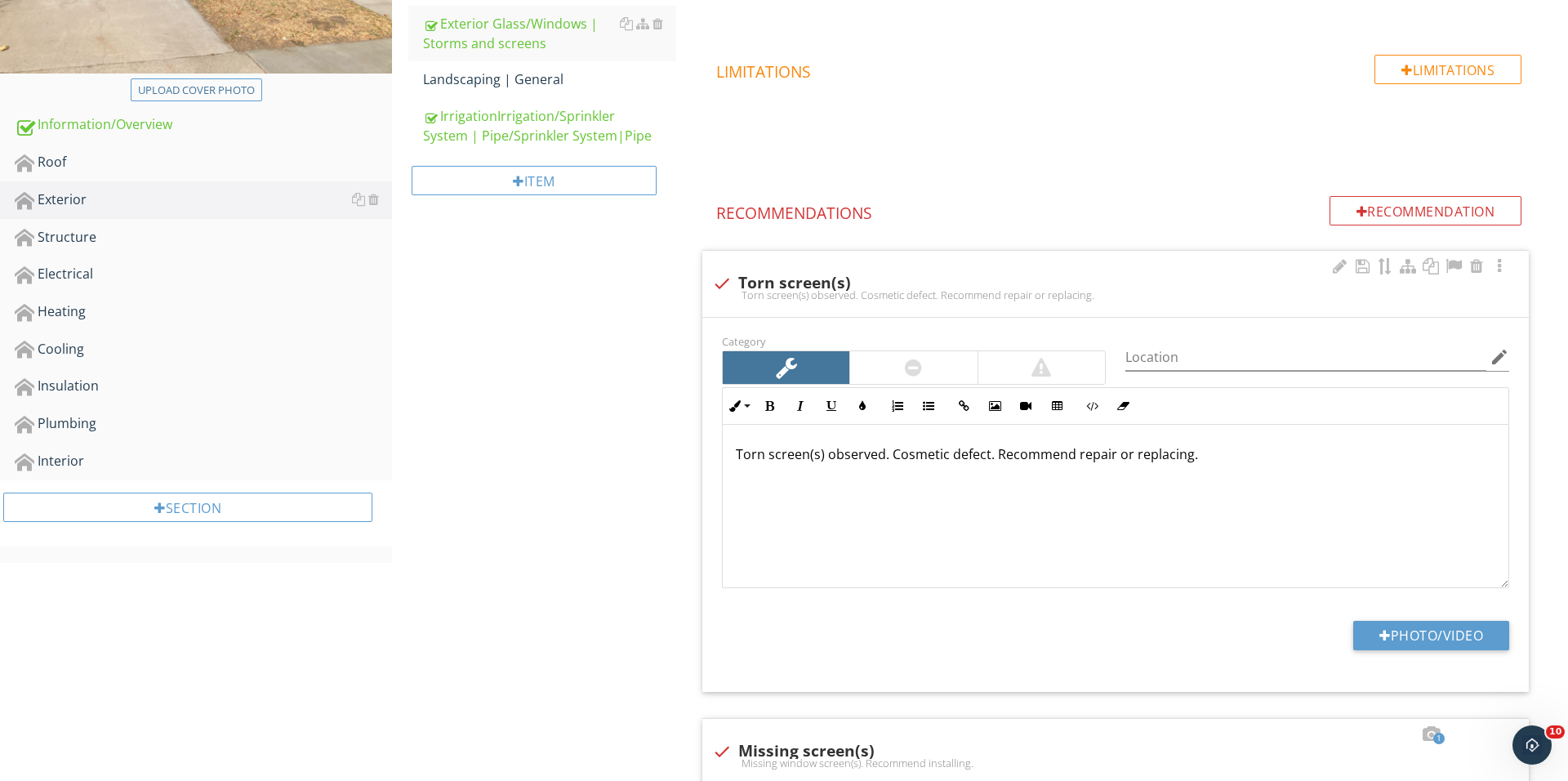
scroll to position [383, 0]
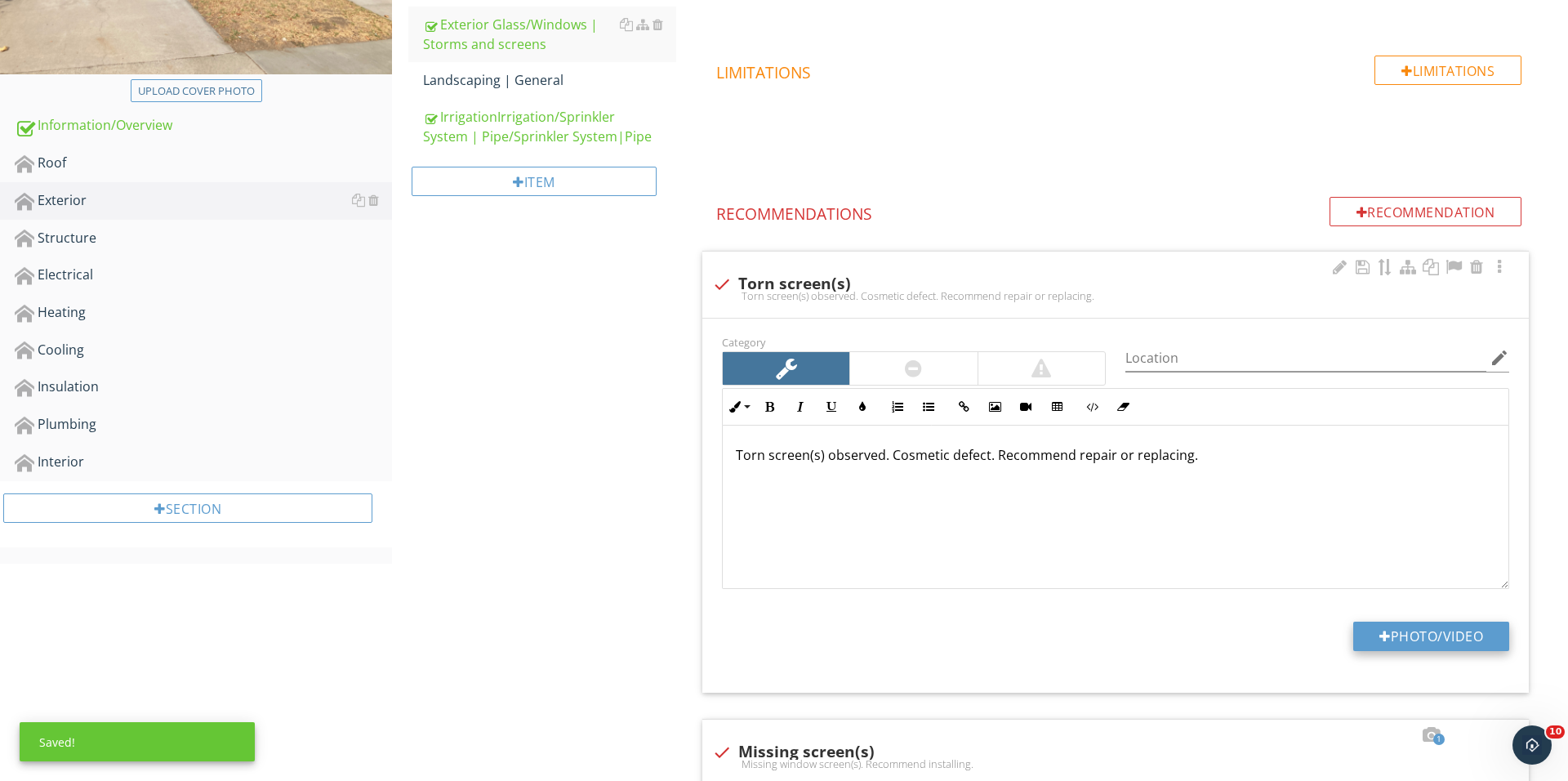
click at [1391, 627] on button "Photo/Video" at bounding box center [1430, 636] width 156 height 29
type input "C:\fakepath\IMG_1858.JPG"
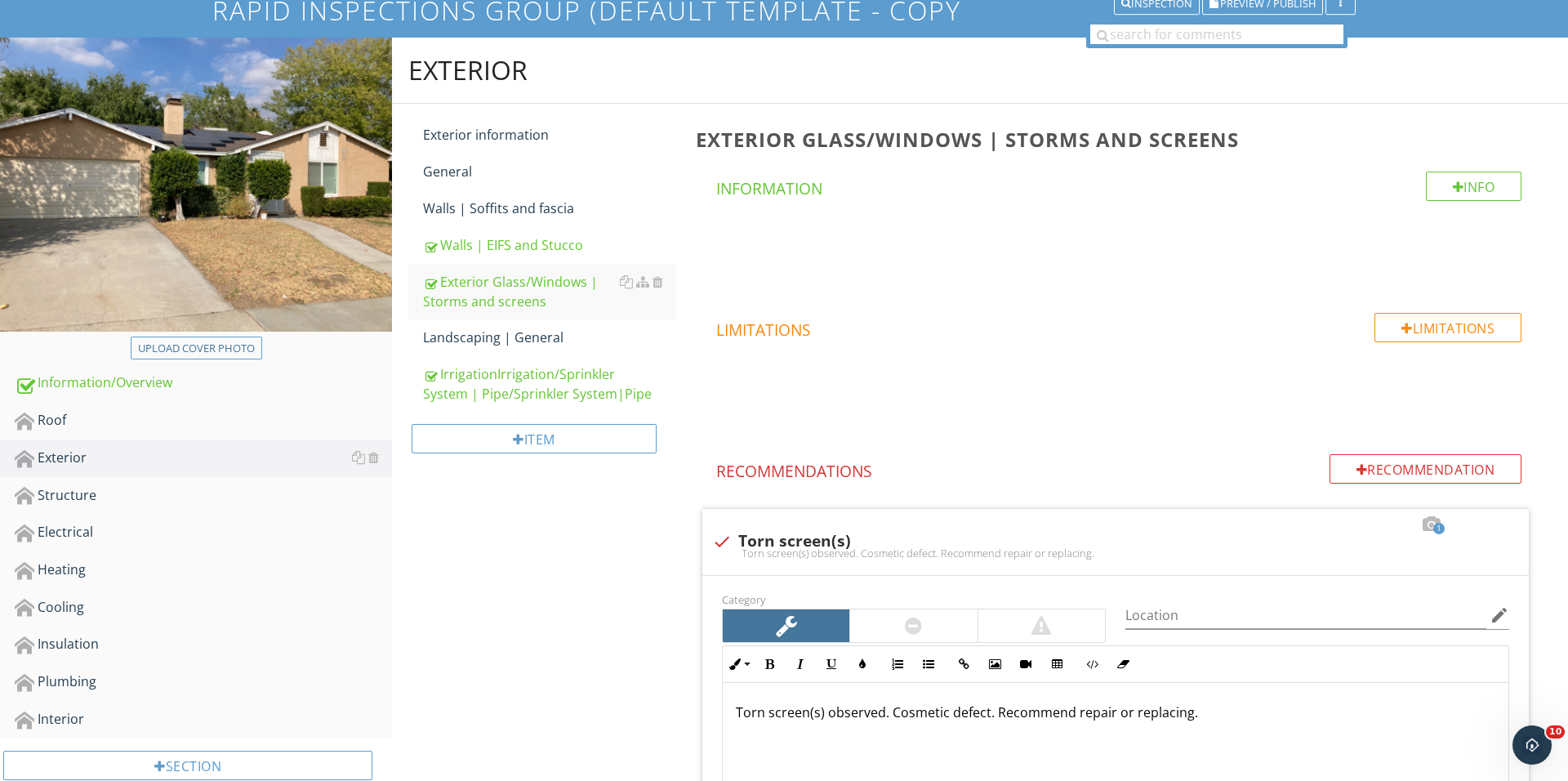
scroll to position [146, 0]
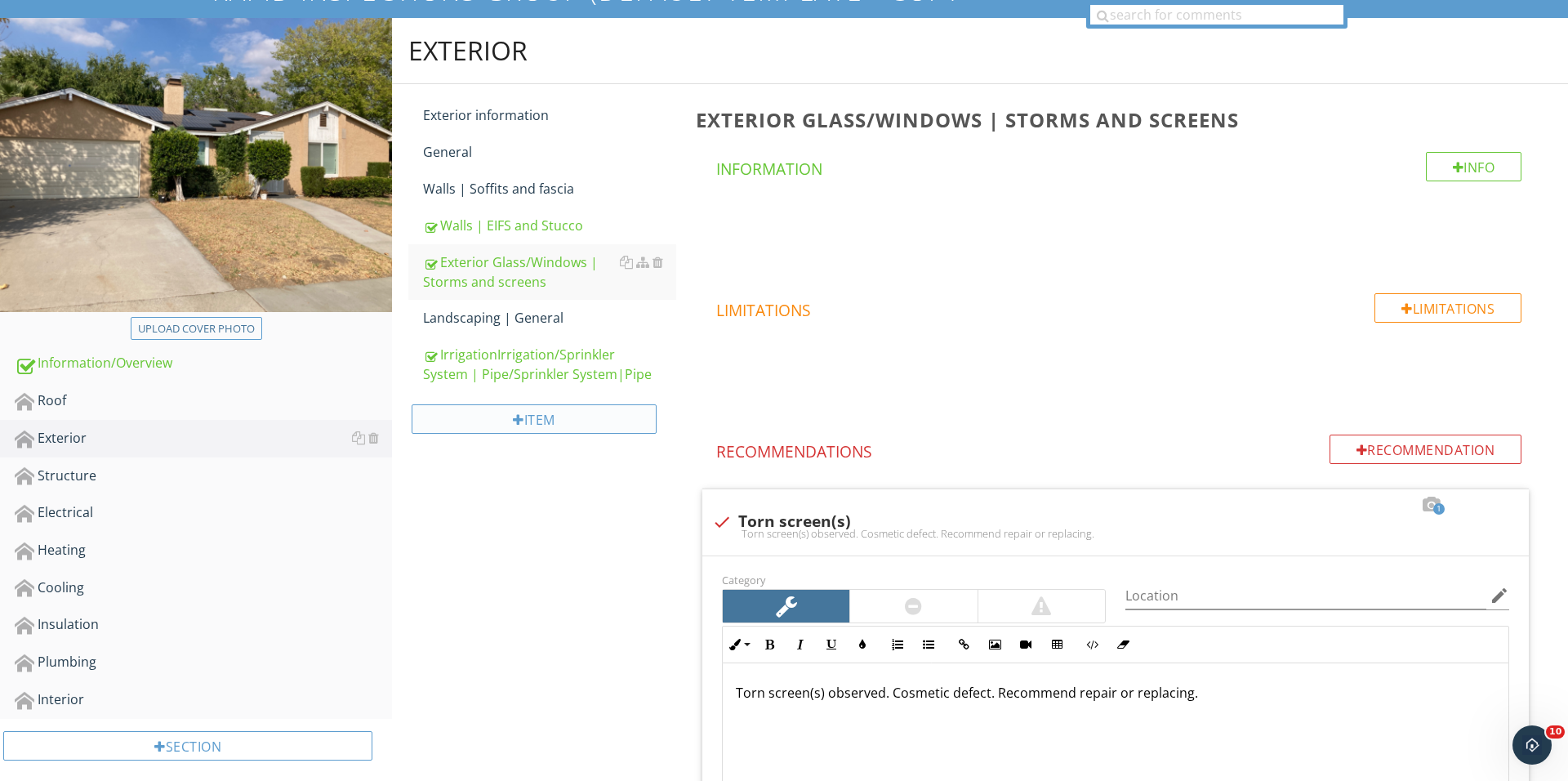
click at [508, 420] on div "Item" at bounding box center [534, 419] width 245 height 29
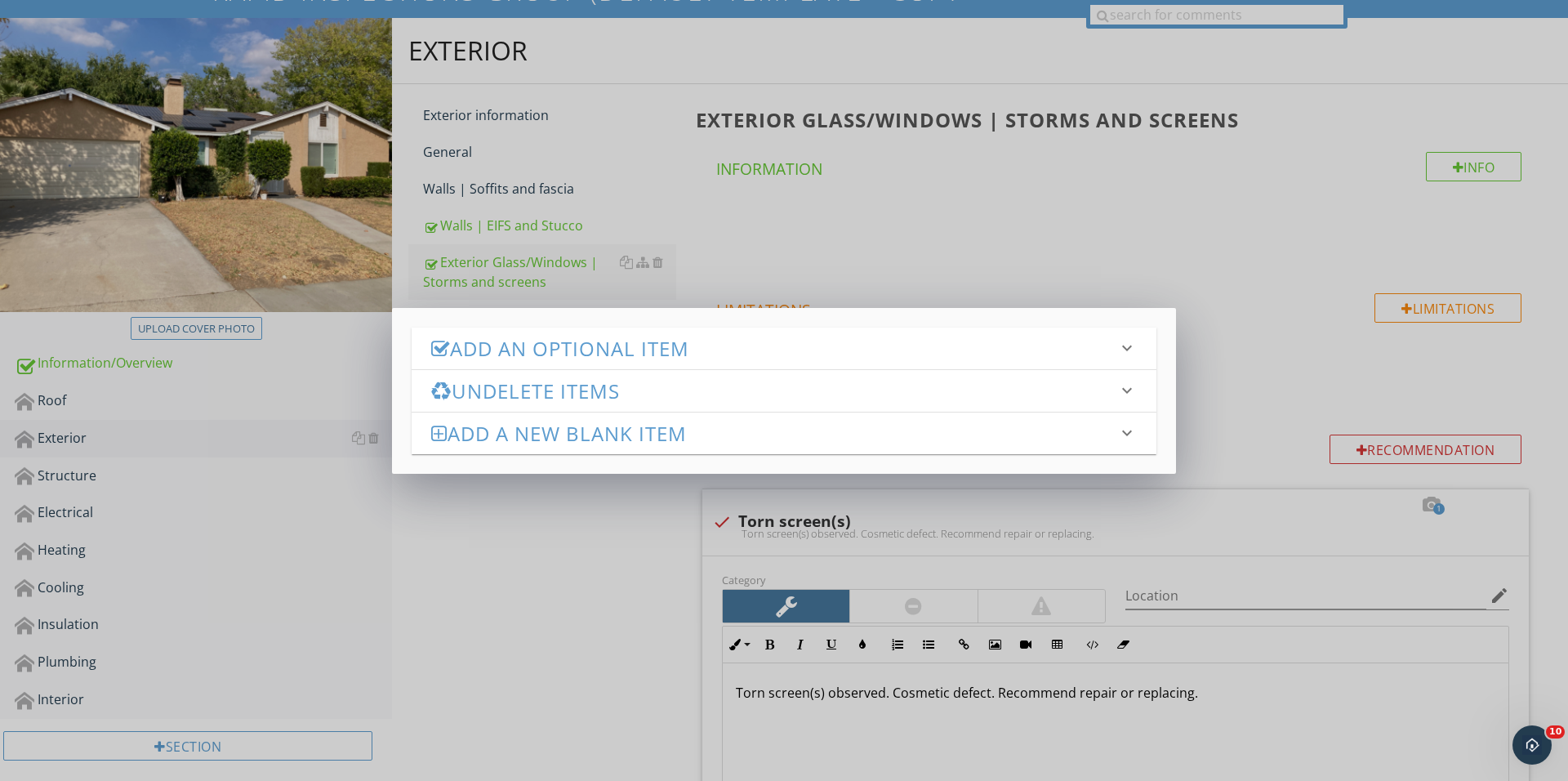
click at [683, 352] on h3 "Add an Optional Item" at bounding box center [774, 348] width 686 height 22
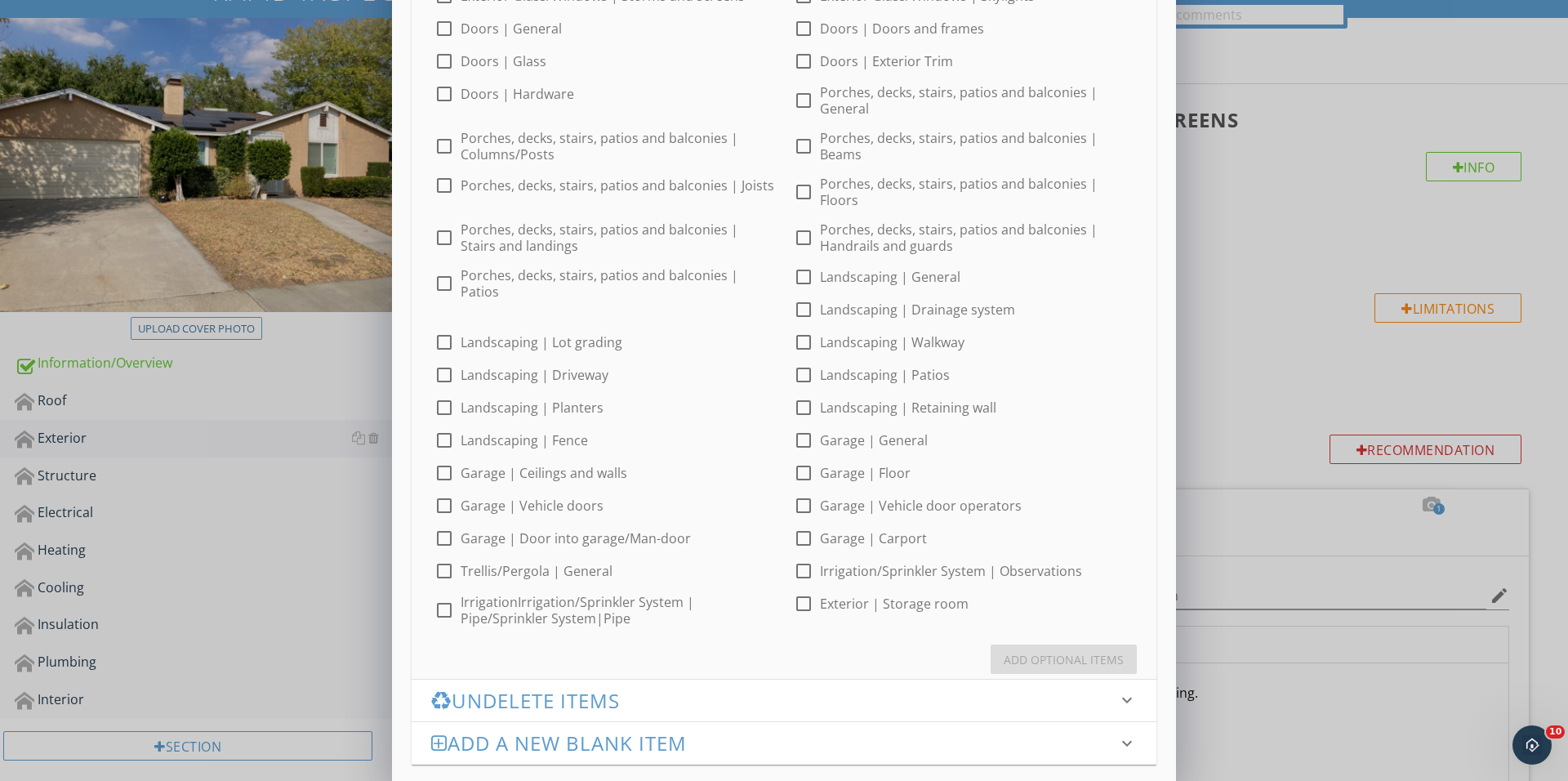
scroll to position [428, 0]
click at [789, 329] on div at bounding box center [803, 343] width 28 height 28
checkbox input "true"
click at [1039, 652] on div "Add Optional Items" at bounding box center [1063, 660] width 120 height 17
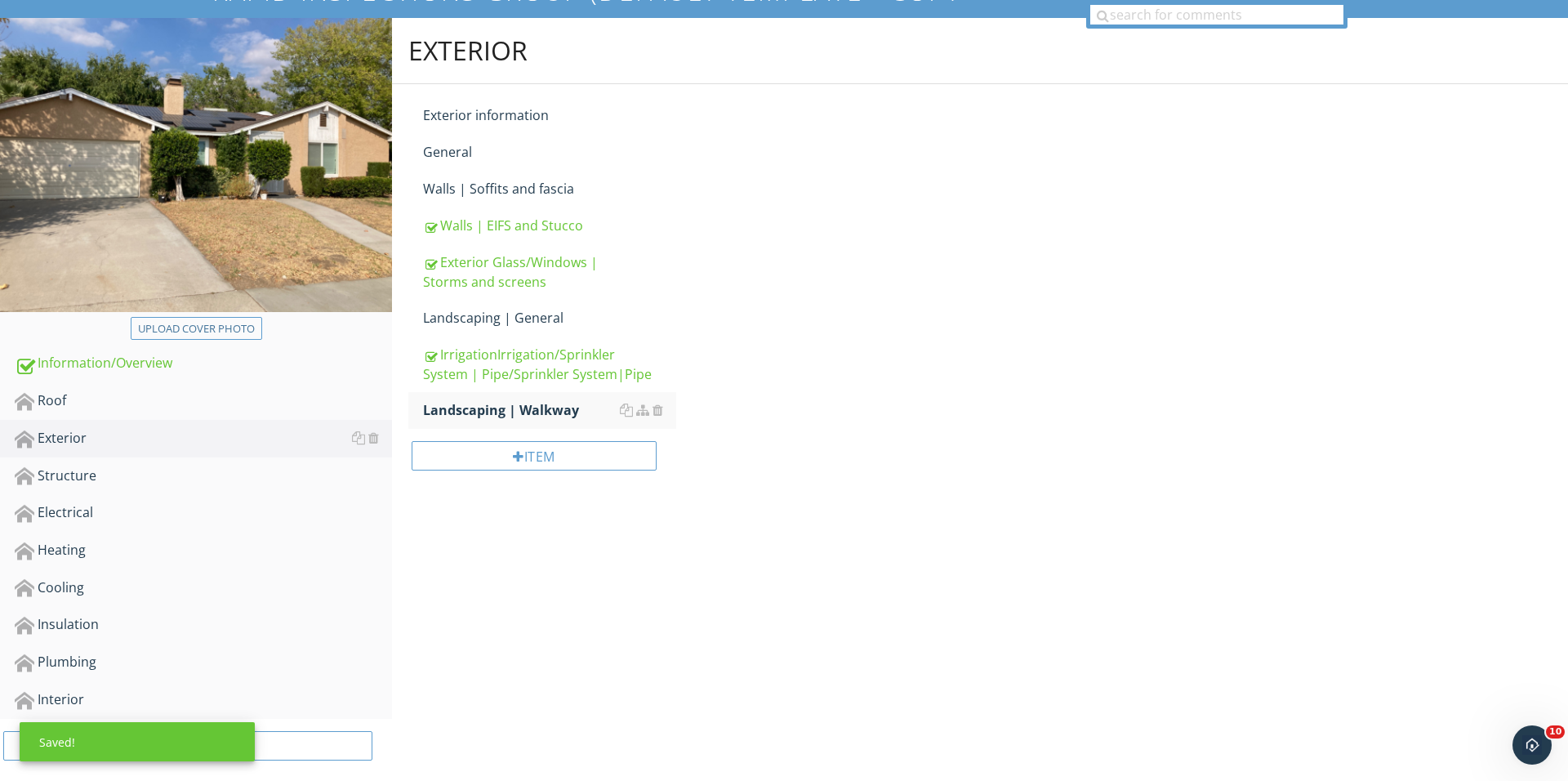
scroll to position [144, 0]
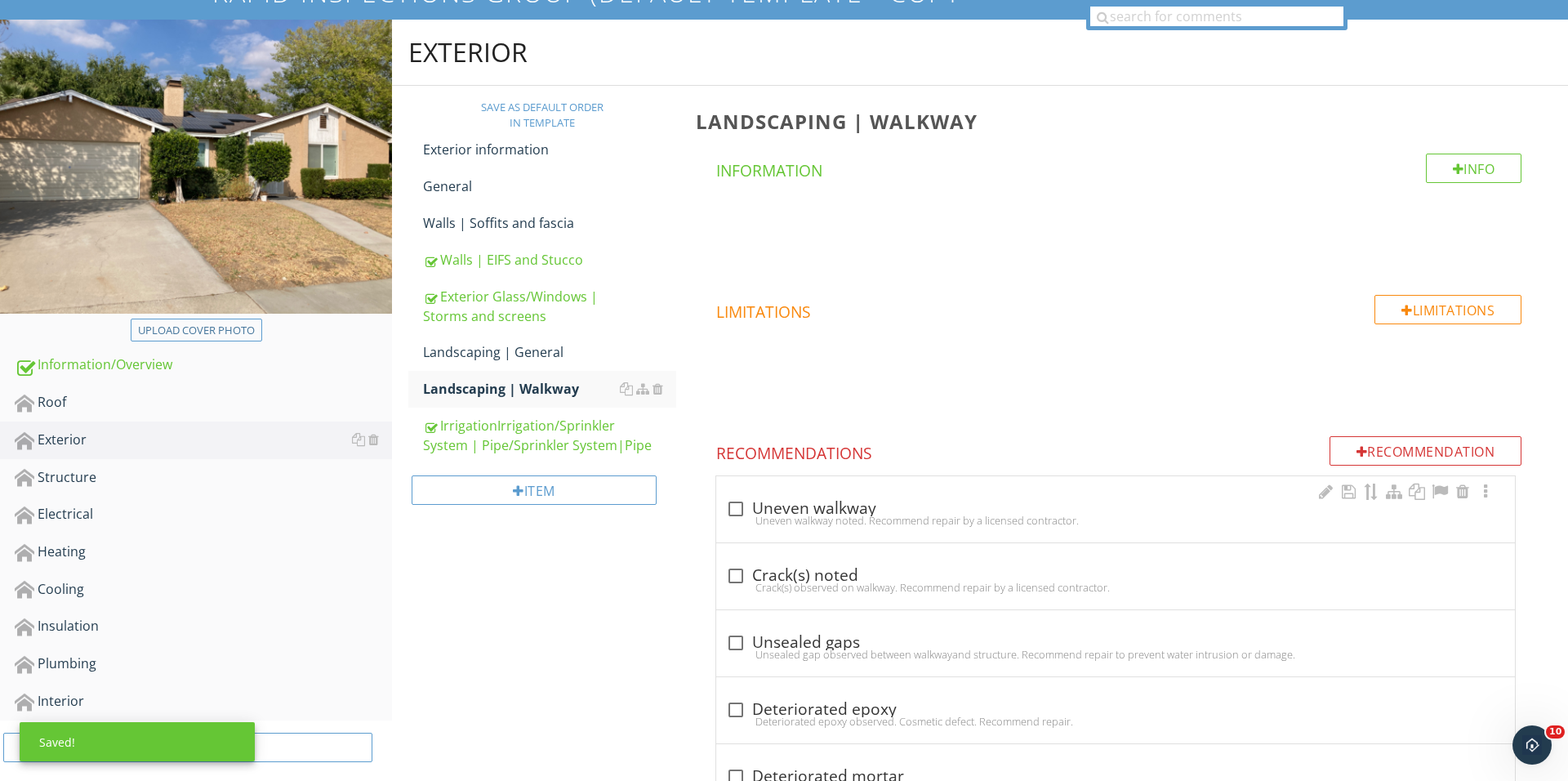
click at [739, 502] on div at bounding box center [736, 509] width 28 height 28
checkbox input "true"
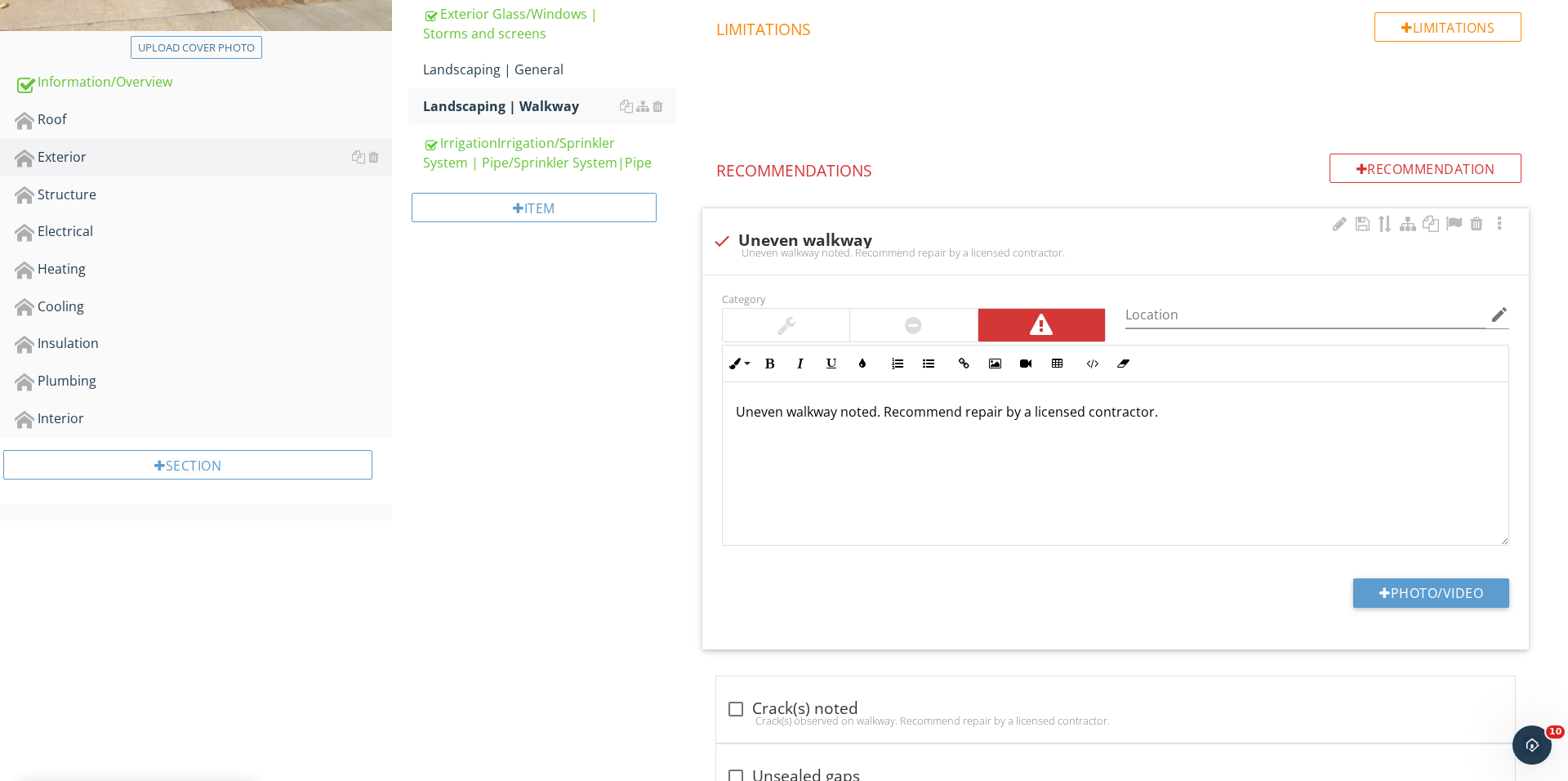
scroll to position [472, 0]
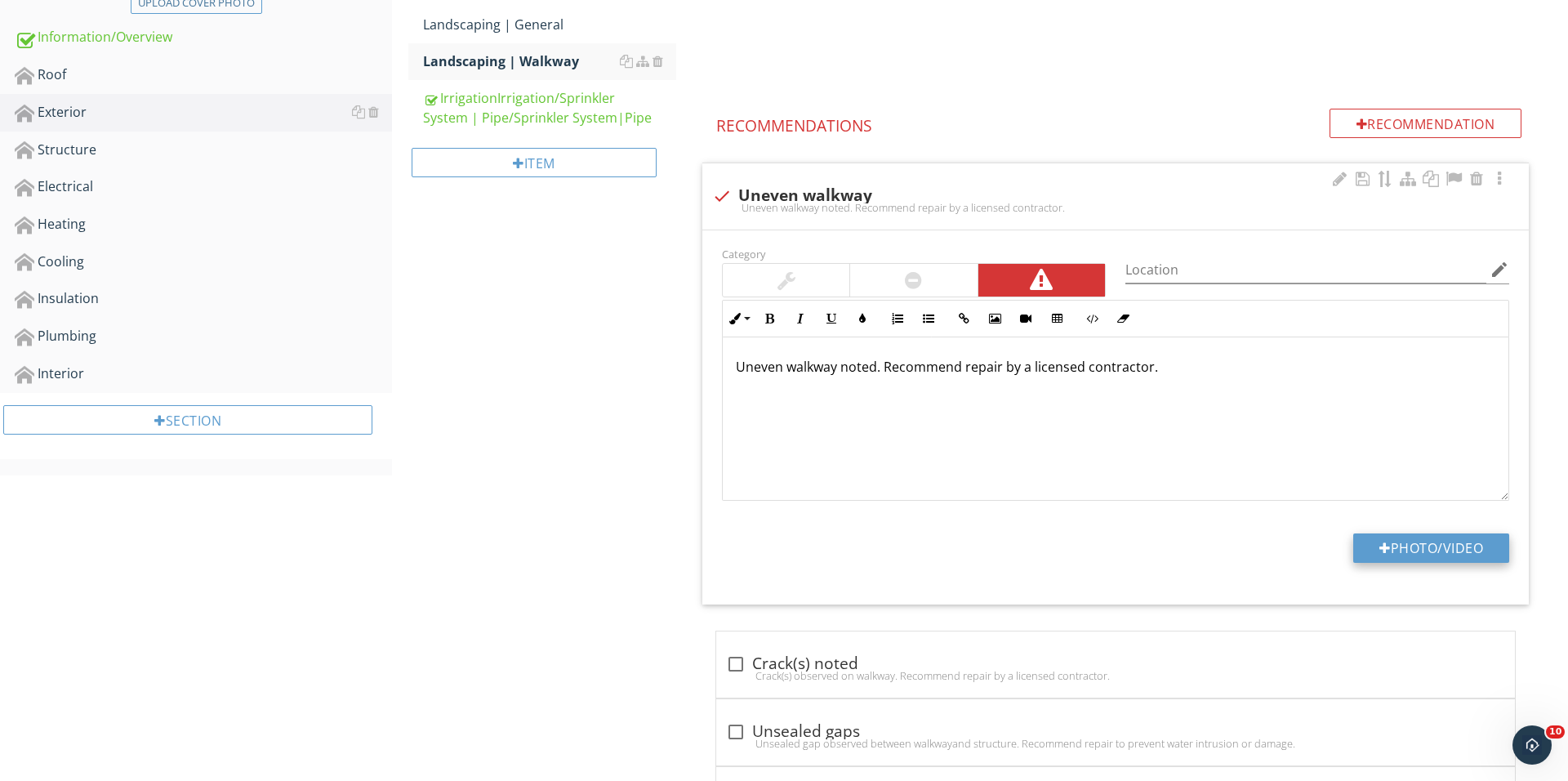
click at [1438, 550] on button "Photo/Video" at bounding box center [1430, 548] width 156 height 29
type input "C:\fakepath\IMG_1892.JPG"
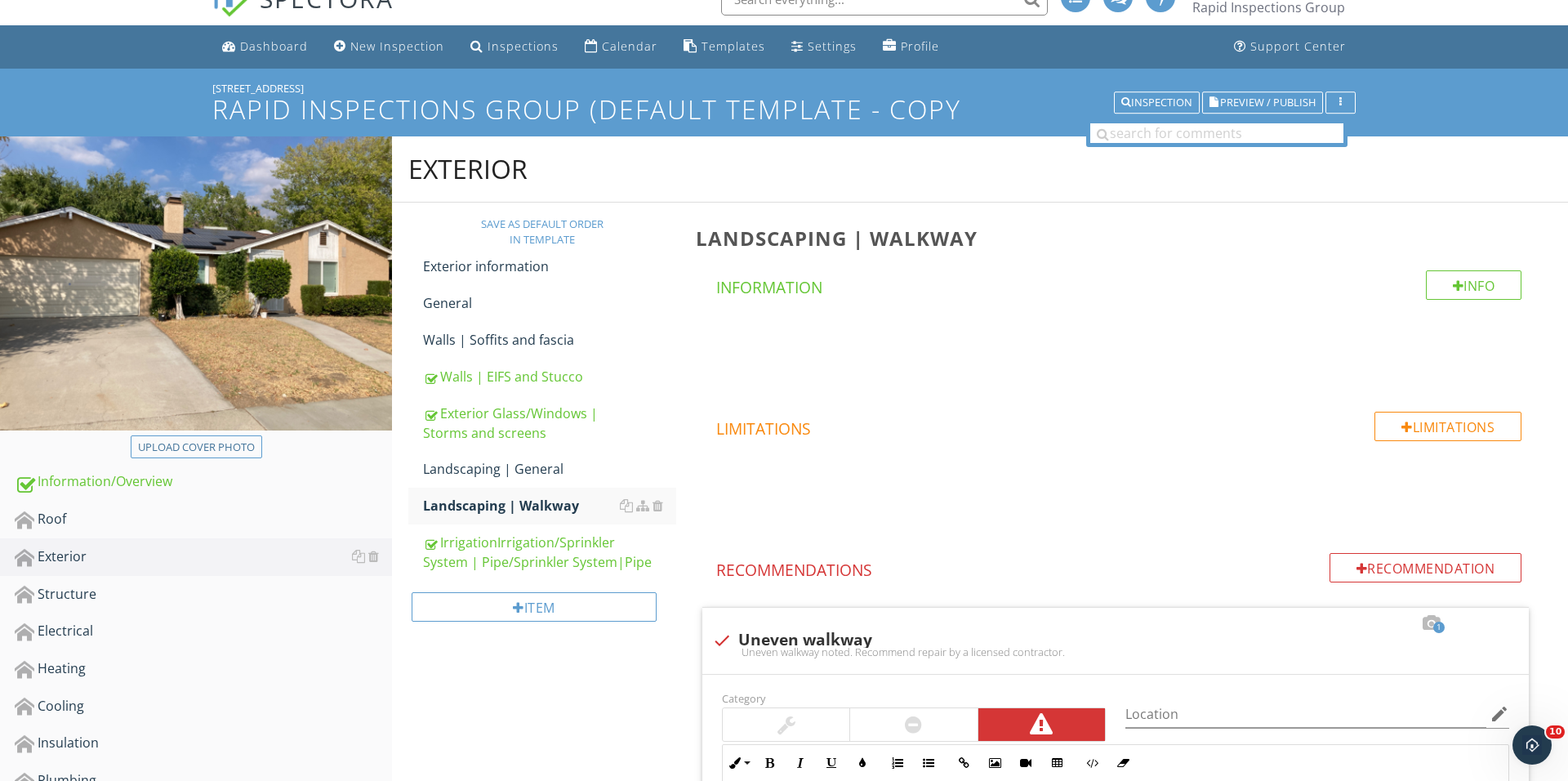
scroll to position [73, 0]
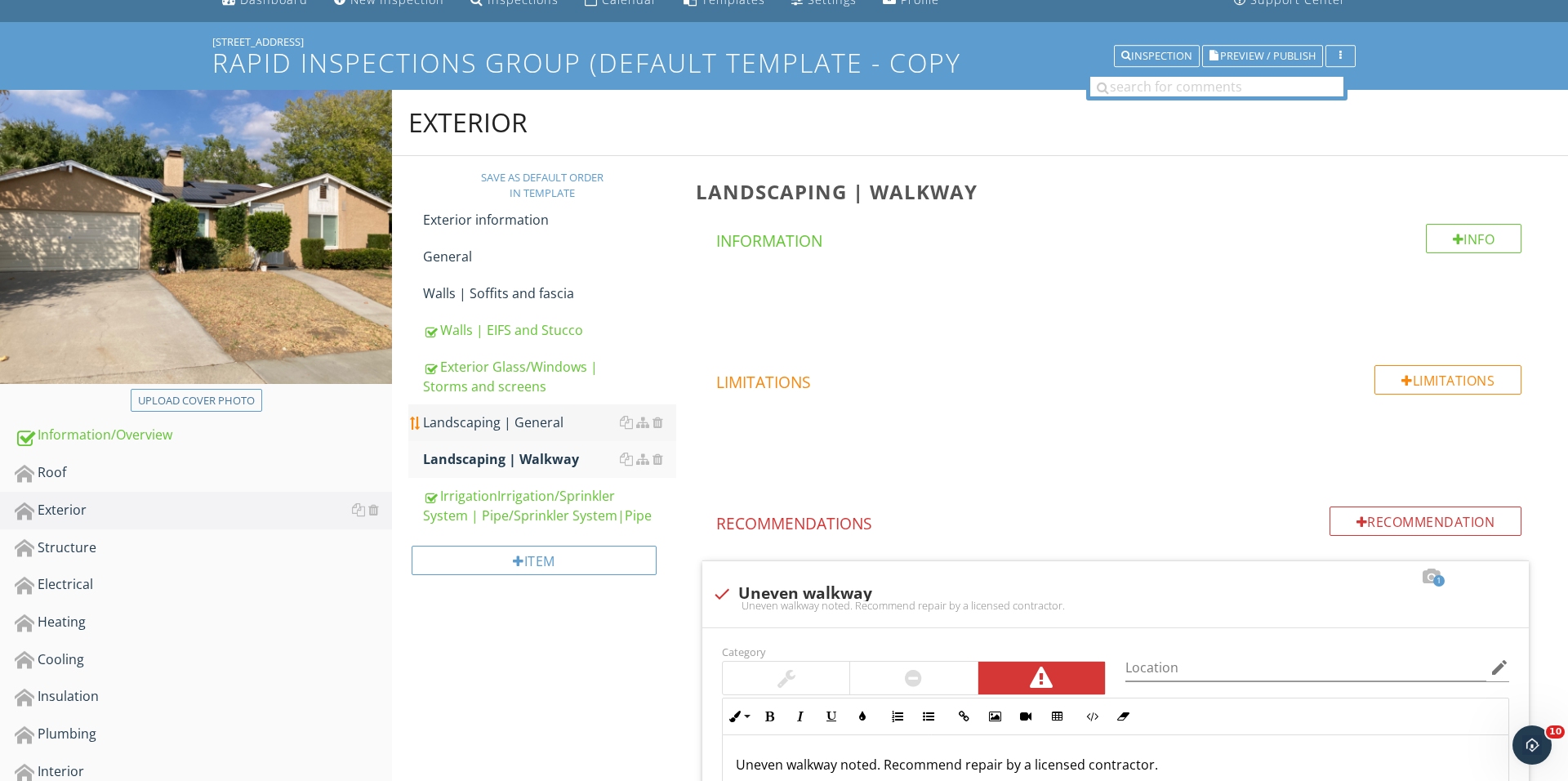
click at [543, 421] on div "Landscaping | General" at bounding box center [550, 422] width 253 height 20
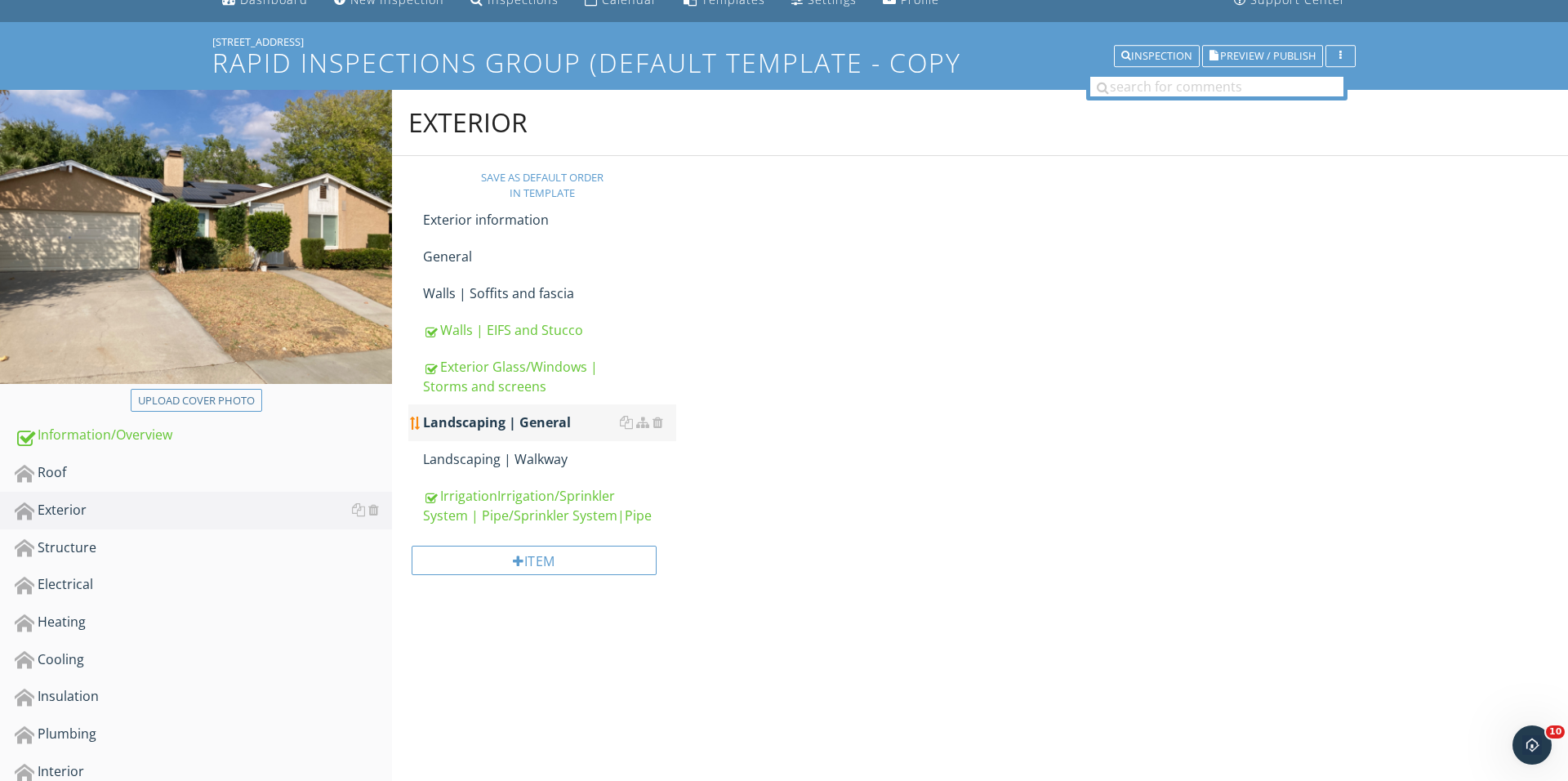
scroll to position [72, 0]
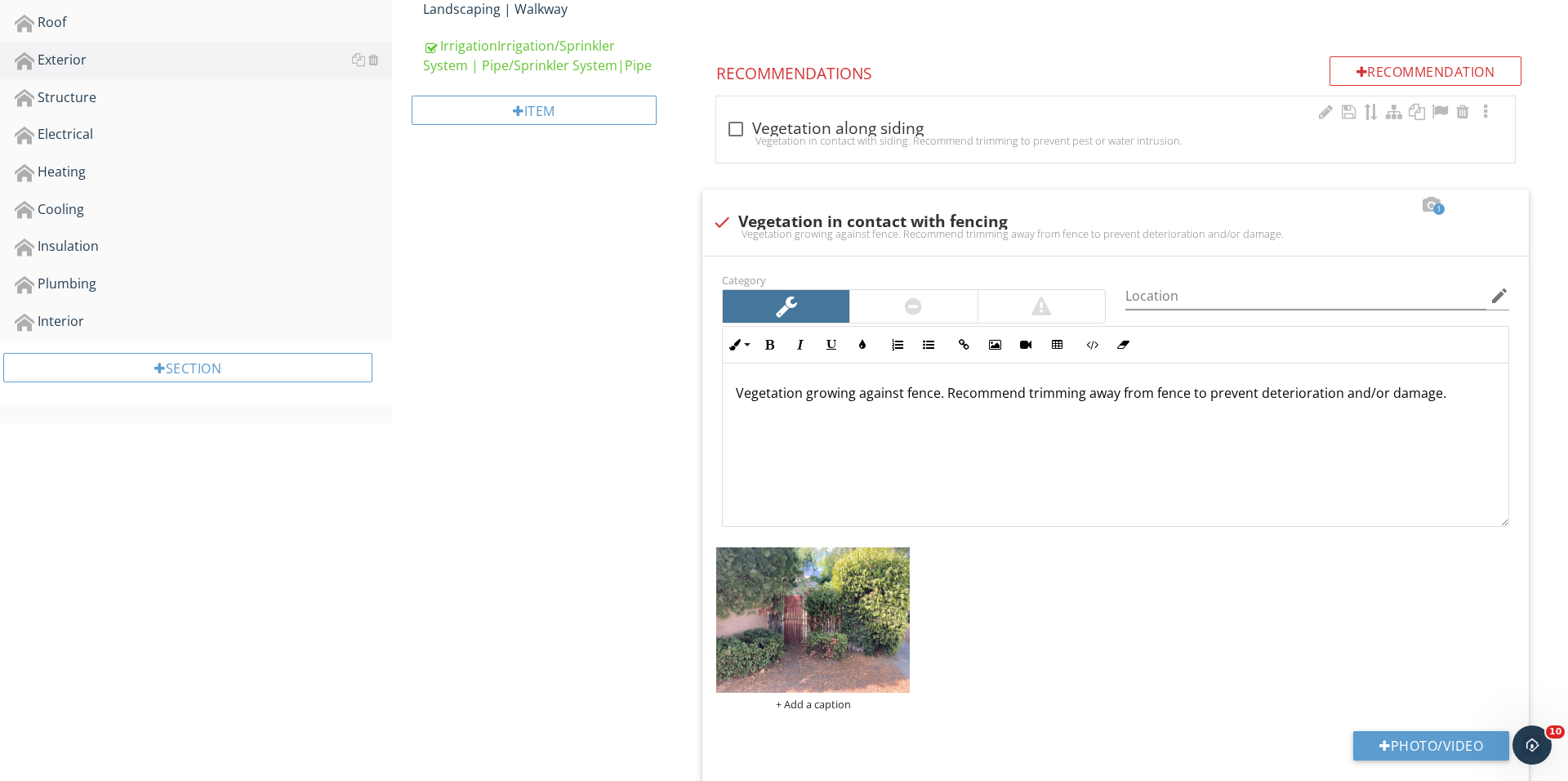
click at [762, 132] on div "check_box_outline_blank Vegetation along siding" at bounding box center [1116, 128] width 779 height 20
checkbox input "true"
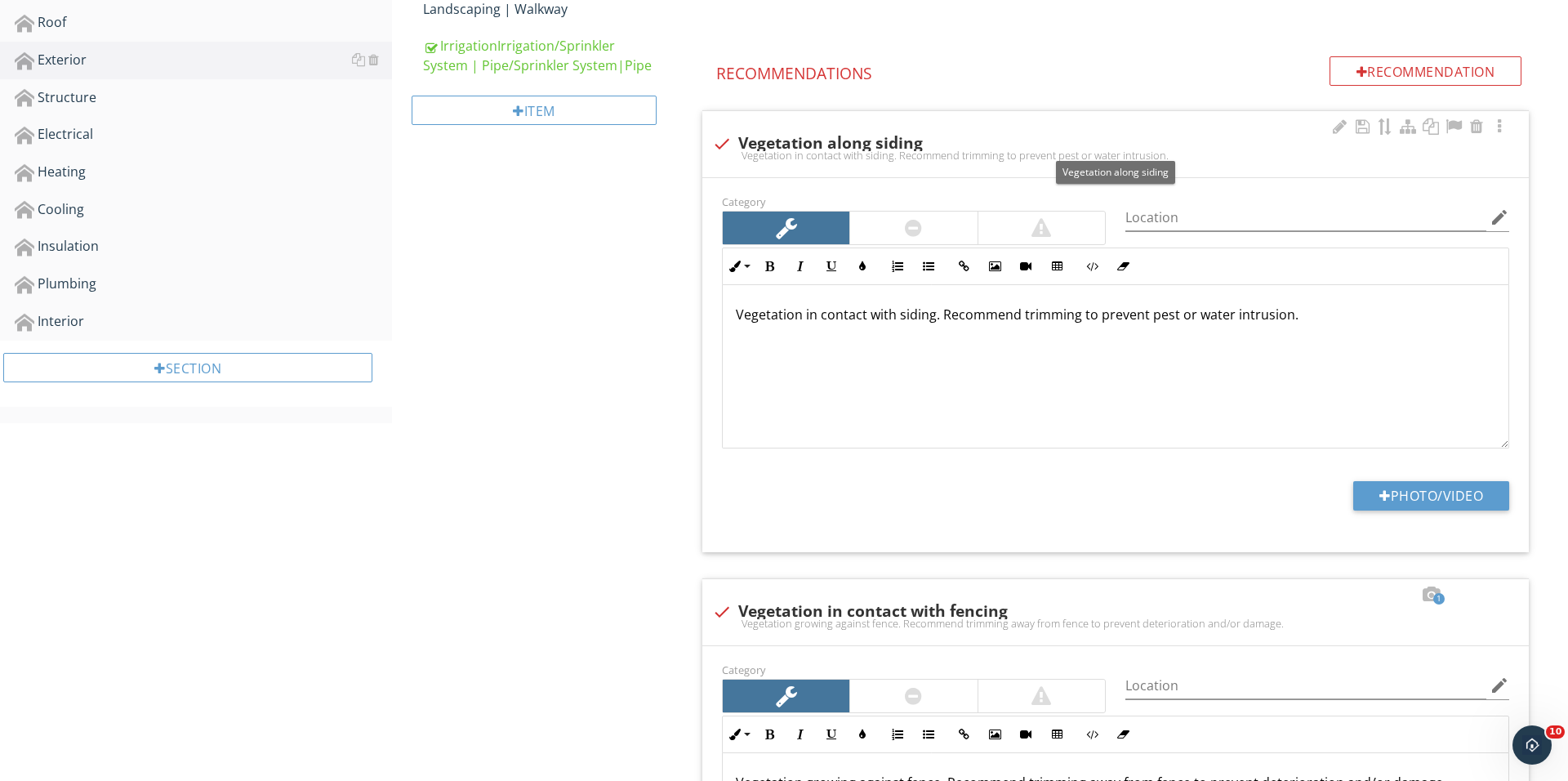
scroll to position [523, 0]
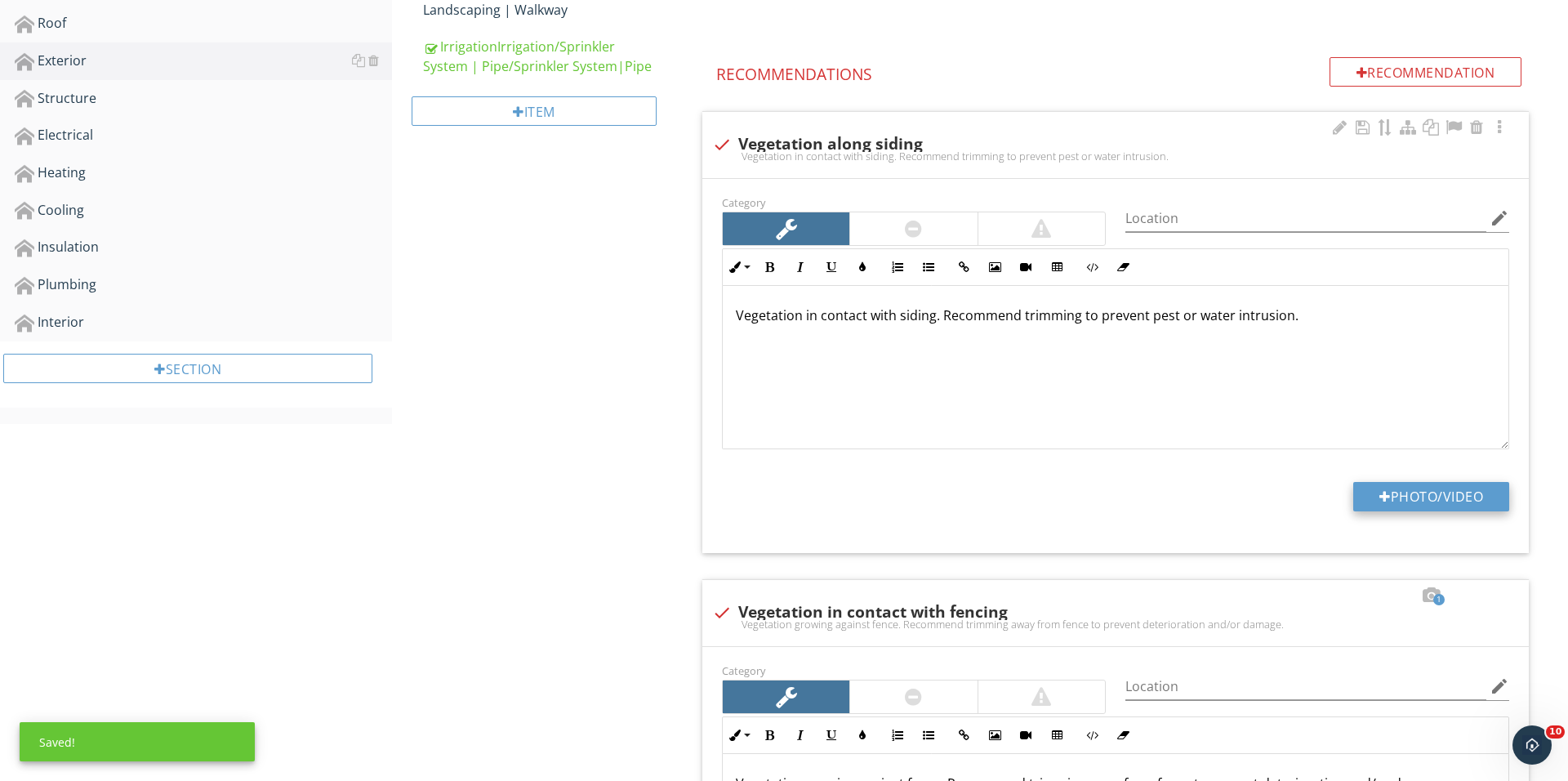
click at [1353, 494] on button "Photo/Video" at bounding box center [1430, 497] width 156 height 29
type input "C:\fakepath\IMG_1894.JPG"
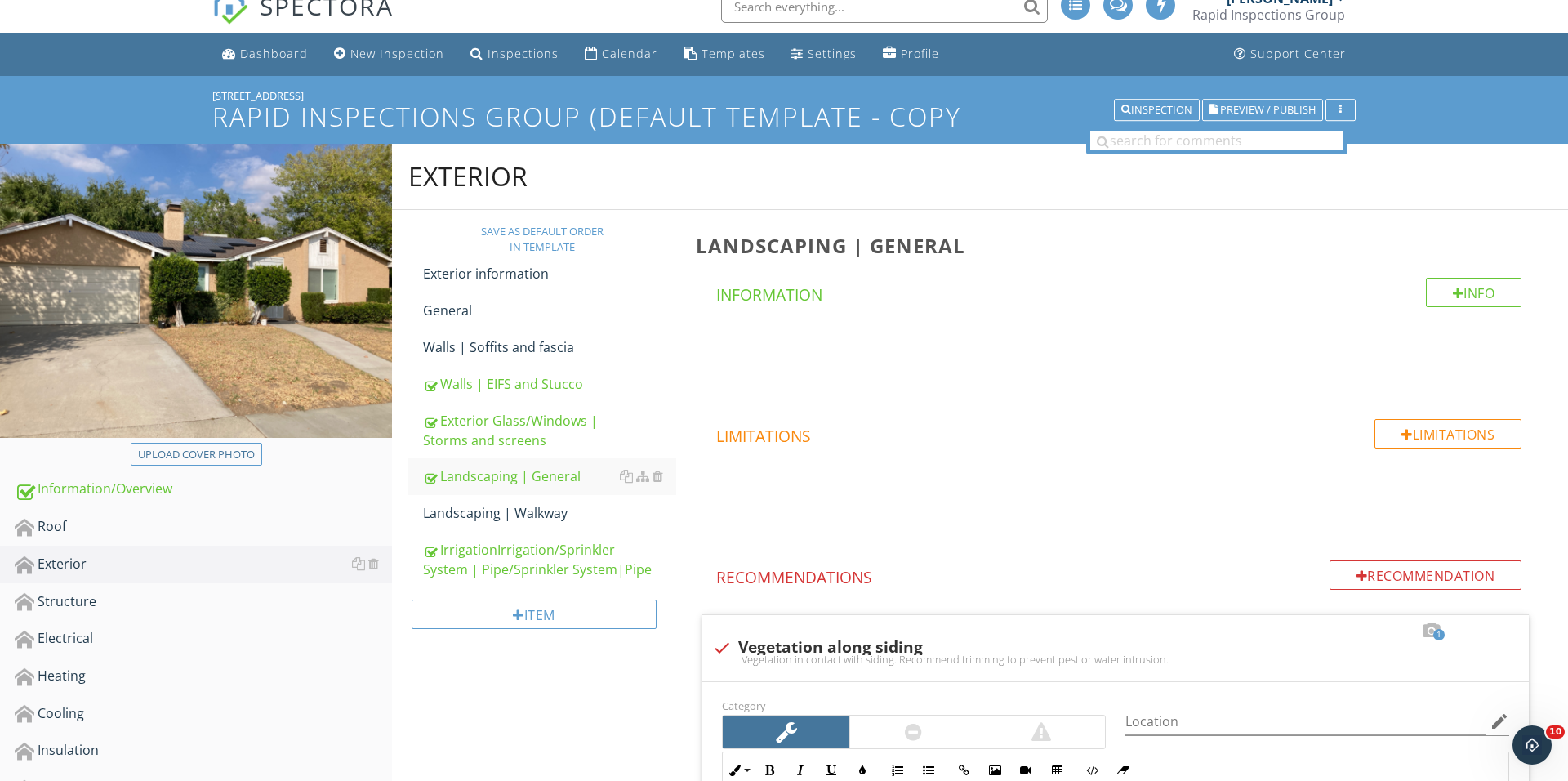
scroll to position [27, 0]
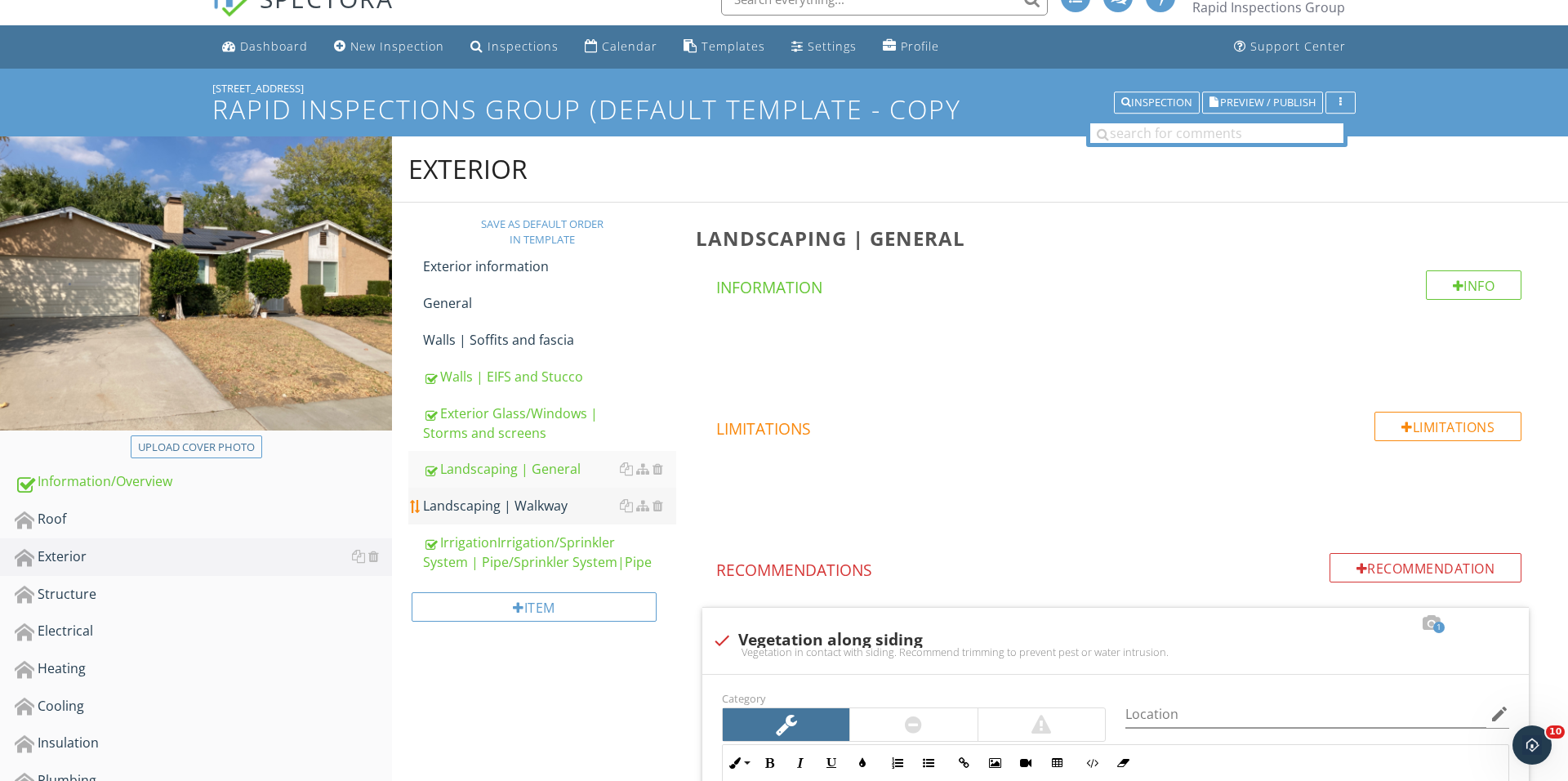
click at [542, 496] on div "Landscaping | Walkway" at bounding box center [550, 505] width 253 height 20
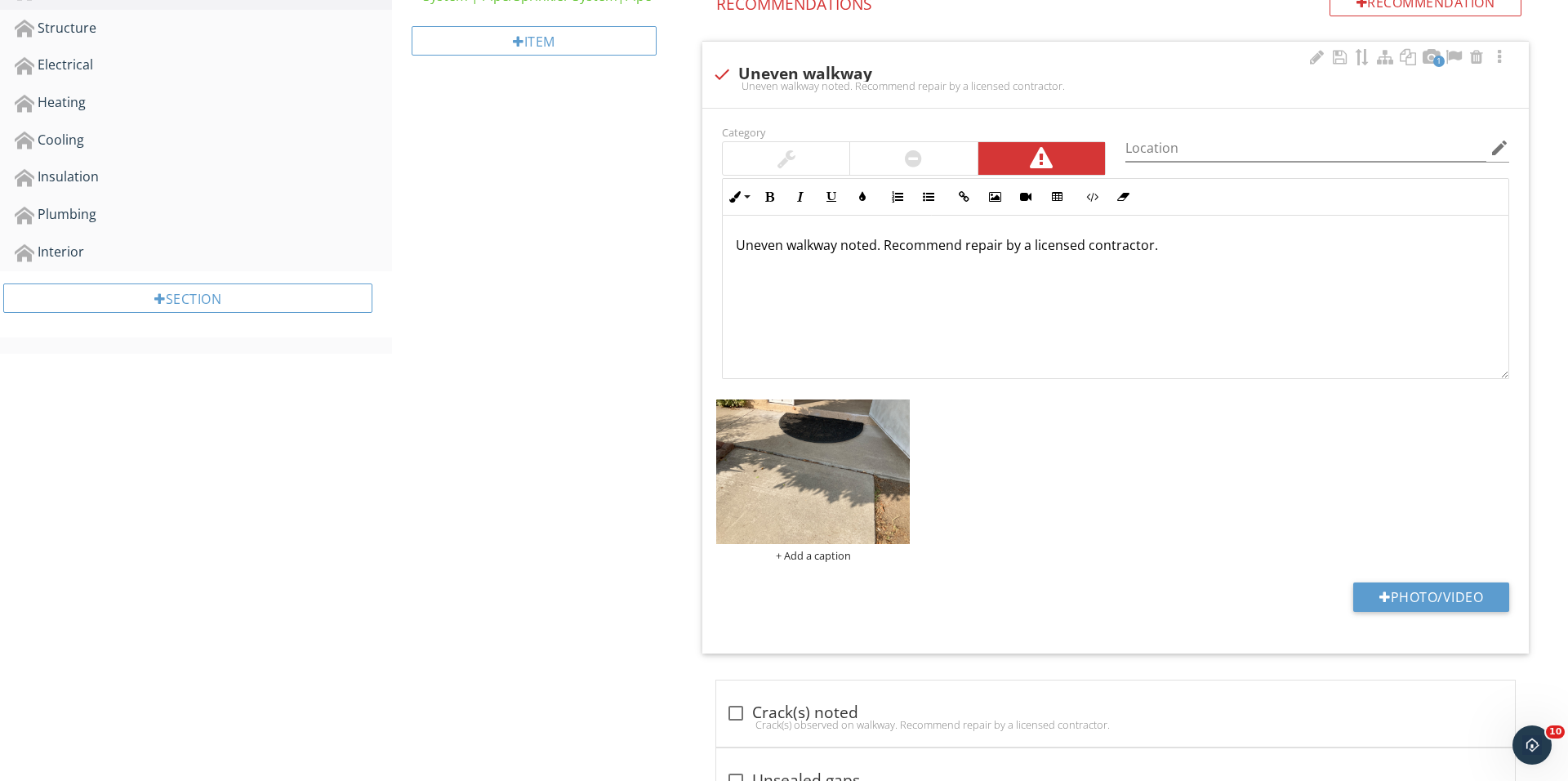
scroll to position [697, 0]
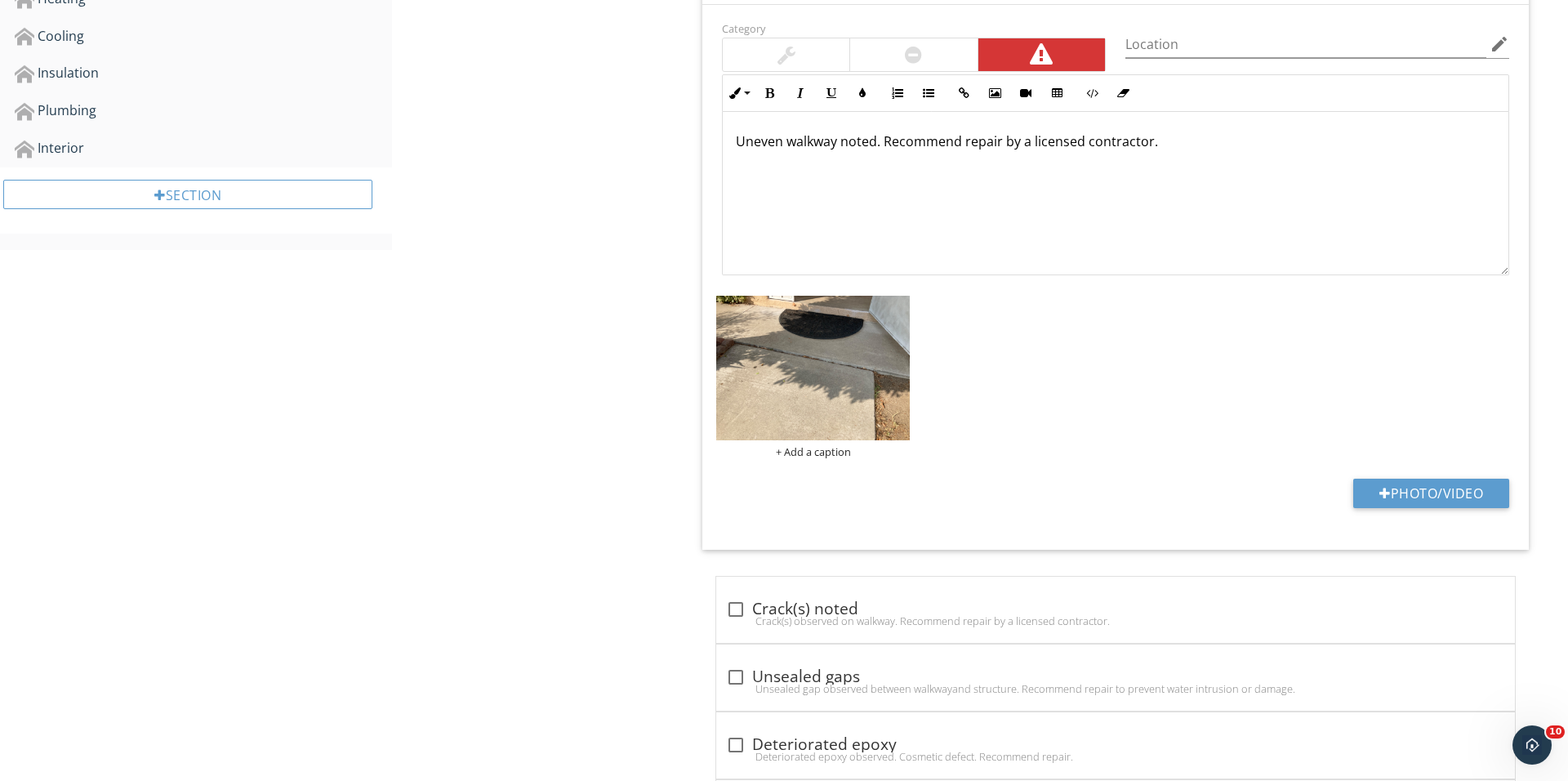
click at [905, 68] on div at bounding box center [913, 55] width 127 height 33
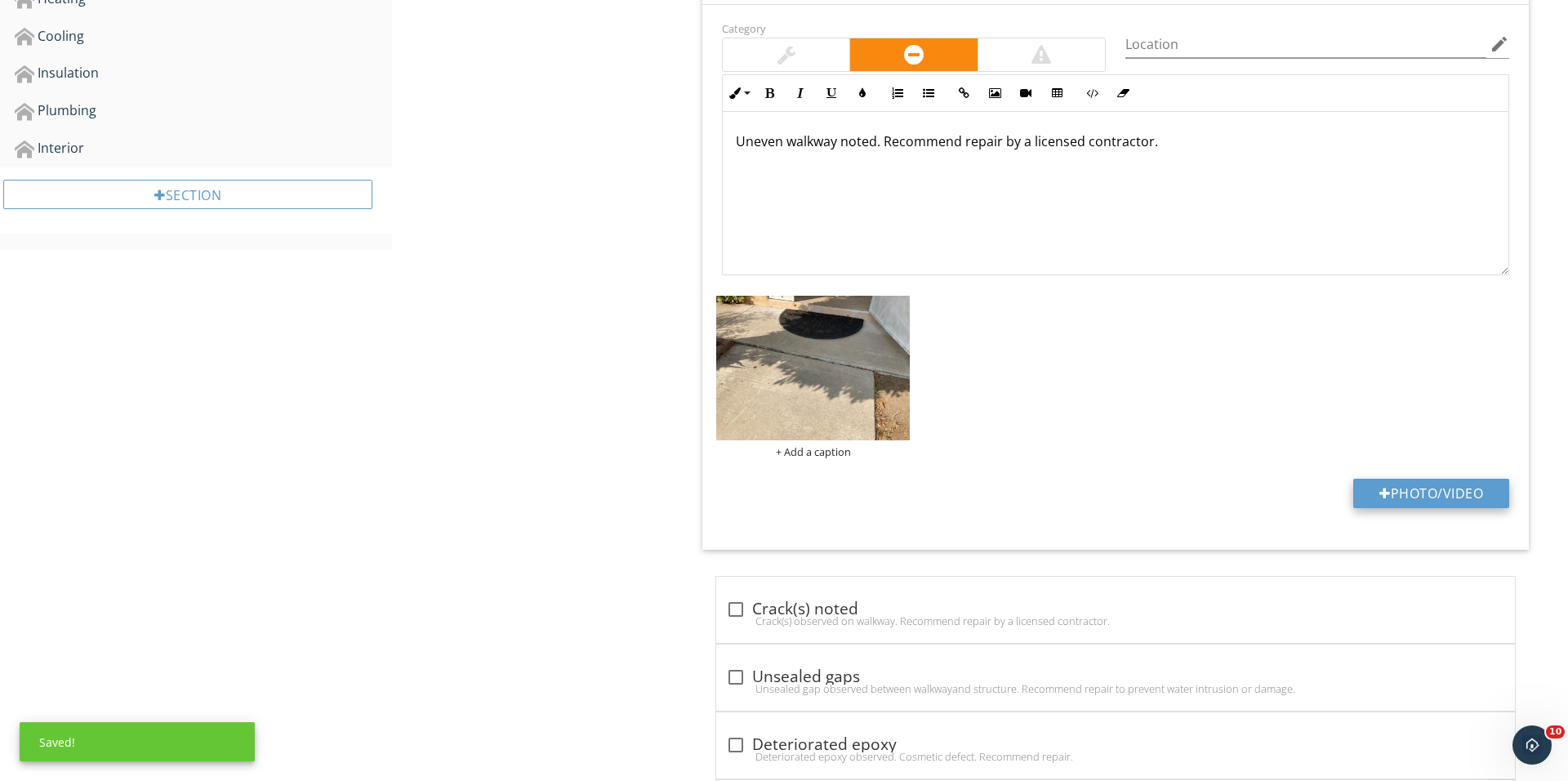
click at [1369, 501] on button "Photo/Video" at bounding box center [1430, 493] width 156 height 29
type input "C:\fakepath\IMG_1902.JPG"
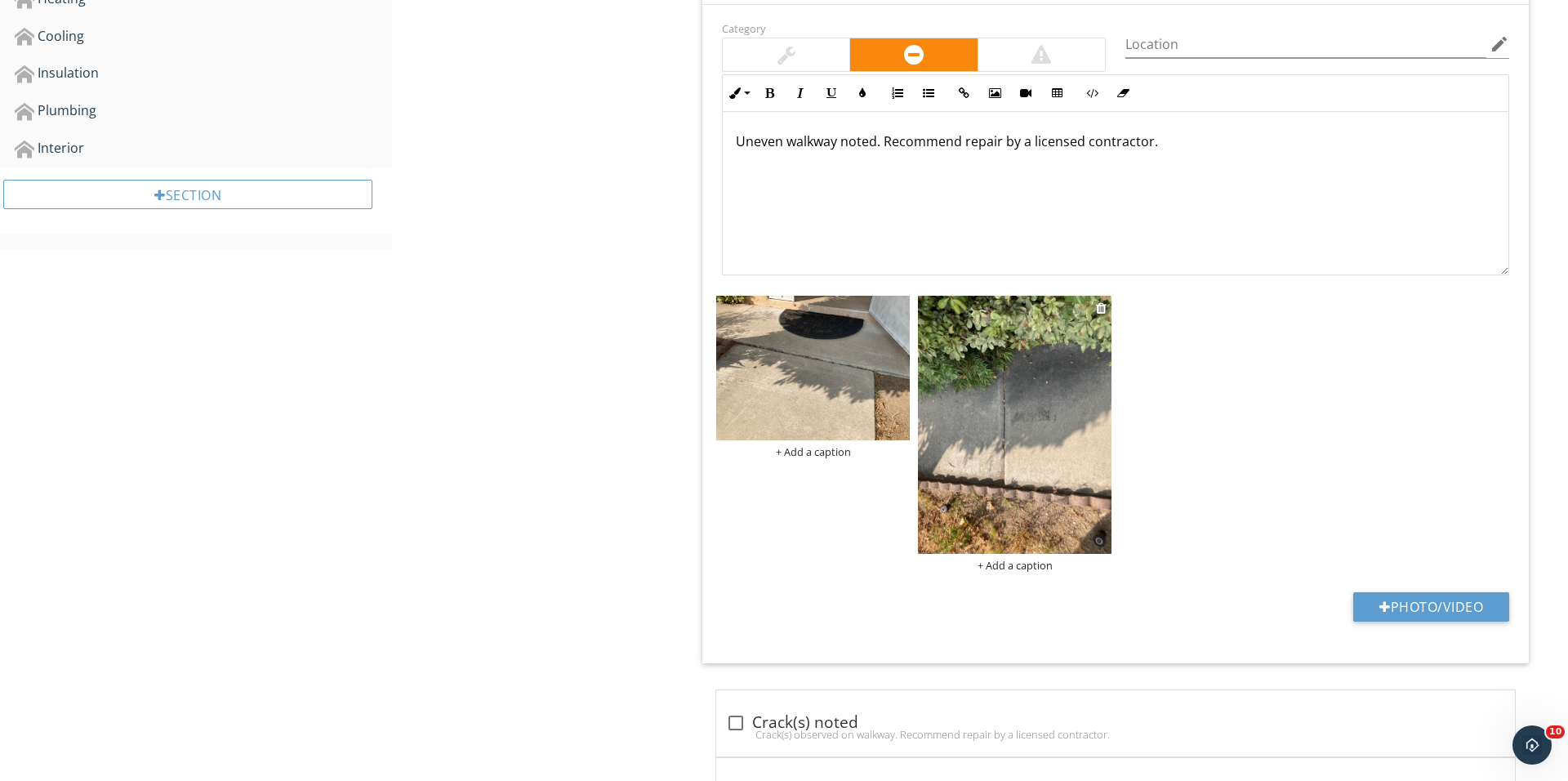
click at [965, 429] on img at bounding box center [1014, 424] width 194 height 258
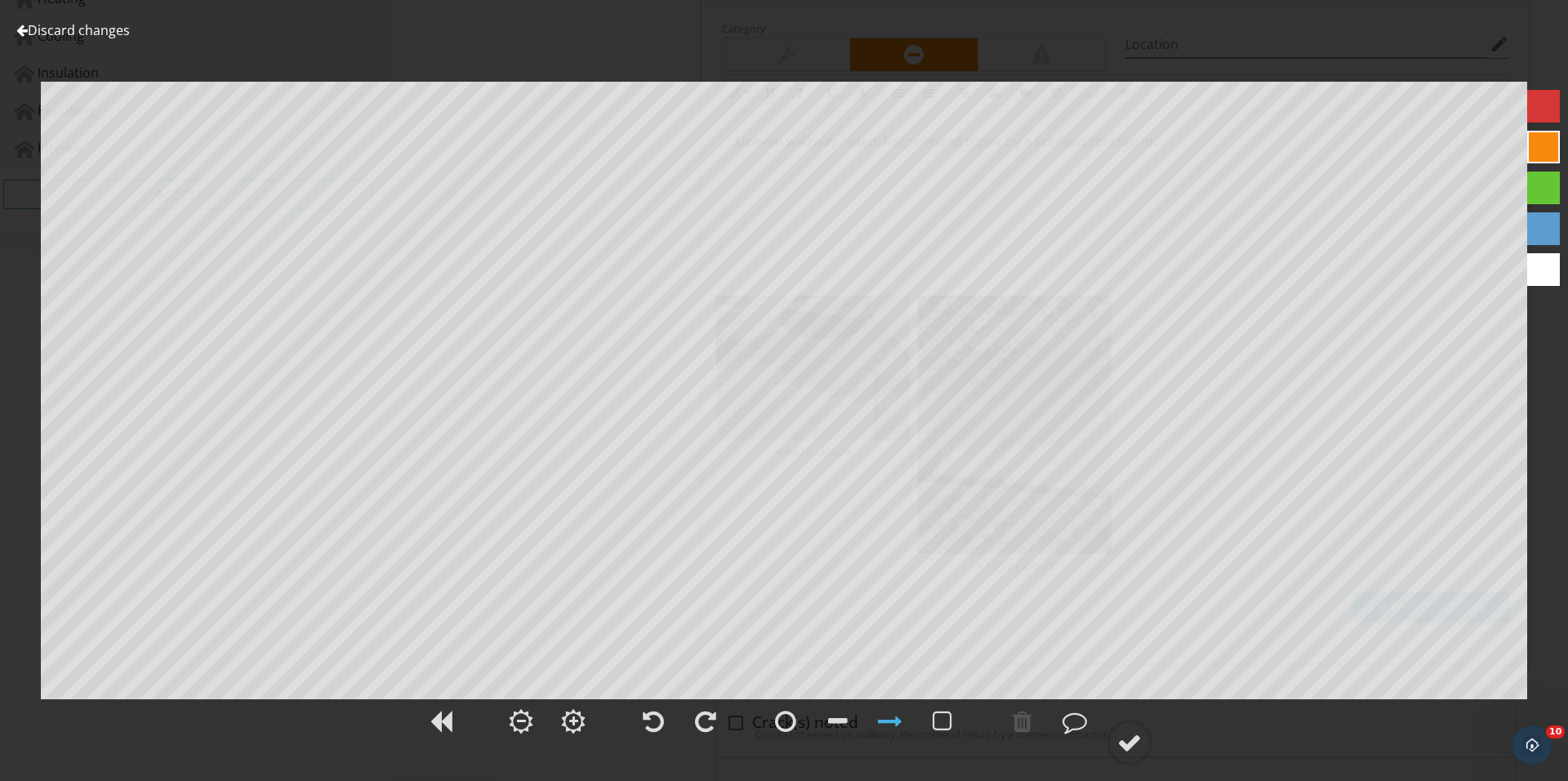
click at [681, 732] on span at bounding box center [705, 740] width 49 height 18
click at [696, 728] on div at bounding box center [706, 722] width 22 height 24
click at [1127, 738] on div at bounding box center [1129, 742] width 24 height 24
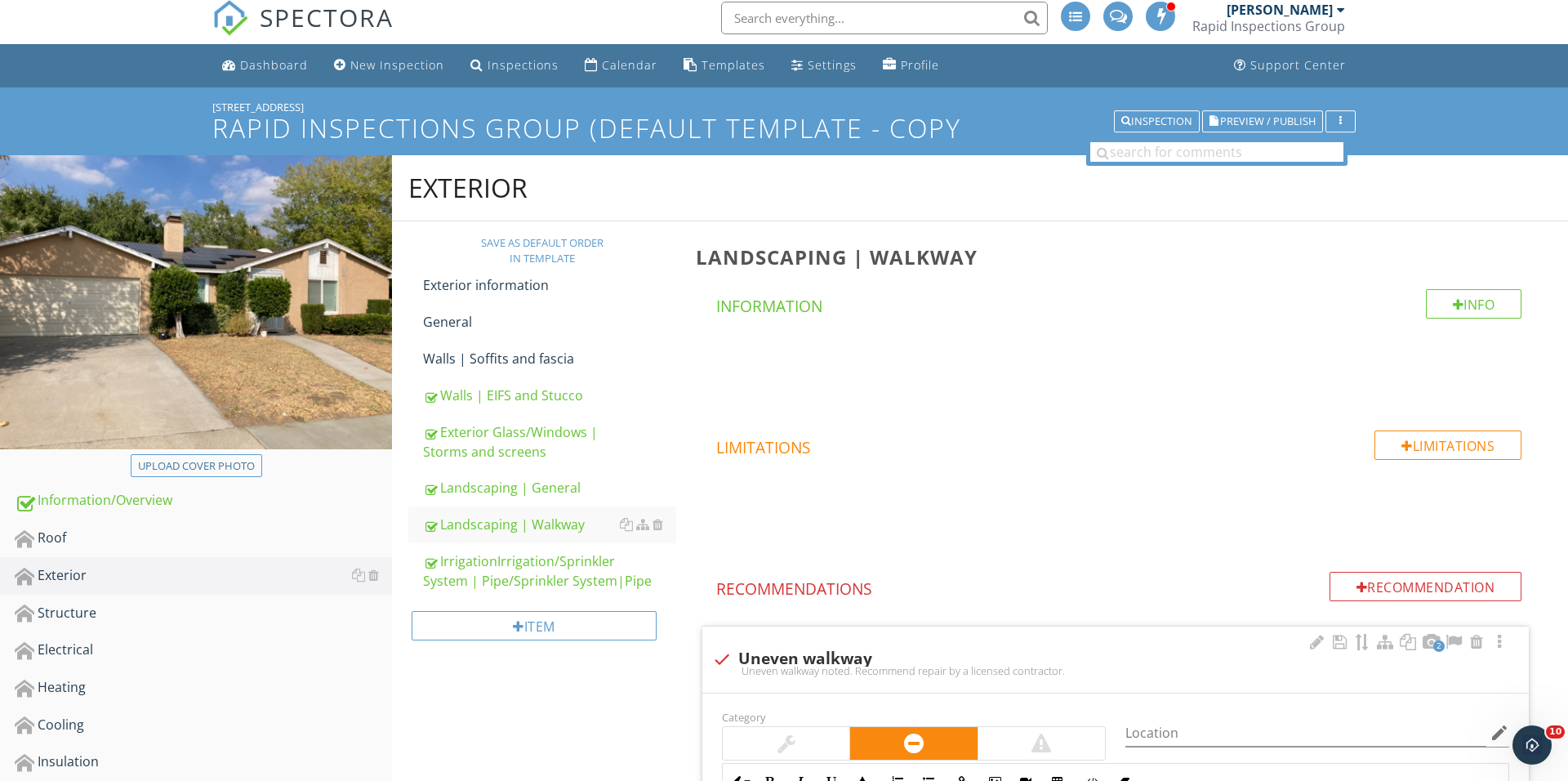
scroll to position [124, 0]
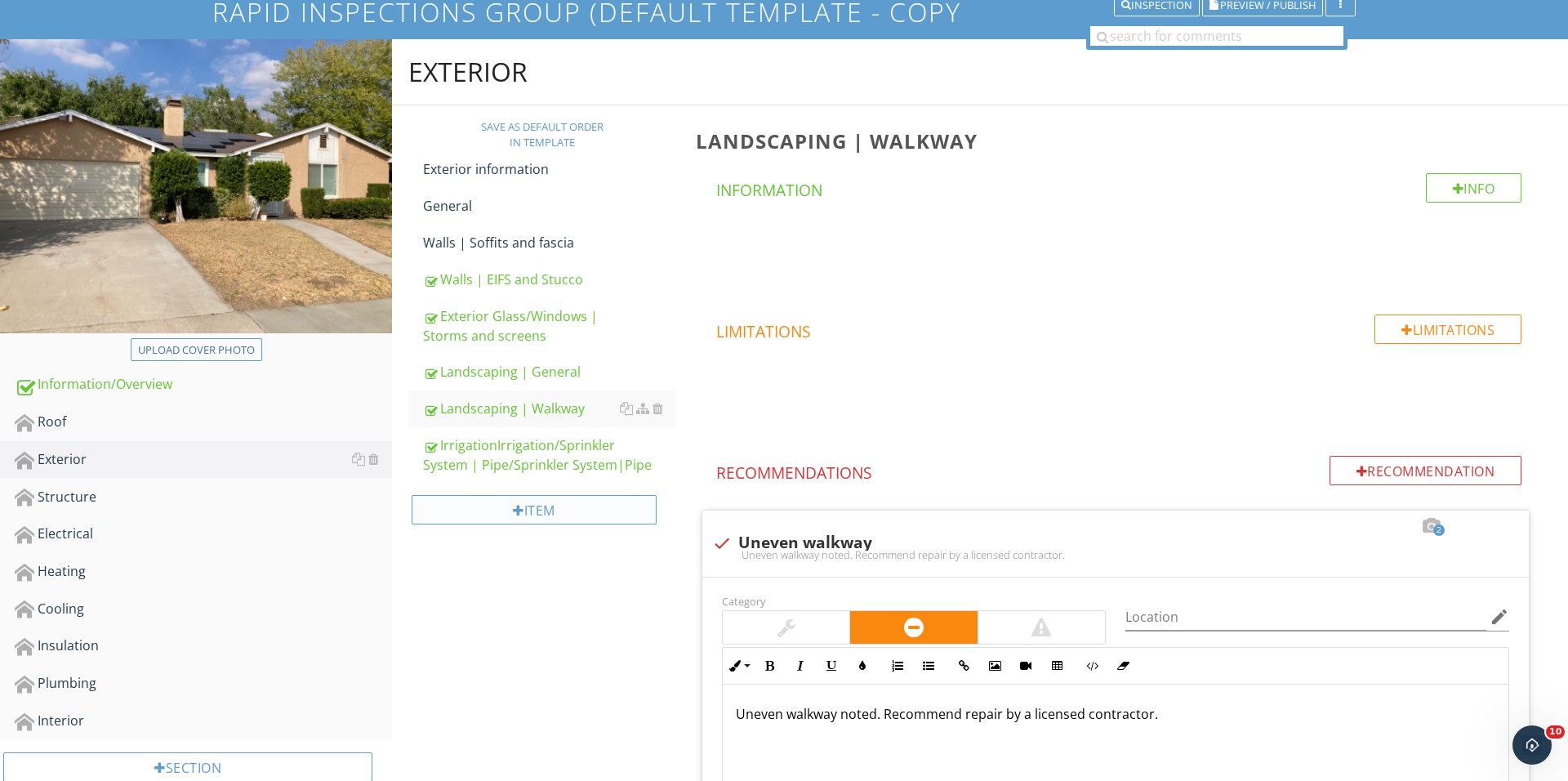
click at [556, 518] on div "Item" at bounding box center [534, 509] width 245 height 29
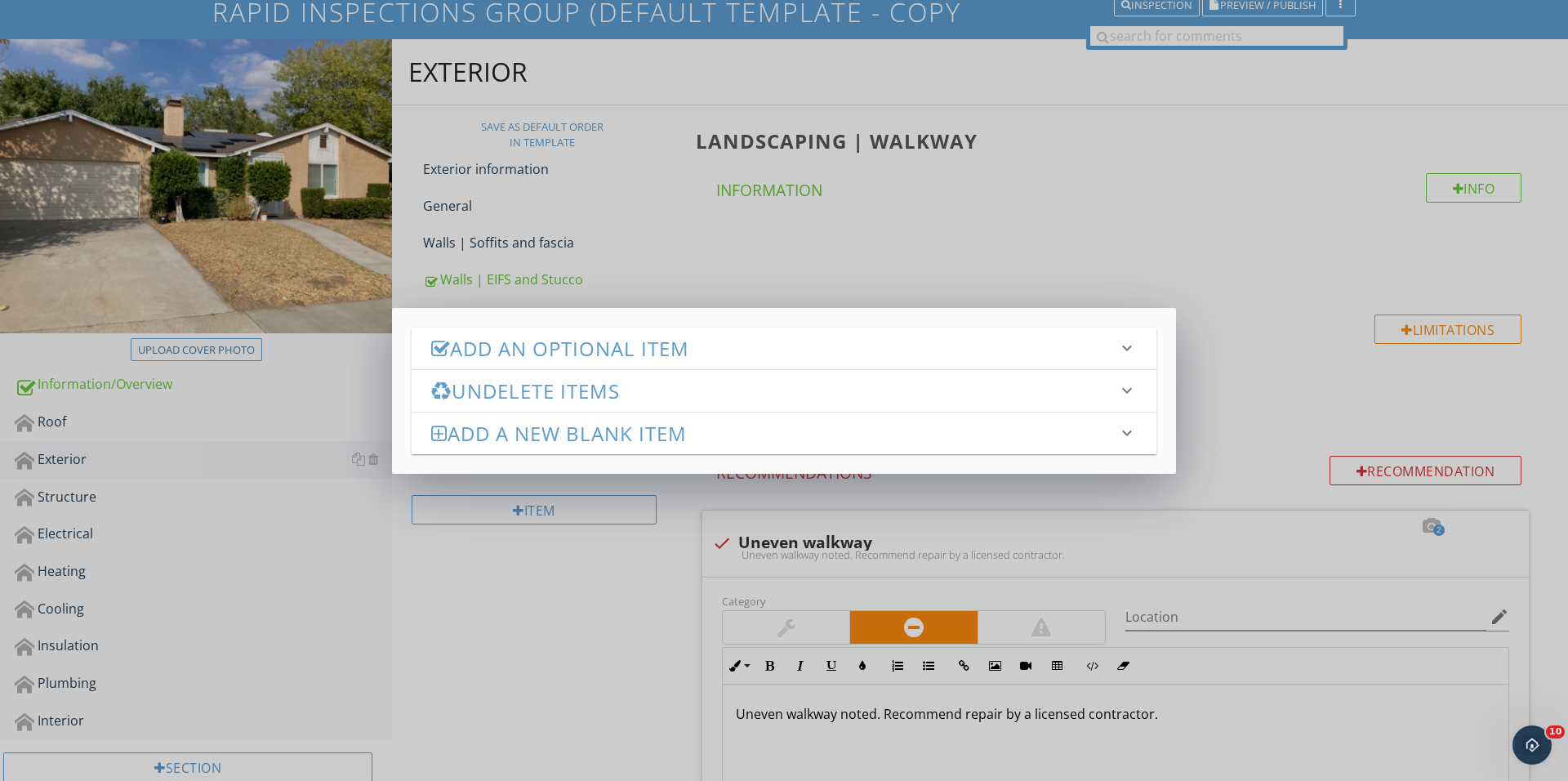
click at [589, 367] on div "Add an Optional Item keyboard_arrow_down" at bounding box center [784, 348] width 744 height 41
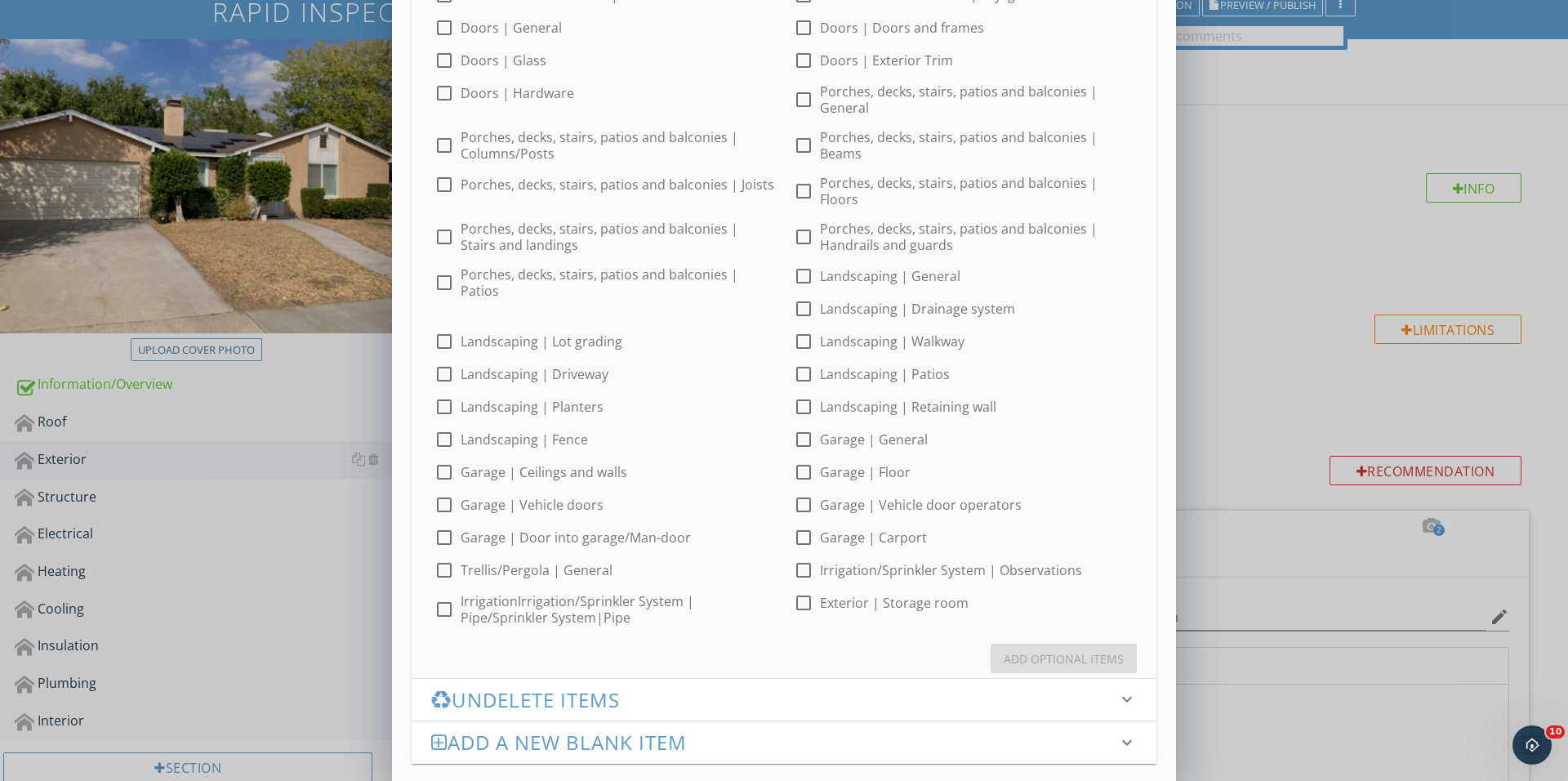
scroll to position [428, 0]
click at [458, 492] on div at bounding box center [444, 506] width 28 height 28
checkbox input "true"
click at [1003, 646] on button "Add Optional Items" at bounding box center [1064, 660] width 146 height 29
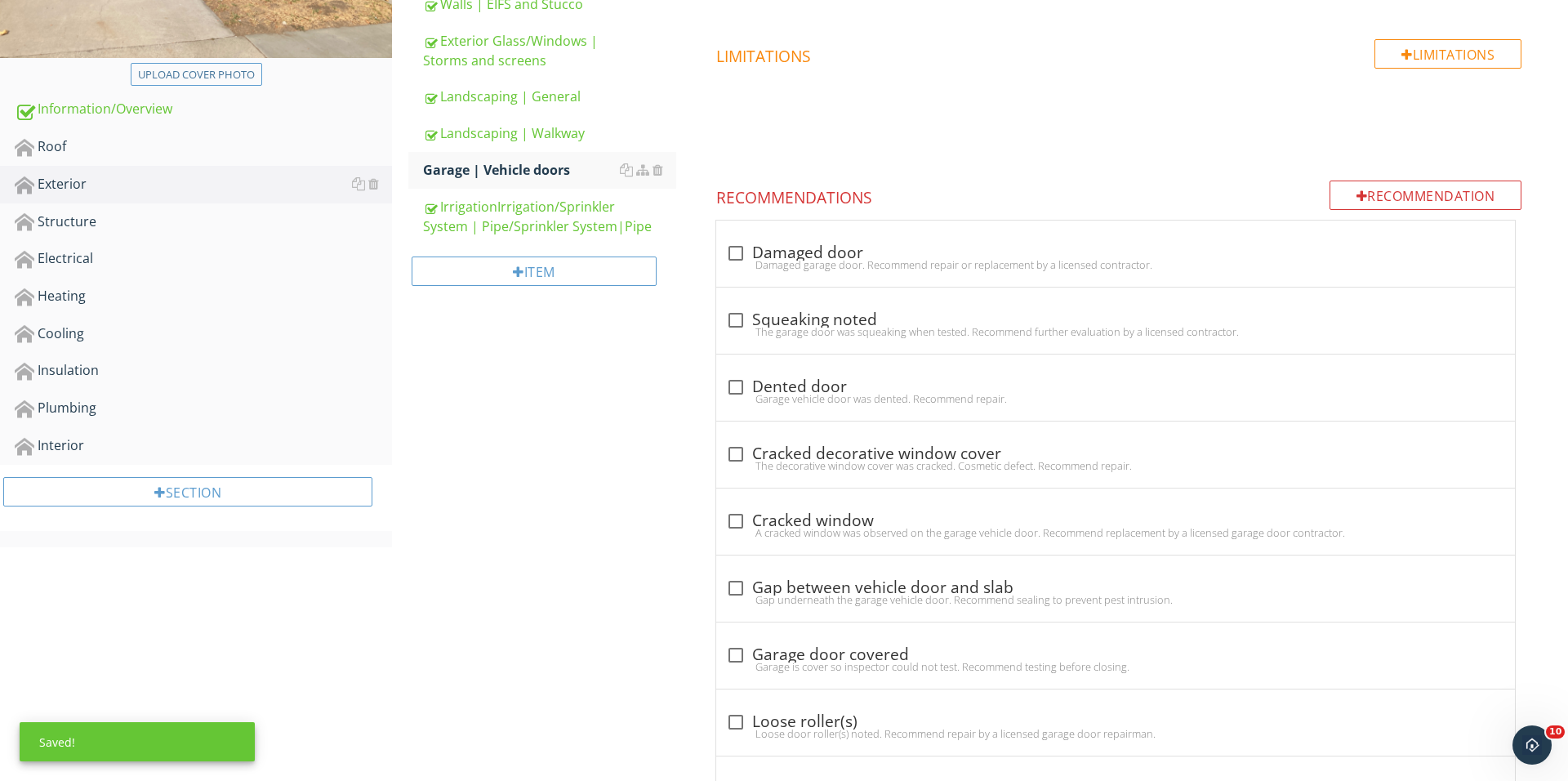
scroll to position [436, 0]
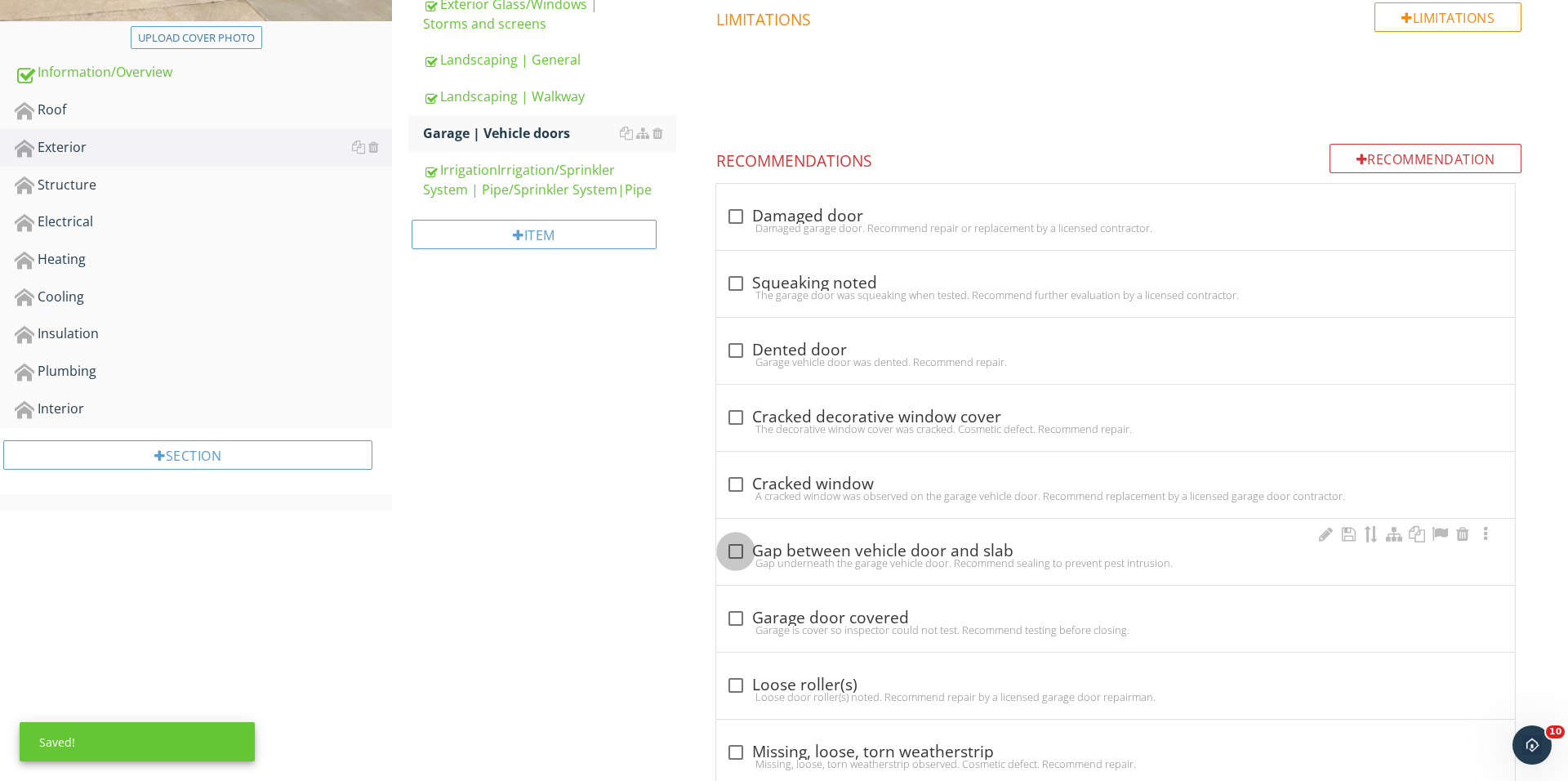
click at [729, 548] on div at bounding box center [736, 552] width 28 height 28
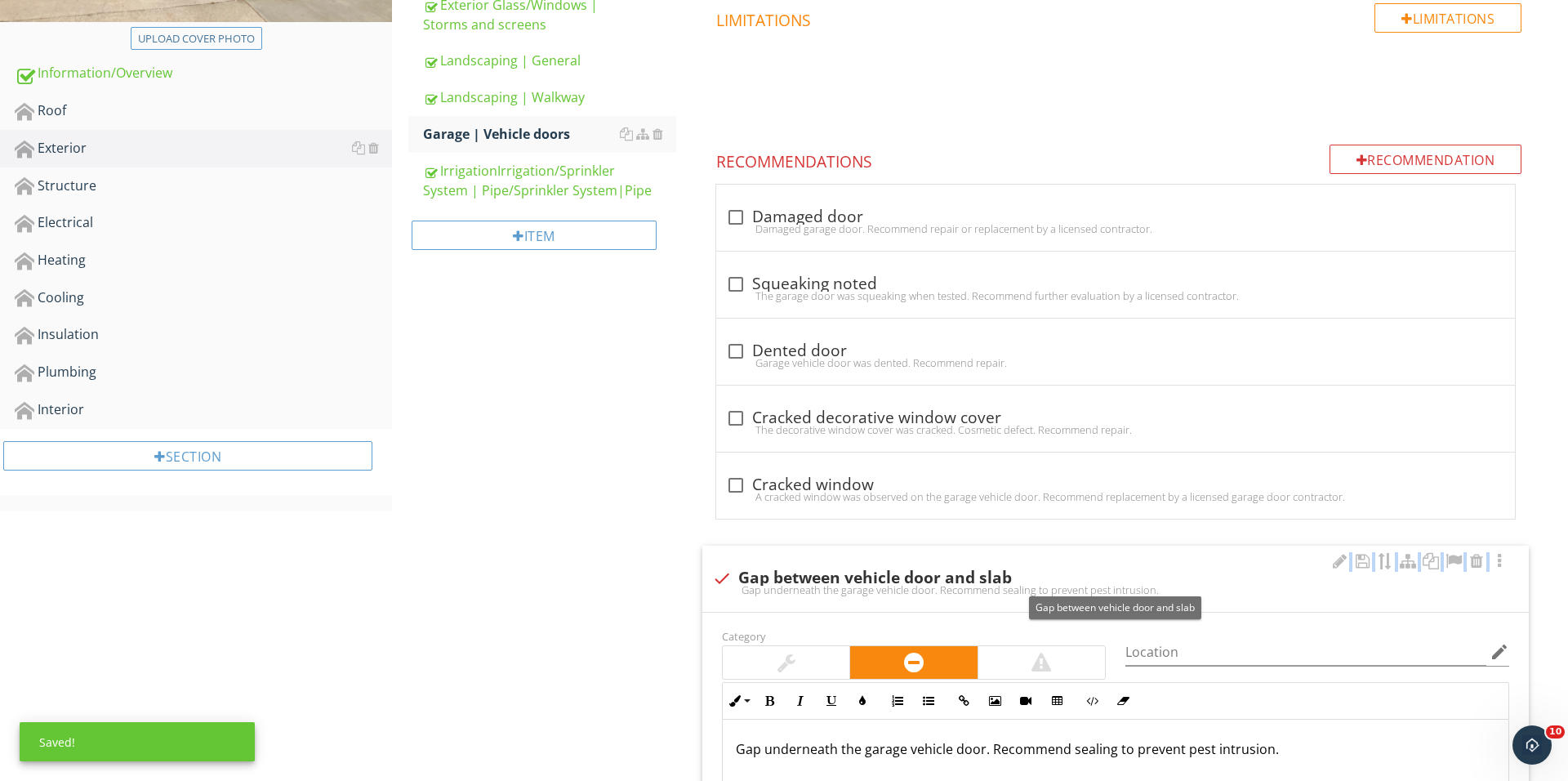
click at [729, 548] on div "check Gap between vehicle door and slab Gap underneath the garage vehicle door.…" at bounding box center [1115, 578] width 826 height 66
checkbox input "true"
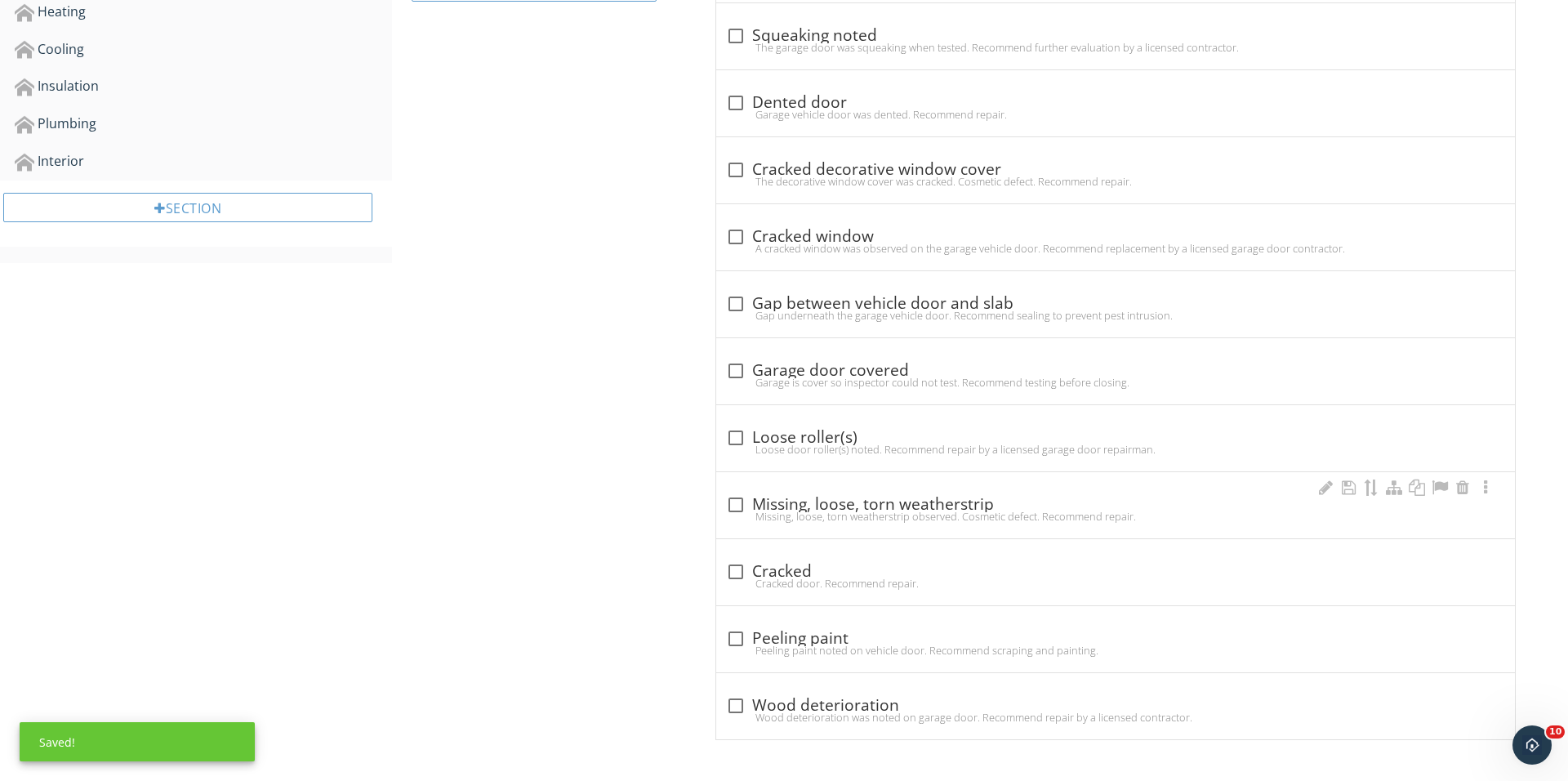
click at [730, 521] on div "Missing, loose, torn weatherstrip observed. Cosmetic defect. Recommend repair." at bounding box center [1116, 515] width 779 height 13
checkbox input "true"
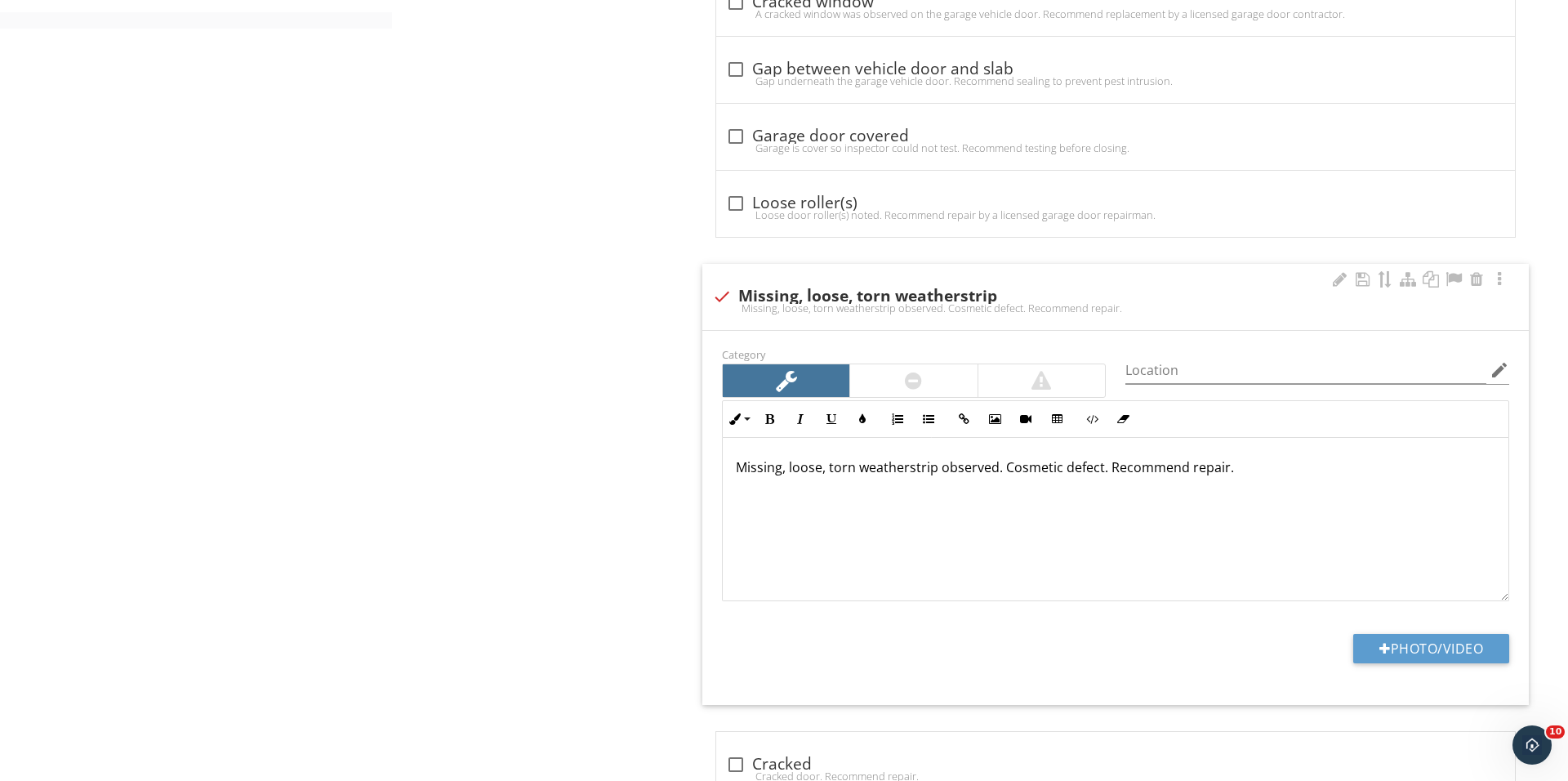
scroll to position [959, 0]
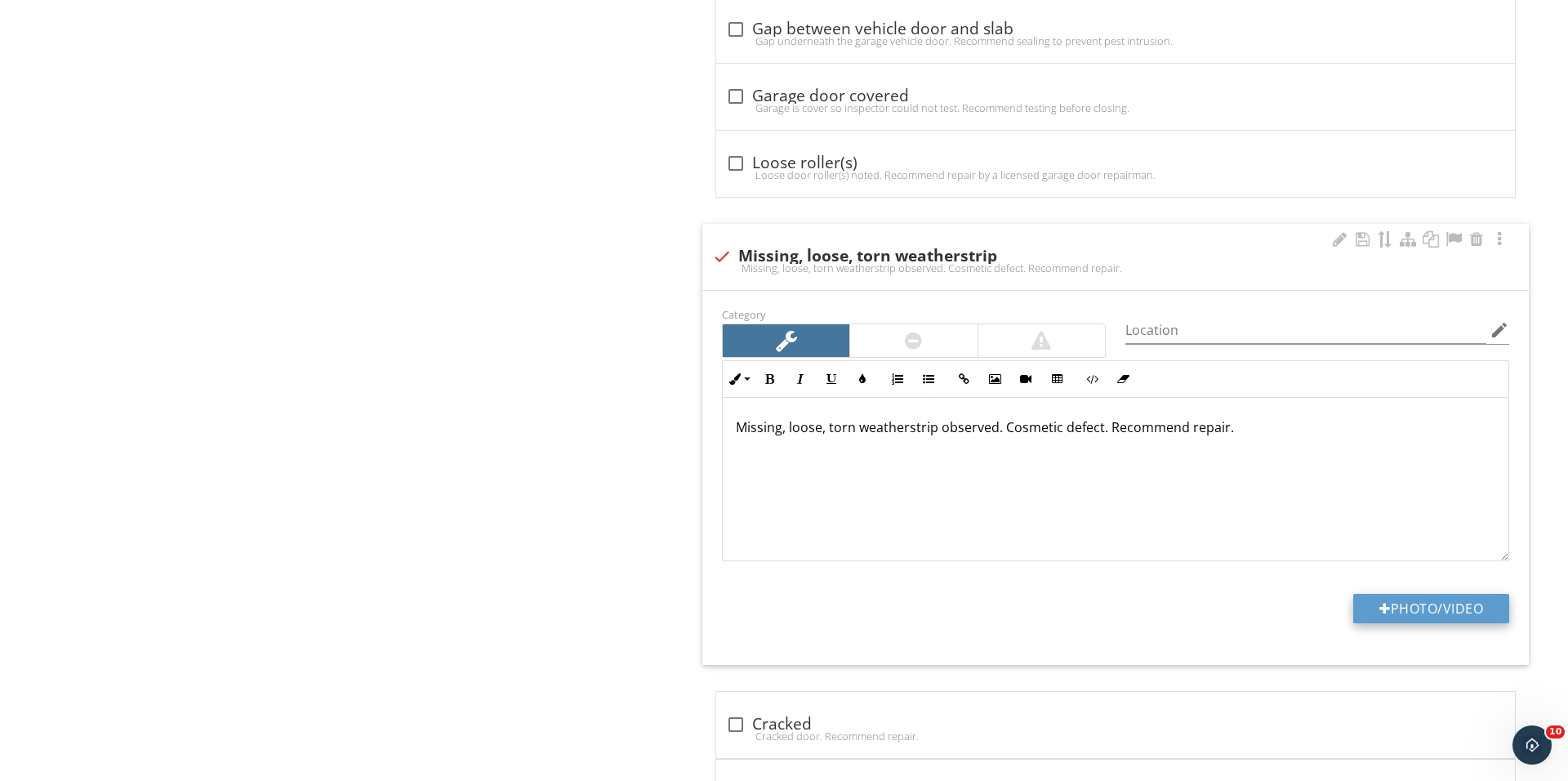
click at [1385, 619] on button "Photo/Video" at bounding box center [1430, 609] width 156 height 29
type input "C:\fakepath\IMG_1916.JPG"
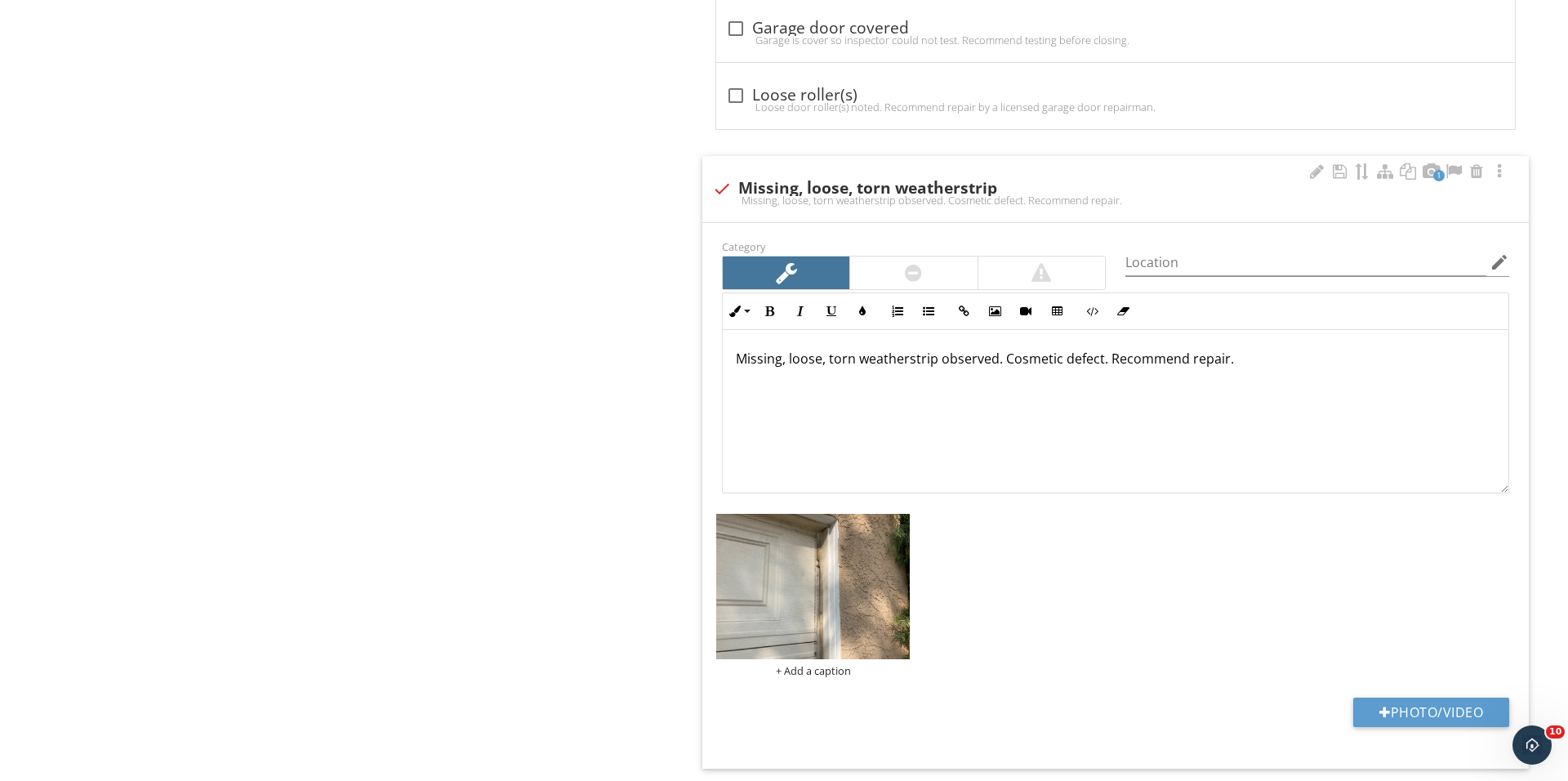
scroll to position [1140, 0]
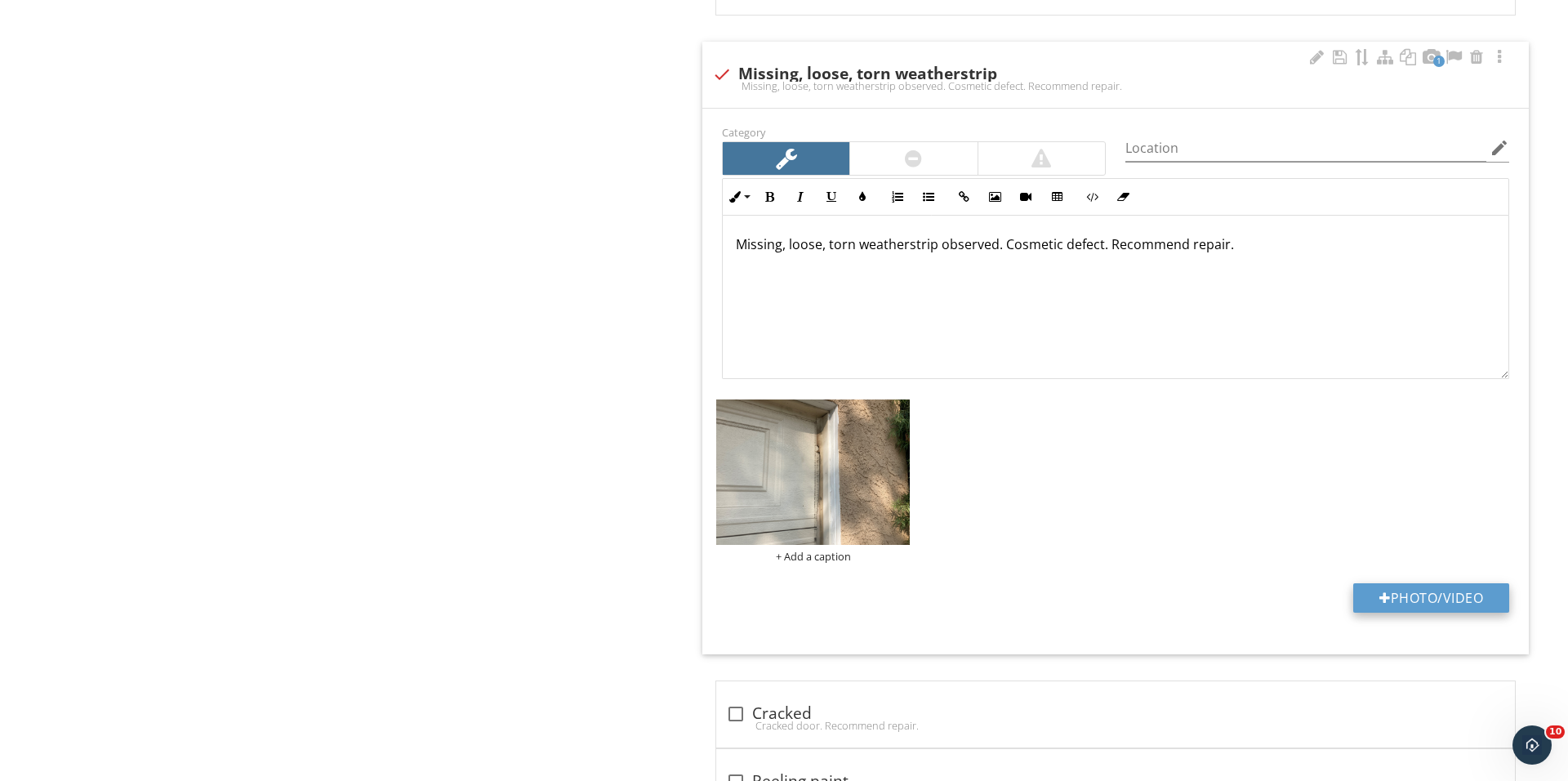
click at [1425, 597] on button "Photo/Video" at bounding box center [1430, 598] width 156 height 29
